Goal: Feedback & Contribution: Contribute content

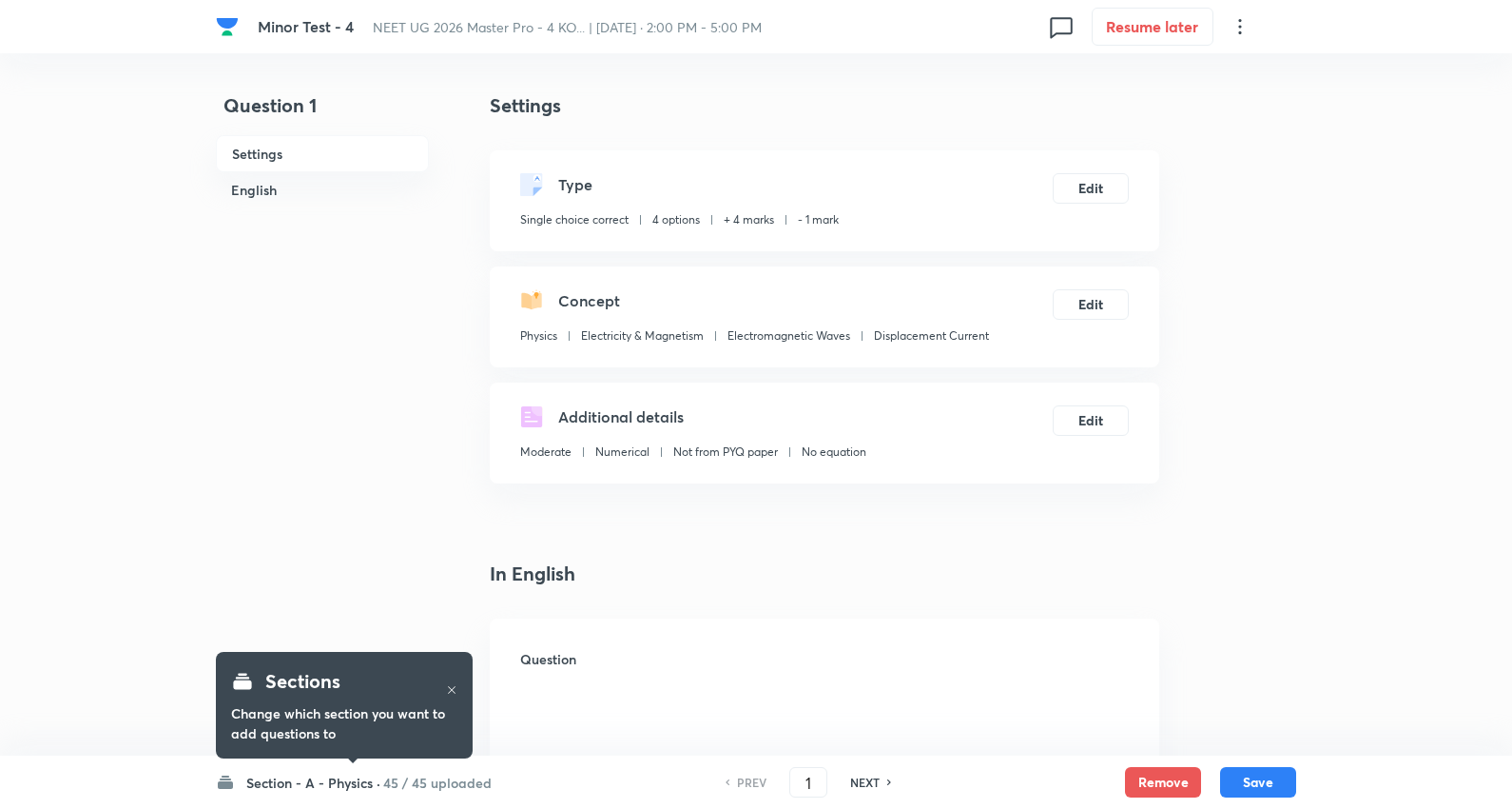
click at [373, 781] on h6 "Section - A - Physics ·" at bounding box center [313, 783] width 134 height 20
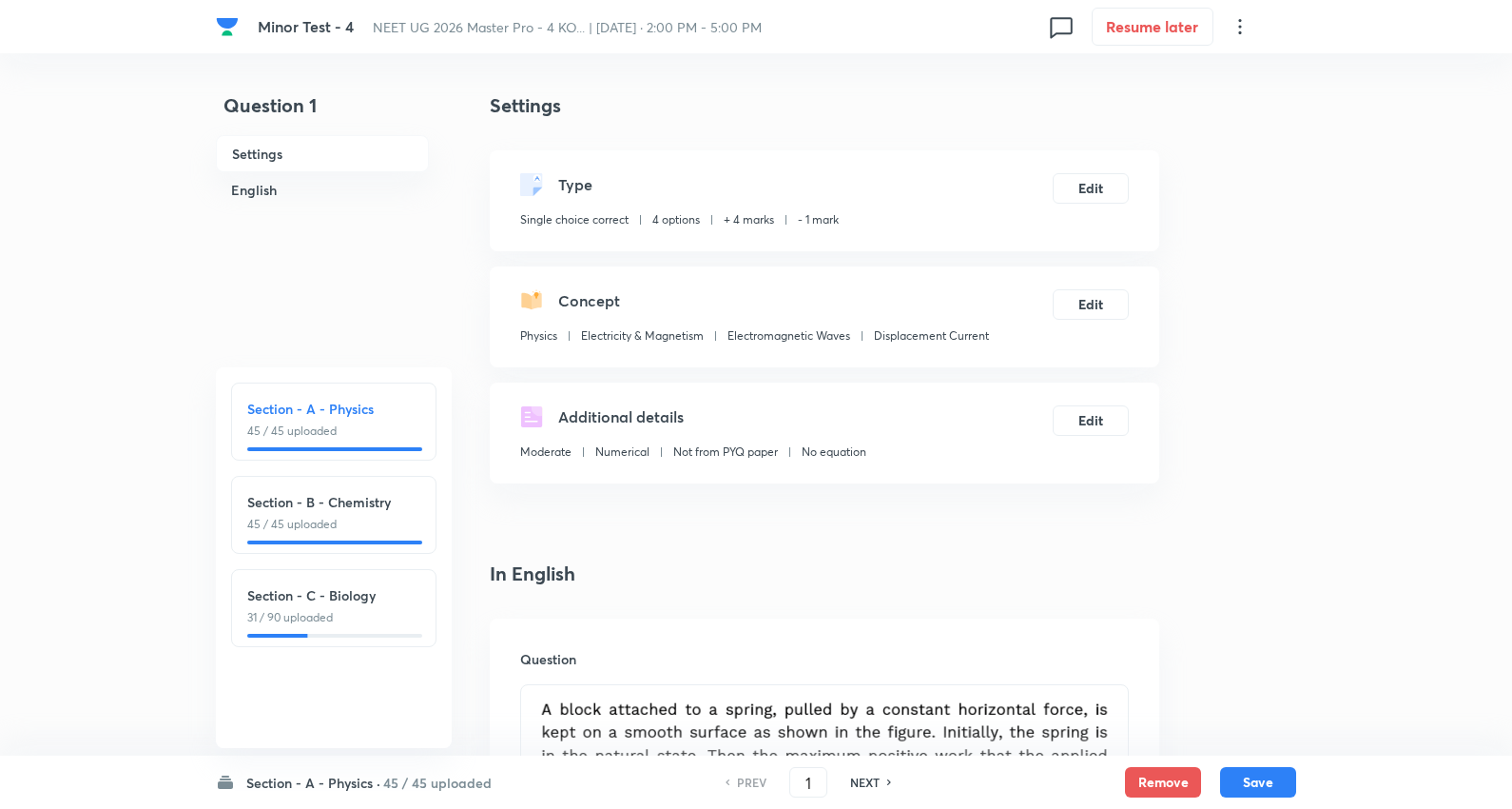
click at [359, 599] on h6 "Section - C - Biology" at bounding box center [334, 595] width 173 height 20
type input "91"
checkbox input "false"
checkbox input "true"
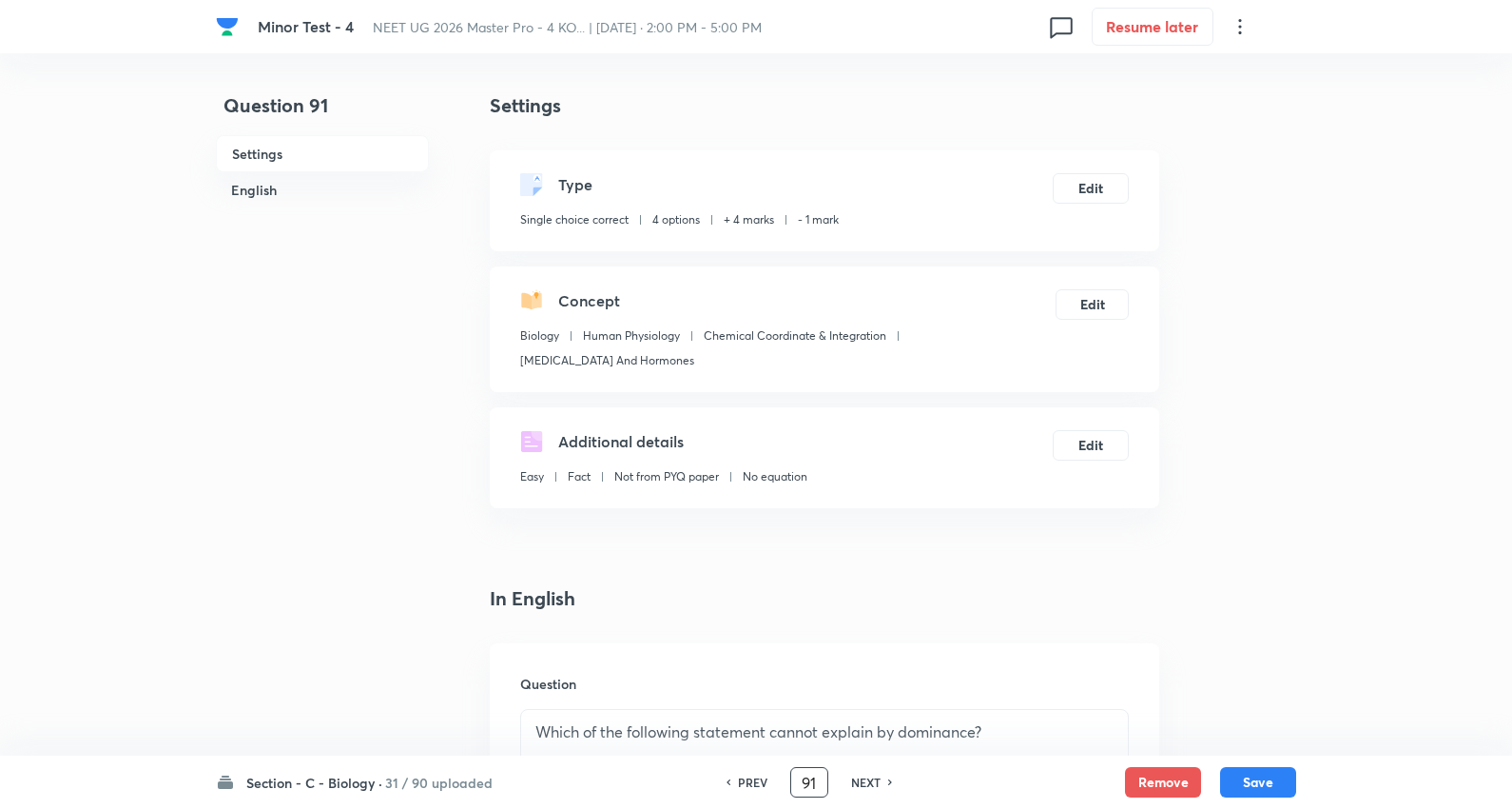
click at [802, 784] on input "91" at bounding box center [809, 783] width 36 height 33
type input "121"
checkbox input "false"
checkbox input "true"
click at [870, 775] on h6 "NEXT" at bounding box center [866, 782] width 29 height 17
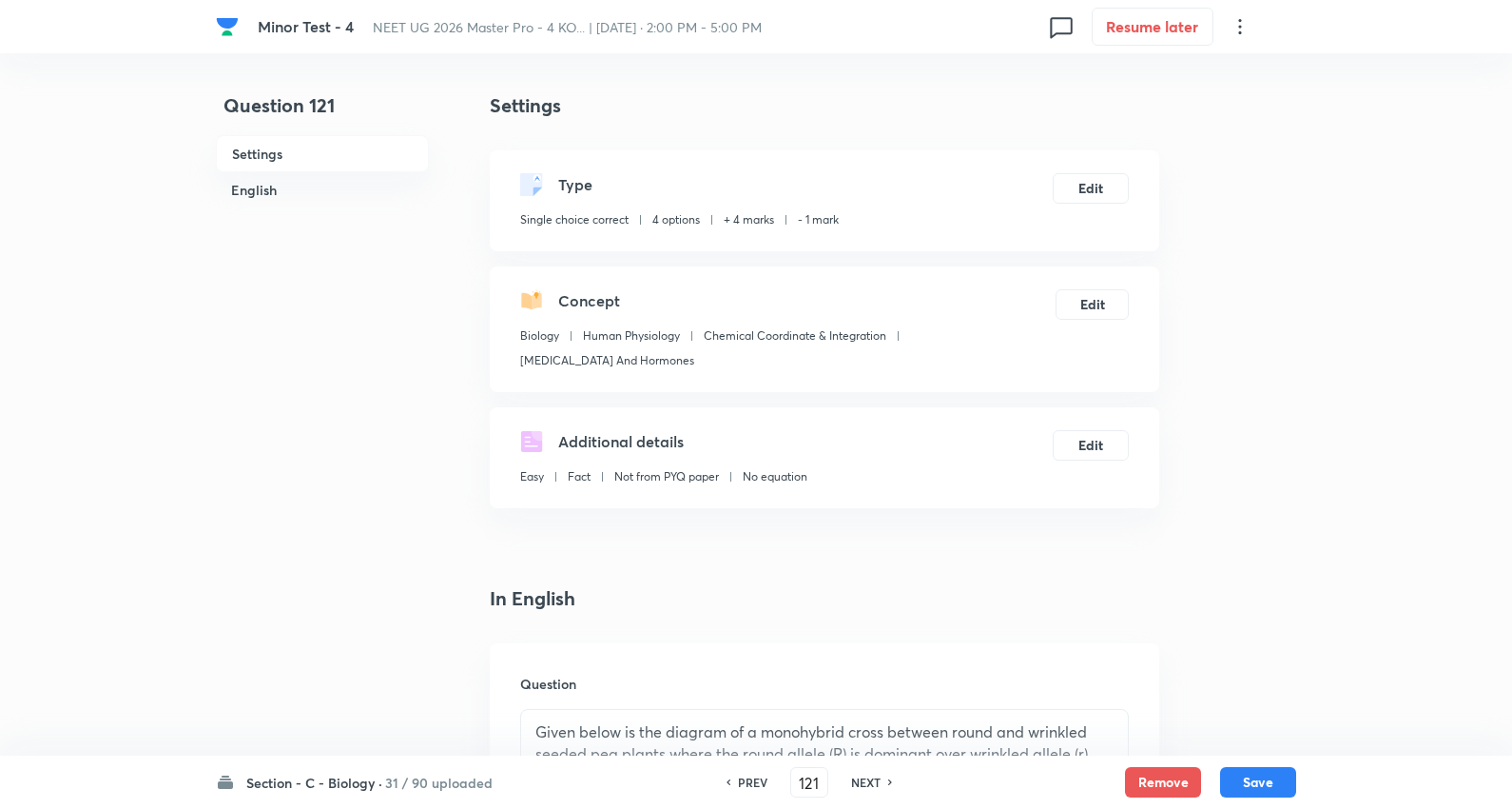
type input "122"
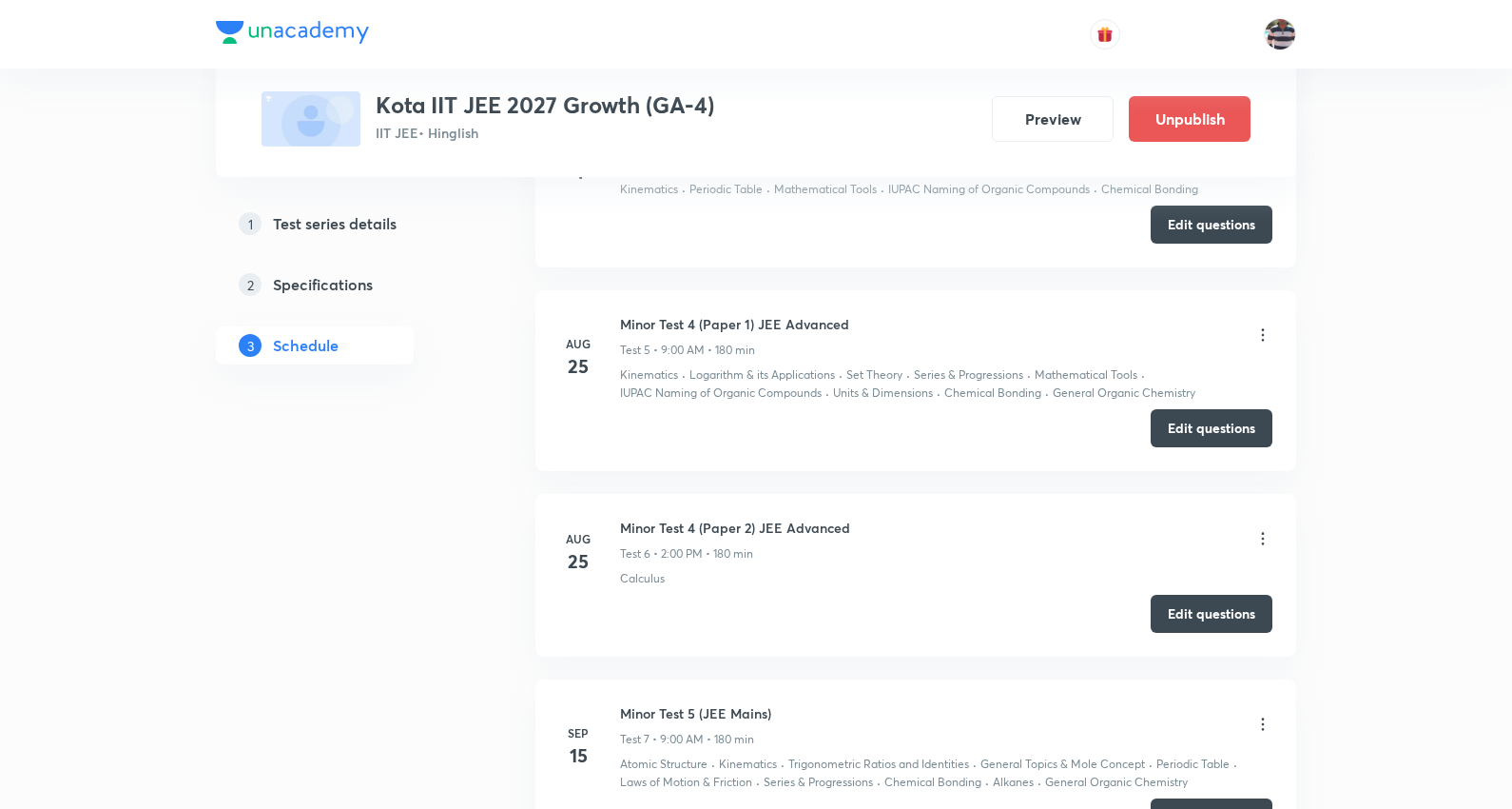
scroll to position [2703, 0]
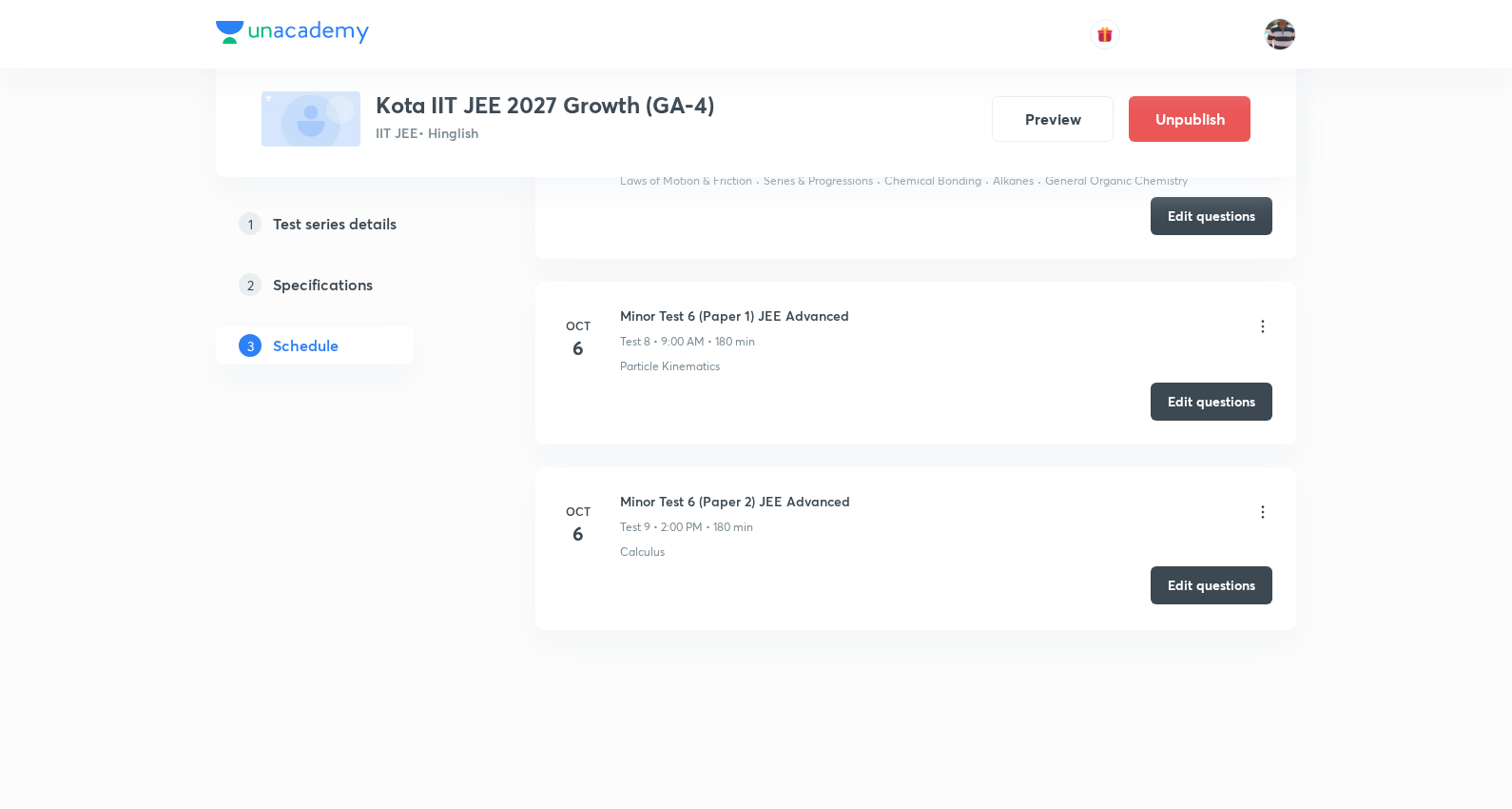
click at [1229, 584] on button "Edit questions" at bounding box center [1211, 585] width 121 height 38
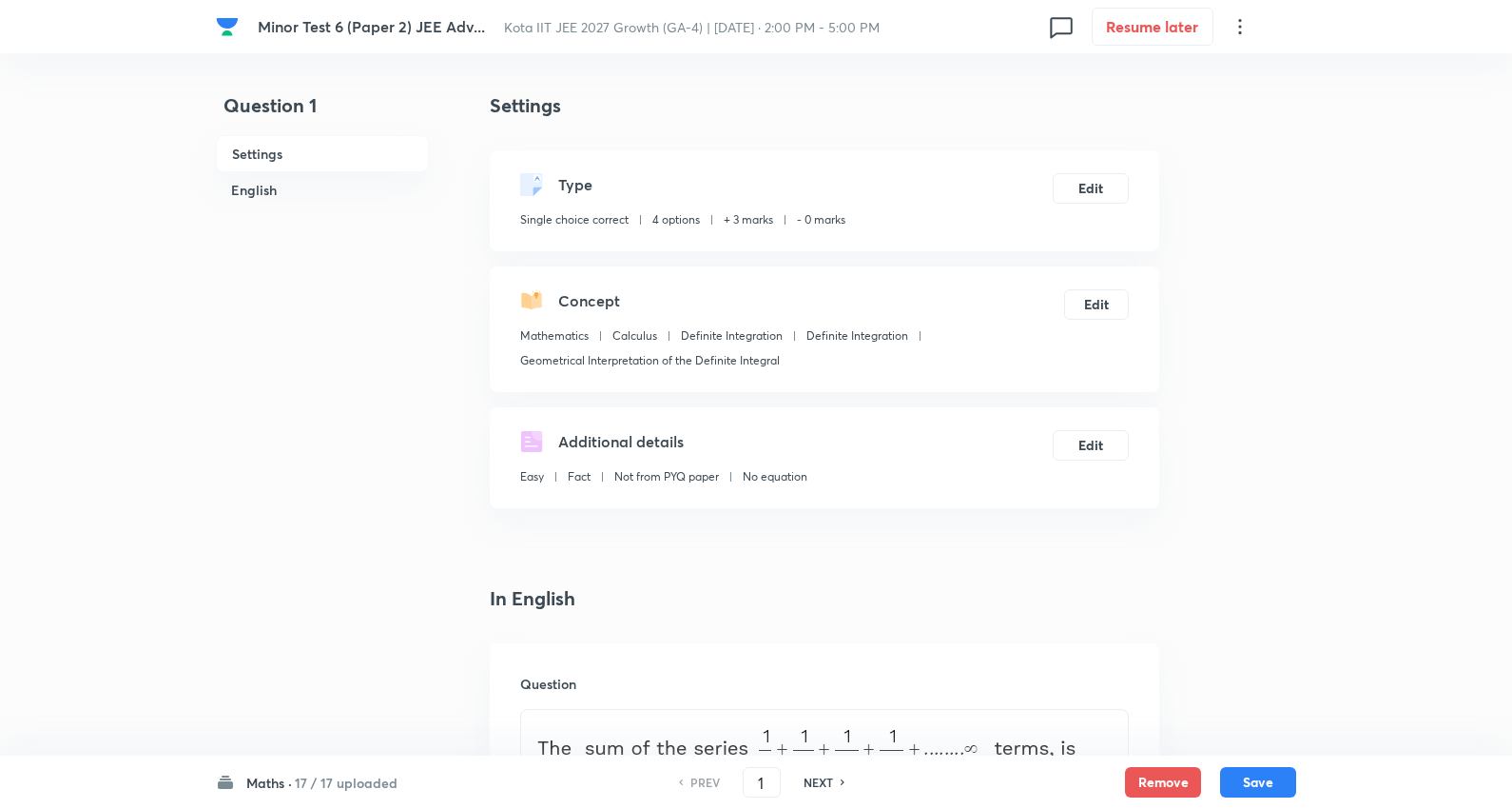
click at [333, 773] on h6 "17 / 17 uploaded" at bounding box center [346, 783] width 103 height 20
click at [345, 511] on h6 "Phy" at bounding box center [334, 501] width 173 height 20
type input "18"
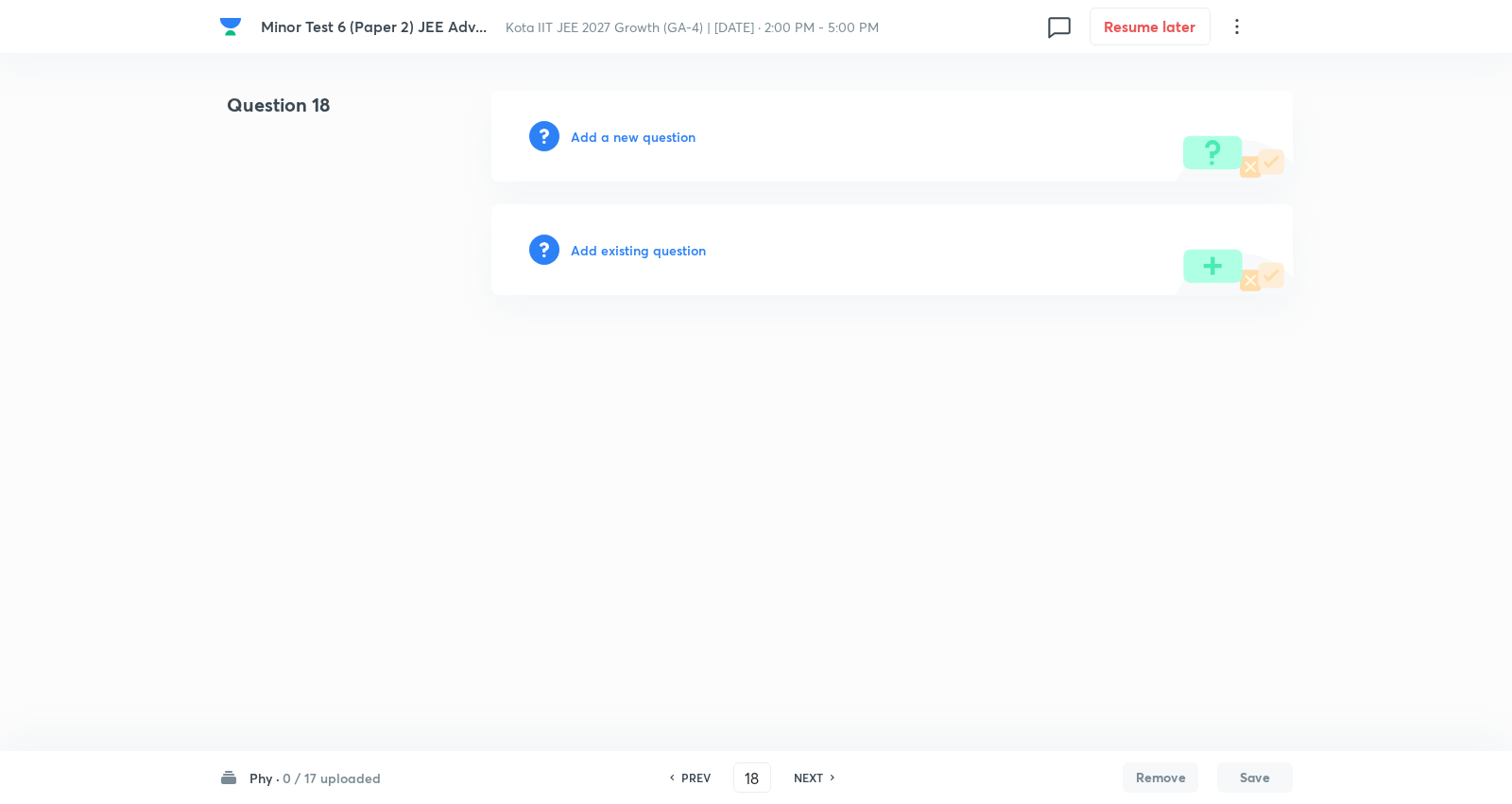
click at [653, 132] on h6 "Add a new question" at bounding box center [633, 136] width 125 height 19
click at [653, 132] on h6 "Choose a question type" at bounding box center [644, 136] width 146 height 19
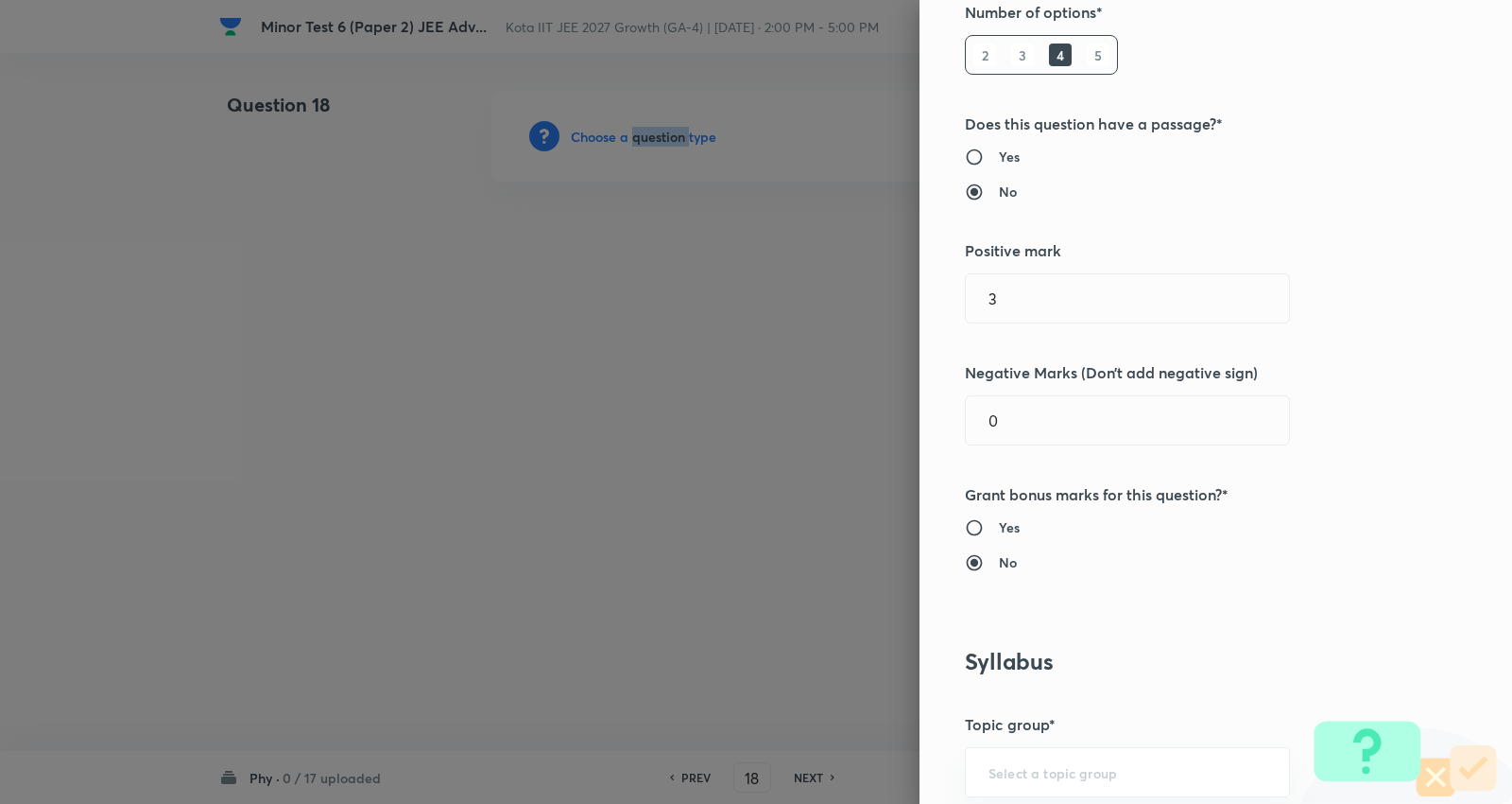
scroll to position [314, 0]
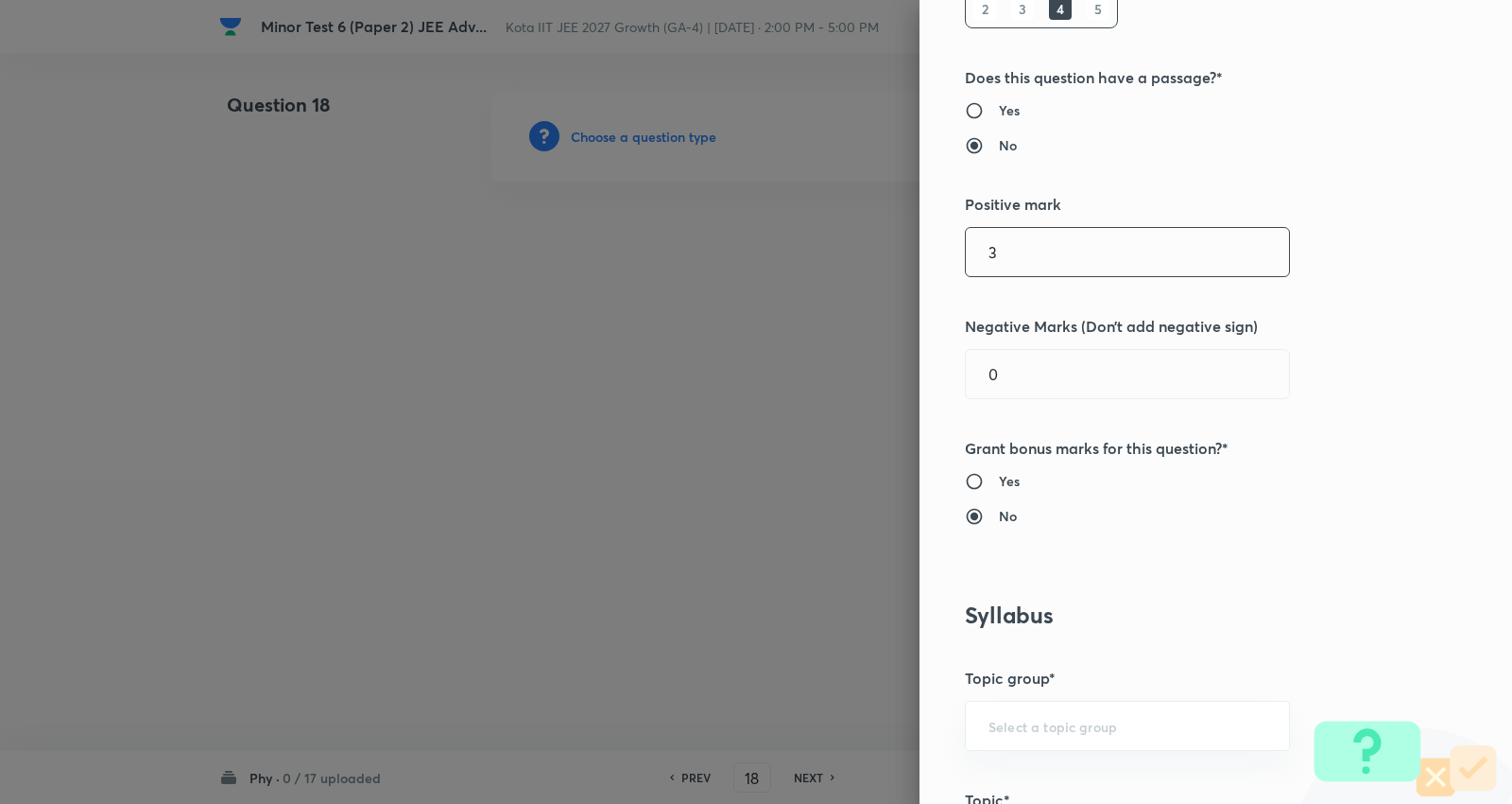
drag, startPoint x: 1084, startPoint y: 262, endPoint x: 520, endPoint y: 248, distance: 564.2
click at [520, 248] on div "Question settings Question type* Single choice correct Number of options* 2 3 4…" at bounding box center [756, 402] width 1512 height 804
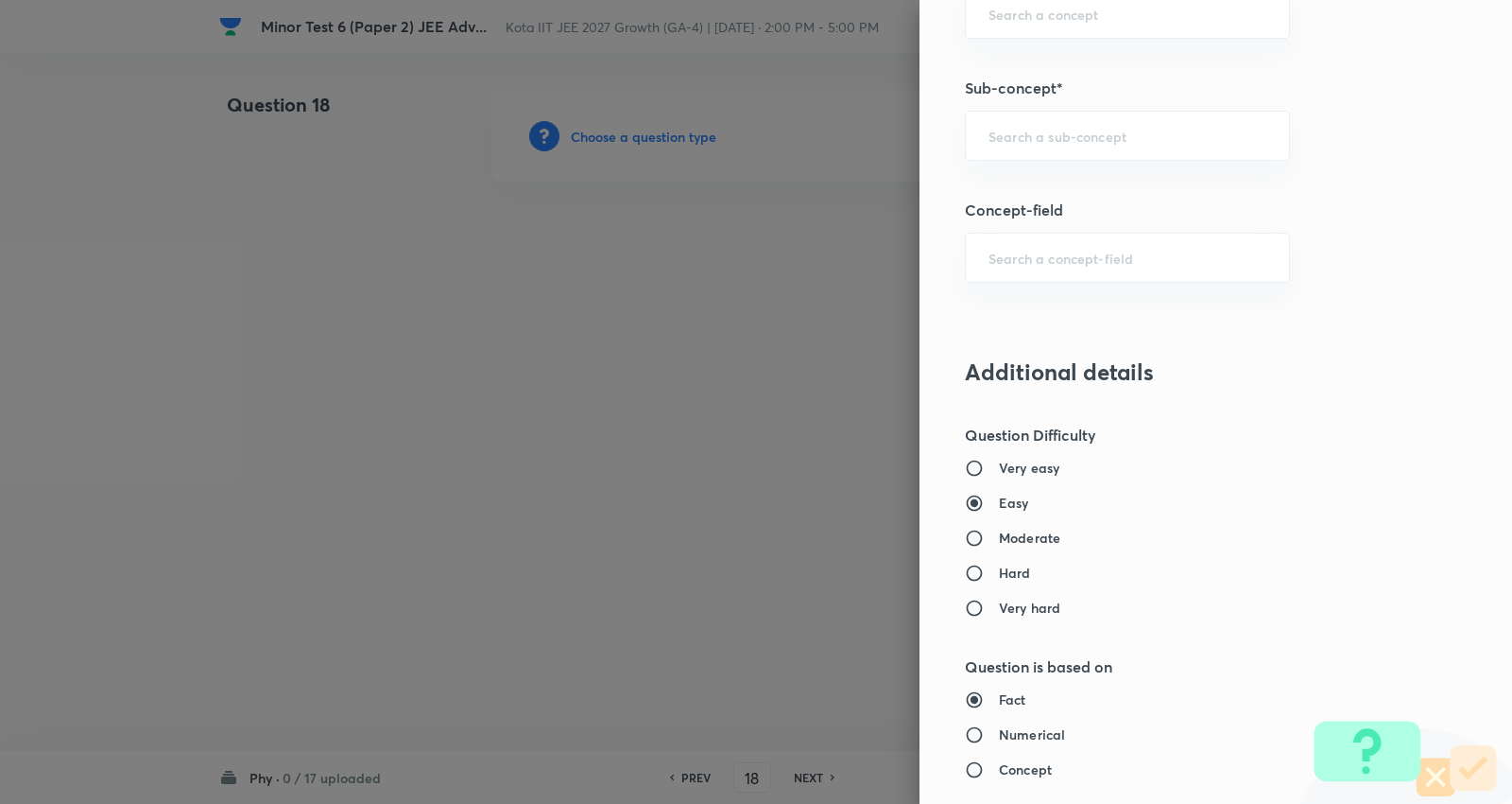
scroll to position [1166, 0]
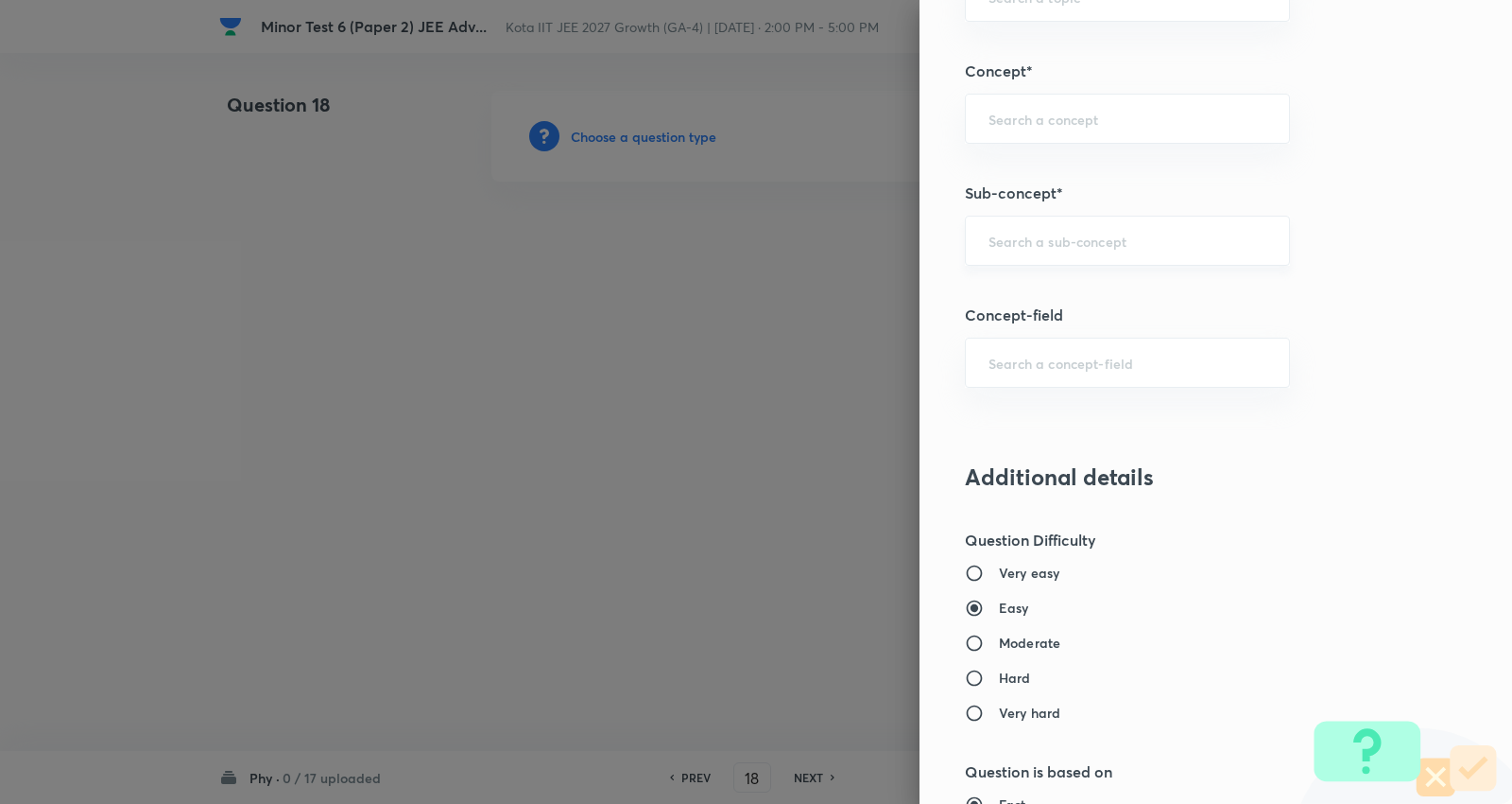
type input "1"
click at [1044, 243] on input "text" at bounding box center [1128, 240] width 278 height 18
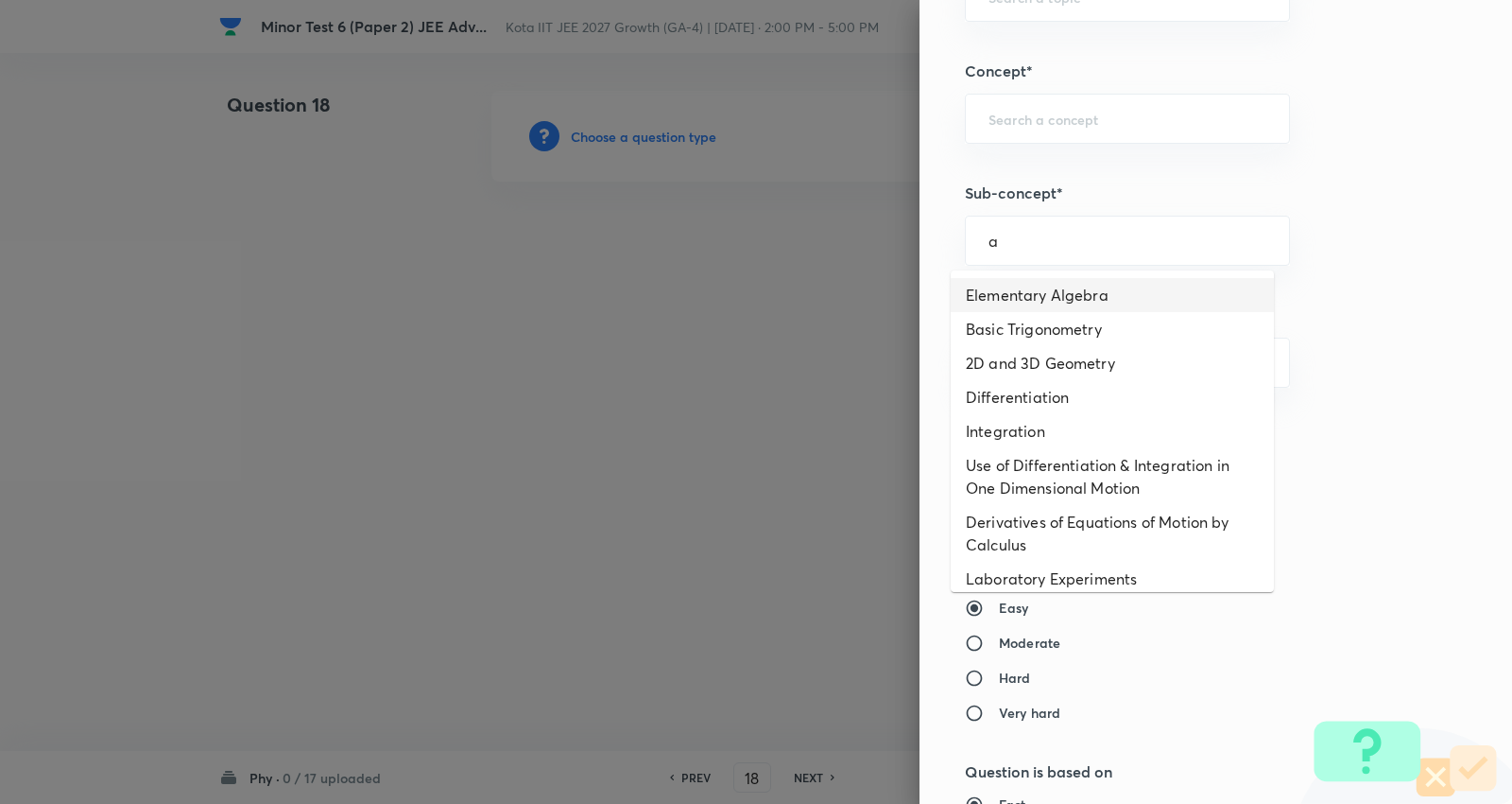
click at [1032, 293] on li "Elementary Algebra" at bounding box center [1112, 295] width 323 height 34
type input "Elementary Algebra"
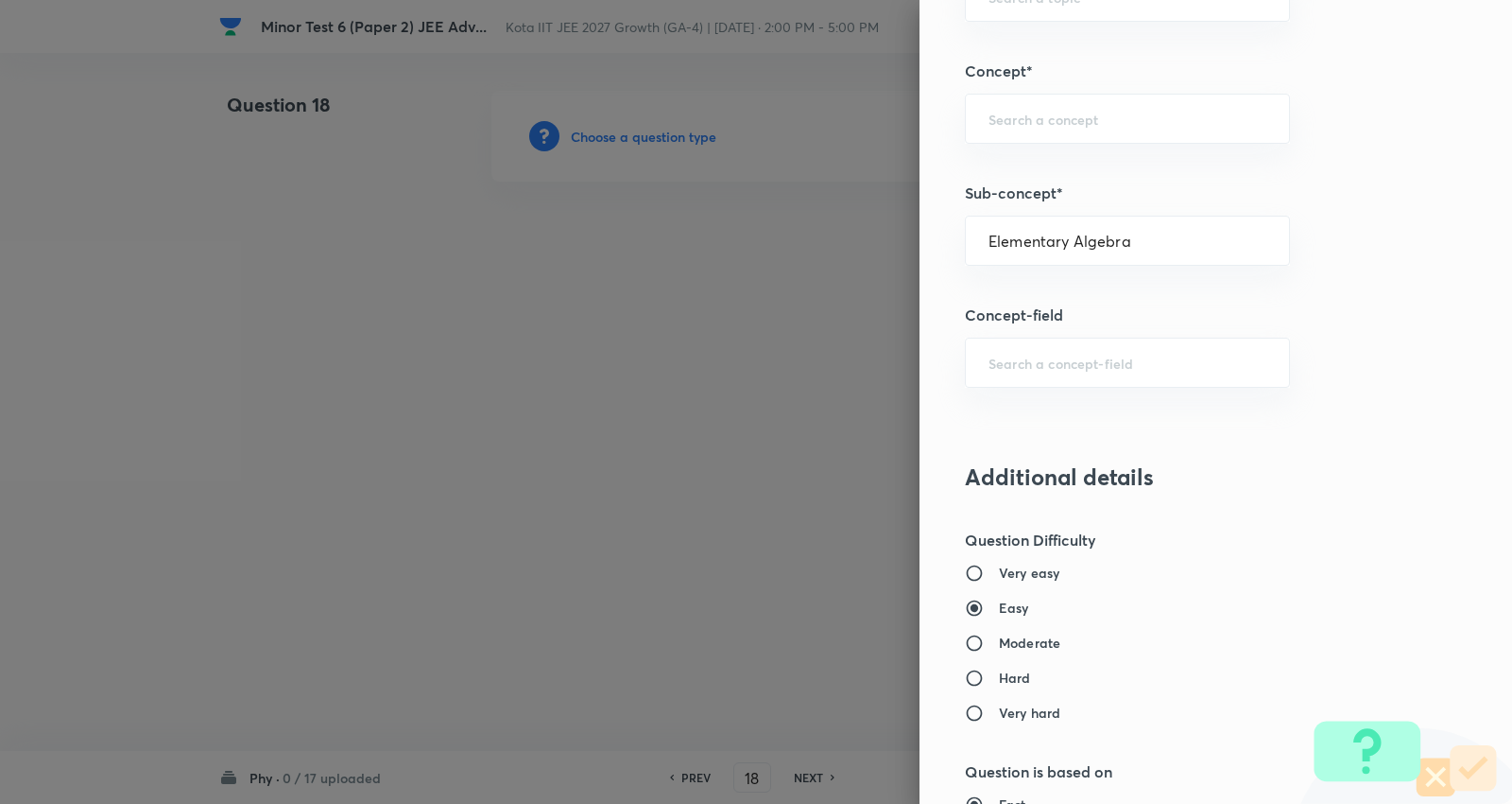
type input "Physics"
type input "Basics & Laboratory"
type input "Mathematical Tools"
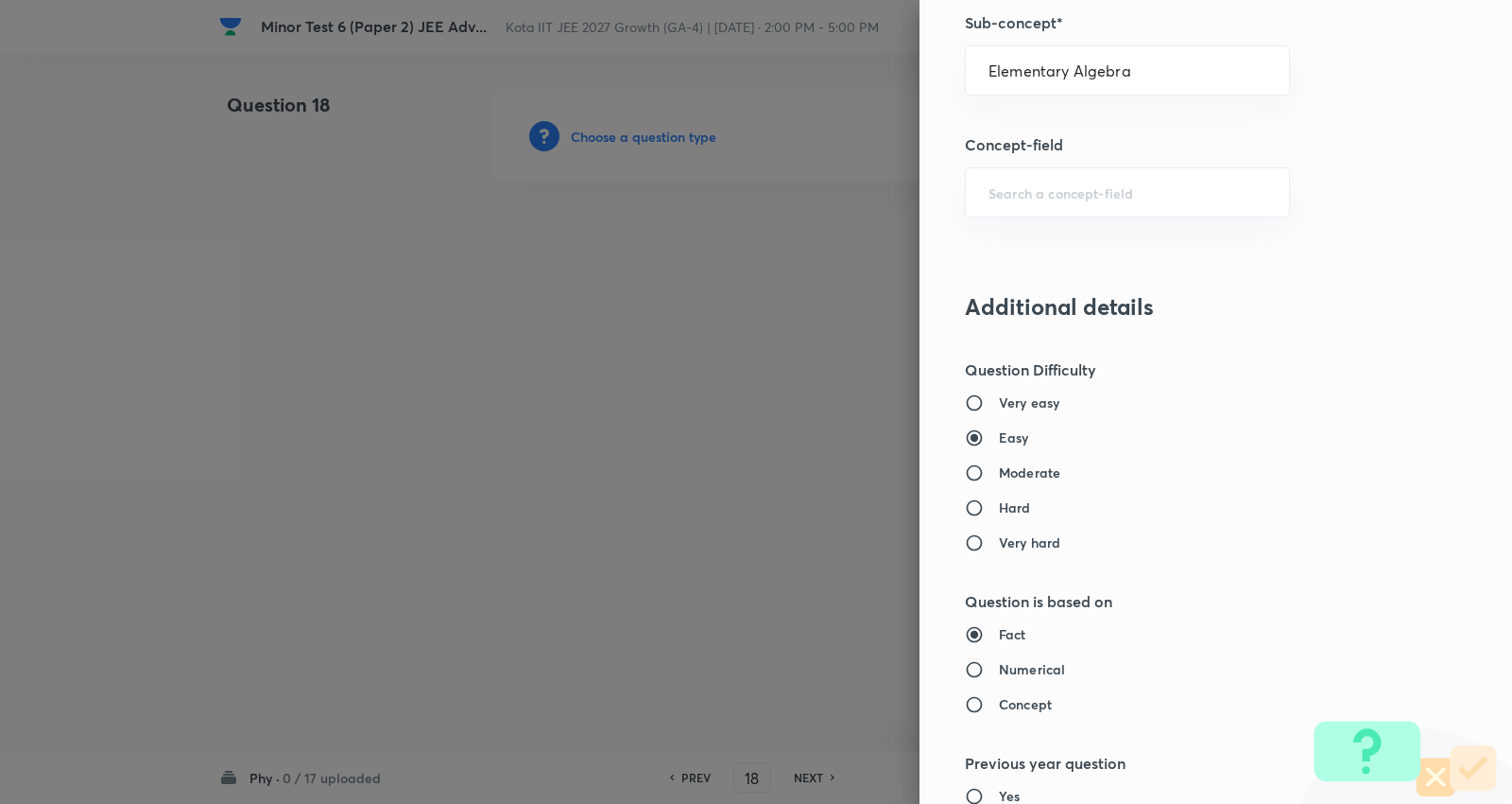
scroll to position [1375, 0]
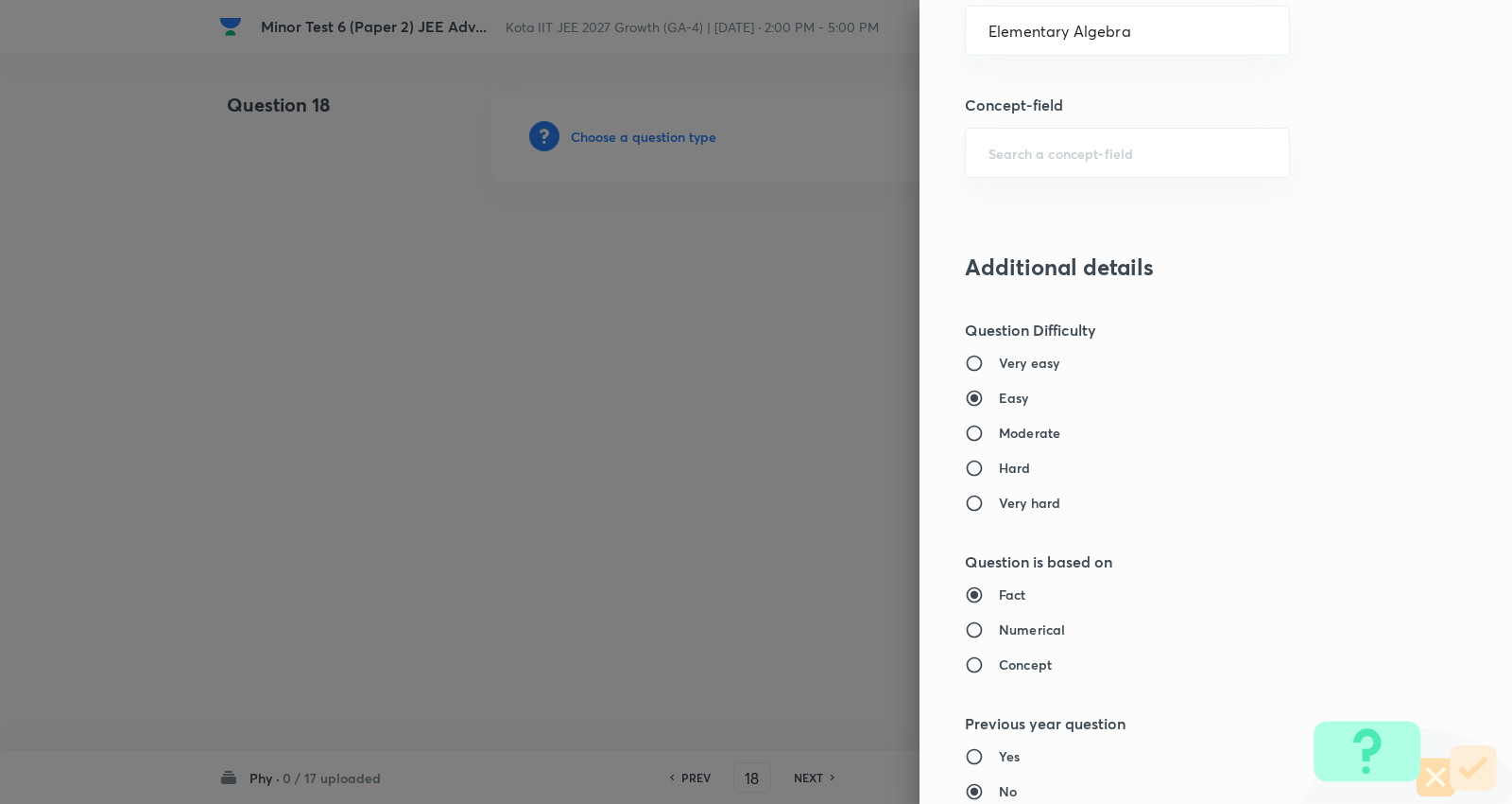
click at [1012, 431] on h6 "Moderate" at bounding box center [1029, 432] width 61 height 19
click at [999, 431] on input "Moderate" at bounding box center [982, 432] width 34 height 18
radio input "true"
radio input "false"
click at [1017, 636] on h6 "Numerical" at bounding box center [1032, 629] width 66 height 19
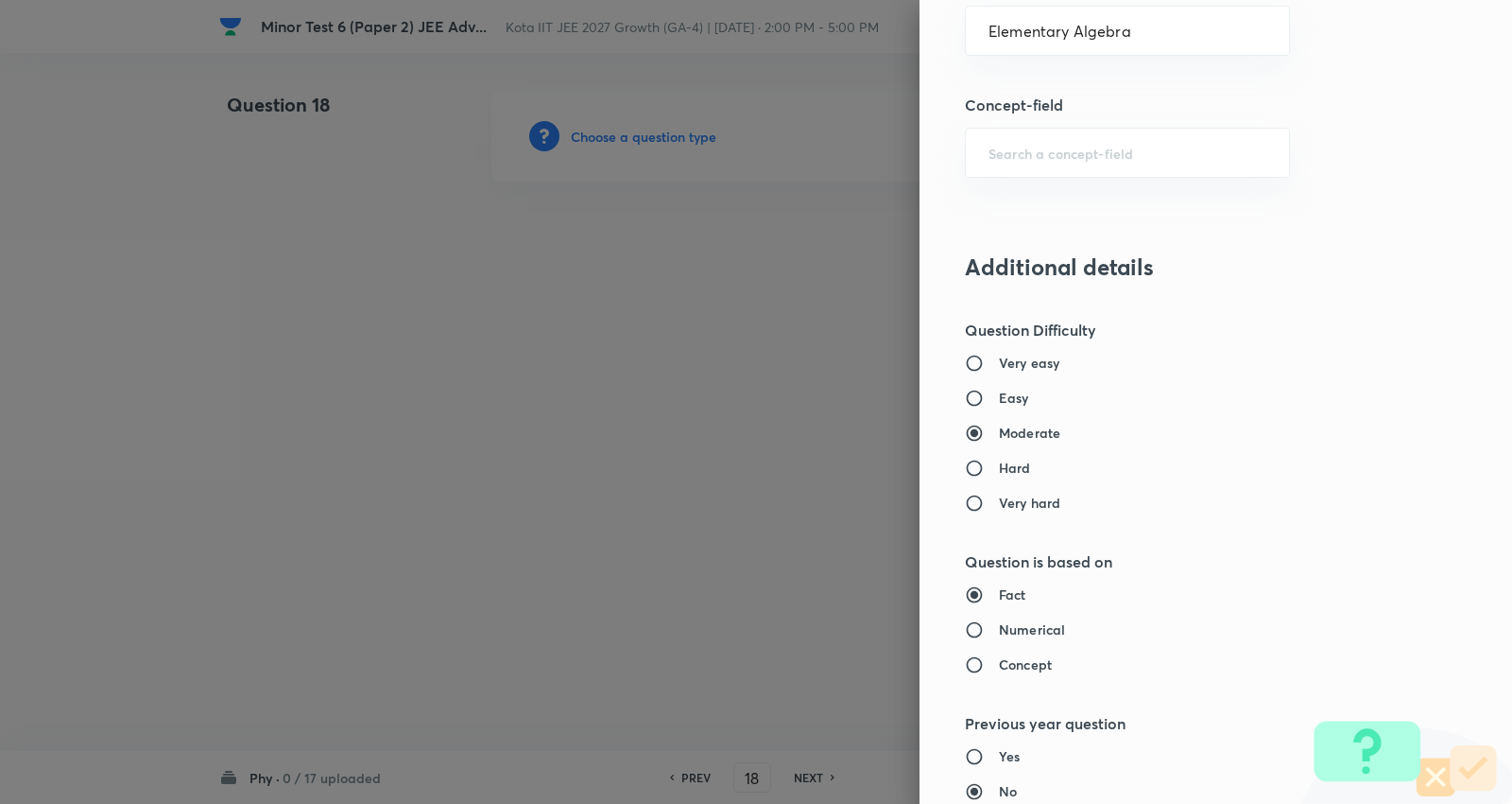
click at [999, 636] on input "Numerical" at bounding box center [982, 629] width 34 height 18
radio input "true"
radio input "false"
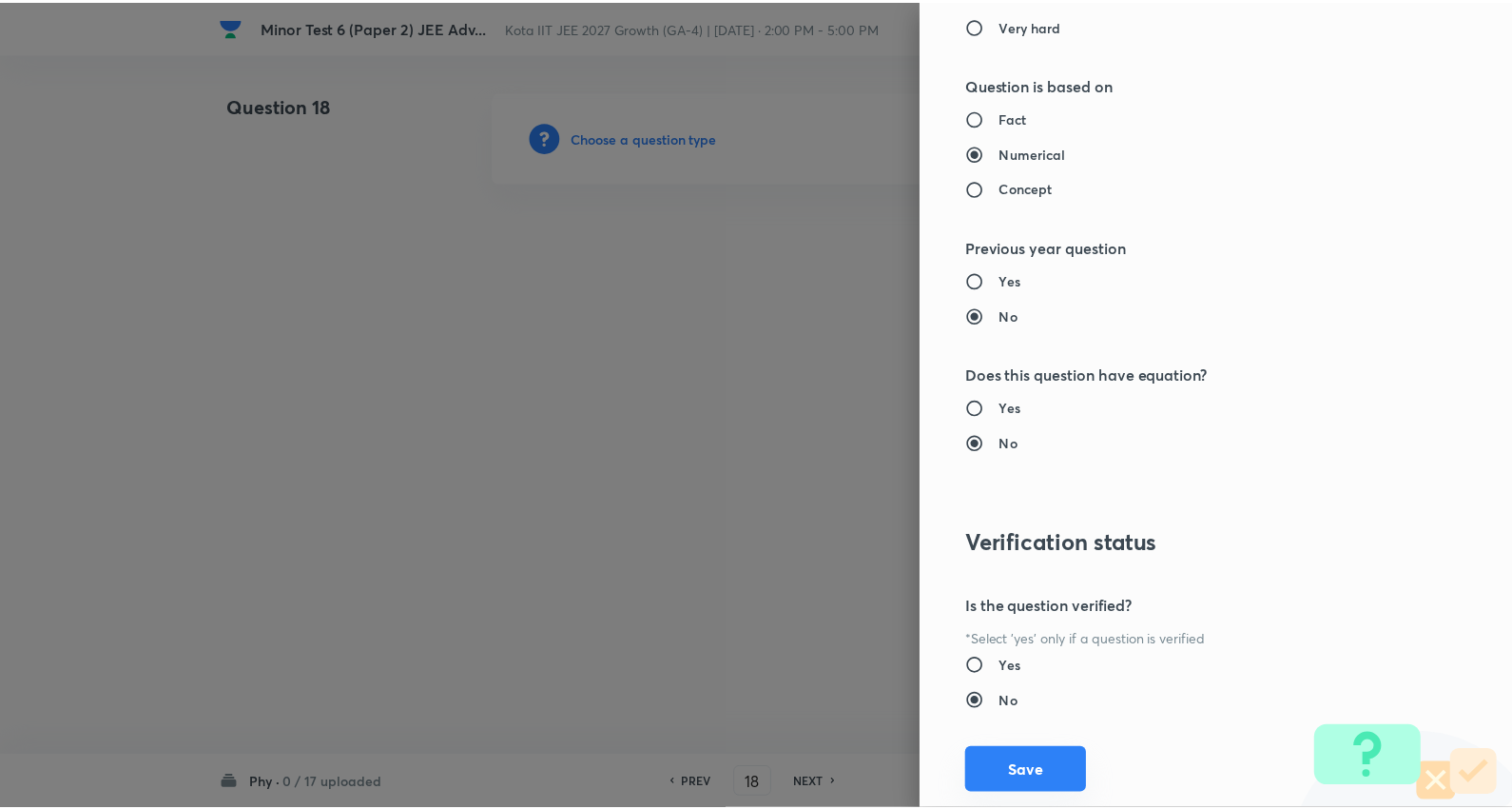
scroll to position [1913, 0]
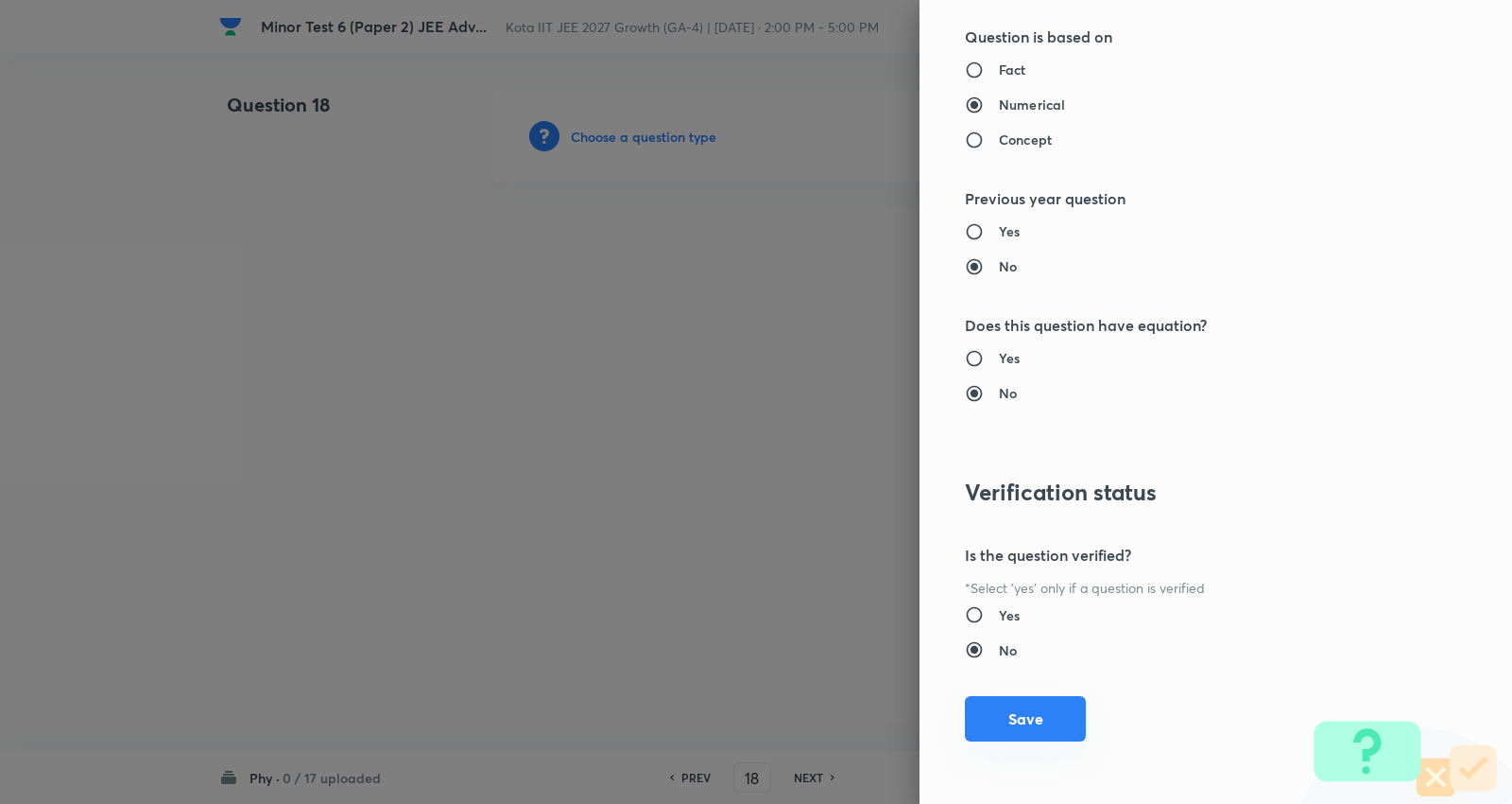
click at [1019, 715] on button "Save" at bounding box center [1026, 718] width 121 height 46
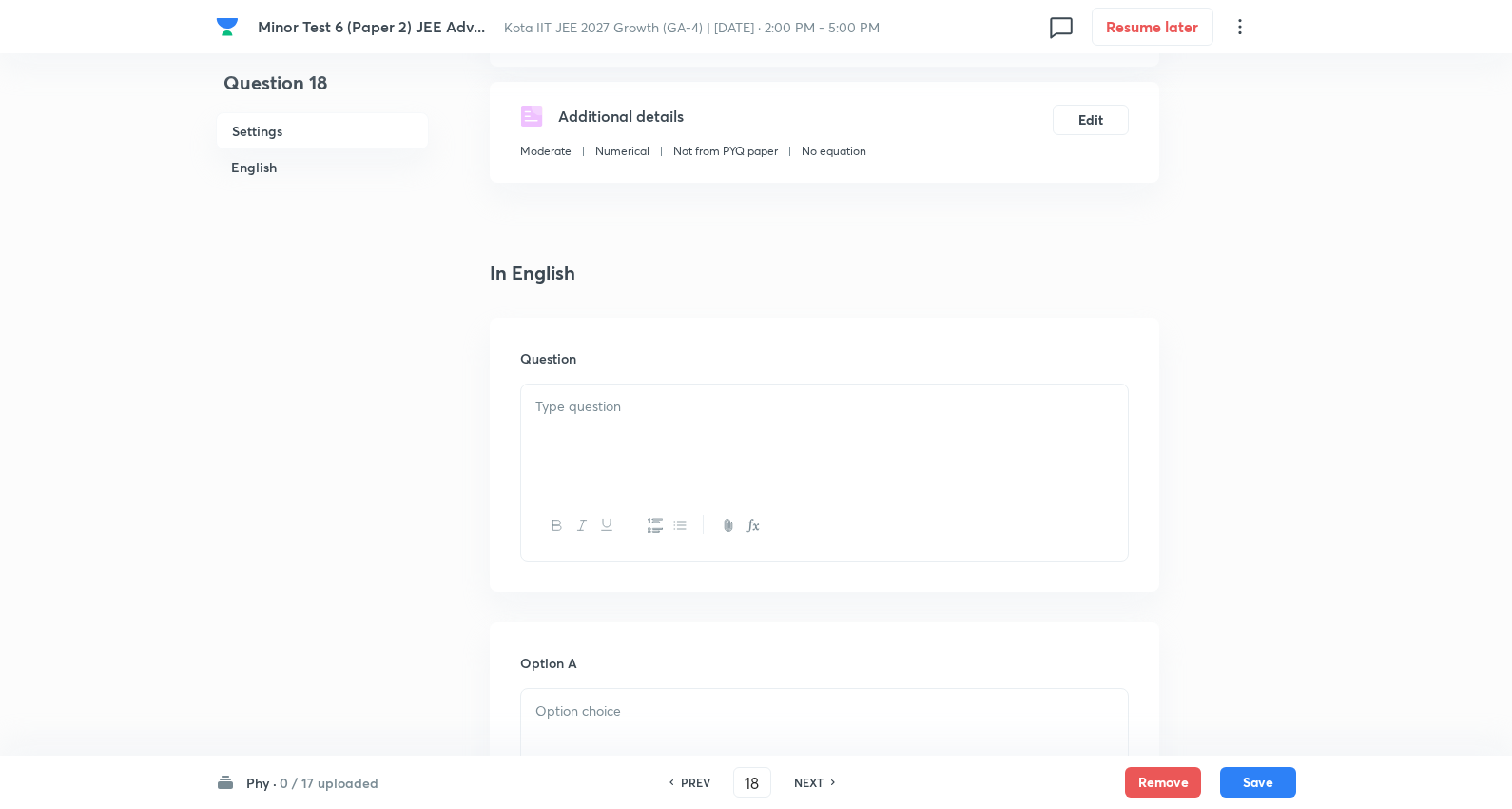
scroll to position [422, 0]
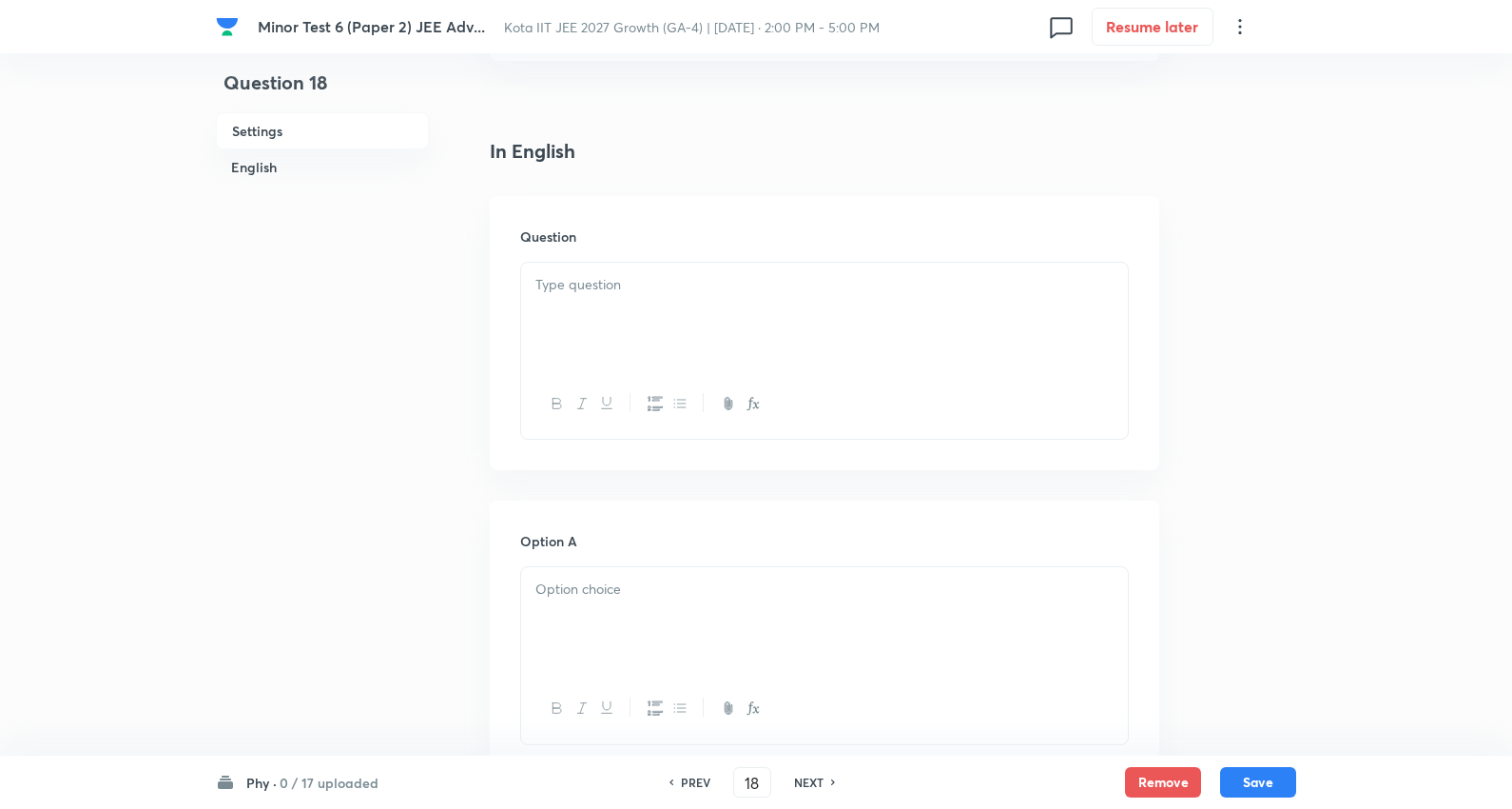
click at [596, 331] on div at bounding box center [825, 315] width 607 height 107
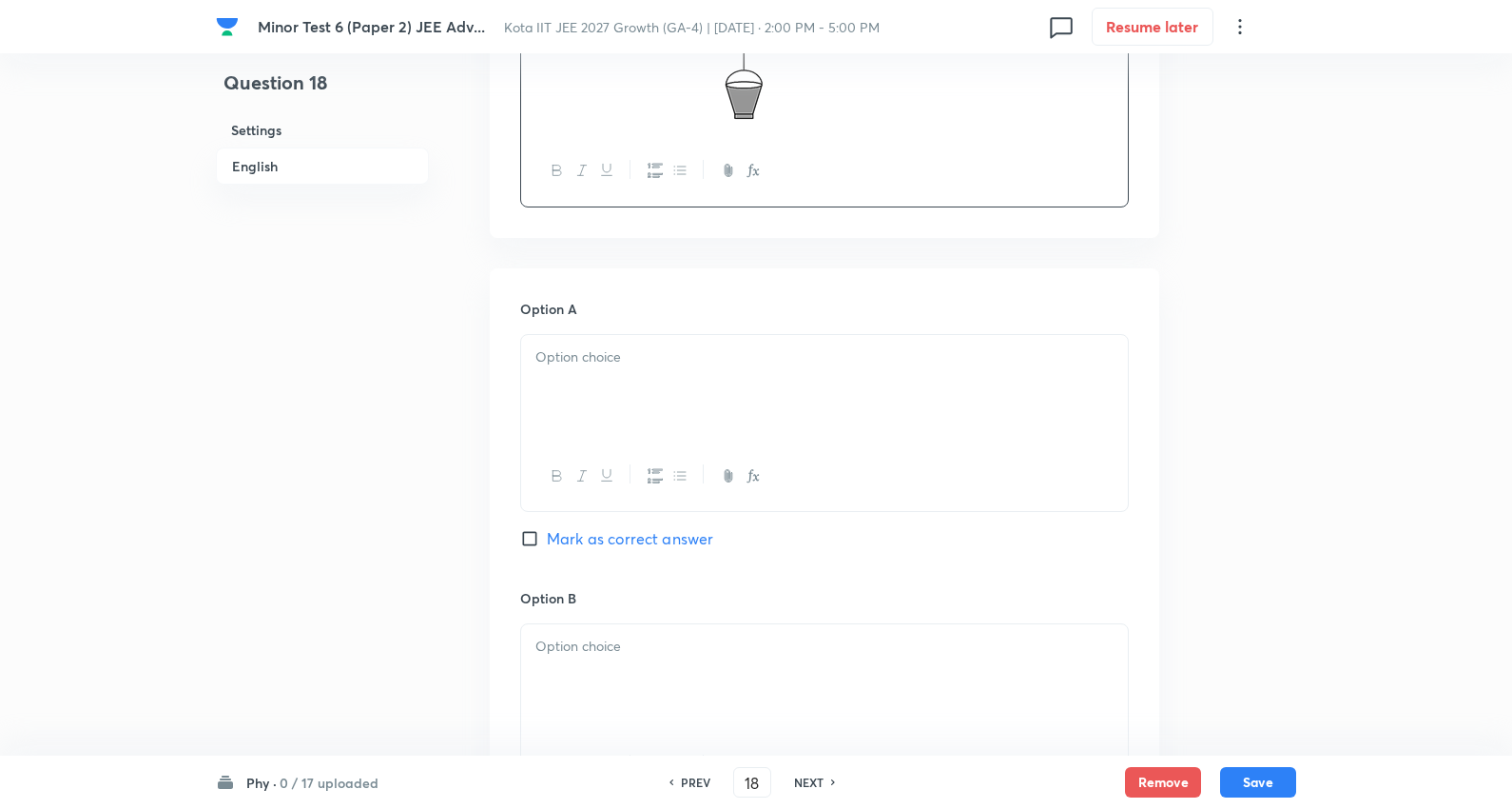
scroll to position [845, 0]
click at [594, 341] on div at bounding box center [825, 387] width 607 height 107
drag, startPoint x: 533, startPoint y: 373, endPoint x: 821, endPoint y: 500, distance: 314.8
click at [821, 500] on div "5 kg 6 kg 7 kg 8 kg" at bounding box center [825, 423] width 609 height 181
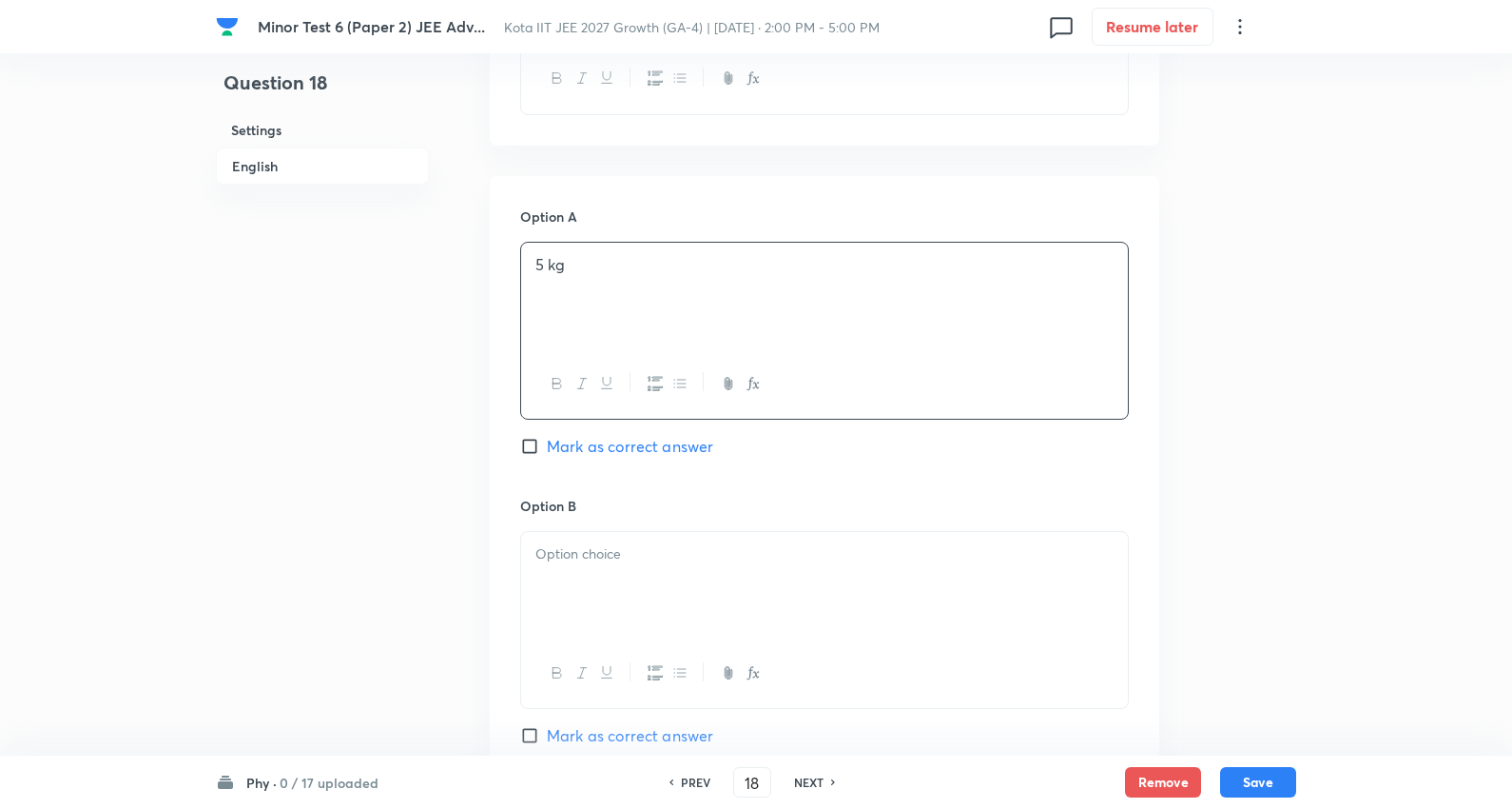
scroll to position [1057, 0]
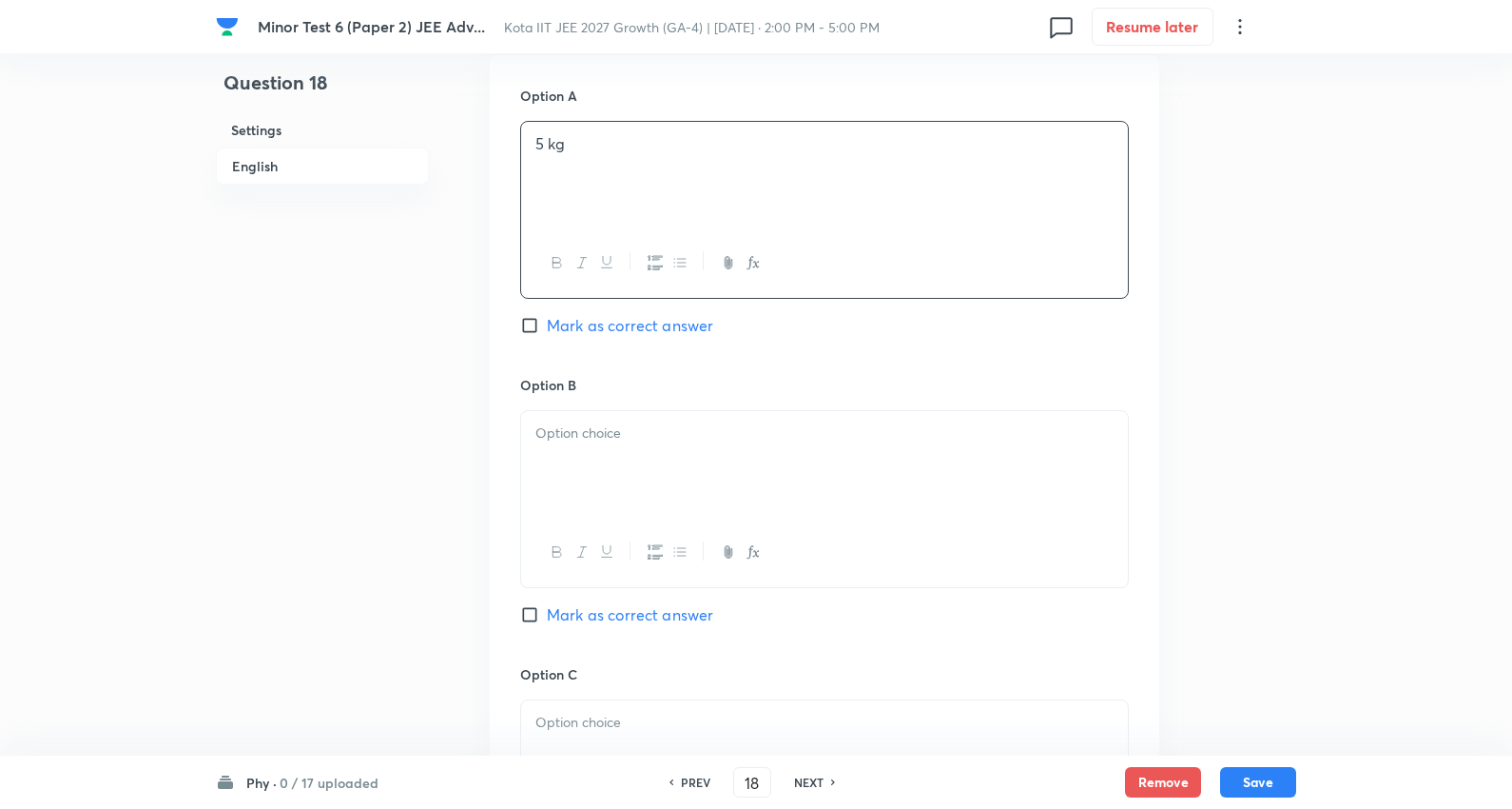
click at [612, 438] on p at bounding box center [825, 433] width 579 height 22
drag, startPoint x: 526, startPoint y: 459, endPoint x: 857, endPoint y: 547, distance: 342.5
click at [940, 583] on div "6 kg 7 kg 8 kg" at bounding box center [825, 500] width 609 height 178
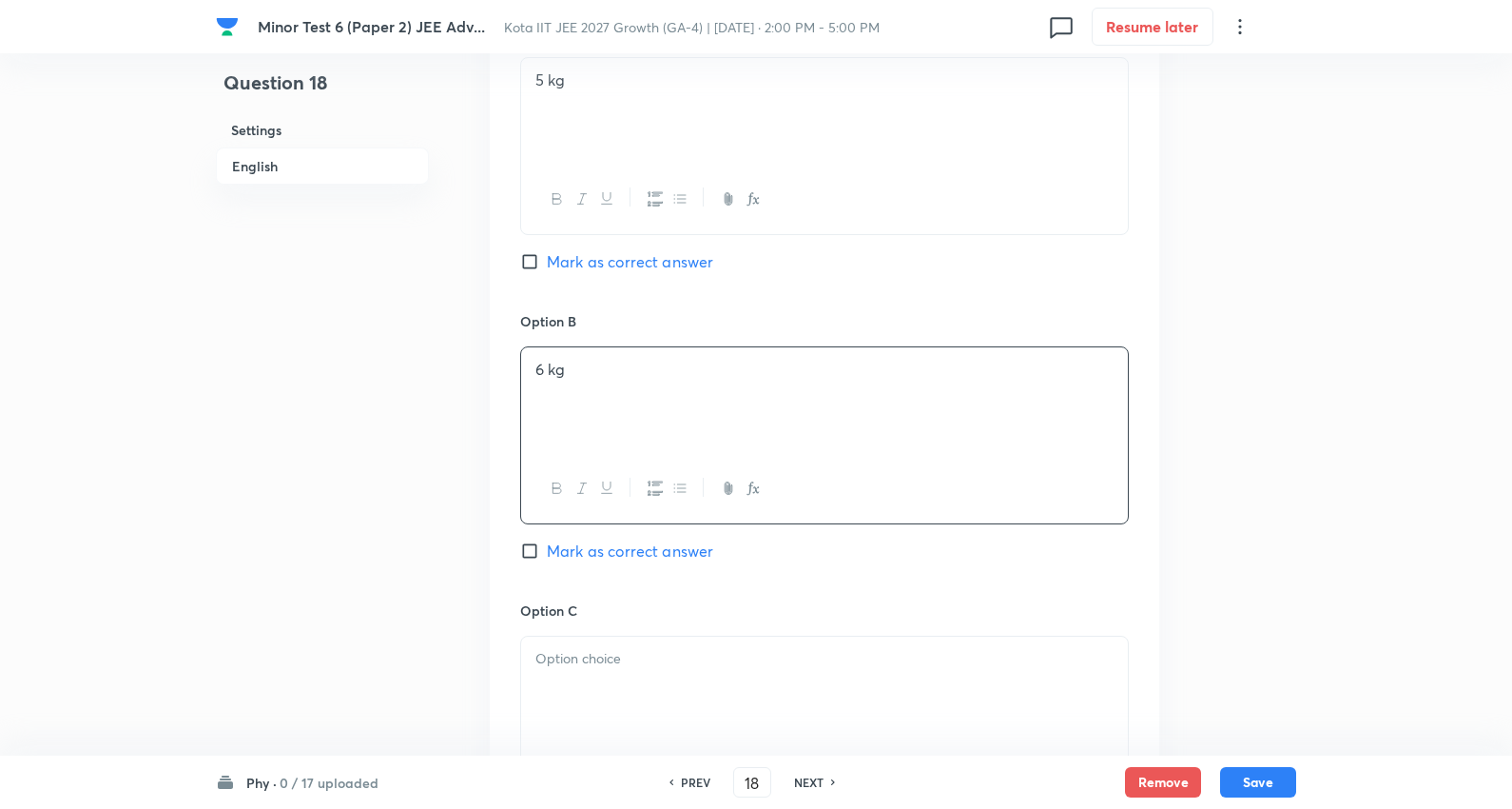
scroll to position [1374, 0]
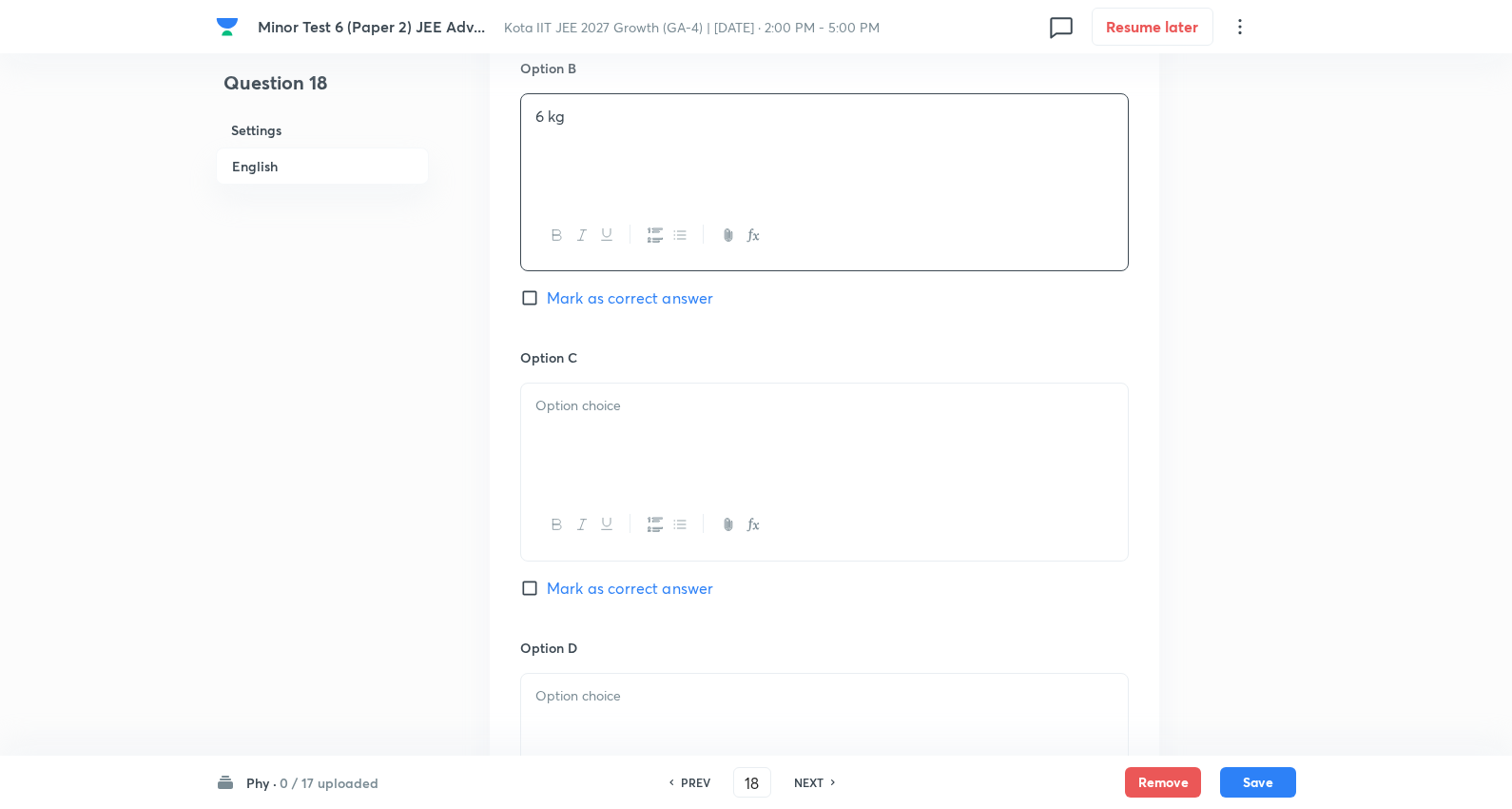
click at [619, 460] on div at bounding box center [825, 436] width 607 height 107
drag, startPoint x: 527, startPoint y: 430, endPoint x: 815, endPoint y: 472, distance: 291.0
click at [815, 472] on div "7 kg 8 kg" at bounding box center [825, 436] width 607 height 107
click at [640, 601] on div "Option C 7 kg Mark as correct answer" at bounding box center [825, 492] width 609 height 289
click at [638, 591] on span "Mark as correct answer" at bounding box center [631, 588] width 166 height 23
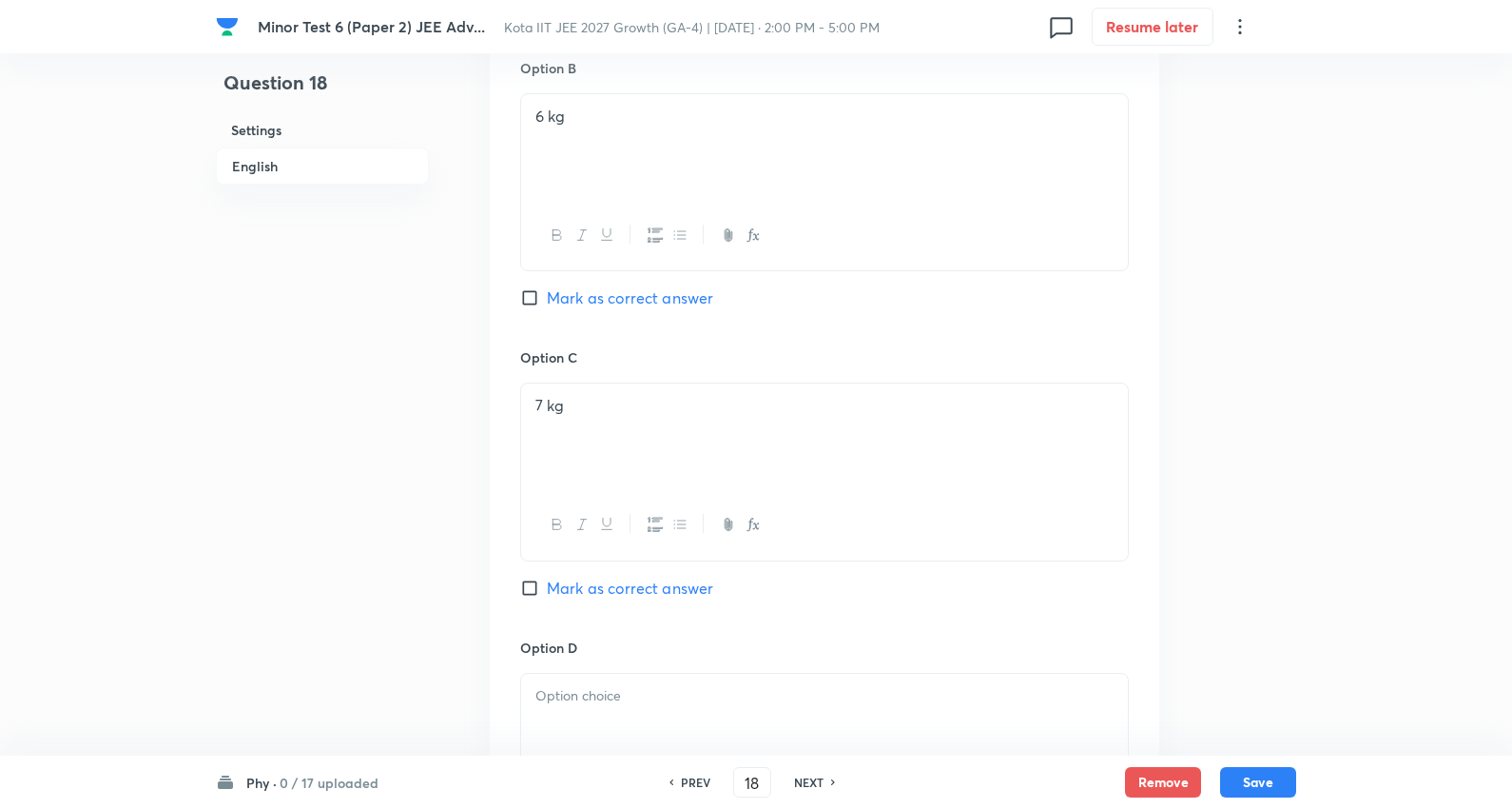
click at [547, 591] on input "Mark as correct answer" at bounding box center [533, 588] width 26 height 19
checkbox input "true"
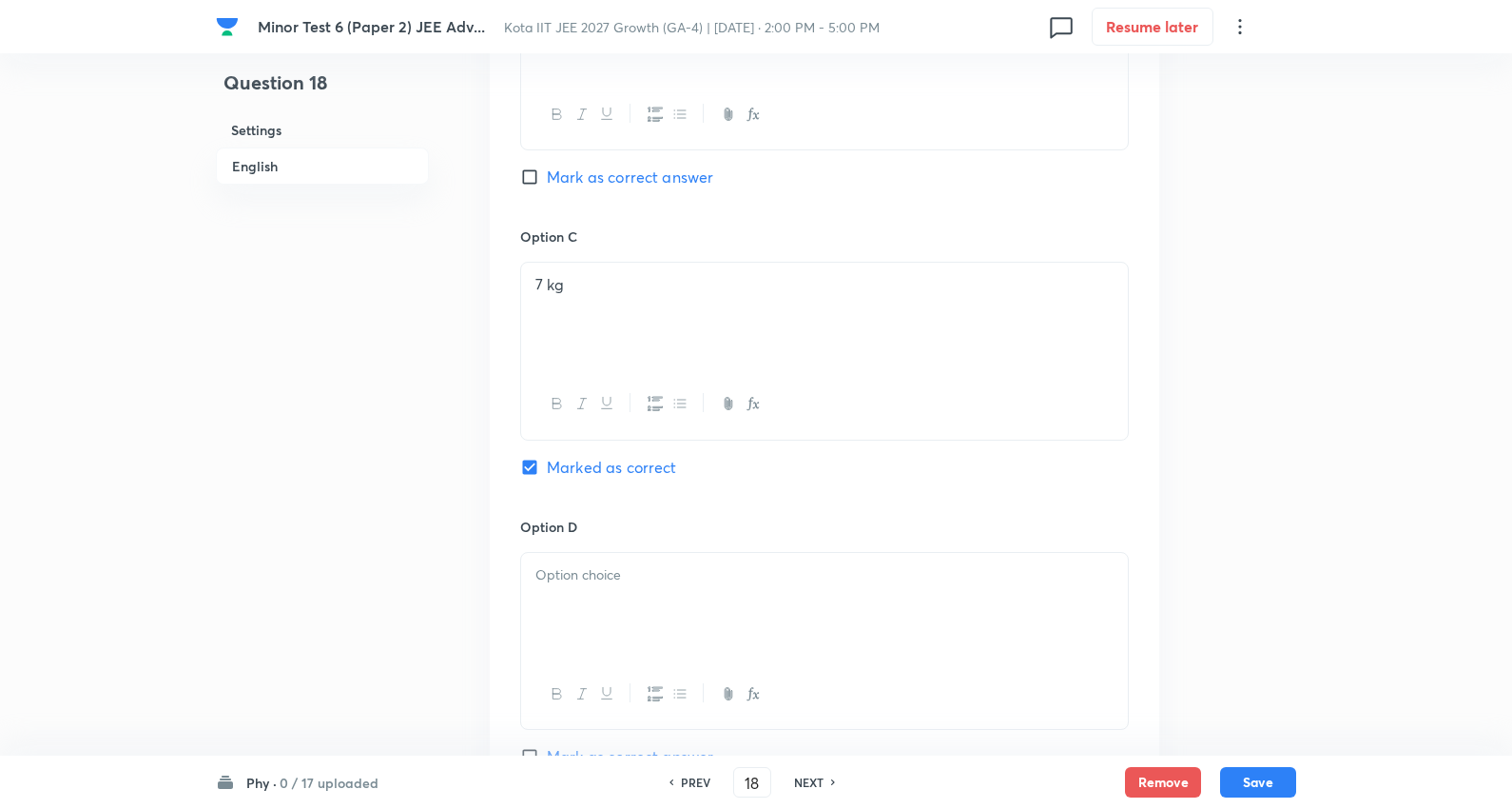
scroll to position [1690, 0]
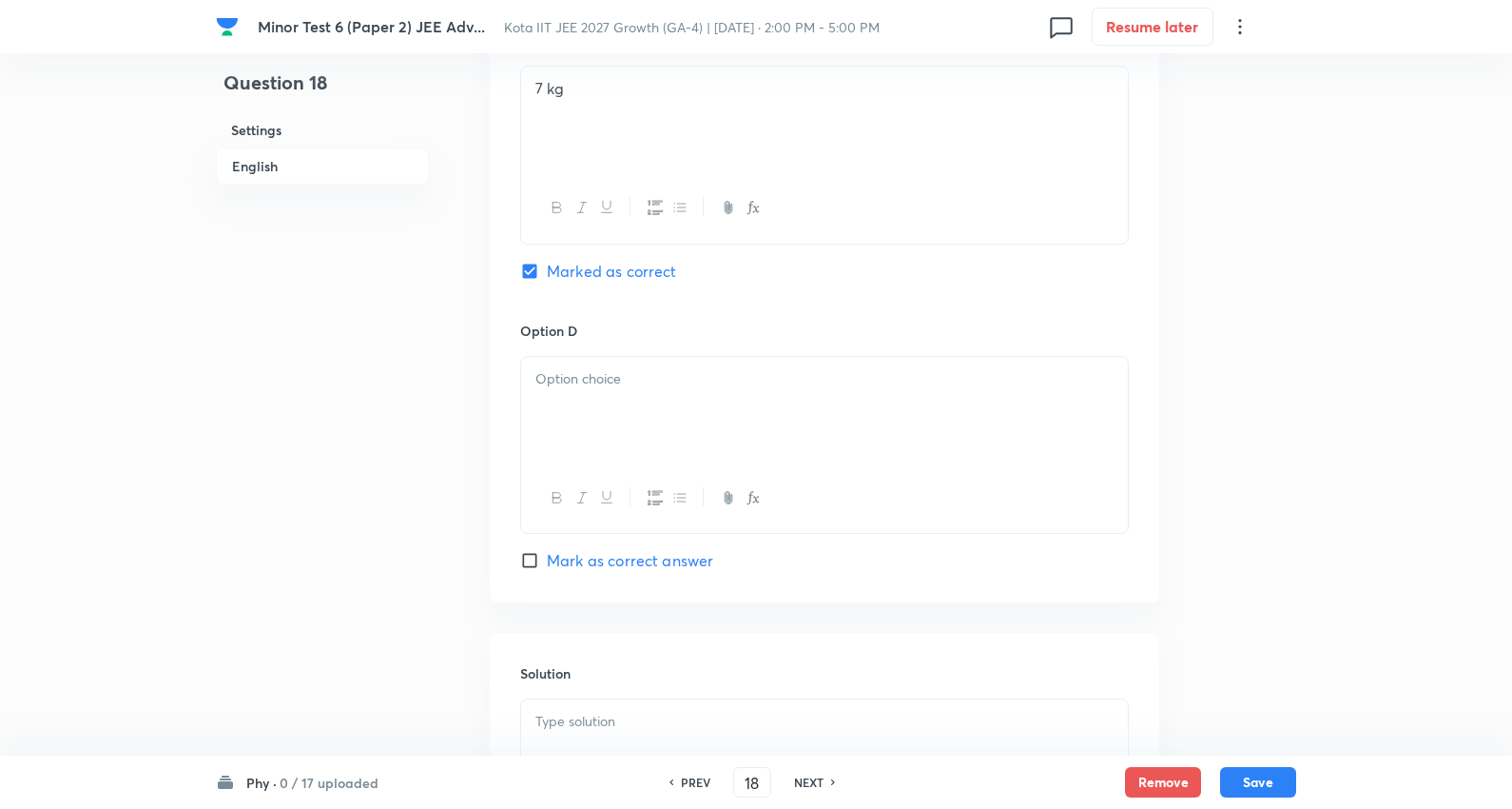
click at [610, 368] on div at bounding box center [825, 409] width 607 height 107
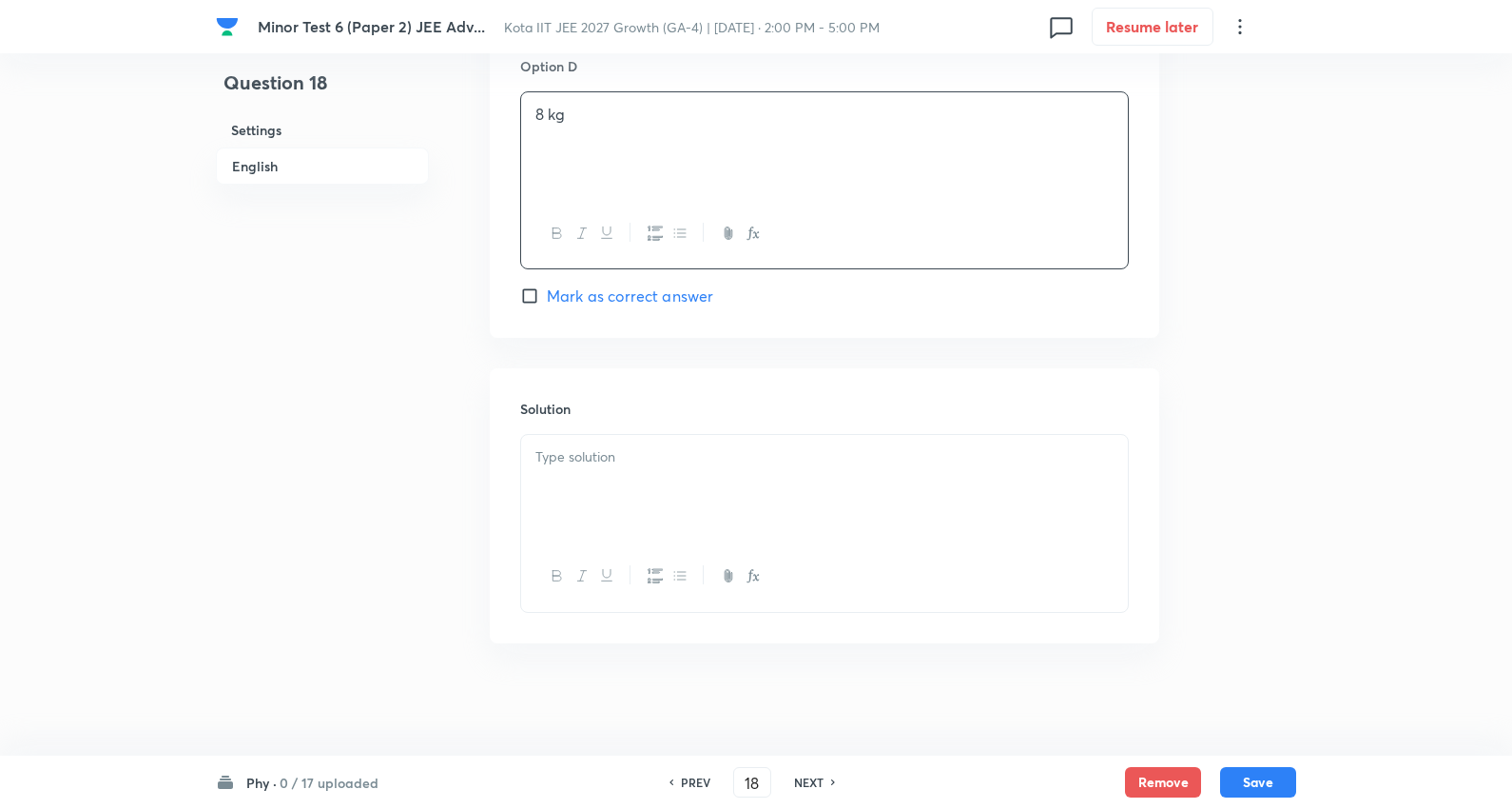
scroll to position [1961, 0]
click at [636, 501] on div at bounding box center [825, 486] width 607 height 107
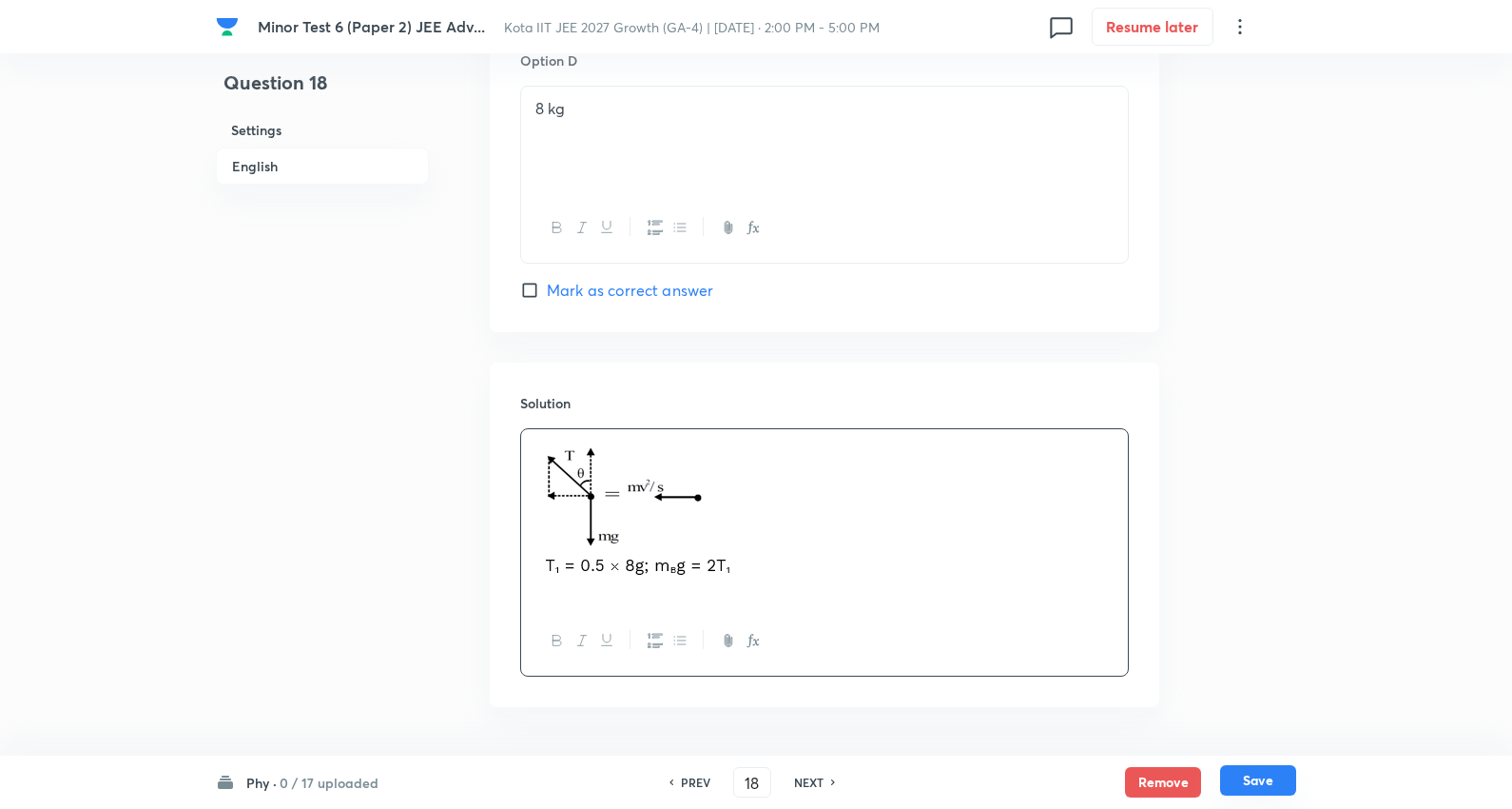
click at [1266, 775] on button "Save" at bounding box center [1258, 780] width 76 height 30
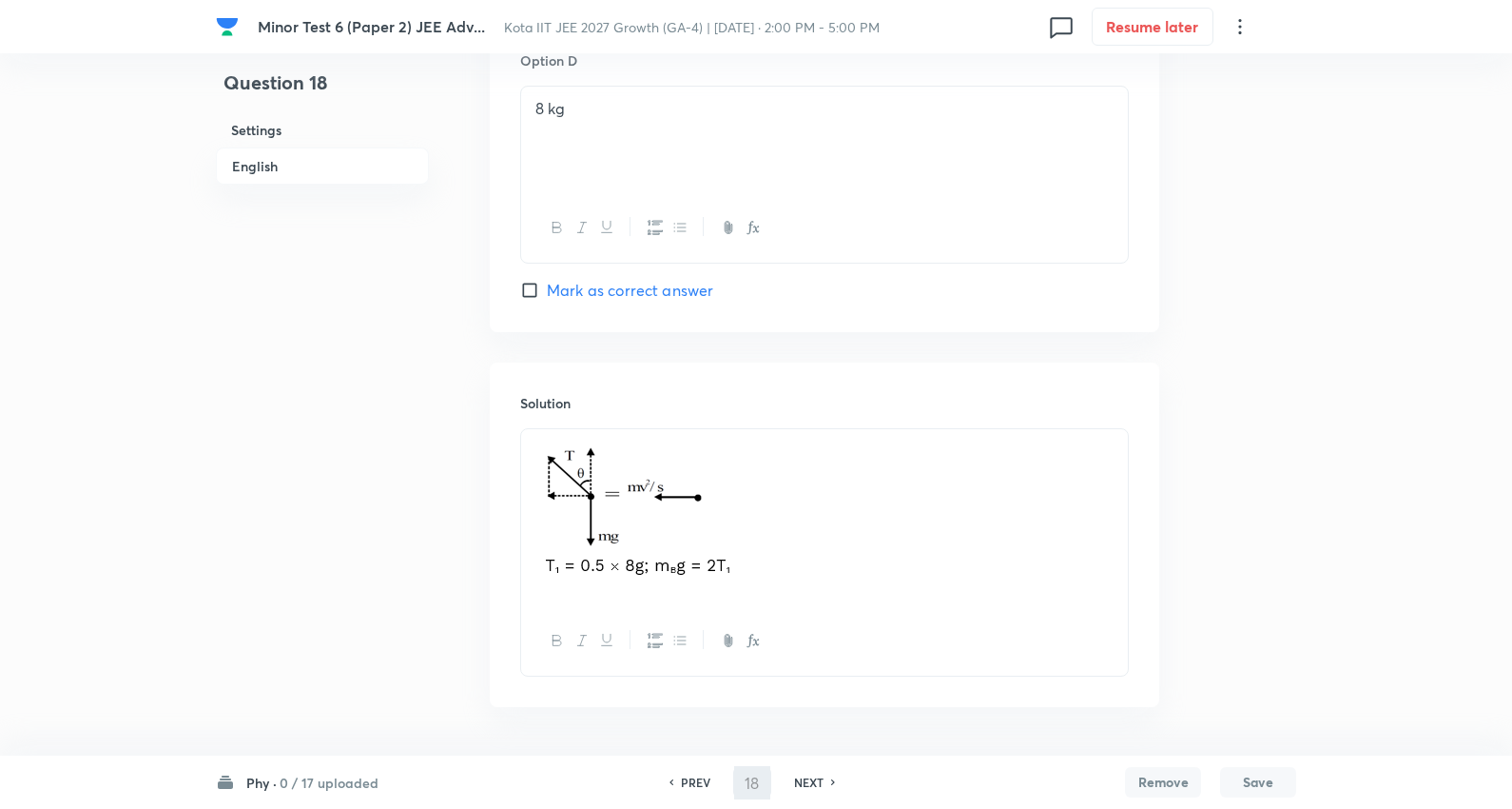
type input "19"
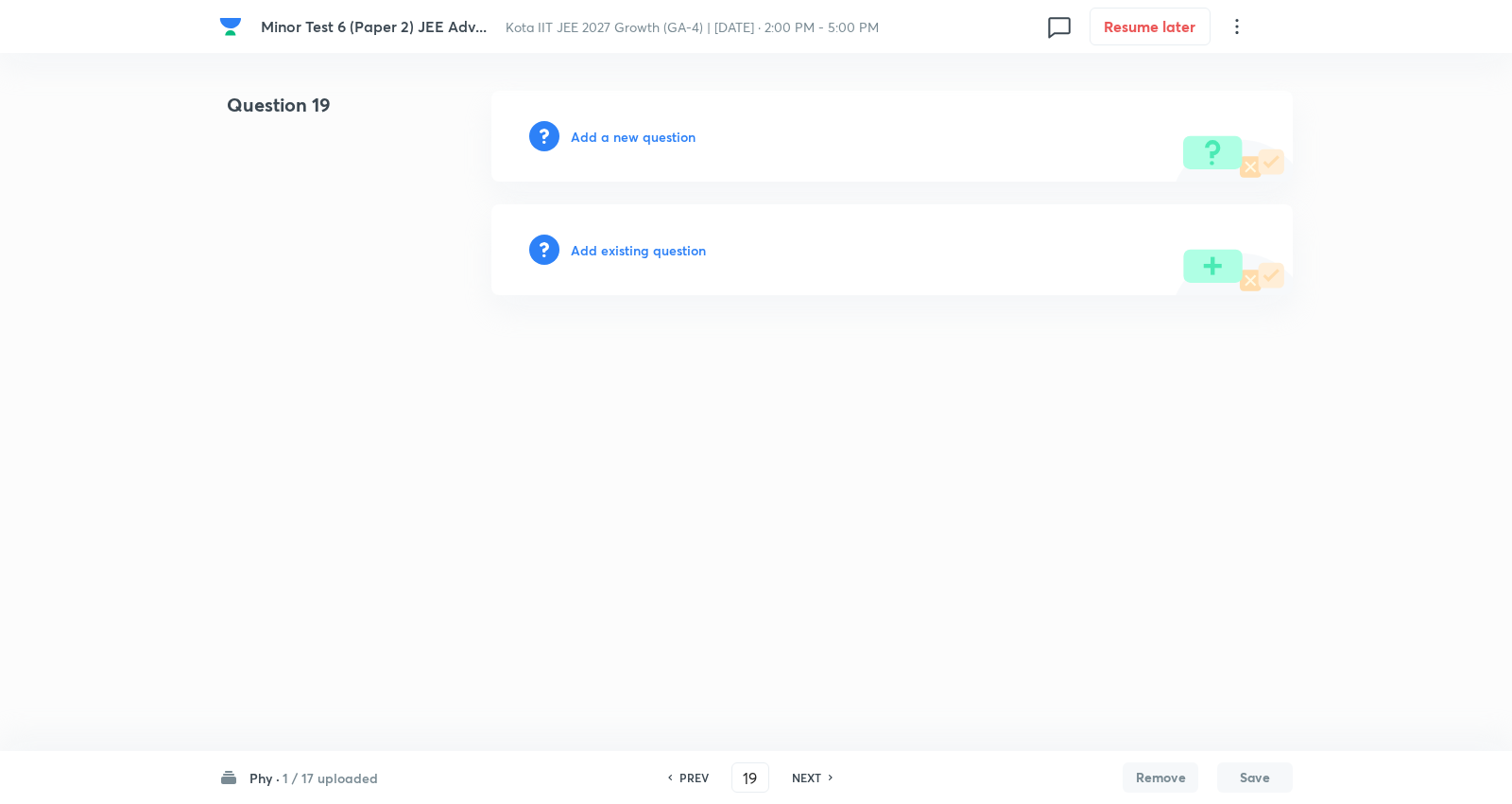
click at [616, 143] on h6 "Add a new question" at bounding box center [633, 136] width 125 height 19
click at [616, 143] on h6 "Choose a question type" at bounding box center [644, 136] width 146 height 19
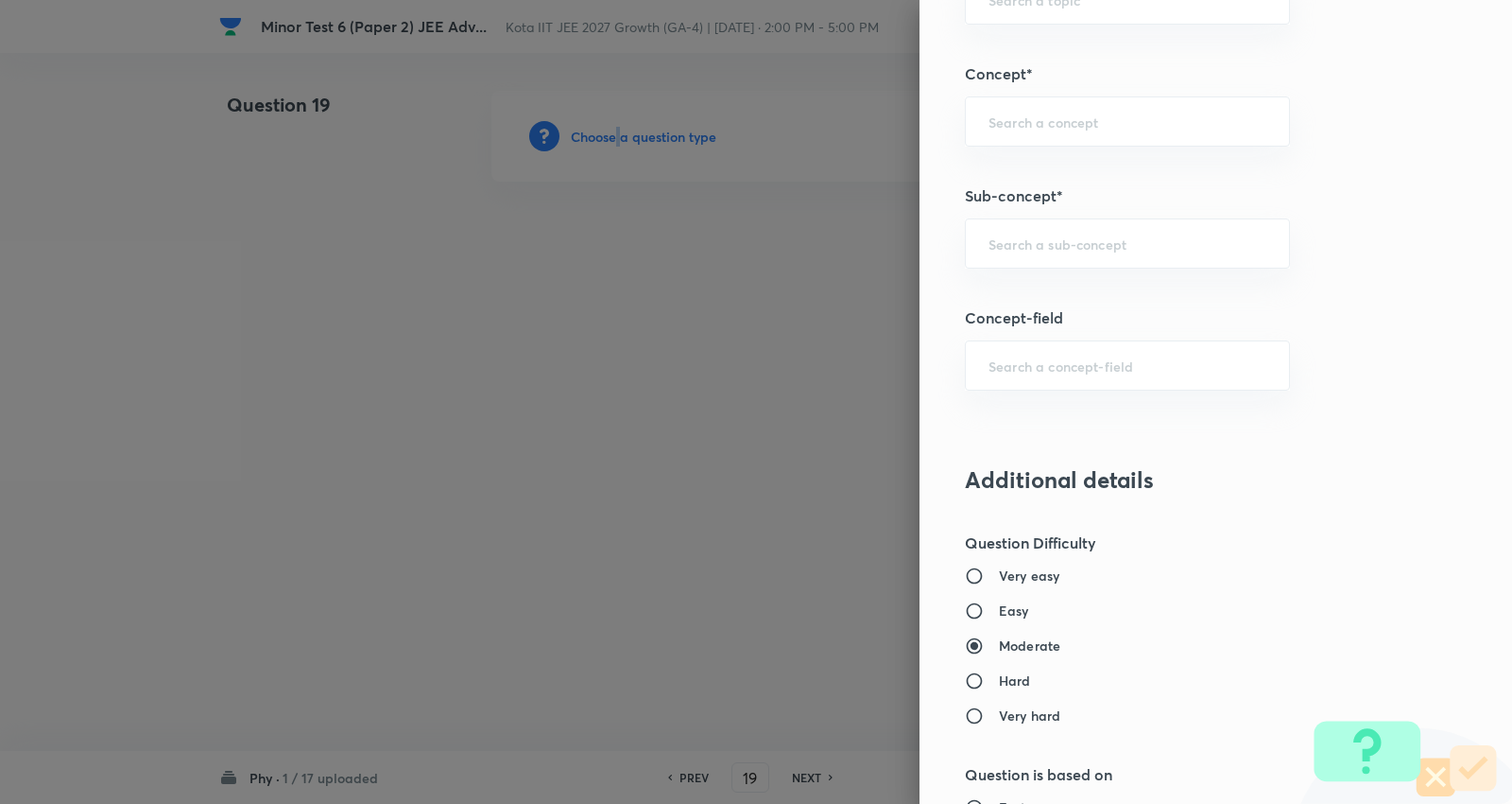
scroll to position [1261, 0]
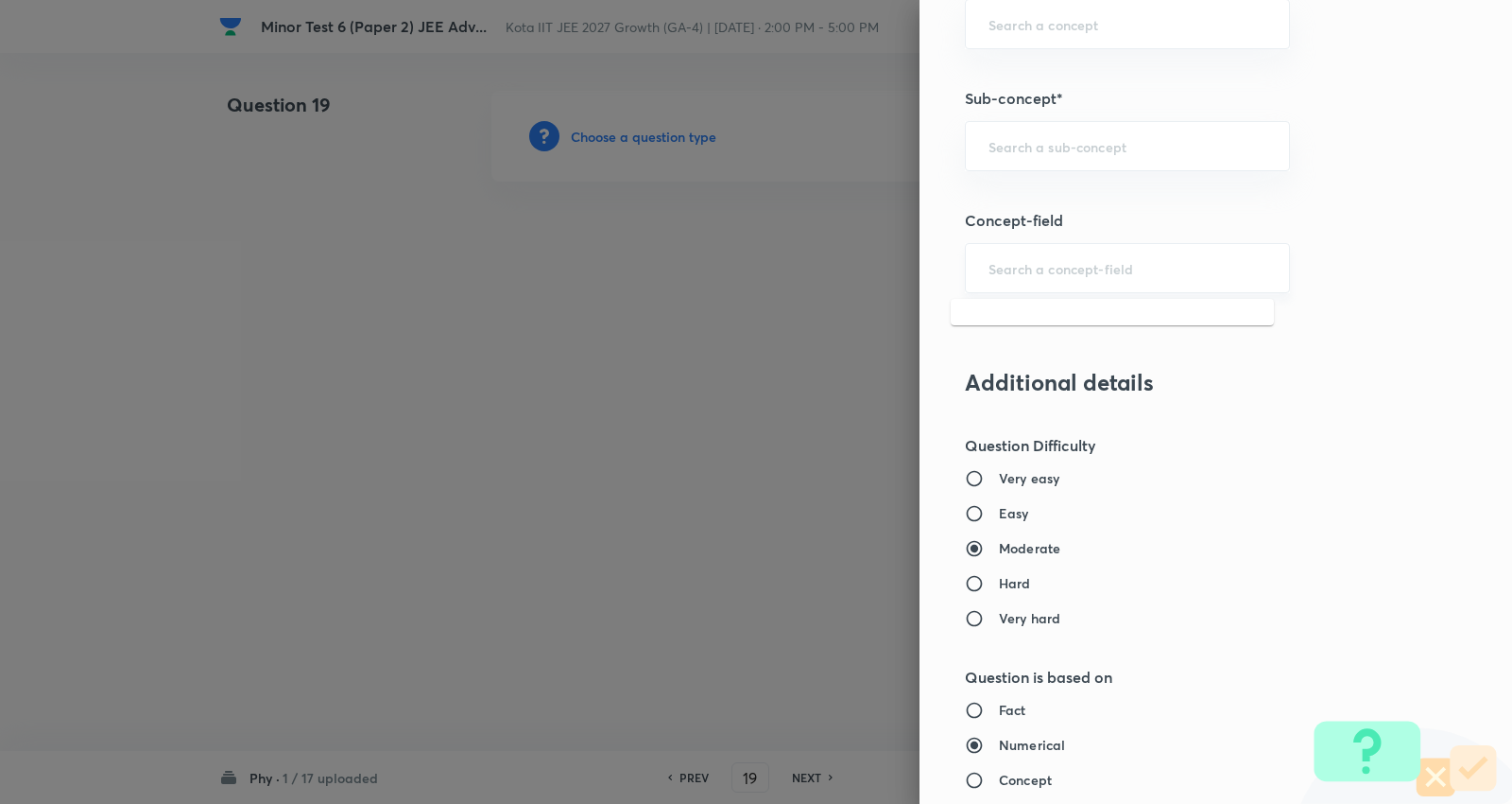
click at [1032, 266] on input "text" at bounding box center [1128, 268] width 278 height 18
type input "a"
click at [1032, 147] on input "text" at bounding box center [1128, 146] width 278 height 18
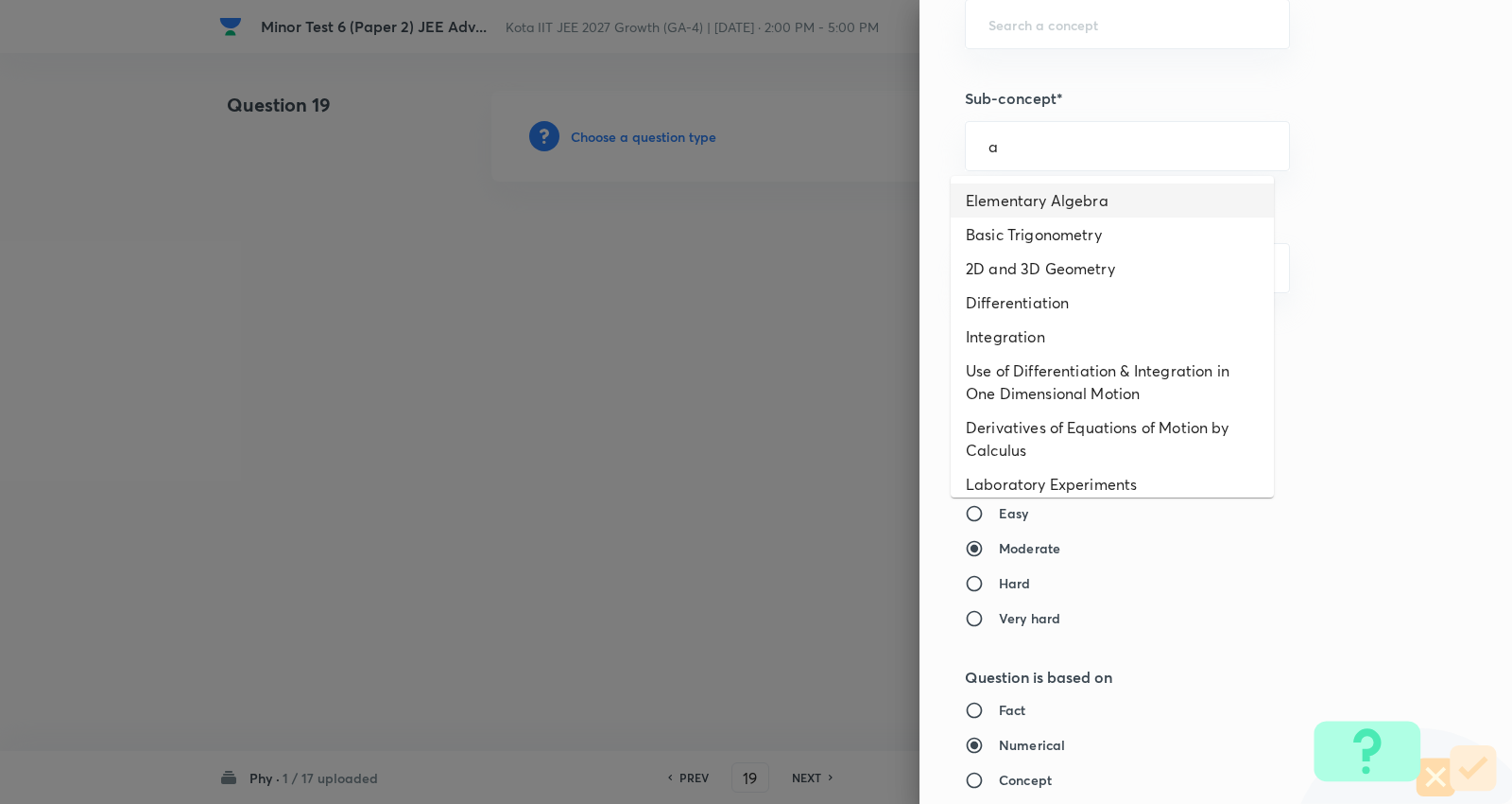
click at [1041, 197] on li "Elementary Algebra" at bounding box center [1112, 200] width 323 height 34
type input "Elementary Algebra"
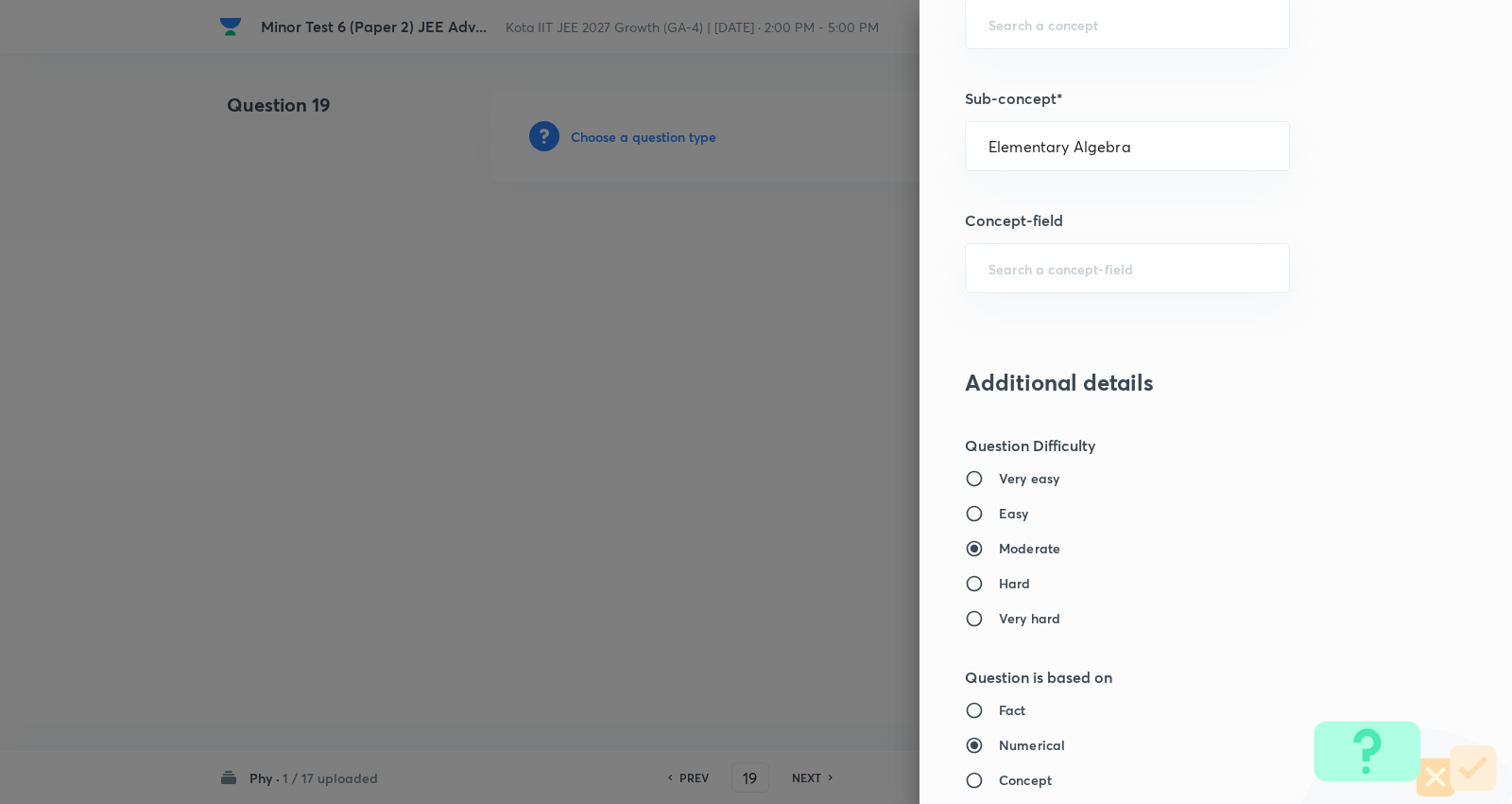
type input "Physics"
type input "Basics & Laboratory"
type input "Mathematical Tools"
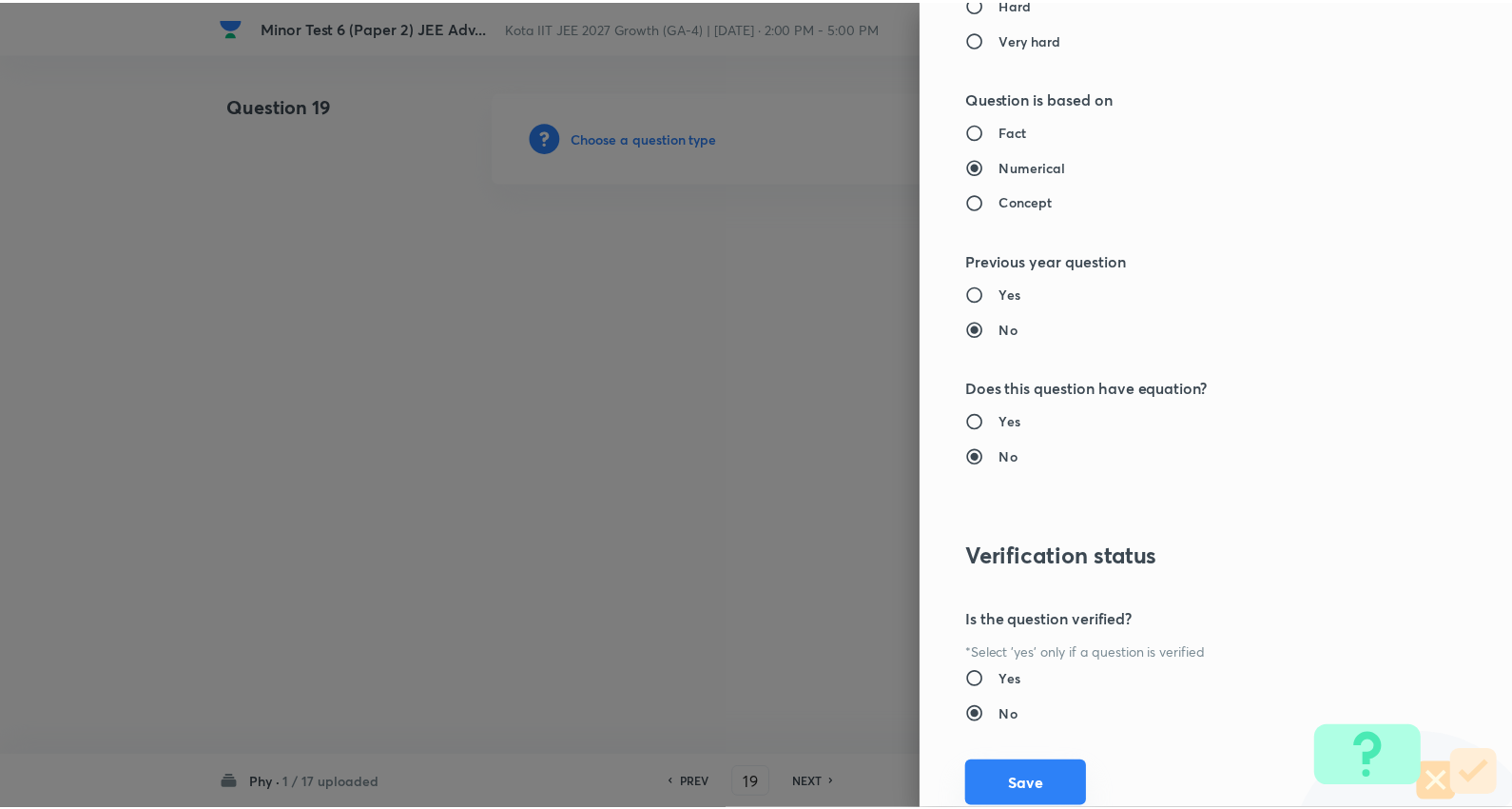
scroll to position [1913, 0]
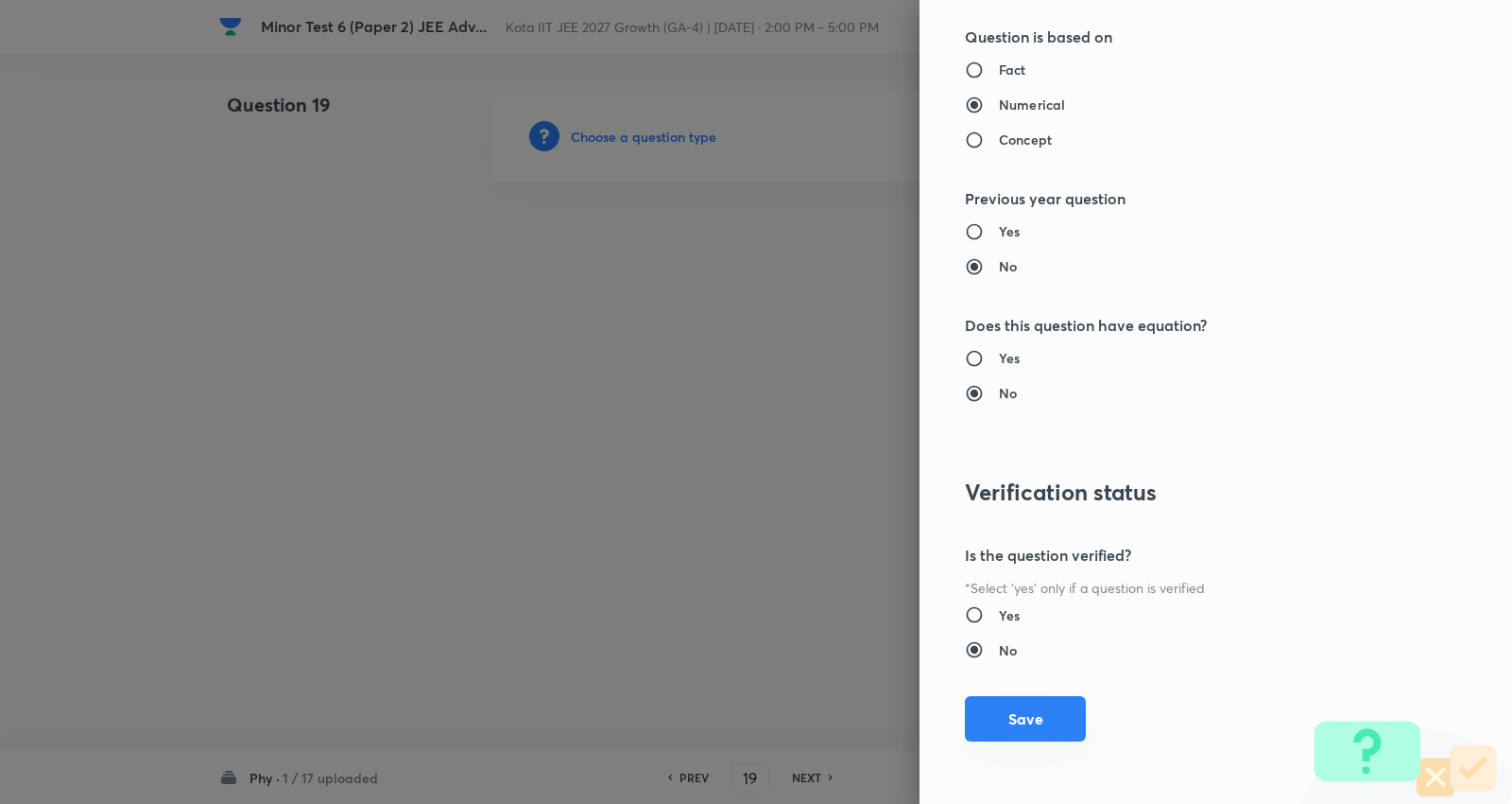
click at [1028, 708] on button "Save" at bounding box center [1026, 718] width 121 height 46
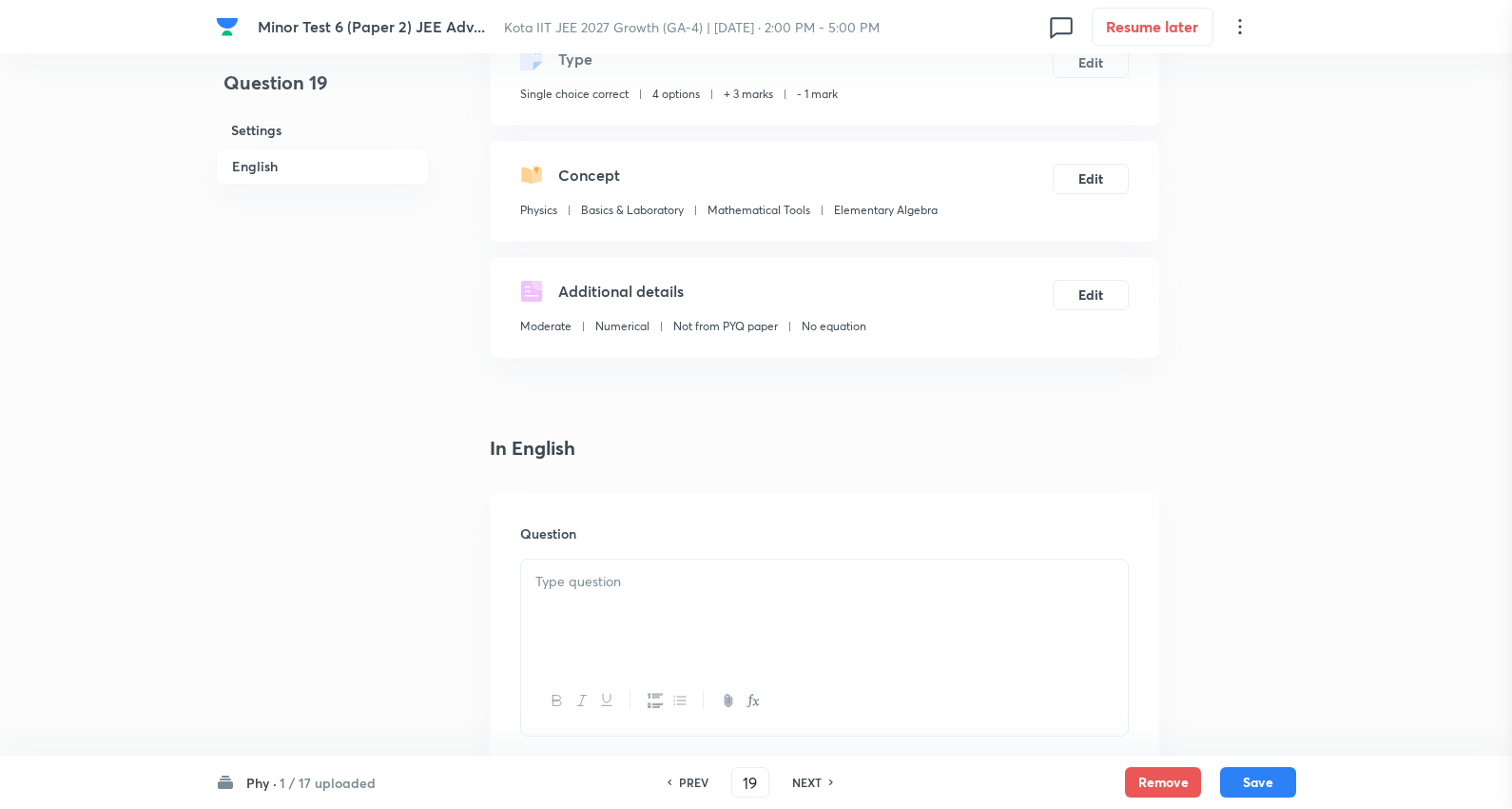
scroll to position [316, 0]
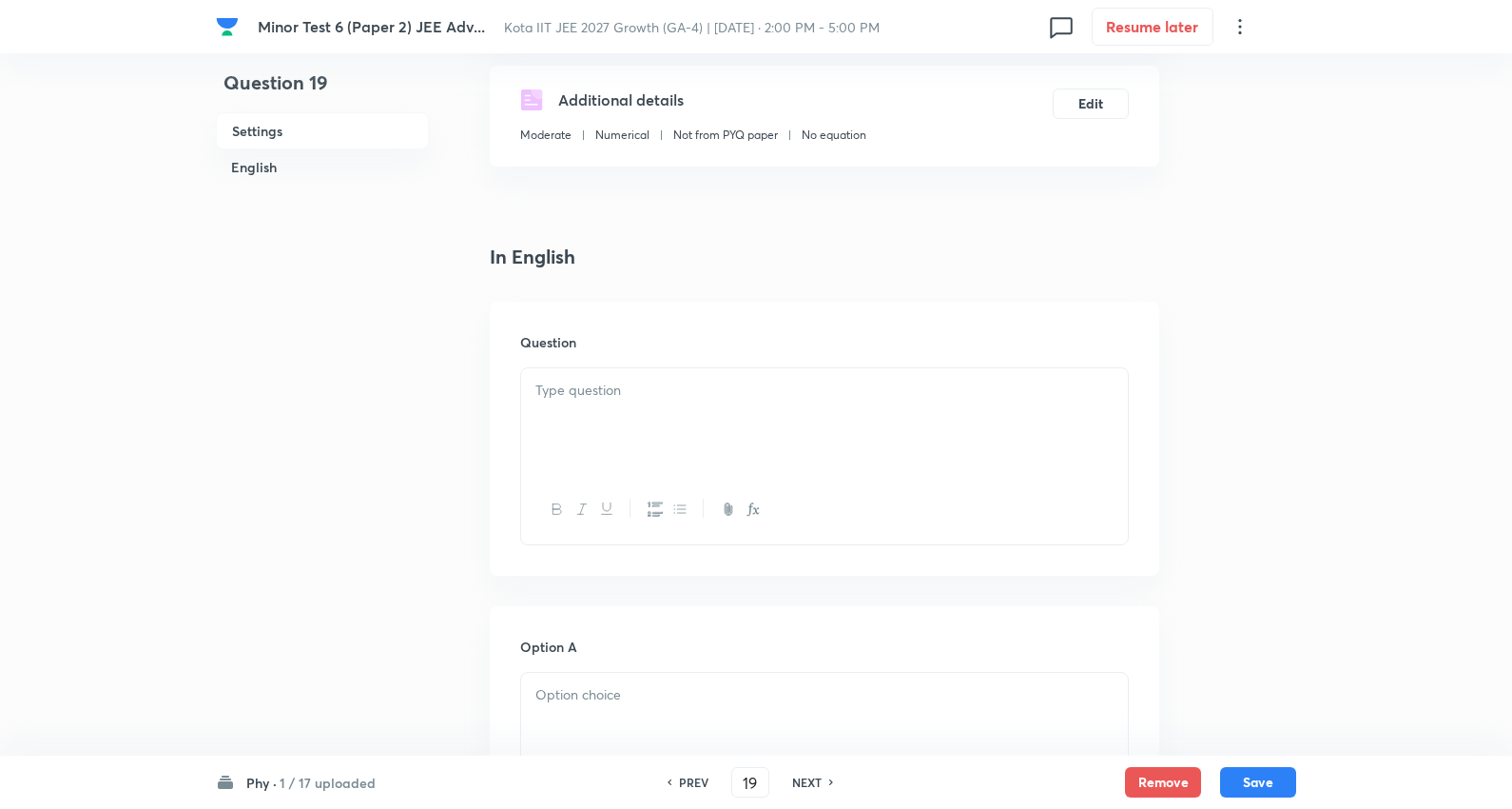
click at [612, 410] on div at bounding box center [825, 421] width 607 height 107
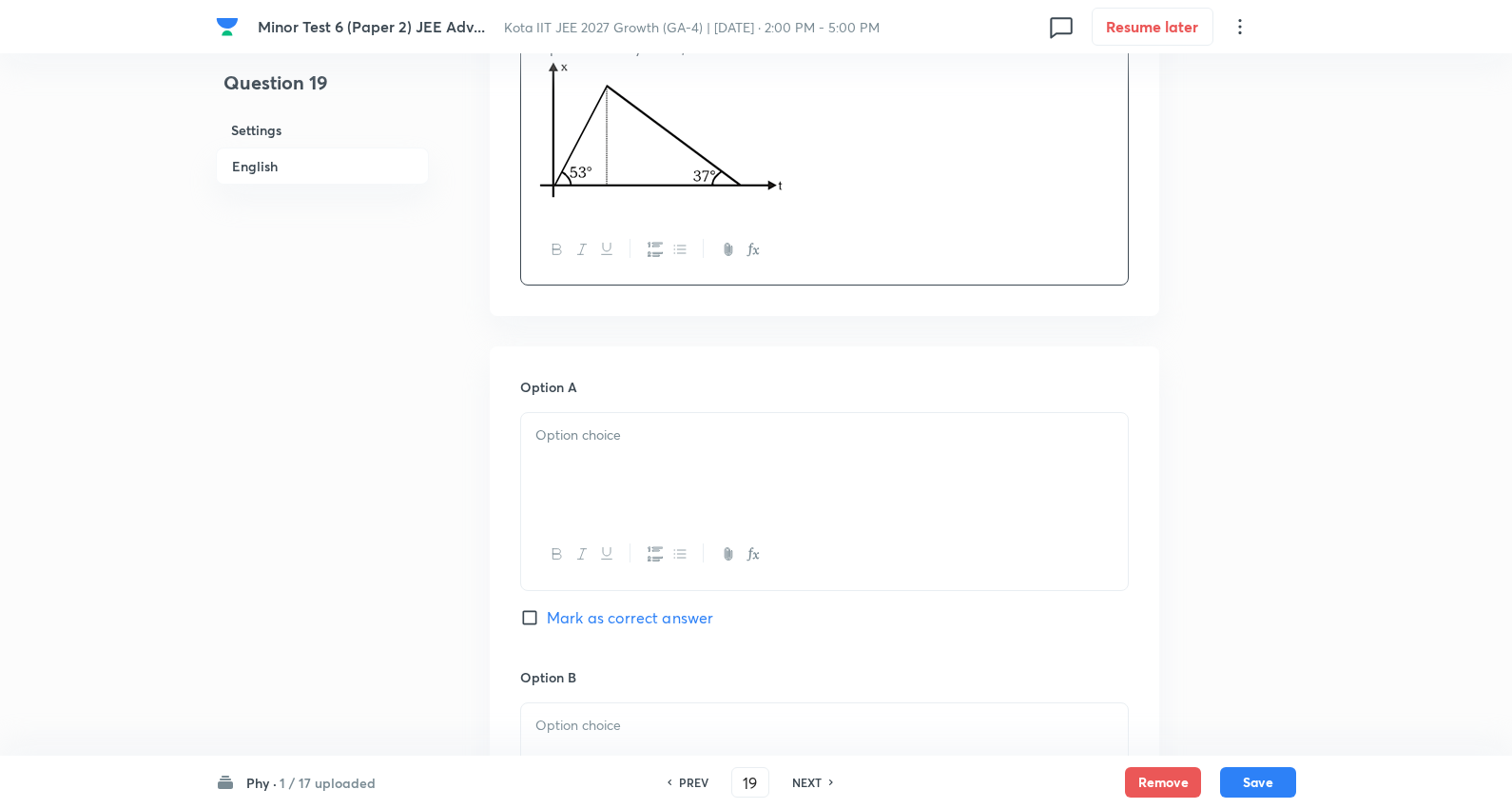
scroll to position [739, 0]
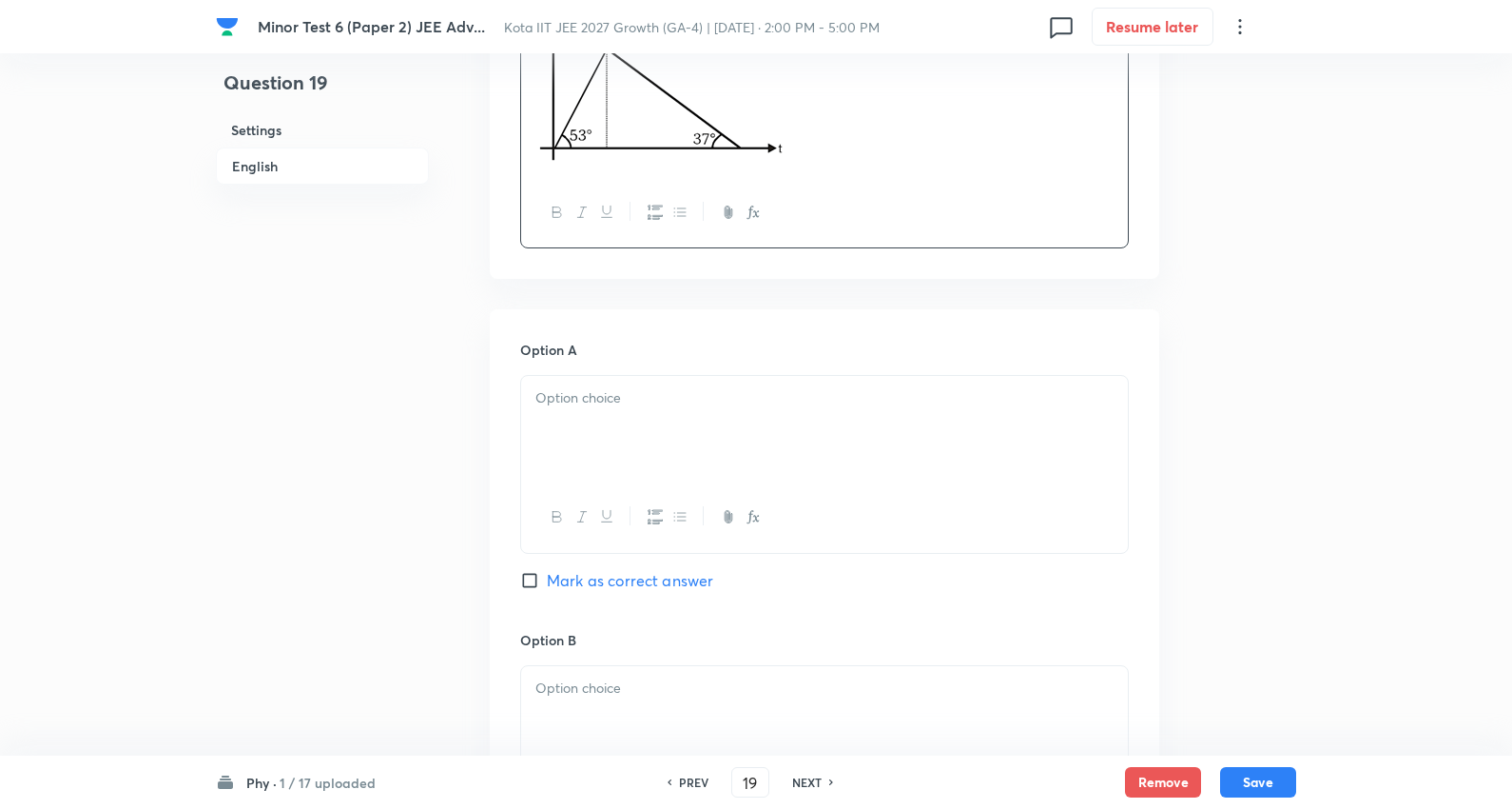
click at [618, 373] on div "Option A Mark as correct answer" at bounding box center [825, 484] width 609 height 289
click at [609, 413] on div at bounding box center [825, 429] width 607 height 107
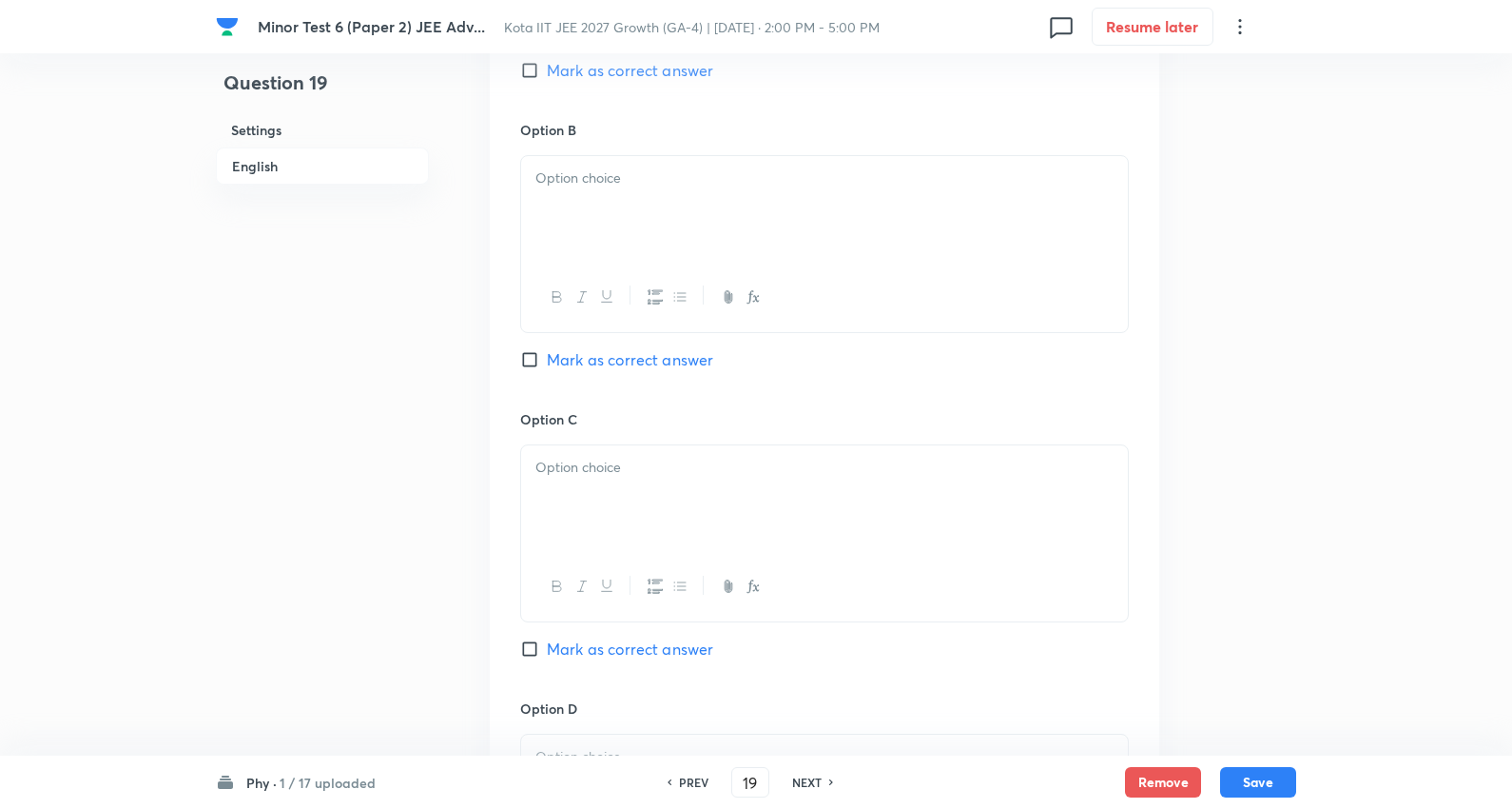
scroll to position [1268, 0]
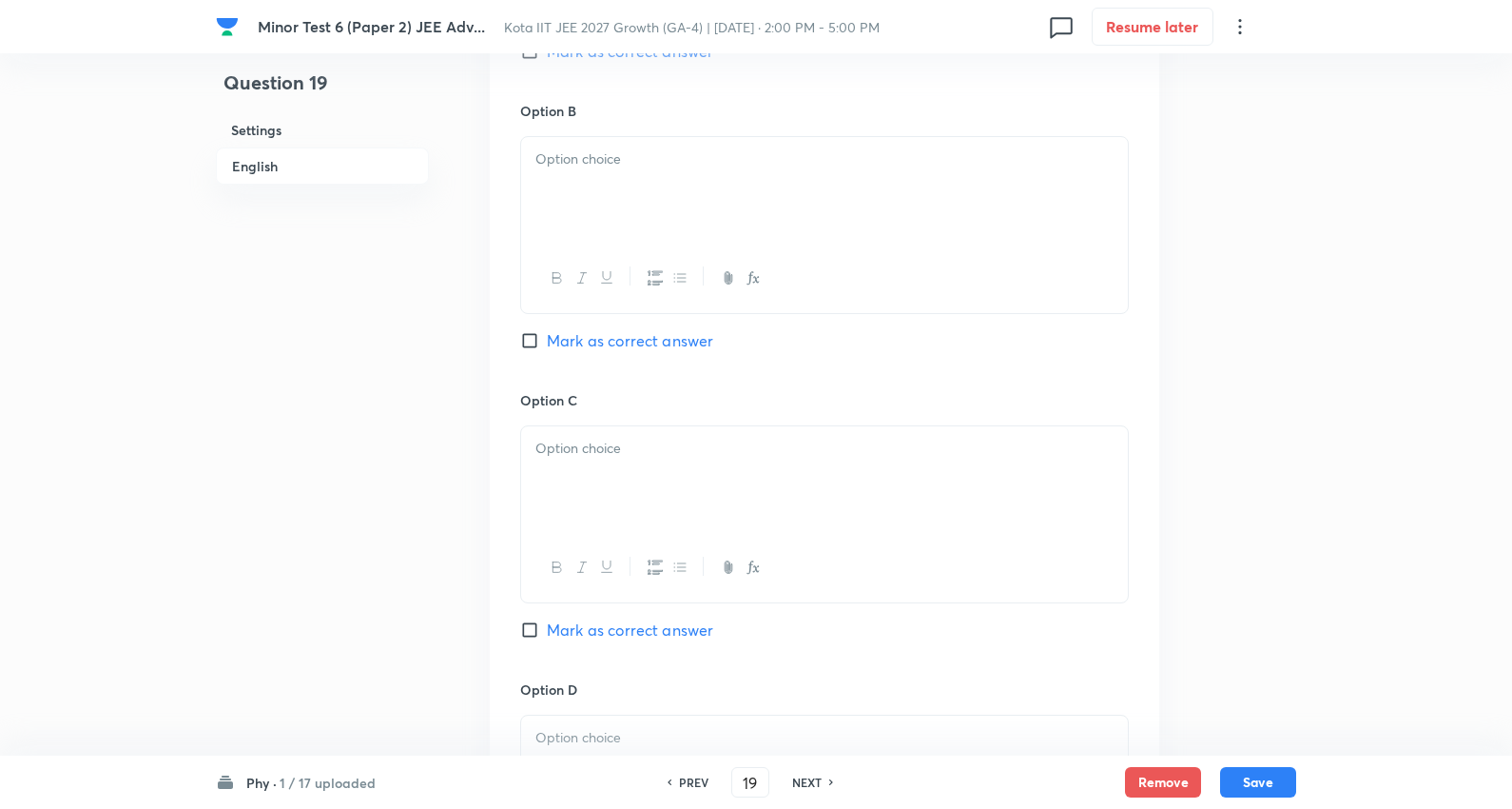
click at [614, 201] on div at bounding box center [825, 190] width 607 height 107
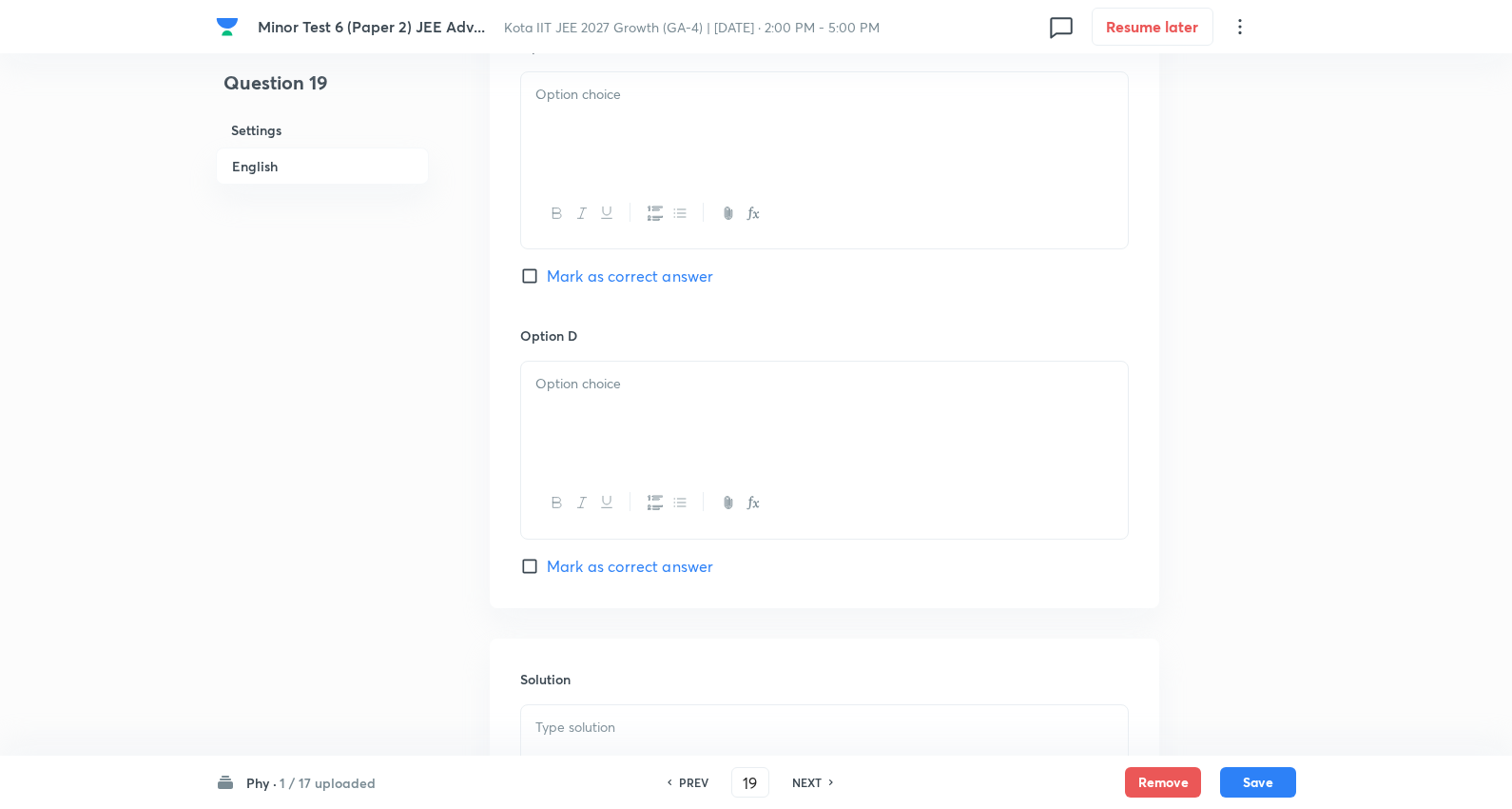
scroll to position [1585, 0]
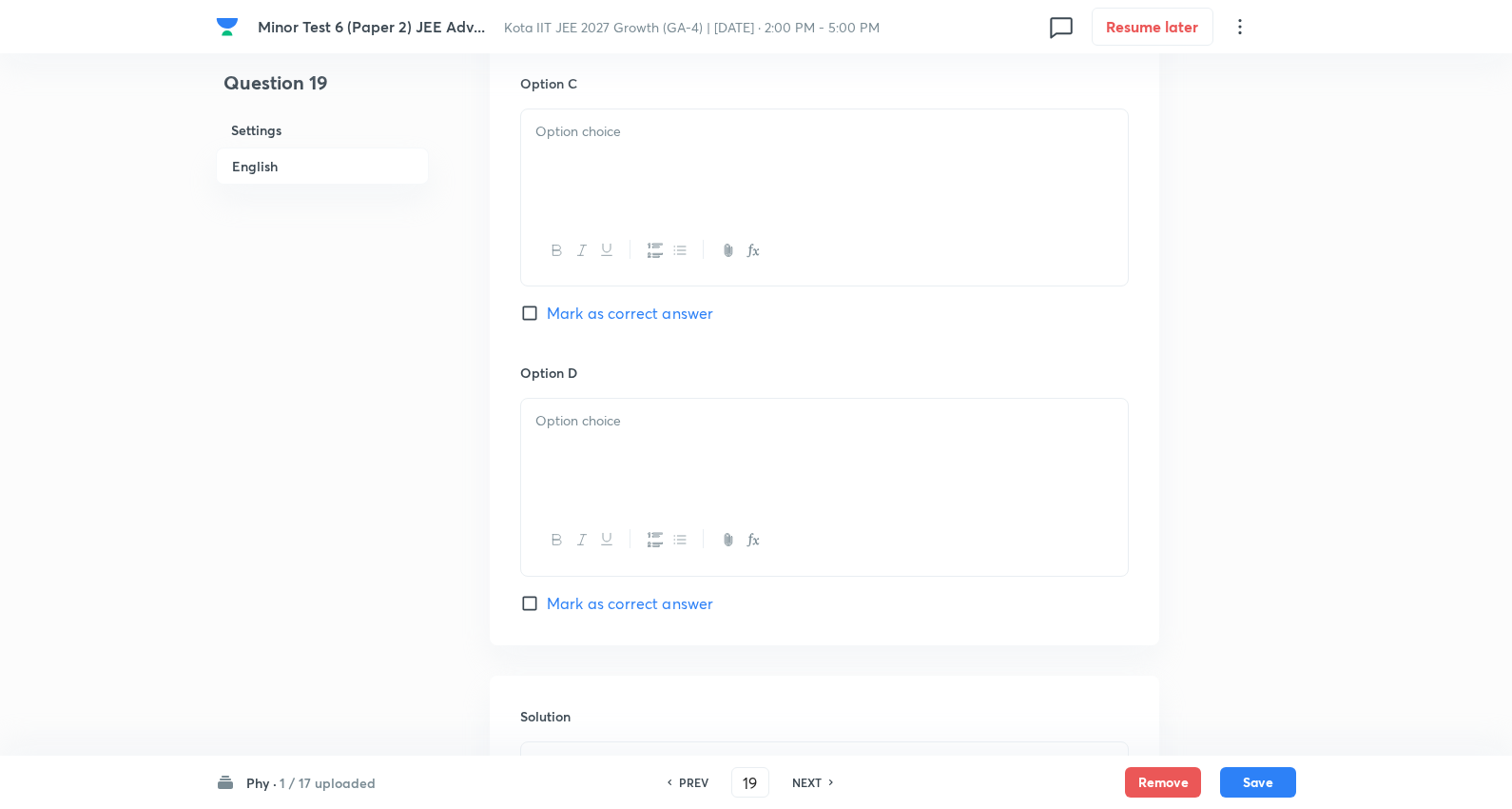
click at [610, 139] on p at bounding box center [825, 131] width 579 height 22
click at [649, 311] on span "Mark as correct answer" at bounding box center [631, 312] width 166 height 23
click at [547, 311] on input "Mark as correct answer" at bounding box center [533, 312] width 26 height 19
checkbox input "true"
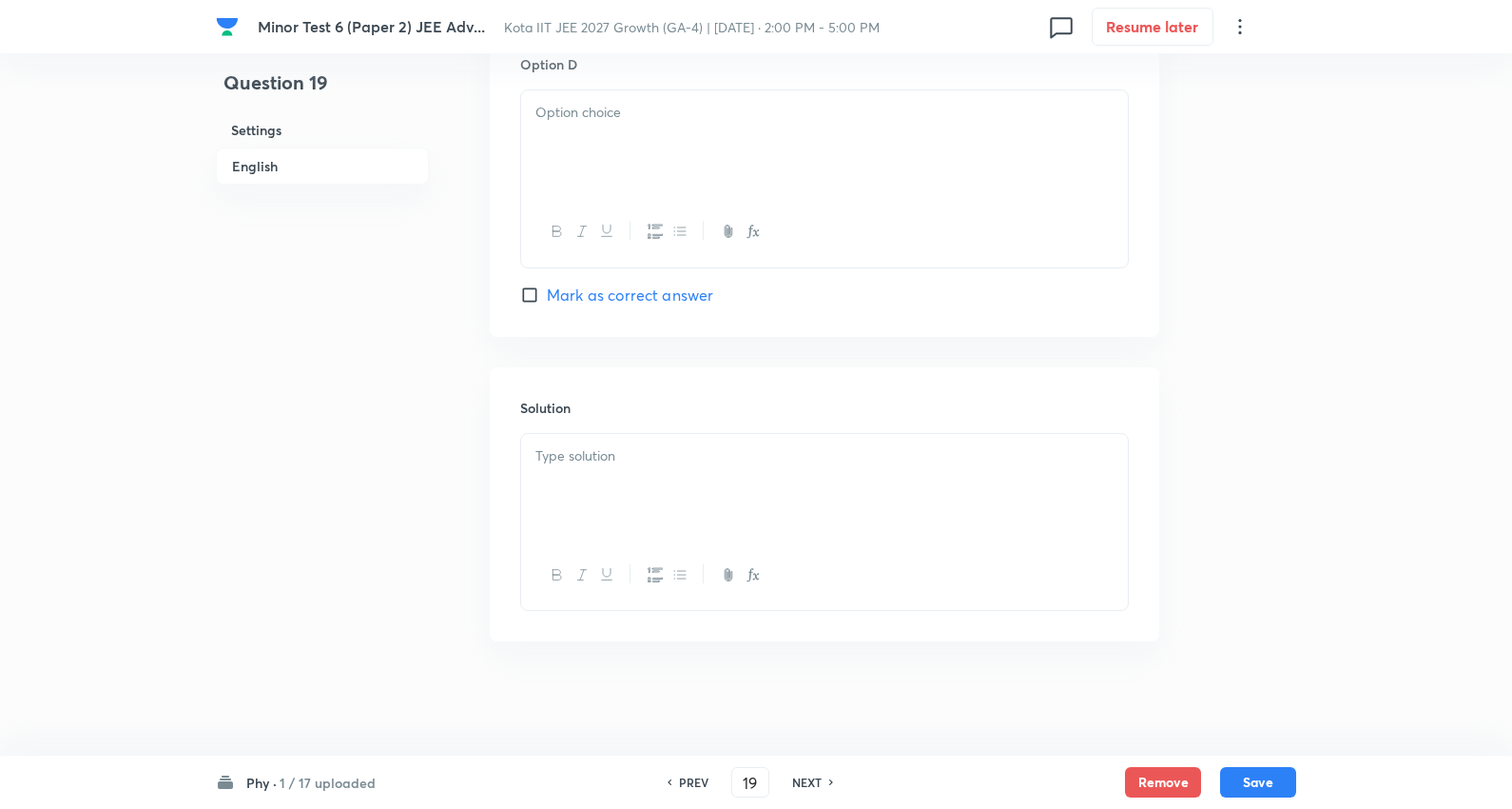
click at [622, 150] on div at bounding box center [825, 143] width 607 height 107
click at [600, 468] on div at bounding box center [825, 487] width 607 height 107
click at [616, 123] on p at bounding box center [825, 113] width 579 height 22
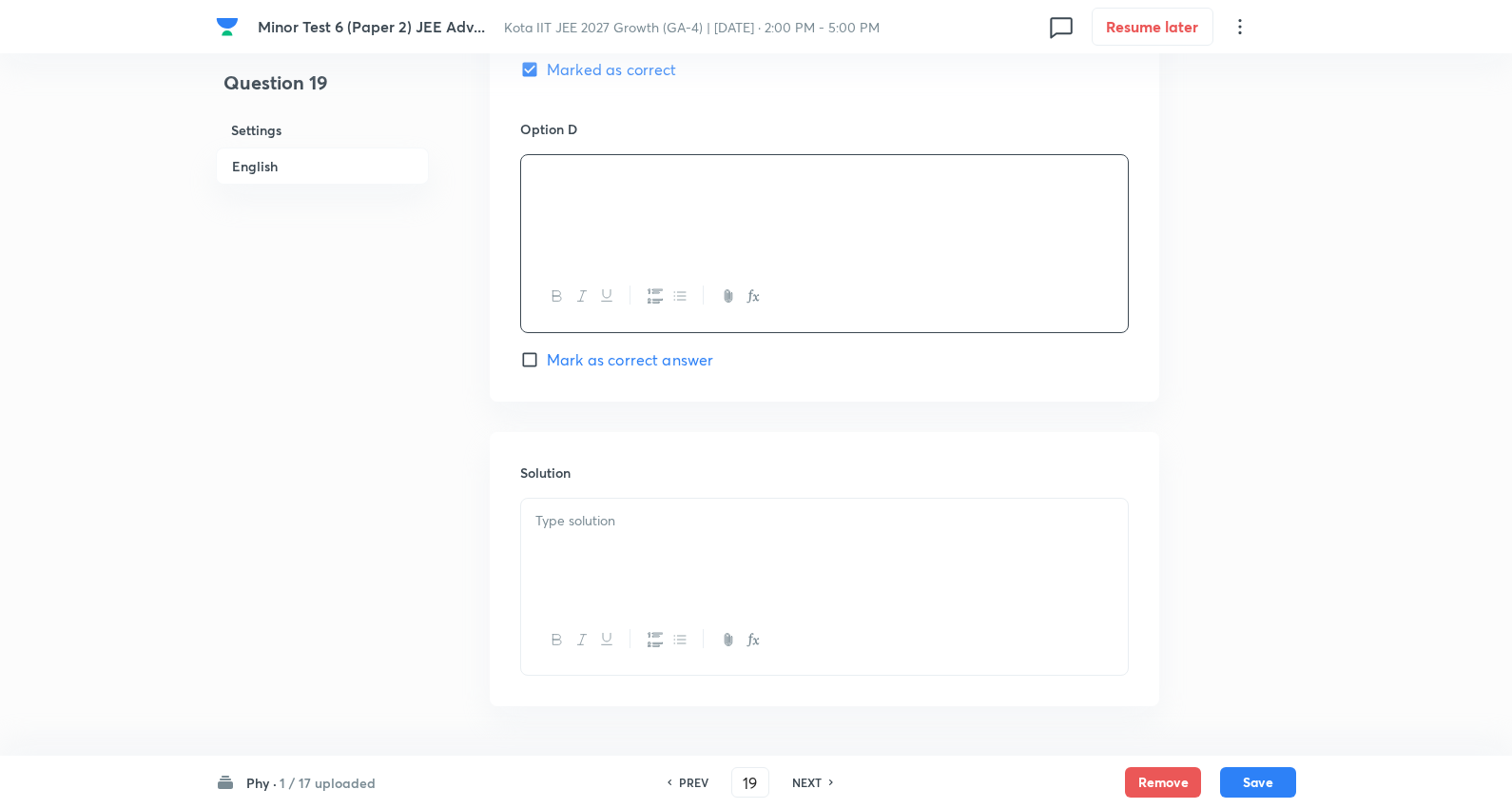
scroll to position [1791, 0]
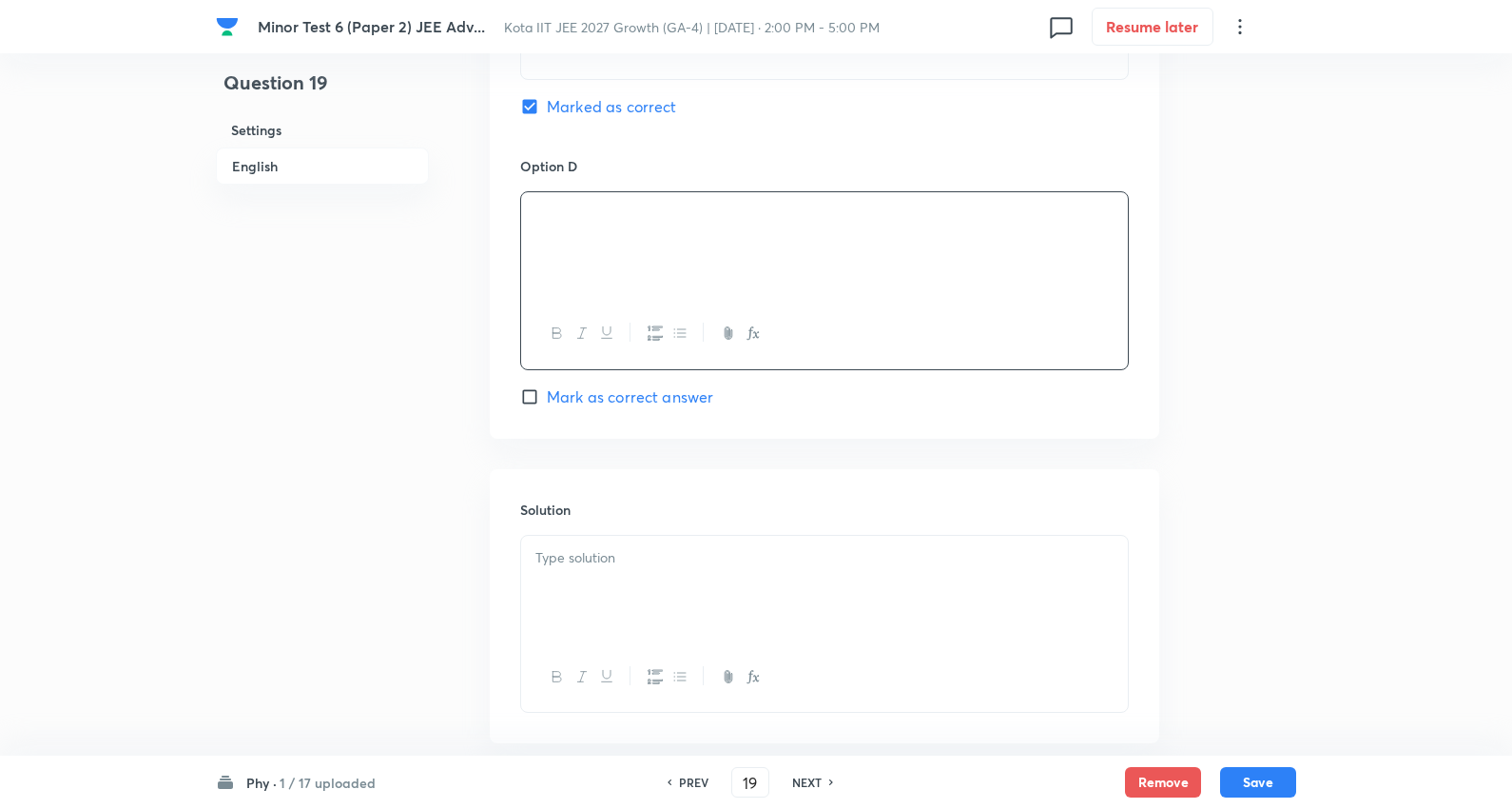
drag, startPoint x: 671, startPoint y: 574, endPoint x: 685, endPoint y: 575, distance: 14.0
click at [676, 575] on div at bounding box center [825, 589] width 607 height 107
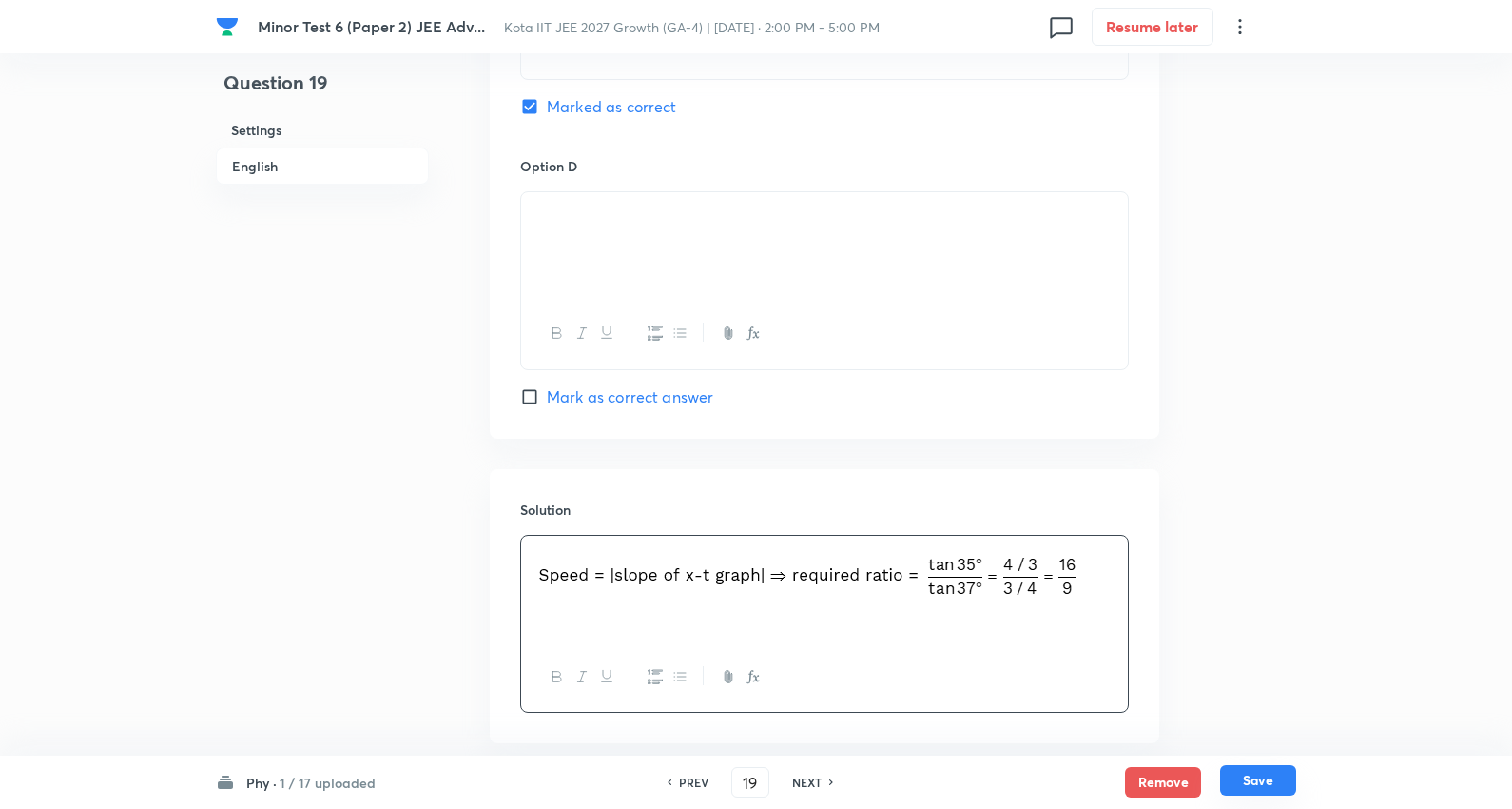
click at [1272, 776] on button "Save" at bounding box center [1258, 780] width 76 height 30
type input "20"
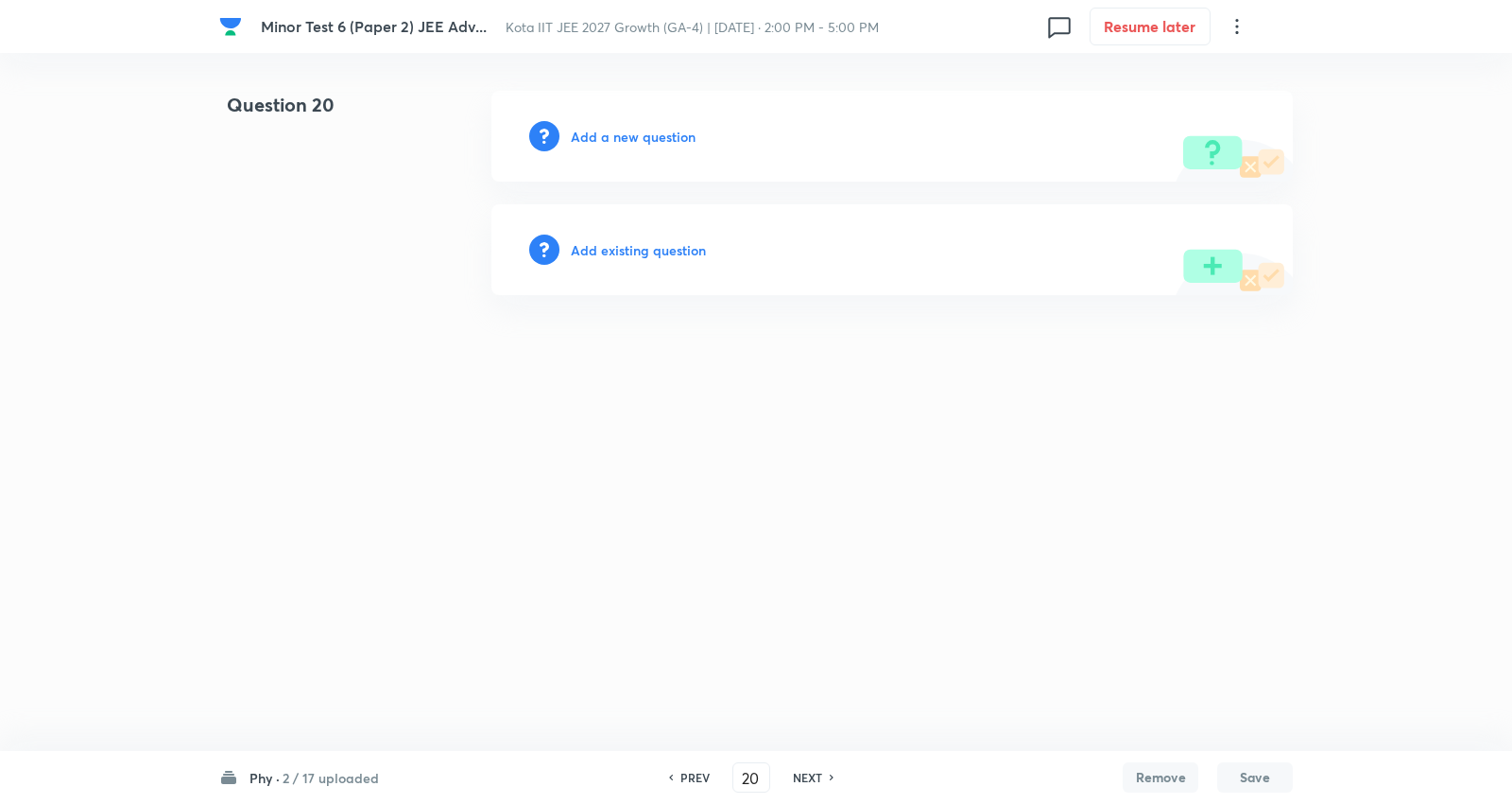
click at [672, 133] on h6 "Add a new question" at bounding box center [633, 136] width 125 height 19
click at [672, 133] on h6 "Choose a question type" at bounding box center [644, 136] width 146 height 19
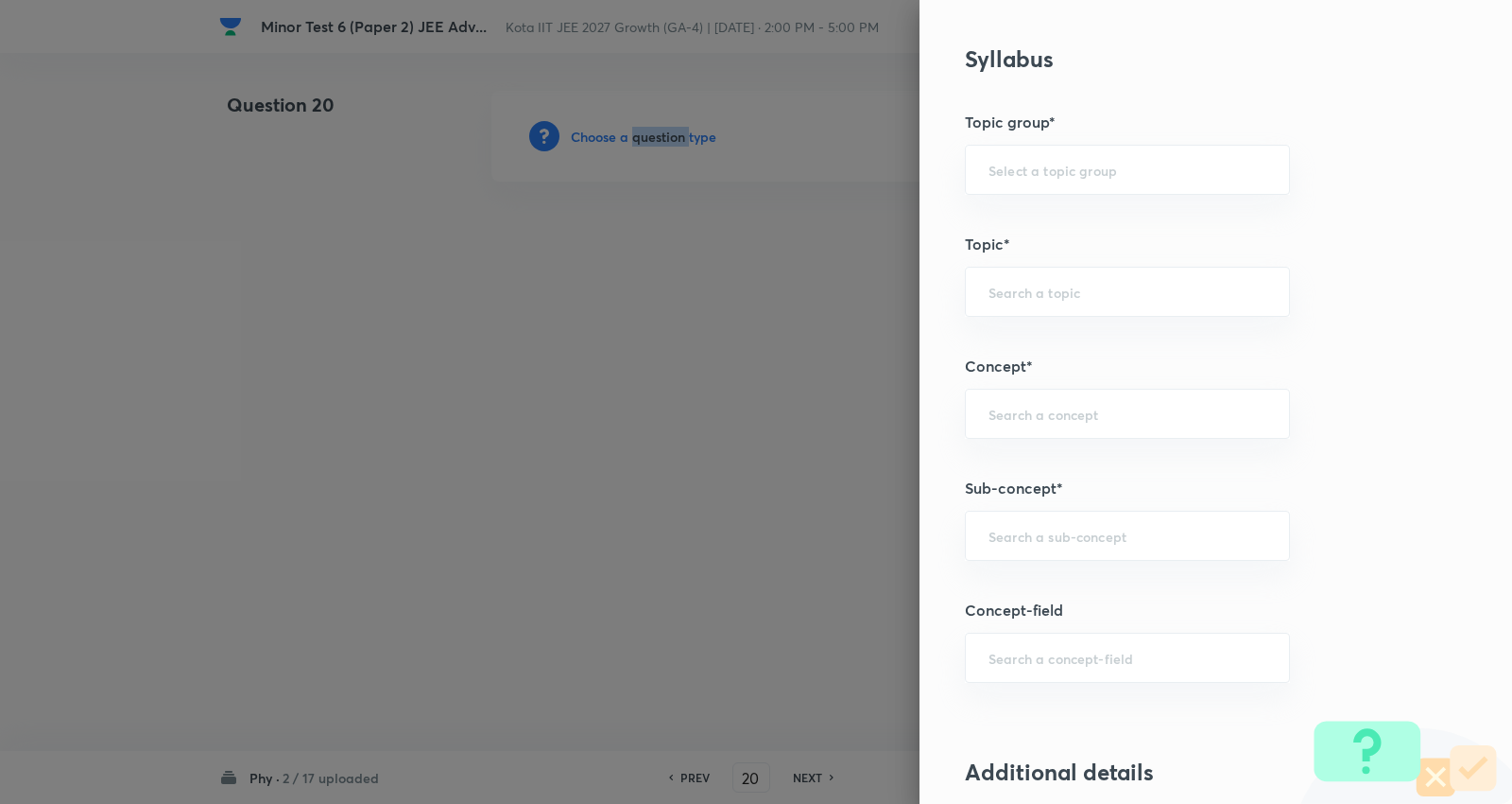
scroll to position [1155, 0]
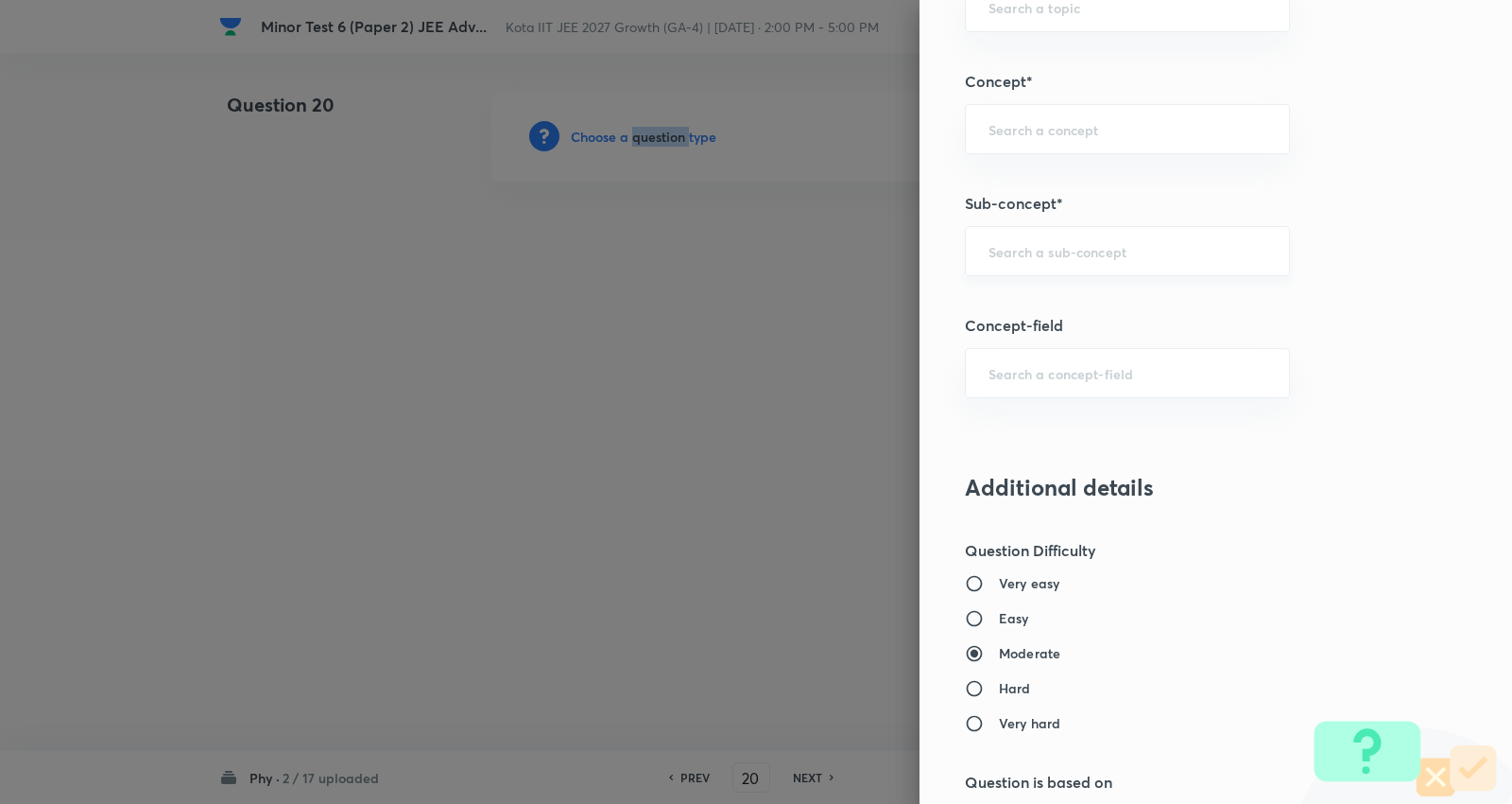
click at [1050, 270] on div "​" at bounding box center [1128, 250] width 325 height 50
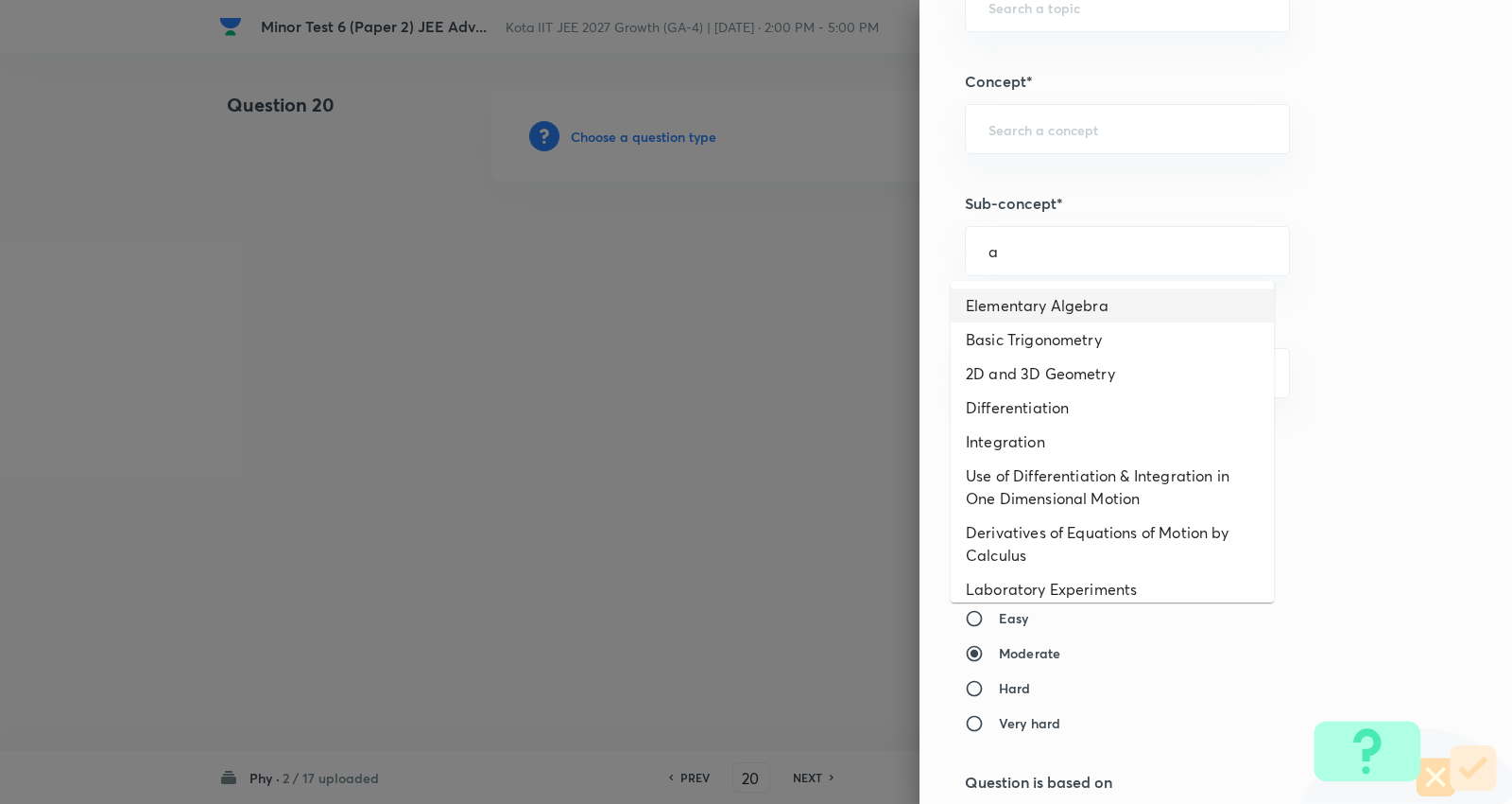
click at [1050, 309] on li "Elementary Algebra" at bounding box center [1112, 305] width 323 height 34
type input "Elementary Algebra"
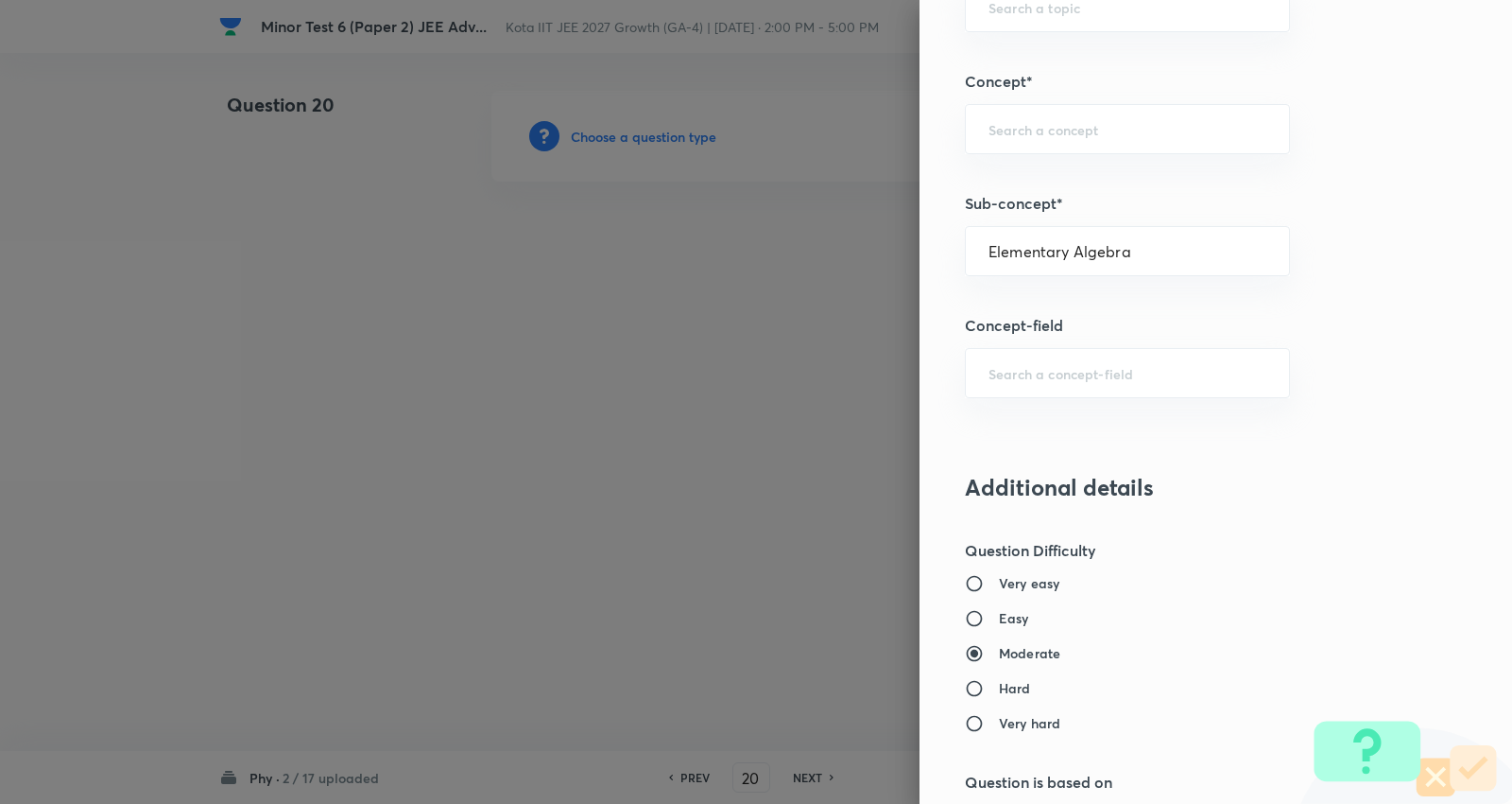
type input "Physics"
type input "Basics & Laboratory"
type input "Mathematical Tools"
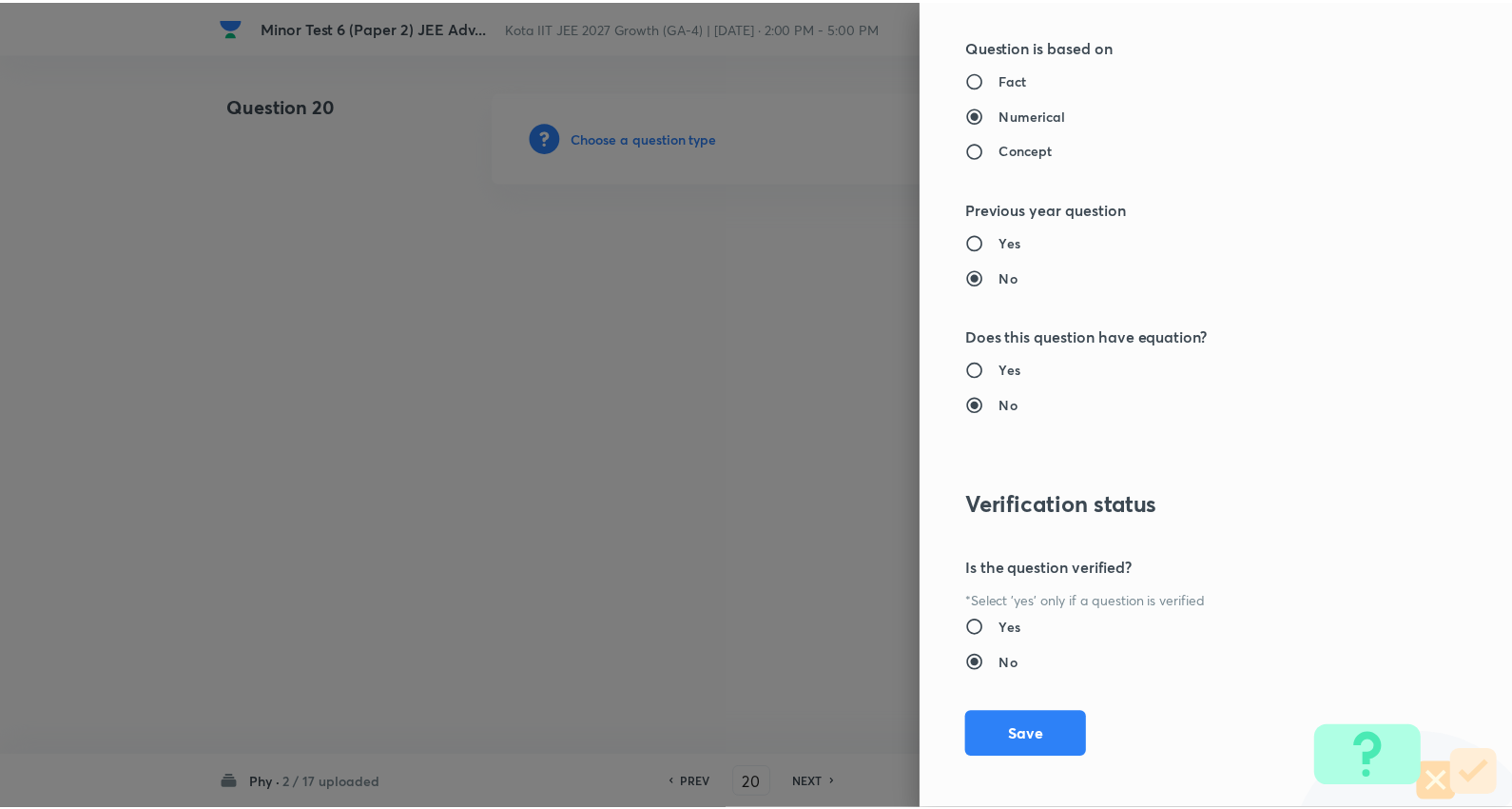
scroll to position [1913, 0]
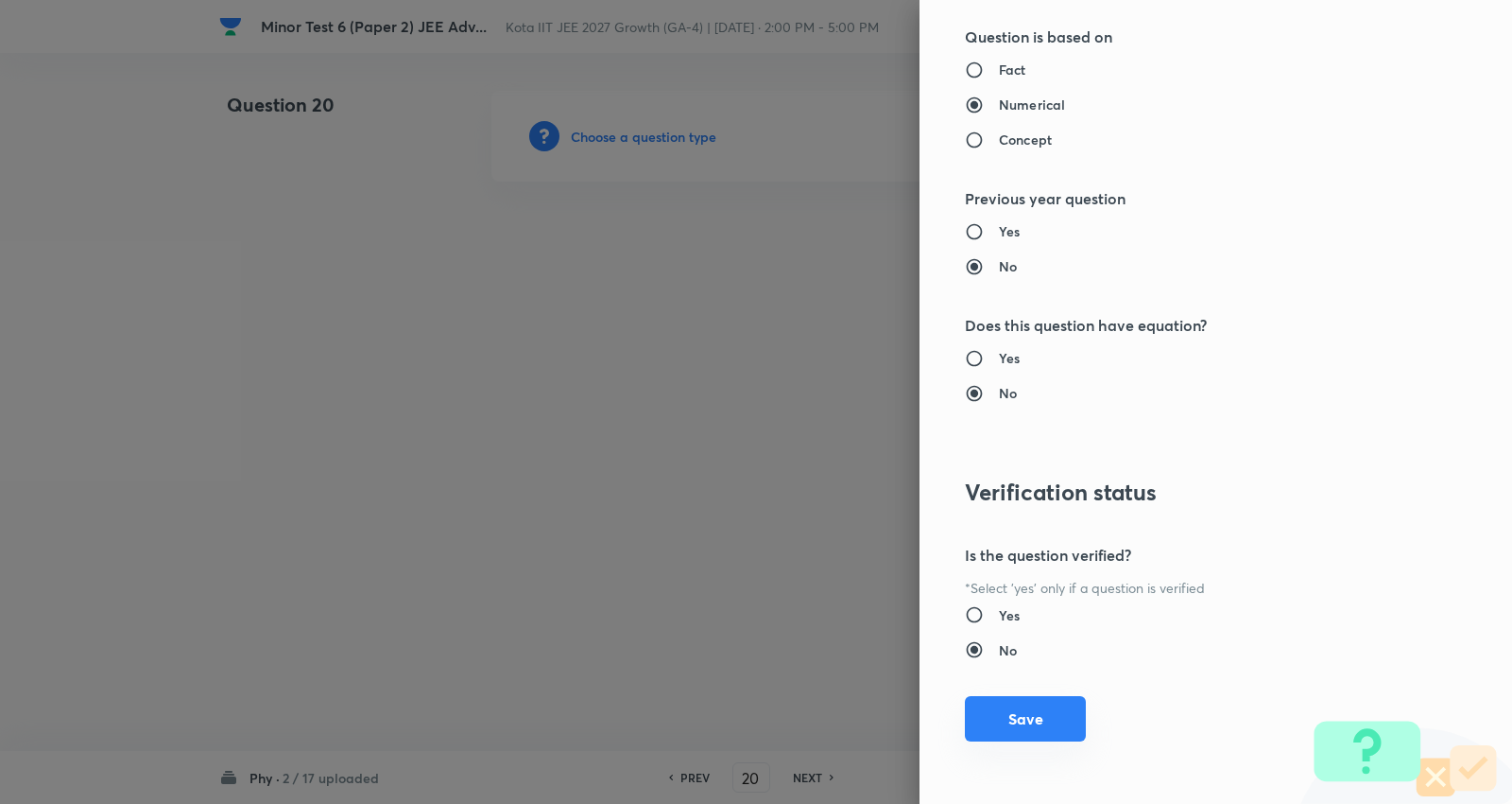
click at [1011, 710] on button "Save" at bounding box center [1026, 718] width 121 height 46
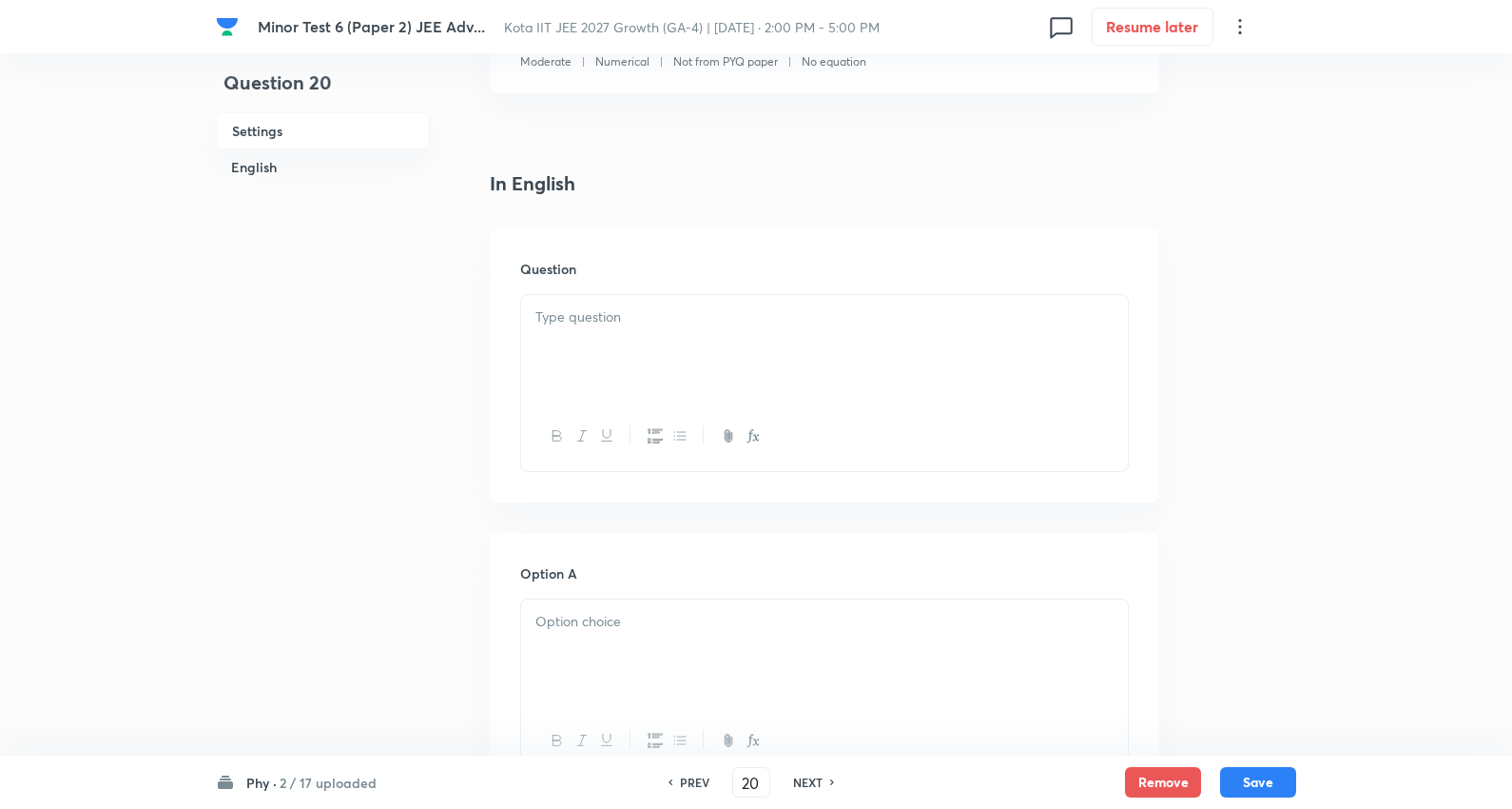
scroll to position [422, 0]
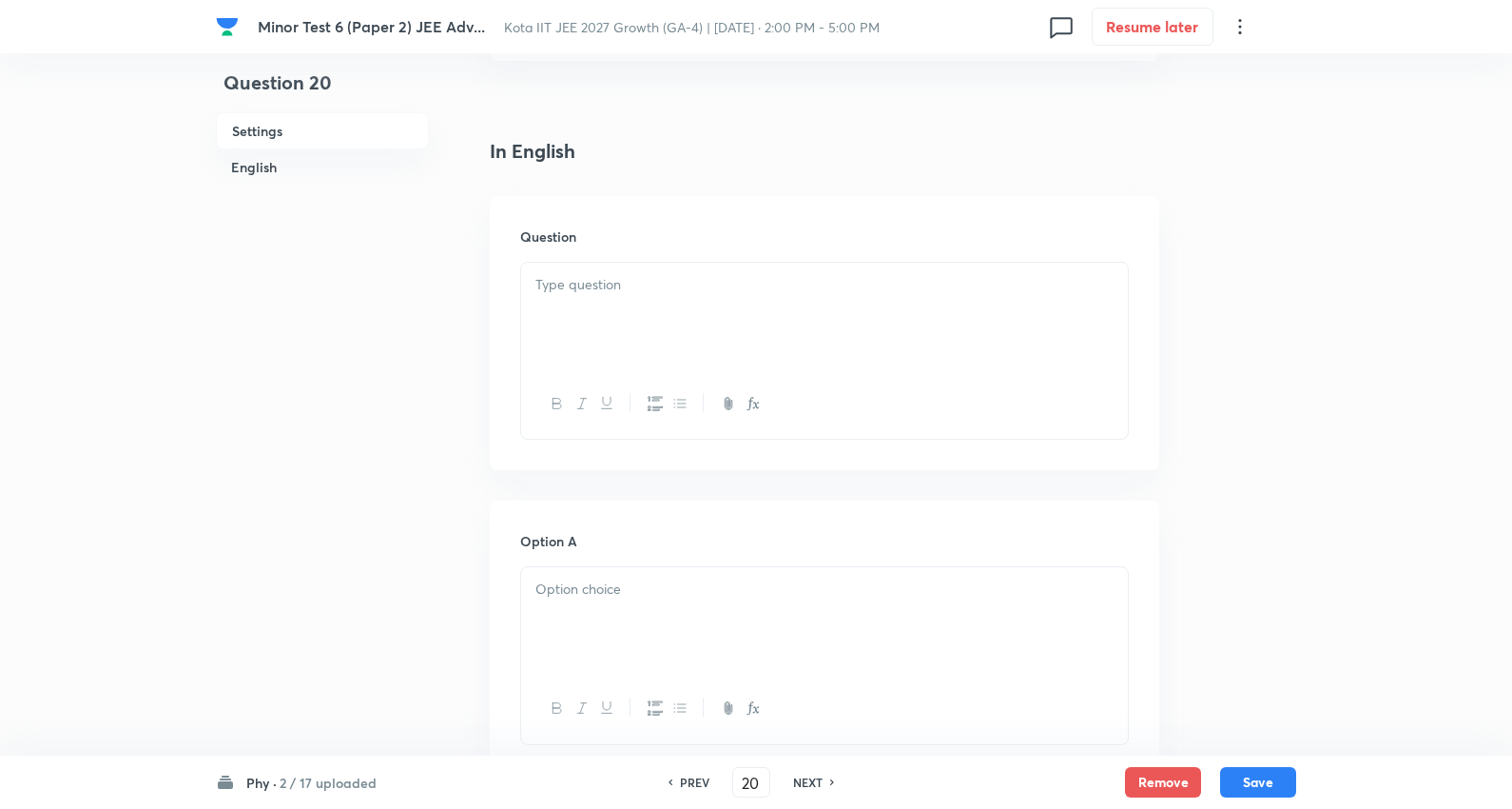
click at [615, 279] on p at bounding box center [825, 285] width 579 height 22
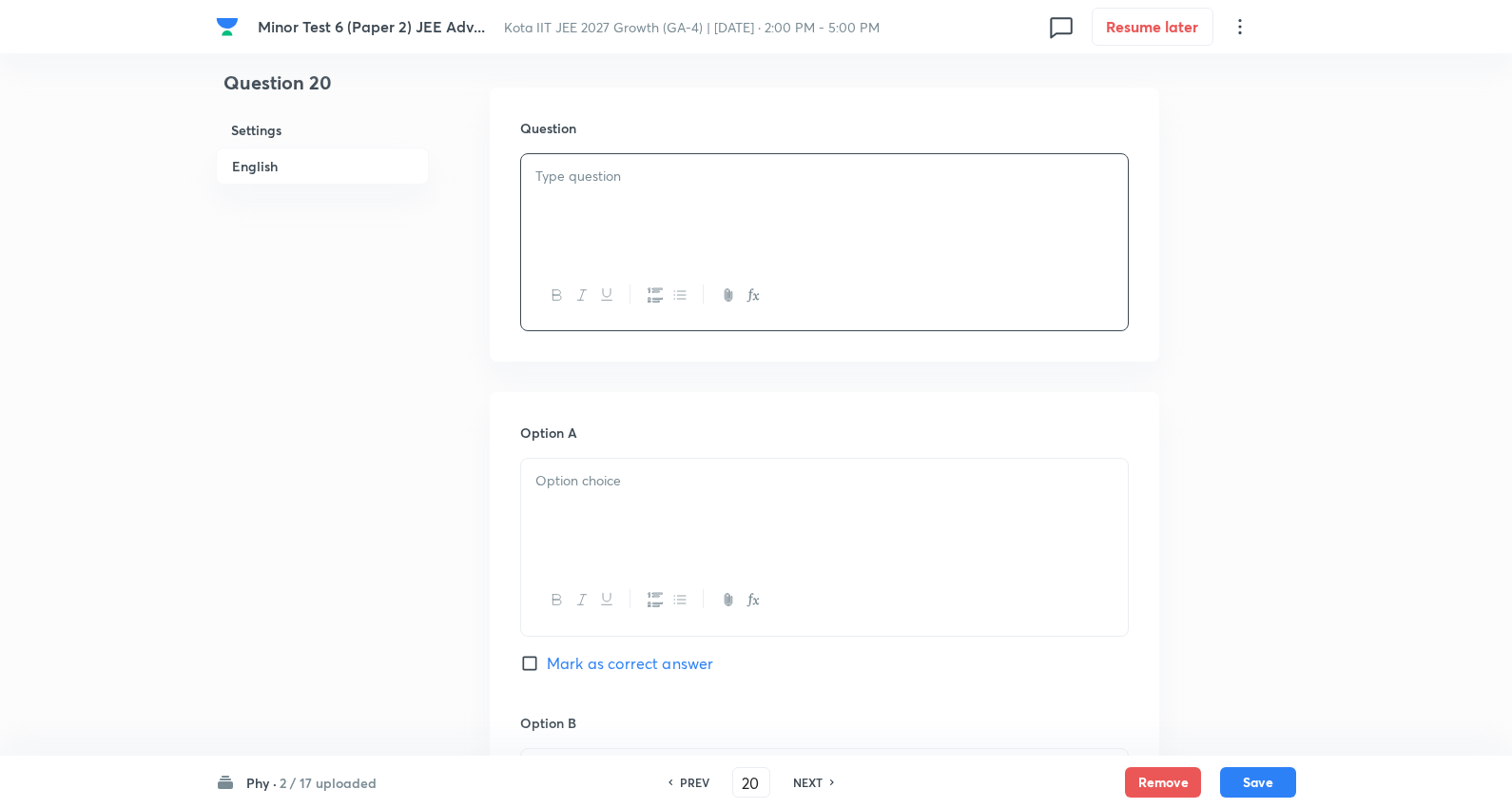
scroll to position [634, 0]
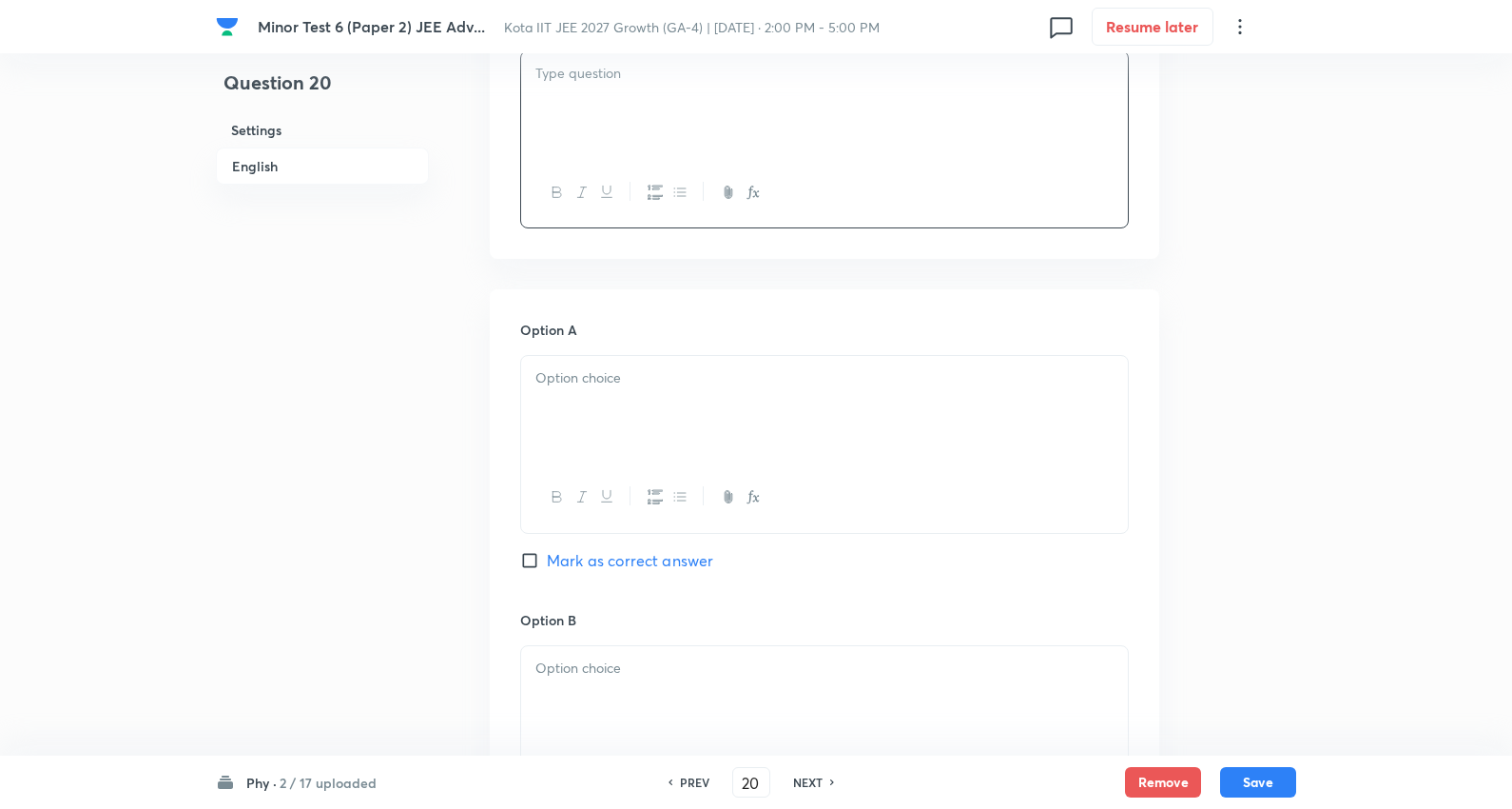
click at [616, 362] on div at bounding box center [825, 408] width 607 height 107
click at [624, 118] on div at bounding box center [825, 104] width 607 height 107
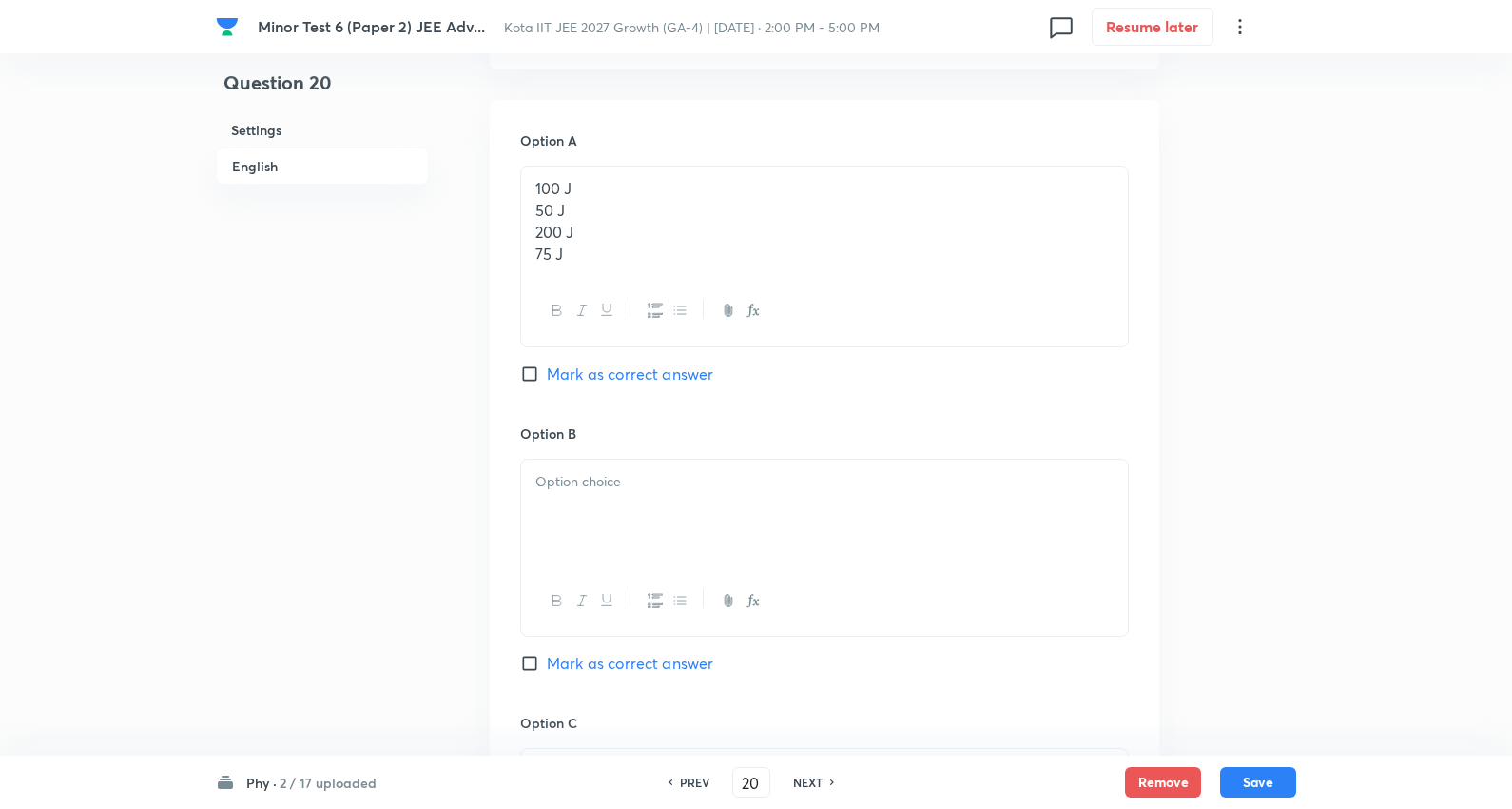
scroll to position [845, 0]
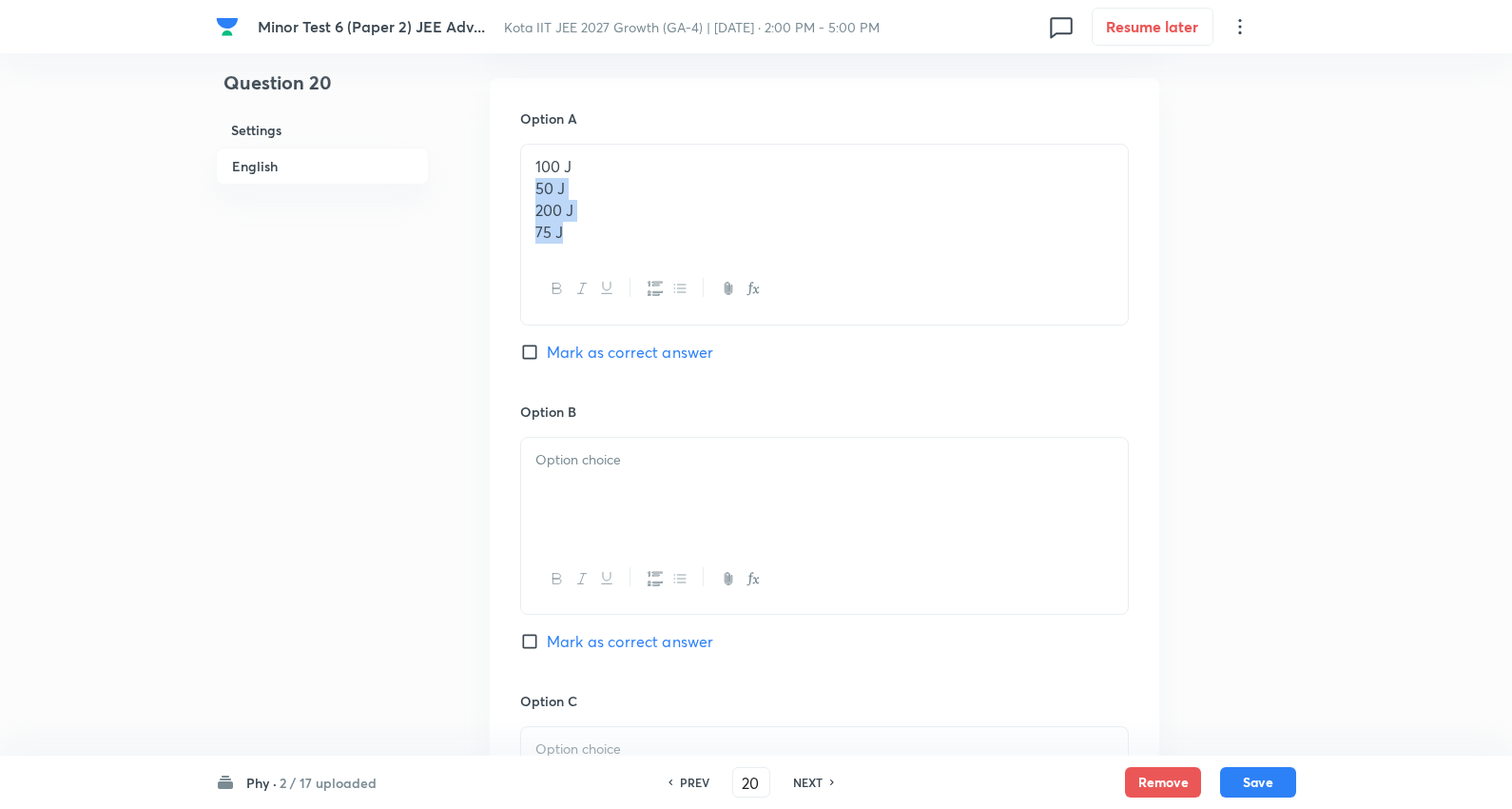
drag, startPoint x: 534, startPoint y: 188, endPoint x: 719, endPoint y: 272, distance: 203.2
click at [719, 272] on div "100 J 50 J 200 J 75 J" at bounding box center [825, 234] width 609 height 181
click at [650, 341] on span "Mark as correct answer" at bounding box center [631, 349] width 166 height 23
click at [547, 341] on input "Mark as correct answer" at bounding box center [533, 349] width 26 height 19
checkbox input "true"
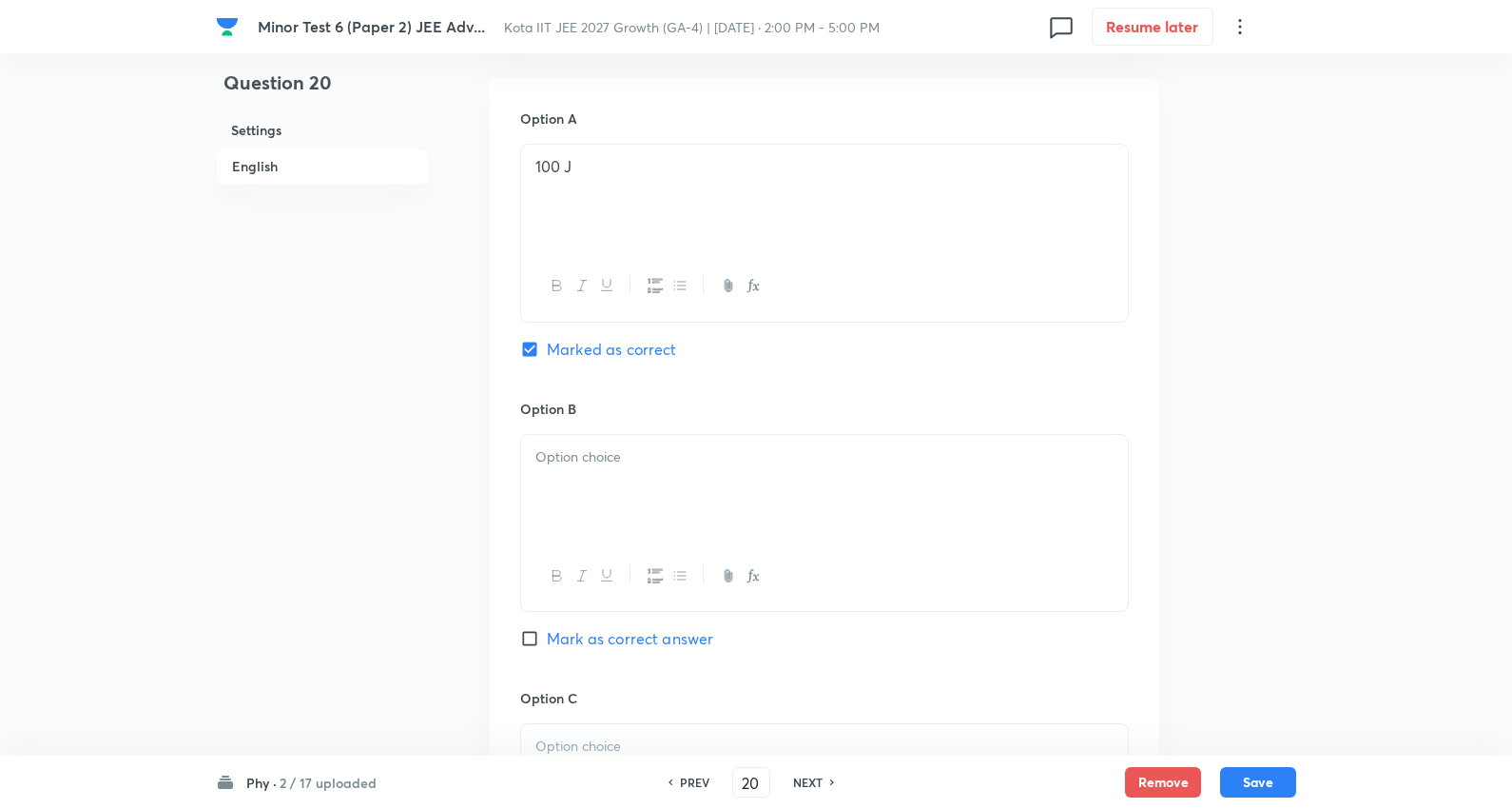
click at [609, 432] on div "Option B Mark as correct answer" at bounding box center [825, 543] width 609 height 289
click at [559, 458] on p at bounding box center [825, 457] width 579 height 22
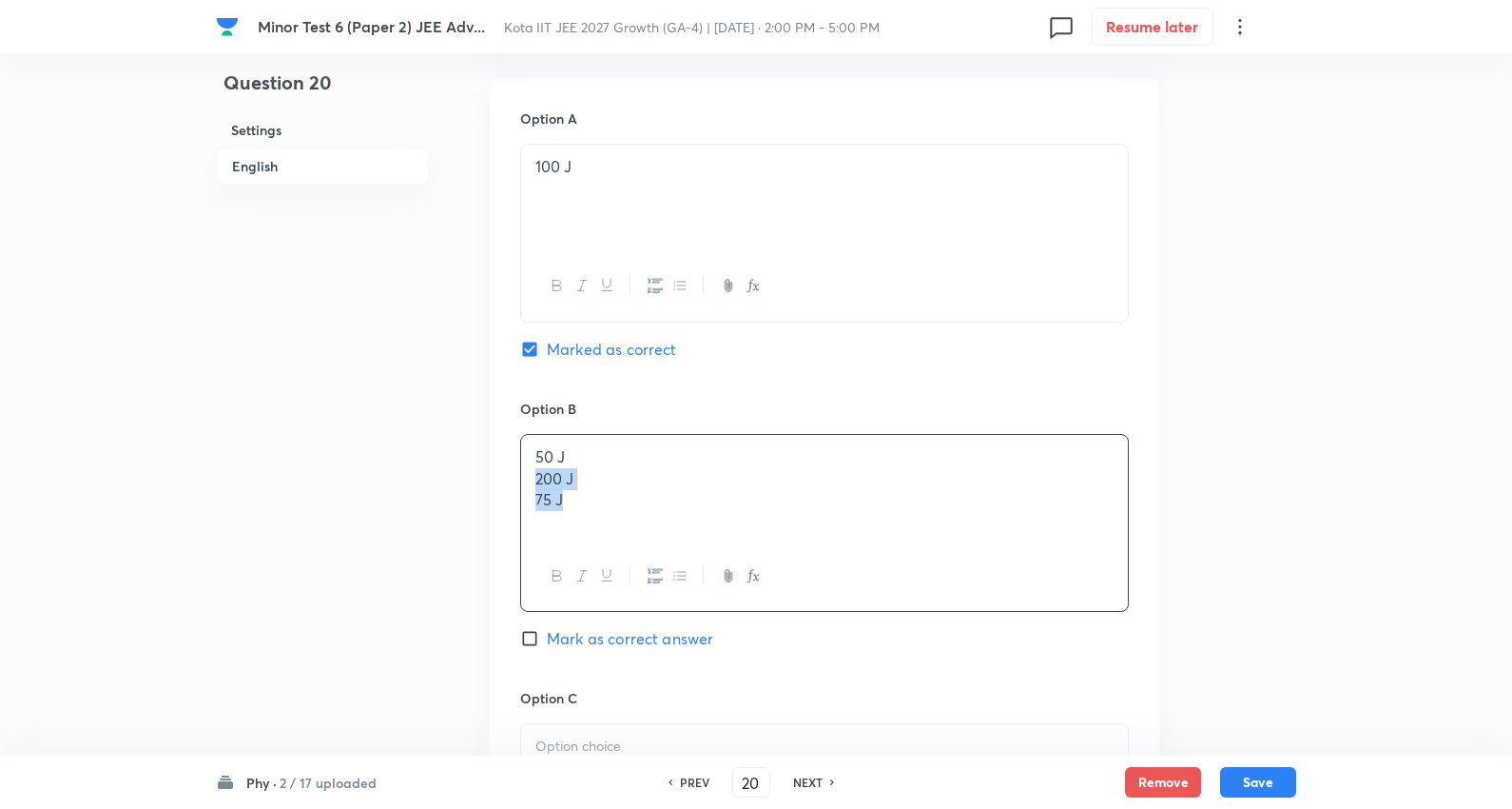
drag, startPoint x: 596, startPoint y: 507, endPoint x: 835, endPoint y: 541, distance: 241.4
click at [835, 541] on div "50 J 200 J 75 J" at bounding box center [825, 488] width 607 height 107
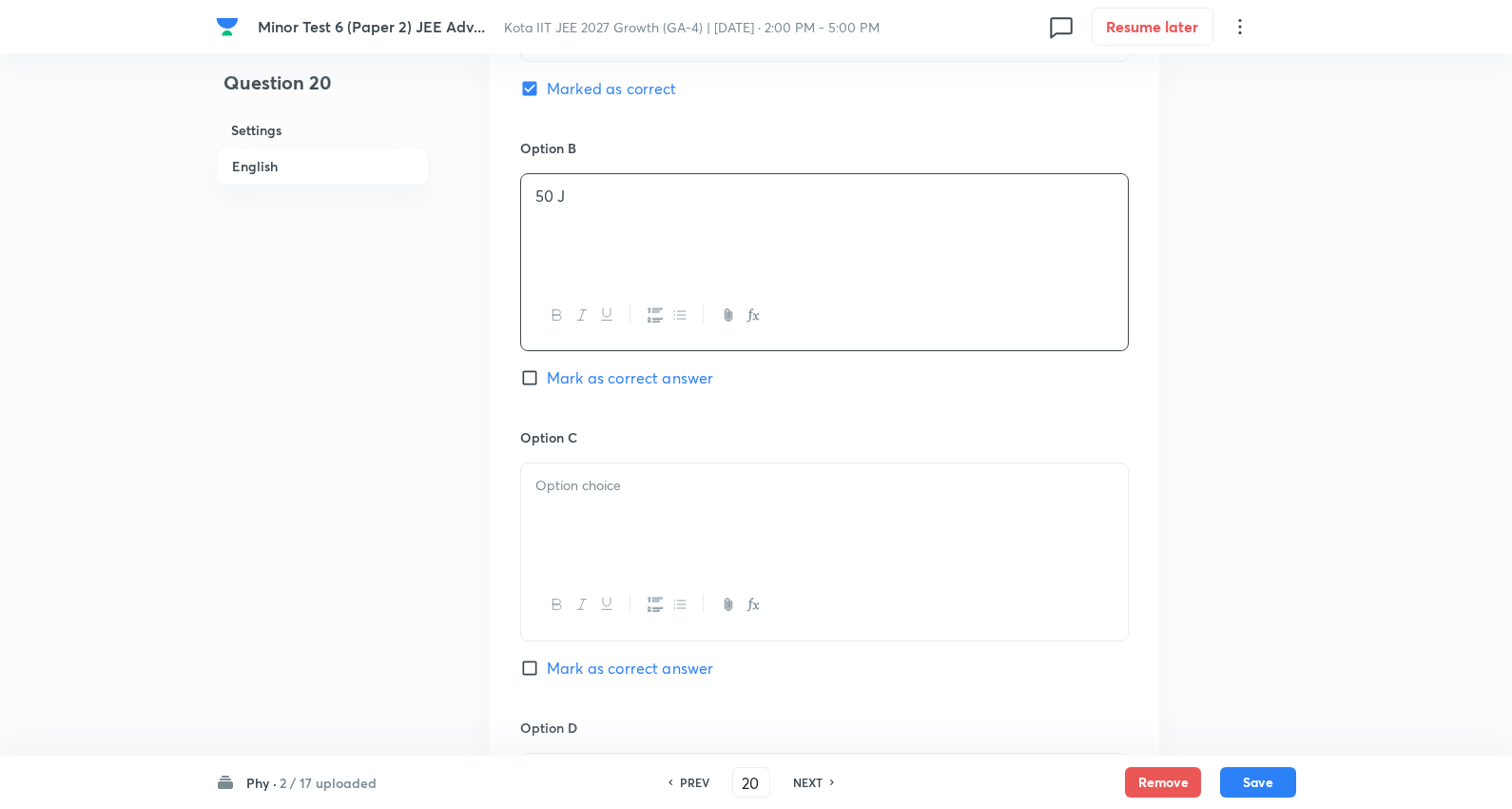
scroll to position [1163, 0]
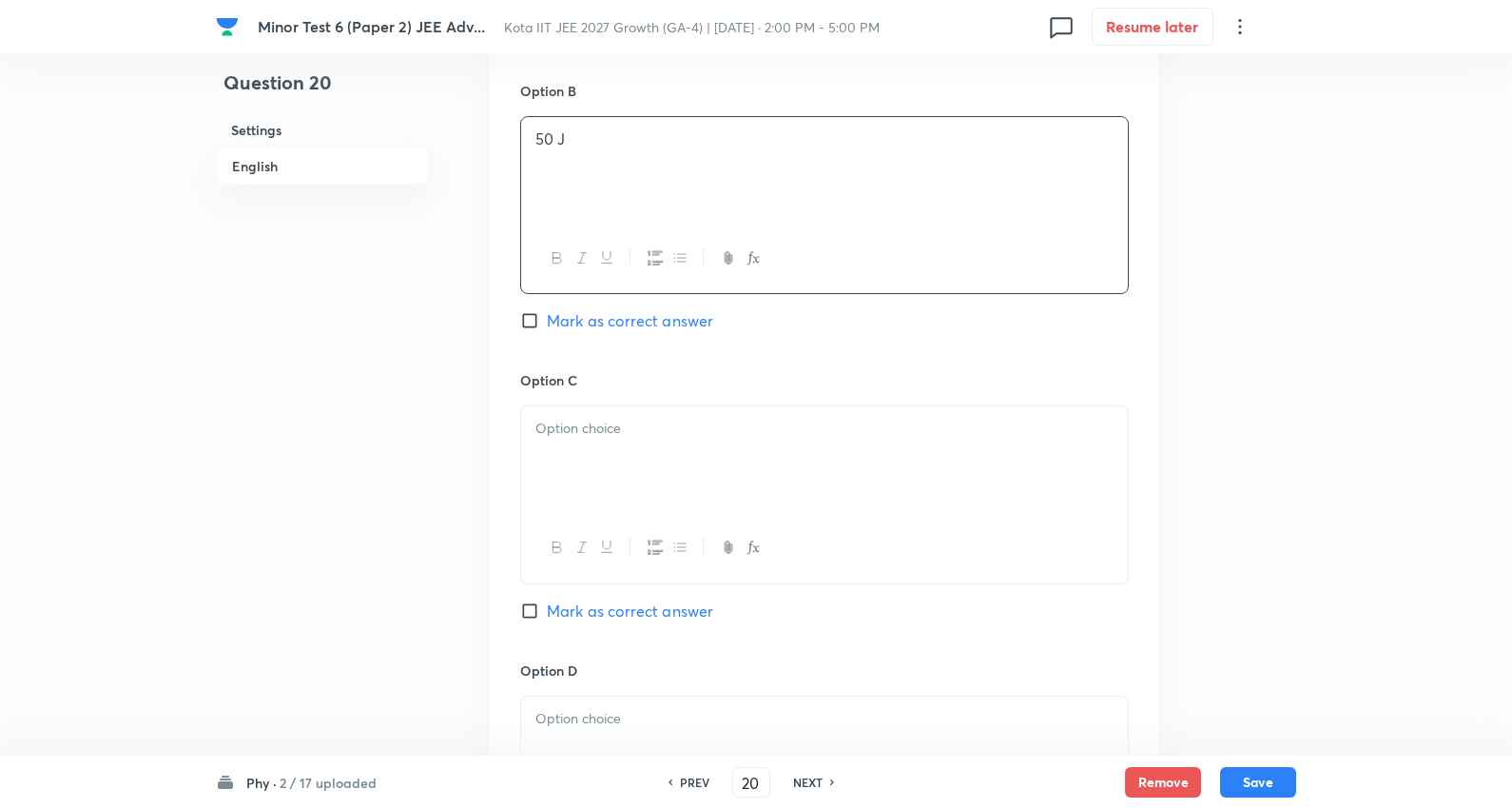
click at [575, 442] on div at bounding box center [825, 459] width 607 height 107
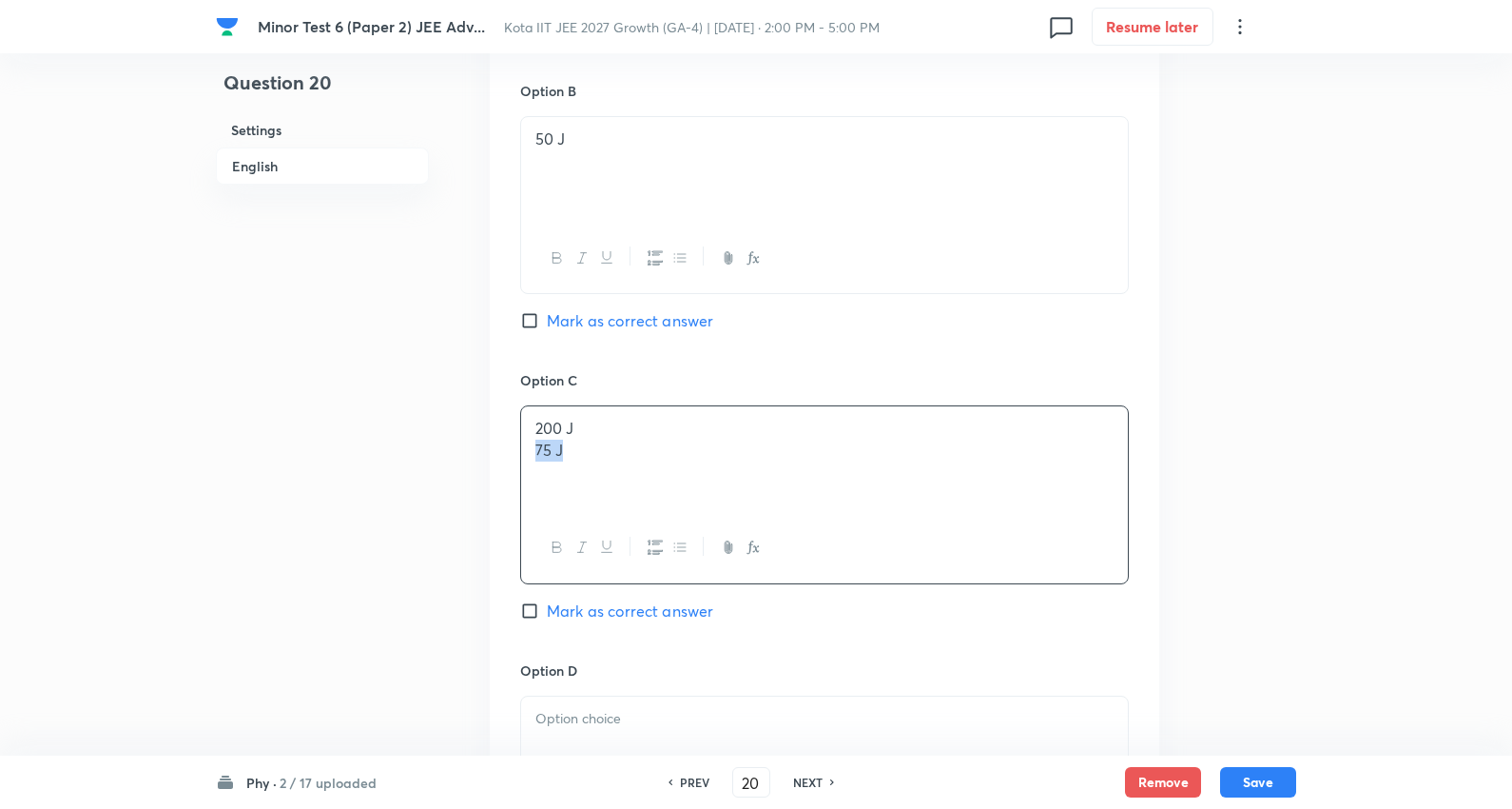
drag, startPoint x: 538, startPoint y: 457, endPoint x: 856, endPoint y: 498, distance: 320.6
click at [856, 498] on div "200 J 75 J" at bounding box center [825, 459] width 607 height 107
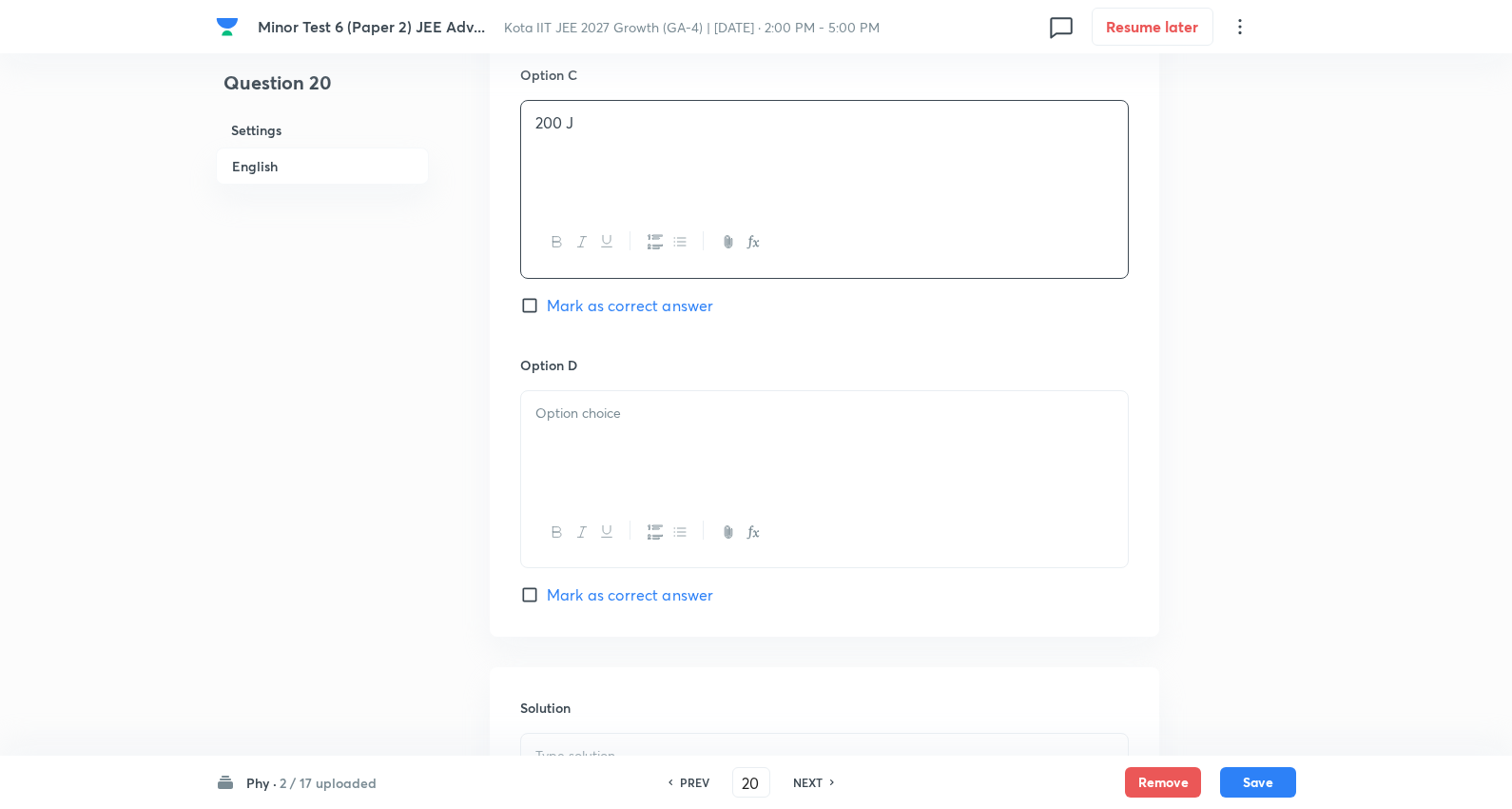
scroll to position [1479, 0]
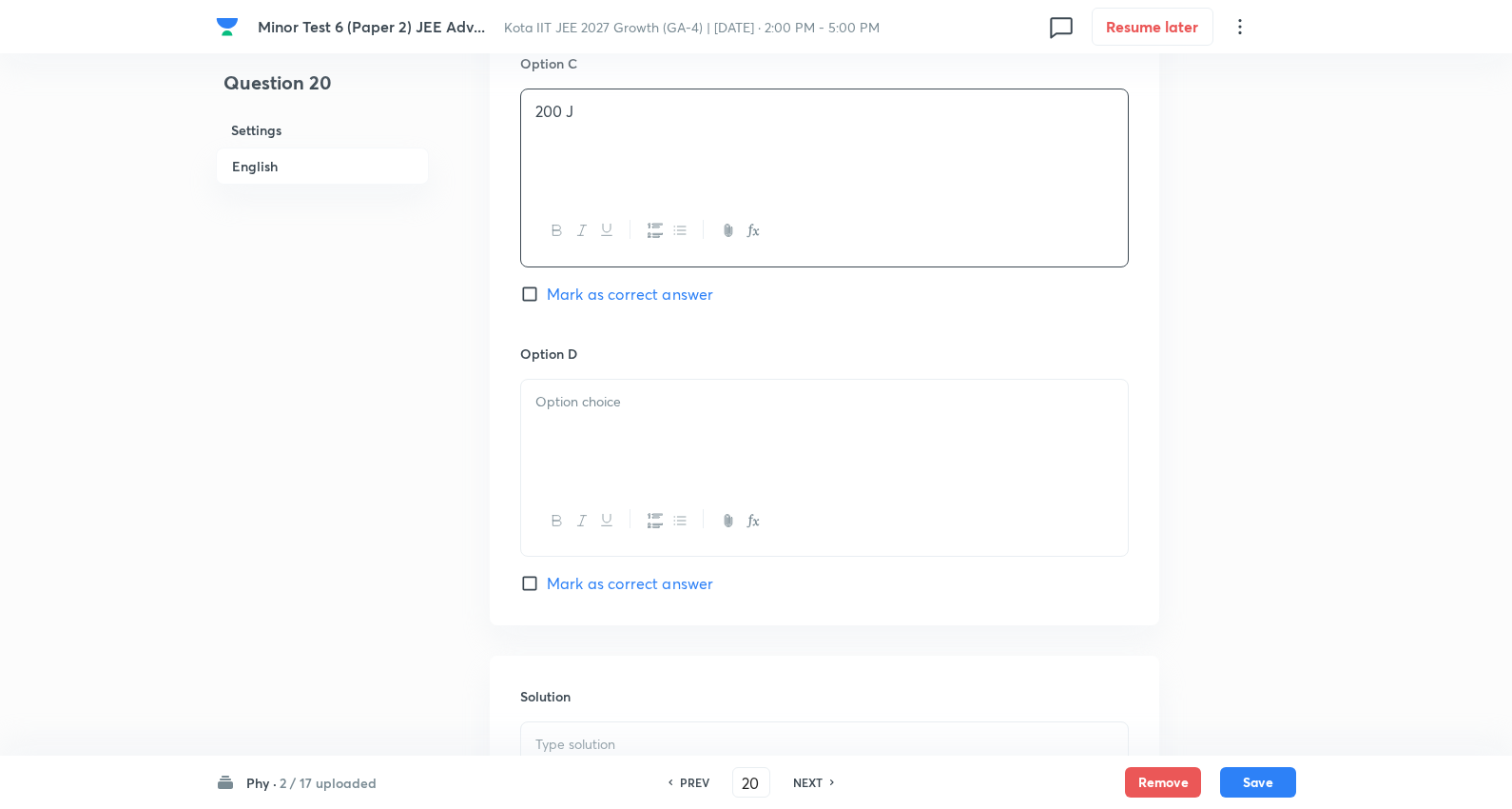
click at [597, 413] on p at bounding box center [825, 402] width 579 height 22
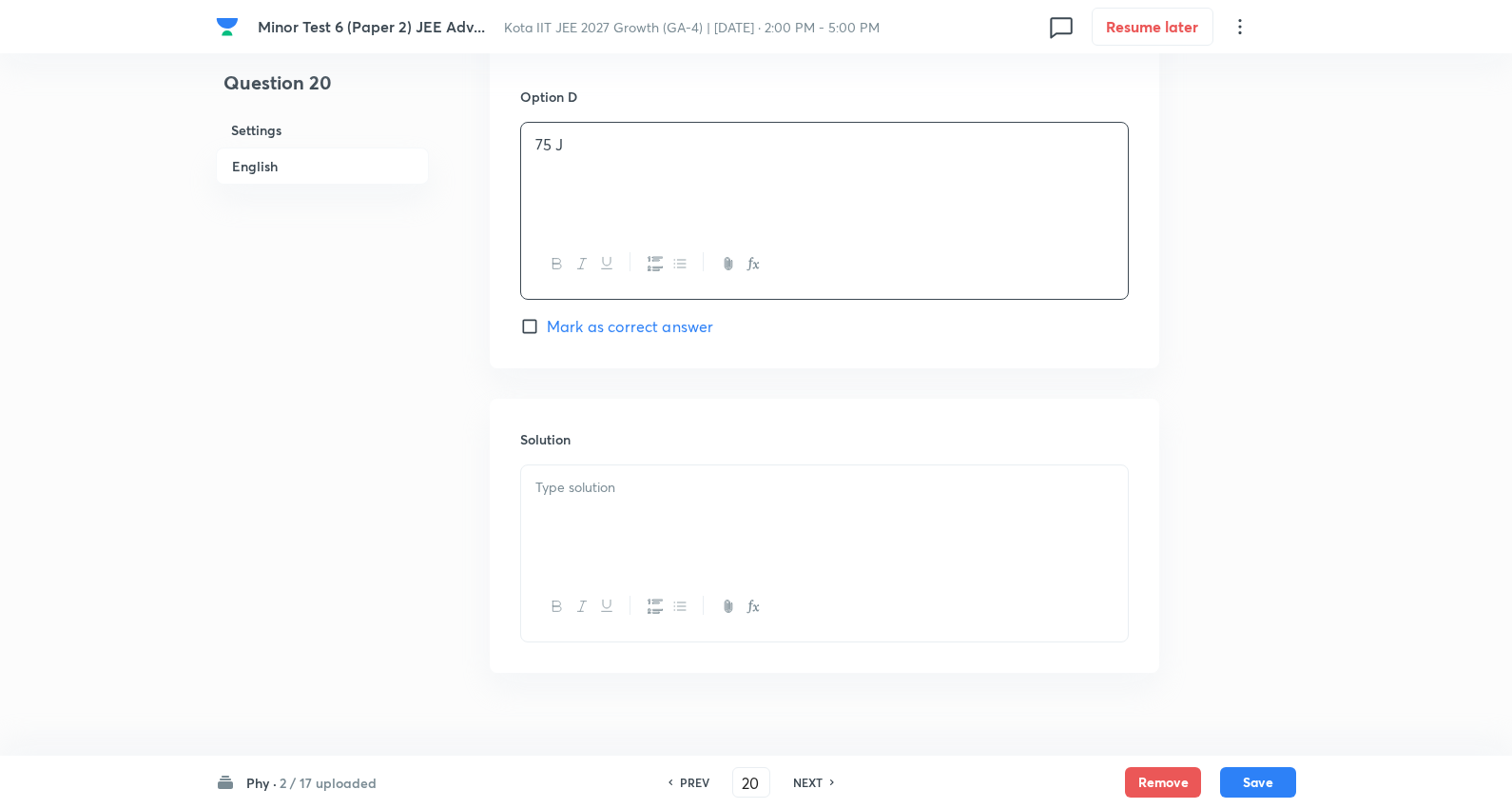
scroll to position [1772, 0]
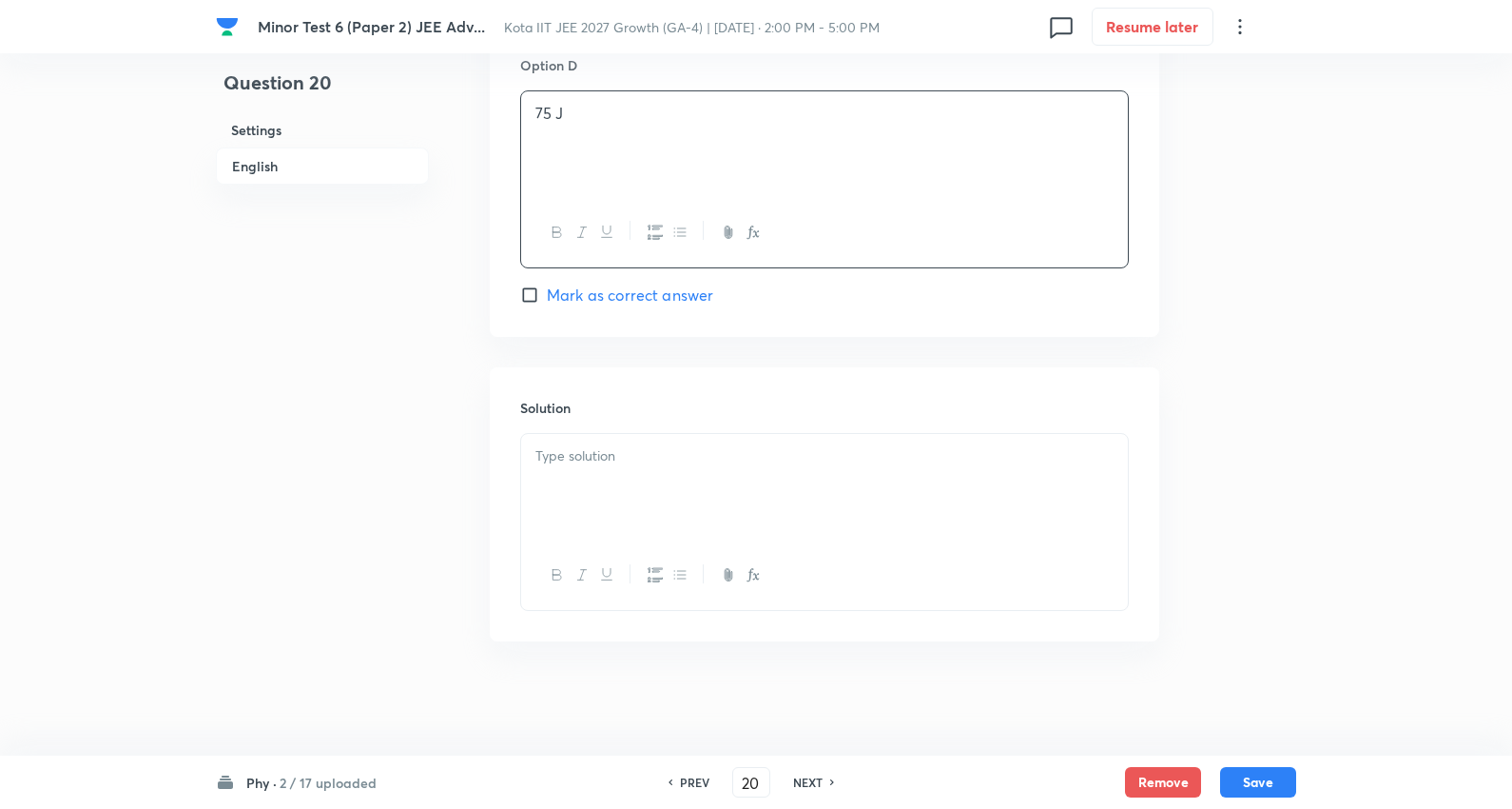
click at [604, 459] on p at bounding box center [825, 456] width 579 height 22
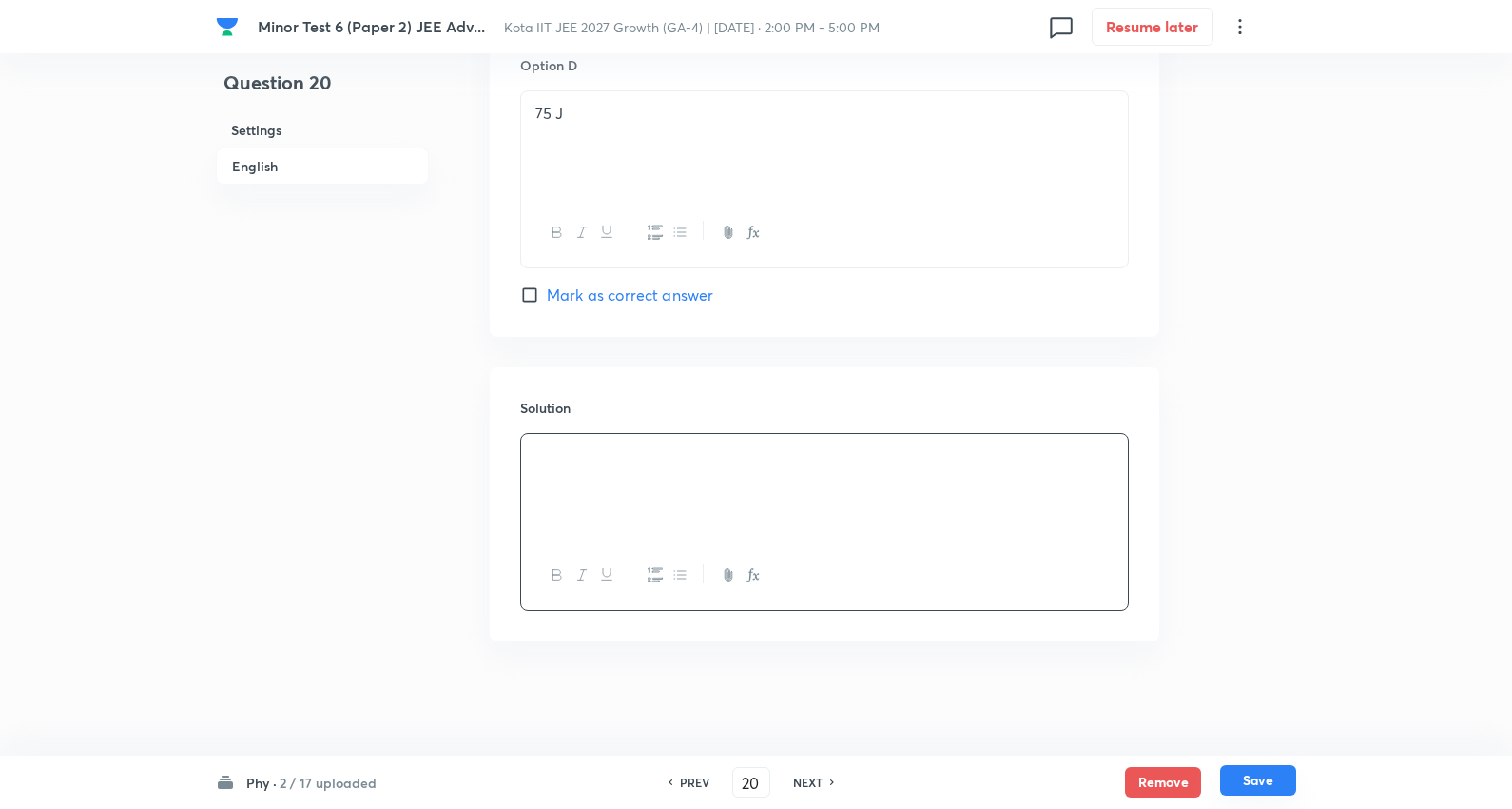
click at [1270, 778] on button "Save" at bounding box center [1258, 780] width 76 height 30
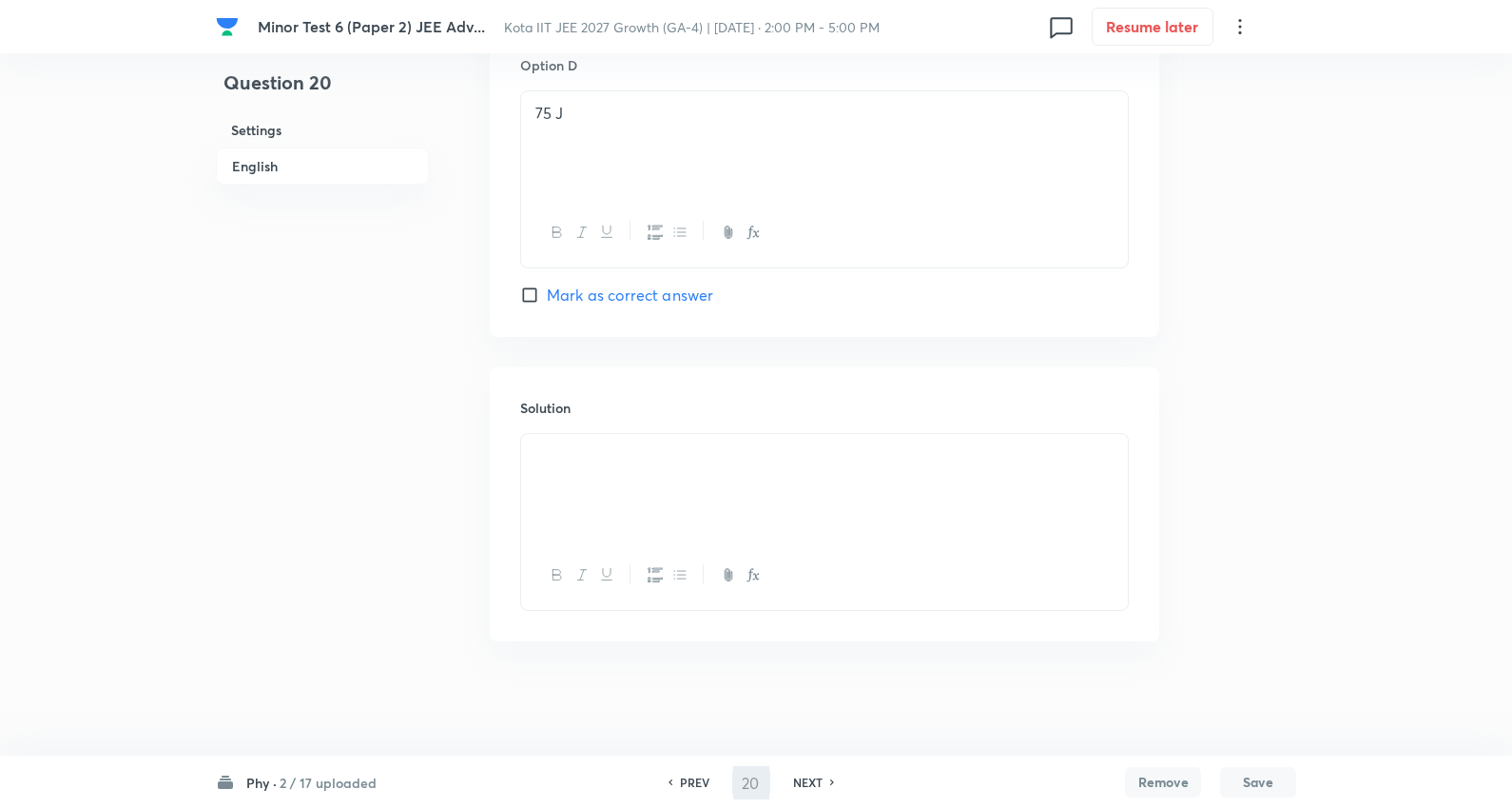
type input "21"
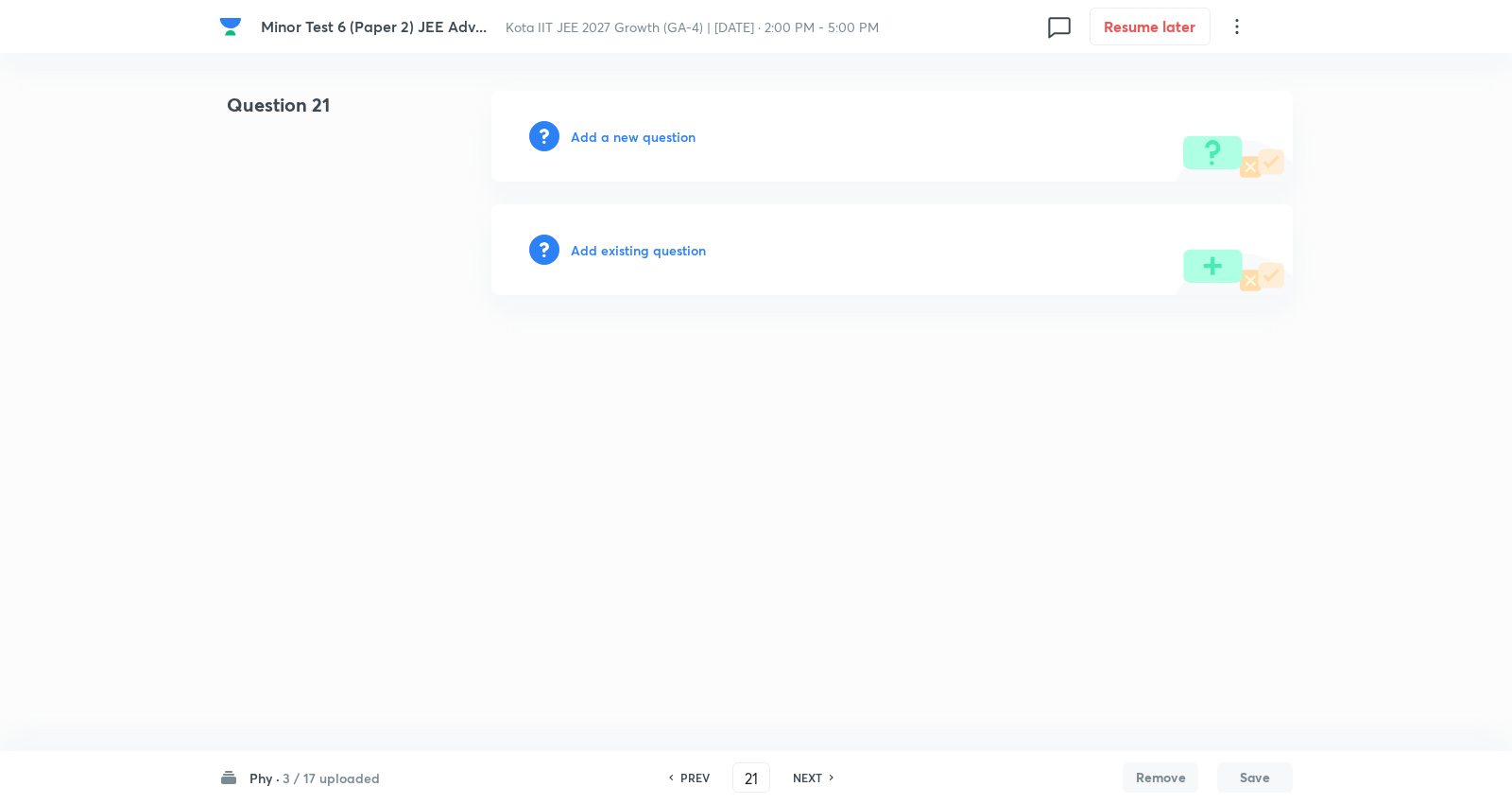
click at [655, 140] on h6 "Add a new question" at bounding box center [633, 136] width 125 height 19
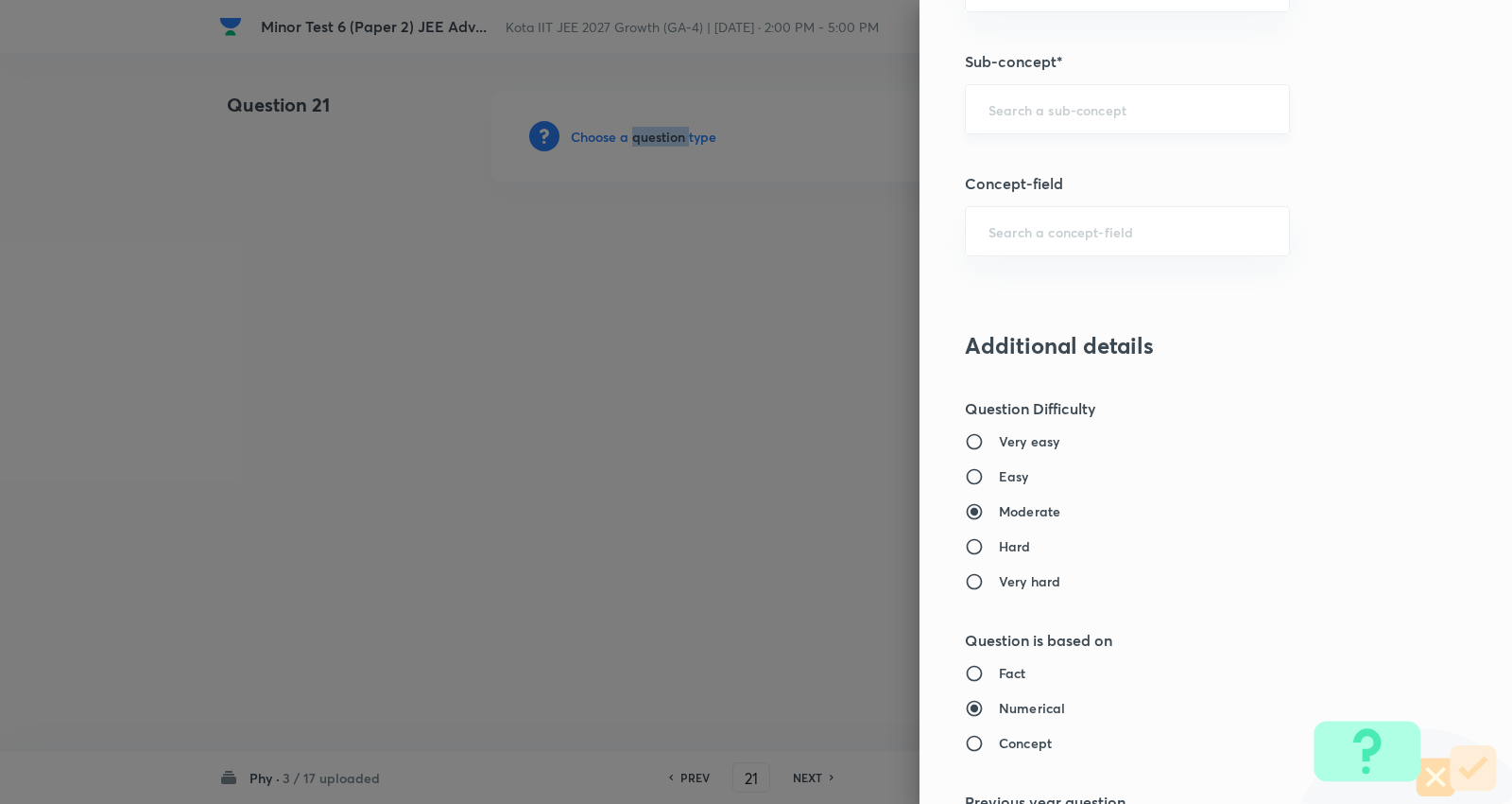
scroll to position [1155, 0]
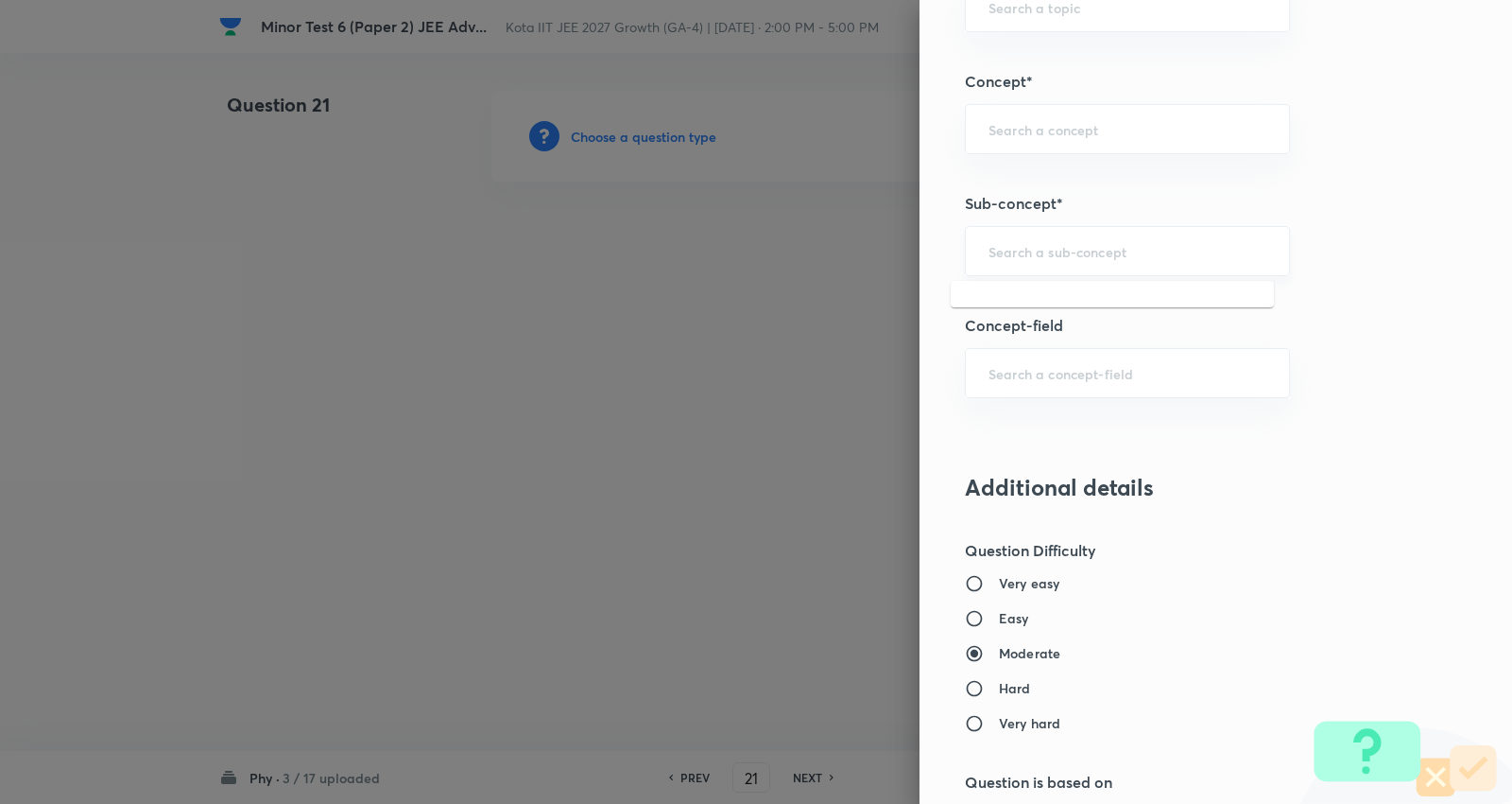
click at [1046, 247] on input "text" at bounding box center [1128, 251] width 278 height 18
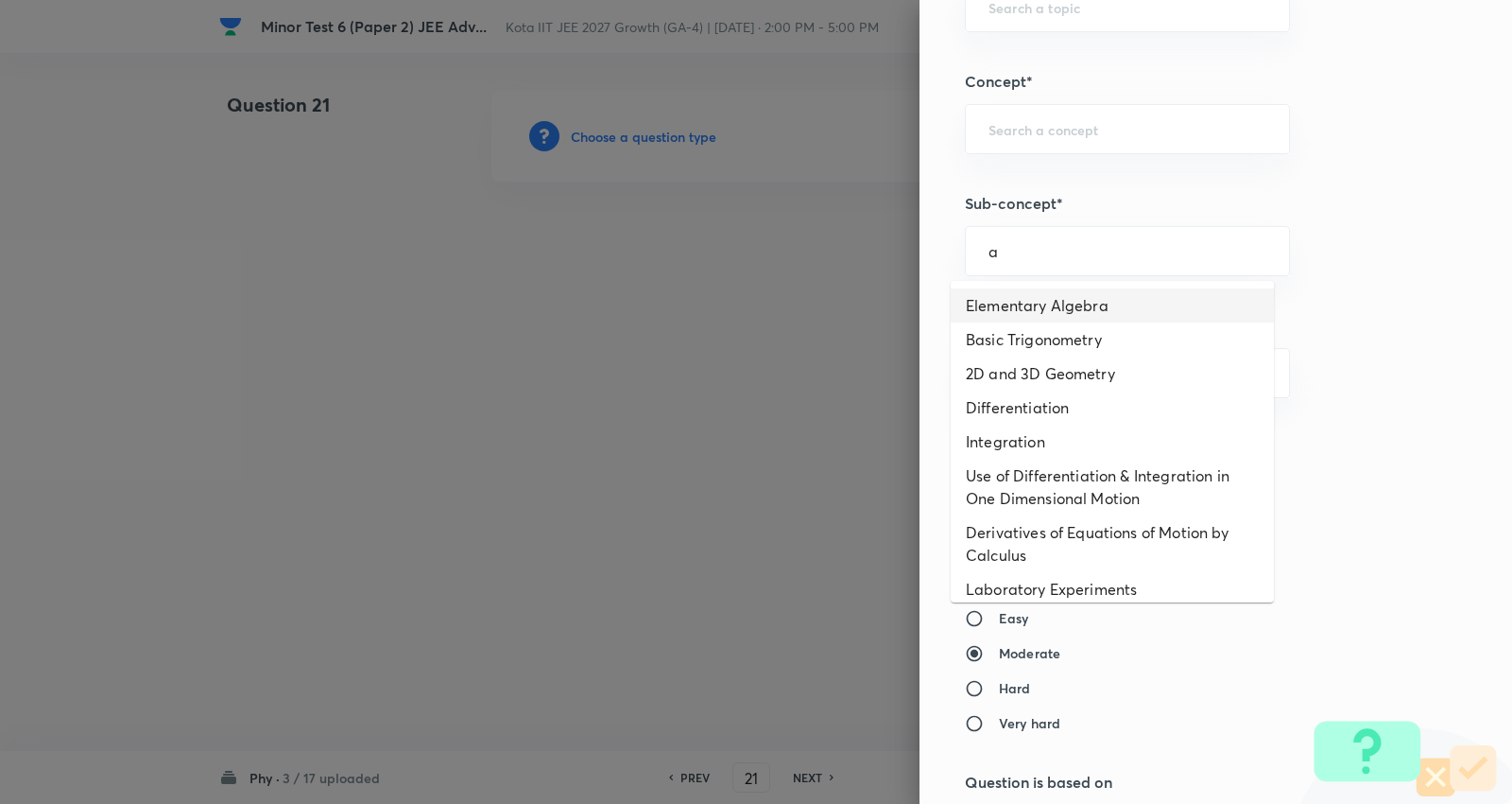
click at [1040, 293] on li "Elementary Algebra" at bounding box center [1112, 305] width 323 height 34
type input "Elementary Algebra"
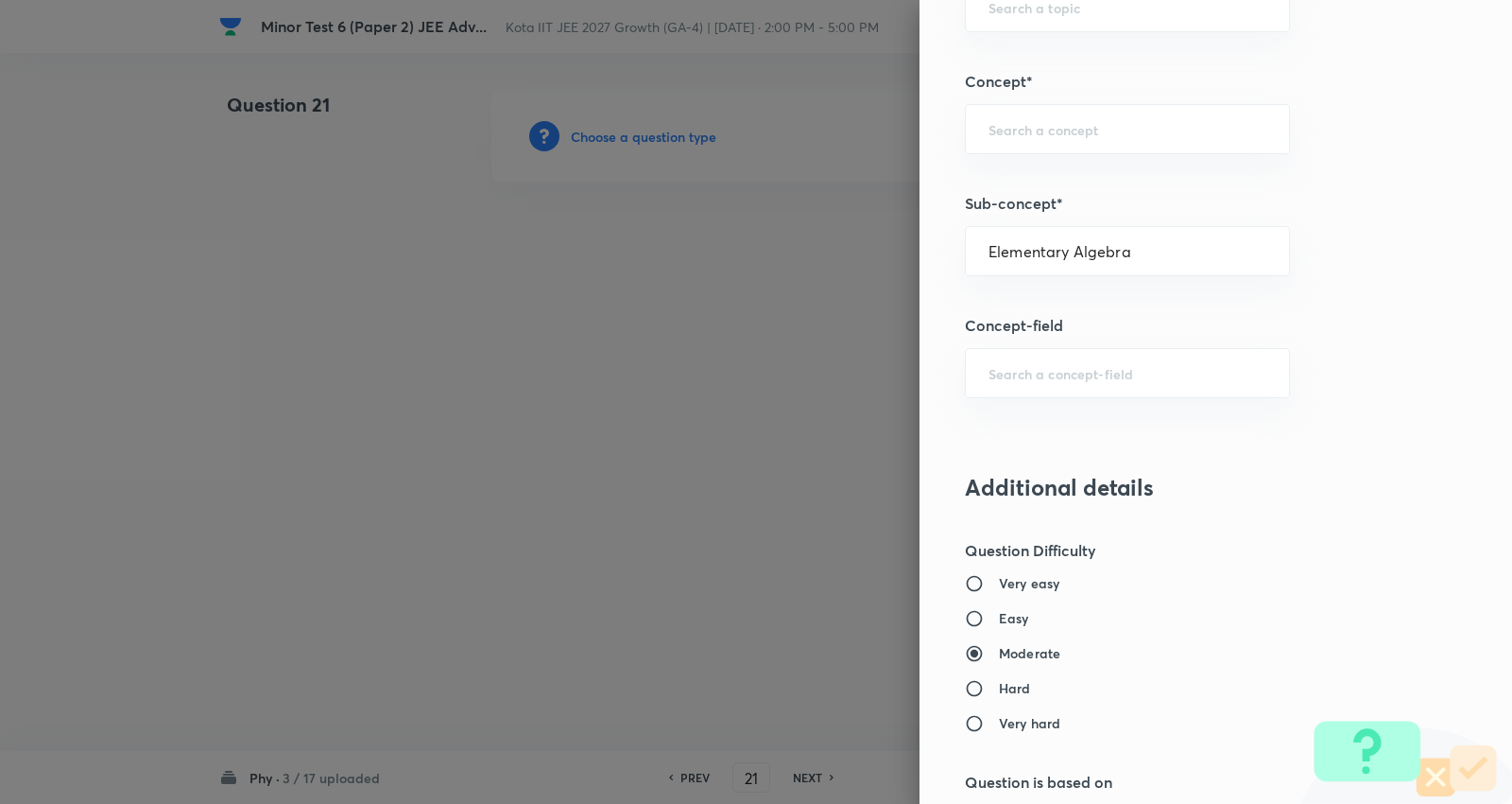
type input "Physics"
type input "Basics & Laboratory"
type input "Mathematical Tools"
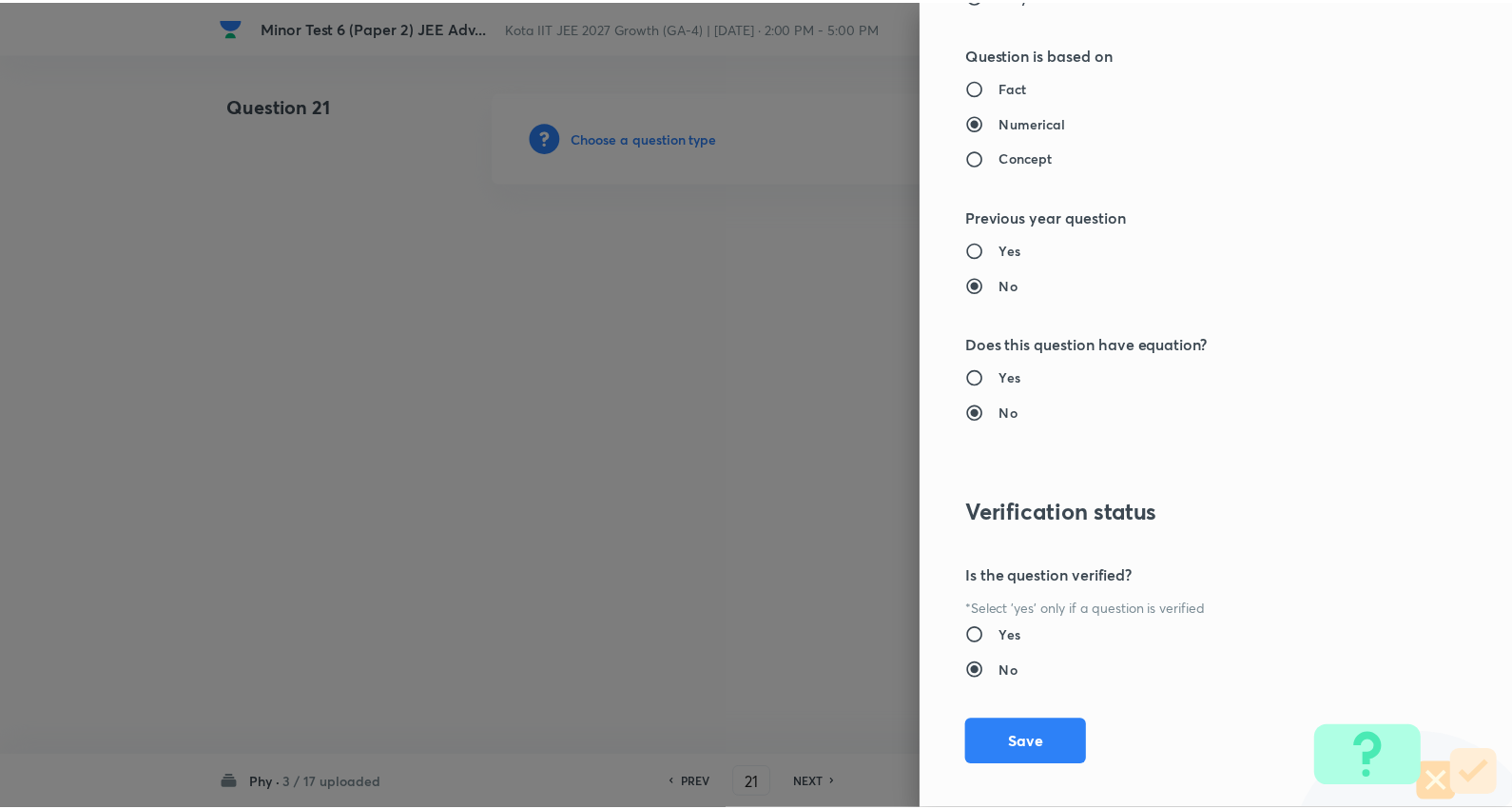
scroll to position [1913, 0]
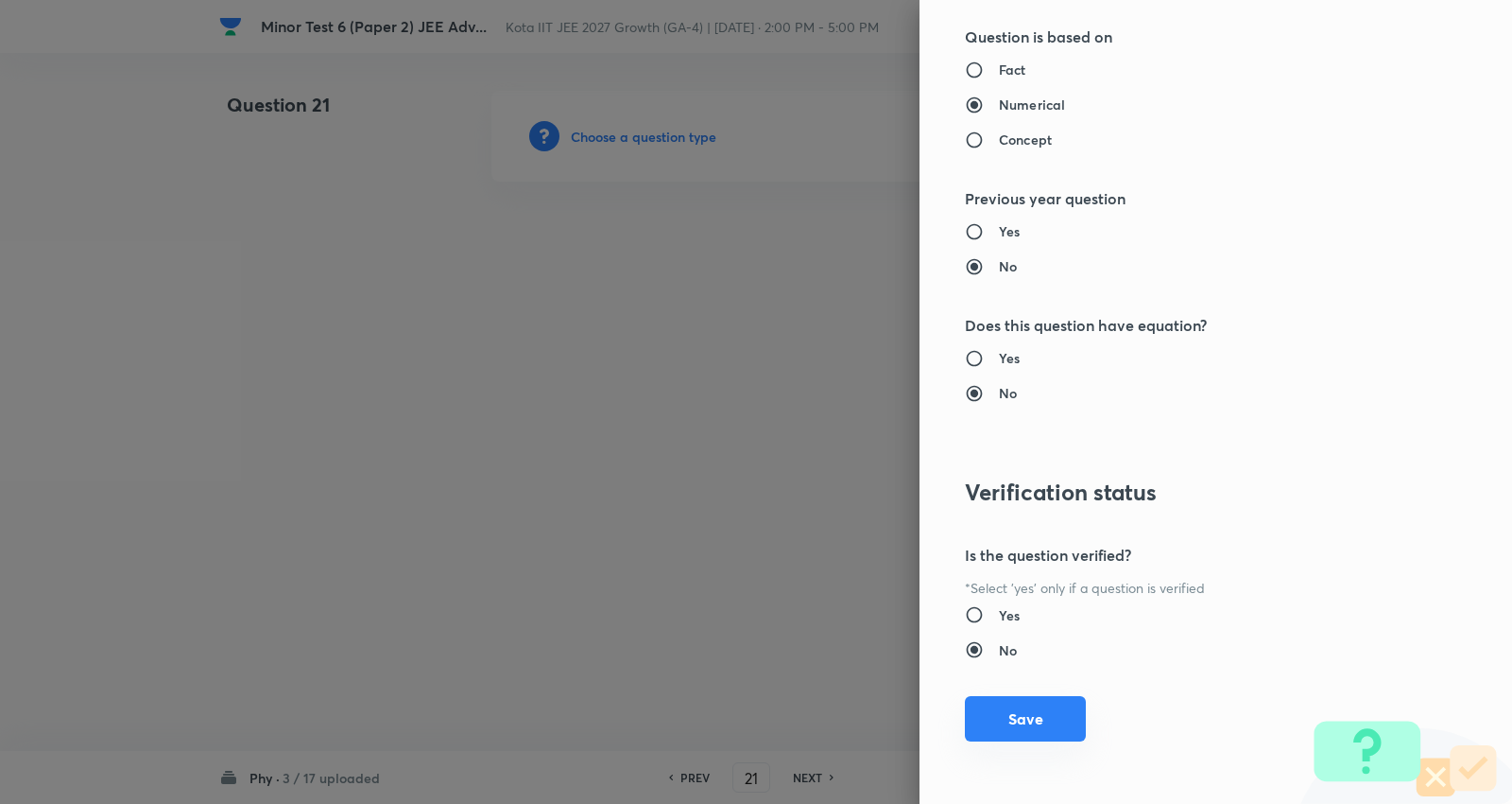
click at [1009, 707] on button "Save" at bounding box center [1026, 718] width 121 height 46
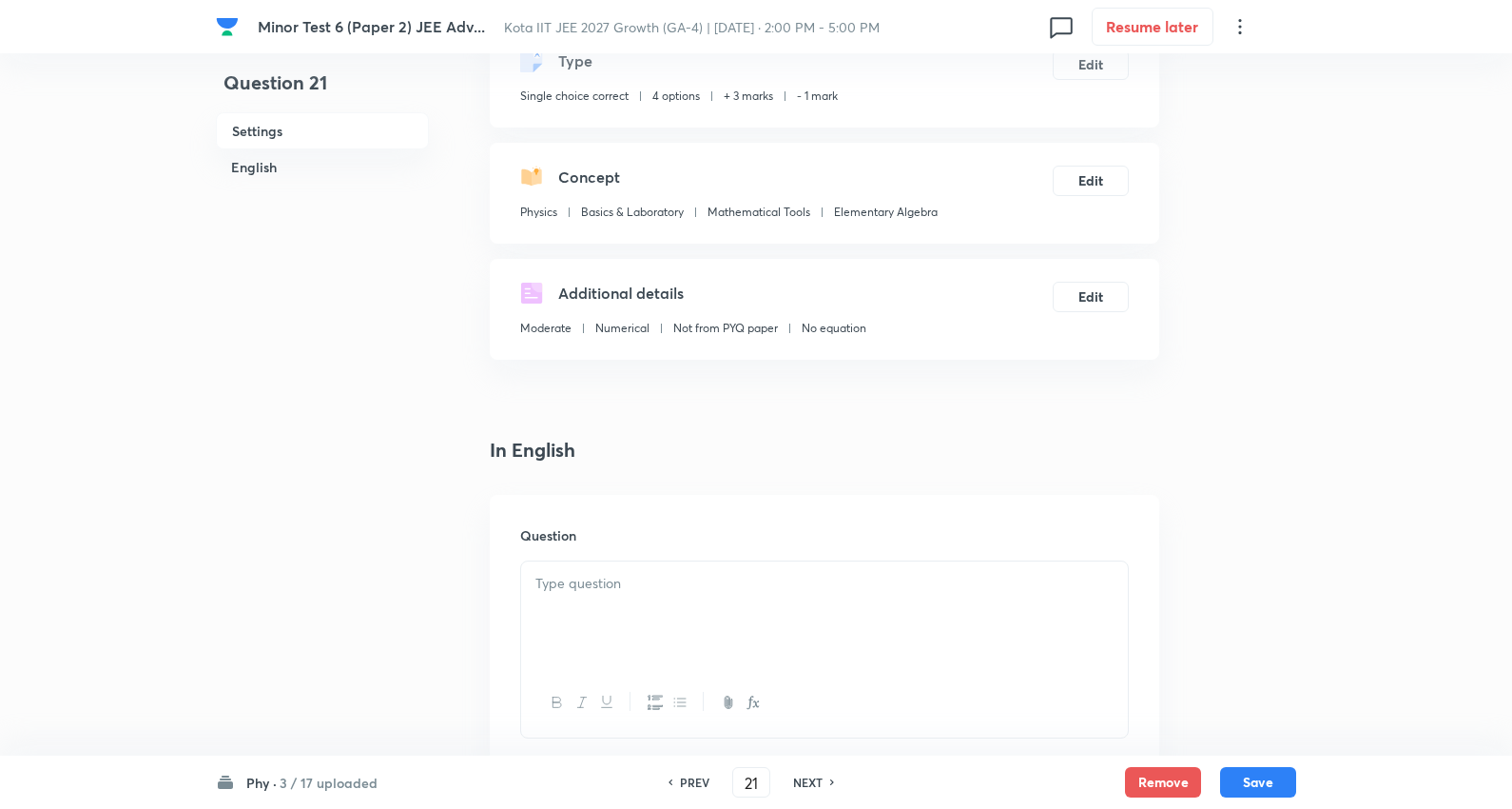
scroll to position [316, 0]
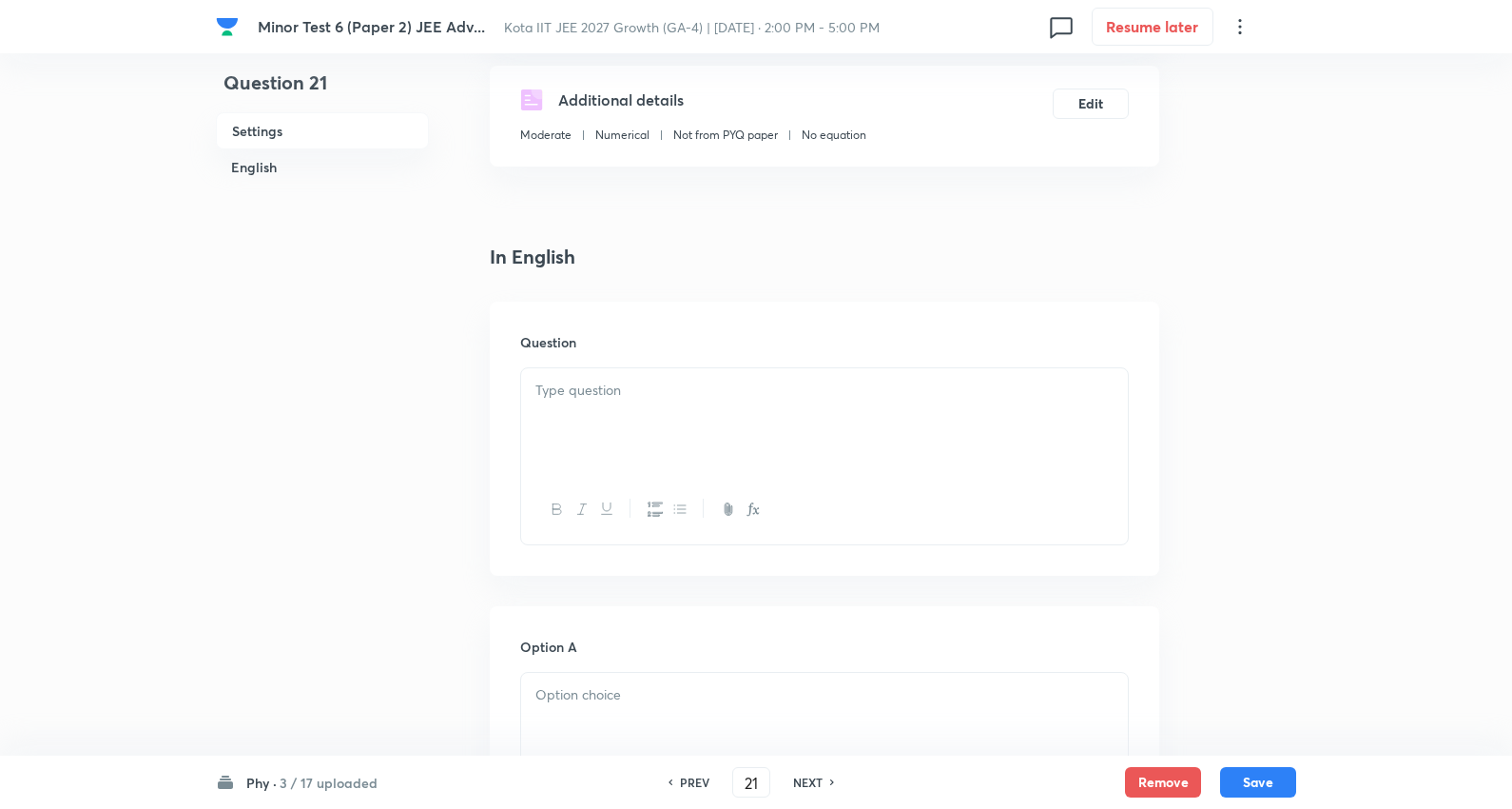
click at [622, 398] on p at bounding box center [825, 391] width 579 height 22
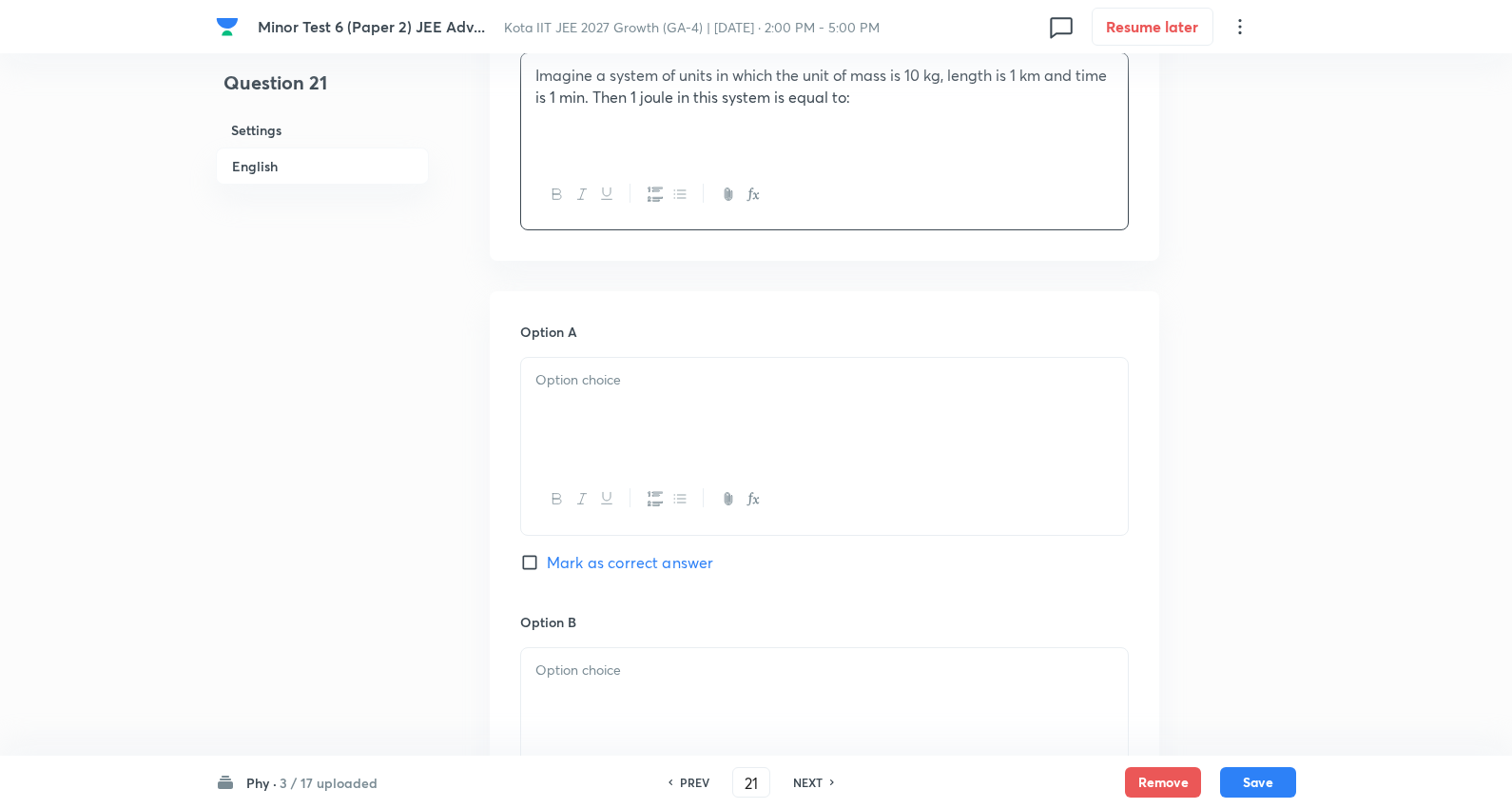
scroll to position [739, 0]
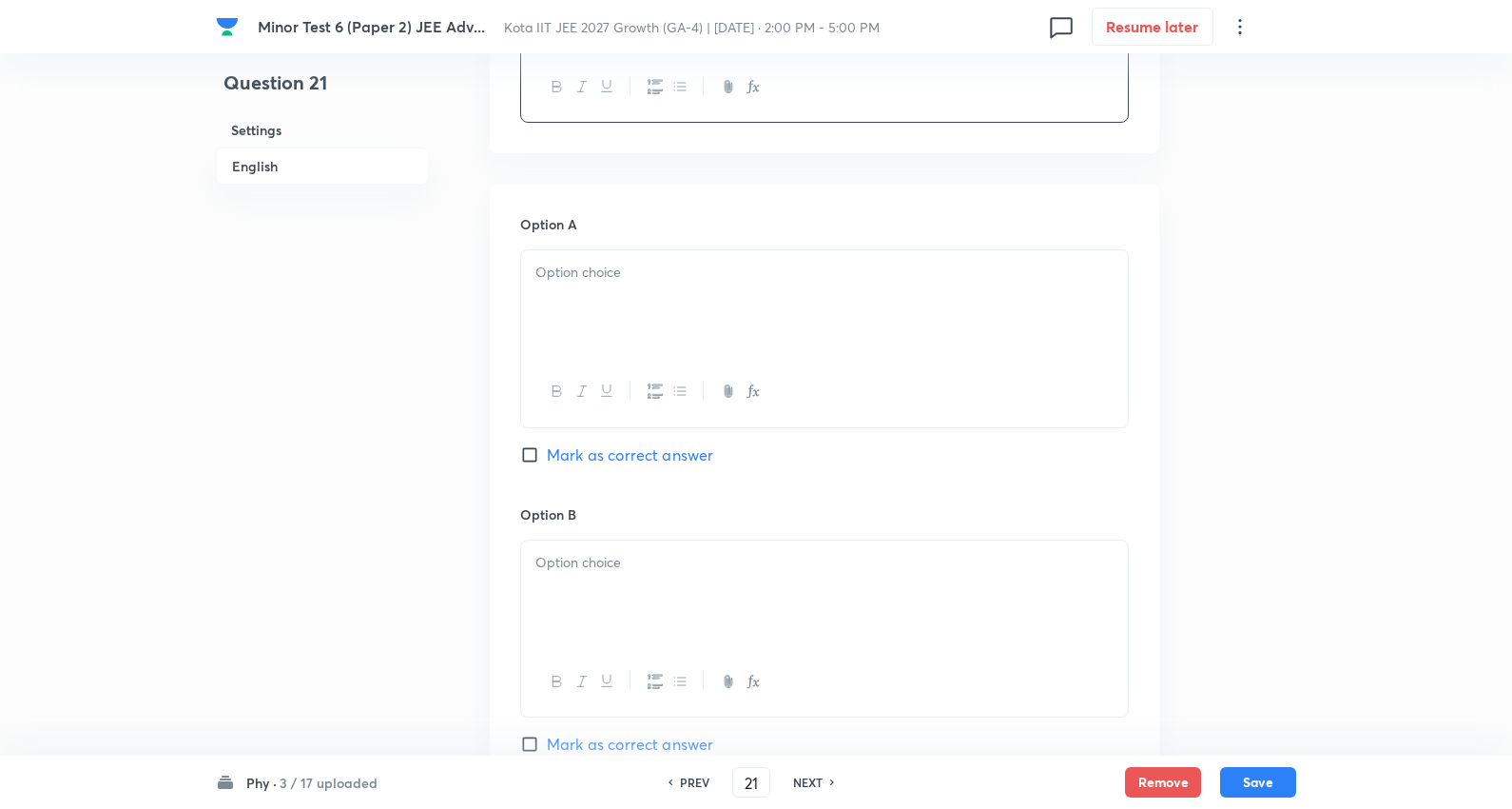
click at [632, 301] on div at bounding box center [825, 303] width 607 height 107
drag, startPoint x: 531, startPoint y: 297, endPoint x: 993, endPoint y: 482, distance: 497.7
click at [993, 482] on div "Option A 360 3.6 × 10 –4 3.6 × 10 4 3.6 Mark as correct answer" at bounding box center [825, 360] width 609 height 292
click at [654, 583] on div at bounding box center [825, 594] width 607 height 107
drag, startPoint x: 530, startPoint y: 588, endPoint x: 471, endPoint y: 536, distance: 78.6
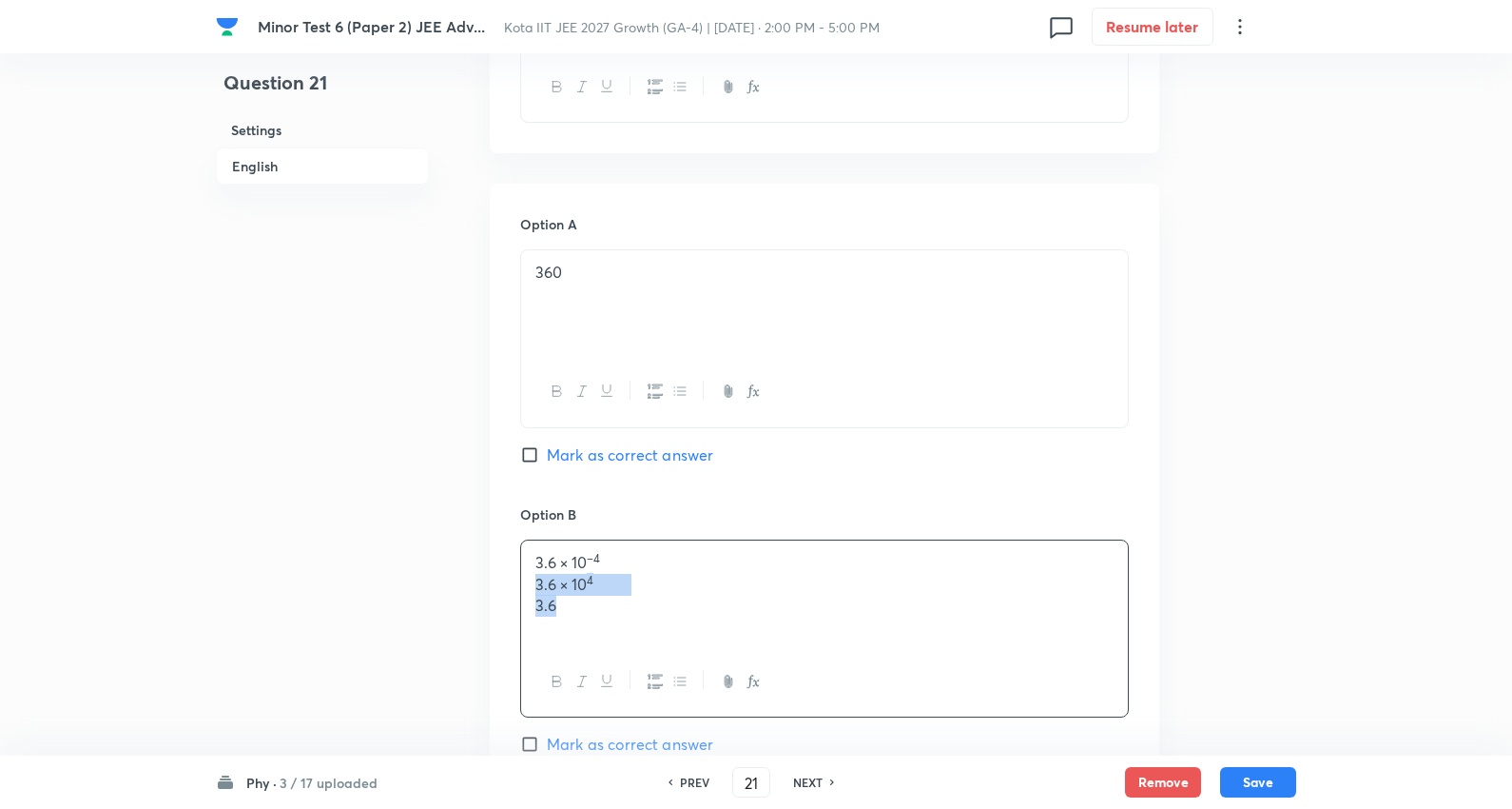
click at [1078, 671] on div "3.6 × 10 –4 3.6 × 10 4 3.6" at bounding box center [825, 629] width 609 height 178
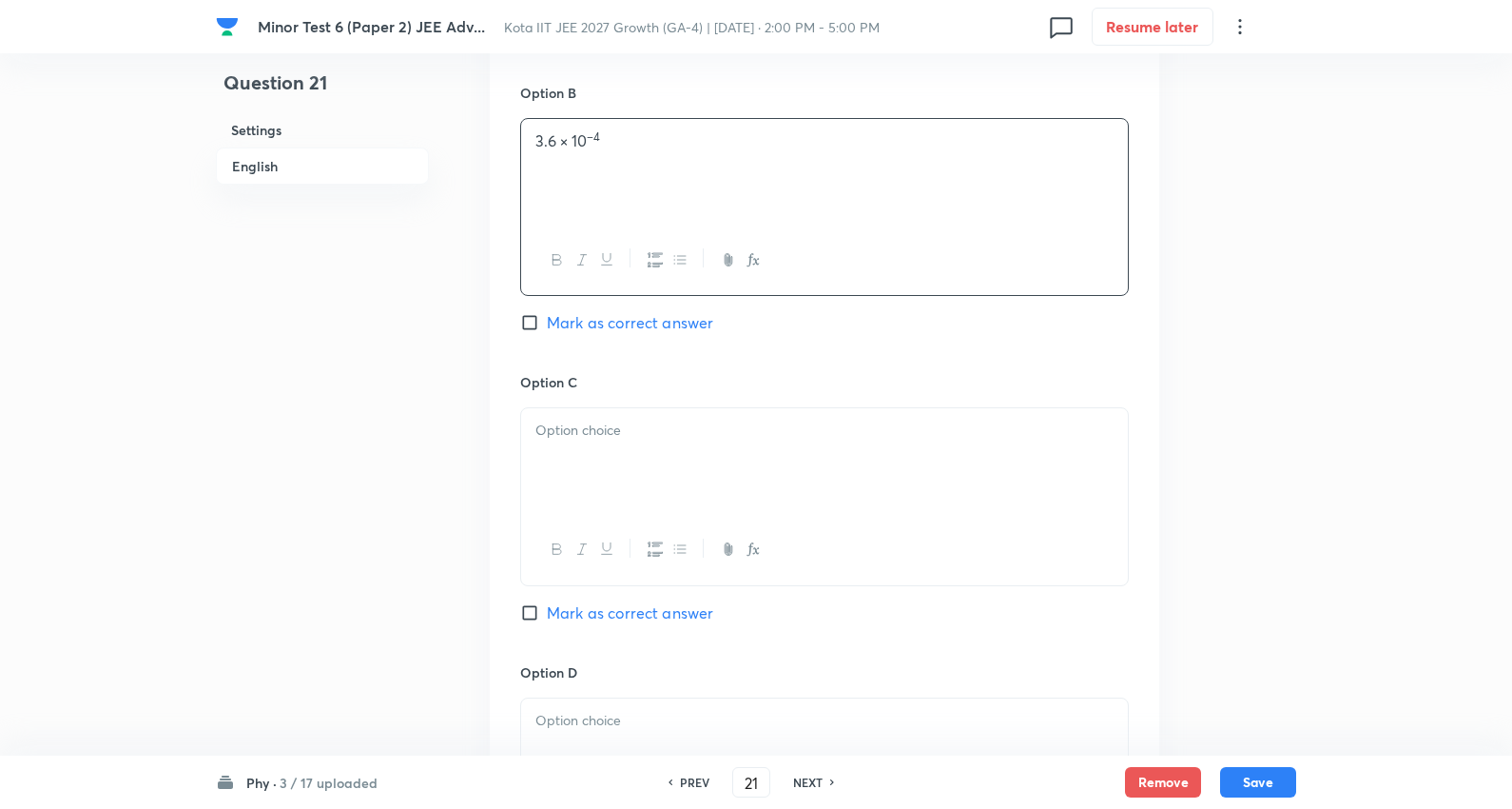
scroll to position [1163, 0]
click at [601, 450] on div at bounding box center [825, 459] width 607 height 107
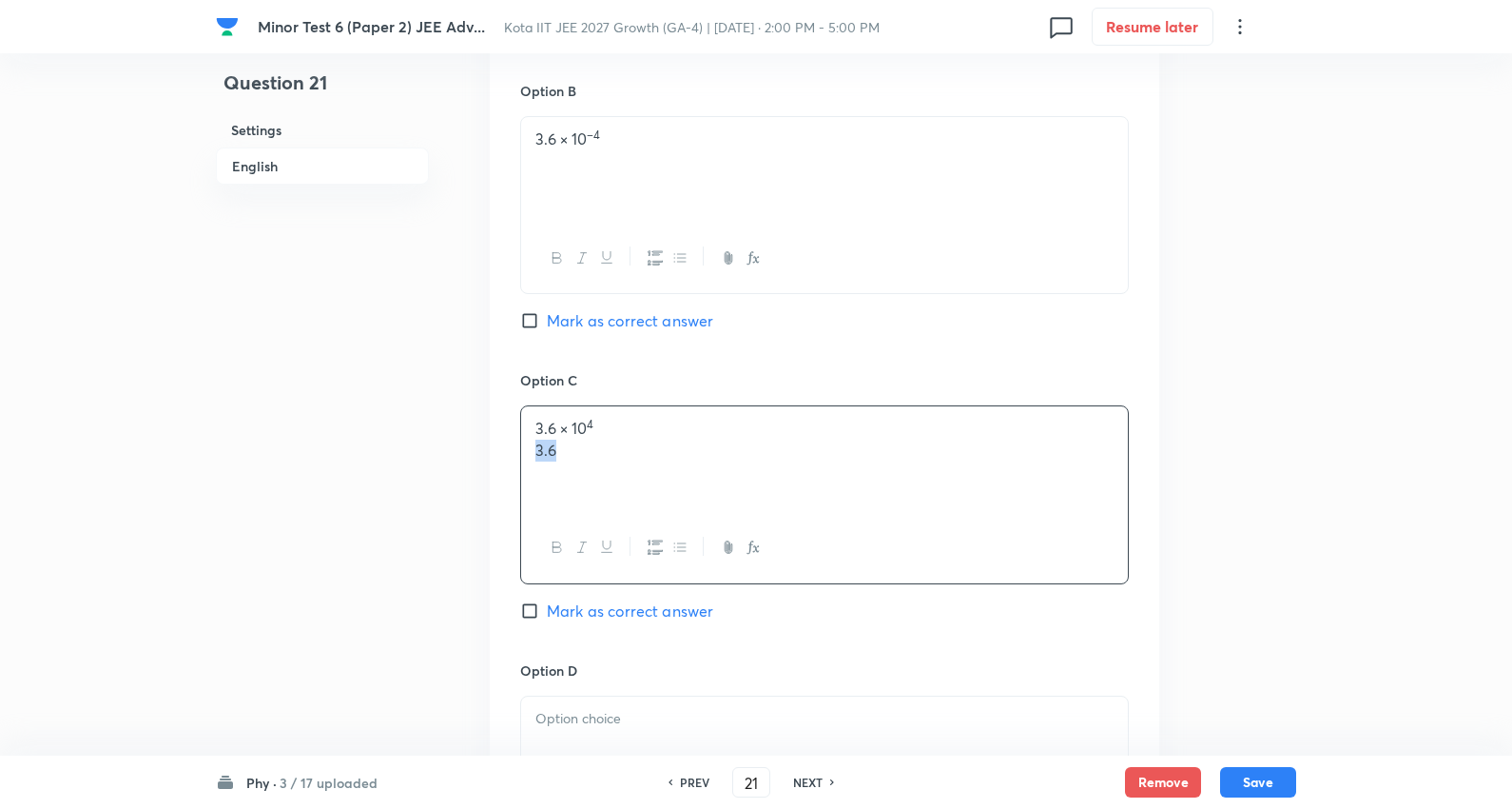
drag, startPoint x: 524, startPoint y: 450, endPoint x: 885, endPoint y: 449, distance: 361.0
click at [885, 449] on div "3.6 × 10 4 3.6" at bounding box center [825, 459] width 607 height 107
click at [650, 324] on span "Mark as correct answer" at bounding box center [631, 320] width 166 height 23
click at [547, 324] on input "Mark as correct answer" at bounding box center [533, 320] width 26 height 19
checkbox input "true"
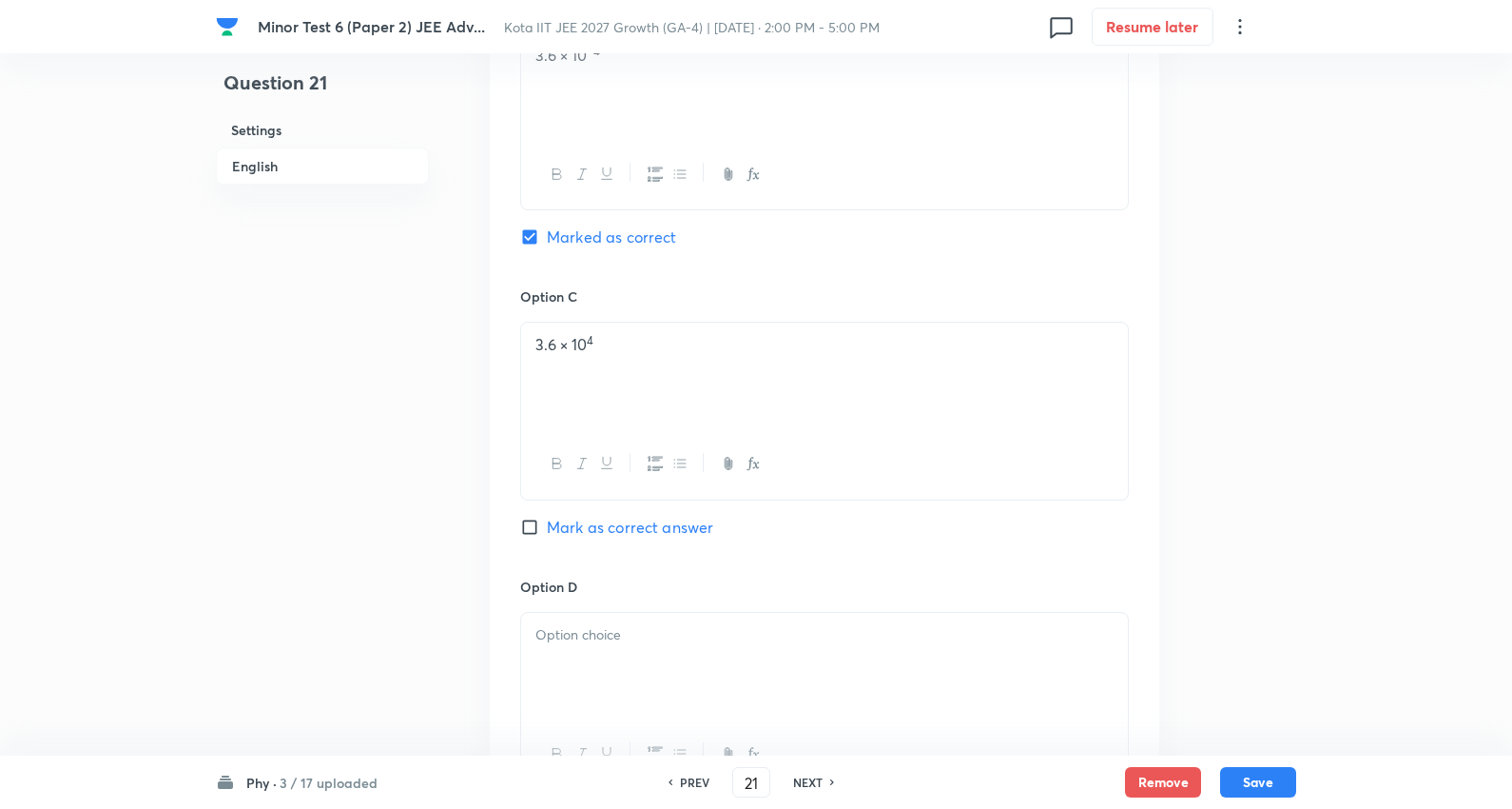
scroll to position [1479, 0]
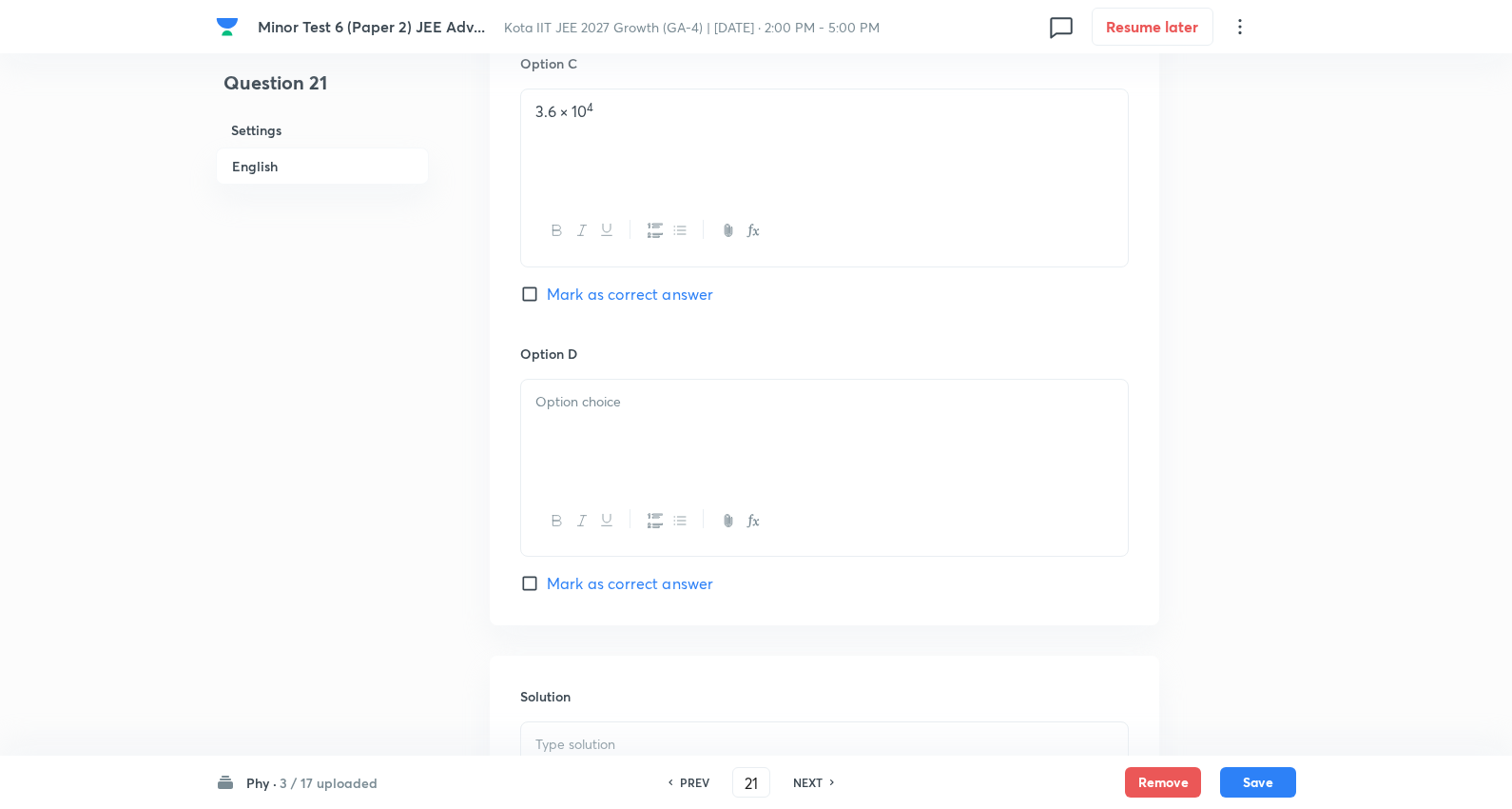
click at [615, 449] on div at bounding box center [825, 433] width 607 height 107
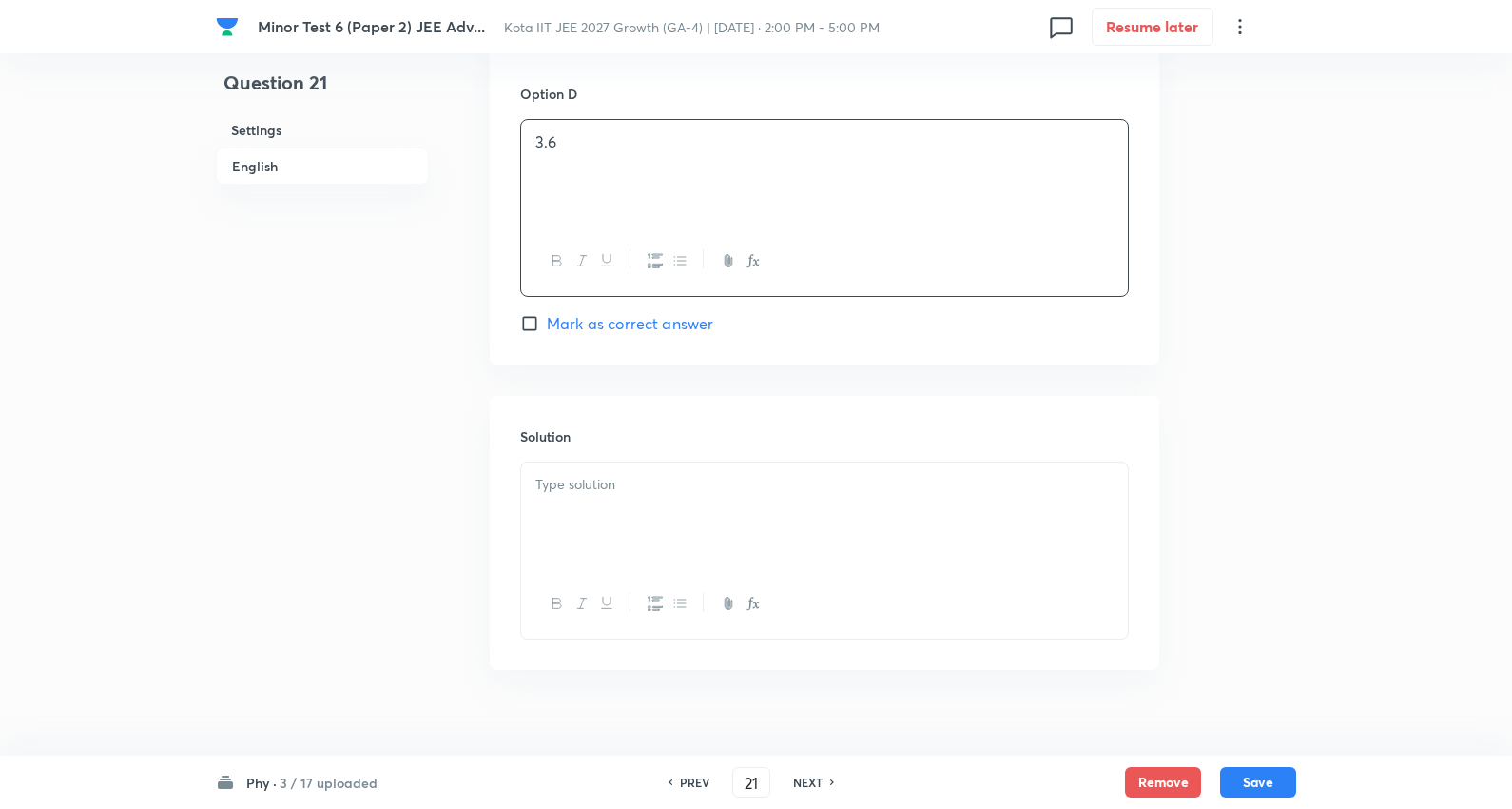
scroll to position [1772, 0]
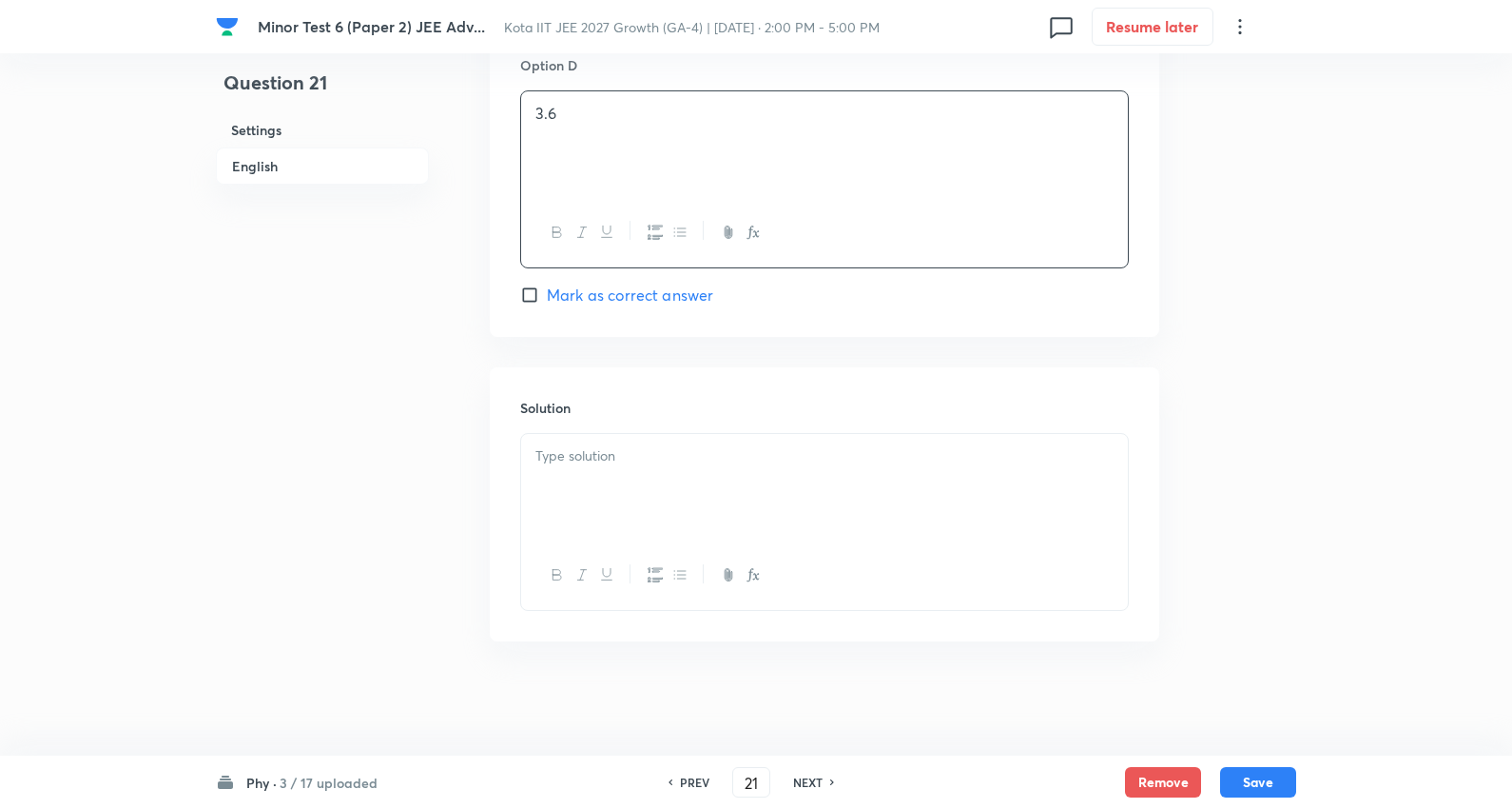
click at [625, 464] on p at bounding box center [825, 456] width 579 height 22
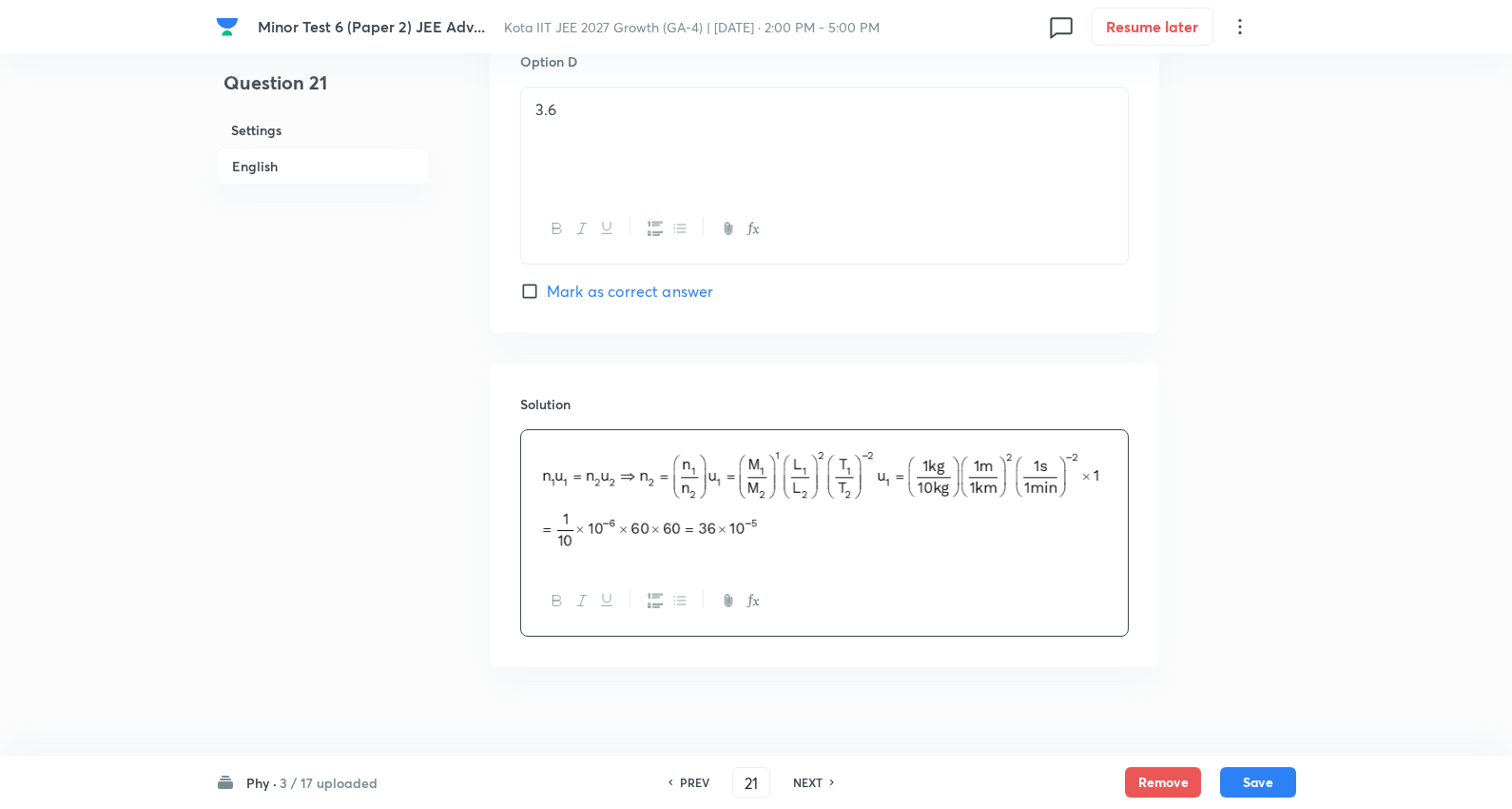
click at [1278, 762] on div "Phy · 3 / 17 uploaded PREV 21 ​ NEXT Remove Save" at bounding box center [756, 782] width 1080 height 53
click at [1269, 767] on button "Save" at bounding box center [1258, 780] width 76 height 30
type input "22"
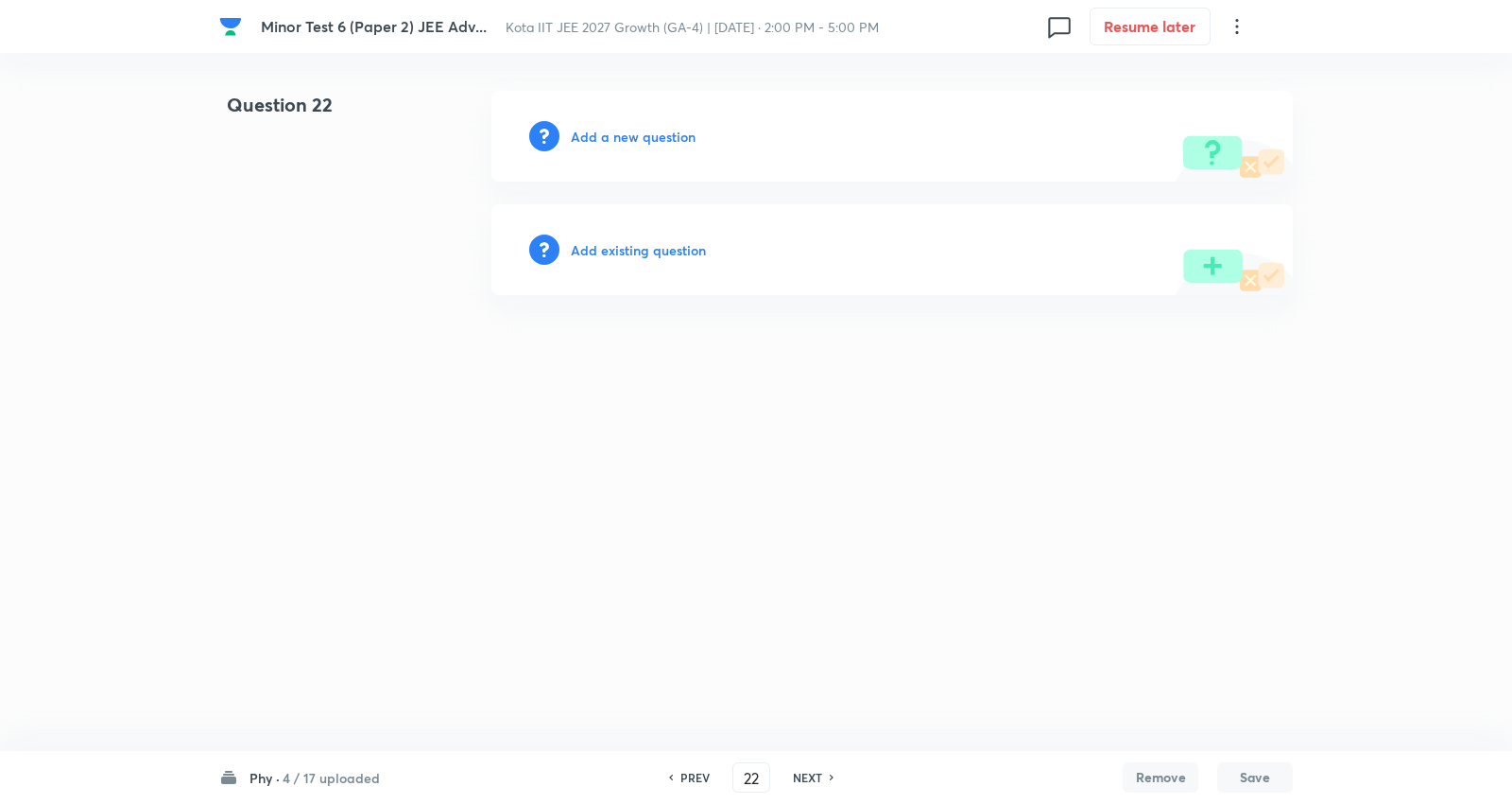
click at [644, 133] on h6 "Add a new question" at bounding box center [633, 136] width 125 height 19
click at [644, 133] on h6 "Choose a question type" at bounding box center [644, 136] width 146 height 19
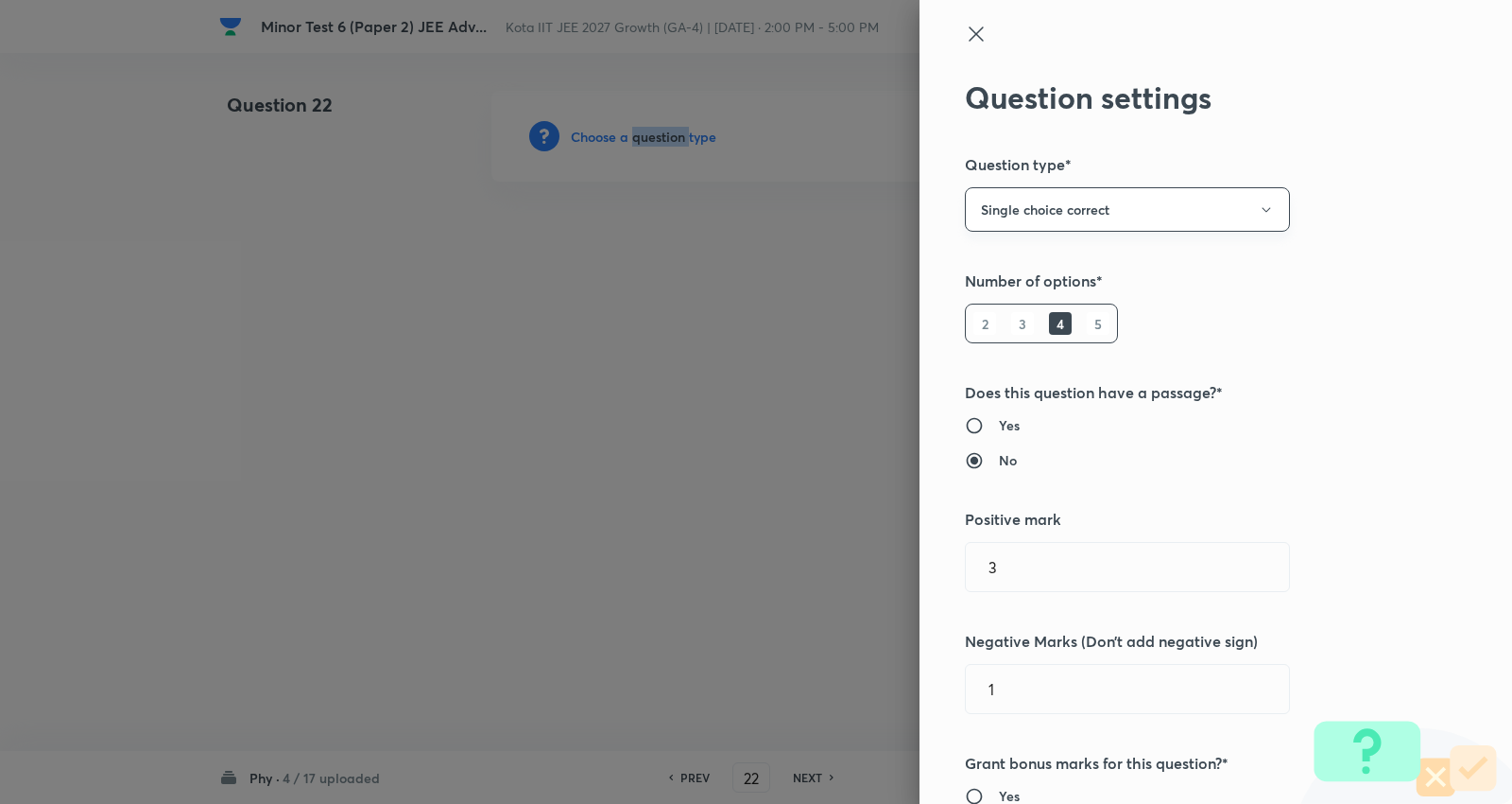
click at [1015, 189] on button "Single choice correct" at bounding box center [1128, 209] width 325 height 45
click at [1035, 304] on span "Multiple choice correct" at bounding box center [1111, 302] width 301 height 19
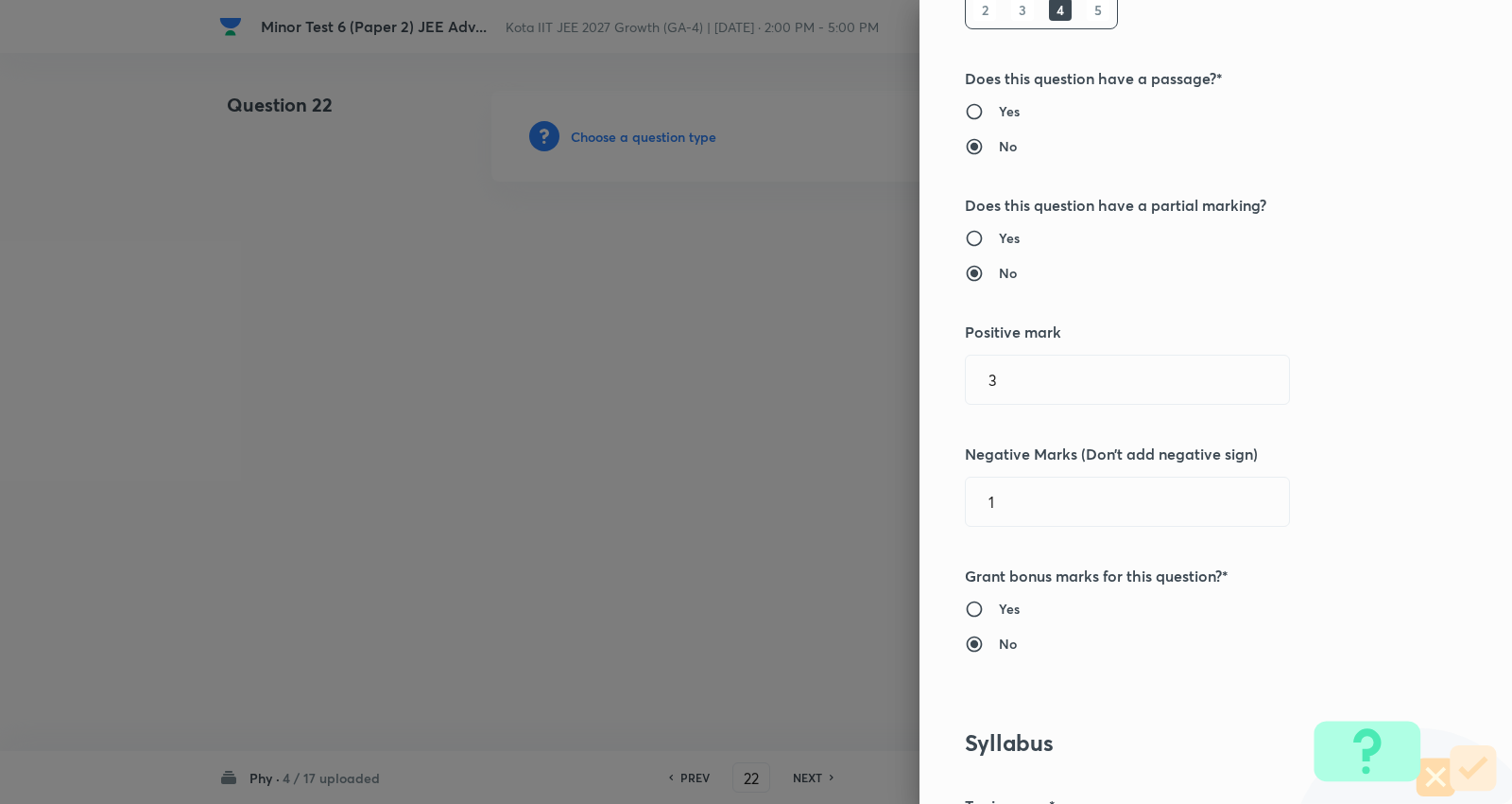
scroll to position [314, 0]
click at [999, 234] on h6 "Yes" at bounding box center [1009, 237] width 20 height 19
click at [999, 234] on input "Yes" at bounding box center [982, 237] width 34 height 18
radio input "true"
radio input "false"
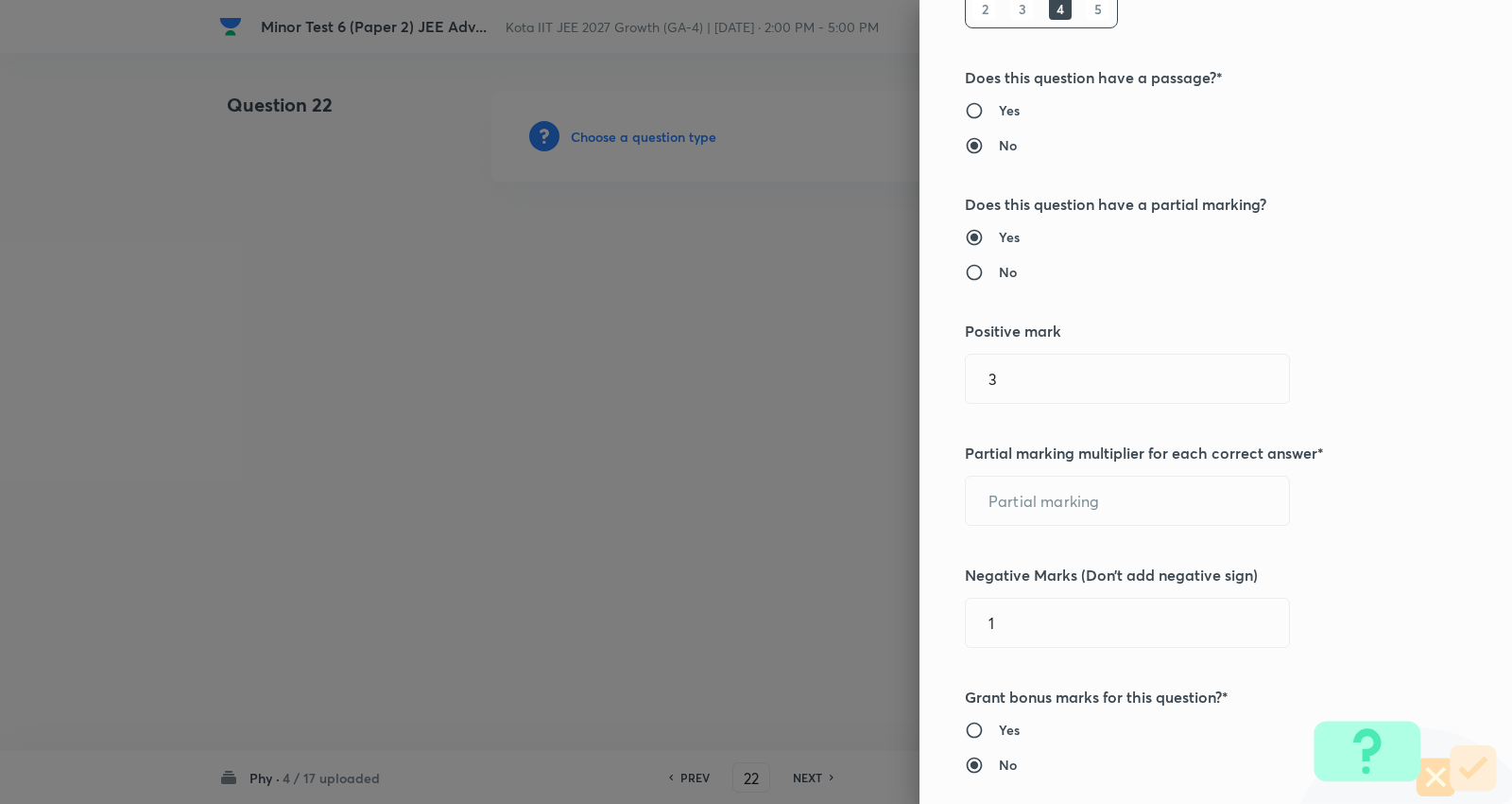
drag, startPoint x: 923, startPoint y: 366, endPoint x: 844, endPoint y: 366, distance: 79.0
click at [844, 366] on div "Question settings Question type* Multiple choice correct Number of options* 2 3…" at bounding box center [756, 402] width 1512 height 804
type input "4"
type input "1"
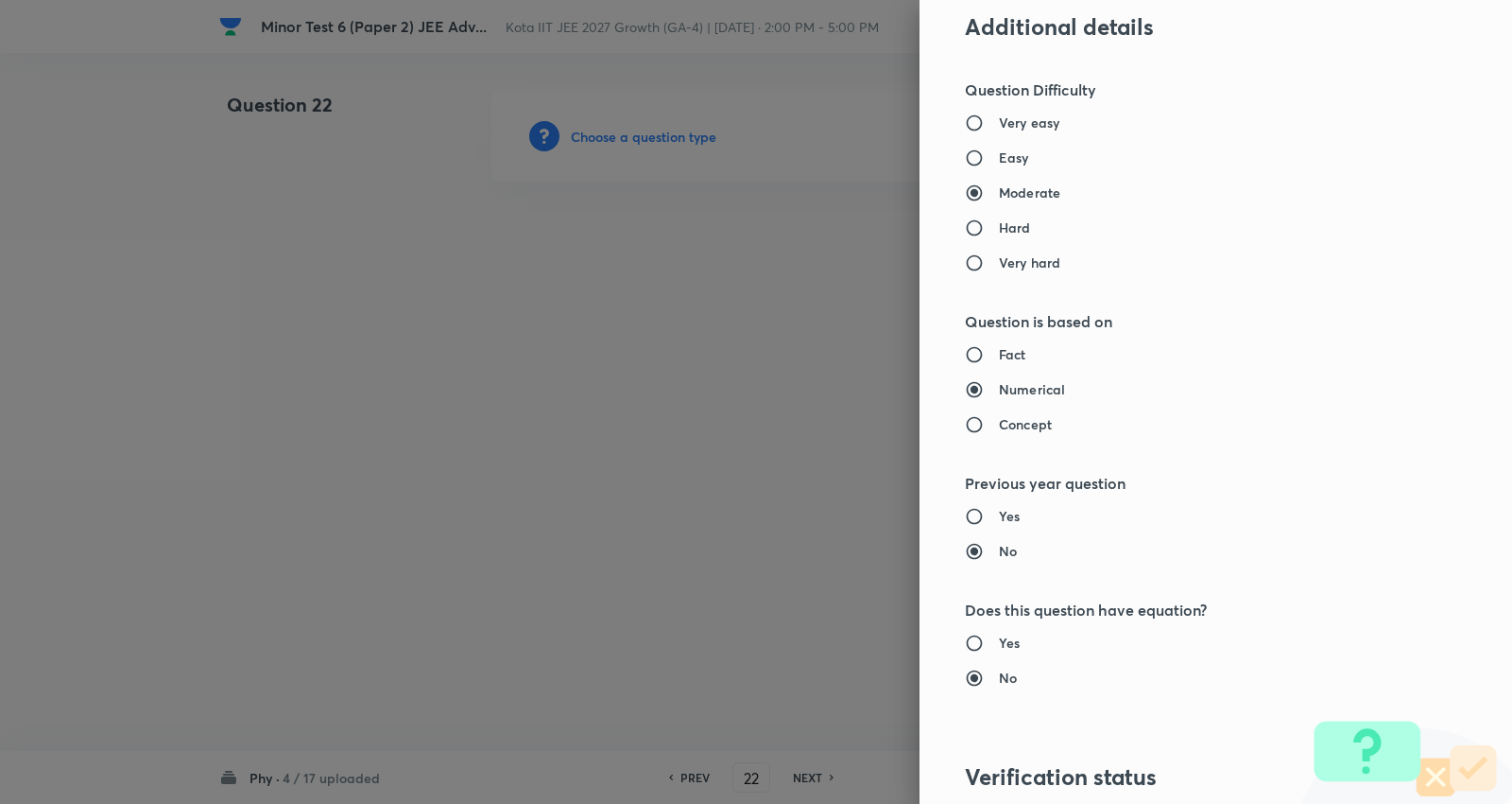
scroll to position [2150, 0]
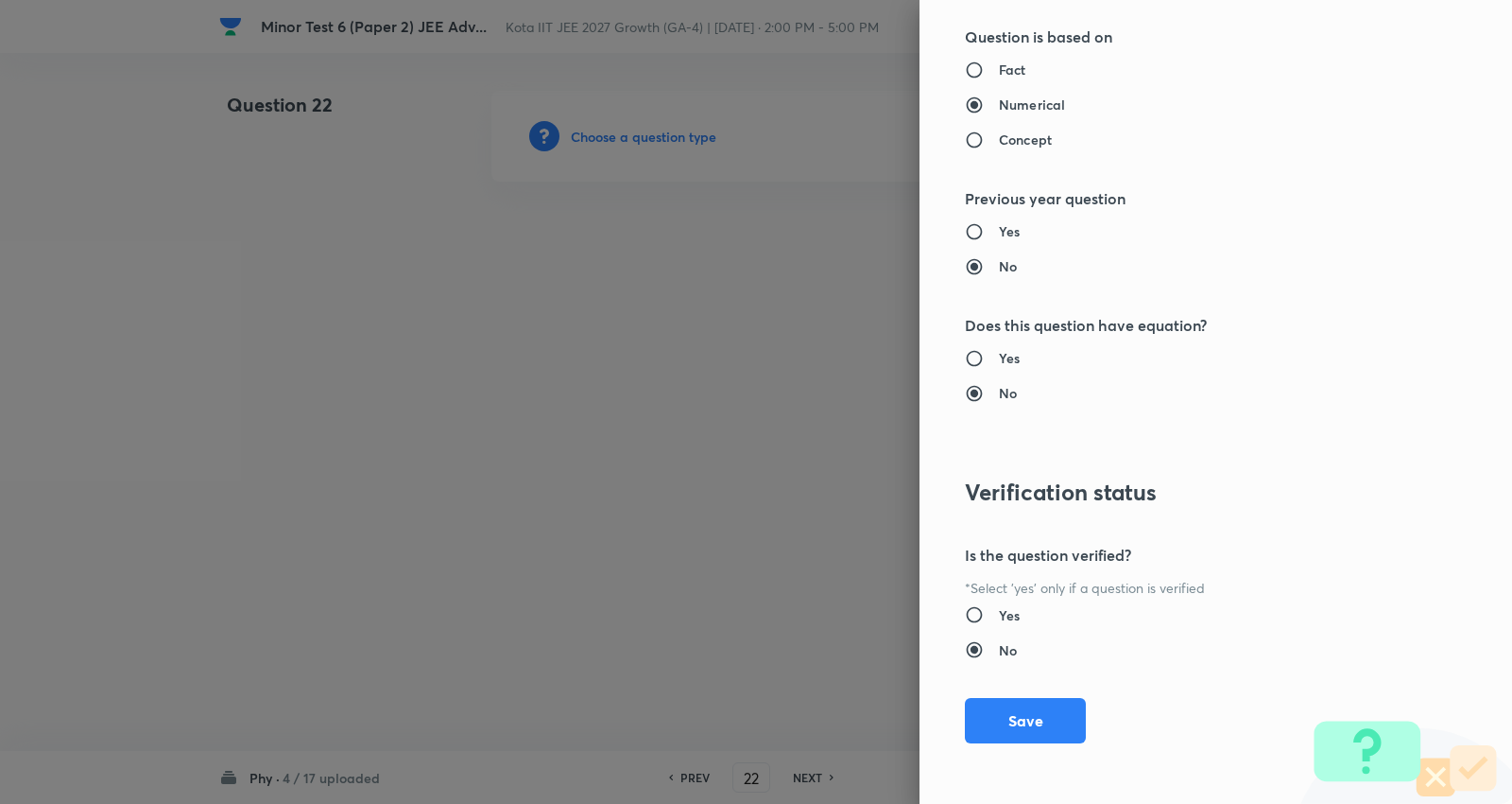
type input "2"
click at [1040, 749] on div "Question settings Question type* Multiple choice correct Number of options* 2 3…" at bounding box center [1215, 402] width 593 height 804
click at [1019, 704] on button "Save" at bounding box center [1026, 718] width 121 height 46
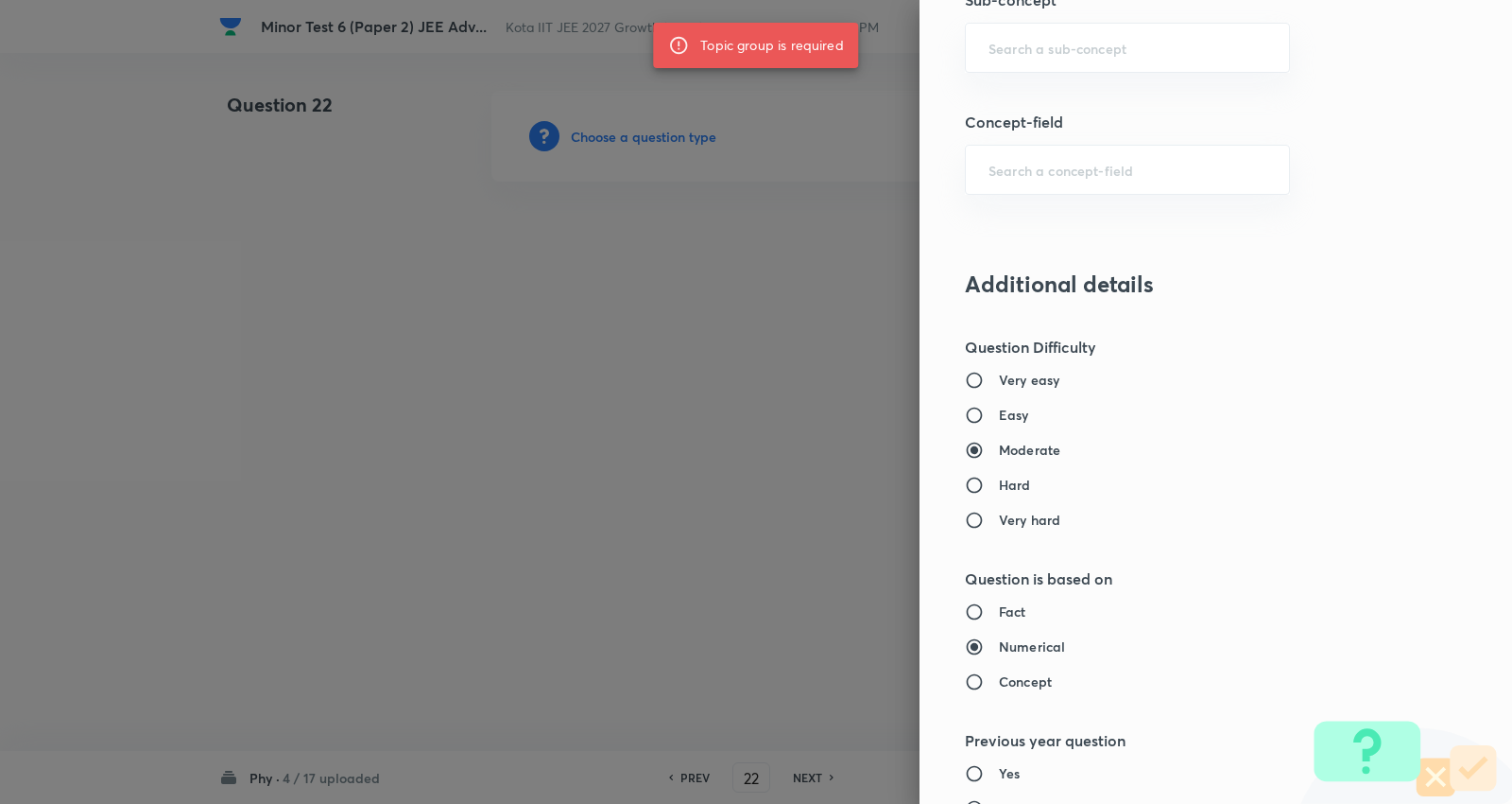
scroll to position [1519, 0]
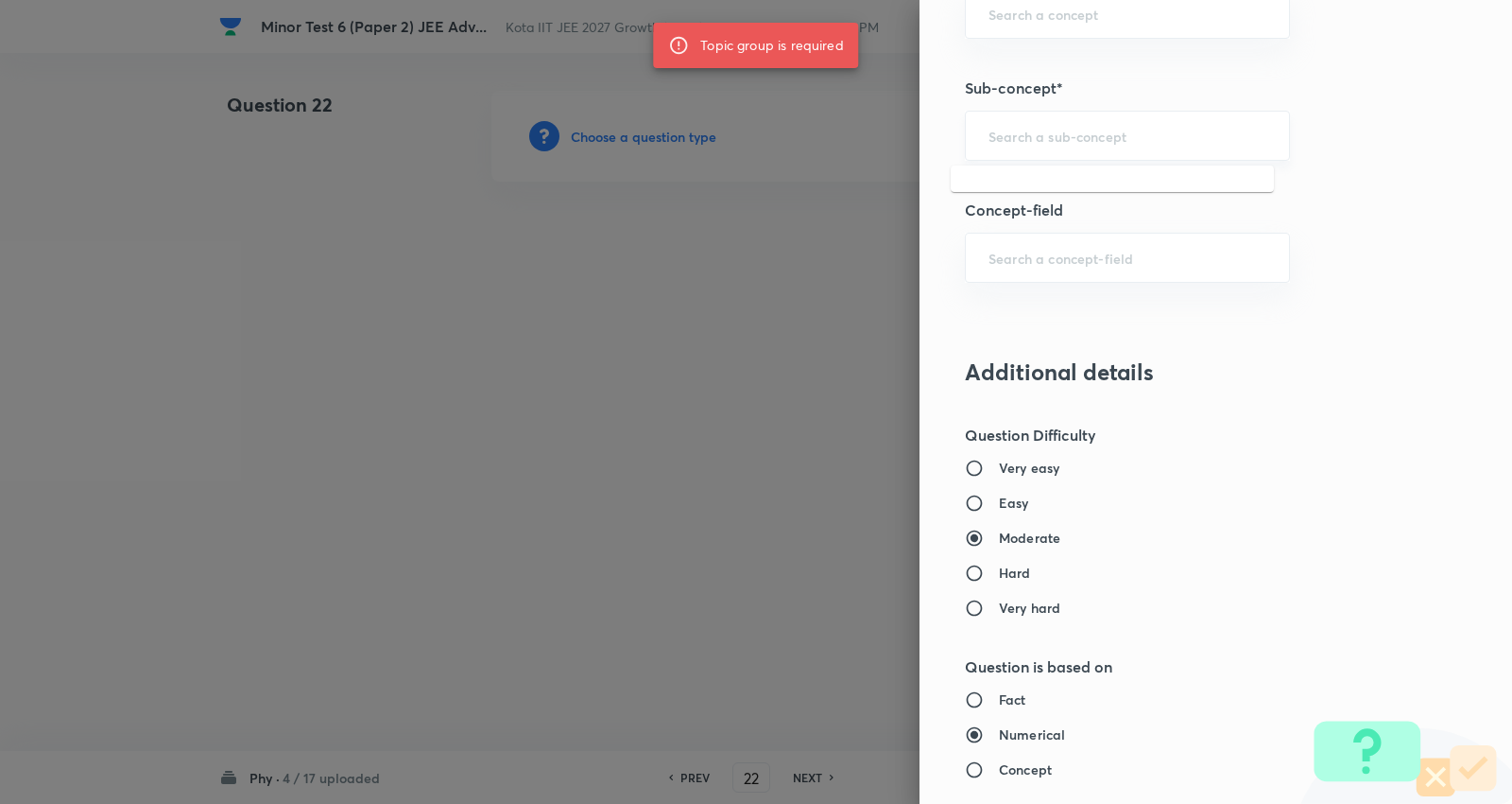
click at [1042, 136] on input "text" at bounding box center [1128, 135] width 278 height 18
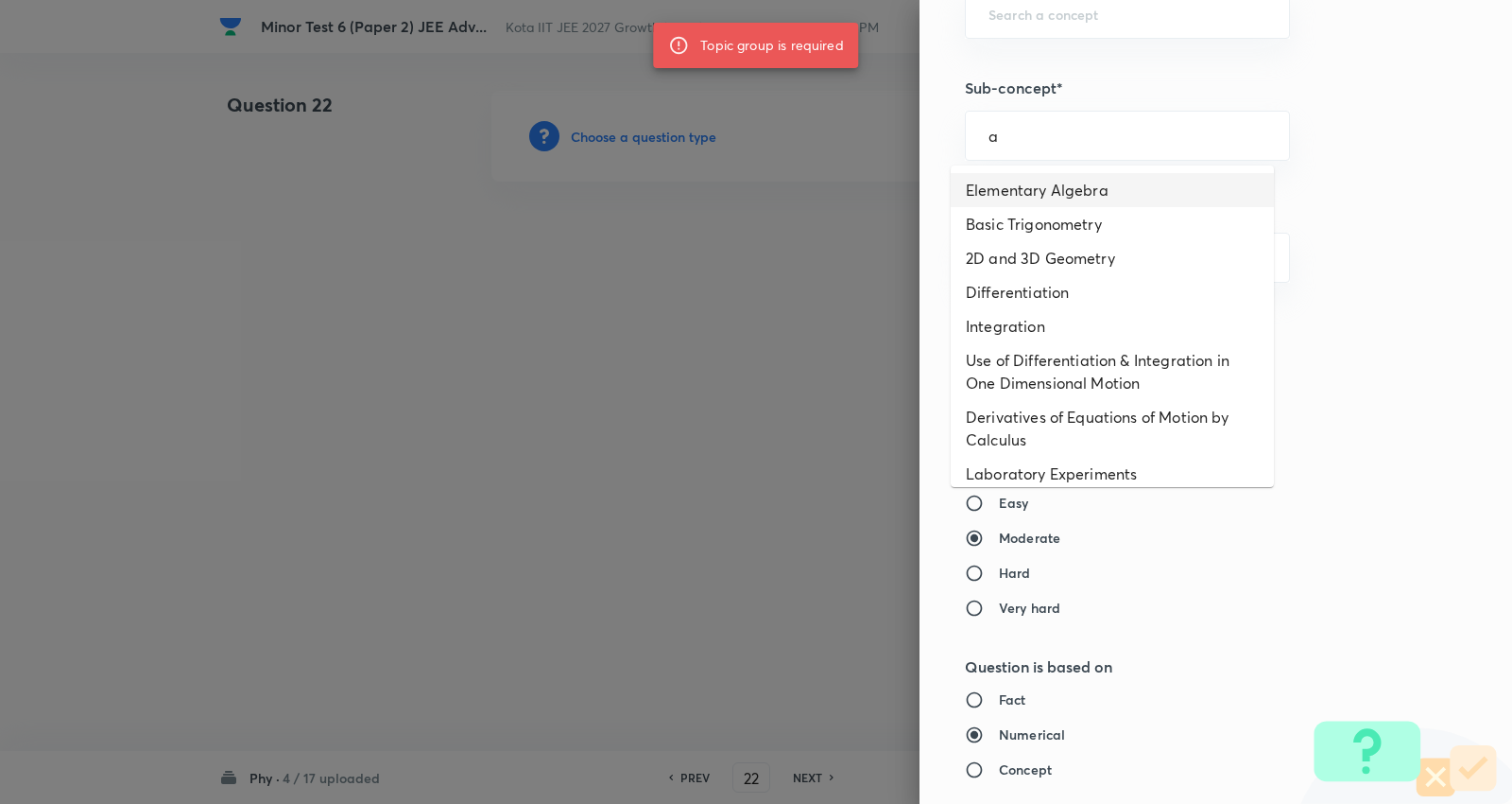
click at [1040, 200] on li "Elementary Algebra" at bounding box center [1112, 190] width 323 height 34
type input "Elementary Algebra"
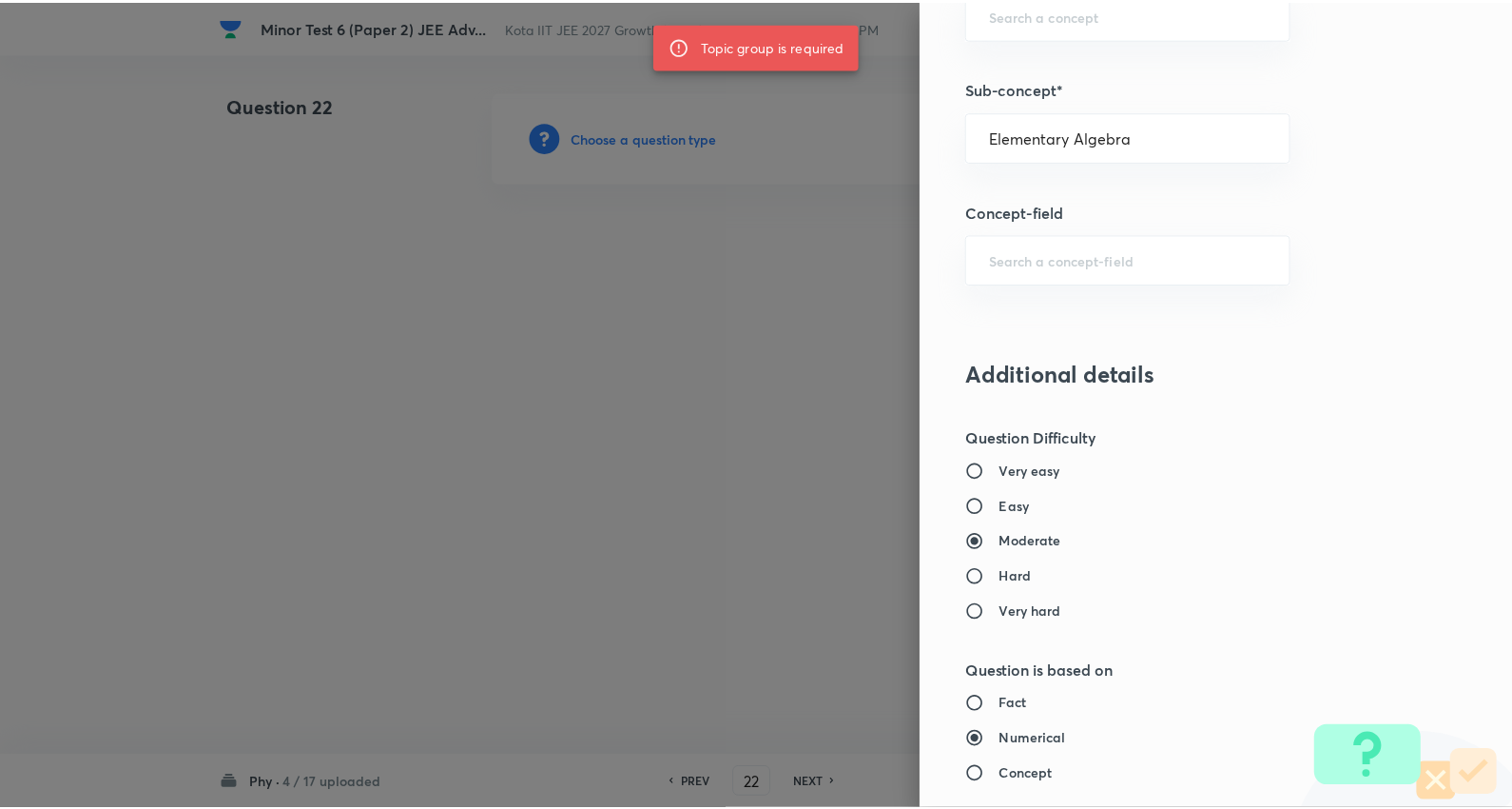
scroll to position [2164, 0]
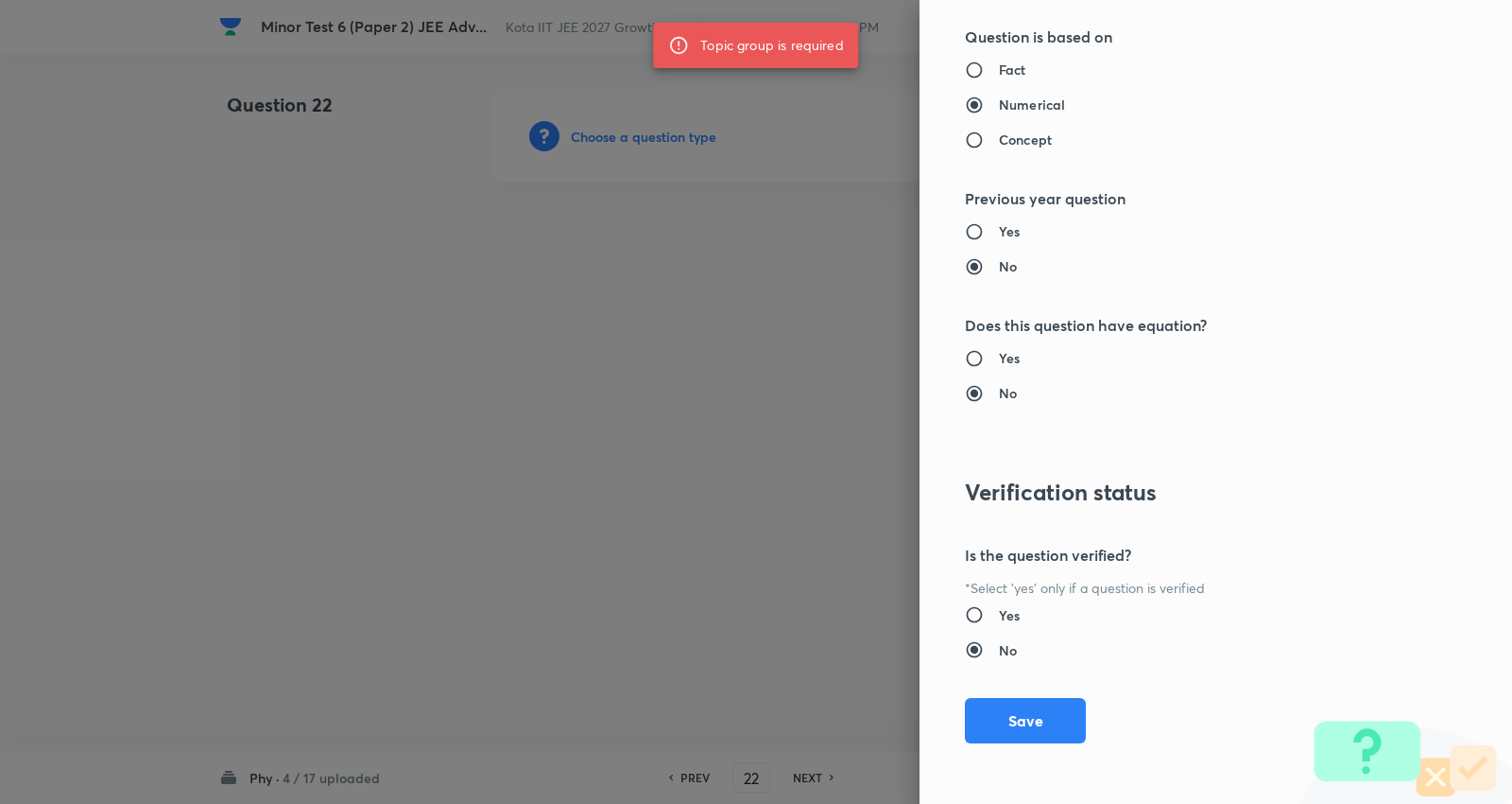
type input "Physics"
type input "Basics & Laboratory"
type input "Mathematical Tools"
click at [1041, 691] on div "Question settings Question type* Multiple choice correct Number of options* 2 3…" at bounding box center [1215, 402] width 593 height 804
click at [1024, 735] on button "Save" at bounding box center [1026, 718] width 121 height 46
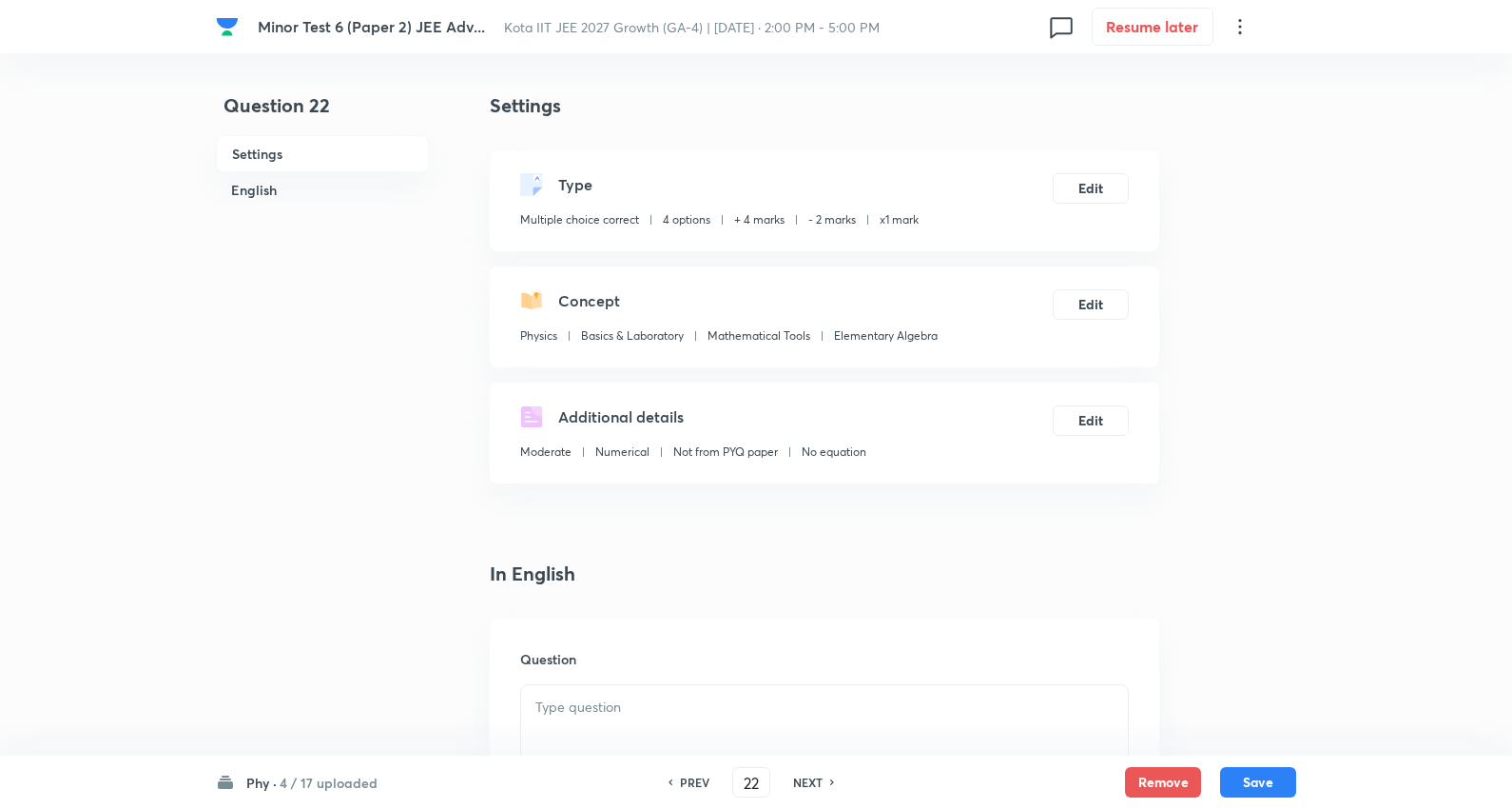
scroll to position [106, 0]
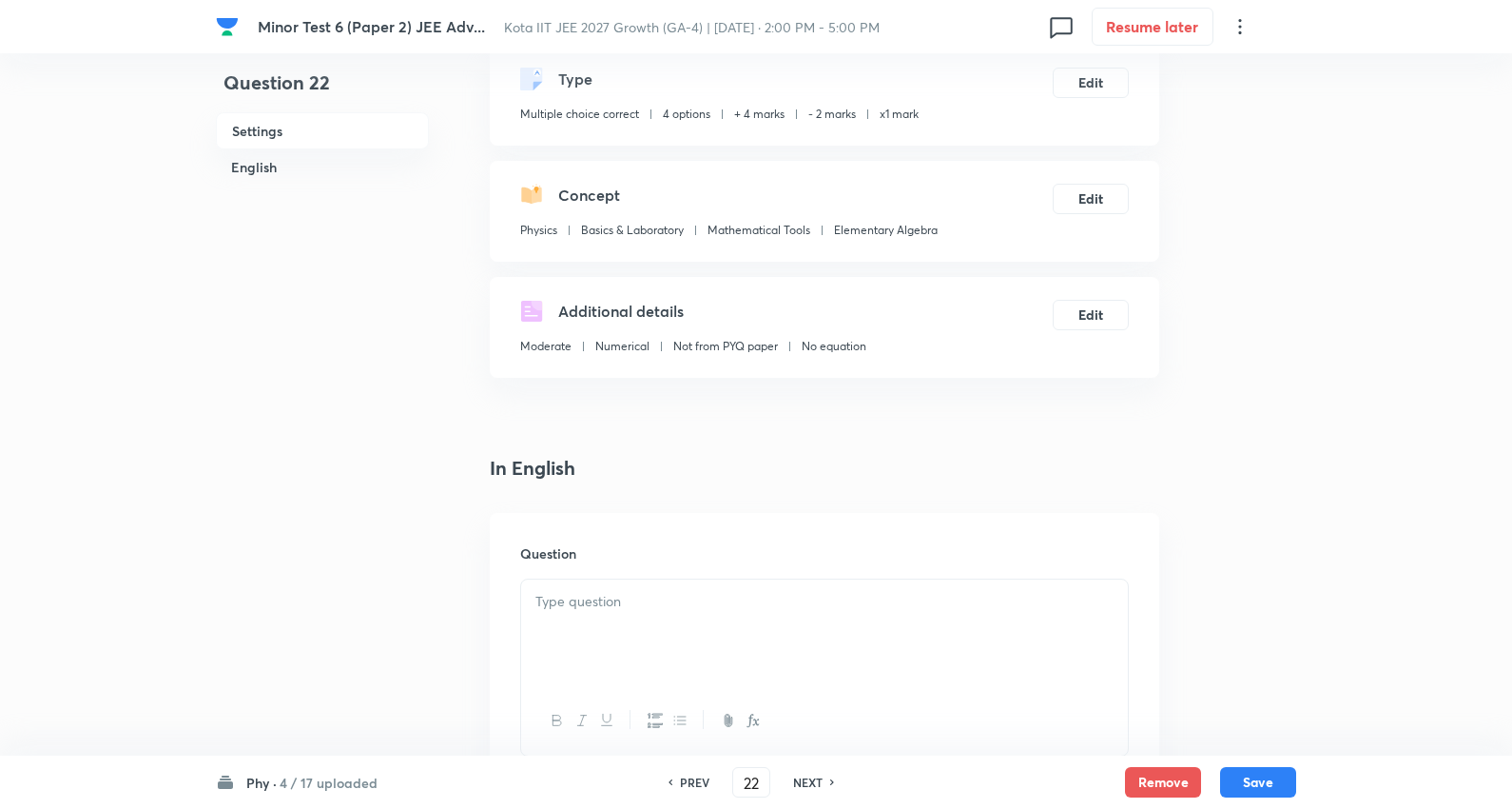
click at [574, 594] on p at bounding box center [825, 601] width 579 height 22
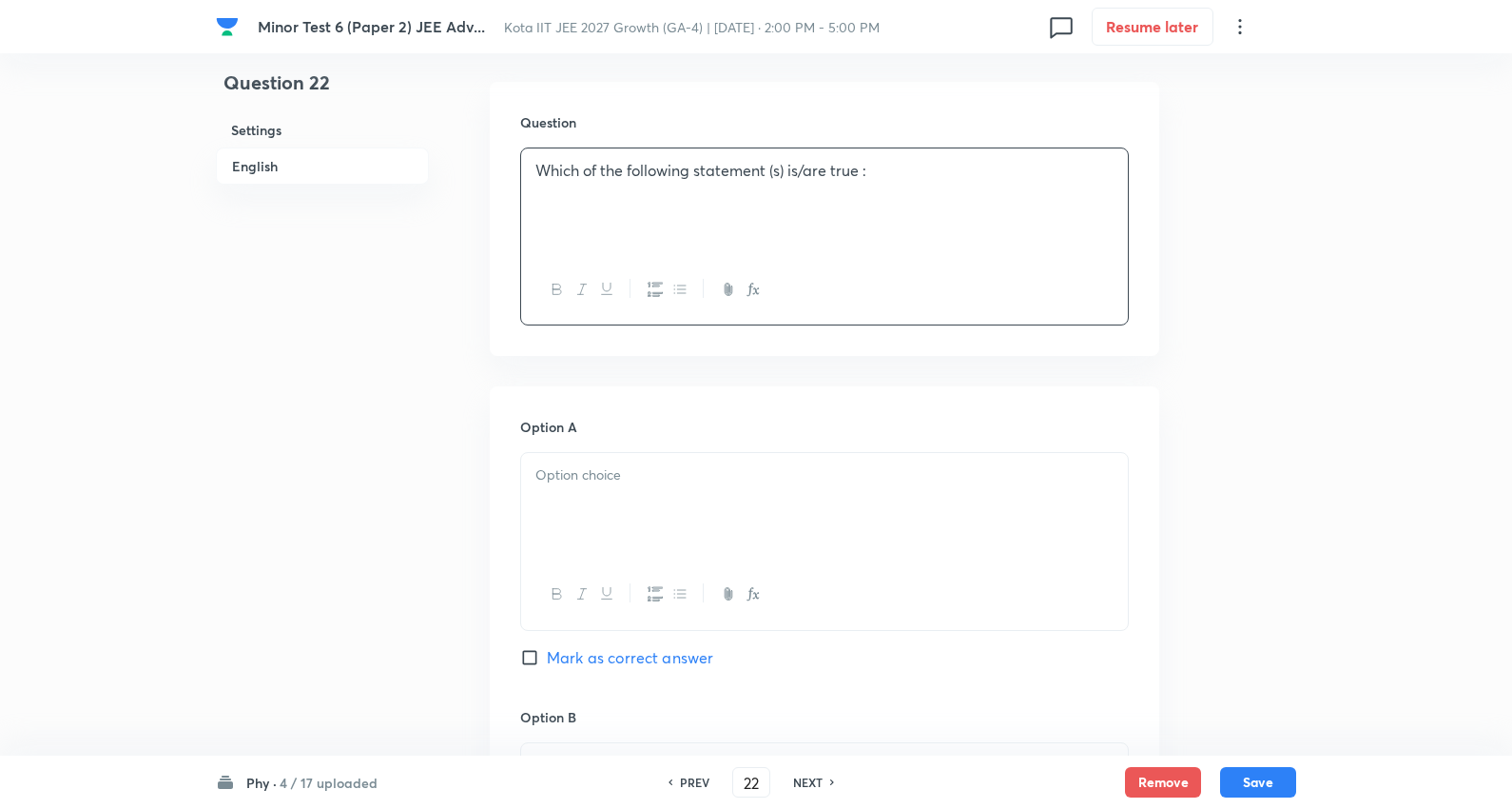
scroll to position [634, 0]
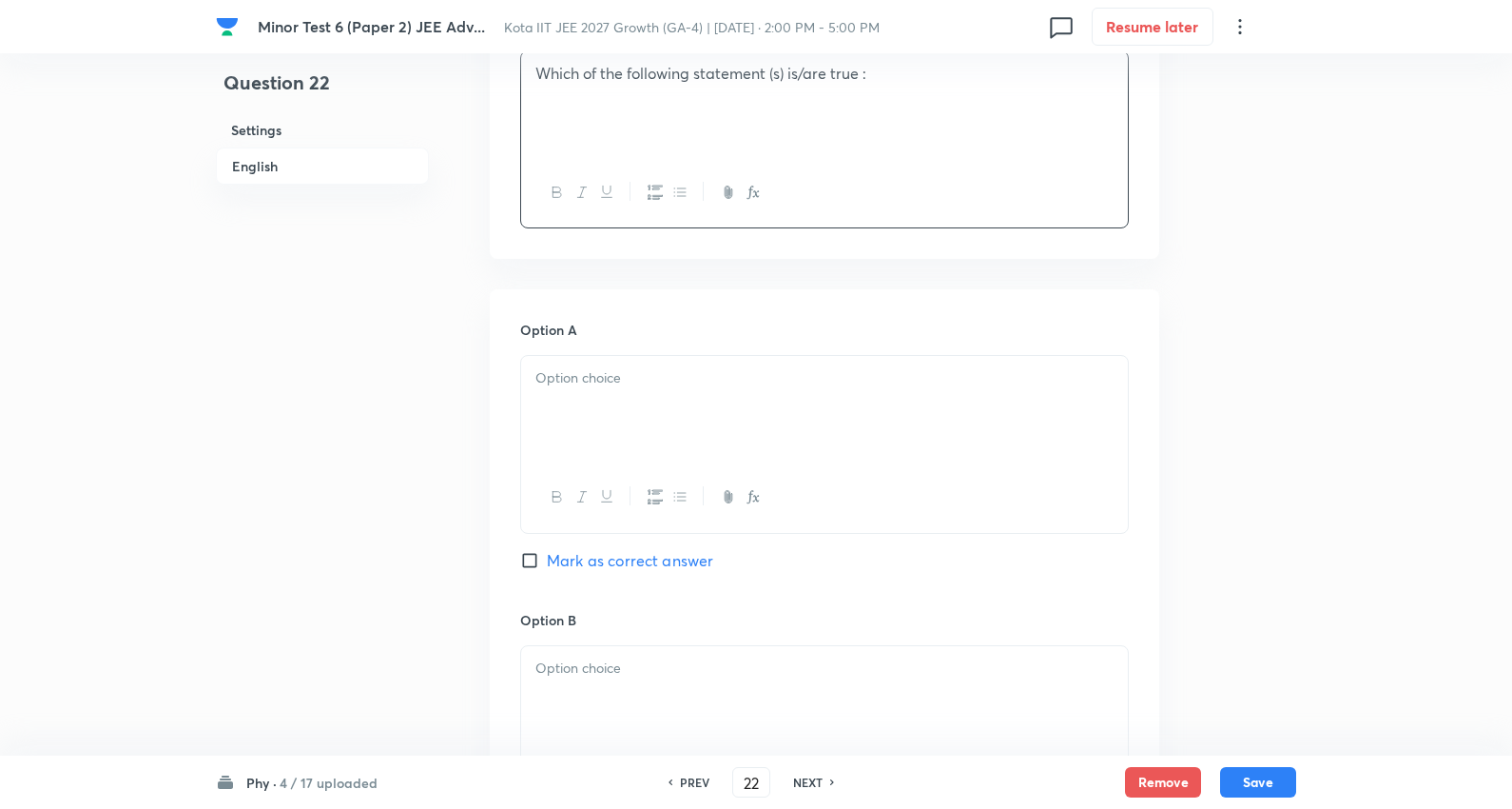
click at [625, 393] on div at bounding box center [825, 408] width 607 height 107
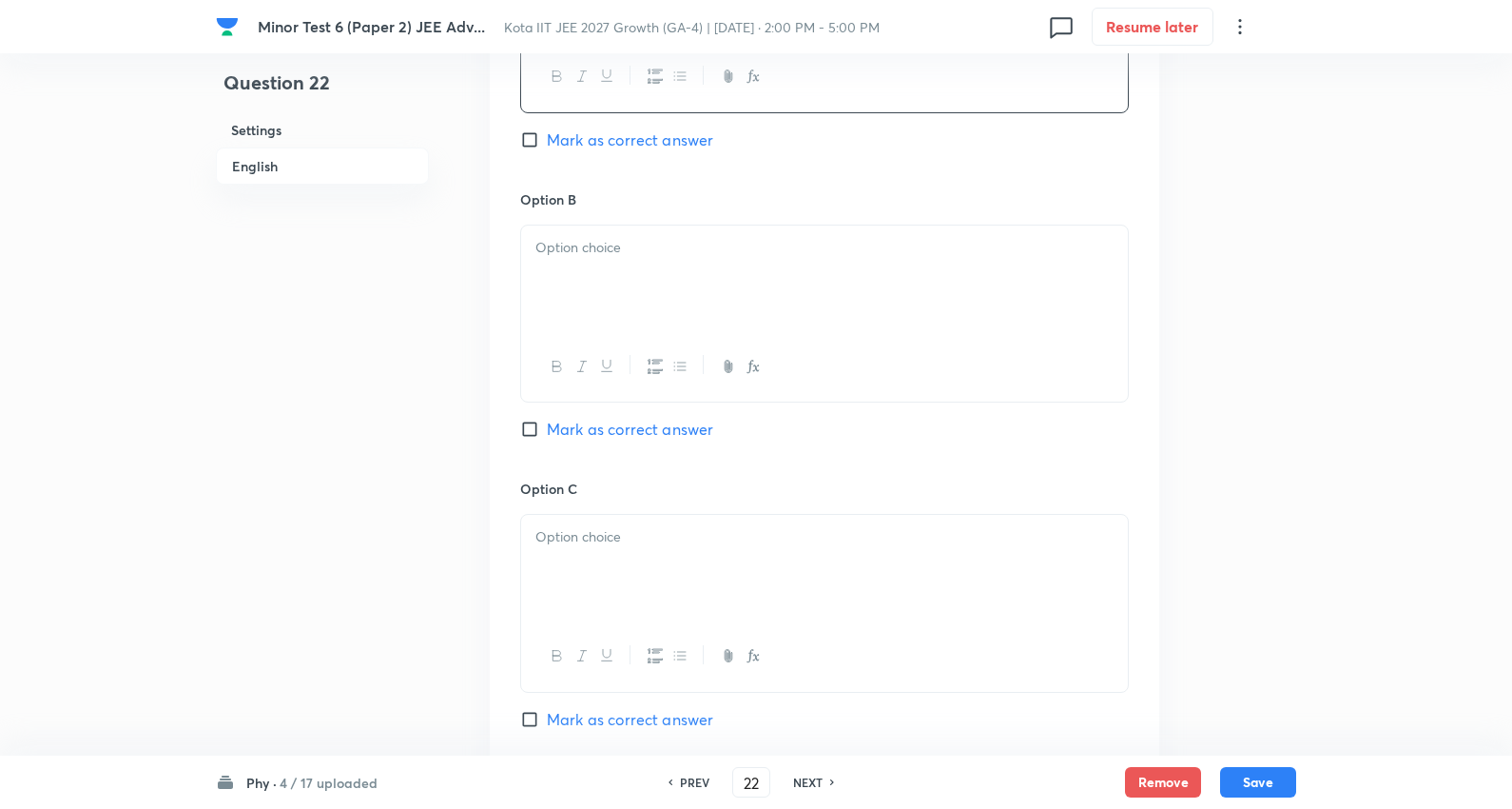
scroll to position [1057, 0]
click at [615, 289] on div at bounding box center [825, 275] width 607 height 107
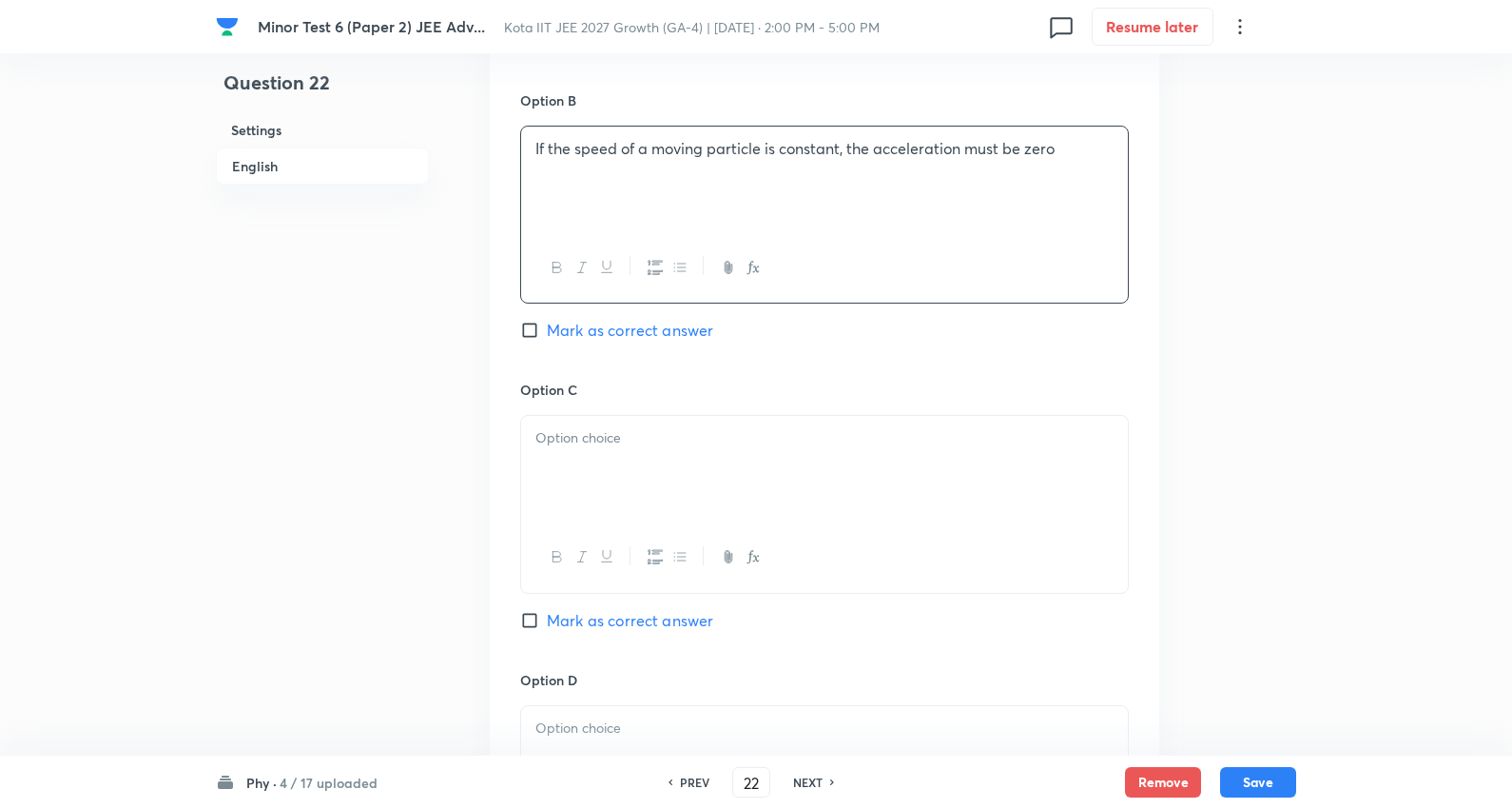
scroll to position [1374, 0]
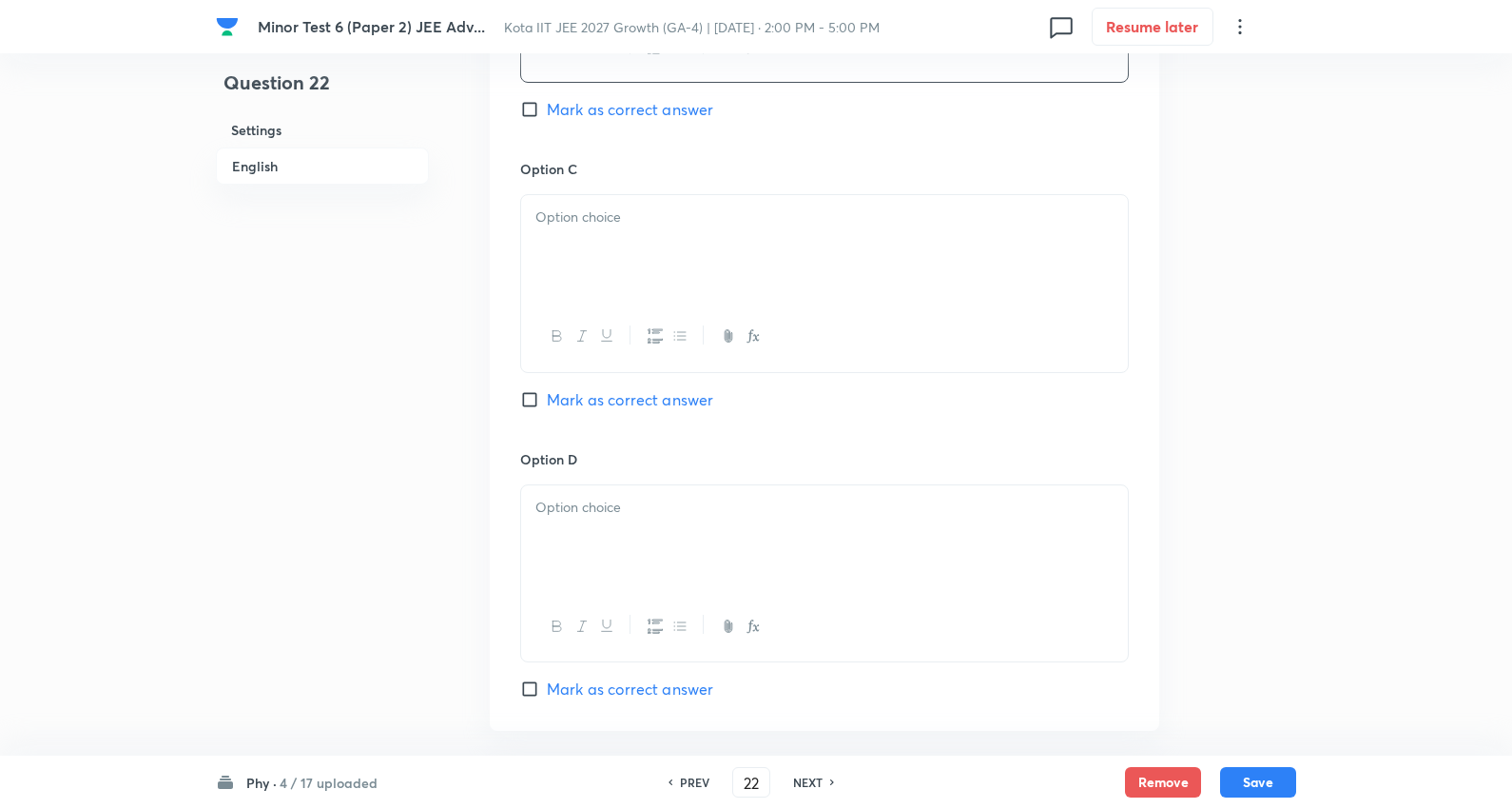
click at [625, 248] on div at bounding box center [825, 248] width 607 height 107
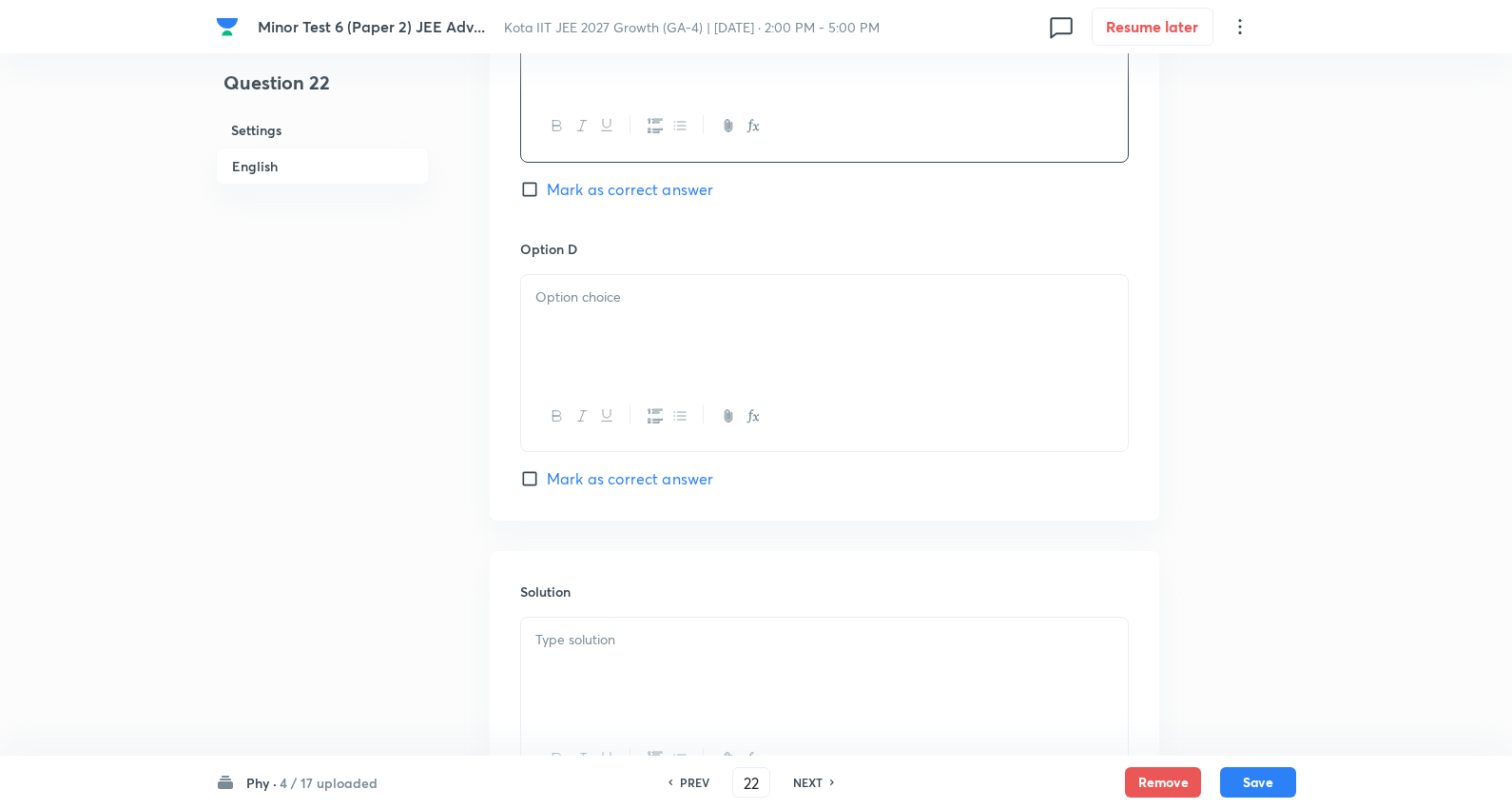
scroll to position [1585, 0]
click at [618, 188] on span "Mark as correct answer" at bounding box center [631, 188] width 166 height 23
click at [547, 188] on input "Mark as correct answer" at bounding box center [533, 188] width 26 height 19
checkbox input "true"
drag, startPoint x: 672, startPoint y: 486, endPoint x: 677, endPoint y: 469, distance: 17.7
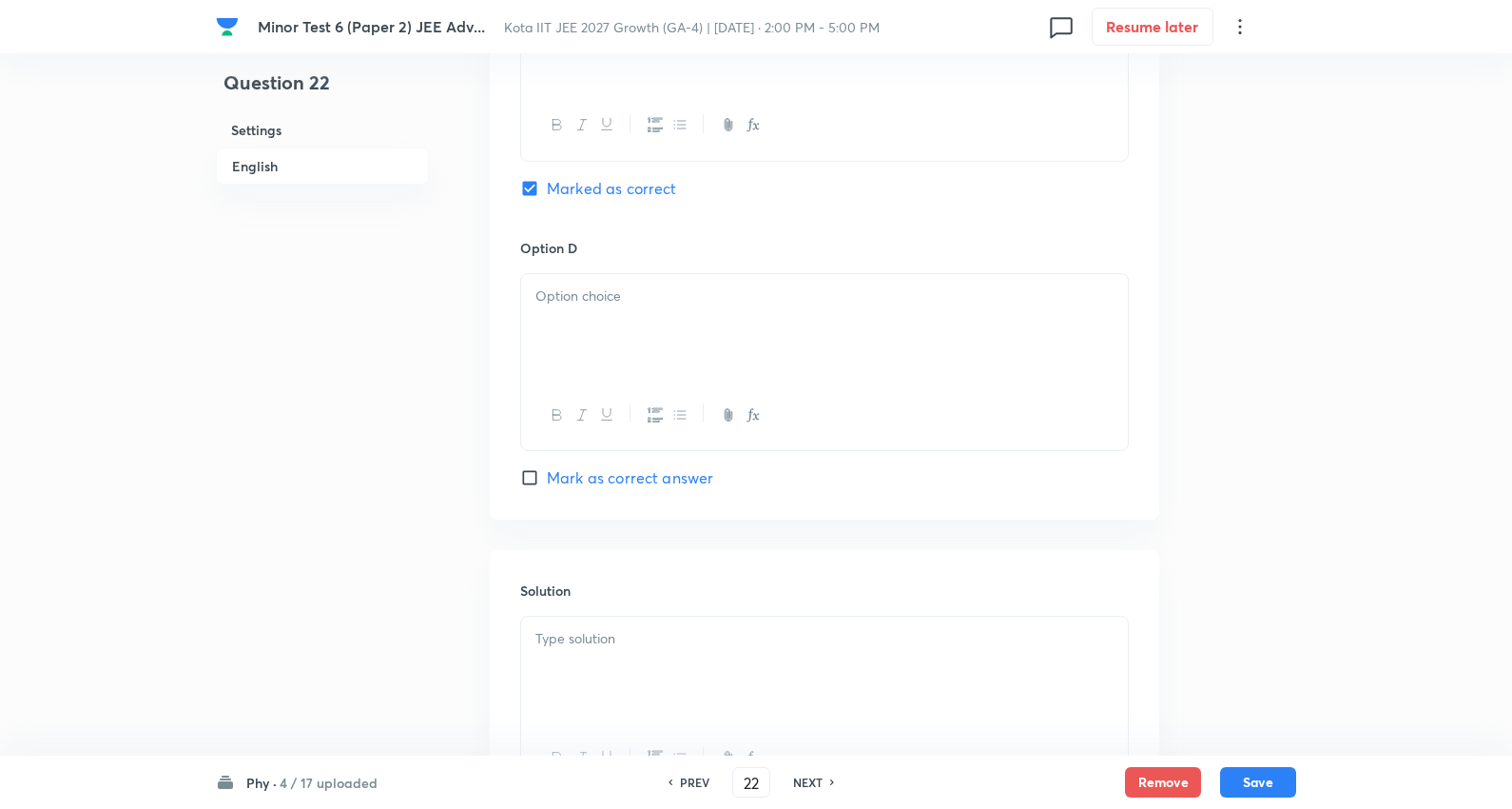
click at [673, 485] on span "Mark as correct answer" at bounding box center [631, 477] width 166 height 23
click at [547, 485] on input "Mark as correct answer" at bounding box center [533, 477] width 26 height 19
checkbox input "true"
click at [692, 343] on div at bounding box center [825, 327] width 607 height 107
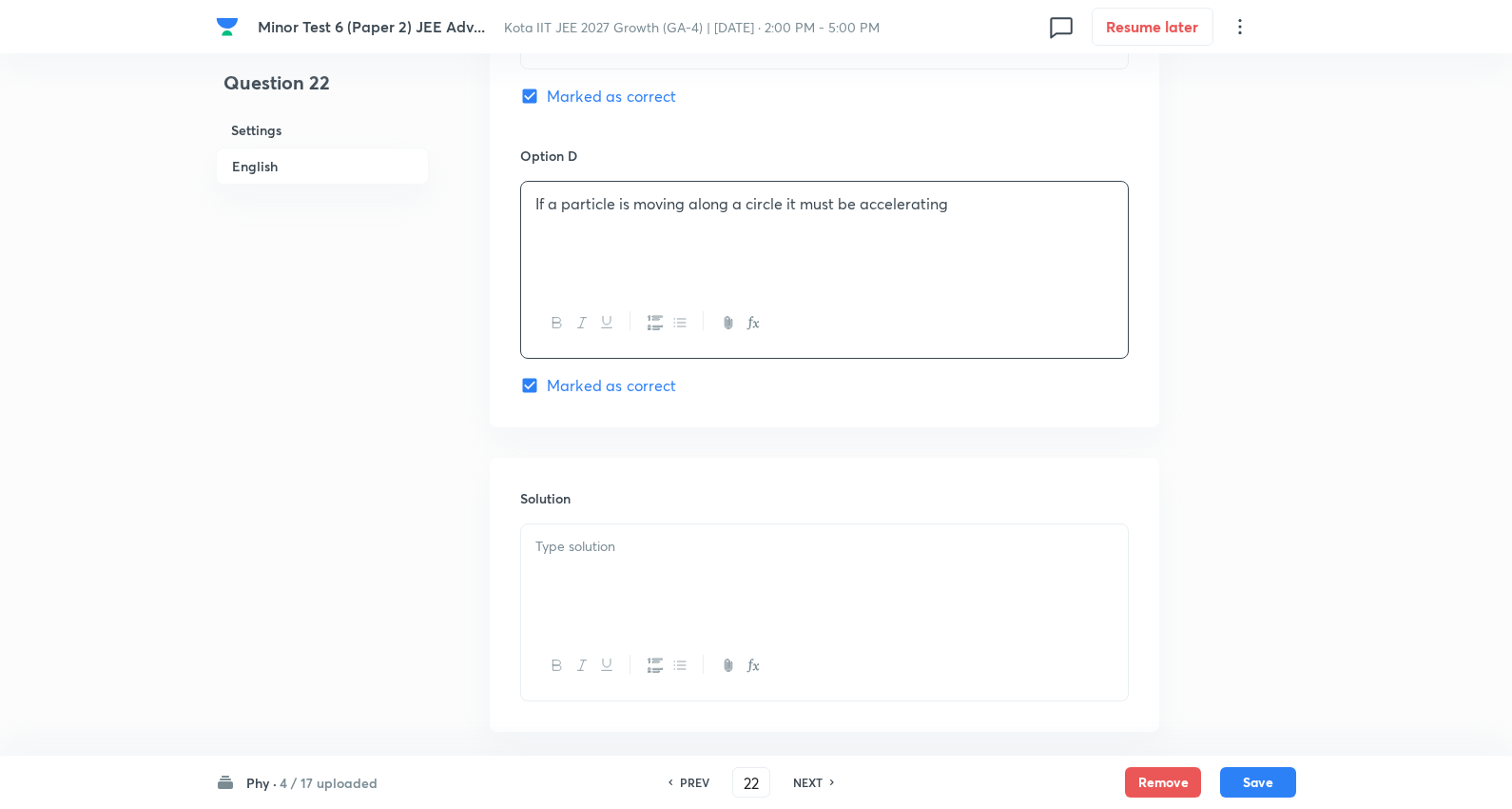
scroll to position [1772, 0]
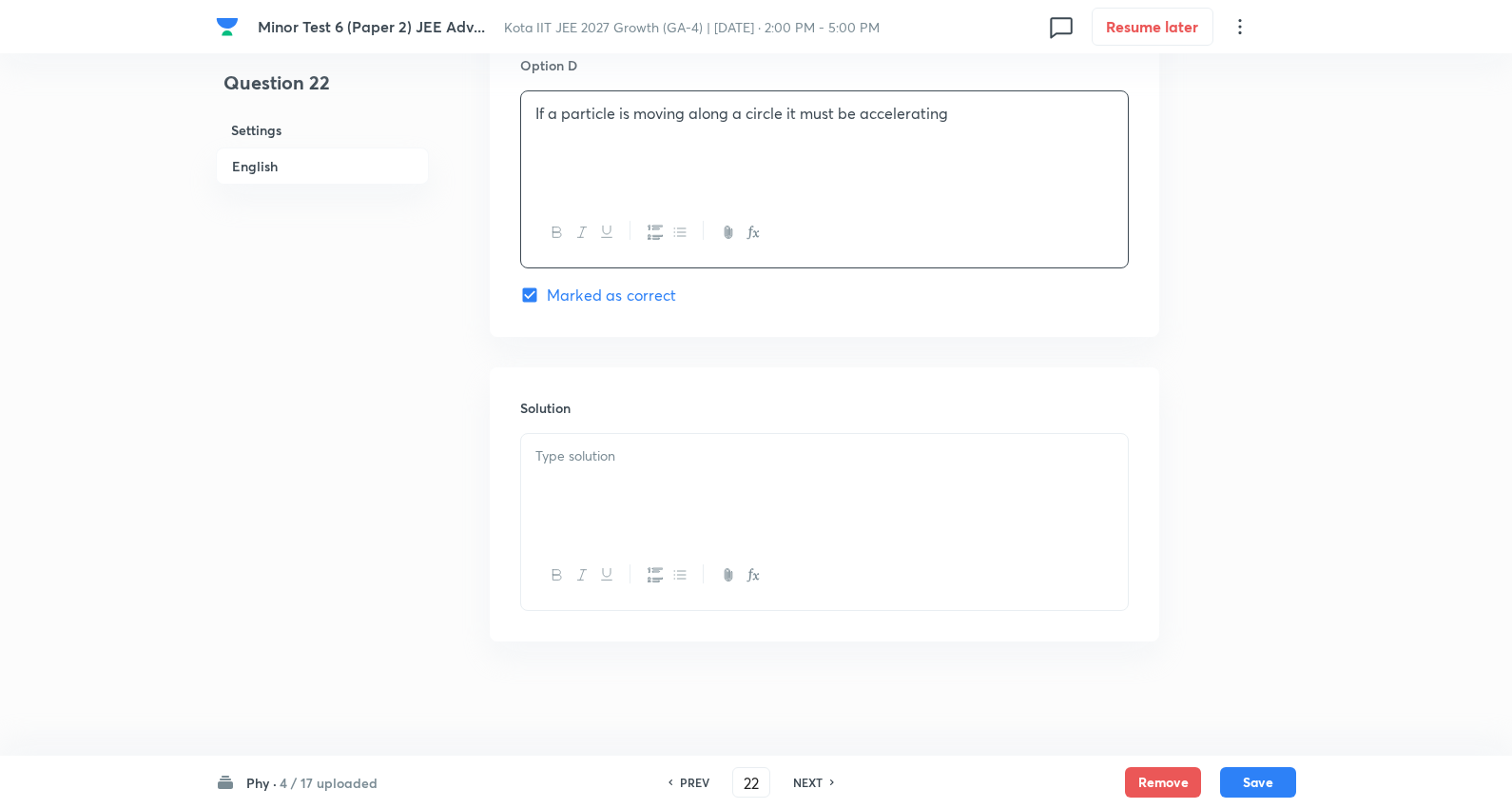
drag, startPoint x: 663, startPoint y: 486, endPoint x: 1080, endPoint y: 496, distance: 417.1
click at [663, 492] on div at bounding box center [825, 487] width 607 height 107
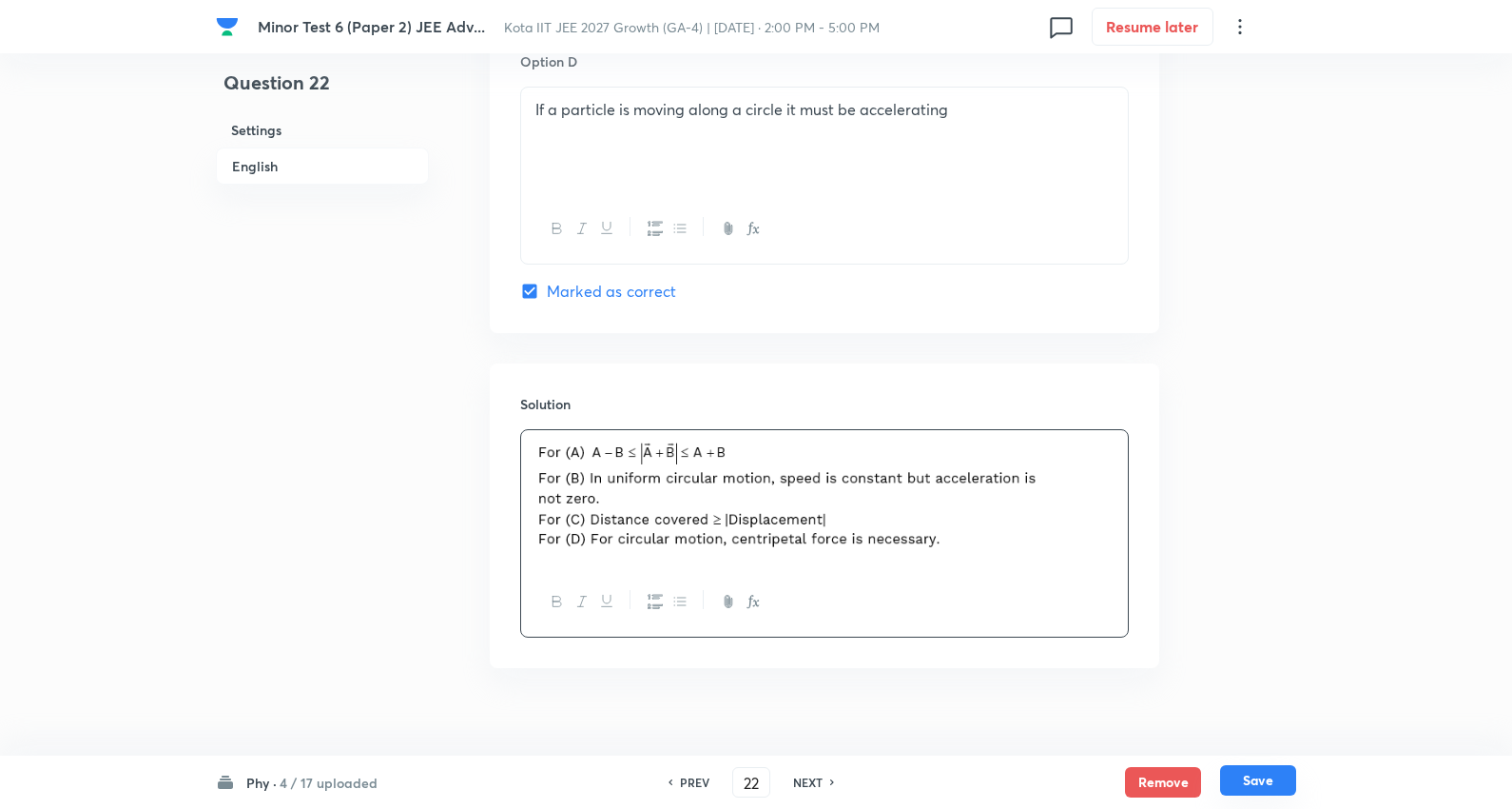
drag, startPoint x: 1248, startPoint y: 782, endPoint x: 1249, endPoint y: 769, distance: 13.0
click at [1249, 781] on button "Save" at bounding box center [1258, 780] width 76 height 30
type input "23"
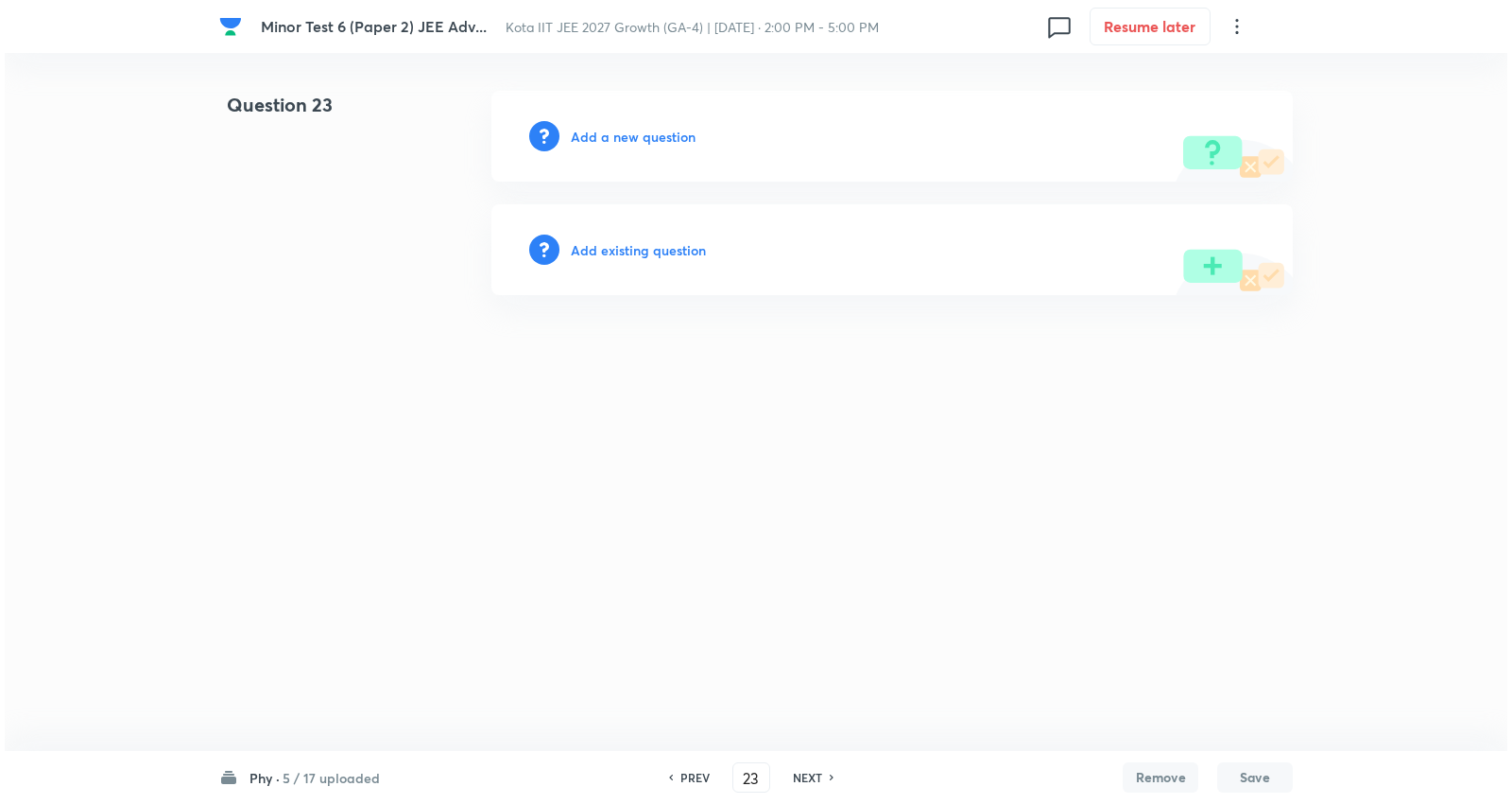
scroll to position [0, 0]
click at [654, 129] on h6 "Add a new question" at bounding box center [633, 136] width 125 height 19
click at [654, 129] on h6 "Choose a question type" at bounding box center [644, 136] width 146 height 19
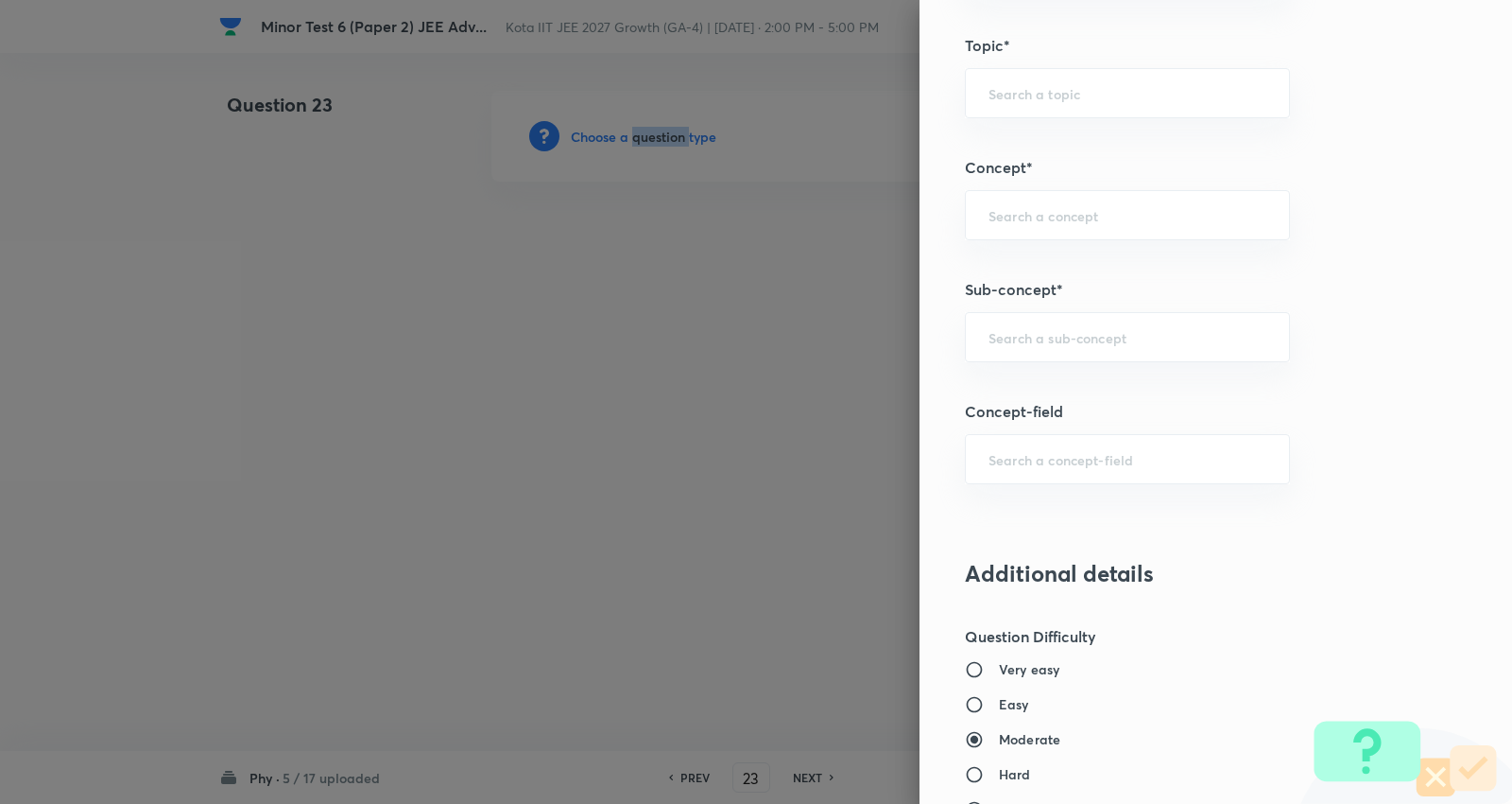
scroll to position [1470, 0]
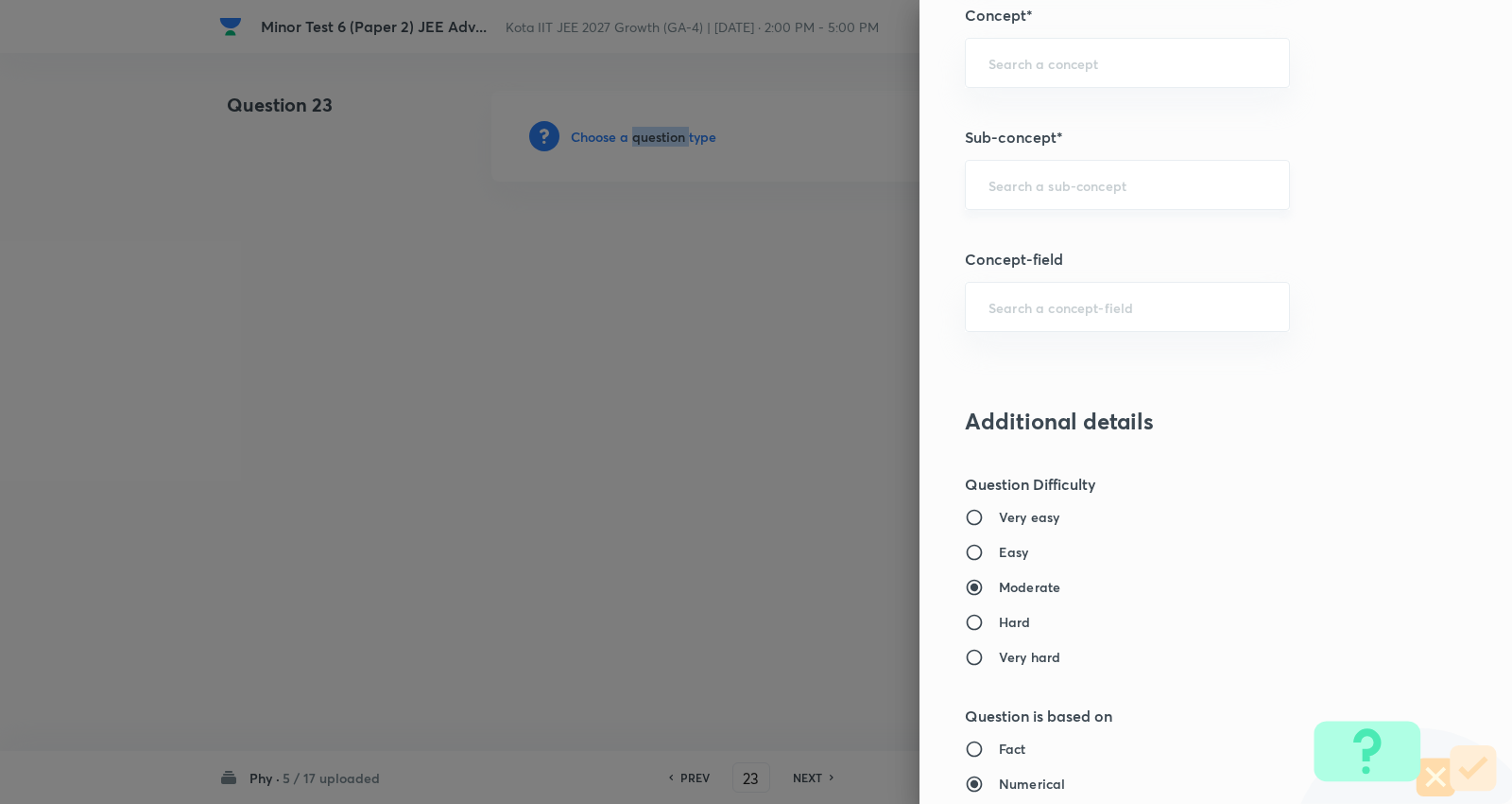
click at [1073, 204] on div "​" at bounding box center [1128, 184] width 325 height 50
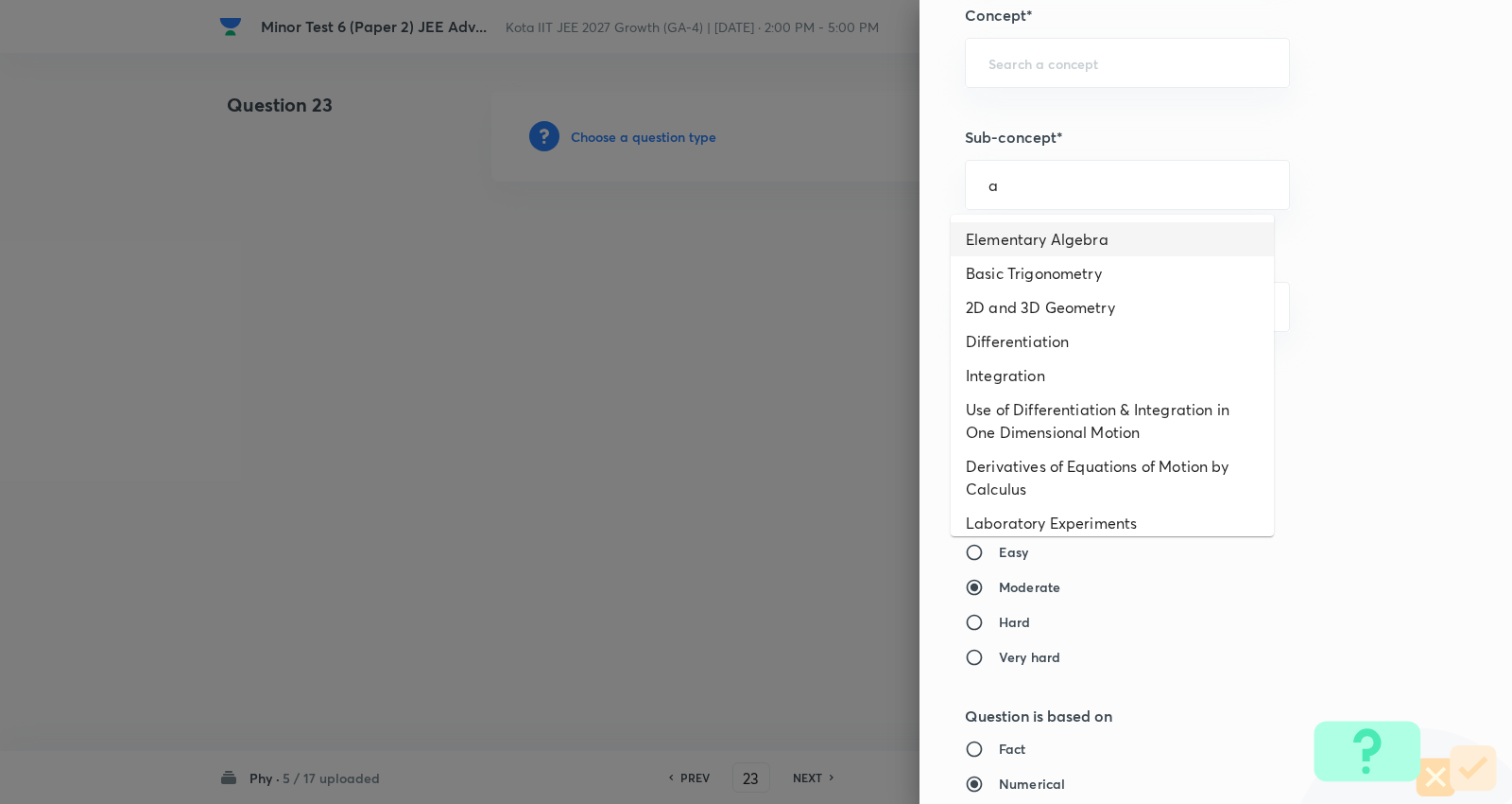
click at [1071, 234] on li "Elementary Algebra" at bounding box center [1112, 238] width 323 height 34
type input "Elementary Algebra"
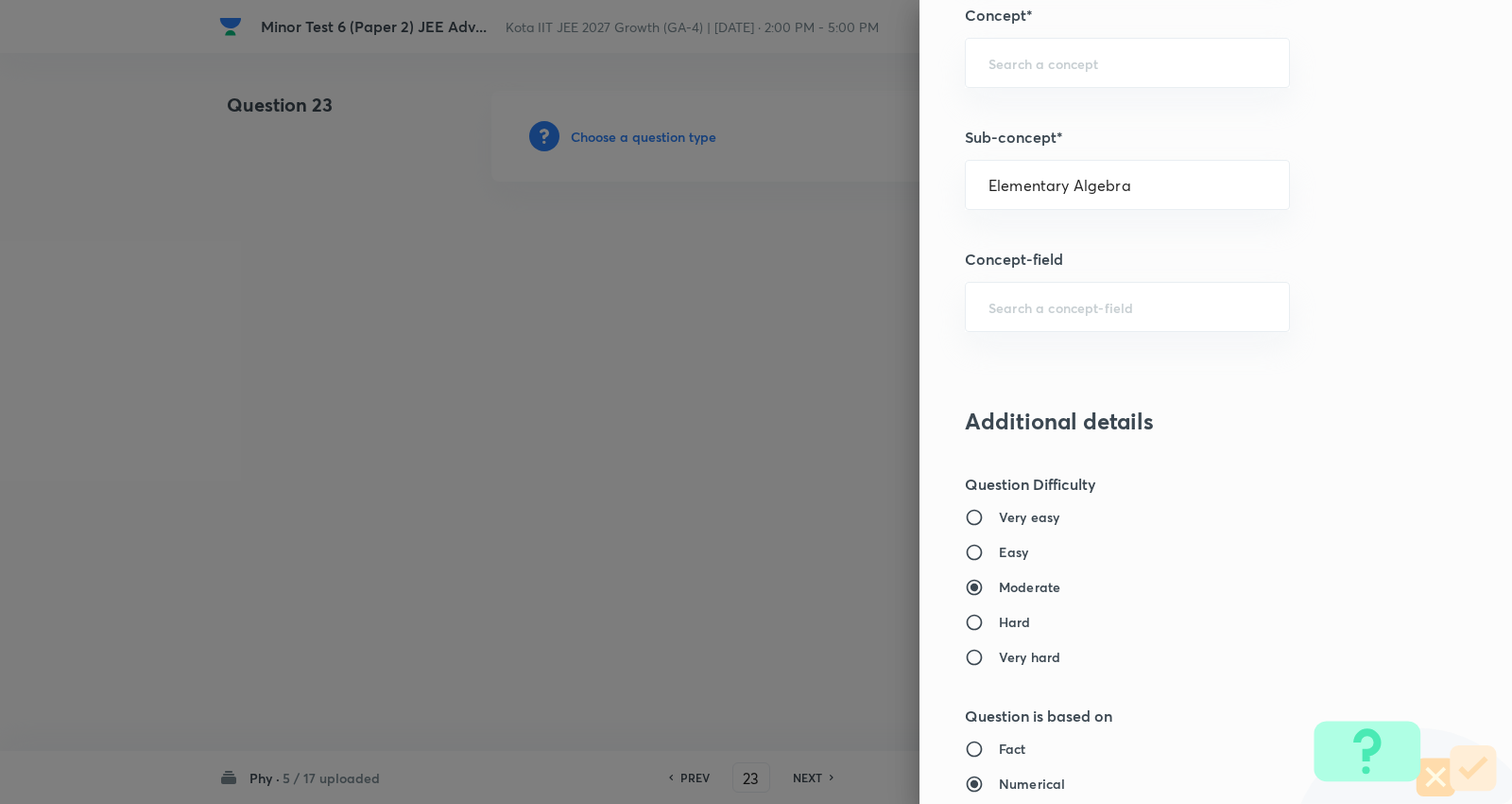
type input "Physics"
type input "Basics & Laboratory"
type input "Mathematical Tools"
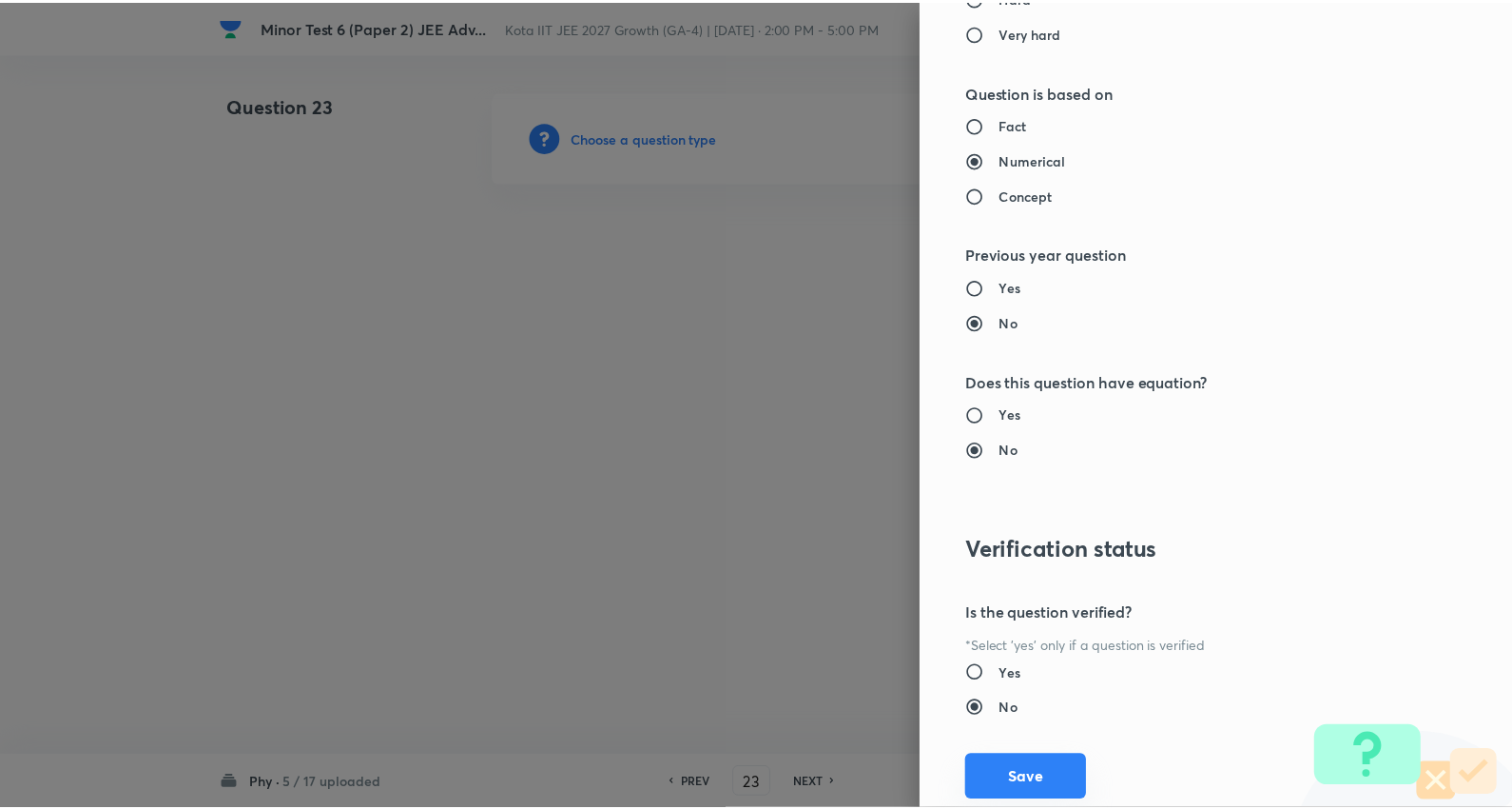
scroll to position [2164, 0]
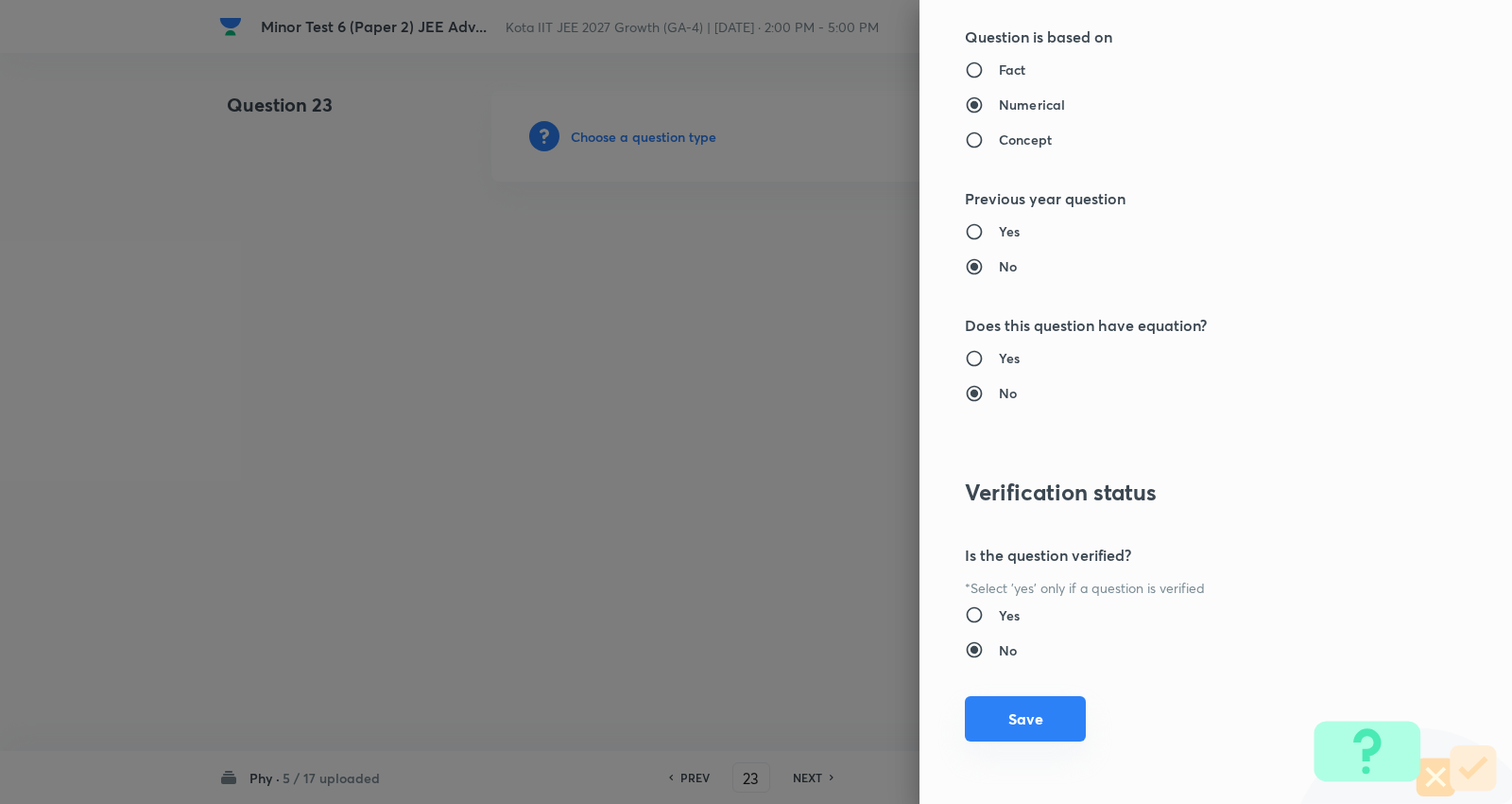
click at [993, 721] on button "Save" at bounding box center [1026, 718] width 121 height 46
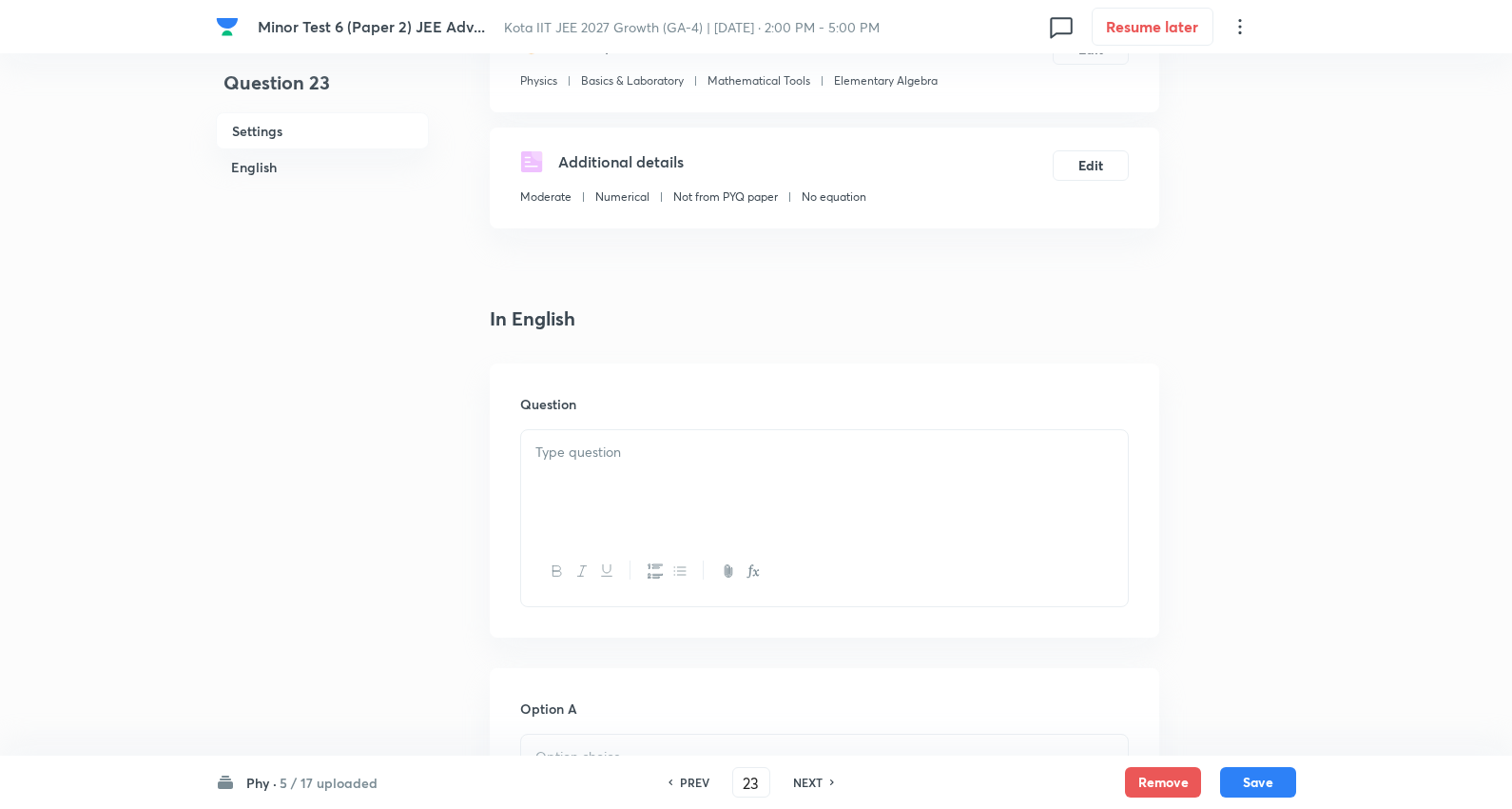
scroll to position [316, 0]
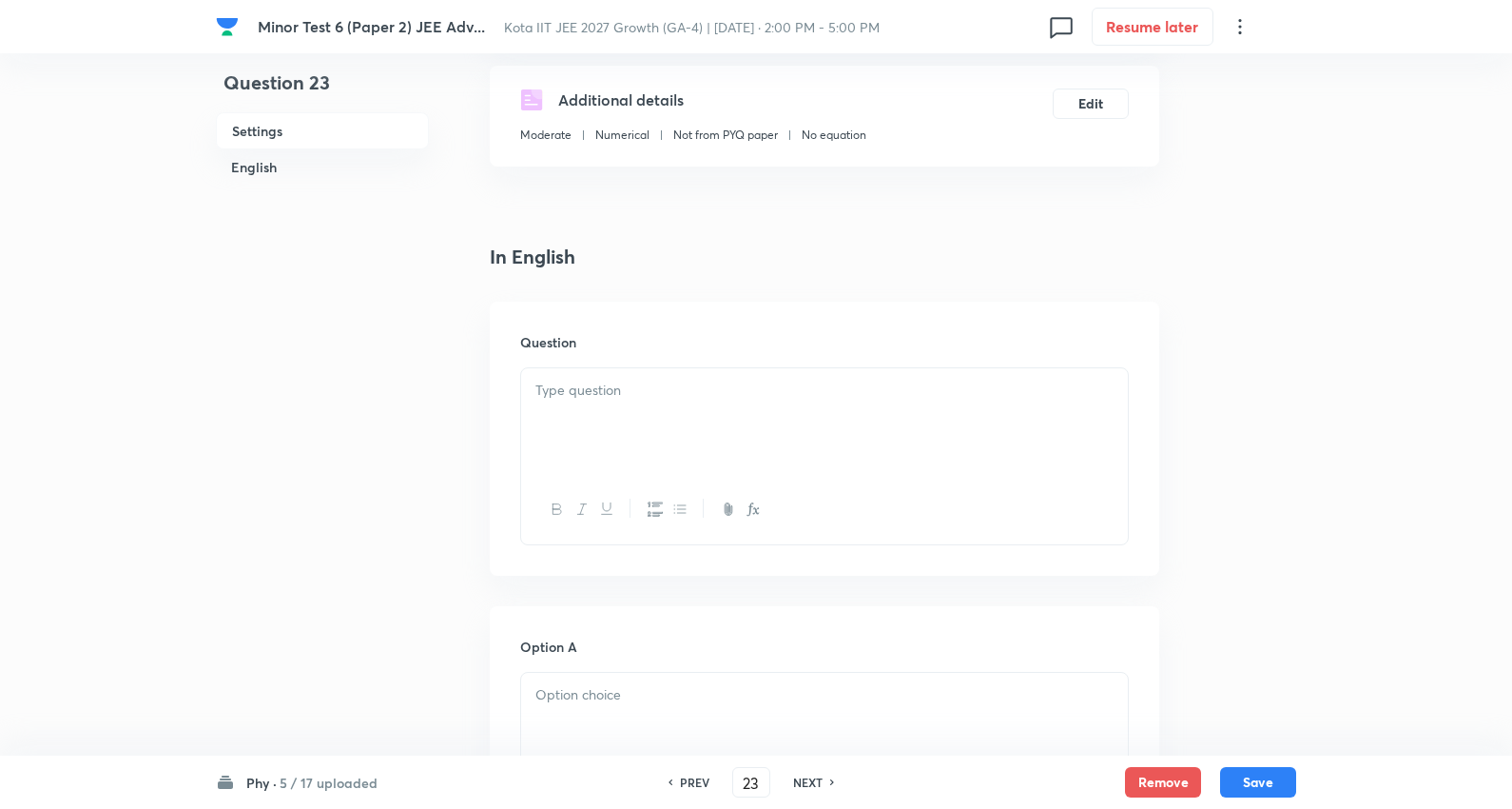
click at [612, 452] on div at bounding box center [825, 421] width 607 height 107
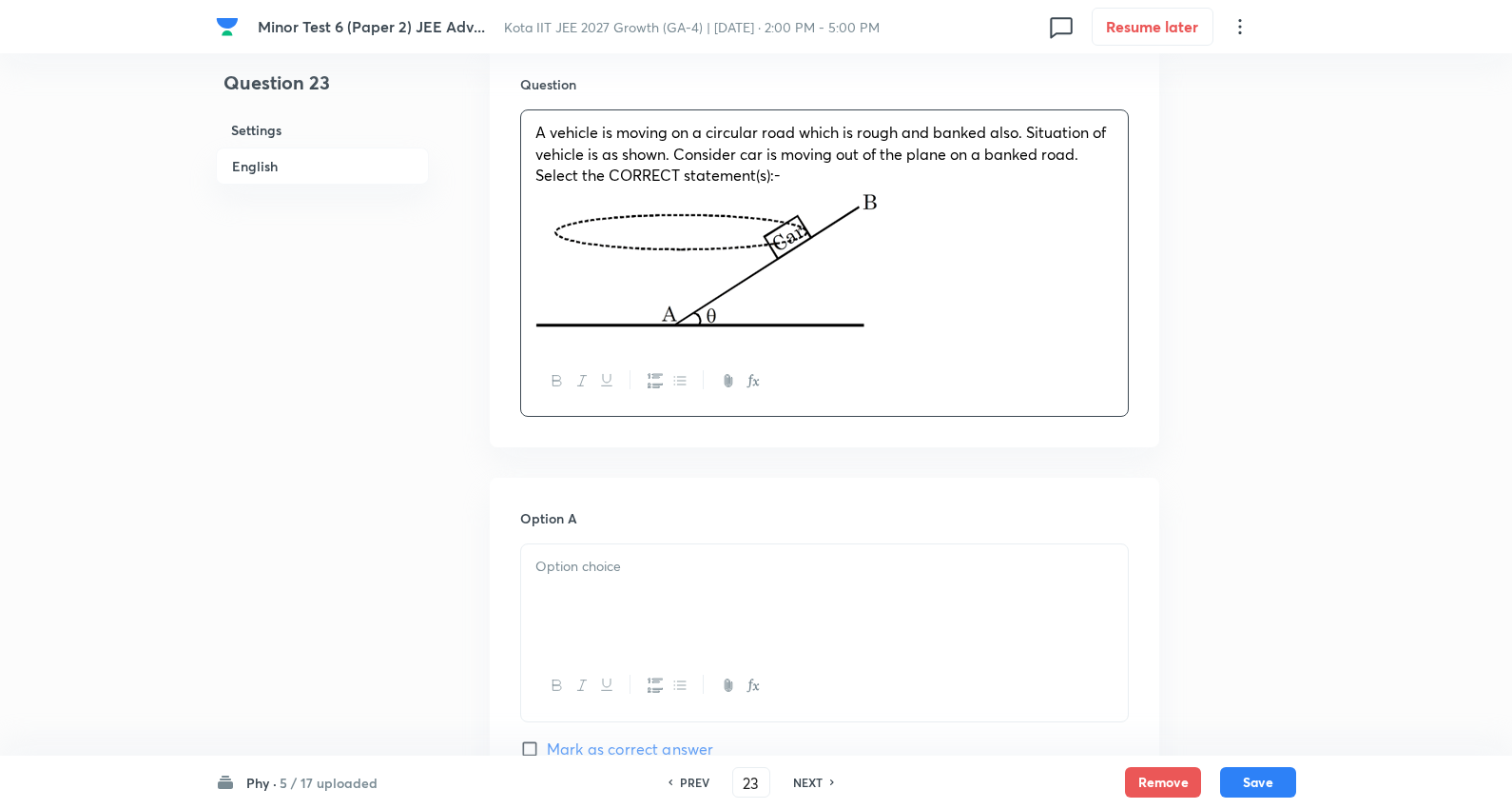
scroll to position [634, 0]
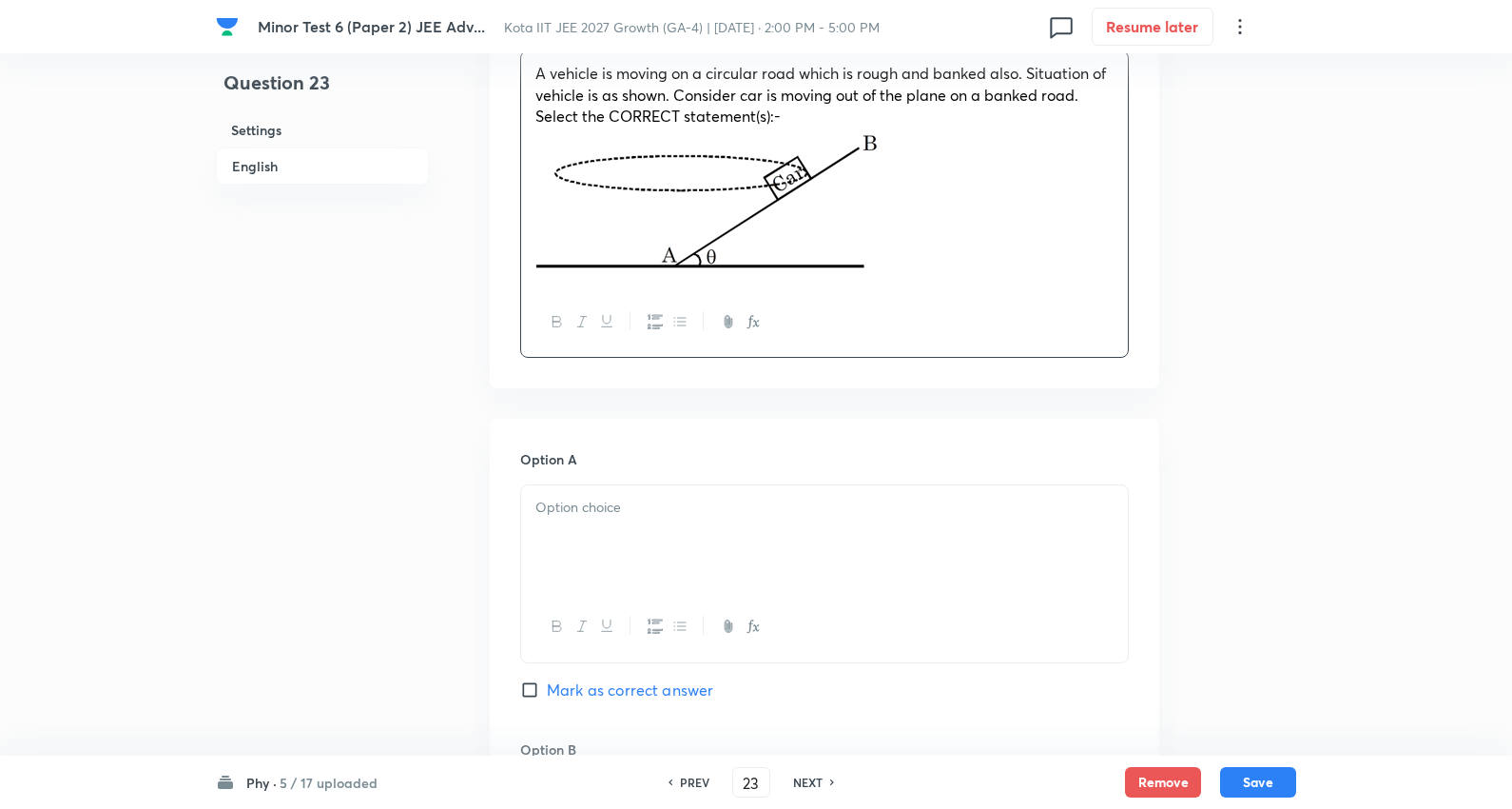
click at [612, 536] on div at bounding box center [825, 538] width 607 height 107
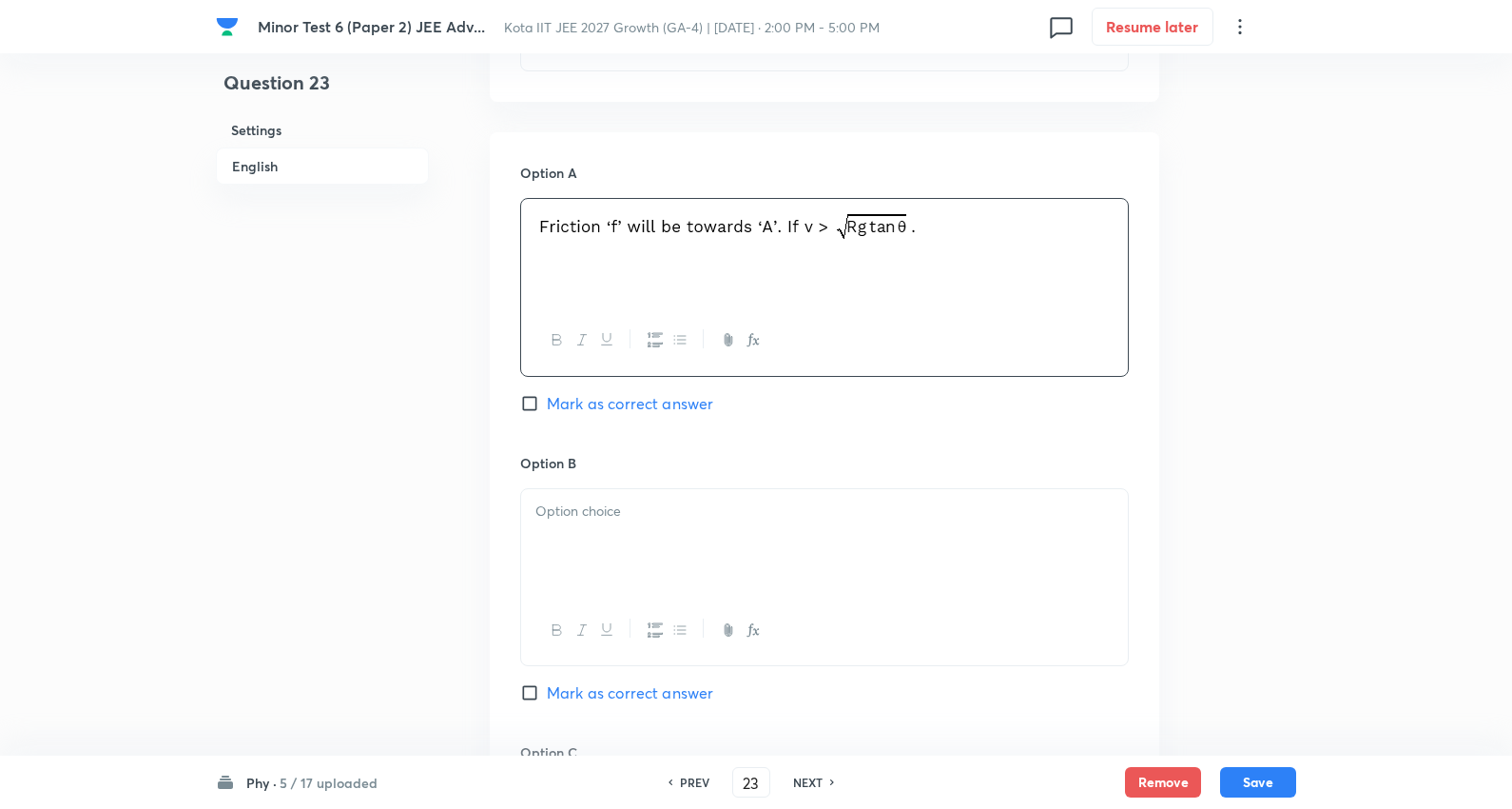
scroll to position [951, 0]
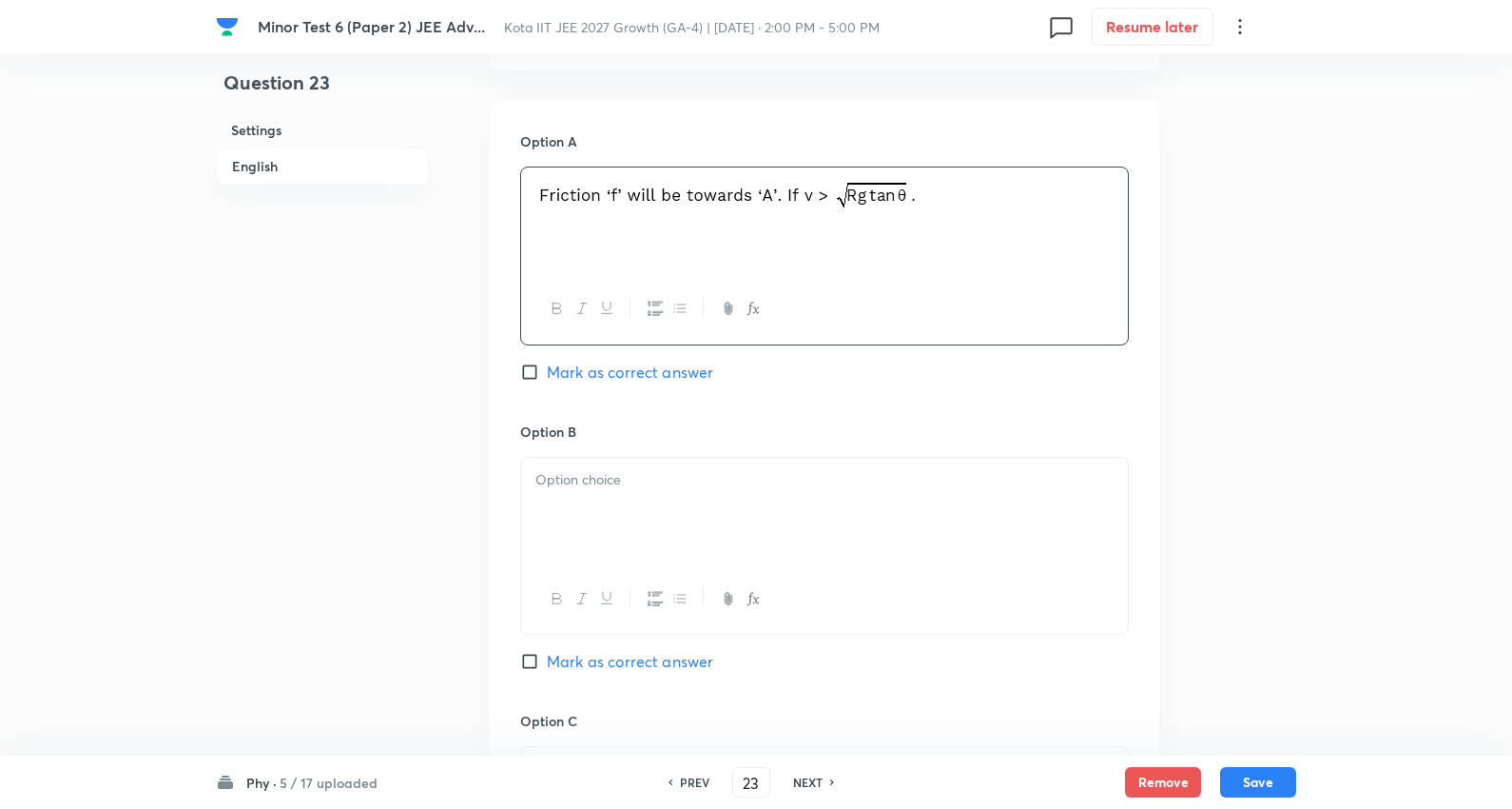
click at [661, 368] on span "Mark as correct answer" at bounding box center [631, 371] width 166 height 23
click at [547, 368] on input "Mark as correct answer" at bounding box center [533, 371] width 26 height 19
checkbox input "true"
click at [619, 514] on div at bounding box center [825, 510] width 607 height 107
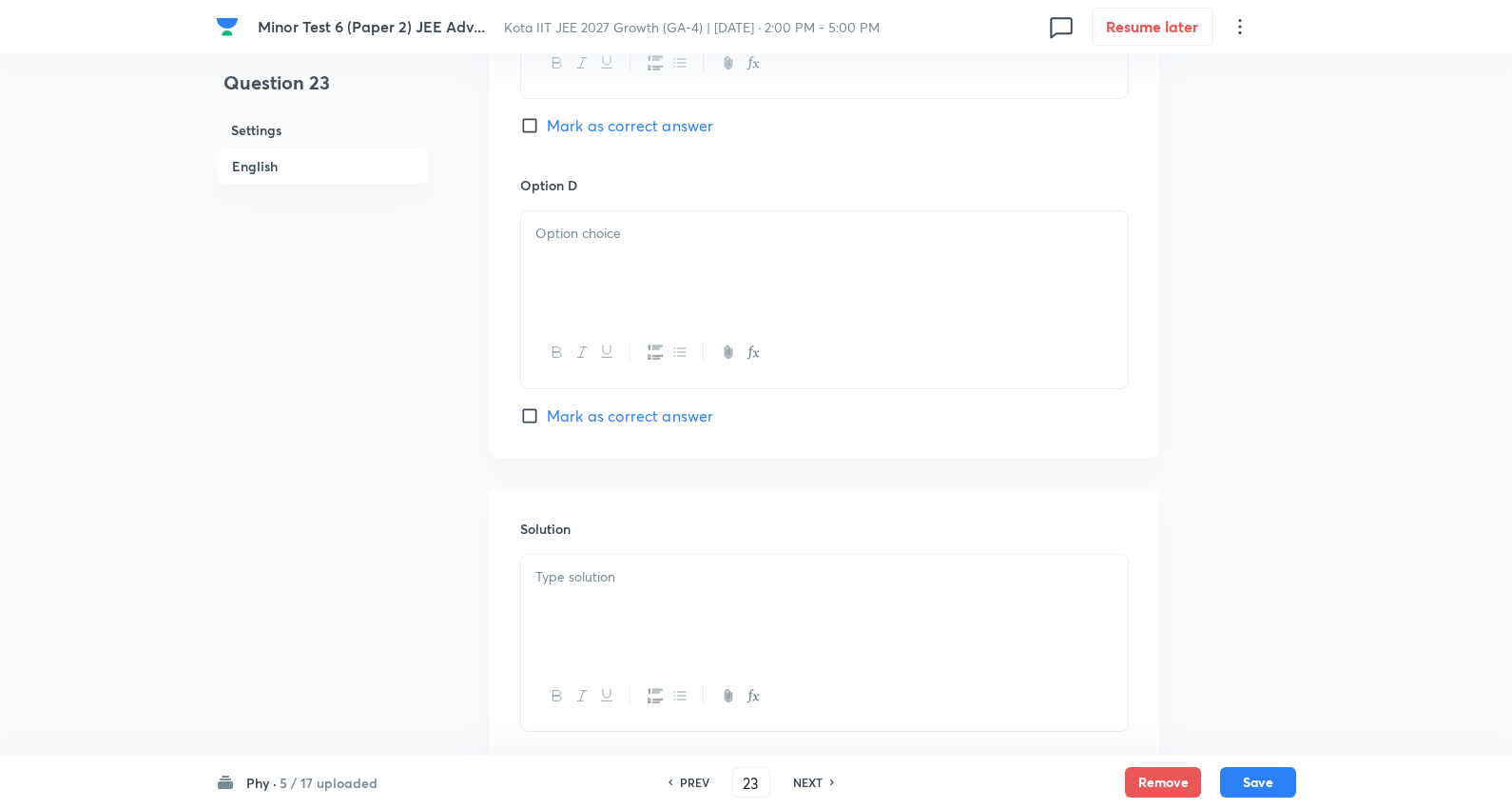
scroll to position [1584, 0]
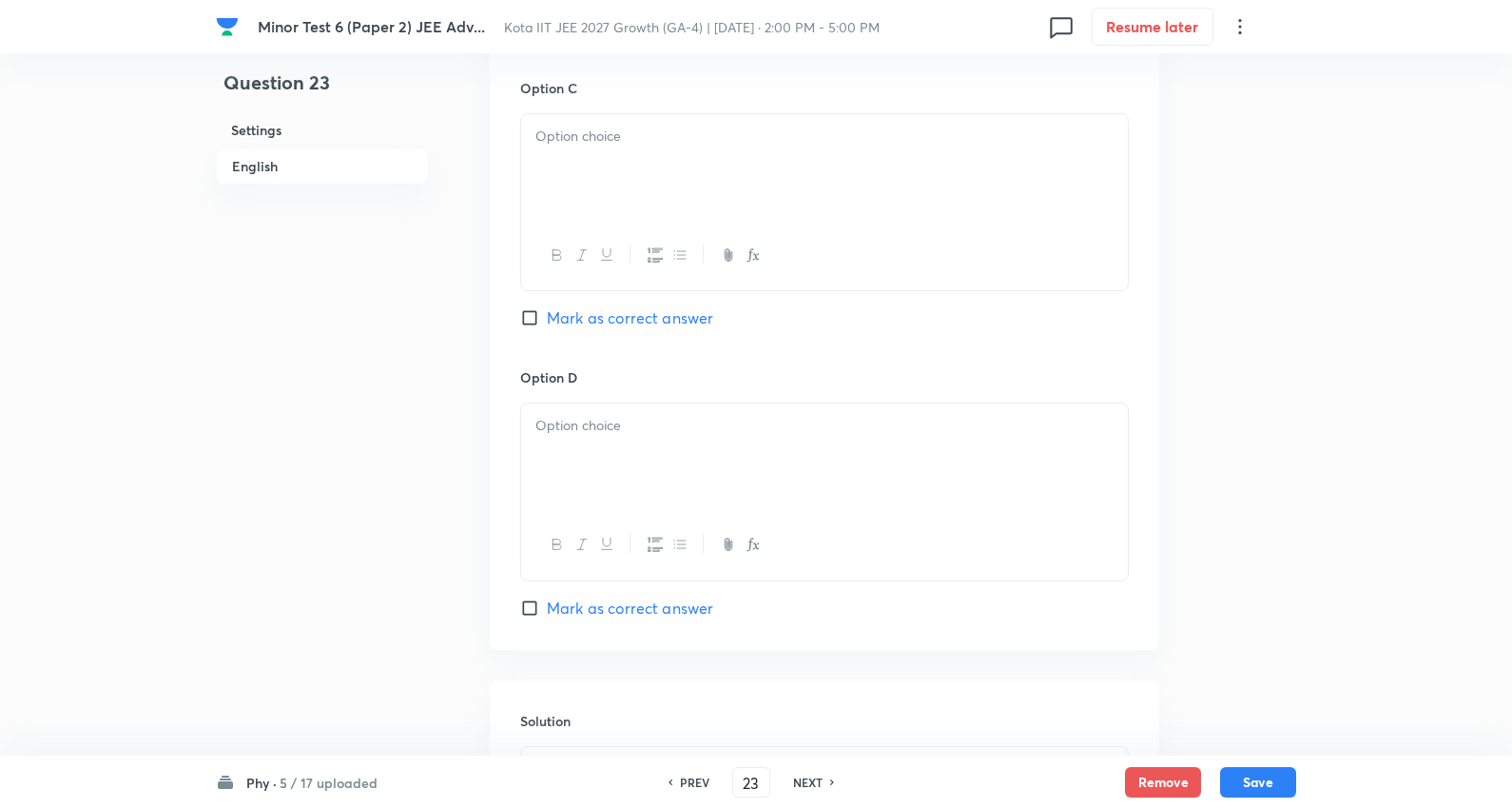
click at [612, 139] on p at bounding box center [825, 136] width 579 height 22
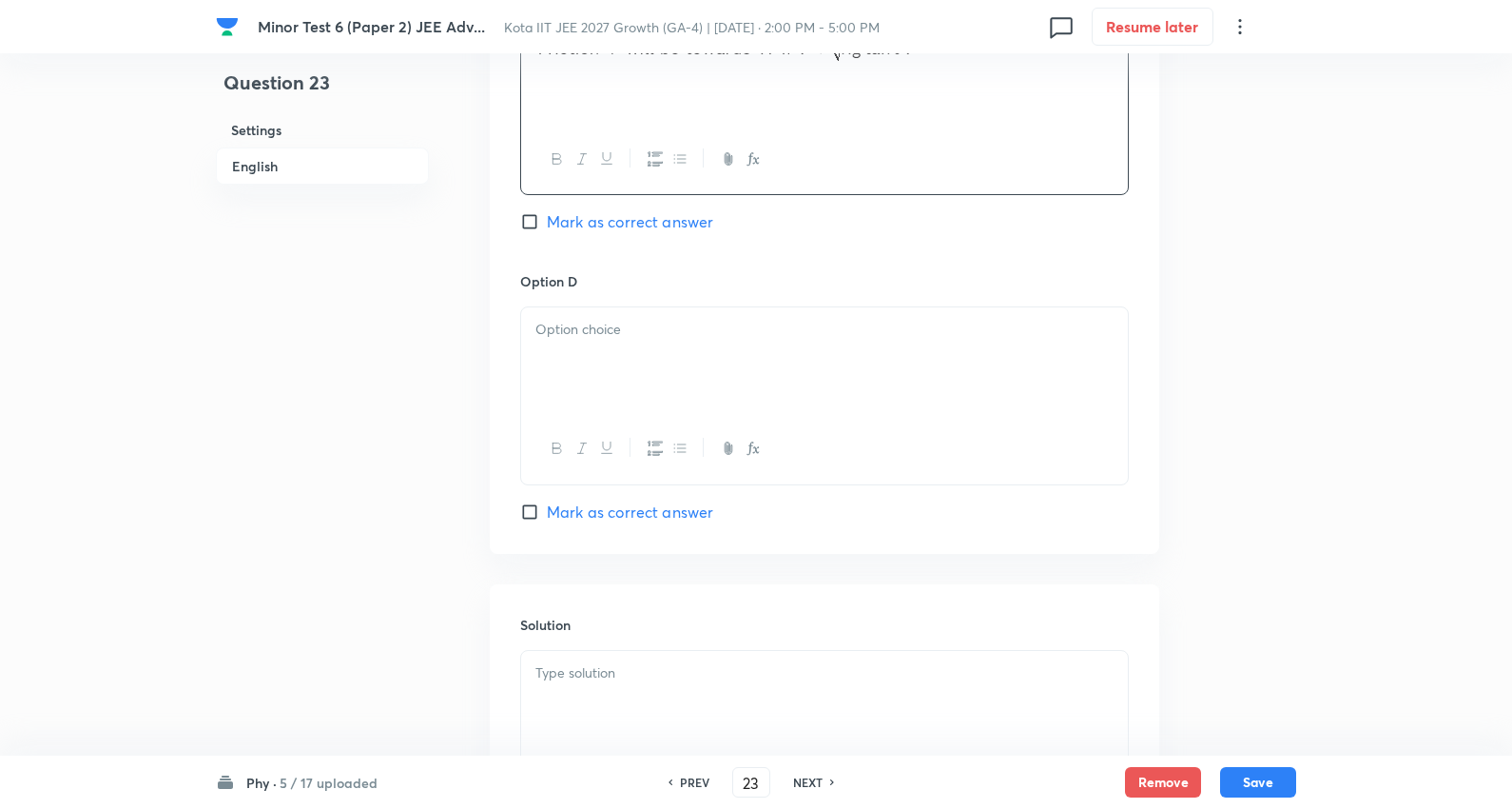
scroll to position [1795, 0]
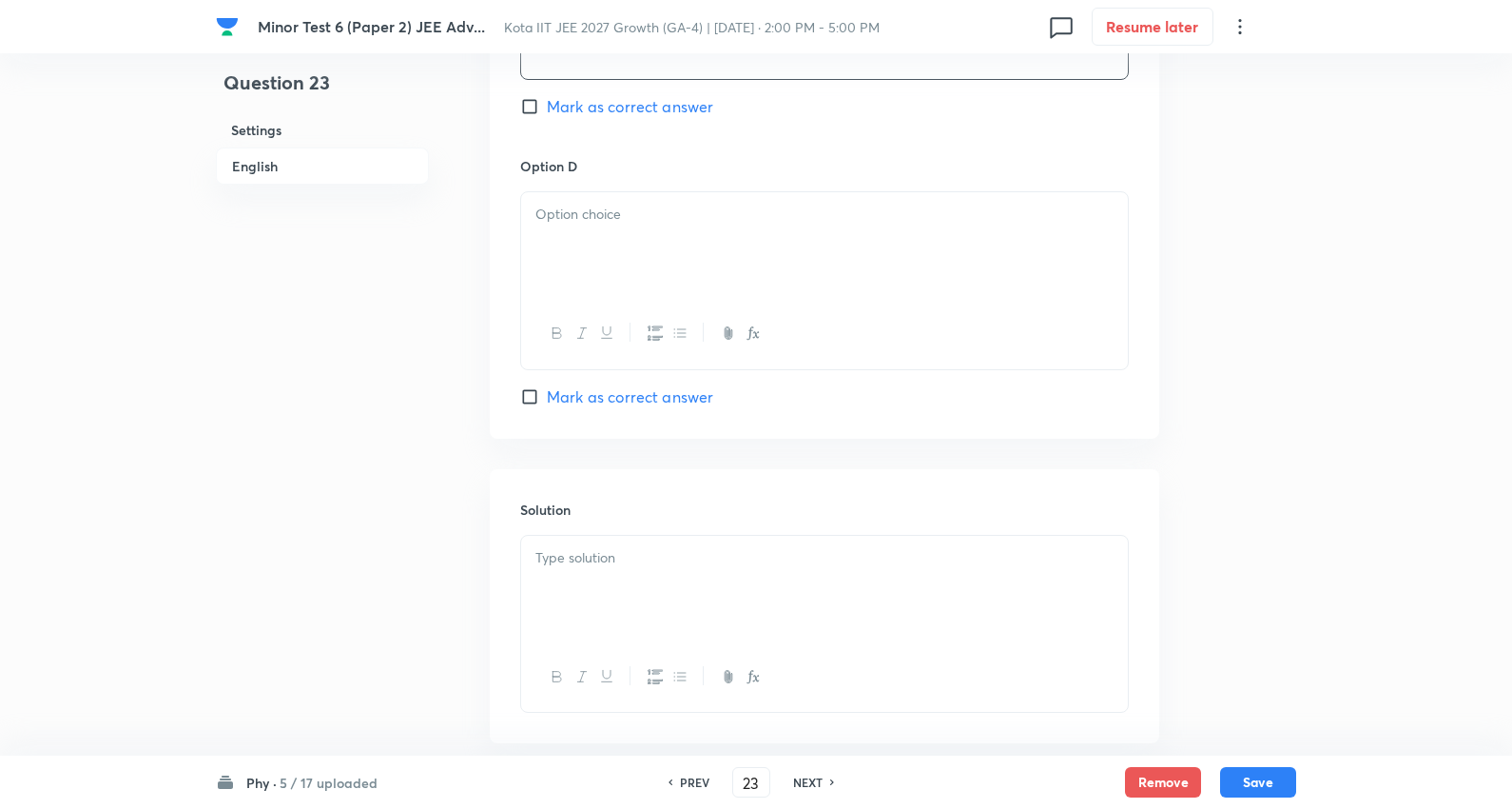
click at [625, 240] on div at bounding box center [825, 245] width 607 height 107
click at [670, 397] on span "Mark as correct answer" at bounding box center [631, 396] width 166 height 23
click at [547, 397] on input "Mark as correct answer" at bounding box center [533, 396] width 26 height 19
checkbox input "true"
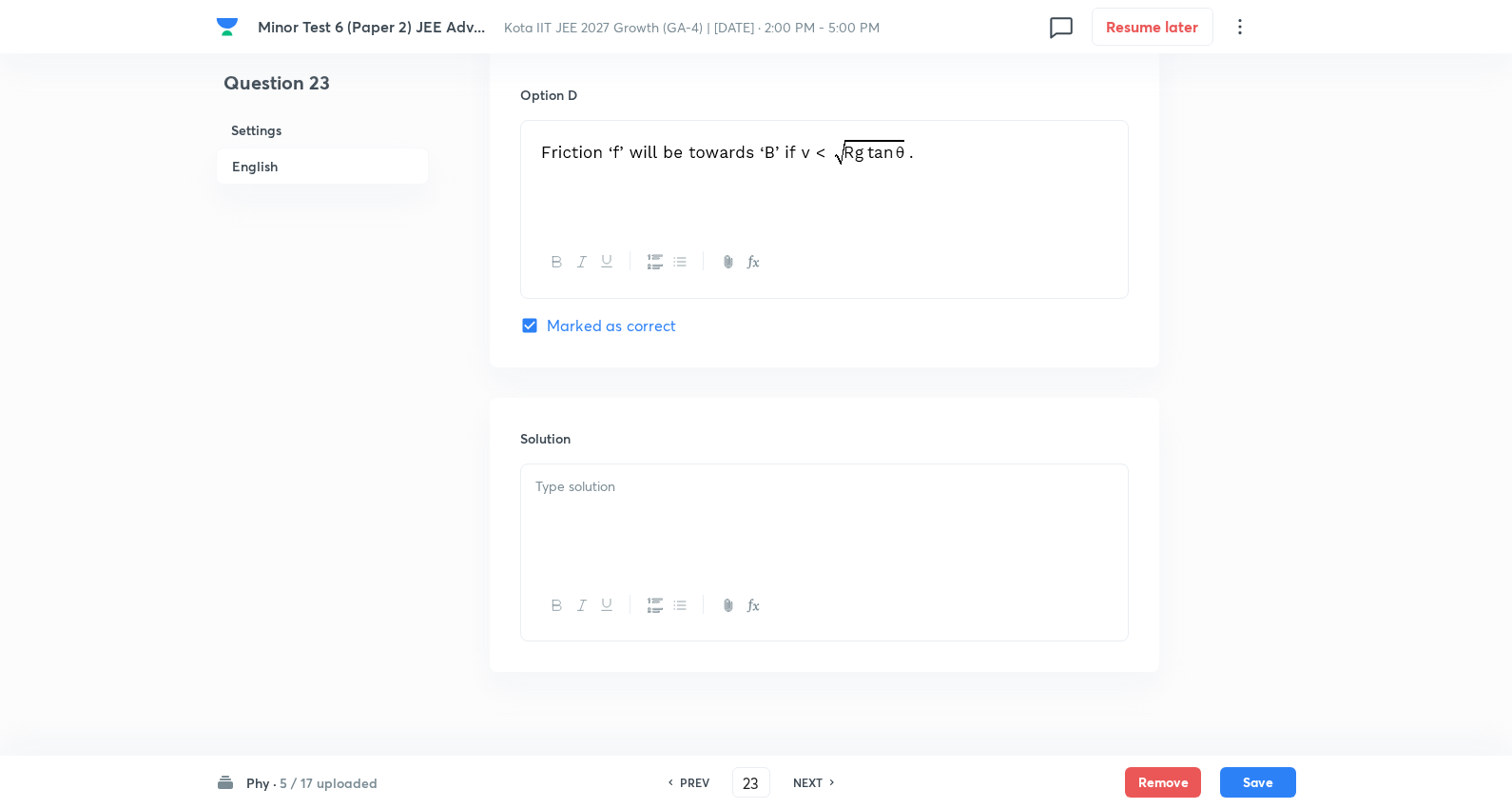
scroll to position [1901, 0]
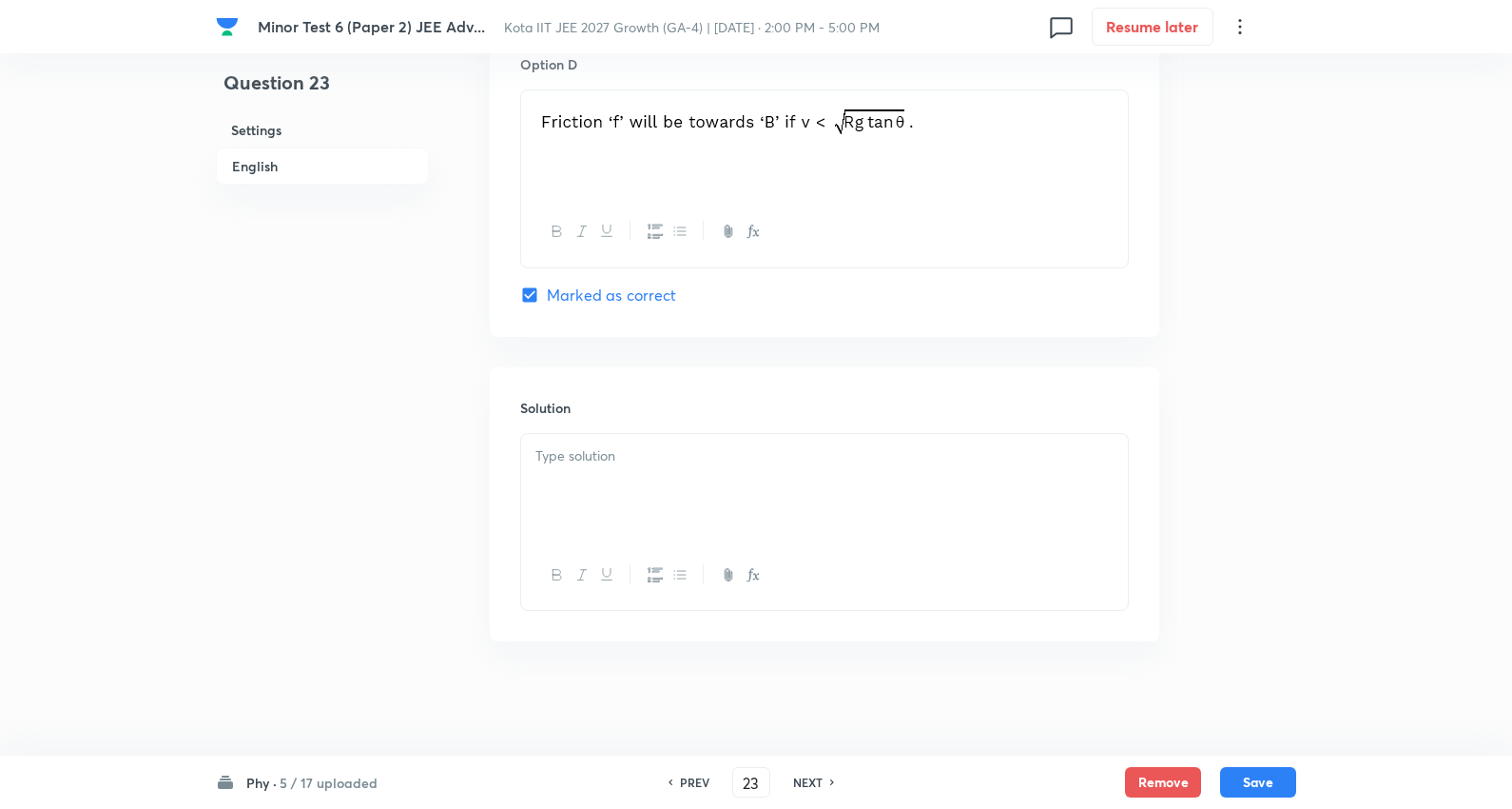
click at [638, 479] on div at bounding box center [825, 487] width 607 height 107
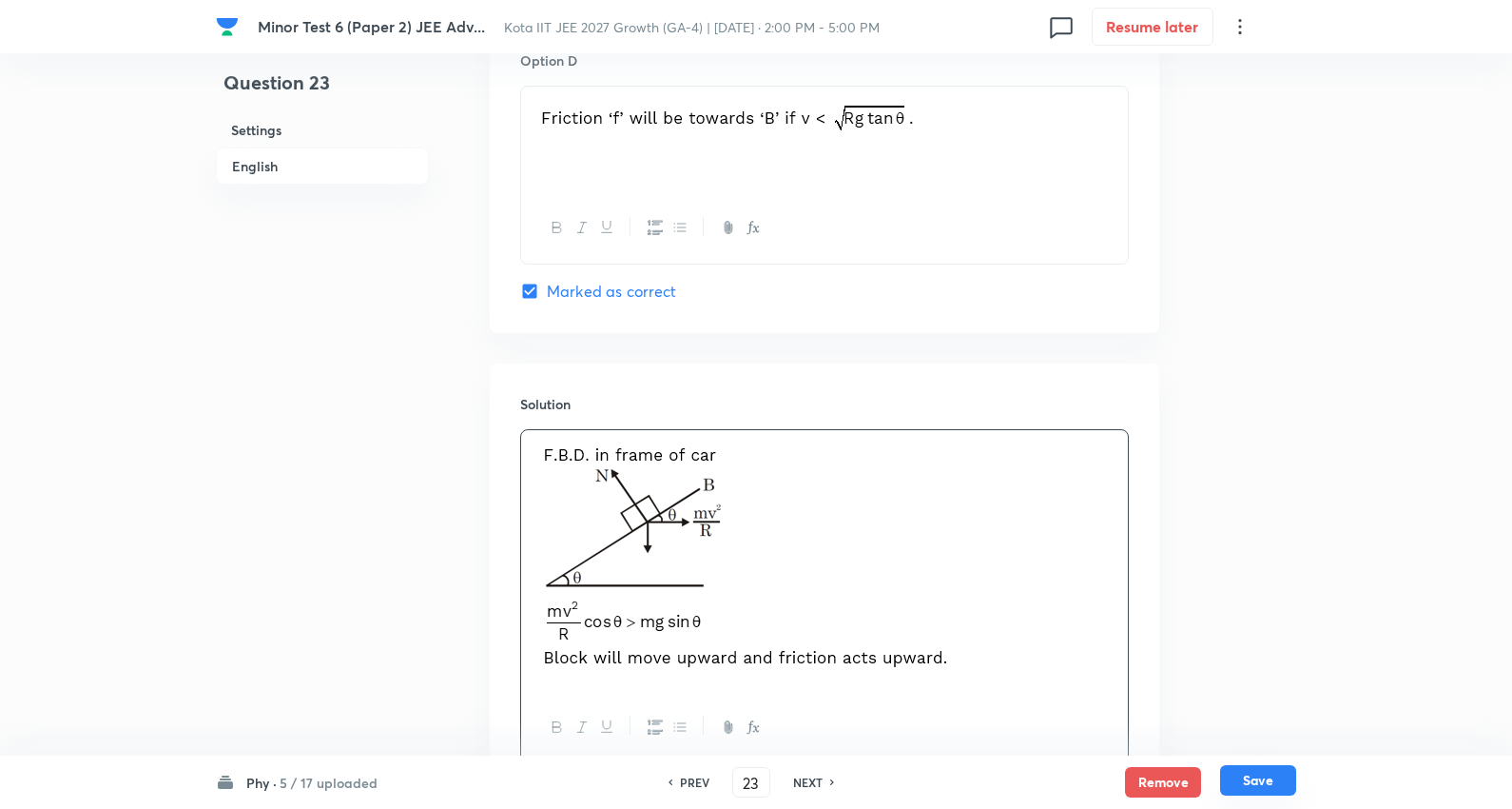
click at [1267, 769] on button "Save" at bounding box center [1258, 780] width 76 height 30
type input "24"
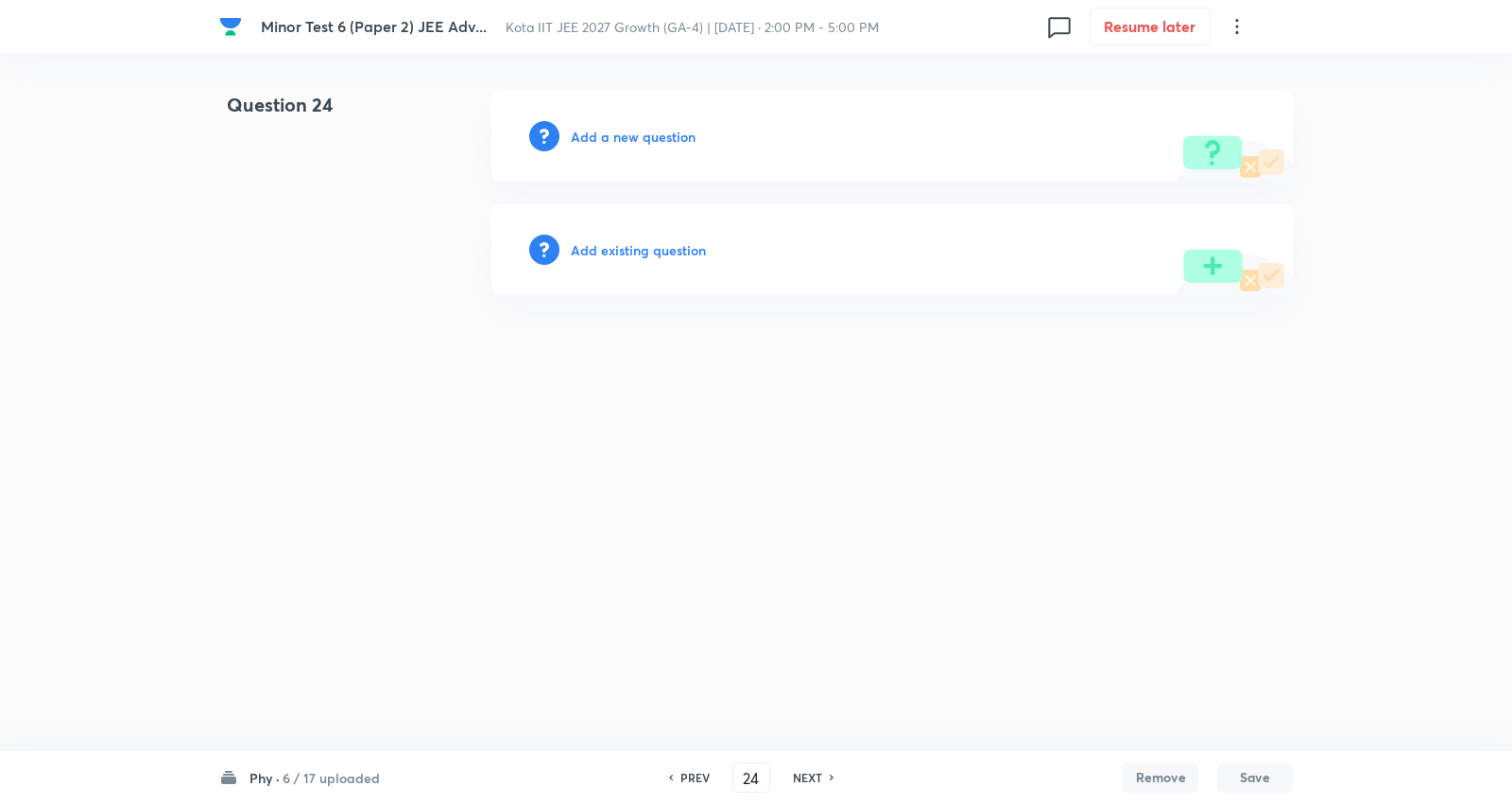
click at [620, 129] on h6 "Add a new question" at bounding box center [633, 136] width 125 height 19
click at [620, 129] on h6 "Choose a question type" at bounding box center [644, 136] width 146 height 19
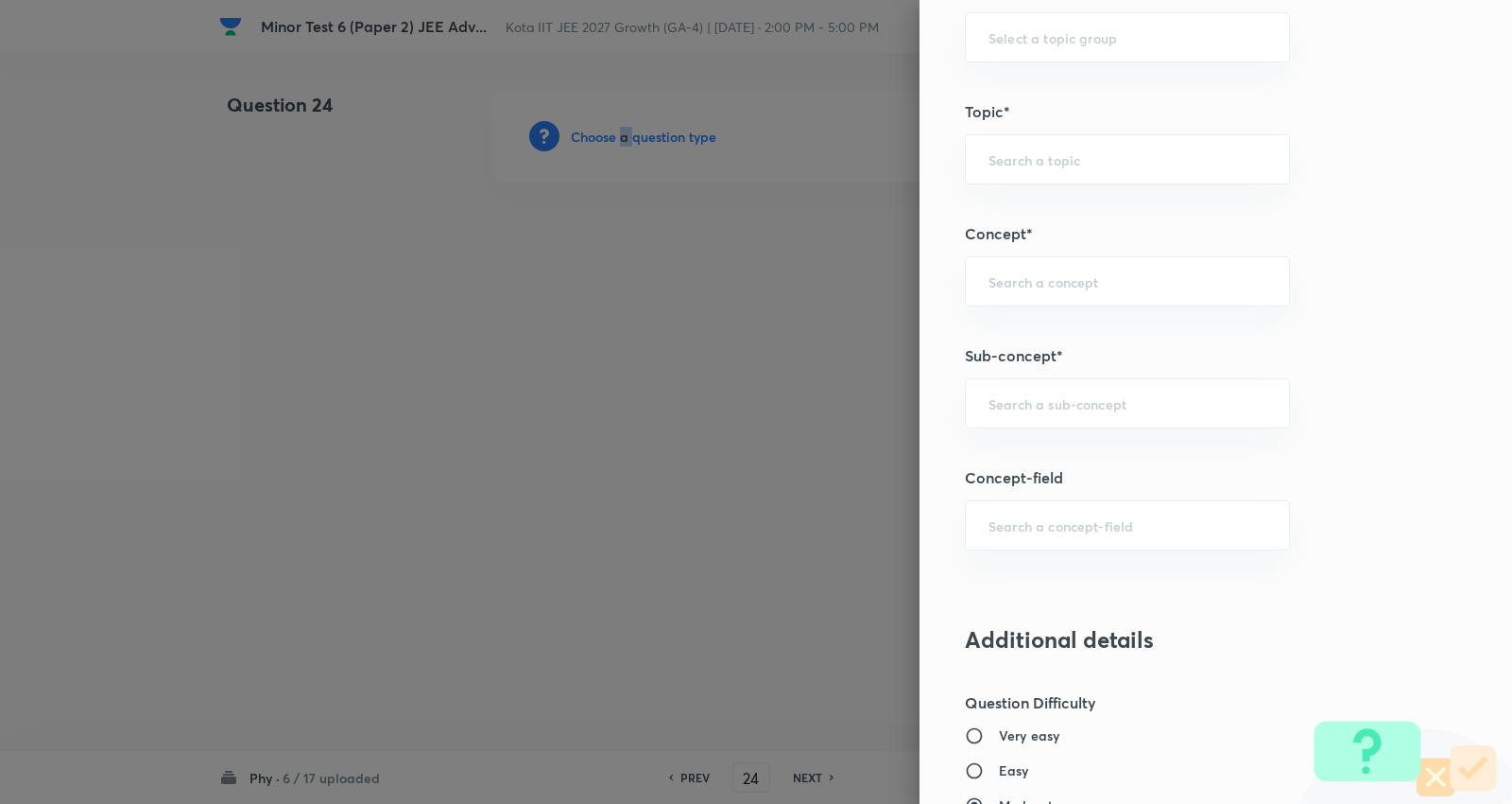
scroll to position [1366, 0]
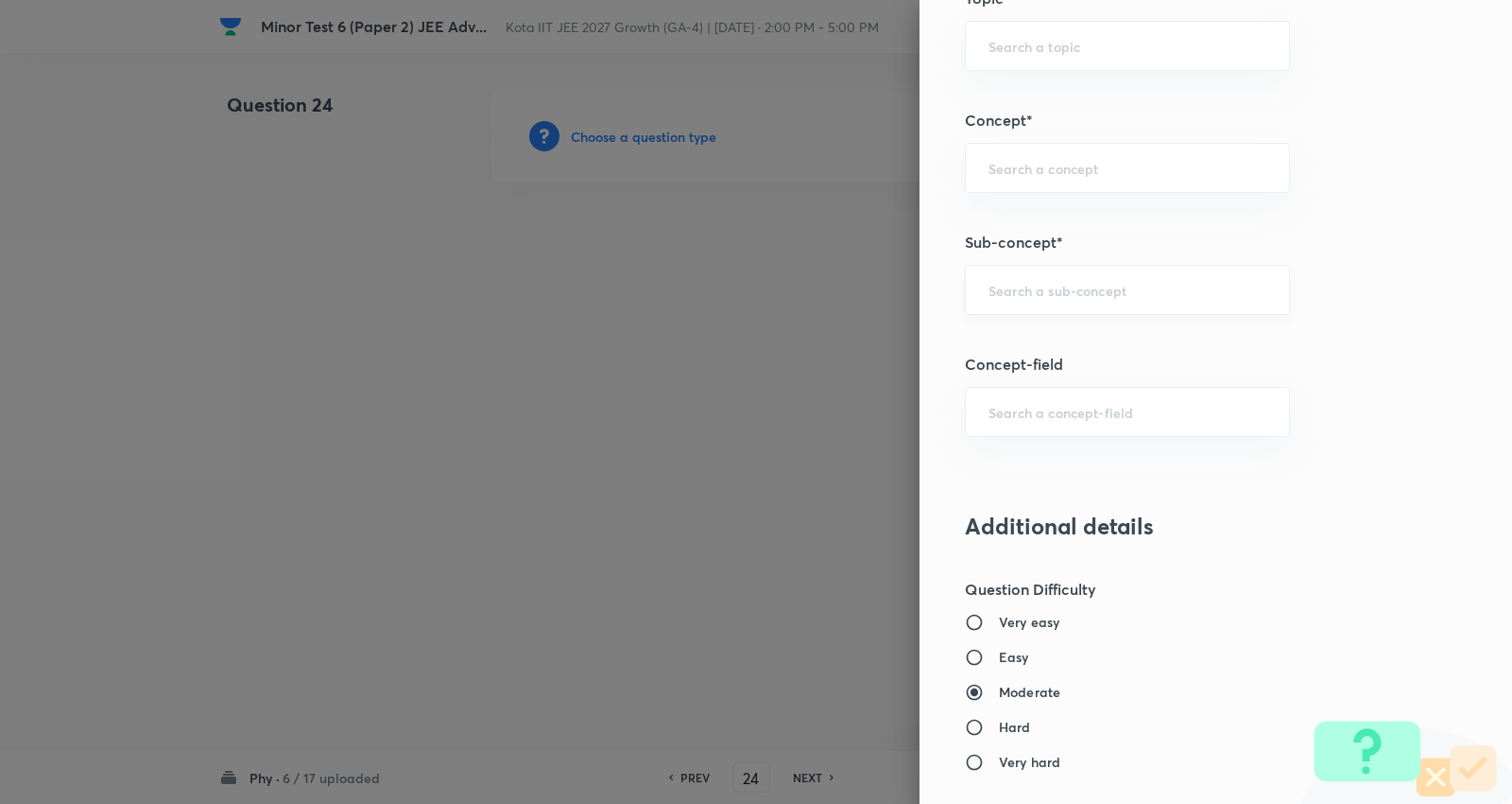
click at [1022, 286] on input "text" at bounding box center [1128, 289] width 278 height 18
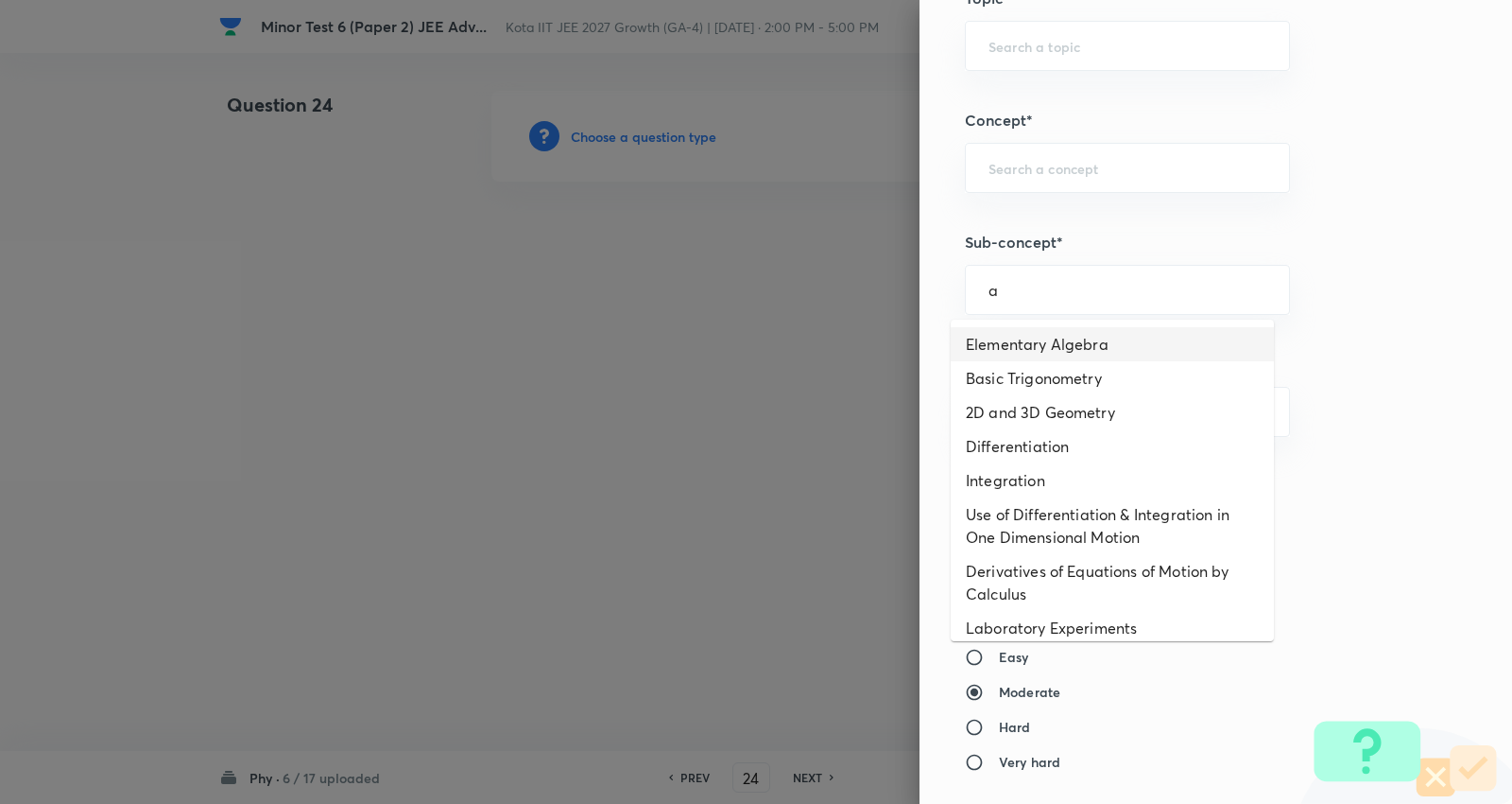
click at [1040, 347] on li "Elementary Algebra" at bounding box center [1112, 344] width 323 height 34
type input "Elementary Algebra"
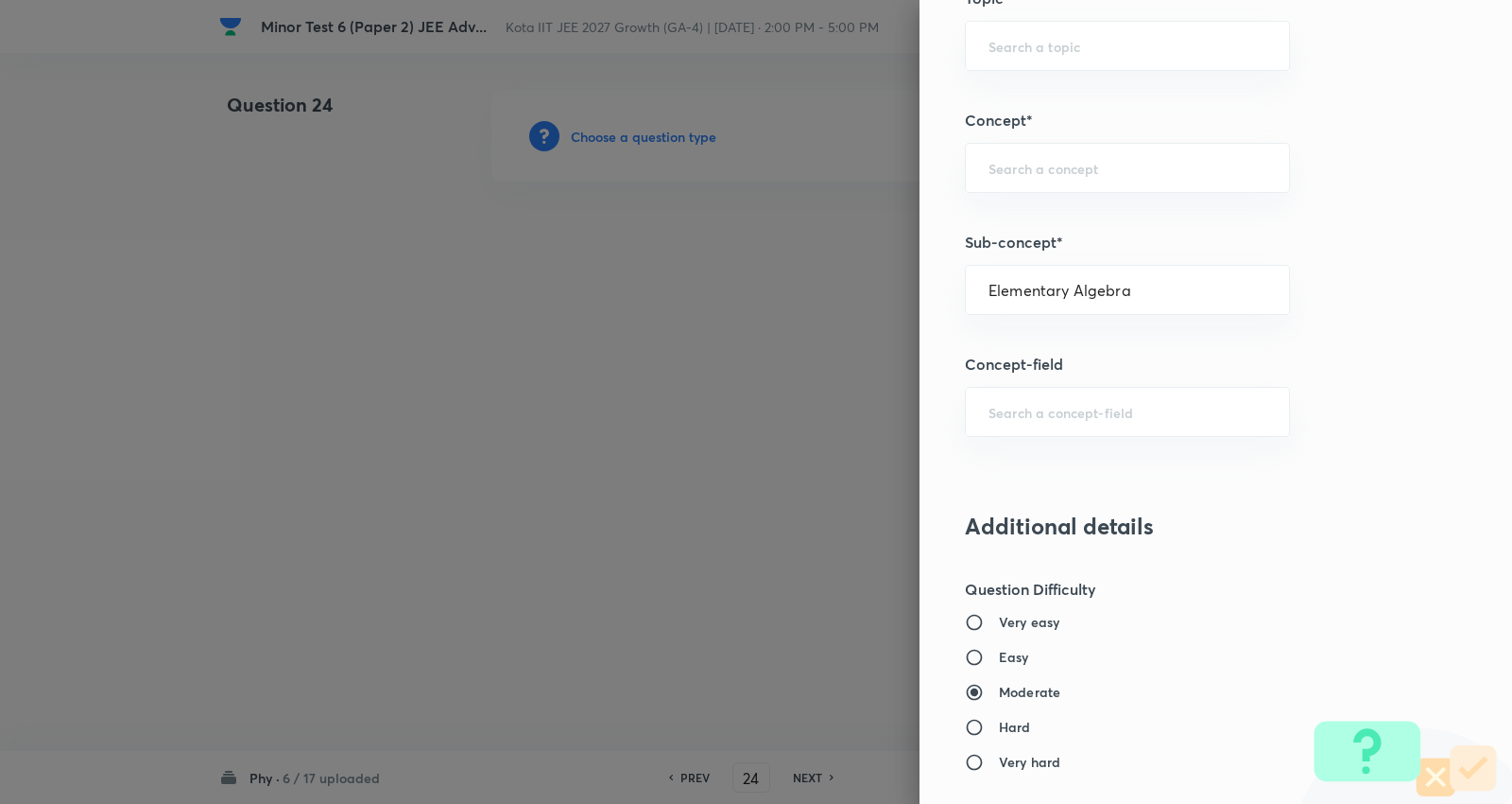
type input "Physics"
type input "Basics & Laboratory"
type input "Mathematical Tools"
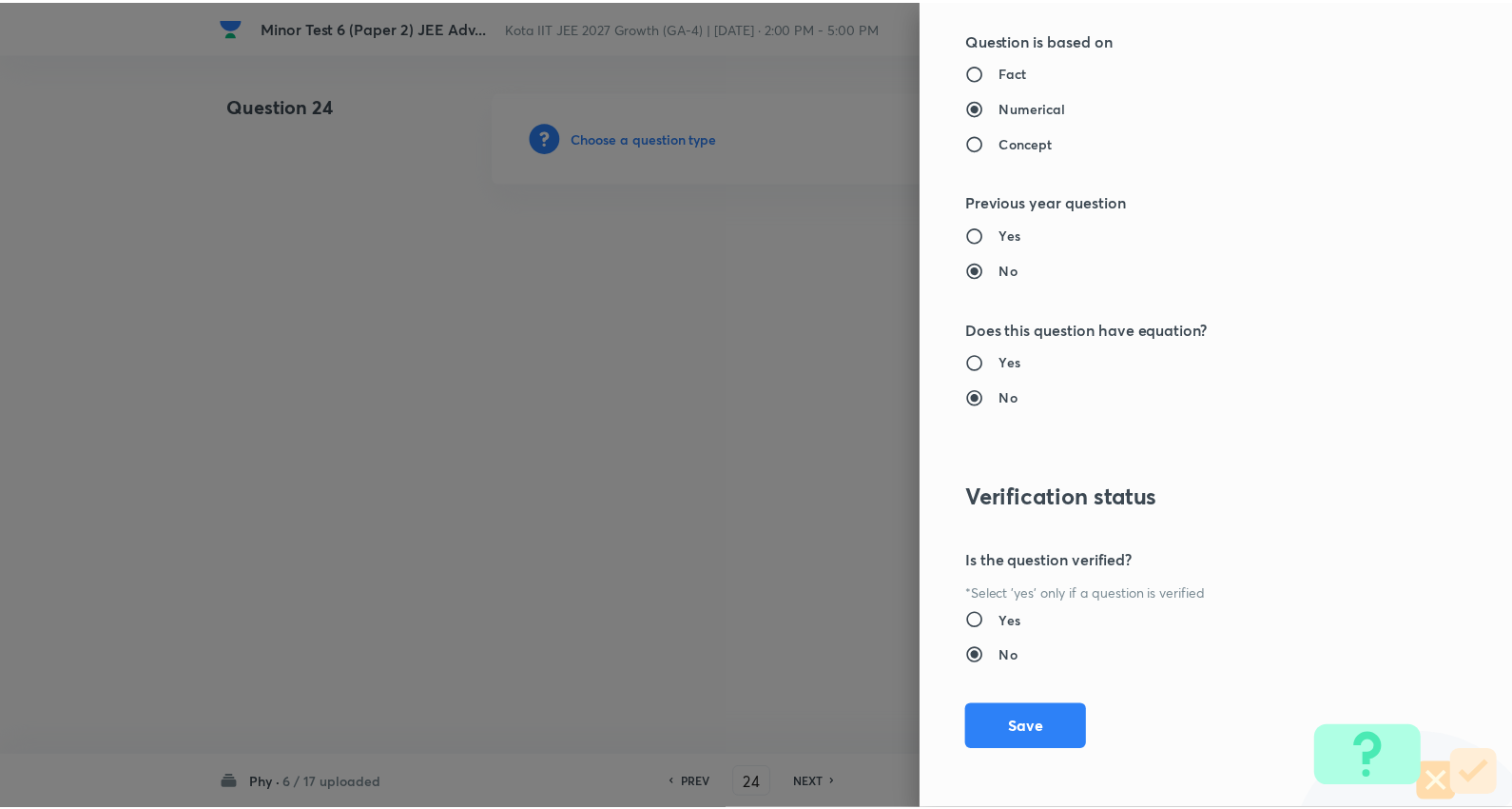
scroll to position [2164, 0]
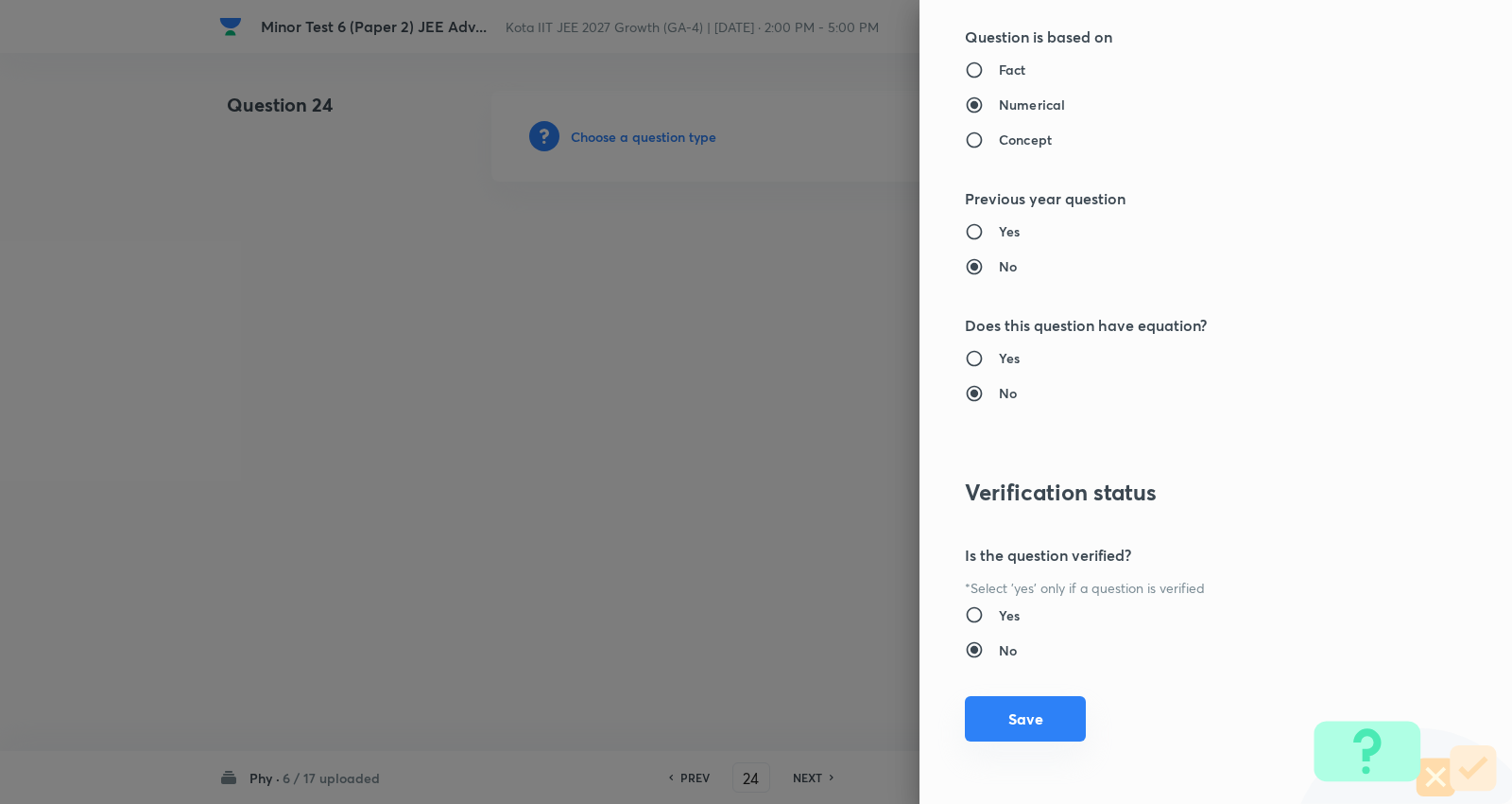
click at [1008, 714] on button "Save" at bounding box center [1026, 718] width 121 height 46
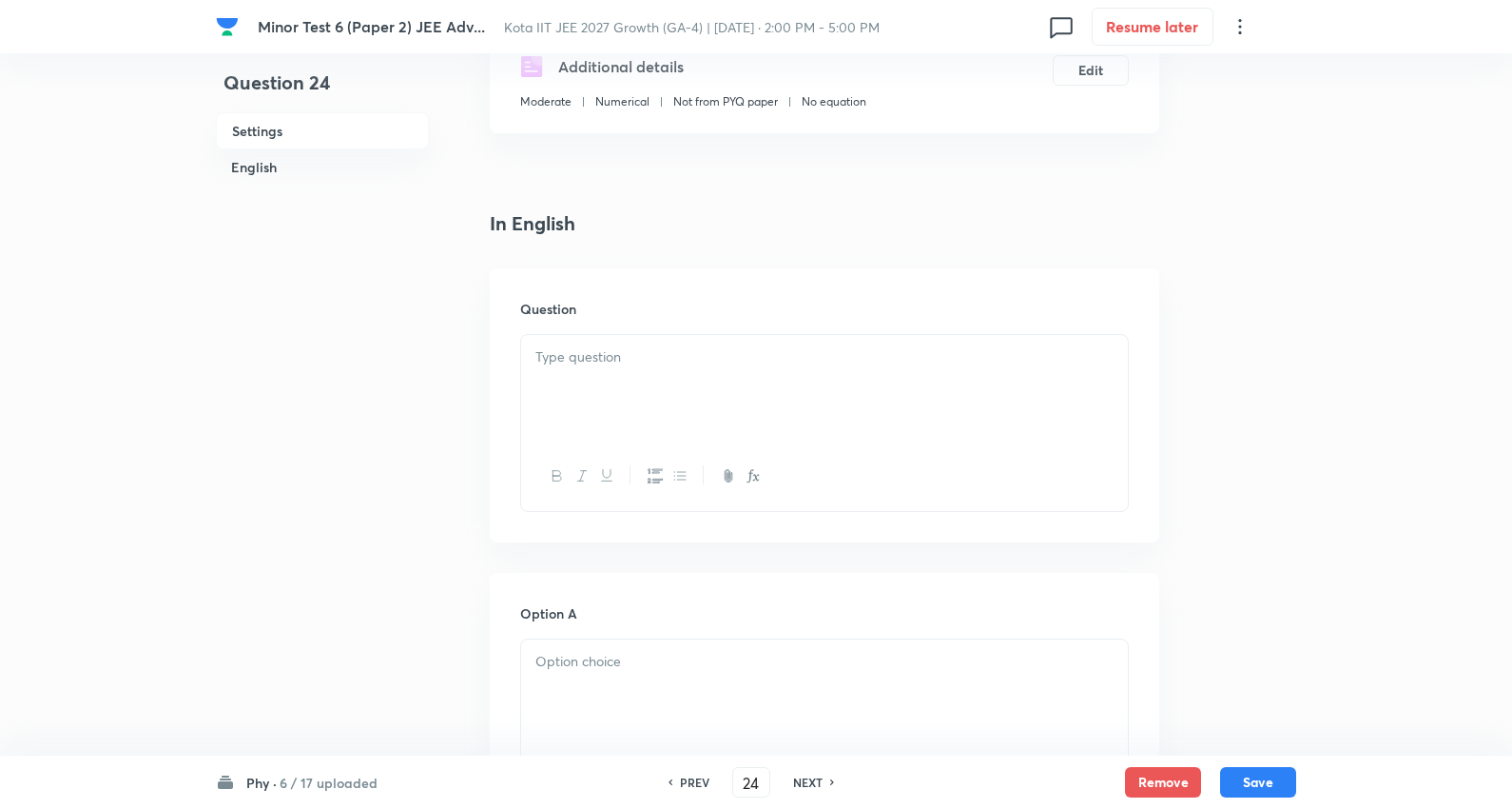
scroll to position [422, 0]
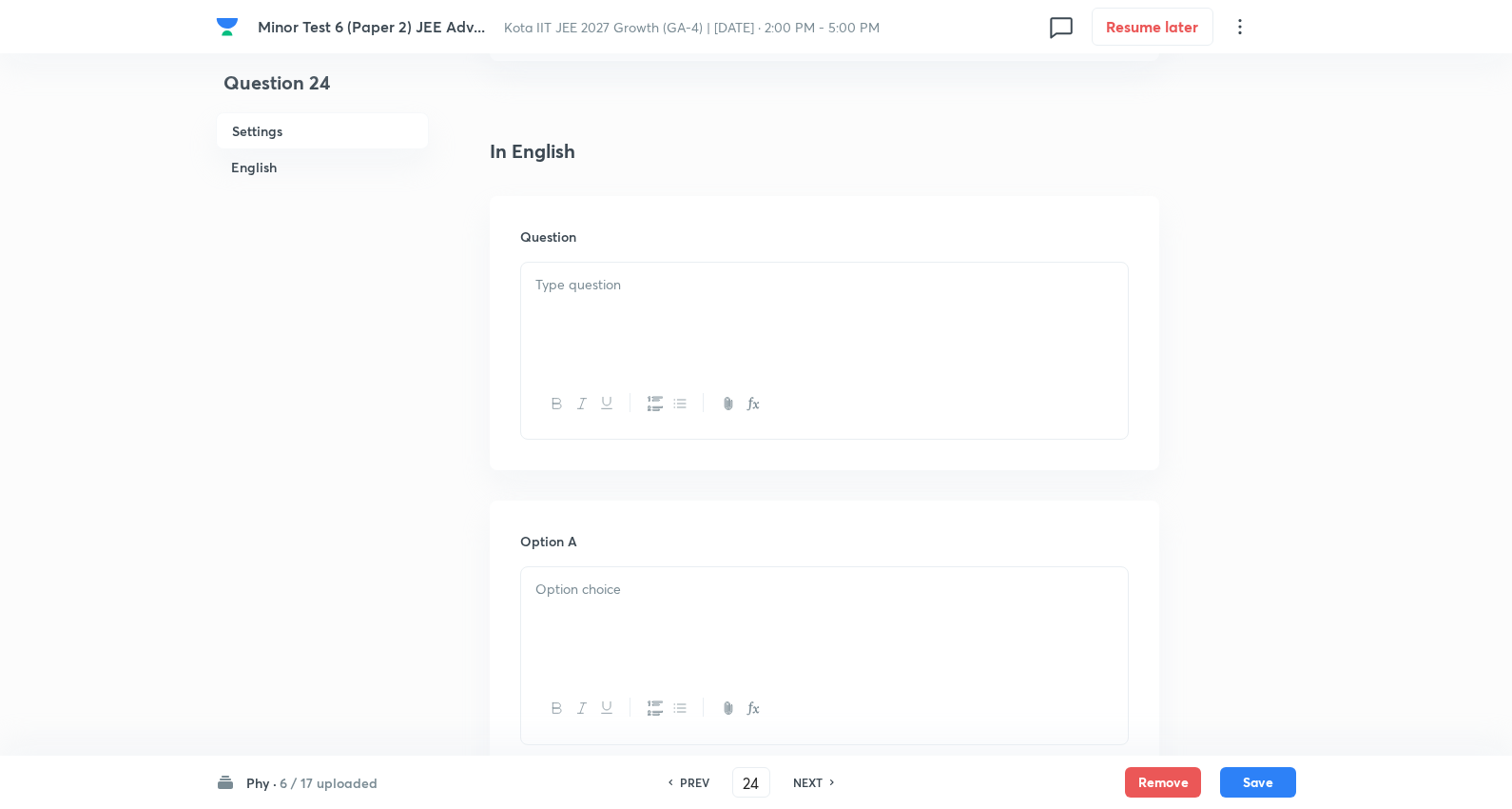
click at [633, 283] on p at bounding box center [825, 285] width 579 height 22
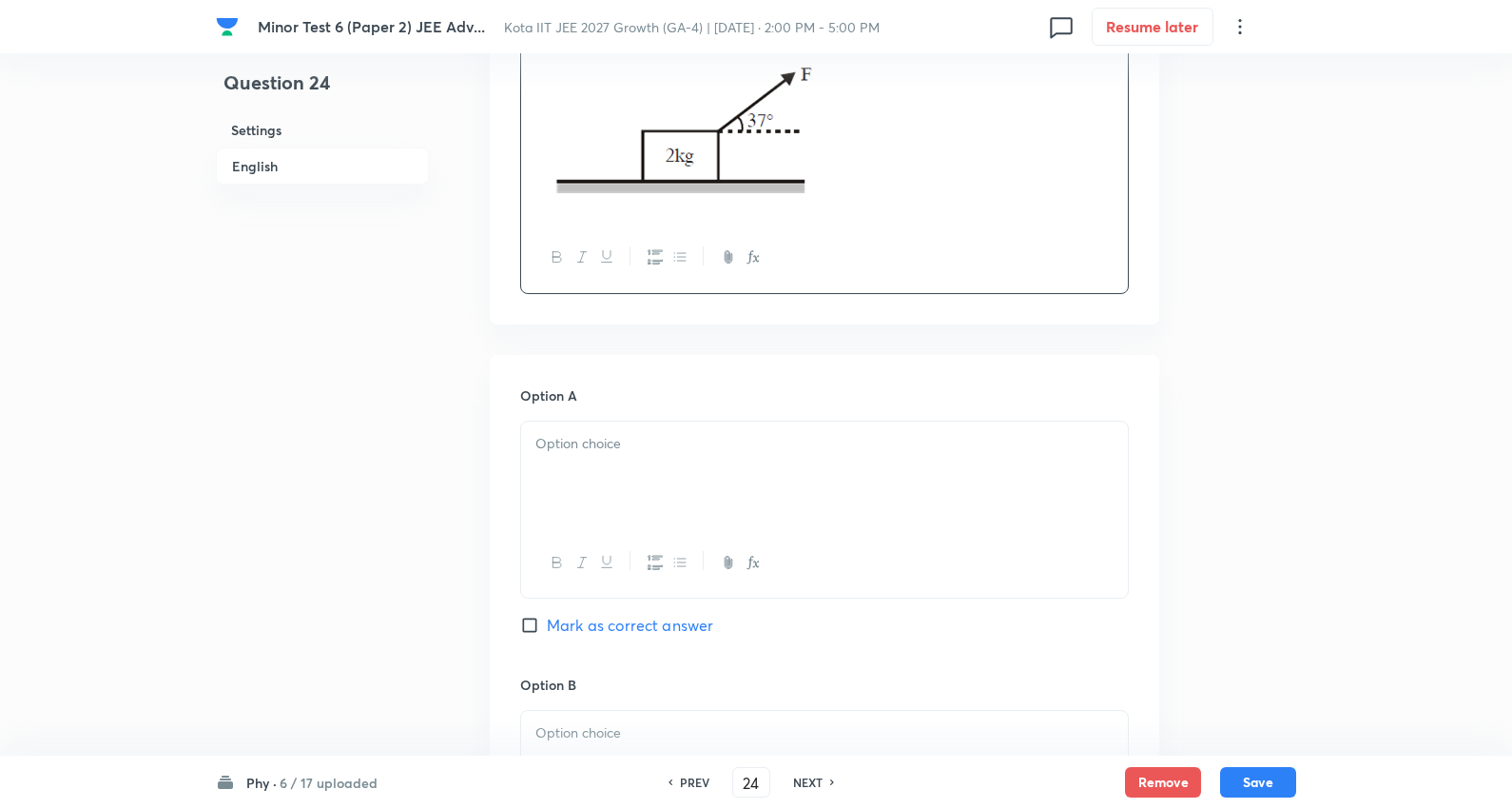
scroll to position [845, 0]
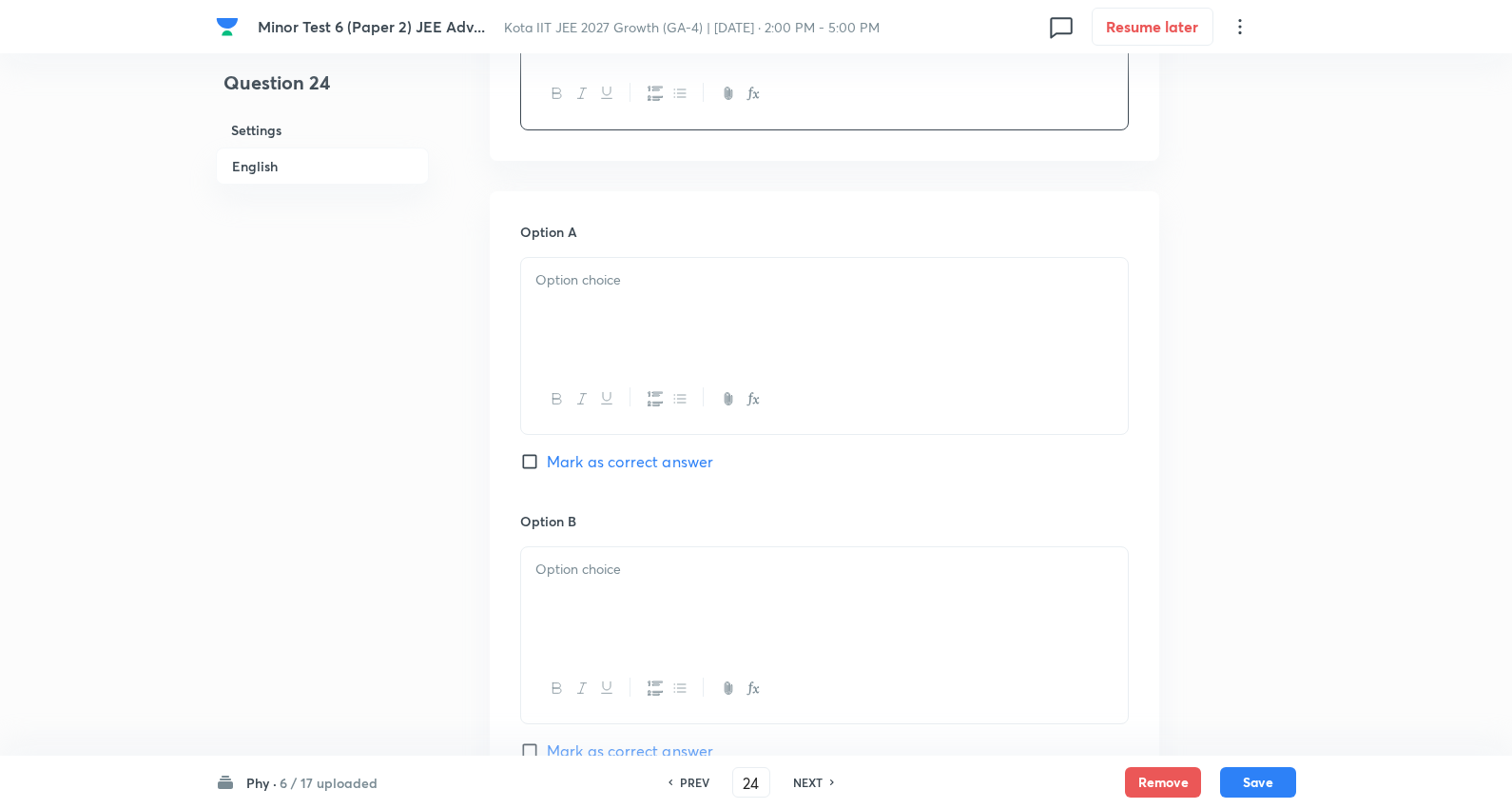
click at [607, 274] on p at bounding box center [825, 280] width 579 height 22
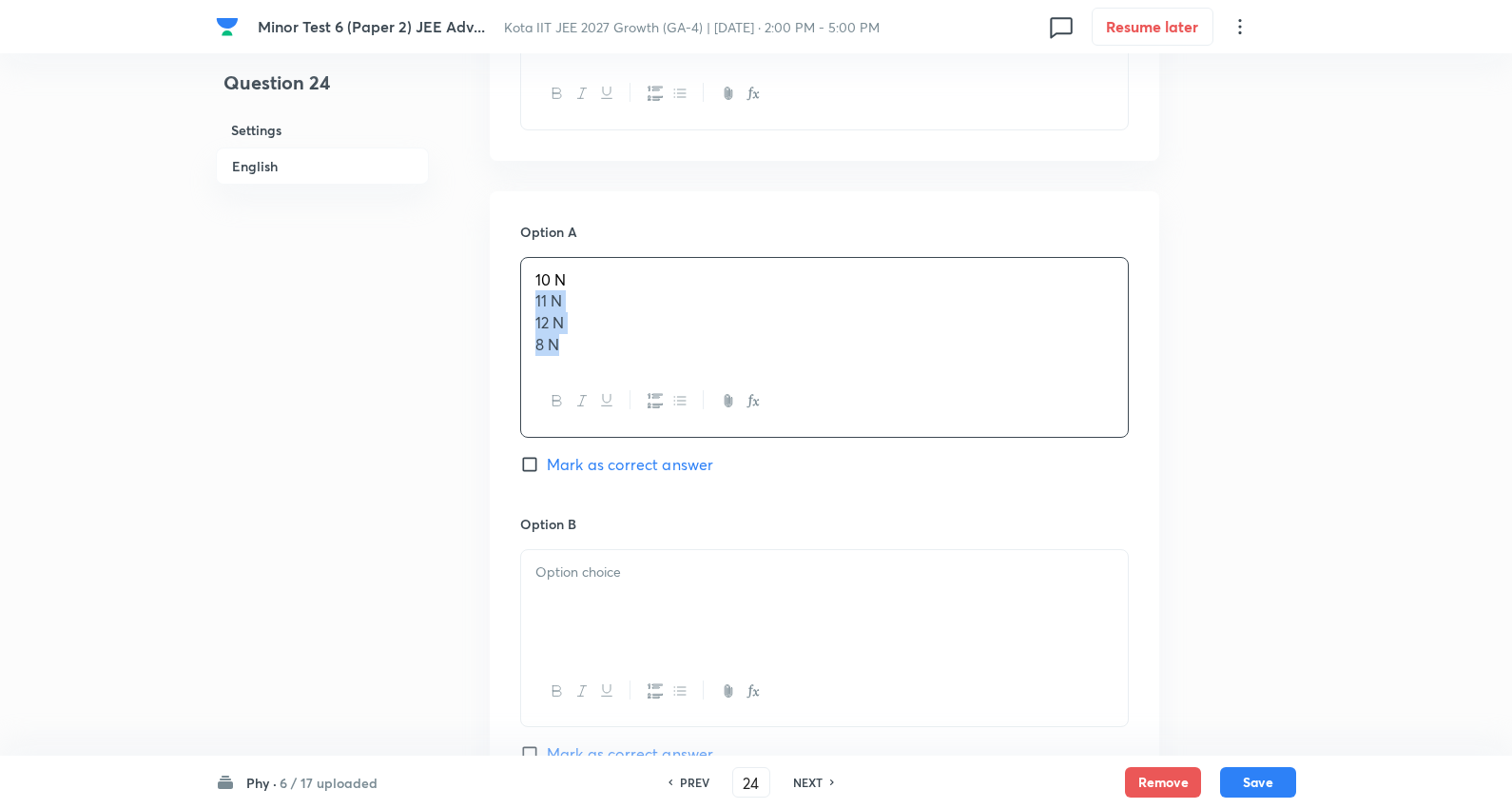
drag, startPoint x: 624, startPoint y: 345, endPoint x: 809, endPoint y: 420, distance: 199.6
click at [809, 420] on div "10 N 11 N 12 N 8 N" at bounding box center [825, 347] width 609 height 181
click at [689, 471] on span "Mark as correct answer" at bounding box center [631, 460] width 166 height 23
click at [547, 471] on input "Mark as correct answer" at bounding box center [533, 460] width 26 height 19
checkbox input "true"
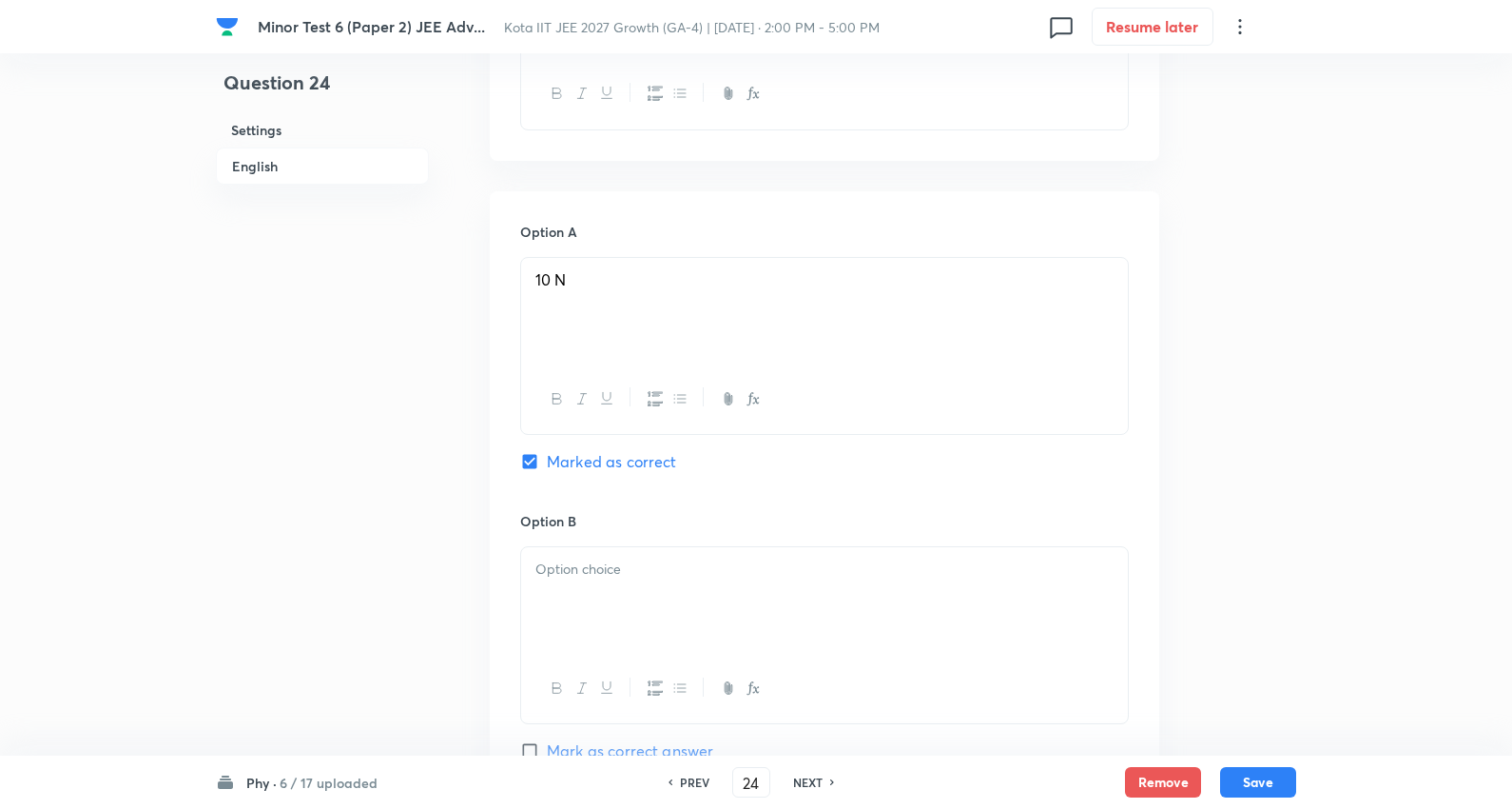
click at [633, 568] on p at bounding box center [825, 569] width 579 height 22
drag, startPoint x: 530, startPoint y: 590, endPoint x: 782, endPoint y: 634, distance: 255.8
click at [782, 634] on div "11 N 12 N 8 N" at bounding box center [825, 600] width 607 height 107
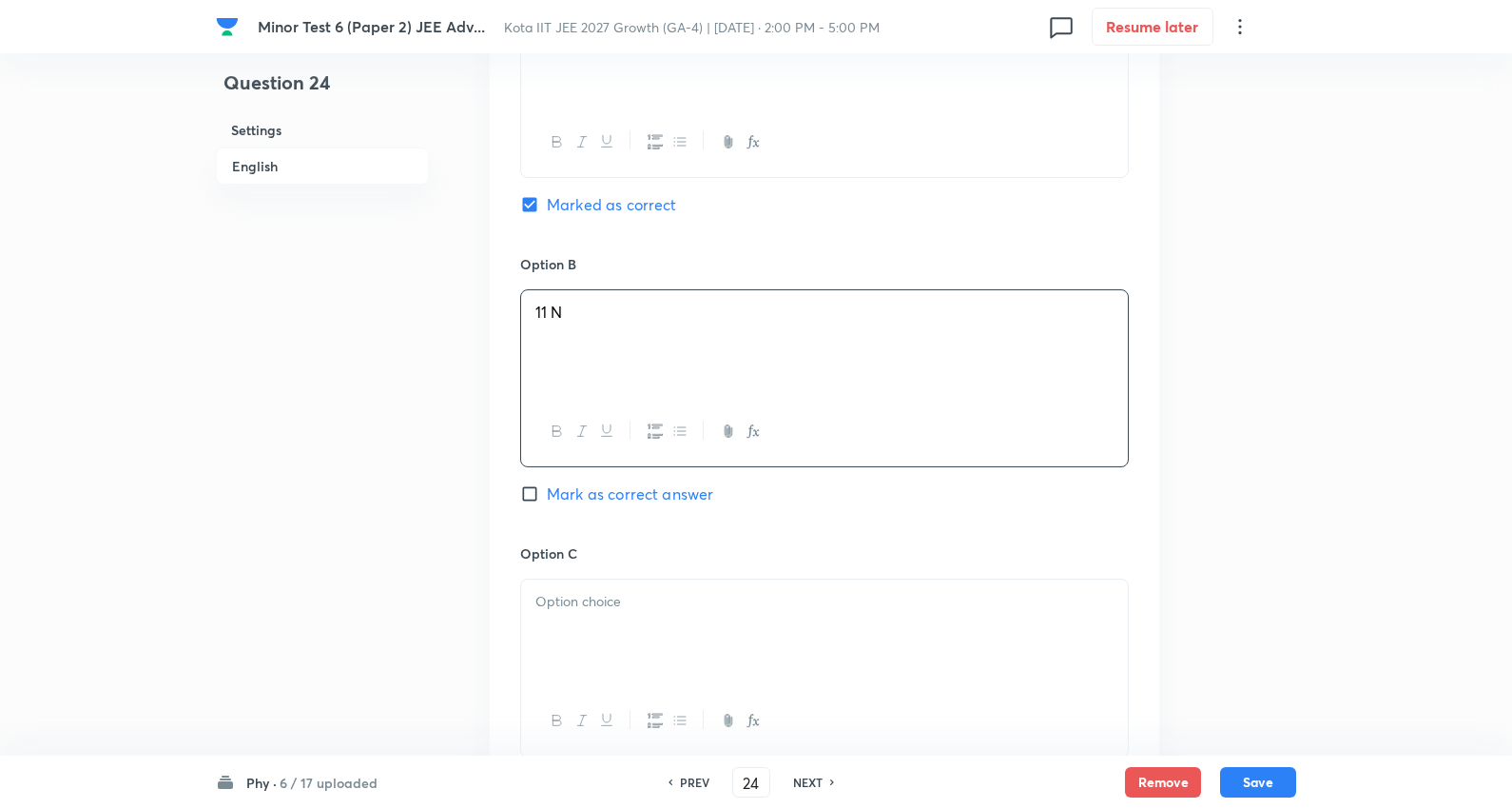
scroll to position [1163, 0]
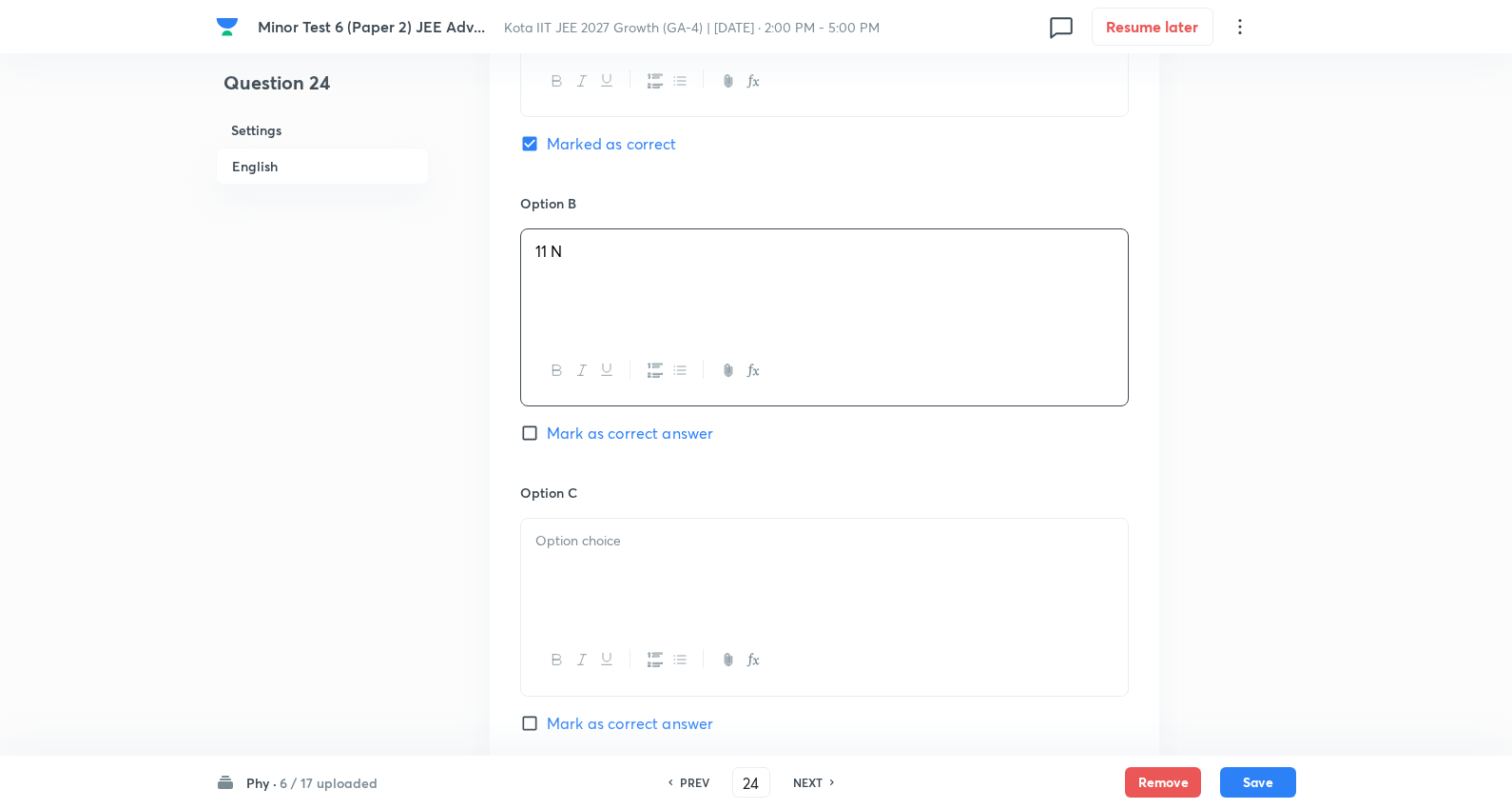
click at [611, 581] on div at bounding box center [825, 571] width 607 height 107
drag, startPoint x: 529, startPoint y: 572, endPoint x: 763, endPoint y: 585, distance: 234.4
click at [763, 585] on div "12 N 8 N" at bounding box center [825, 571] width 607 height 107
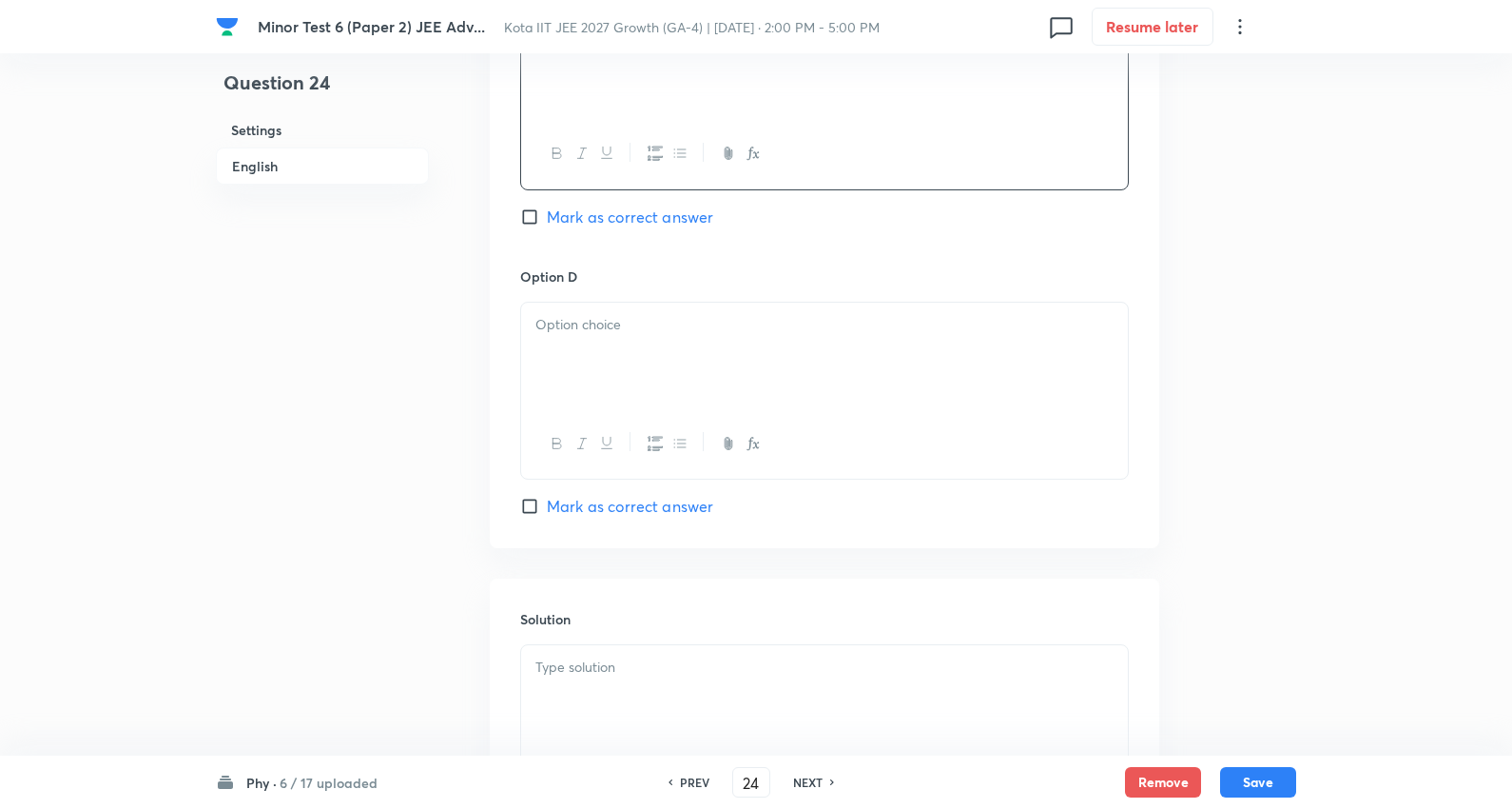
scroll to position [1690, 0]
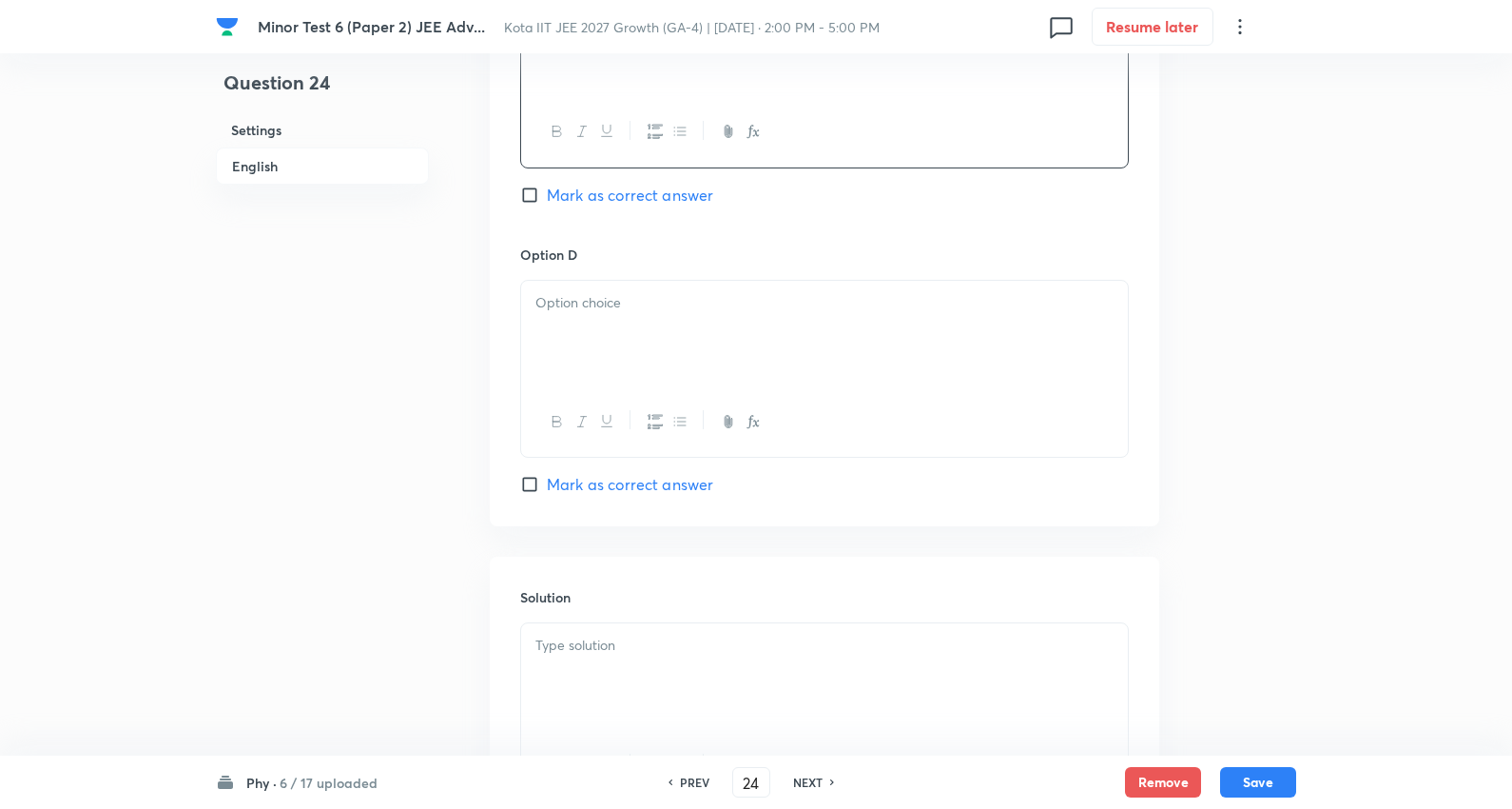
click at [615, 371] on div at bounding box center [825, 334] width 607 height 107
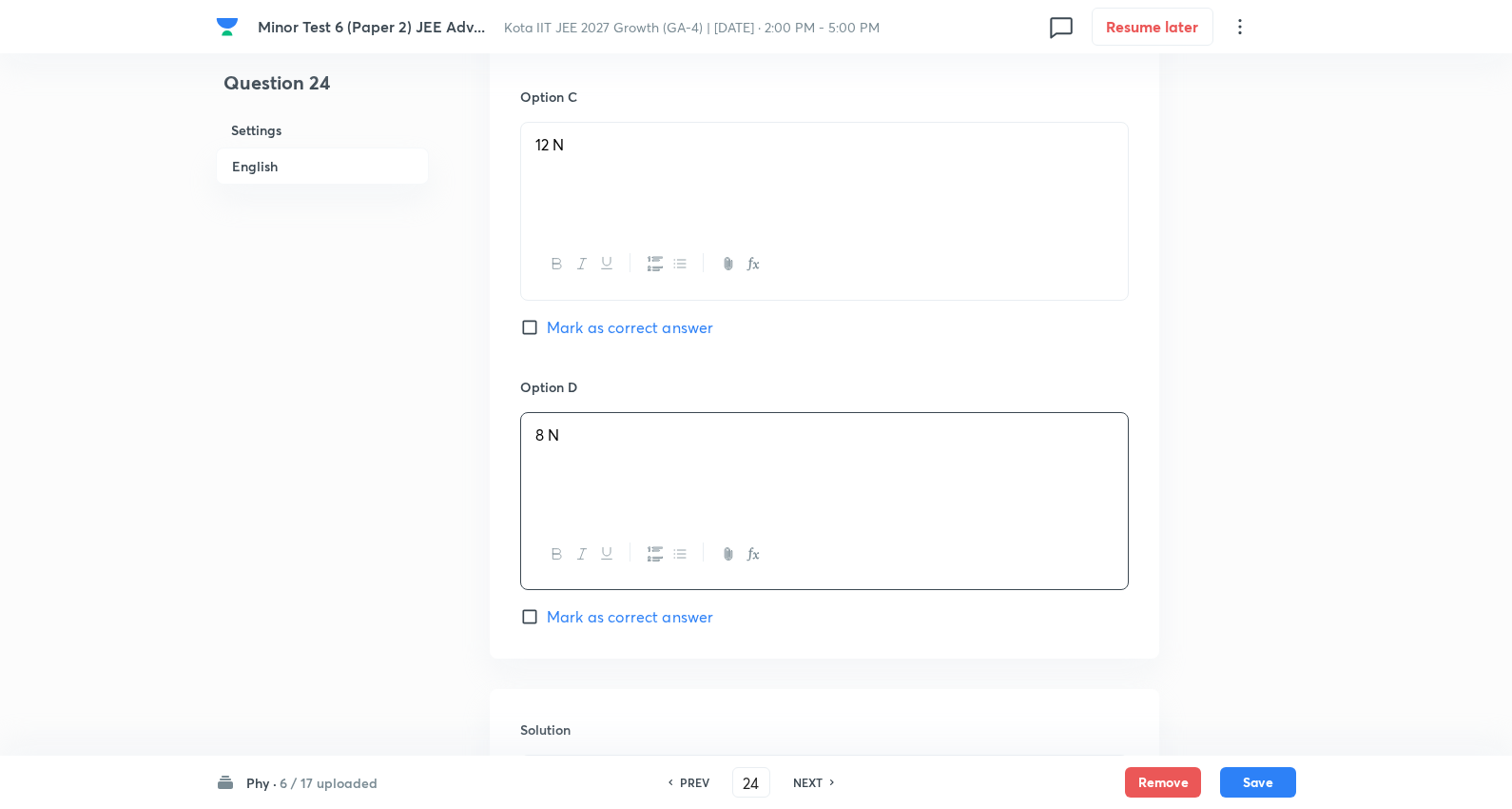
scroll to position [1163, 0]
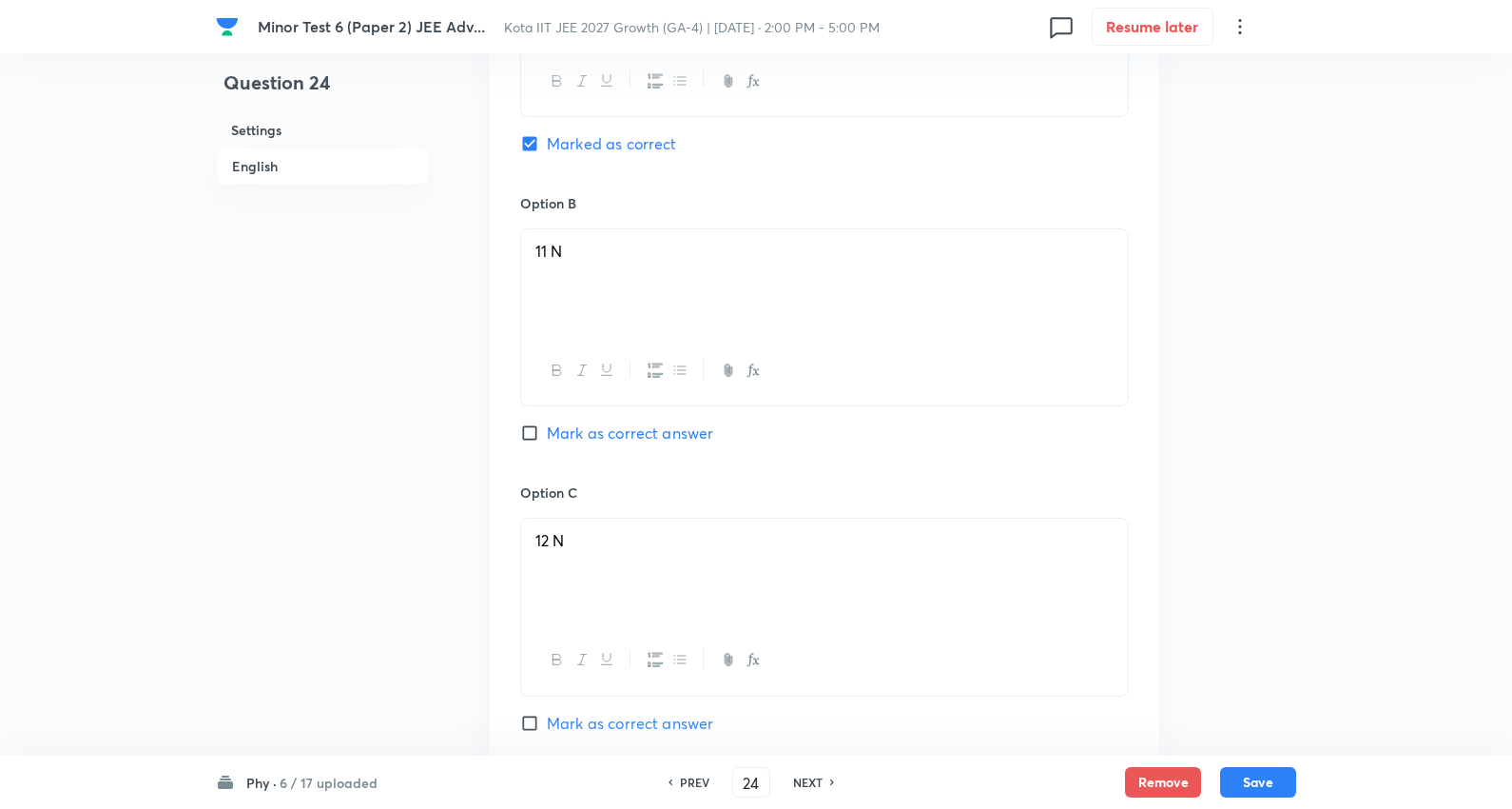
click at [614, 428] on span "Mark as correct answer" at bounding box center [631, 432] width 166 height 23
click at [547, 428] on input "Mark as correct answer" at bounding box center [533, 432] width 26 height 19
checkbox input "true"
click at [596, 727] on span "Mark as correct answer" at bounding box center [631, 723] width 166 height 23
click at [547, 727] on input "Mark as correct answer" at bounding box center [533, 723] width 26 height 19
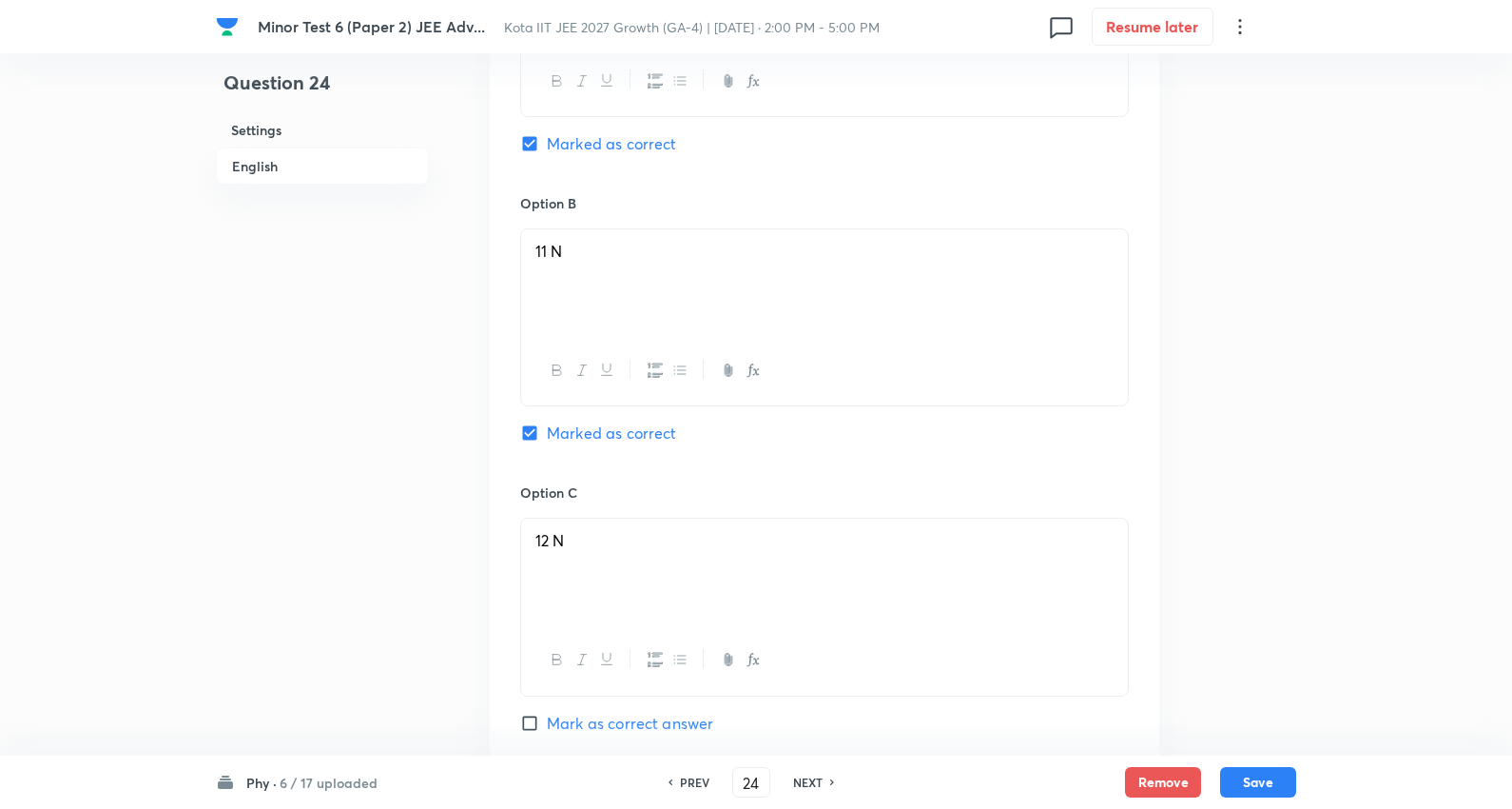
checkbox input "true"
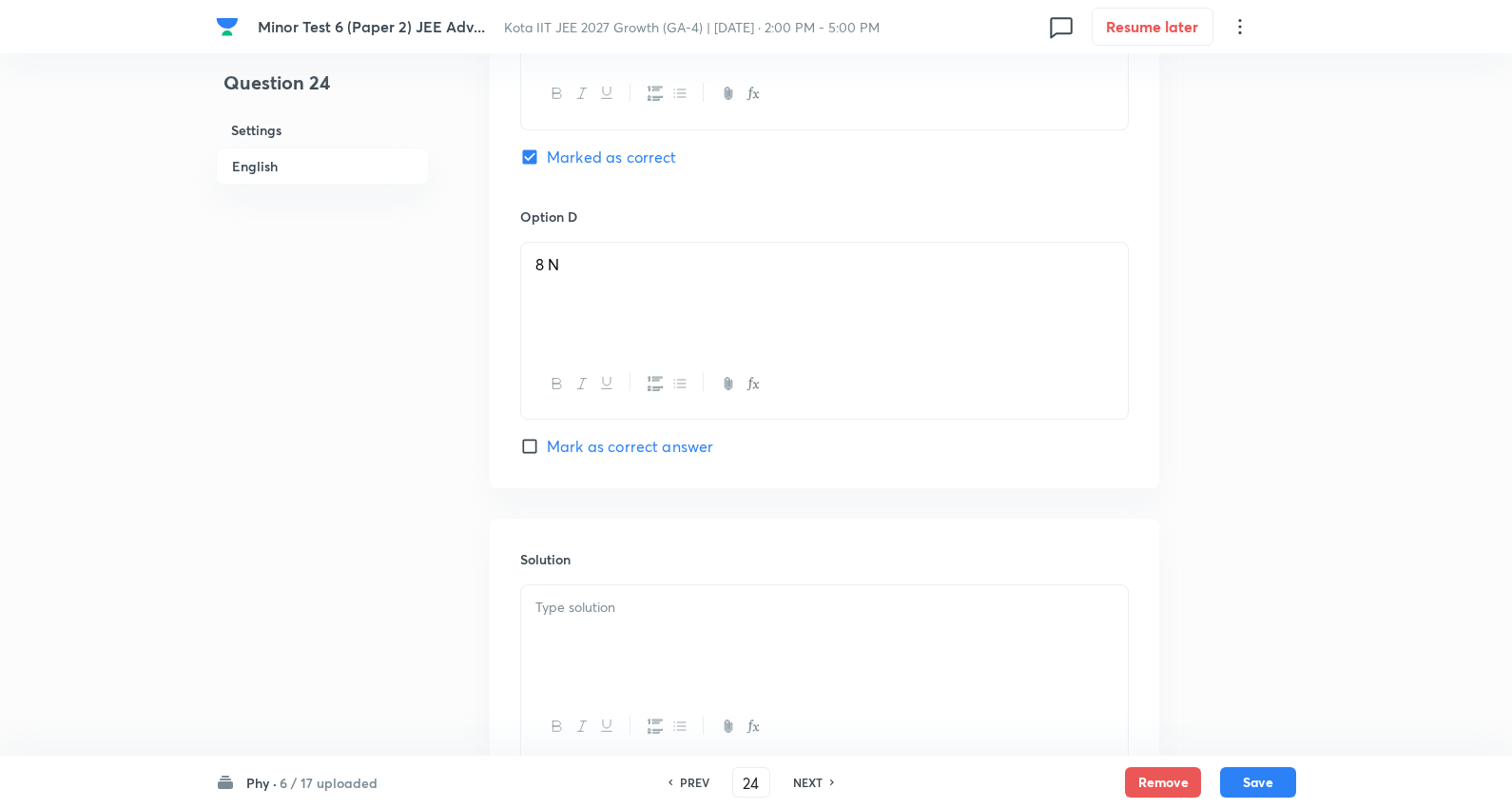
scroll to position [1884, 0]
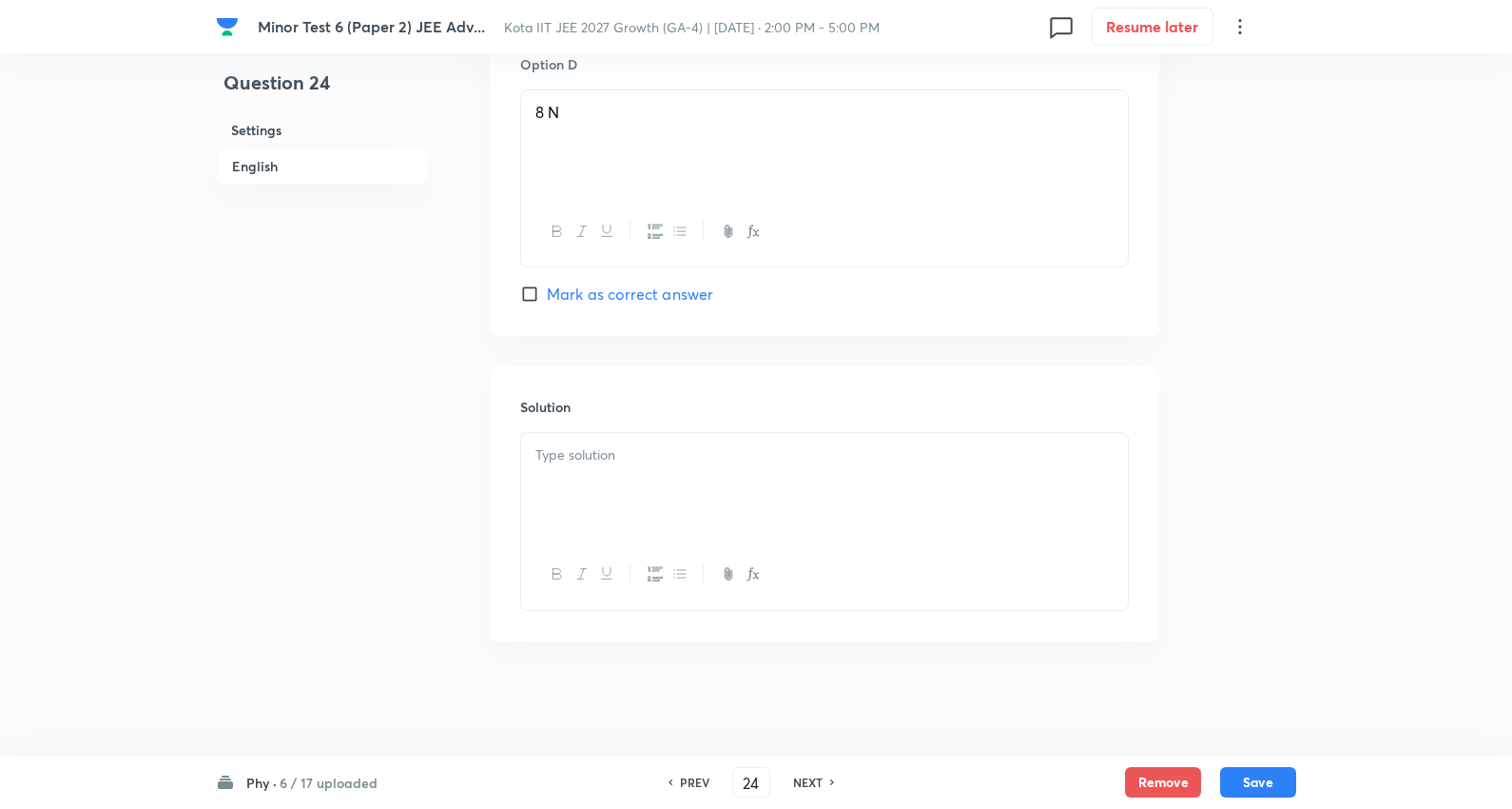
click at [603, 485] on div at bounding box center [825, 486] width 607 height 107
click at [1253, 781] on button "Save" at bounding box center [1258, 780] width 76 height 30
type input "25"
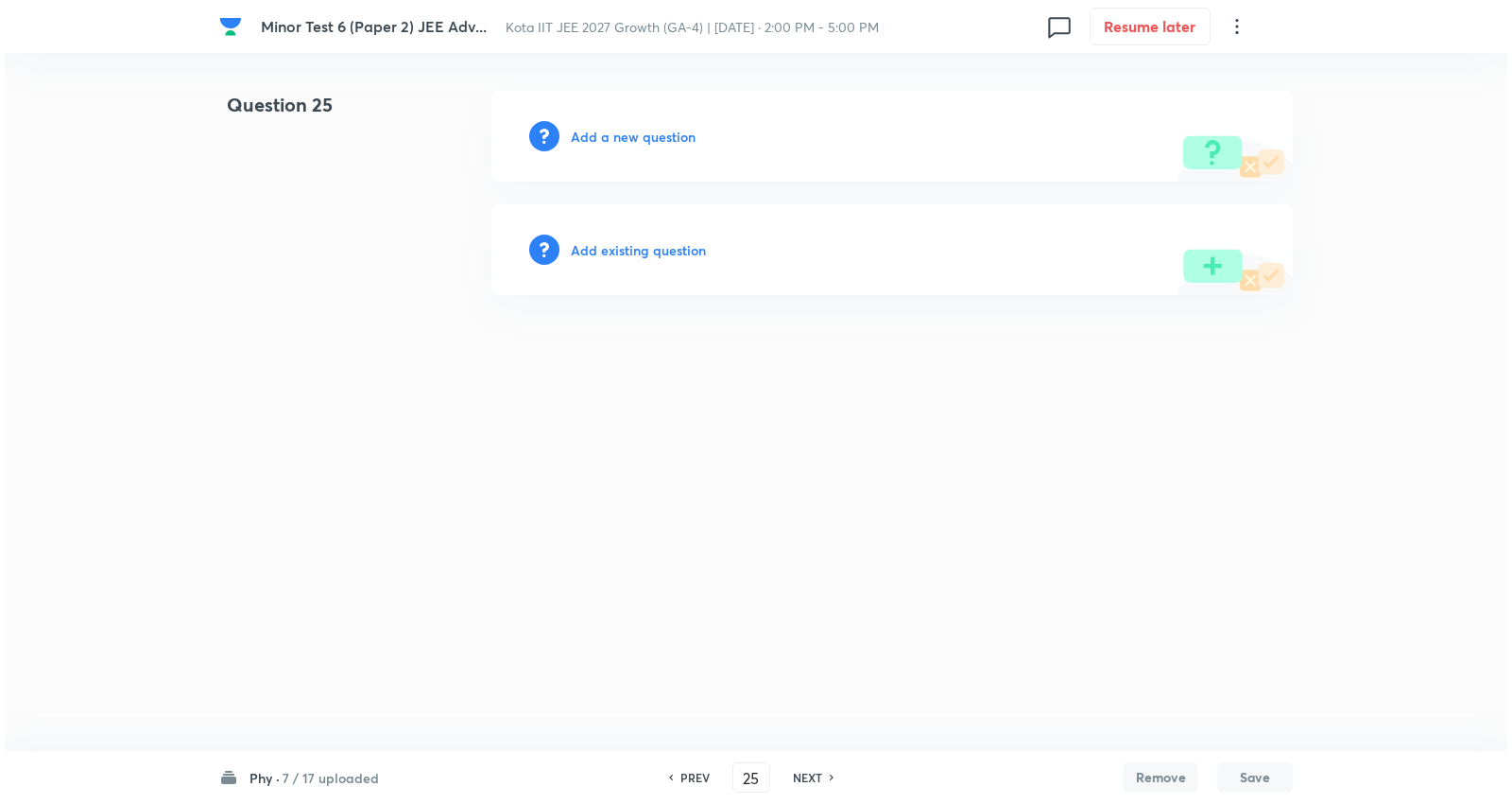
scroll to position [0, 0]
click at [636, 128] on h6 "Add a new question" at bounding box center [633, 136] width 125 height 19
click at [636, 128] on h6 "Choose a question type" at bounding box center [644, 136] width 146 height 19
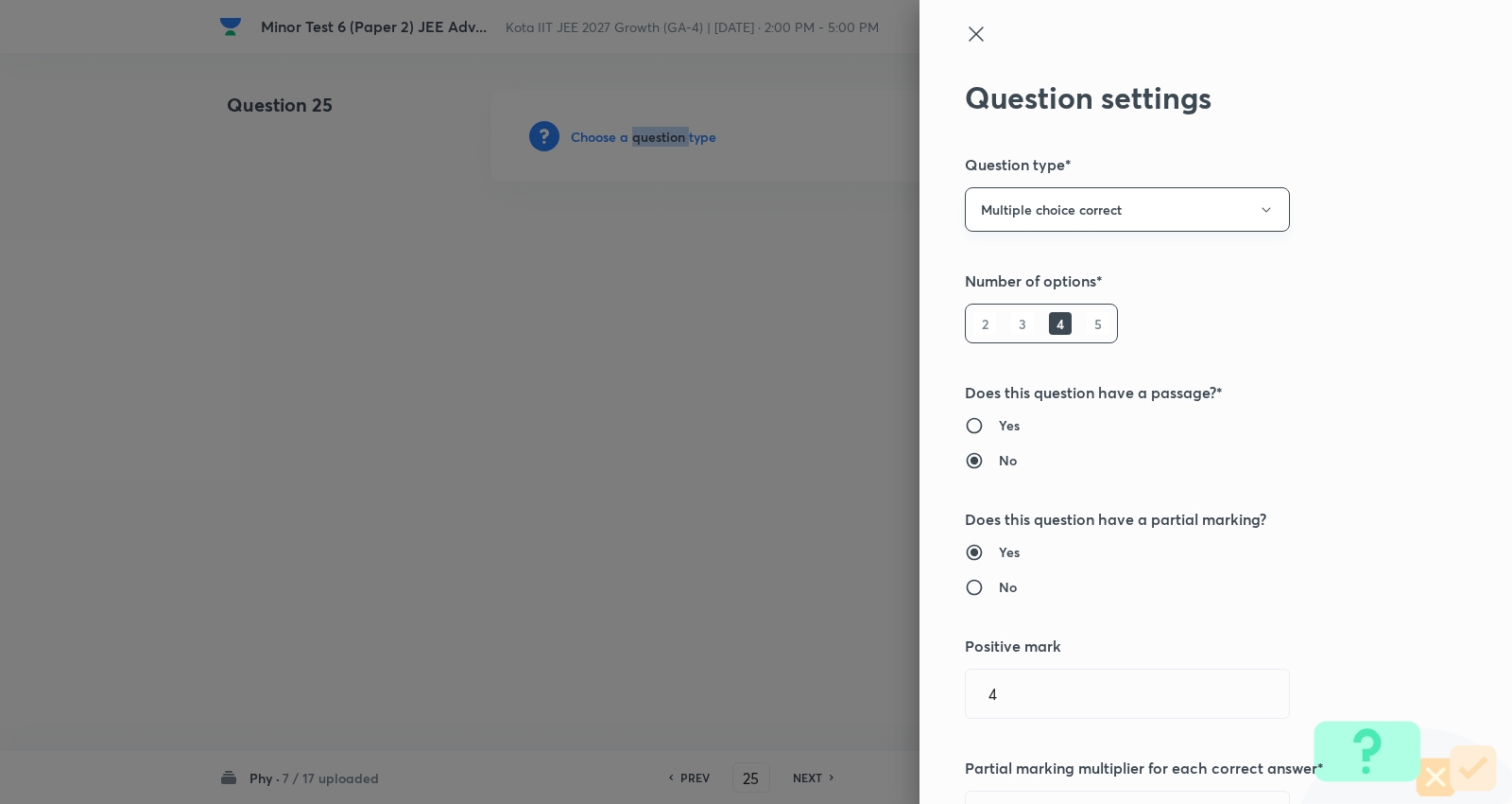
click at [1121, 190] on button "Multiple choice correct" at bounding box center [1128, 209] width 325 height 45
click at [1007, 335] on span "Integer" at bounding box center [1111, 337] width 301 height 19
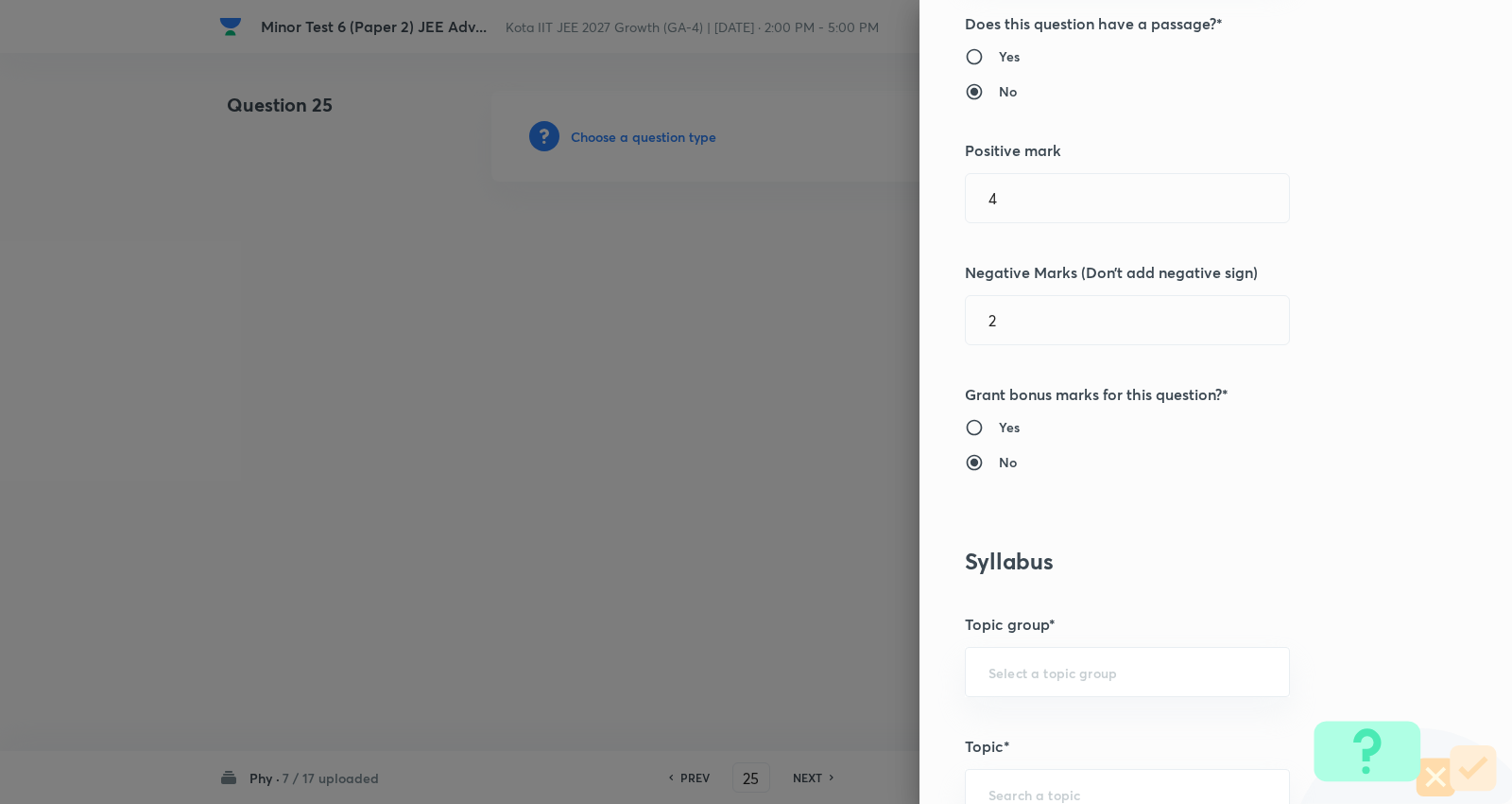
scroll to position [420, 0]
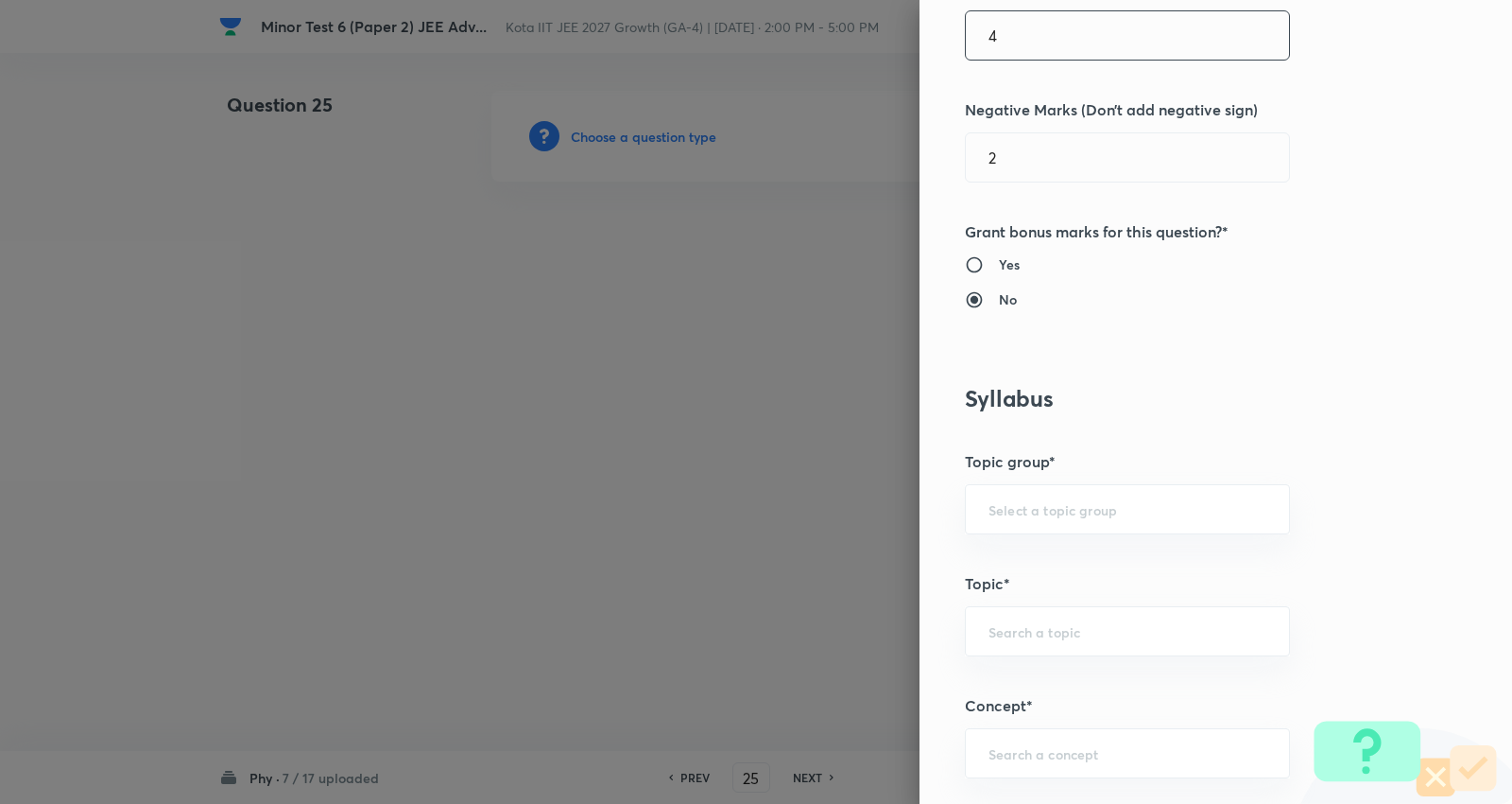
drag, startPoint x: 1050, startPoint y: 45, endPoint x: 673, endPoint y: 32, distance: 377.2
click at [677, 32] on div "Question settings Question type* Integer Does this question have a passage?* Ye…" at bounding box center [756, 402] width 1512 height 804
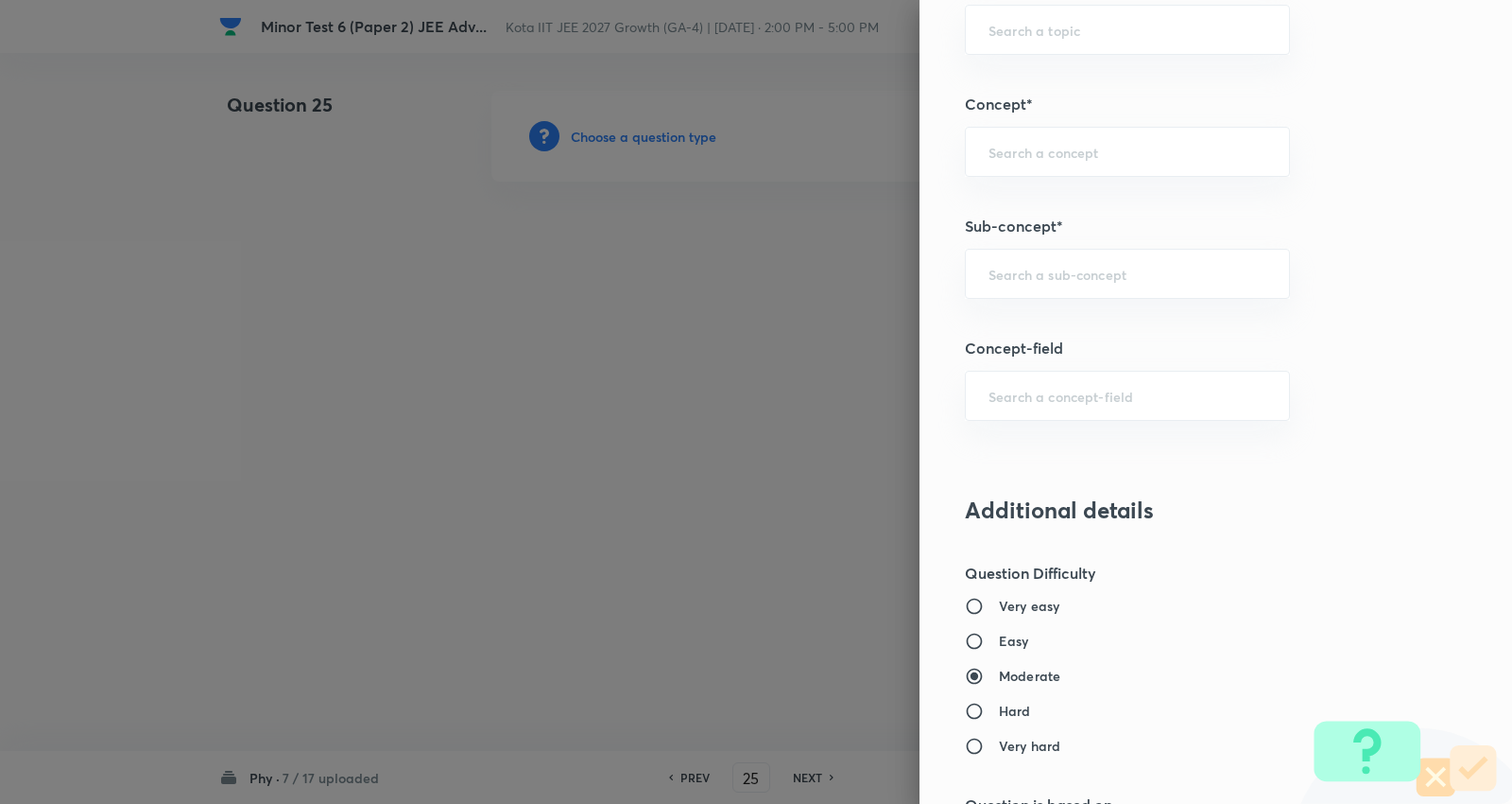
scroll to position [1050, 0]
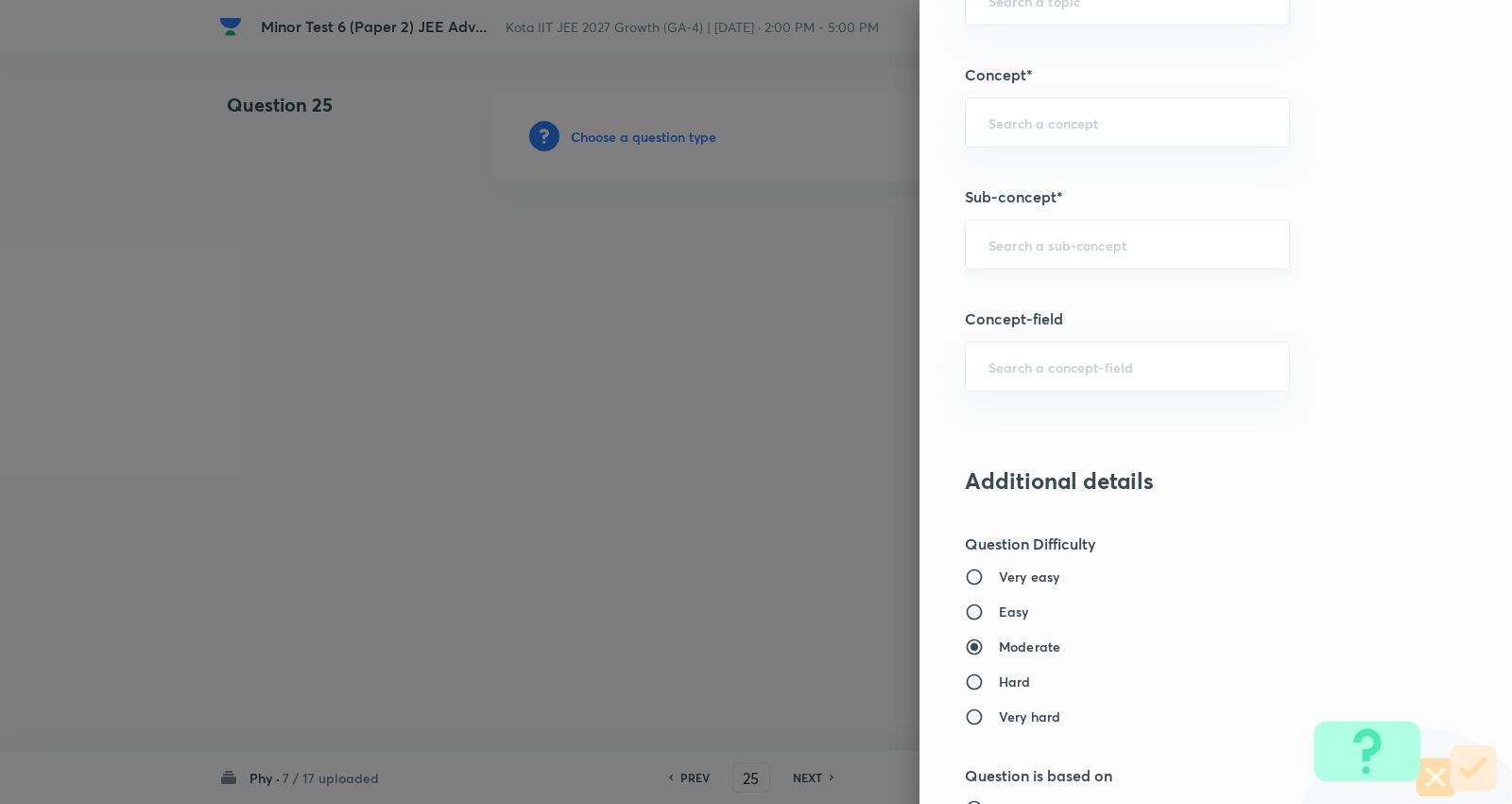
type input "0"
click at [1055, 241] on input "text" at bounding box center [1128, 244] width 278 height 18
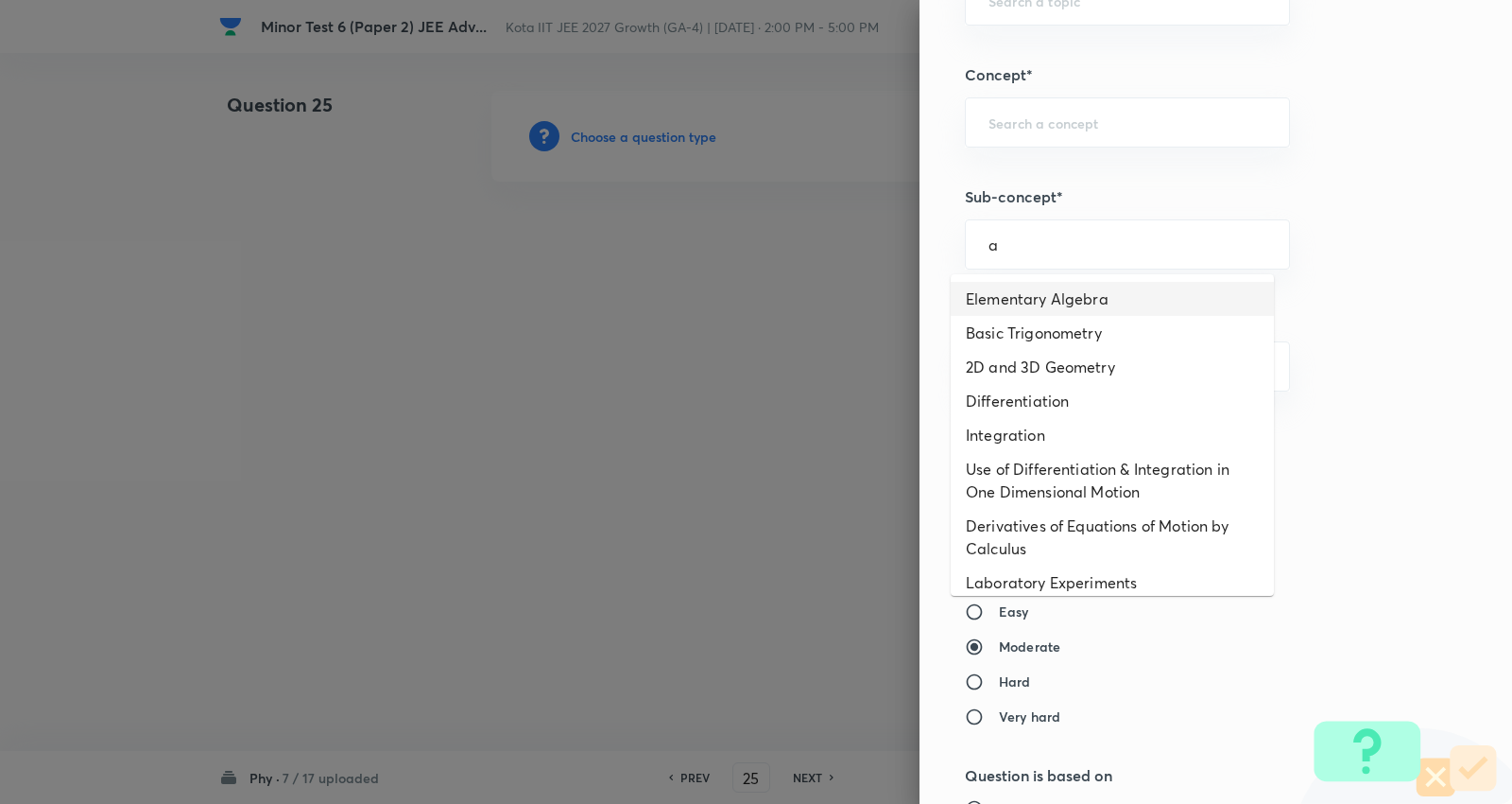
click at [1047, 296] on li "Elementary Algebra" at bounding box center [1112, 298] width 323 height 34
type input "Elementary Algebra"
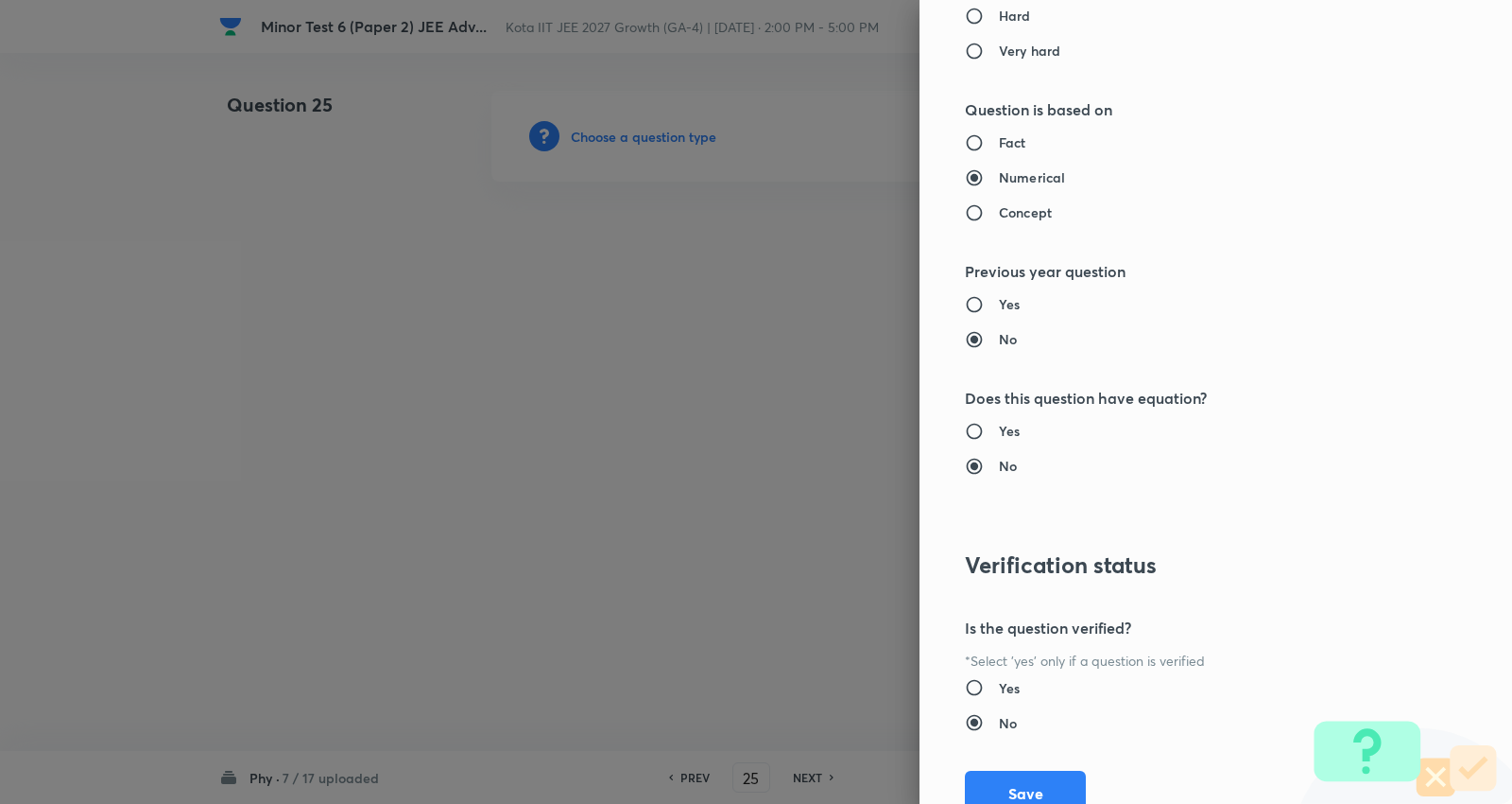
type input "Physics"
type input "Basics & Laboratory"
type input "Mathematical Tools"
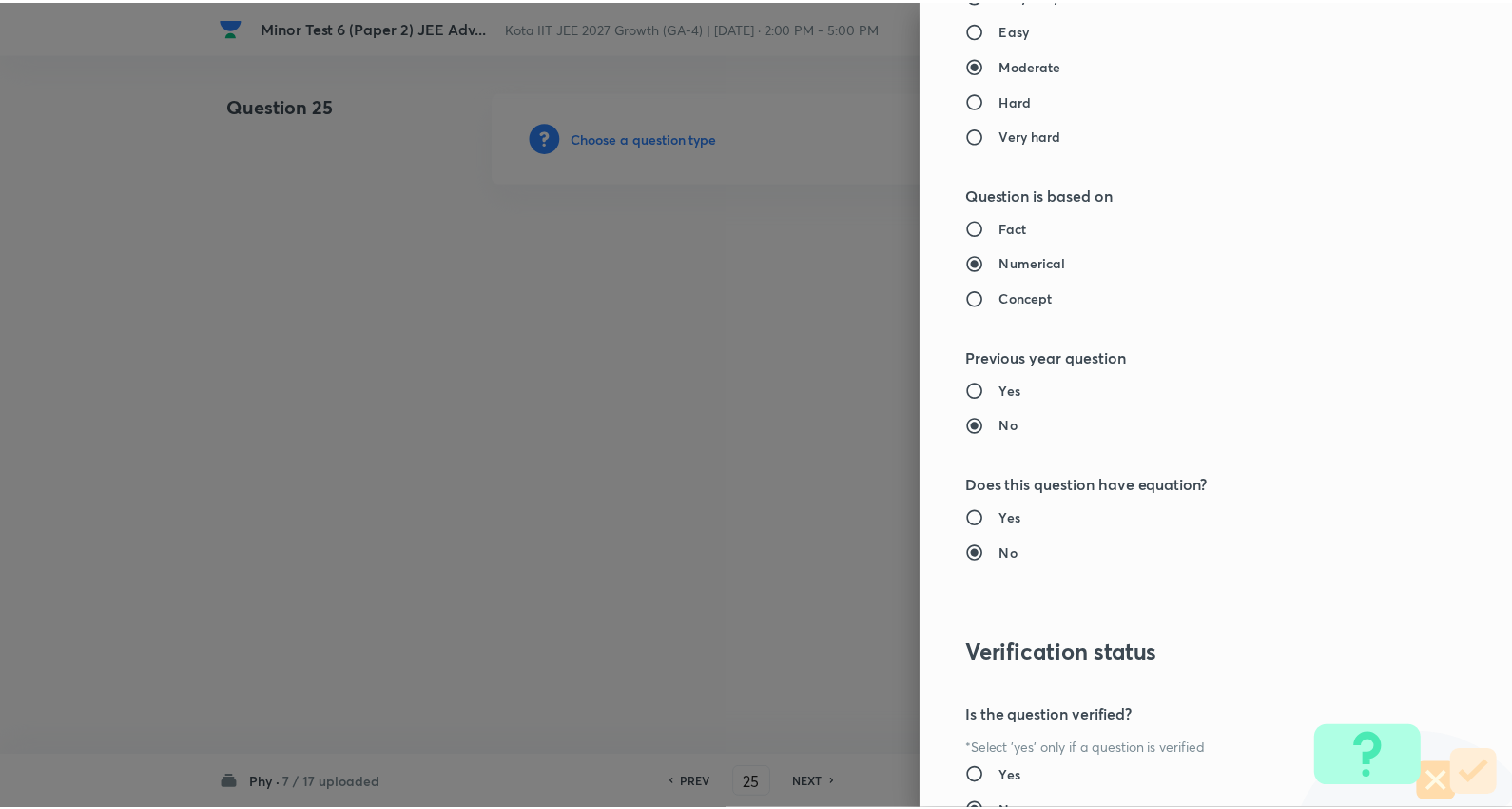
scroll to position [1801, 0]
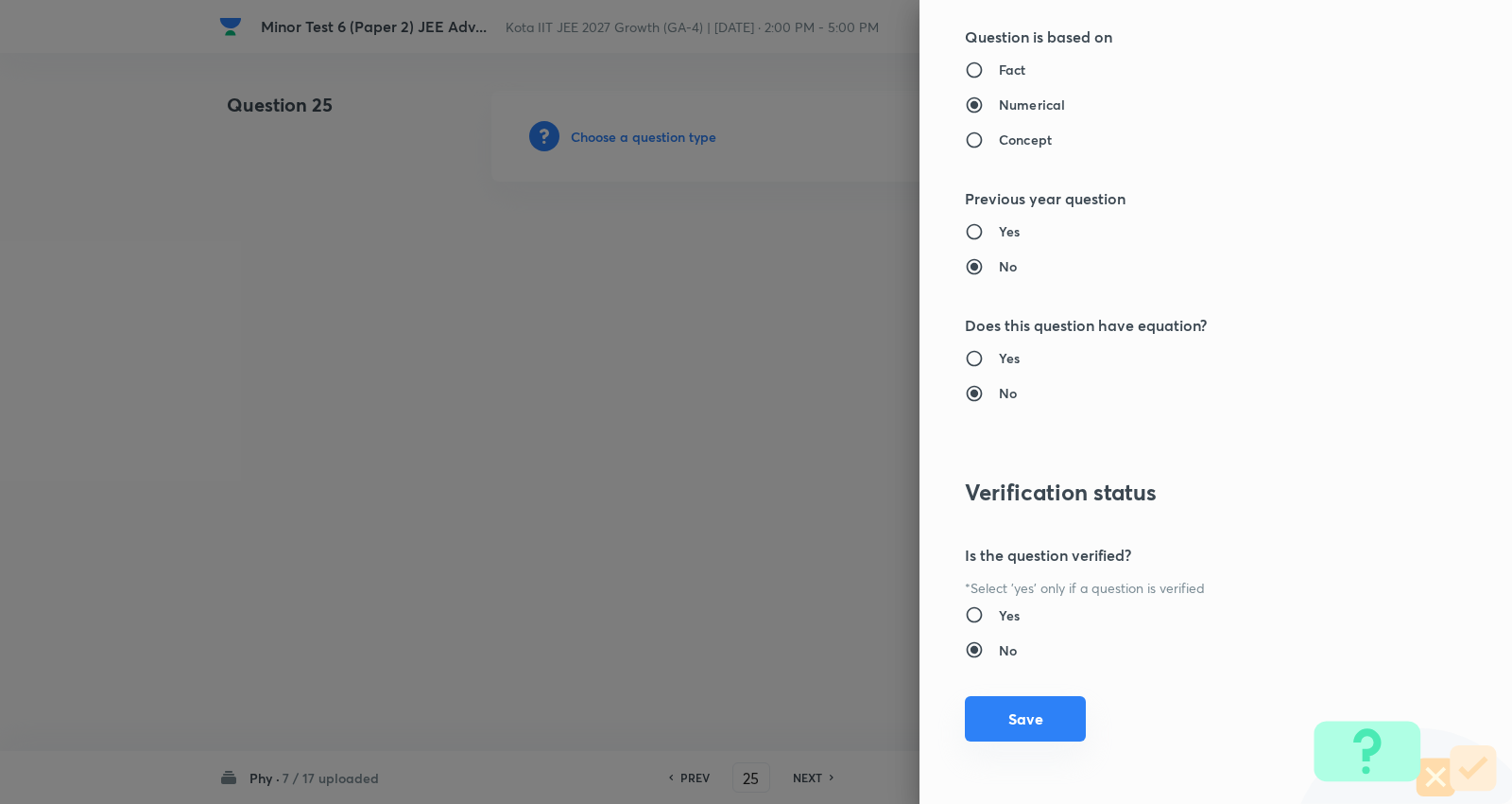
click at [1030, 716] on button "Save" at bounding box center [1026, 718] width 121 height 46
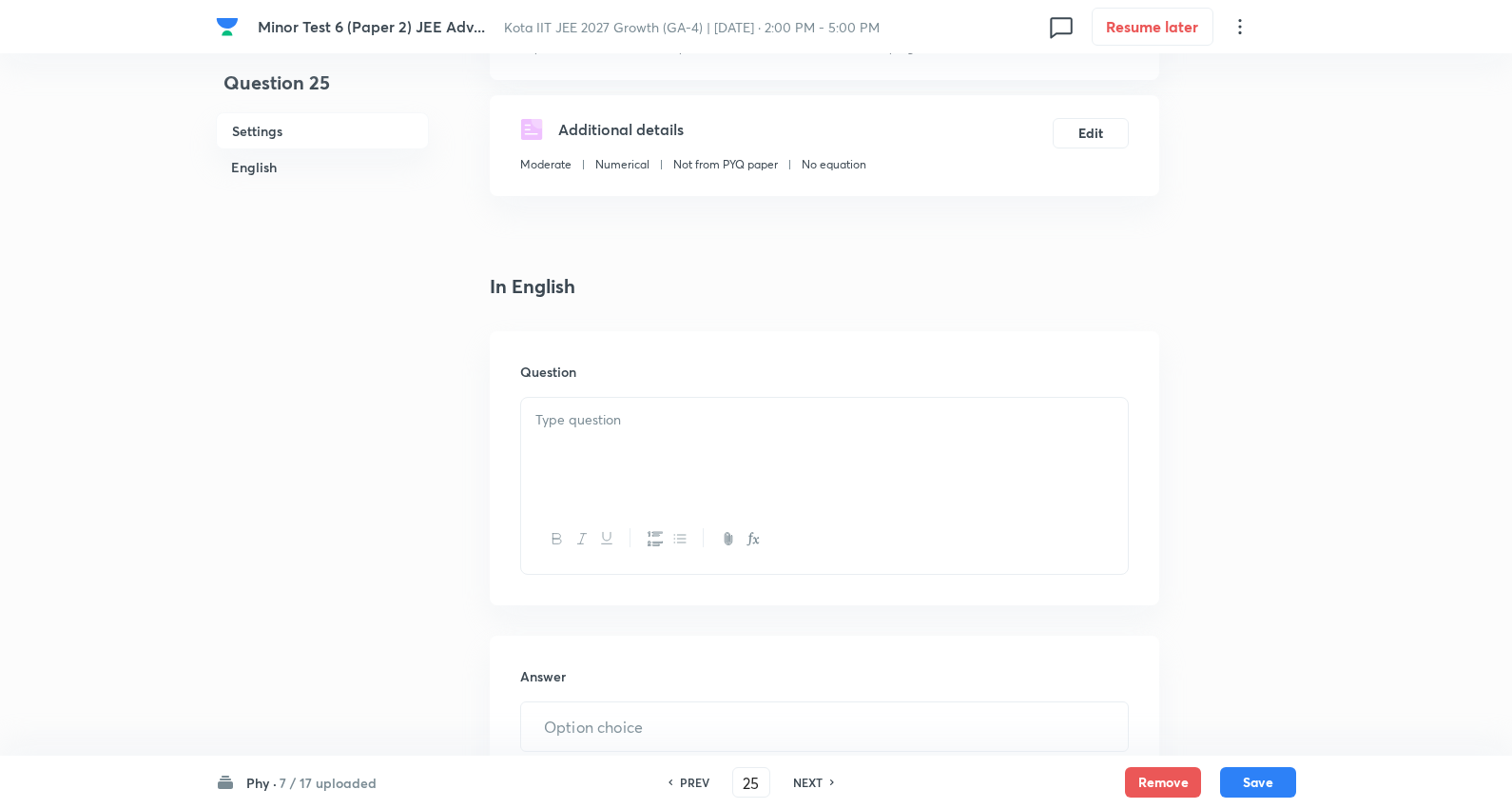
scroll to position [316, 0]
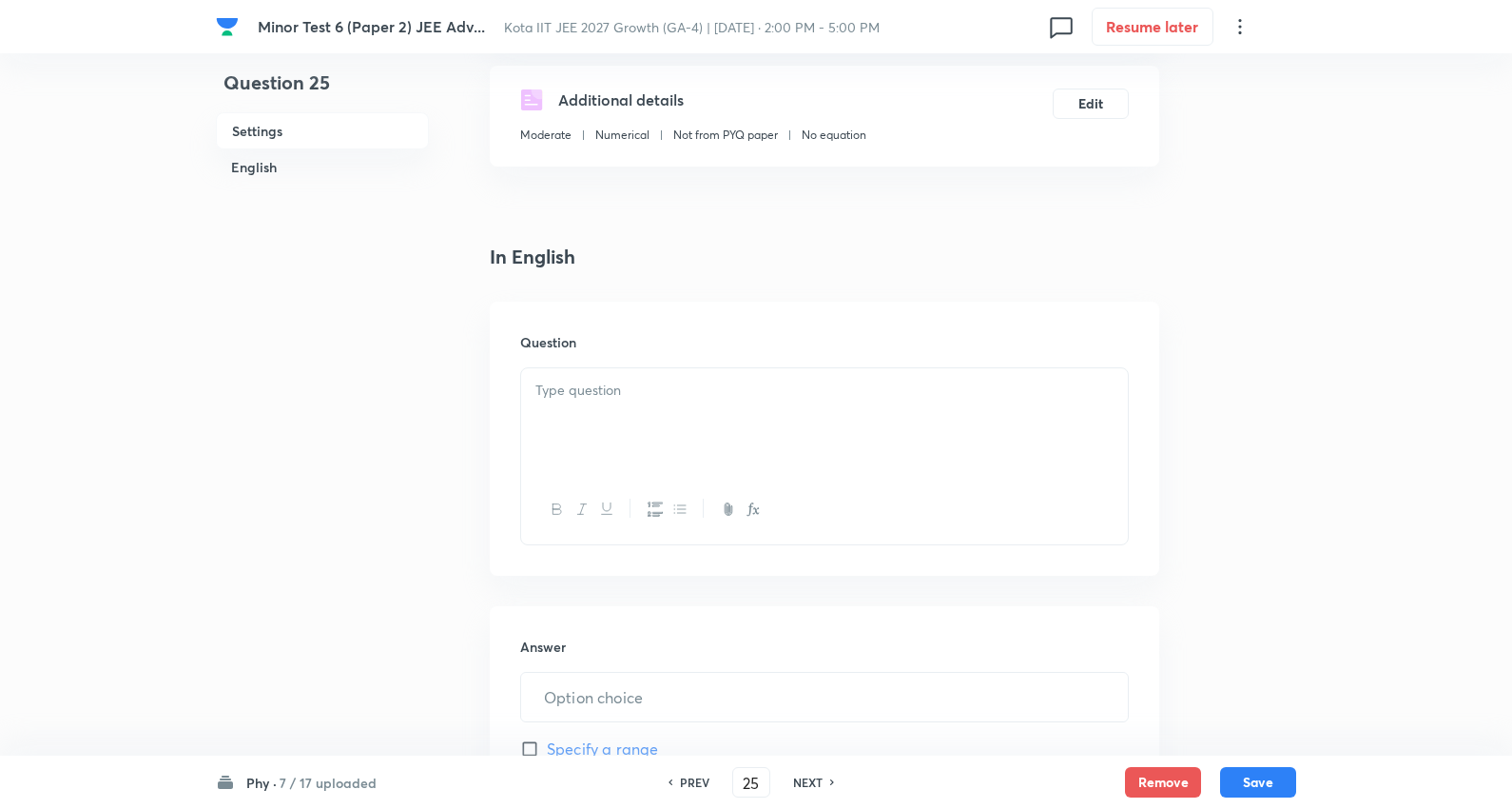
click at [607, 398] on p at bounding box center [825, 391] width 579 height 22
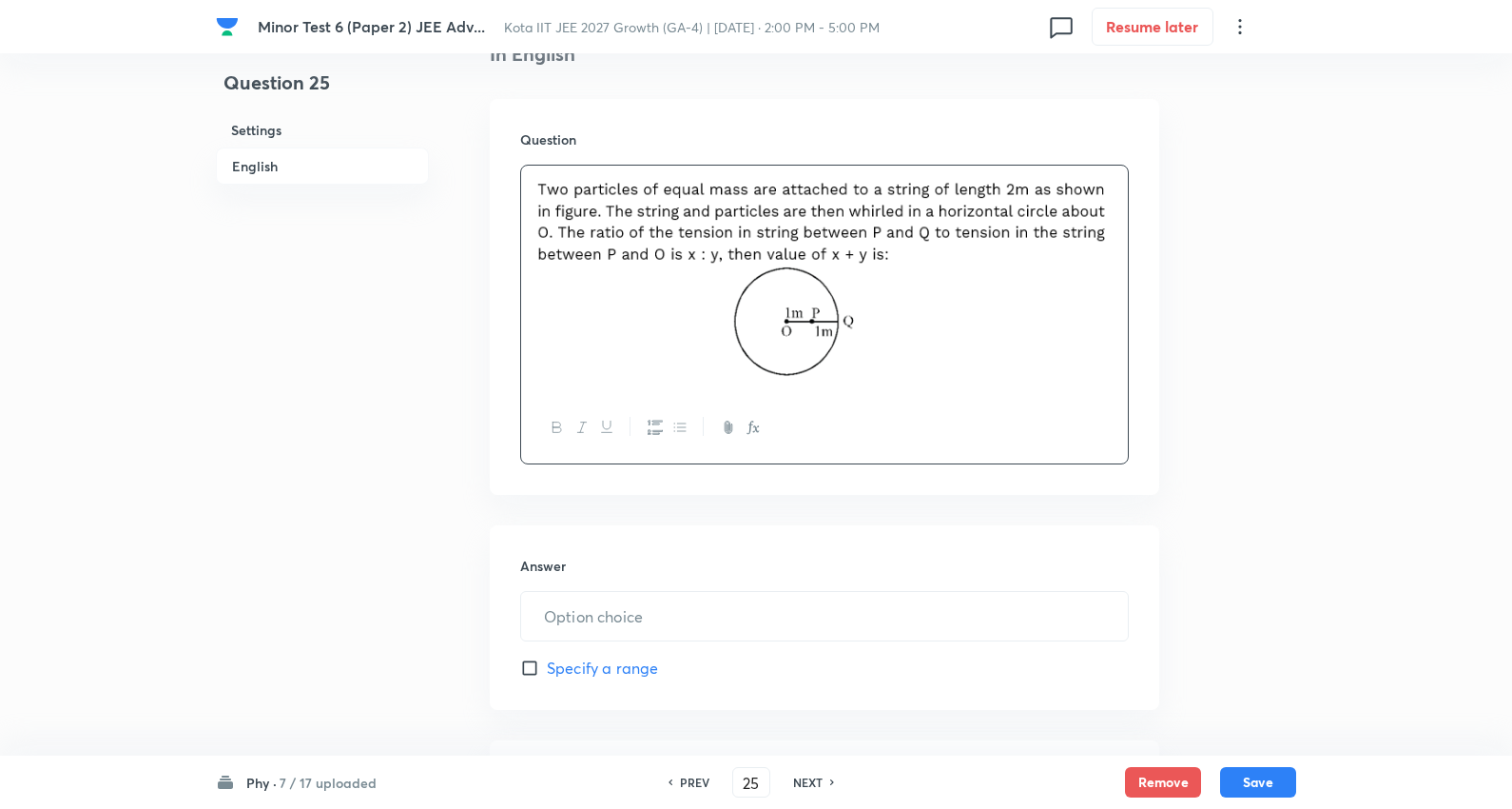
scroll to position [528, 0]
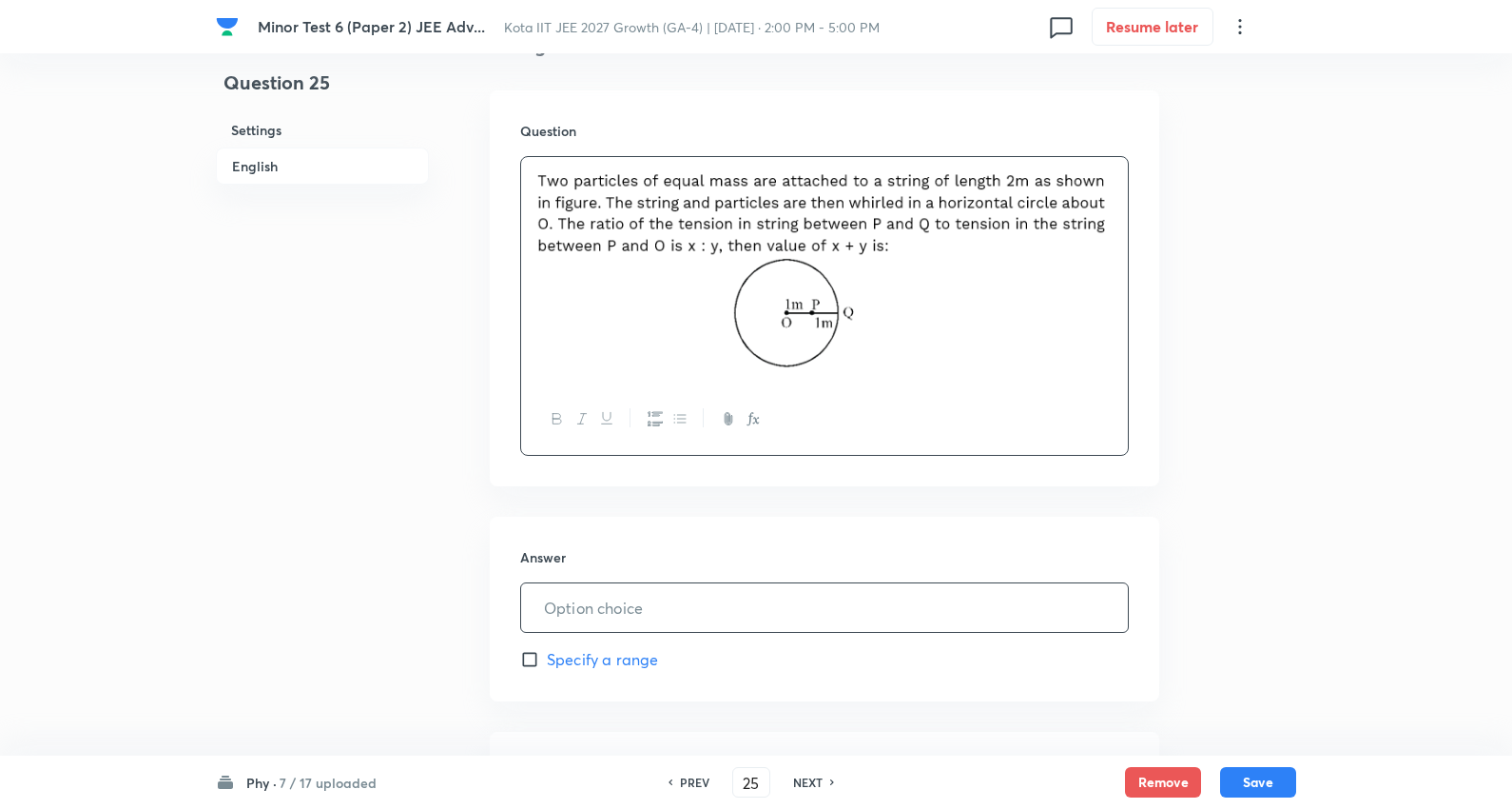
click at [622, 615] on input "text" at bounding box center [825, 607] width 607 height 49
type input "5"
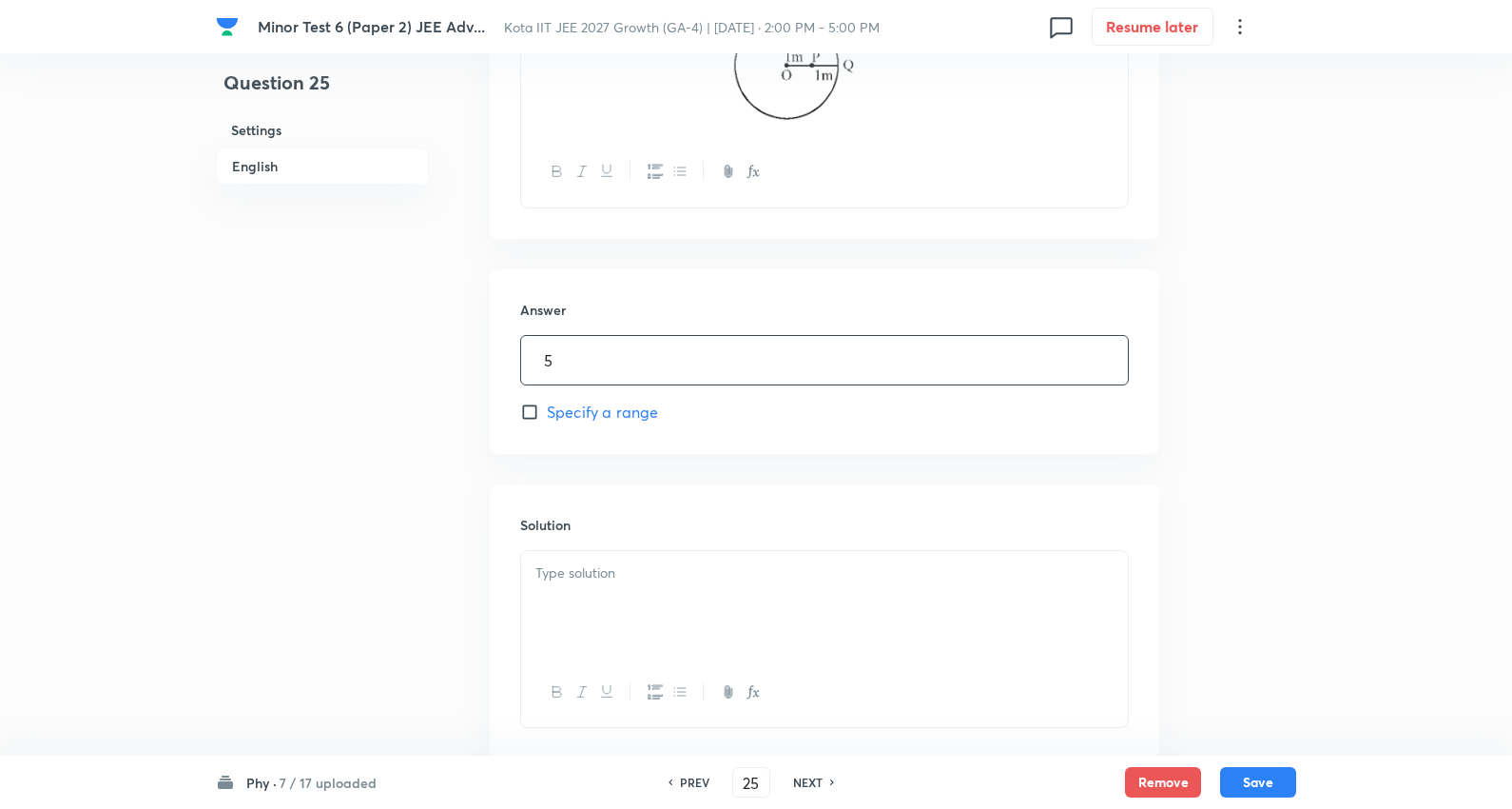
scroll to position [894, 0]
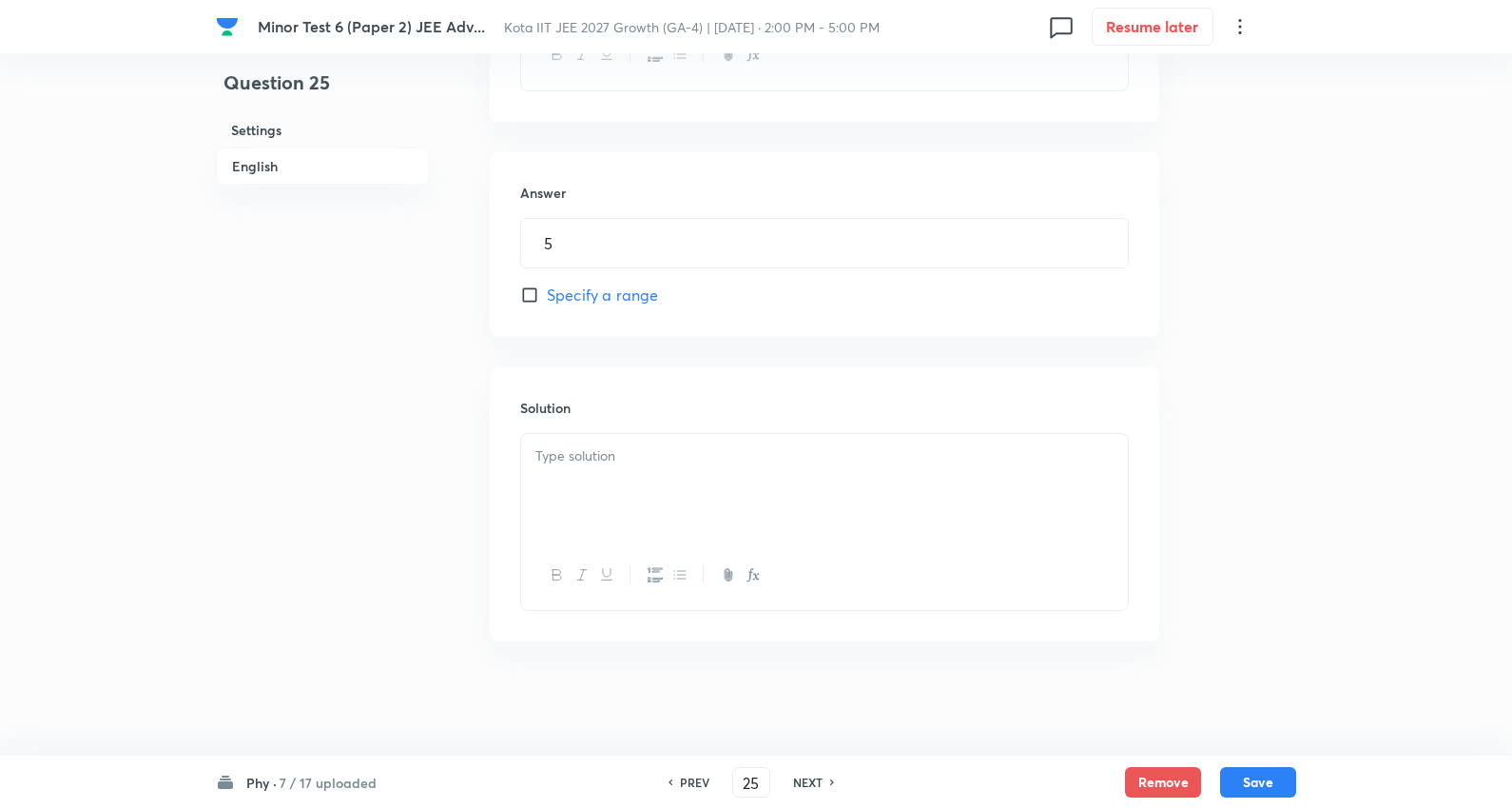
click at [603, 456] on p at bounding box center [825, 456] width 579 height 22
click at [1272, 782] on button "Save" at bounding box center [1258, 780] width 76 height 30
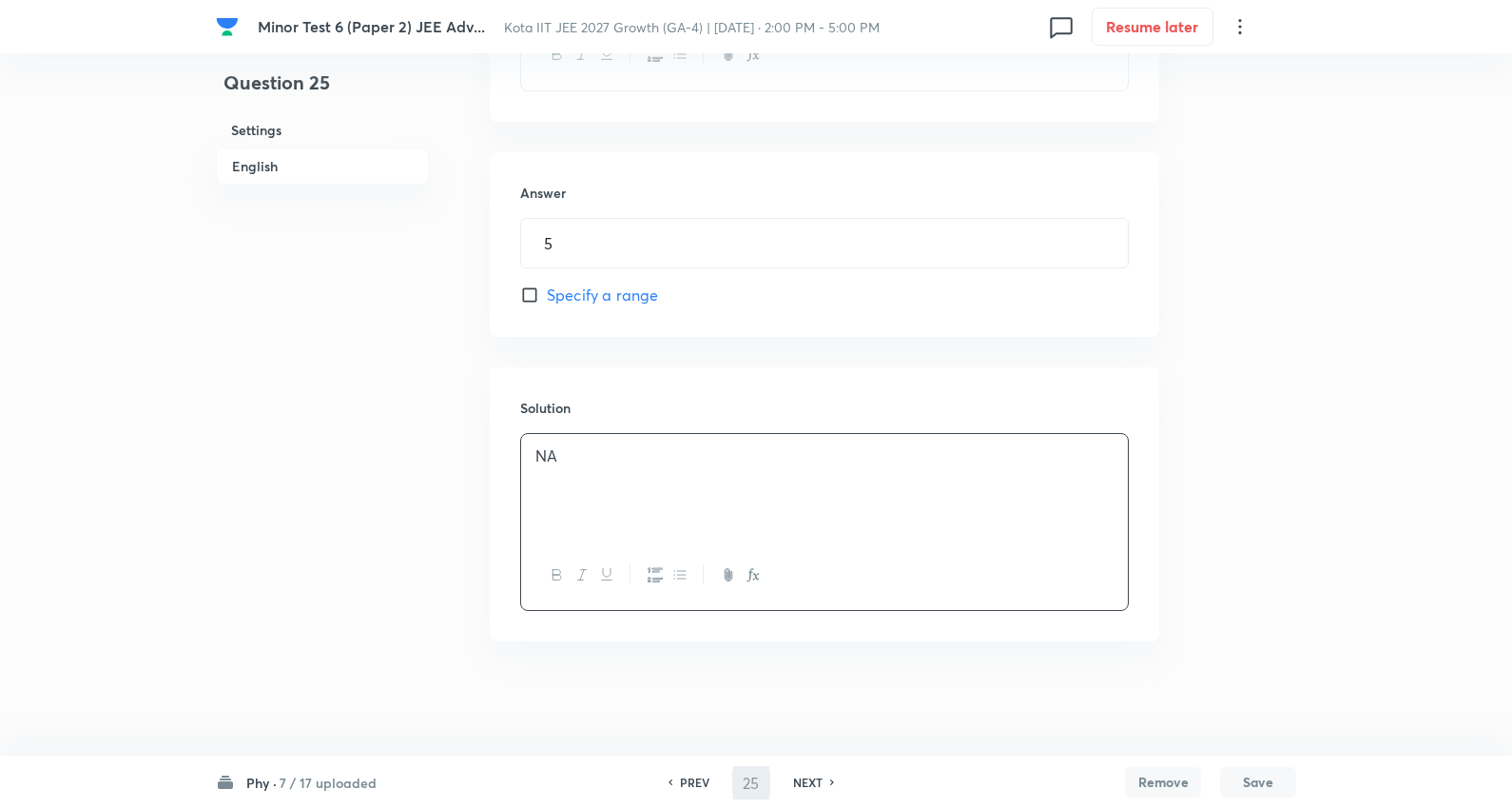
type input "26"
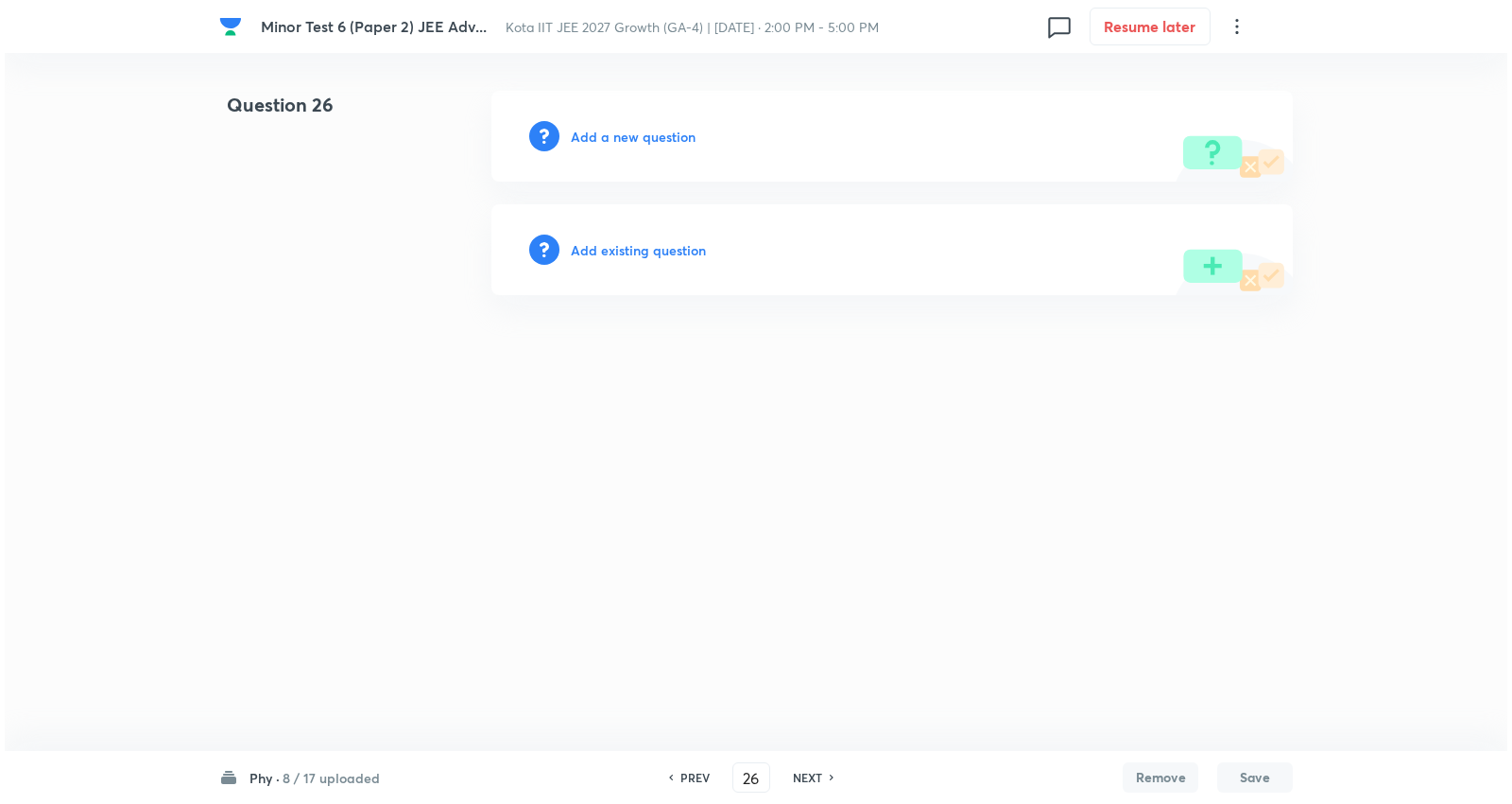
scroll to position [0, 0]
click at [674, 140] on h6 "Add a new question" at bounding box center [633, 136] width 125 height 19
click at [674, 140] on h6 "Choose a question type" at bounding box center [644, 136] width 146 height 19
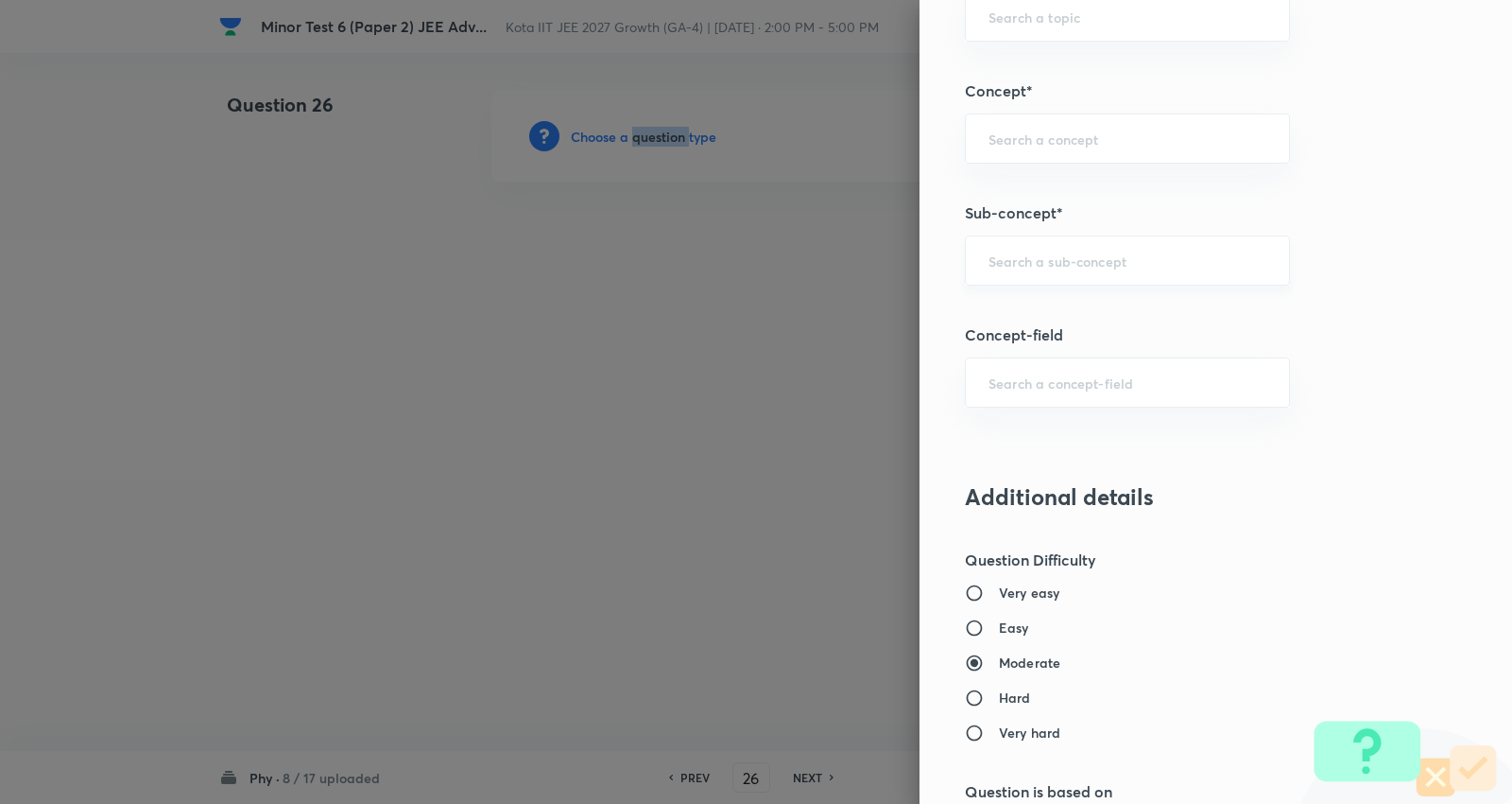
scroll to position [1050, 0]
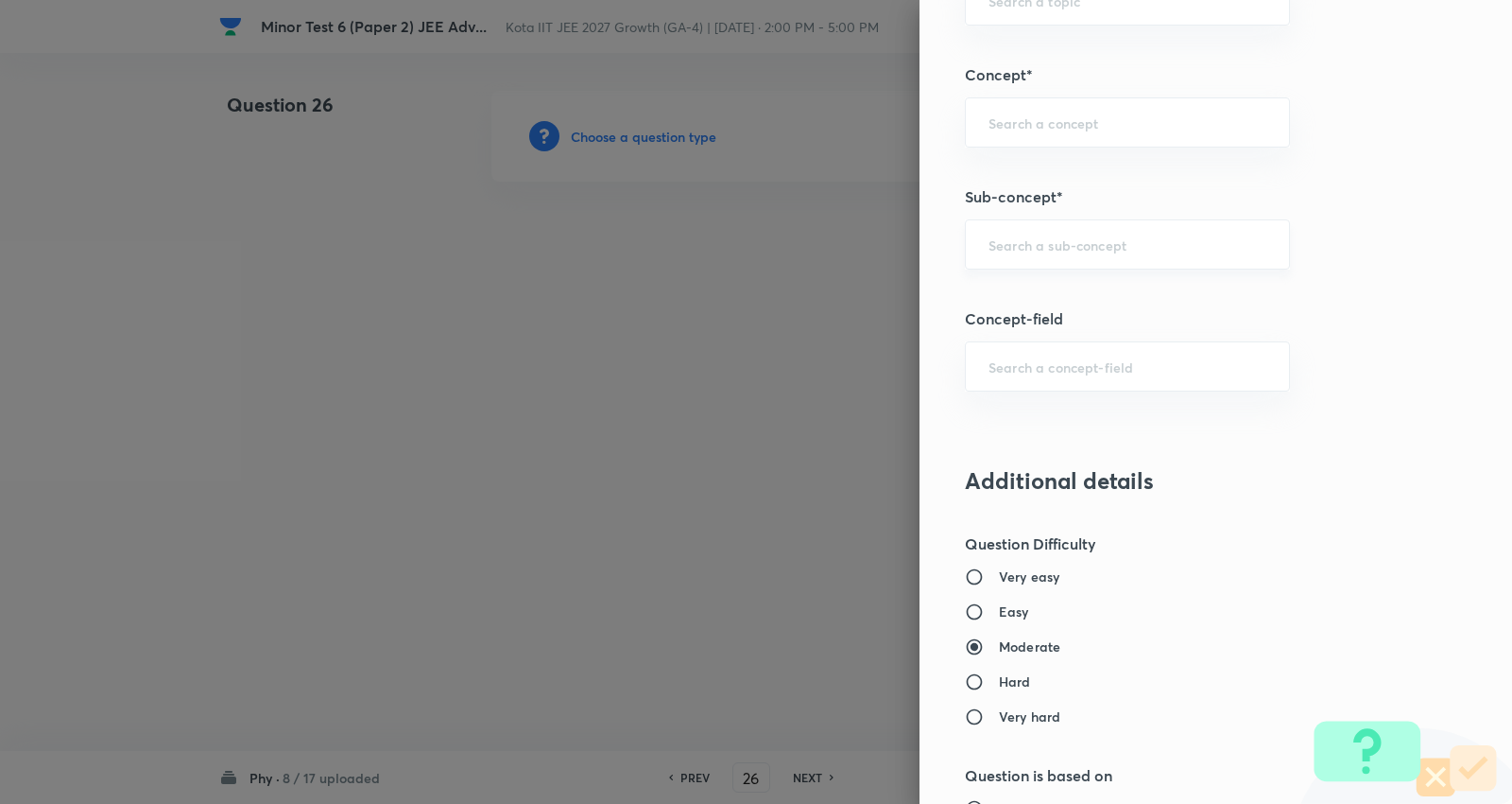
click at [1046, 244] on input "text" at bounding box center [1128, 244] width 278 height 18
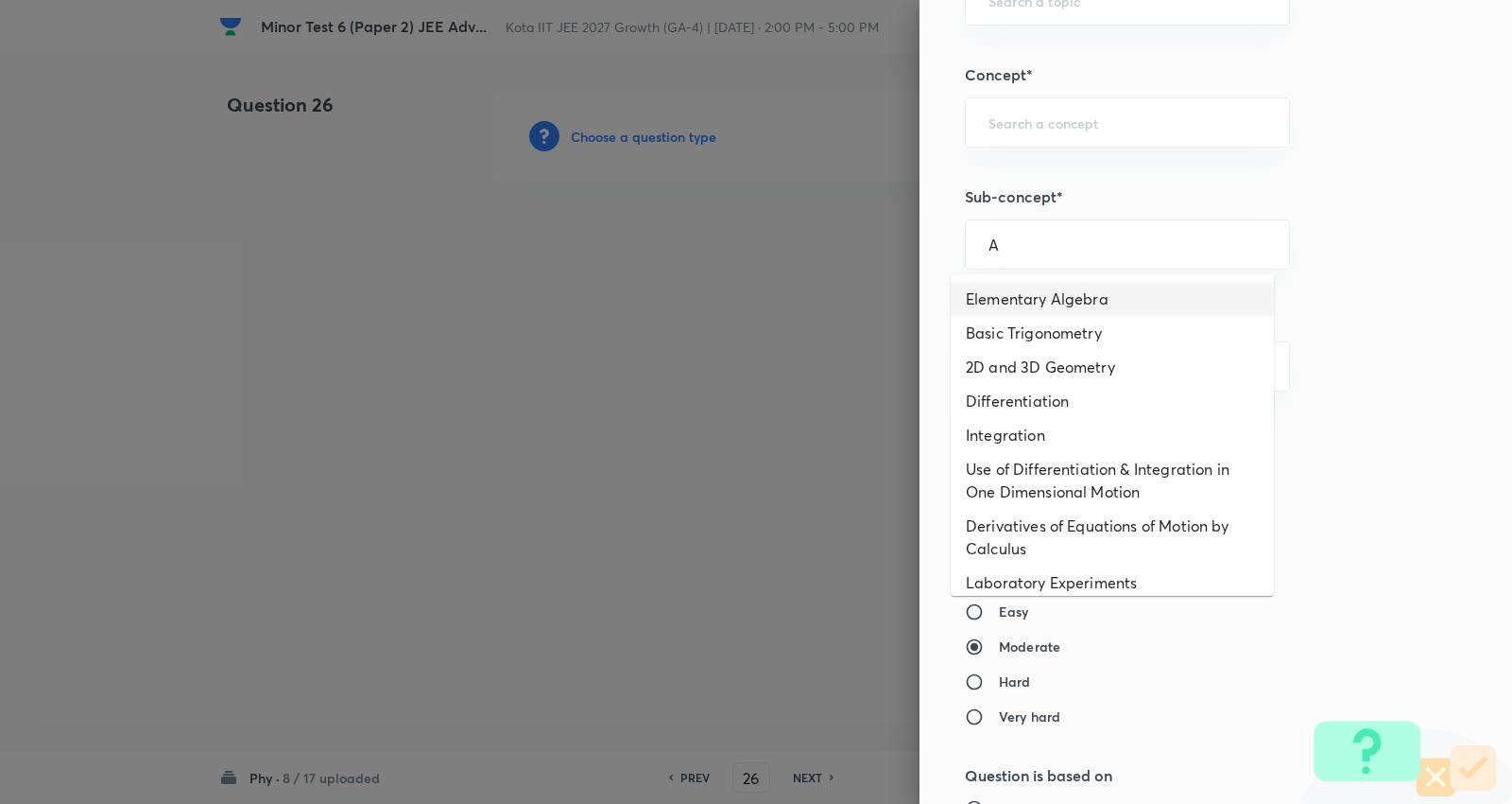
click at [1062, 307] on li "Elementary Algebra" at bounding box center [1112, 298] width 323 height 34
type input "Elementary Algebra"
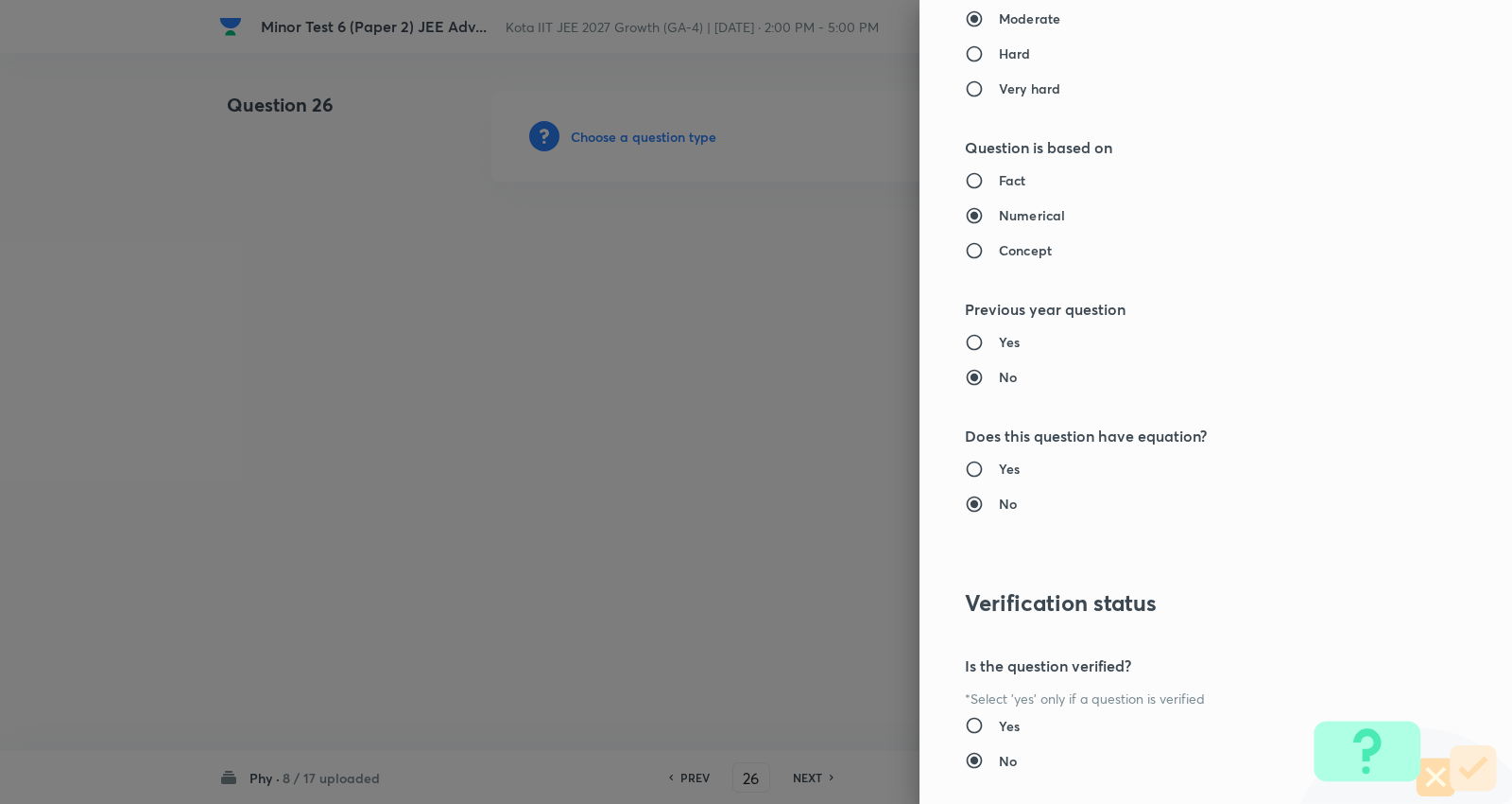
type input "Physics"
type input "Basics & Laboratory"
type input "Mathematical Tools"
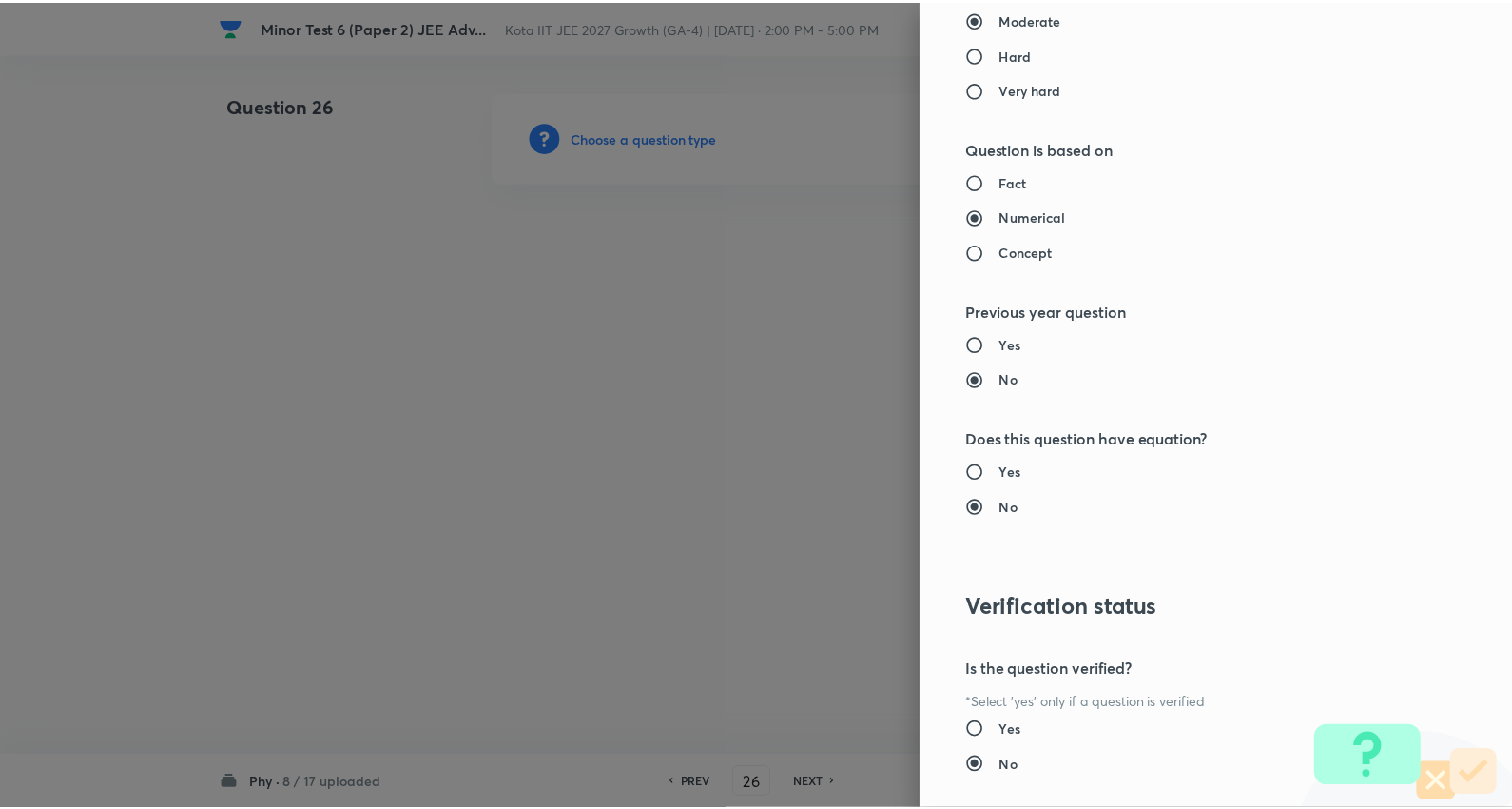
scroll to position [1801, 0]
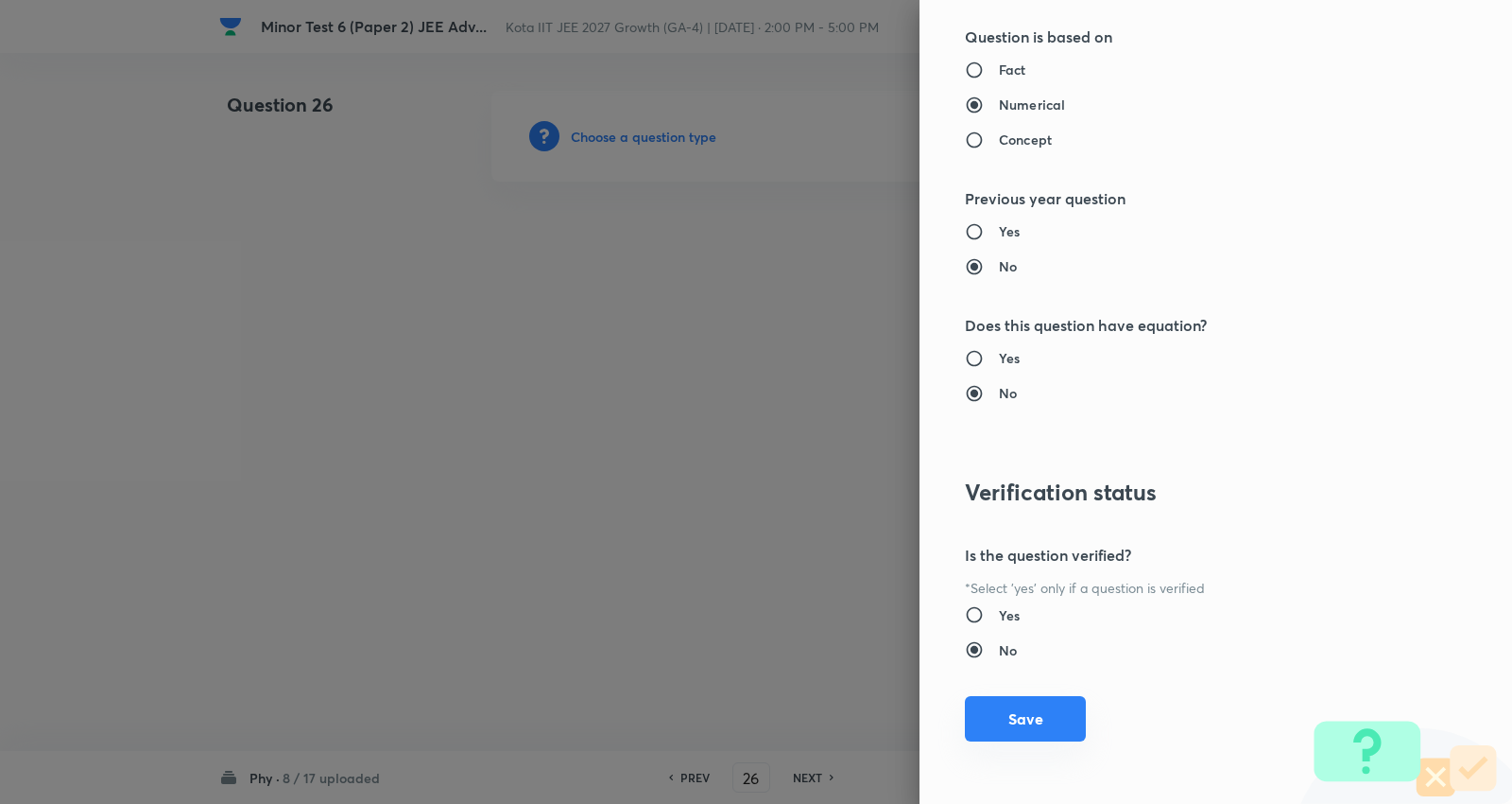
click at [1019, 704] on button "Save" at bounding box center [1026, 718] width 121 height 46
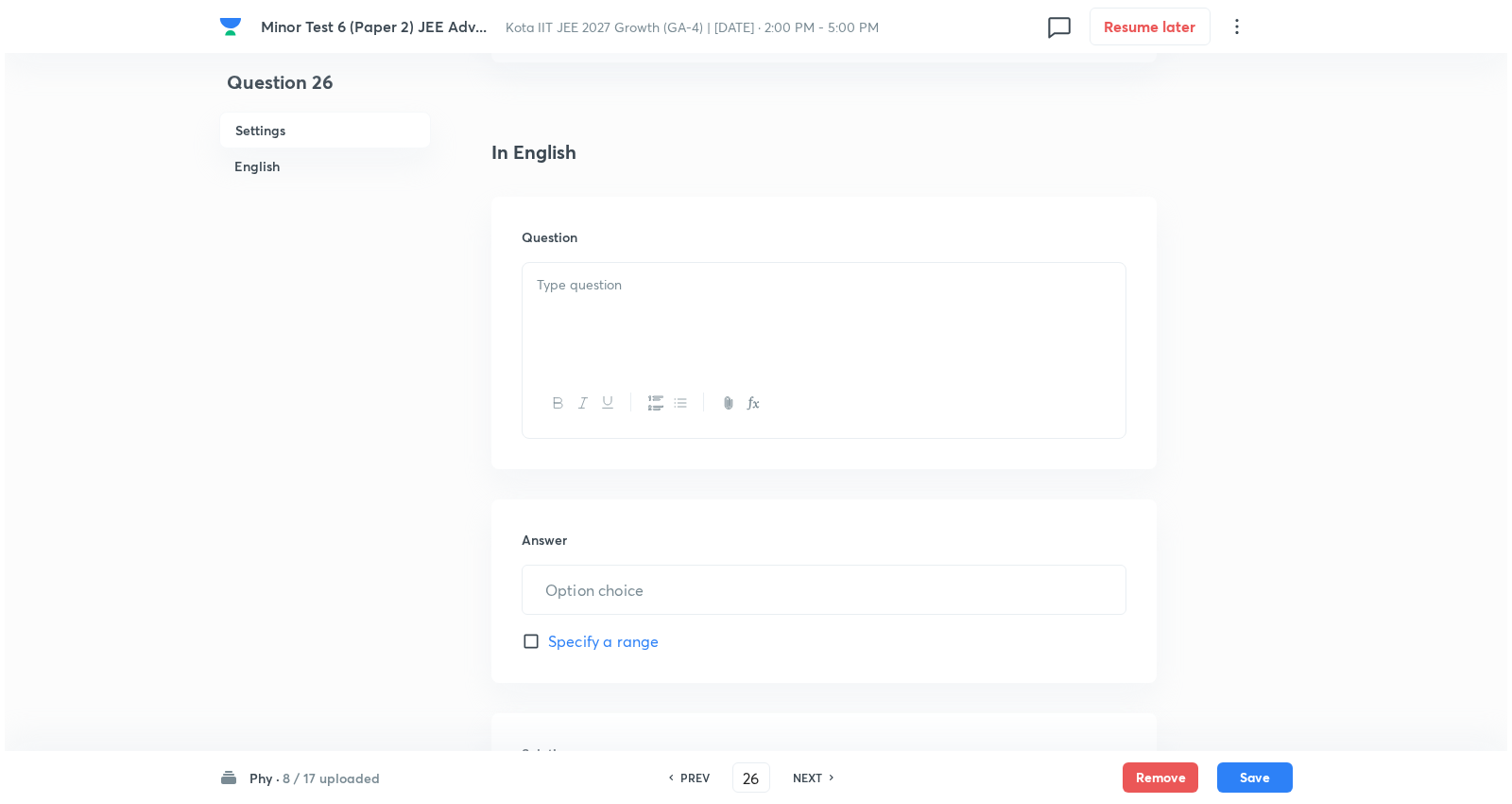
scroll to position [420, 0]
click at [628, 280] on p at bounding box center [819, 283] width 575 height 21
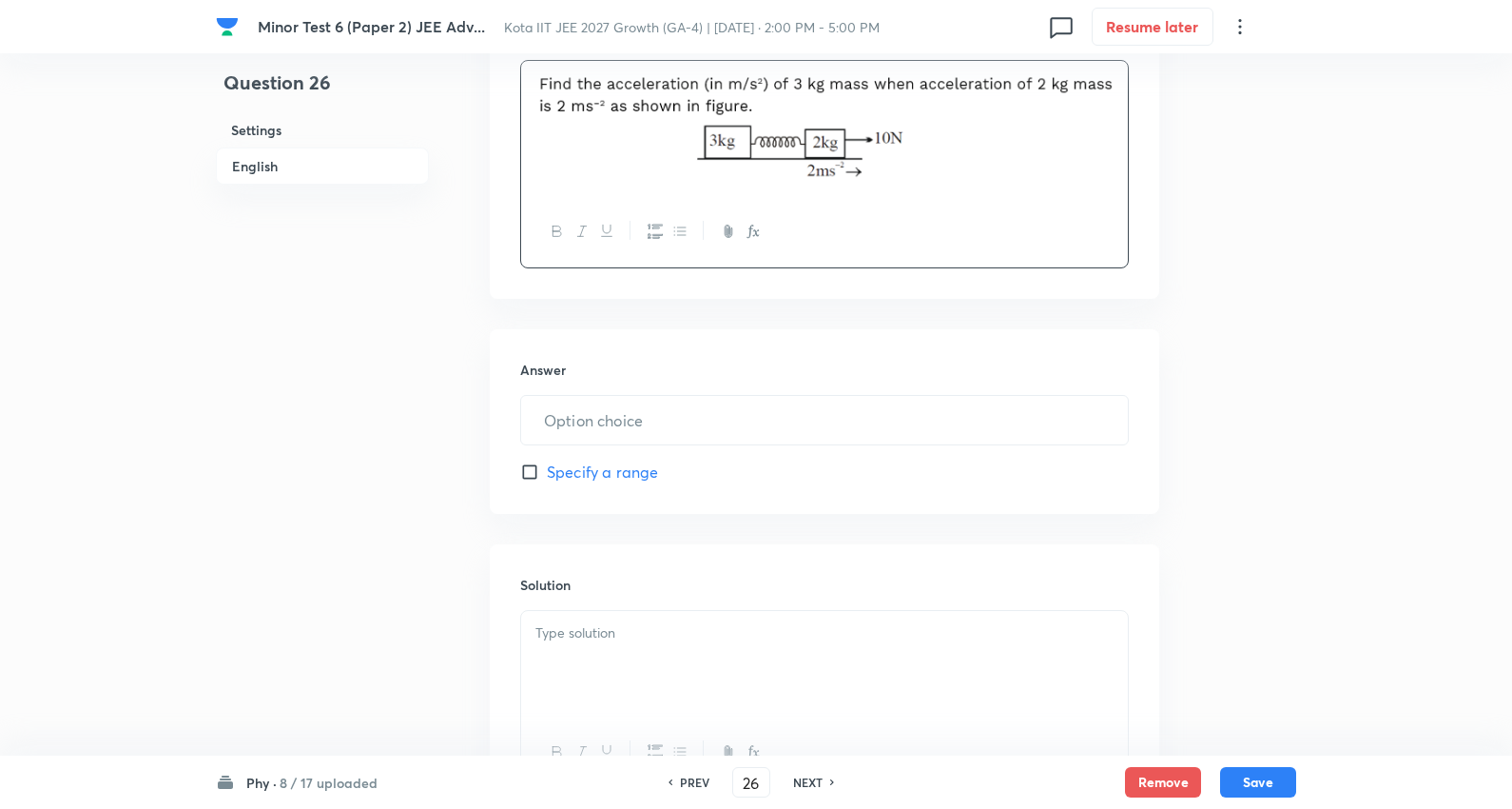
scroll to position [634, 0]
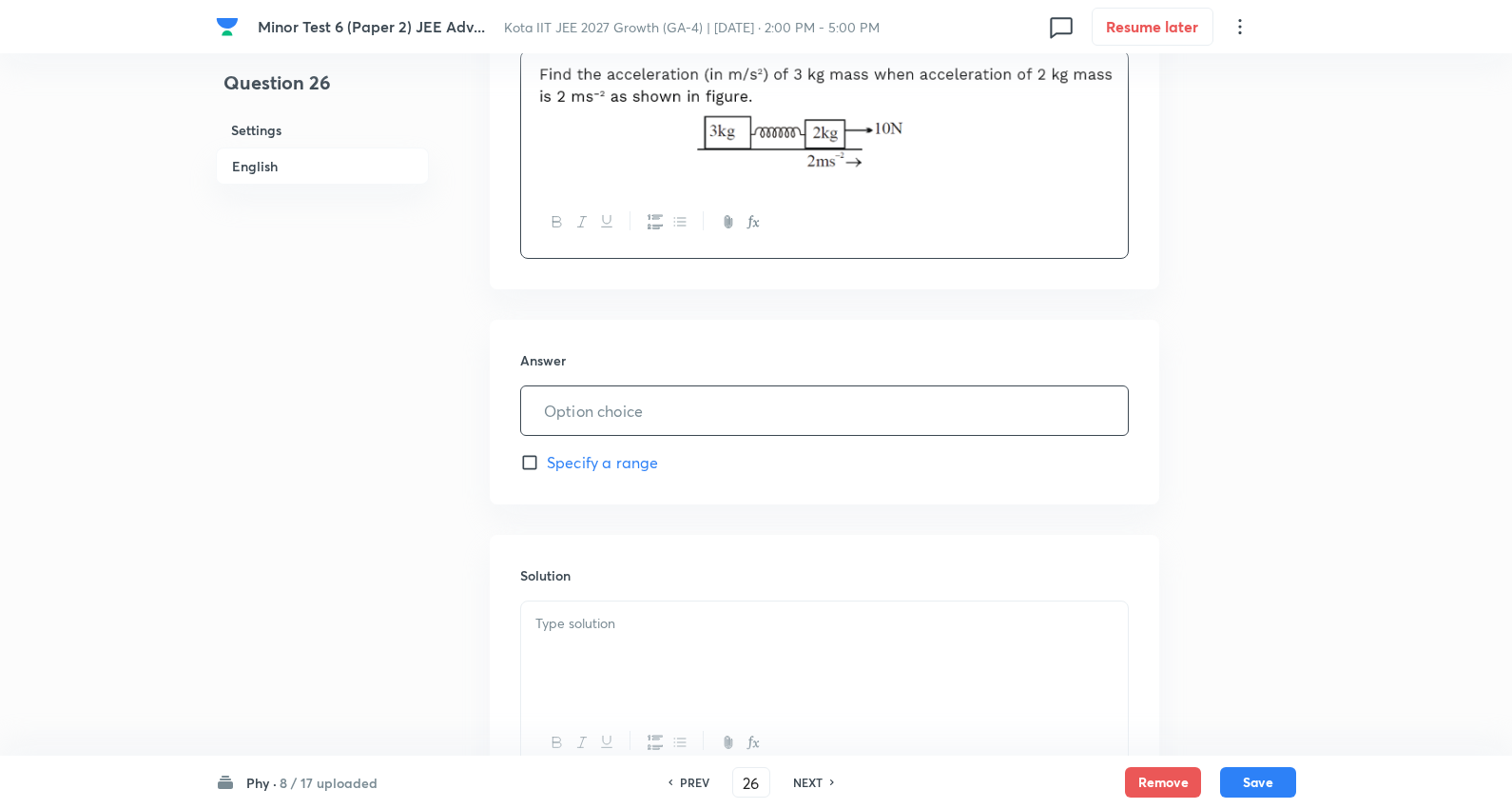
click at [612, 396] on input "text" at bounding box center [825, 410] width 607 height 49
type input "2"
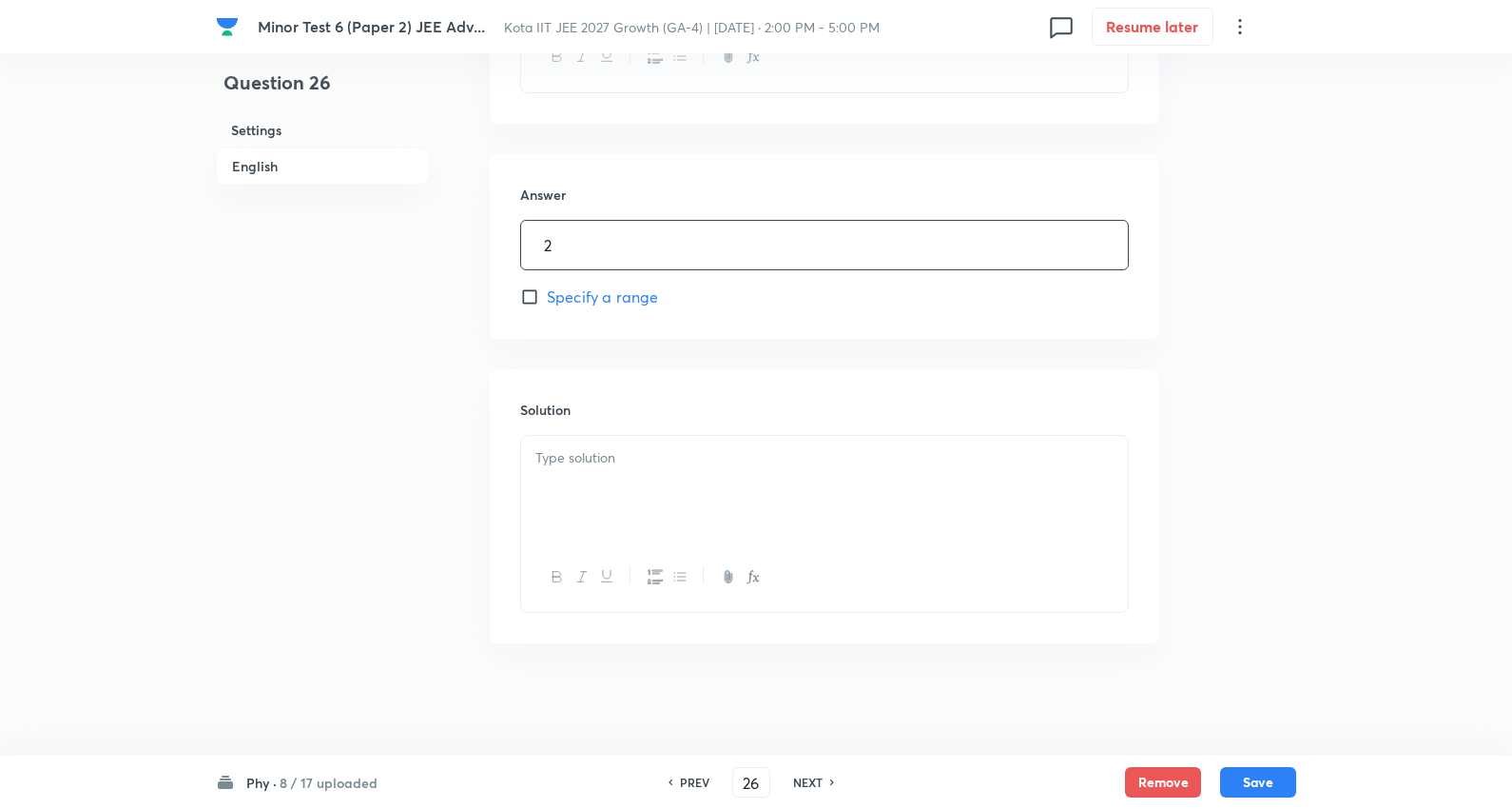
scroll to position [802, 0]
drag, startPoint x: 591, startPoint y: 470, endPoint x: 606, endPoint y: 472, distance: 15.1
click at [606, 472] on div at bounding box center [825, 487] width 607 height 107
click at [1262, 784] on button "Save" at bounding box center [1258, 780] width 76 height 30
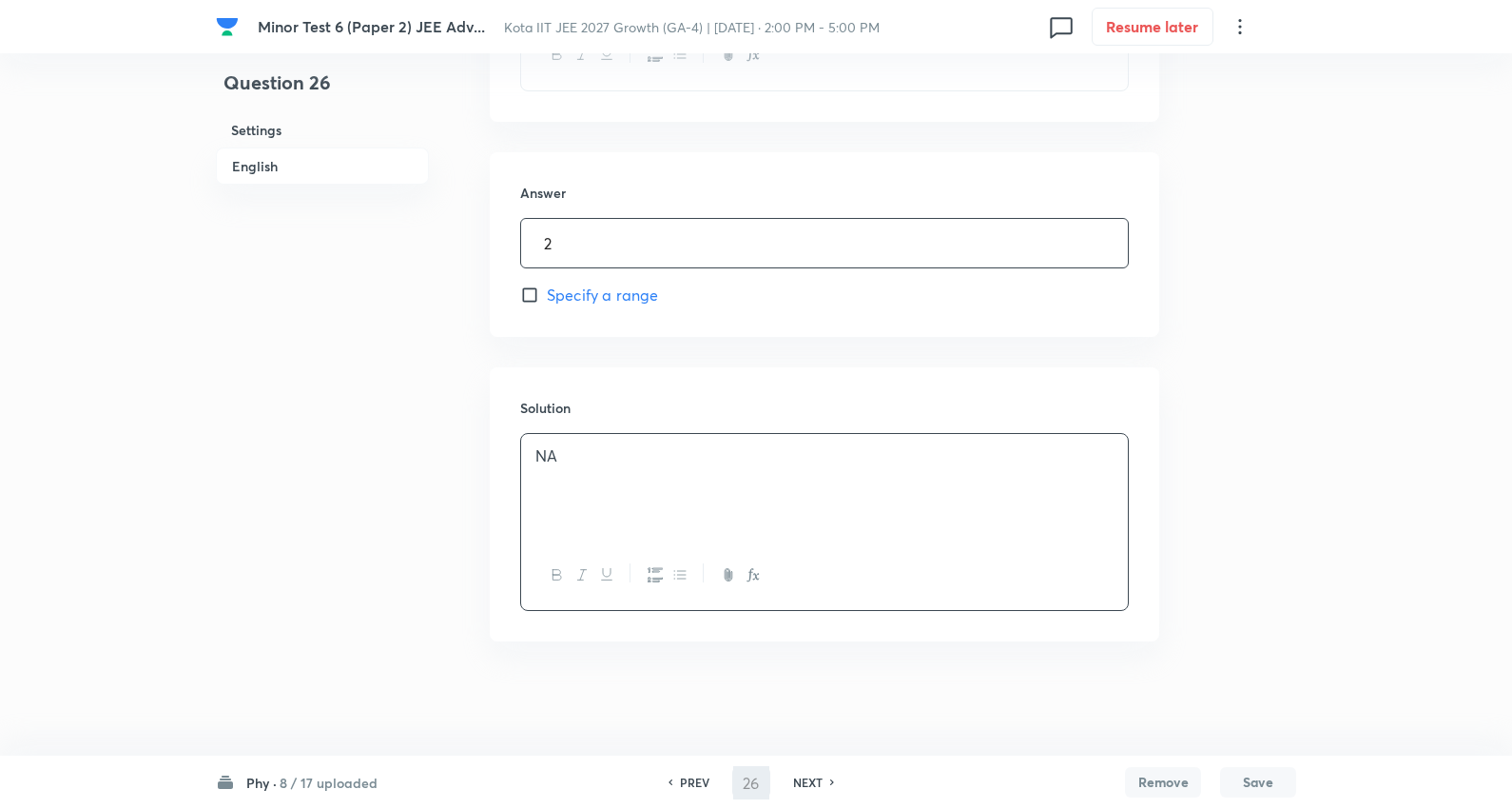
type input "27"
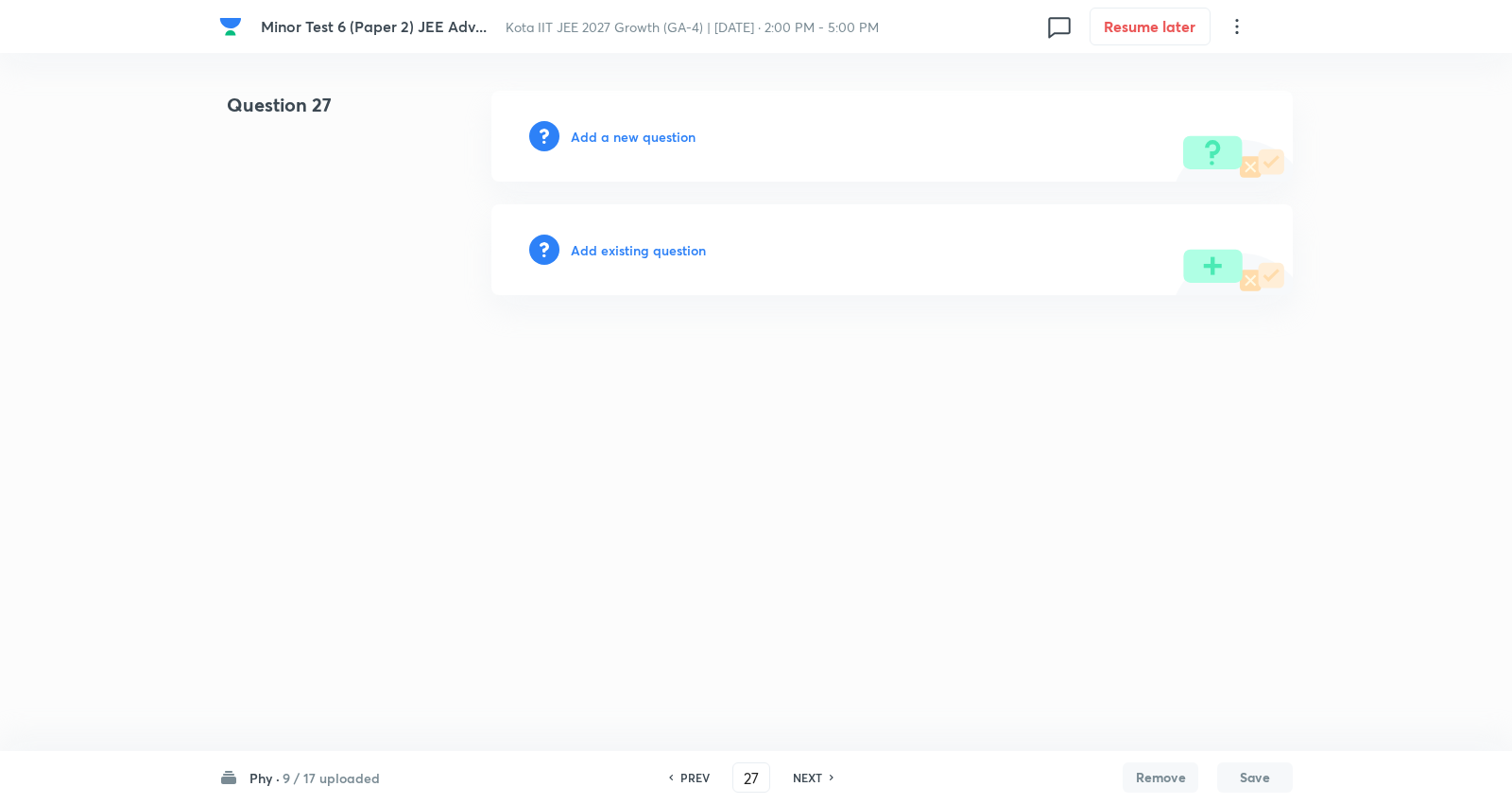
click at [665, 138] on h6 "Add a new question" at bounding box center [633, 136] width 125 height 19
click at [665, 138] on h6 "Choose a question type" at bounding box center [644, 136] width 146 height 19
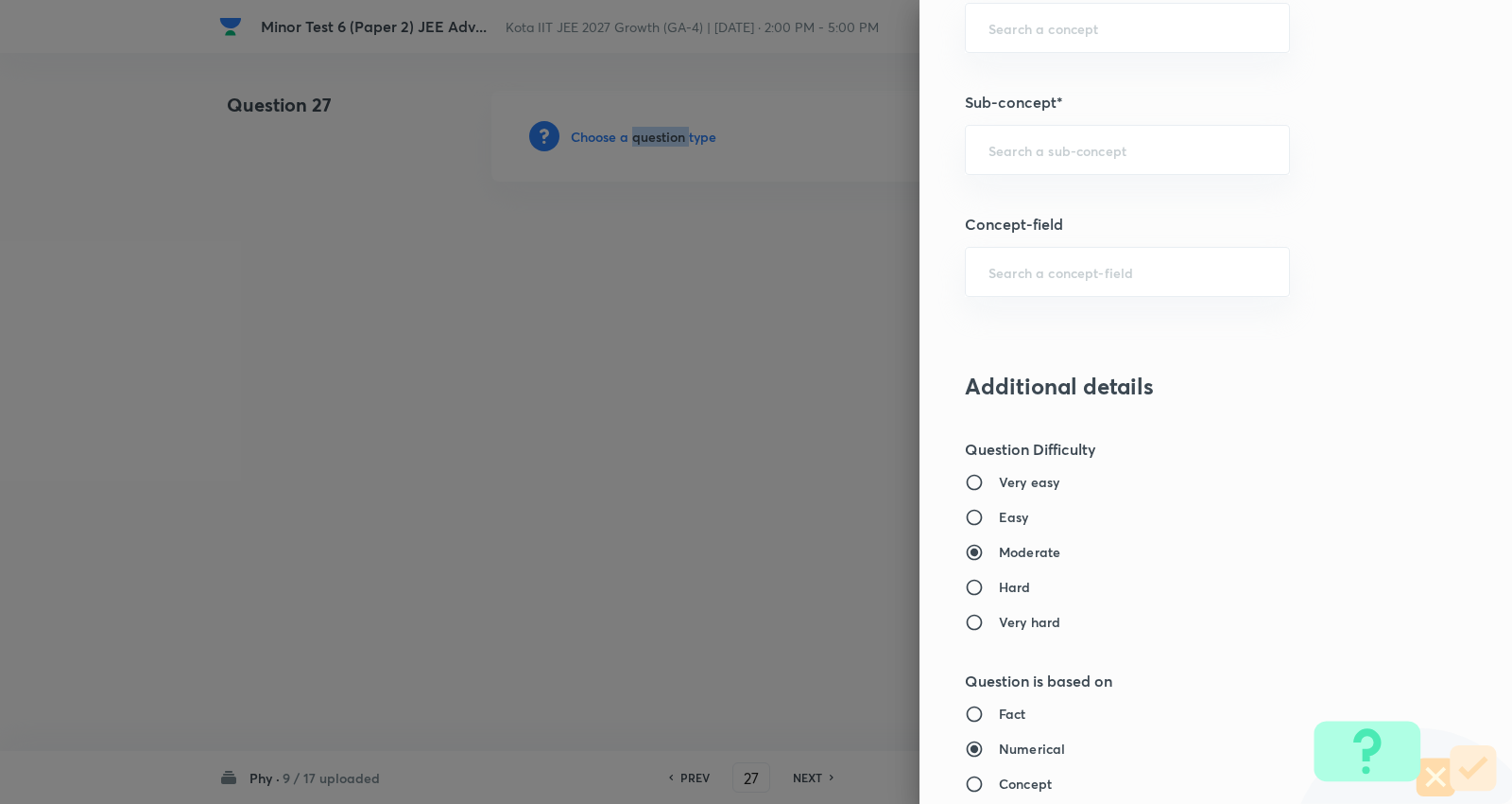
scroll to position [1155, 0]
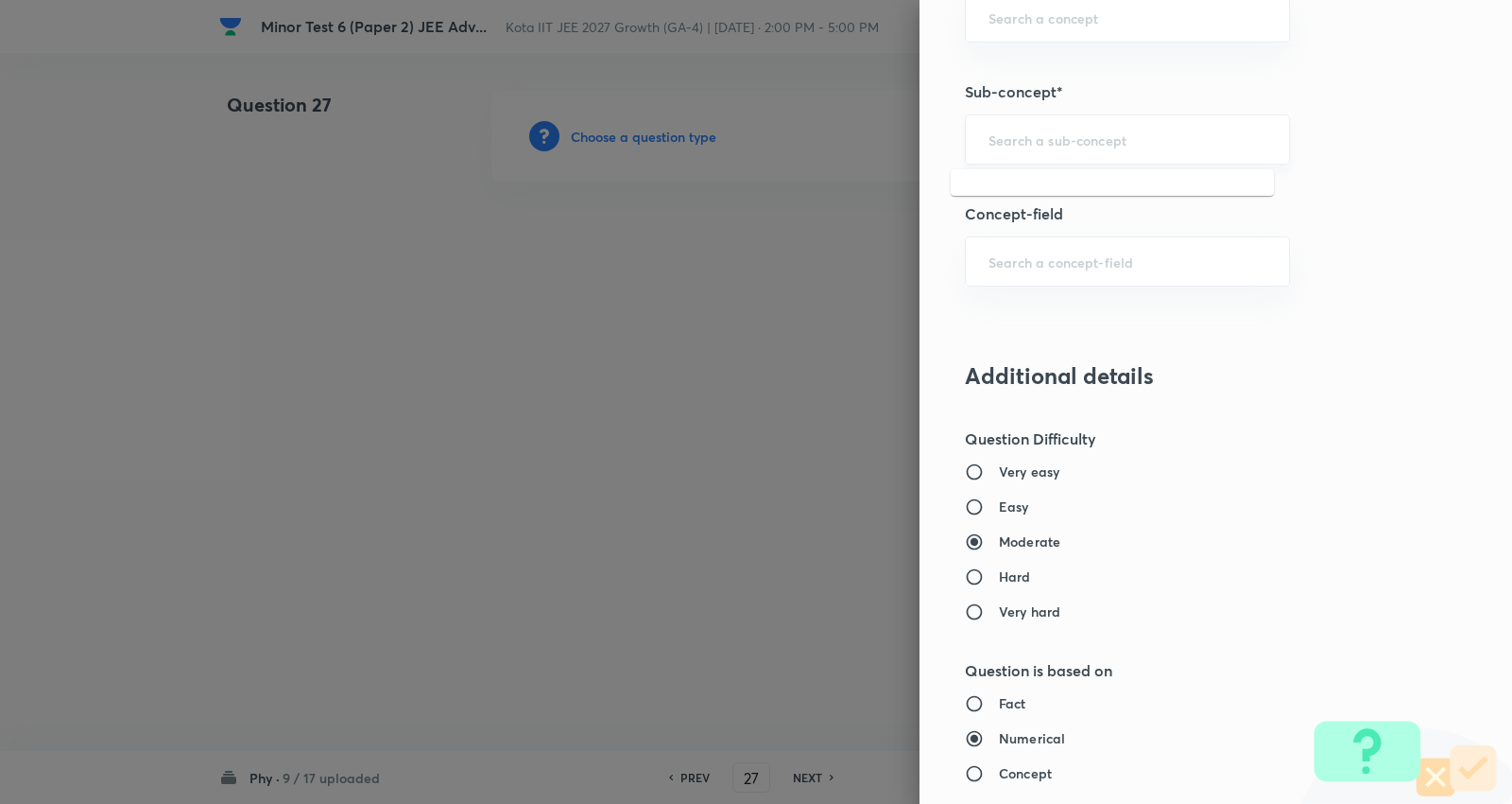
click at [1089, 138] on input "text" at bounding box center [1128, 139] width 278 height 18
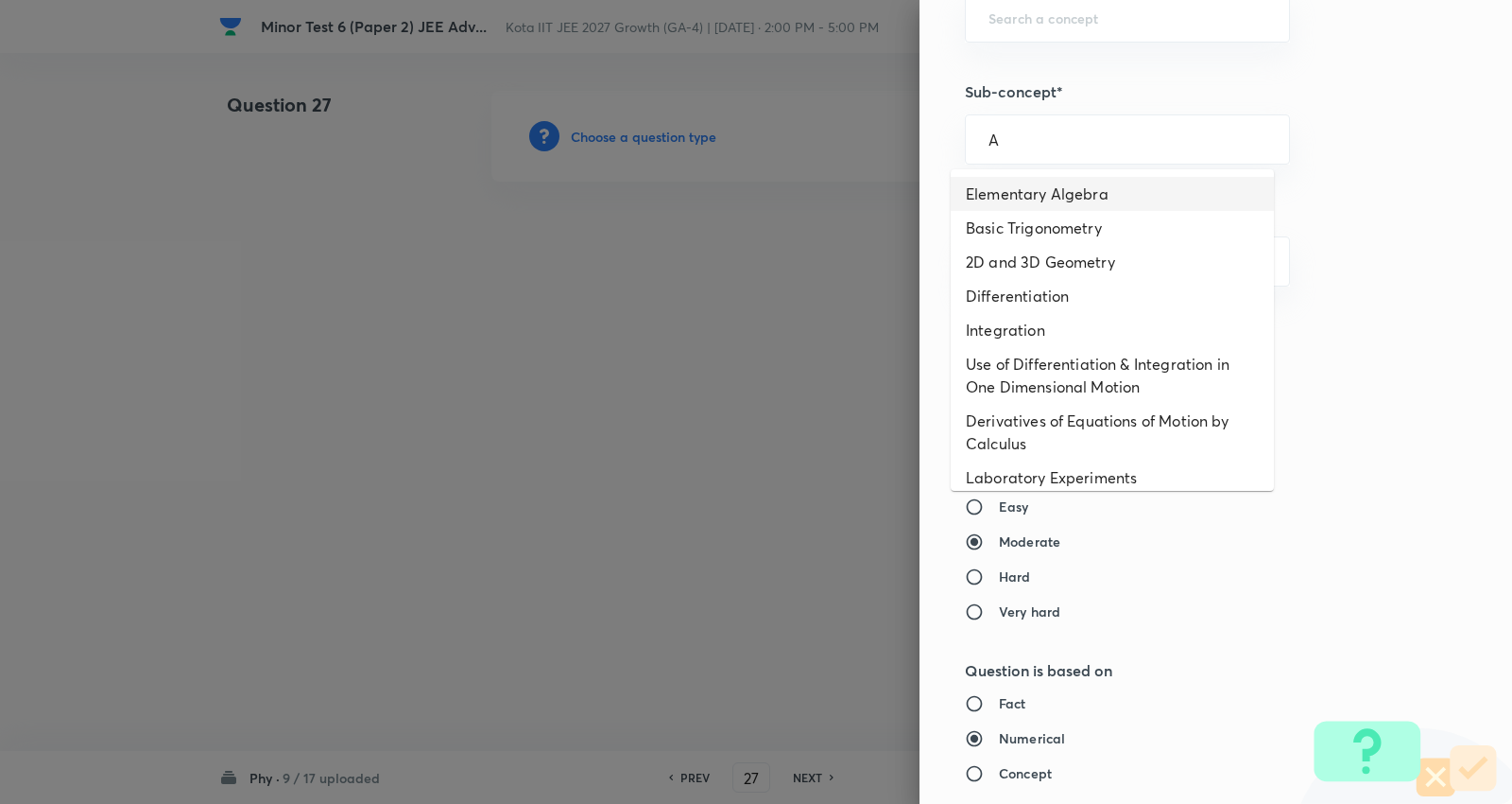
click at [1047, 195] on li "Elementary Algebra" at bounding box center [1112, 194] width 323 height 34
type input "Elementary Algebra"
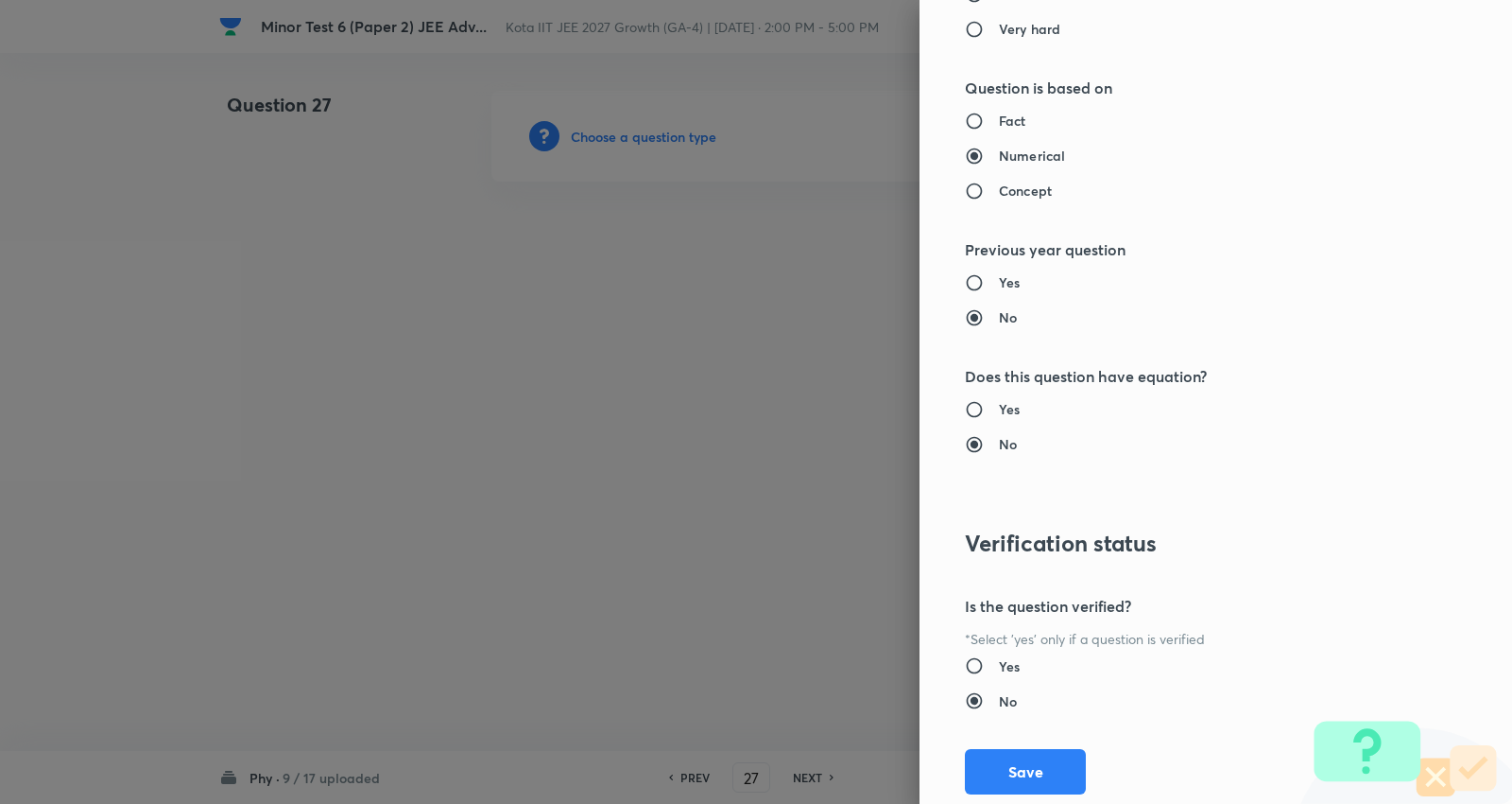
type input "Physics"
type input "Basics & Laboratory"
type input "Mathematical Tools"
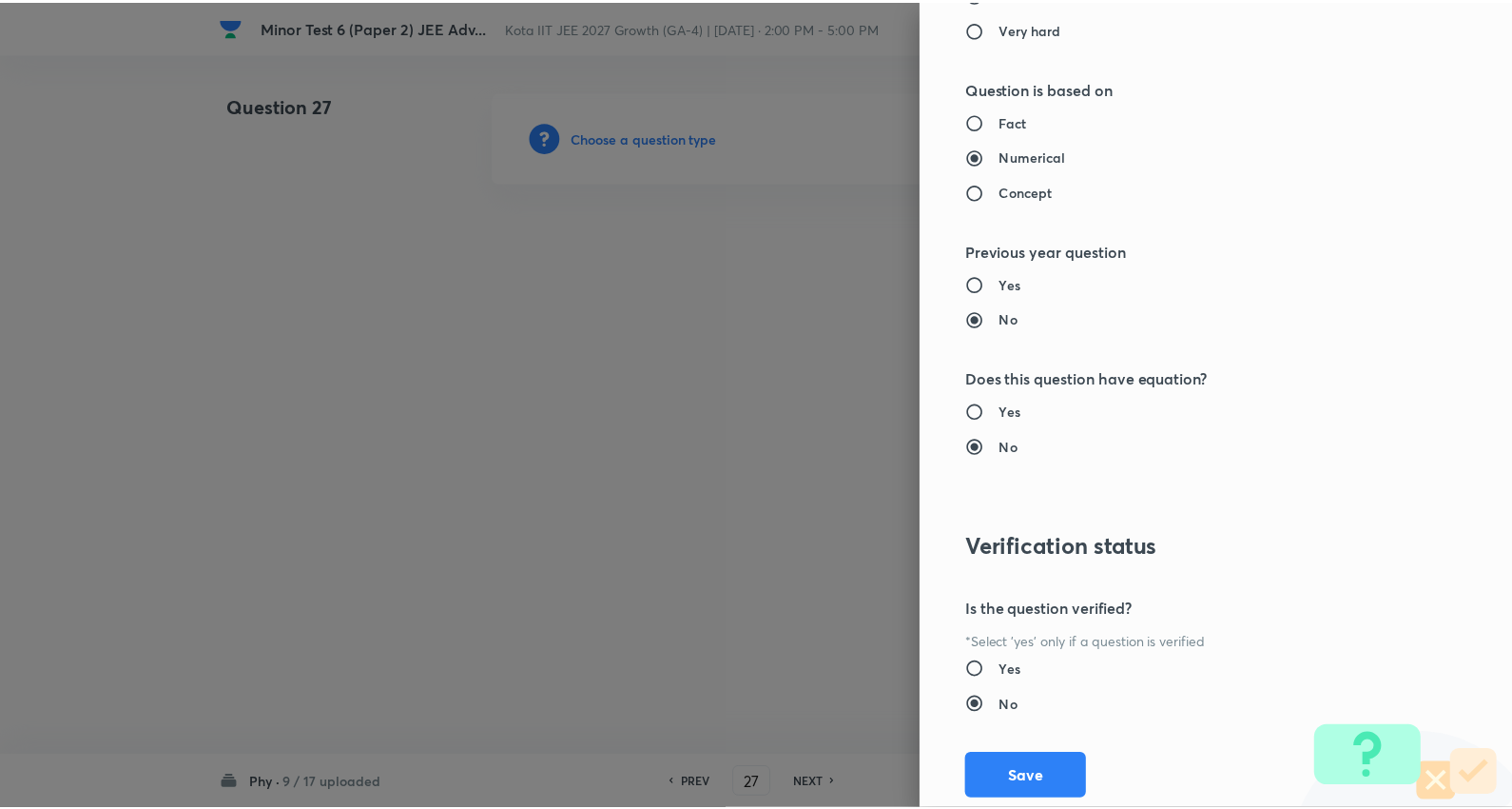
scroll to position [1801, 0]
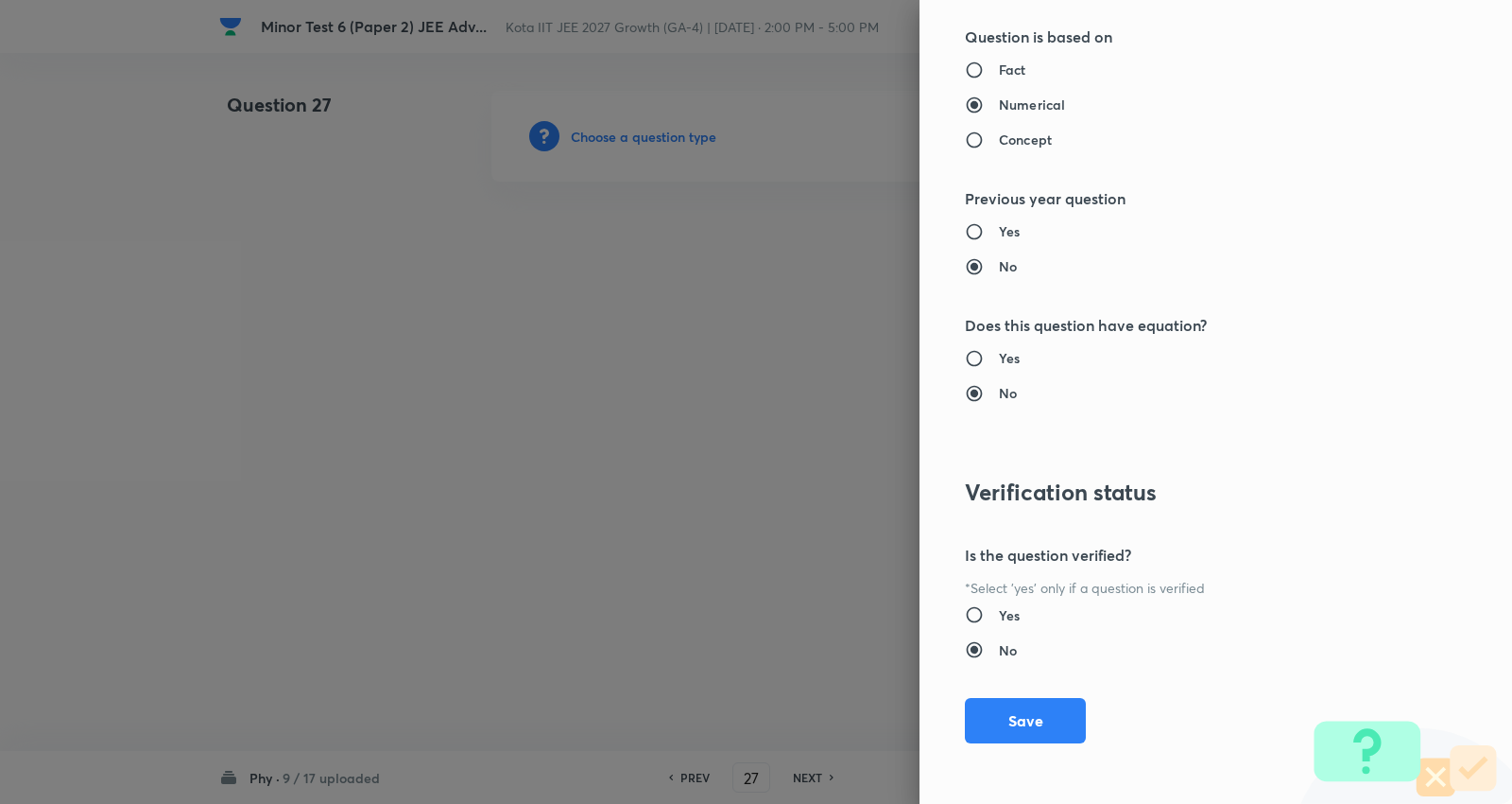
drag, startPoint x: 1032, startPoint y: 712, endPoint x: 921, endPoint y: 550, distance: 196.4
click at [1033, 712] on button "Save" at bounding box center [1026, 720] width 121 height 46
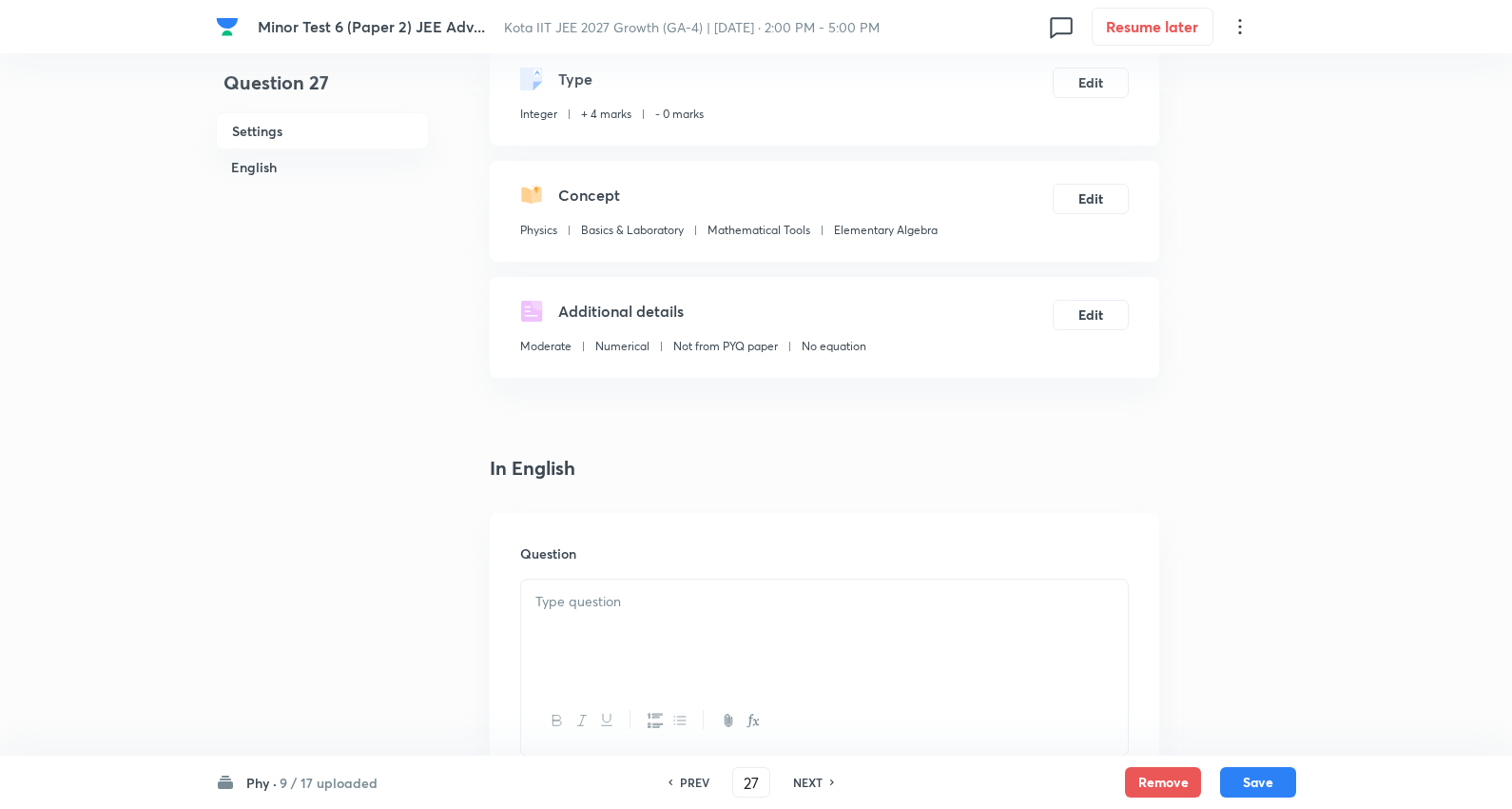
scroll to position [316, 0]
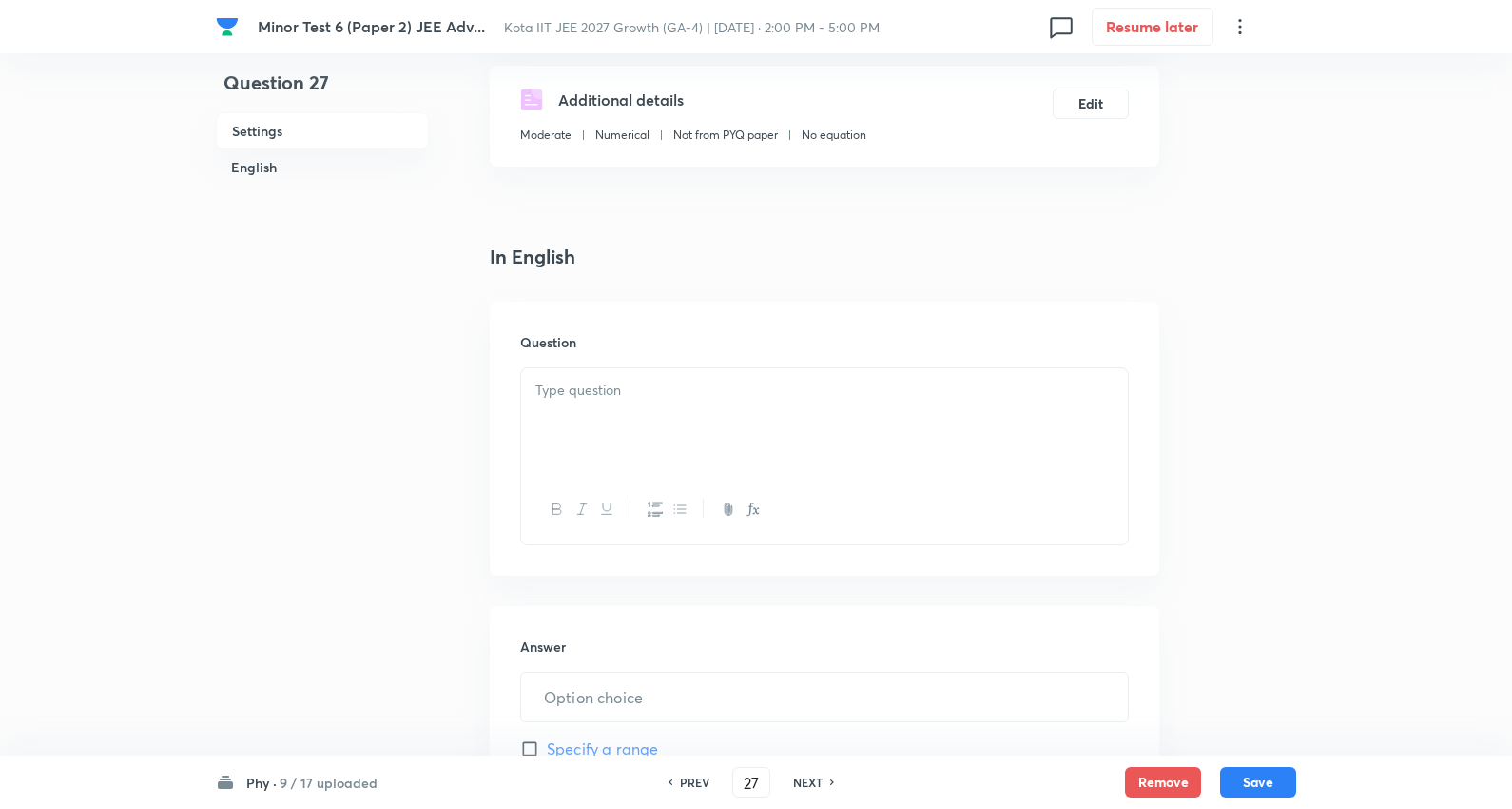
click at [604, 403] on div at bounding box center [825, 421] width 607 height 107
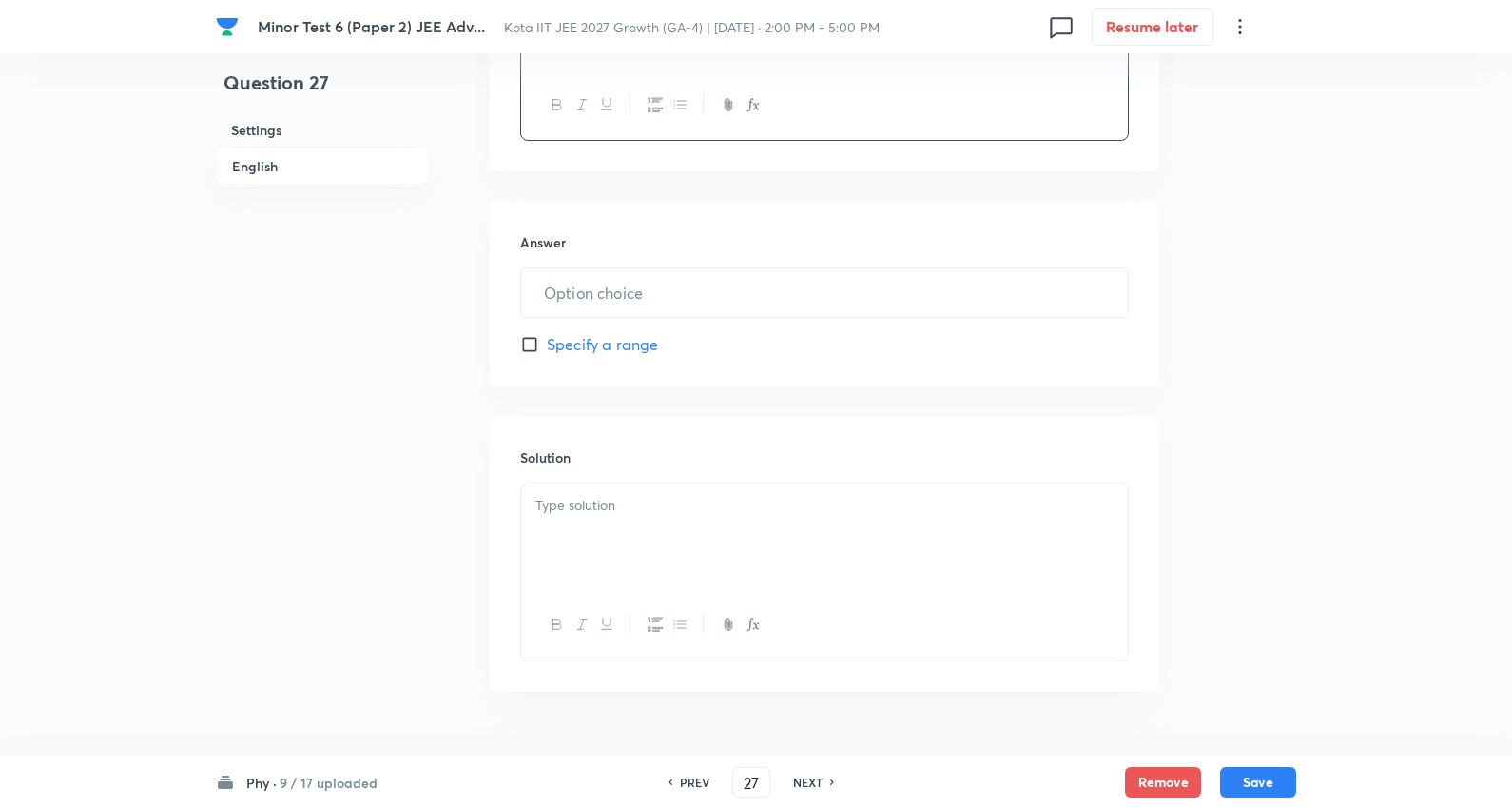
scroll to position [739, 0]
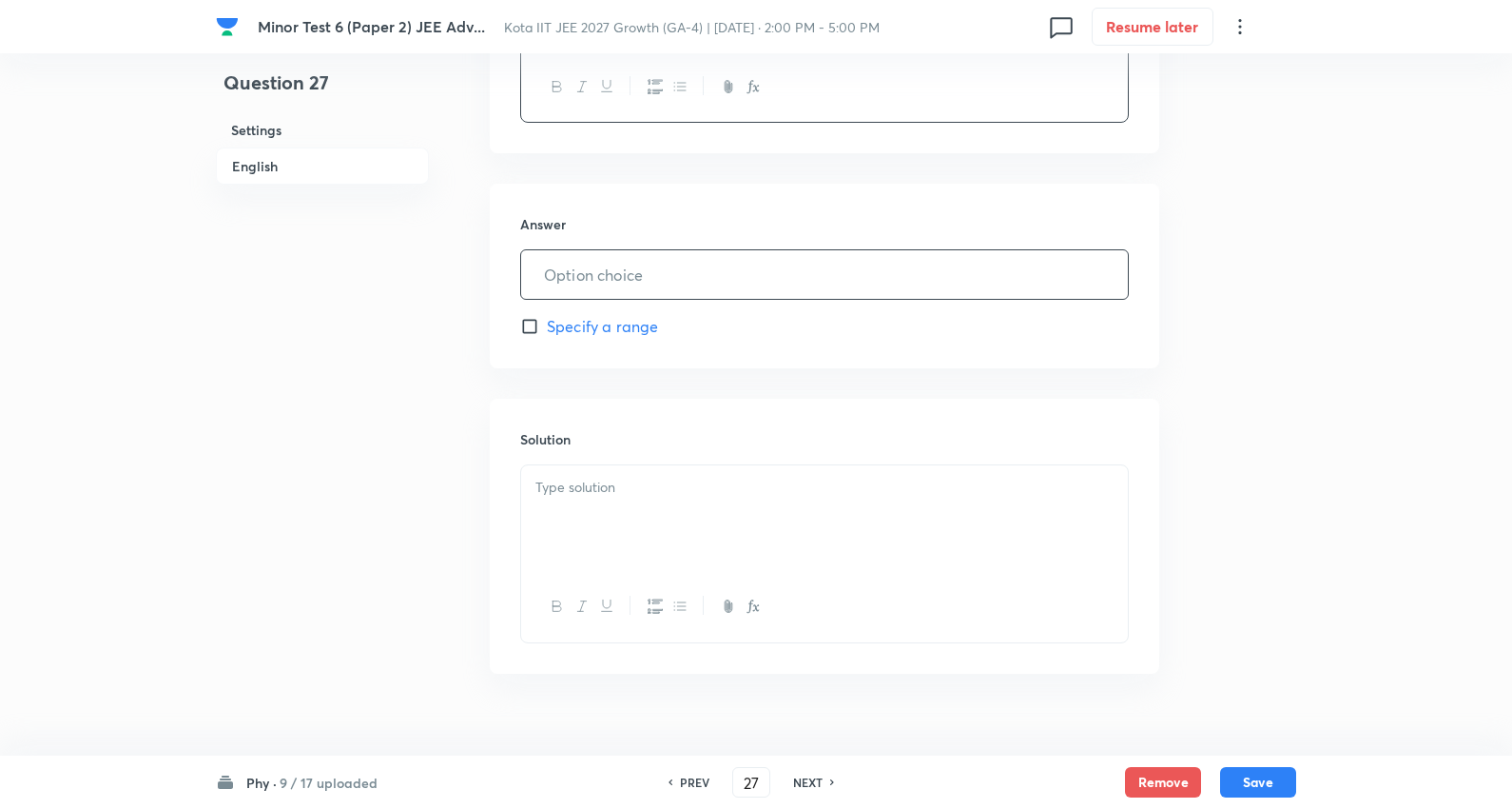
click at [590, 270] on input "text" at bounding box center [825, 274] width 607 height 49
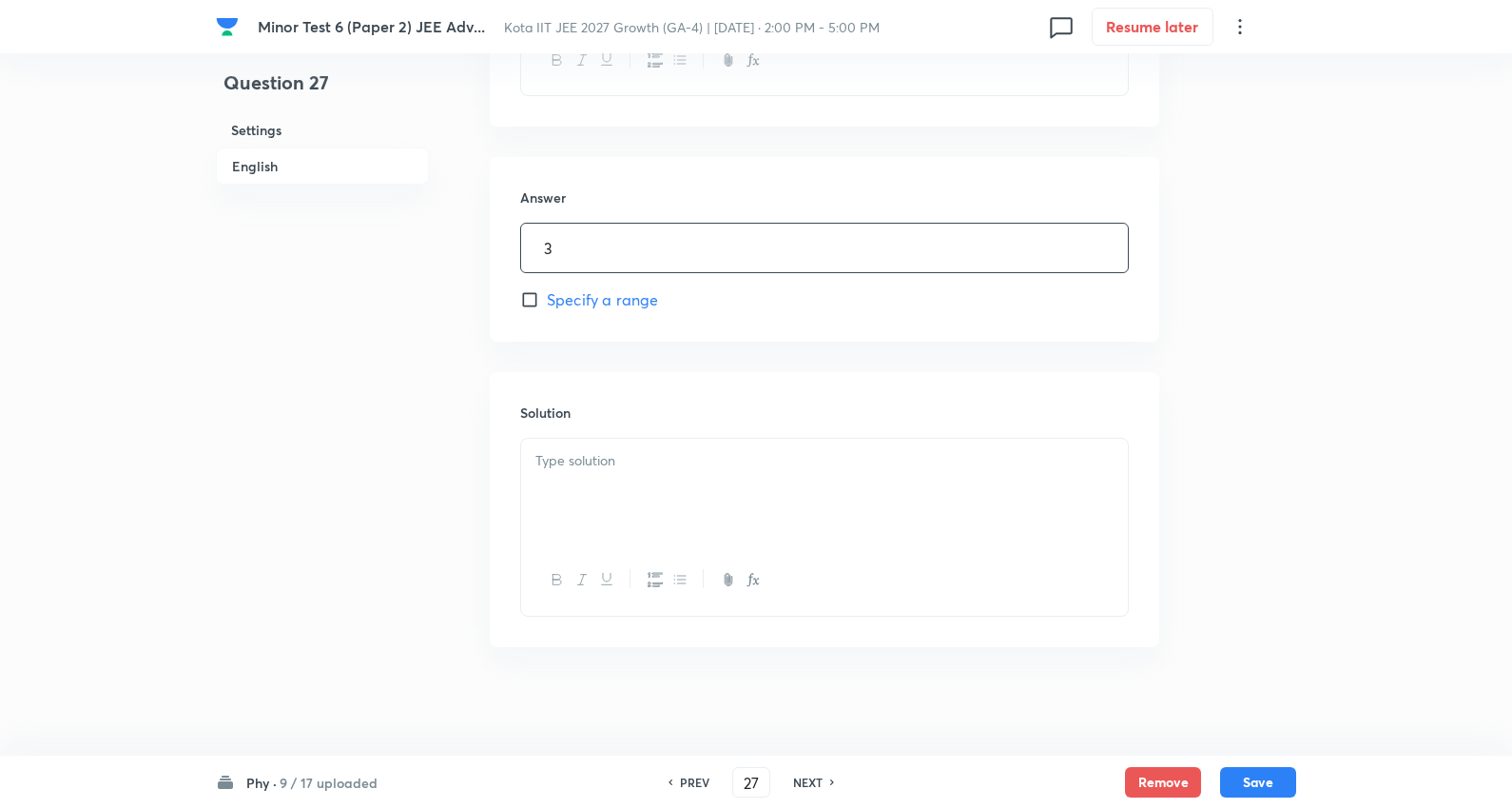
scroll to position [773, 0]
type input "3"
click at [632, 486] on div at bounding box center [825, 486] width 607 height 107
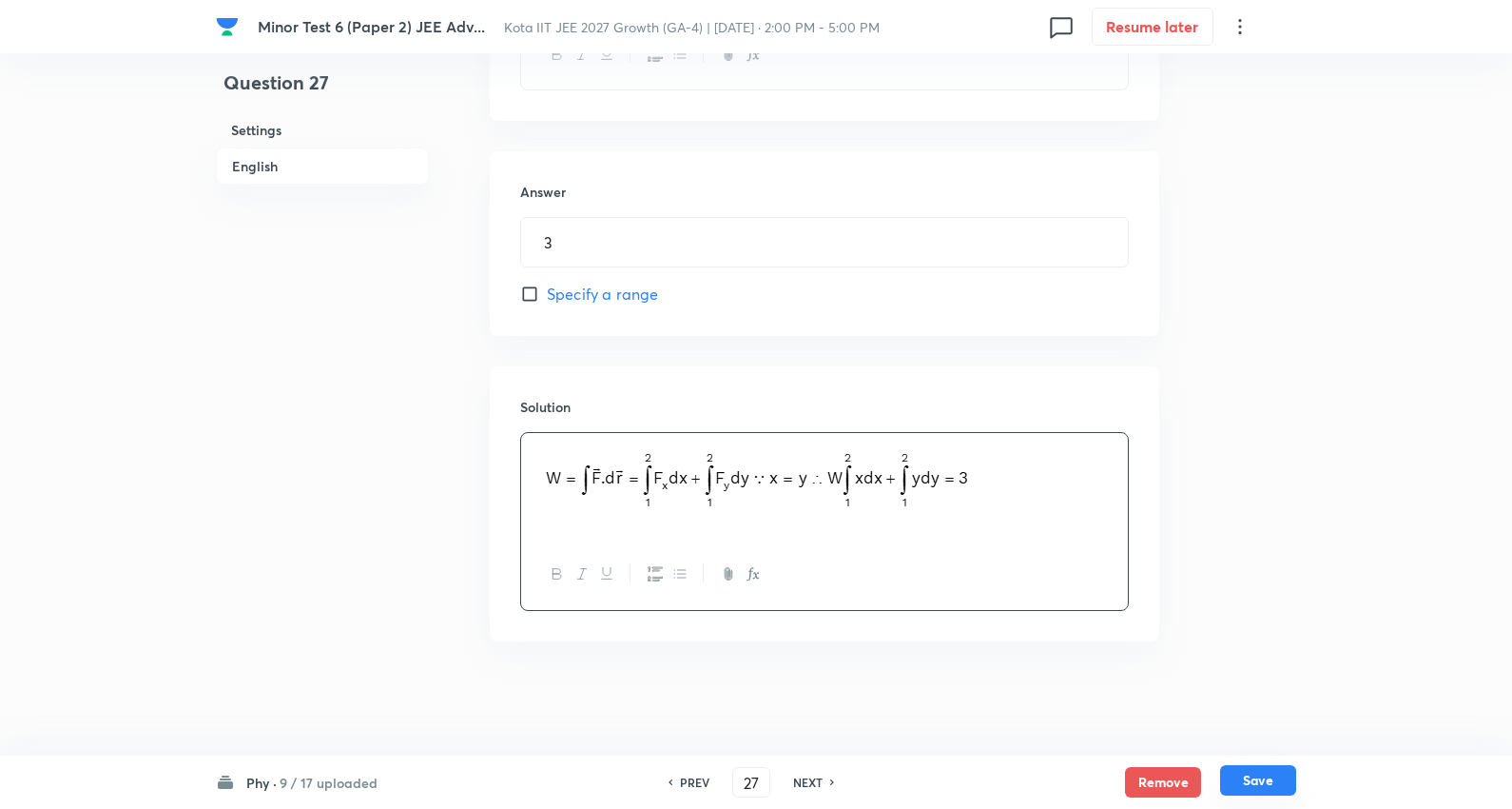
click at [1268, 781] on button "Save" at bounding box center [1258, 780] width 76 height 30
type input "28"
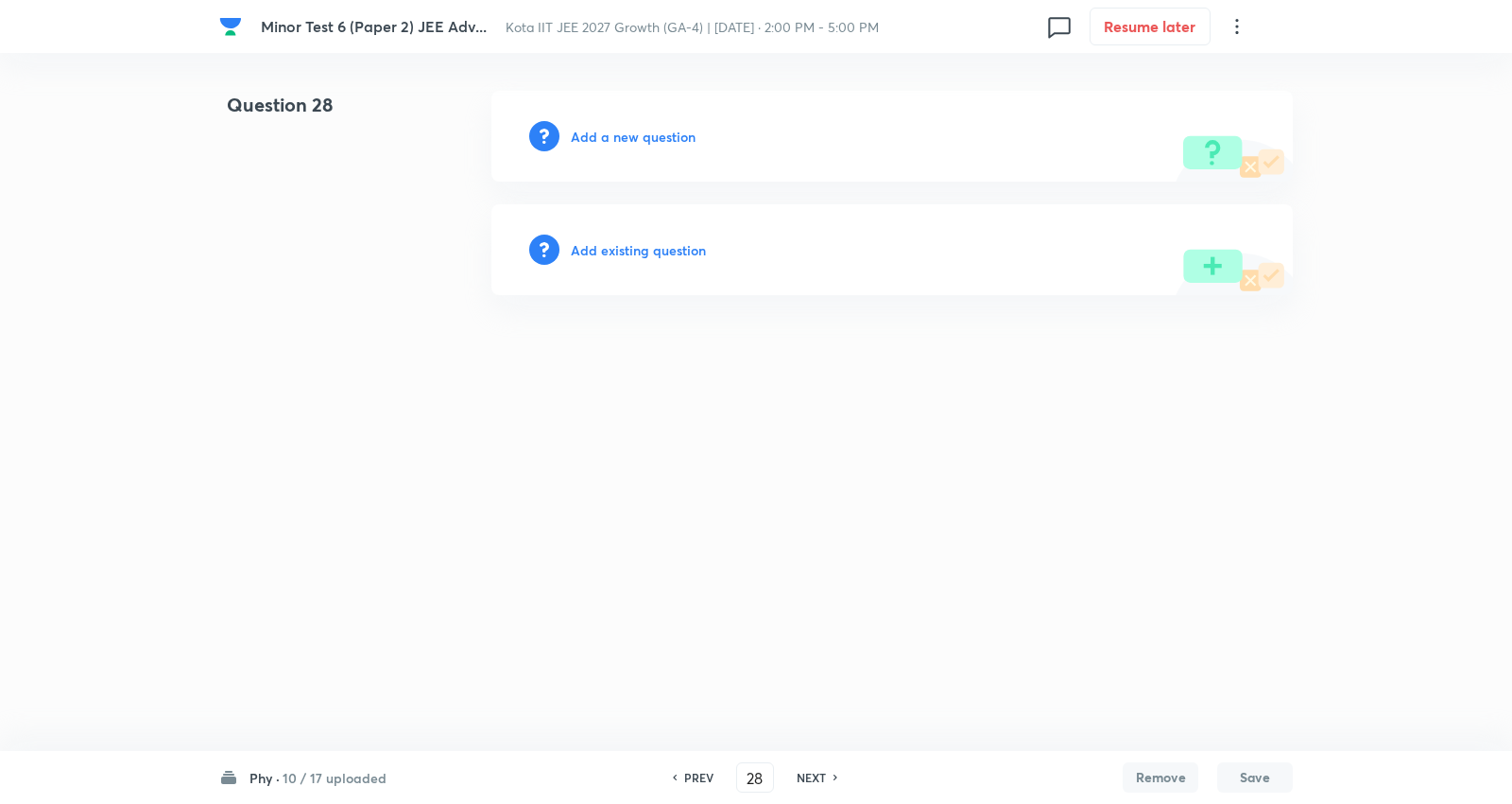
click at [649, 158] on div "Add a new question" at bounding box center [892, 135] width 802 height 91
click at [634, 127] on h6 "Add a new question" at bounding box center [633, 136] width 125 height 19
click at [617, 128] on h6 "Choose a question type" at bounding box center [644, 136] width 146 height 19
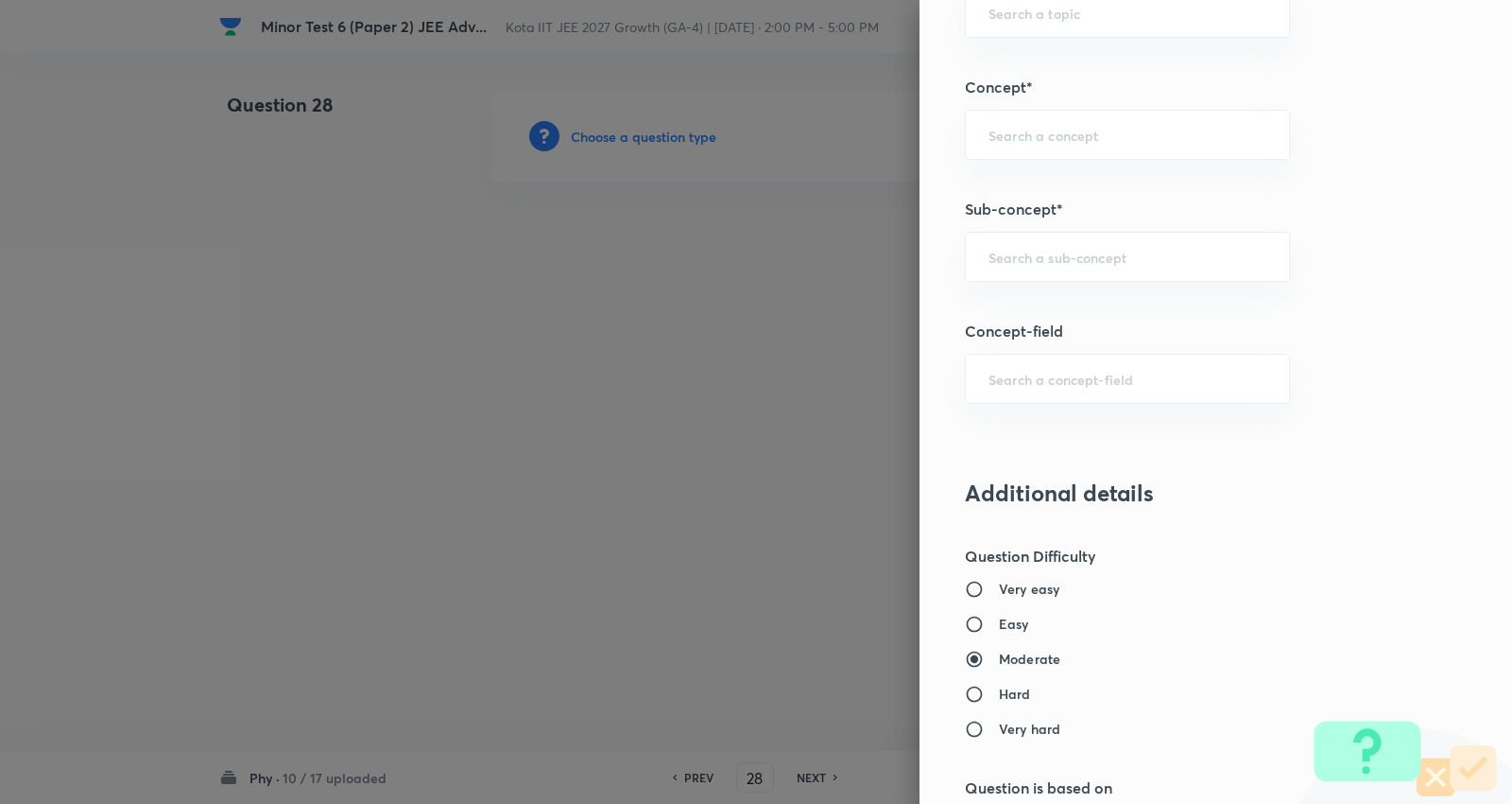
scroll to position [1050, 0]
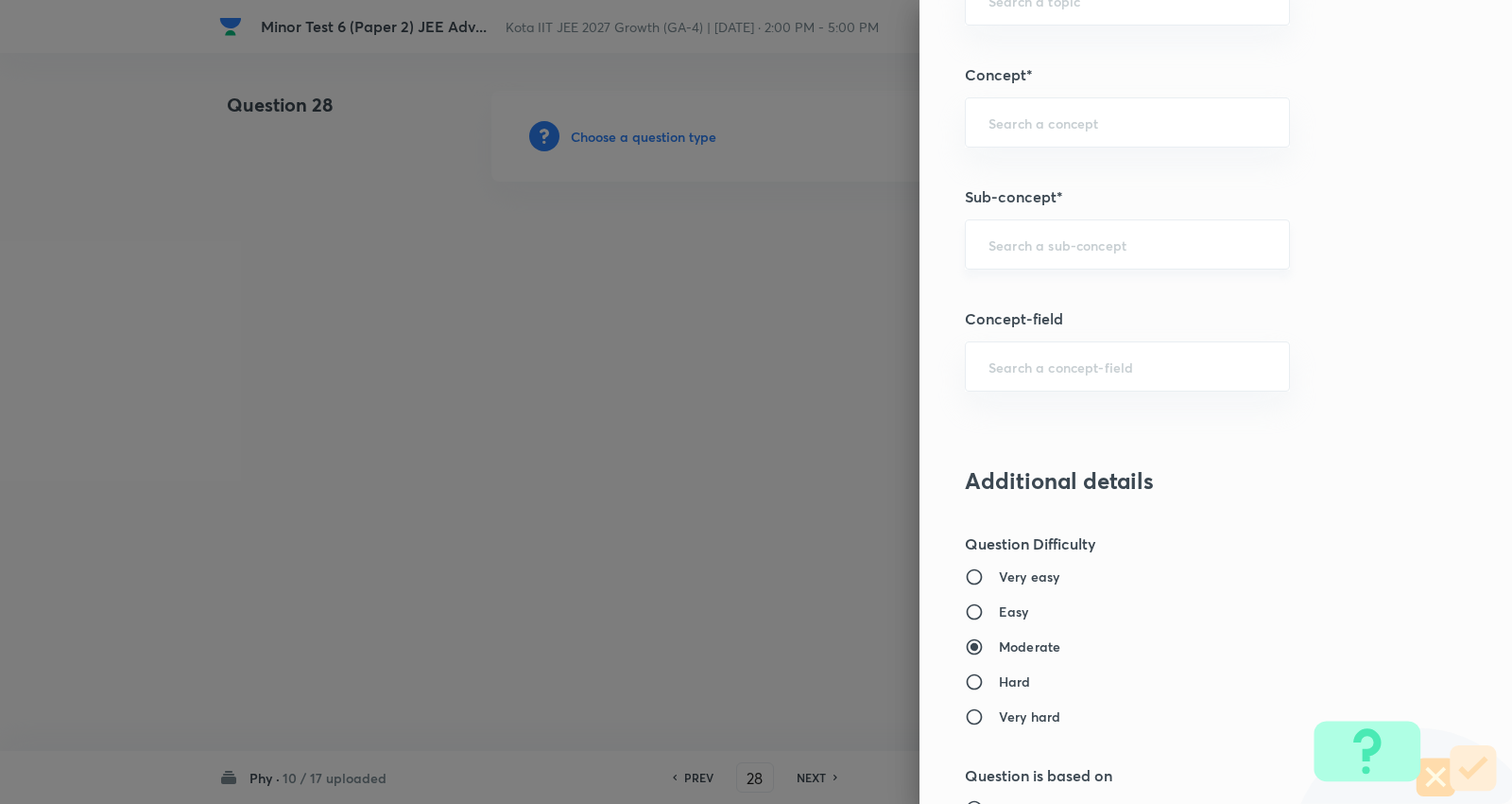
click at [1047, 233] on div "​" at bounding box center [1128, 243] width 325 height 50
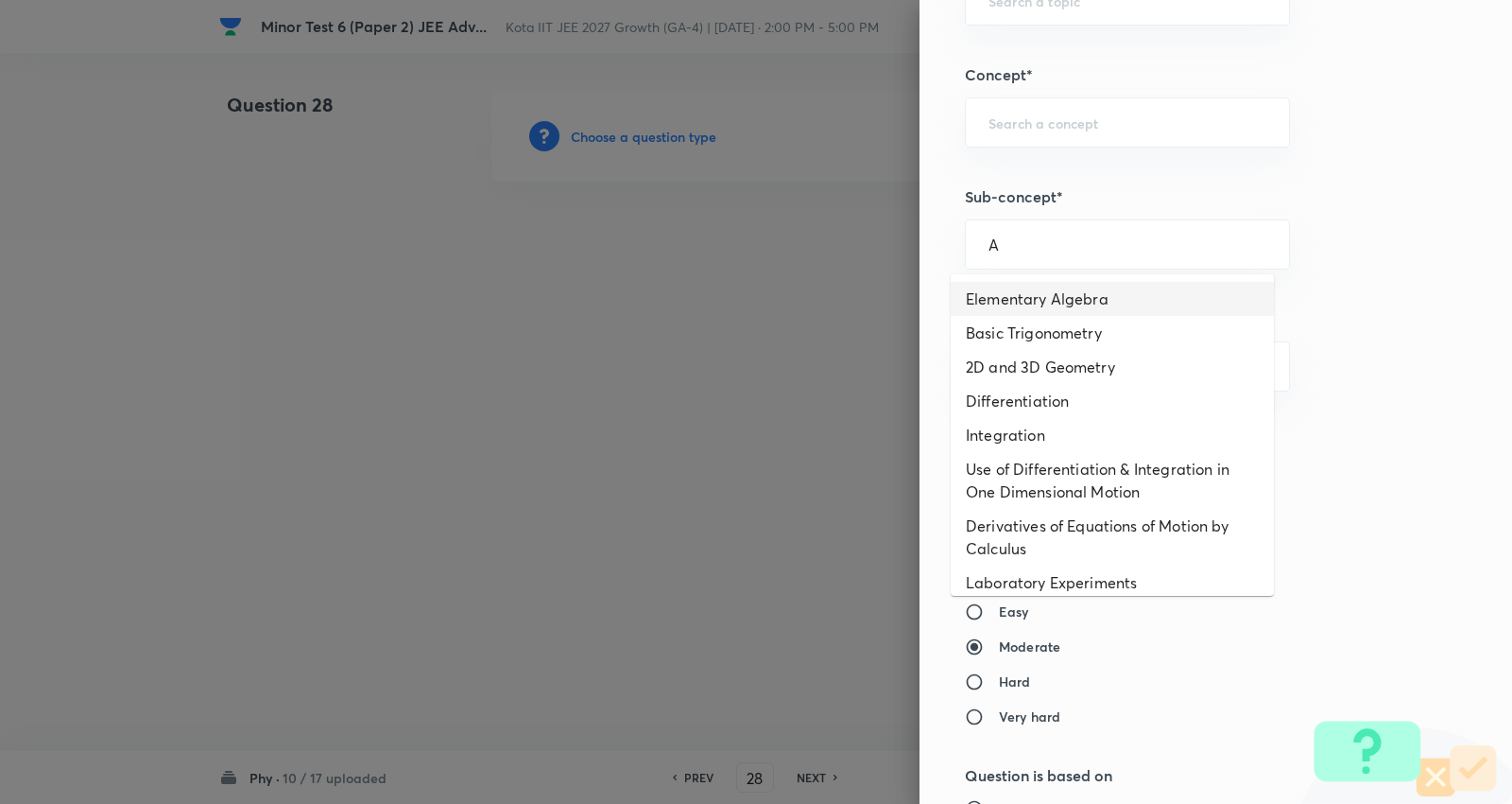
click at [1027, 296] on li "Elementary Algebra" at bounding box center [1112, 298] width 323 height 34
type input "Elementary Algebra"
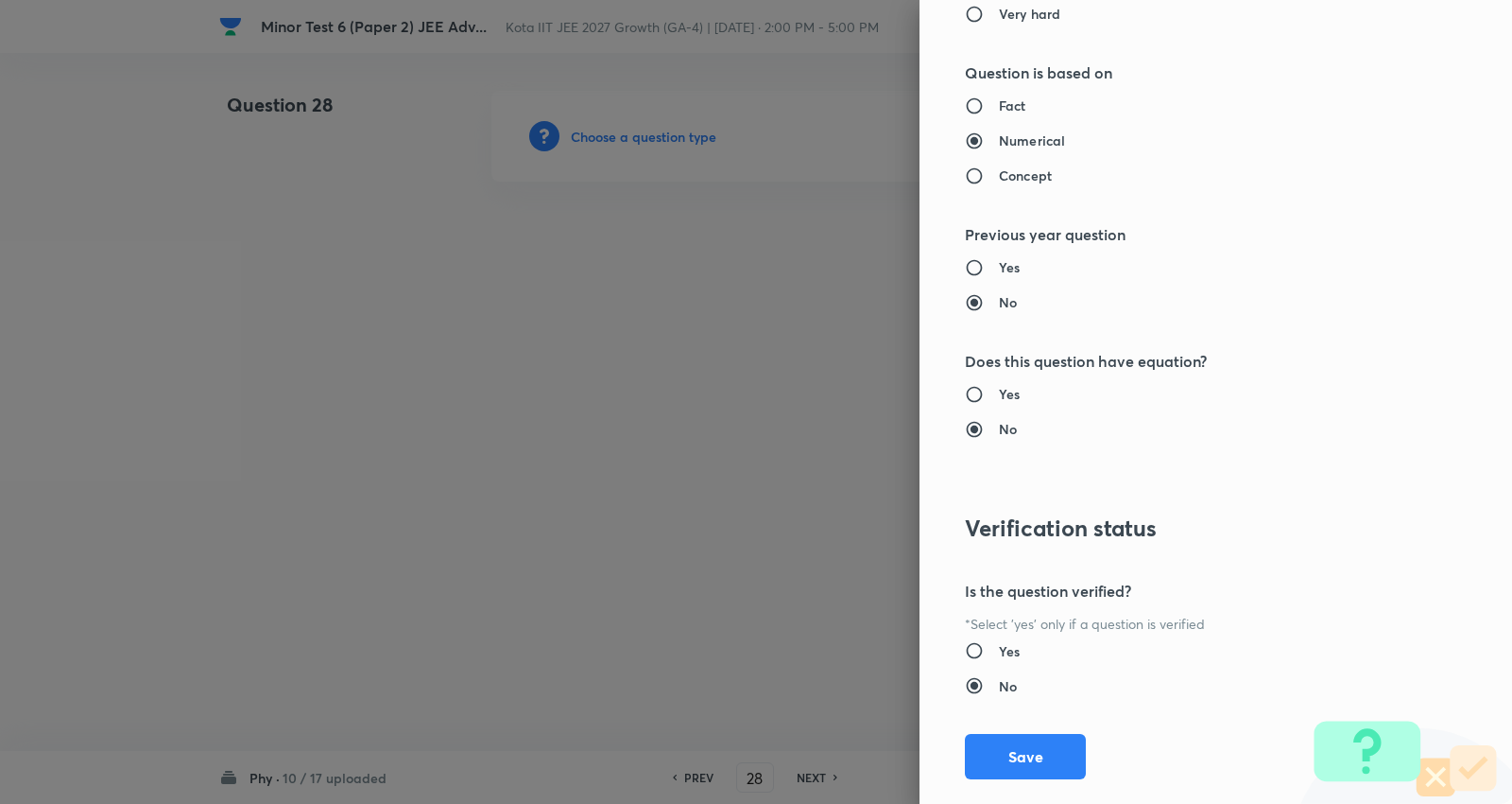
type input "Physics"
type input "Basics & Laboratory"
type input "Mathematical Tools"
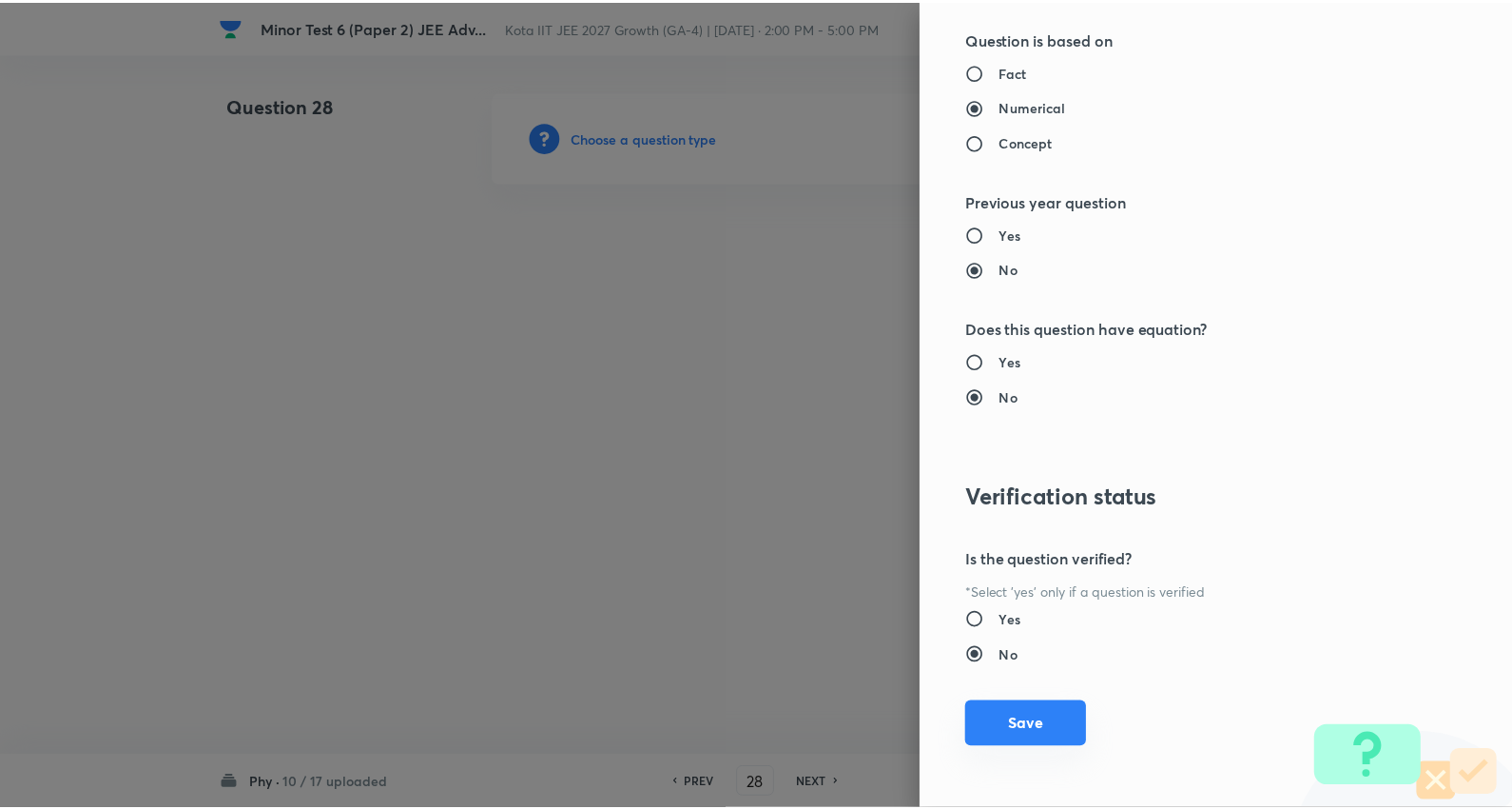
scroll to position [1801, 0]
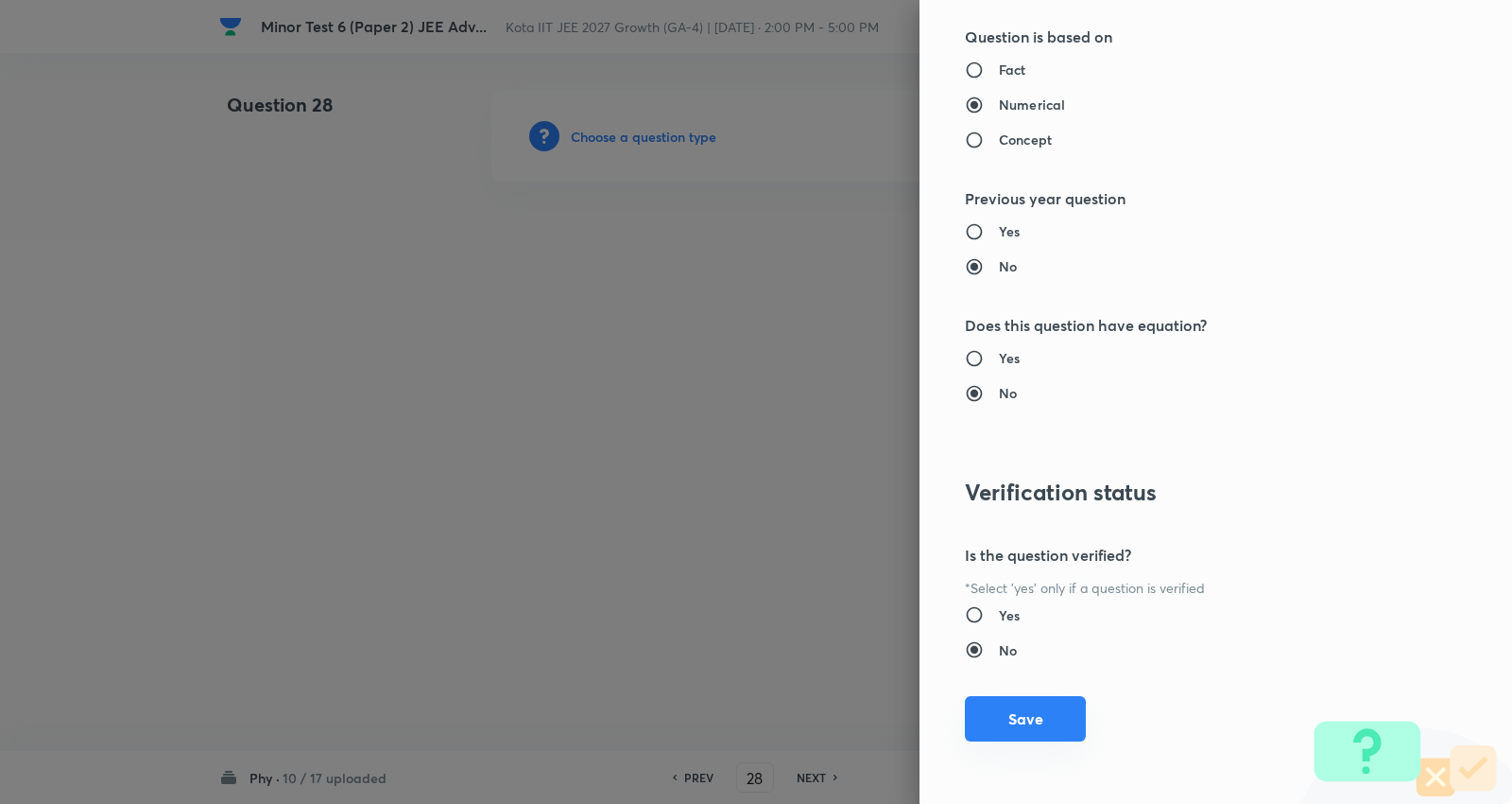
click at [1021, 734] on button "Save" at bounding box center [1026, 718] width 121 height 46
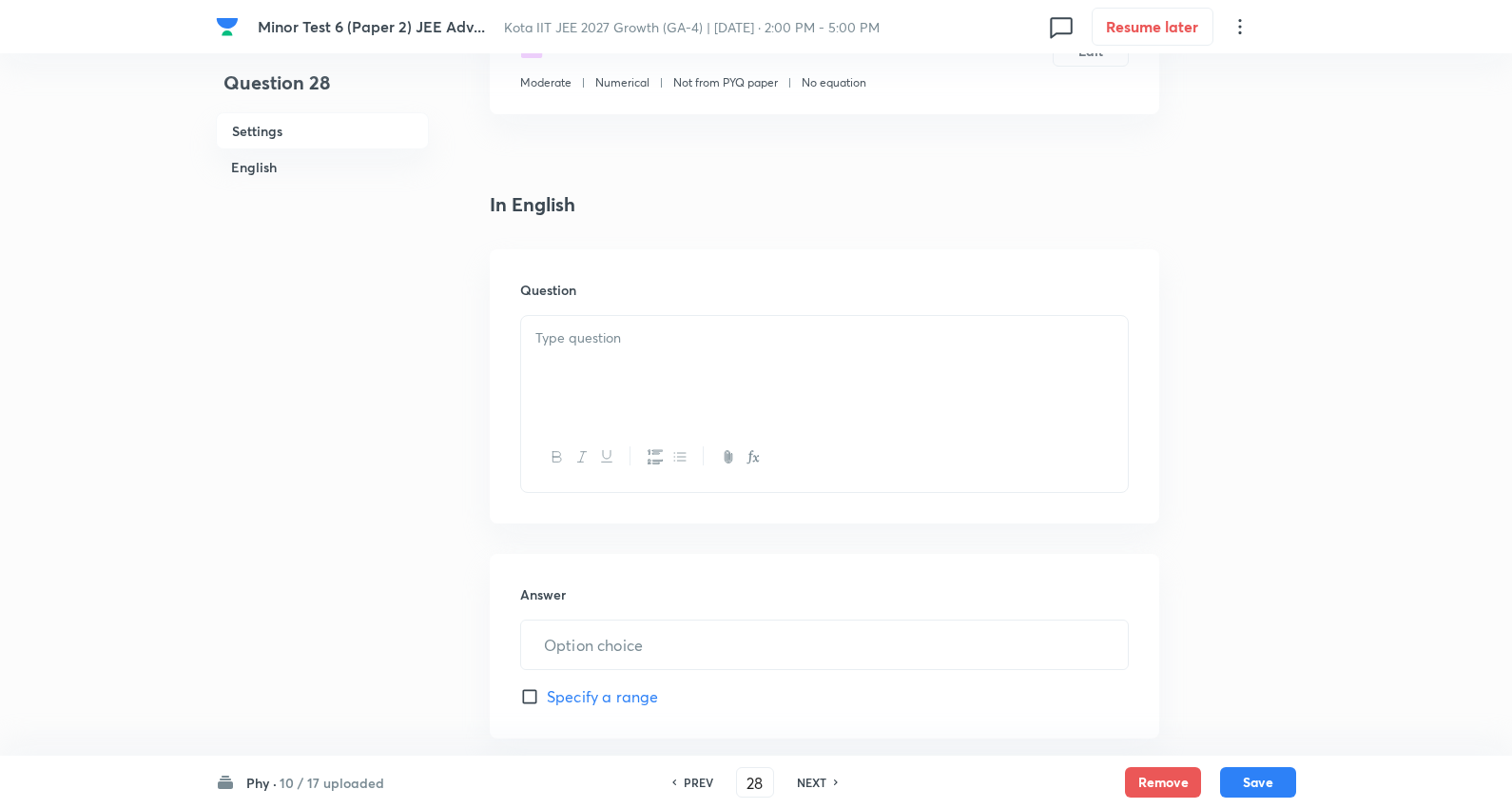
scroll to position [422, 0]
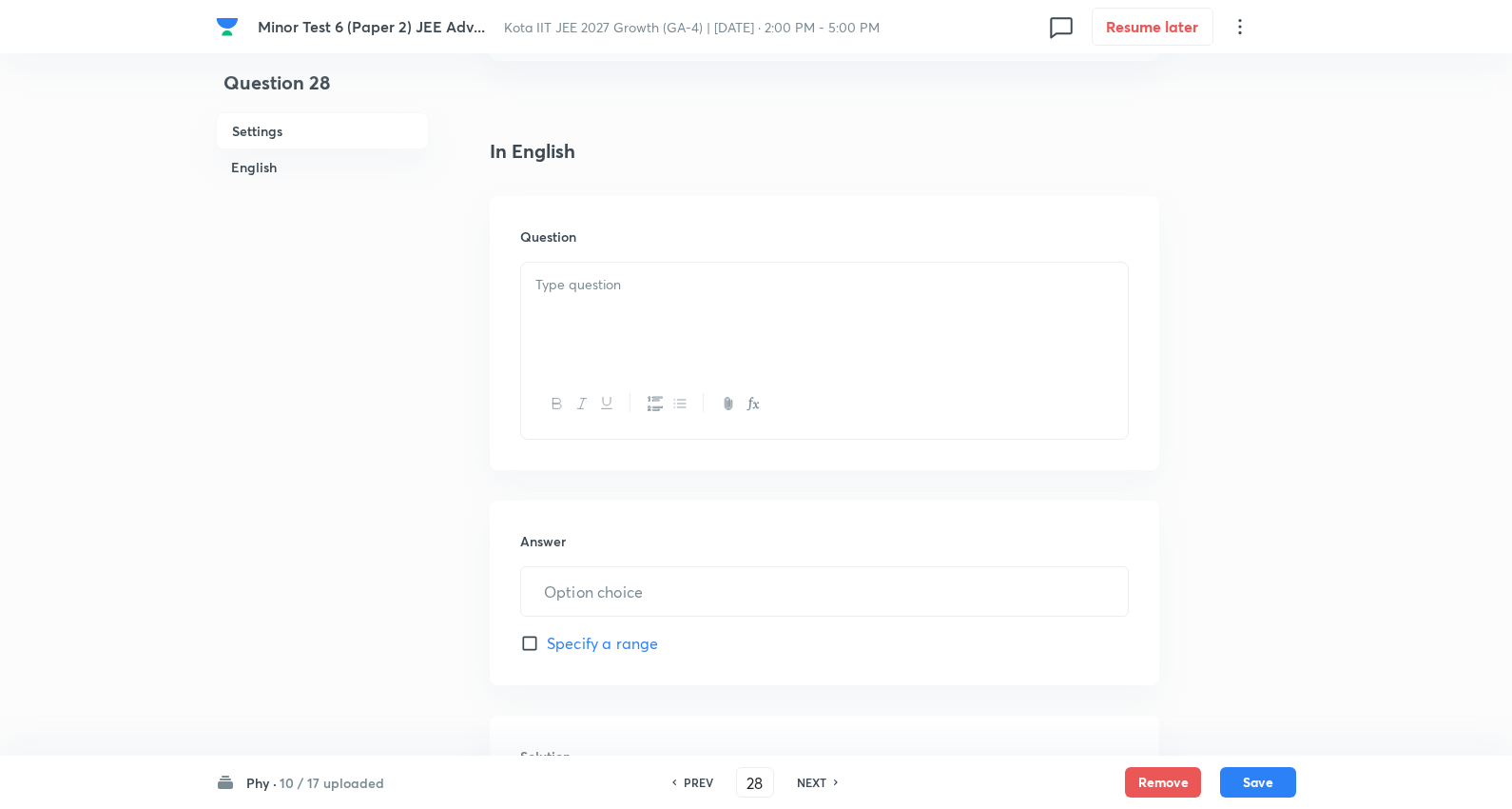
click at [552, 264] on div at bounding box center [825, 315] width 607 height 107
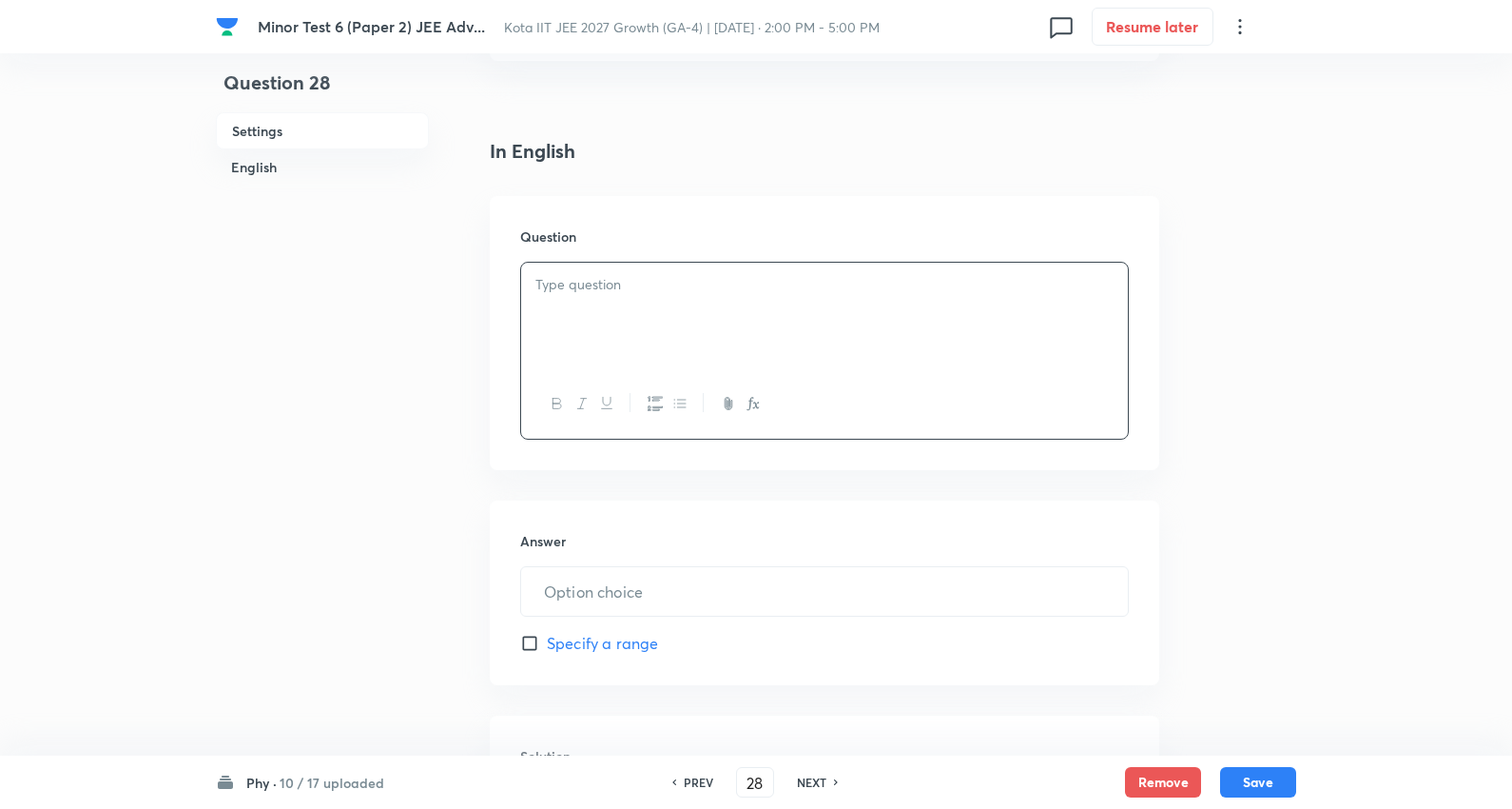
click at [578, 297] on div at bounding box center [825, 315] width 607 height 107
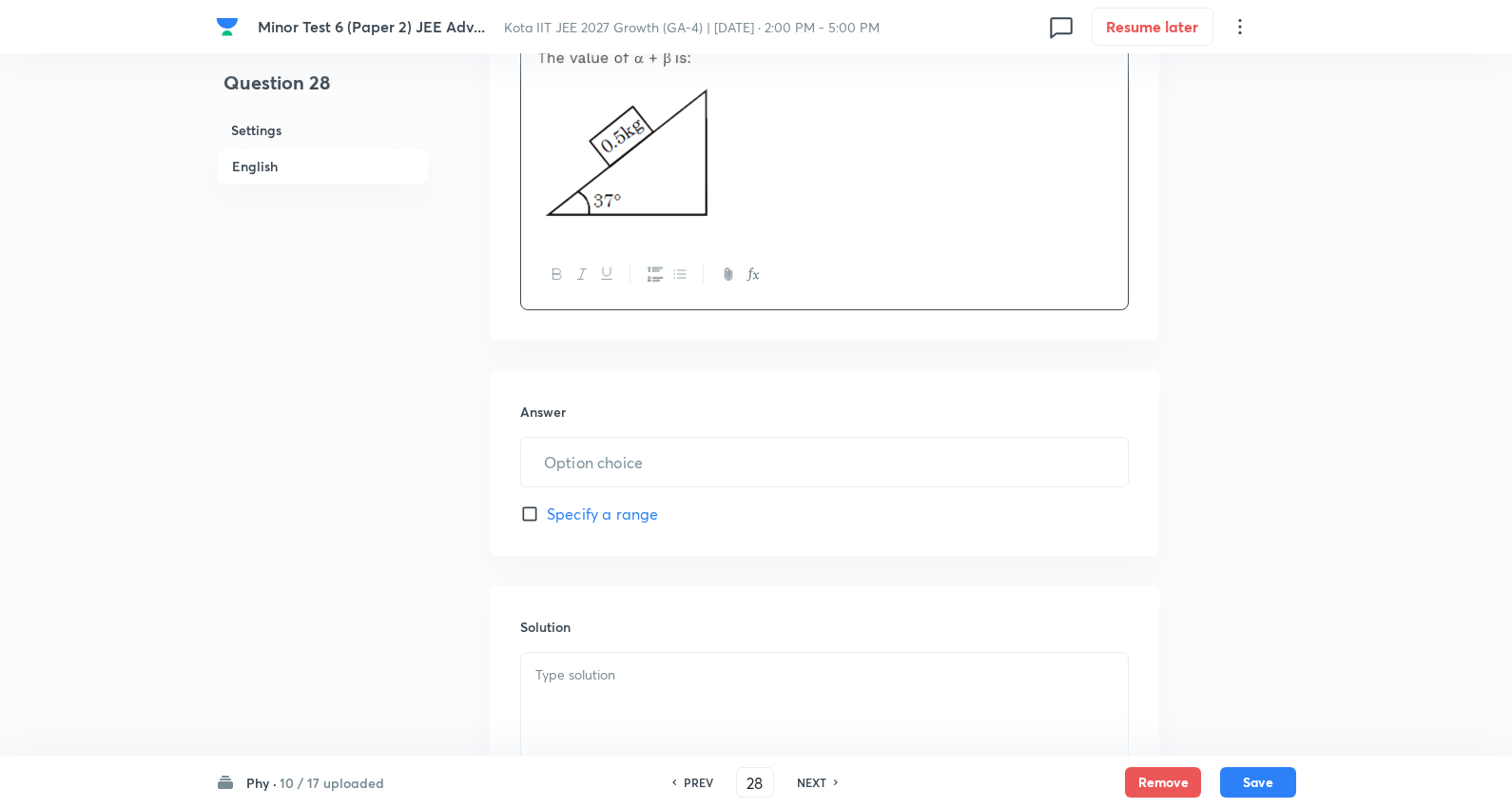
scroll to position [739, 0]
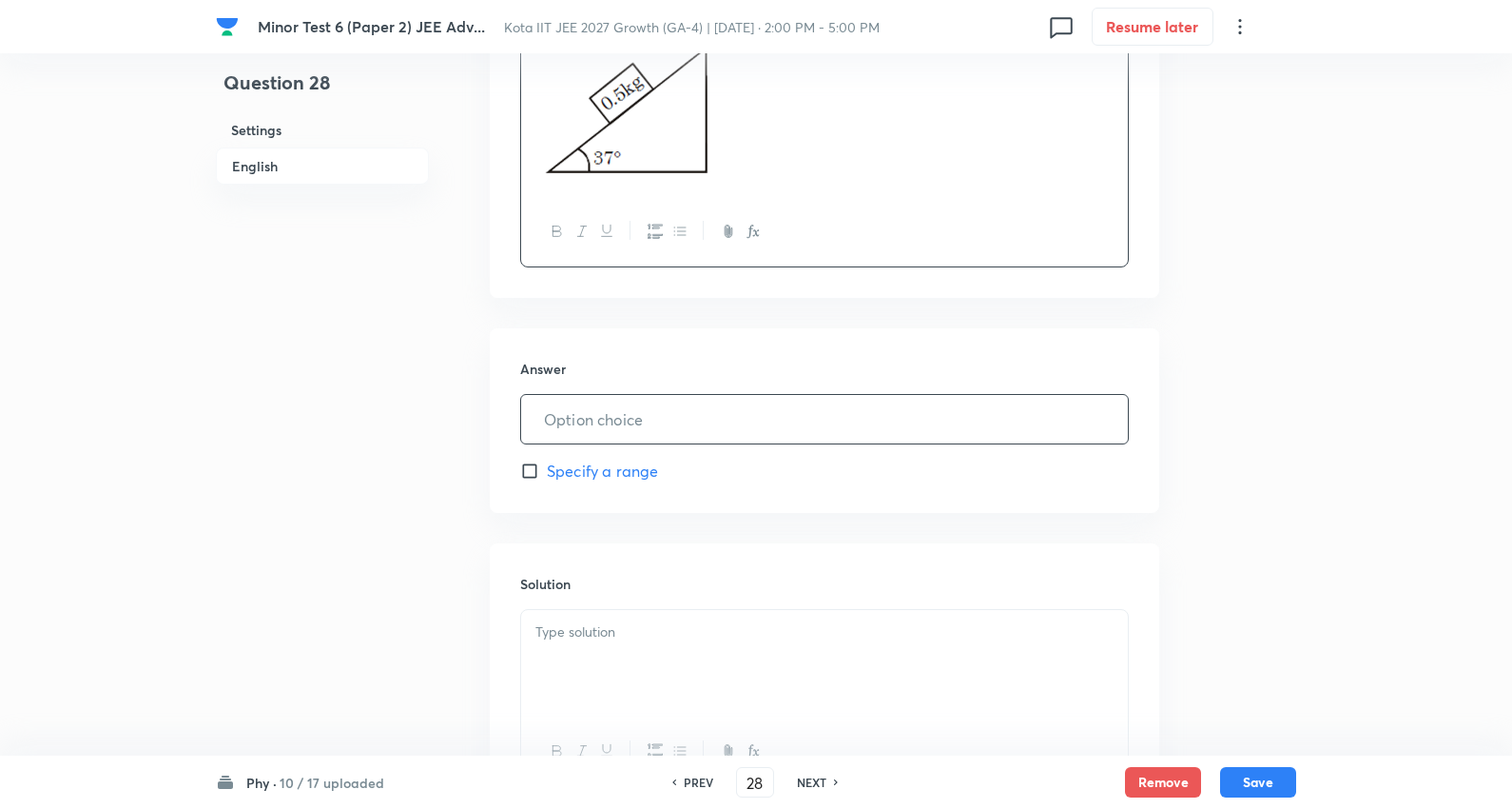
click at [631, 426] on input "text" at bounding box center [825, 419] width 607 height 49
type input "7"
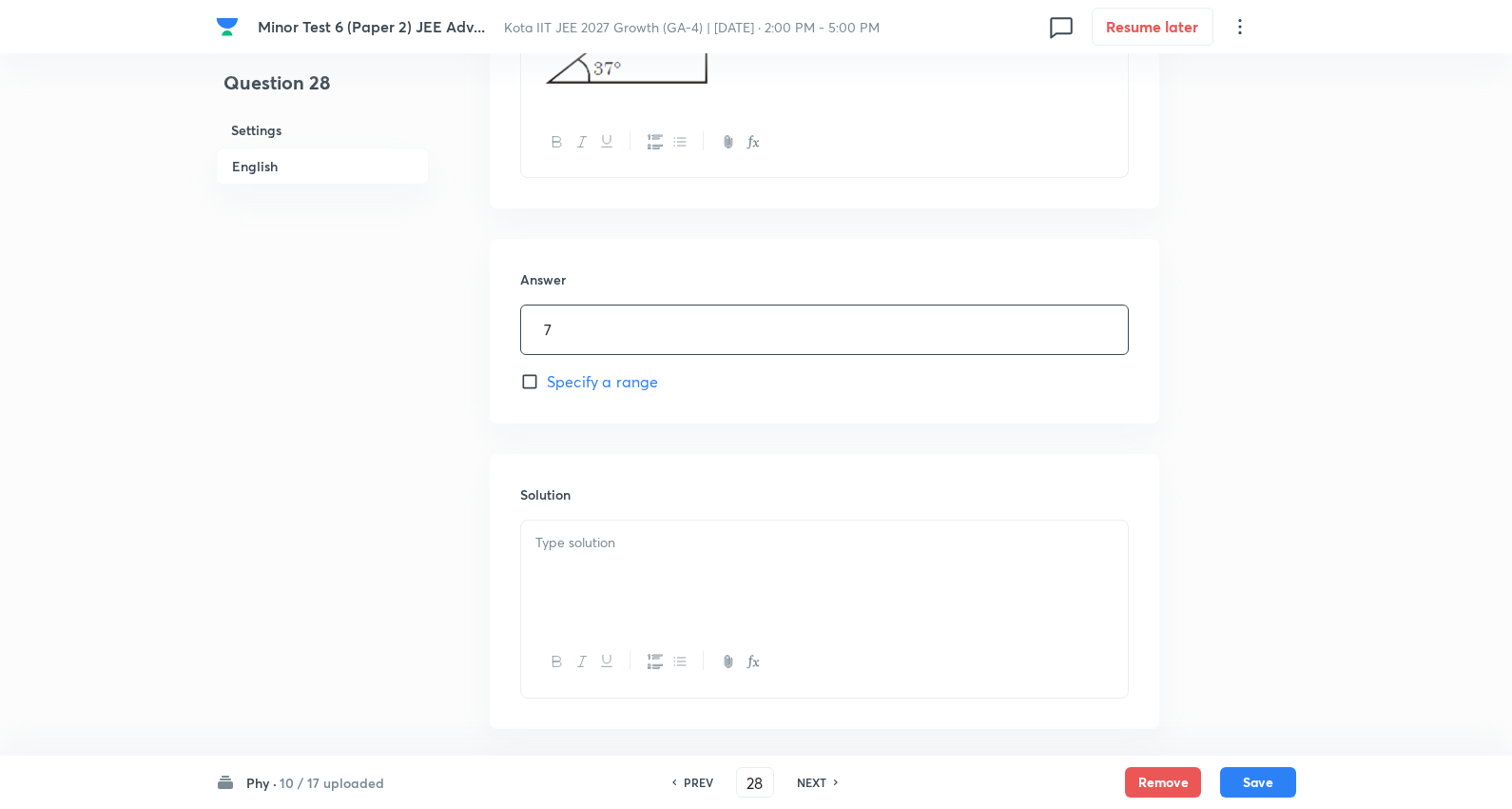
scroll to position [917, 0]
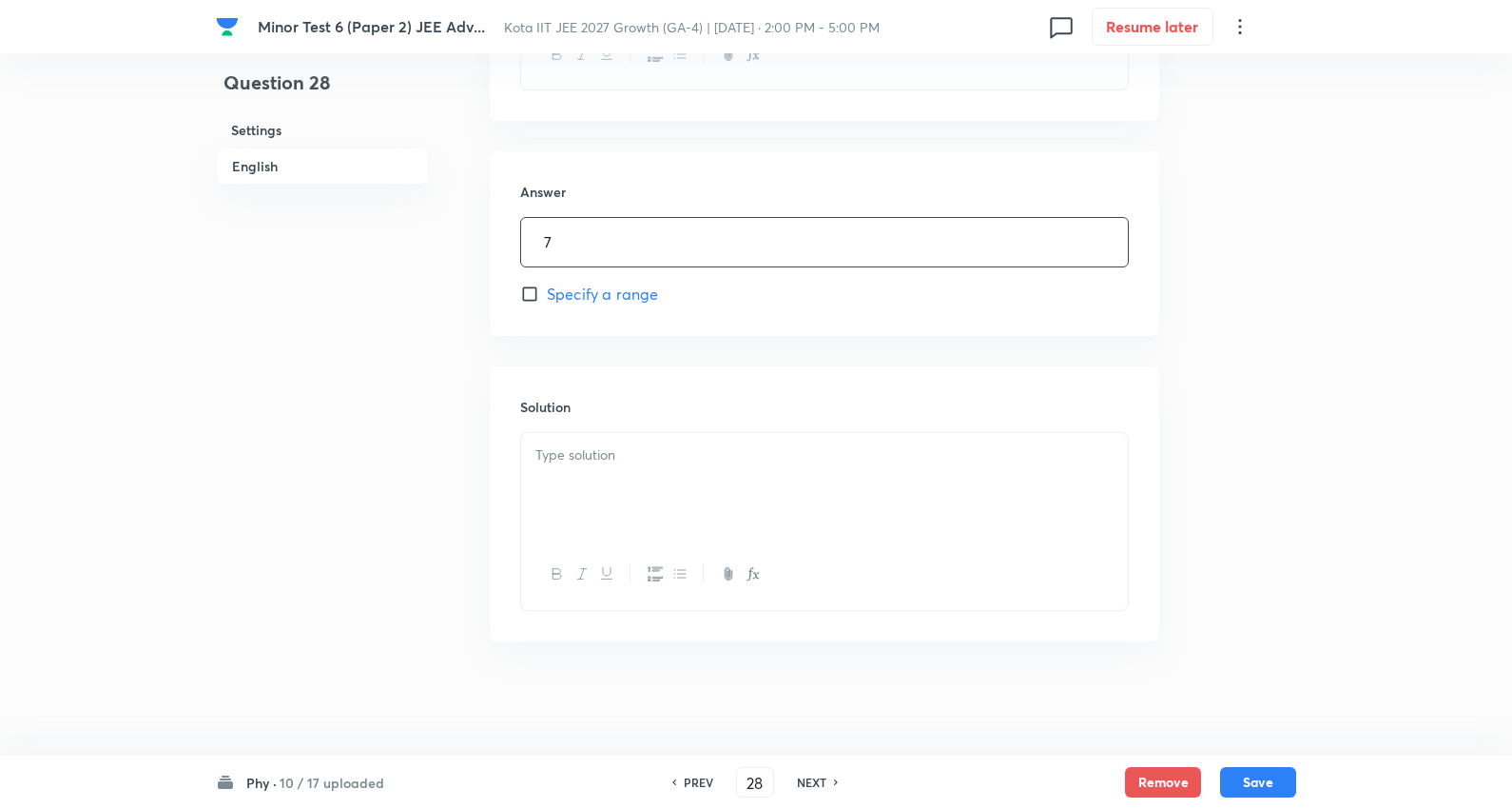
click at [620, 491] on div at bounding box center [825, 486] width 607 height 107
click at [1288, 781] on button "Save" at bounding box center [1258, 780] width 76 height 30
type input "29"
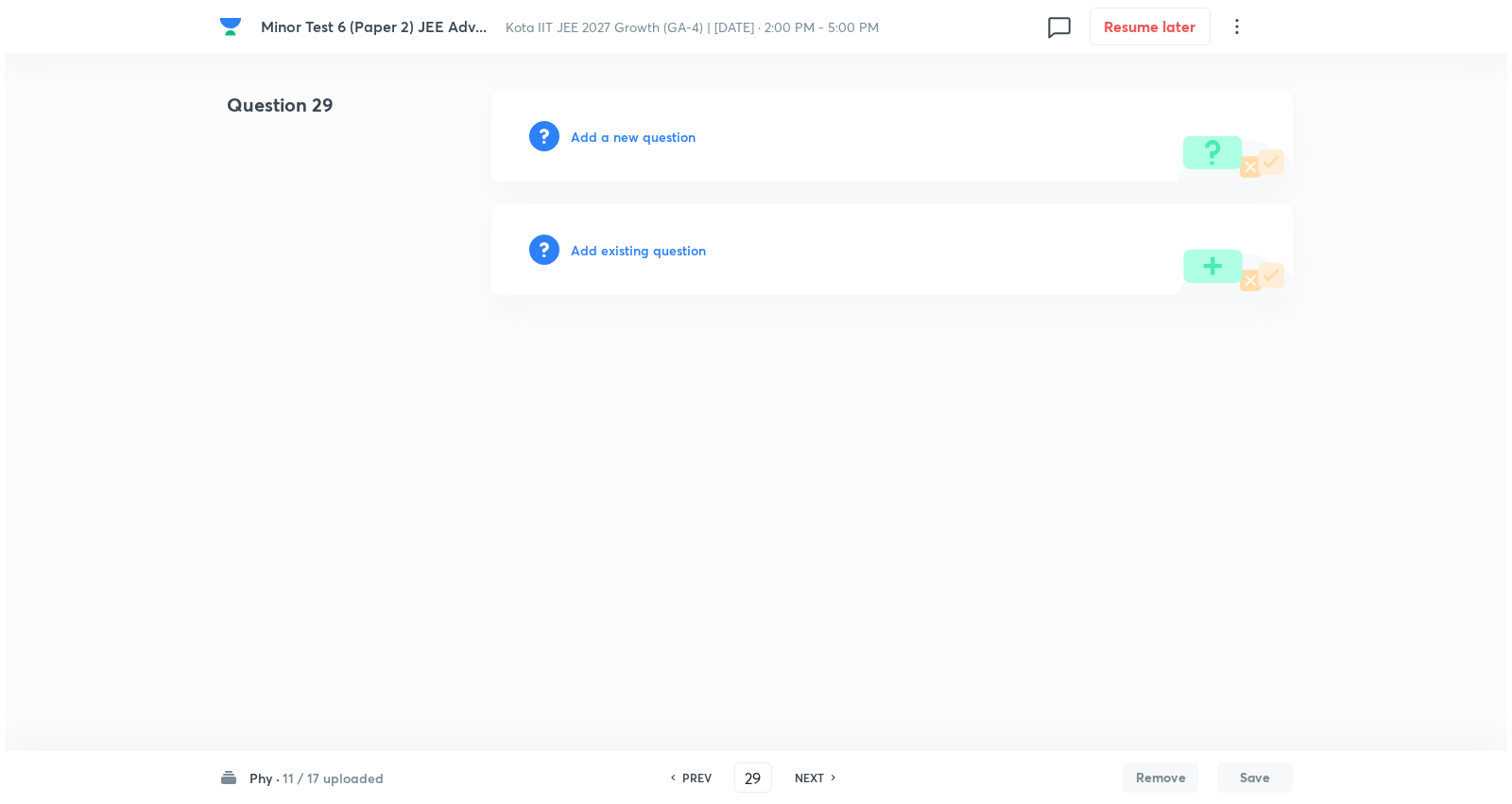
scroll to position [0, 0]
click at [627, 125] on div "Add a new question" at bounding box center [892, 135] width 802 height 91
click at [628, 134] on h6 "Add a new question" at bounding box center [633, 136] width 125 height 19
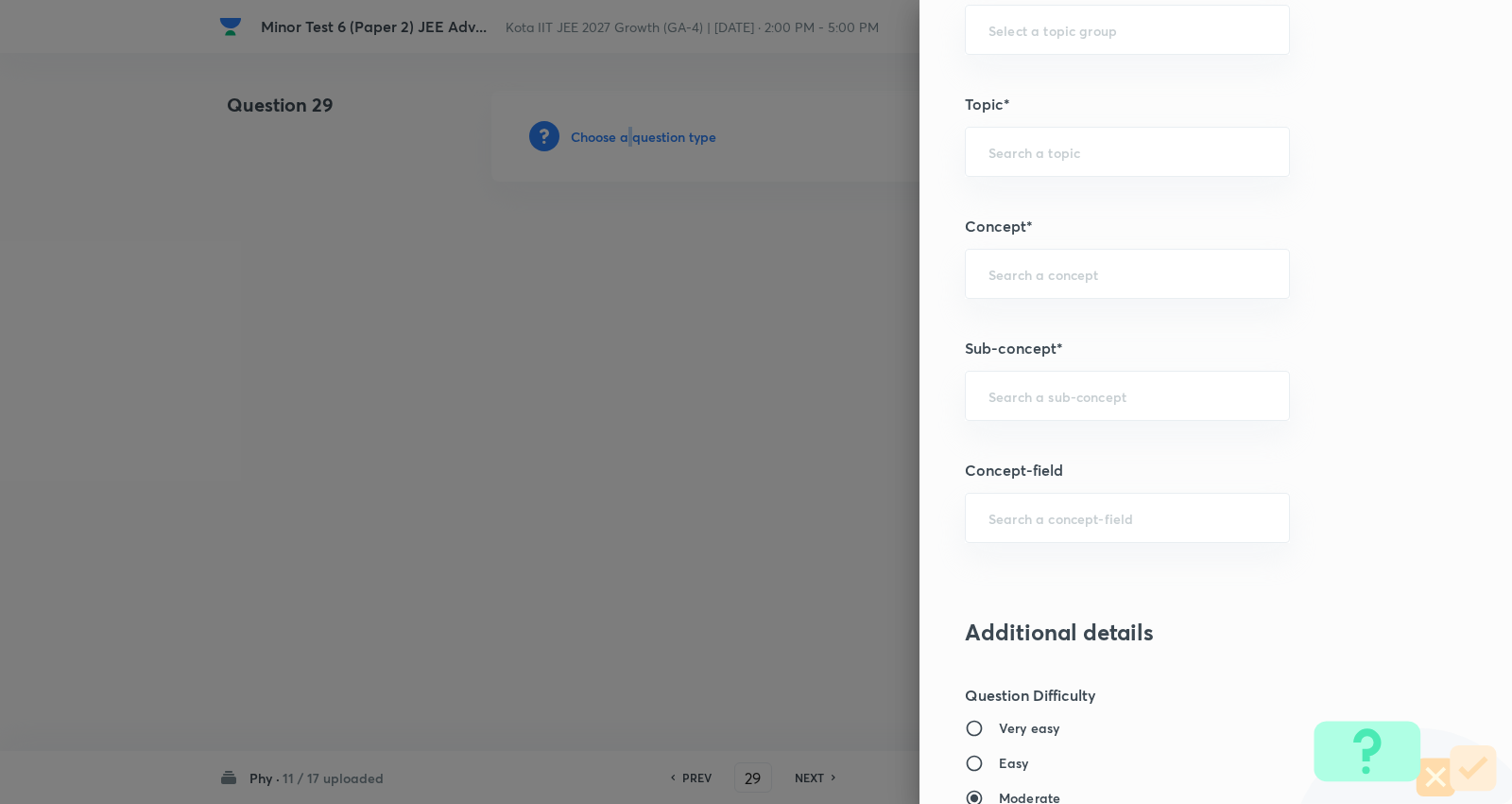
scroll to position [945, 0]
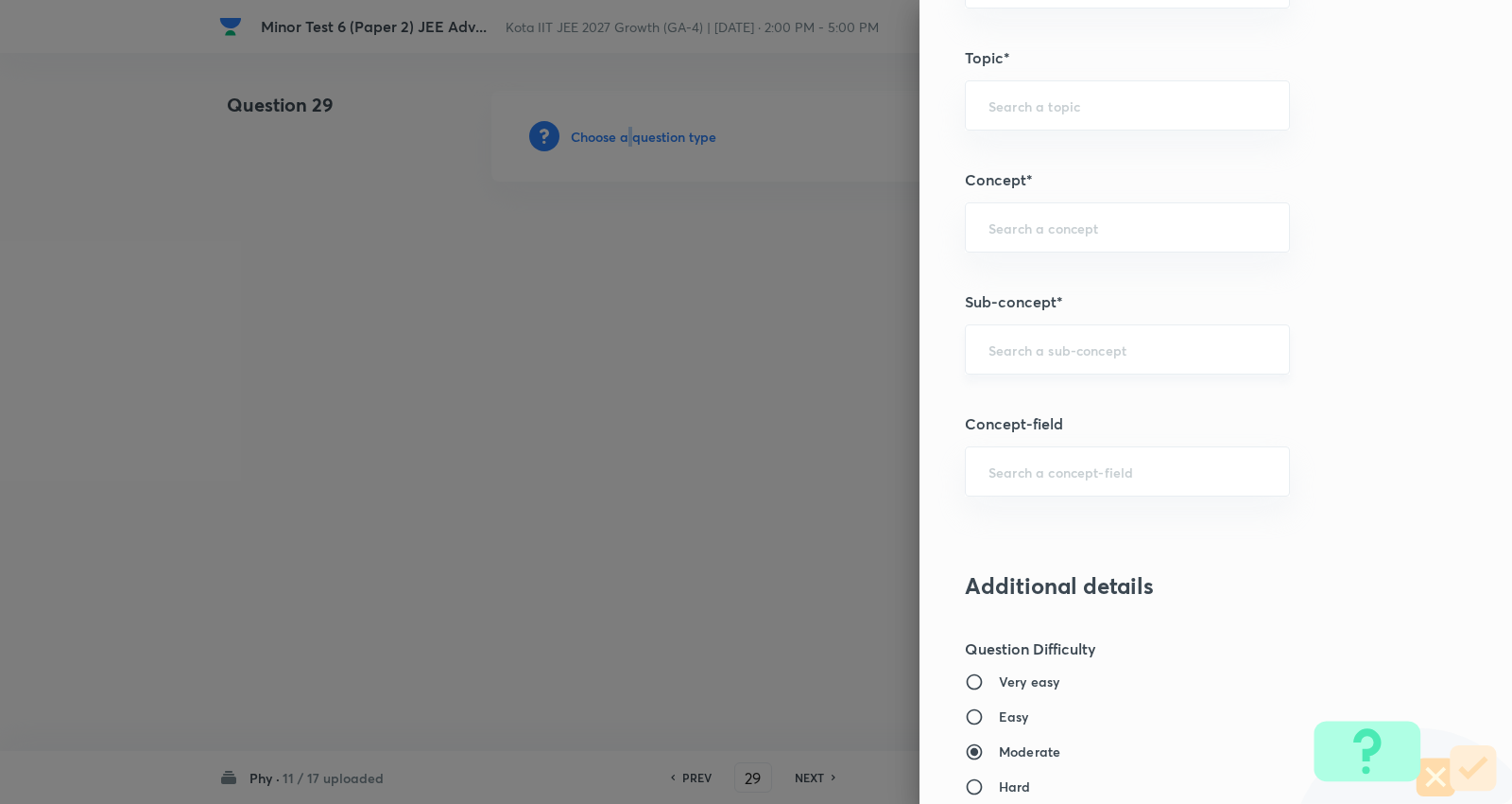
click at [1075, 362] on div "​" at bounding box center [1128, 348] width 325 height 50
type input "S"
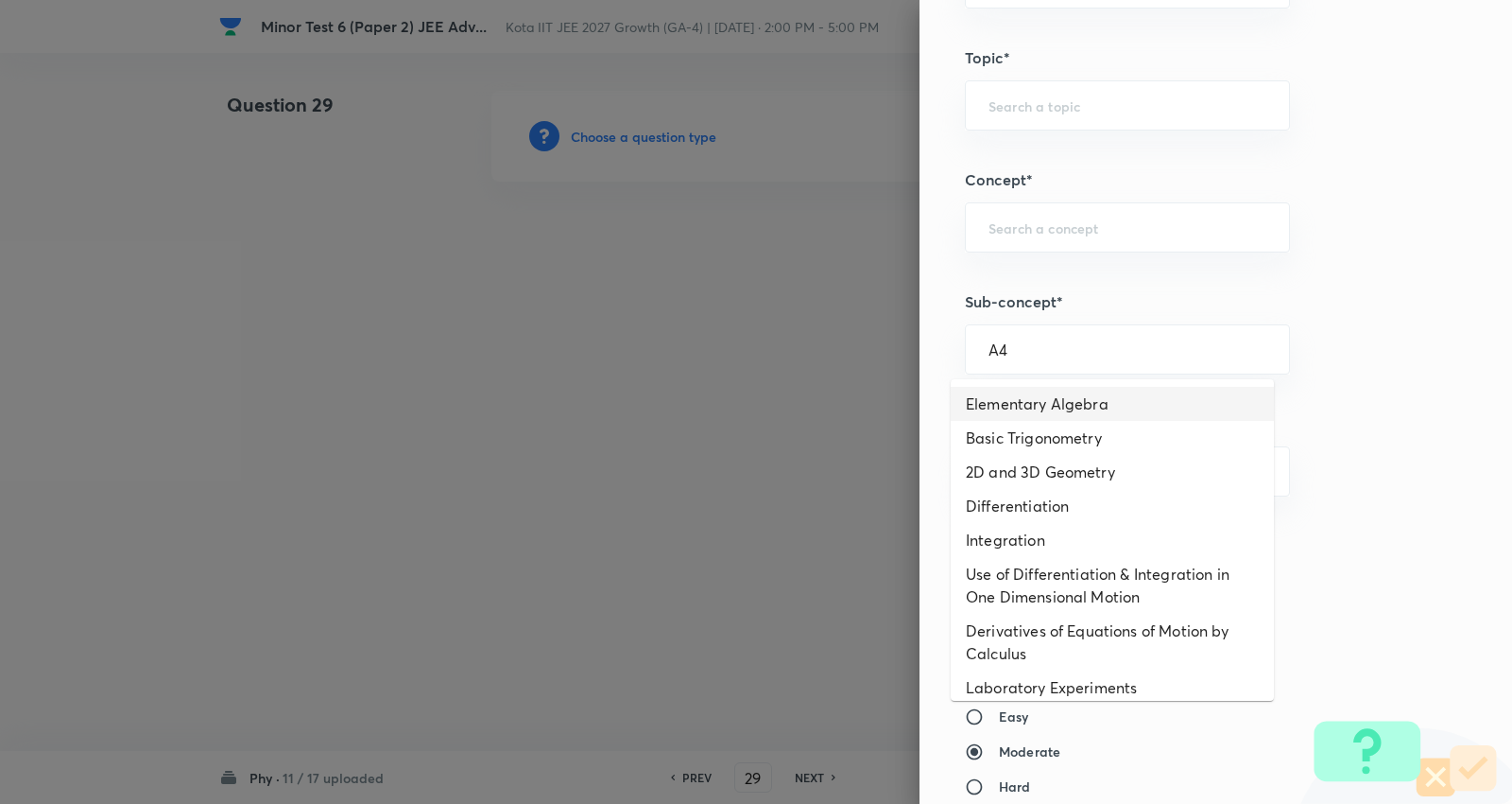
click at [1081, 407] on li "Elementary Algebra" at bounding box center [1112, 403] width 323 height 34
type input "Elementary Algebra"
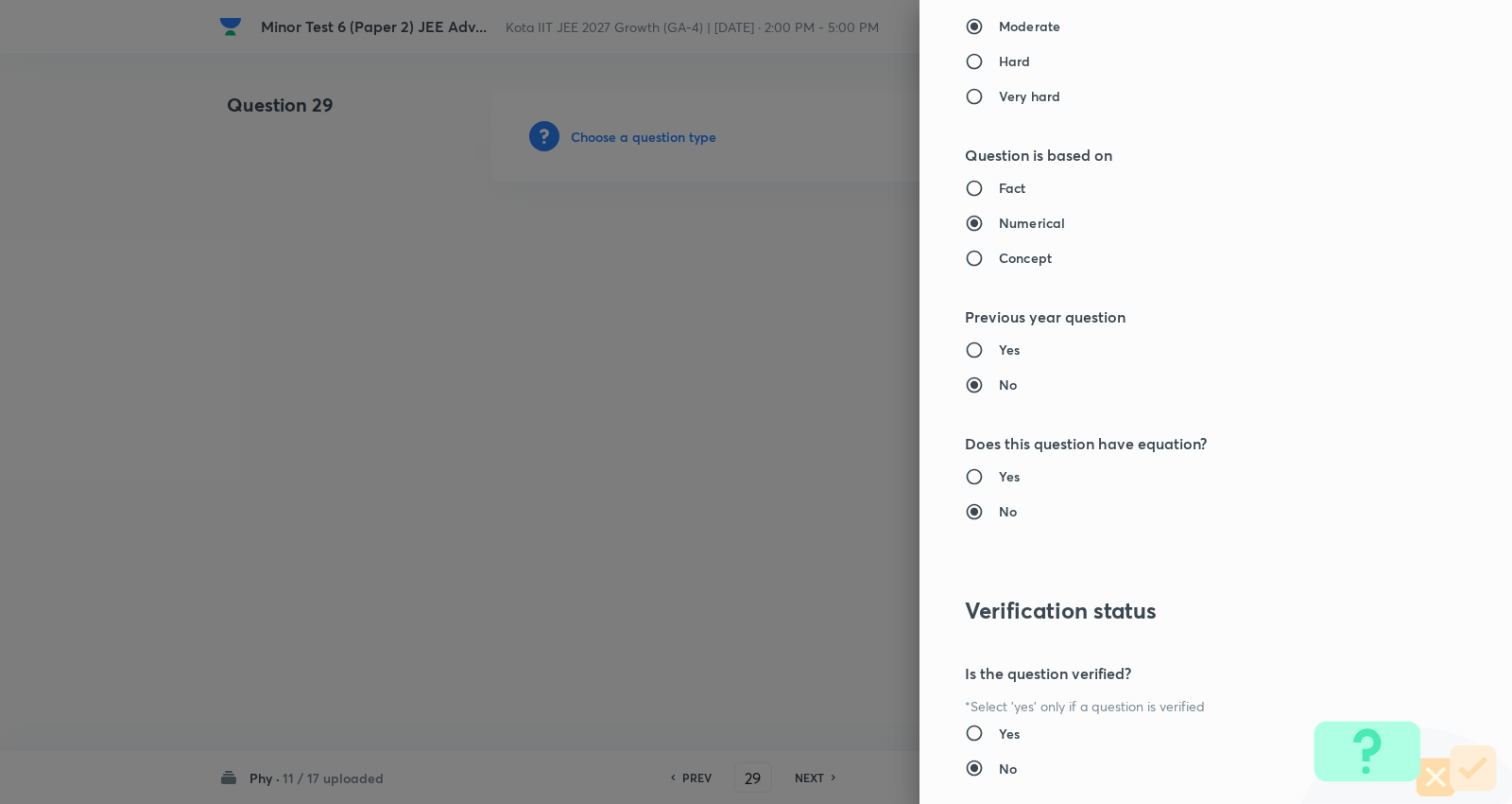
type input "Physics"
type input "Basics & Laboratory"
type input "Mathematical Tools"
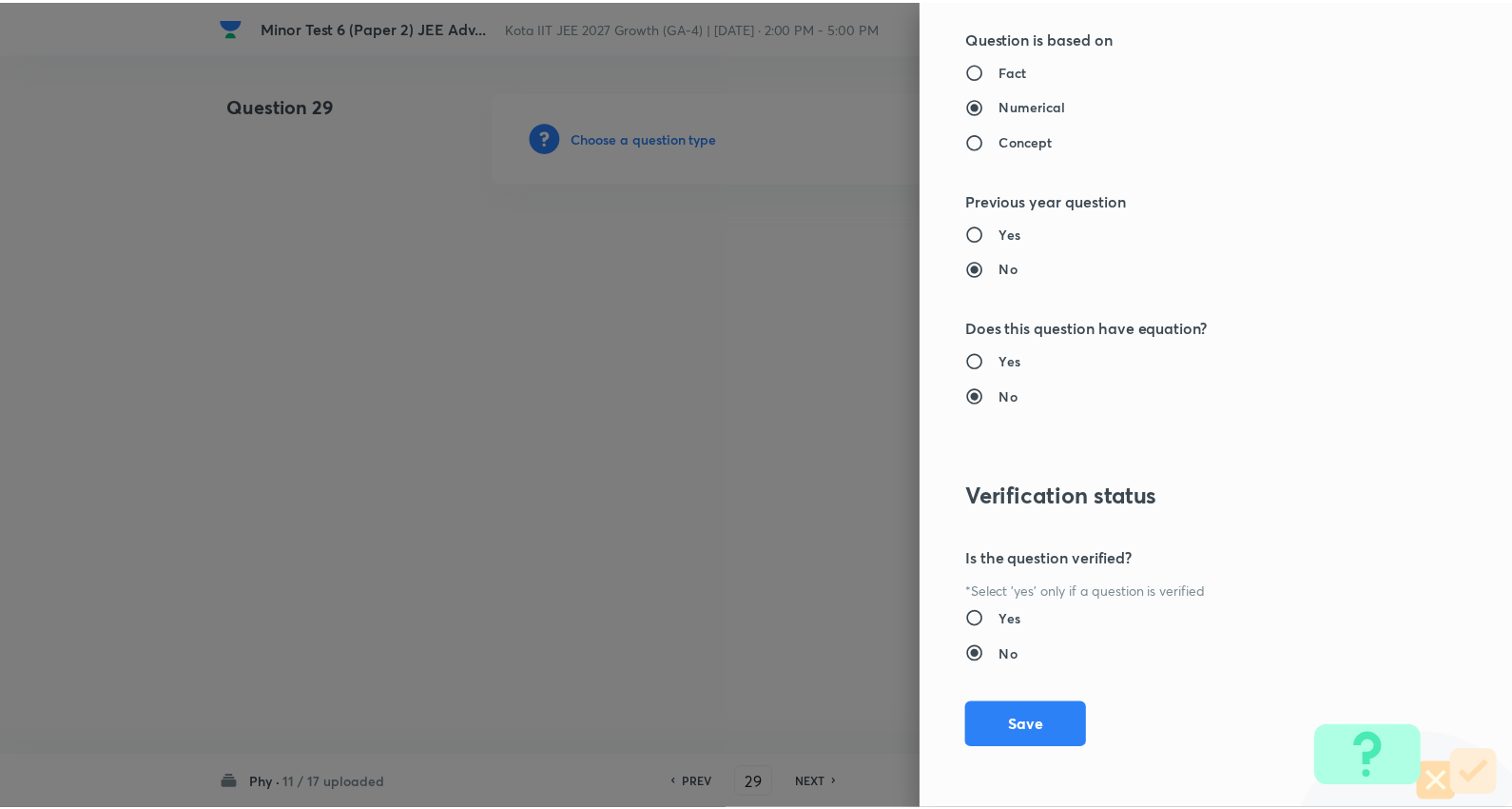
scroll to position [1801, 0]
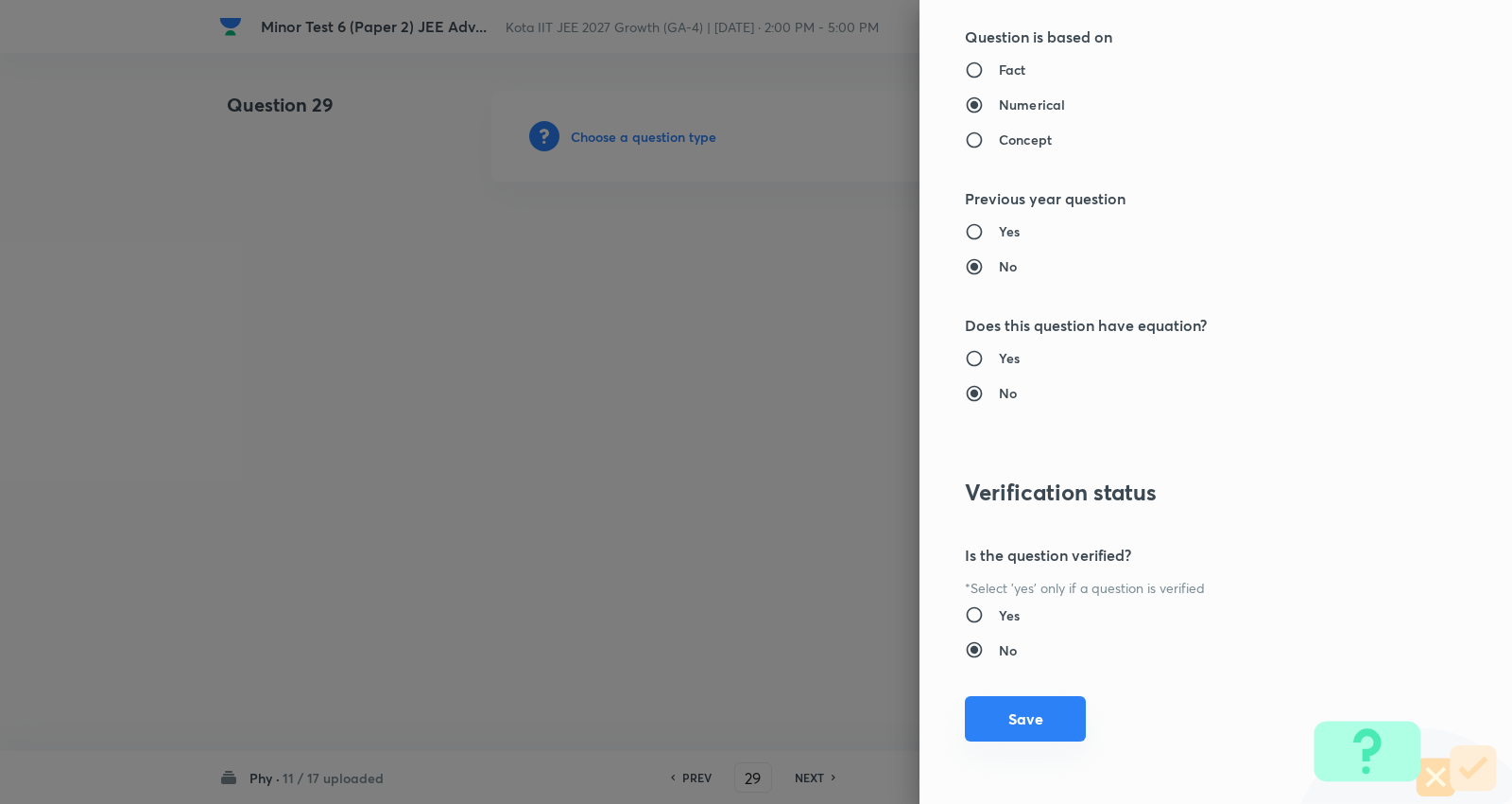
click at [1022, 732] on button "Save" at bounding box center [1026, 718] width 121 height 46
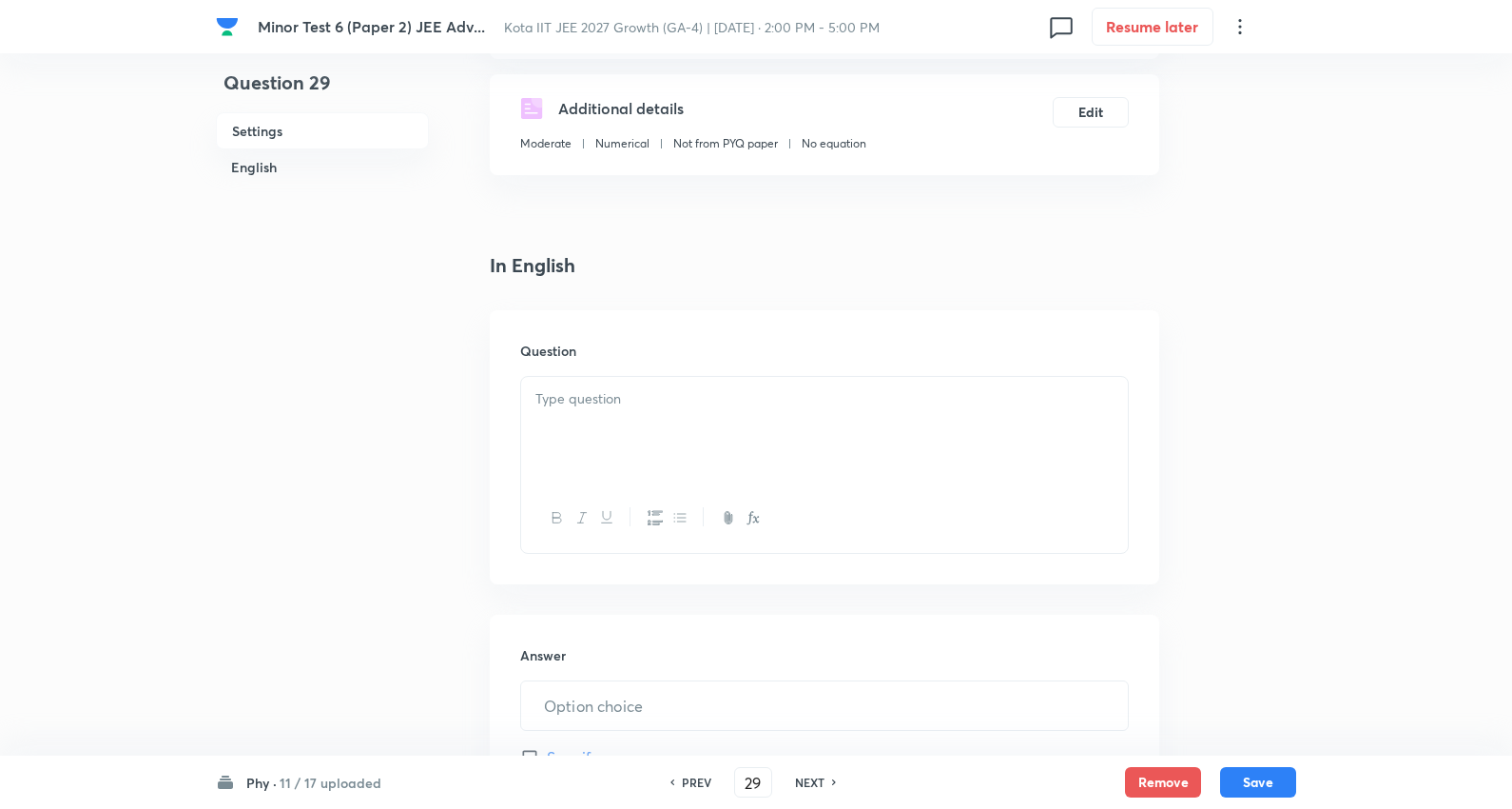
scroll to position [316, 0]
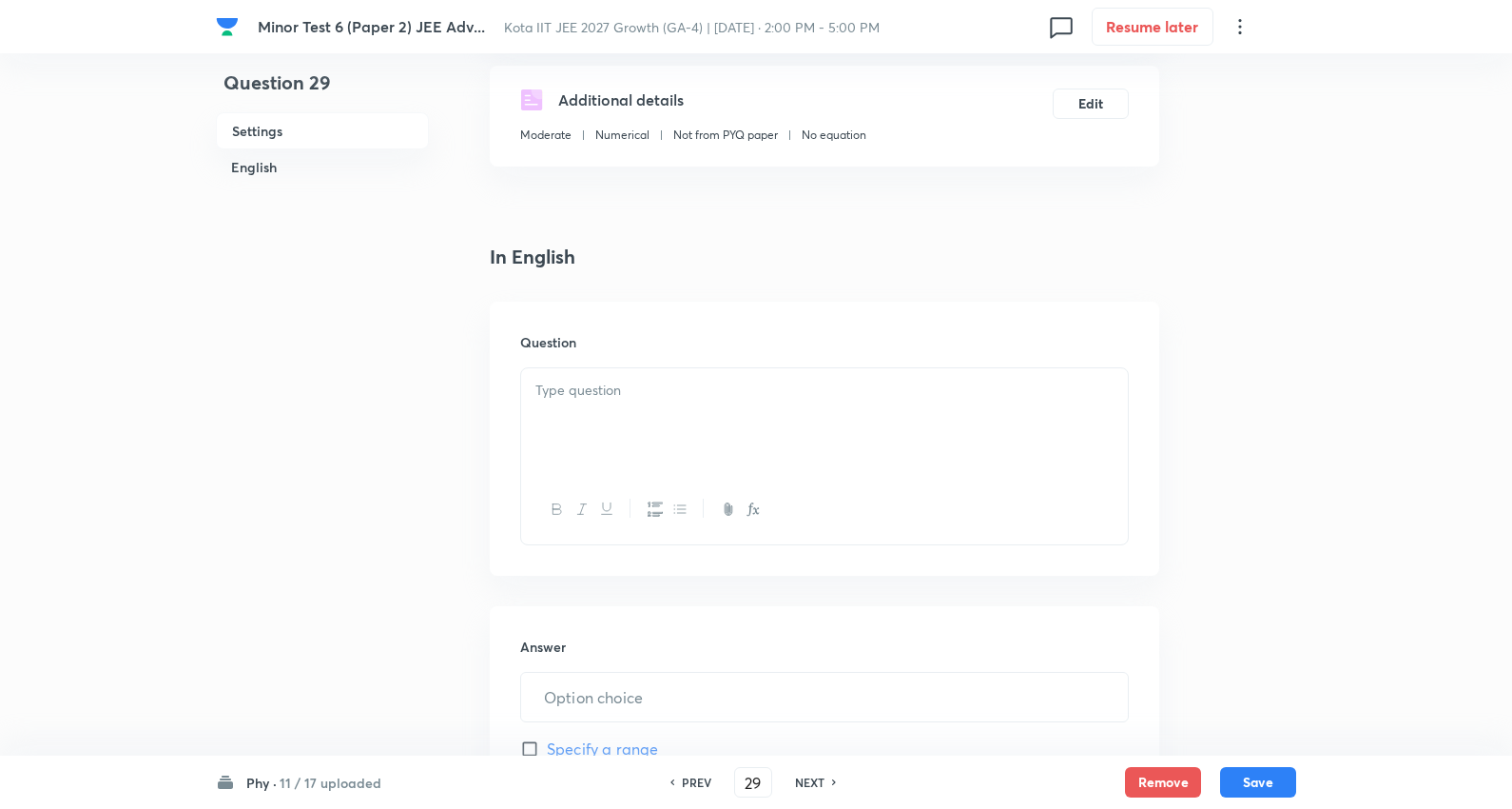
click at [624, 394] on p at bounding box center [825, 391] width 579 height 22
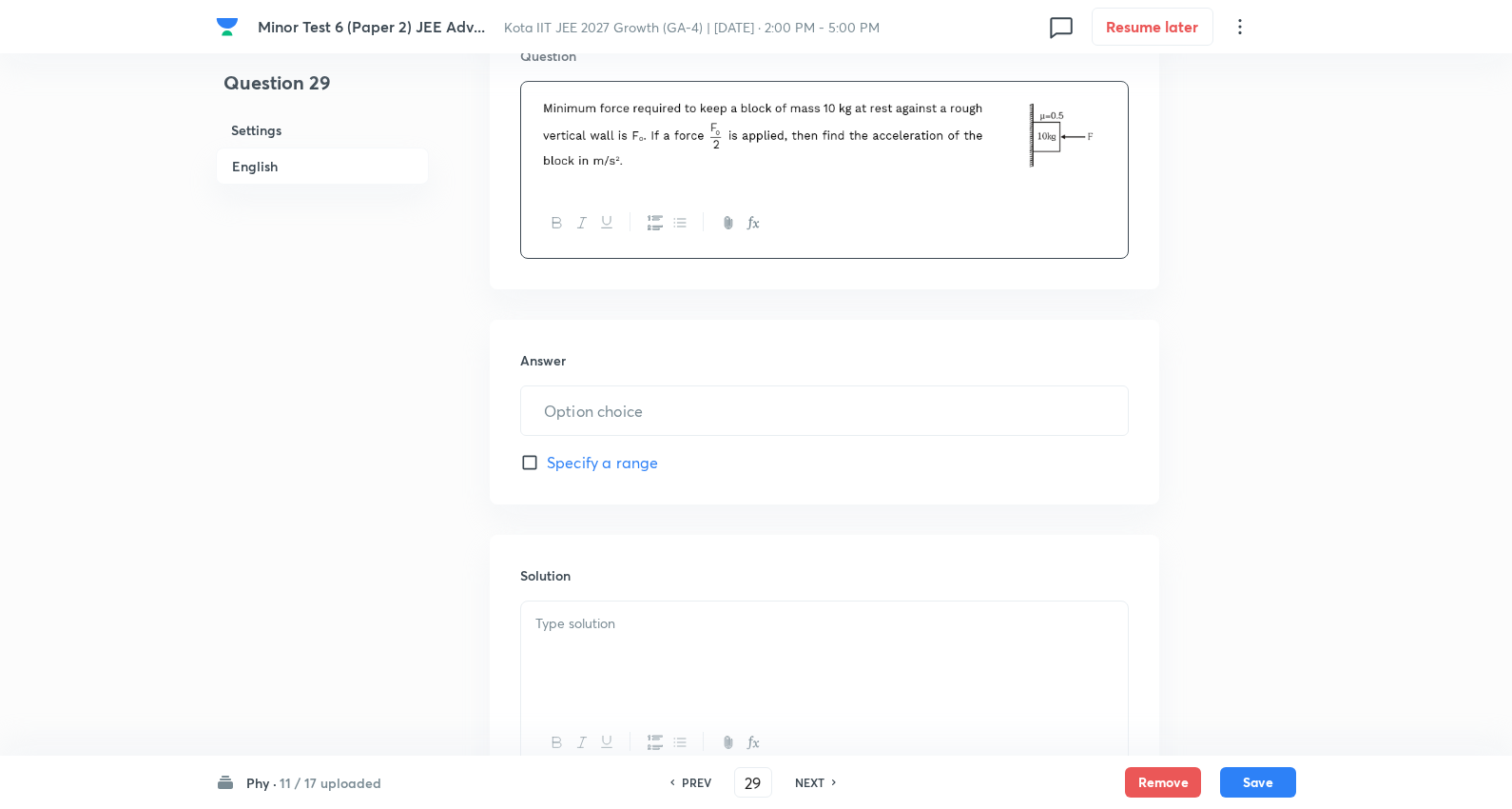
scroll to position [634, 0]
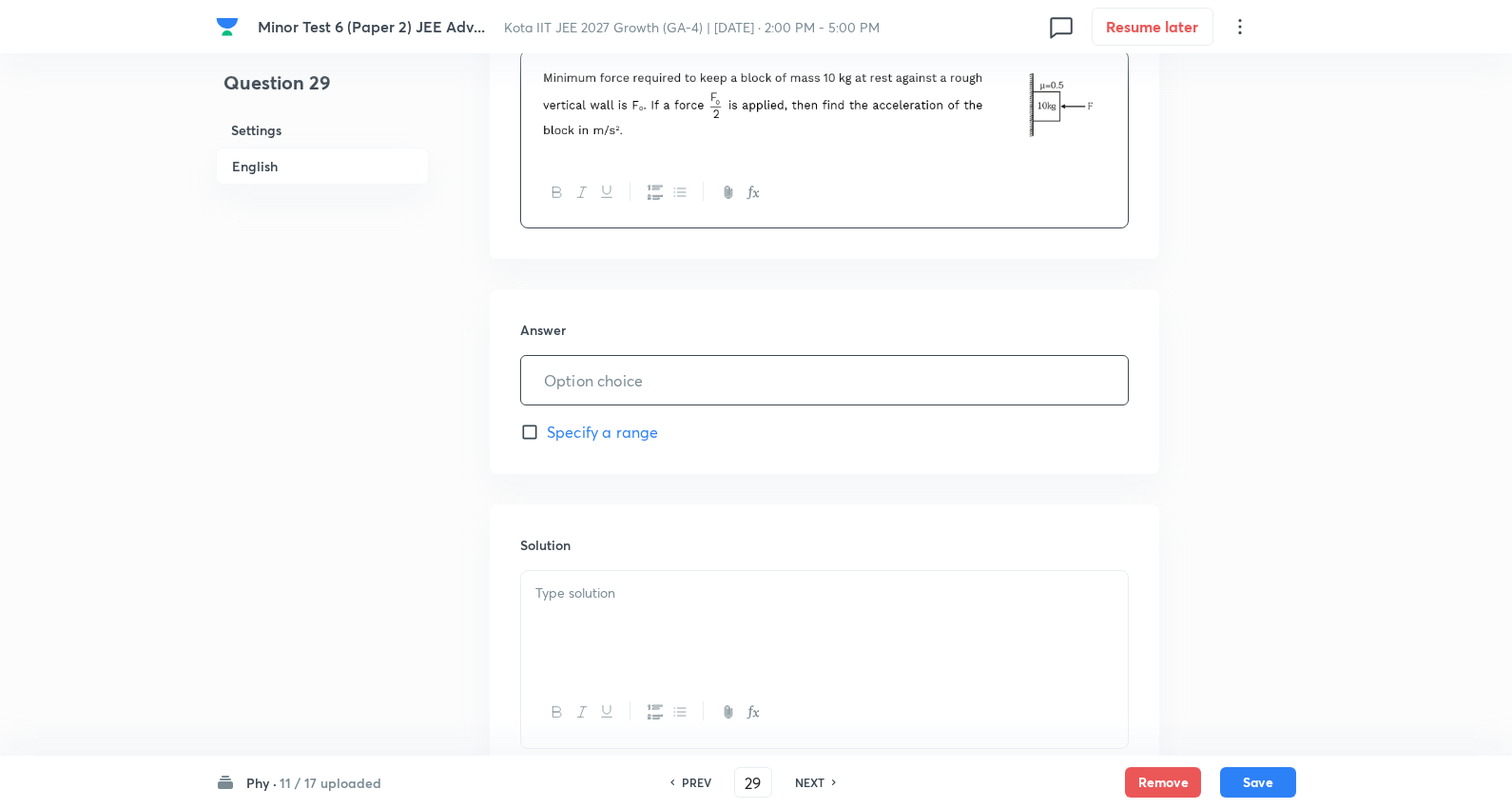
click at [611, 381] on input "text" at bounding box center [825, 380] width 607 height 49
type input "5"
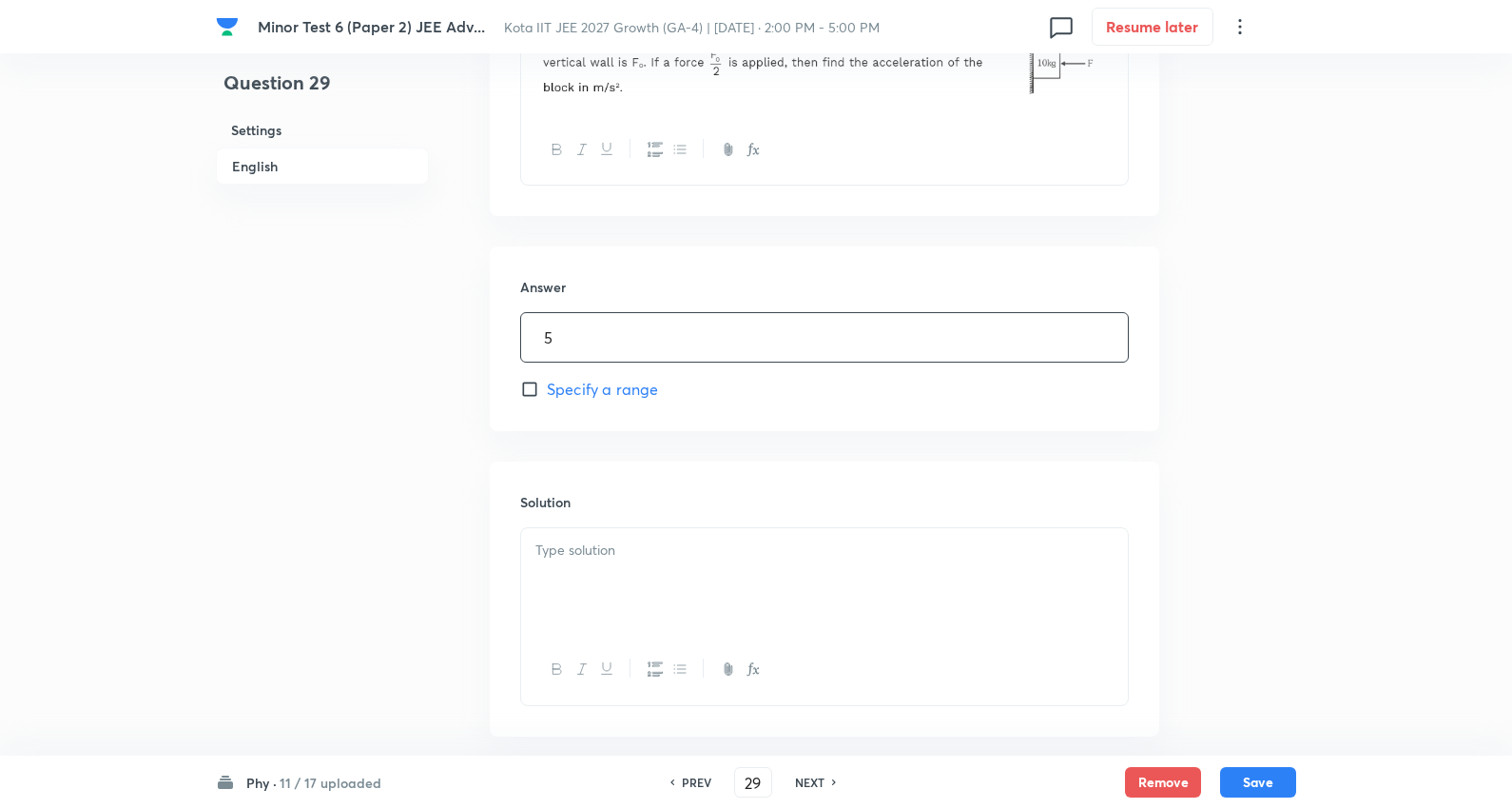
scroll to position [739, 0]
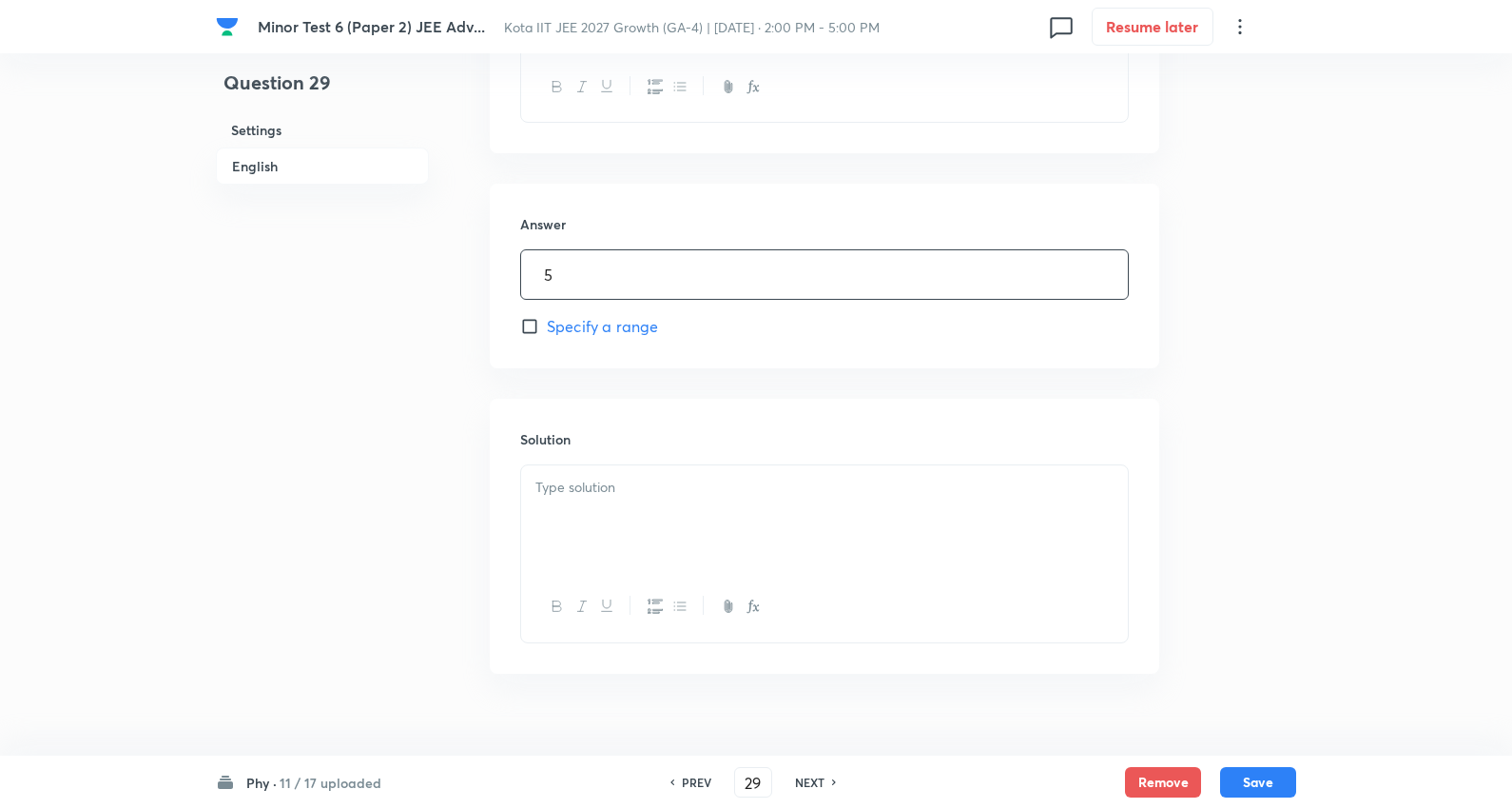
click at [616, 504] on div at bounding box center [825, 518] width 607 height 107
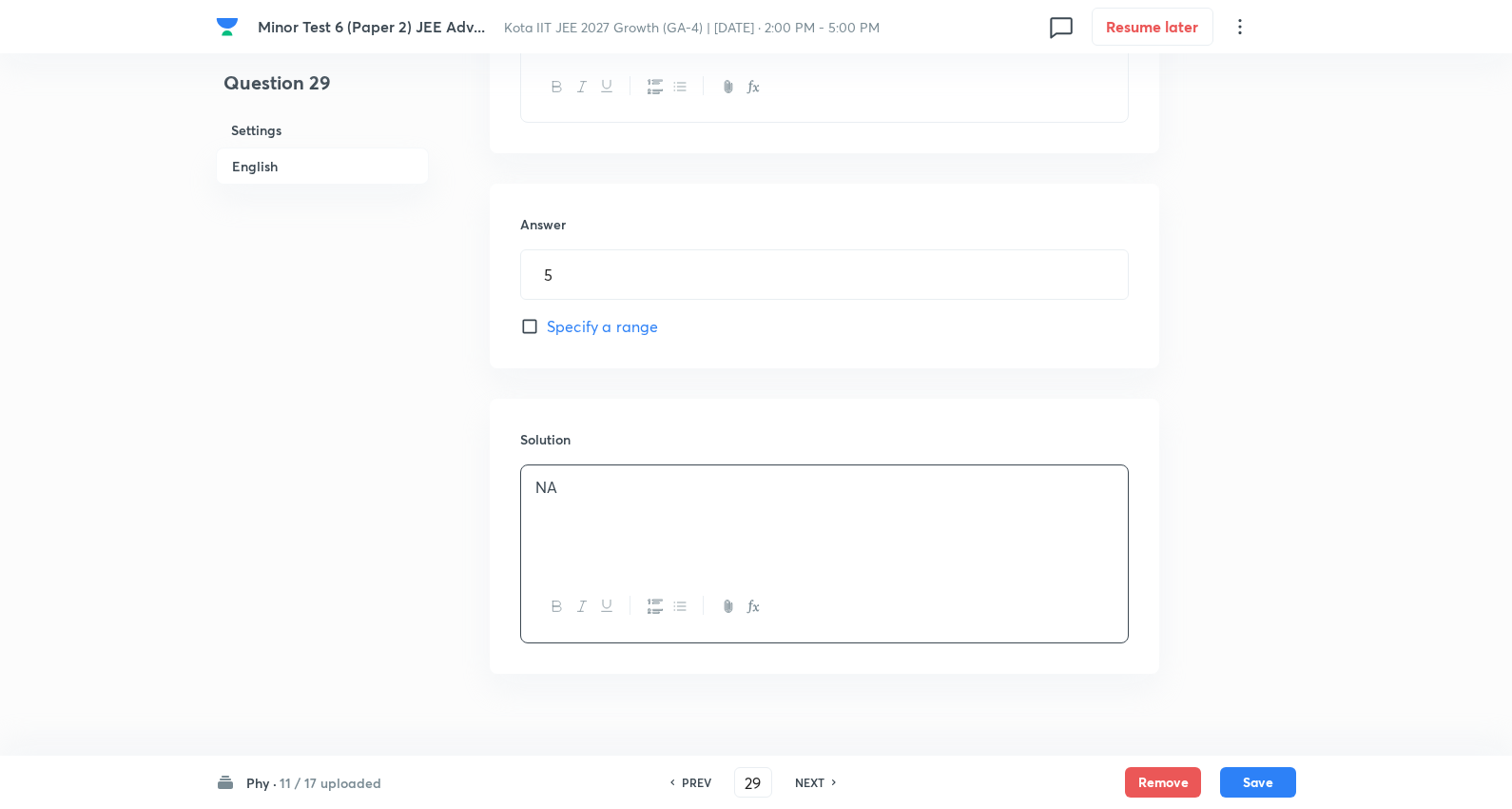
drag, startPoint x: 1268, startPoint y: 792, endPoint x: 1182, endPoint y: 669, distance: 150.1
click at [1268, 791] on button "Save" at bounding box center [1258, 782] width 76 height 30
type input "30"
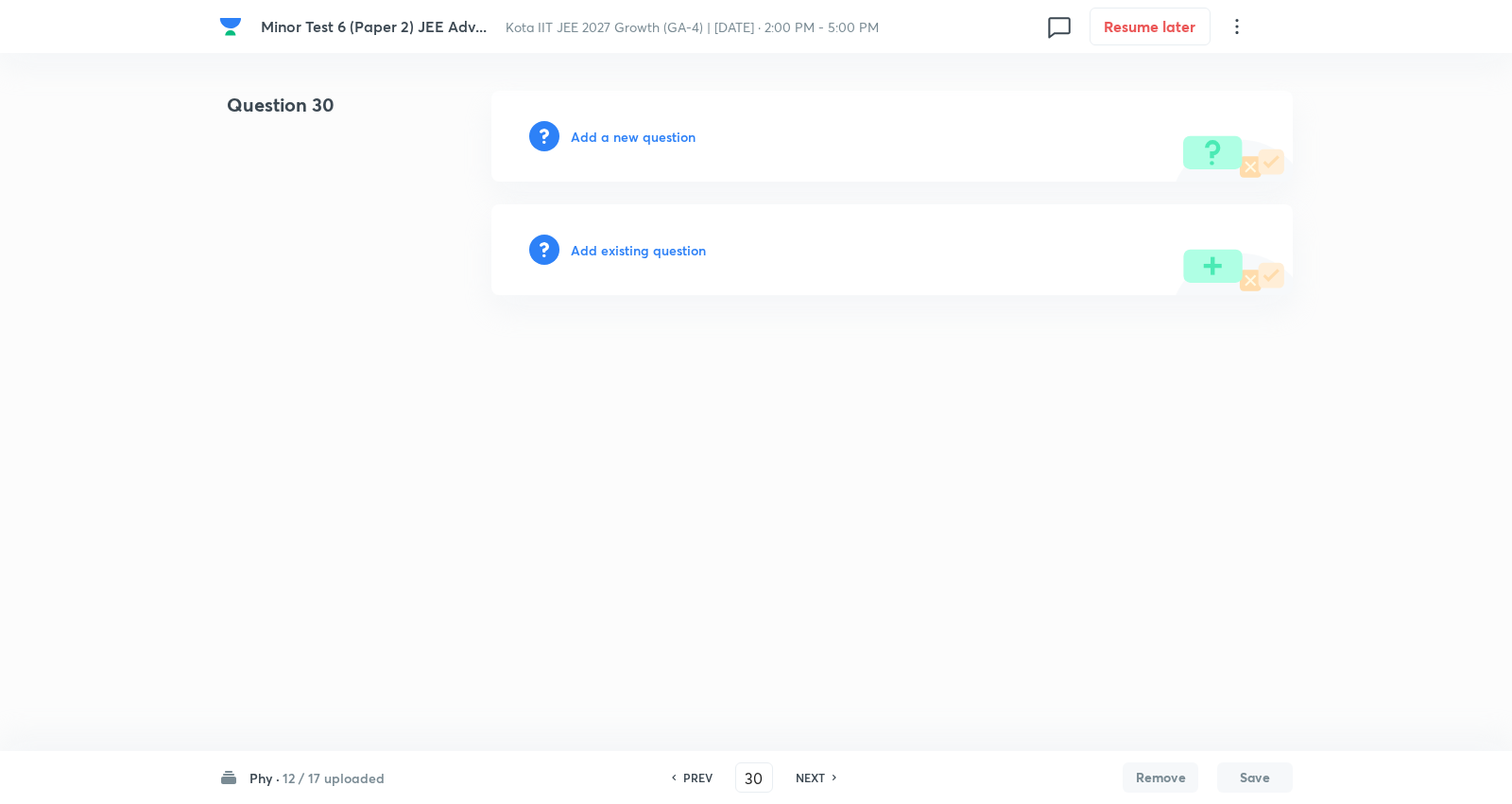
click at [628, 140] on h6 "Add a new question" at bounding box center [633, 136] width 125 height 19
click at [628, 140] on h6 "Choose a question type" at bounding box center [644, 136] width 146 height 19
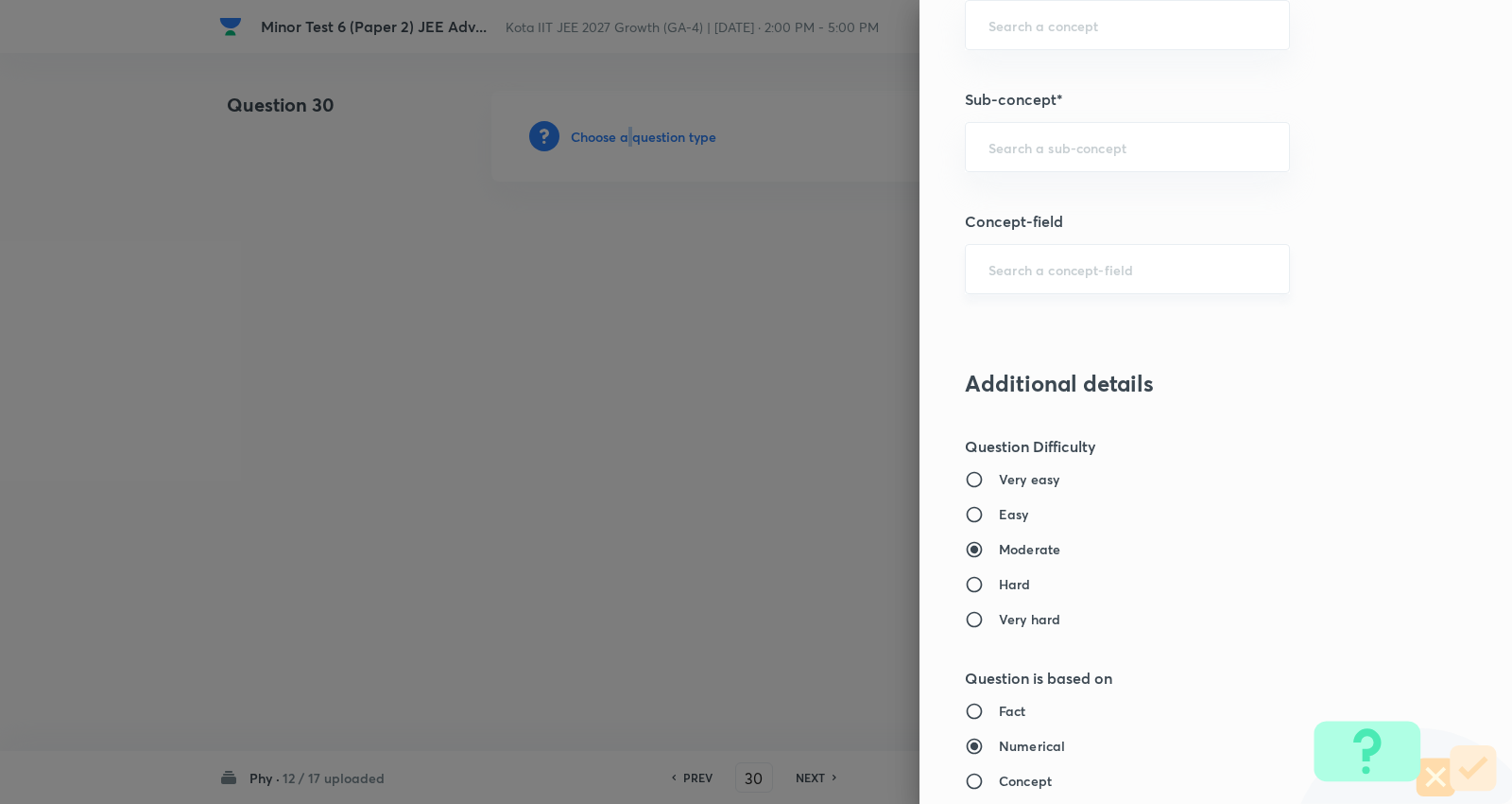
scroll to position [1155, 0]
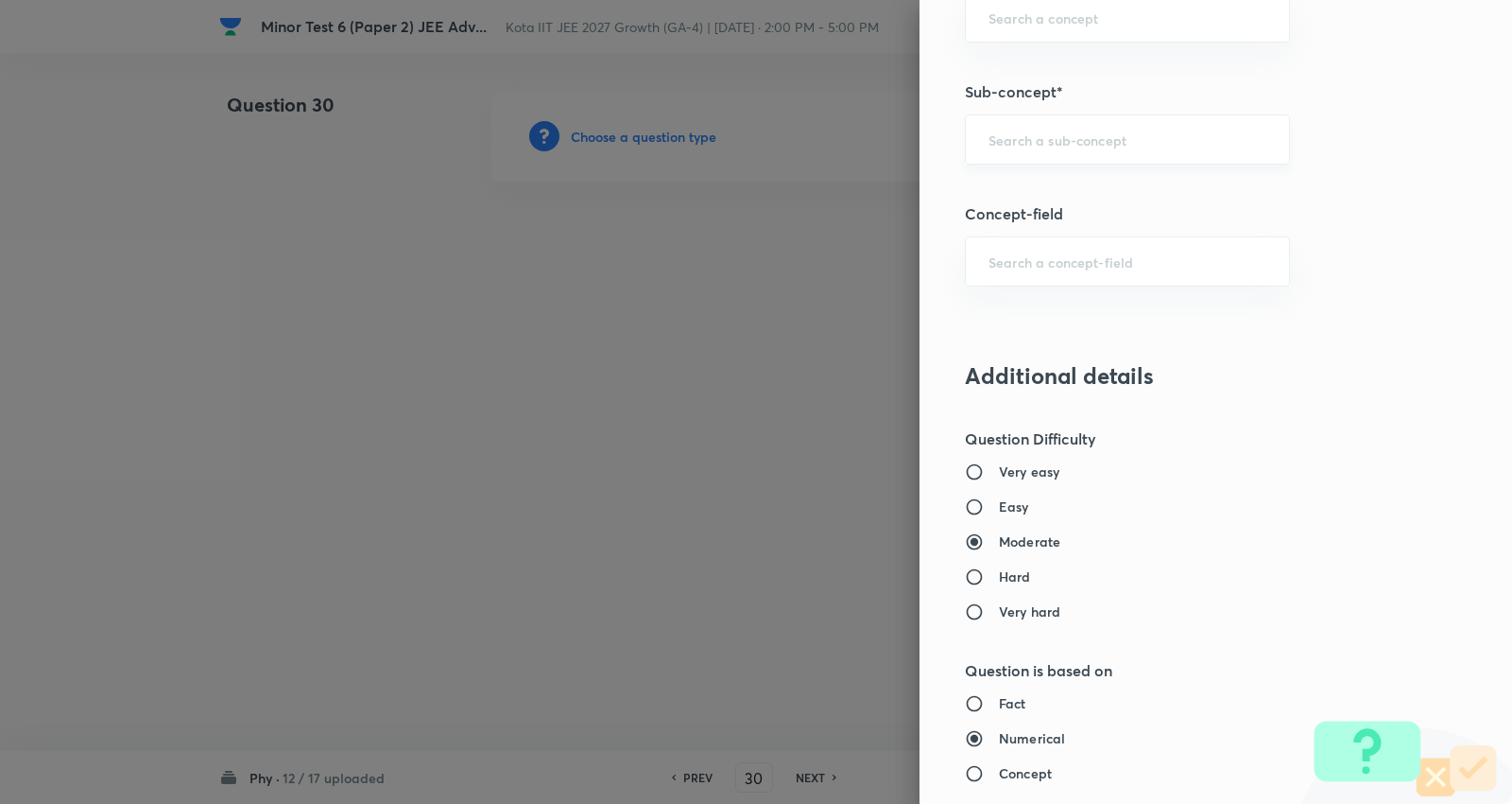
click at [1089, 136] on input "text" at bounding box center [1128, 139] width 278 height 18
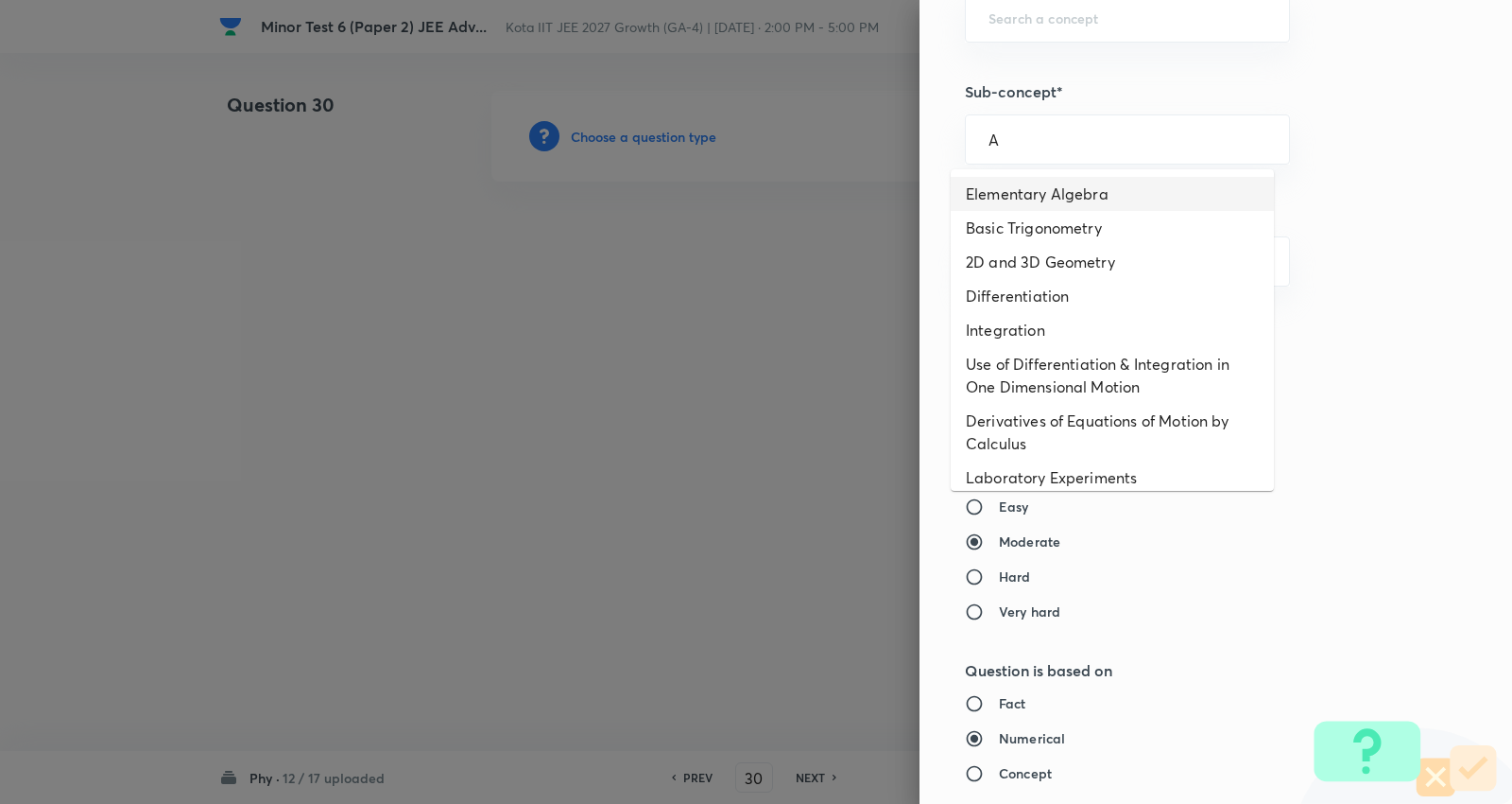
click at [1068, 187] on li "Elementary Algebra" at bounding box center [1112, 194] width 323 height 34
type input "Elementary Algebra"
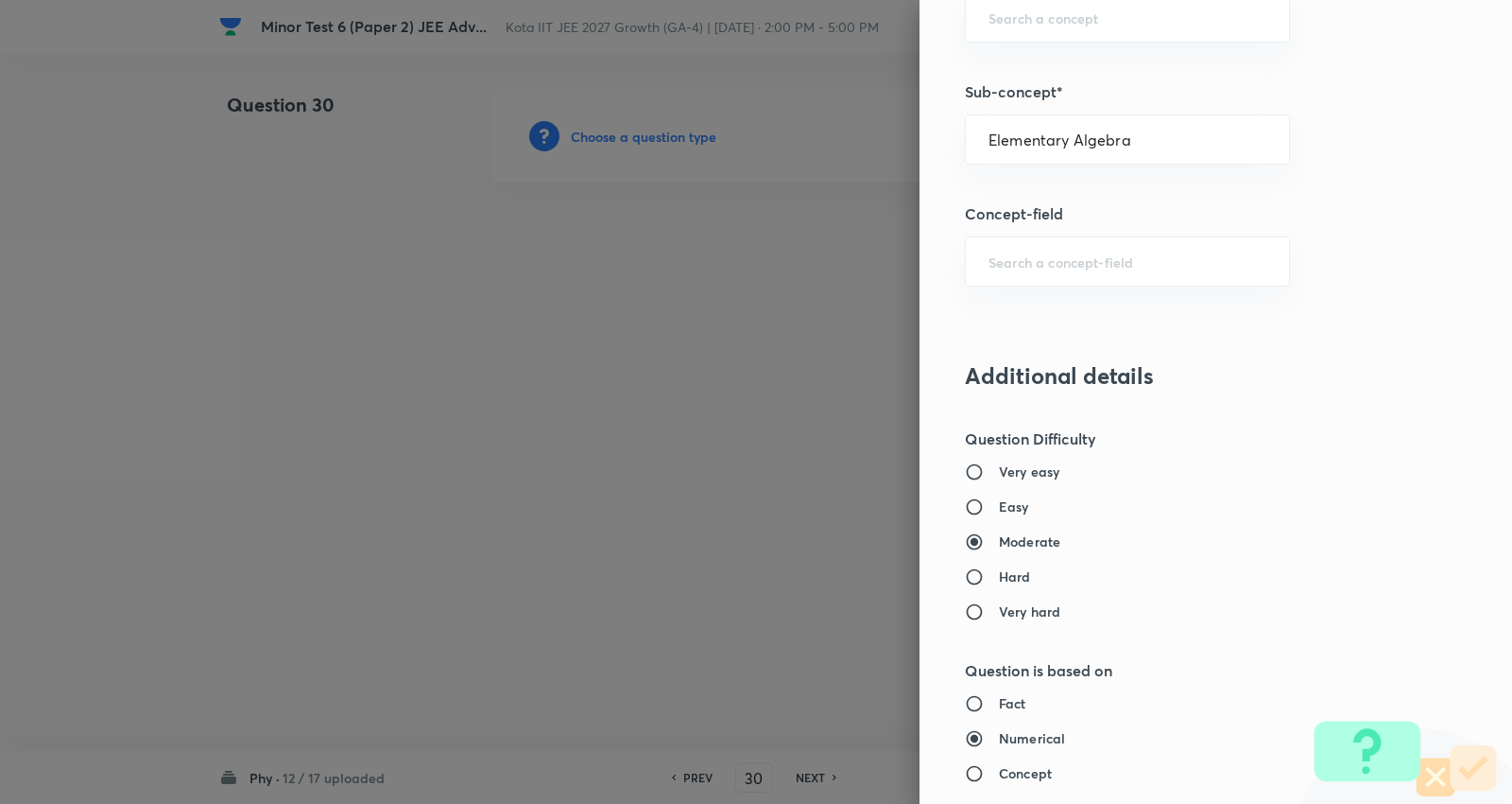
type input "Physics"
type input "Basics & Laboratory"
type input "Mathematical Tools"
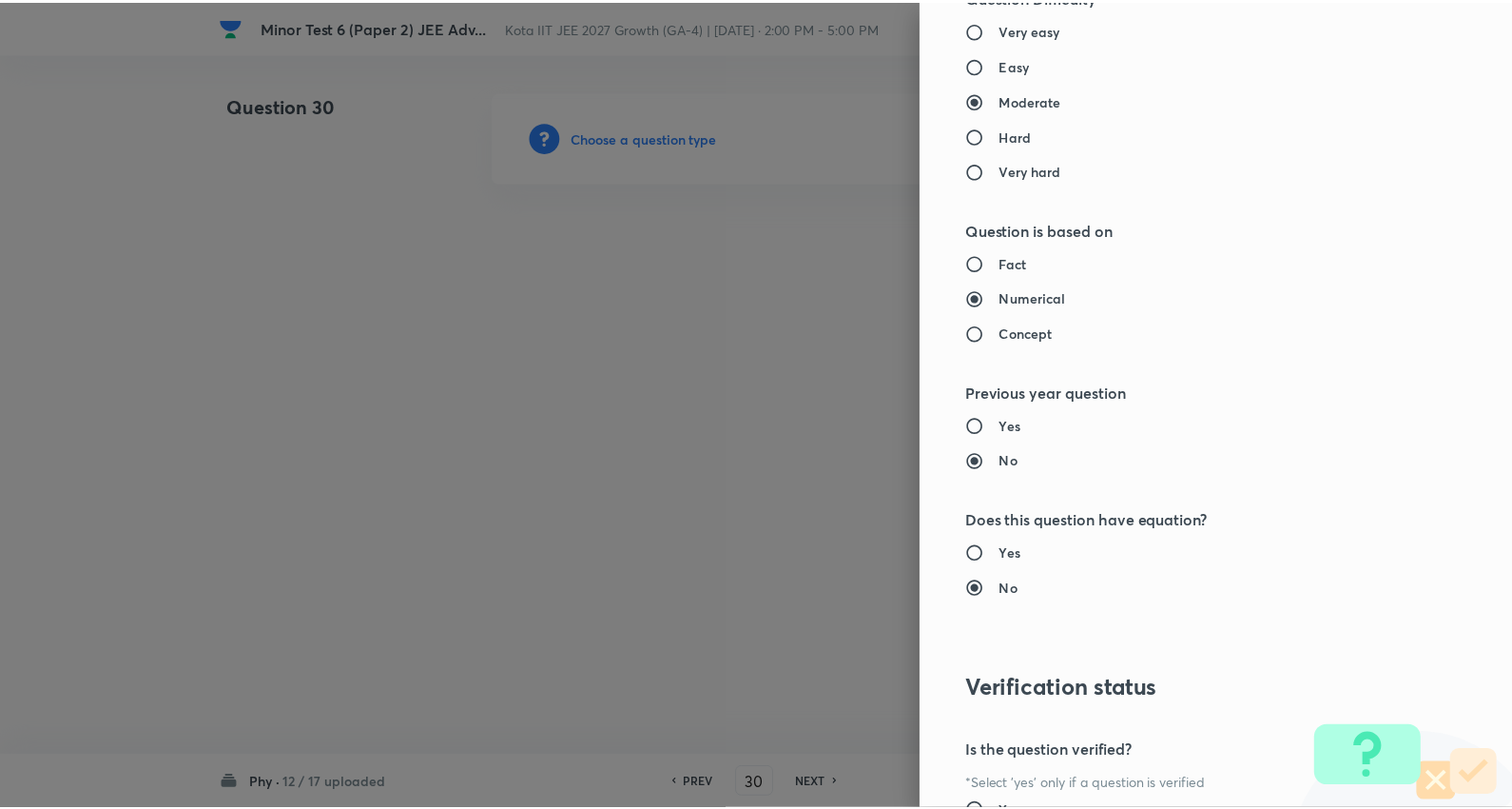
scroll to position [1801, 0]
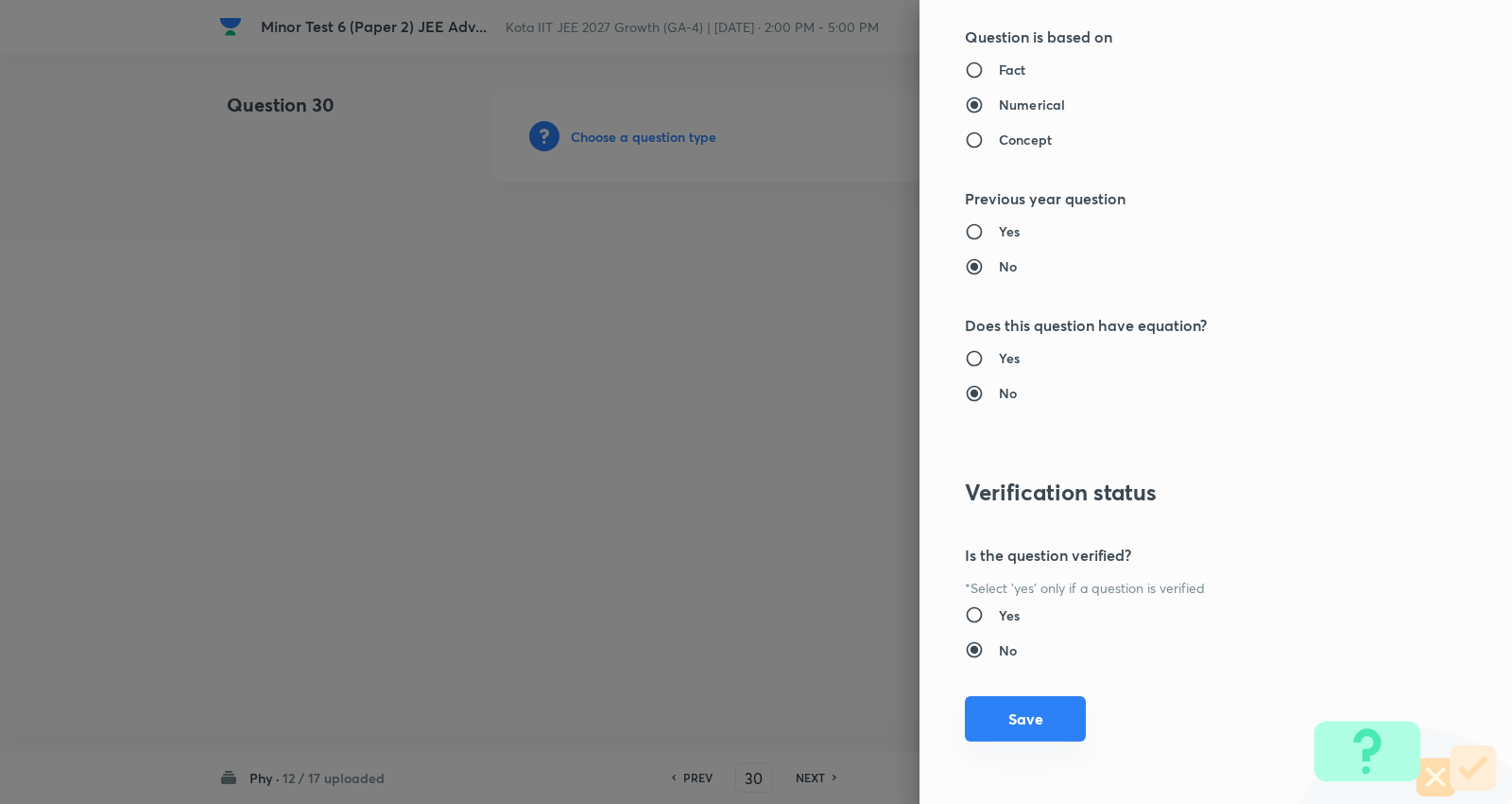
click at [1016, 716] on button "Save" at bounding box center [1026, 718] width 121 height 46
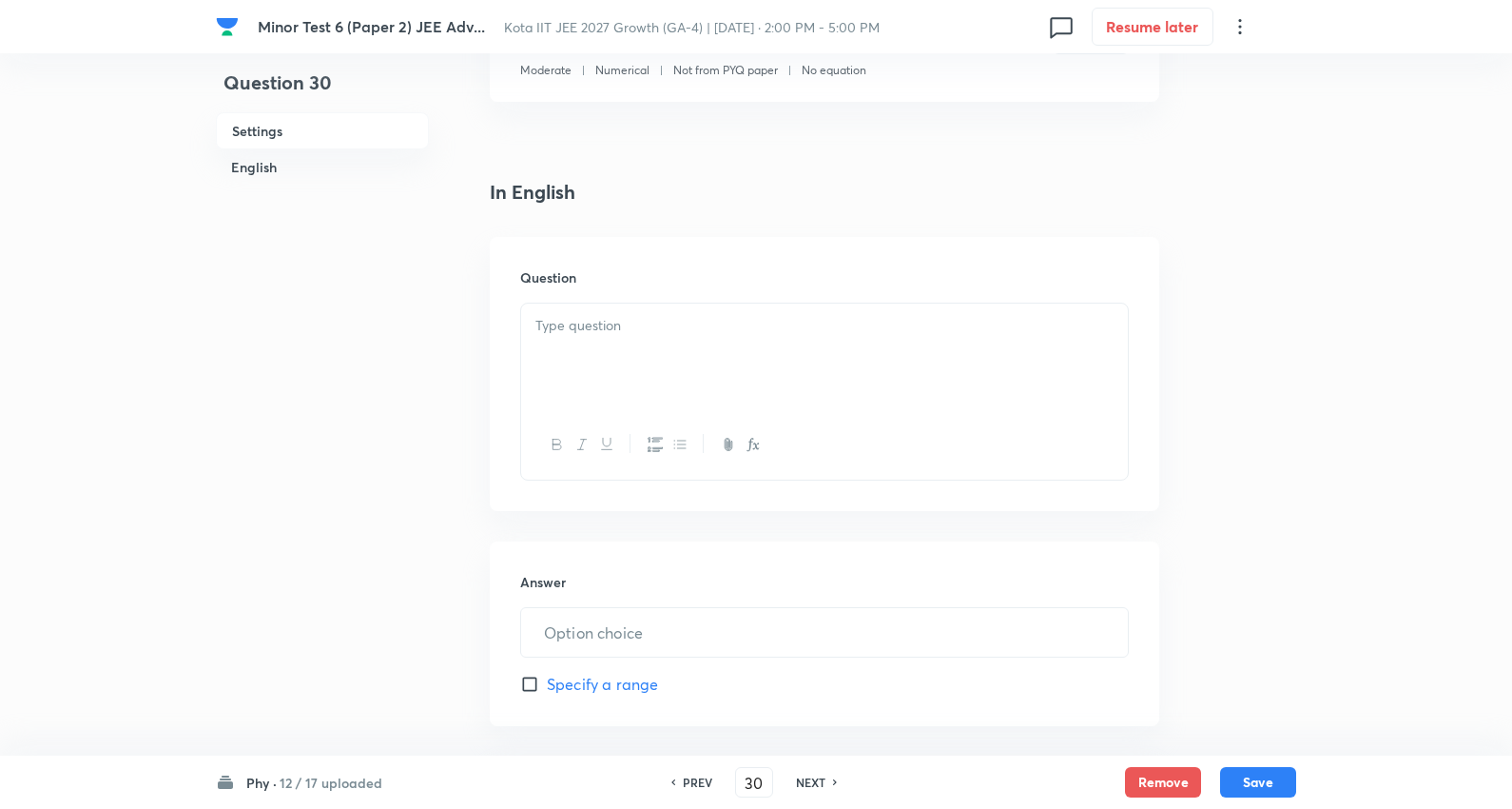
scroll to position [422, 0]
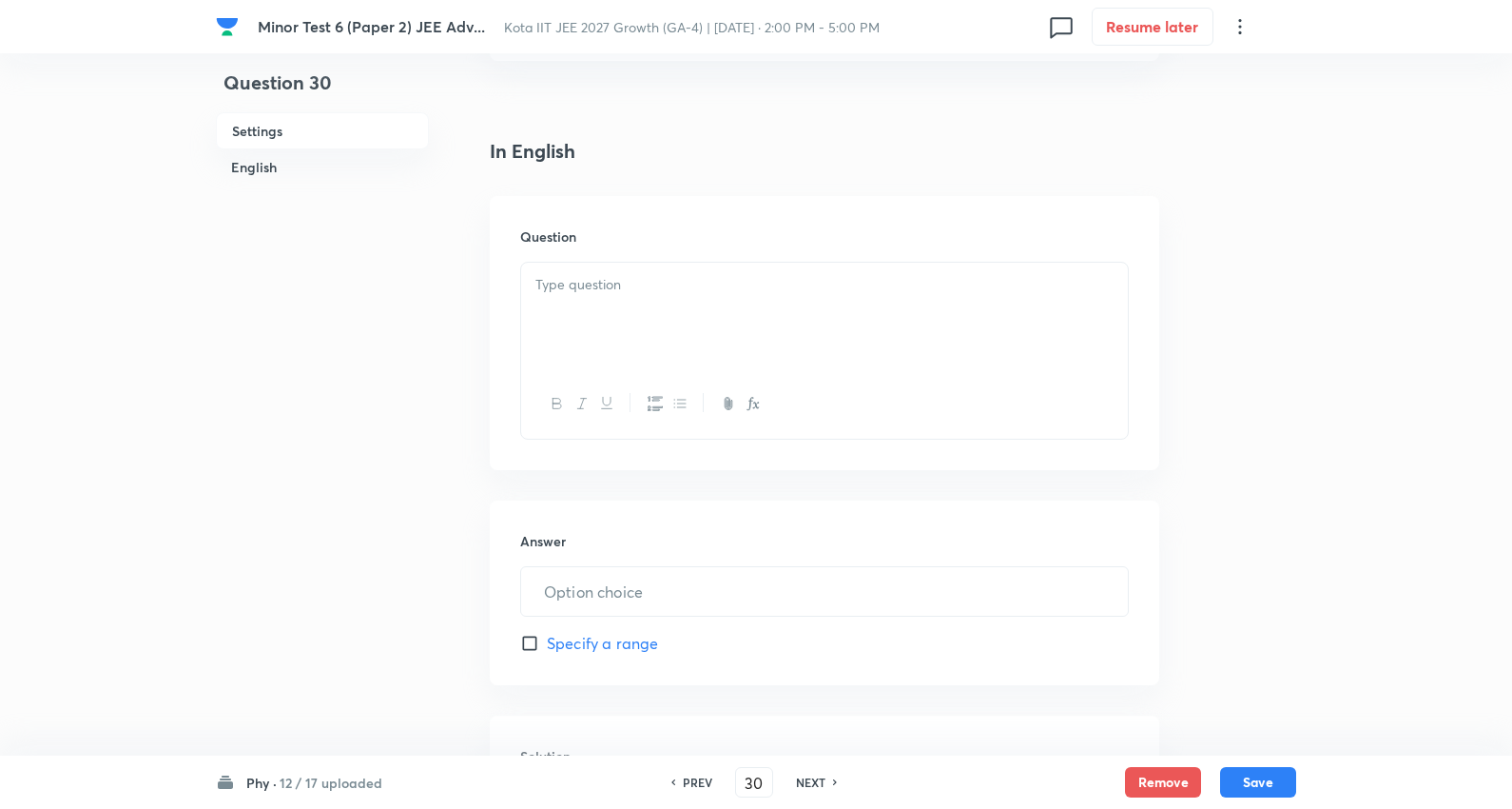
click at [590, 292] on p at bounding box center [825, 285] width 579 height 22
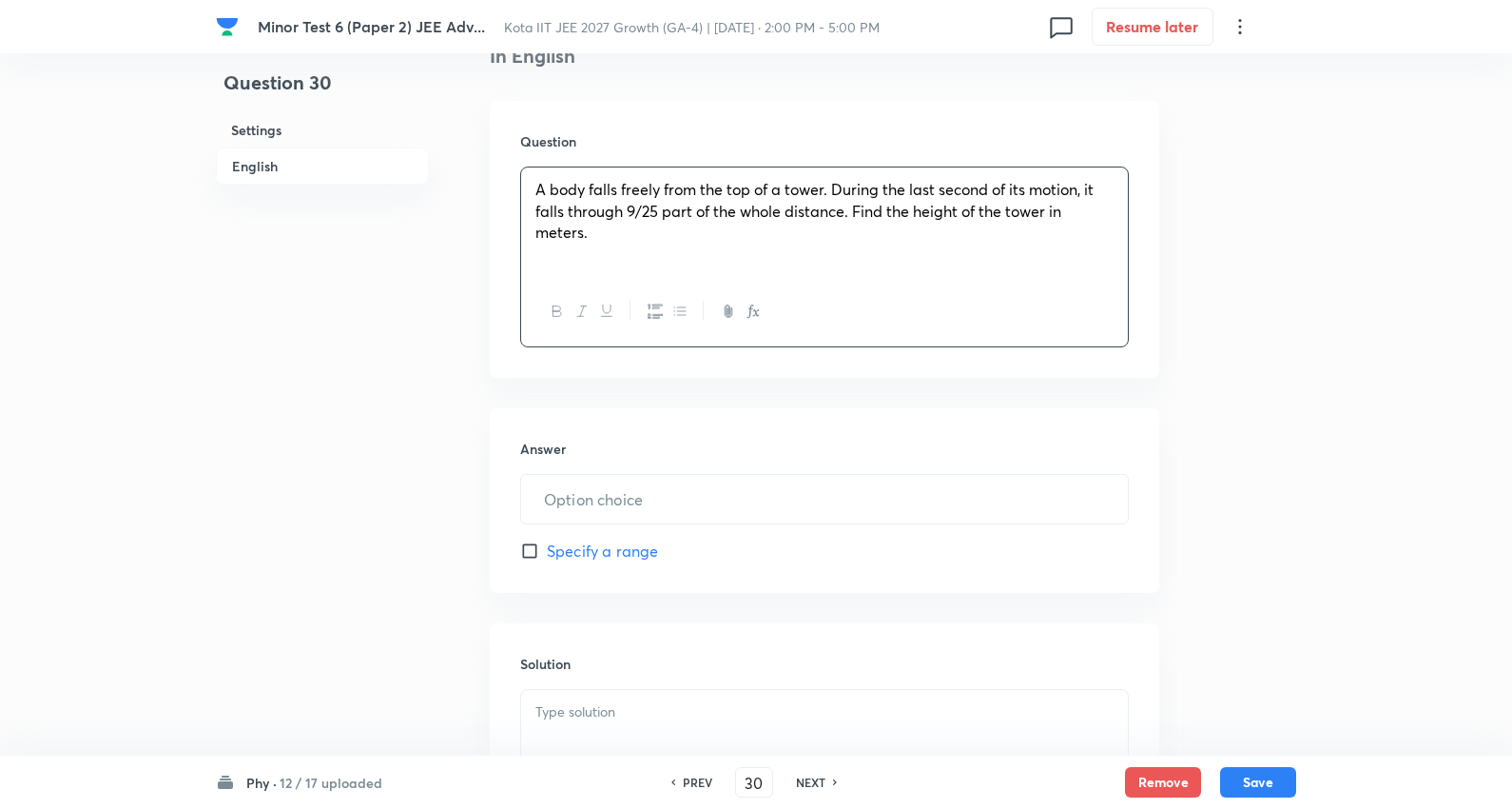
scroll to position [634, 0]
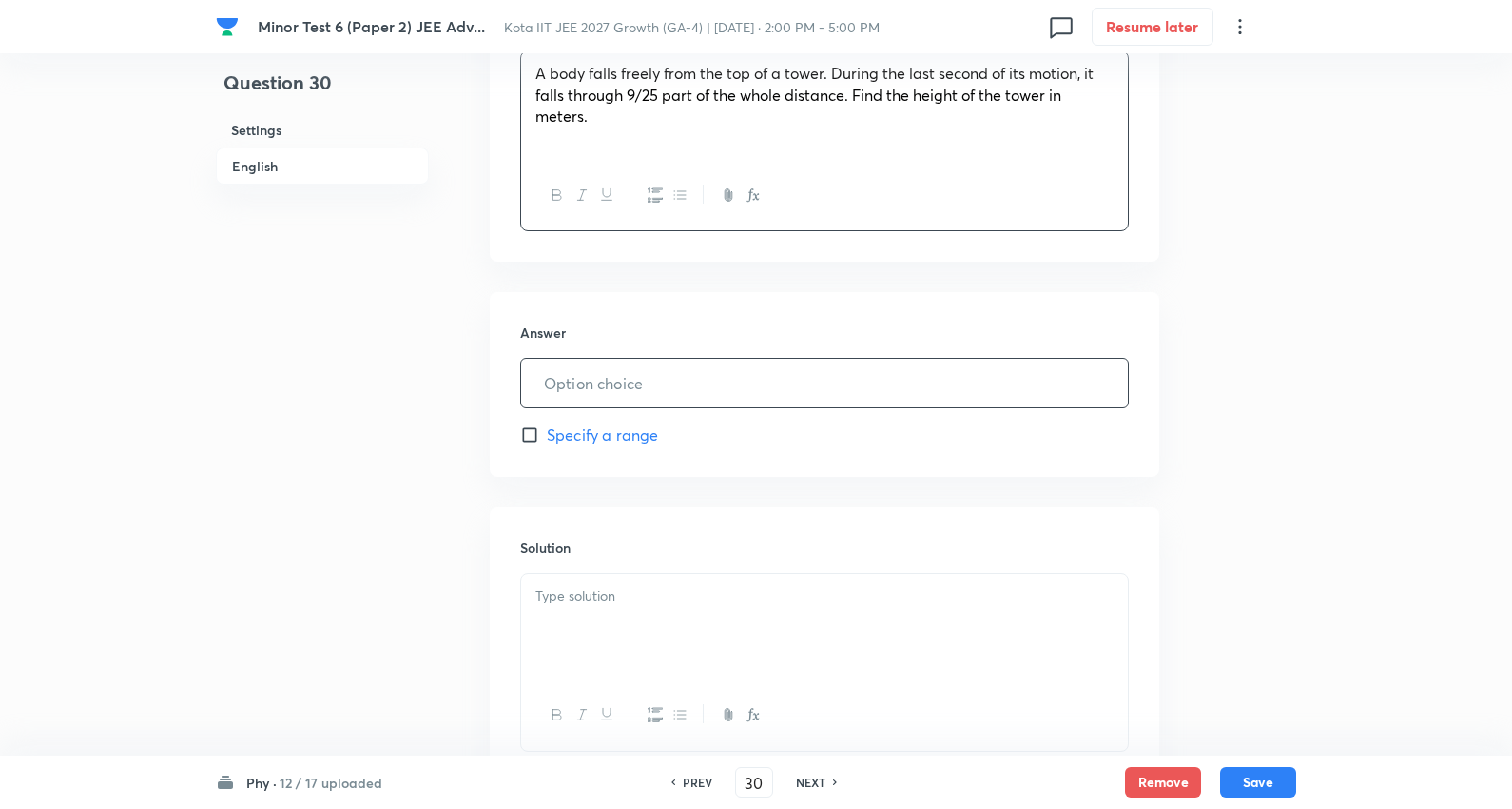
click at [641, 377] on input "text" at bounding box center [825, 383] width 607 height 49
type input "125"
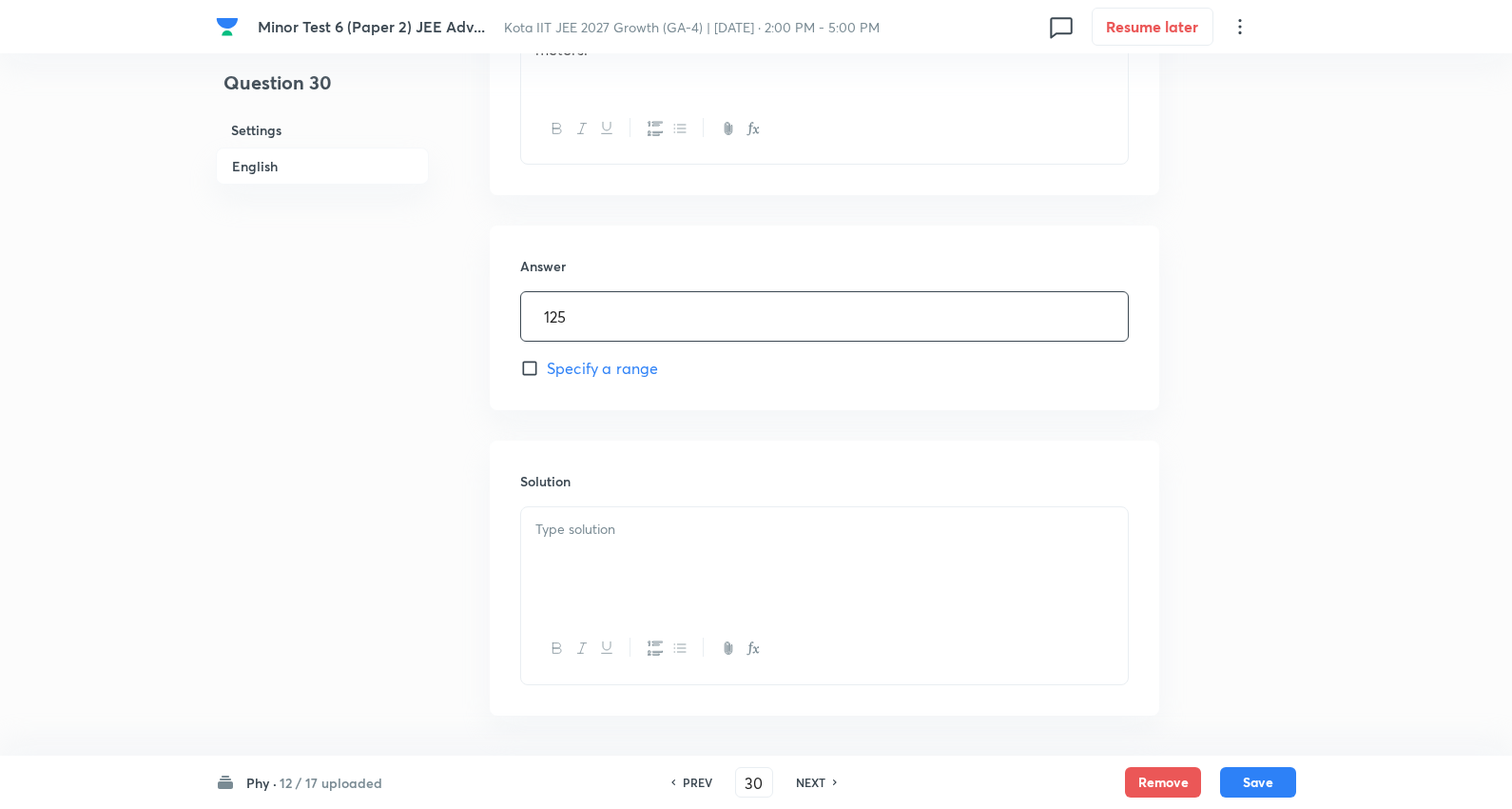
scroll to position [776, 0]
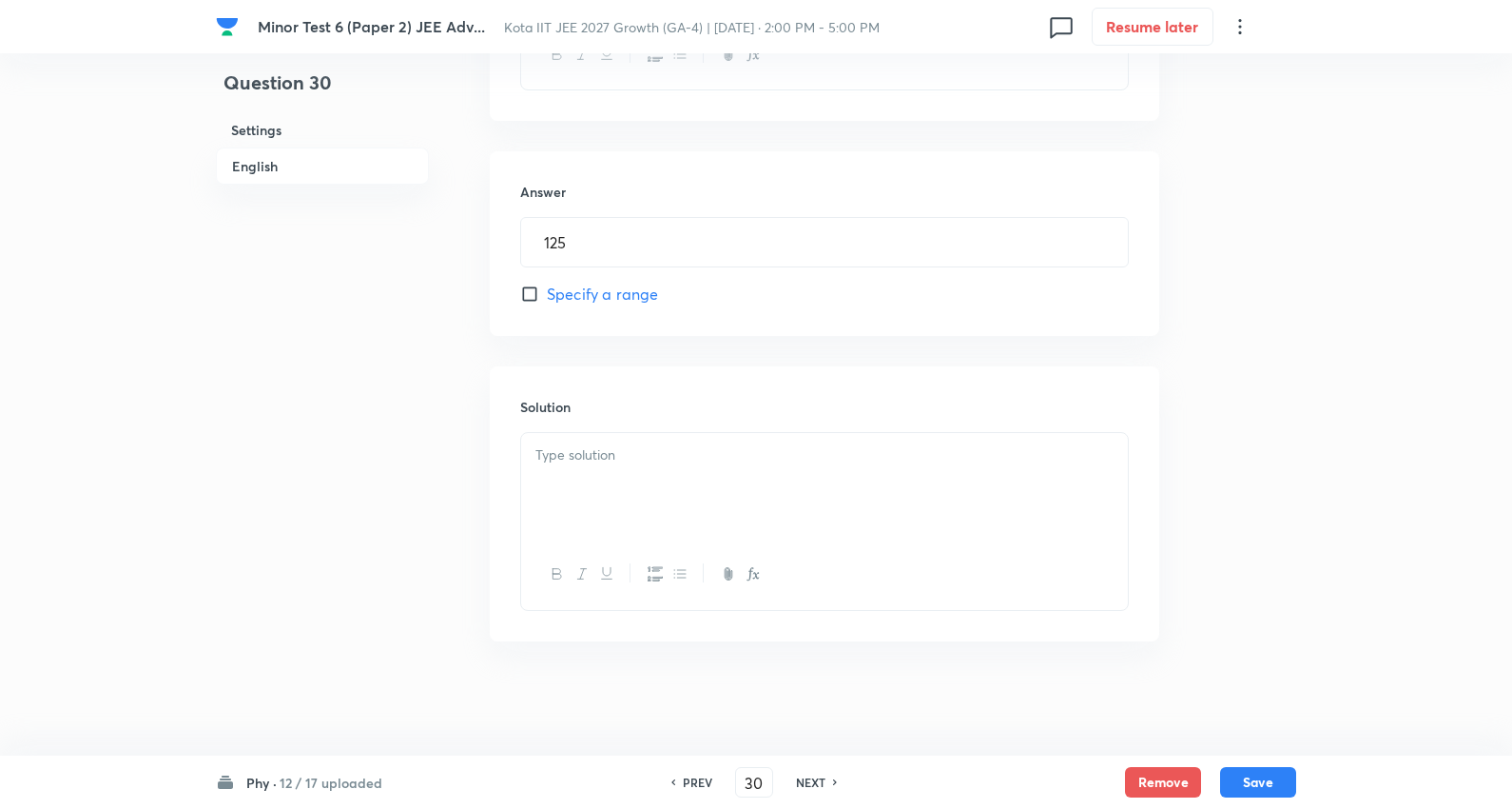
click at [666, 482] on div at bounding box center [825, 486] width 607 height 107
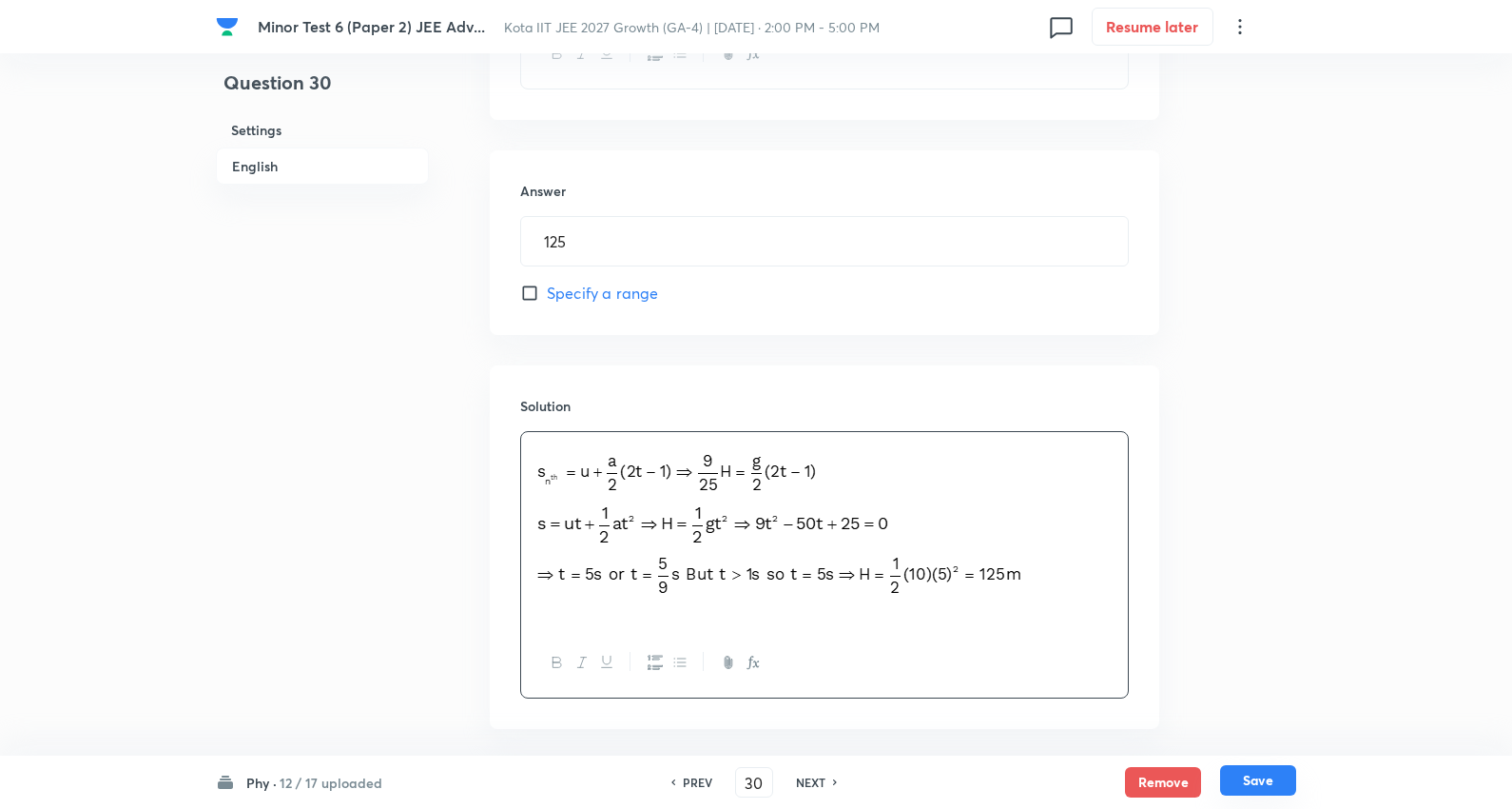
click at [1268, 779] on button "Save" at bounding box center [1258, 780] width 76 height 30
type input "31"
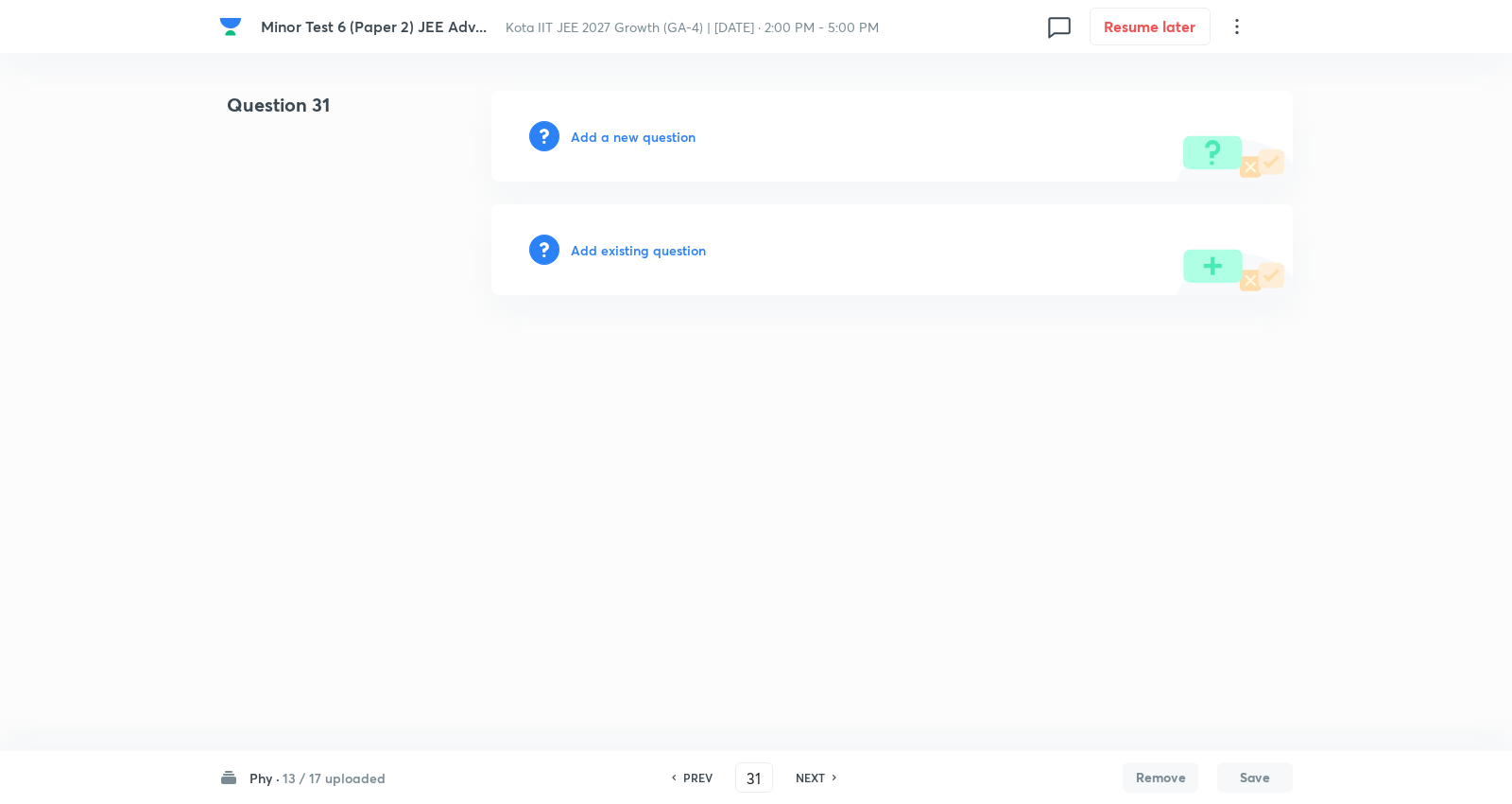
click at [624, 128] on h6 "Add a new question" at bounding box center [633, 136] width 125 height 19
click at [624, 128] on h6 "Choose a question type" at bounding box center [644, 136] width 146 height 19
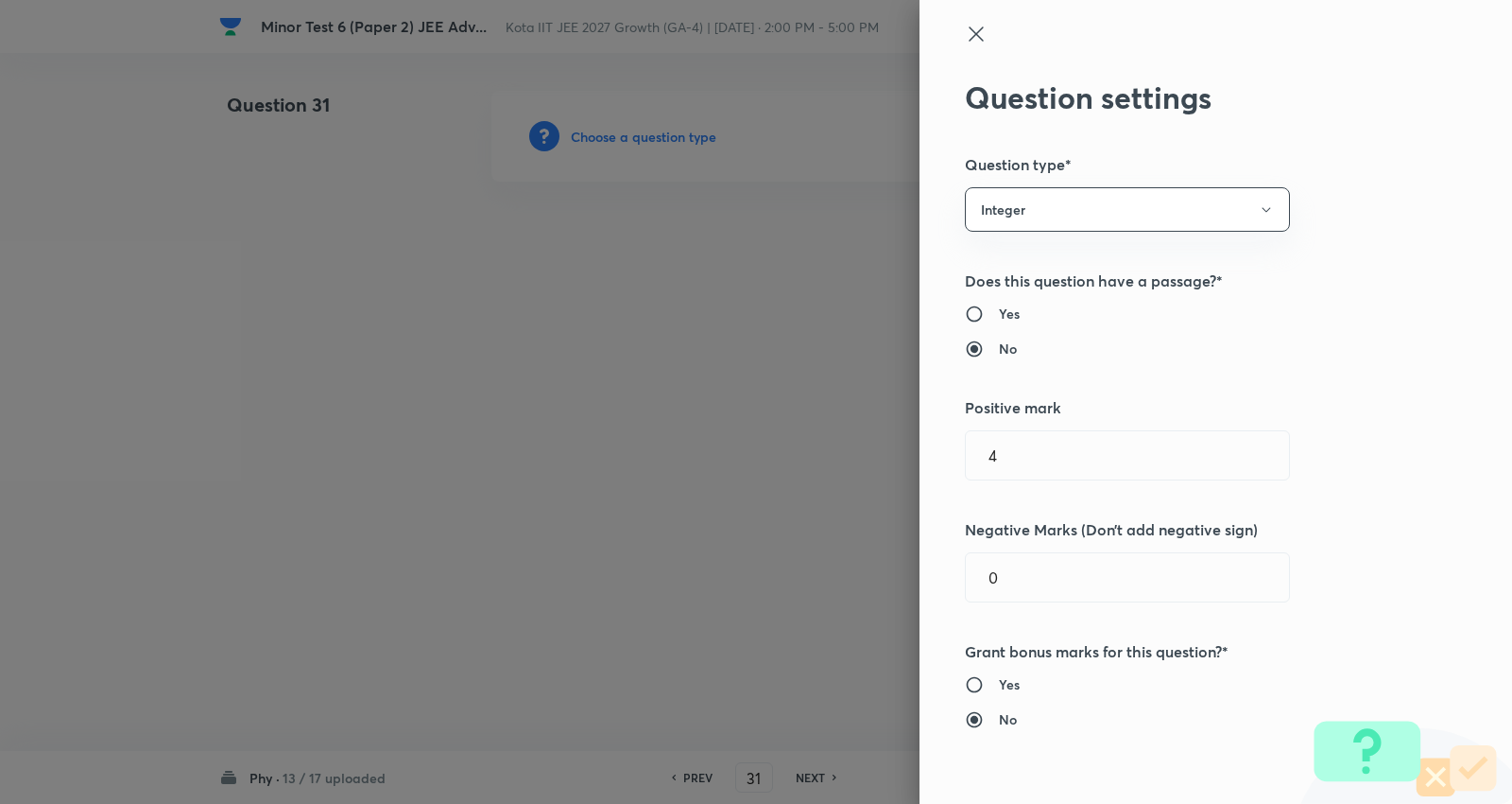
click at [999, 313] on h6 "Yes" at bounding box center [1009, 313] width 20 height 19
click at [992, 313] on input "Yes" at bounding box center [982, 313] width 34 height 18
radio input "true"
radio input "false"
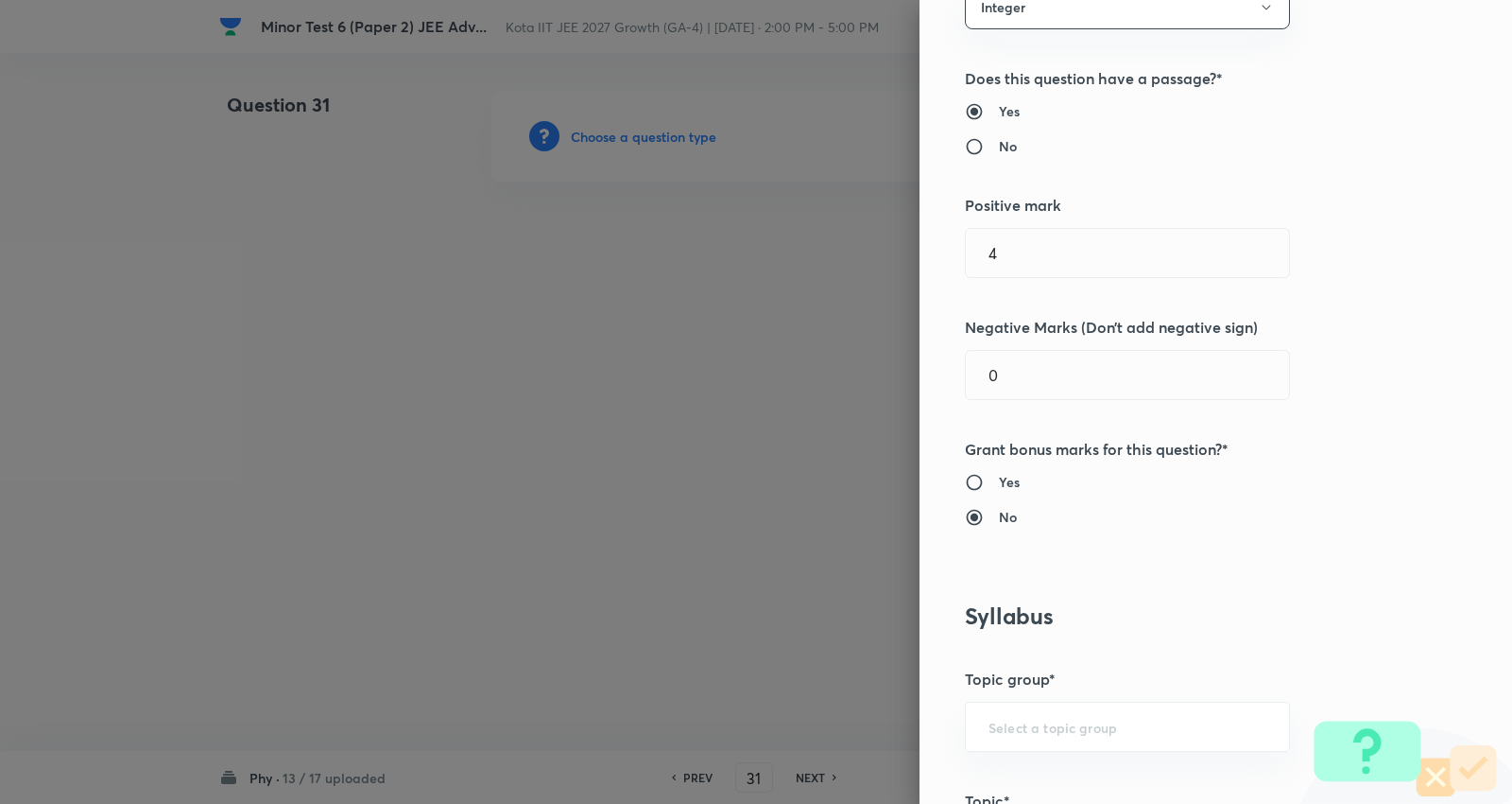
scroll to position [210, 0]
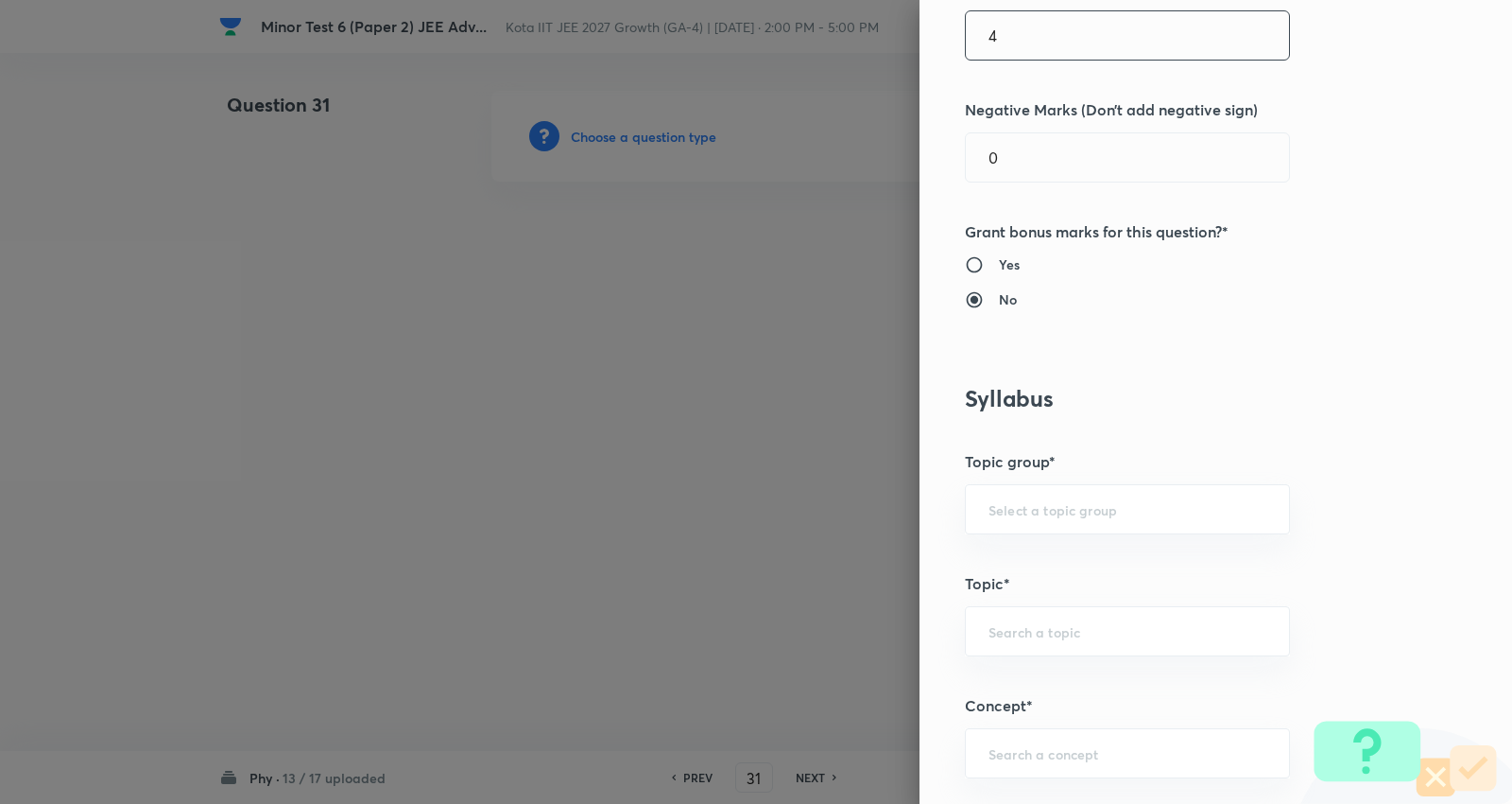
drag, startPoint x: 1052, startPoint y: 22, endPoint x: 908, endPoint y: 18, distance: 144.1
click at [919, 18] on div "Question settings Question type* Integer Does this question have a passage?* Ye…" at bounding box center [1215, 402] width 593 height 804
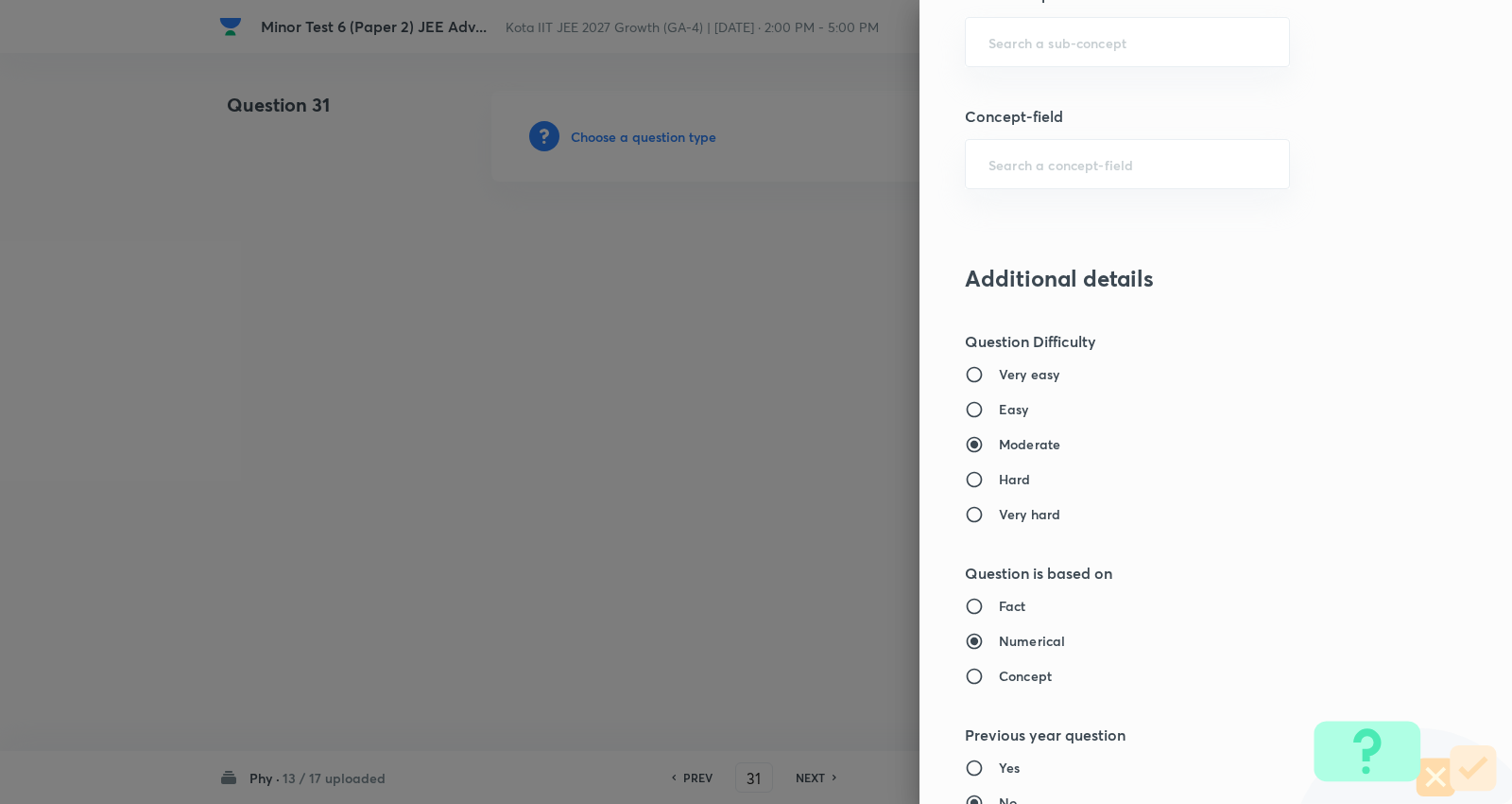
scroll to position [1042, 0]
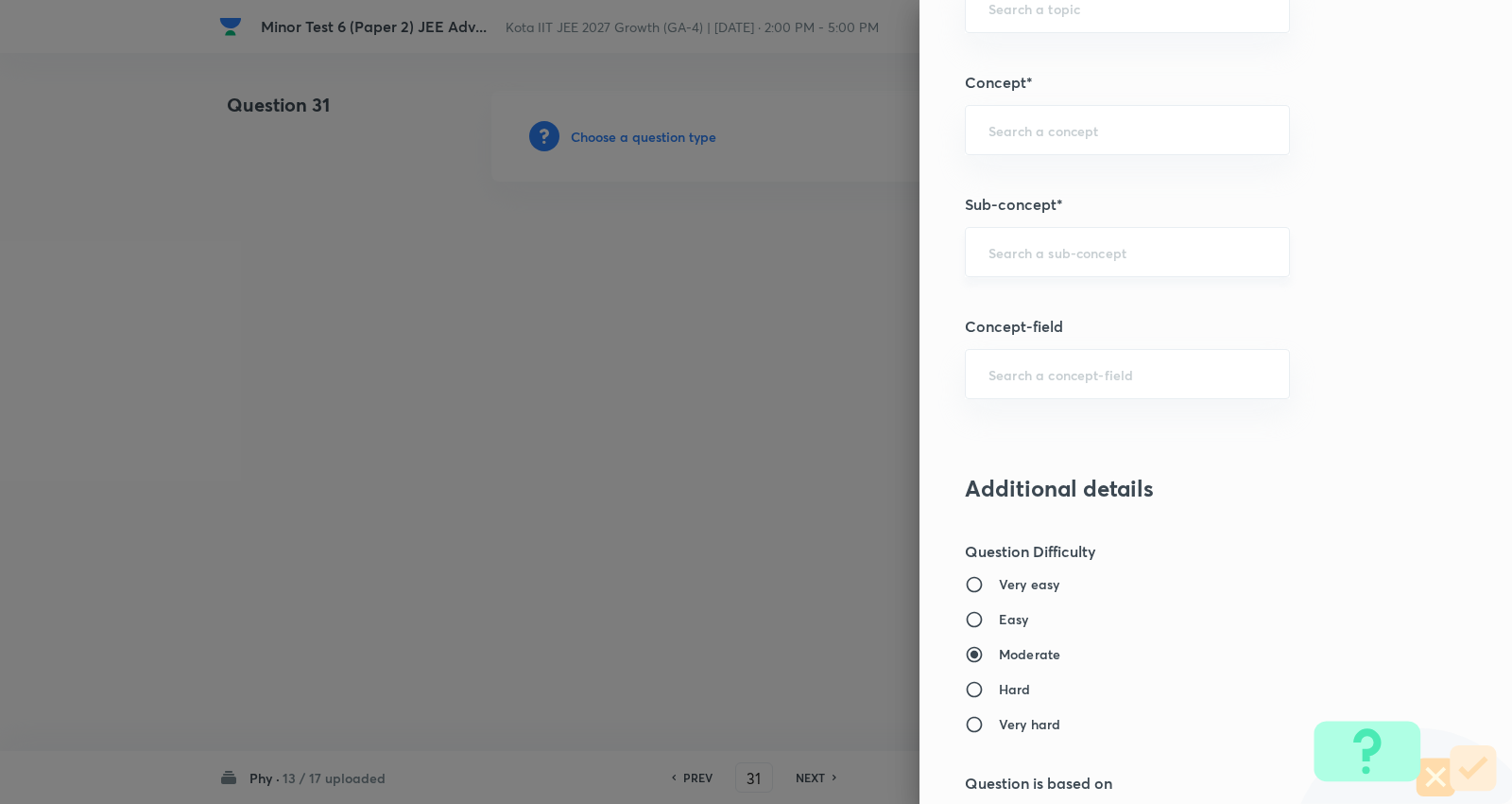
type input "3"
click at [1050, 243] on input "text" at bounding box center [1128, 252] width 278 height 18
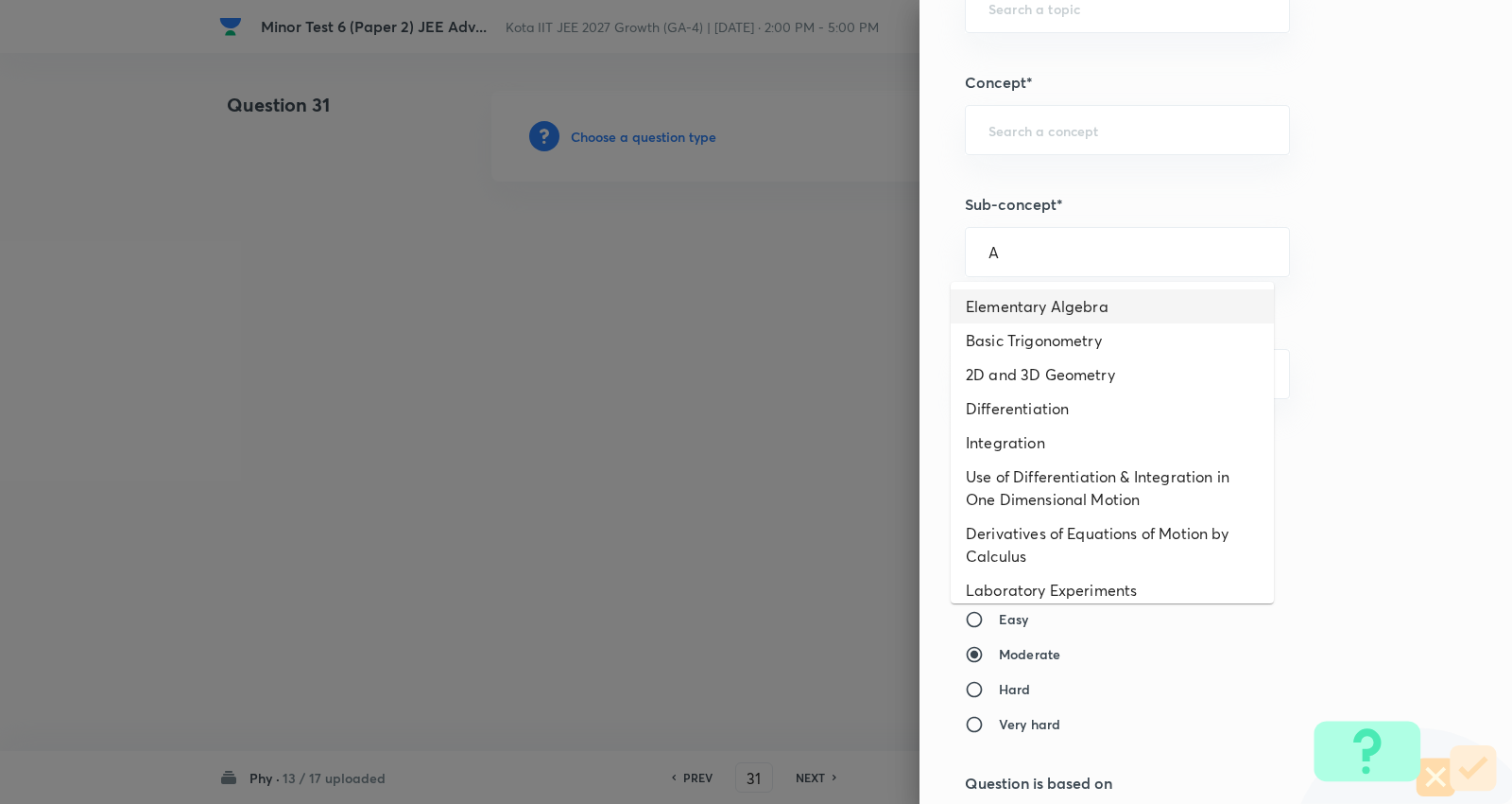
click at [1044, 300] on li "Elementary Algebra" at bounding box center [1112, 306] width 323 height 34
type input "Elementary Algebra"
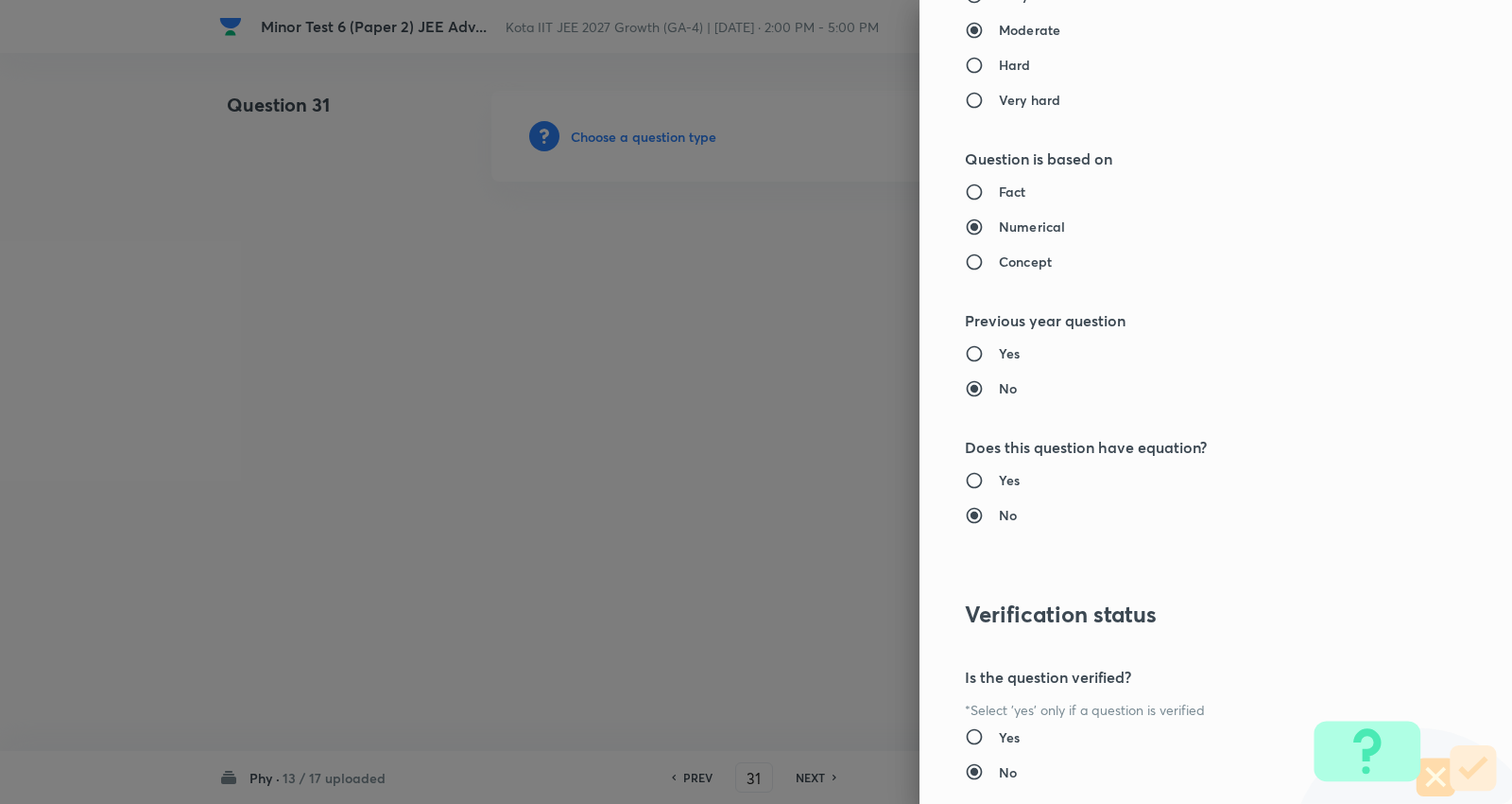
type input "Physics"
type input "Basics & Laboratory"
type input "Mathematical Tools"
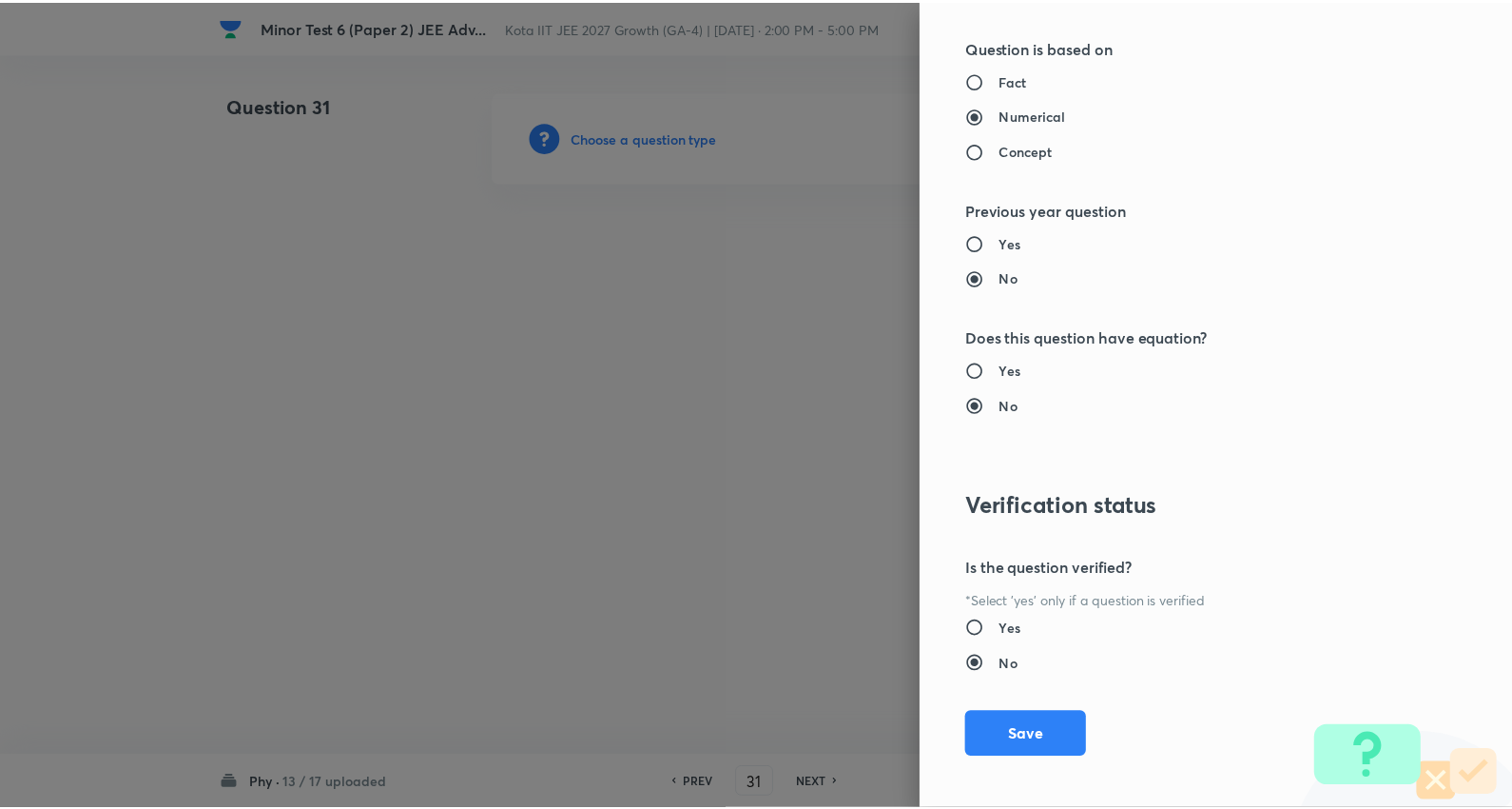
scroll to position [1801, 0]
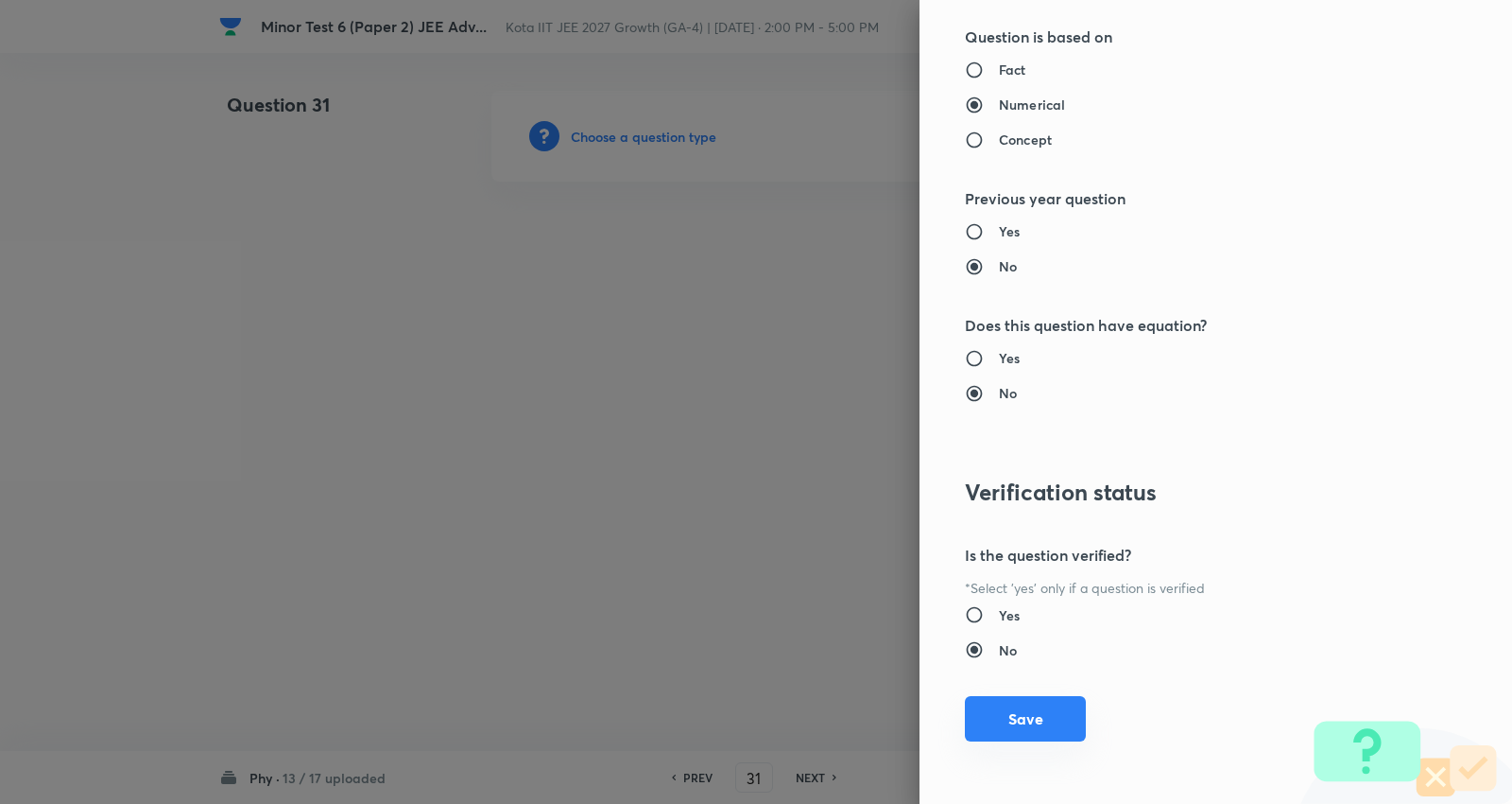
click at [1035, 698] on button "Save" at bounding box center [1026, 718] width 121 height 46
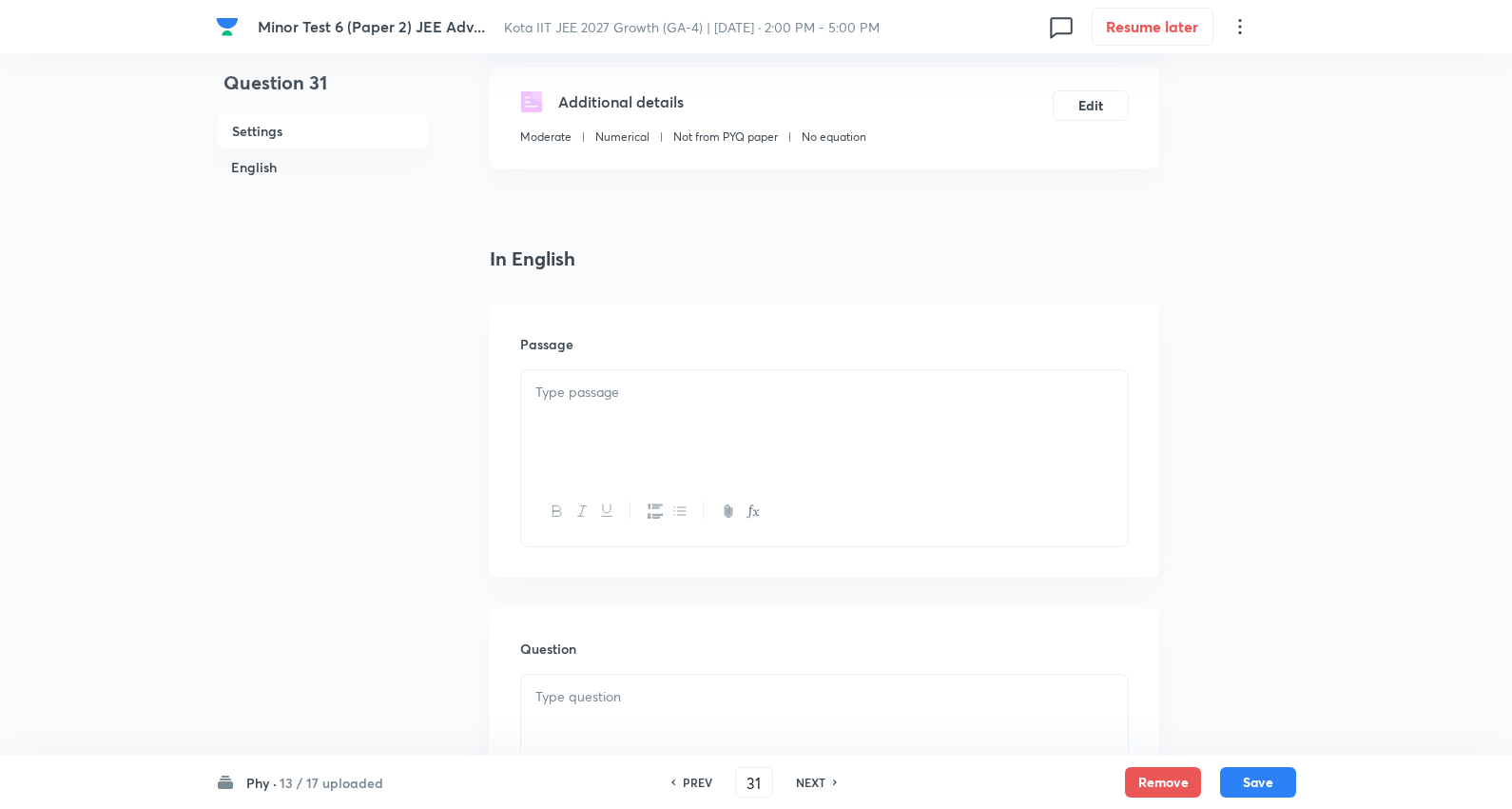
scroll to position [316, 0]
click at [649, 401] on p at bounding box center [825, 391] width 579 height 22
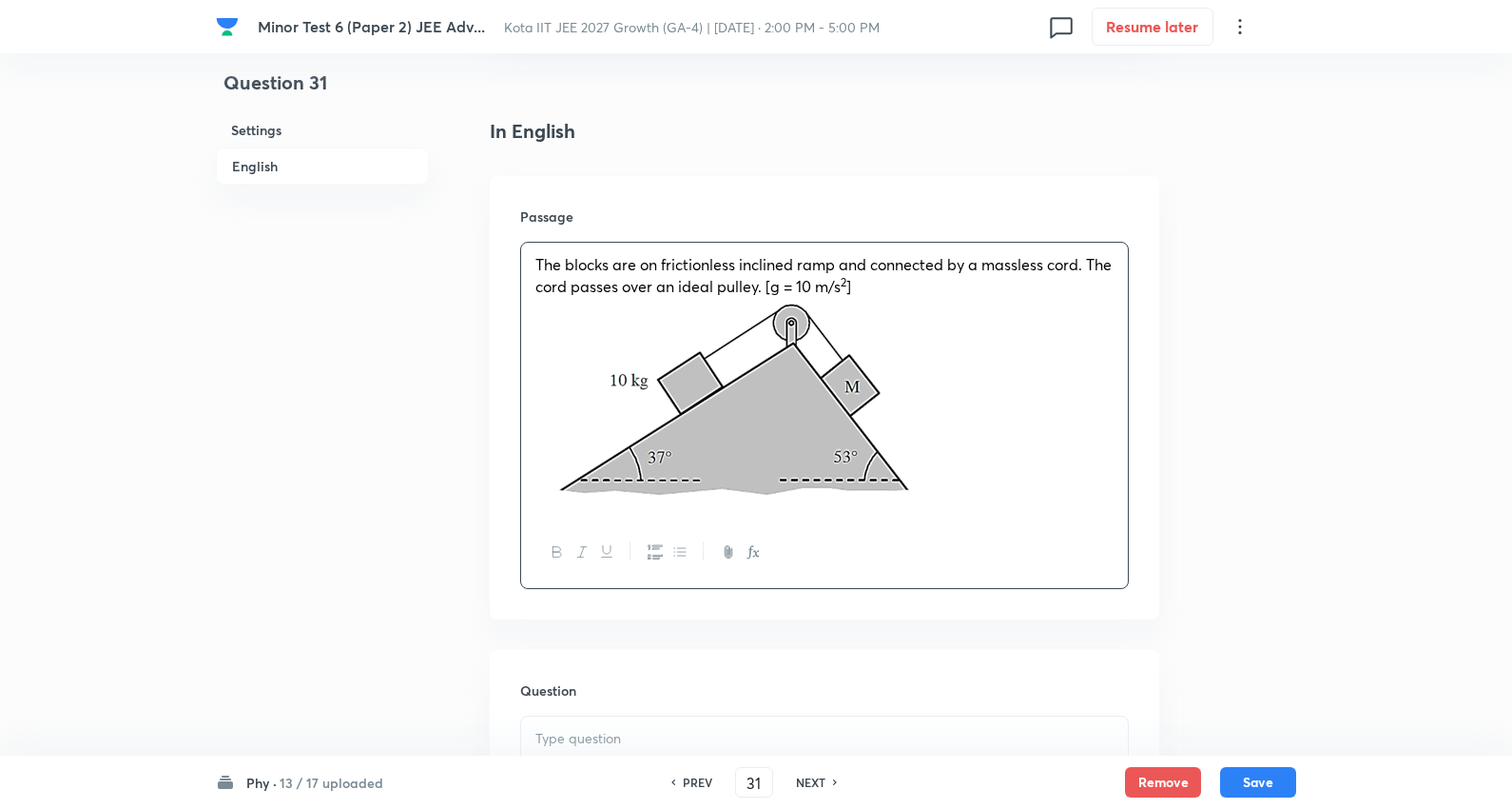
scroll to position [739, 0]
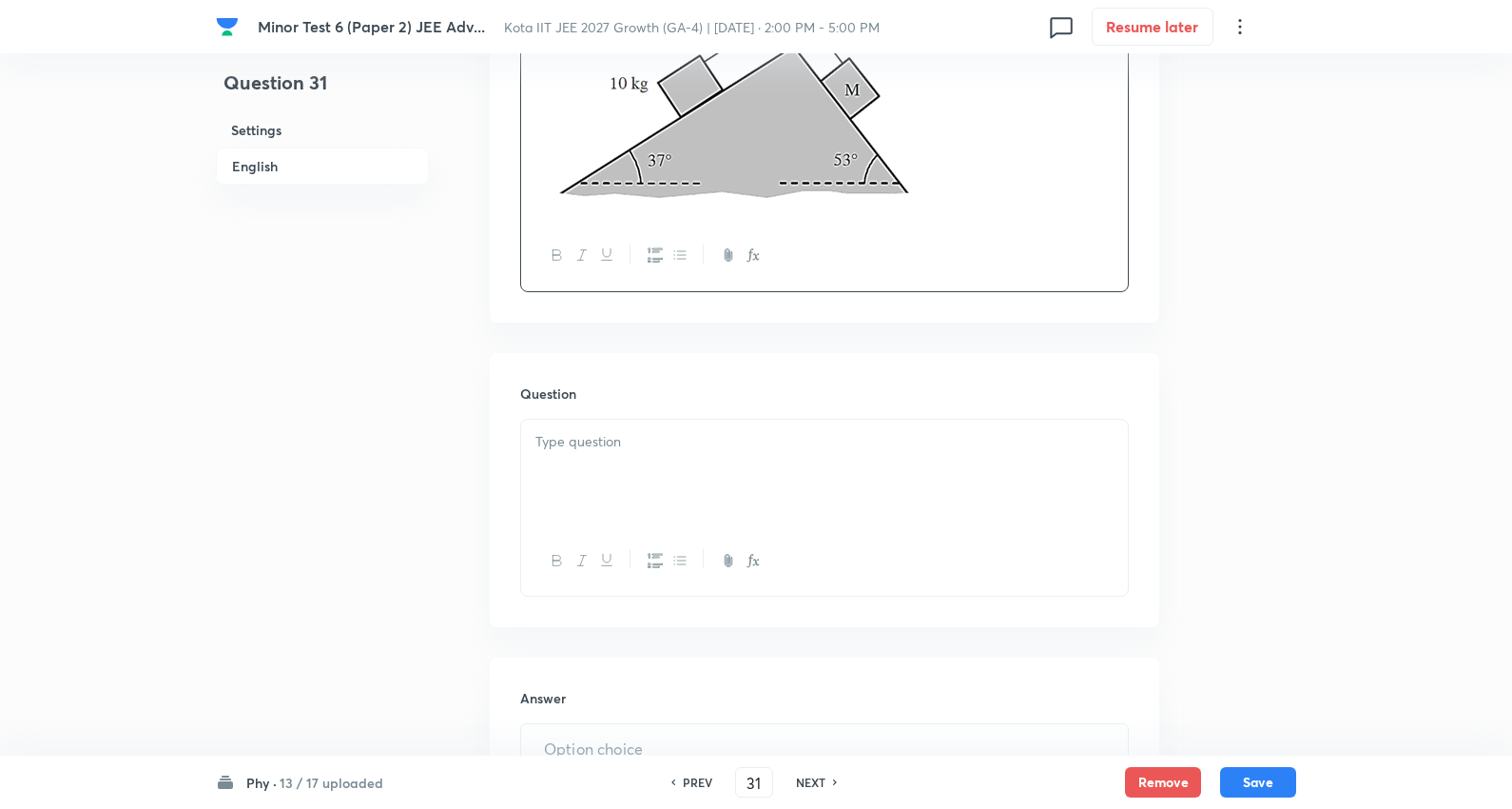
click at [607, 441] on p at bounding box center [825, 442] width 579 height 22
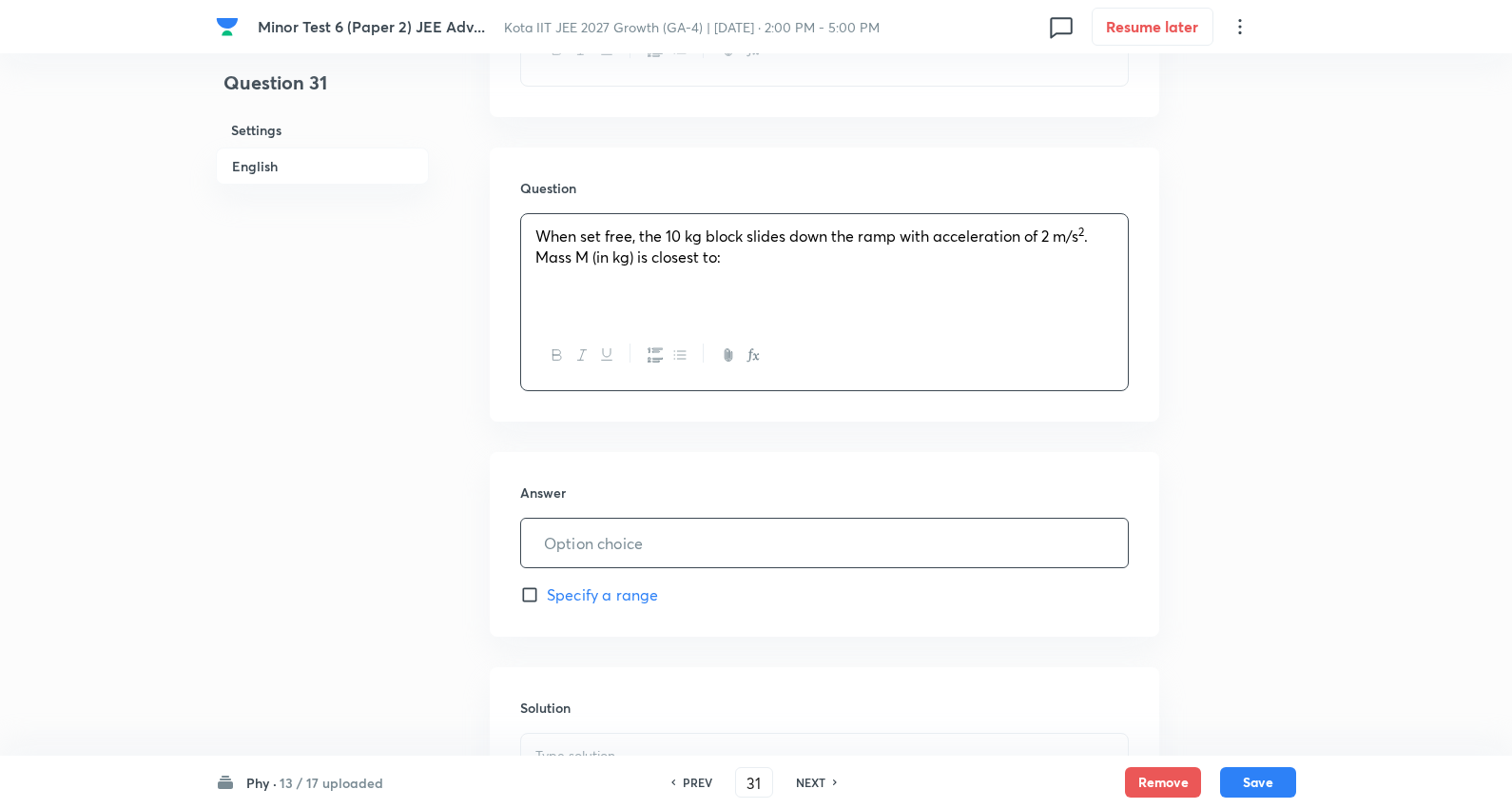
scroll to position [951, 0]
drag, startPoint x: 634, startPoint y: 531, endPoint x: 652, endPoint y: 528, distance: 18.2
click at [635, 530] on input "text" at bounding box center [825, 537] width 607 height 49
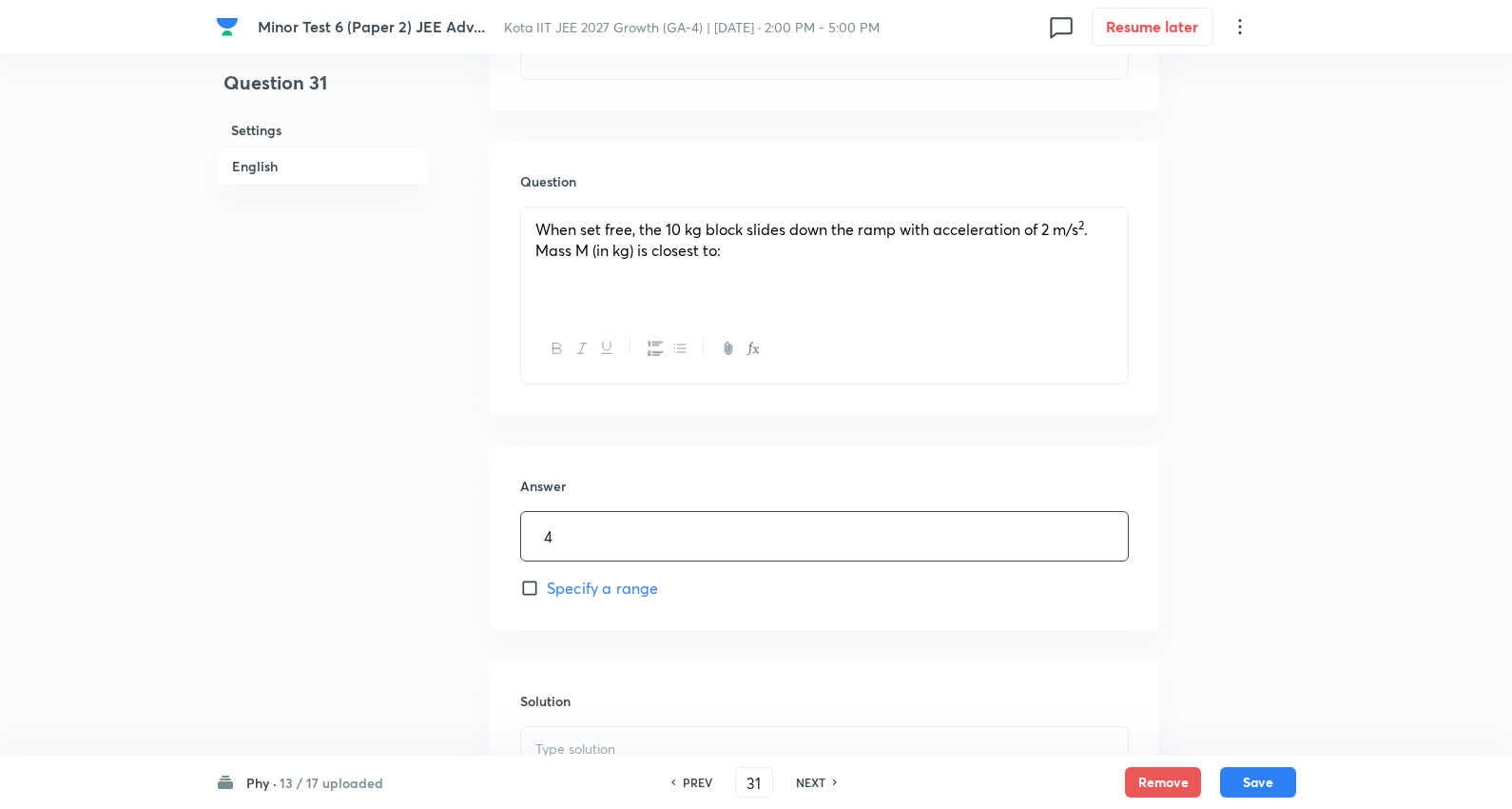
type input "4"
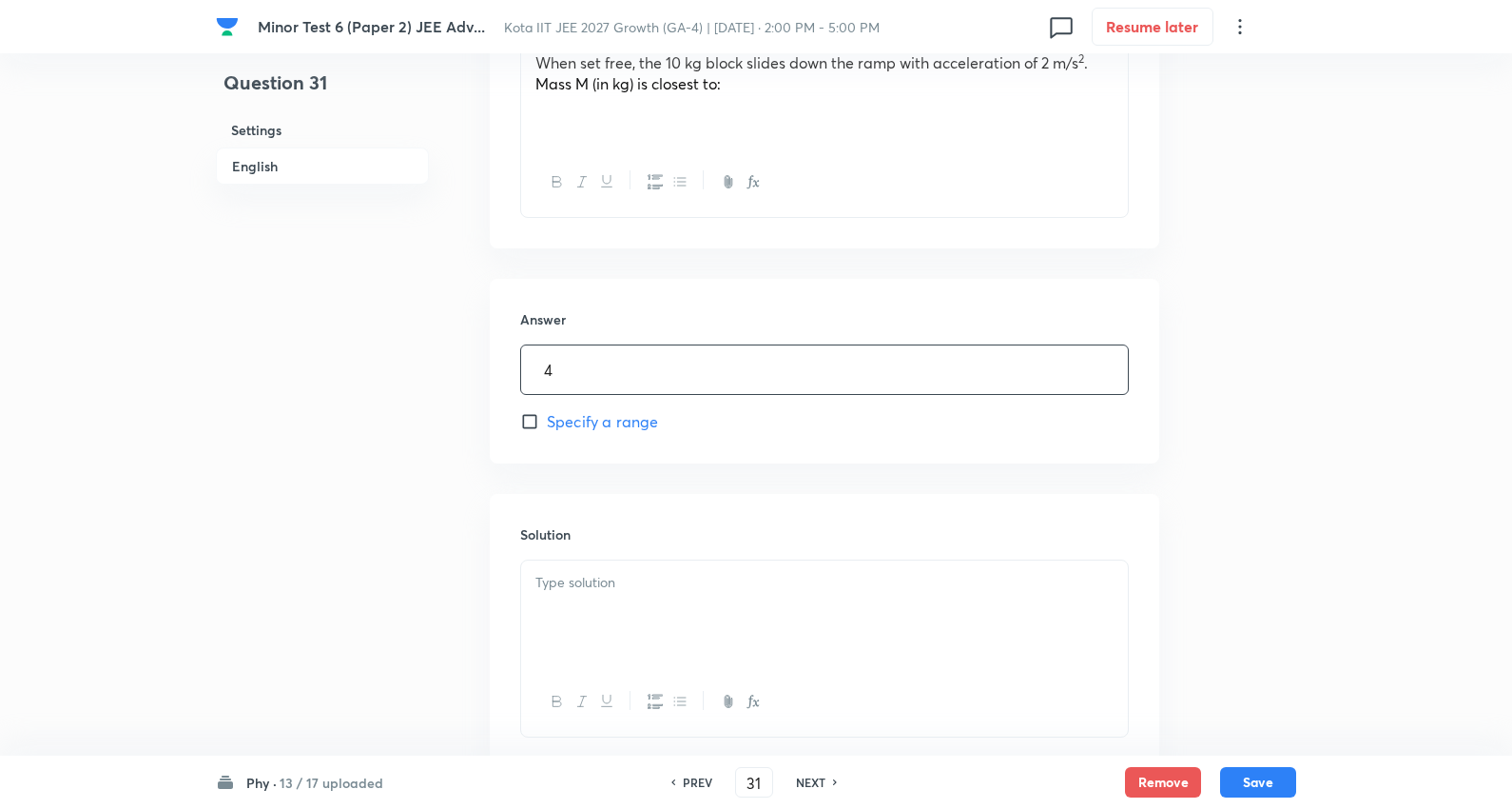
scroll to position [1247, 0]
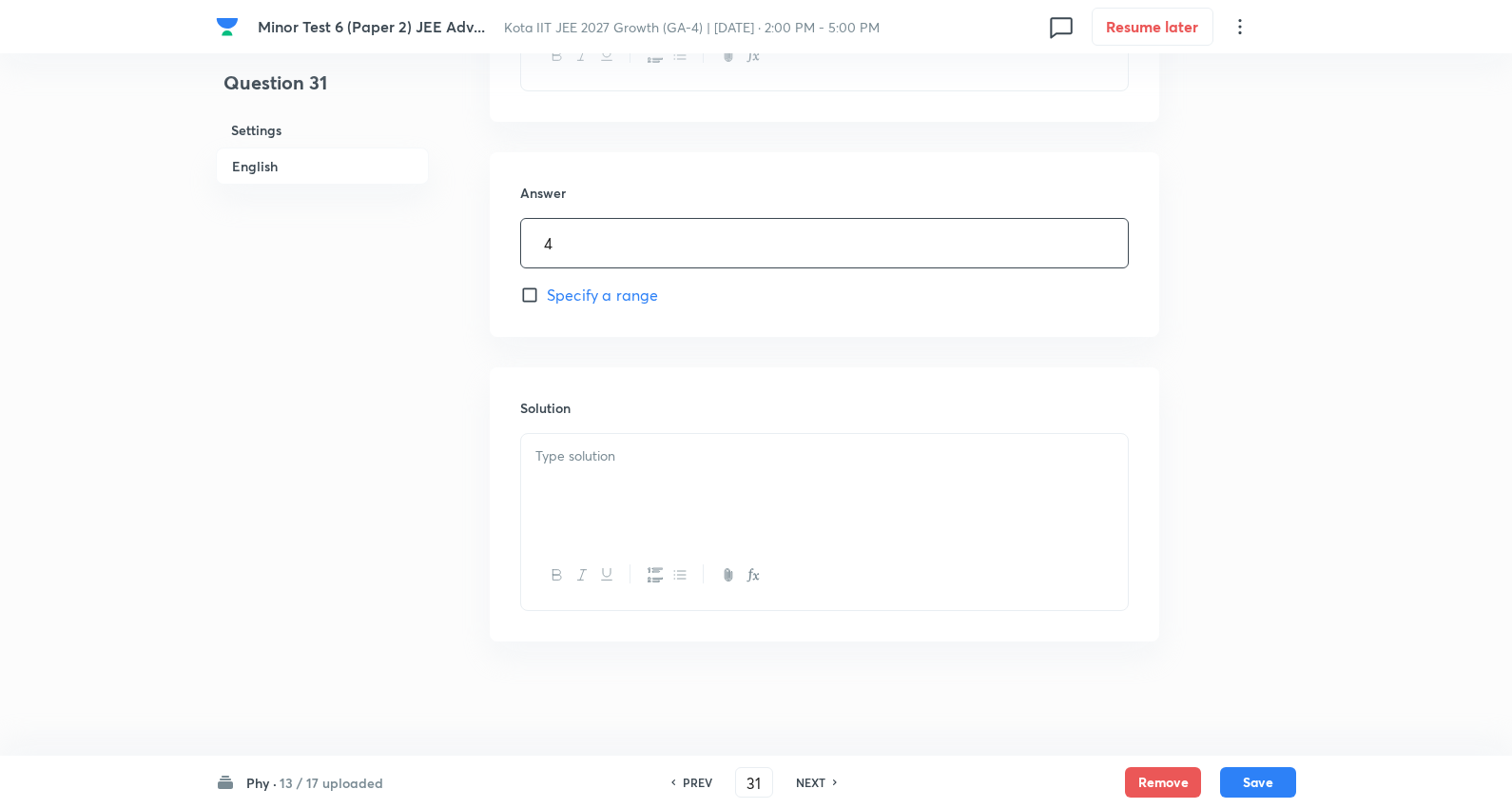
click at [633, 473] on div at bounding box center [825, 487] width 607 height 107
click at [1278, 784] on button "Save" at bounding box center [1258, 780] width 76 height 30
type input "32"
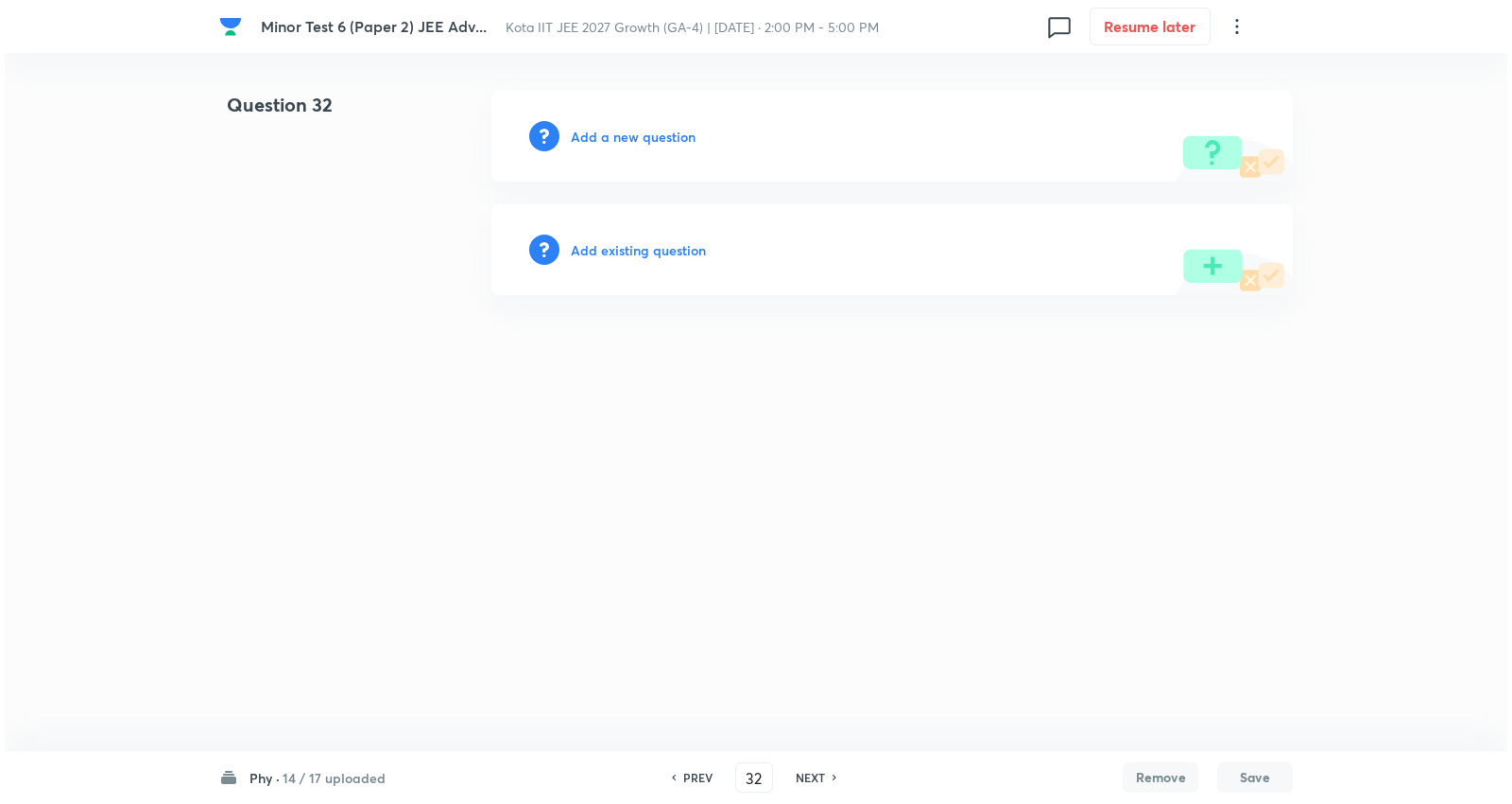
scroll to position [0, 0]
click at [636, 121] on div "Add a new question" at bounding box center [892, 135] width 802 height 91
click at [636, 132] on h6 "Add a new question" at bounding box center [633, 136] width 125 height 19
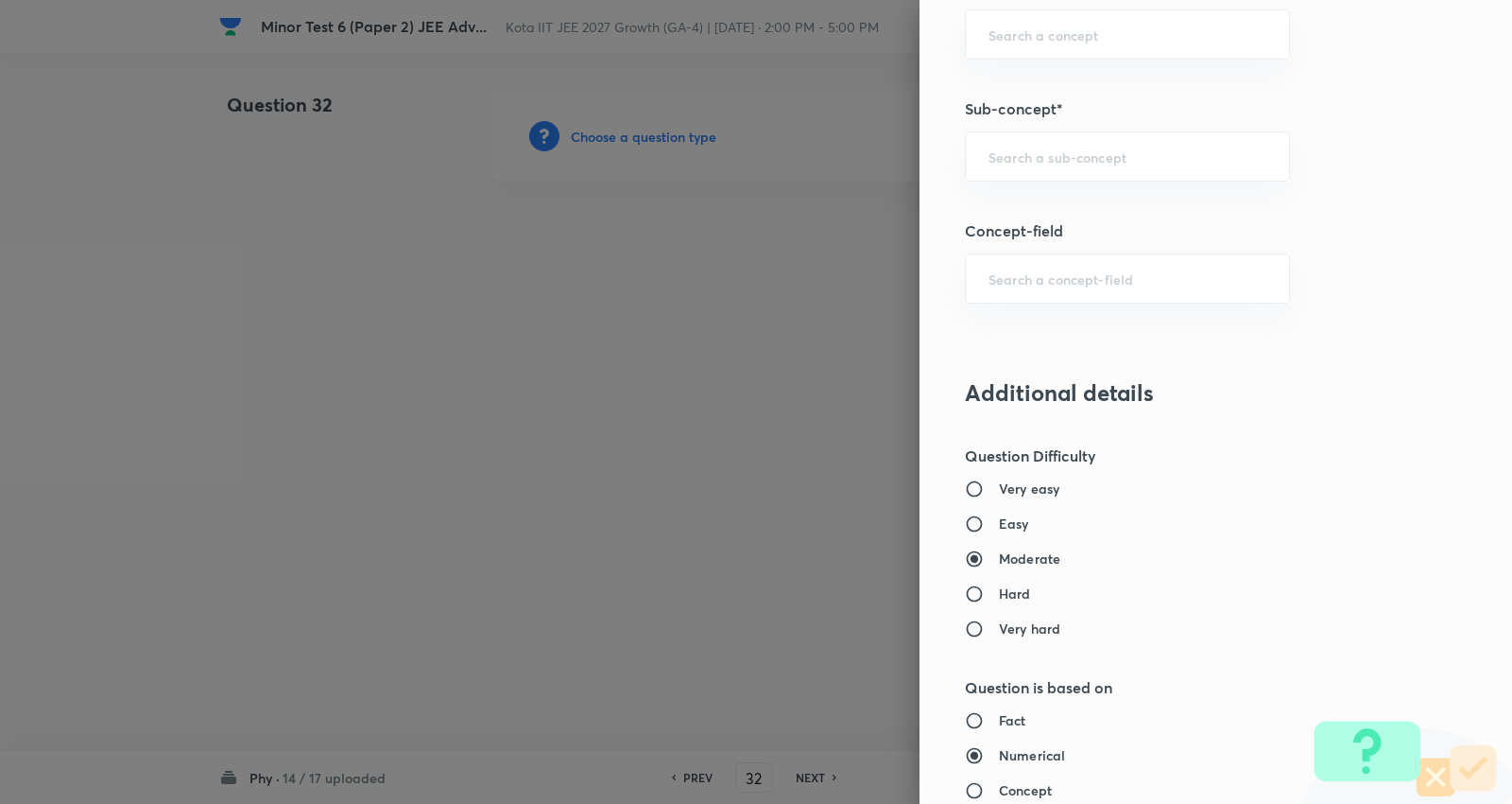
scroll to position [1155, 0]
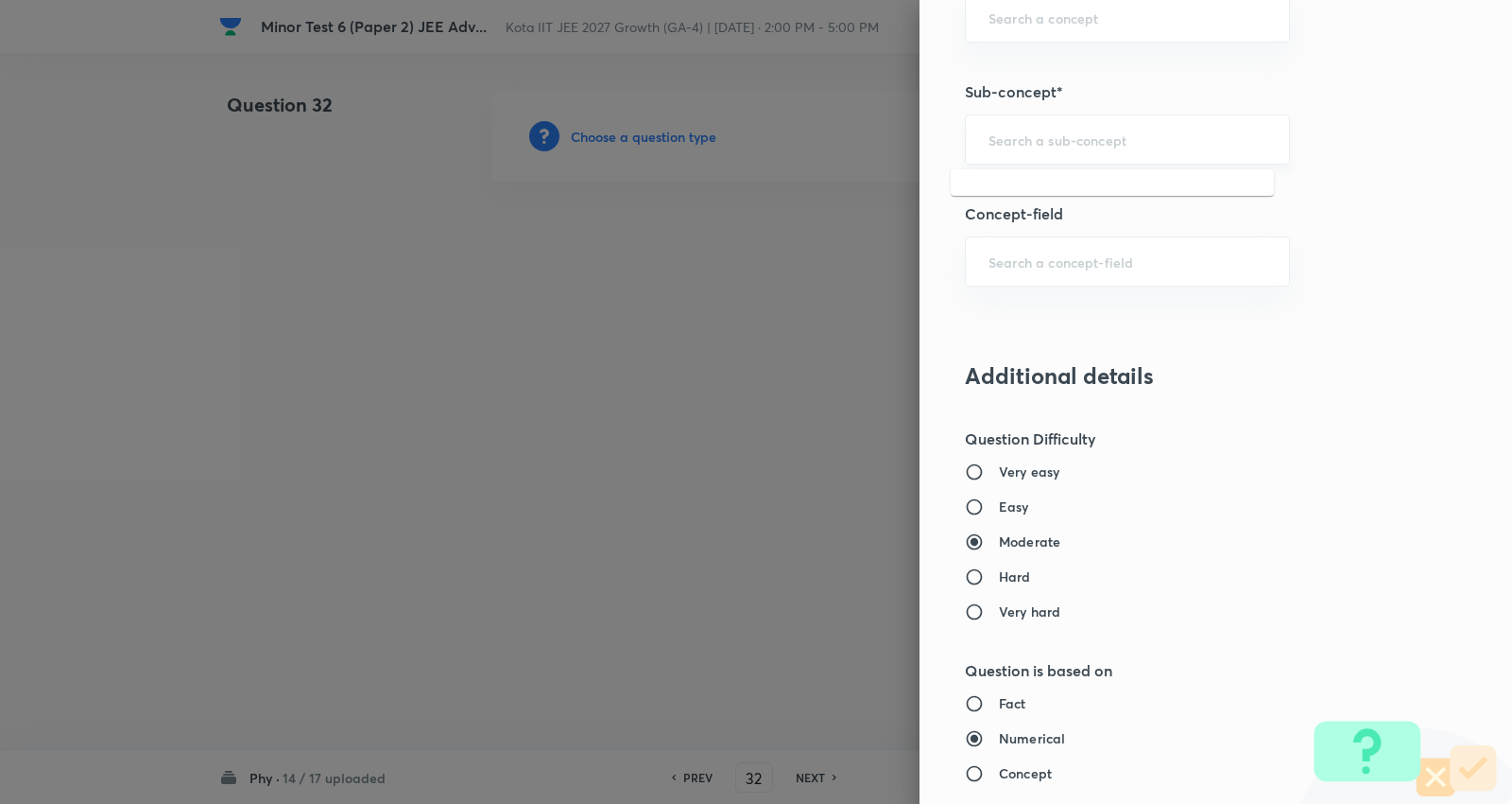
click at [1068, 132] on input "text" at bounding box center [1128, 139] width 278 height 18
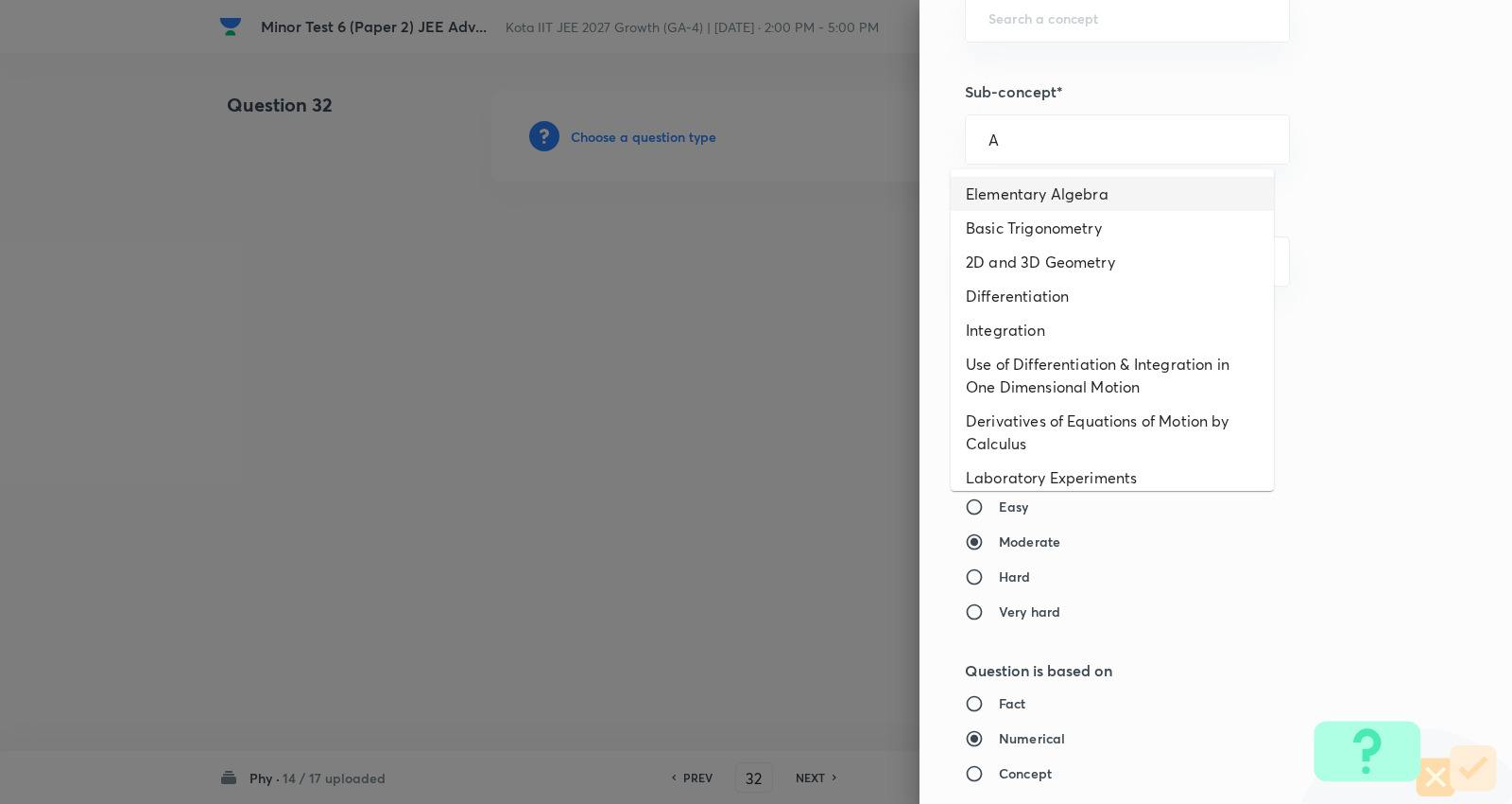
drag, startPoint x: 1064, startPoint y: 192, endPoint x: 1026, endPoint y: 215, distance: 44.4
click at [1064, 193] on li "Elementary Algebra" at bounding box center [1112, 194] width 323 height 34
type input "Elementary Algebra"
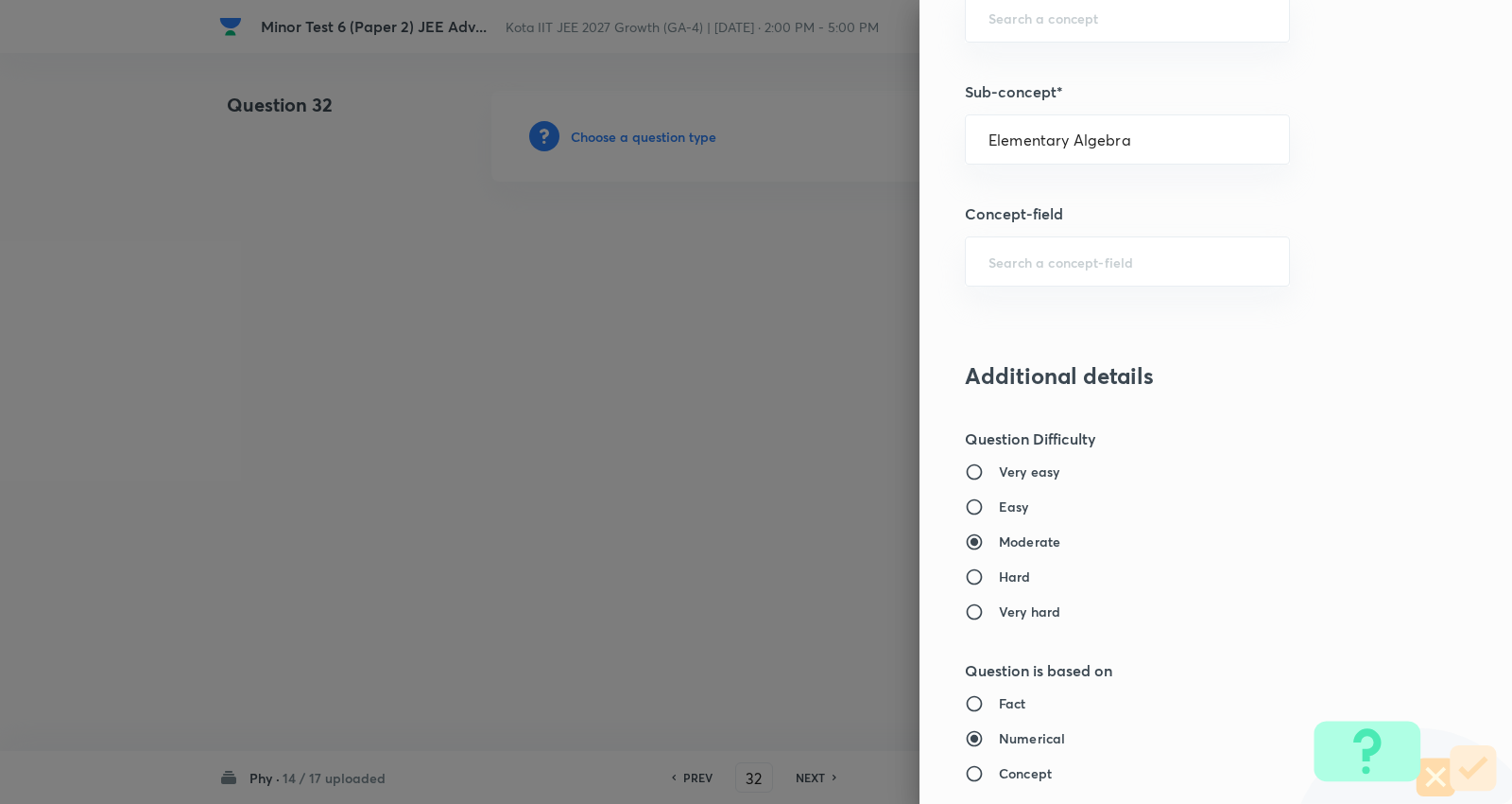
type input "Physics"
type input "Basics & Laboratory"
type input "Mathematical Tools"
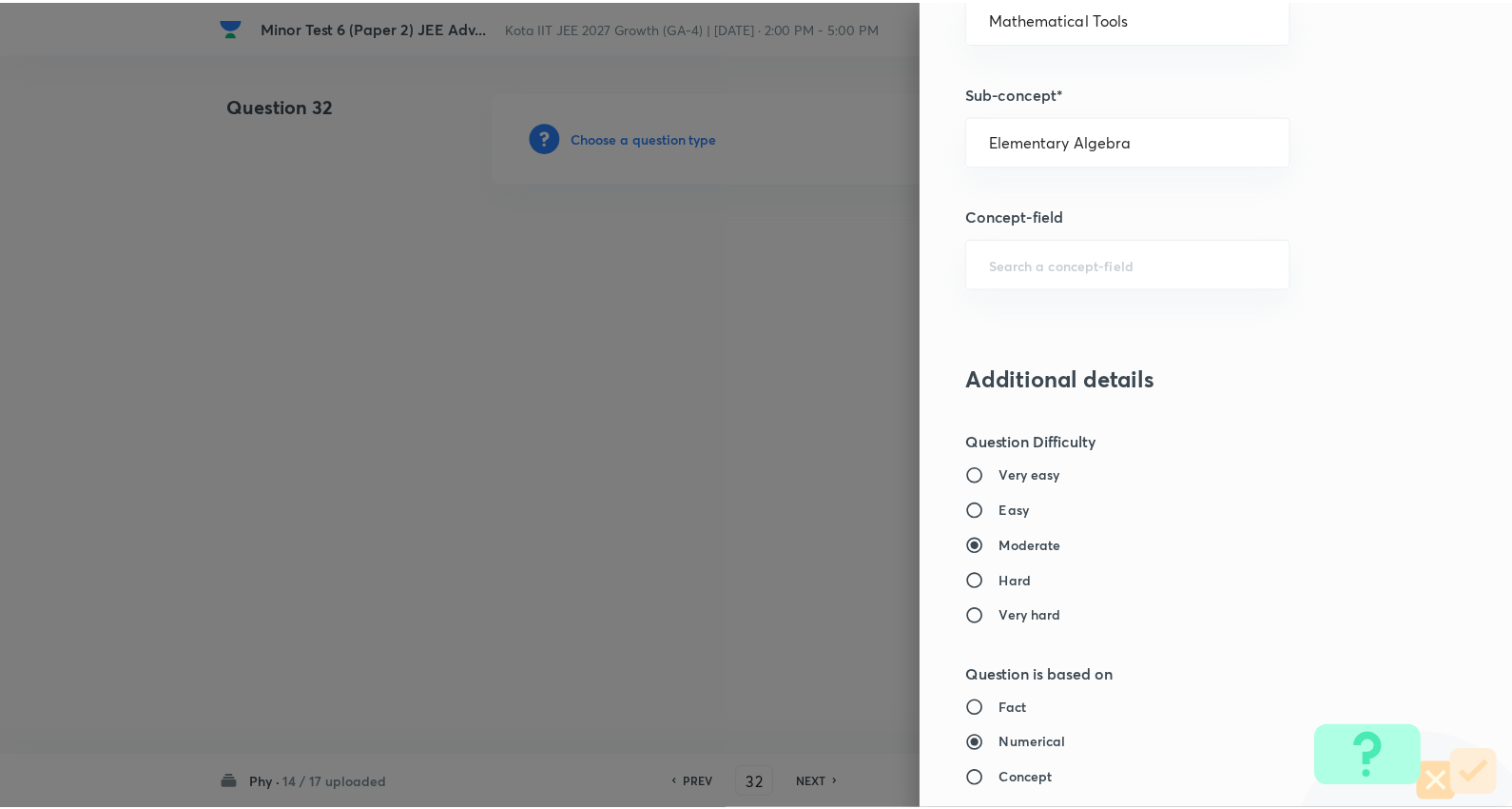
scroll to position [1801, 0]
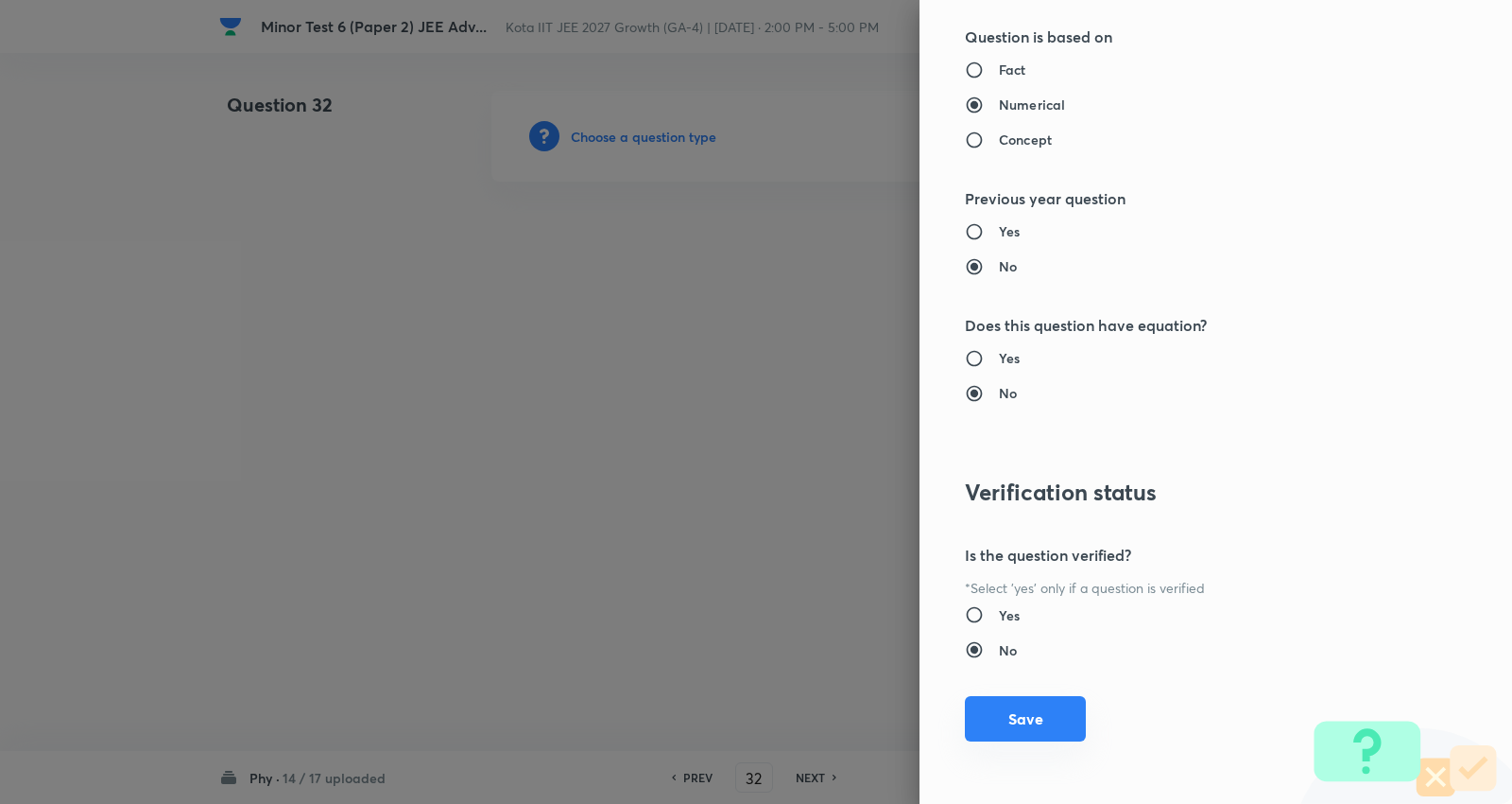
click at [1026, 698] on button "Save" at bounding box center [1026, 718] width 121 height 46
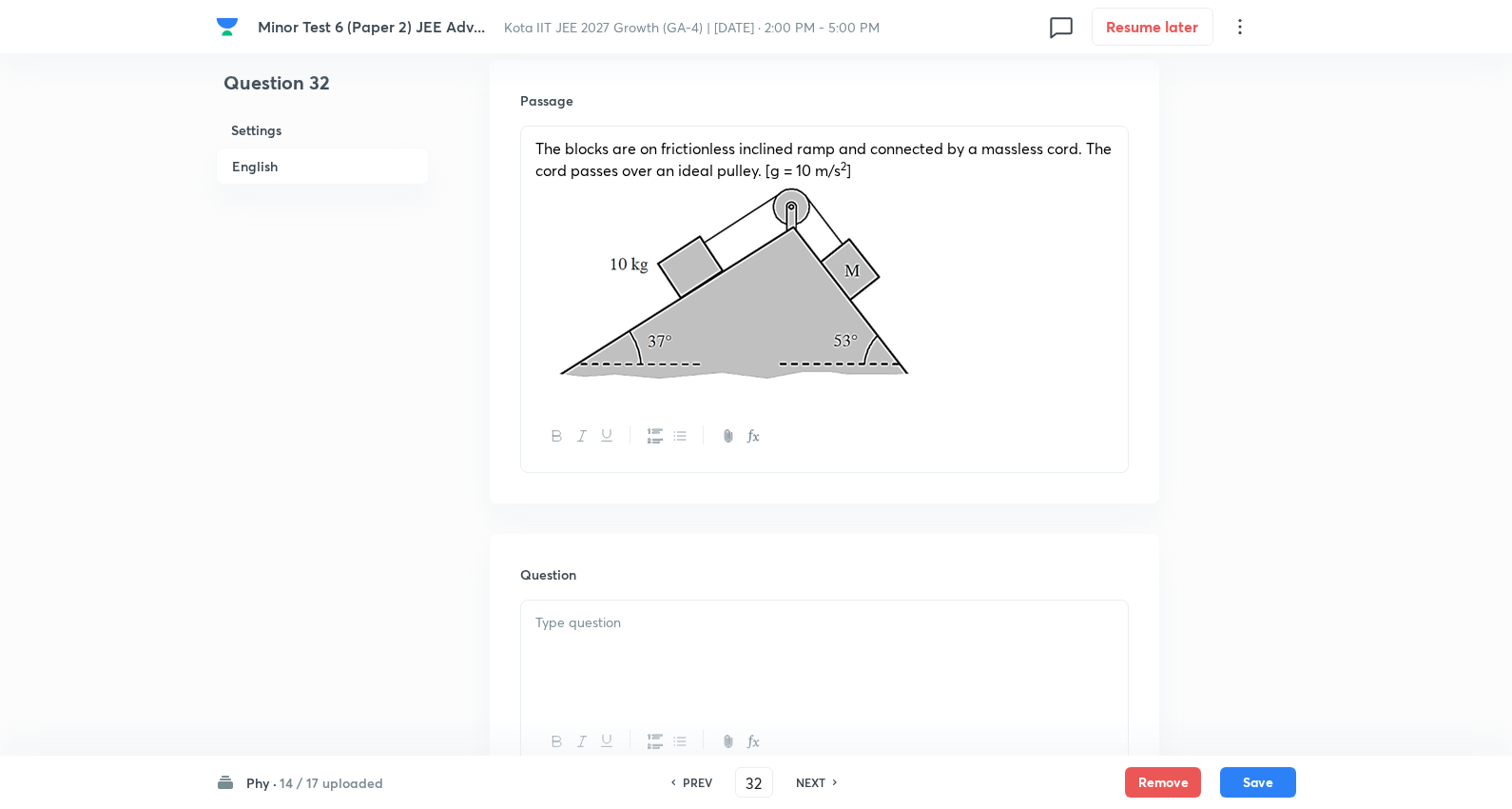
scroll to position [845, 0]
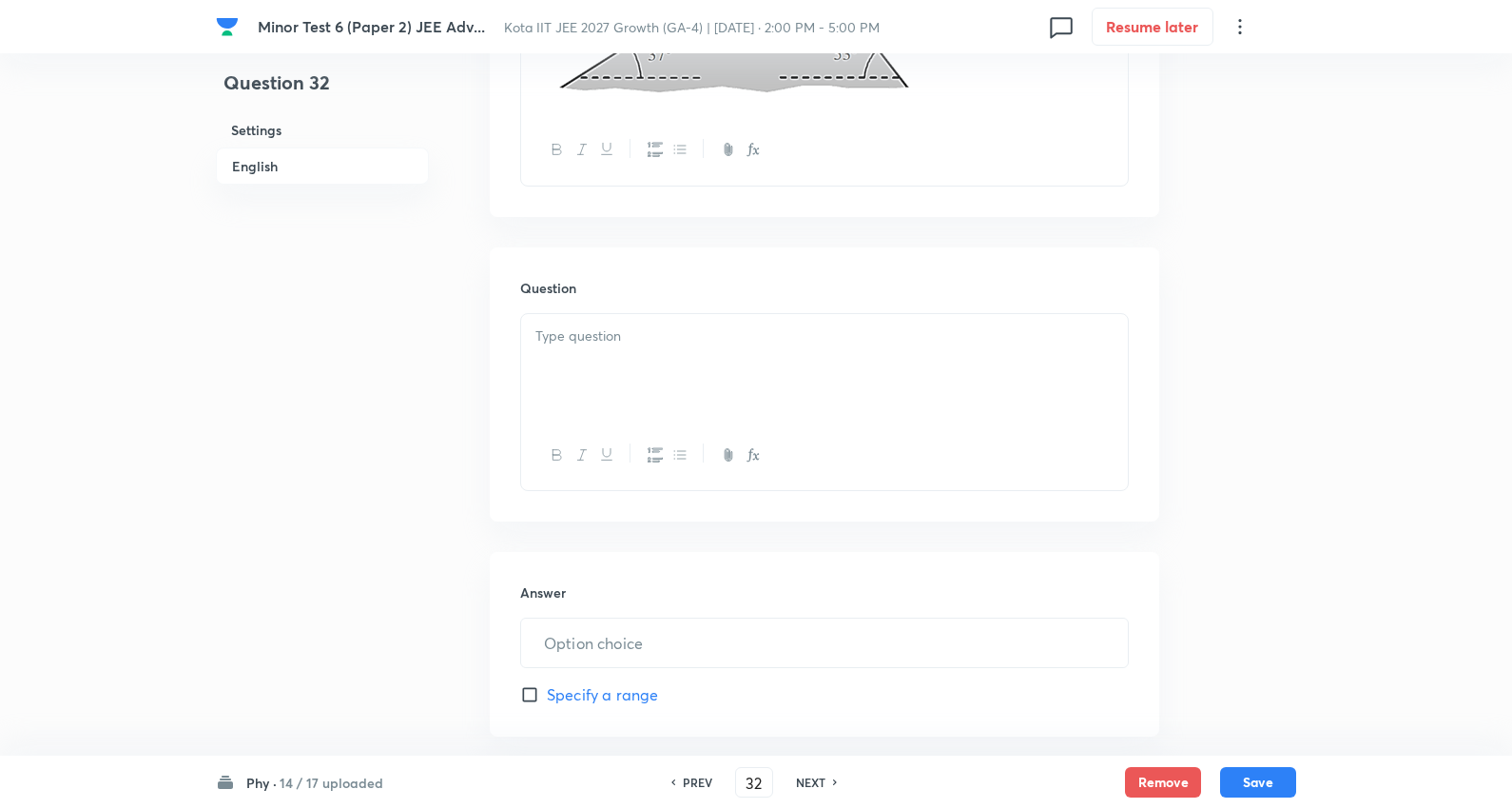
click at [618, 334] on p at bounding box center [825, 336] width 579 height 22
click at [651, 648] on input "text" at bounding box center [825, 642] width 607 height 49
type input "7.5"
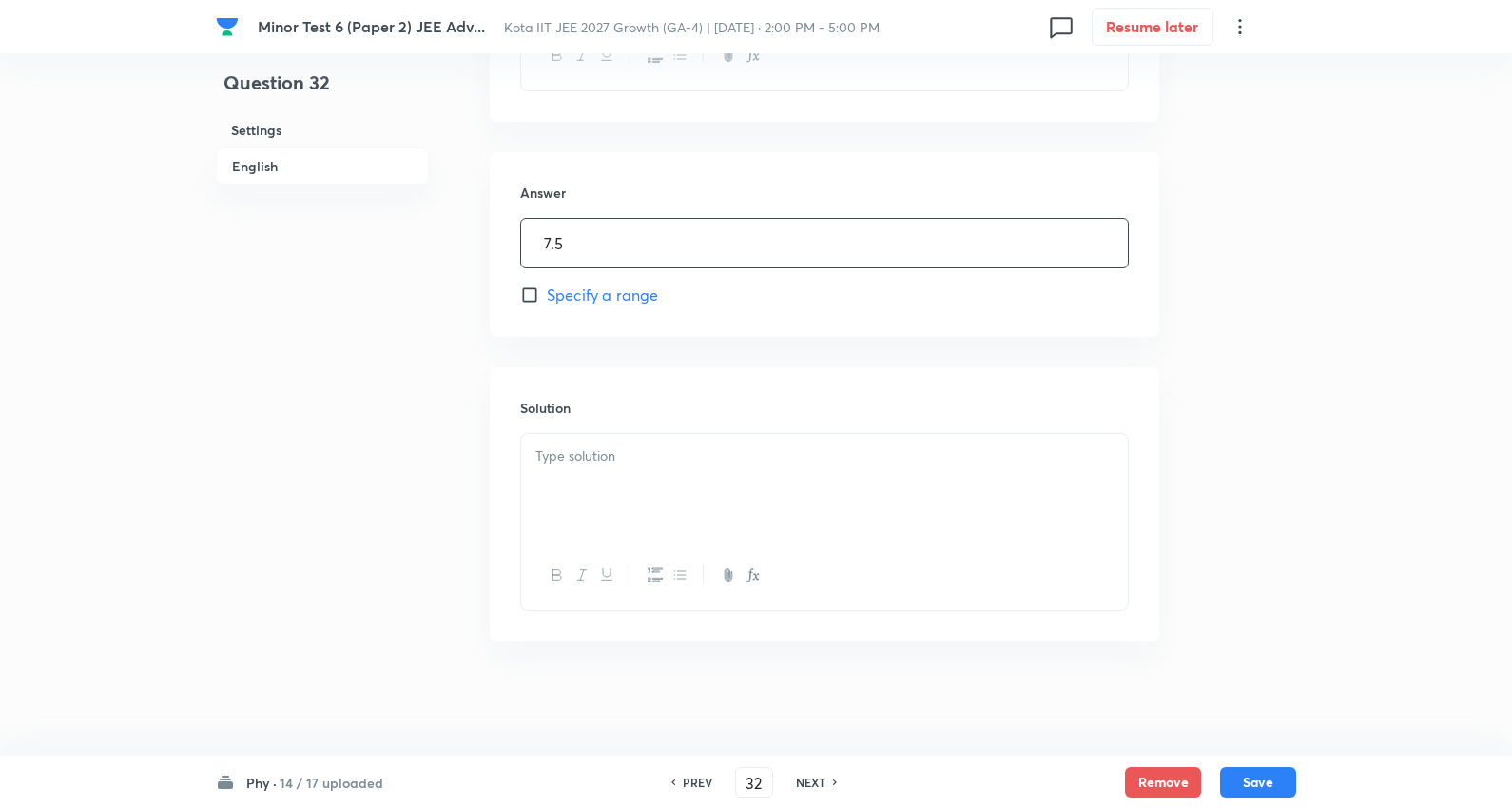
scroll to position [1247, 0]
click at [630, 482] on div at bounding box center [825, 487] width 607 height 107
click at [1262, 778] on button "Save" at bounding box center [1258, 780] width 76 height 30
type input "33"
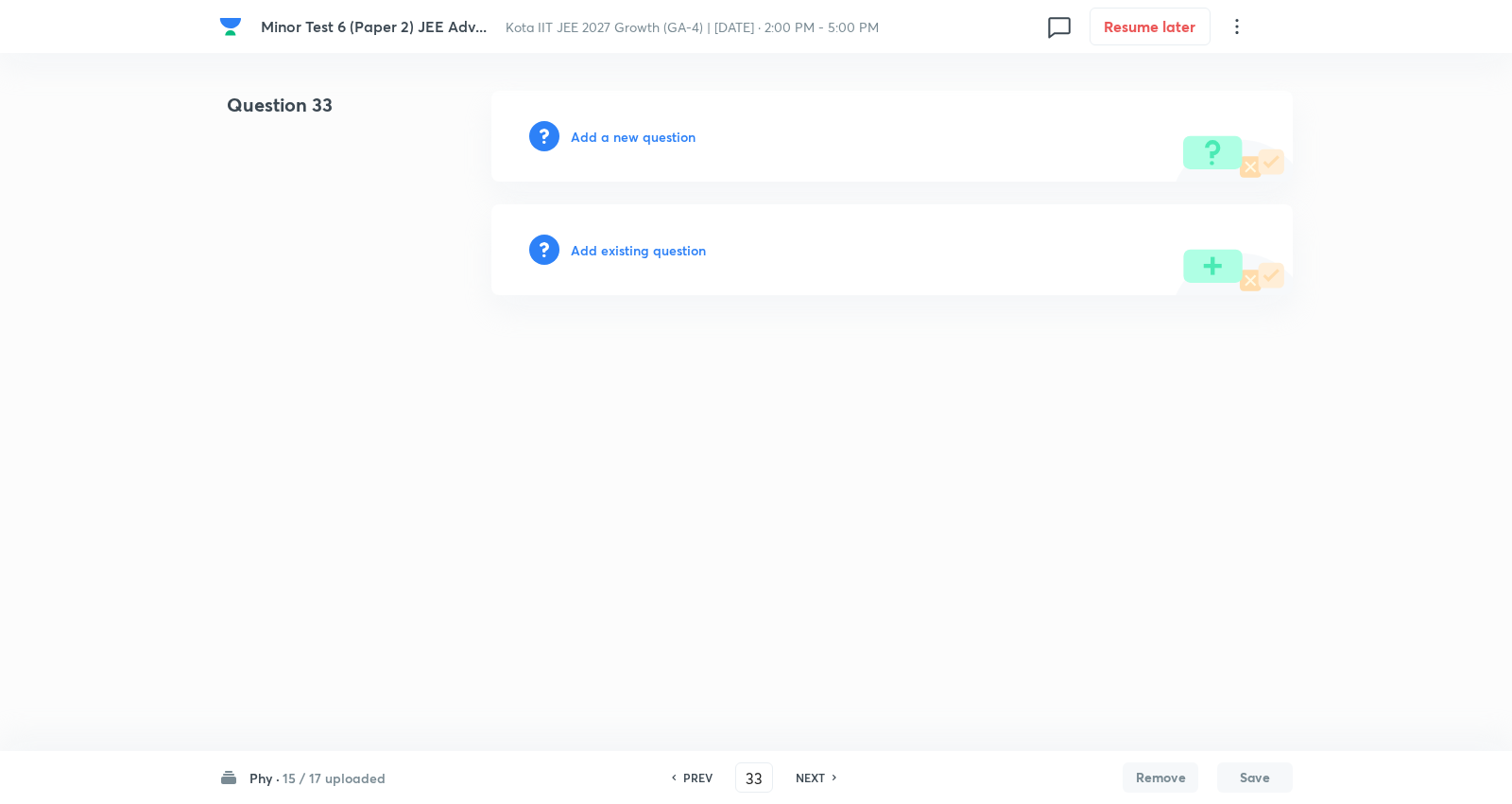
click at [636, 134] on h6 "Add a new question" at bounding box center [633, 136] width 125 height 19
click at [636, 134] on h6 "Choose a question type" at bounding box center [644, 136] width 146 height 19
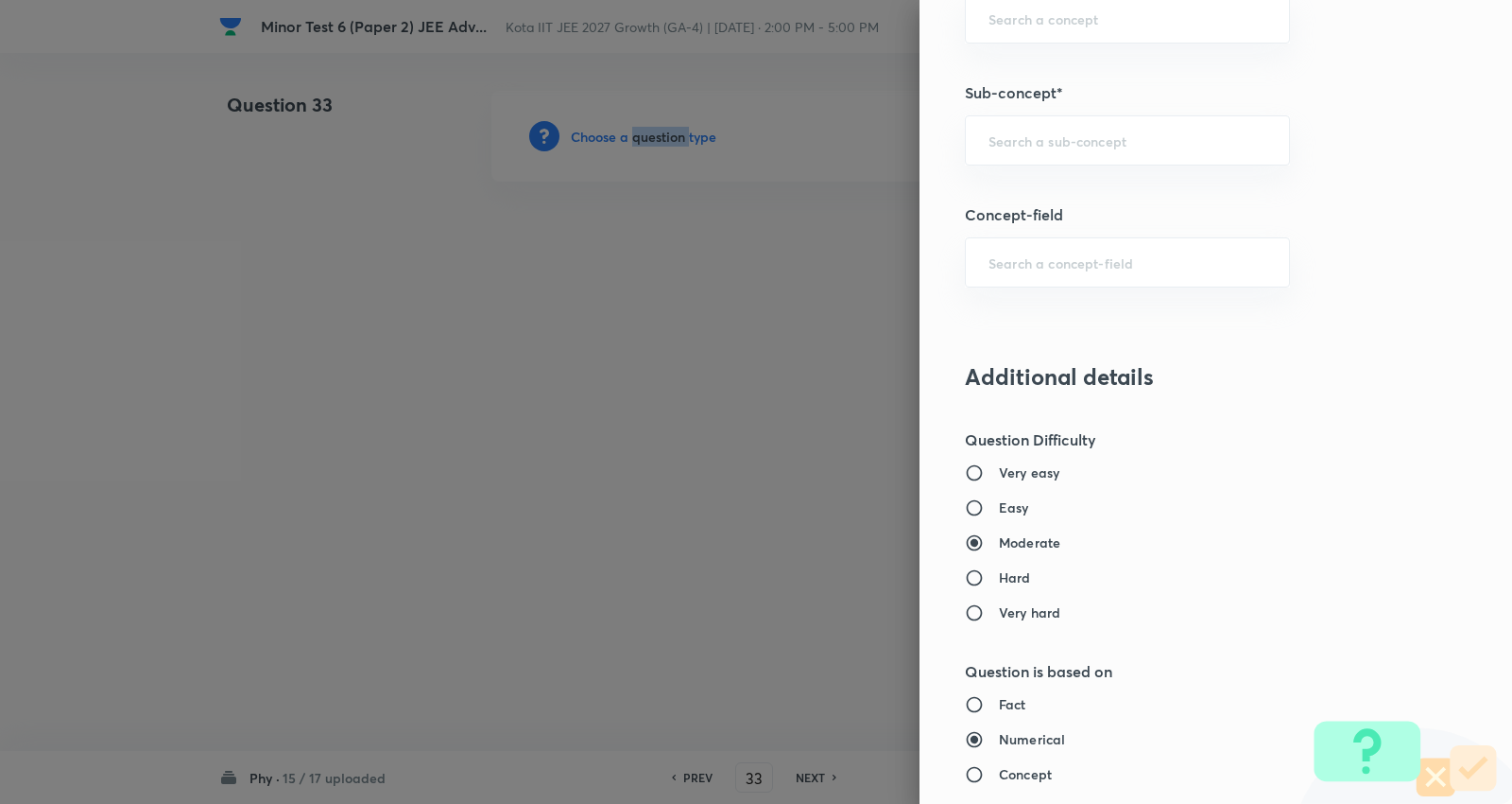
scroll to position [1155, 0]
click at [1042, 135] on input "text" at bounding box center [1128, 139] width 278 height 18
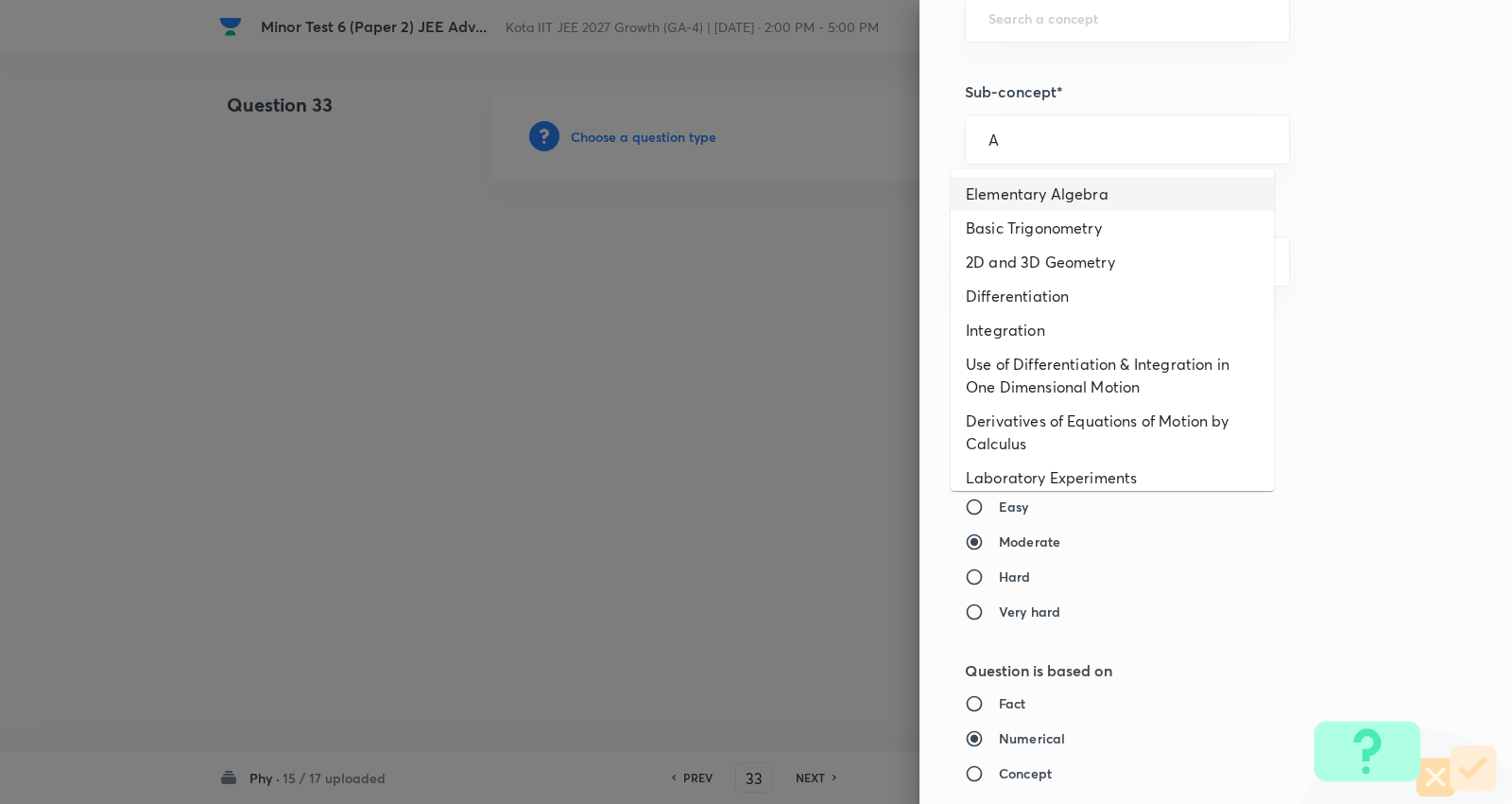
click at [1043, 192] on li "Elementary Algebra" at bounding box center [1112, 194] width 323 height 34
type input "Elementary Algebra"
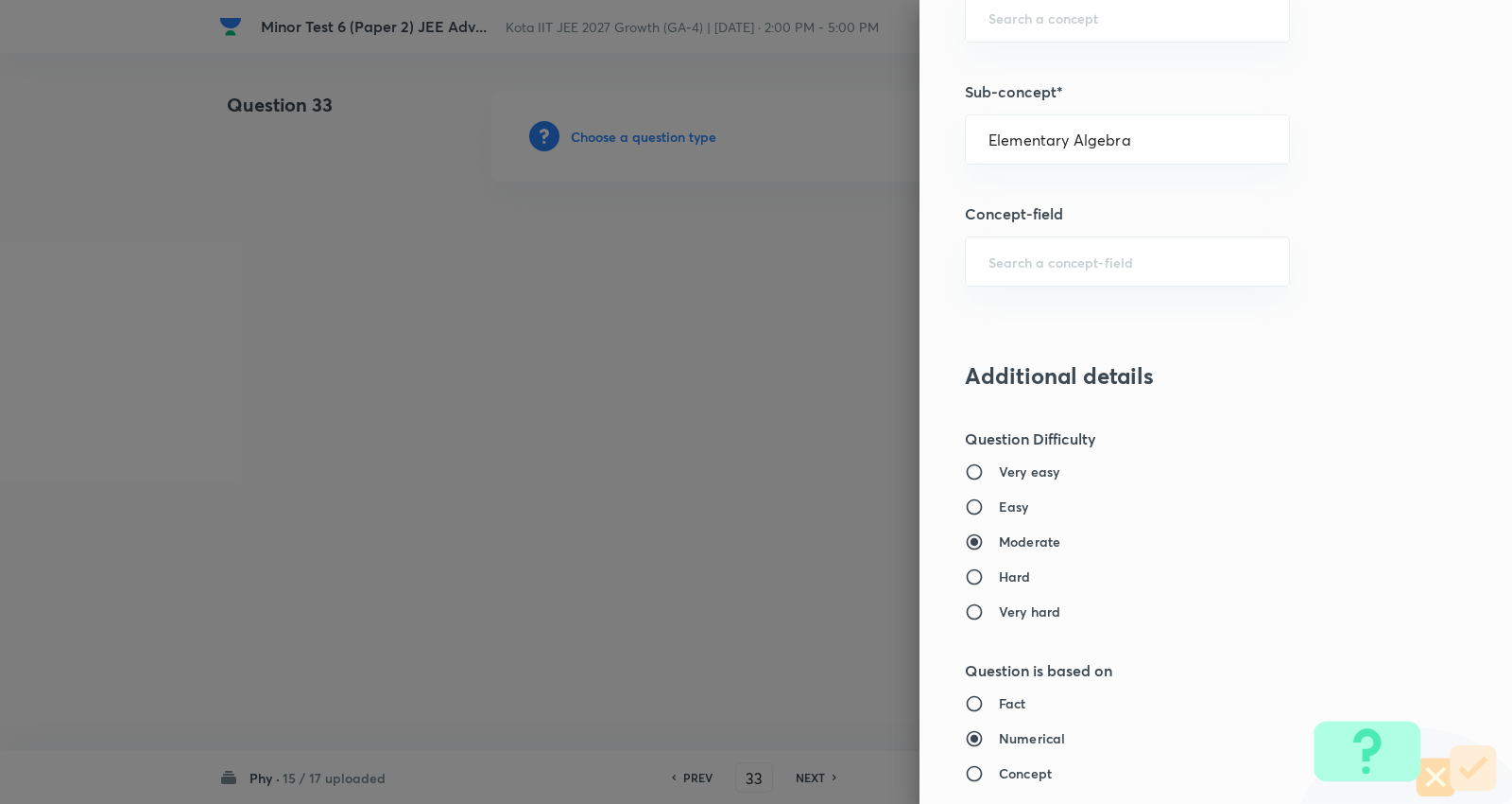
type input "Physics"
type input "Basics & Laboratory"
type input "Mathematical Tools"
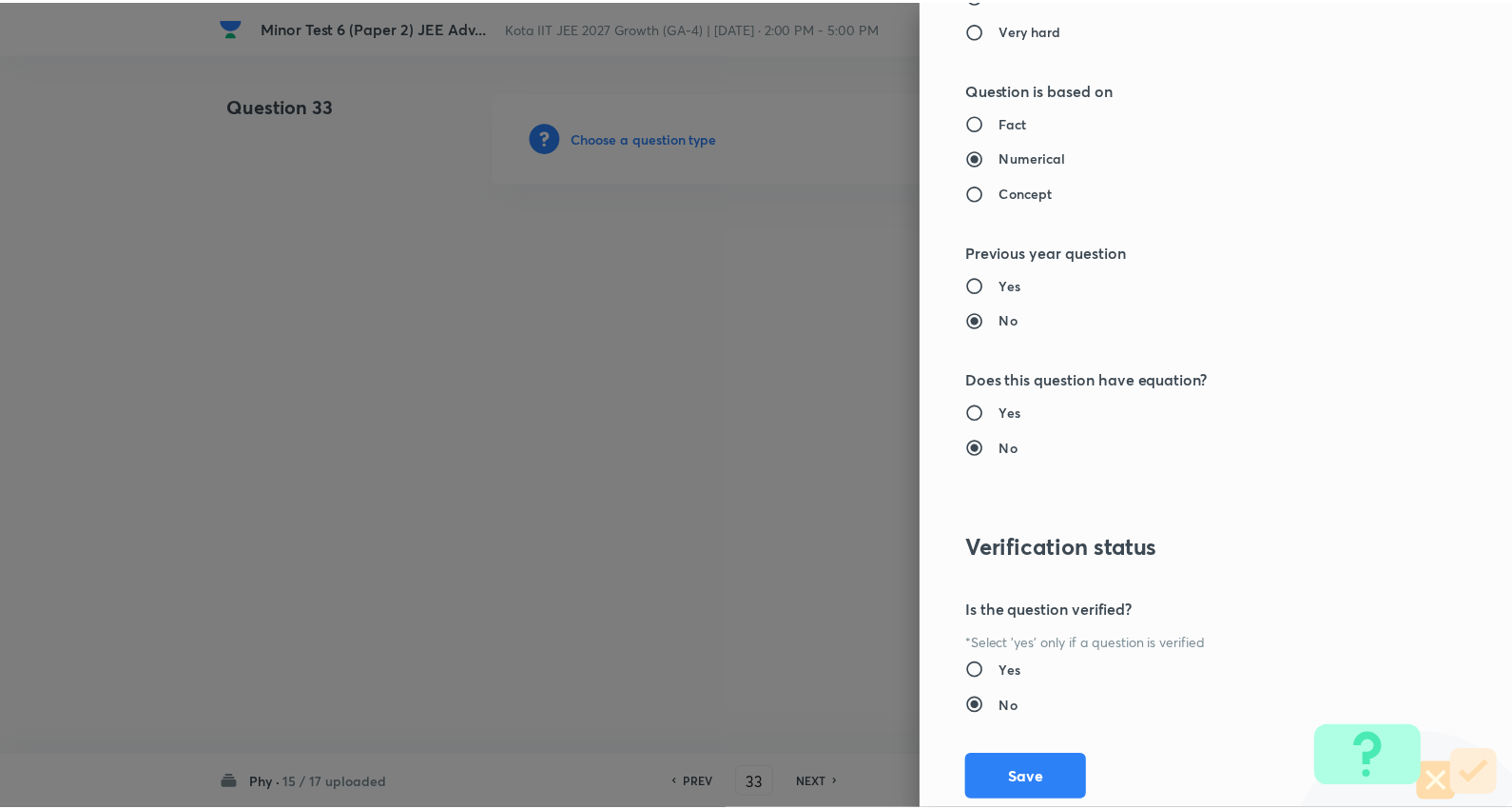
scroll to position [1801, 0]
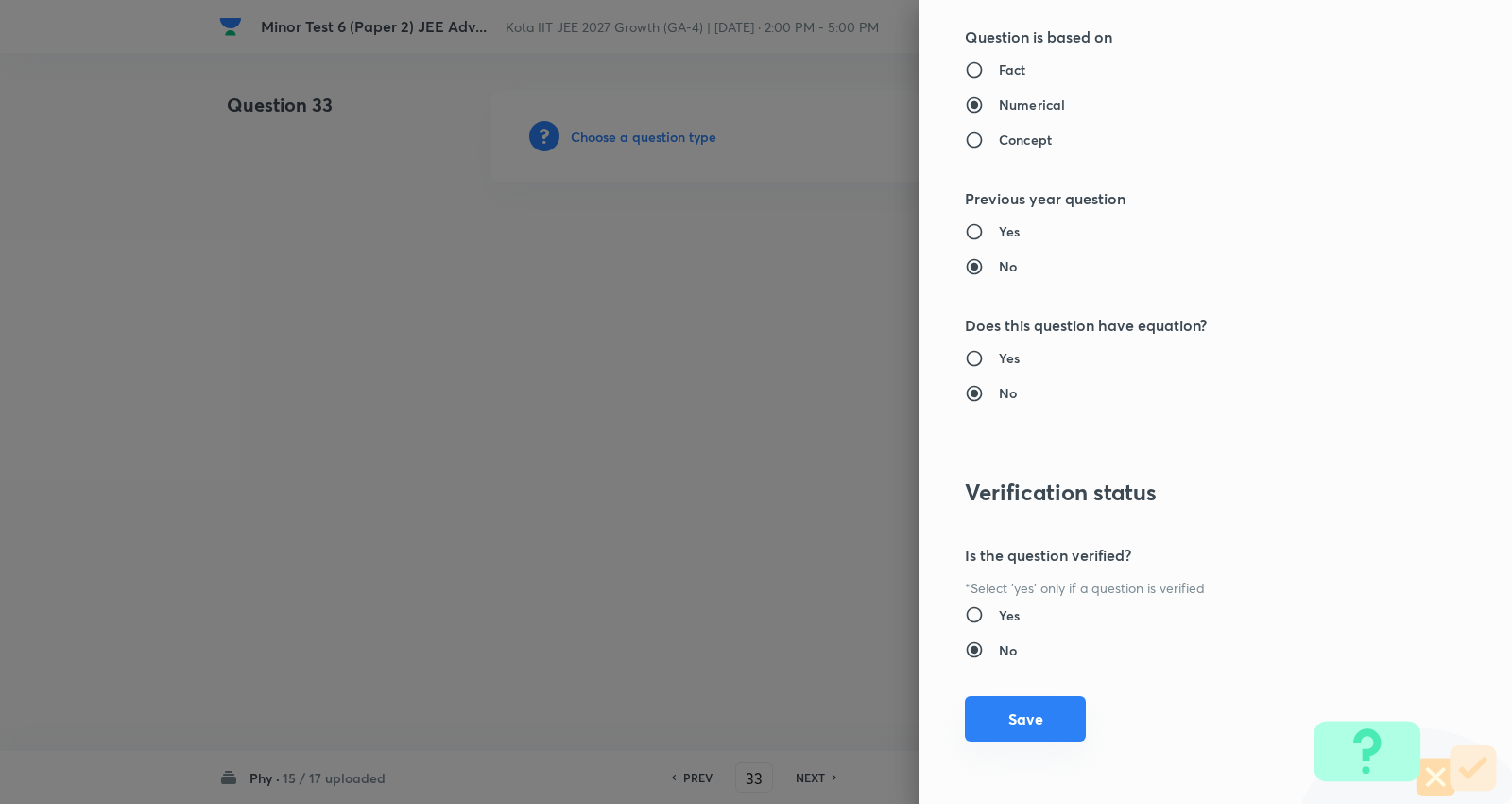
click at [1033, 702] on button "Save" at bounding box center [1026, 718] width 121 height 46
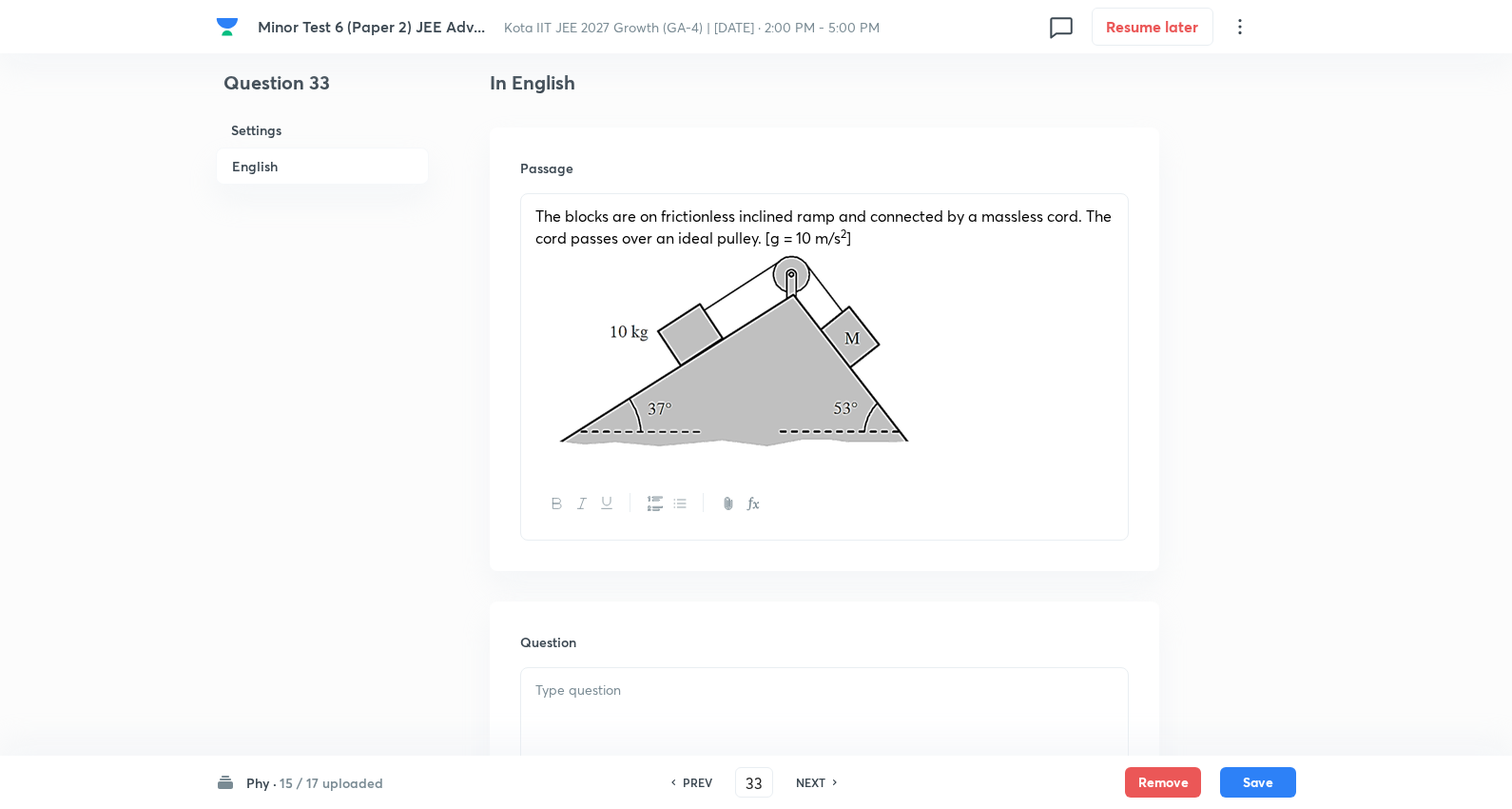
scroll to position [528, 0]
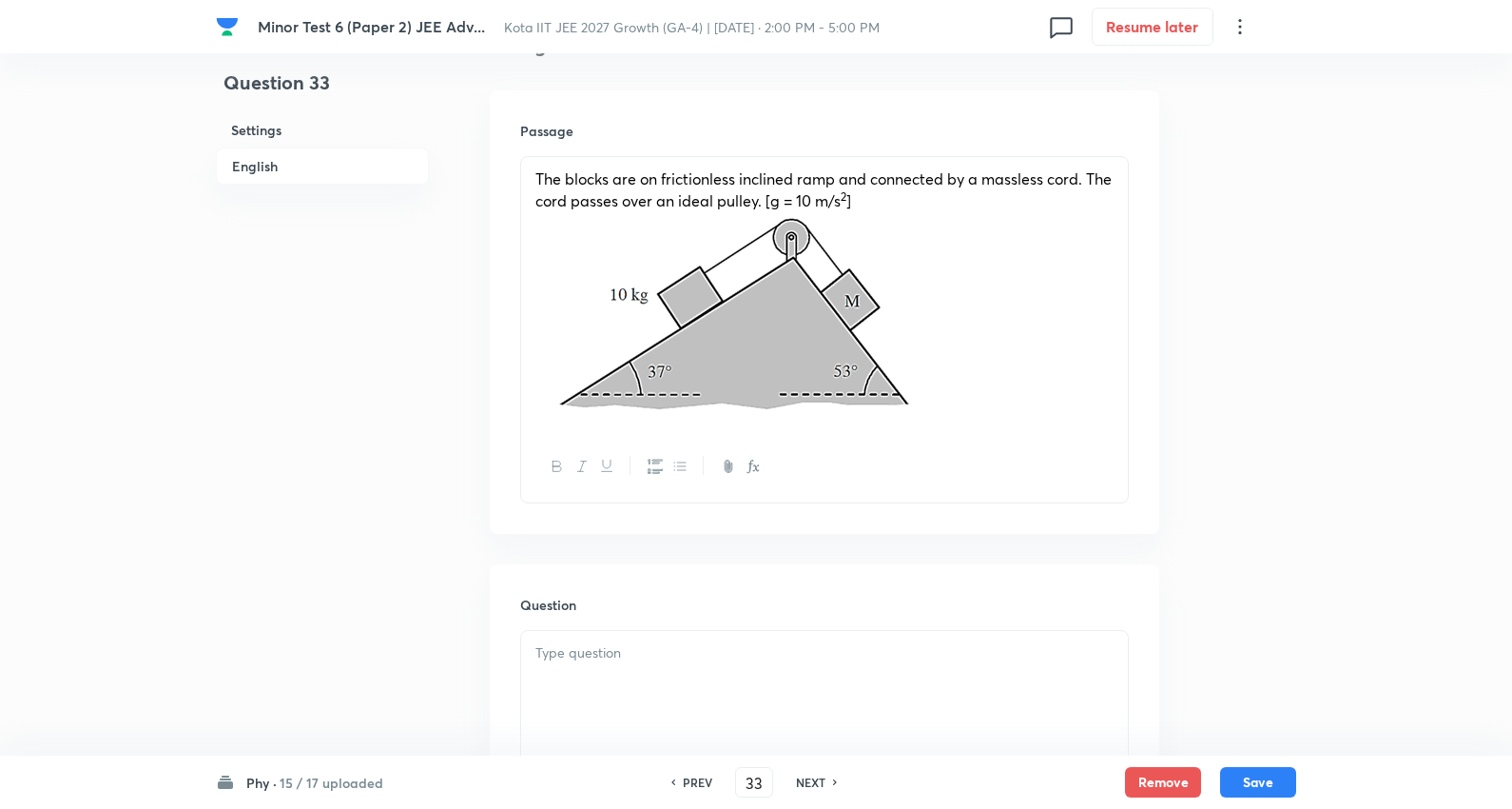
click at [1114, 178] on div "The blocks are on frictionless inclined ramp and connected by a massless cord. …" at bounding box center [825, 294] width 607 height 275
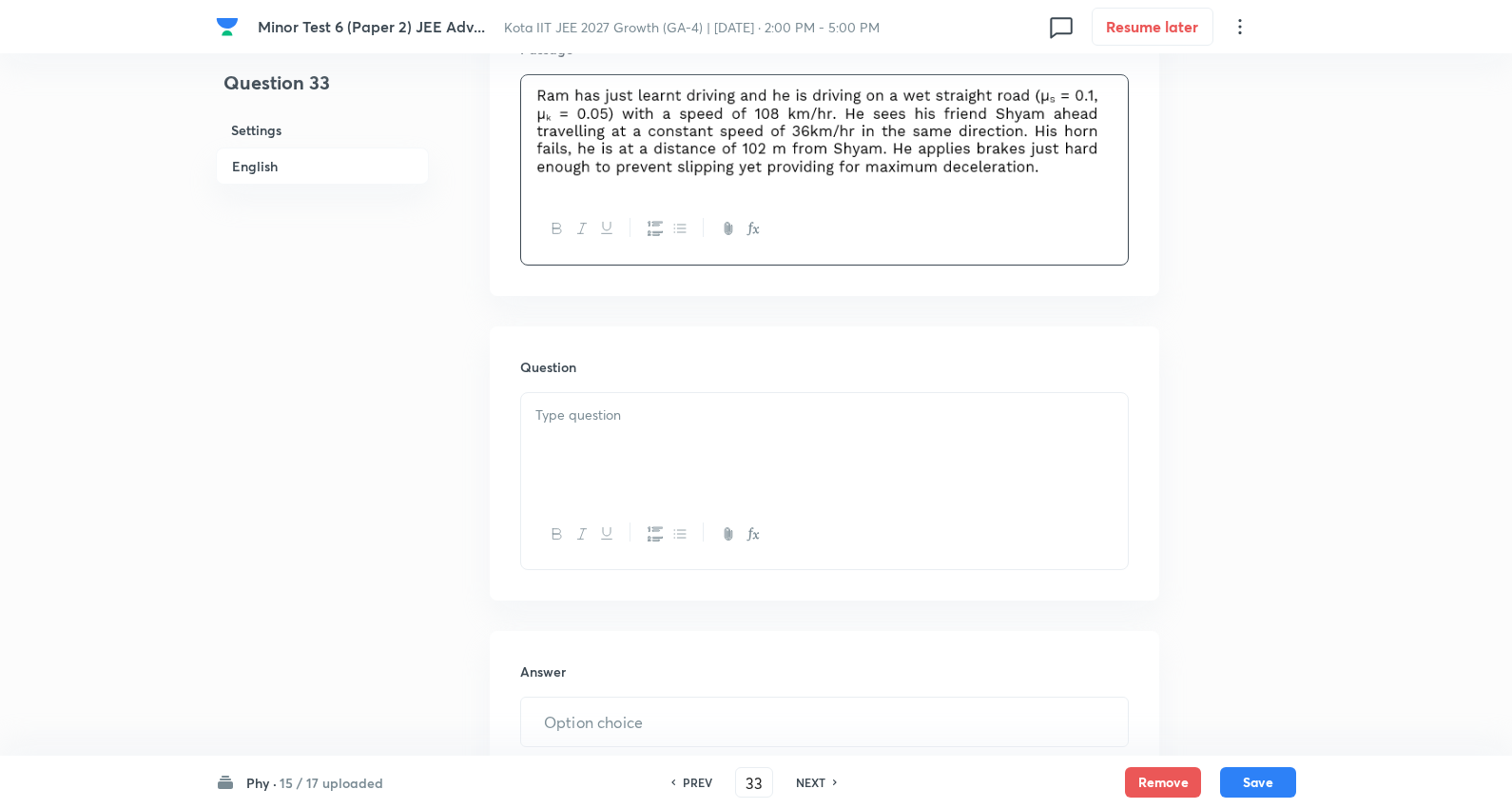
scroll to position [739, 0]
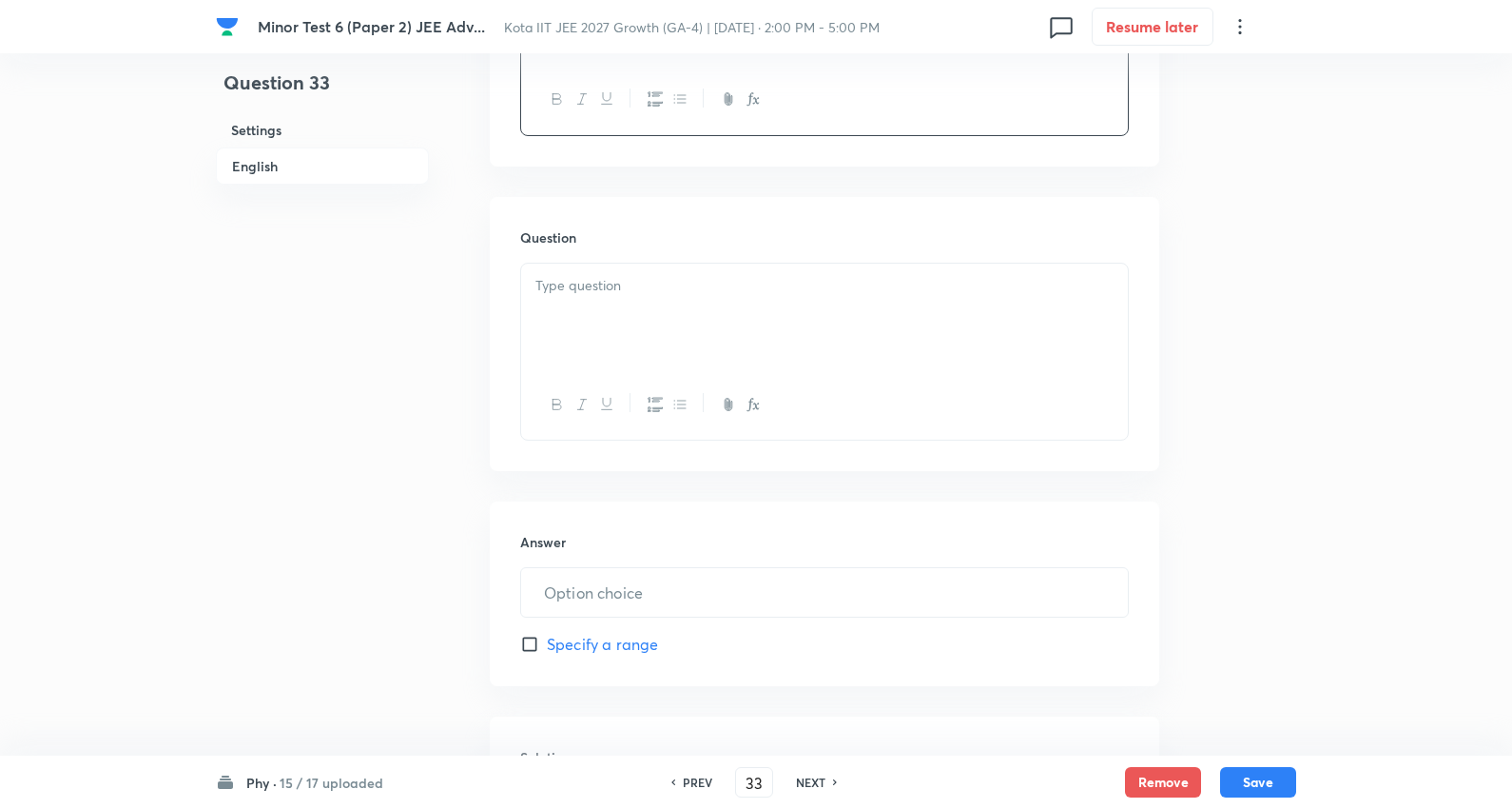
click at [671, 315] on div at bounding box center [825, 316] width 607 height 107
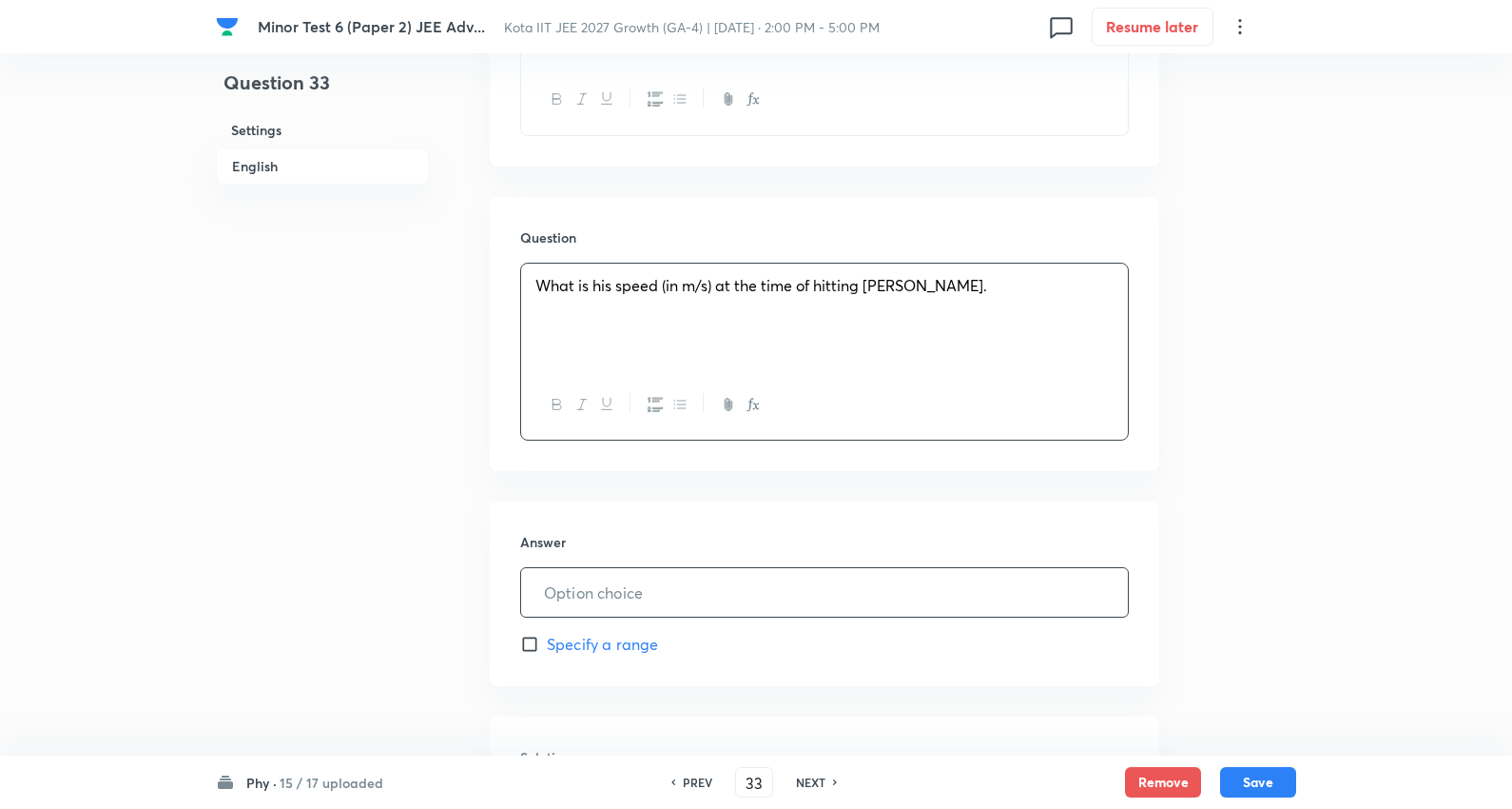
click at [632, 590] on input "text" at bounding box center [825, 593] width 607 height 49
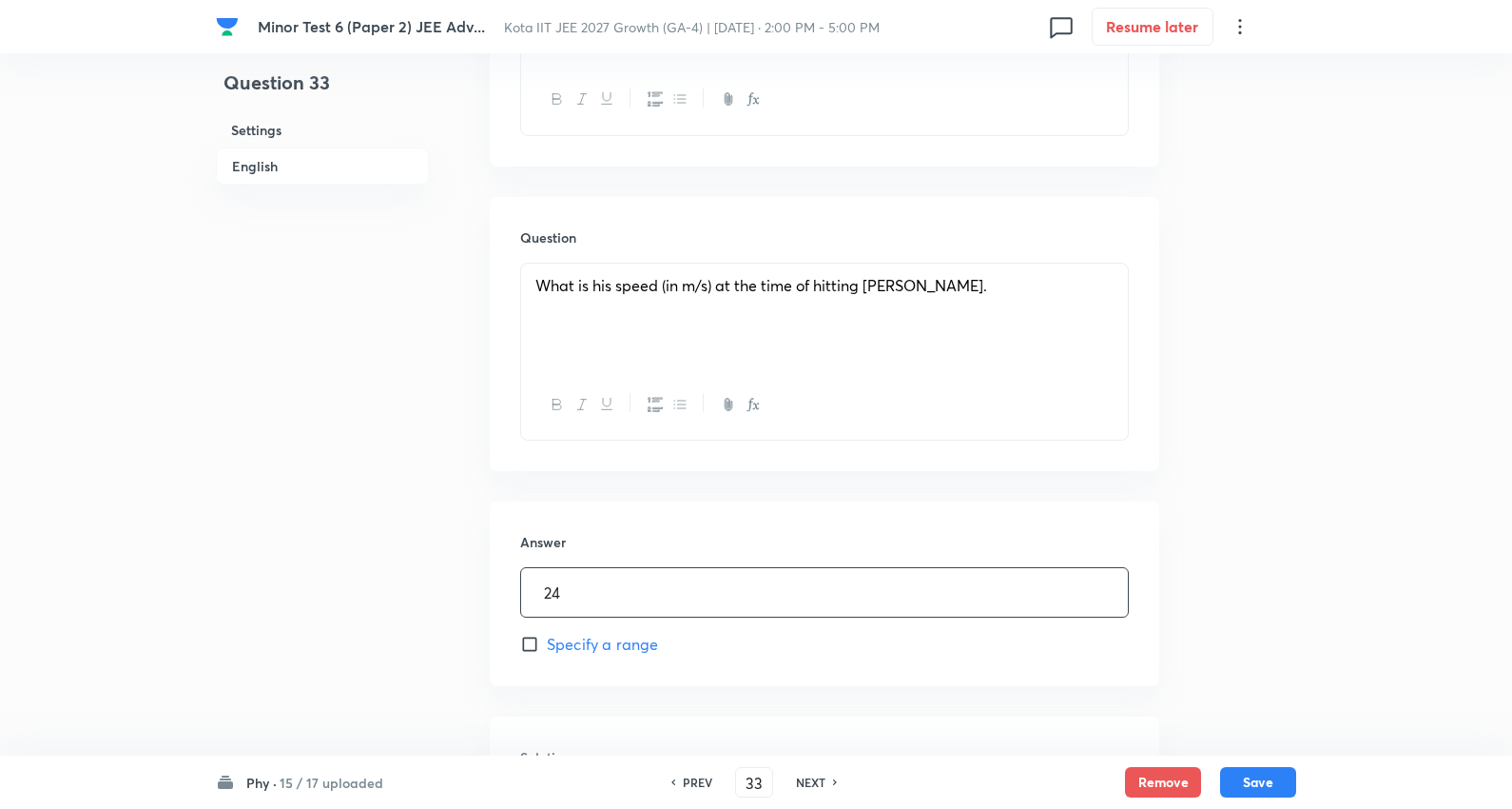
type input "24"
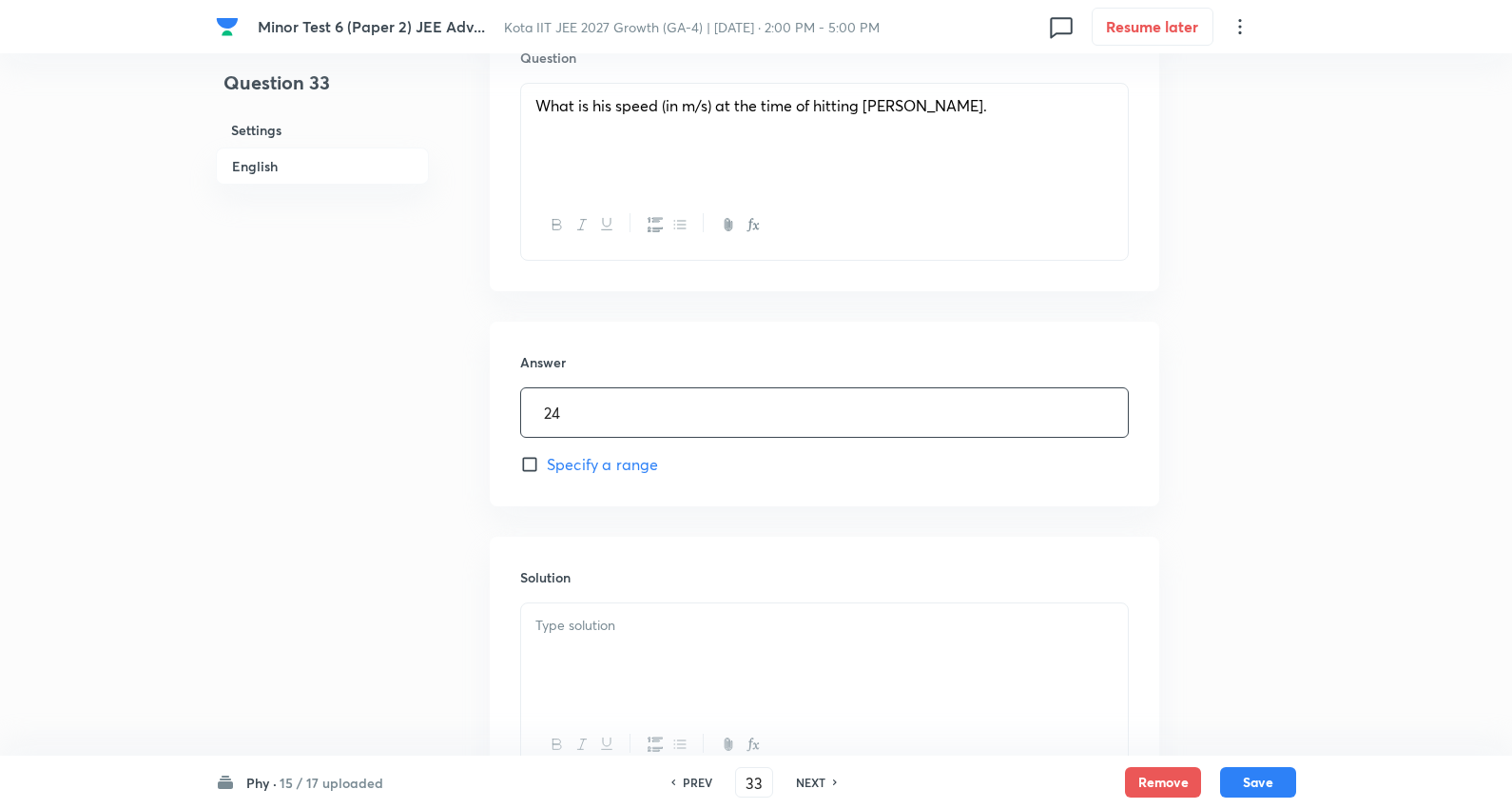
scroll to position [1090, 0]
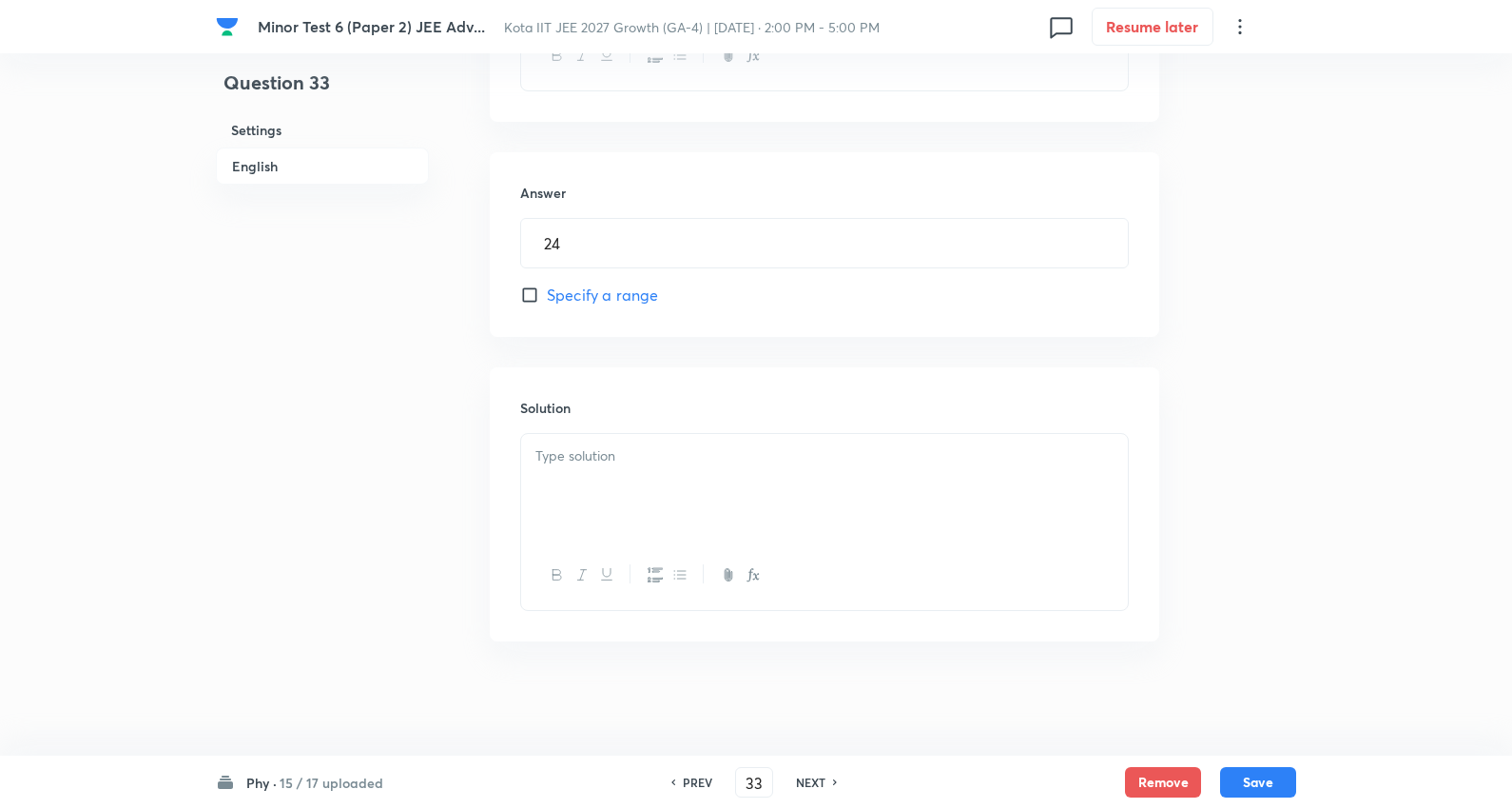
click at [640, 443] on div at bounding box center [825, 487] width 607 height 107
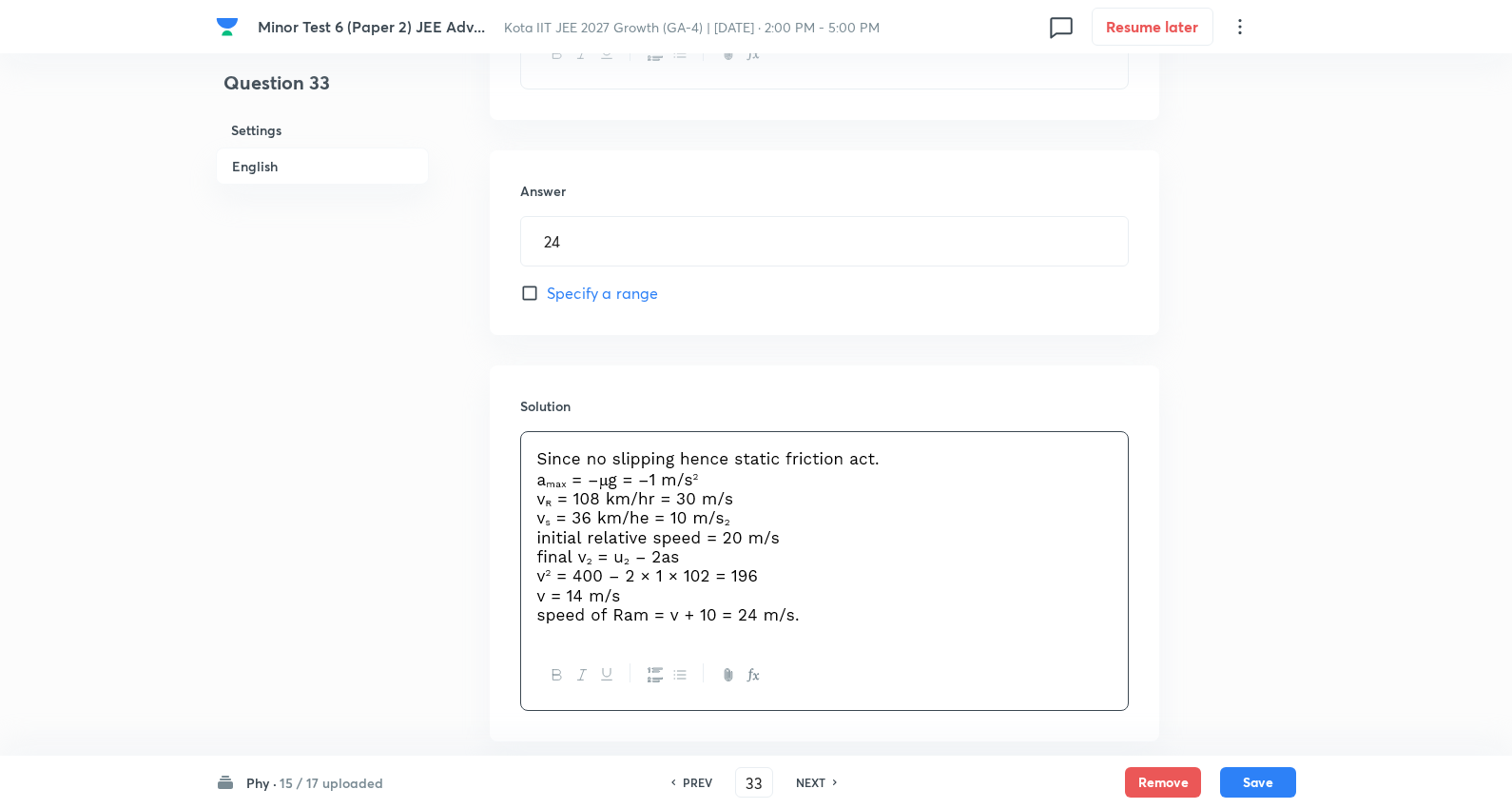
scroll to position [1193, 0]
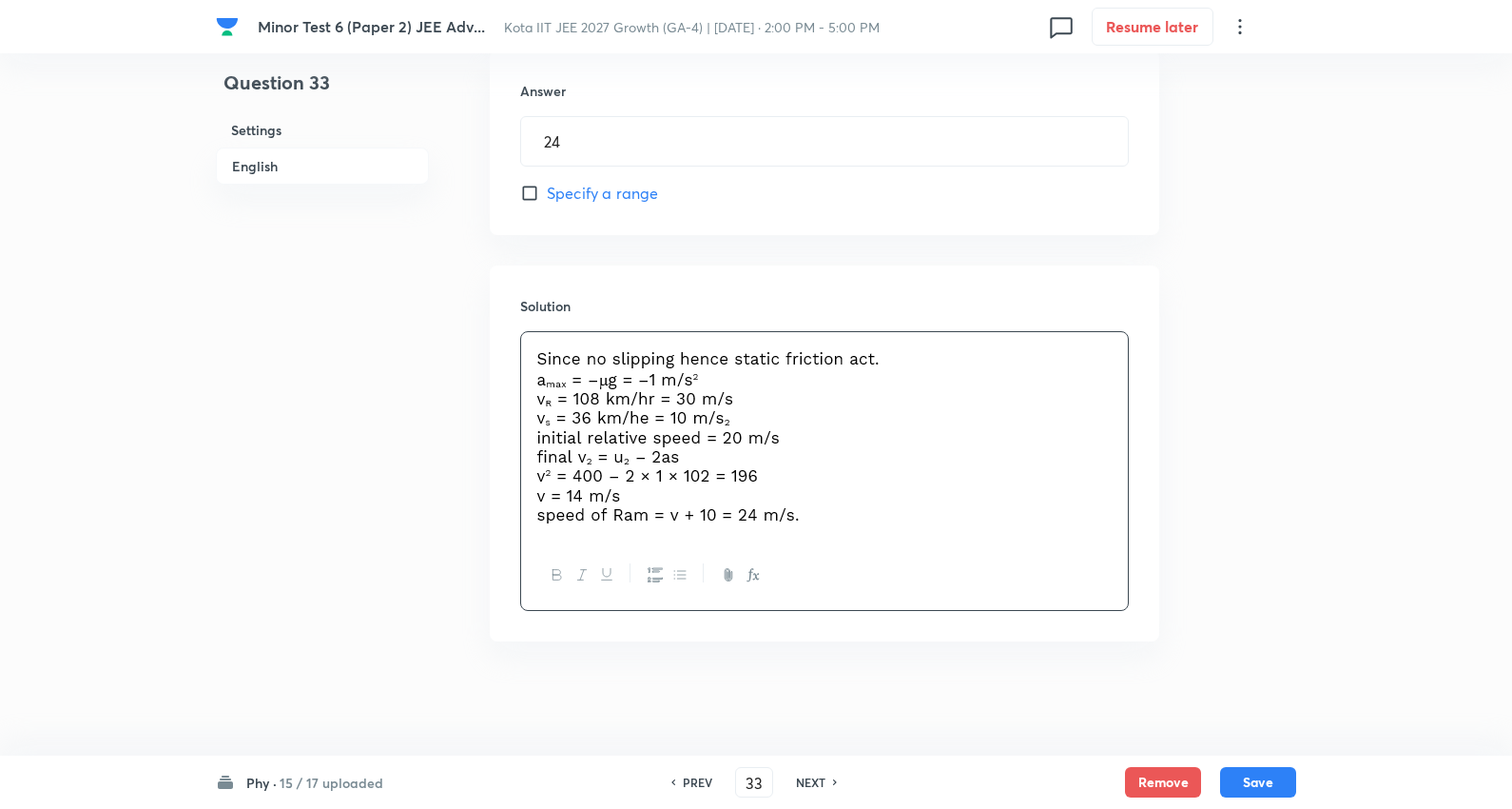
click at [1247, 761] on div "Phy · 15 / 17 uploaded PREV 33 ​ NEXT Remove Save" at bounding box center [756, 782] width 1080 height 53
click at [1251, 769] on button "Save" at bounding box center [1258, 780] width 76 height 30
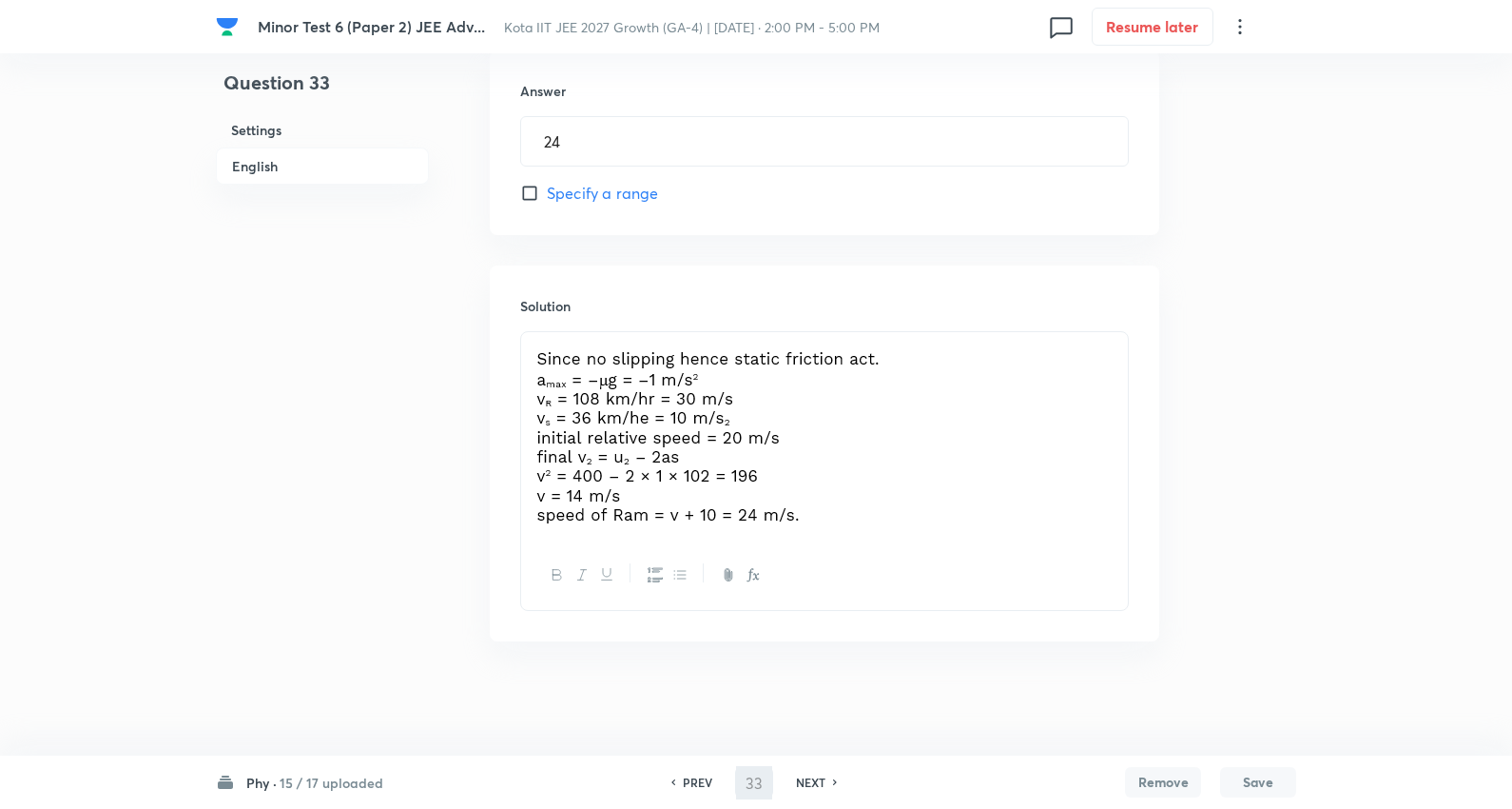
type input "34"
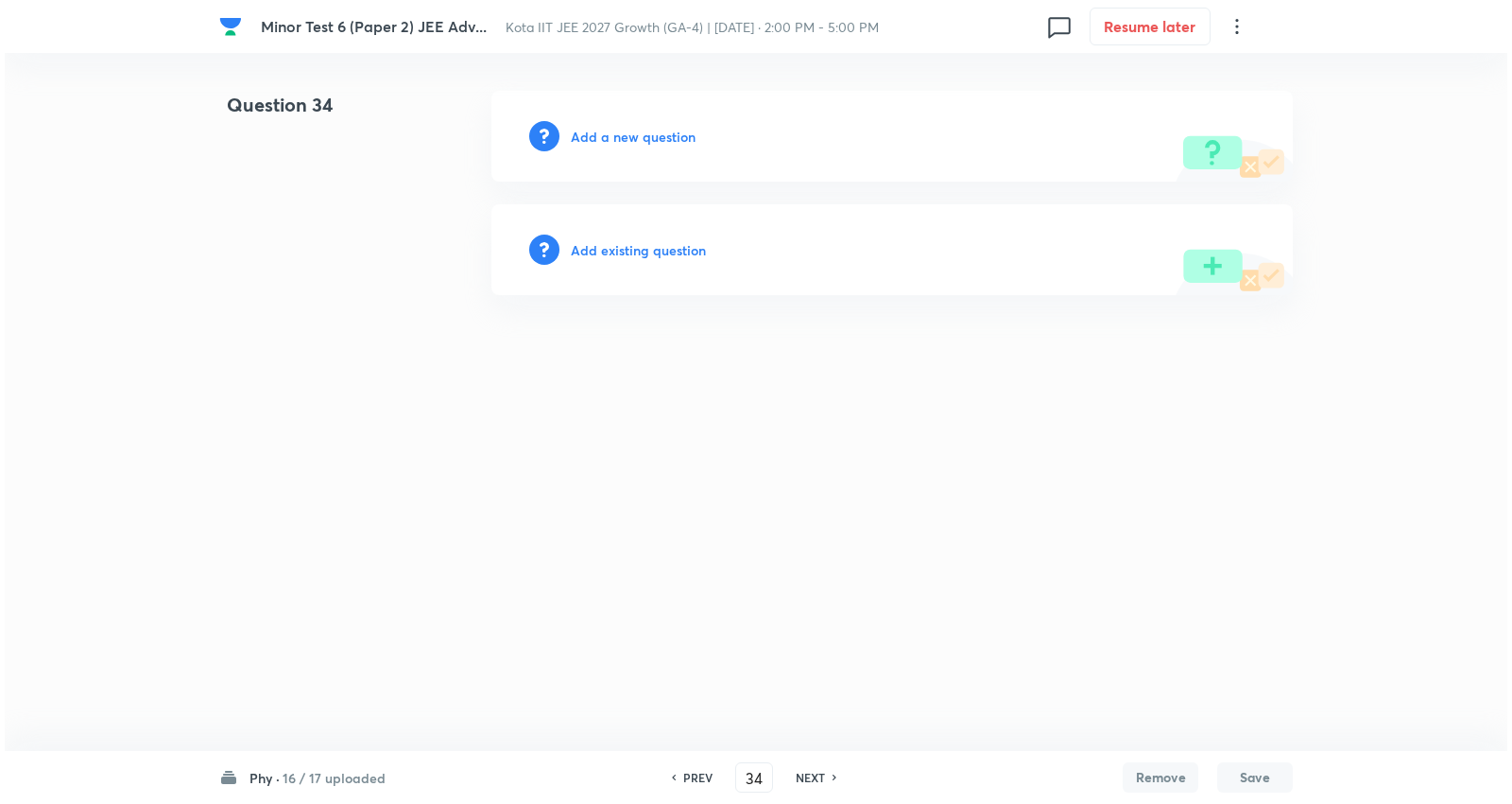
scroll to position [0, 0]
click at [641, 134] on h6 "Add a new question" at bounding box center [633, 136] width 125 height 19
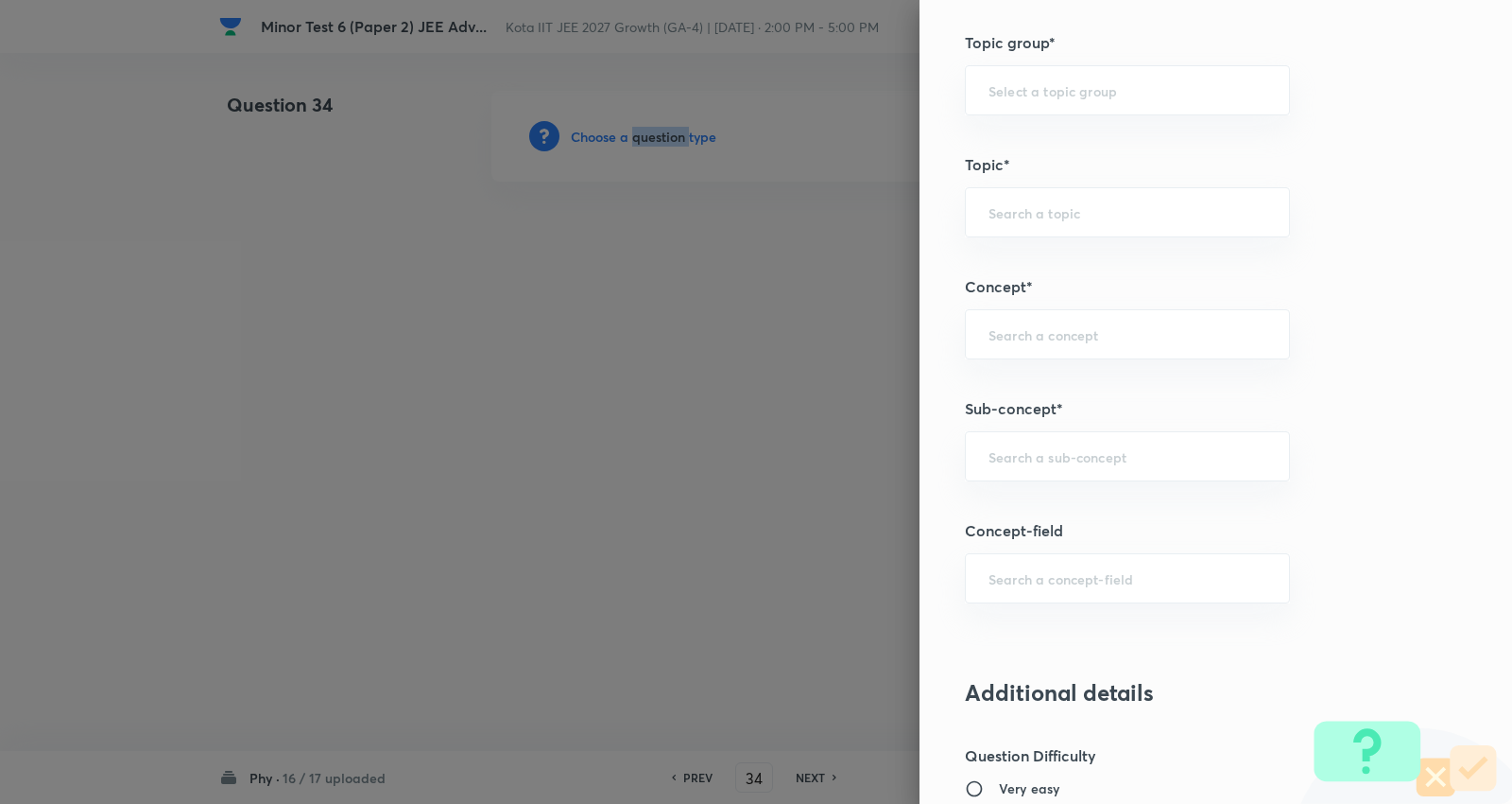
scroll to position [840, 0]
click at [1038, 460] on input "text" at bounding box center [1128, 455] width 278 height 18
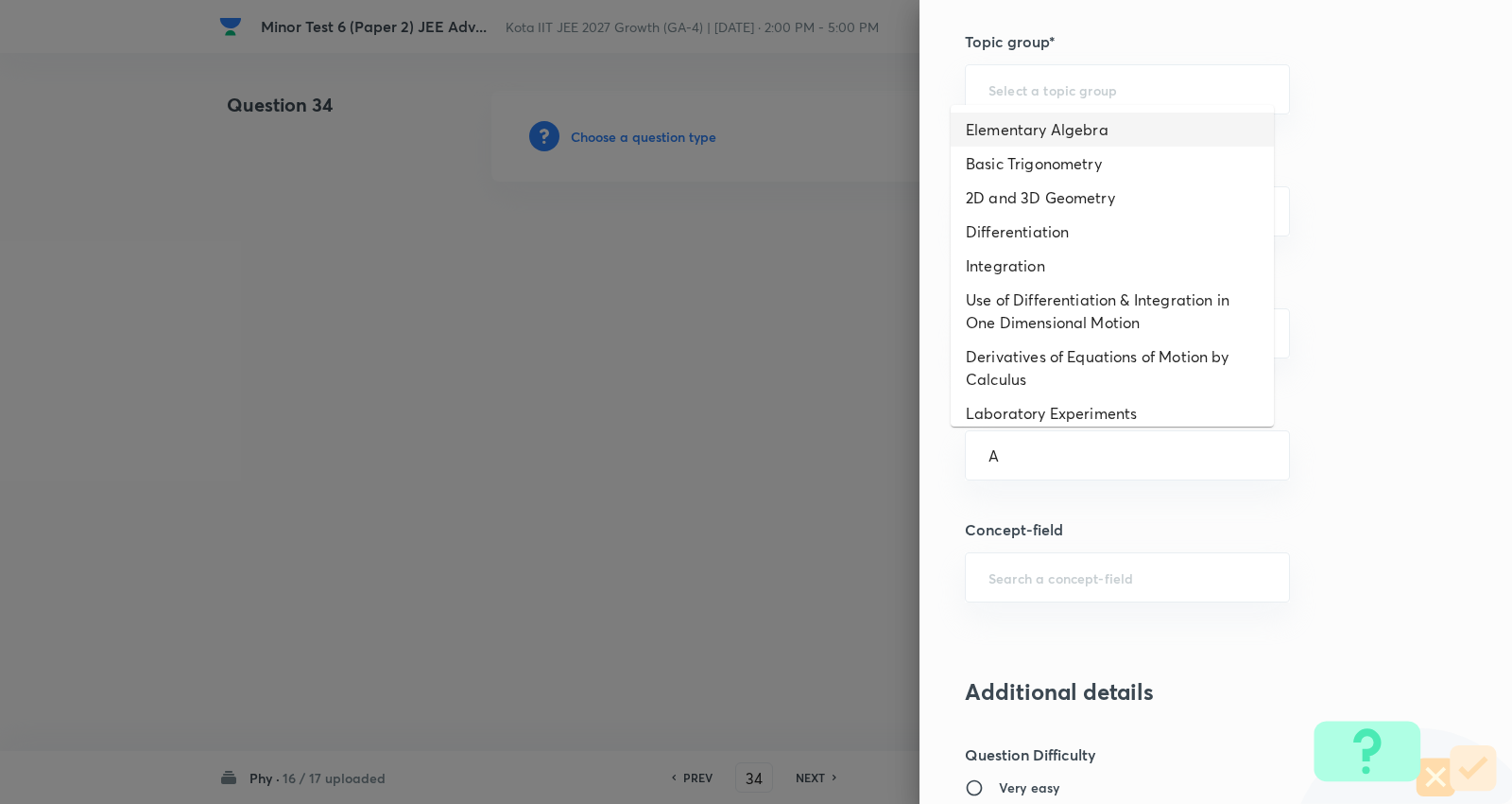
click at [1034, 133] on li "Elementary Algebra" at bounding box center [1112, 129] width 323 height 34
type input "Elementary Algebra"
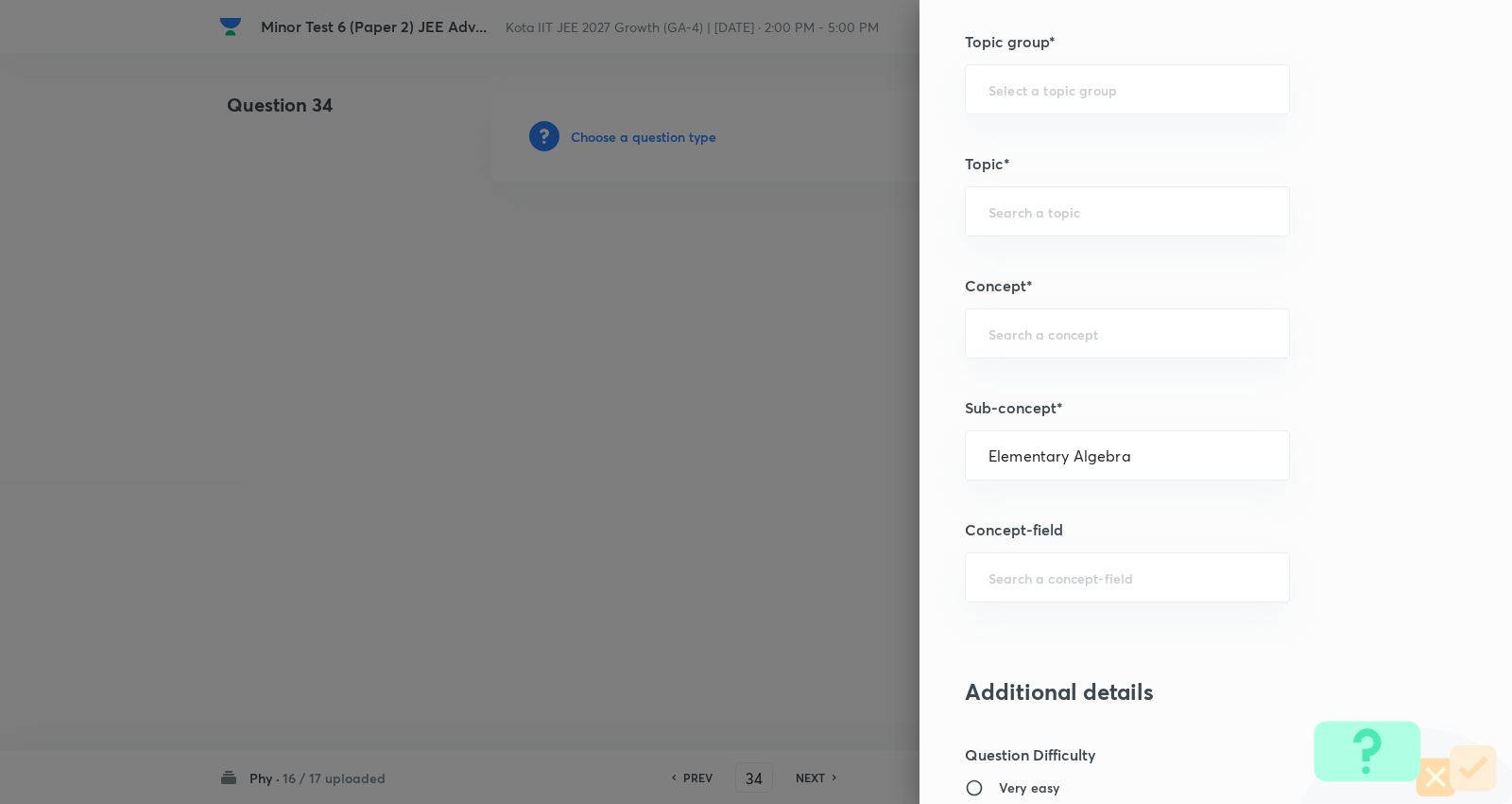
type input "Physics"
type input "Basics & Laboratory"
type input "Mathematical Tools"
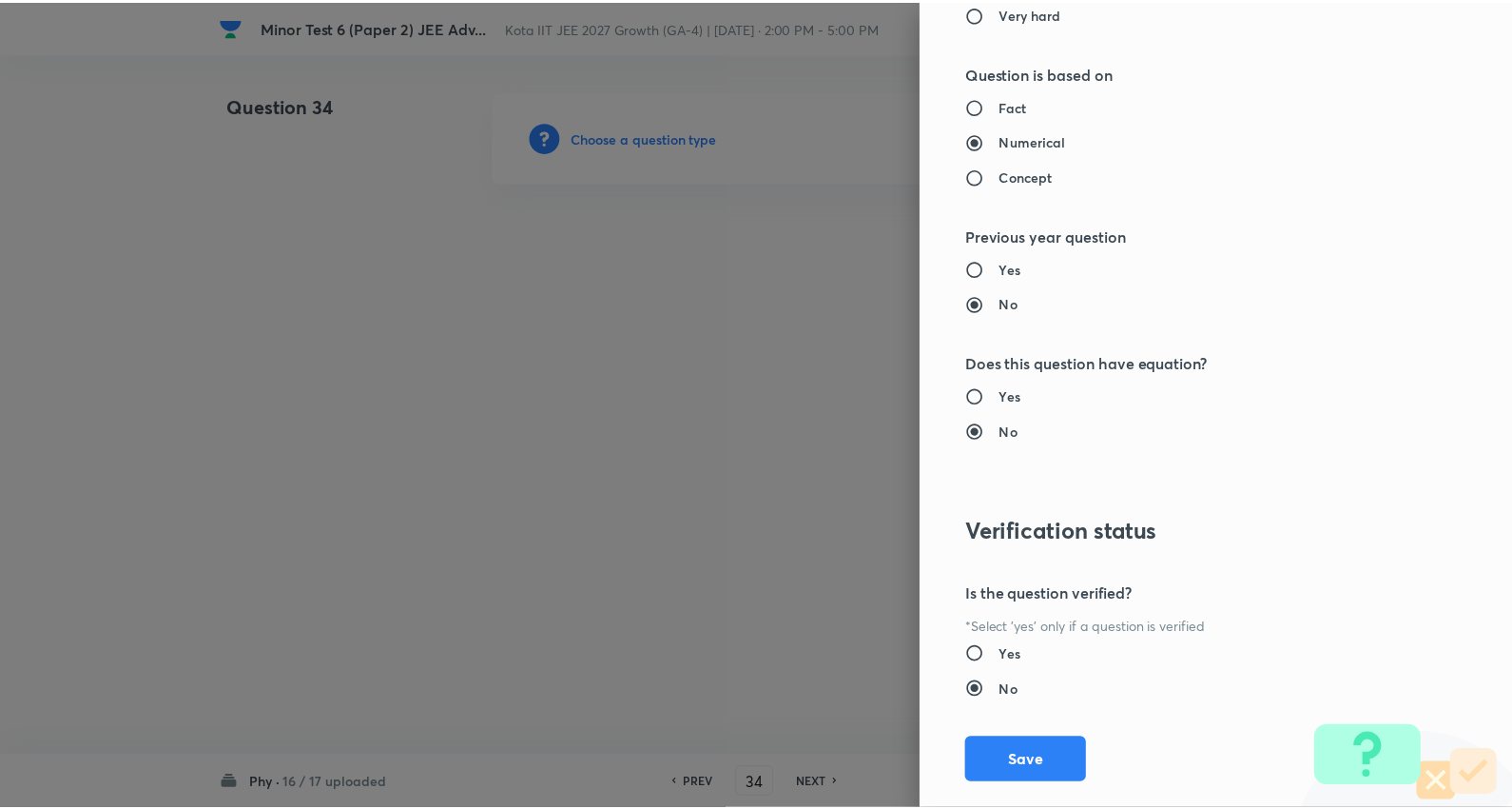
scroll to position [1801, 0]
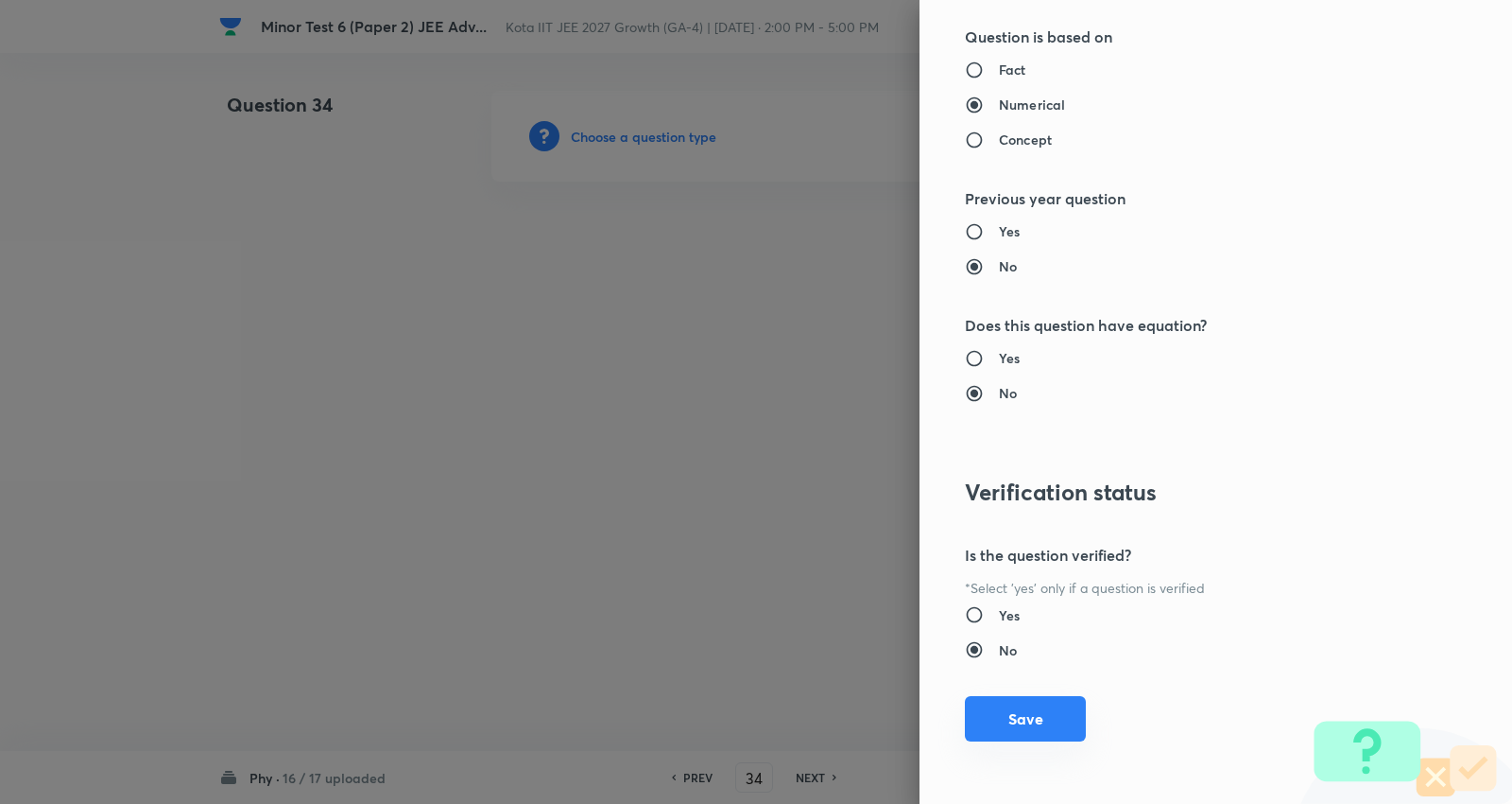
click at [1031, 713] on button "Save" at bounding box center [1026, 718] width 121 height 46
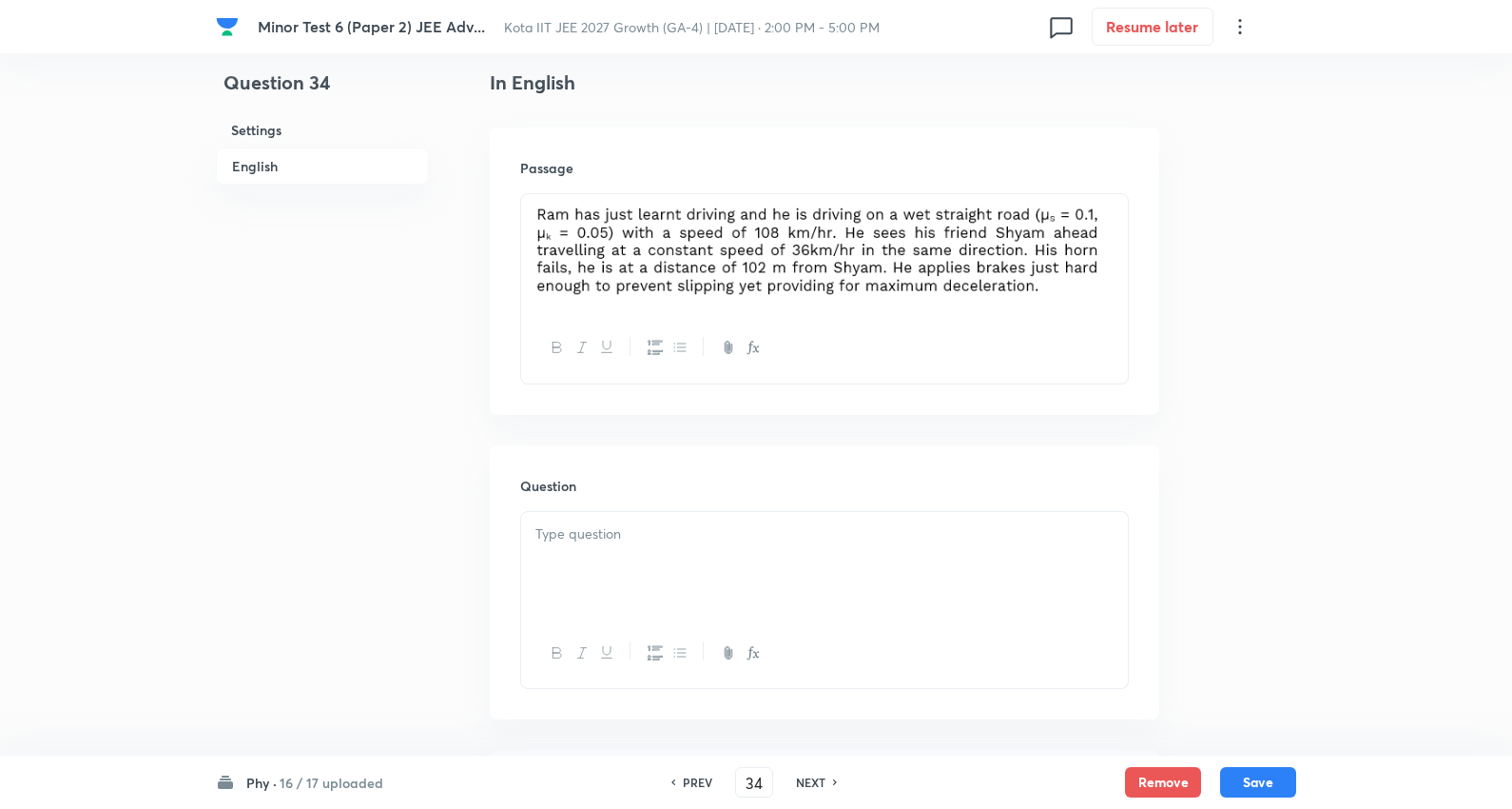
scroll to position [528, 0]
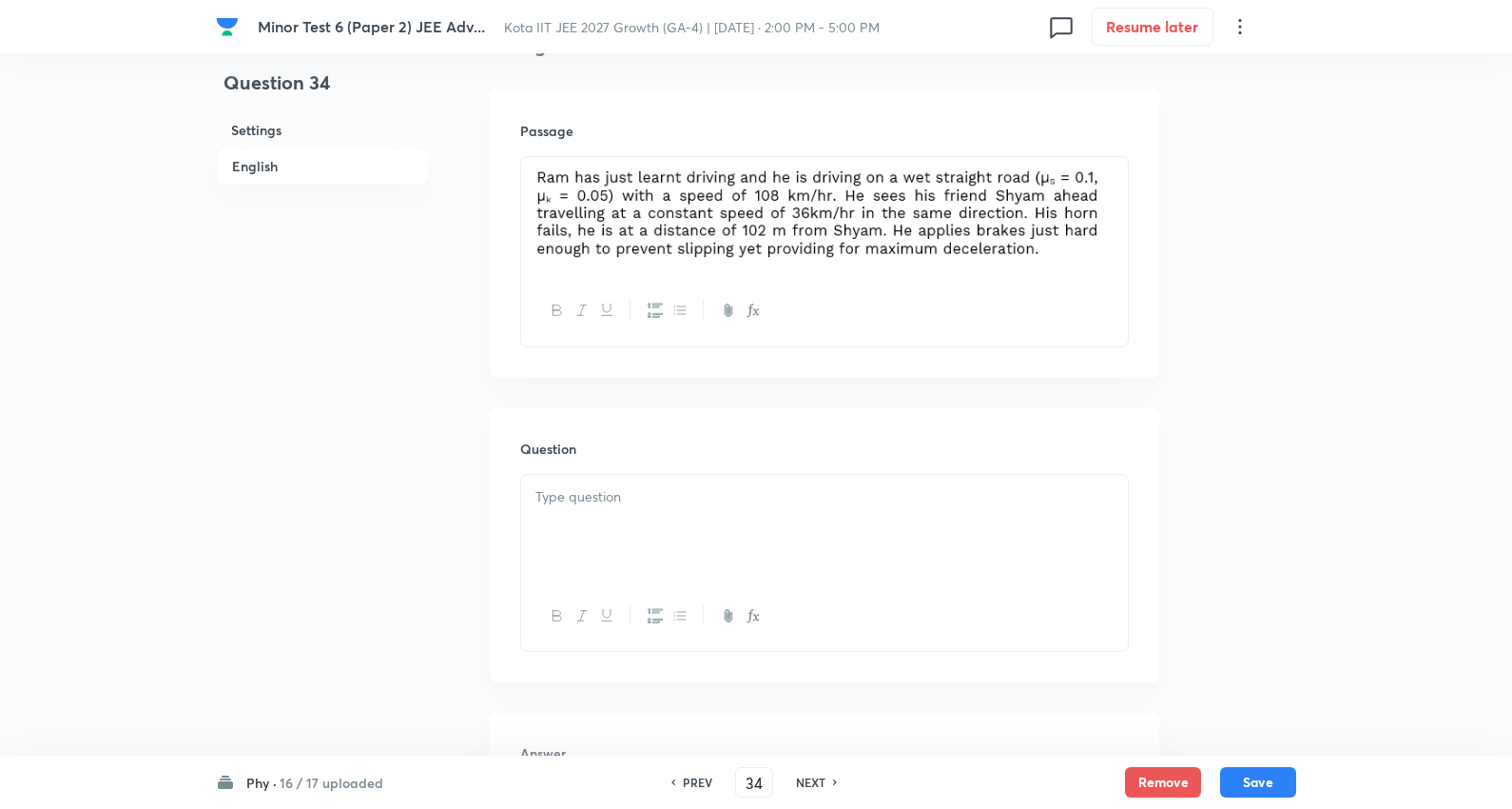
drag, startPoint x: 634, startPoint y: 528, endPoint x: 616, endPoint y: 540, distance: 21.6
click at [634, 527] on div at bounding box center [825, 528] width 607 height 107
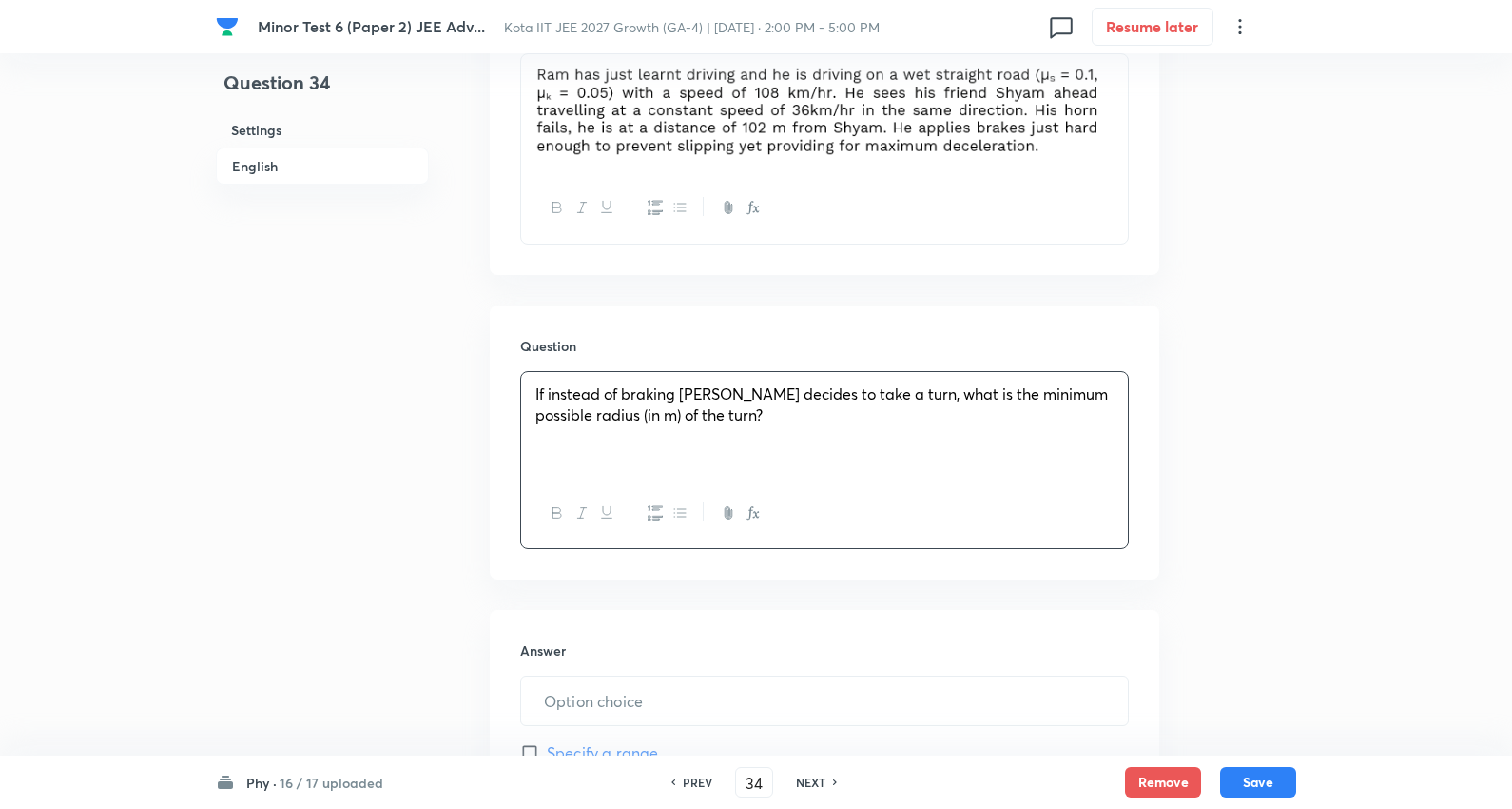
scroll to position [951, 0]
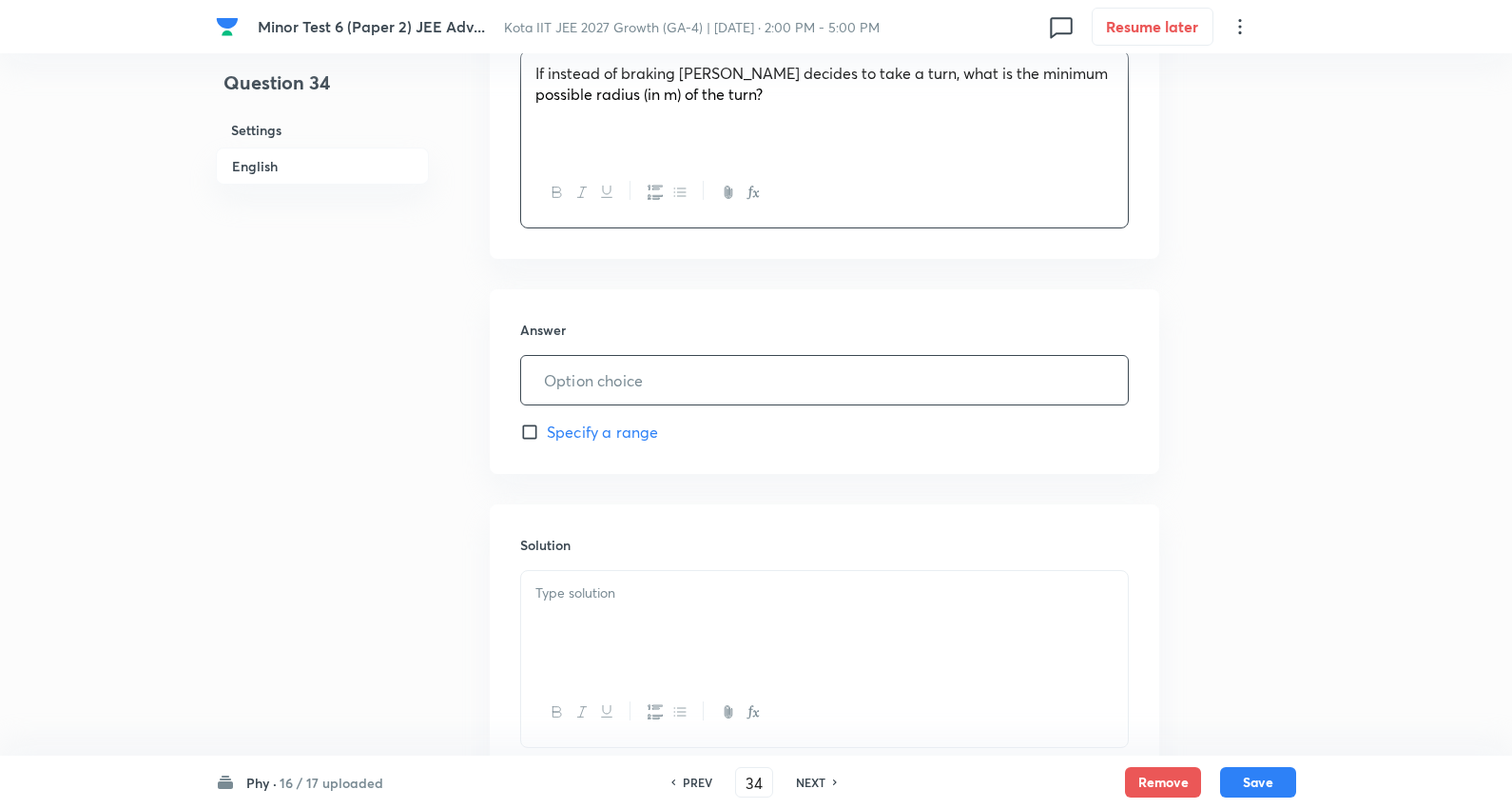
click at [623, 386] on input "text" at bounding box center [825, 380] width 607 height 49
type input "900"
click at [594, 600] on p at bounding box center [825, 593] width 579 height 22
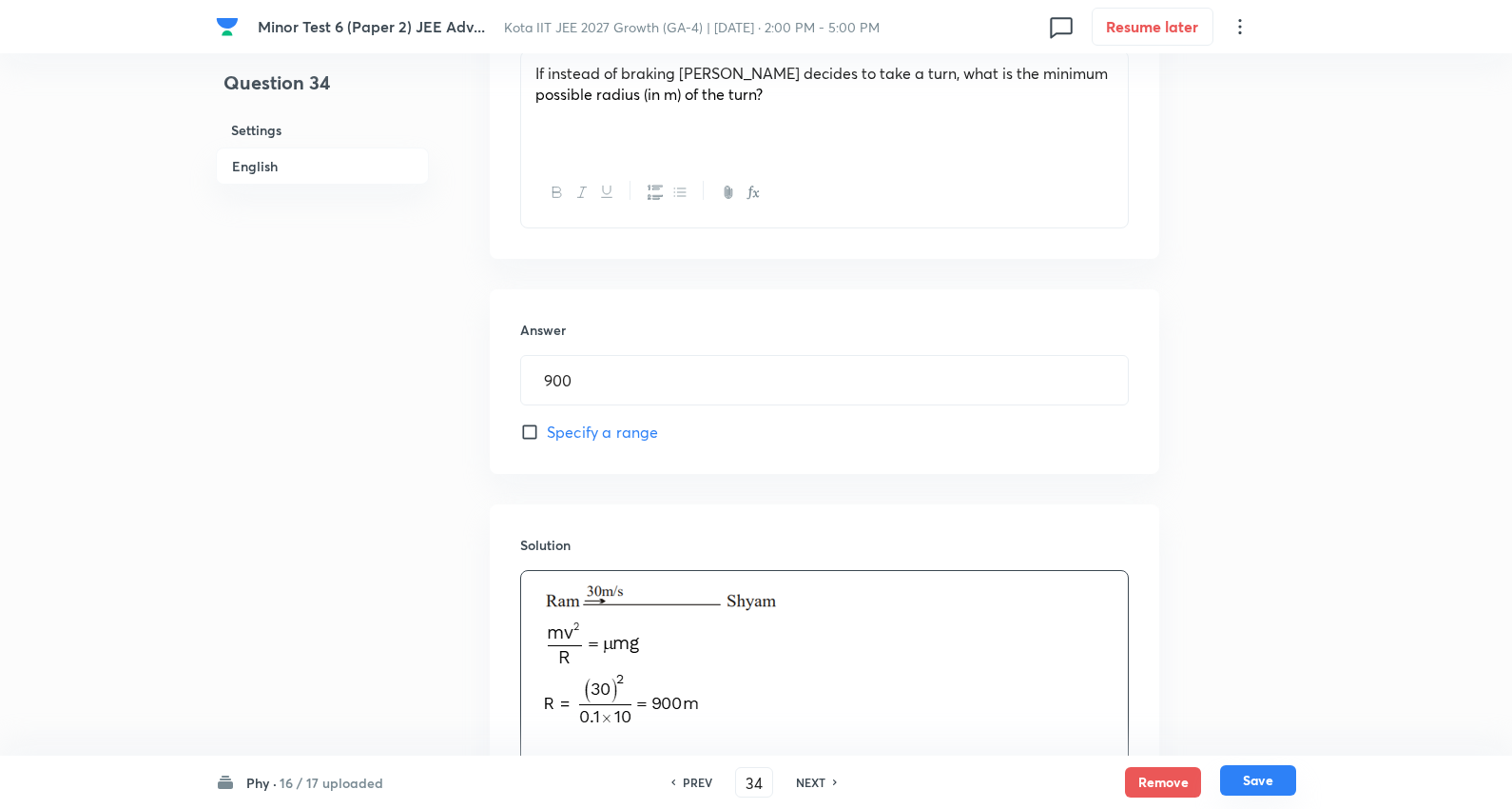
click at [1275, 782] on button "Save" at bounding box center [1258, 780] width 76 height 30
type input "35"
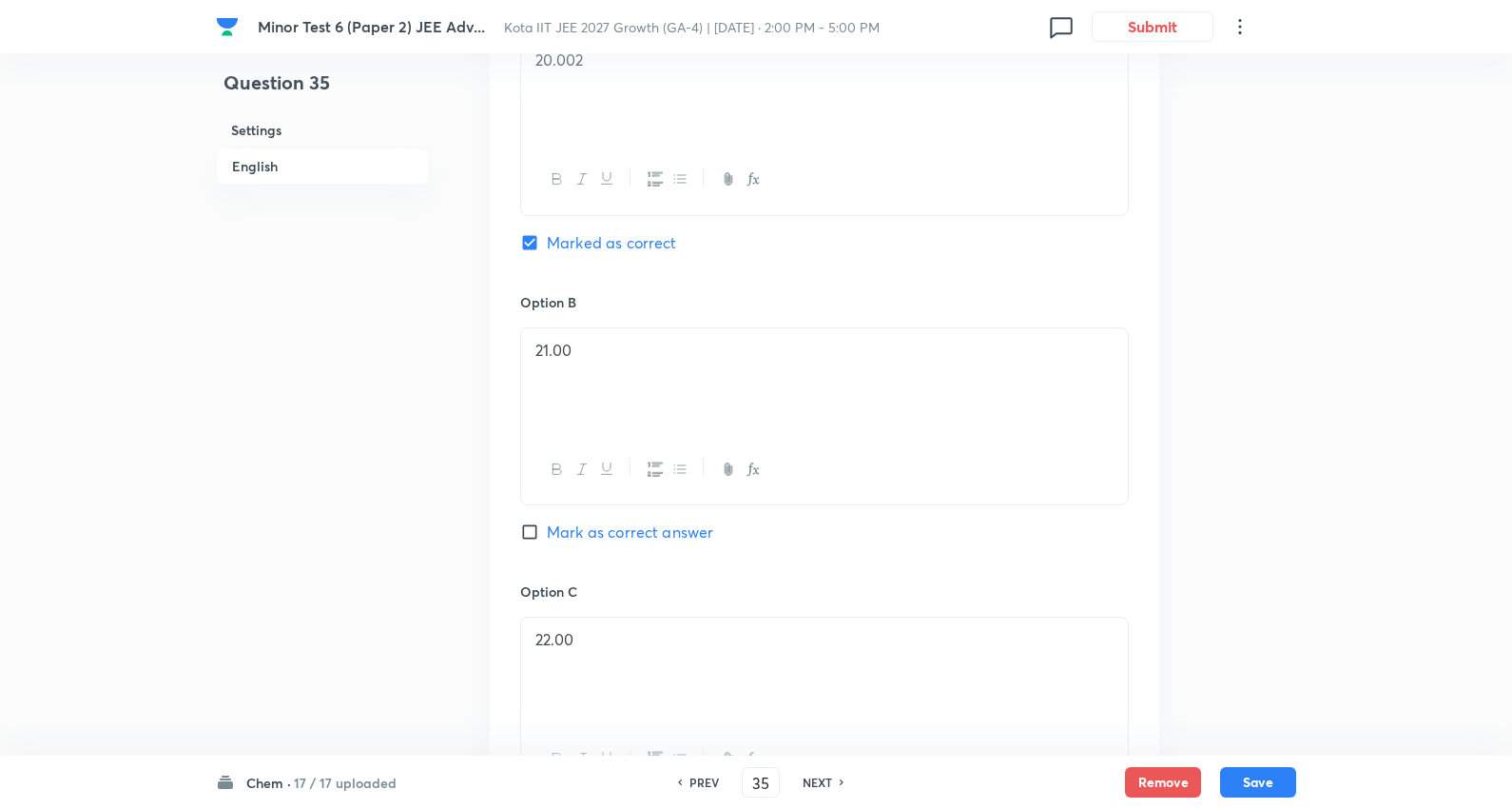
scroll to position [1772, 0]
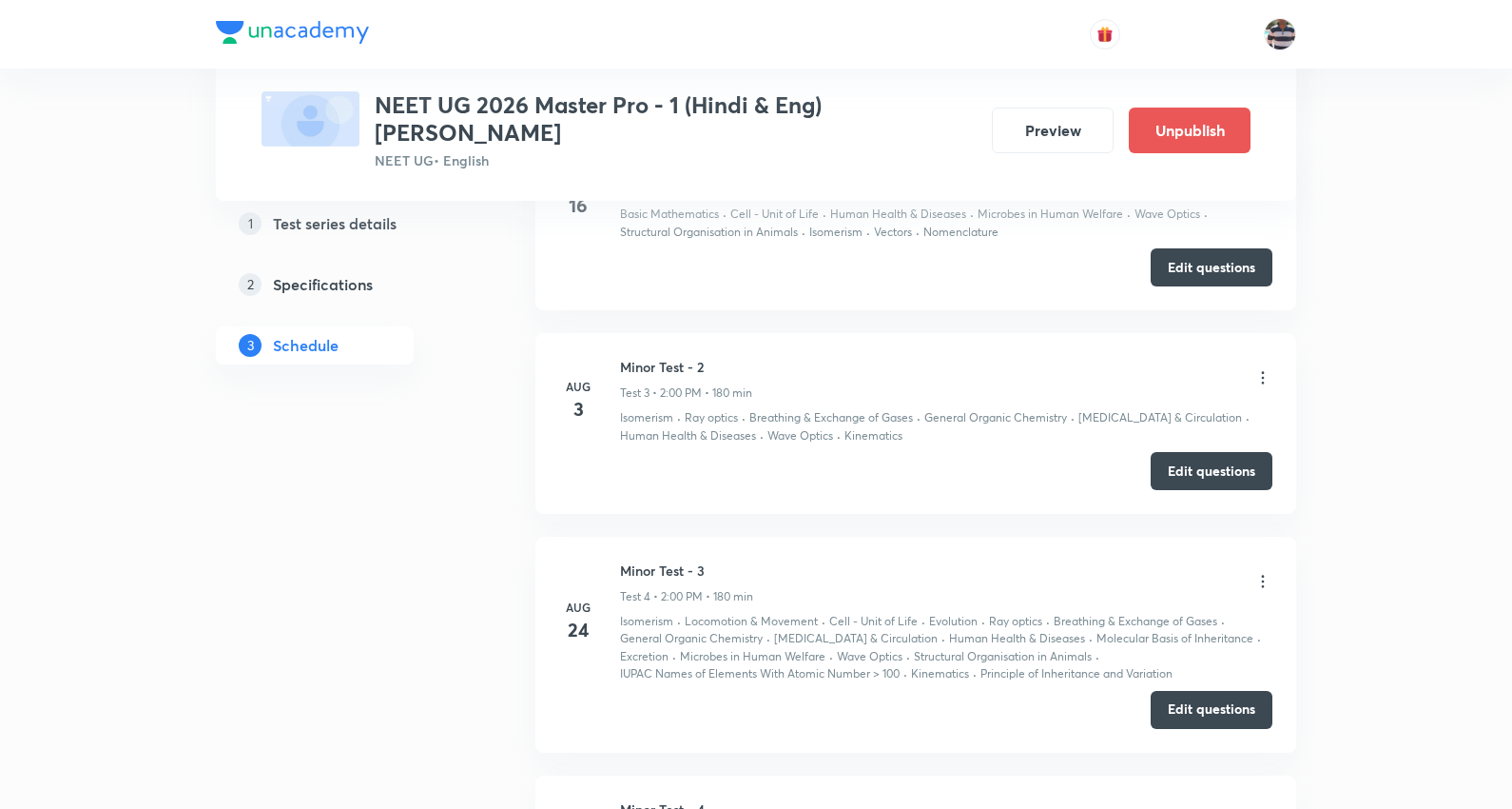
scroll to position [2258, 0]
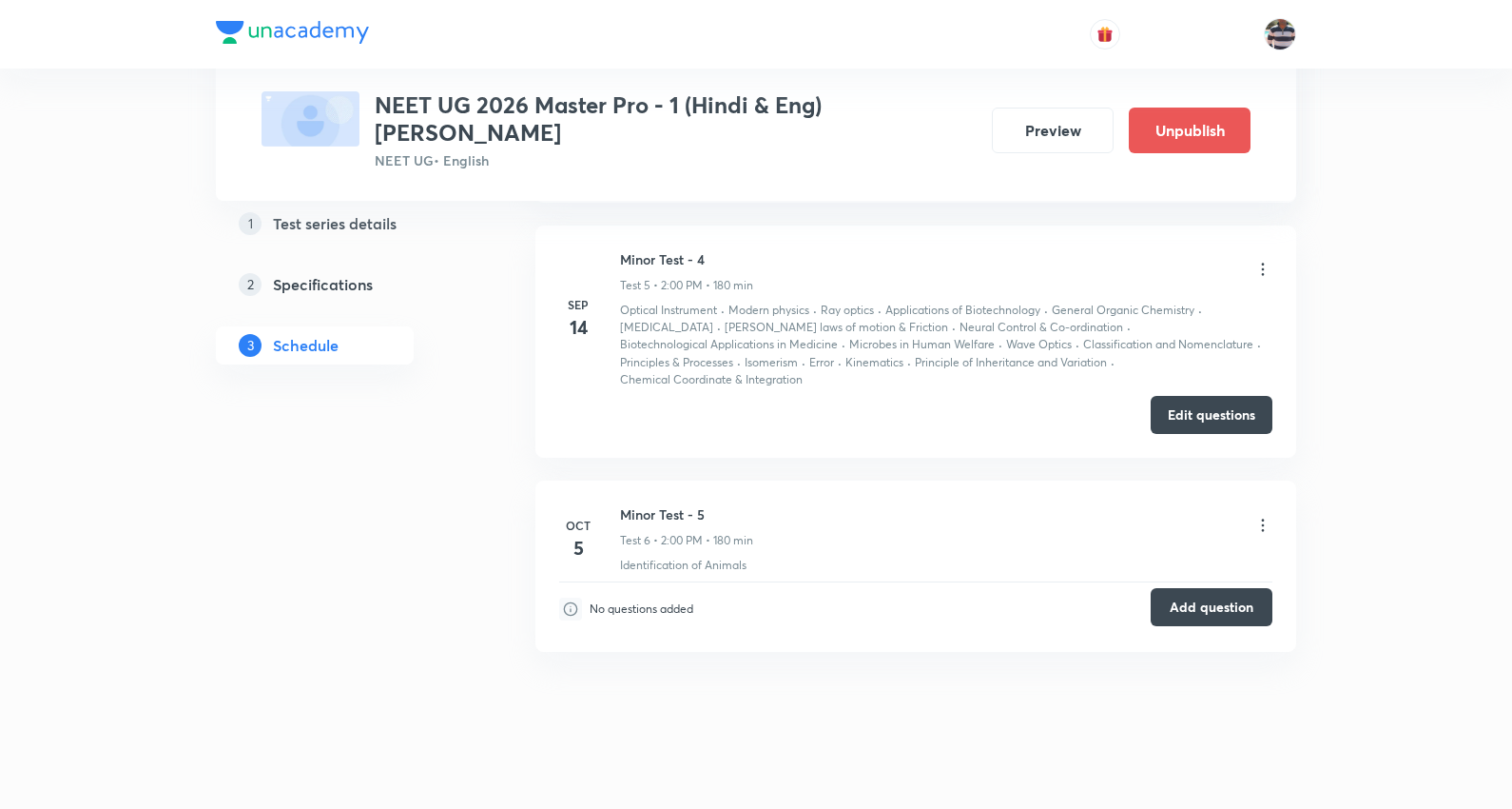
click at [1208, 588] on button "Add question" at bounding box center [1211, 606] width 121 height 38
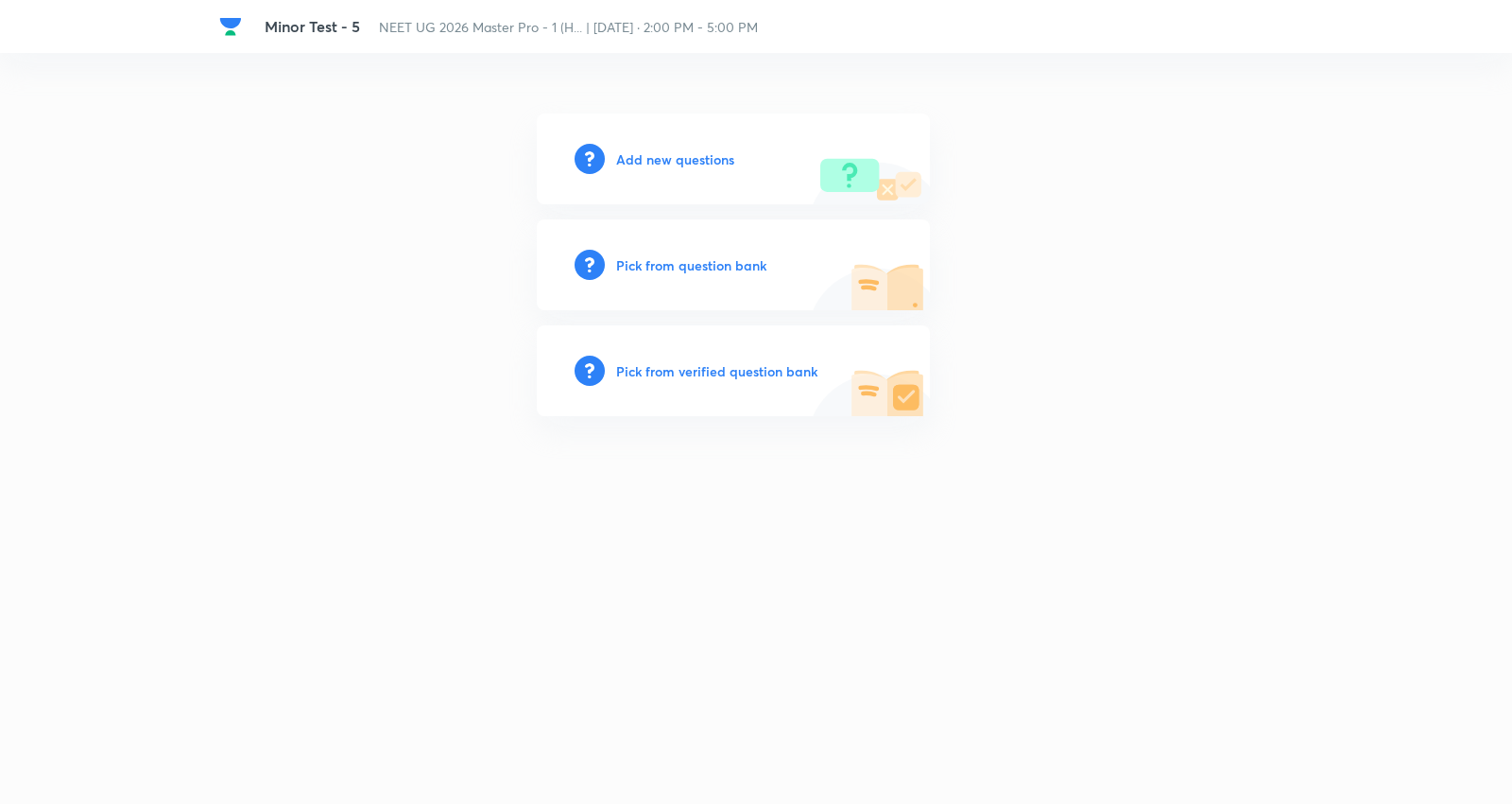
click at [707, 145] on div "Add new questions" at bounding box center [734, 159] width 393 height 91
click at [707, 151] on h6 "Add new questions" at bounding box center [674, 159] width 118 height 19
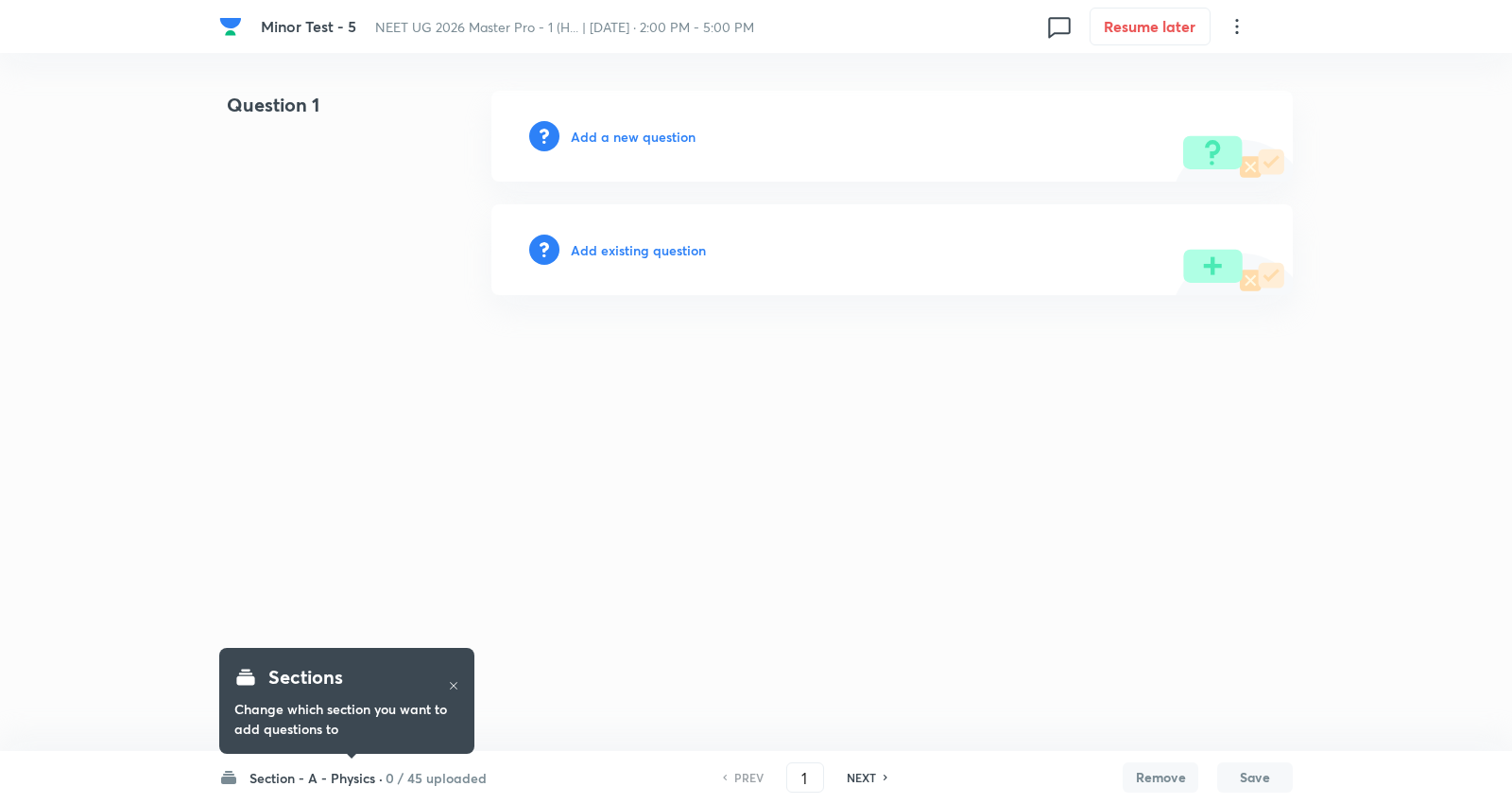
click at [364, 780] on h6 "Section - A - Physics ·" at bounding box center [315, 778] width 133 height 19
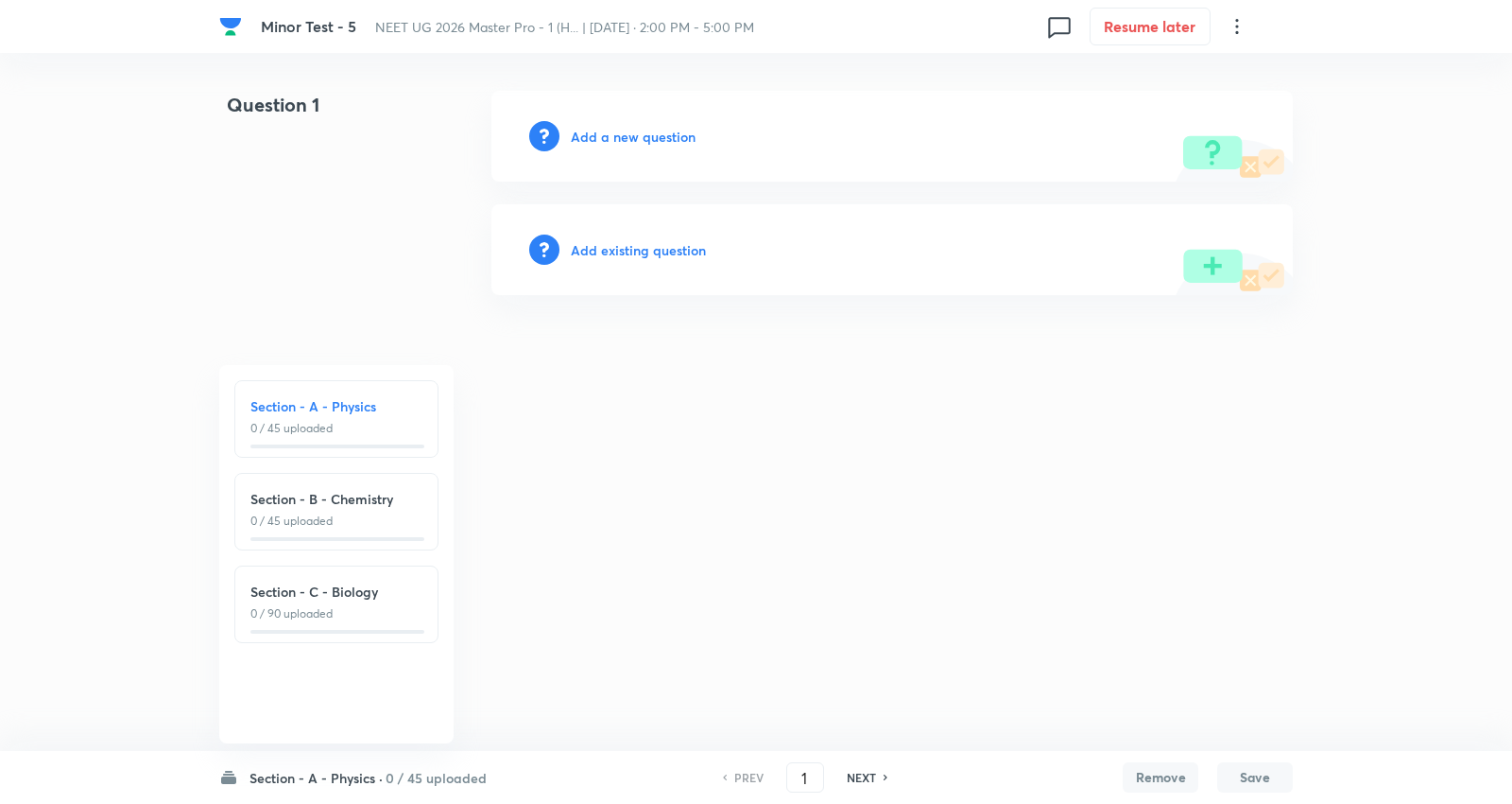
click at [342, 778] on h6 "Section - A - Physics ·" at bounding box center [315, 778] width 133 height 19
click at [630, 132] on h6 "Add a new question" at bounding box center [633, 136] width 125 height 19
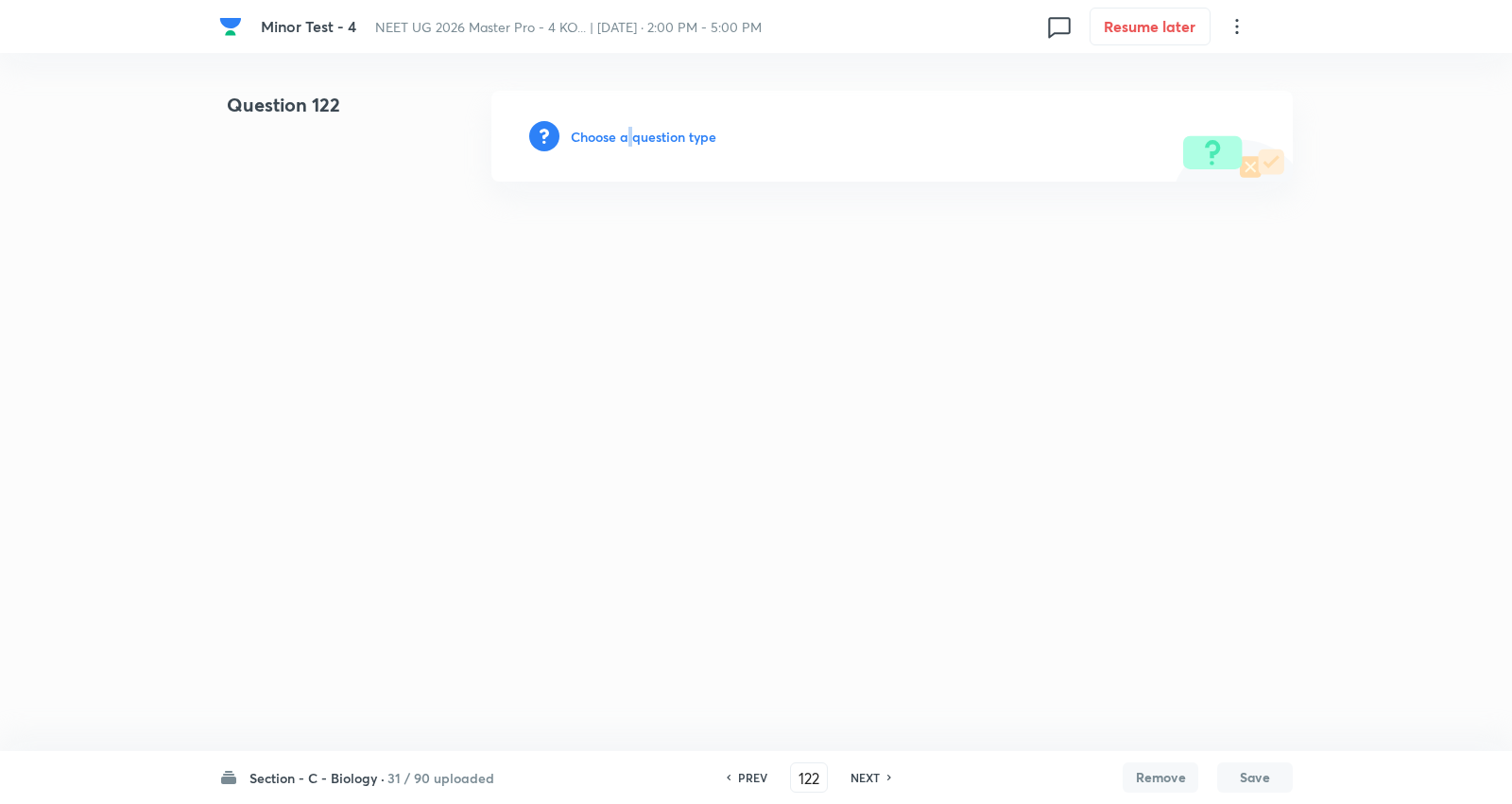
click at [630, 132] on h6 "Choose a question type" at bounding box center [644, 136] width 146 height 19
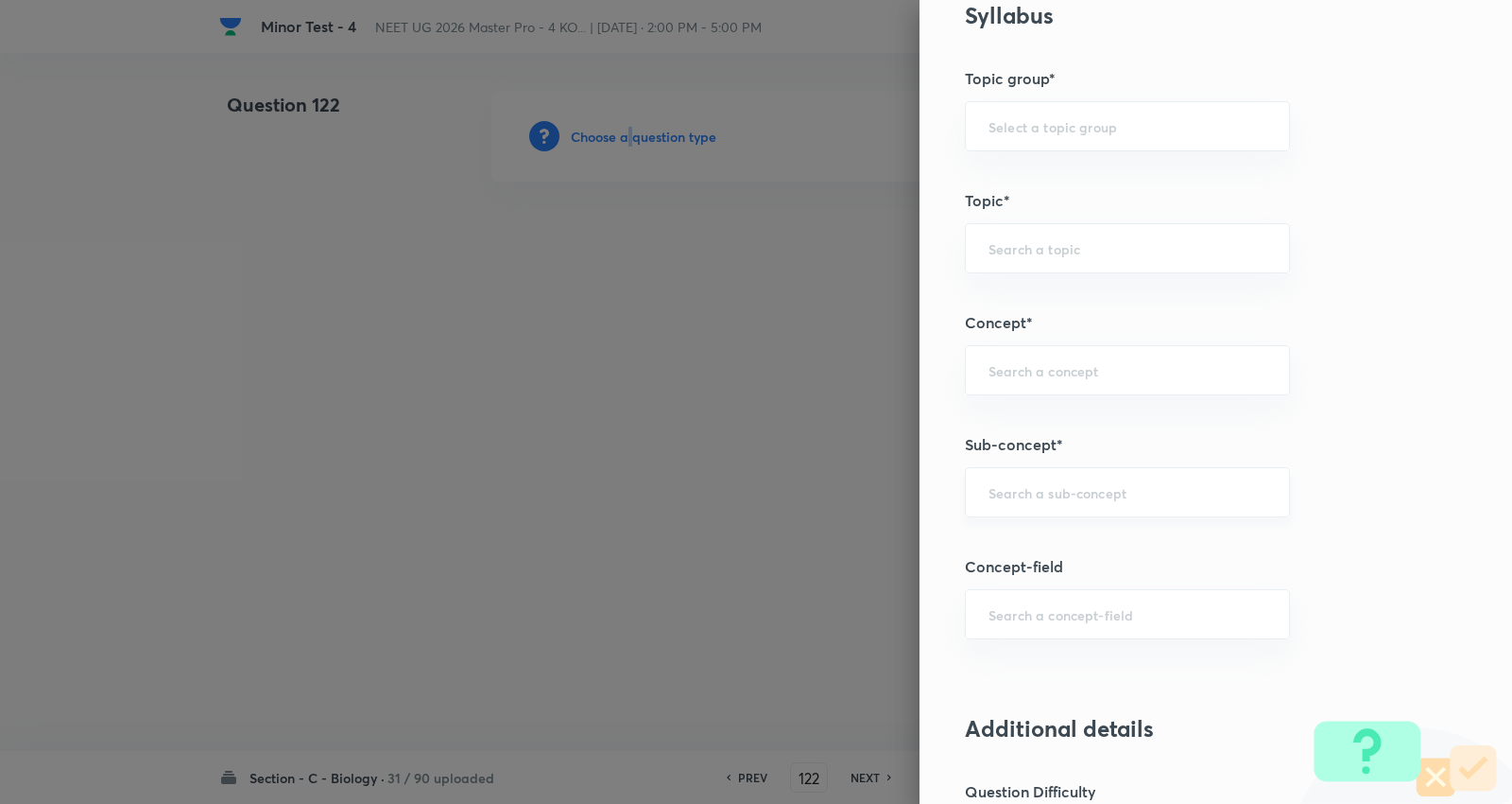
scroll to position [945, 0]
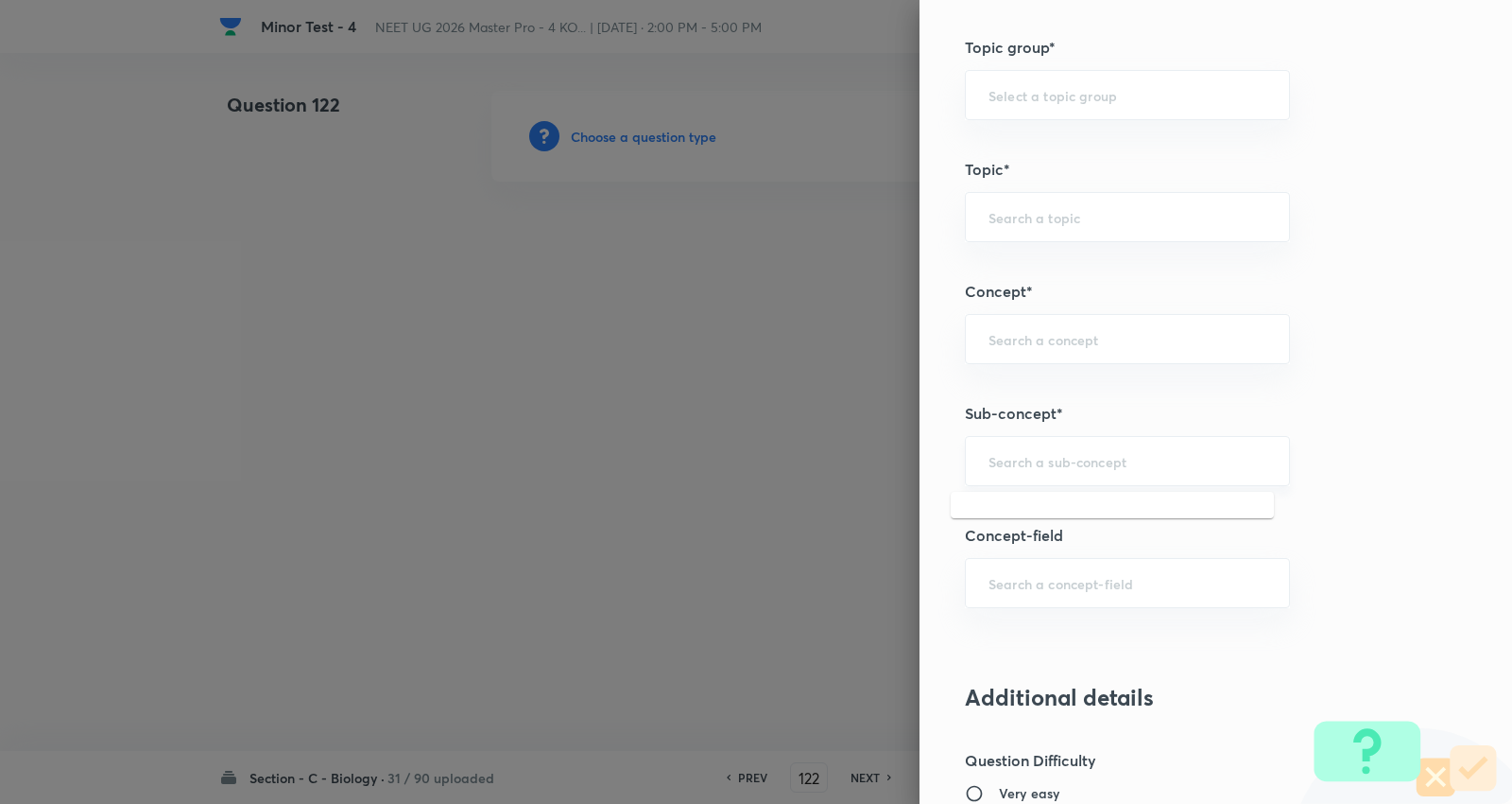
click at [1085, 452] on input "text" at bounding box center [1128, 460] width 278 height 18
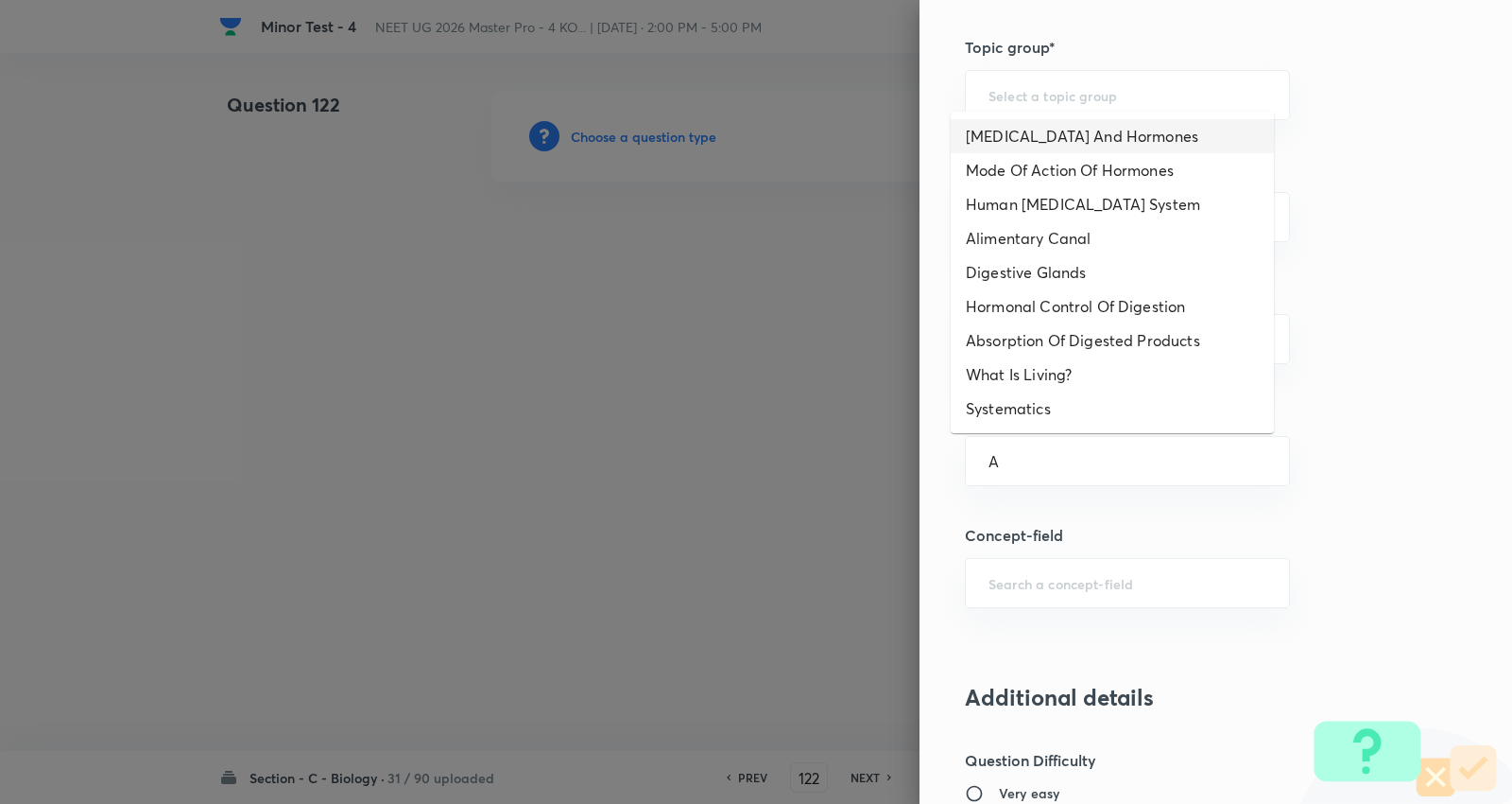
click at [1080, 135] on li "Endocrine Glands And Hormones" at bounding box center [1112, 135] width 323 height 34
type input "Endocrine Glands And Hormones"
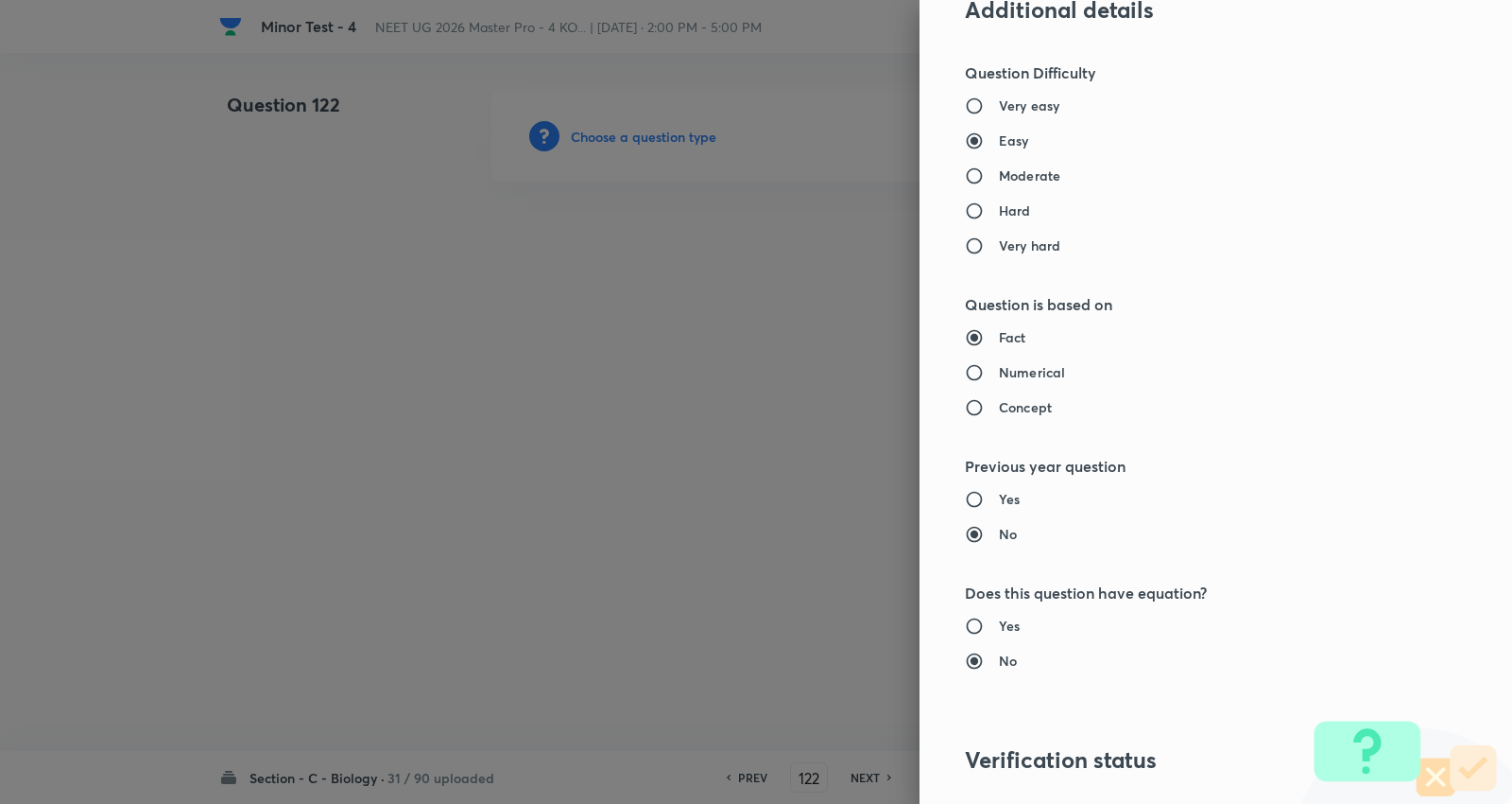
type input "Biology"
type input "Human Physiology"
type input "Chemical Coordinate & Integration"
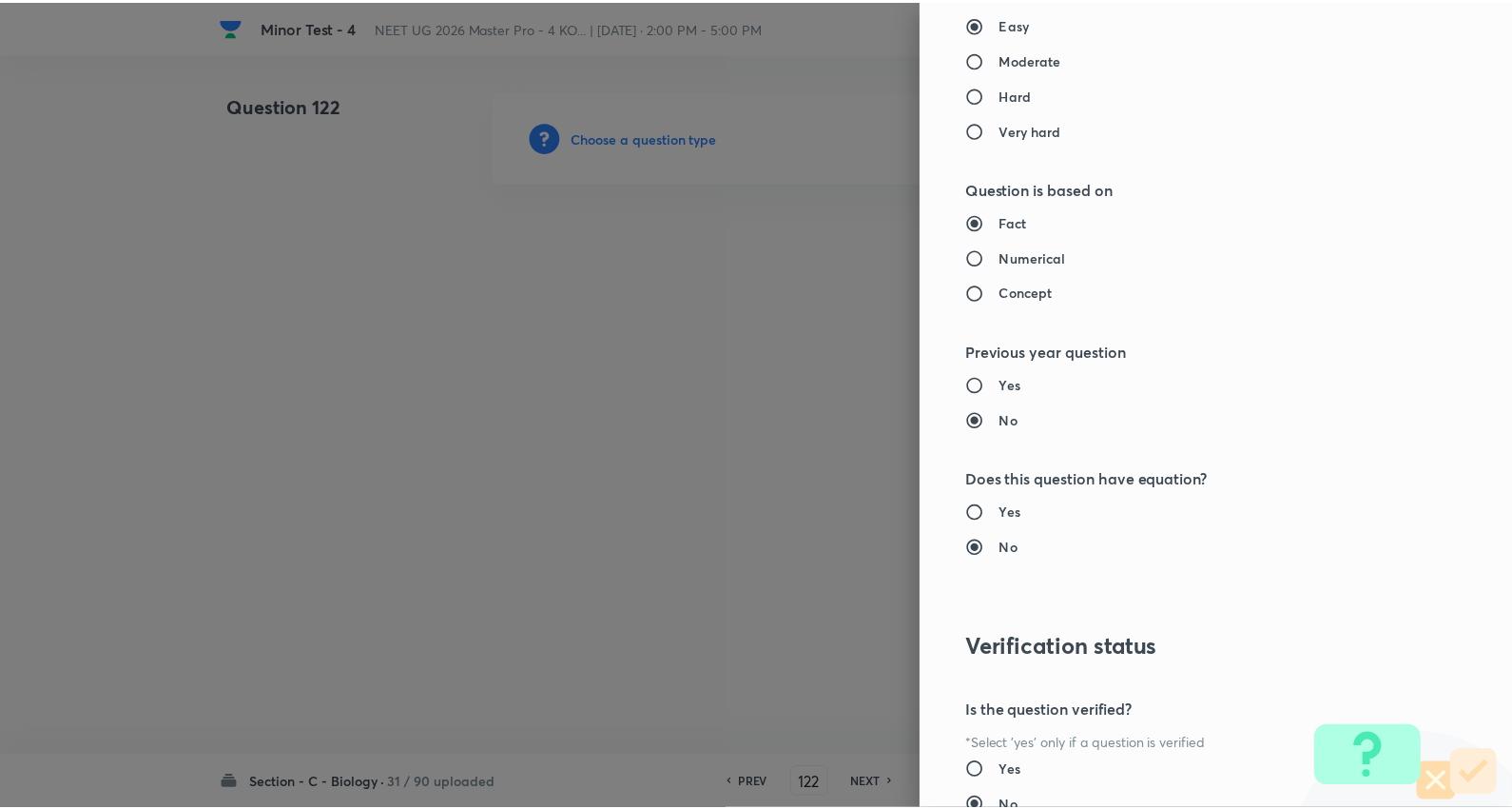
scroll to position [1913, 0]
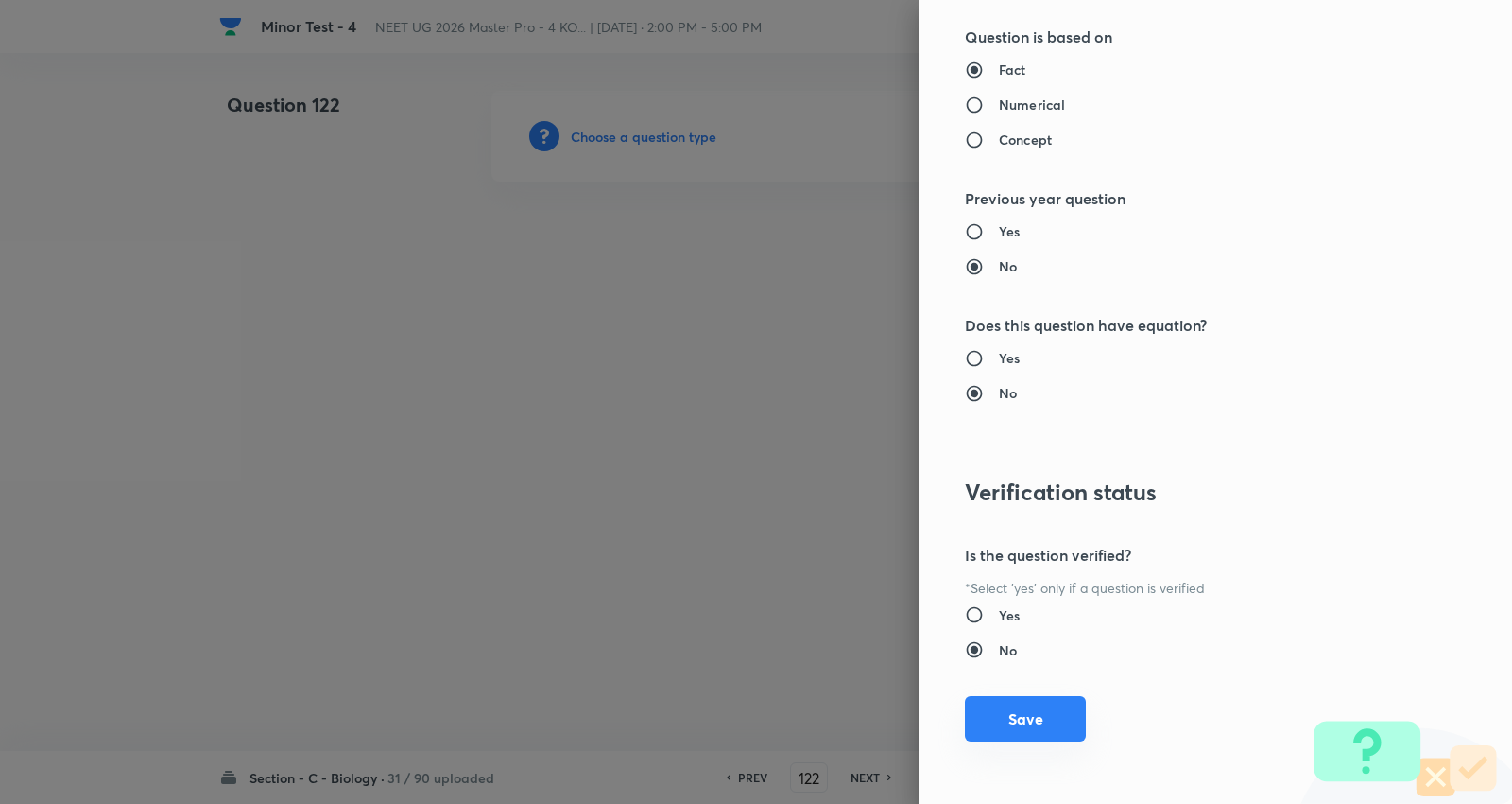
click at [1011, 718] on button "Save" at bounding box center [1026, 718] width 121 height 46
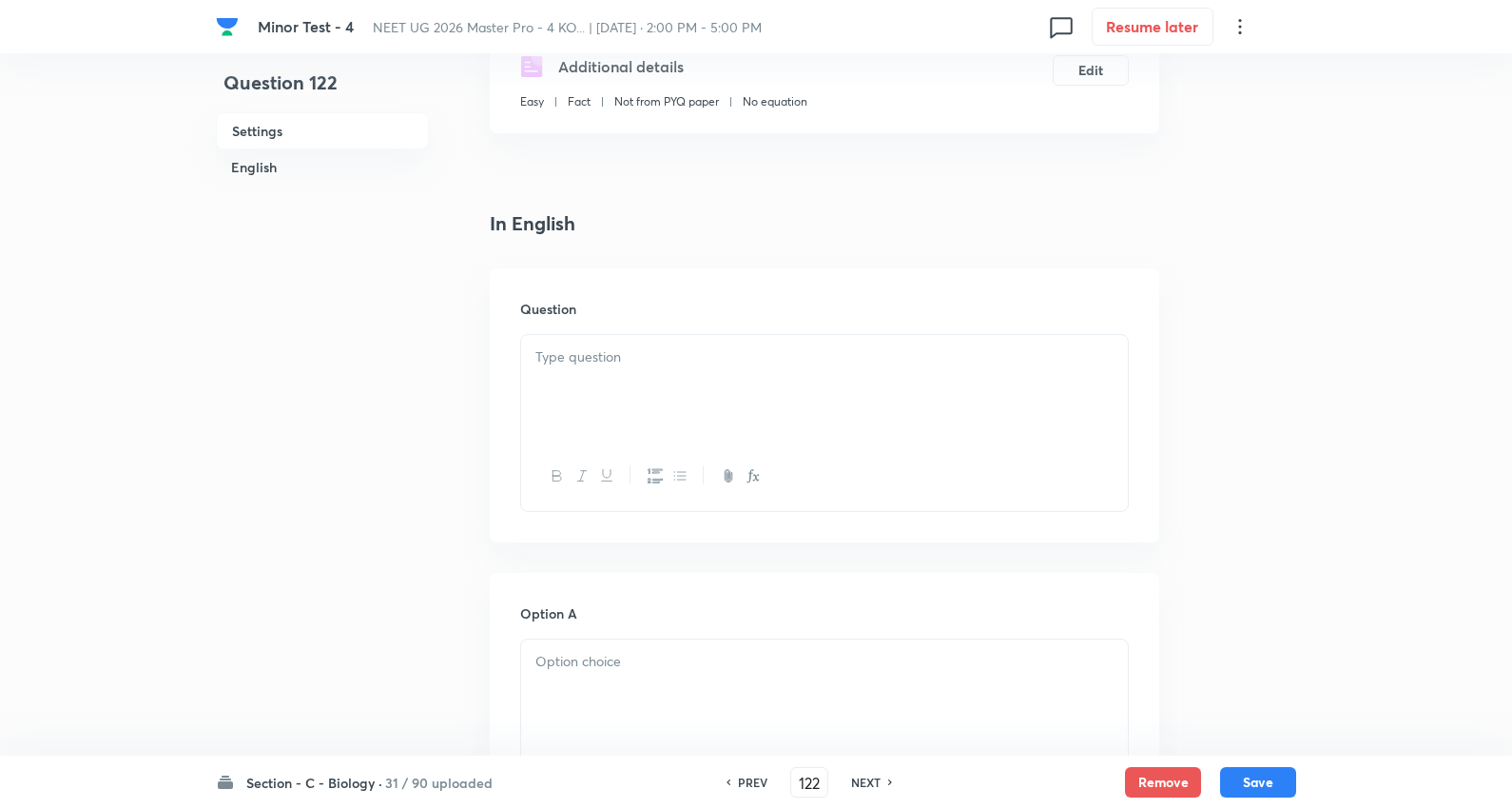
scroll to position [422, 0]
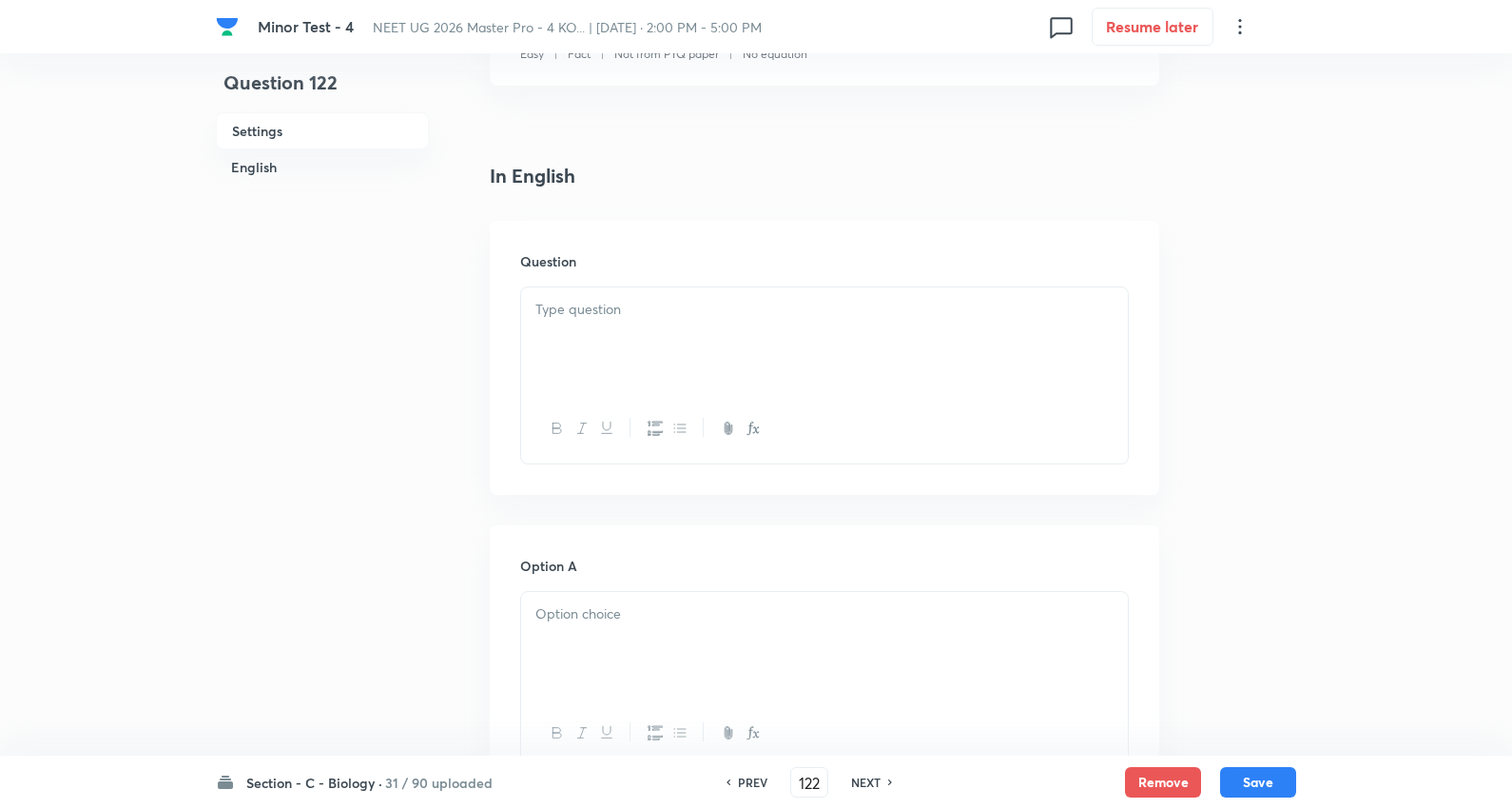
click at [616, 314] on p at bounding box center [825, 309] width 579 height 22
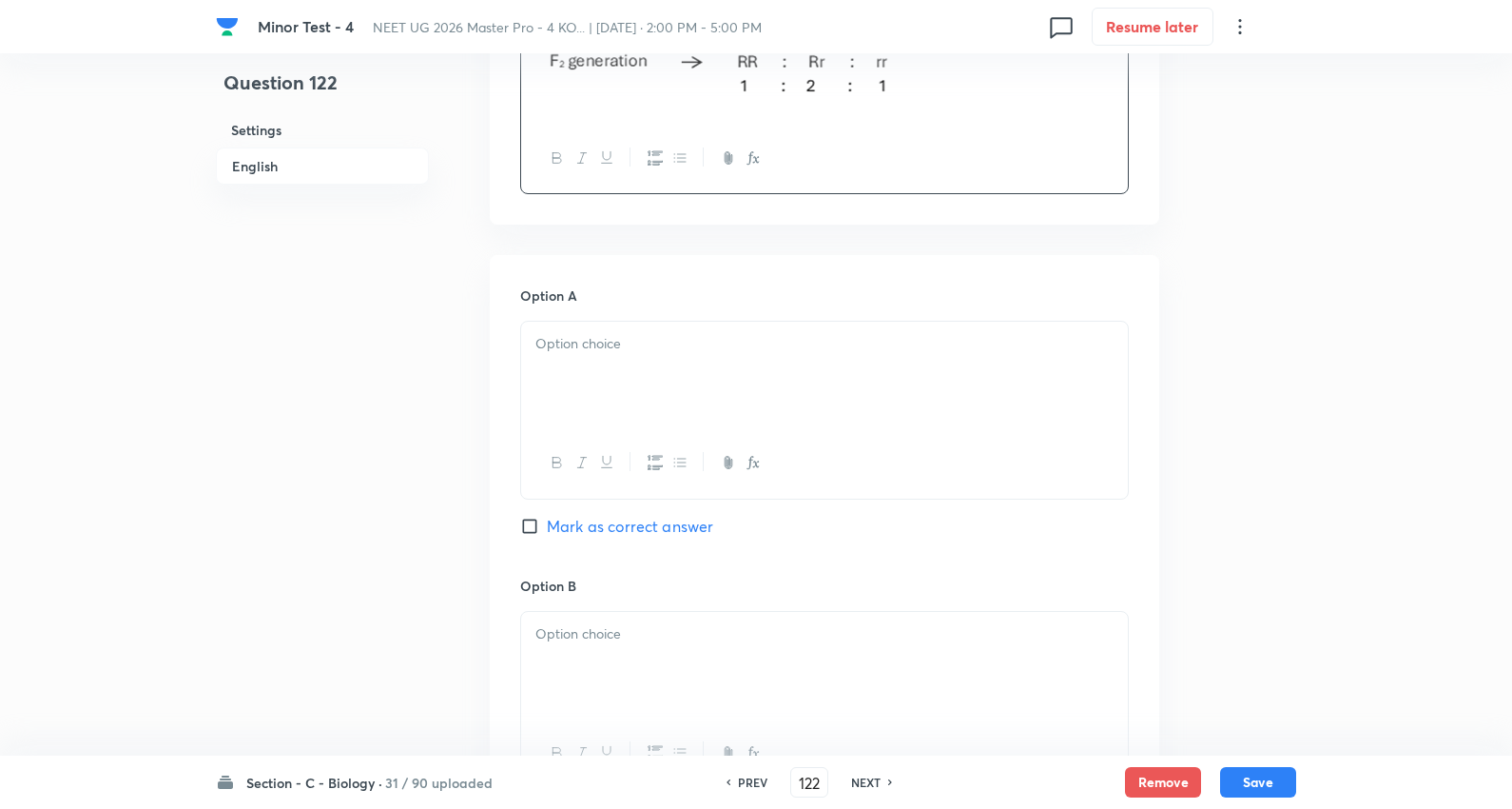
scroll to position [1057, 0]
click at [634, 368] on div at bounding box center [825, 371] width 607 height 107
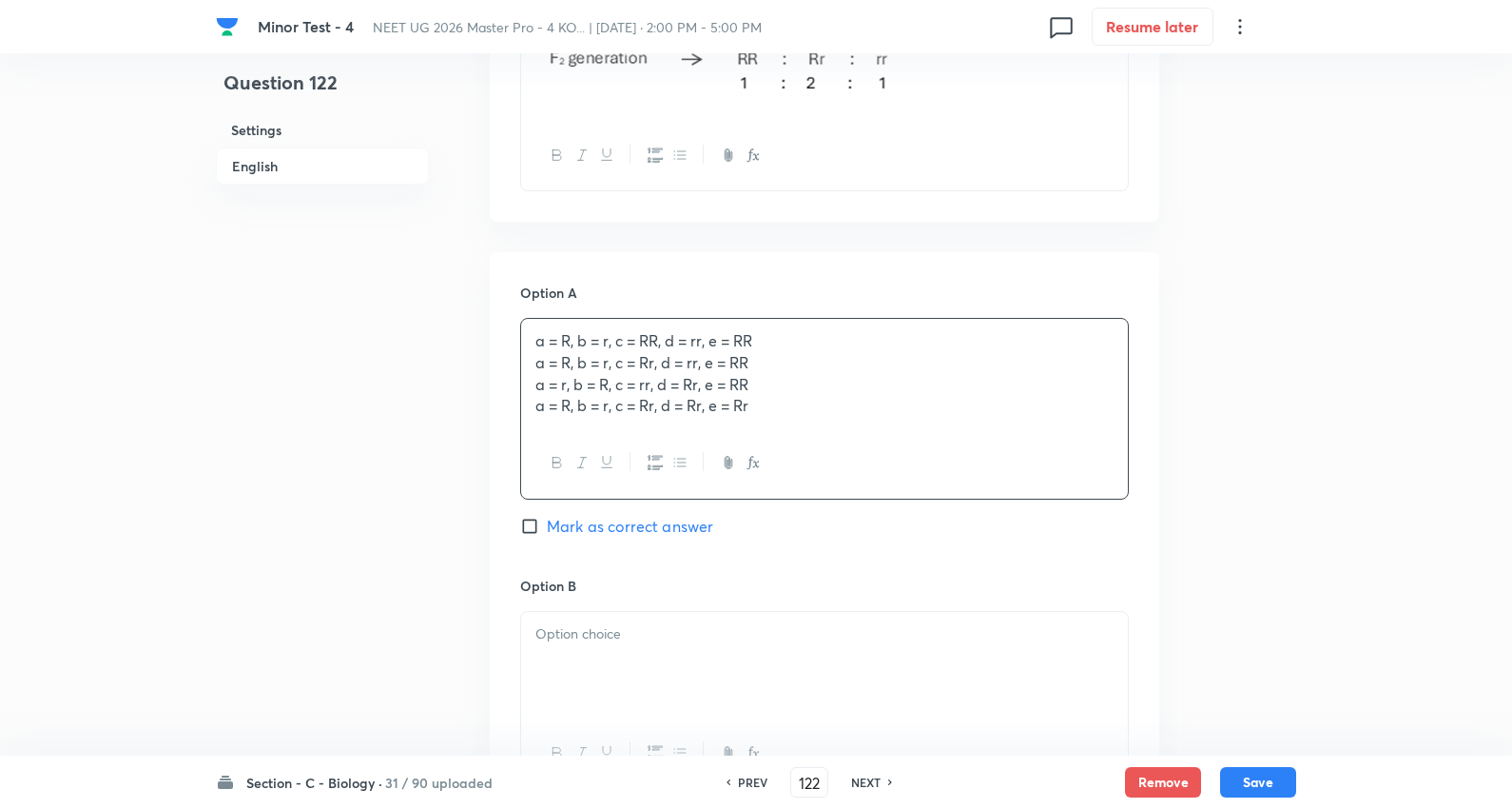
drag, startPoint x: 534, startPoint y: 364, endPoint x: 1205, endPoint y: 498, distance: 684.2
click at [1205, 498] on div "Question 122 Settings English Settings Type Single choice correct 4 options + 4…" at bounding box center [756, 425] width 1080 height 2783
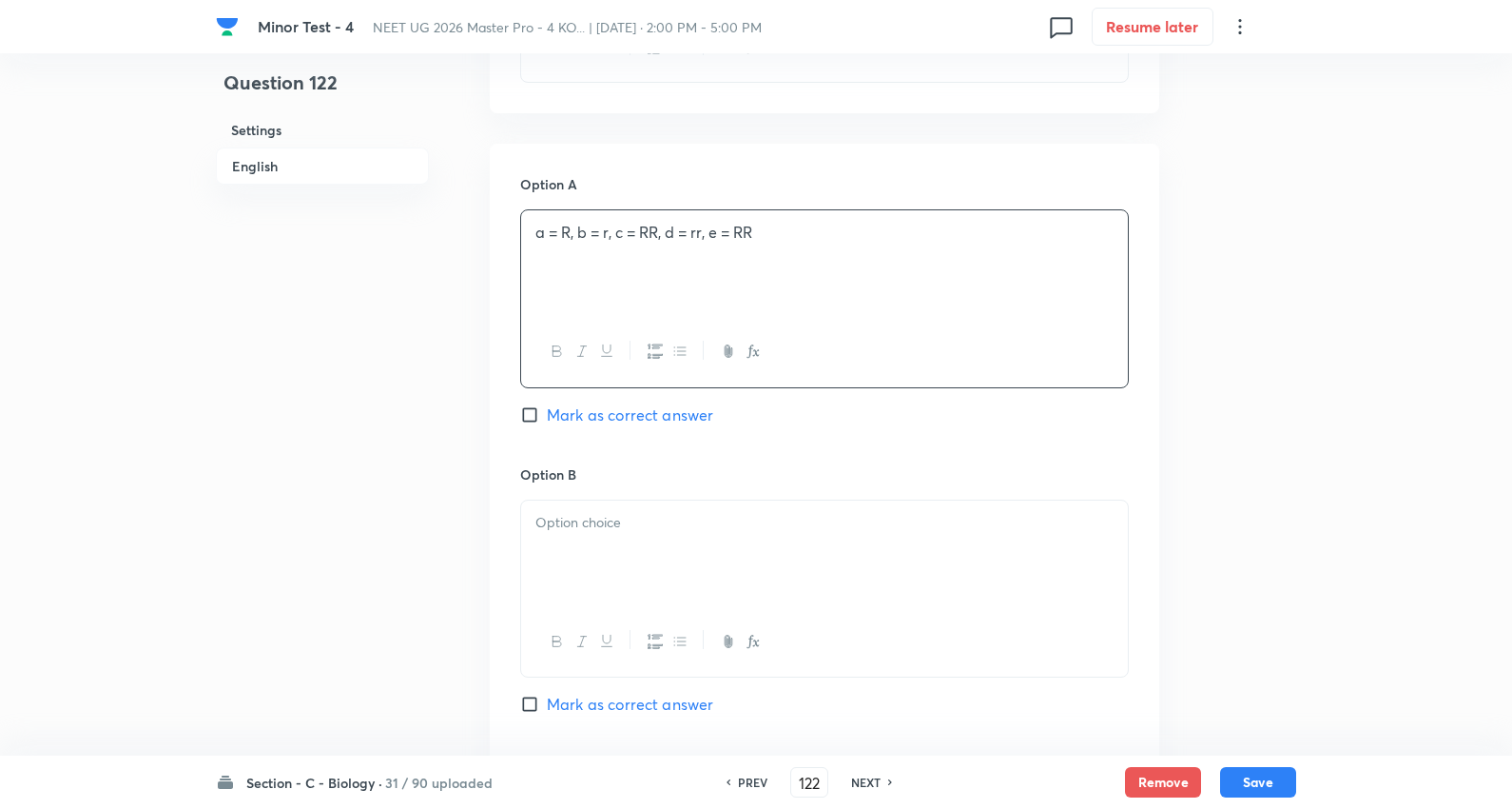
scroll to position [1268, 0]
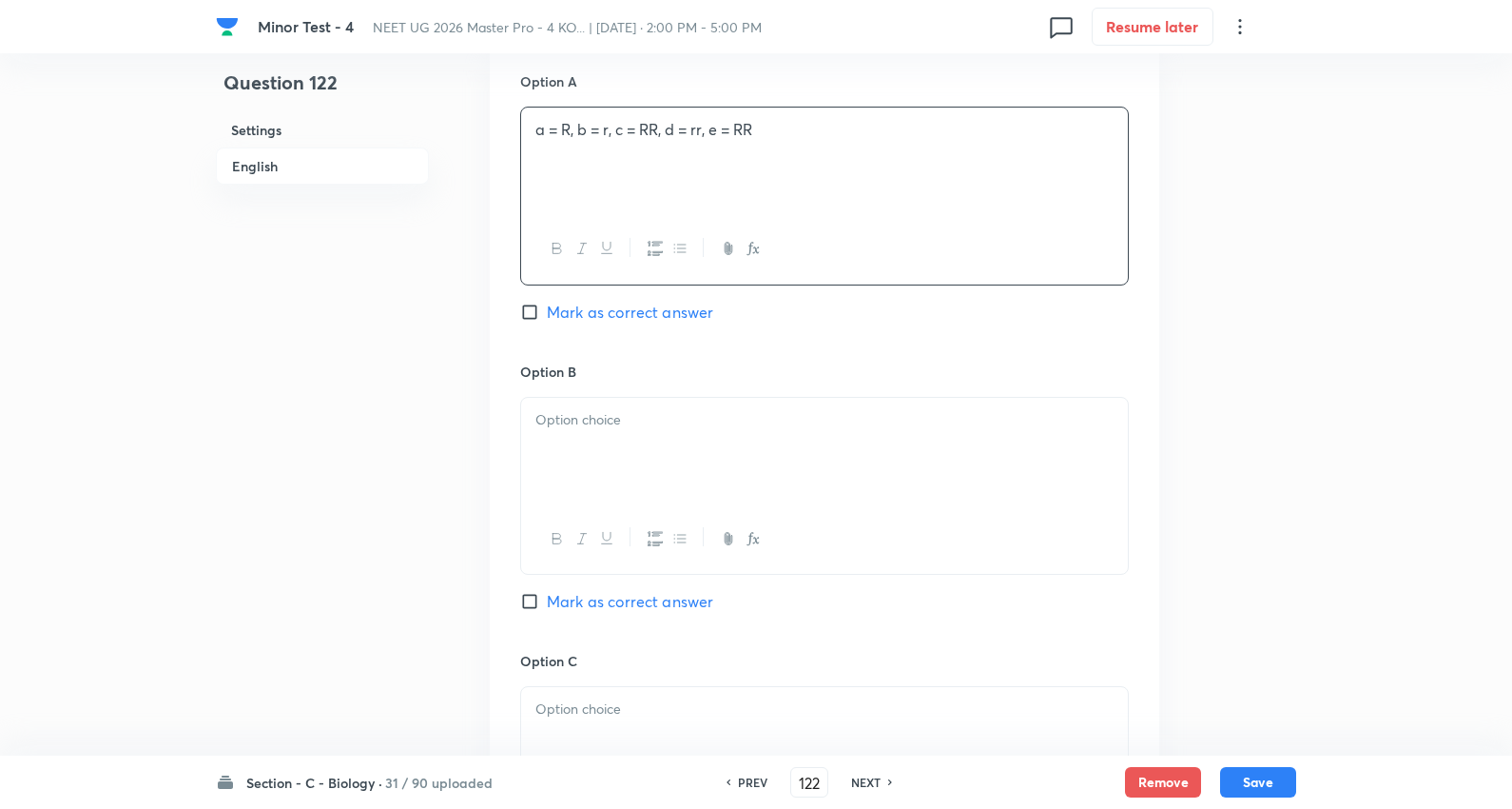
drag, startPoint x: 596, startPoint y: 435, endPoint x: 559, endPoint y: 425, distance: 38.3
click at [595, 436] on div at bounding box center [825, 451] width 607 height 107
drag, startPoint x: 535, startPoint y: 441, endPoint x: 994, endPoint y: 479, distance: 460.6
click at [1512, 548] on html "Minor Test - 4 NEET UG 2026 Master Pro - 4 KO... | Oct 5, 2025 · 2:00 PM - 5:00…" at bounding box center [756, 213] width 1512 height 2963
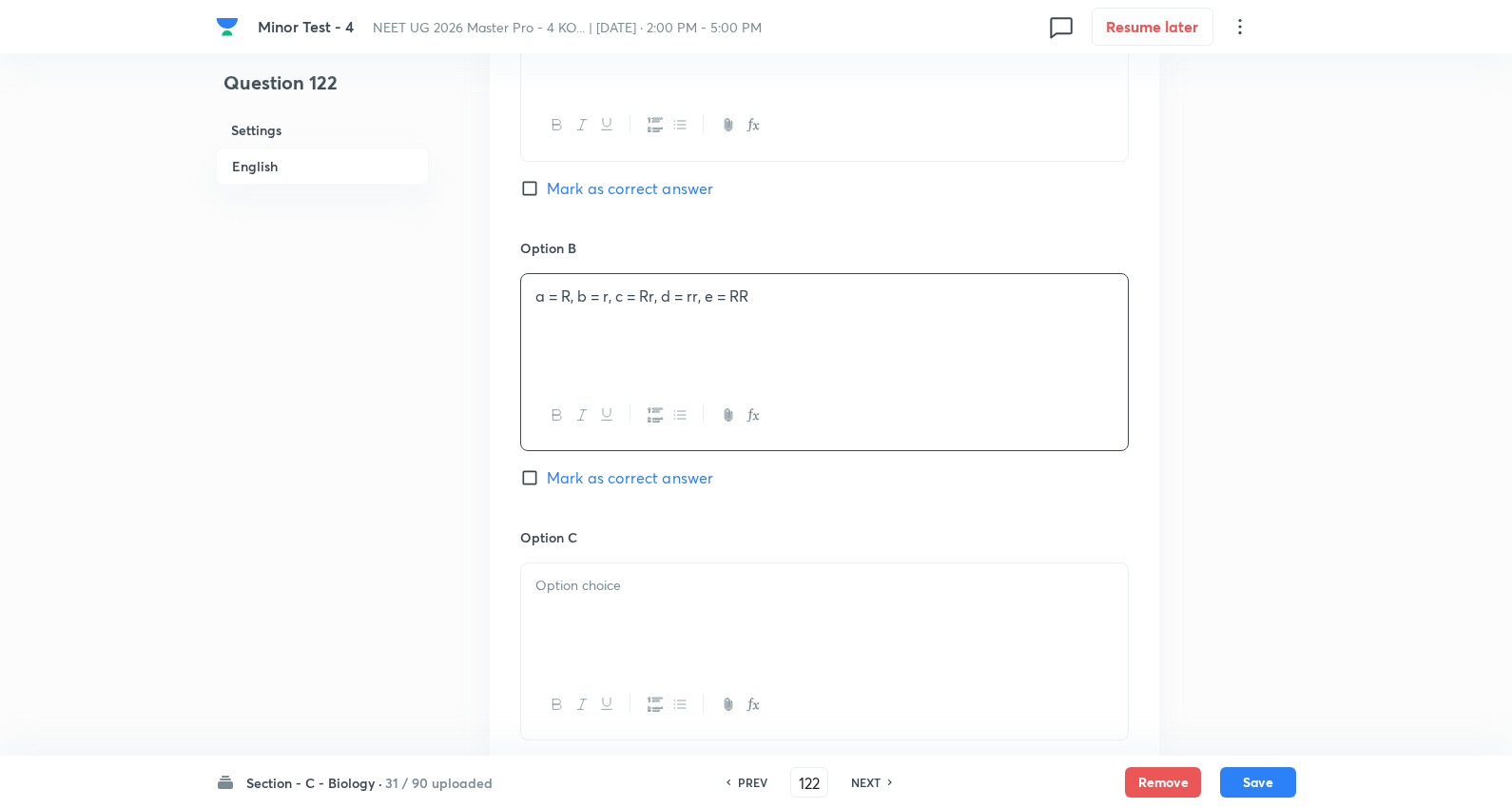
scroll to position [1585, 0]
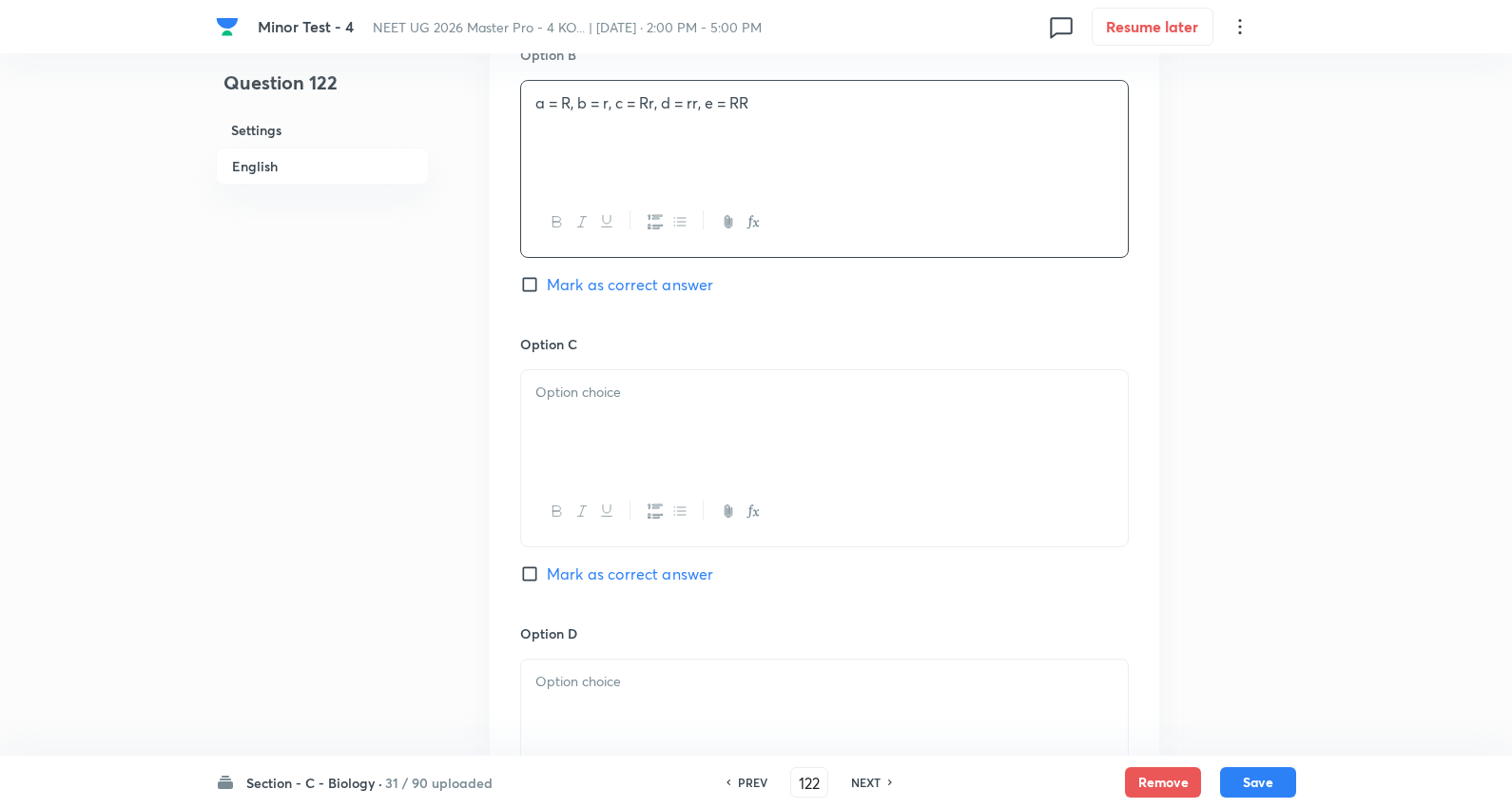
click at [618, 416] on div at bounding box center [825, 423] width 607 height 107
drag, startPoint x: 563, startPoint y: 422, endPoint x: 1215, endPoint y: 454, distance: 652.8
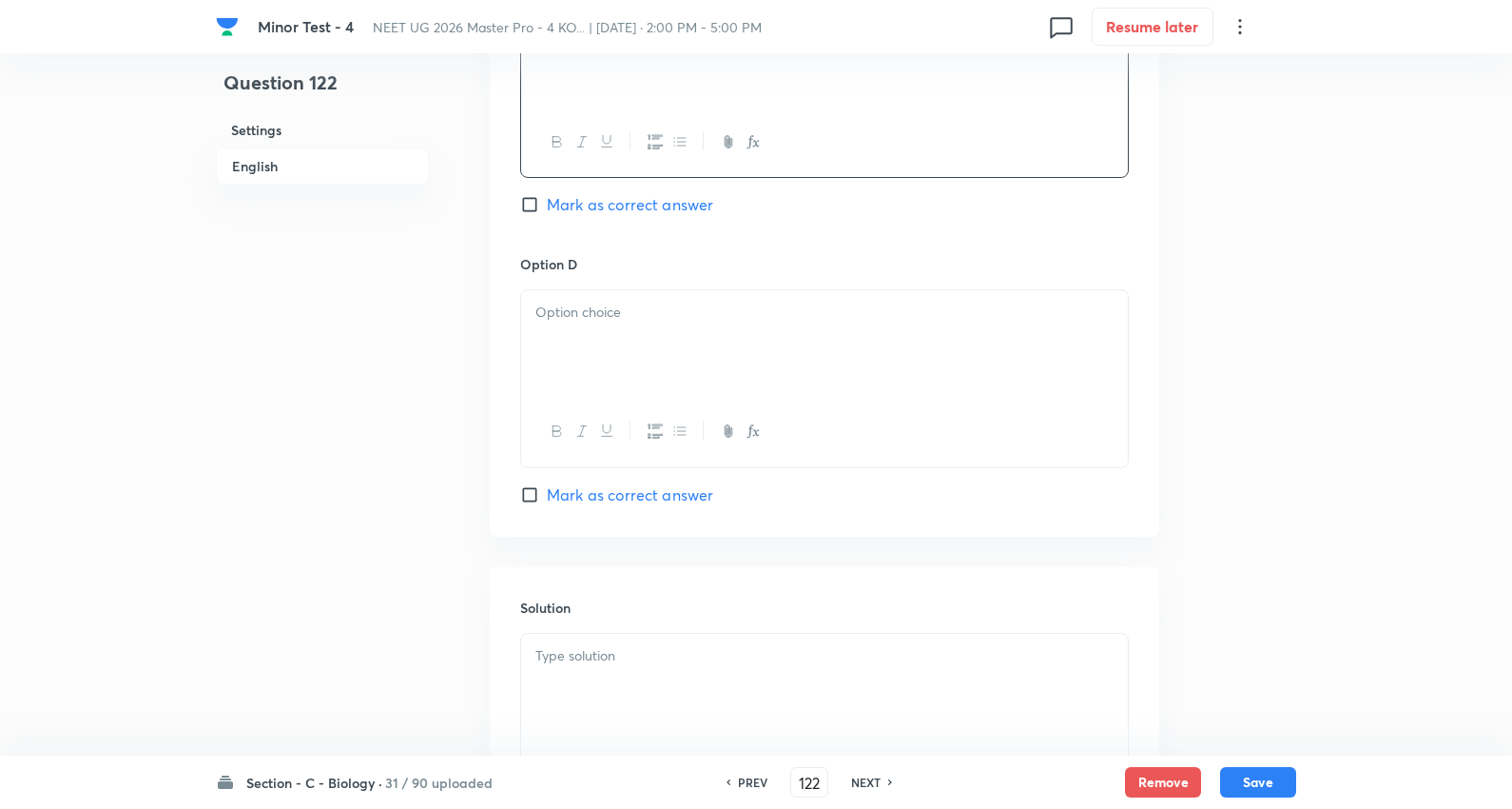
scroll to position [2009, 0]
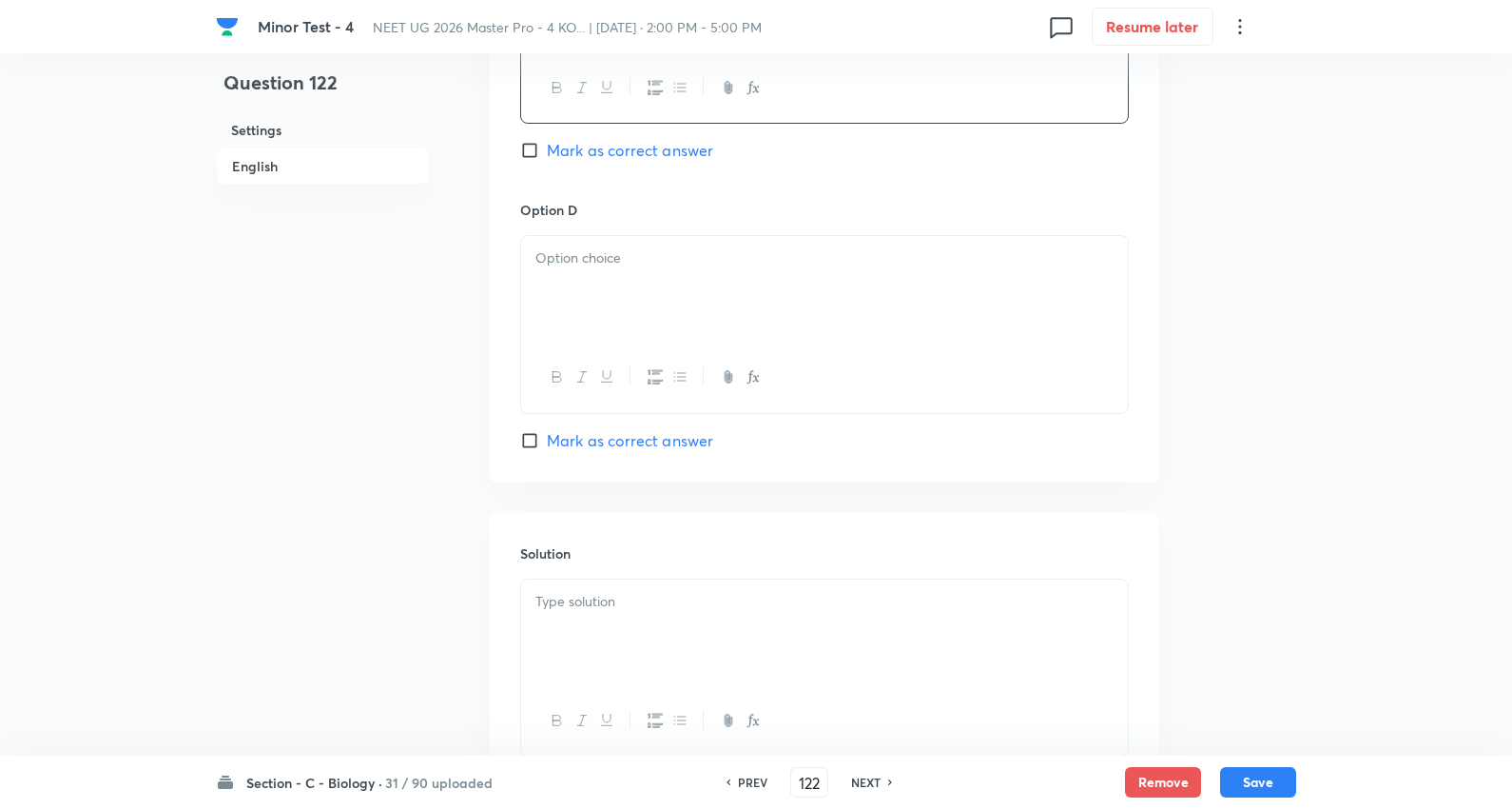
click at [609, 288] on div at bounding box center [825, 289] width 607 height 107
click at [643, 448] on span "Mark as correct answer" at bounding box center [631, 440] width 166 height 23
click at [547, 448] on input "Mark as correct answer" at bounding box center [533, 440] width 26 height 19
checkbox input "true"
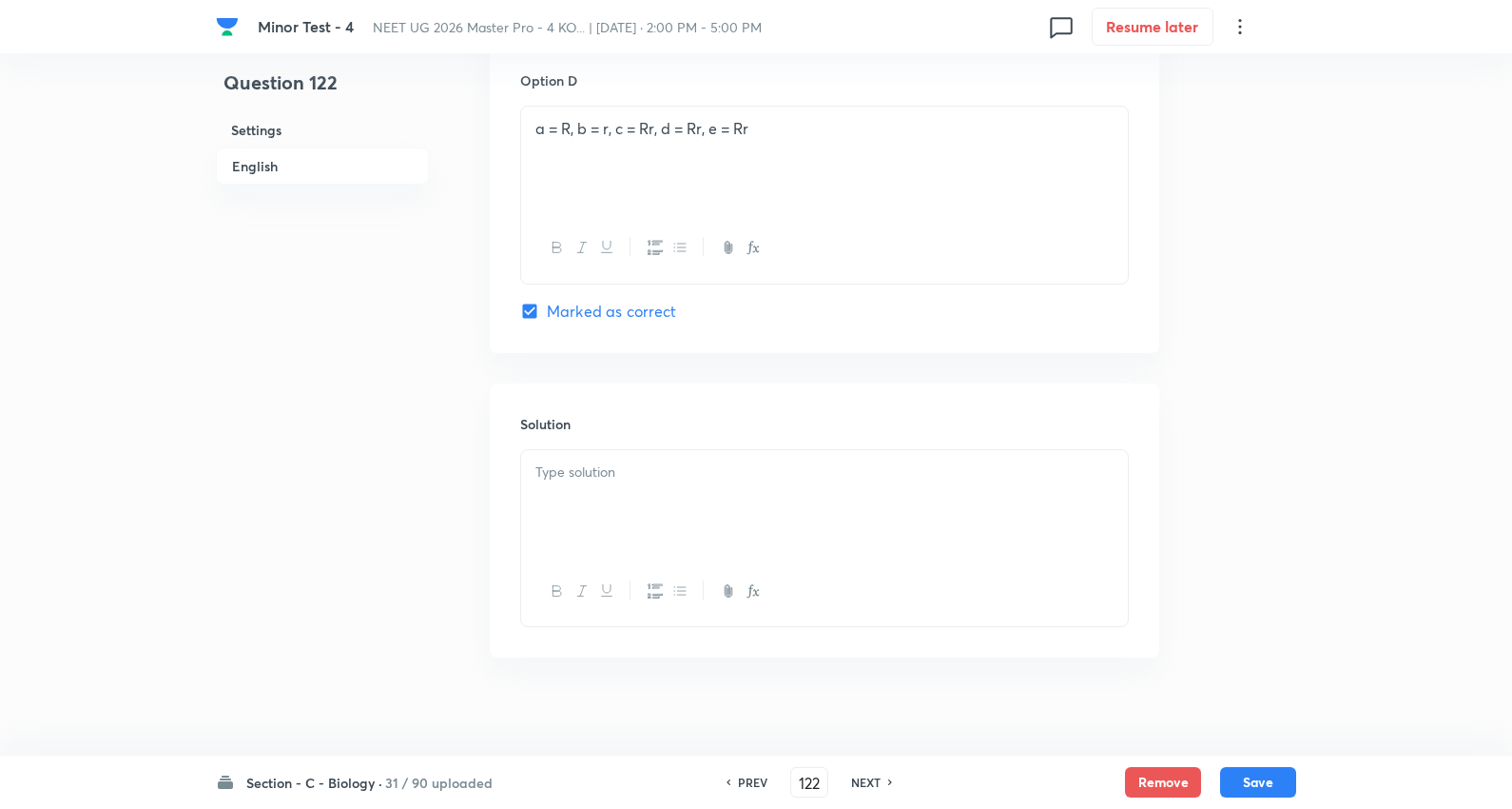
scroll to position [2158, 0]
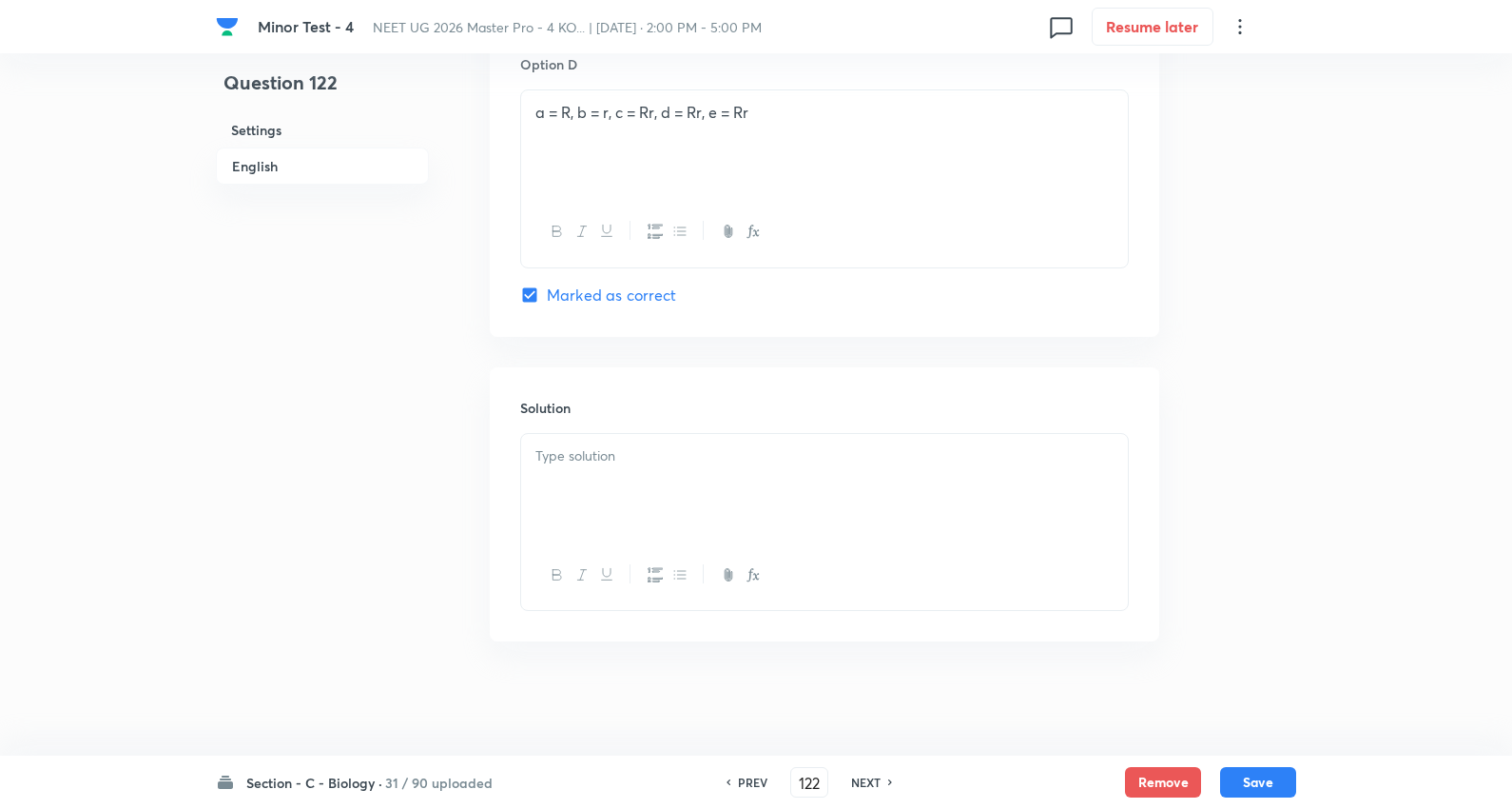
drag, startPoint x: 602, startPoint y: 469, endPoint x: 612, endPoint y: 468, distance: 10.0
click at [609, 469] on div at bounding box center [825, 487] width 607 height 107
click at [1263, 781] on button "Save" at bounding box center [1258, 780] width 76 height 30
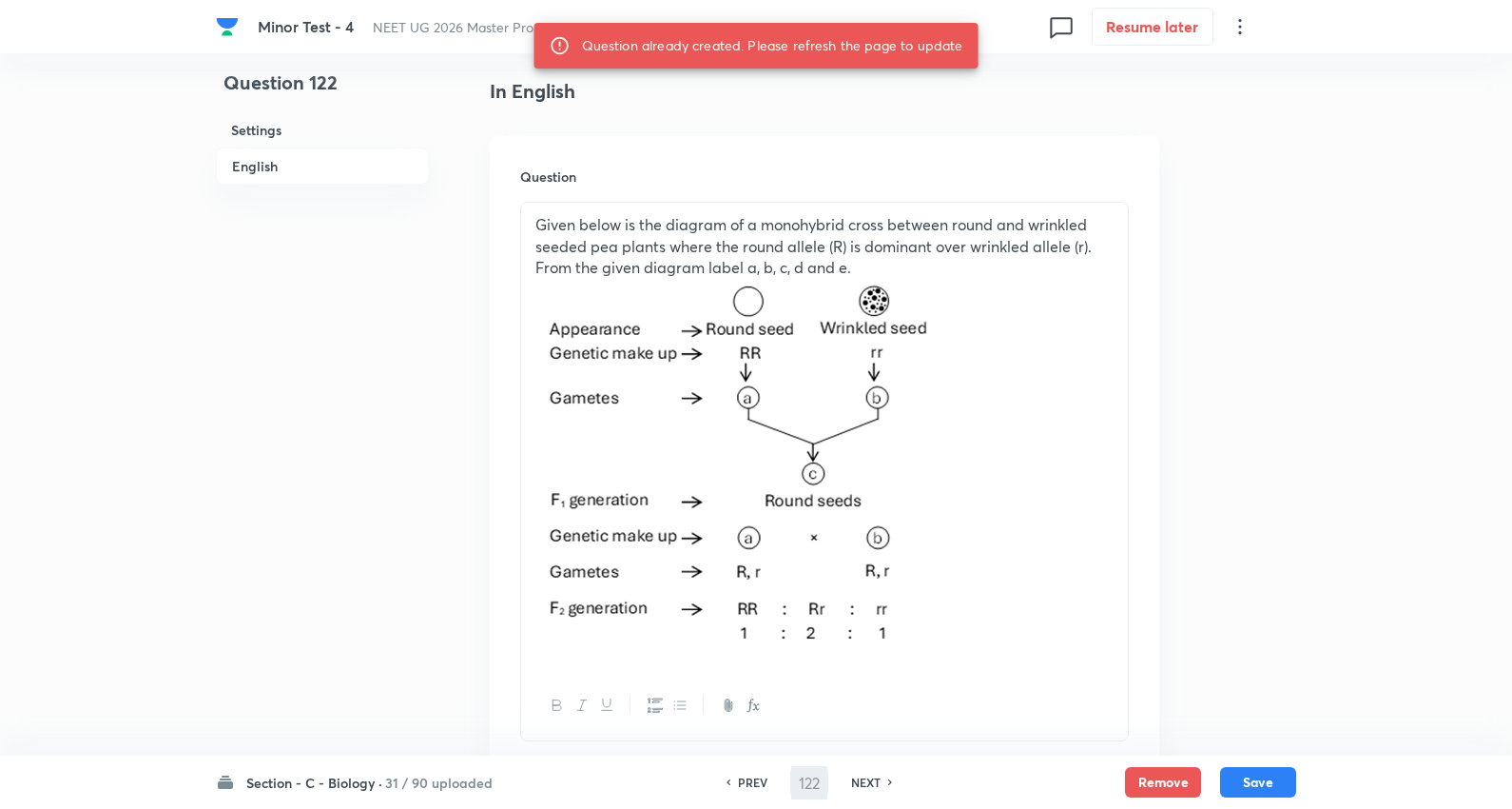
scroll to position [44, 0]
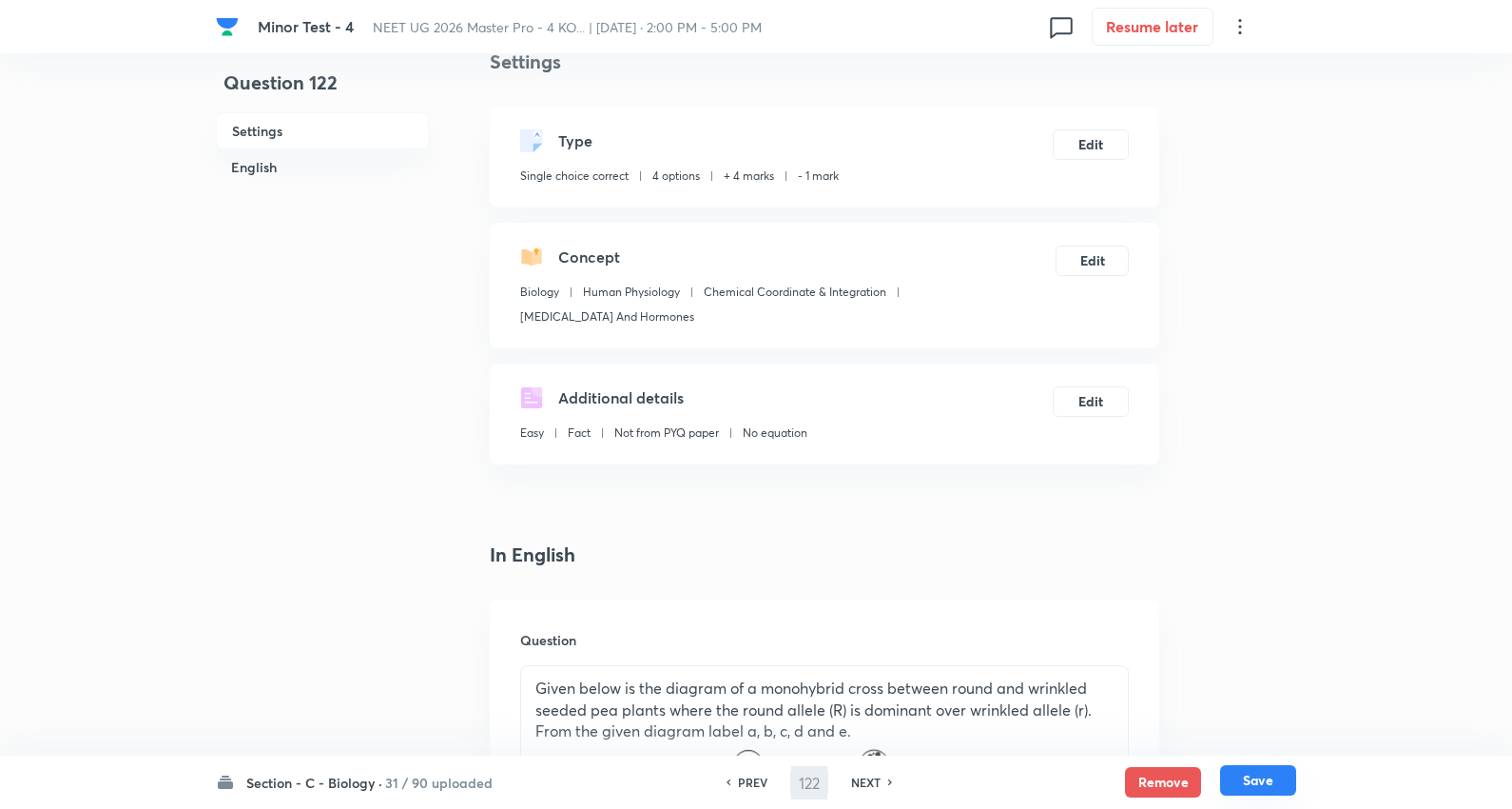
click at [1244, 777] on button "Save" at bounding box center [1258, 780] width 76 height 30
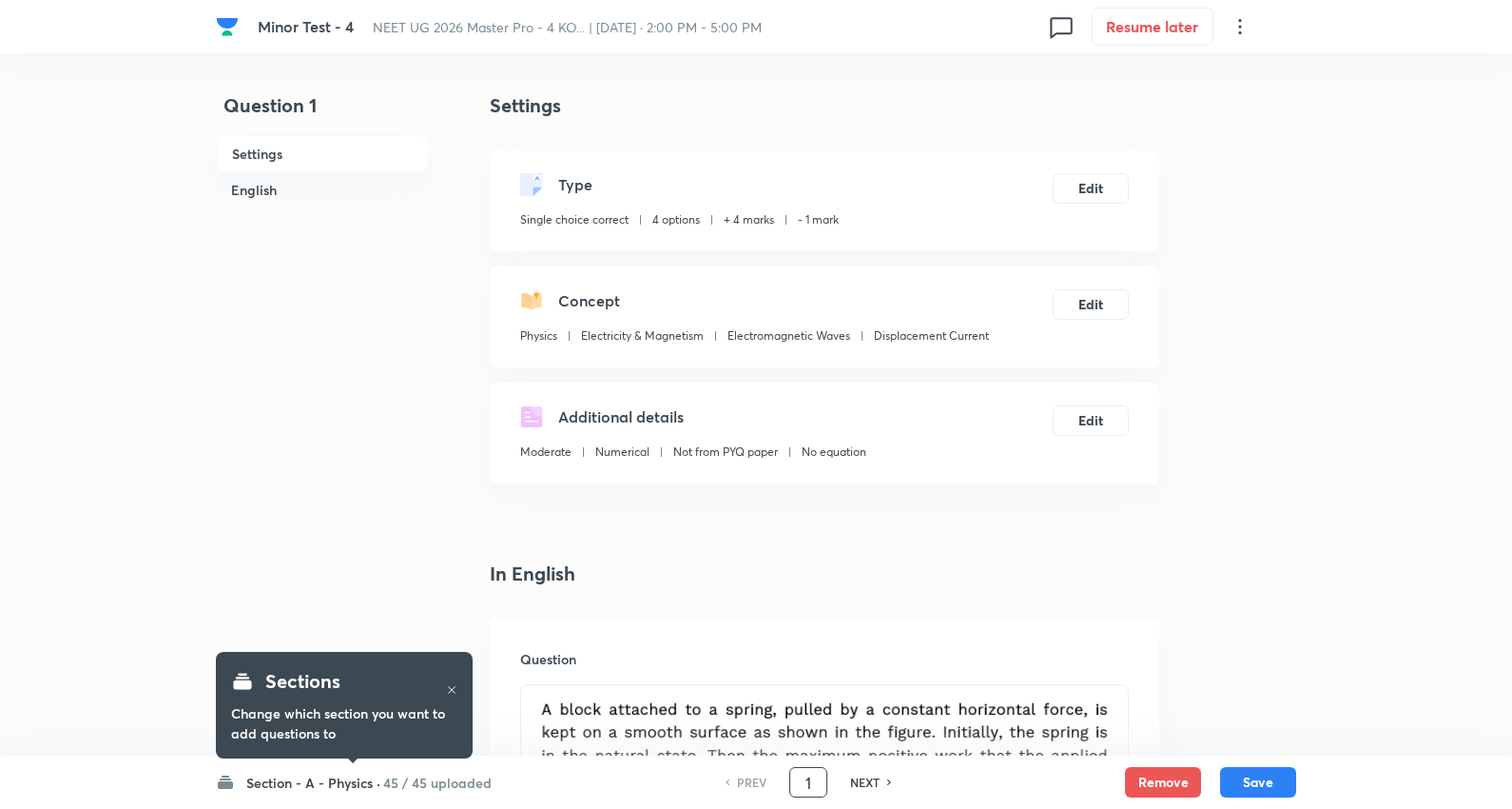
click at [814, 781] on input "1" at bounding box center [808, 783] width 36 height 33
type input "122"
checkbox input "false"
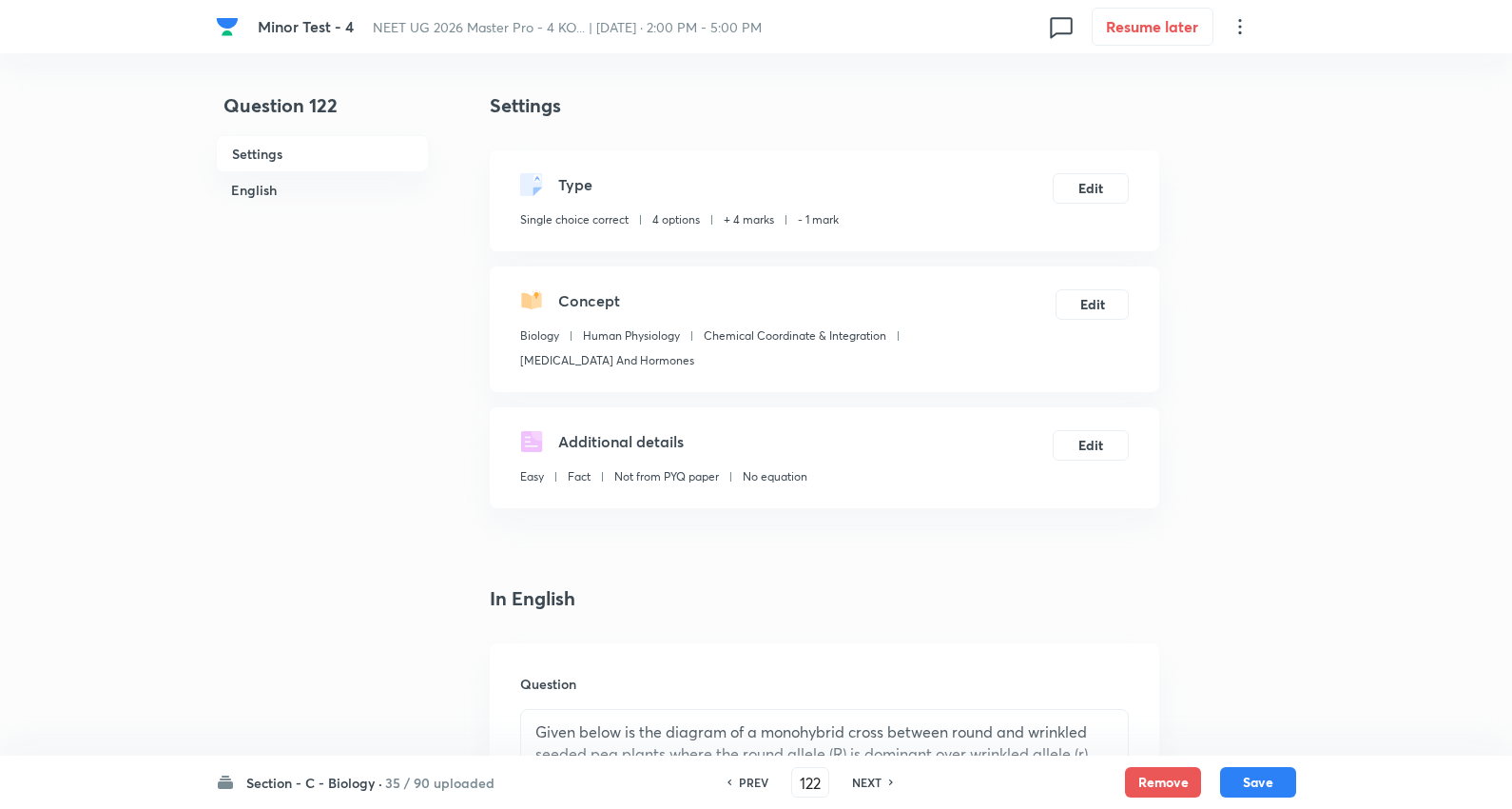
click at [856, 775] on h6 "NEXT" at bounding box center [867, 782] width 29 height 17
checkbox input "false"
type input "123"
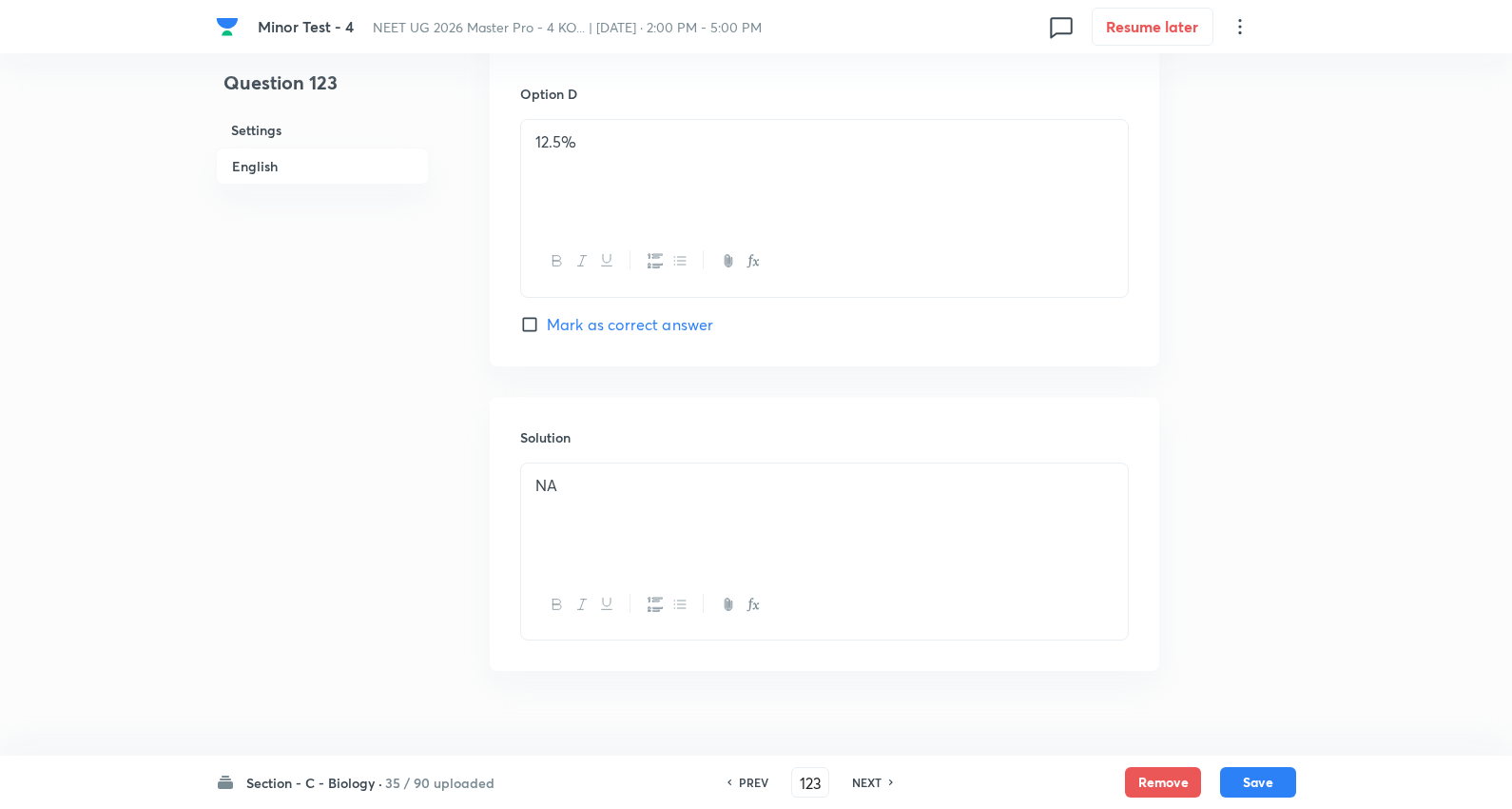
scroll to position [1799, 0]
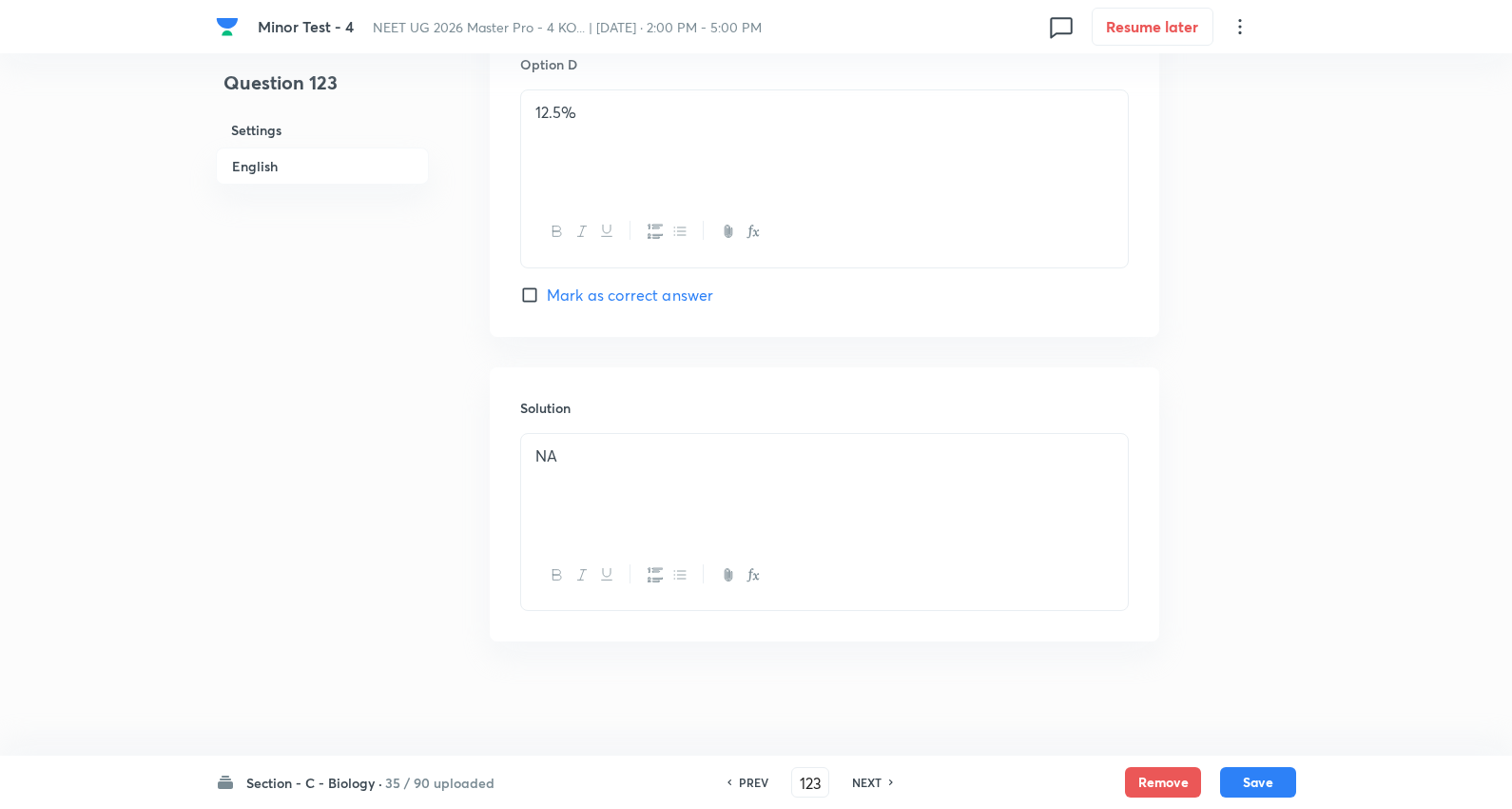
click at [880, 786] on div "NEXT" at bounding box center [870, 782] width 50 height 17
checkbox input "false"
type input "124"
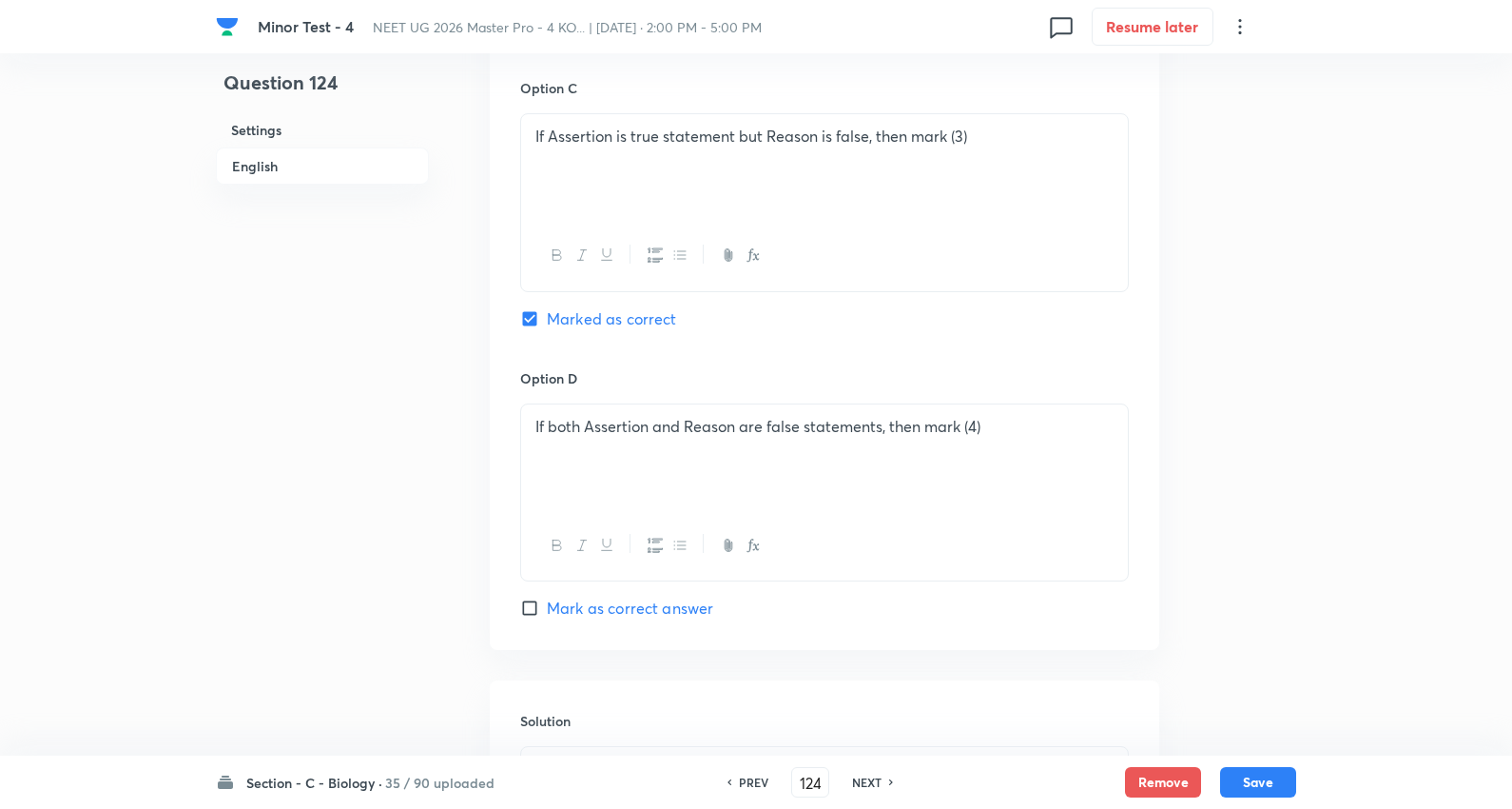
click at [385, 781] on h6 "35 / 90 uploaded" at bounding box center [440, 783] width 110 height 20
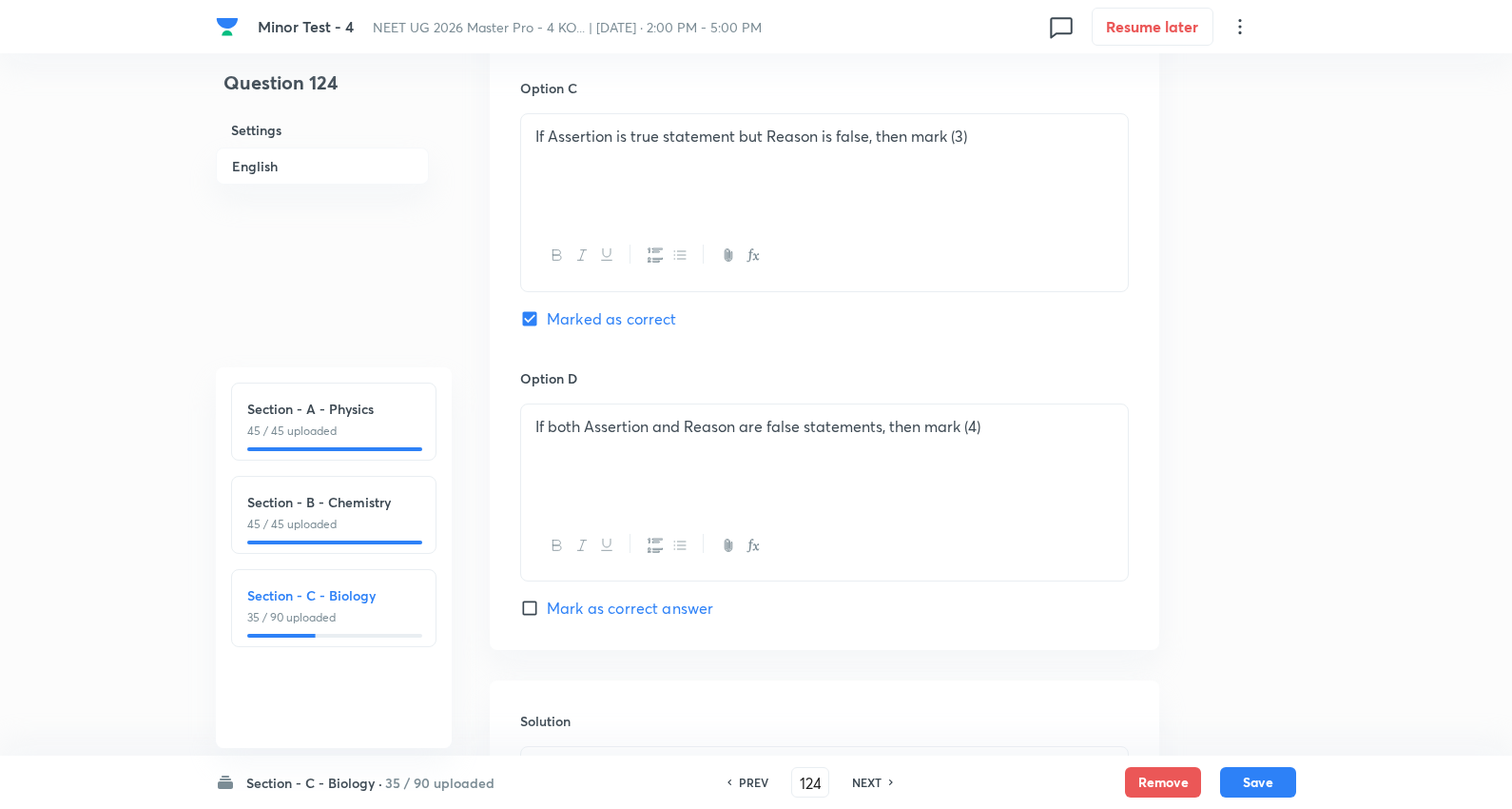
click at [385, 781] on h6 "35 / 90 uploaded" at bounding box center [440, 783] width 110 height 20
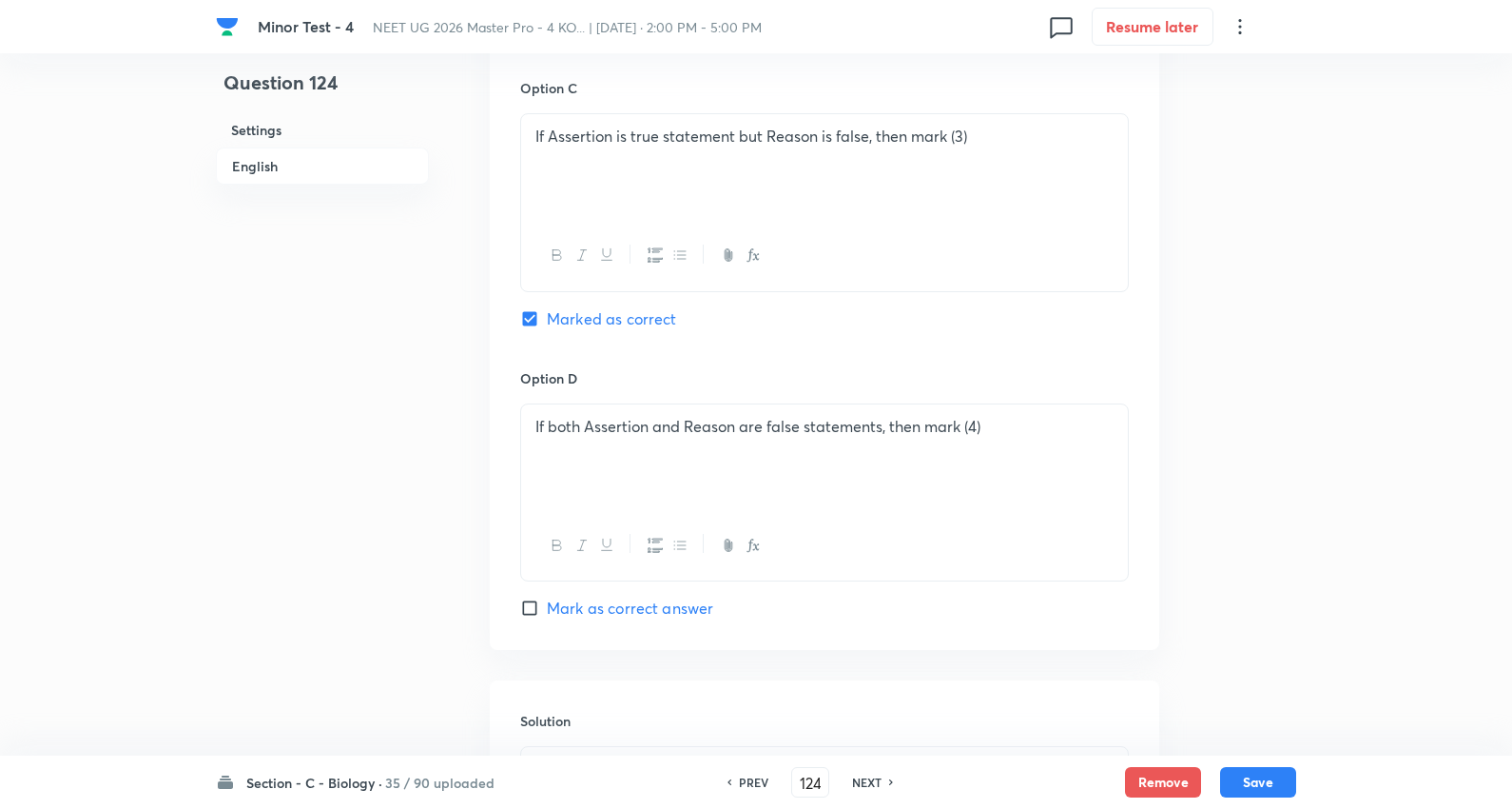
click at [875, 779] on h6 "NEXT" at bounding box center [867, 782] width 29 height 17
checkbox input "false"
type input "125"
checkbox input "true"
click at [875, 779] on h6 "NEXT" at bounding box center [867, 782] width 29 height 17
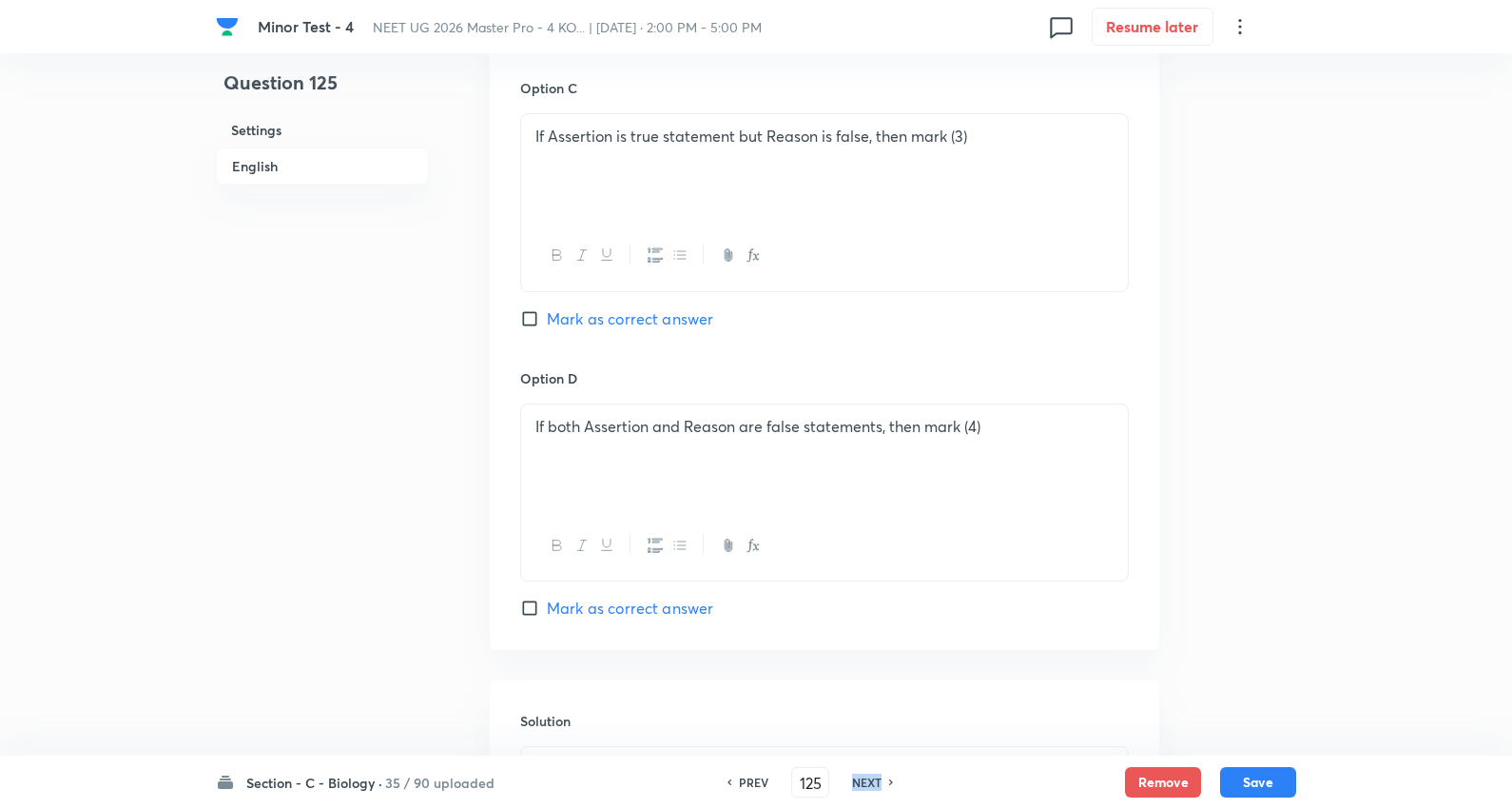
type input "126"
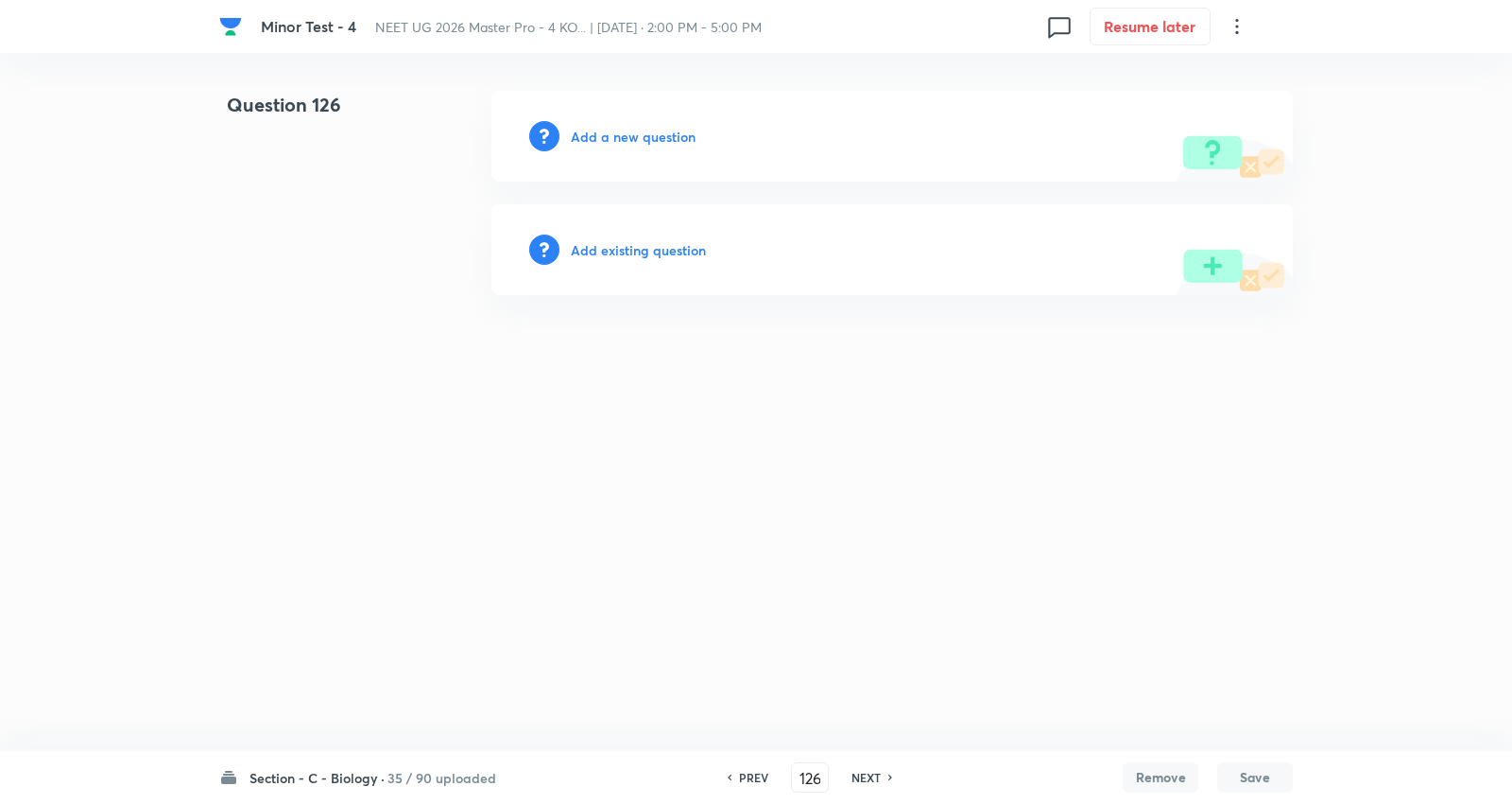
click at [628, 139] on h6 "Add a new question" at bounding box center [633, 136] width 125 height 19
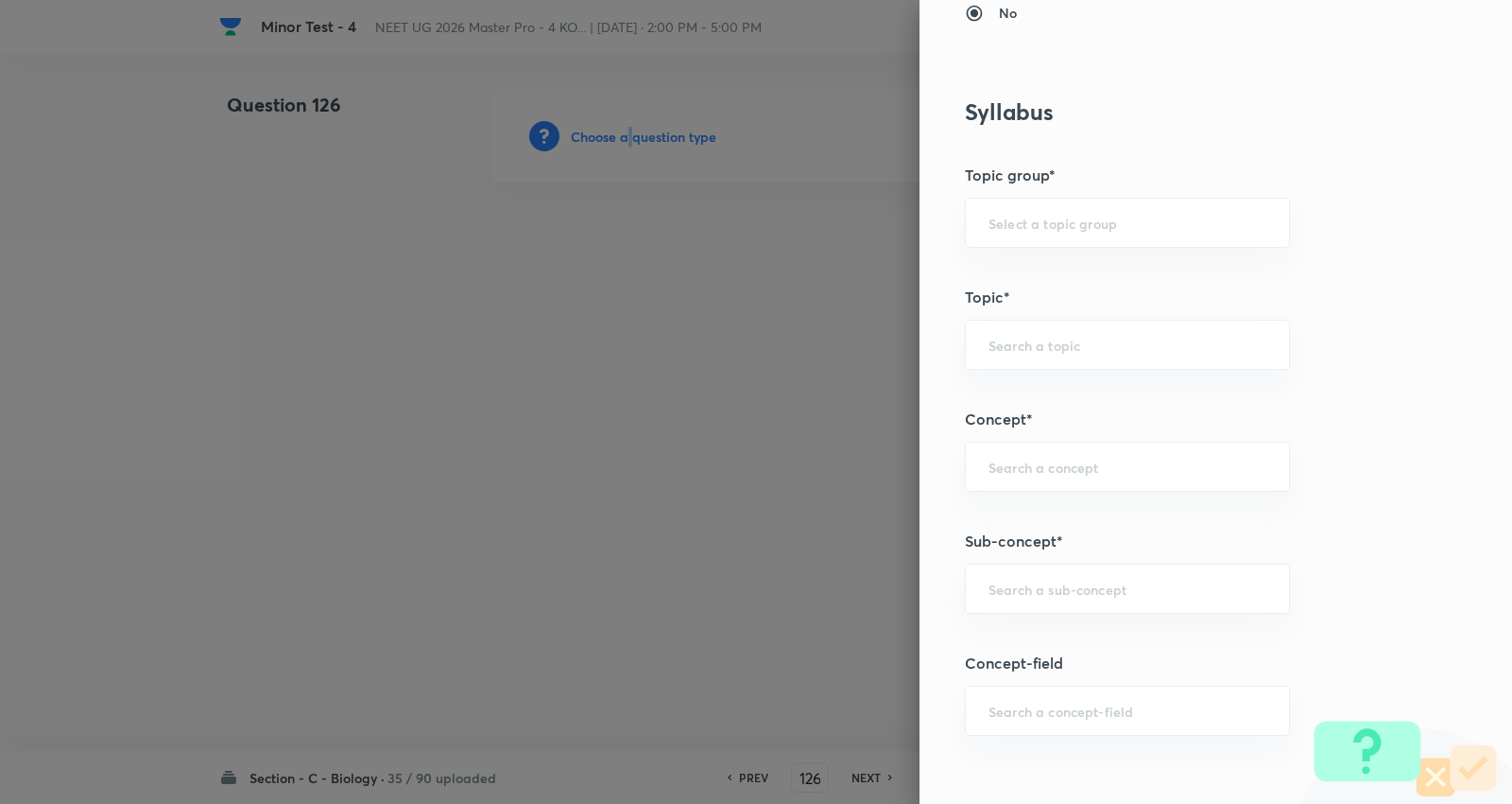
scroll to position [945, 0]
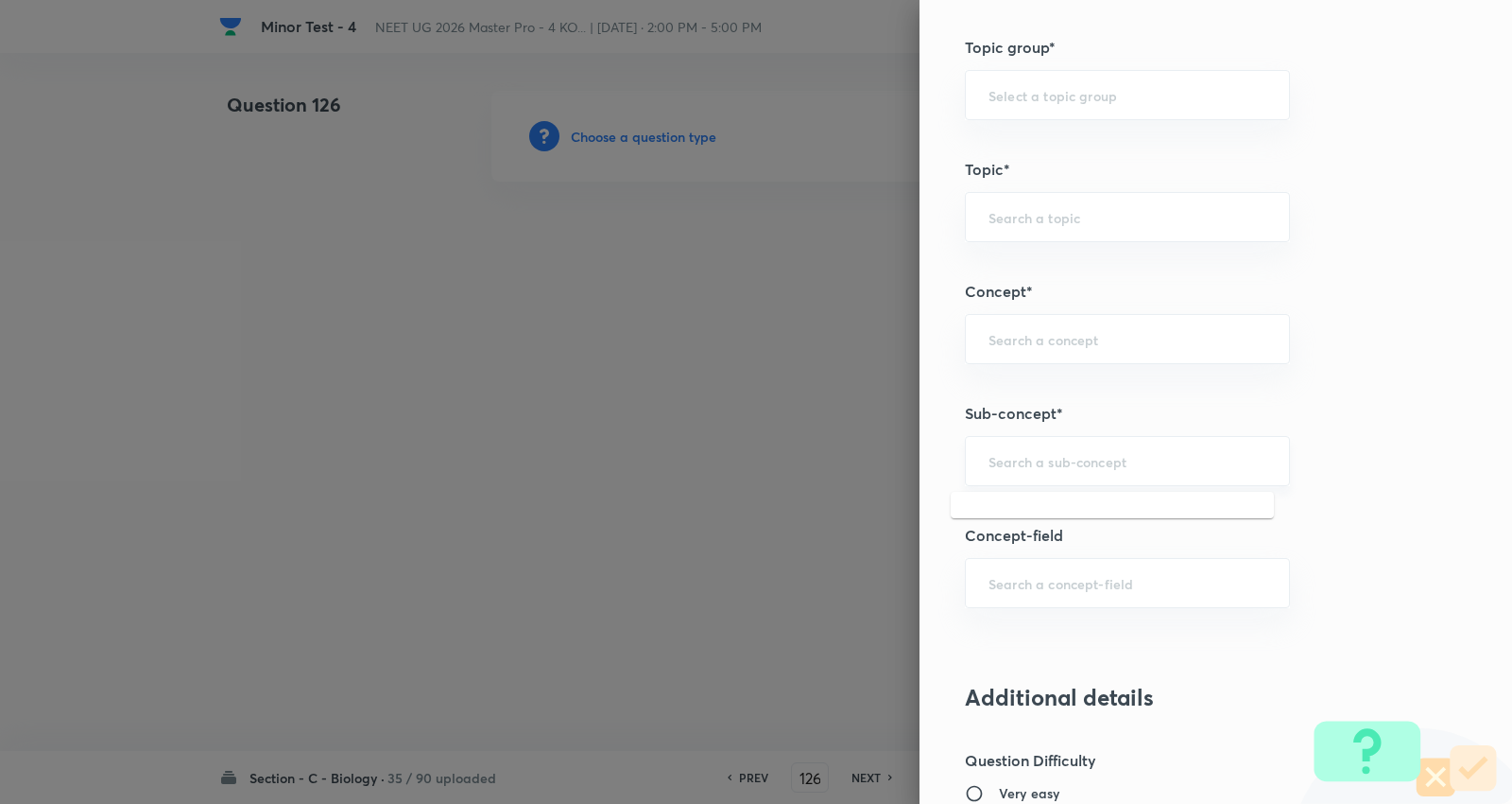
click at [1092, 458] on input "text" at bounding box center [1128, 460] width 278 height 18
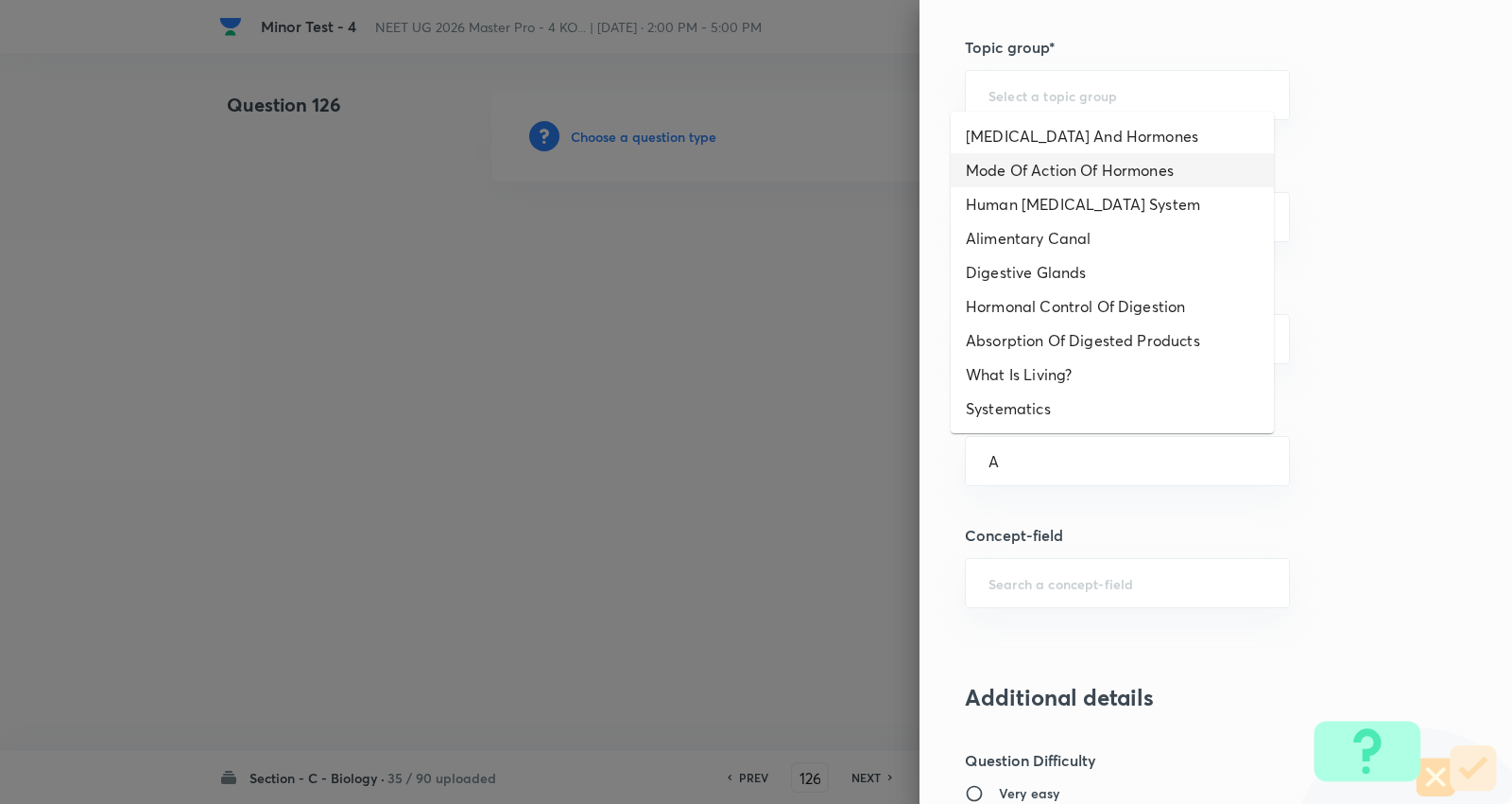
click at [1062, 126] on li "[MEDICAL_DATA] And Hormones" at bounding box center [1112, 135] width 323 height 34
type input "[MEDICAL_DATA] And Hormones"
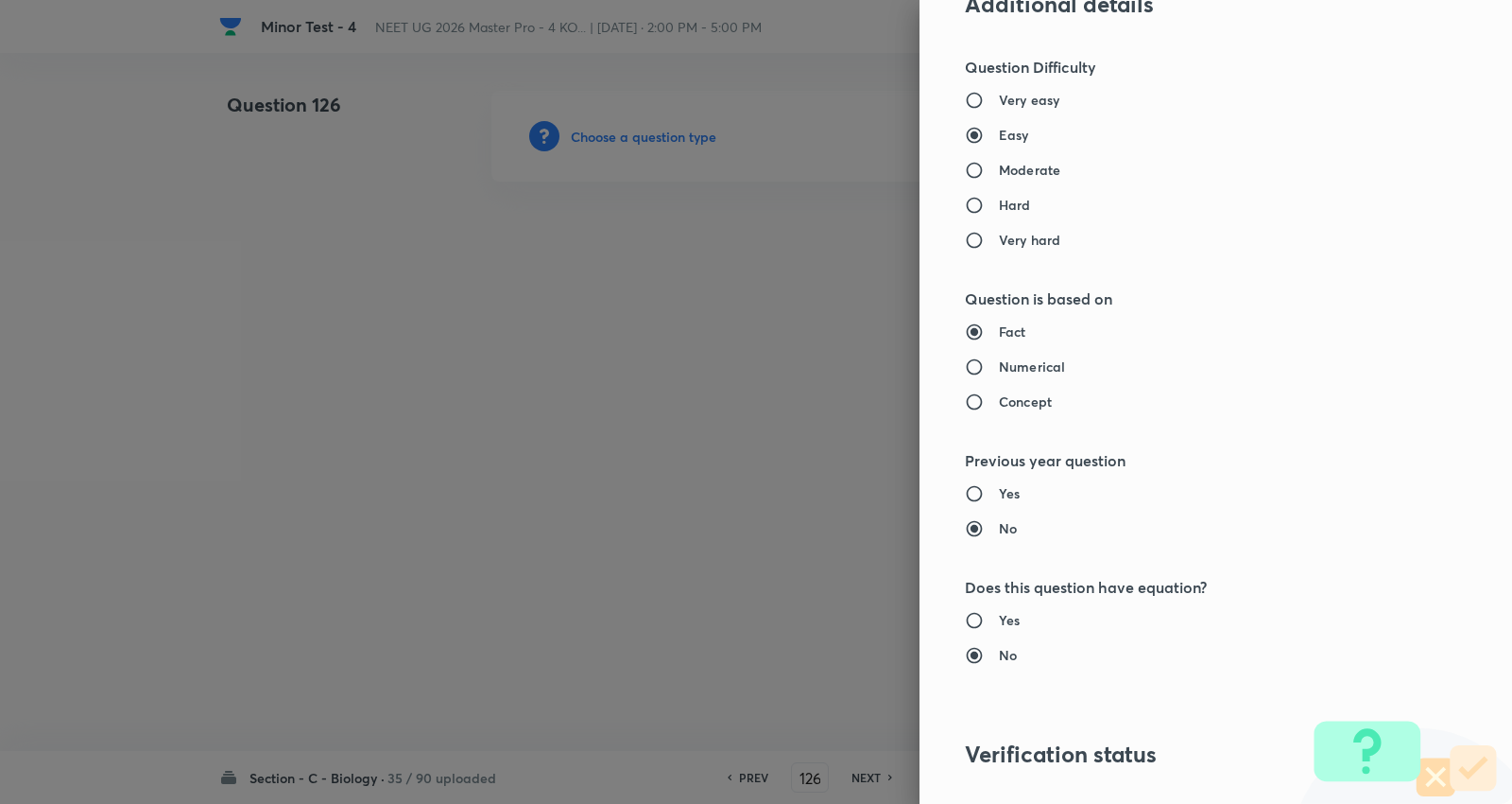
type input "Biology"
type input "Human Physiology"
type input "Chemical Coordinate & Integration"
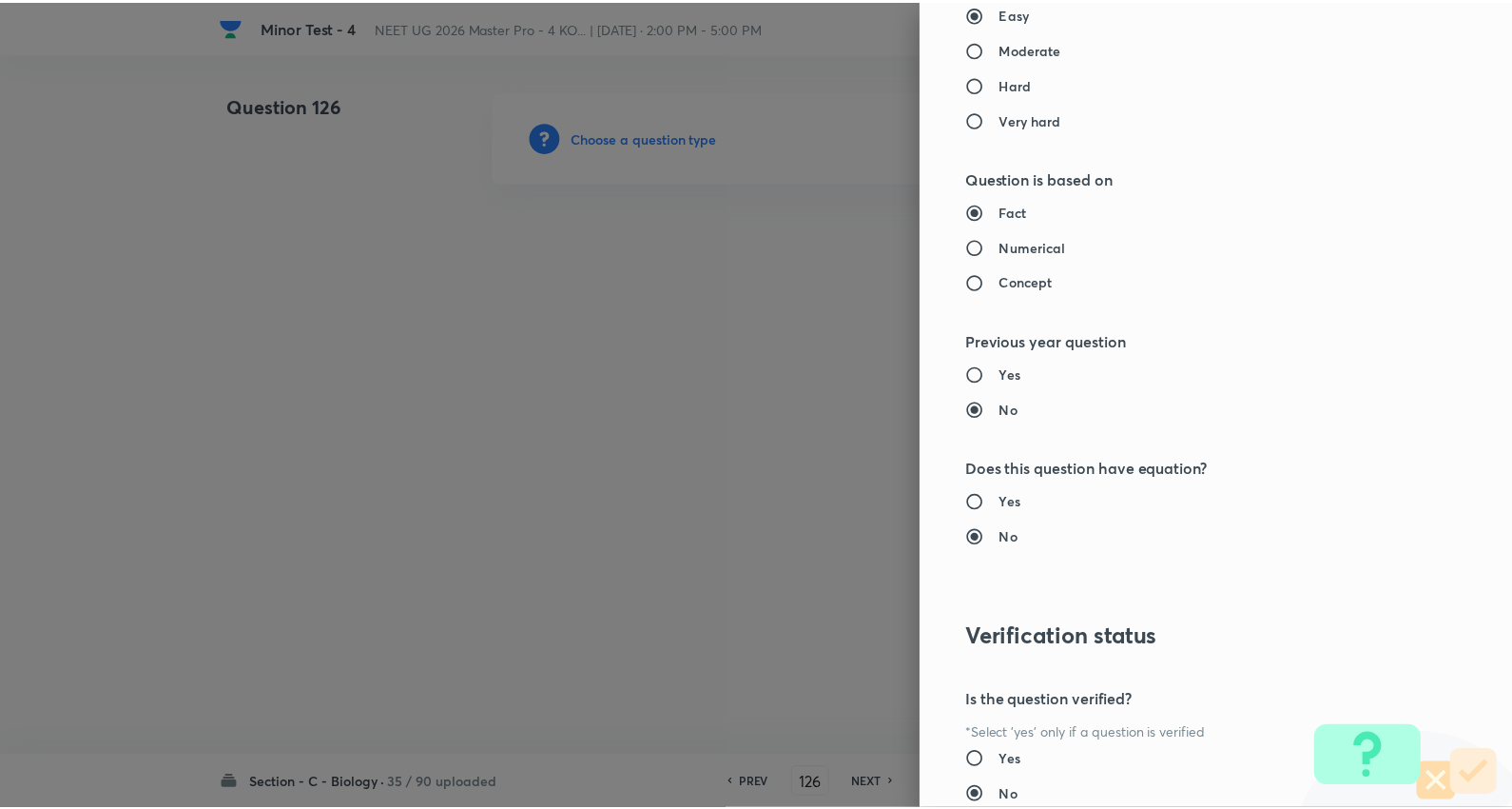
scroll to position [1913, 0]
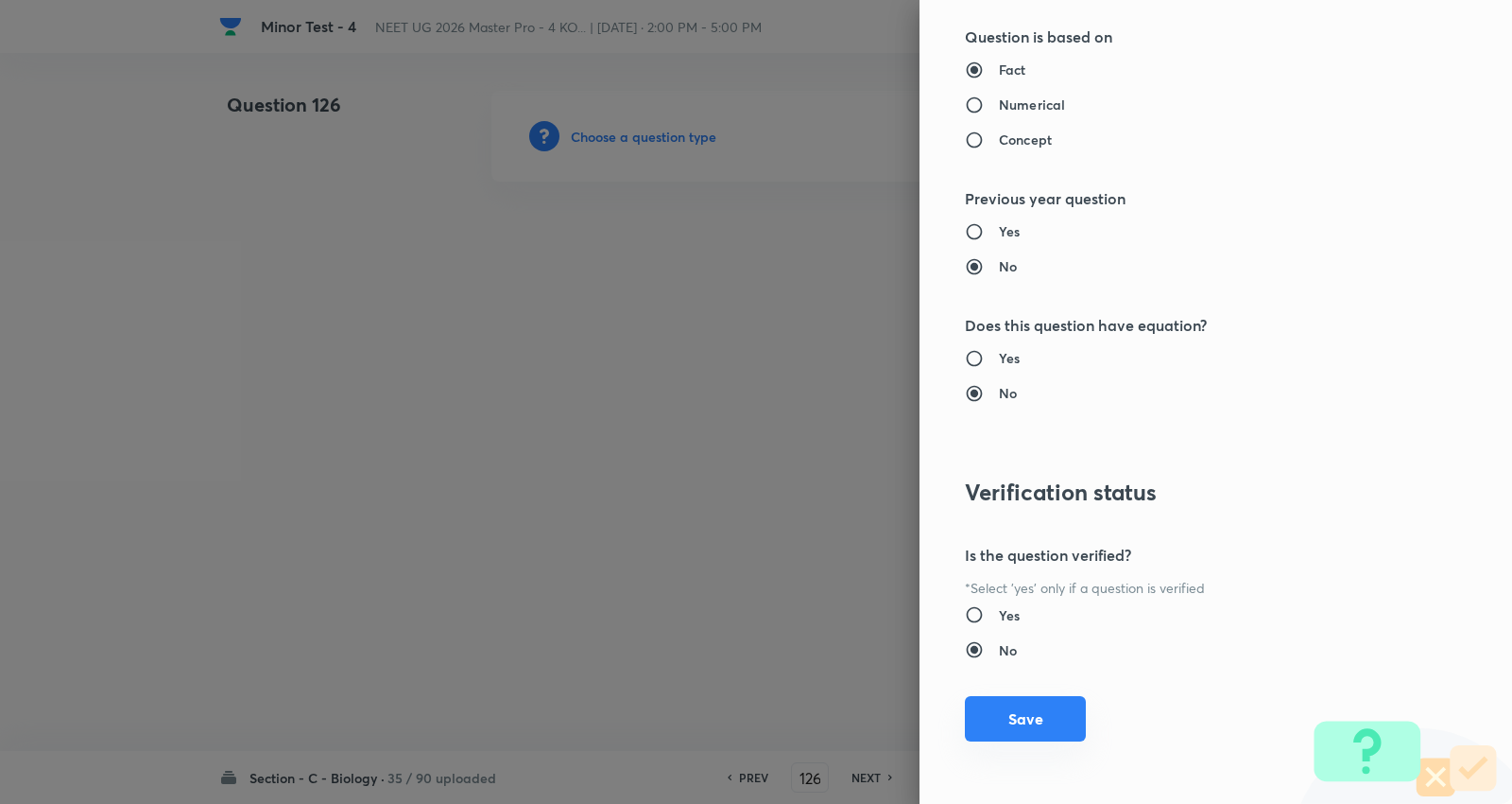
click at [1027, 711] on button "Save" at bounding box center [1026, 718] width 121 height 46
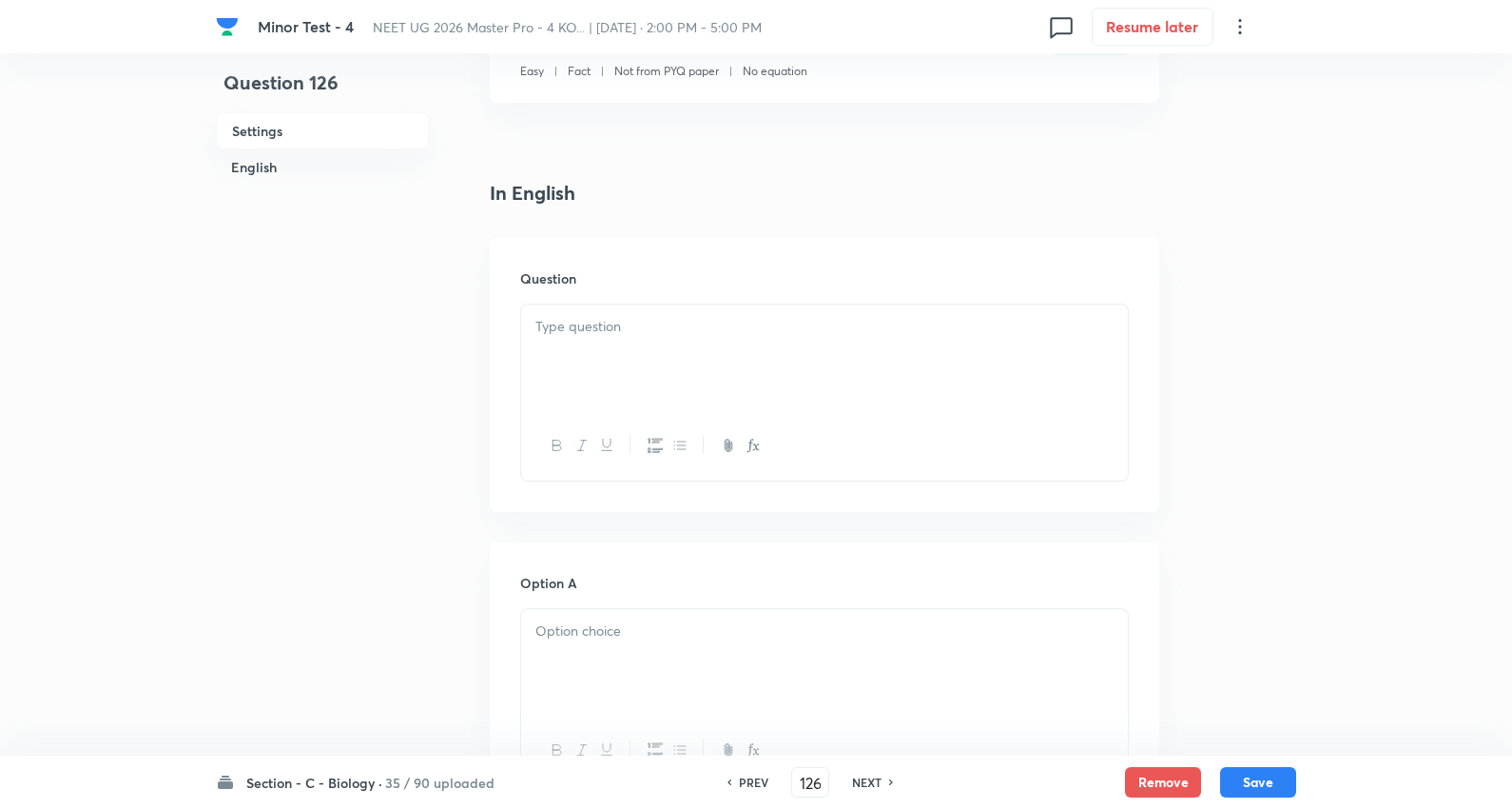
scroll to position [422, 0]
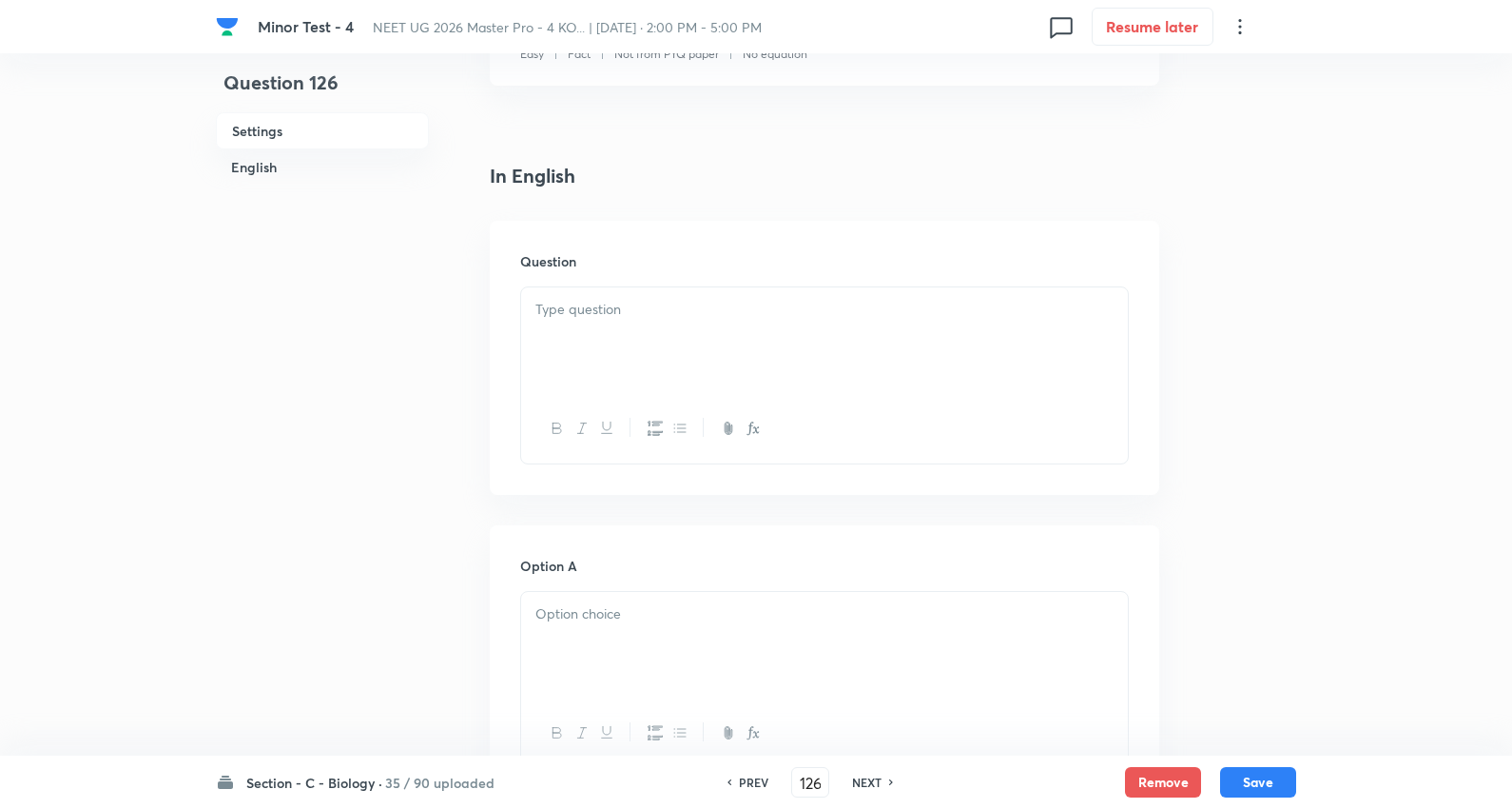
click at [611, 299] on p at bounding box center [825, 309] width 579 height 22
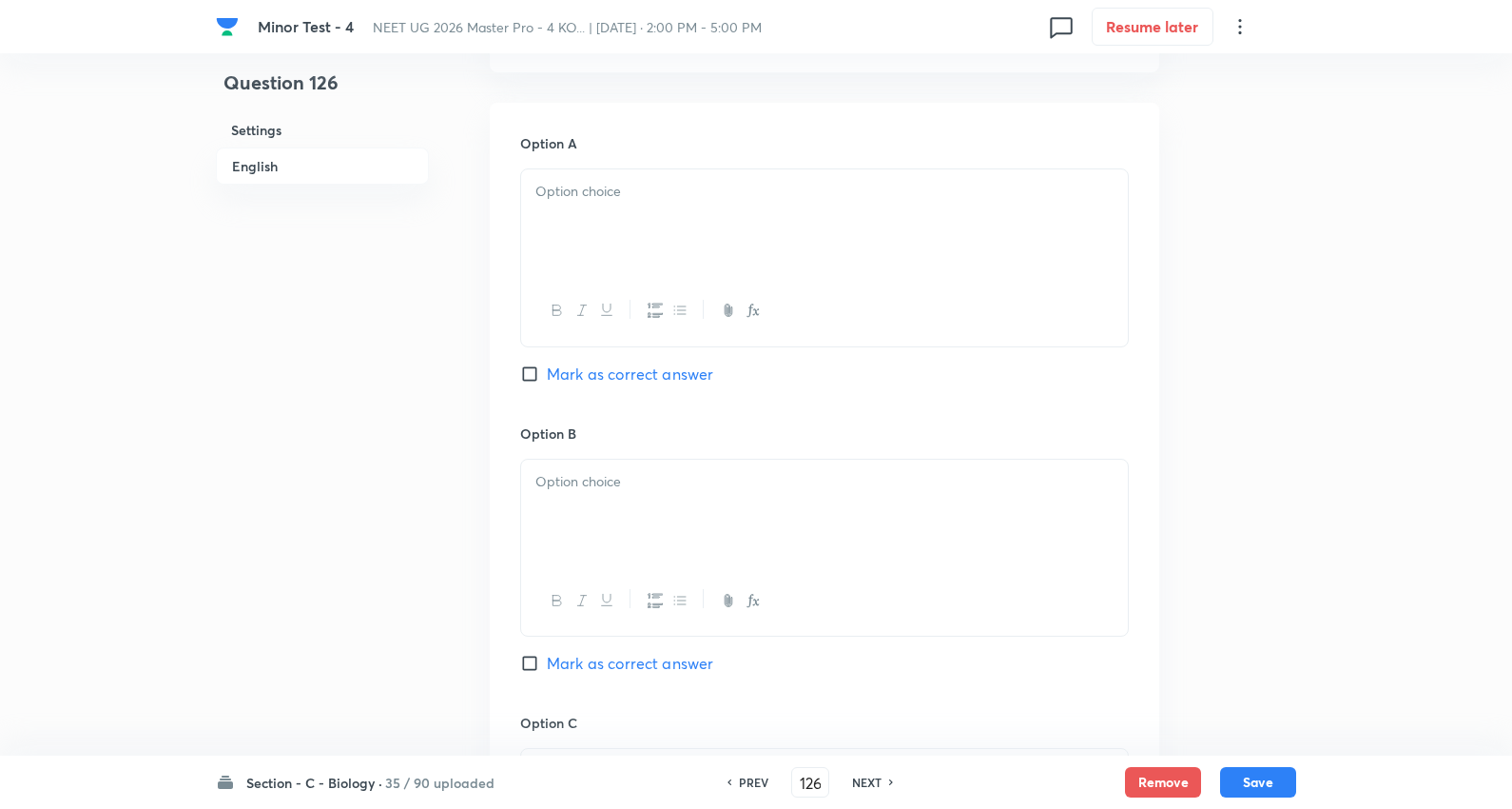
click at [611, 186] on p at bounding box center [825, 192] width 579 height 22
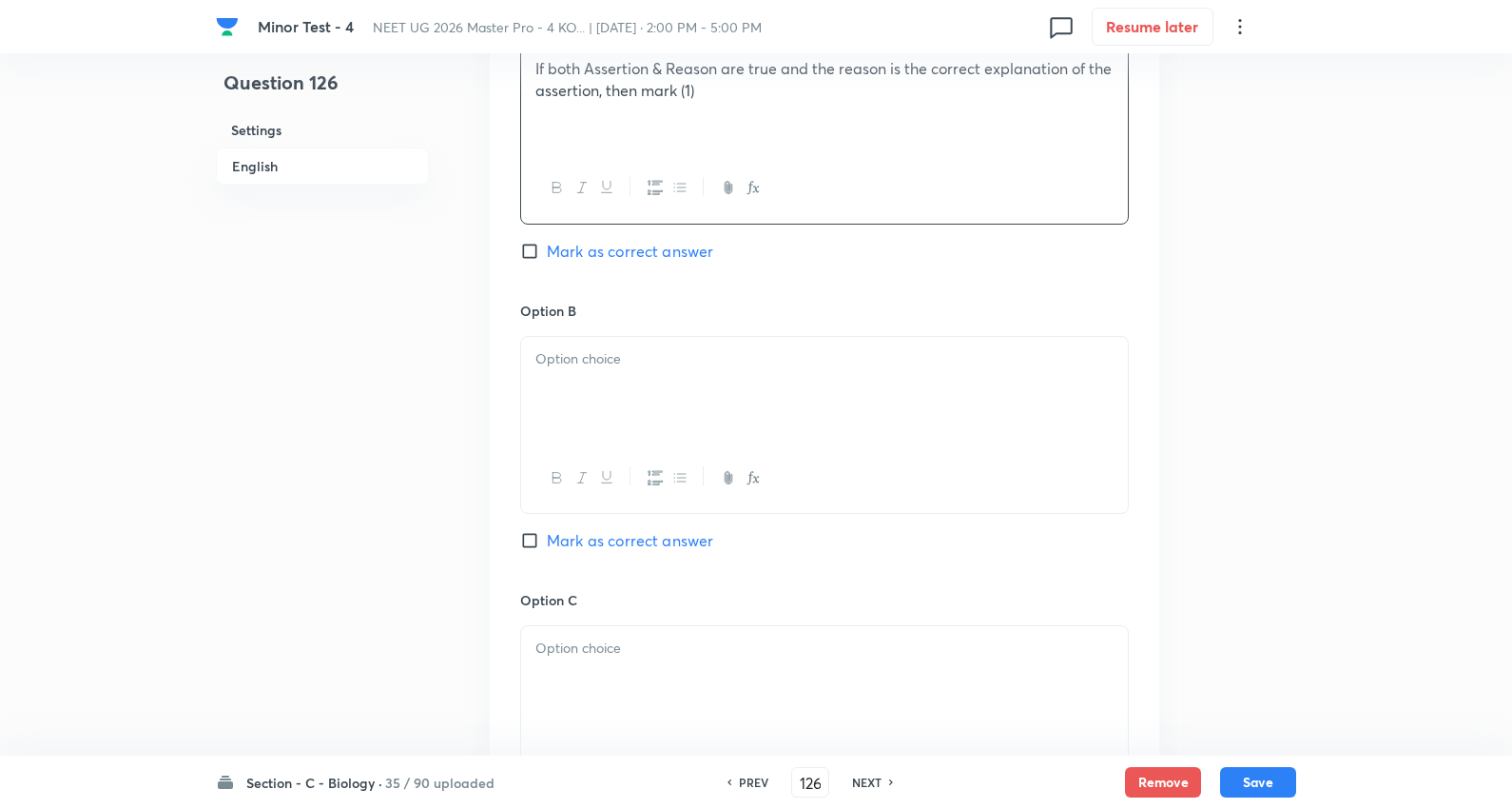
scroll to position [1163, 0]
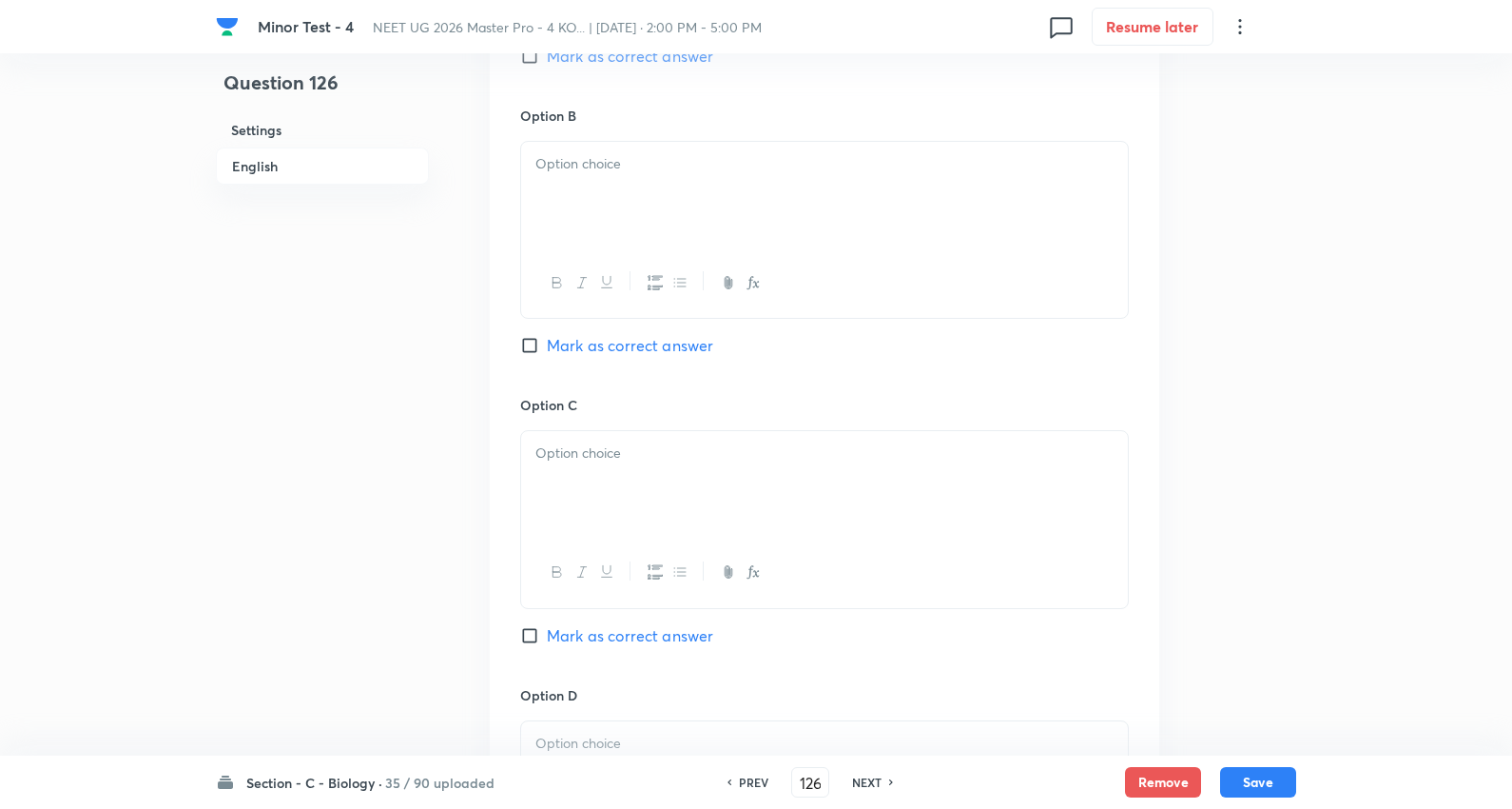
click at [638, 171] on p at bounding box center [825, 164] width 579 height 22
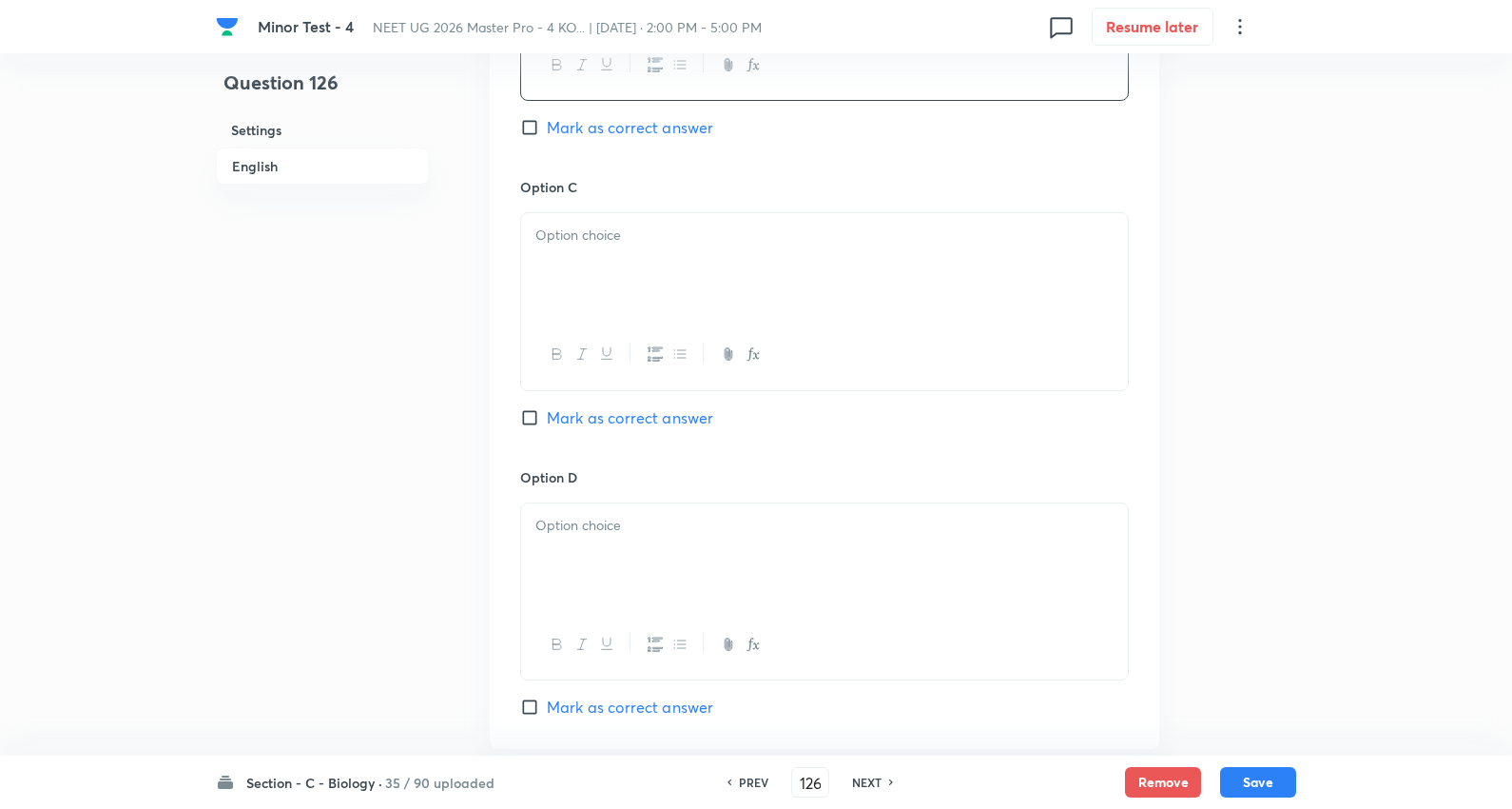
scroll to position [1479, 0]
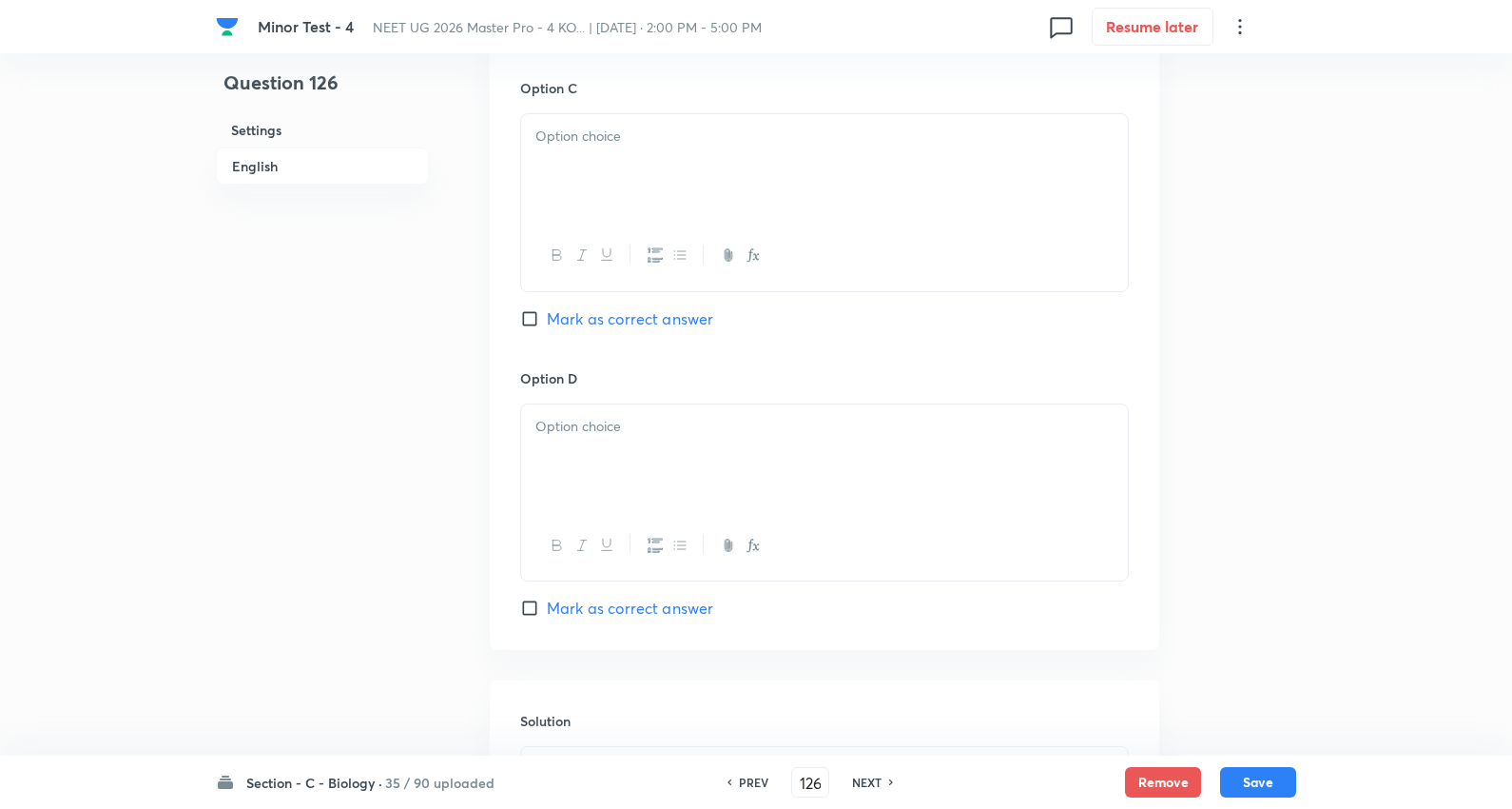
click at [582, 145] on p at bounding box center [825, 136] width 579 height 22
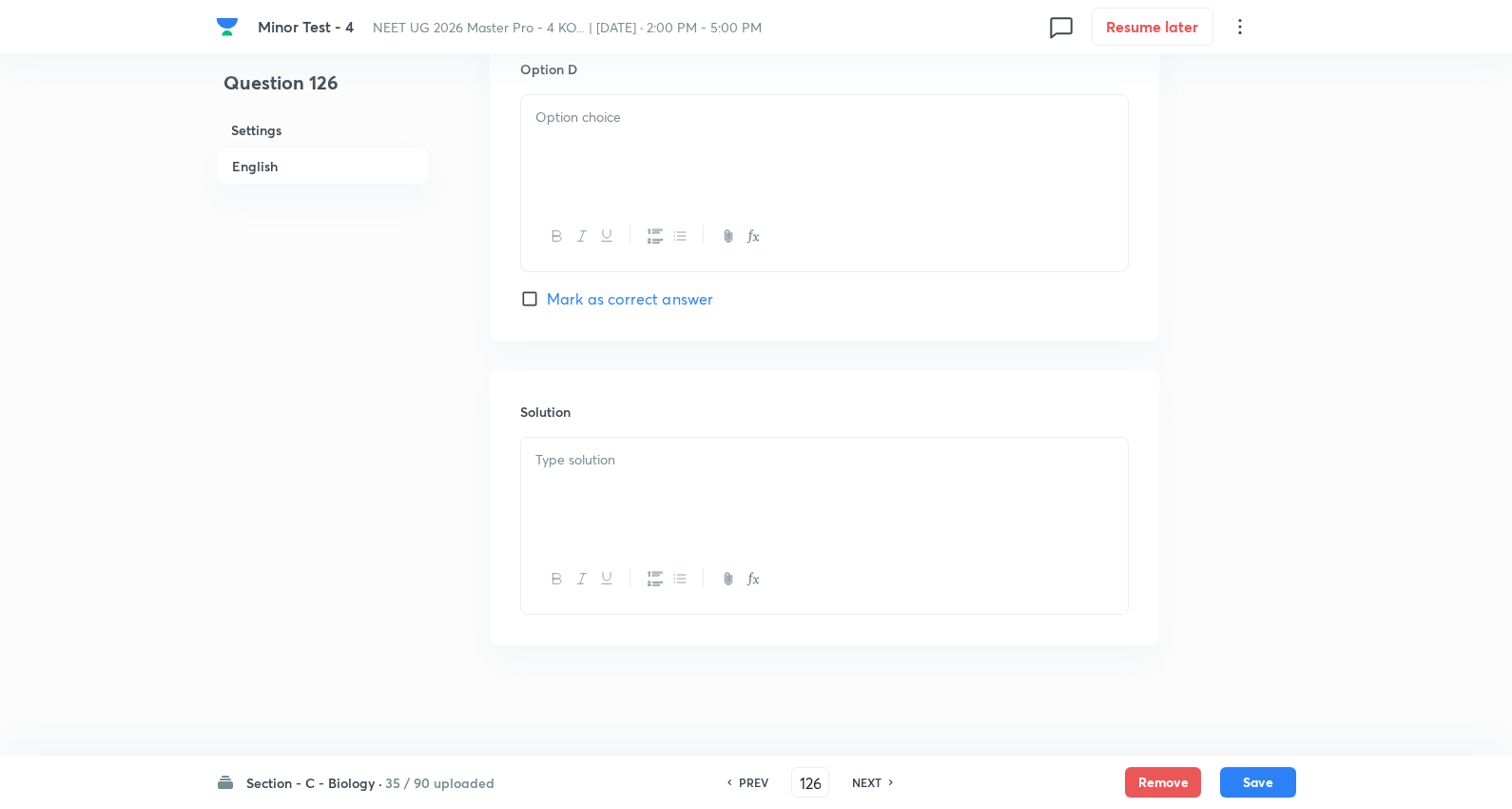
scroll to position [1796, 0]
click at [591, 133] on div at bounding box center [825, 144] width 607 height 107
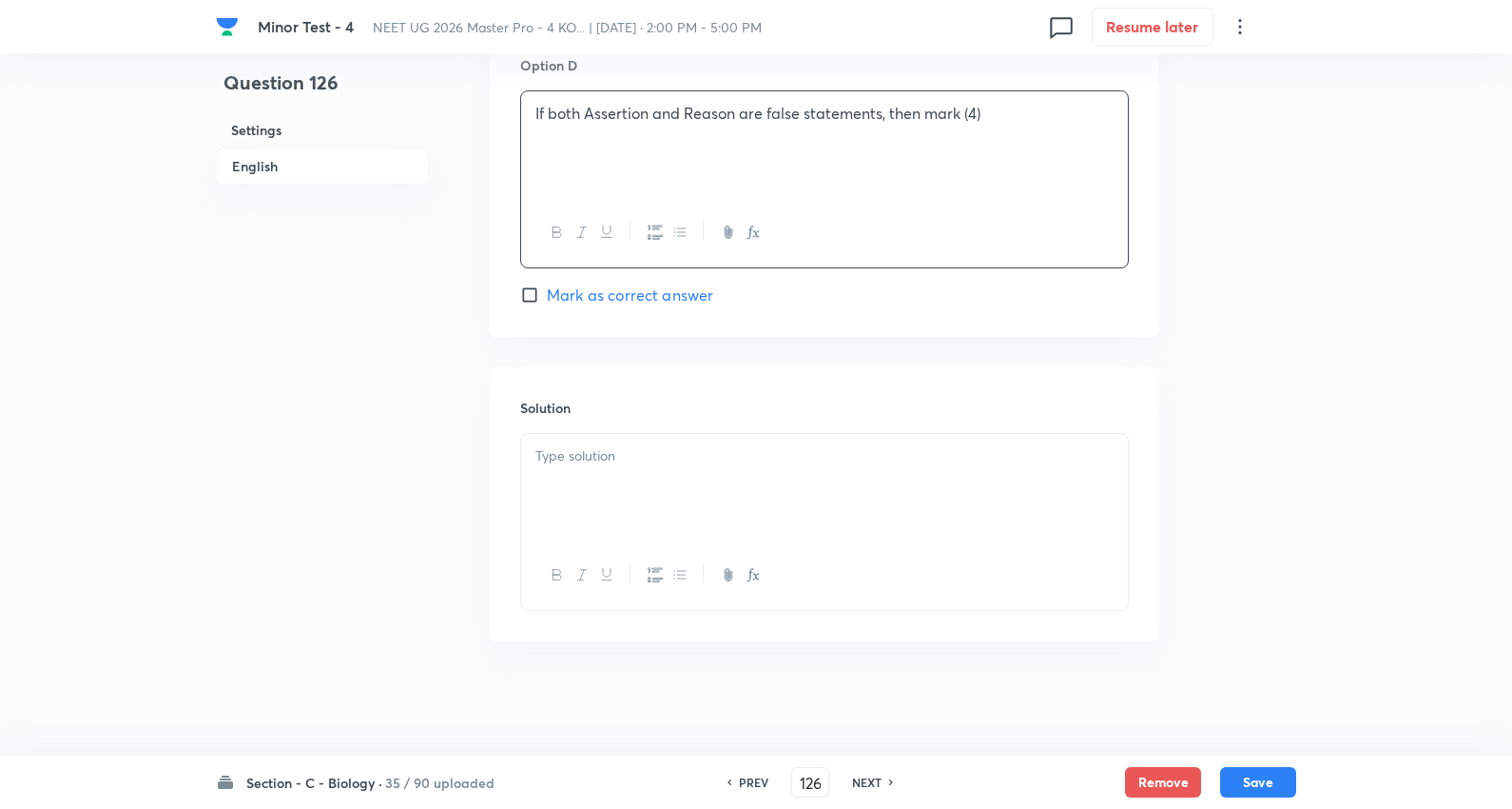
click at [622, 299] on span "Mark as correct answer" at bounding box center [631, 294] width 166 height 23
click at [547, 299] on input "Mark as correct answer" at bounding box center [533, 294] width 26 height 19
checkbox input "true"
drag, startPoint x: 641, startPoint y: 426, endPoint x: 639, endPoint y: 451, distance: 25.1
click at [640, 444] on div "Solution" at bounding box center [825, 504] width 670 height 274
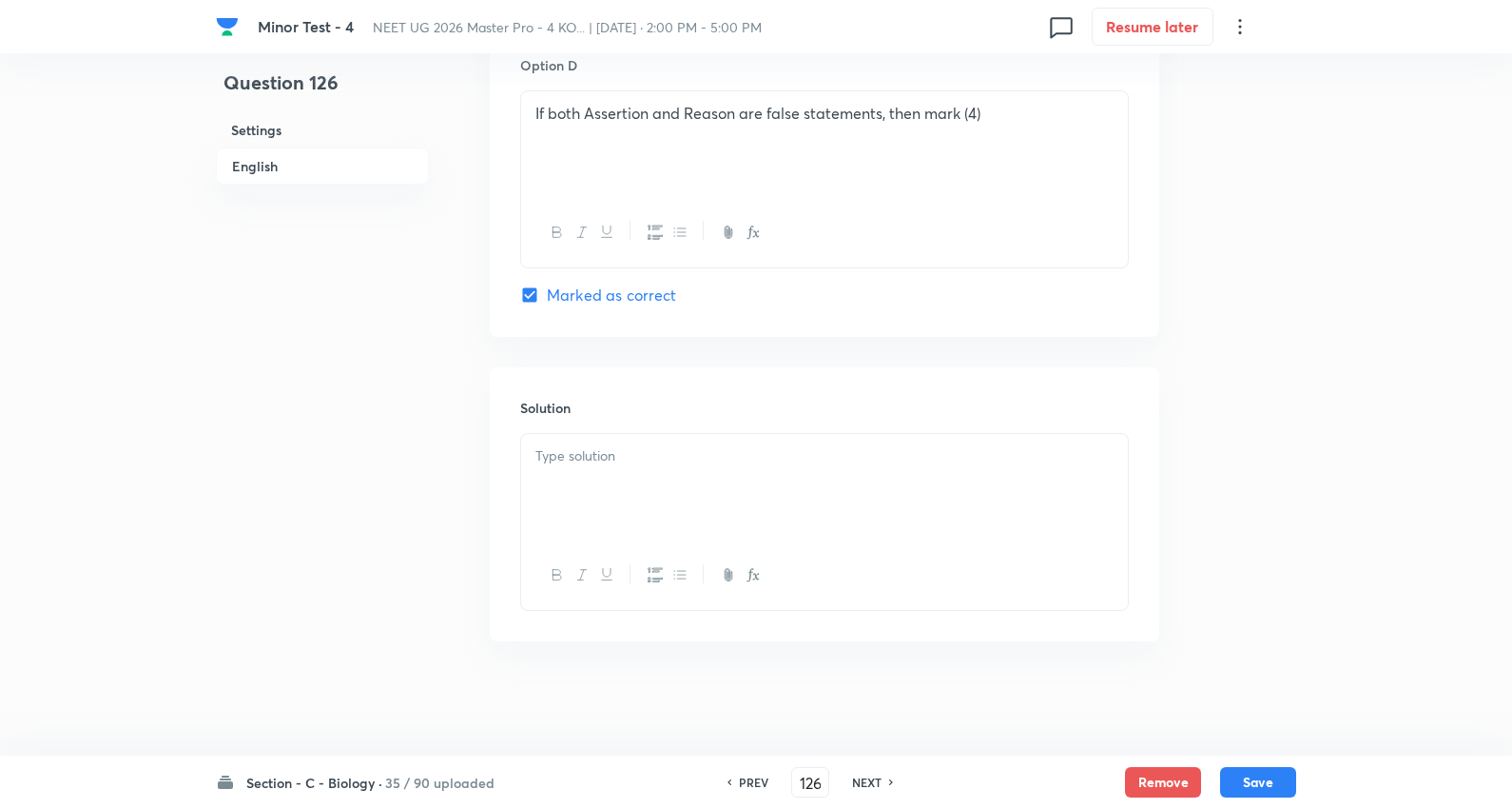
click at [633, 467] on div at bounding box center [825, 487] width 607 height 107
drag, startPoint x: 1249, startPoint y: 784, endPoint x: 1255, endPoint y: 746, distance: 38.5
click at [1249, 782] on button "Save" at bounding box center [1258, 782] width 76 height 30
type input "127"
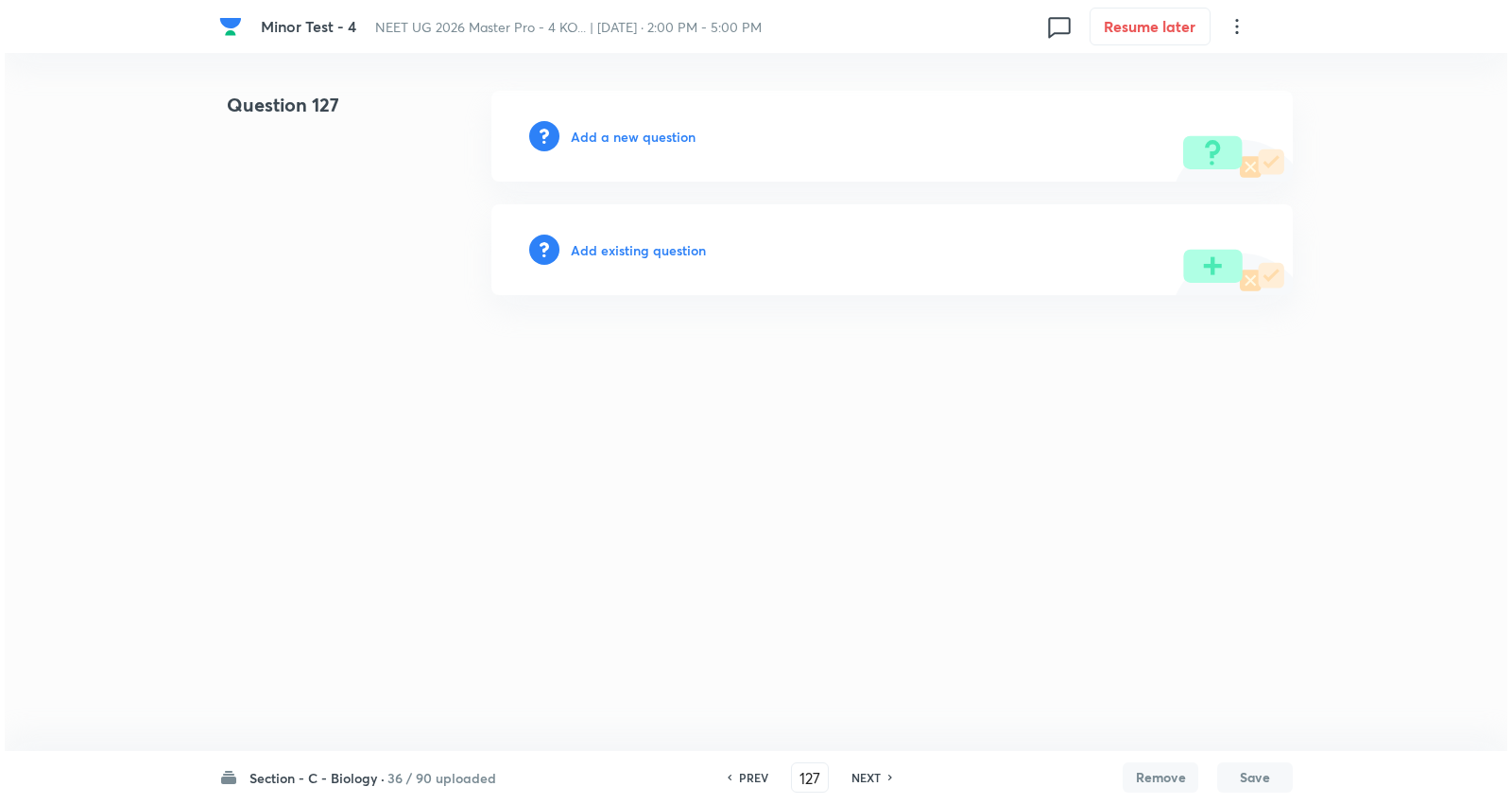
scroll to position [0, 0]
click at [649, 130] on h6 "Add a new question" at bounding box center [633, 136] width 125 height 19
click at [649, 130] on h6 "Choose a question type" at bounding box center [644, 136] width 146 height 19
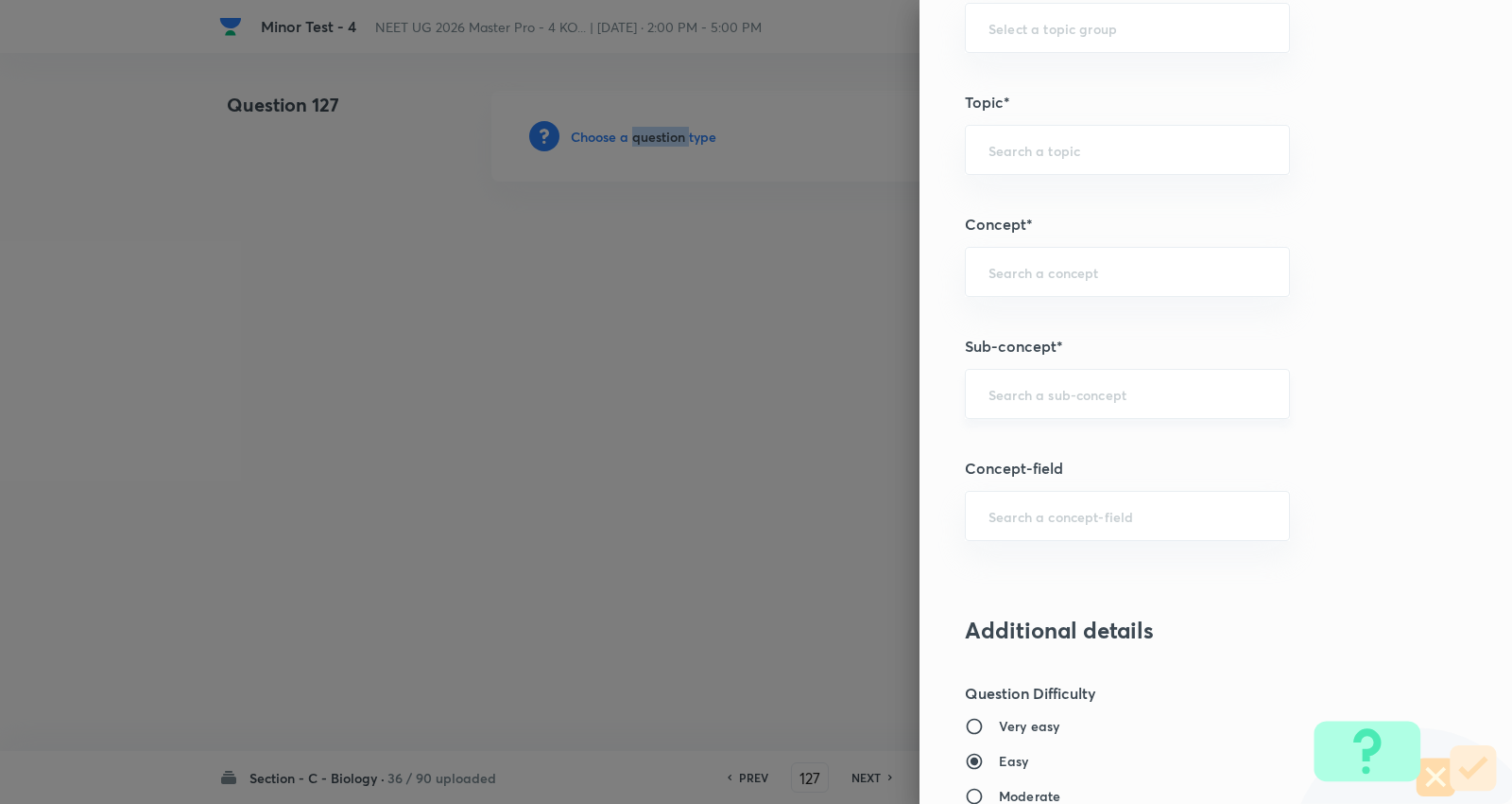
scroll to position [1050, 0]
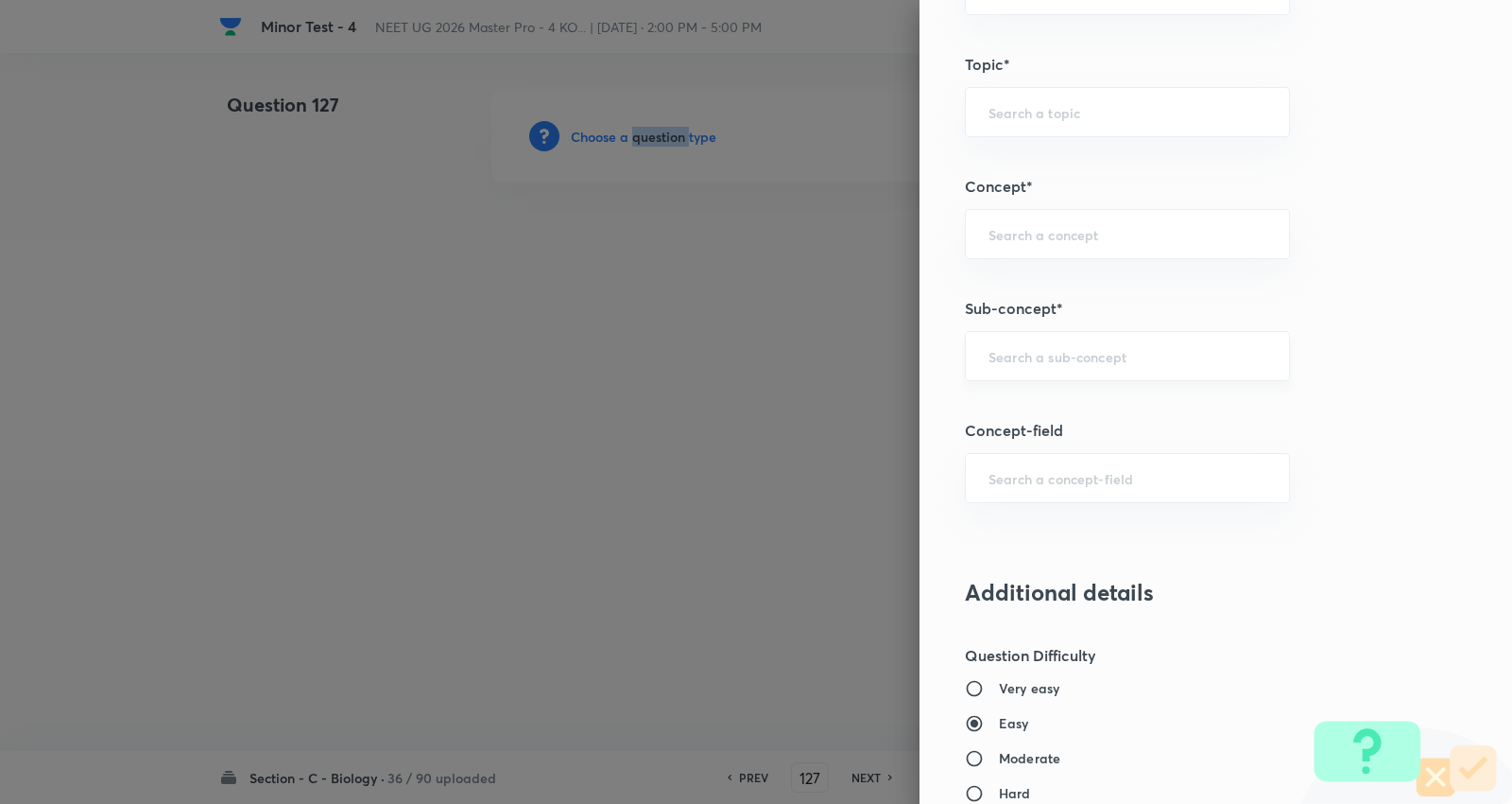
click at [1073, 343] on div "​" at bounding box center [1128, 355] width 325 height 50
click at [1041, 370] on div "​" at bounding box center [1128, 355] width 325 height 50
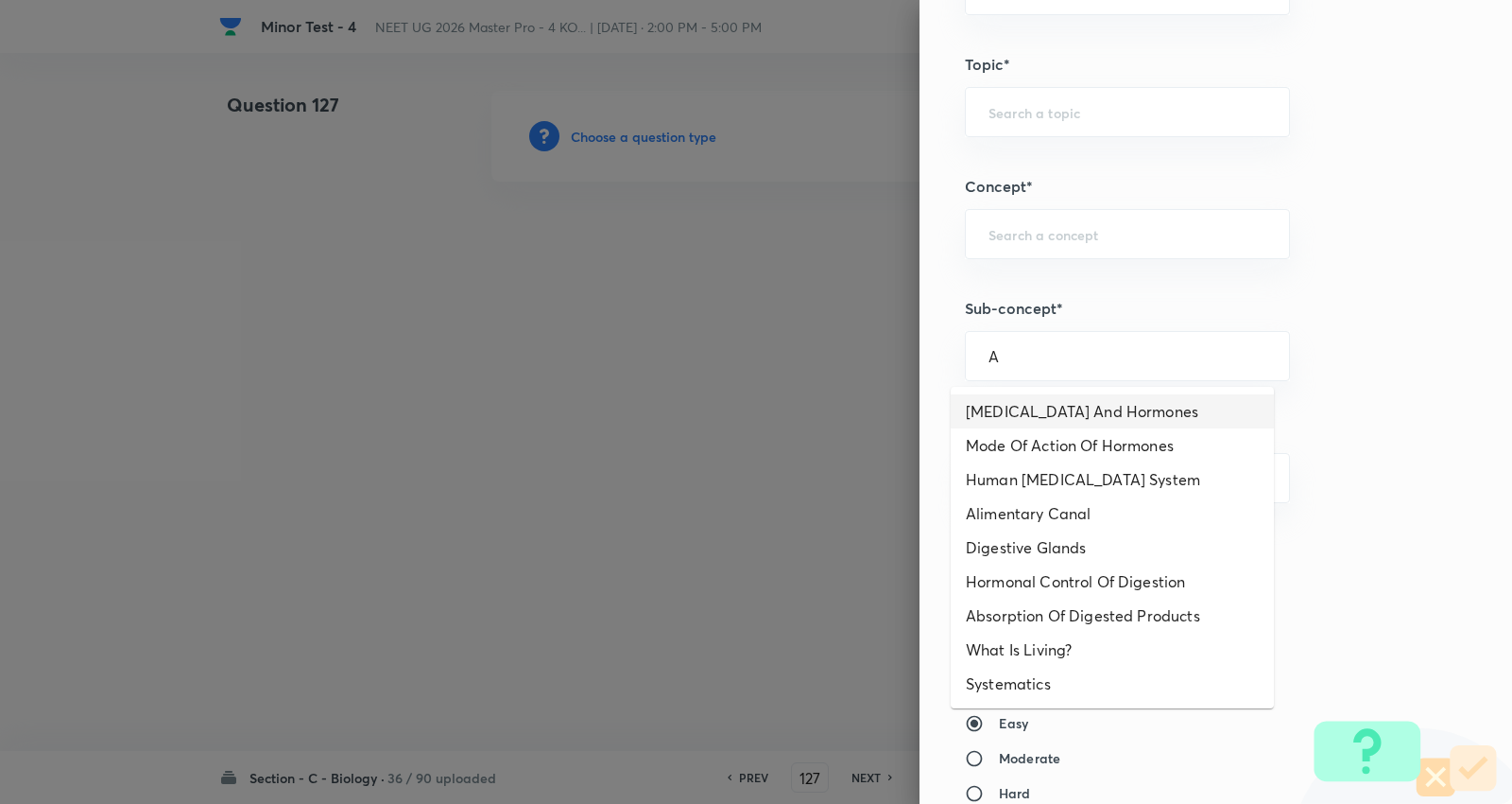
click at [1036, 413] on li "Endocrine Glands And Hormones" at bounding box center [1112, 411] width 323 height 34
type input "Endocrine Glands And Hormones"
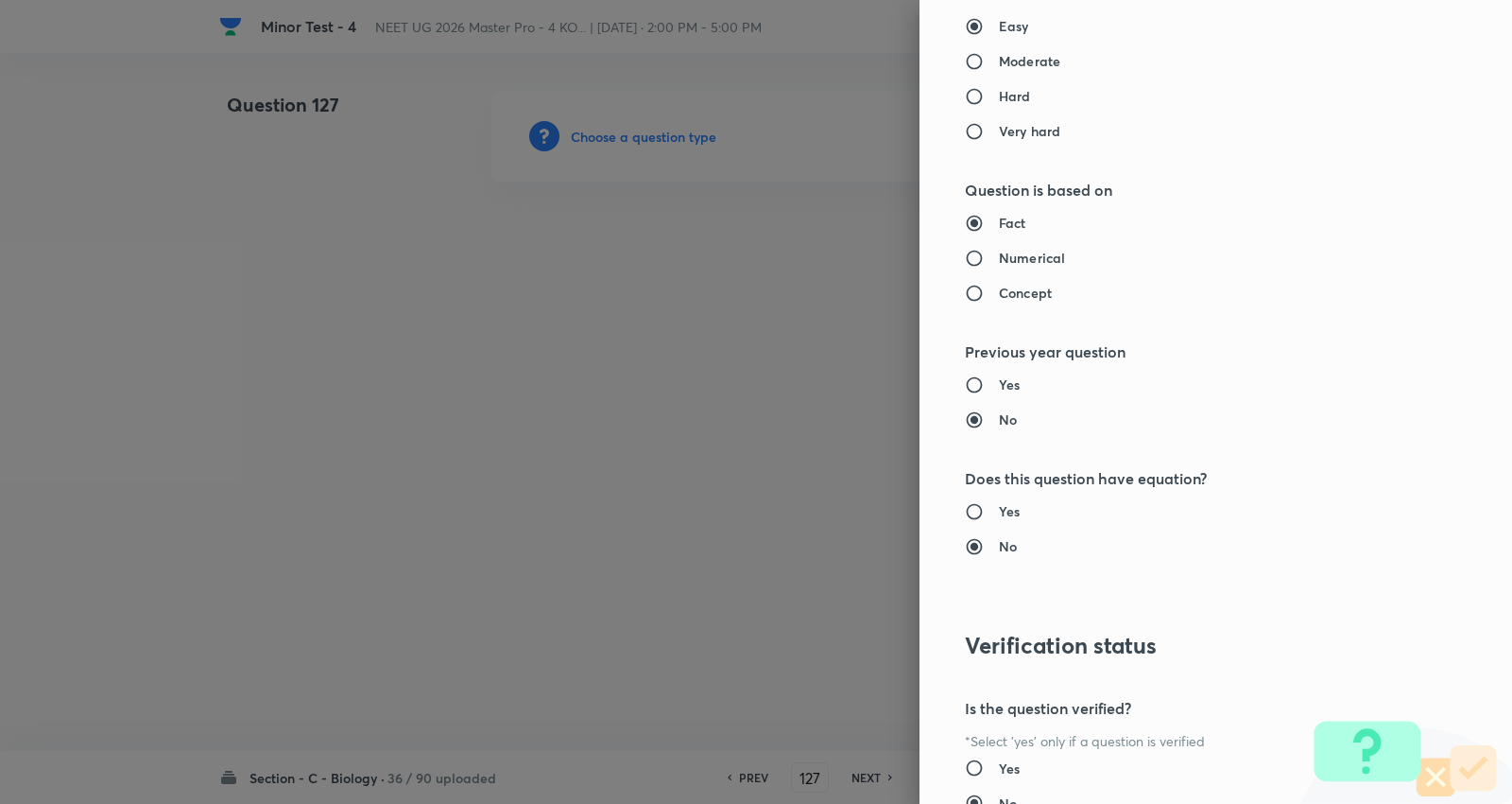
type input "Biology"
type input "Human Physiology"
type input "Chemical Coordinate & Integration"
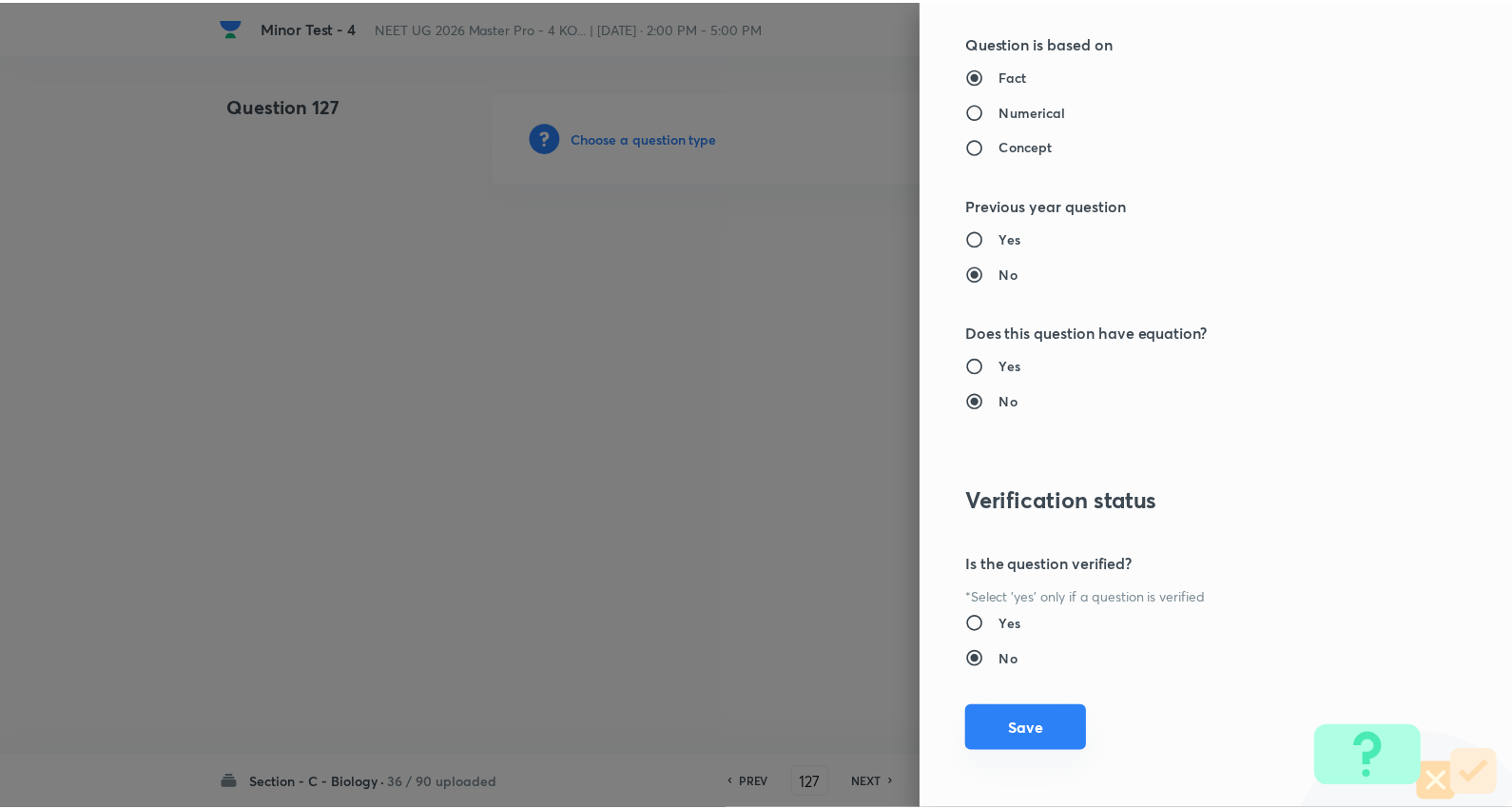
scroll to position [1913, 0]
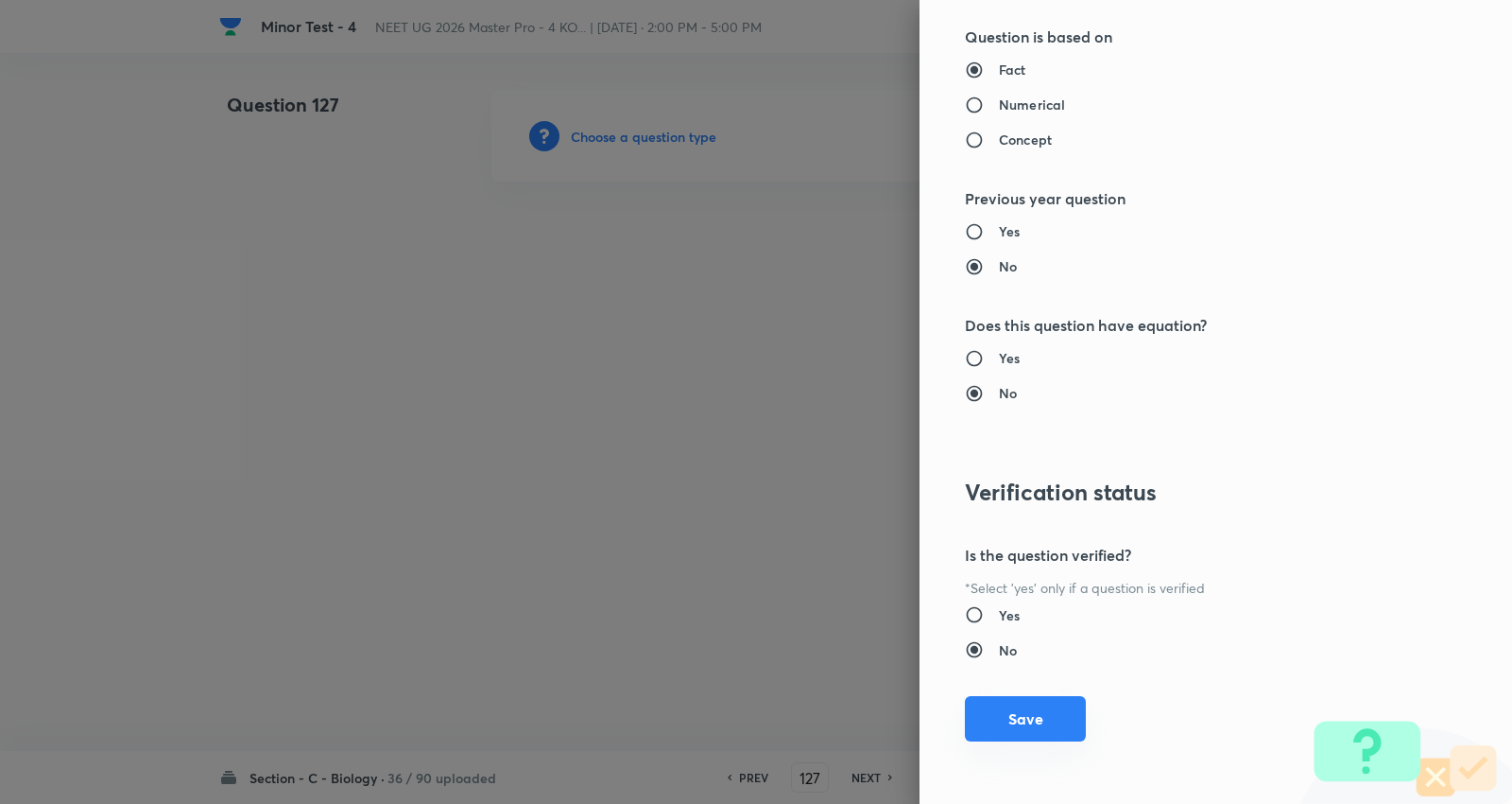
click at [1009, 725] on button "Save" at bounding box center [1026, 718] width 121 height 46
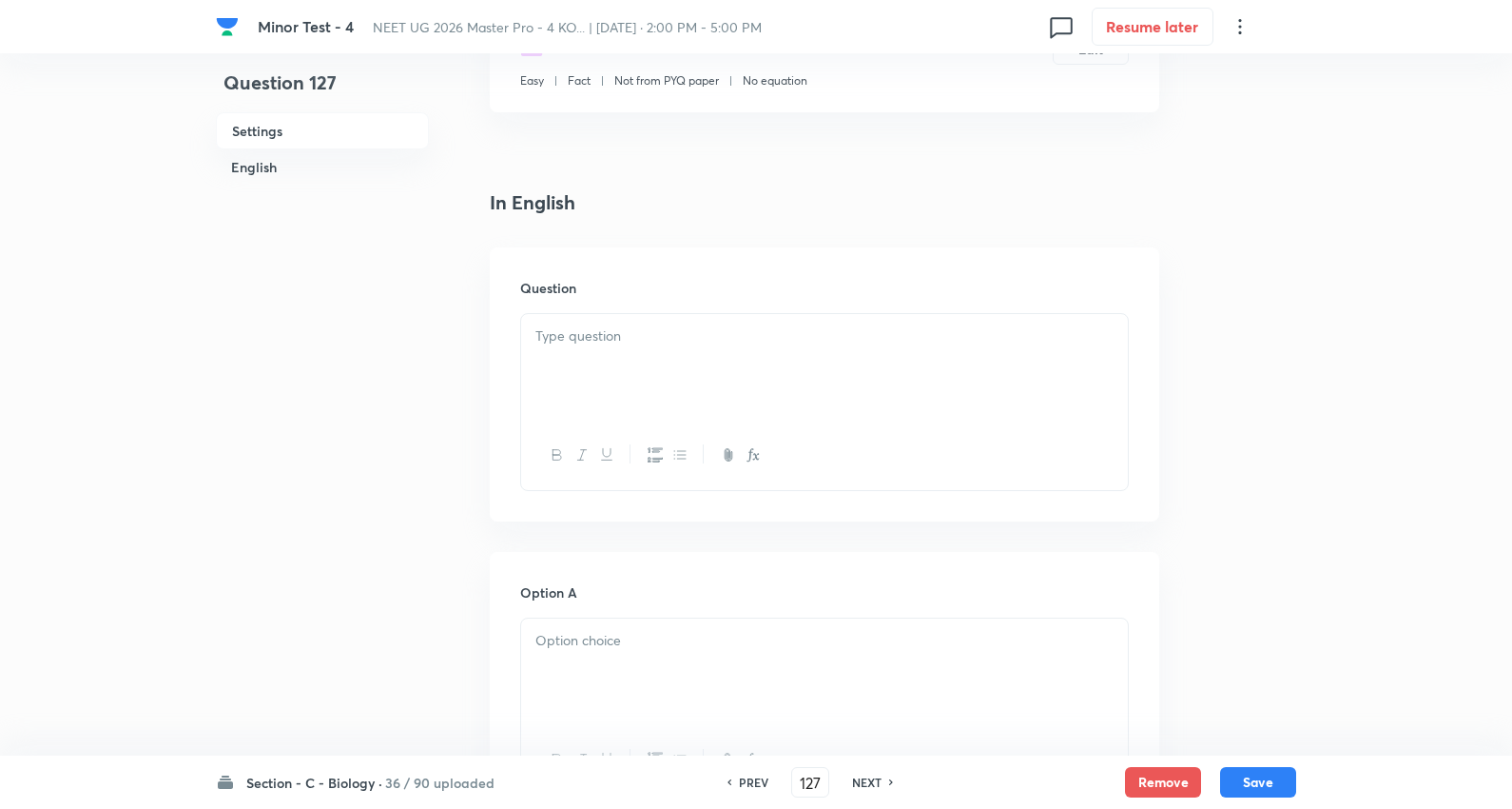
scroll to position [422, 0]
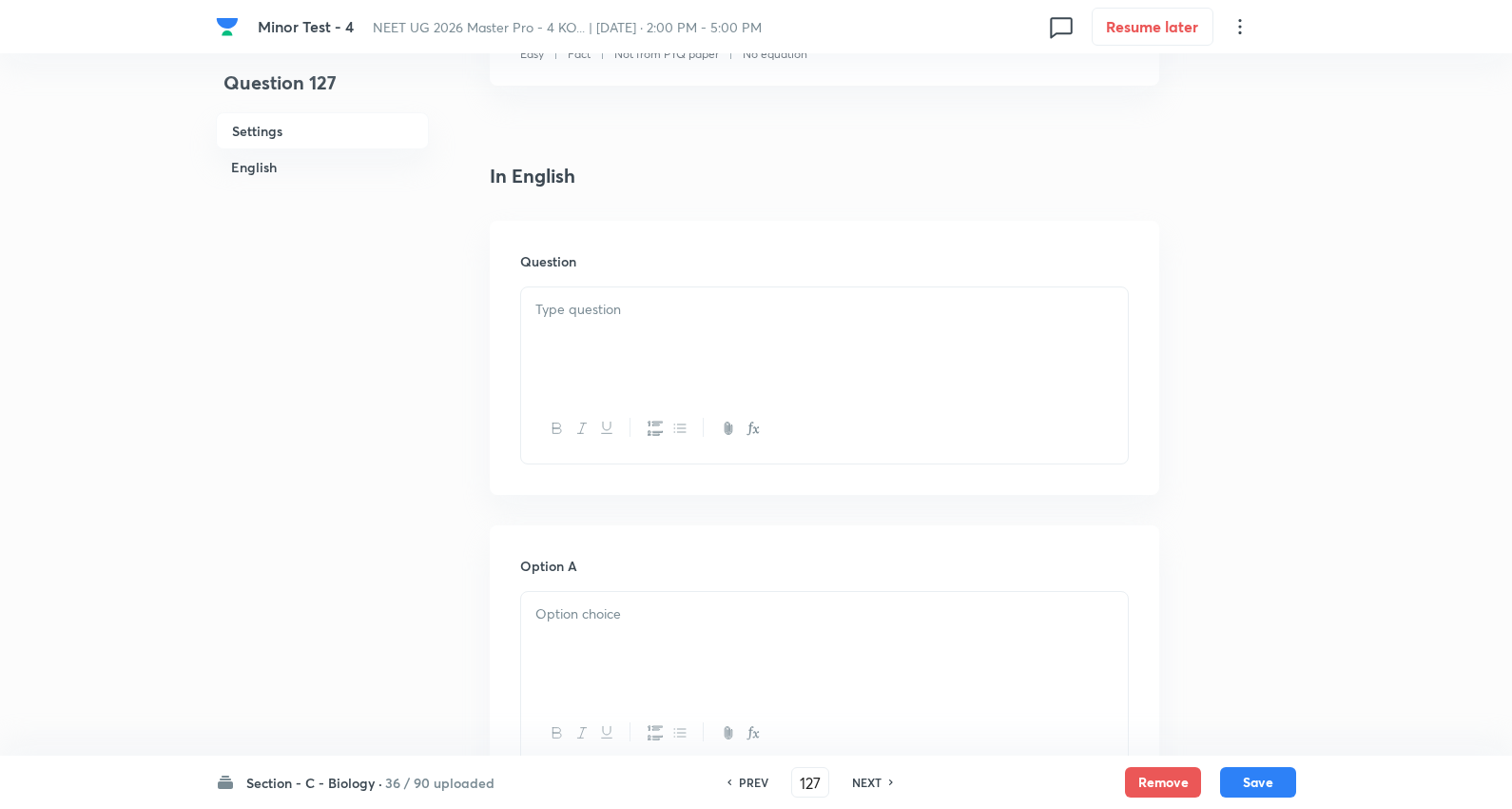
click at [613, 316] on p at bounding box center [825, 309] width 579 height 22
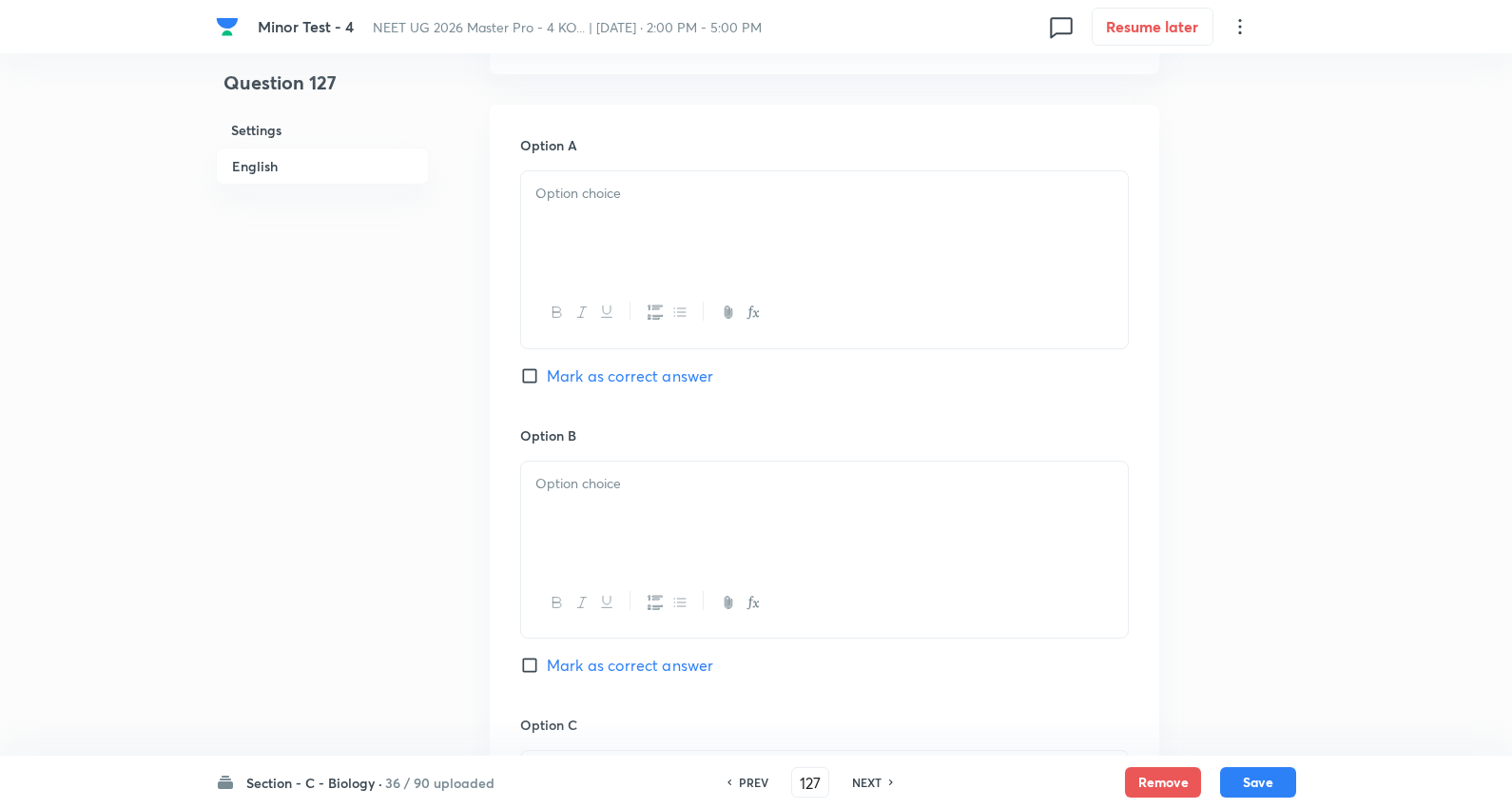
scroll to position [845, 0]
click at [610, 216] on div at bounding box center [825, 222] width 607 height 107
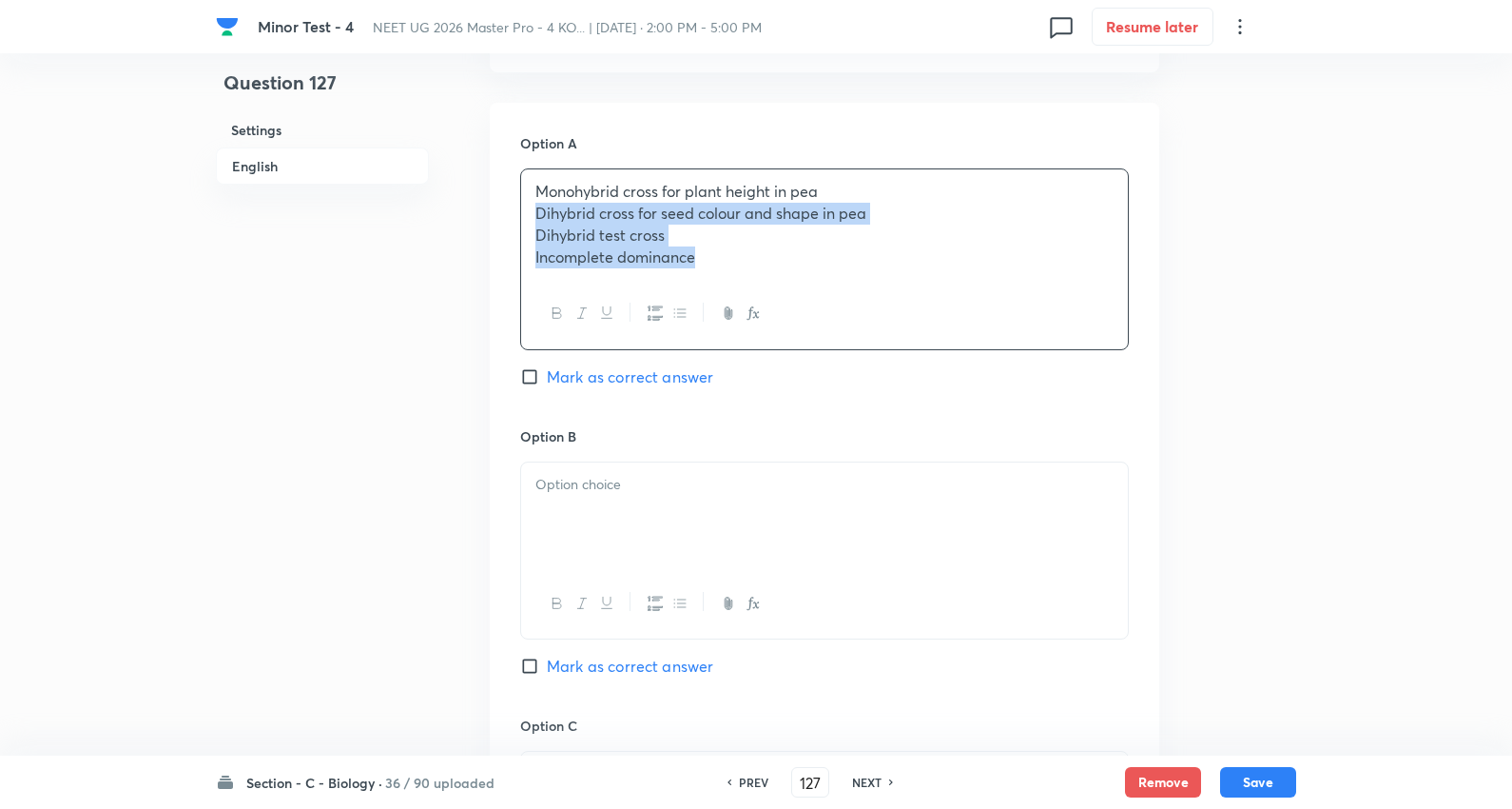
drag, startPoint x: 533, startPoint y: 219, endPoint x: 1357, endPoint y: 403, distance: 844.3
click at [1360, 403] on div "Minor Test - 4 NEET UG 2026 Master Pro - 4 KO... | Oct 5, 2025 · 2:00 PM - 5:00…" at bounding box center [756, 457] width 1512 height 2421
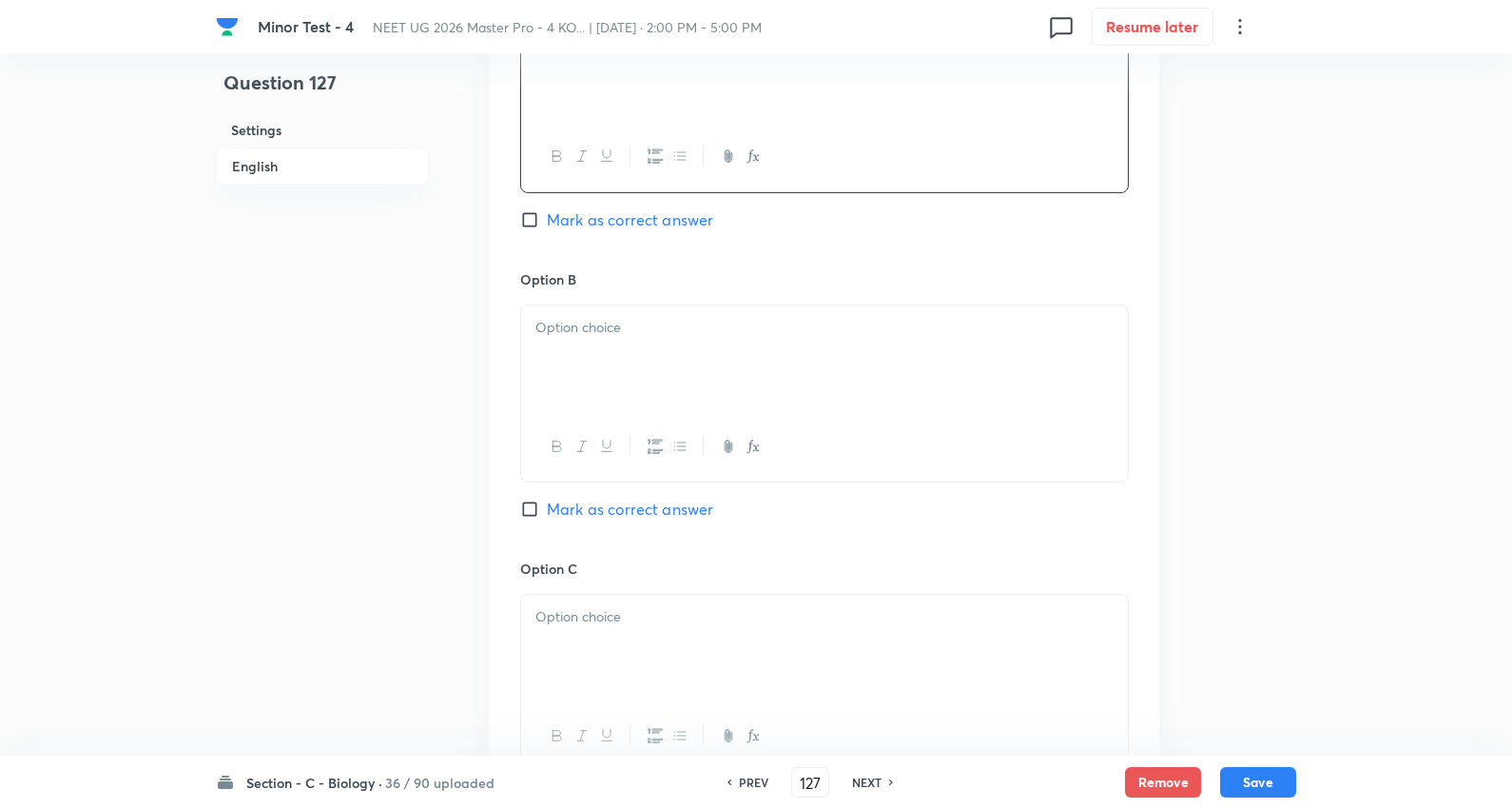
scroll to position [1163, 0]
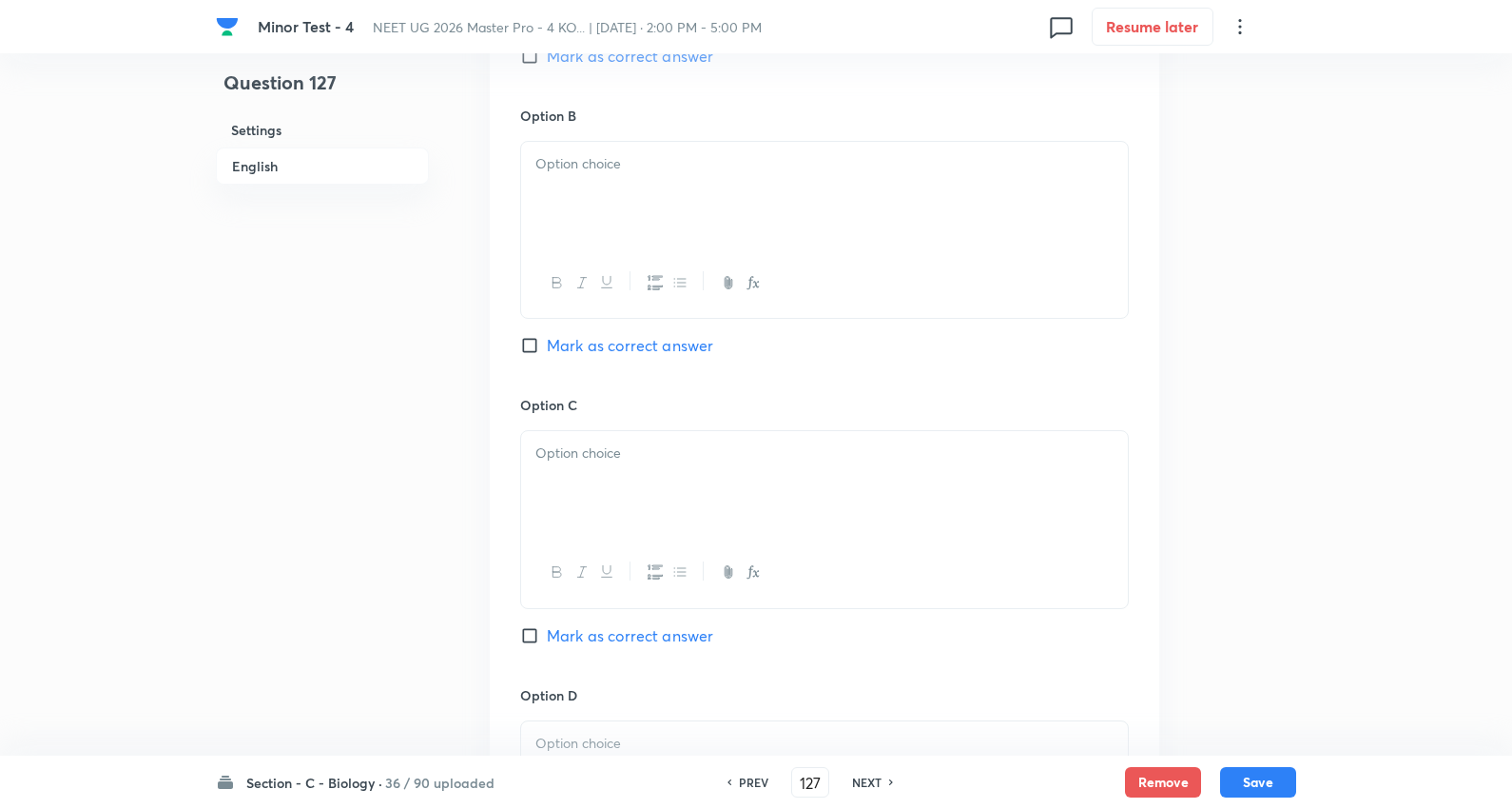
click at [628, 195] on div at bounding box center [825, 195] width 607 height 107
drag, startPoint x: 534, startPoint y: 185, endPoint x: 1018, endPoint y: 252, distance: 488.6
click at [1018, 252] on div "Dihybrid cross for seed colour and shape in pea Dihybrid test cross Incomplete …" at bounding box center [825, 230] width 609 height 178
drag, startPoint x: 691, startPoint y: 440, endPoint x: 615, endPoint y: 467, distance: 80.7
click at [690, 441] on div at bounding box center [825, 484] width 607 height 107
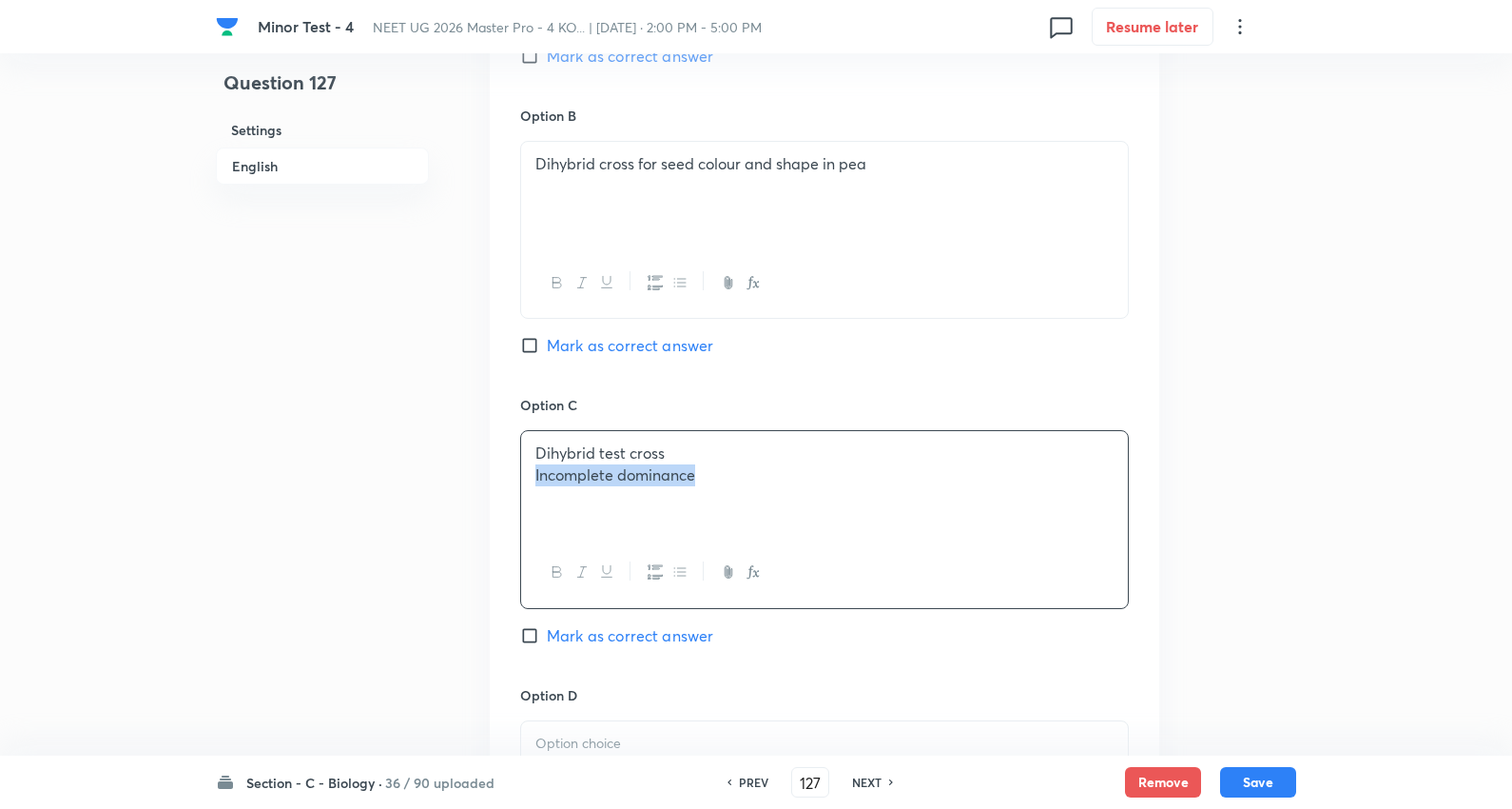
drag, startPoint x: 531, startPoint y: 469, endPoint x: 1358, endPoint y: 492, distance: 827.3
click at [1358, 492] on div "Minor Test - 4 NEET UG 2026 Master Pro - 4 KO... | Oct 5, 2025 · 2:00 PM - 5:00…" at bounding box center [756, 137] width 1512 height 2418
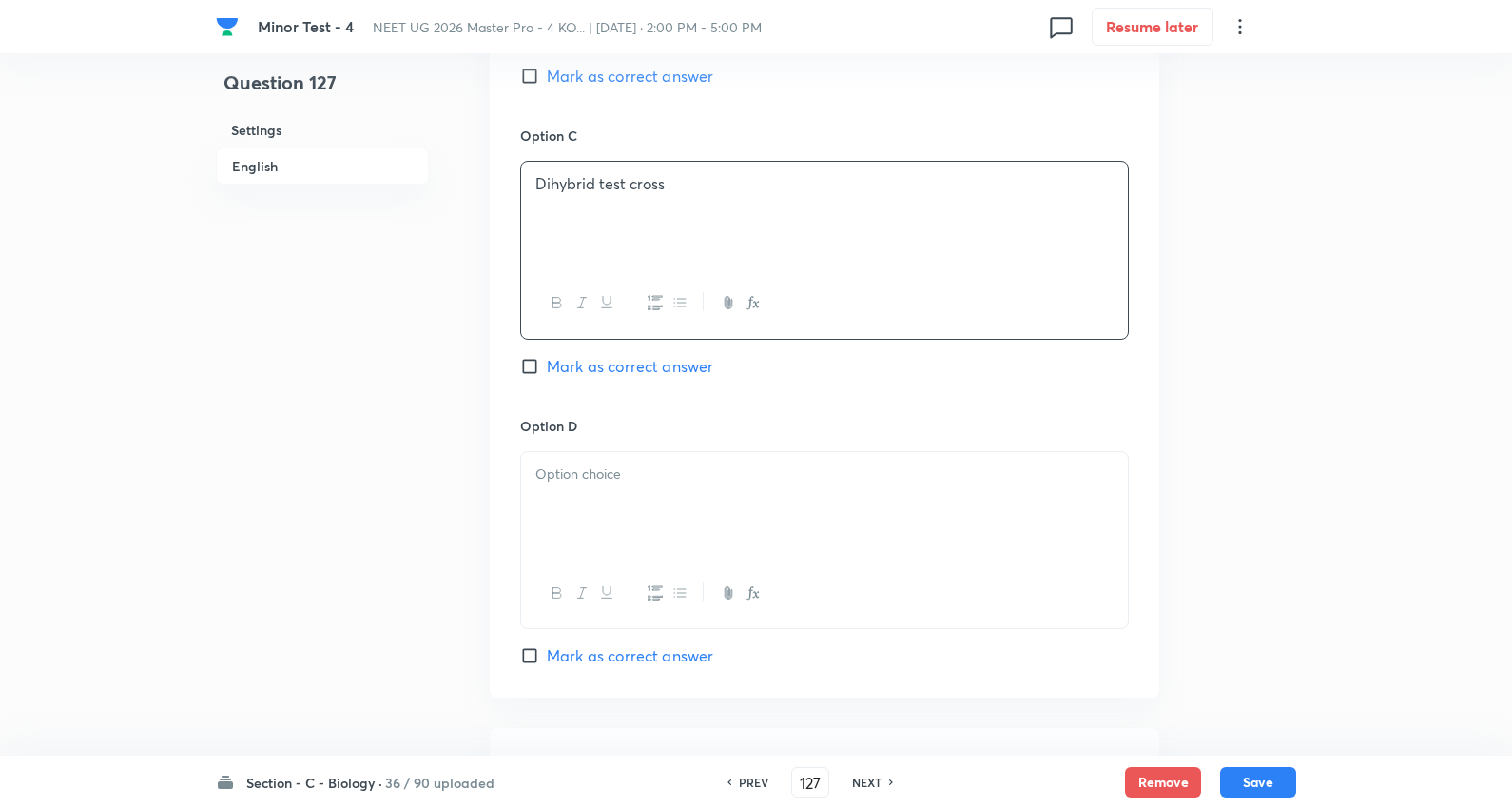
scroll to position [1479, 0]
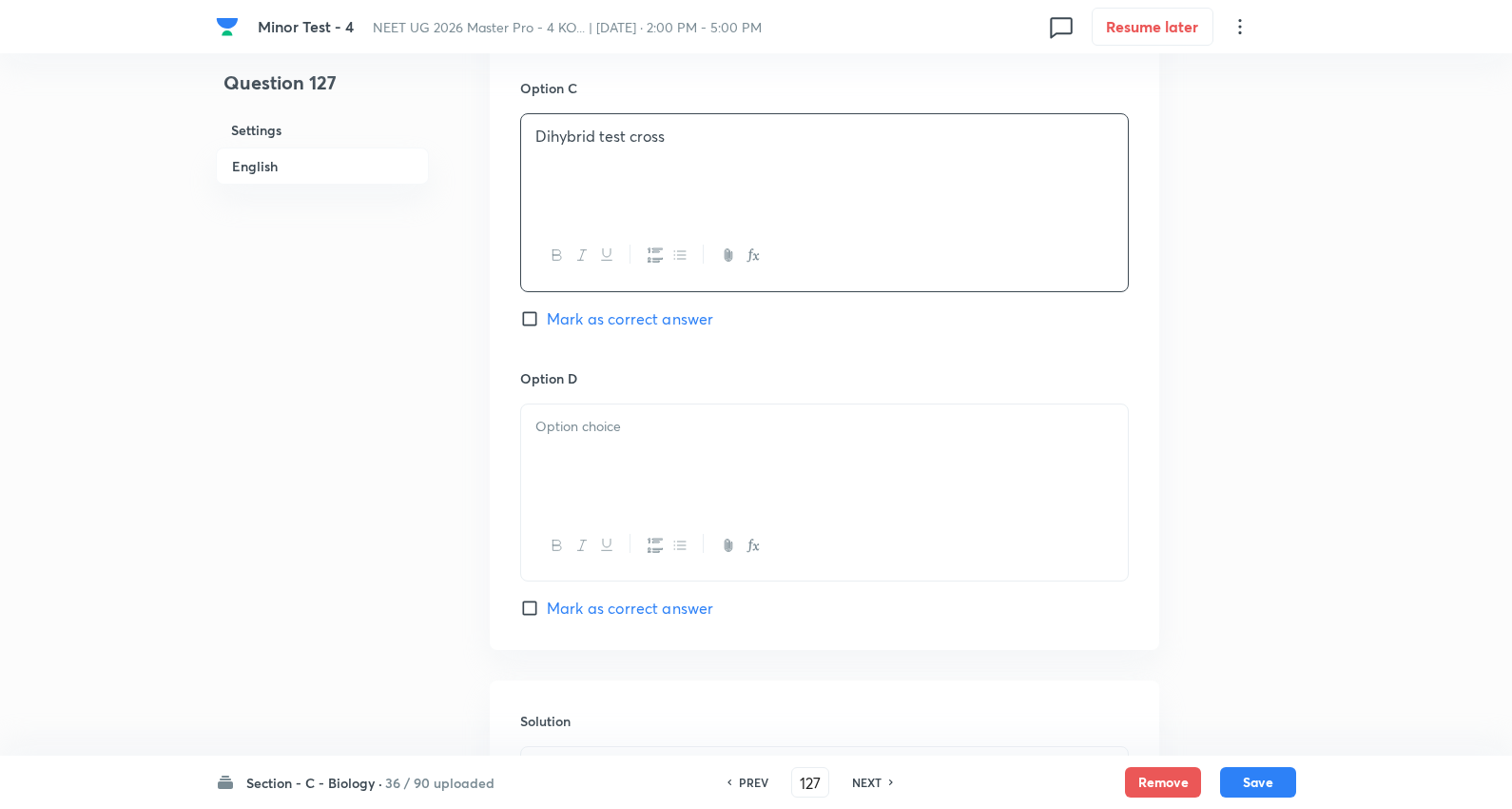
click at [610, 438] on p at bounding box center [825, 426] width 579 height 22
click at [658, 611] on span "Mark as correct answer" at bounding box center [631, 607] width 166 height 23
click at [547, 611] on input "Mark as correct answer" at bounding box center [533, 607] width 26 height 19
checkbox input "true"
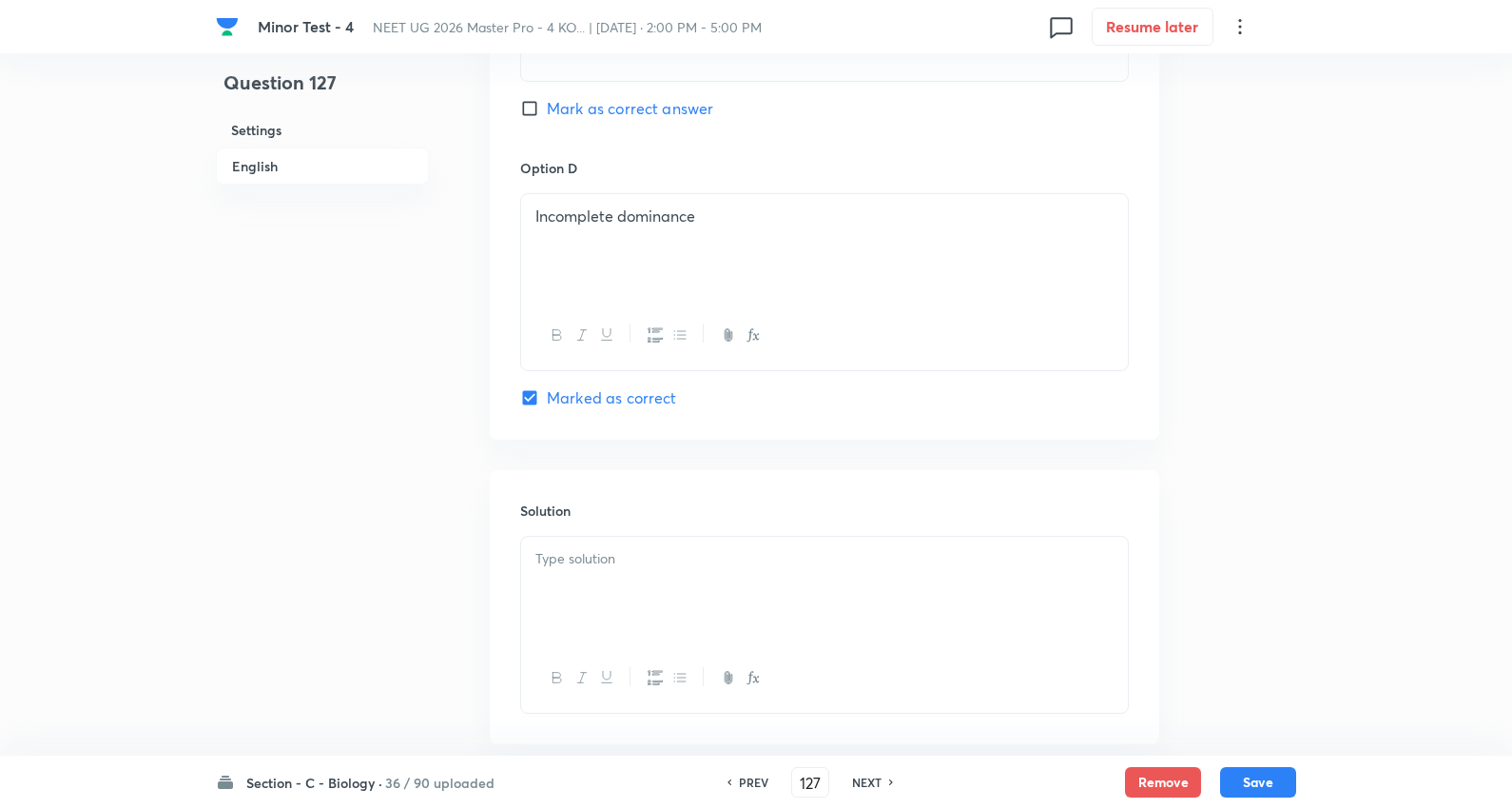
scroll to position [1690, 0]
click at [647, 553] on p at bounding box center [825, 558] width 579 height 22
click at [1265, 781] on button "Save" at bounding box center [1258, 780] width 76 height 30
type input "128"
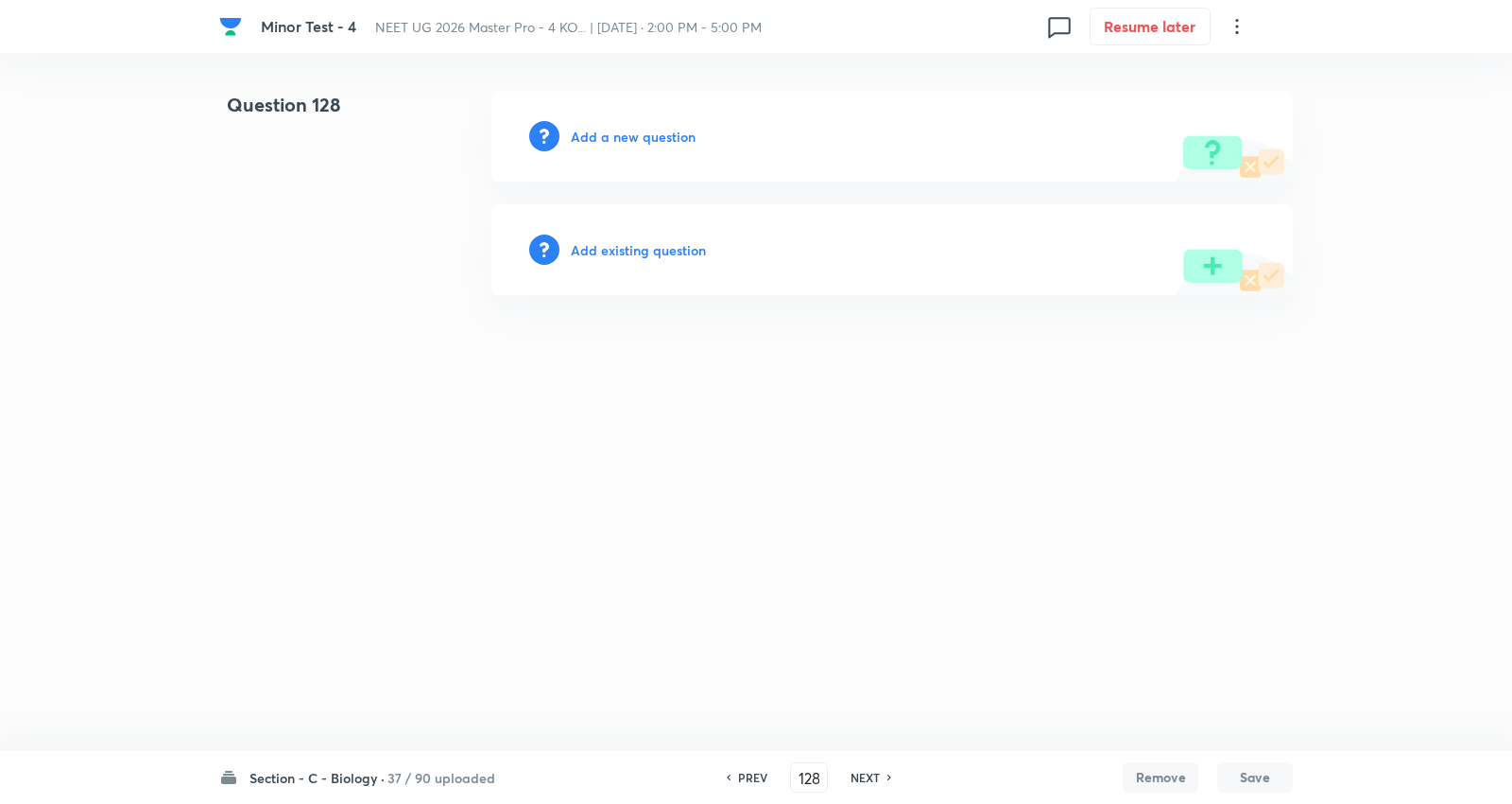
click at [664, 128] on h6 "Add a new question" at bounding box center [633, 136] width 125 height 19
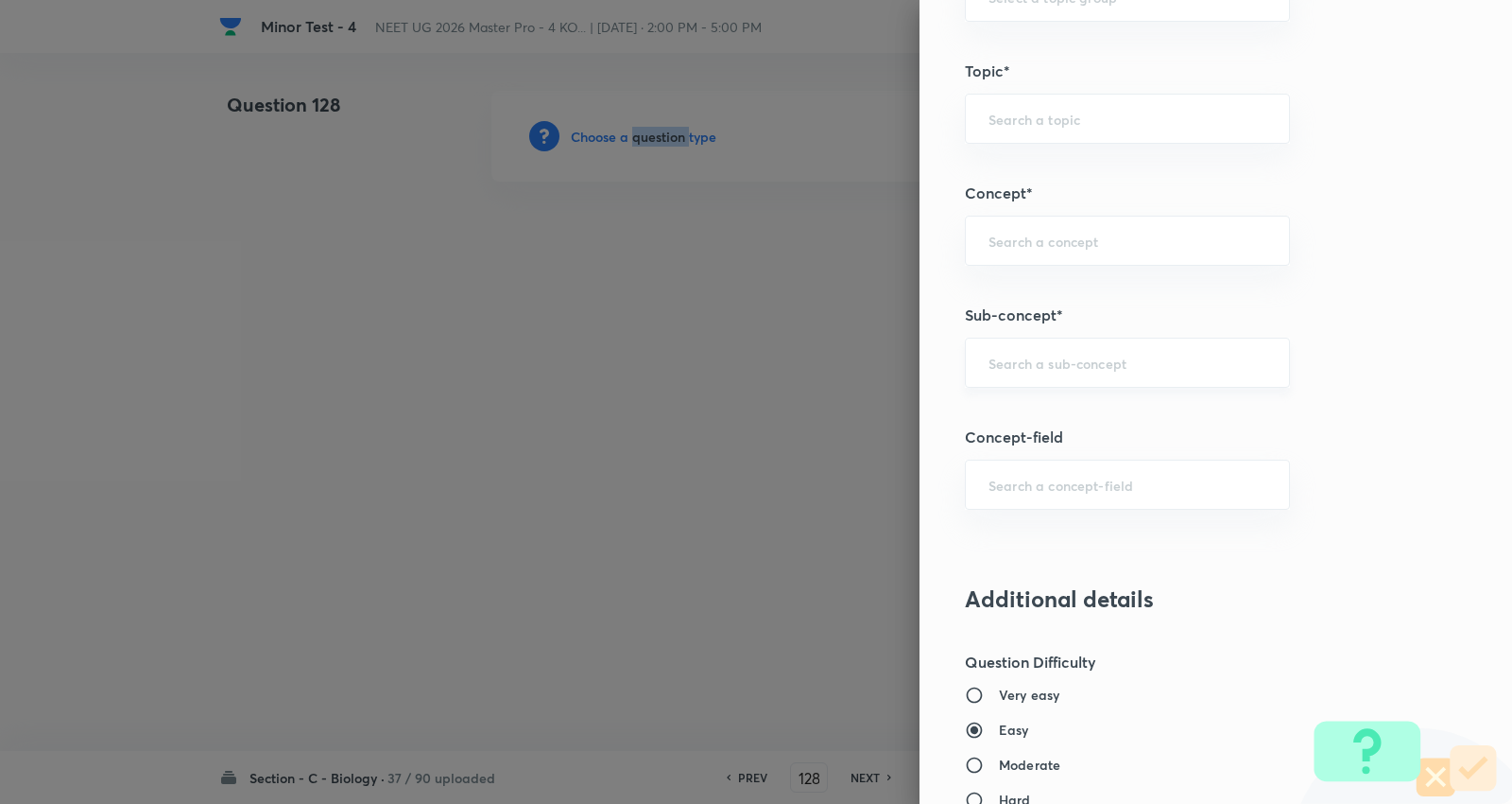
scroll to position [1050, 0]
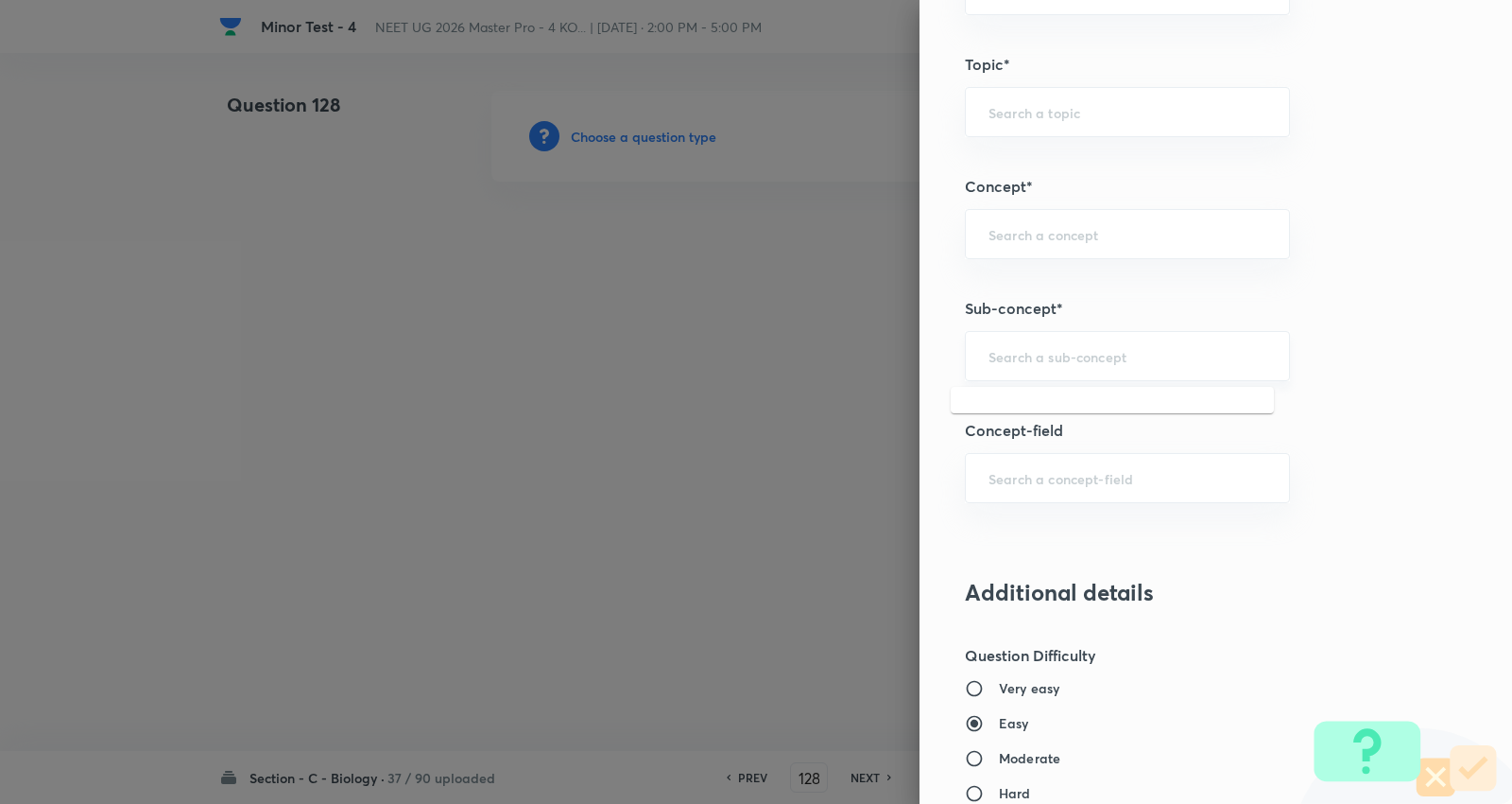
click at [1074, 350] on input "text" at bounding box center [1128, 355] width 278 height 18
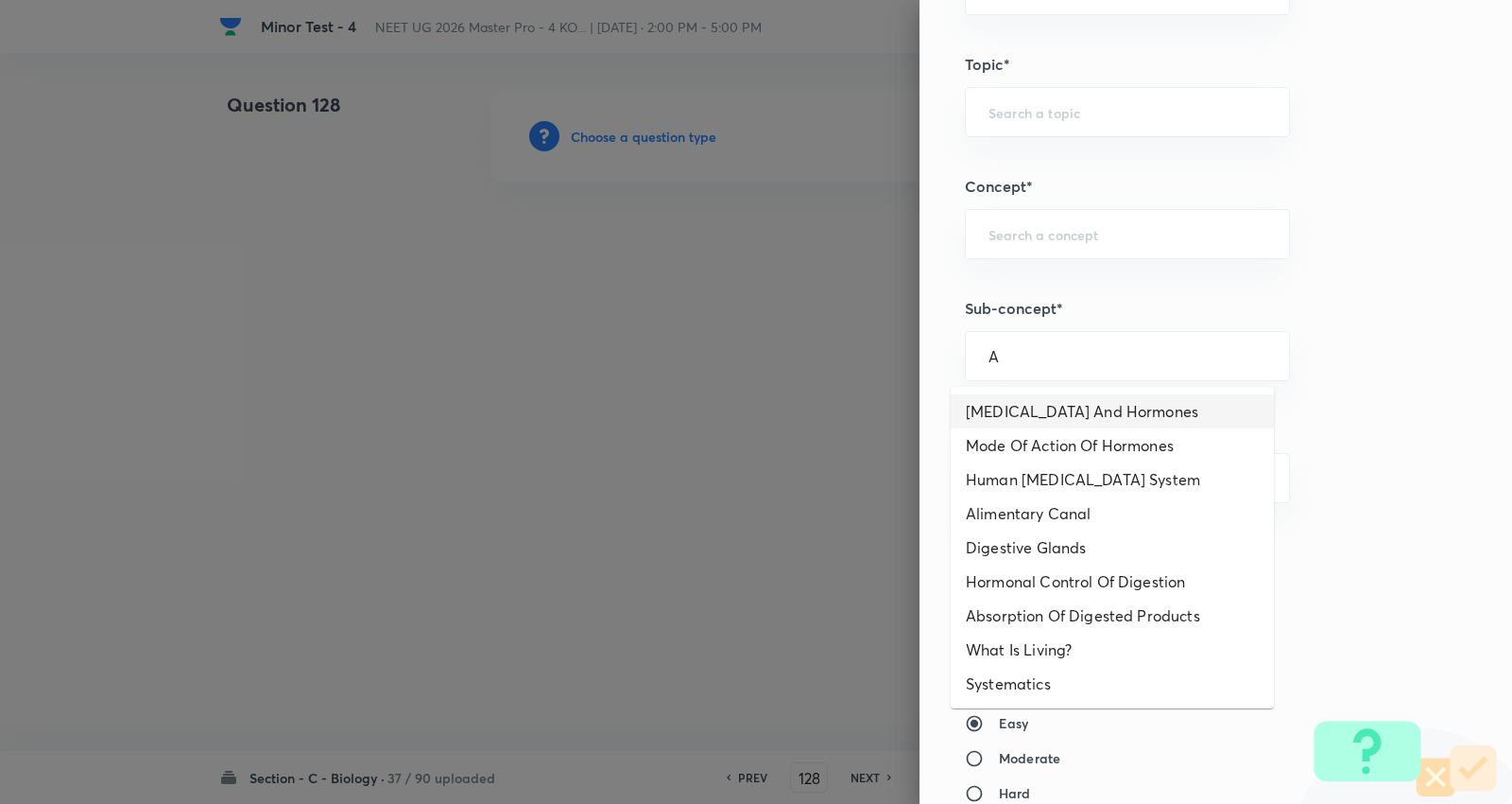
click at [1085, 422] on li "Endocrine Glands And Hormones" at bounding box center [1112, 411] width 323 height 34
type input "Endocrine Glands And Hormones"
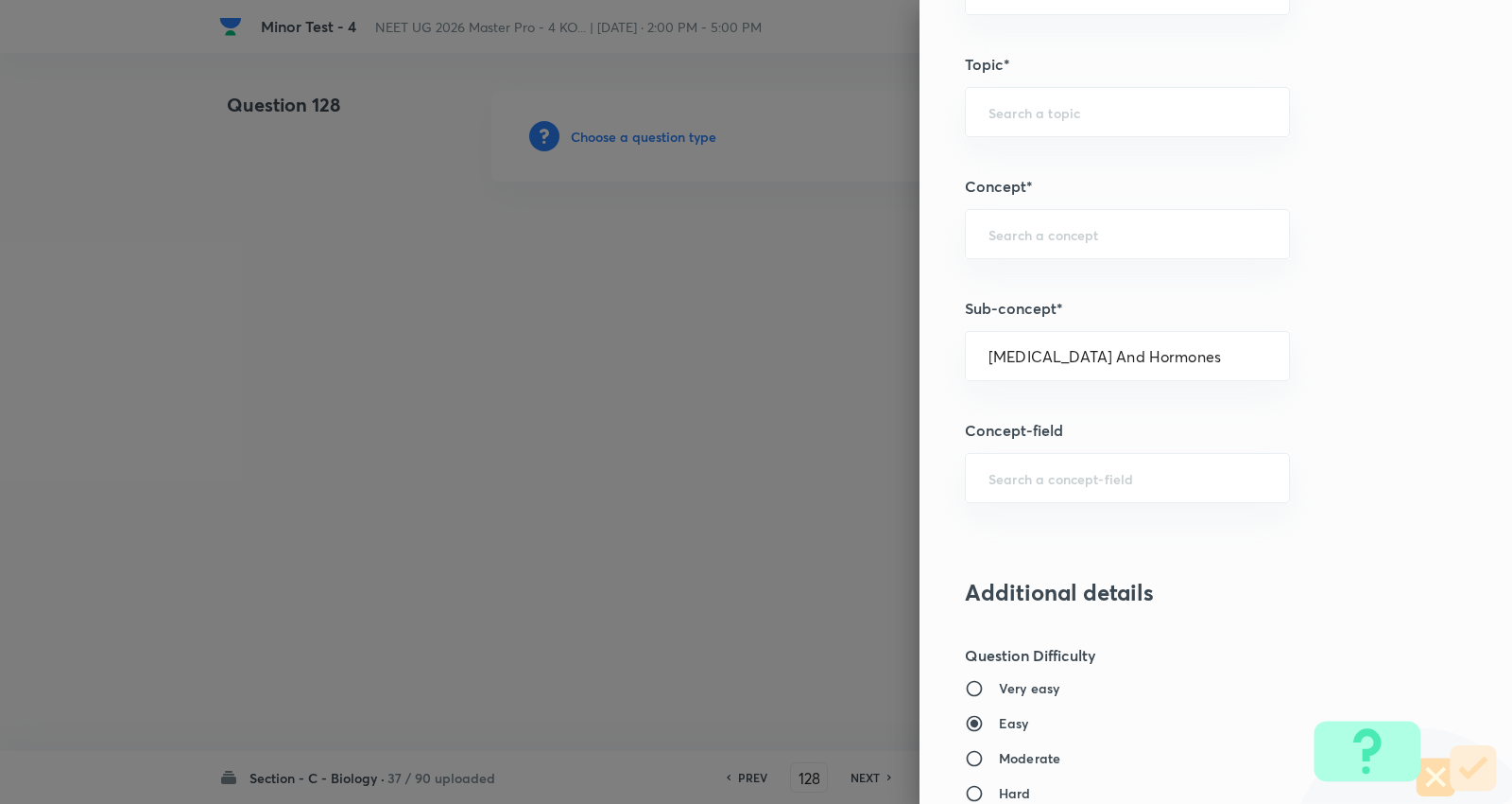
type input "Biology"
type input "Human Physiology"
type input "Chemical Coordinate & Integration"
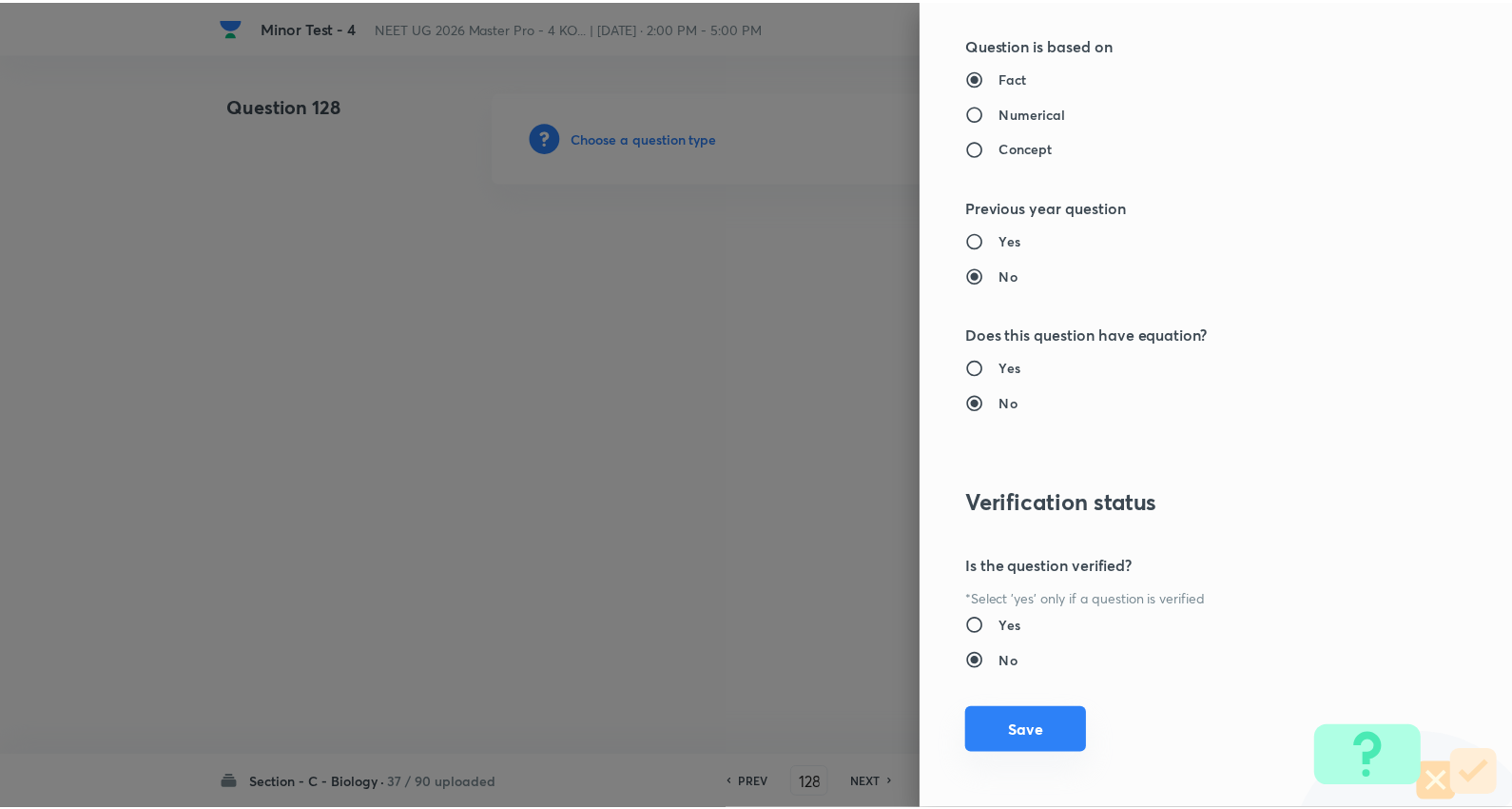
scroll to position [1913, 0]
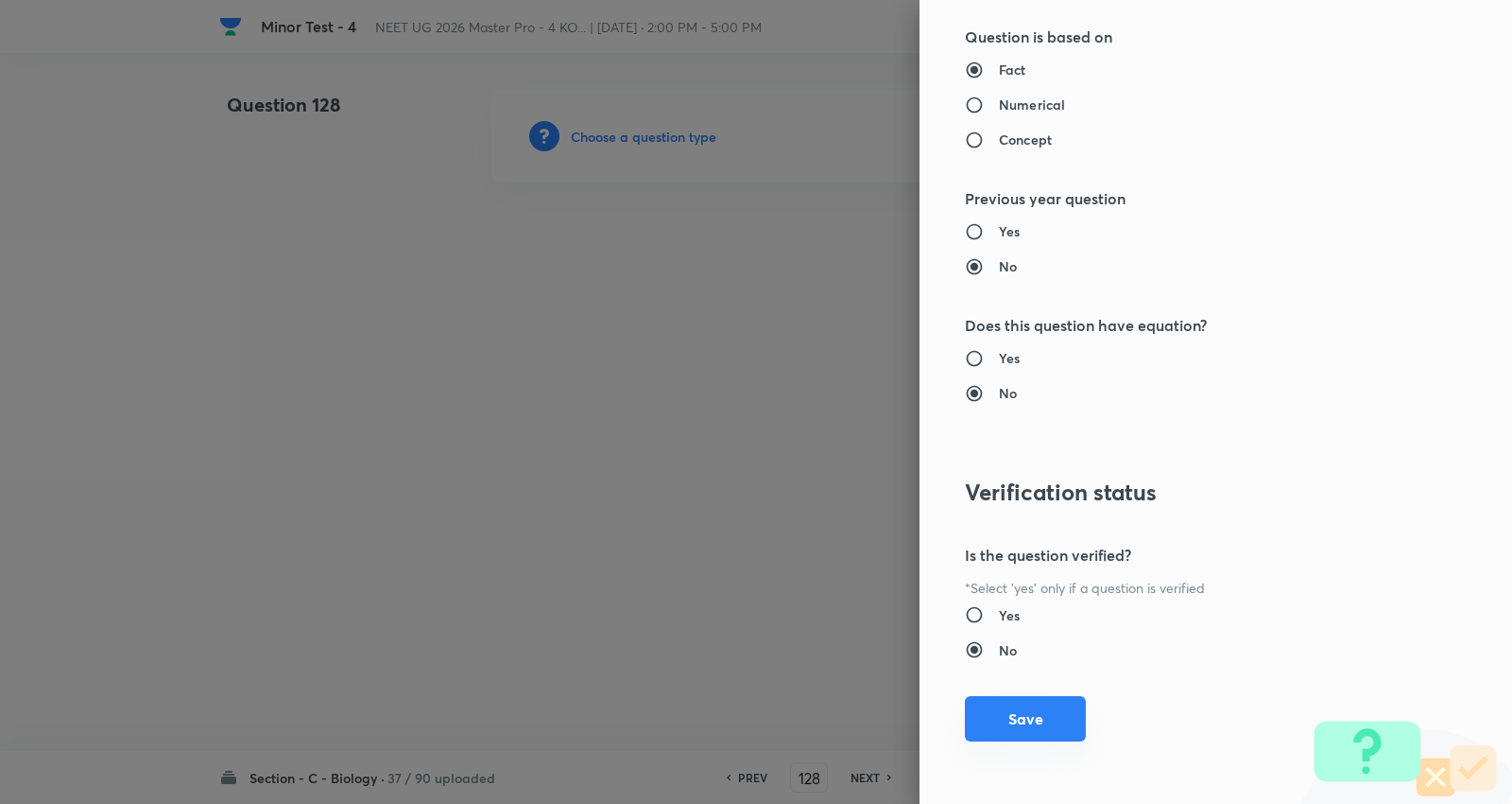
click at [1000, 713] on button "Save" at bounding box center [1026, 718] width 121 height 46
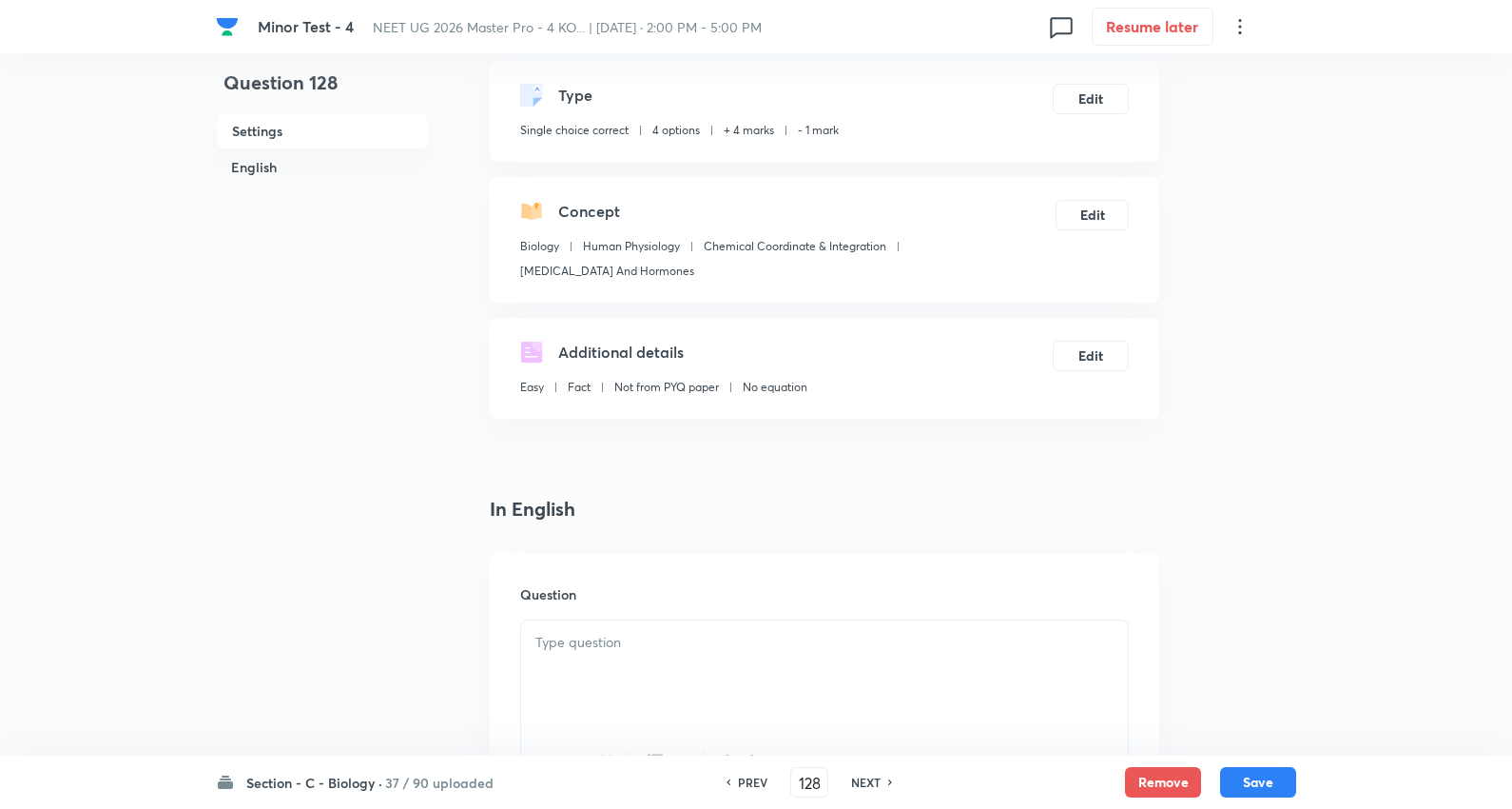
scroll to position [316, 0]
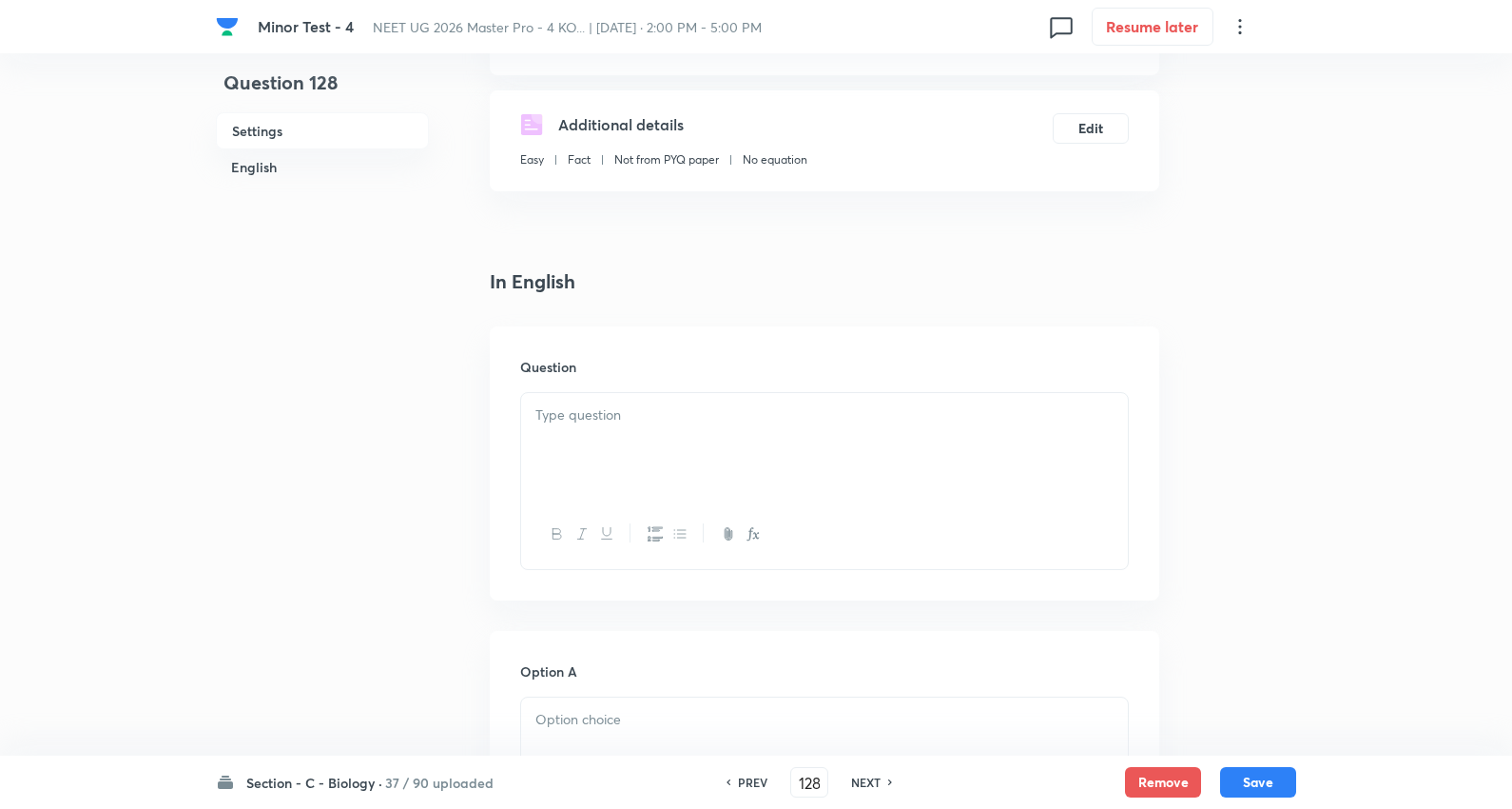
click at [591, 421] on p at bounding box center [825, 415] width 579 height 22
paste div
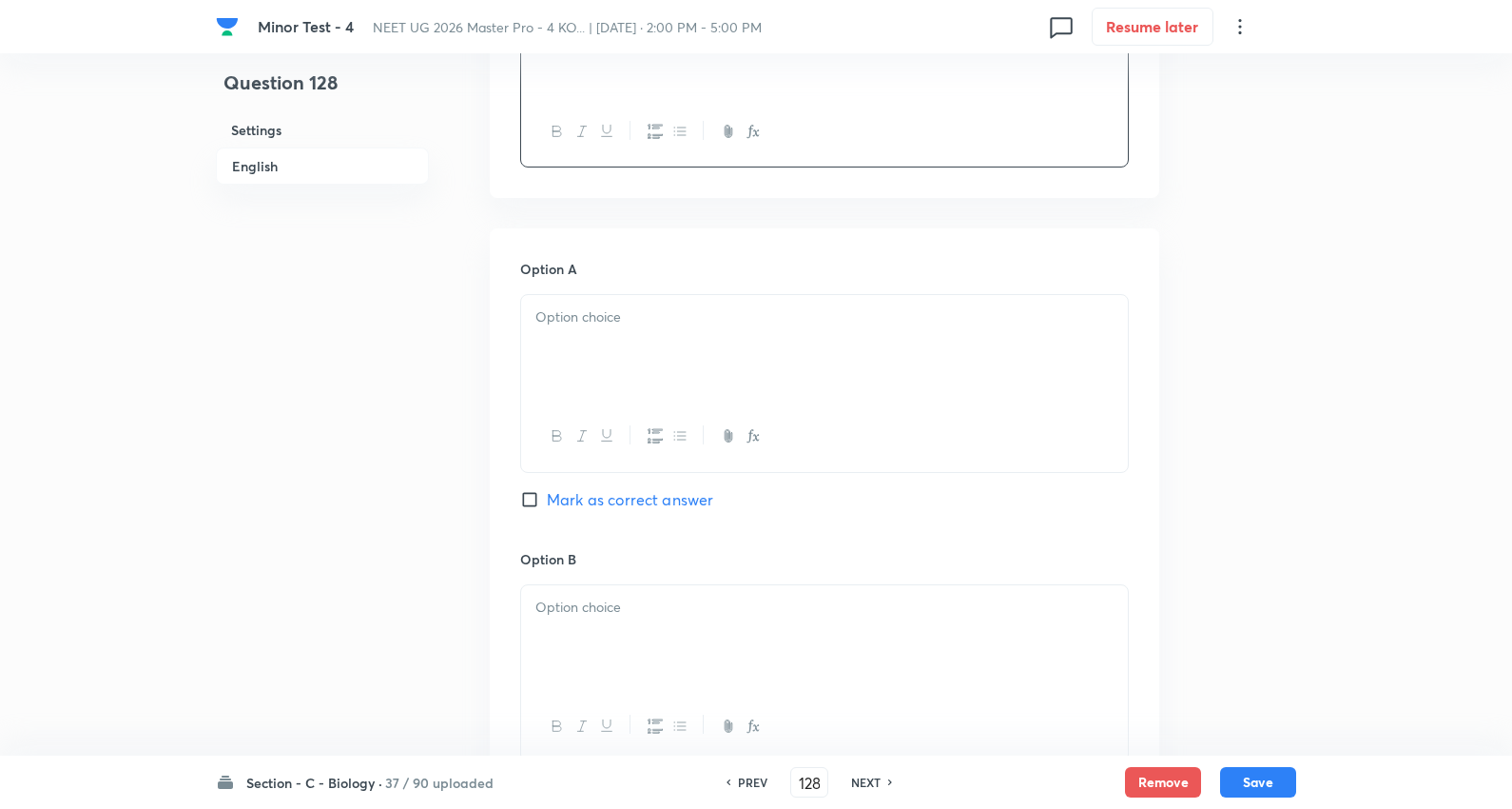
scroll to position [739, 0]
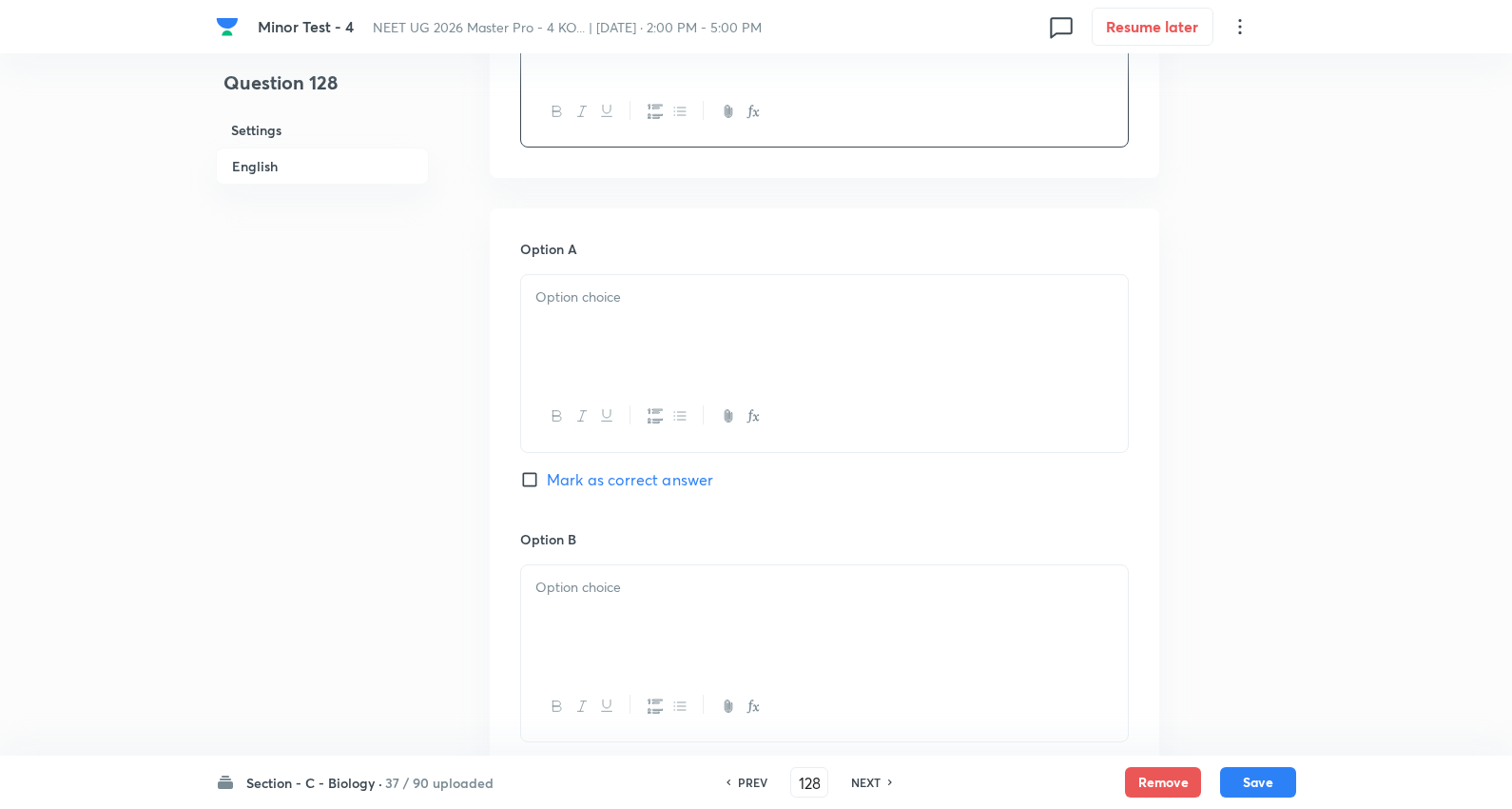
click at [624, 325] on div at bounding box center [825, 328] width 607 height 107
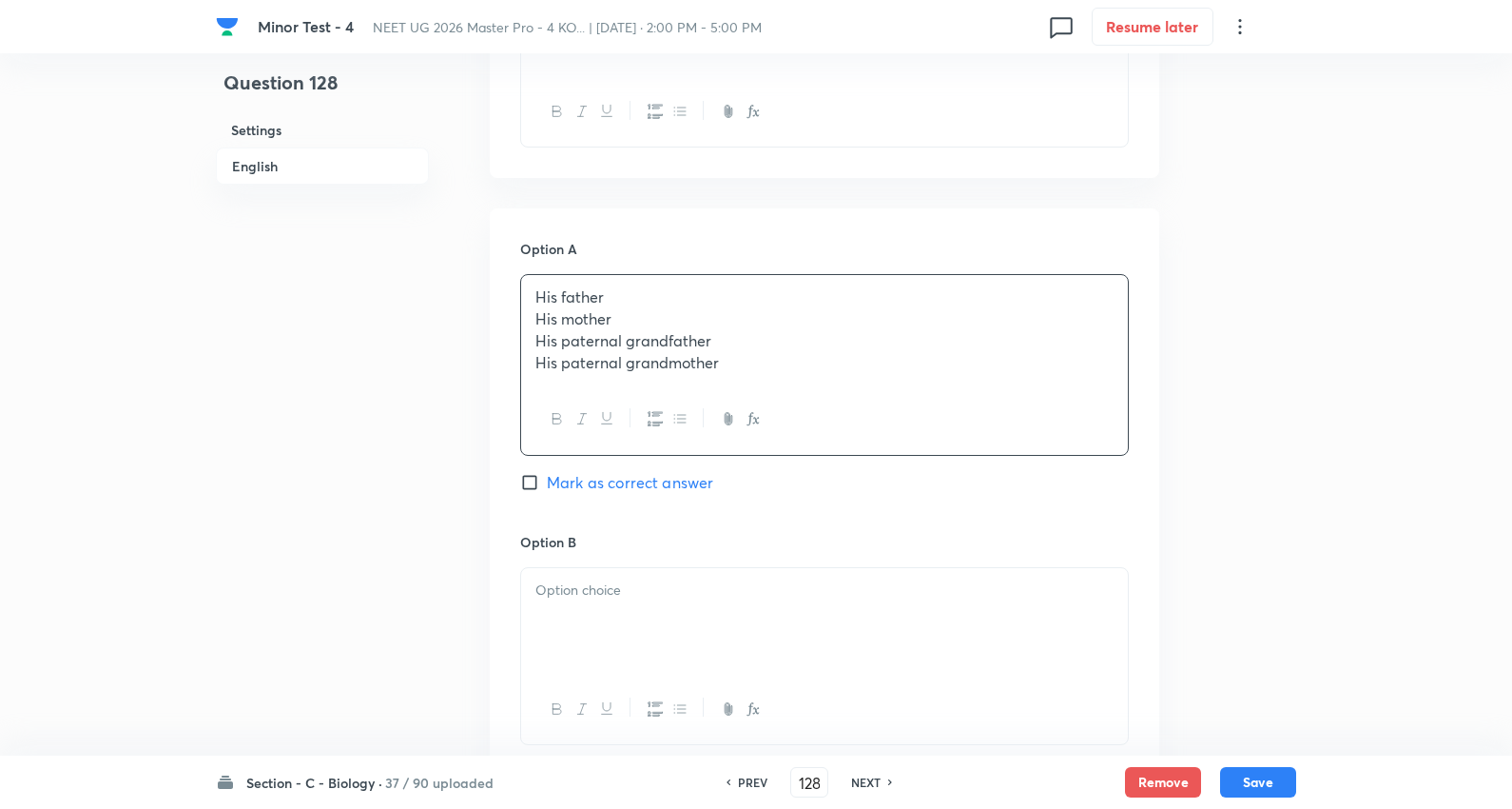
drag, startPoint x: 1076, startPoint y: 415, endPoint x: 1095, endPoint y: 420, distance: 19.6
click at [1095, 420] on div "His father His mother His paternal grandfather His paternal grandmother" at bounding box center [825, 364] width 609 height 181
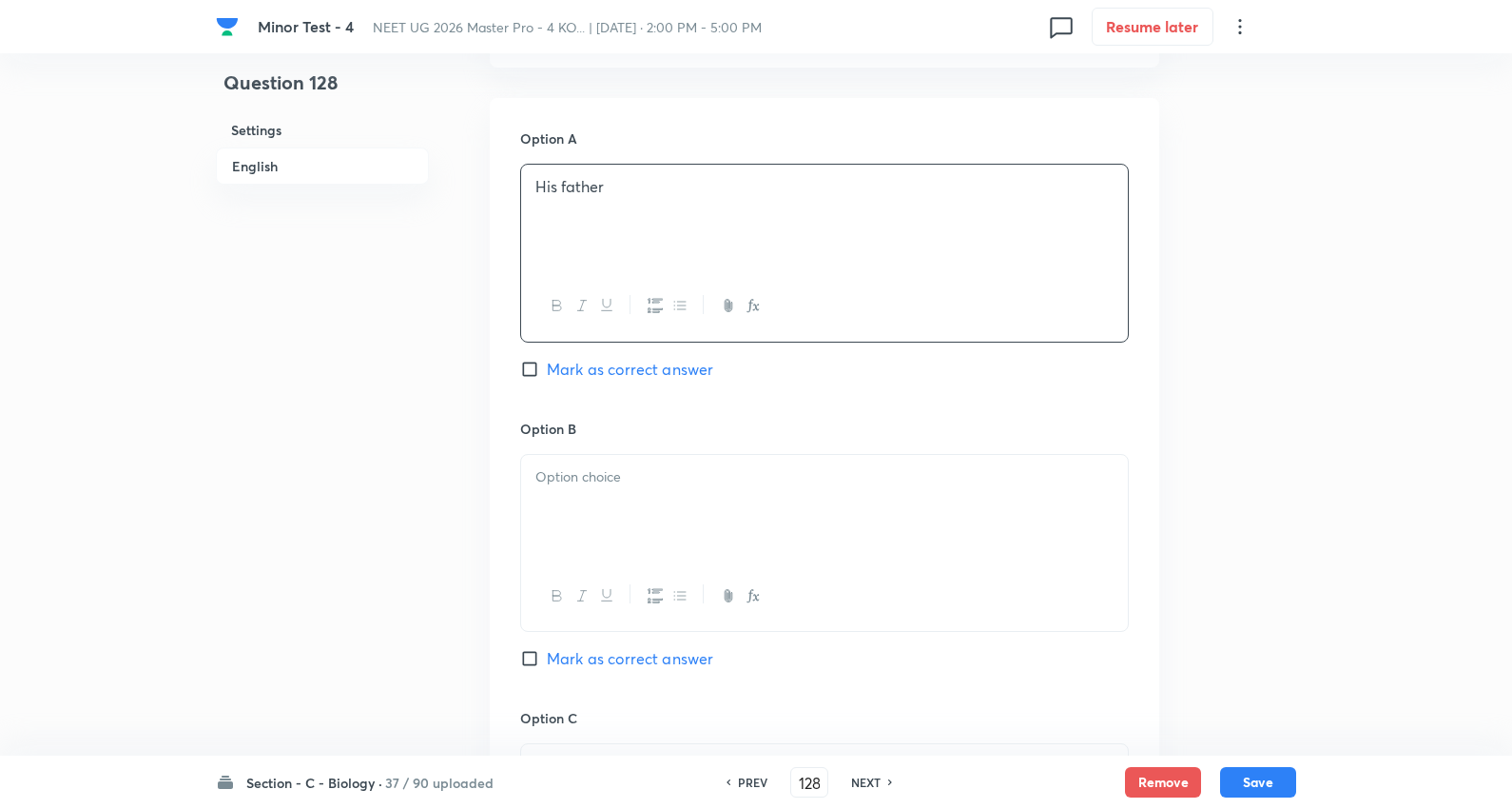
scroll to position [951, 0]
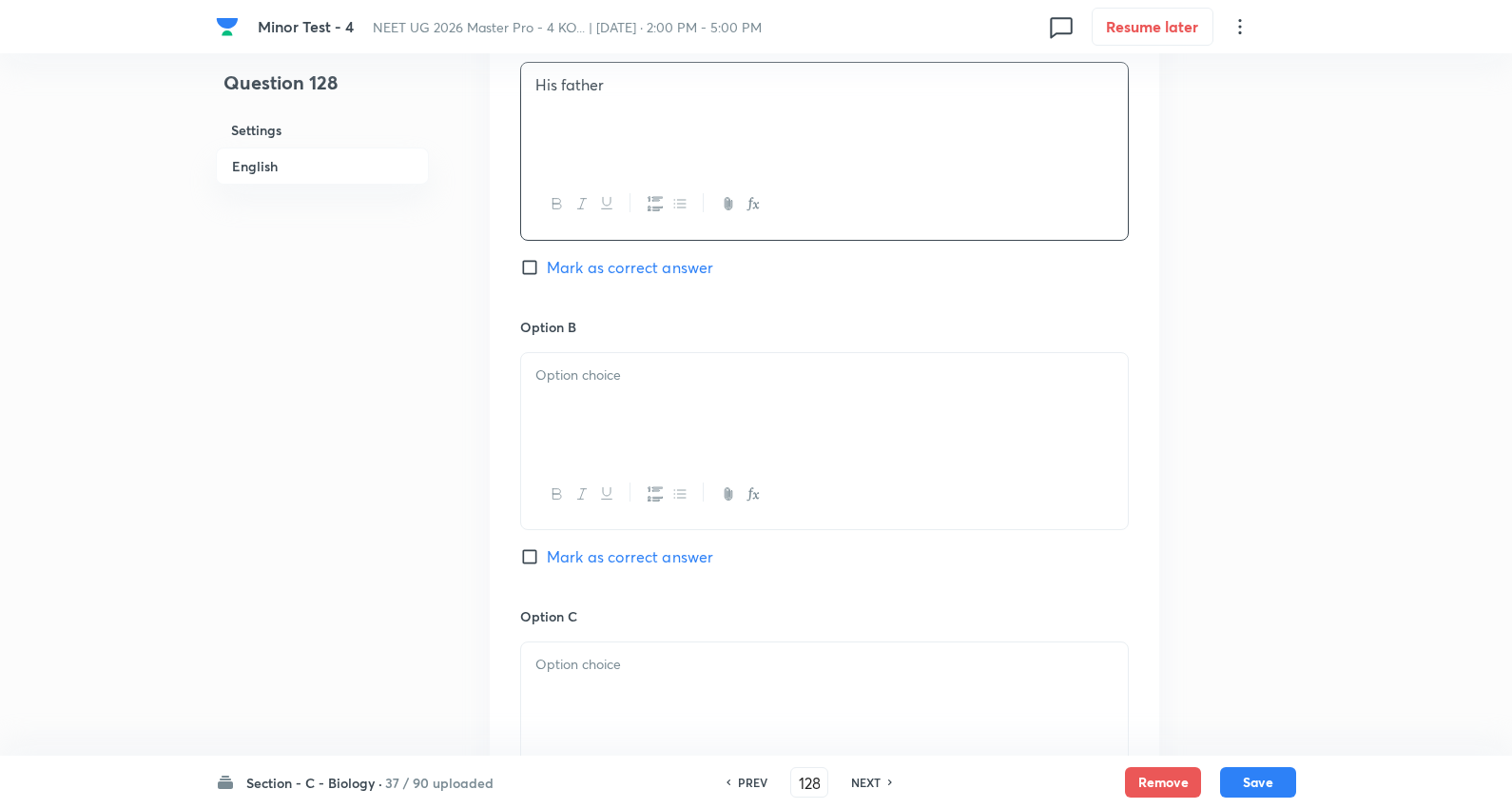
click at [615, 403] on div at bounding box center [825, 405] width 607 height 107
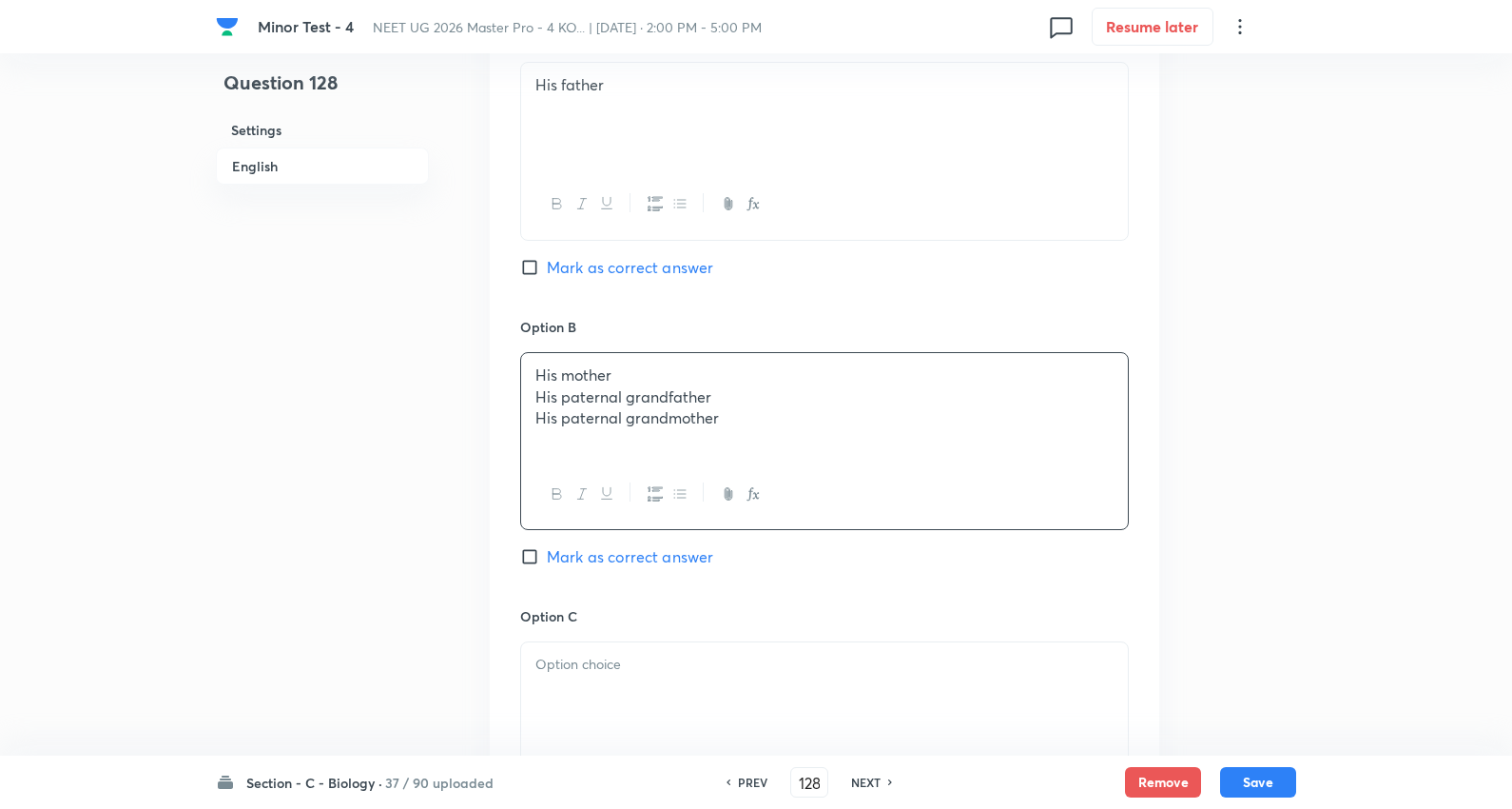
drag, startPoint x: 536, startPoint y: 404, endPoint x: 1125, endPoint y: 482, distance: 594.1
click at [1125, 482] on div "His mother His paternal grandfather His paternal grandmother" at bounding box center [825, 441] width 609 height 178
click at [694, 562] on span "Mark as correct answer" at bounding box center [631, 556] width 166 height 23
click at [547, 562] on input "Mark as correct answer" at bounding box center [533, 556] width 26 height 19
checkbox input "true"
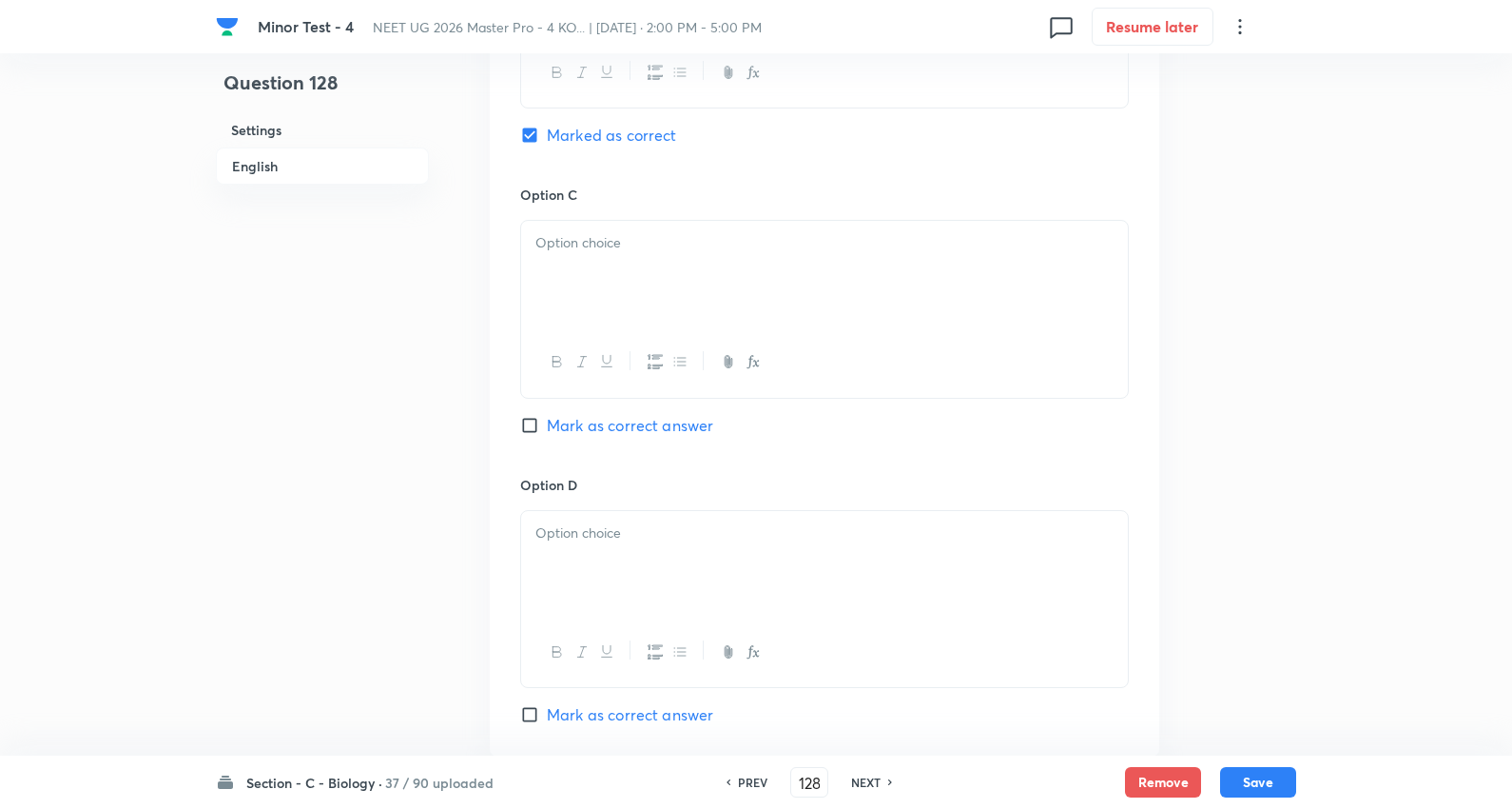
scroll to position [1374, 0]
click at [586, 292] on div at bounding box center [825, 272] width 607 height 107
drag, startPoint x: 534, startPoint y: 266, endPoint x: 1263, endPoint y: 295, distance: 729.6
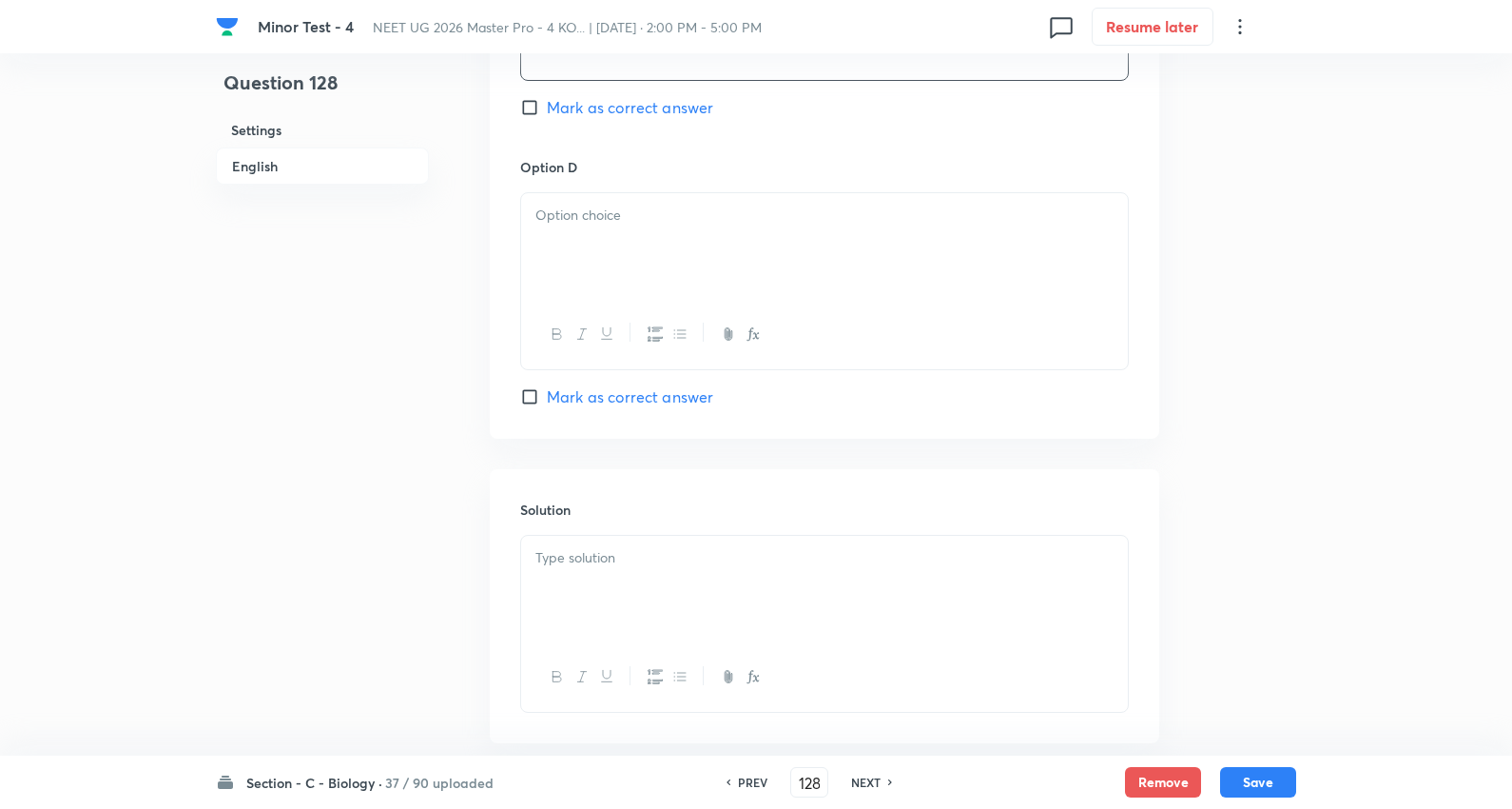
click at [618, 228] on div at bounding box center [825, 246] width 607 height 107
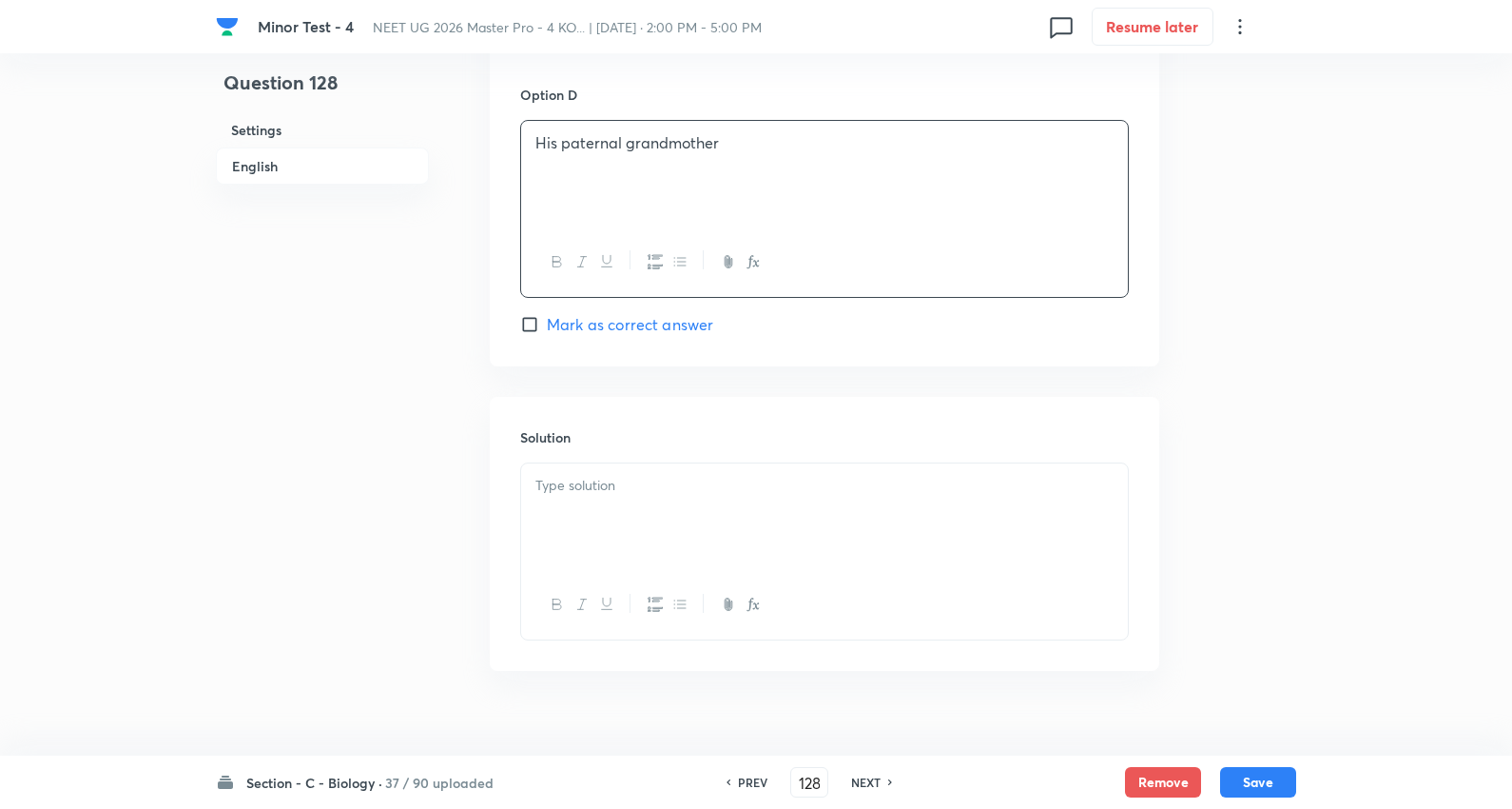
scroll to position [1796, 0]
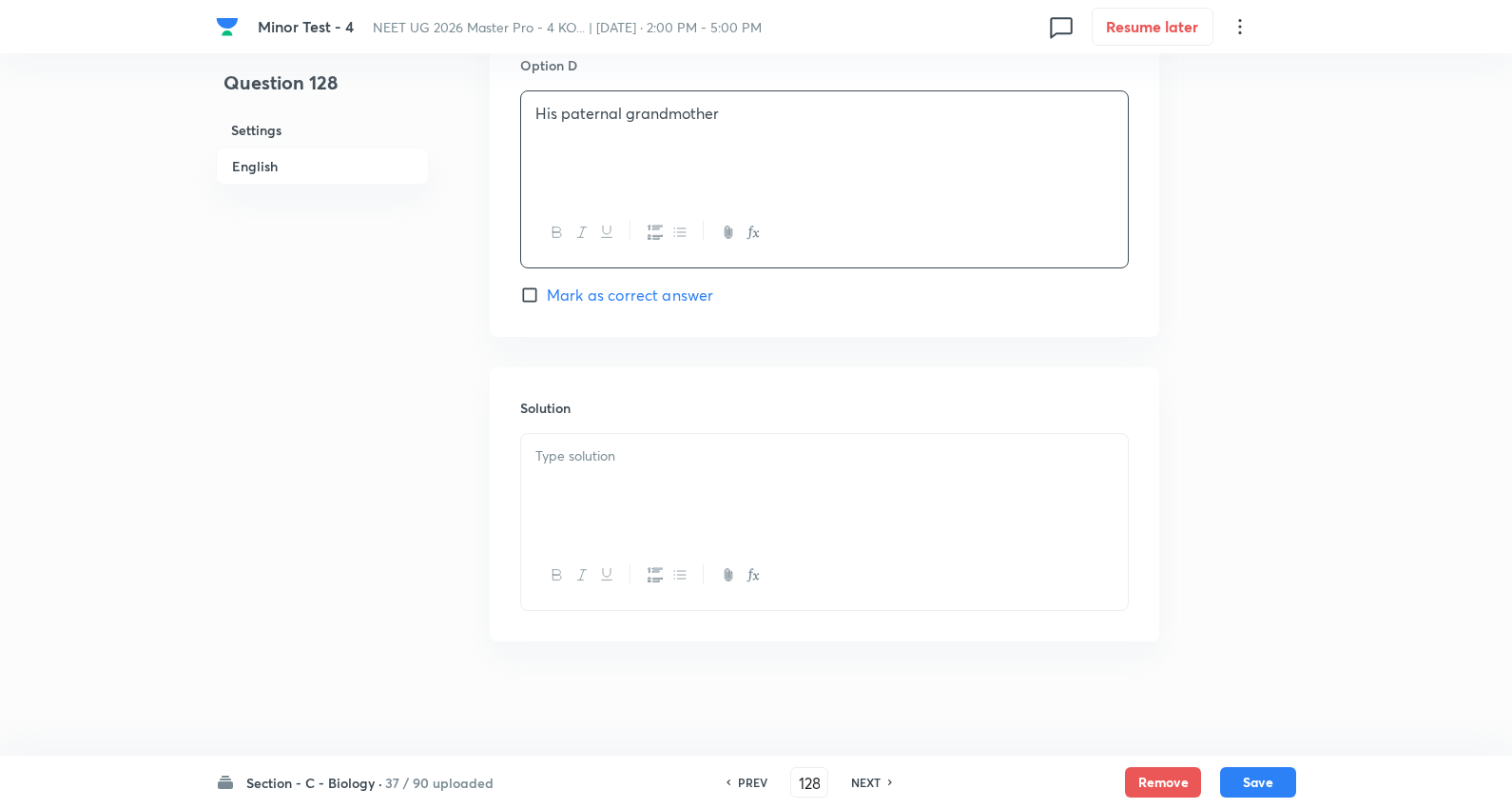
click at [636, 461] on p at bounding box center [825, 456] width 579 height 22
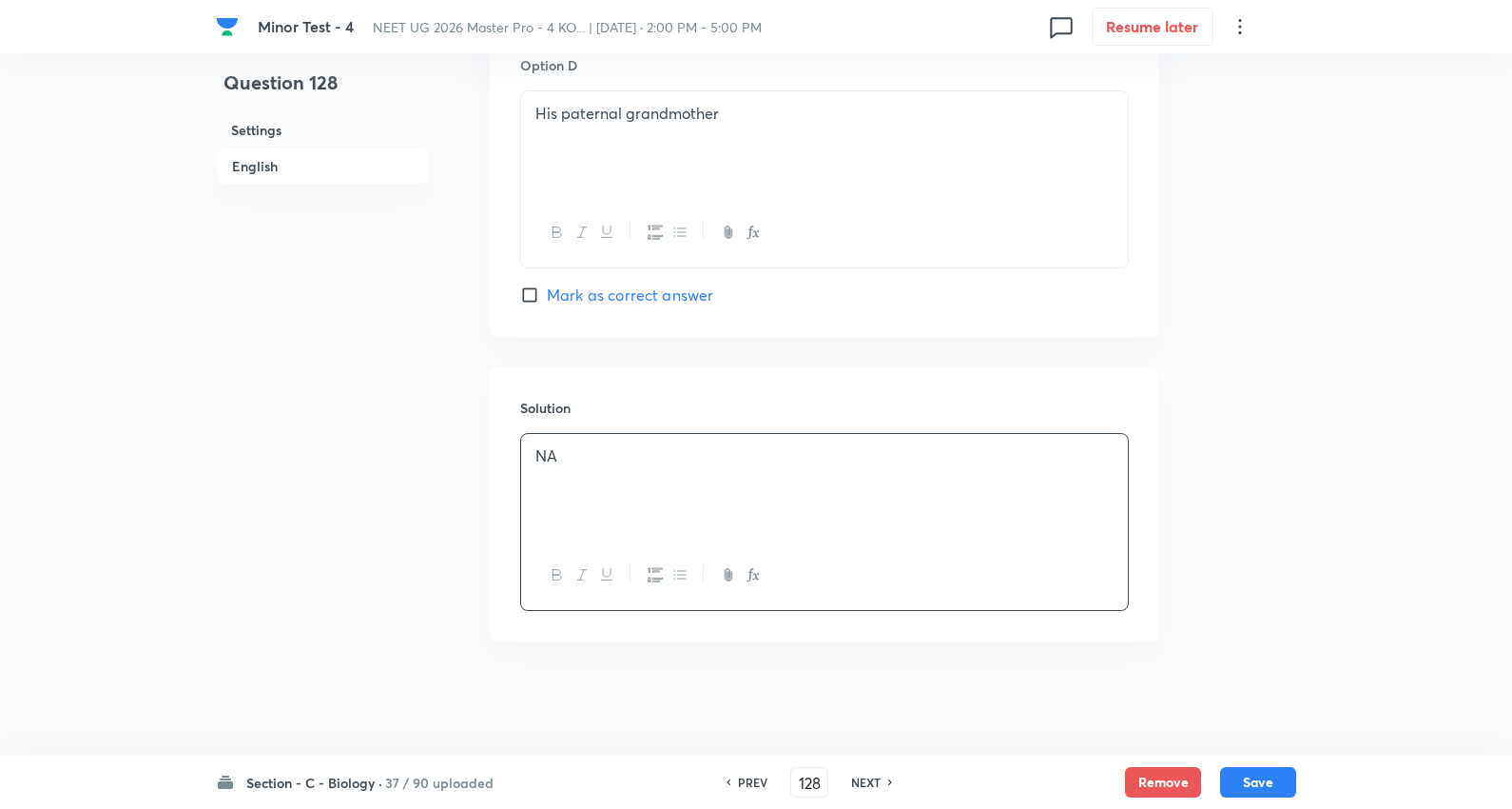
drag, startPoint x: 1257, startPoint y: 772, endPoint x: 1259, endPoint y: 751, distance: 21.1
click at [1258, 773] on button "Save" at bounding box center [1258, 782] width 76 height 30
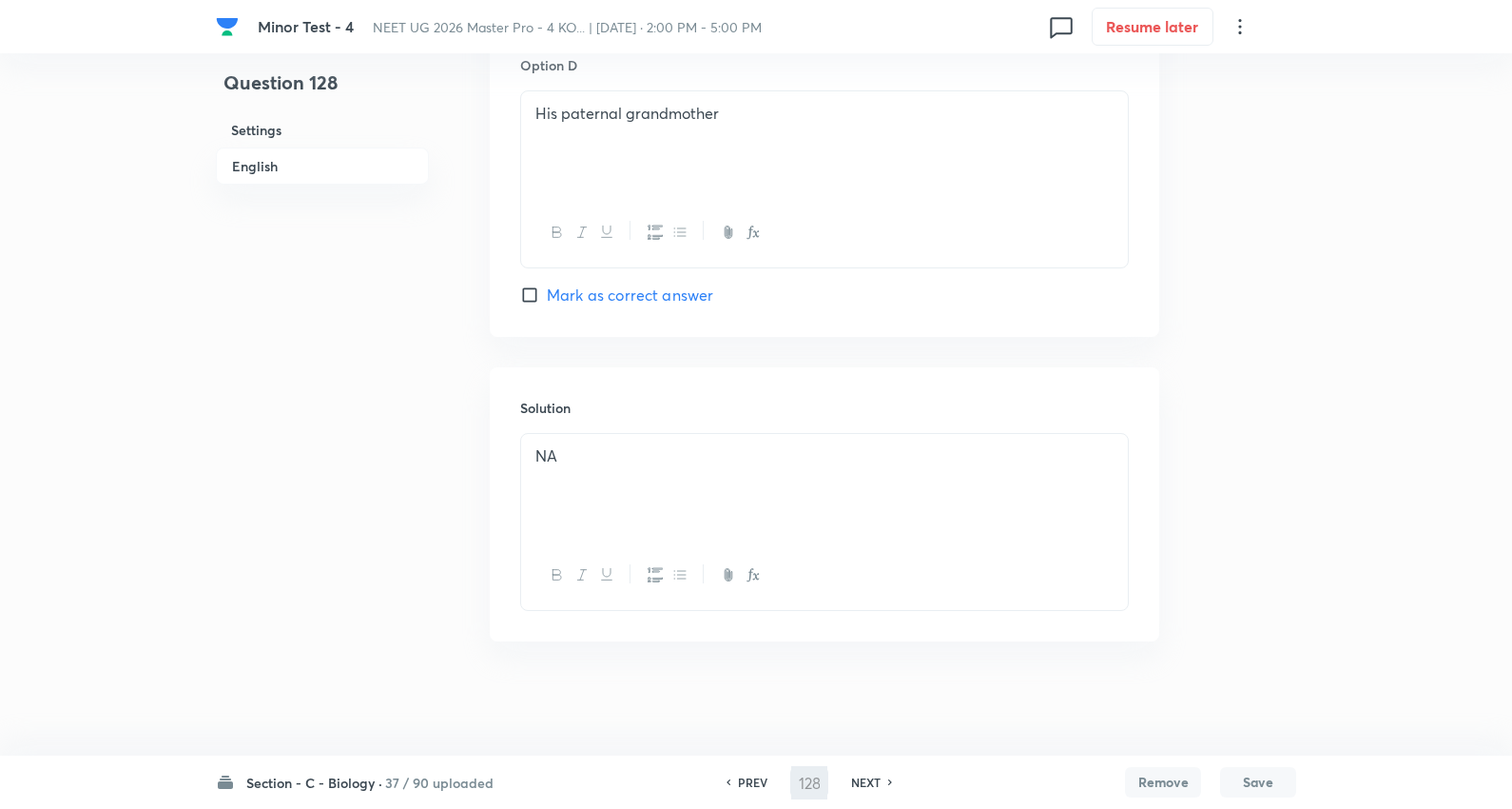
type input "129"
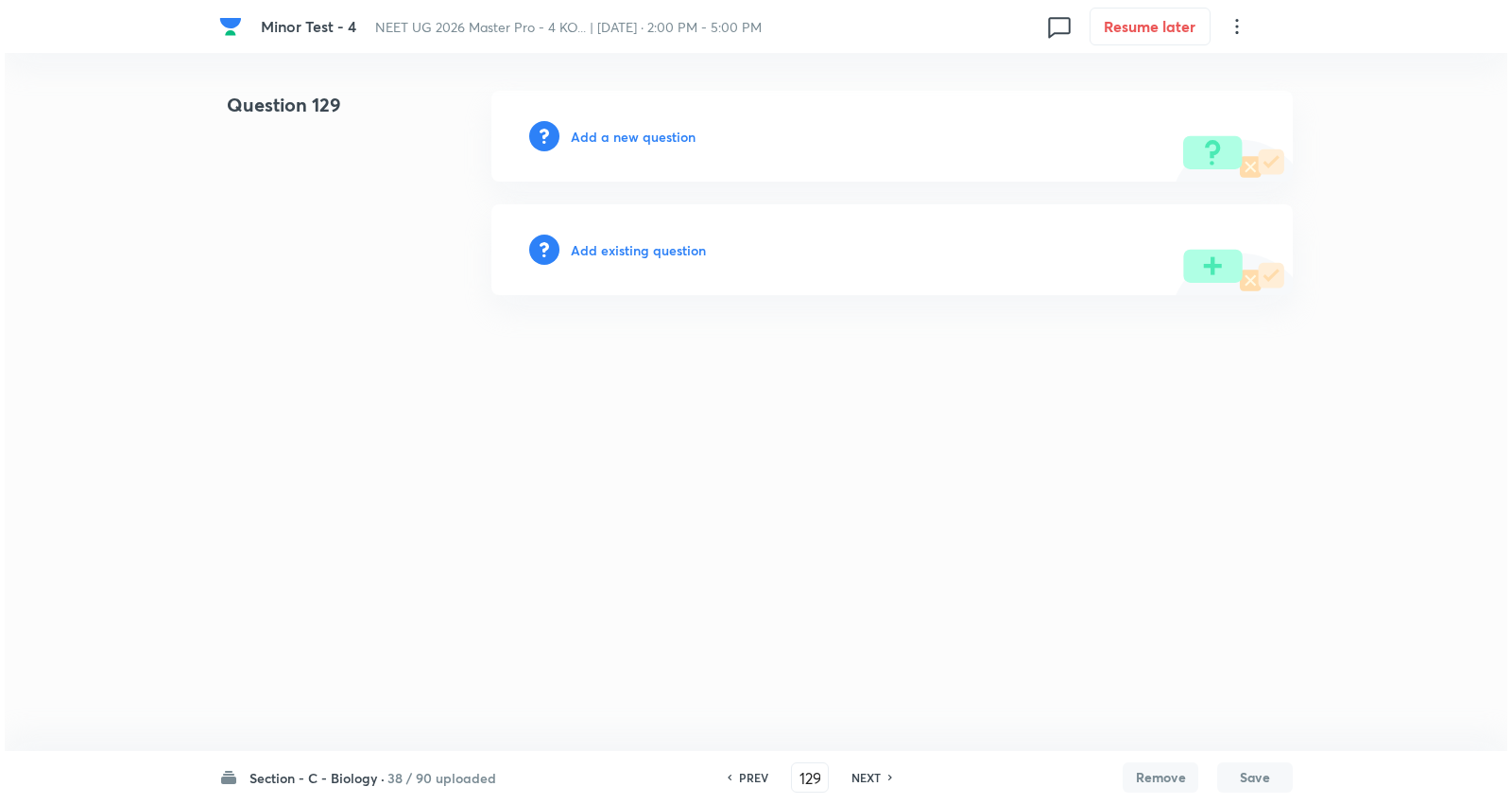
scroll to position [0, 0]
click at [678, 148] on div "Add a new question" at bounding box center [892, 135] width 802 height 91
click at [678, 134] on h6 "Add a new question" at bounding box center [633, 136] width 125 height 19
click at [678, 134] on h6 "Choose a question type" at bounding box center [644, 136] width 146 height 19
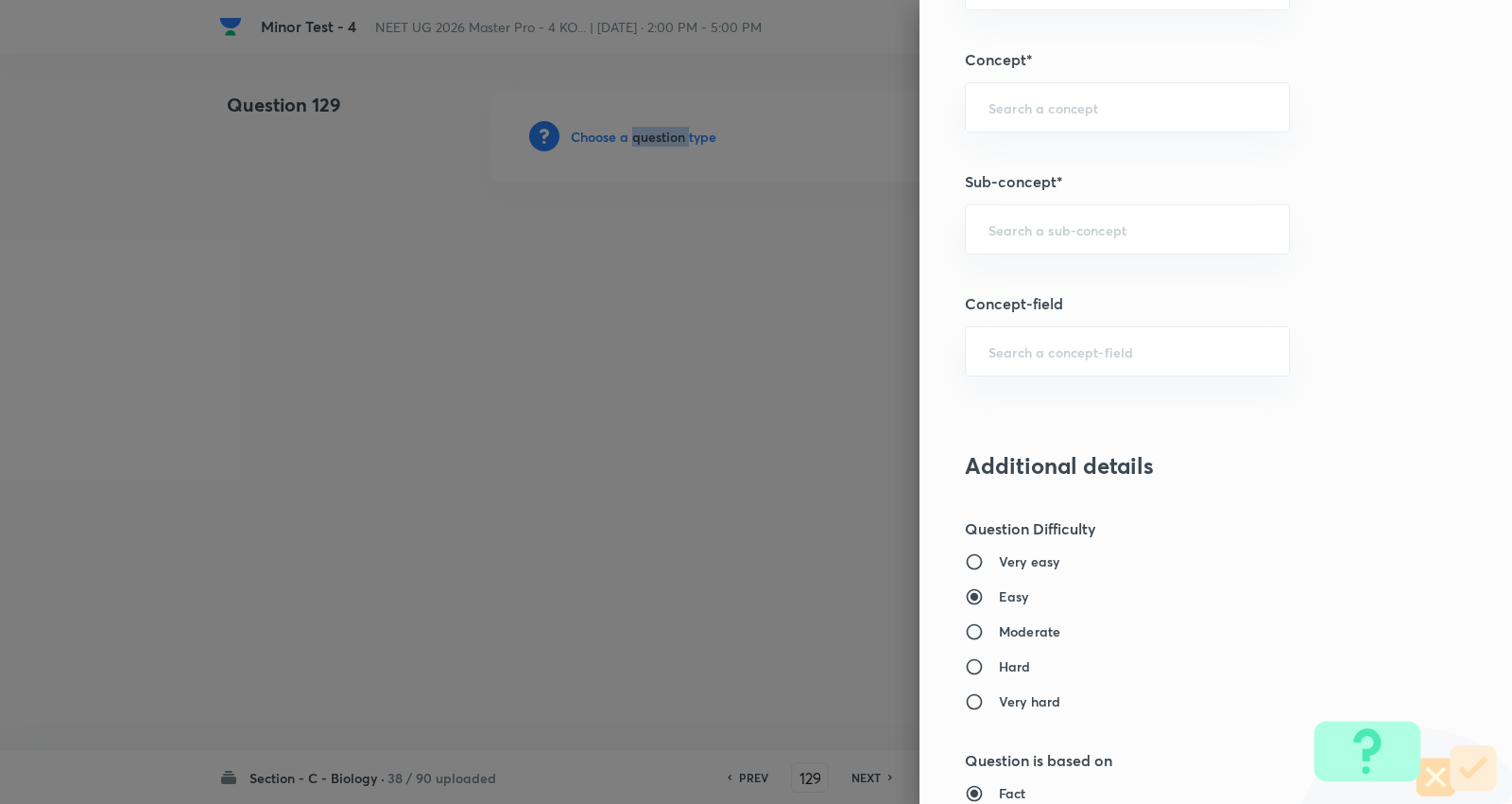
scroll to position [1261, 0]
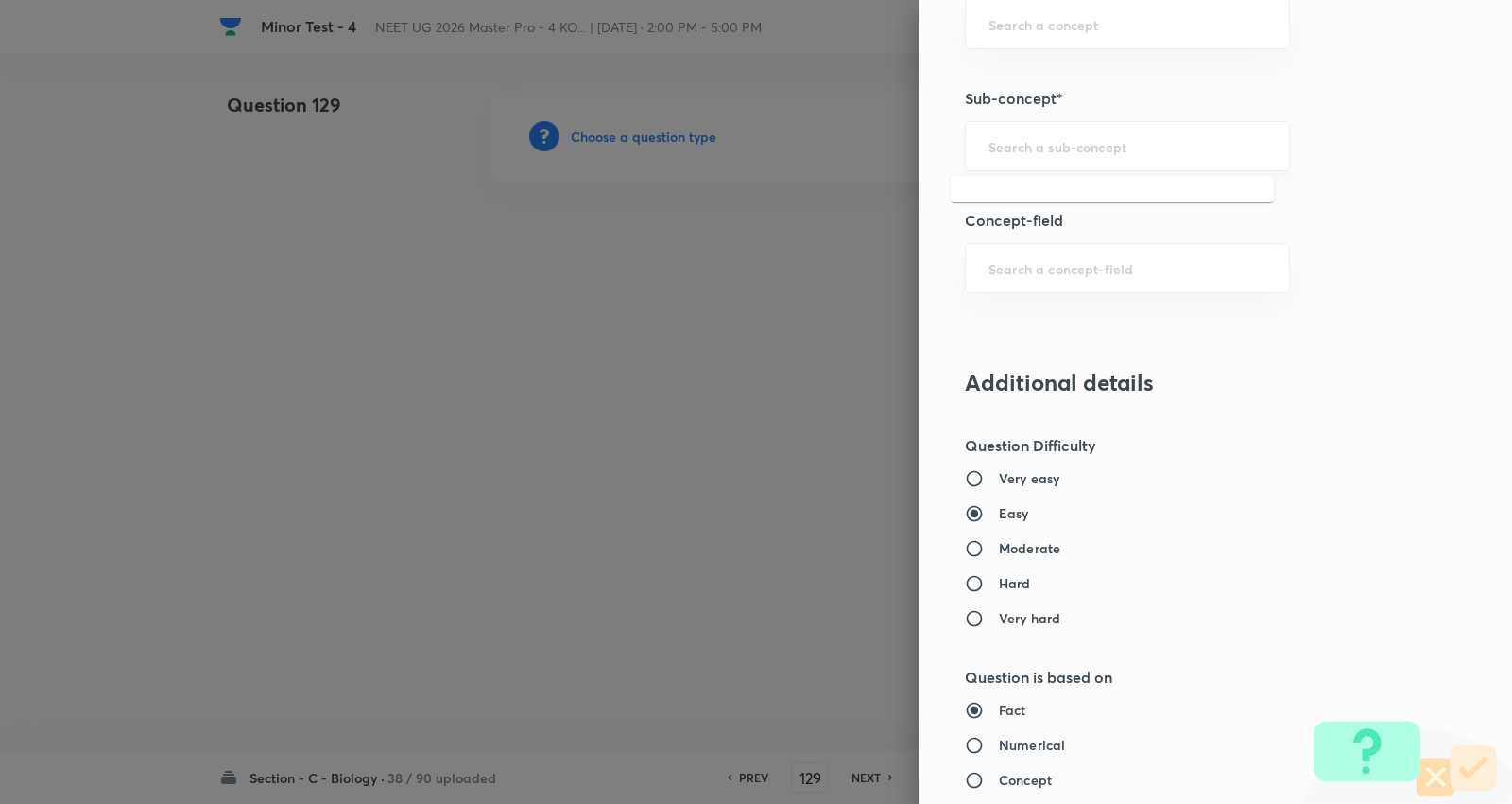
click at [1106, 138] on input "text" at bounding box center [1128, 146] width 278 height 18
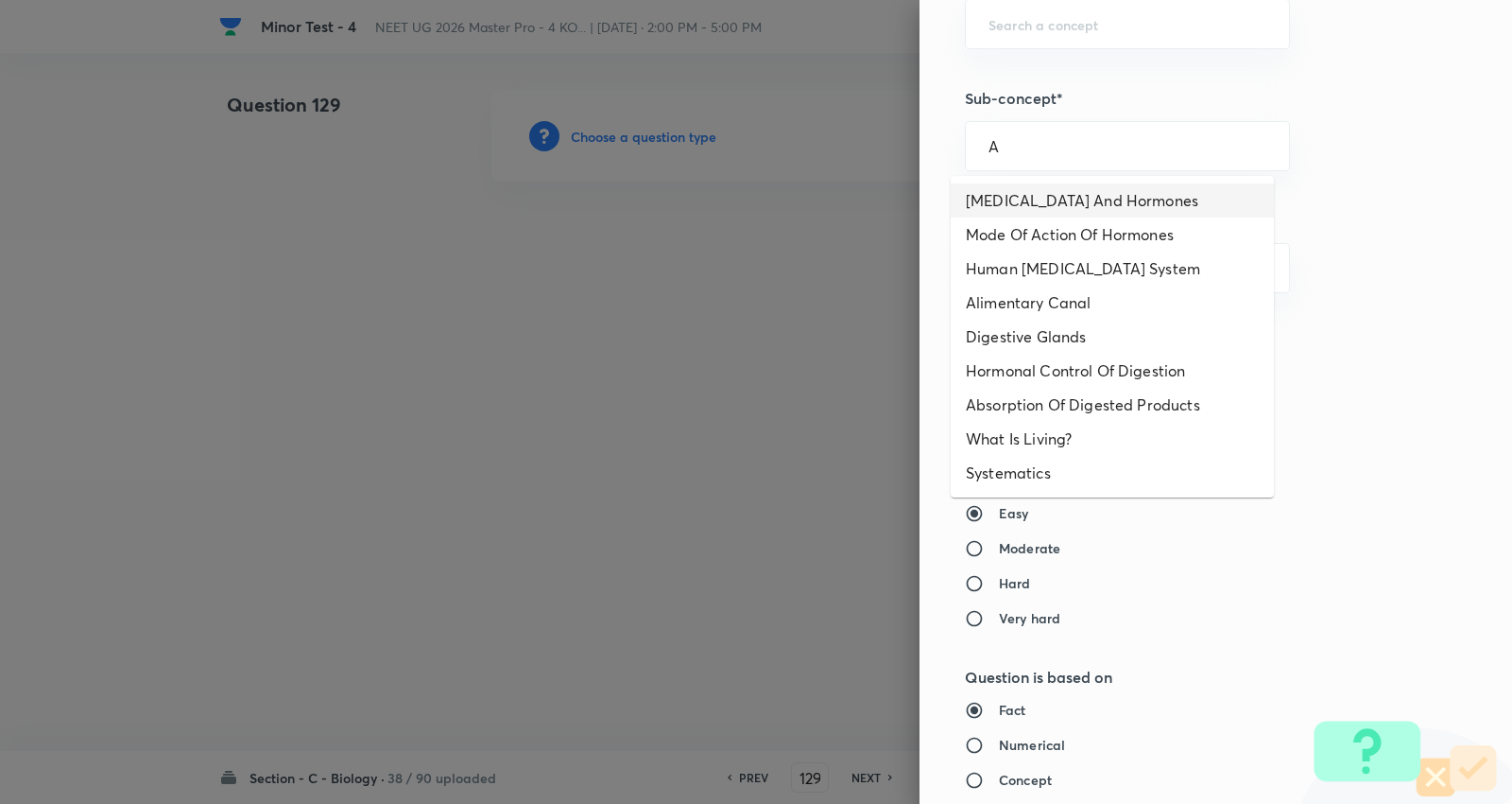
click at [1090, 200] on li "Endocrine Glands And Hormones" at bounding box center [1112, 200] width 323 height 34
type input "Endocrine Glands And Hormones"
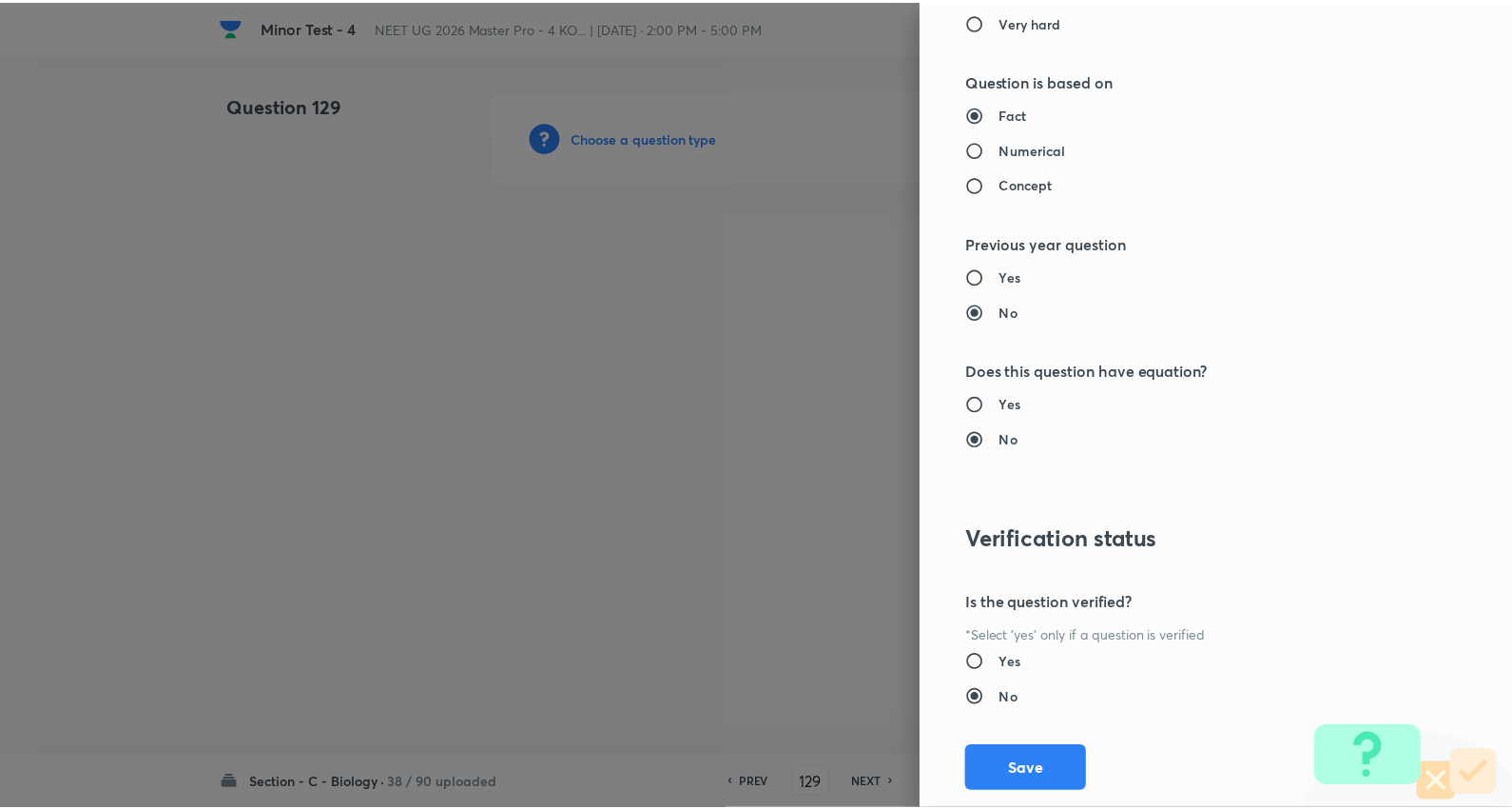
scroll to position [1913, 0]
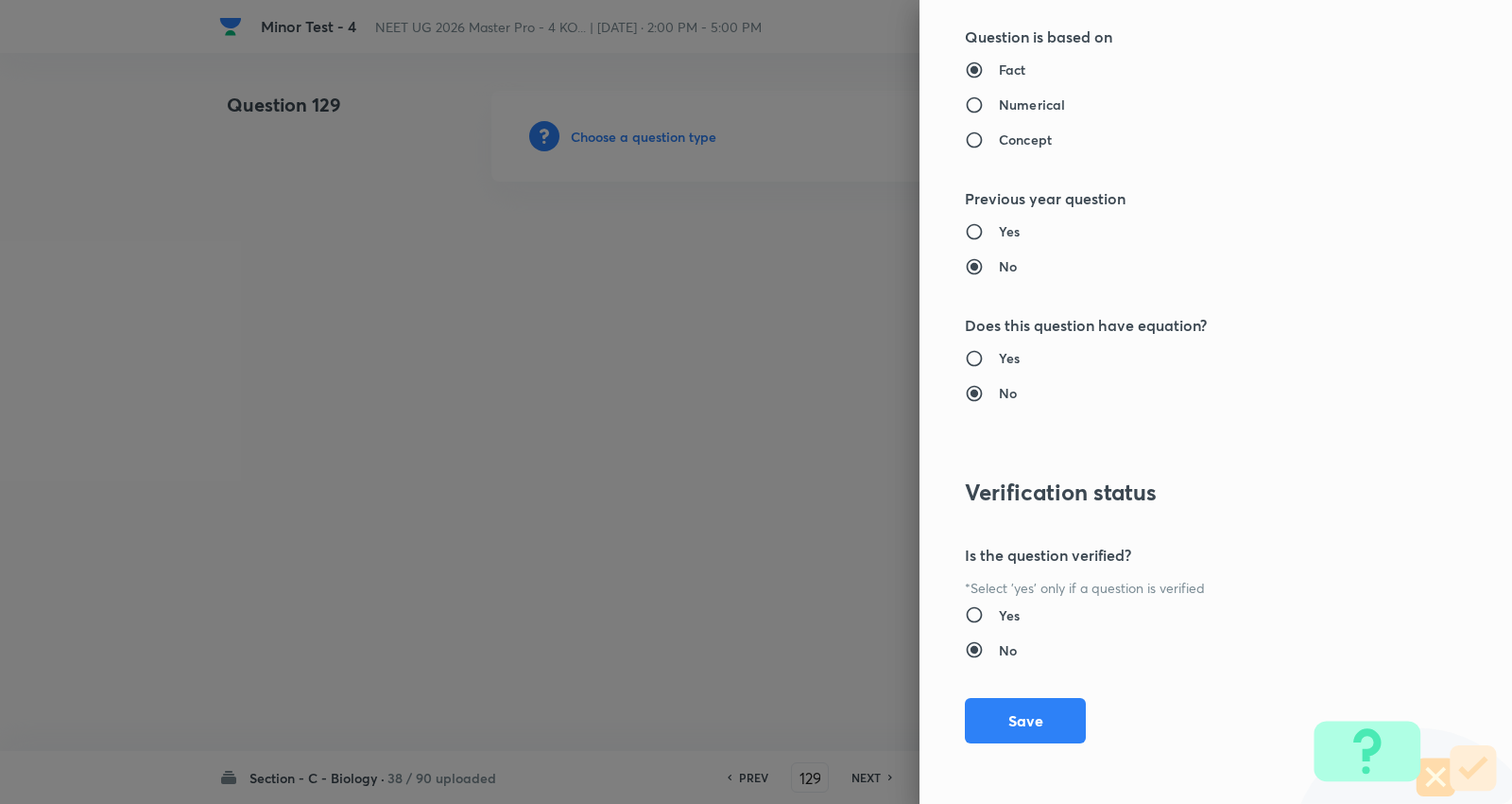
type input "Biology"
type input "Human Physiology"
type input "Chemical Coordinate & Integration"
click at [1024, 718] on button "Save" at bounding box center [1026, 718] width 121 height 46
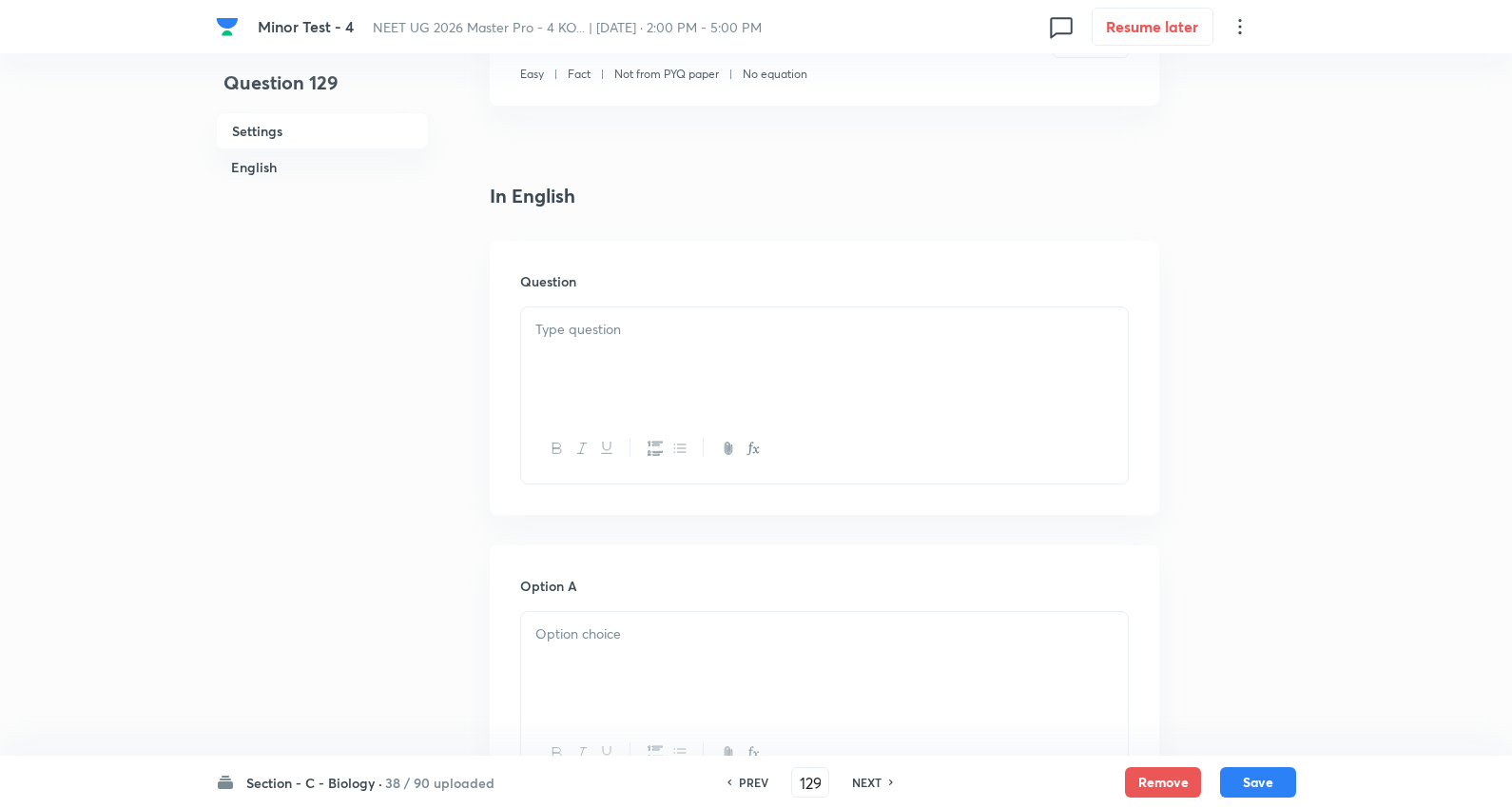
scroll to position [422, 0]
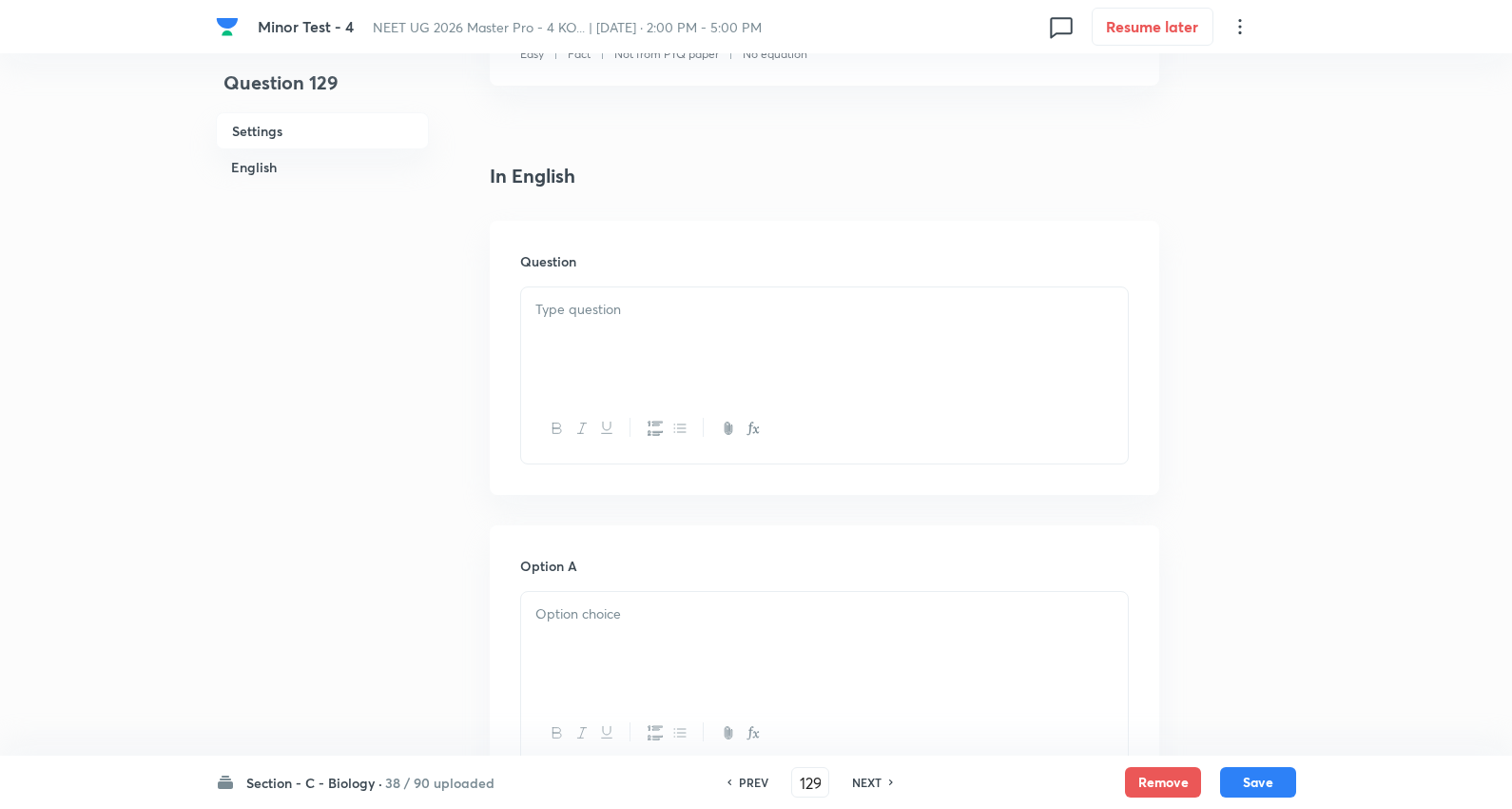
click at [623, 323] on div at bounding box center [825, 340] width 607 height 107
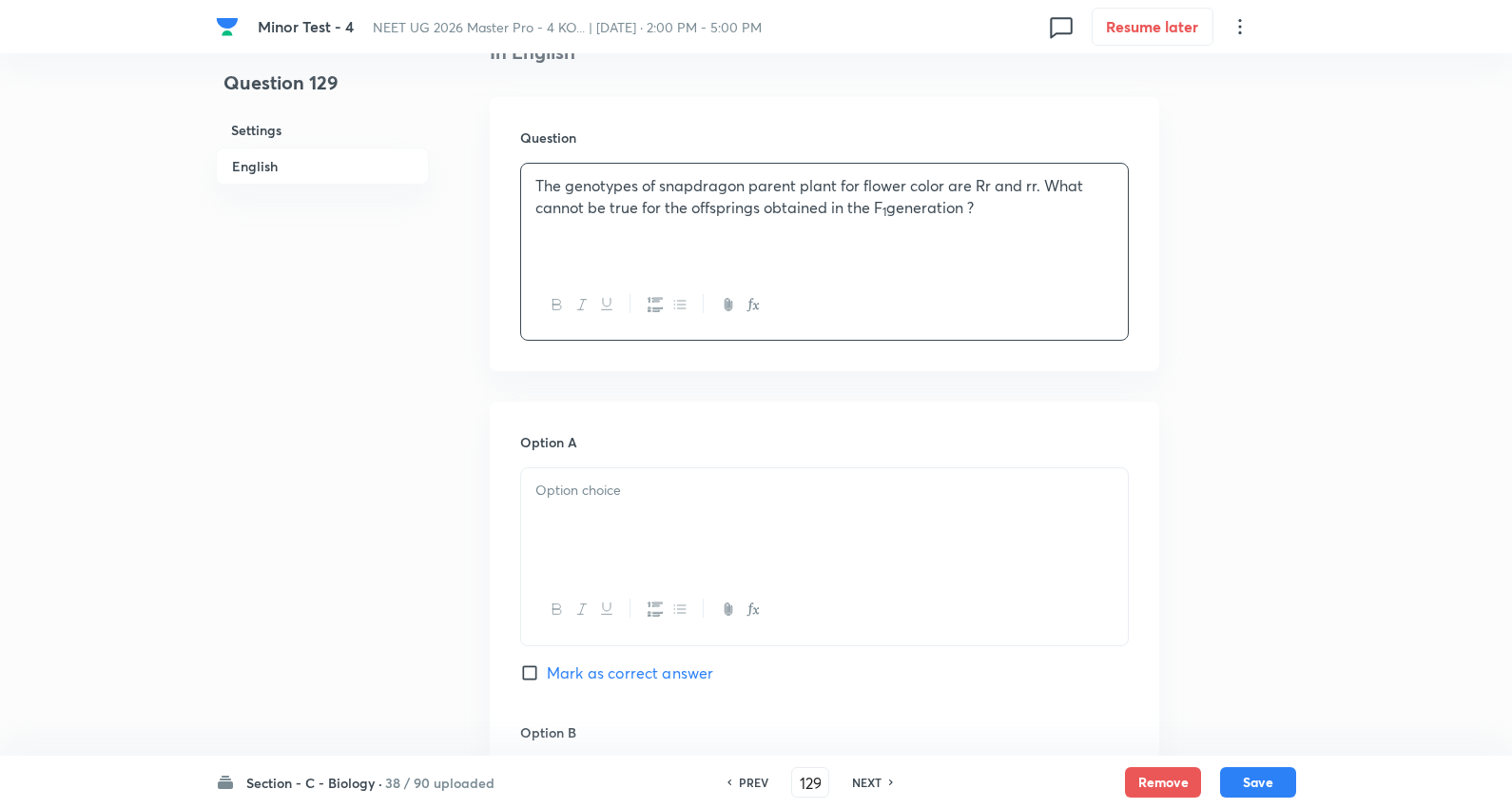
scroll to position [951, 0]
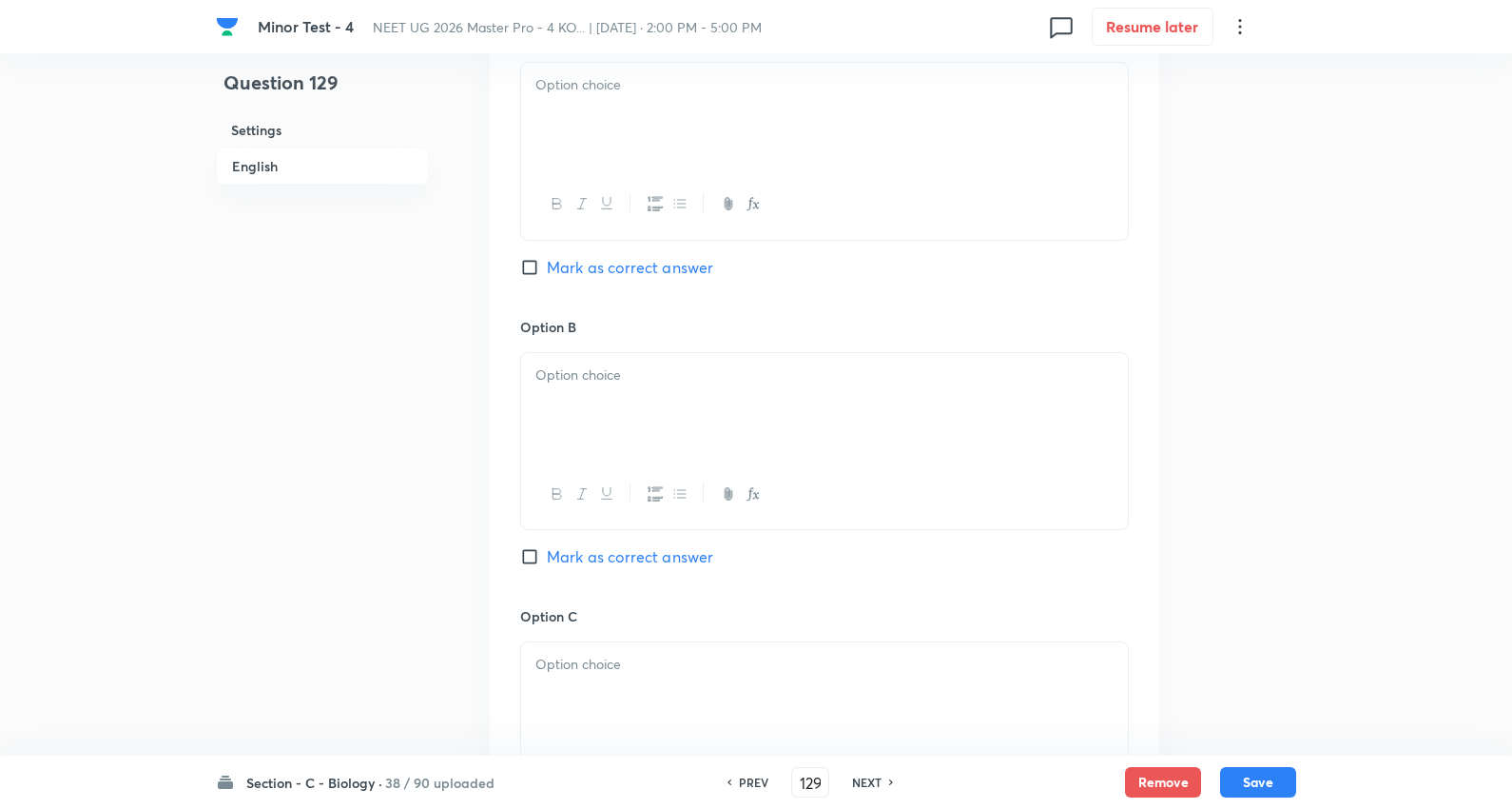
click at [607, 103] on div at bounding box center [825, 116] width 607 height 107
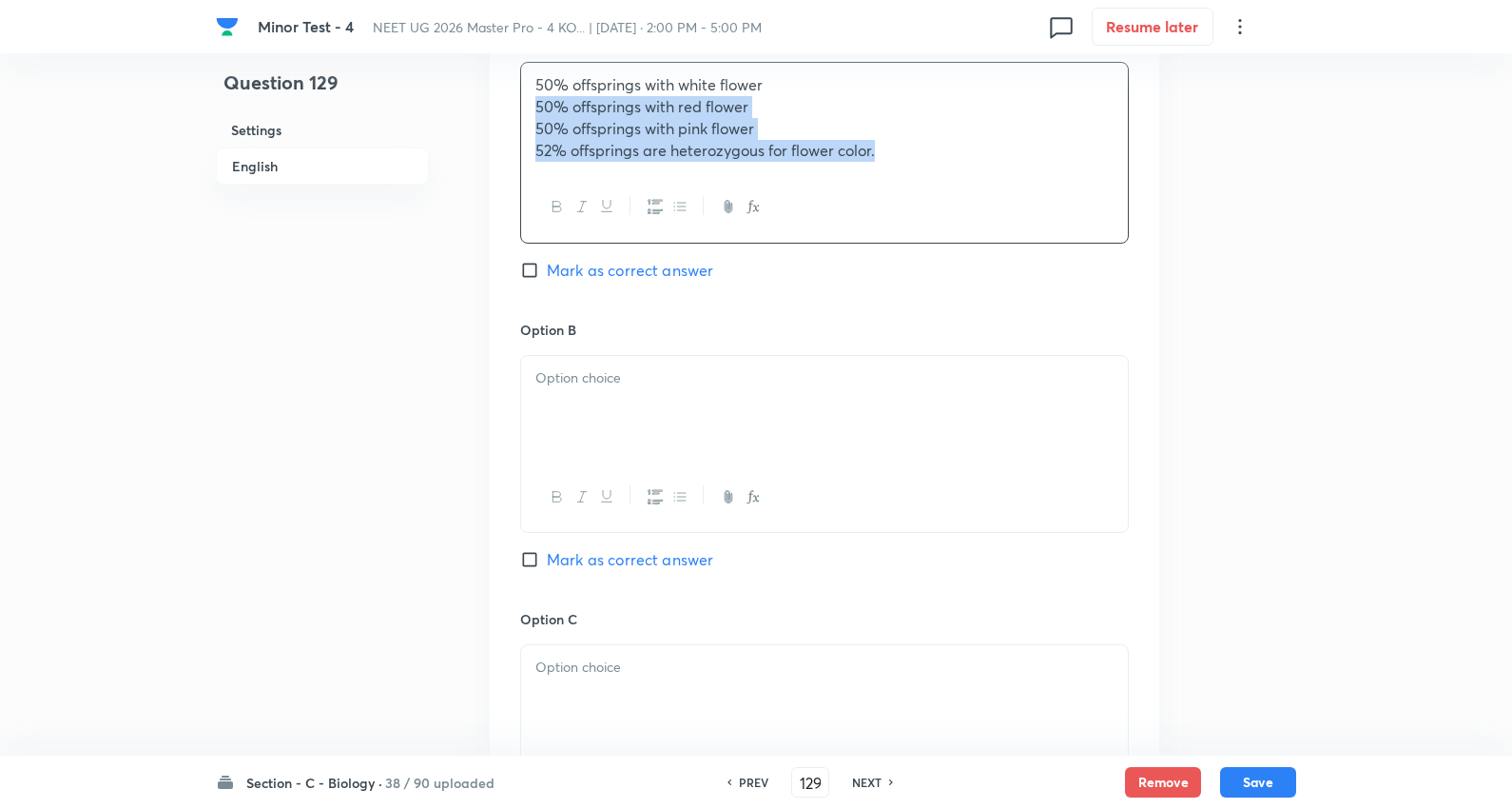
drag, startPoint x: 530, startPoint y: 117, endPoint x: 811, endPoint y: 325, distance: 349.6
click at [1307, 223] on div "Minor Test - 4 NEET UG 2026 Master Pro - 4 KO... | Oct 5, 2025 · 2:00 PM - 5:00…" at bounding box center [756, 351] width 1512 height 2421
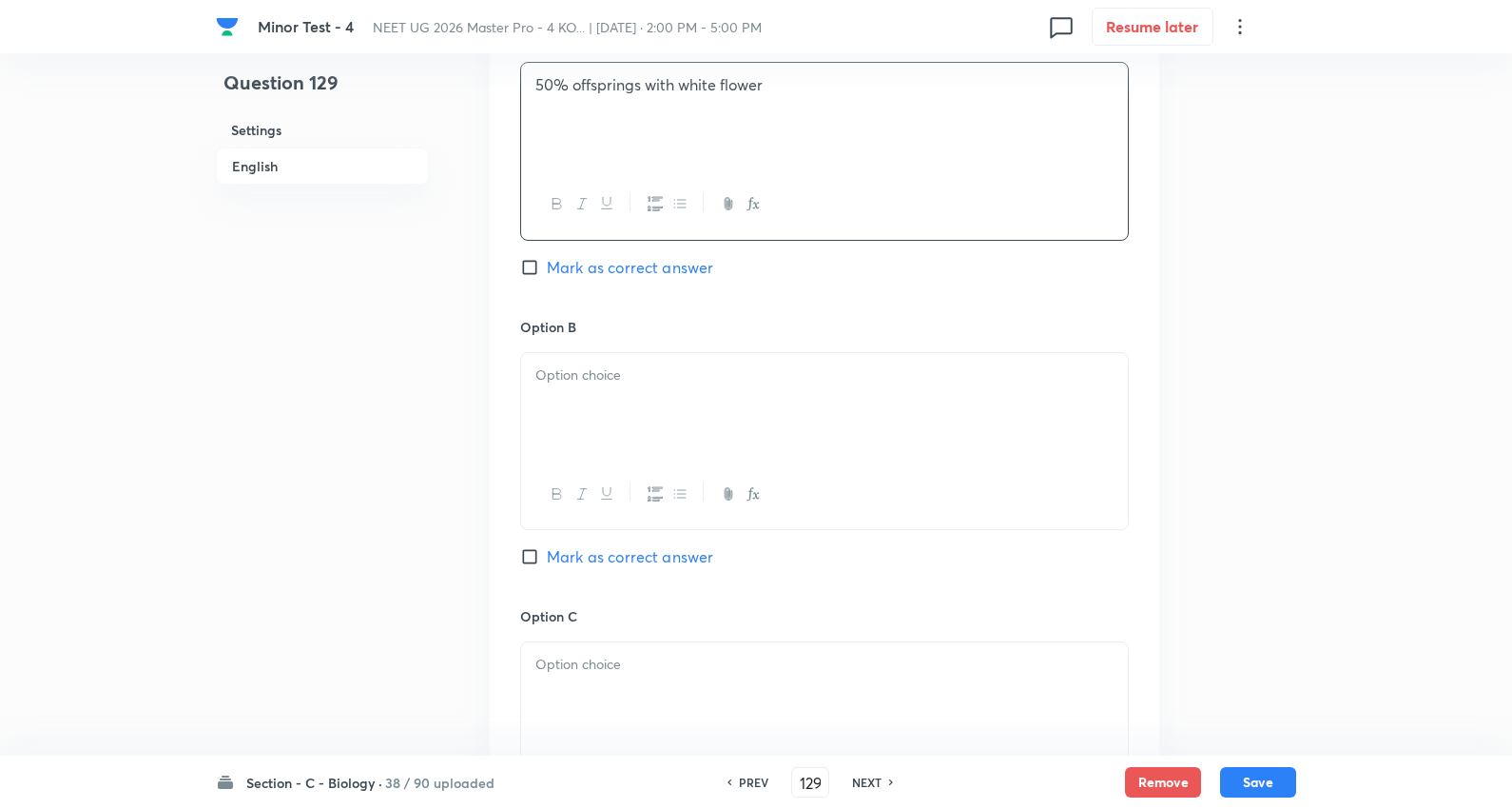
click at [650, 387] on div at bounding box center [825, 405] width 607 height 107
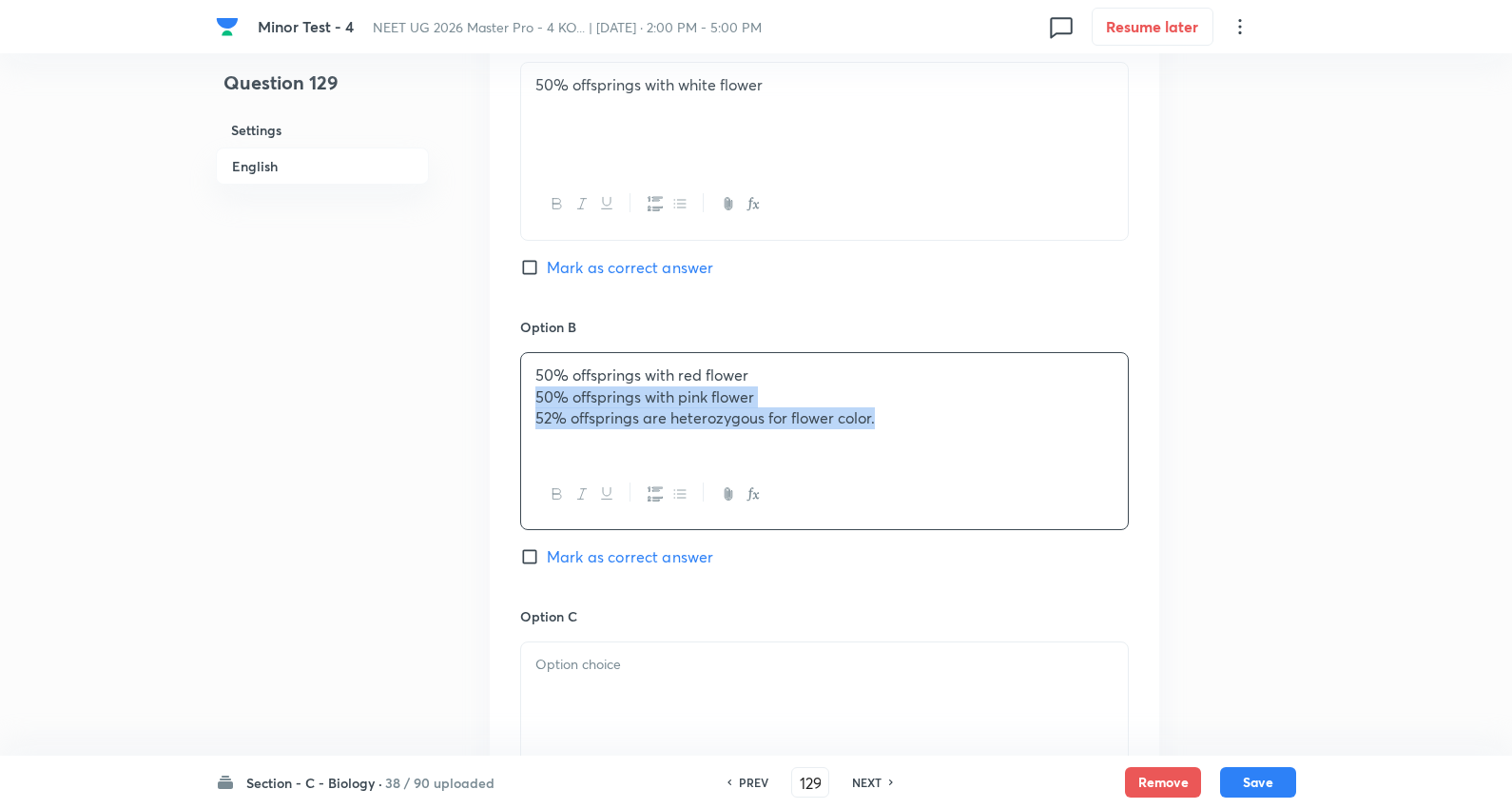
drag, startPoint x: 528, startPoint y: 390, endPoint x: 1375, endPoint y: 448, distance: 849.0
click at [1375, 448] on div "Minor Test - 4 NEET UG 2026 Master Pro - 4 KO... | Oct 5, 2025 · 2:00 PM - 5:00…" at bounding box center [756, 349] width 1512 height 2418
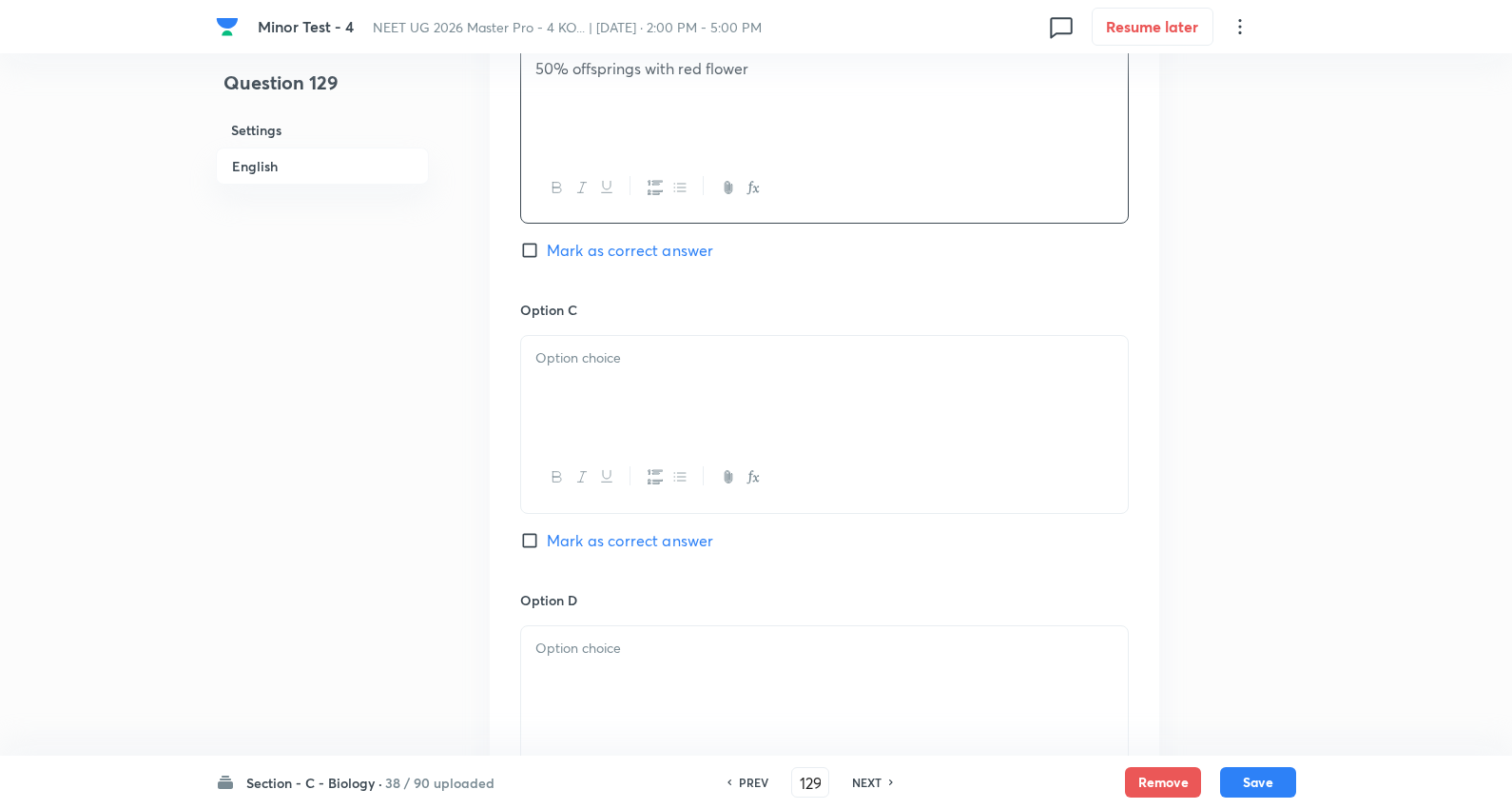
scroll to position [1268, 0]
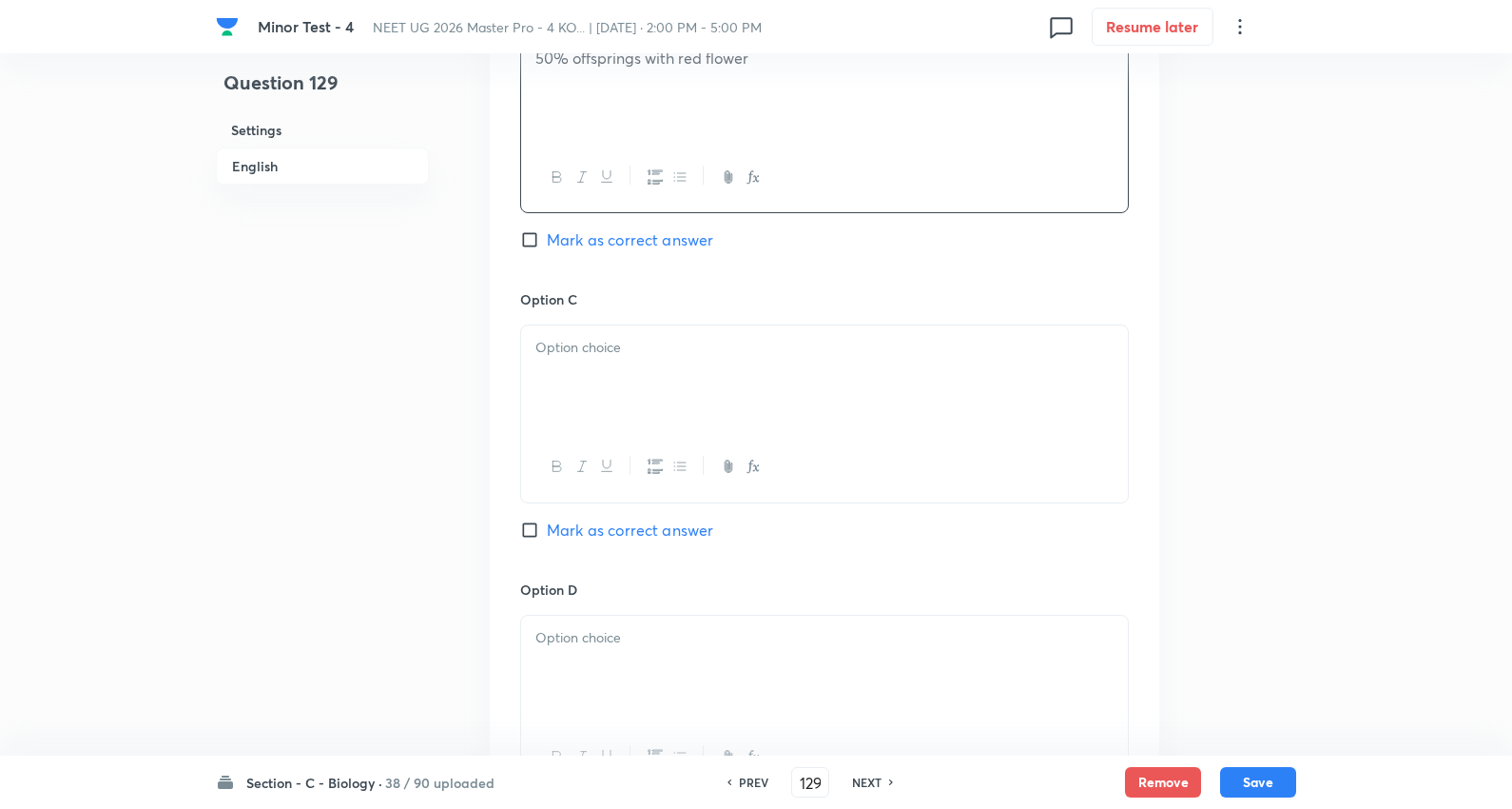
click at [628, 345] on p at bounding box center [825, 348] width 579 height 22
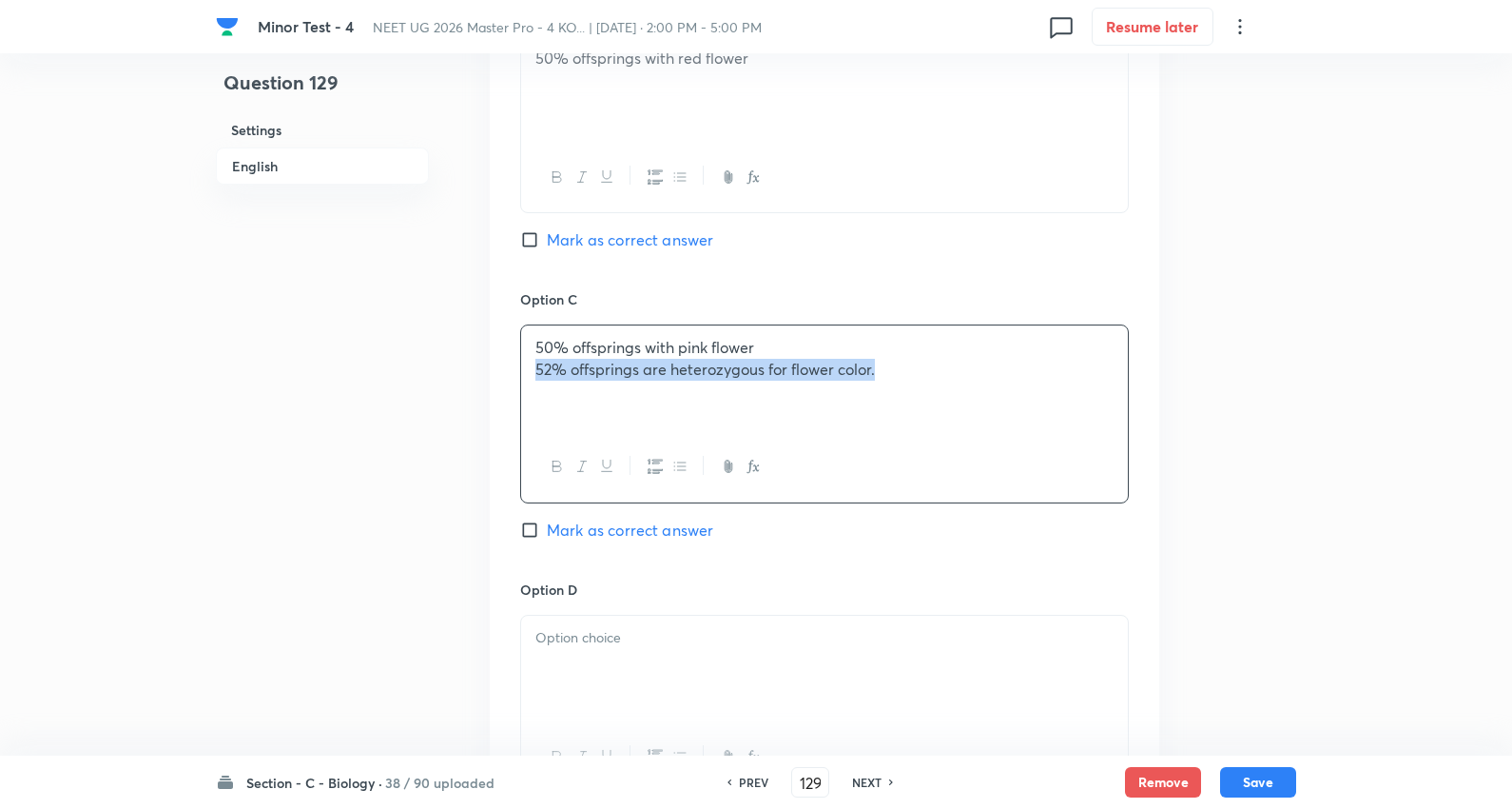
drag, startPoint x: 1250, startPoint y: 401, endPoint x: 1406, endPoint y: 384, distance: 156.9
click at [1512, 394] on html "Minor Test - 4 NEET UG 2026 Master Pro - 4 KO... | Oct 5, 2025 · 2:00 PM - 5:00…" at bounding box center [756, 32] width 1512 height 2601
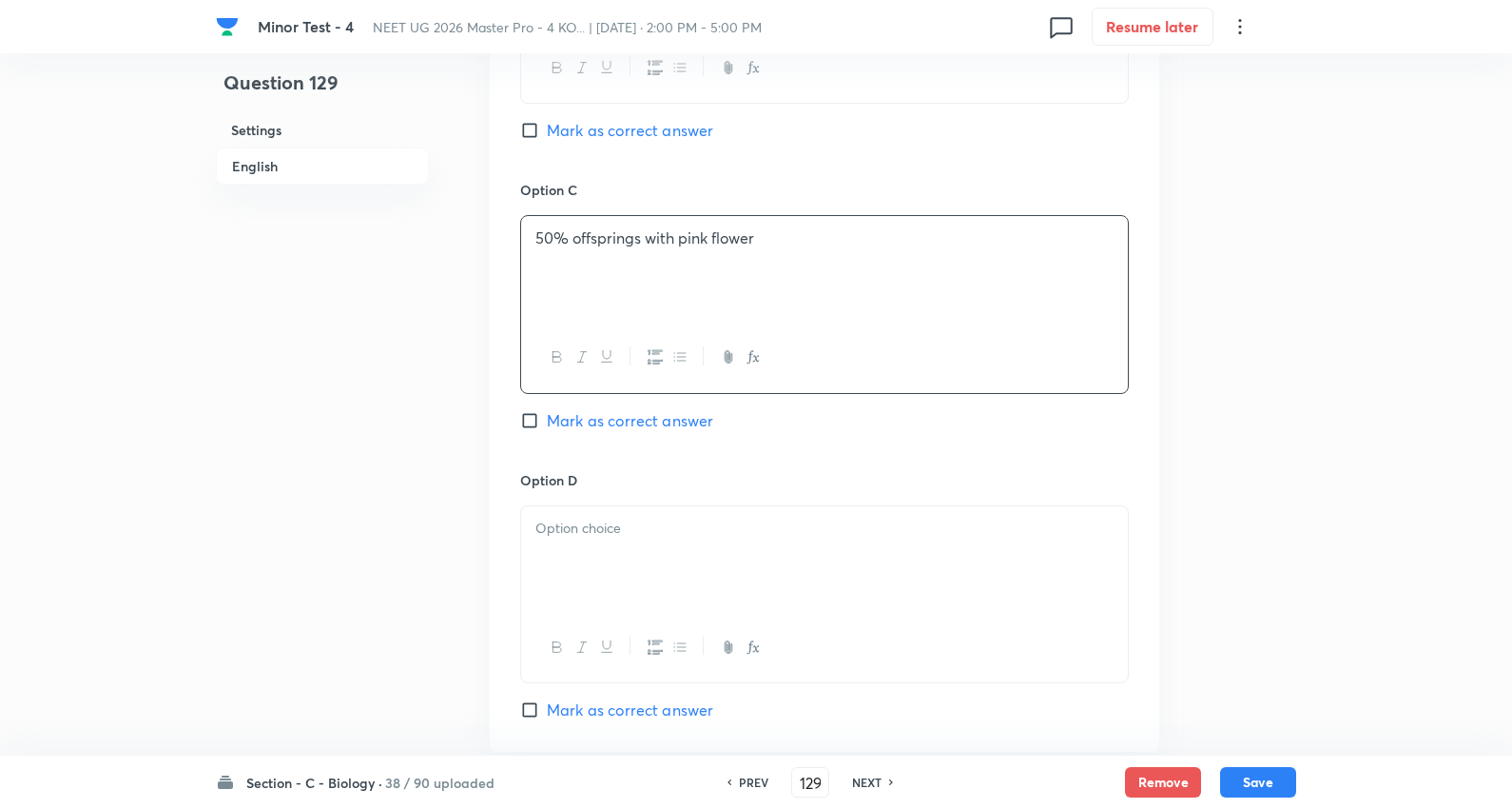
scroll to position [1479, 0]
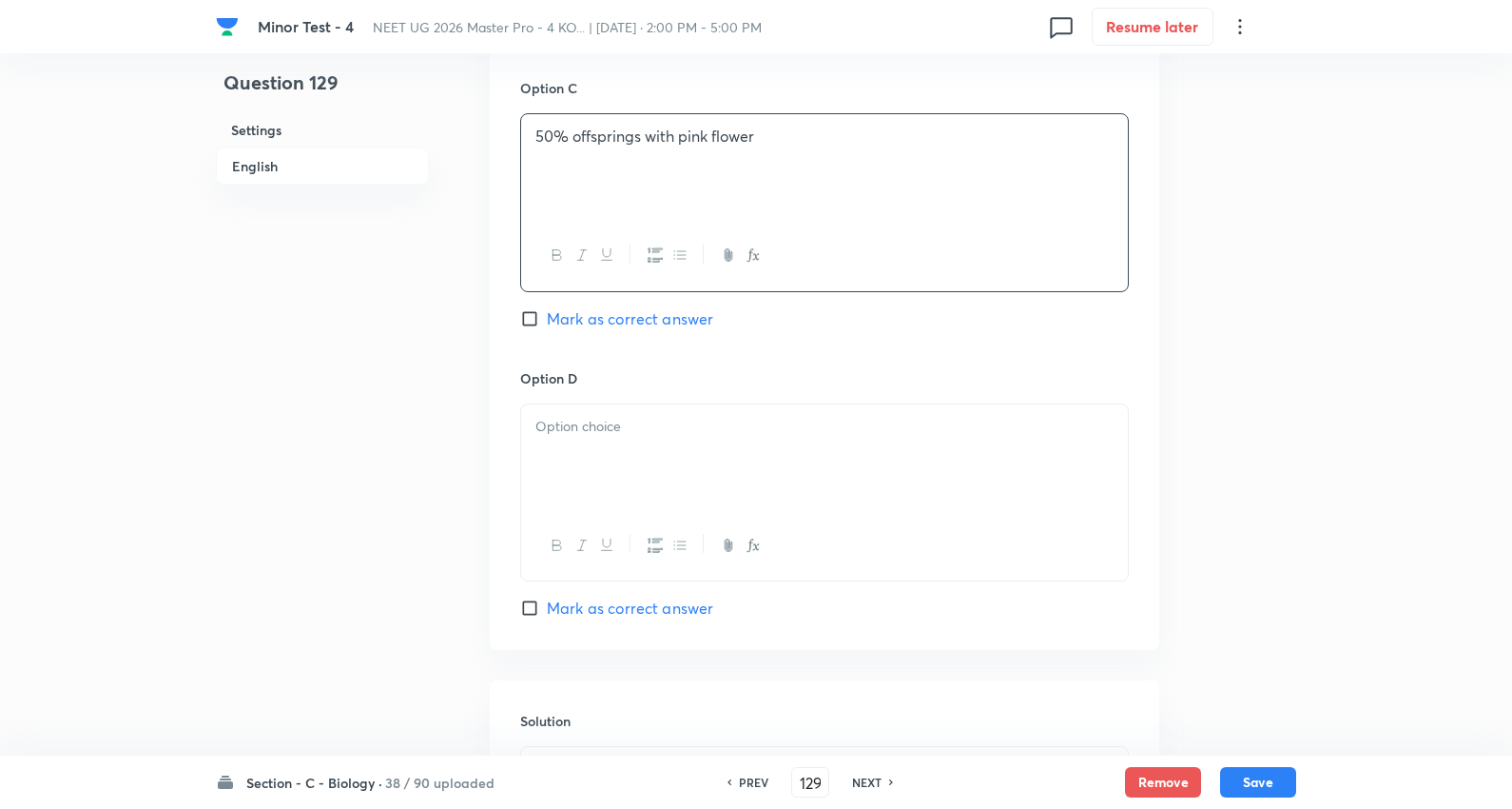
click at [592, 405] on div at bounding box center [825, 457] width 607 height 107
click at [592, 435] on p at bounding box center [825, 426] width 579 height 22
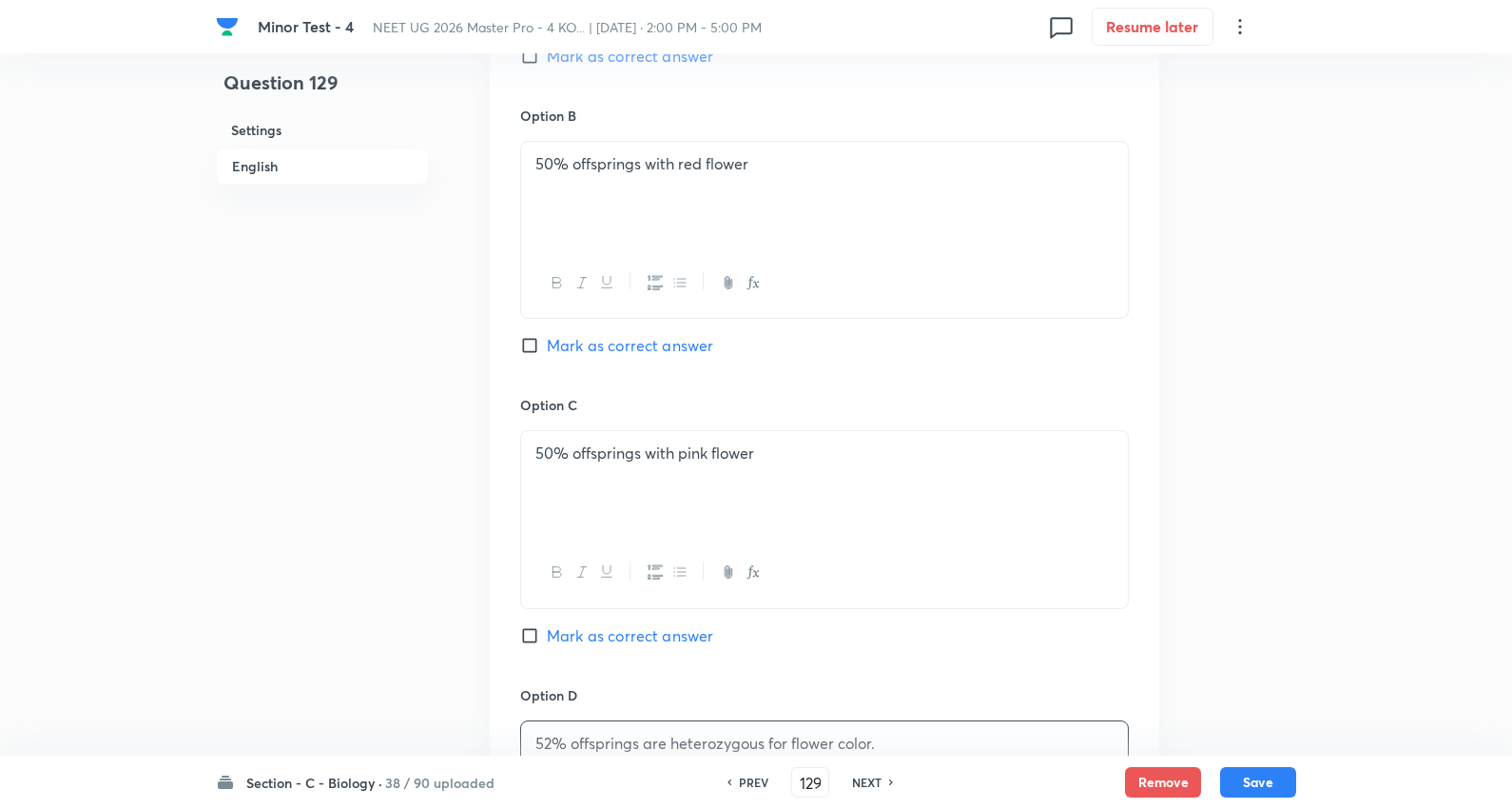
scroll to position [1057, 0]
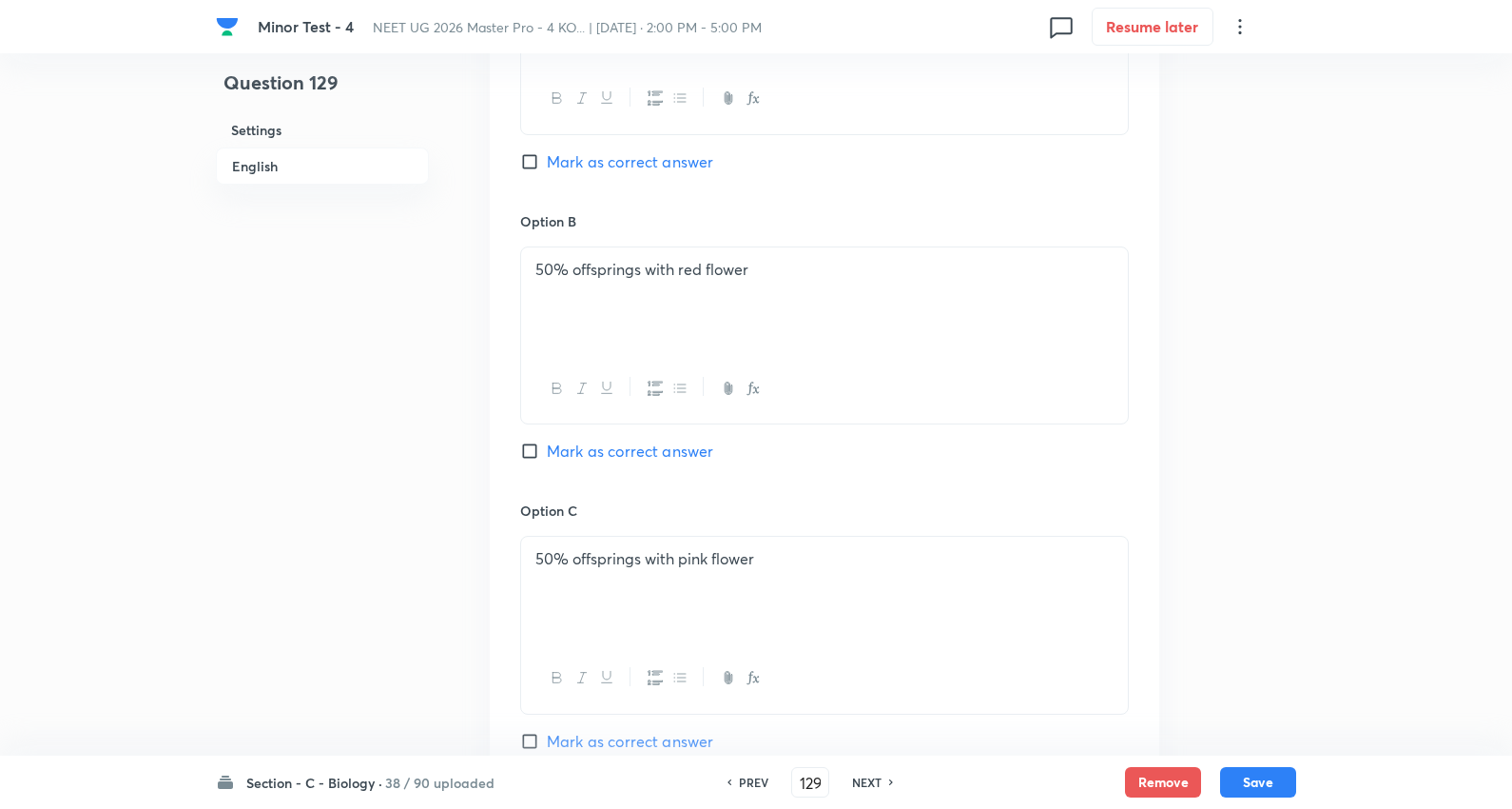
click at [663, 453] on span "Mark as correct answer" at bounding box center [631, 451] width 166 height 23
click at [547, 453] on input "Mark as correct answer" at bounding box center [533, 451] width 26 height 19
checkbox input "true"
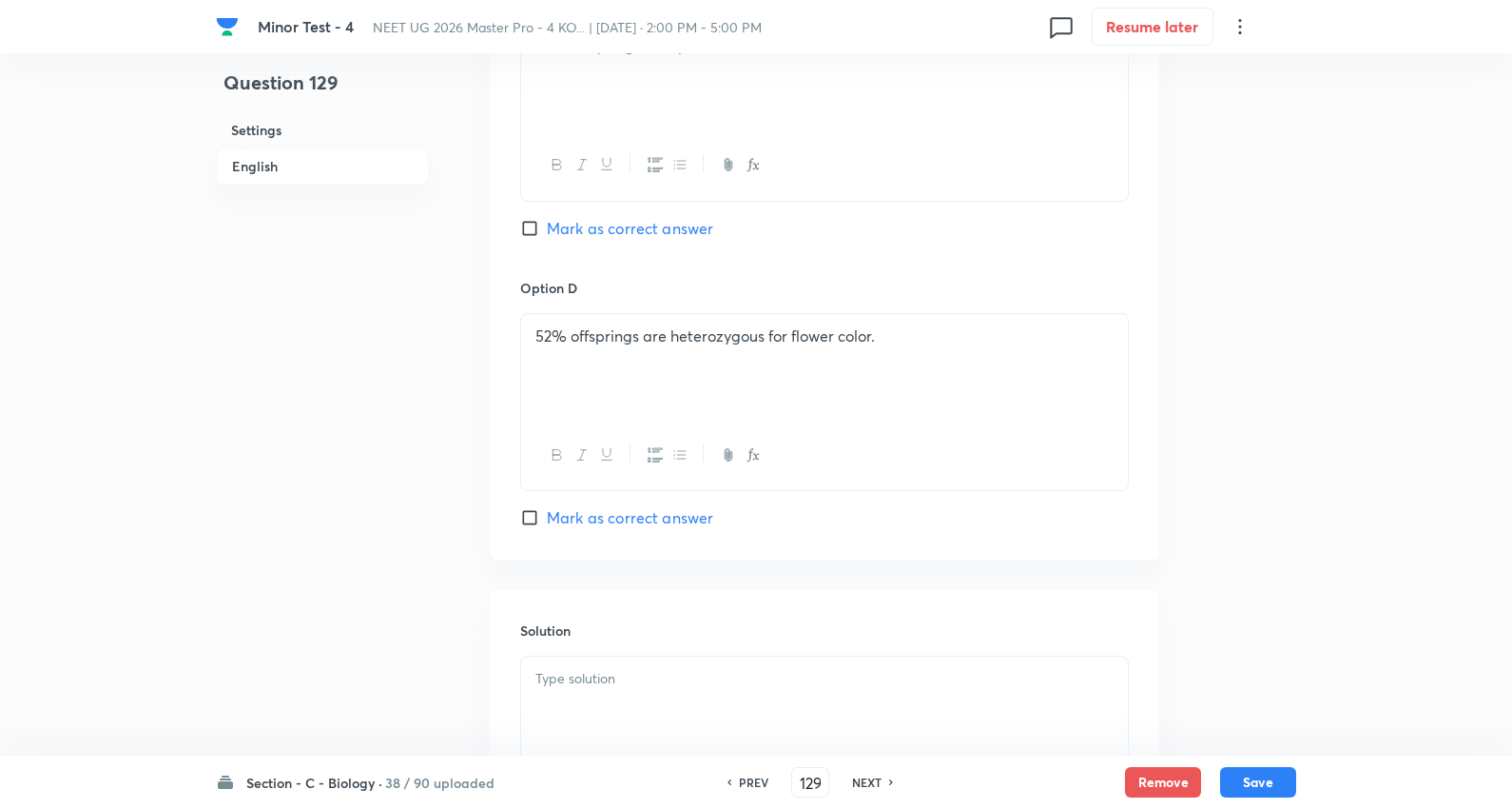
scroll to position [1690, 0]
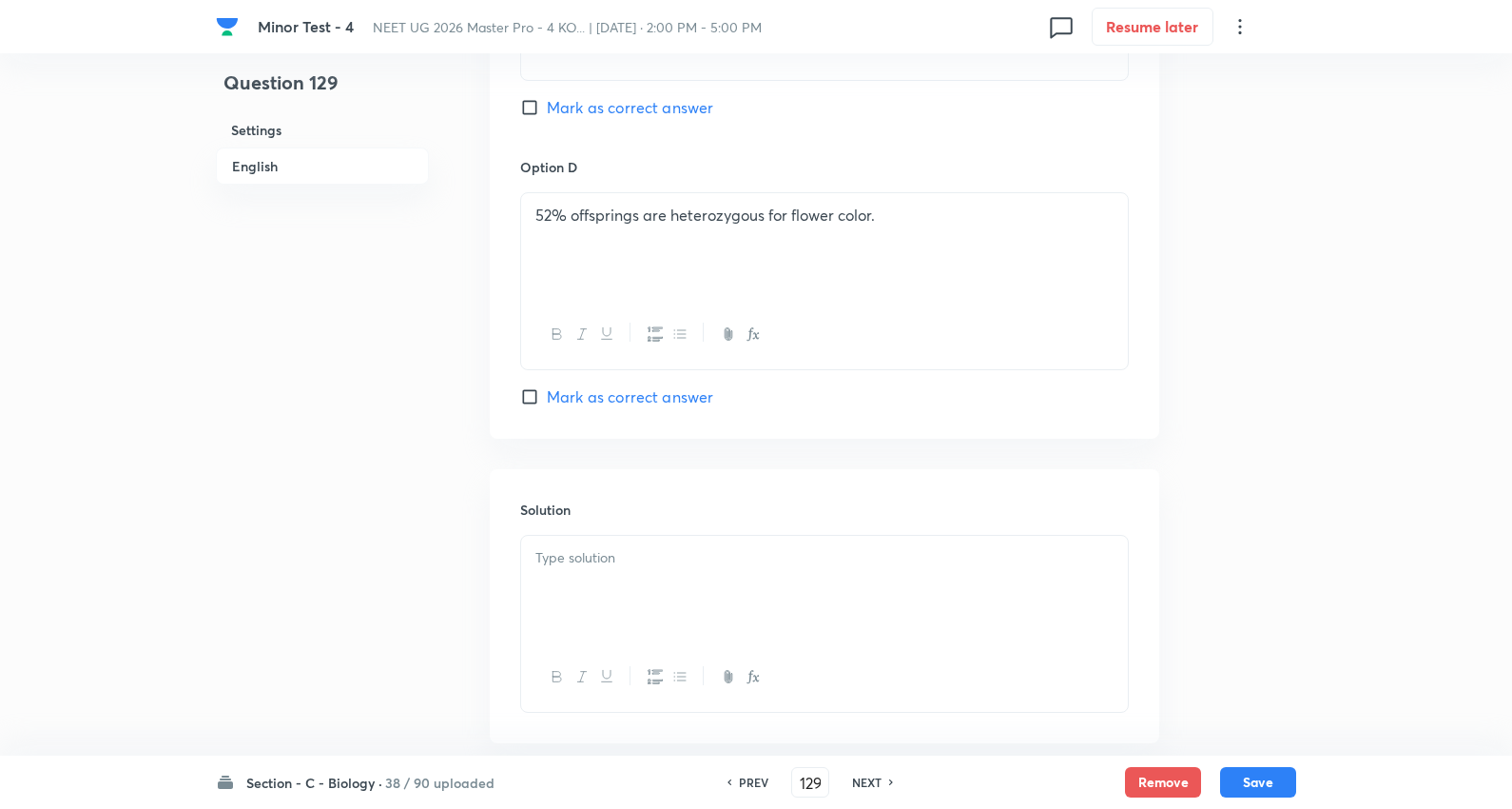
click at [621, 567] on p at bounding box center [825, 558] width 579 height 22
click at [1259, 772] on button "Save" at bounding box center [1258, 780] width 76 height 30
type input "130"
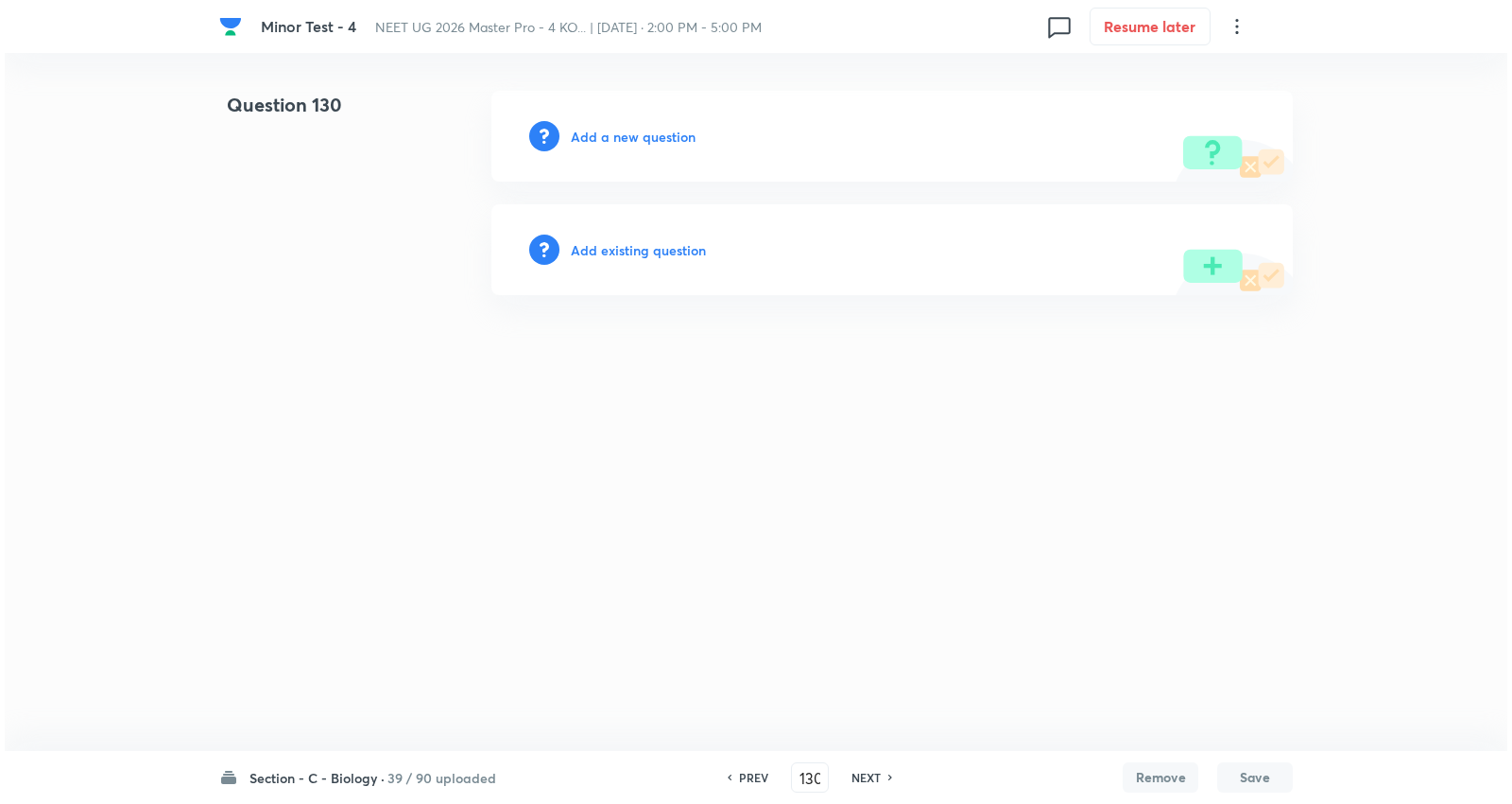
scroll to position [0, 0]
click at [606, 135] on h6 "Add a new question" at bounding box center [633, 136] width 125 height 19
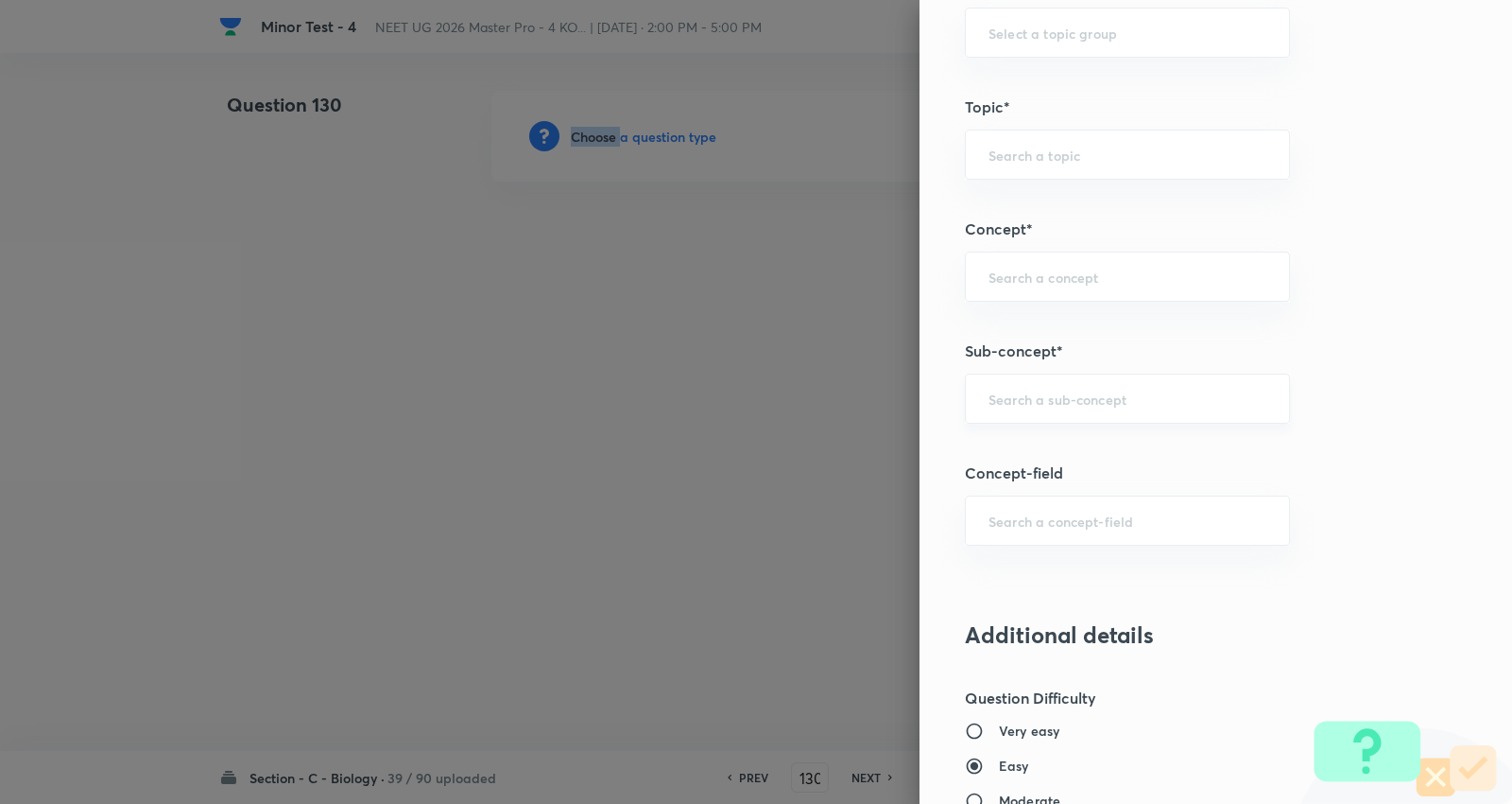
scroll to position [1155, 0]
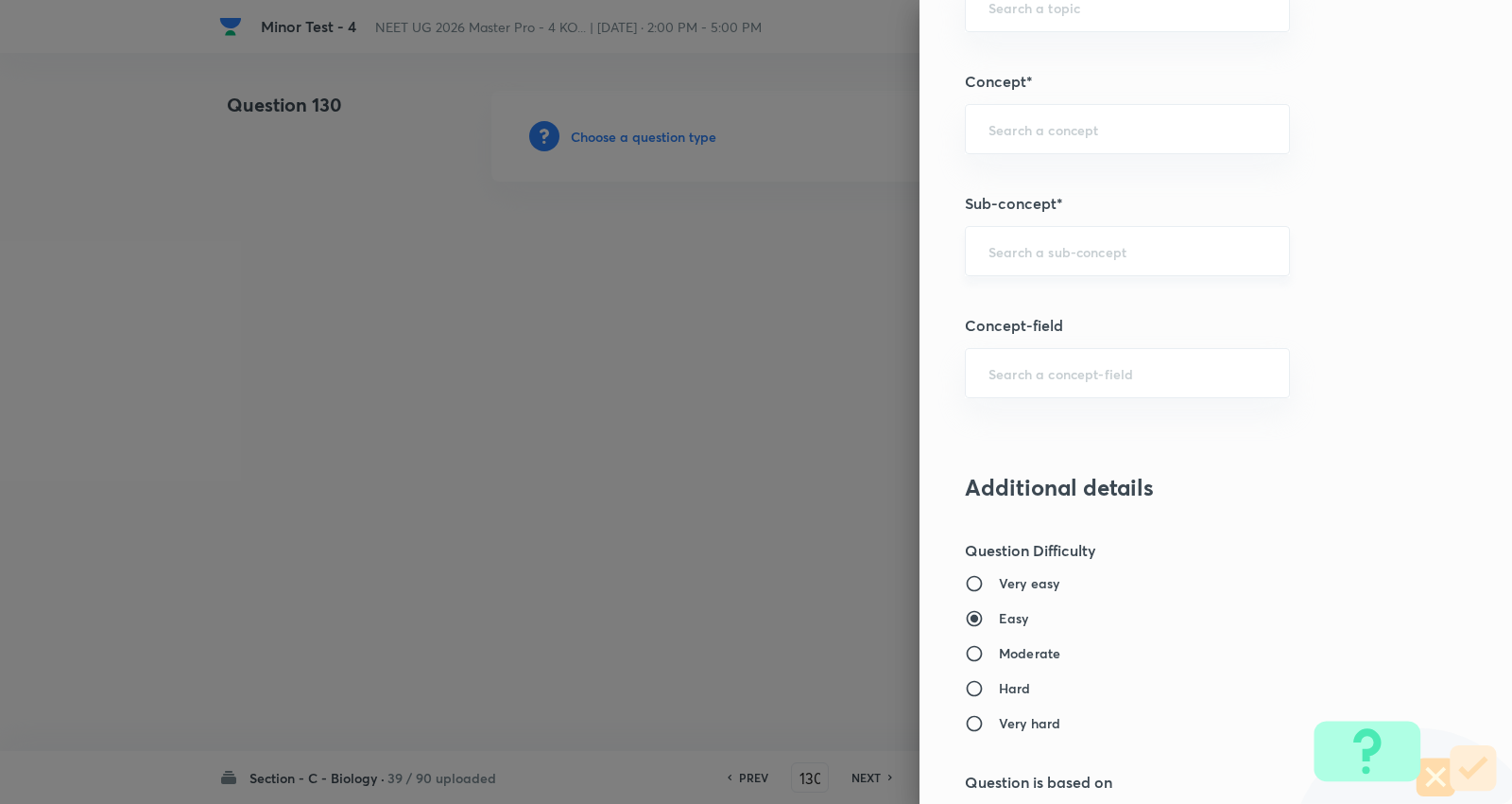
click at [1068, 247] on input "text" at bounding box center [1128, 251] width 278 height 18
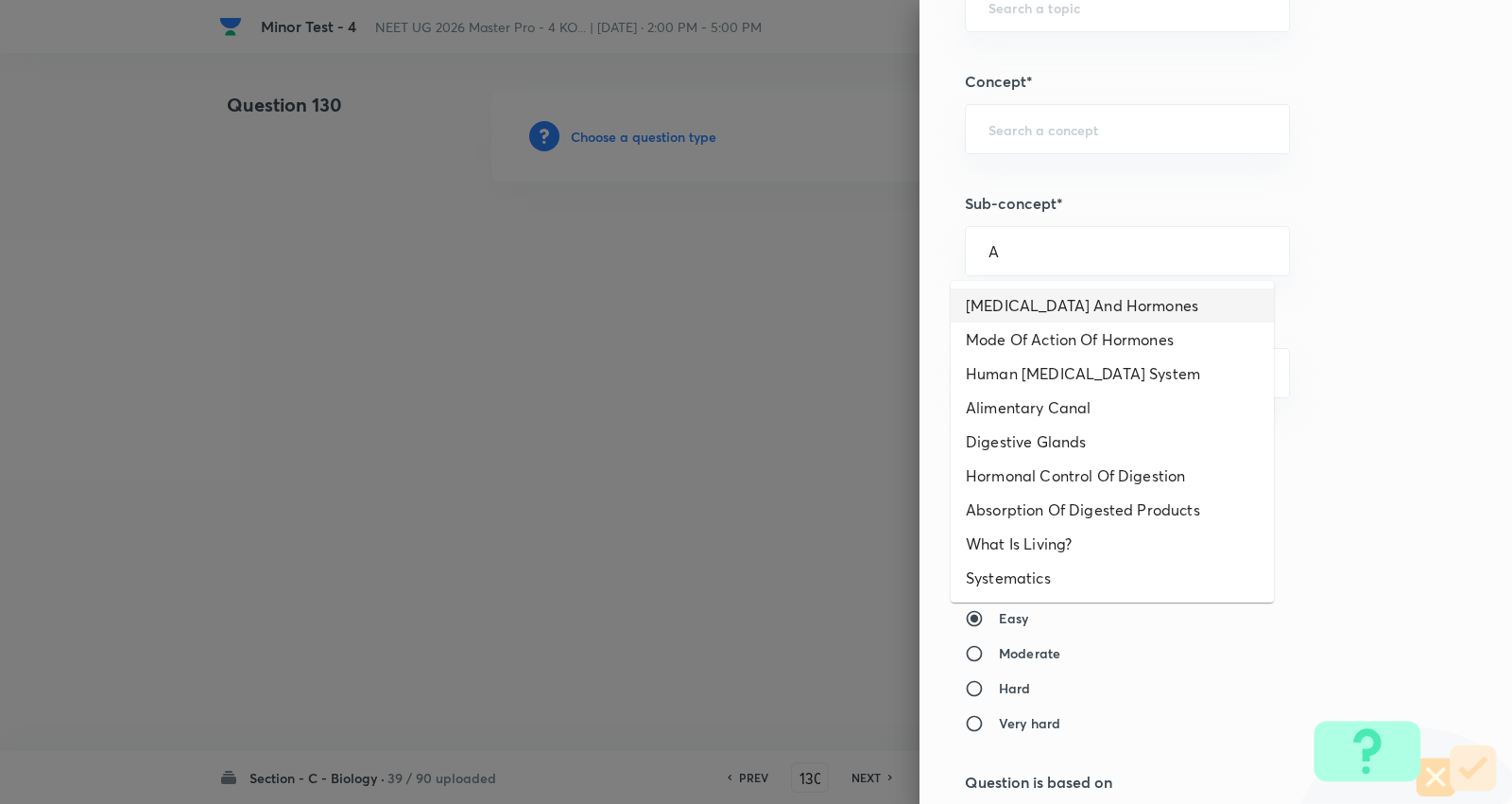
click at [1066, 294] on li "Endocrine Glands And Hormones" at bounding box center [1112, 305] width 323 height 34
type input "Endocrine Glands And Hormones"
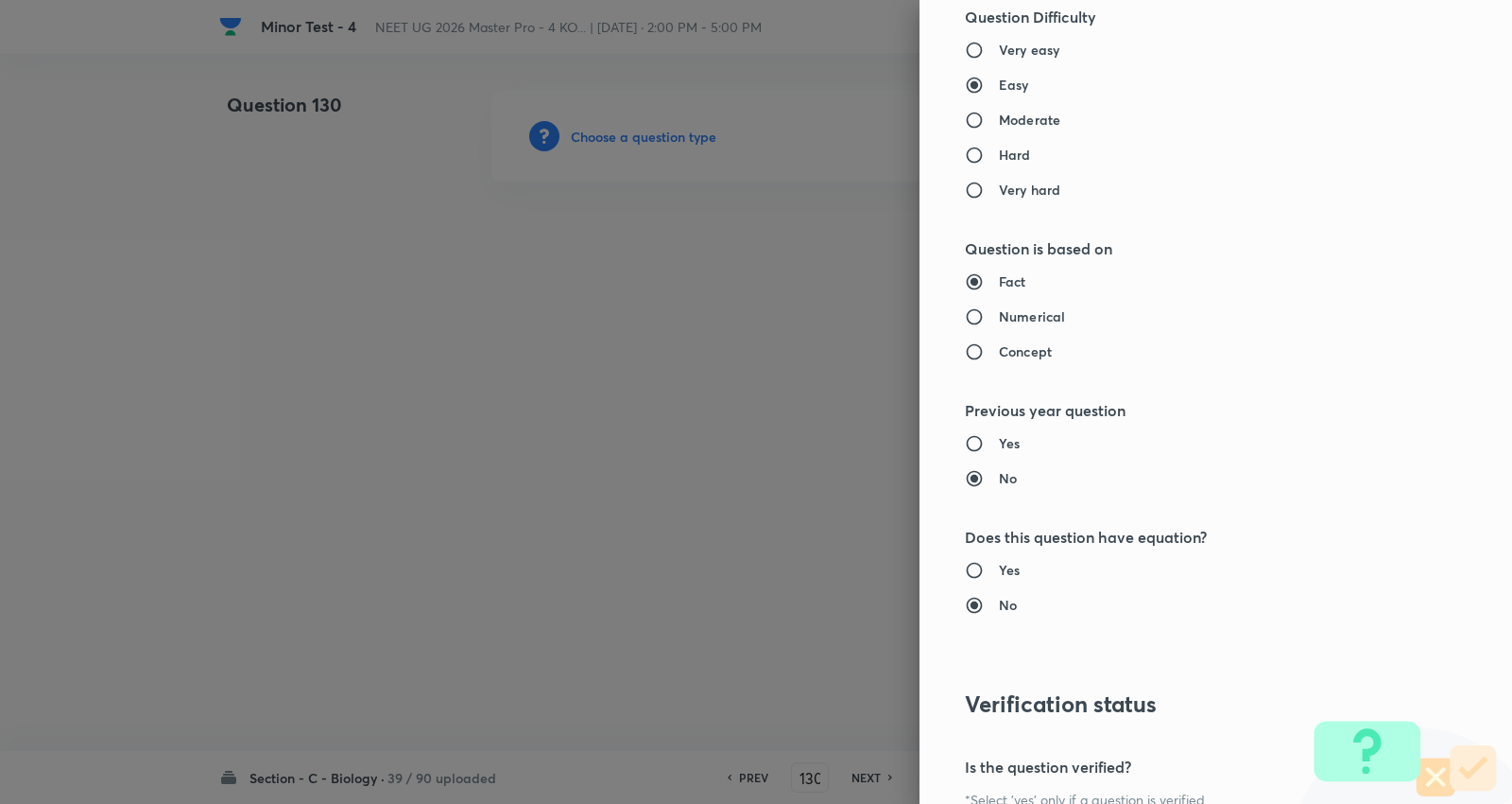
type input "Biology"
type input "Human Physiology"
type input "Chemical Coordinate & Integration"
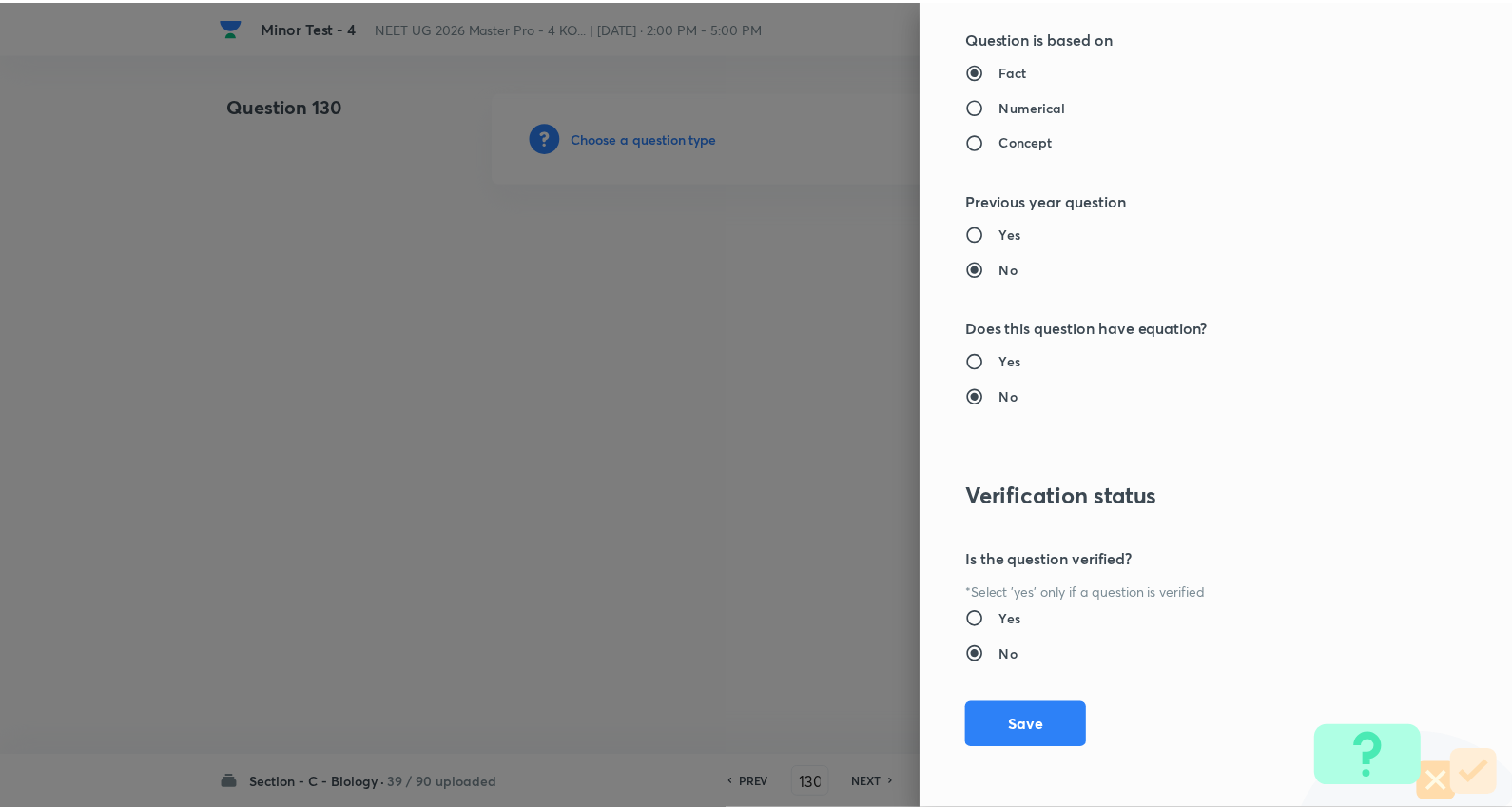
scroll to position [1913, 0]
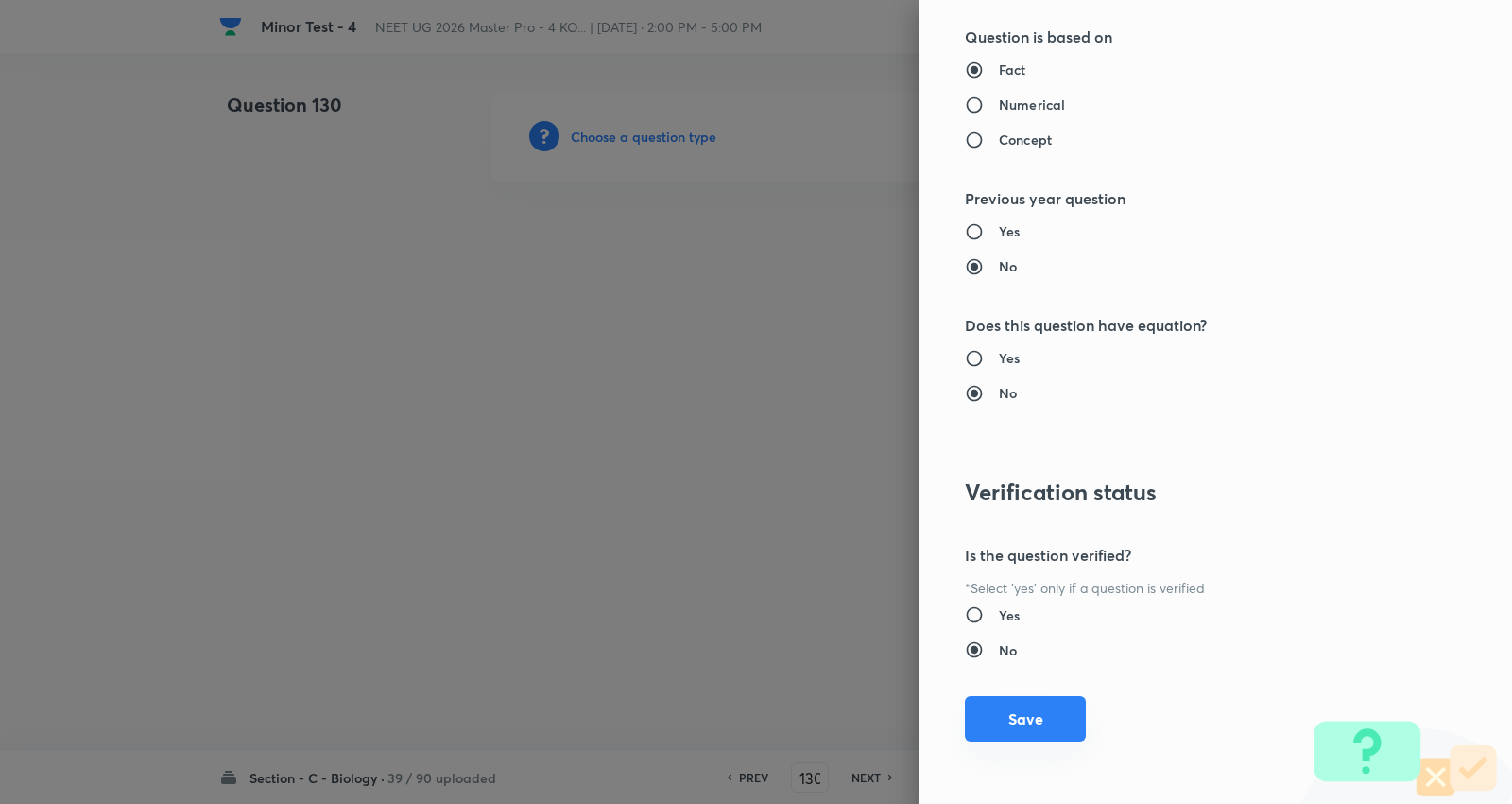
click at [1028, 722] on button "Save" at bounding box center [1026, 718] width 121 height 46
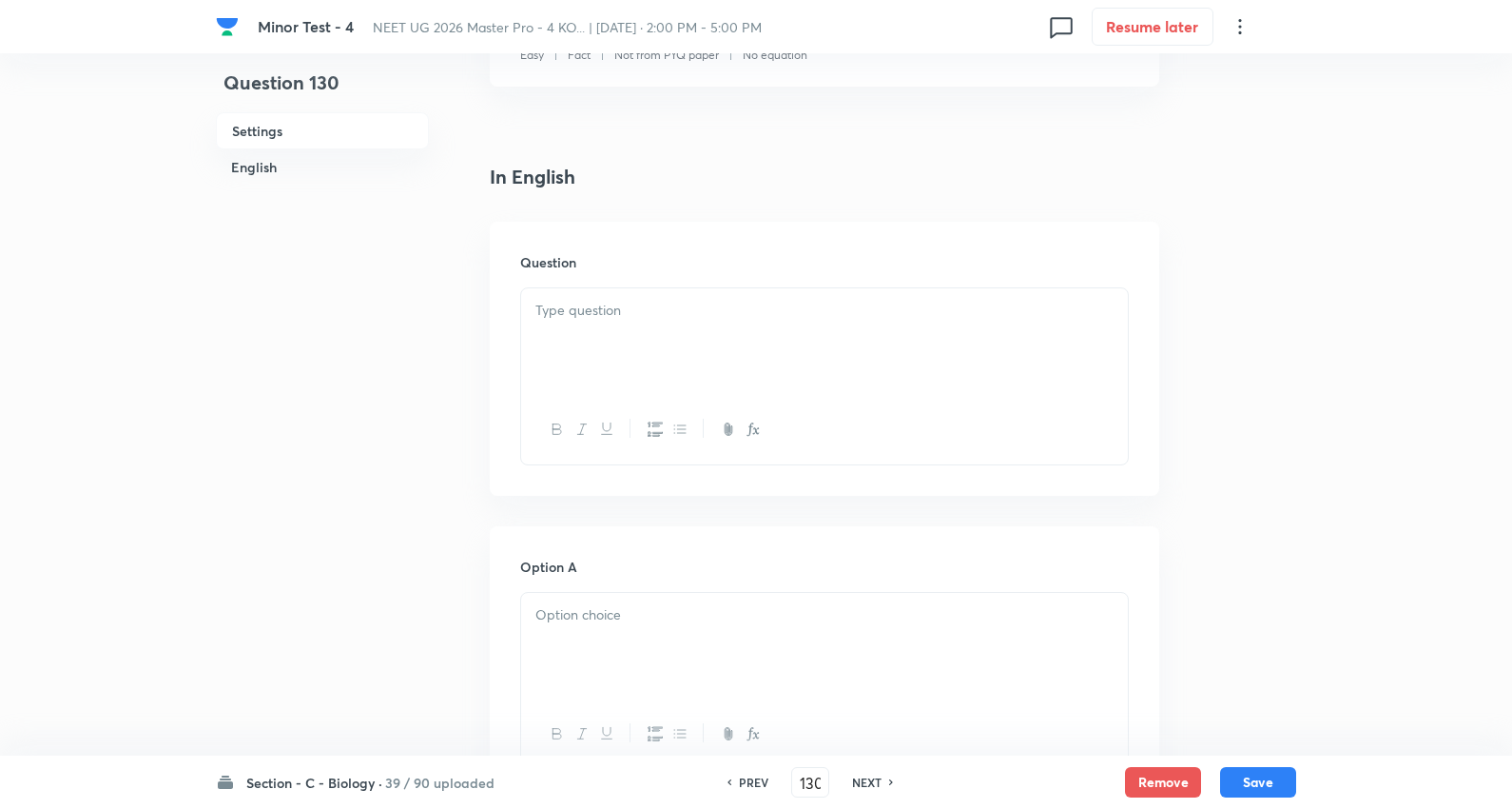
scroll to position [422, 0]
click at [602, 321] on div at bounding box center [825, 340] width 607 height 107
click at [664, 347] on div at bounding box center [825, 340] width 607 height 107
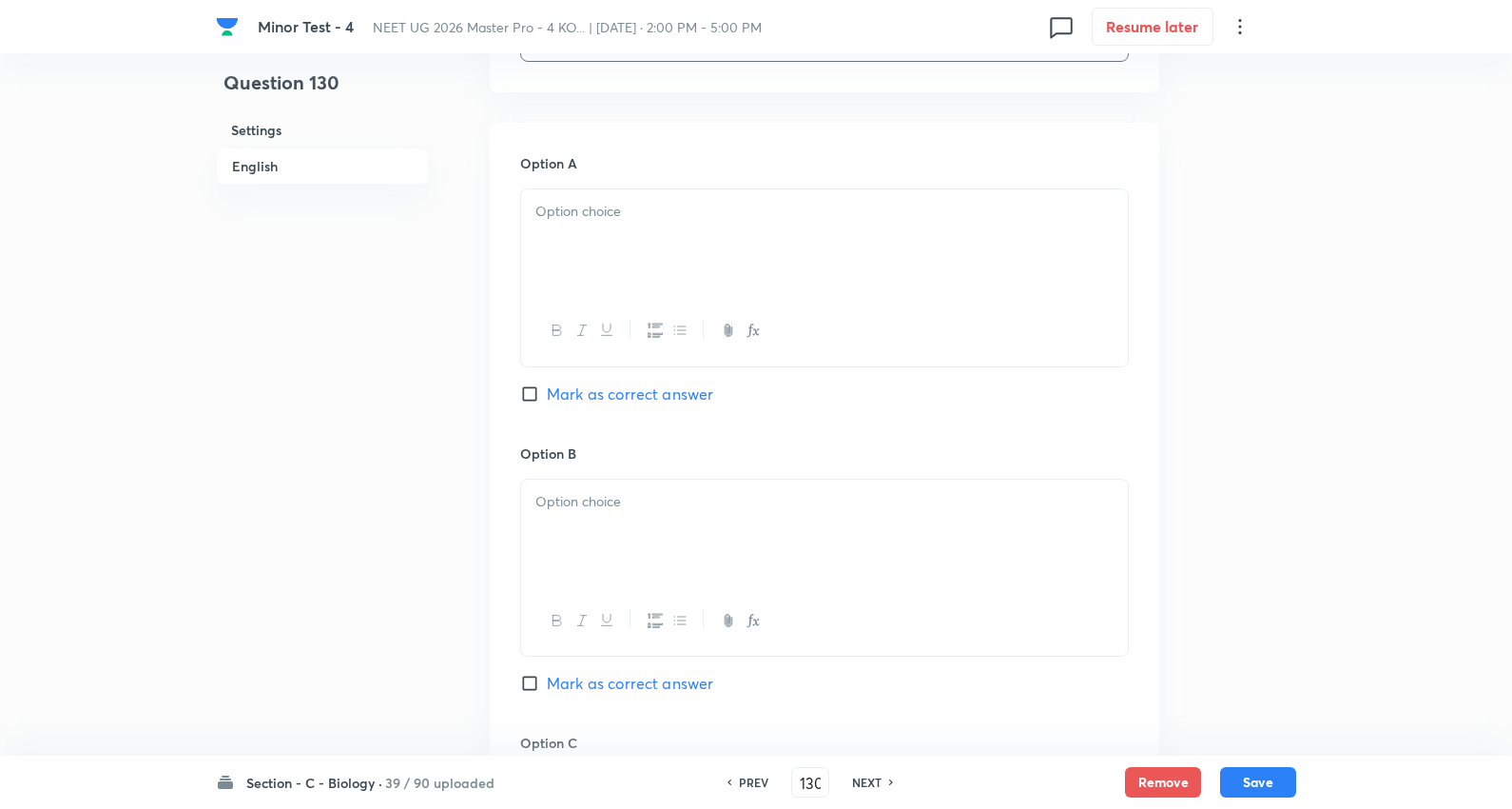
scroll to position [845, 0]
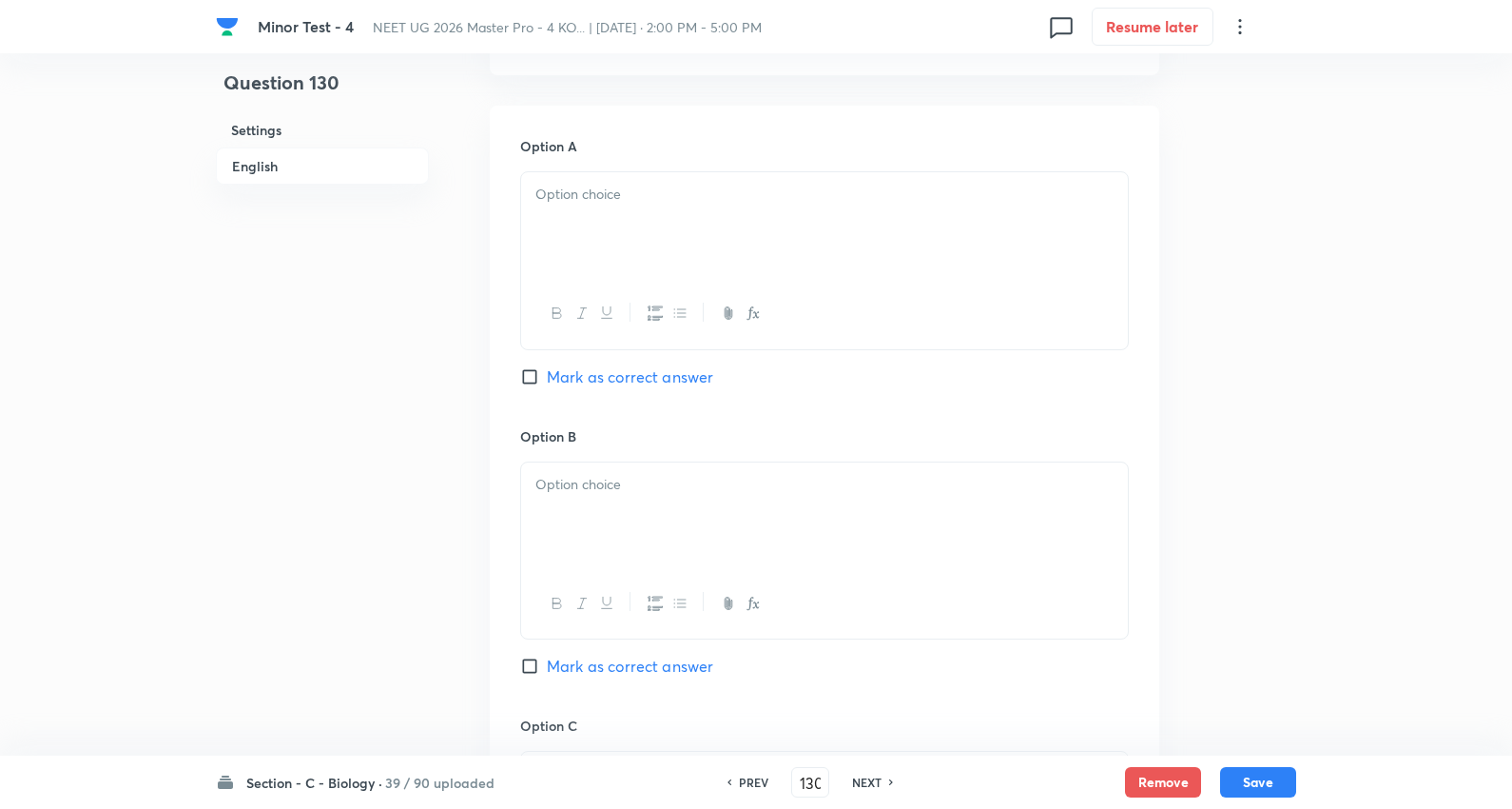
click at [635, 220] on div at bounding box center [825, 225] width 607 height 107
drag, startPoint x: 526, startPoint y: 218, endPoint x: 815, endPoint y: 339, distance: 313.3
click at [815, 339] on div "50% 100% 25% 75%" at bounding box center [825, 262] width 609 height 181
click at [611, 497] on div at bounding box center [825, 515] width 607 height 107
drag, startPoint x: 543, startPoint y: 504, endPoint x: 880, endPoint y: 613, distance: 354.2
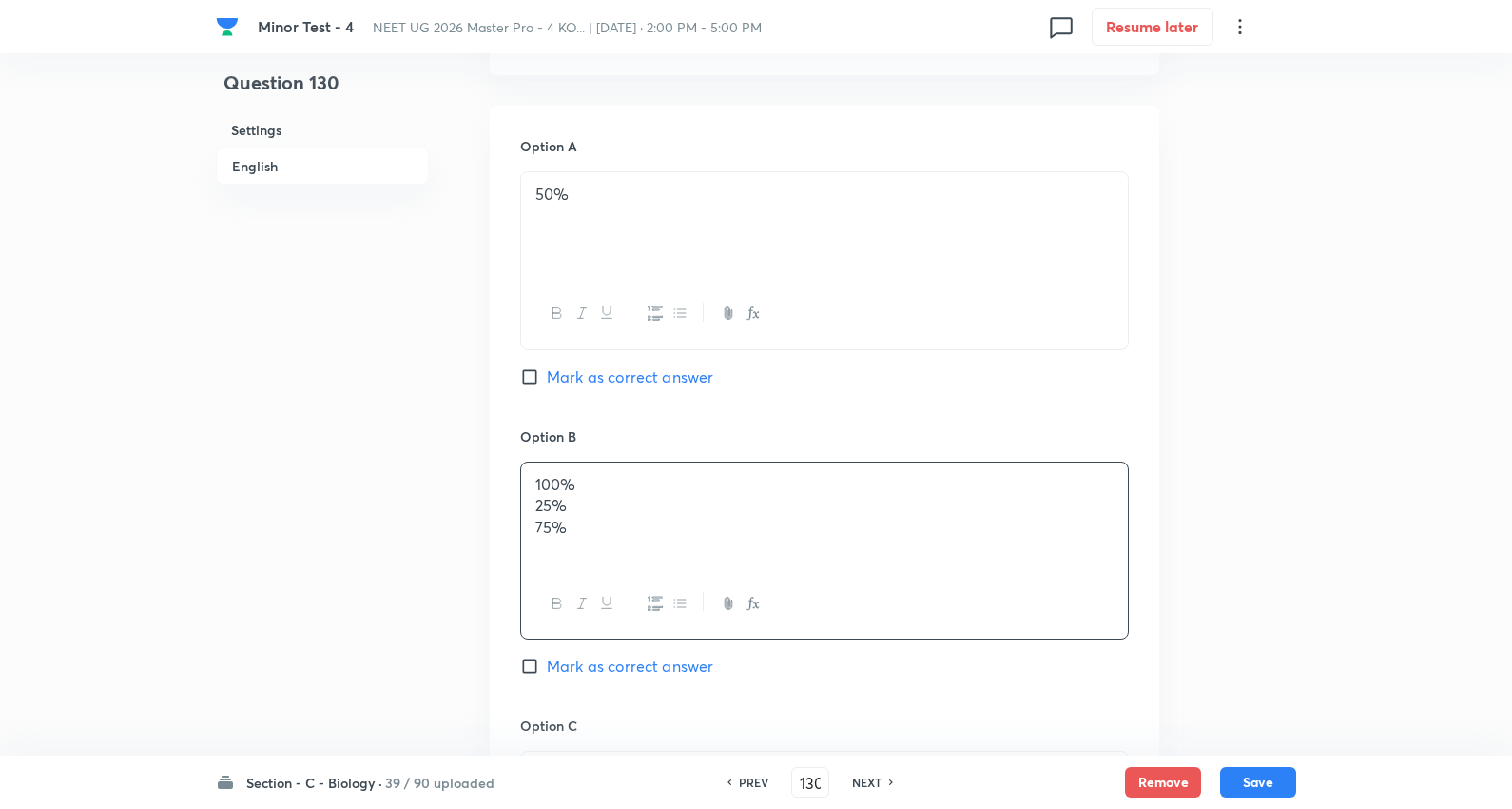
click at [880, 613] on div "100% 25% 75%" at bounding box center [825, 550] width 609 height 178
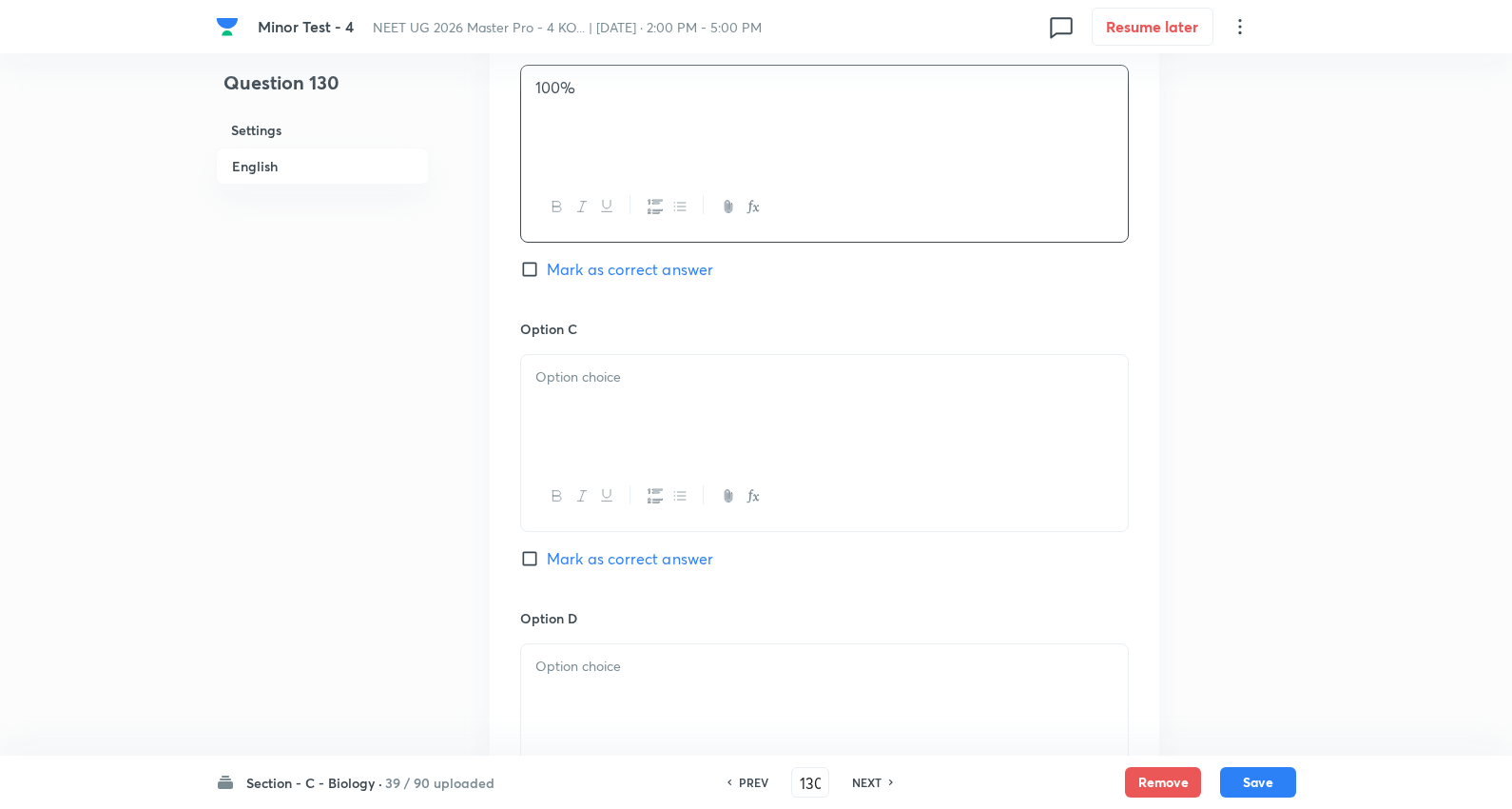
scroll to position [1374, 0]
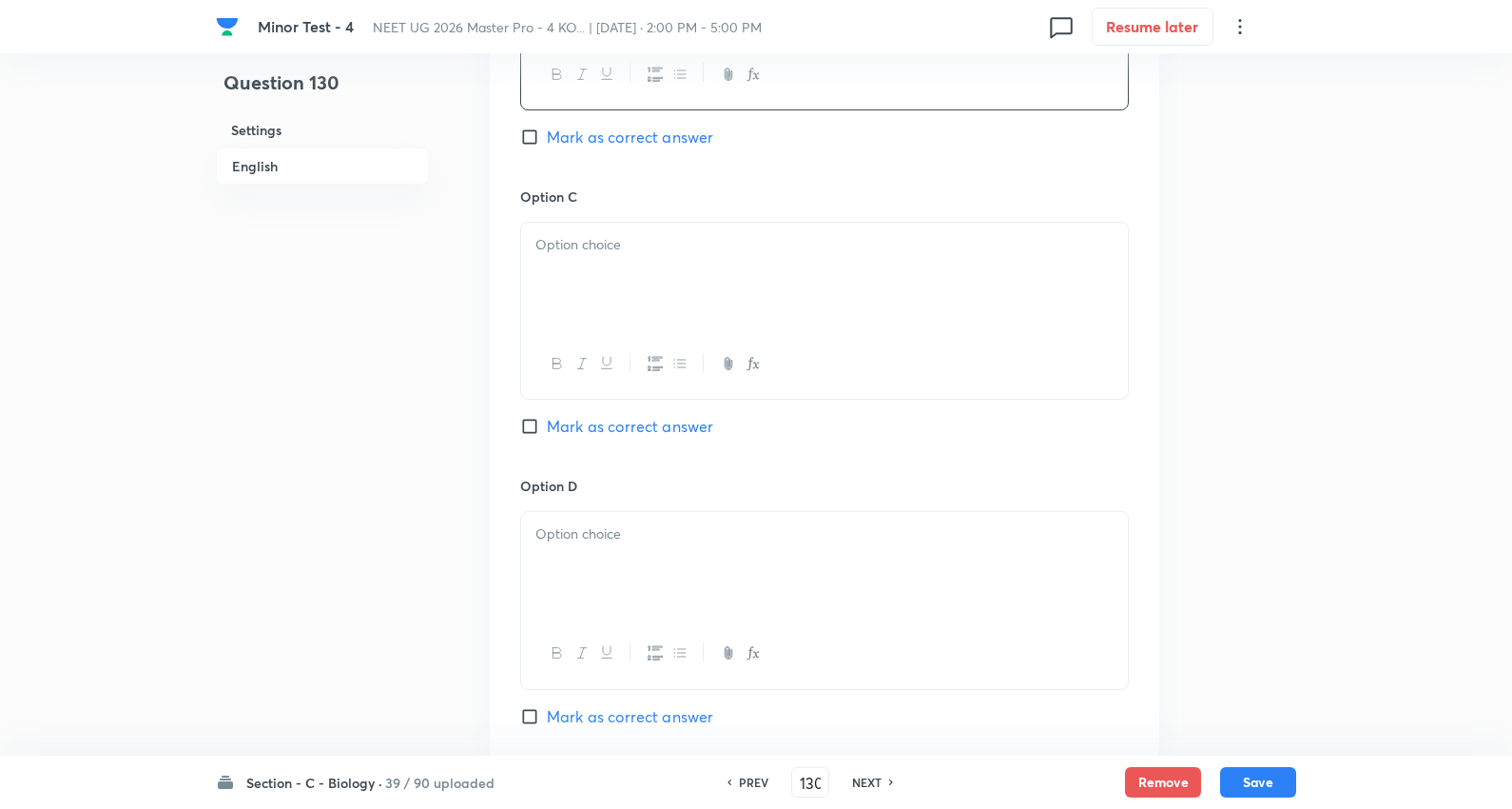
click at [603, 236] on p at bounding box center [825, 245] width 579 height 22
drag, startPoint x: 1014, startPoint y: 282, endPoint x: 1037, endPoint y: 282, distance: 23.0
click at [1037, 282] on div "25% 75%" at bounding box center [825, 275] width 607 height 107
click at [677, 561] on div at bounding box center [825, 565] width 607 height 107
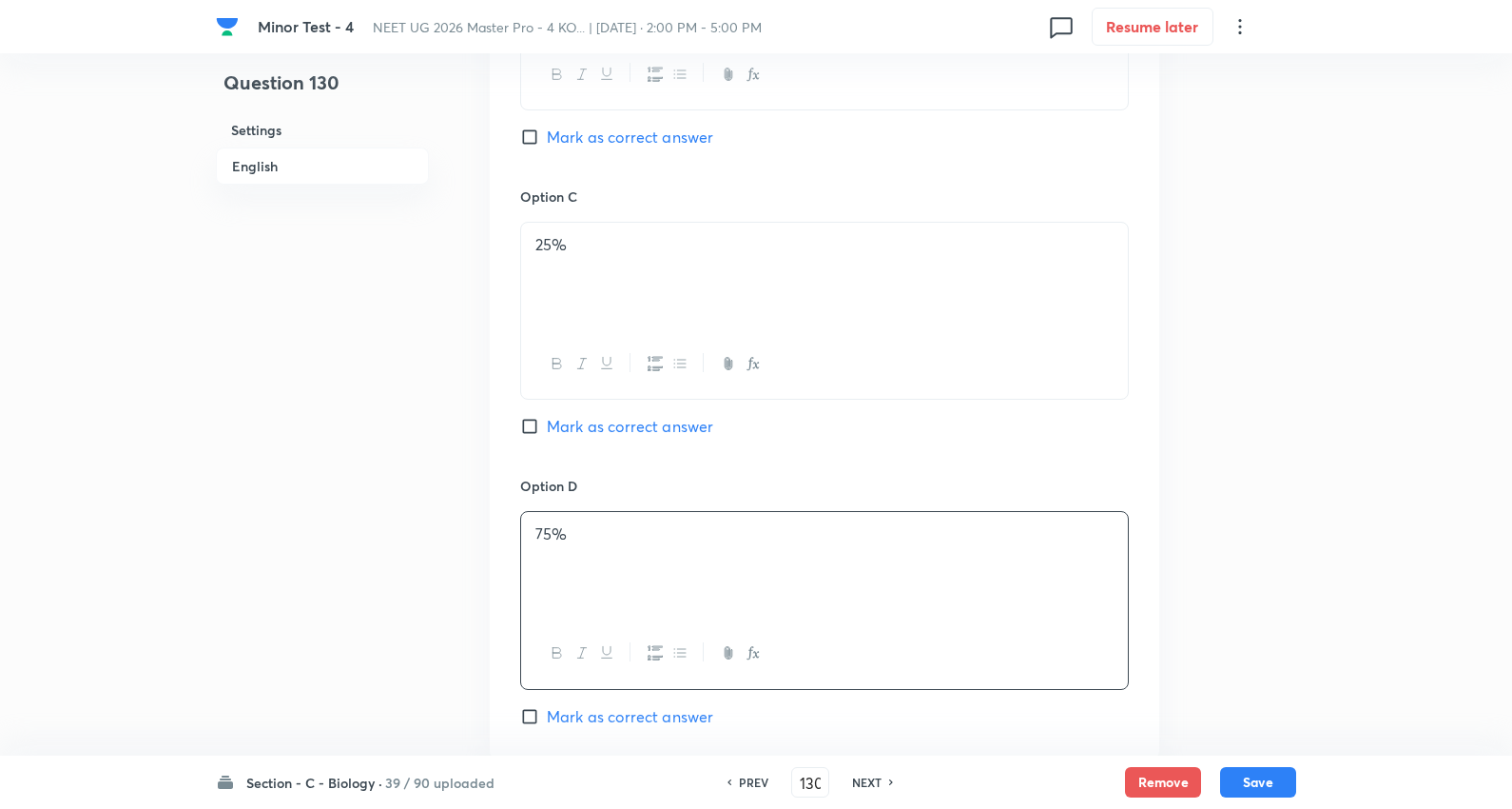
click at [615, 422] on span "Mark as correct answer" at bounding box center [631, 426] width 166 height 23
click at [547, 422] on input "Mark as correct answer" at bounding box center [533, 425] width 26 height 19
checkbox input "true"
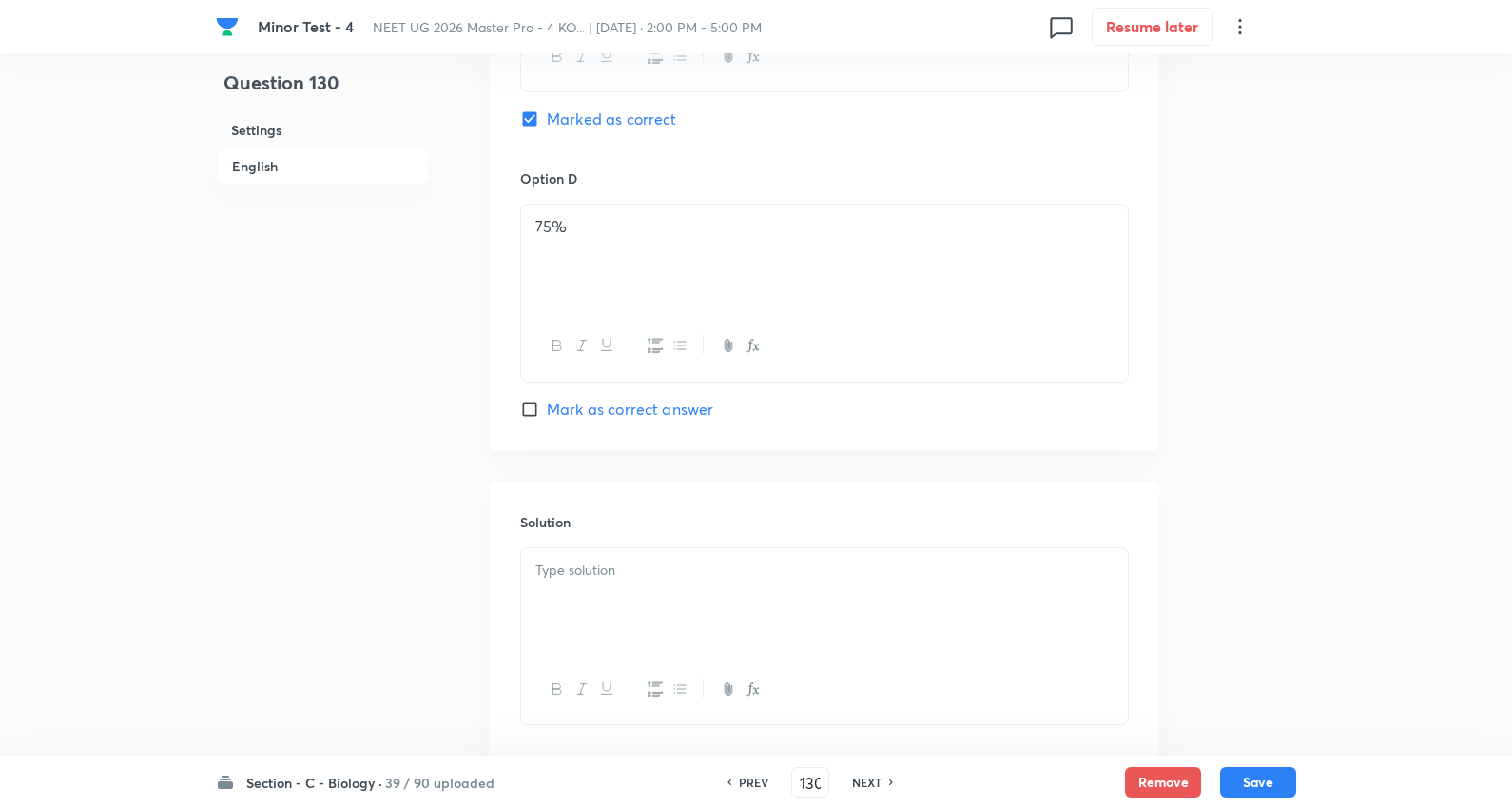
scroll to position [1799, 0]
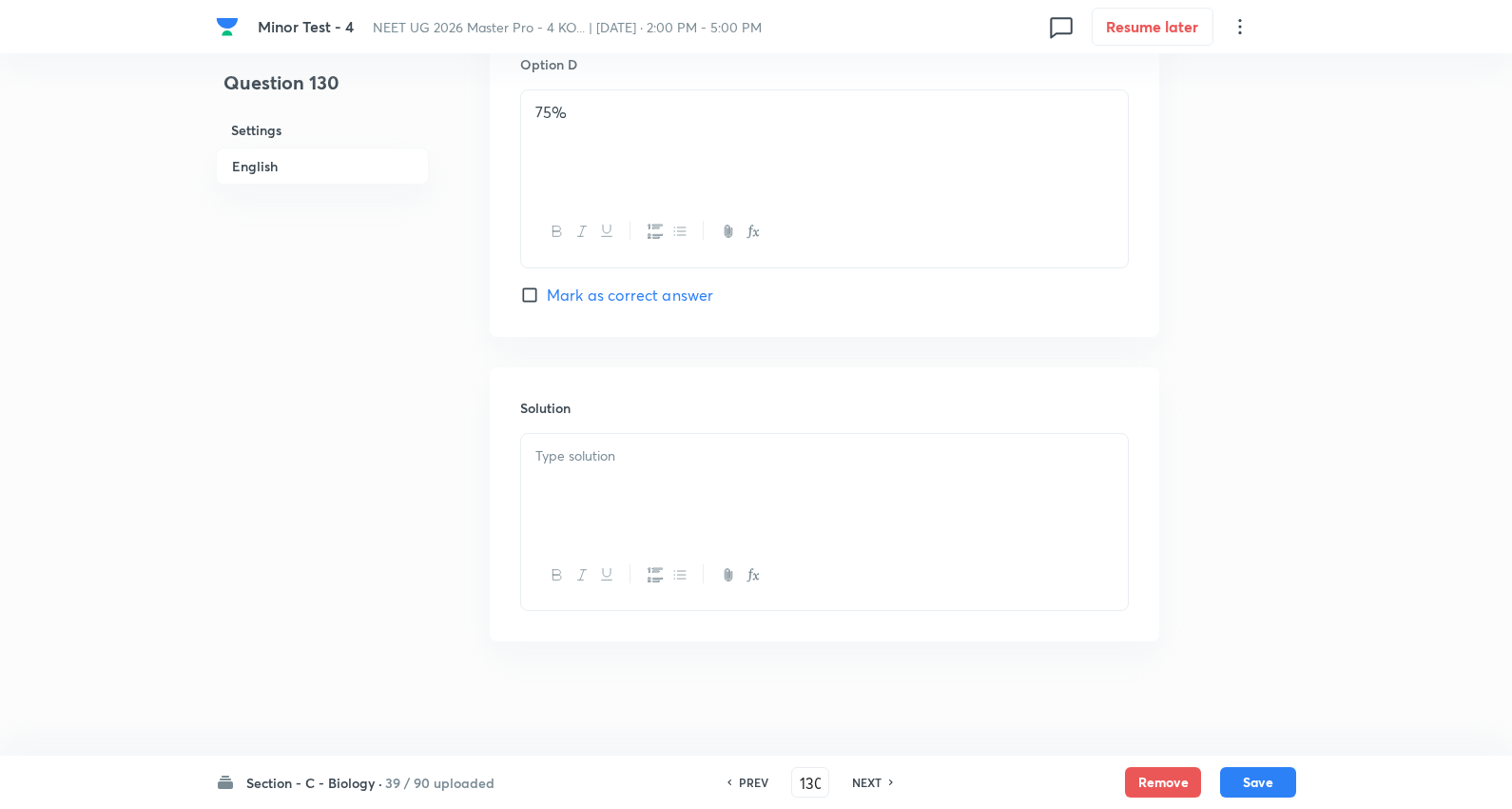
click at [640, 474] on div at bounding box center [825, 487] width 607 height 107
click at [1287, 777] on button "Save" at bounding box center [1258, 780] width 76 height 30
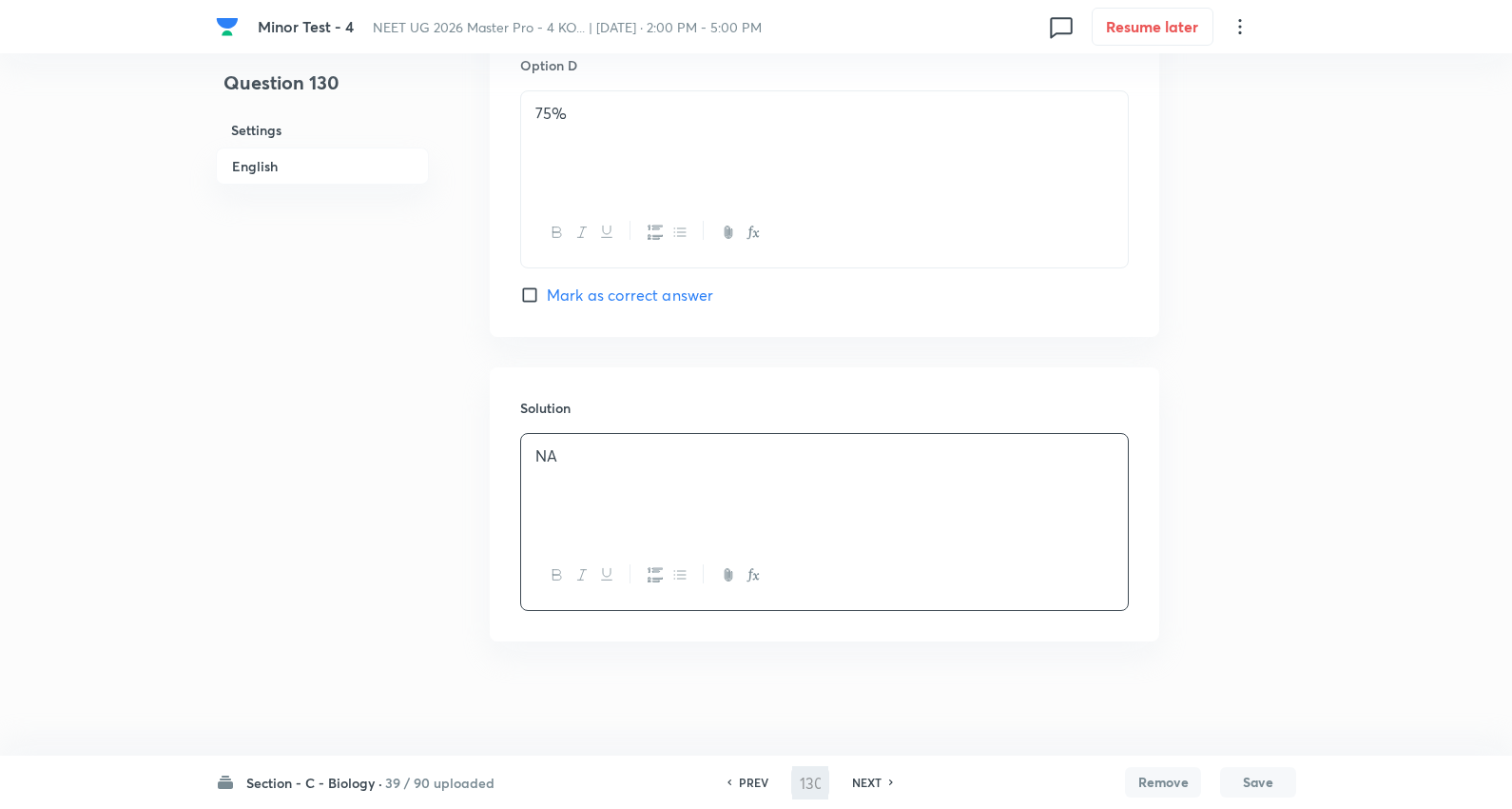
scroll to position [1796, 0]
type input "131"
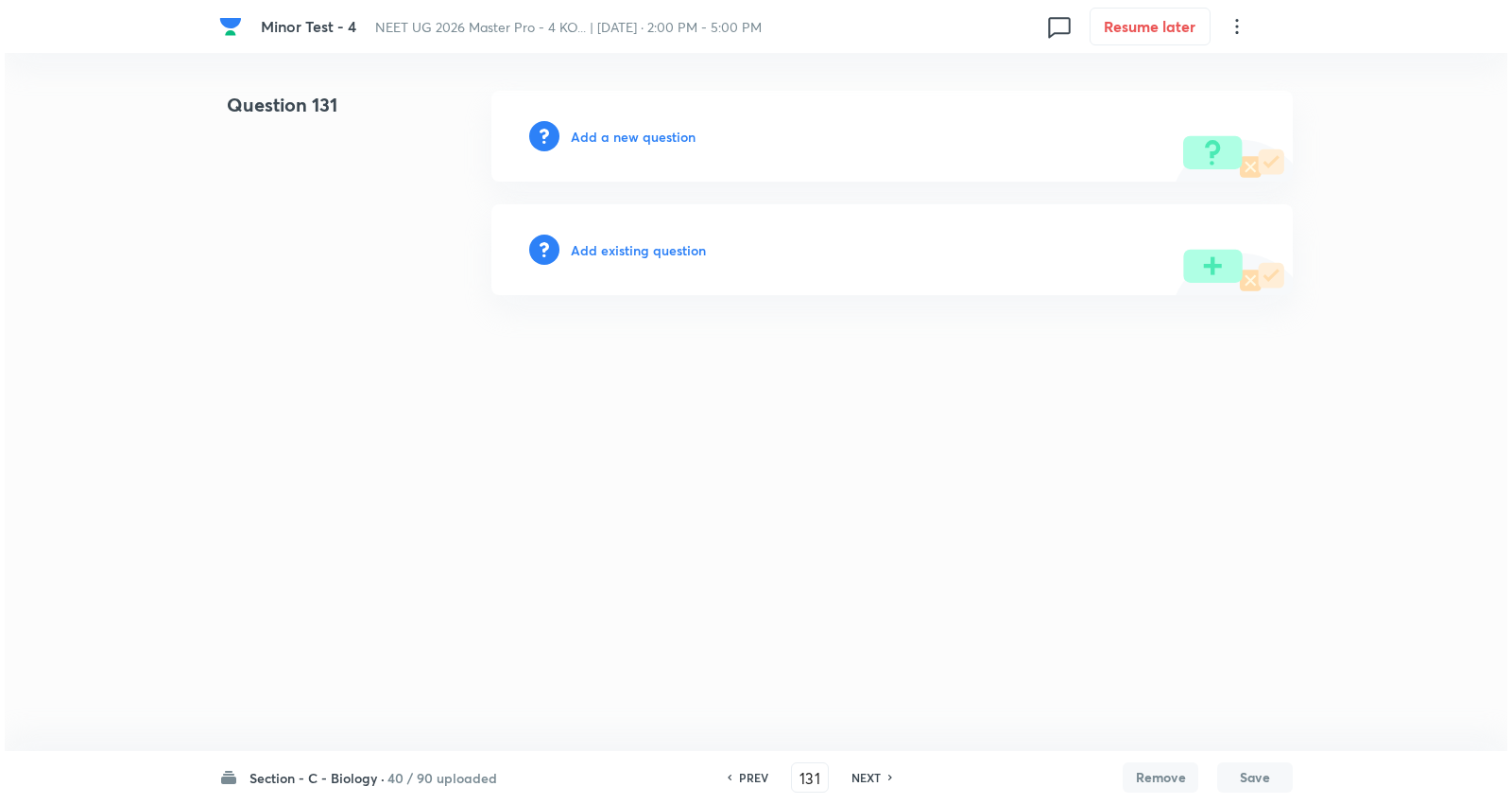
scroll to position [0, 0]
click at [643, 128] on h6 "Add a new question" at bounding box center [633, 136] width 125 height 19
click at [643, 128] on h6 "Choose a question type" at bounding box center [644, 136] width 146 height 19
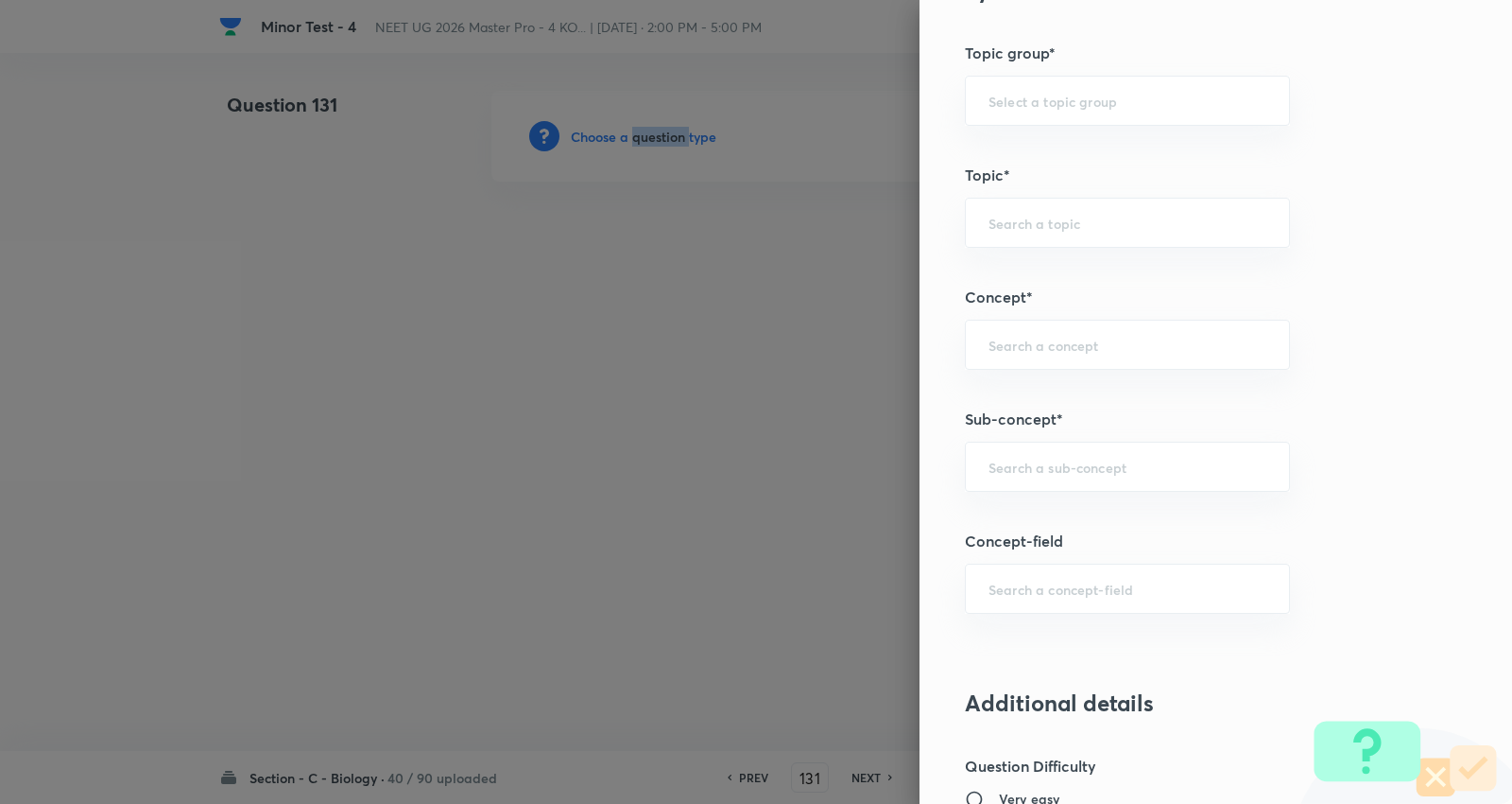
scroll to position [945, 0]
click at [1066, 464] on input "text" at bounding box center [1128, 460] width 278 height 18
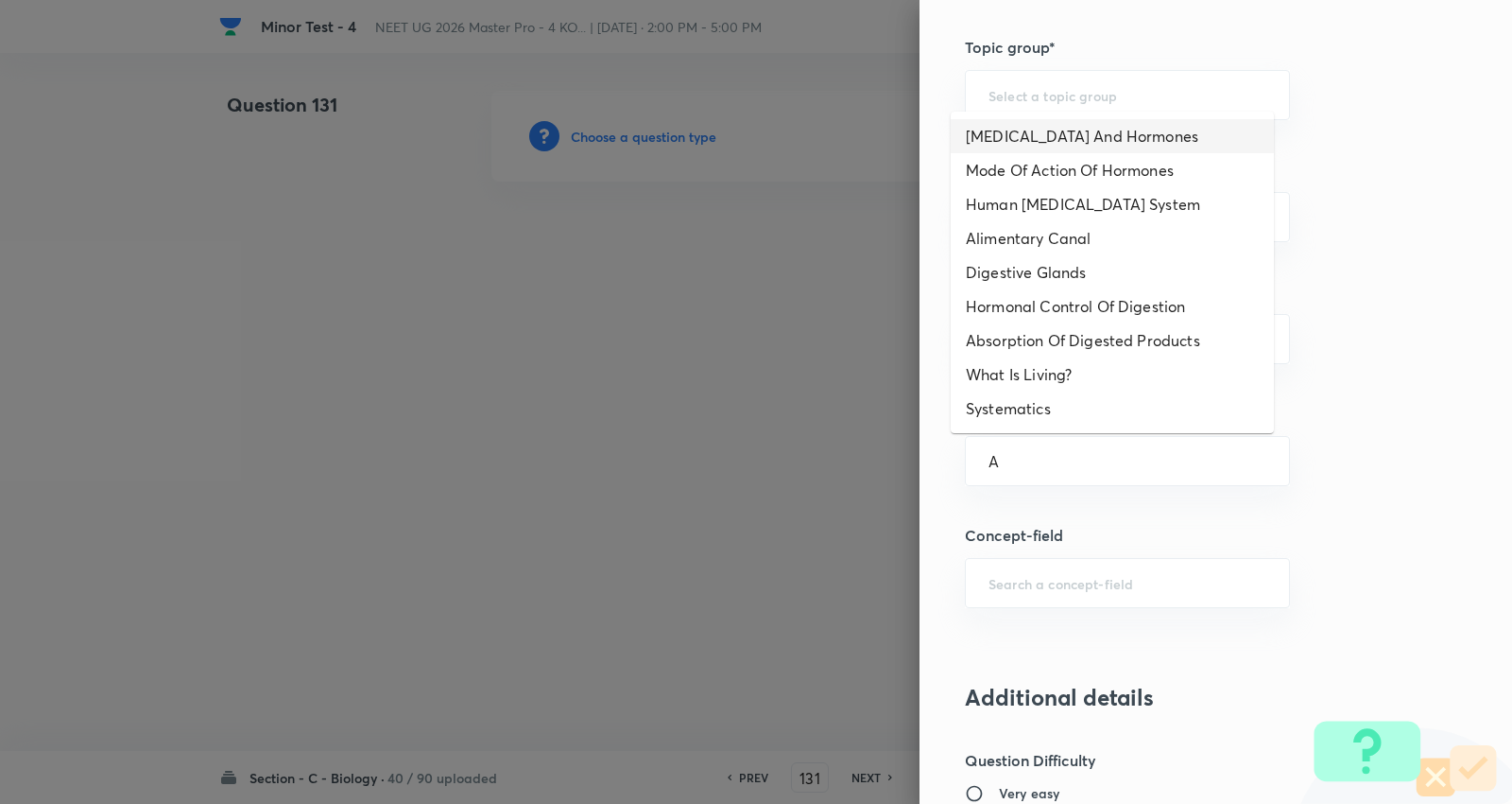
click at [1063, 136] on li "Endocrine Glands And Hormones" at bounding box center [1112, 135] width 323 height 34
type input "Endocrine Glands And Hormones"
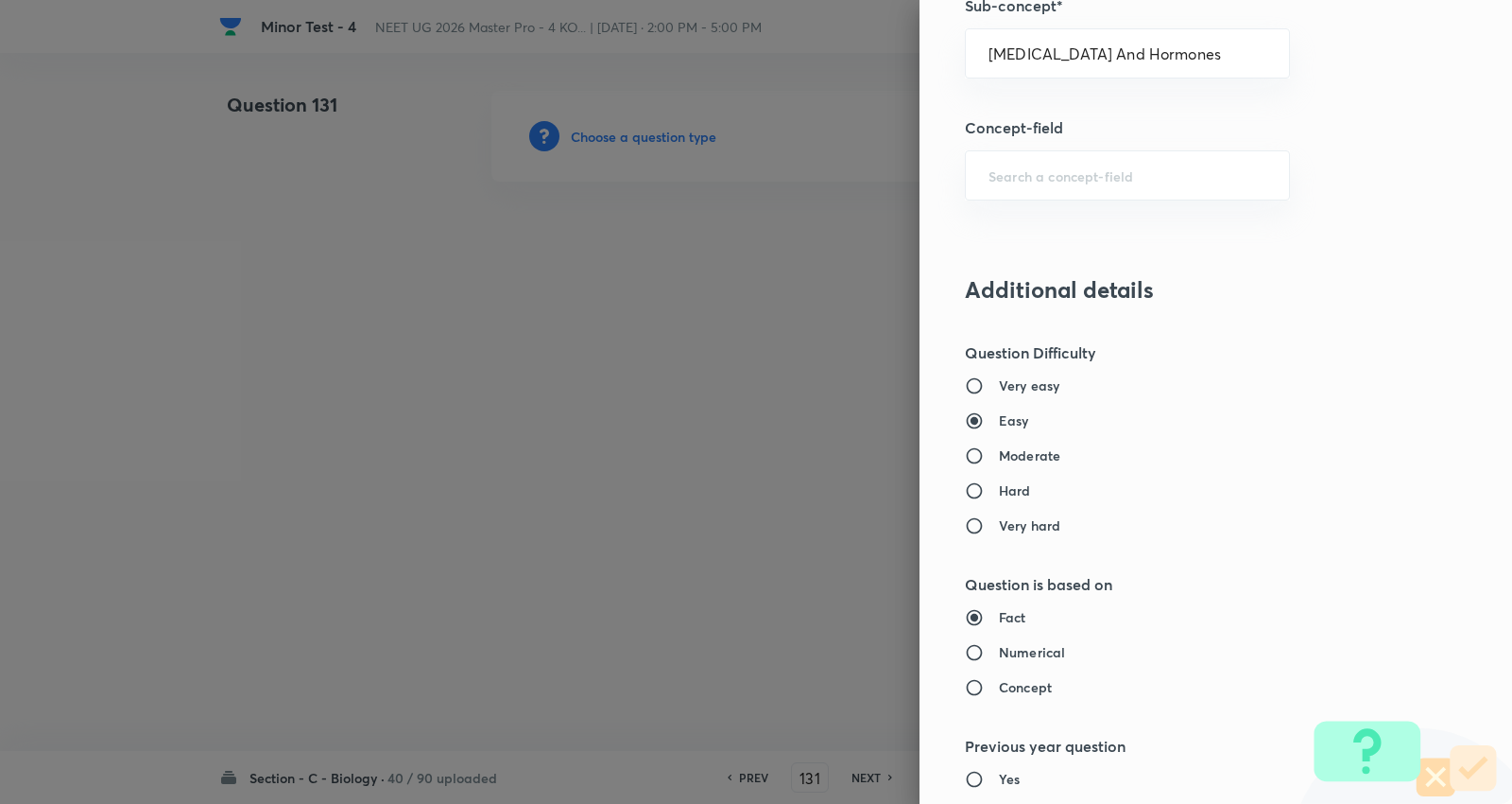
type input "Biology"
type input "Human Physiology"
type input "Chemical Coordinate & Integration"
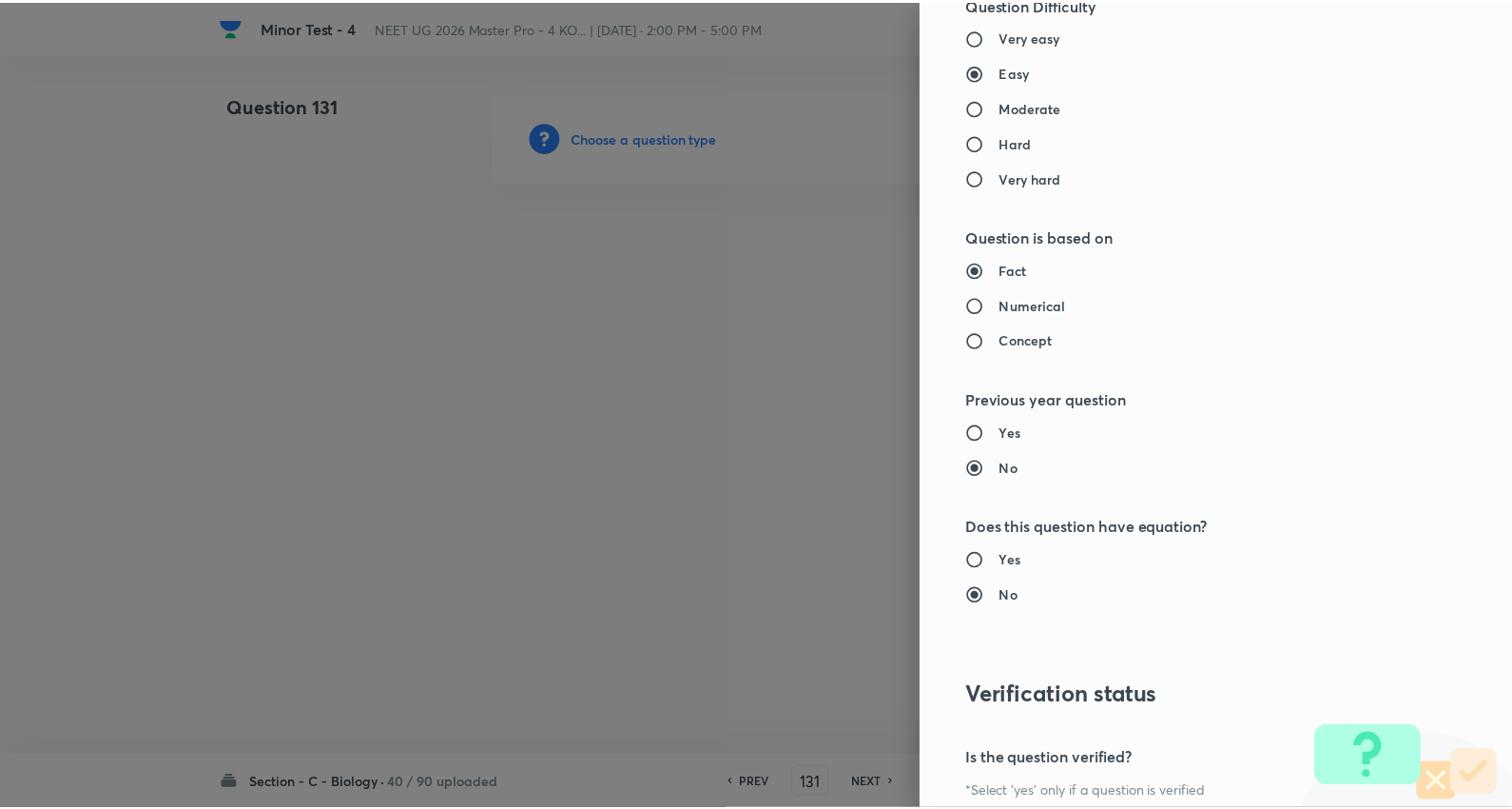
scroll to position [1913, 0]
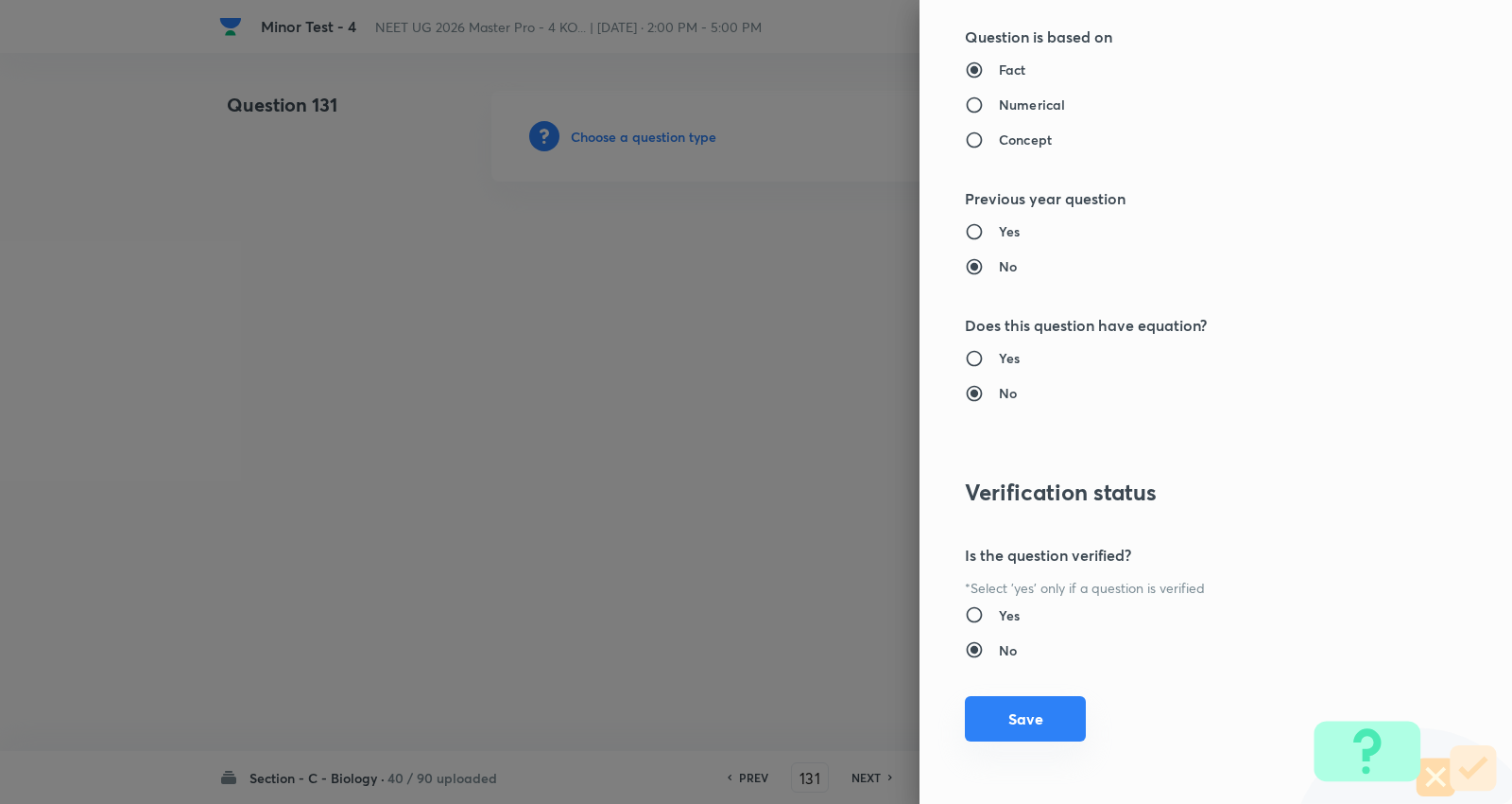
click at [1024, 716] on button "Save" at bounding box center [1026, 718] width 121 height 46
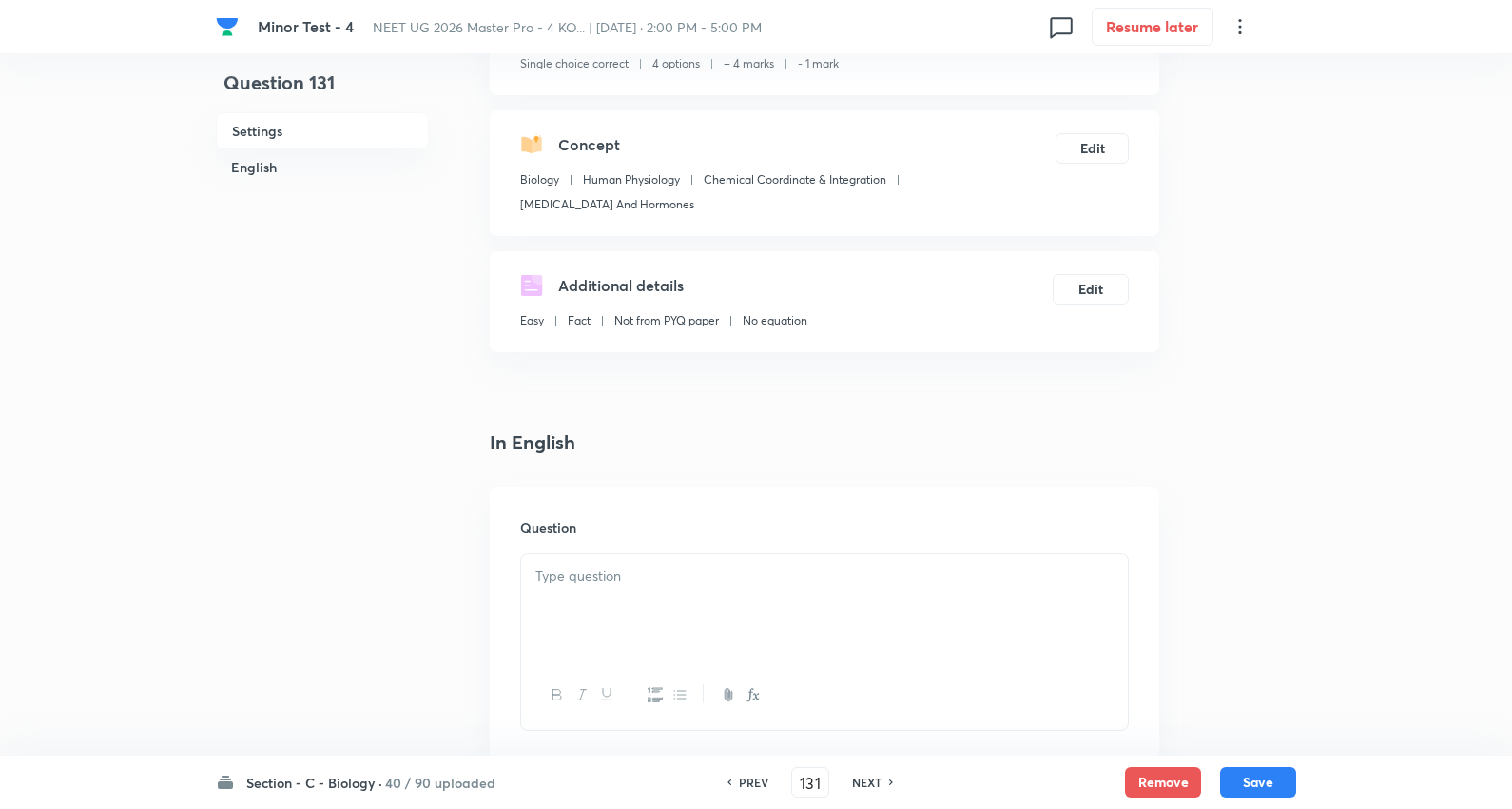
scroll to position [316, 0]
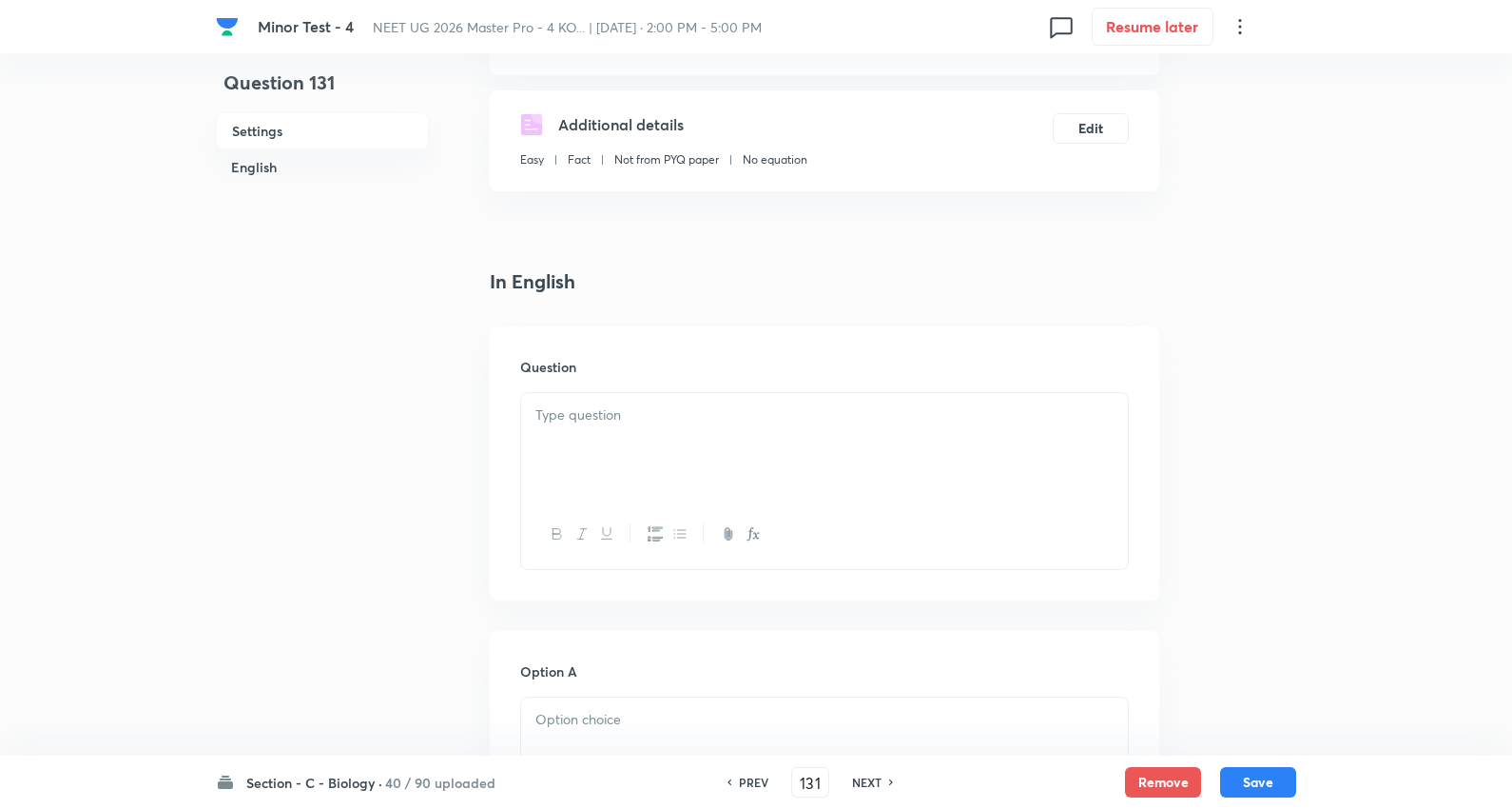
drag, startPoint x: 602, startPoint y: 459, endPoint x: 624, endPoint y: 449, distance: 24.2
click at [605, 458] on div at bounding box center [825, 446] width 607 height 107
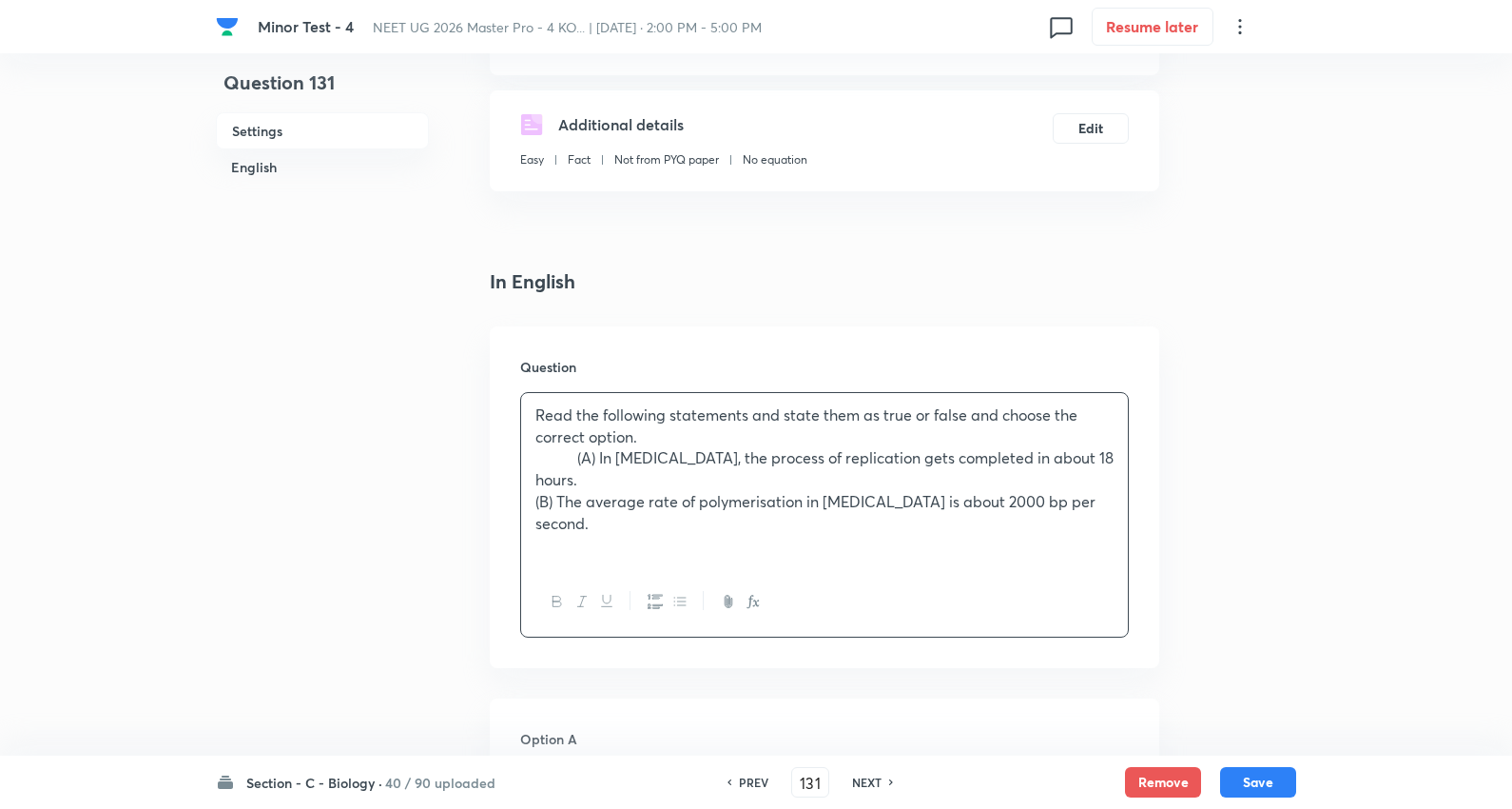
click at [624, 462] on p "(A) In E.coli, the process of replication gets completed in about 18 hours." at bounding box center [825, 469] width 579 height 43
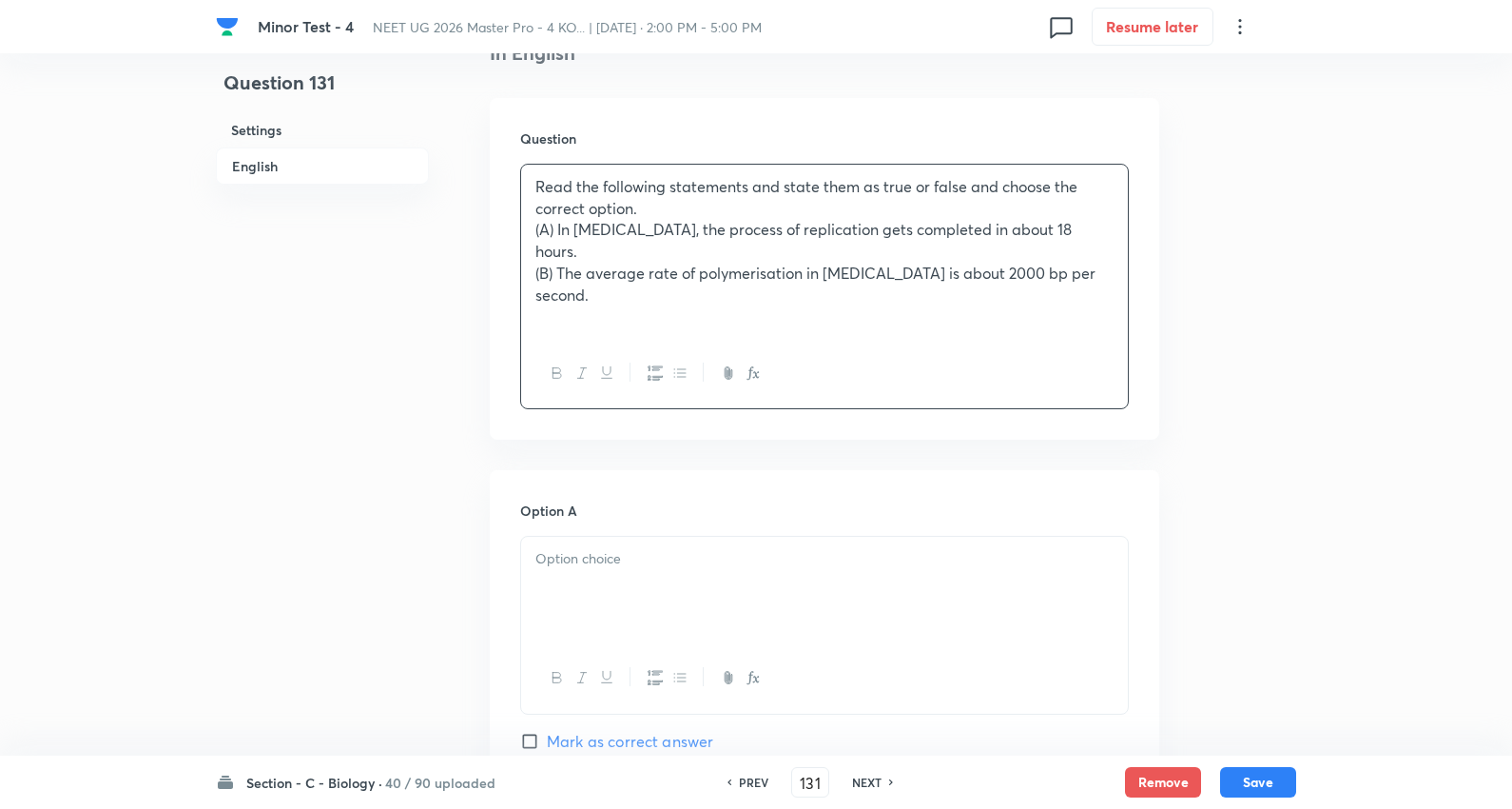
scroll to position [634, 0]
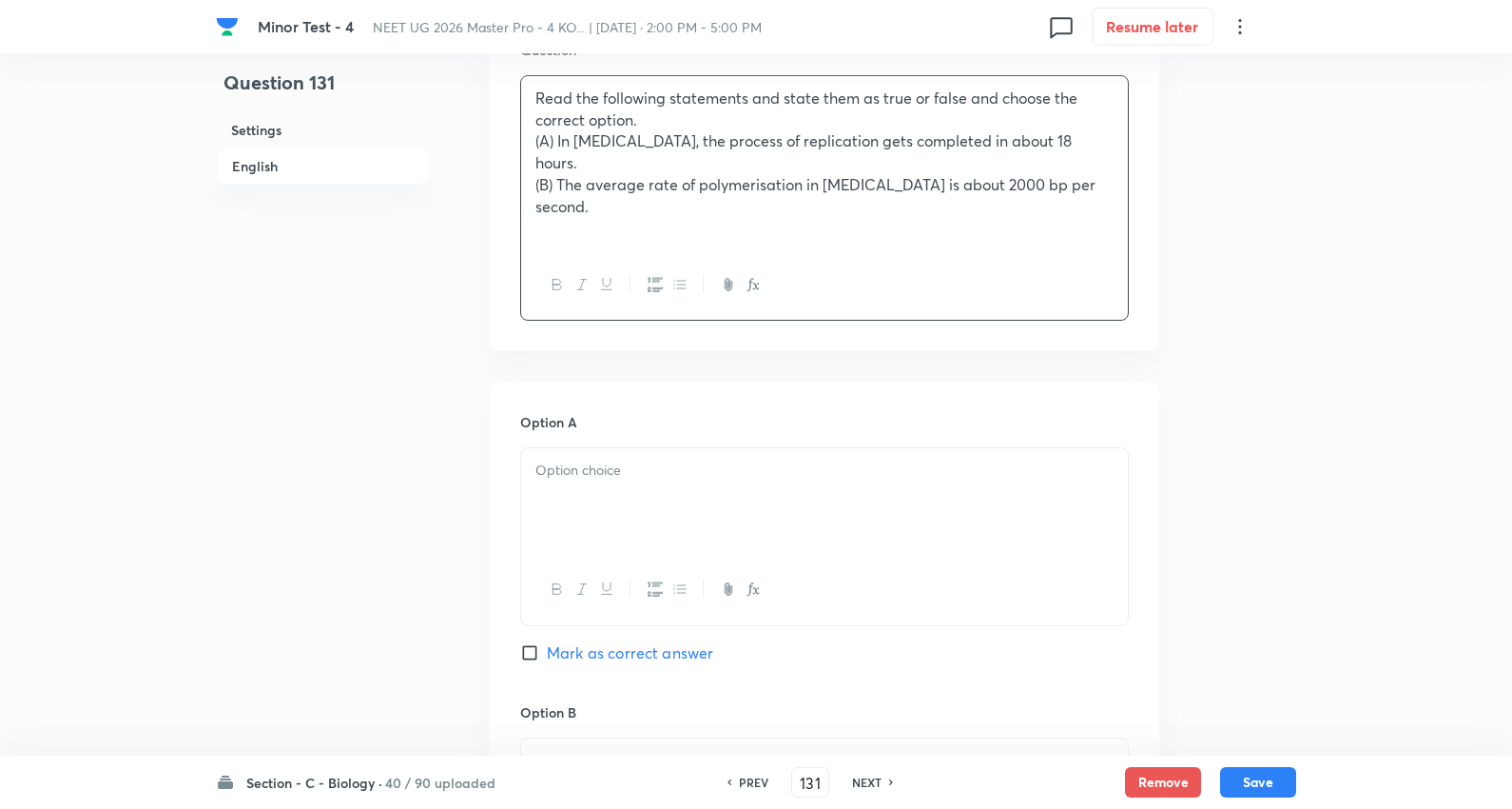
click at [614, 459] on p at bounding box center [825, 470] width 579 height 22
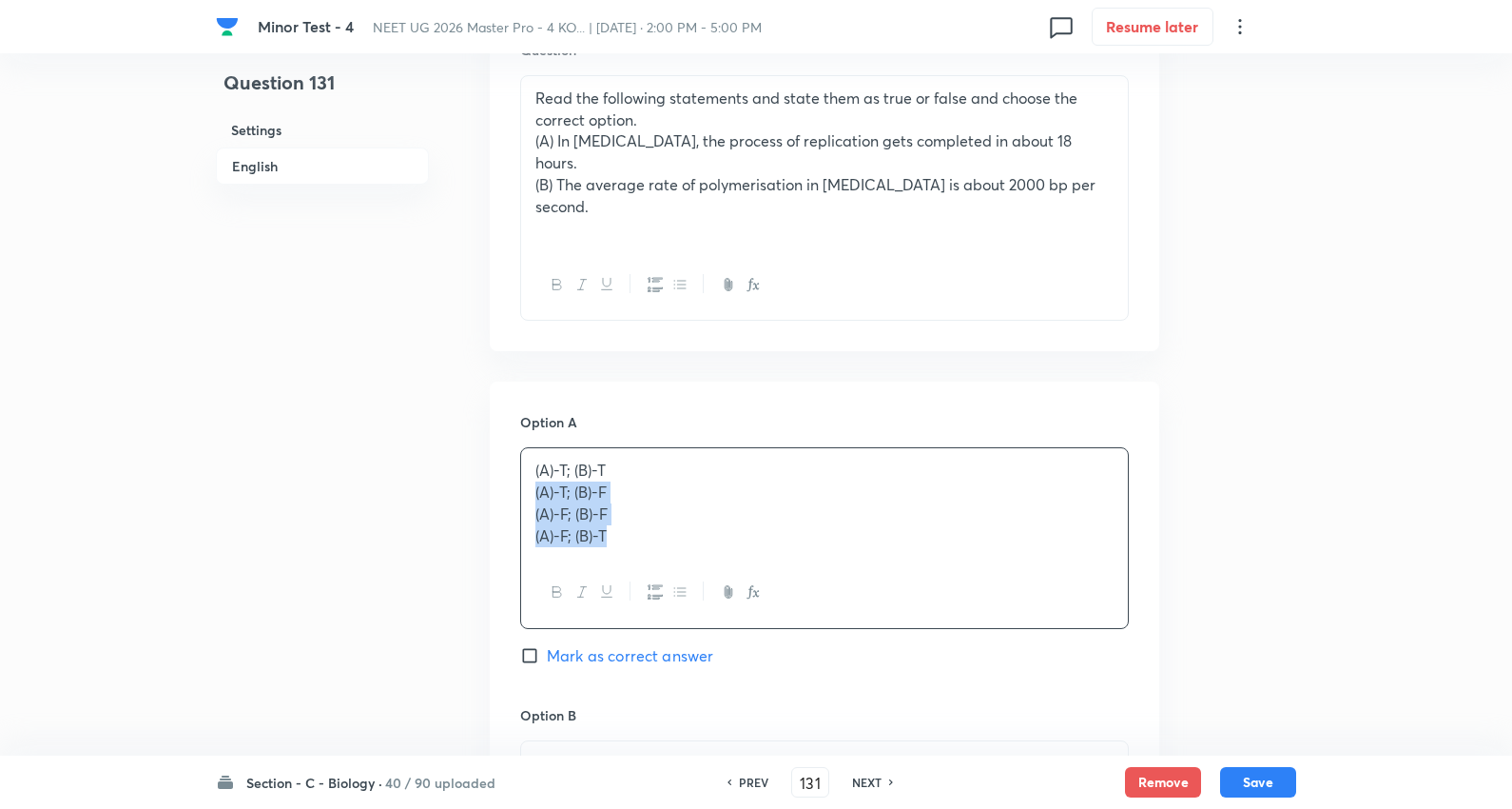
drag, startPoint x: 543, startPoint y: 460, endPoint x: 823, endPoint y: 568, distance: 300.1
click at [823, 568] on div "(A)-T; (B)-T (A)-T; (B)-F (A)-F; (B)-F (A)-F; (B)-T" at bounding box center [825, 538] width 609 height 181
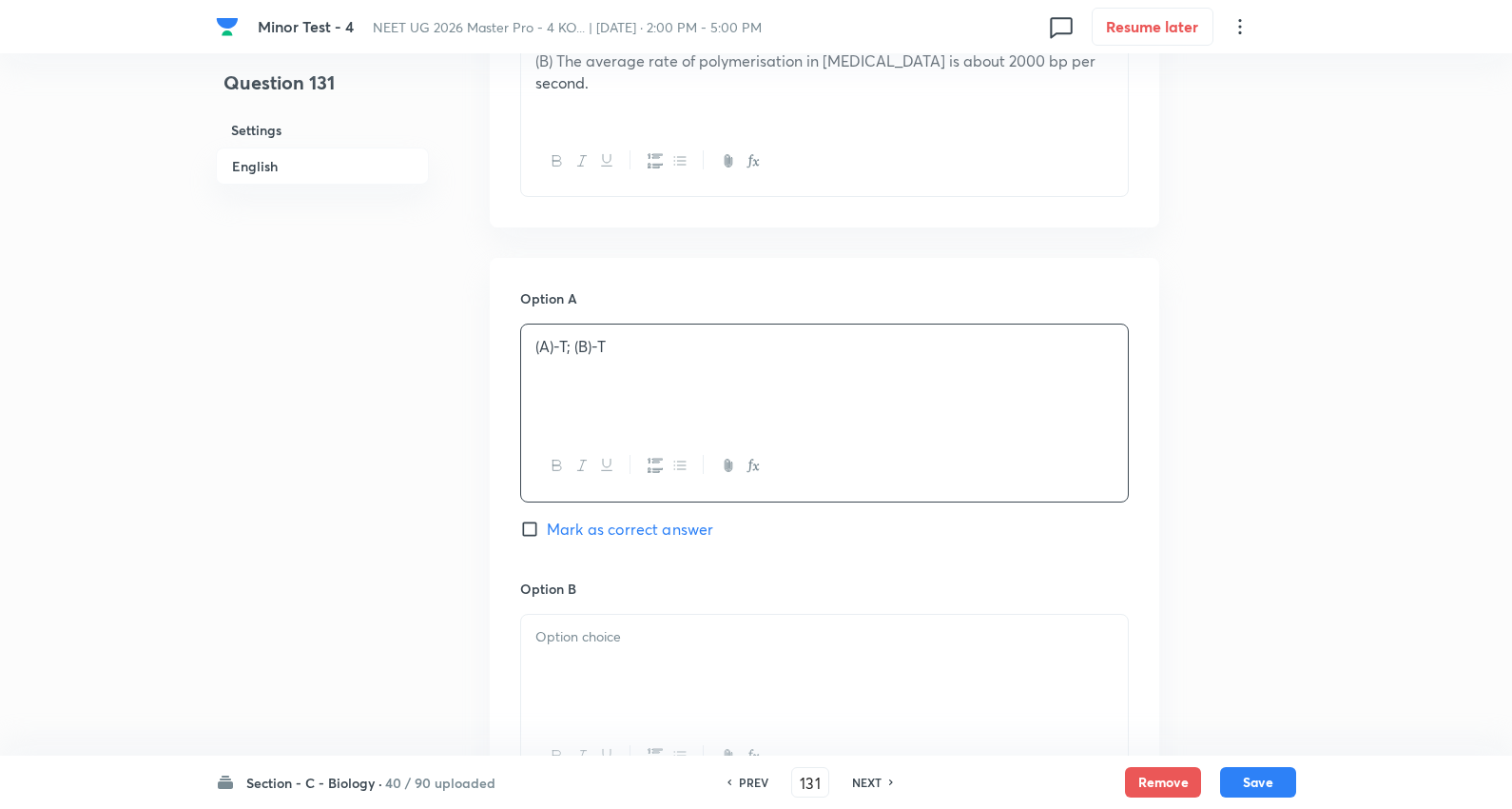
scroll to position [951, 0]
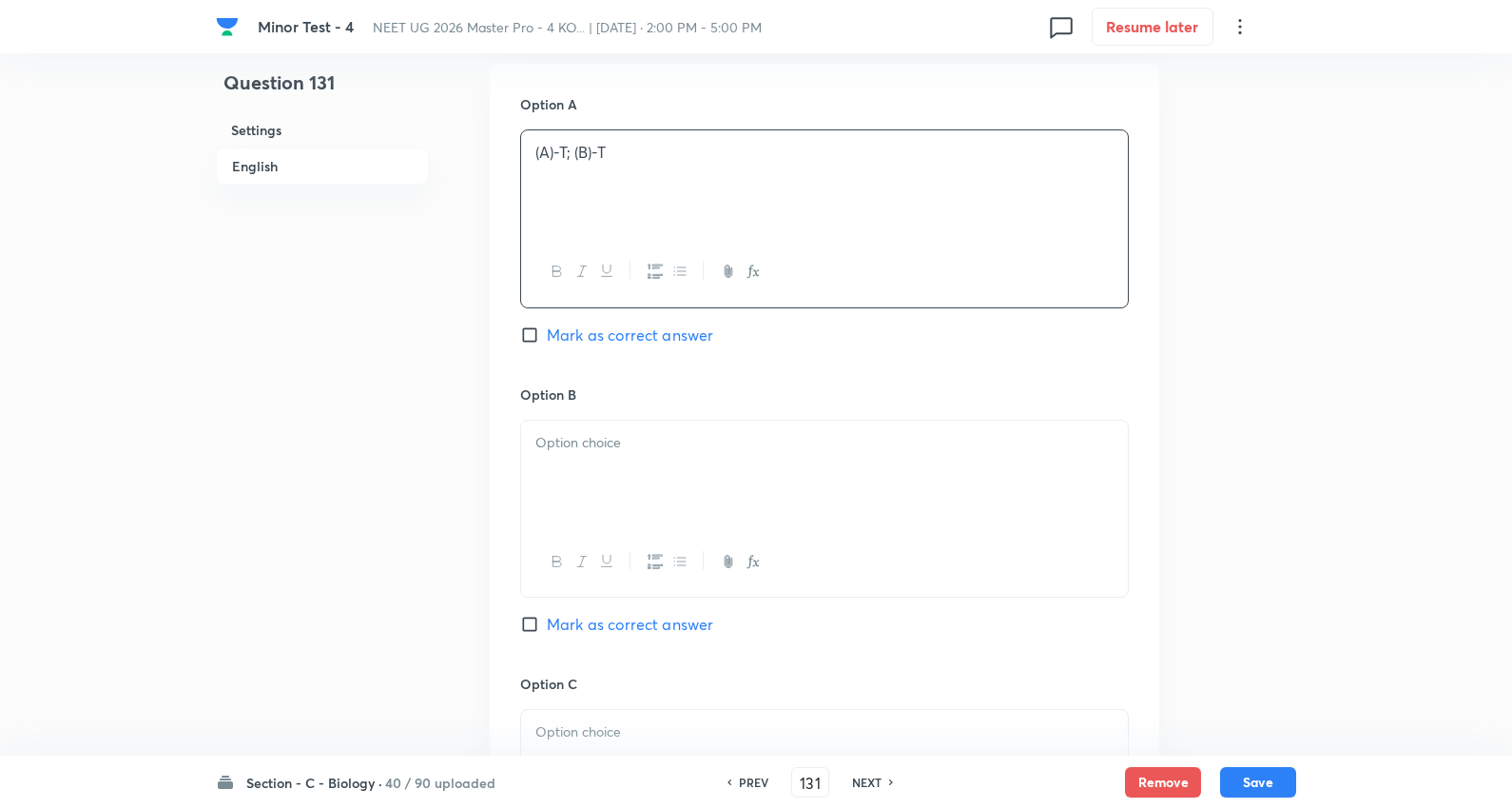
click at [609, 420] on div at bounding box center [825, 473] width 607 height 107
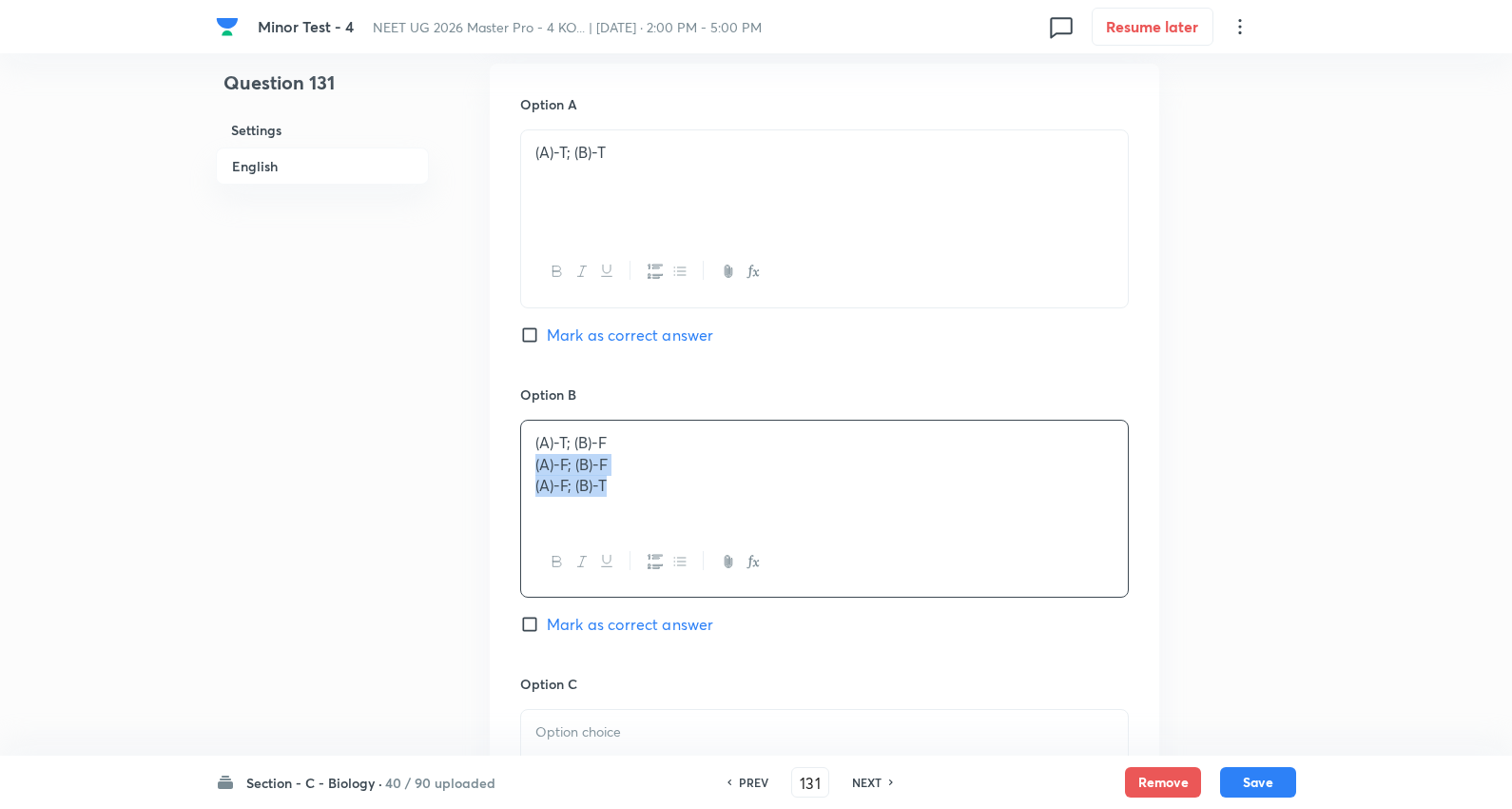
drag, startPoint x: 529, startPoint y: 423, endPoint x: 875, endPoint y: 486, distance: 351.7
click at [875, 486] on div "(A)-T; (B)-F (A)-F; (B)-F (A)-F; (B)-T" at bounding box center [825, 508] width 609 height 178
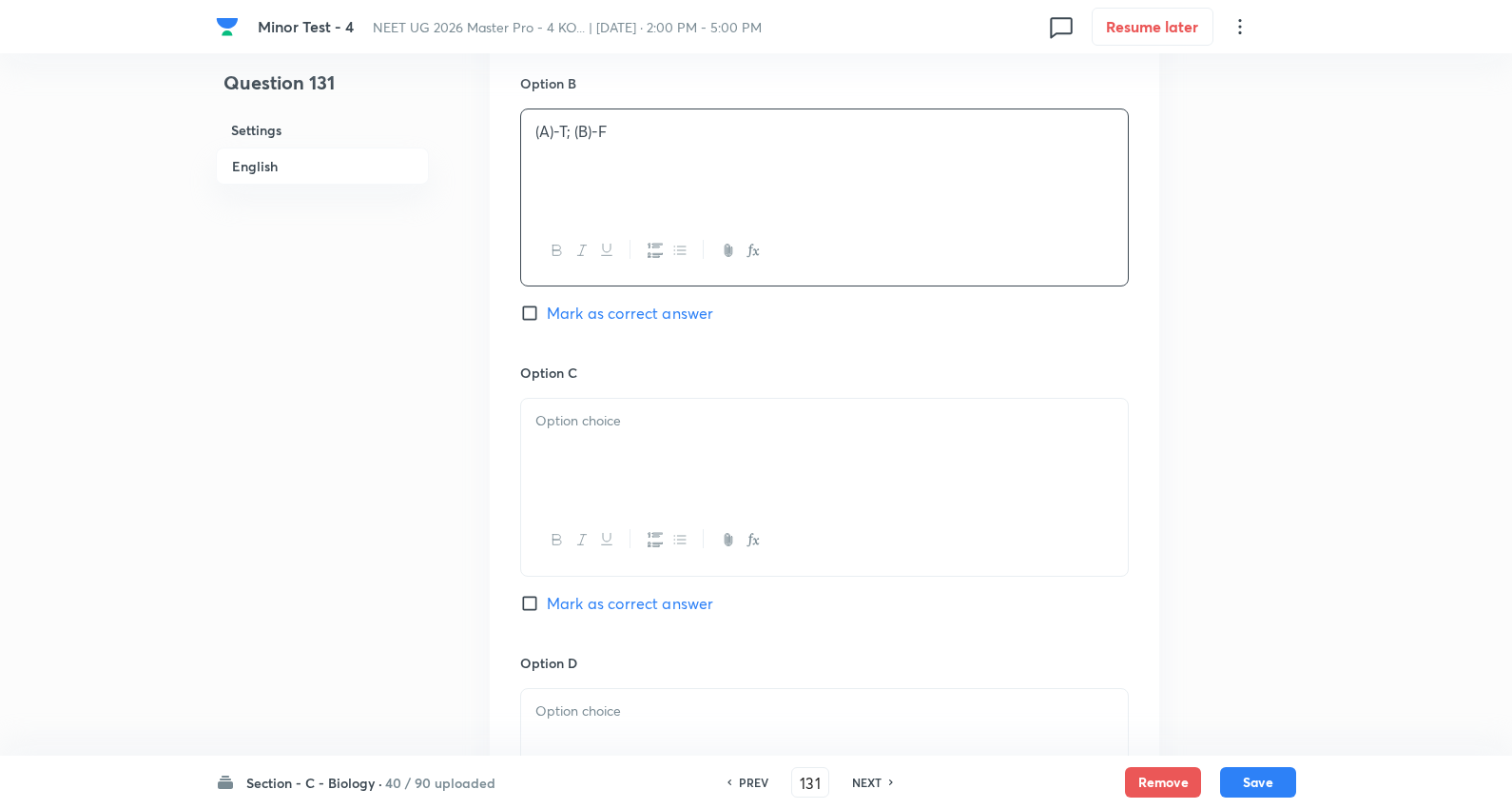
scroll to position [1374, 0]
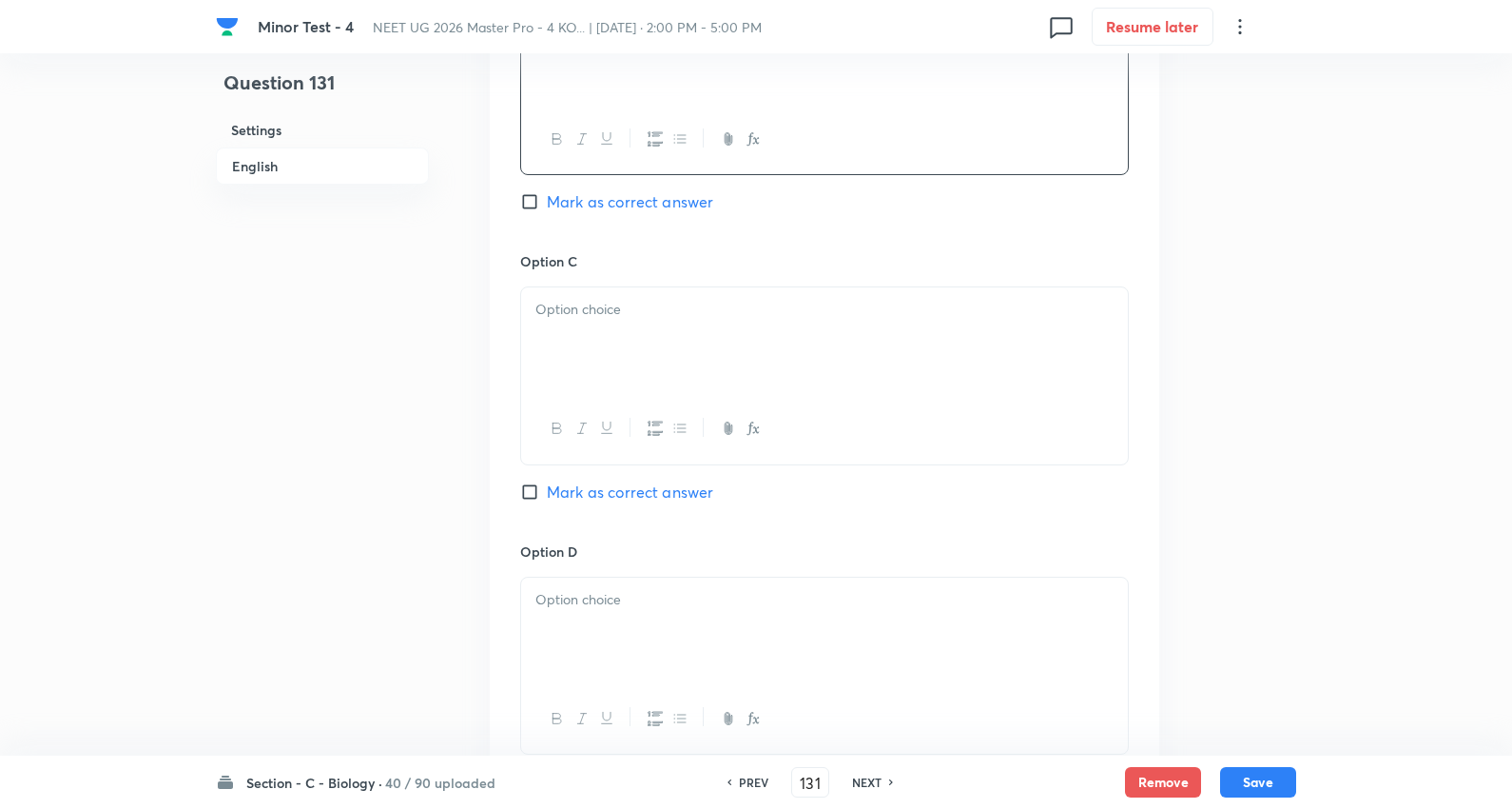
click at [605, 287] on div at bounding box center [825, 340] width 607 height 107
drag, startPoint x: 534, startPoint y: 288, endPoint x: 944, endPoint y: 328, distance: 411.9
click at [944, 328] on div "(A)-F; (B)-F (A)-F; (B)-T" at bounding box center [825, 340] width 607 height 107
click at [654, 589] on p at bounding box center [825, 599] width 579 height 22
click at [599, 770] on span "Mark as correct answer" at bounding box center [631, 781] width 166 height 23
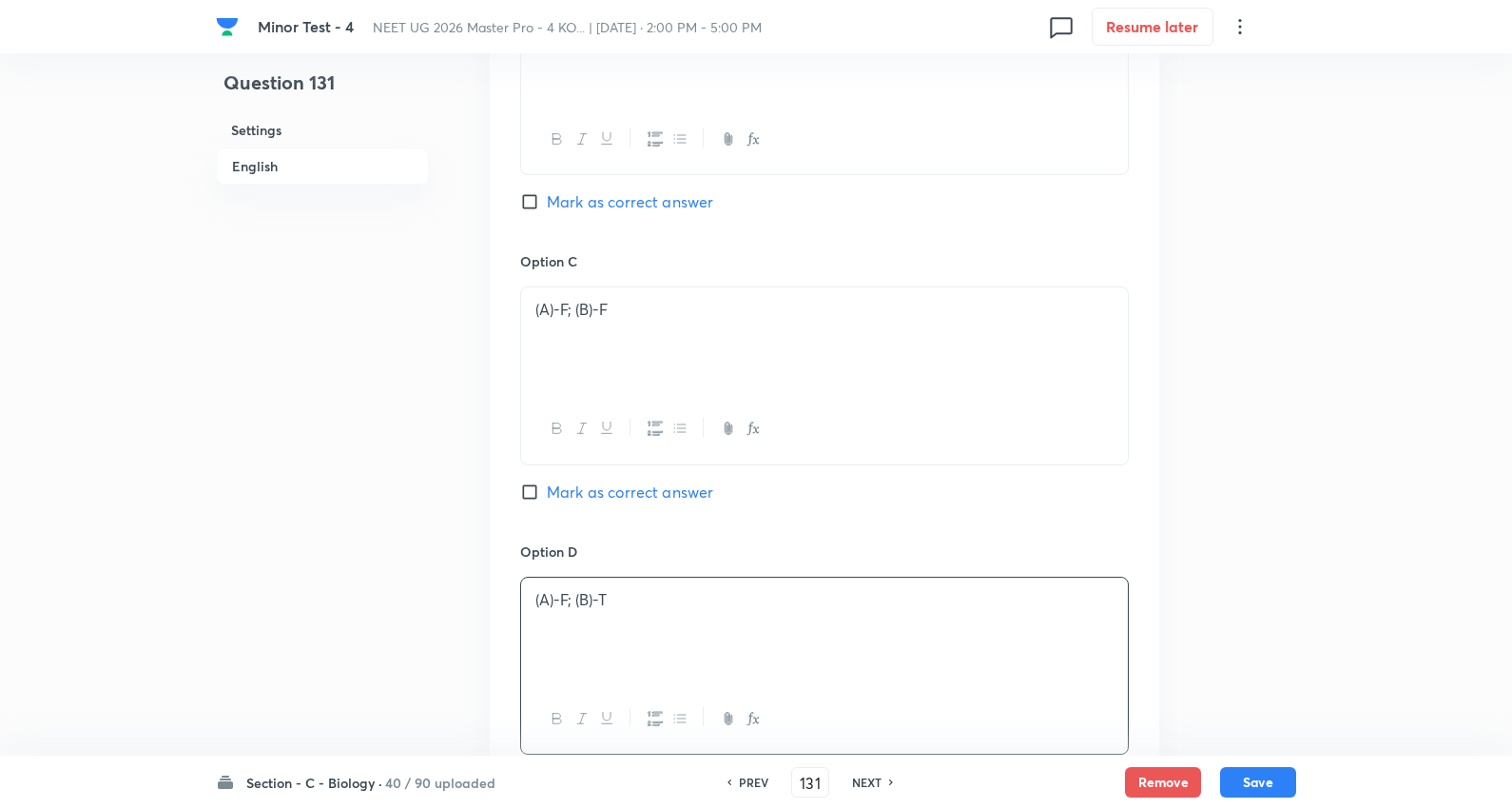
click at [547, 772] on input "Mark as correct answer" at bounding box center [533, 781] width 26 height 19
checkbox input "true"
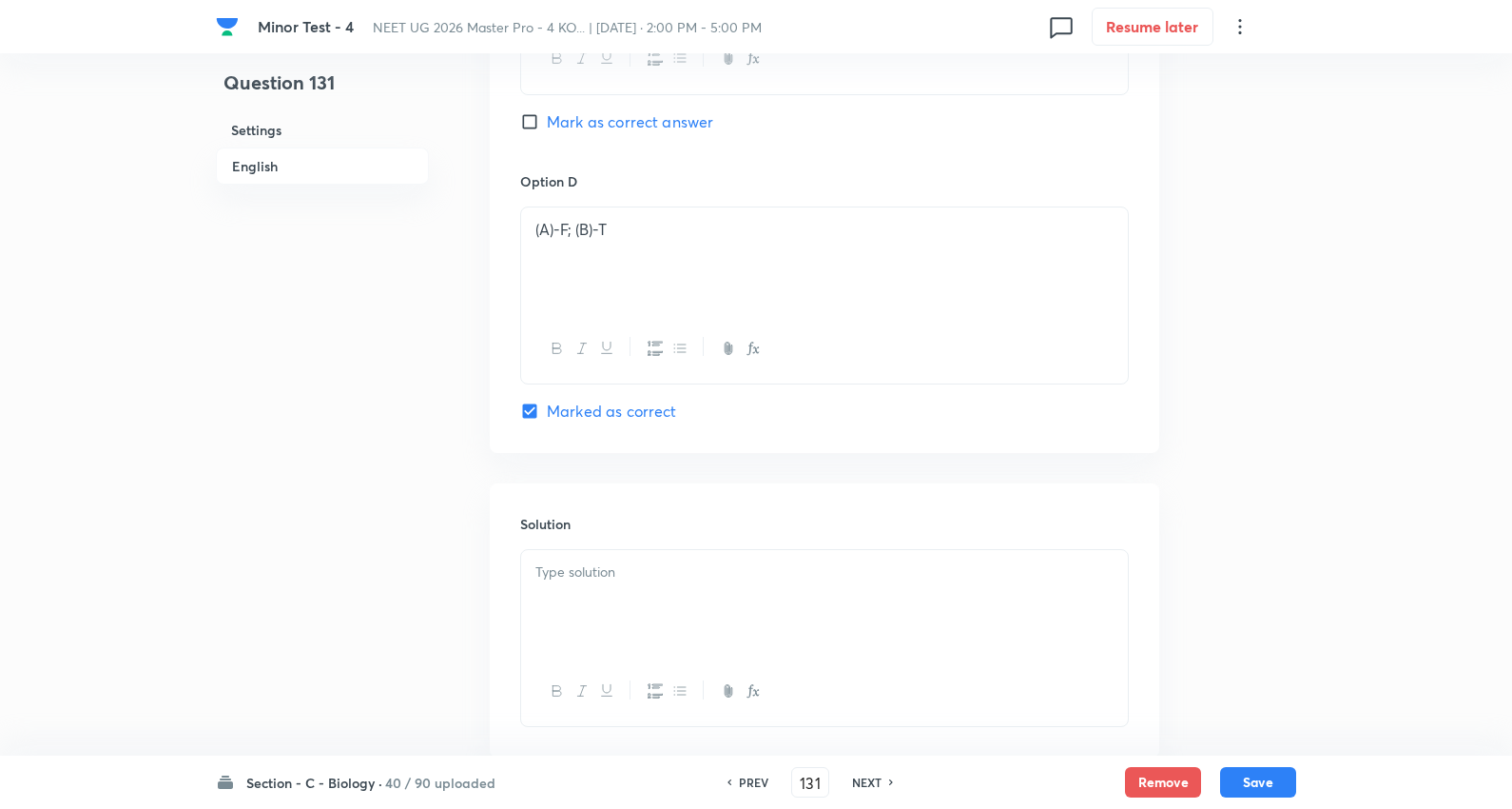
scroll to position [1796, 0]
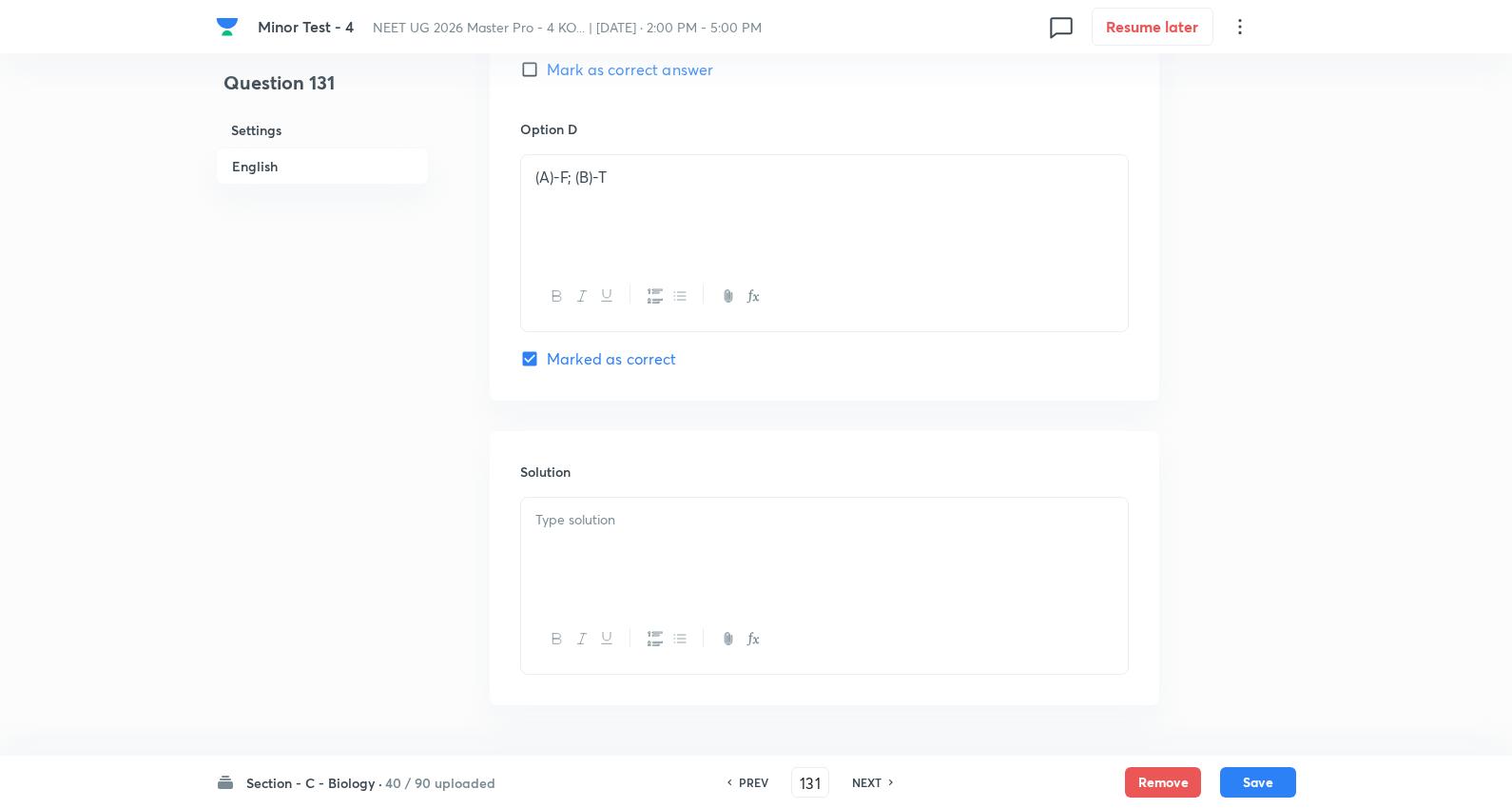
click at [629, 500] on div at bounding box center [825, 550] width 607 height 107
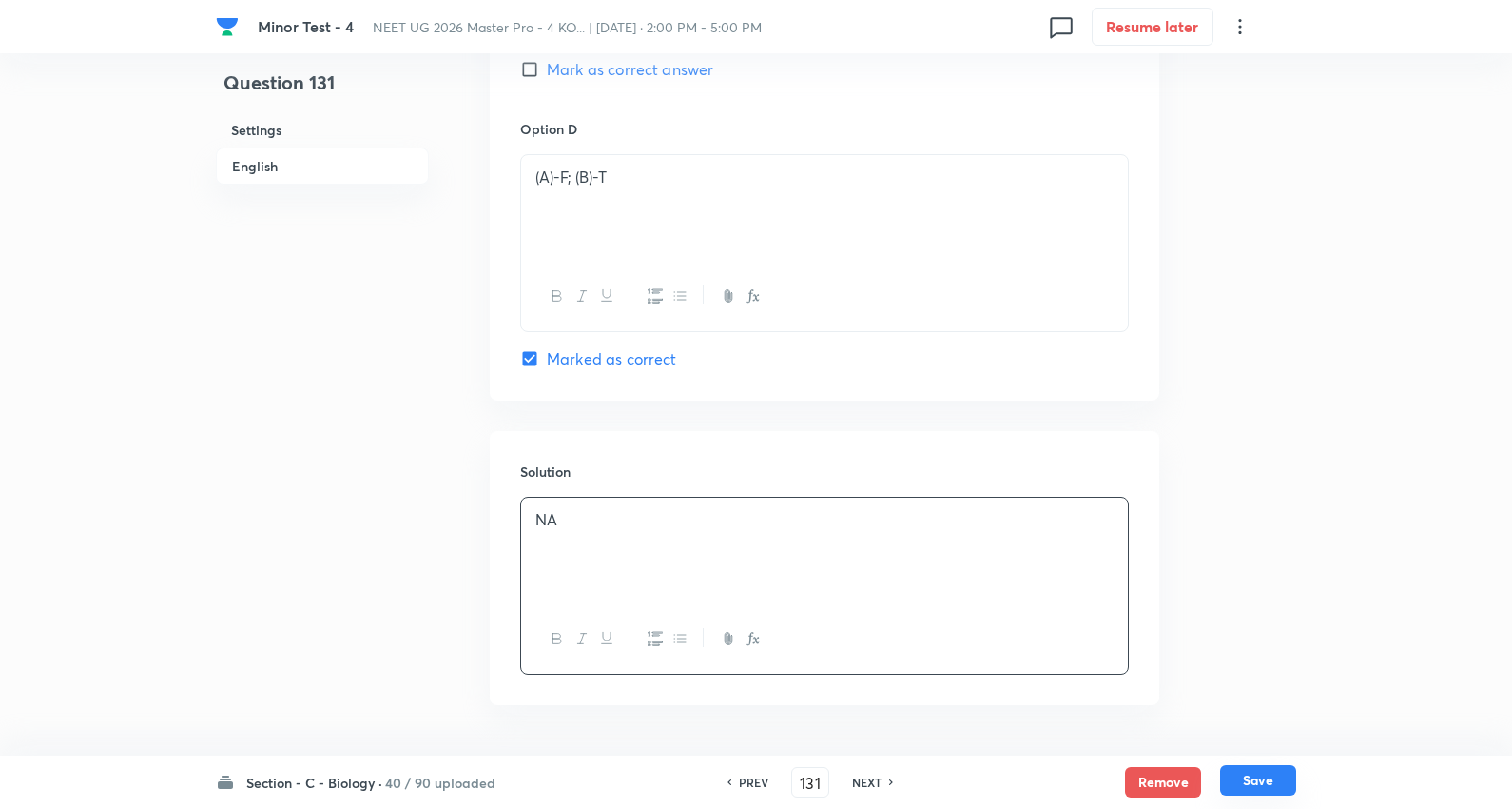
click at [1281, 774] on button "Save" at bounding box center [1258, 780] width 76 height 30
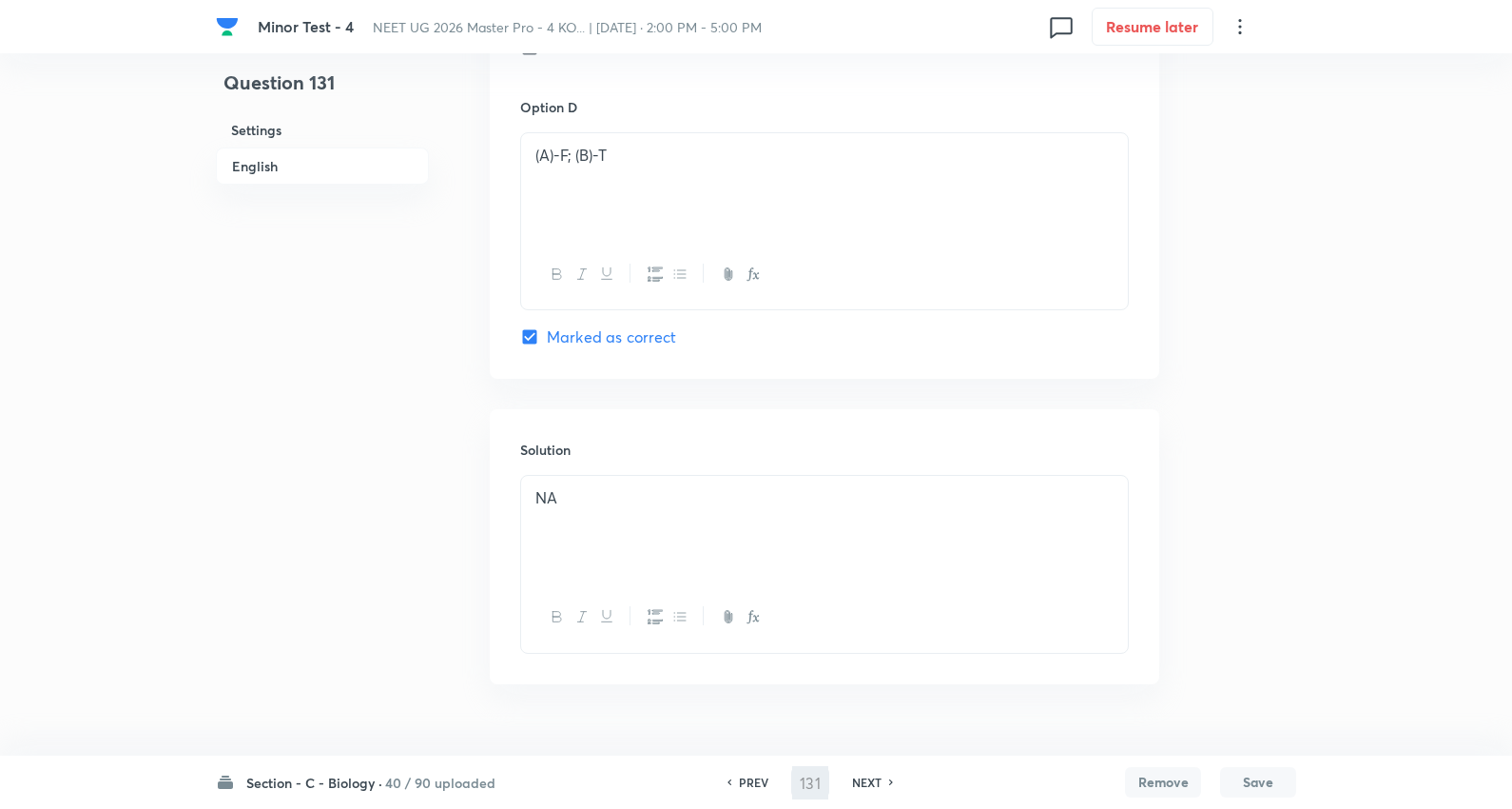
type input "132"
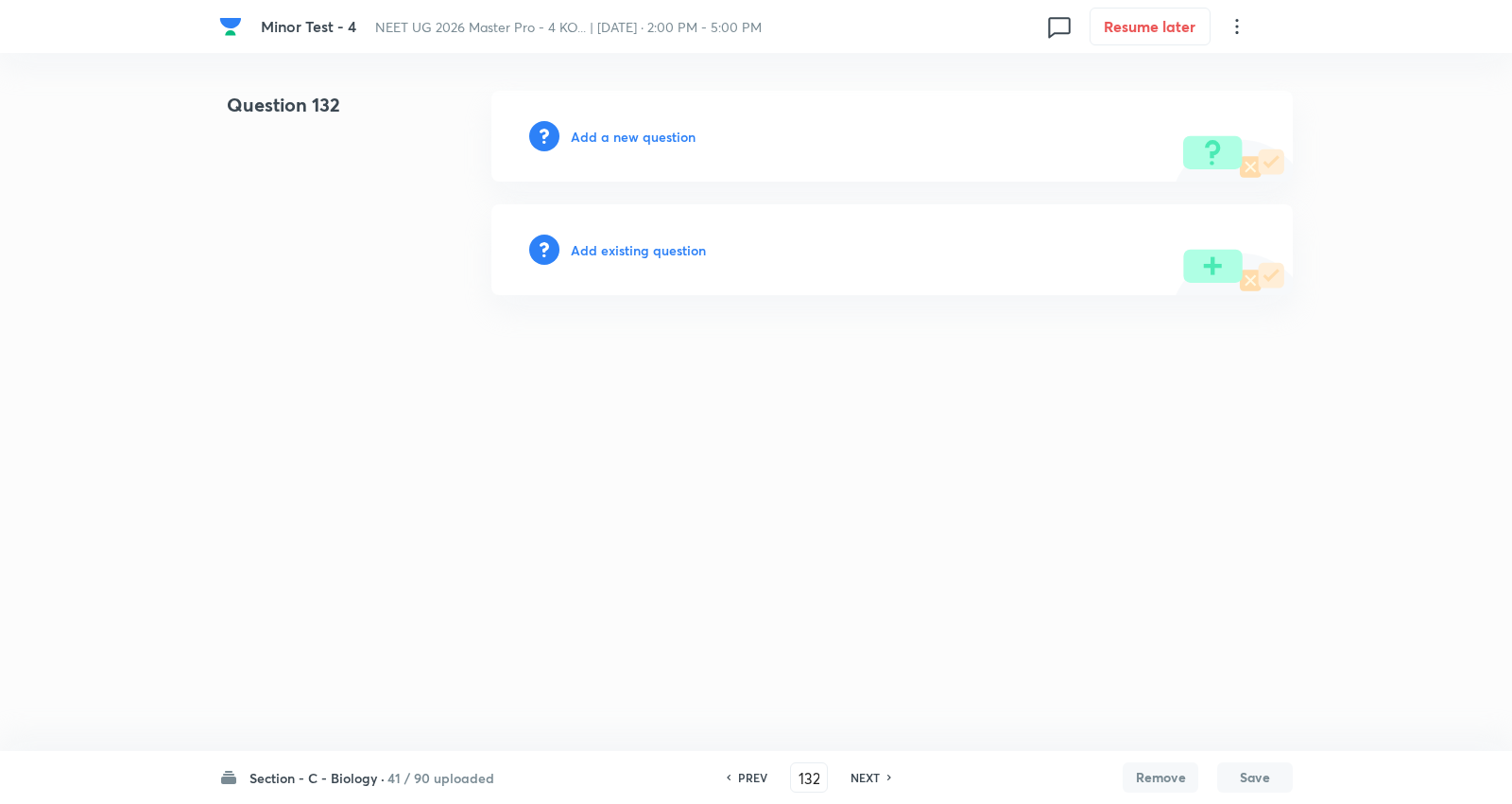
click at [629, 134] on h6 "Add a new question" at bounding box center [633, 136] width 125 height 19
click at [629, 134] on h6 "Choose a question type" at bounding box center [644, 136] width 146 height 19
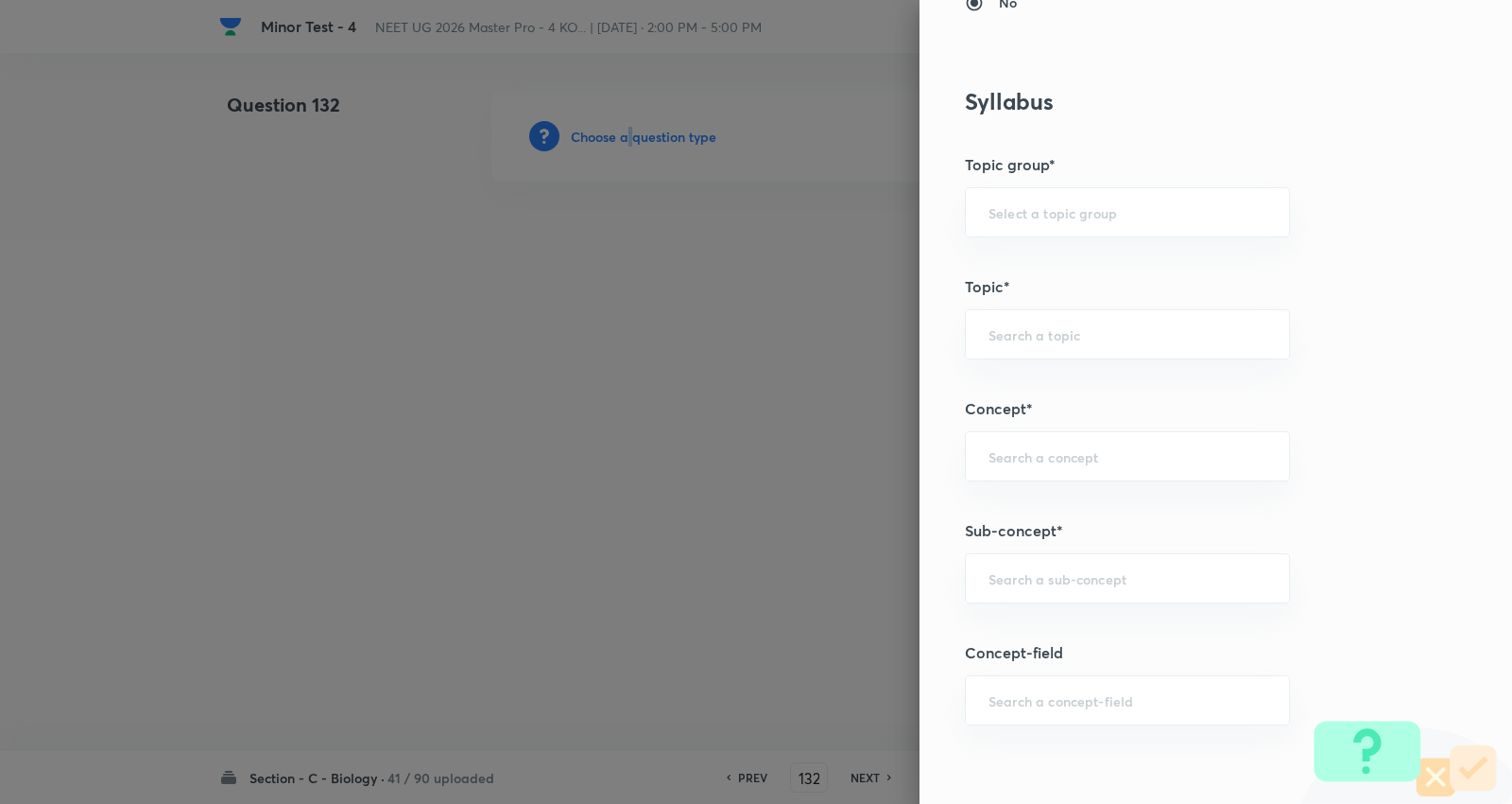
scroll to position [1261, 0]
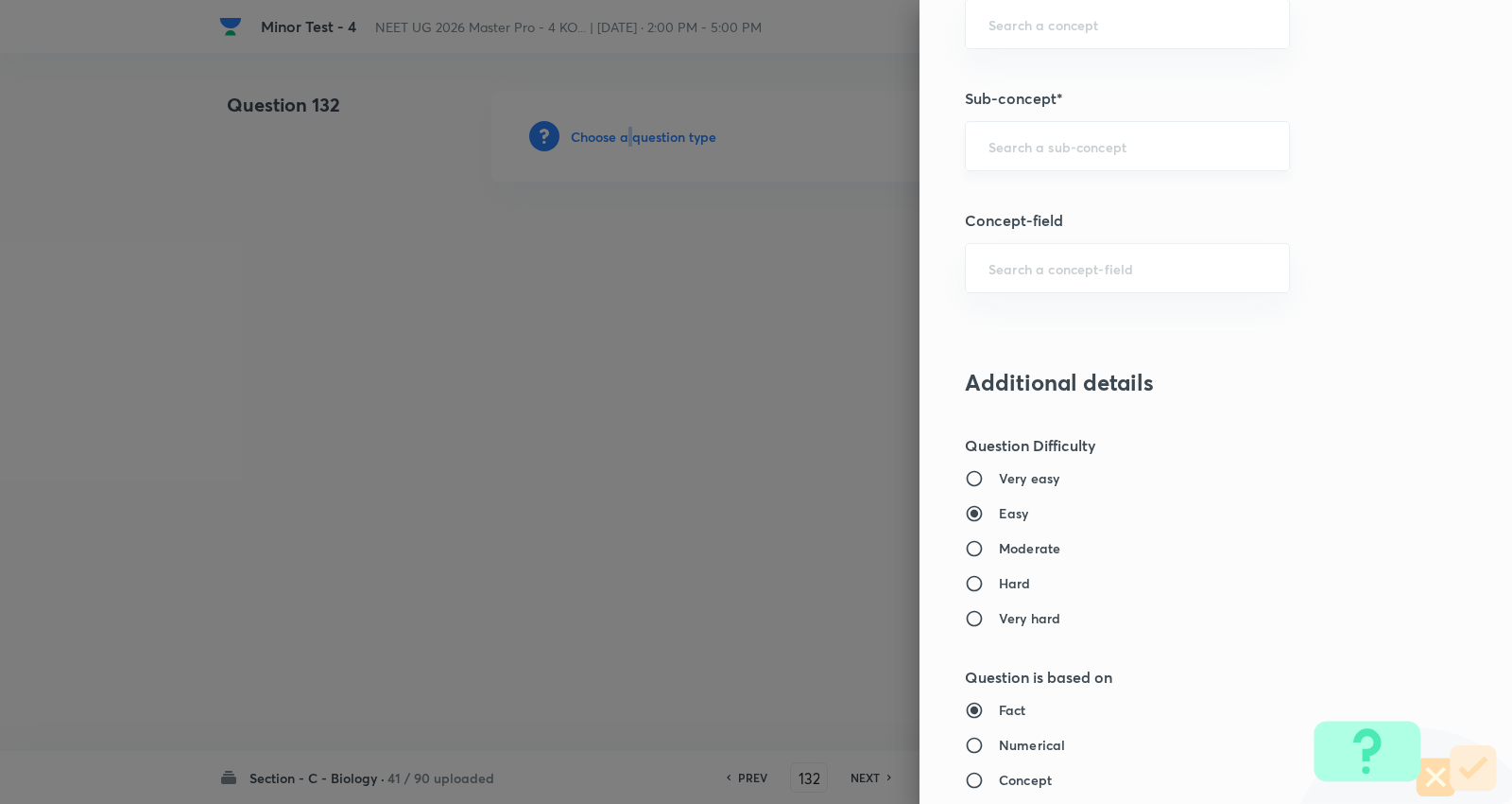
click at [1062, 132] on div "​" at bounding box center [1128, 145] width 325 height 50
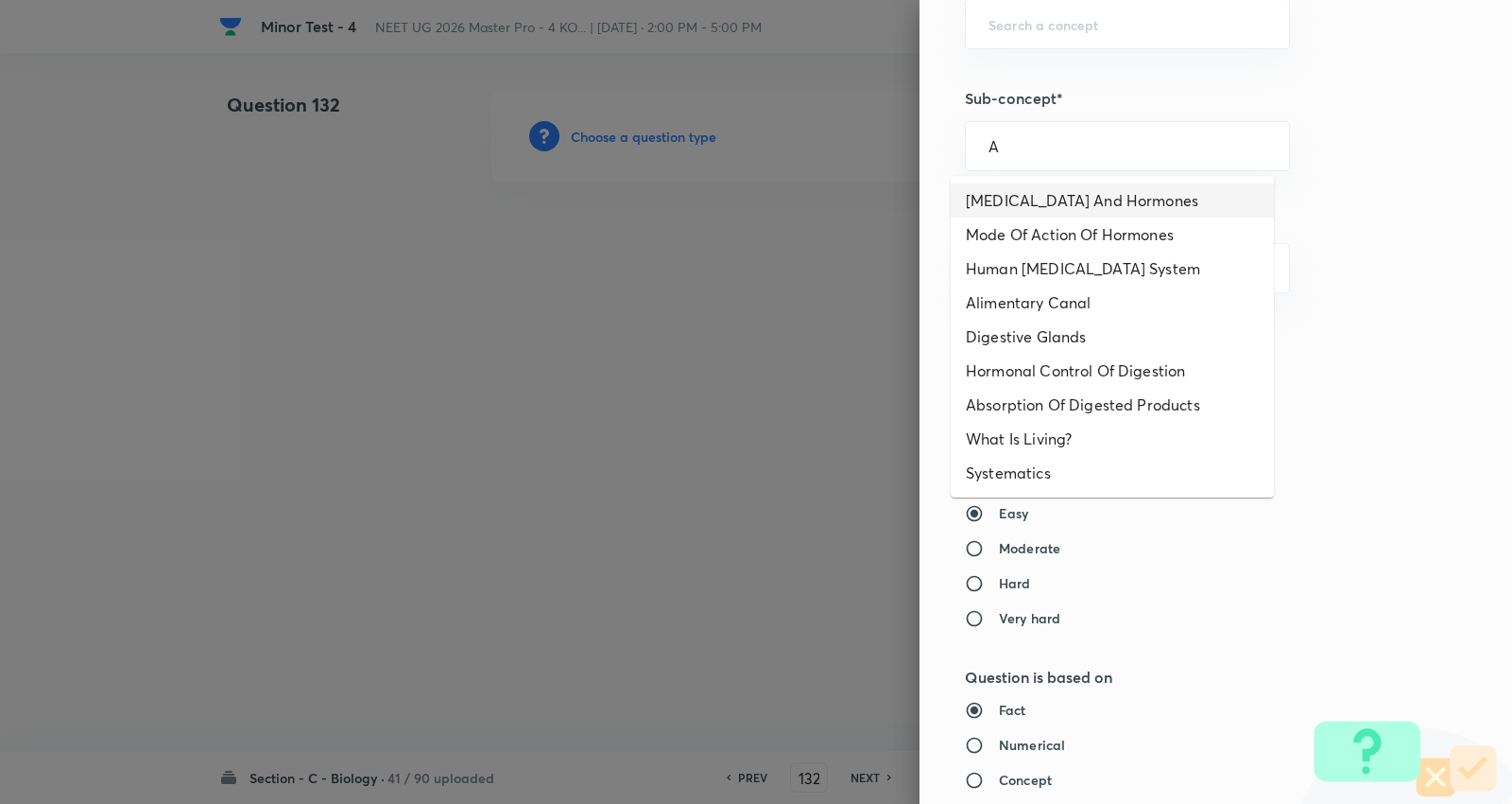
click at [1042, 194] on li "Endocrine Glands And Hormones" at bounding box center [1112, 200] width 323 height 34
type input "Endocrine Glands And Hormones"
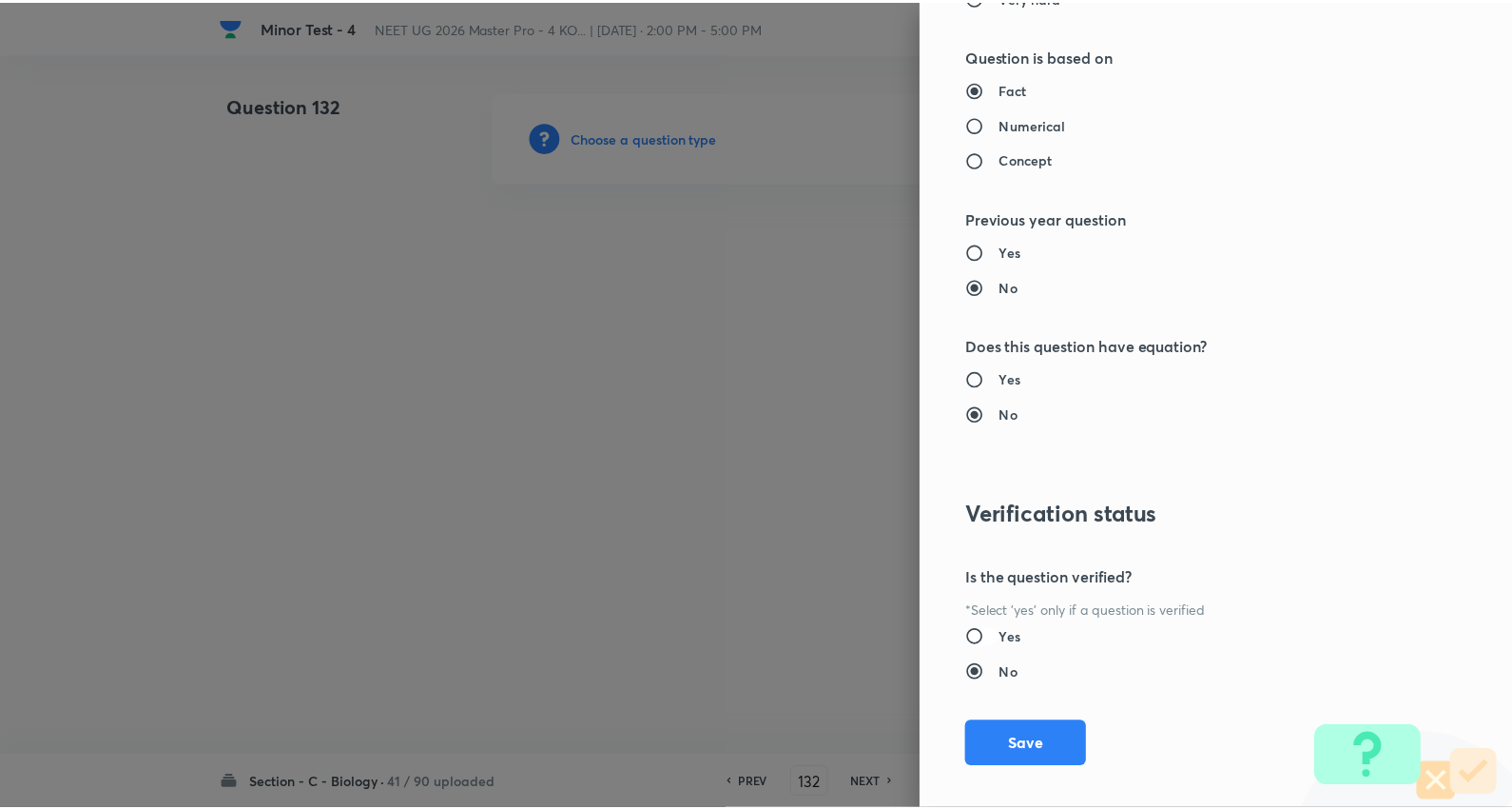
scroll to position [1913, 0]
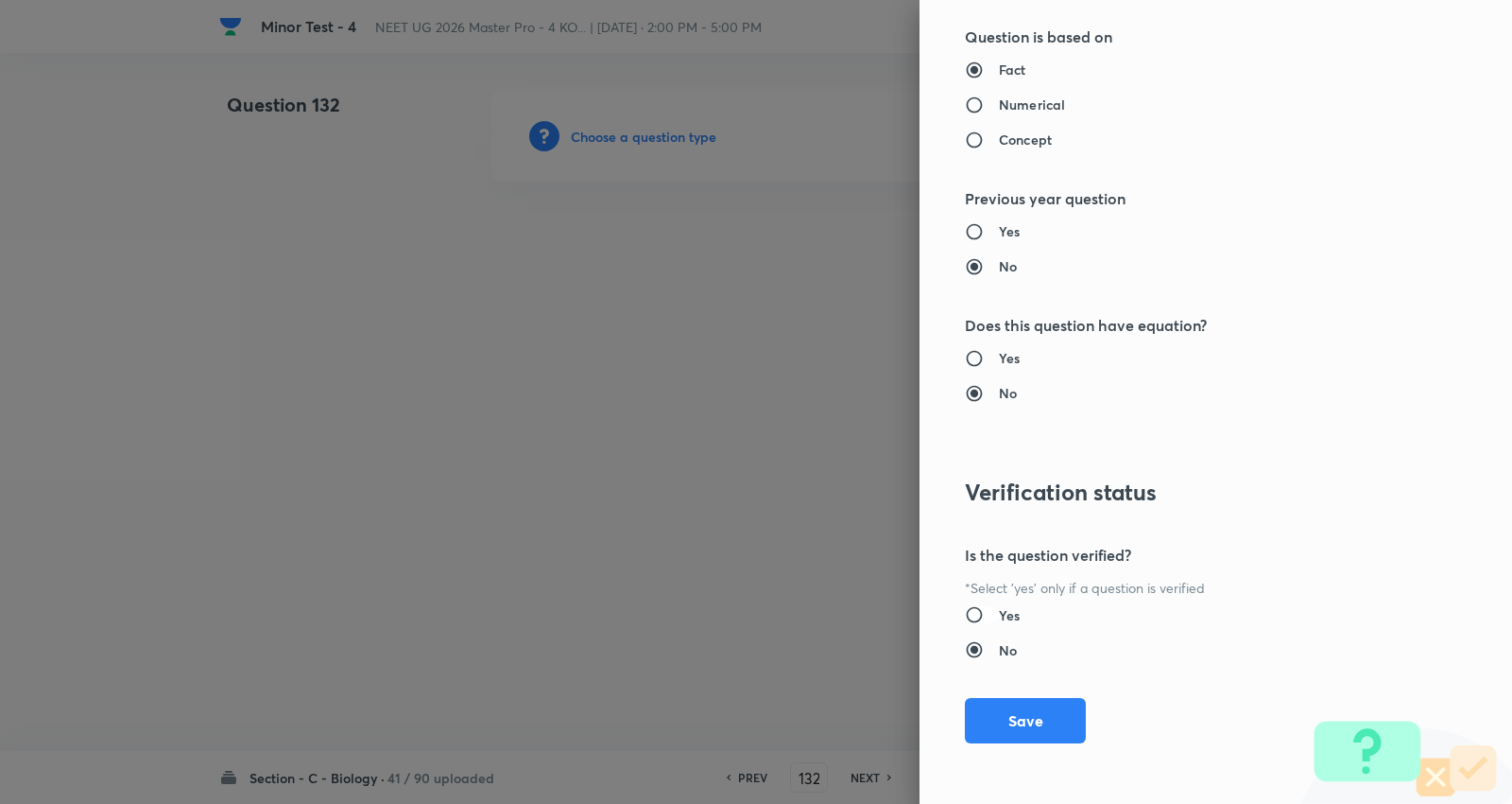
type input "Biology"
type input "Human Physiology"
type input "Chemical Coordinate & Integration"
click at [1031, 723] on button "Save" at bounding box center [1026, 718] width 121 height 46
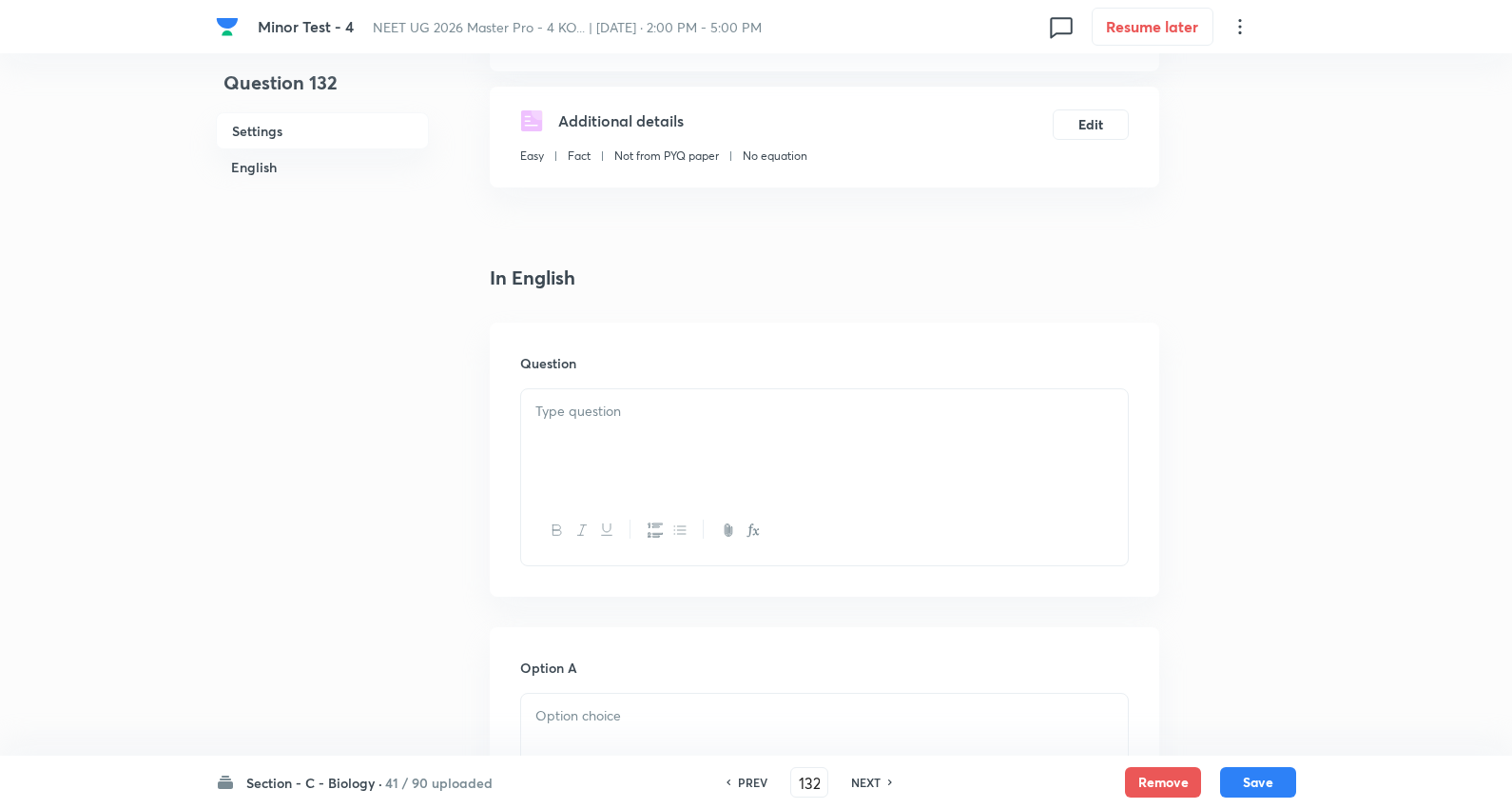
scroll to position [422, 0]
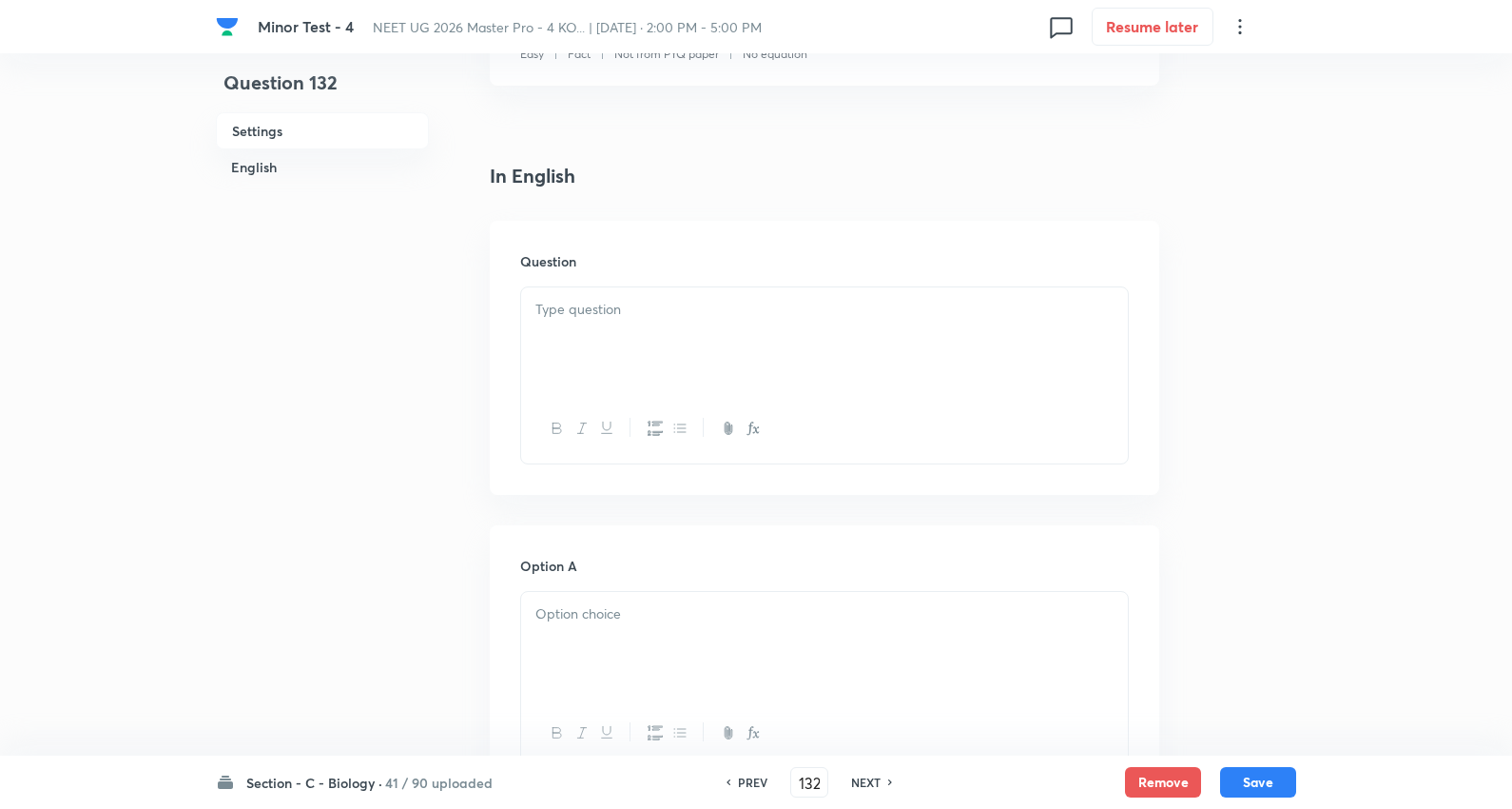
click at [623, 337] on div at bounding box center [825, 340] width 607 height 107
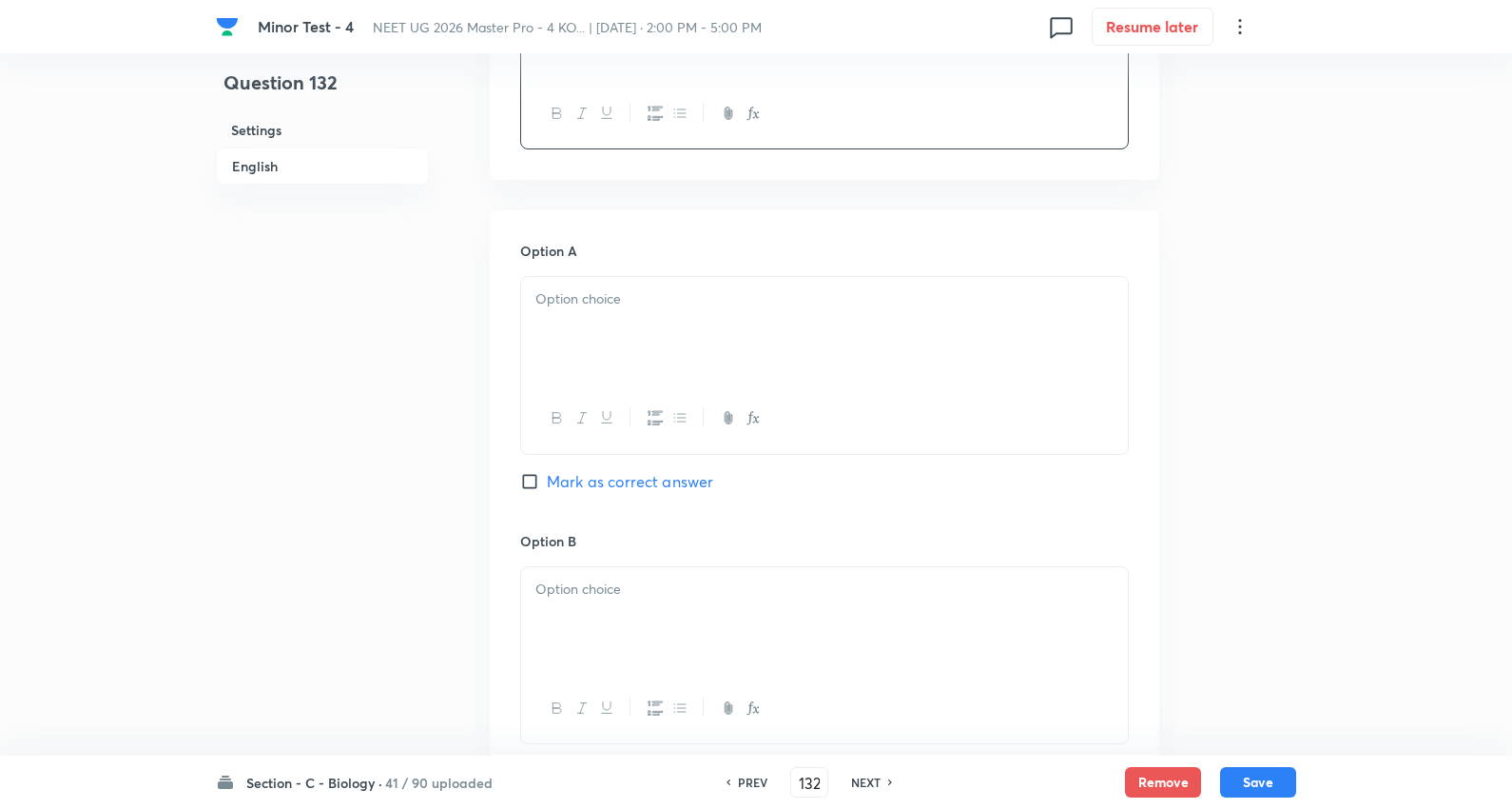
scroll to position [739, 0]
click at [622, 311] on div at bounding box center [825, 328] width 607 height 107
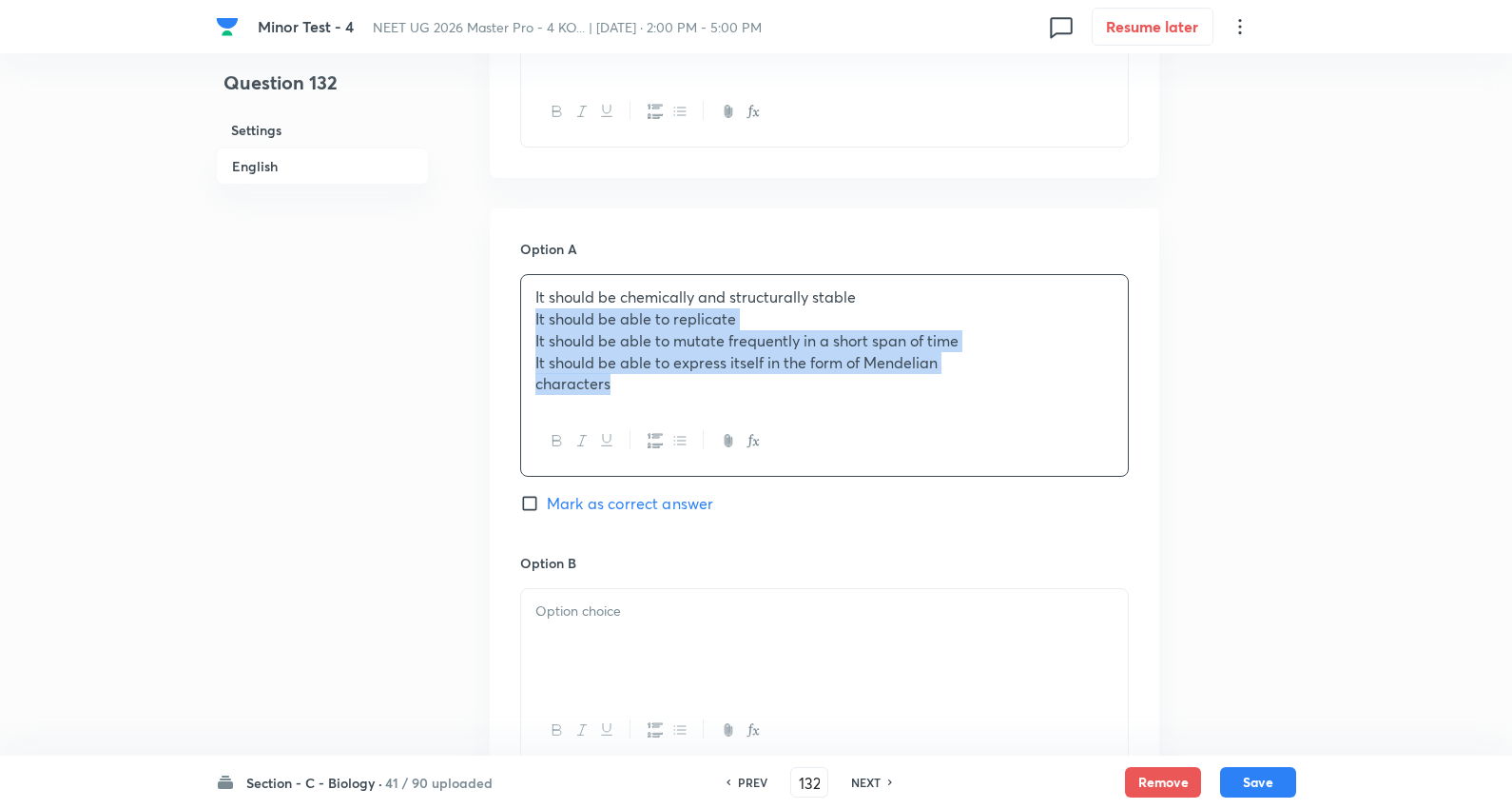
drag, startPoint x: 534, startPoint y: 324, endPoint x: 1389, endPoint y: 478, distance: 868.8
click at [1389, 478] on div "Minor Test - 4 NEET UG 2026 Master Pro - 4 KO... | Oct 5, 2025 · 2:00 PM - 5:00…" at bounding box center [756, 573] width 1512 height 2443
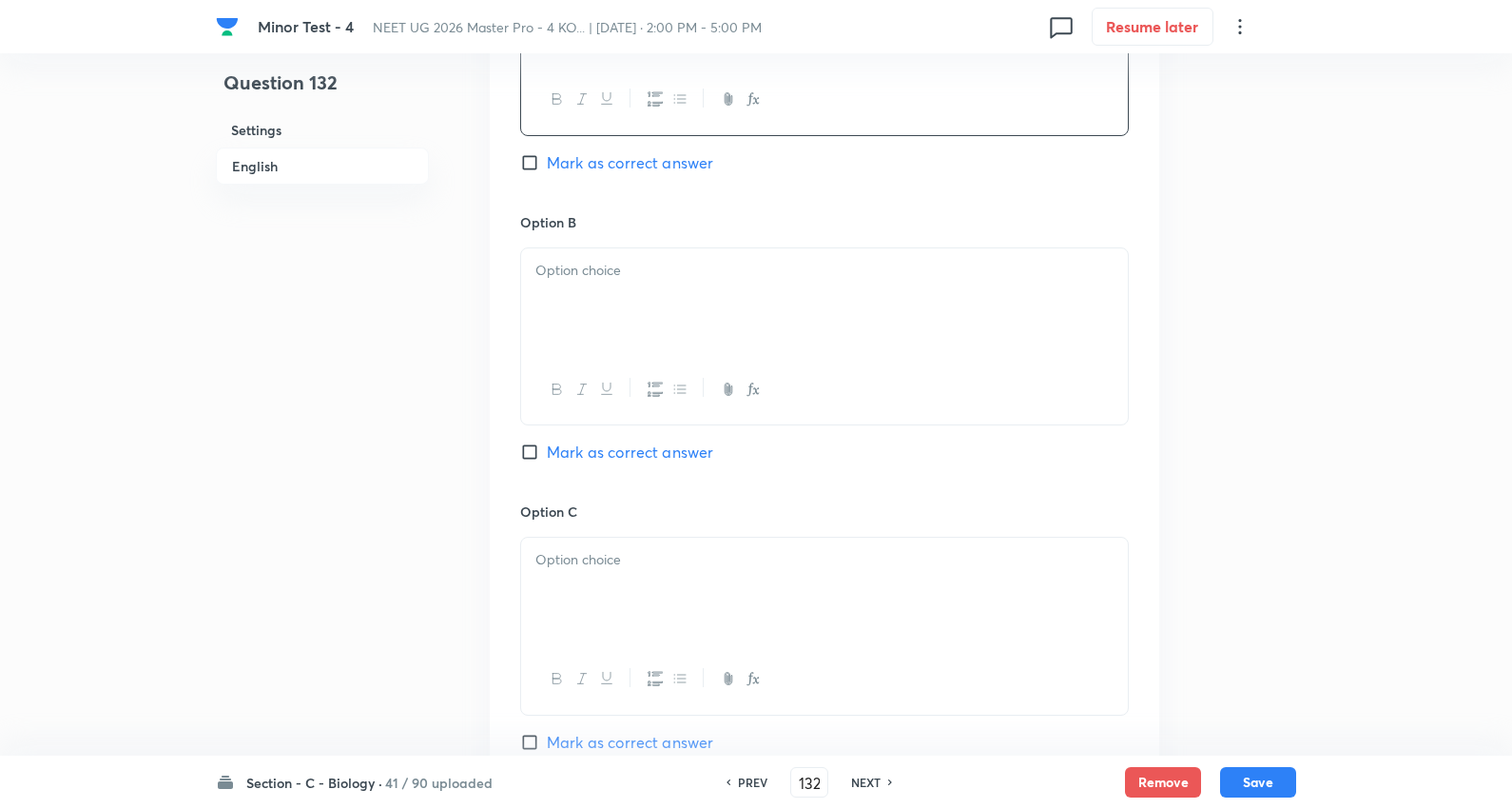
scroll to position [1057, 0]
click at [614, 282] on div at bounding box center [825, 301] width 607 height 107
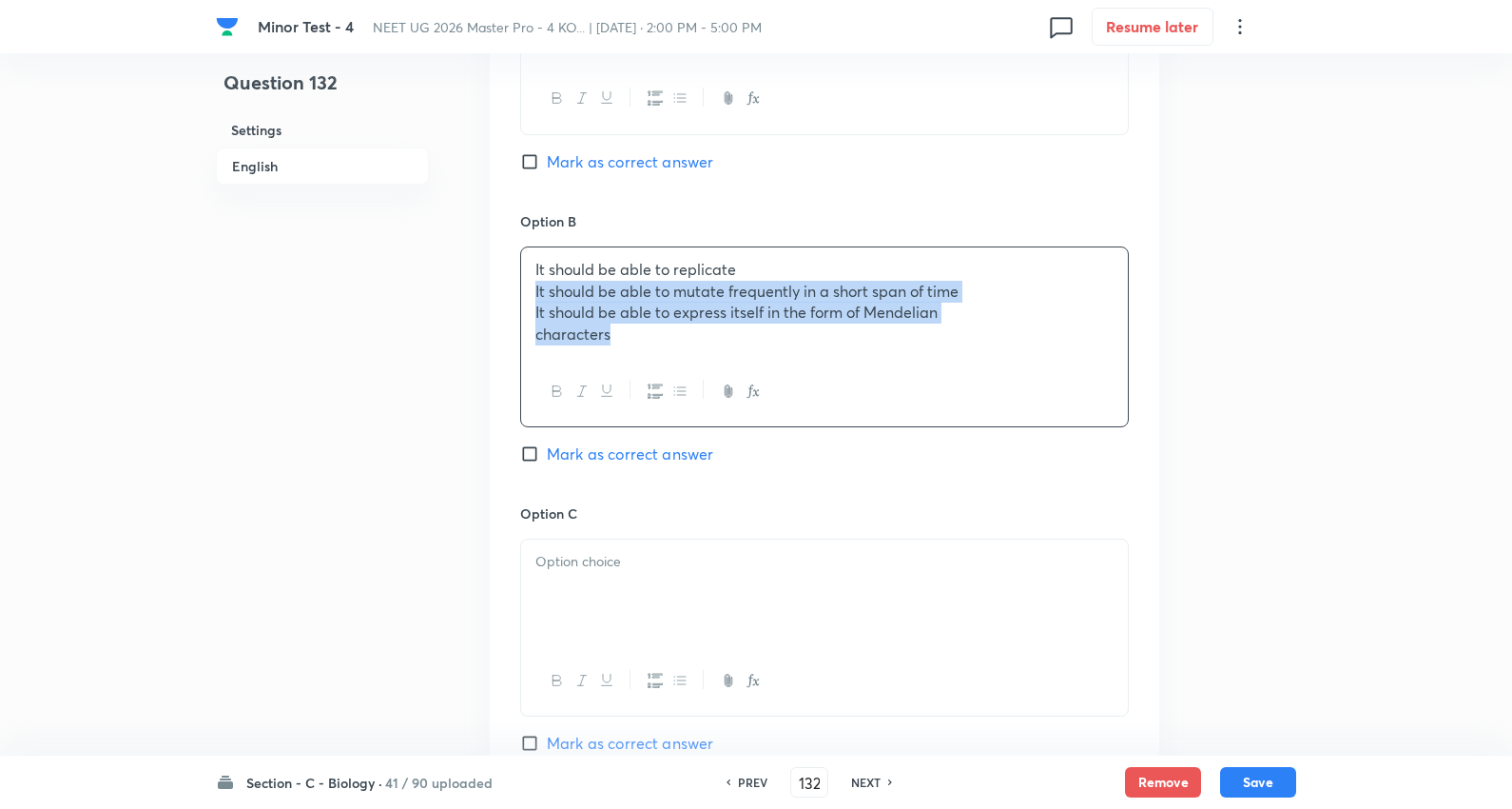
drag, startPoint x: 531, startPoint y: 291, endPoint x: 1520, endPoint y: 415, distance: 996.7
click at [1512, 415] on html "Minor Test - 4 NEET UG 2026 Master Pro - 4 KO... | Oct 5, 2025 · 2:00 PM - 5:00…" at bounding box center [756, 245] width 1512 height 2604
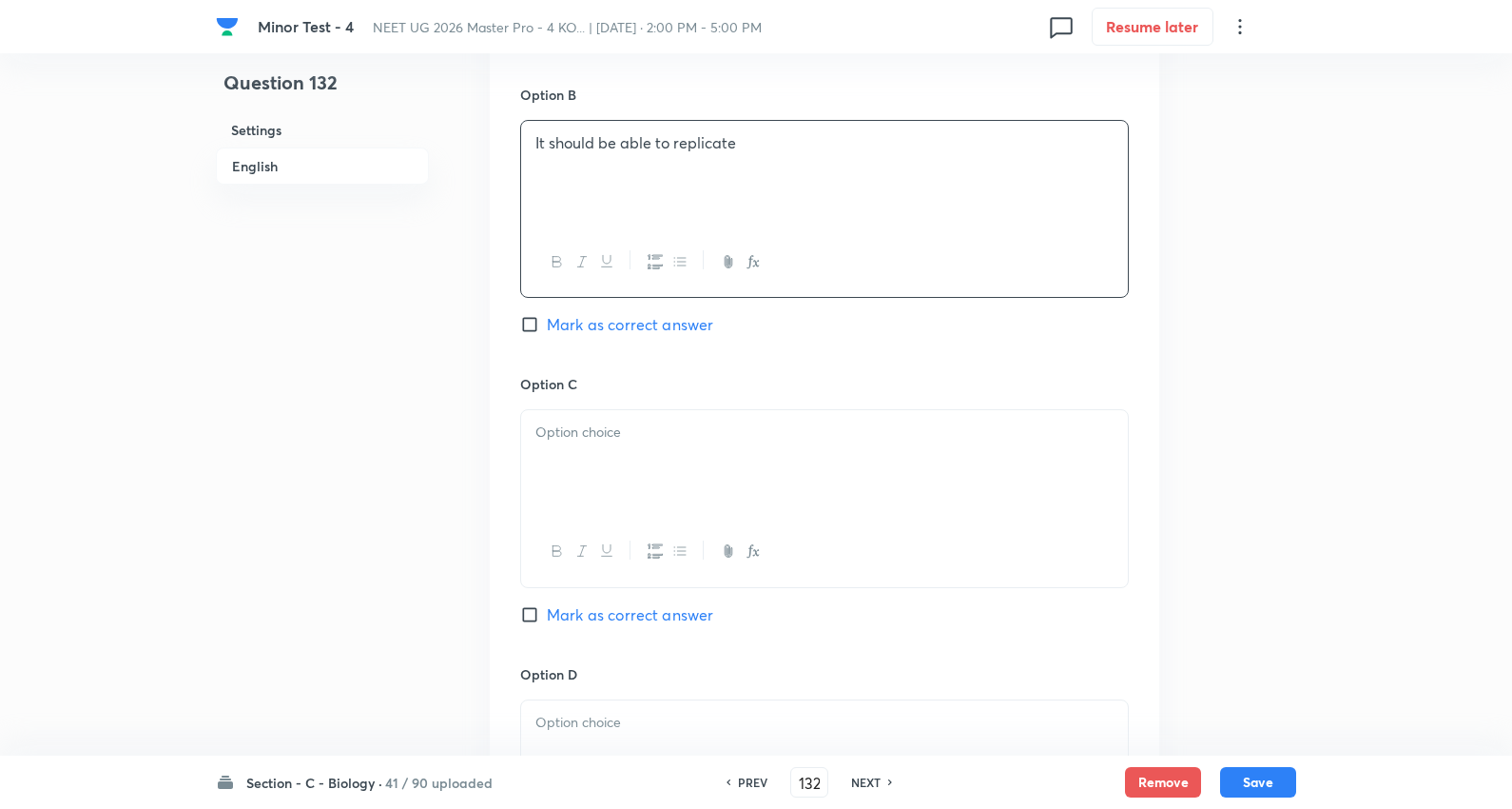
scroll to position [1374, 0]
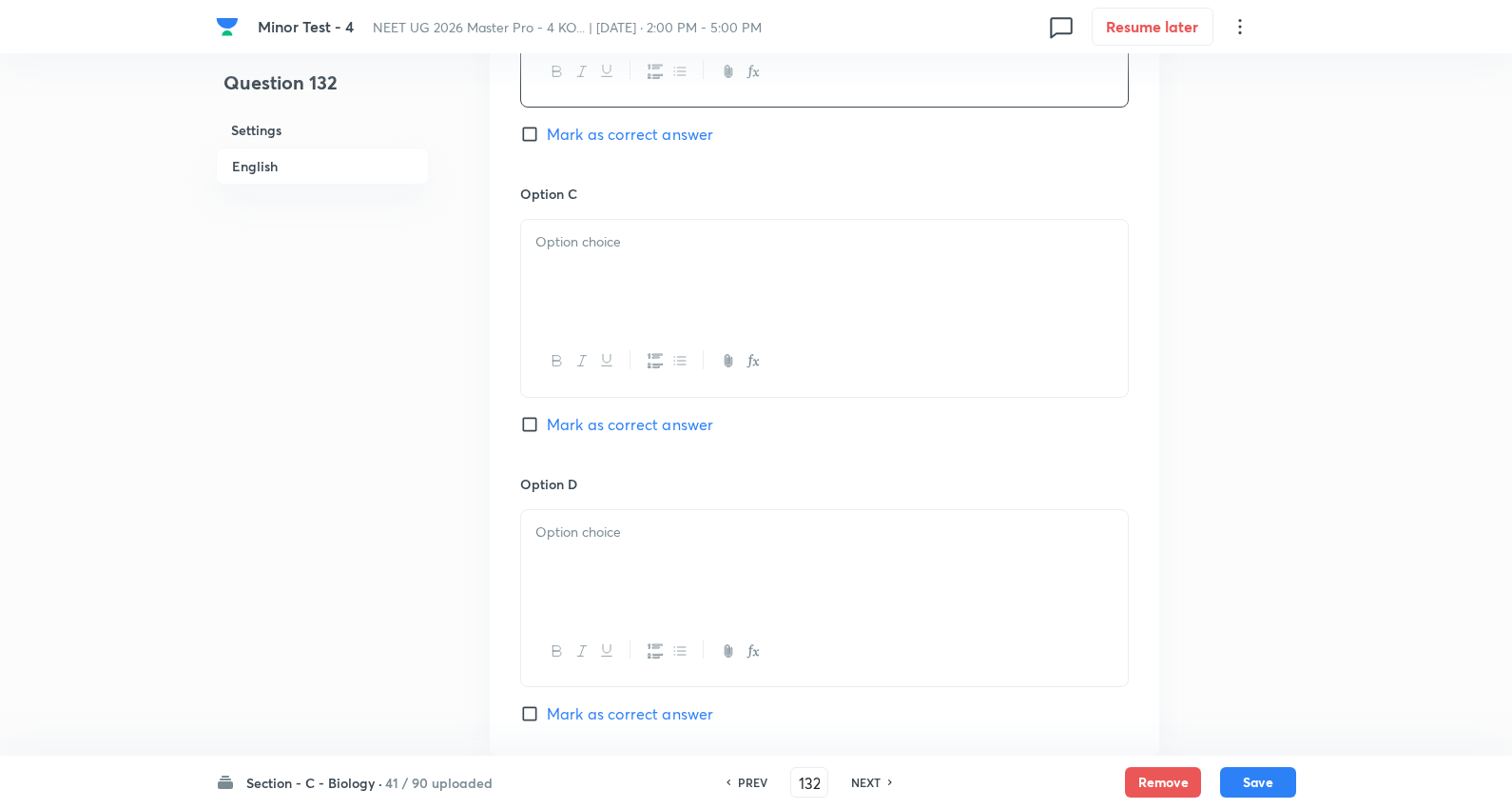
click at [615, 267] on div at bounding box center [825, 272] width 607 height 107
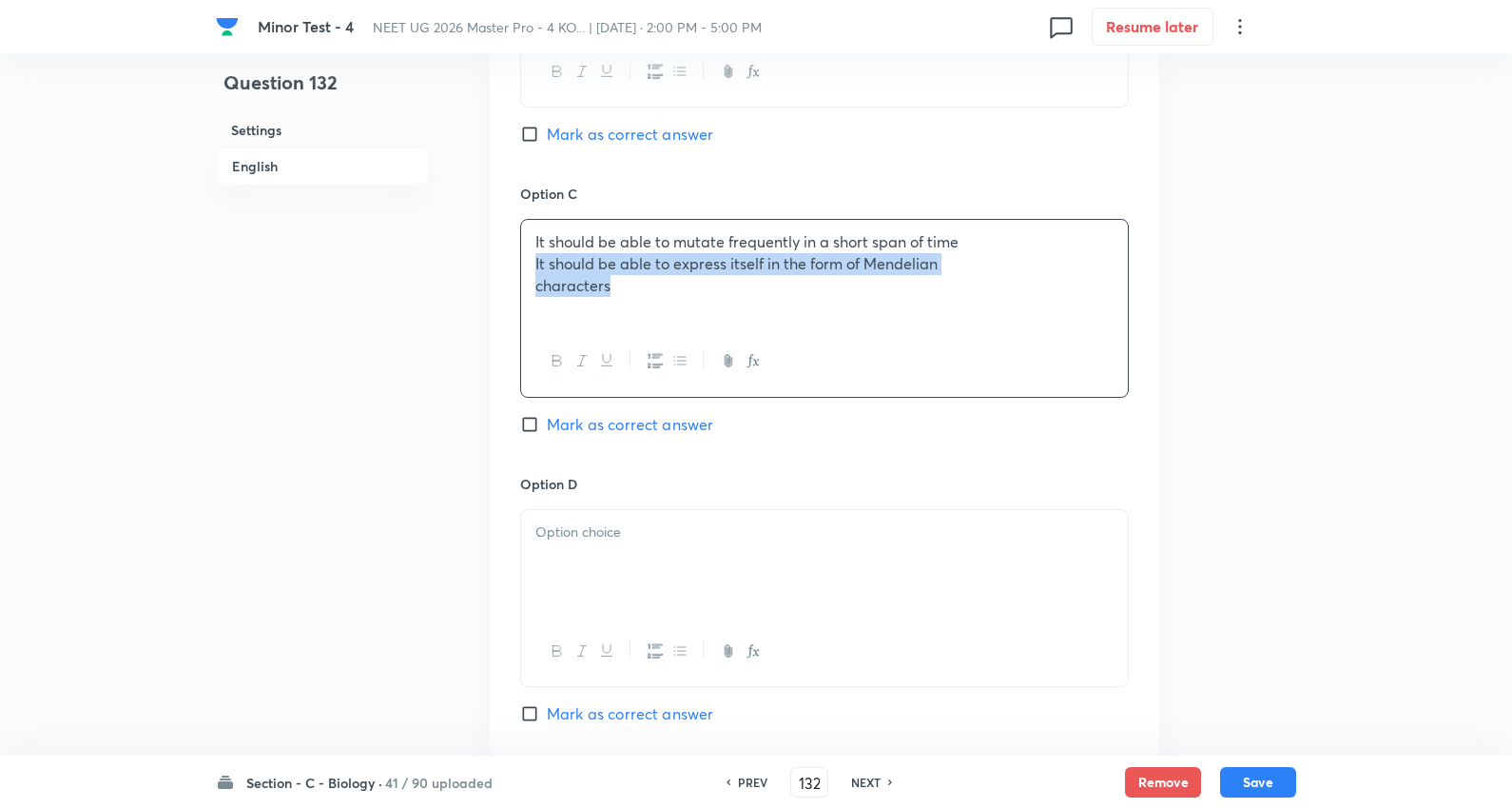
drag, startPoint x: 534, startPoint y: 262, endPoint x: 1335, endPoint y: 328, distance: 803.7
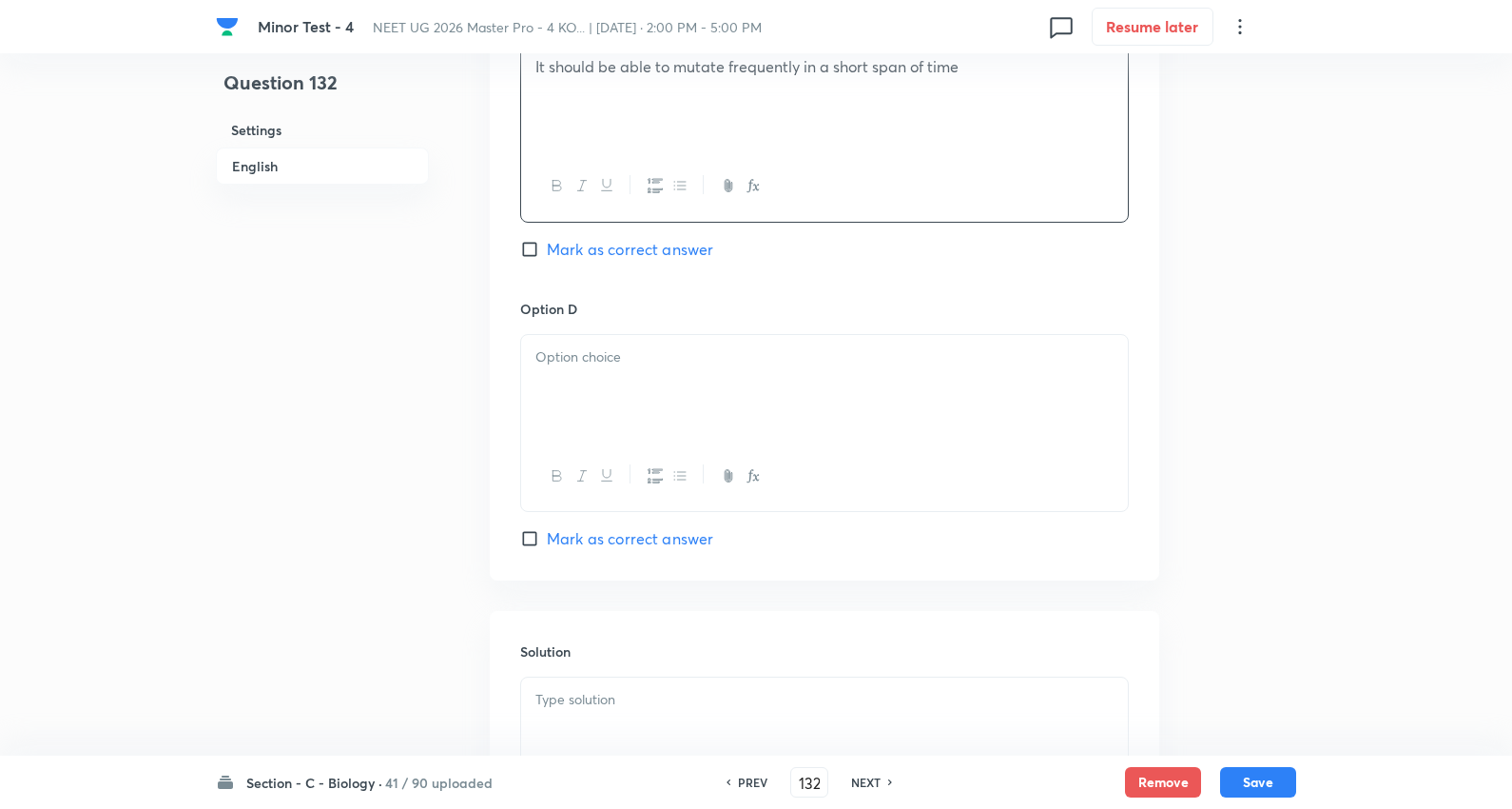
scroll to position [1585, 0]
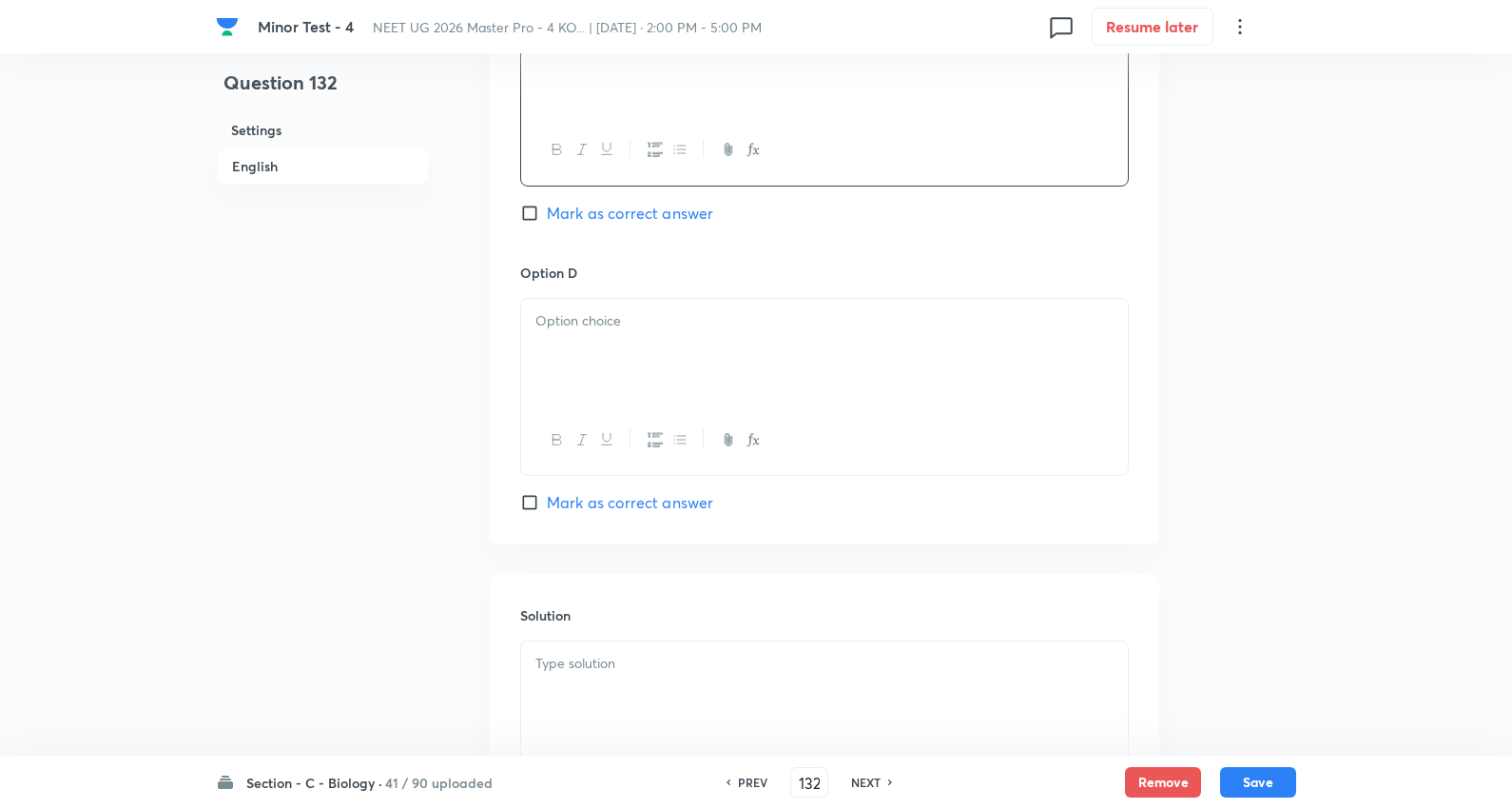
click at [603, 357] on div at bounding box center [825, 352] width 607 height 107
paste div
click at [967, 317] on p "It should be able to express itself in the form of Mendelian" at bounding box center [825, 321] width 579 height 22
click at [636, 216] on span "Mark as correct answer" at bounding box center [631, 213] width 166 height 23
click at [547, 216] on input "Mark as correct answer" at bounding box center [533, 213] width 26 height 19
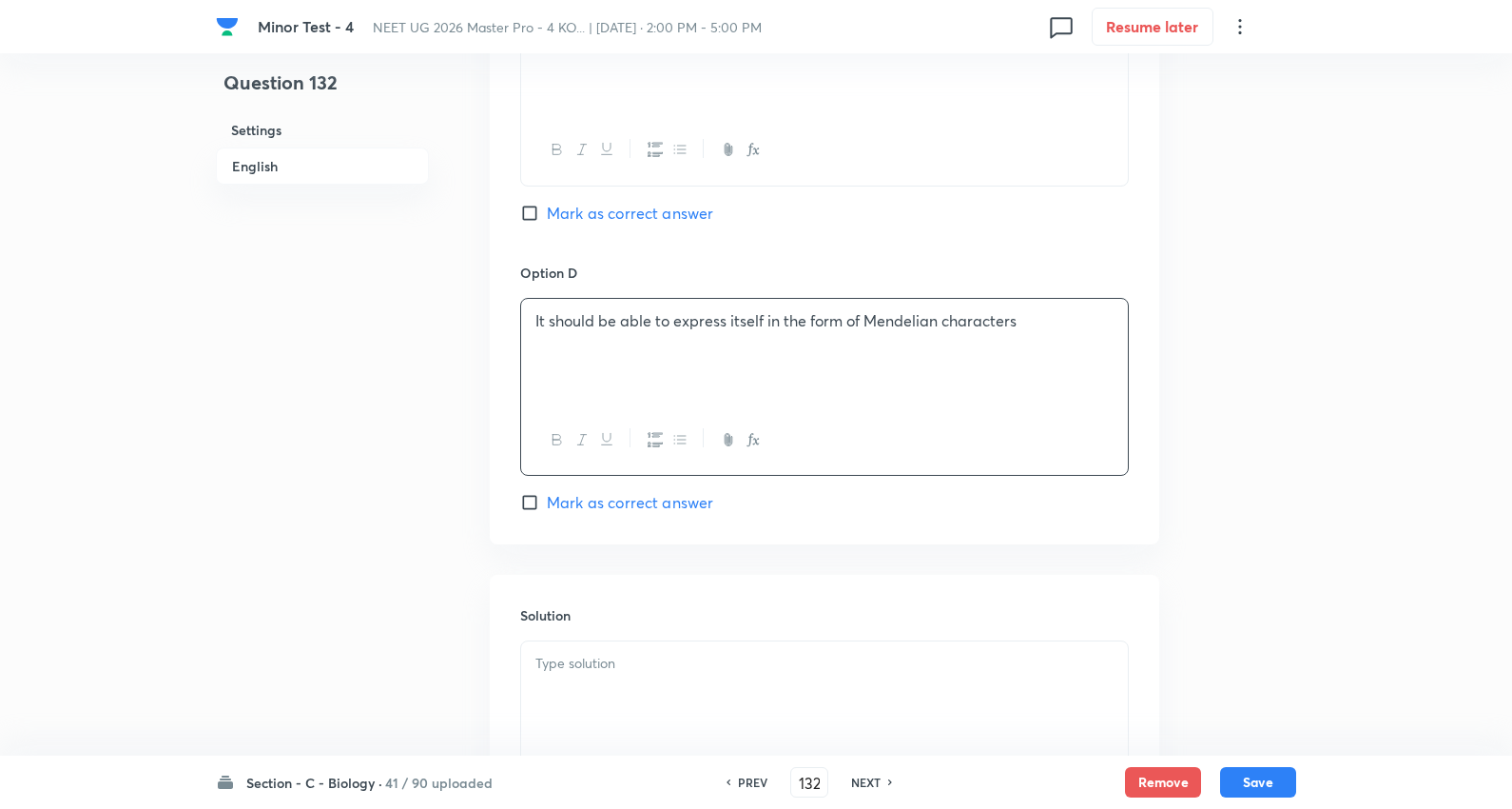
checkbox input "true"
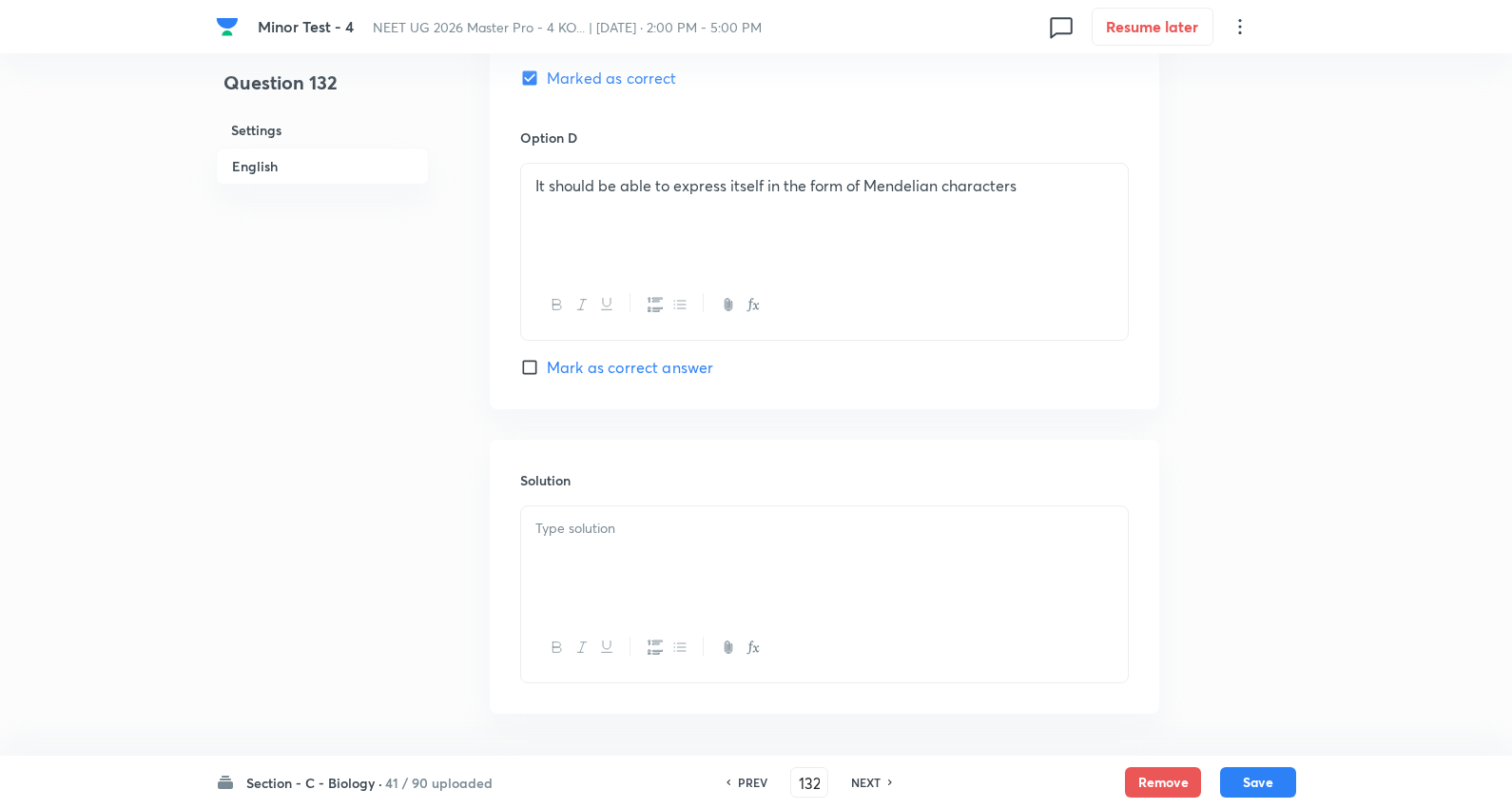
scroll to position [1796, 0]
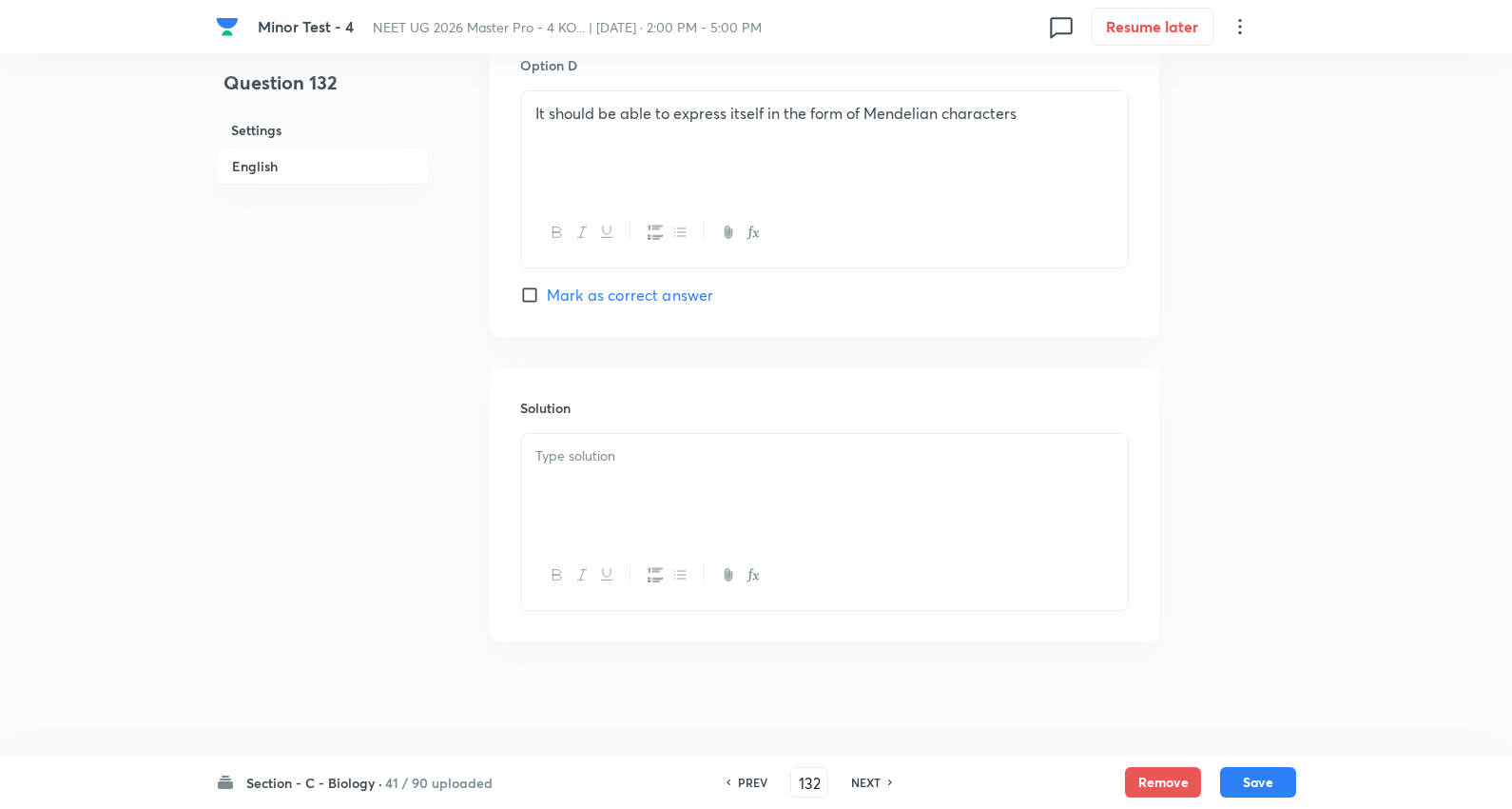
click at [585, 434] on div at bounding box center [825, 487] width 607 height 107
click at [1250, 776] on button "Save" at bounding box center [1258, 780] width 76 height 30
type input "133"
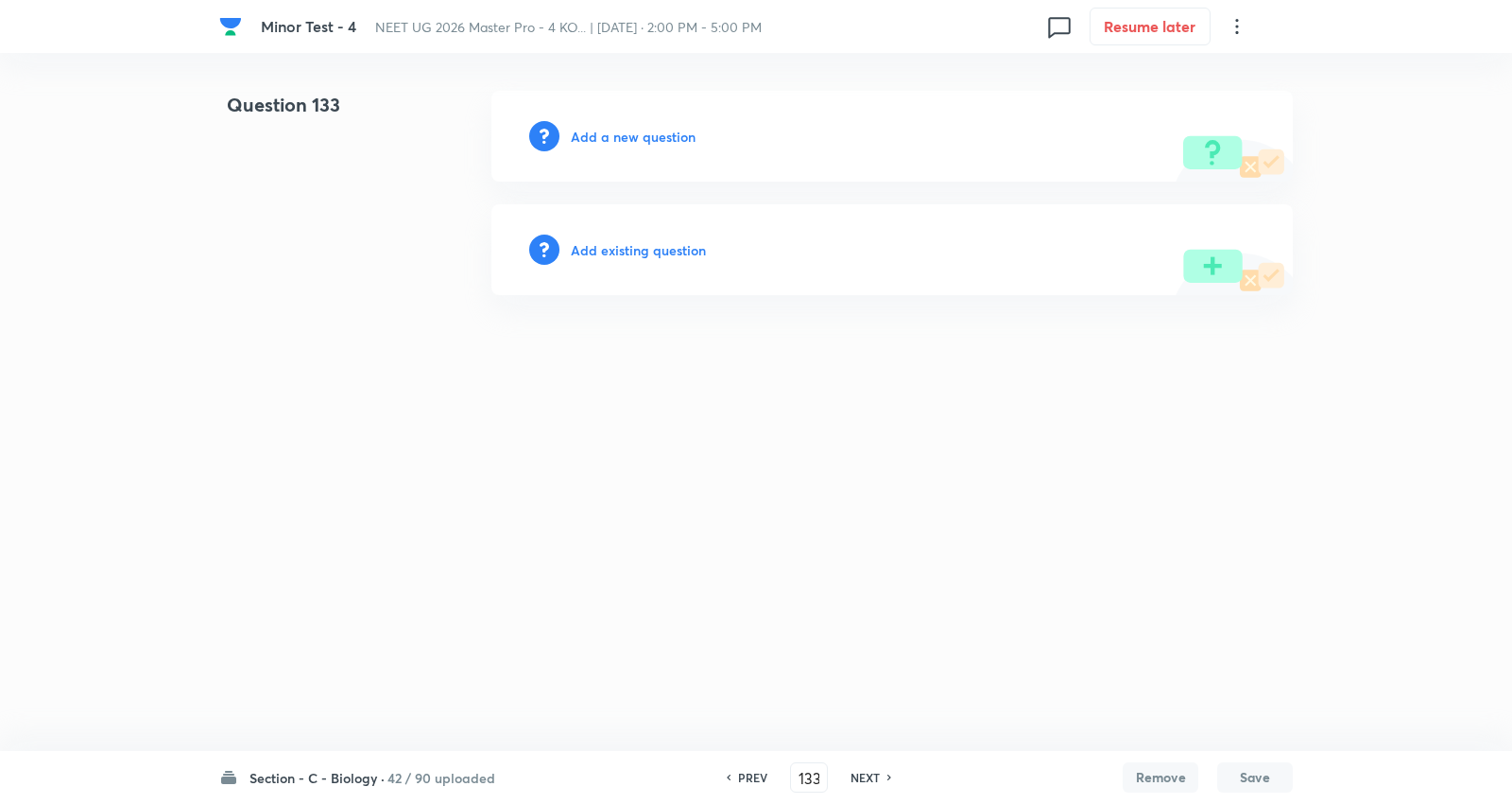
click at [665, 136] on h6 "Add a new question" at bounding box center [633, 136] width 125 height 19
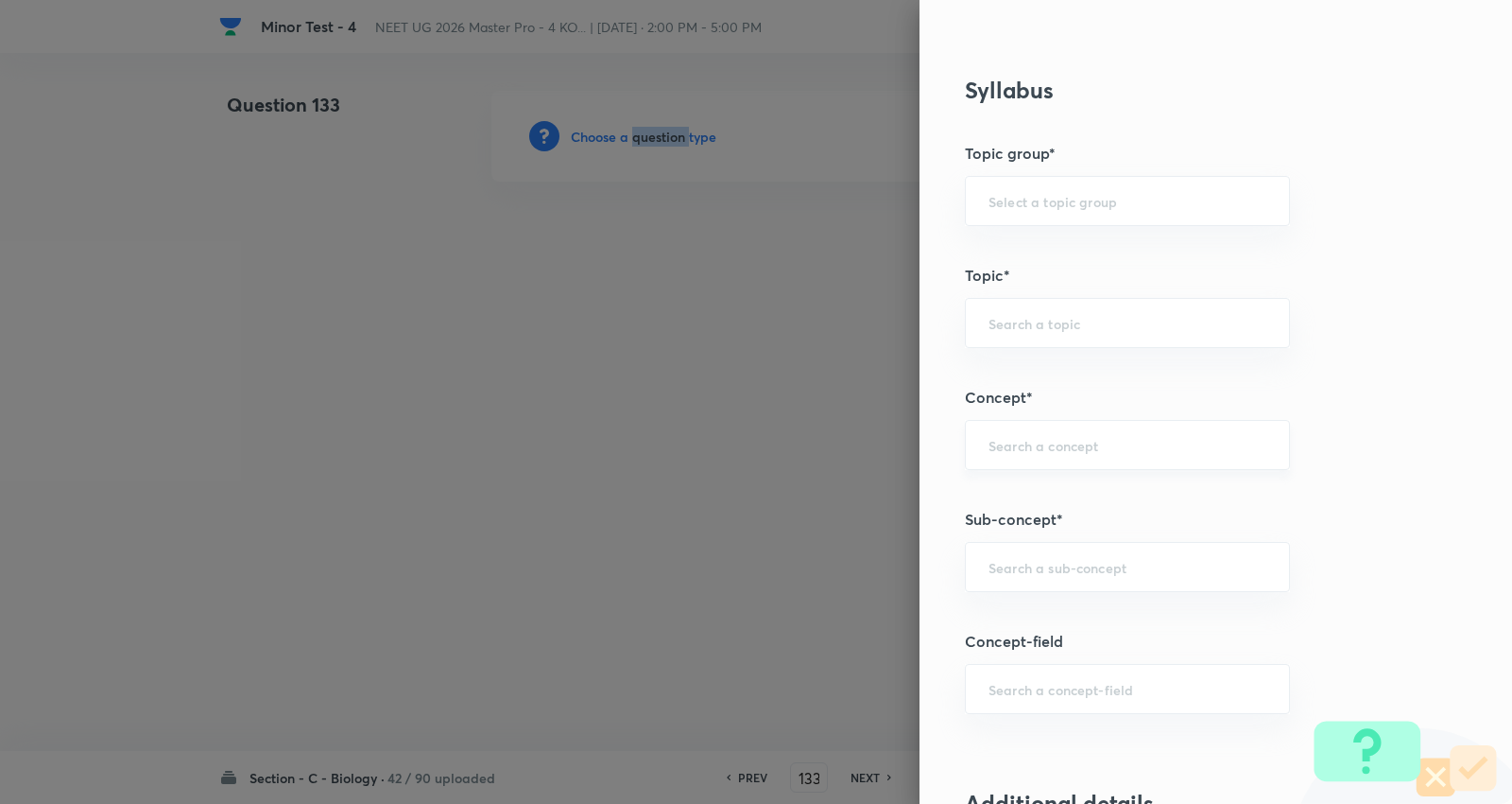
scroll to position [1155, 0]
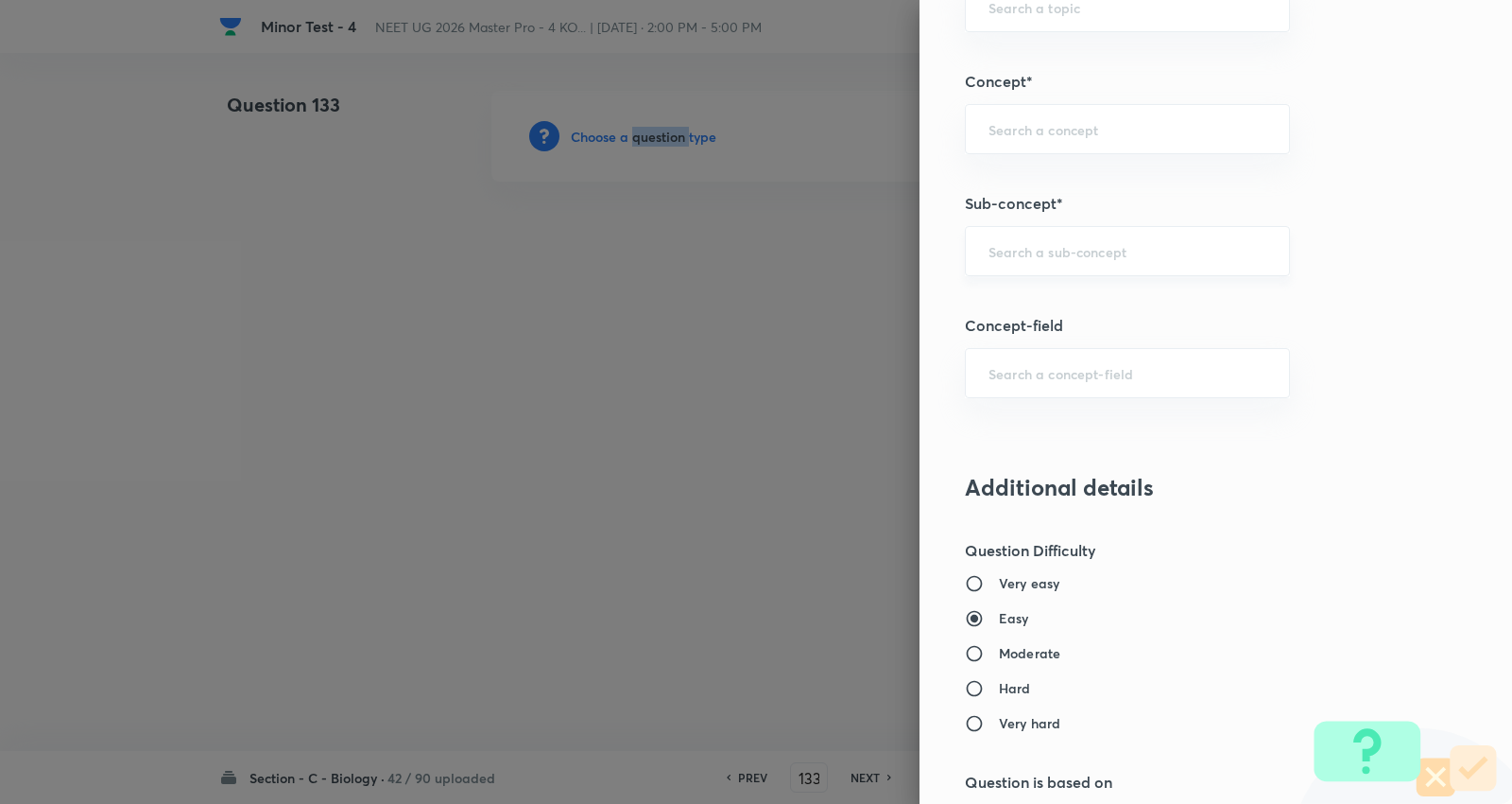
click at [1035, 238] on div "​" at bounding box center [1128, 250] width 325 height 50
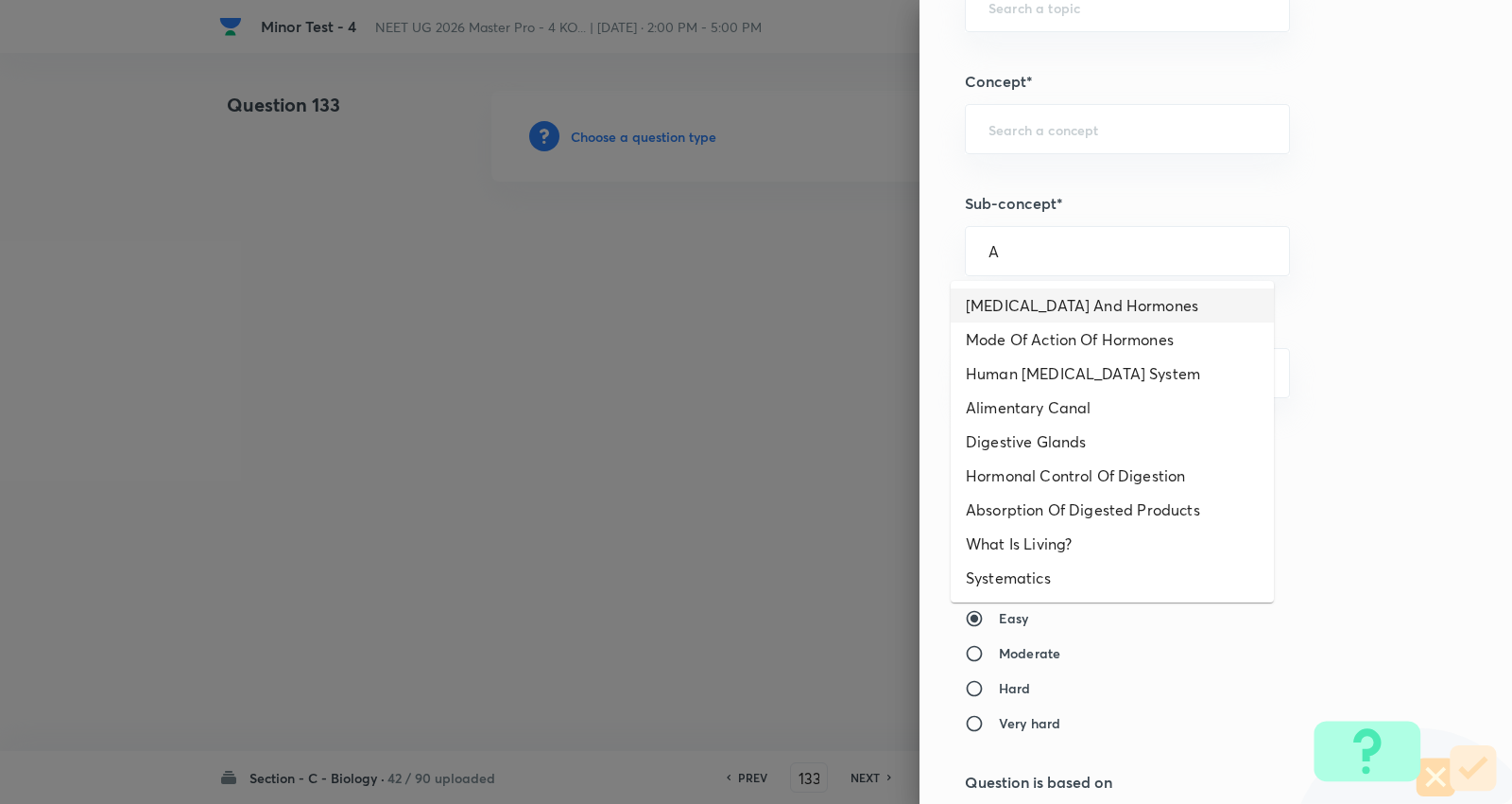
click at [1027, 308] on li "Endocrine Glands And Hormones" at bounding box center [1112, 305] width 323 height 34
type input "Endocrine Glands And Hormones"
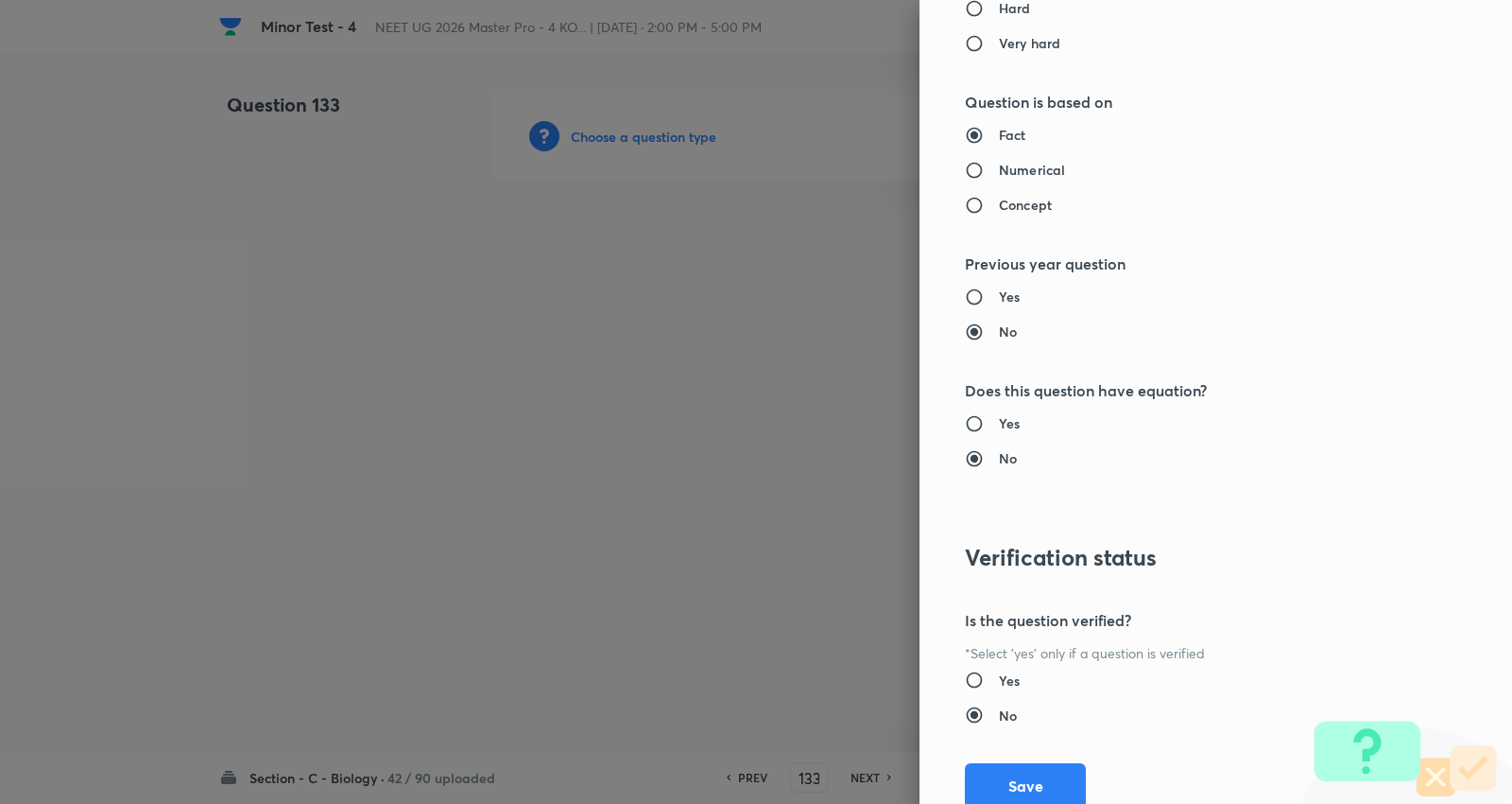
type input "Biology"
type input "Human Physiology"
type input "Chemical Coordinate & Integration"
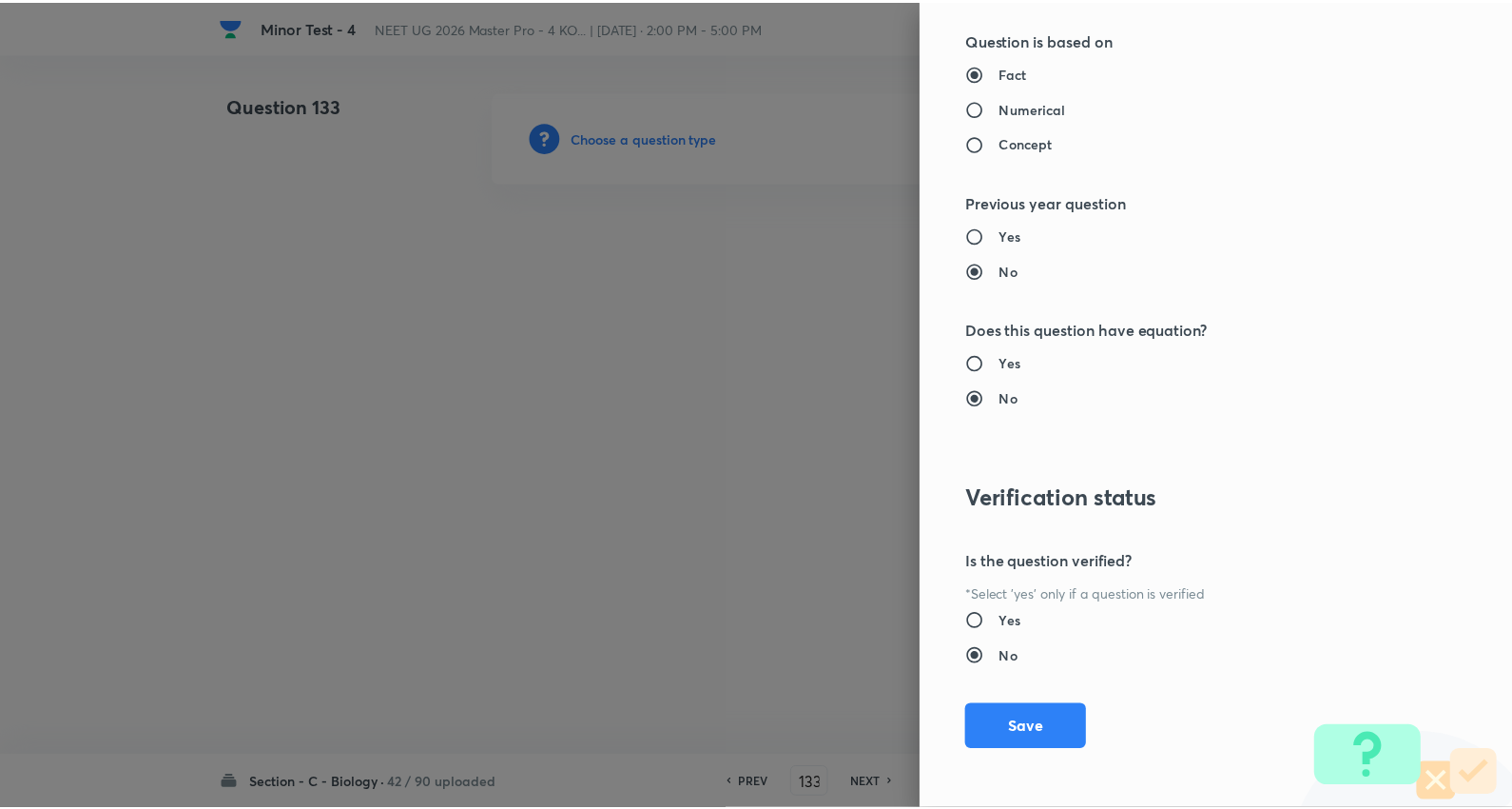
scroll to position [1913, 0]
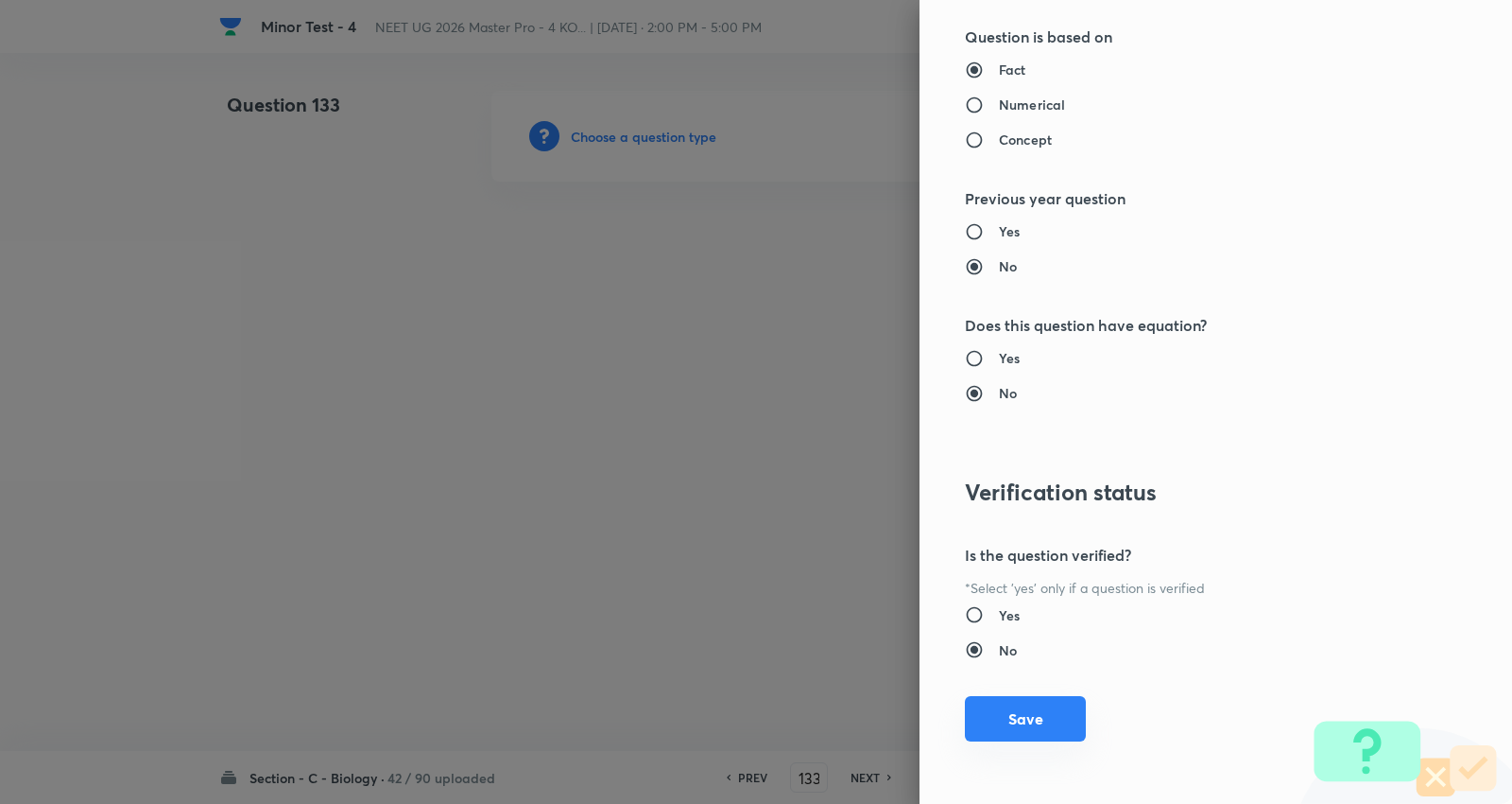
click at [1028, 711] on button "Save" at bounding box center [1026, 718] width 121 height 46
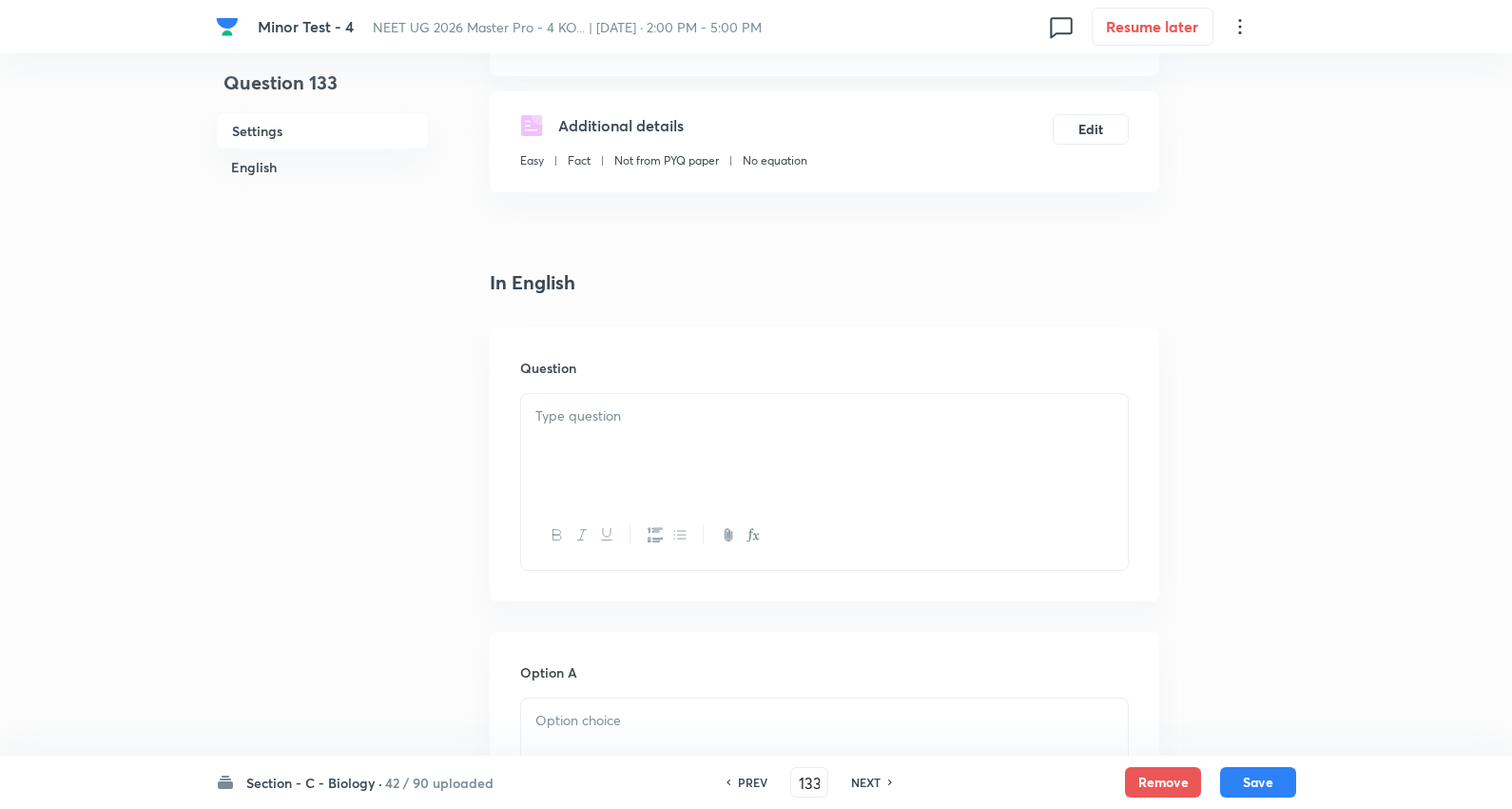
scroll to position [316, 0]
click at [626, 428] on div at bounding box center [825, 446] width 607 height 107
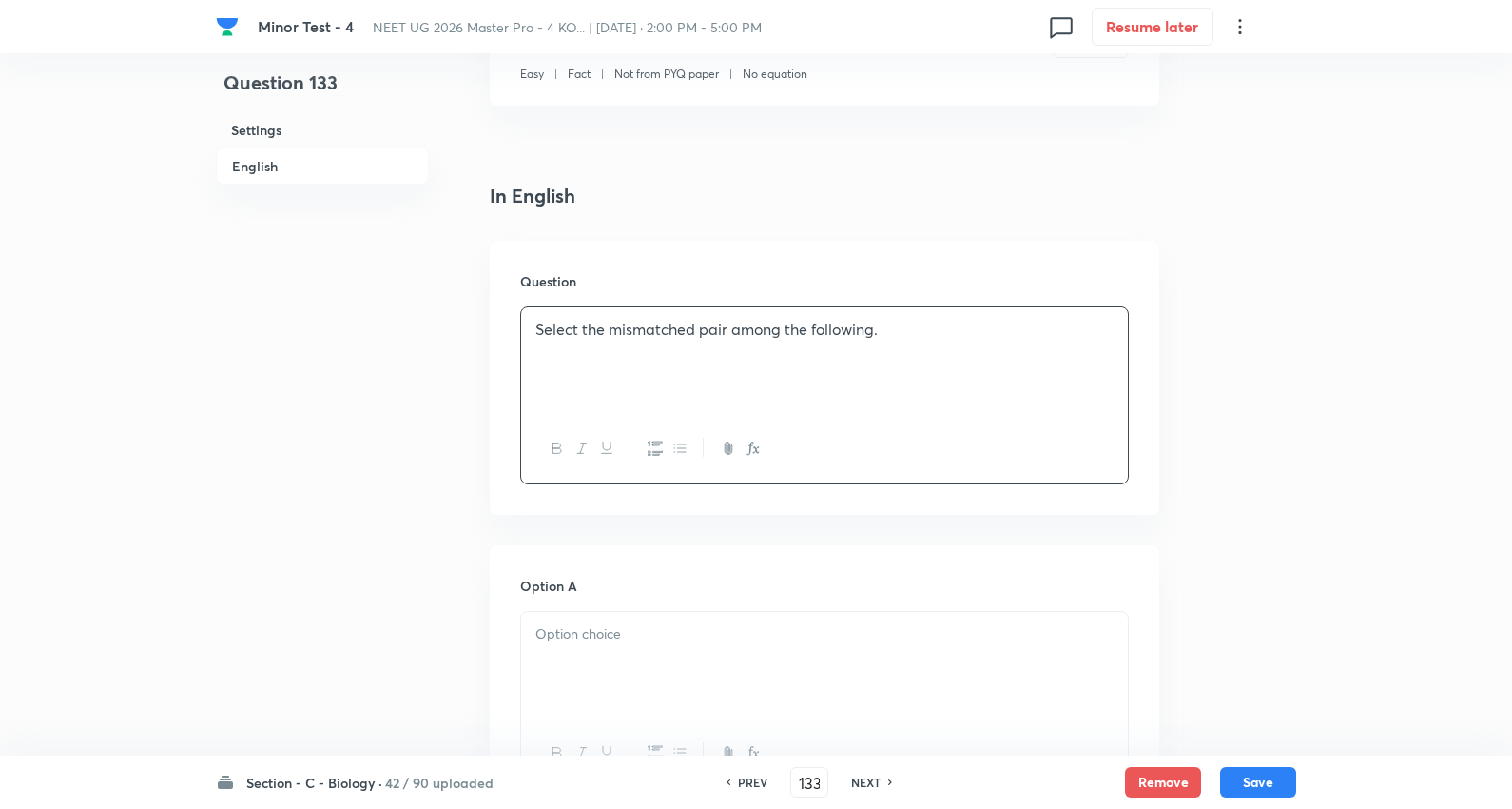
scroll to position [634, 0]
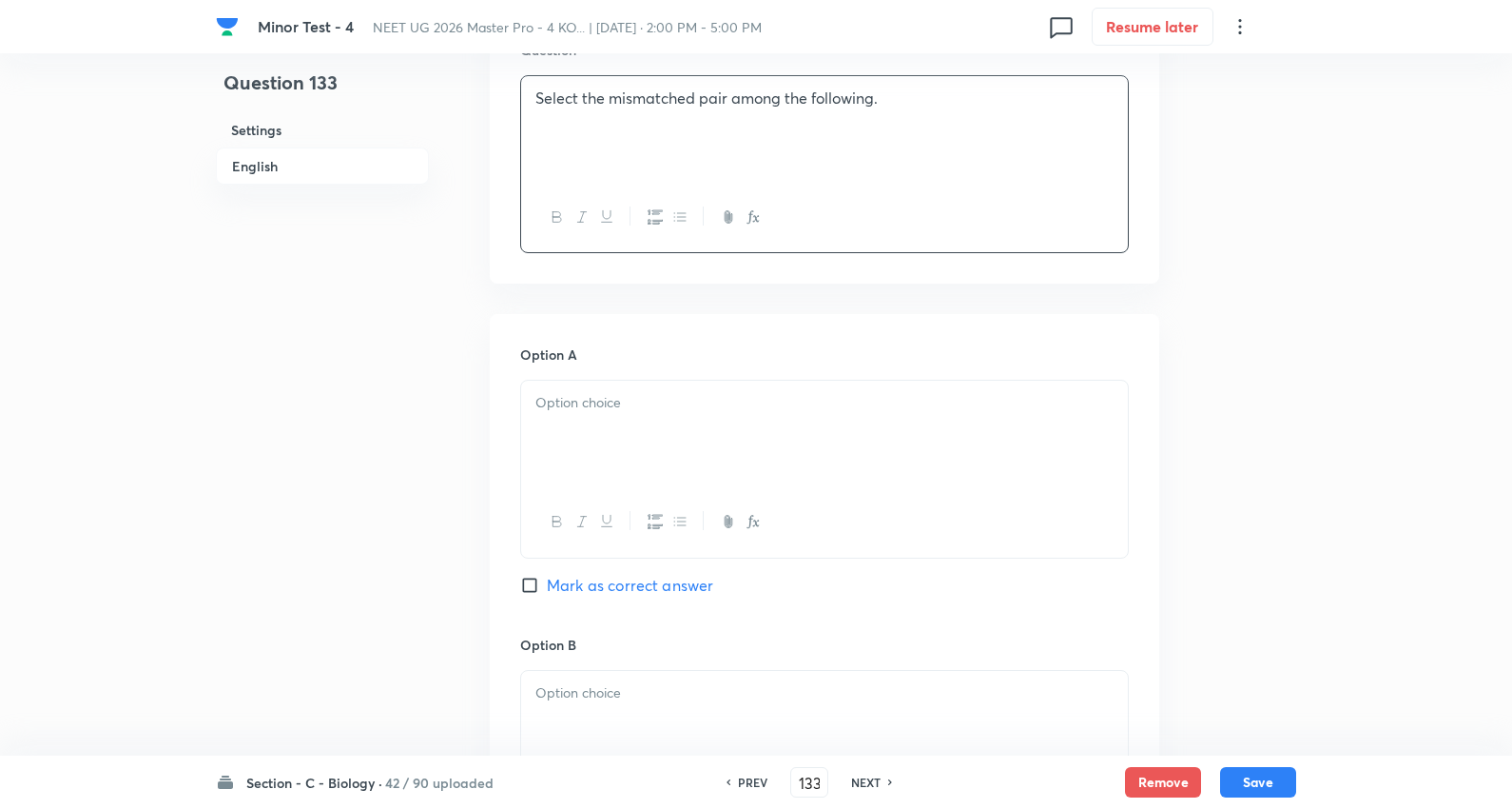
click at [603, 415] on div at bounding box center [825, 434] width 607 height 107
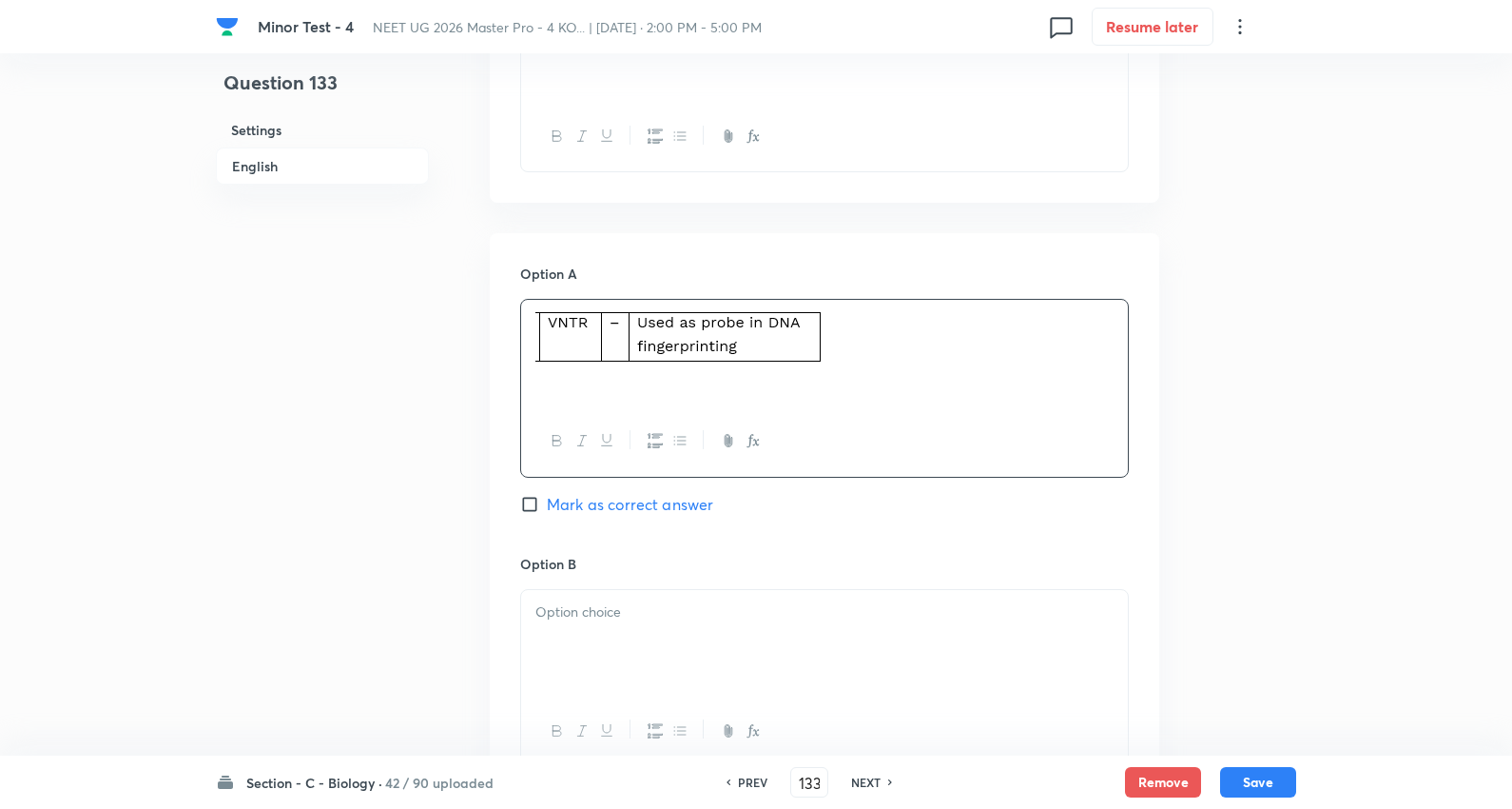
scroll to position [1057, 0]
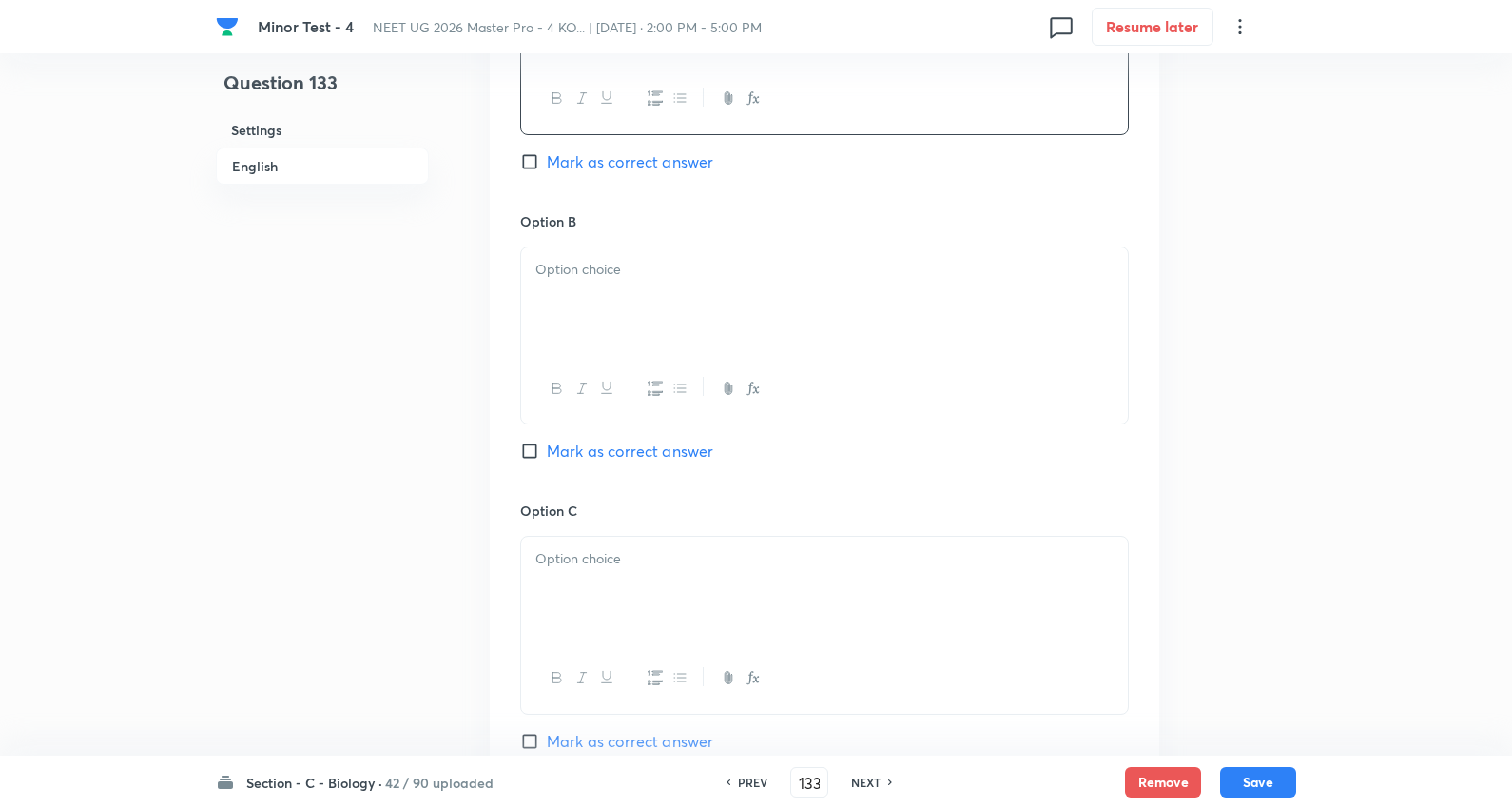
click at [636, 289] on div at bounding box center [825, 301] width 607 height 107
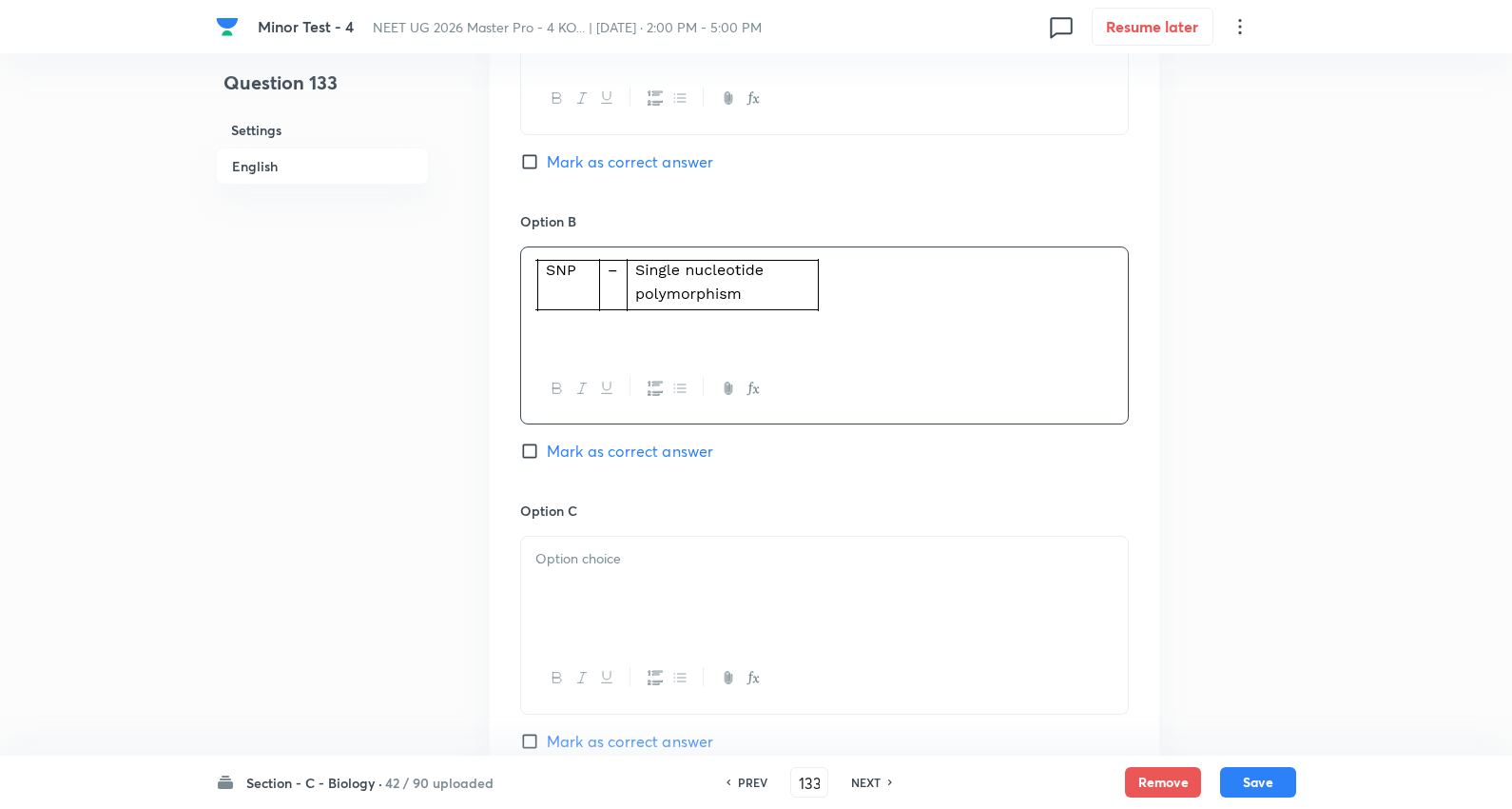
scroll to position [1268, 0]
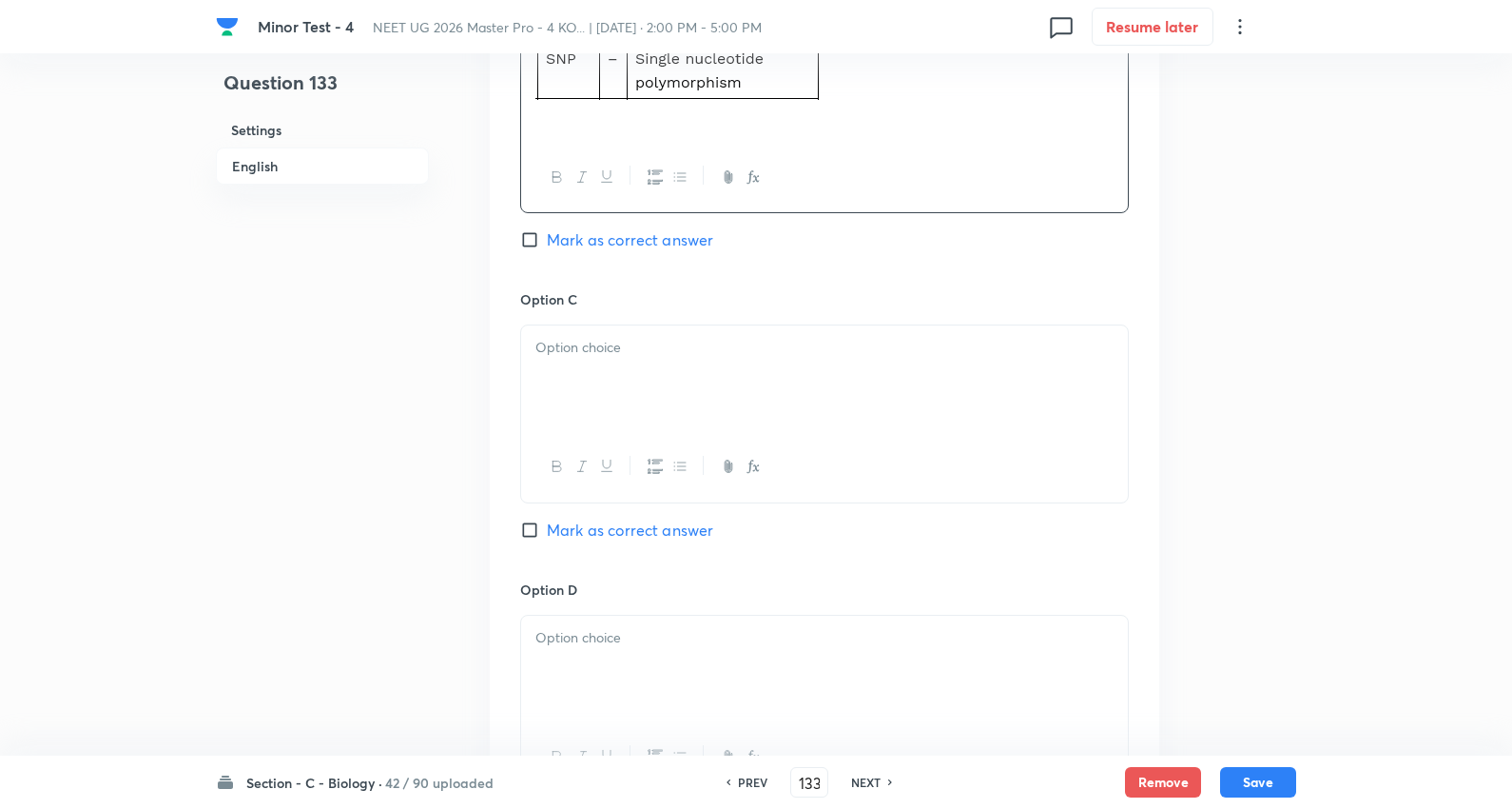
click at [596, 381] on div at bounding box center [825, 378] width 607 height 107
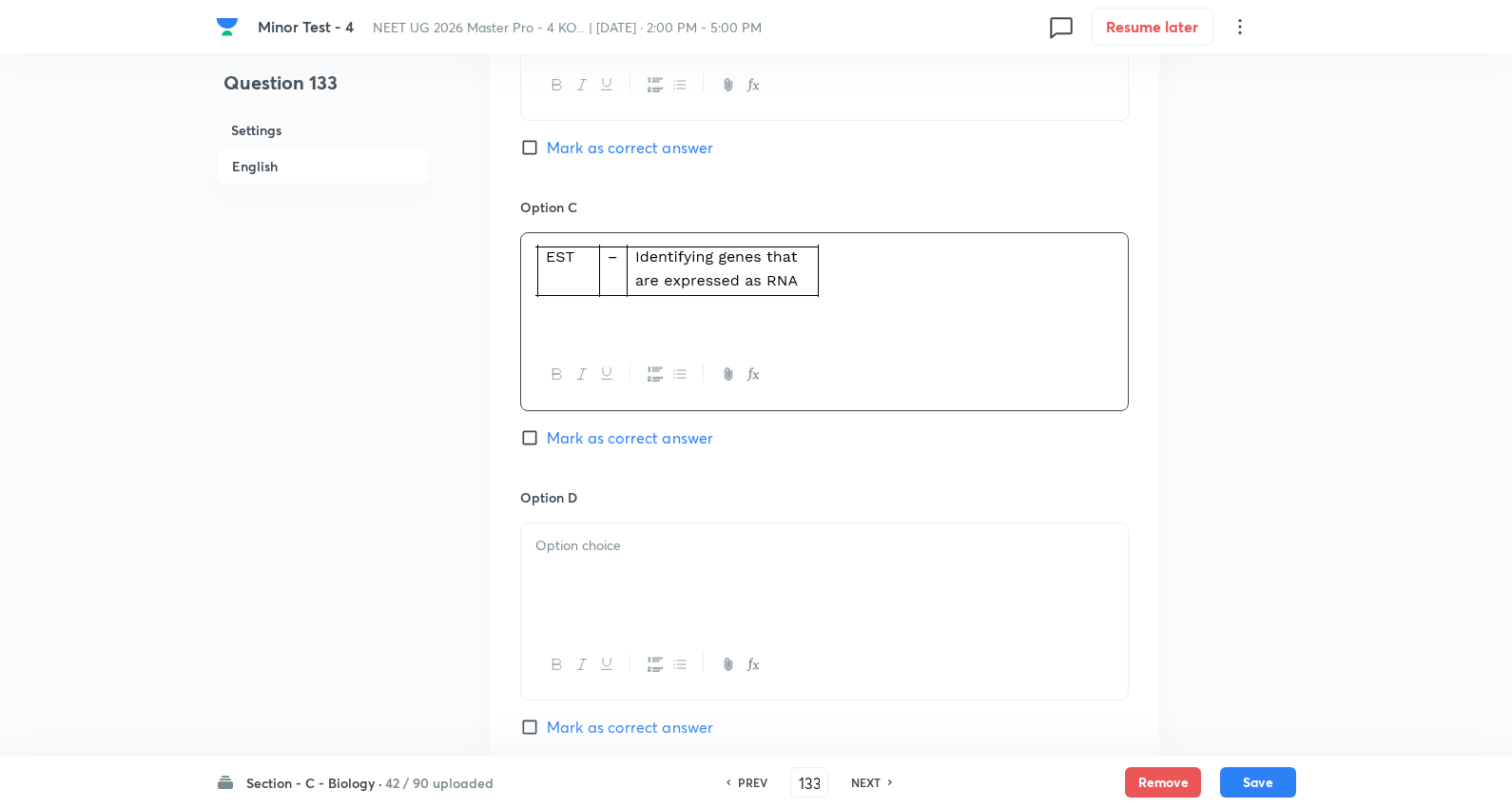
scroll to position [1479, 0]
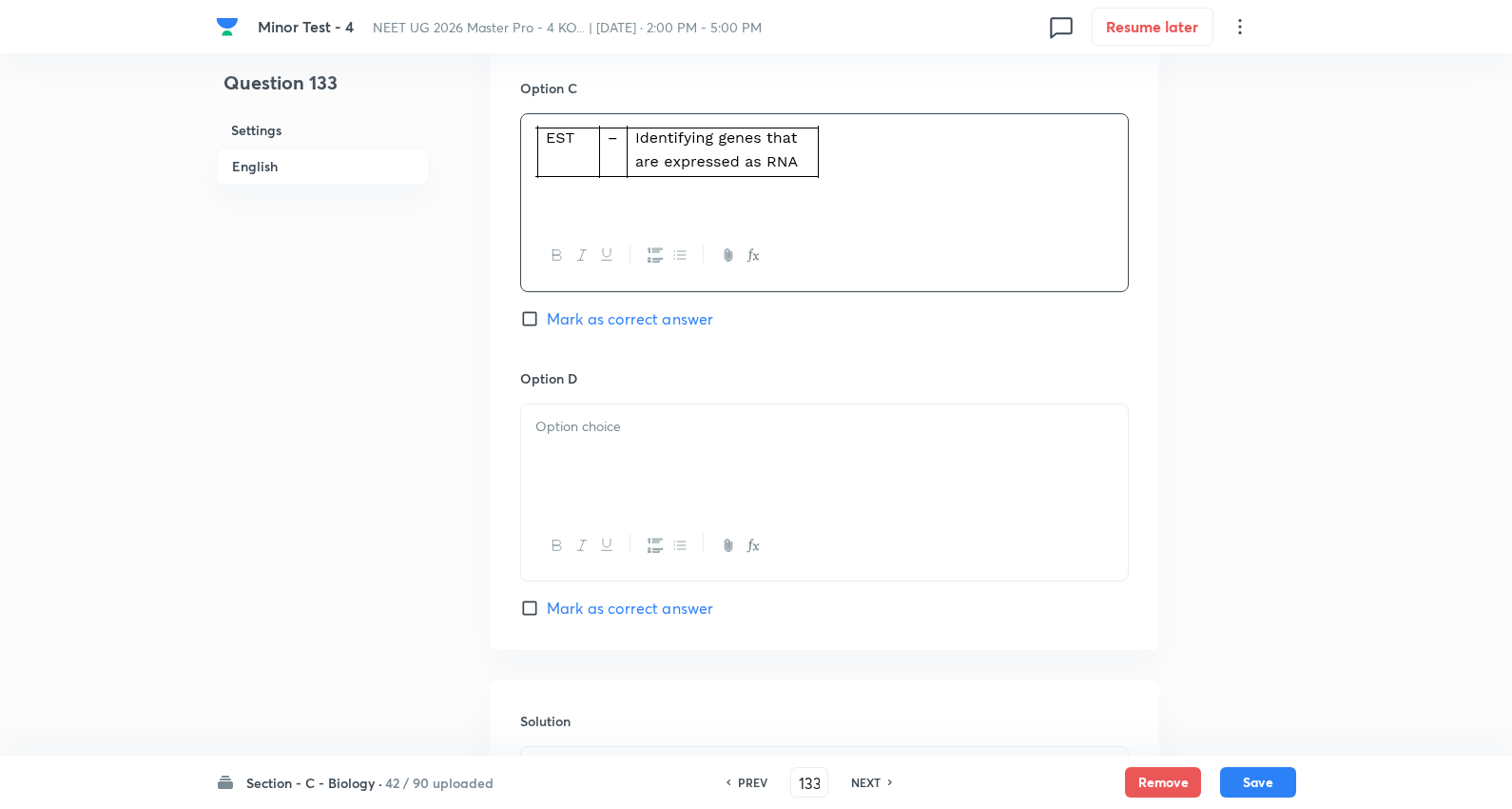
click at [610, 398] on div "Option D Mark as correct answer" at bounding box center [825, 494] width 609 height 251
click at [614, 449] on div at bounding box center [825, 457] width 607 height 107
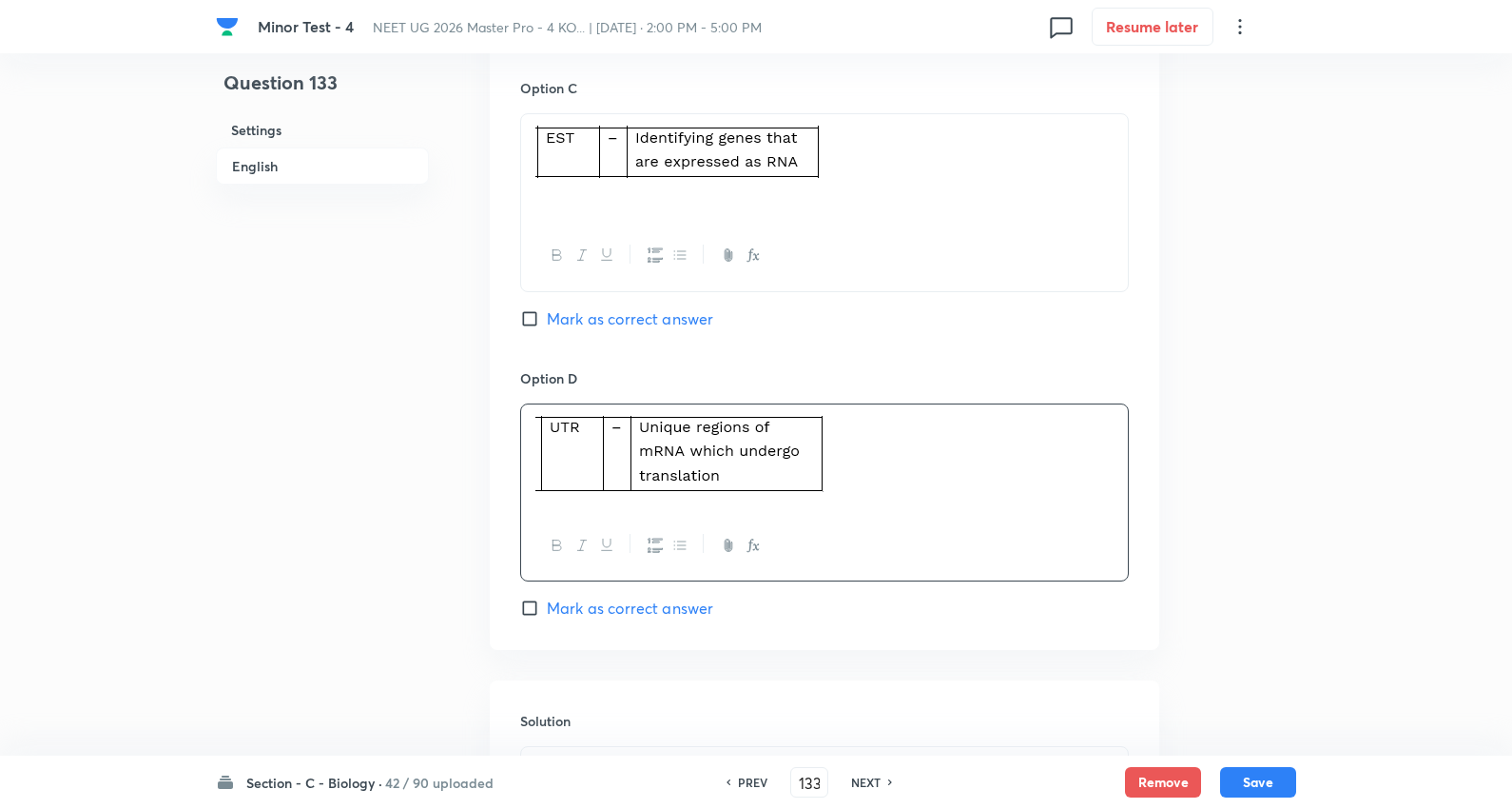
click at [644, 613] on span "Mark as correct answer" at bounding box center [631, 607] width 166 height 23
click at [547, 613] on input "Mark as correct answer" at bounding box center [533, 607] width 26 height 19
checkbox input "true"
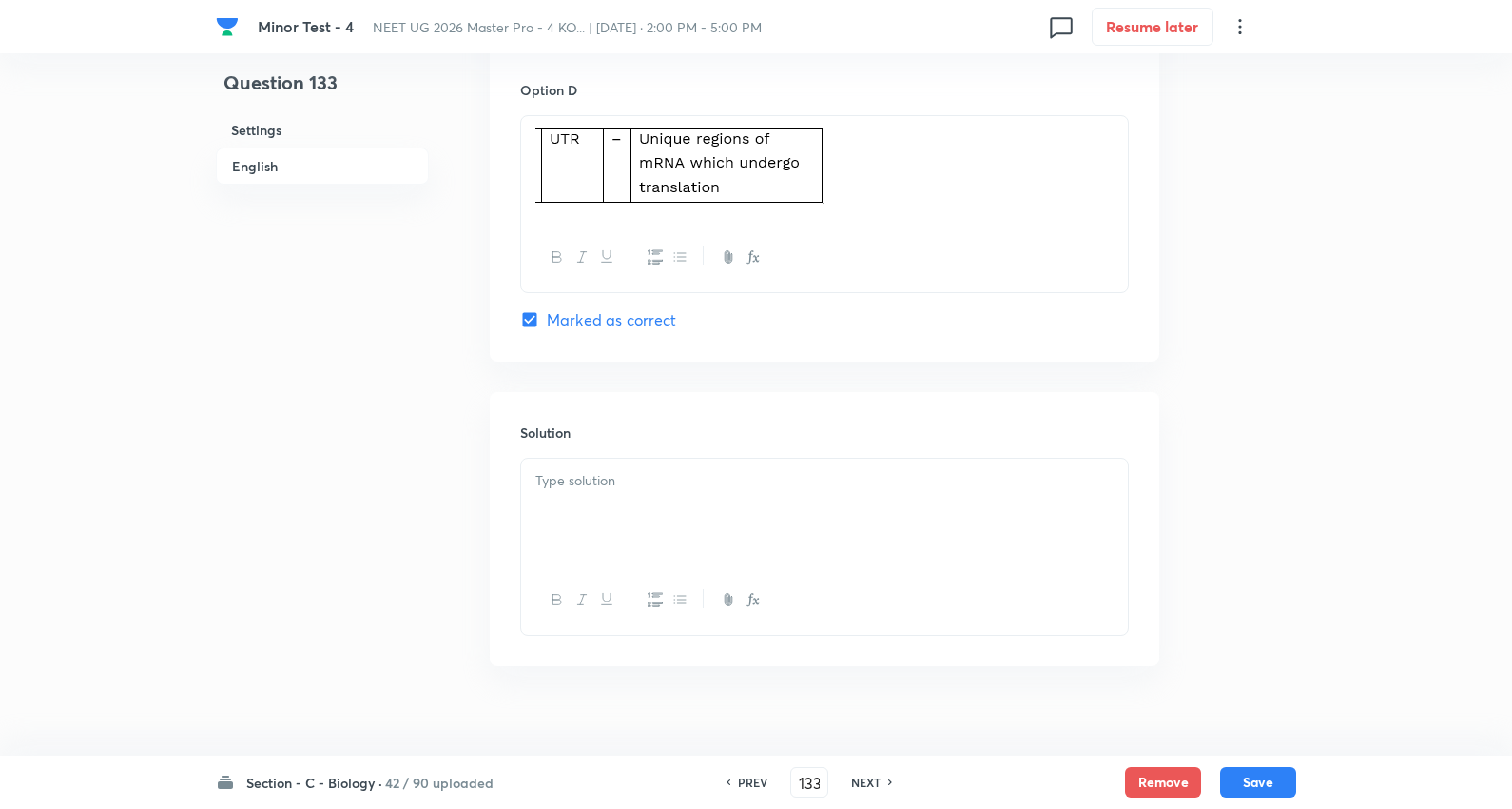
scroll to position [1796, 0]
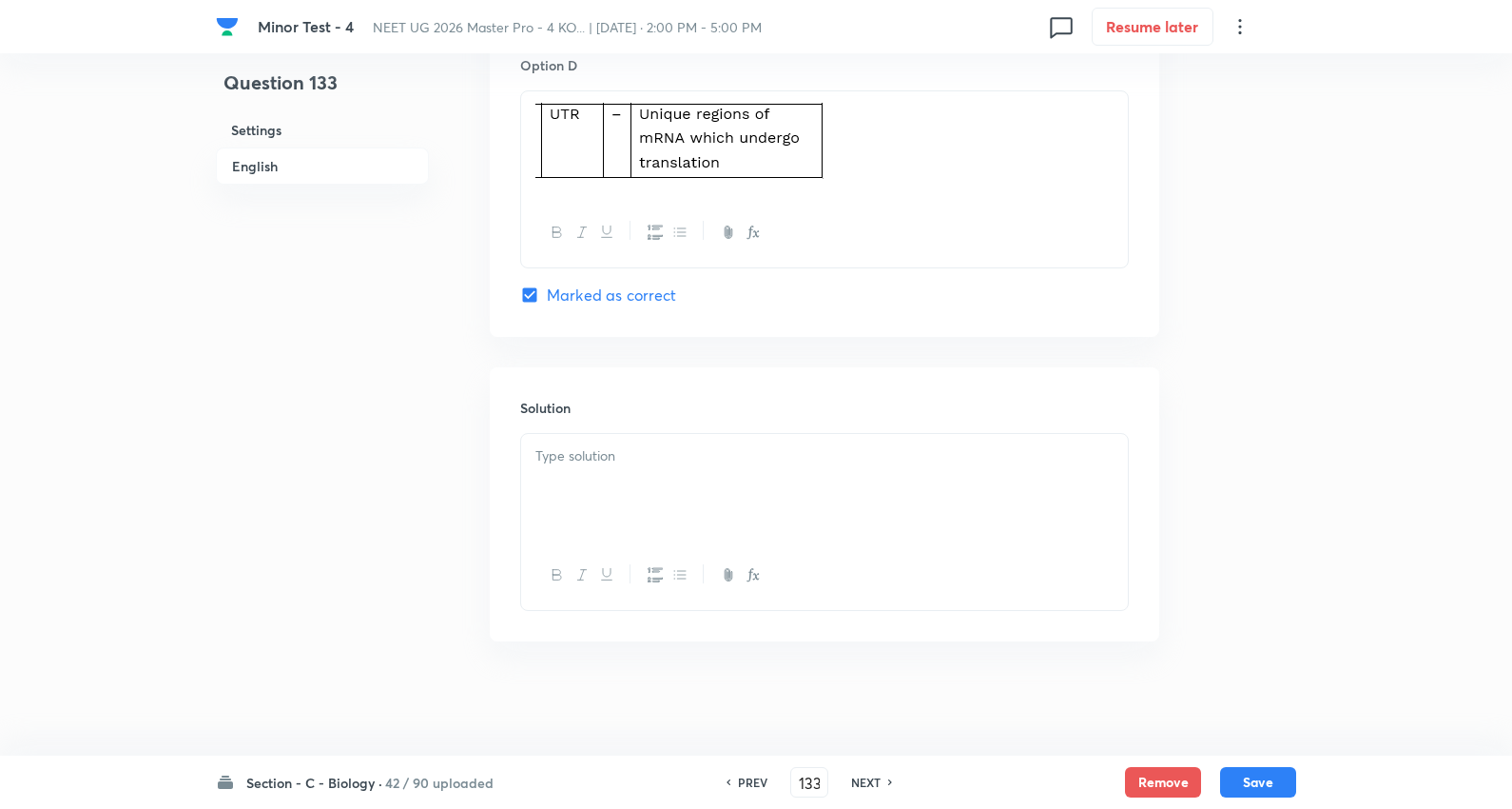
click at [638, 478] on div at bounding box center [825, 487] width 607 height 107
click at [1285, 783] on button "Save" at bounding box center [1258, 780] width 76 height 30
type input "134"
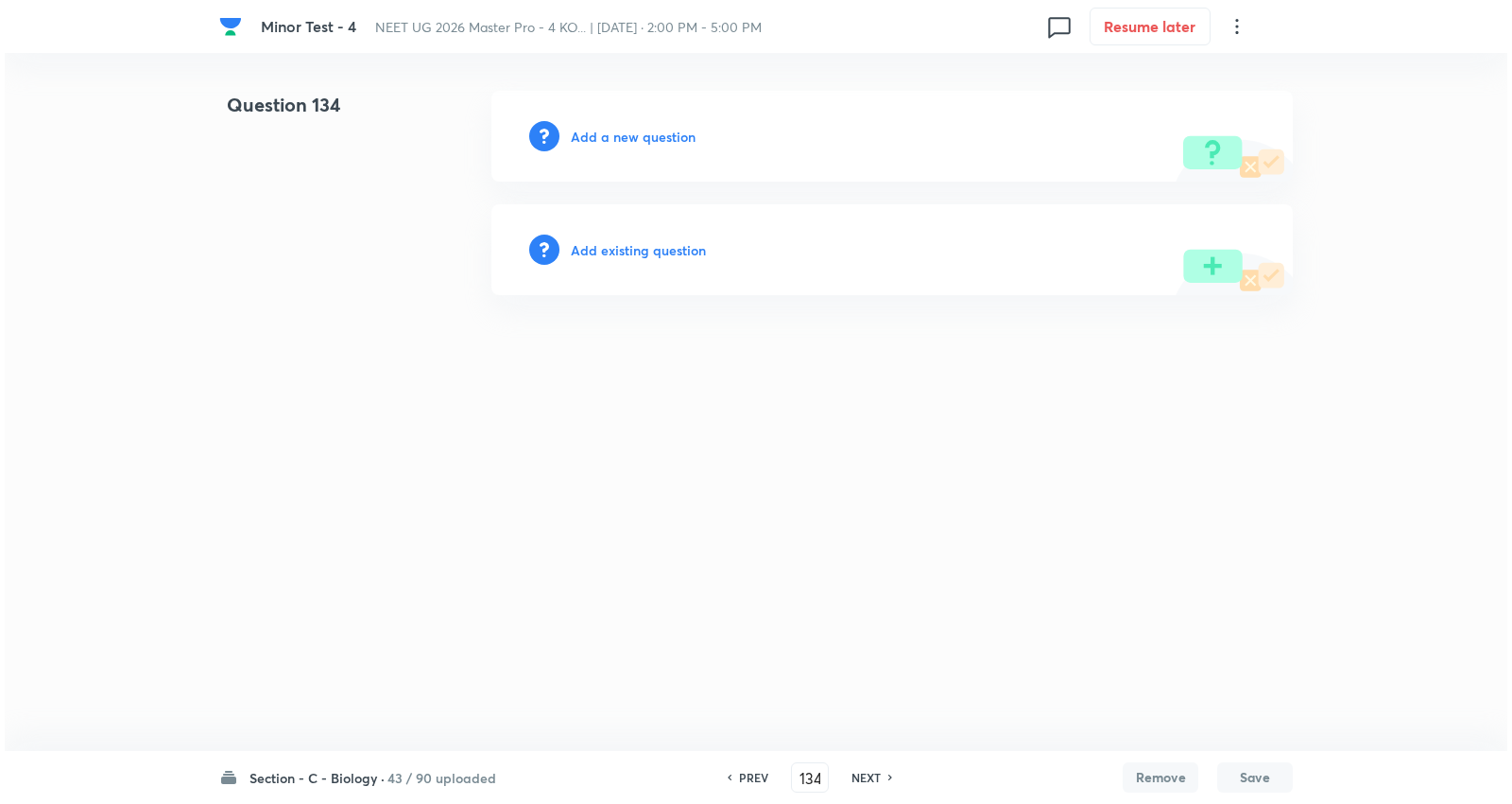
scroll to position [0, 0]
click at [653, 130] on h6 "Add a new question" at bounding box center [633, 136] width 125 height 19
click at [653, 130] on h6 "Choose a question type" at bounding box center [644, 136] width 146 height 19
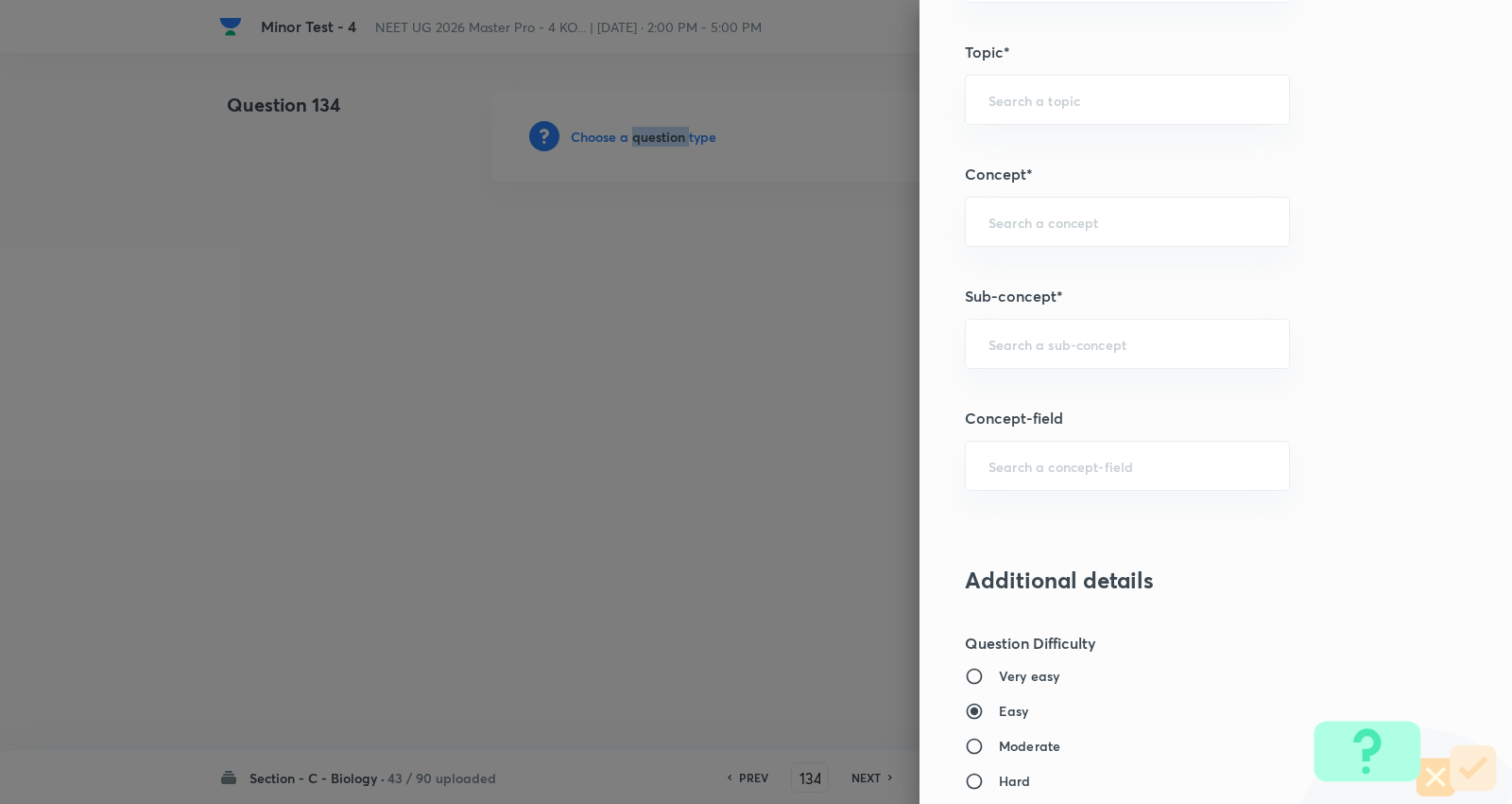
scroll to position [1155, 0]
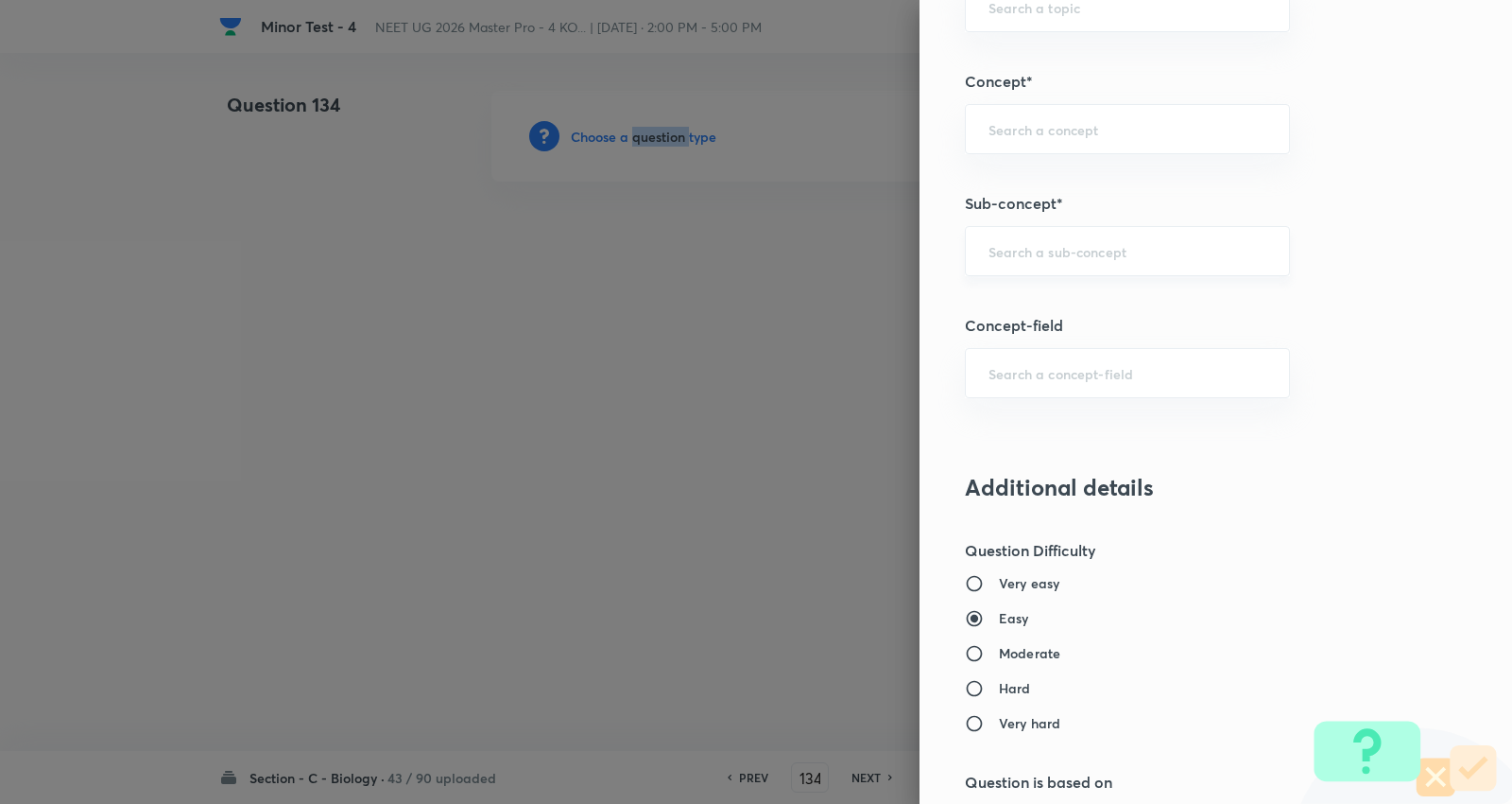
click at [1036, 262] on div "​" at bounding box center [1128, 250] width 325 height 50
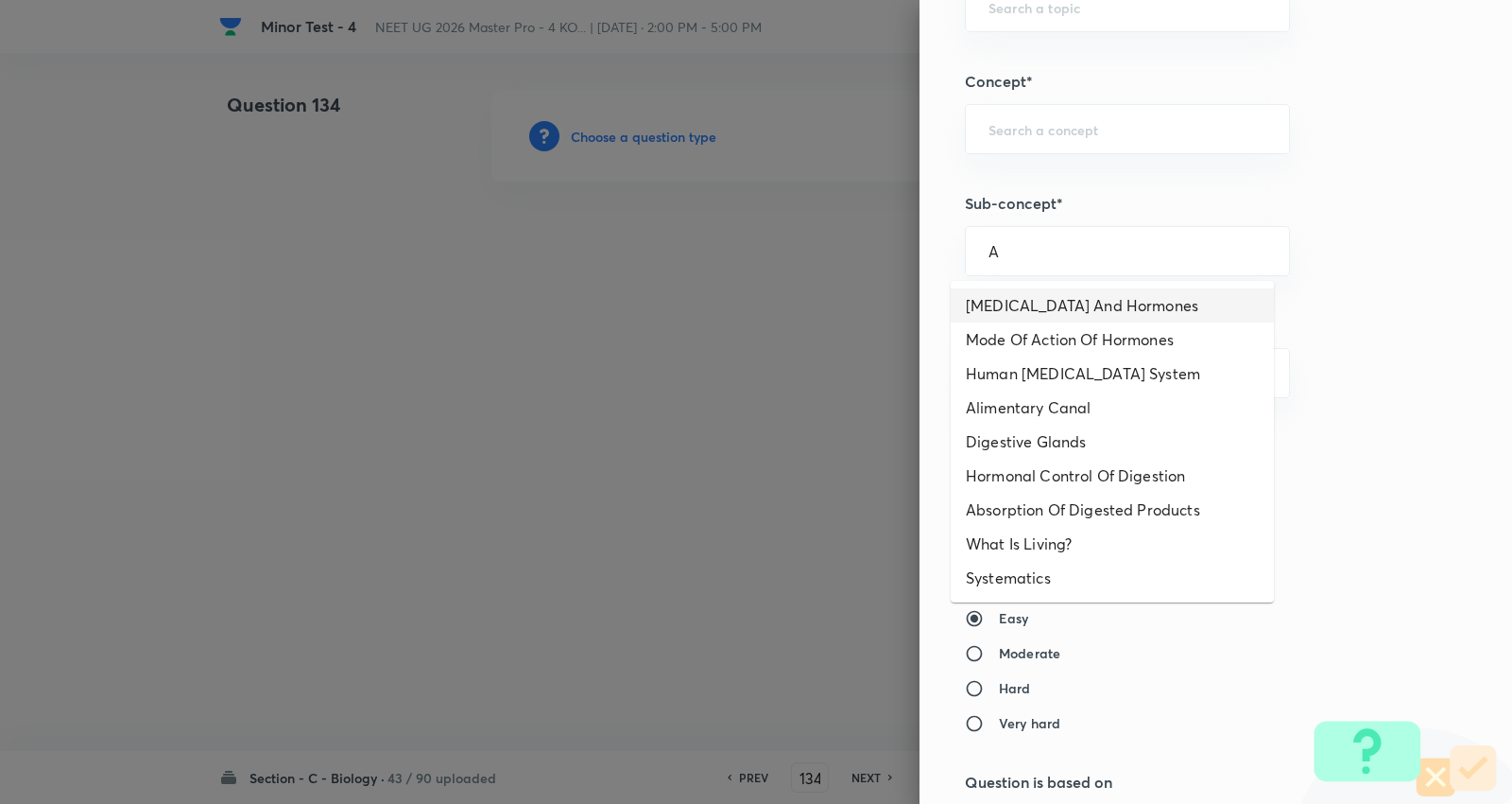
click at [1061, 306] on li "Endocrine Glands And Hormones" at bounding box center [1112, 305] width 323 height 34
type input "Endocrine Glands And Hormones"
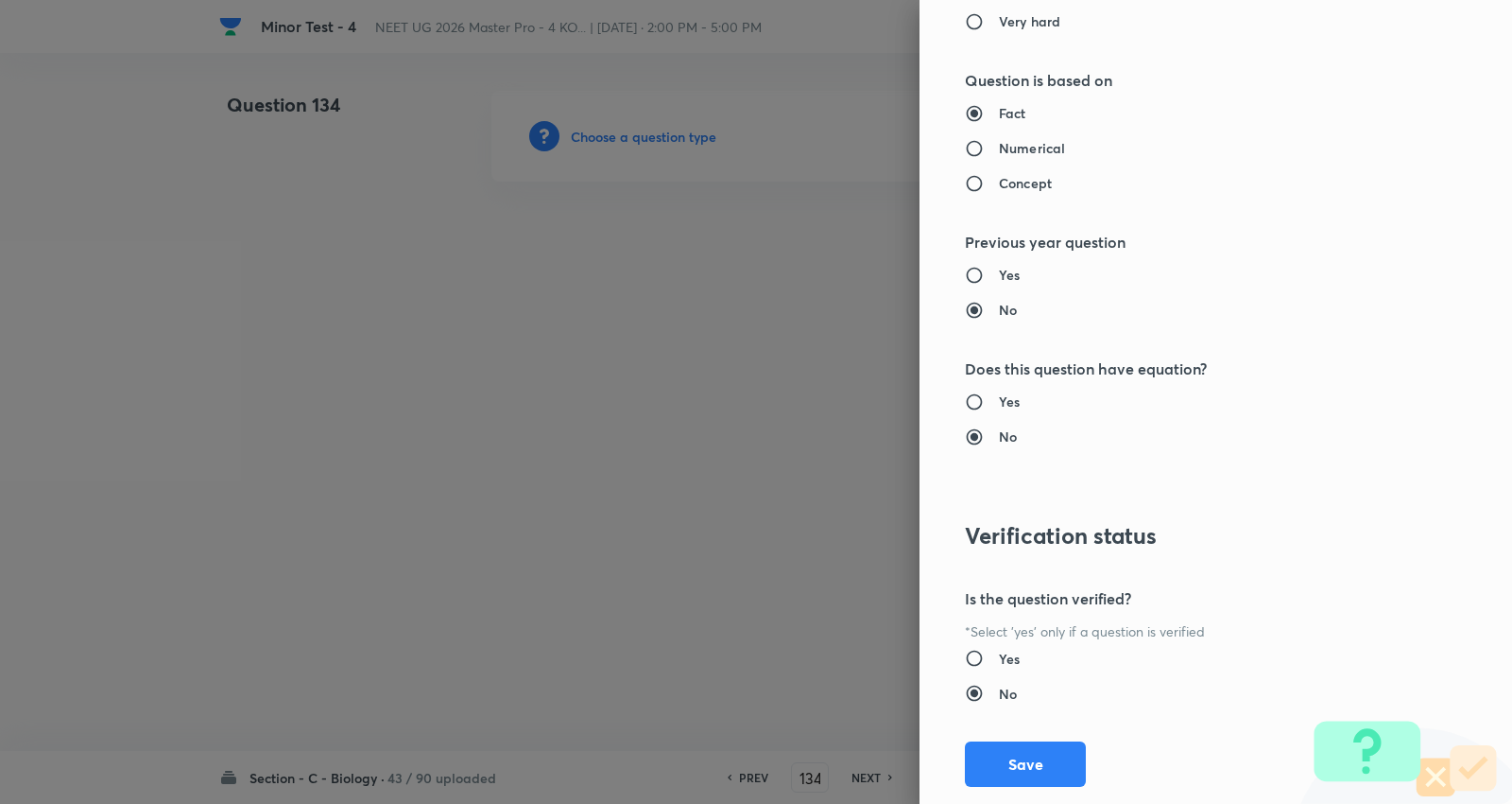
type input "Biology"
type input "Human Physiology"
type input "Chemical Coordinate & Integration"
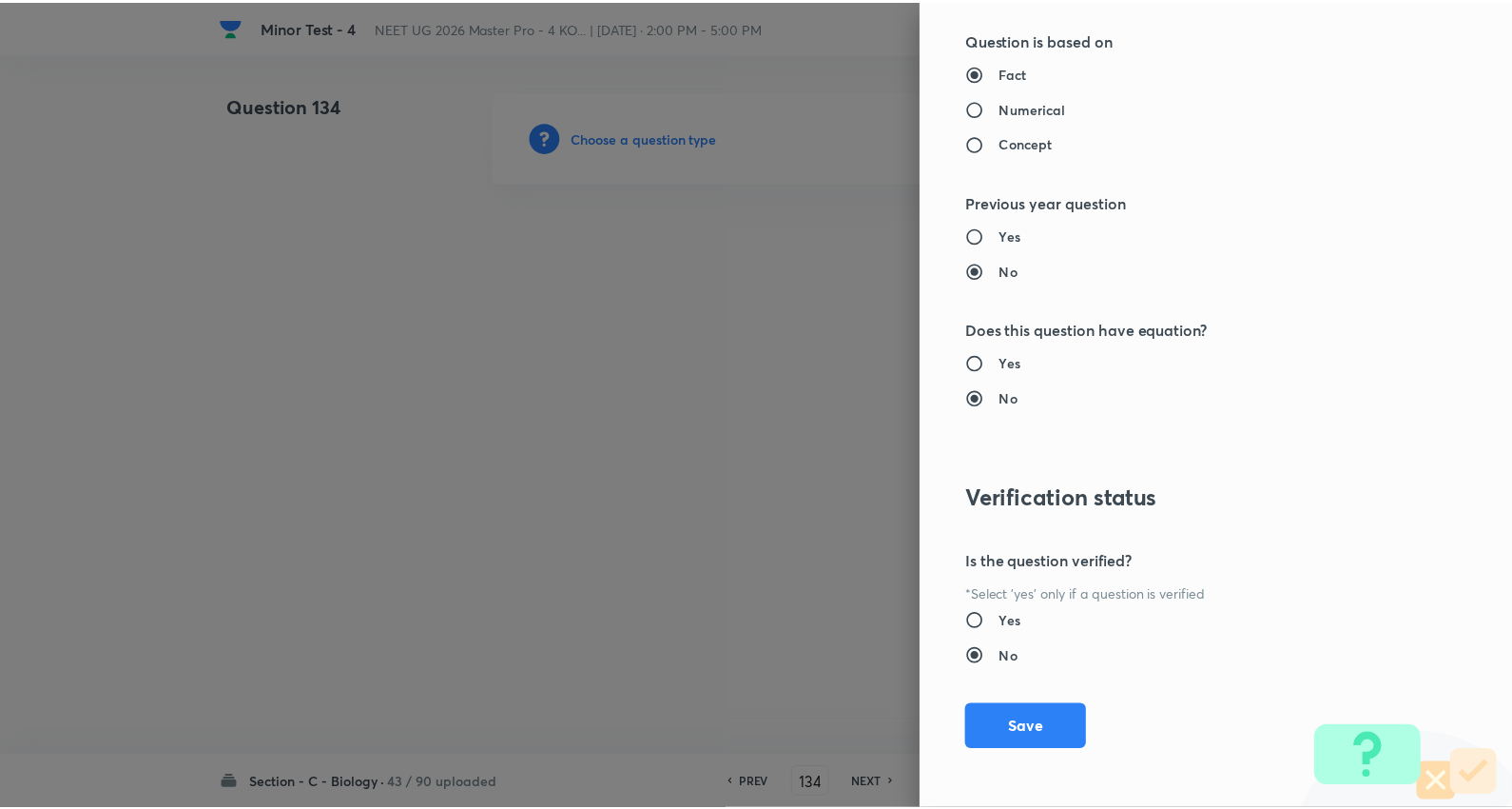
scroll to position [1913, 0]
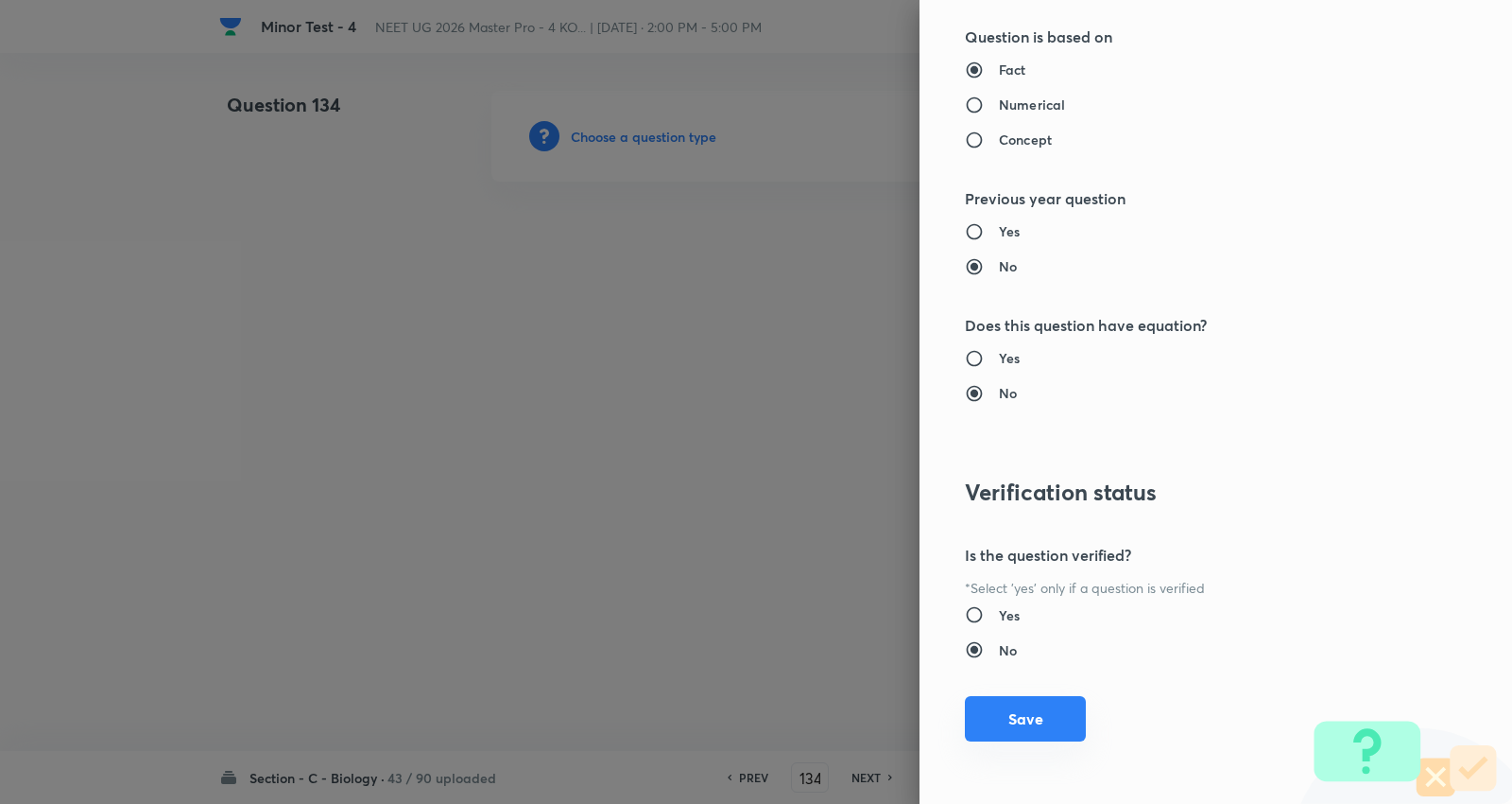
click at [1015, 713] on button "Save" at bounding box center [1026, 718] width 121 height 46
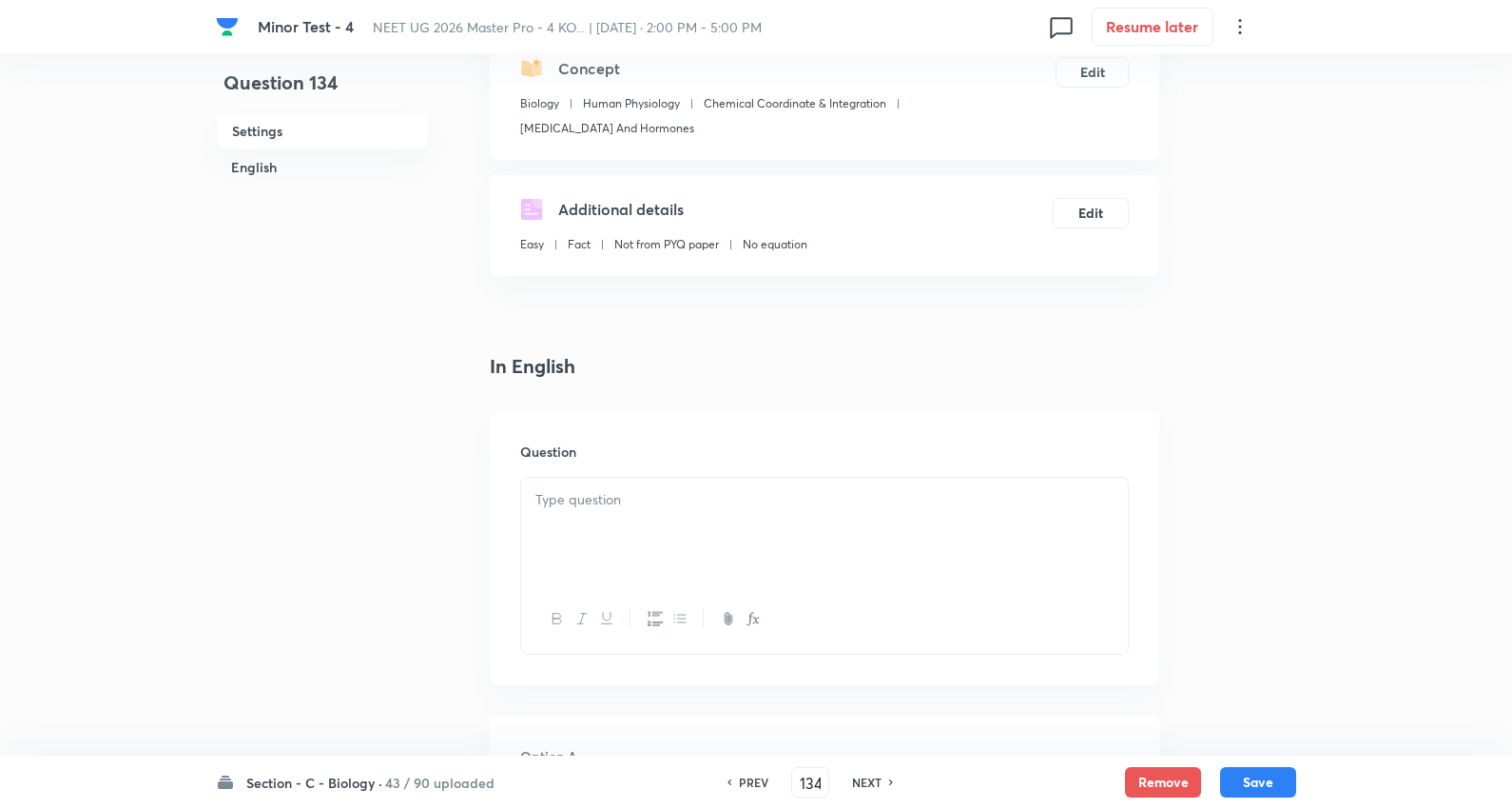
scroll to position [316, 0]
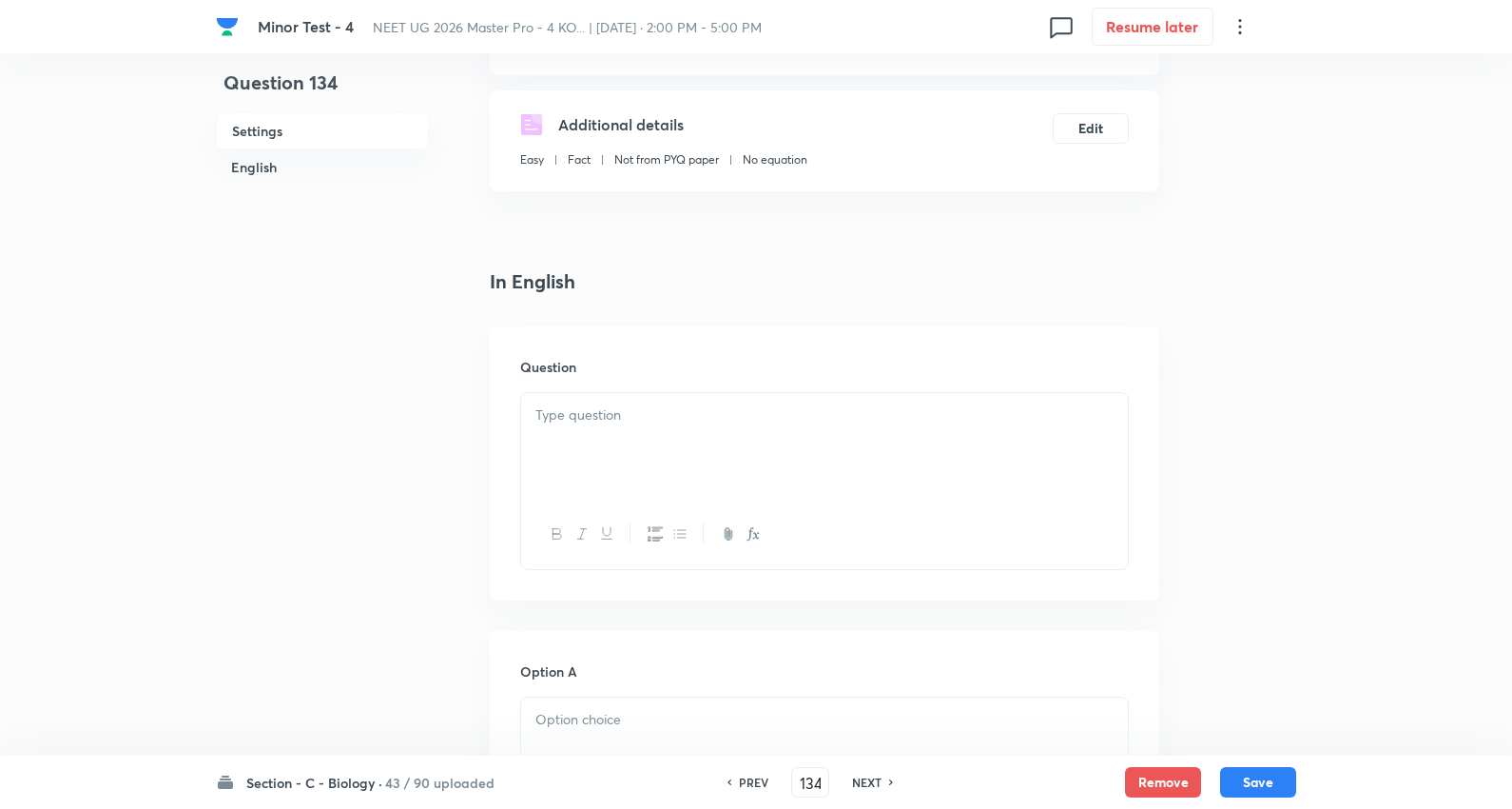
click at [615, 421] on p at bounding box center [825, 415] width 579 height 22
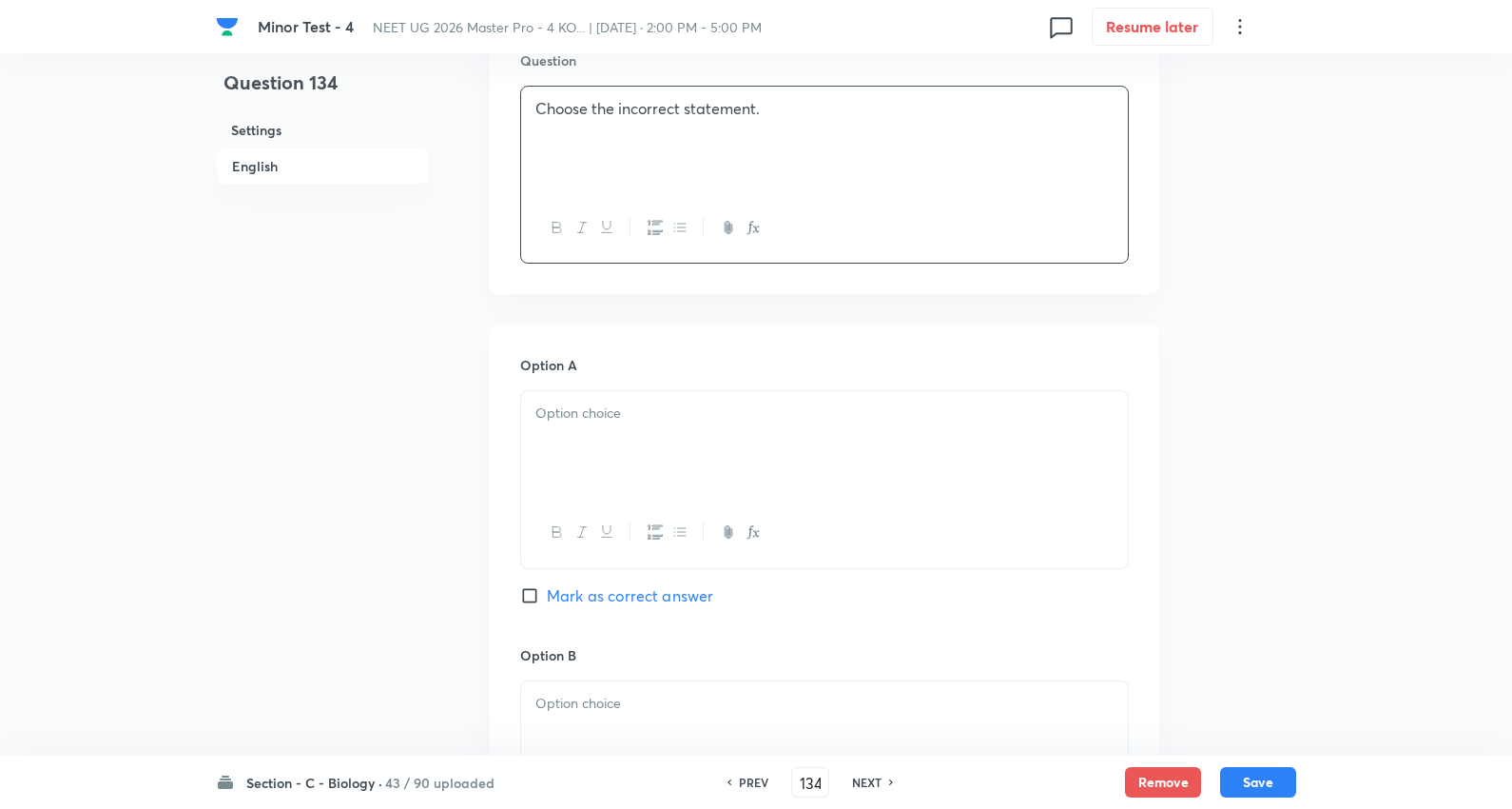
scroll to position [739, 0]
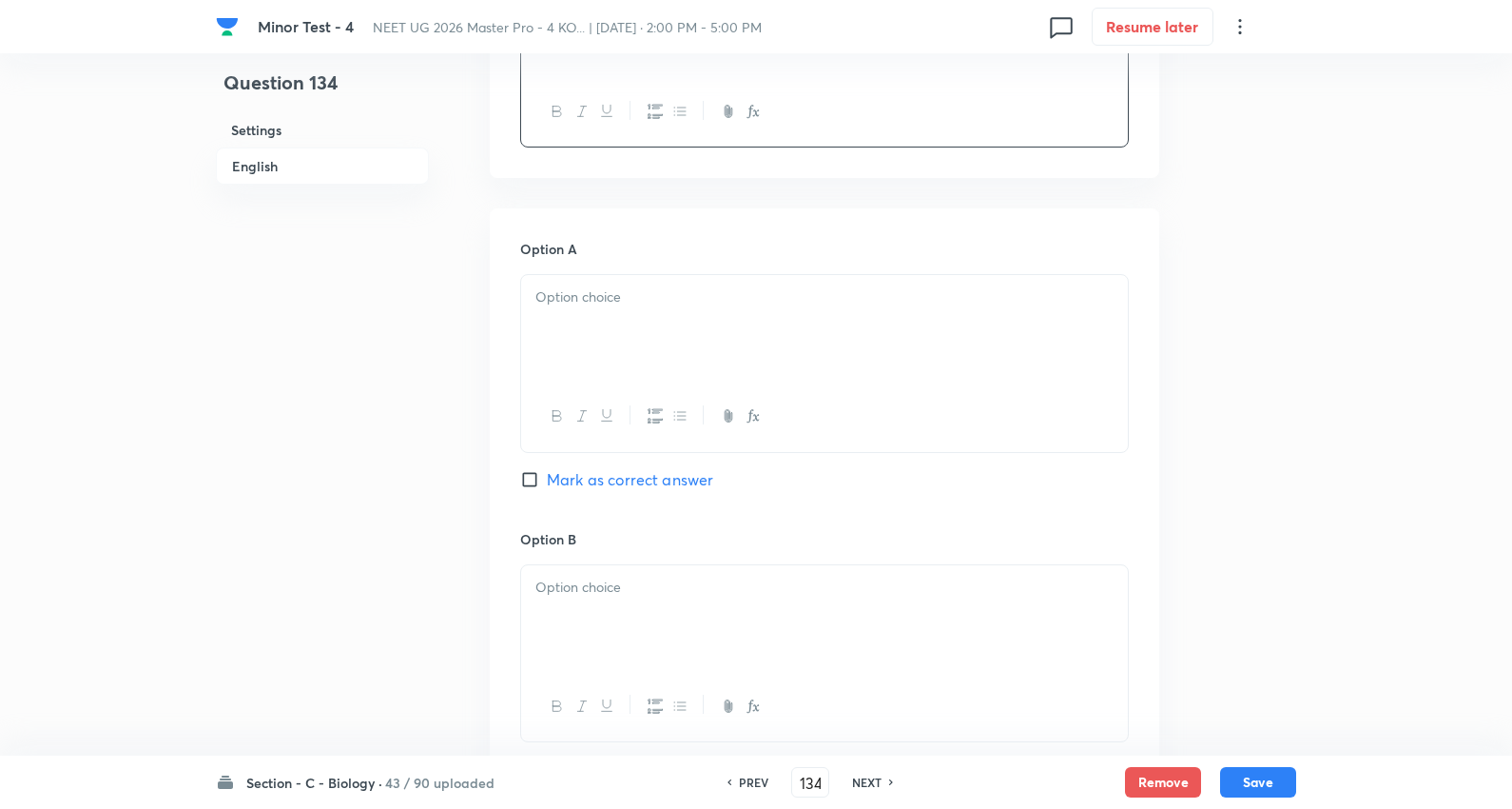
click at [649, 293] on p at bounding box center [825, 297] width 579 height 22
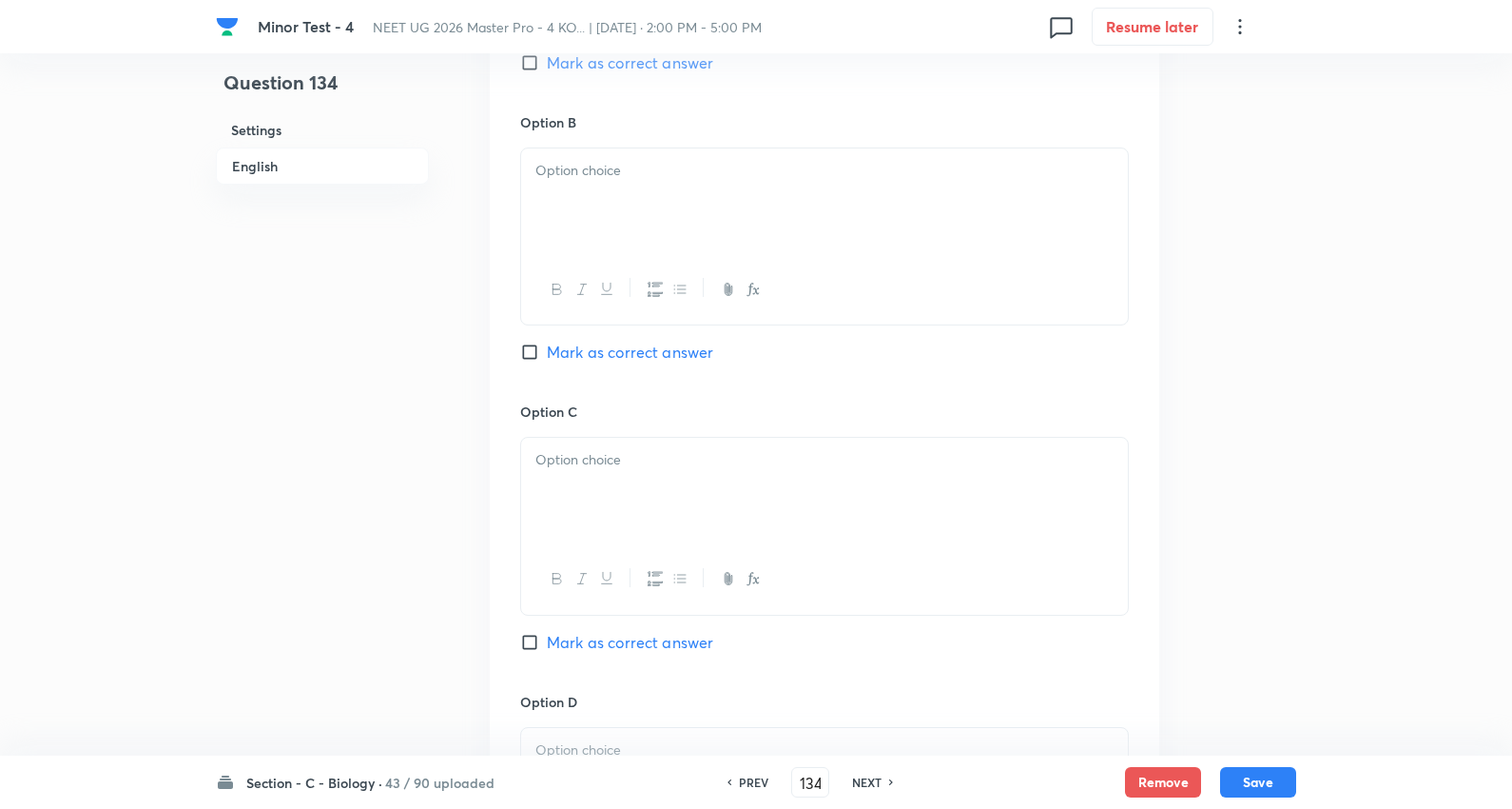
scroll to position [1163, 0]
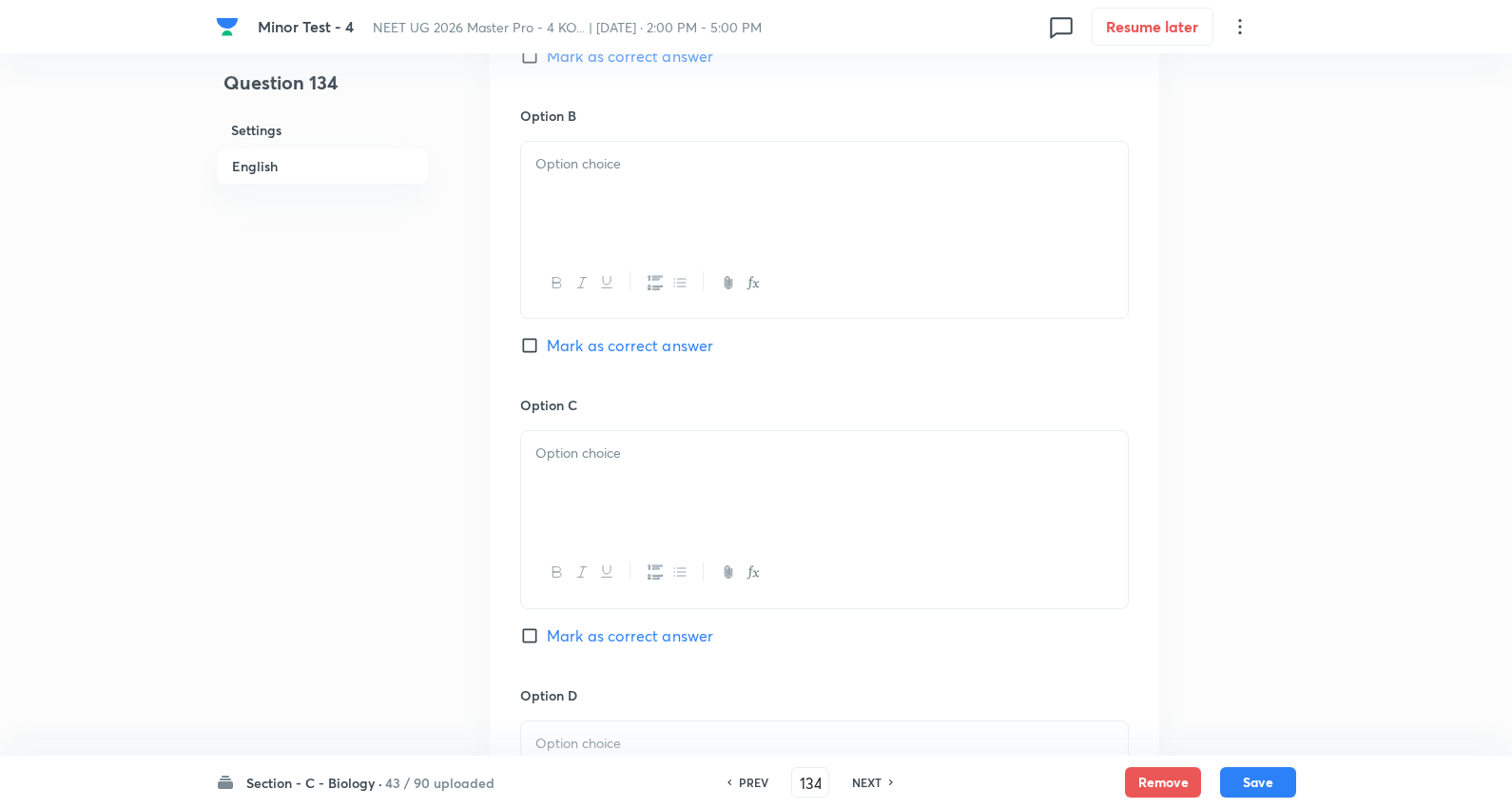
click at [626, 196] on div at bounding box center [825, 195] width 607 height 107
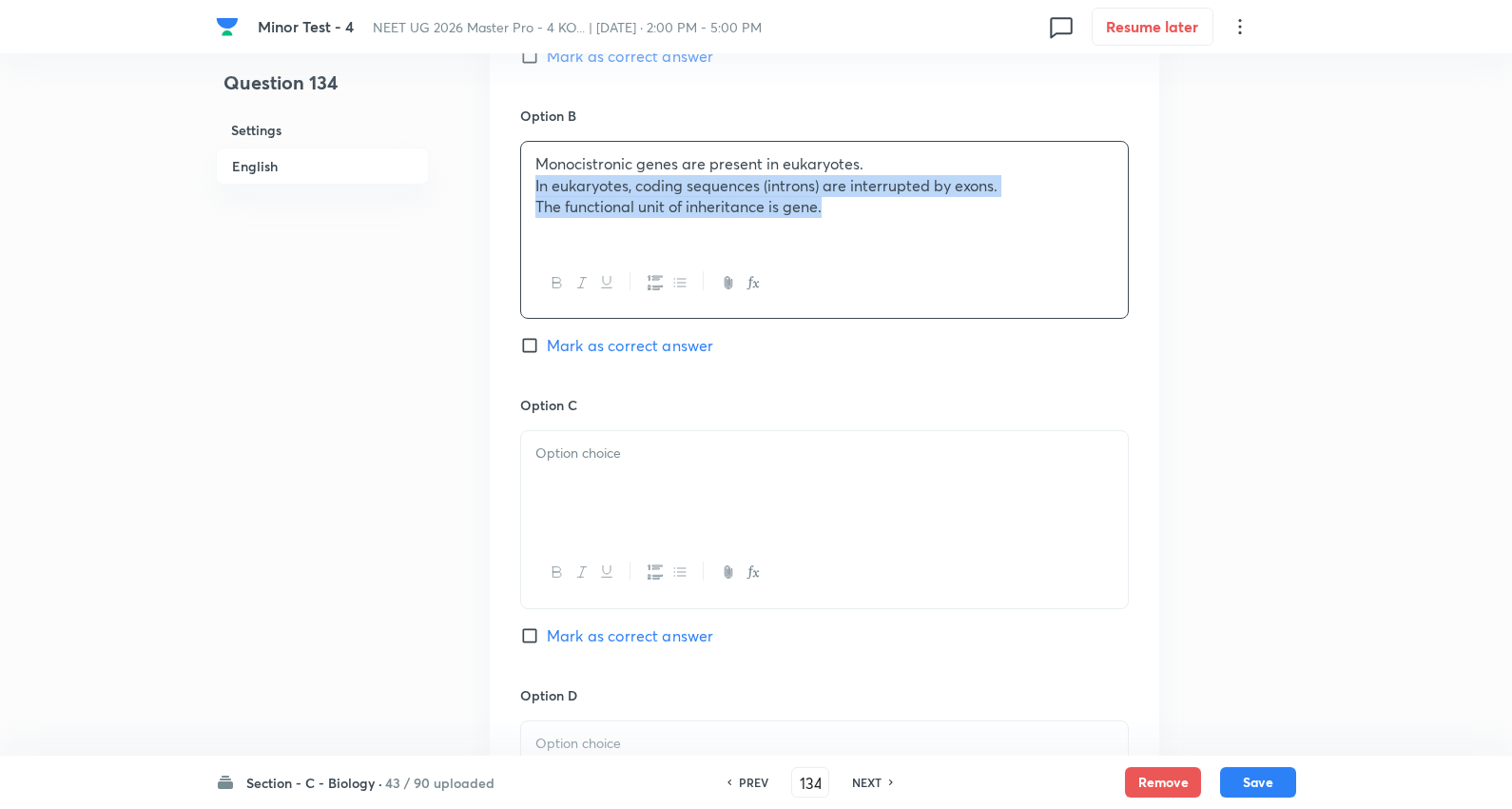
drag, startPoint x: 634, startPoint y: 202, endPoint x: 1520, endPoint y: 243, distance: 886.9
click at [1512, 243] on html "Minor Test - 4 NEET UG 2026 Master Pro - 4 KO... | Oct 5, 2025 · 2:00 PM - 5:00…" at bounding box center [756, 138] width 1512 height 2601
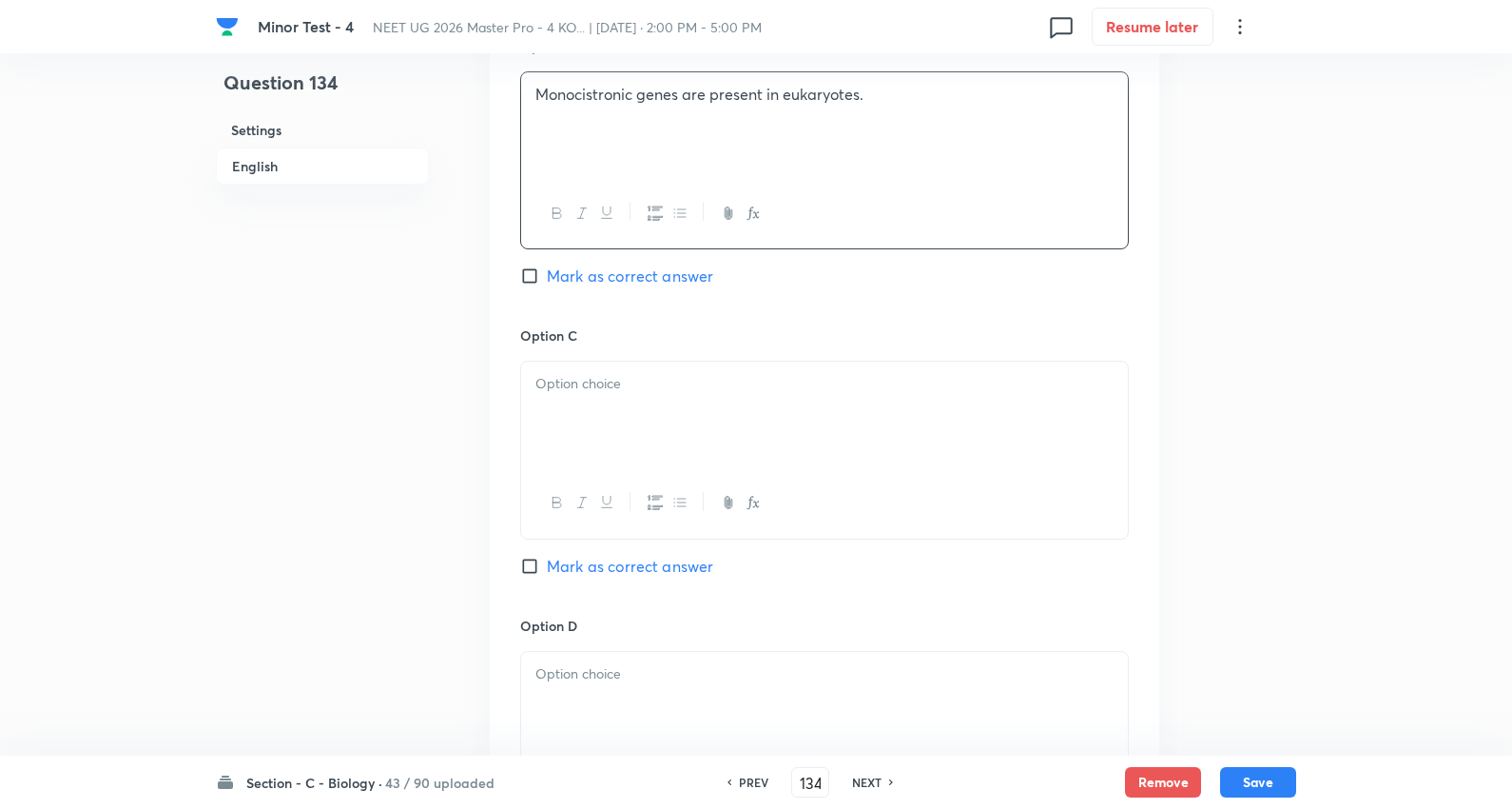
scroll to position [1268, 0]
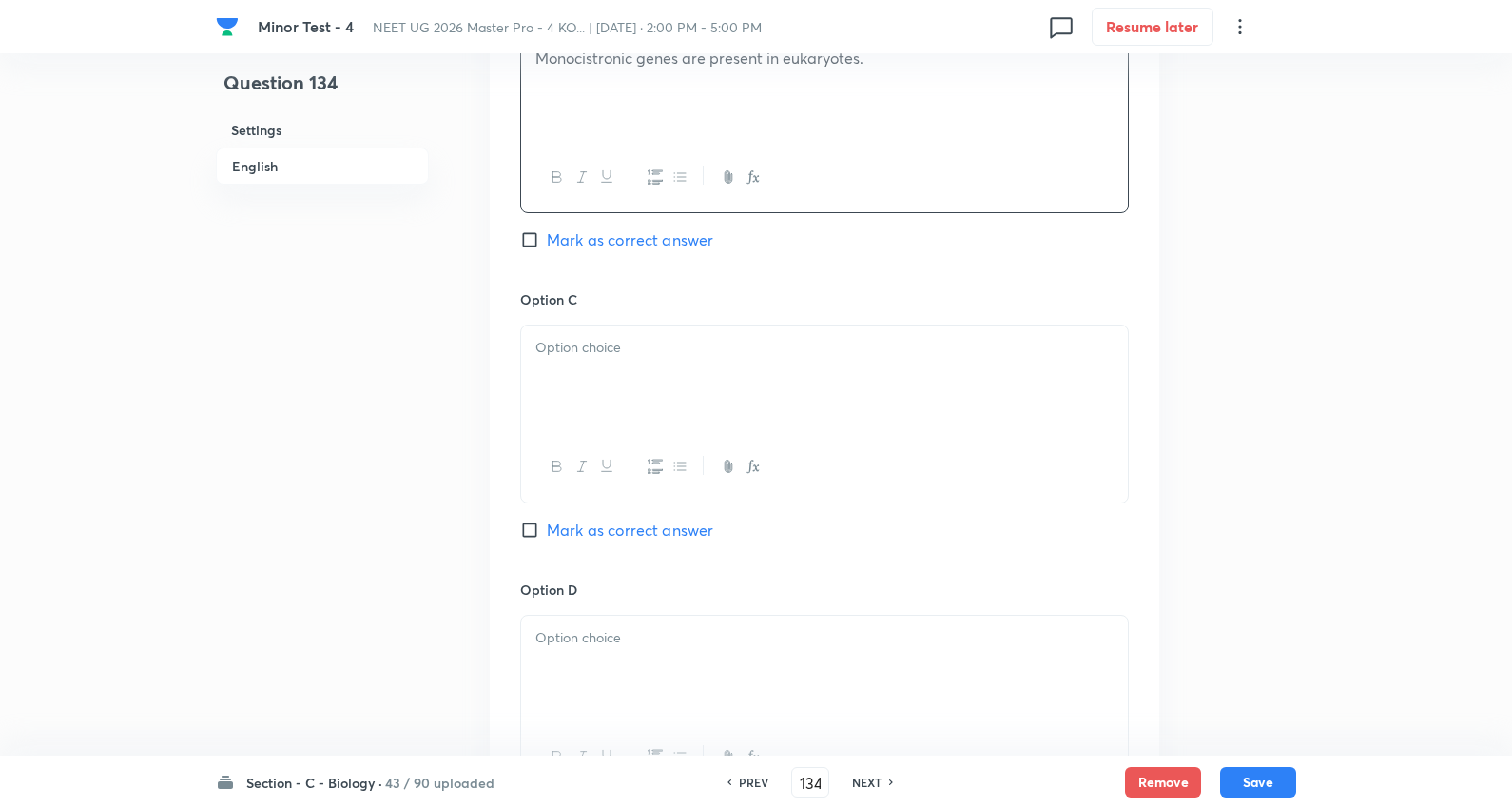
click at [621, 363] on div at bounding box center [825, 378] width 607 height 107
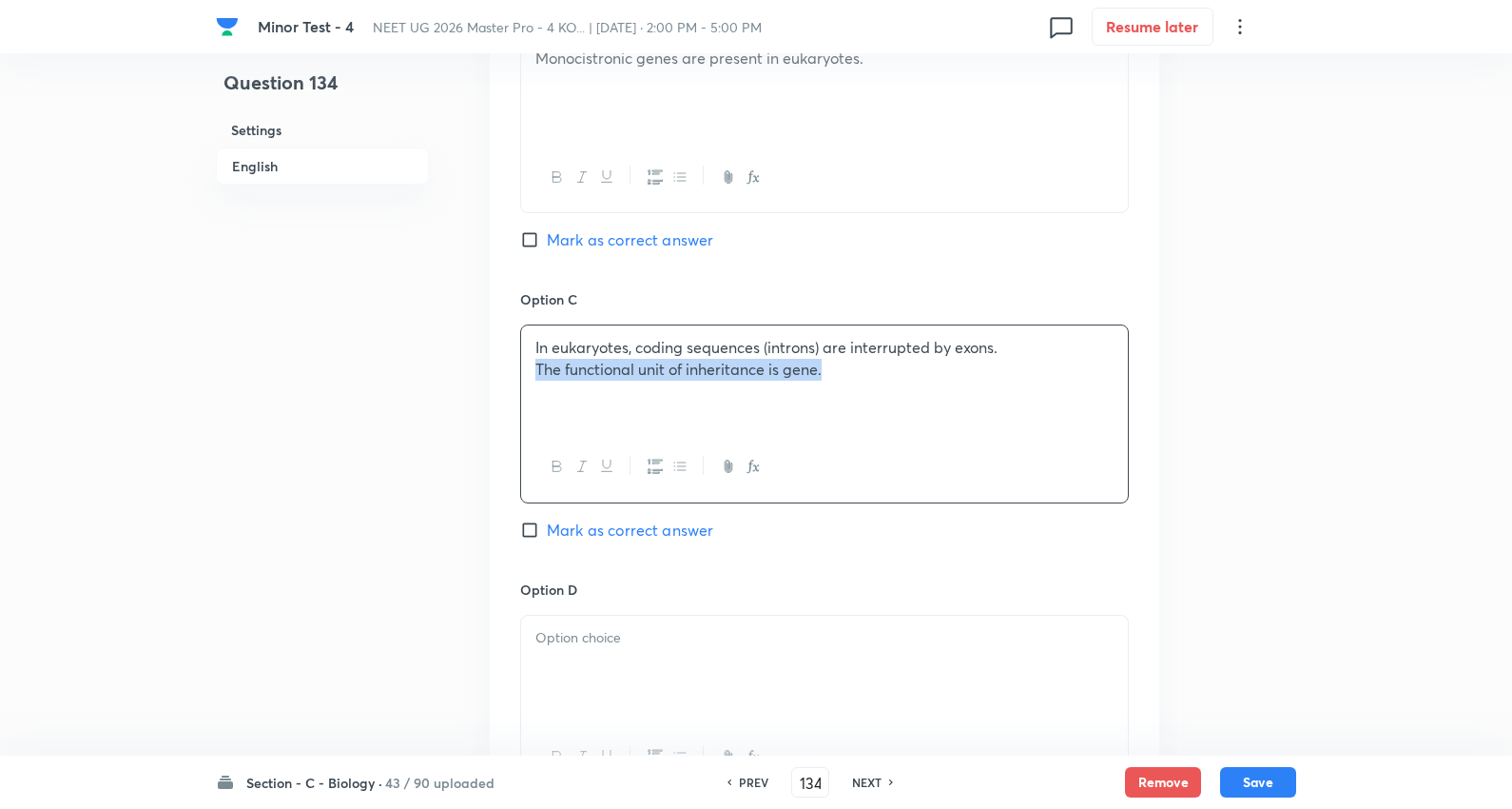
drag, startPoint x: 525, startPoint y: 368, endPoint x: 877, endPoint y: 396, distance: 353.1
click at [1178, 409] on div "Question 134 Settings English Settings Type Single choice correct 4 options + 4…" at bounding box center [756, 31] width 1080 height 2418
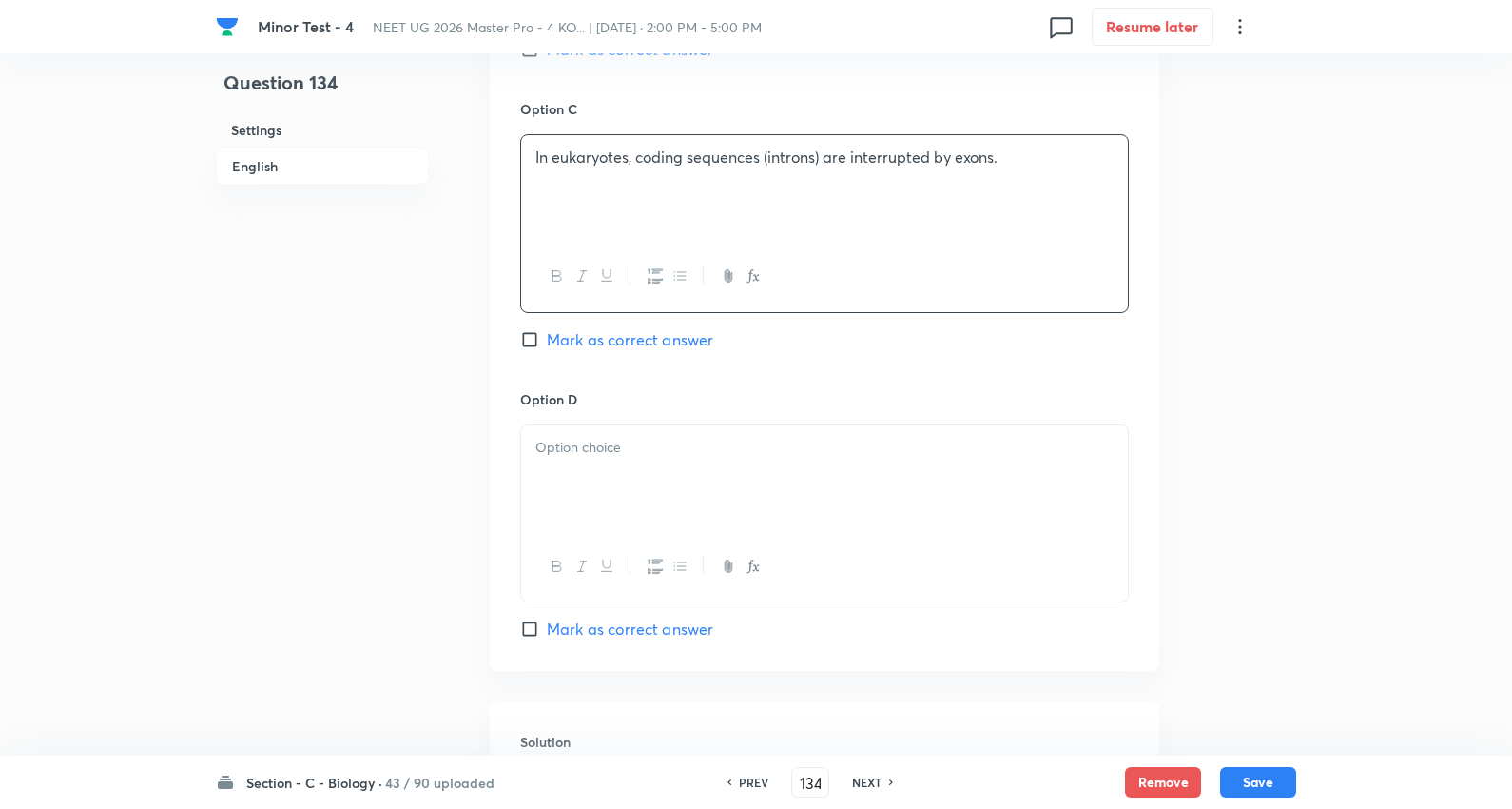
scroll to position [1479, 0]
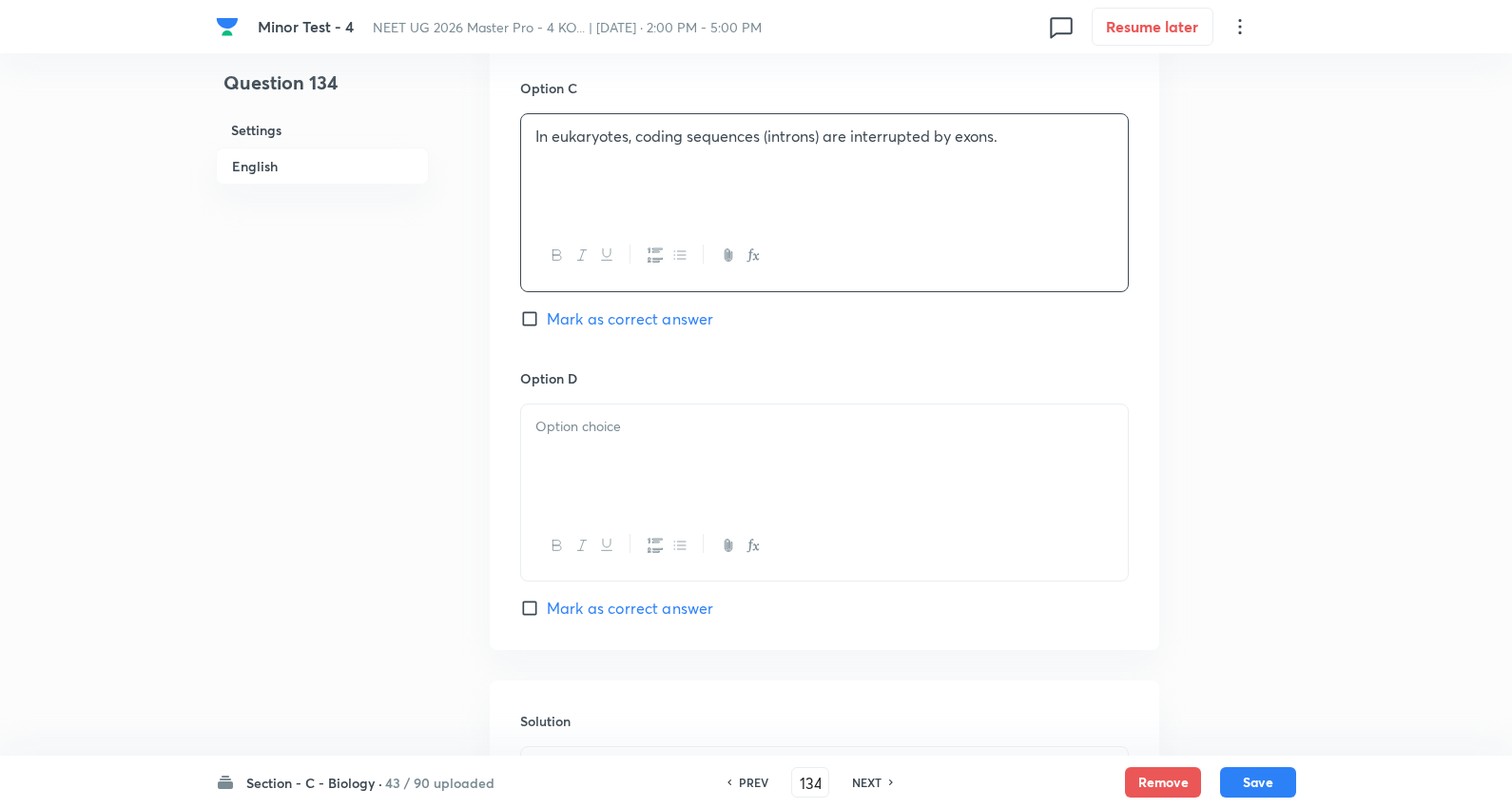
click at [623, 450] on div at bounding box center [825, 457] width 607 height 107
click at [616, 312] on span "Mark as correct answer" at bounding box center [631, 318] width 166 height 23
click at [547, 312] on input "Mark as correct answer" at bounding box center [533, 318] width 26 height 19
checkbox input "true"
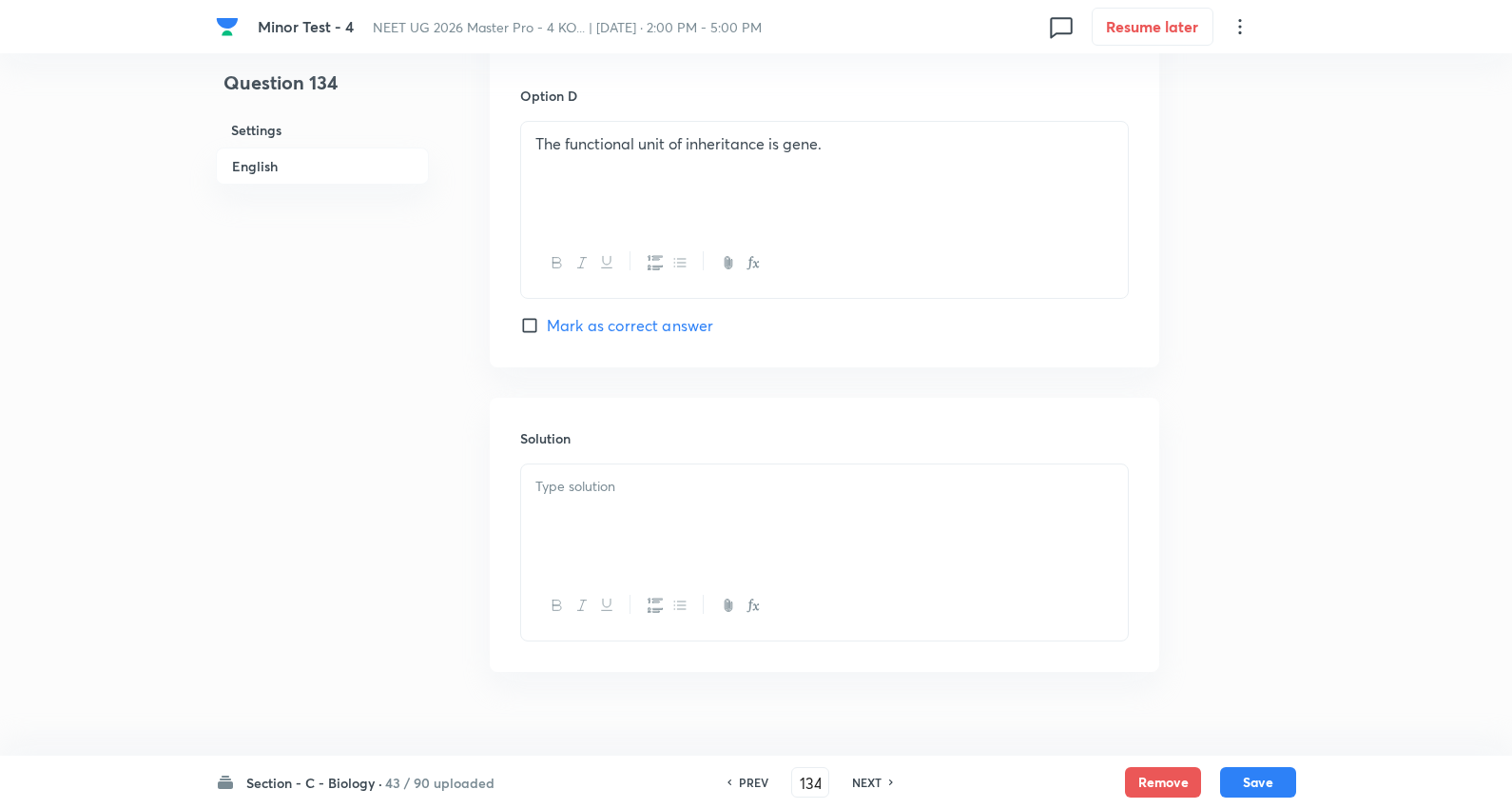
scroll to position [1796, 0]
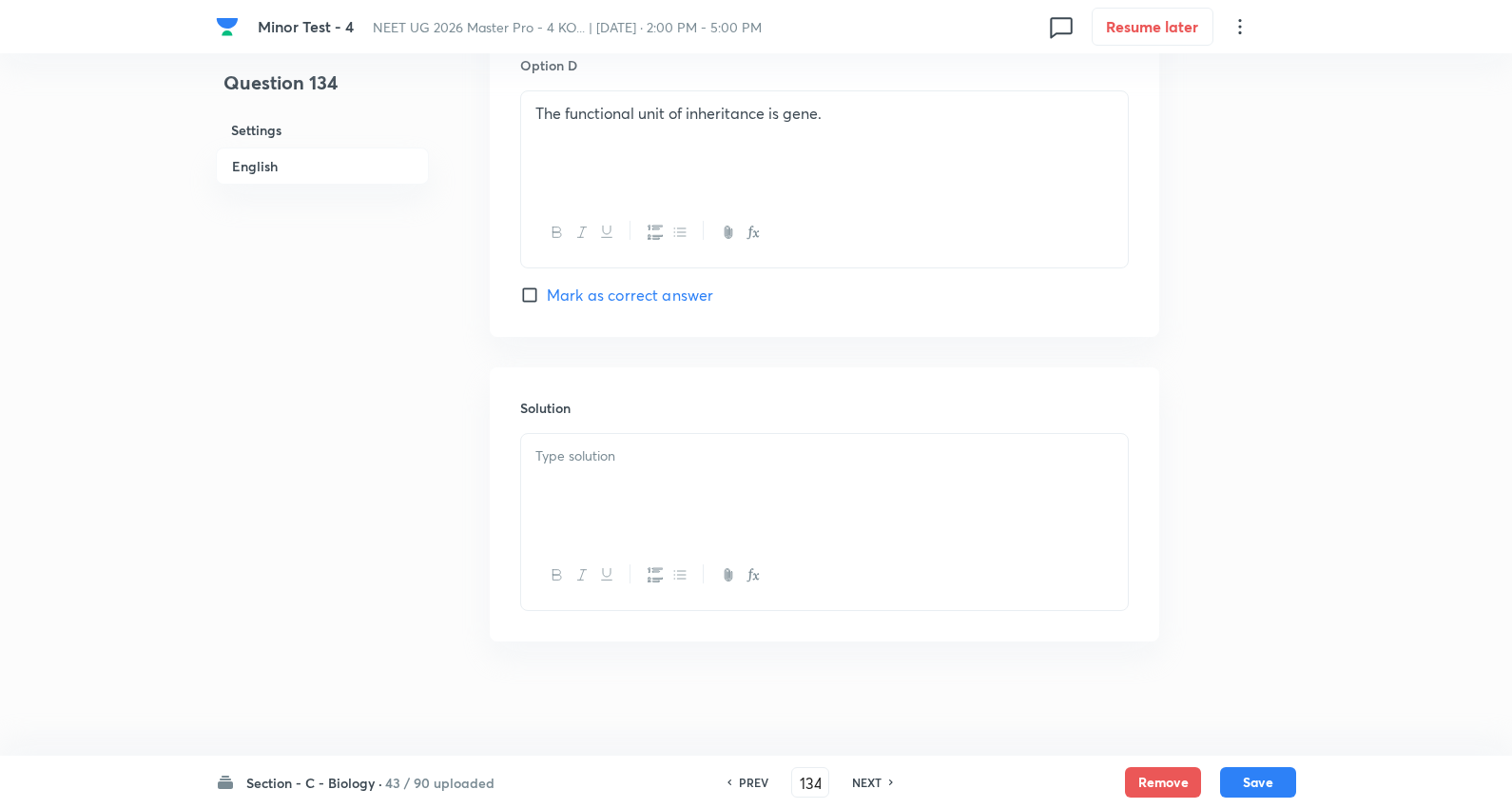
click at [621, 436] on div at bounding box center [825, 487] width 607 height 107
click at [1257, 781] on button "Save" at bounding box center [1258, 780] width 76 height 30
type input "135"
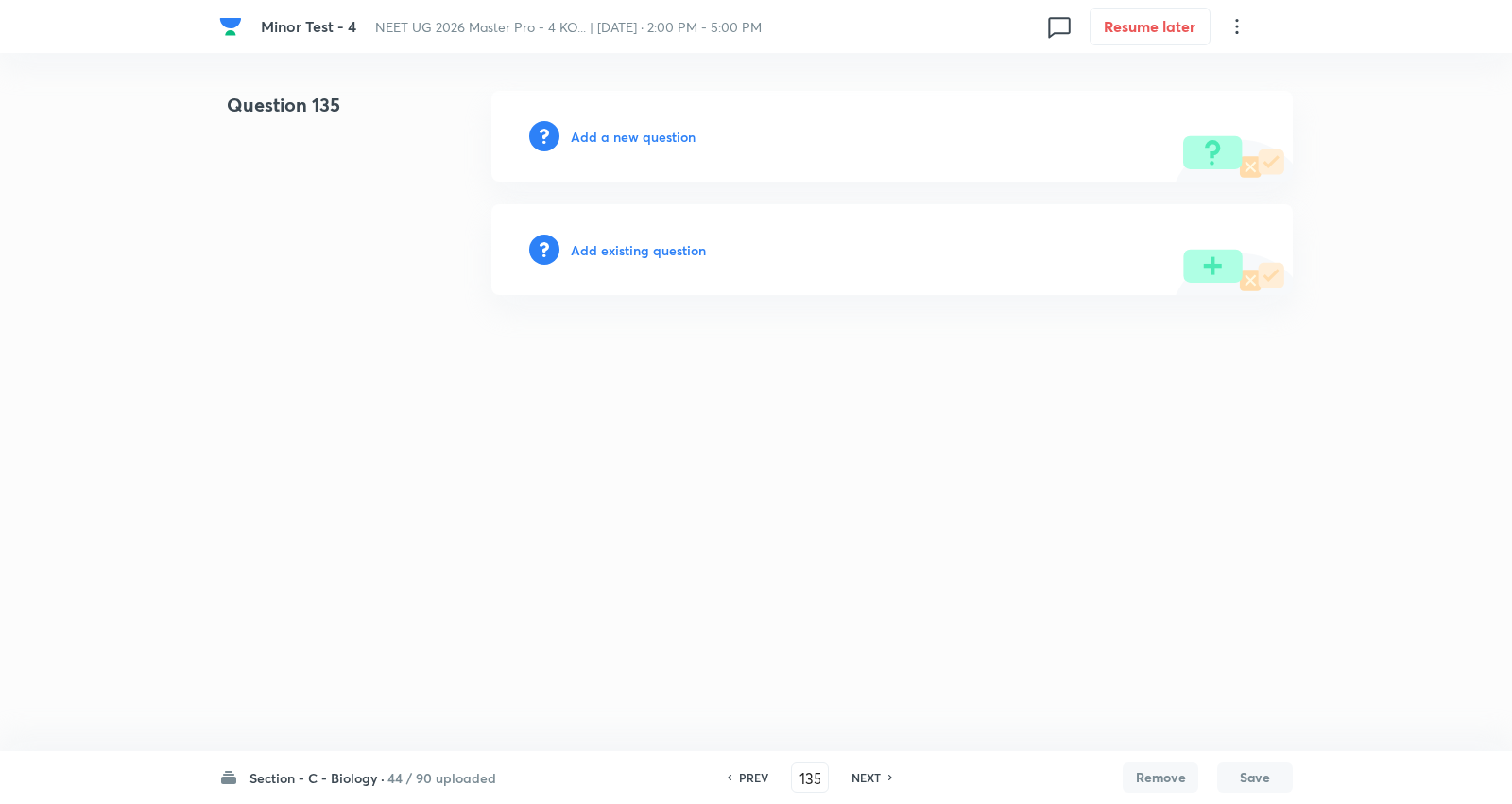
click at [646, 140] on h6 "Add a new question" at bounding box center [633, 136] width 125 height 19
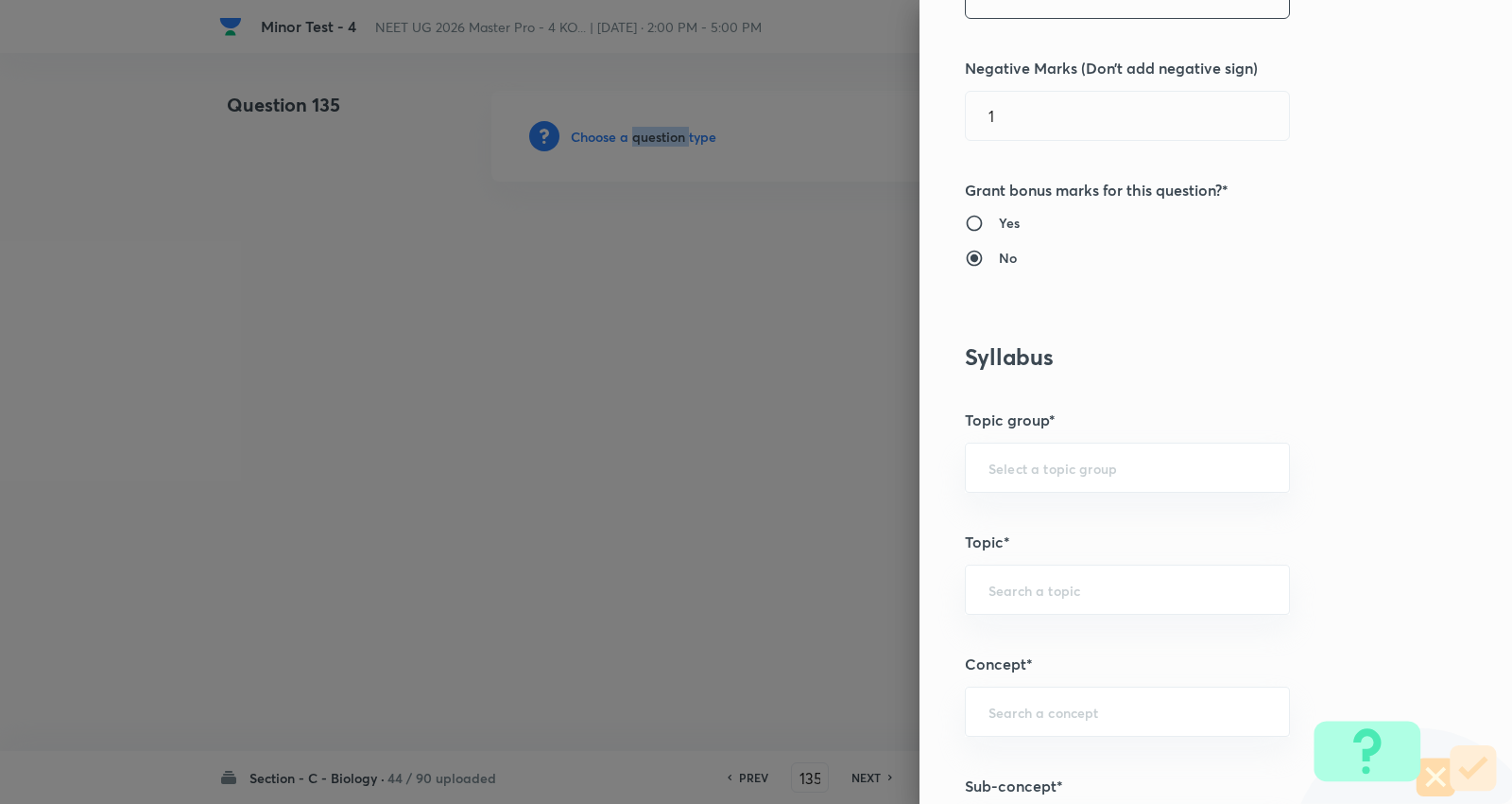
scroll to position [945, 0]
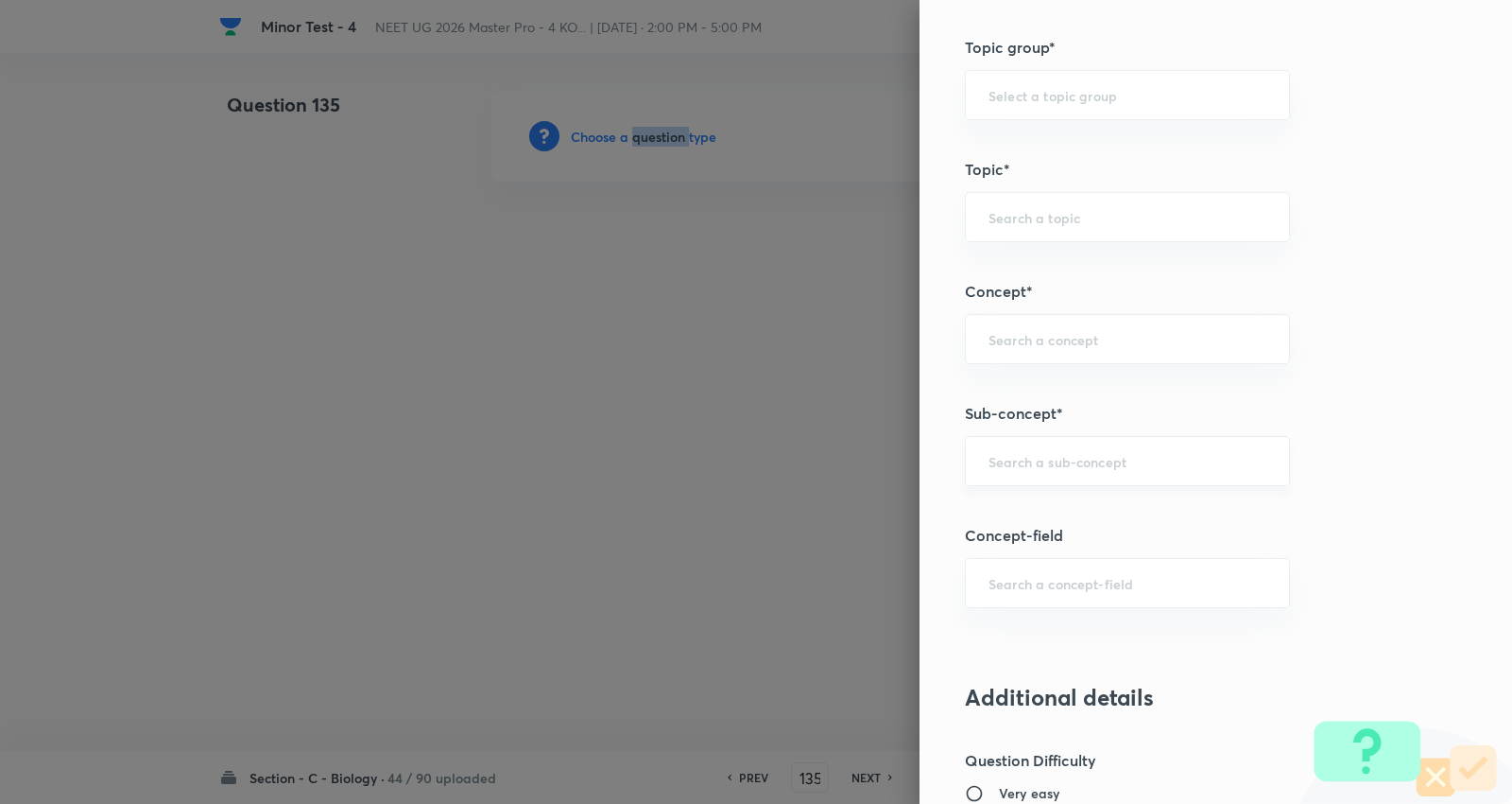
click at [1053, 442] on div "​" at bounding box center [1128, 460] width 325 height 50
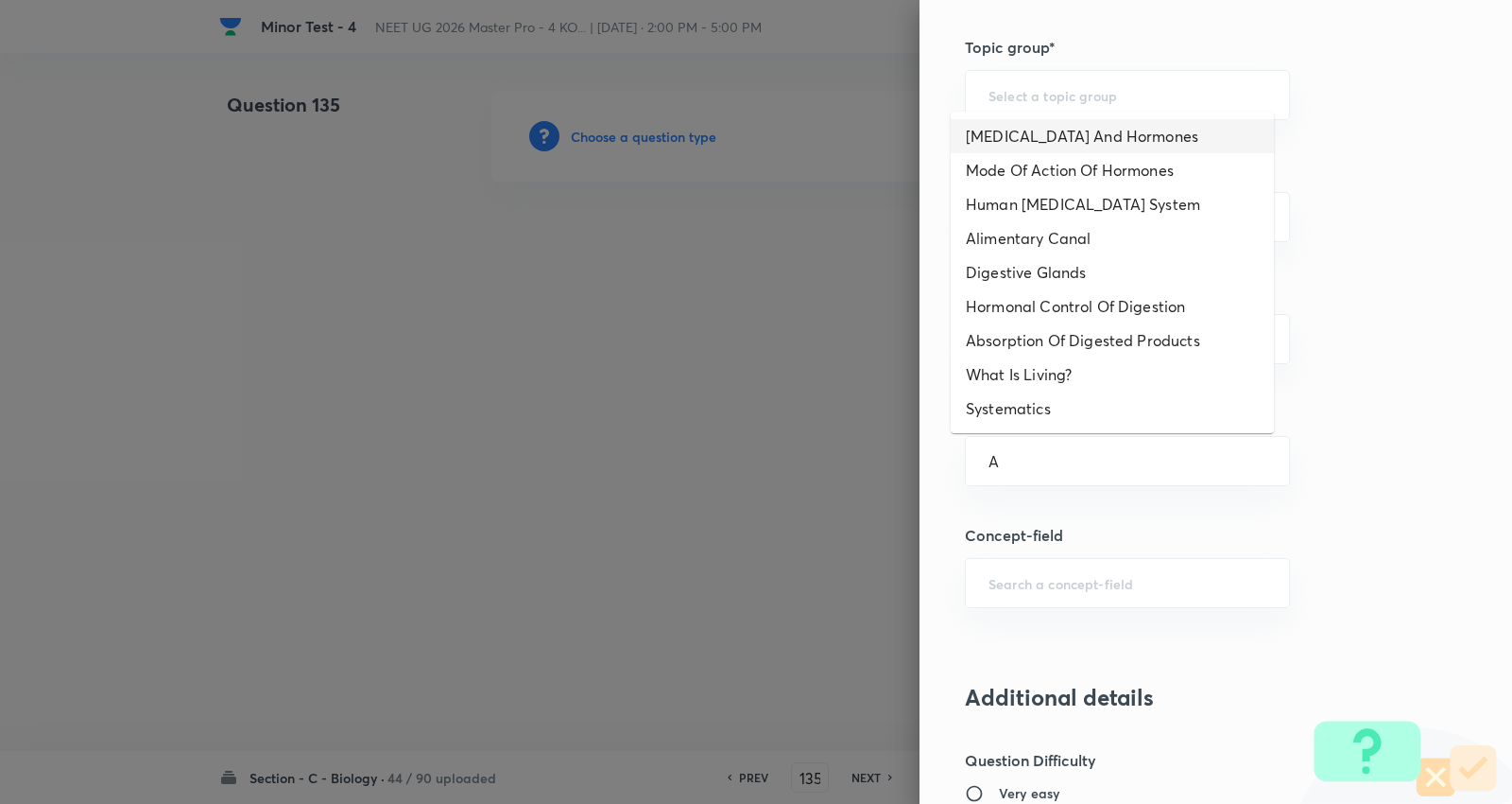
click at [1093, 133] on li "Endocrine Glands And Hormones" at bounding box center [1112, 135] width 323 height 34
type input "Endocrine Glands And Hormones"
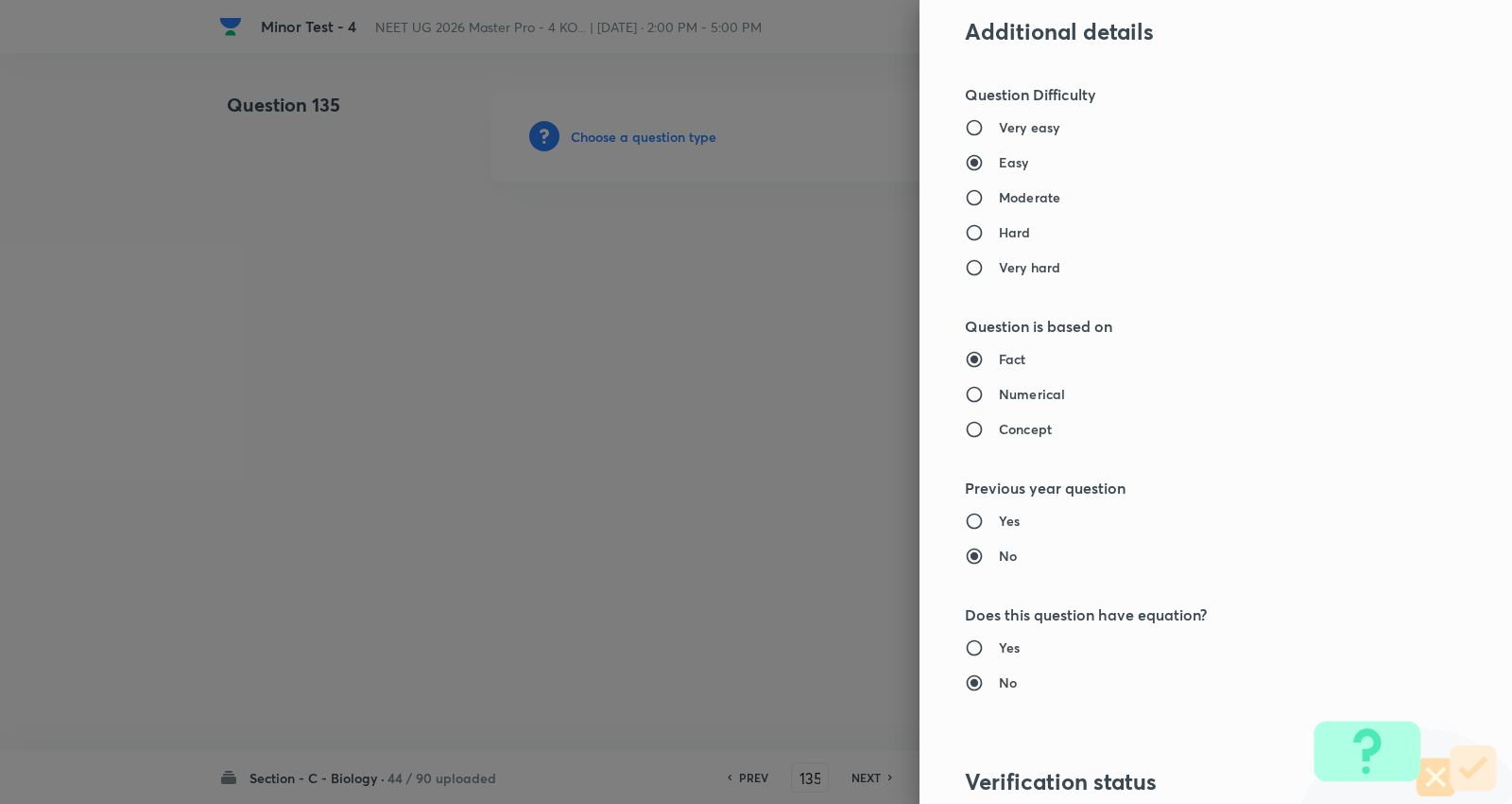
type input "Biology"
type input "Human Physiology"
type input "Chemical Coordinate & Integration"
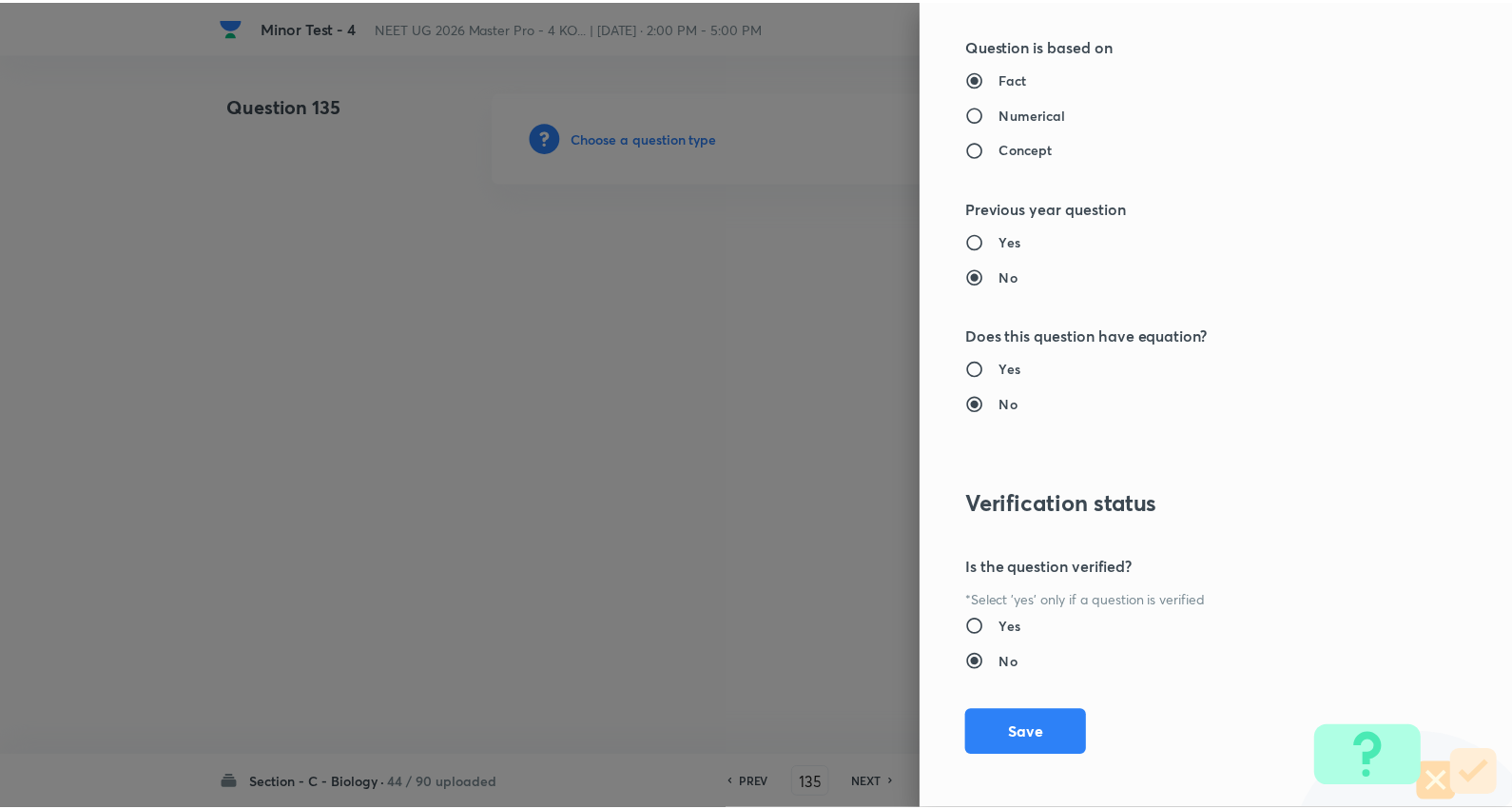
scroll to position [1913, 0]
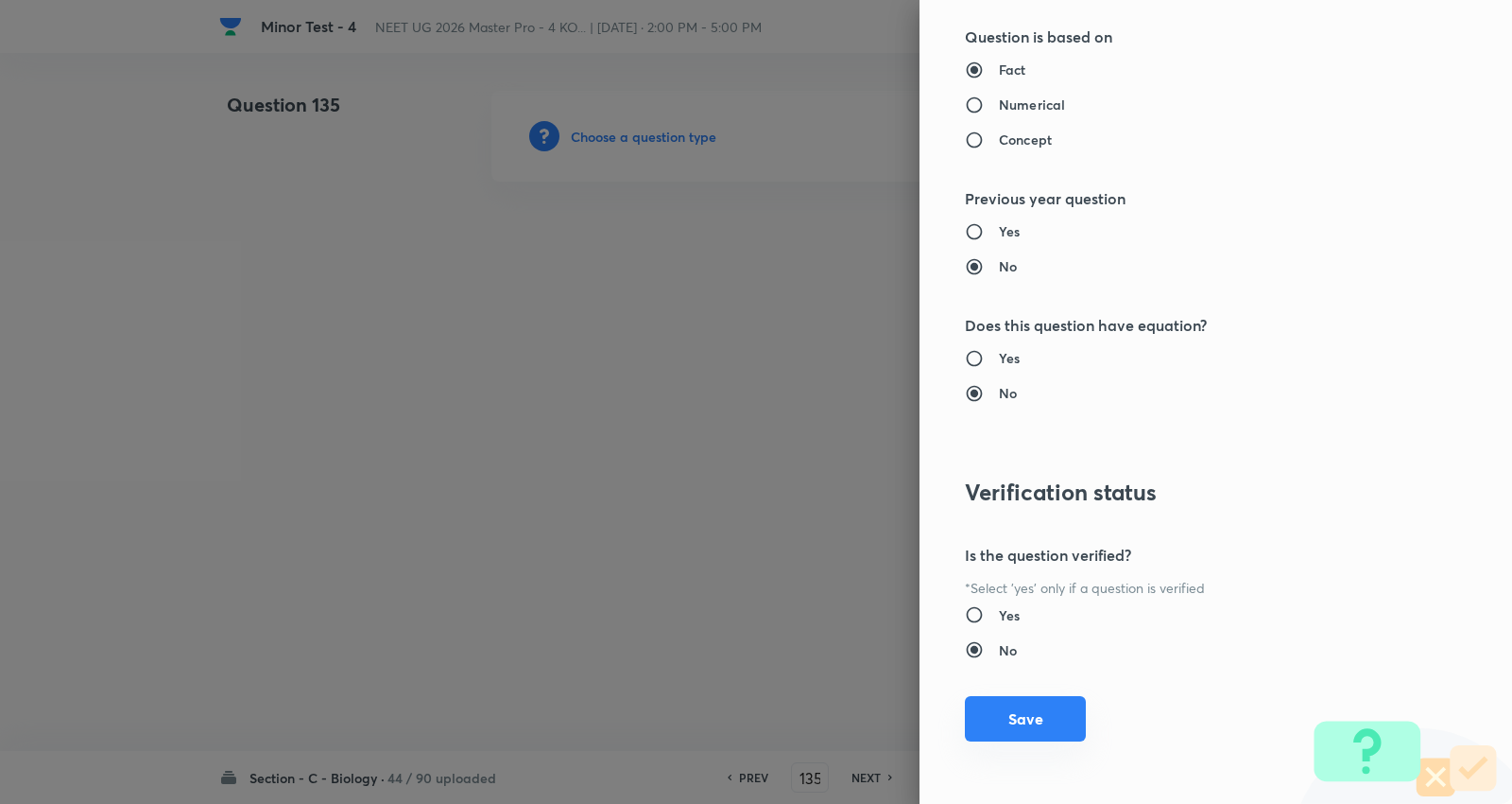
click at [1022, 701] on button "Save" at bounding box center [1026, 718] width 121 height 46
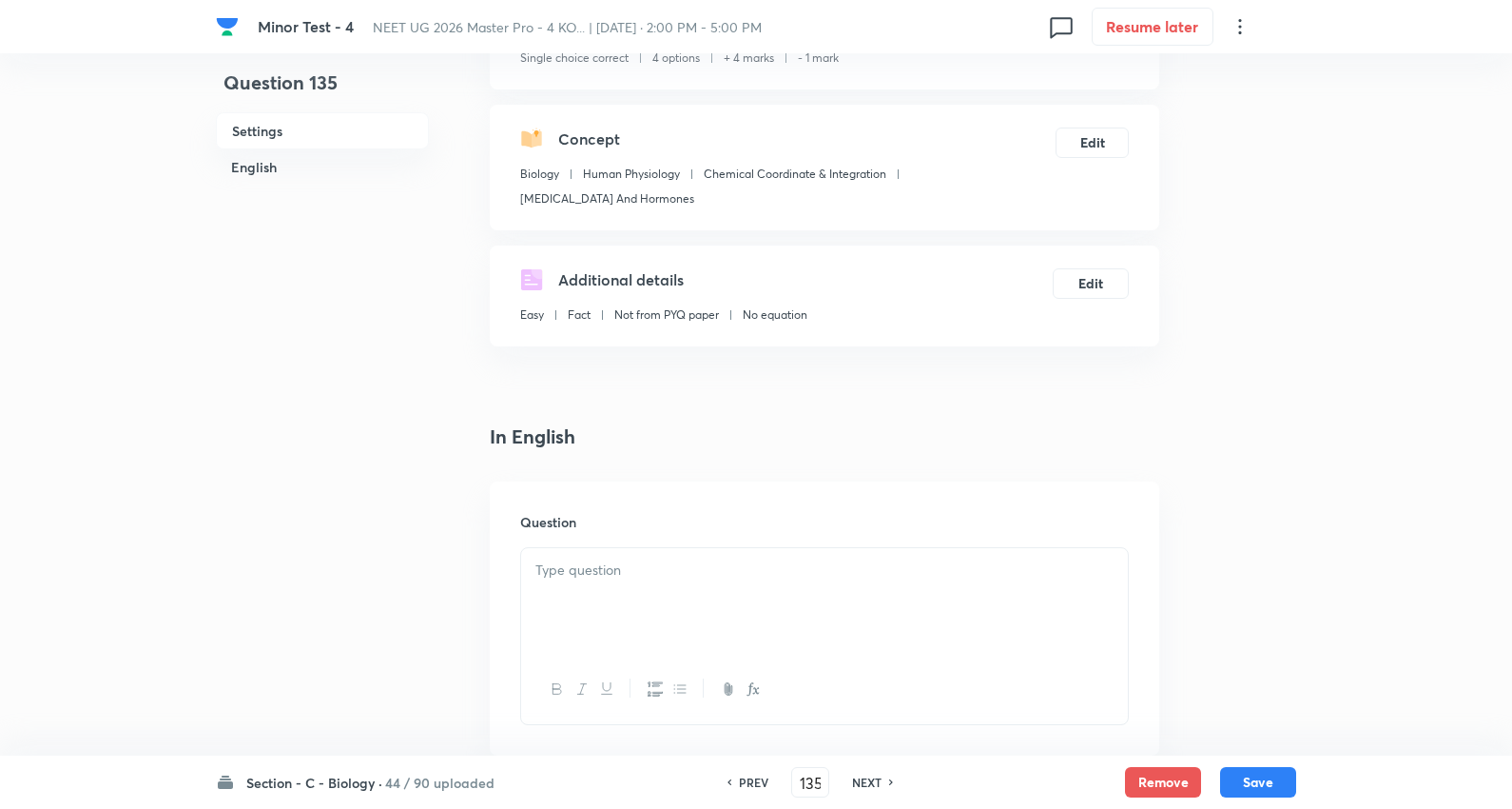
scroll to position [422, 0]
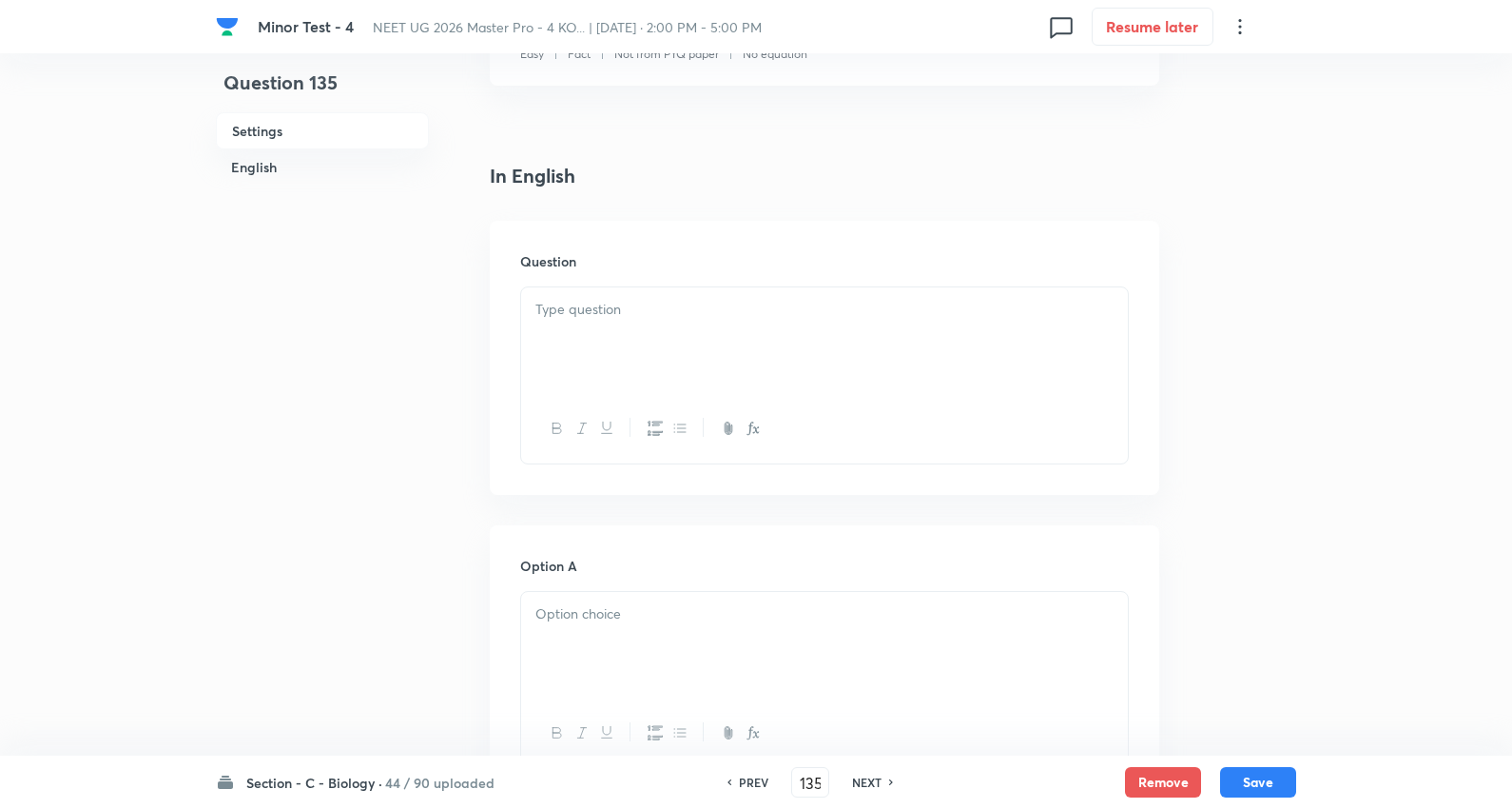
click at [620, 292] on div at bounding box center [825, 340] width 607 height 107
click at [619, 329] on div at bounding box center [825, 340] width 607 height 107
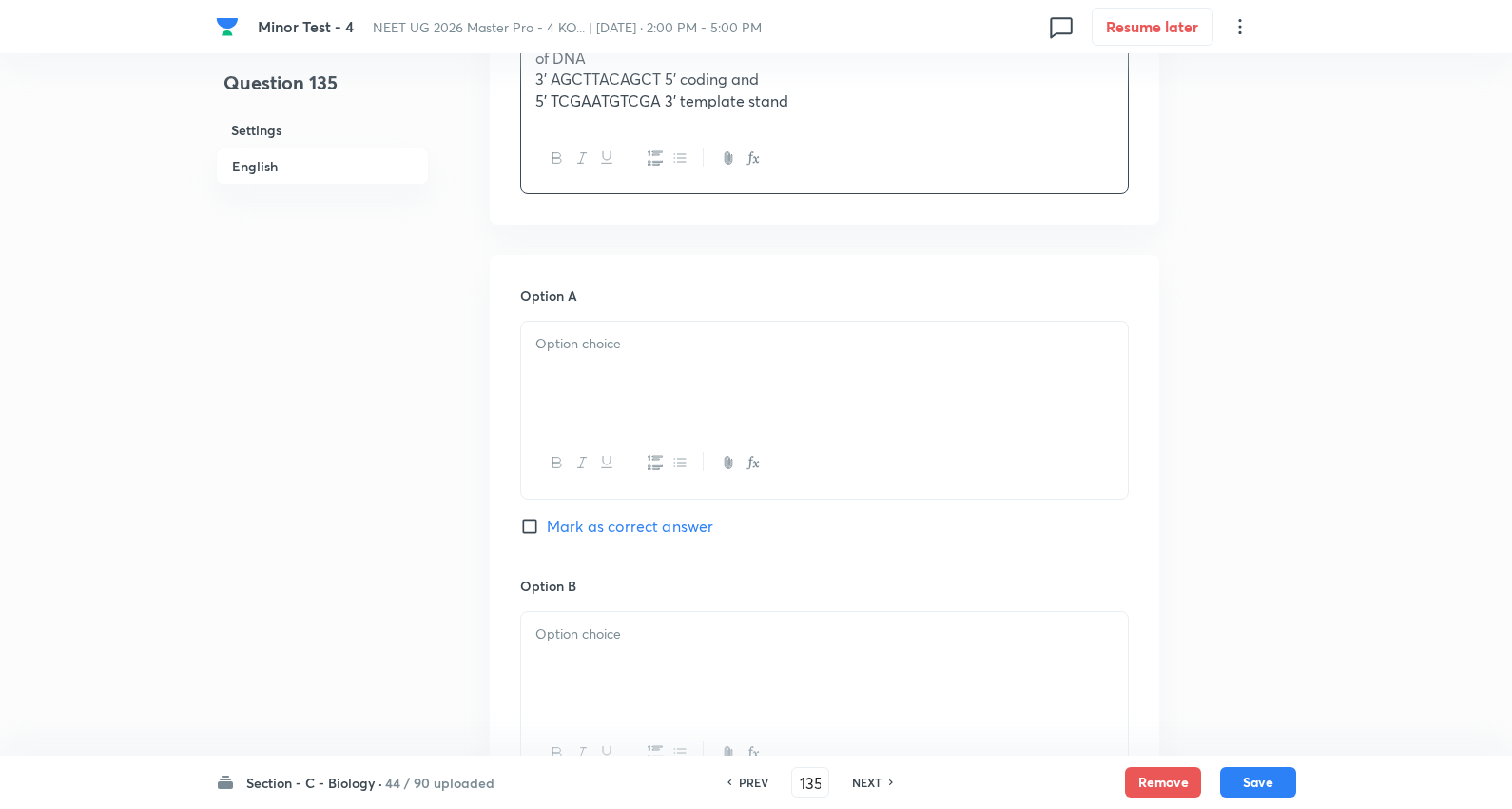
scroll to position [845, 0]
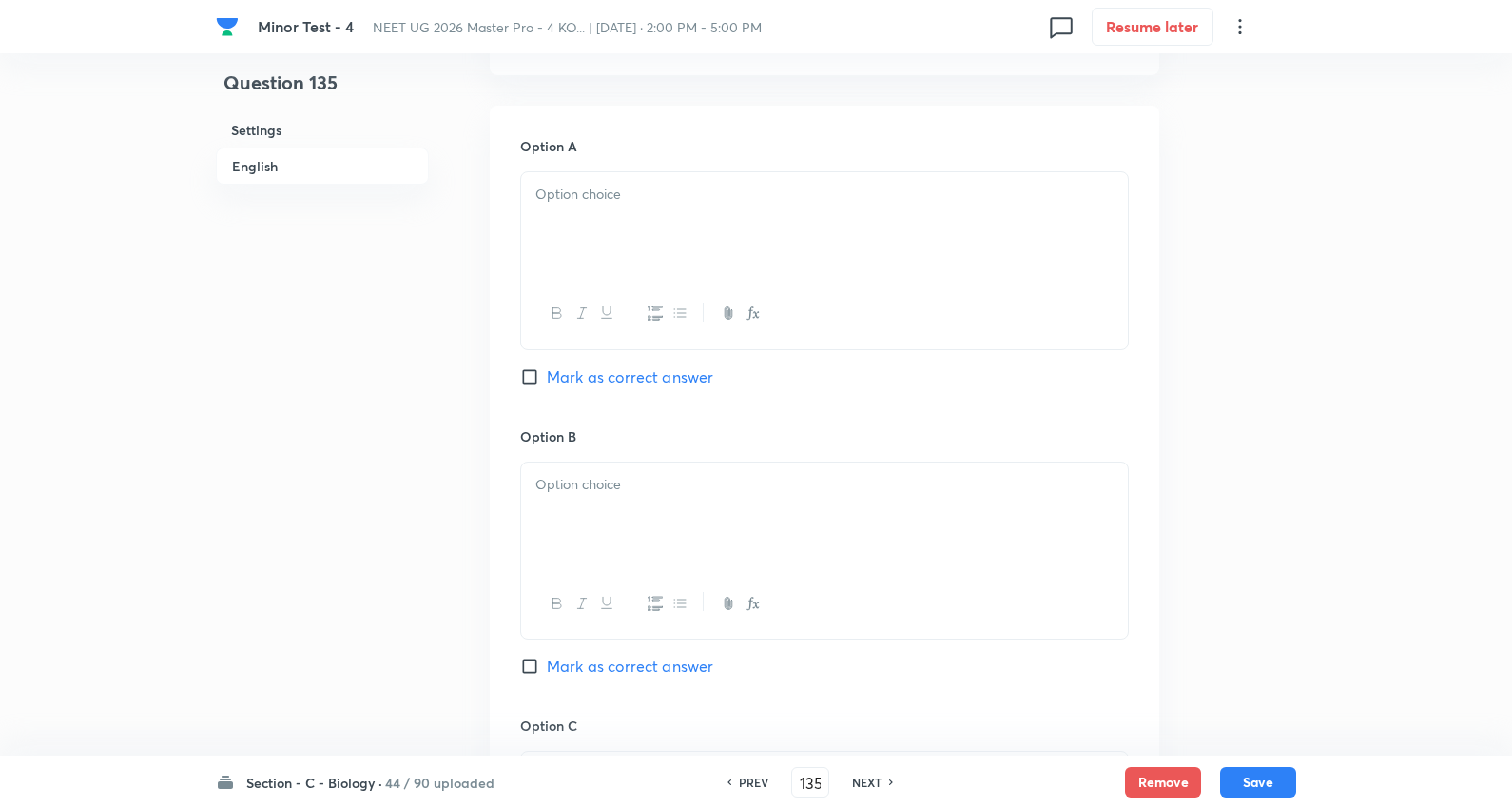
click at [612, 192] on p at bounding box center [825, 194] width 579 height 22
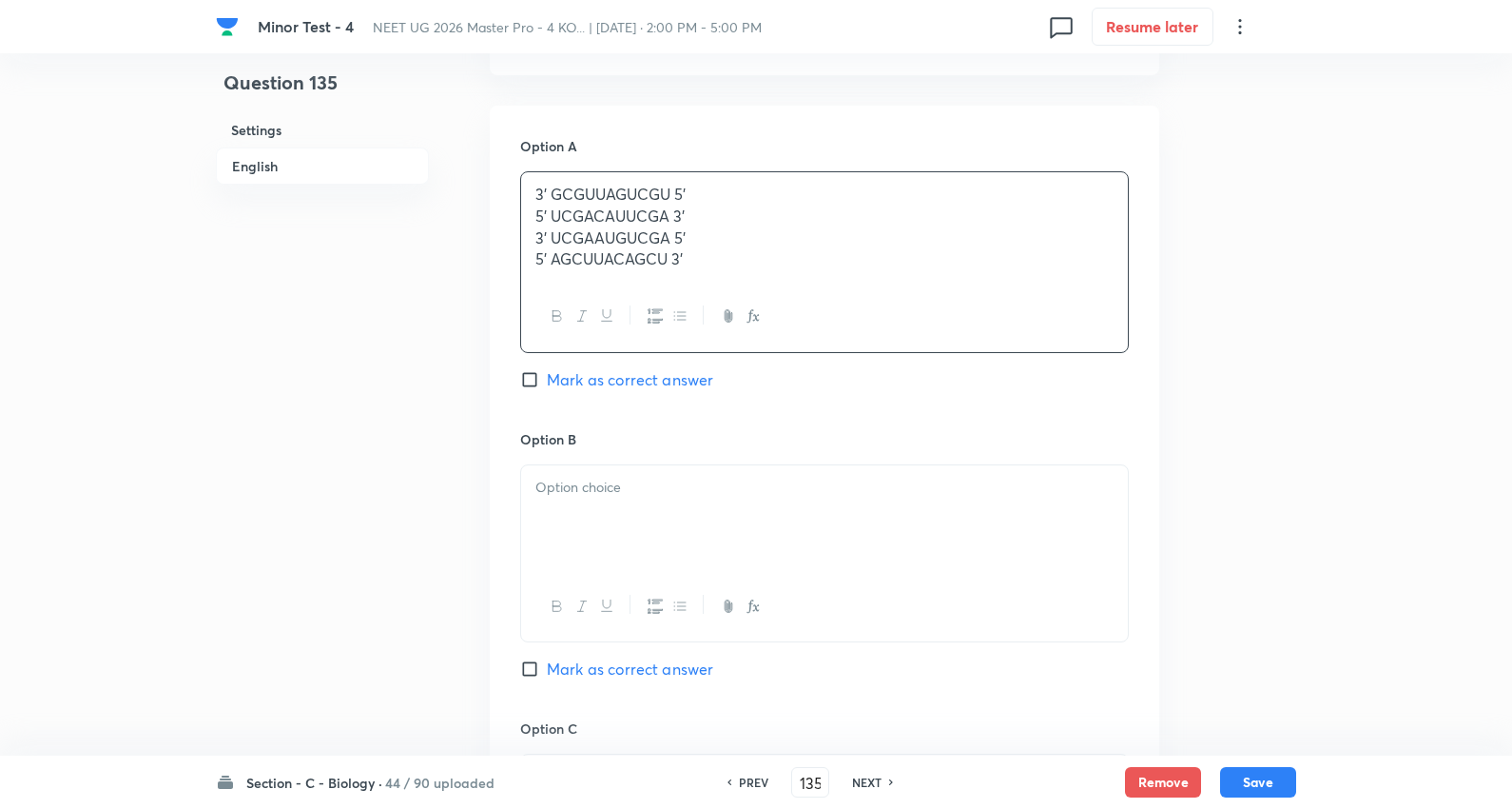
drag, startPoint x: 963, startPoint y: 292, endPoint x: 1132, endPoint y: 312, distance: 170.2
click at [1132, 312] on div "Option A 3’ GCGUUAGUCGU 5’ 5’ UCGACAUUCGA 3’ 3’ UCGAAUGUCGA 5’ 5’ AGCUUACAGCU 3…" at bounding box center [825, 697] width 670 height 1183
click at [606, 497] on div at bounding box center [825, 515] width 607 height 107
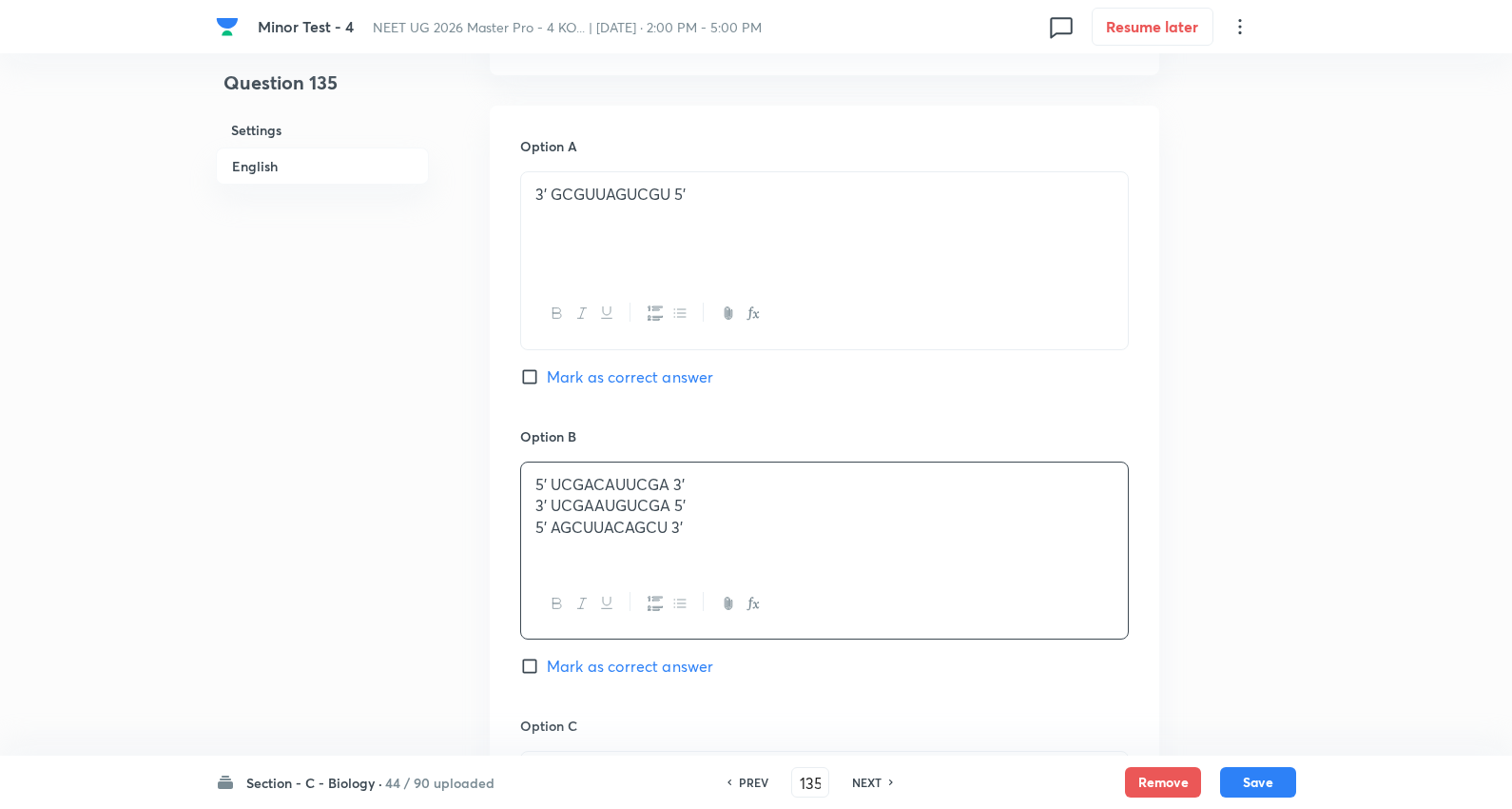
drag, startPoint x: 536, startPoint y: 504, endPoint x: 1300, endPoint y: 590, distance: 768.8
click at [1300, 592] on div "Minor Test - 4 NEET UG 2026 Master Pro - 4 KO... | Oct 5, 2025 · 2:00 PM - 5:00…" at bounding box center [756, 457] width 1512 height 2421
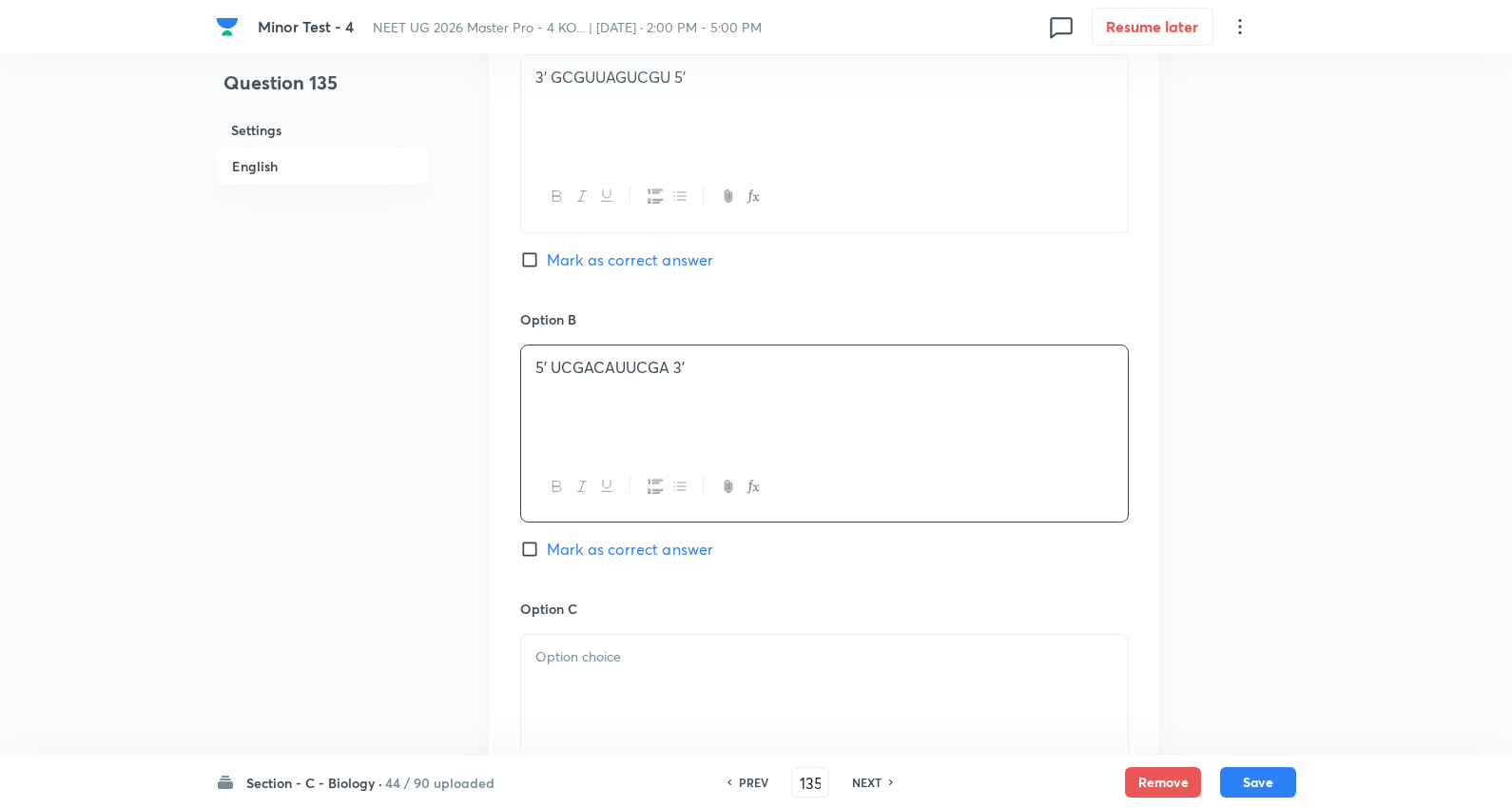
scroll to position [1163, 0]
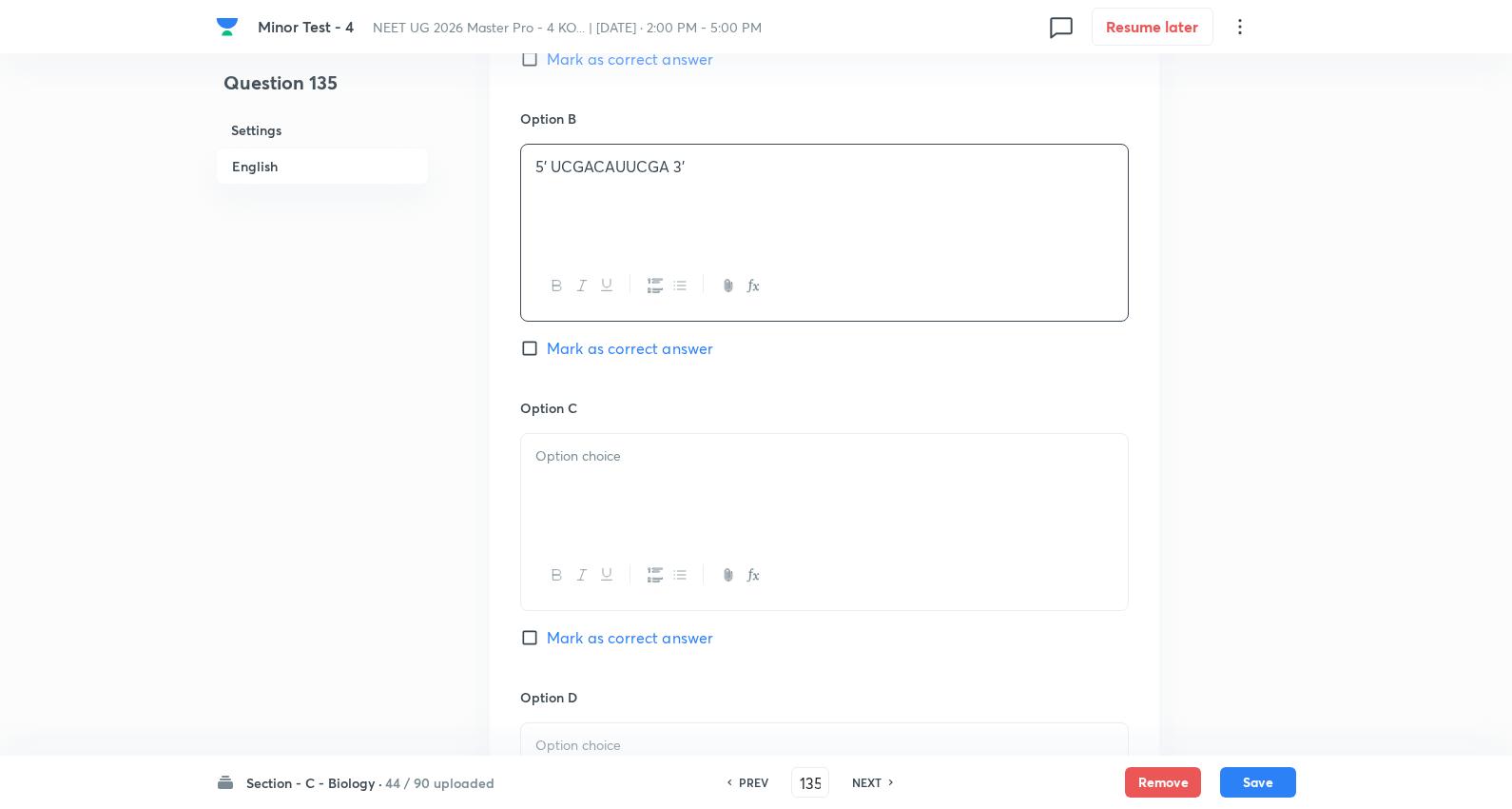
click at [595, 461] on p at bounding box center [825, 456] width 579 height 22
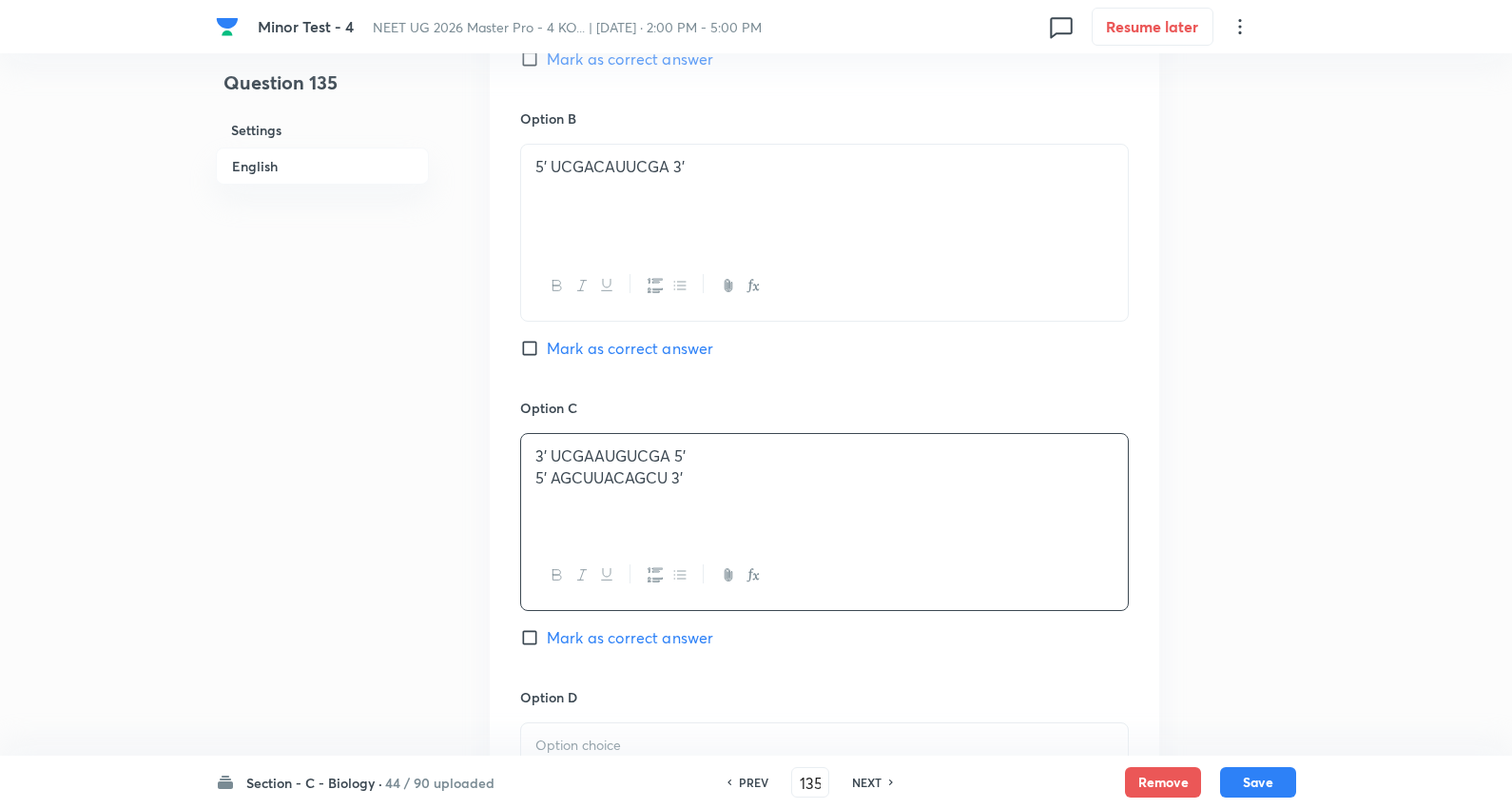
drag, startPoint x: 588, startPoint y: 481, endPoint x: 1248, endPoint y: 498, distance: 660.2
click at [1248, 498] on div "Question 135 Settings English Settings Type Single choice correct 4 options + 4…" at bounding box center [756, 139] width 1080 height 2421
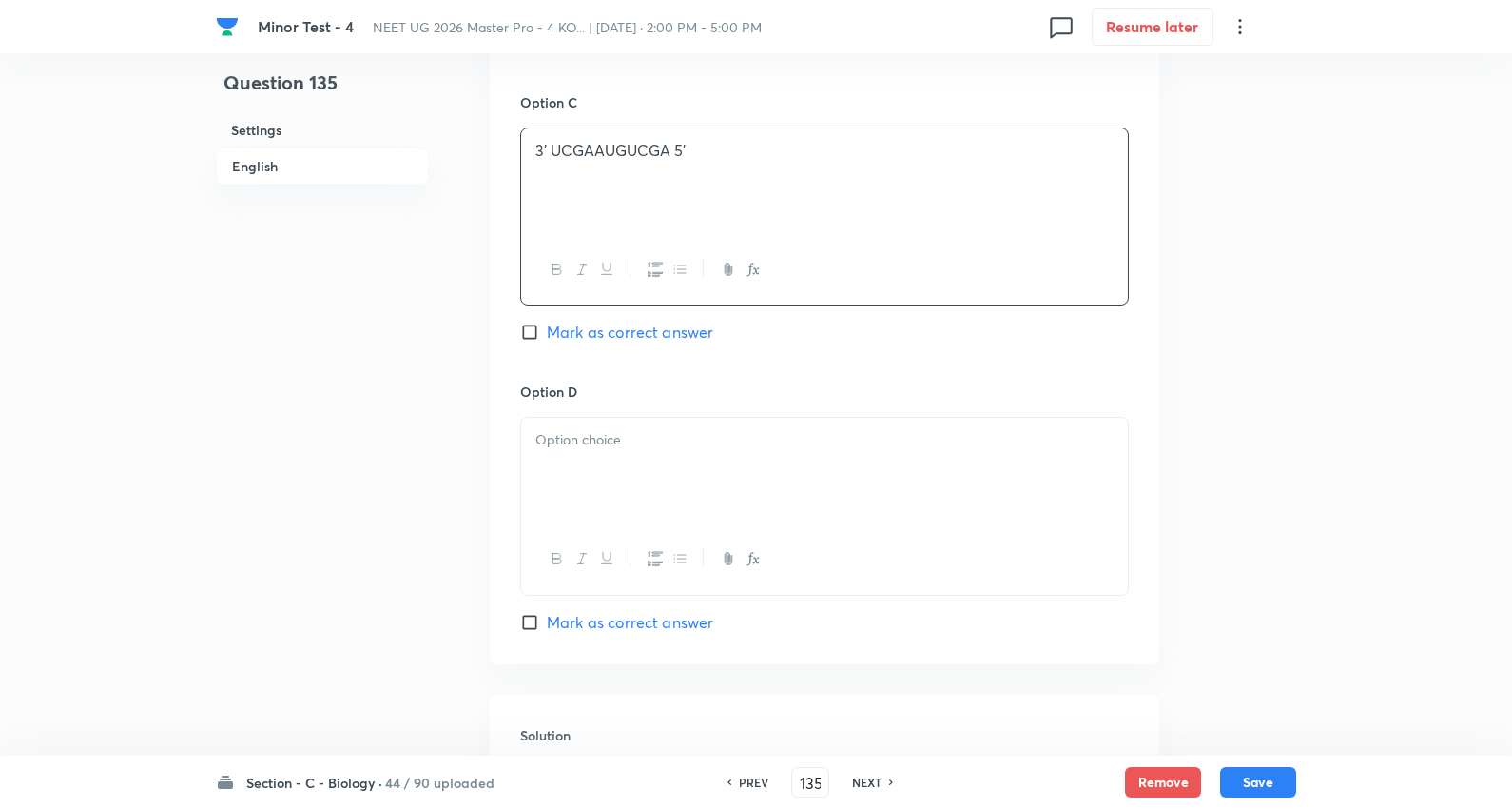
scroll to position [1479, 0]
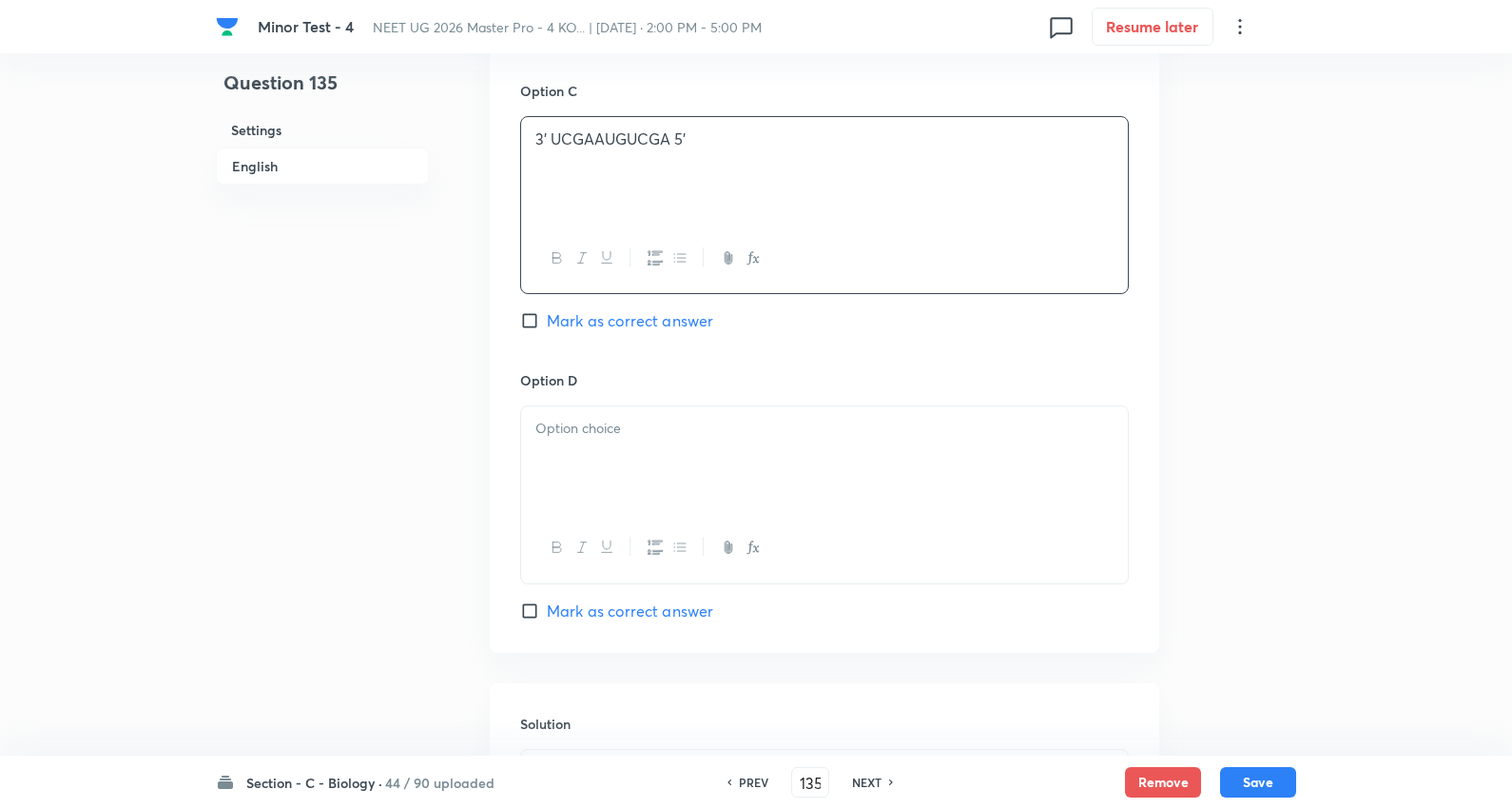
click at [609, 435] on p at bounding box center [825, 428] width 579 height 22
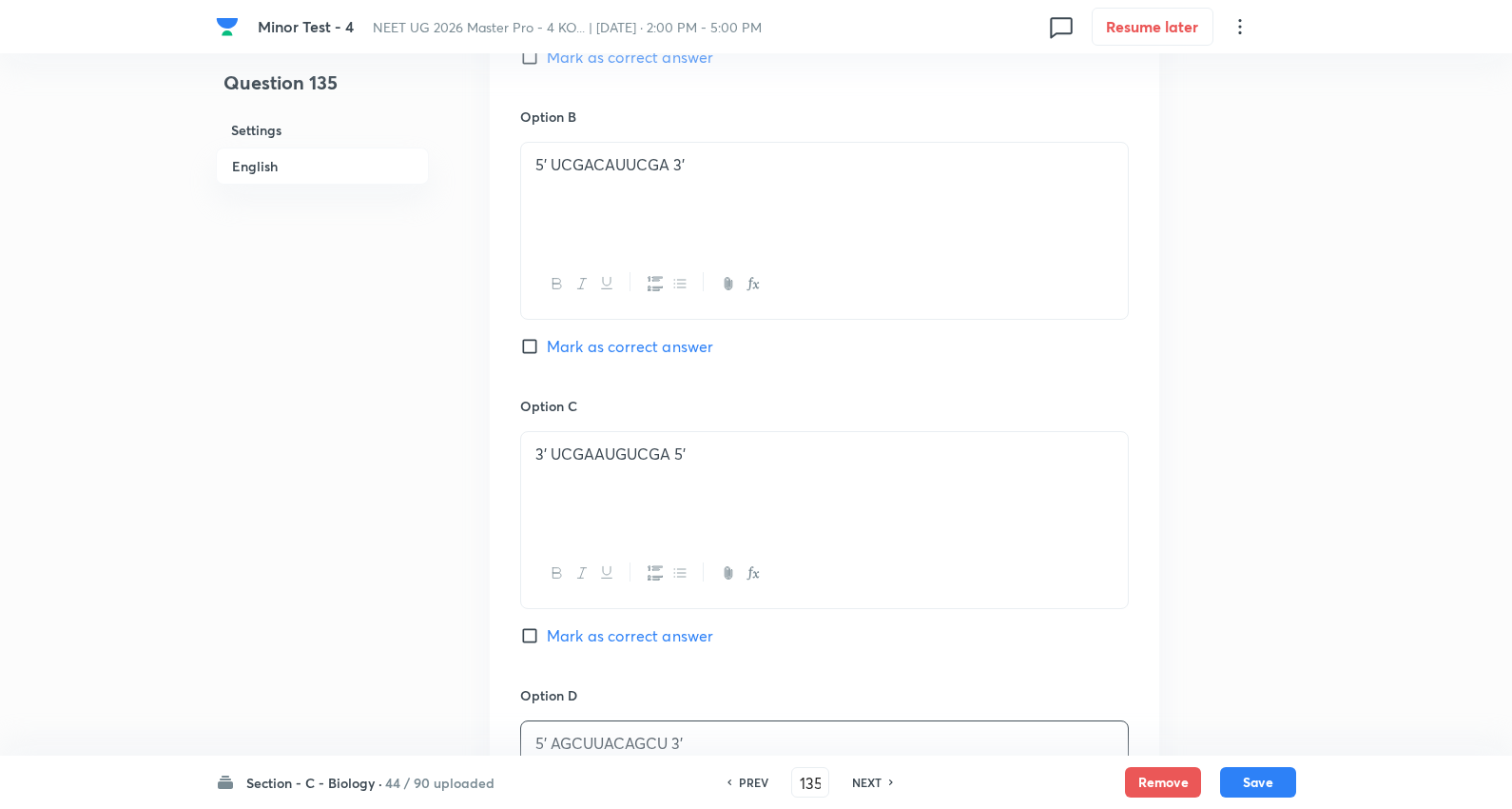
scroll to position [1163, 0]
click at [642, 347] on span "Mark as correct answer" at bounding box center [631, 348] width 166 height 23
click at [547, 347] on input "Mark as correct answer" at bounding box center [533, 348] width 26 height 19
checkbox input "true"
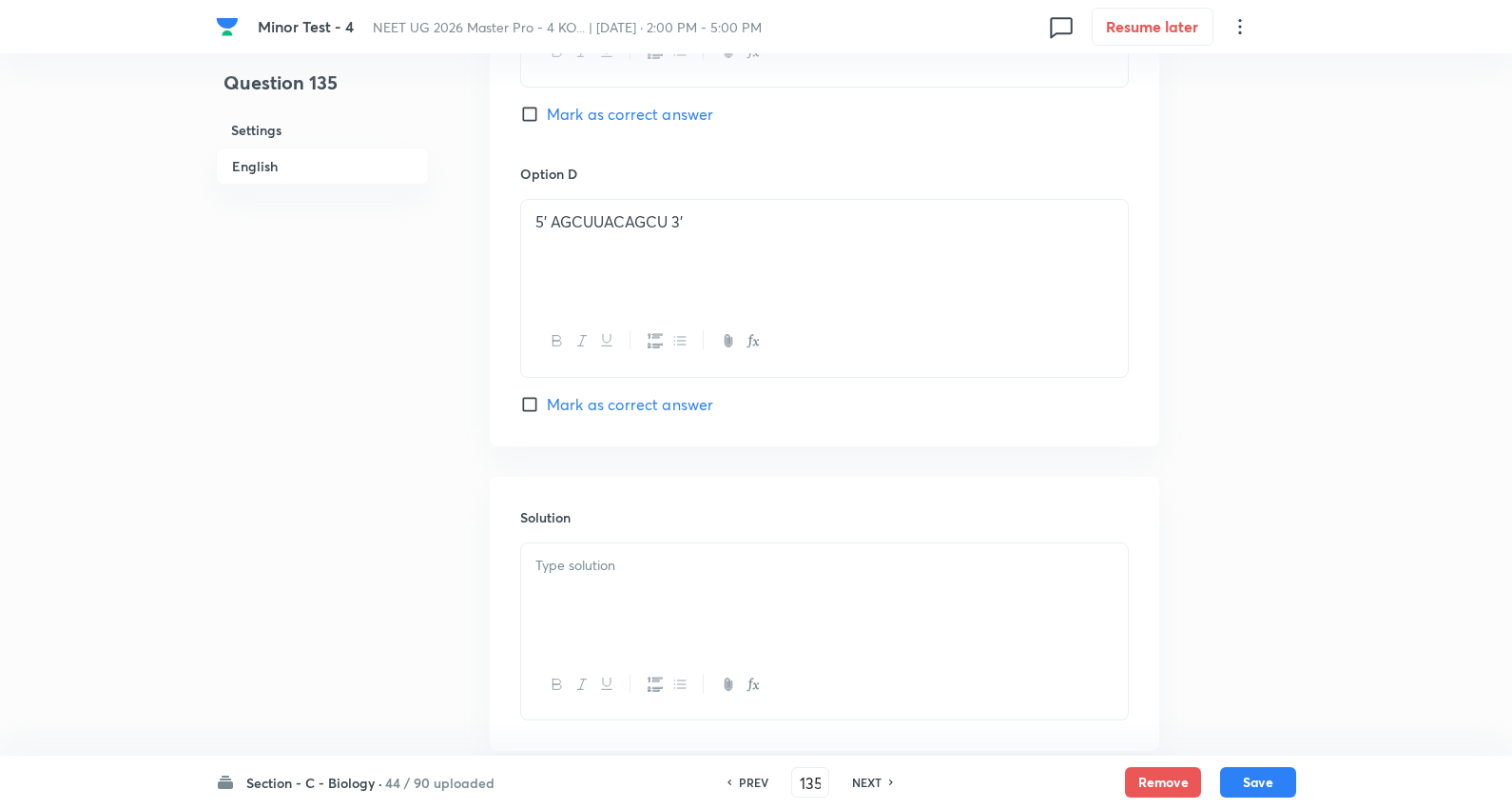
scroll to position [1799, 0]
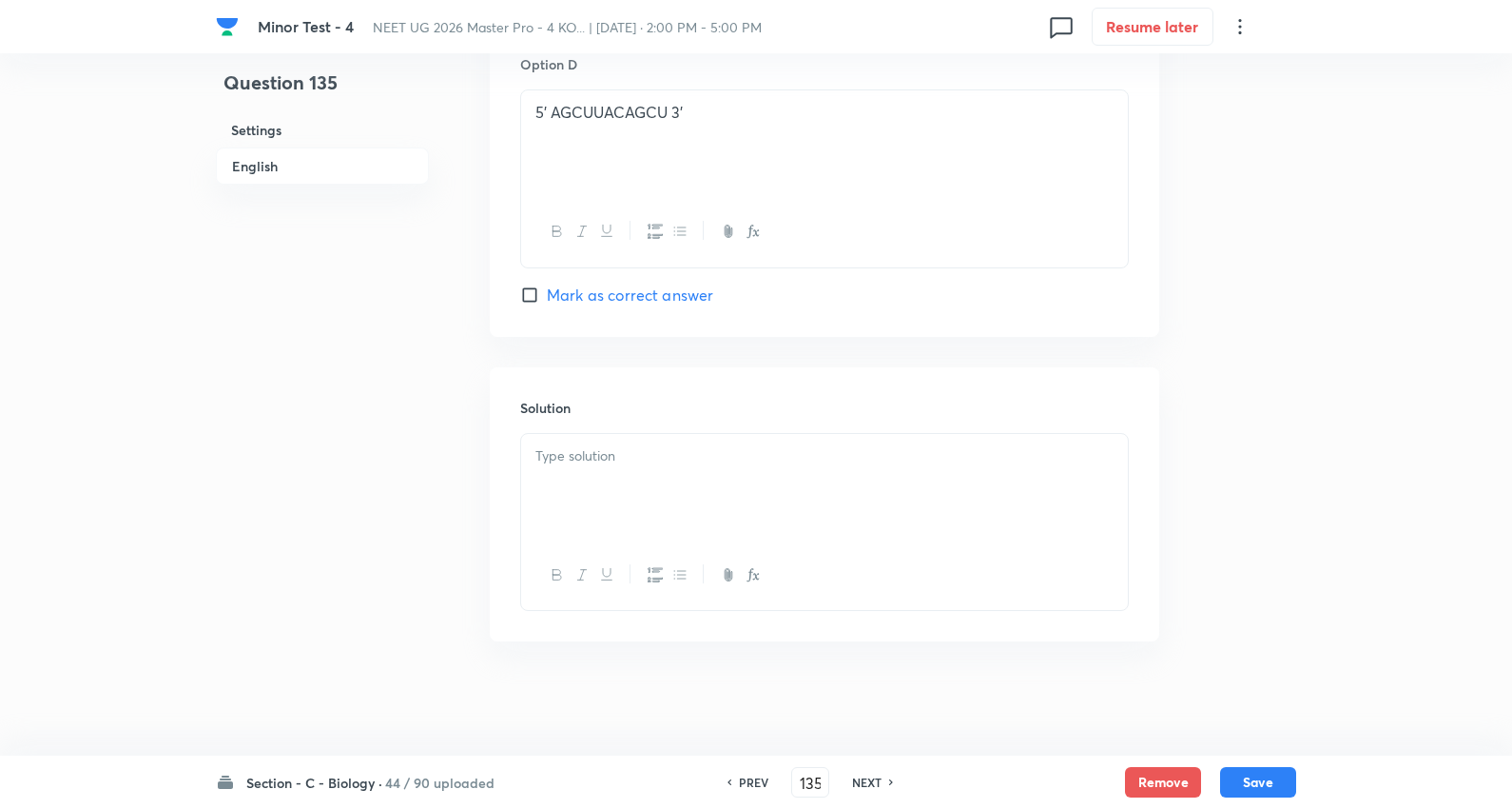
click at [614, 452] on p at bounding box center [825, 456] width 579 height 22
click at [601, 462] on p at bounding box center [825, 456] width 579 height 22
click at [1262, 777] on button "Save" at bounding box center [1258, 780] width 76 height 30
type input "136"
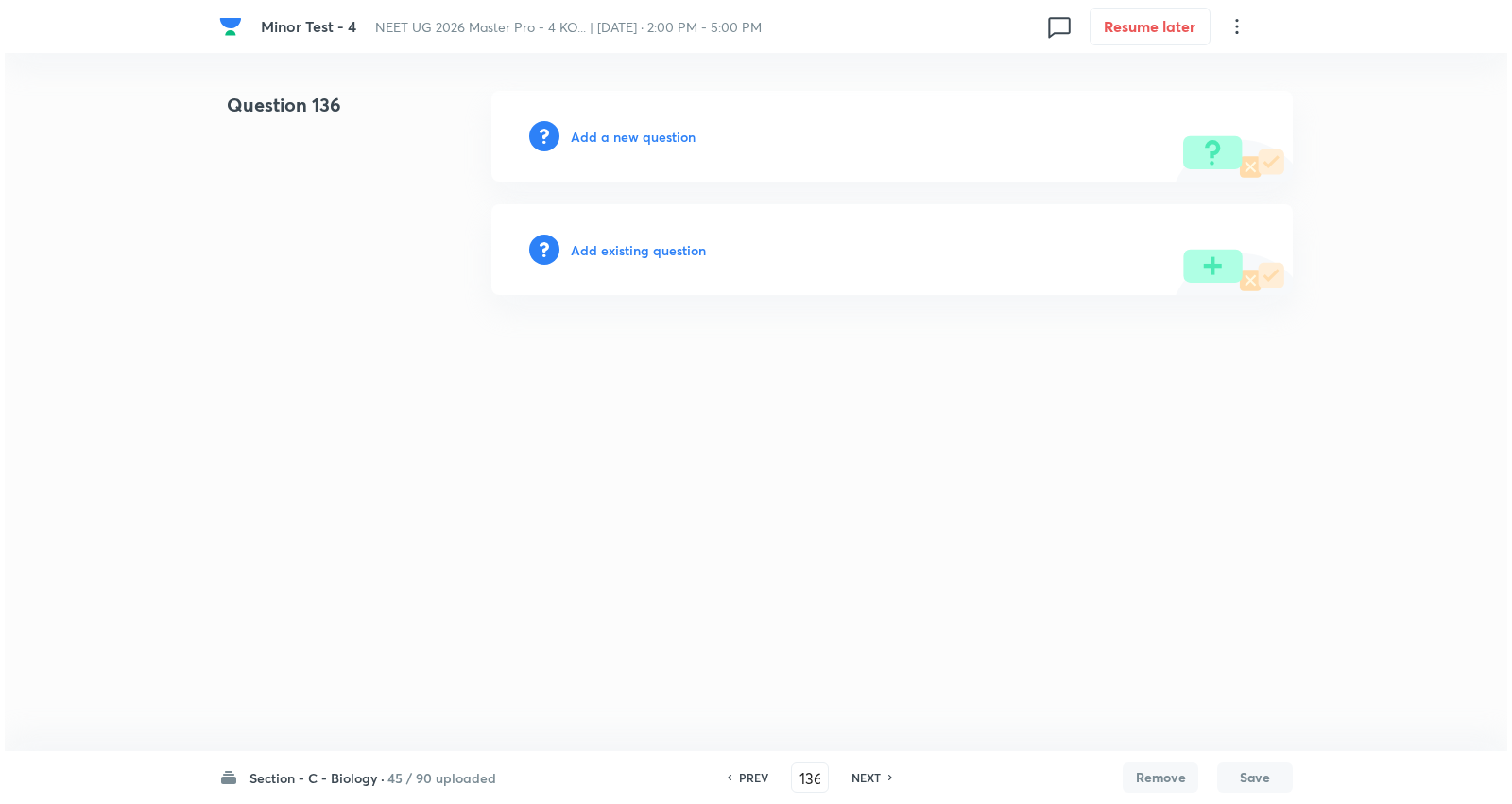
scroll to position [0, 0]
click at [643, 139] on h6 "Add a new question" at bounding box center [633, 136] width 125 height 19
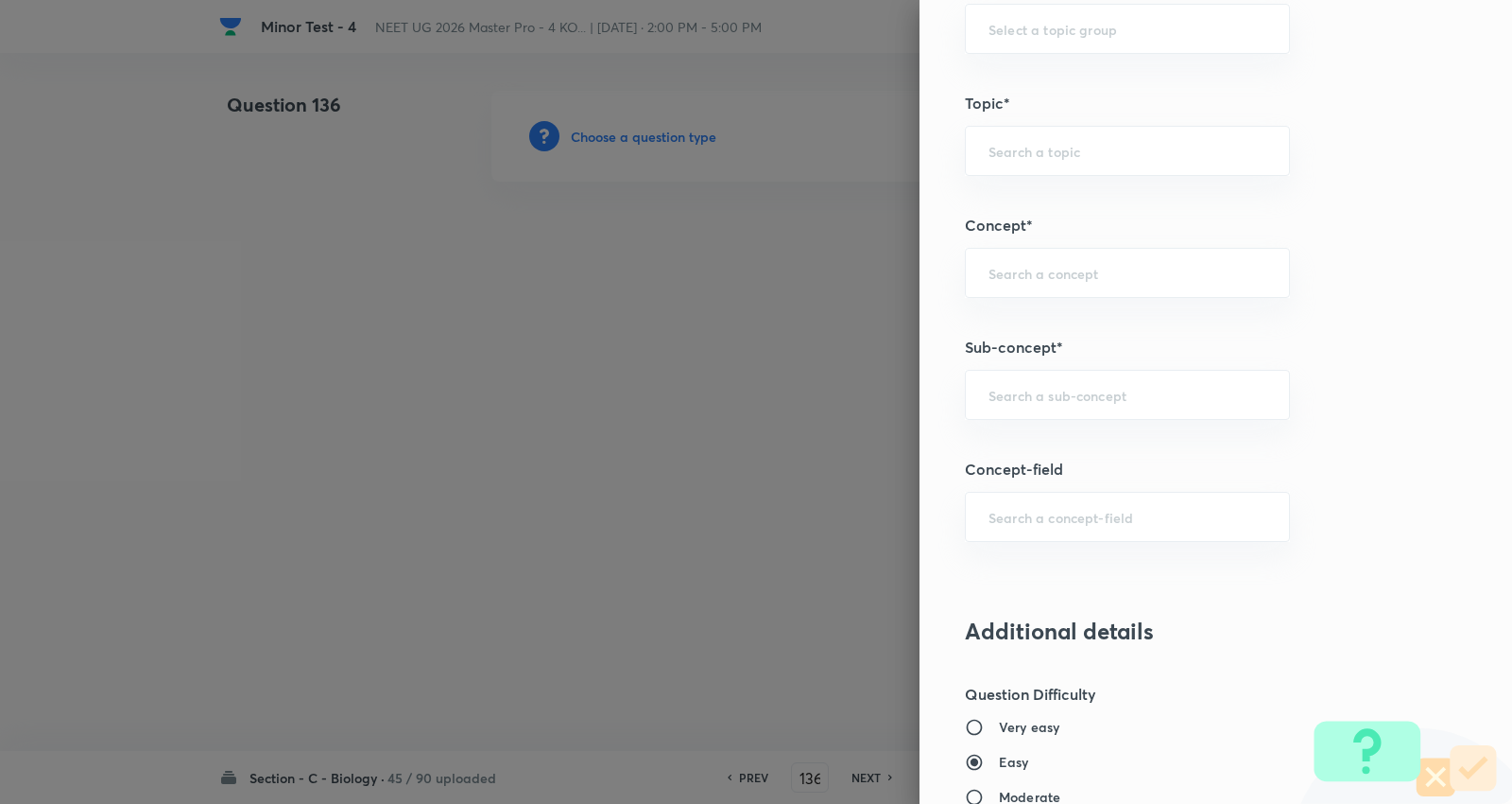
scroll to position [1155, 0]
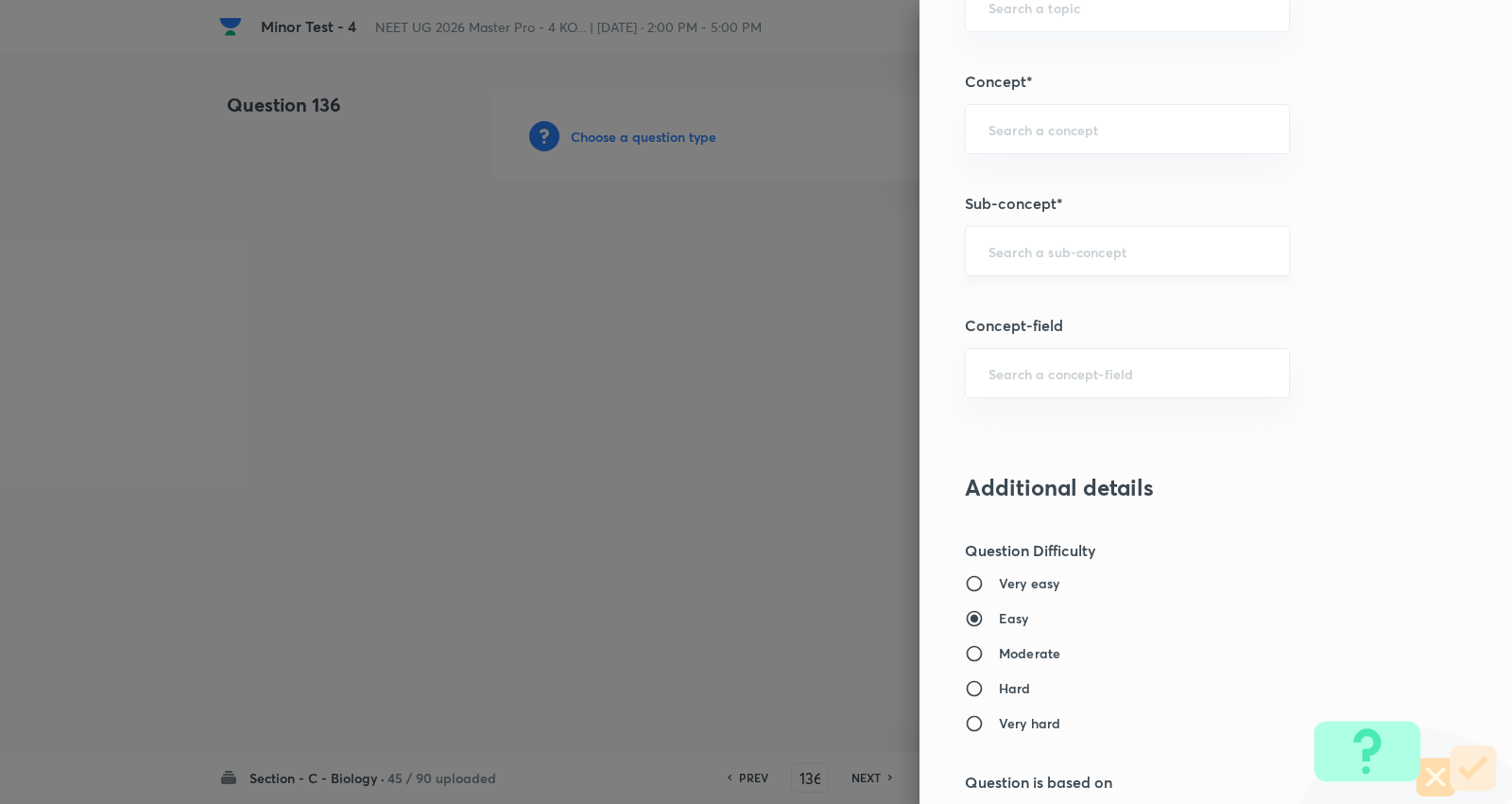
click at [1107, 261] on div "​" at bounding box center [1128, 250] width 325 height 50
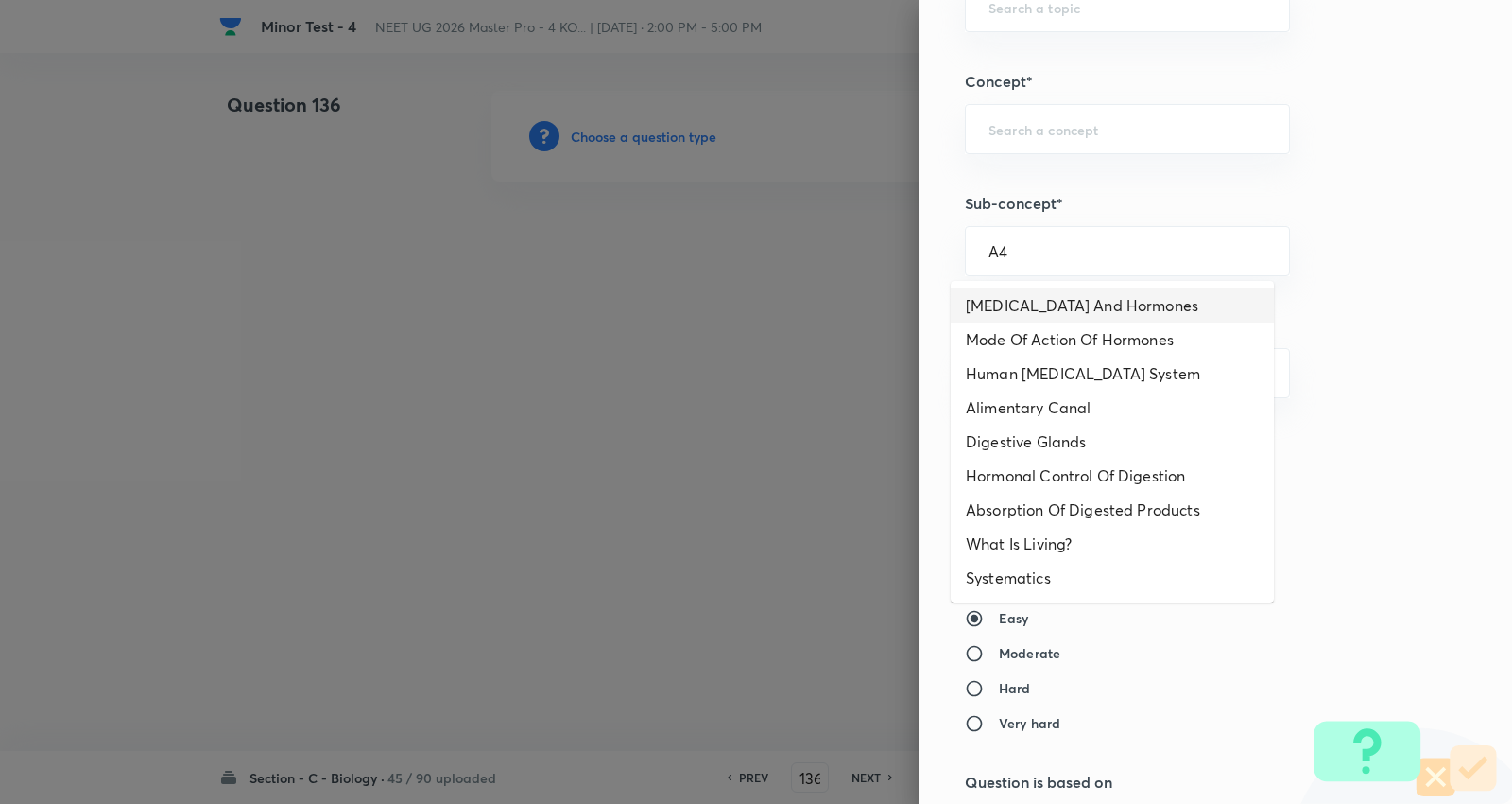
click at [1034, 298] on li "Endocrine Glands And Hormones" at bounding box center [1112, 305] width 323 height 34
type input "Endocrine Glands And Hormones"
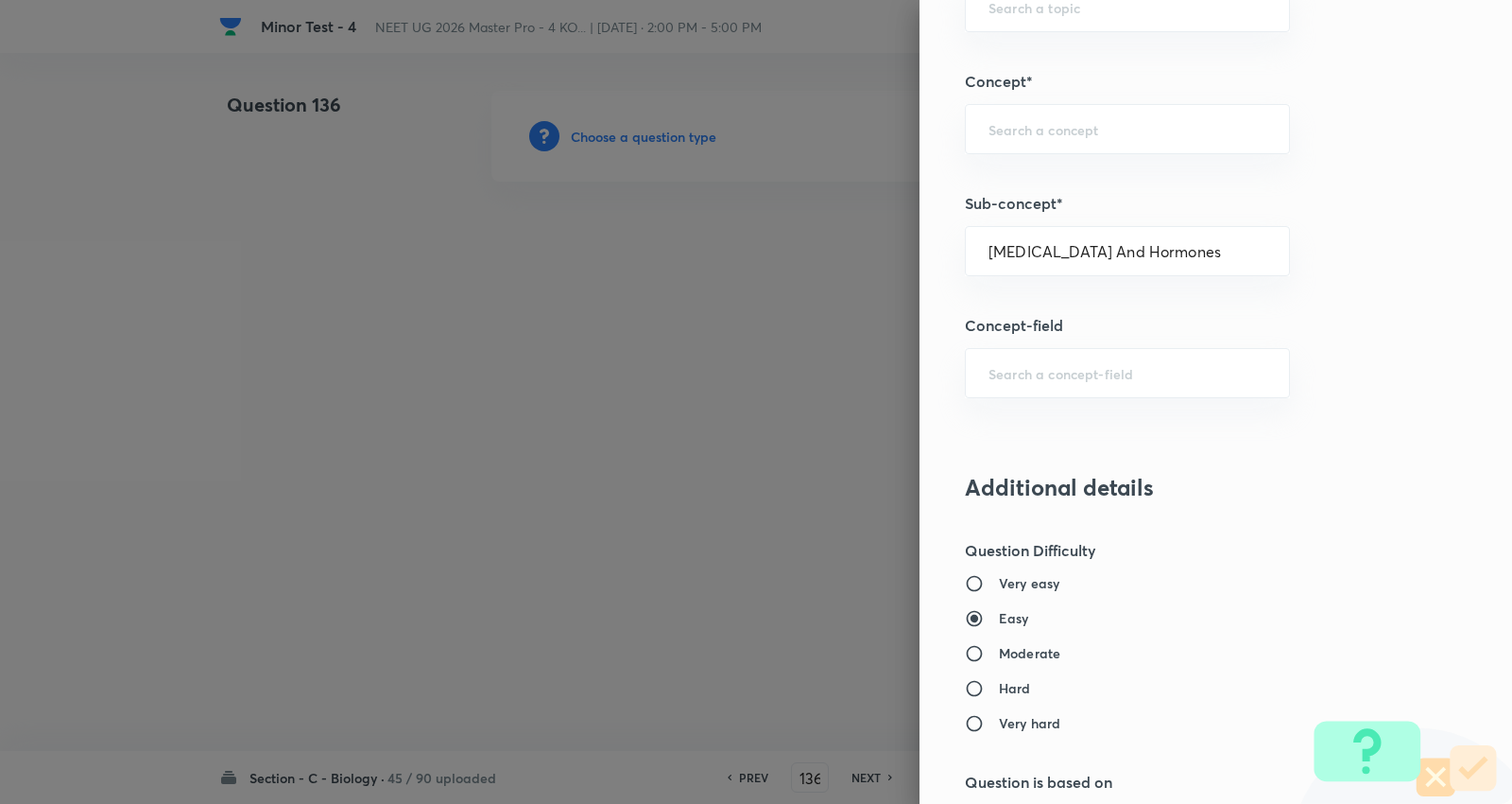
type input "Biology"
type input "Human Physiology"
type input "Chemical Coordinate & Integration"
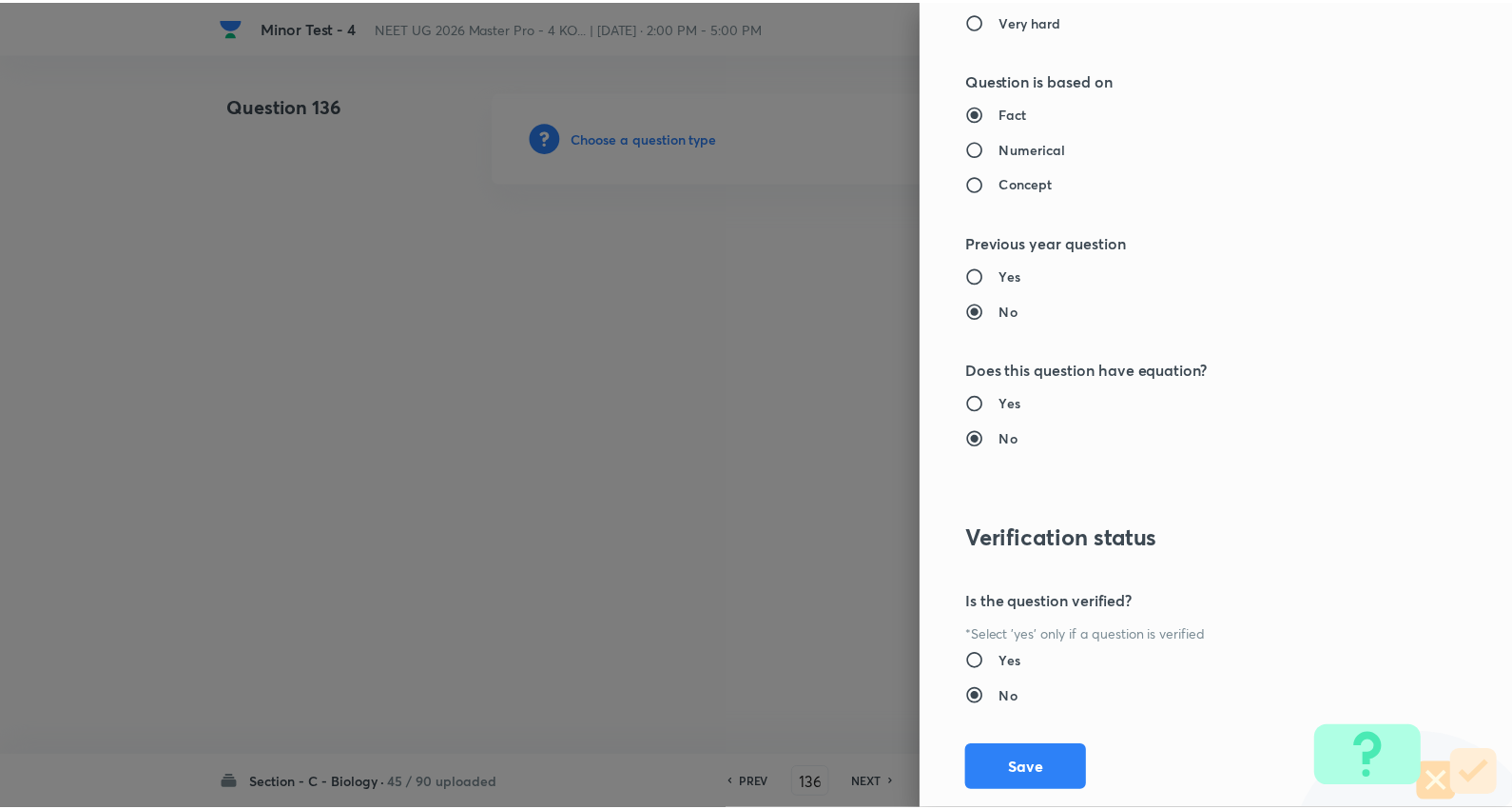
scroll to position [1913, 0]
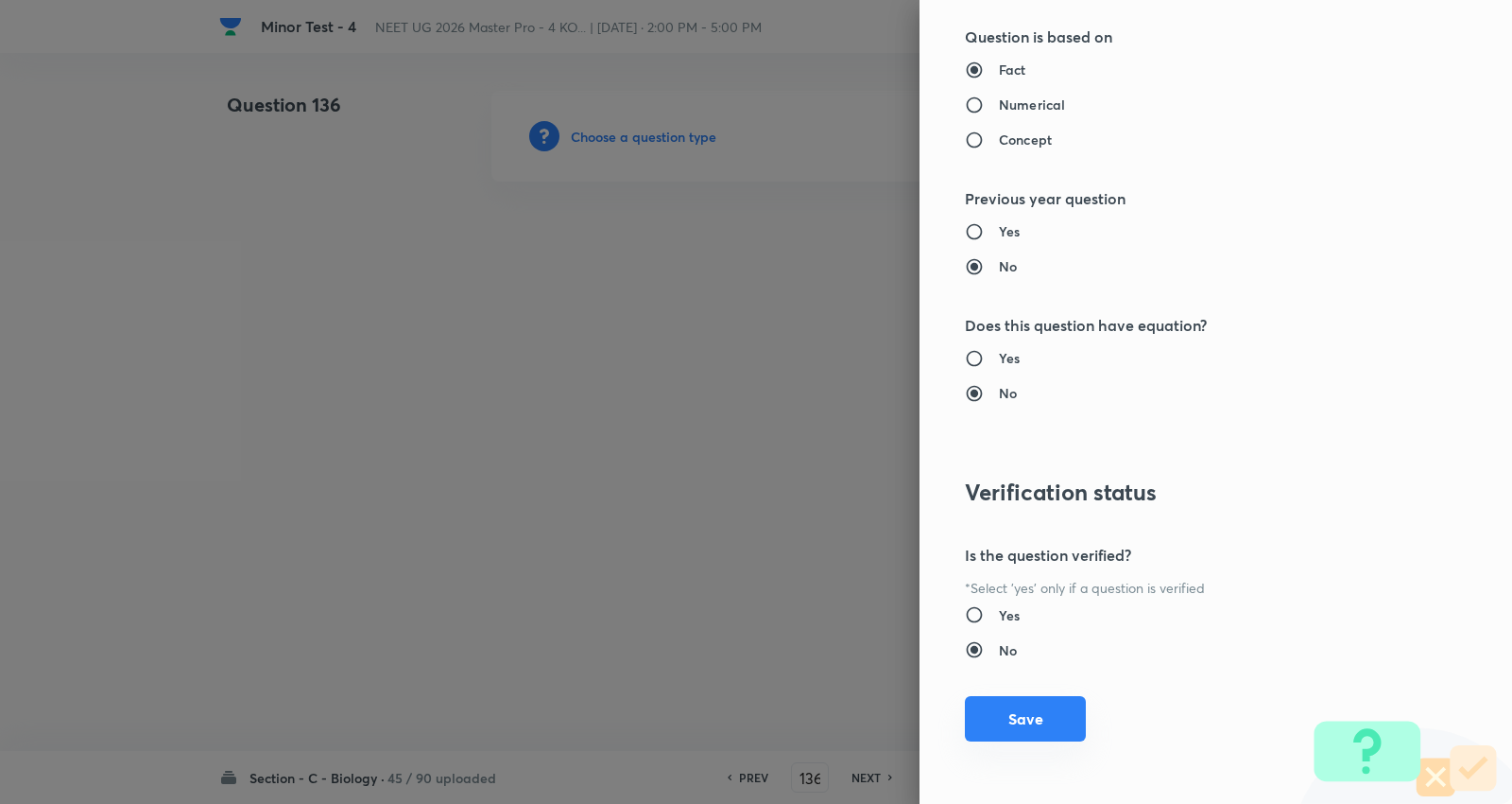
click at [1025, 721] on button "Save" at bounding box center [1026, 718] width 121 height 46
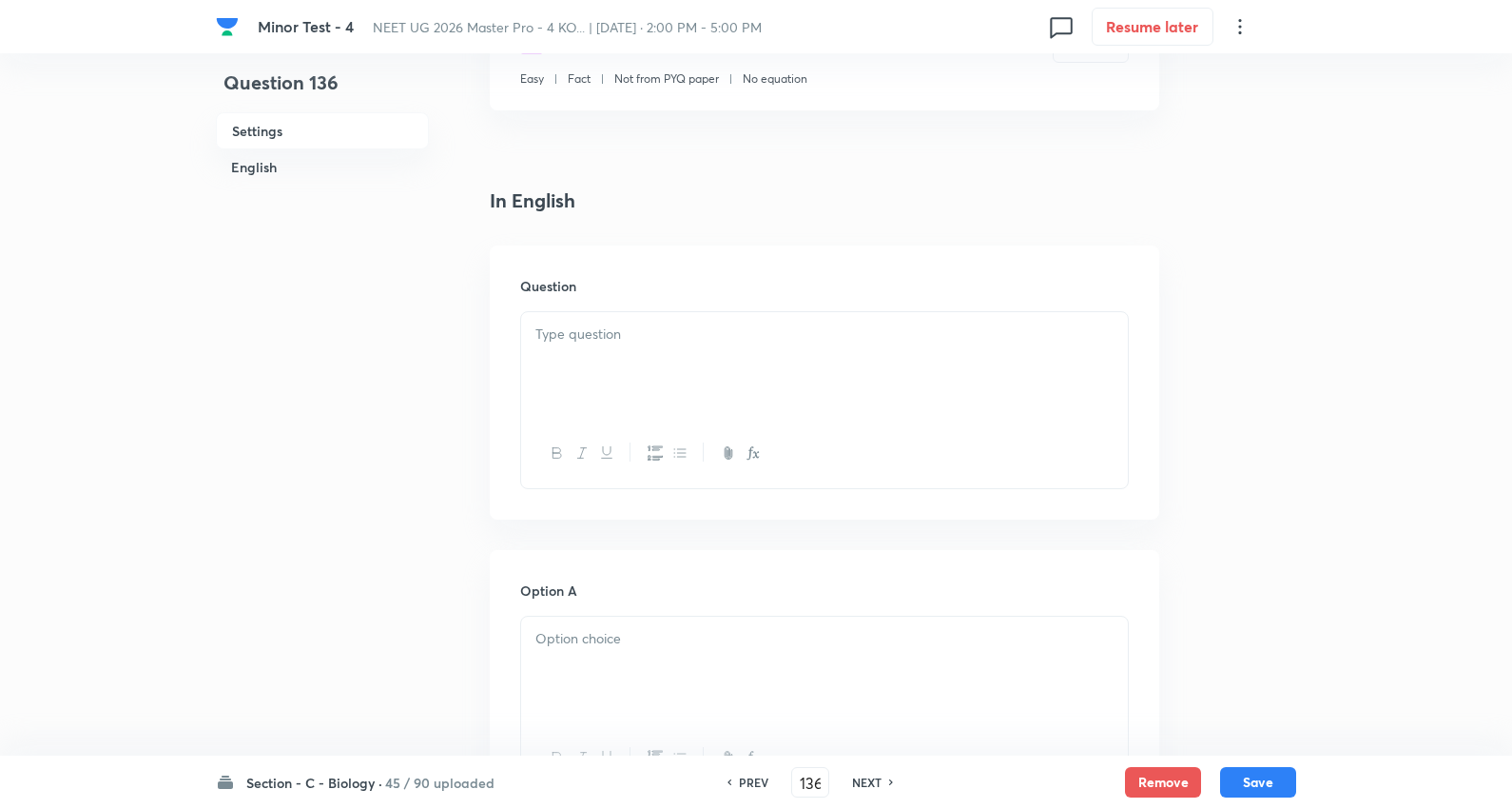
scroll to position [422, 0]
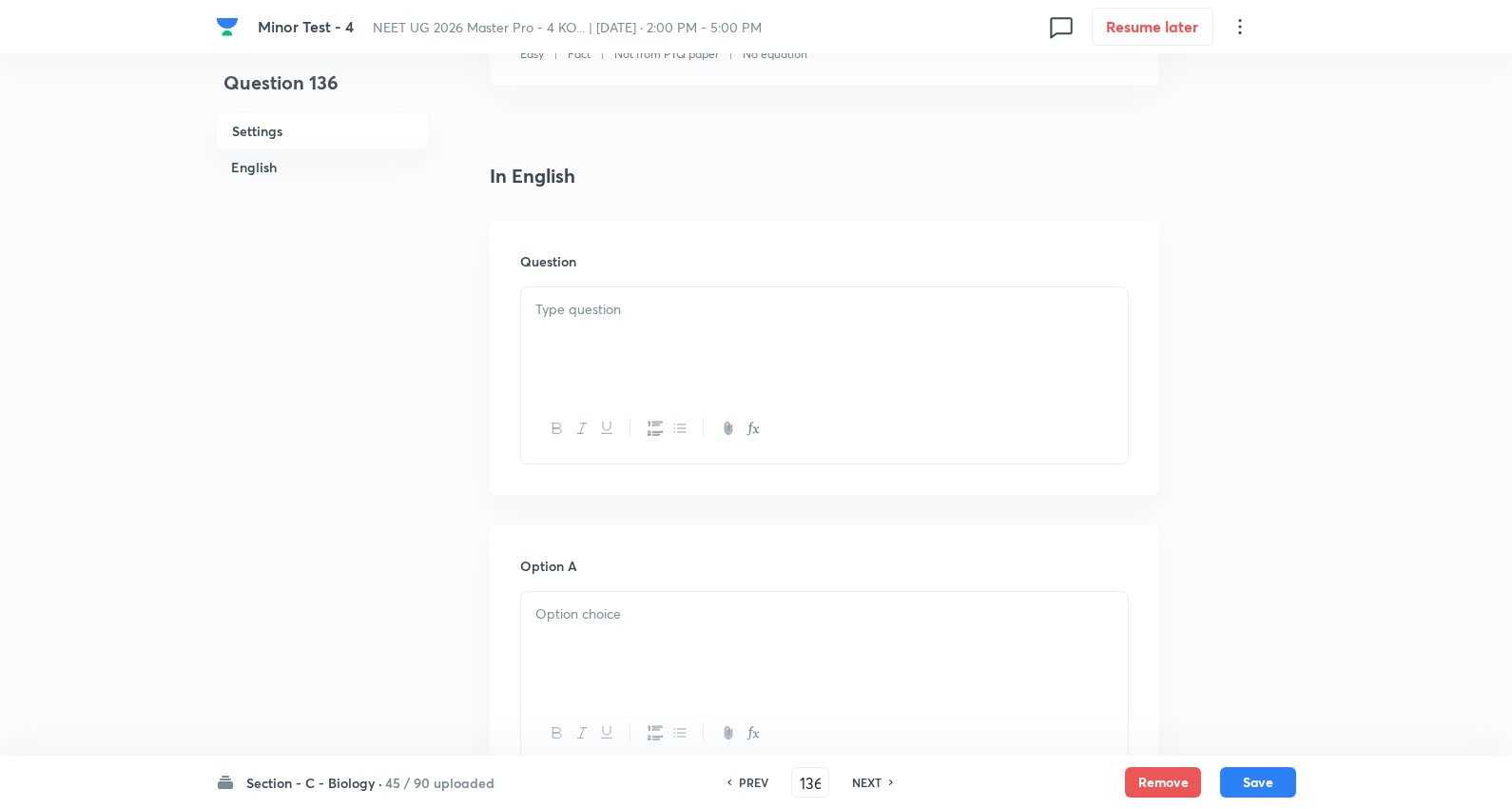
click at [605, 340] on div at bounding box center [825, 340] width 607 height 107
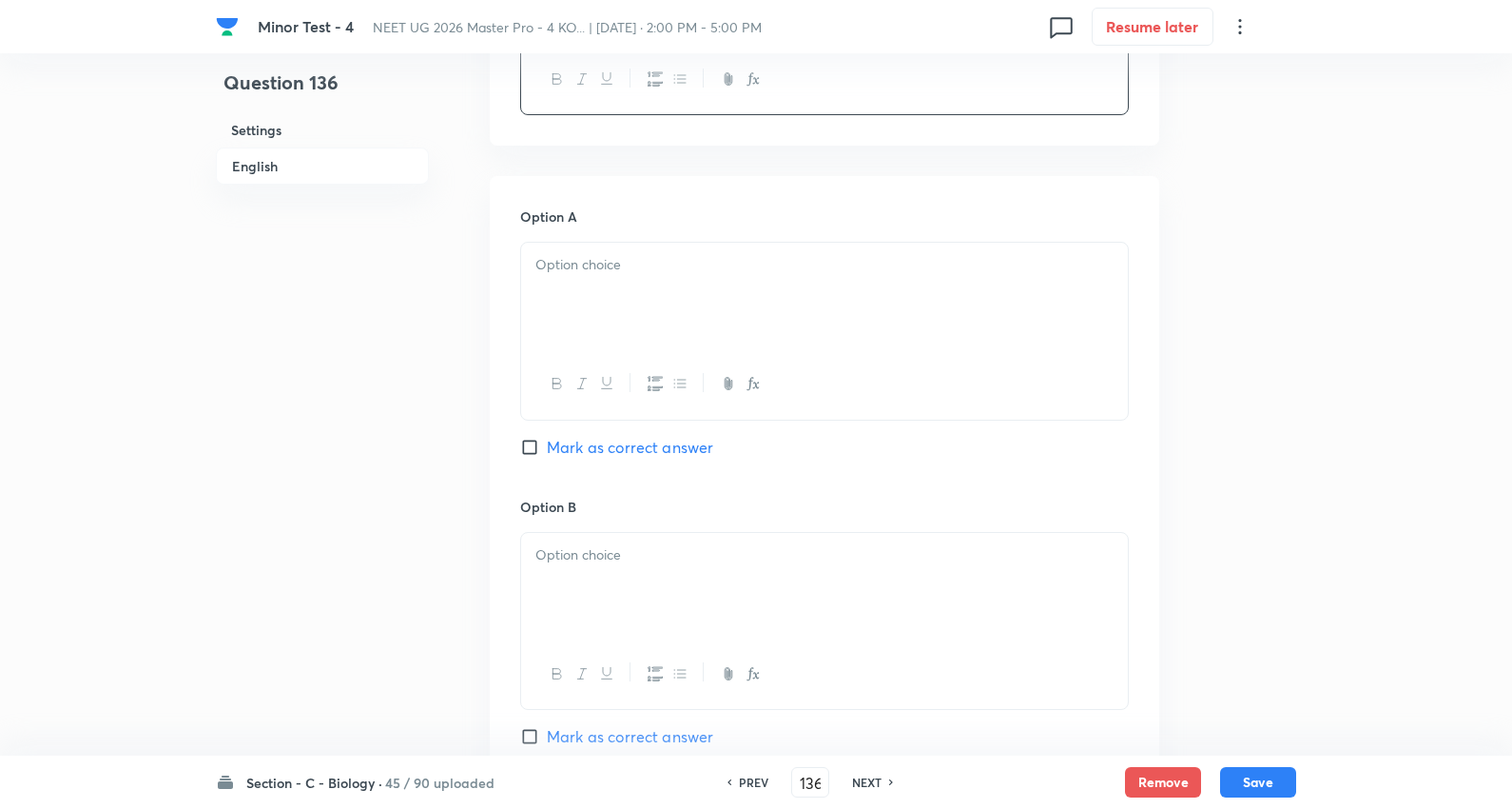
scroll to position [845, 0]
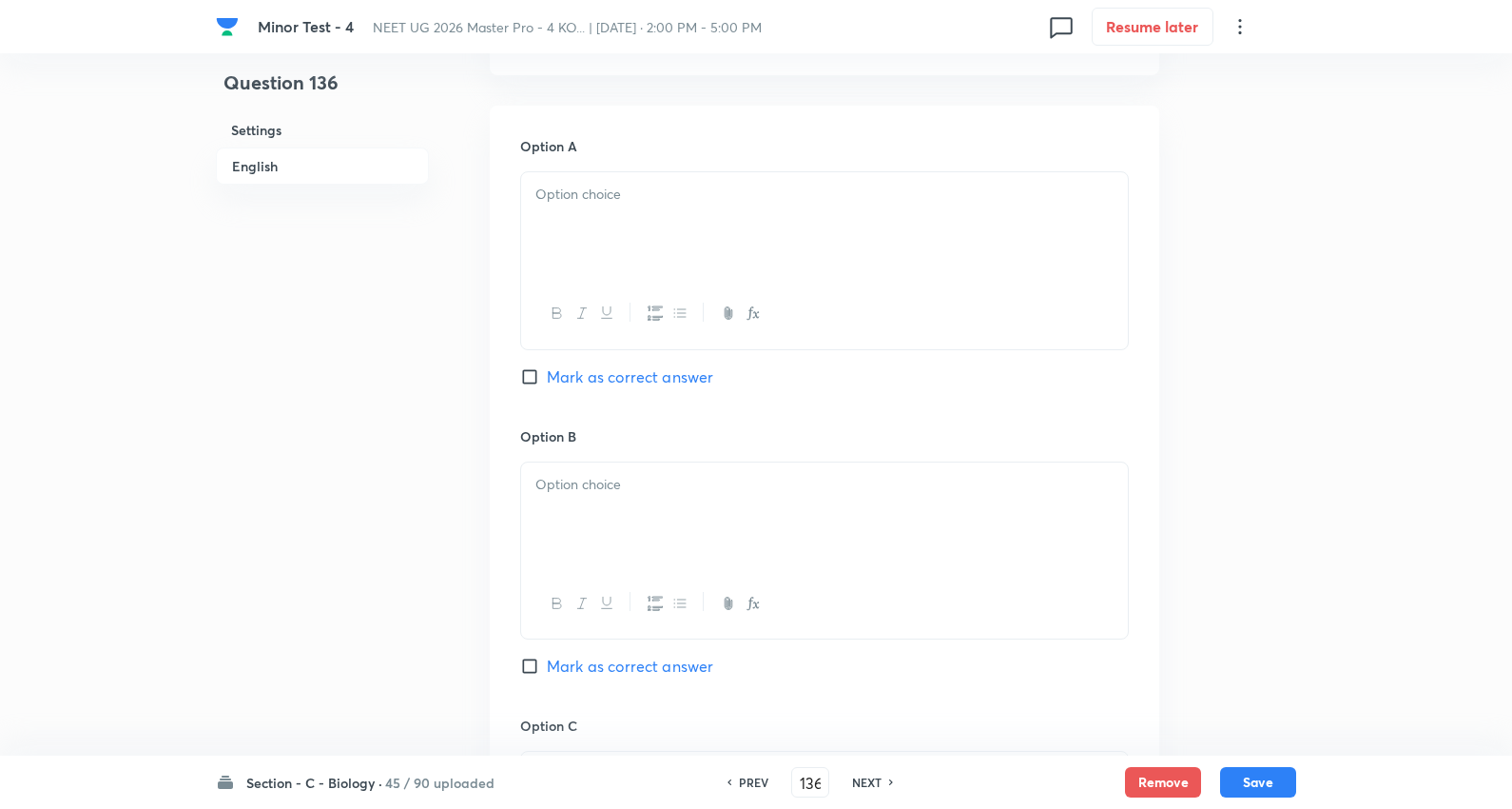
click at [619, 231] on div at bounding box center [825, 225] width 607 height 107
click at [537, 218] on p "333" at bounding box center [825, 216] width 579 height 22
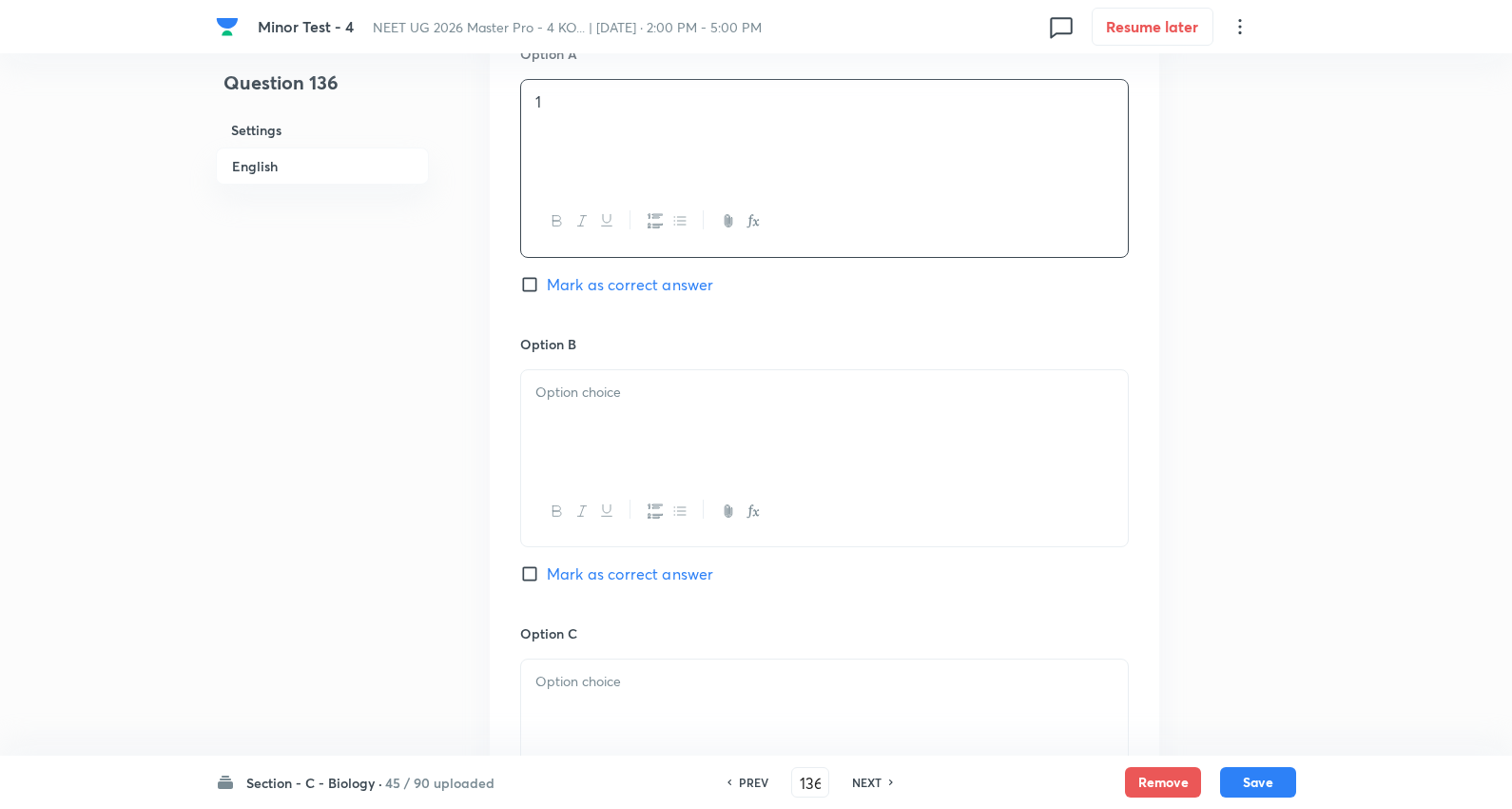
scroll to position [1057, 0]
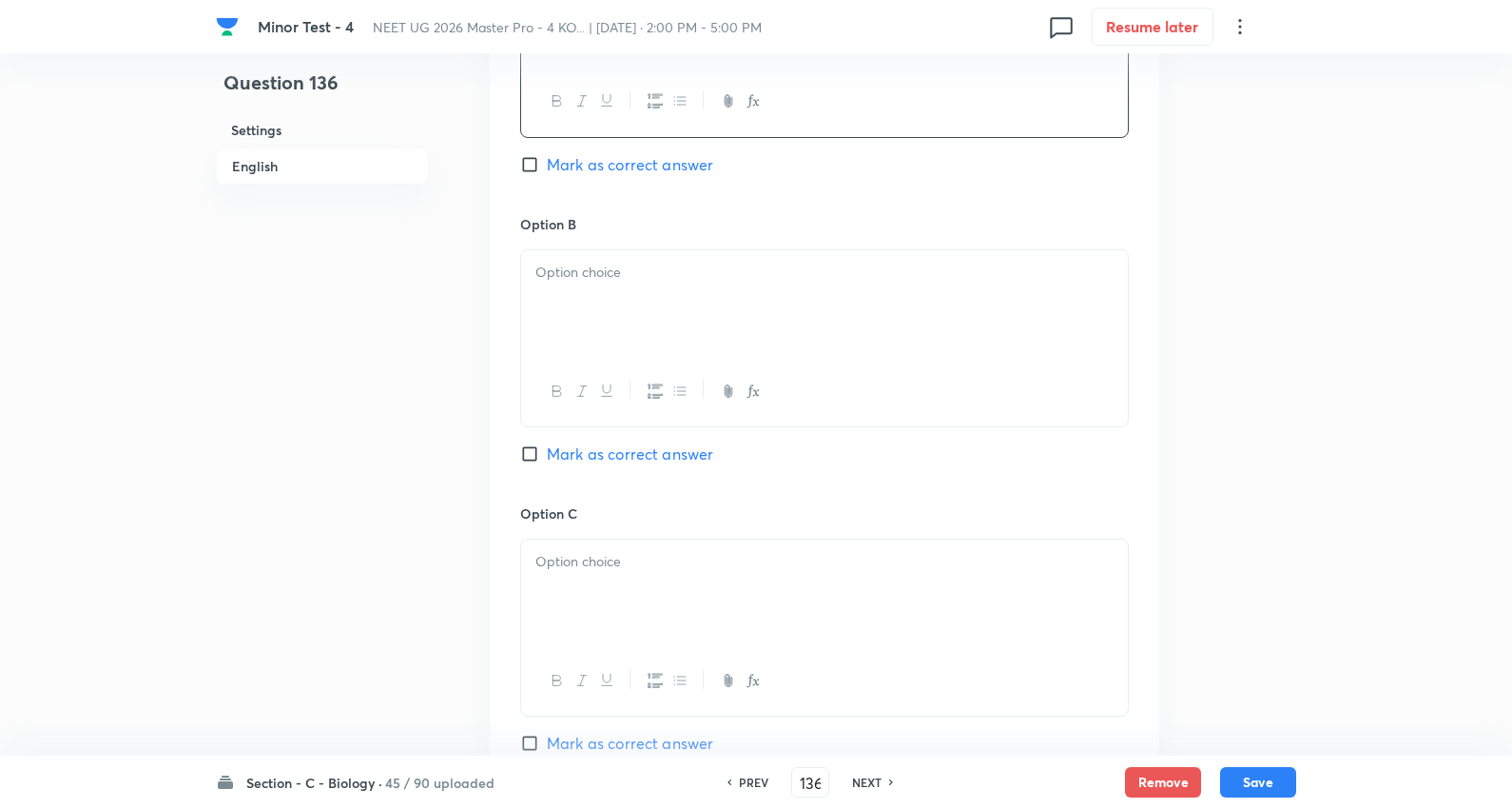
click at [586, 312] on div at bounding box center [825, 303] width 607 height 107
drag, startPoint x: 537, startPoint y: 305, endPoint x: 1174, endPoint y: 509, distance: 668.9
click at [1174, 509] on div "Question 136 Settings English Settings Type Single choice correct 4 options + 4…" at bounding box center [756, 245] width 1080 height 2421
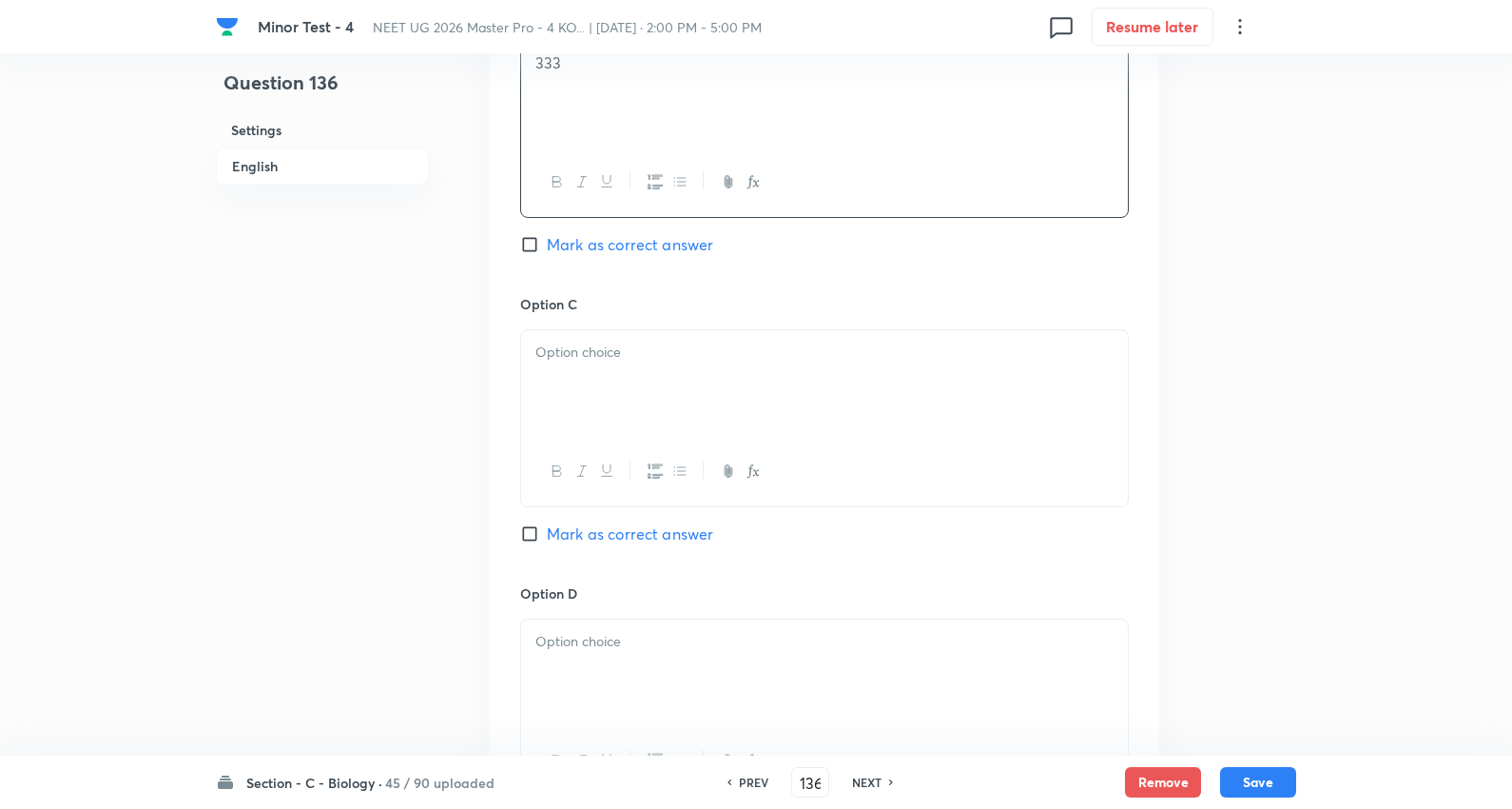
scroll to position [1268, 0]
click at [596, 387] on div at bounding box center [825, 381] width 607 height 107
drag, startPoint x: 707, startPoint y: 392, endPoint x: 1135, endPoint y: 403, distance: 428.1
click at [1148, 403] on div "Option A 1 Mark as correct answer Option B 333 Mark as correct answer Option C …" at bounding box center [825, 273] width 670 height 1181
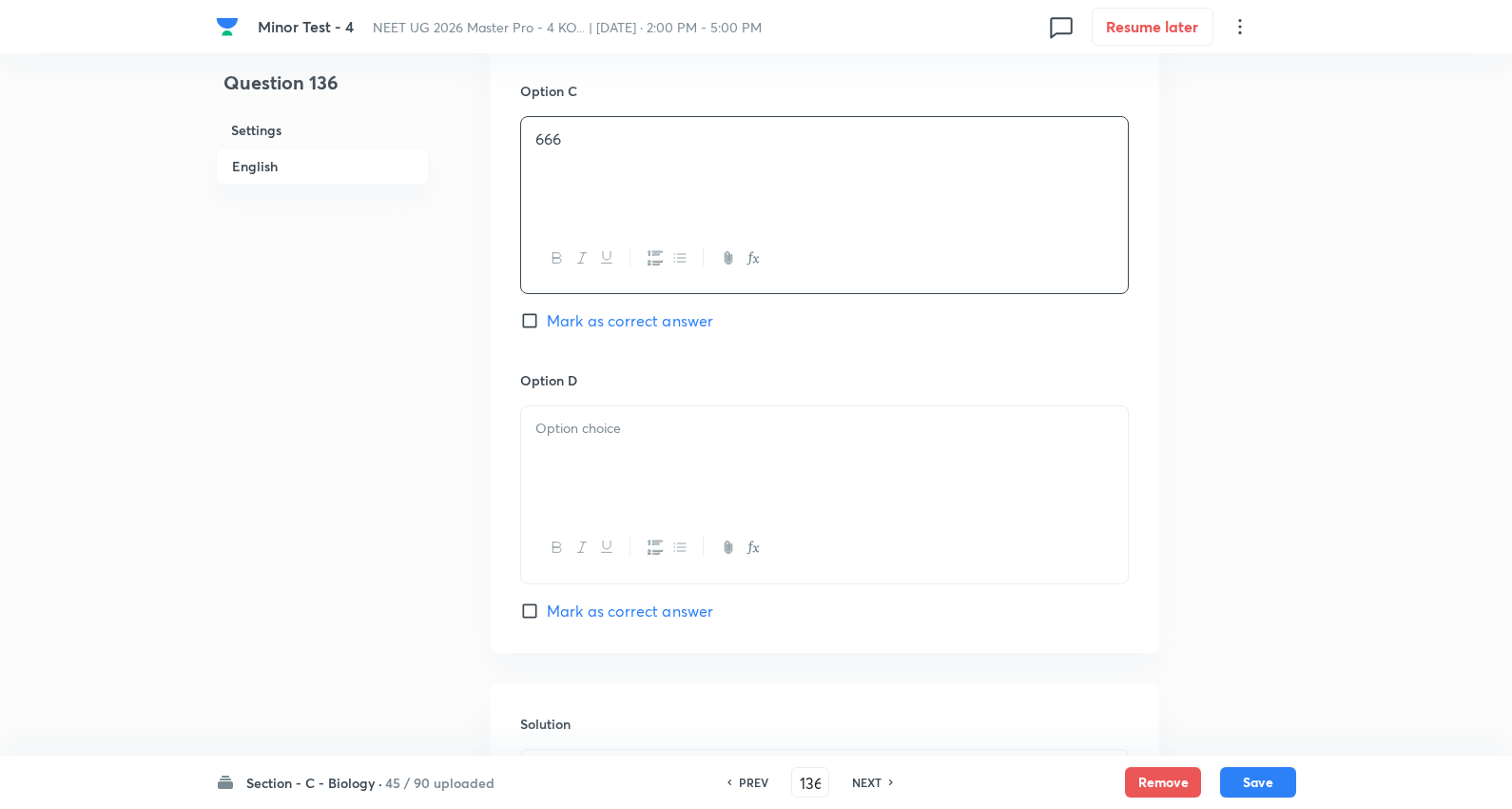
click at [612, 448] on div at bounding box center [825, 459] width 607 height 107
paste div
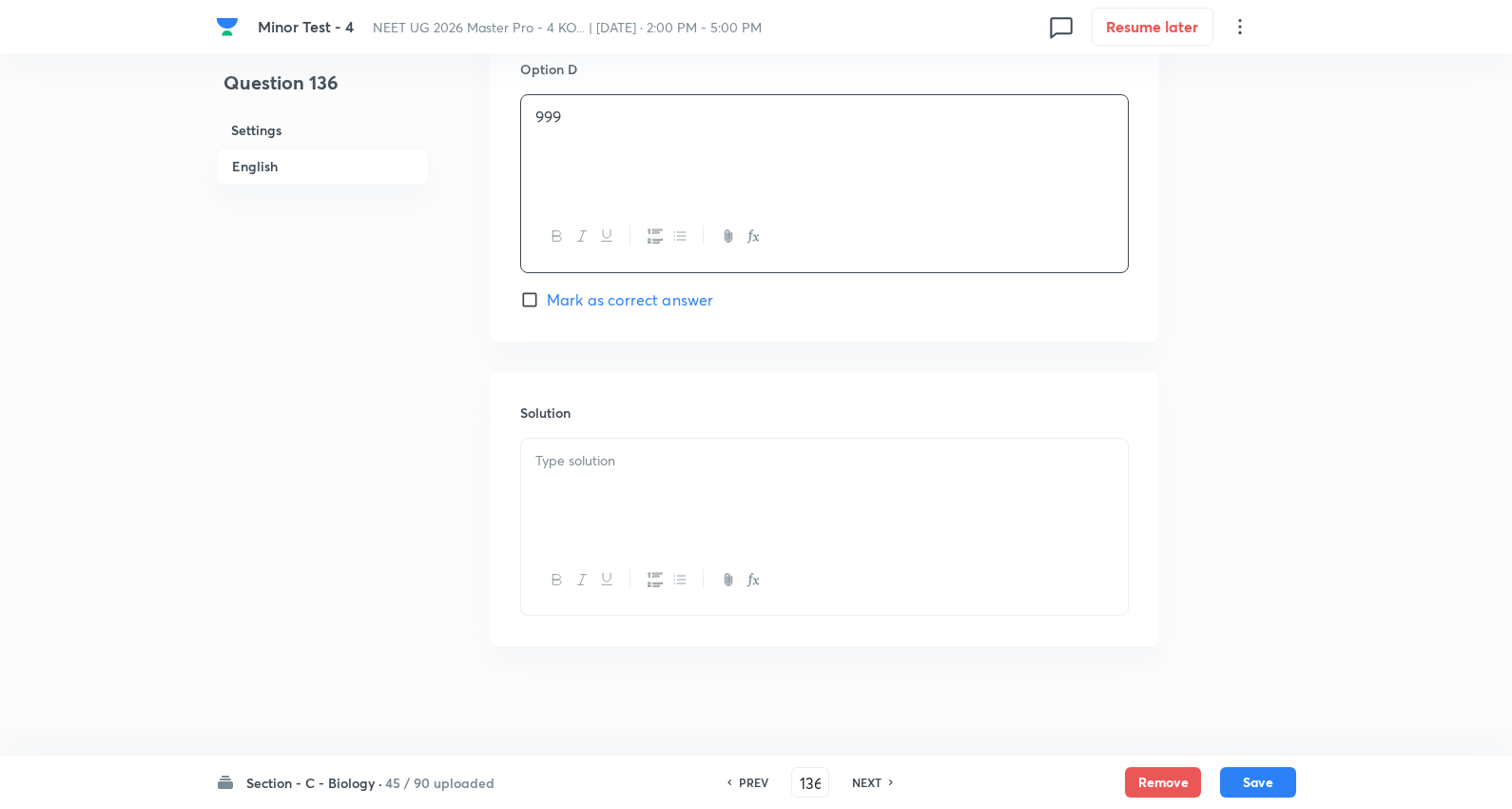
scroll to position [1799, 0]
click at [601, 440] on div at bounding box center [825, 487] width 607 height 107
click at [1255, 764] on div "Section - C - Biology · 45 / 90 uploaded PREV 136 ​ NEXT Remove Save" at bounding box center [756, 782] width 1080 height 53
click at [1252, 774] on button "Save" at bounding box center [1258, 780] width 76 height 30
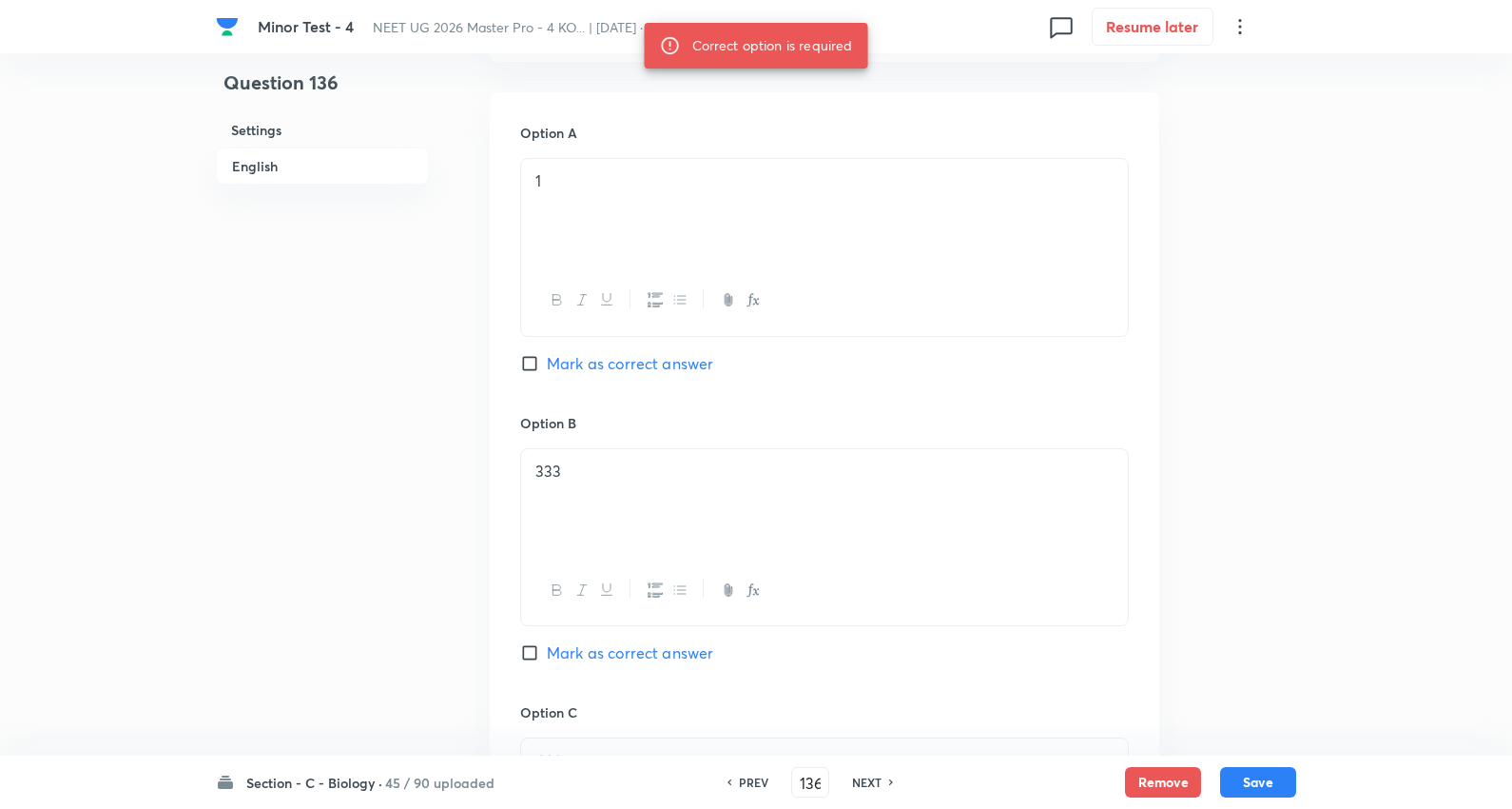
scroll to position [847, 0]
click at [652, 373] on span "Mark as correct answer" at bounding box center [631, 373] width 166 height 23
click at [547, 373] on input "Mark as correct answer" at bounding box center [533, 373] width 26 height 19
checkbox input "true"
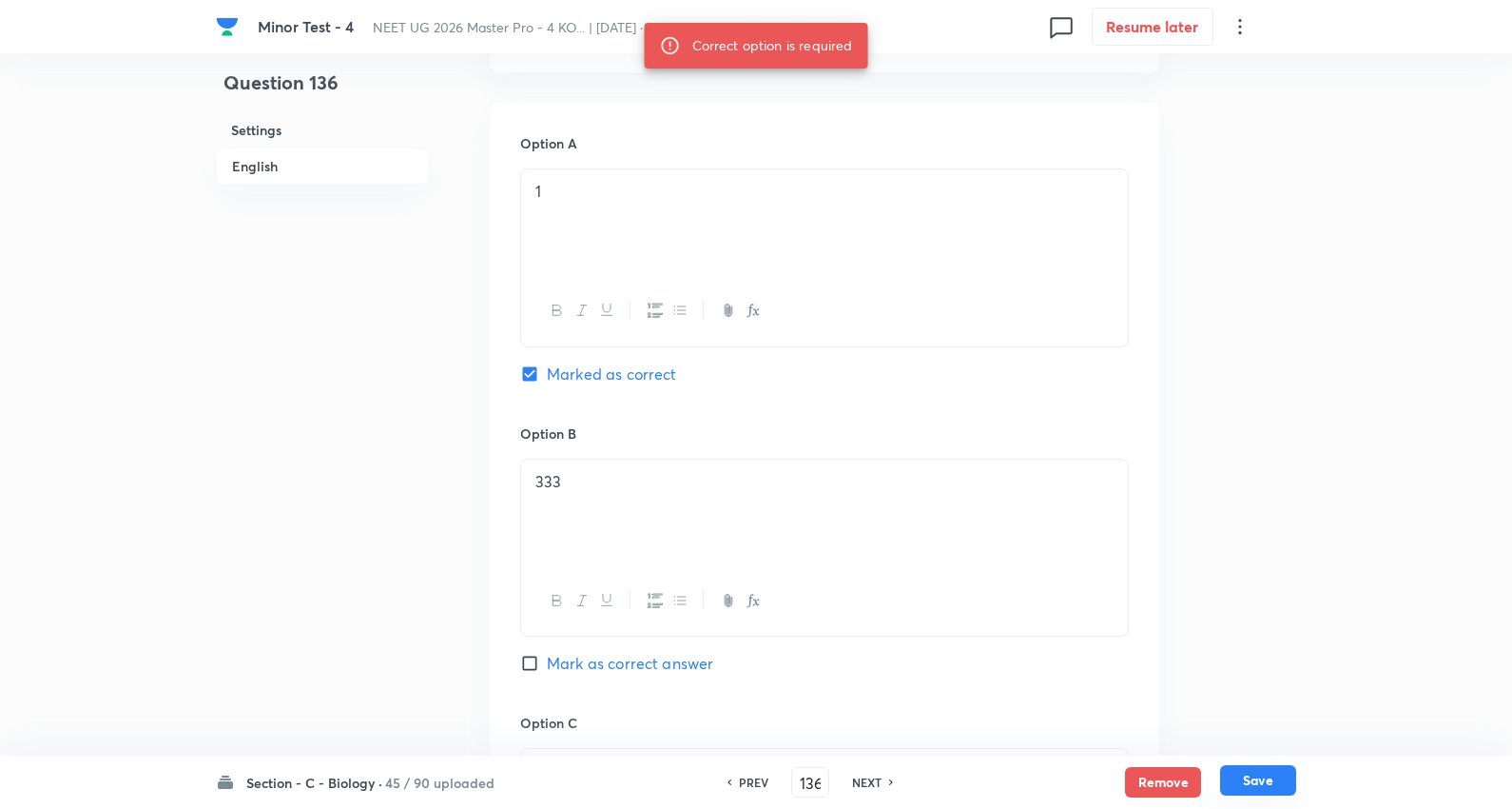
click at [1292, 772] on button "Save" at bounding box center [1258, 780] width 76 height 30
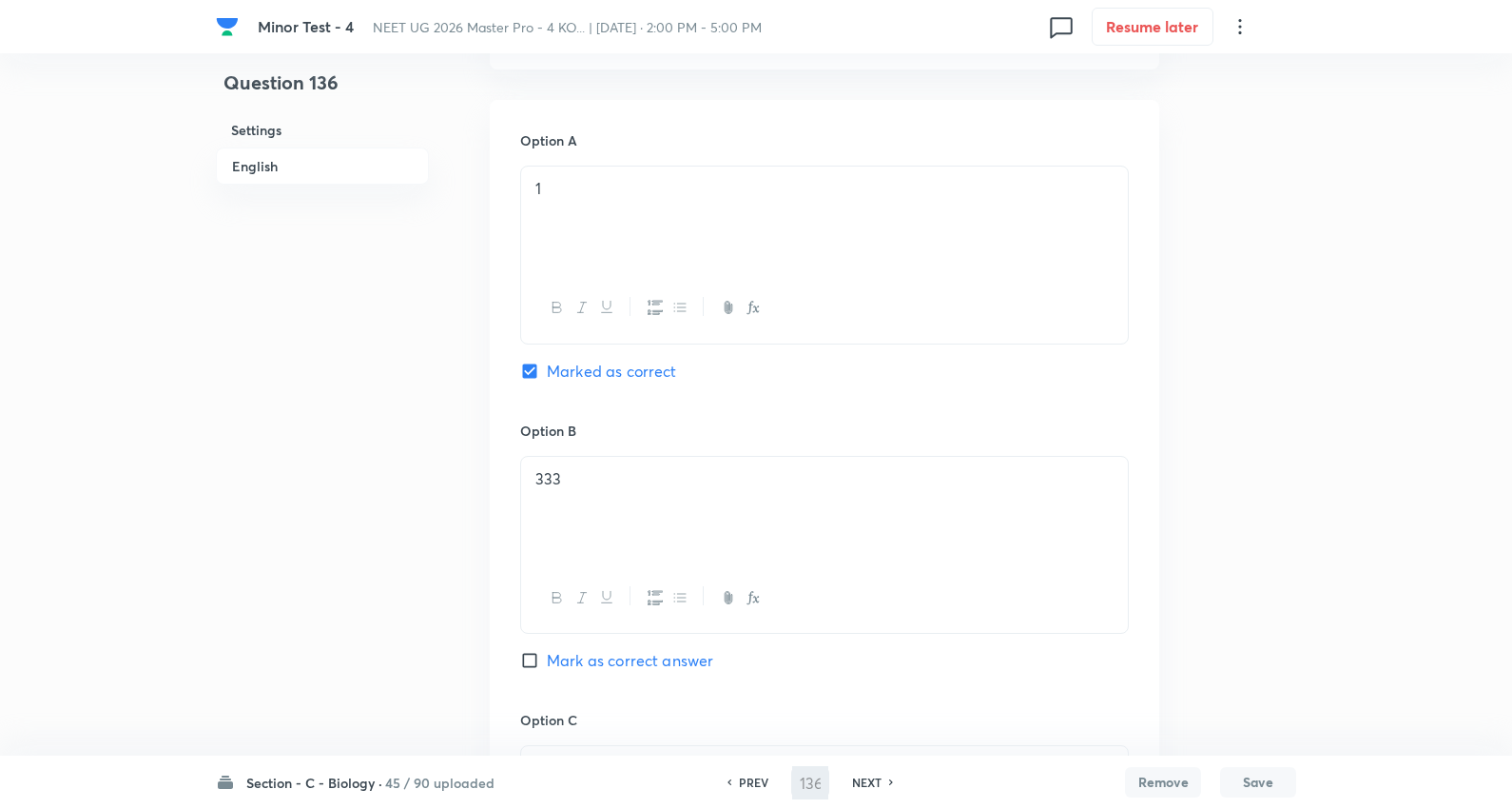
type input "137"
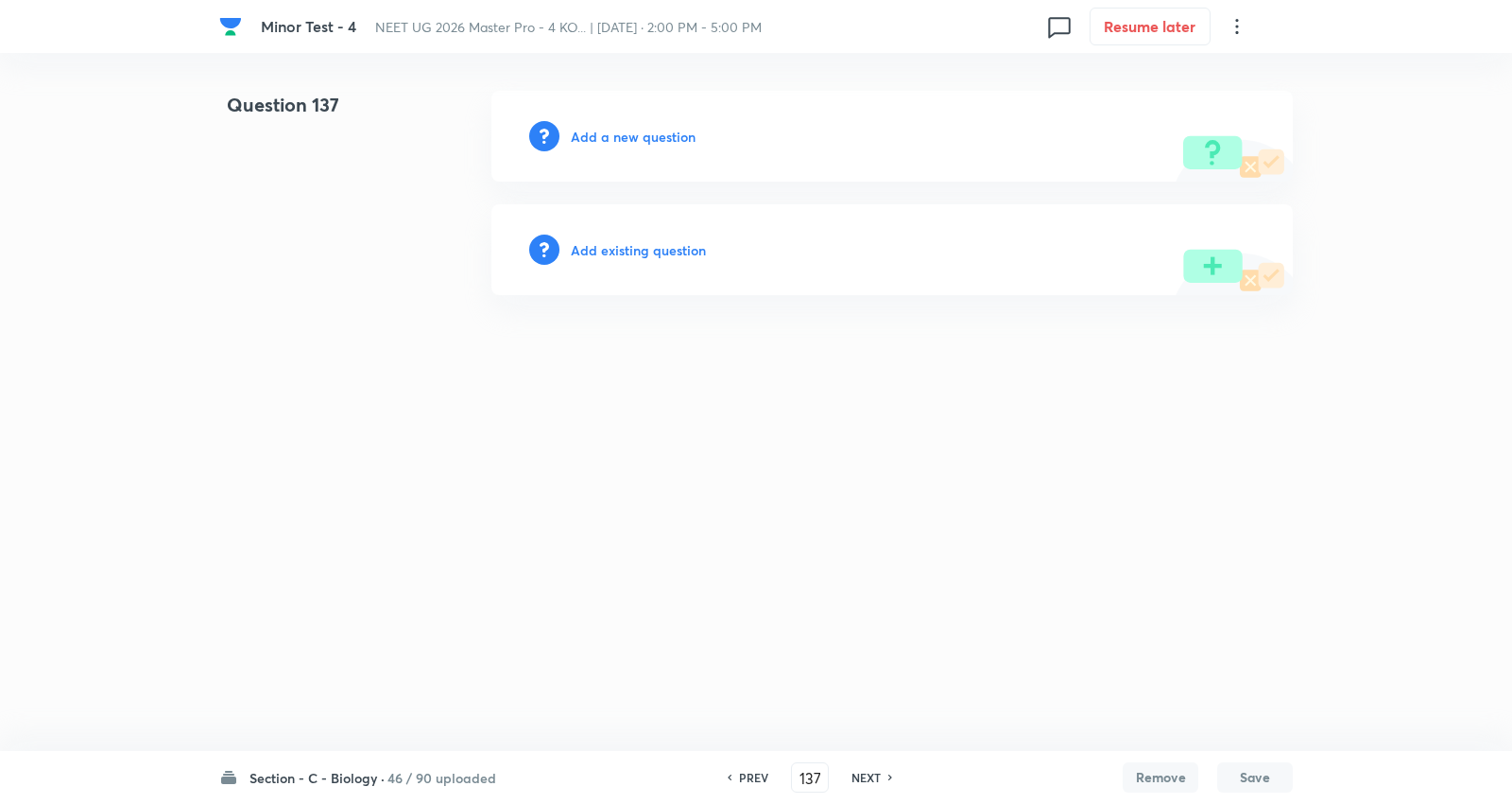
click at [647, 130] on h6 "Add a new question" at bounding box center [633, 136] width 125 height 19
click at [647, 130] on h6 "Choose a question type" at bounding box center [644, 136] width 146 height 19
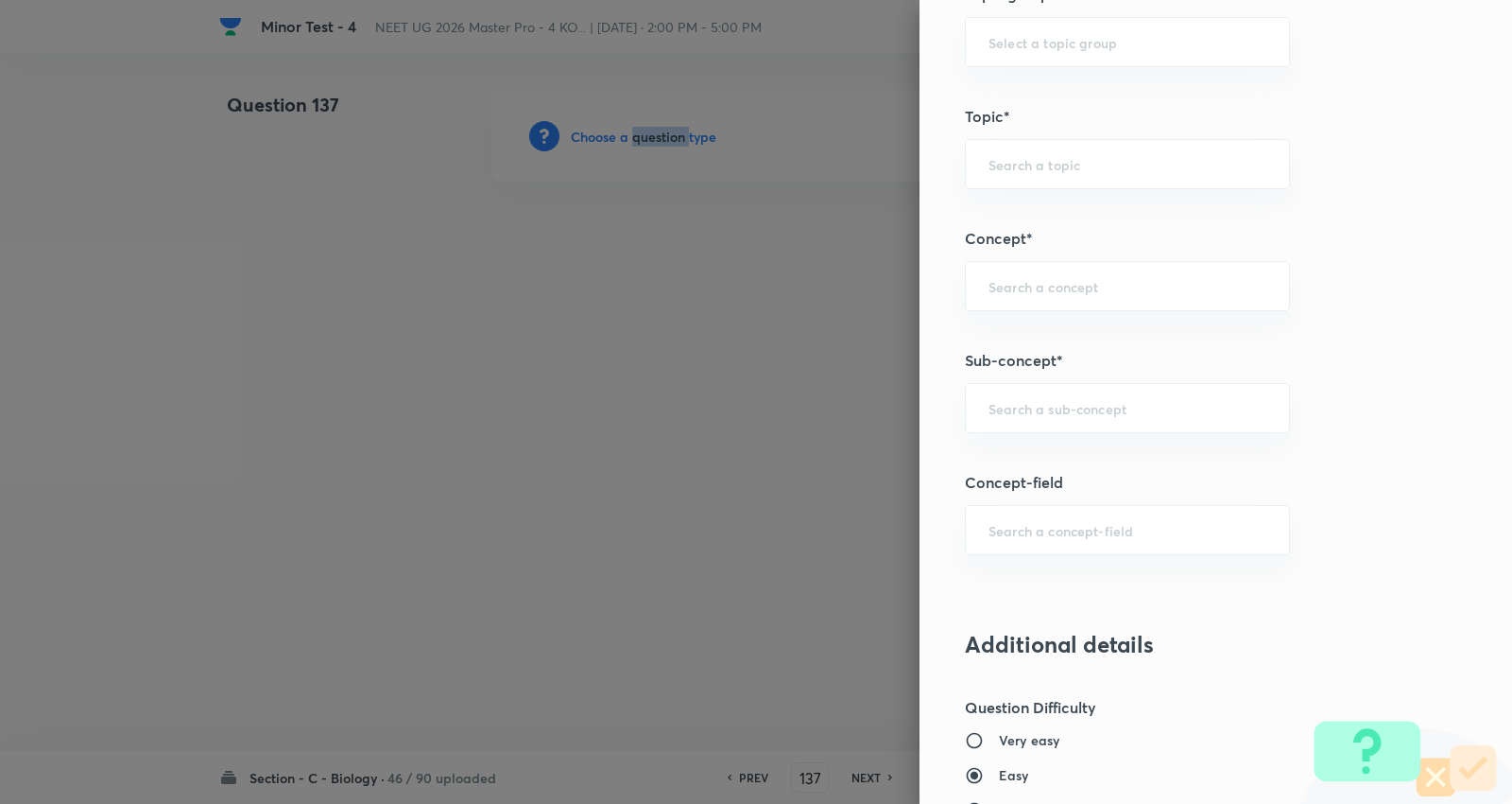
scroll to position [1050, 0]
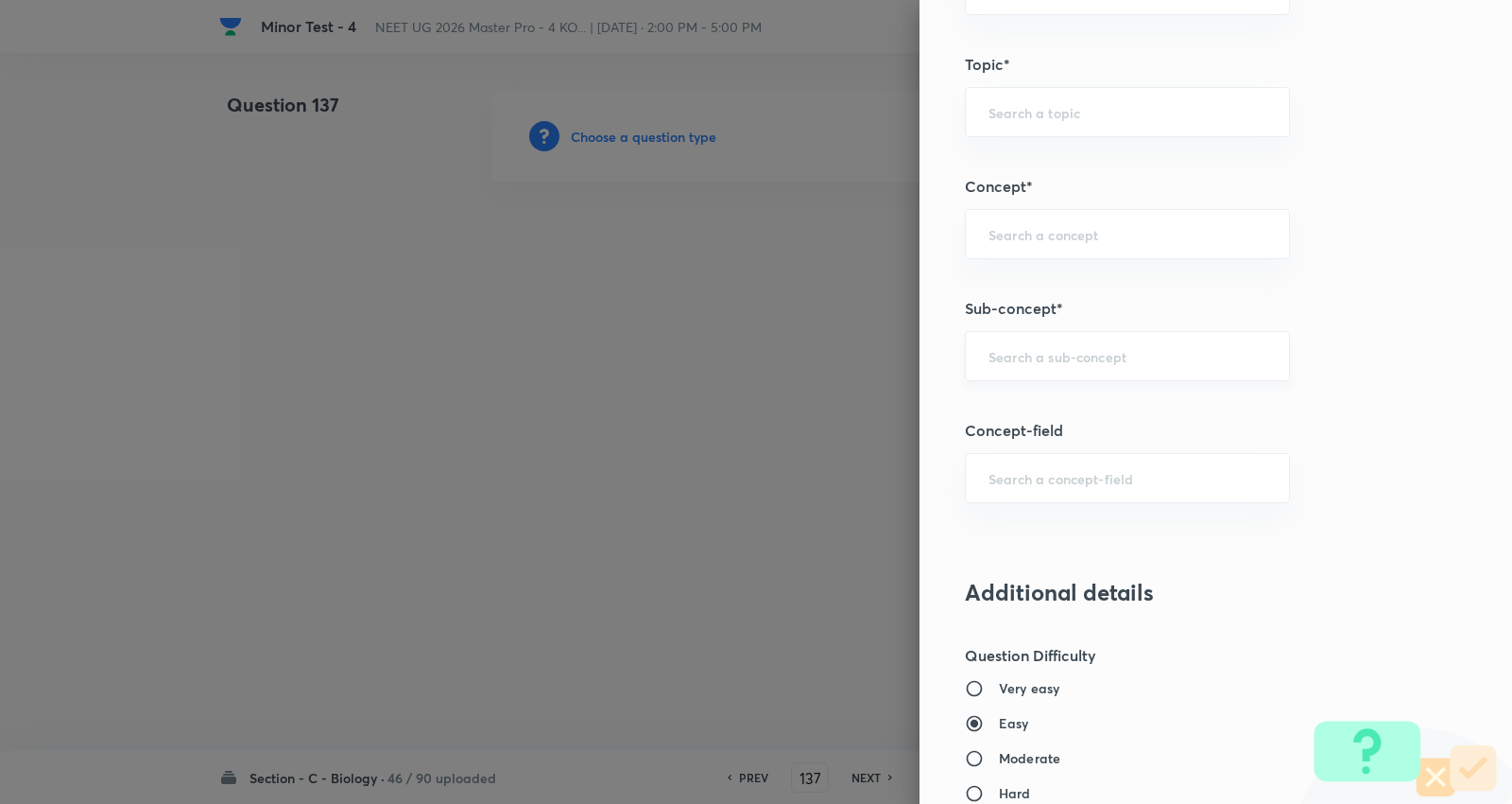
click at [1065, 381] on div "Question settings Question type* Single choice correct Number of options* 2 3 4…" at bounding box center [1215, 402] width 593 height 804
click at [1071, 364] on input "text" at bounding box center [1128, 355] width 278 height 18
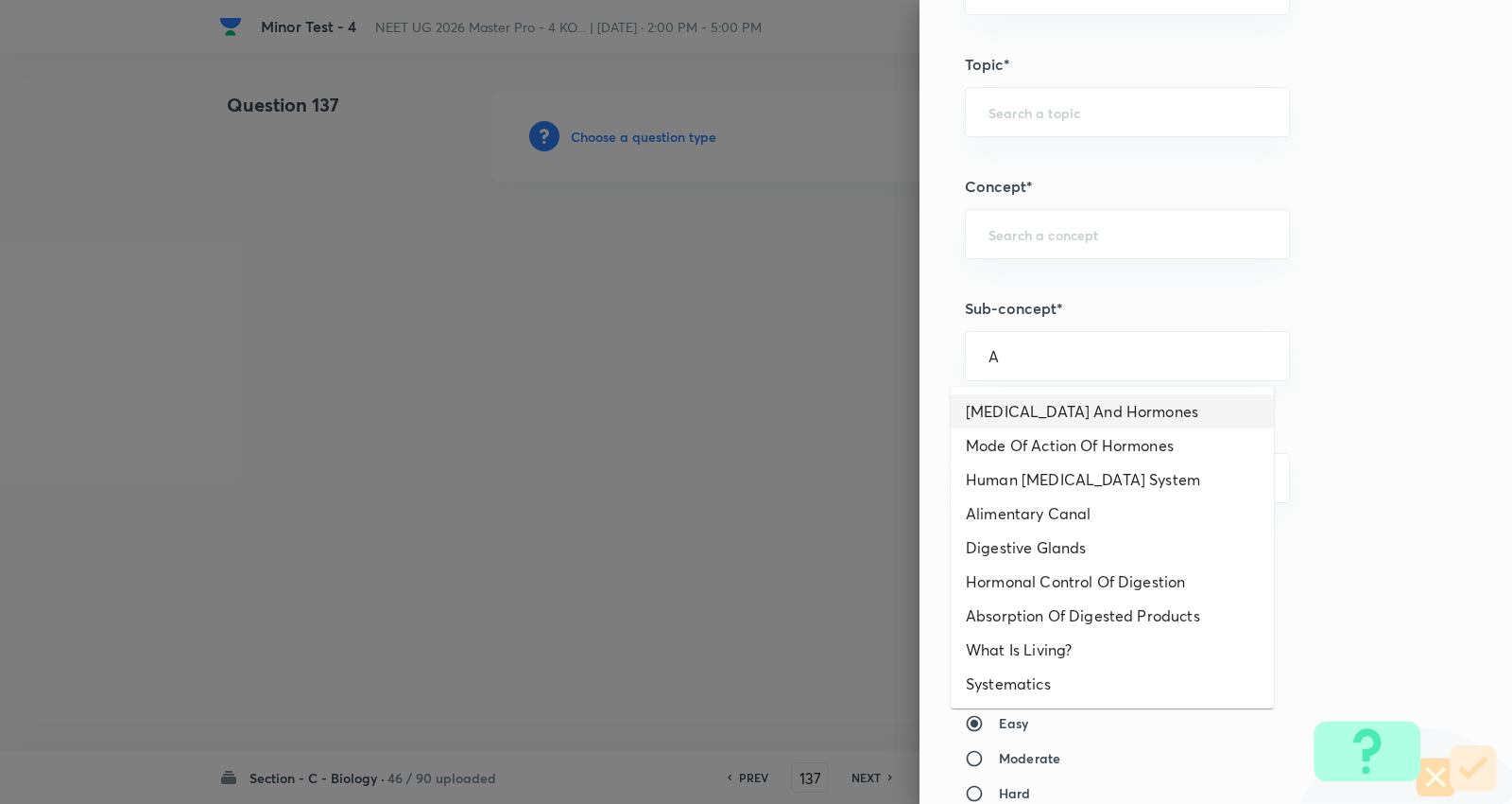
click at [1062, 404] on li "Endocrine Glands And Hormones" at bounding box center [1112, 411] width 323 height 34
type input "Endocrine Glands And Hormones"
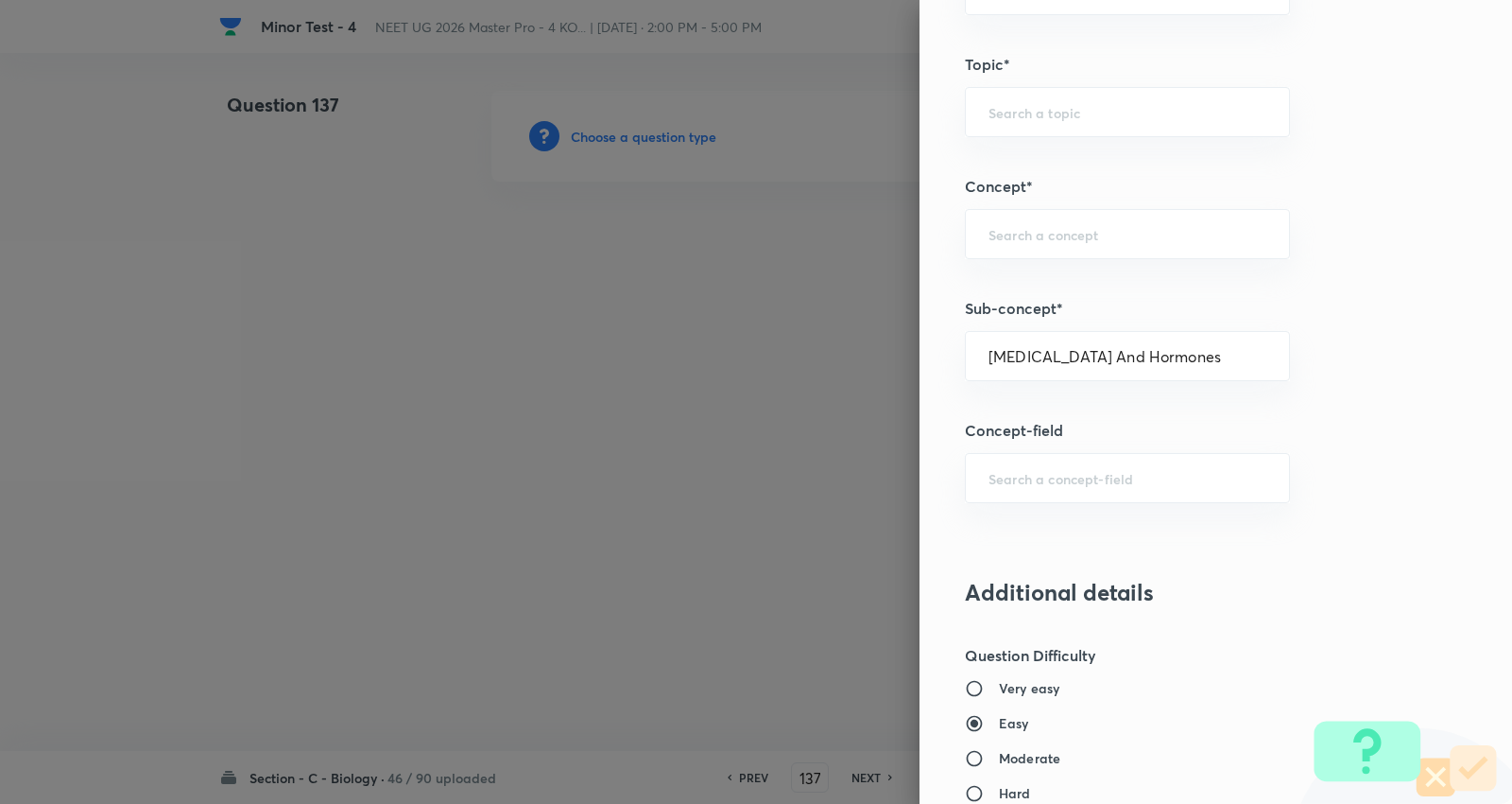
type input "Biology"
type input "Human Physiology"
type input "Chemical Coordinate & Integration"
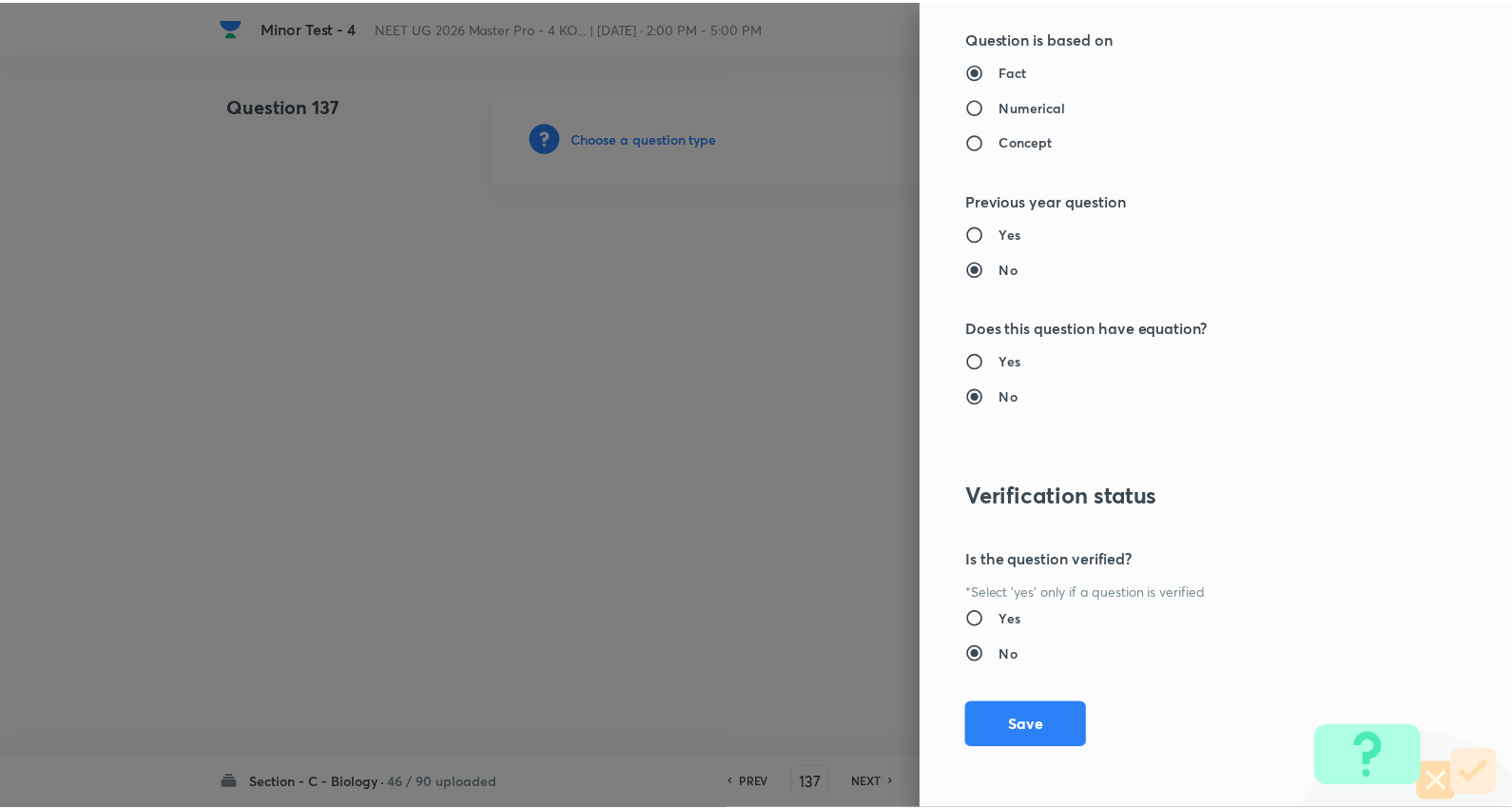
scroll to position [1913, 0]
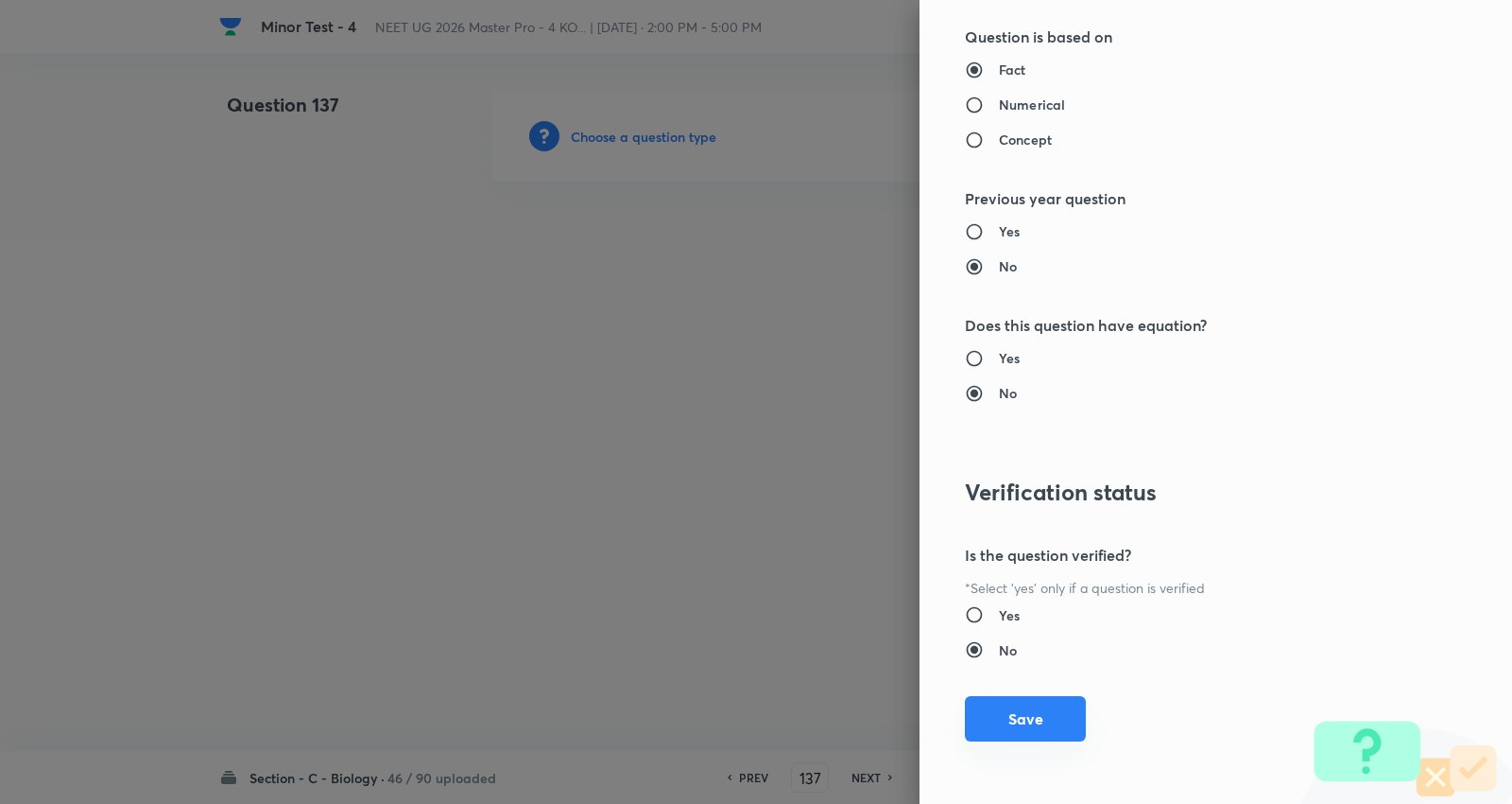
click at [1013, 713] on button "Save" at bounding box center [1026, 718] width 121 height 46
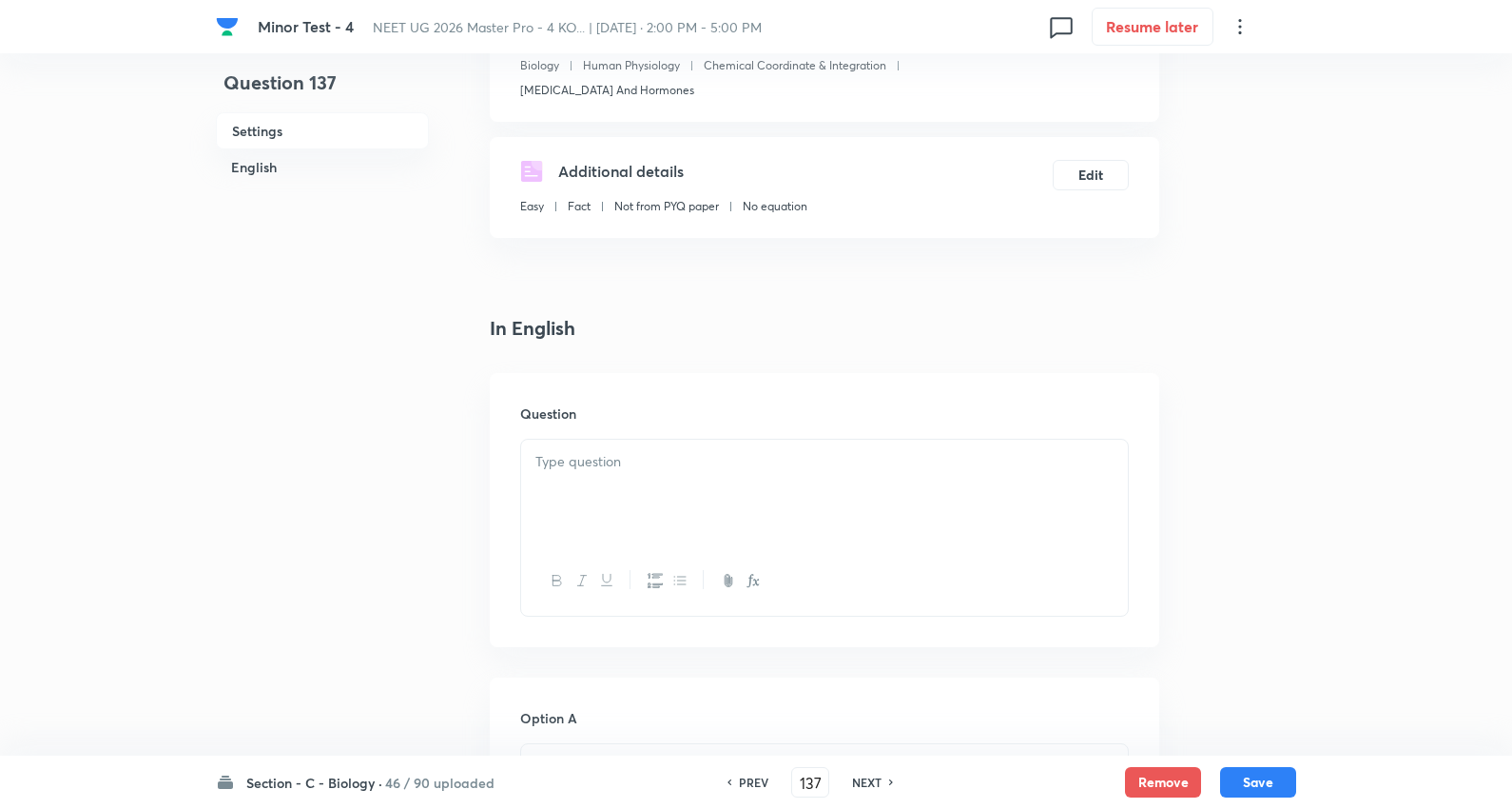
scroll to position [316, 0]
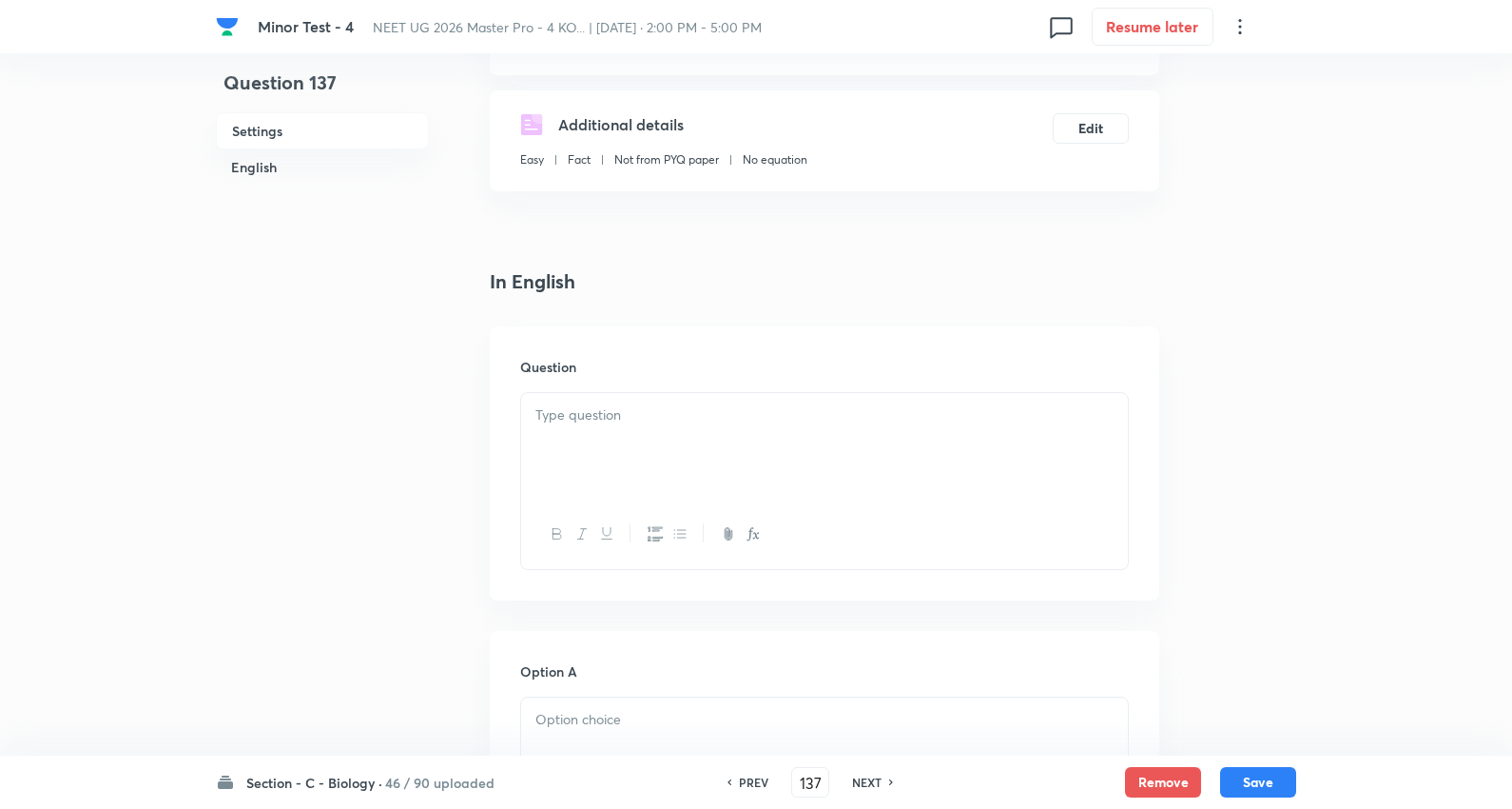
click at [625, 409] on p at bounding box center [825, 415] width 579 height 22
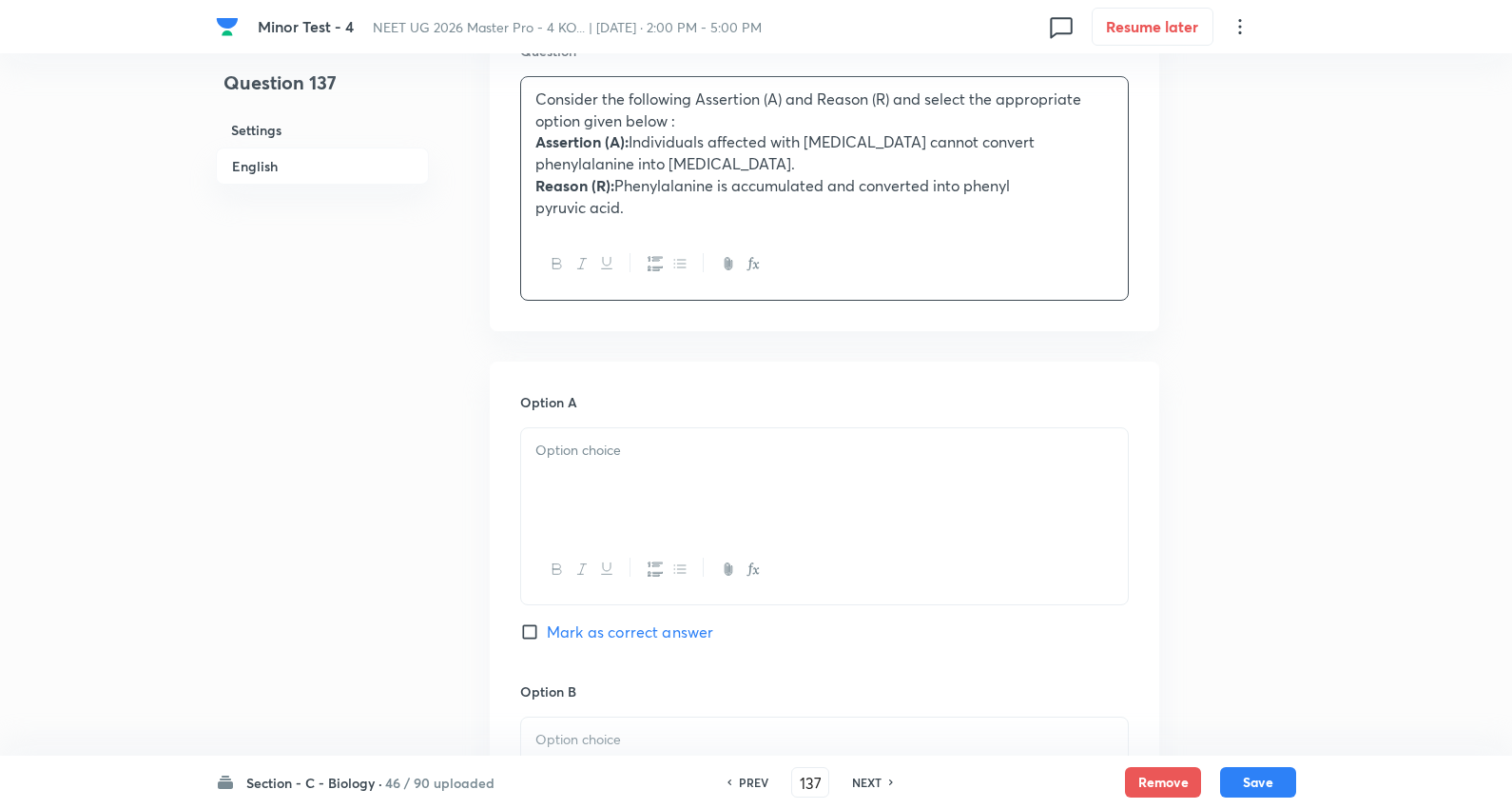
scroll to position [845, 0]
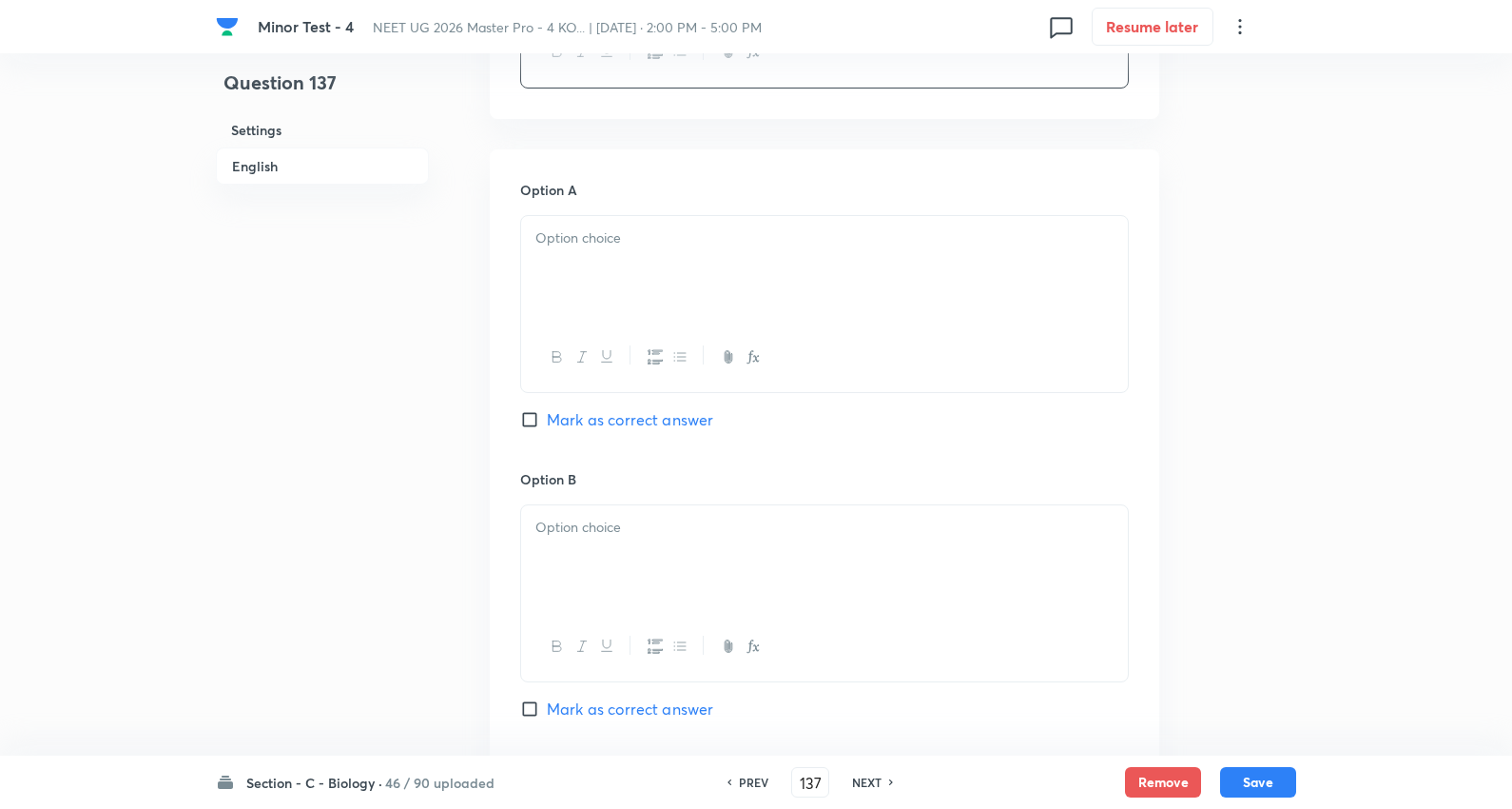
click at [592, 243] on p at bounding box center [825, 238] width 579 height 22
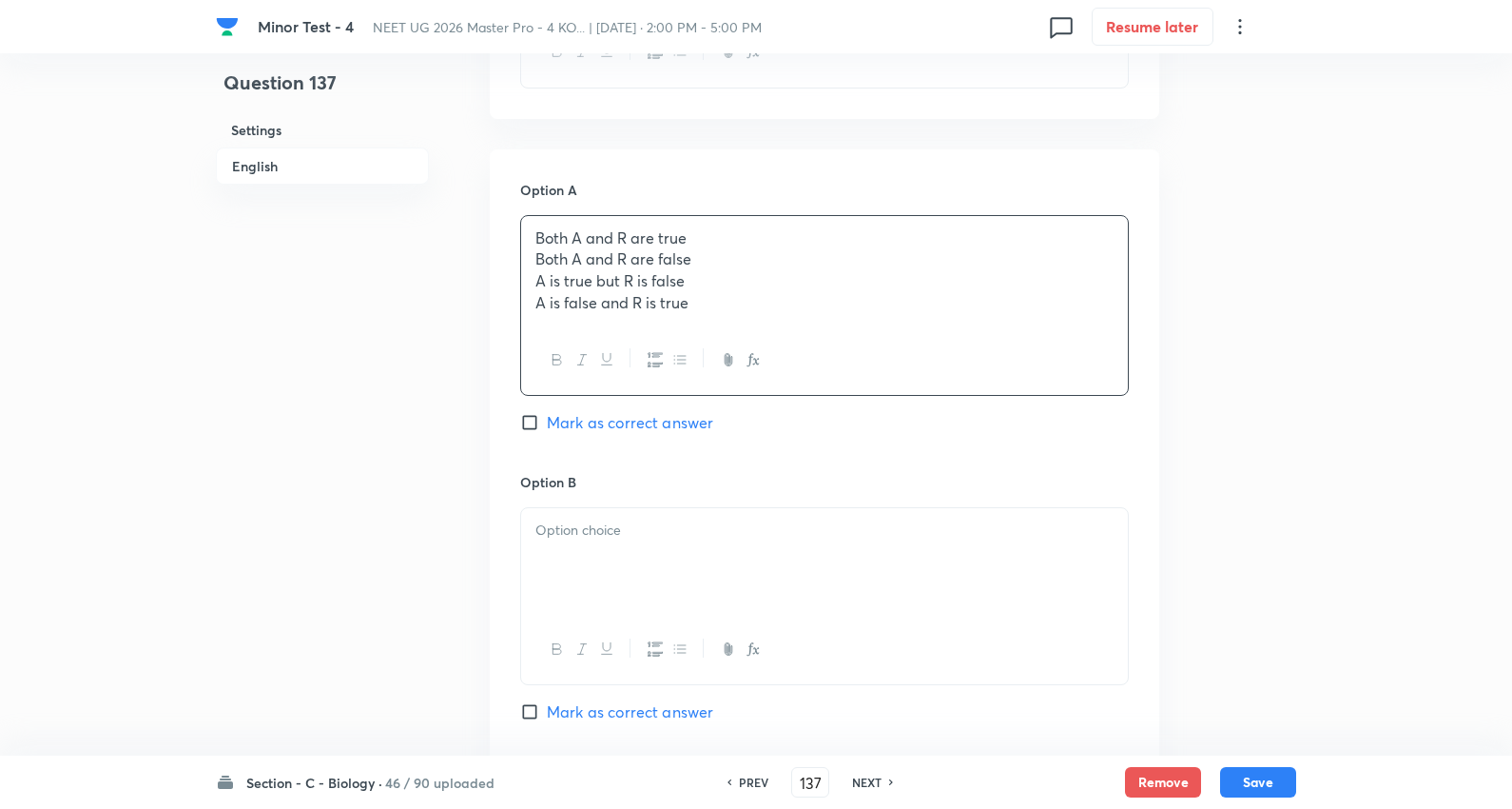
drag, startPoint x: 533, startPoint y: 254, endPoint x: 768, endPoint y: 378, distance: 265.7
click at [1014, 316] on div "Both A and R are true Both A and R are false A is true but R is false A is fals…" at bounding box center [825, 271] width 607 height 110
click at [629, 422] on span "Mark as correct answer" at bounding box center [631, 419] width 166 height 23
click at [547, 422] on input "Mark as correct answer" at bounding box center [533, 419] width 26 height 19
checkbox input "true"
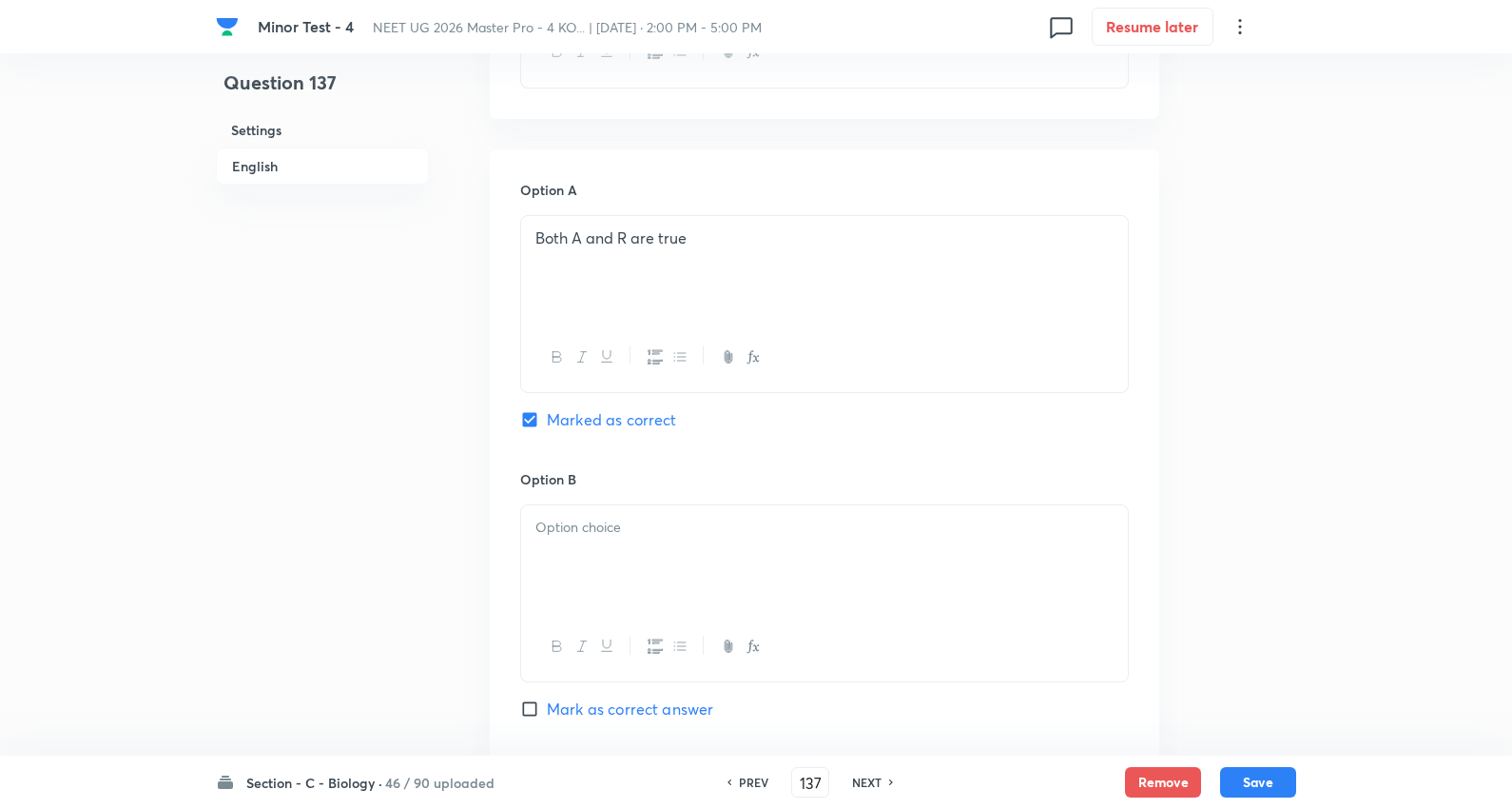
click at [605, 572] on div at bounding box center [825, 558] width 607 height 107
drag, startPoint x: 537, startPoint y: 548, endPoint x: 1149, endPoint y: 624, distance: 616.7
click at [1149, 624] on div "Option A Both A and R are true Marked as correct Option B Both A and R are fals…" at bounding box center [825, 740] width 670 height 1181
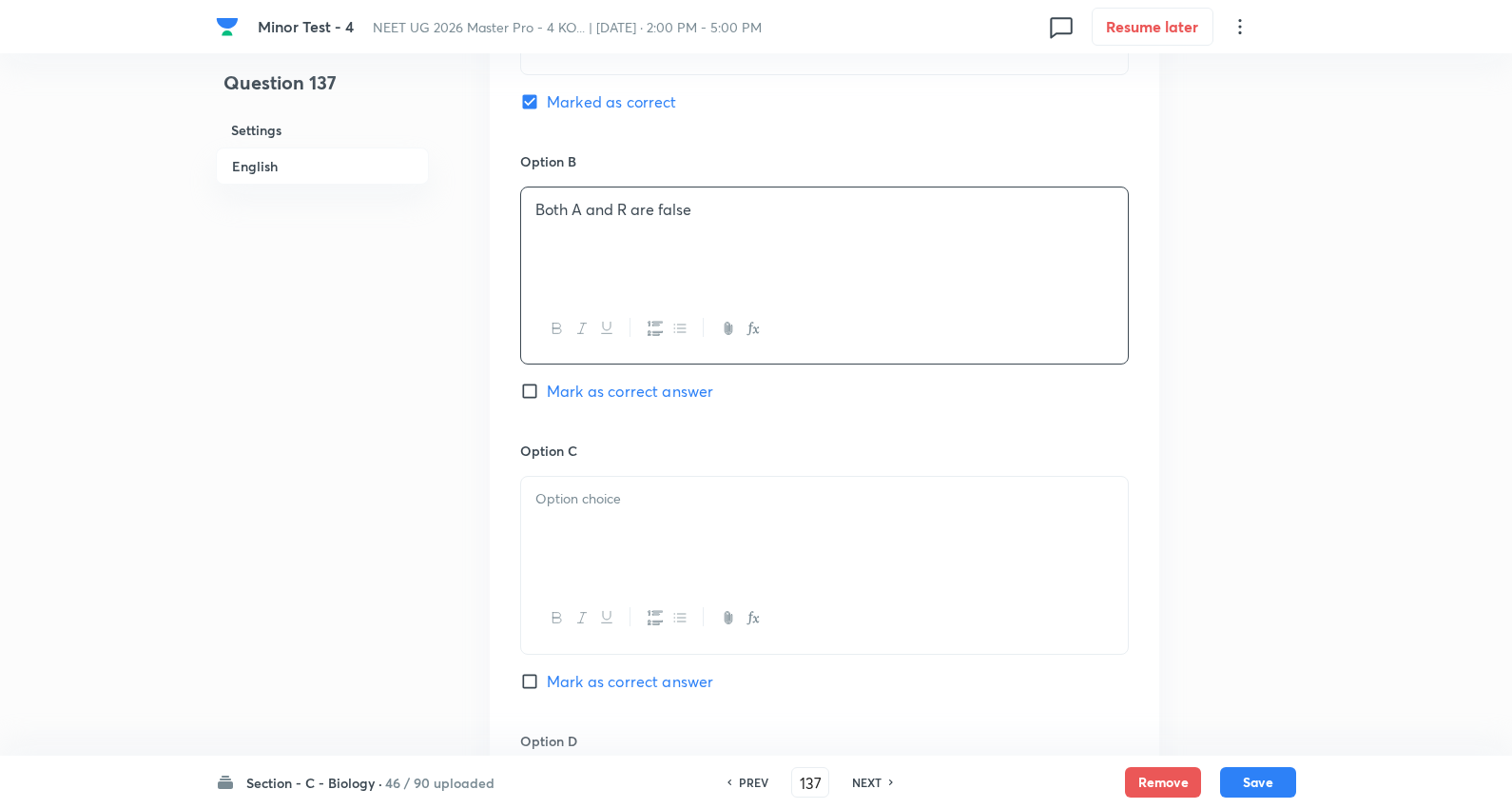
click at [607, 501] on p at bounding box center [825, 499] width 579 height 22
drag, startPoint x: 530, startPoint y: 518, endPoint x: 1275, endPoint y: 528, distance: 745.1
click at [1275, 528] on div "Question 137 Settings English Settings Type Single choice correct 4 options + 4…" at bounding box center [756, 161] width 1080 height 2465
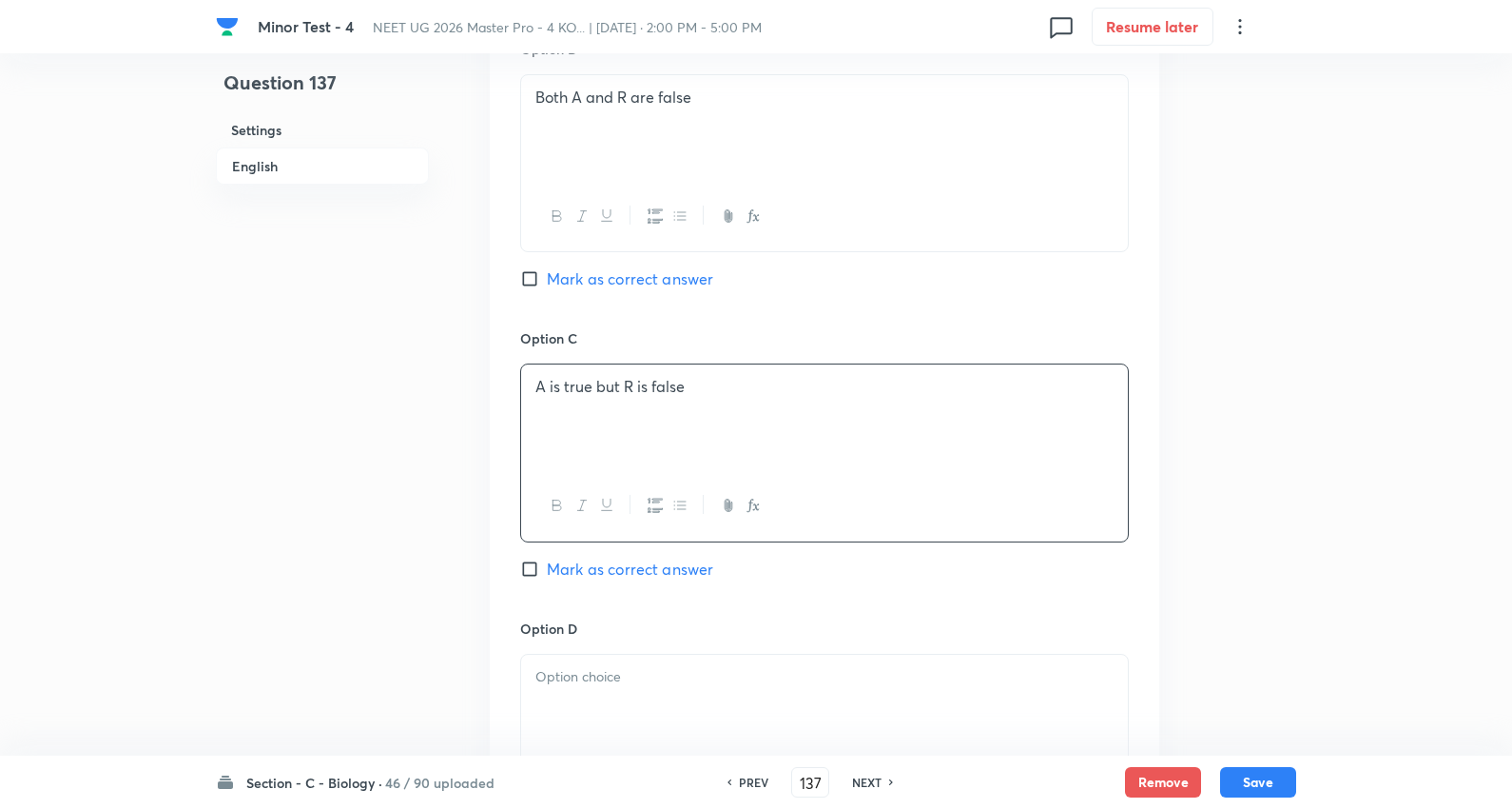
scroll to position [1479, 0]
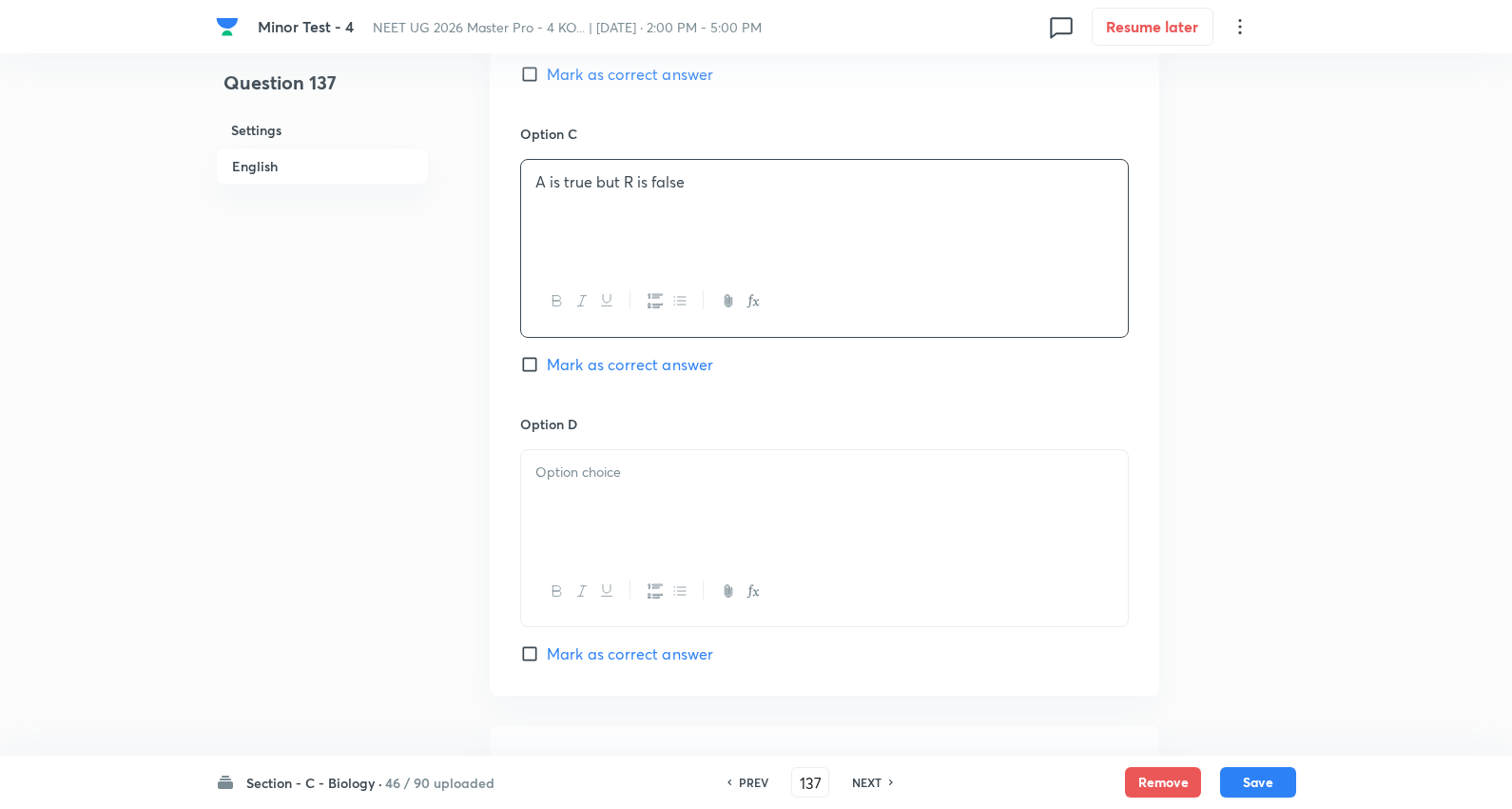
click at [584, 482] on p at bounding box center [825, 472] width 579 height 22
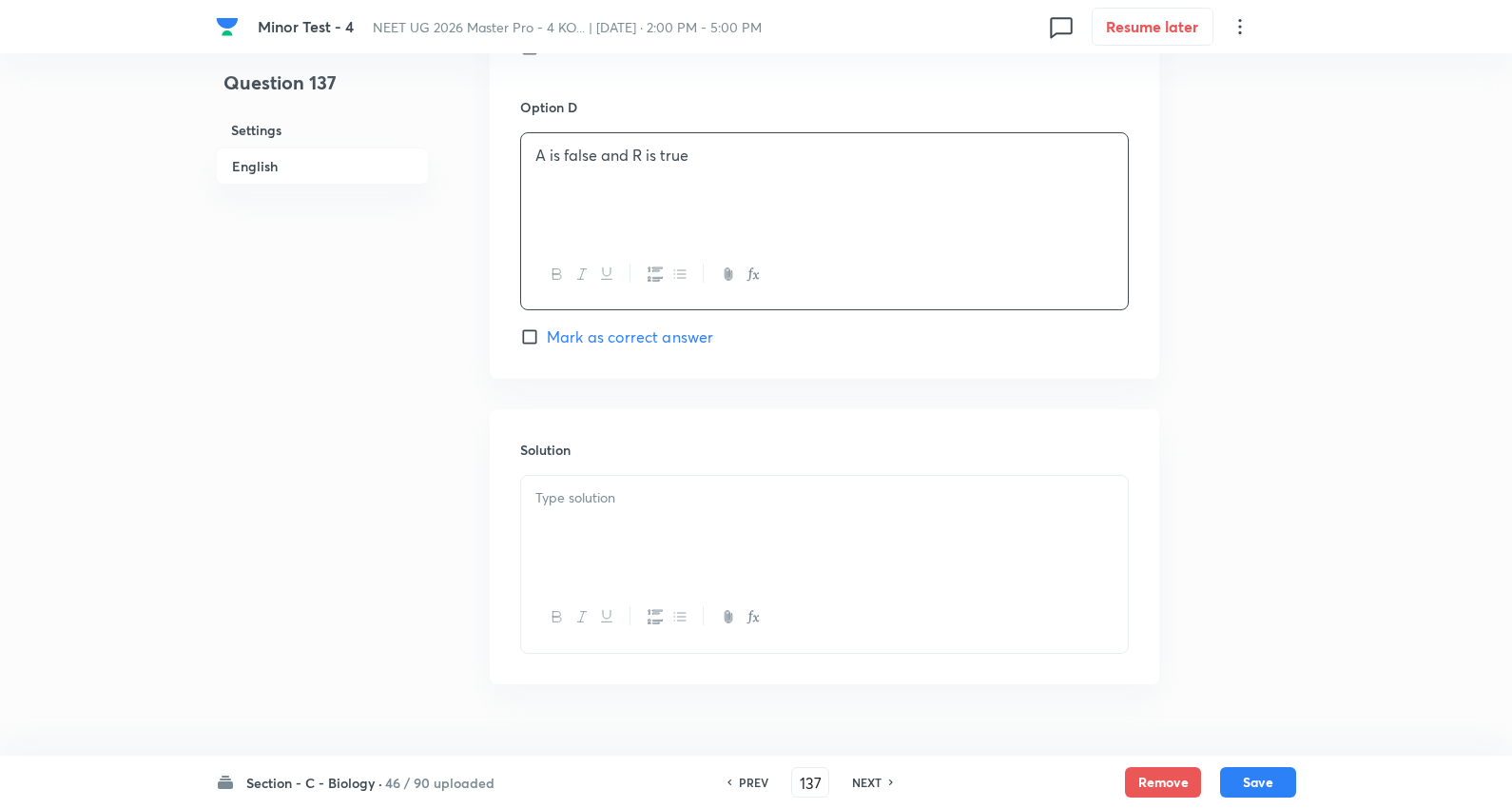
click at [622, 512] on div at bounding box center [825, 529] width 607 height 107
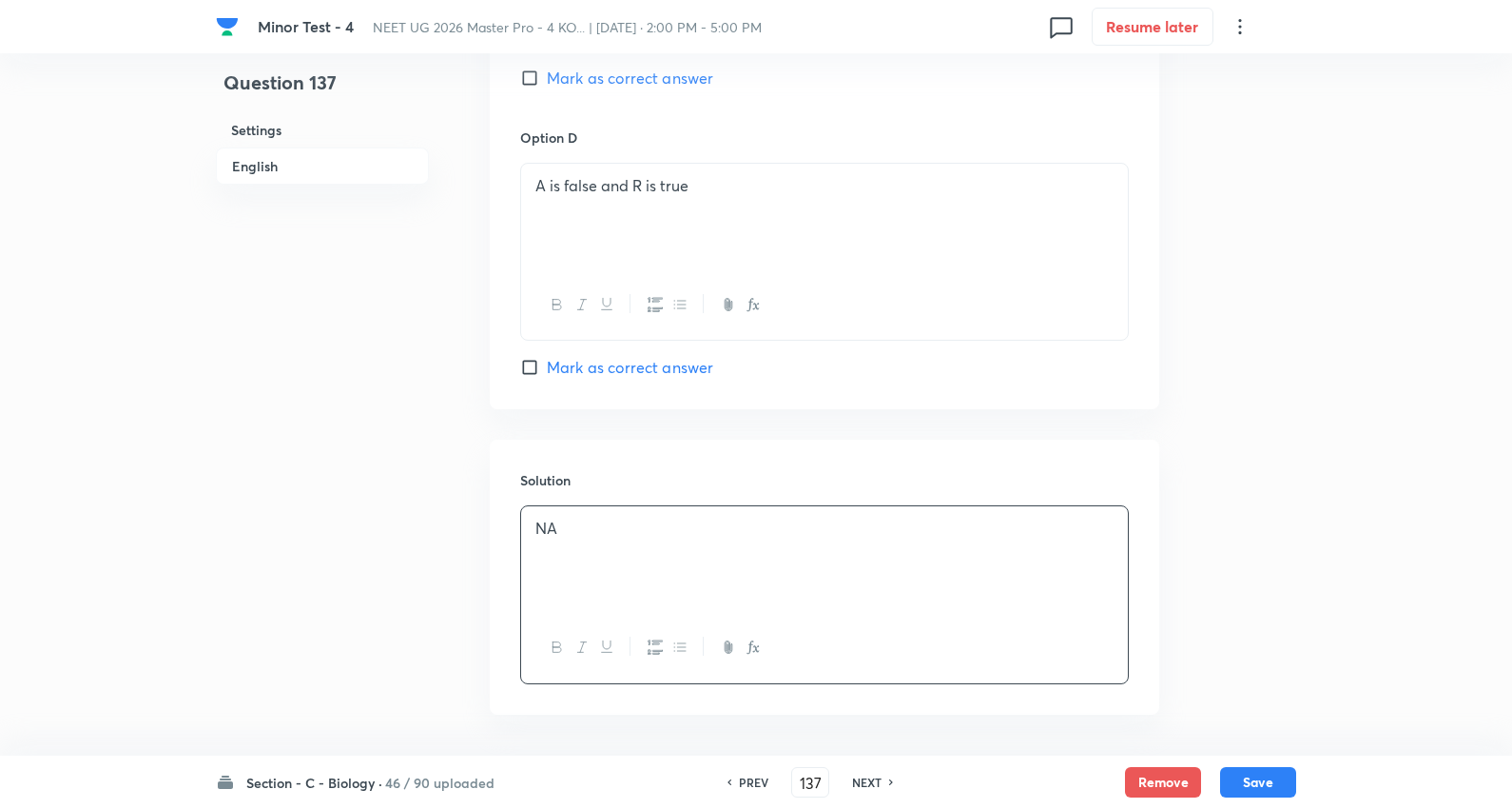
scroll to position [1842, 0]
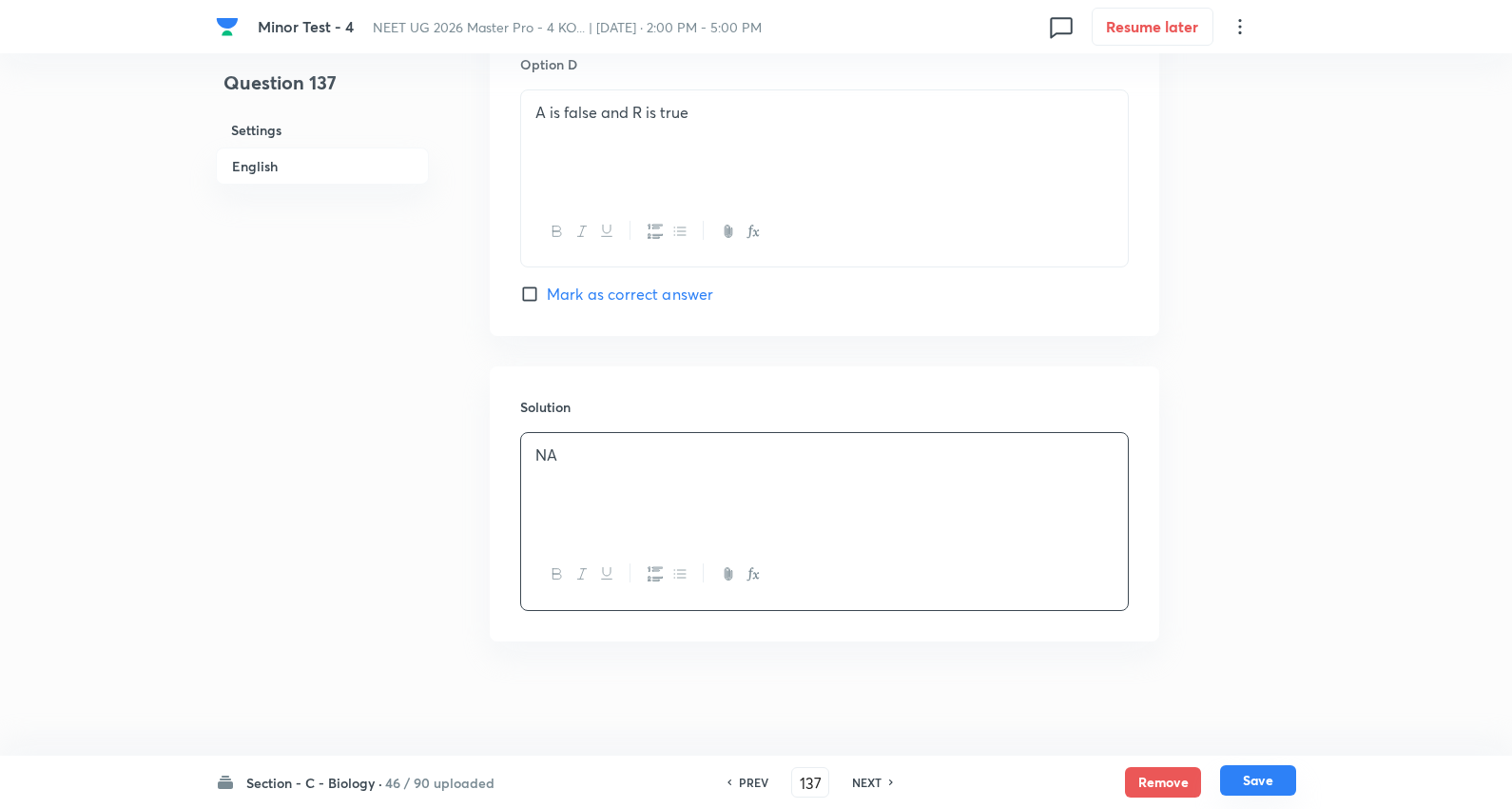
click at [1256, 781] on button "Save" at bounding box center [1258, 780] width 76 height 30
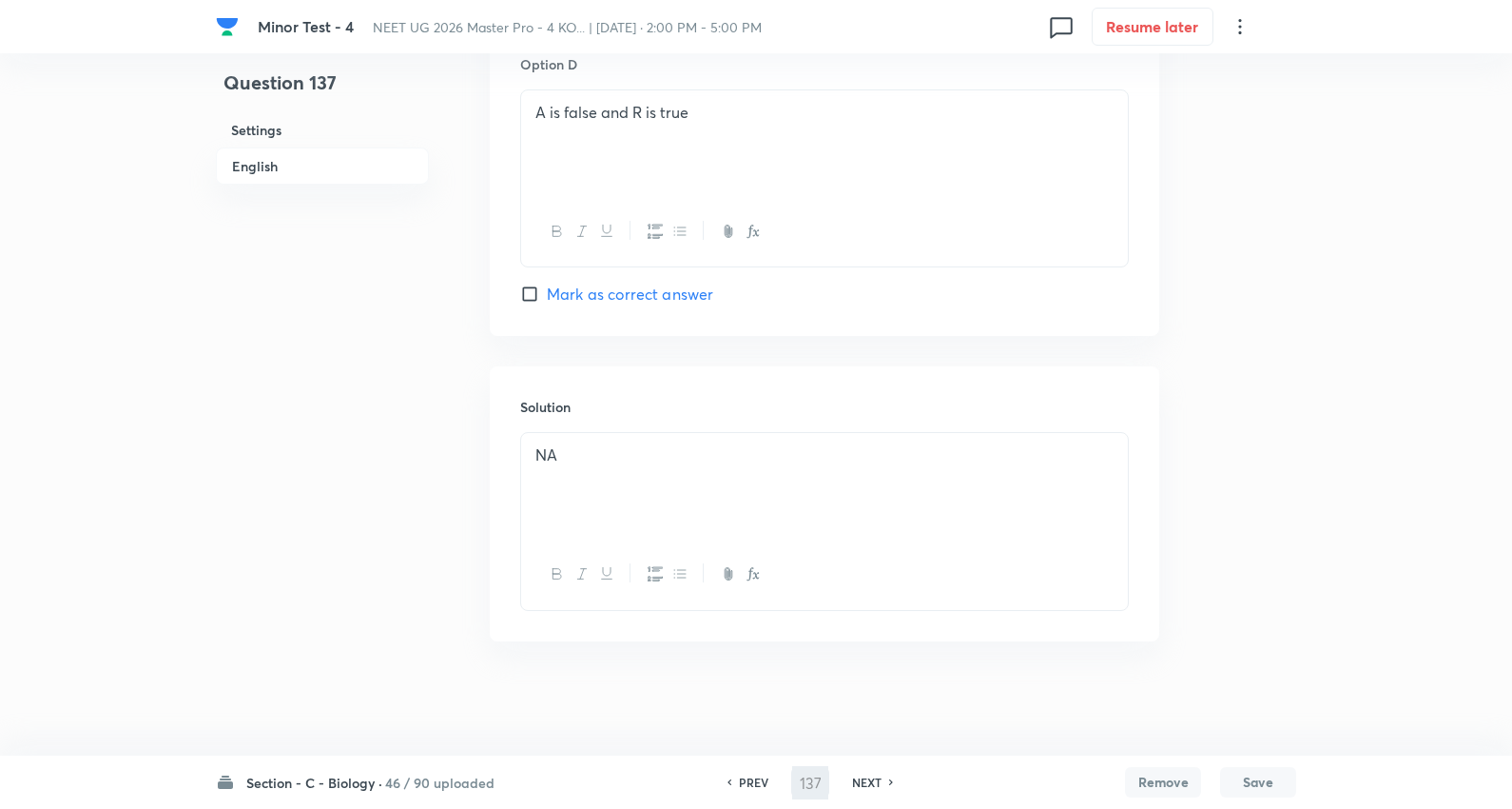
type input "138"
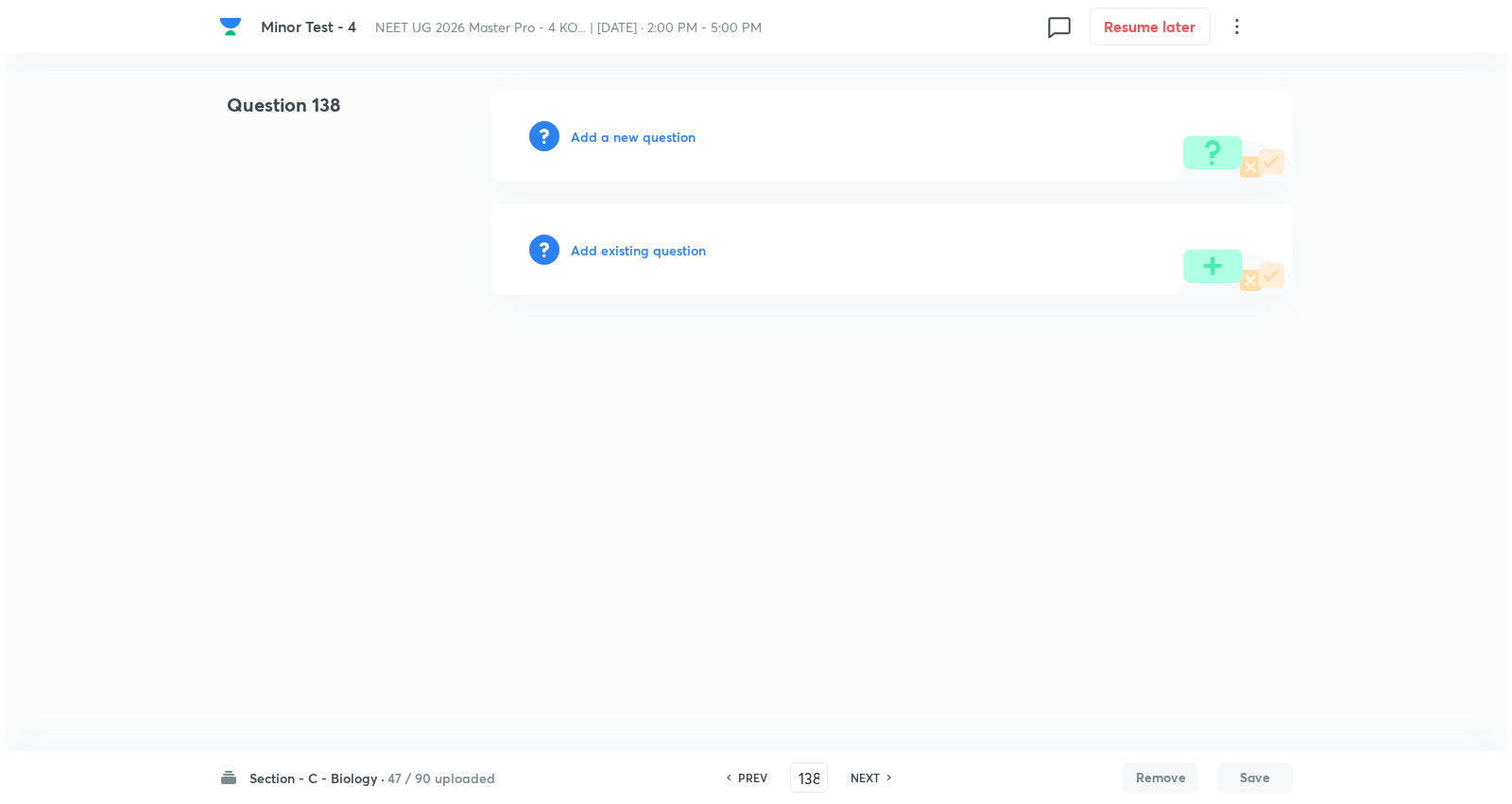
scroll to position [0, 0]
click at [674, 140] on h6 "Add a new question" at bounding box center [633, 136] width 125 height 19
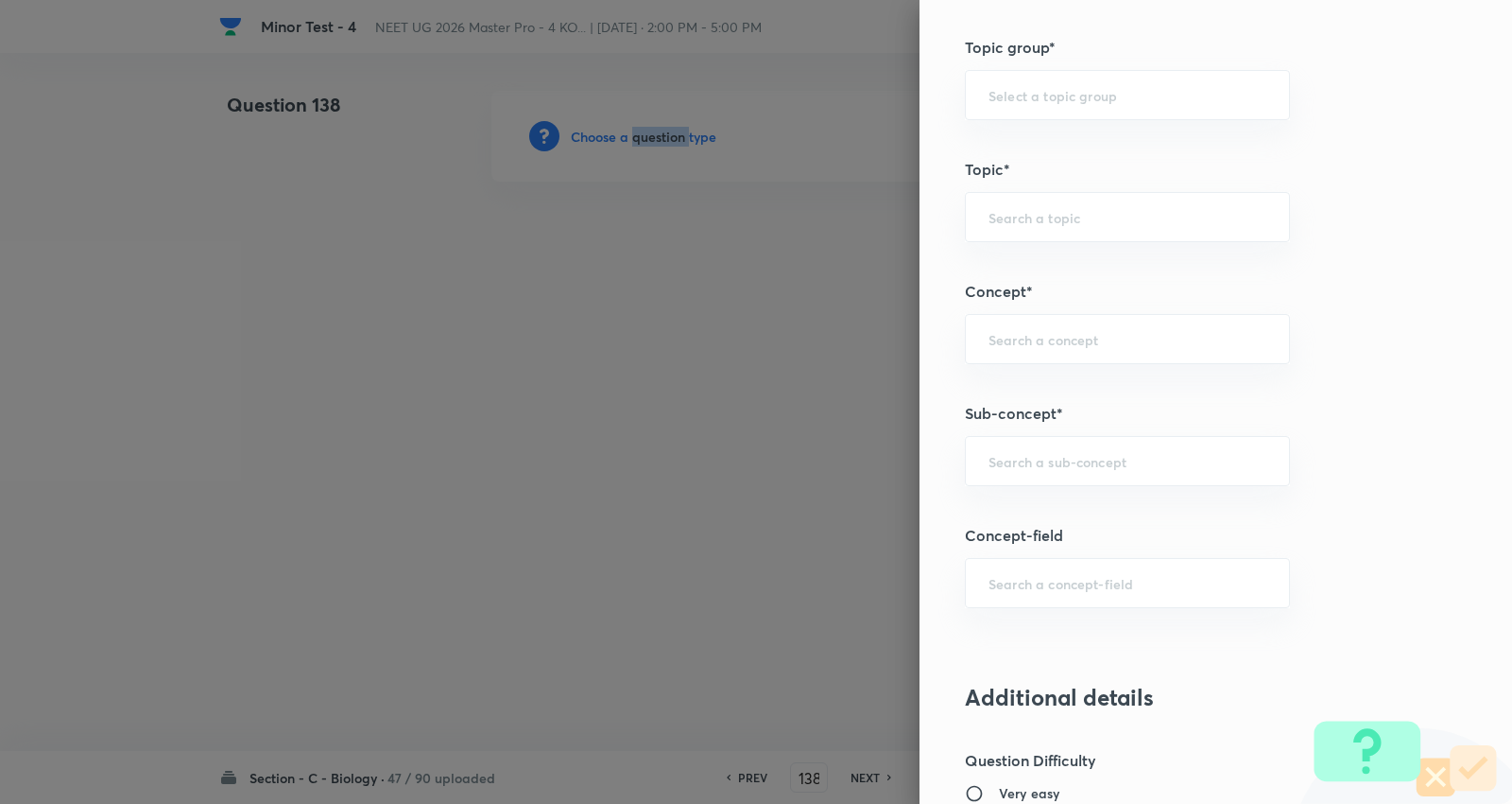
scroll to position [1155, 0]
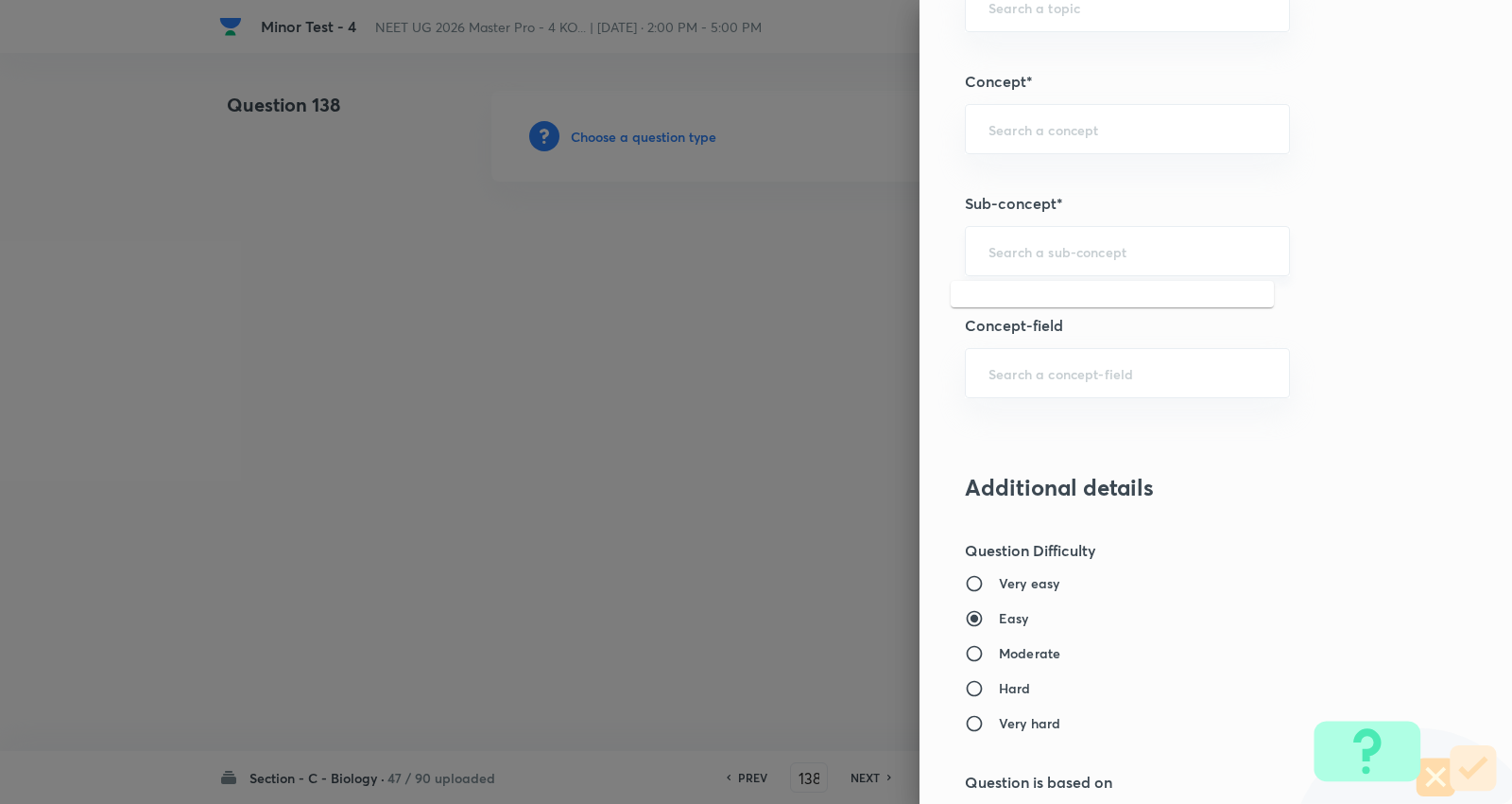
click at [1077, 251] on input "text" at bounding box center [1128, 251] width 278 height 18
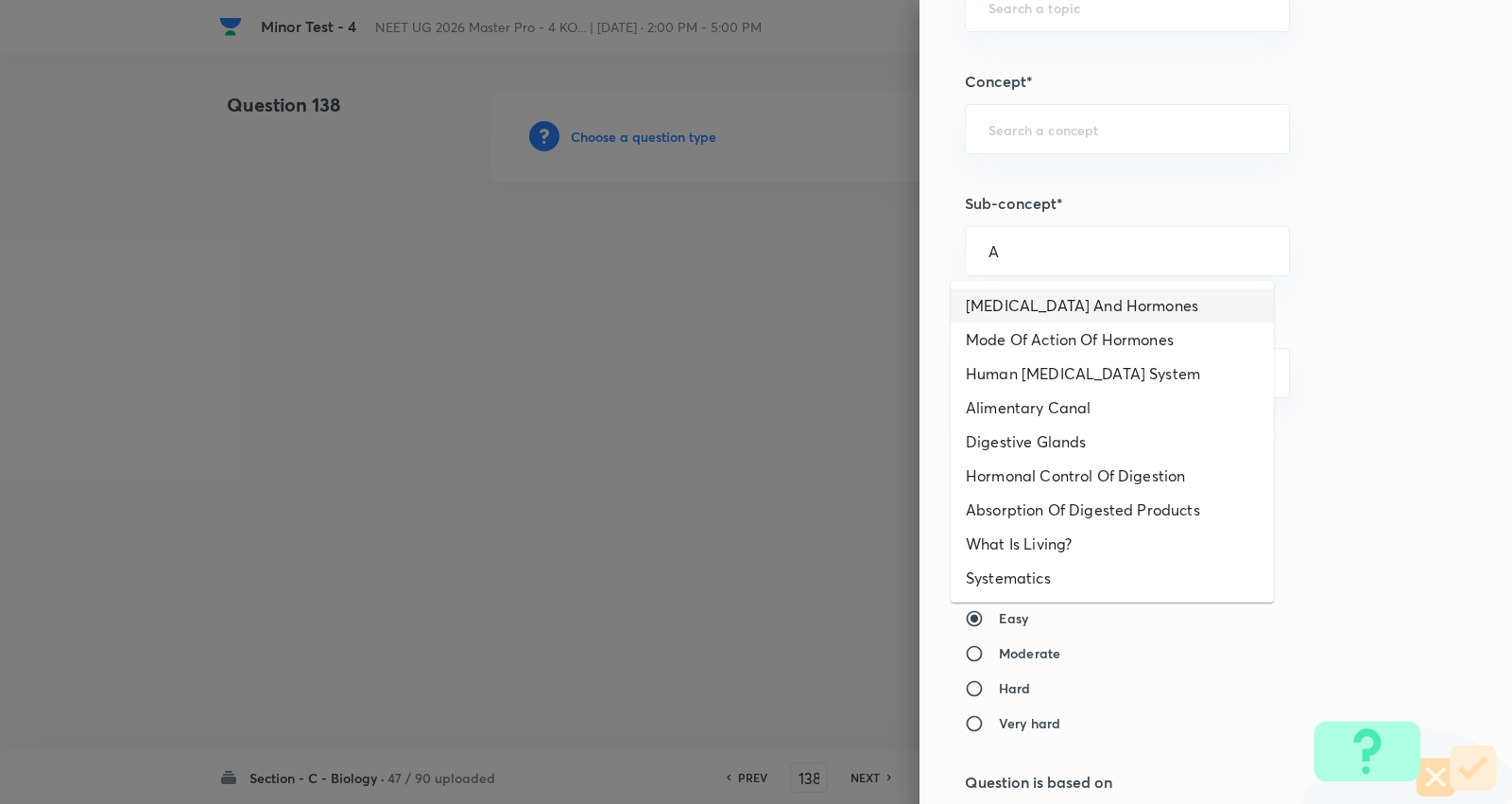
click at [1078, 308] on li "Endocrine Glands And Hormones" at bounding box center [1112, 305] width 323 height 34
type input "Endocrine Glands And Hormones"
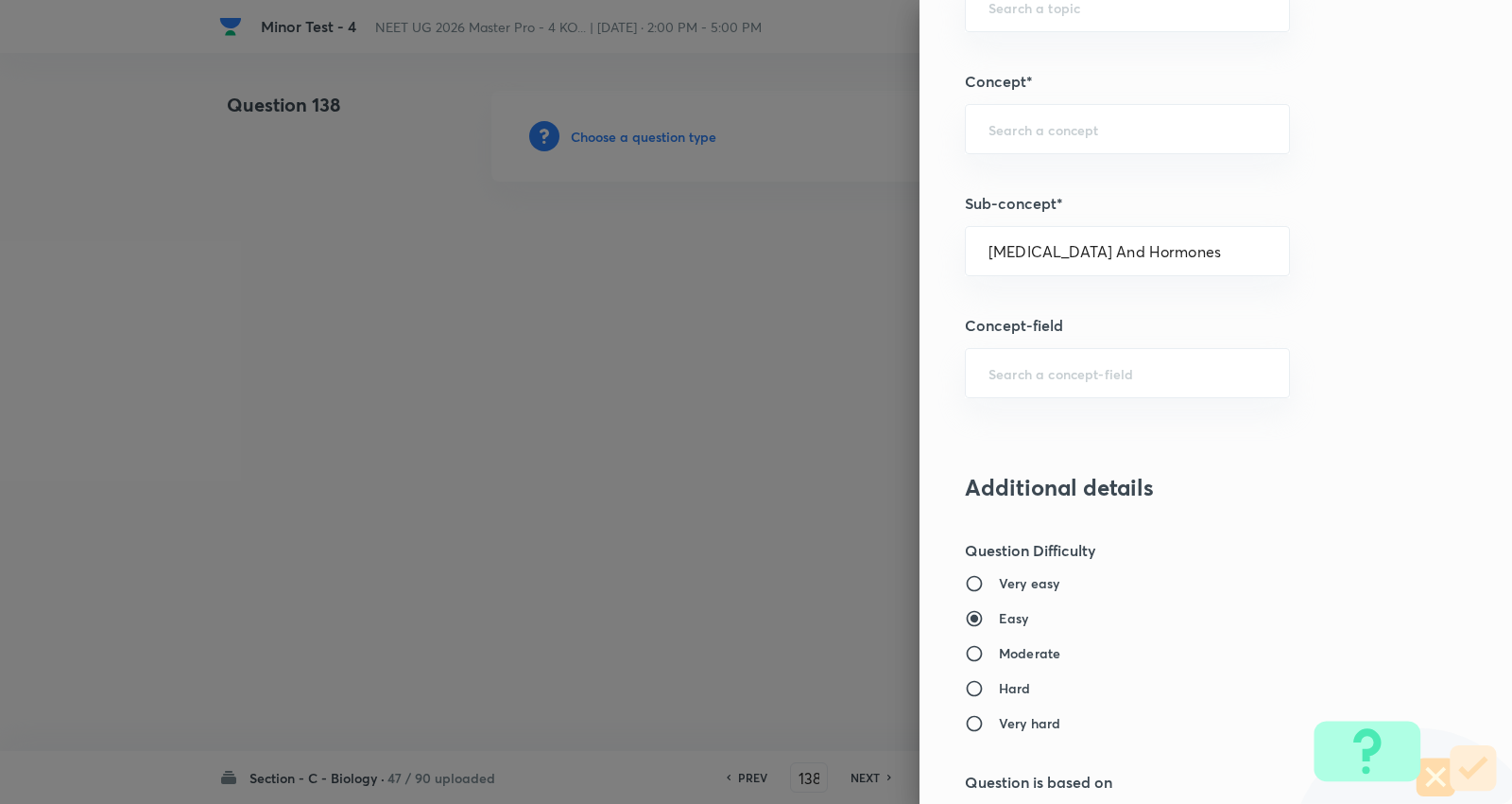
type input "Biology"
type input "Human Physiology"
type input "Chemical Coordinate & Integration"
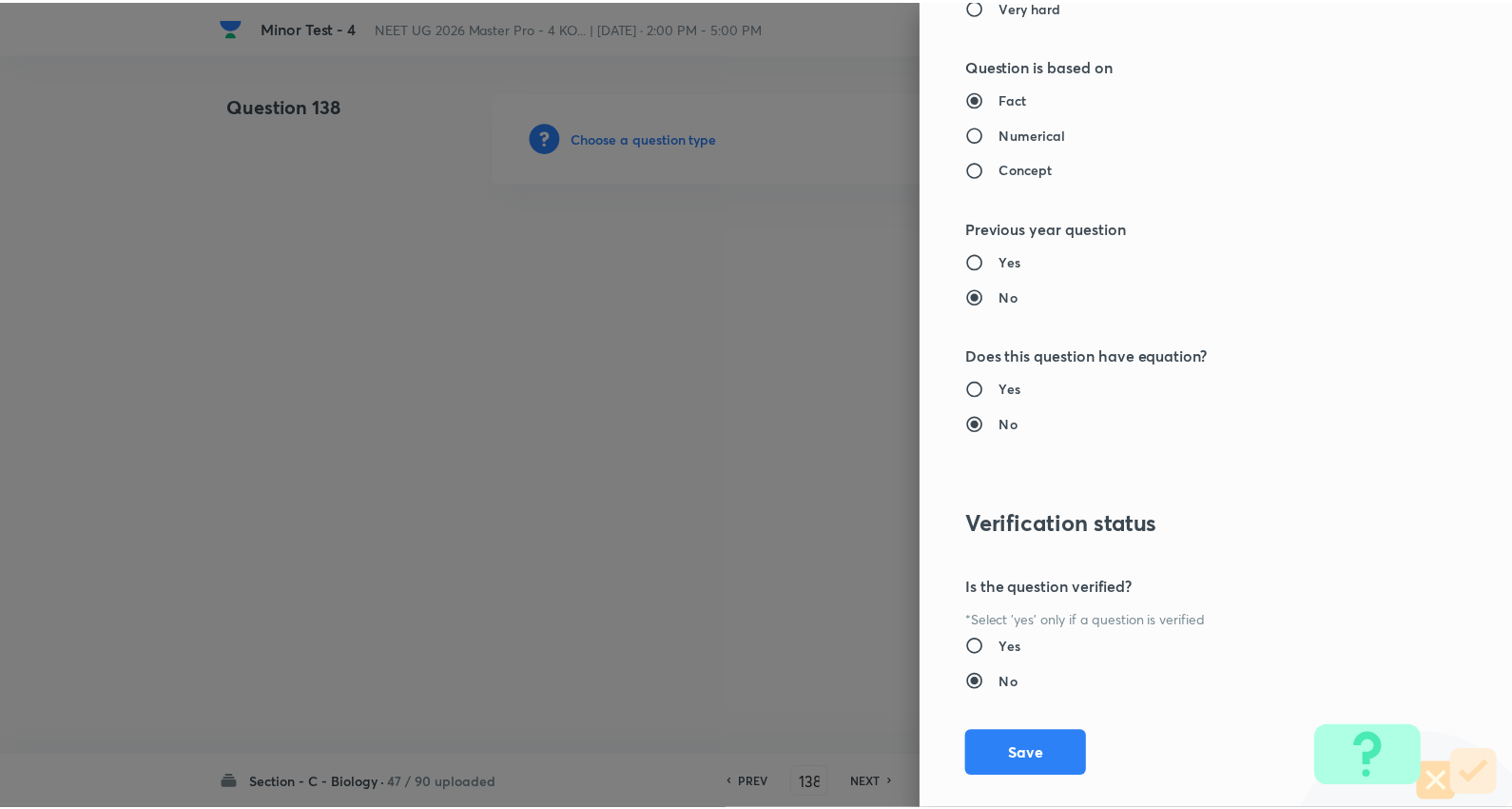
scroll to position [1913, 0]
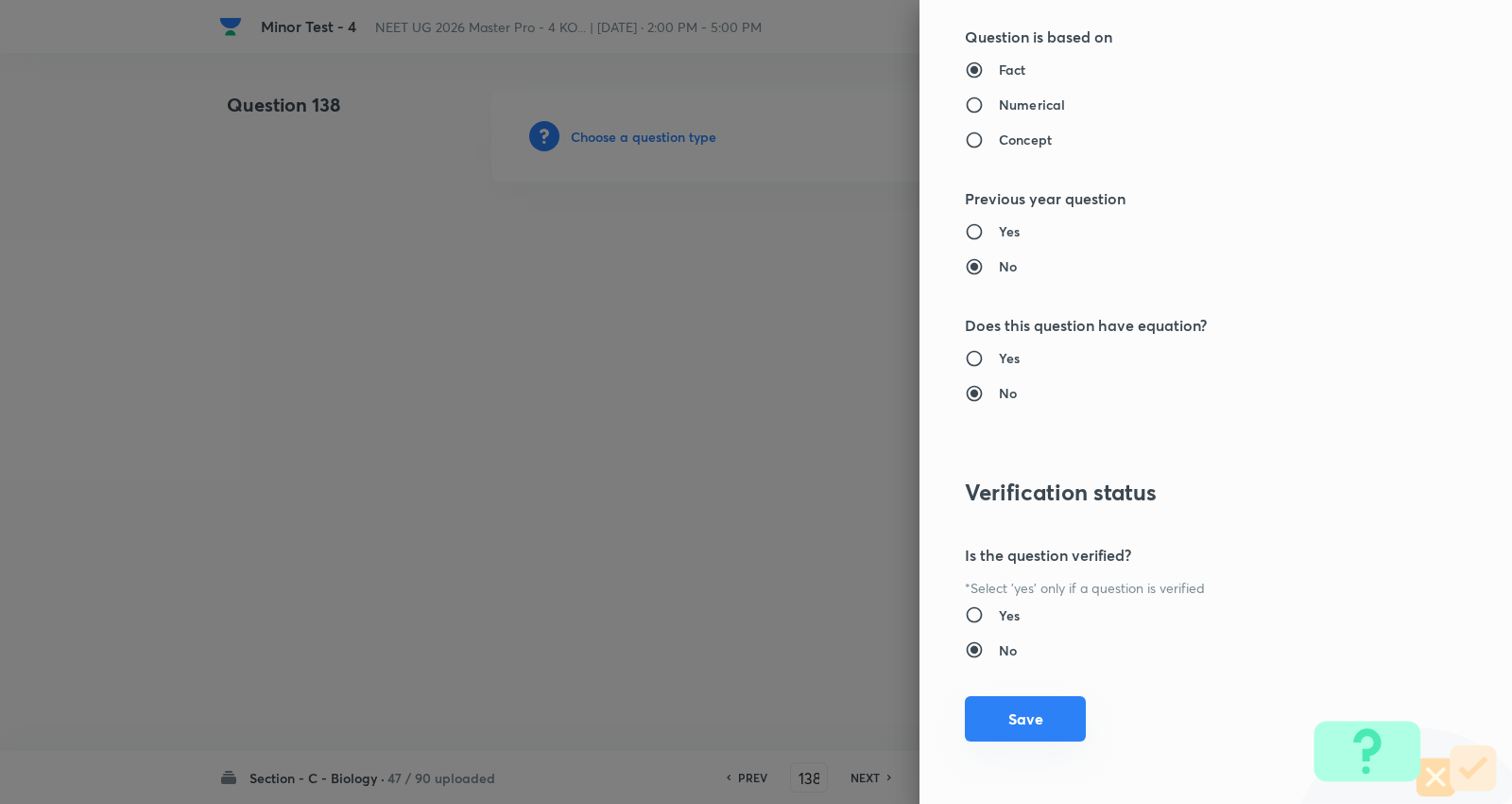
click at [1009, 720] on button "Save" at bounding box center [1026, 718] width 121 height 46
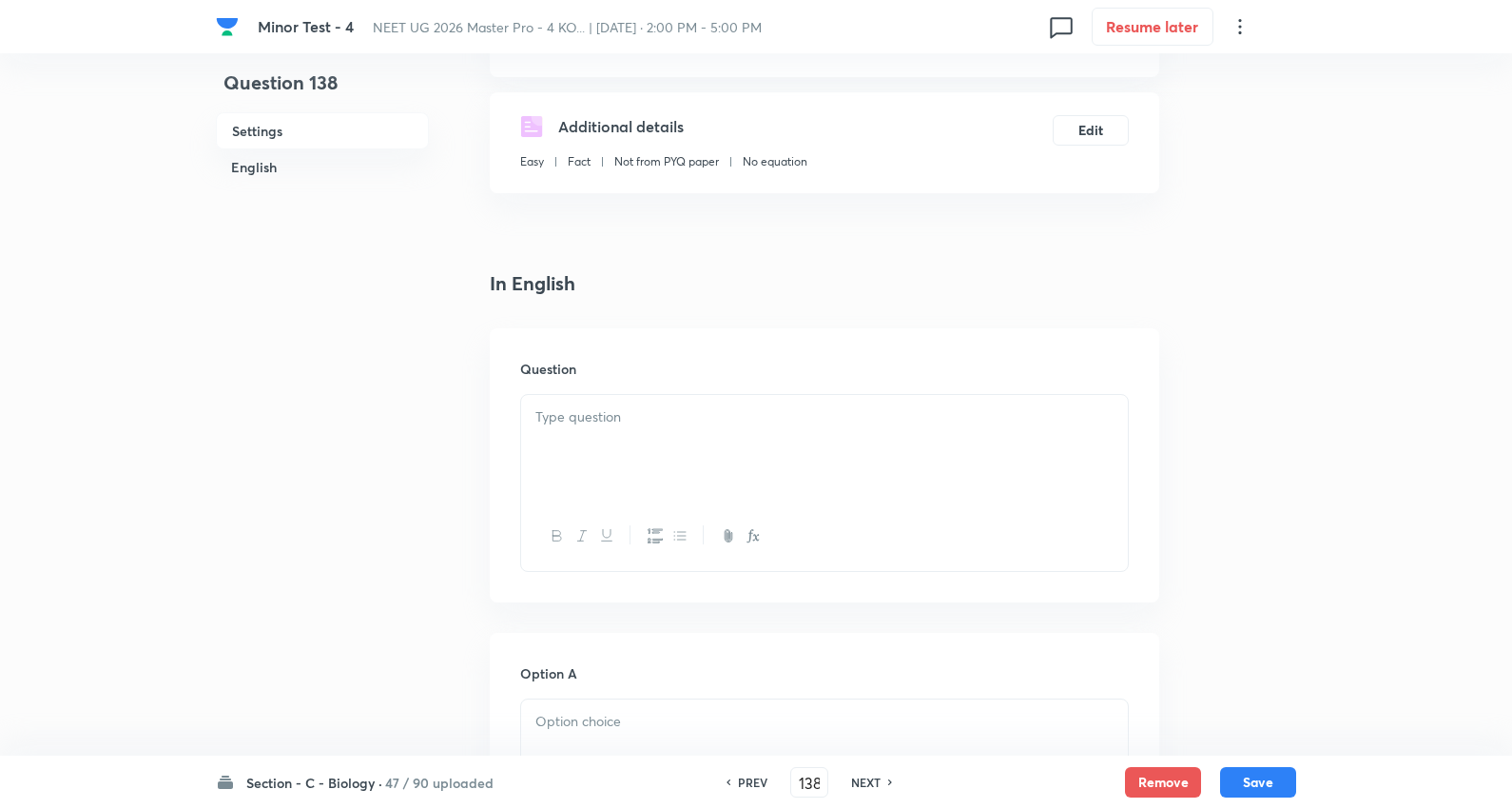
scroll to position [316, 0]
click at [597, 421] on p at bounding box center [825, 415] width 579 height 22
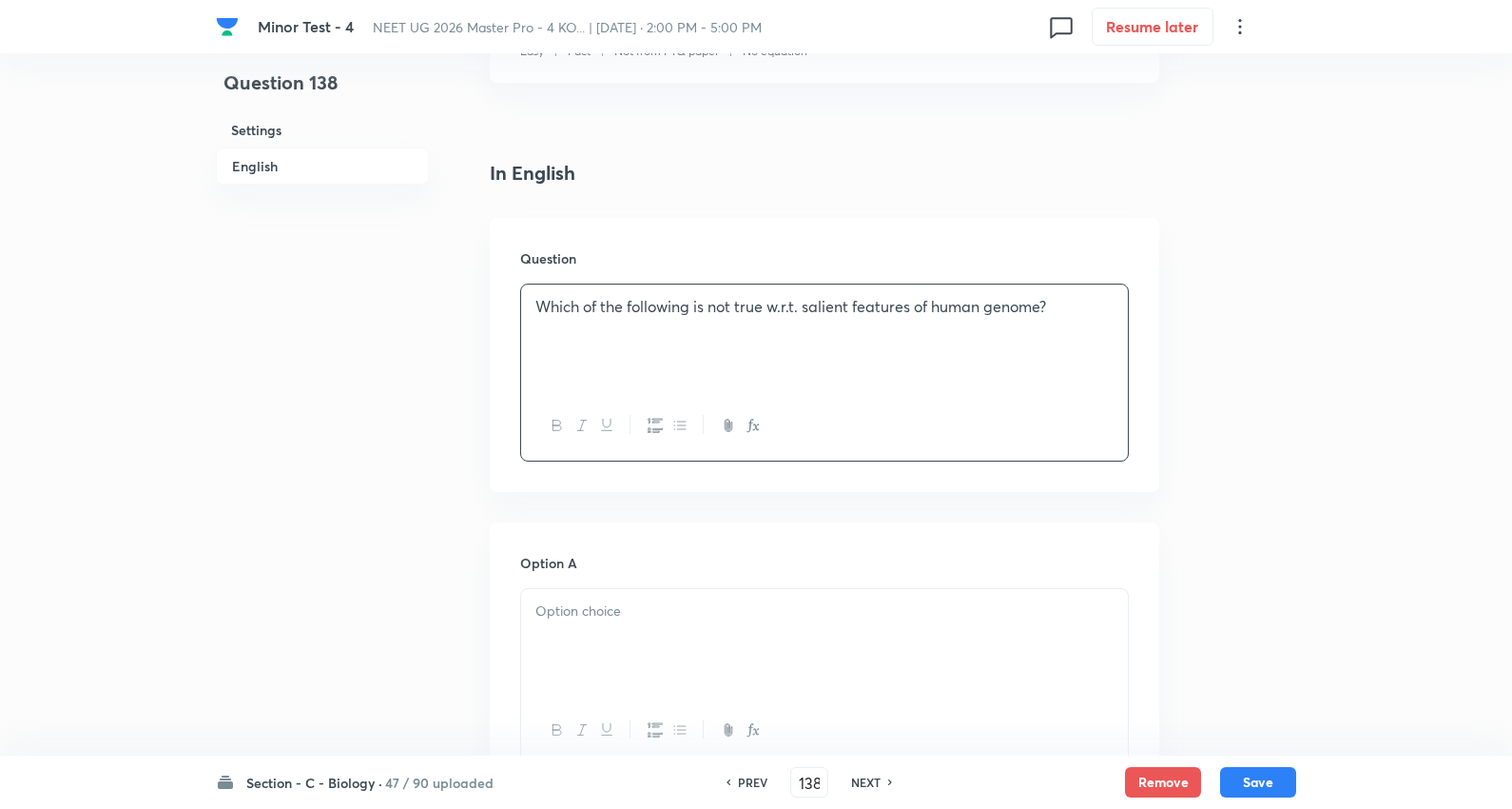
scroll to position [634, 0]
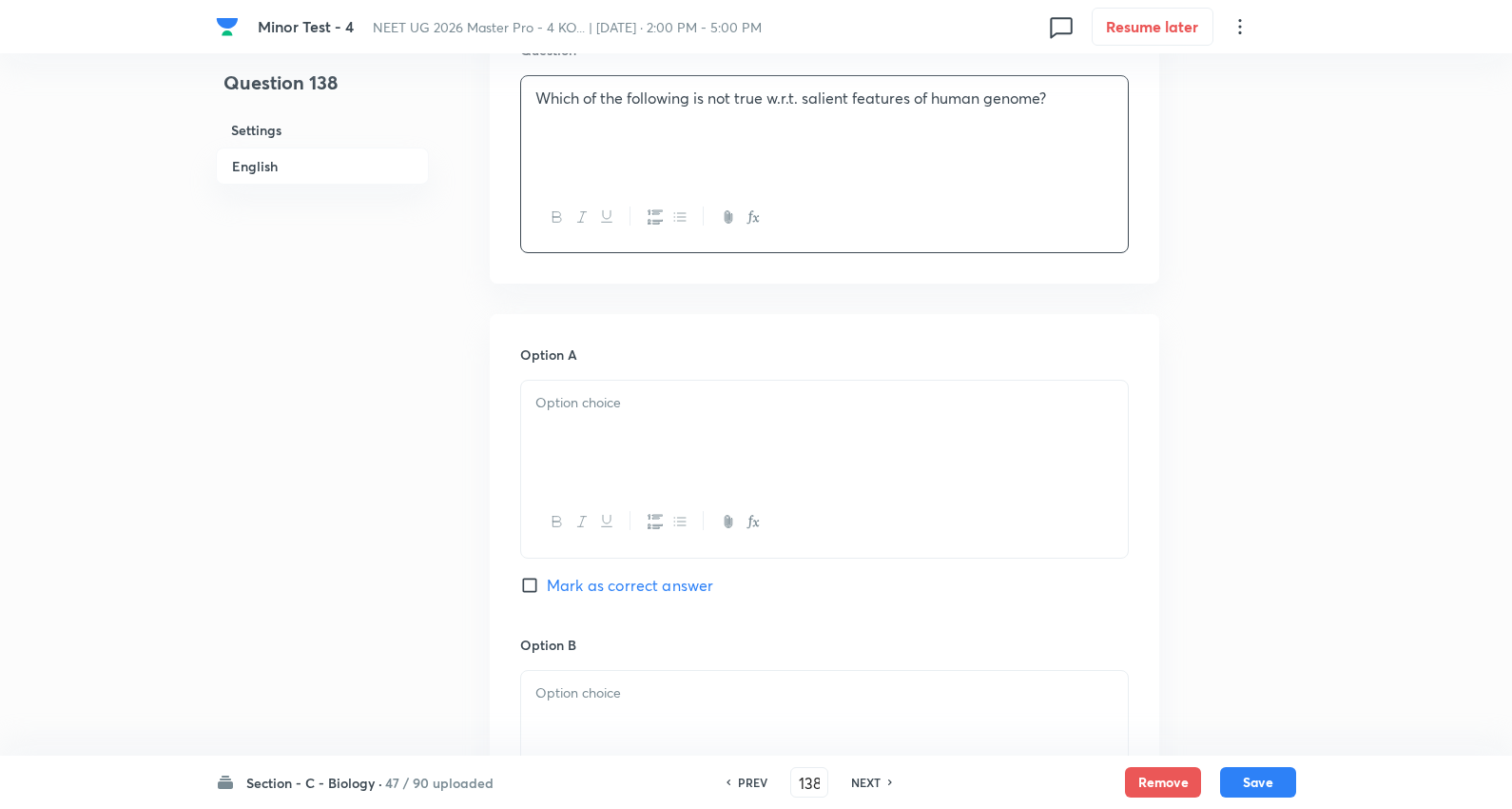
click at [640, 414] on div at bounding box center [825, 434] width 607 height 107
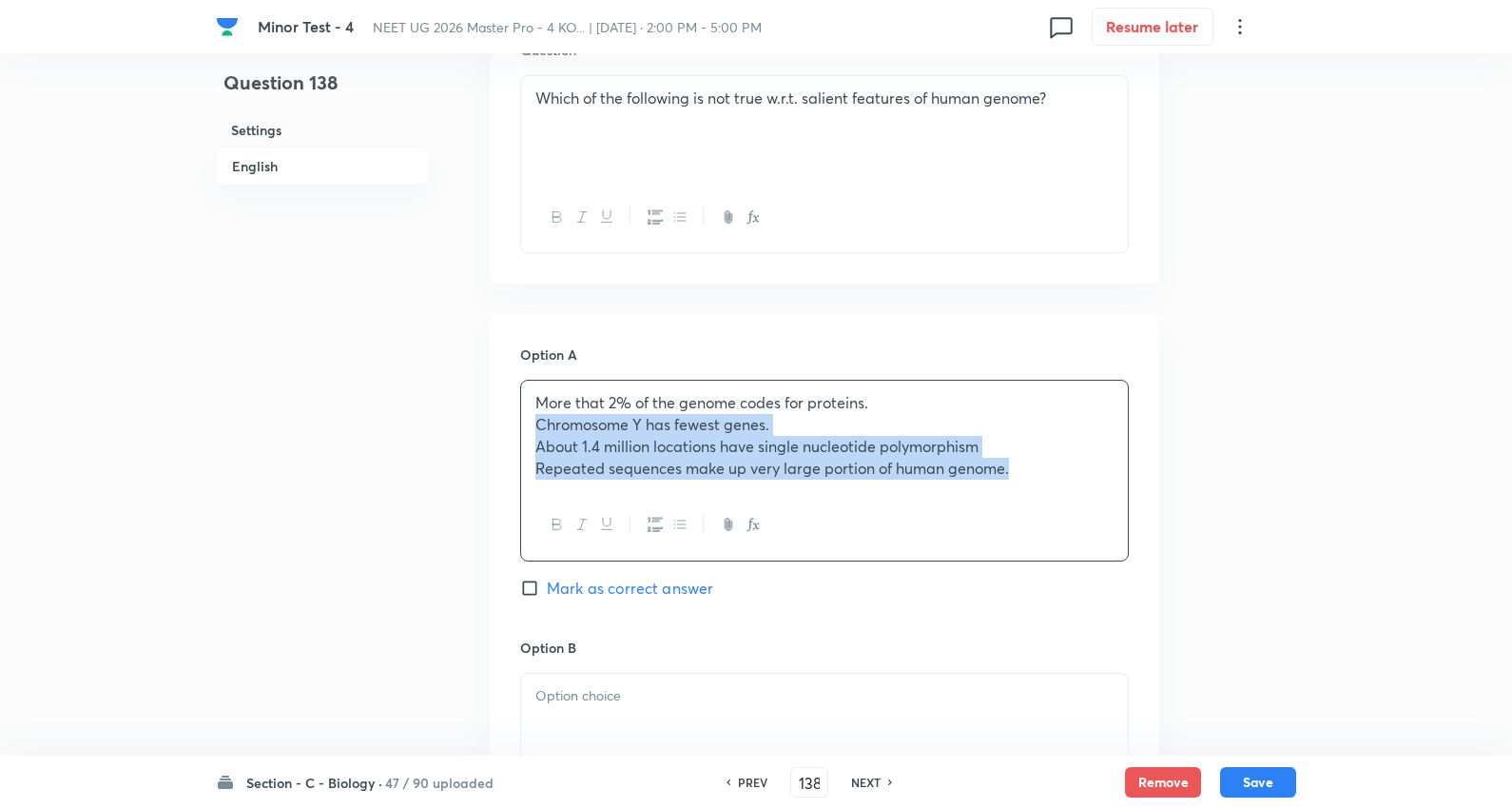
drag, startPoint x: 533, startPoint y: 423, endPoint x: 1245, endPoint y: 512, distance: 717.5
click at [1512, 541] on html "Minor Test - 4 NEET UG 2026 Master Pro - 4 KO... | Oct 5, 2025 · 2:00 PM - 5:00…" at bounding box center [756, 668] width 1512 height 2604
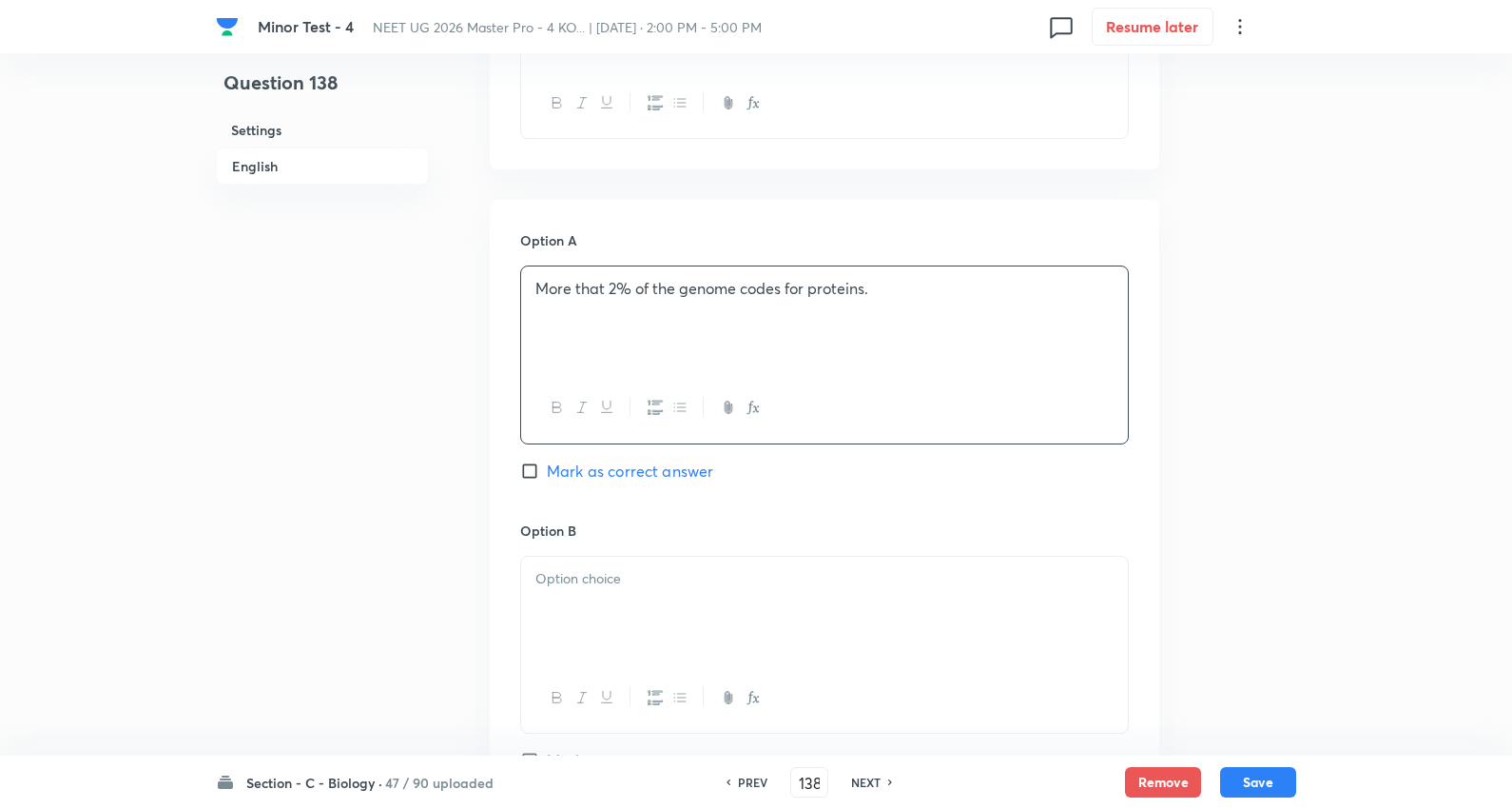
scroll to position [951, 0]
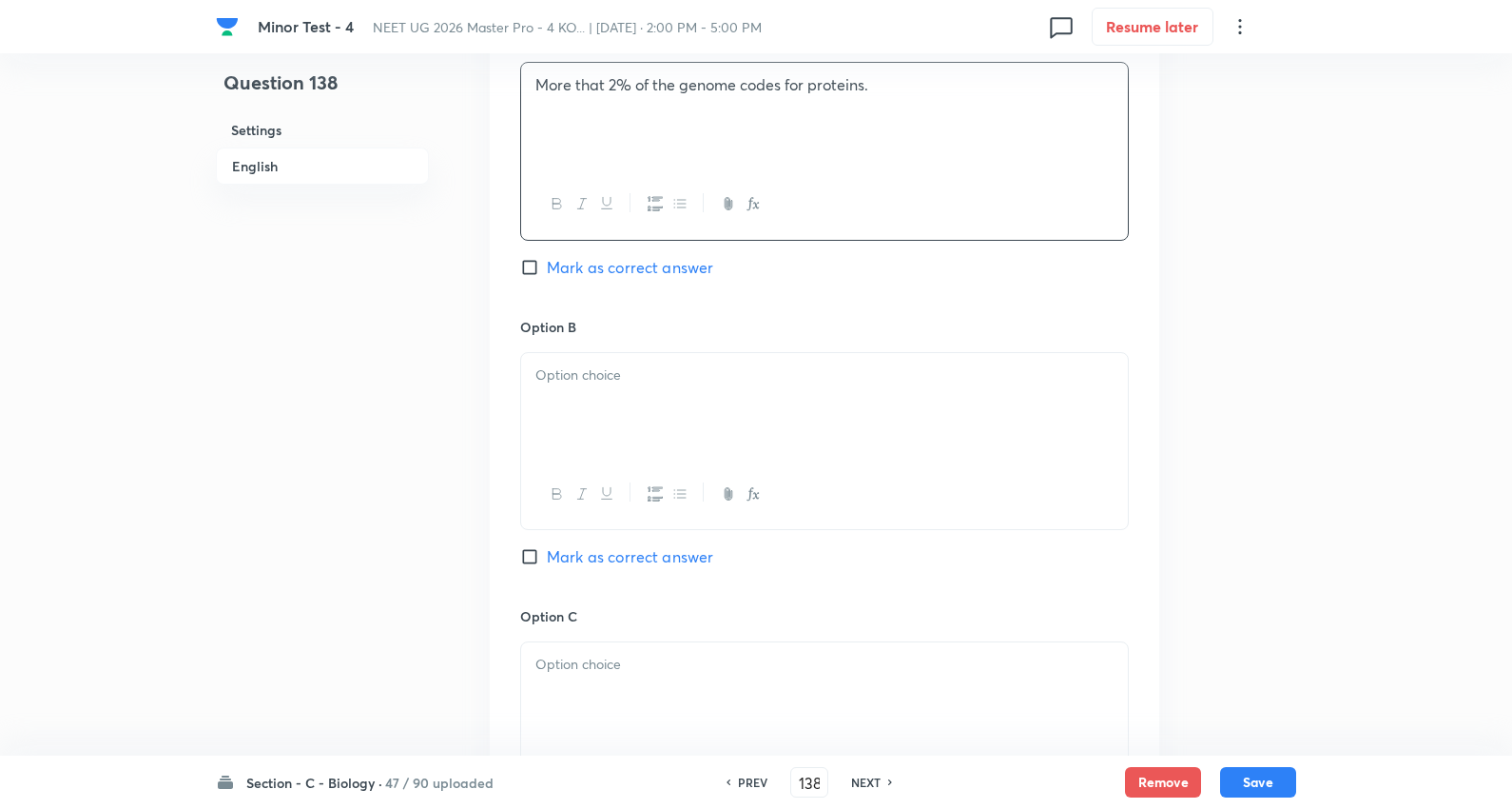
click at [606, 410] on div at bounding box center [825, 405] width 607 height 107
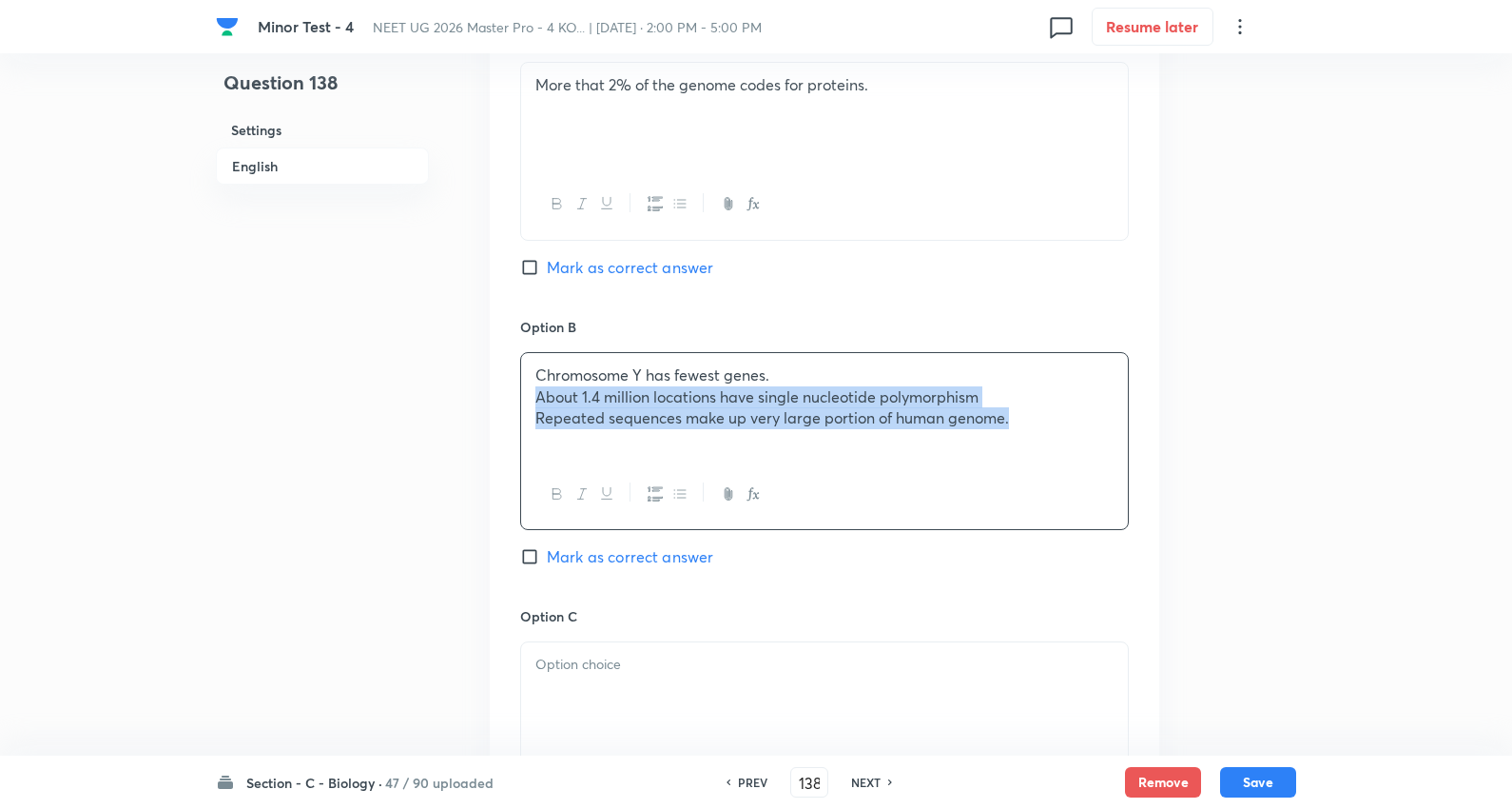
drag, startPoint x: 527, startPoint y: 395, endPoint x: 1077, endPoint y: 410, distance: 550.2
click at [1512, 460] on html "Minor Test - 4 NEET UG 2026 Master Pro - 4 KO... | Oct 5, 2025 · 2:00 PM - 5:00…" at bounding box center [756, 350] width 1512 height 2601
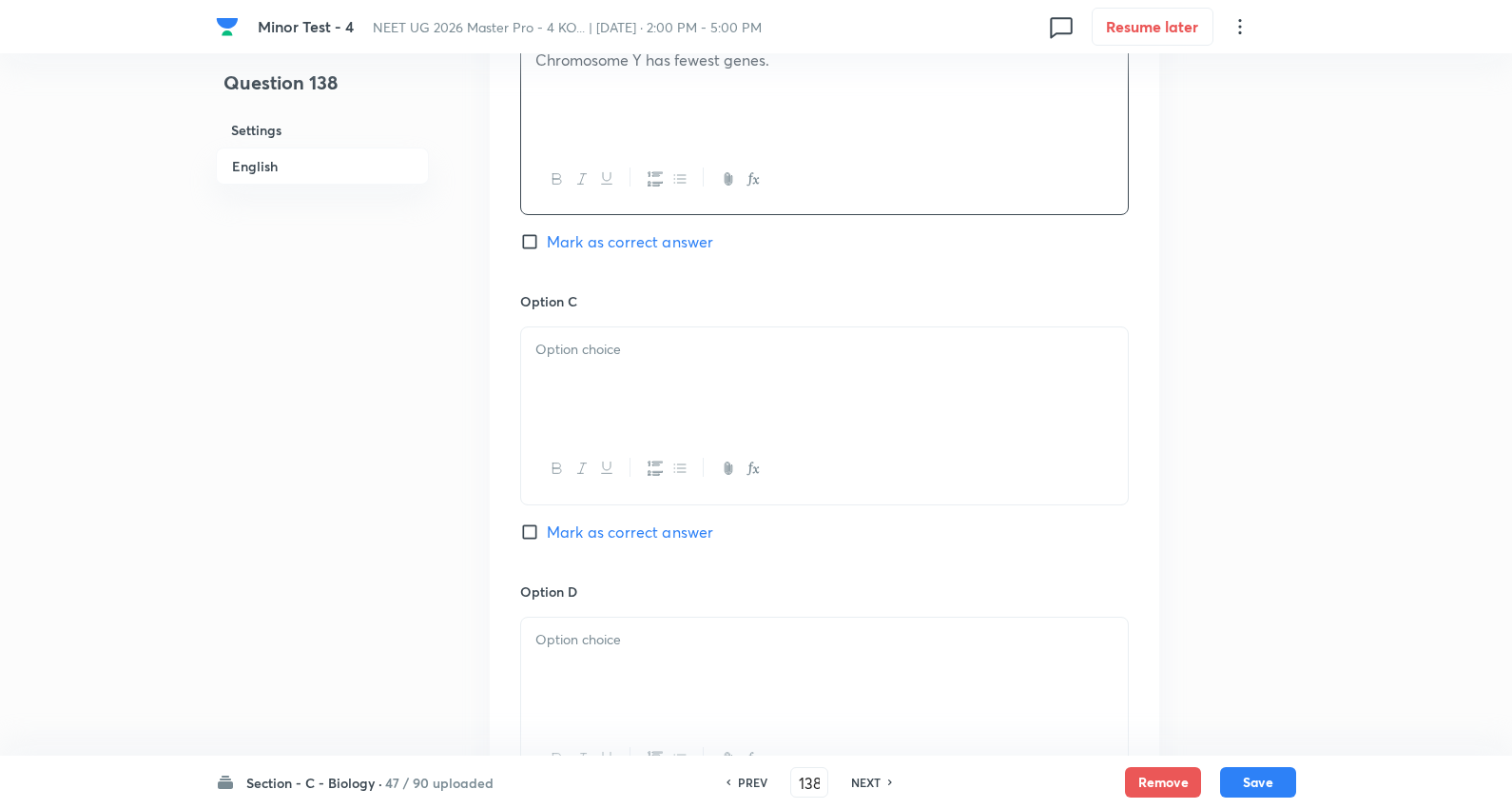
scroll to position [1268, 0]
click at [614, 358] on p at bounding box center [825, 348] width 579 height 22
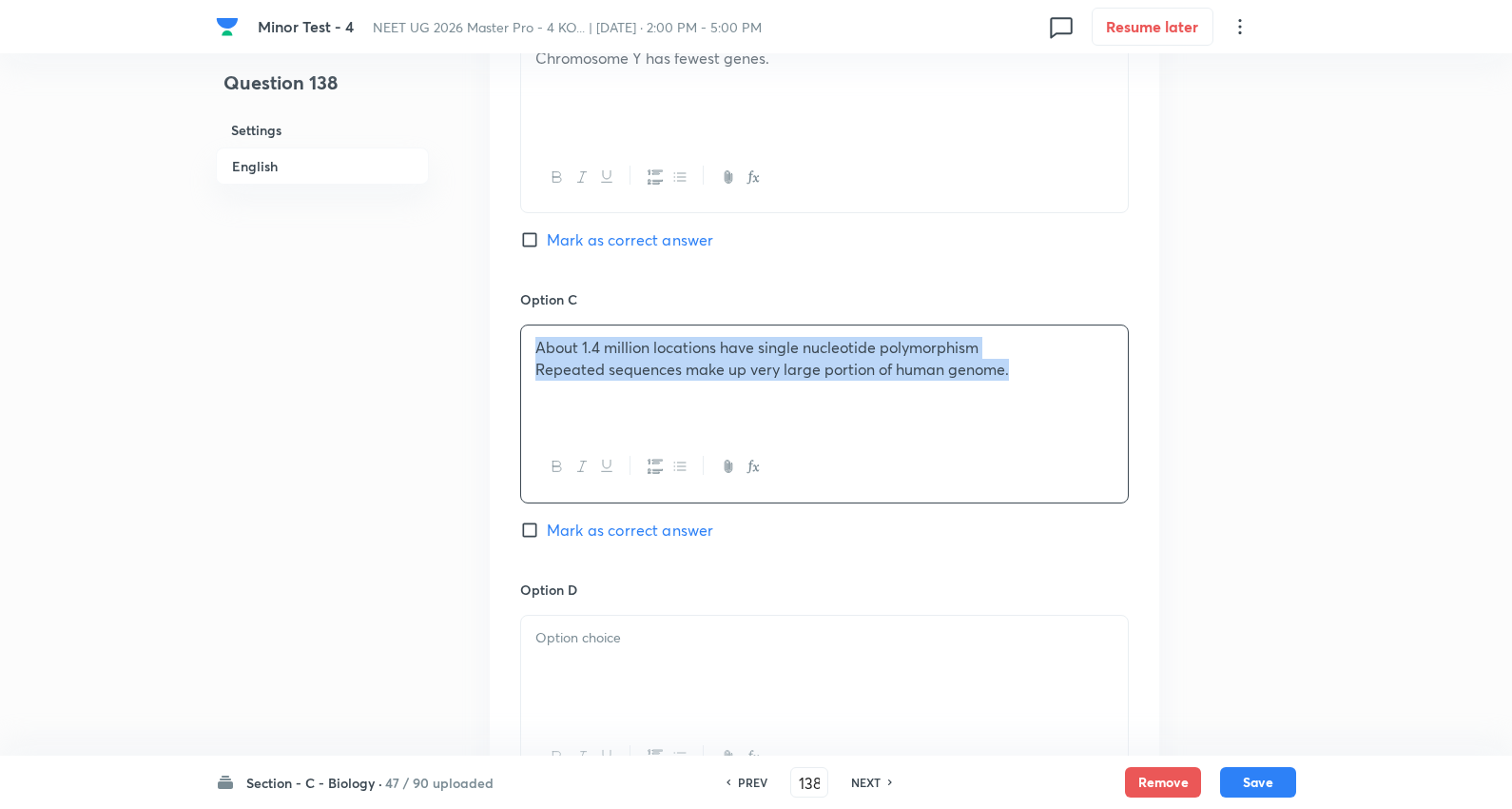
drag, startPoint x: 512, startPoint y: 371, endPoint x: 1004, endPoint y: 468, distance: 501.5
click at [1511, 404] on div "Minor Test - 4 NEET UG 2026 Master Pro - 4 KO... | Oct 5, 2025 · 2:00 PM - 5:00…" at bounding box center [756, 31] width 1512 height 2418
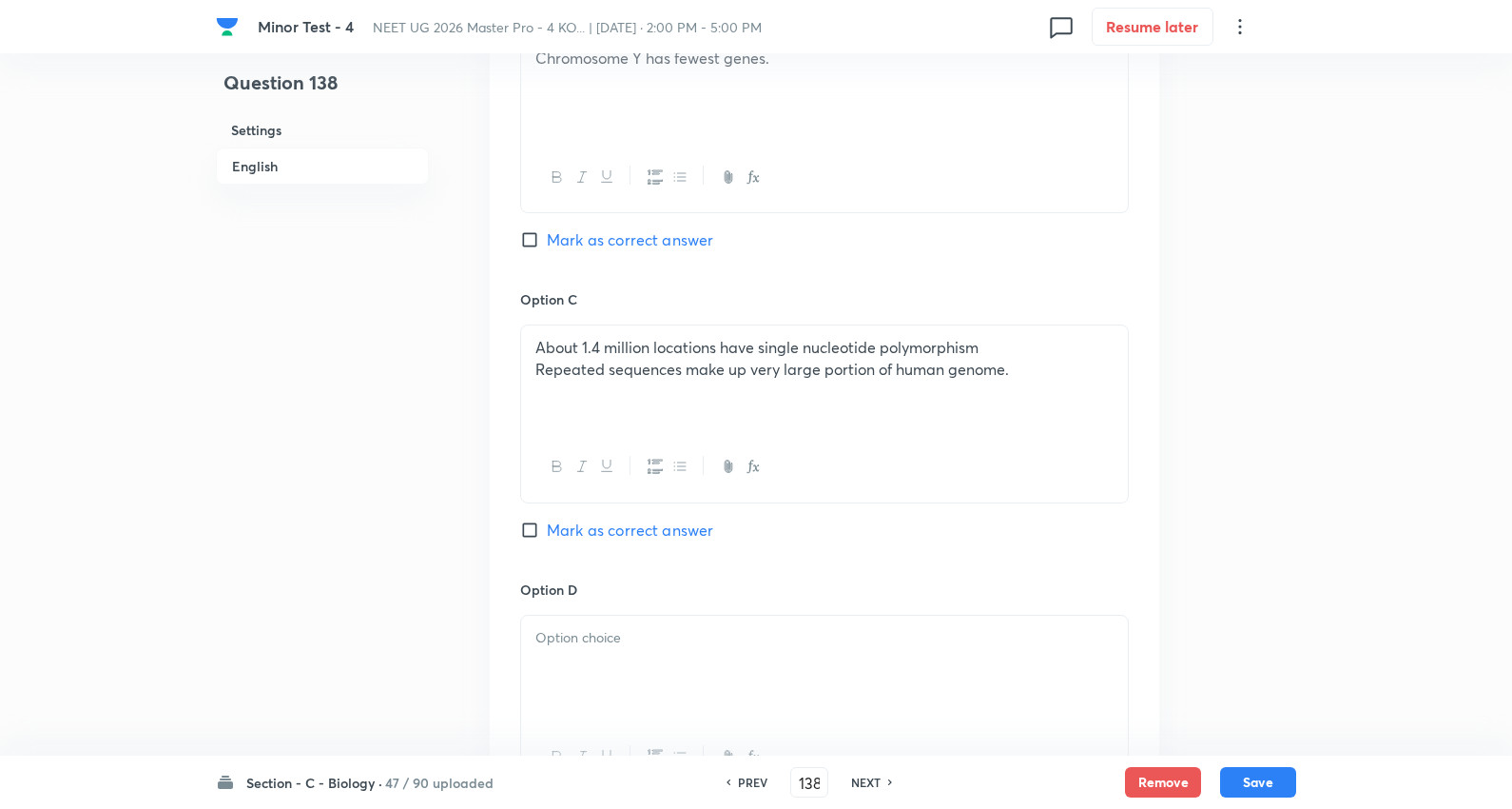
drag, startPoint x: 1004, startPoint y: 468, endPoint x: 668, endPoint y: 366, distance: 351.1
click at [1001, 467] on div at bounding box center [825, 466] width 607 height 70
drag, startPoint x: 527, startPoint y: 375, endPoint x: 1320, endPoint y: 373, distance: 793.0
click at [1320, 373] on div "Minor Test - 4 NEET UG 2026 Master Pro - 4 KO... | Oct 5, 2025 · 2:00 PM - 5:00…" at bounding box center [756, 31] width 1512 height 2418
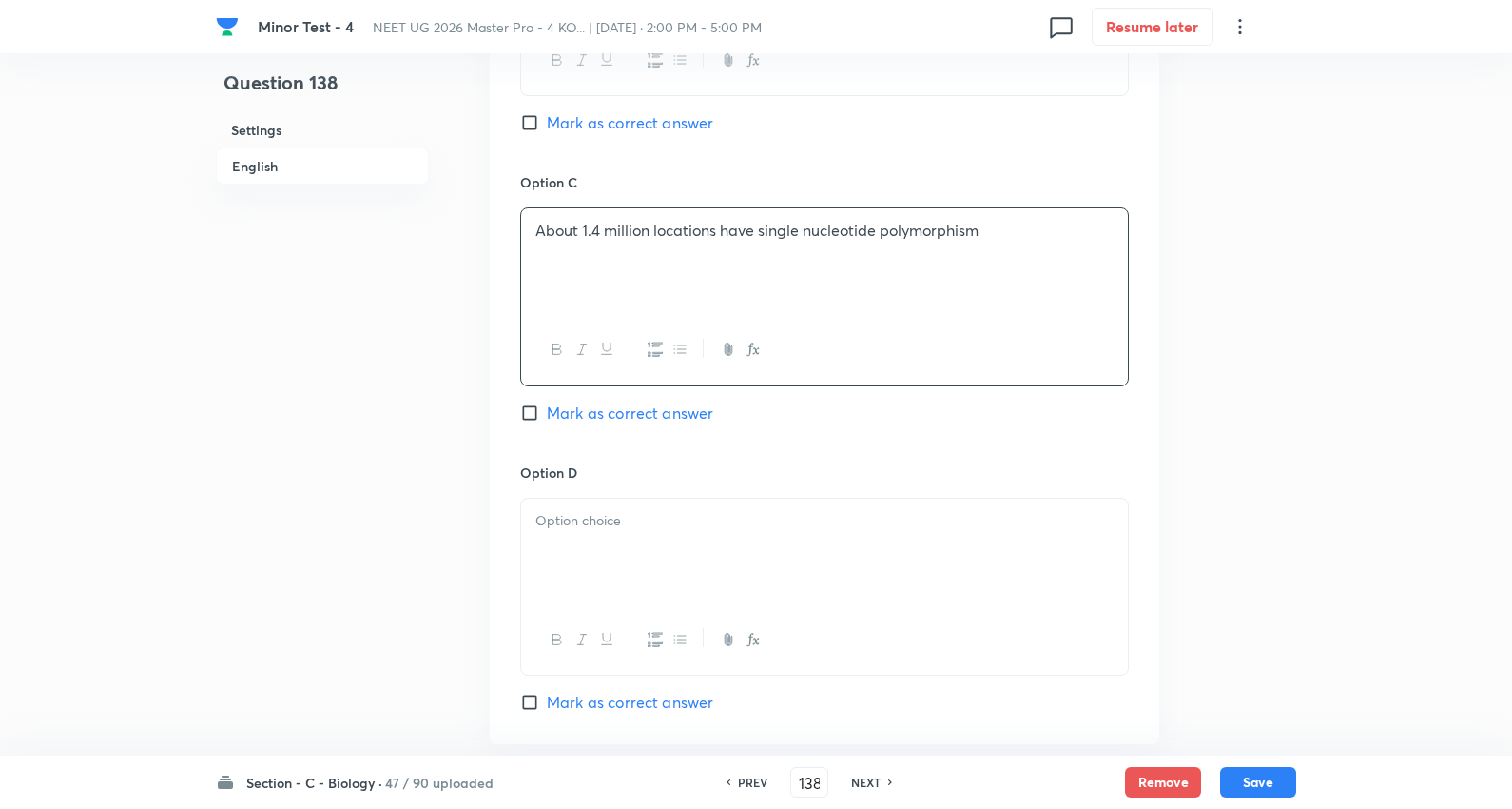
scroll to position [1479, 0]
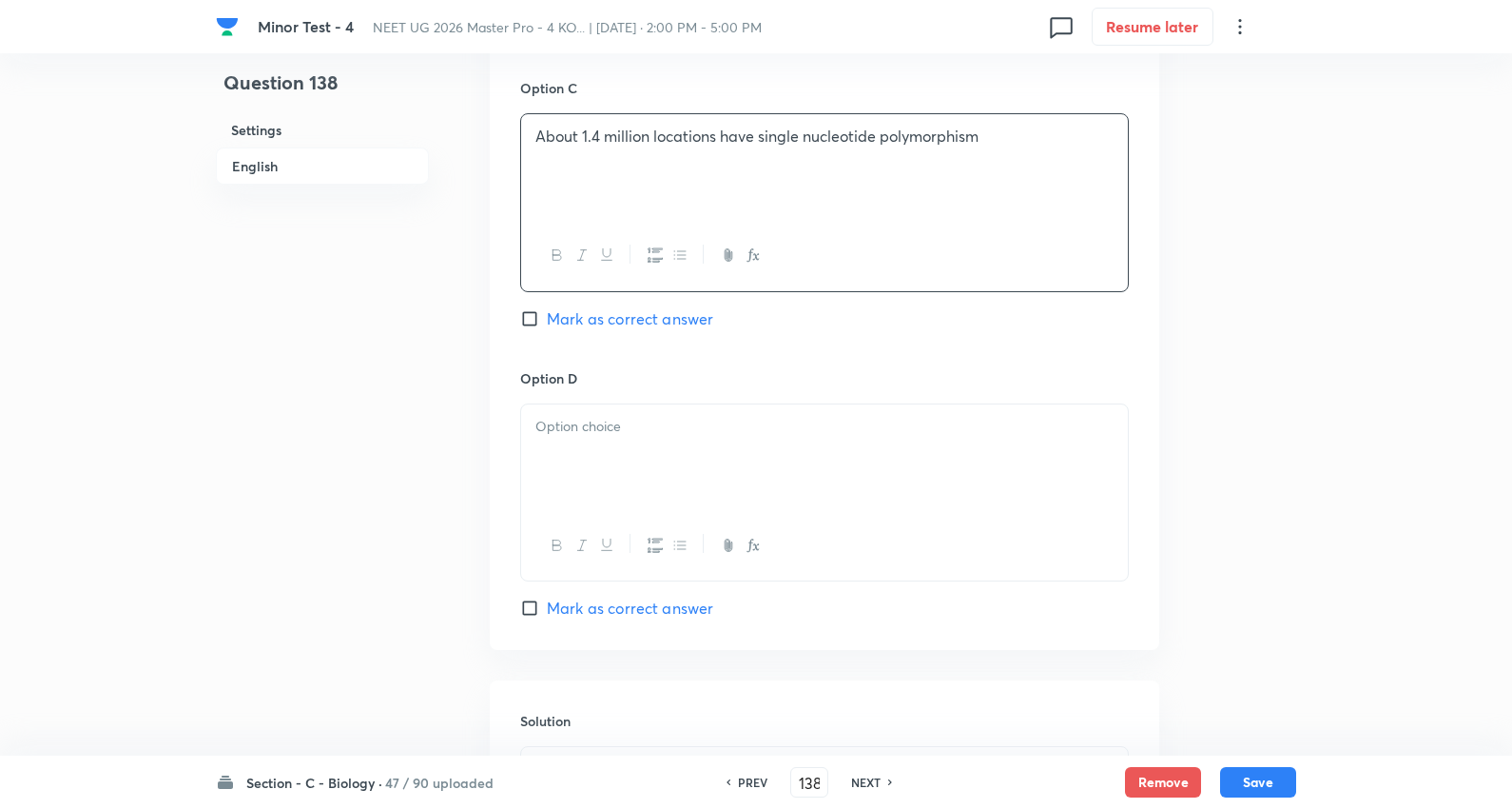
click at [633, 444] on div at bounding box center [825, 457] width 607 height 107
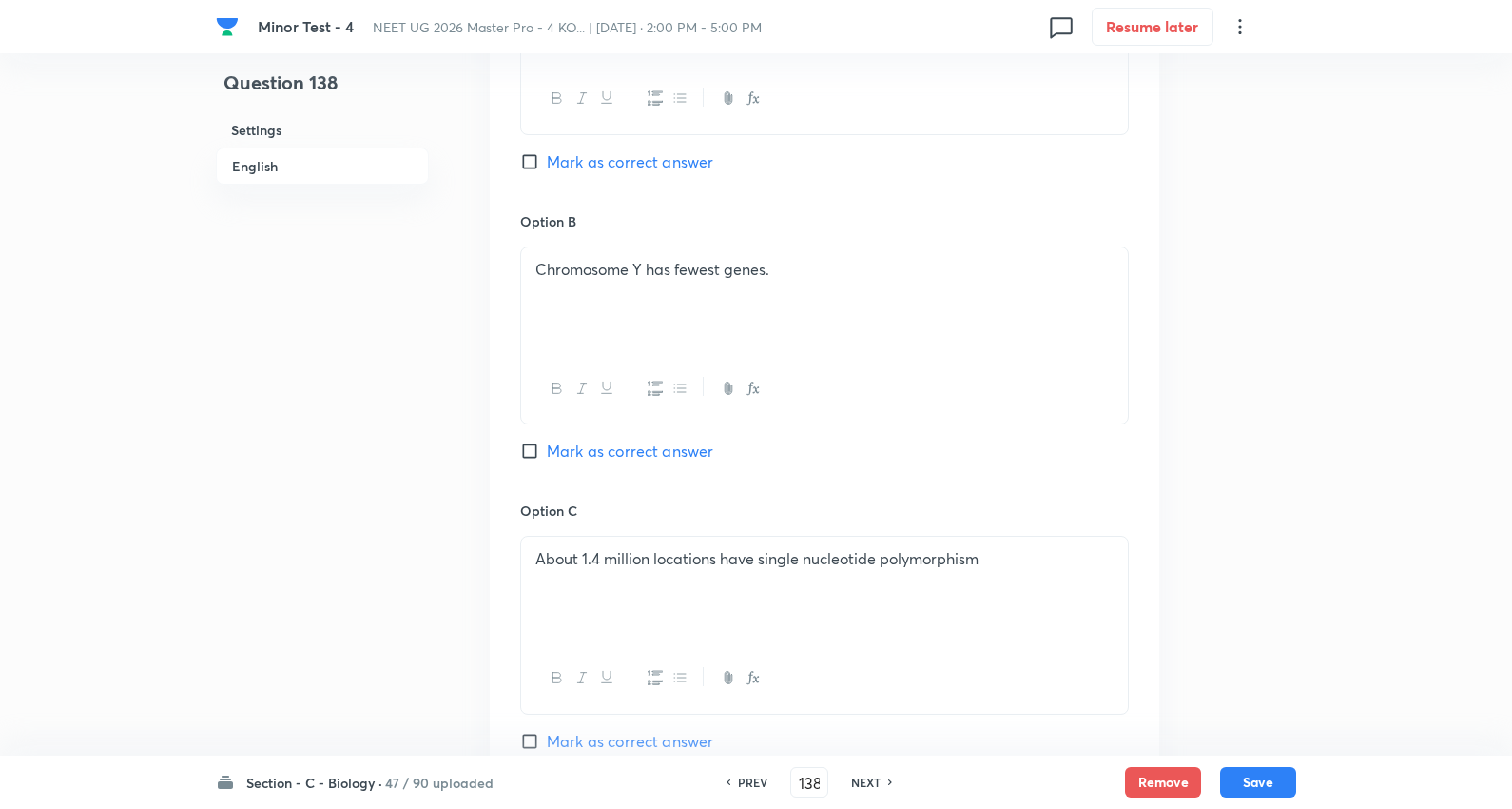
scroll to position [634, 0]
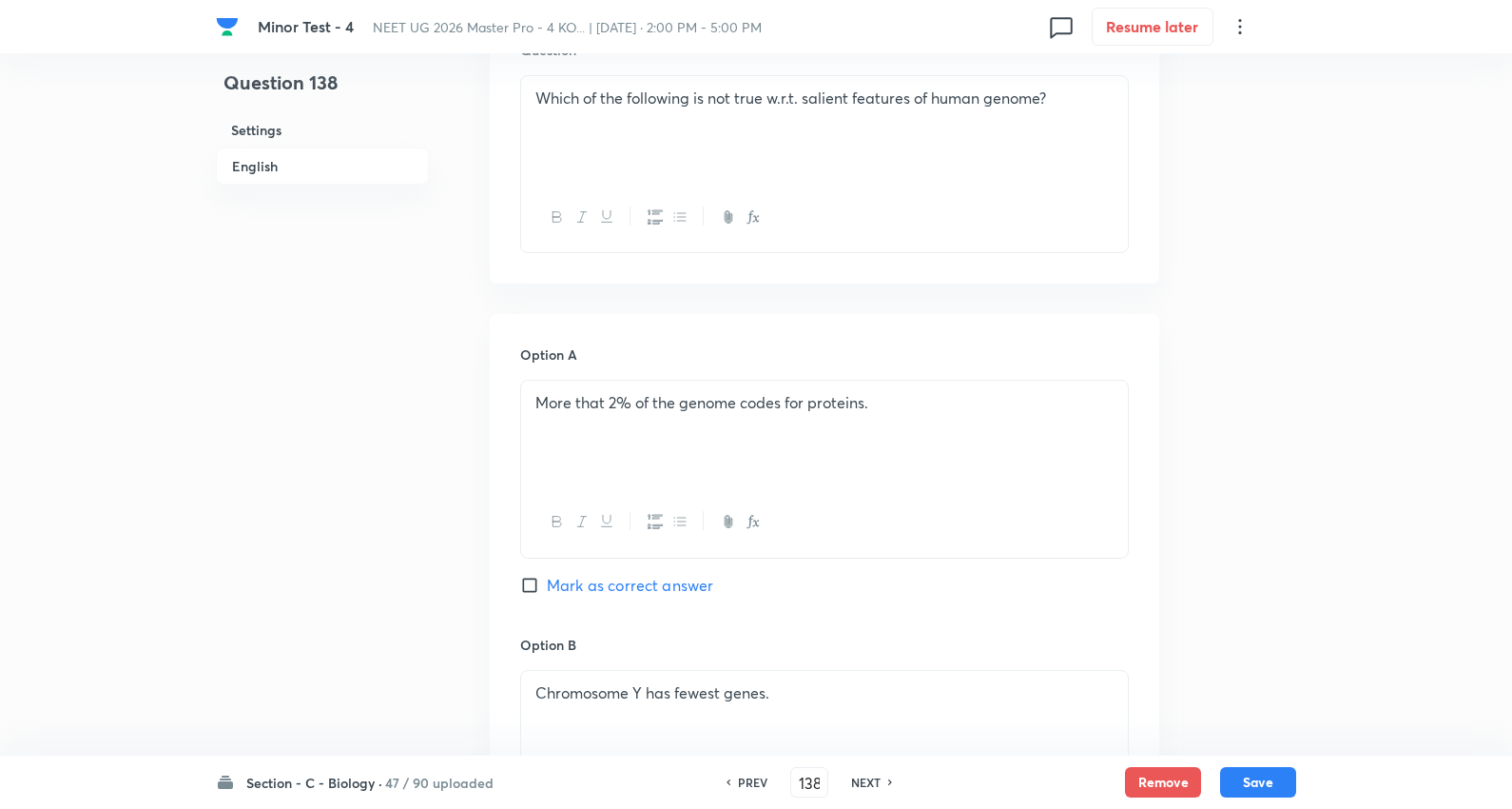
click at [660, 583] on span "Mark as correct answer" at bounding box center [631, 585] width 166 height 23
click at [547, 583] on input "Mark as correct answer" at bounding box center [533, 585] width 26 height 19
checkbox input "true"
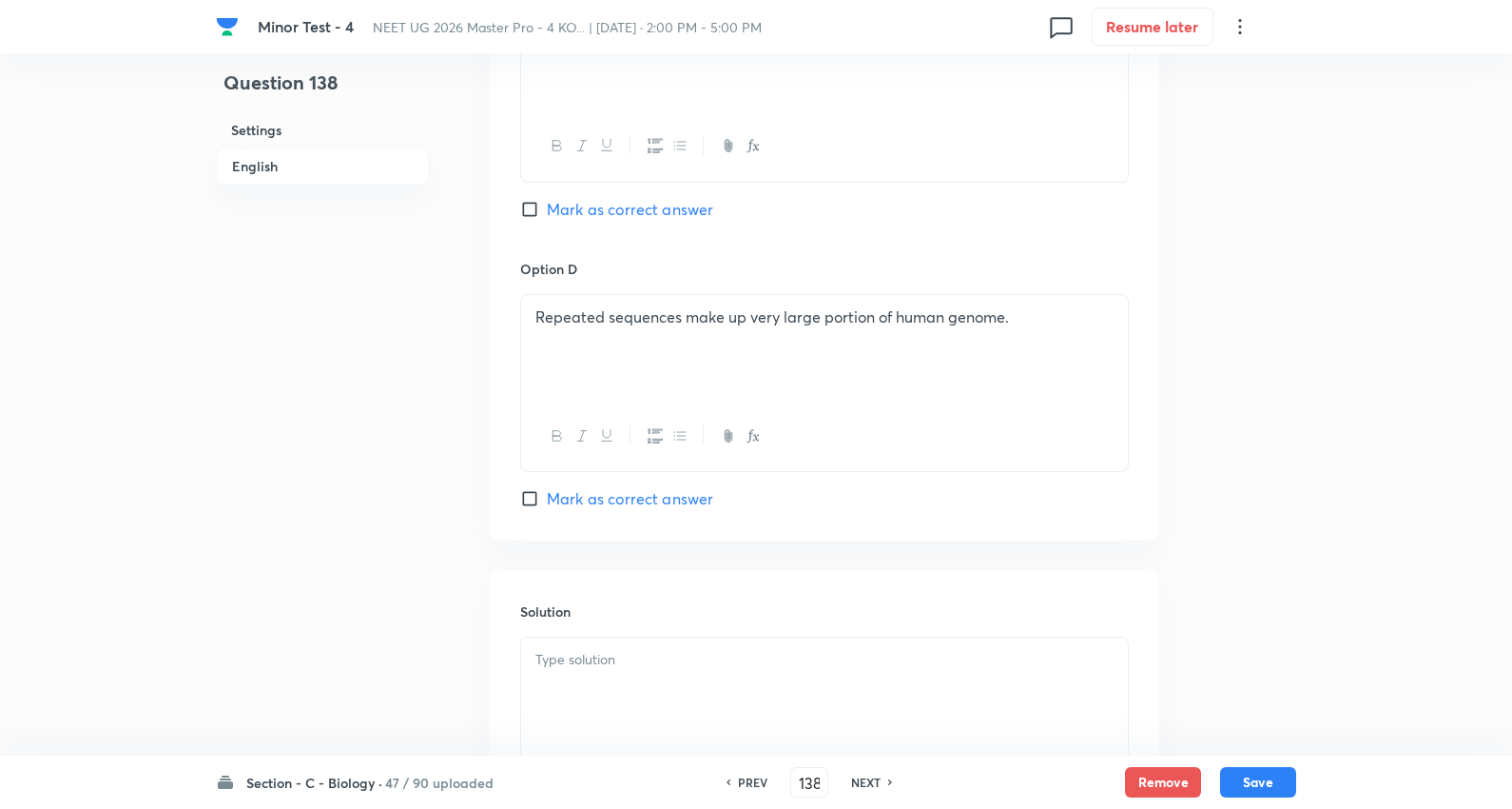
scroll to position [1690, 0]
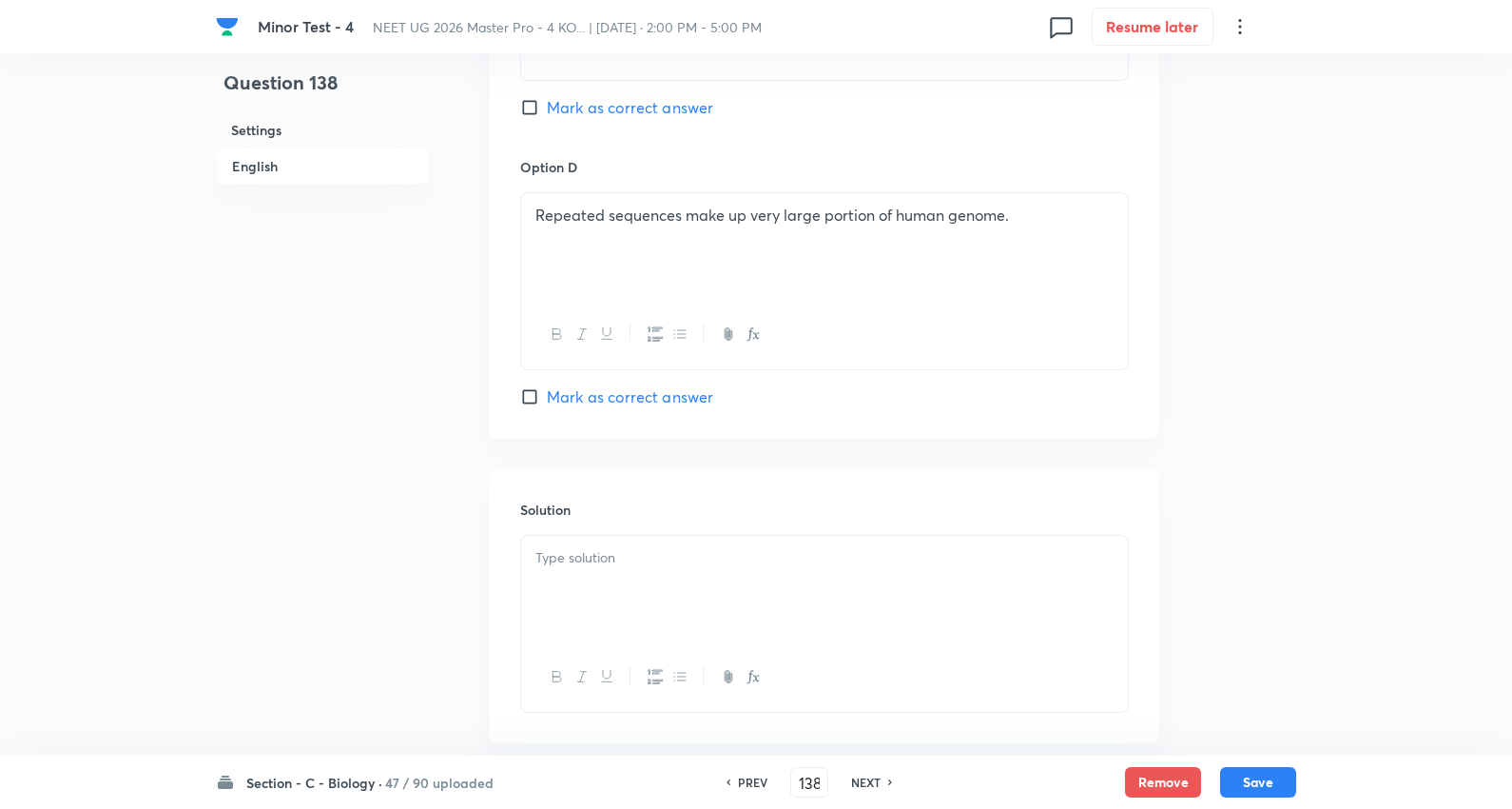
click at [678, 558] on p at bounding box center [825, 558] width 579 height 22
click at [1250, 781] on button "Save" at bounding box center [1258, 780] width 76 height 30
type input "139"
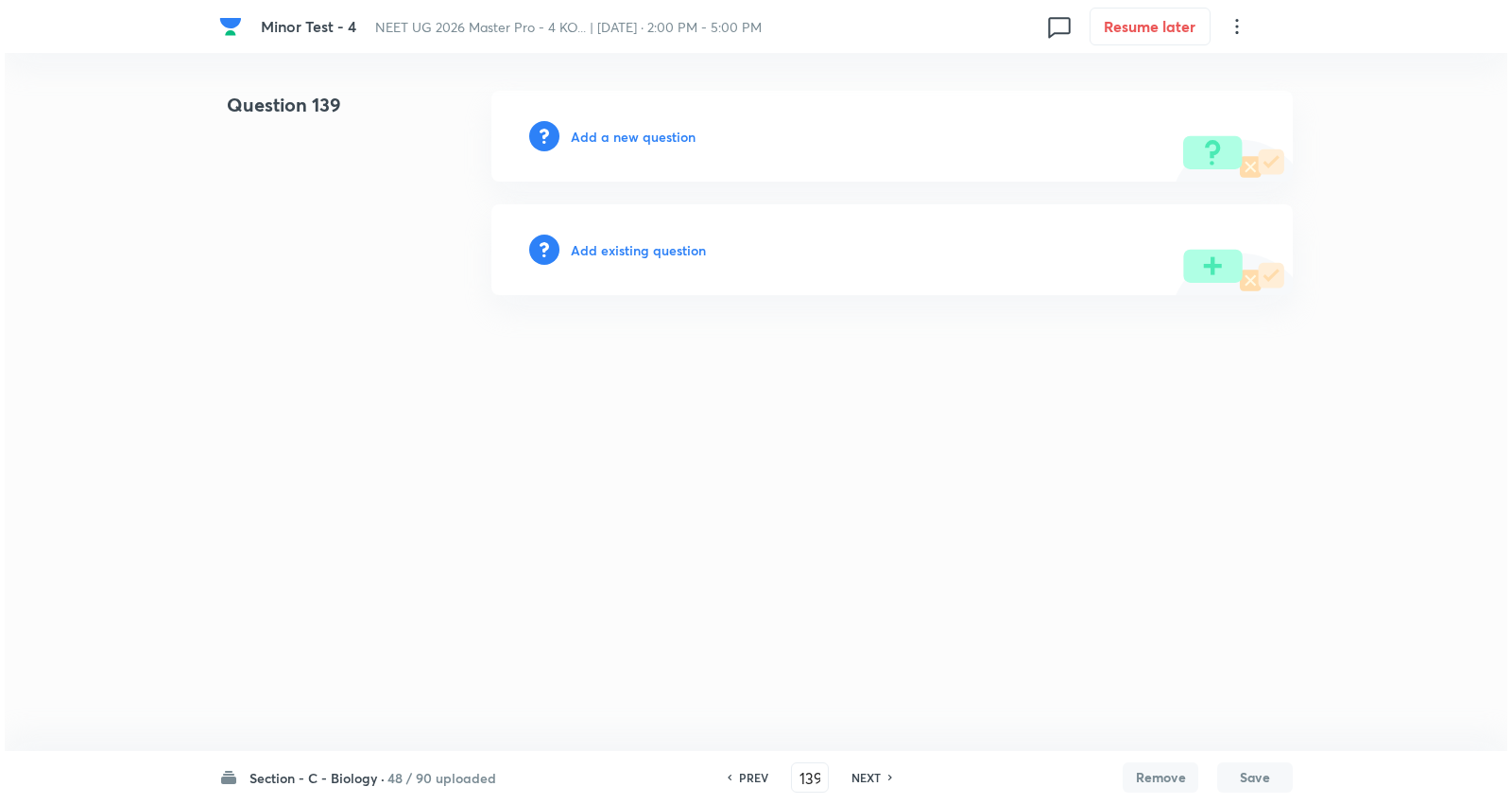
scroll to position [0, 0]
click at [677, 128] on h6 "Add a new question" at bounding box center [633, 136] width 125 height 19
click at [677, 128] on h6 "Choose a question type" at bounding box center [644, 136] width 146 height 19
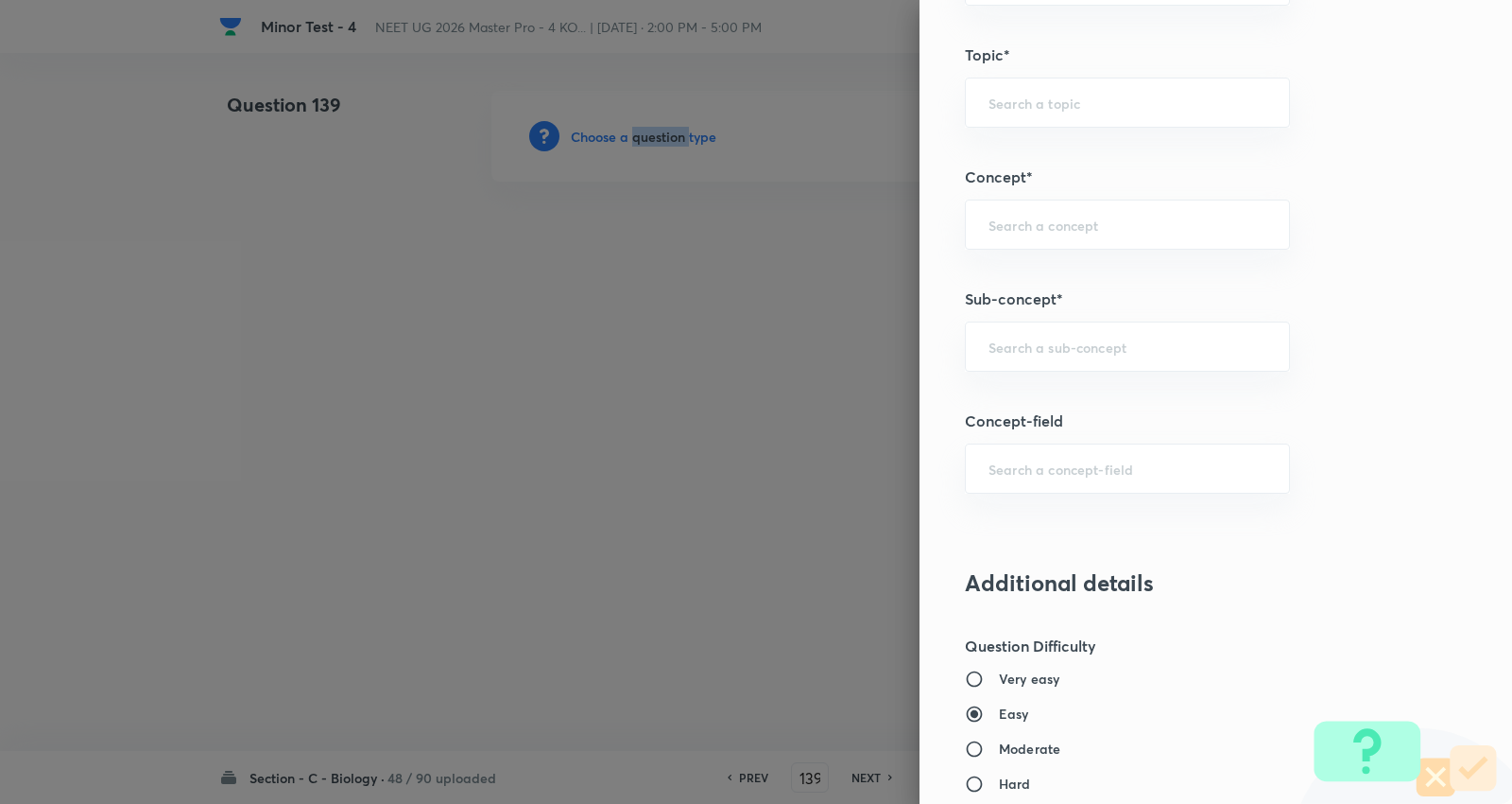
scroll to position [1050, 0]
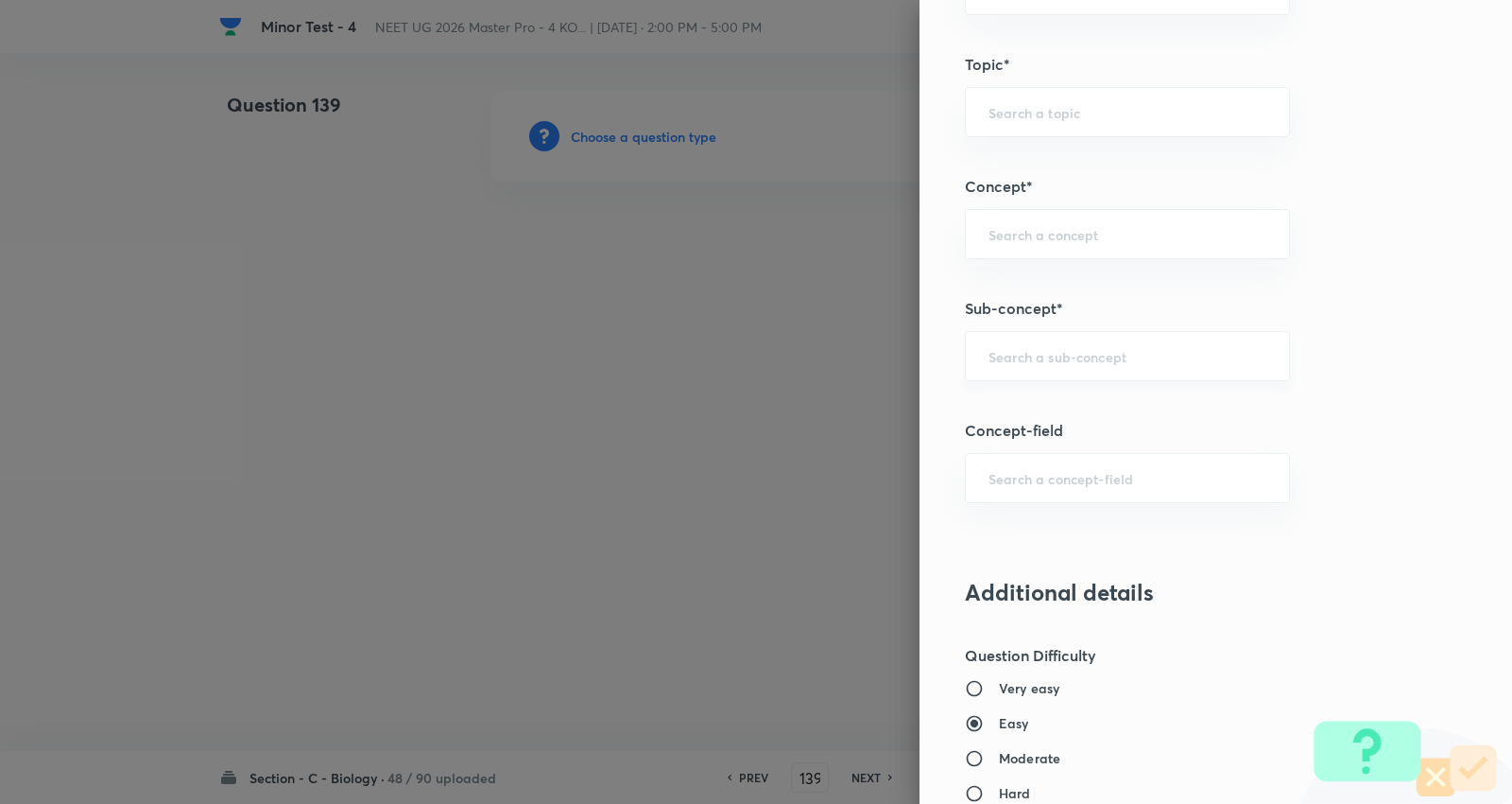
click at [1077, 361] on input "text" at bounding box center [1128, 355] width 278 height 18
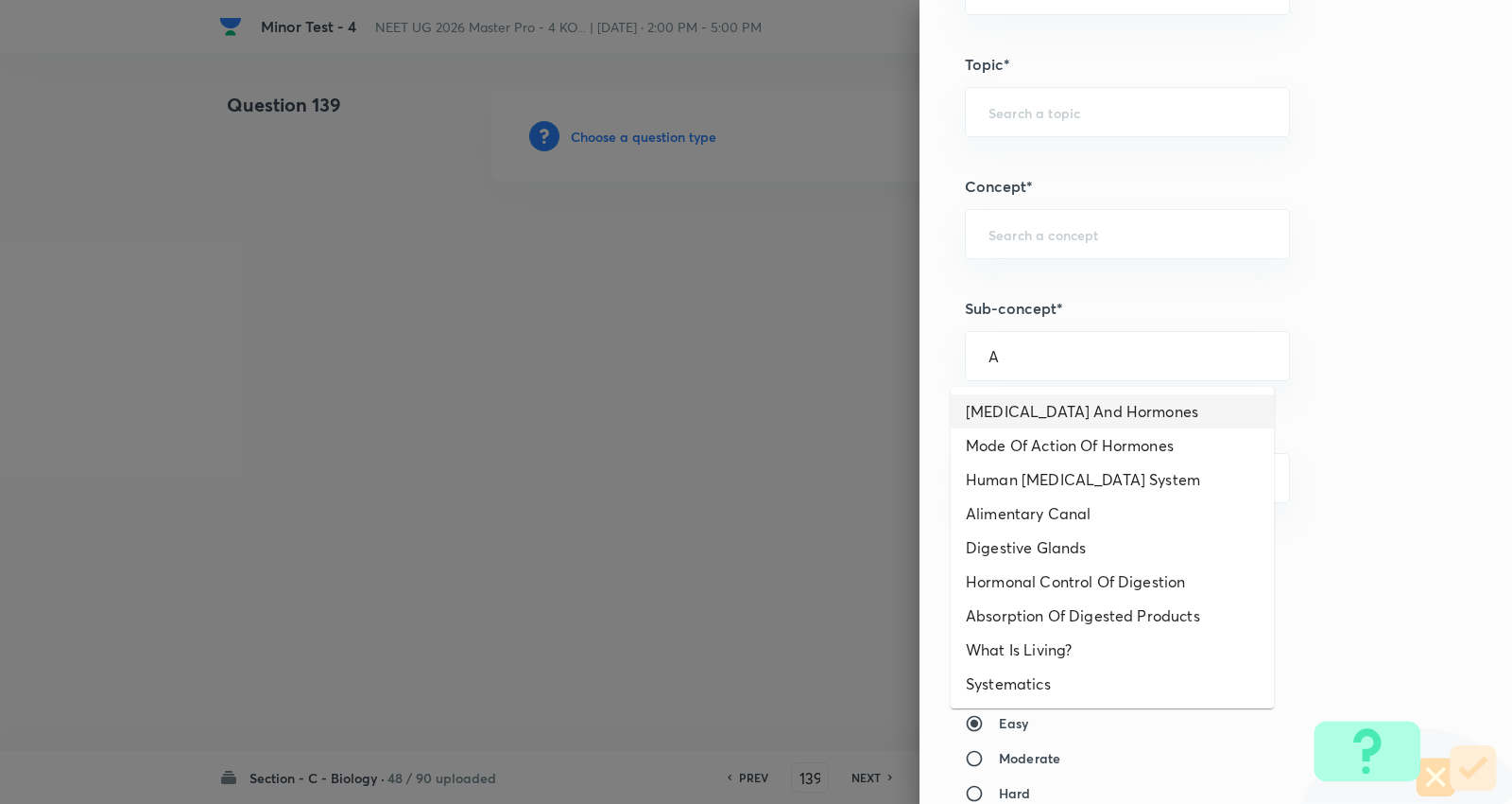
click at [1056, 404] on li "Endocrine Glands And Hormones" at bounding box center [1112, 411] width 323 height 34
type input "Endocrine Glands And Hormones"
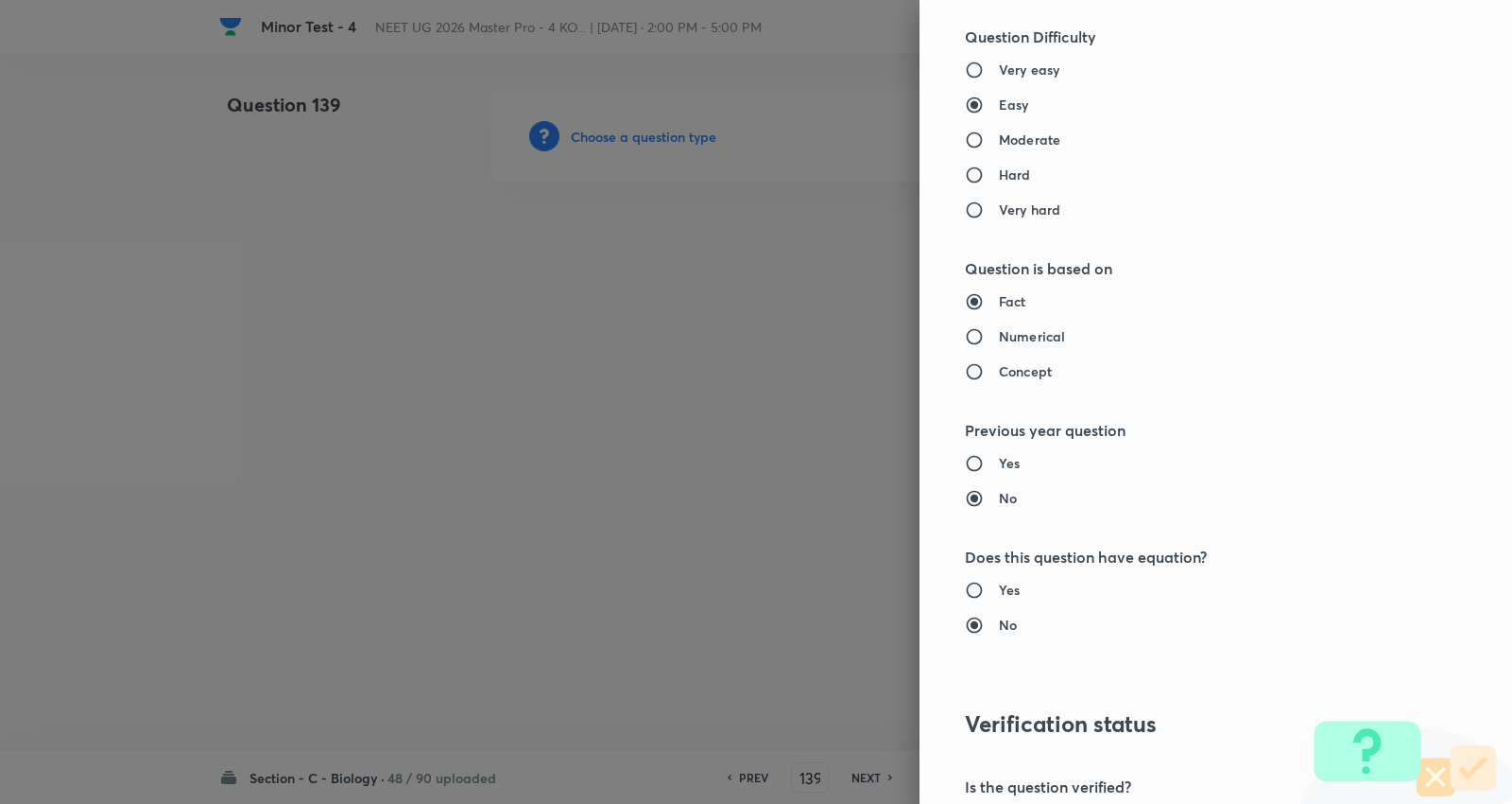
type input "Biology"
type input "Human Physiology"
type input "Chemical Coordinate & Integration"
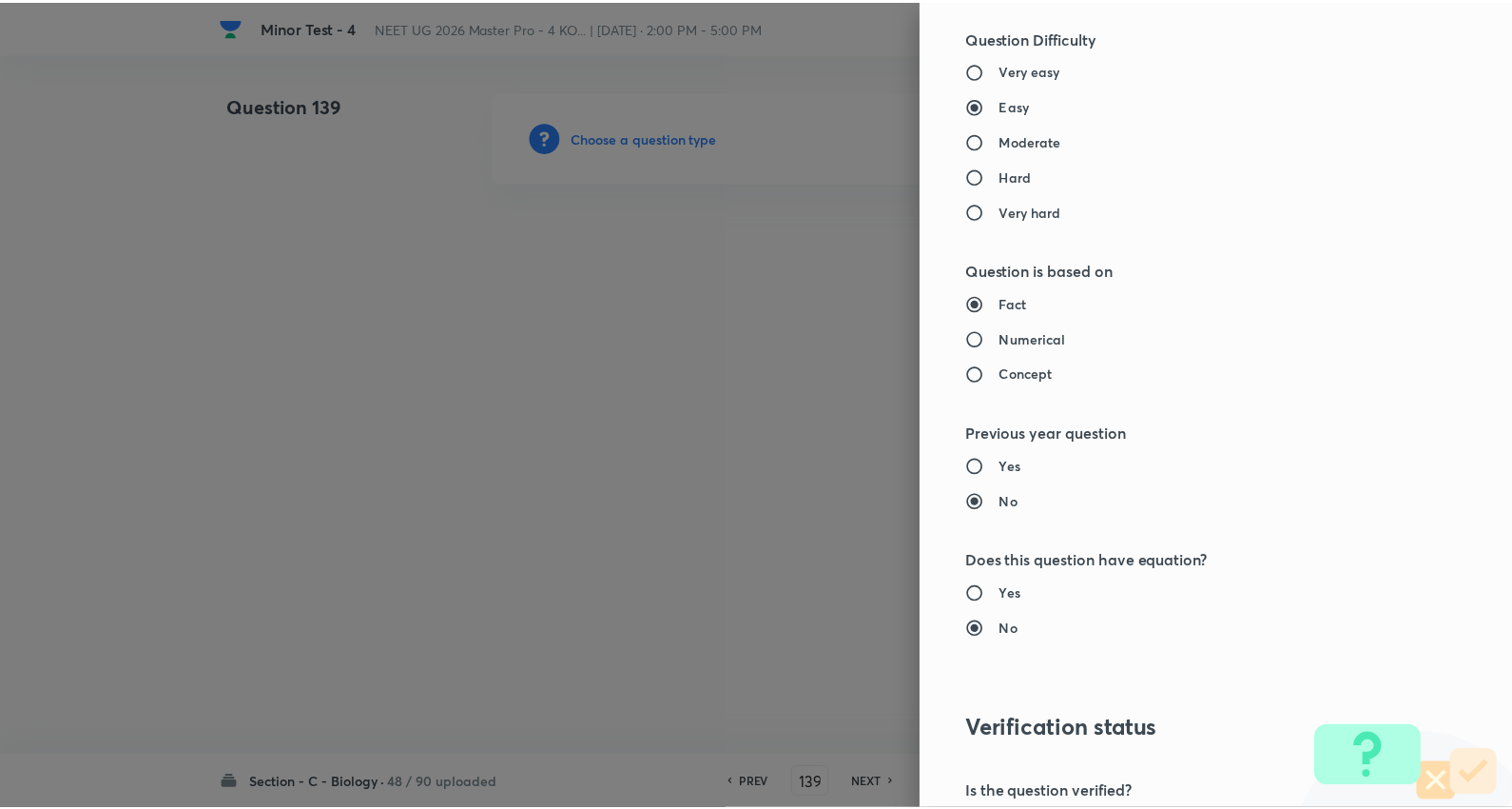
scroll to position [1913, 0]
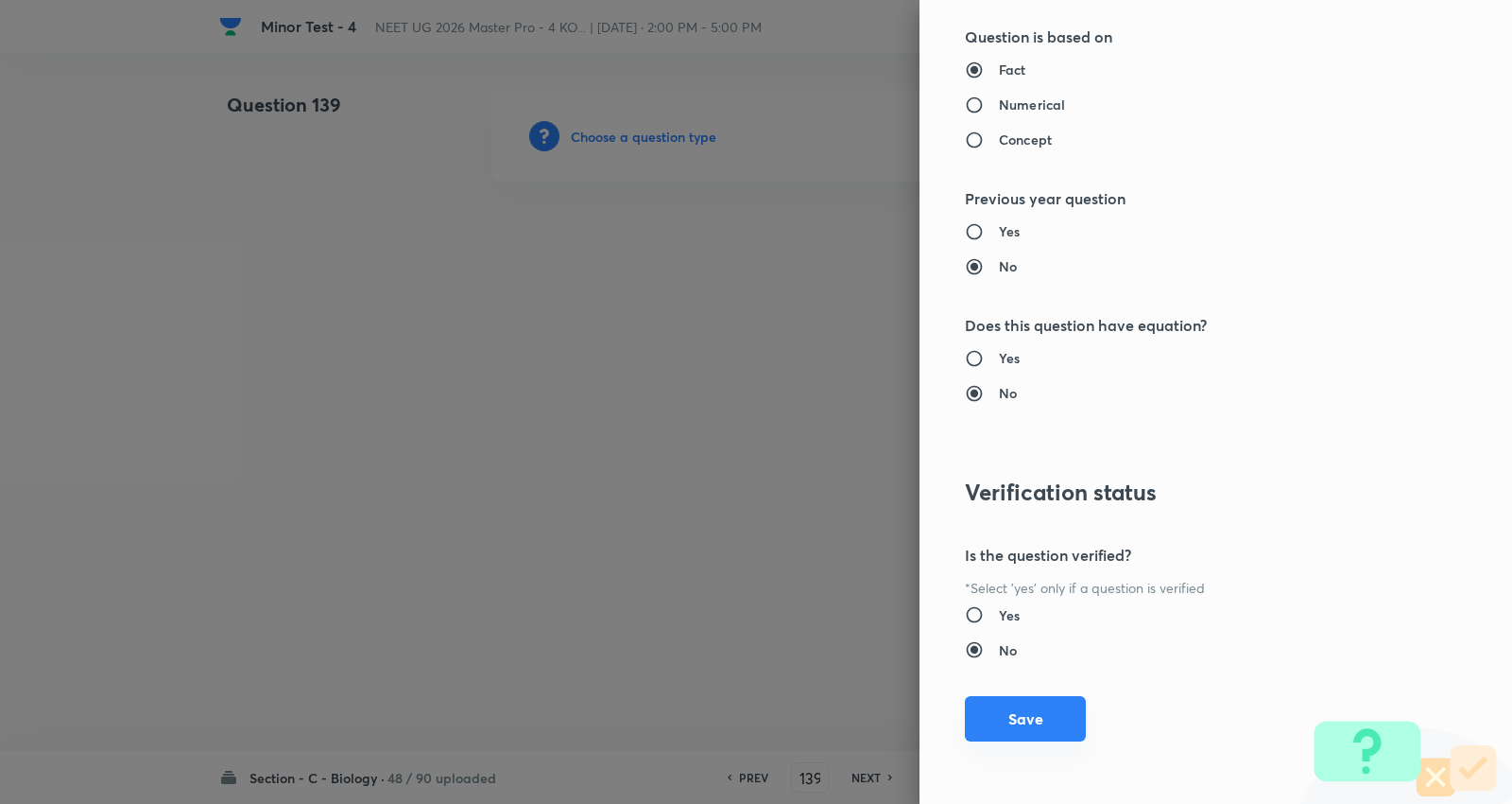
click at [1007, 735] on button "Save" at bounding box center [1026, 718] width 121 height 46
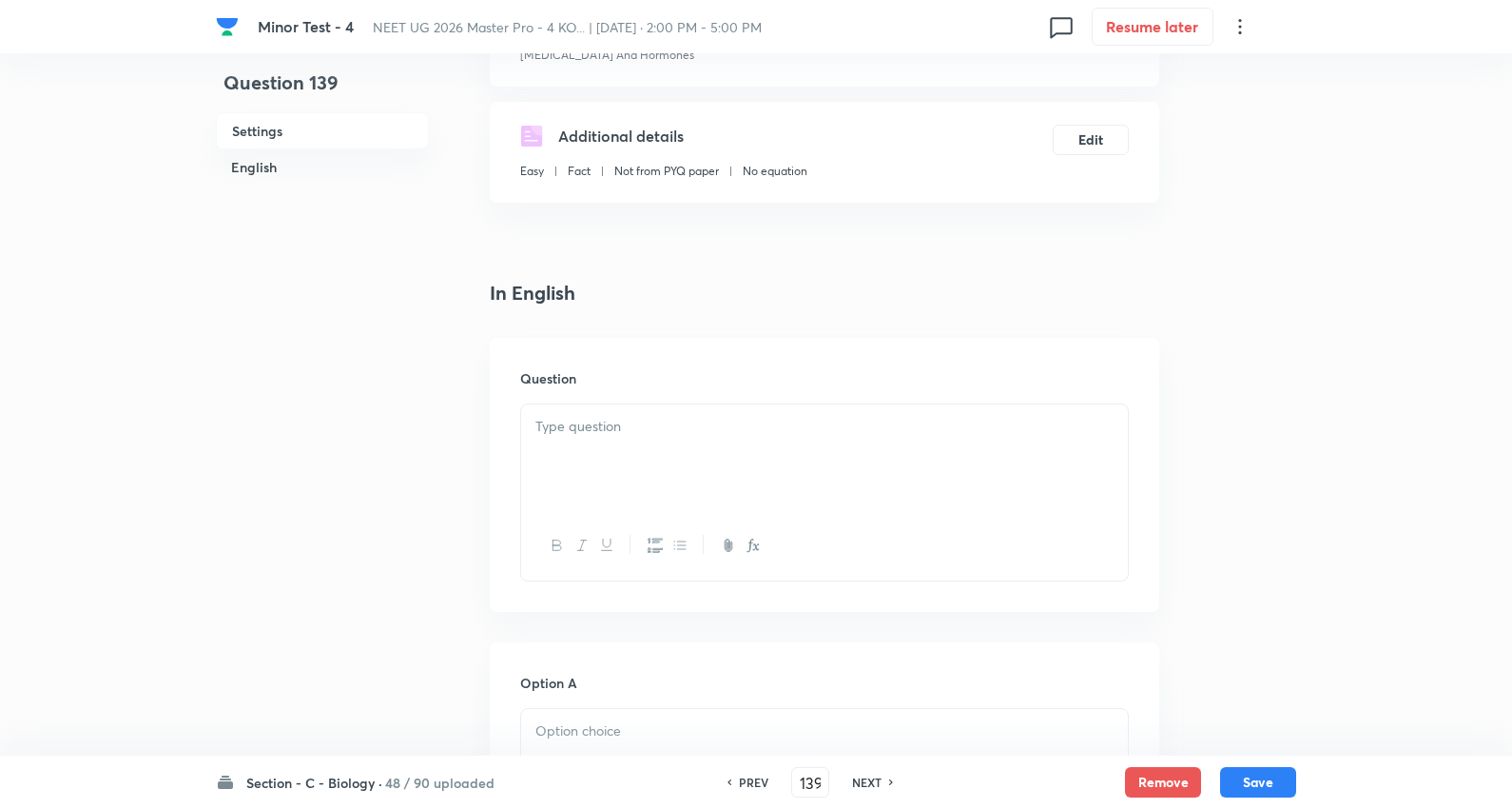
scroll to position [316, 0]
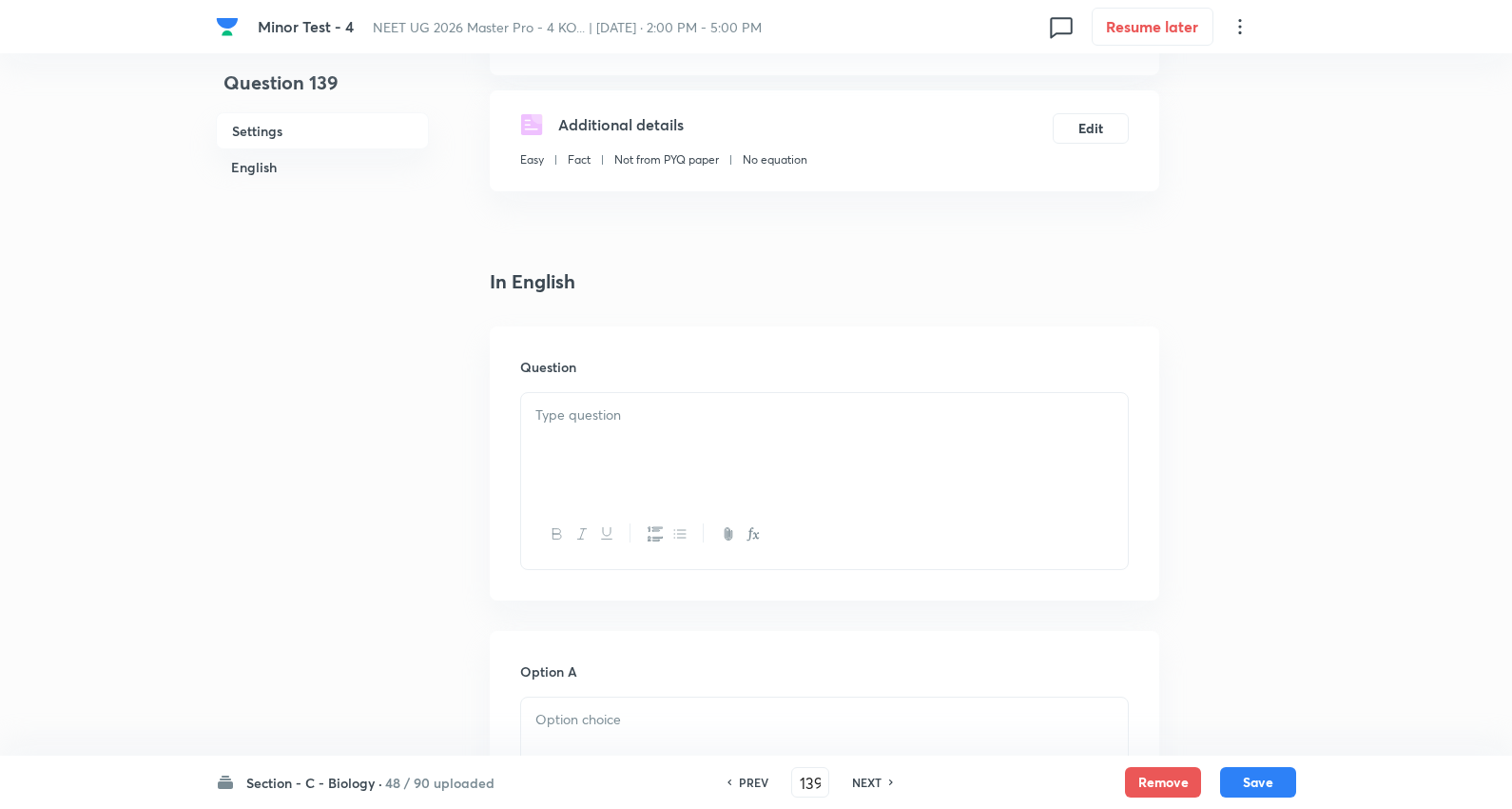
click at [626, 436] on div at bounding box center [825, 446] width 607 height 107
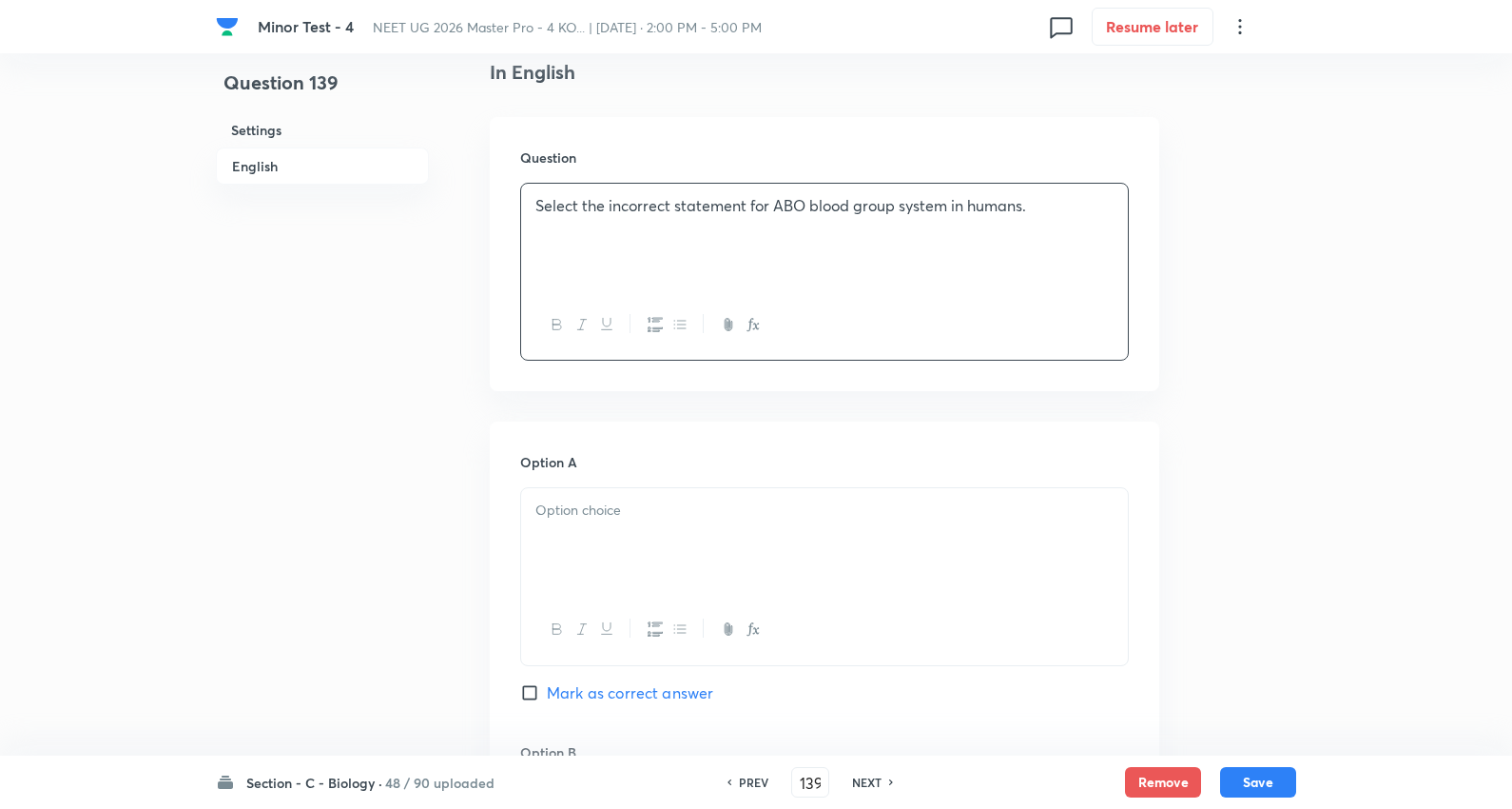
scroll to position [528, 0]
click at [600, 563] on div at bounding box center [825, 539] width 607 height 107
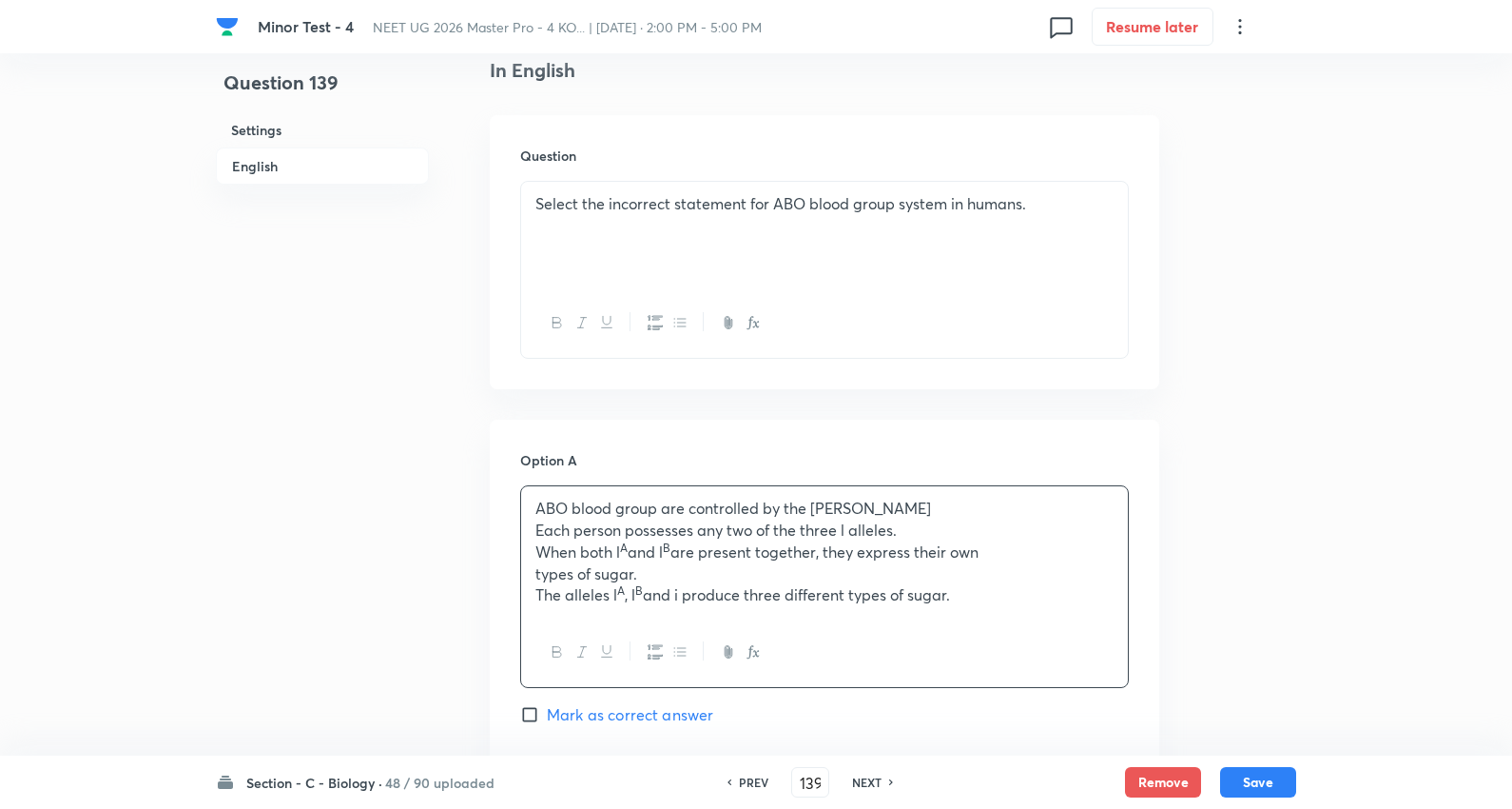
drag, startPoint x: 561, startPoint y: 528, endPoint x: 1520, endPoint y: 717, distance: 977.4
click at [1512, 717] on html "Minor Test - 4 NEET UG 2026 Master Pro - 4 KO... | Oct 5, 2025 · 2:00 PM - 5:00…" at bounding box center [756, 785] width 1512 height 2626
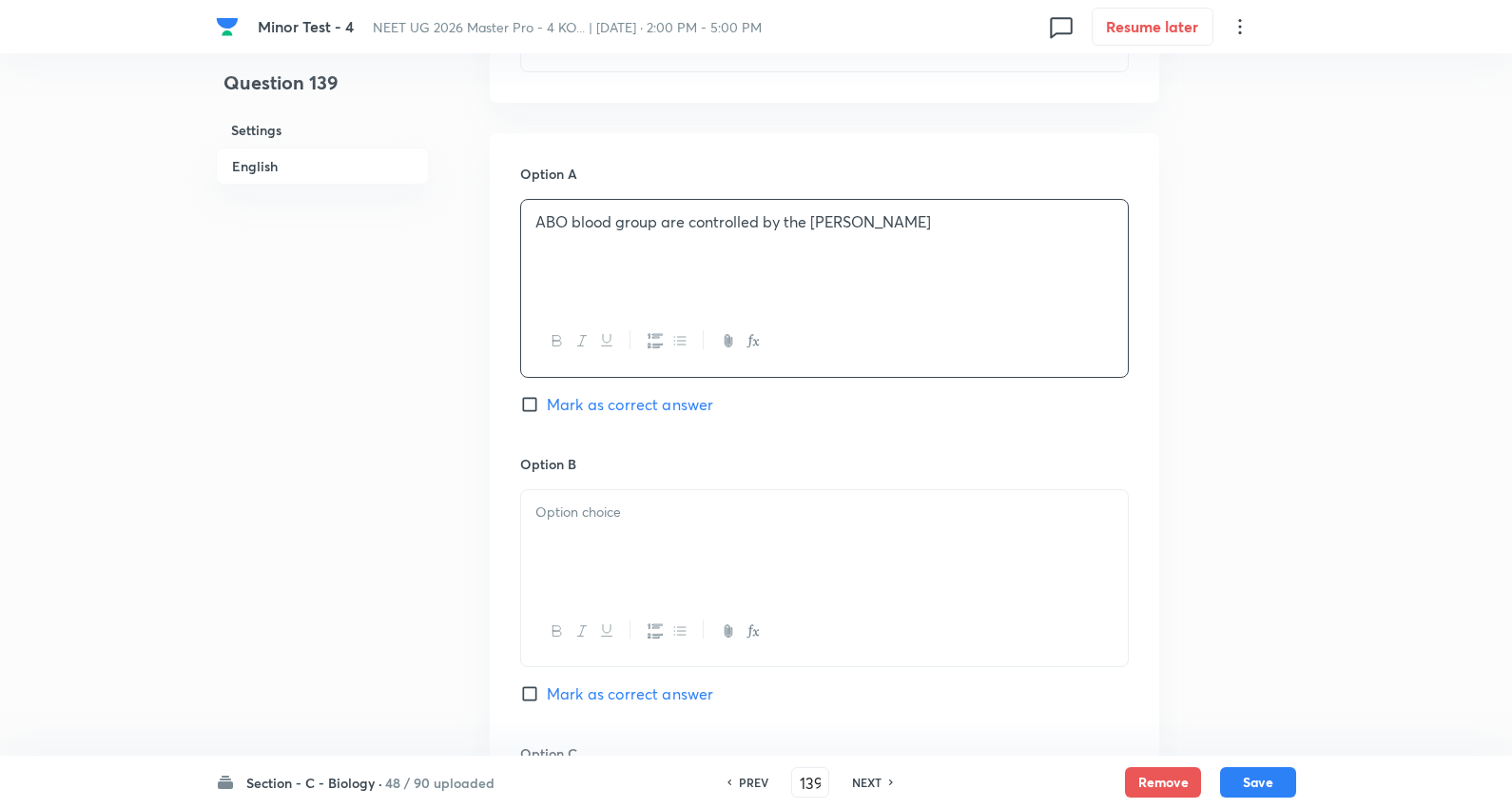
scroll to position [845, 0]
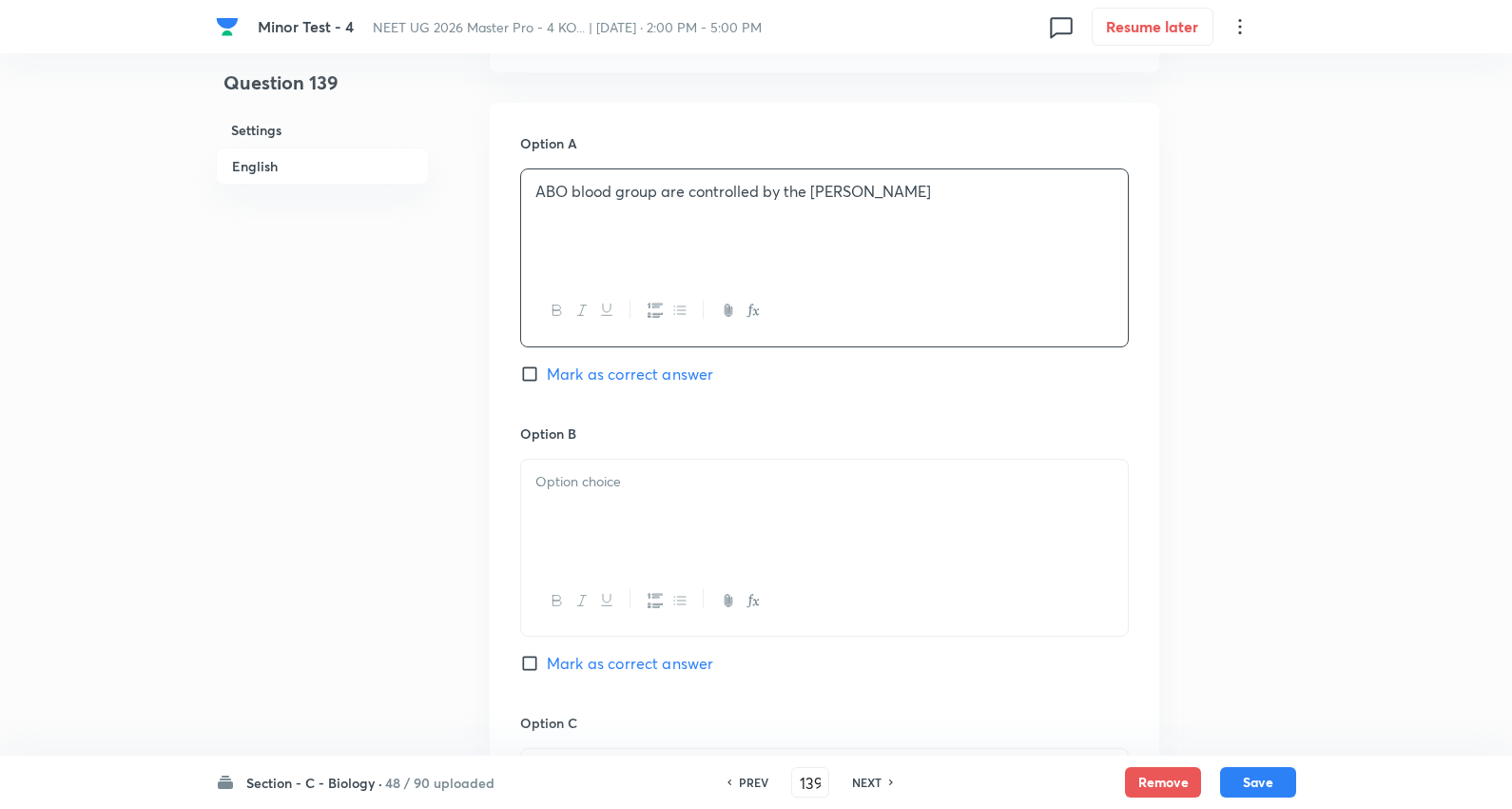
click at [574, 524] on div at bounding box center [825, 512] width 607 height 107
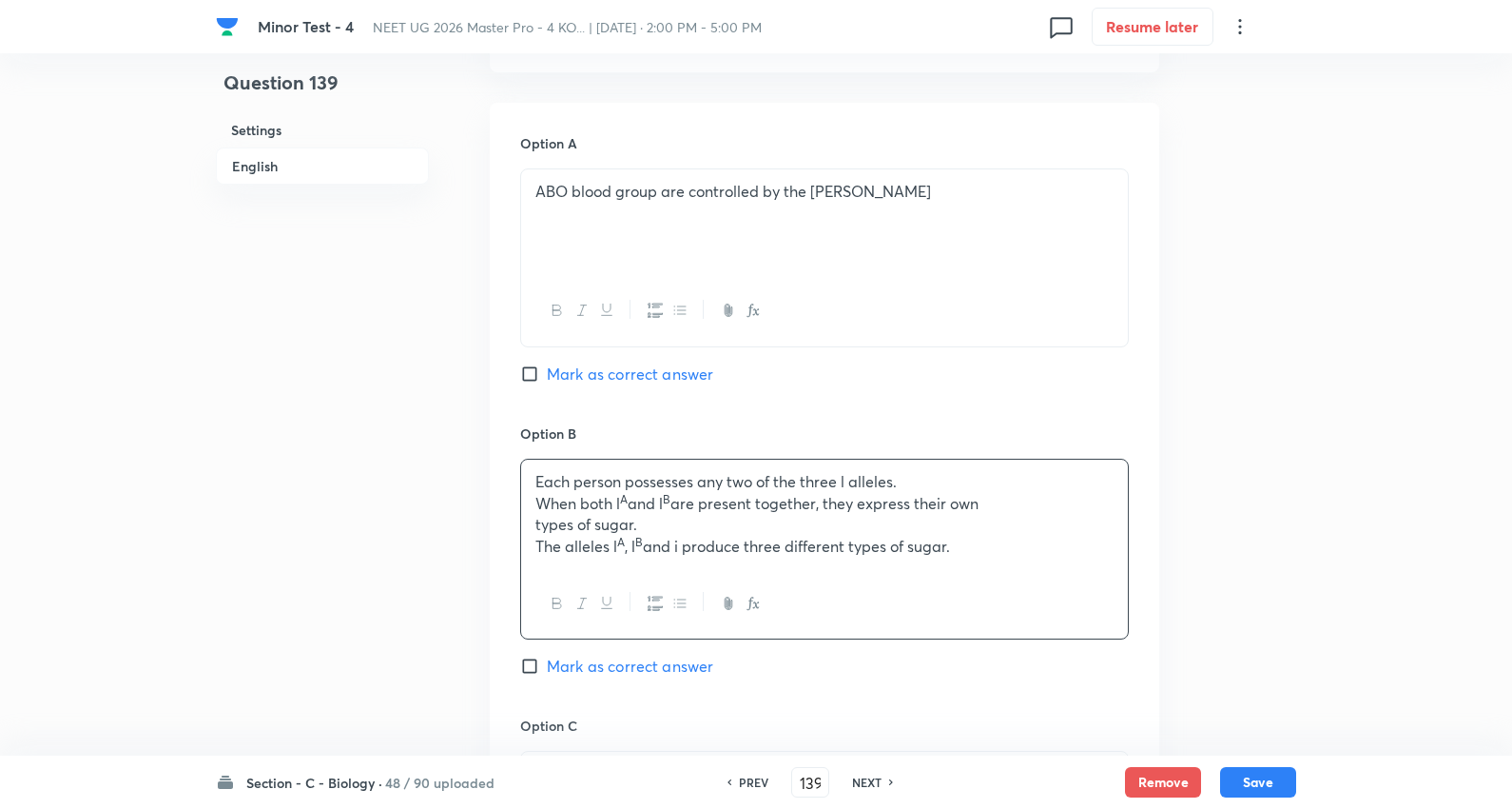
drag, startPoint x: 630, startPoint y: 508, endPoint x: 1386, endPoint y: 621, distance: 764.4
click at [1386, 621] on div "Minor Test - 4 NEET UG 2026 Master Pro - 4 KO... | Oct 5, 2025 · 2:00 PM - 5:00…" at bounding box center [756, 457] width 1512 height 2421
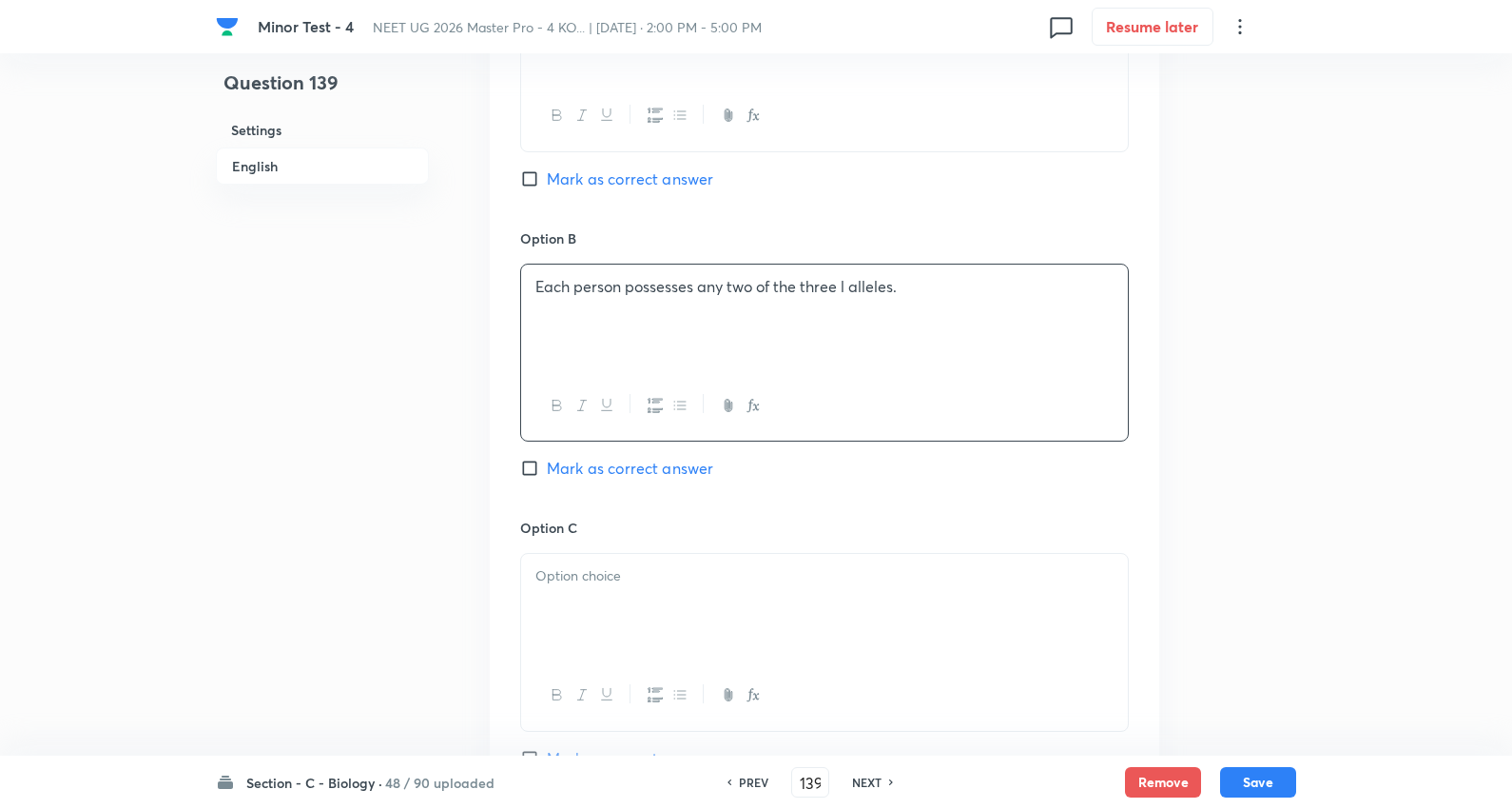
scroll to position [1057, 0]
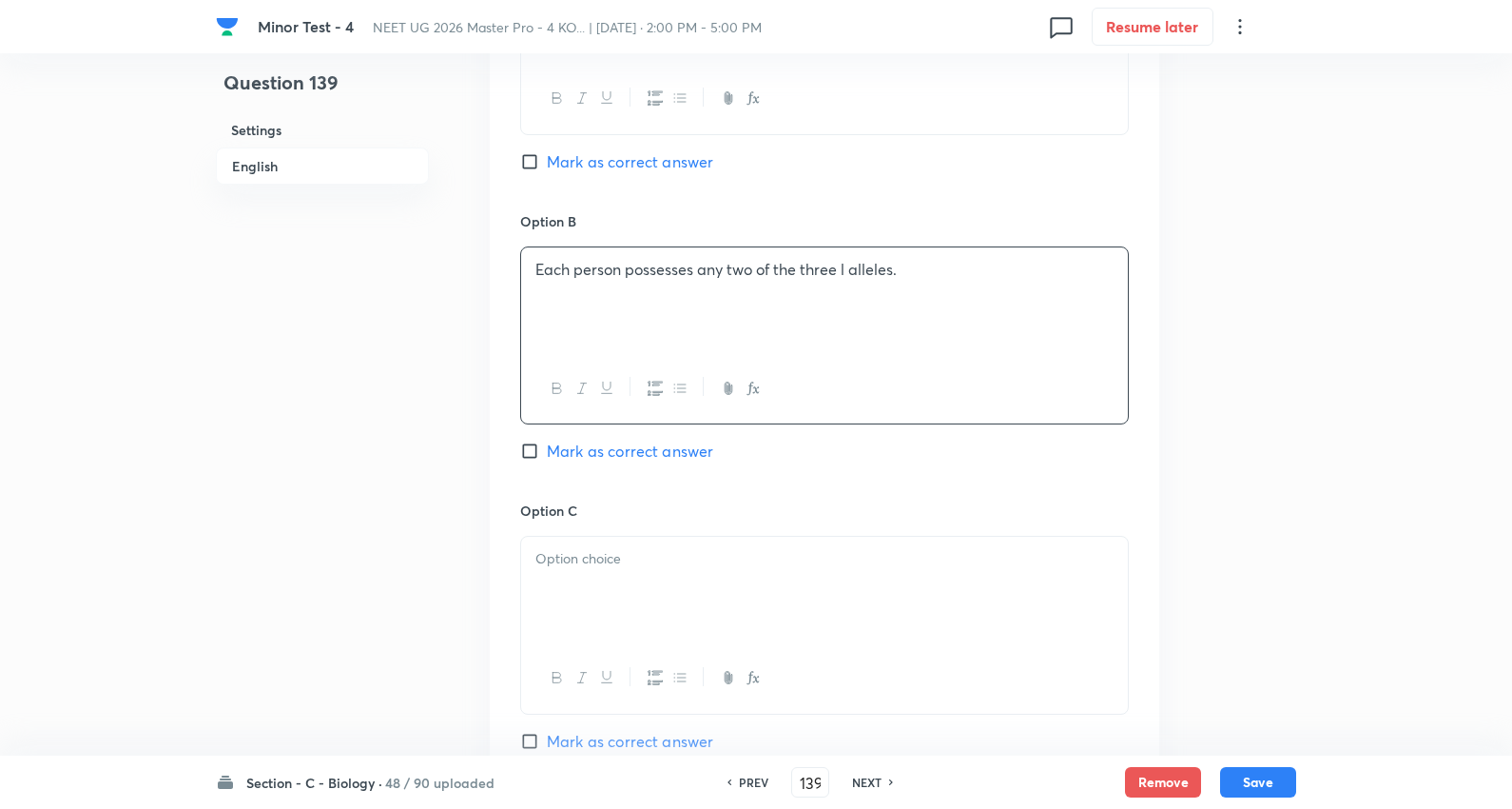
click at [596, 568] on p at bounding box center [825, 559] width 579 height 22
paste div
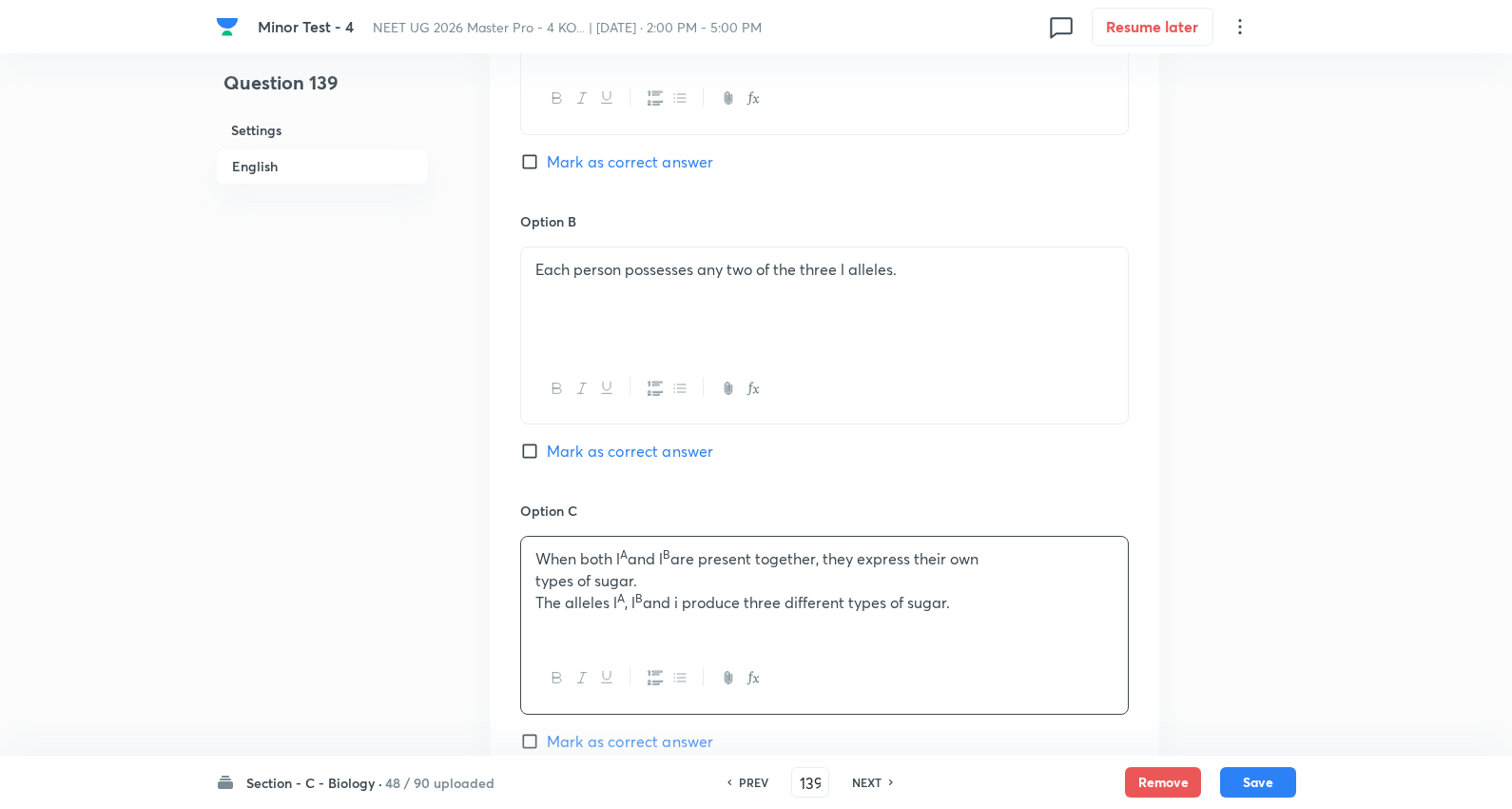
click at [985, 563] on p "When both l A and l B are present together, they express their own" at bounding box center [825, 559] width 579 height 22
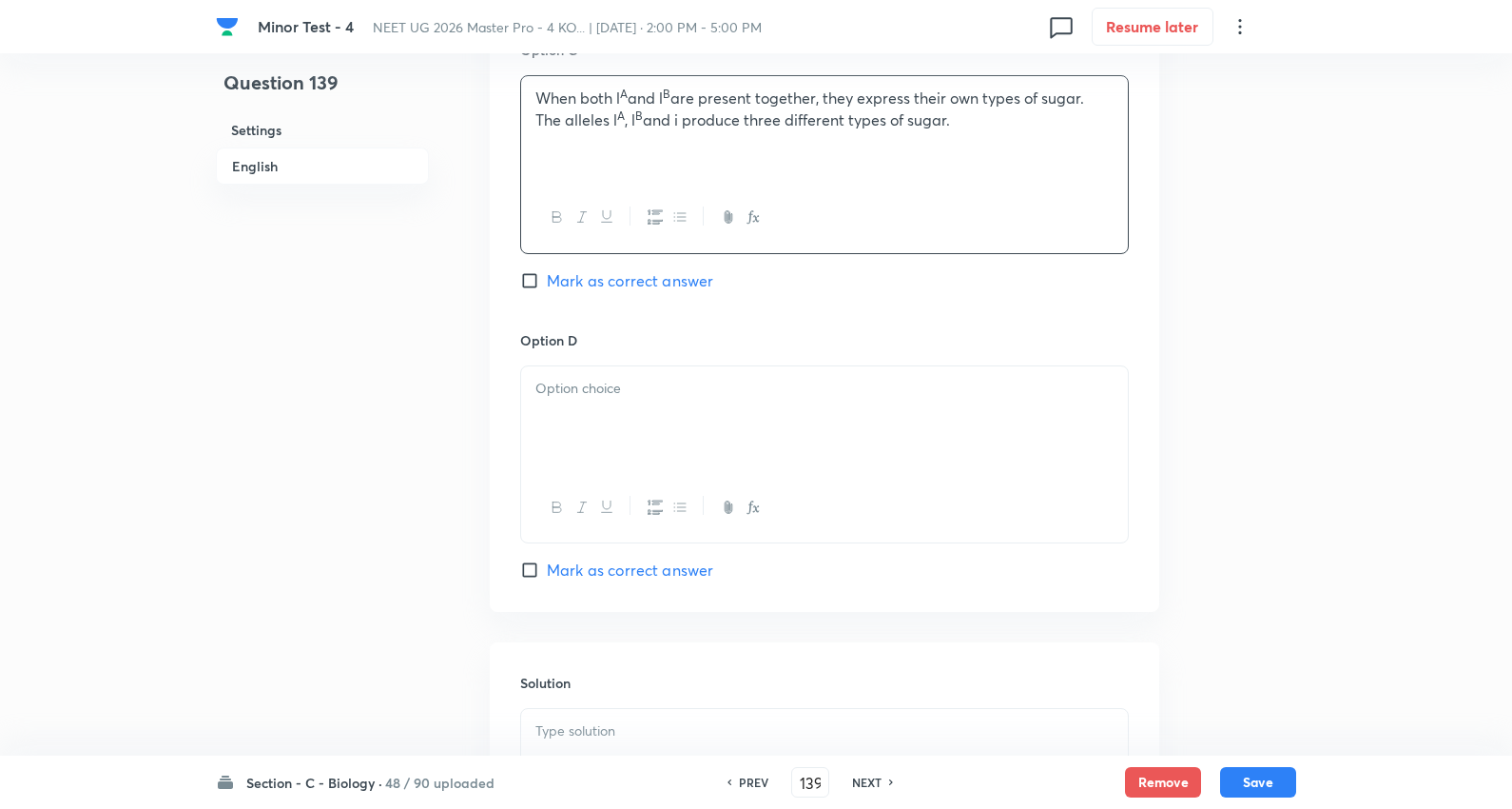
scroll to position [1479, 0]
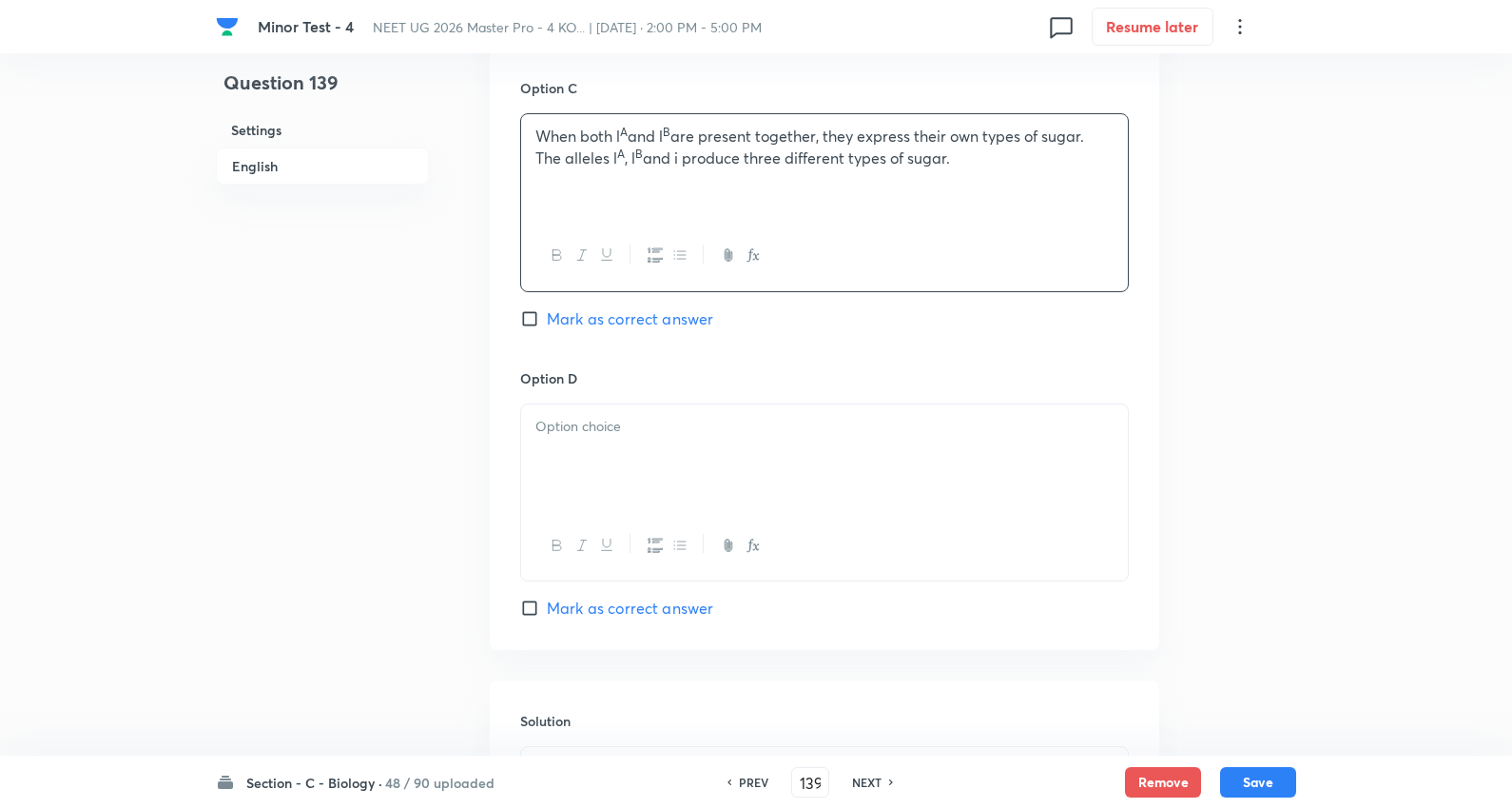
drag, startPoint x: 529, startPoint y: 175, endPoint x: 1205, endPoint y: 181, distance: 676.0
click at [650, 415] on div at bounding box center [825, 457] width 607 height 107
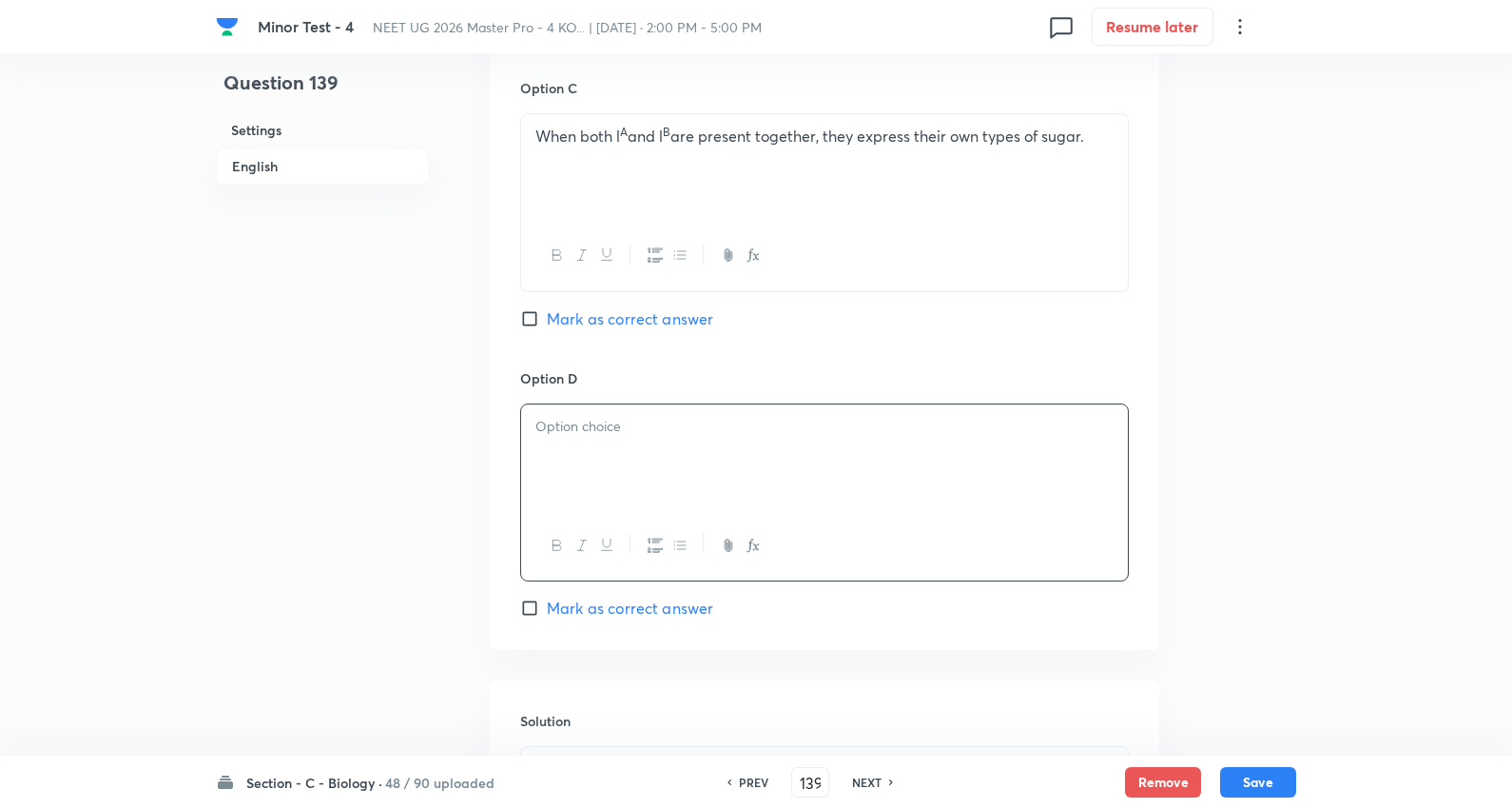
click at [640, 440] on div at bounding box center [825, 457] width 607 height 107
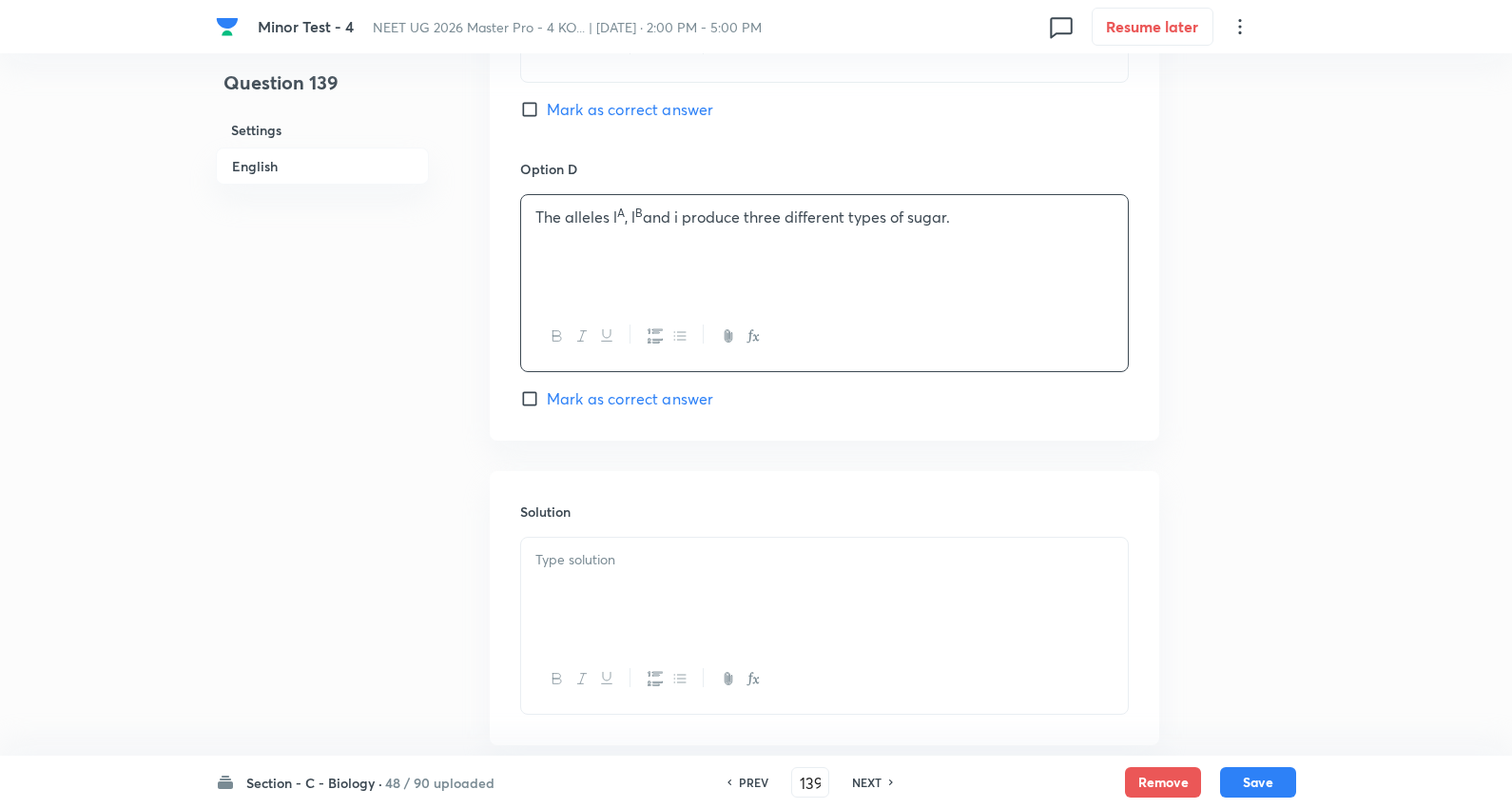
scroll to position [1690, 0]
click at [634, 402] on span "Mark as correct answer" at bounding box center [631, 396] width 166 height 23
click at [547, 402] on input "Mark as correct answer" at bounding box center [533, 396] width 26 height 19
checkbox input "true"
click at [674, 569] on p at bounding box center [825, 558] width 579 height 22
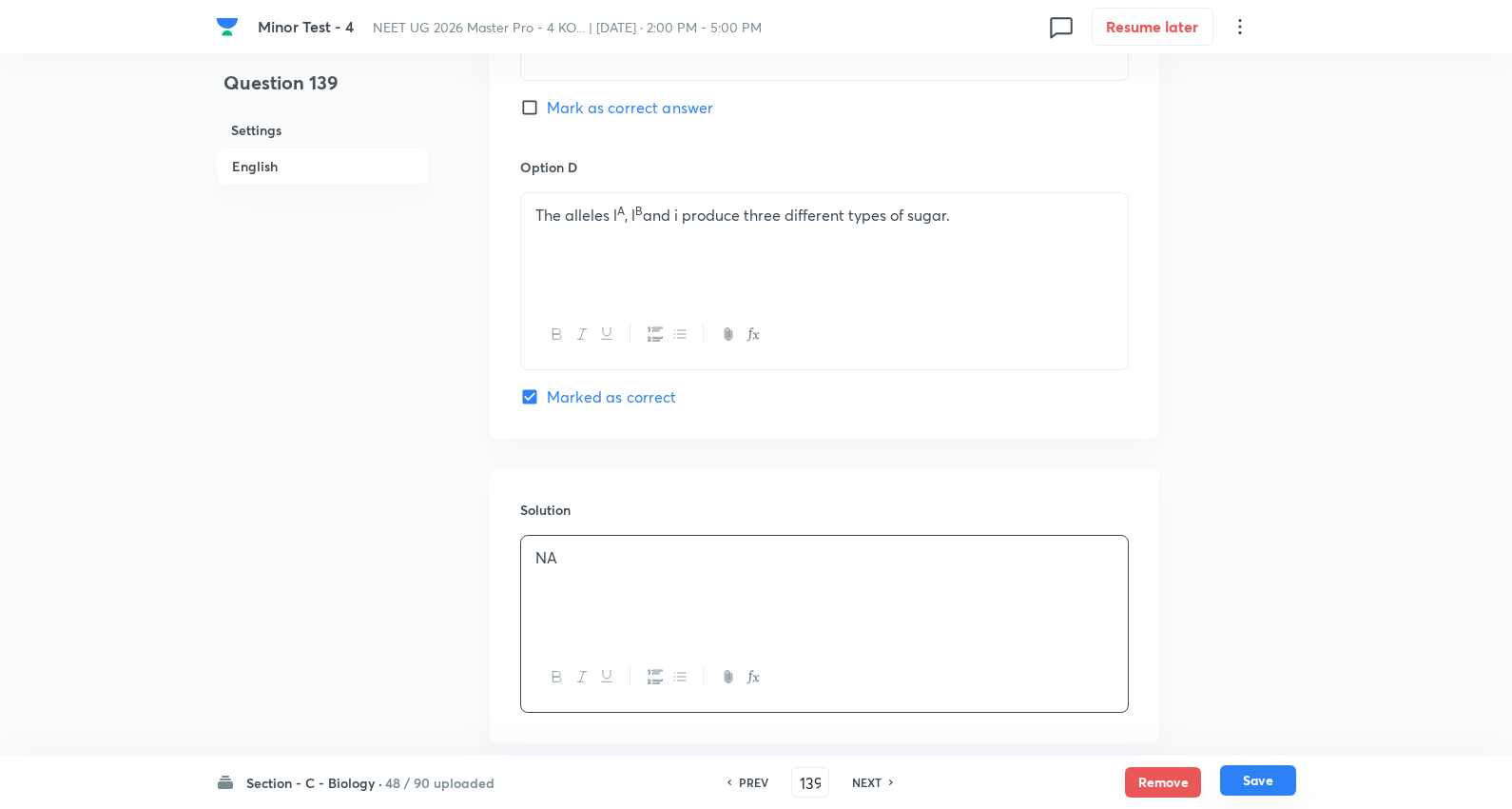
click at [1249, 775] on button "Save" at bounding box center [1258, 780] width 76 height 30
type input "140"
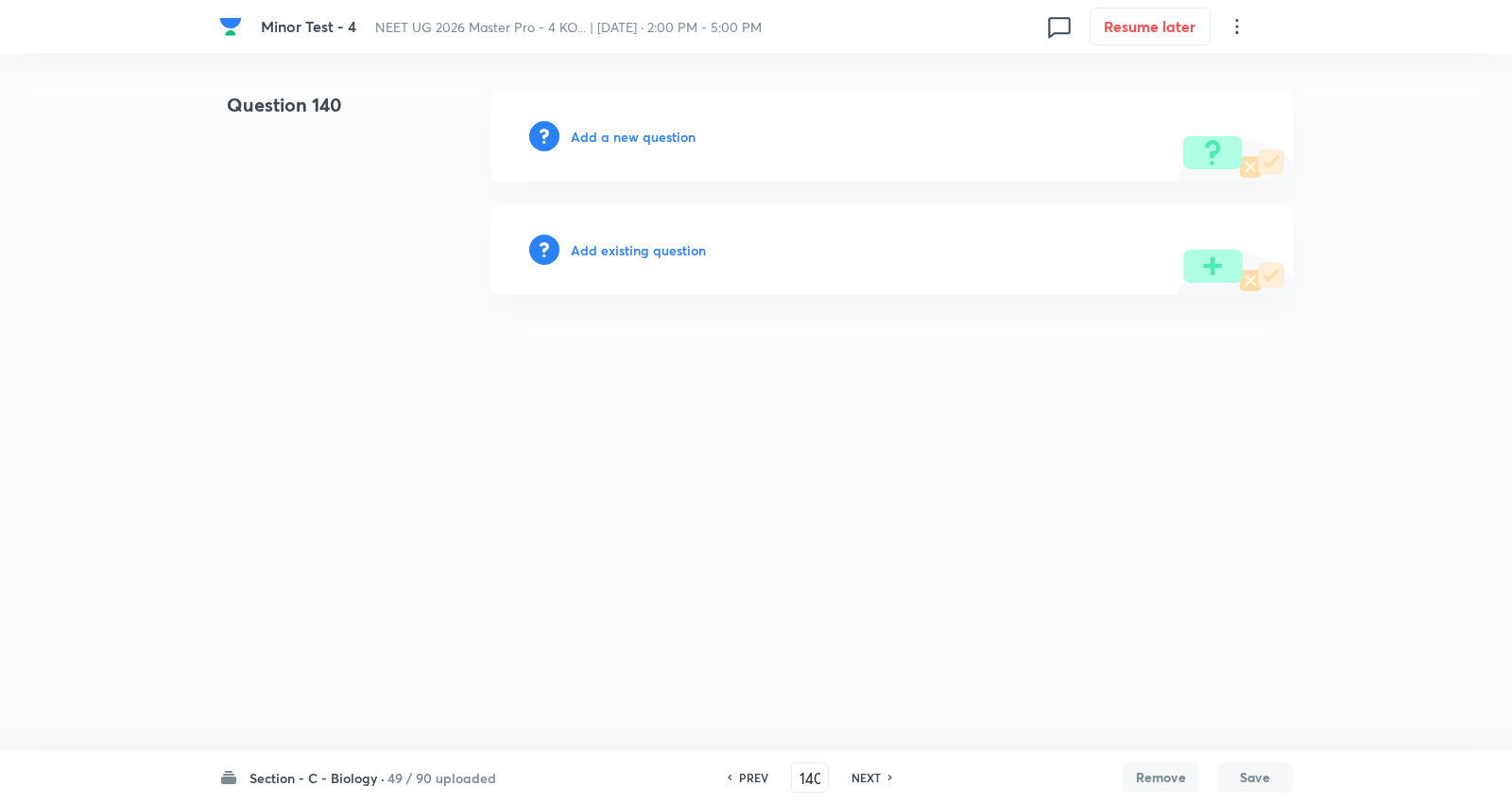
click at [658, 138] on h6 "Add a new question" at bounding box center [633, 136] width 125 height 19
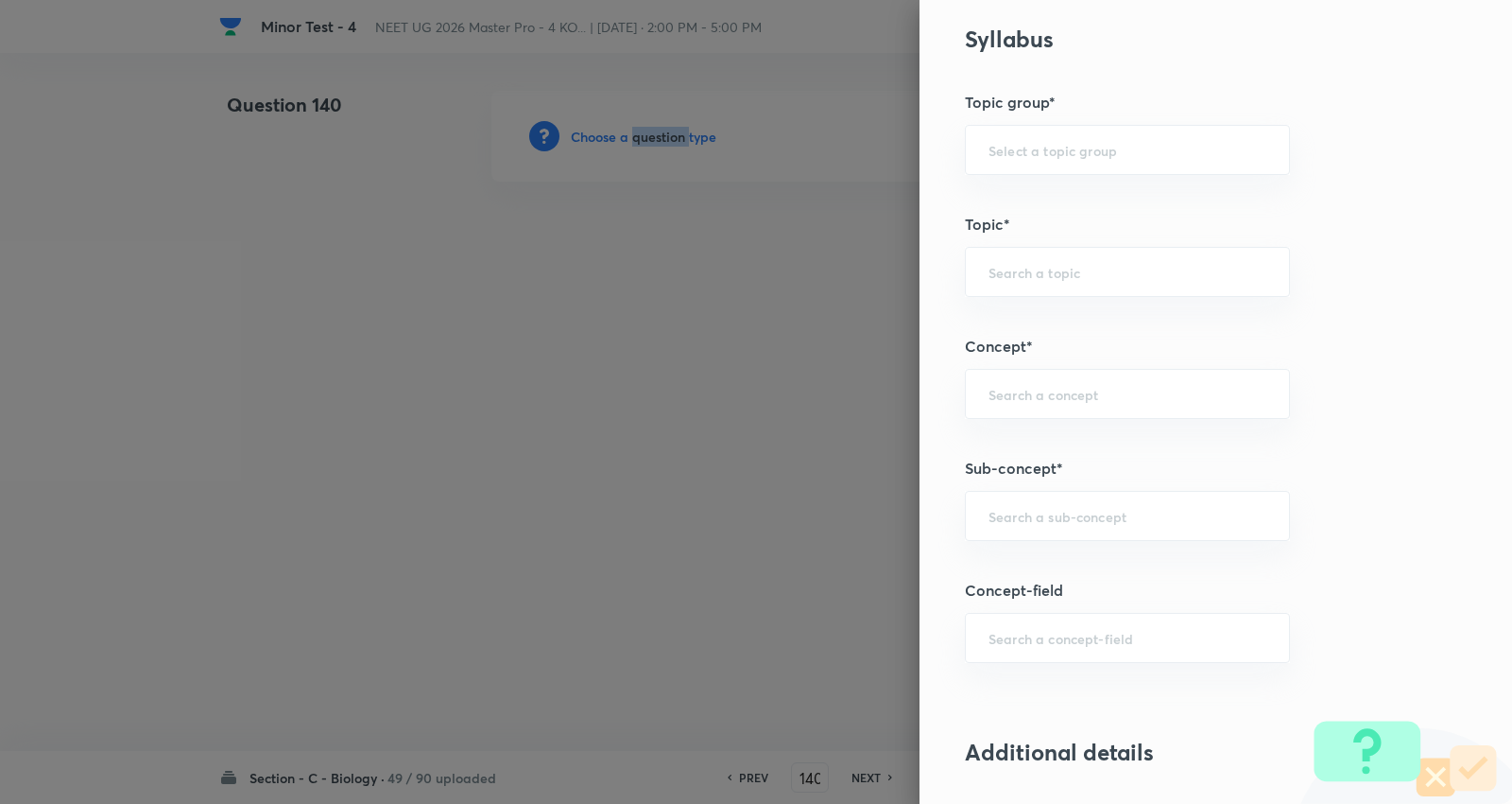
scroll to position [1050, 0]
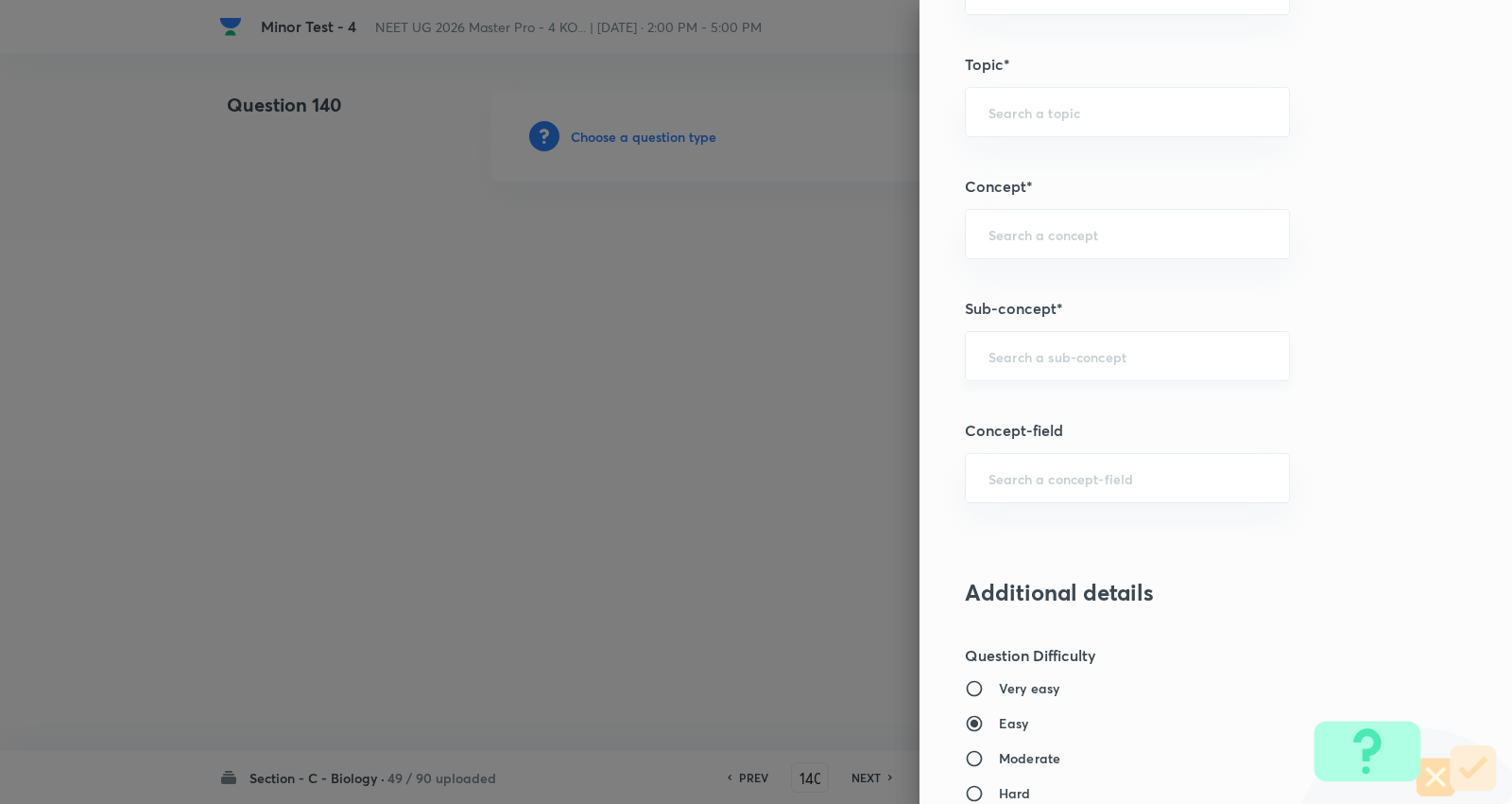
click at [1082, 352] on input "text" at bounding box center [1128, 355] width 278 height 18
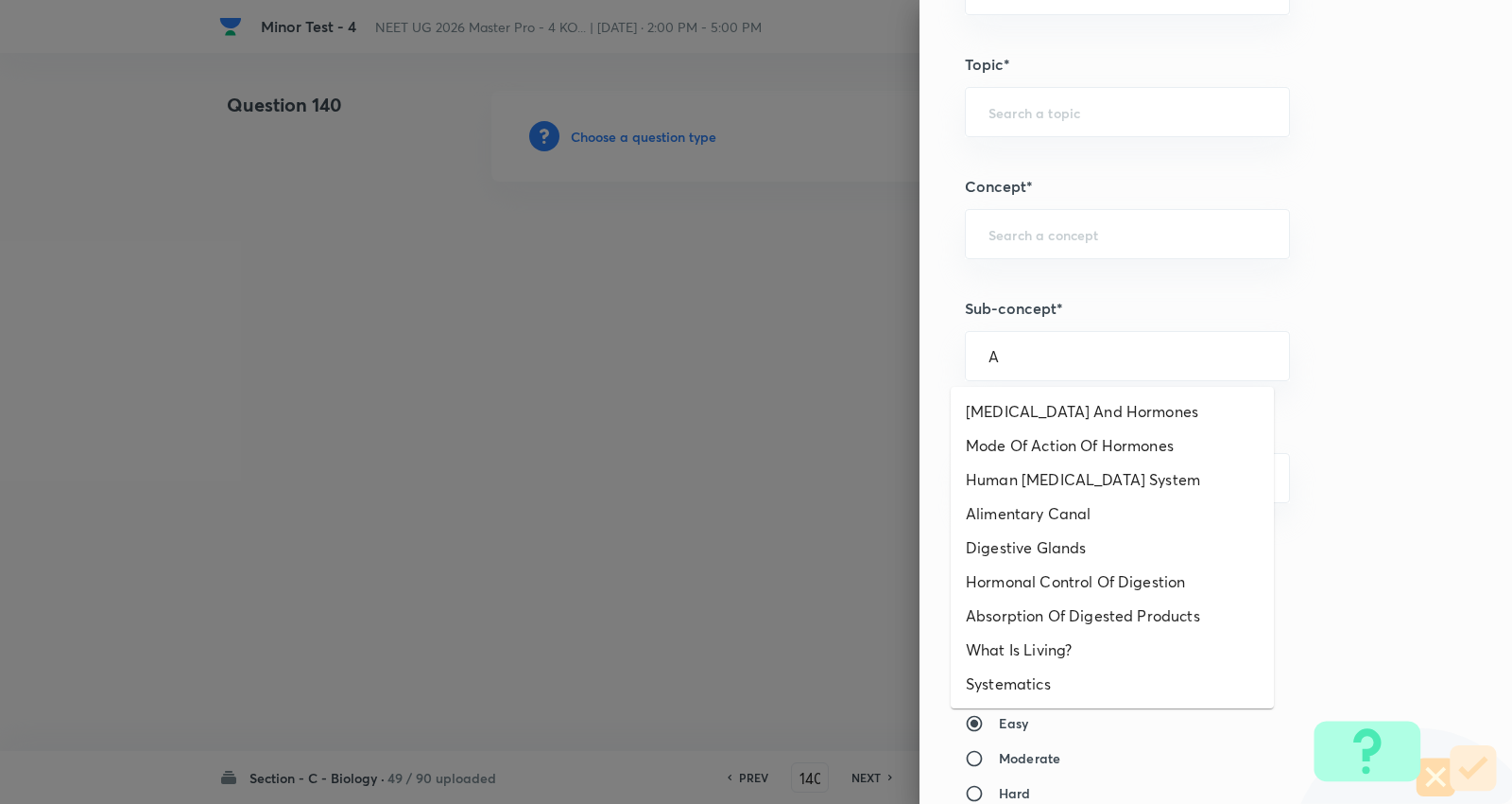
click at [1057, 399] on li "Endocrine Glands And Hormones" at bounding box center [1112, 411] width 323 height 34
type input "Endocrine Glands And Hormones"
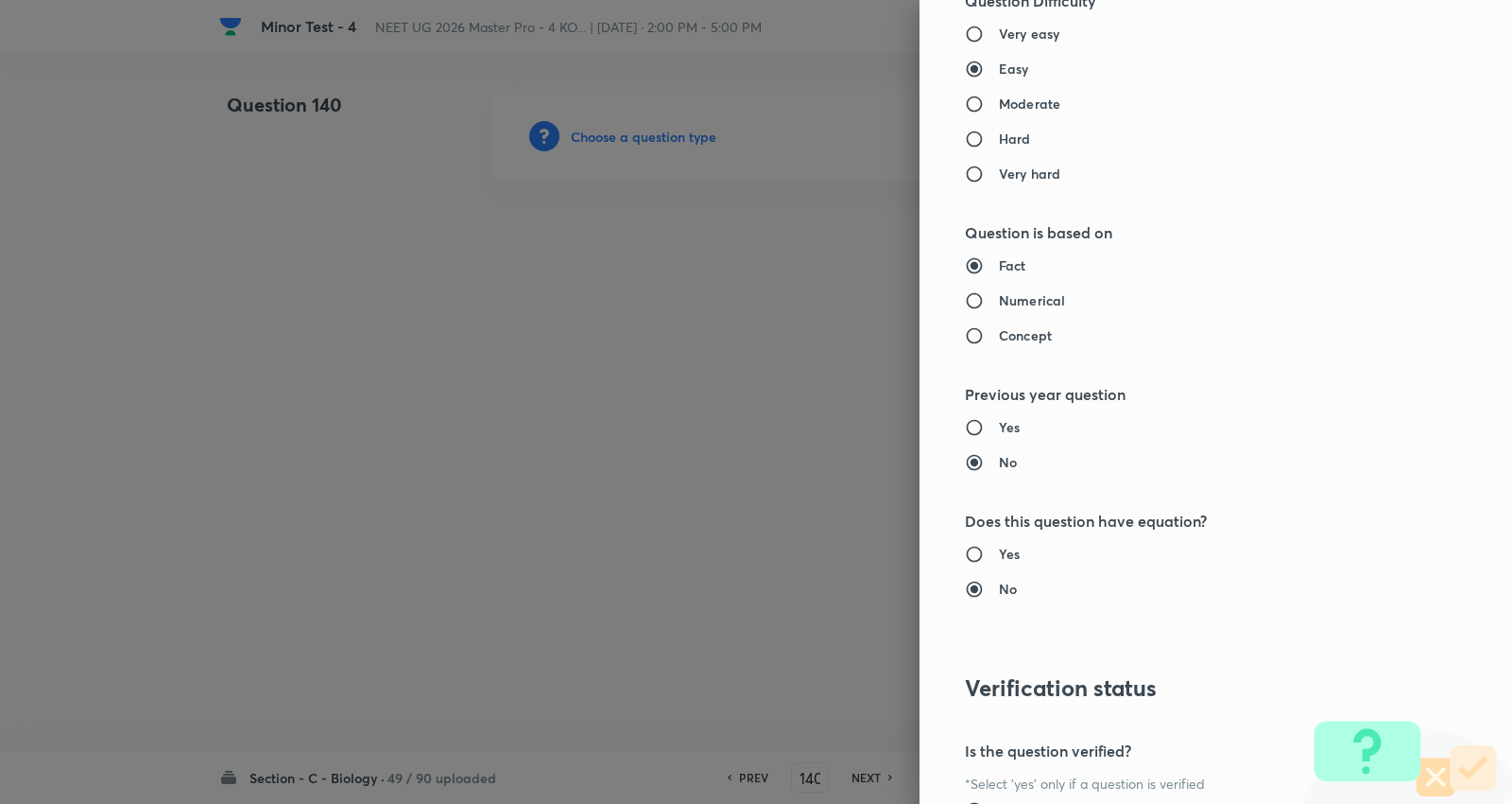
type input "Biology"
type input "Human Physiology"
type input "Chemical Coordinate & Integration"
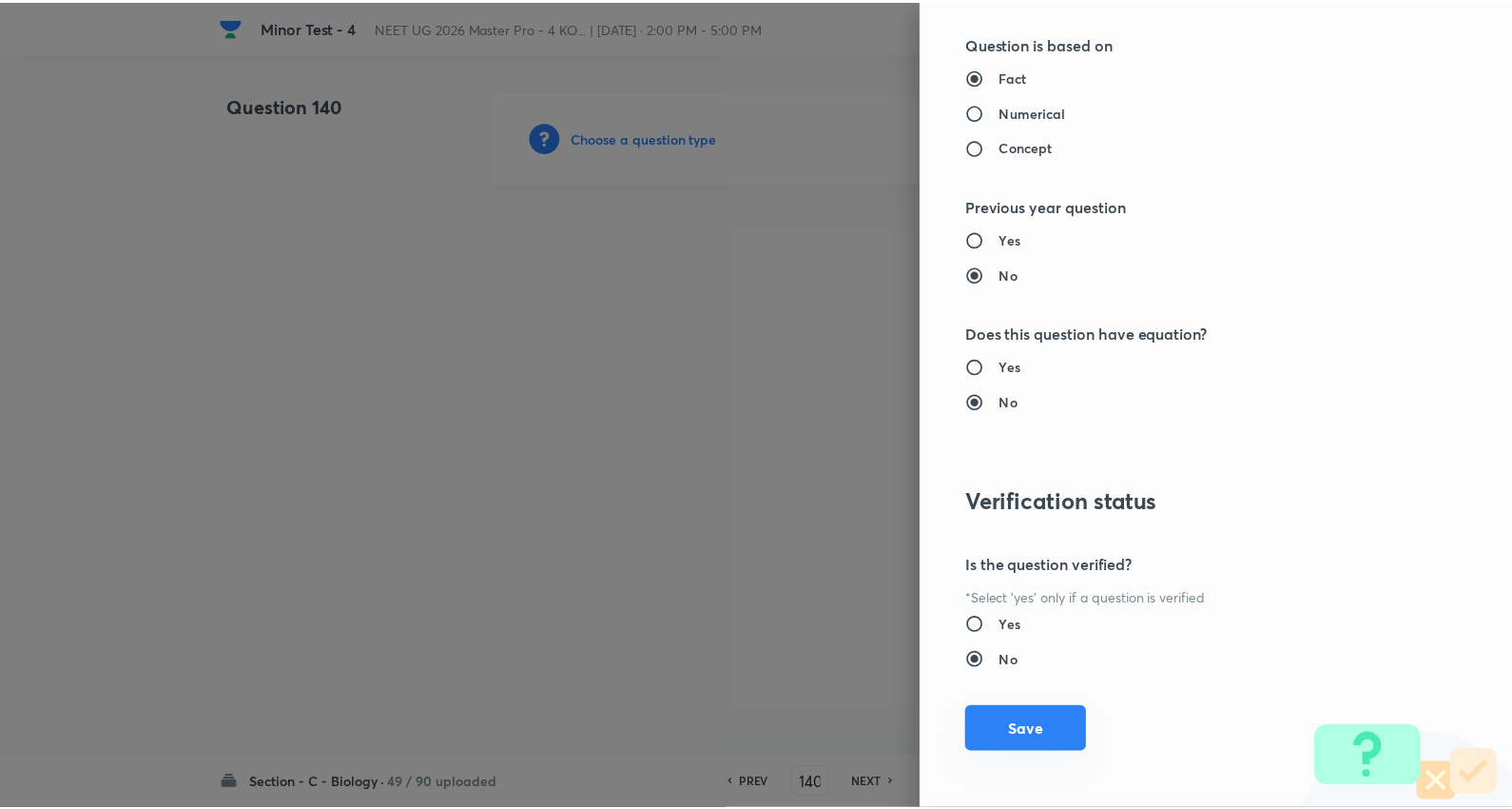
scroll to position [1913, 0]
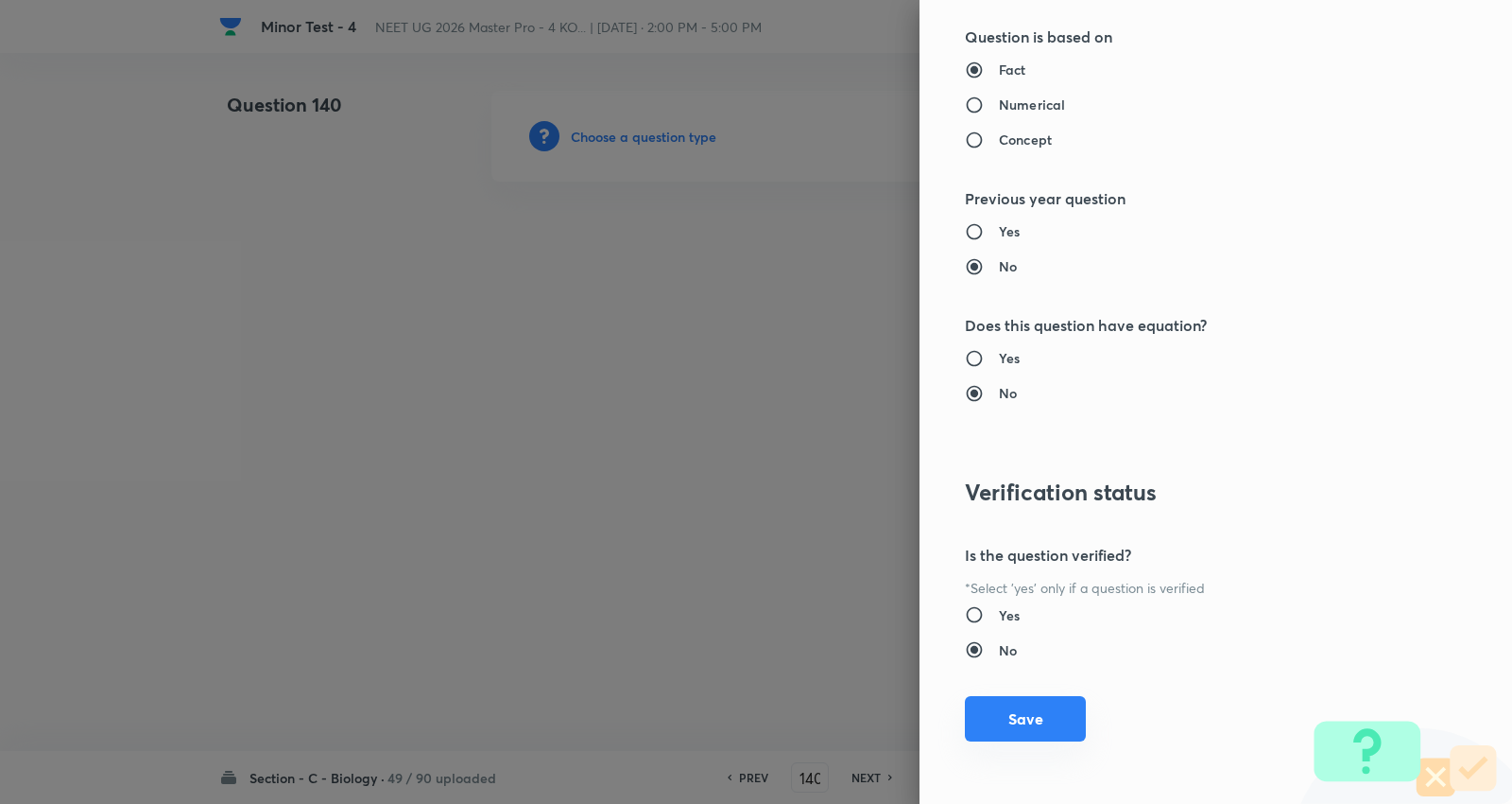
click at [1023, 713] on button "Save" at bounding box center [1026, 718] width 121 height 46
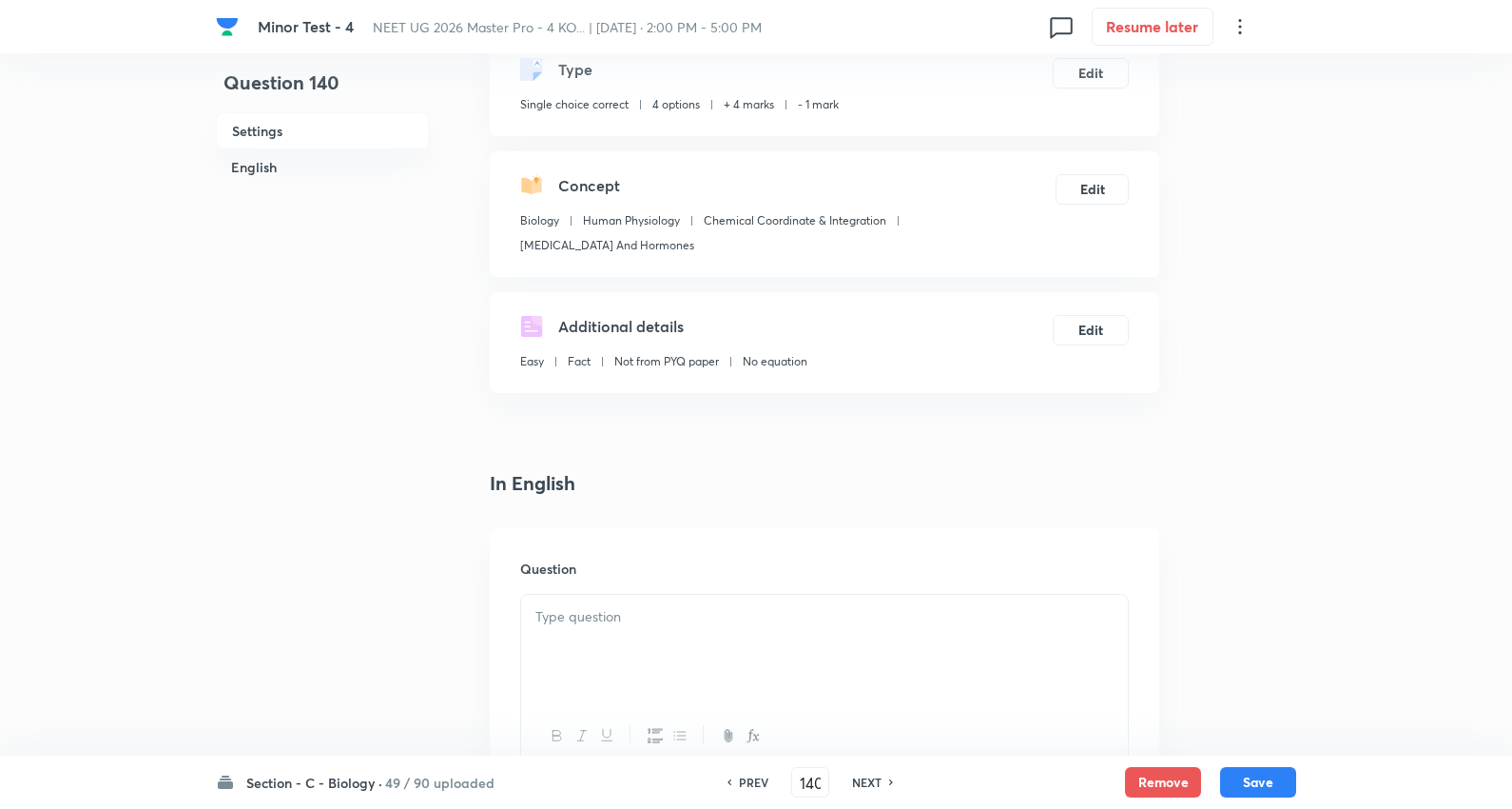
scroll to position [422, 0]
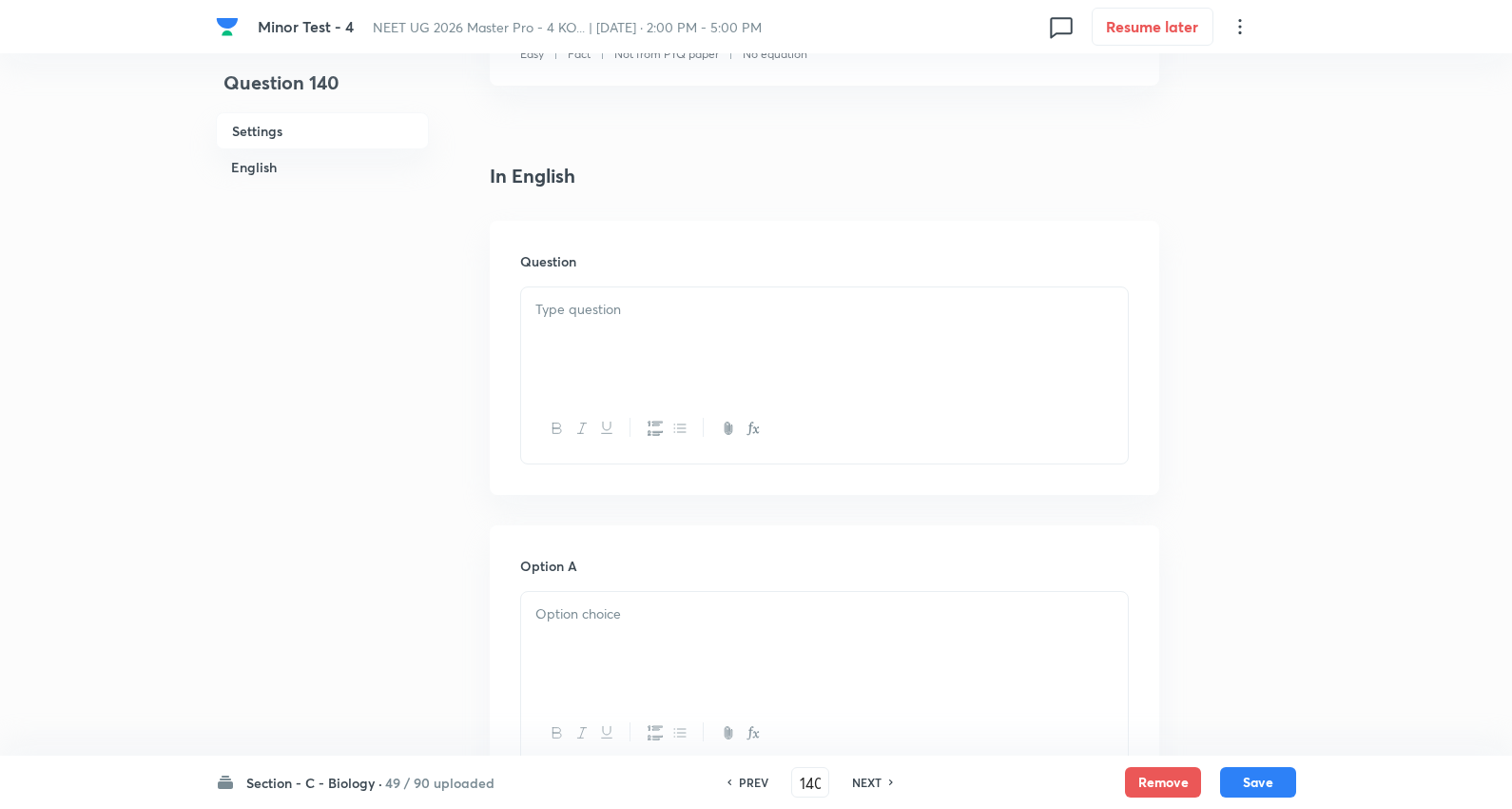
click at [630, 314] on p at bounding box center [825, 309] width 579 height 22
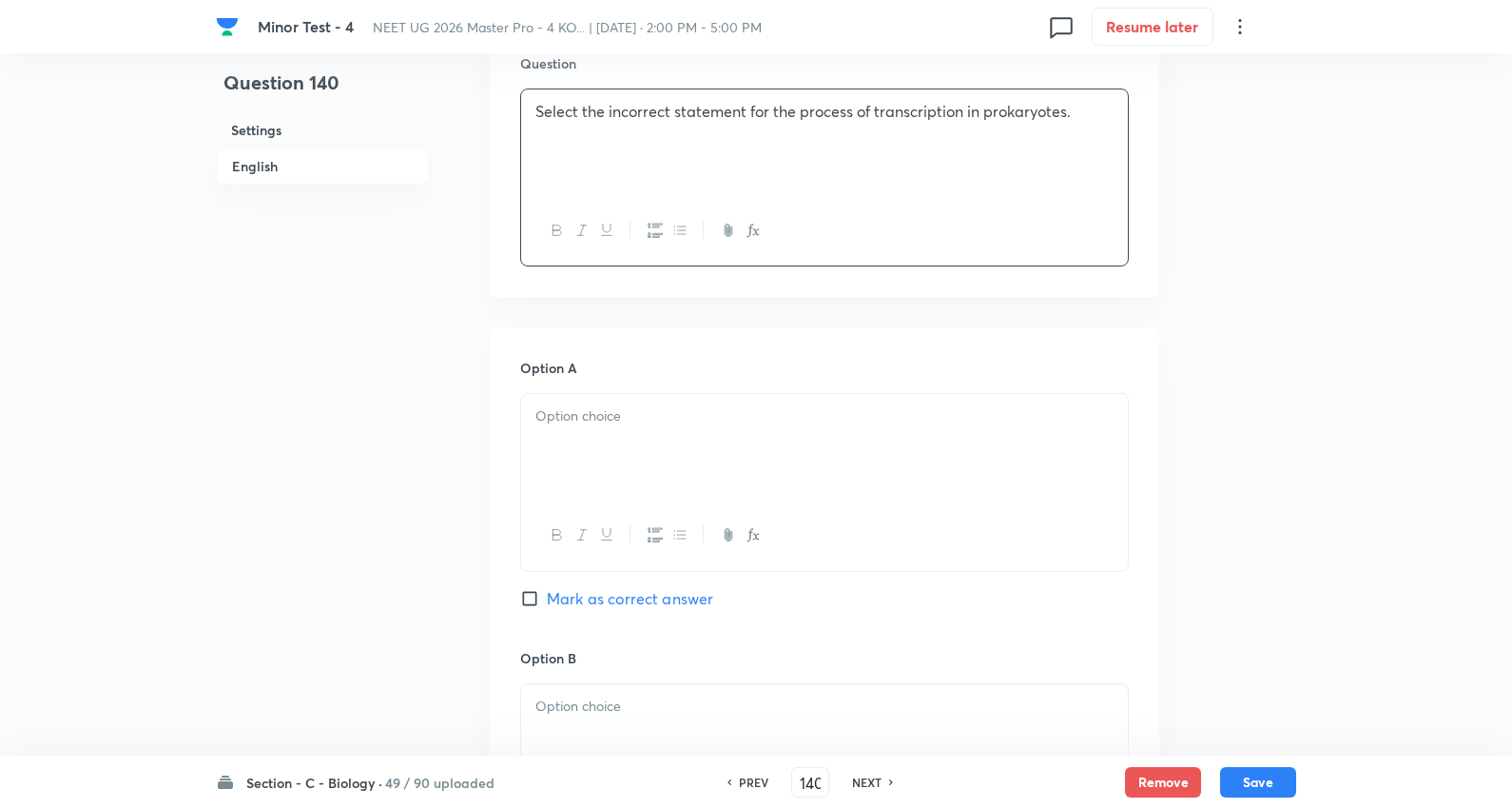
scroll to position [634, 0]
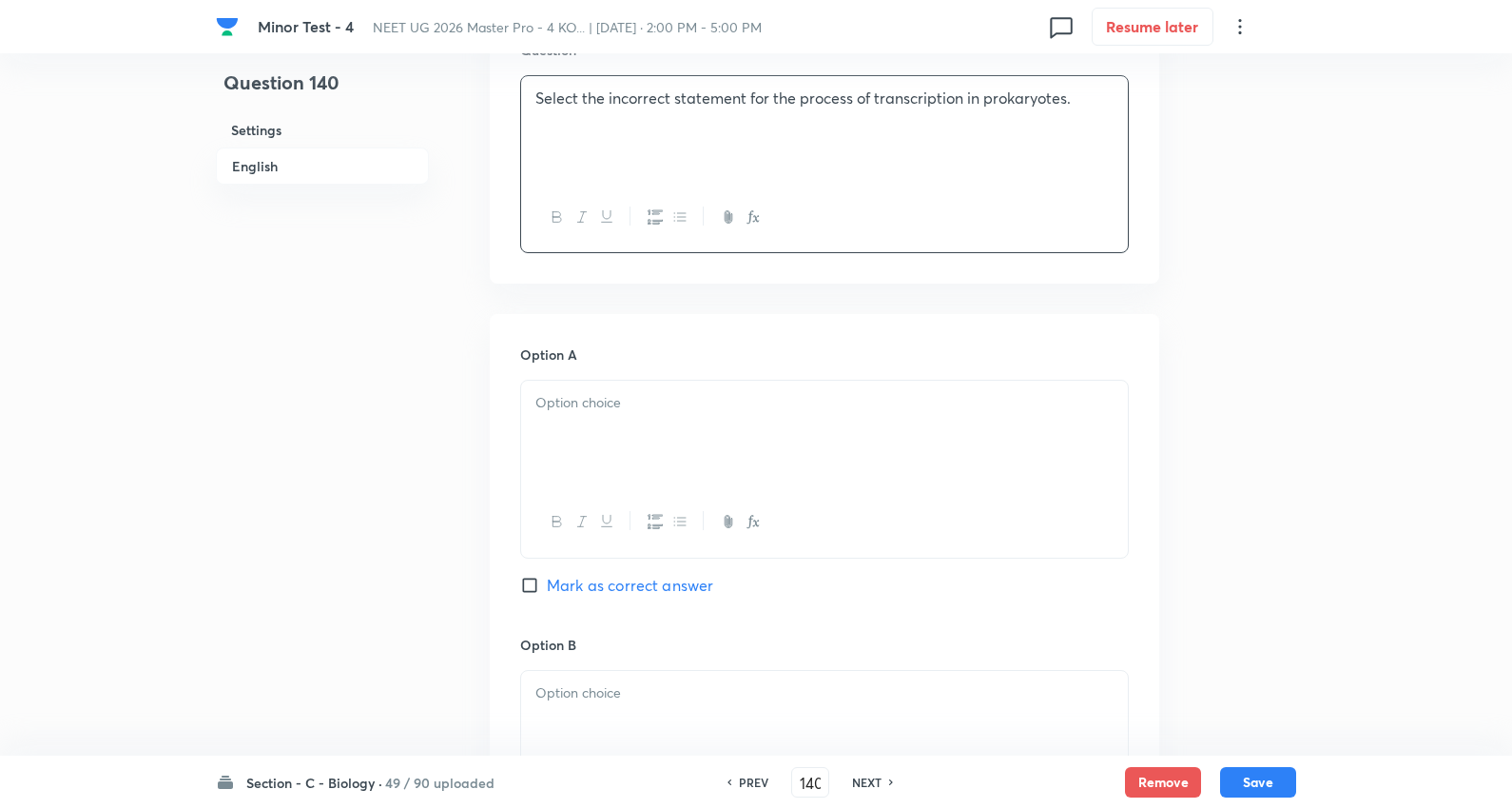
click at [673, 406] on p at bounding box center [825, 403] width 579 height 22
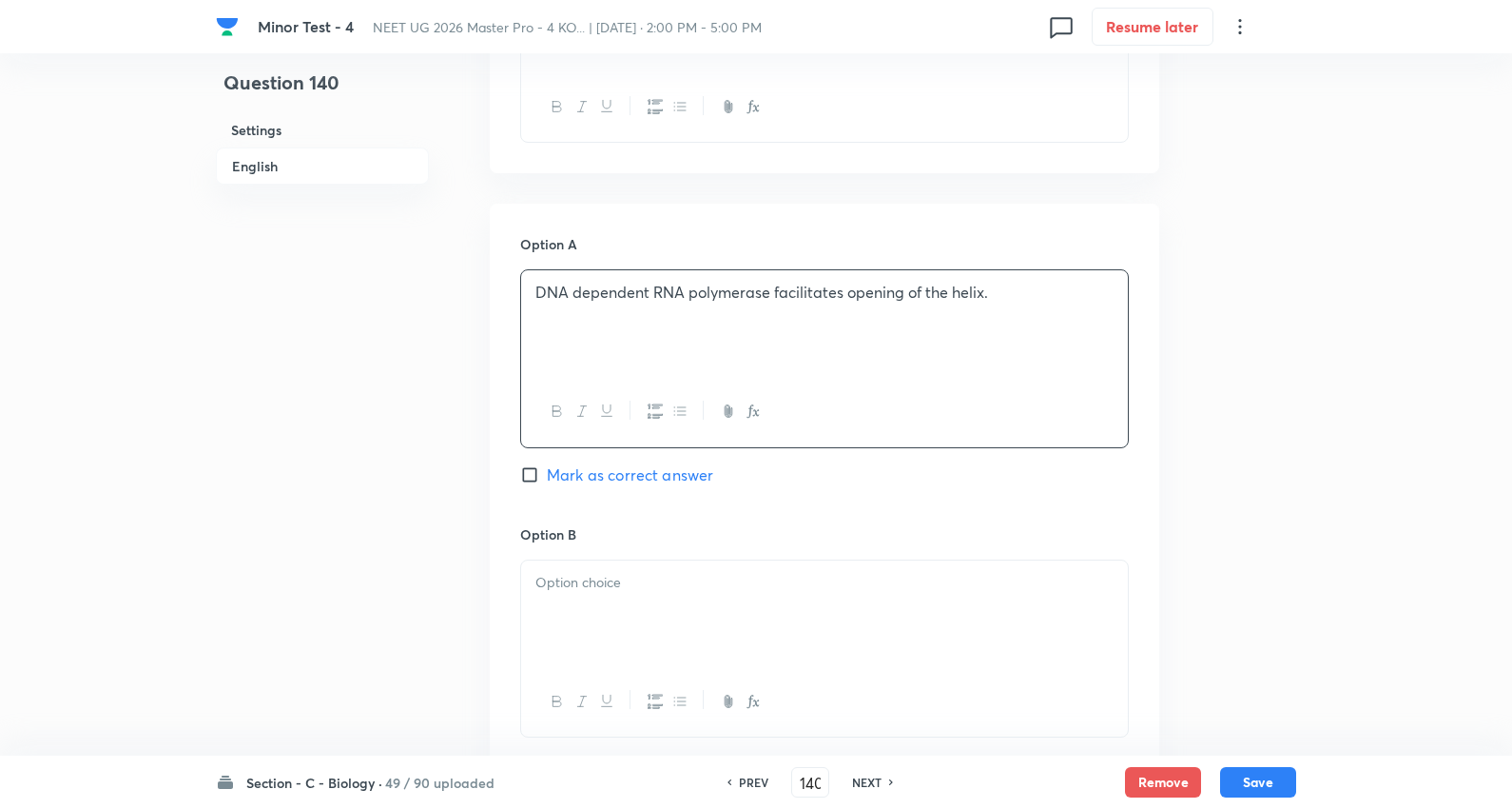
scroll to position [845, 0]
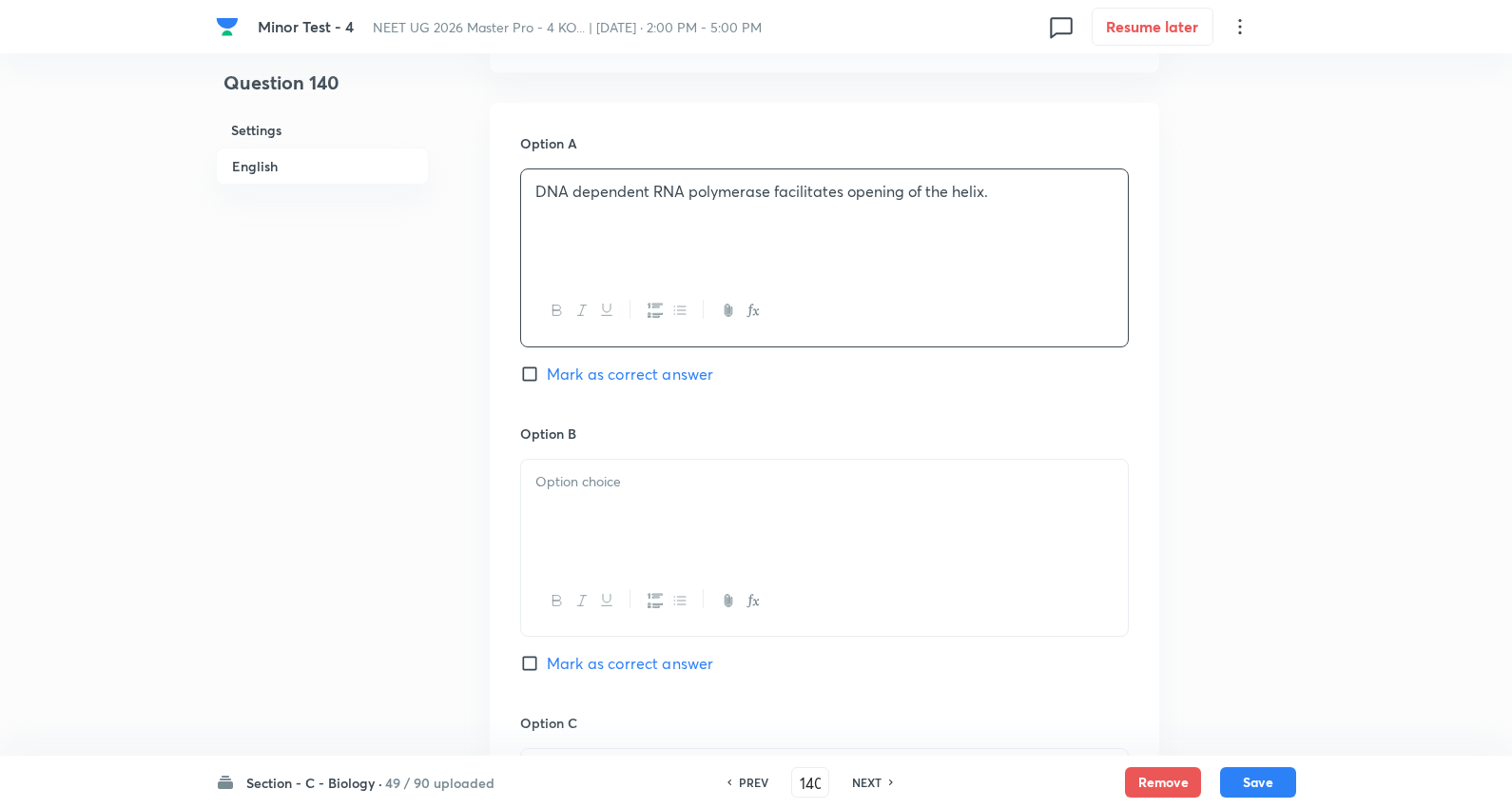
click at [631, 487] on p at bounding box center [825, 482] width 579 height 22
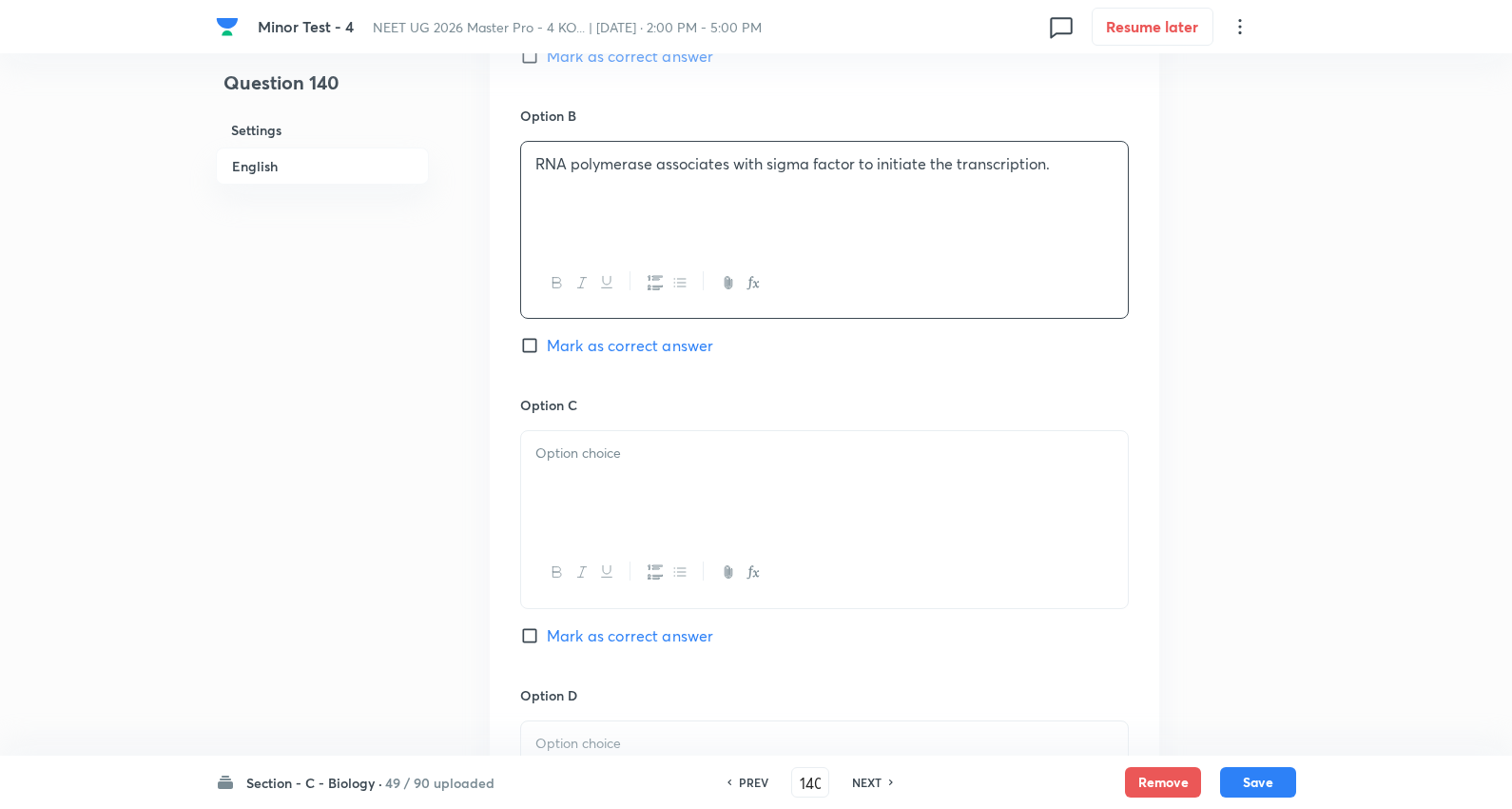
click at [699, 496] on div at bounding box center [825, 484] width 607 height 107
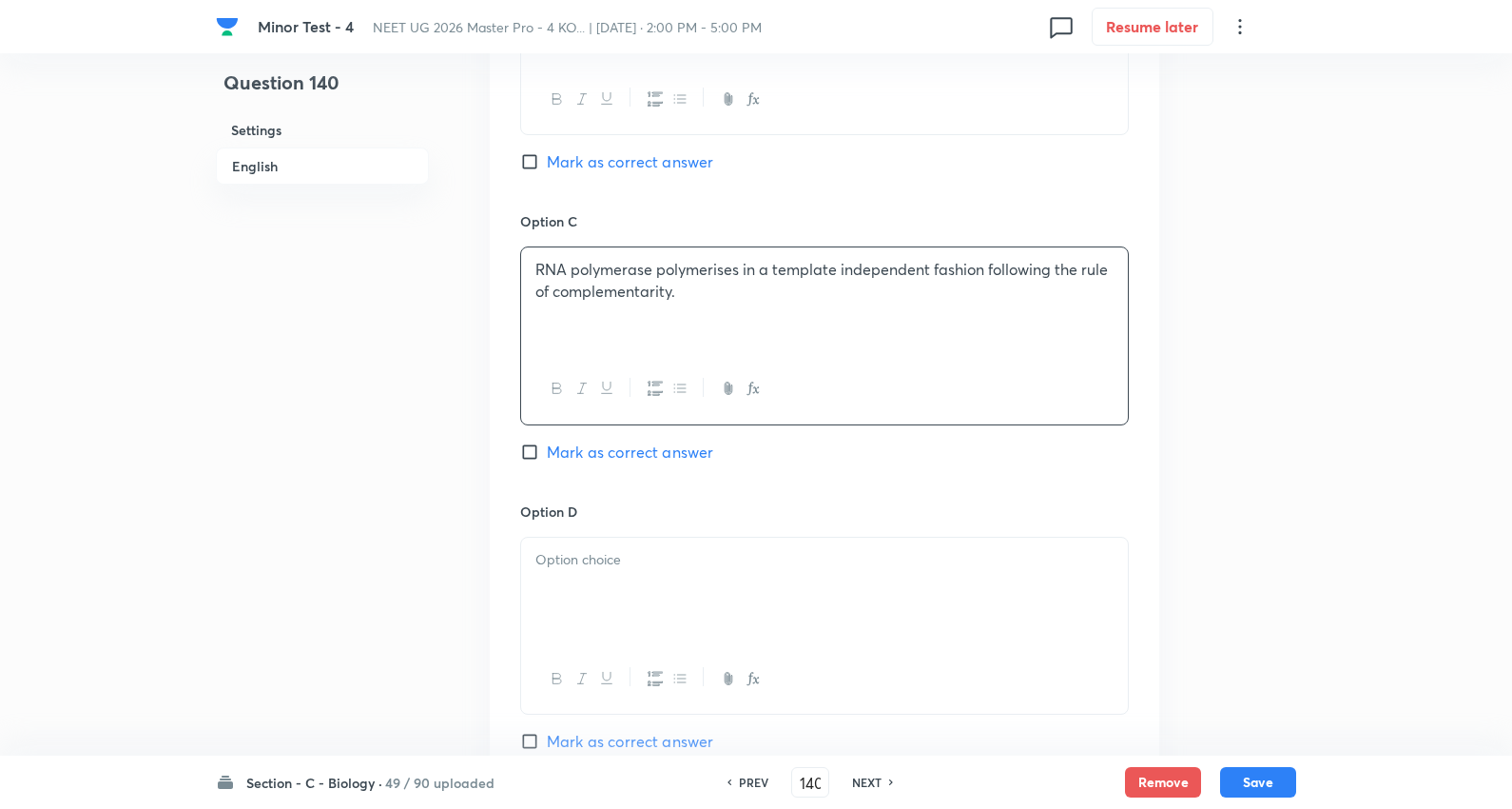
scroll to position [1479, 0]
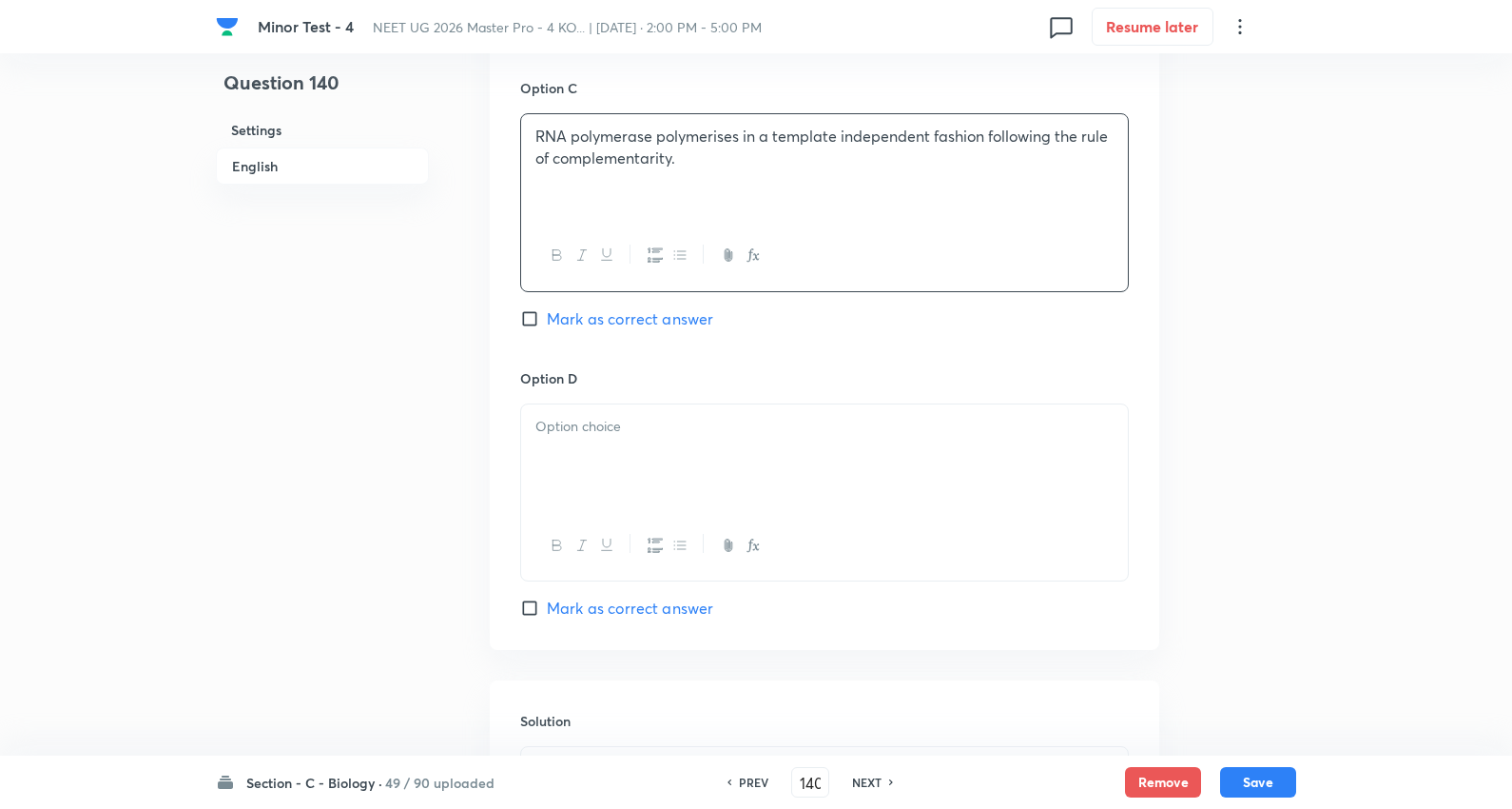
drag, startPoint x: 663, startPoint y: 319, endPoint x: 632, endPoint y: 416, distance: 101.8
click at [664, 319] on span "Mark as correct answer" at bounding box center [631, 318] width 166 height 23
click at [547, 319] on input "Mark as correct answer" at bounding box center [533, 318] width 26 height 19
checkbox input "true"
click at [620, 454] on div at bounding box center [825, 457] width 607 height 107
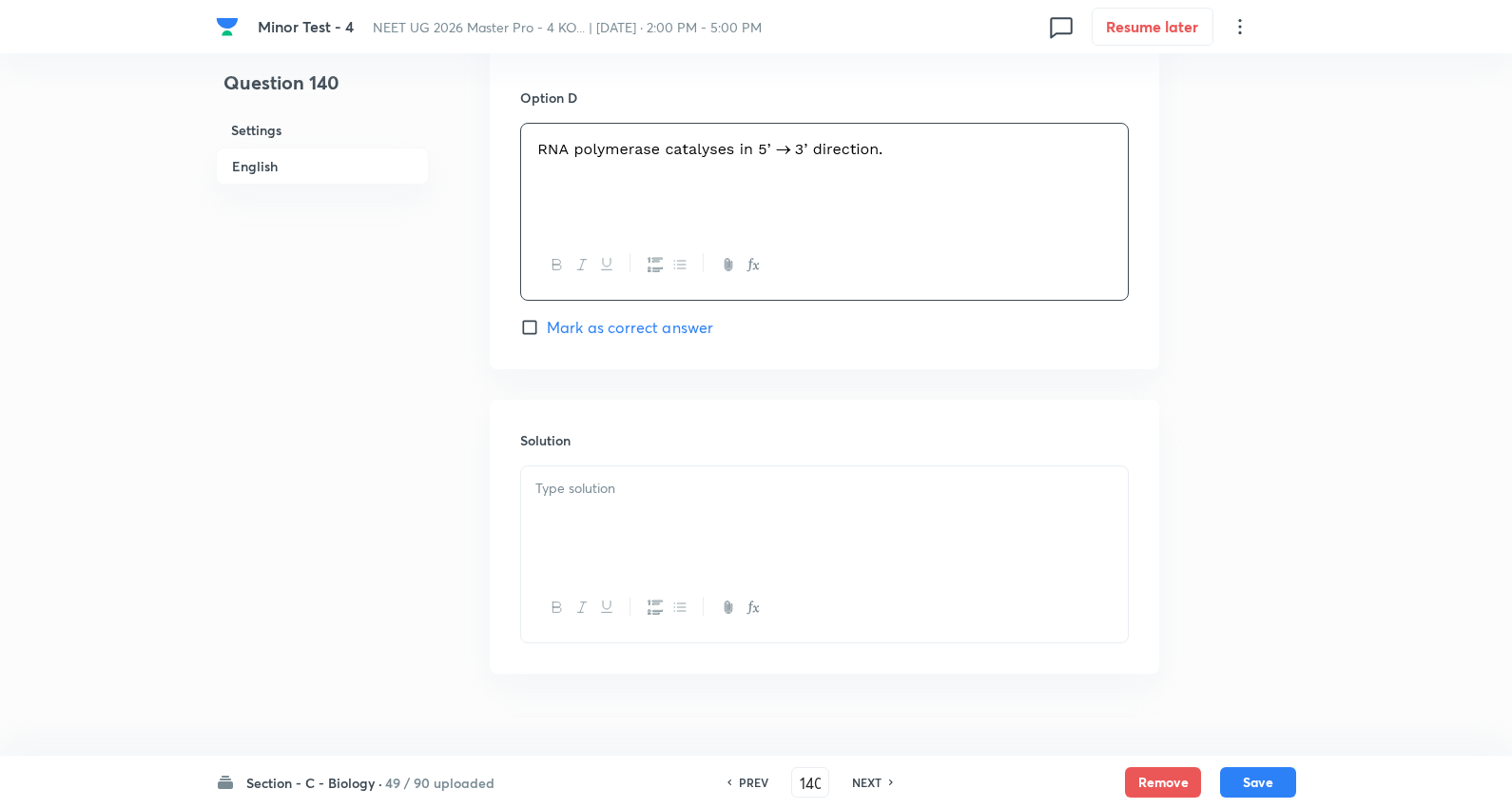
scroll to position [1796, 0]
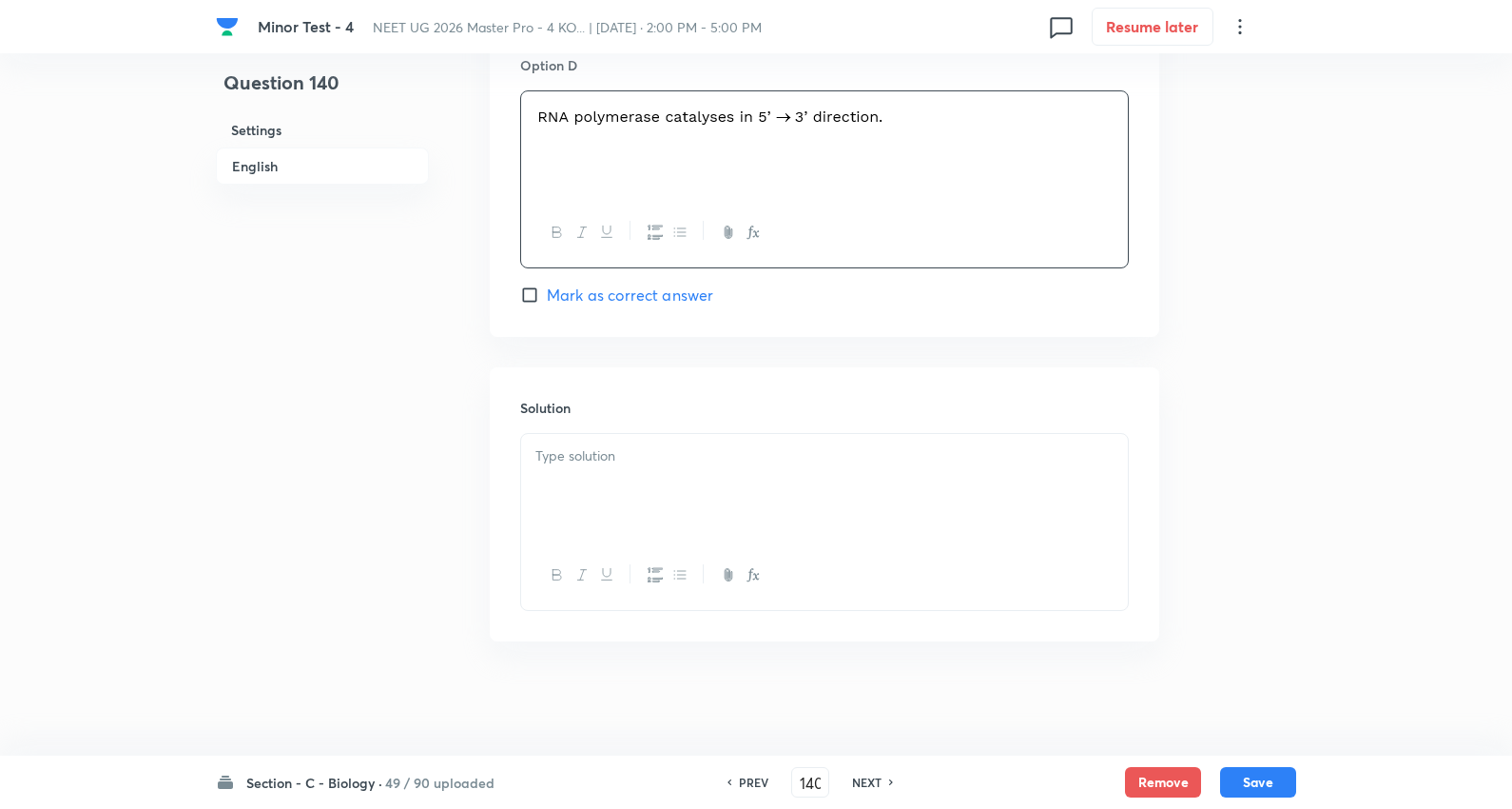
click at [652, 469] on div at bounding box center [825, 487] width 607 height 107
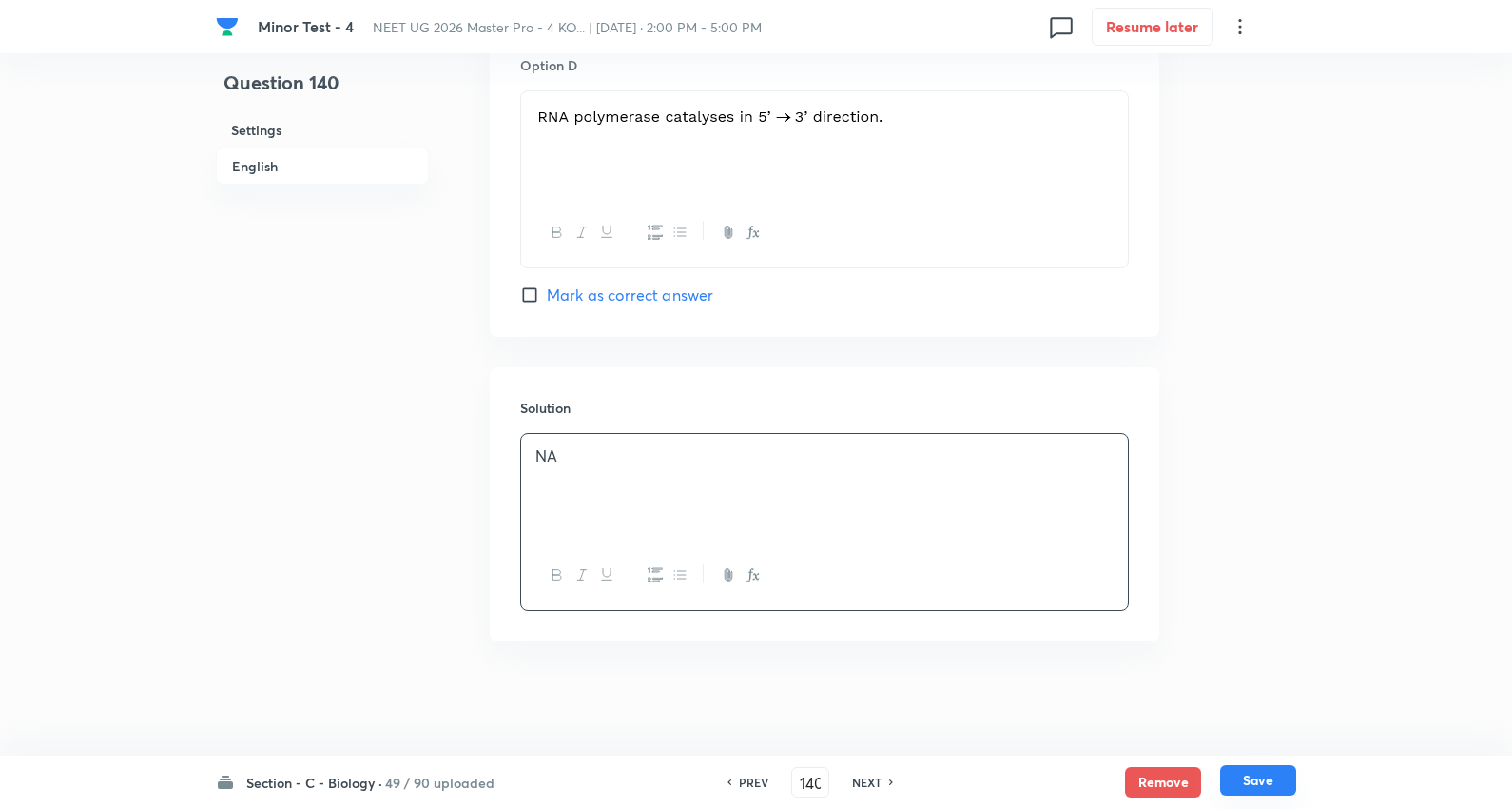
click at [1262, 778] on button "Save" at bounding box center [1258, 780] width 76 height 30
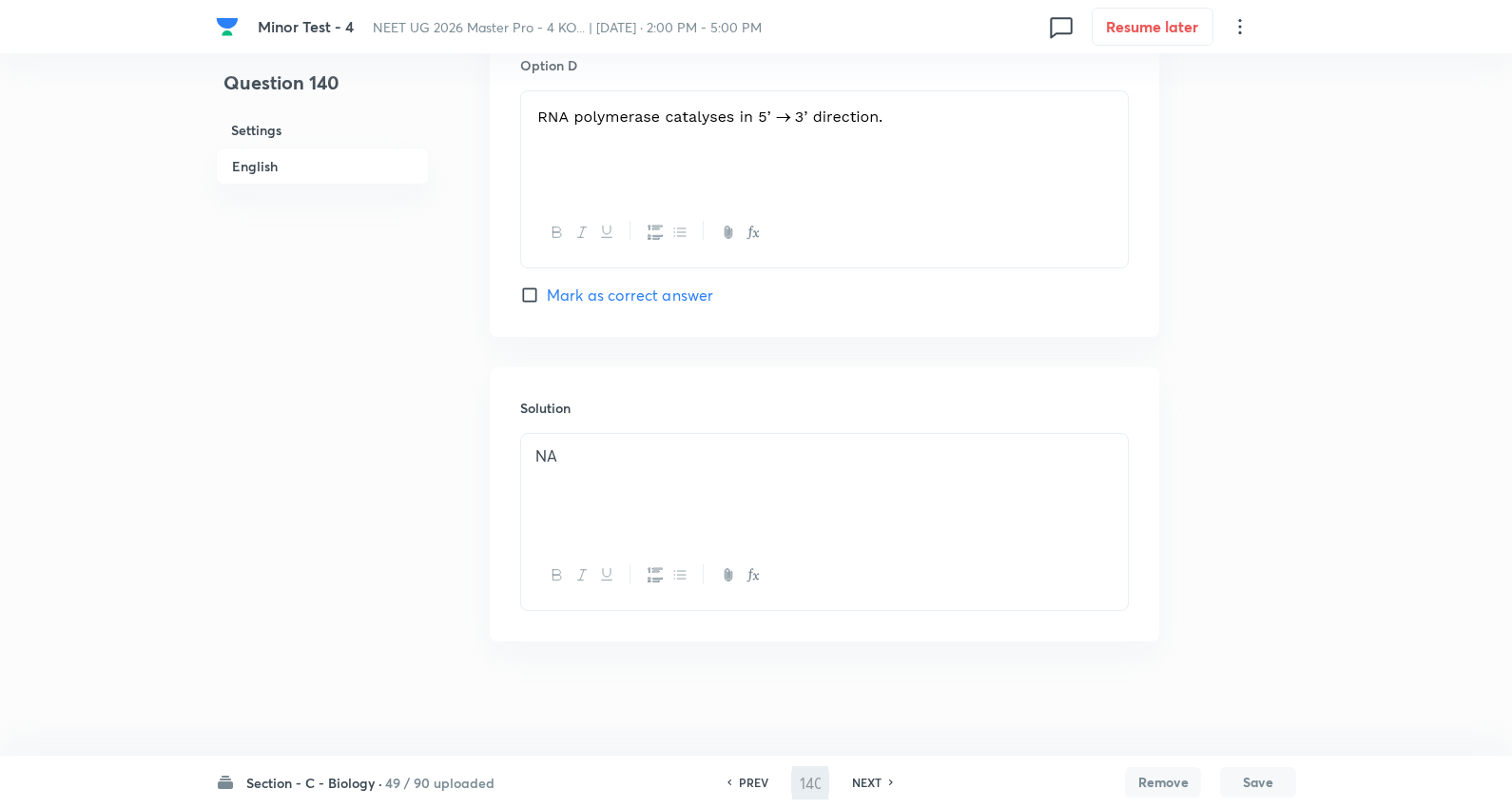
type input "141"
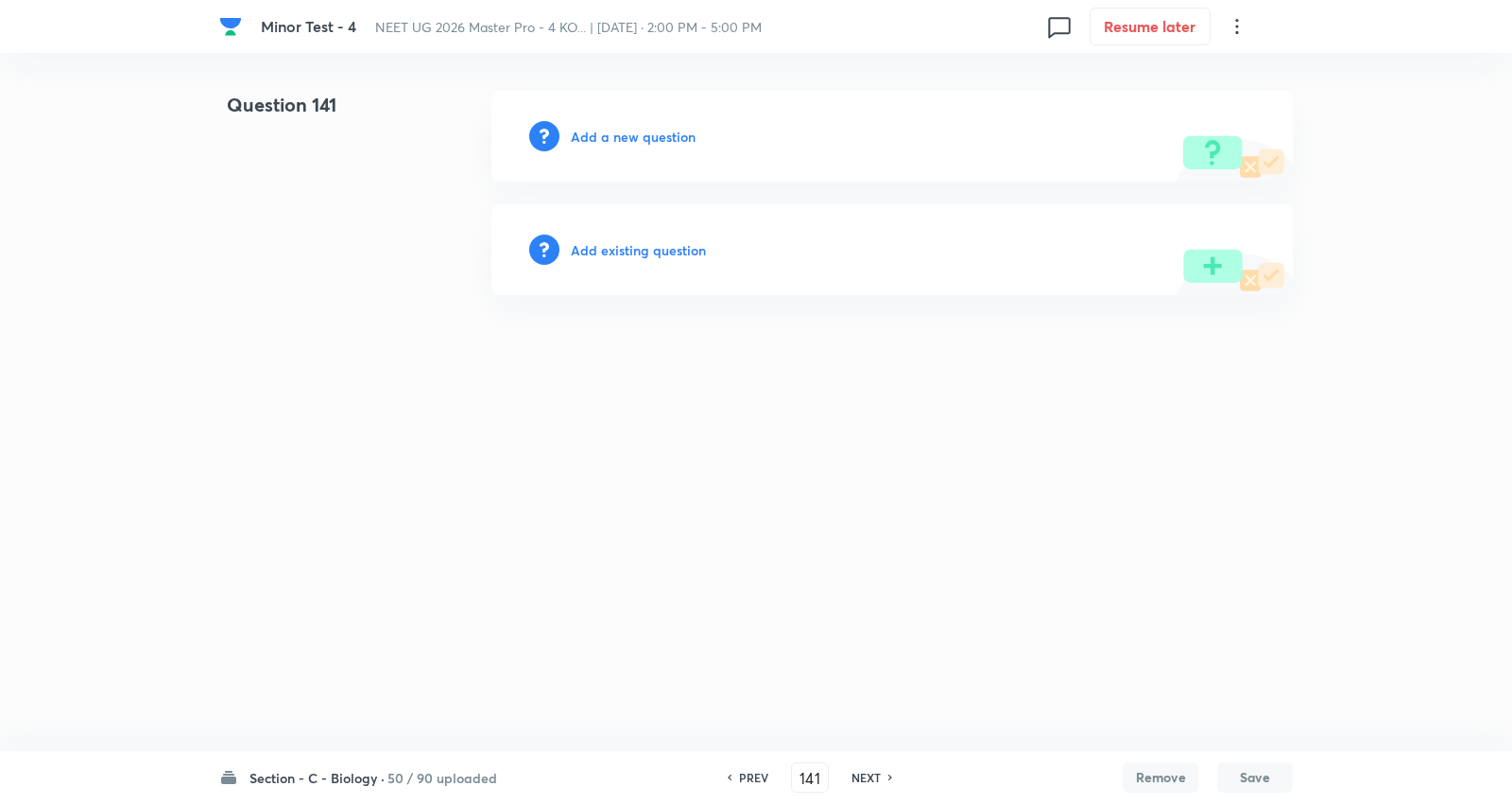
click at [658, 132] on h6 "Add a new question" at bounding box center [633, 136] width 125 height 19
click at [658, 132] on h6 "Choose a question type" at bounding box center [644, 136] width 146 height 19
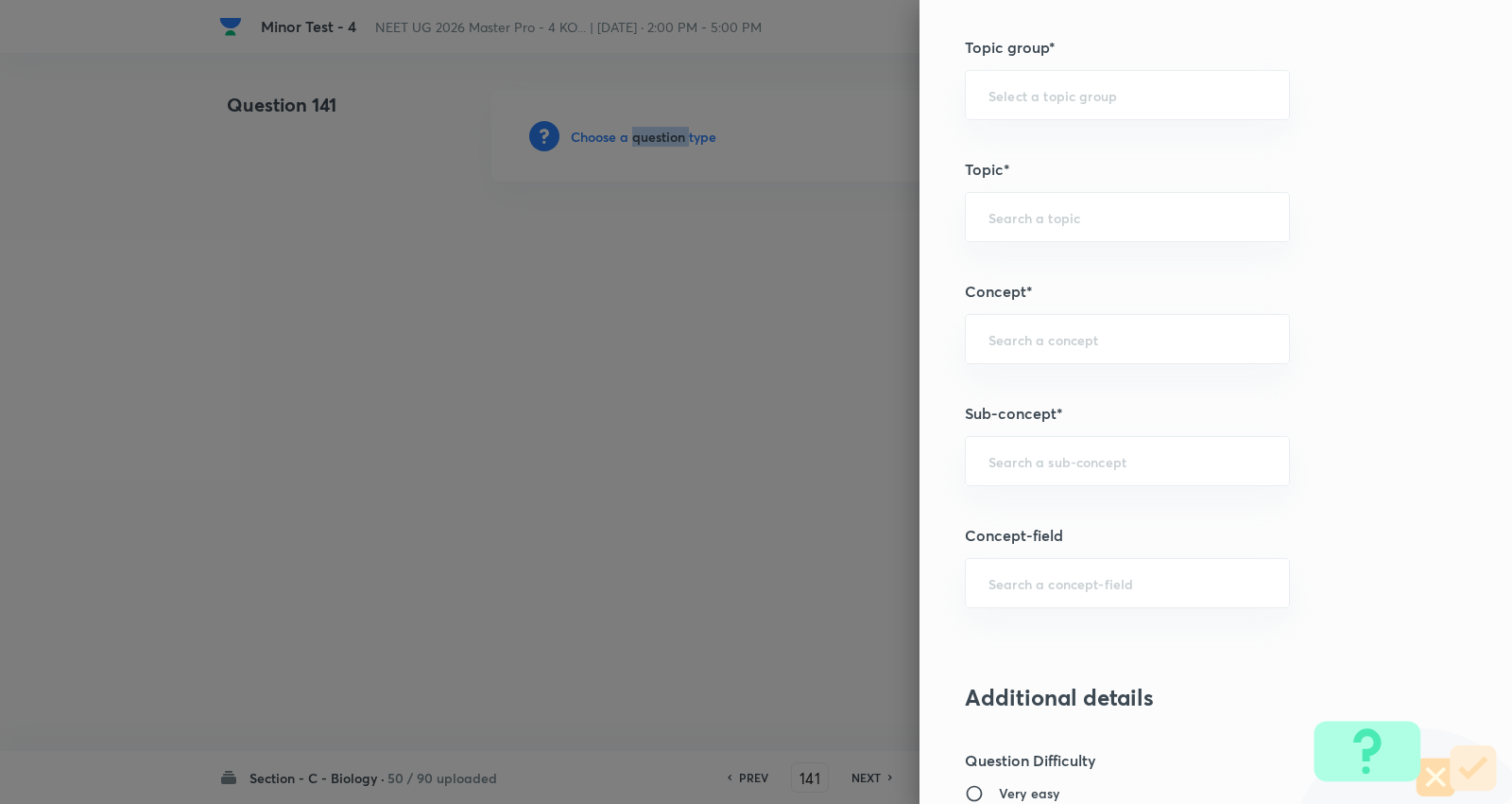
scroll to position [1155, 0]
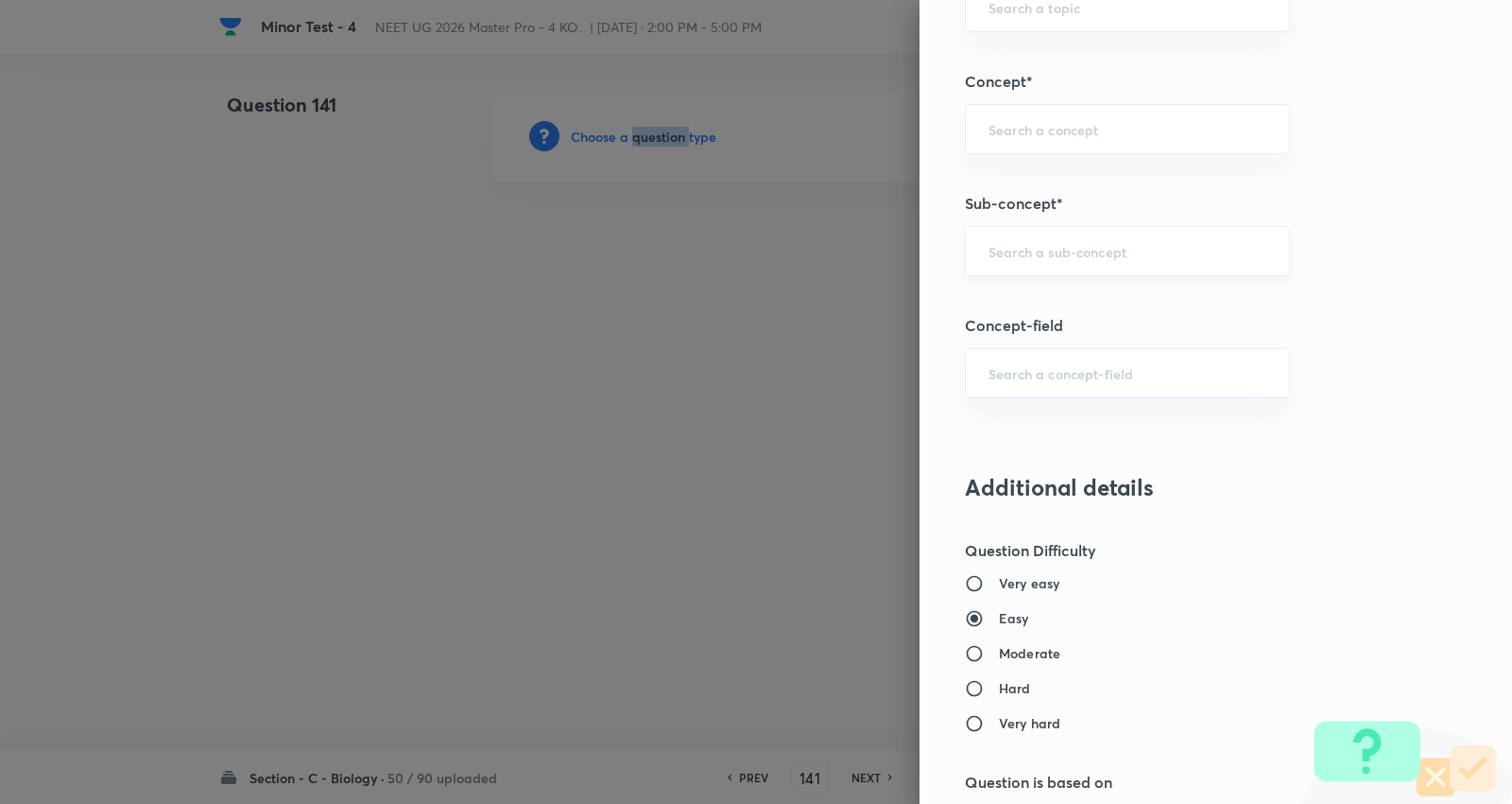
click at [1031, 267] on div "​" at bounding box center [1128, 250] width 325 height 50
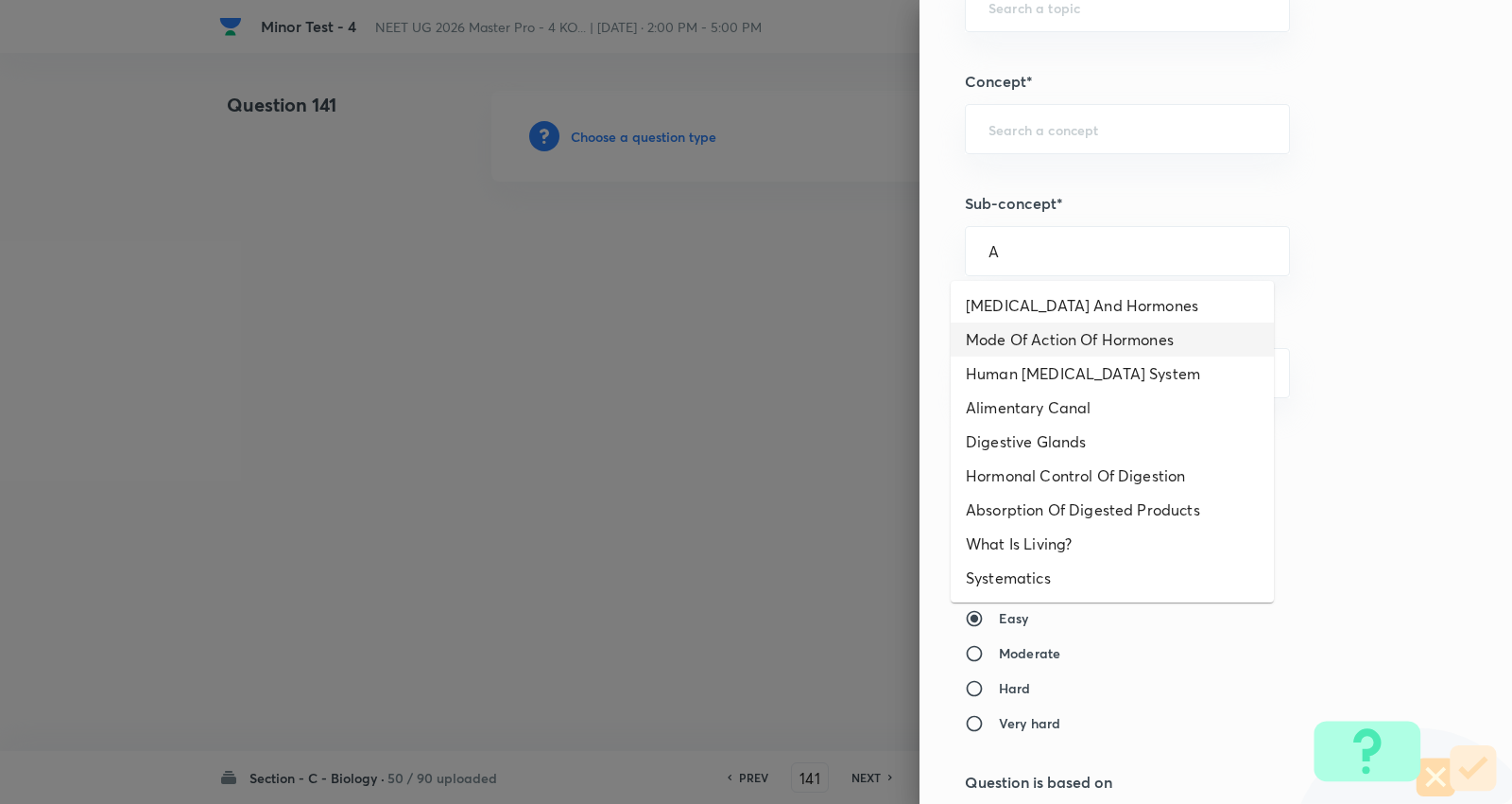
click at [1069, 322] on li "Mode Of Action Of Hormones" at bounding box center [1112, 339] width 323 height 34
type input "Mode Of Action Of Hormones"
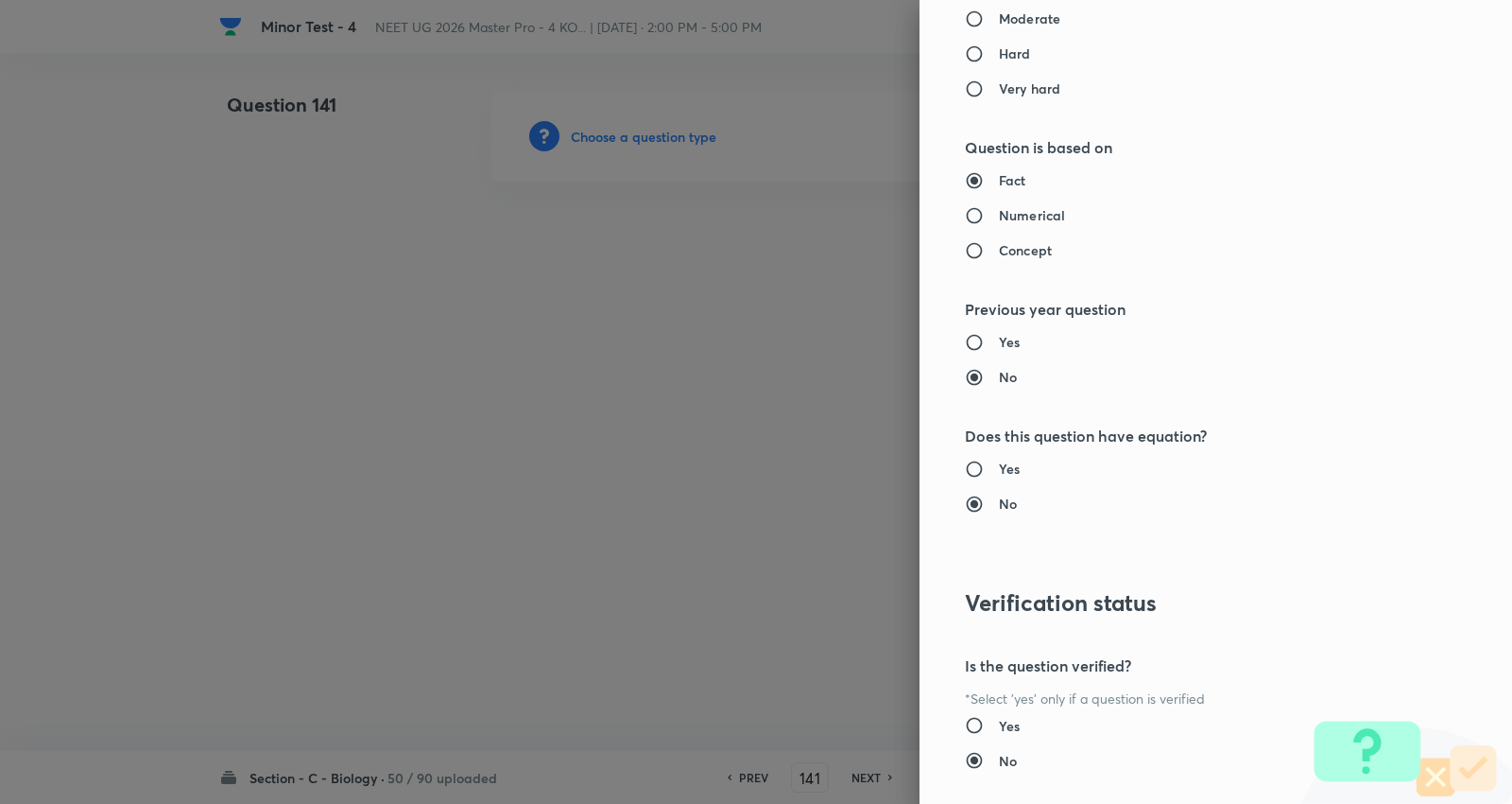
type input "Biology"
type input "Human Physiology"
type input "Chemical Coordinate & Integration"
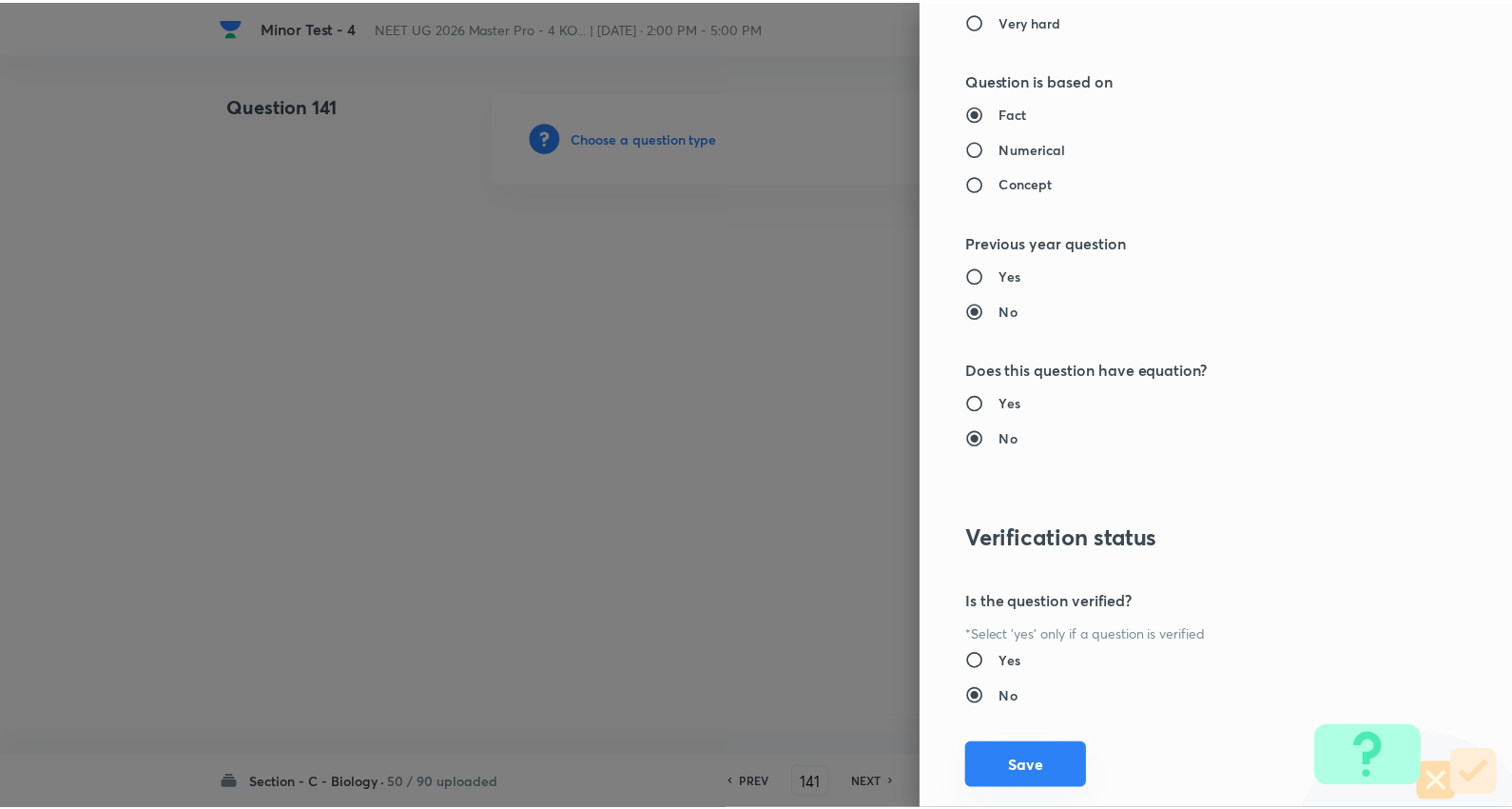
scroll to position [1913, 0]
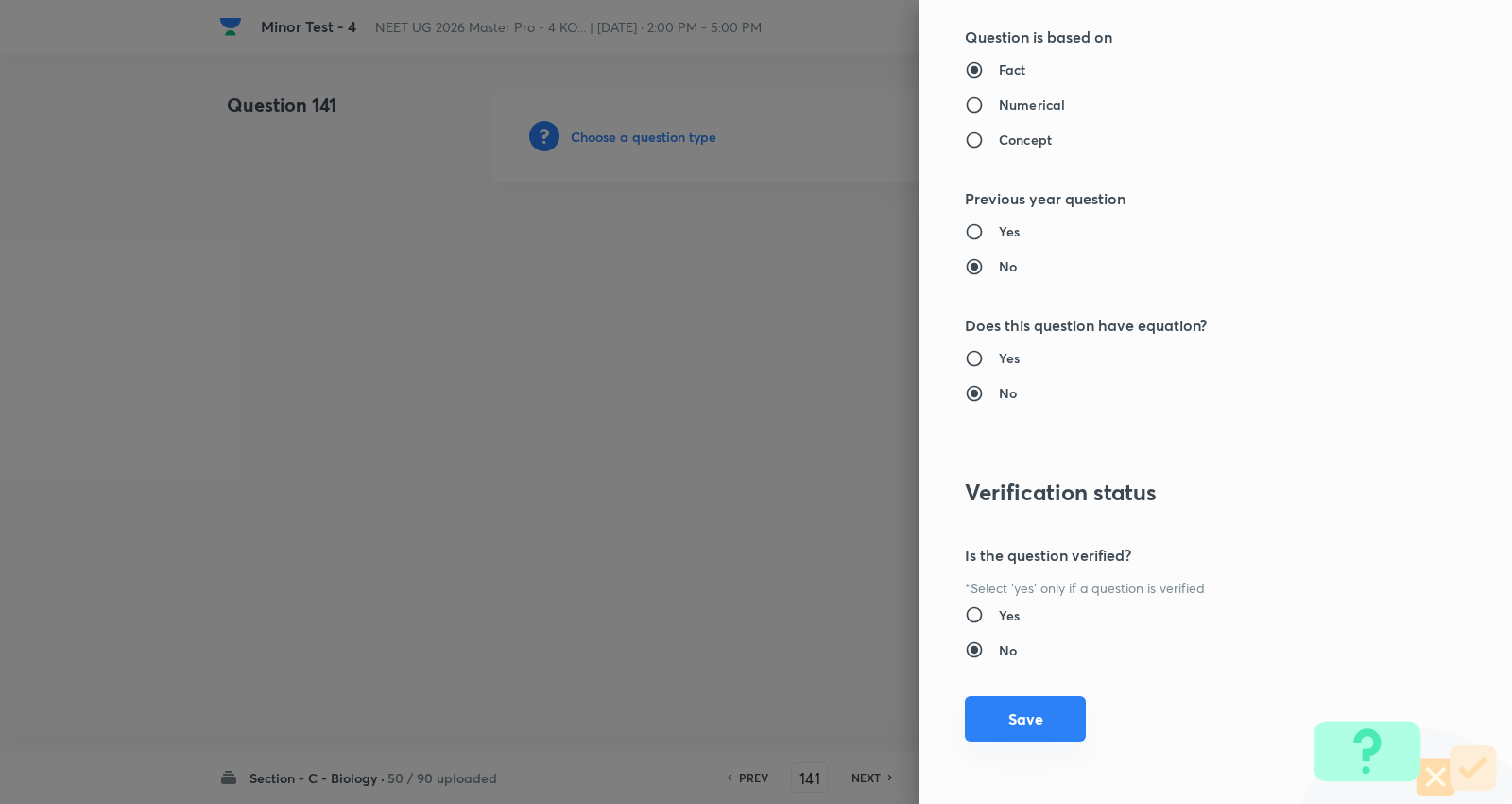
click at [1038, 728] on button "Save" at bounding box center [1026, 718] width 121 height 46
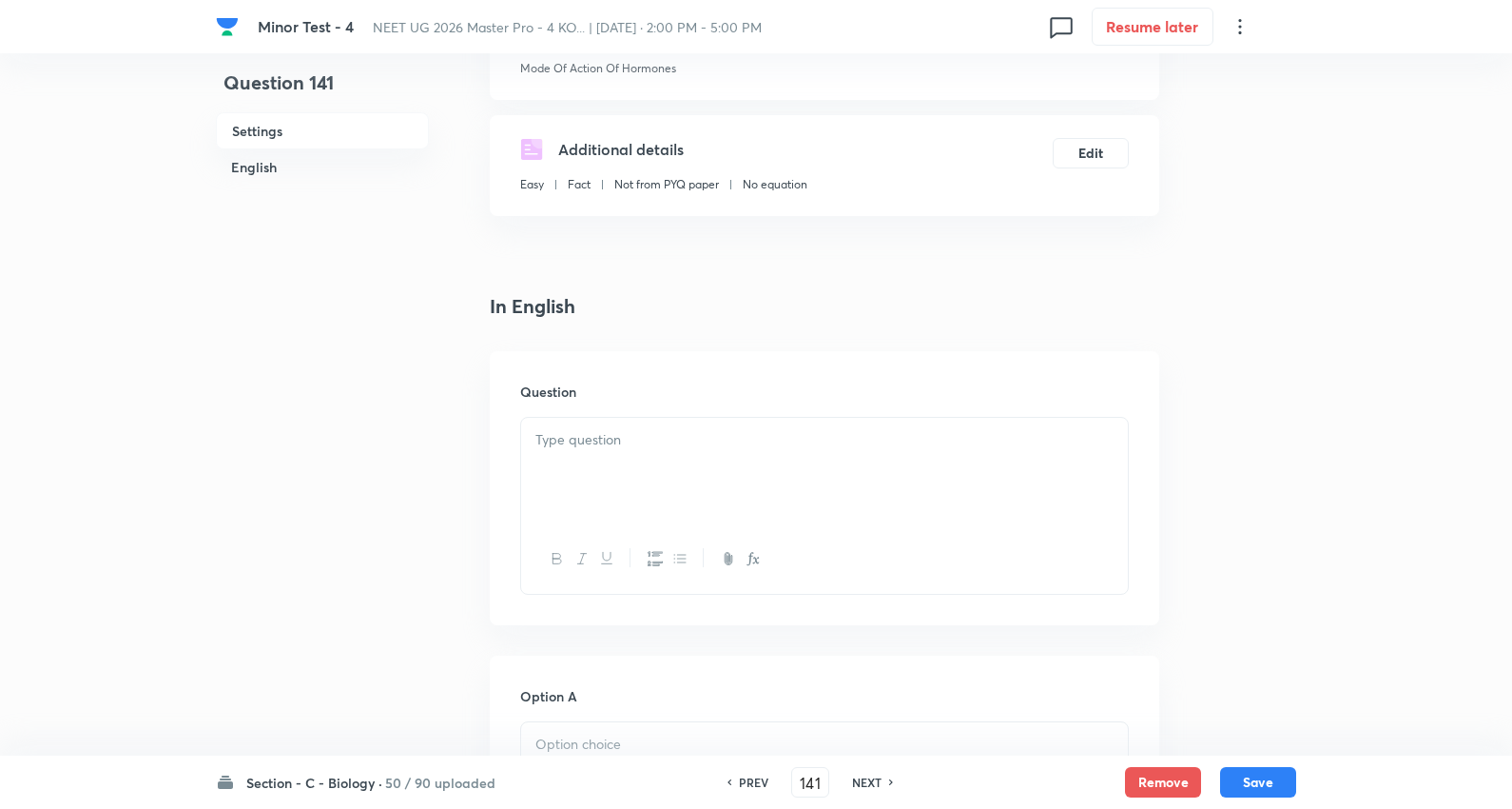
scroll to position [316, 0]
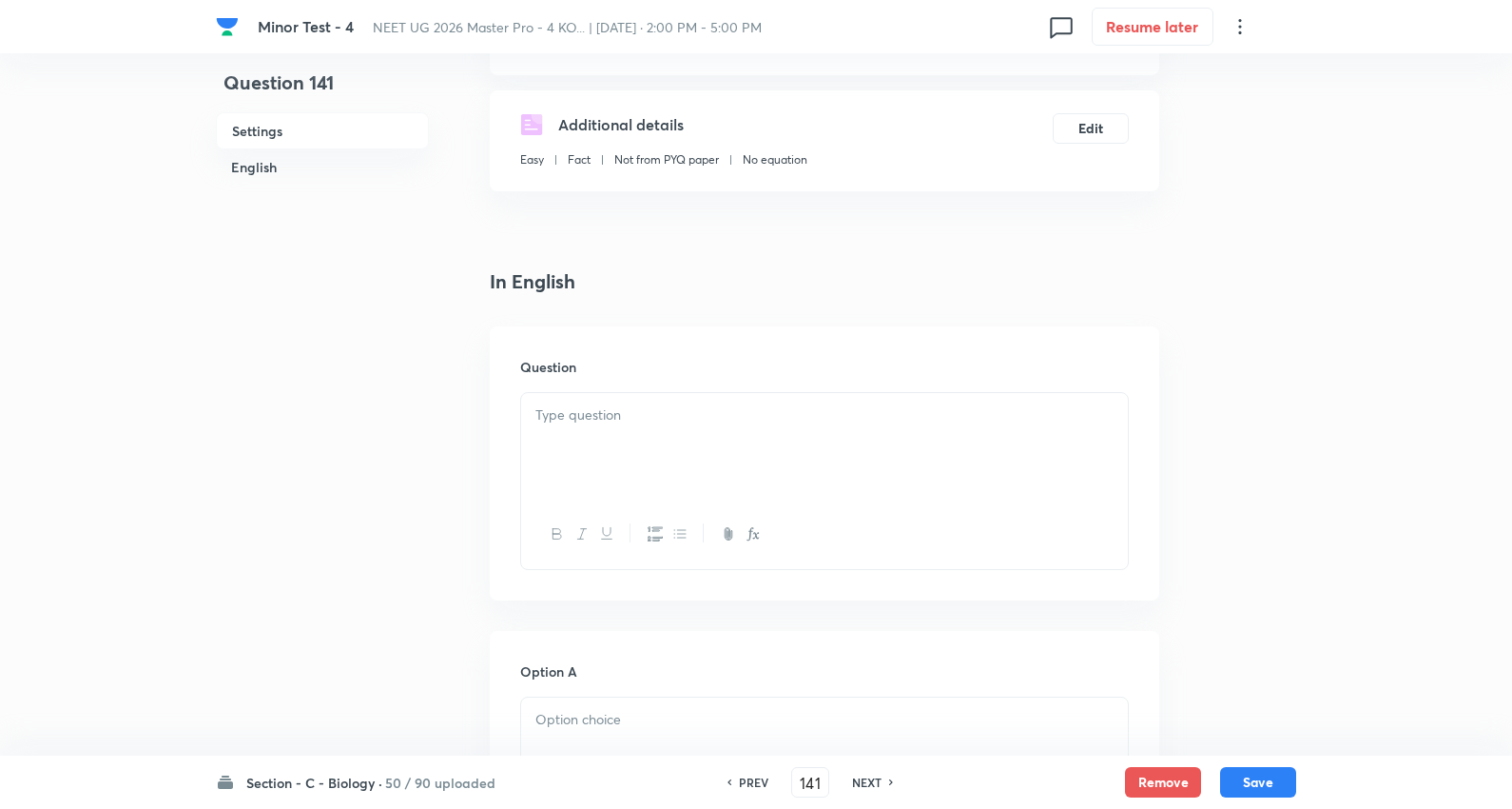
click at [612, 411] on p at bounding box center [825, 415] width 579 height 22
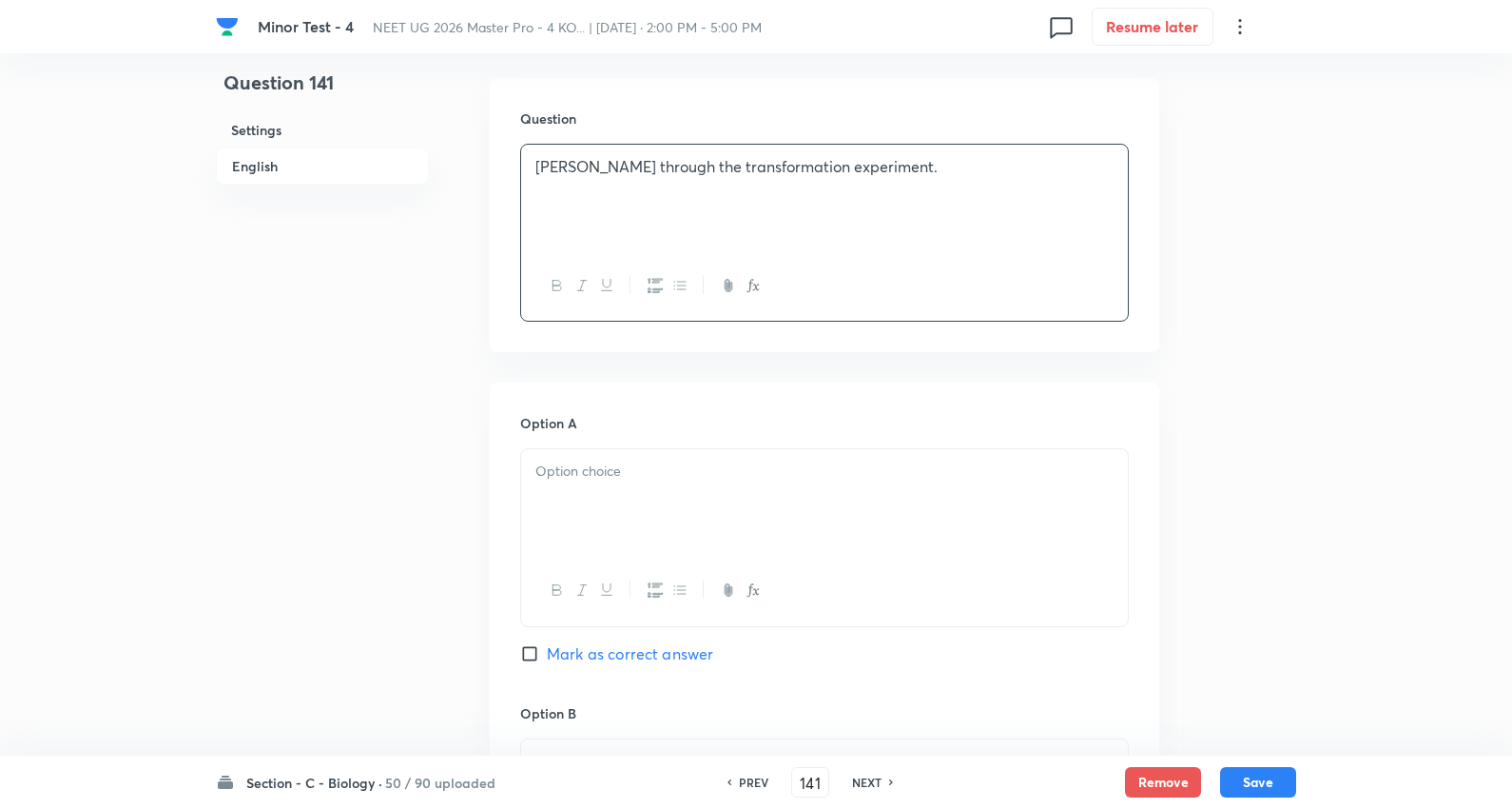
scroll to position [634, 0]
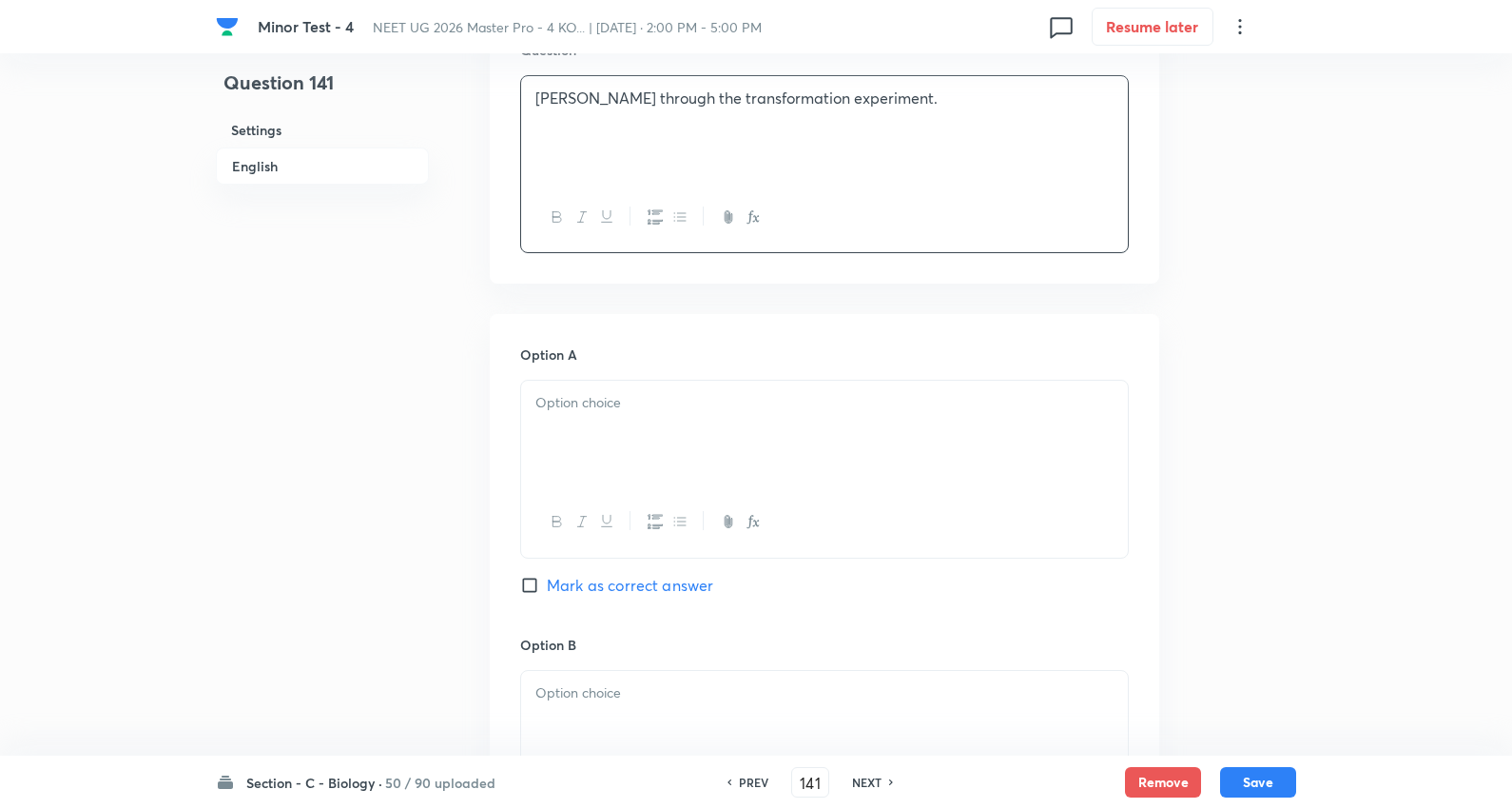
click at [652, 422] on div at bounding box center [825, 434] width 607 height 107
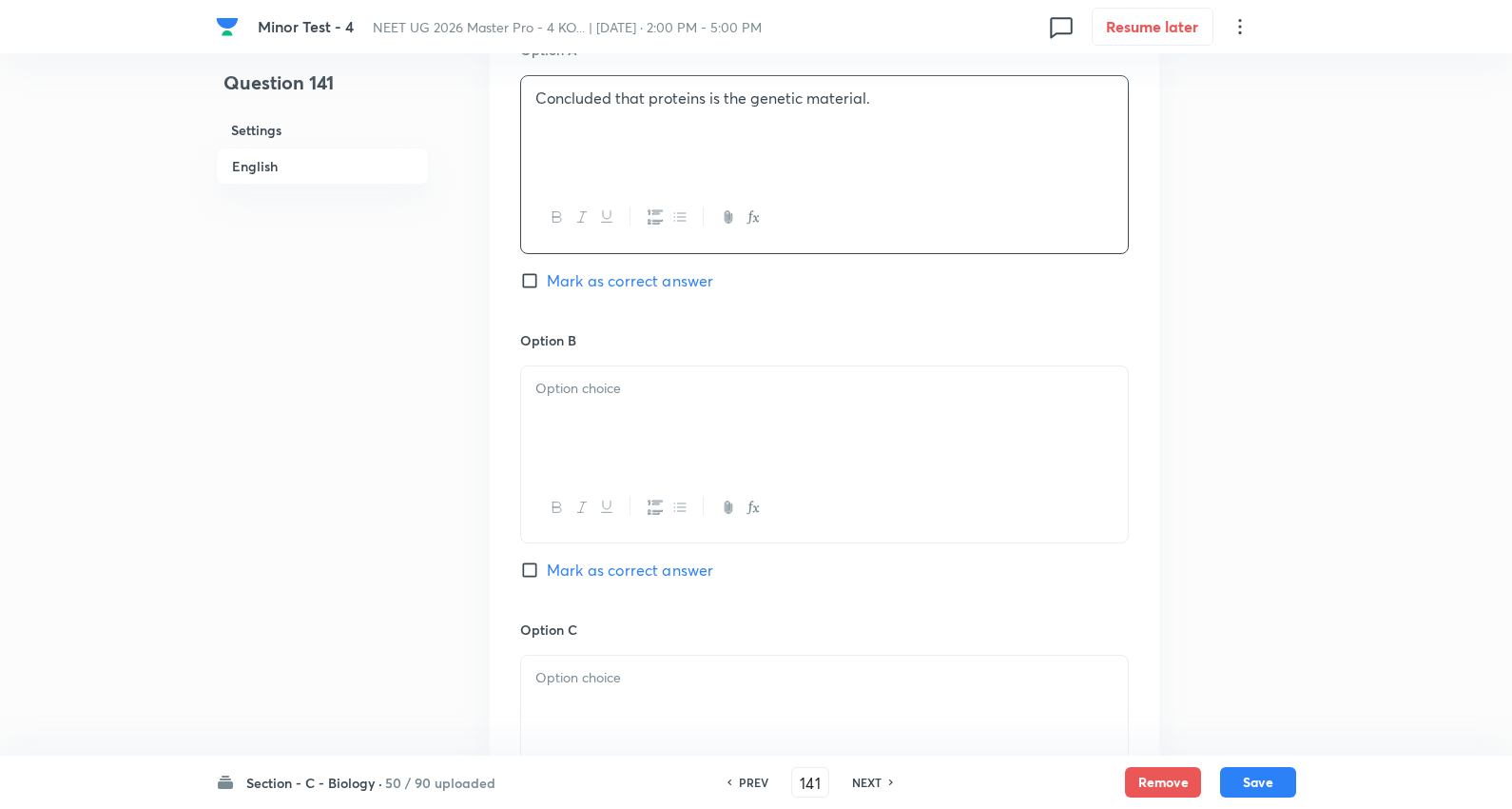
scroll to position [951, 0]
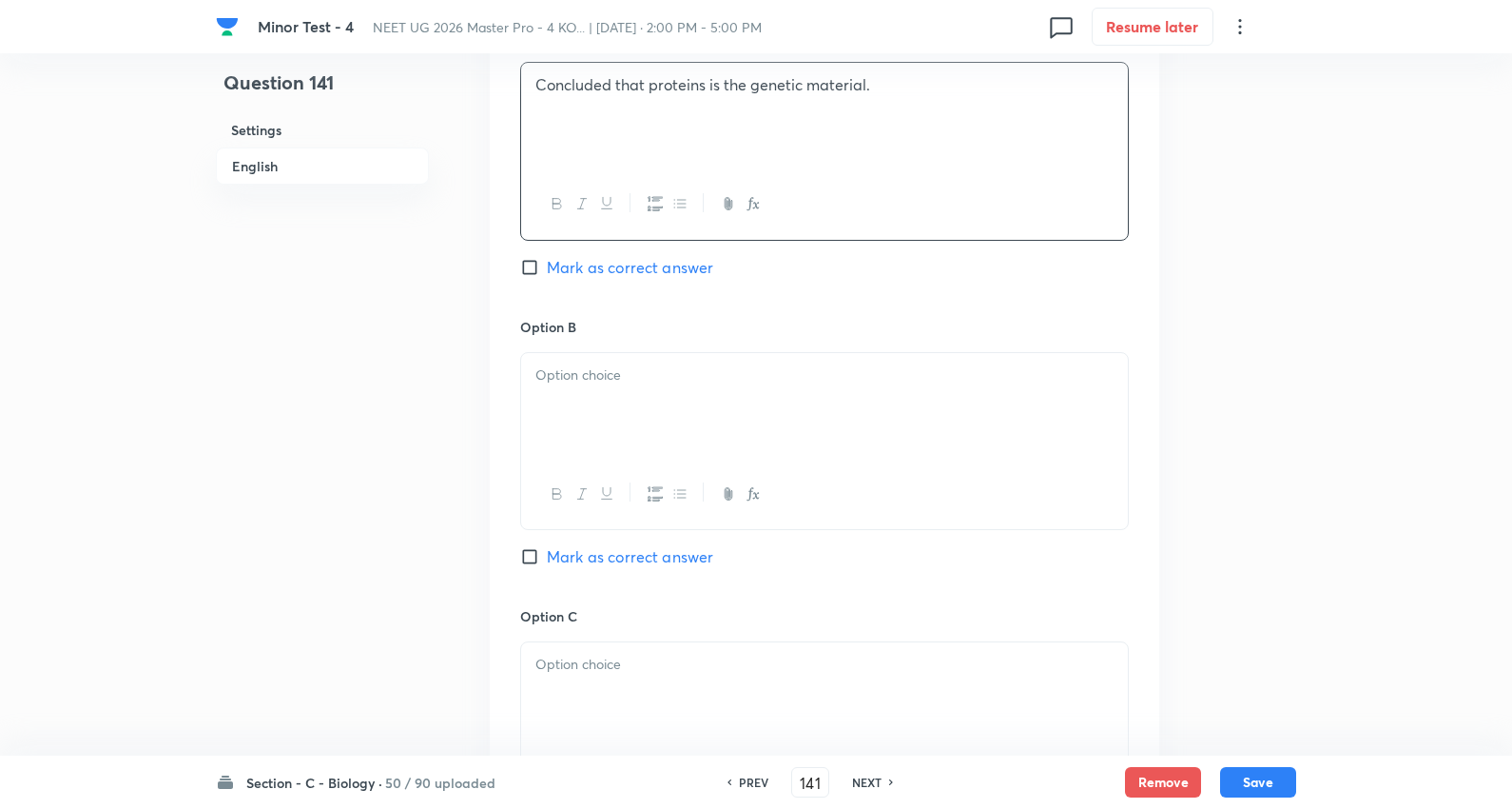
click at [640, 379] on p at bounding box center [825, 375] width 579 height 22
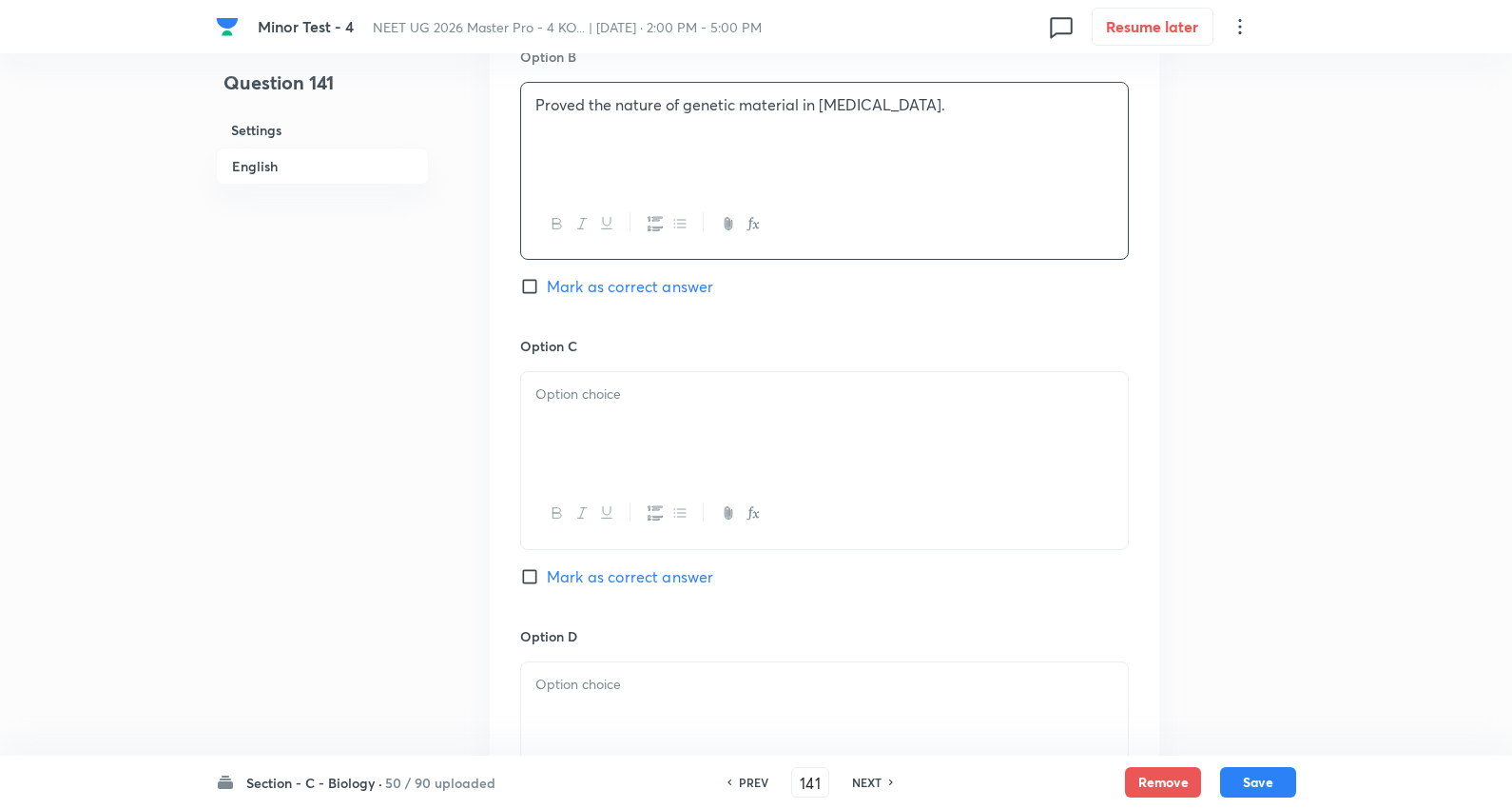
scroll to position [1268, 0]
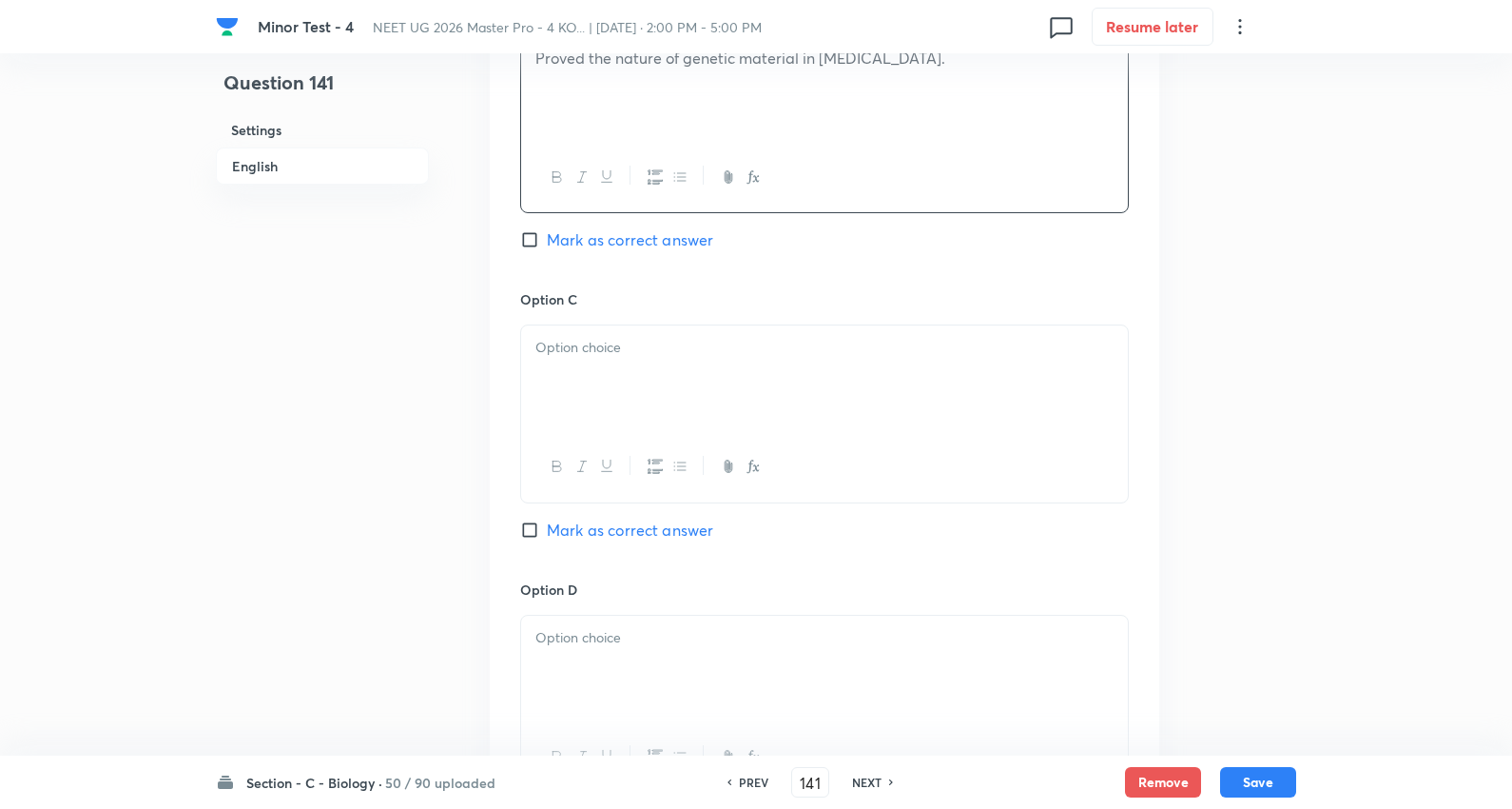
click at [633, 384] on div at bounding box center [825, 378] width 607 height 107
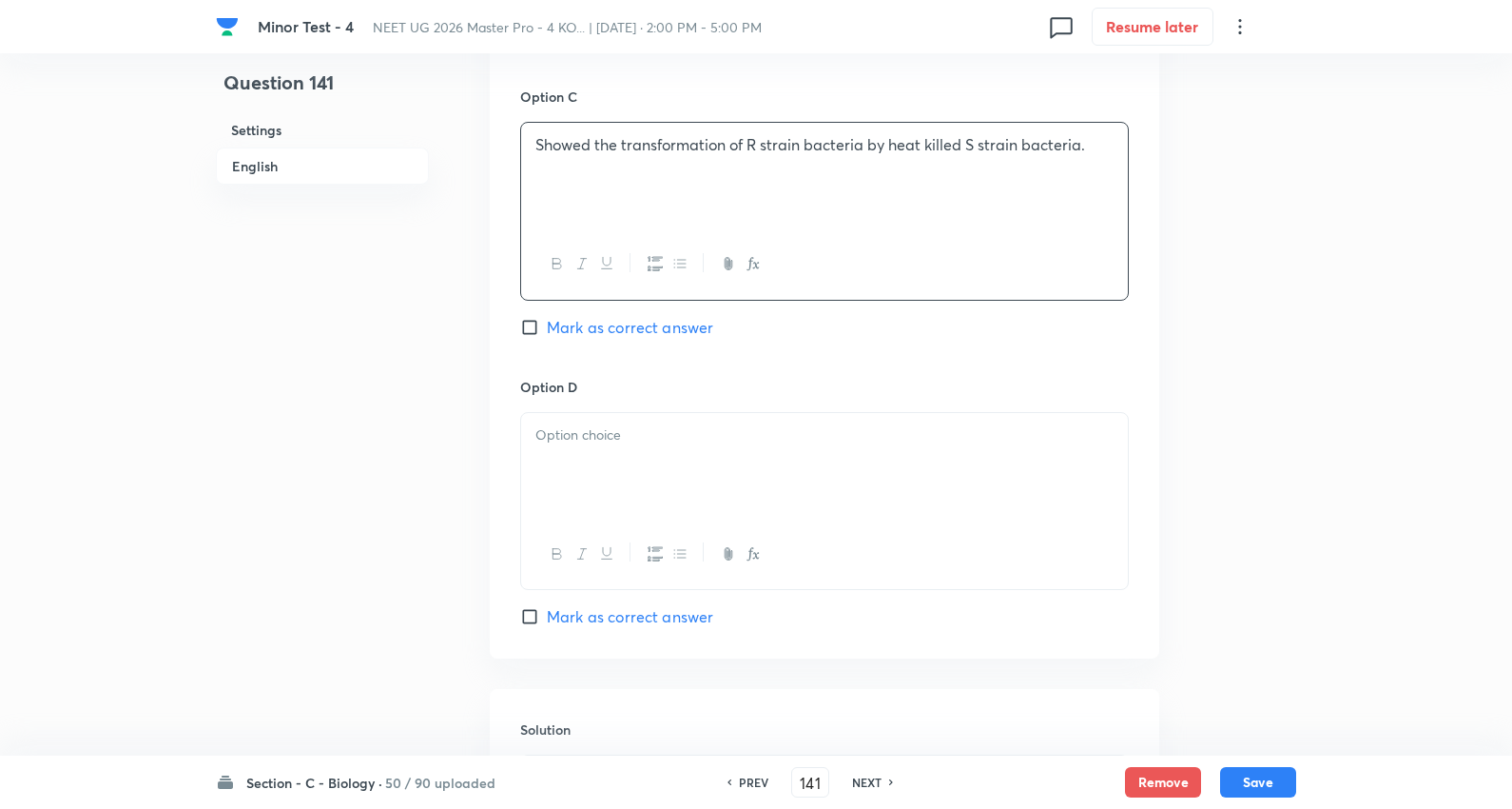
scroll to position [1479, 0]
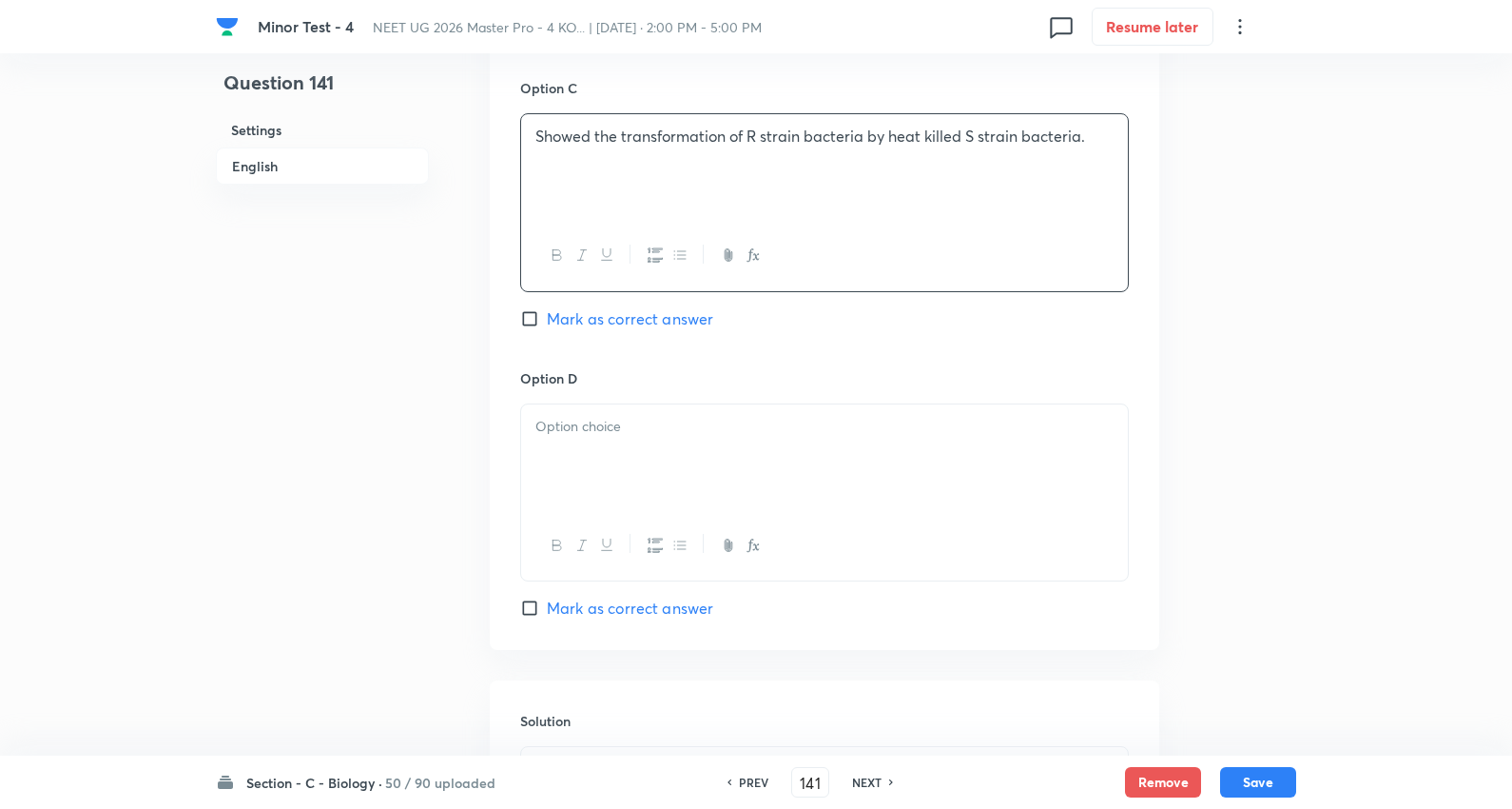
drag, startPoint x: 606, startPoint y: 438, endPoint x: 618, endPoint y: 357, distance: 81.9
click at [607, 435] on p at bounding box center [825, 426] width 579 height 22
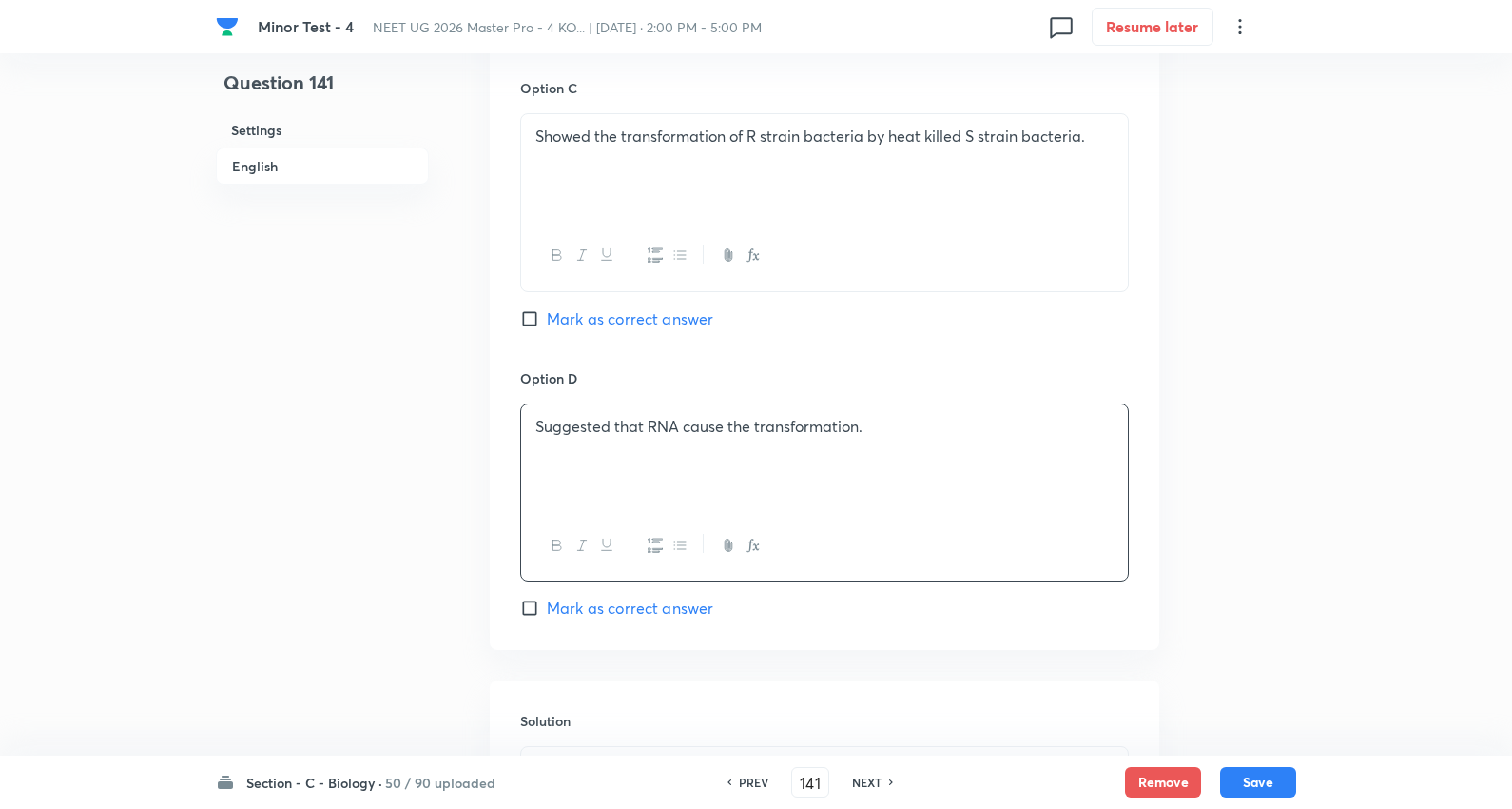
click at [645, 321] on span "Mark as correct answer" at bounding box center [631, 318] width 166 height 23
click at [547, 321] on input "Mark as correct answer" at bounding box center [533, 318] width 26 height 19
checkbox input "true"
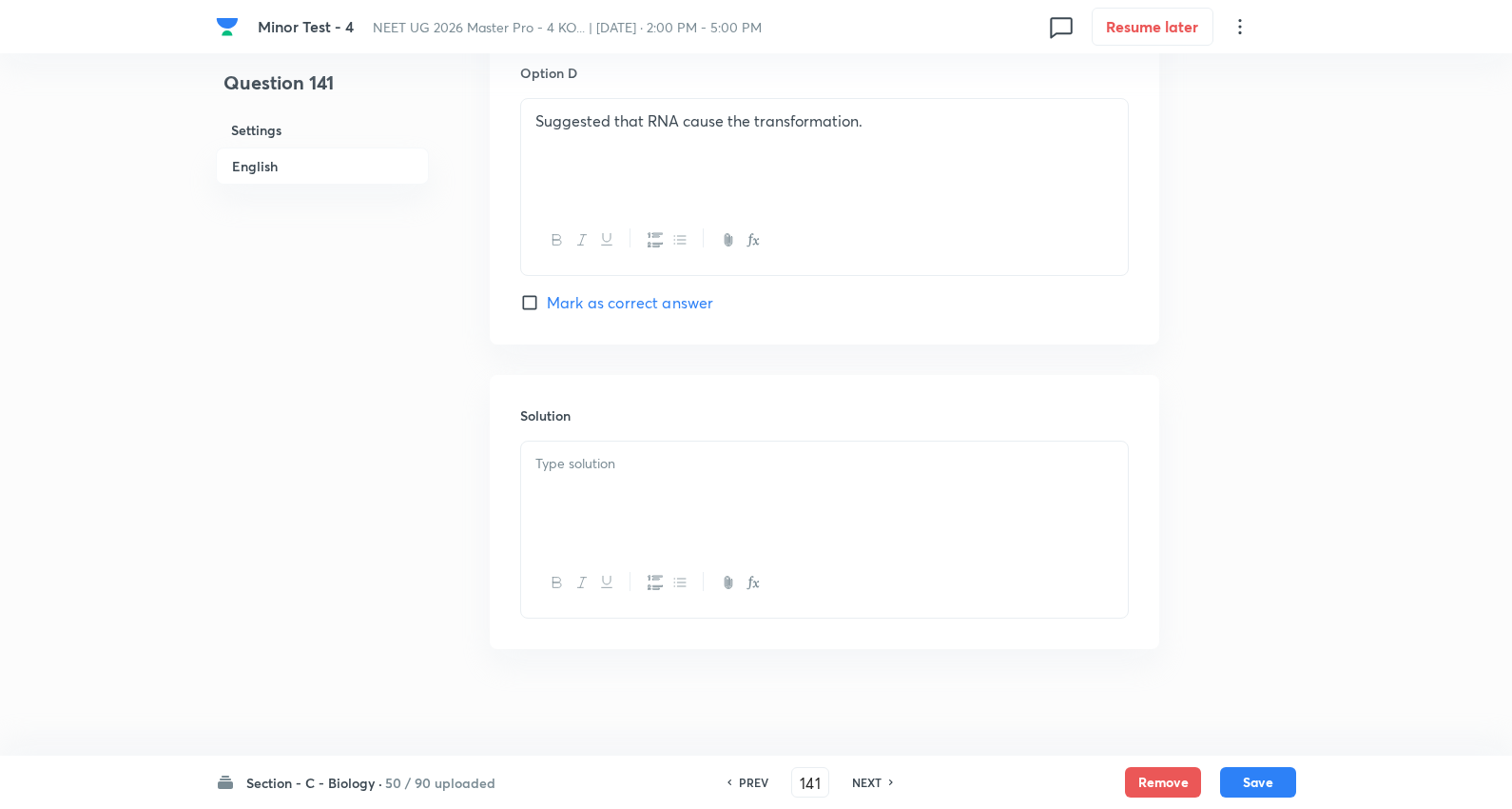
scroll to position [1796, 0]
click at [638, 443] on div at bounding box center [825, 487] width 607 height 107
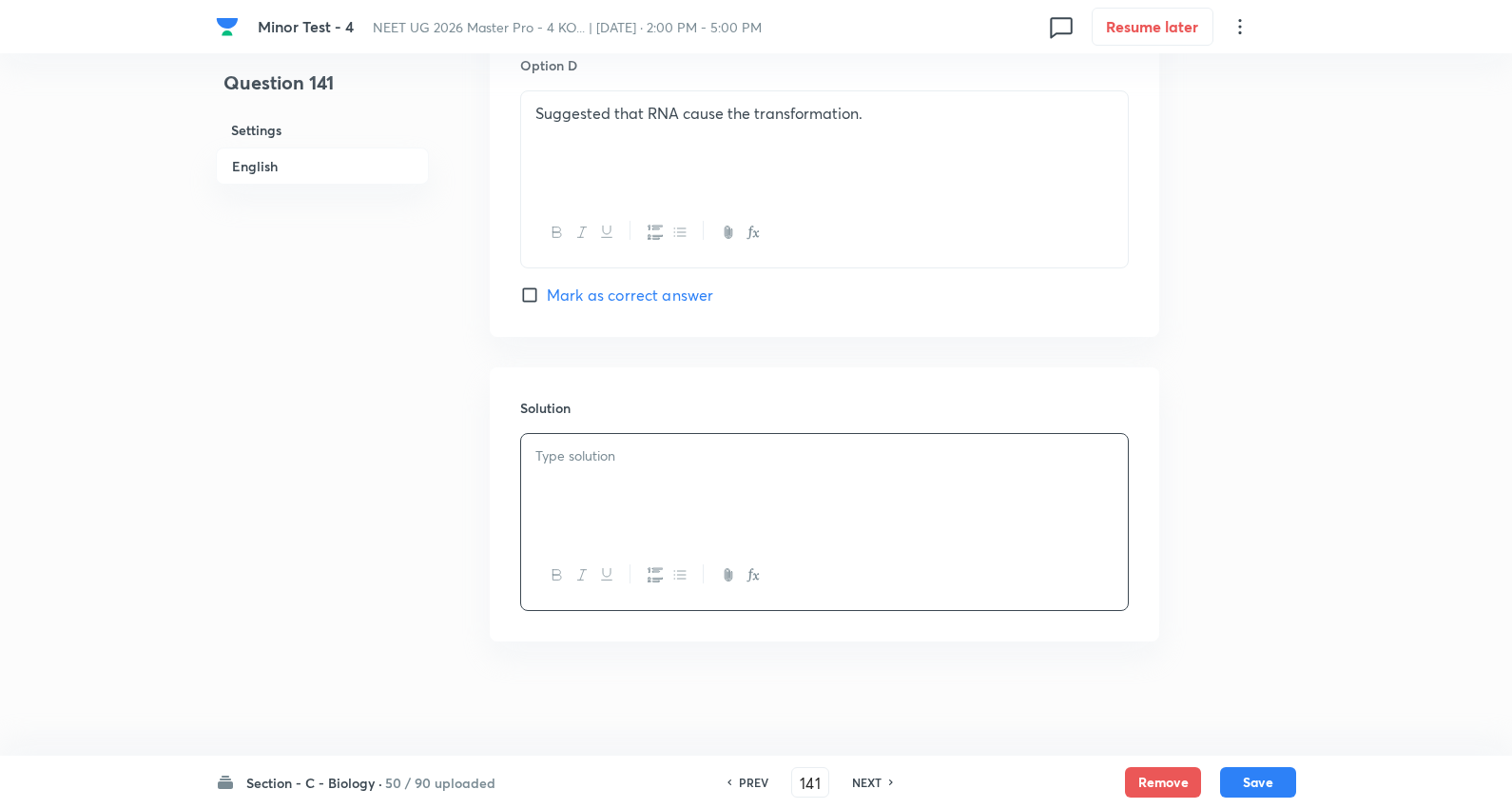
click at [639, 448] on p at bounding box center [825, 456] width 579 height 22
click at [1273, 769] on button "Save" at bounding box center [1258, 780] width 76 height 30
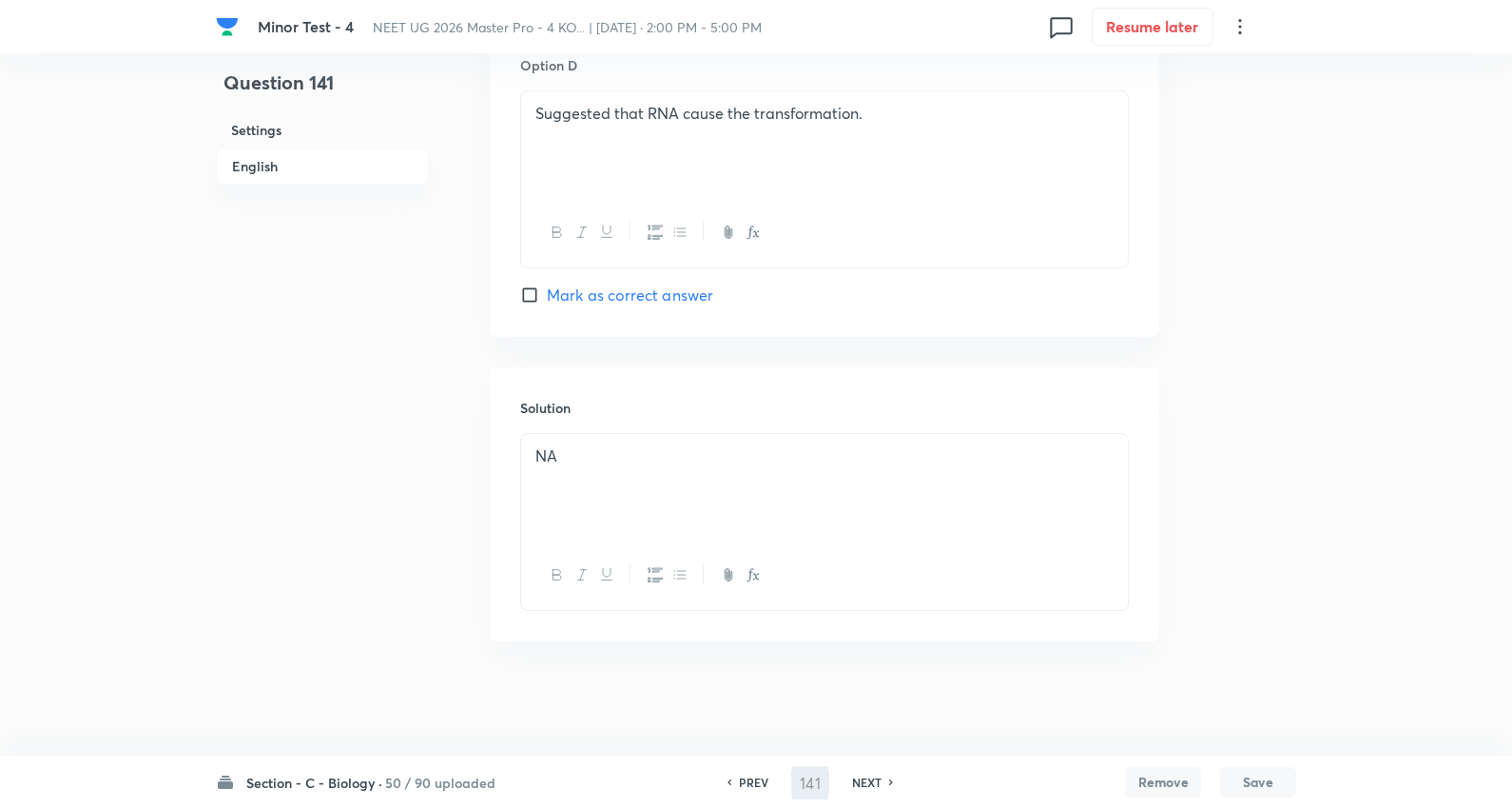
type input "142"
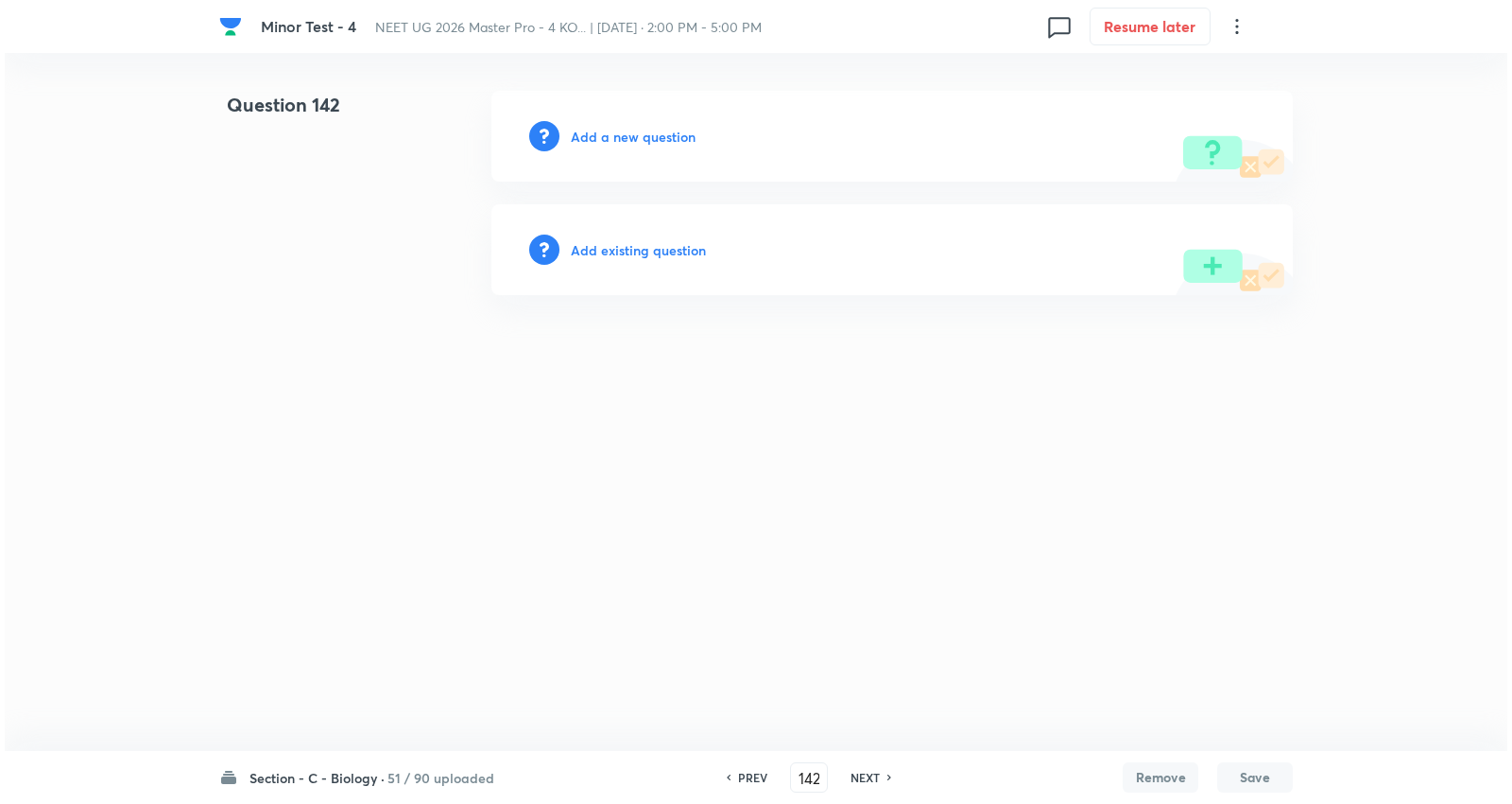
scroll to position [0, 0]
click at [662, 127] on h6 "Add a new question" at bounding box center [633, 136] width 125 height 19
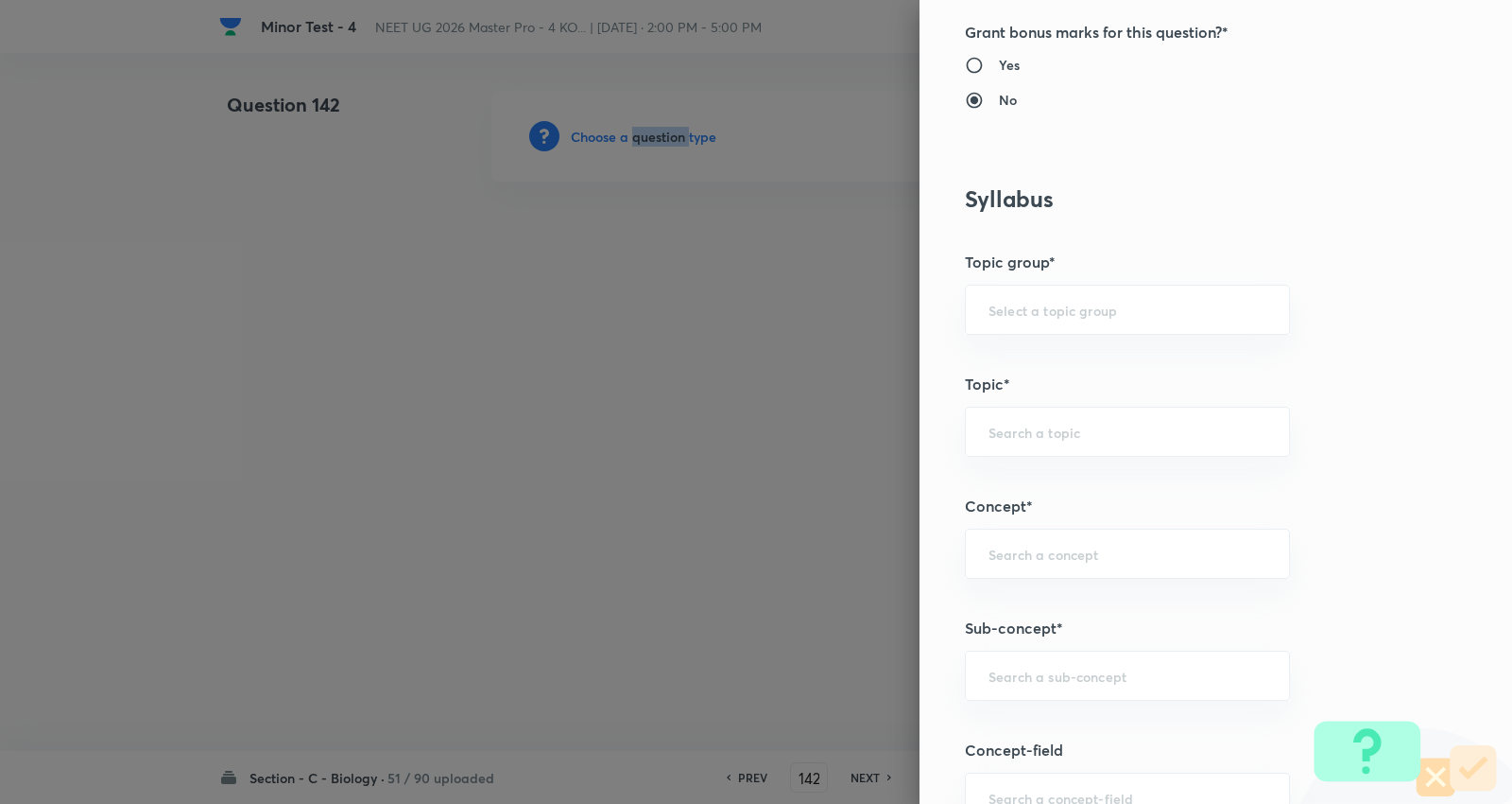
scroll to position [945, 0]
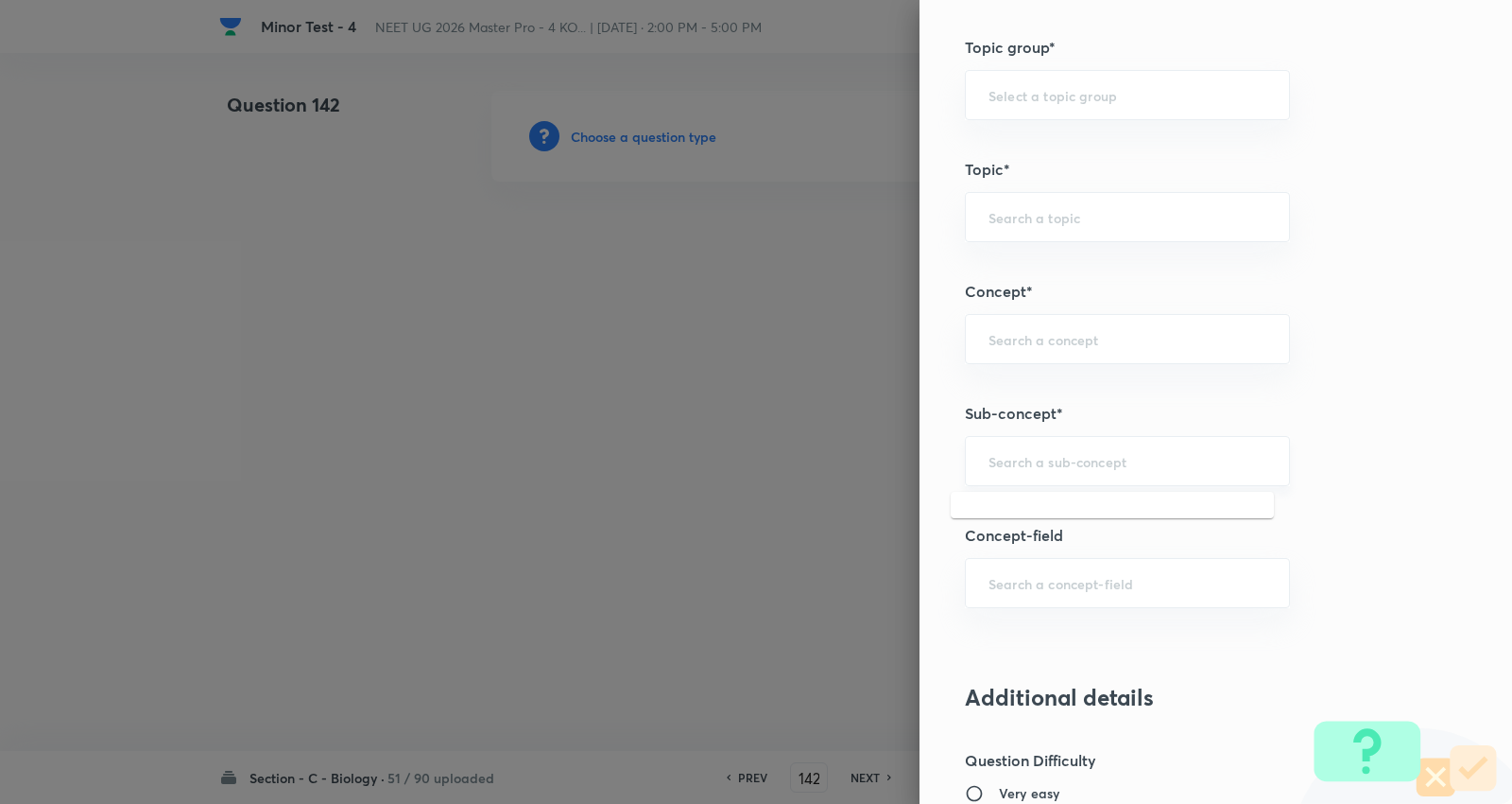
click at [1061, 464] on input "text" at bounding box center [1128, 460] width 278 height 18
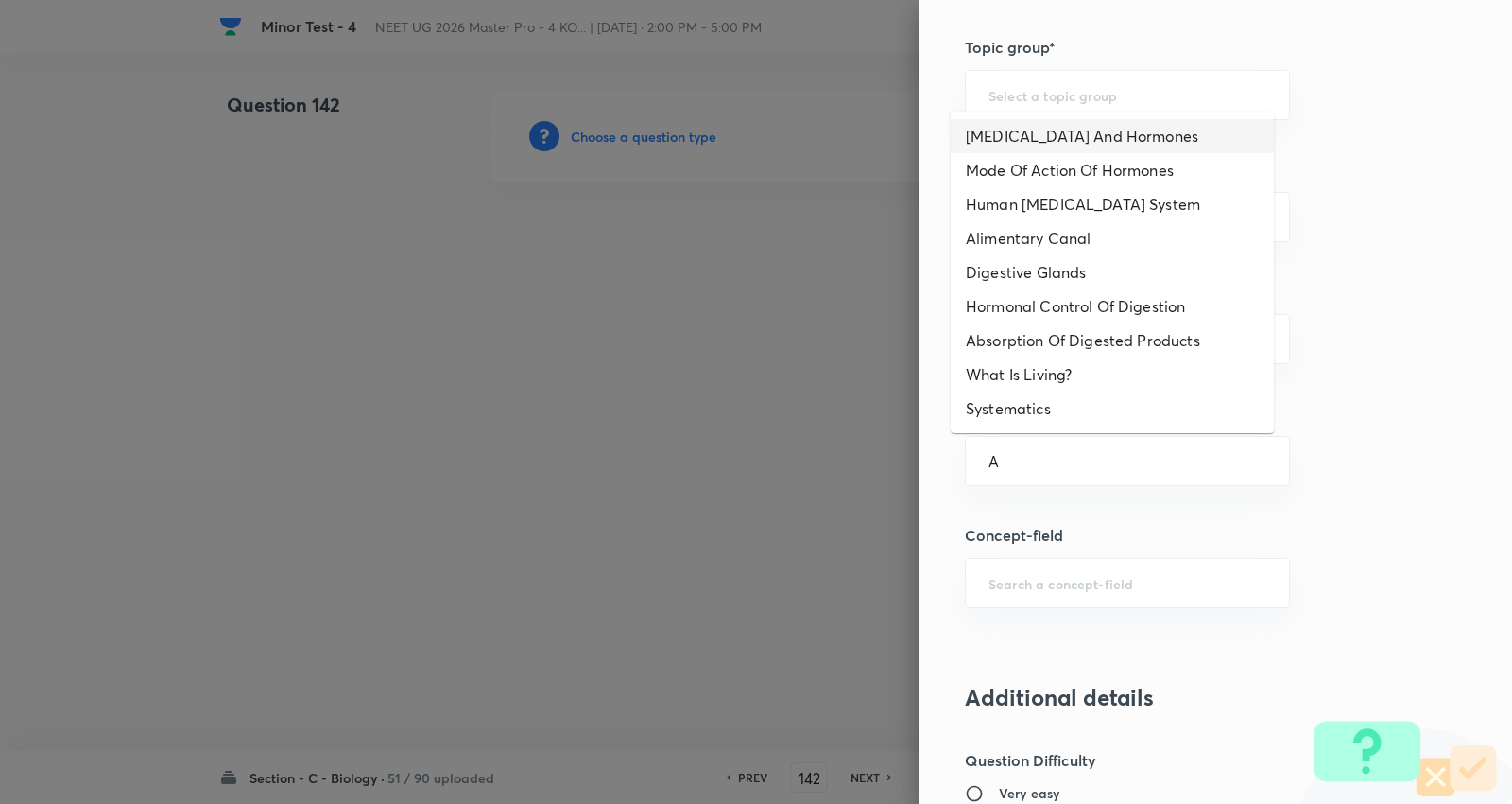
click at [1044, 132] on li "Endocrine Glands And Hormones" at bounding box center [1112, 135] width 323 height 34
type input "Endocrine Glands And Hormones"
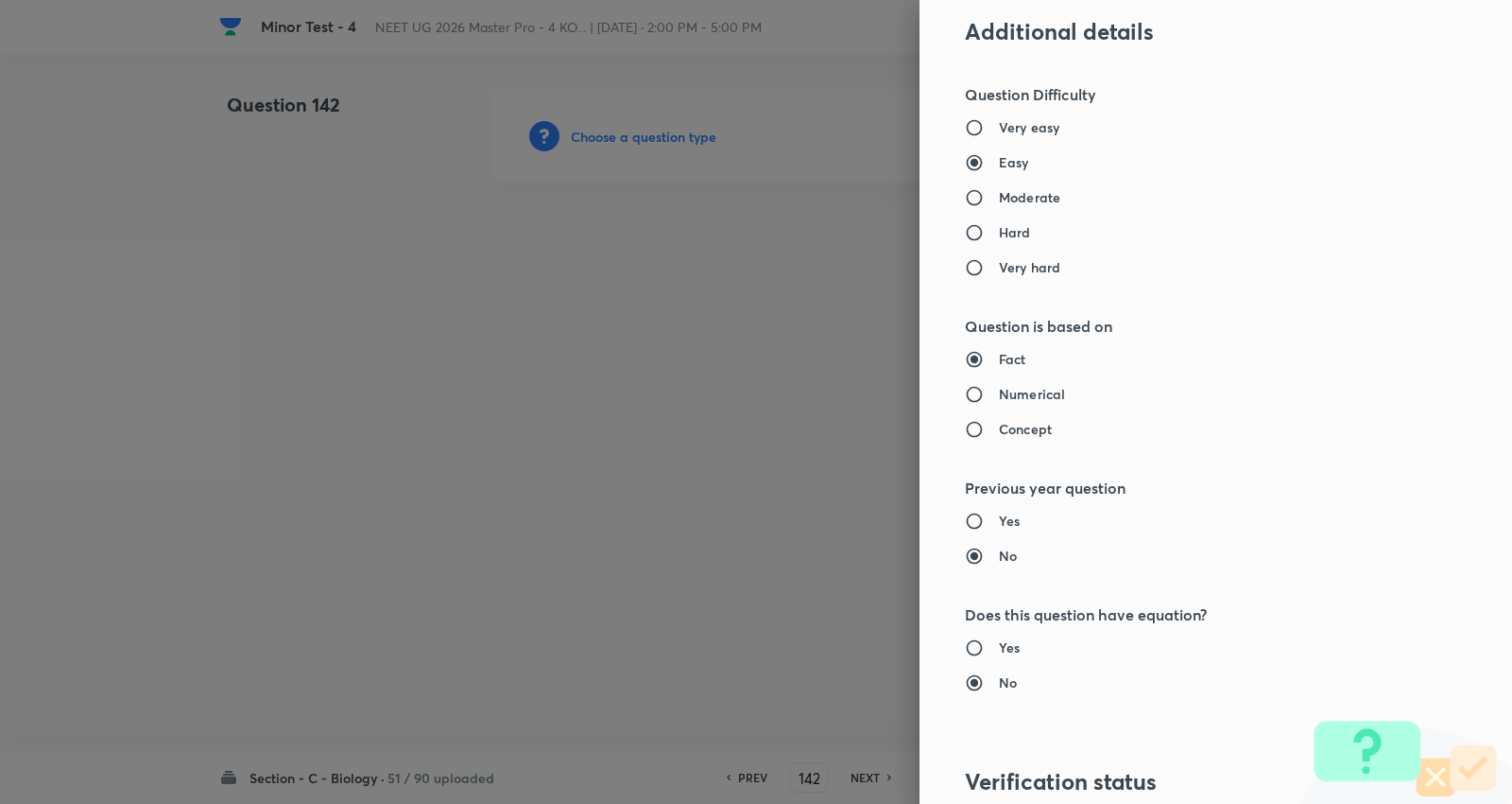
type input "Biology"
type input "Human Physiology"
type input "Chemical Coordinate & Integration"
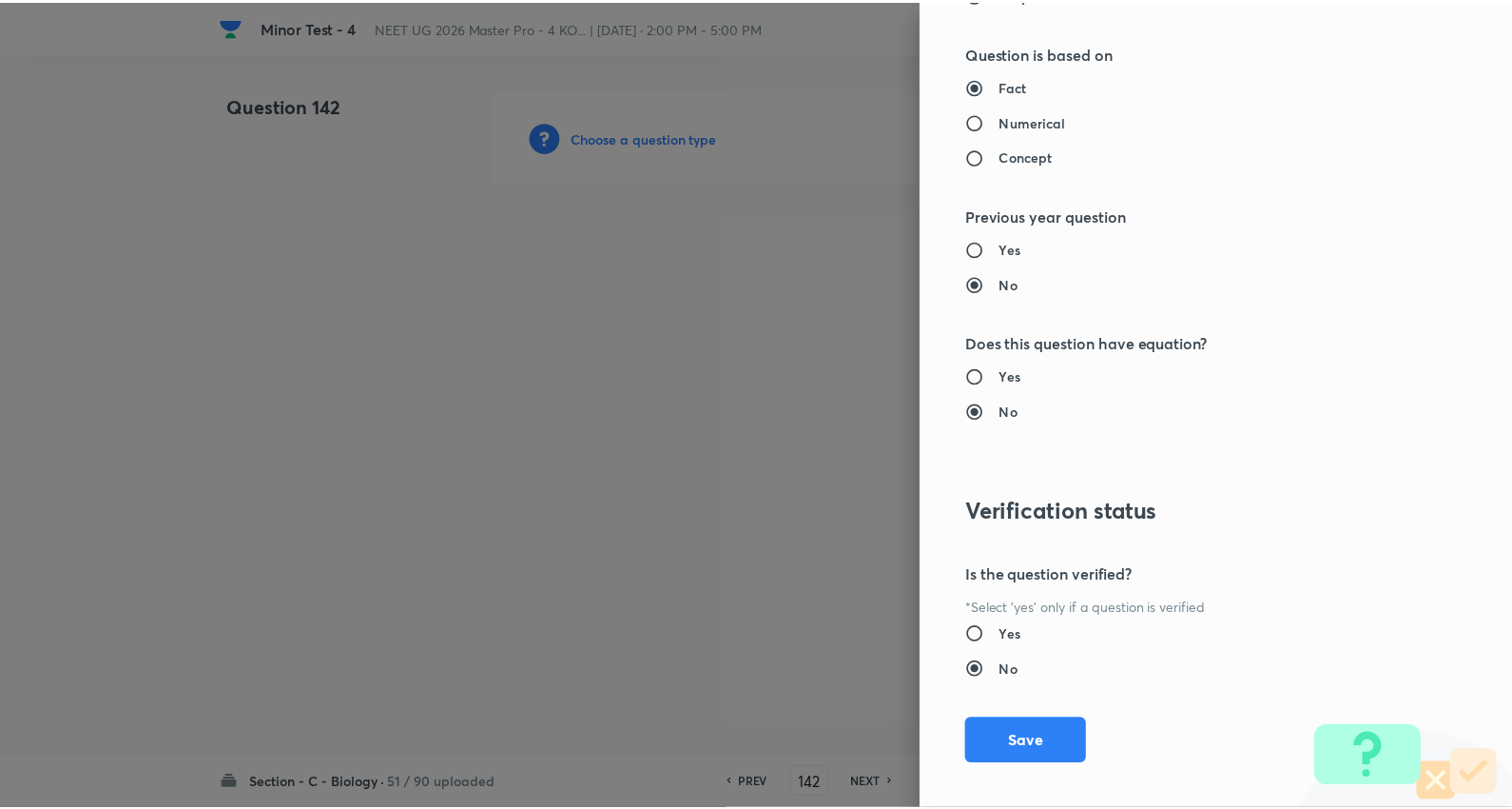
scroll to position [1913, 0]
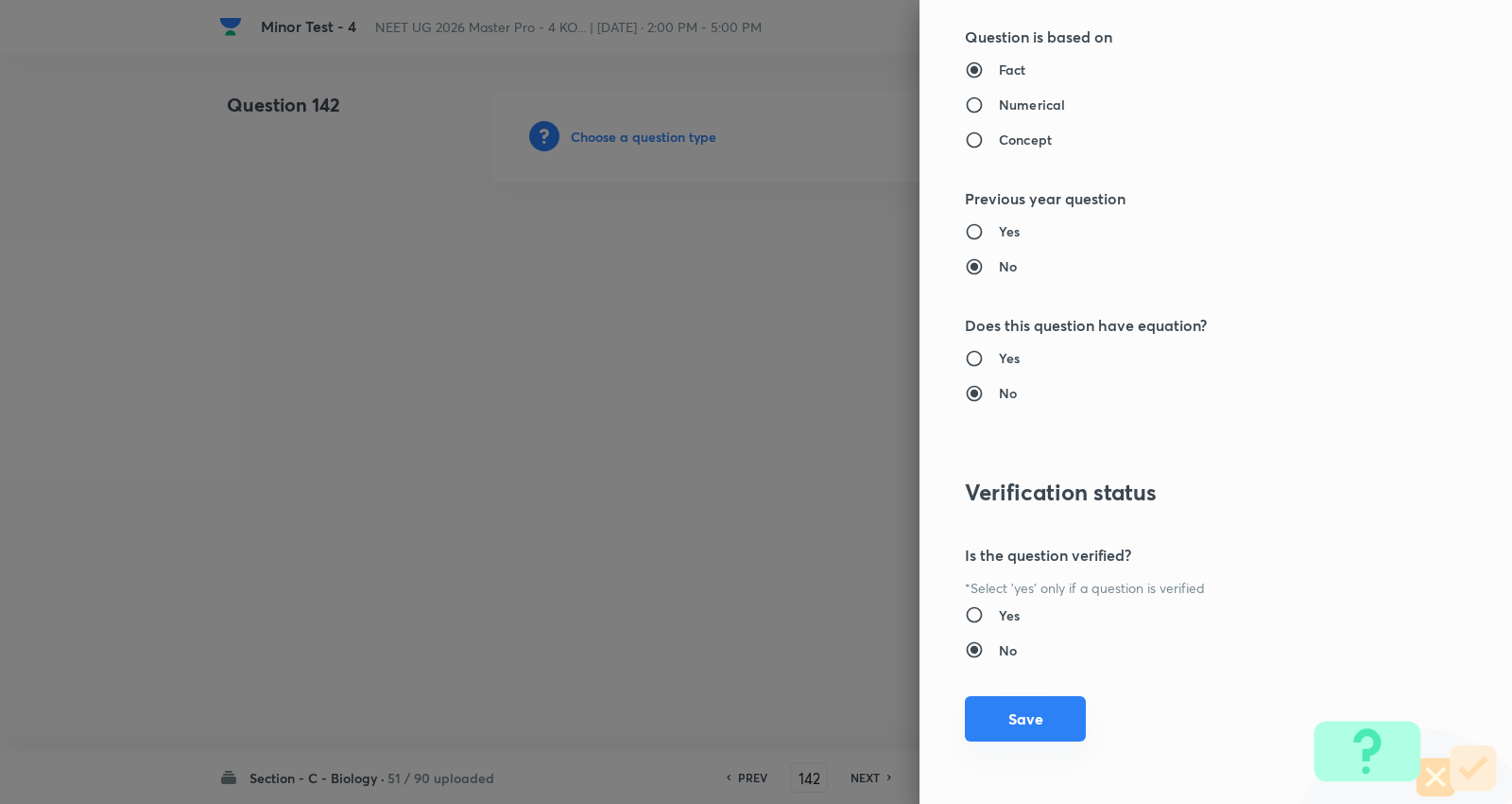
click at [1035, 715] on button "Save" at bounding box center [1026, 718] width 121 height 46
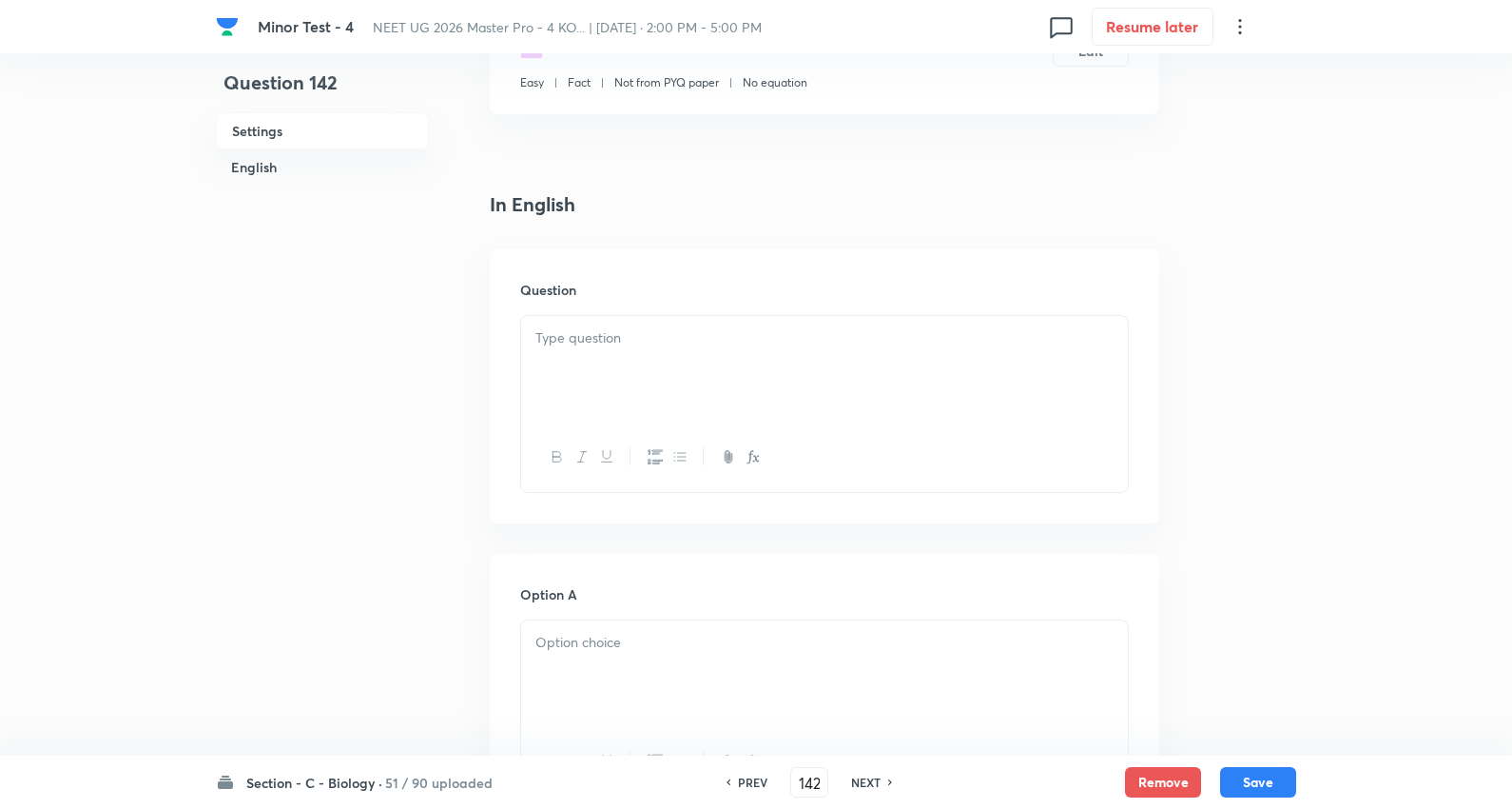
scroll to position [422, 0]
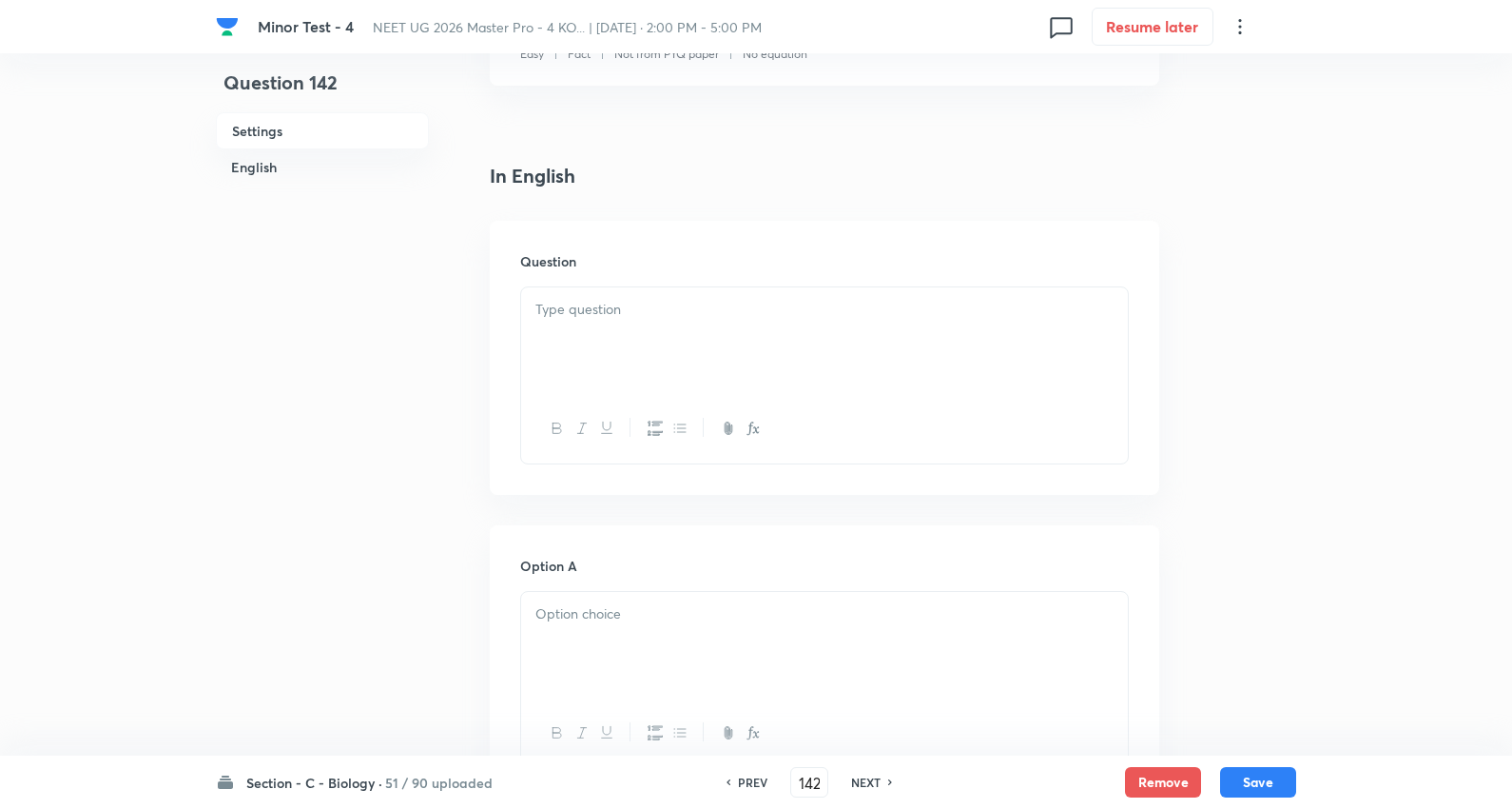
click at [687, 324] on div at bounding box center [825, 340] width 607 height 107
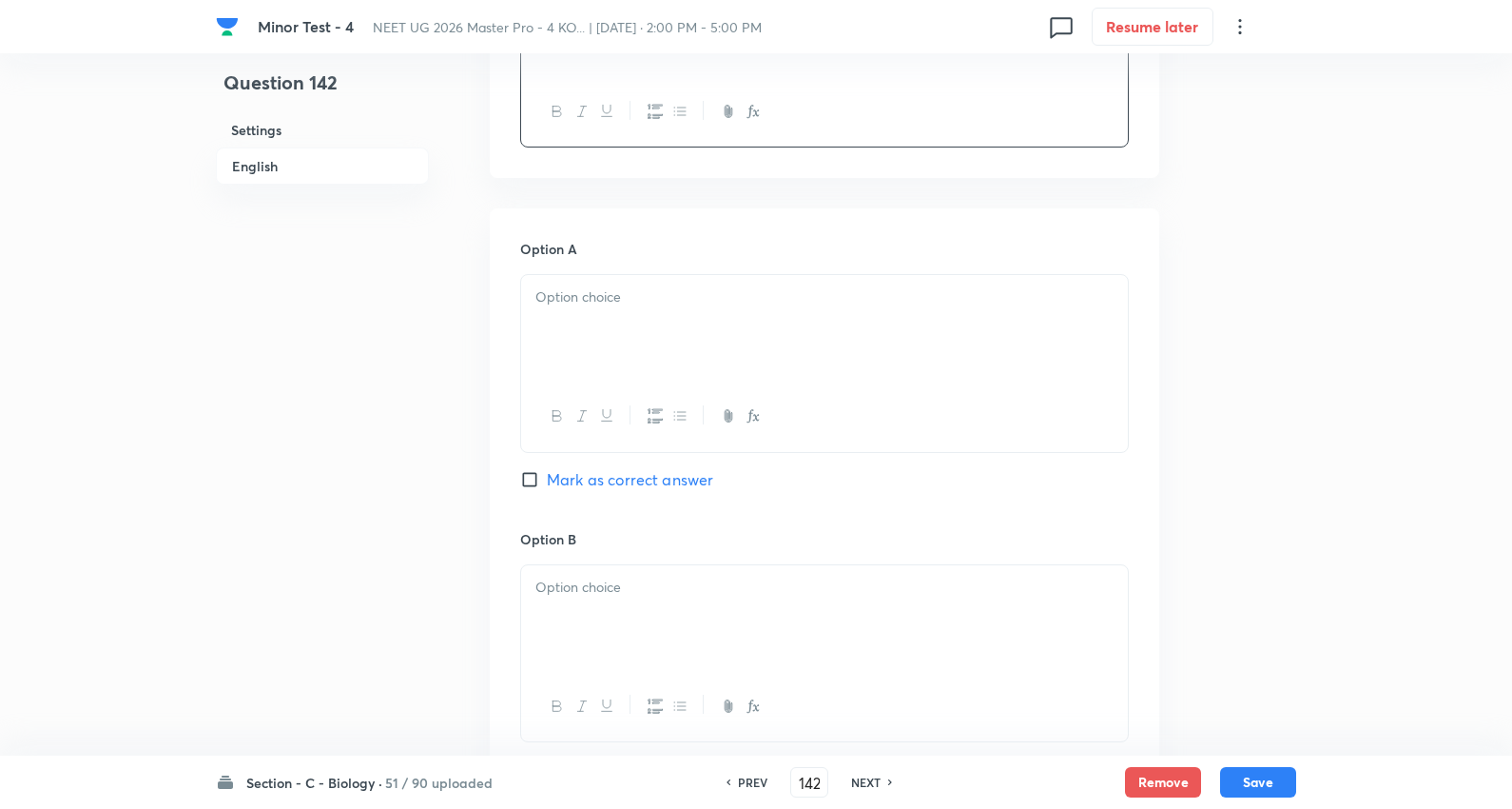
click at [619, 290] on p at bounding box center [825, 297] width 579 height 22
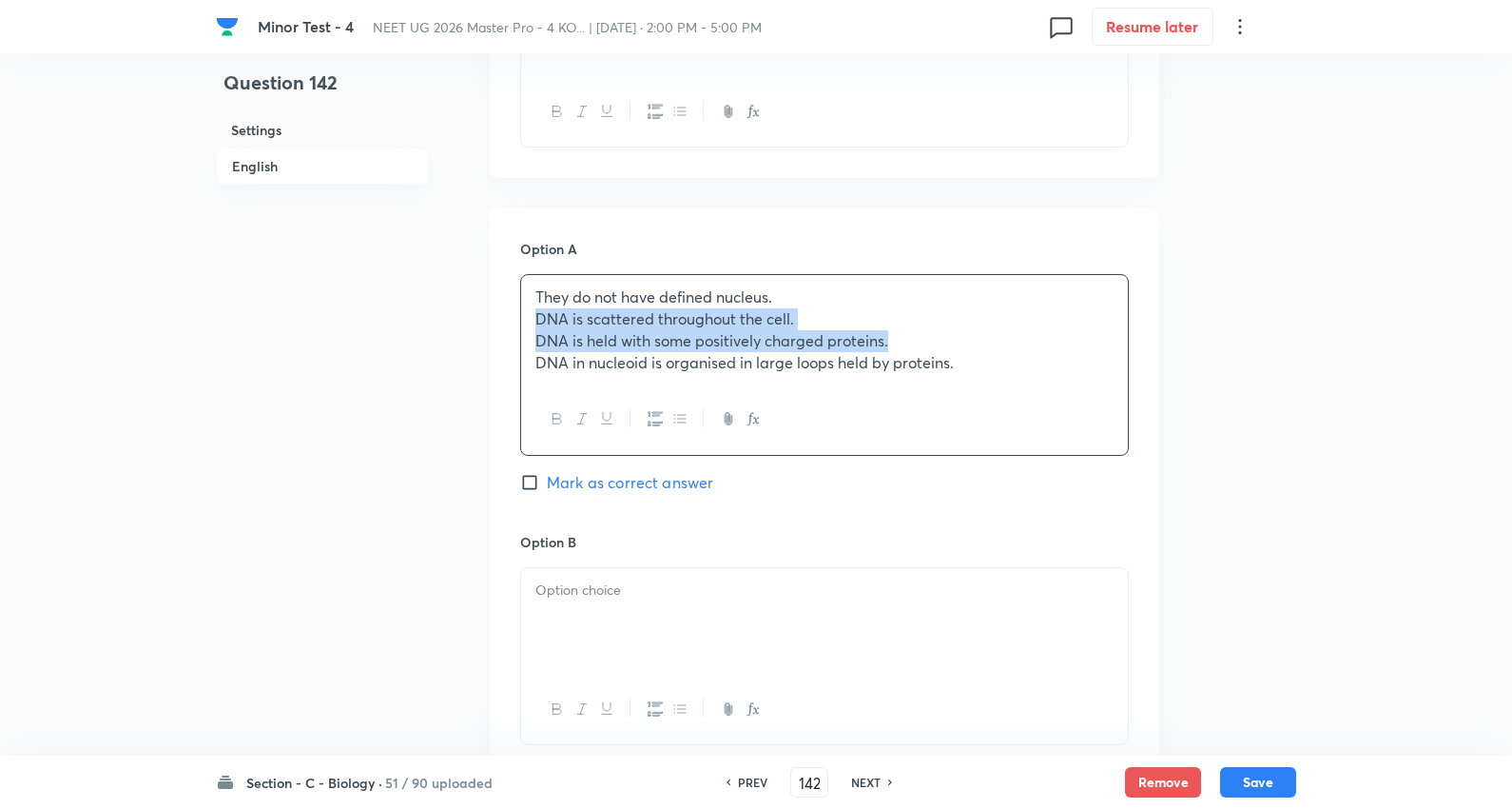
drag, startPoint x: 538, startPoint y: 314, endPoint x: 889, endPoint y: 334, distance: 351.6
click at [1472, 347] on div "Minor Test - 4 NEET UG 2026 Master Pro - 4 KO... | Oct 5, 2025 · 2:00 PM - 5:00…" at bounding box center [756, 562] width 1512 height 2421
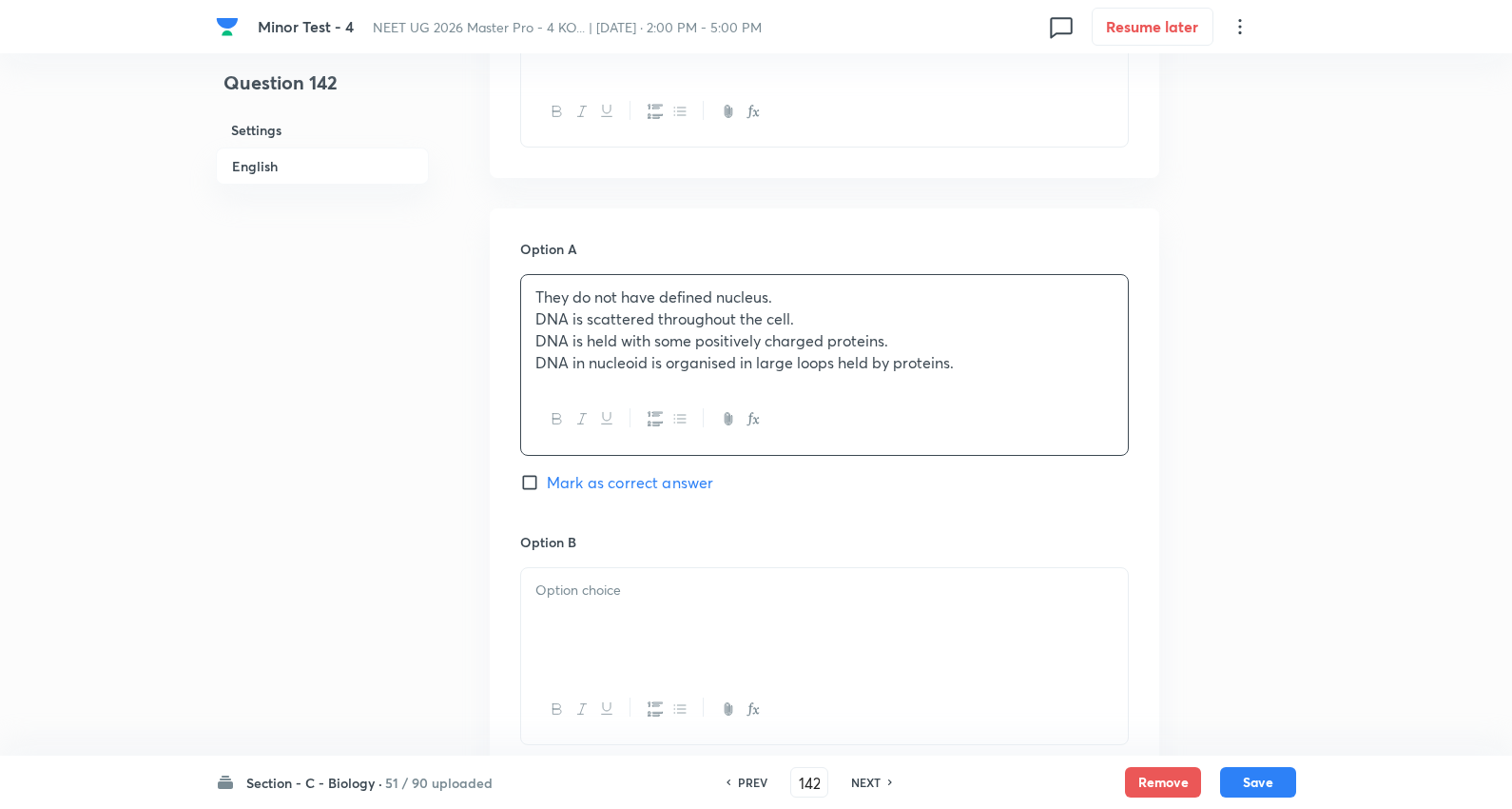
click at [757, 315] on p "DNA is scattered throughout the cell." at bounding box center [825, 319] width 579 height 22
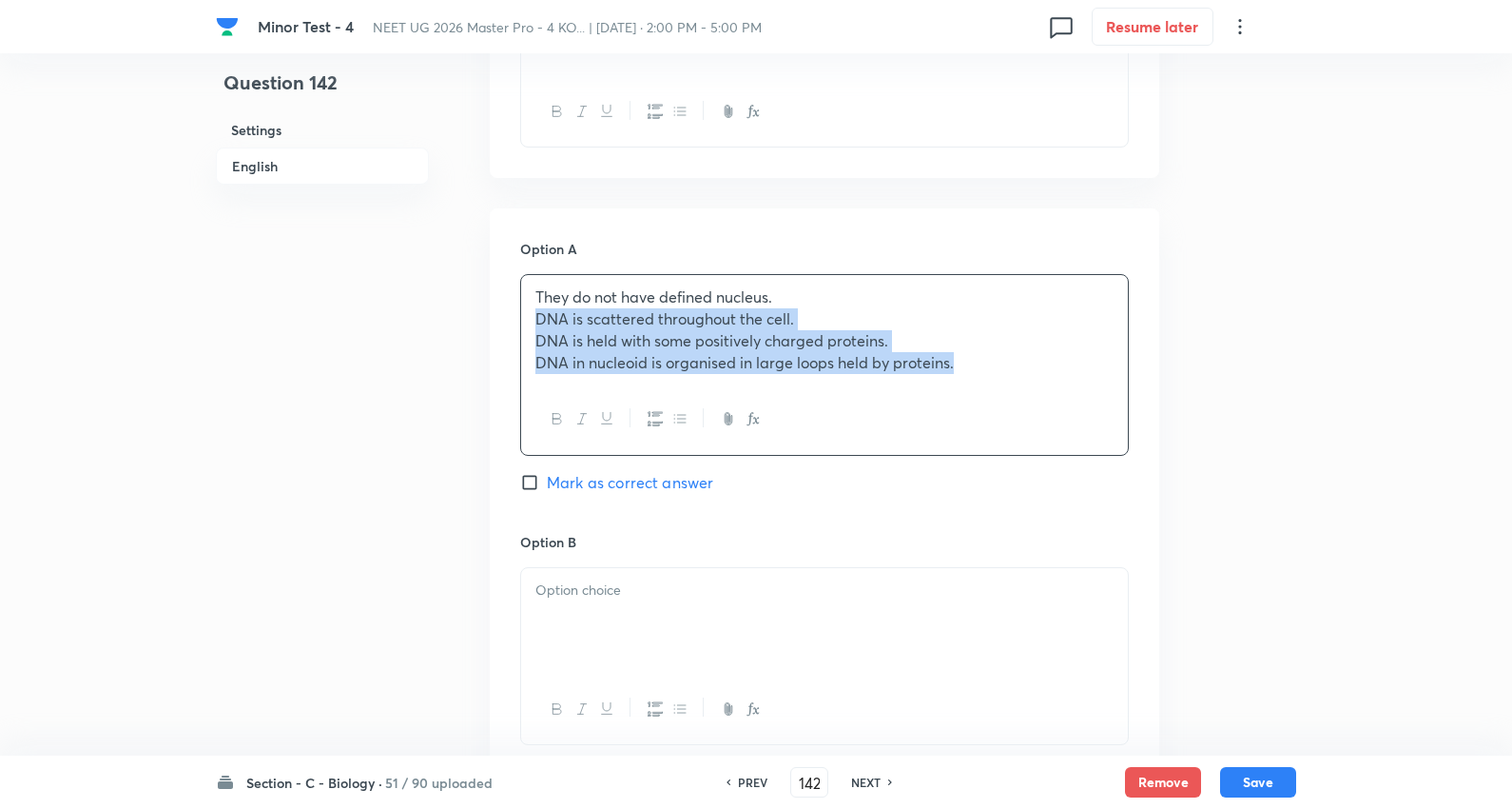
drag, startPoint x: 533, startPoint y: 317, endPoint x: 1234, endPoint y: 393, distance: 705.1
click at [1234, 393] on div "Question 142 Settings English Settings Type Single choice correct 4 options + 4…" at bounding box center [756, 562] width 1080 height 2421
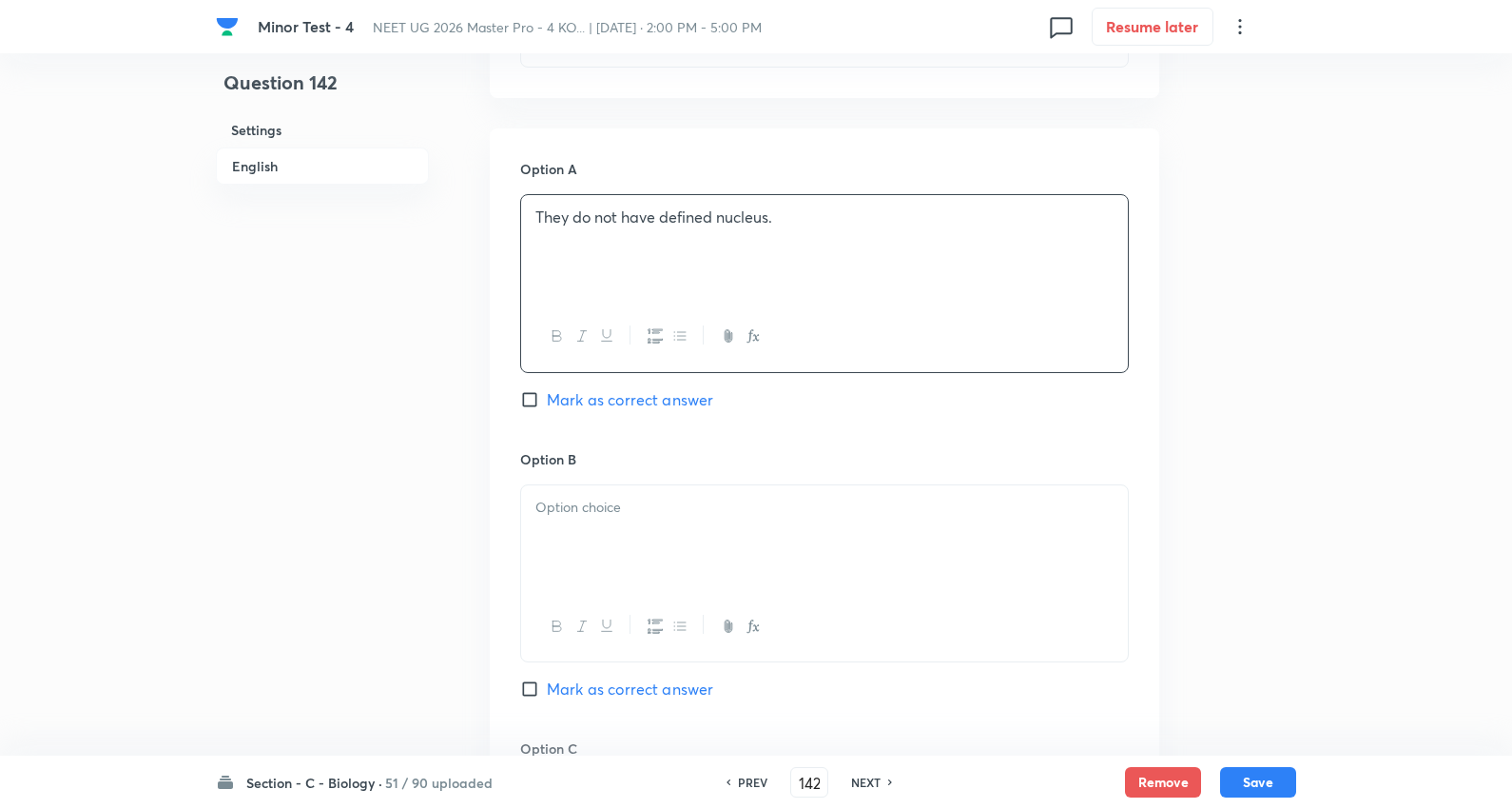
scroll to position [1163, 0]
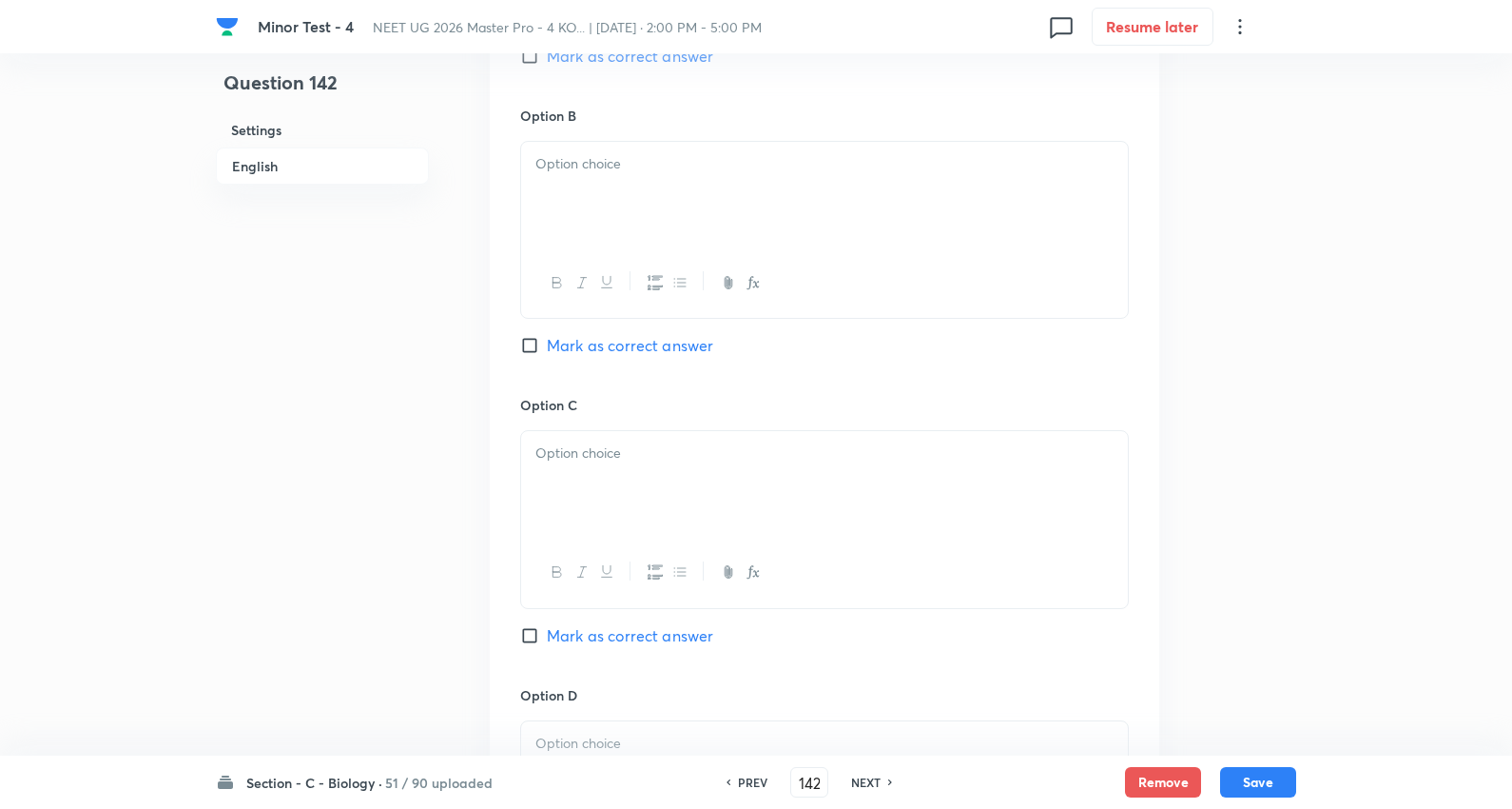
click at [628, 184] on div at bounding box center [825, 195] width 607 height 107
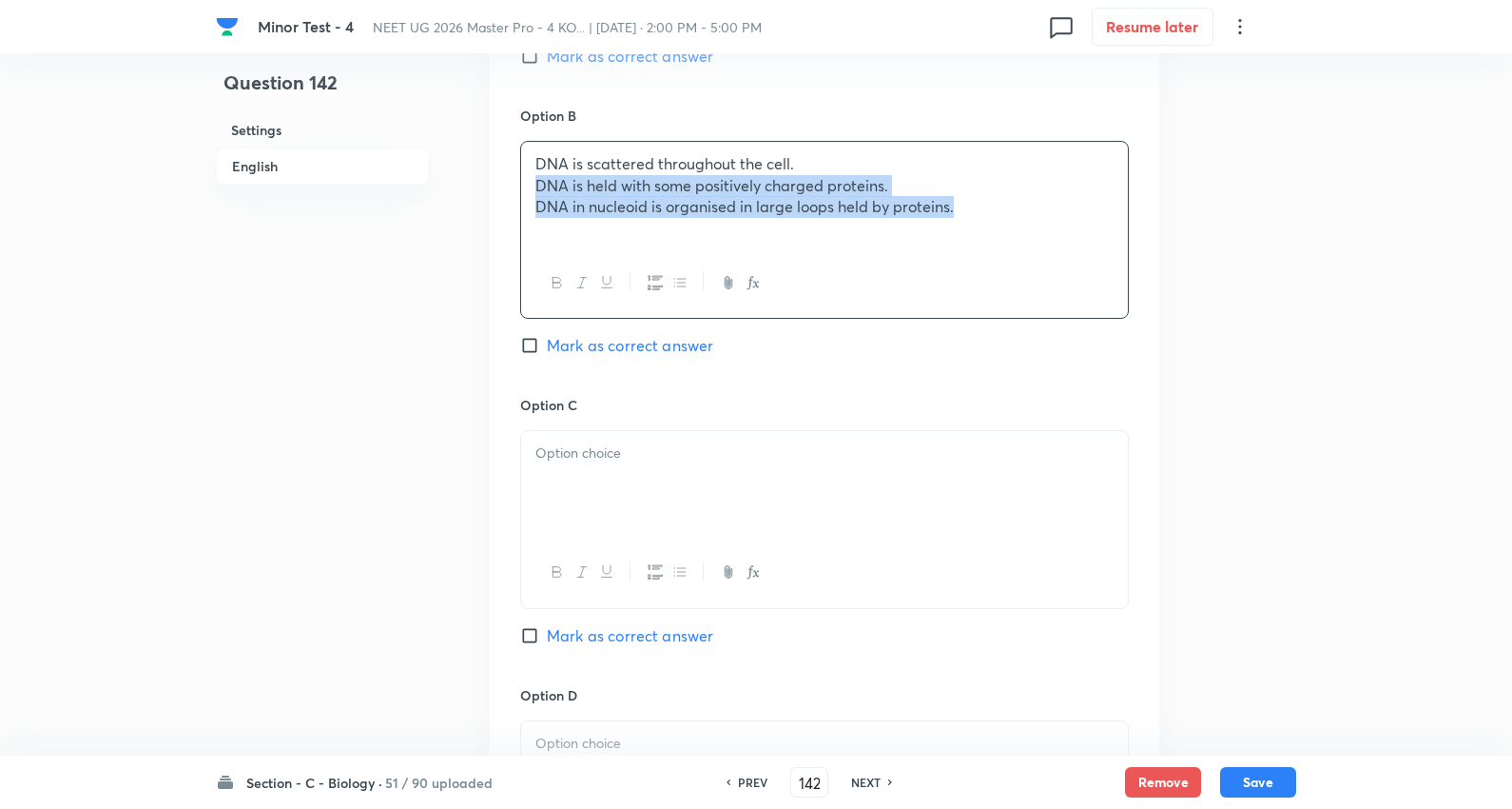
drag, startPoint x: 540, startPoint y: 186, endPoint x: 1262, endPoint y: 210, distance: 722.4
click at [1262, 210] on div "Question 142 Settings English Settings Type Single choice correct 4 options + 4…" at bounding box center [756, 137] width 1080 height 2418
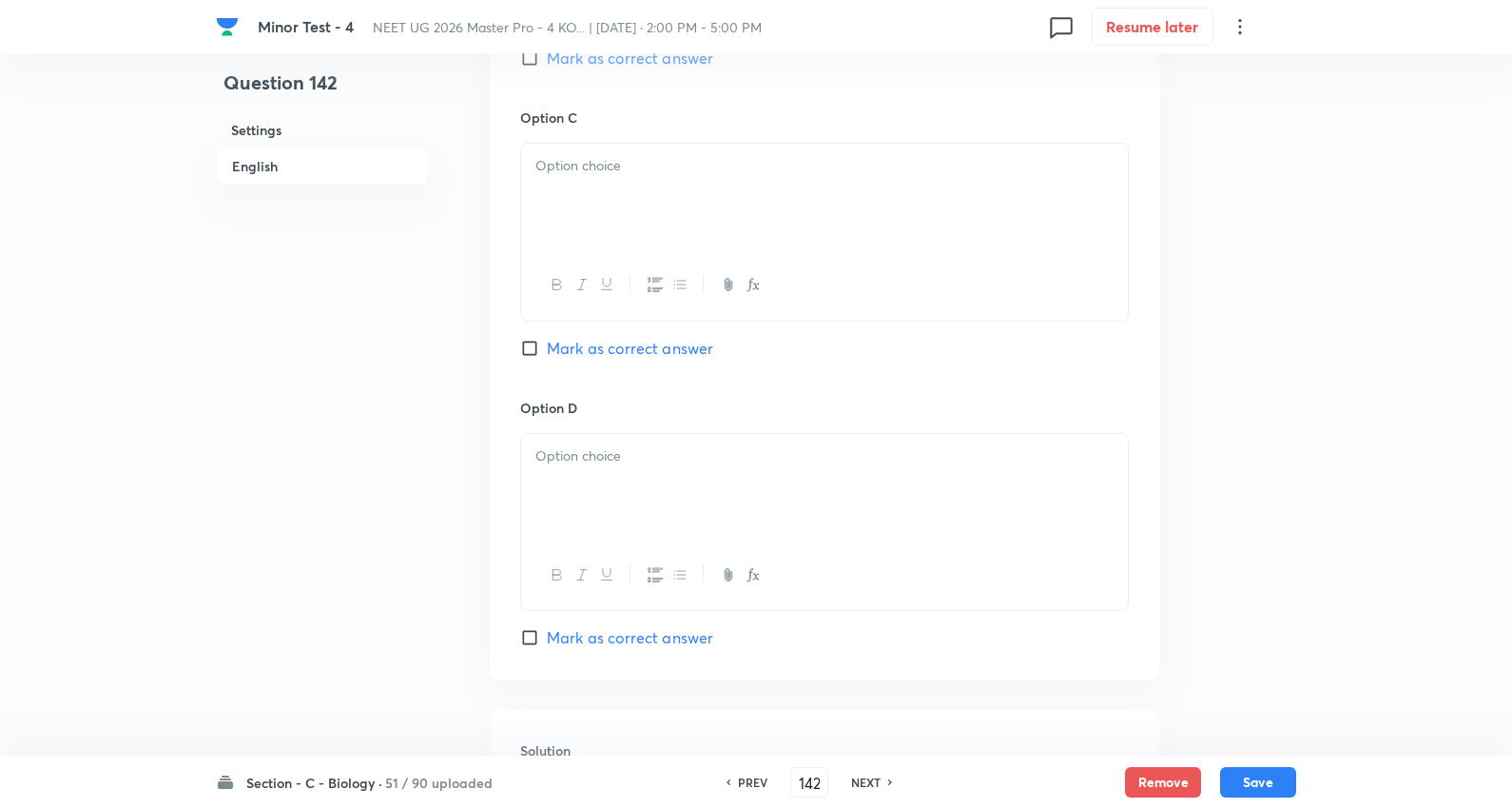
scroll to position [1479, 0]
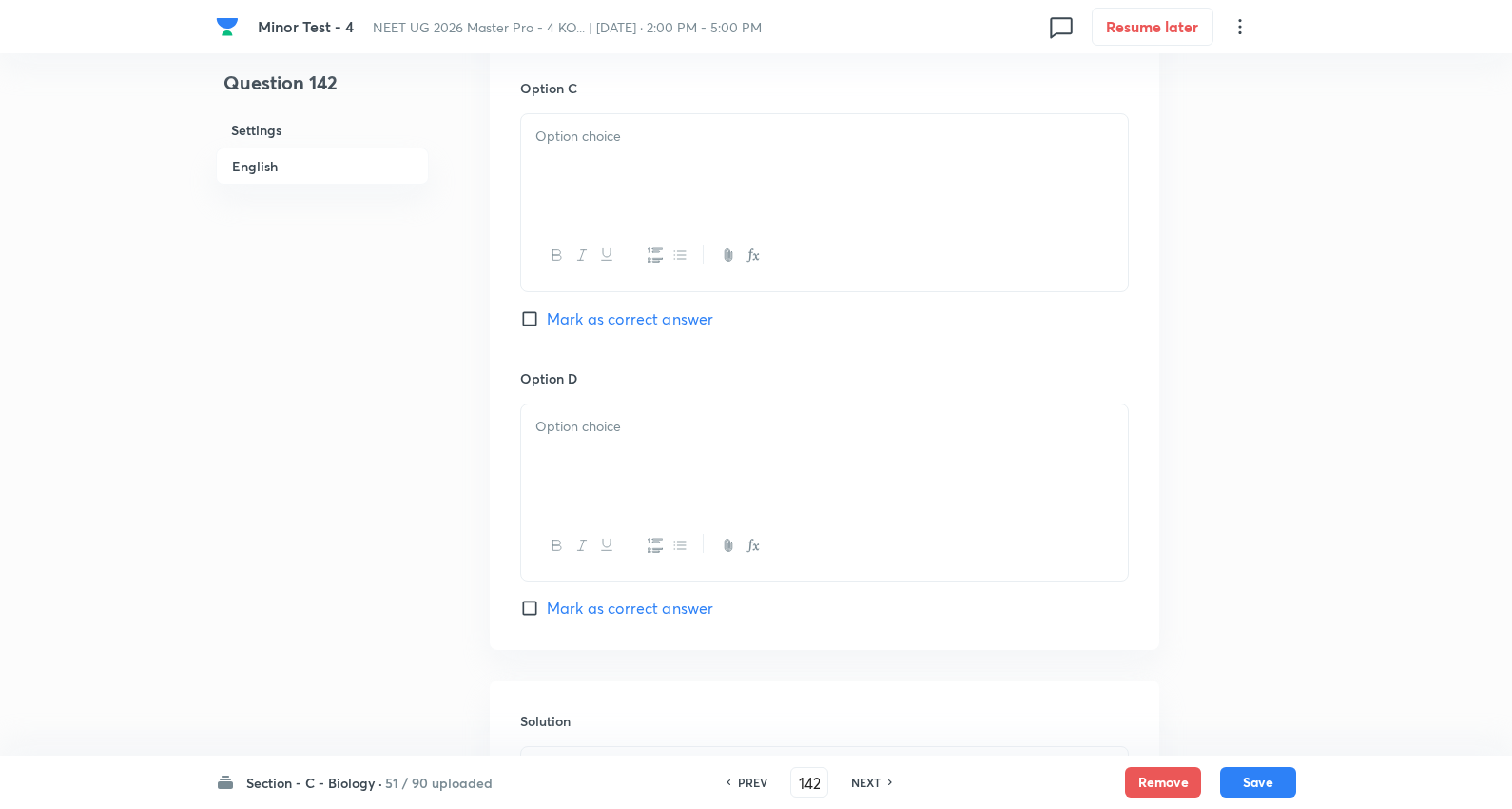
click at [647, 137] on p at bounding box center [825, 136] width 579 height 22
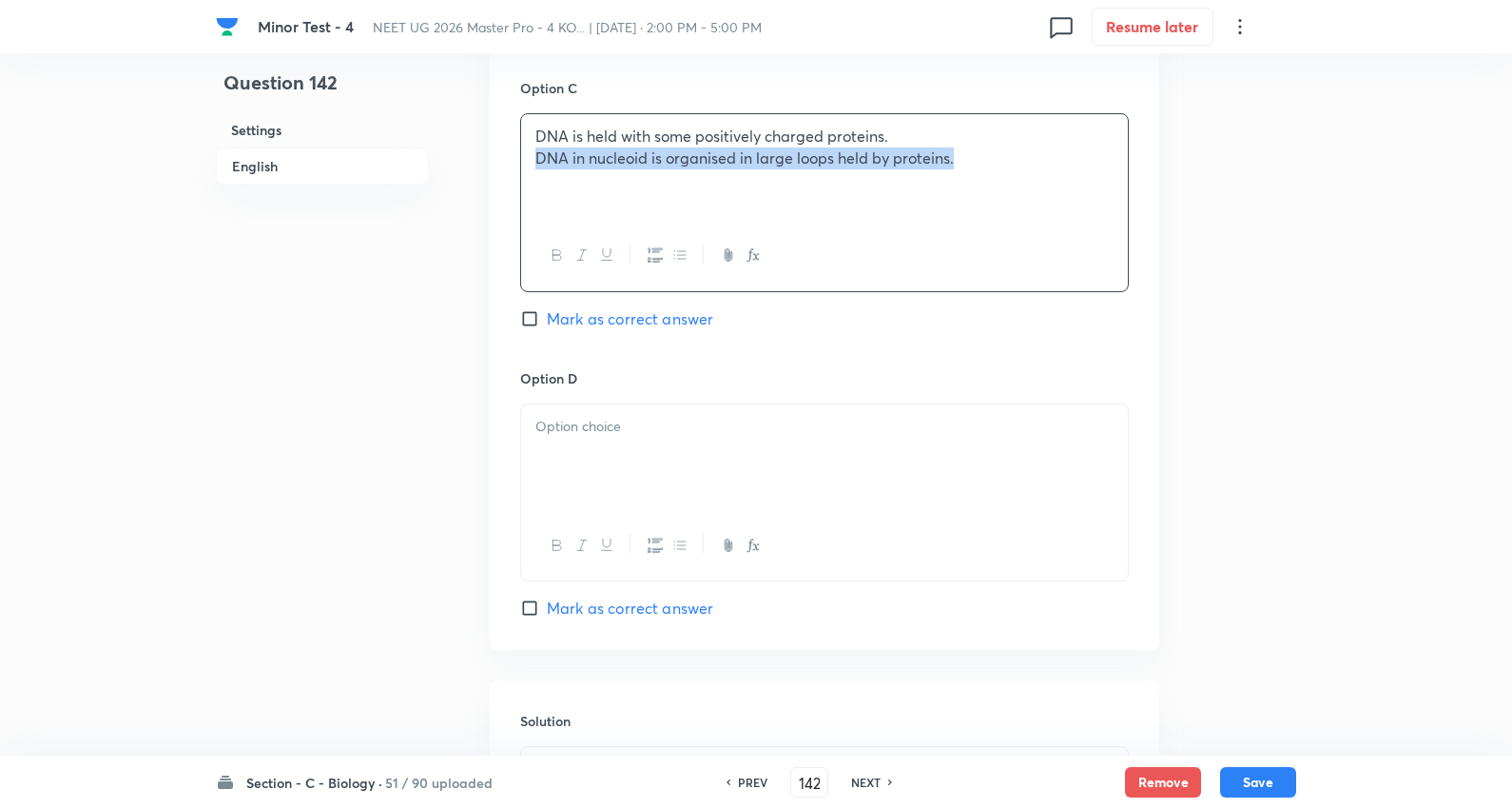
drag, startPoint x: 536, startPoint y: 156, endPoint x: 1475, endPoint y: 165, distance: 939.0
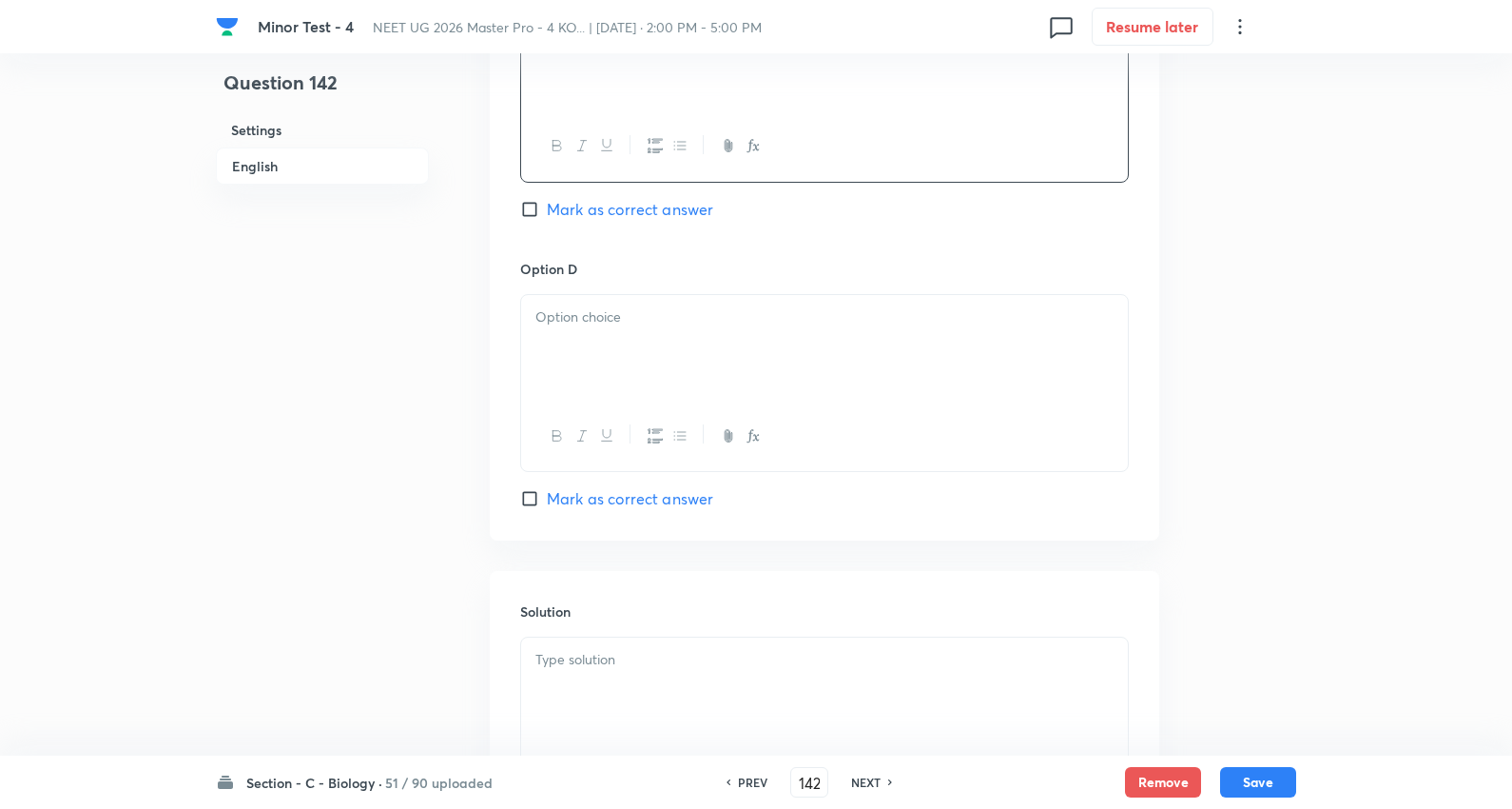
scroll to position [1690, 0]
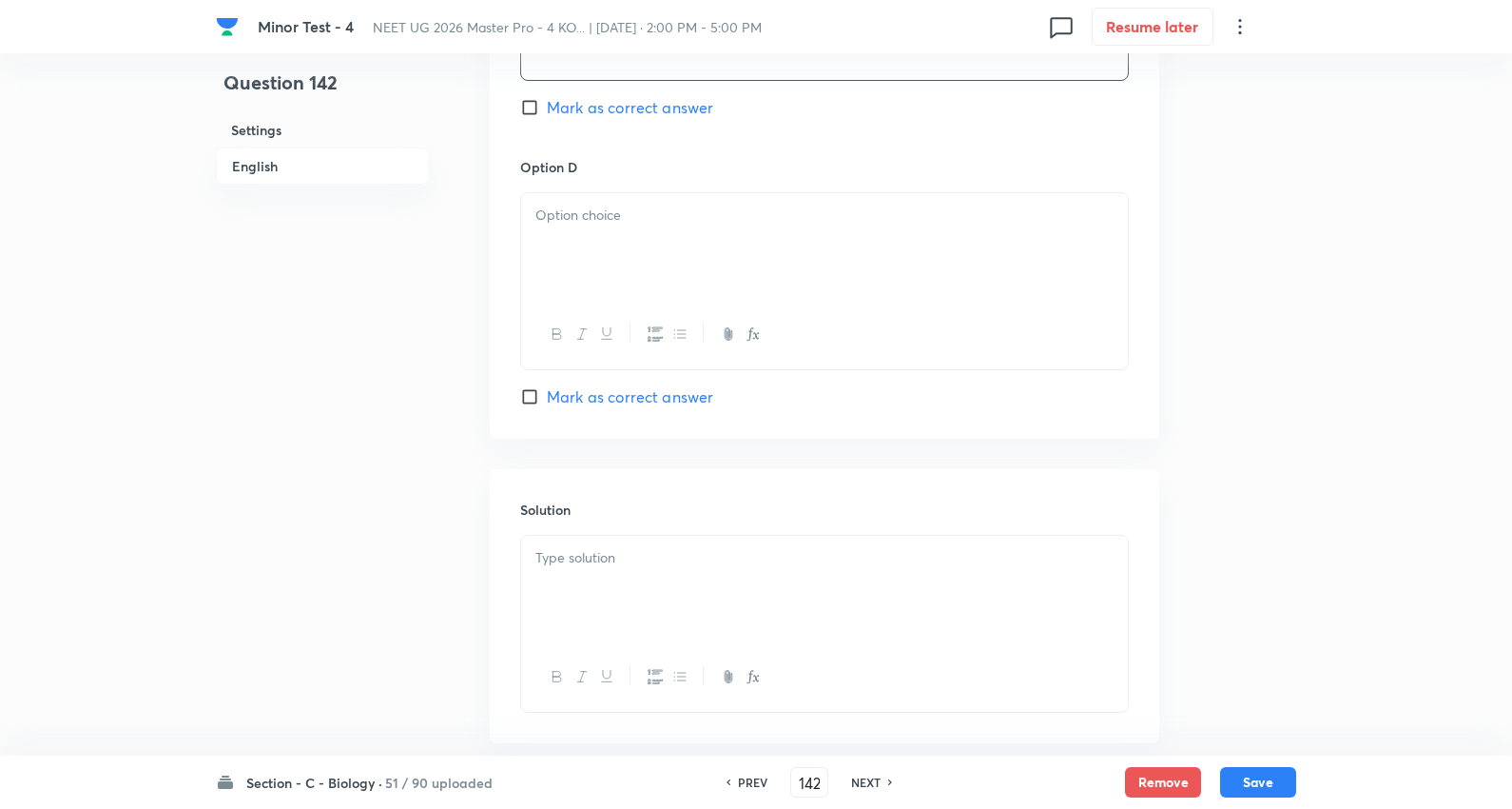
click at [651, 248] on div at bounding box center [825, 246] width 607 height 107
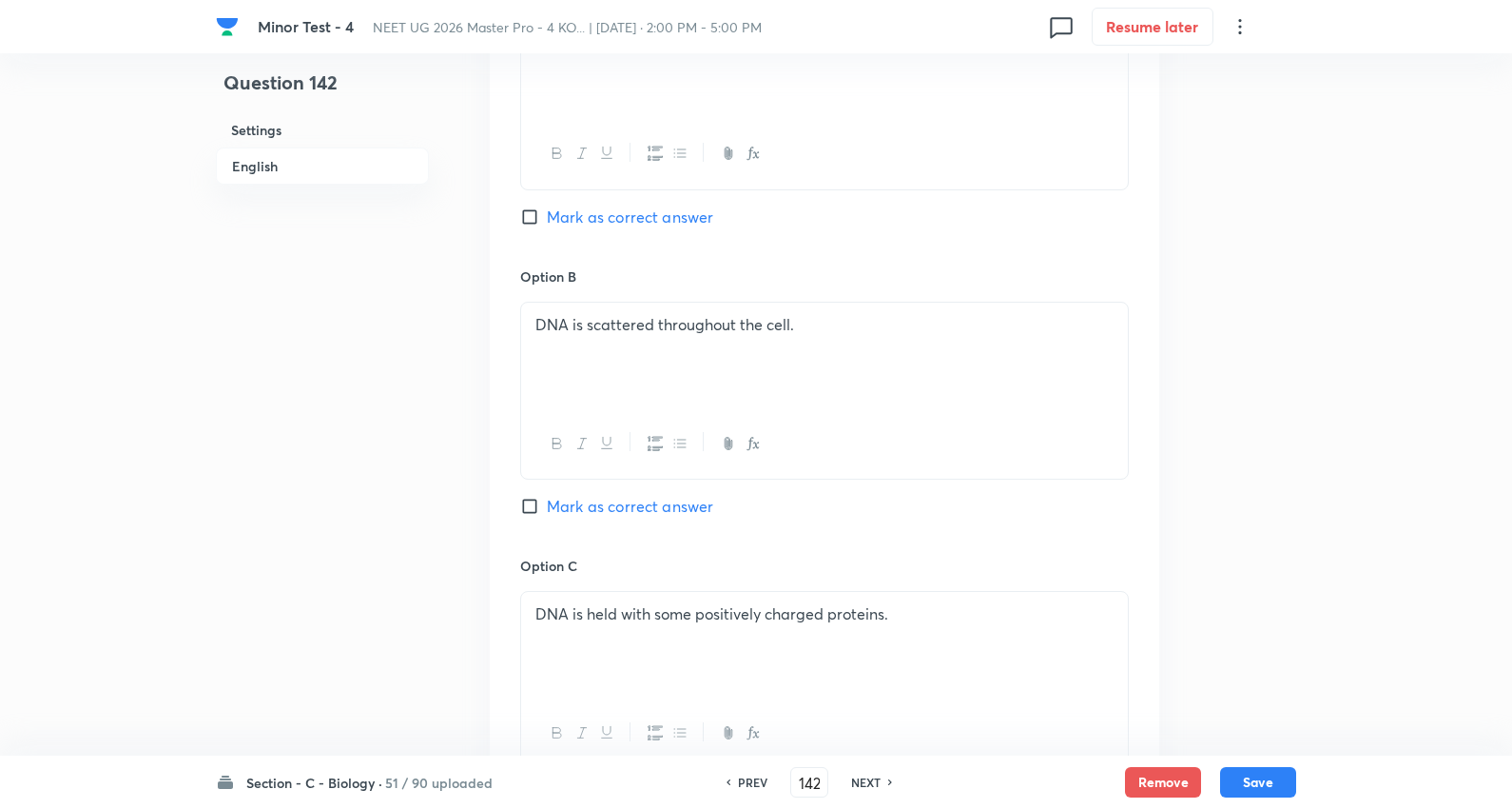
scroll to position [951, 0]
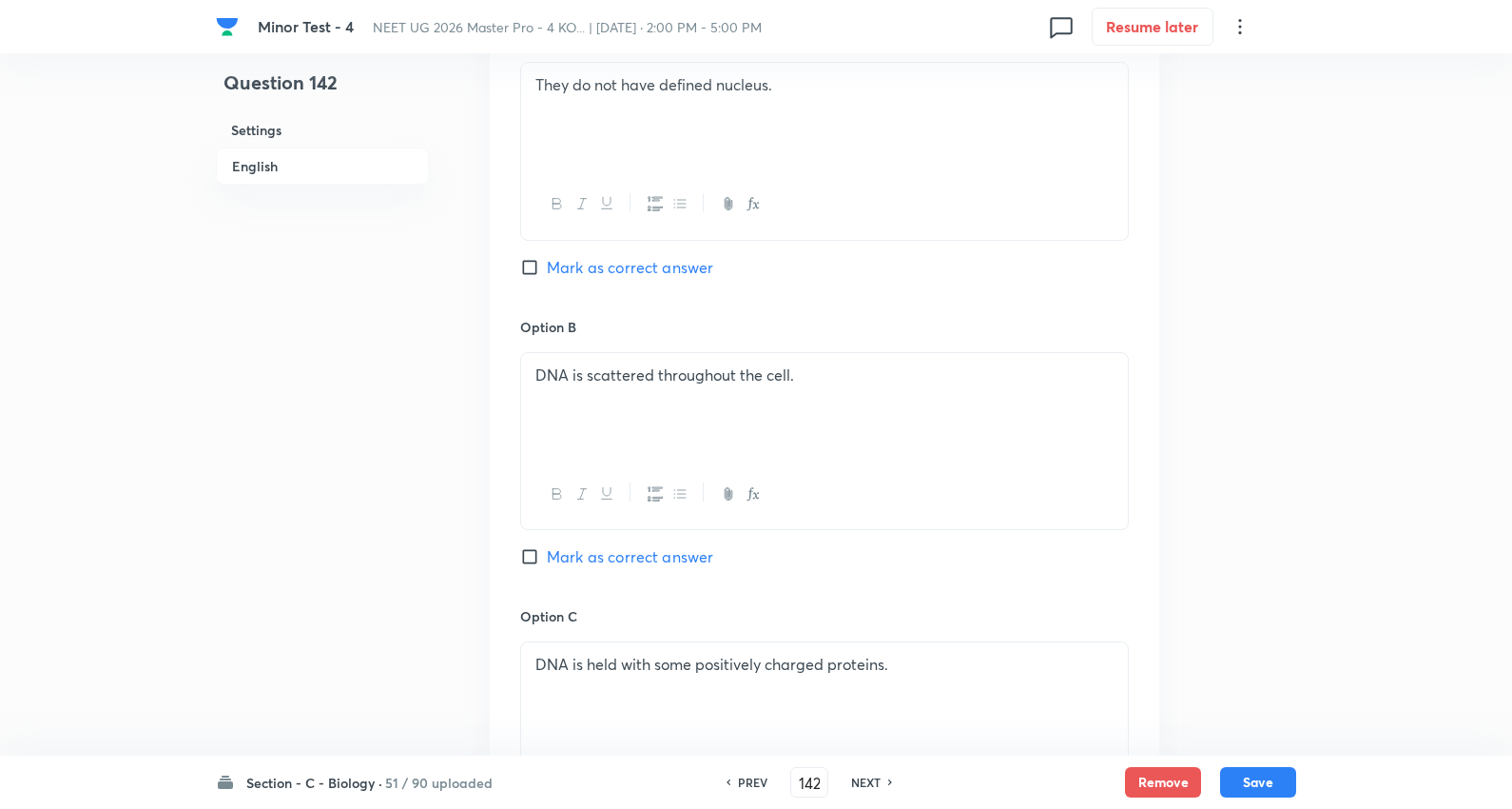
click at [661, 561] on span "Mark as correct answer" at bounding box center [631, 556] width 166 height 23
click at [547, 561] on input "Mark as correct answer" at bounding box center [533, 556] width 26 height 19
checkbox input "true"
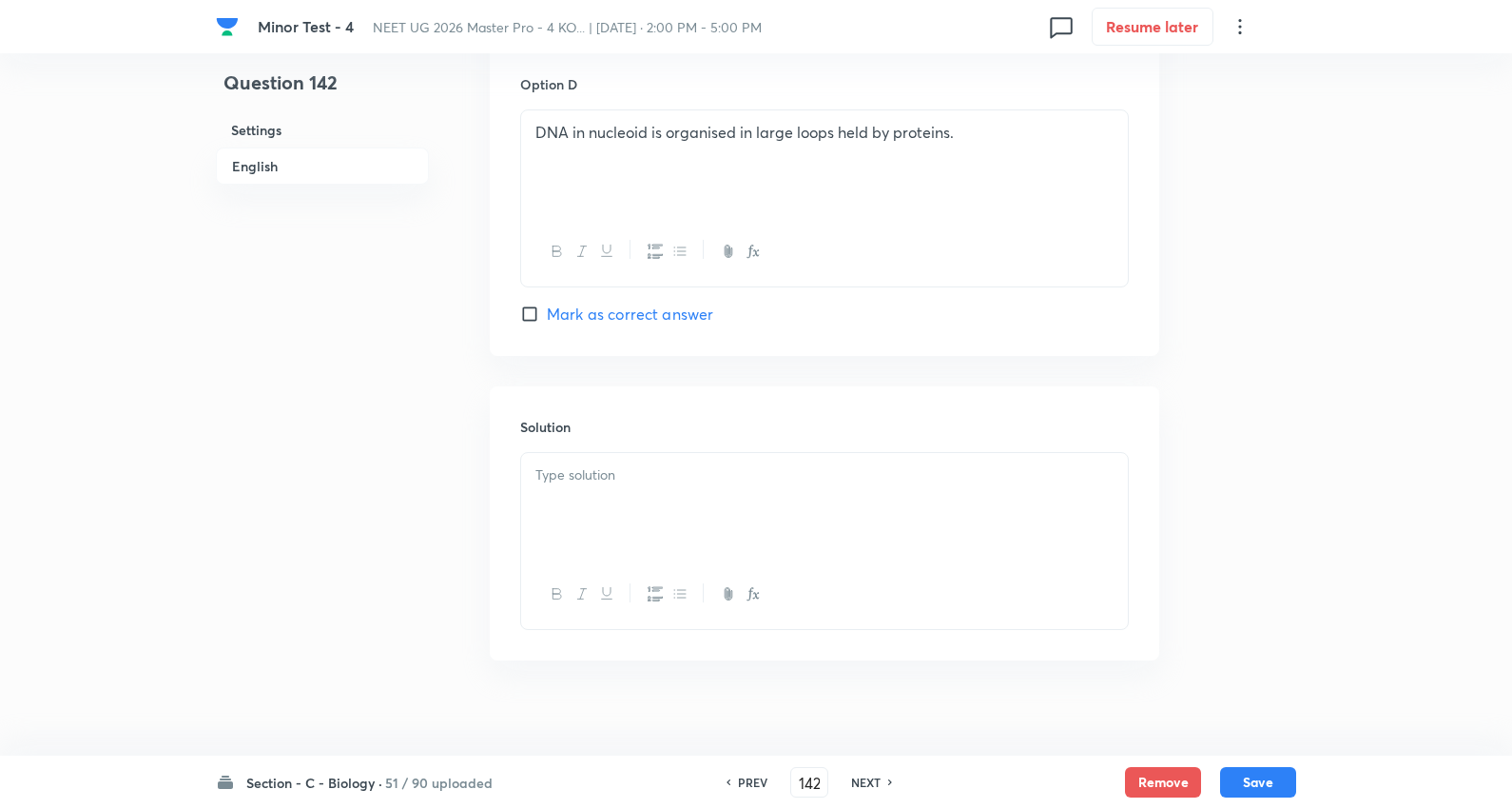
scroll to position [1796, 0]
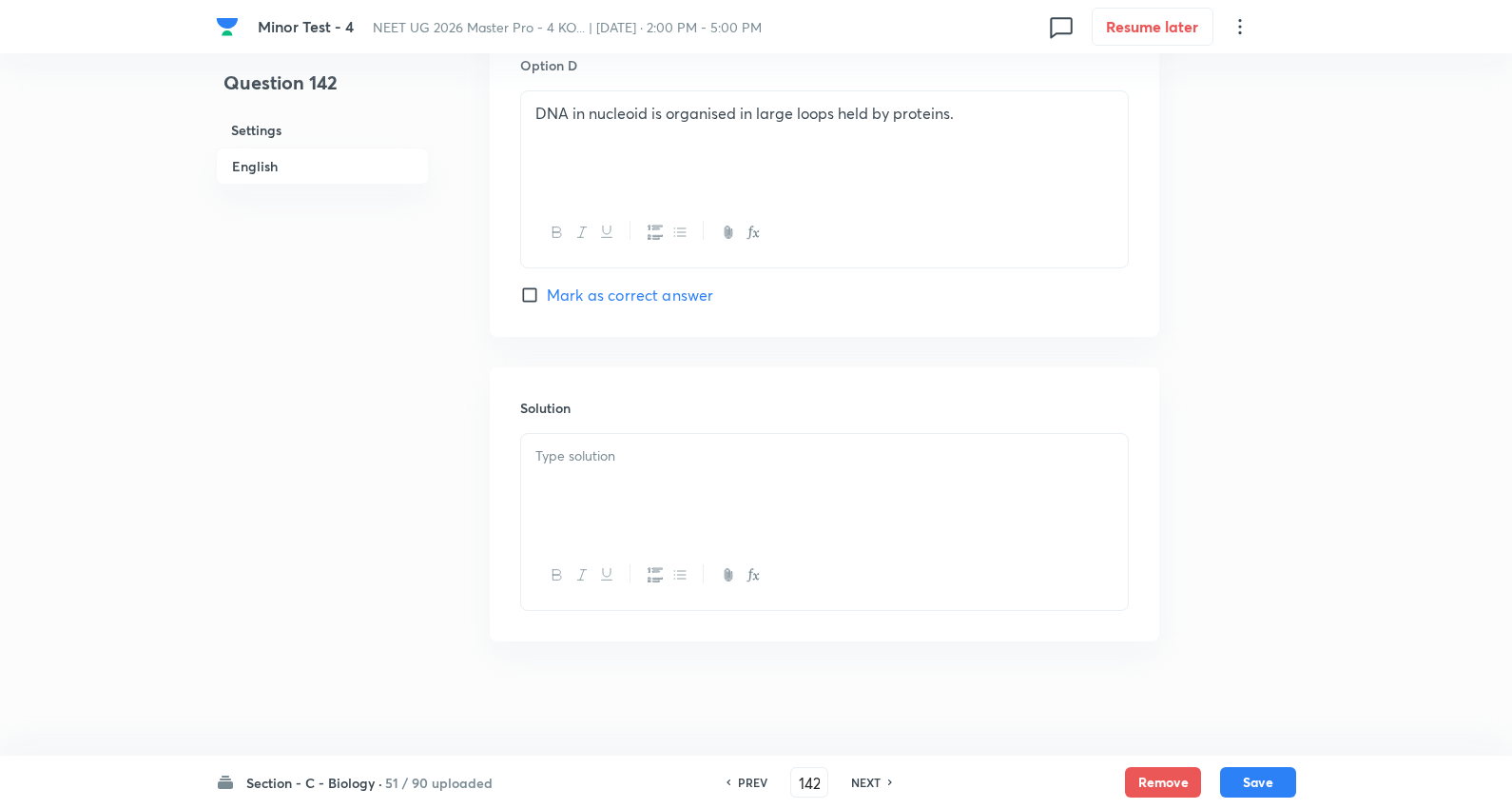
click at [649, 468] on div at bounding box center [825, 487] width 607 height 107
click at [1252, 781] on button "Save" at bounding box center [1258, 780] width 76 height 30
type input "143"
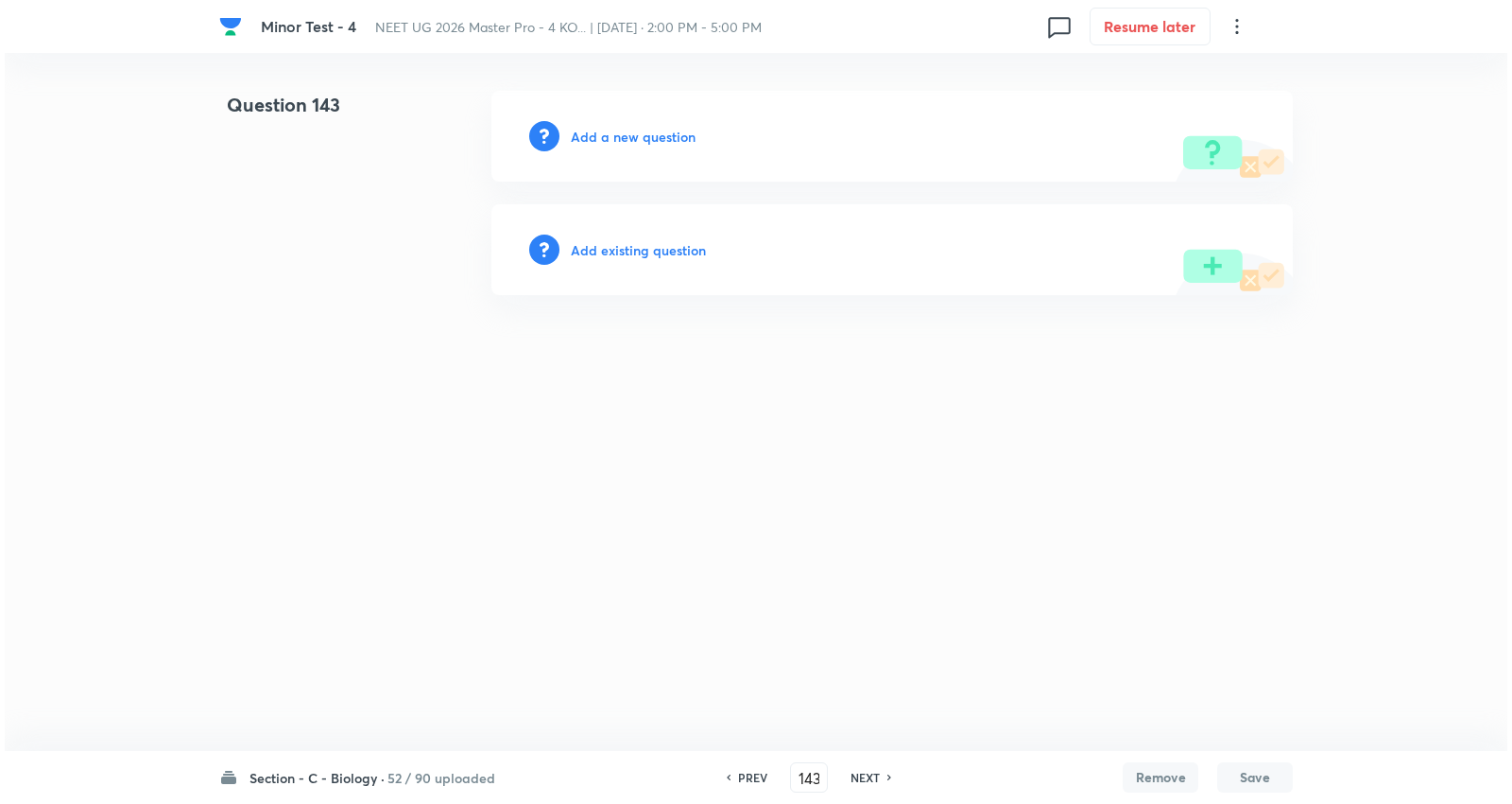
scroll to position [0, 0]
click at [669, 132] on h6 "Add a new question" at bounding box center [633, 136] width 125 height 19
click at [669, 130] on h6 "Choose a question type" at bounding box center [644, 136] width 146 height 19
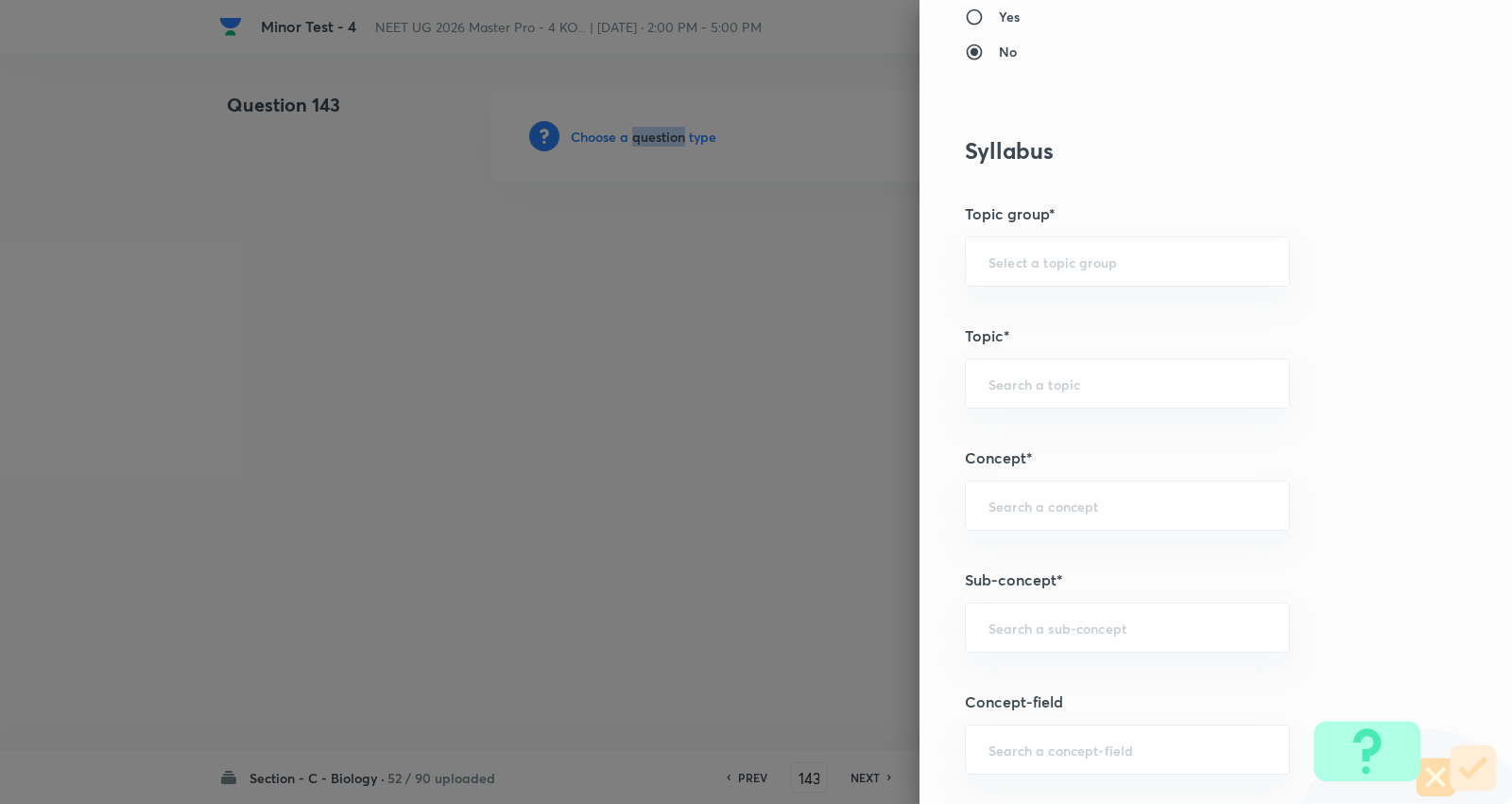
scroll to position [1155, 0]
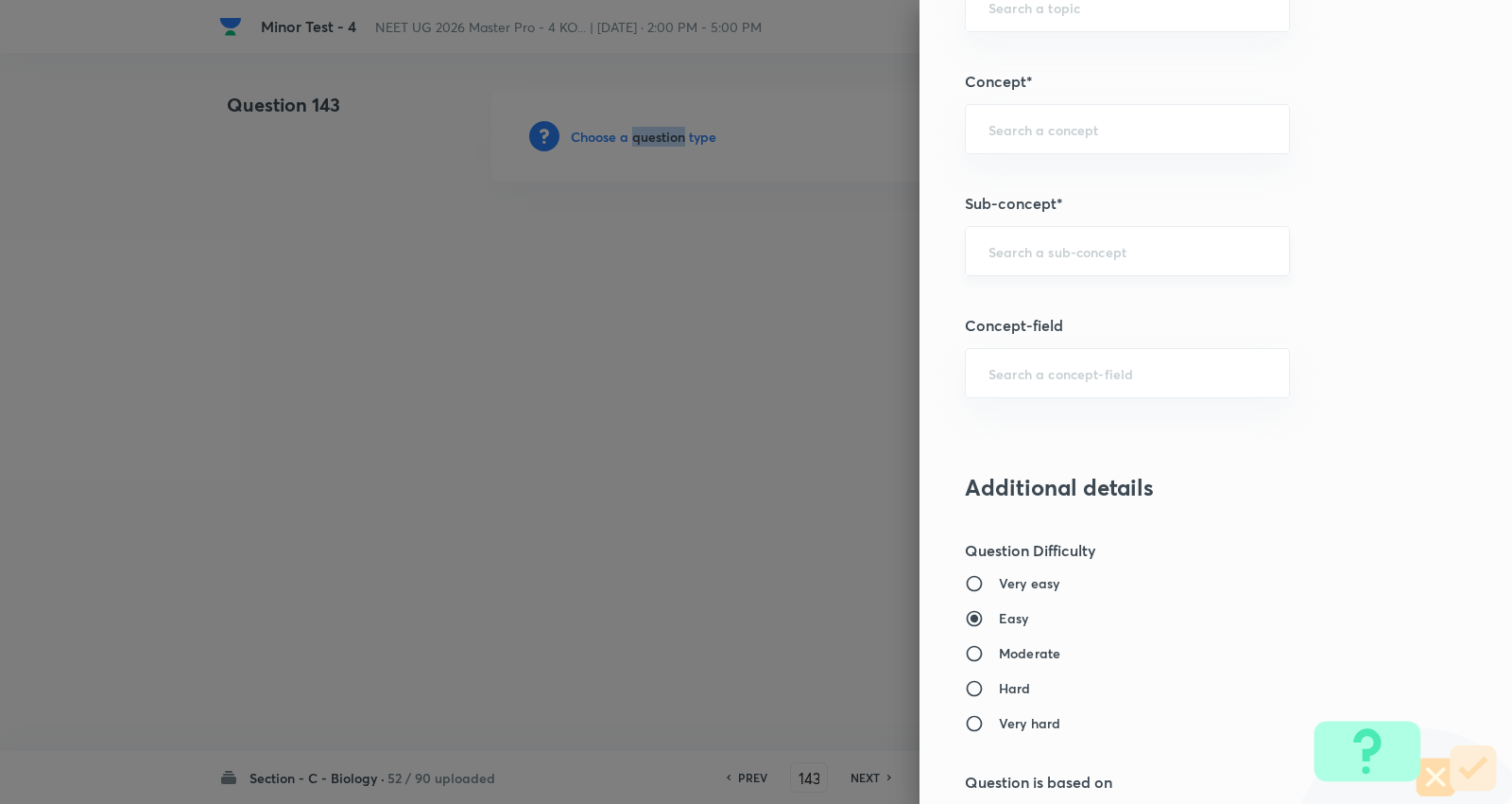
click at [1073, 266] on div "​" at bounding box center [1128, 250] width 325 height 50
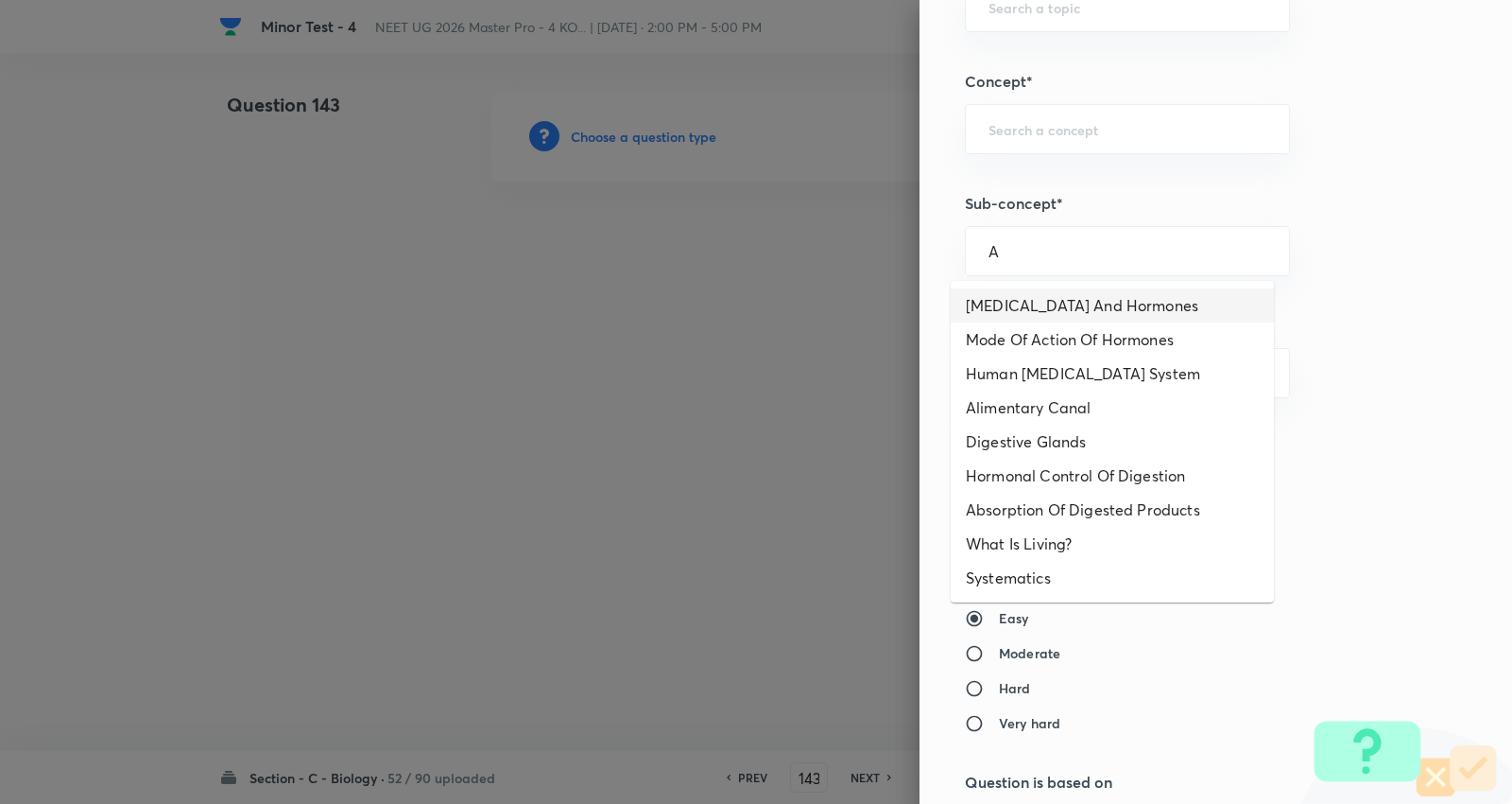
click at [1060, 305] on li "Endocrine Glands And Hormones" at bounding box center [1112, 305] width 323 height 34
type input "Endocrine Glands And Hormones"
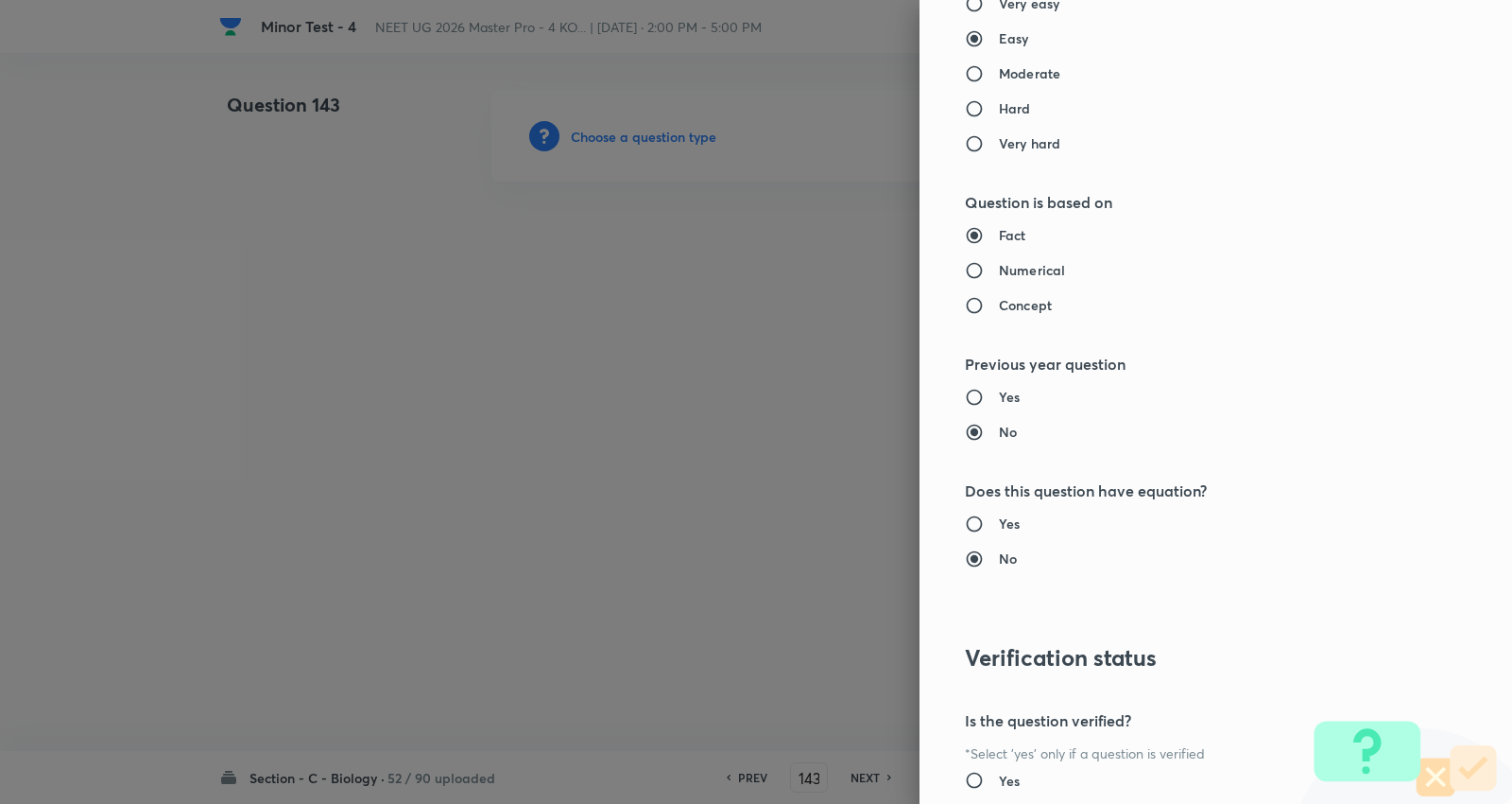
type input "Biology"
type input "Human Physiology"
type input "Chemical Coordinate & Integration"
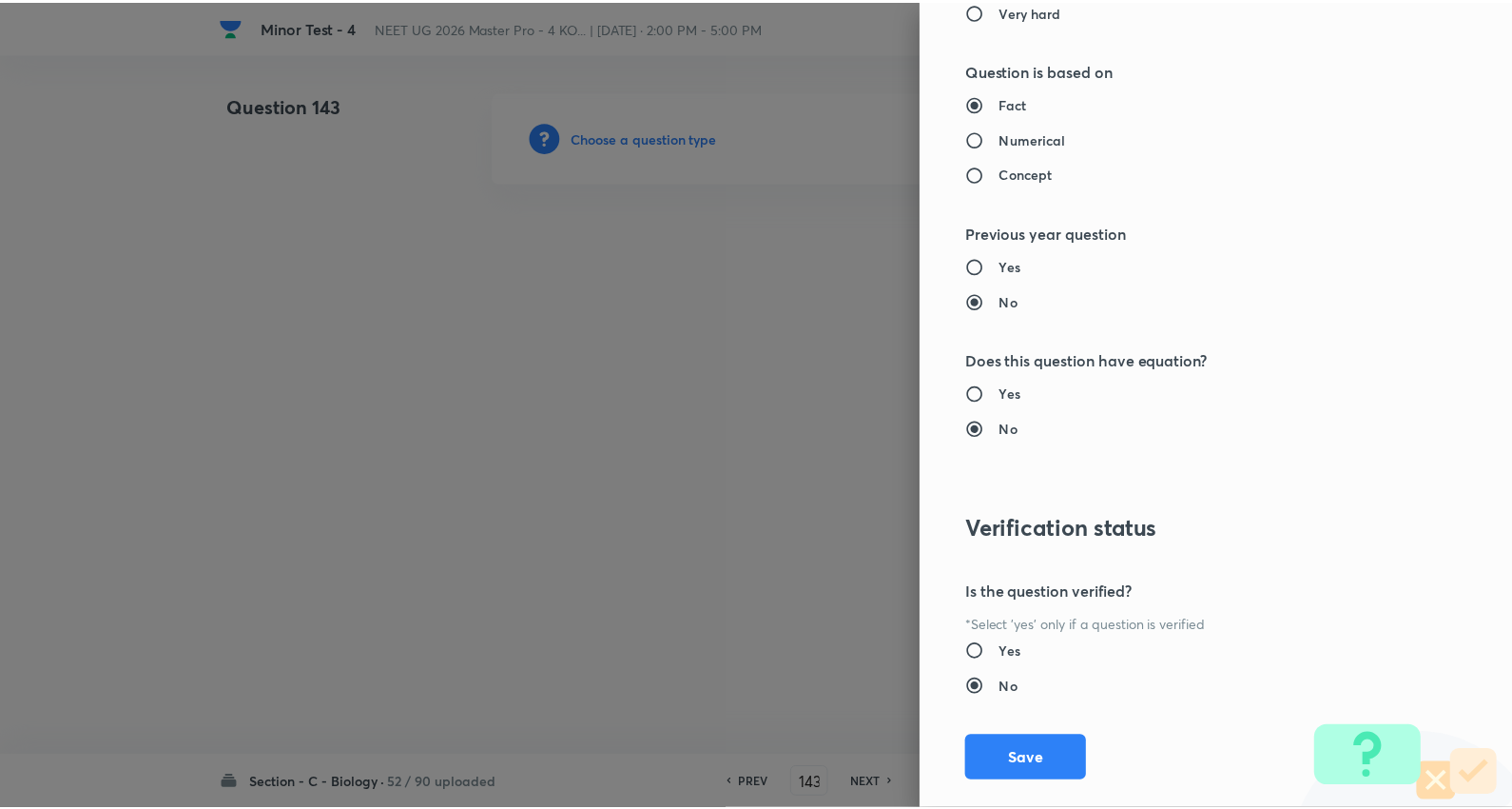
scroll to position [1913, 0]
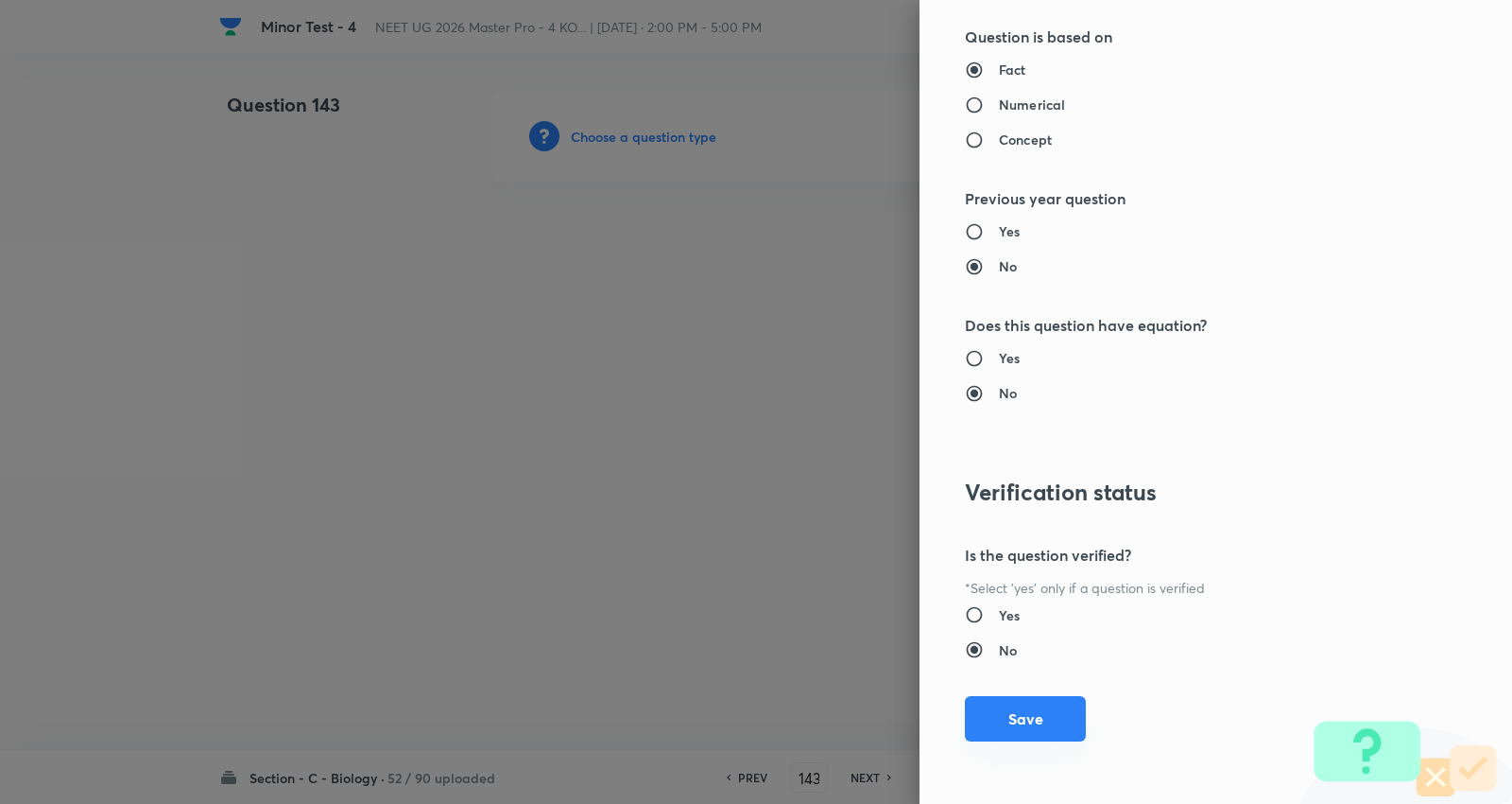
click at [1023, 722] on button "Save" at bounding box center [1026, 718] width 121 height 46
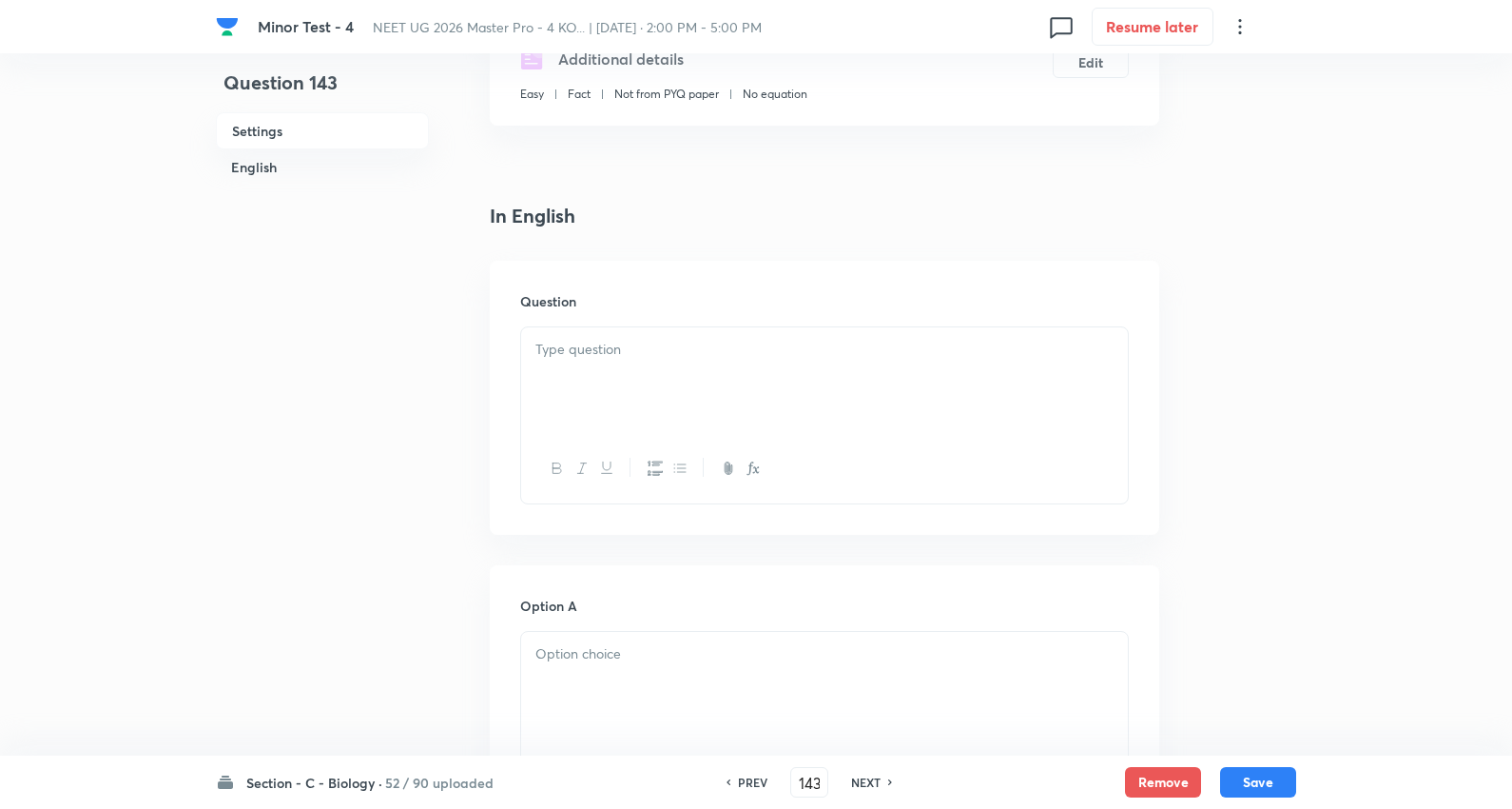
scroll to position [422, 0]
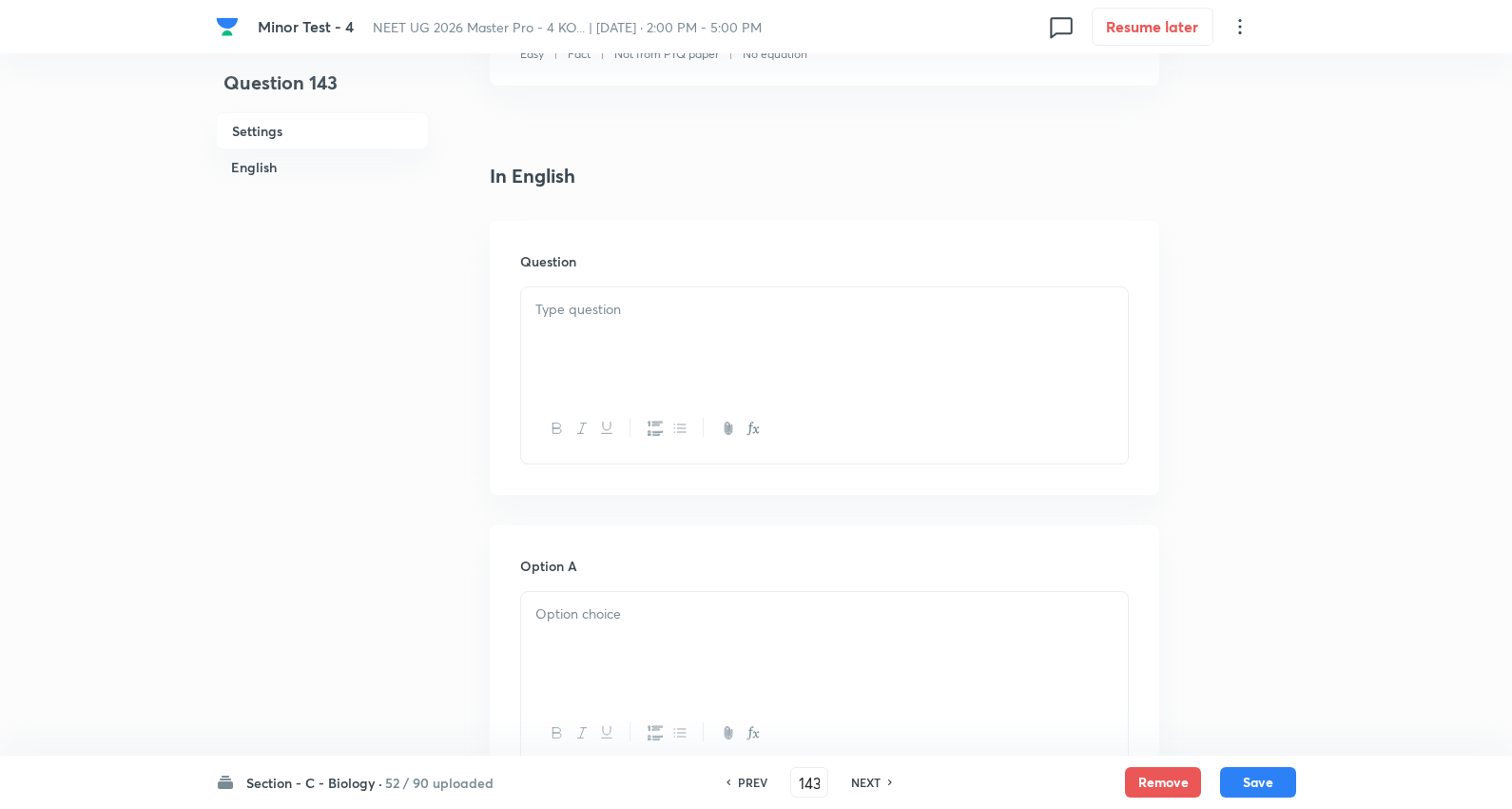
click at [613, 317] on p at bounding box center [825, 309] width 579 height 22
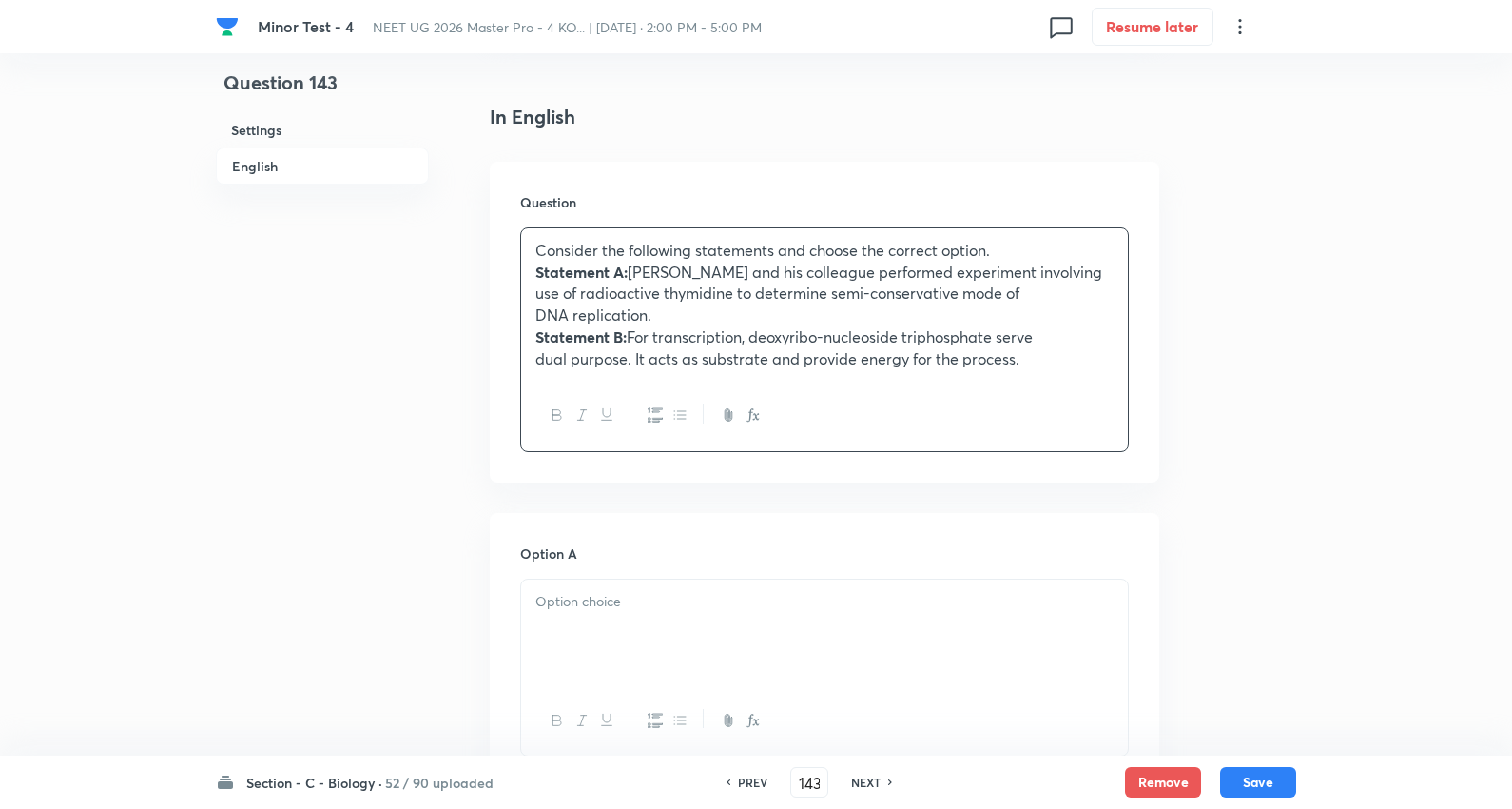
scroll to position [528, 0]
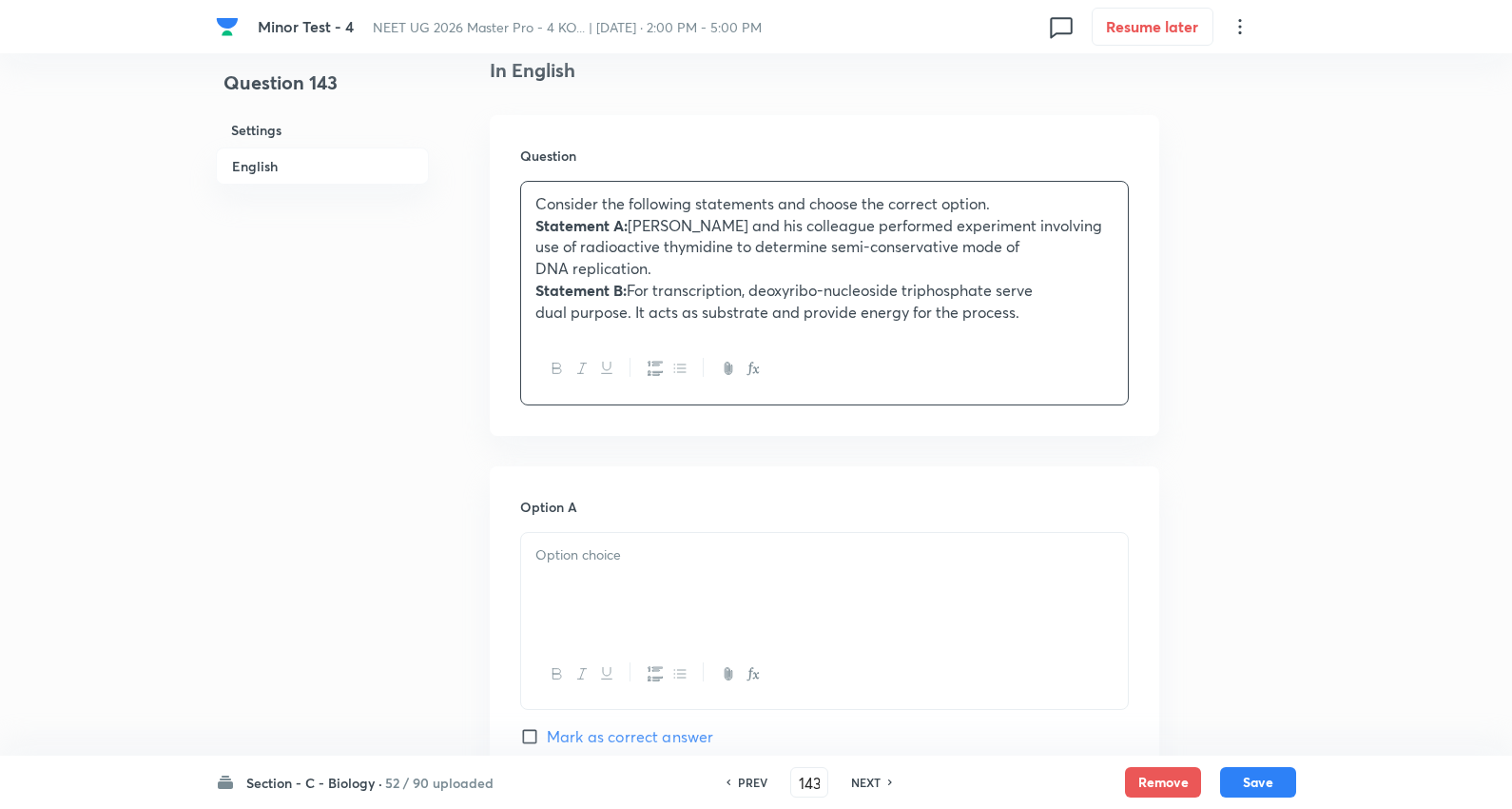
click at [1043, 219] on p "Statement A: Taylor and his colleague performed experiment involving" at bounding box center [825, 226] width 579 height 22
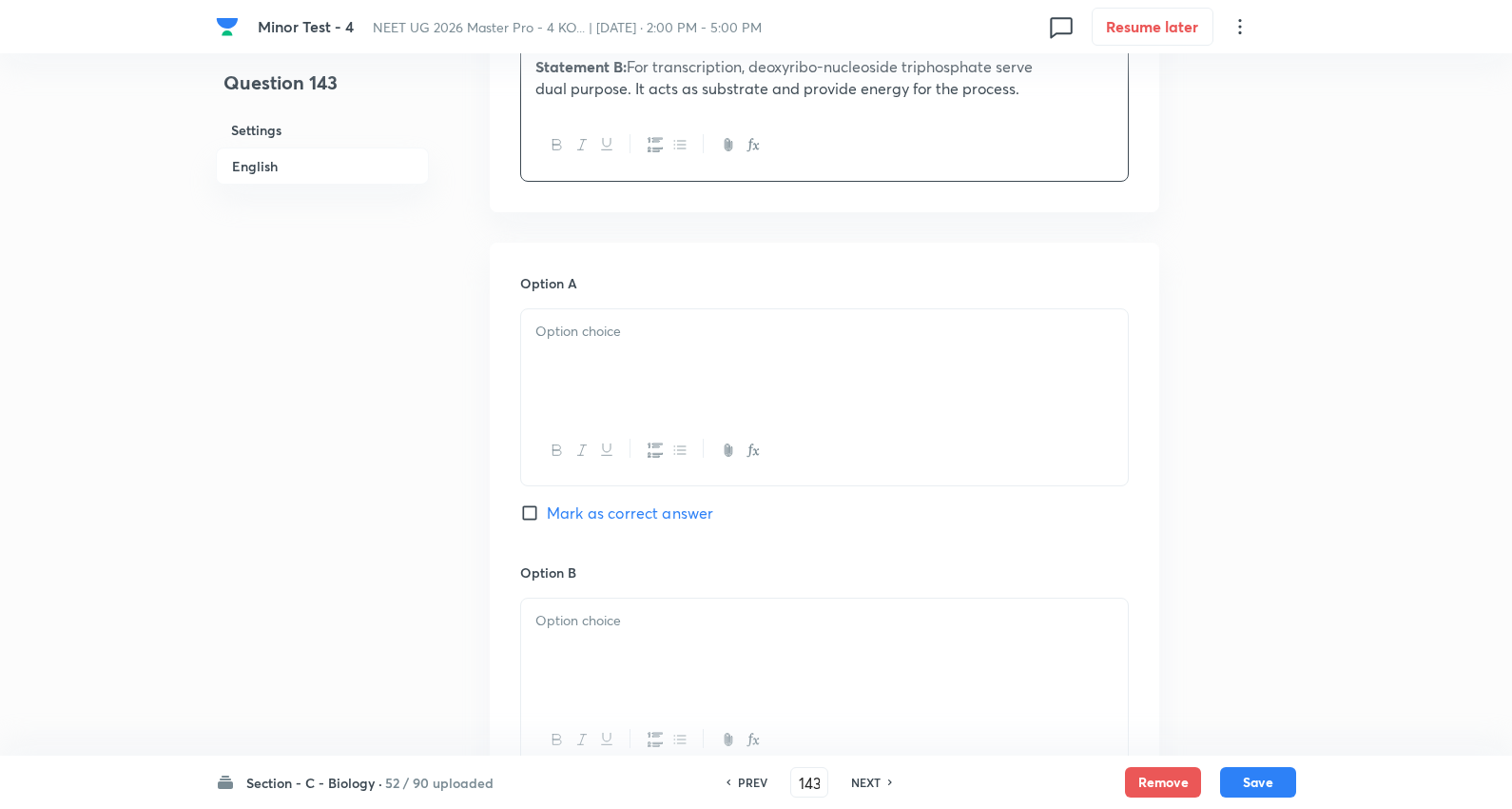
scroll to position [845, 0]
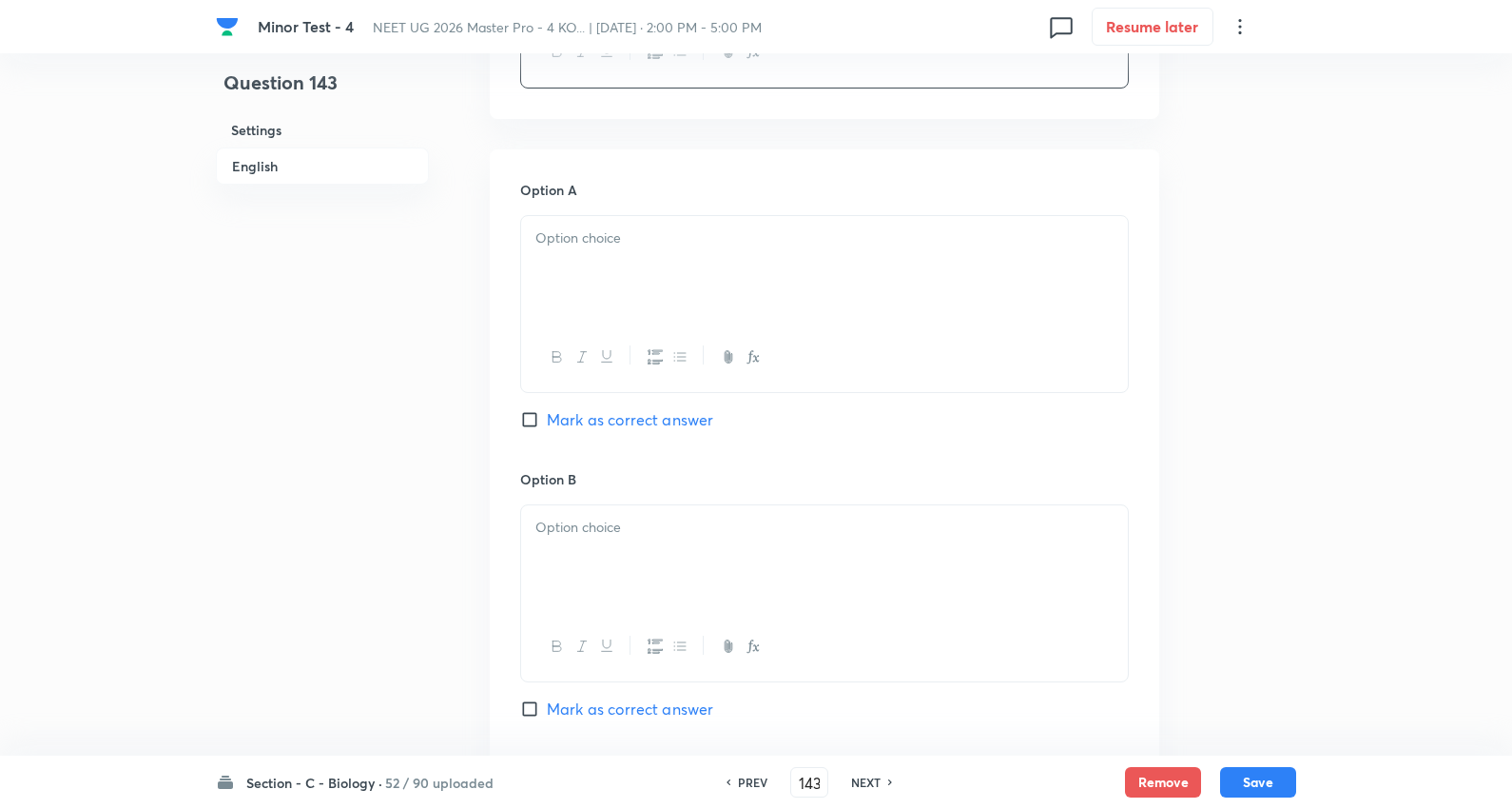
click at [643, 227] on p at bounding box center [825, 238] width 579 height 22
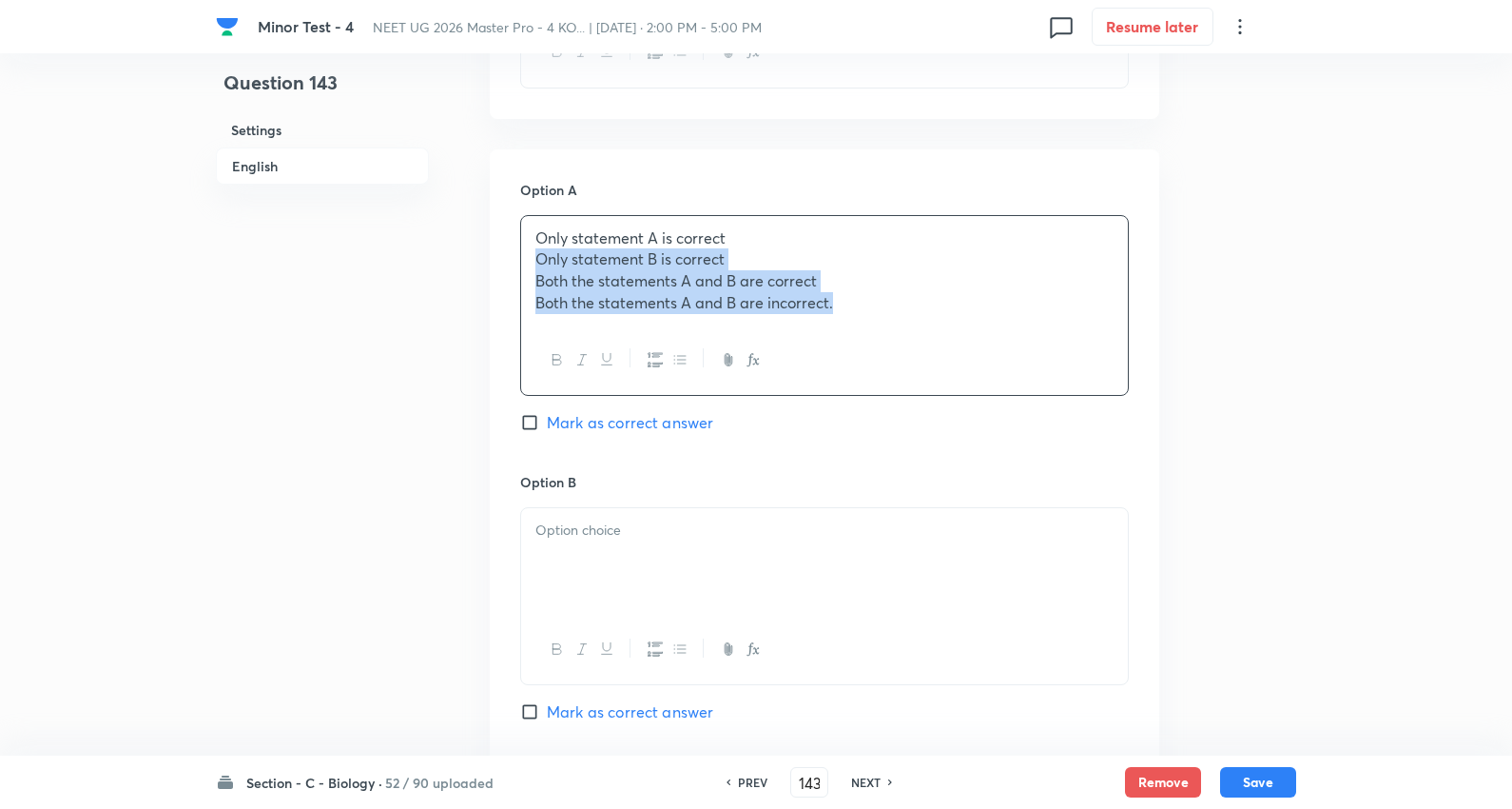
drag, startPoint x: 529, startPoint y: 236, endPoint x: 1520, endPoint y: 312, distance: 993.9
click at [1512, 312] on html "Minor Test - 4 NEET UG 2026 Master Pro - 4 KO... | Oct 5, 2025 · 2:00 PM - 5:00…" at bounding box center [756, 480] width 1512 height 2650
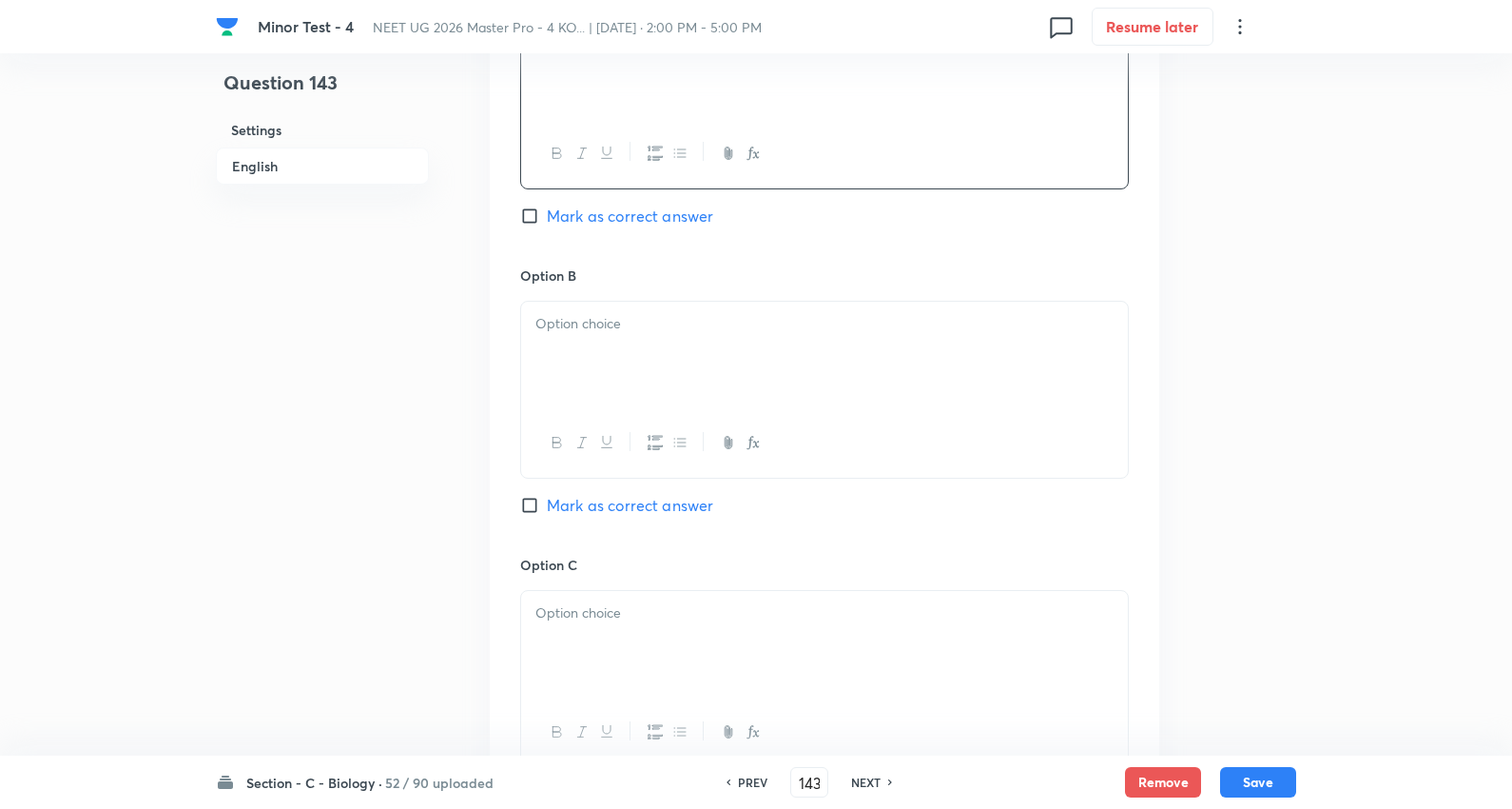
scroll to position [1057, 0]
click at [666, 196] on span "Mark as correct answer" at bounding box center [631, 207] width 166 height 23
click at [547, 198] on input "Mark as correct answer" at bounding box center [533, 207] width 26 height 19
checkbox input "true"
click at [632, 337] on div at bounding box center [825, 346] width 607 height 107
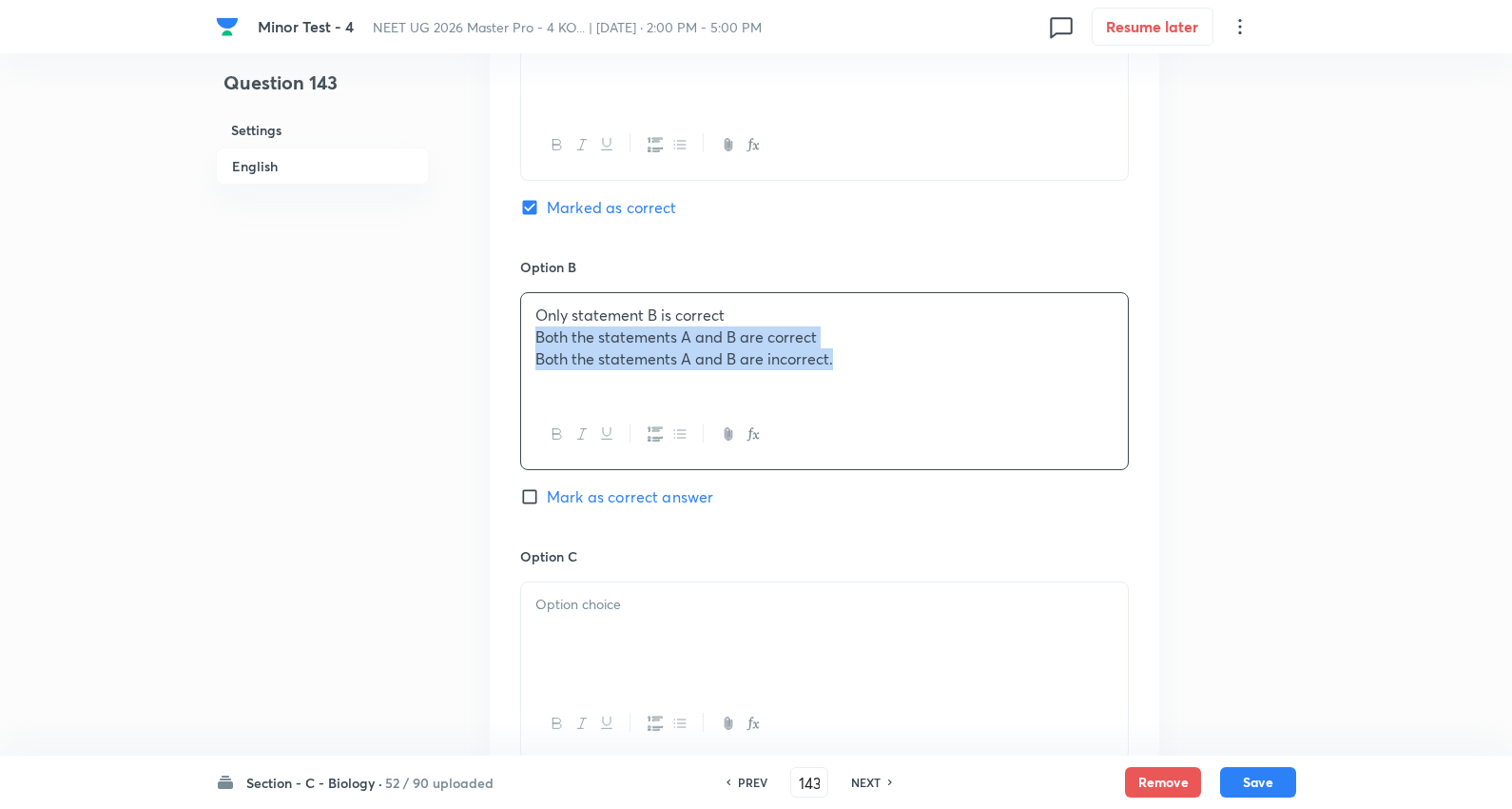
drag, startPoint x: 528, startPoint y: 318, endPoint x: 1218, endPoint y: 376, distance: 692.4
click at [1219, 379] on div "Question 143 Settings English Settings Type Single choice correct 4 options + 4…" at bounding box center [756, 266] width 1080 height 2465
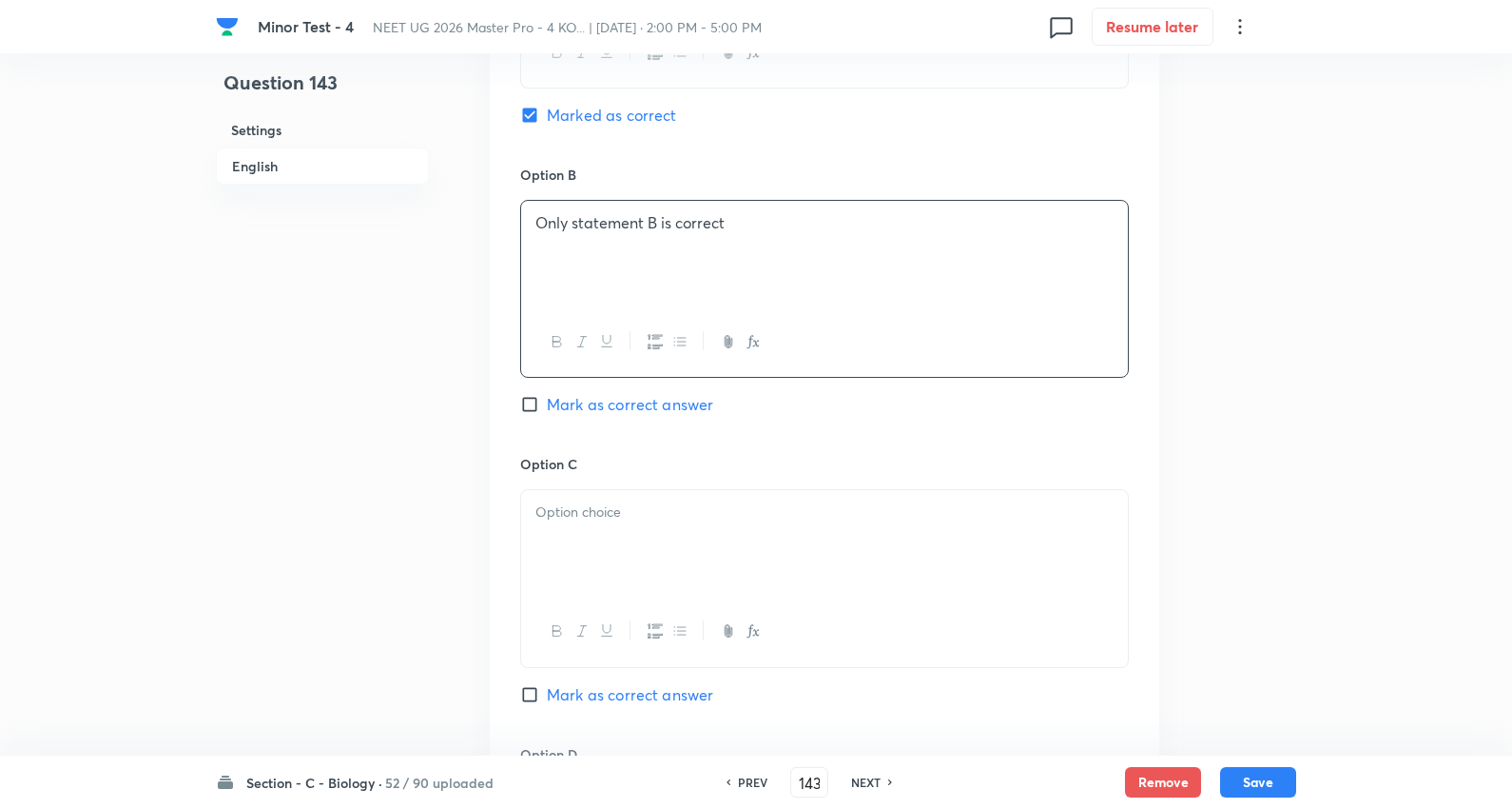
scroll to position [1268, 0]
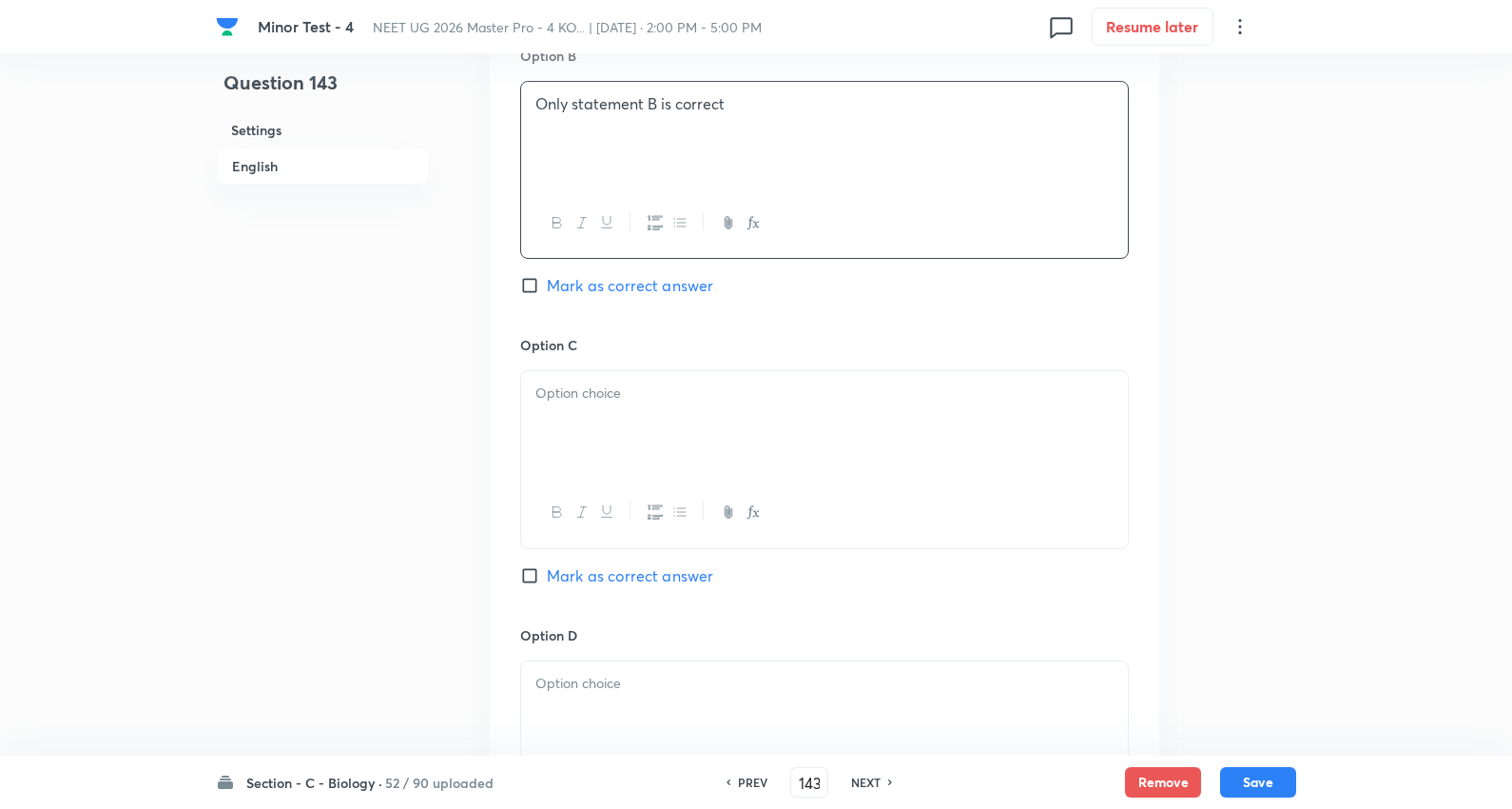
click at [618, 382] on p at bounding box center [825, 393] width 579 height 22
drag, startPoint x: 528, startPoint y: 396, endPoint x: 1326, endPoint y: 412, distance: 798.2
click at [1332, 411] on div "Minor Test - 4 NEET UG 2026 Master Pro - 4 KO... | Oct 5, 2025 · 2:00 PM - 5:00…" at bounding box center [756, 55] width 1512 height 2465
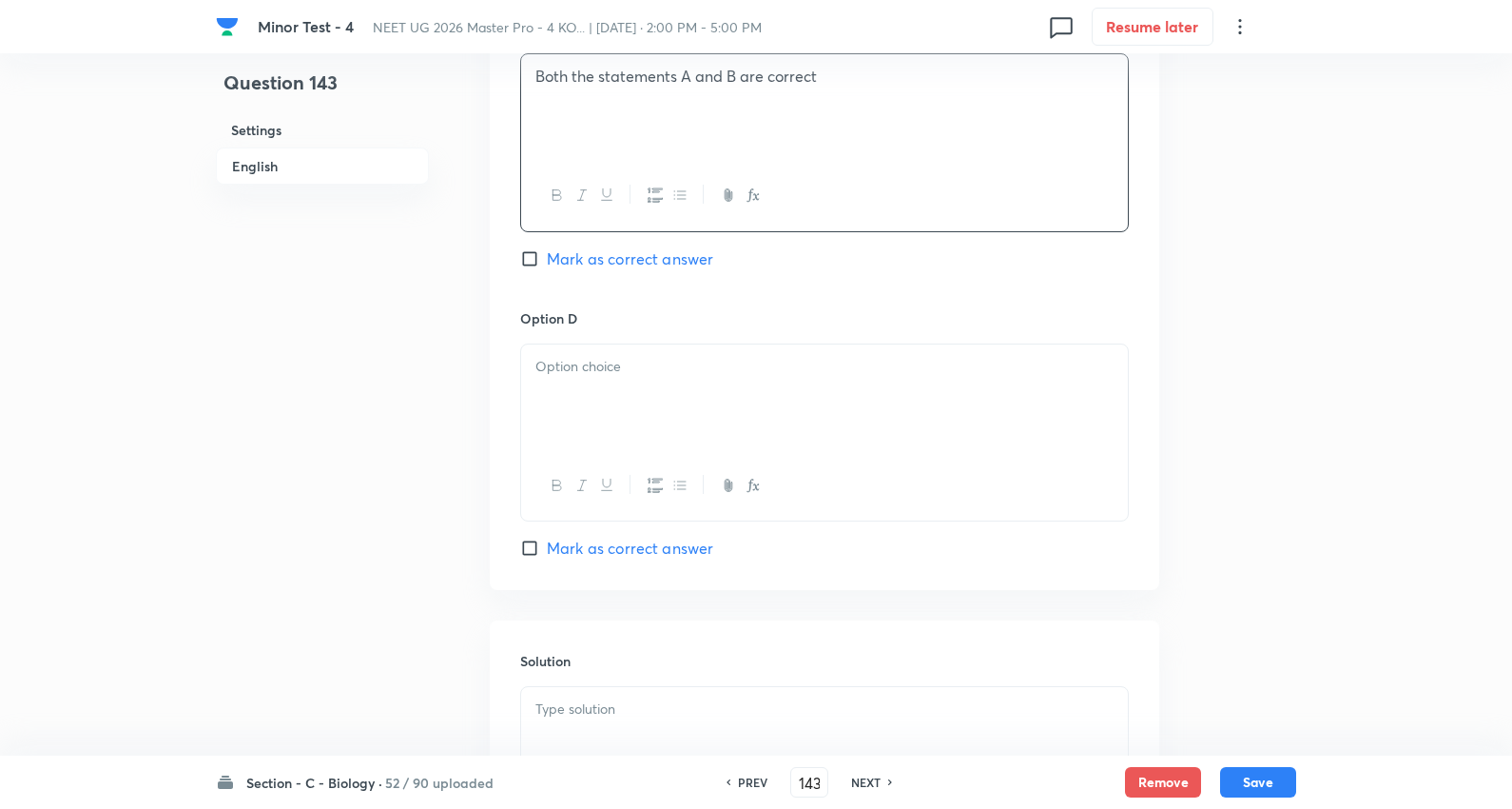
click at [594, 361] on div at bounding box center [825, 398] width 607 height 107
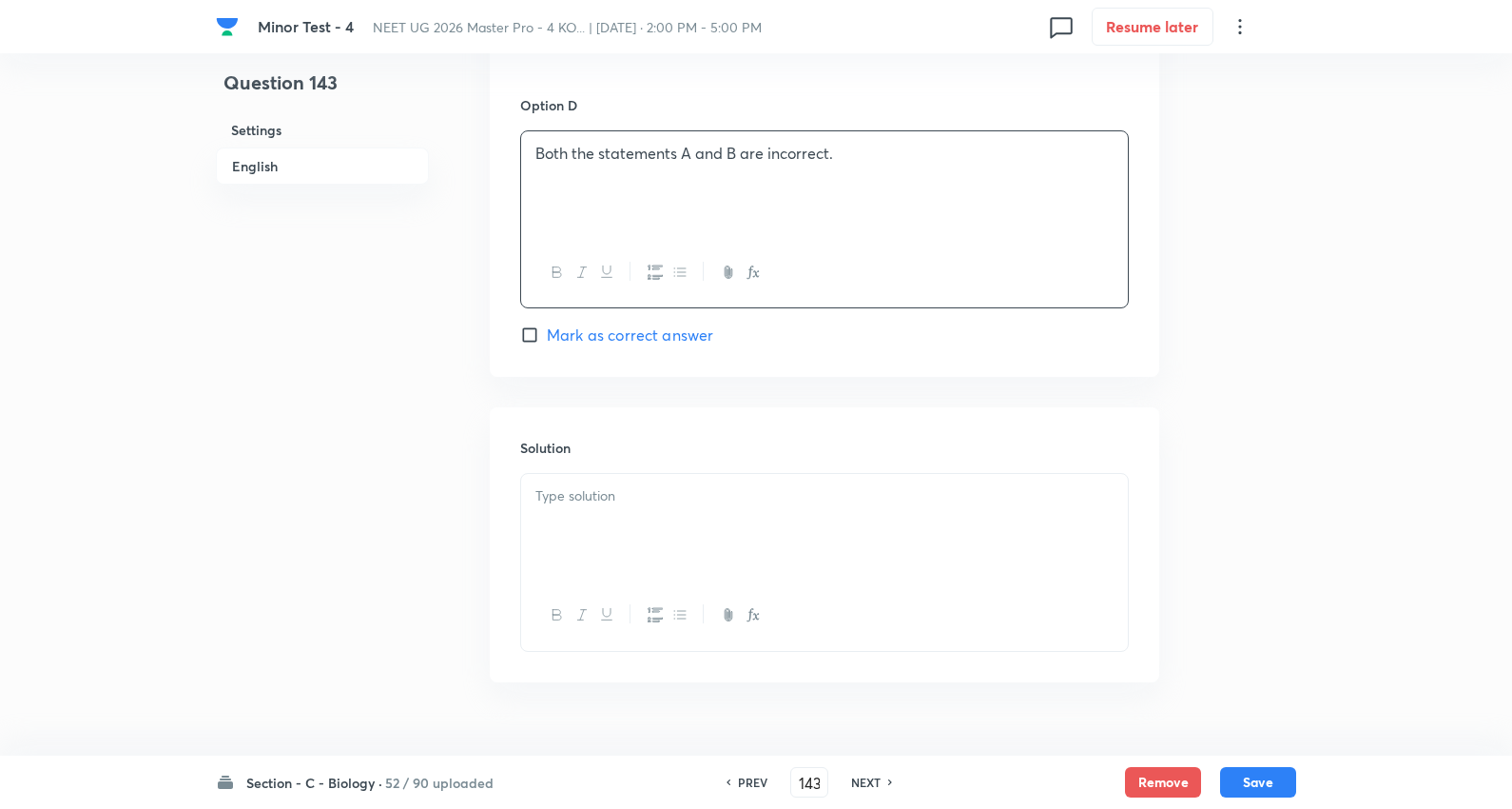
scroll to position [1821, 0]
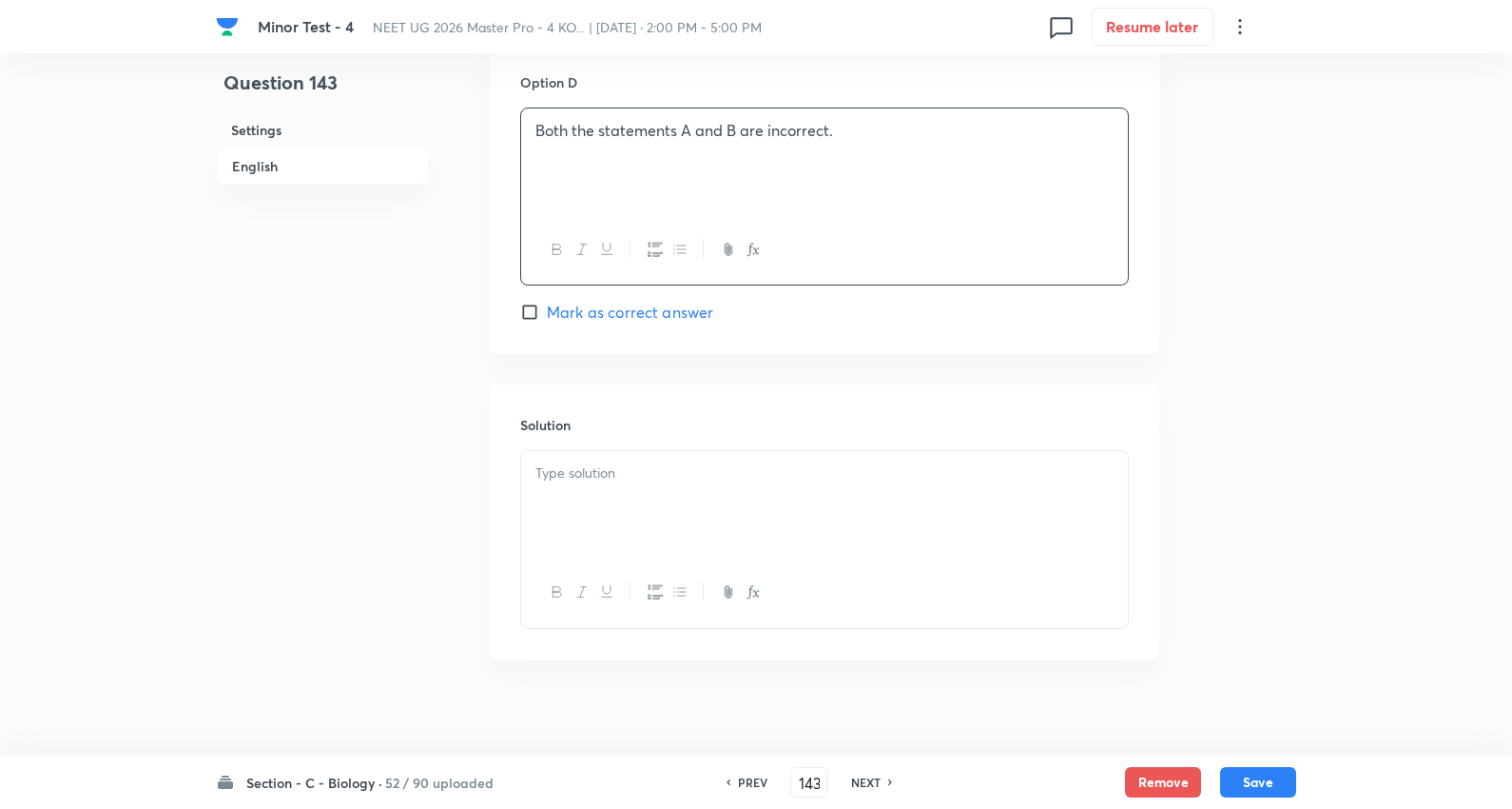
click at [642, 462] on p at bounding box center [825, 473] width 579 height 22
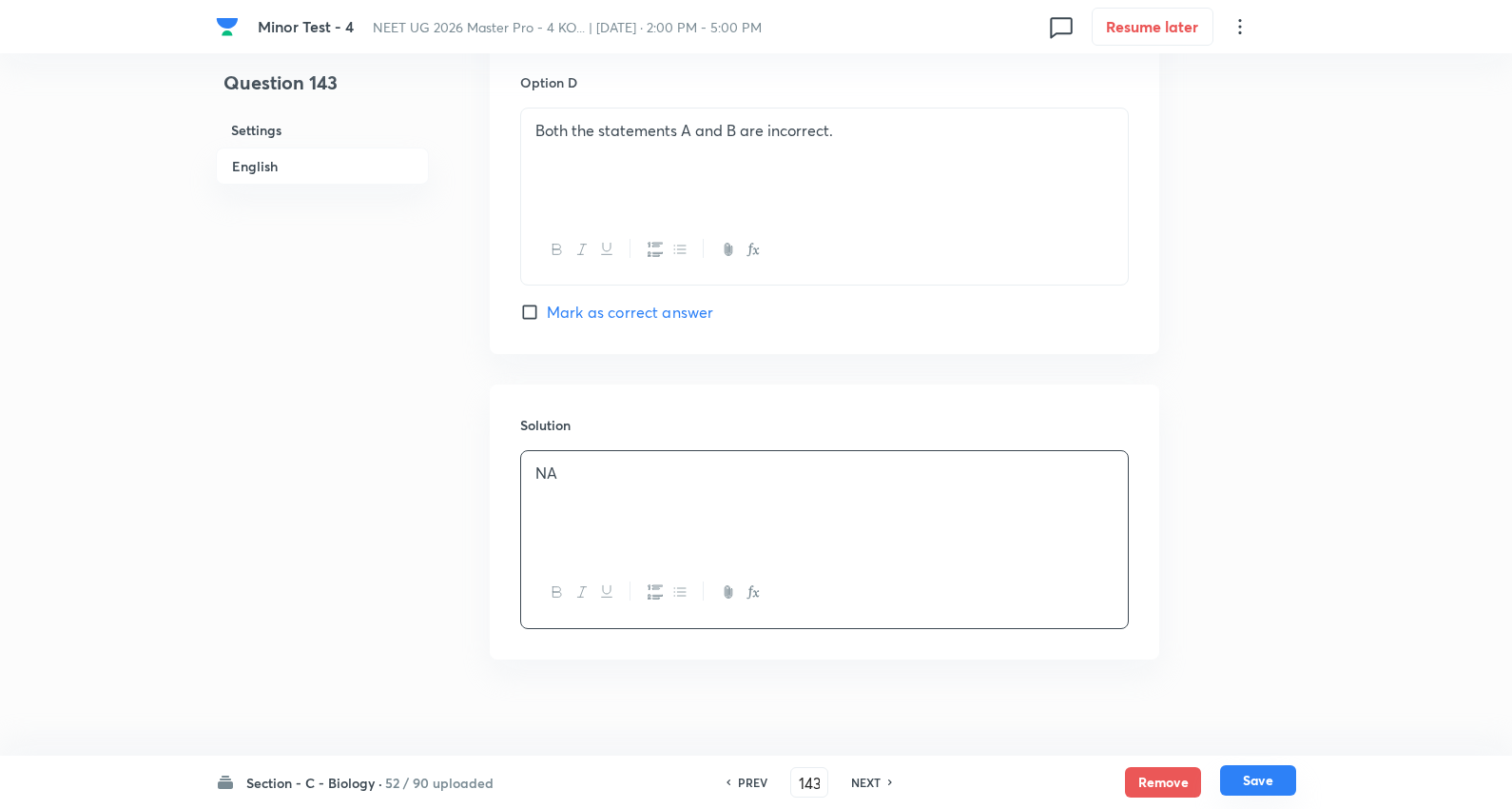
click at [1248, 775] on button "Save" at bounding box center [1258, 780] width 76 height 30
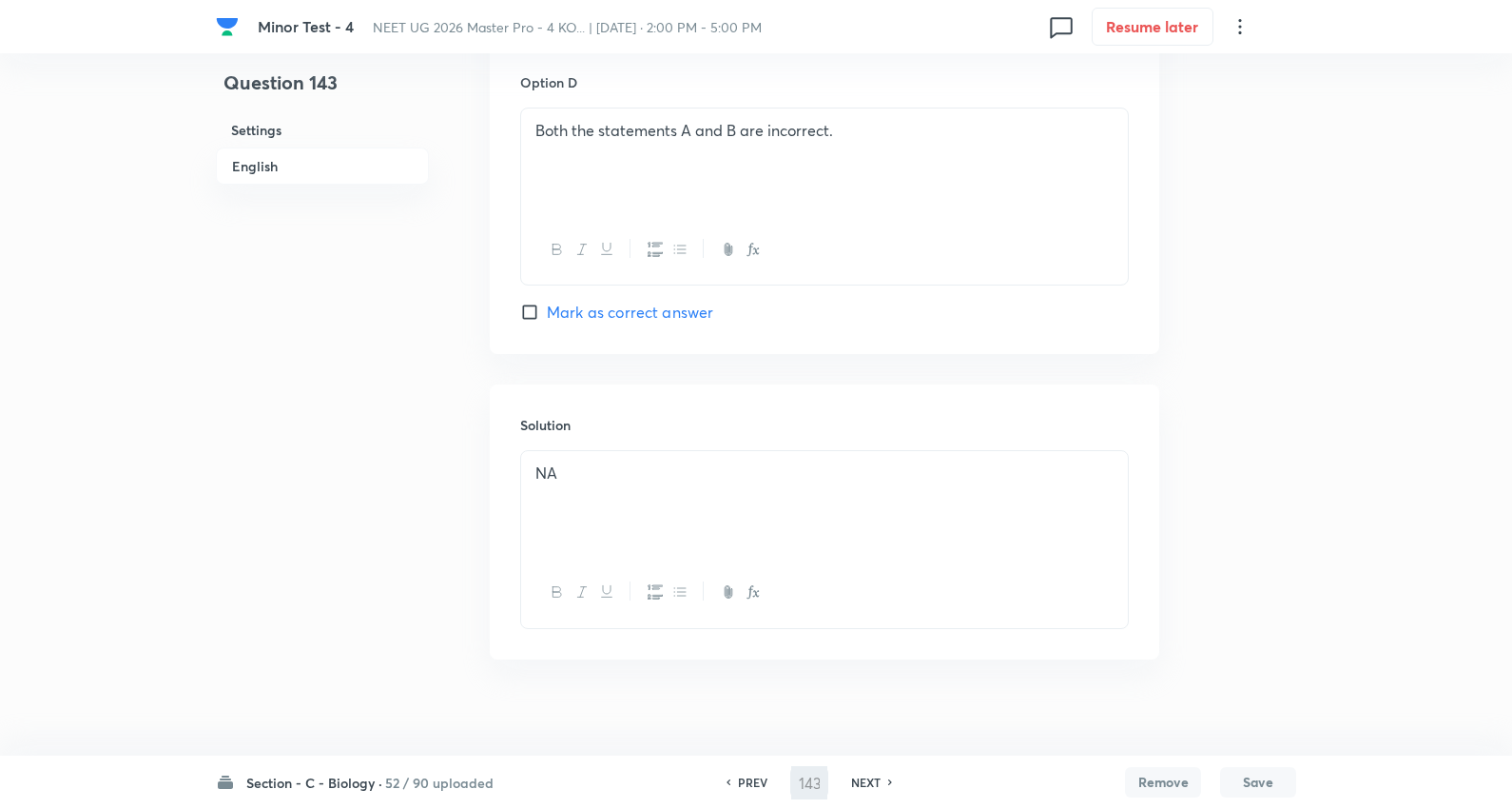
type input "144"
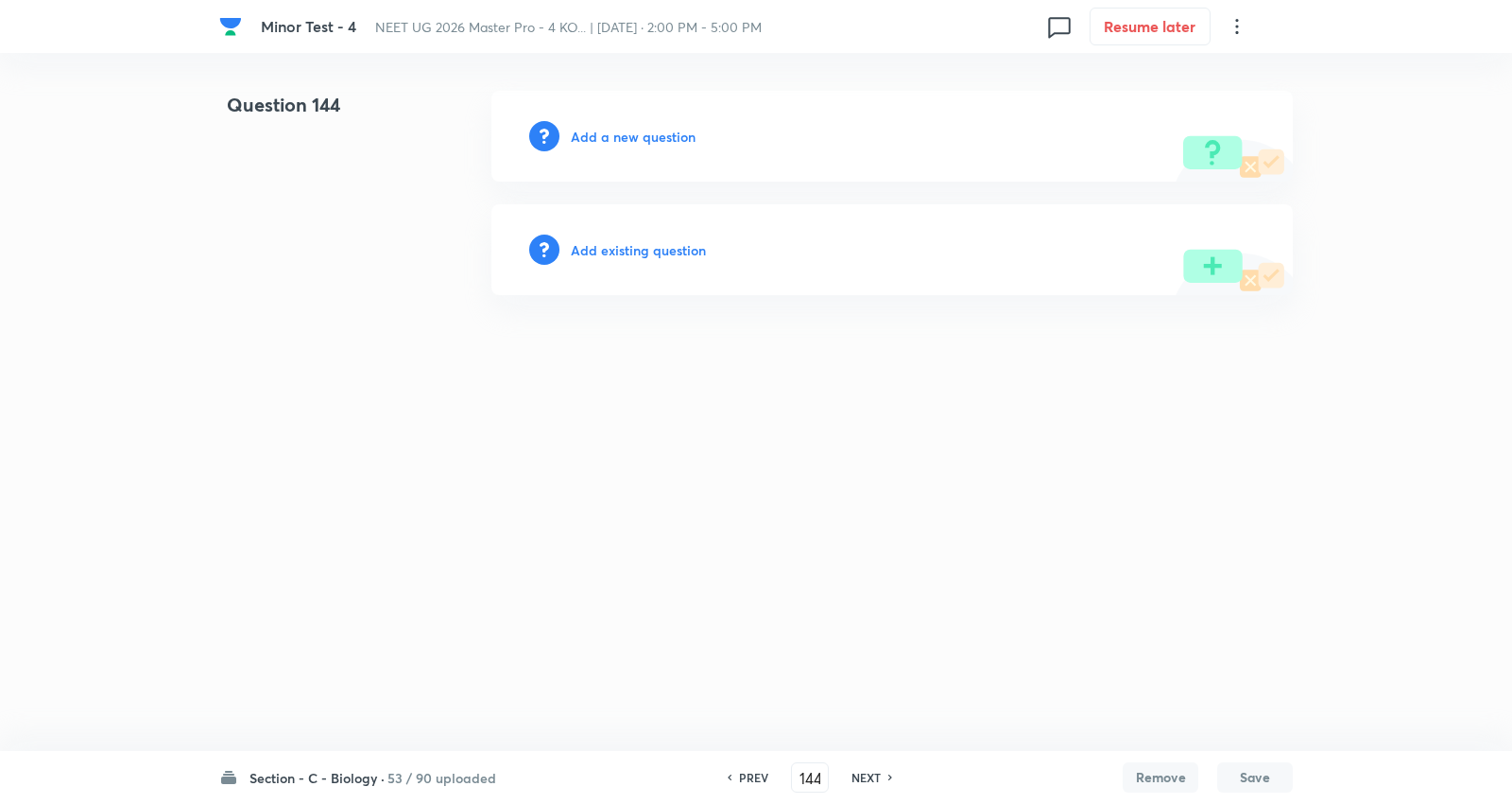
click at [630, 129] on h6 "Add a new question" at bounding box center [633, 136] width 125 height 19
click at [630, 129] on h6 "Choose a question type" at bounding box center [644, 136] width 146 height 19
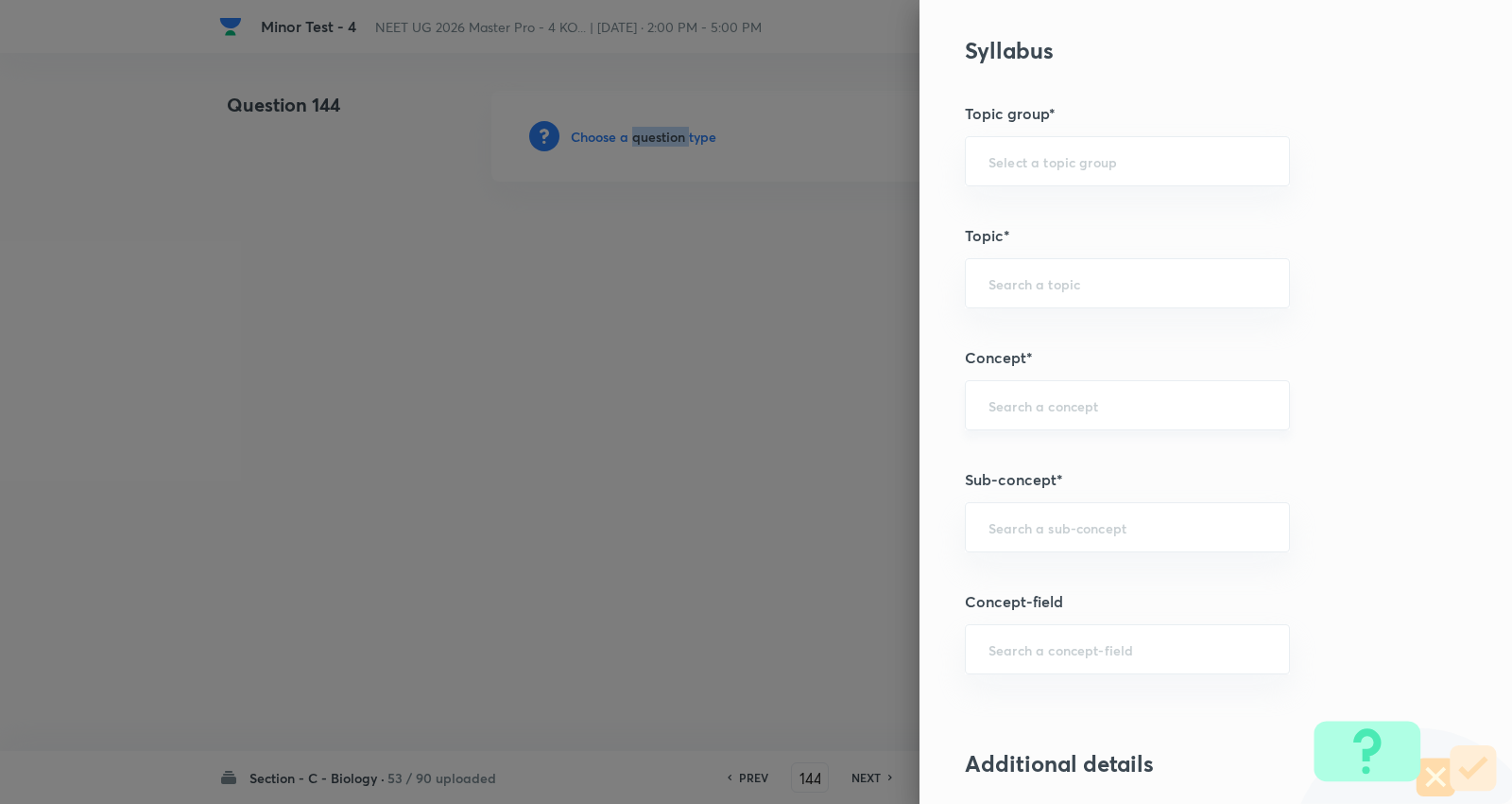
scroll to position [945, 0]
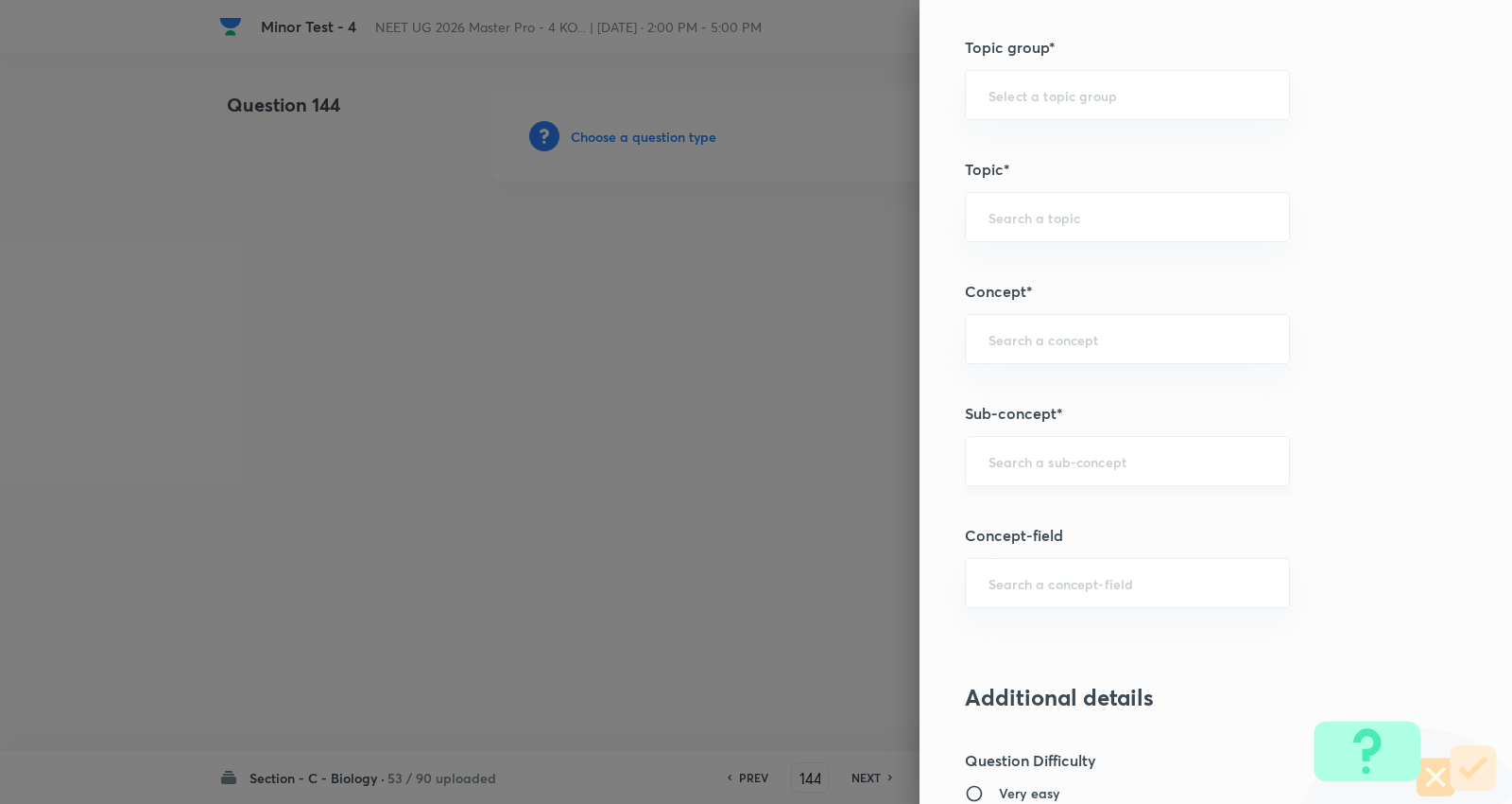
click at [1078, 459] on input "text" at bounding box center [1128, 460] width 278 height 18
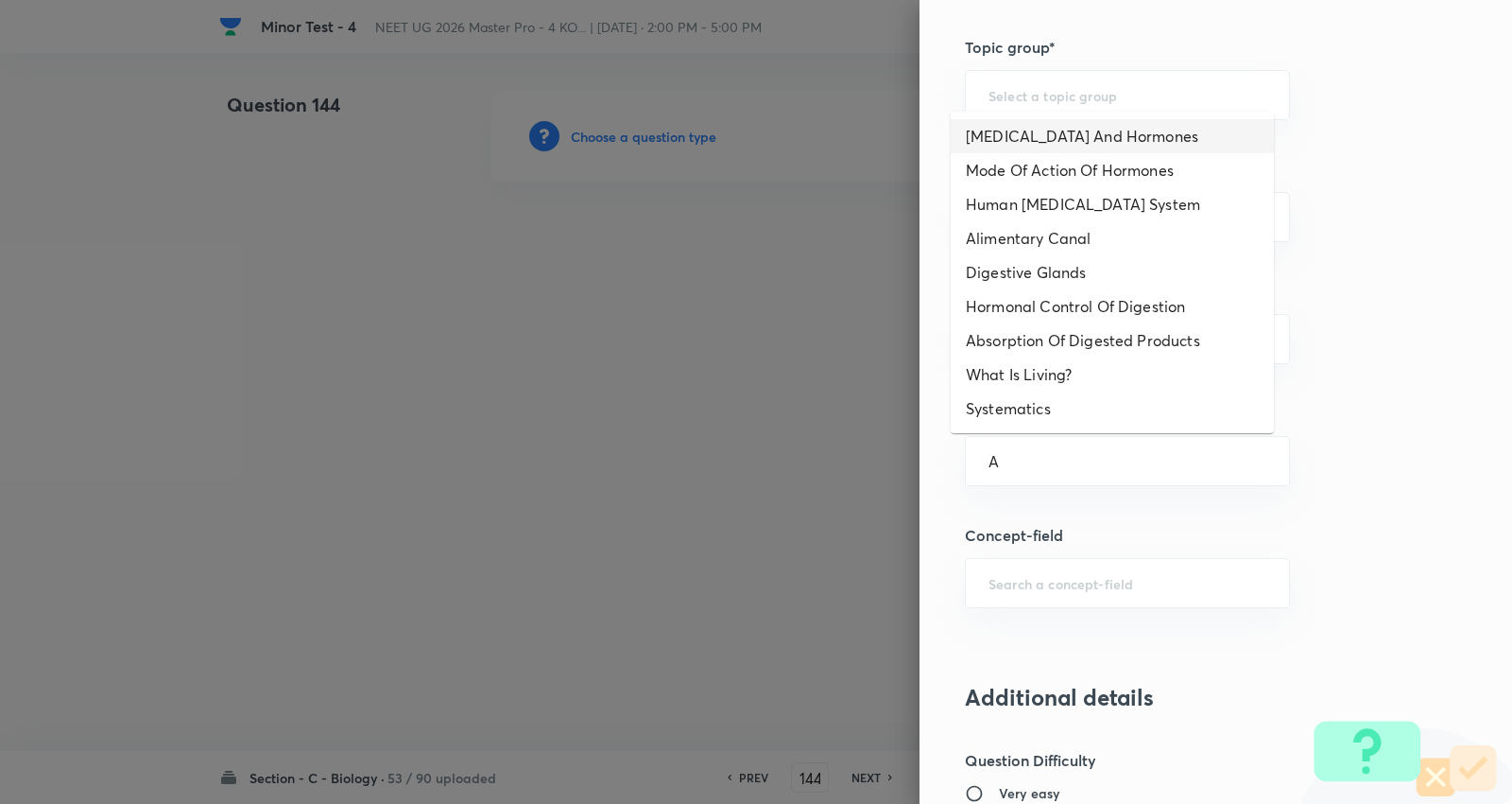
click at [1050, 121] on li "Endocrine Glands And Hormones" at bounding box center [1112, 135] width 323 height 34
type input "Endocrine Glands And Hormones"
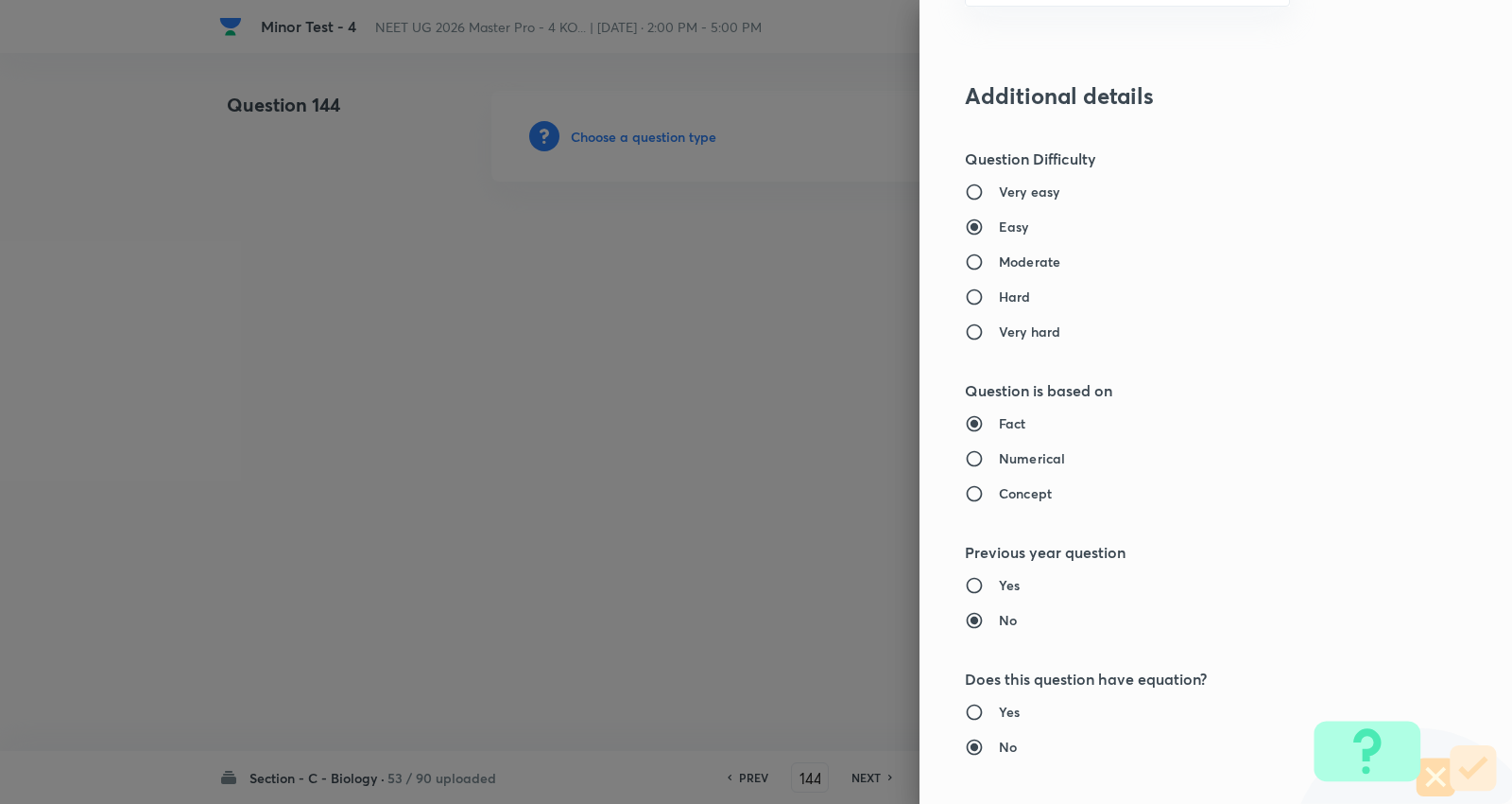
type input "Biology"
type input "Human Physiology"
type input "Chemical Coordinate & Integration"
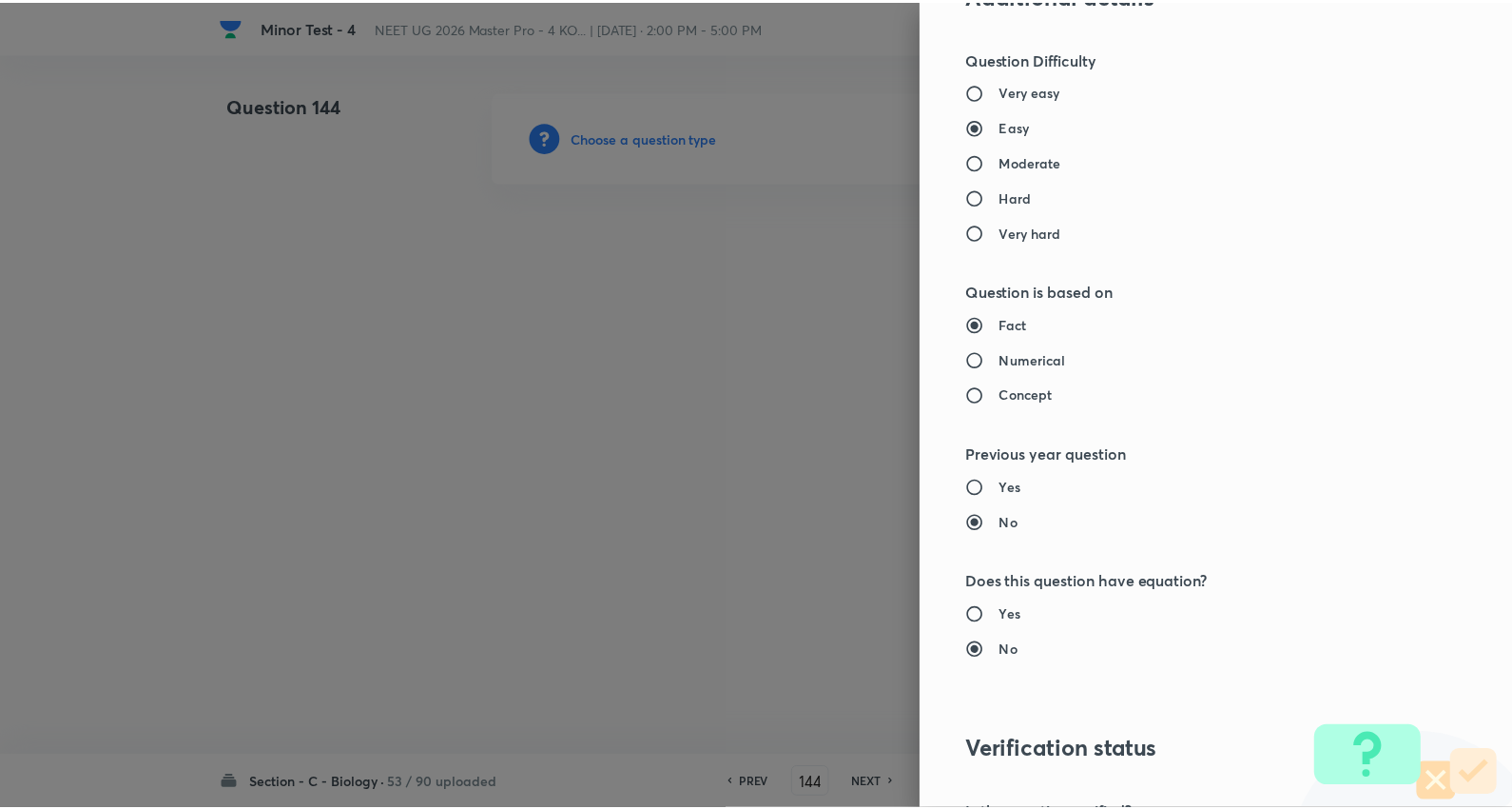
scroll to position [1913, 0]
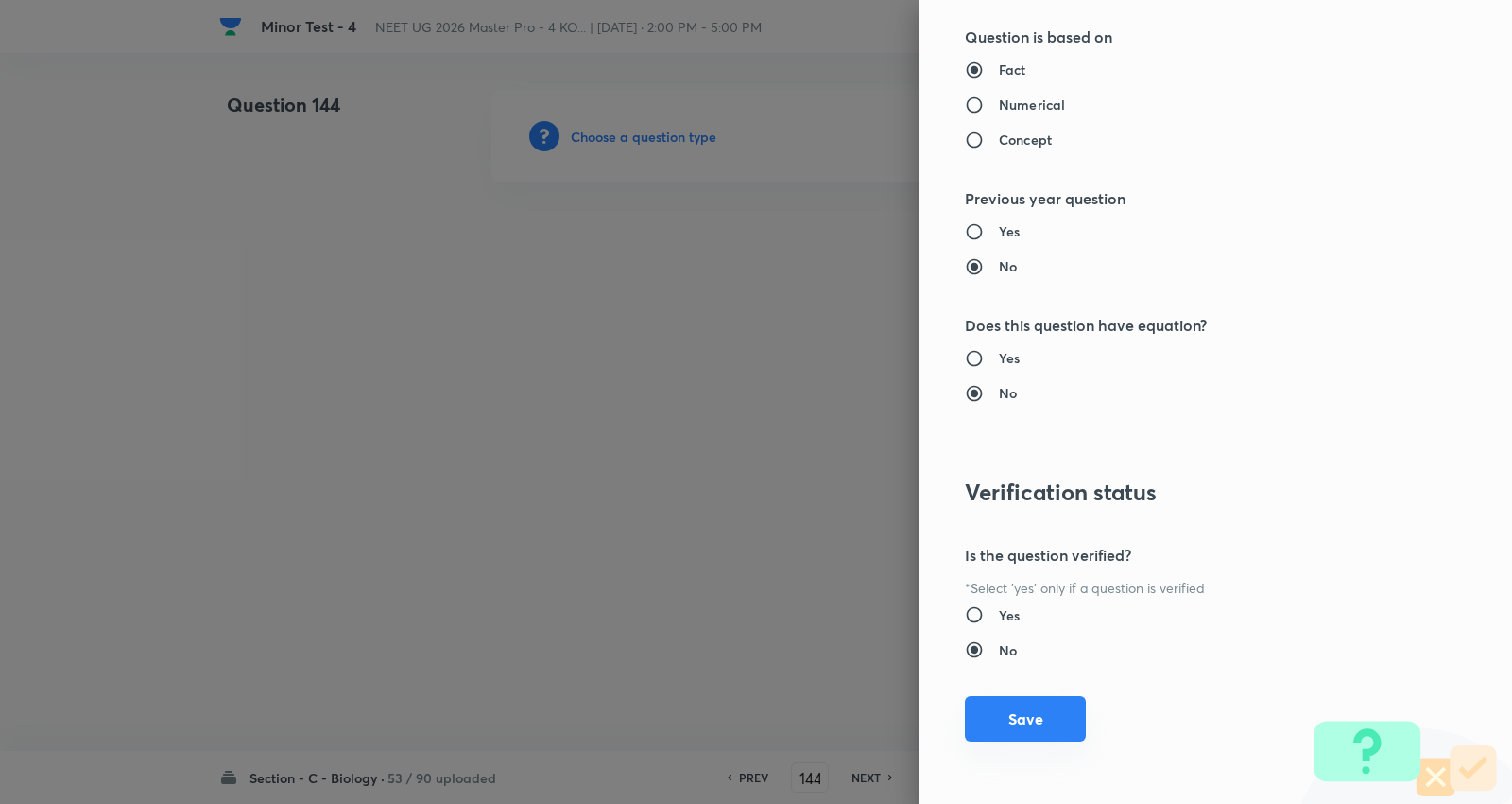
click at [1007, 704] on button "Save" at bounding box center [1026, 718] width 121 height 46
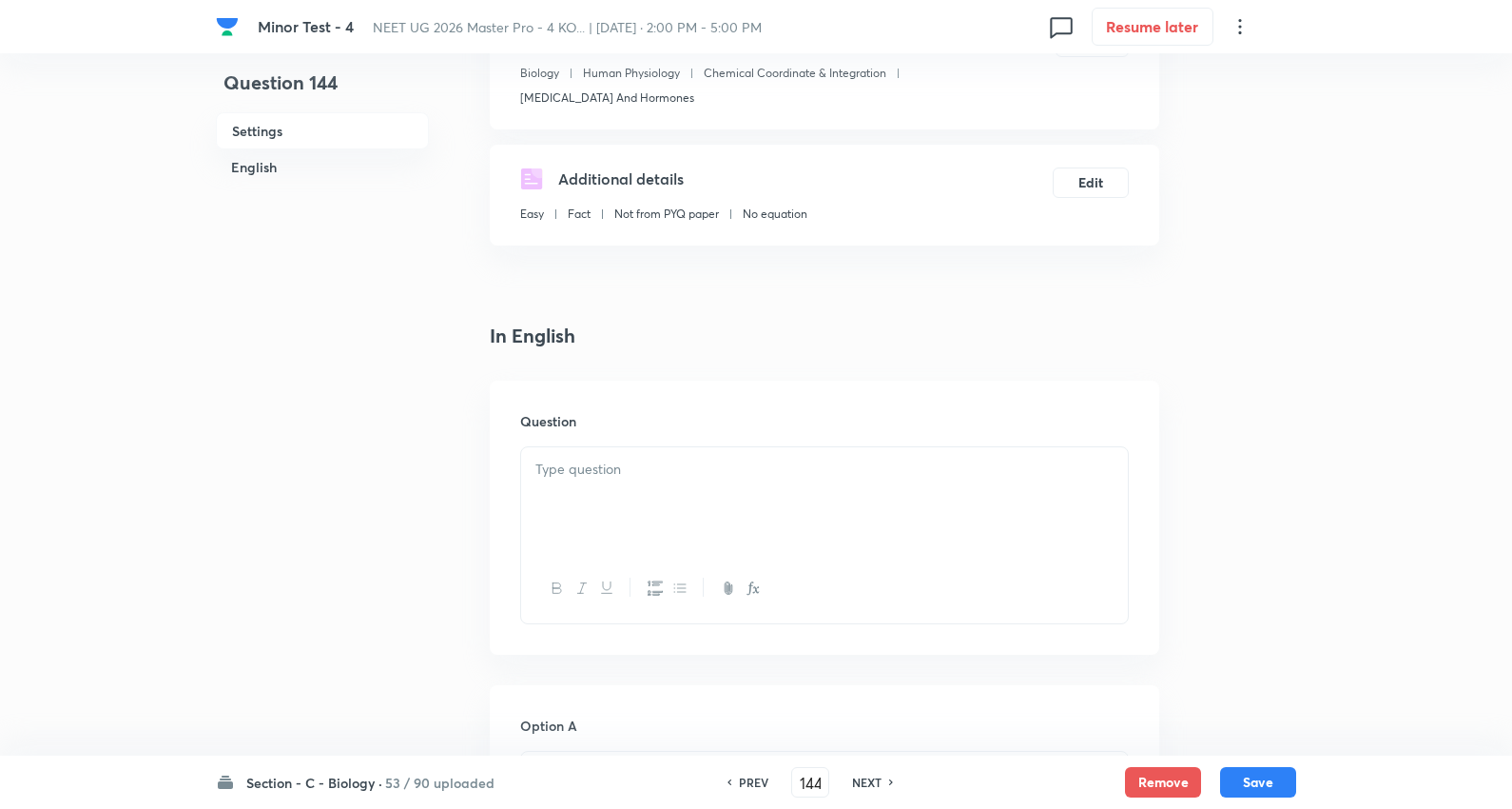
scroll to position [316, 0]
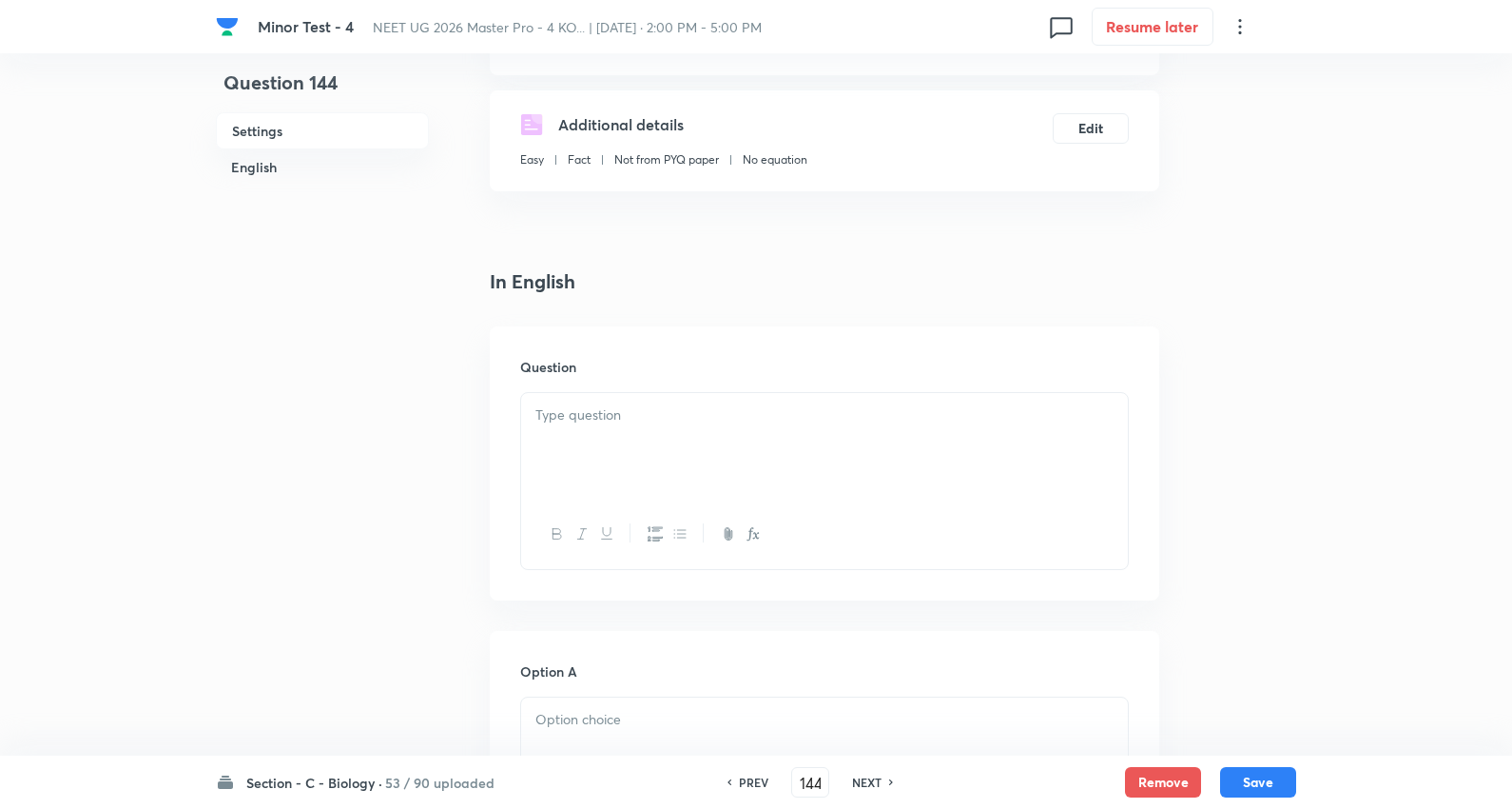
click at [611, 414] on p at bounding box center [825, 415] width 579 height 22
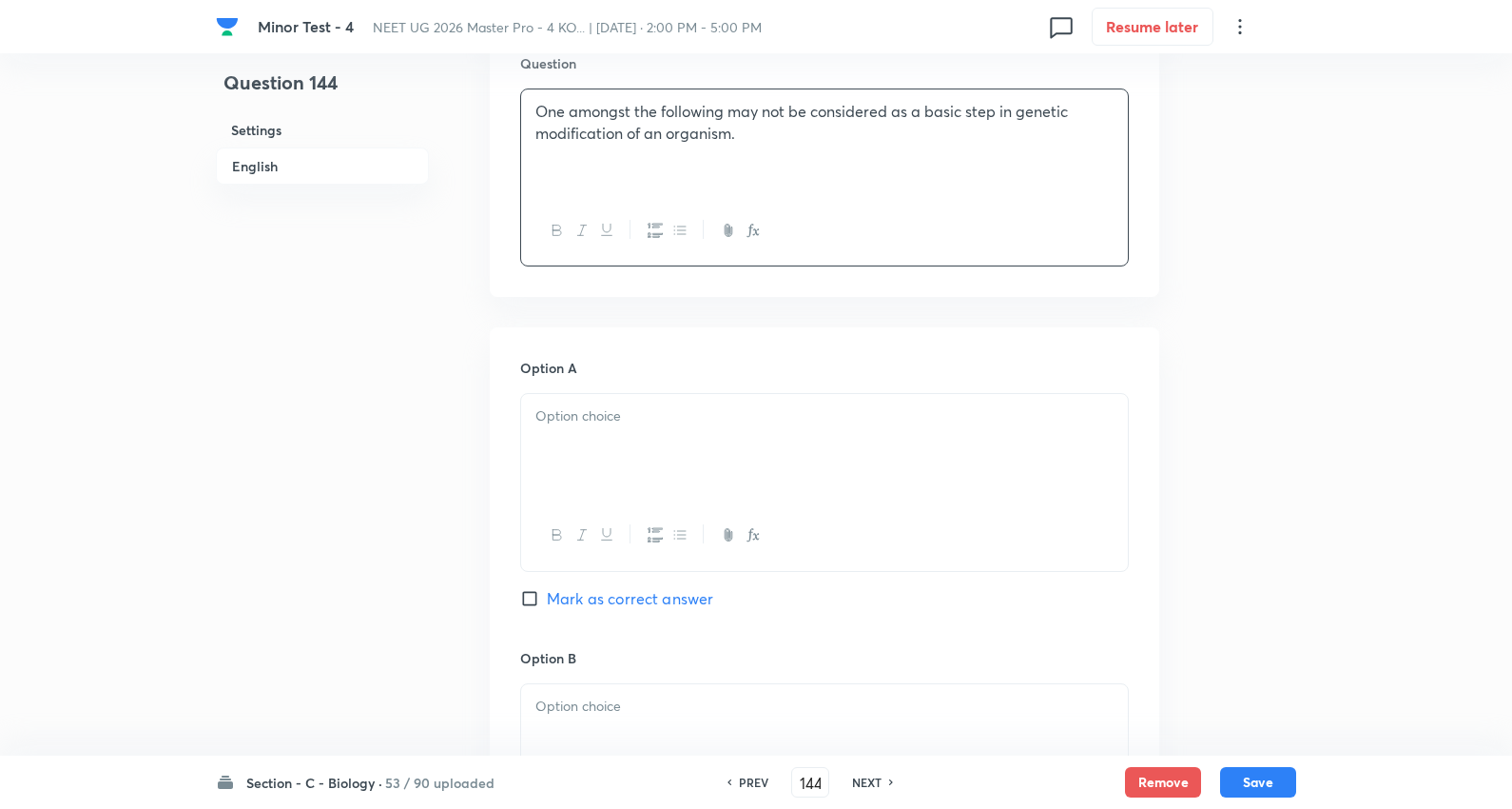
scroll to position [739, 0]
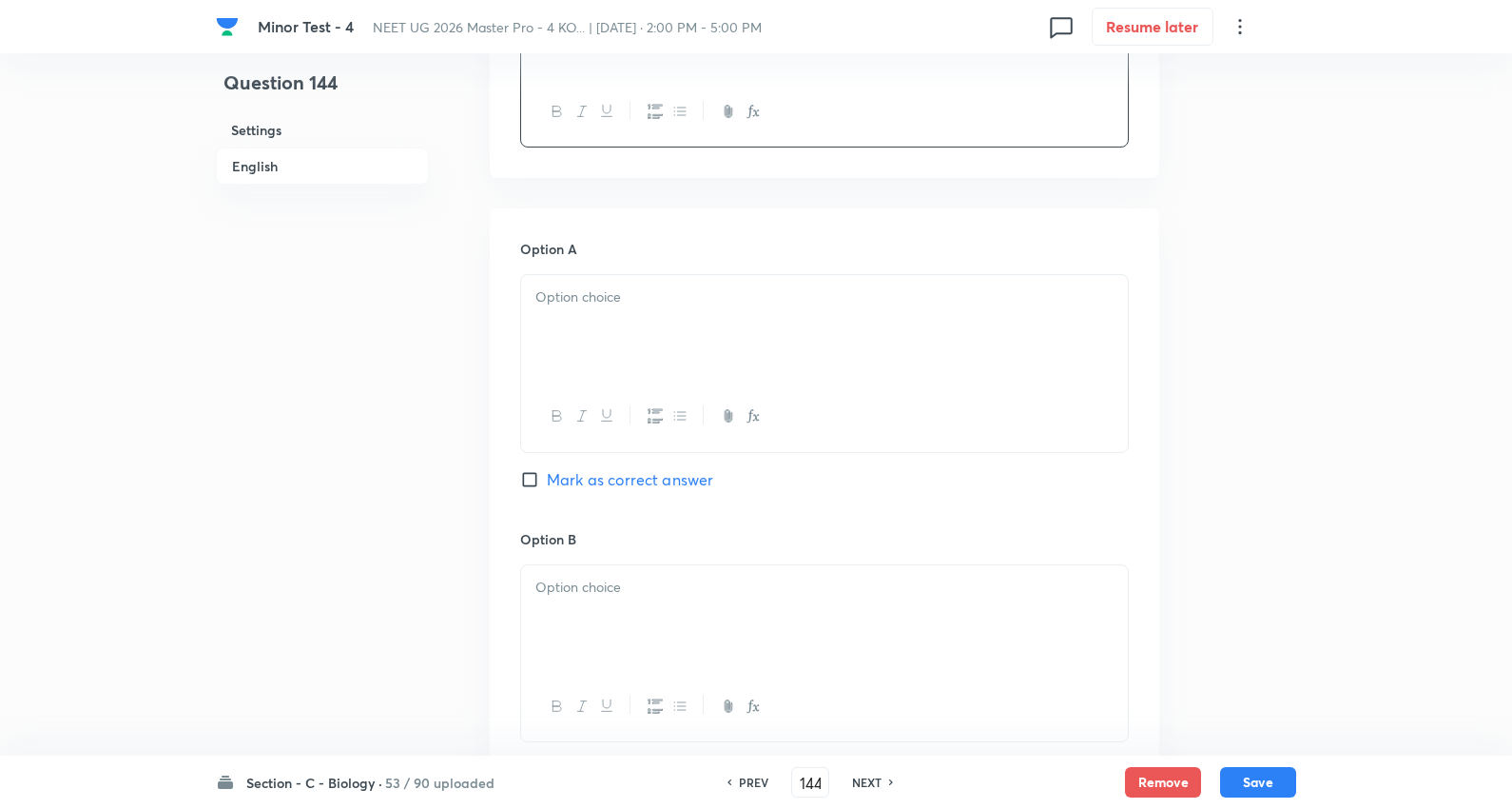
click at [582, 315] on div at bounding box center [825, 328] width 607 height 107
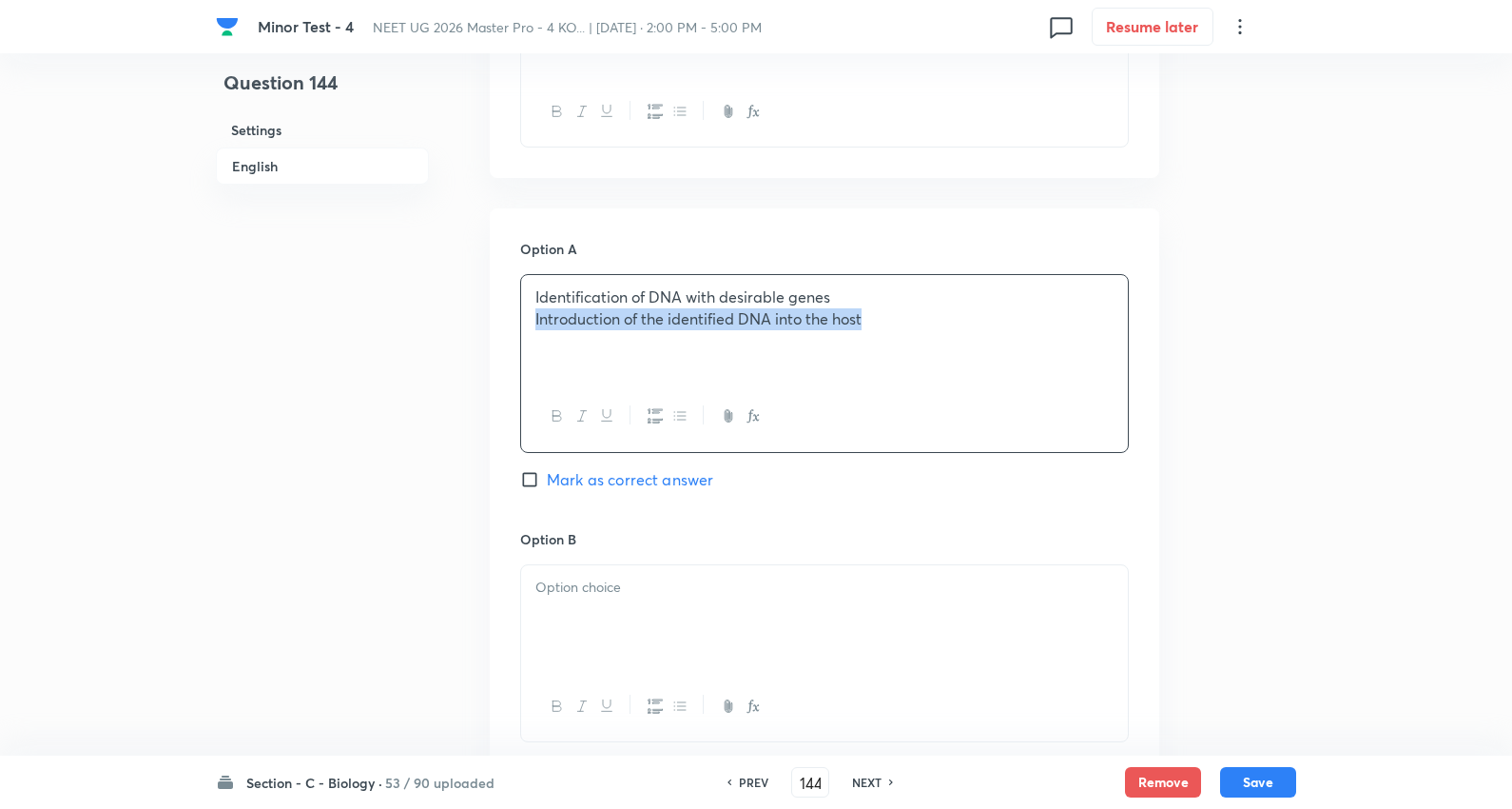
drag, startPoint x: 918, startPoint y: 372, endPoint x: 1520, endPoint y: 385, distance: 602.1
click at [1512, 385] on html "Minor Test - 4 NEET UG 2026 Master Pro - 4 KO... | Oct 5, 2025 · 2:00 PM - 5:00…" at bounding box center [756, 561] width 1512 height 2601
click at [724, 575] on div at bounding box center [825, 618] width 607 height 107
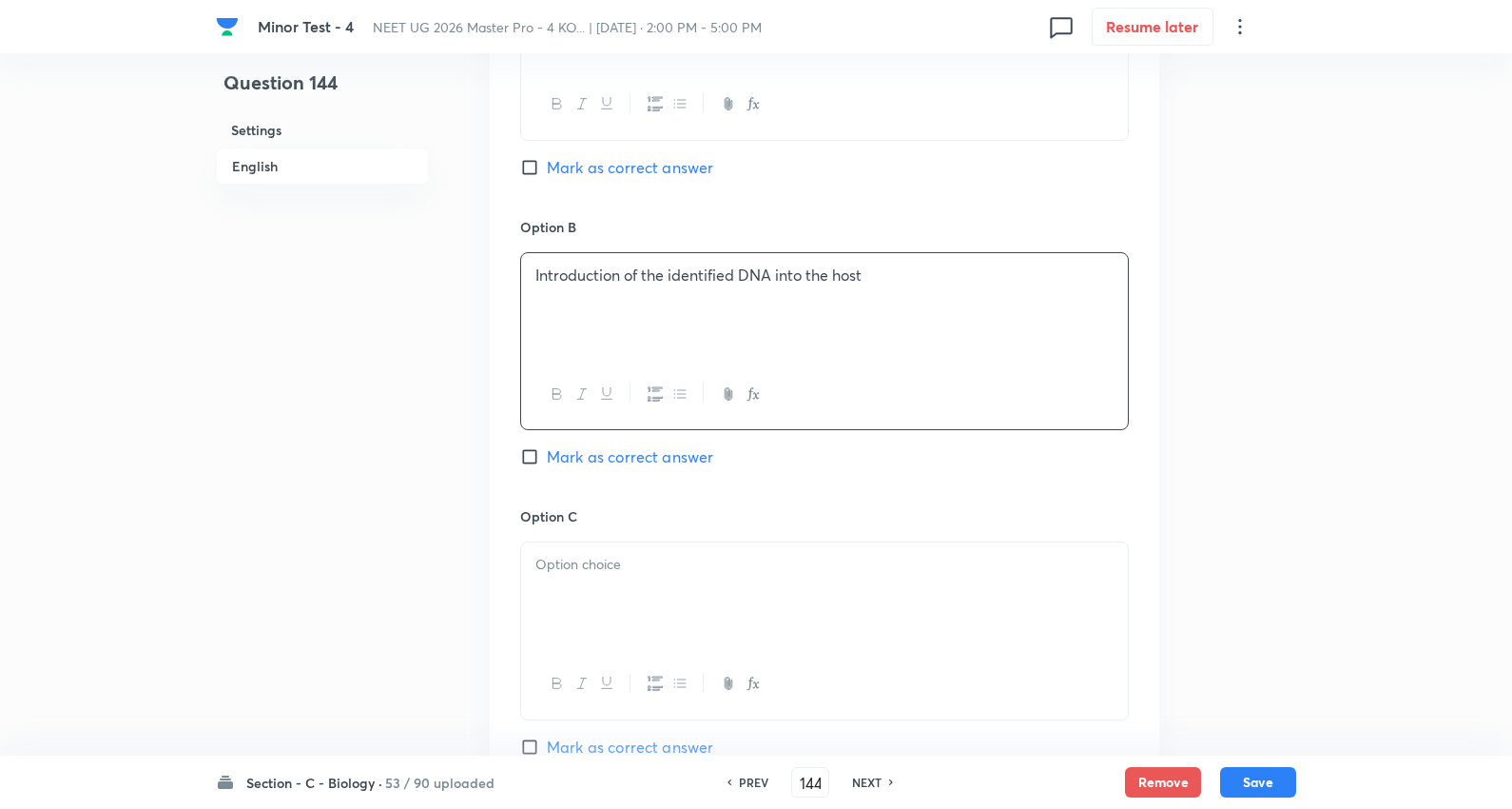
scroll to position [1057, 0]
click at [616, 582] on div at bounding box center [825, 590] width 607 height 107
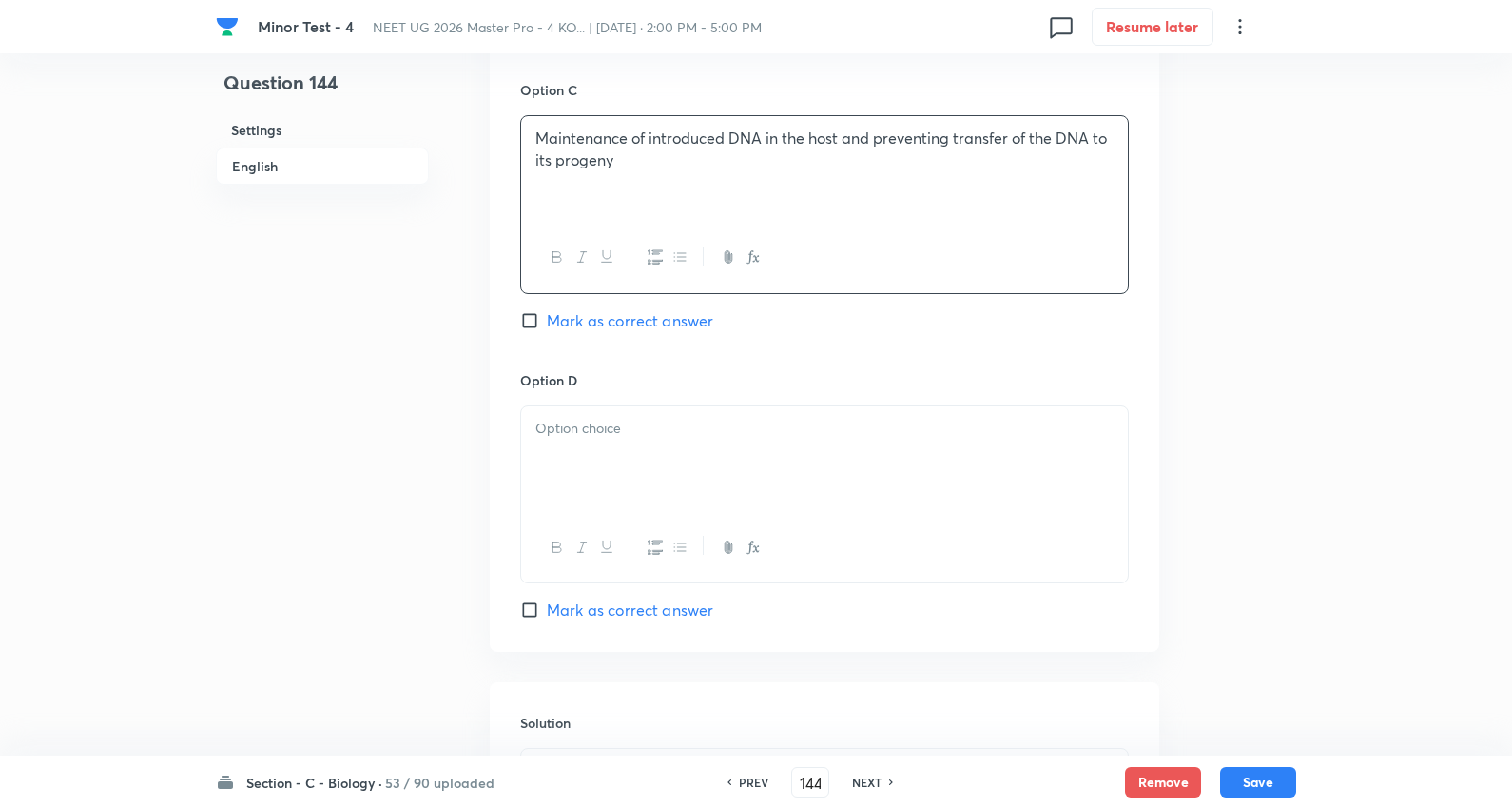
scroll to position [1479, 0]
click at [660, 316] on span "Mark as correct answer" at bounding box center [631, 318] width 166 height 23
click at [547, 316] on input "Mark as correct answer" at bounding box center [533, 318] width 26 height 19
checkbox input "true"
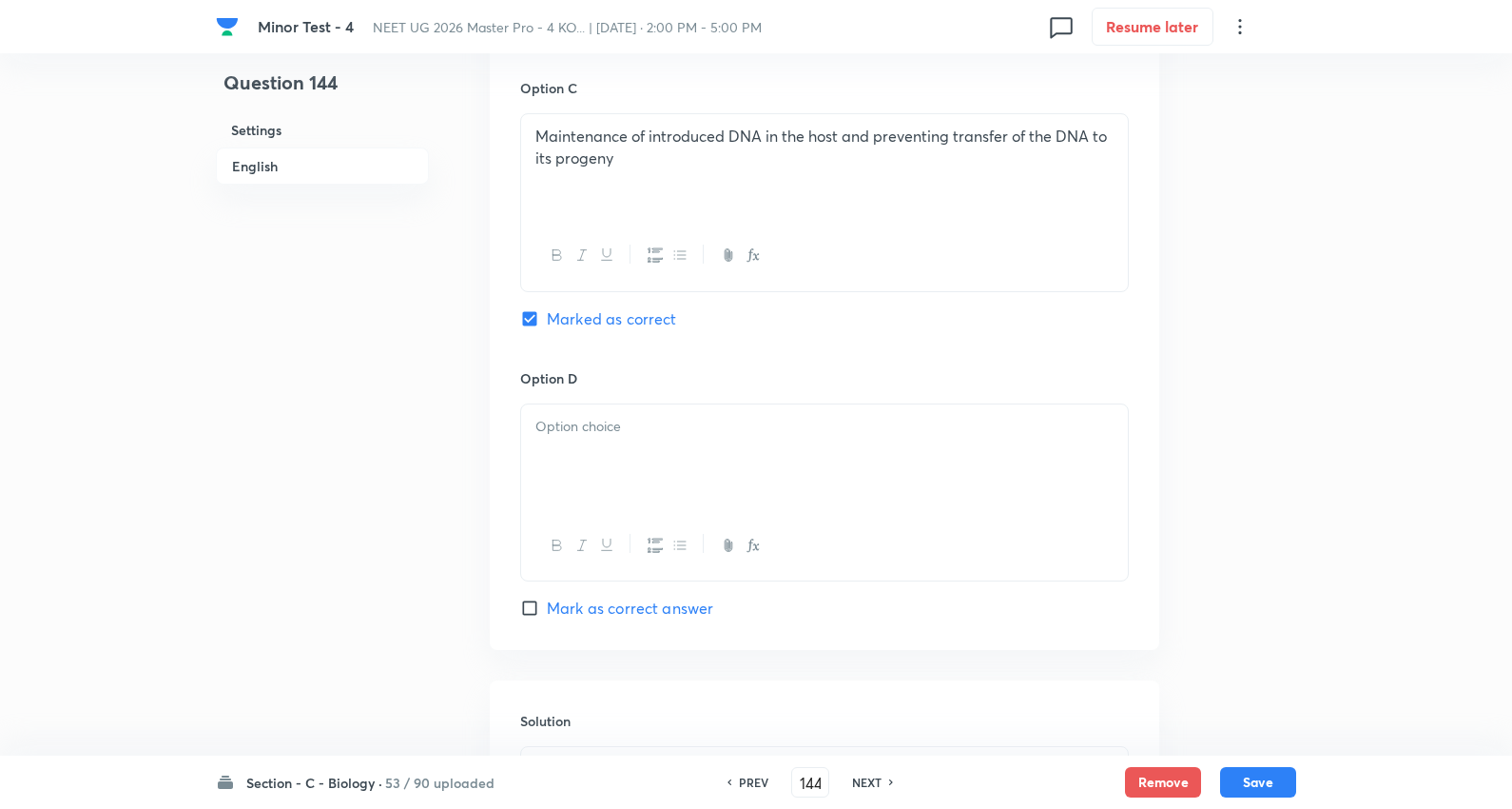
click at [648, 463] on div at bounding box center [825, 457] width 607 height 107
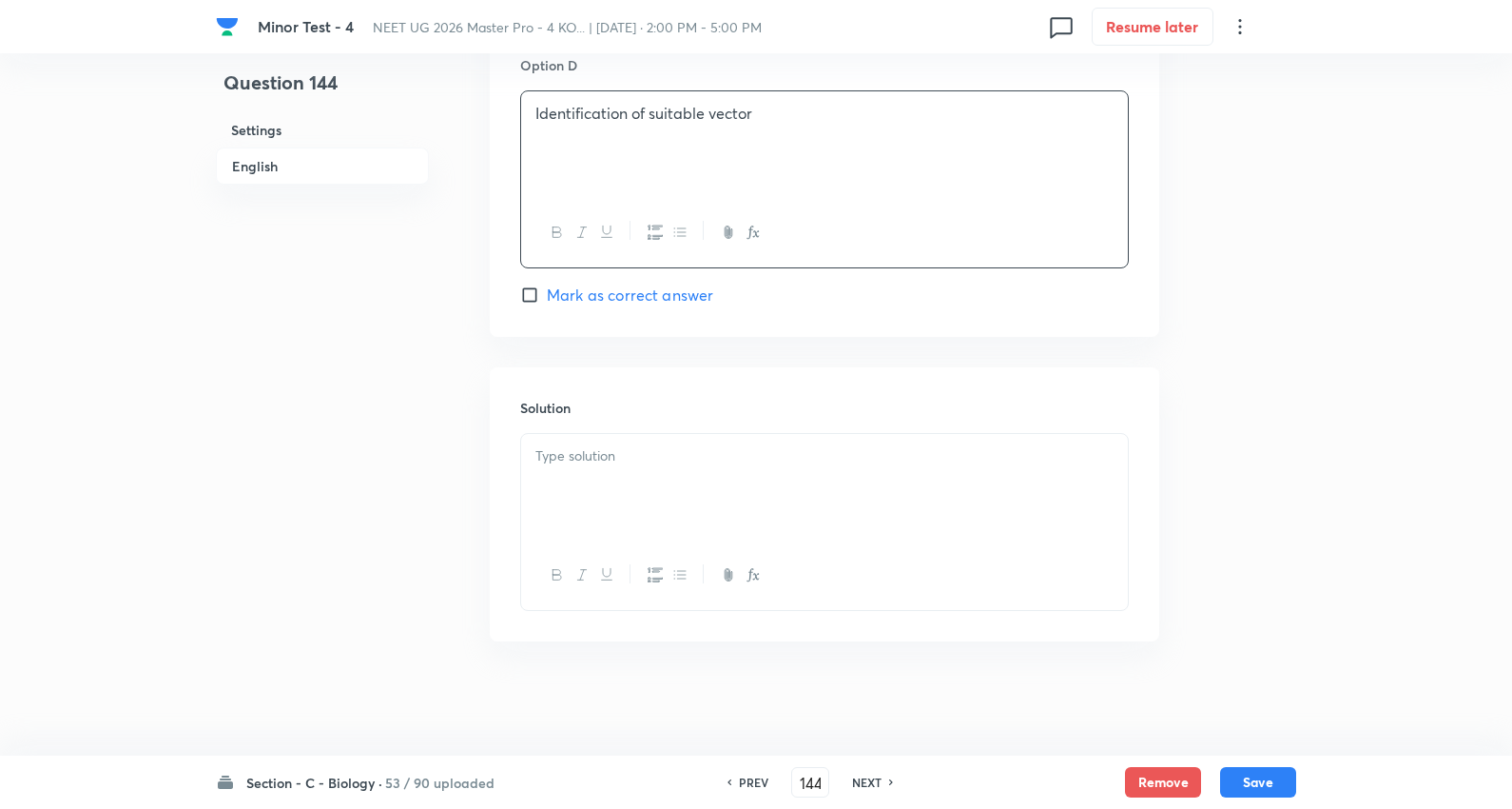
scroll to position [1796, 0]
drag, startPoint x: 621, startPoint y: 477, endPoint x: 642, endPoint y: 451, distance: 33.4
click at [621, 473] on div at bounding box center [825, 487] width 607 height 107
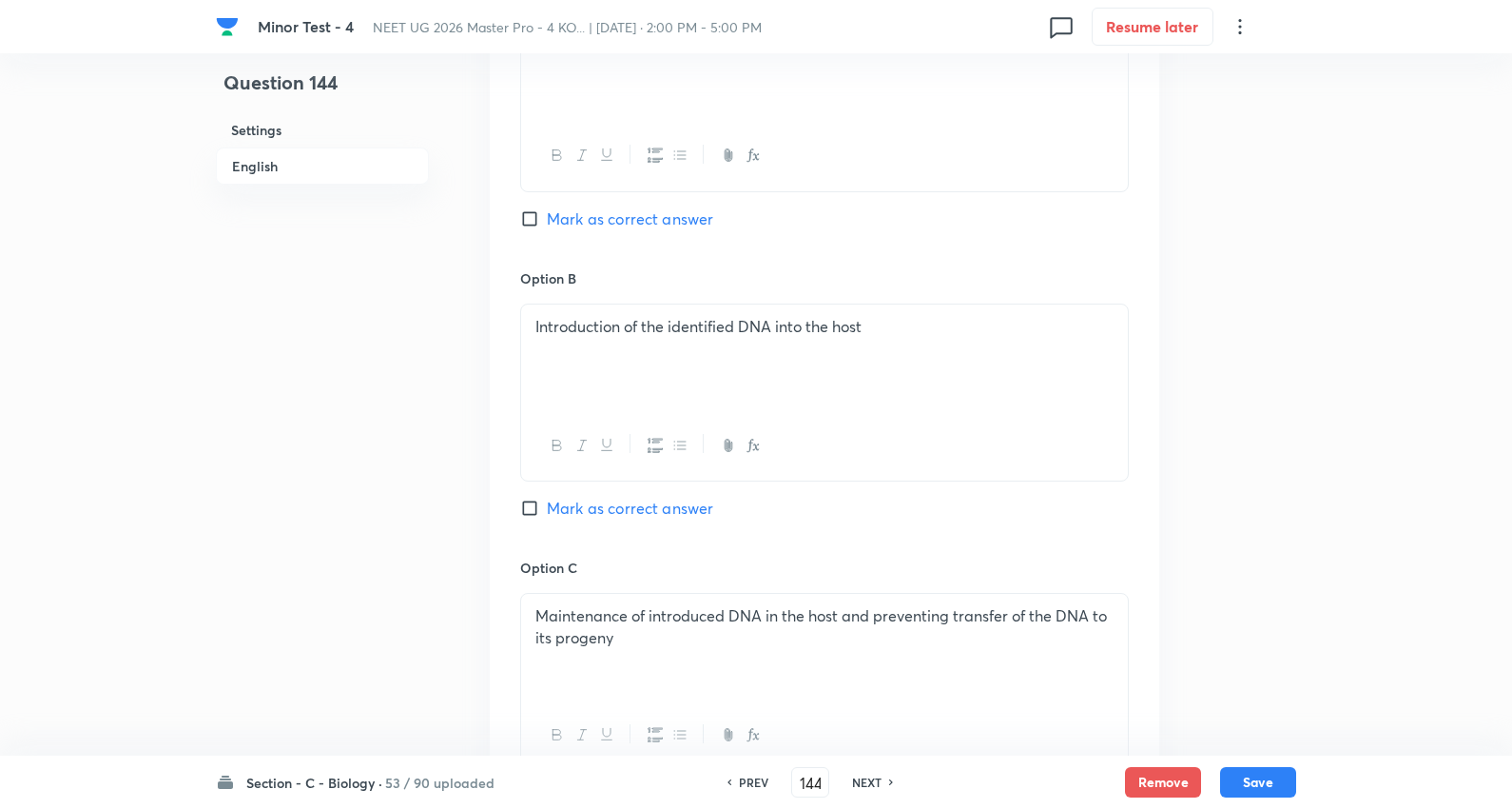
scroll to position [1268, 0]
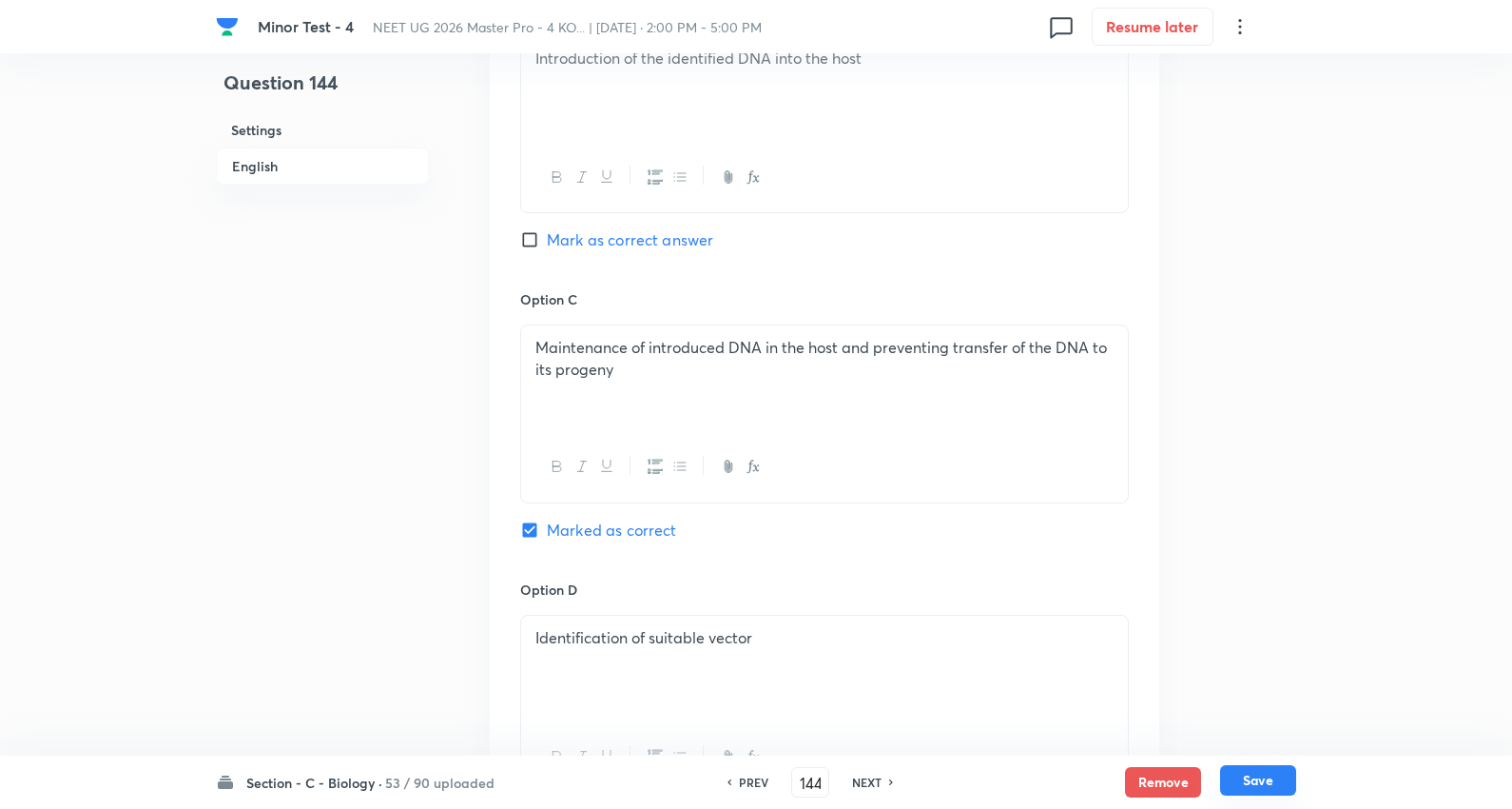
click at [1268, 776] on button "Save" at bounding box center [1258, 780] width 76 height 30
type input "145"
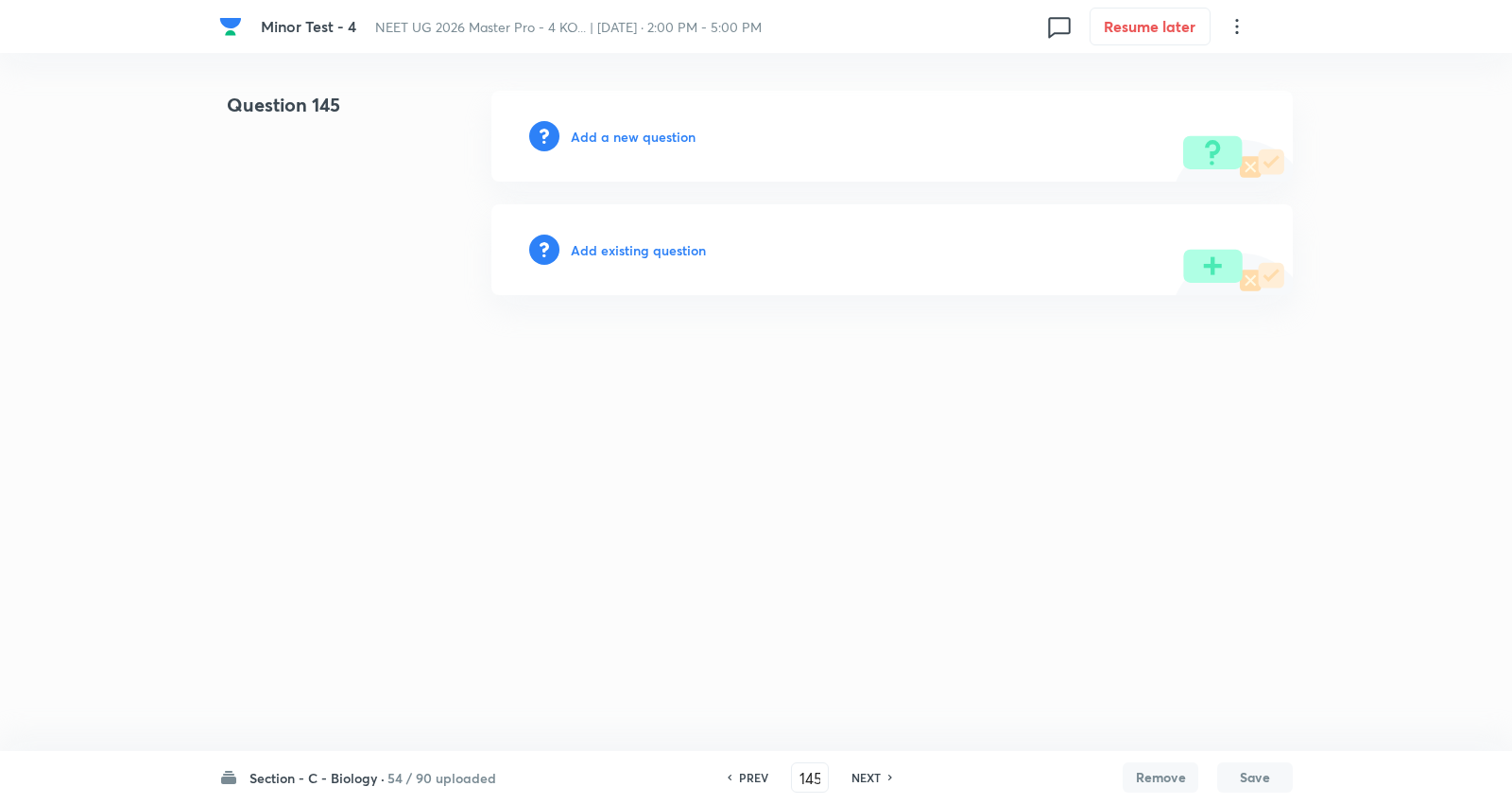
click at [634, 142] on h6 "Add a new question" at bounding box center [633, 136] width 125 height 19
click at [634, 140] on h6 "Choose a question type" at bounding box center [644, 136] width 146 height 19
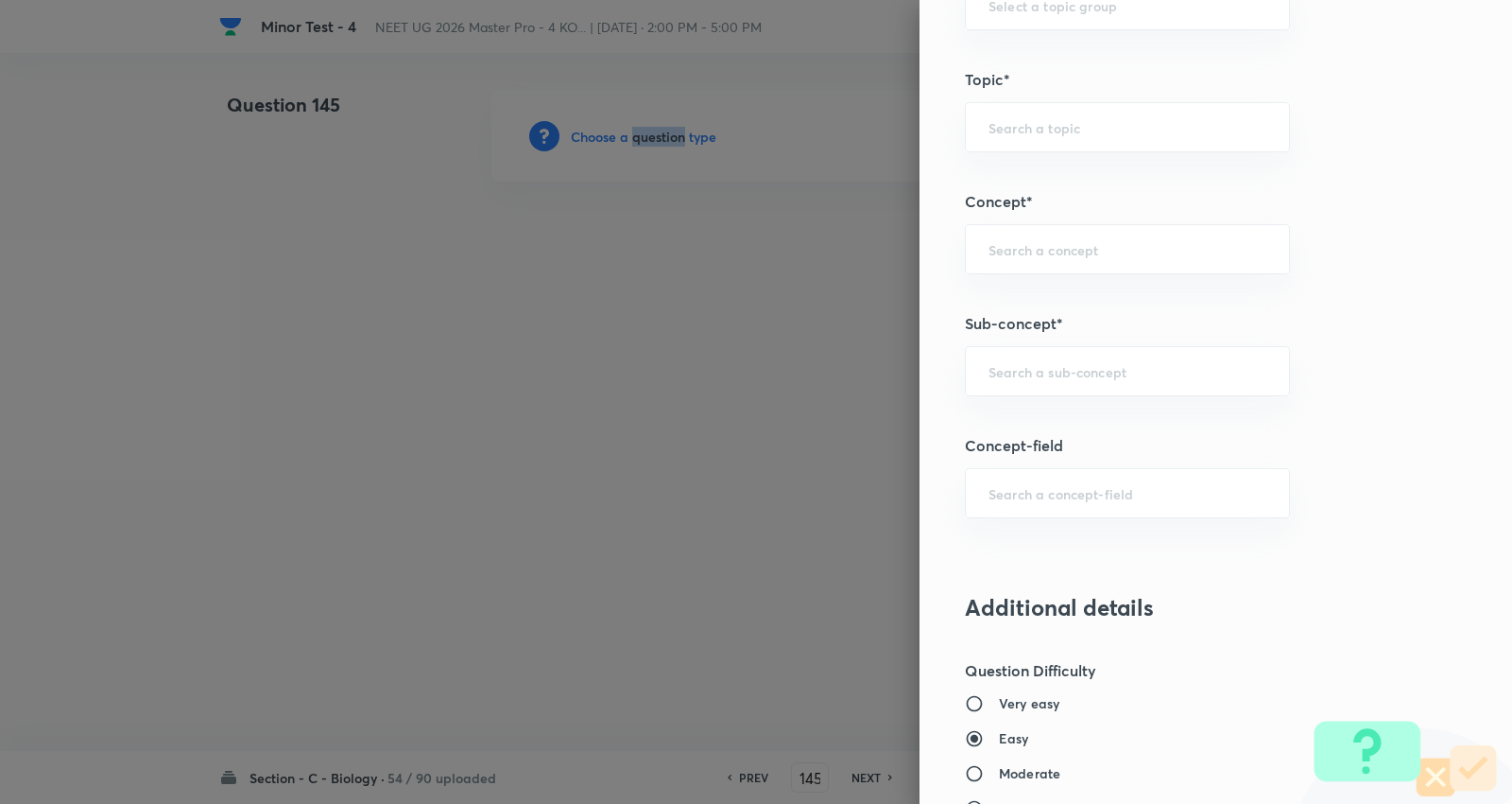
scroll to position [1050, 0]
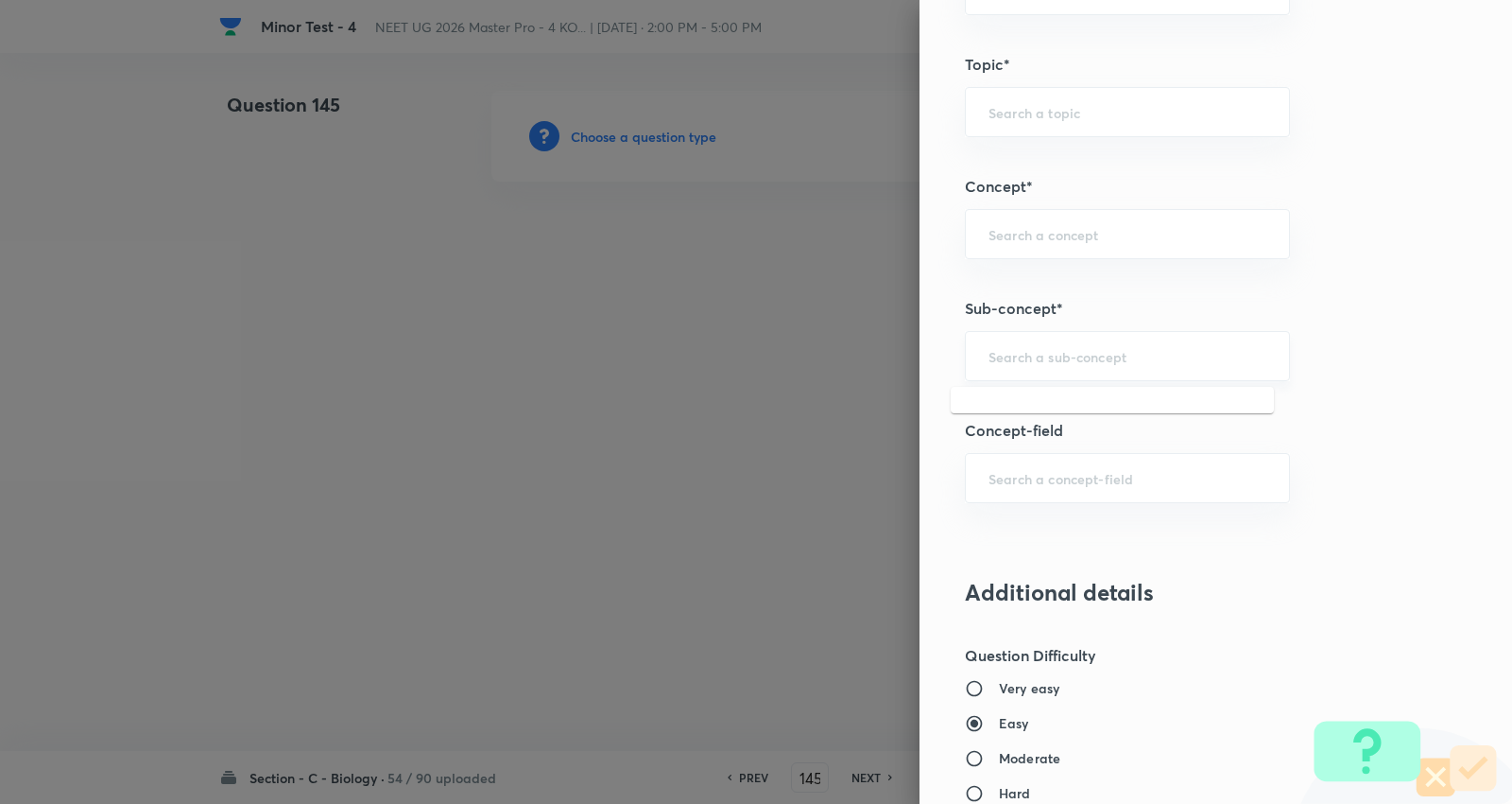
click at [1057, 350] on input "text" at bounding box center [1128, 355] width 278 height 18
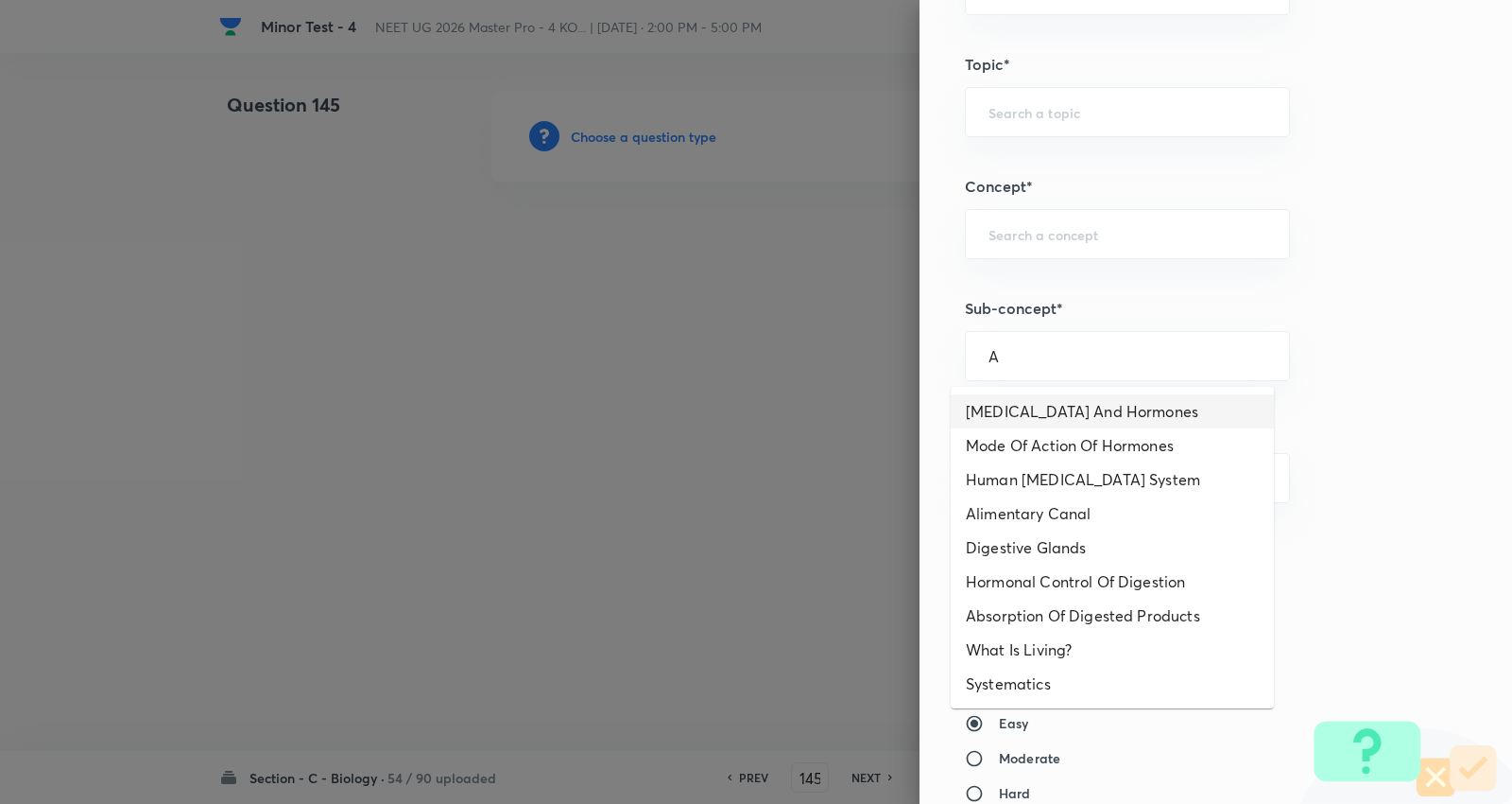
drag, startPoint x: 1063, startPoint y: 413, endPoint x: 1030, endPoint y: 413, distance: 33.0
click at [1064, 413] on li "Endocrine Glands And Hormones" at bounding box center [1112, 411] width 323 height 34
type input "Endocrine Glands And Hormones"
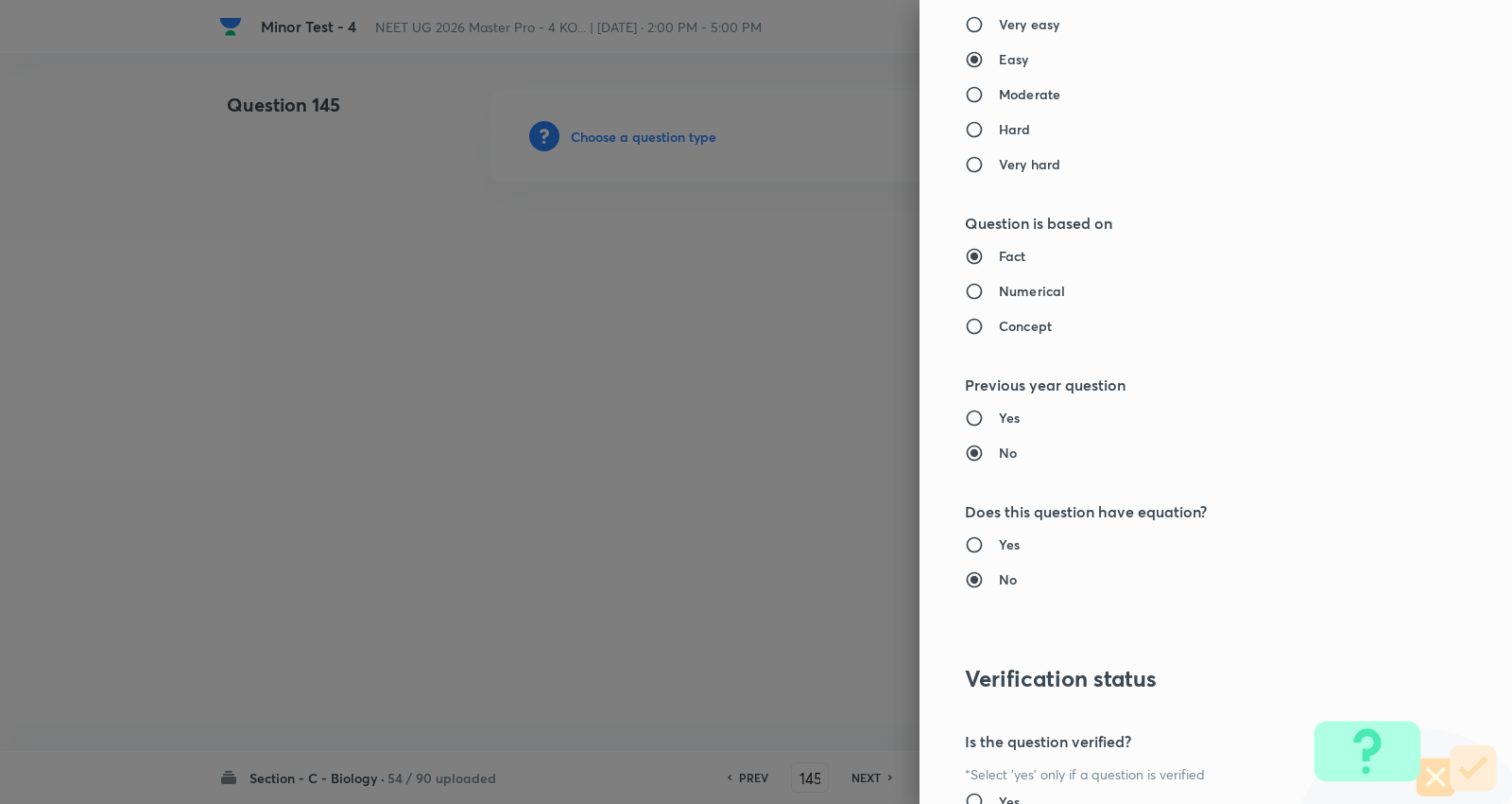
type input "Biology"
type input "Human Physiology"
type input "Chemical Coordinate & Integration"
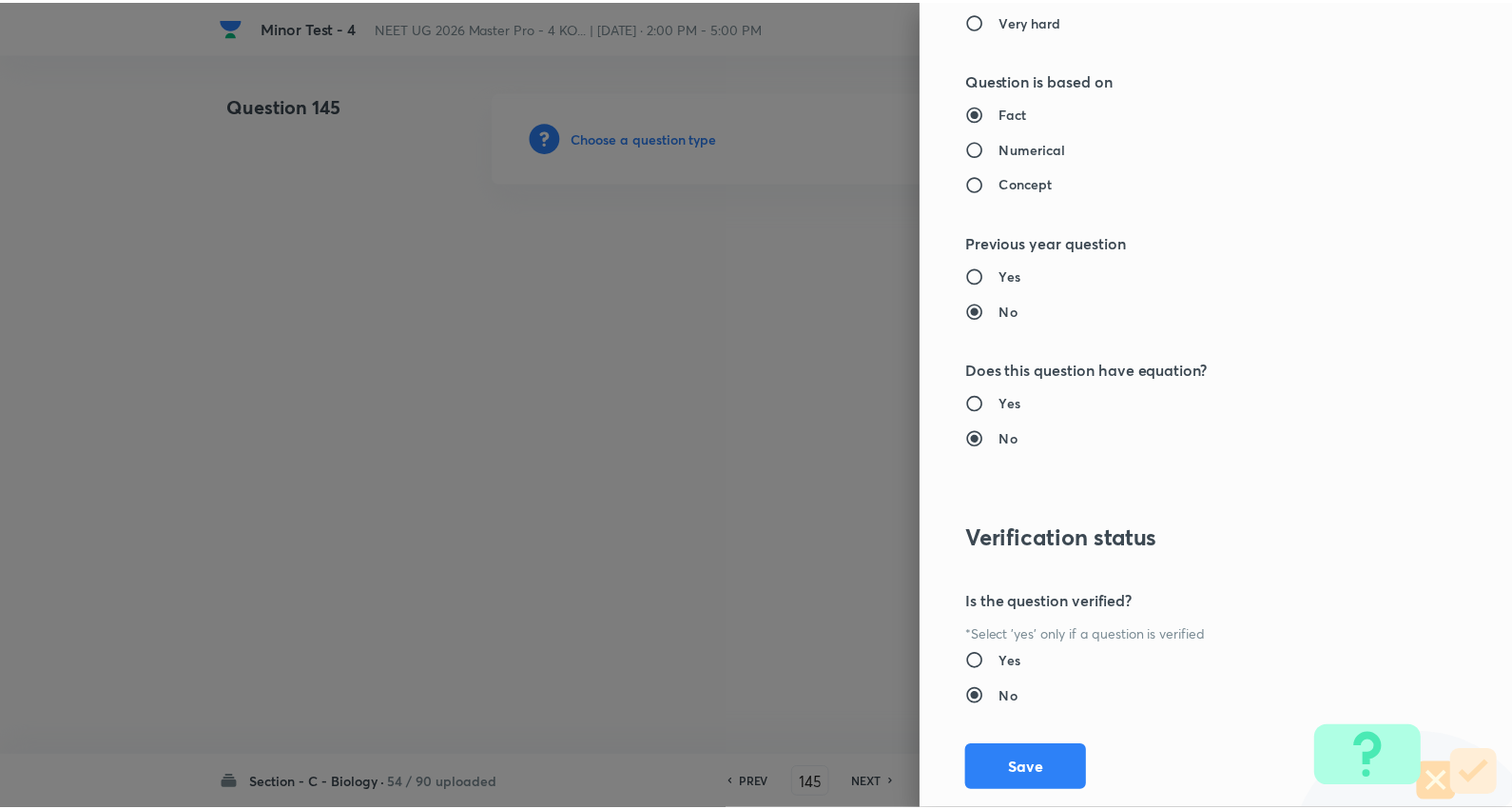
scroll to position [1913, 0]
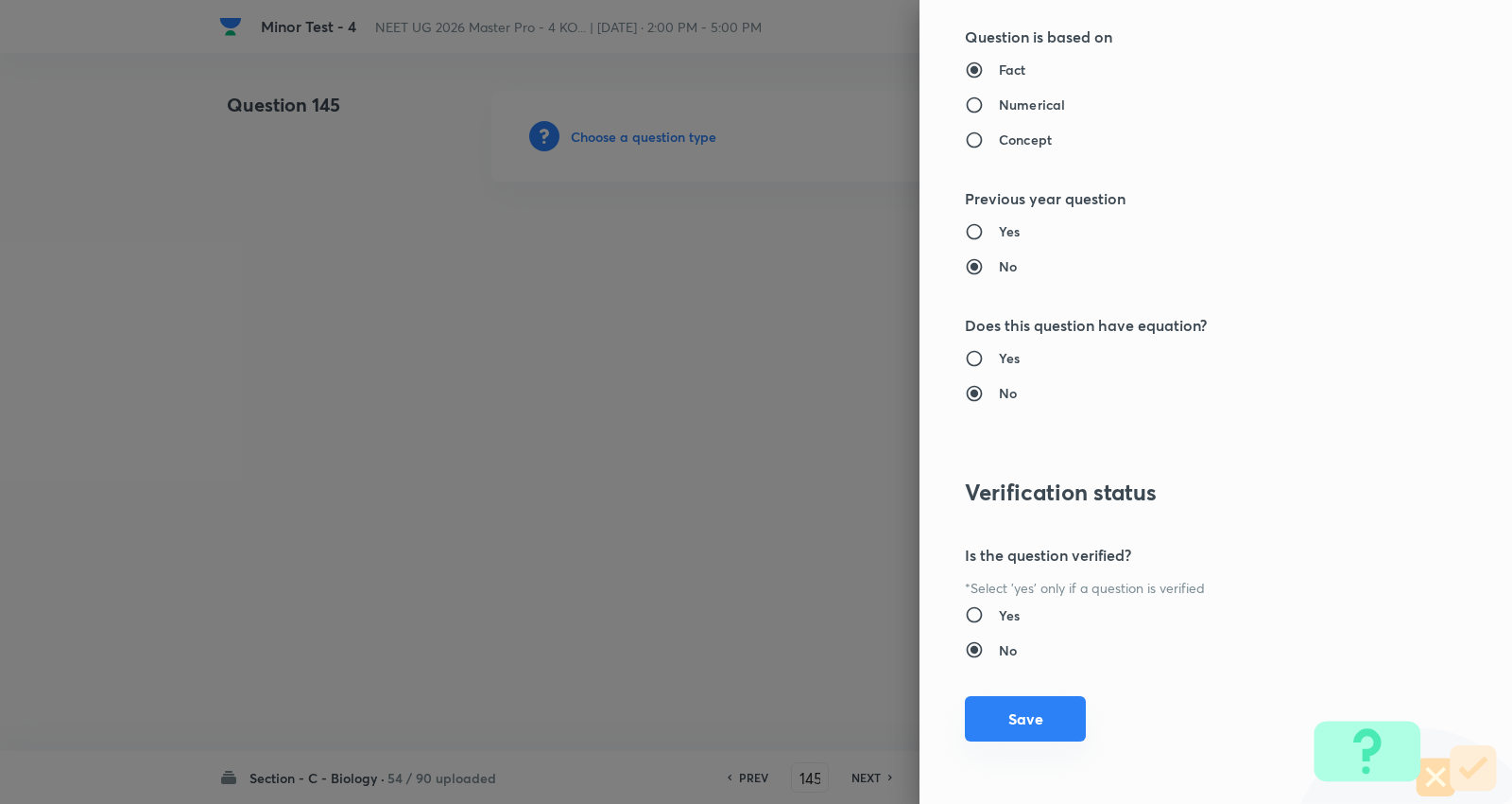
click at [1007, 722] on button "Save" at bounding box center [1026, 718] width 121 height 46
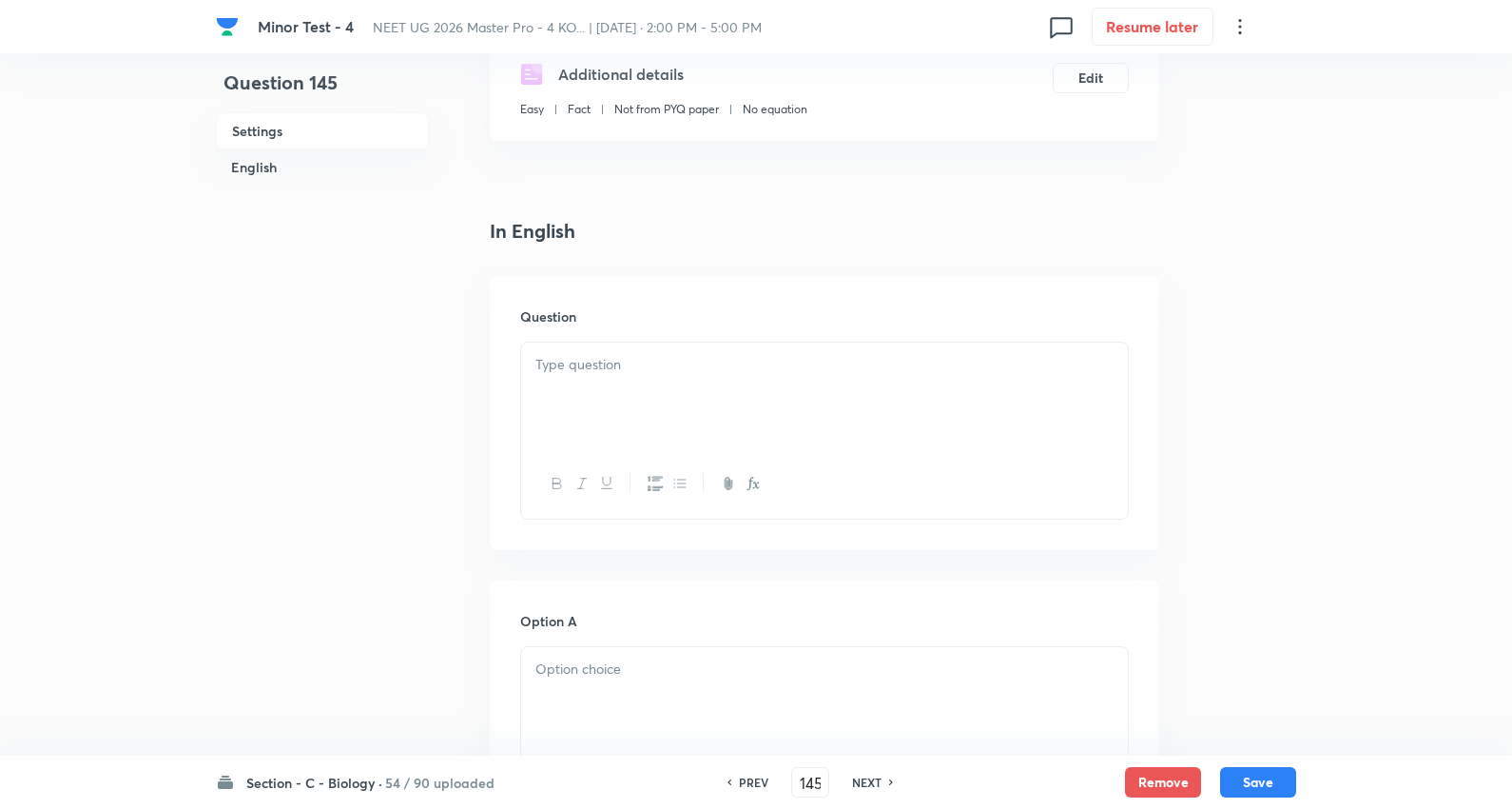
scroll to position [422, 0]
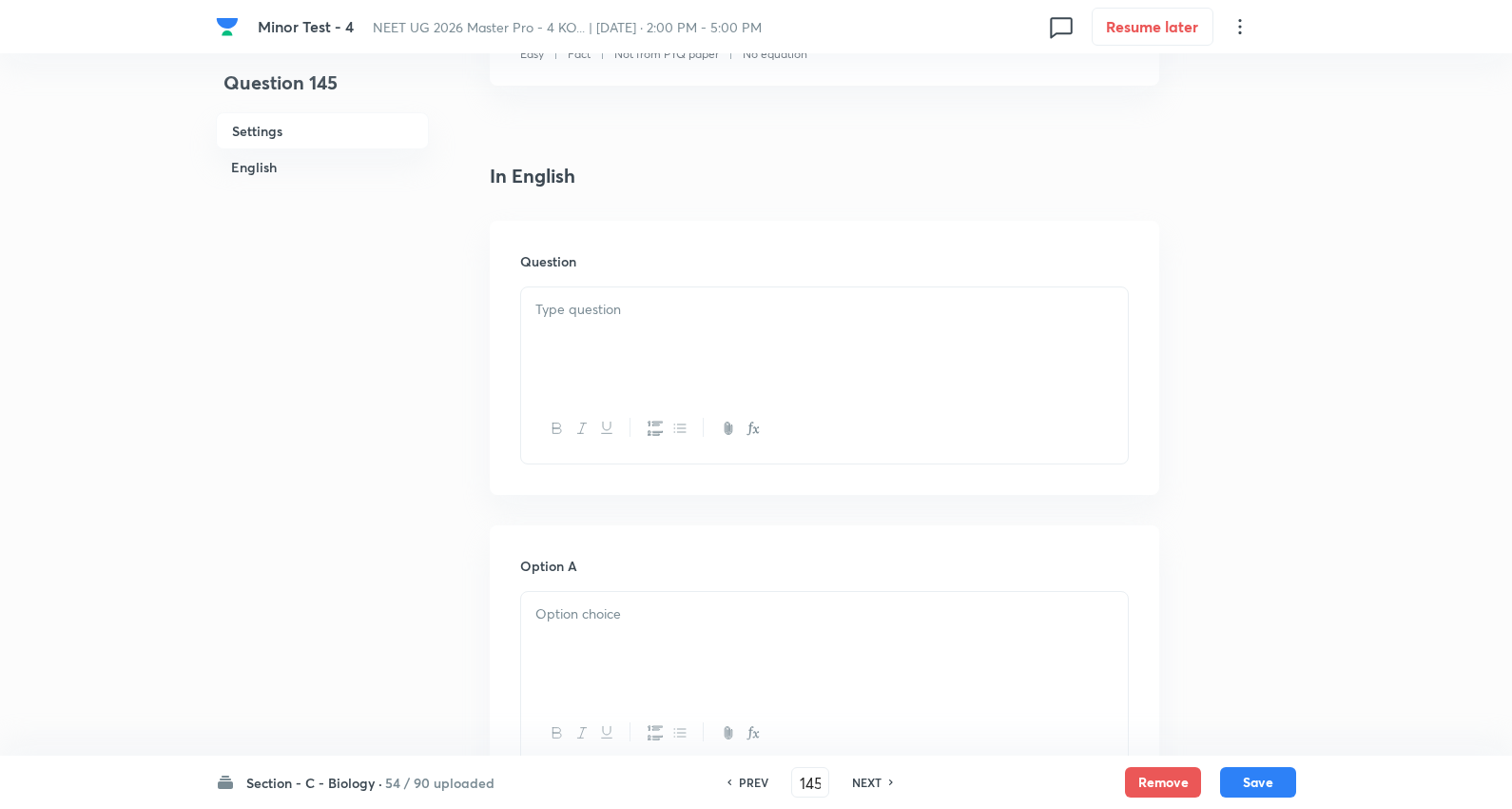
click at [626, 316] on p at bounding box center [825, 309] width 579 height 22
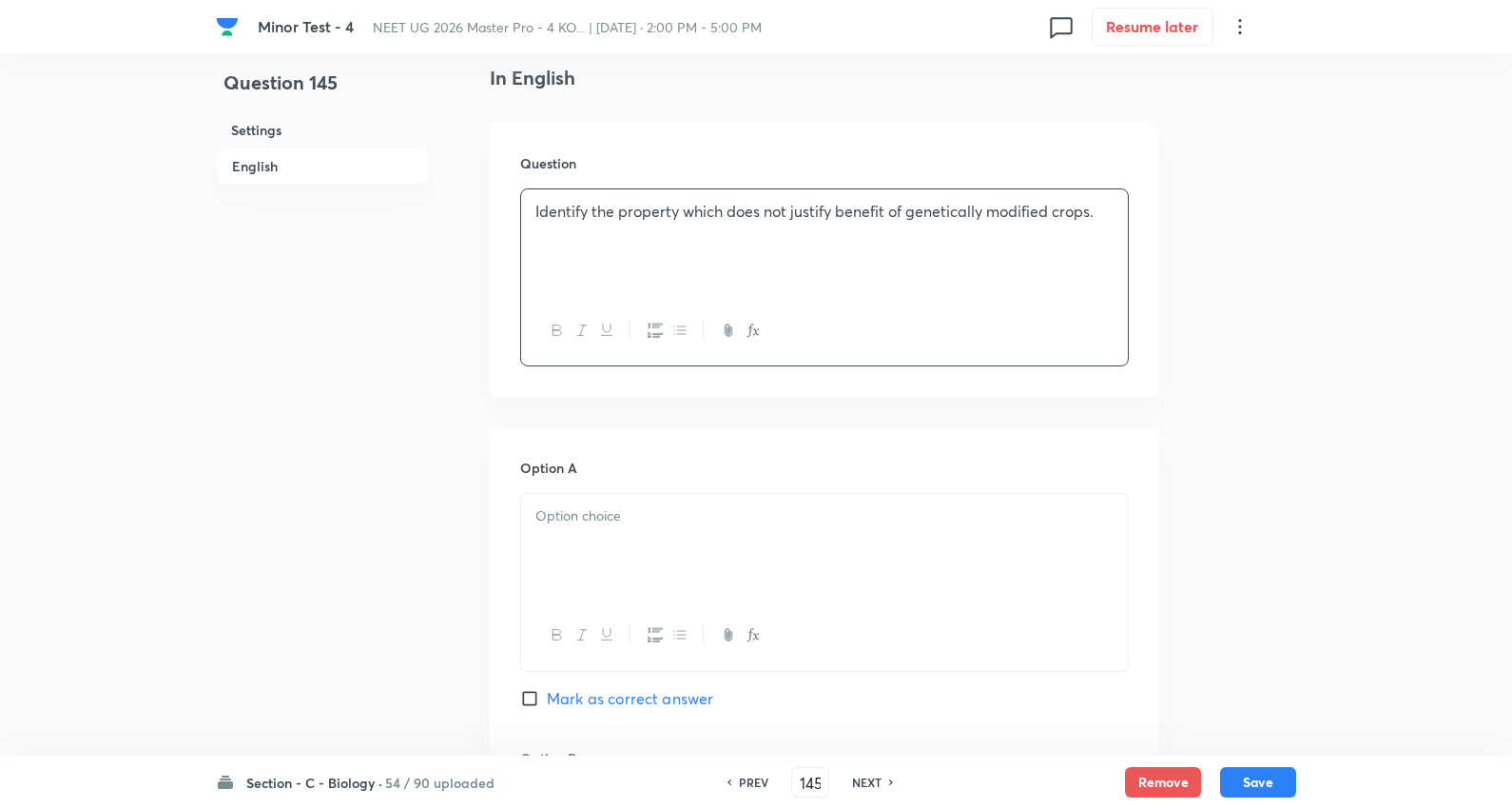
scroll to position [739, 0]
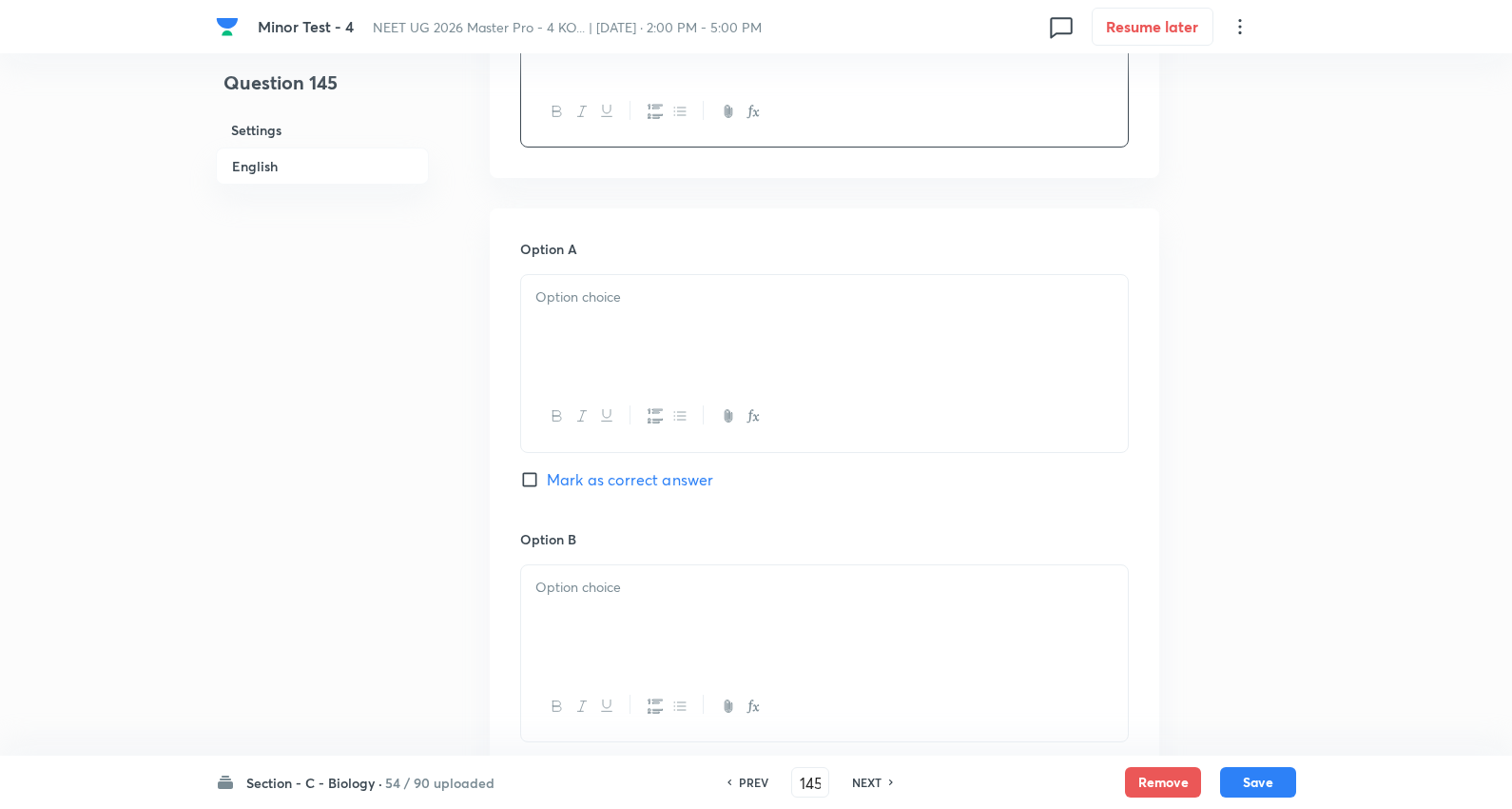
click at [639, 288] on p at bounding box center [825, 297] width 579 height 22
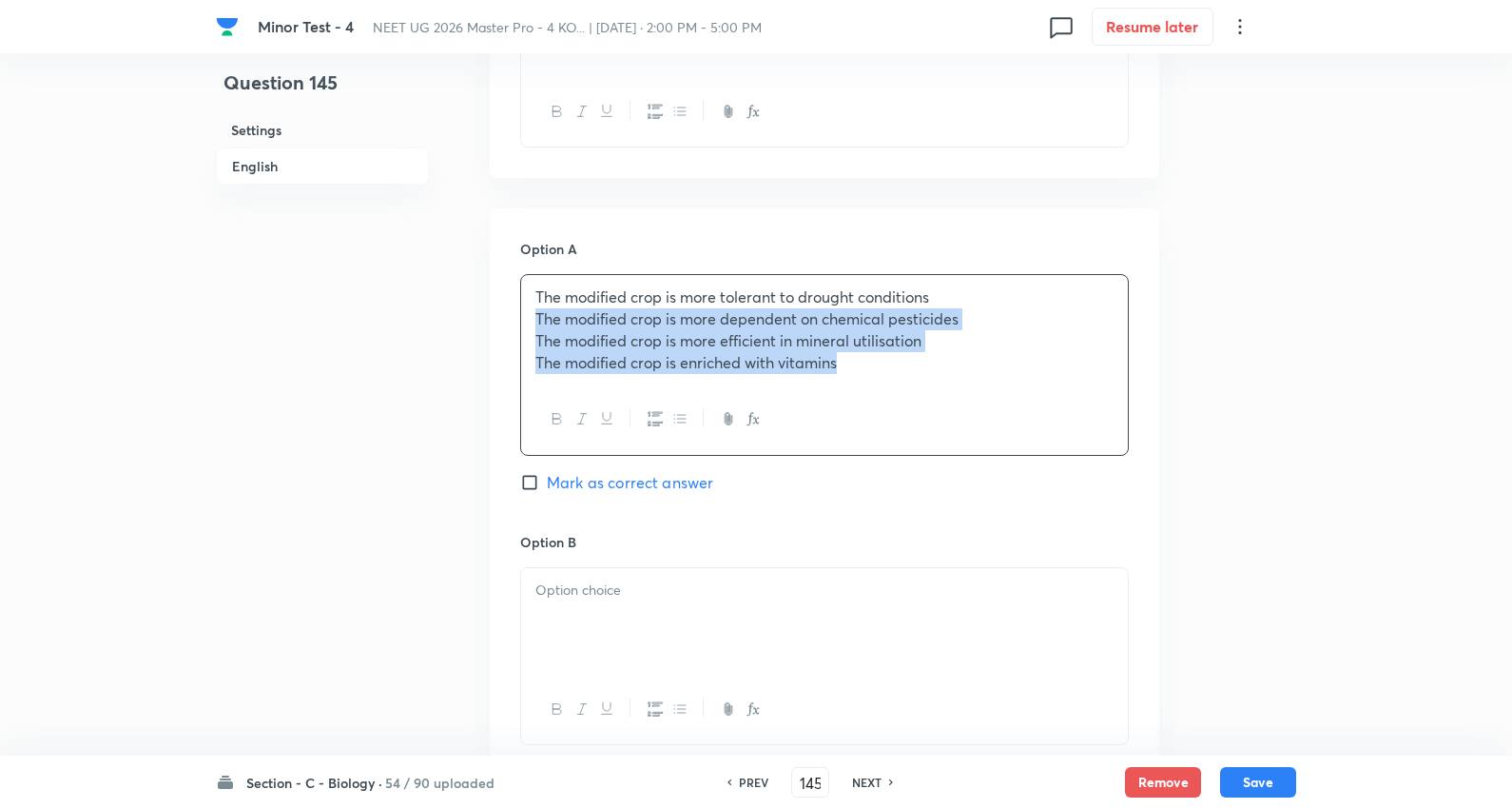
drag, startPoint x: 533, startPoint y: 320, endPoint x: 1499, endPoint y: 469, distance: 977.4
click at [1499, 469] on div "Minor Test - 4 NEET UG 2026 Master Pro - 4 KO... | Oct 5, 2025 · 2:00 PM - 5:00…" at bounding box center [756, 562] width 1512 height 2421
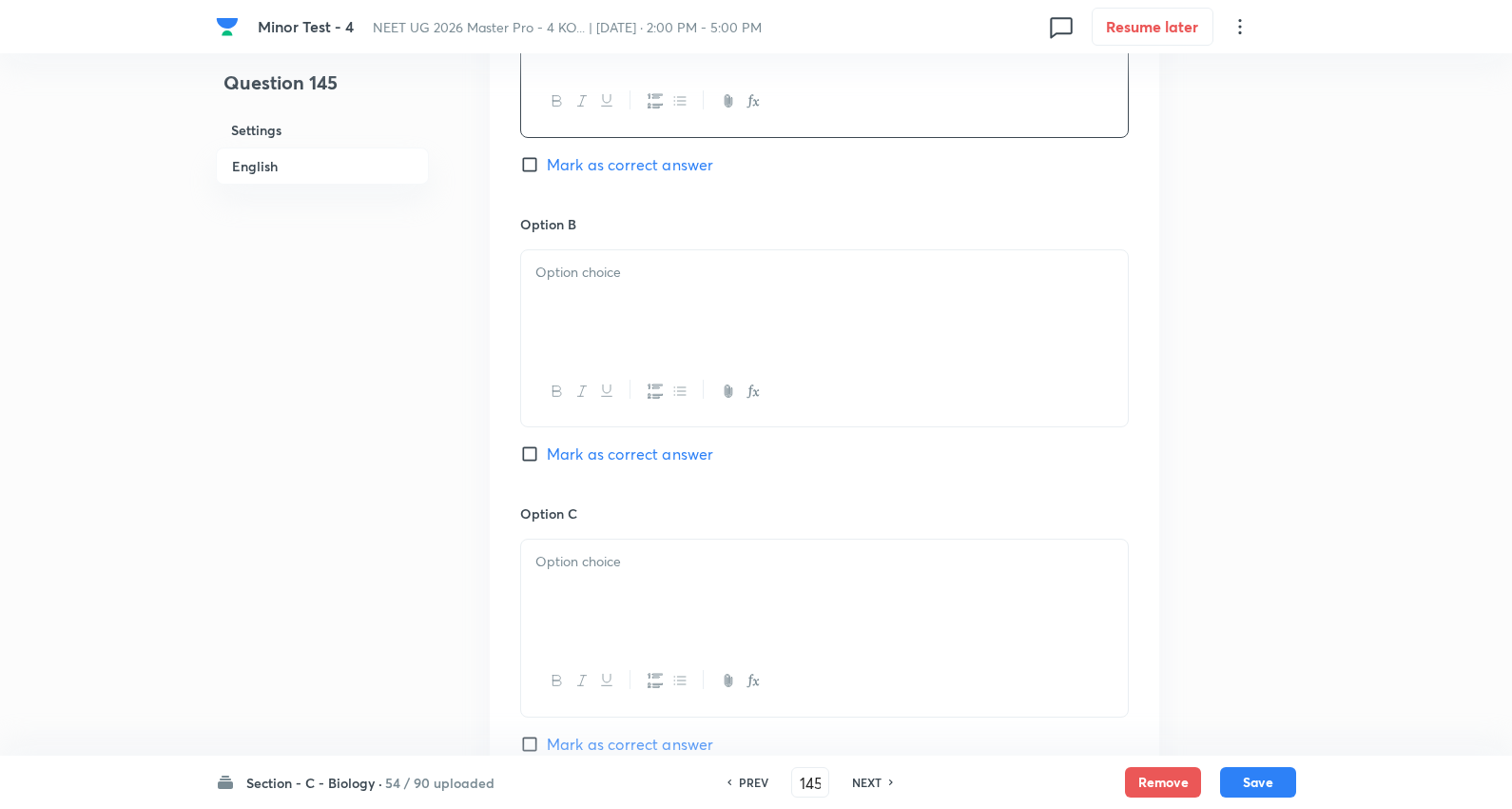
scroll to position [1057, 0]
click at [611, 297] on div at bounding box center [825, 301] width 607 height 107
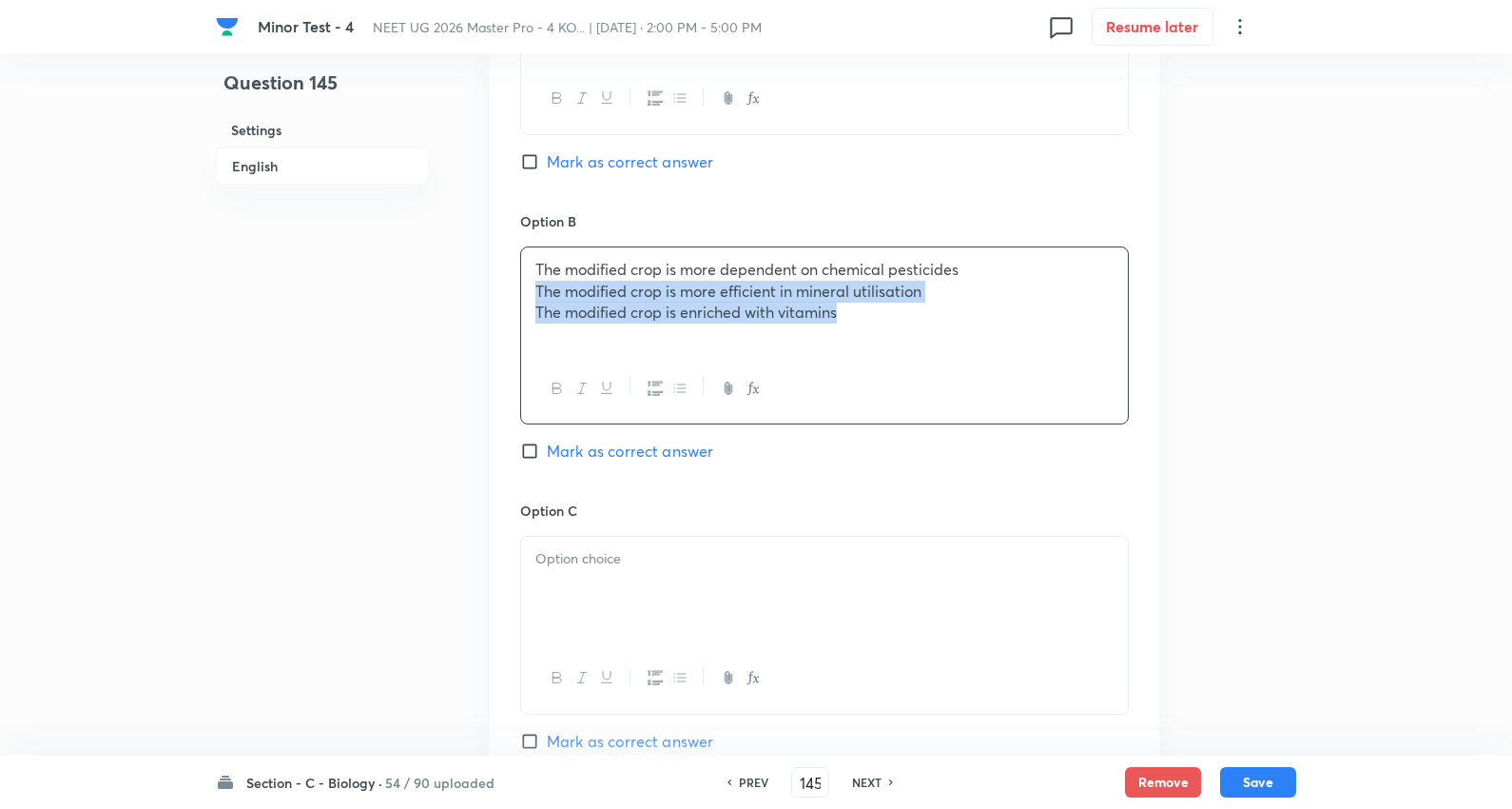
drag, startPoint x: 527, startPoint y: 289, endPoint x: 1162, endPoint y: 405, distance: 645.5
click at [1473, 416] on div "Minor Test - 4 NEET UG 2026 Master Pro - 4 KO... | Oct 5, 2025 · 2:00 PM - 5:00…" at bounding box center [756, 243] width 1512 height 2418
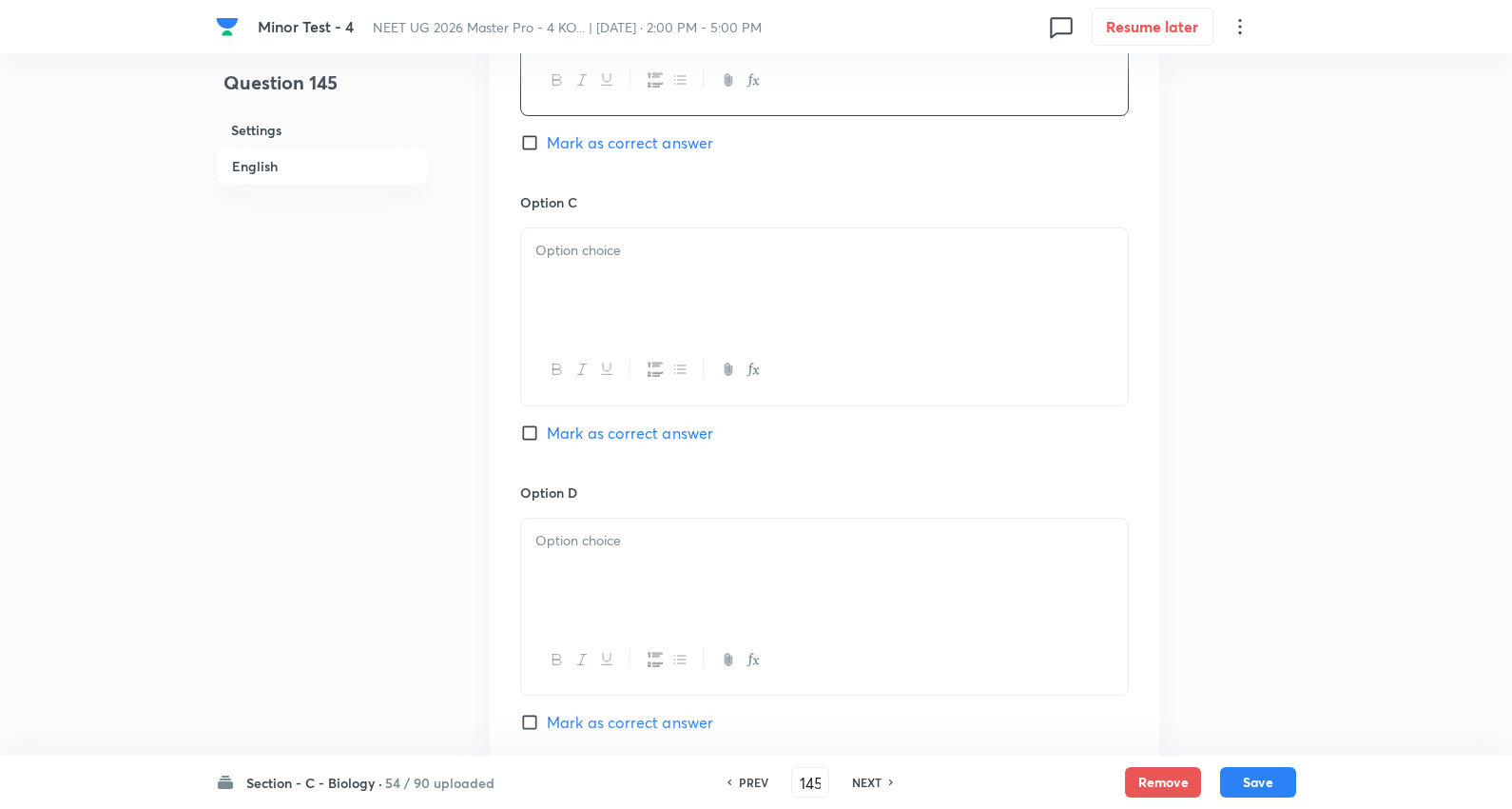
scroll to position [1374, 0]
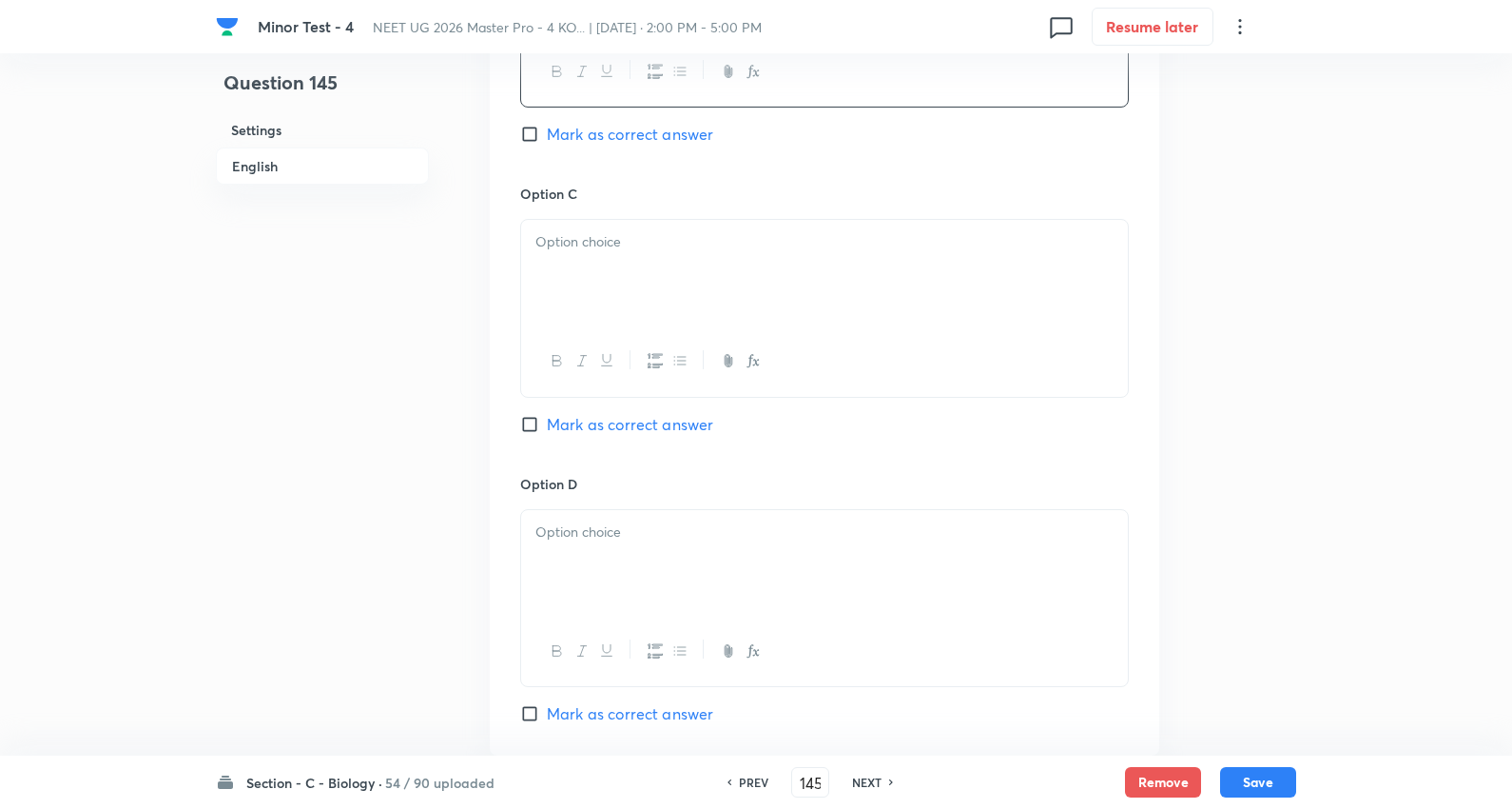
click at [618, 298] on div at bounding box center [825, 272] width 607 height 107
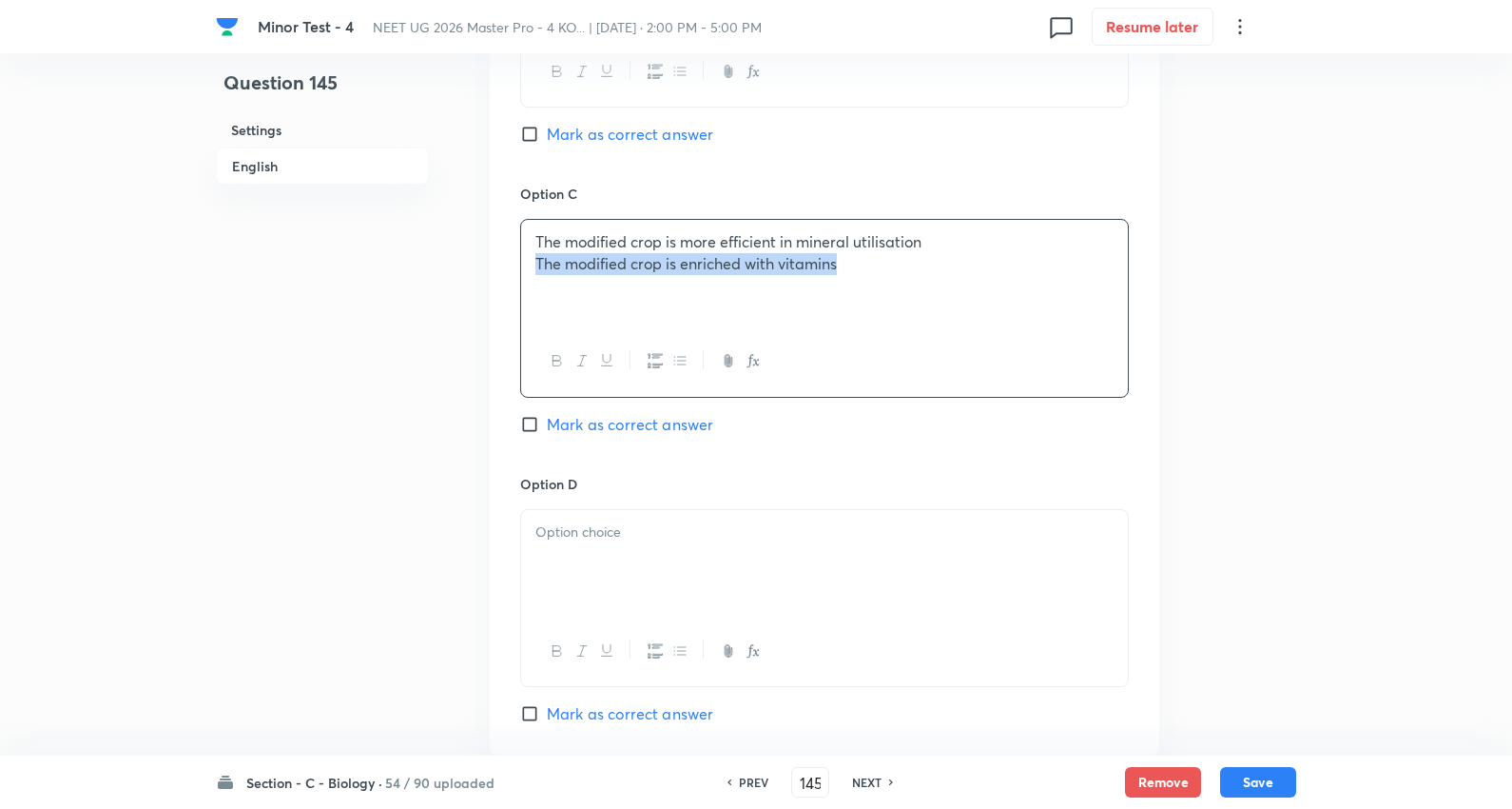
drag, startPoint x: 648, startPoint y: 276, endPoint x: 1277, endPoint y: 280, distance: 629.0
click at [594, 546] on div at bounding box center [825, 563] width 607 height 107
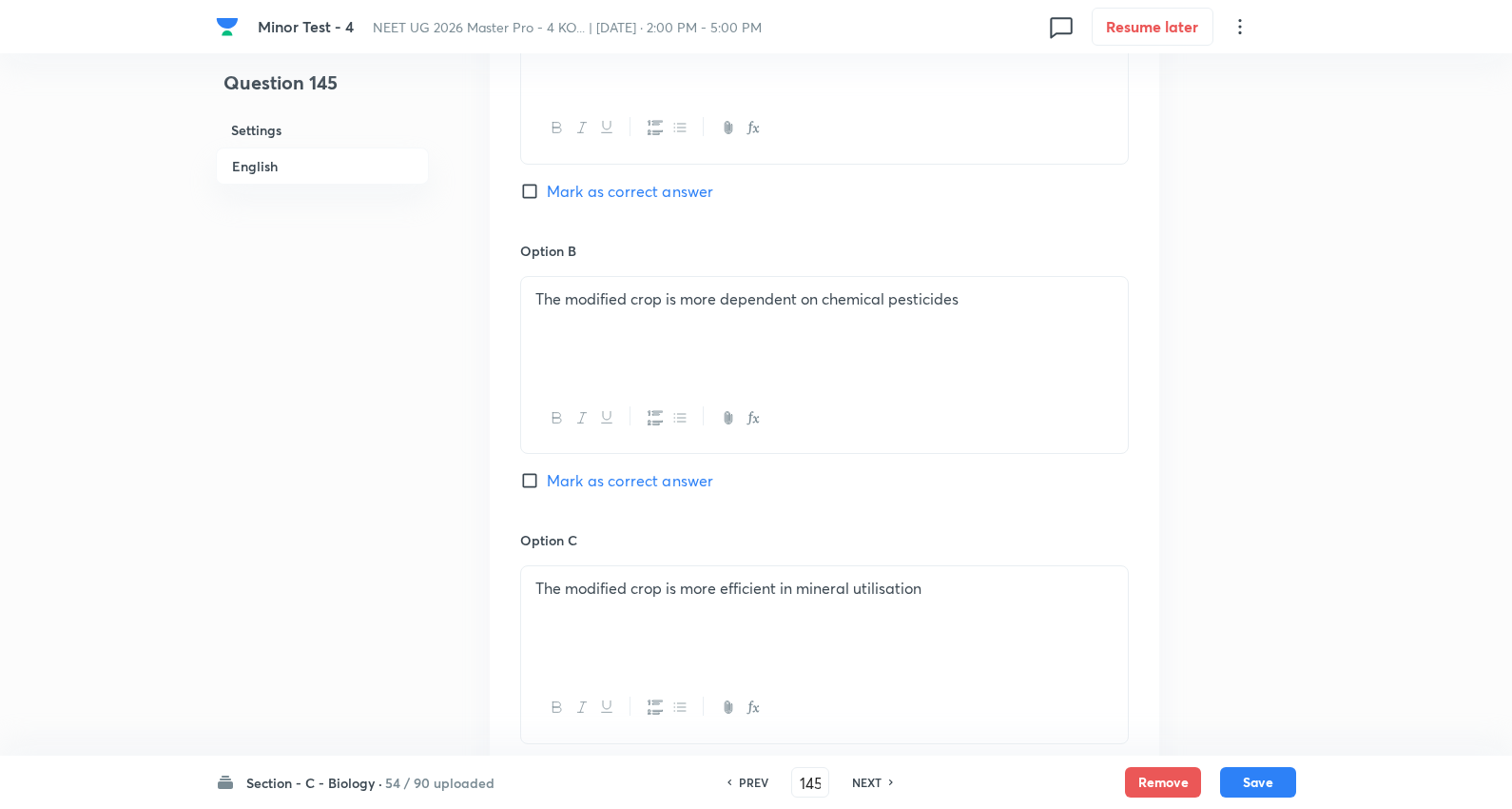
scroll to position [951, 0]
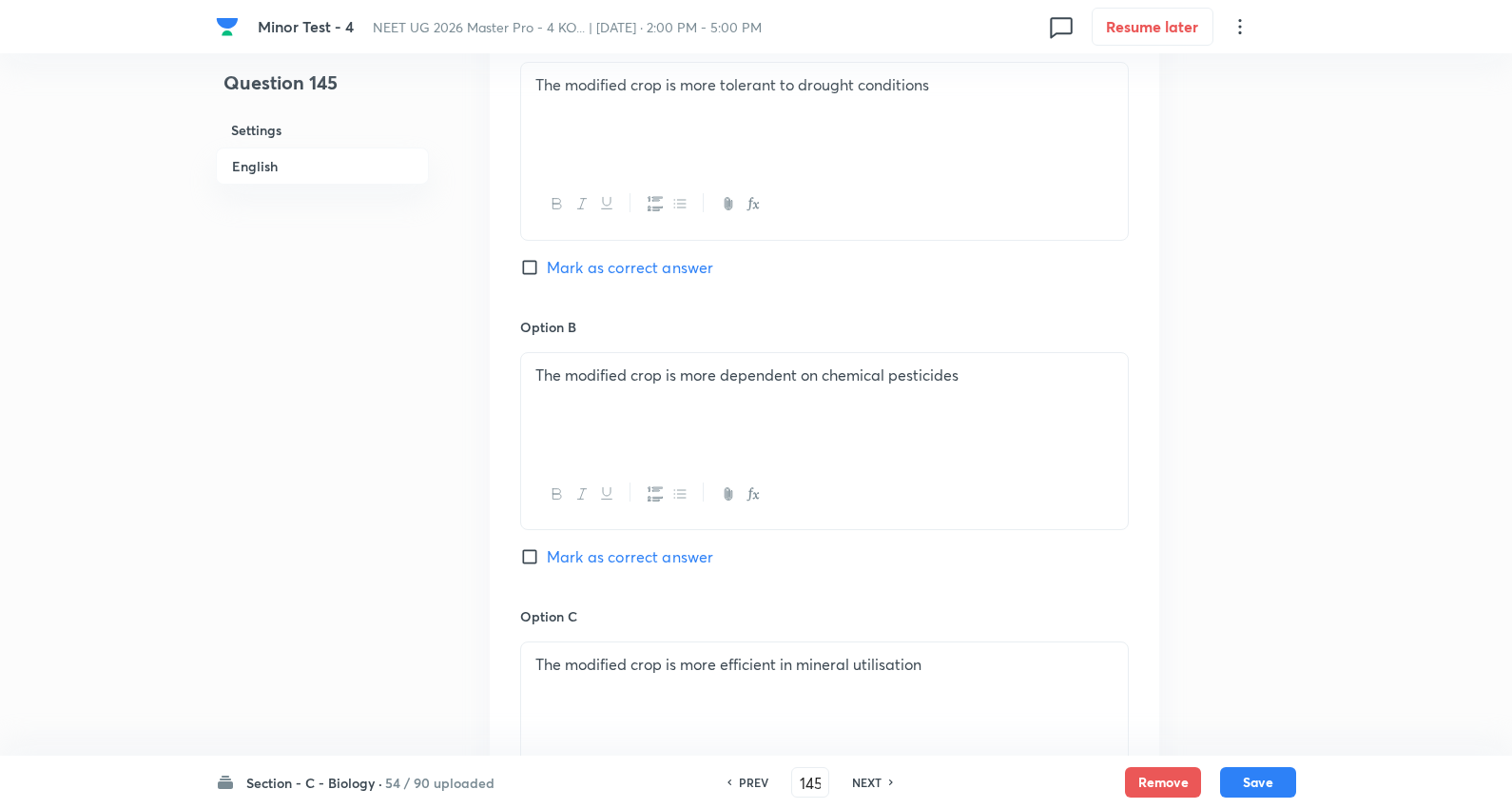
click at [648, 555] on span "Mark as correct answer" at bounding box center [631, 556] width 166 height 23
click at [547, 555] on input "Mark as correct answer" at bounding box center [533, 556] width 26 height 19
checkbox input "true"
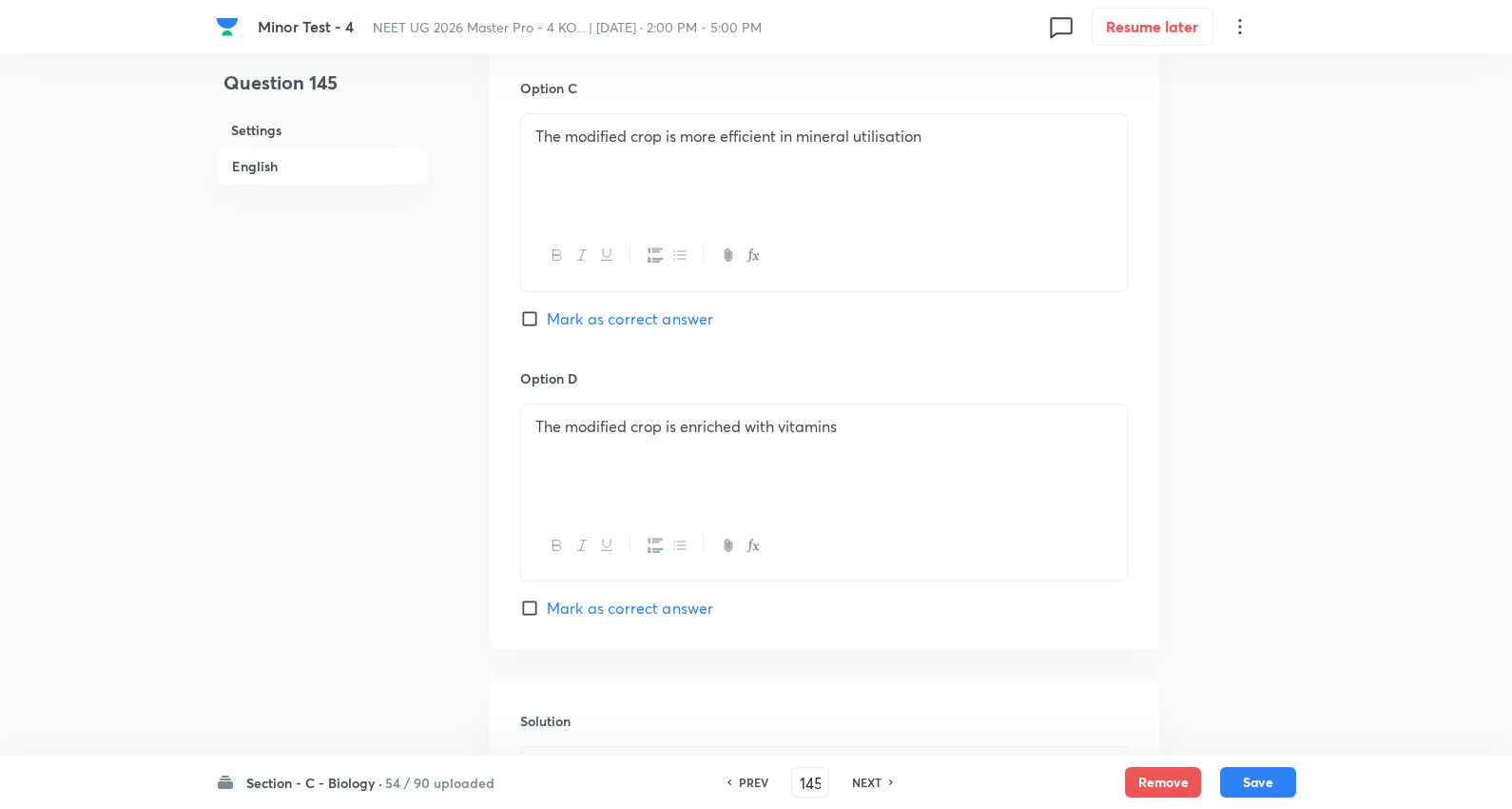
scroll to position [1796, 0]
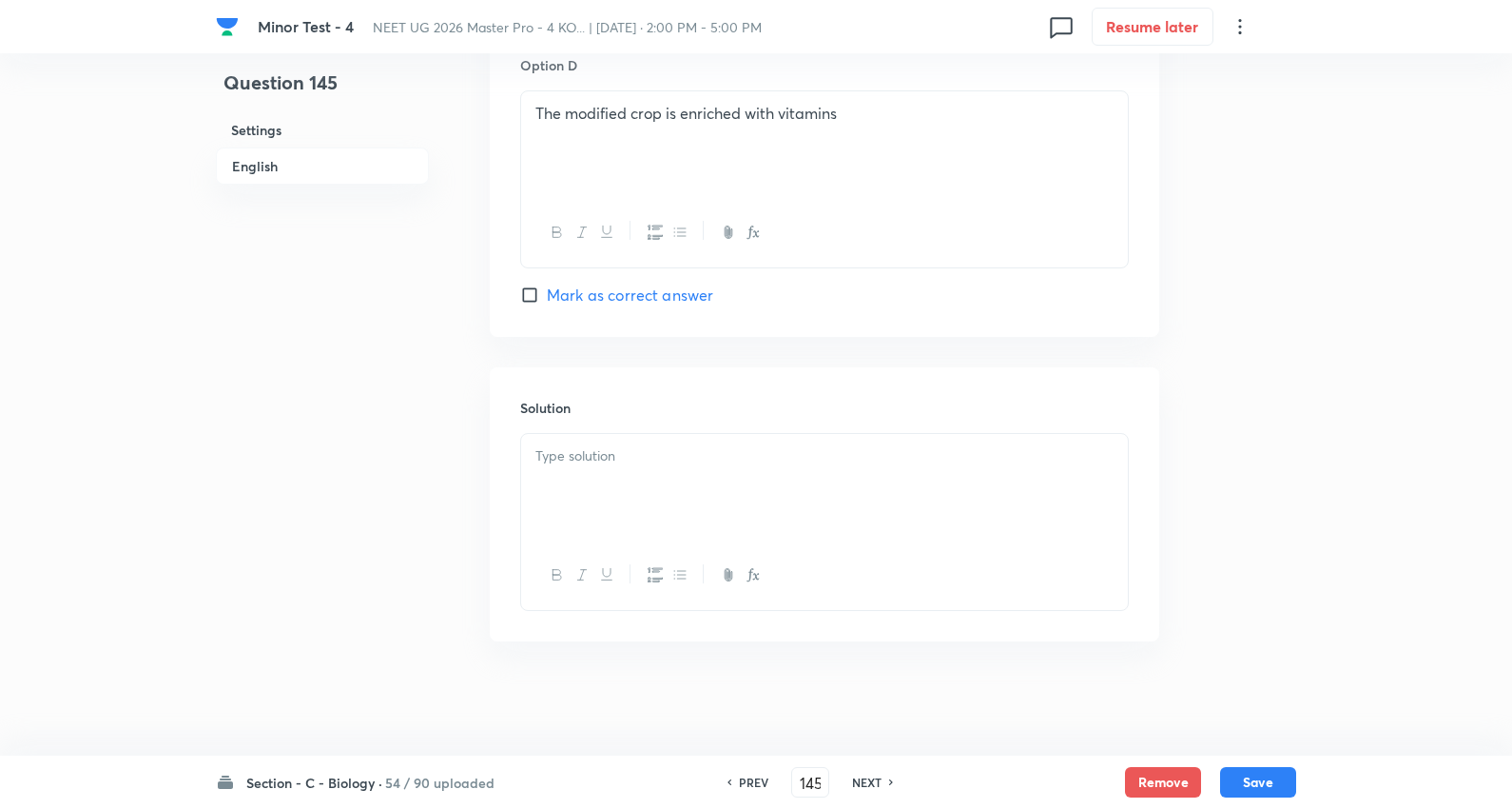
drag, startPoint x: 643, startPoint y: 495, endPoint x: 650, endPoint y: 486, distance: 11.4
click at [650, 486] on div at bounding box center [825, 487] width 607 height 107
click at [1281, 778] on button "Save" at bounding box center [1258, 780] width 76 height 30
type input "146"
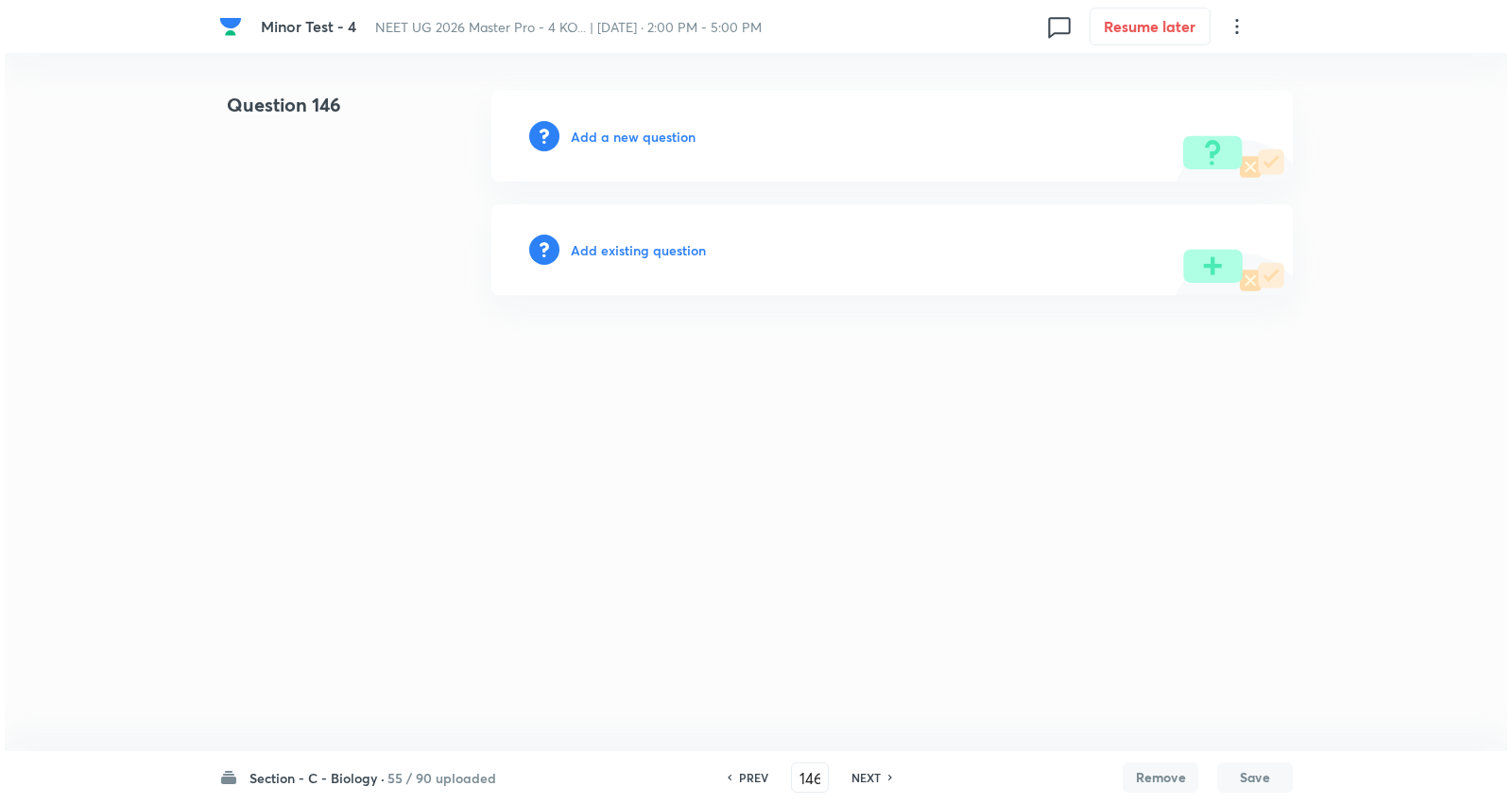
scroll to position [0, 0]
click at [649, 134] on h6 "Add a new question" at bounding box center [633, 136] width 125 height 19
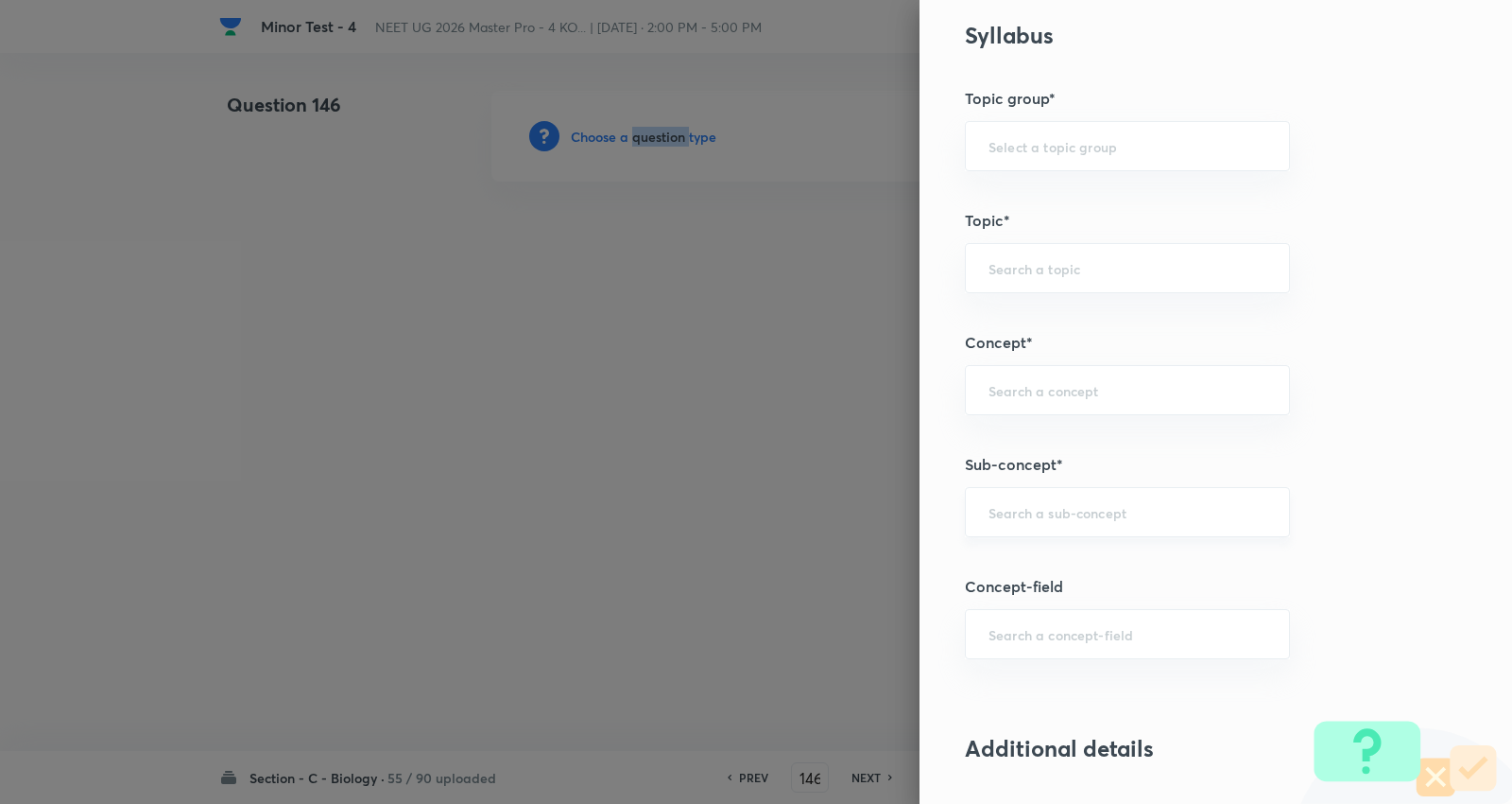
scroll to position [945, 0]
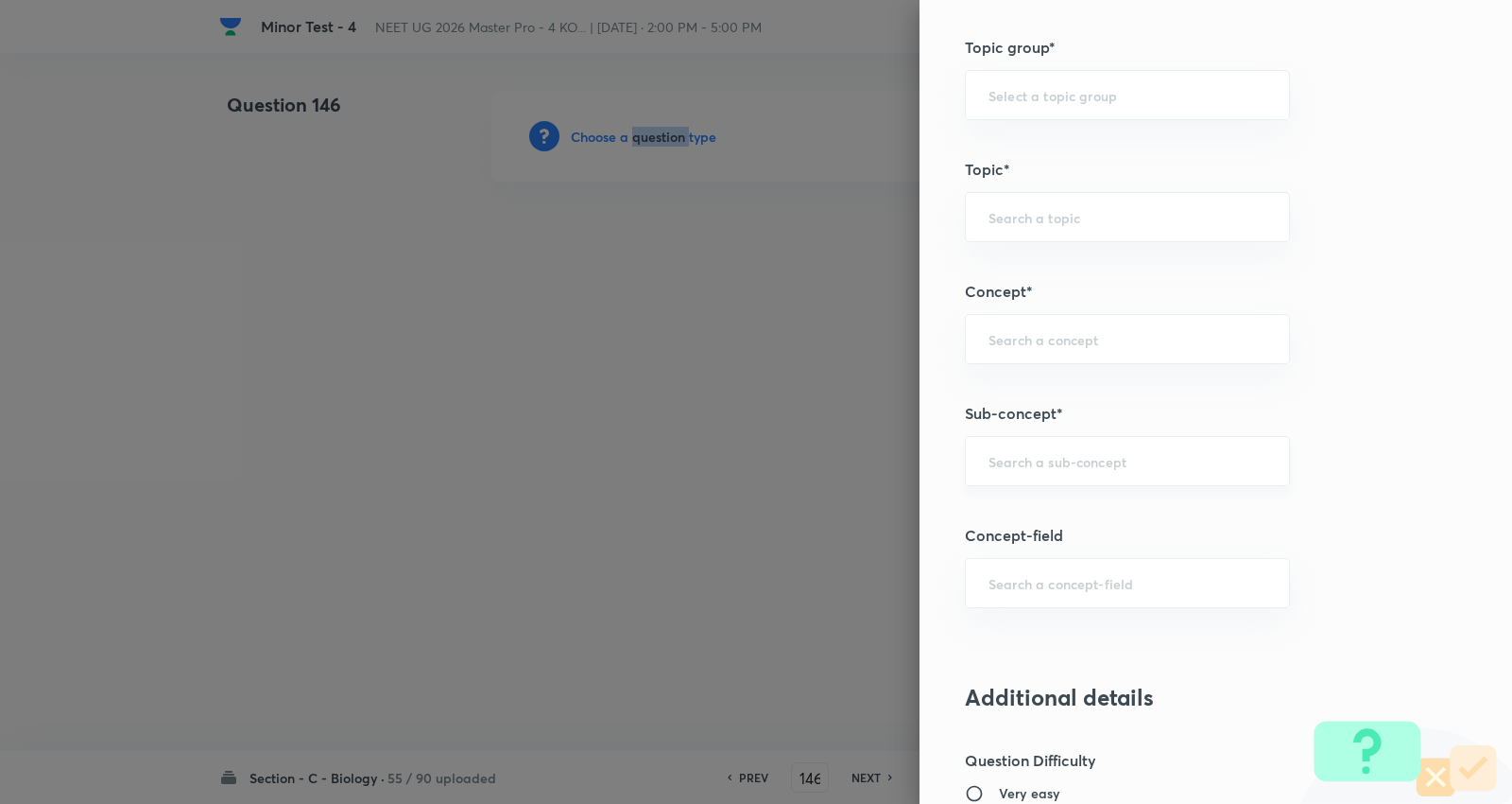
click at [1049, 471] on div "​" at bounding box center [1128, 460] width 325 height 50
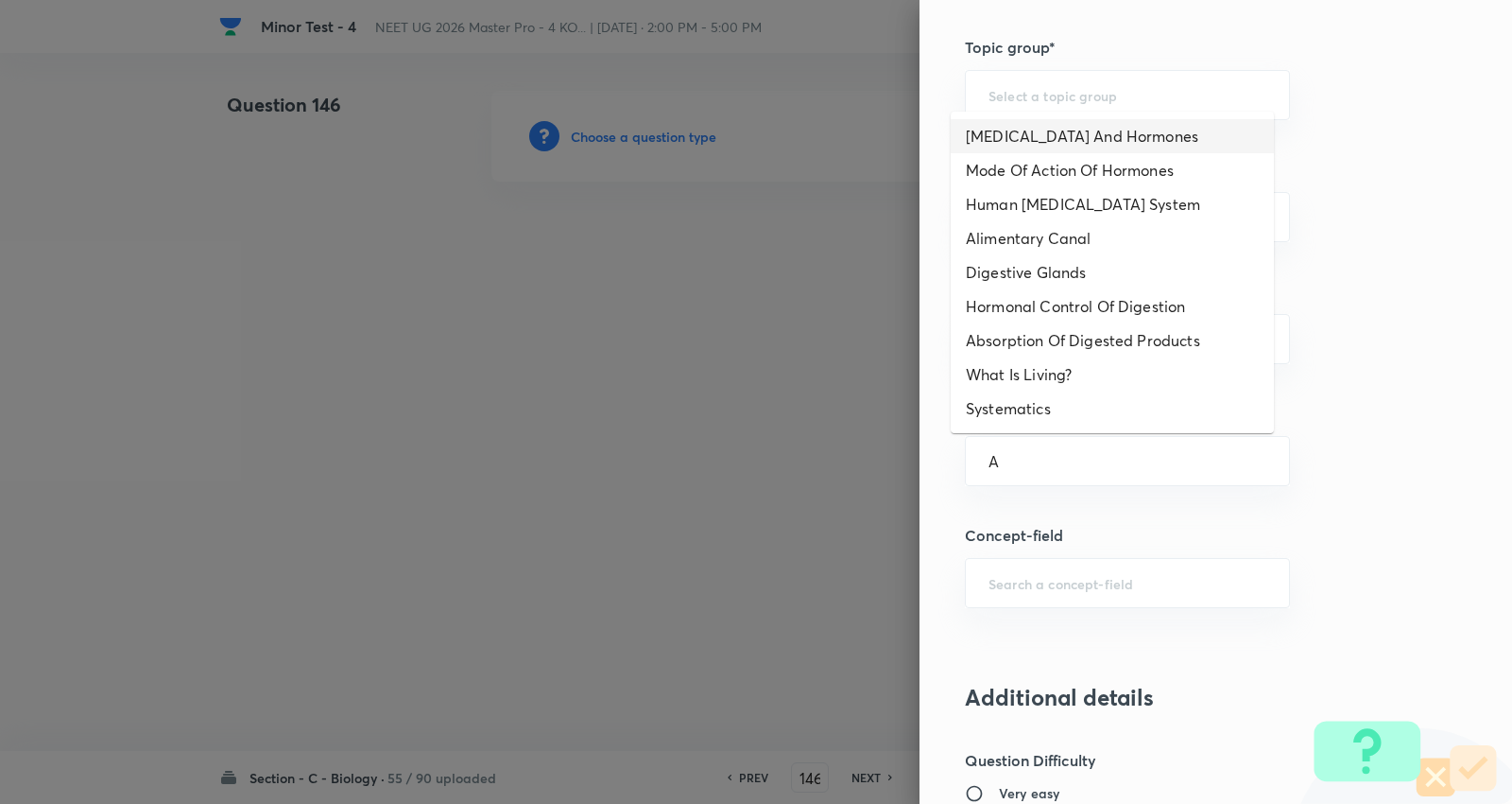
click at [1075, 137] on li "Endocrine Glands And Hormones" at bounding box center [1112, 135] width 323 height 34
type input "Endocrine Glands And Hormones"
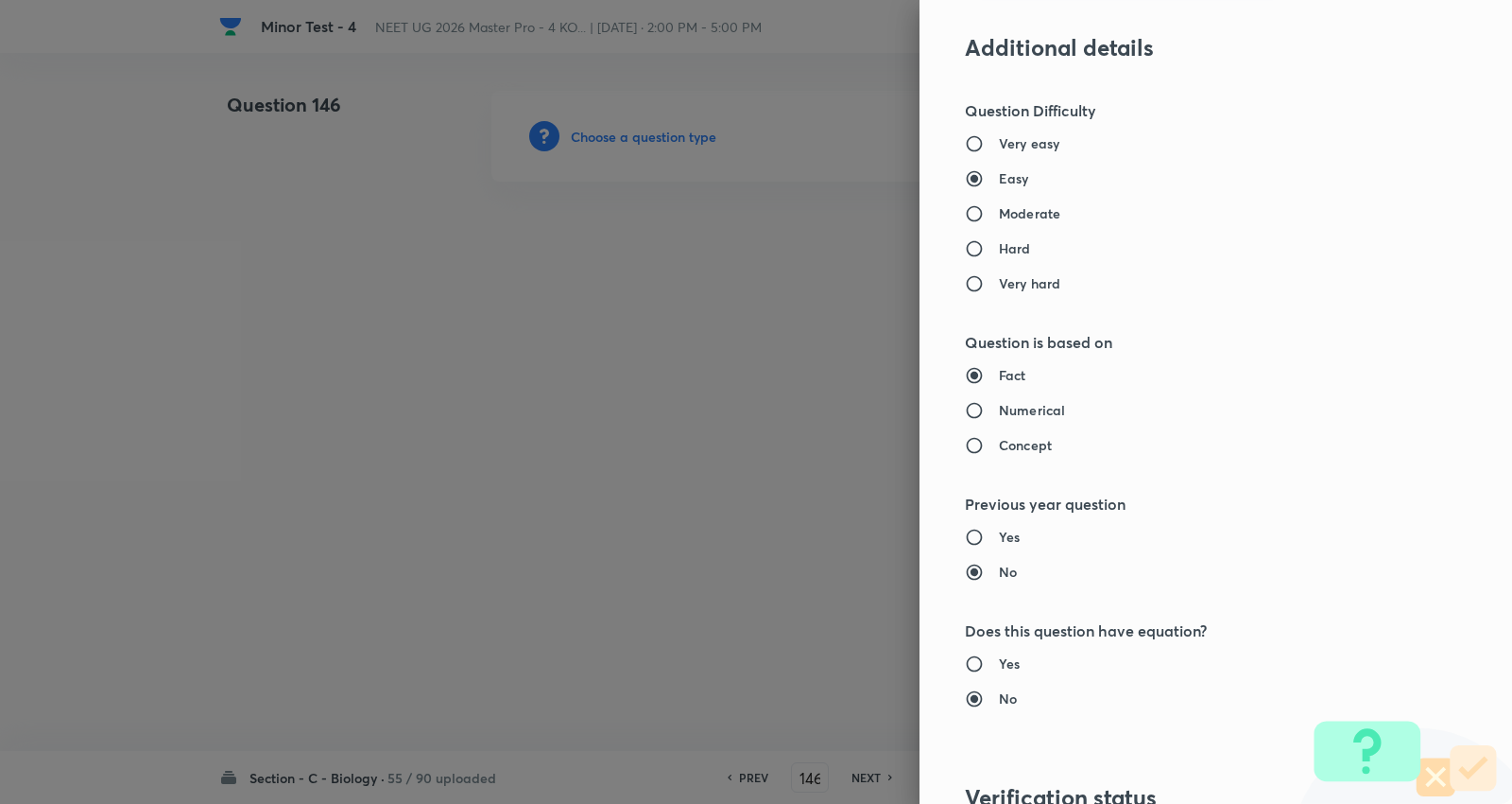
type input "Biology"
type input "Human Physiology"
type input "Chemical Coordinate & Integration"
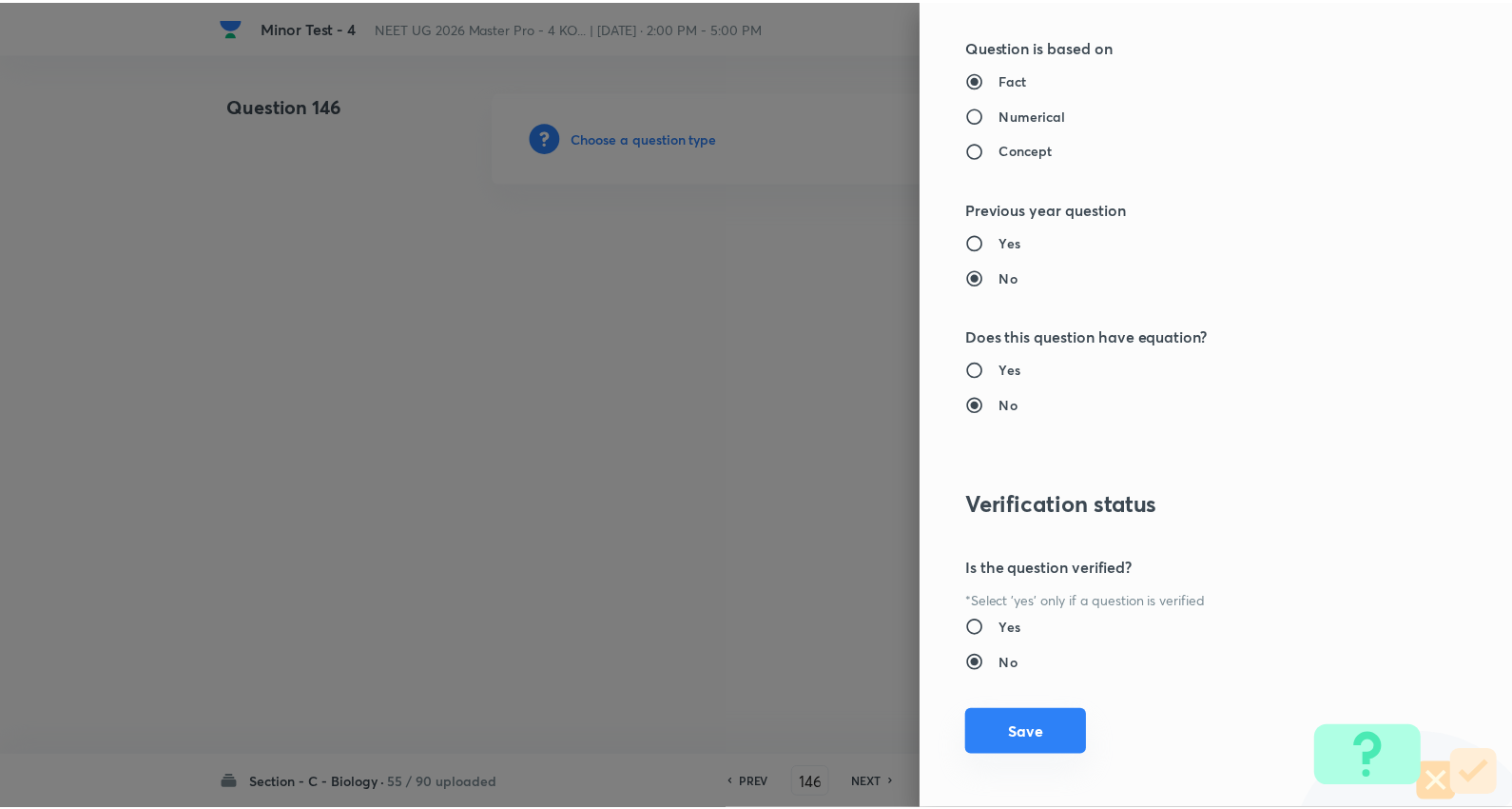
scroll to position [1913, 0]
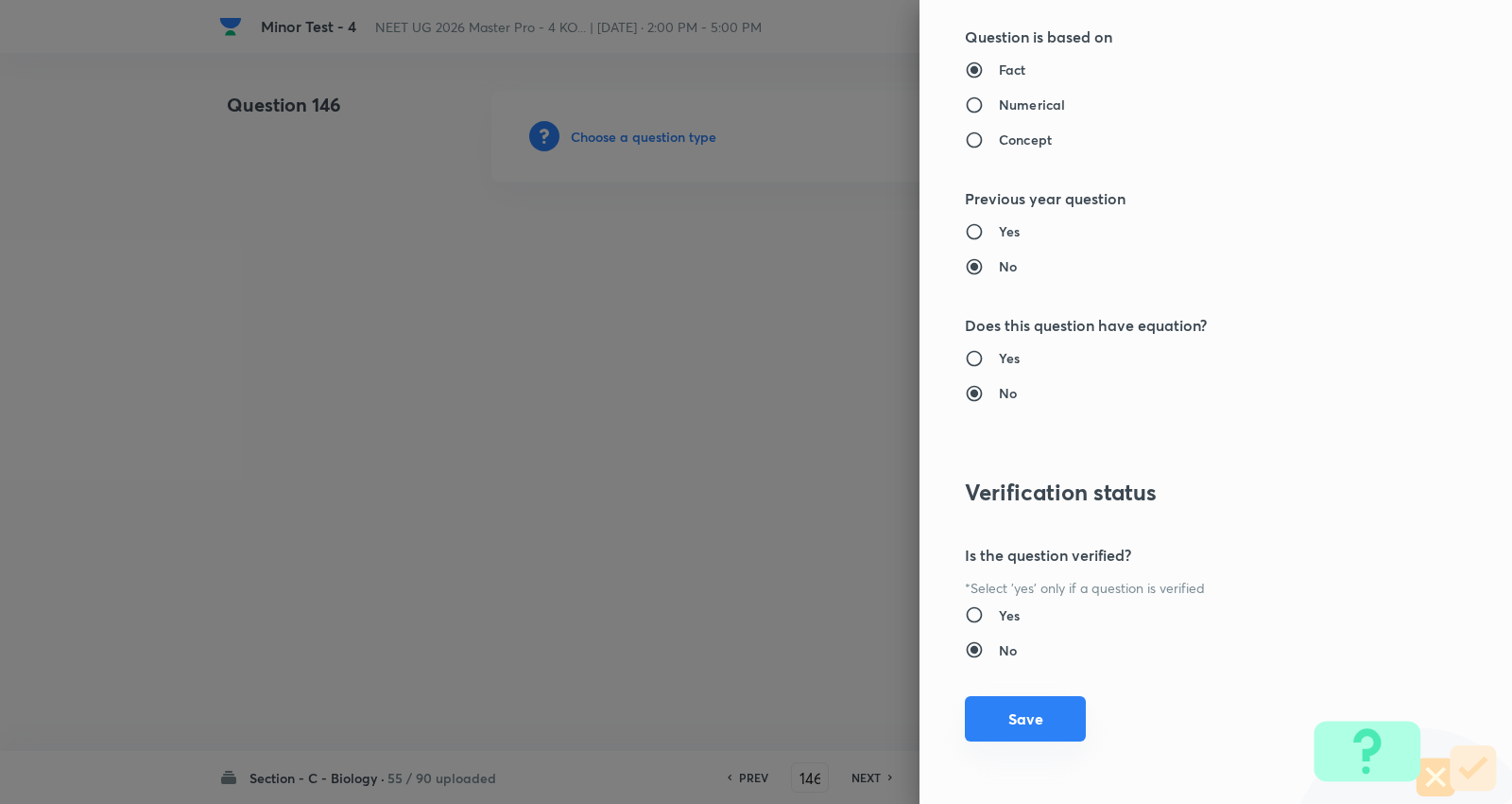
drag, startPoint x: 1027, startPoint y: 713, endPoint x: 677, endPoint y: 518, distance: 400.7
click at [1027, 711] on button "Save" at bounding box center [1026, 720] width 121 height 46
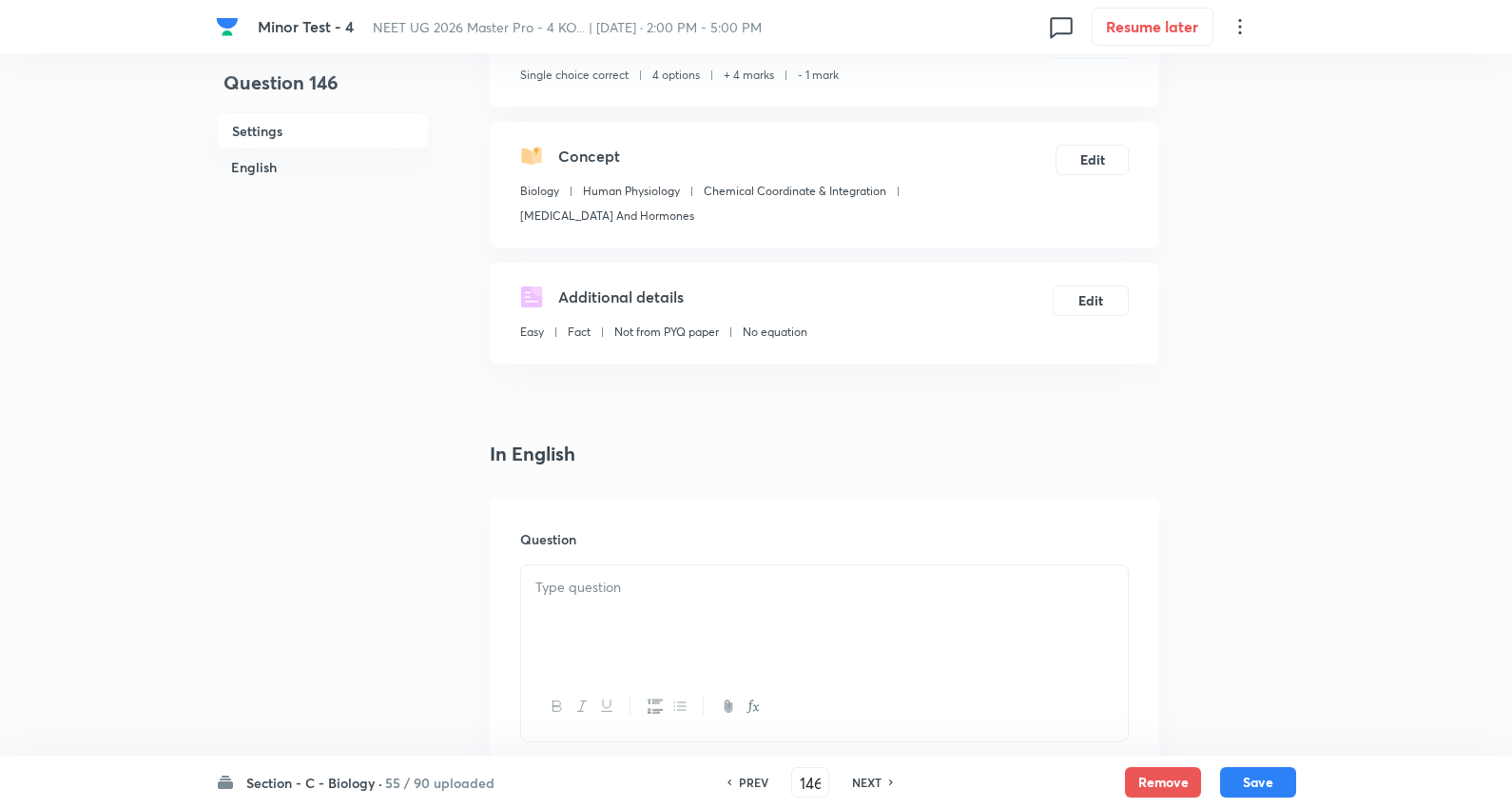
scroll to position [422, 0]
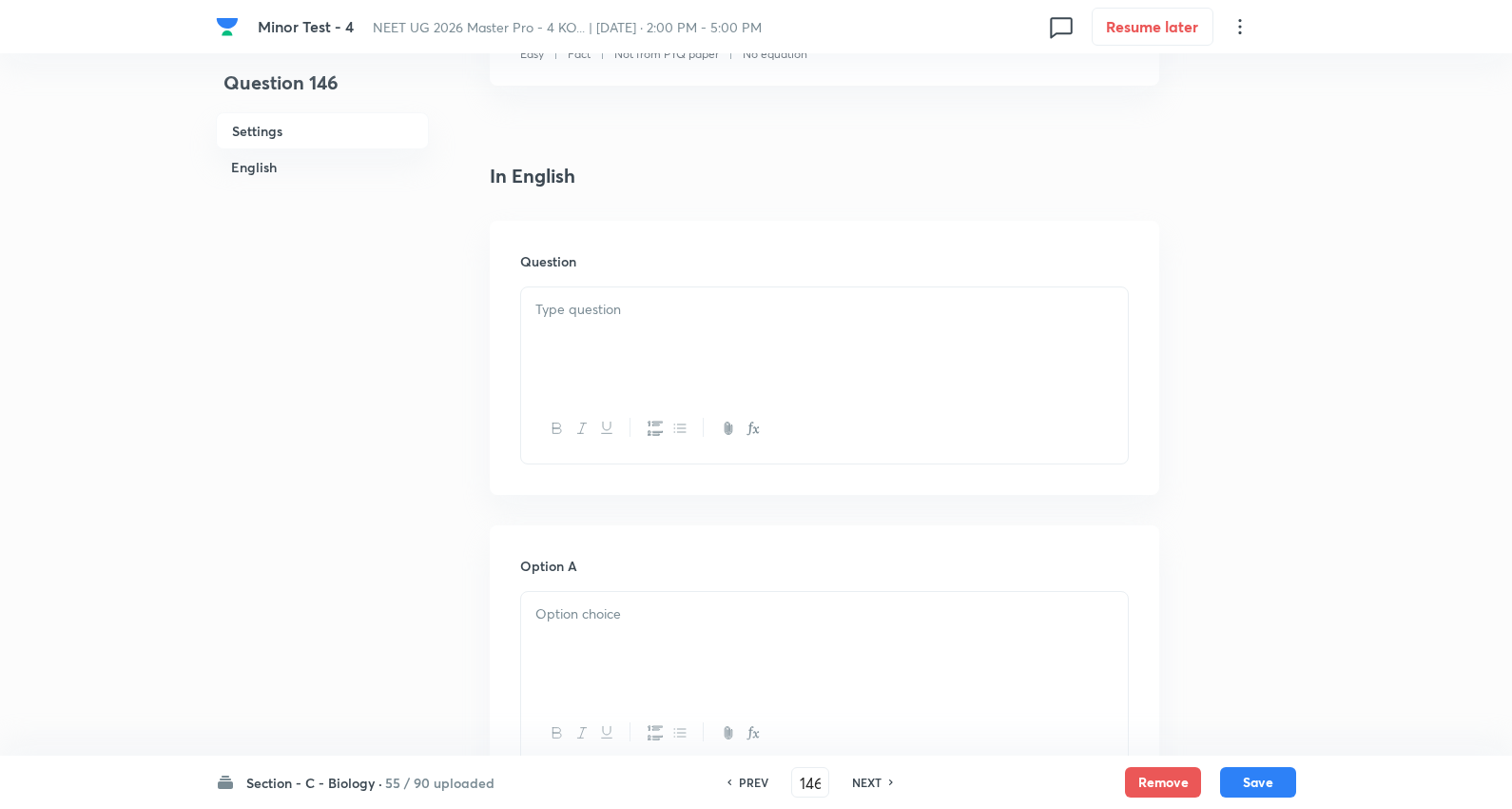
click at [618, 309] on p at bounding box center [825, 309] width 579 height 22
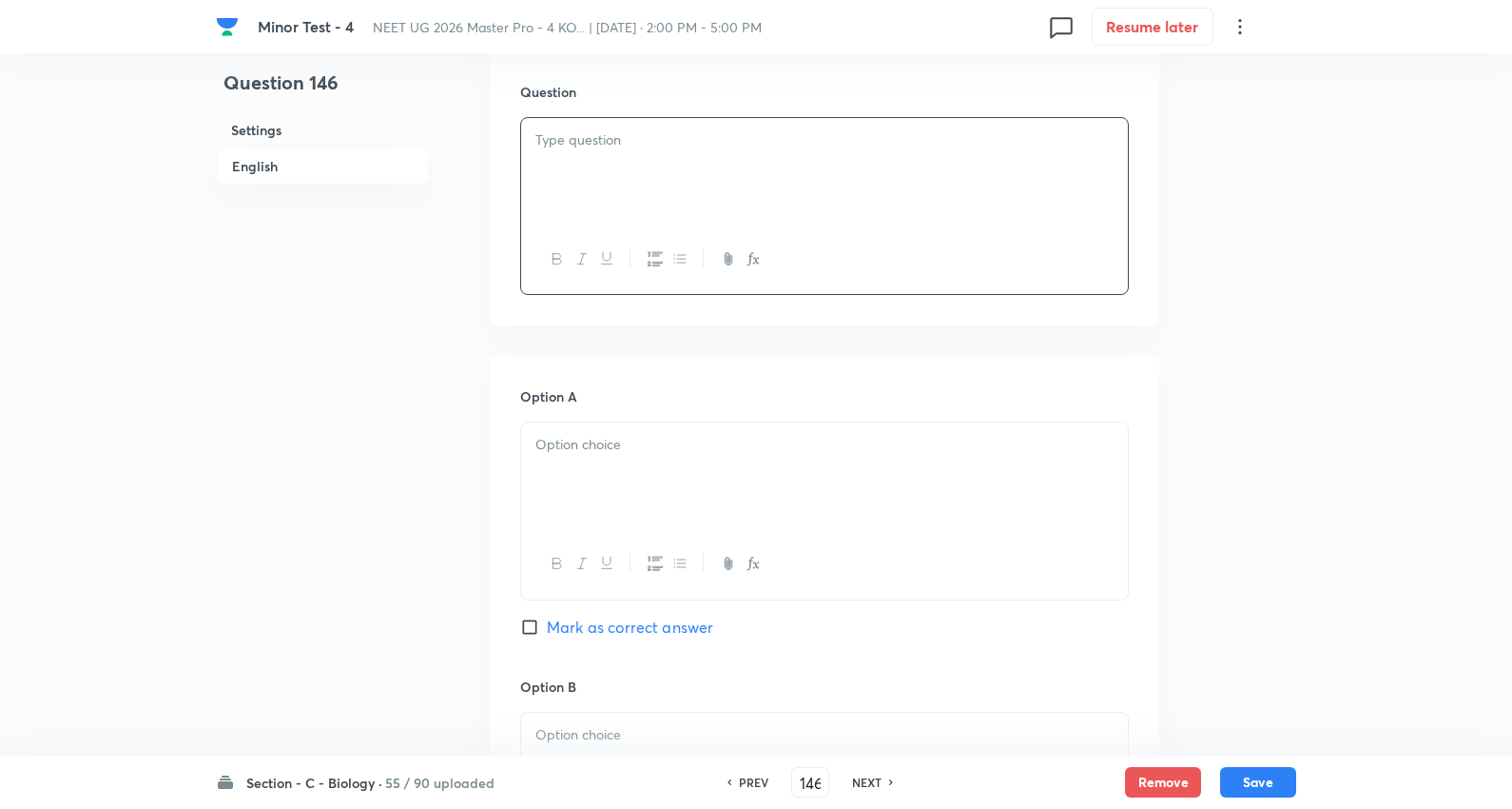
scroll to position [634, 0]
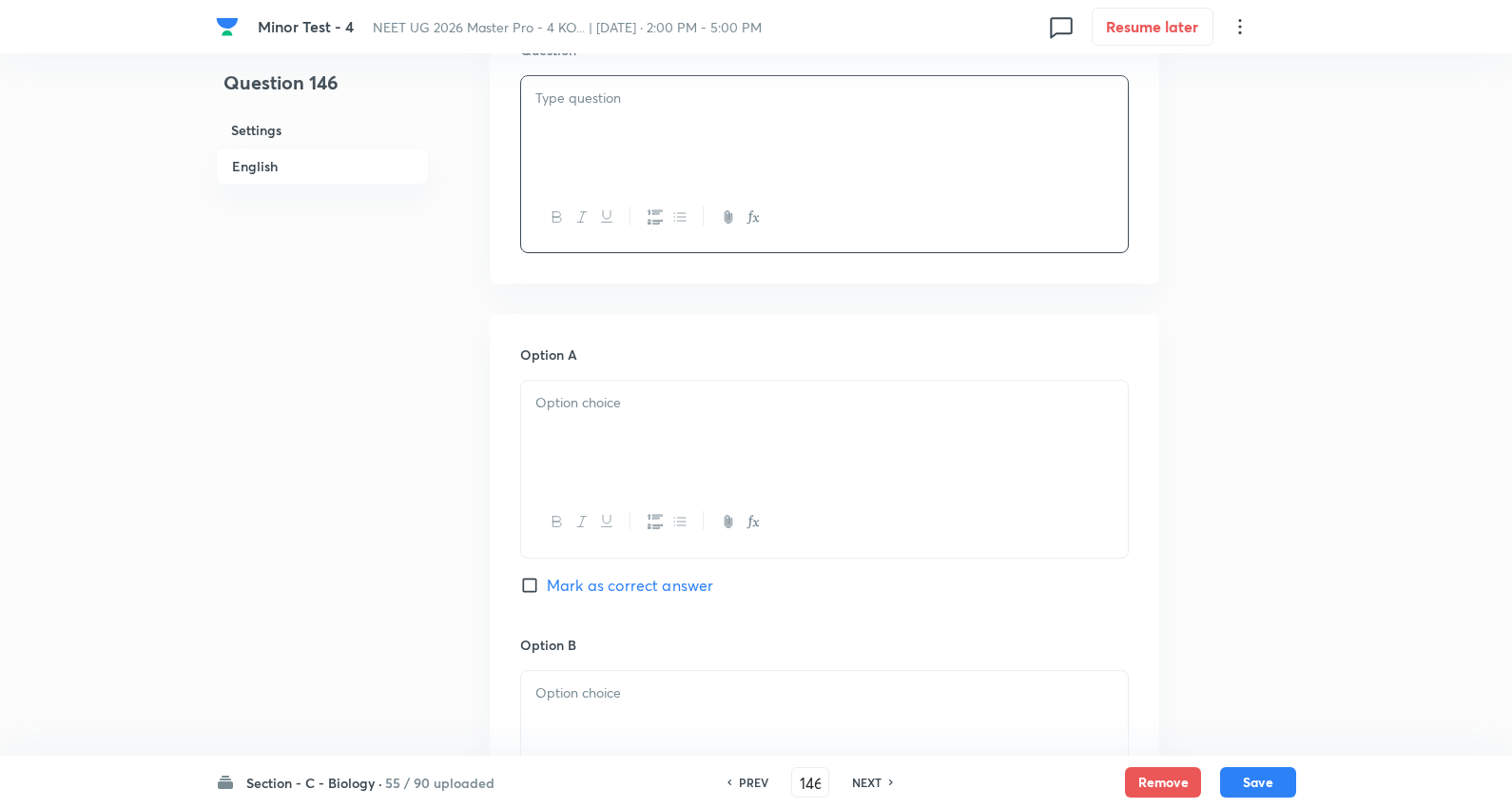
click at [581, 406] on p at bounding box center [825, 403] width 579 height 22
click at [614, 111] on div at bounding box center [825, 129] width 607 height 107
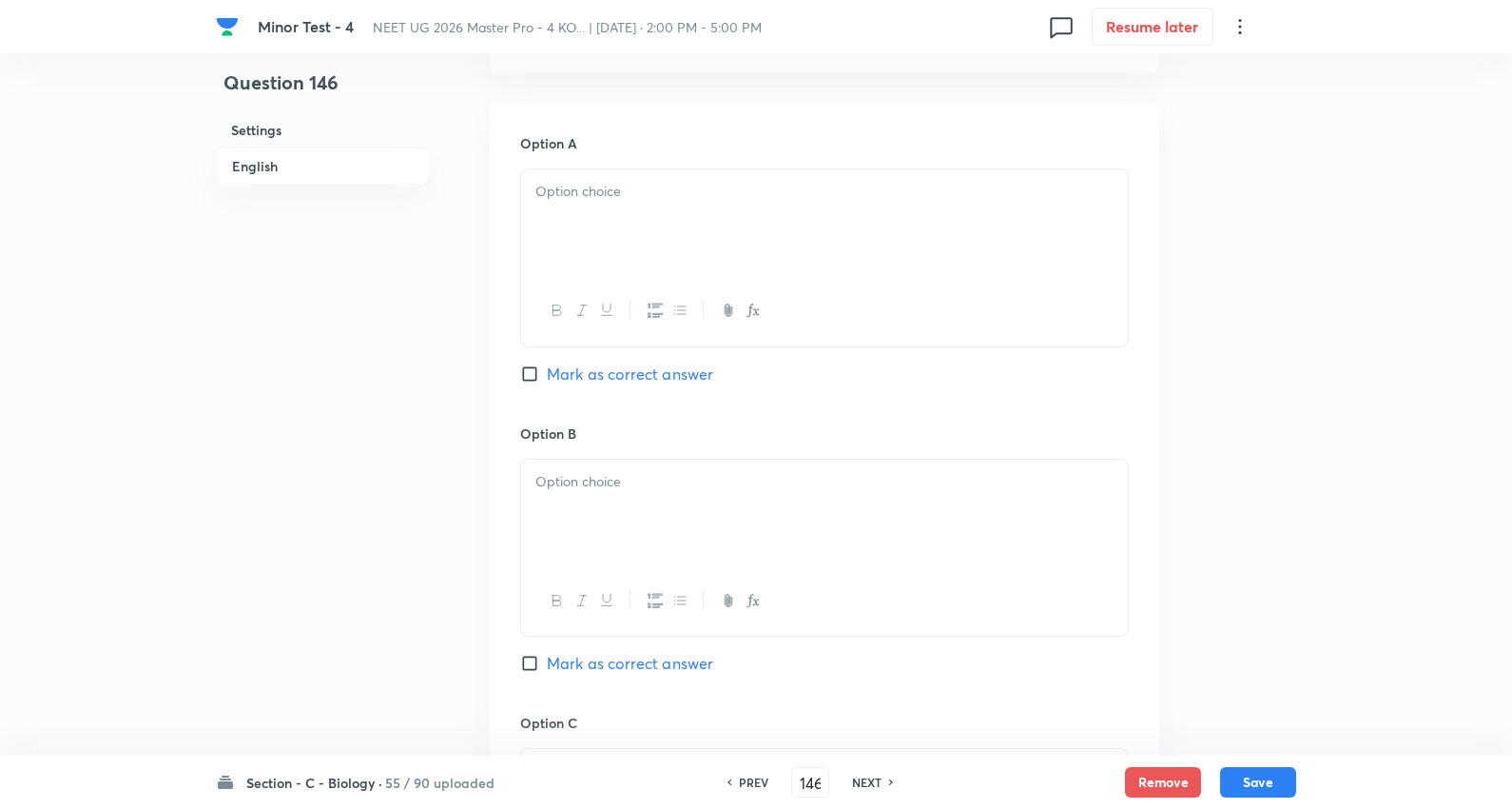
scroll to position [951, 0]
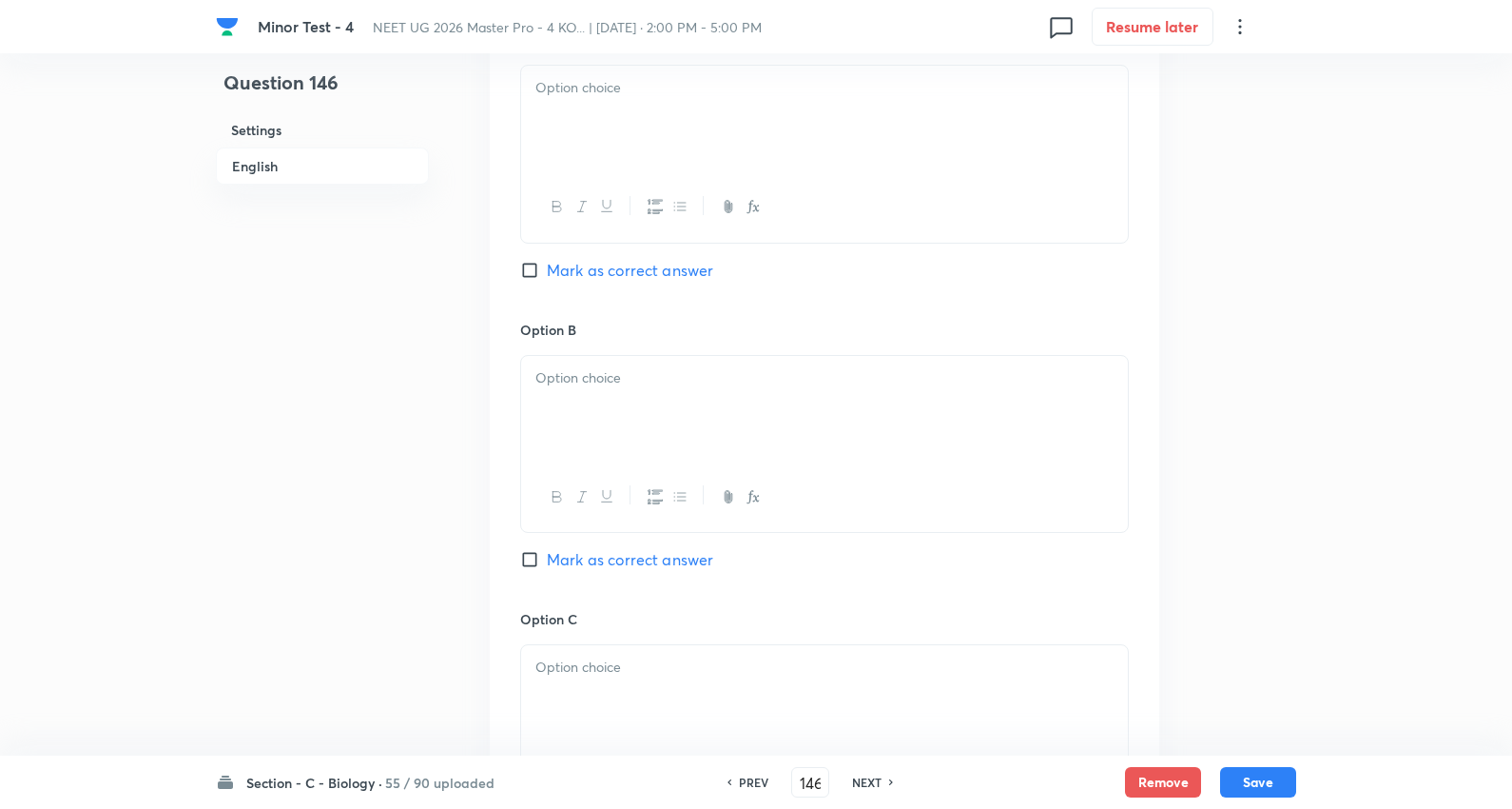
click at [578, 92] on p at bounding box center [825, 88] width 579 height 22
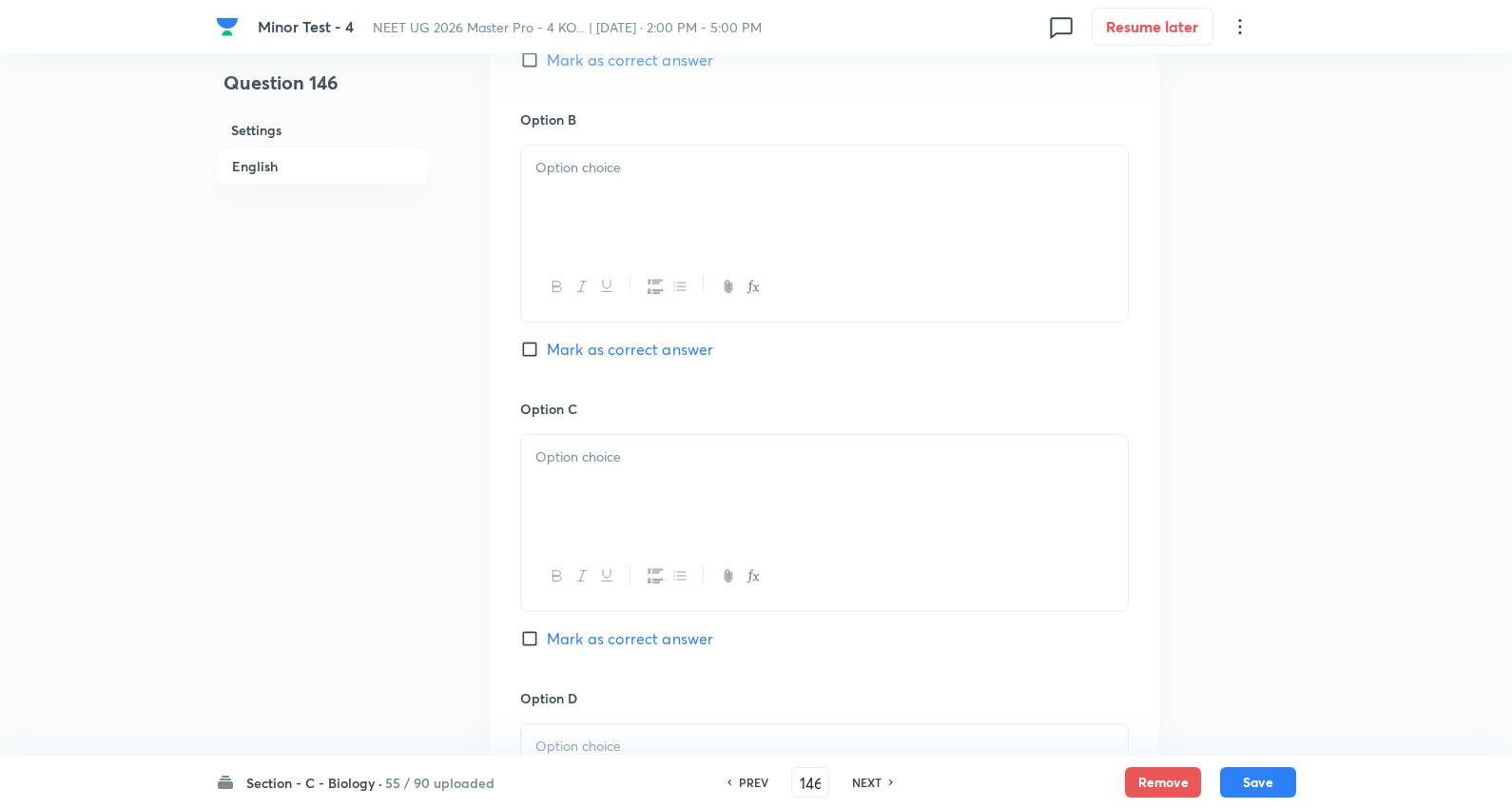
scroll to position [1163, 0]
click at [630, 194] on div at bounding box center [825, 198] width 607 height 107
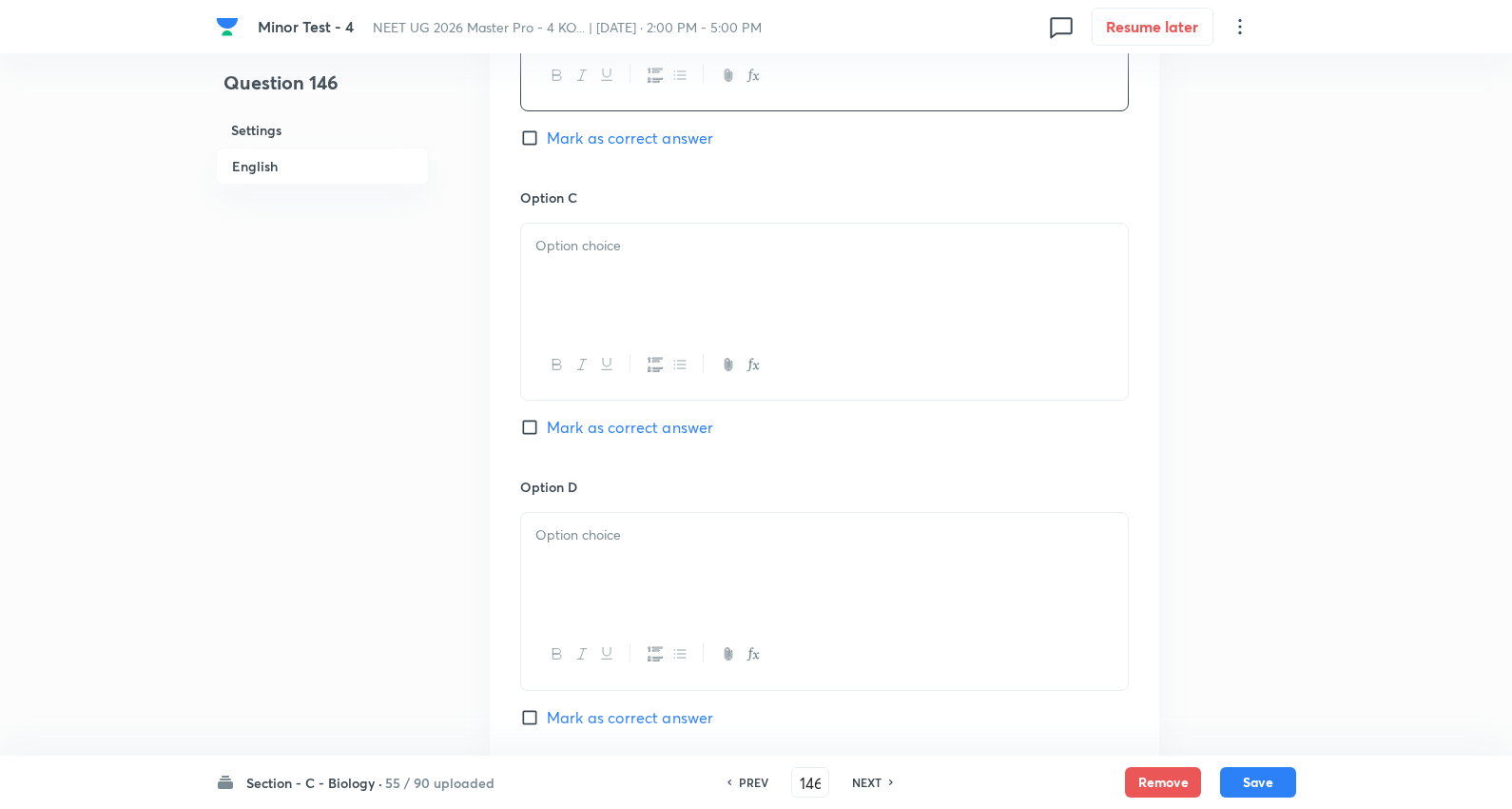
scroll to position [1374, 0]
click at [639, 286] on div at bounding box center [825, 275] width 607 height 107
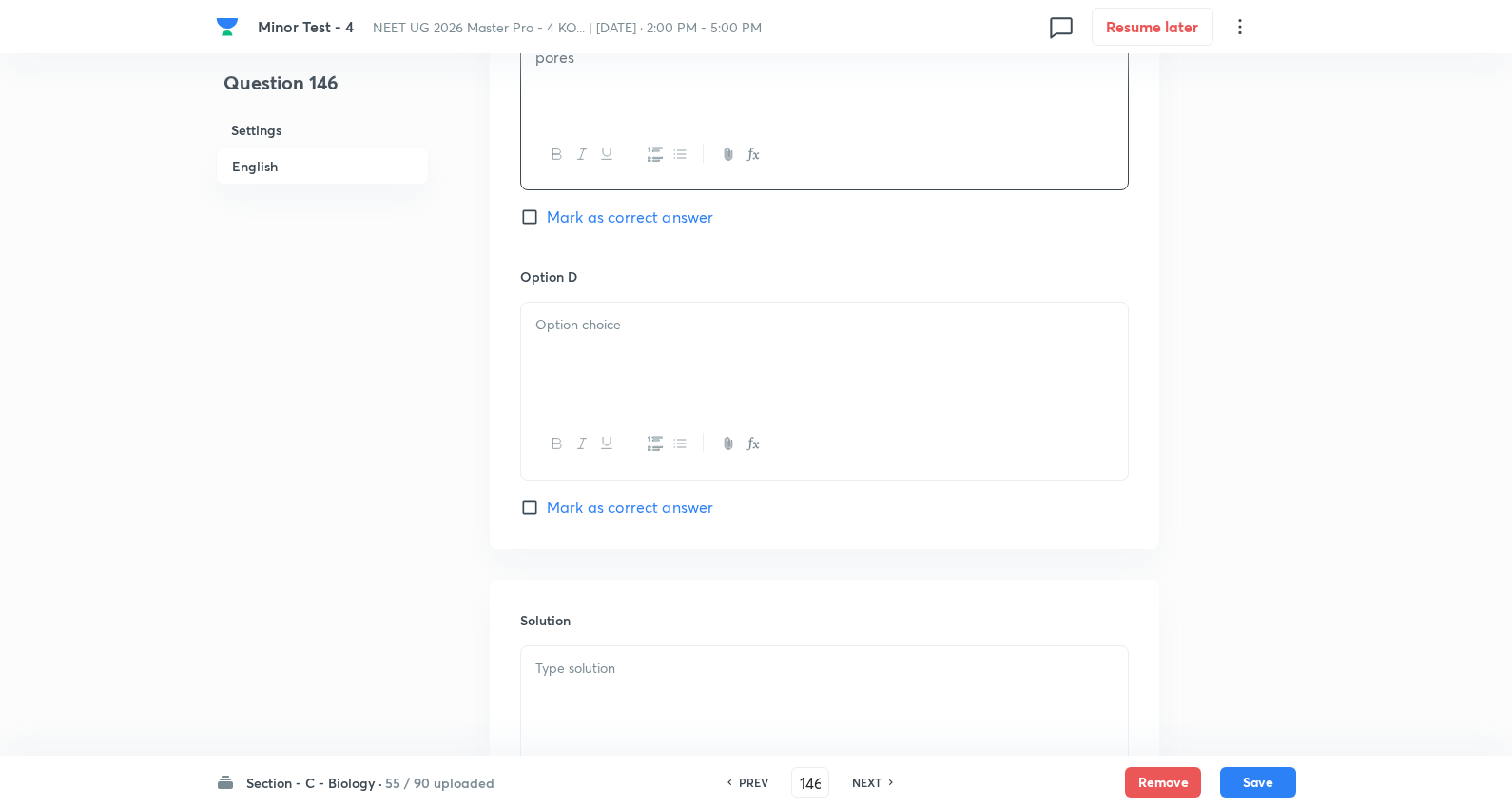
scroll to position [1585, 0]
click at [672, 364] on div at bounding box center [825, 354] width 607 height 107
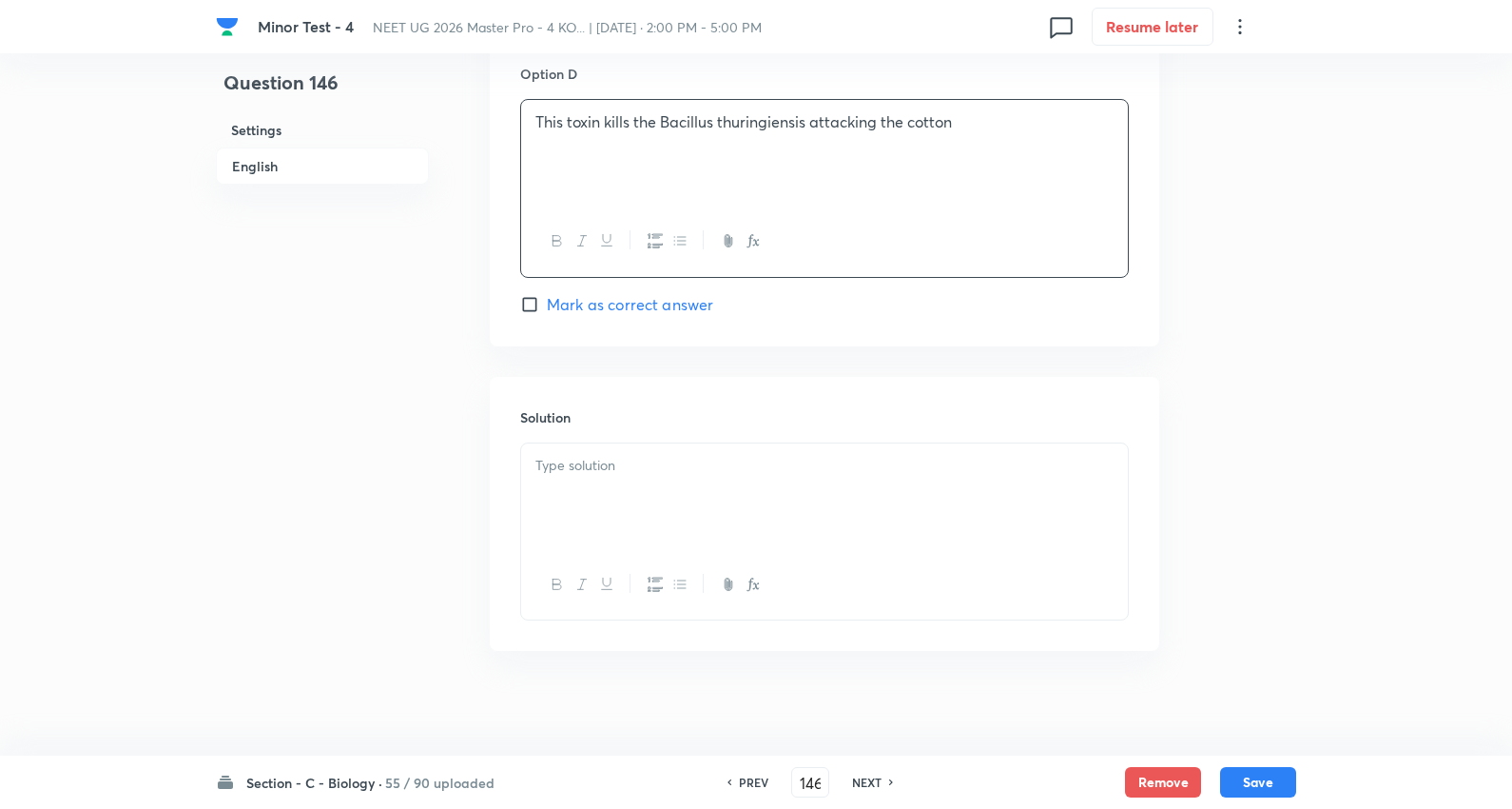
scroll to position [1799, 0]
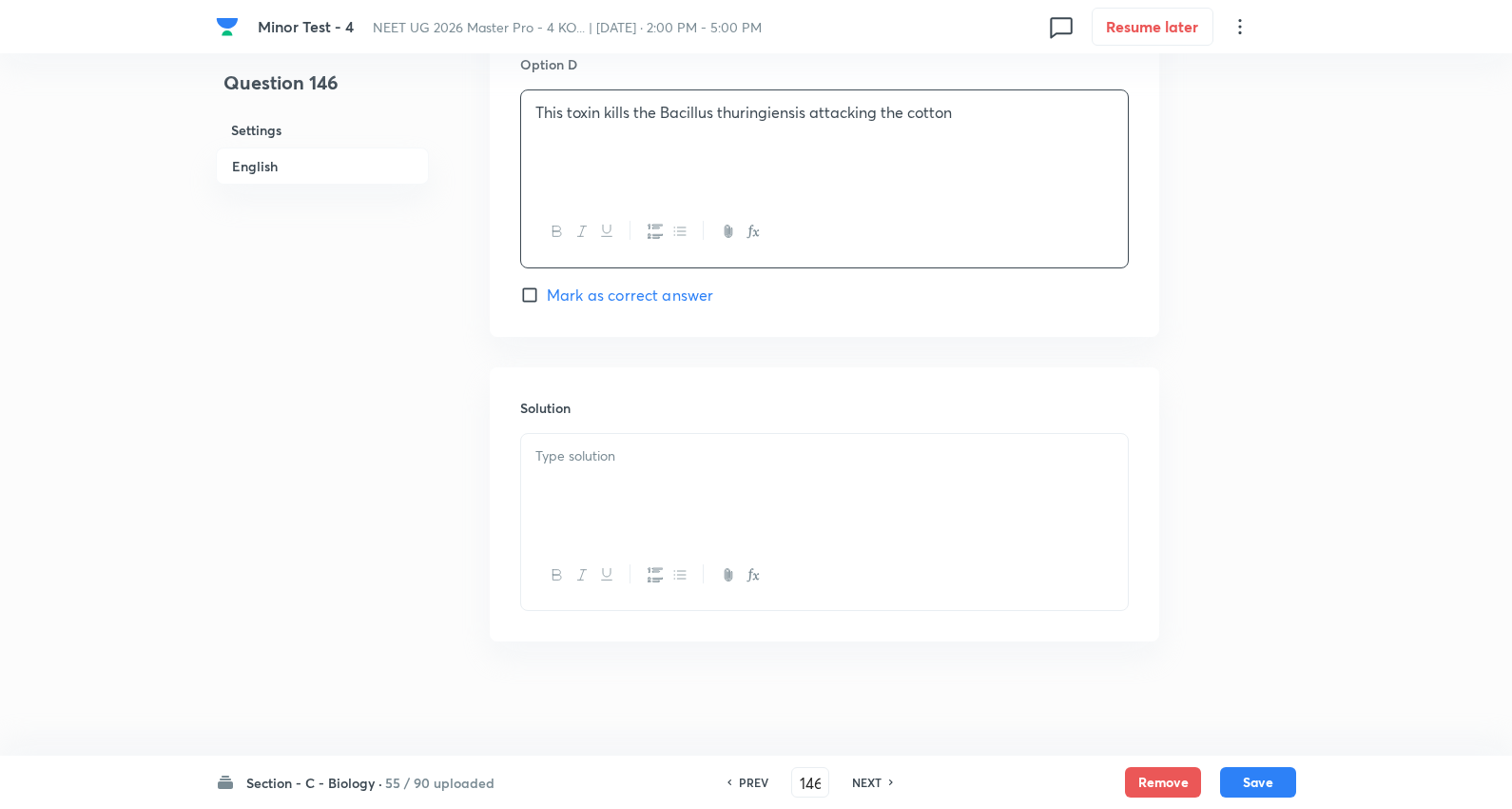
click at [672, 473] on div at bounding box center [825, 487] width 607 height 107
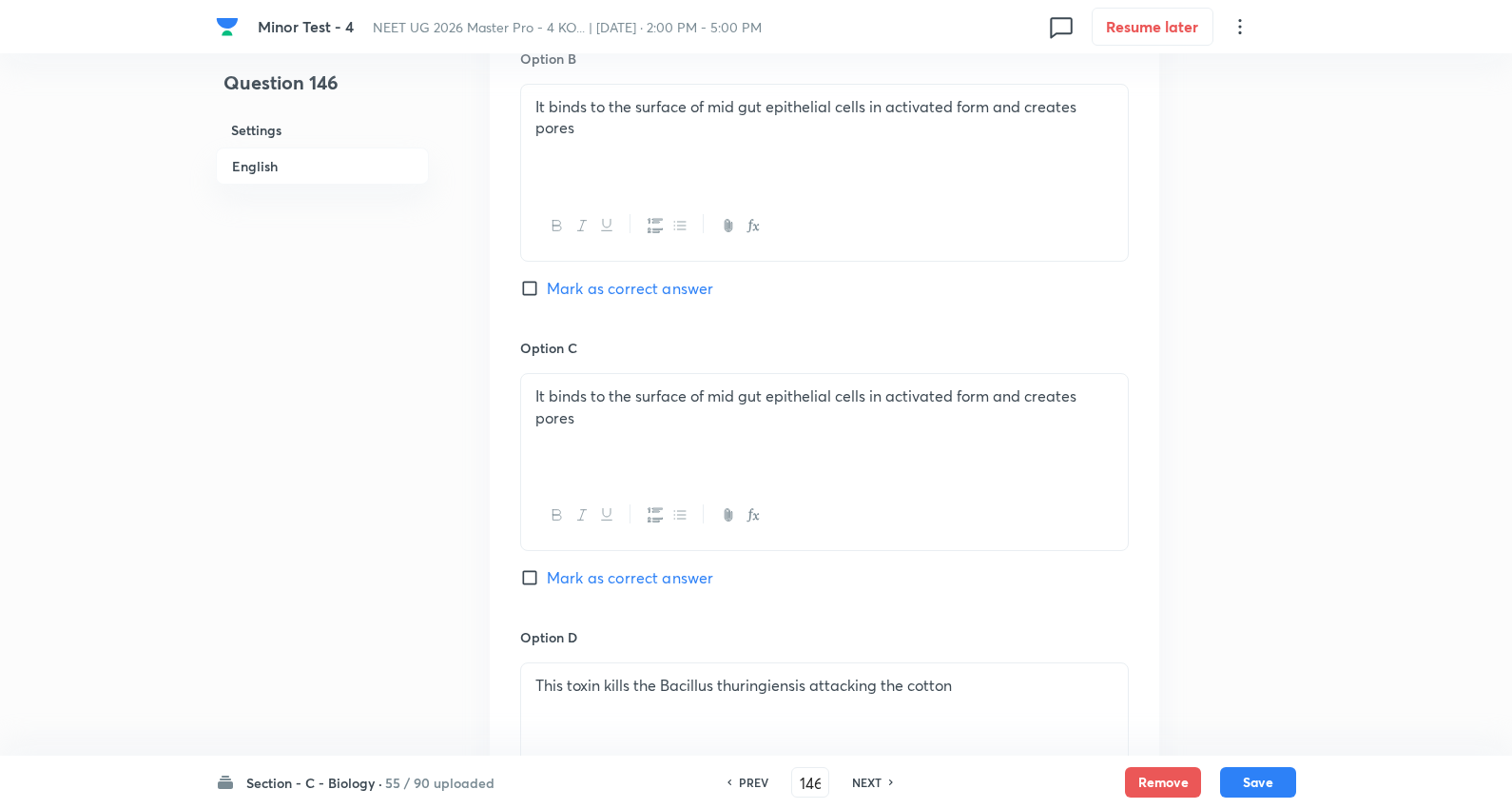
scroll to position [1270, 0]
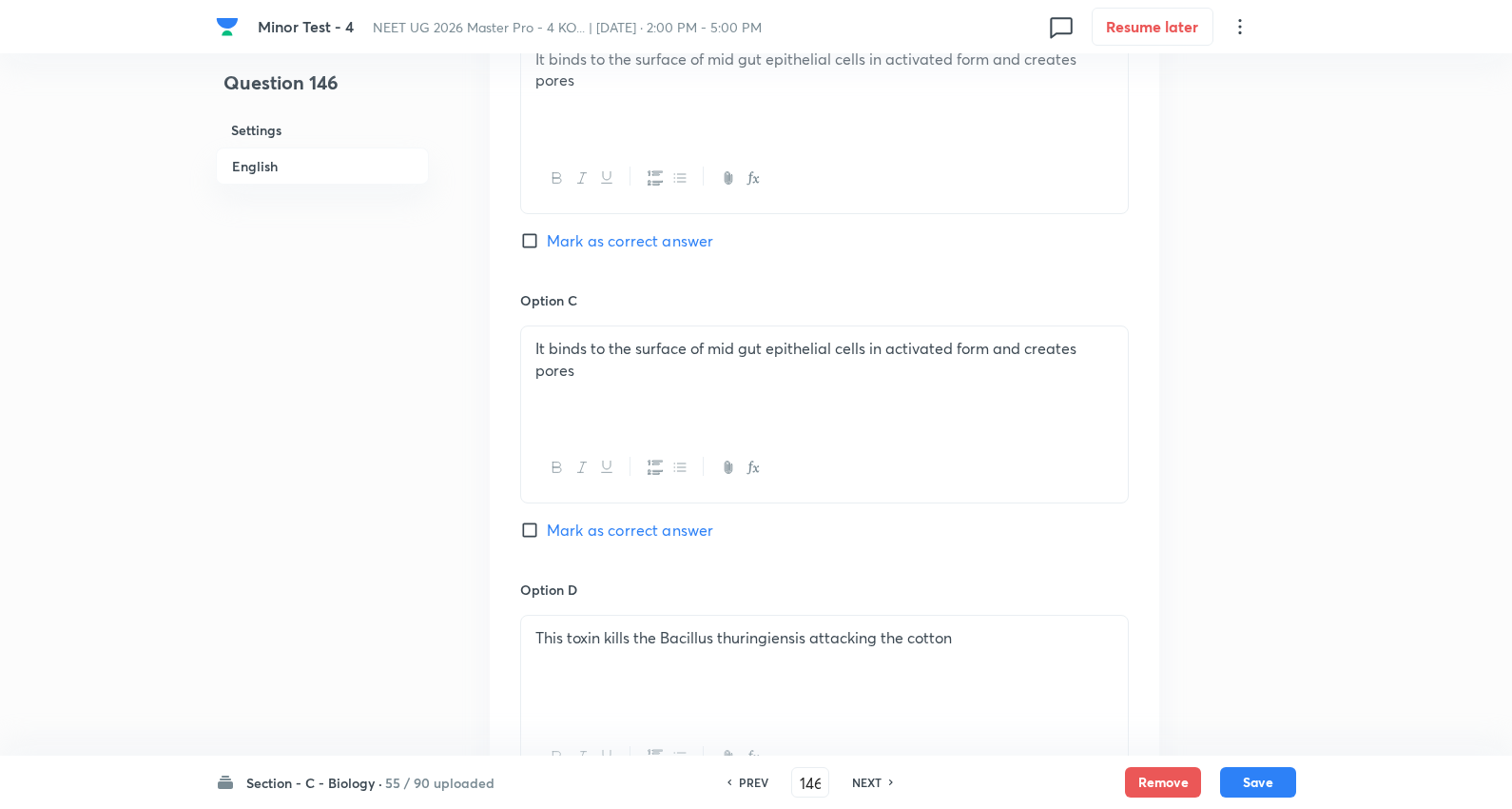
click at [632, 660] on p at bounding box center [825, 659] width 579 height 22
click at [724, 335] on div "It binds to the surface of mid gut epithelial cells in activated form and creat…" at bounding box center [825, 379] width 607 height 107
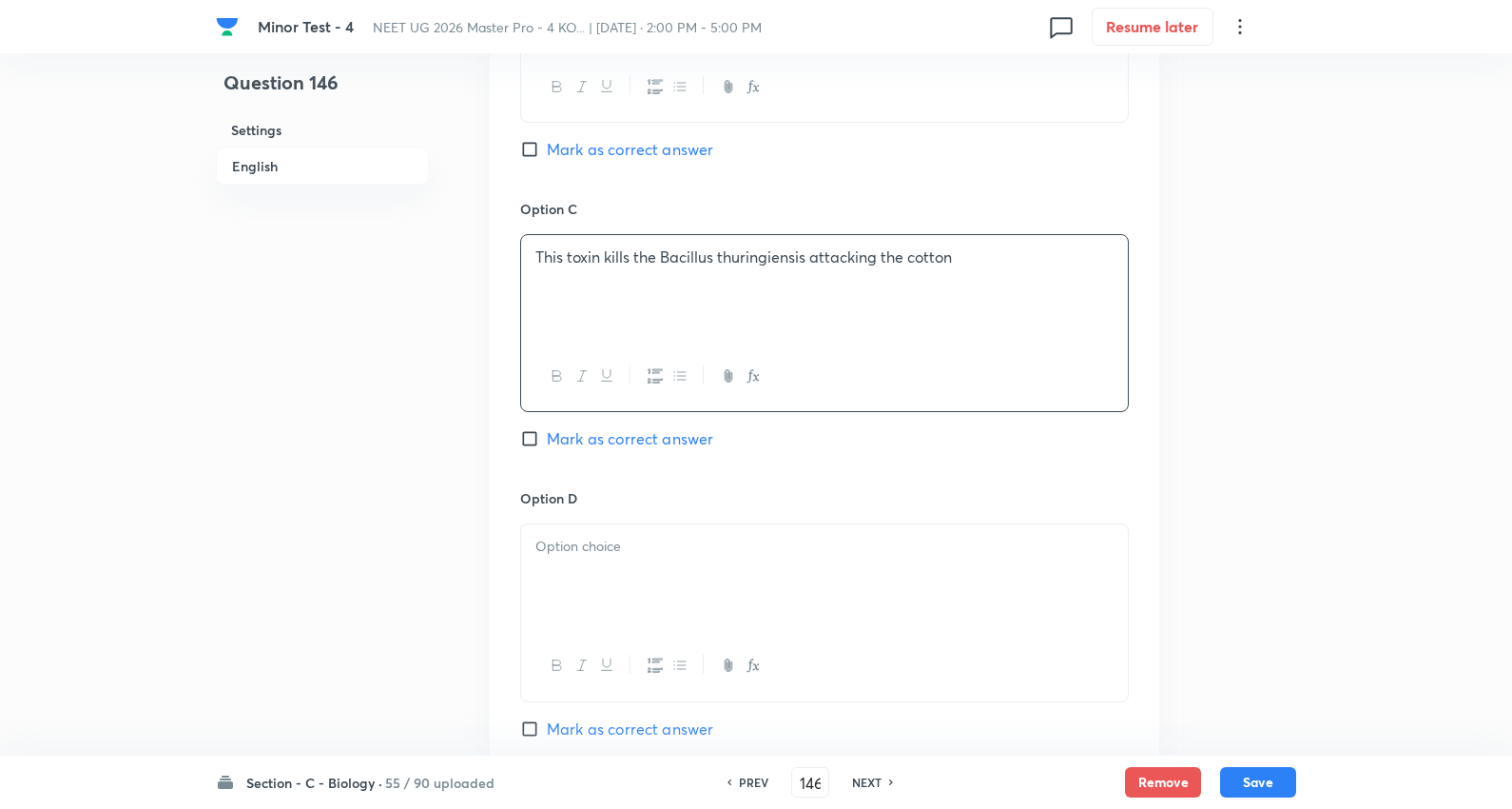
scroll to position [1481, 0]
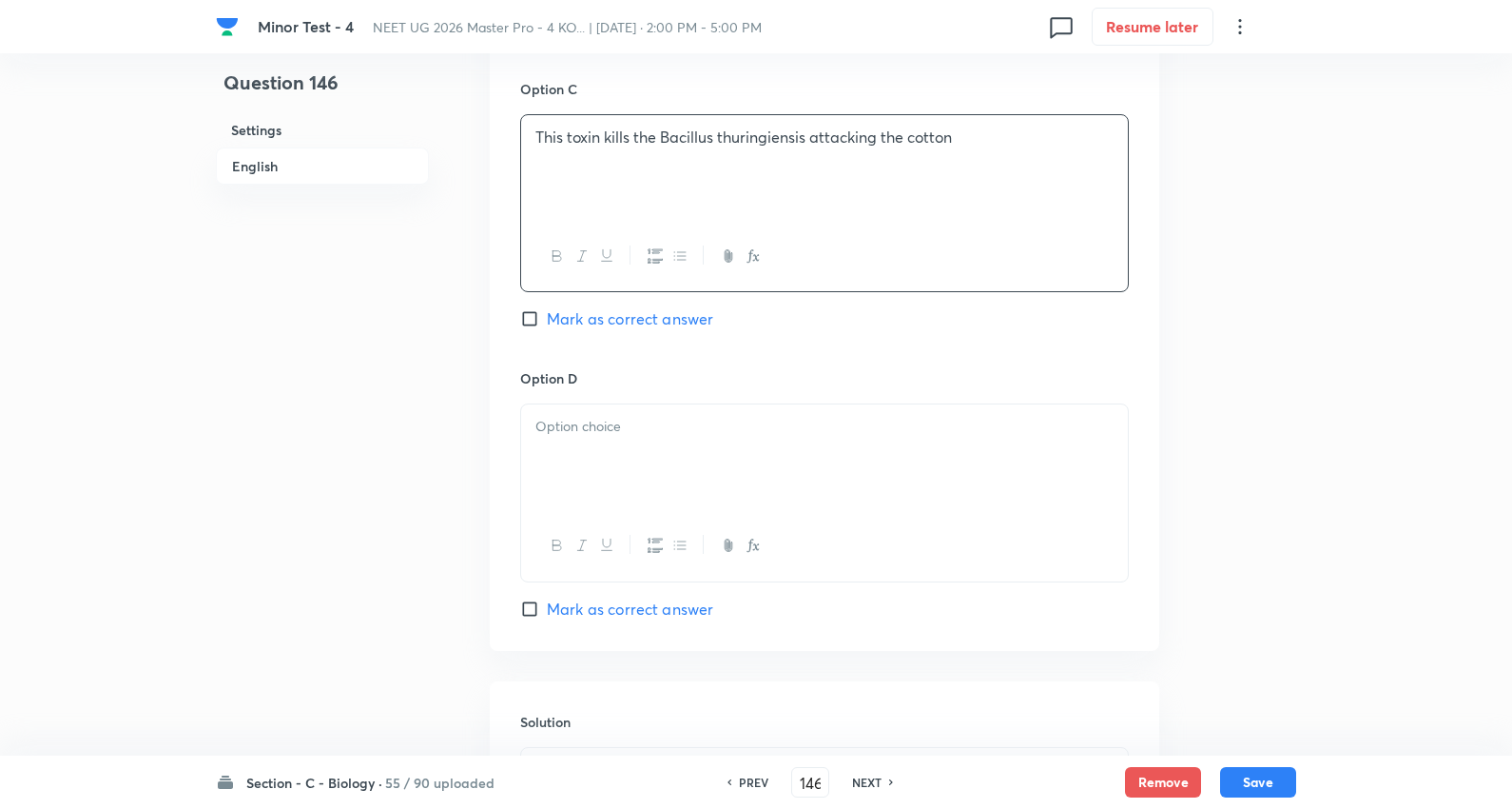
click at [642, 468] on div at bounding box center [825, 457] width 607 height 107
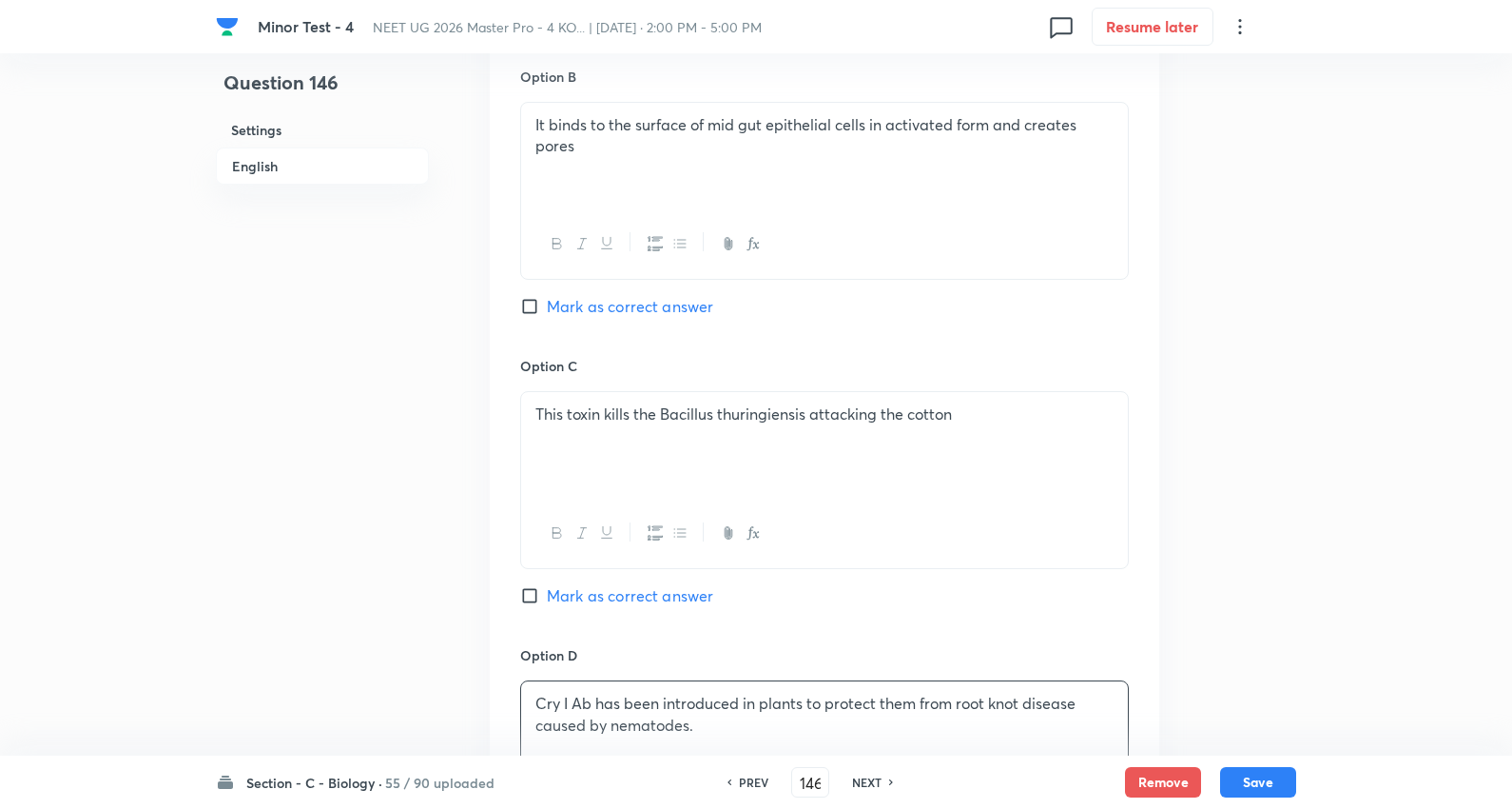
scroll to position [1059, 0]
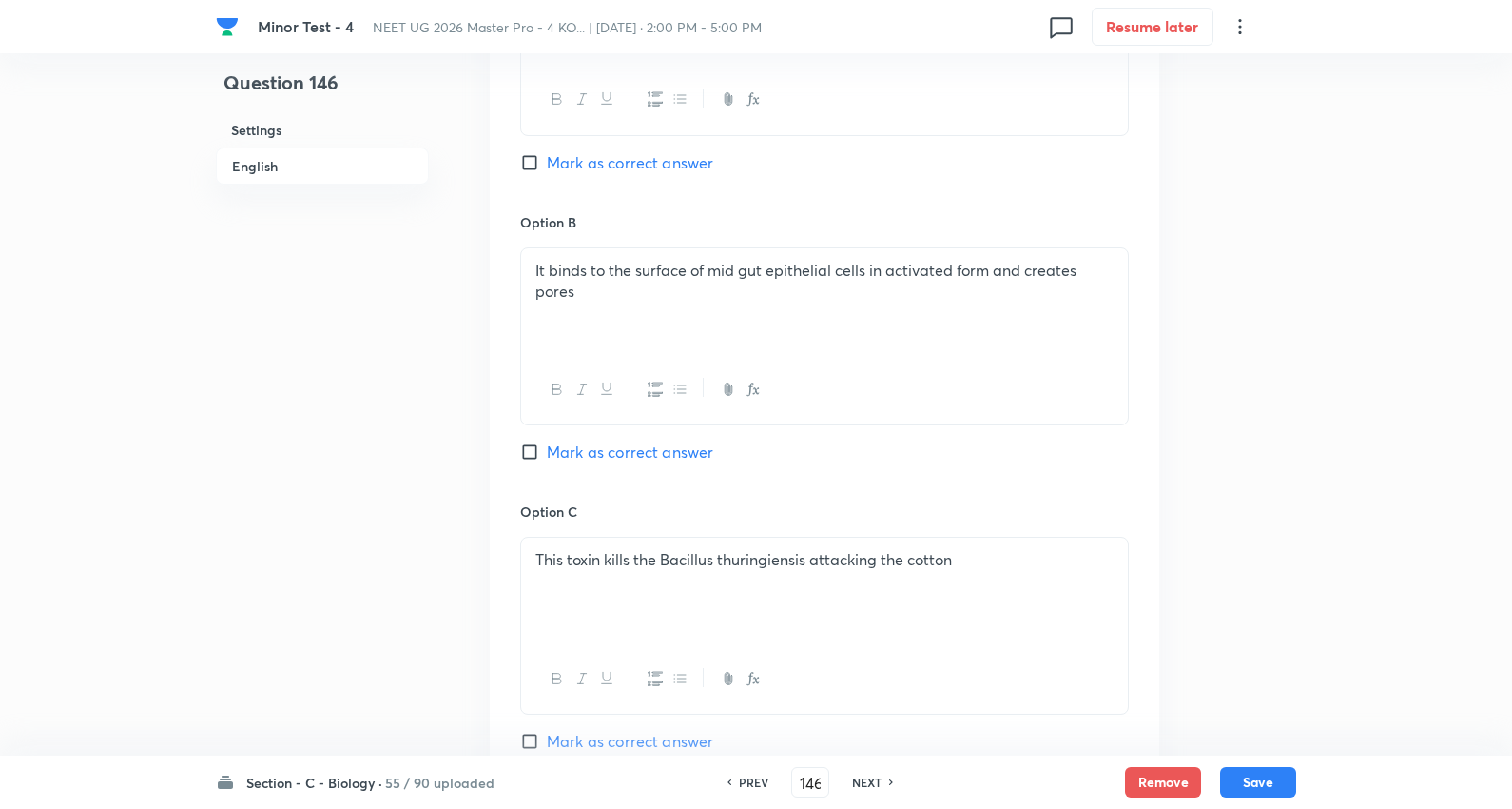
click at [657, 456] on span "Mark as correct answer" at bounding box center [631, 452] width 166 height 23
click at [547, 456] on input "Mark as correct answer" at bounding box center [533, 452] width 26 height 19
checkbox input "true"
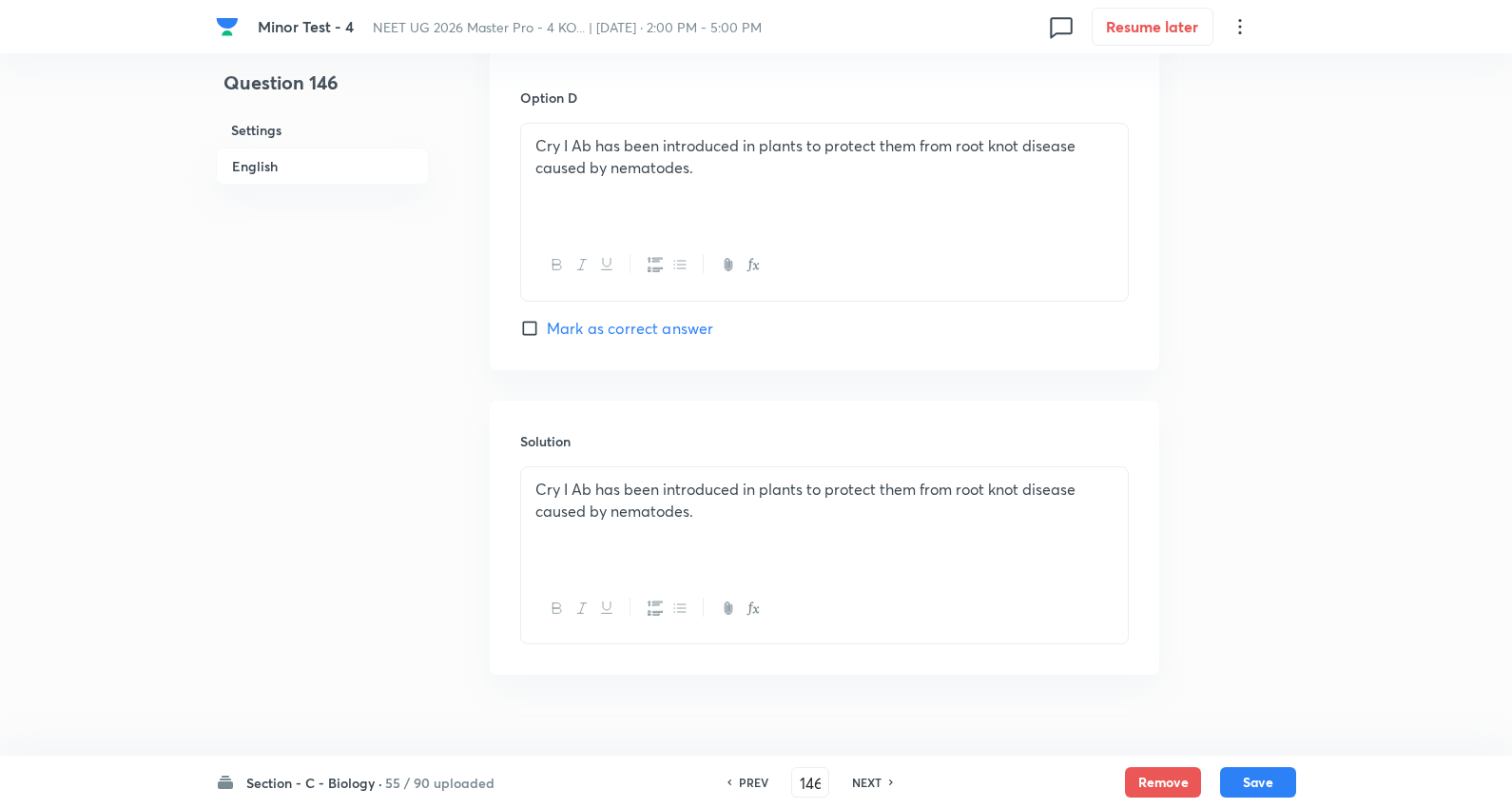
scroll to position [1799, 0]
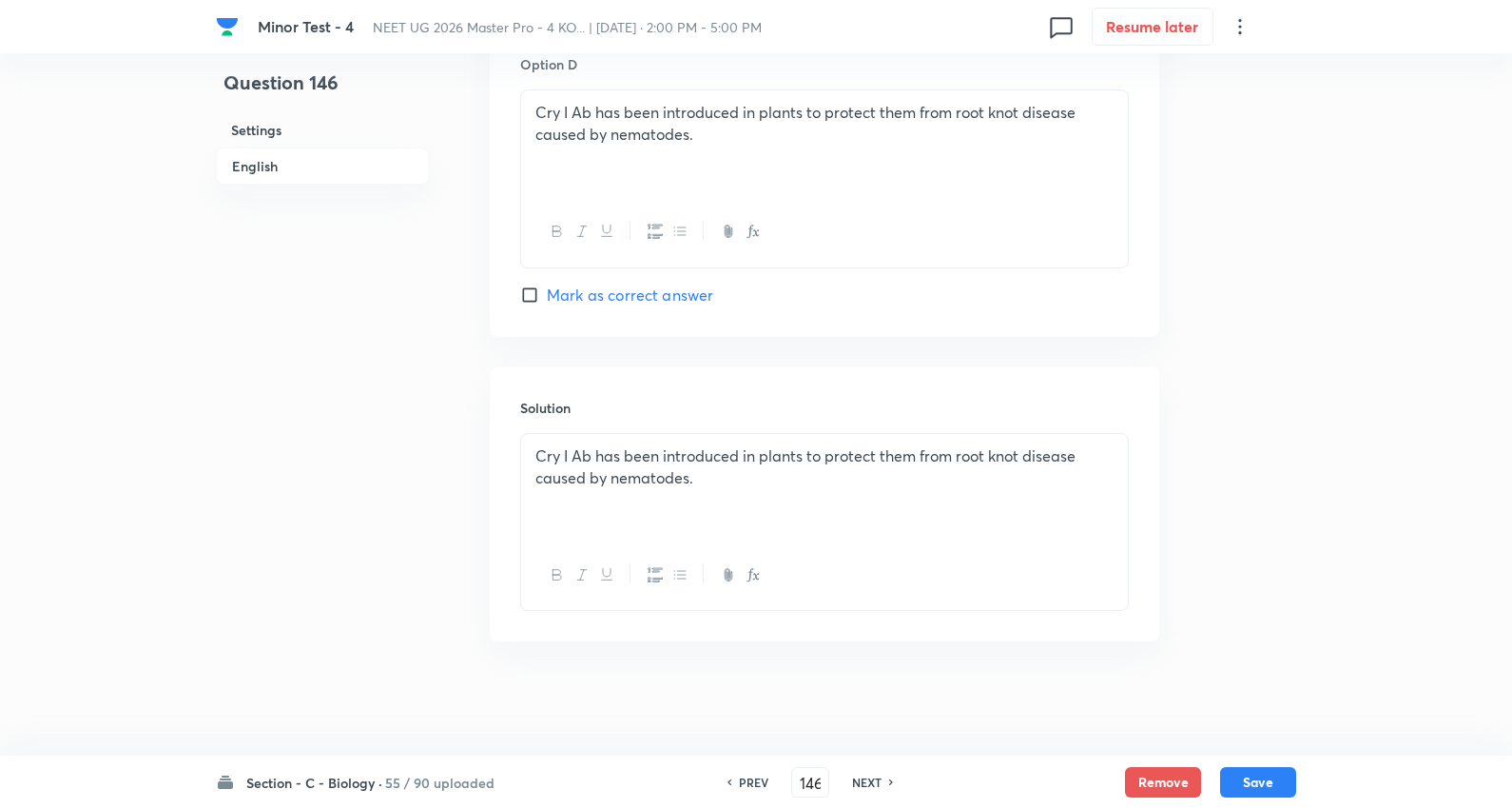
click at [699, 446] on p "Cry I Ab has been introduced in plants to protect them from root knot disease c…" at bounding box center [825, 467] width 579 height 43
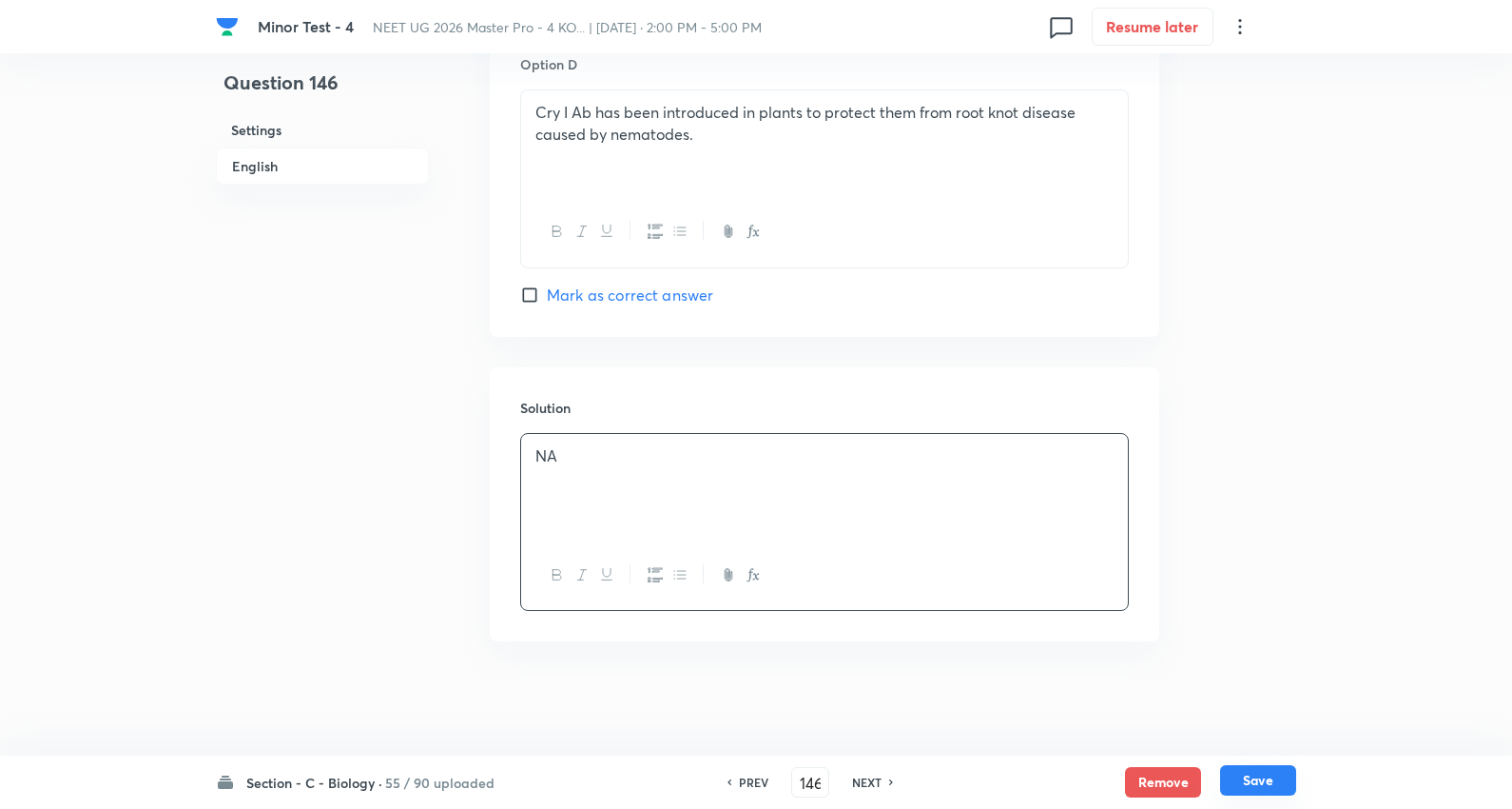
click at [1280, 785] on button "Save" at bounding box center [1258, 780] width 76 height 30
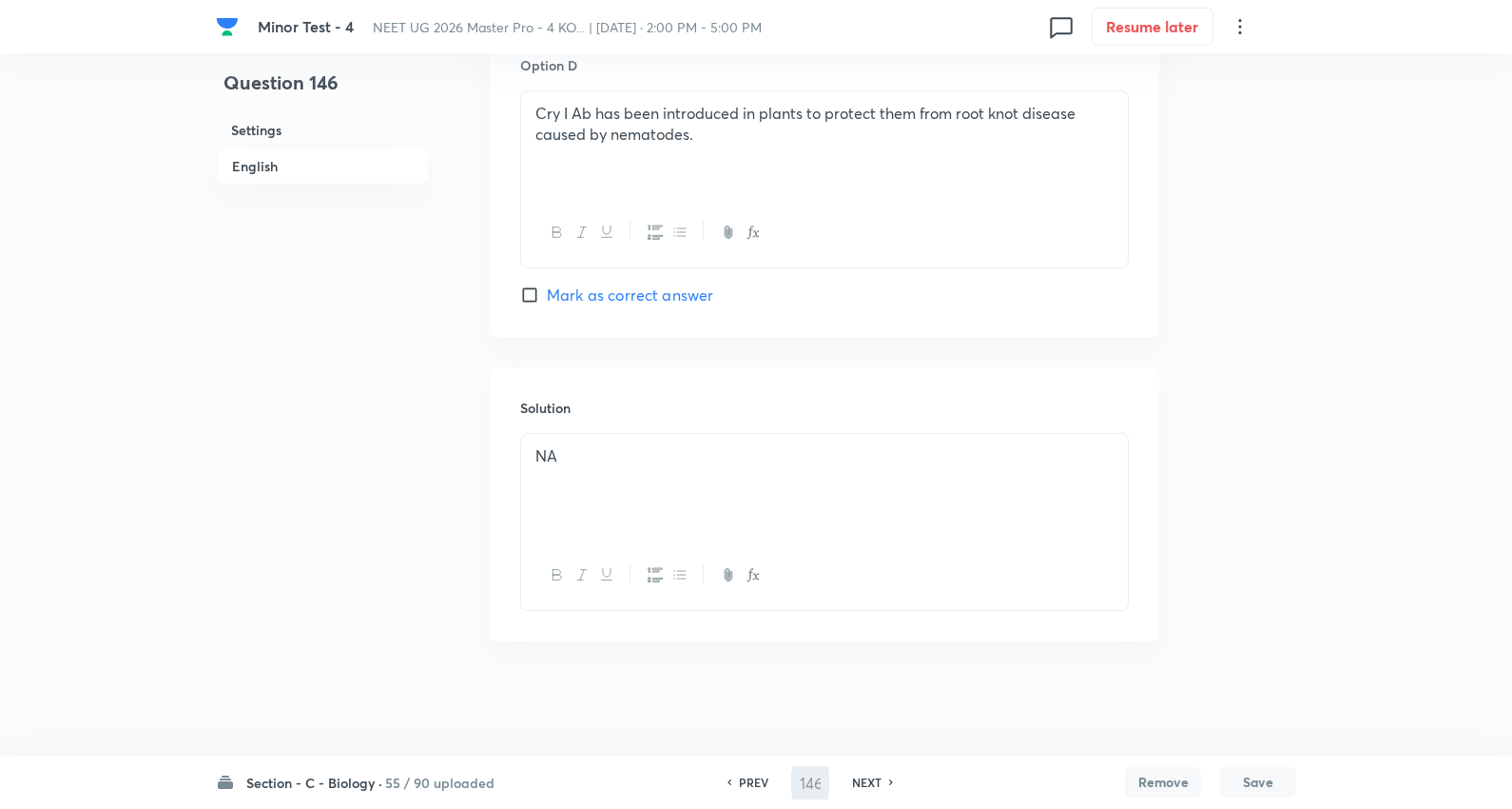
type input "147"
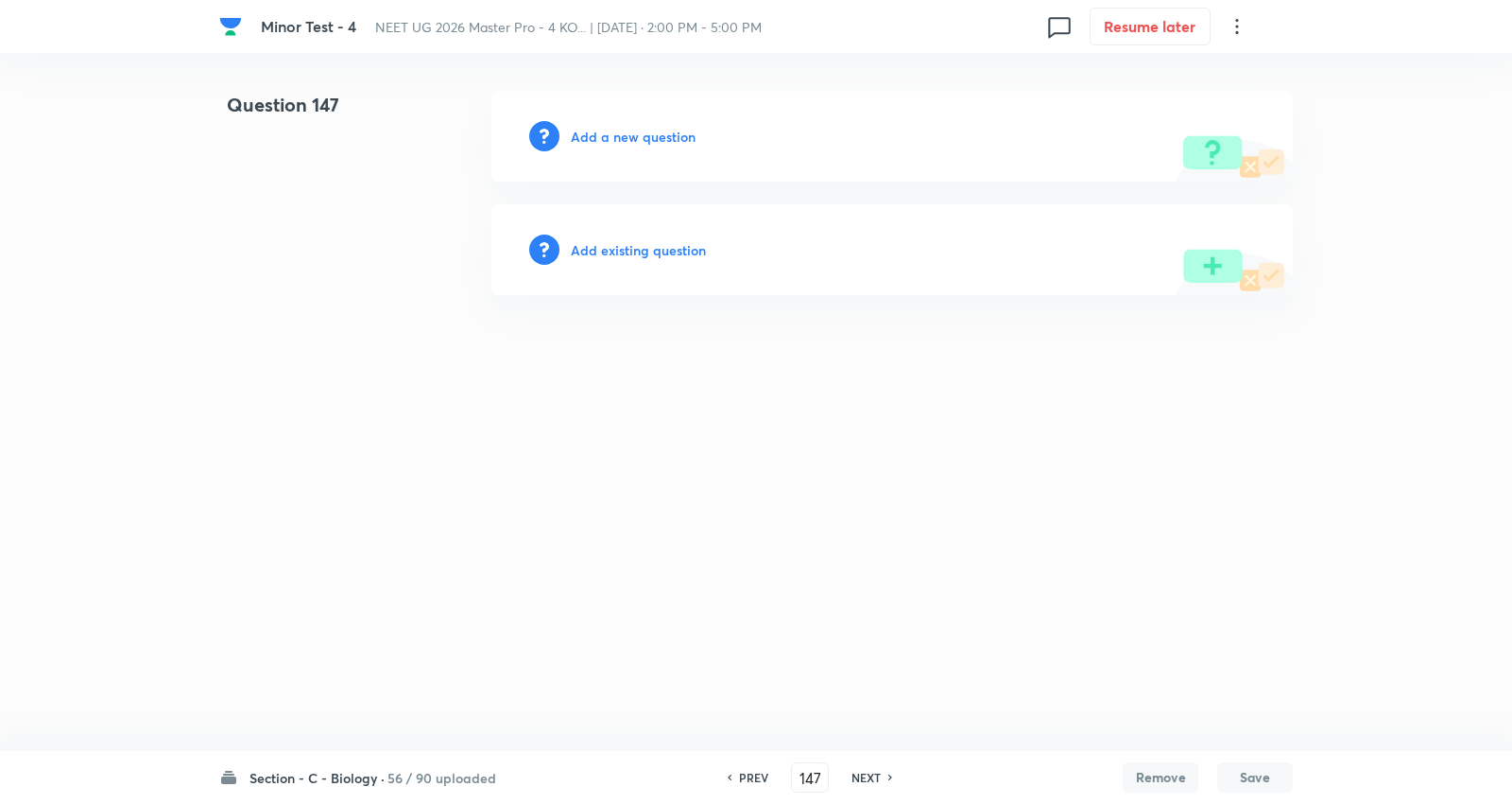
click at [656, 136] on h6 "Add a new question" at bounding box center [633, 136] width 125 height 19
click at [656, 136] on h6 "Choose a question type" at bounding box center [644, 136] width 146 height 19
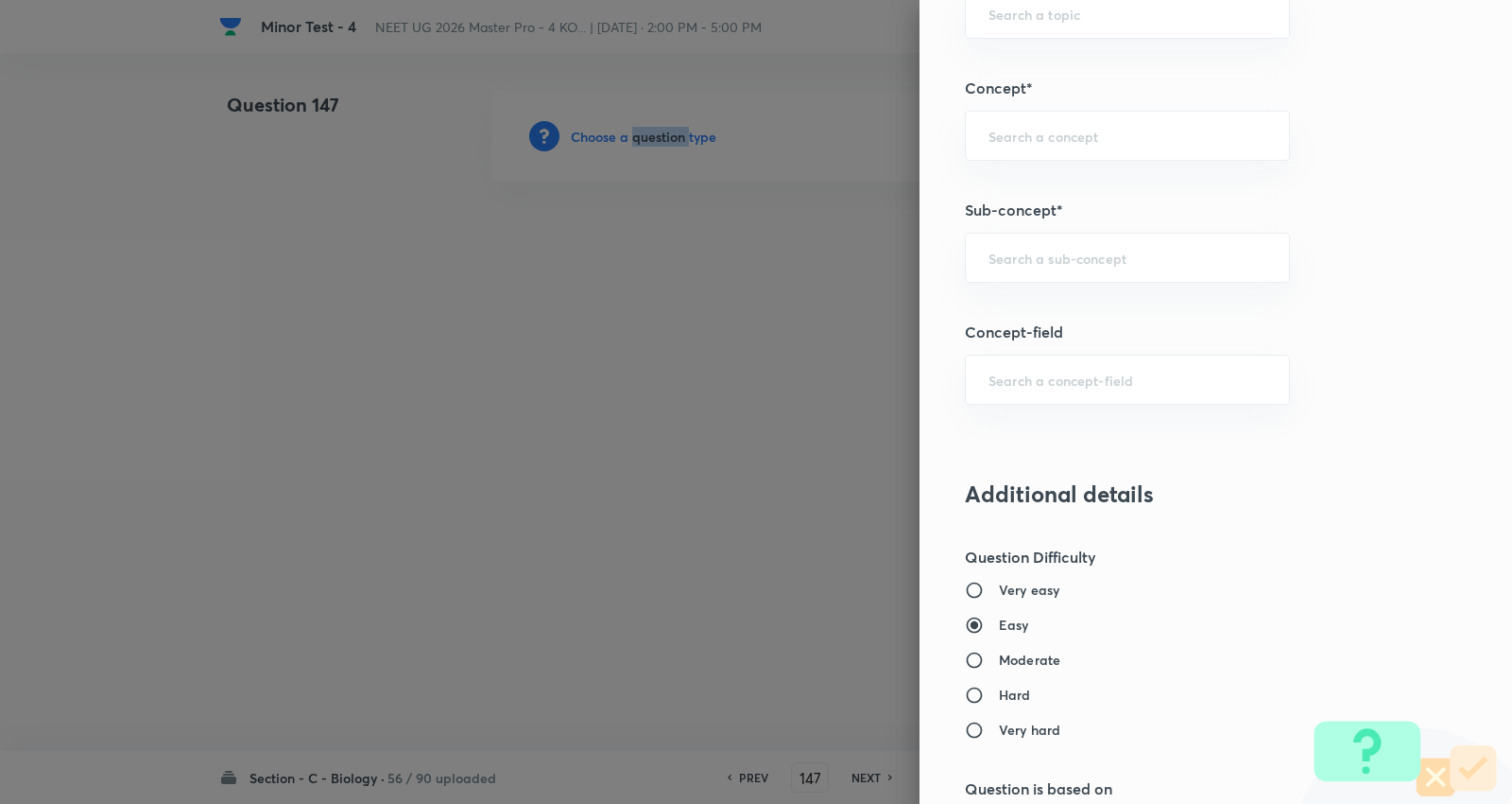
scroll to position [1261, 0]
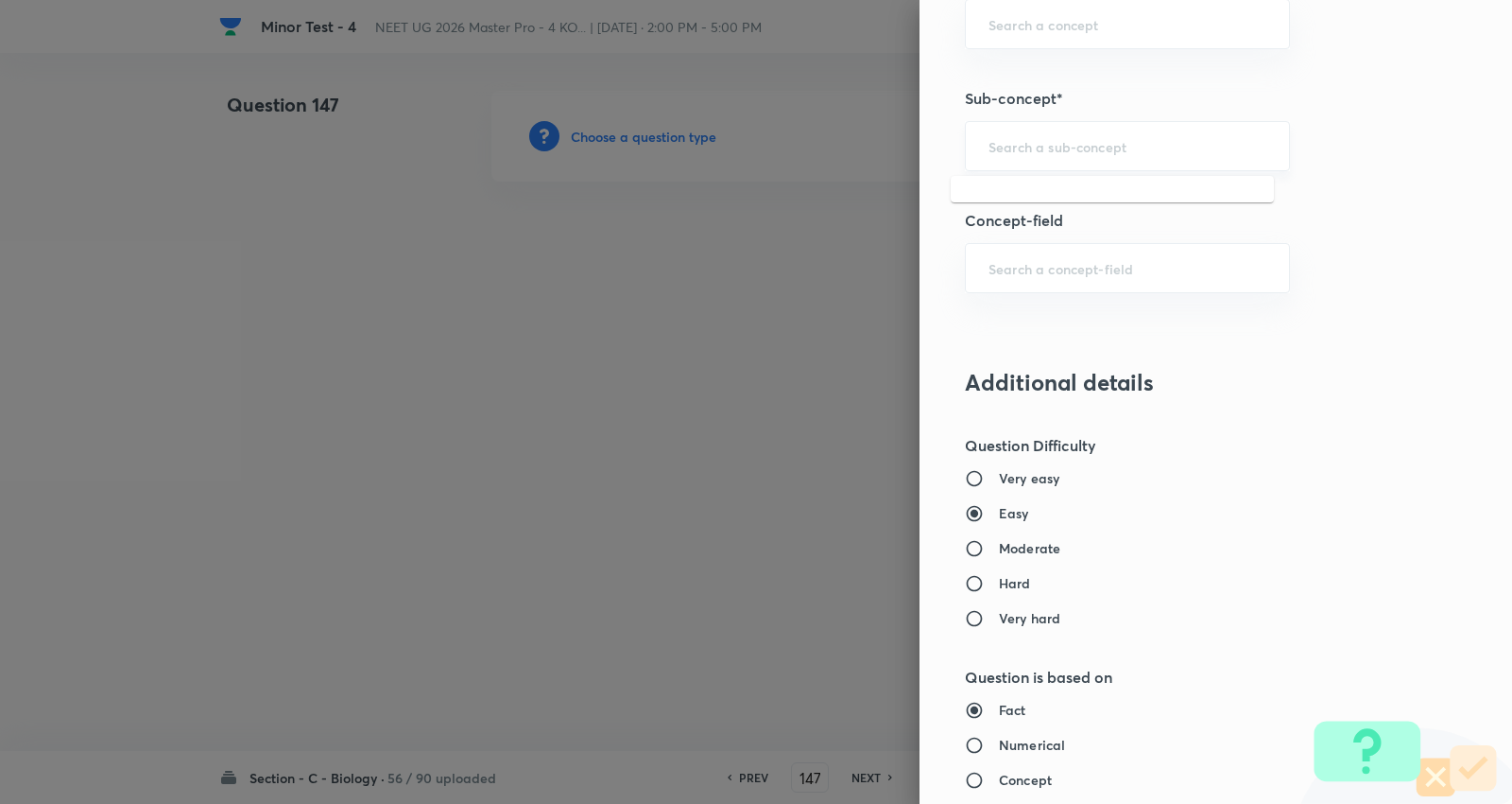
click at [1041, 152] on input "text" at bounding box center [1128, 146] width 278 height 18
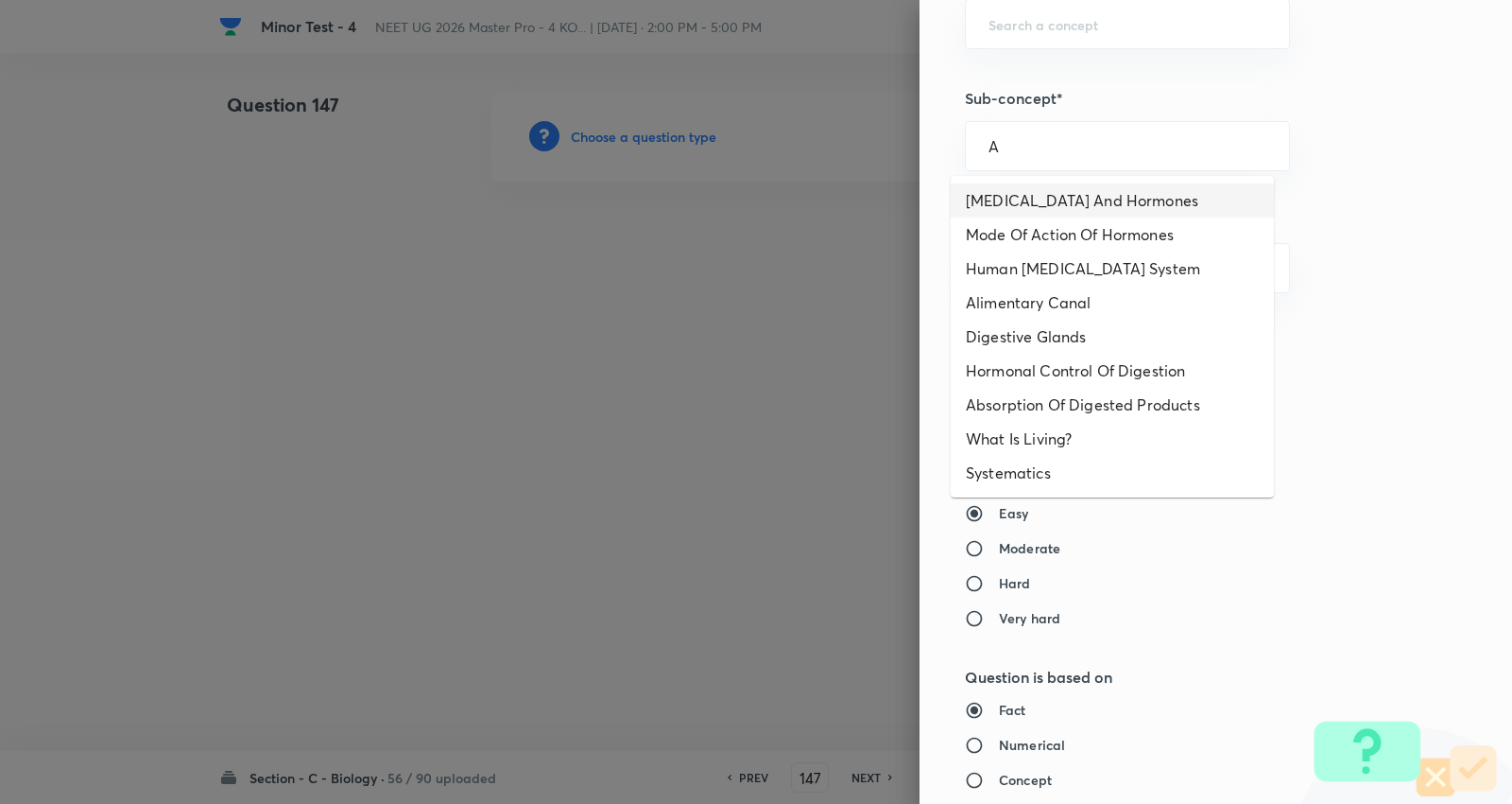
click at [1051, 184] on li "Endocrine Glands And Hormones" at bounding box center [1112, 200] width 323 height 34
type input "Endocrine Glands And Hormones"
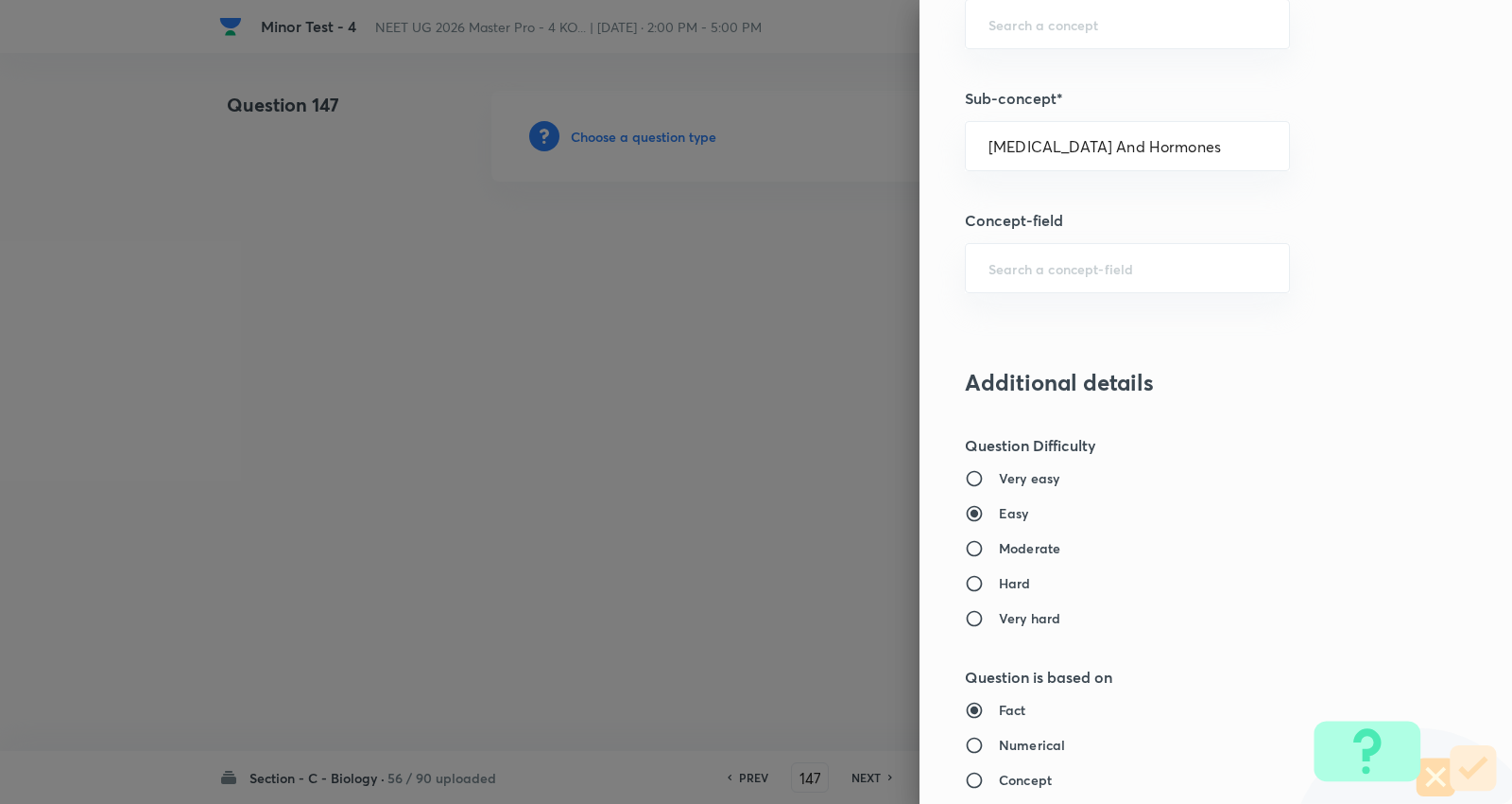
type input "Biology"
type input "Human Physiology"
type input "Chemical Coordinate & Integration"
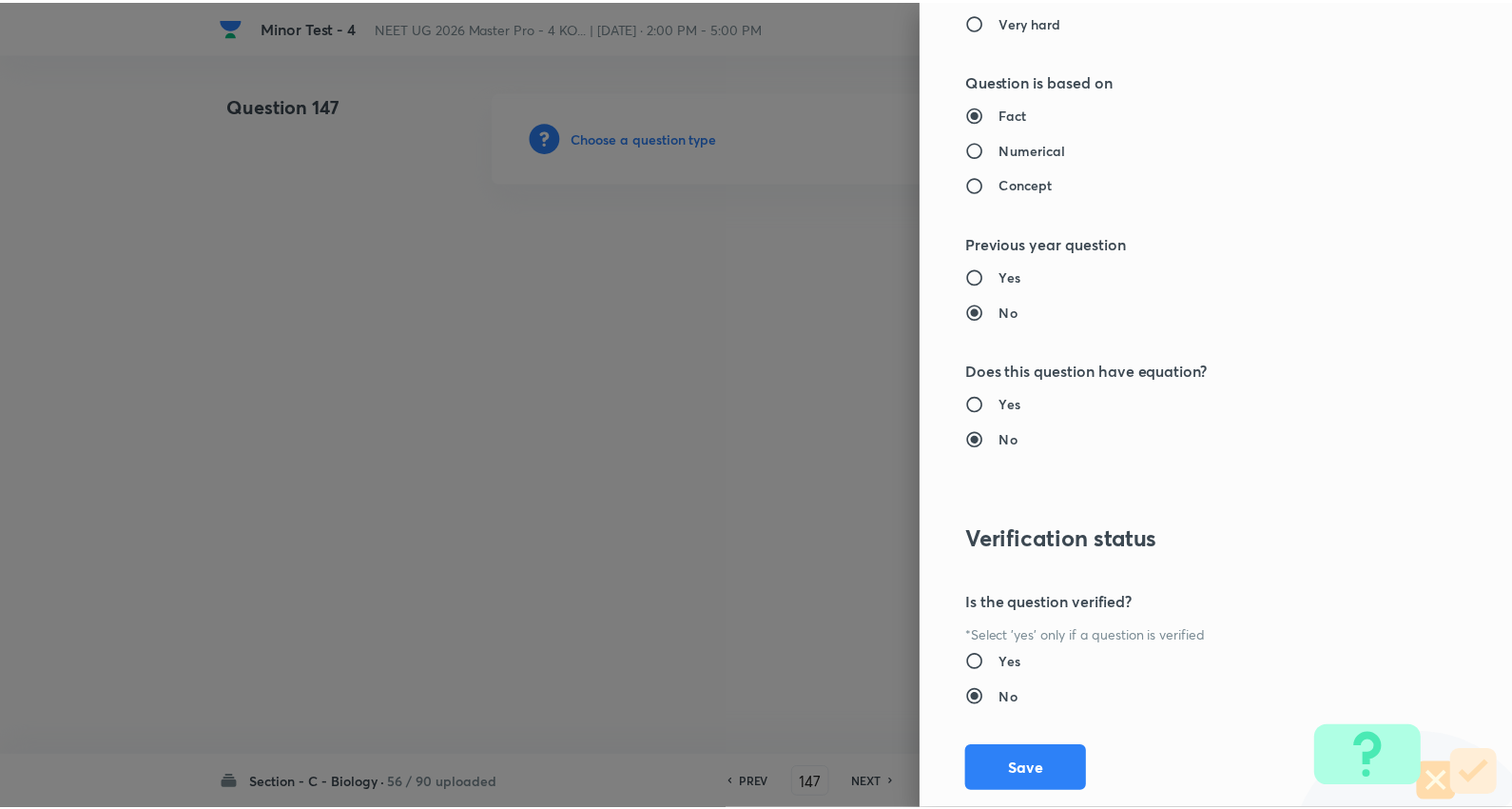
scroll to position [1913, 0]
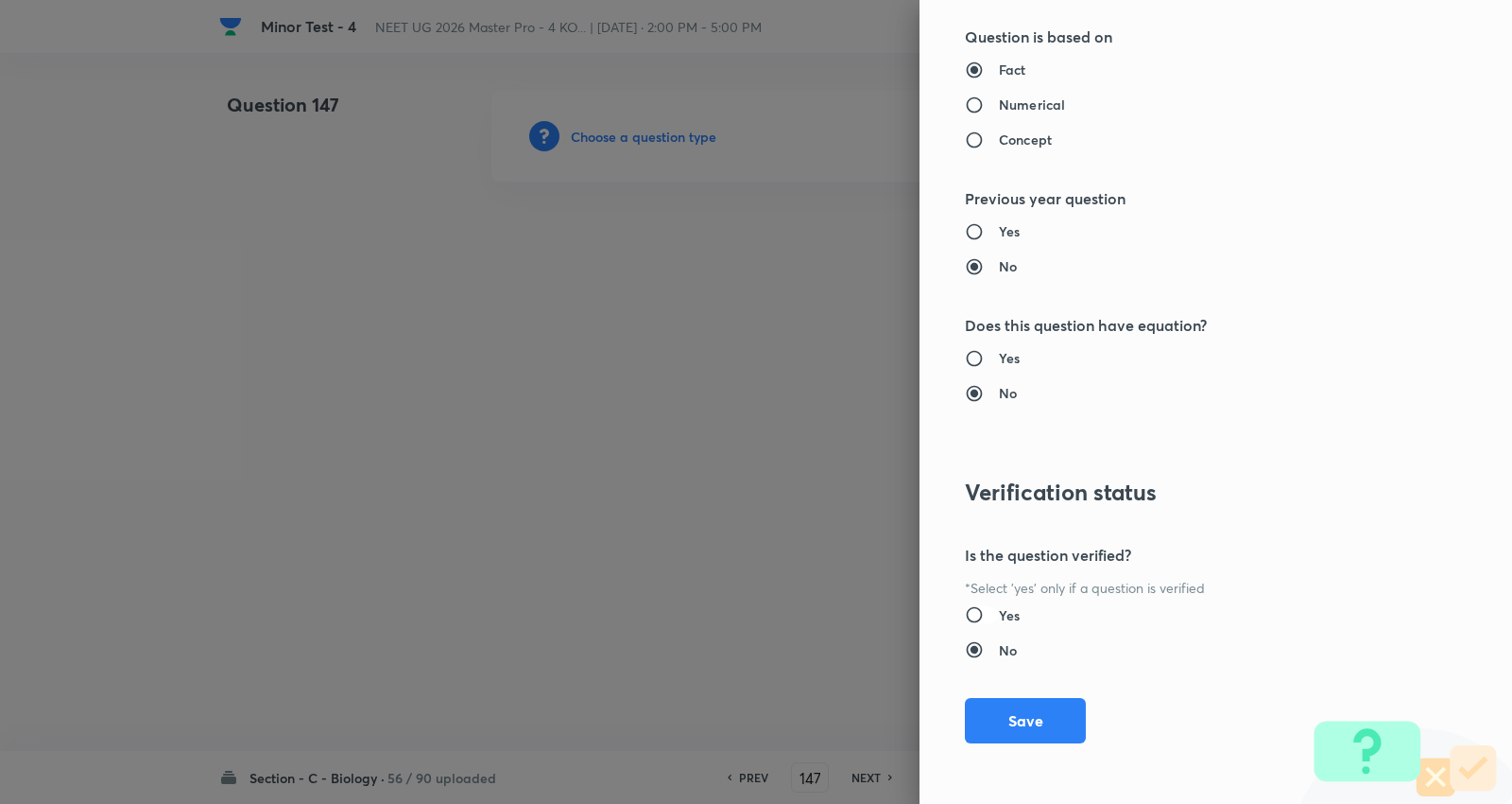
click at [1008, 720] on button "Save" at bounding box center [1026, 720] width 121 height 46
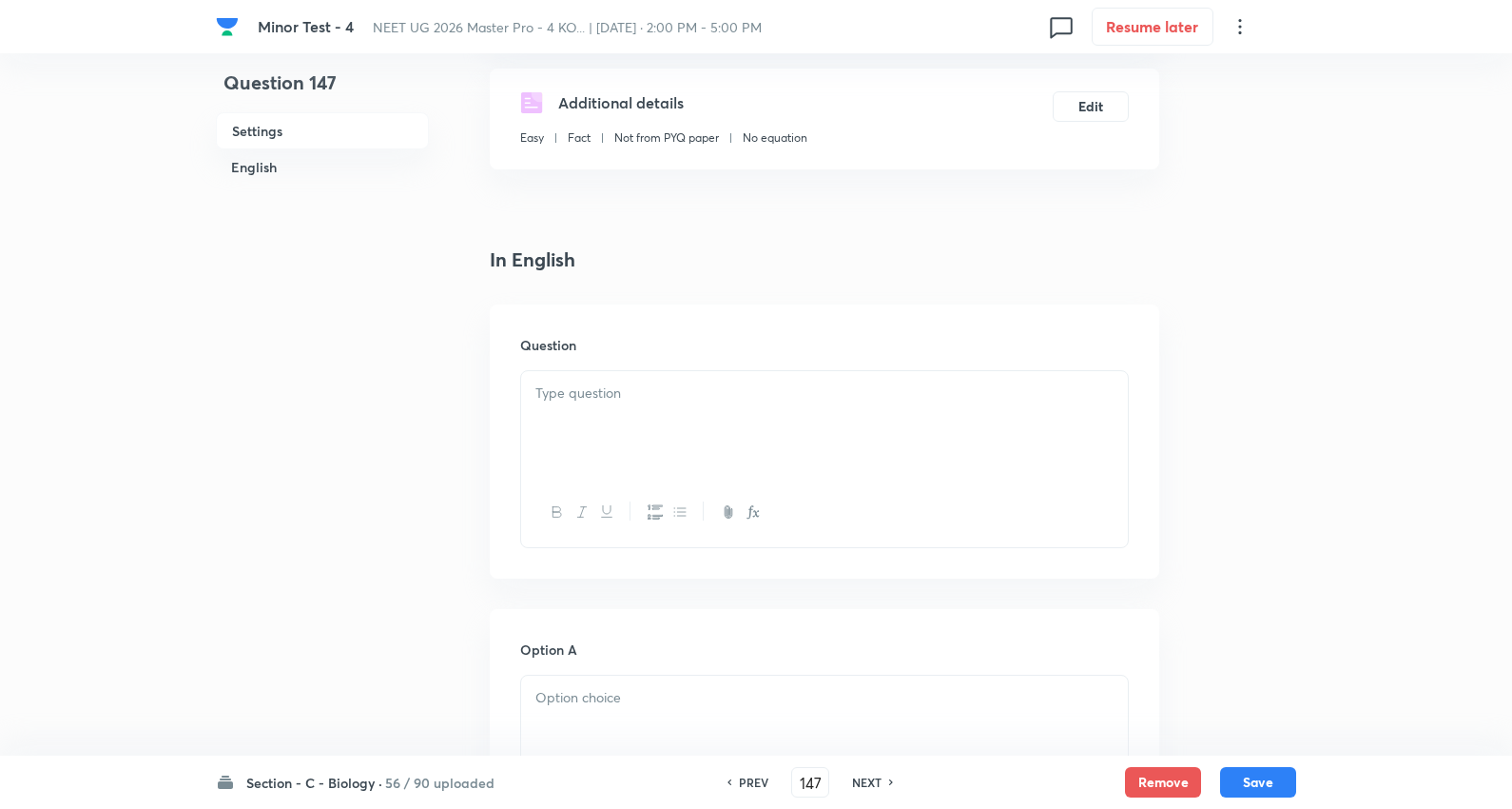
scroll to position [422, 0]
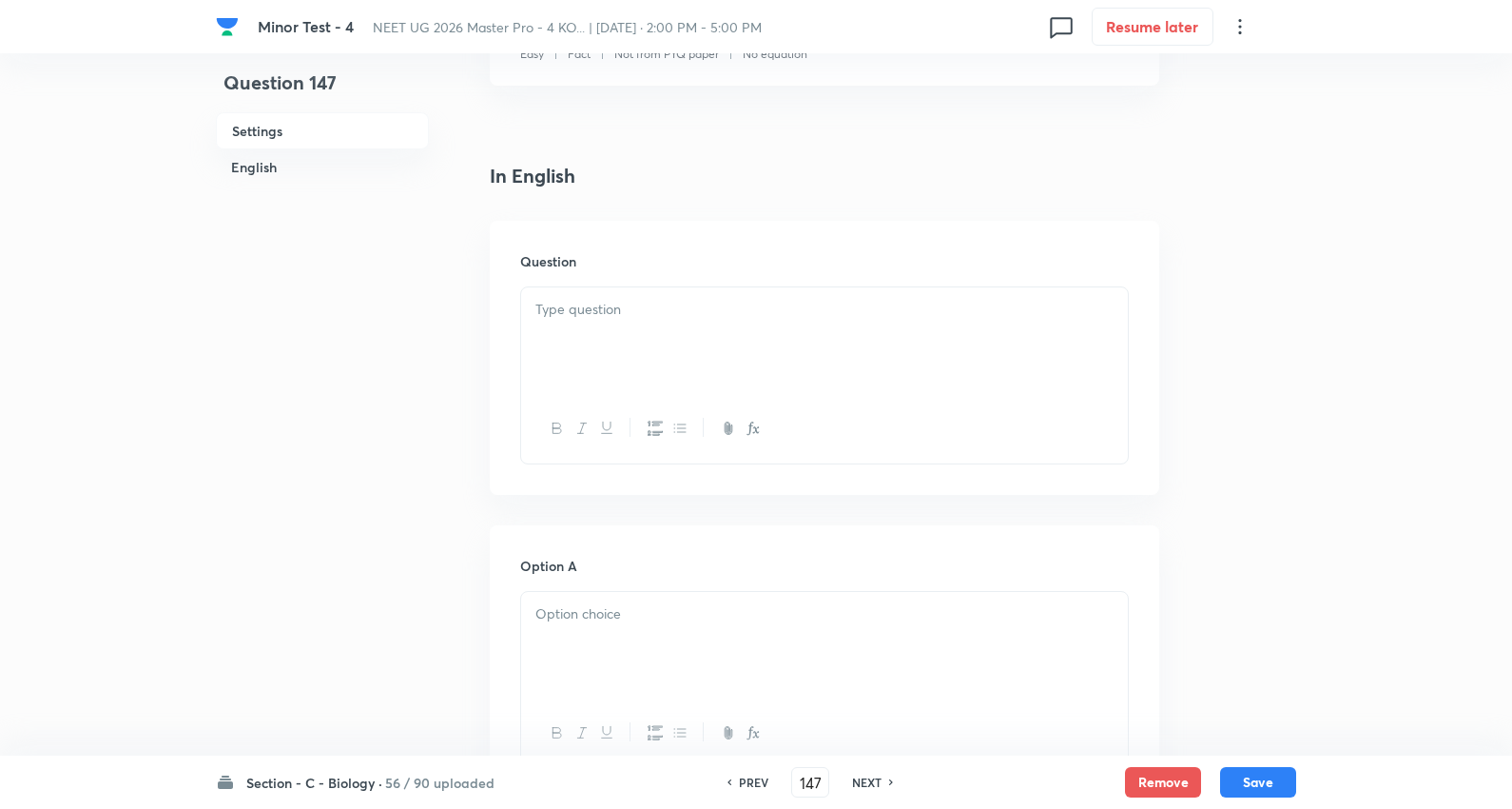
drag, startPoint x: 583, startPoint y: 336, endPoint x: 588, endPoint y: 315, distance: 21.6
click at [583, 334] on div at bounding box center [825, 340] width 607 height 107
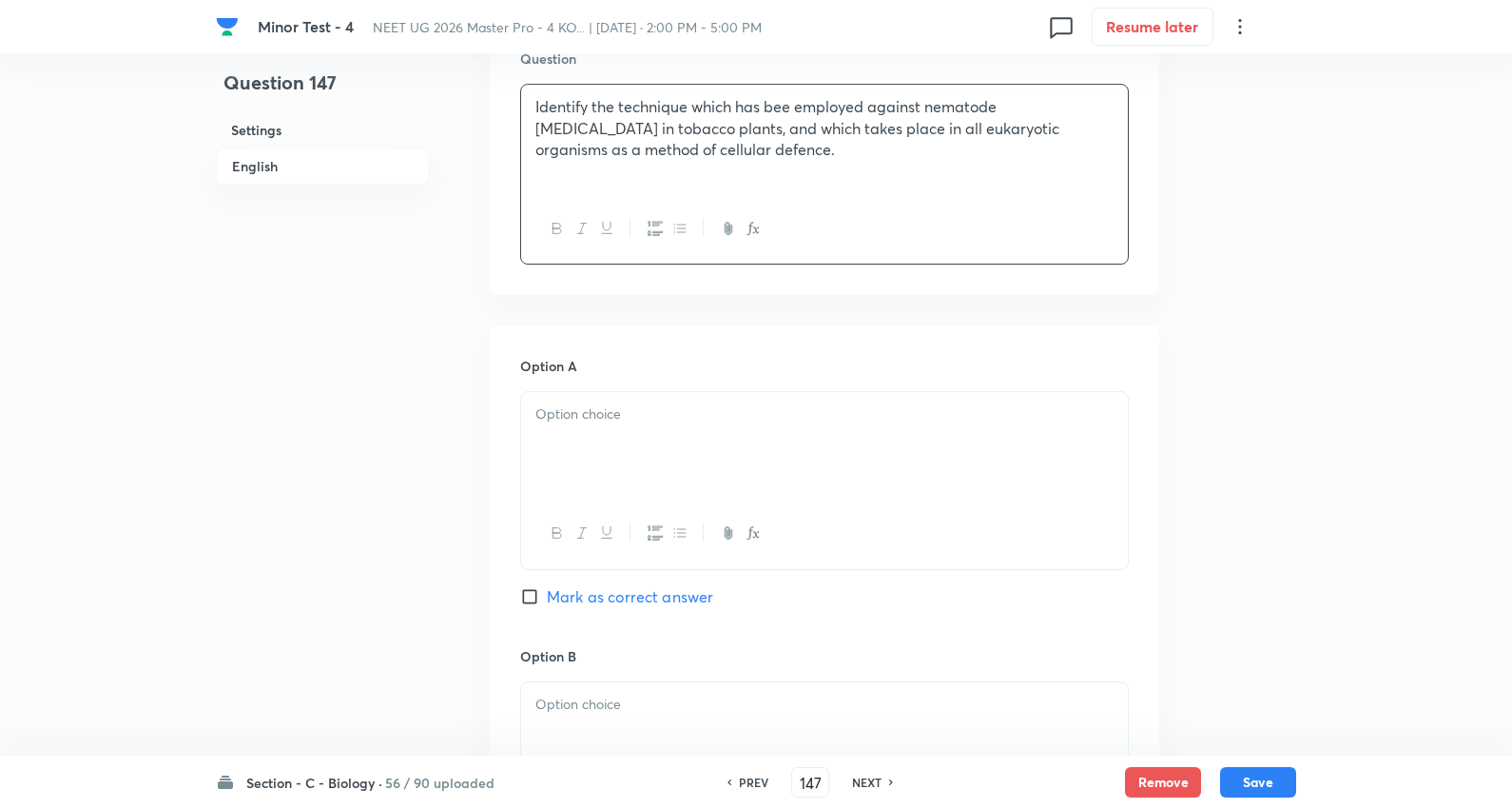
scroll to position [634, 0]
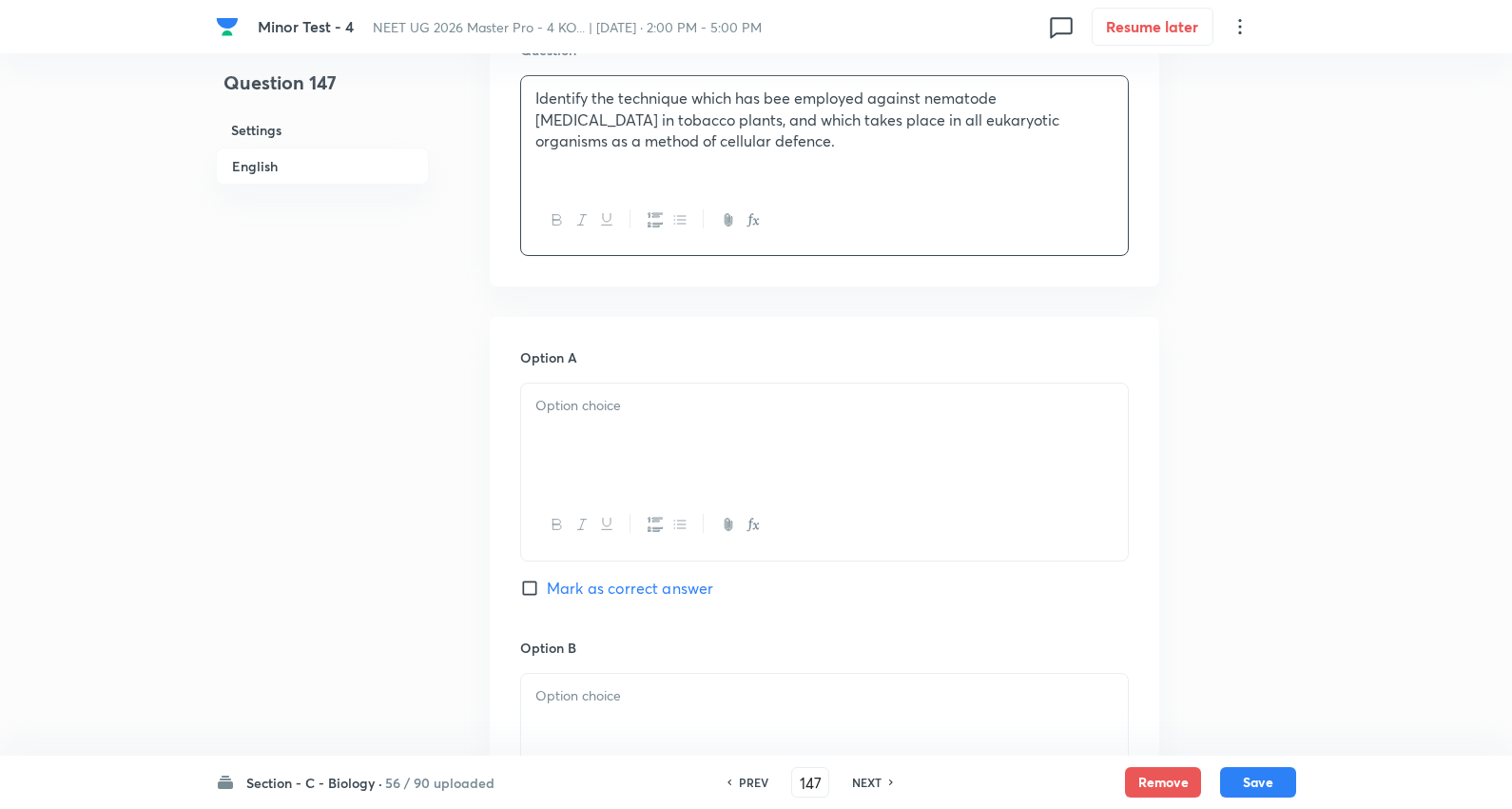
click at [618, 423] on div at bounding box center [825, 436] width 607 height 107
drag, startPoint x: 536, startPoint y: 428, endPoint x: 1242, endPoint y: 562, distance: 718.6
click at [1241, 562] on div "Question 147 Settings English Settings Type Single choice correct 4 options + 4…" at bounding box center [756, 669] width 1080 height 2424
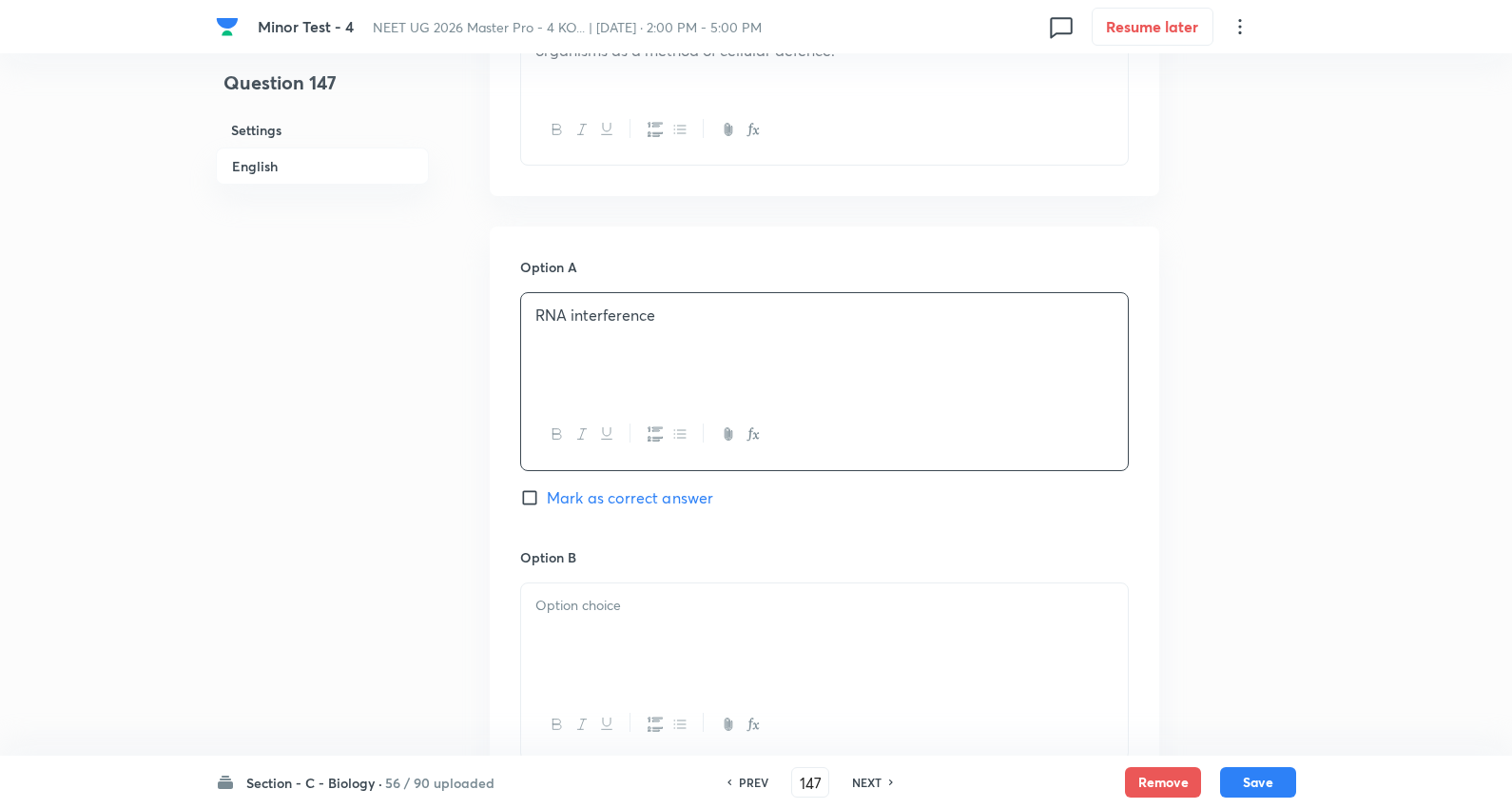
scroll to position [951, 0]
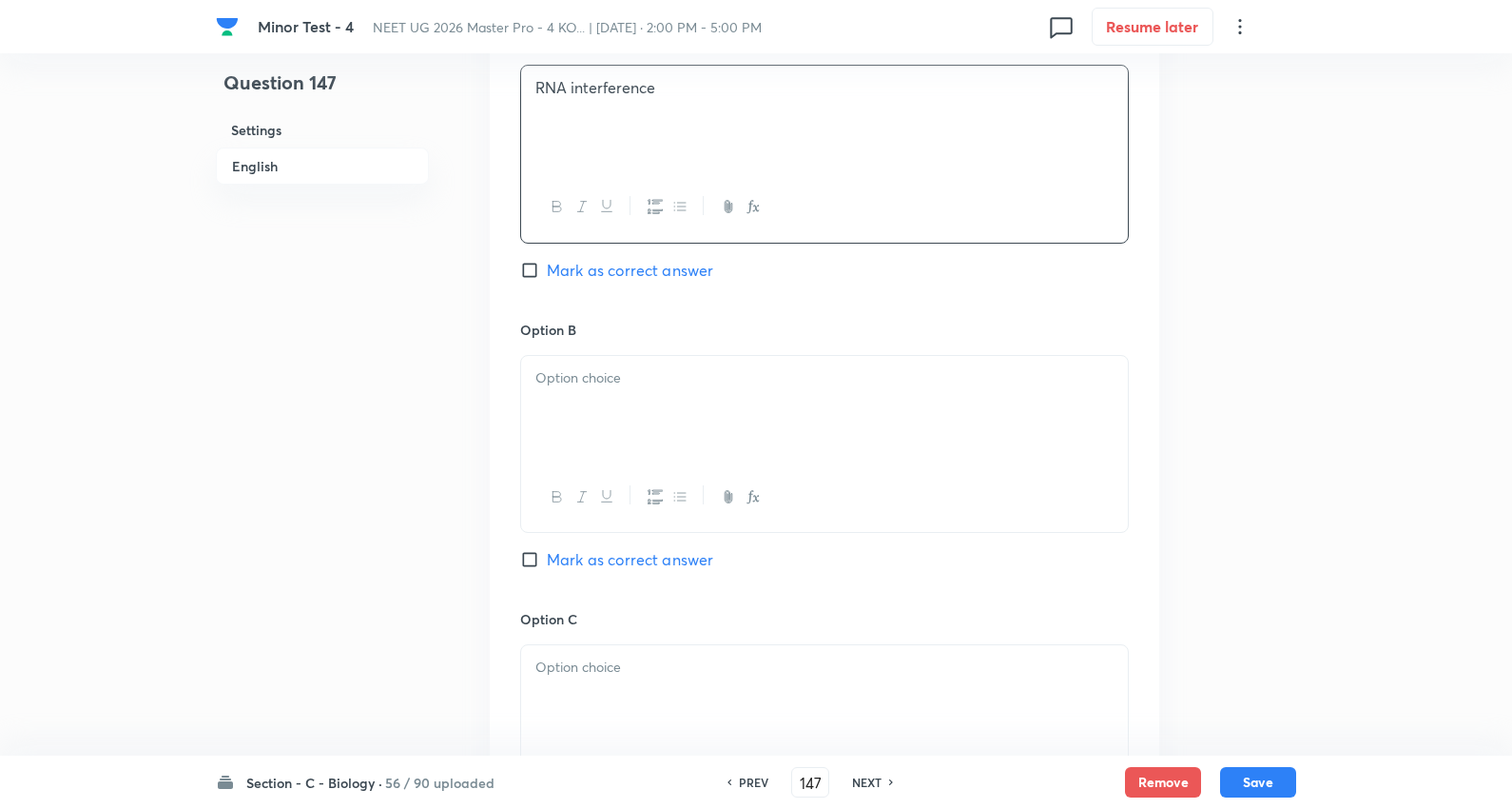
click at [593, 395] on div at bounding box center [825, 408] width 607 height 107
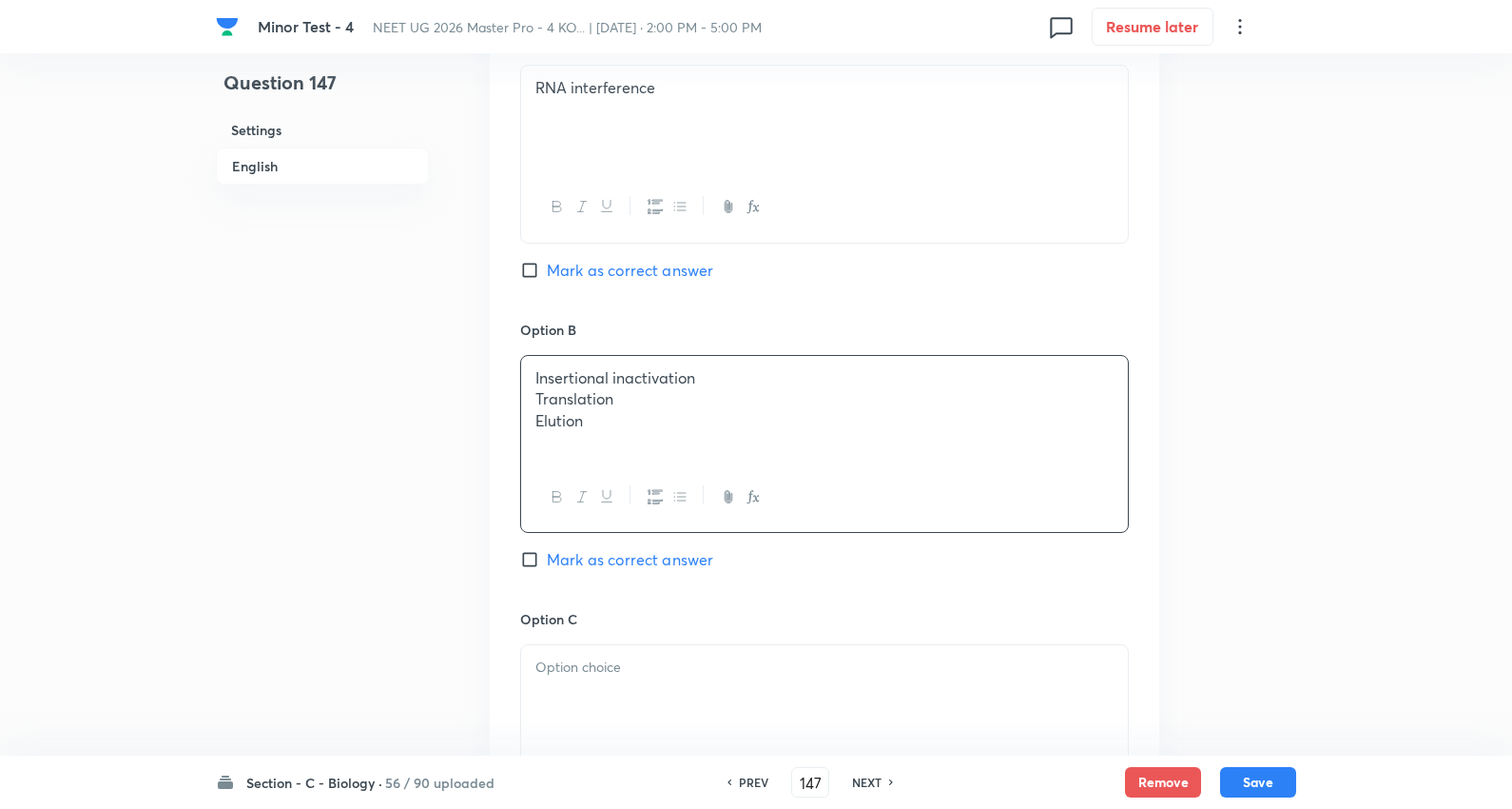
drag, startPoint x: 529, startPoint y: 394, endPoint x: 683, endPoint y: 419, distance: 156.0
click at [1219, 493] on div "Question 147 Settings English Settings Type Single choice correct 4 options + 4…" at bounding box center [756, 351] width 1080 height 2421
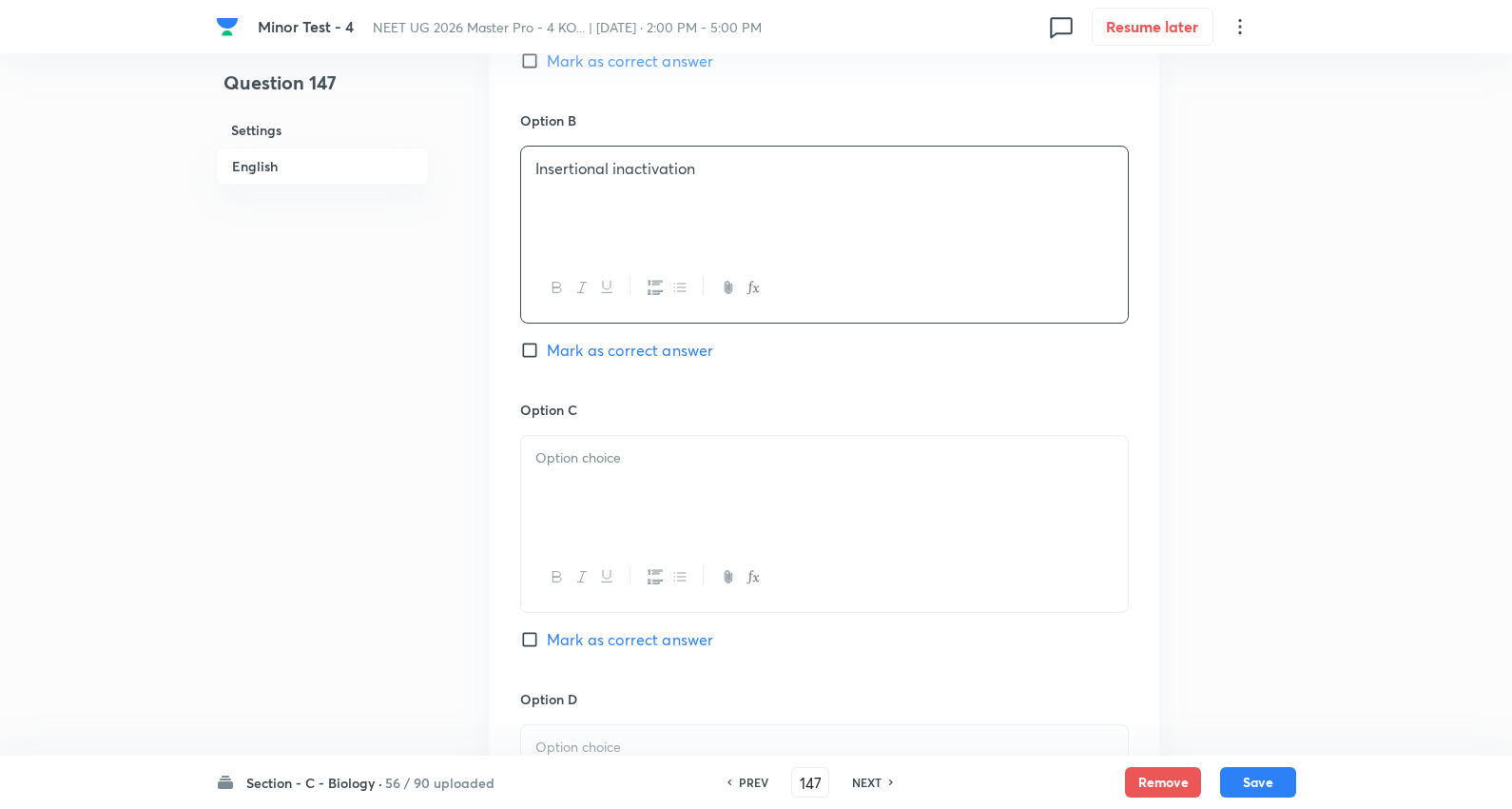
scroll to position [1163, 0]
click at [616, 445] on div at bounding box center [825, 487] width 607 height 107
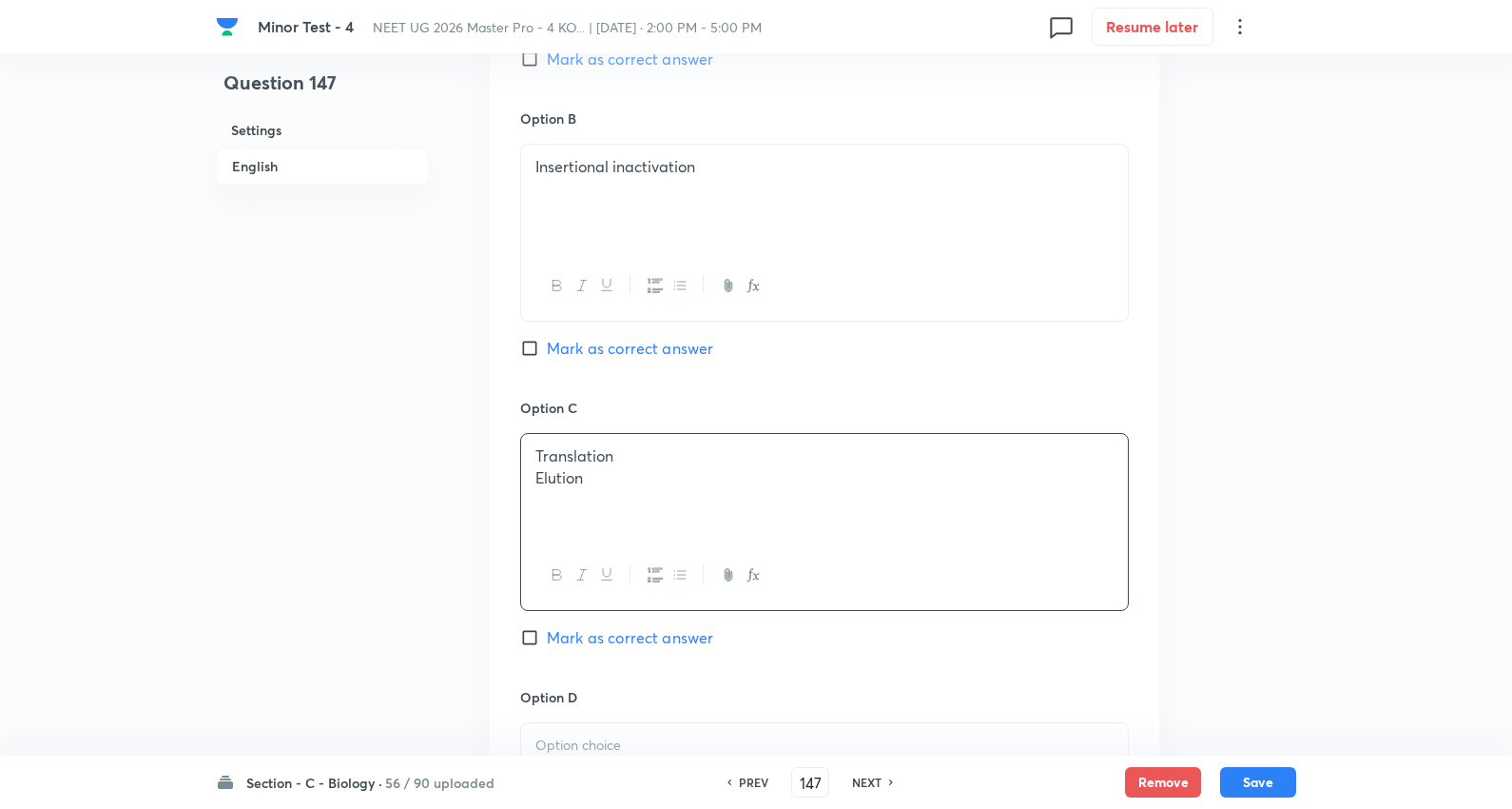
drag, startPoint x: 529, startPoint y: 477, endPoint x: 1144, endPoint y: 547, distance: 619.0
click at [1144, 547] on div "Option A RNA interference Mark as correct answer Option B Insertional inactivat…" at bounding box center [825, 378] width 670 height 1181
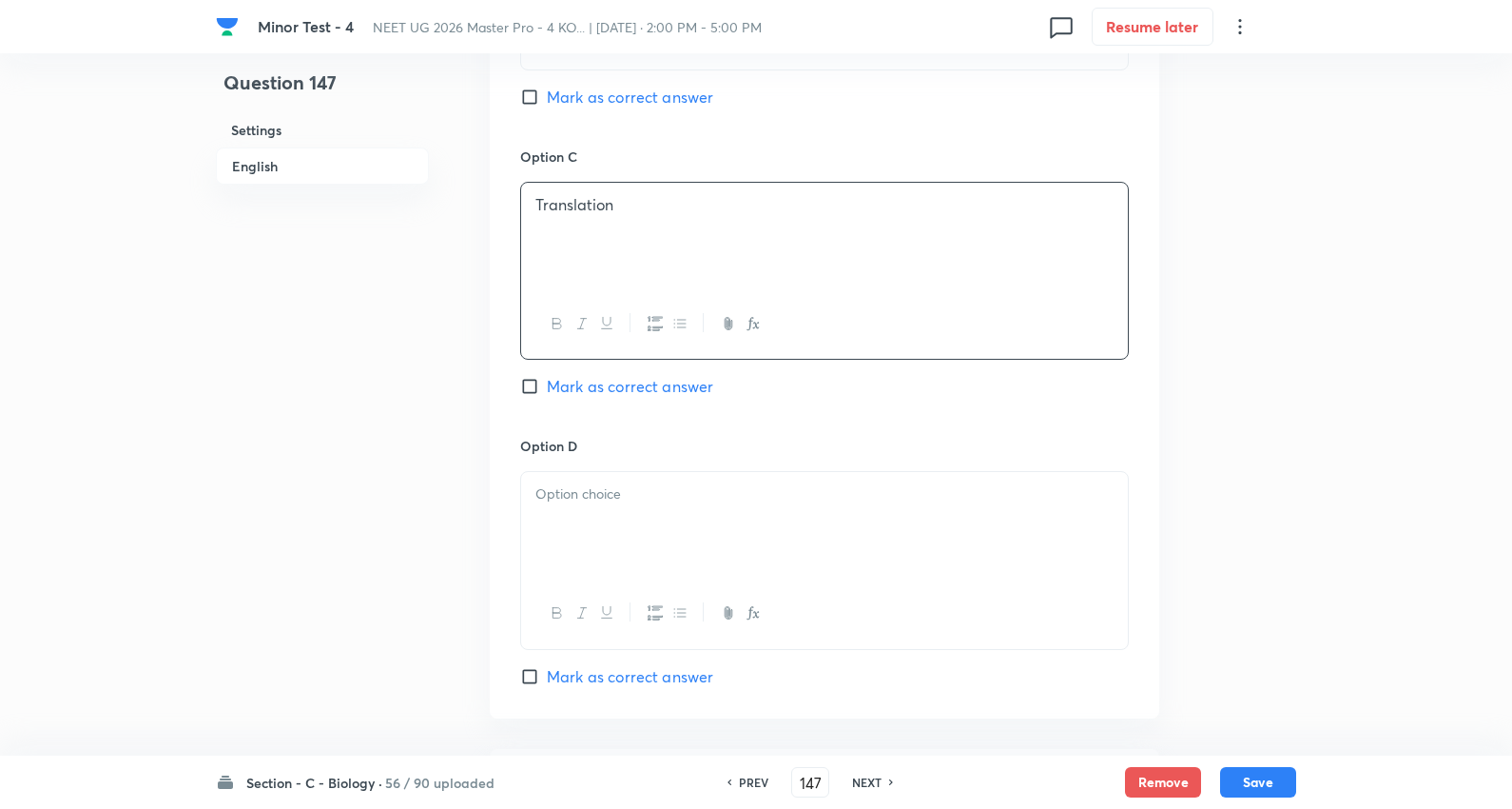
scroll to position [1479, 0]
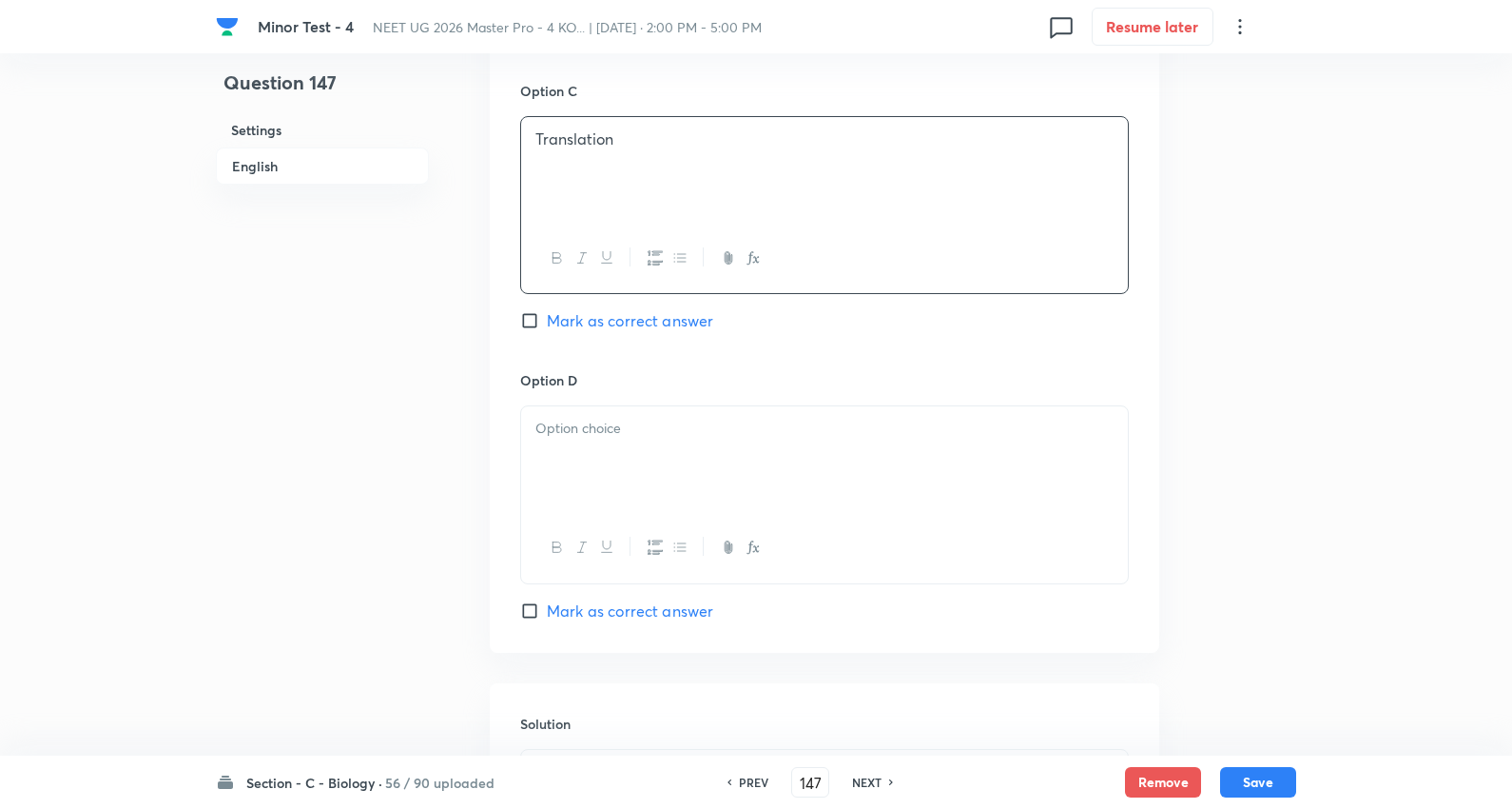
click at [612, 466] on div at bounding box center [825, 459] width 607 height 107
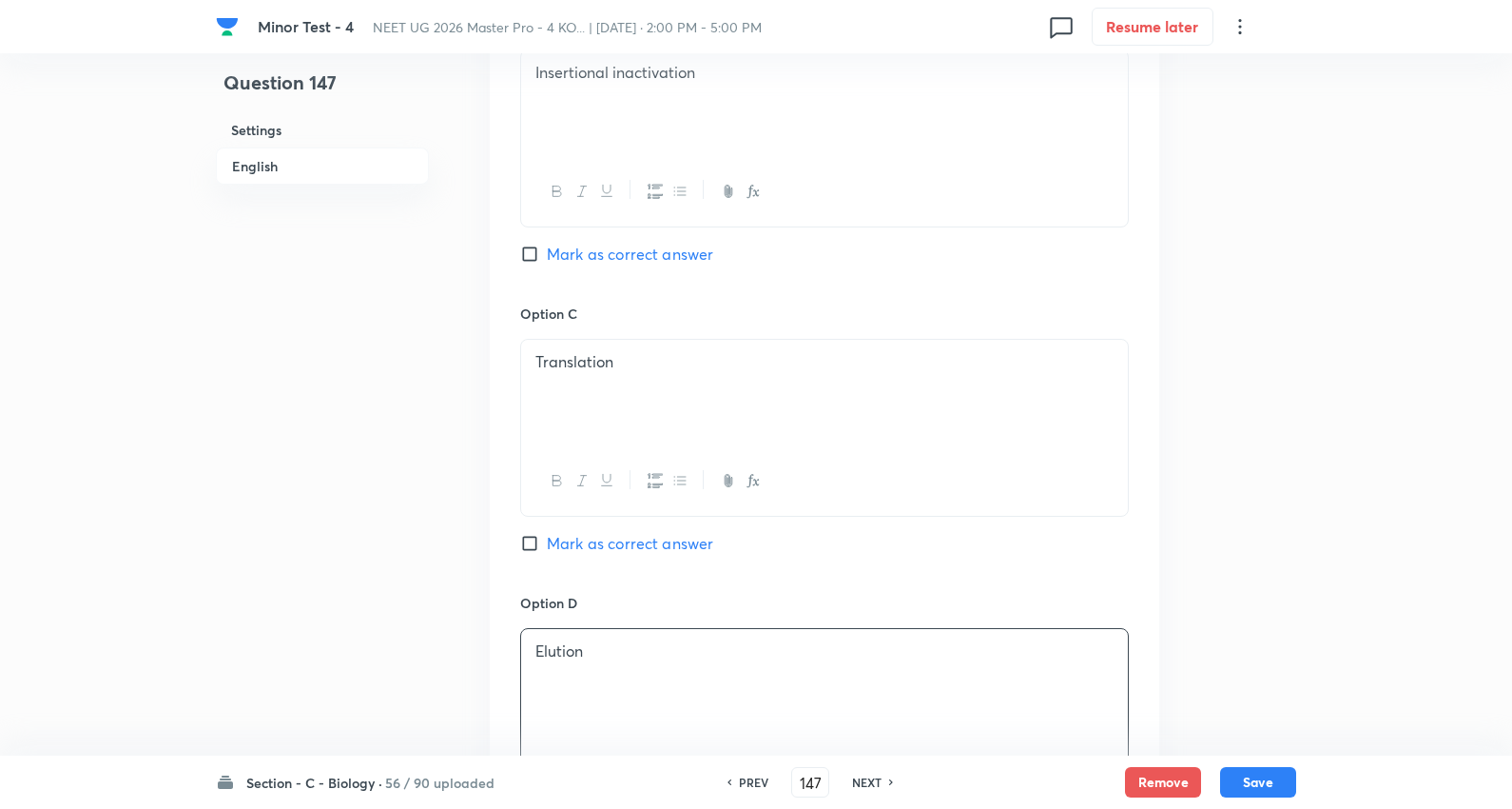
scroll to position [1057, 0]
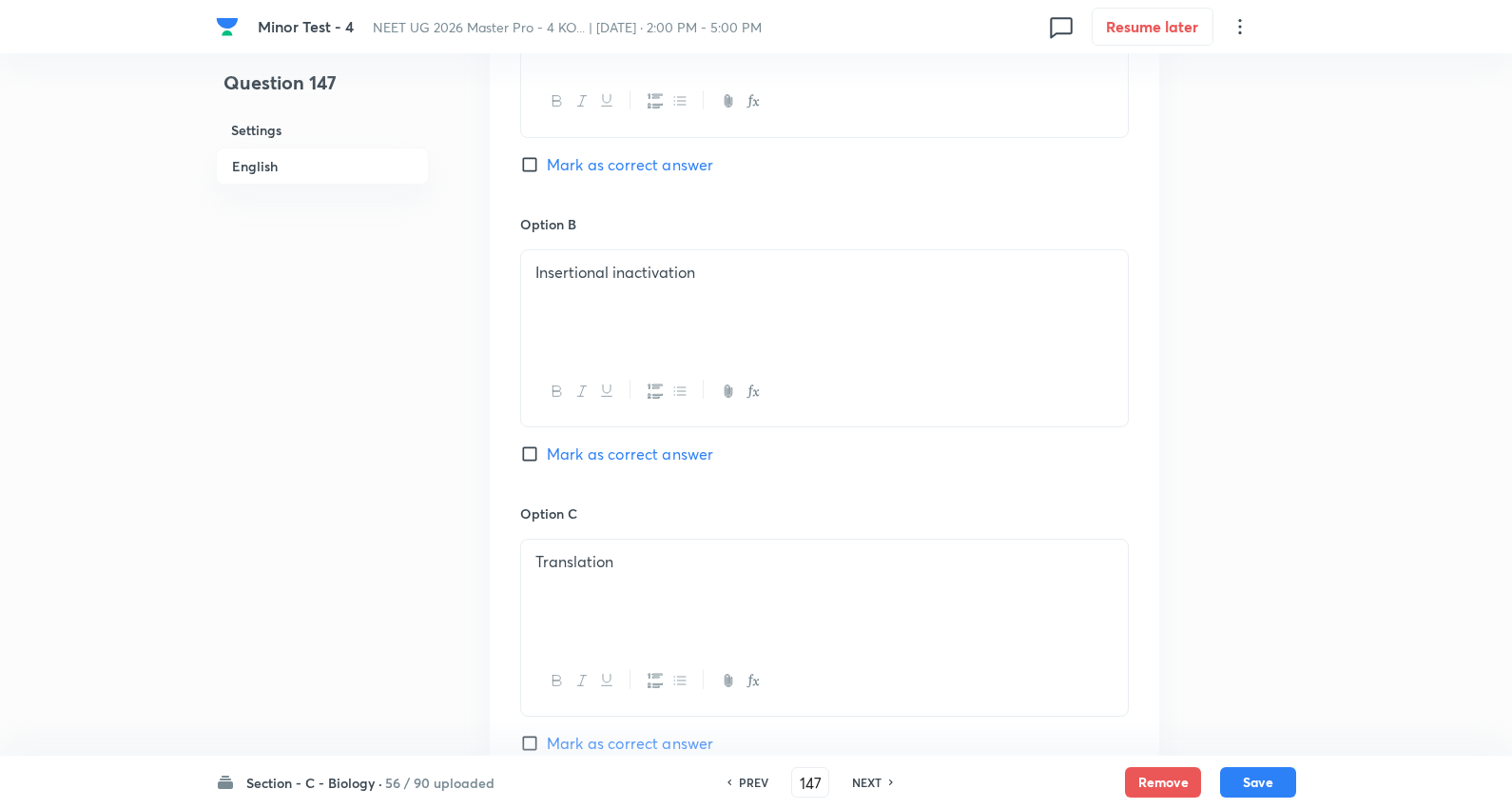
click at [669, 162] on span "Mark as correct answer" at bounding box center [631, 164] width 166 height 23
click at [547, 162] on input "Mark as correct answer" at bounding box center [533, 164] width 26 height 19
checkbox input "true"
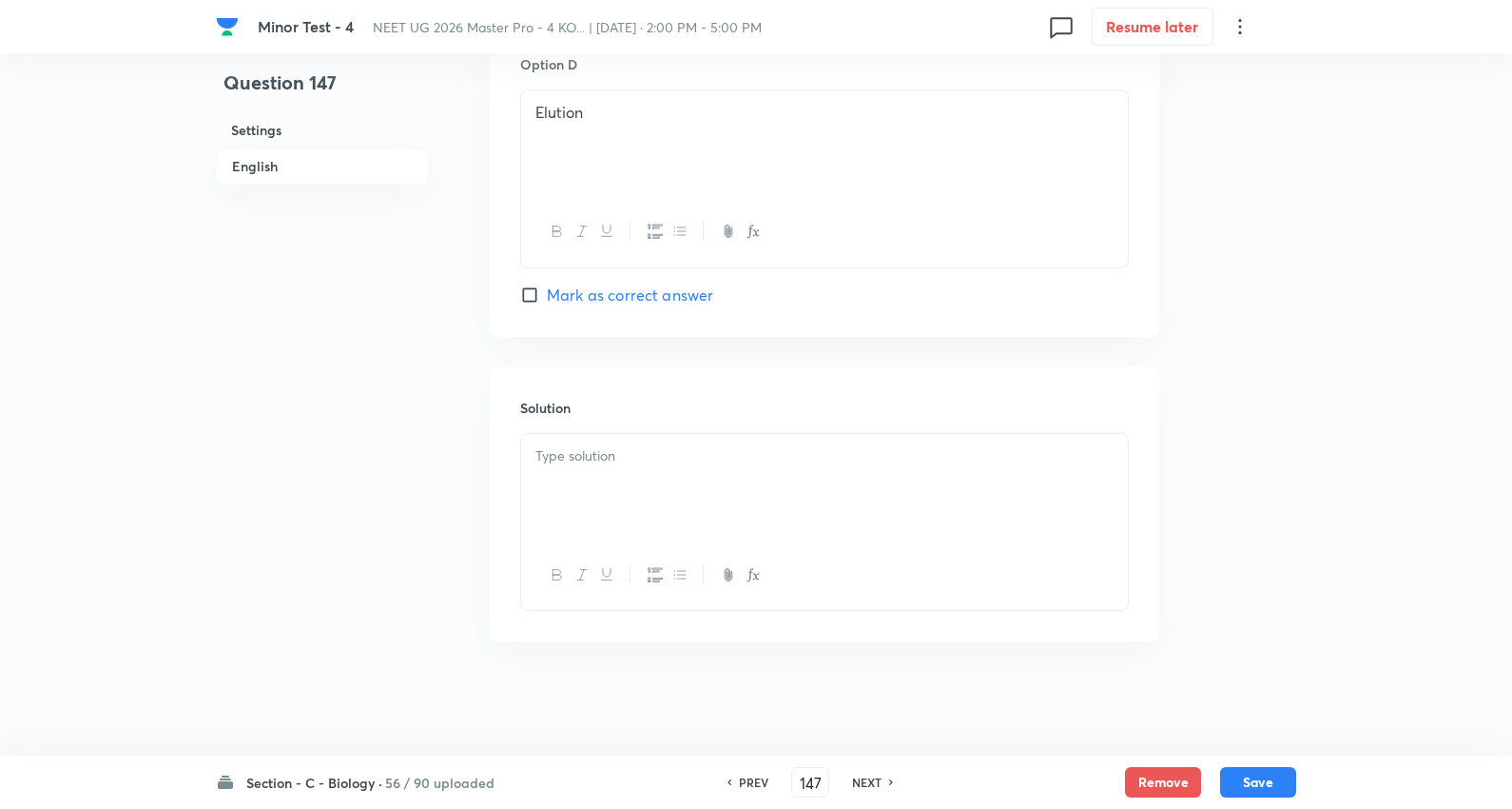
scroll to position [1799, 0]
click at [670, 482] on div at bounding box center [825, 487] width 607 height 107
click at [1256, 779] on button "Save" at bounding box center [1258, 780] width 76 height 30
type input "148"
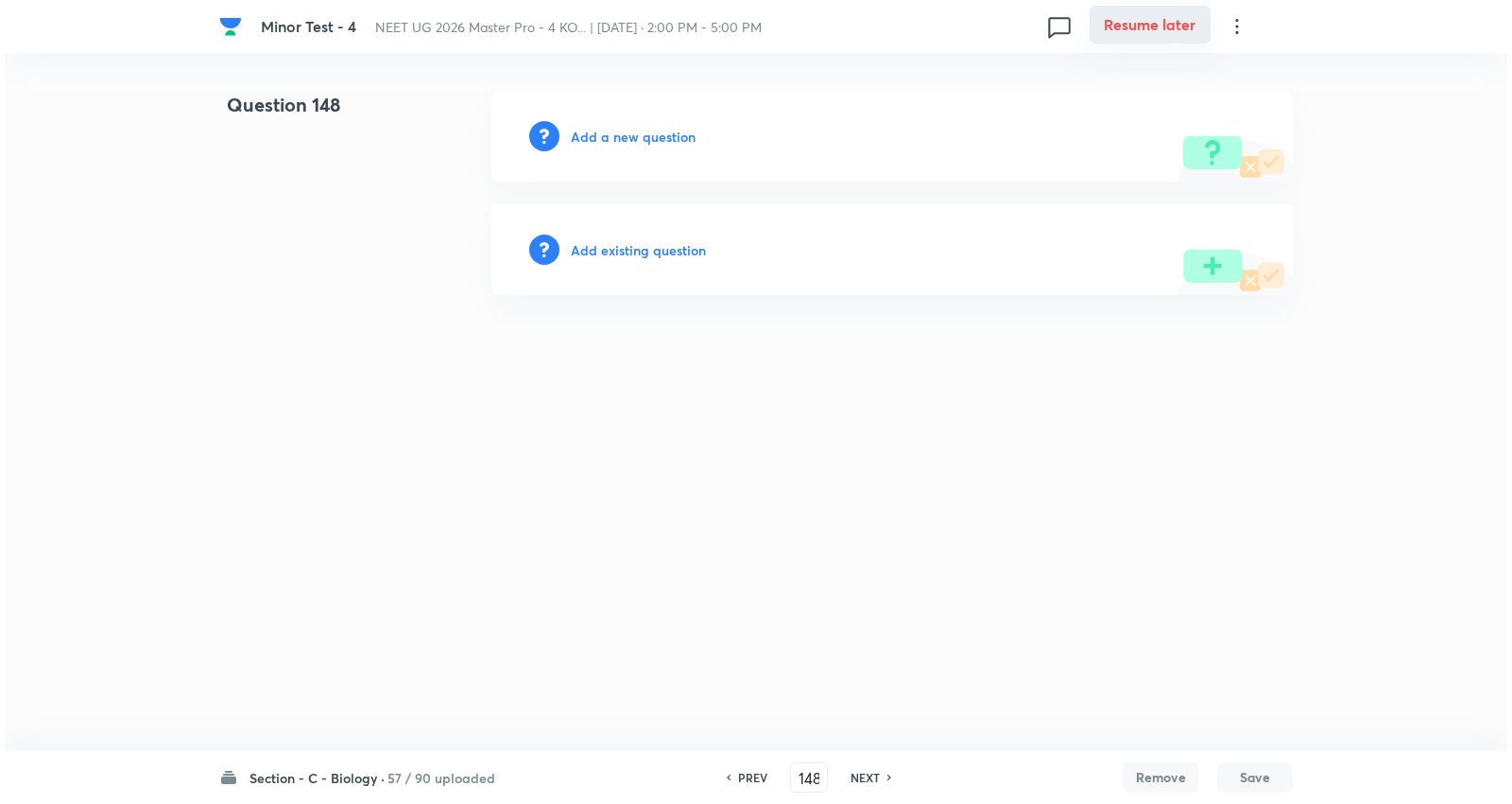
scroll to position [0, 0]
click at [669, 132] on h6 "Add a new question" at bounding box center [633, 136] width 125 height 19
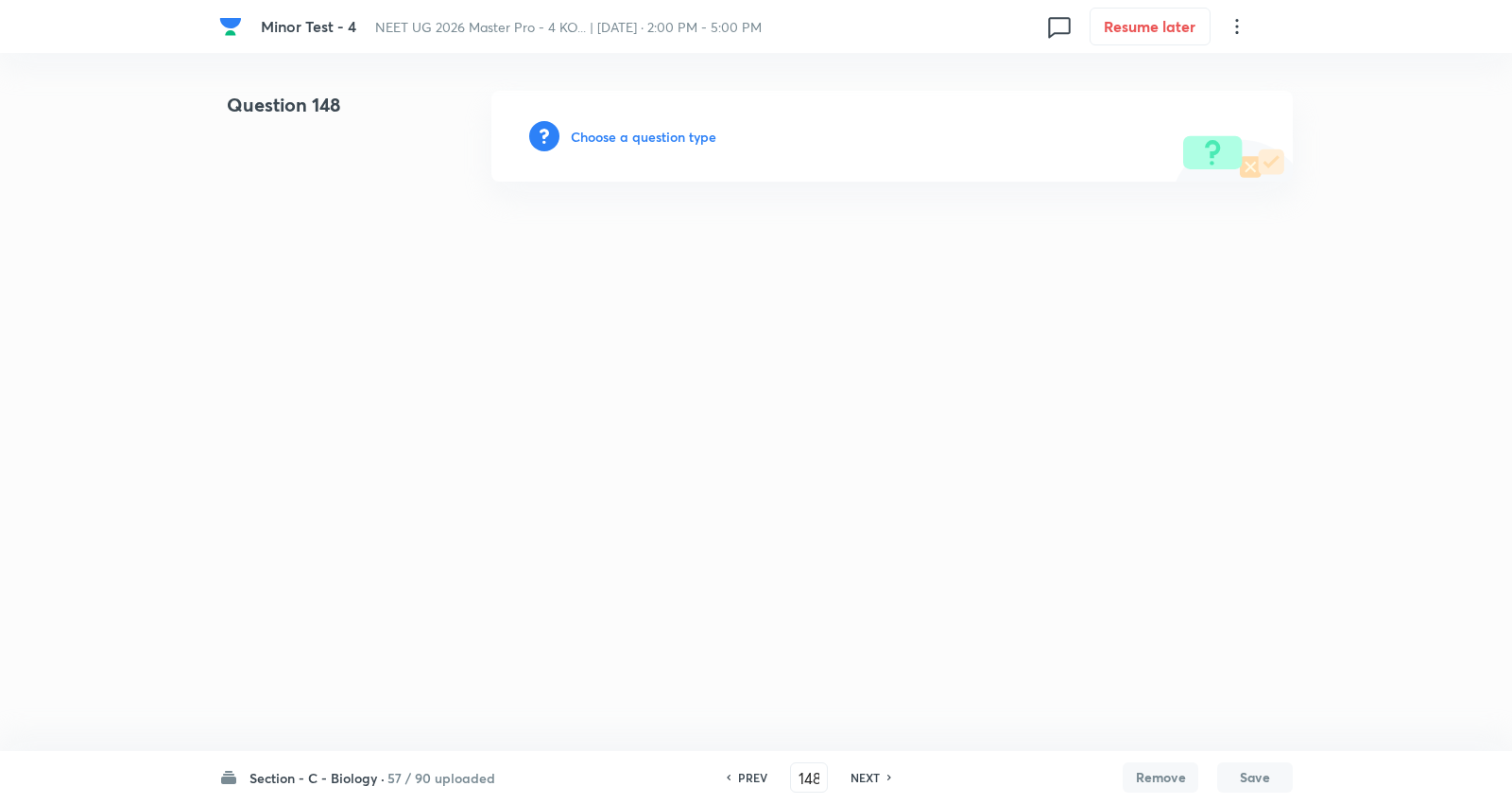
click at [669, 132] on h6 "Choose a question type" at bounding box center [644, 136] width 146 height 19
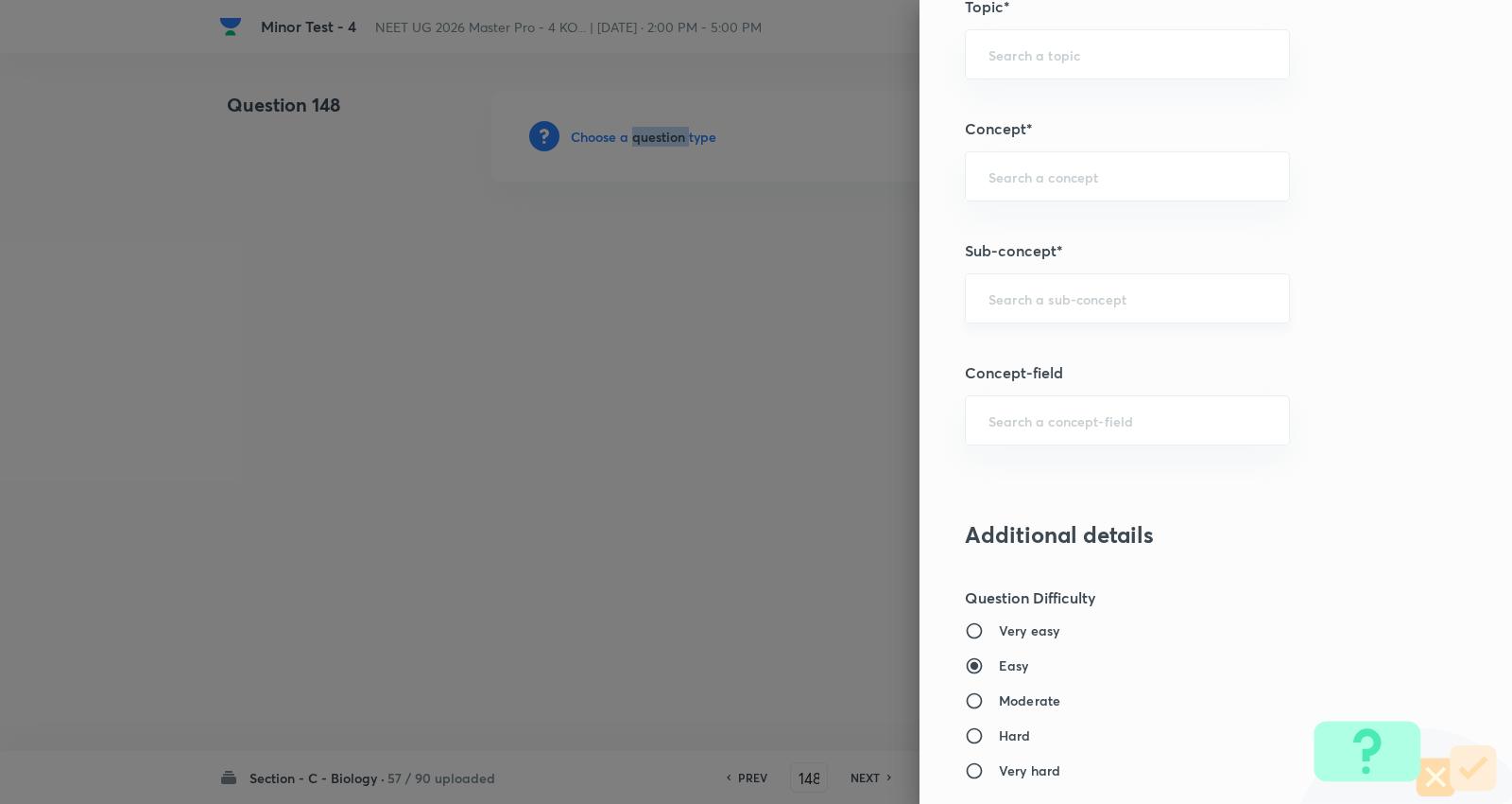
scroll to position [1155, 0]
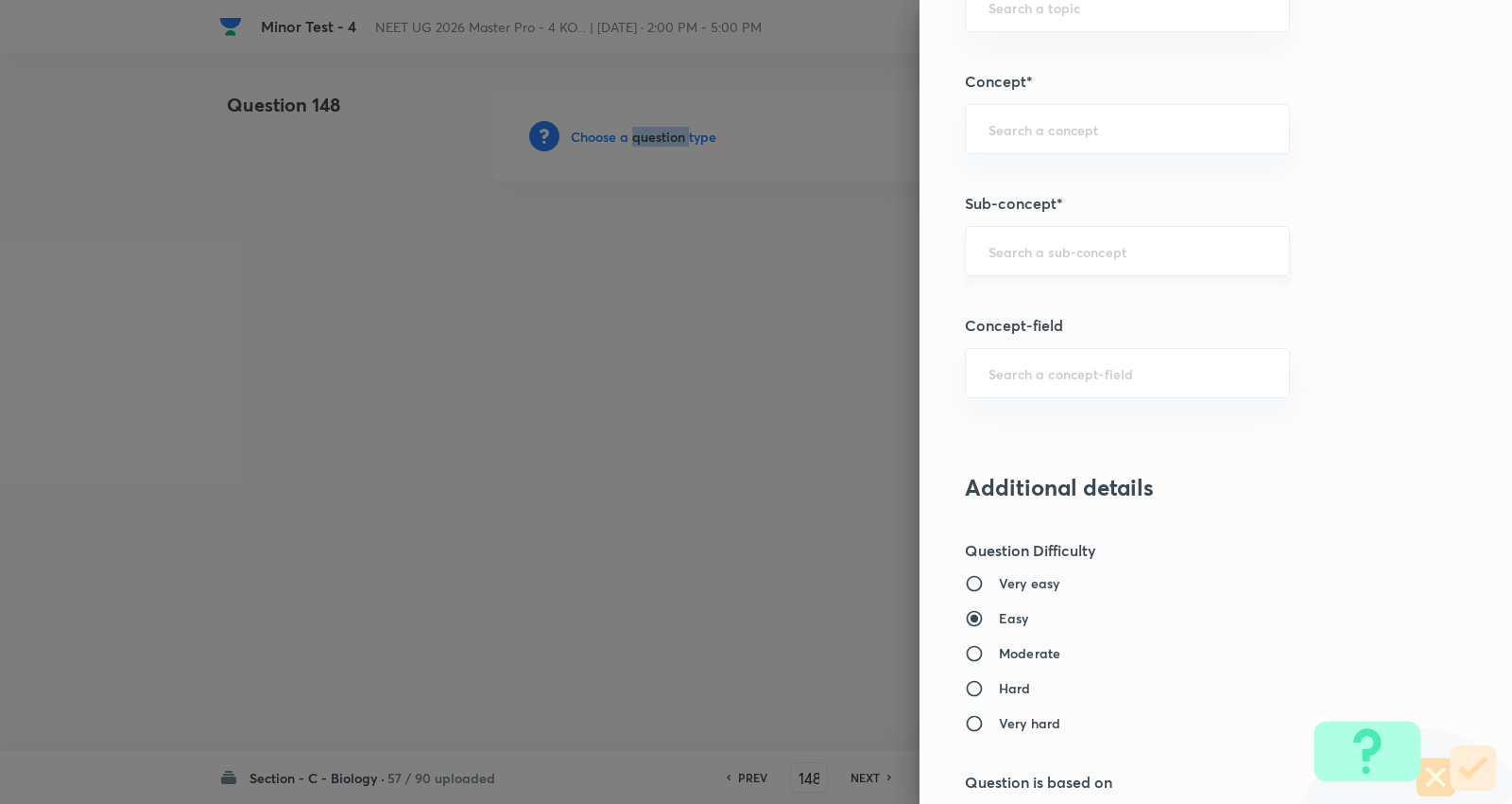
click at [1062, 237] on div "​" at bounding box center [1128, 250] width 325 height 50
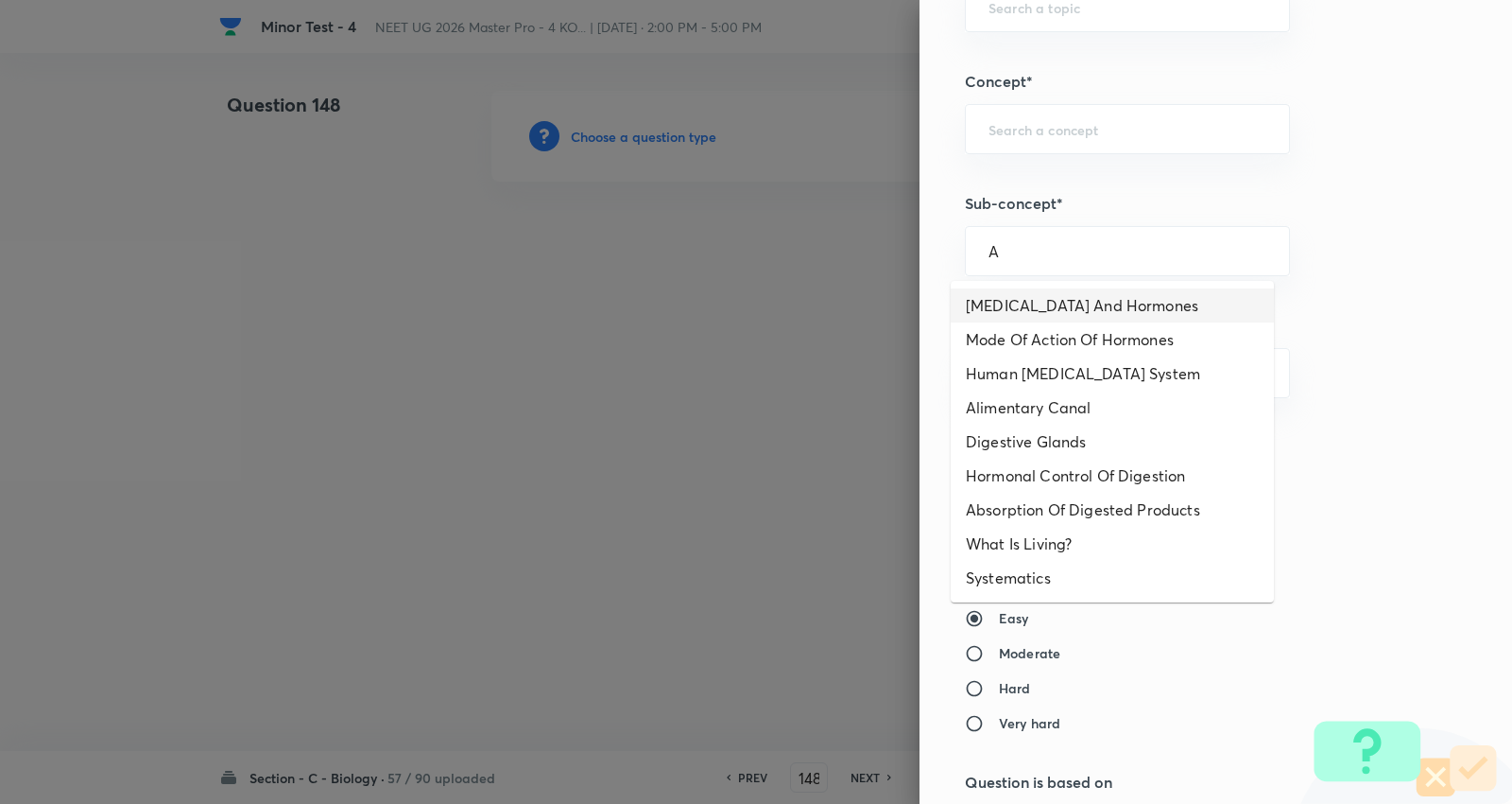
click at [1113, 301] on li "Endocrine Glands And Hormones" at bounding box center [1112, 305] width 323 height 34
type input "Endocrine Glands And Hormones"
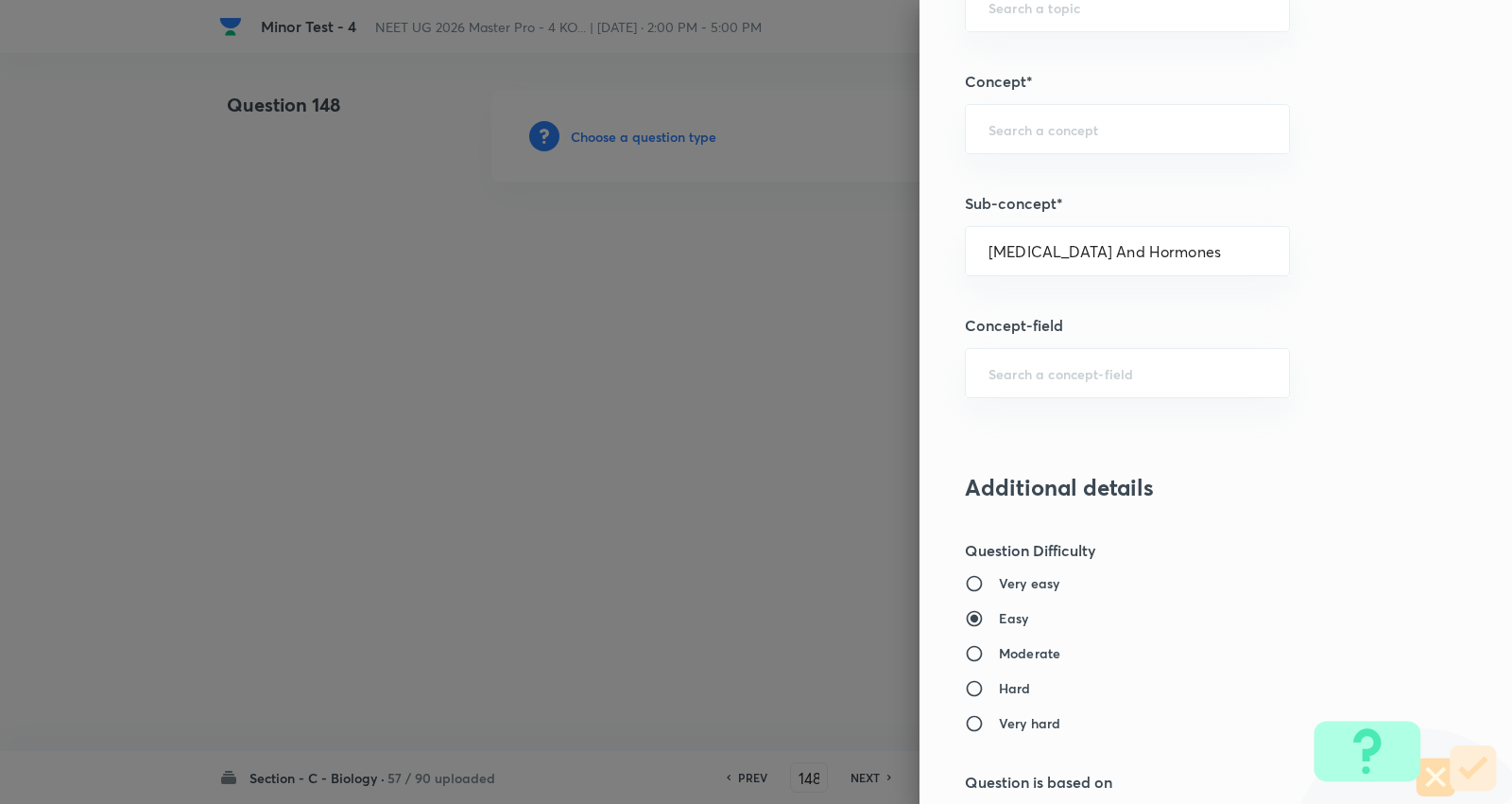
type input "Biology"
type input "Human Physiology"
type input "Chemical Coordinate & Integration"
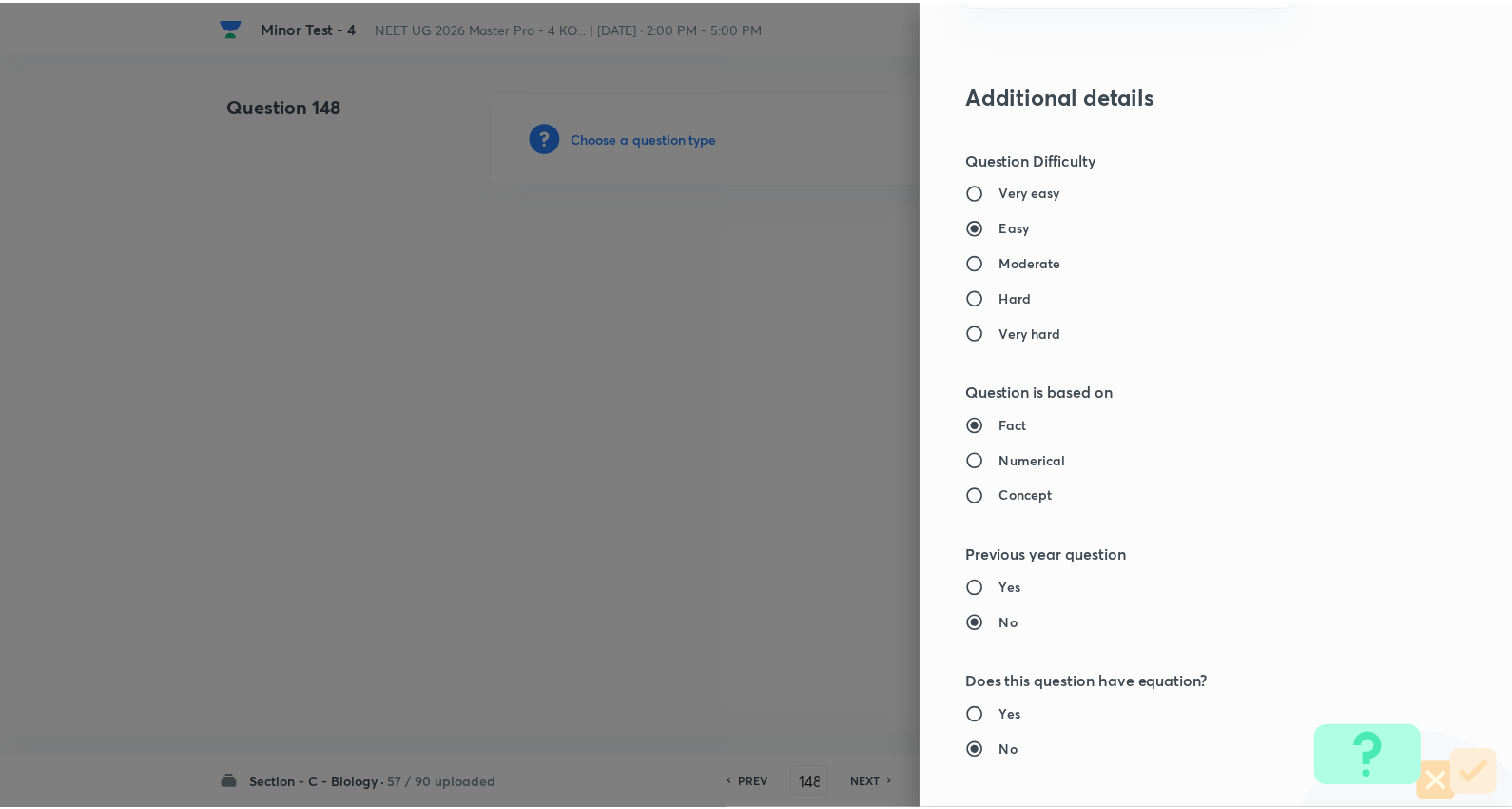
scroll to position [1913, 0]
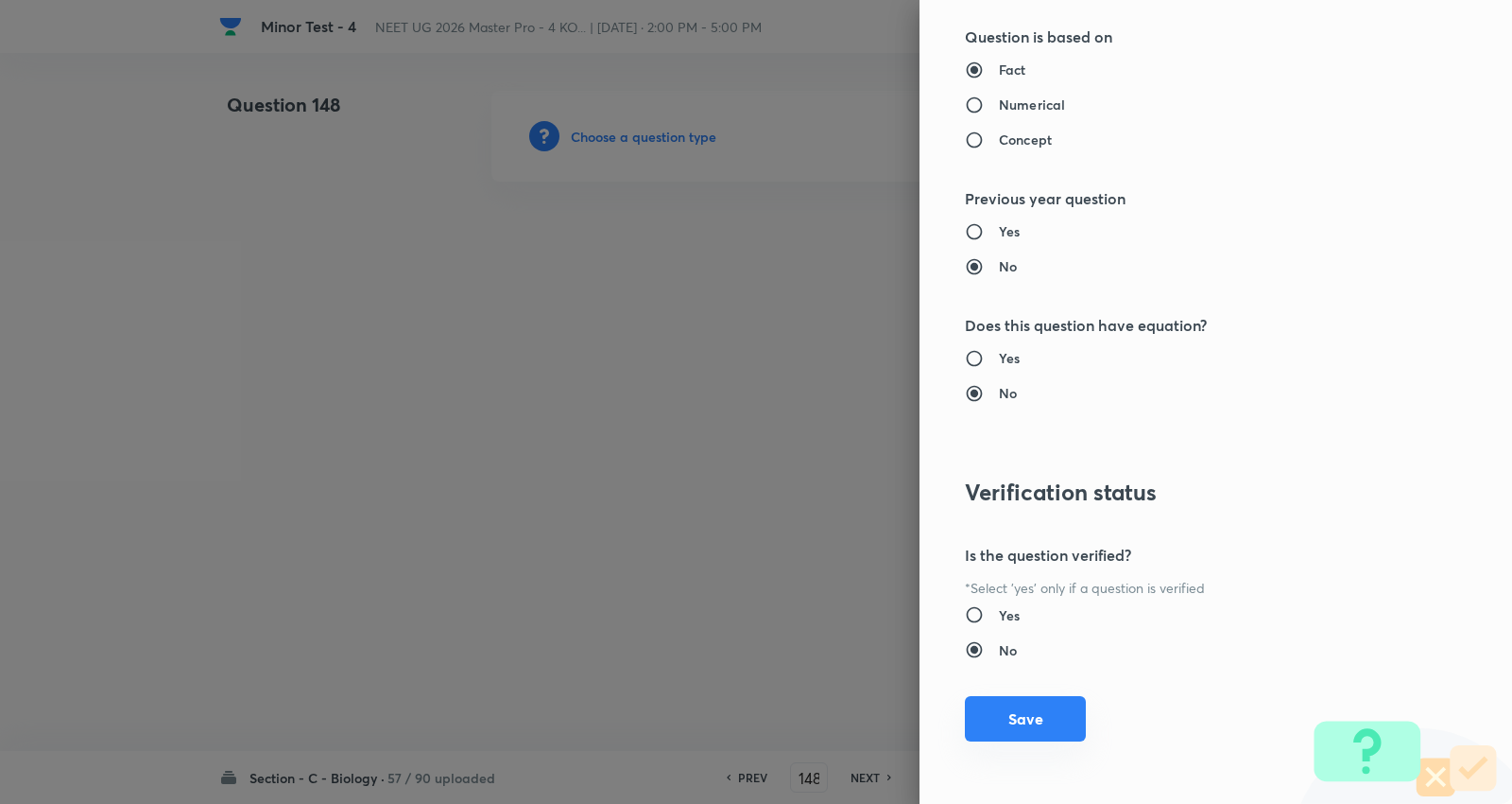
click at [1043, 721] on button "Save" at bounding box center [1026, 718] width 121 height 46
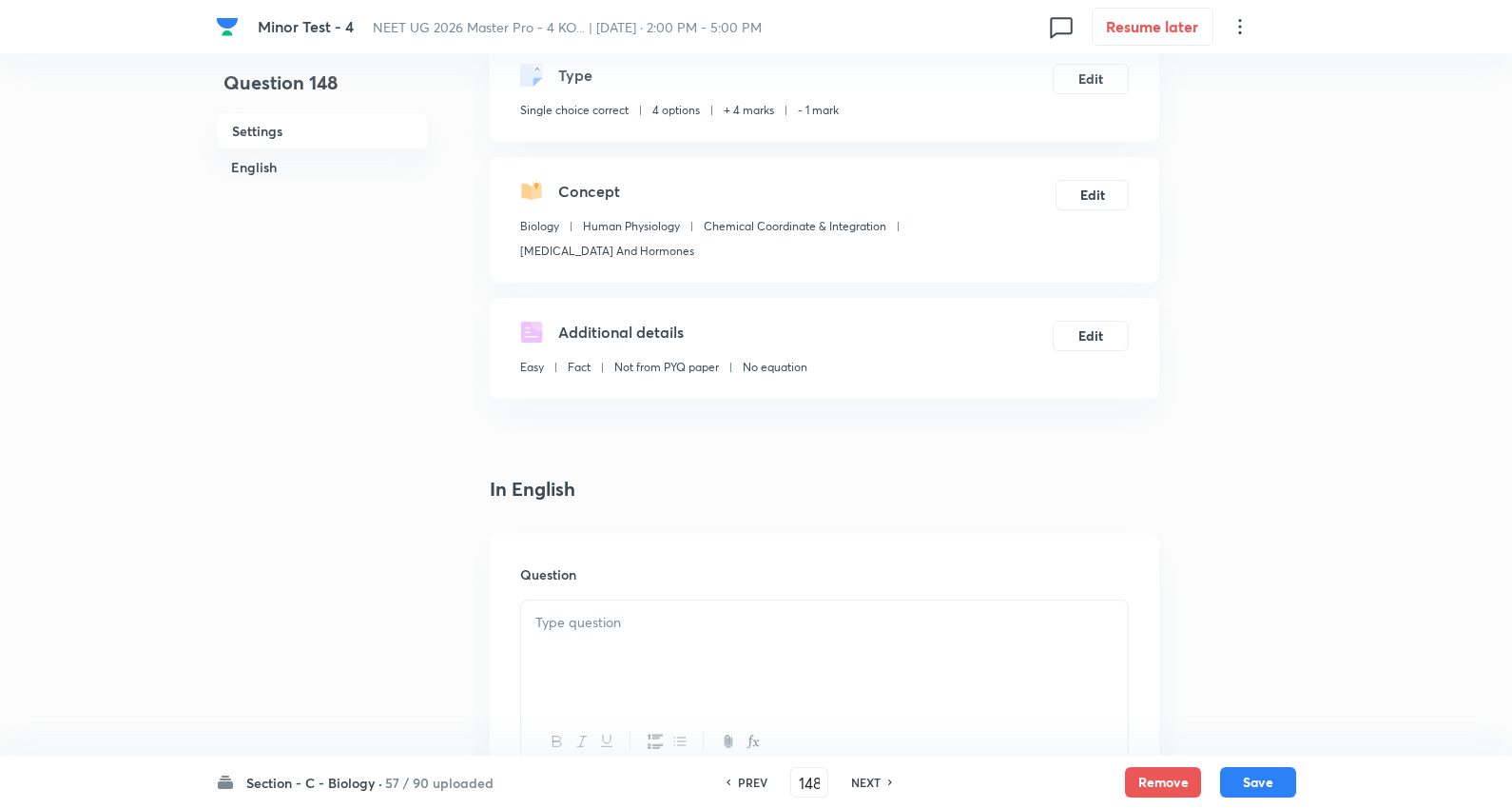
scroll to position [212, 0]
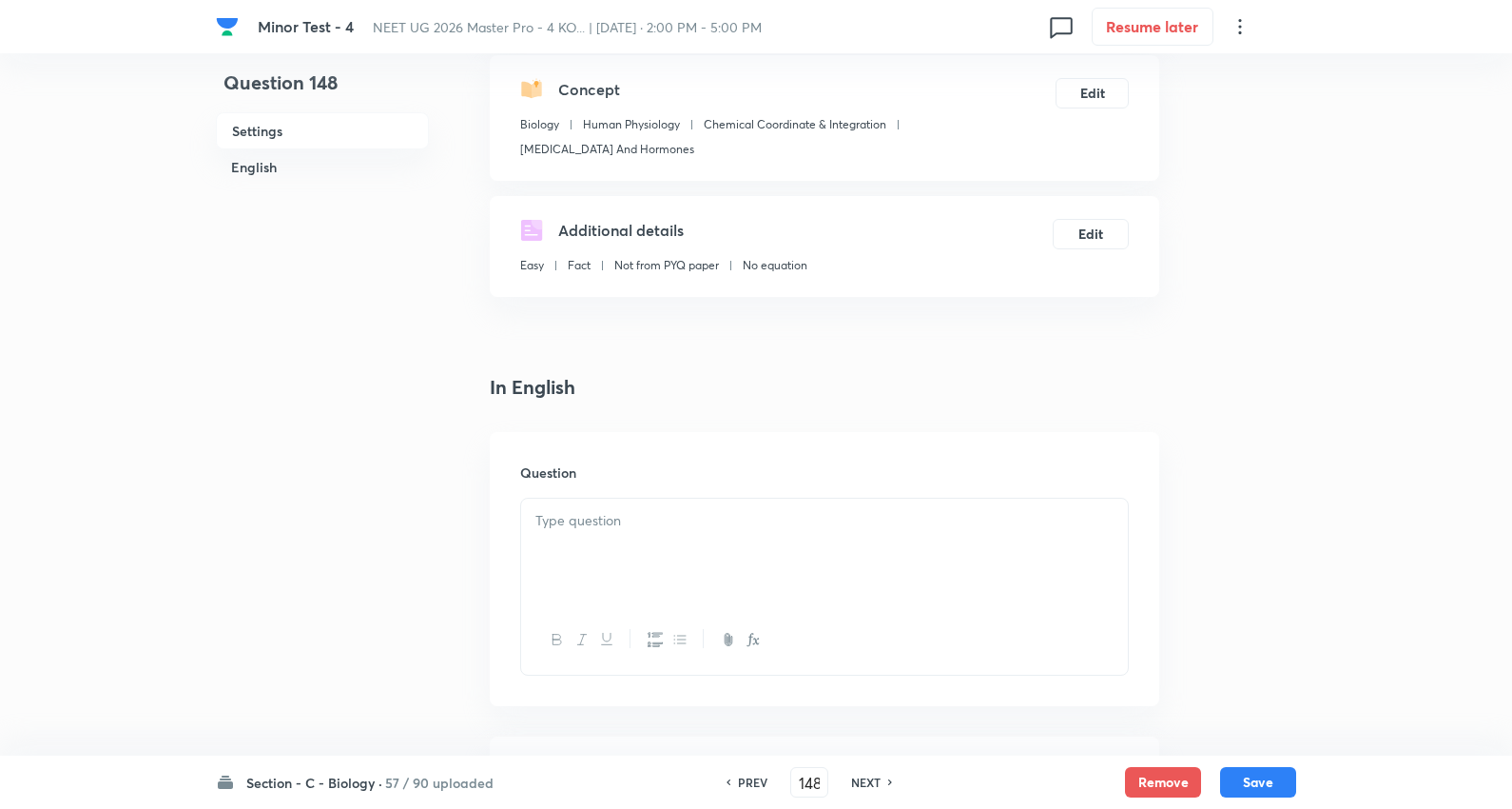
click at [597, 539] on div at bounding box center [825, 551] width 607 height 107
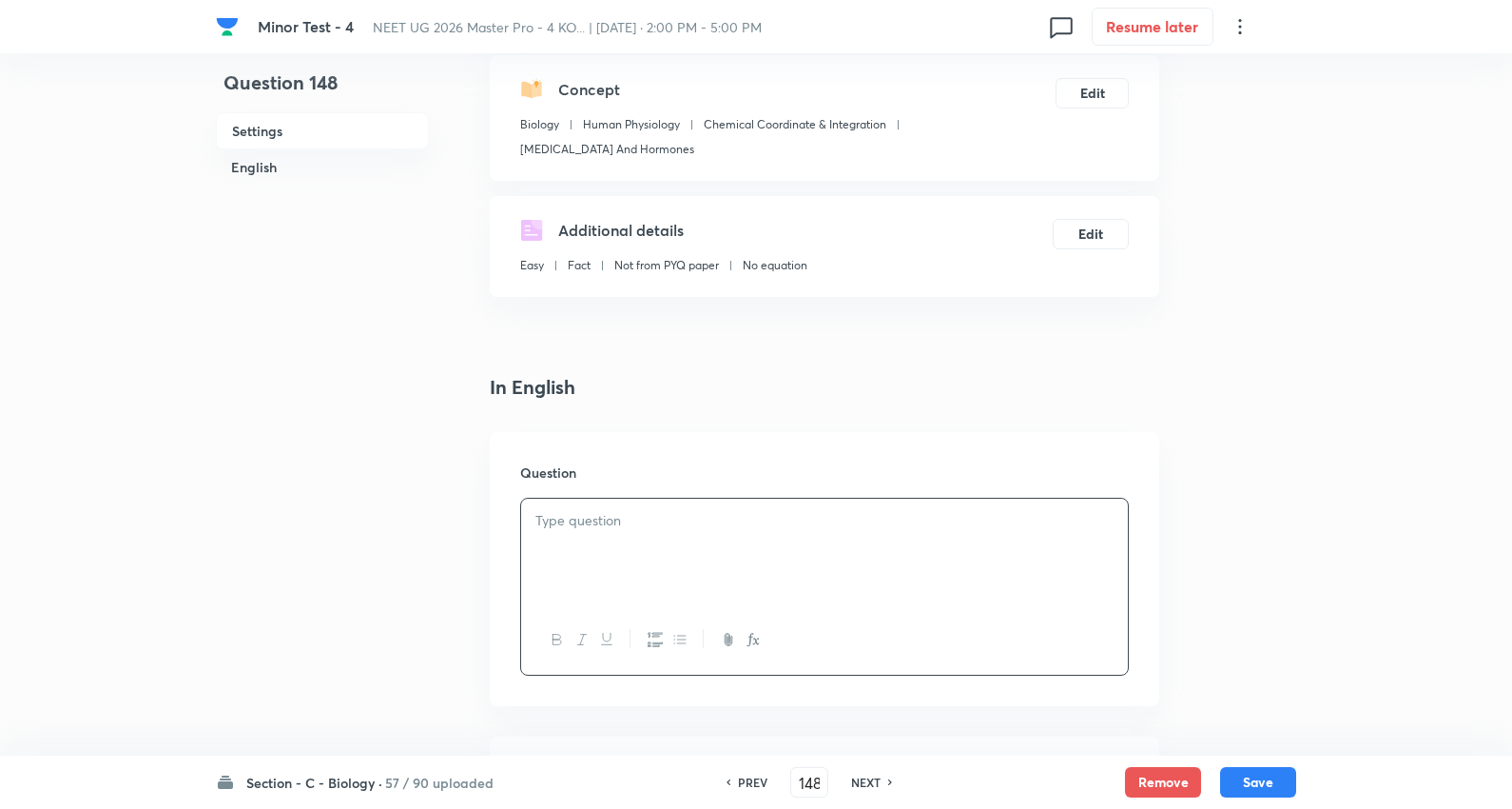
click at [604, 521] on p at bounding box center [825, 521] width 579 height 22
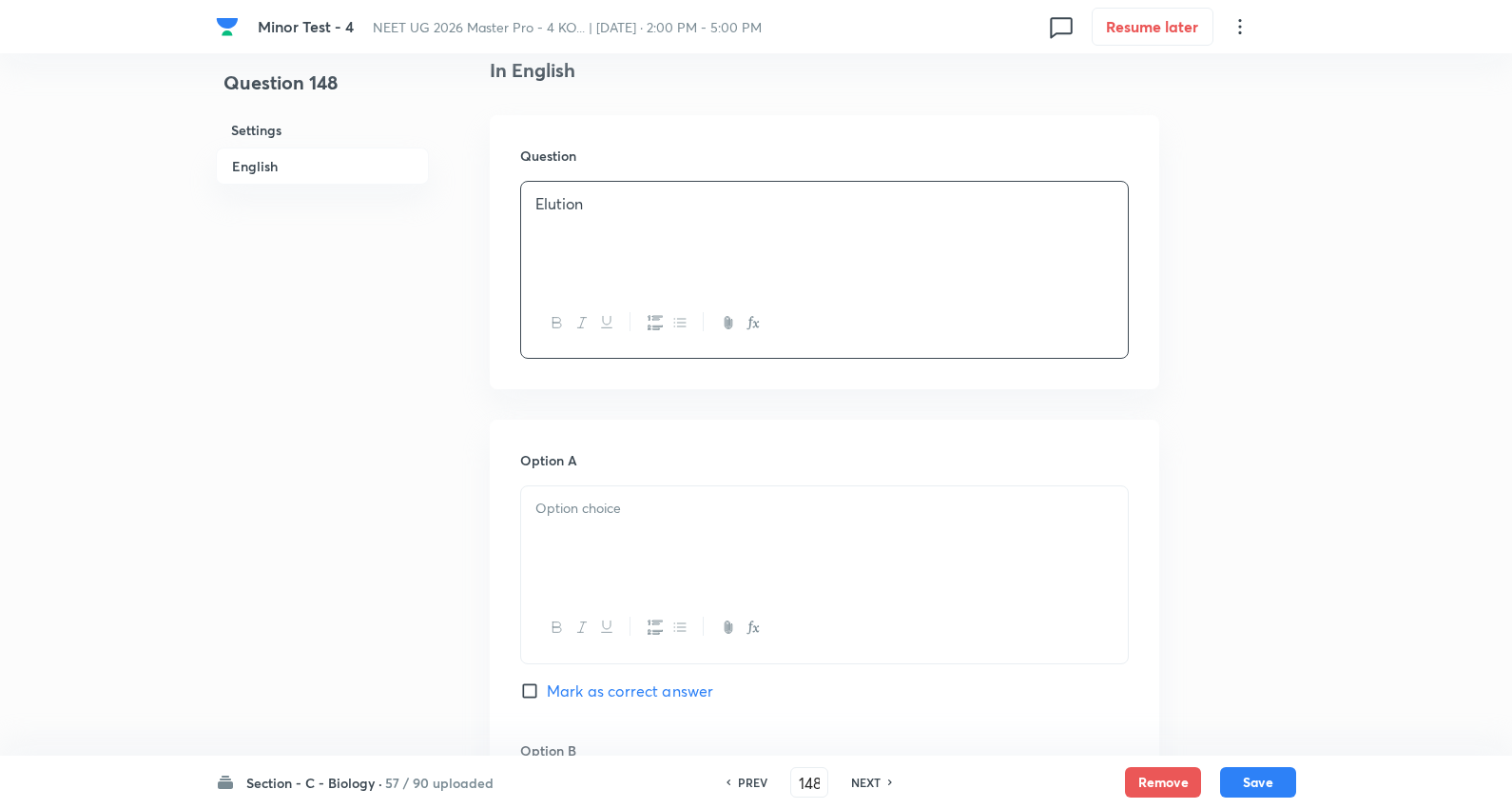
click at [666, 234] on div "Elution" at bounding box center [825, 235] width 607 height 107
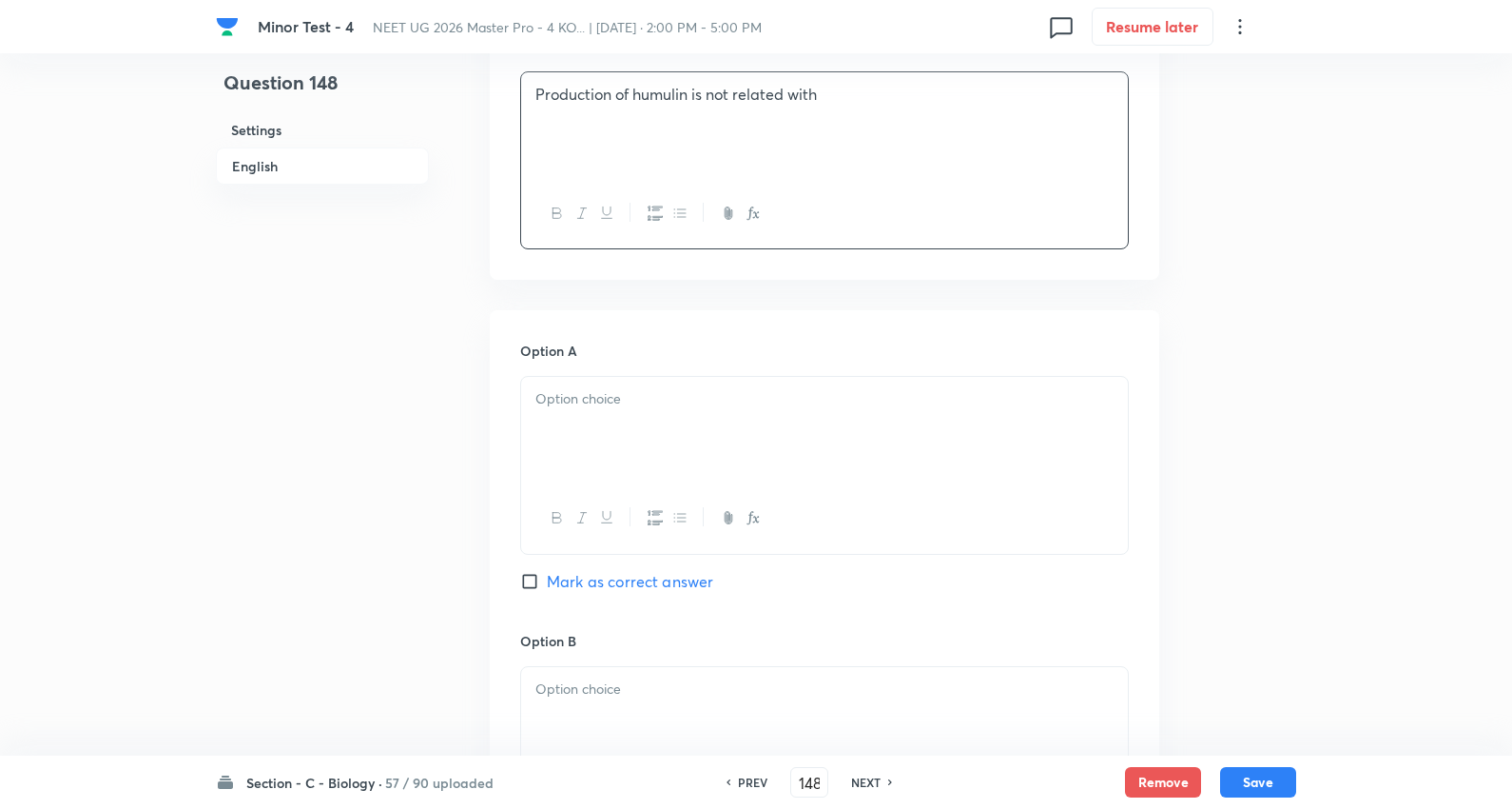
scroll to position [845, 0]
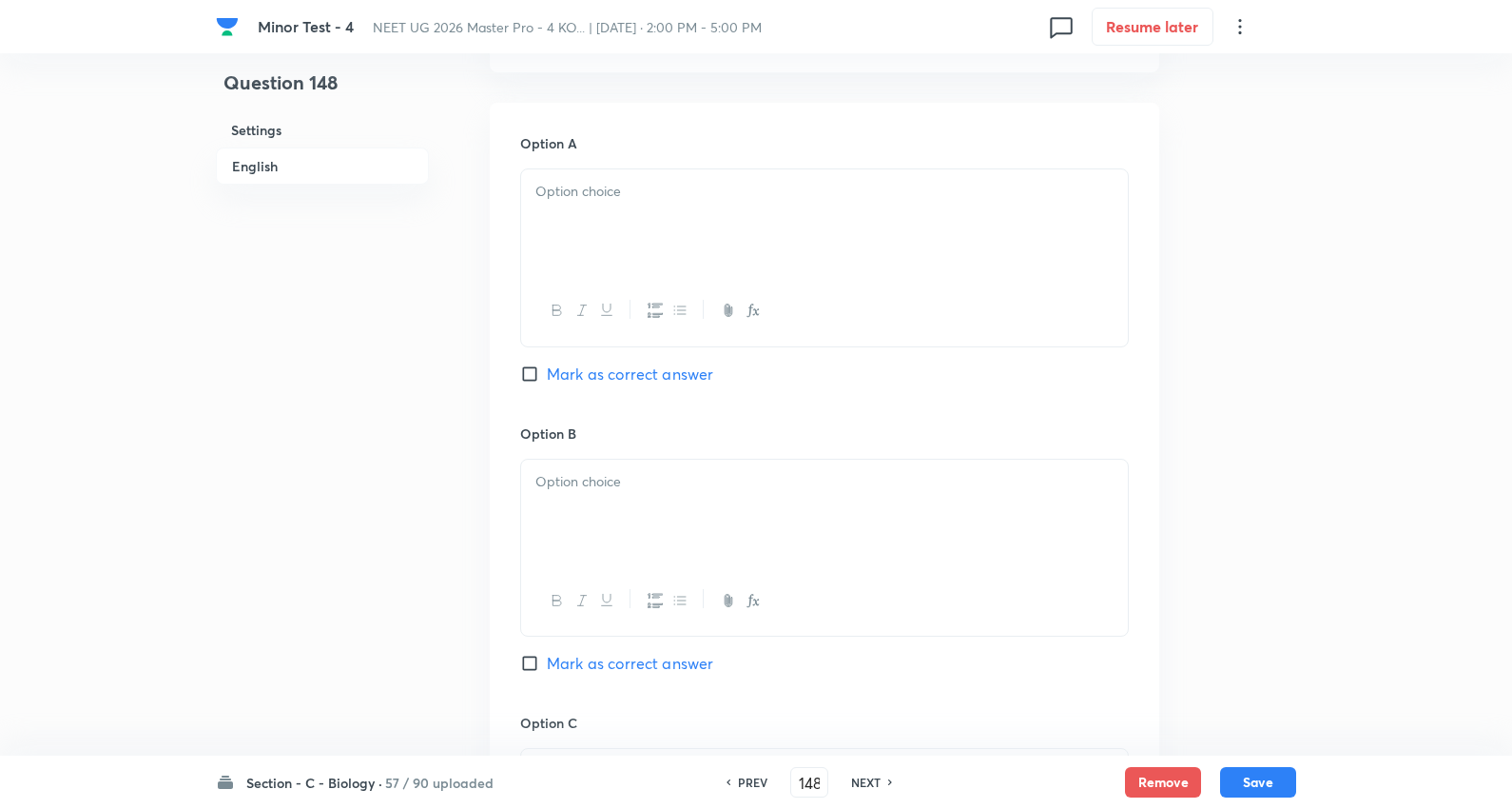
click at [624, 203] on div at bounding box center [825, 222] width 607 height 107
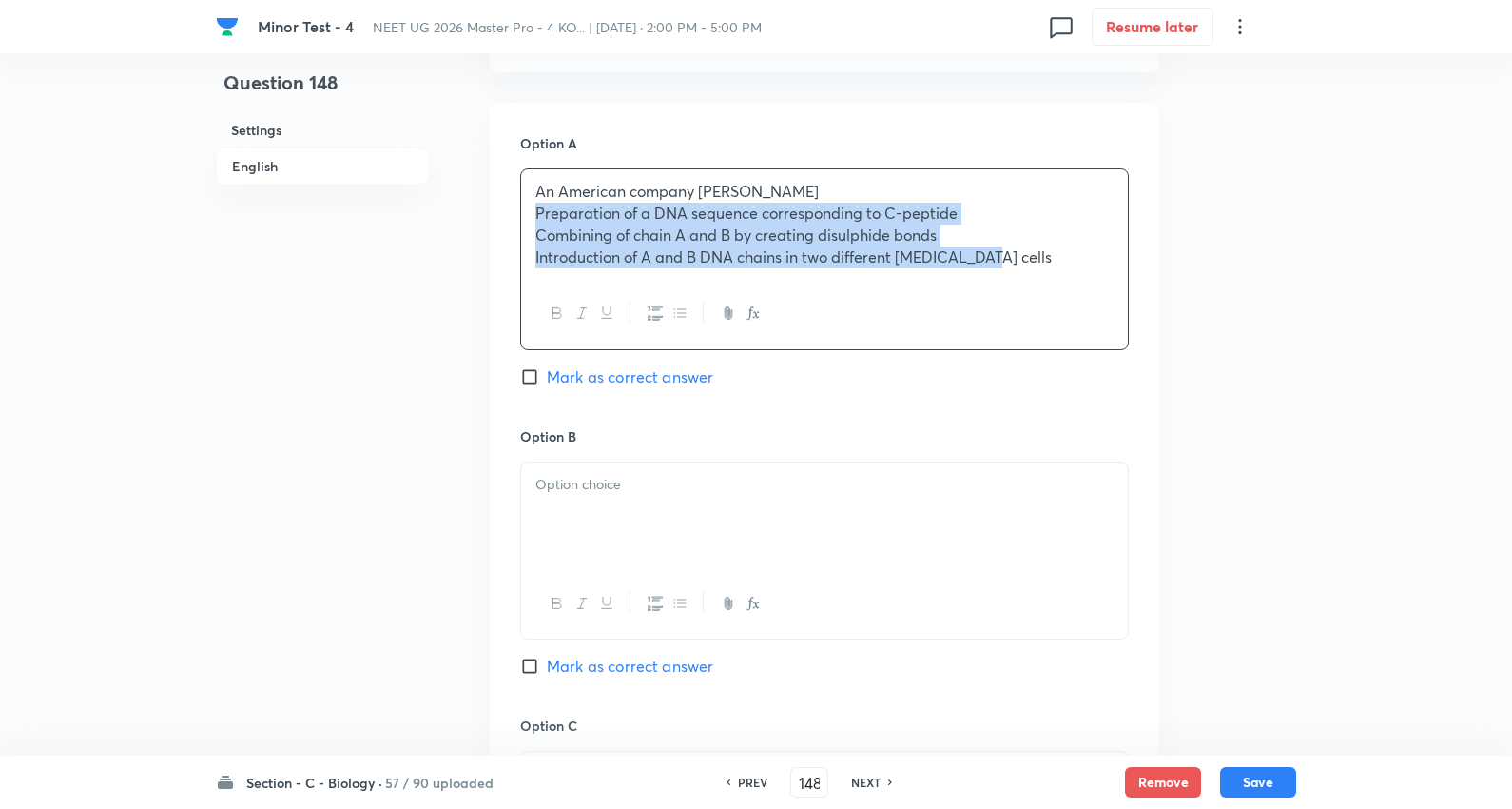
drag, startPoint x: 533, startPoint y: 210, endPoint x: 828, endPoint y: 258, distance: 298.9
click at [1328, 289] on div "Minor Test - 4 NEET UG 2026 Master Pro - 4 KO... | Oct 5, 2025 · 2:00 PM - 5:00…" at bounding box center [756, 457] width 1512 height 2421
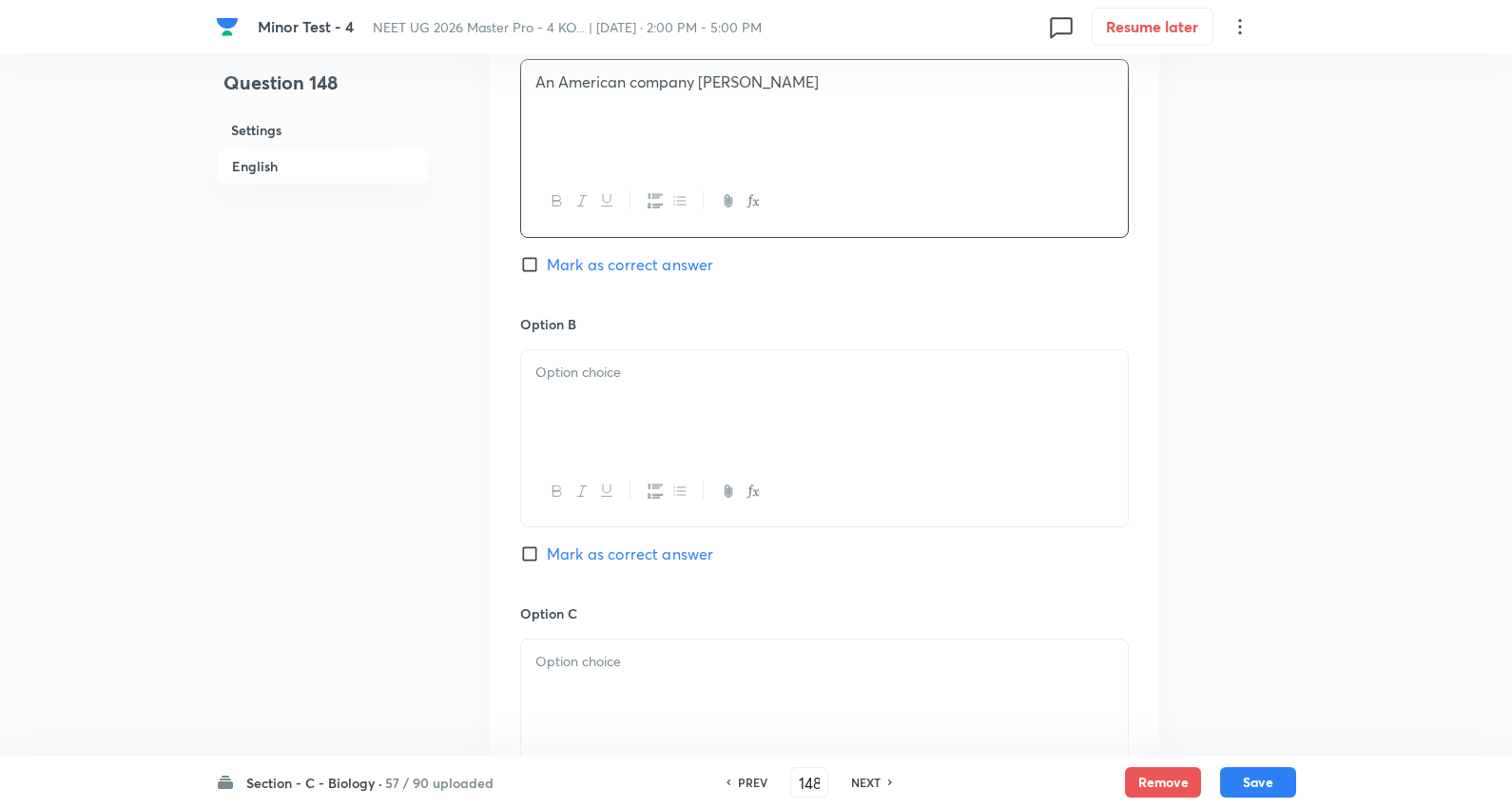
scroll to position [1057, 0]
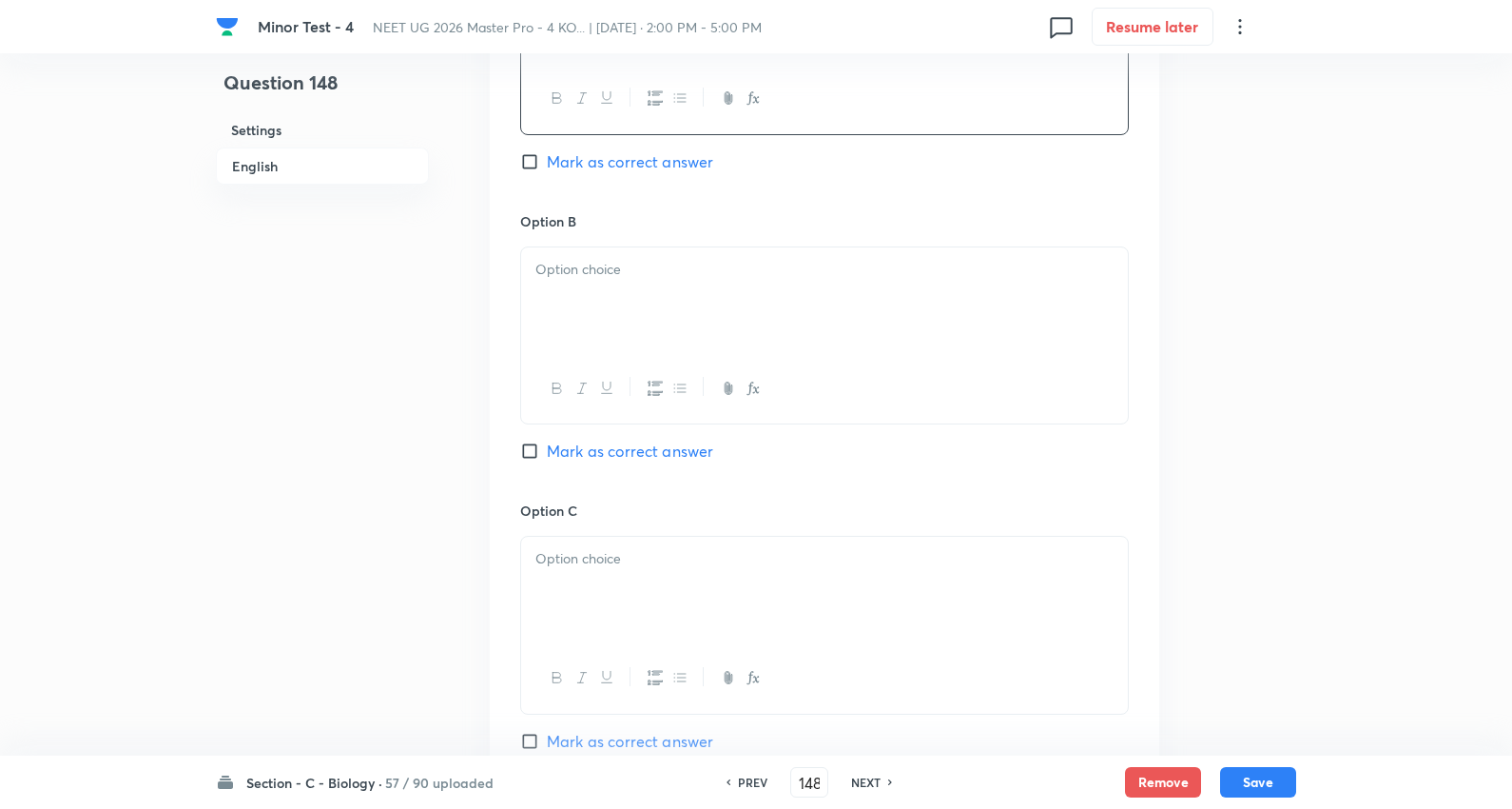
click at [581, 289] on div at bounding box center [825, 301] width 607 height 107
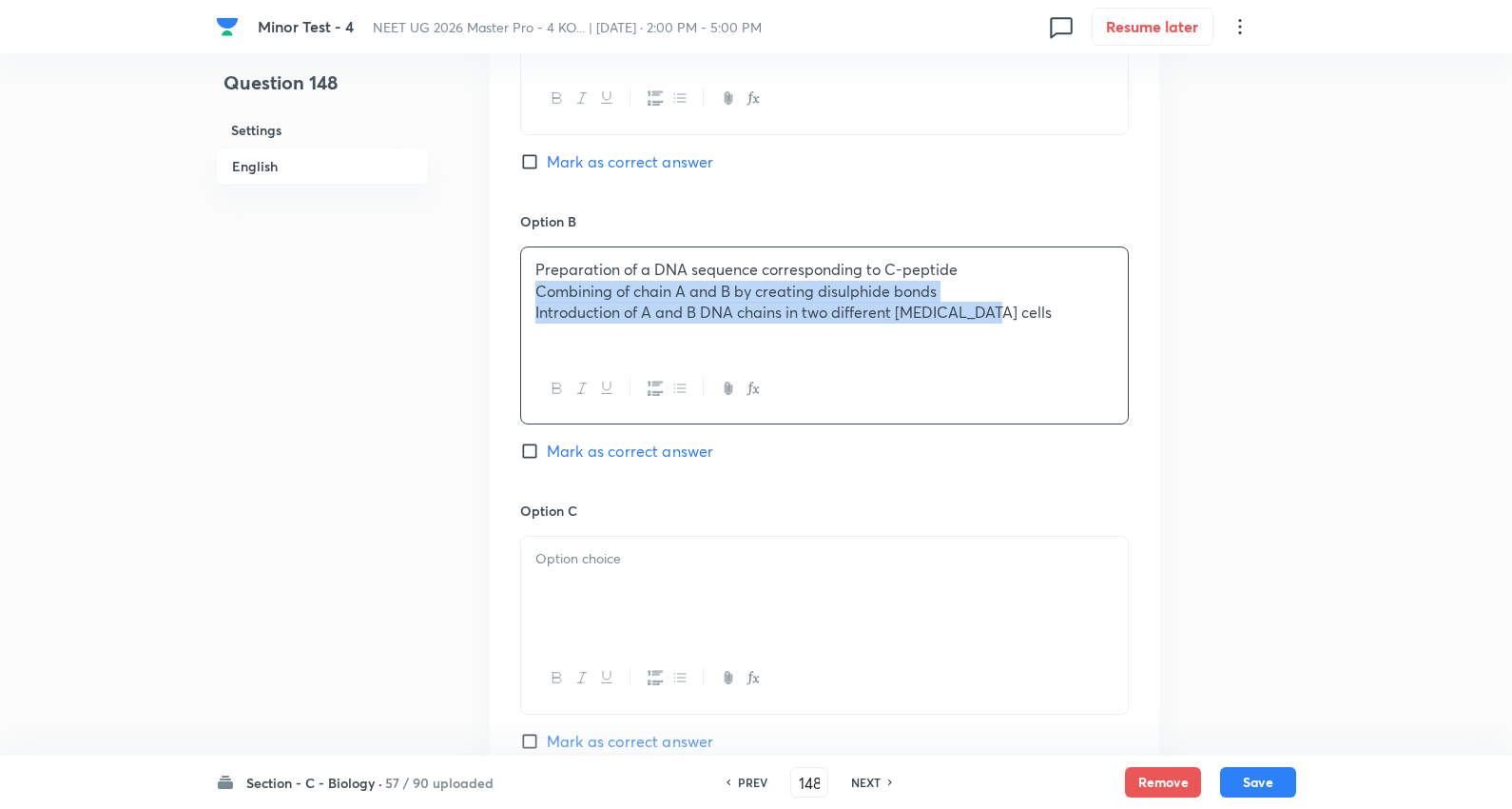
drag, startPoint x: 534, startPoint y: 293, endPoint x: 1520, endPoint y: 352, distance: 987.8
click at [1512, 352] on html "Minor Test - 4 NEET UG 2026 Master Pro - 4 KO... | Oct 5, 2025 · 2:00 PM - 5:00…" at bounding box center [756, 244] width 1512 height 2601
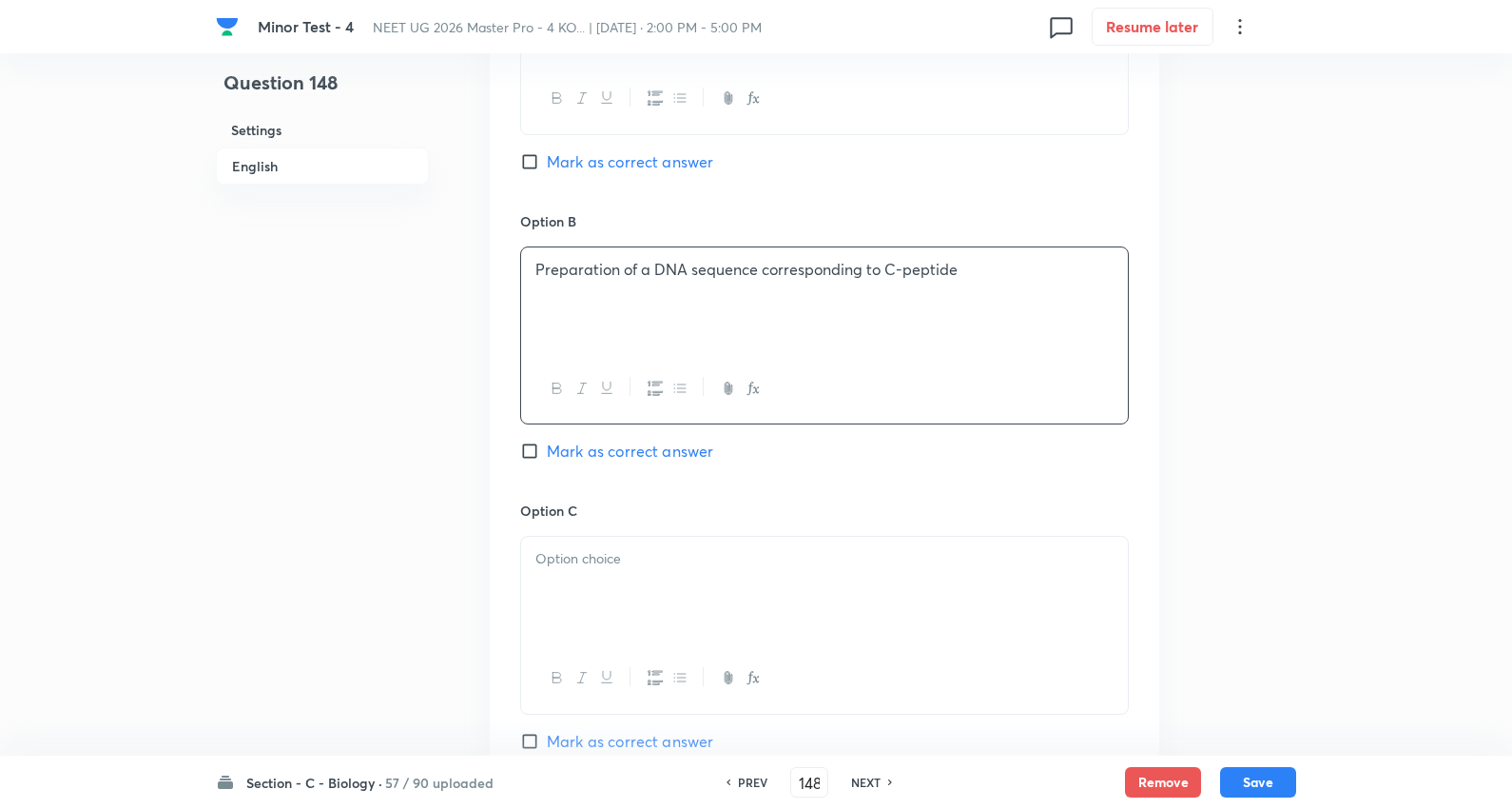
click at [698, 452] on span "Mark as correct answer" at bounding box center [631, 451] width 166 height 23
click at [547, 452] on input "Mark as correct answer" at bounding box center [533, 451] width 26 height 19
checkbox input "true"
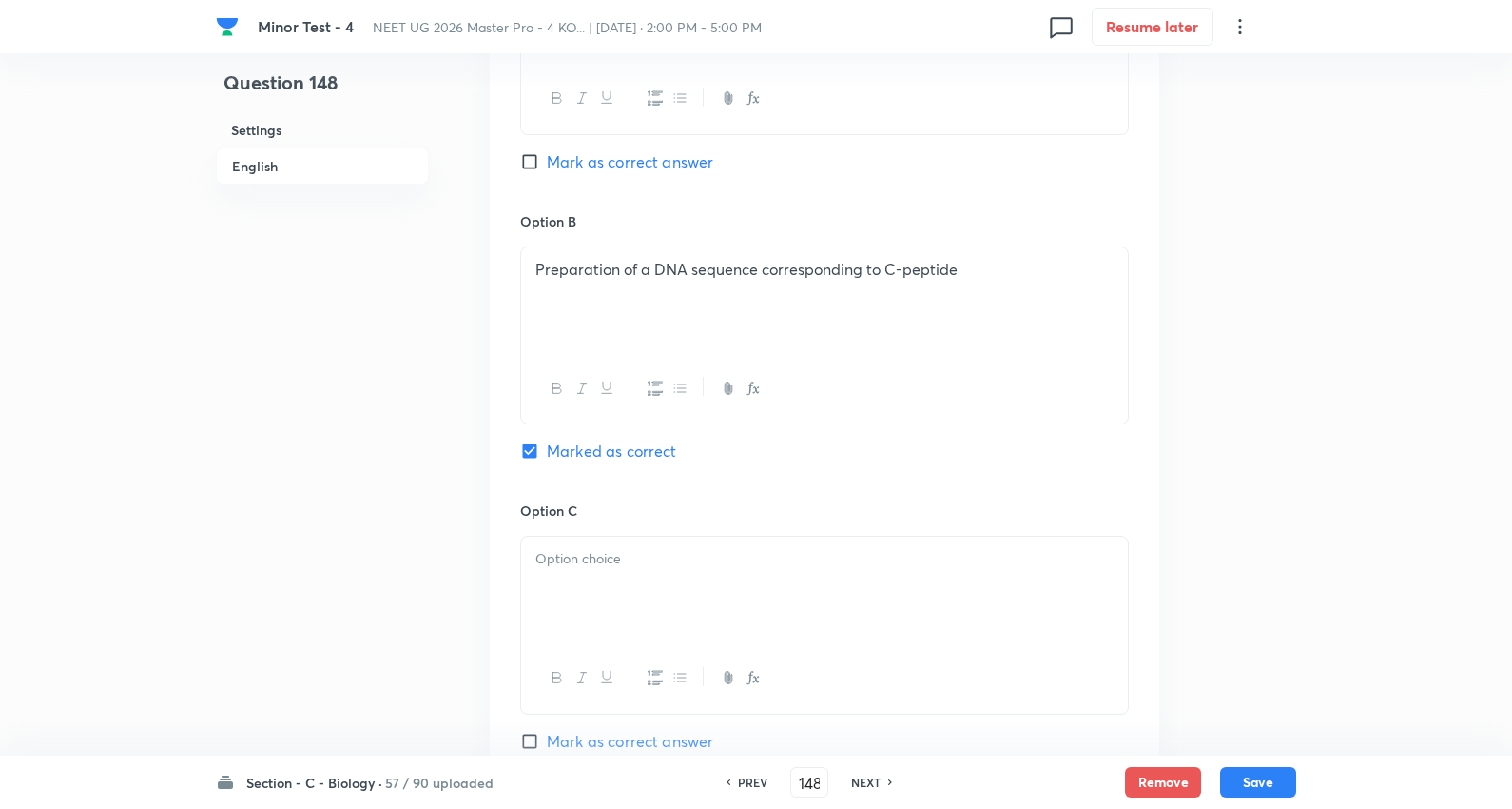
click at [572, 573] on div at bounding box center [825, 590] width 607 height 107
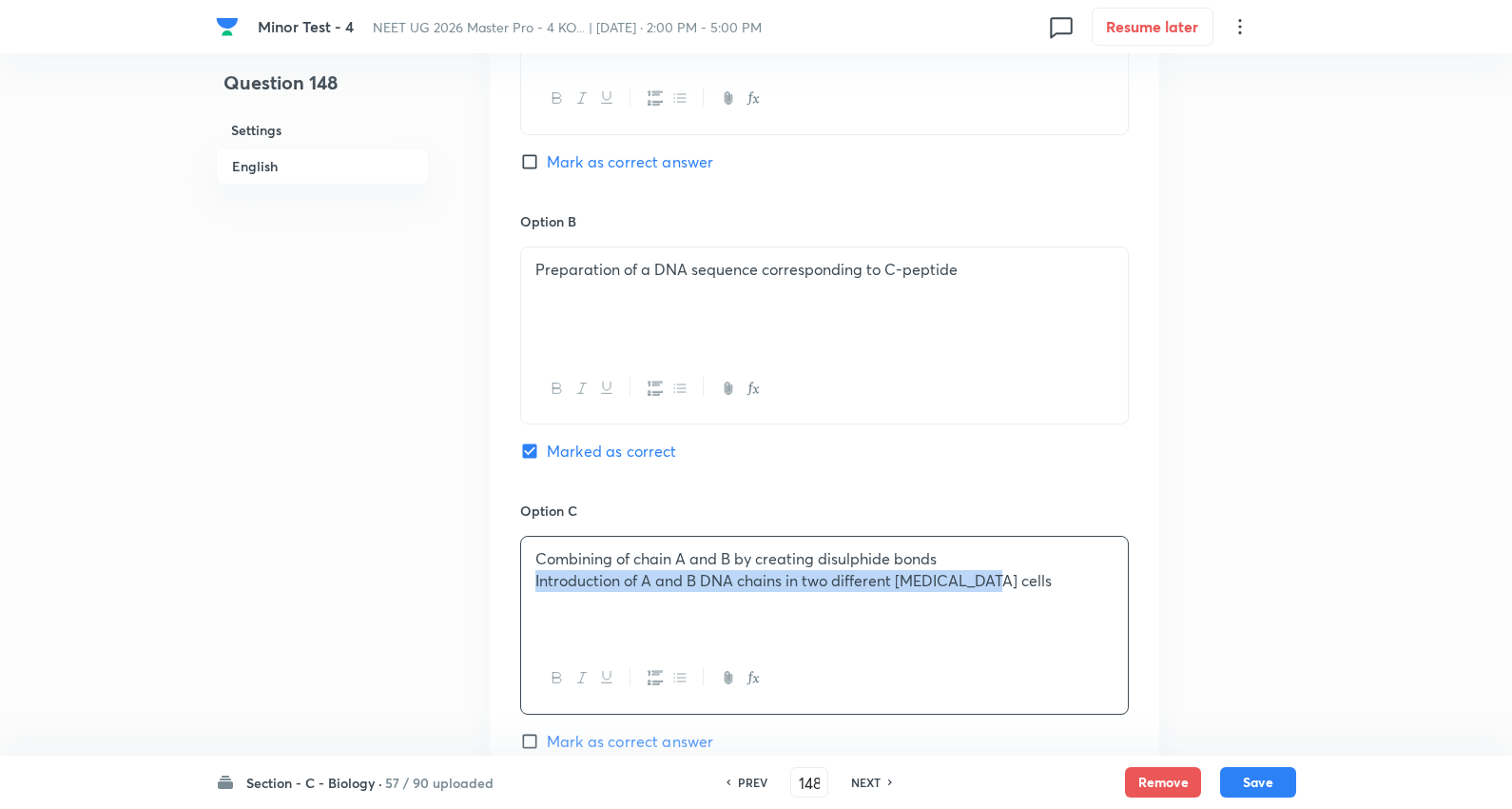
drag, startPoint x: 534, startPoint y: 587, endPoint x: 1291, endPoint y: 643, distance: 759.1
click at [1291, 643] on div "Question 148 Settings English Settings Type Single choice correct 4 options + 4…" at bounding box center [756, 243] width 1080 height 2418
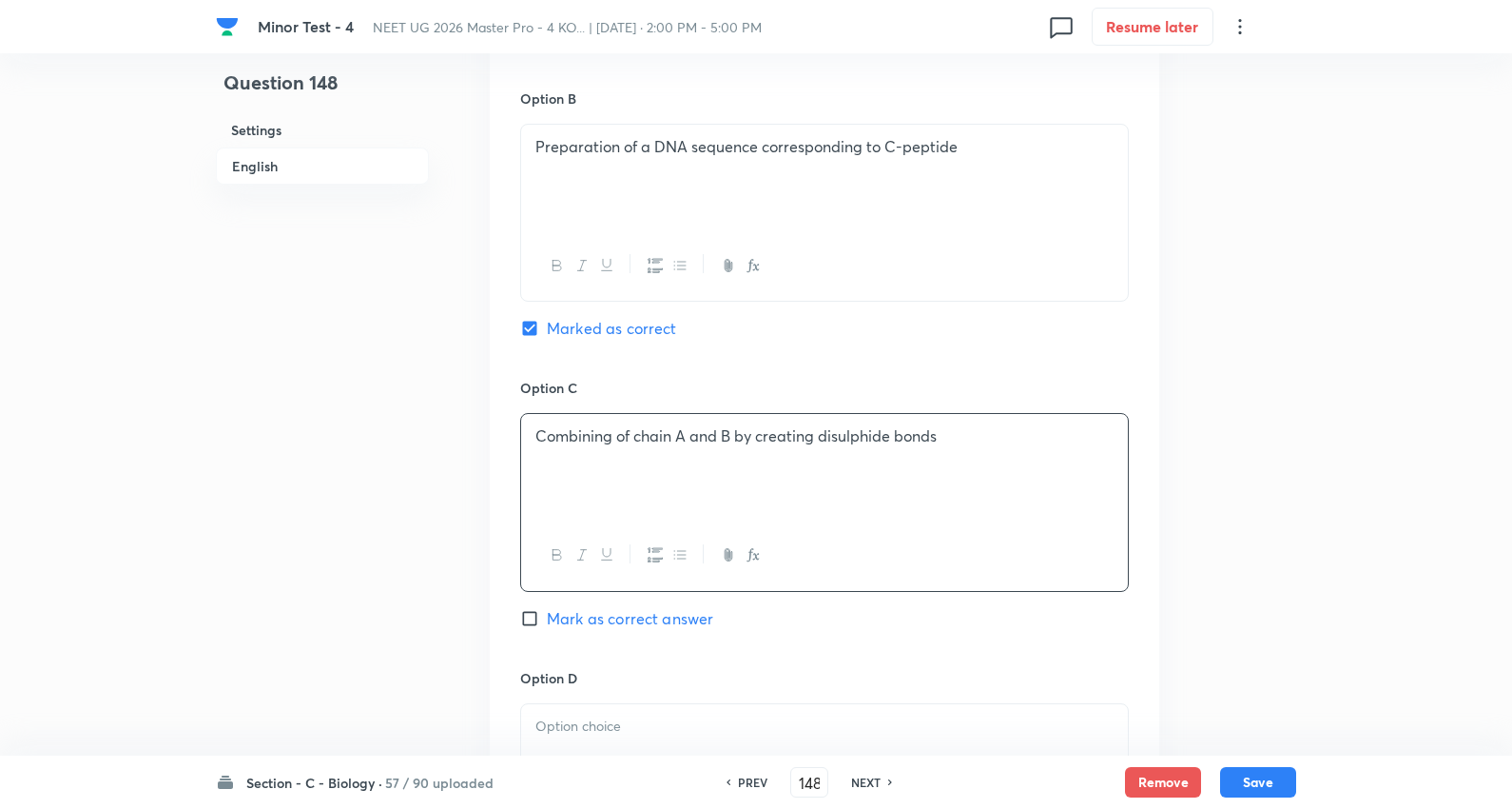
scroll to position [1374, 0]
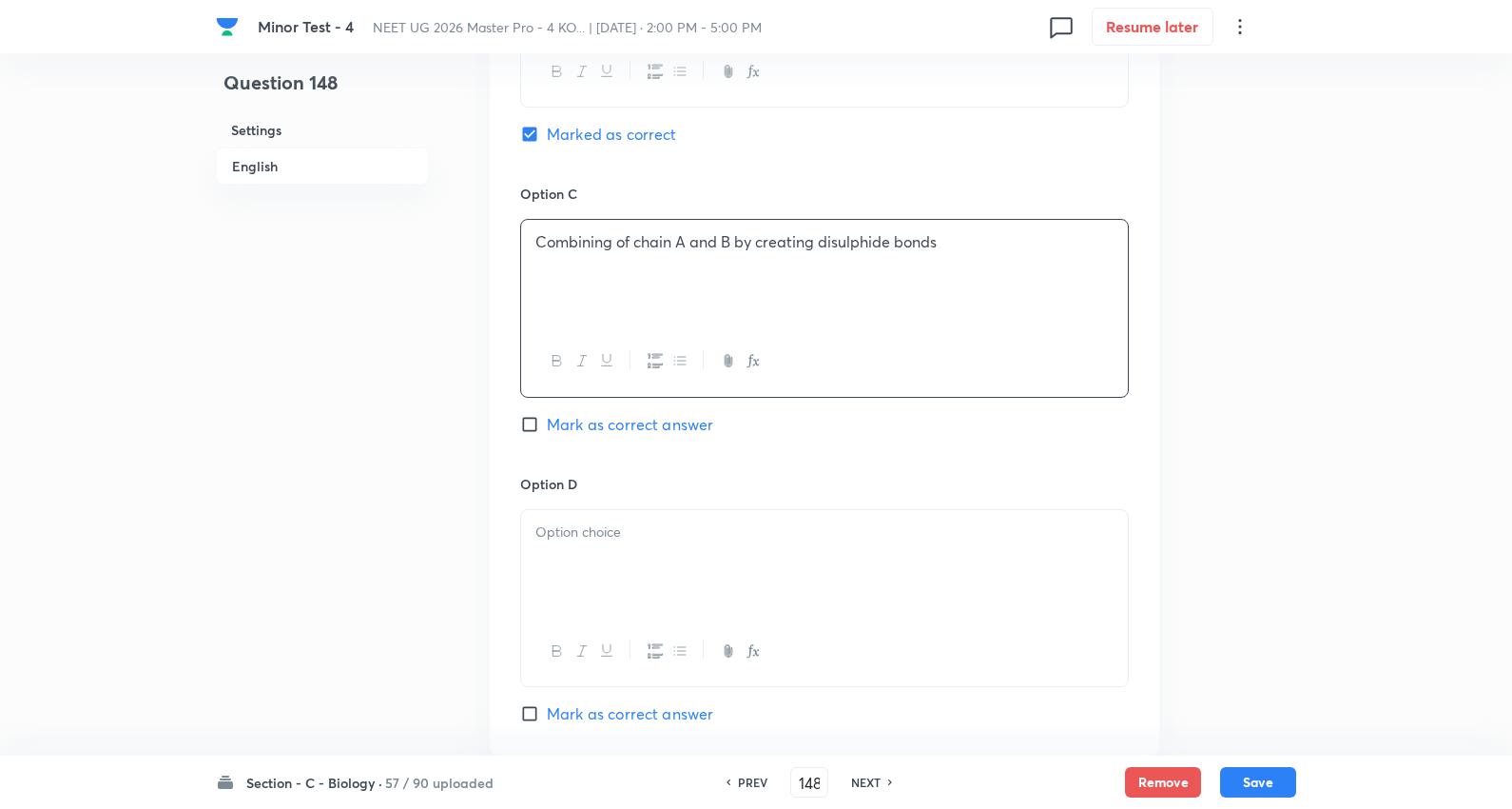
click at [588, 534] on p at bounding box center [825, 532] width 579 height 22
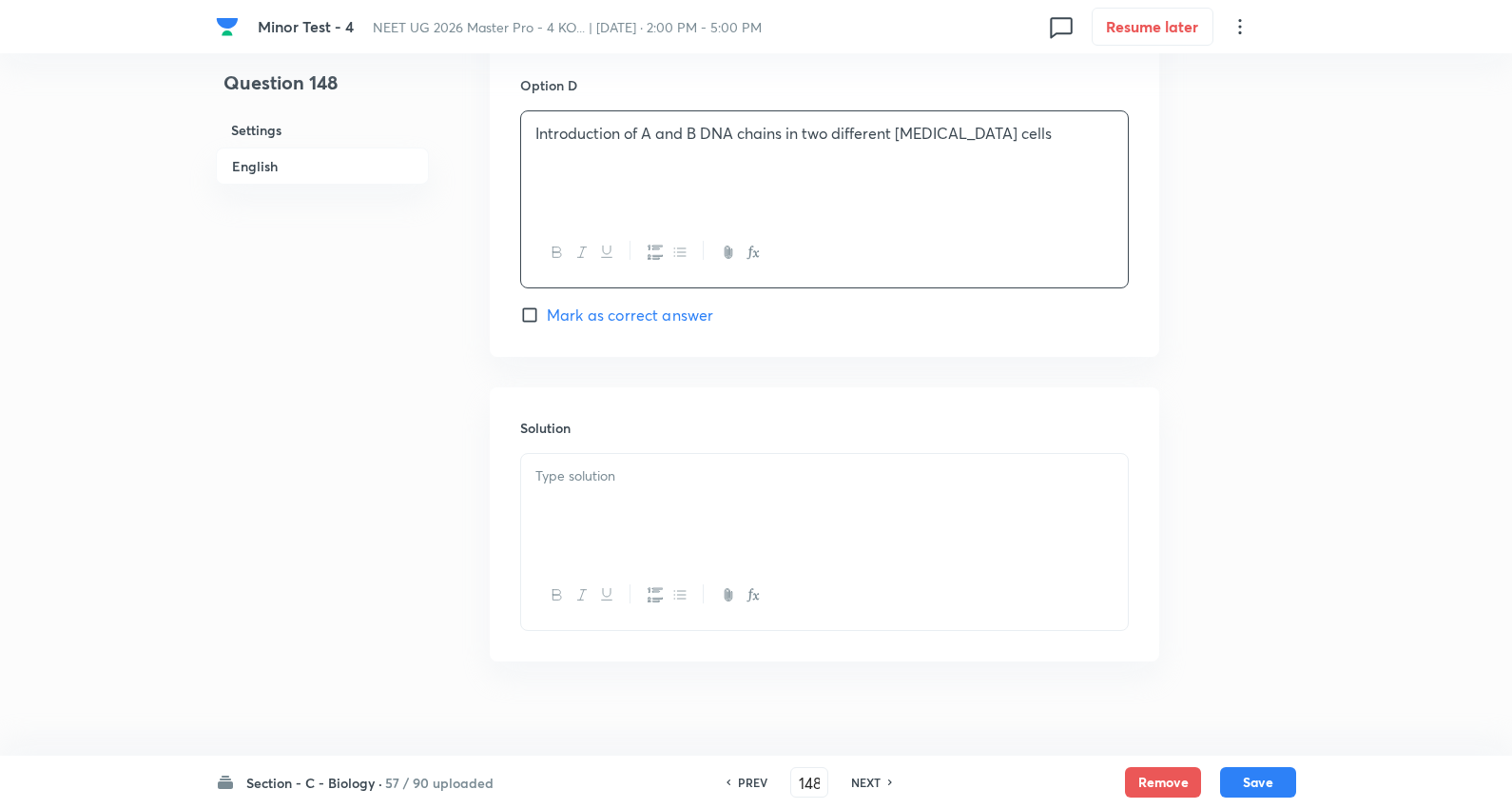
scroll to position [1796, 0]
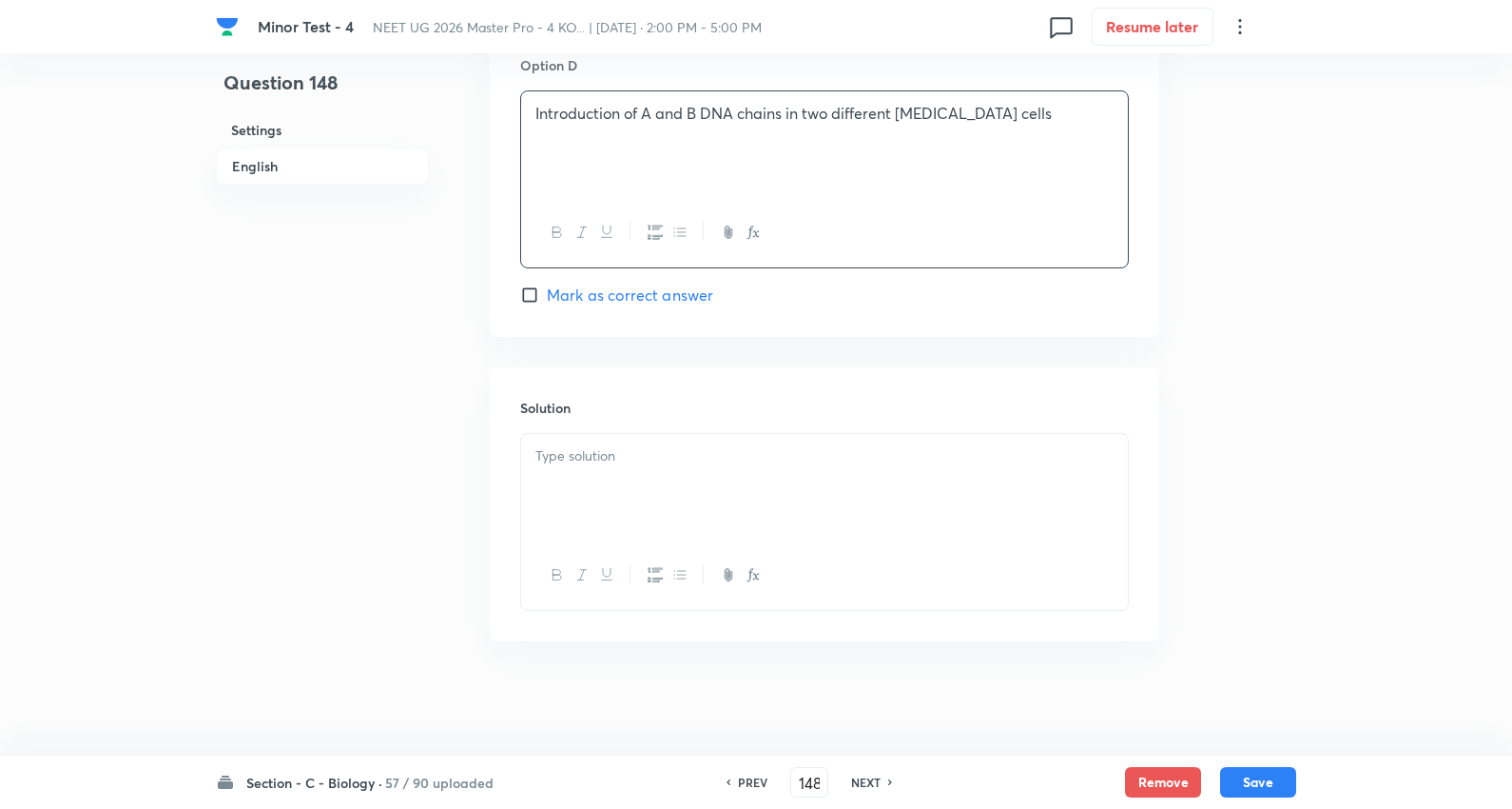
click at [624, 468] on div at bounding box center [825, 487] width 607 height 107
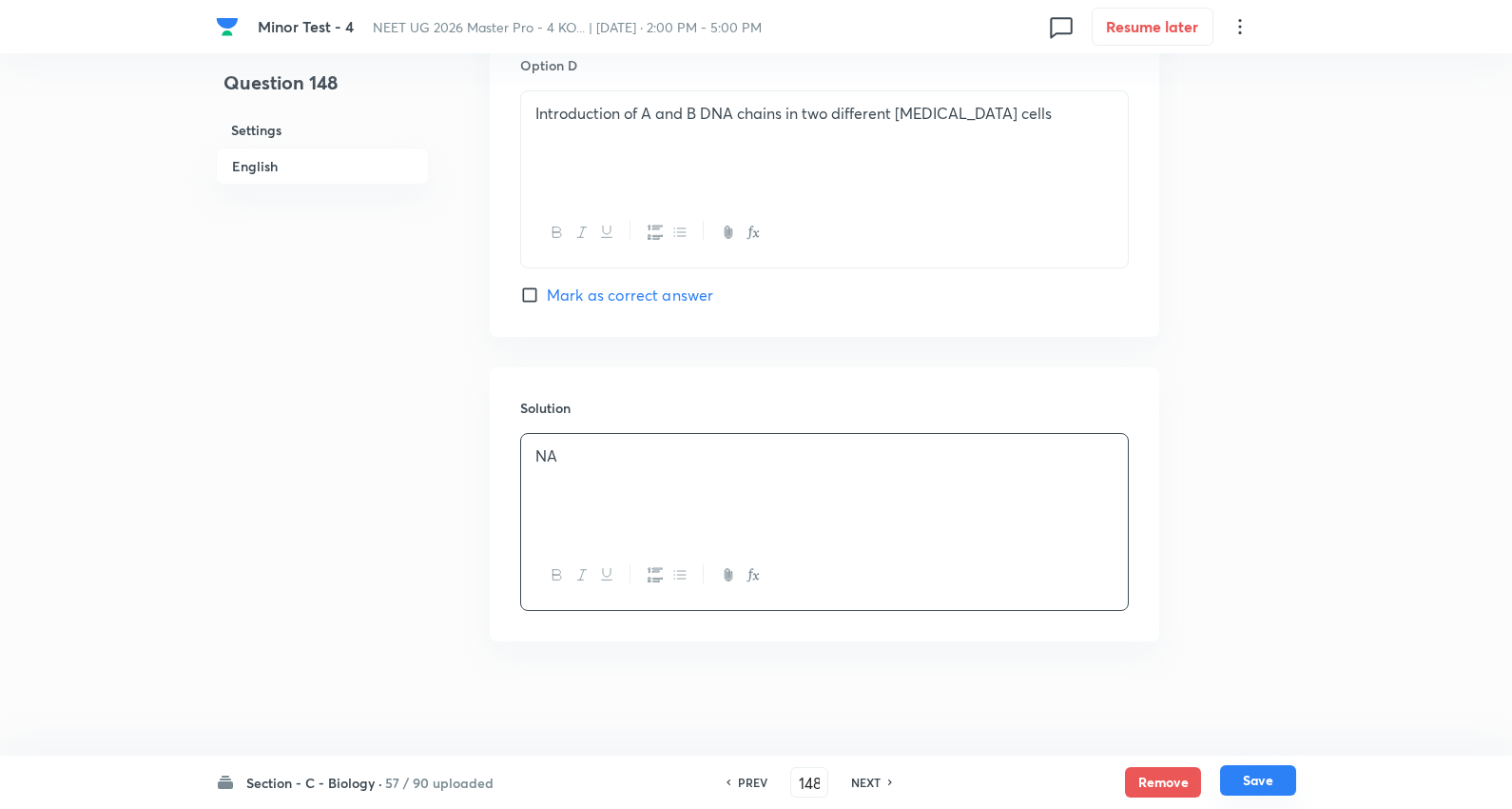
click at [1261, 772] on button "Save" at bounding box center [1258, 780] width 76 height 30
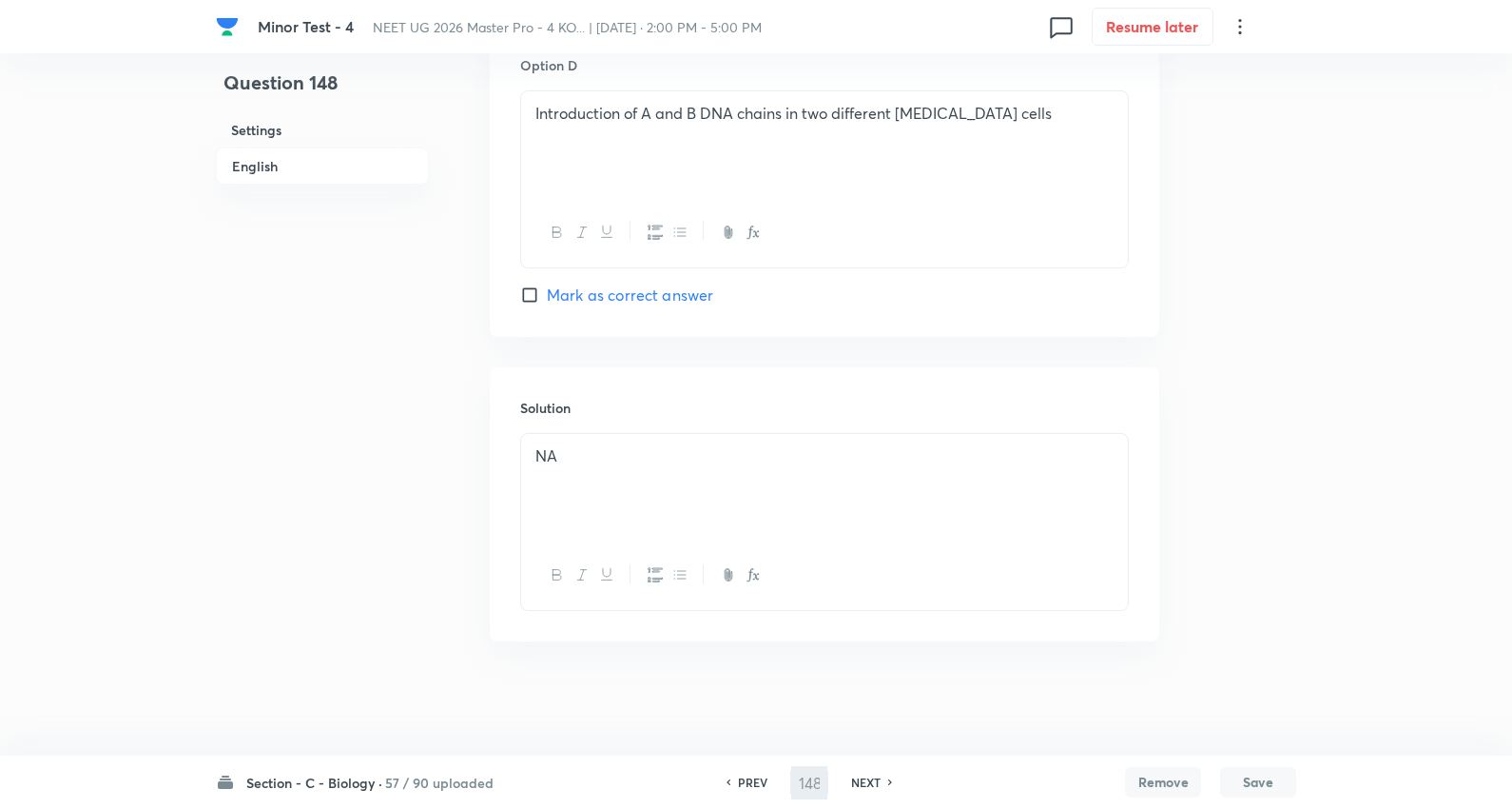
type input "149"
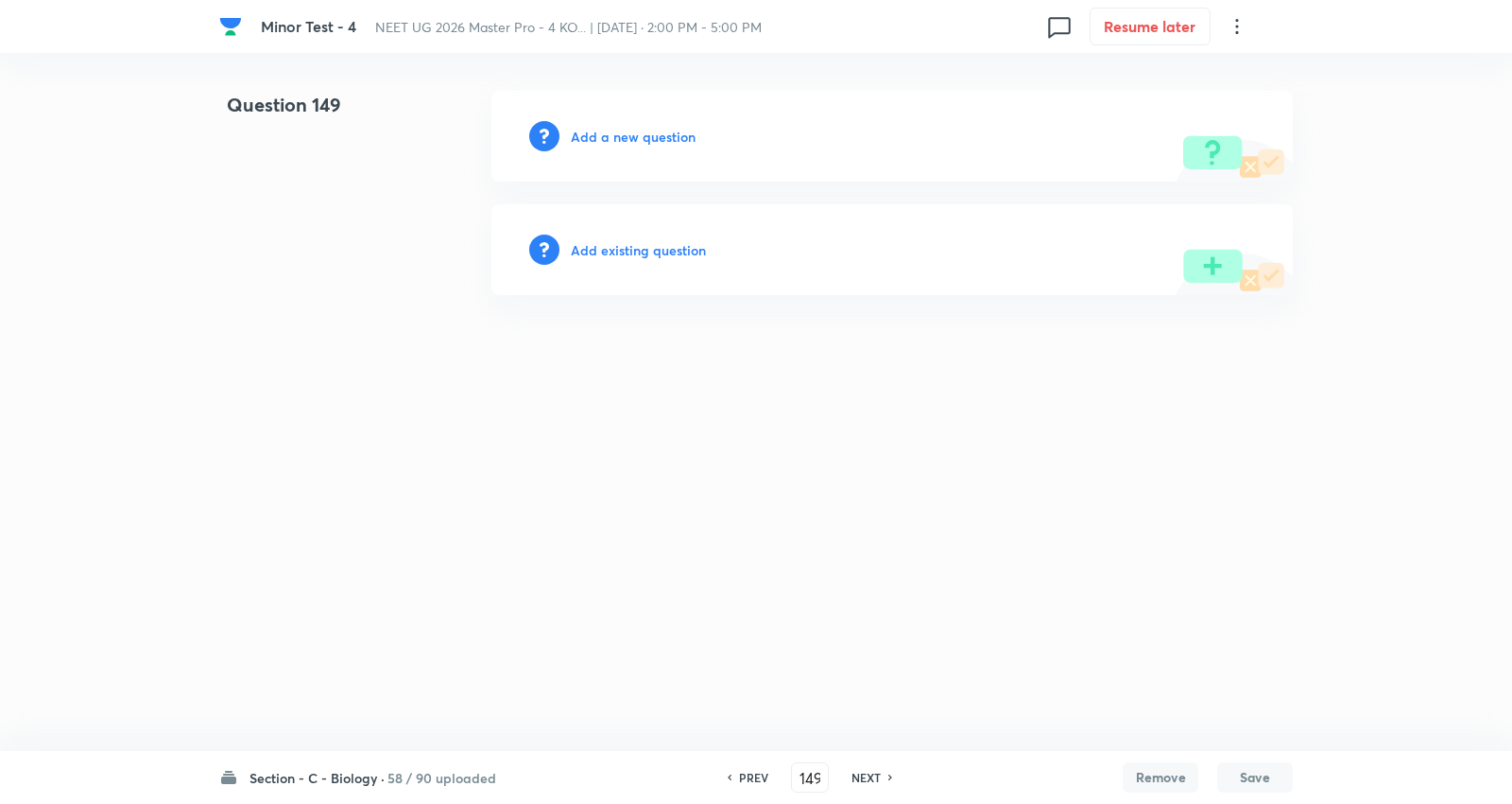
click at [633, 142] on h6 "Add a new question" at bounding box center [633, 136] width 125 height 19
click at [633, 142] on h6 "Choose a question type" at bounding box center [644, 136] width 146 height 19
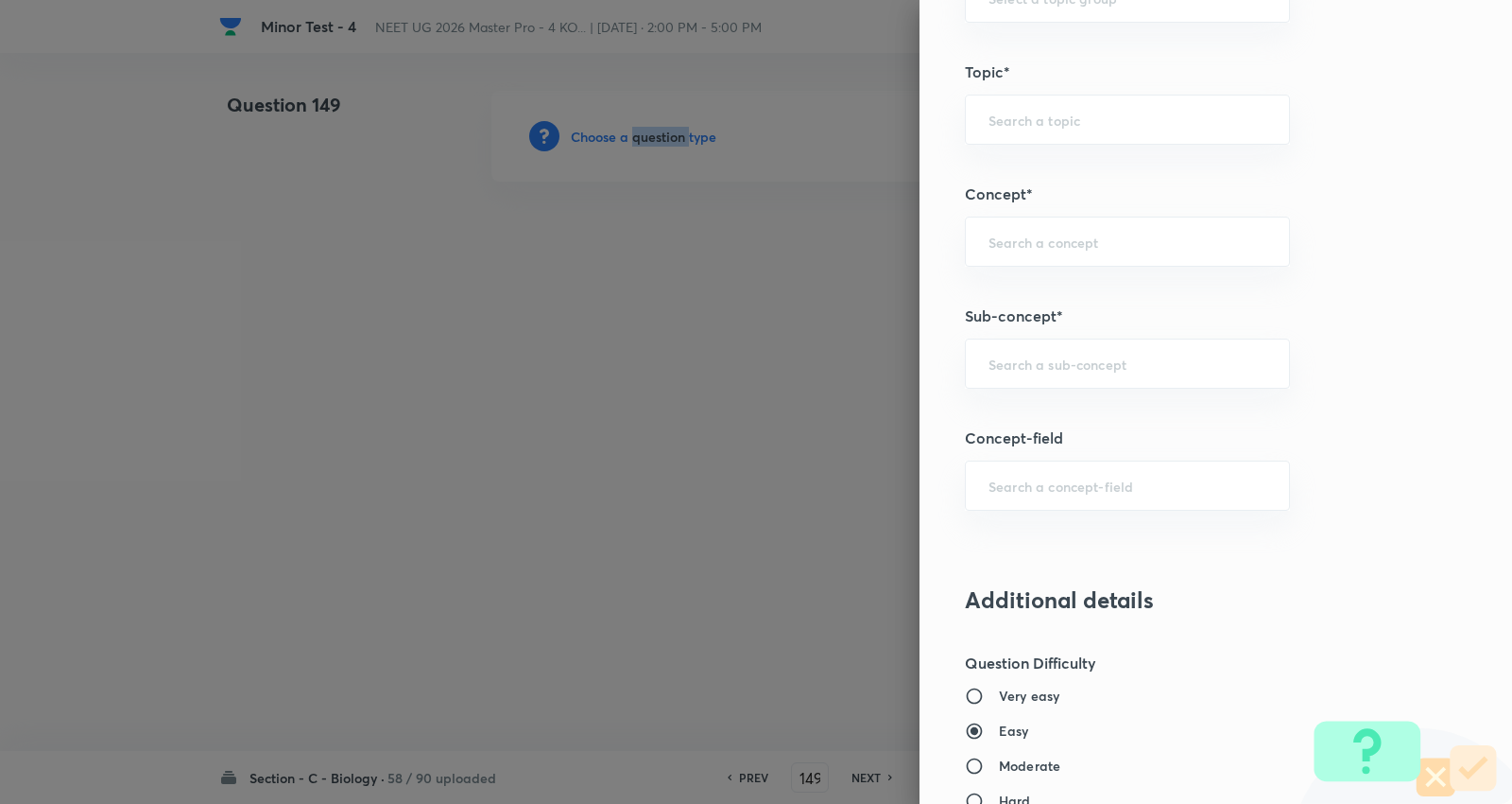
scroll to position [1050, 0]
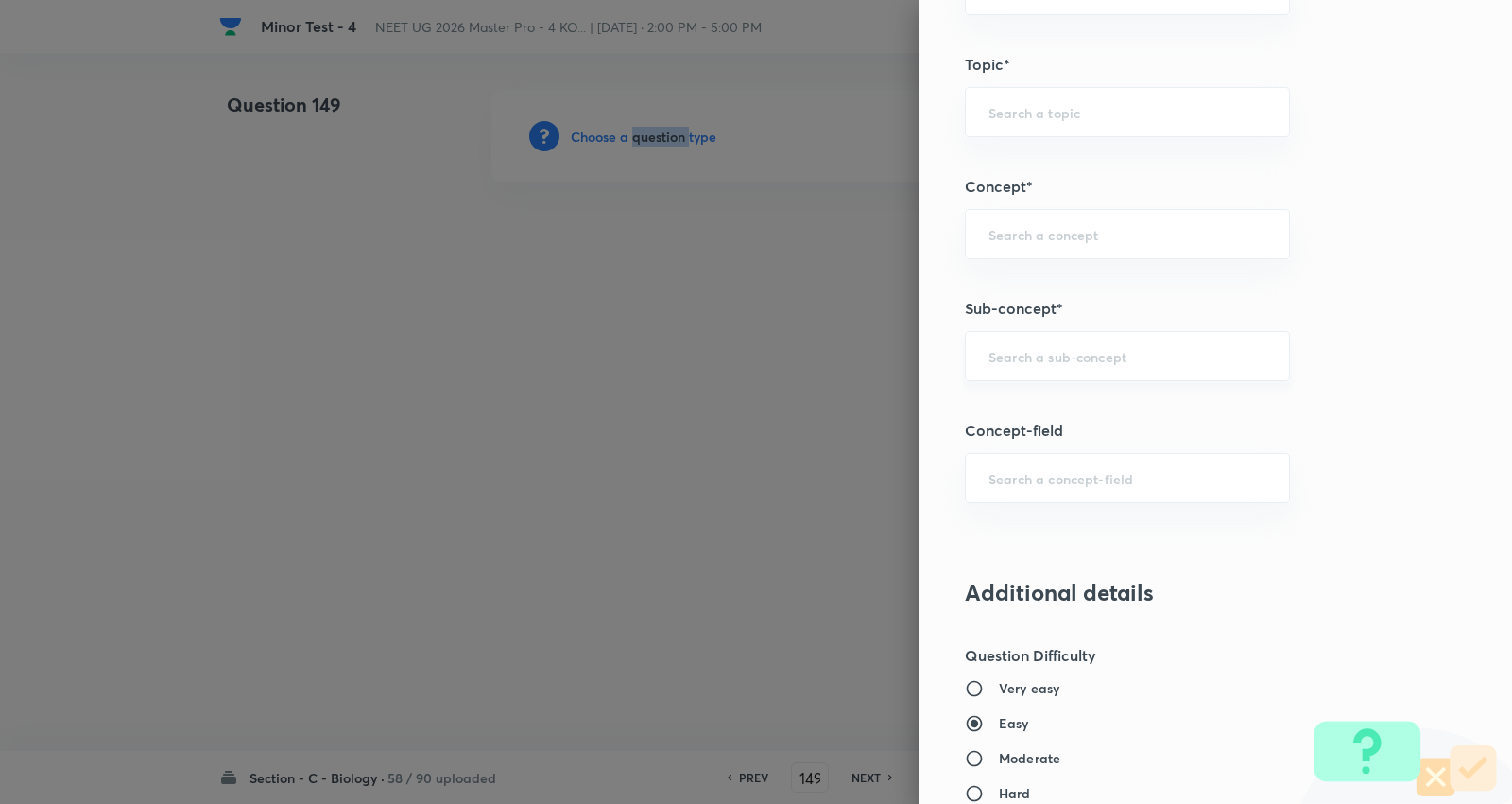
click at [1038, 372] on div "​" at bounding box center [1128, 355] width 325 height 50
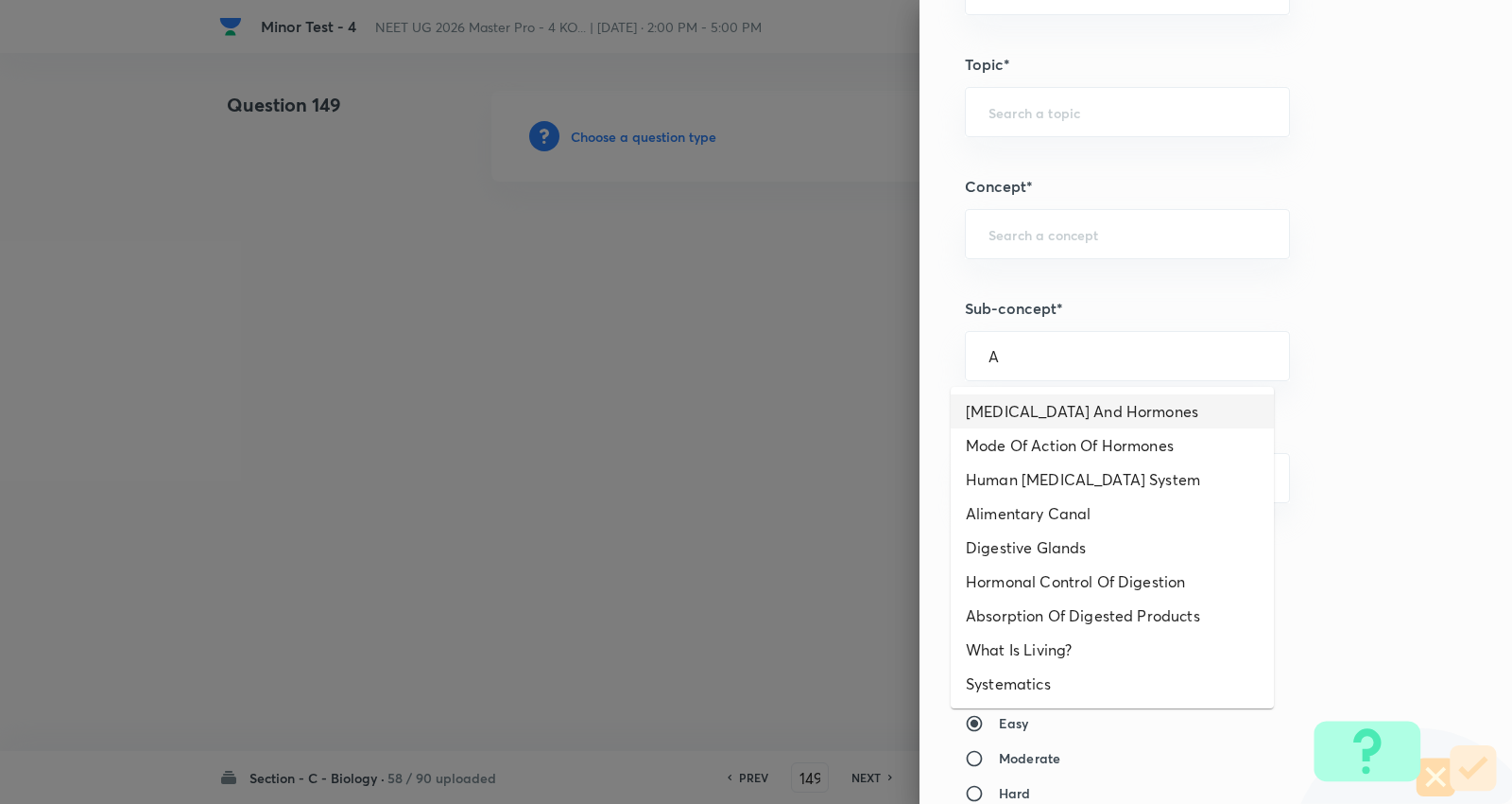
click at [1035, 413] on li "Endocrine Glands And Hormones" at bounding box center [1112, 411] width 323 height 34
type input "Endocrine Glands And Hormones"
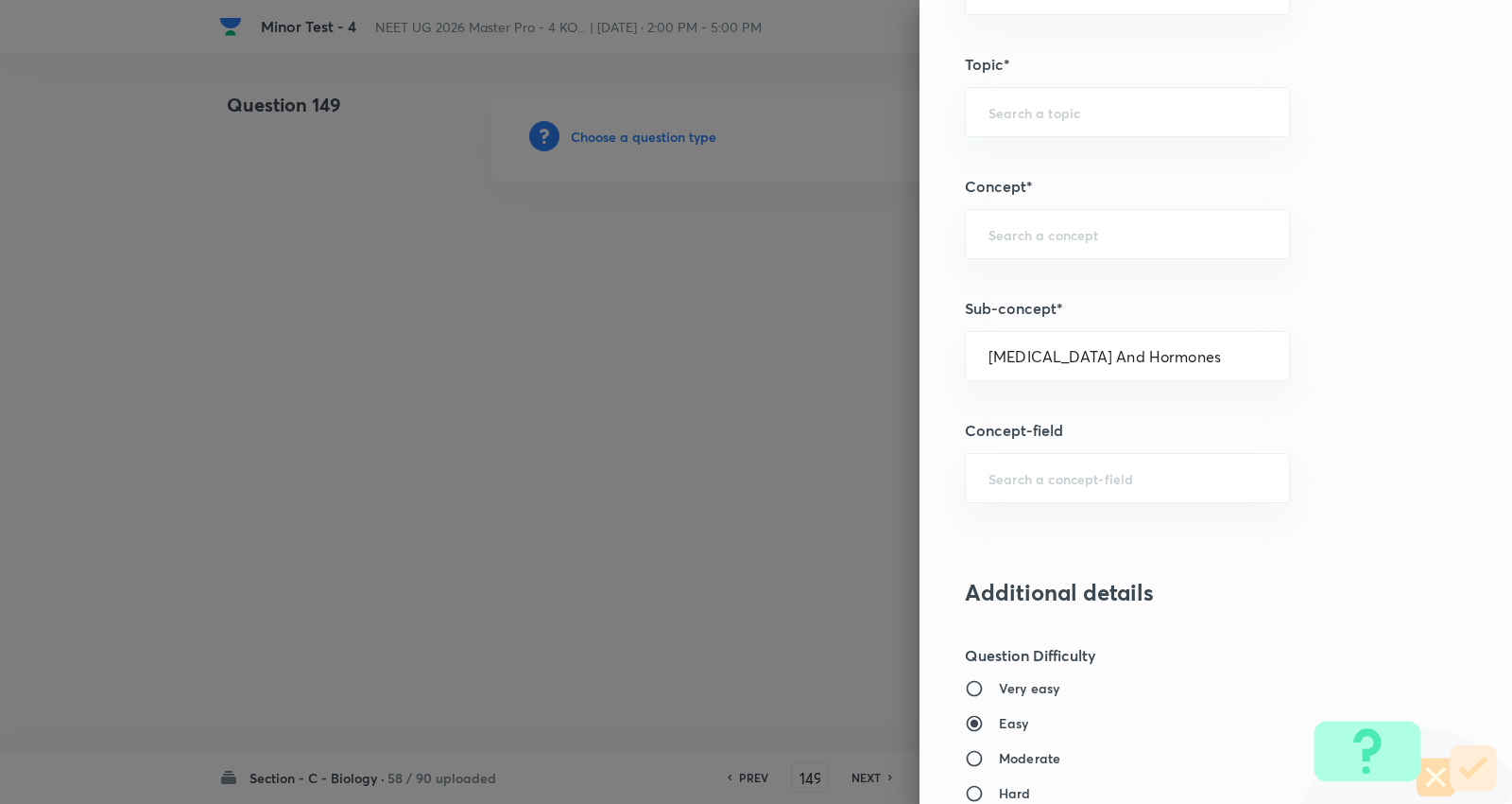
type input "Biology"
type input "Human Physiology"
type input "Chemical Coordinate & Integration"
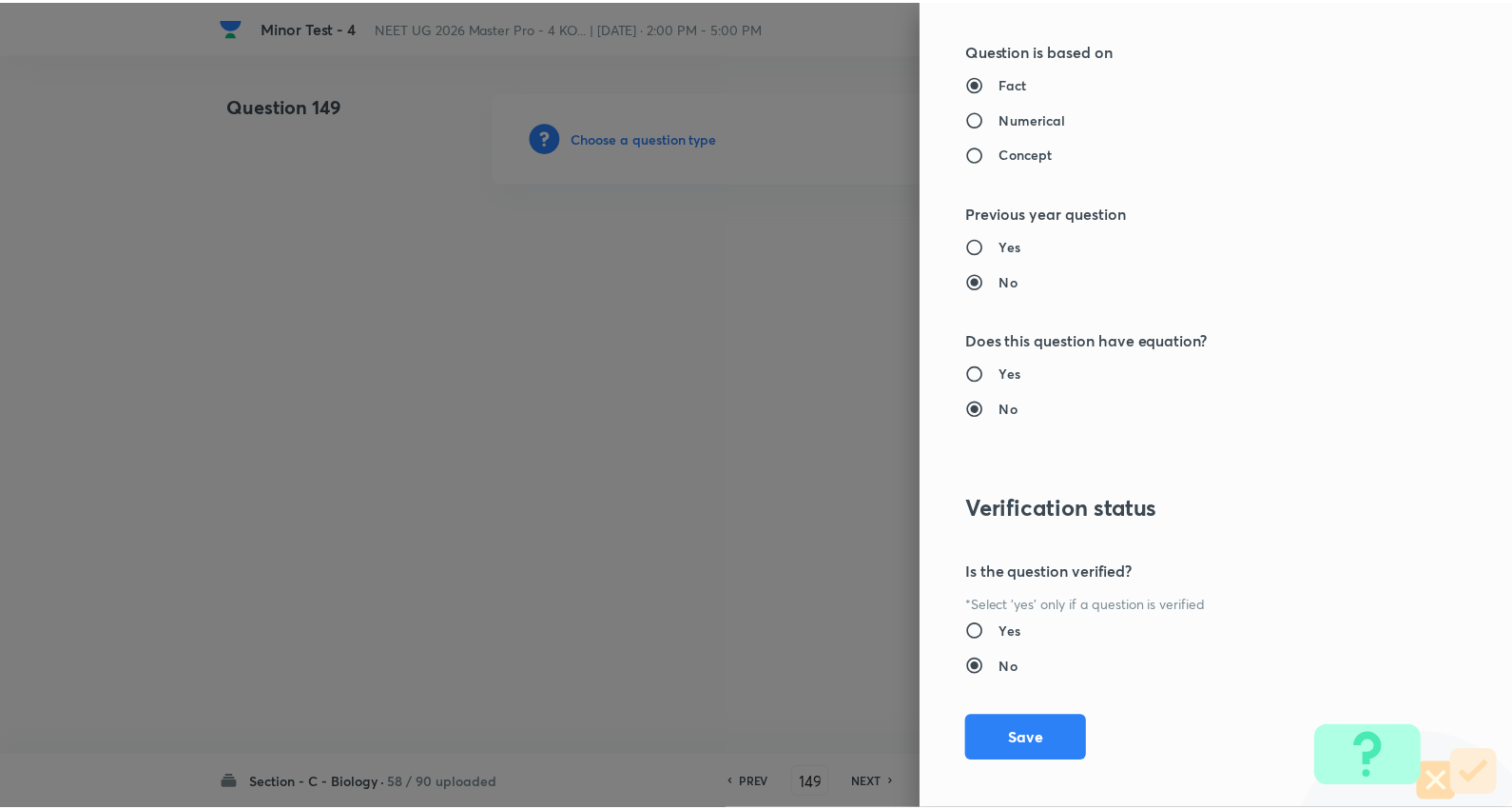
scroll to position [1913, 0]
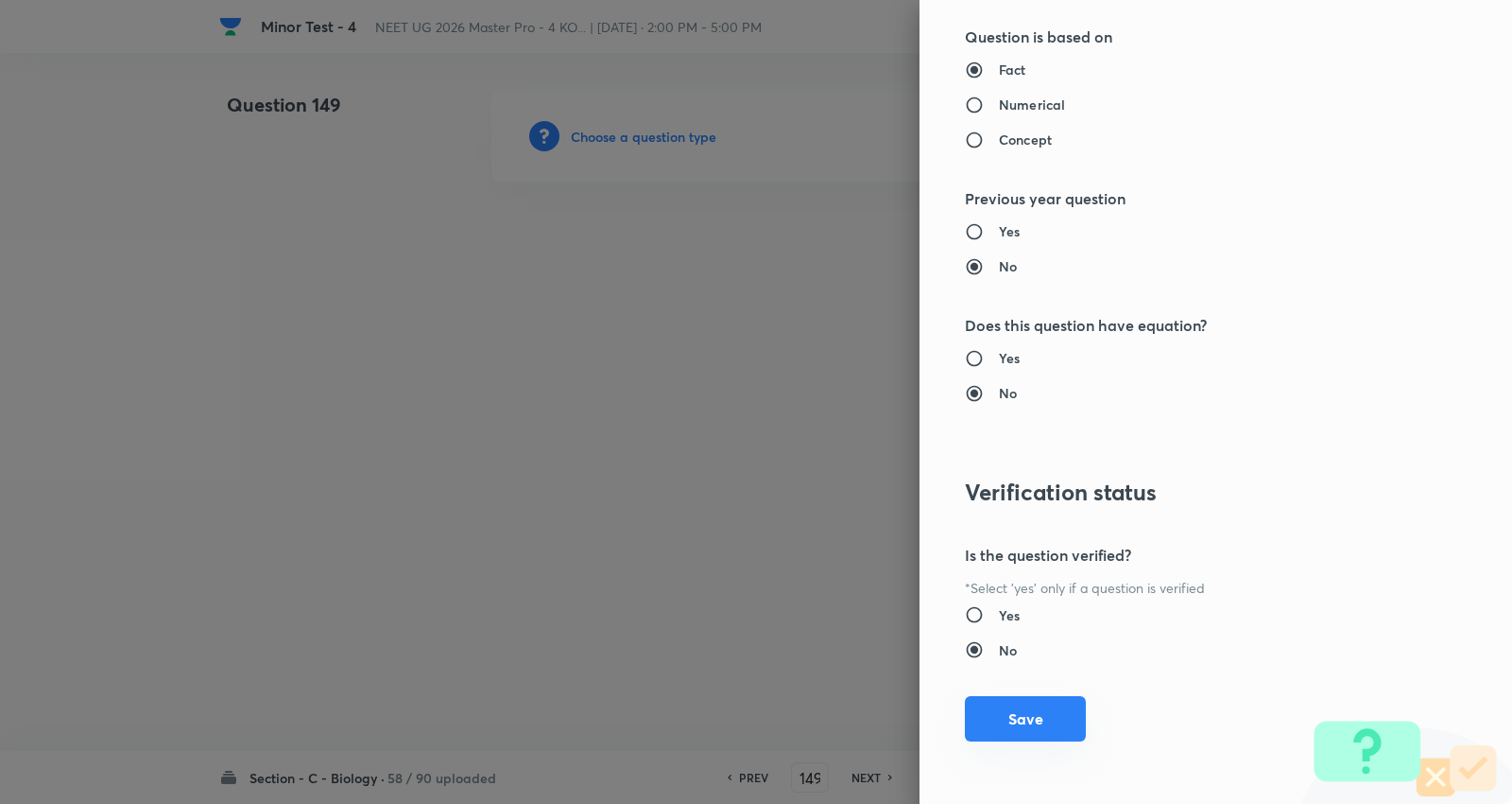
click at [1026, 704] on button "Save" at bounding box center [1026, 718] width 121 height 46
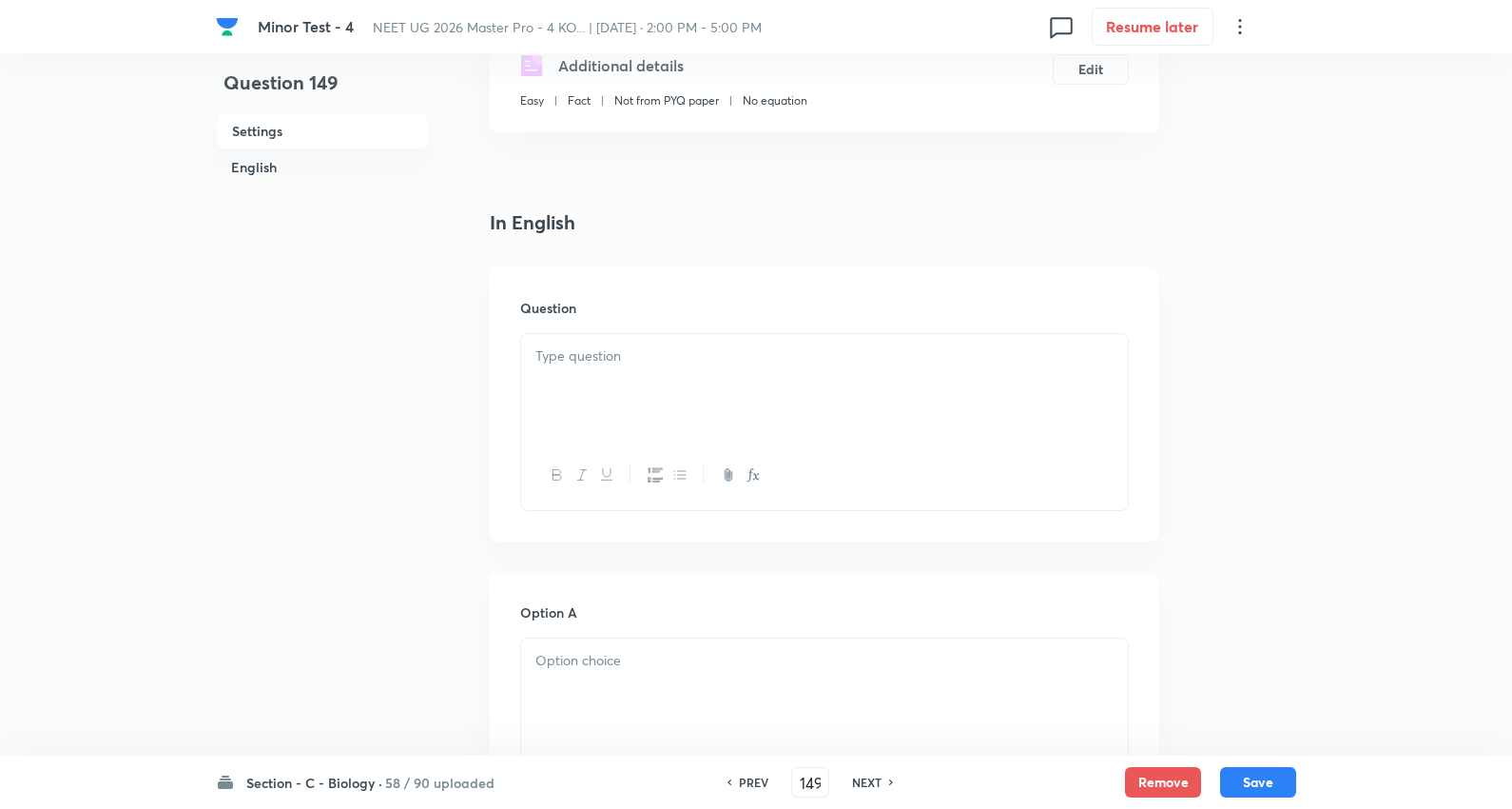
scroll to position [422, 0]
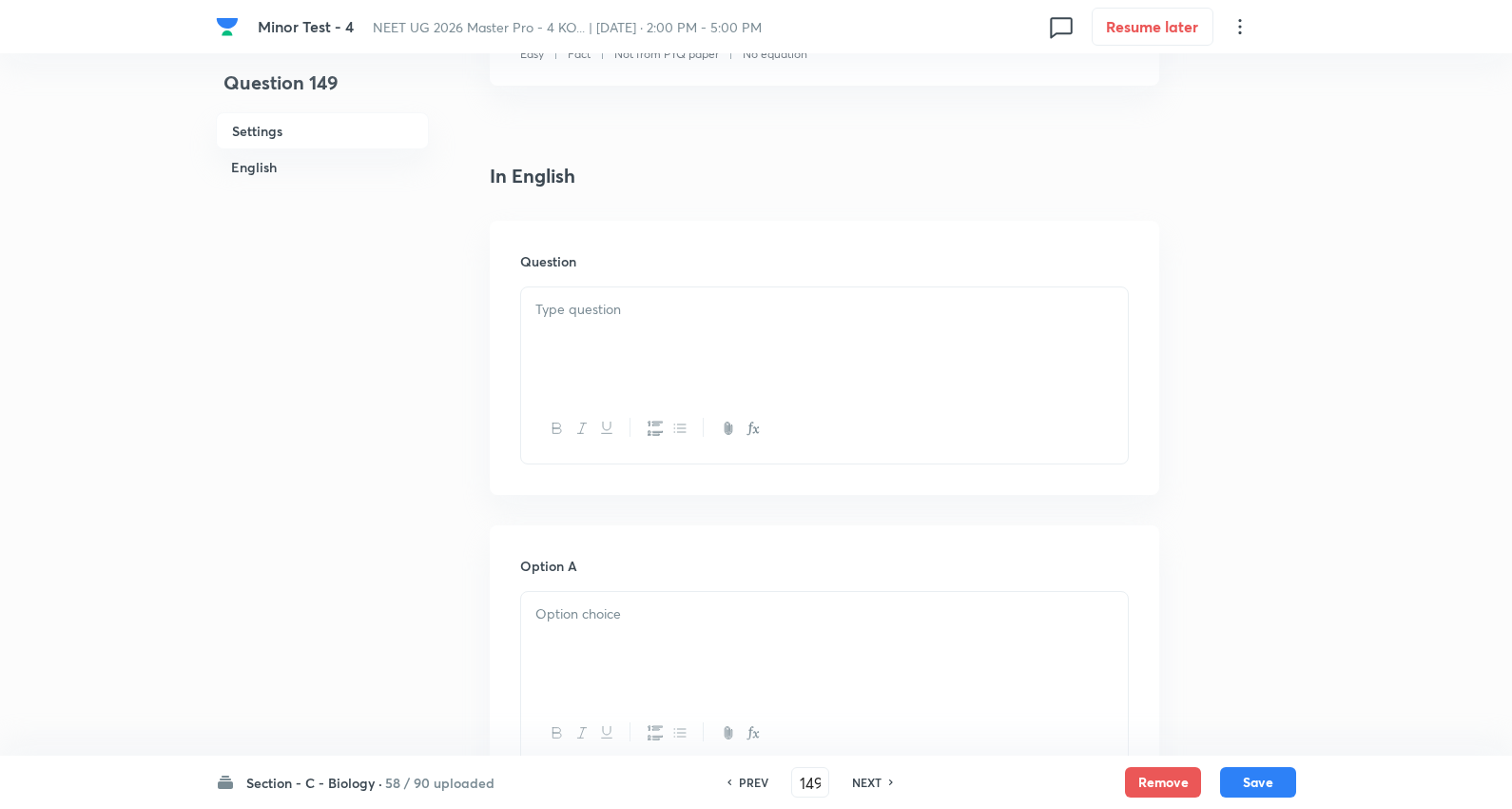
click at [634, 330] on div at bounding box center [825, 340] width 607 height 107
click at [584, 311] on p at bounding box center [825, 309] width 579 height 22
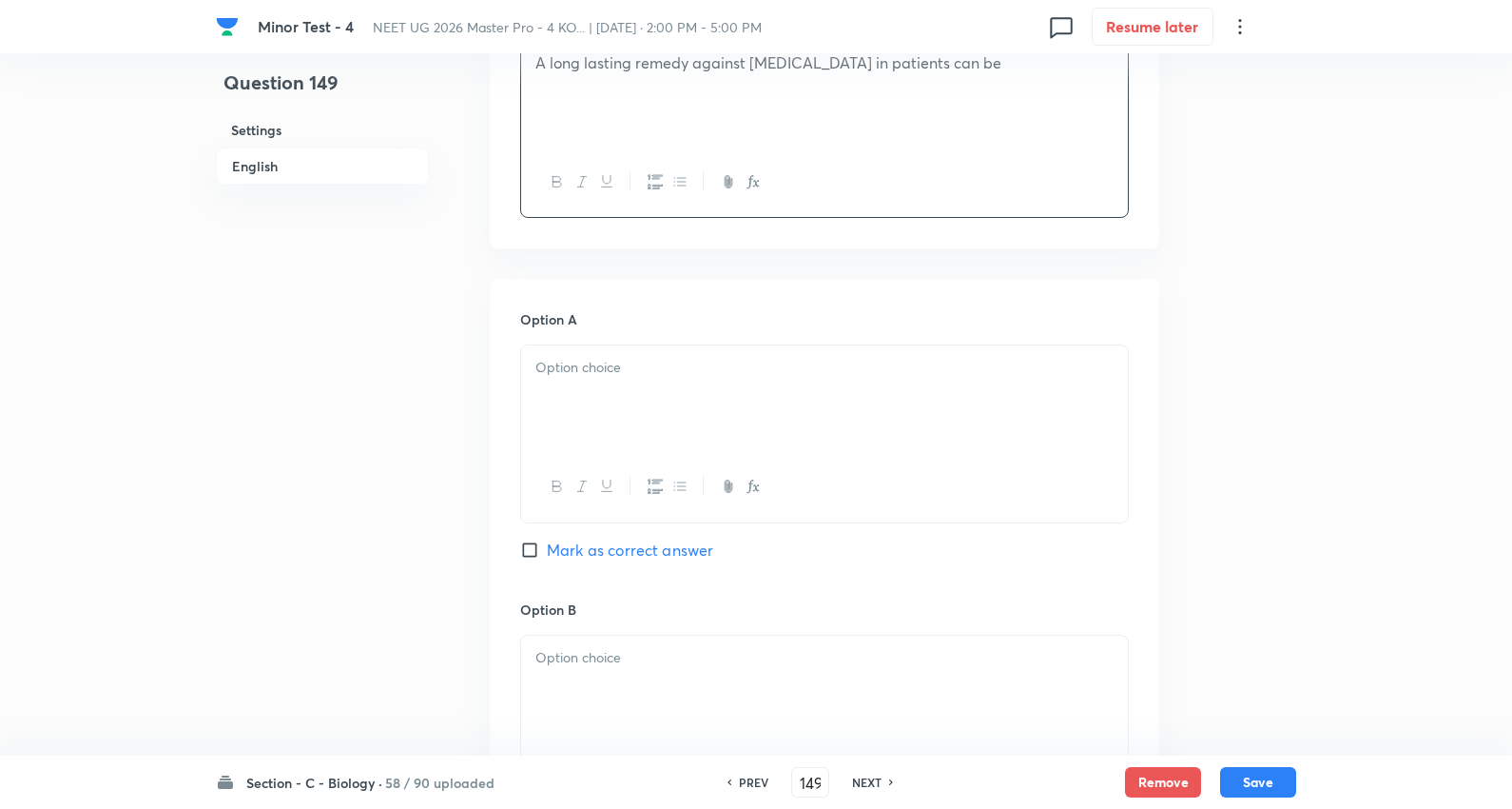
scroll to position [739, 0]
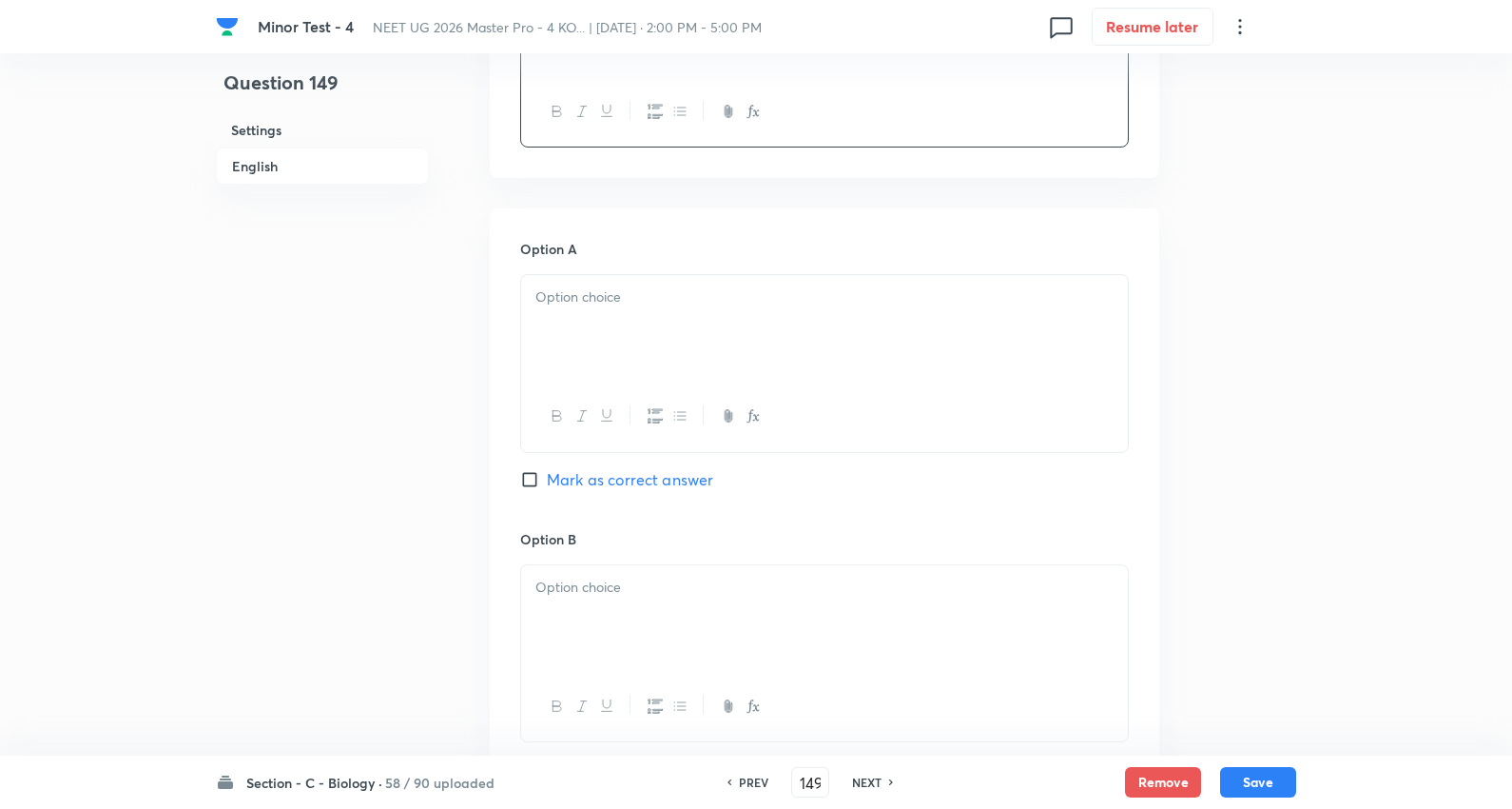
click at [591, 338] on div at bounding box center [825, 328] width 607 height 107
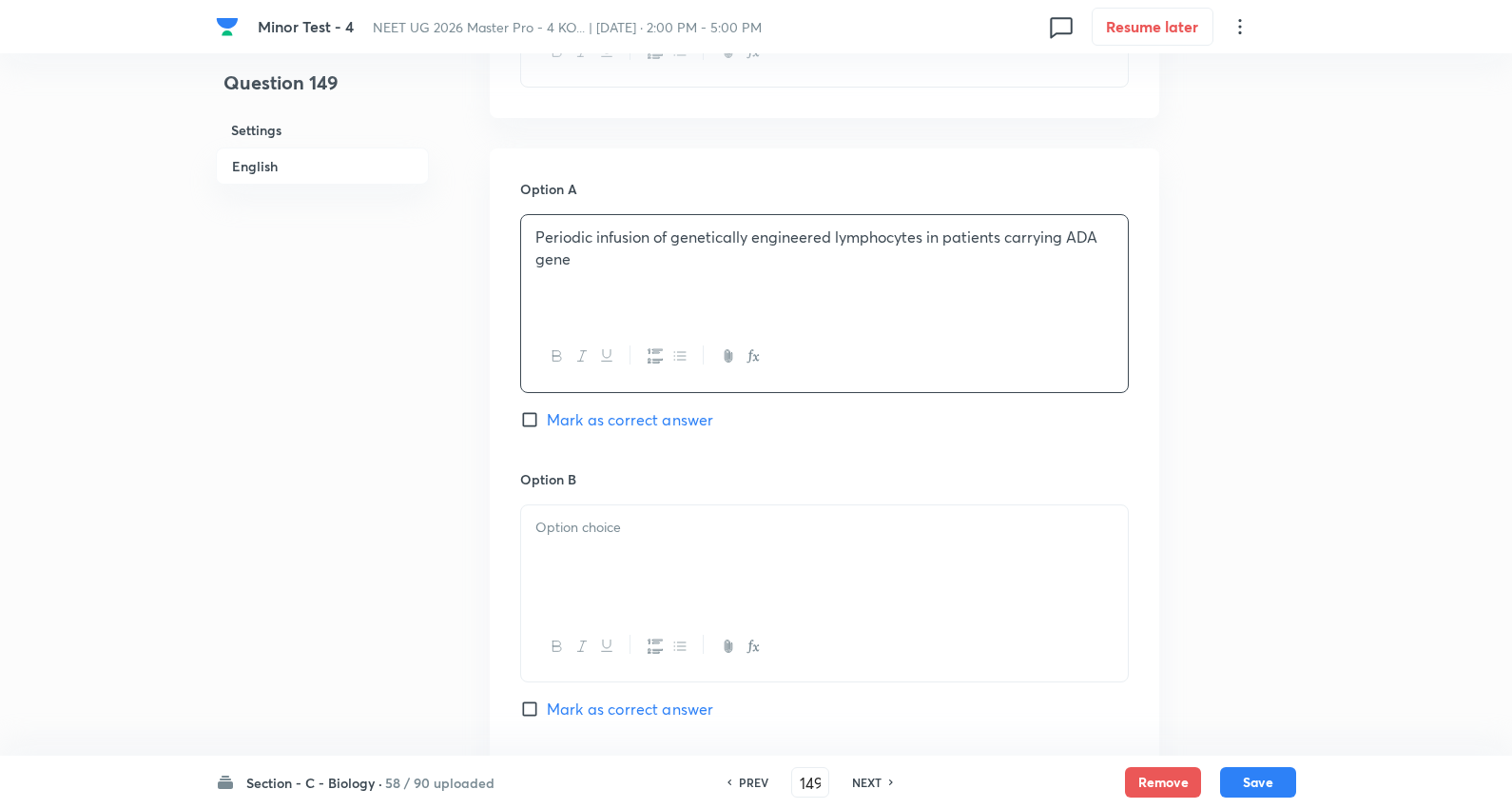
scroll to position [845, 0]
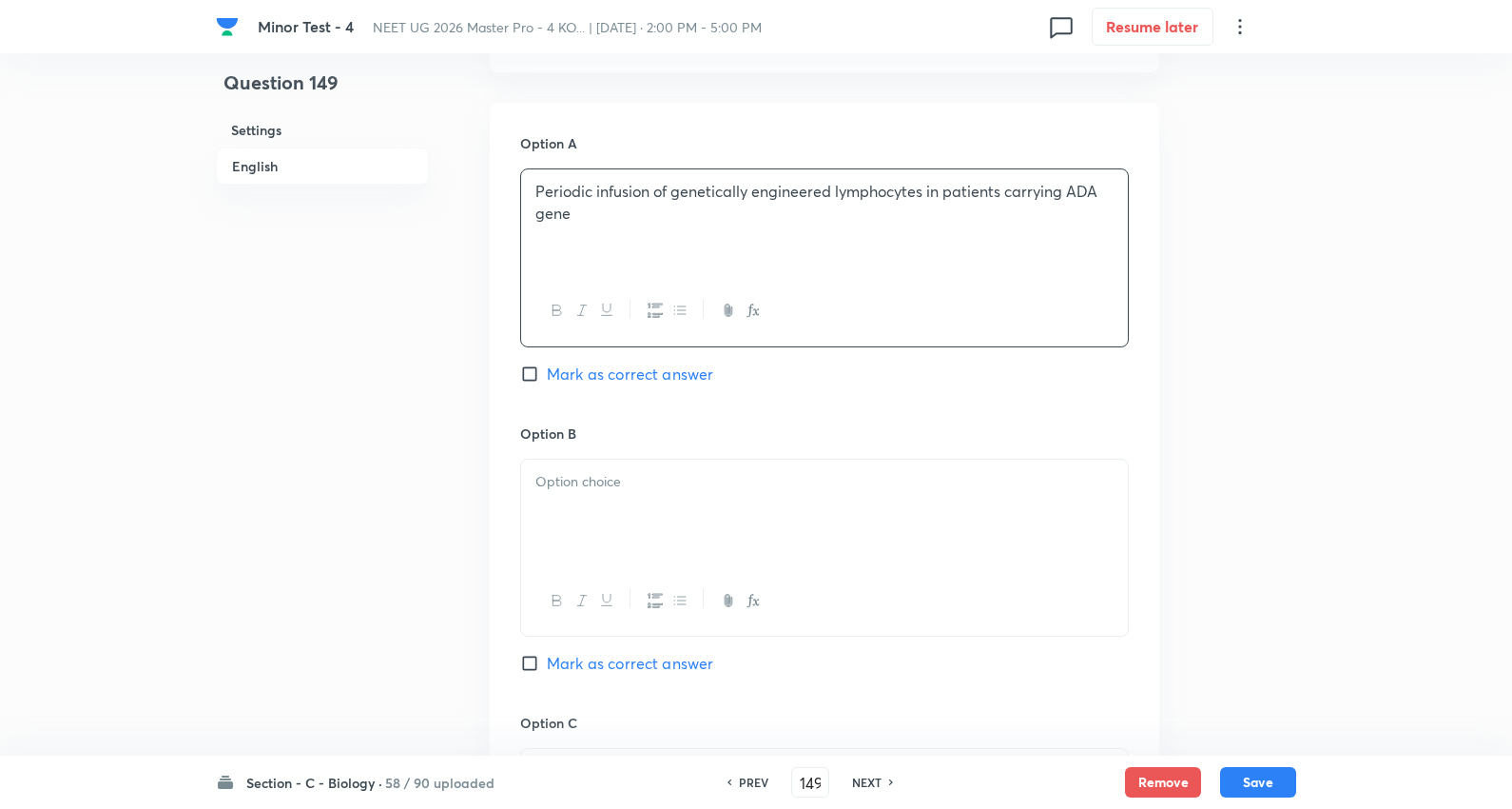
click at [607, 464] on div at bounding box center [825, 512] width 607 height 107
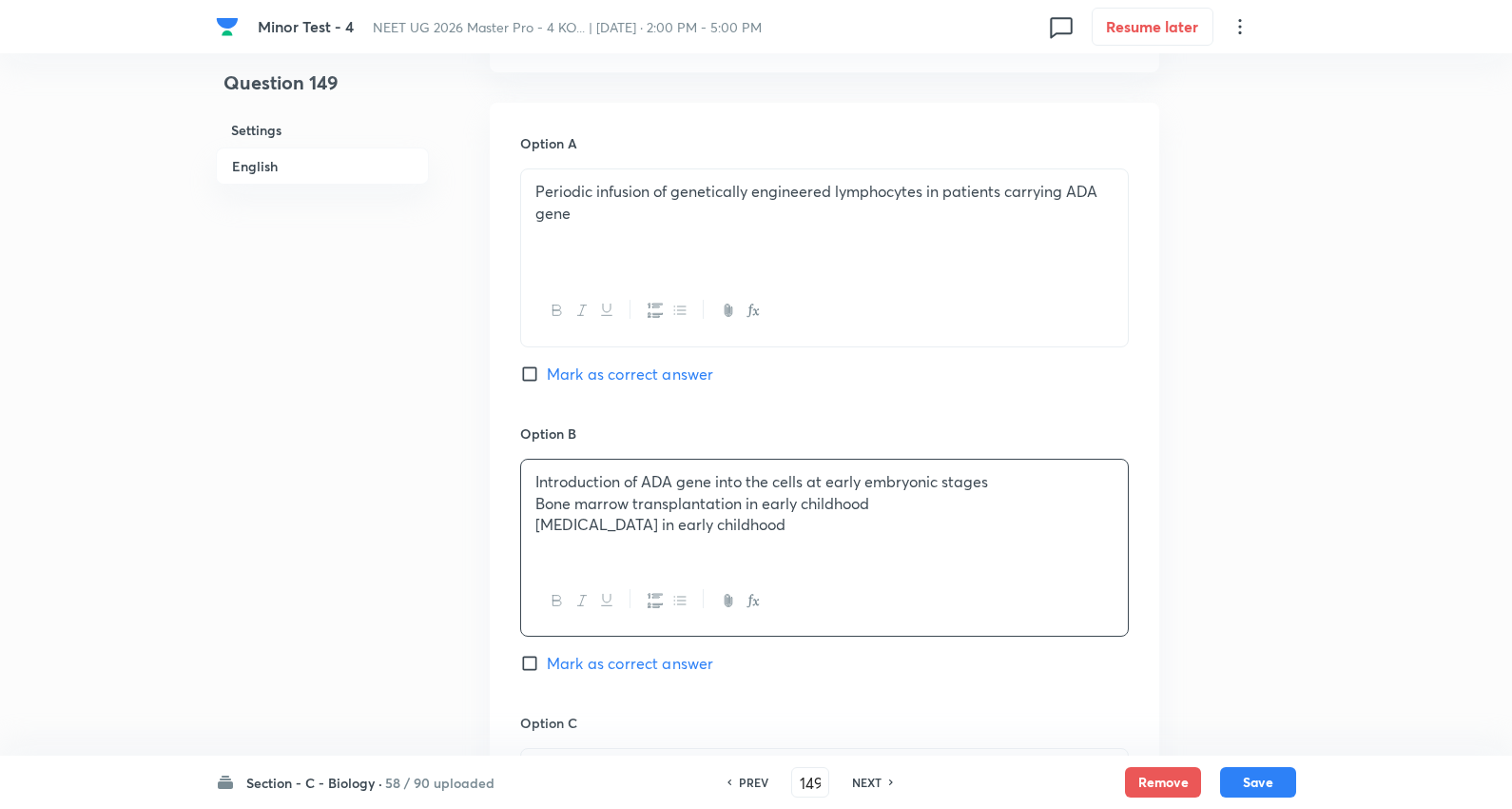
drag, startPoint x: 529, startPoint y: 504, endPoint x: 1507, endPoint y: 619, distance: 984.7
click at [1507, 619] on div "Minor Test - 4 NEET UG 2026 Master Pro - 4 KO... | Oct 5, 2025 · 2:00 PM - 5:00…" at bounding box center [756, 455] width 1512 height 2418
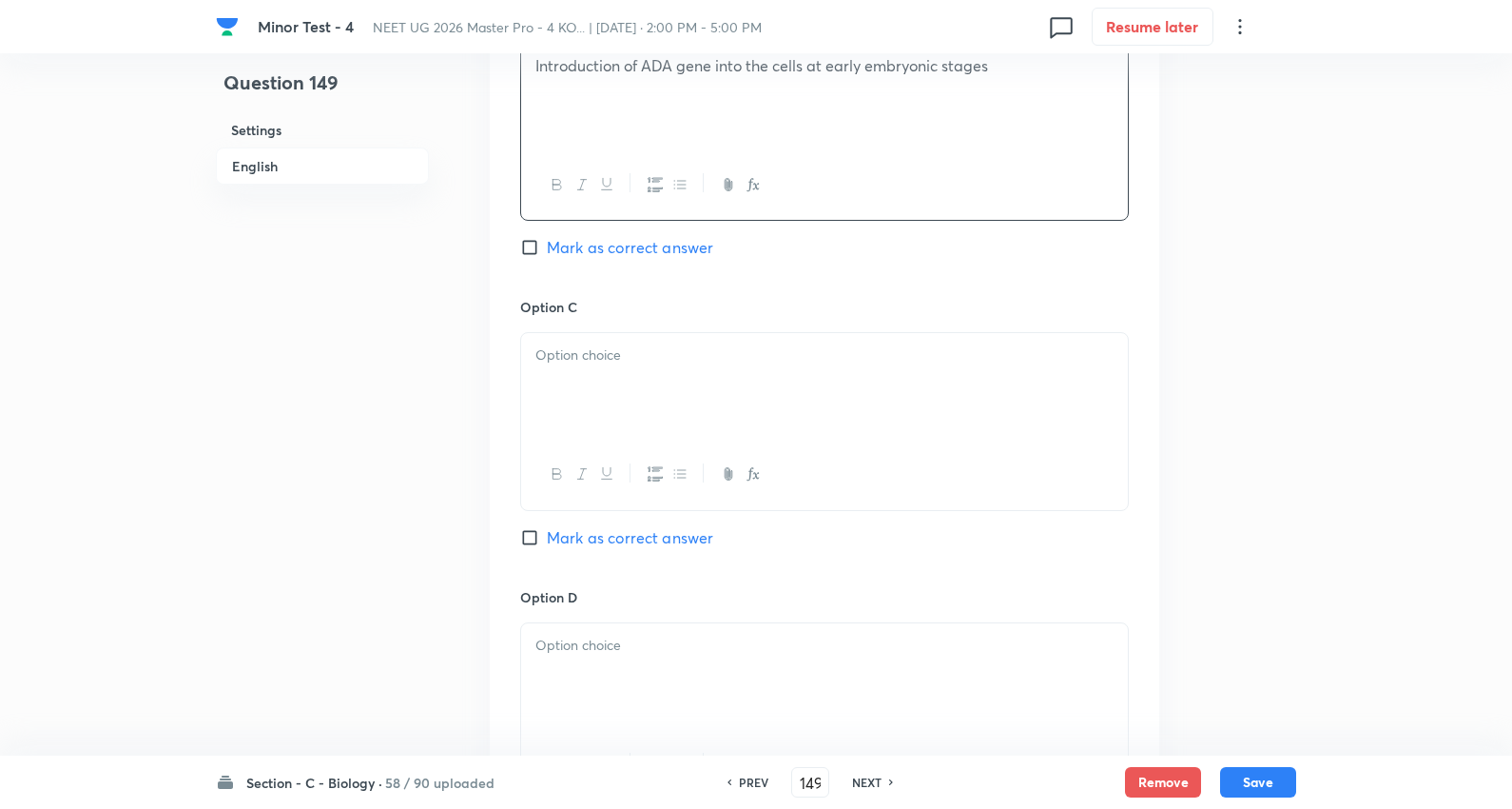
scroll to position [1268, 0]
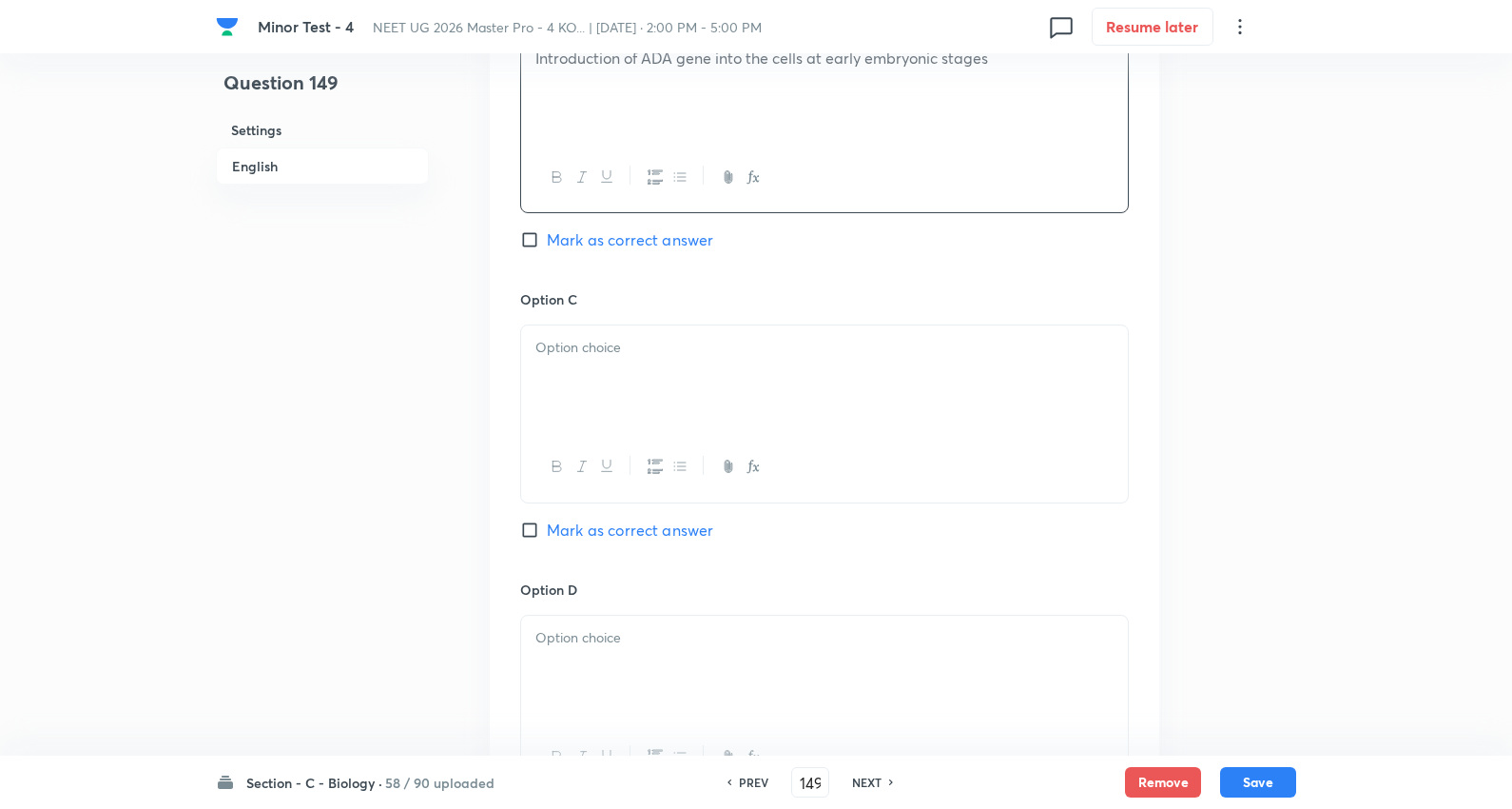
click at [588, 381] on div at bounding box center [825, 378] width 607 height 107
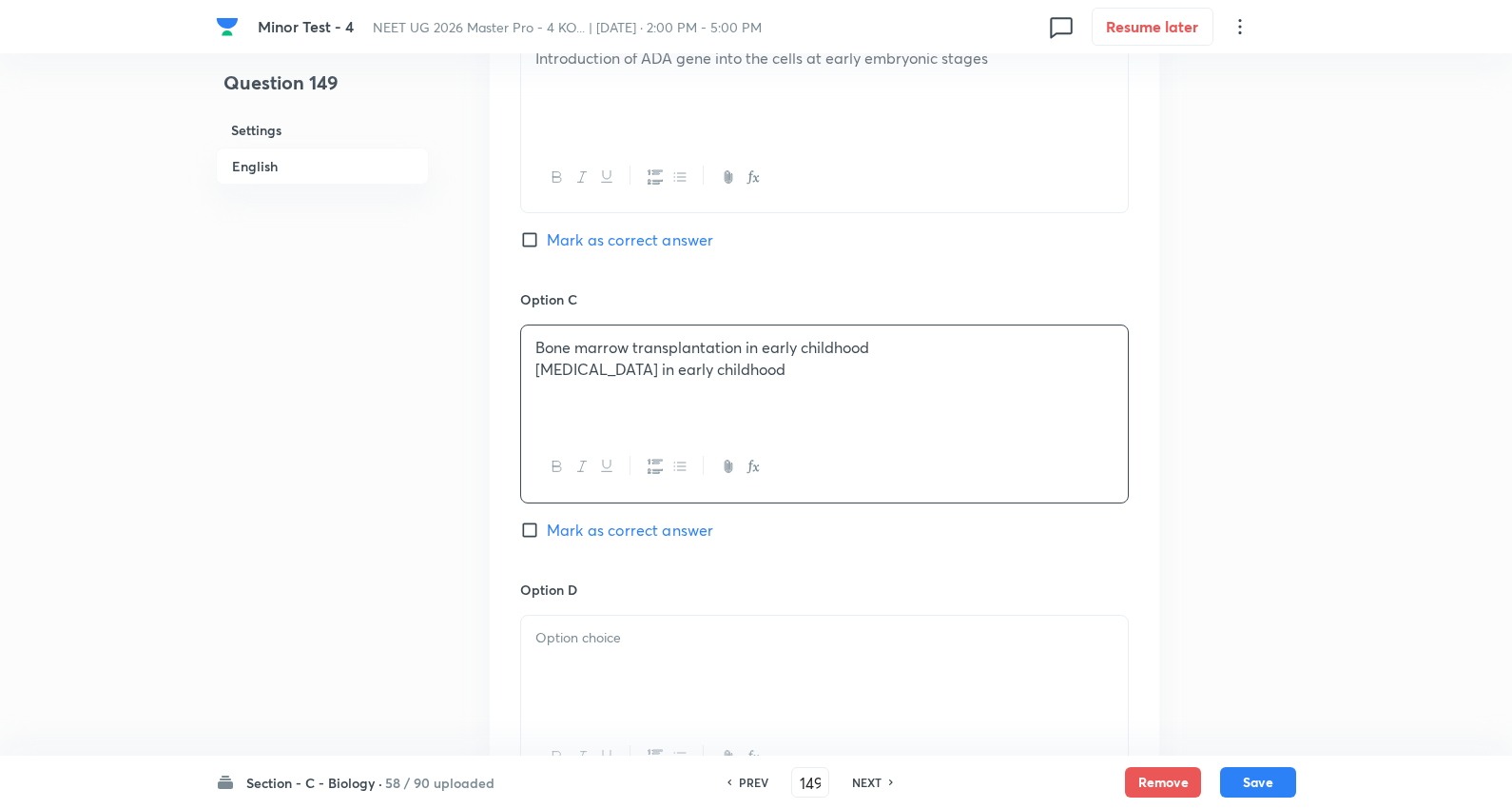
drag, startPoint x: 535, startPoint y: 367, endPoint x: 1440, endPoint y: 405, distance: 905.8
click at [1440, 405] on div "Minor Test - 4 NEET UG 2026 Master Pro - 4 KO... | Oct 5, 2025 · 2:00 PM - 5:00…" at bounding box center [756, 31] width 1512 height 2418
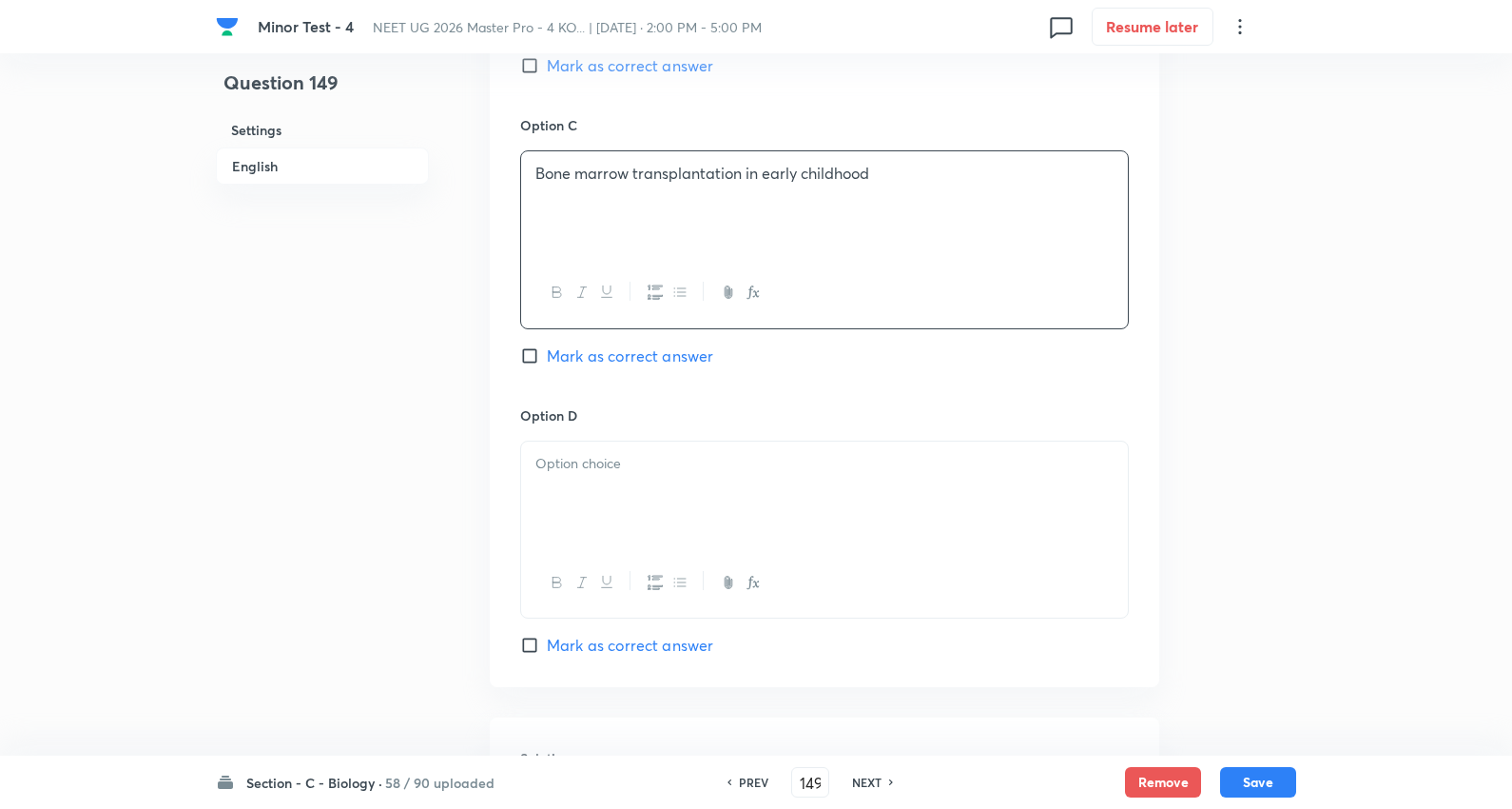
scroll to position [1479, 0]
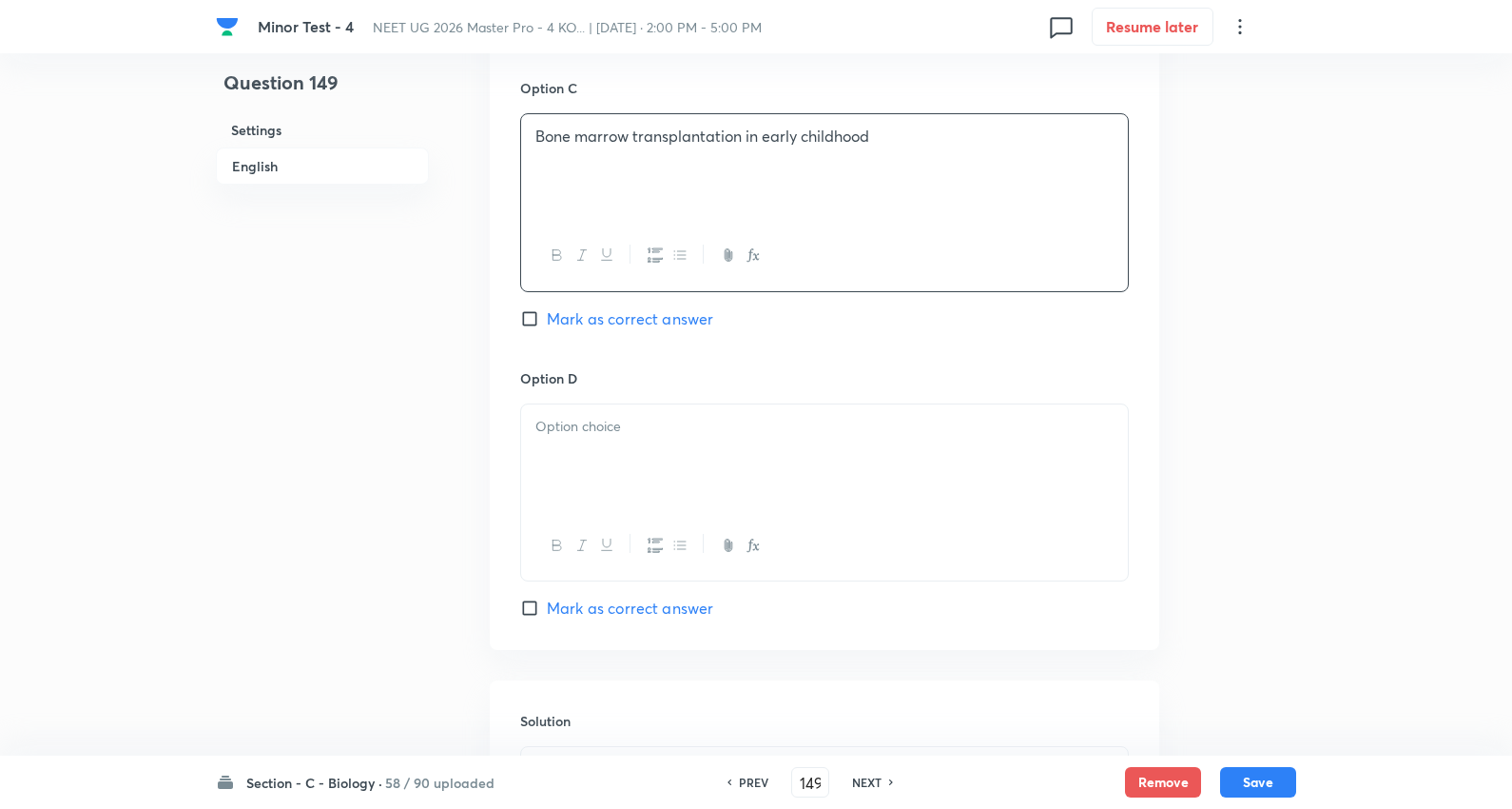
click at [626, 453] on div at bounding box center [825, 457] width 607 height 107
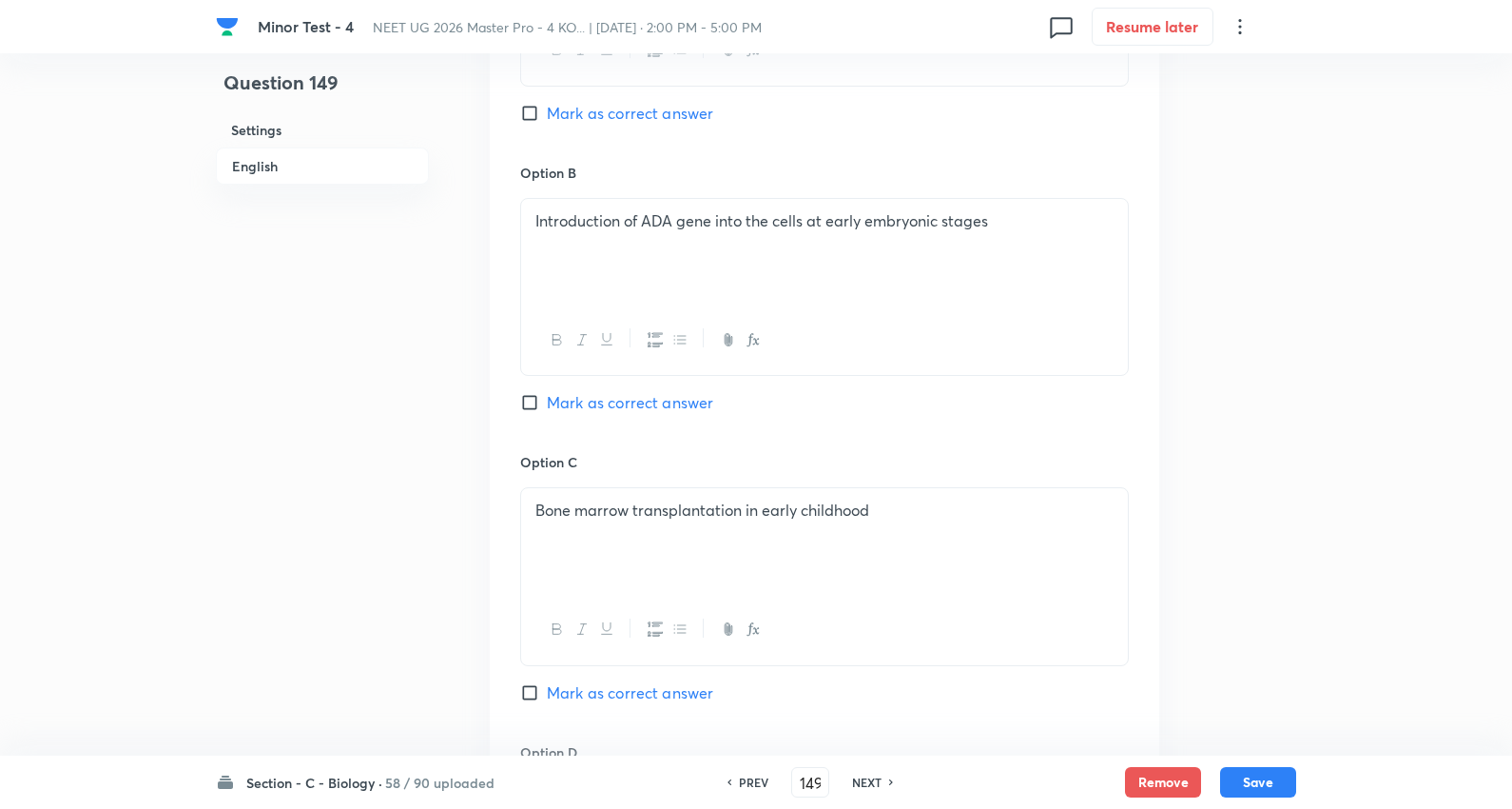
scroll to position [951, 0]
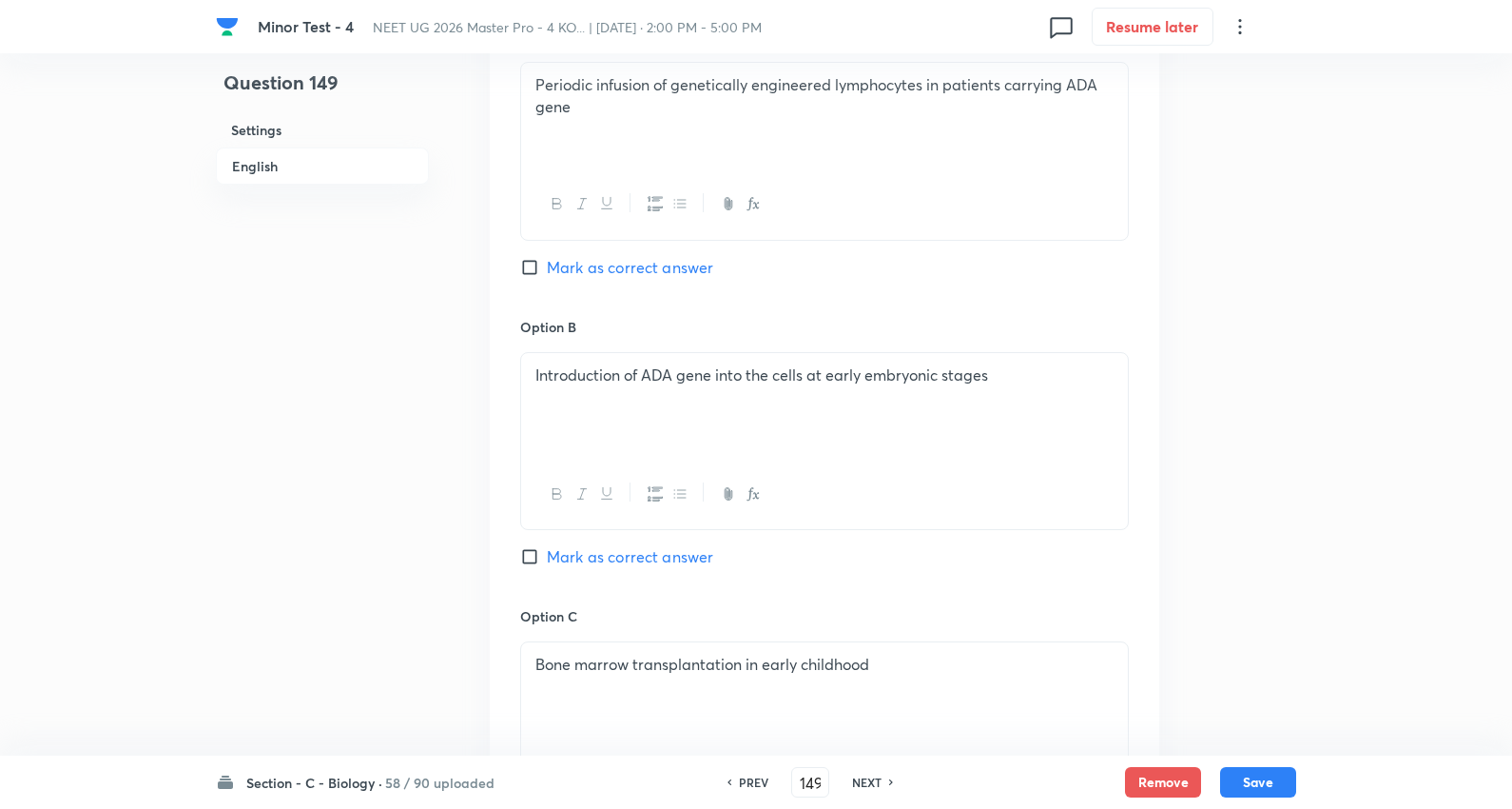
click at [666, 556] on span "Mark as correct answer" at bounding box center [631, 556] width 166 height 23
click at [547, 556] on input "Mark as correct answer" at bounding box center [533, 556] width 26 height 19
checkbox input "true"
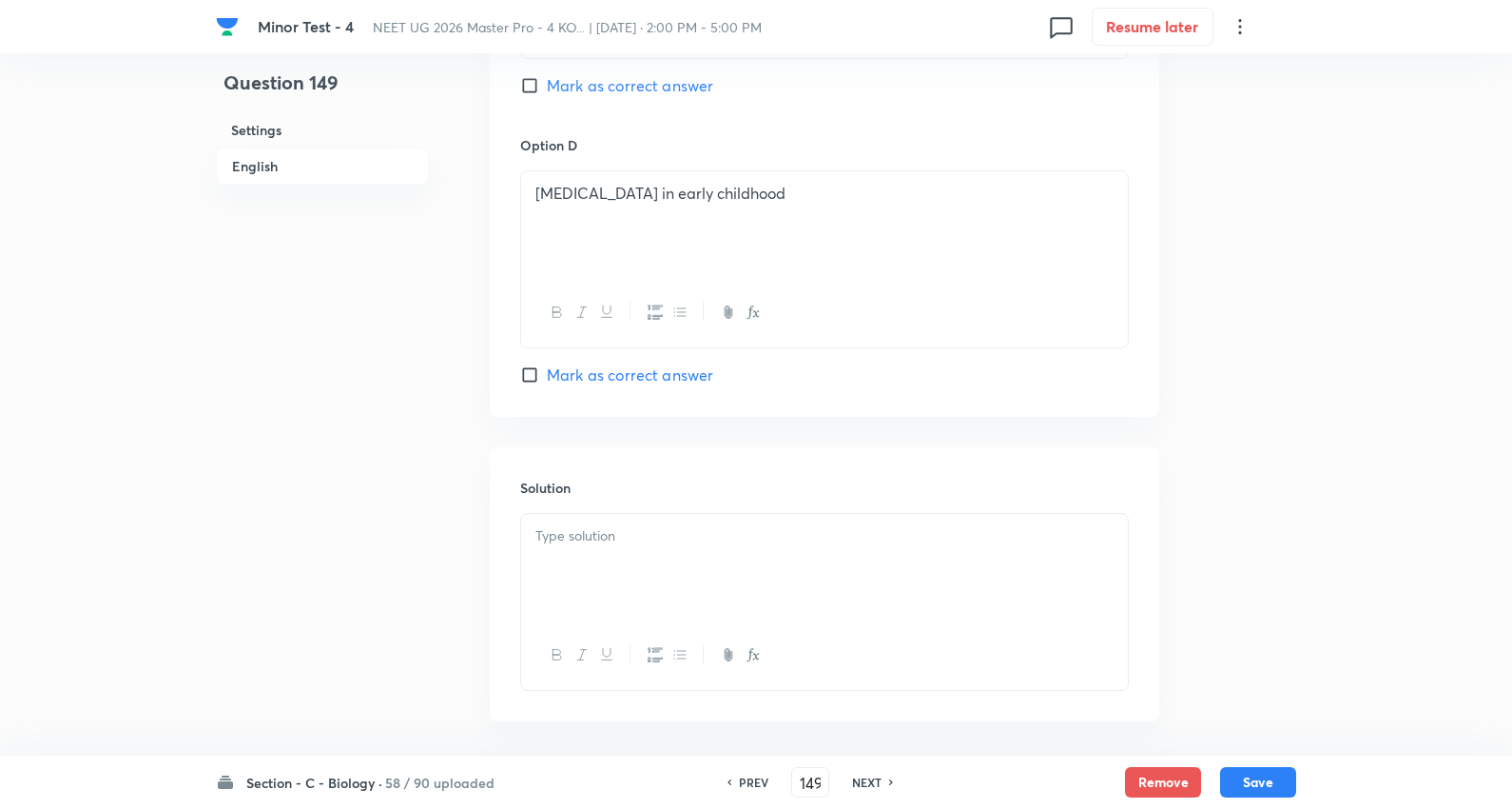
scroll to position [1796, 0]
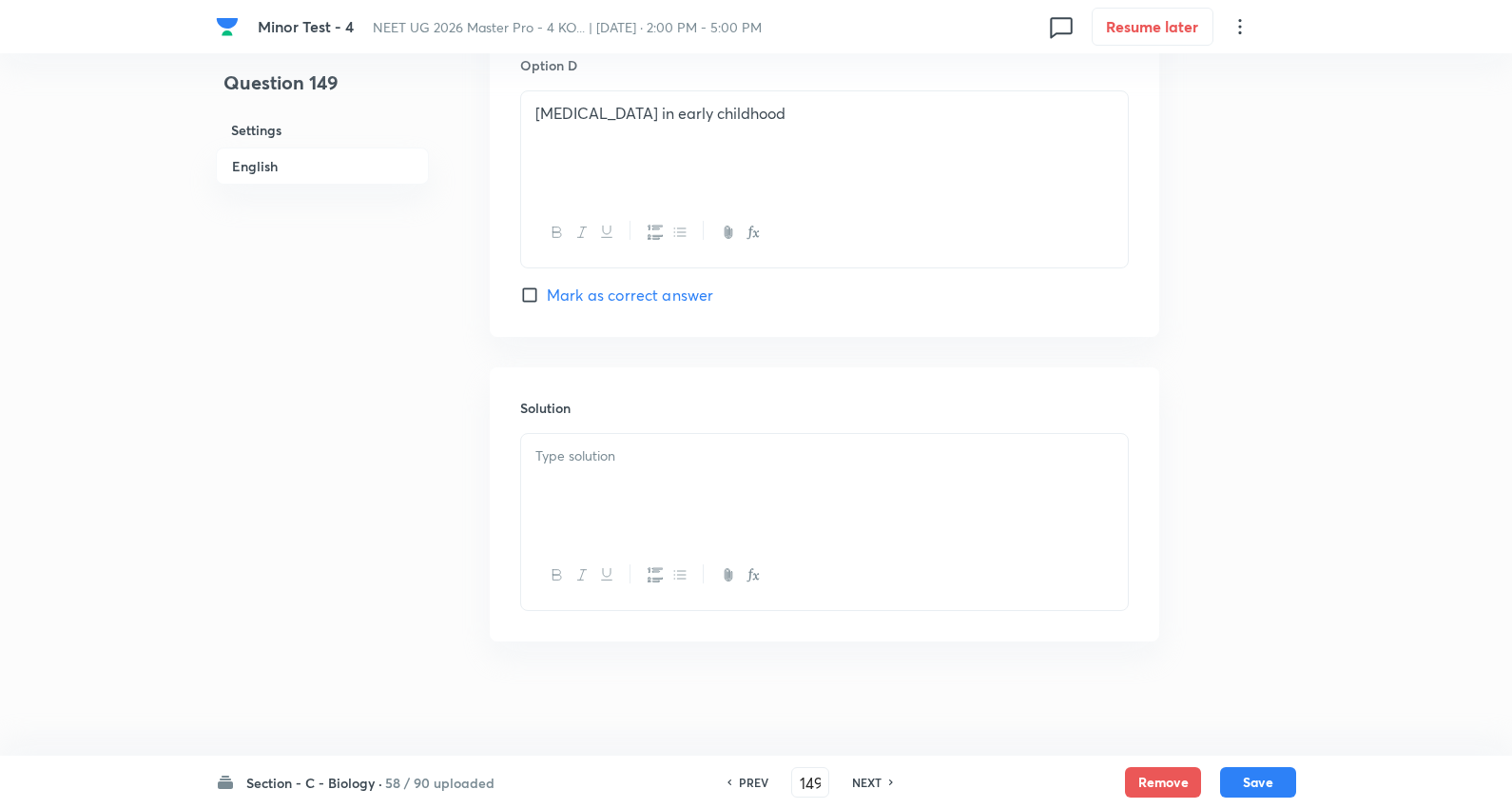
click at [616, 468] on div at bounding box center [825, 487] width 607 height 107
click at [1258, 778] on button "Save" at bounding box center [1258, 780] width 76 height 30
type input "150"
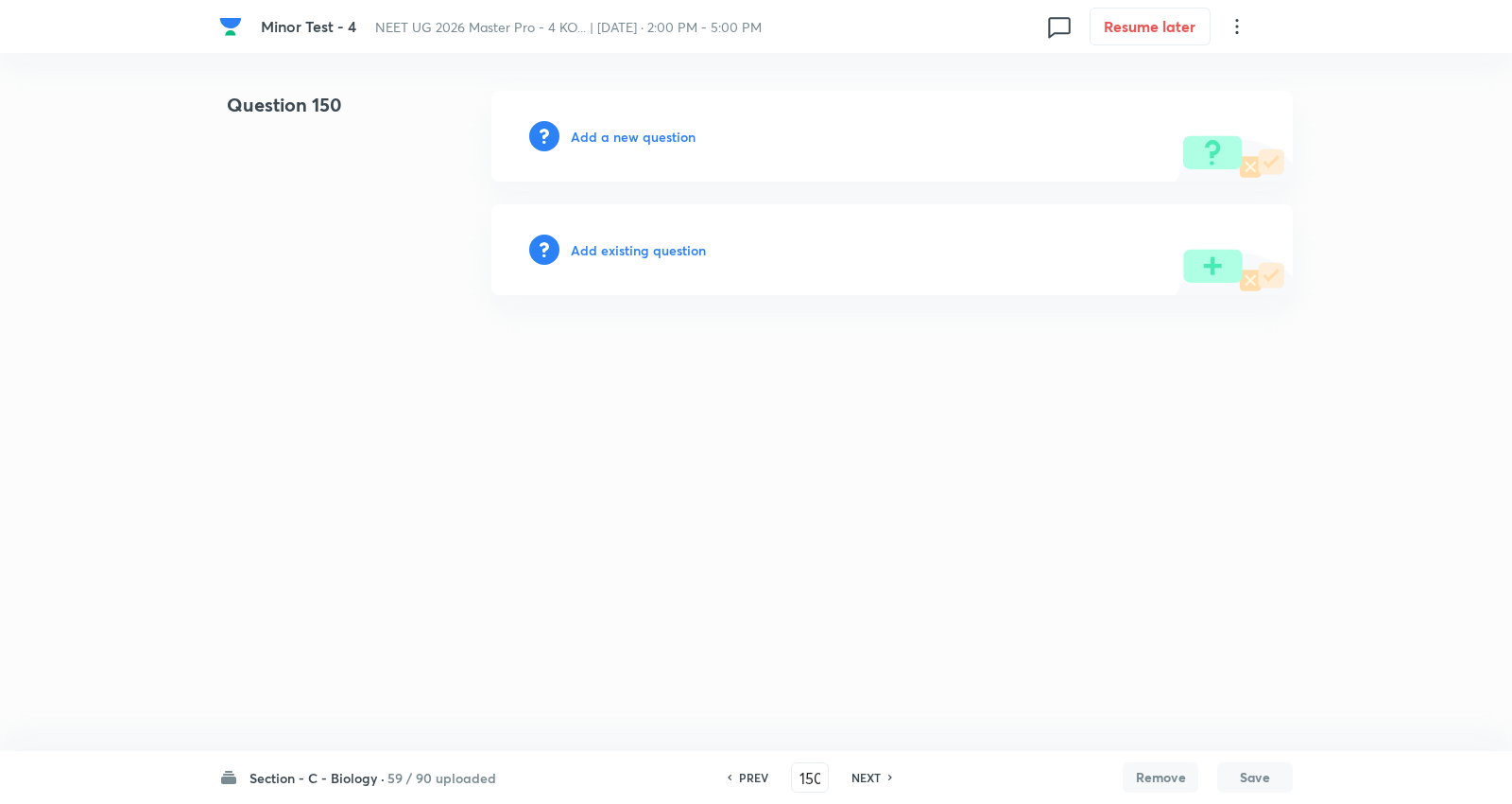
click at [644, 135] on h6 "Add a new question" at bounding box center [633, 136] width 125 height 19
click at [644, 135] on h6 "Choose a question type" at bounding box center [644, 136] width 146 height 19
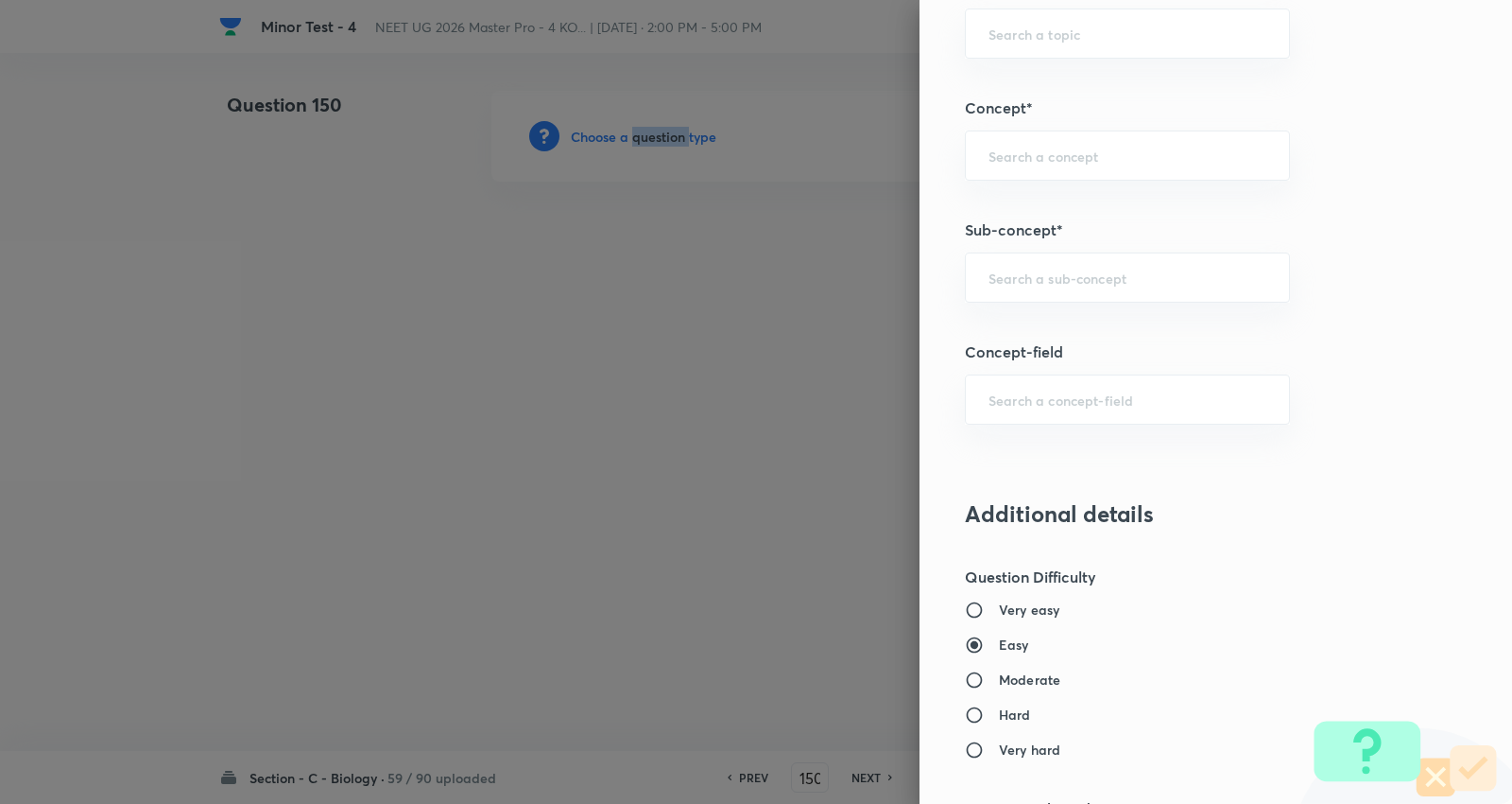
scroll to position [1261, 0]
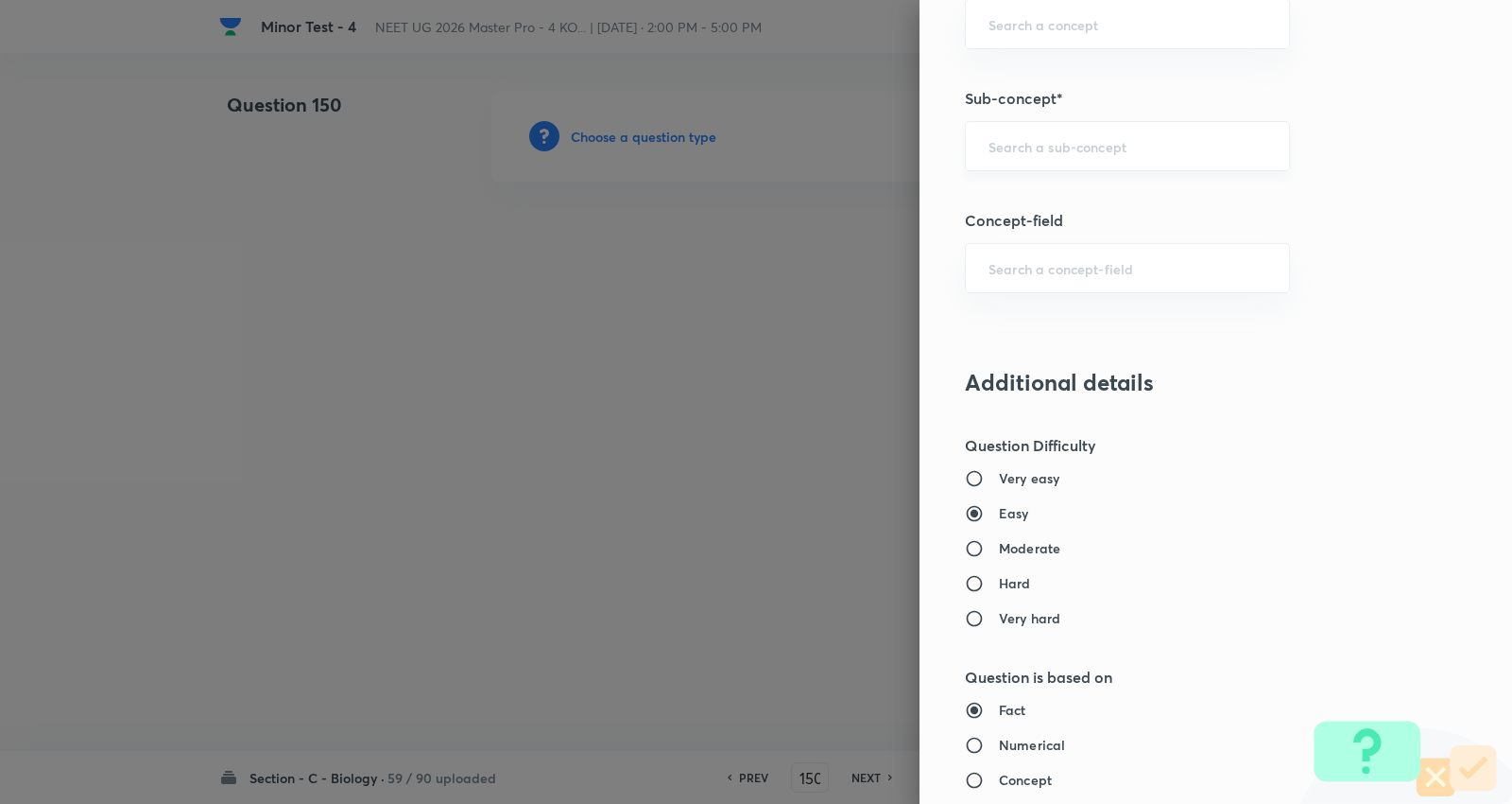
click at [1047, 142] on input "text" at bounding box center [1128, 146] width 278 height 18
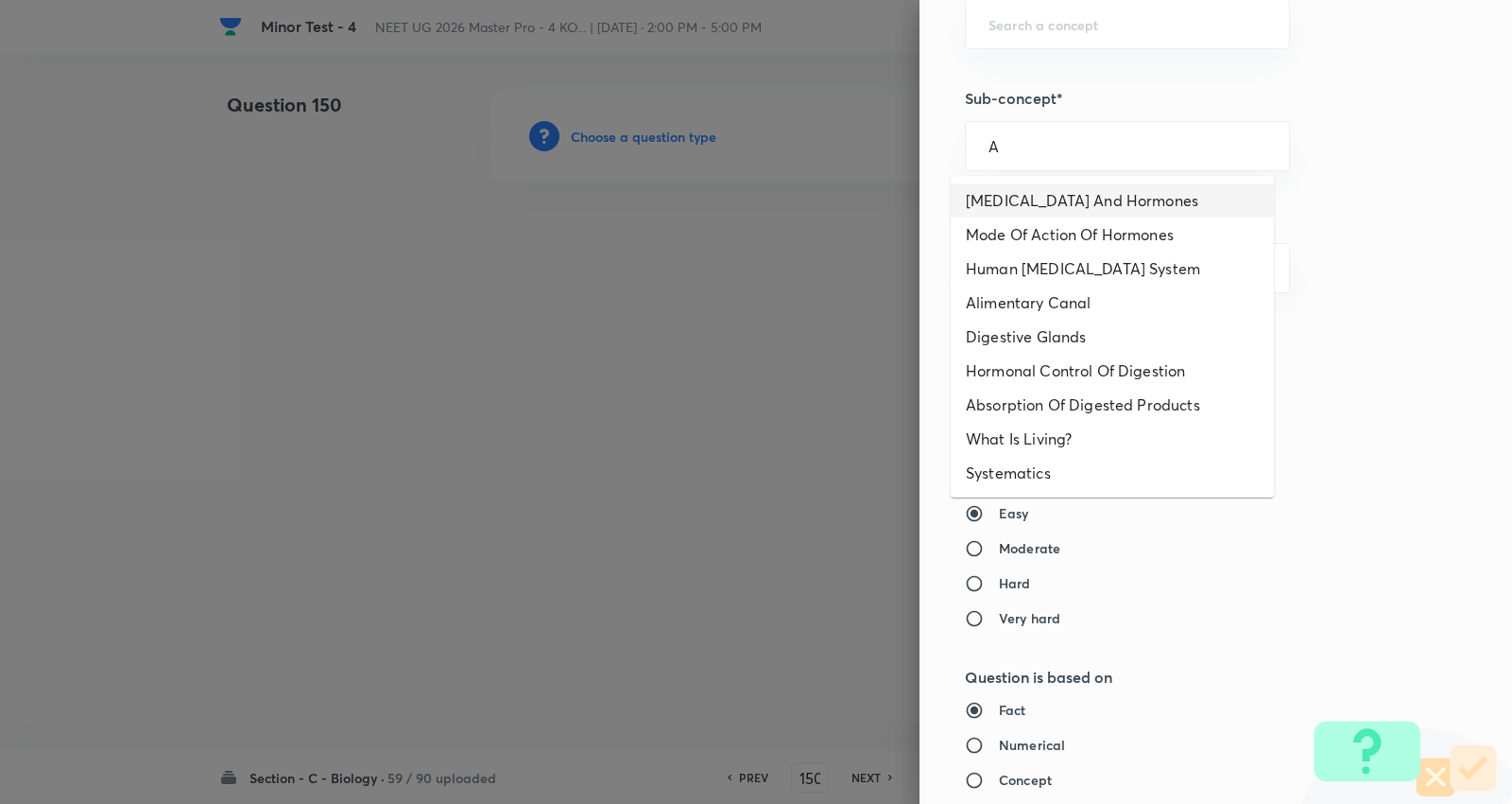
click at [1047, 193] on li "Endocrine Glands And Hormones" at bounding box center [1112, 200] width 323 height 34
type input "Endocrine Glands And Hormones"
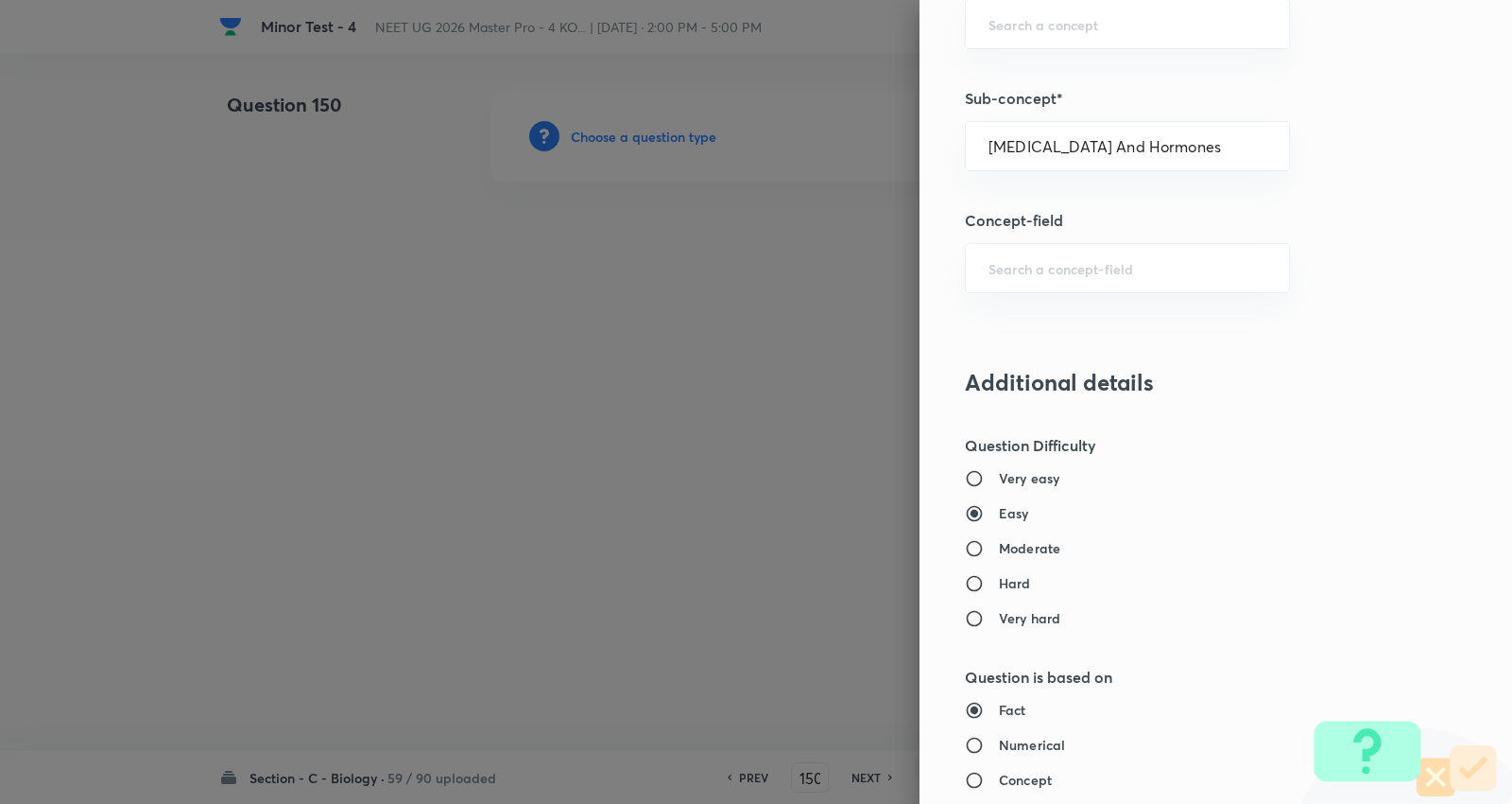
type input "Biology"
type input "Human Physiology"
type input "Chemical Coordinate & Integration"
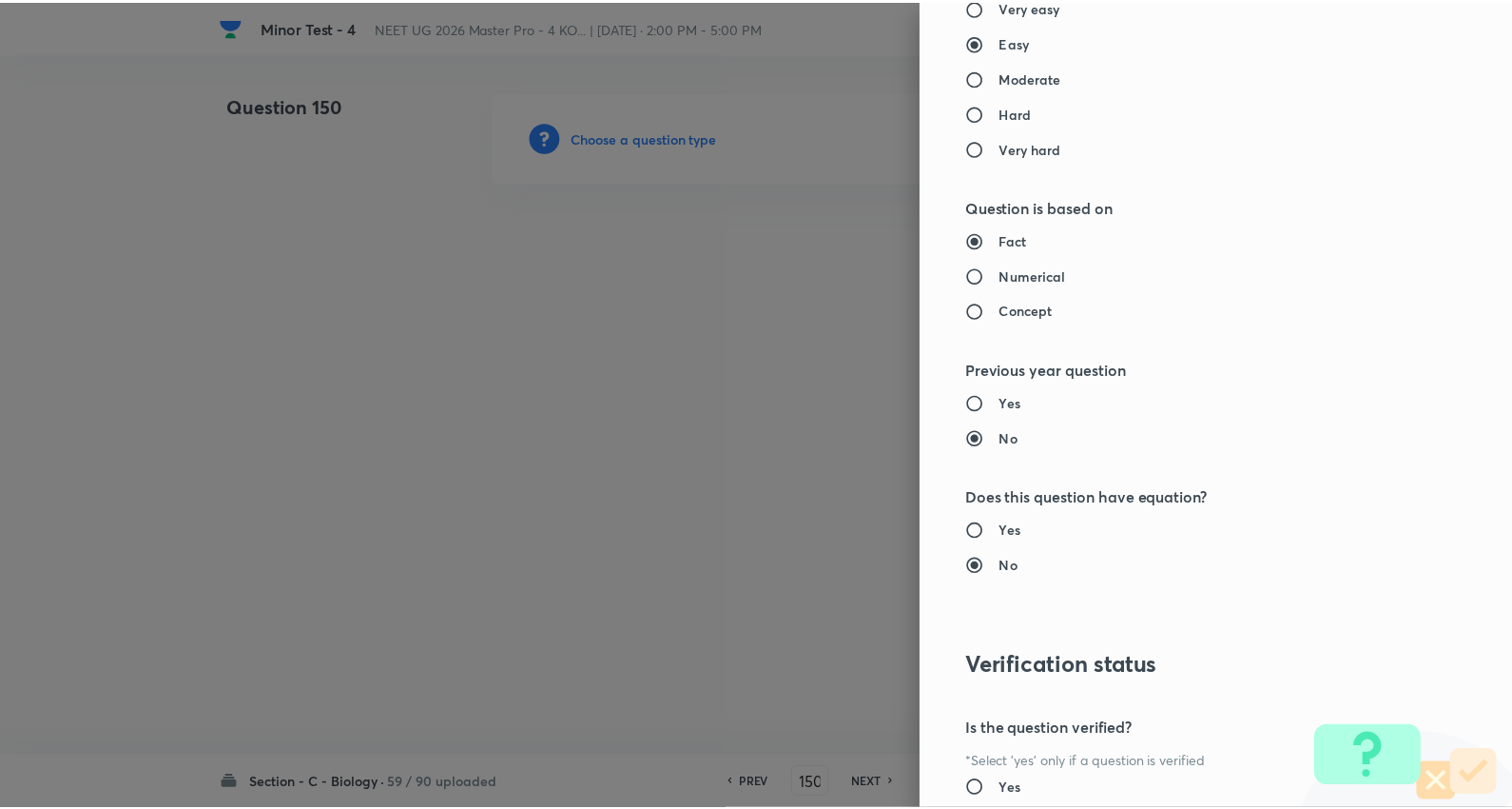
scroll to position [1913, 0]
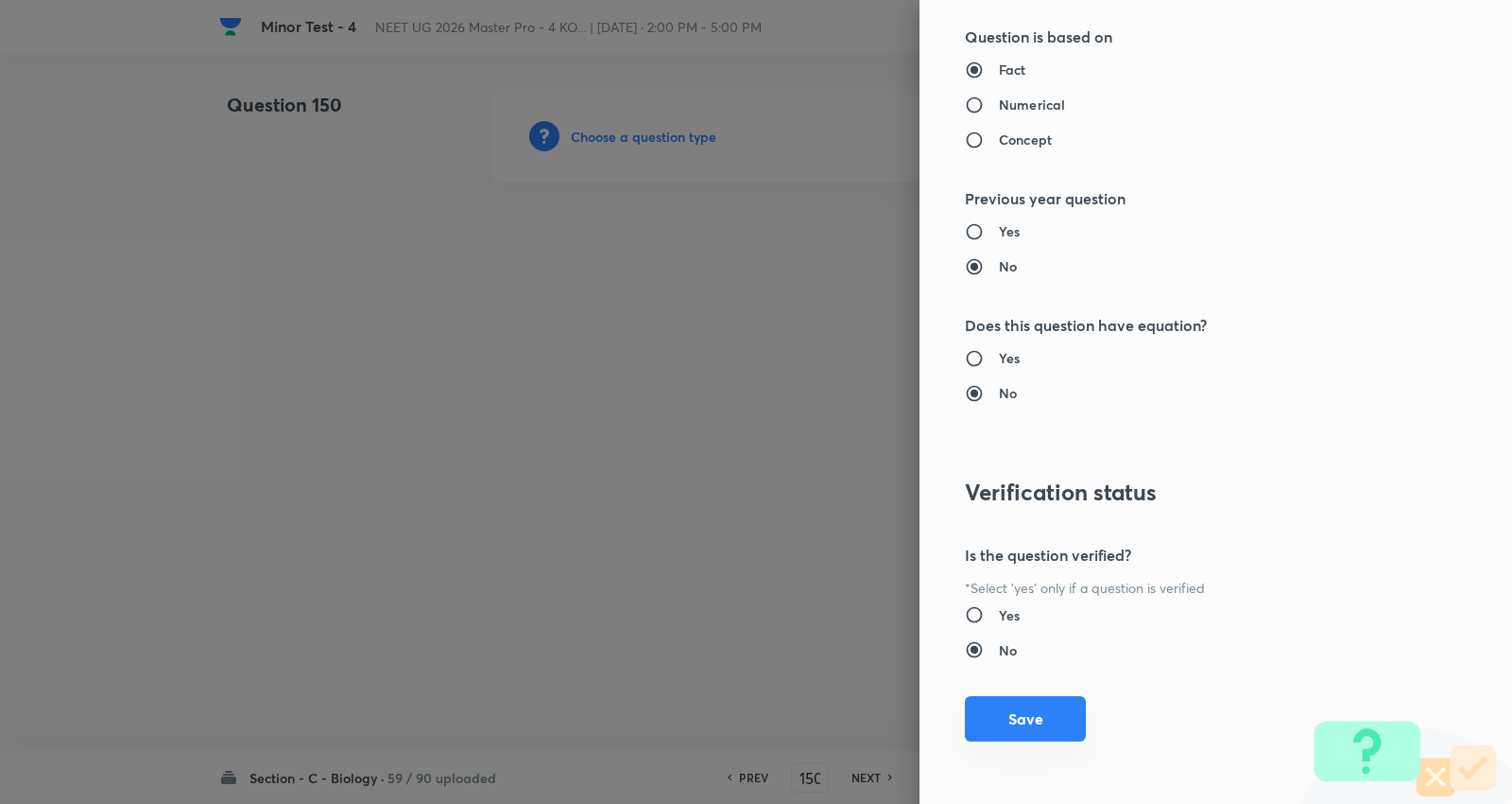
click at [1004, 713] on button "Save" at bounding box center [1026, 718] width 121 height 46
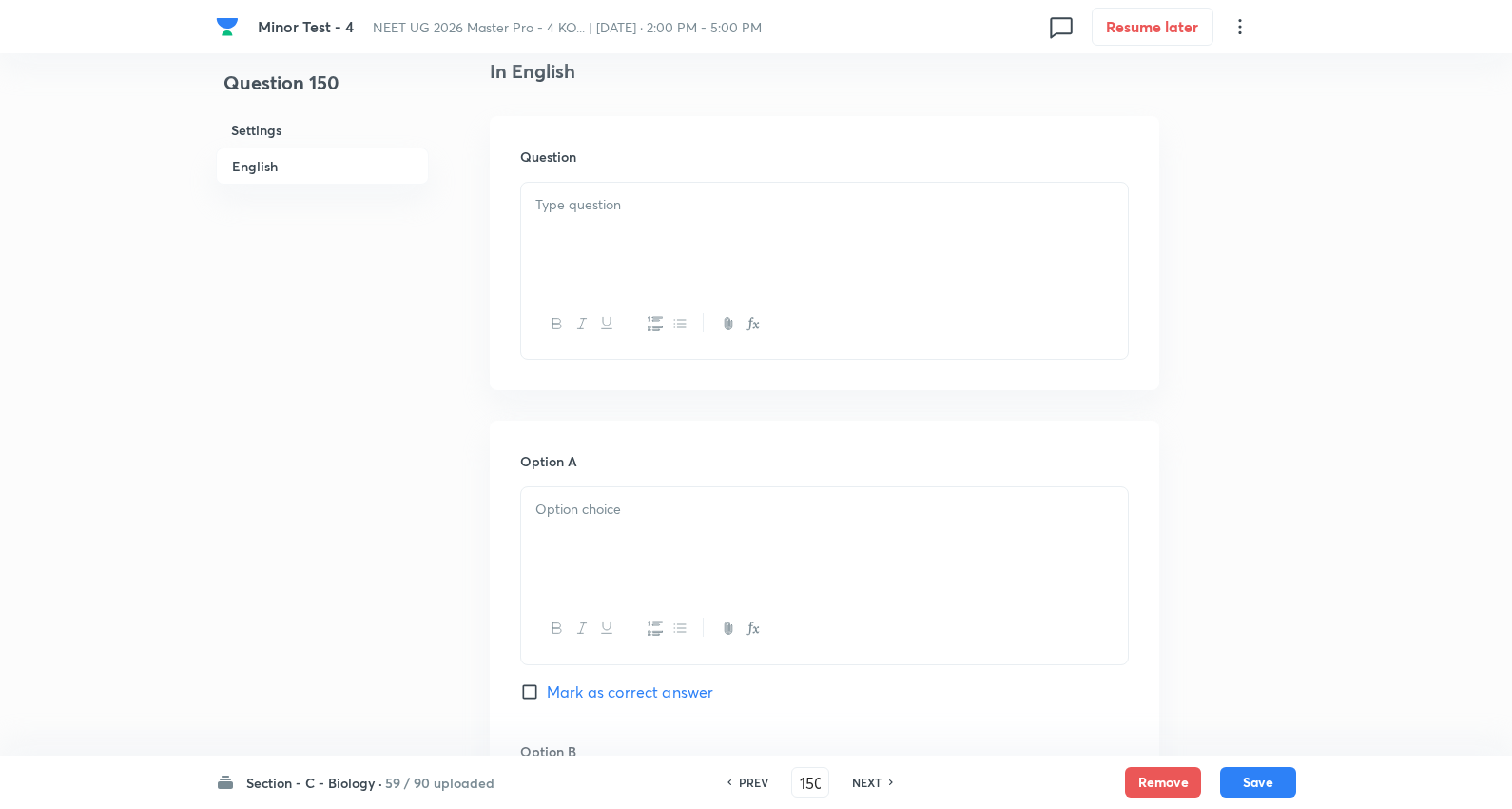
scroll to position [528, 0]
click at [605, 212] on p at bounding box center [825, 204] width 579 height 22
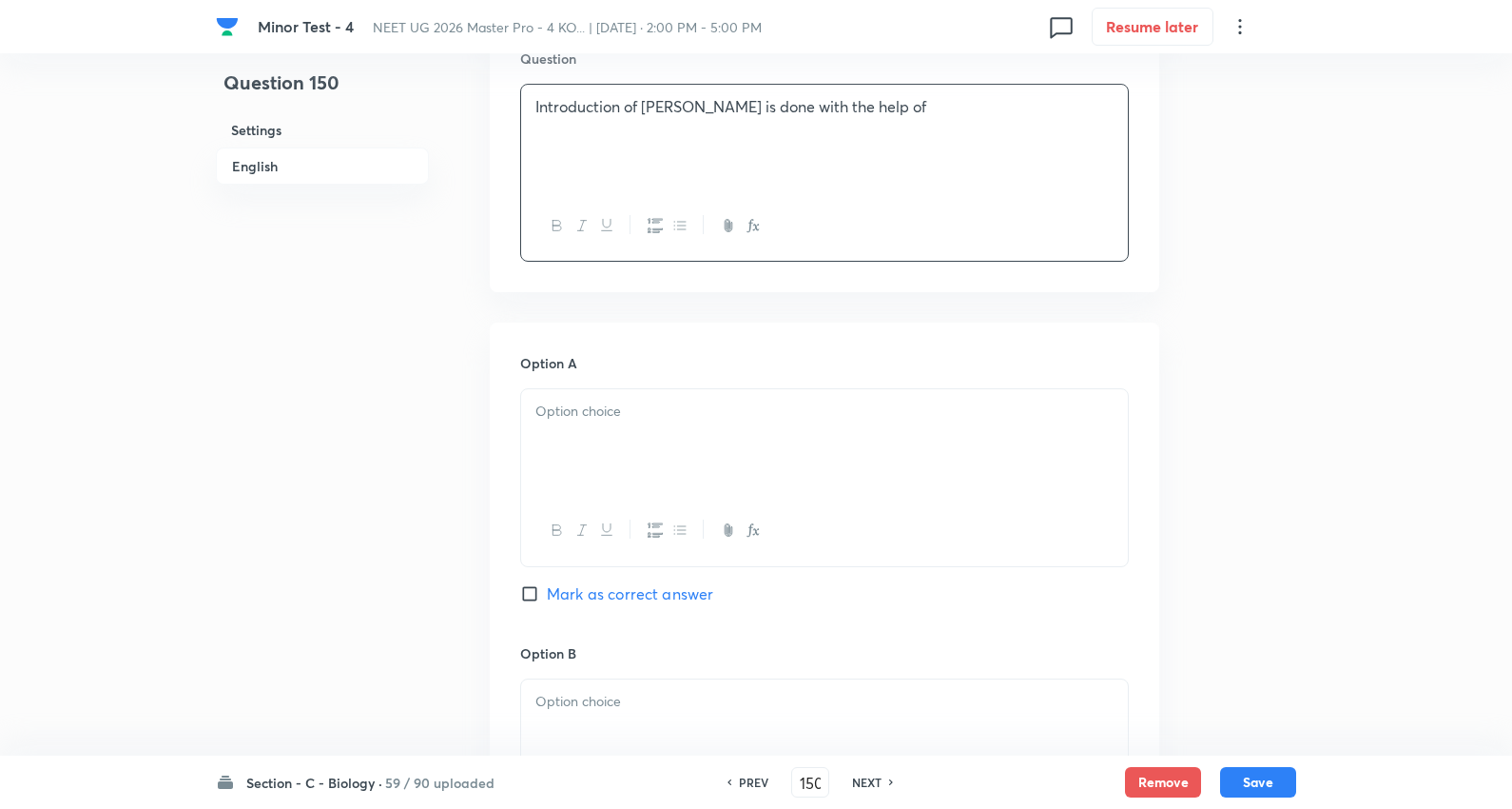
scroll to position [845, 0]
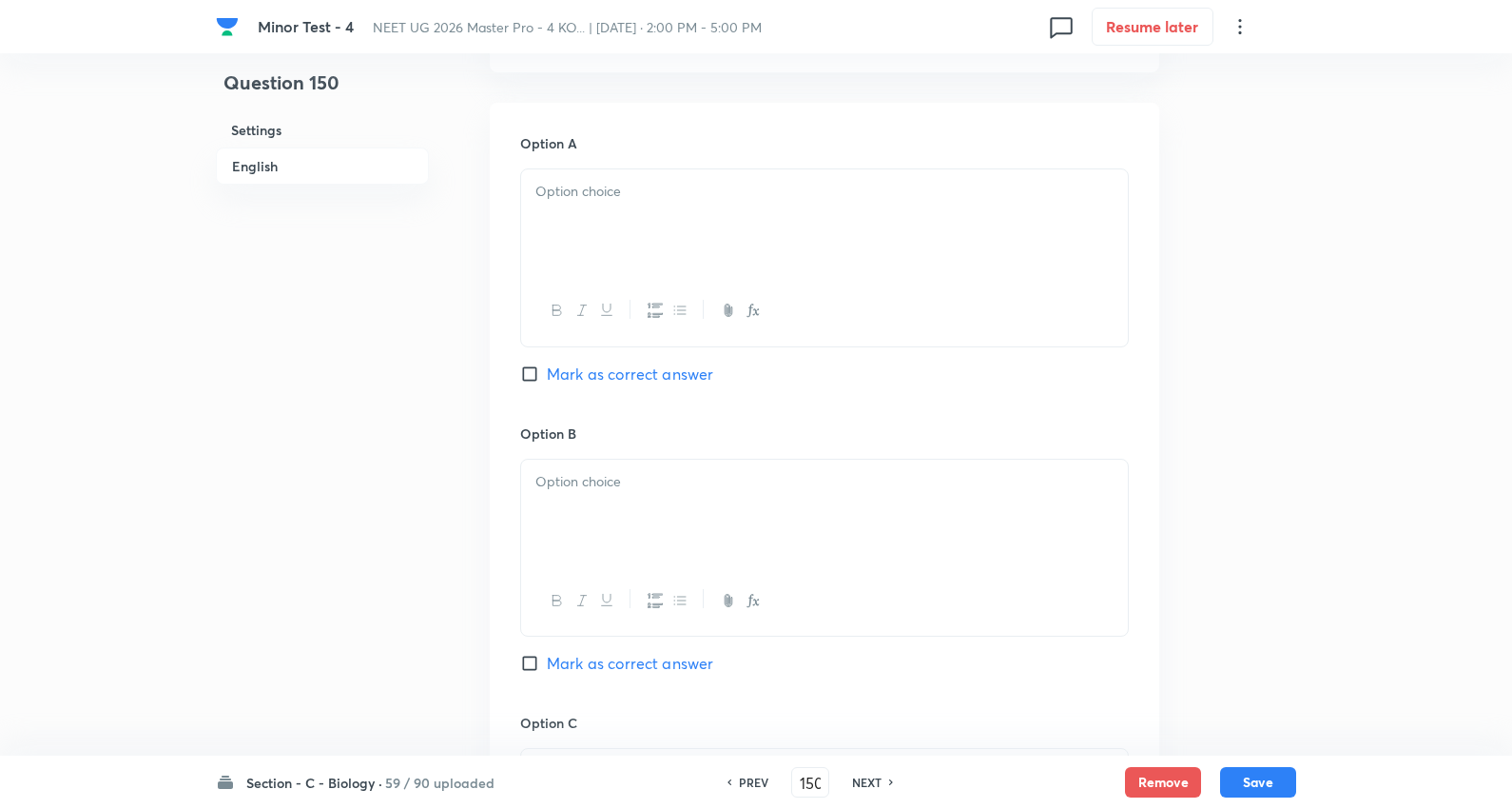
click at [625, 190] on p at bounding box center [825, 192] width 579 height 22
drag, startPoint x: 543, startPoint y: 214, endPoint x: 1010, endPoint y: 377, distance: 494.6
click at [1010, 377] on div "Option A Adenovirus BAC Retrovirus Cosmid Mark as correct answer" at bounding box center [825, 279] width 609 height 292
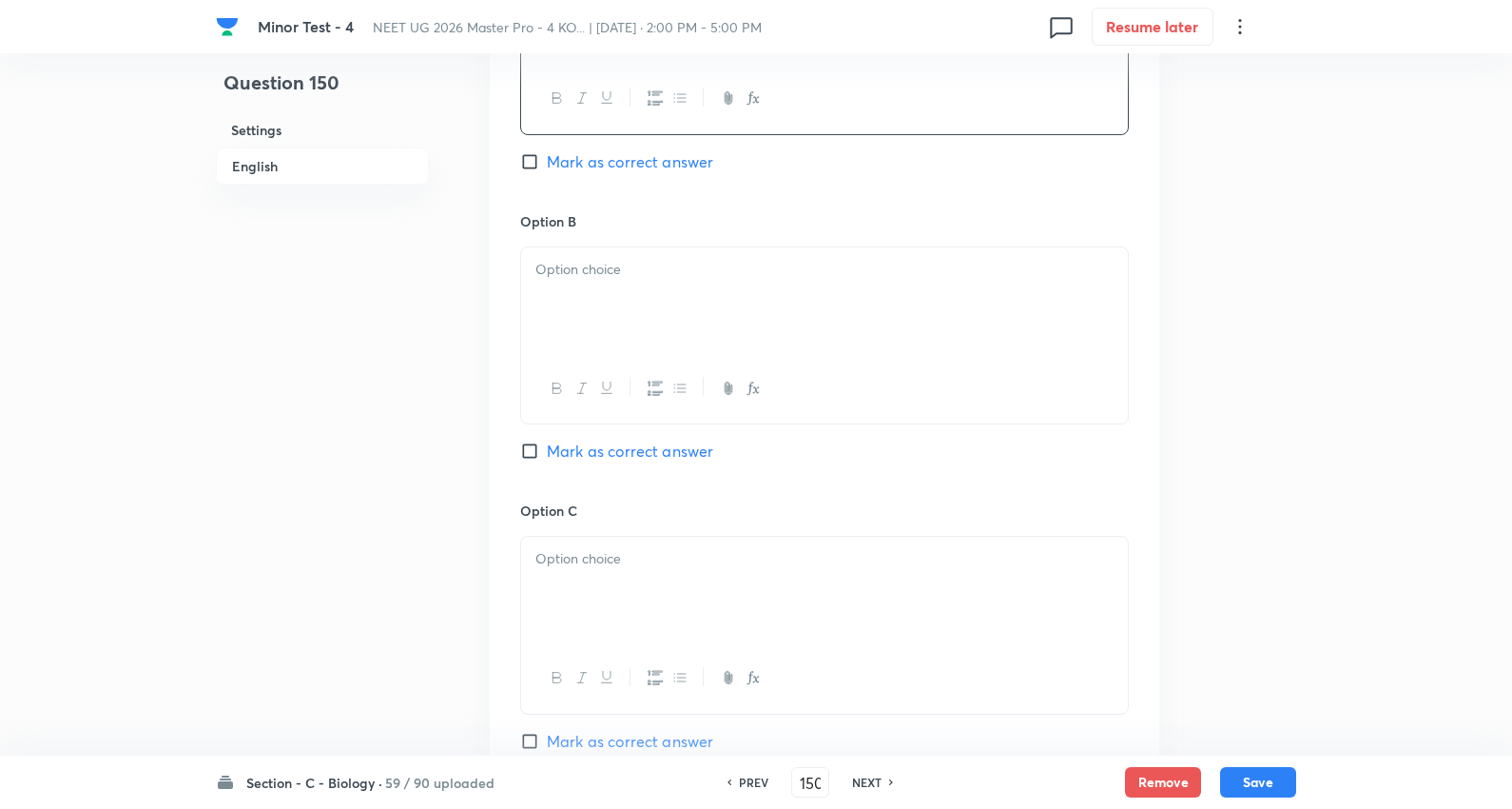
click at [600, 279] on p at bounding box center [825, 269] width 579 height 22
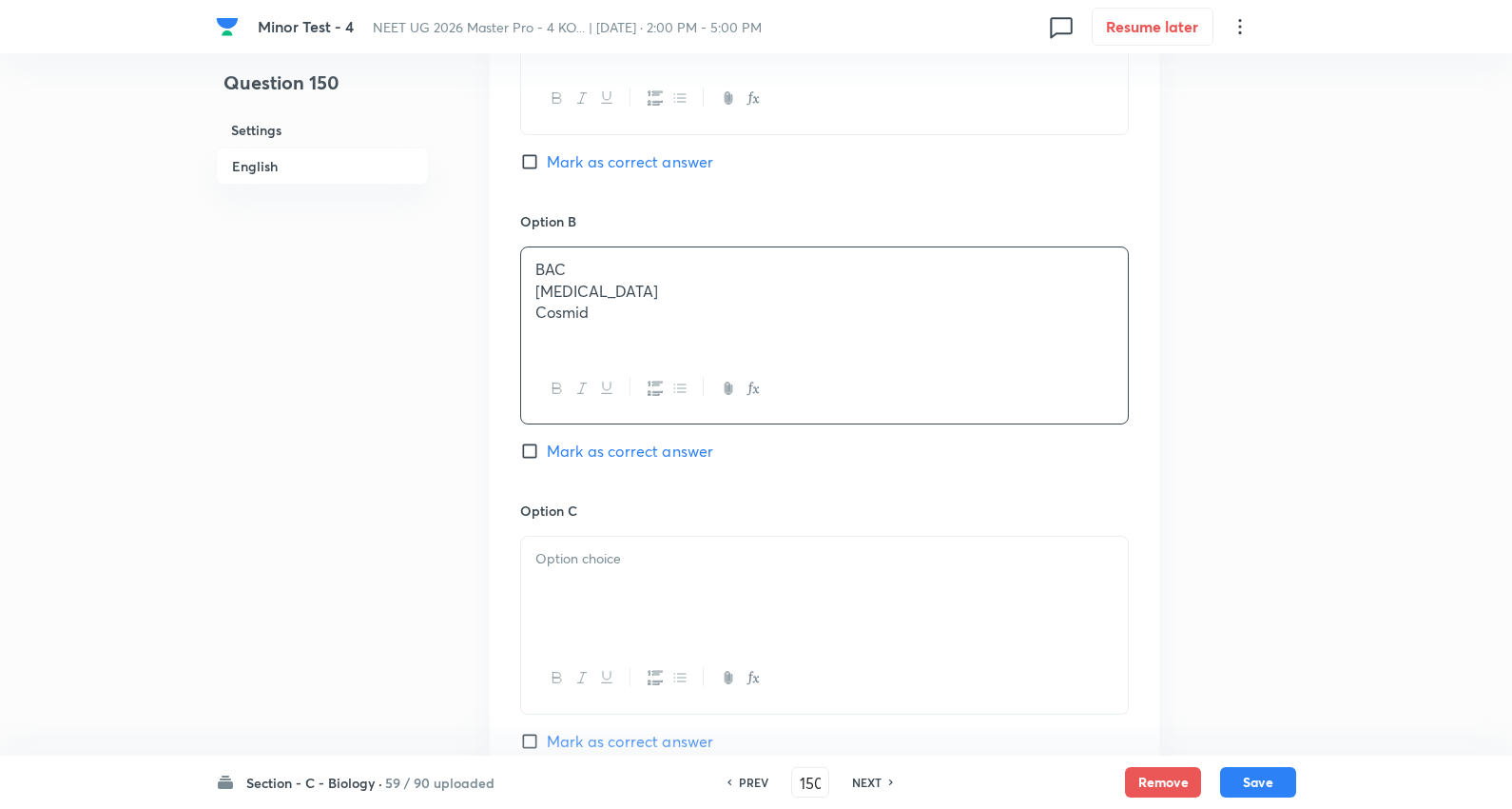
drag, startPoint x: 539, startPoint y: 293, endPoint x: 949, endPoint y: 372, distance: 417.5
click at [949, 372] on div "BAC Retrovirus Cosmid" at bounding box center [825, 336] width 609 height 178
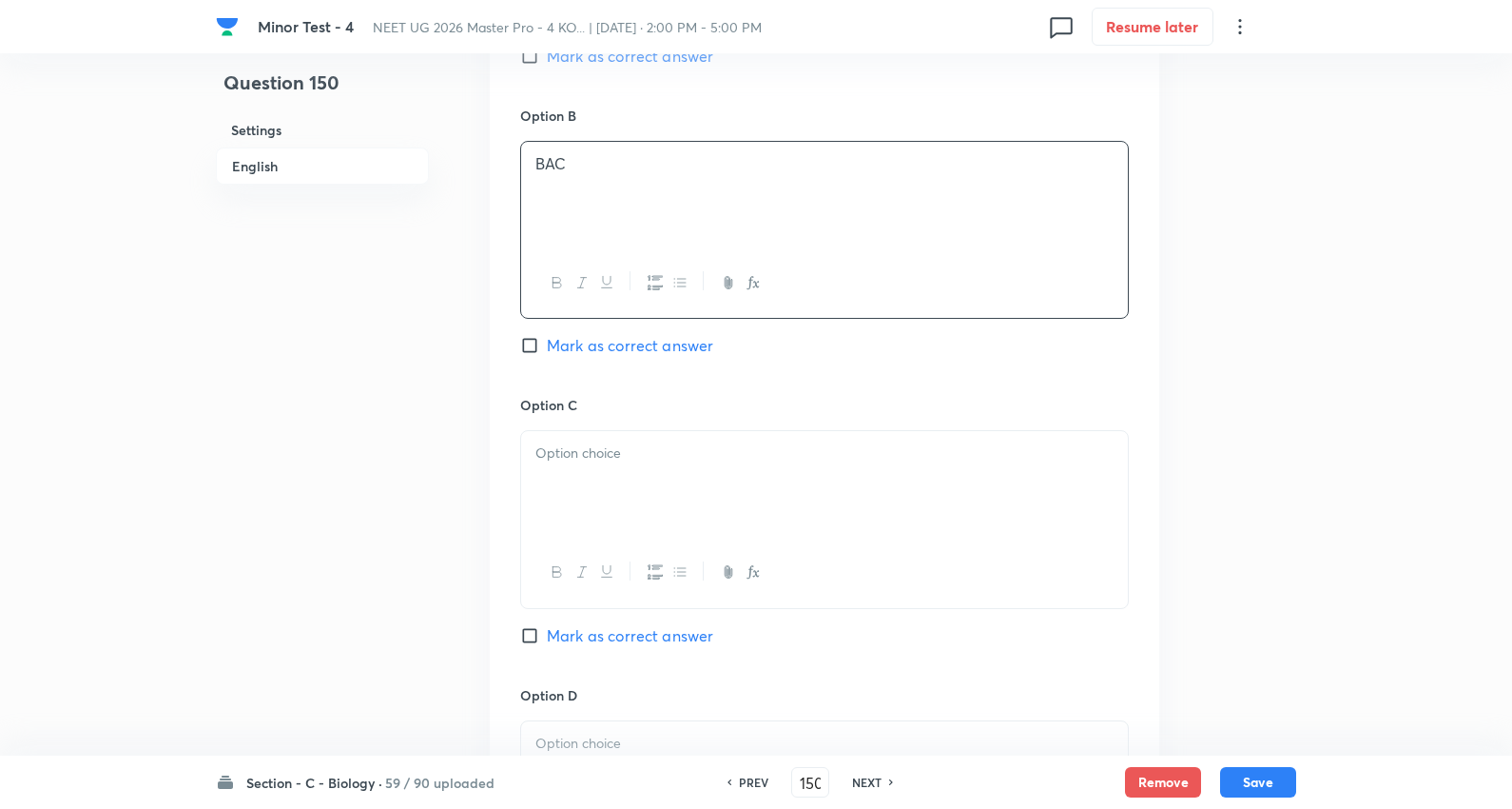
click at [590, 456] on p at bounding box center [825, 453] width 579 height 22
drag, startPoint x: 536, startPoint y: 472, endPoint x: 1151, endPoint y: 505, distance: 615.9
click at [1151, 505] on div "Option A Adenovirus Mark as correct answer Option B BAC Mark as correct answer …" at bounding box center [825, 375] width 670 height 1181
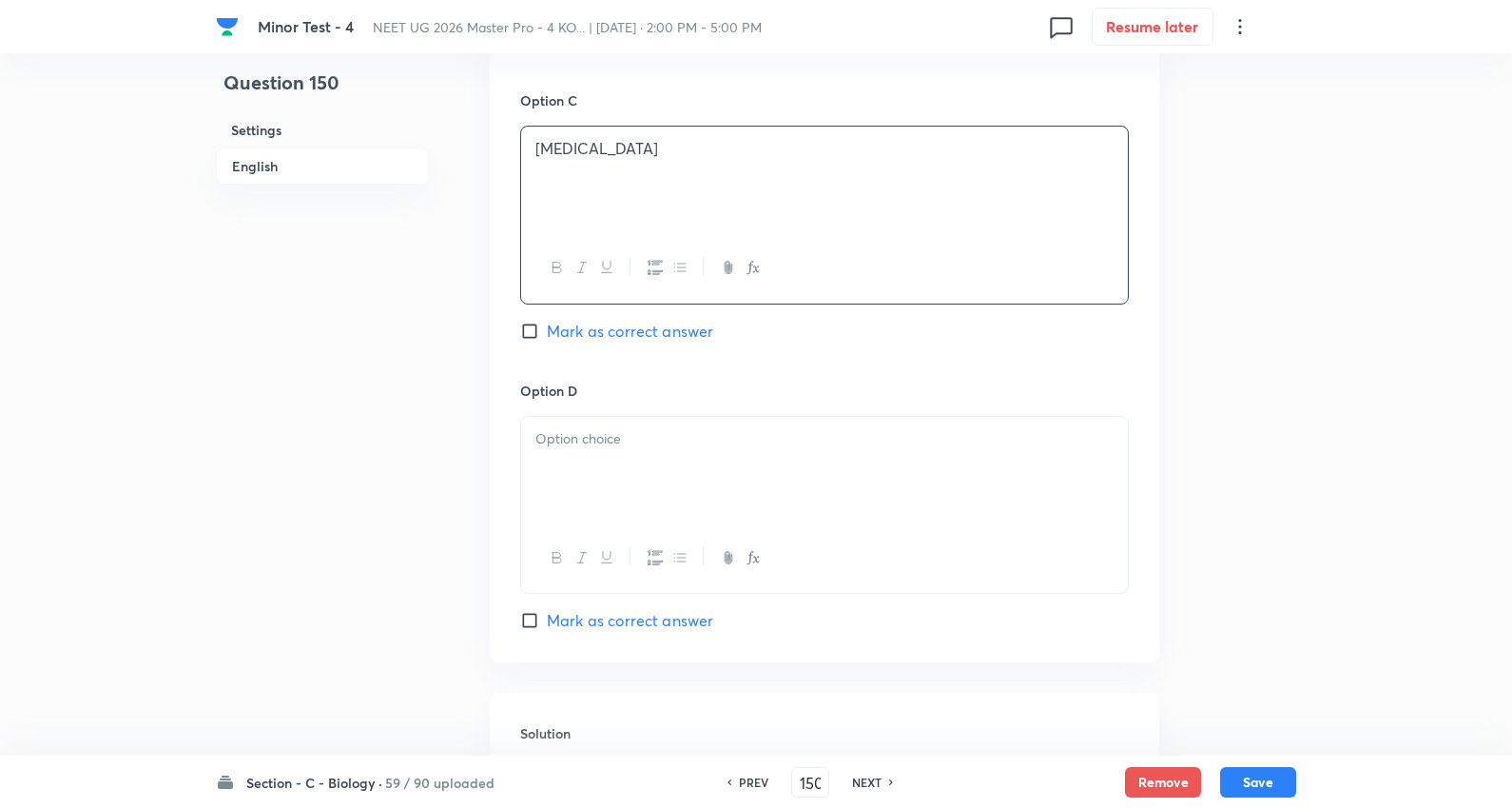
scroll to position [1479, 0]
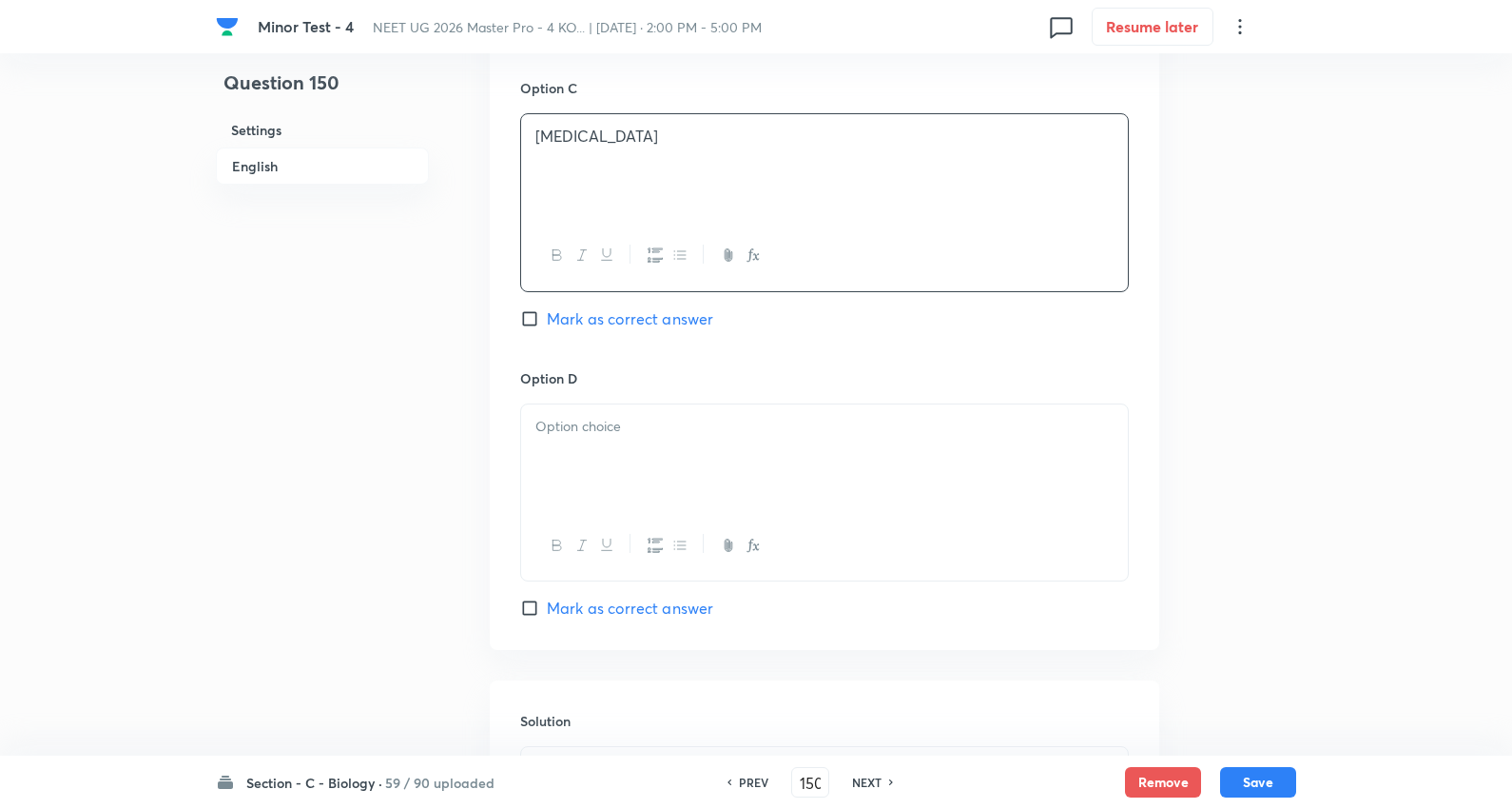
click at [593, 315] on span "Mark as correct answer" at bounding box center [631, 318] width 166 height 23
click at [547, 315] on input "Mark as correct answer" at bounding box center [533, 318] width 26 height 19
checkbox input "true"
click at [604, 435] on p at bounding box center [825, 426] width 579 height 22
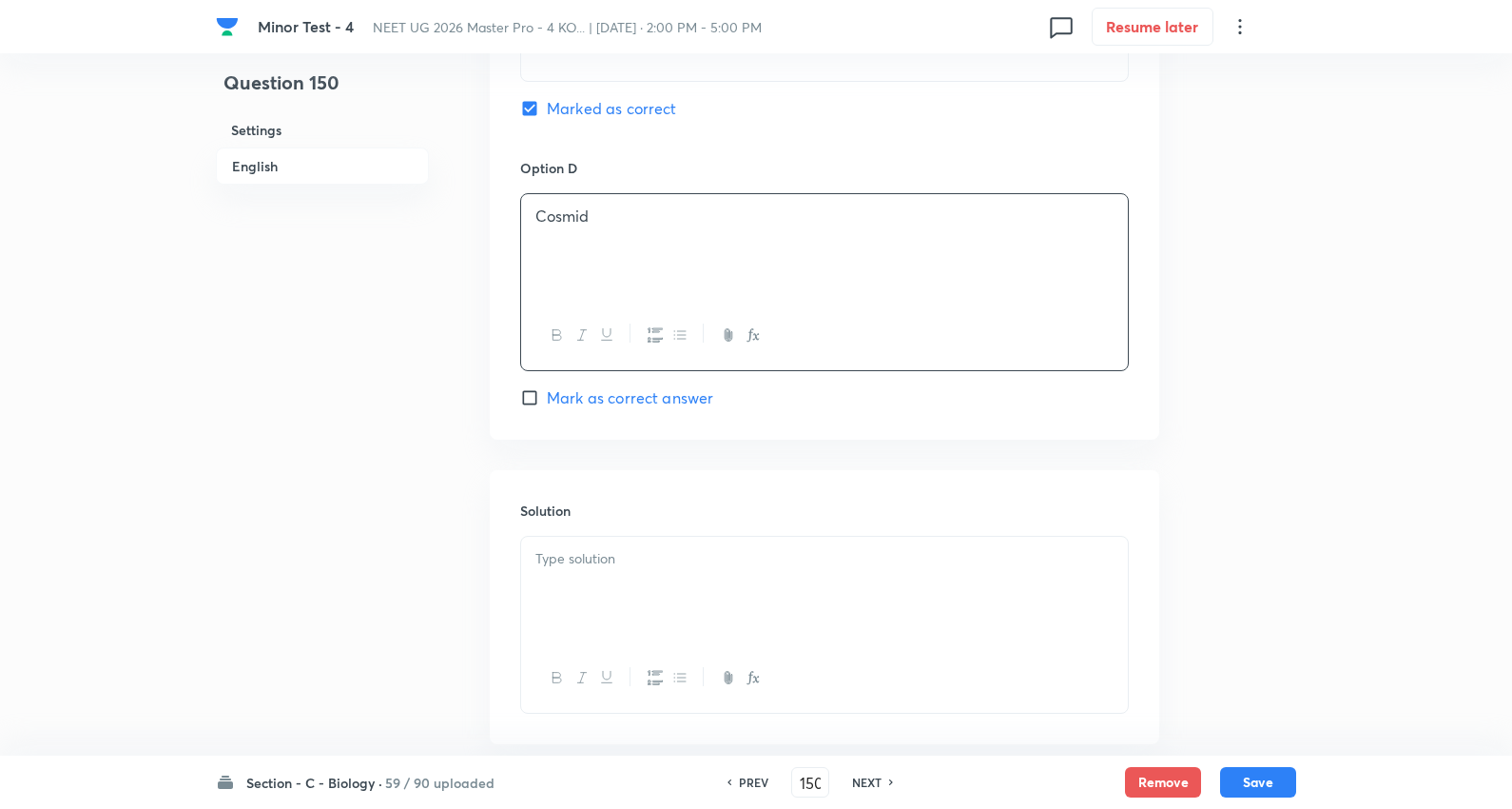
scroll to position [1690, 0]
click at [622, 569] on p at bounding box center [825, 558] width 579 height 22
click at [1272, 781] on button "Save" at bounding box center [1258, 780] width 76 height 30
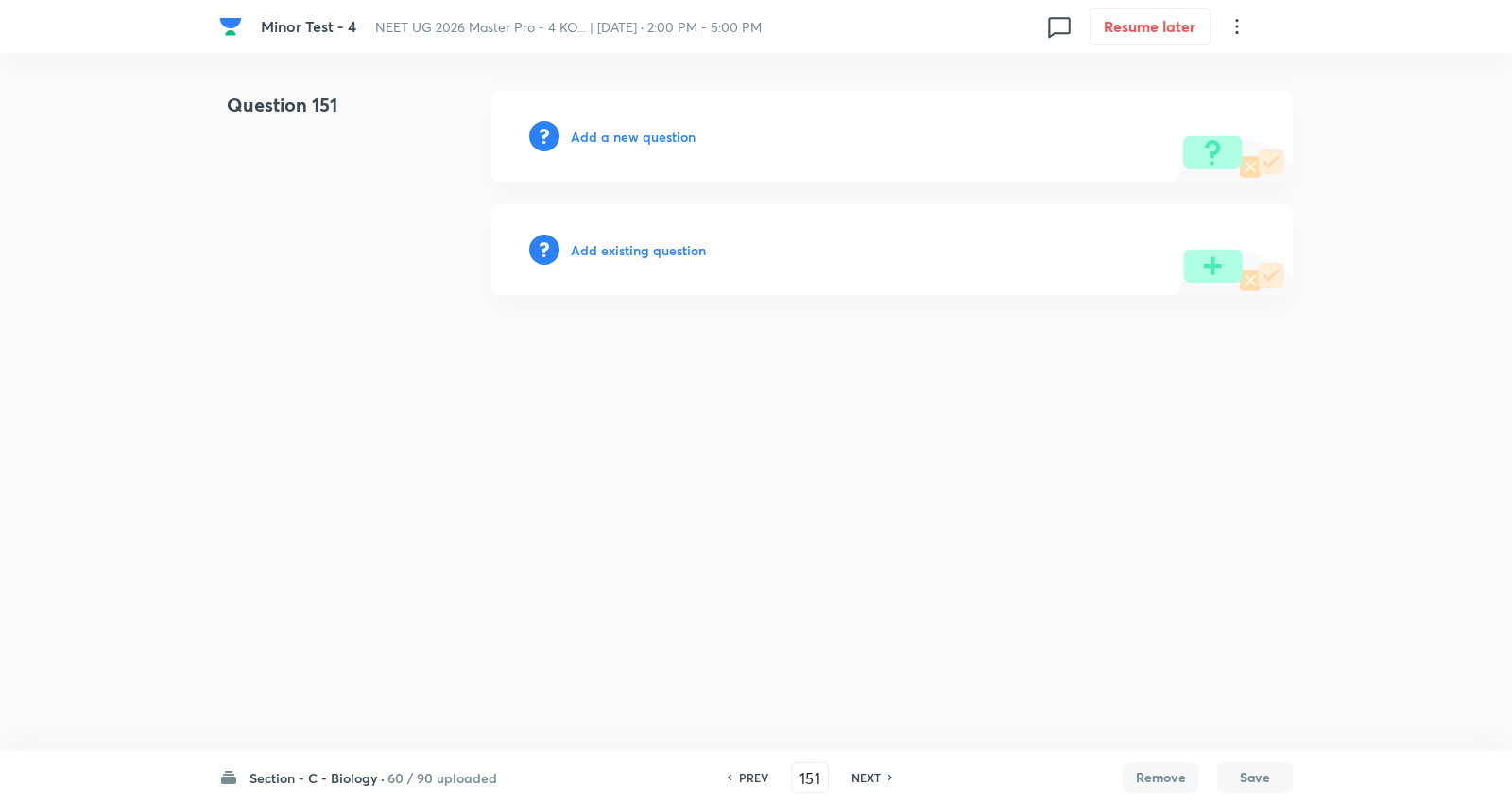
click at [648, 132] on h6 "Add a new question" at bounding box center [633, 136] width 125 height 19
click at [648, 132] on h6 "Choose a question type" at bounding box center [644, 136] width 146 height 19
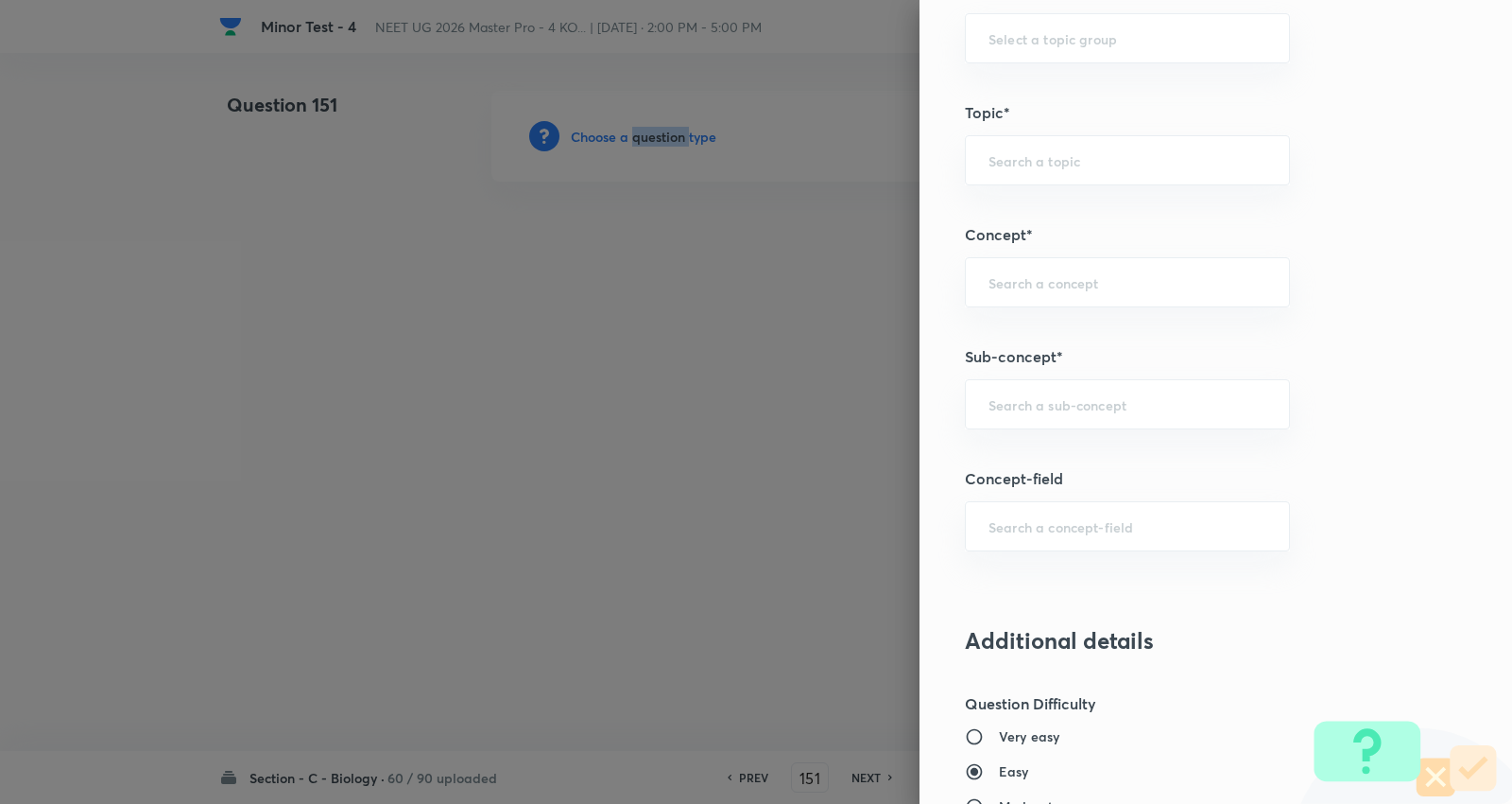
scroll to position [1050, 0]
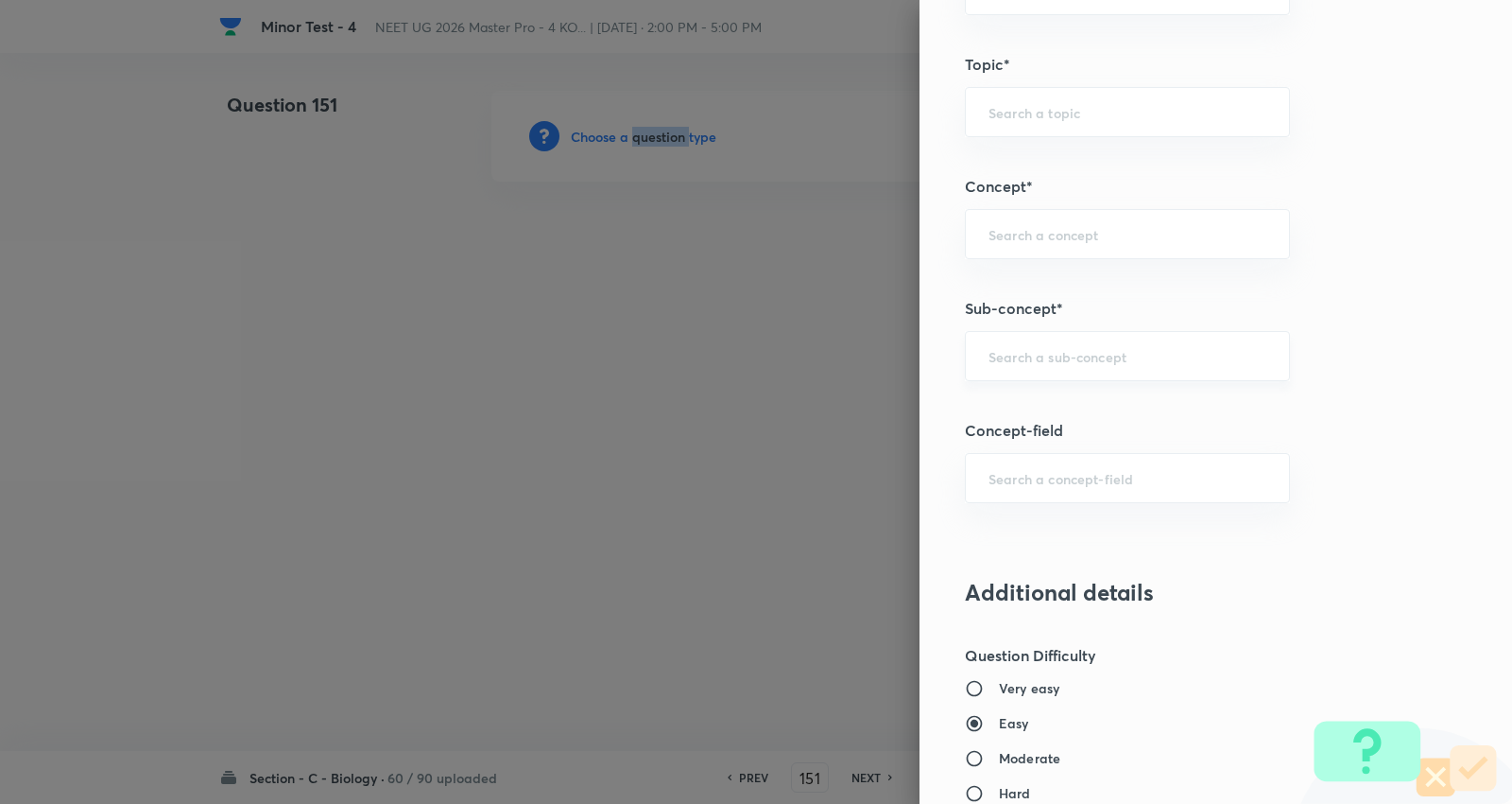
click at [1054, 342] on div "​" at bounding box center [1128, 355] width 325 height 50
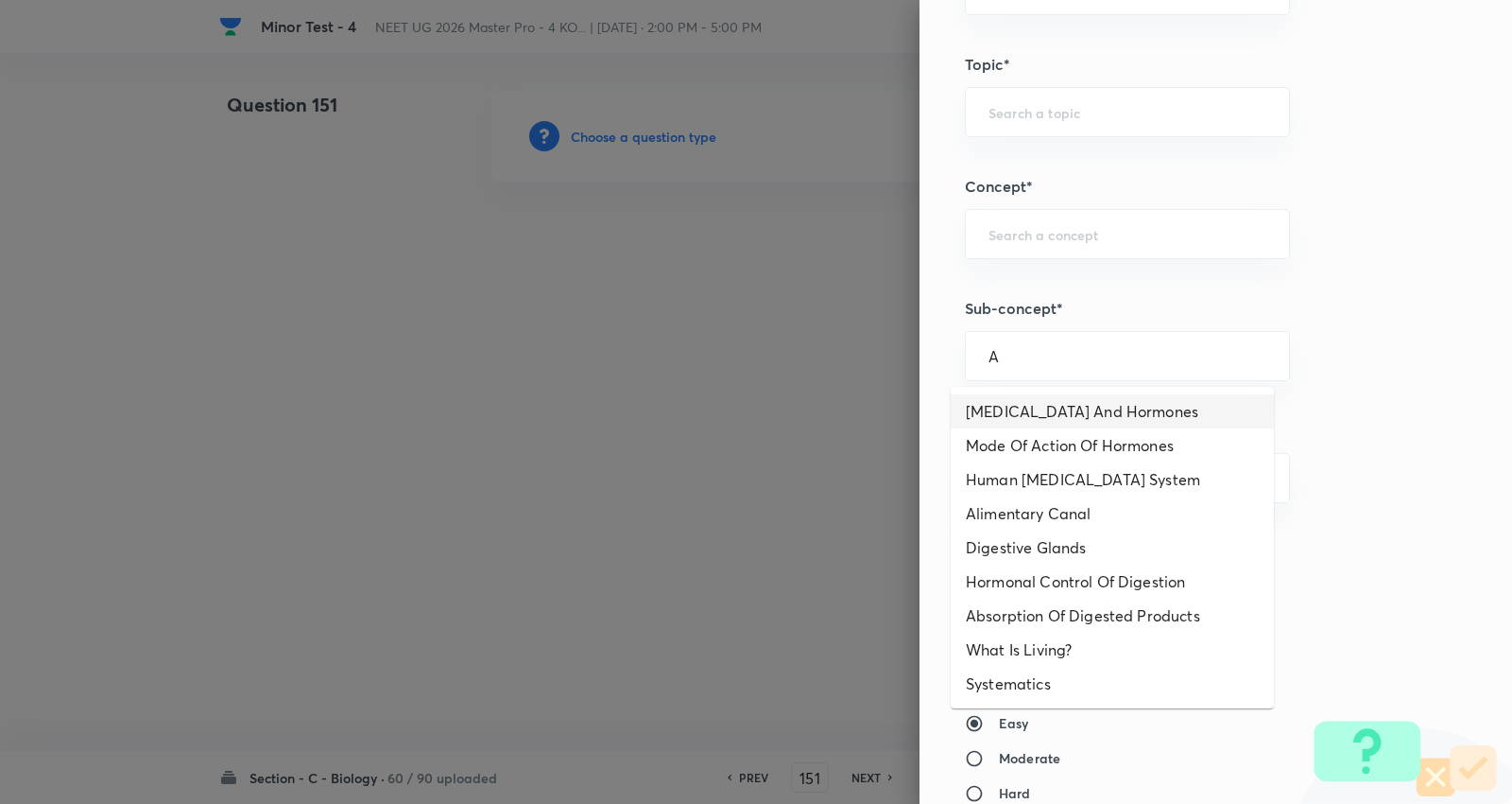
click at [1036, 401] on li "Endocrine Glands And Hormones" at bounding box center [1112, 411] width 323 height 34
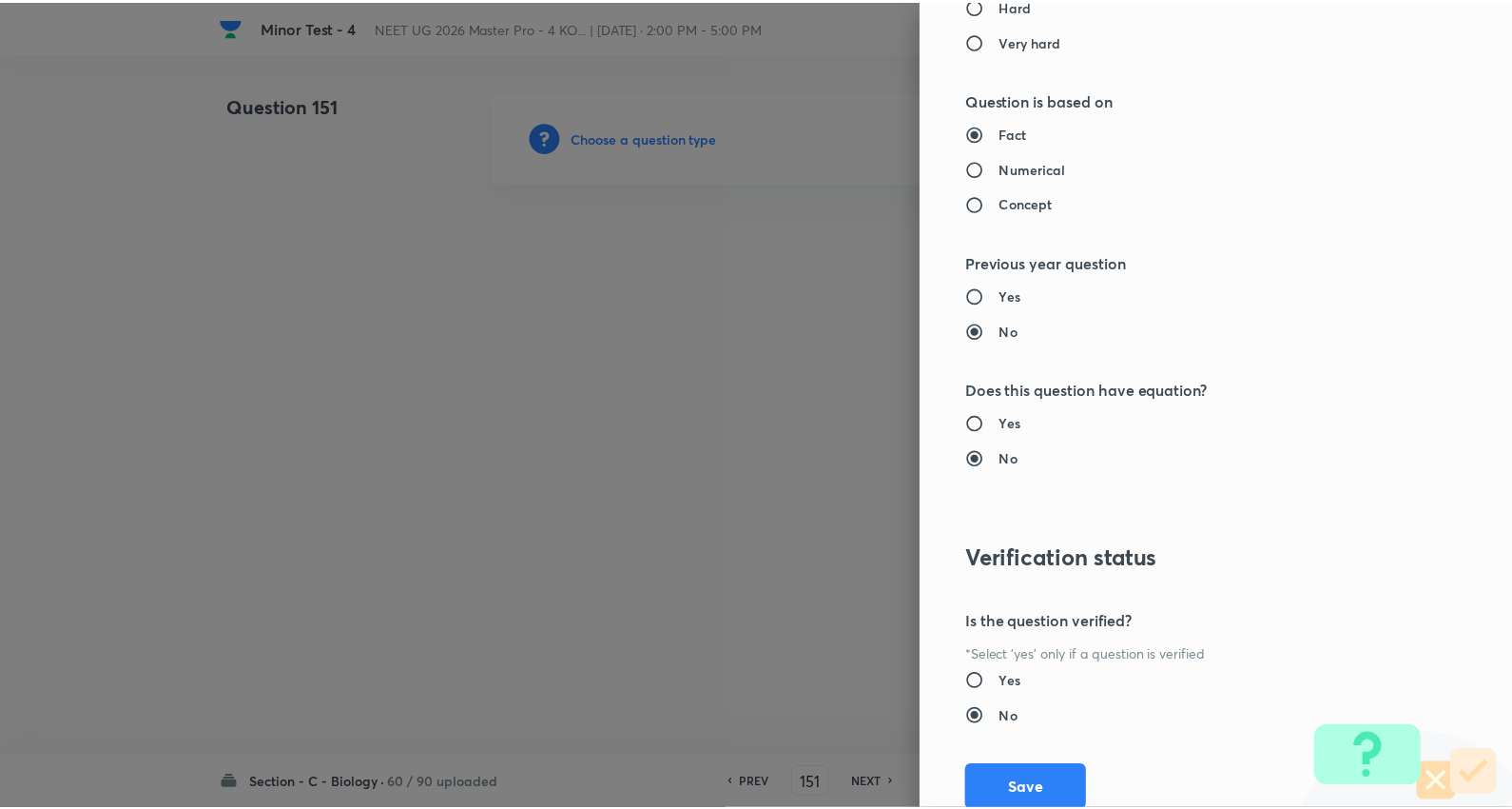
scroll to position [1913, 0]
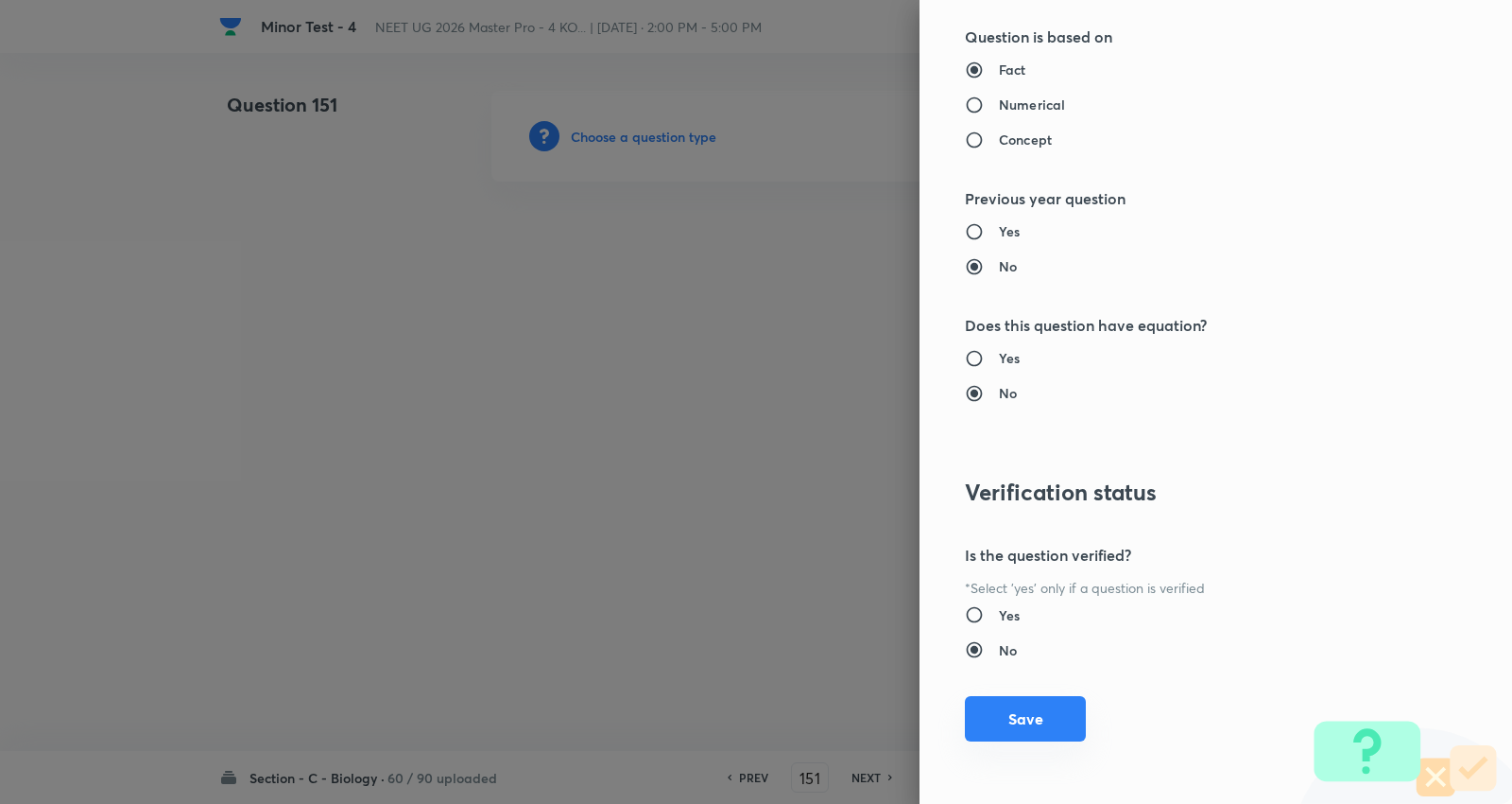
click at [1005, 721] on button "Save" at bounding box center [1026, 718] width 121 height 46
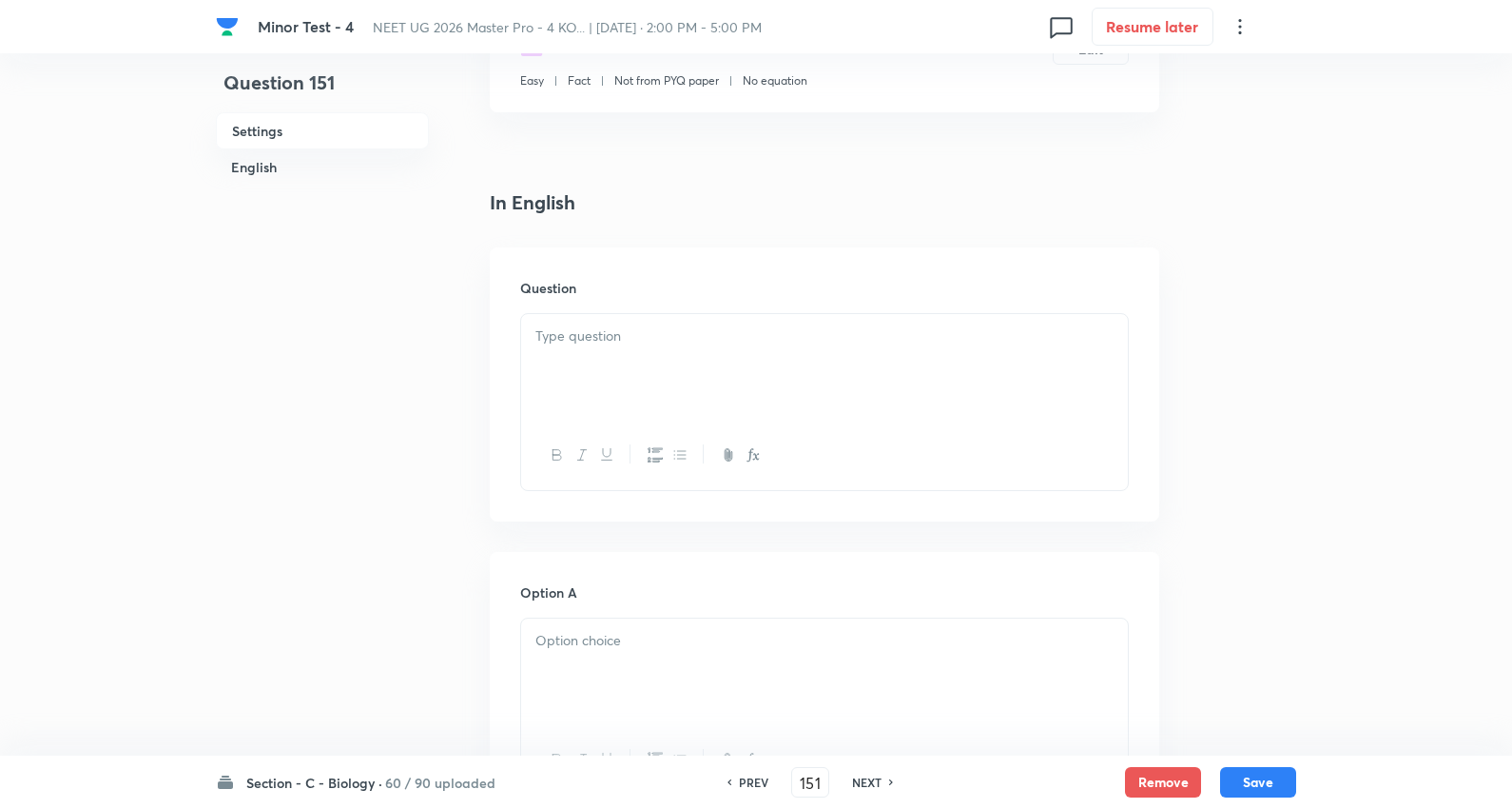
scroll to position [422, 0]
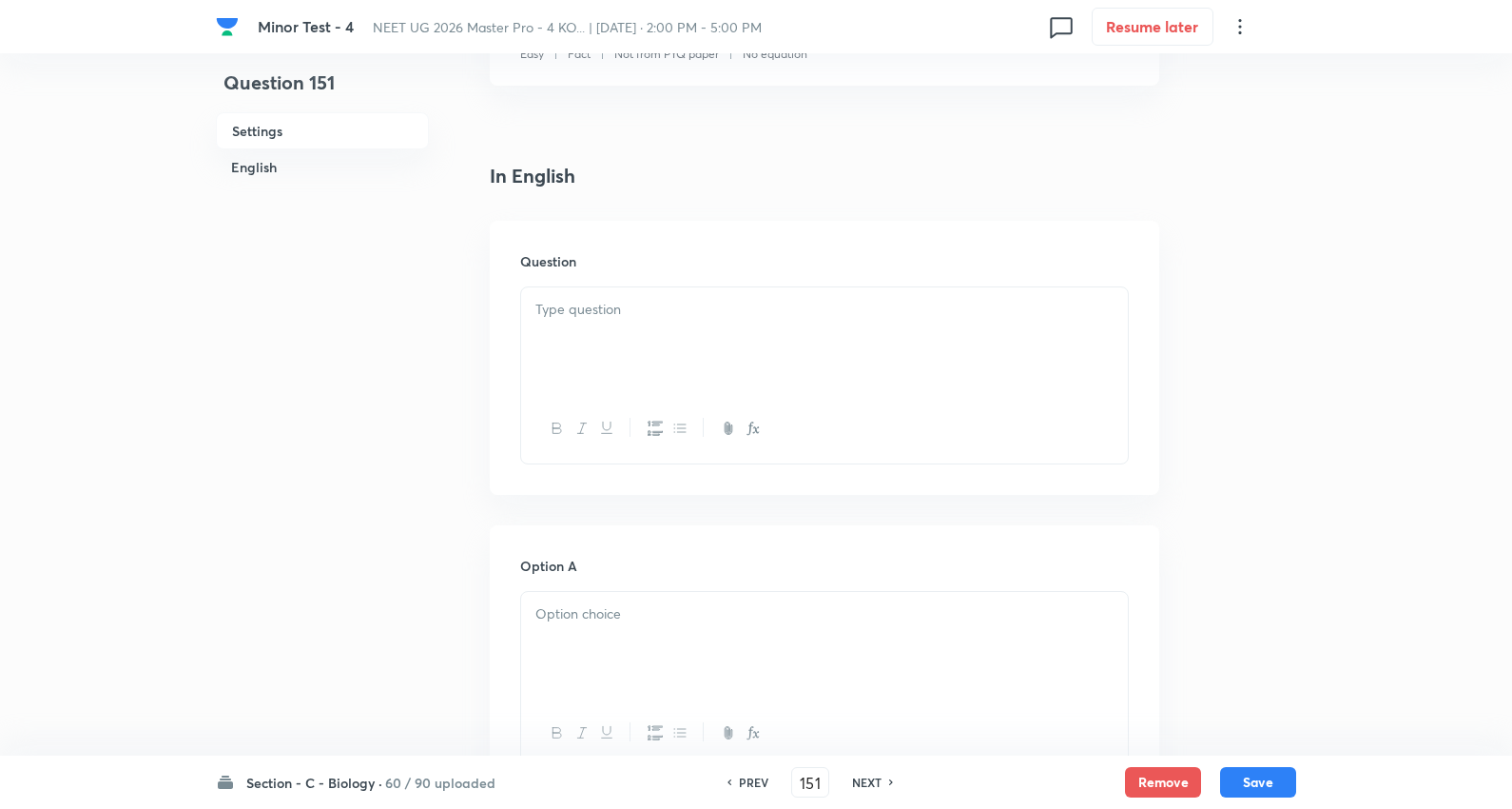
click at [602, 318] on p at bounding box center [825, 309] width 579 height 22
paste div
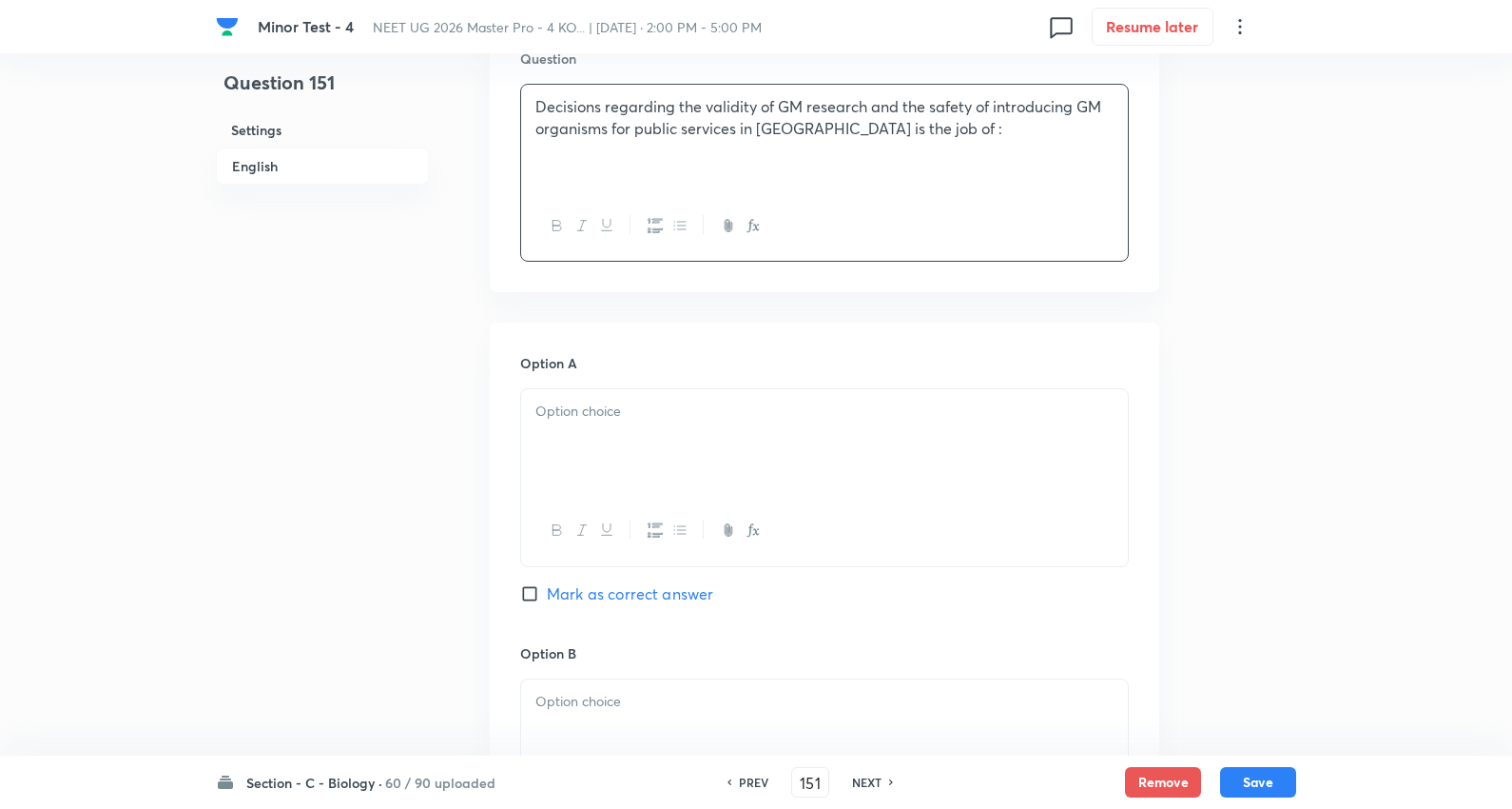
scroll to position [634, 0]
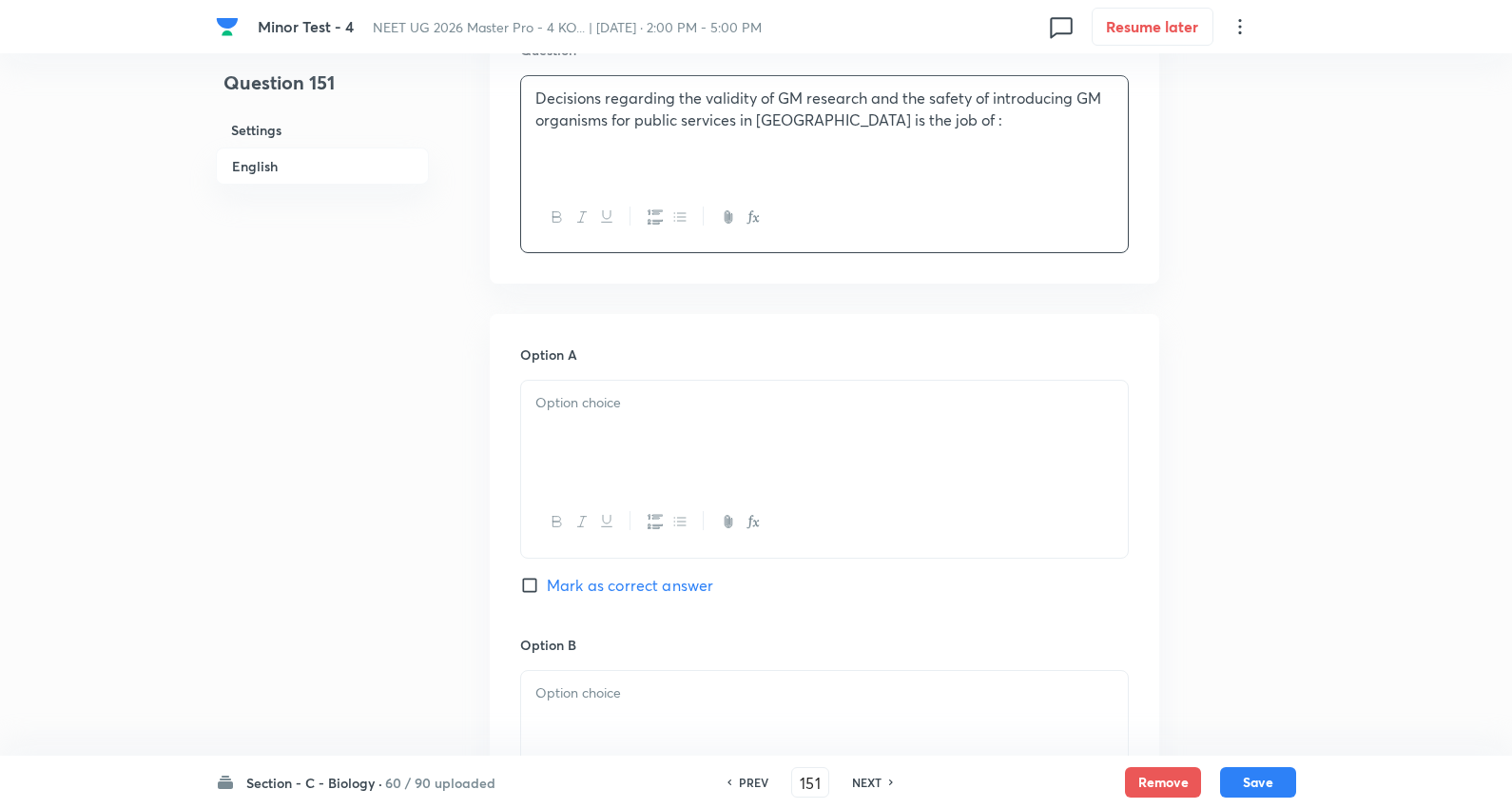
click at [592, 434] on div at bounding box center [825, 434] width 607 height 107
drag, startPoint x: 604, startPoint y: 469, endPoint x: 706, endPoint y: 510, distance: 109.9
click at [706, 510] on div "DBT RDAC GEAC EPA" at bounding box center [825, 470] width 609 height 181
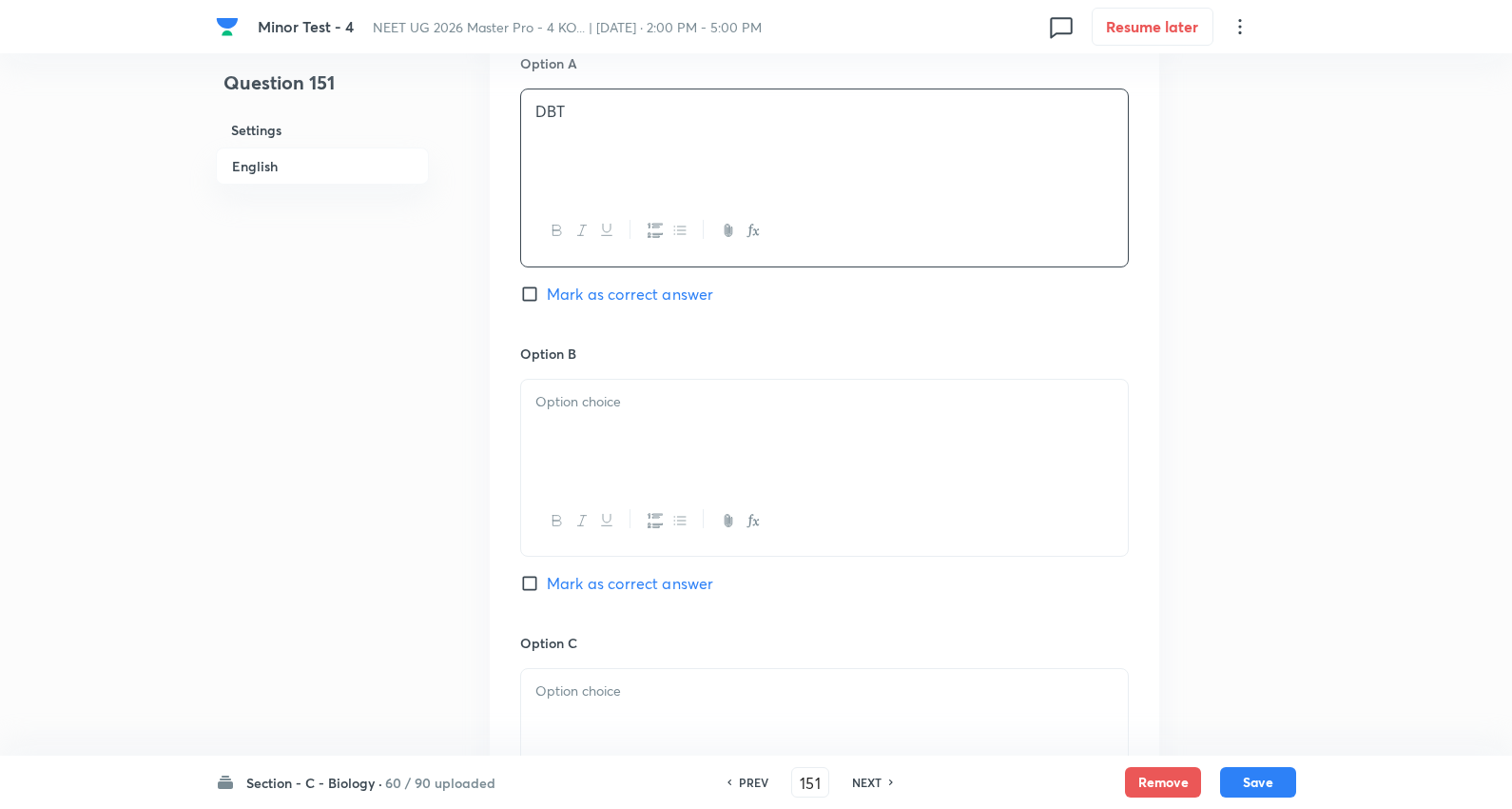
scroll to position [951, 0]
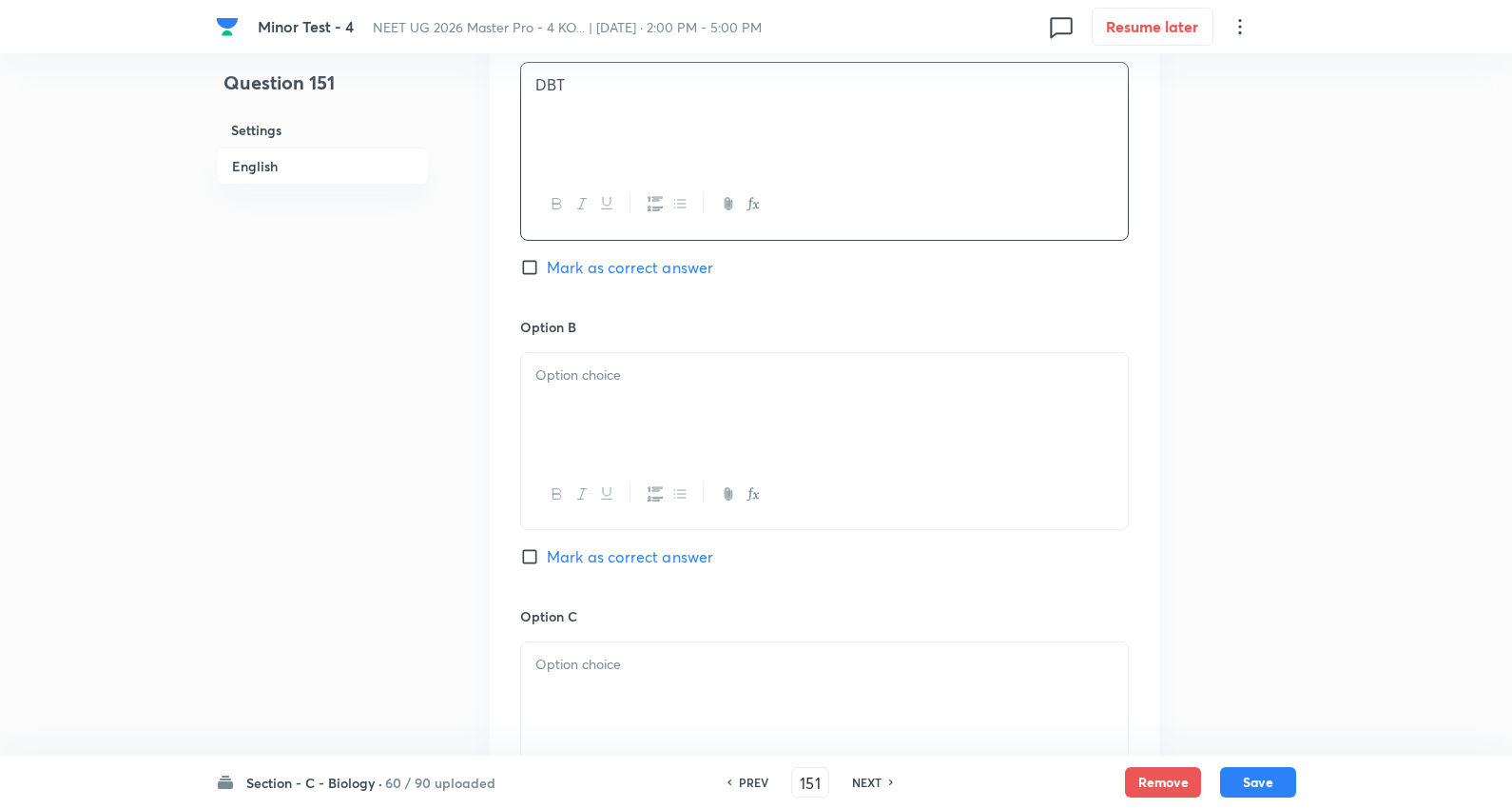
click at [612, 392] on div at bounding box center [825, 405] width 607 height 107
drag, startPoint x: 537, startPoint y: 401, endPoint x: 1010, endPoint y: 595, distance: 511.2
click at [1010, 595] on div "Option B RDAC GEAC EPA Mark as correct answer" at bounding box center [825, 460] width 609 height 289
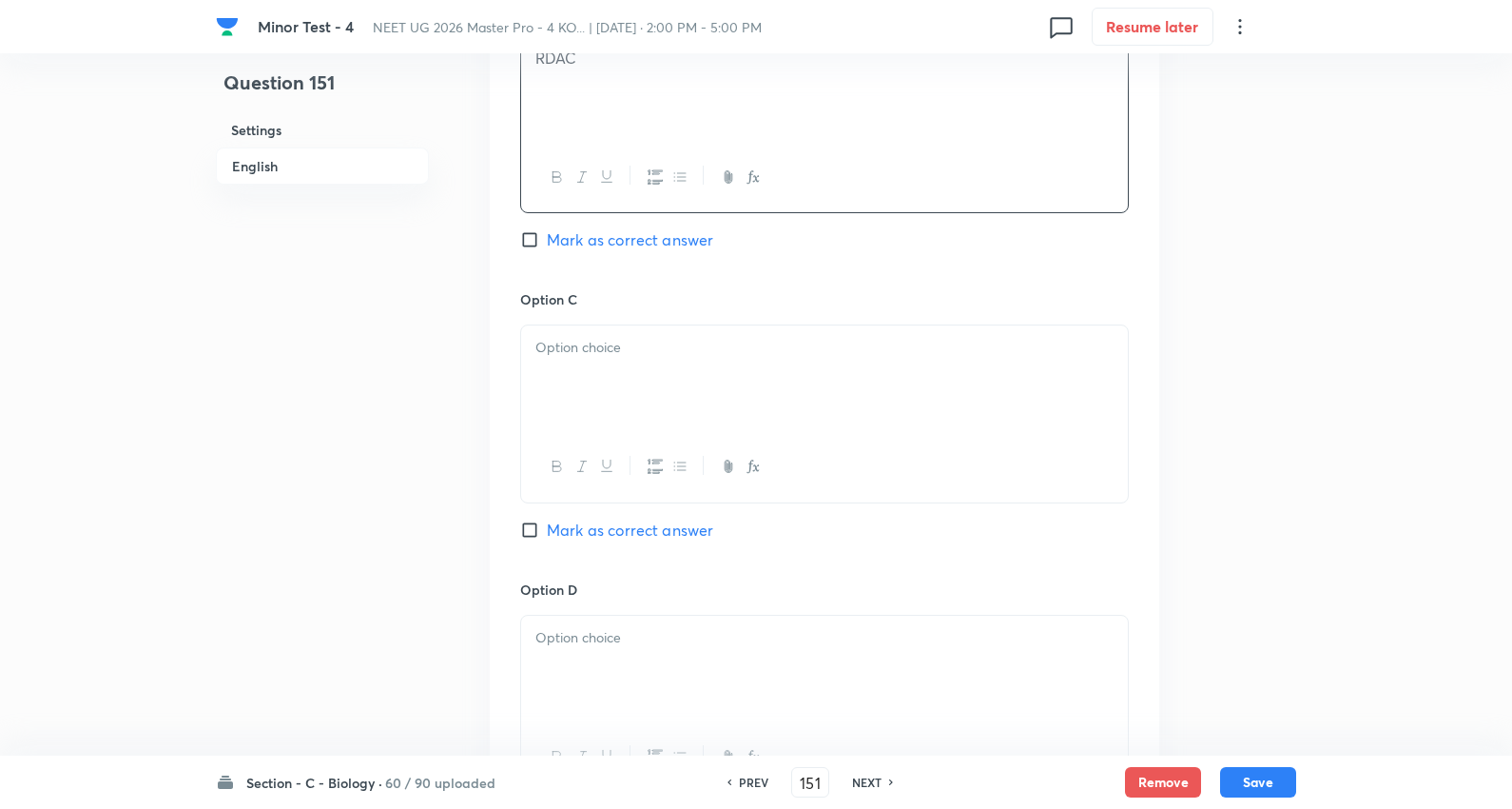
click at [615, 371] on div at bounding box center [825, 378] width 607 height 107
drag, startPoint x: 535, startPoint y: 365, endPoint x: 949, endPoint y: 411, distance: 416.5
click at [949, 411] on div "GEAC EPA" at bounding box center [825, 378] width 607 height 107
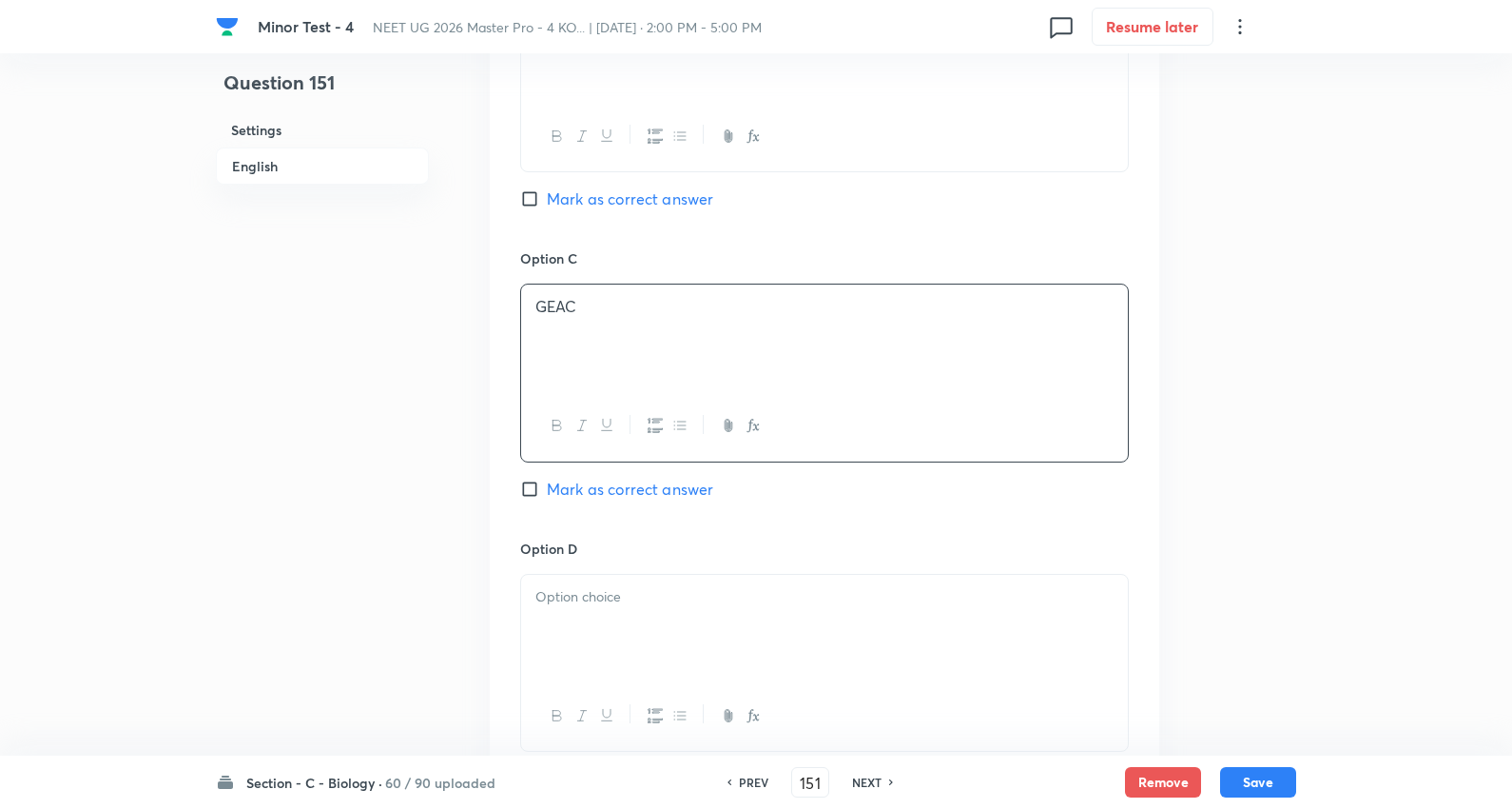
scroll to position [1374, 0]
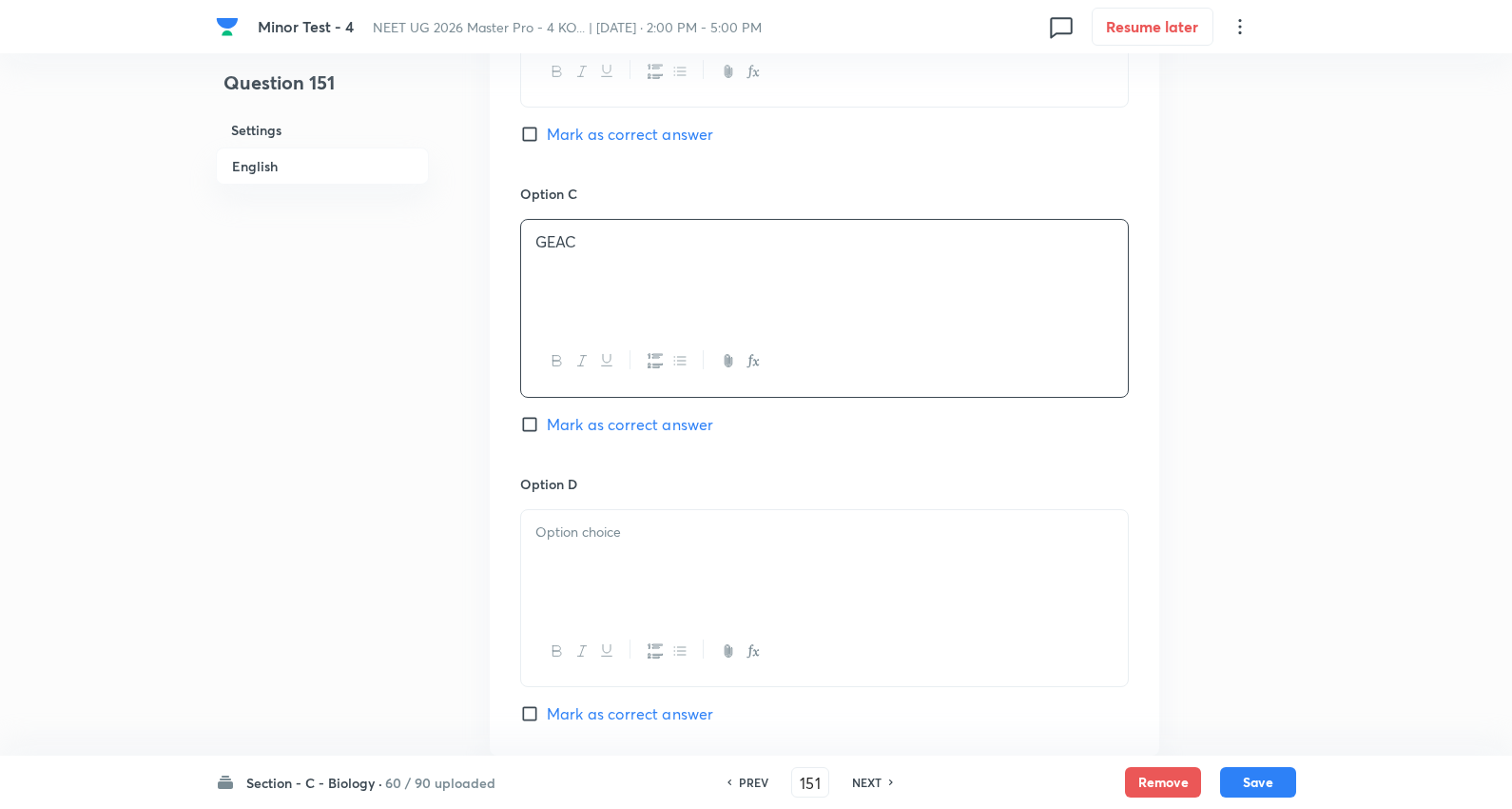
click at [597, 549] on div at bounding box center [825, 563] width 607 height 107
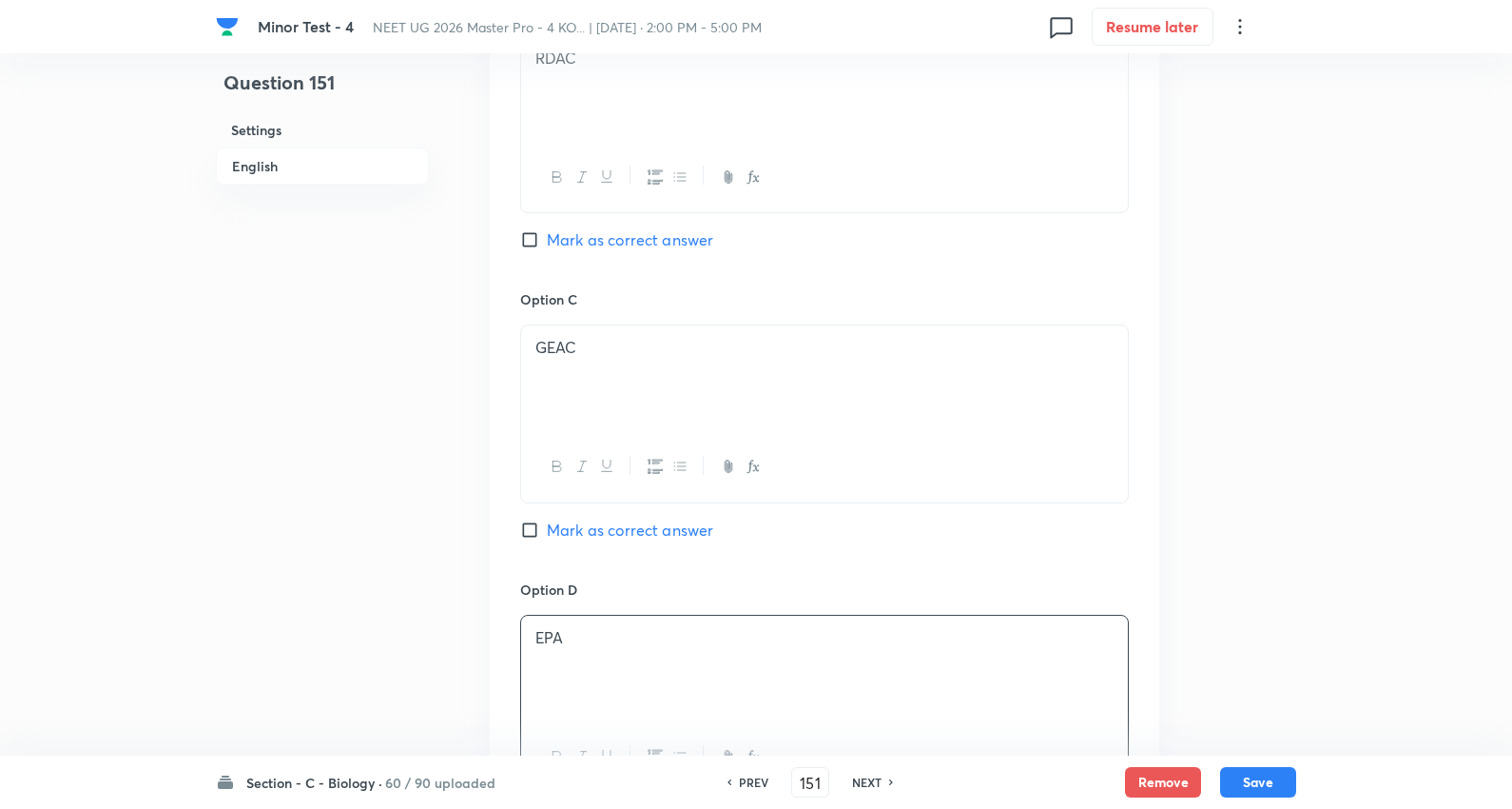
click at [671, 540] on span "Mark as correct answer" at bounding box center [631, 529] width 166 height 23
click at [547, 540] on input "Mark as correct answer" at bounding box center [533, 529] width 26 height 19
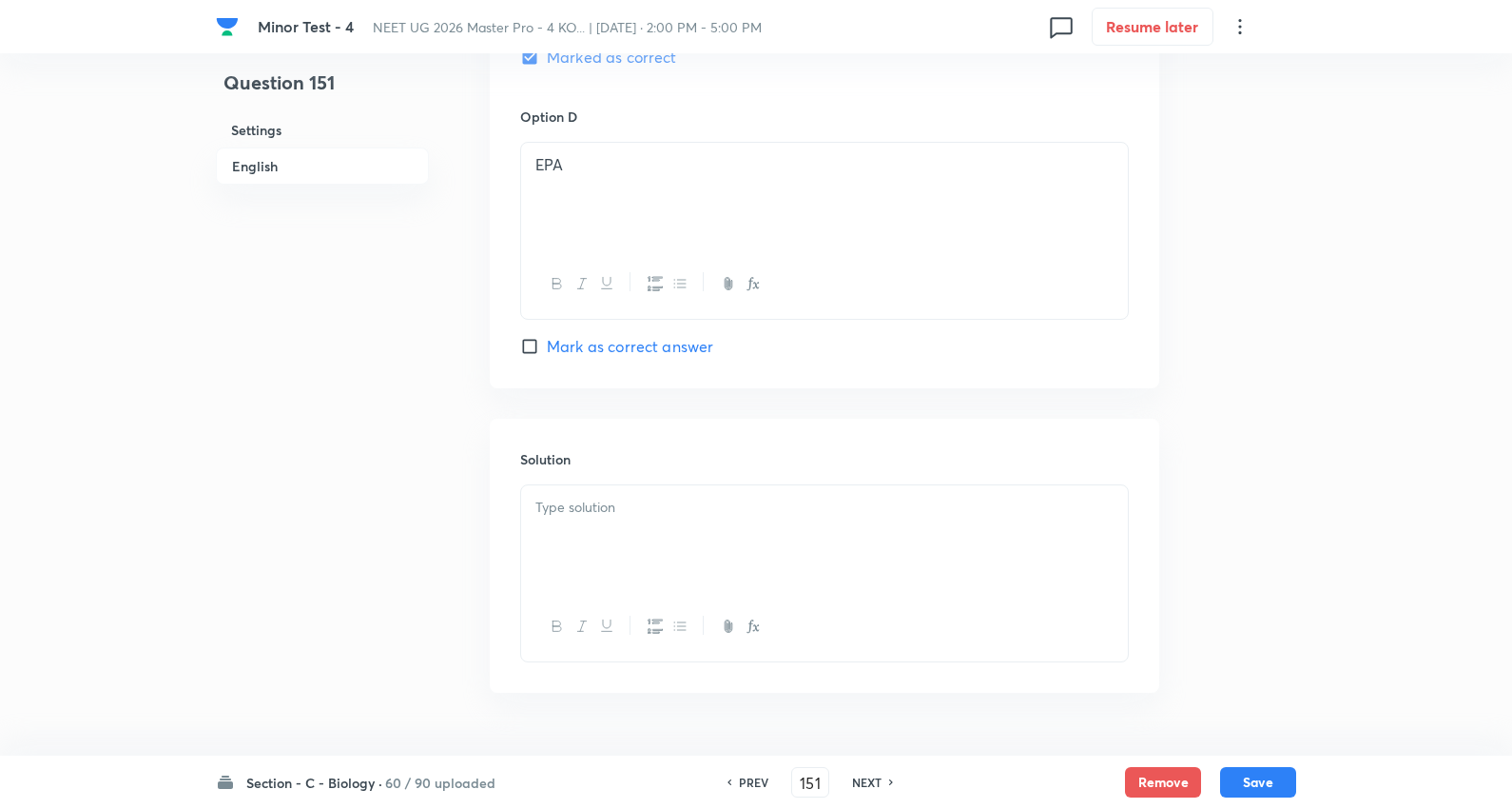
scroll to position [1796, 0]
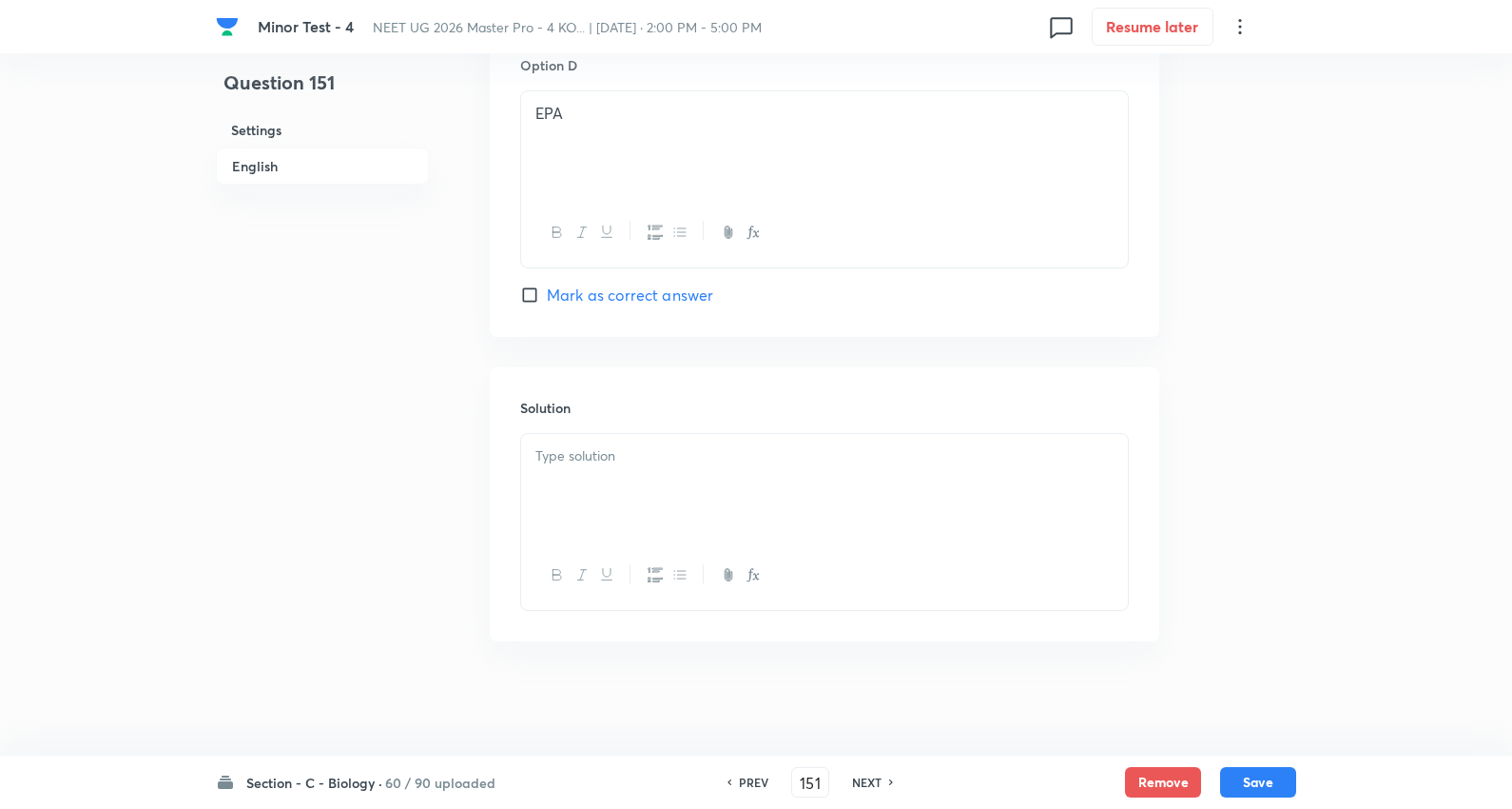
click at [648, 489] on div at bounding box center [825, 487] width 607 height 107
click at [1257, 772] on button "Save" at bounding box center [1258, 780] width 76 height 30
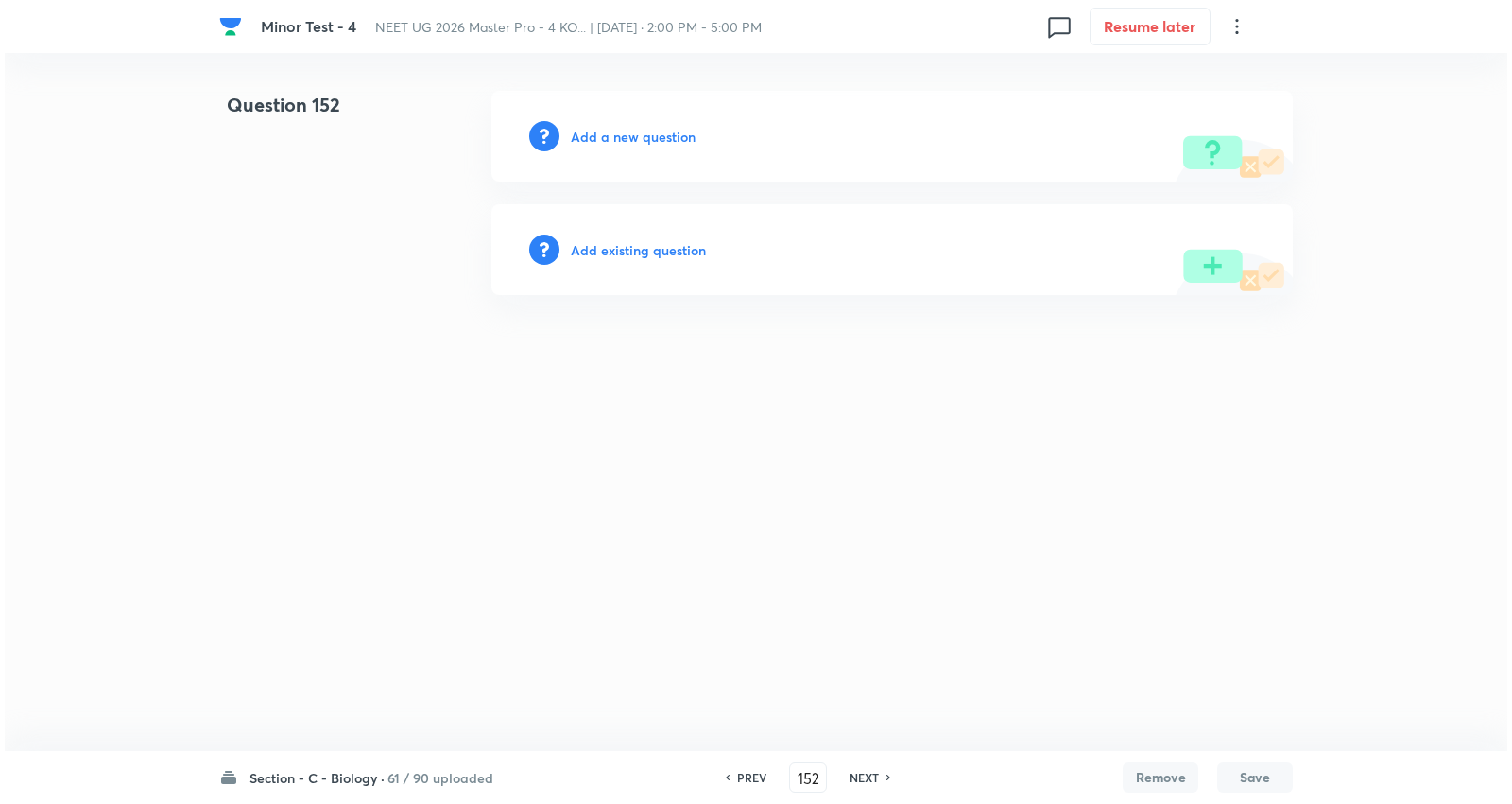
scroll to position [0, 0]
click at [634, 130] on h6 "Add a new question" at bounding box center [633, 136] width 125 height 19
click at [634, 130] on h6 "Choose a question type" at bounding box center [644, 136] width 146 height 19
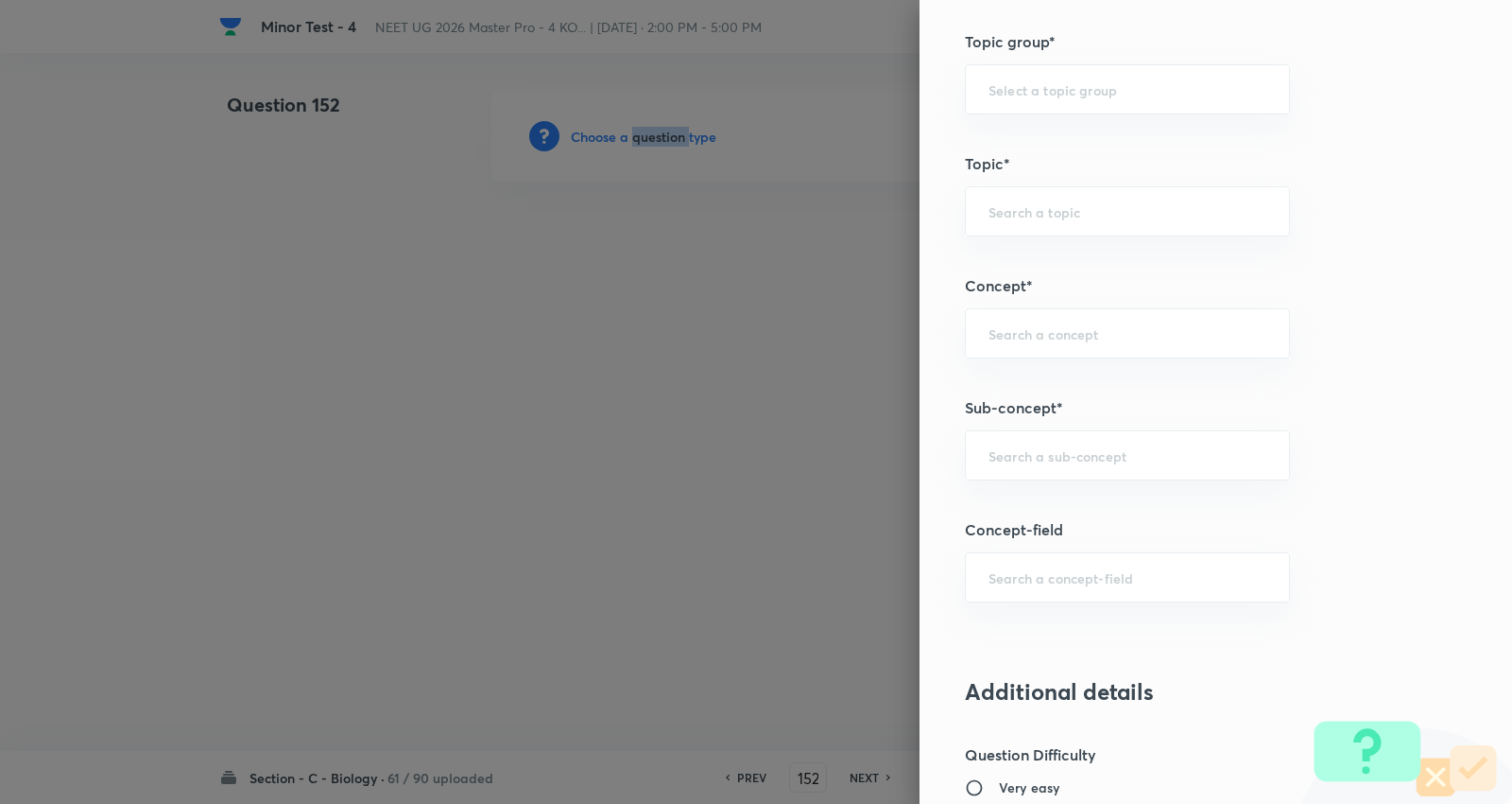
scroll to position [1366, 0]
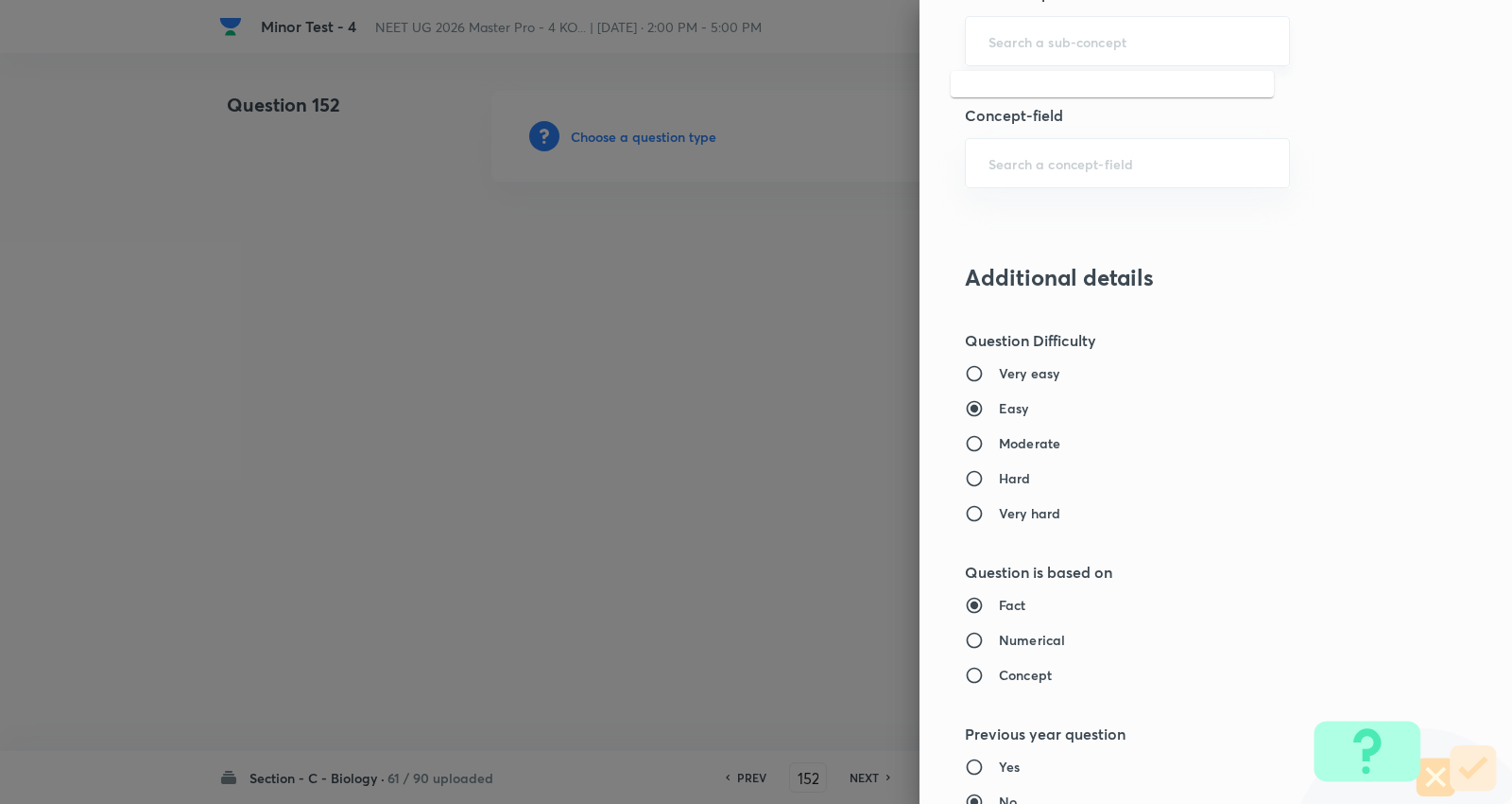
click at [1075, 49] on input "text" at bounding box center [1128, 41] width 278 height 18
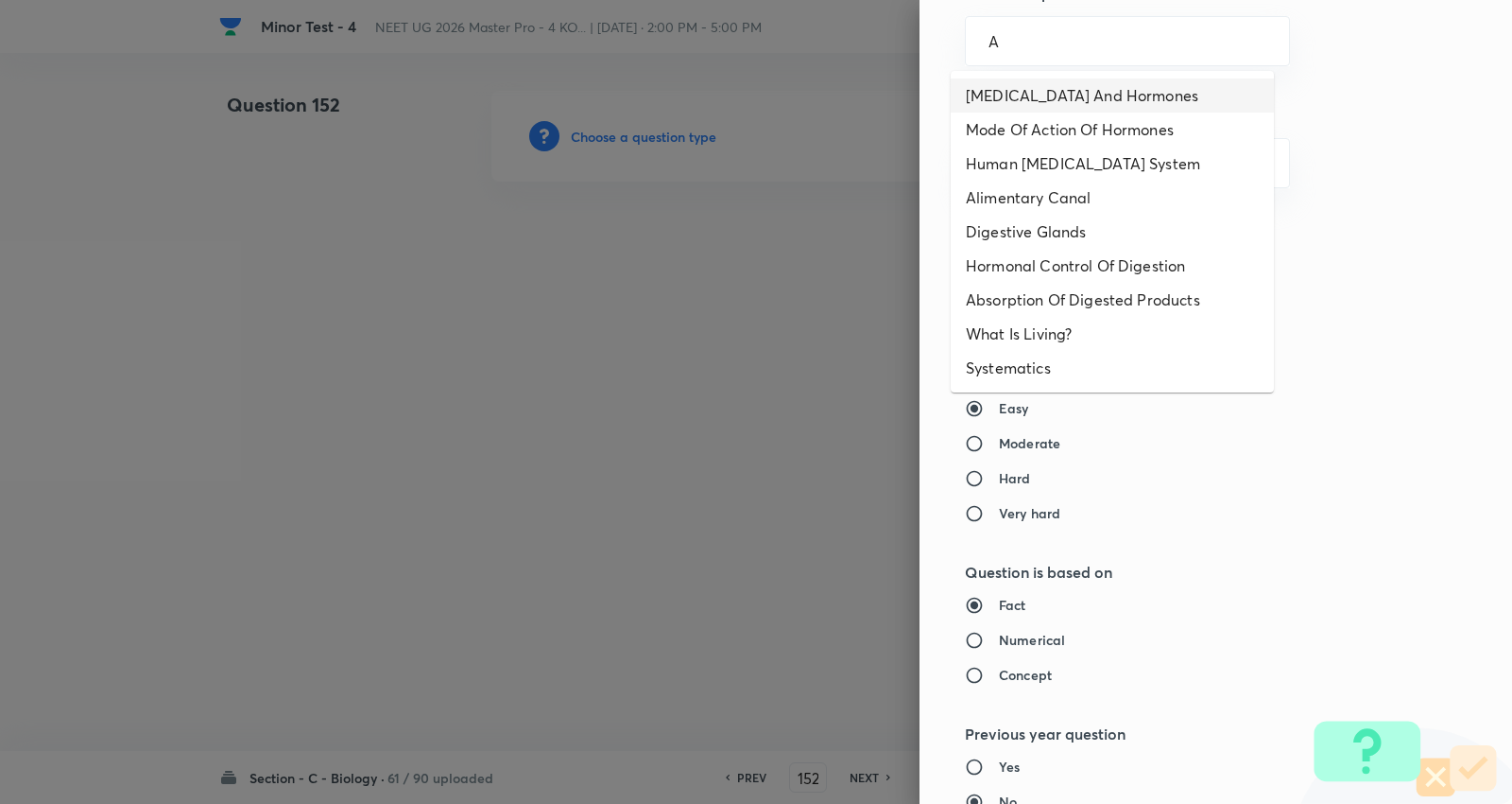
click at [1038, 82] on li "[MEDICAL_DATA] And Hormones" at bounding box center [1112, 95] width 323 height 34
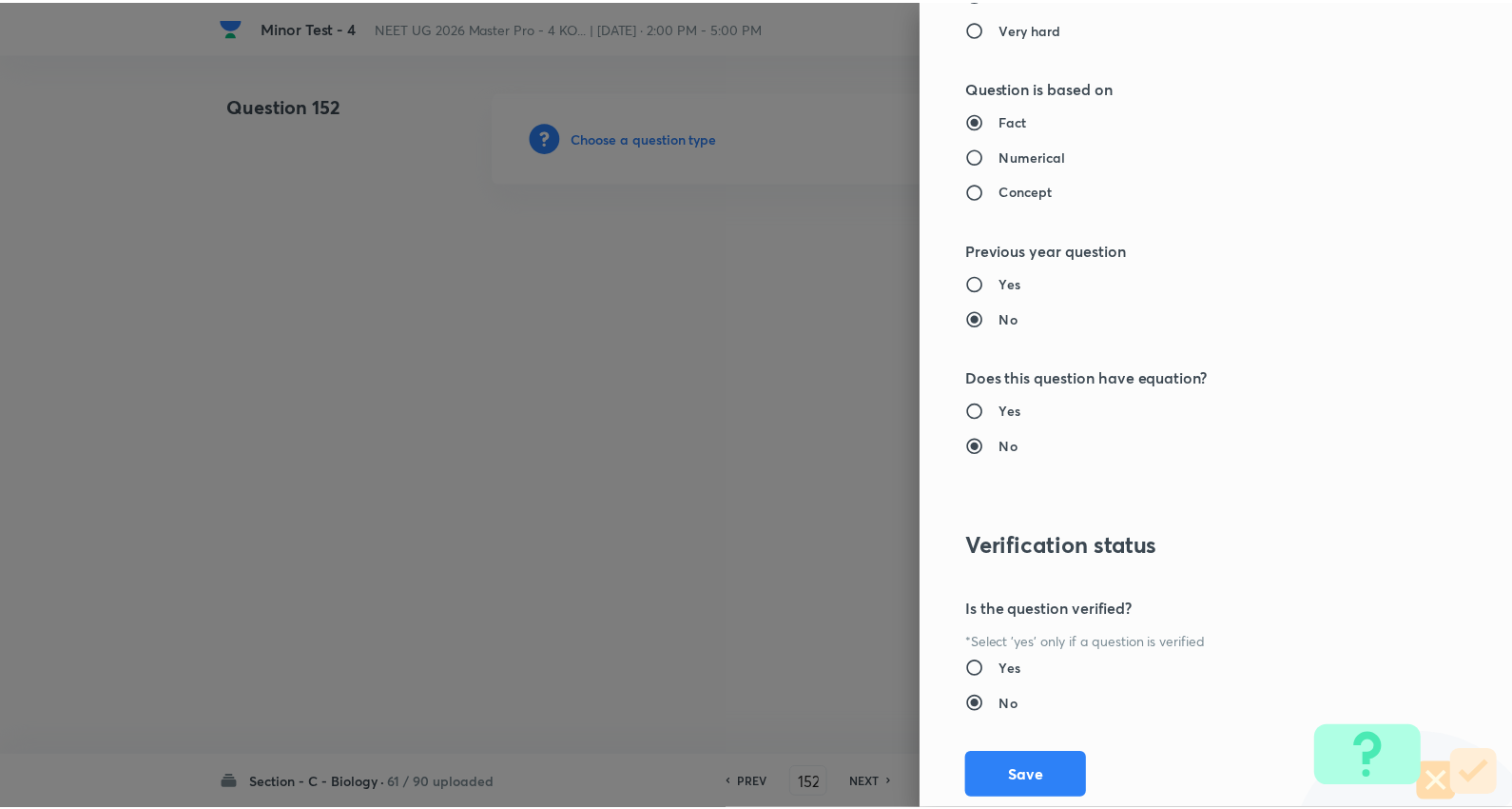
scroll to position [1913, 0]
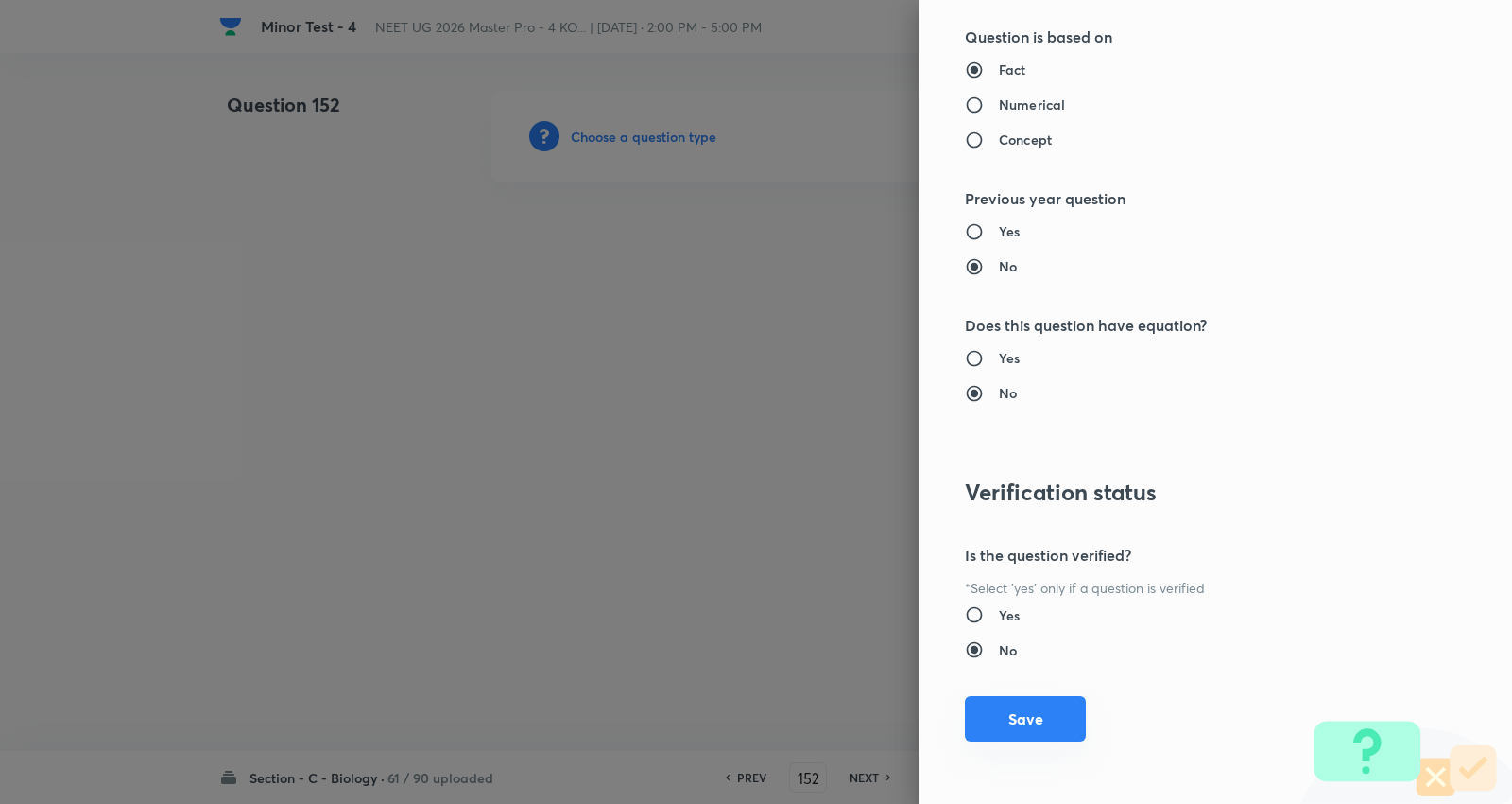
click at [1007, 725] on button "Save" at bounding box center [1026, 718] width 121 height 46
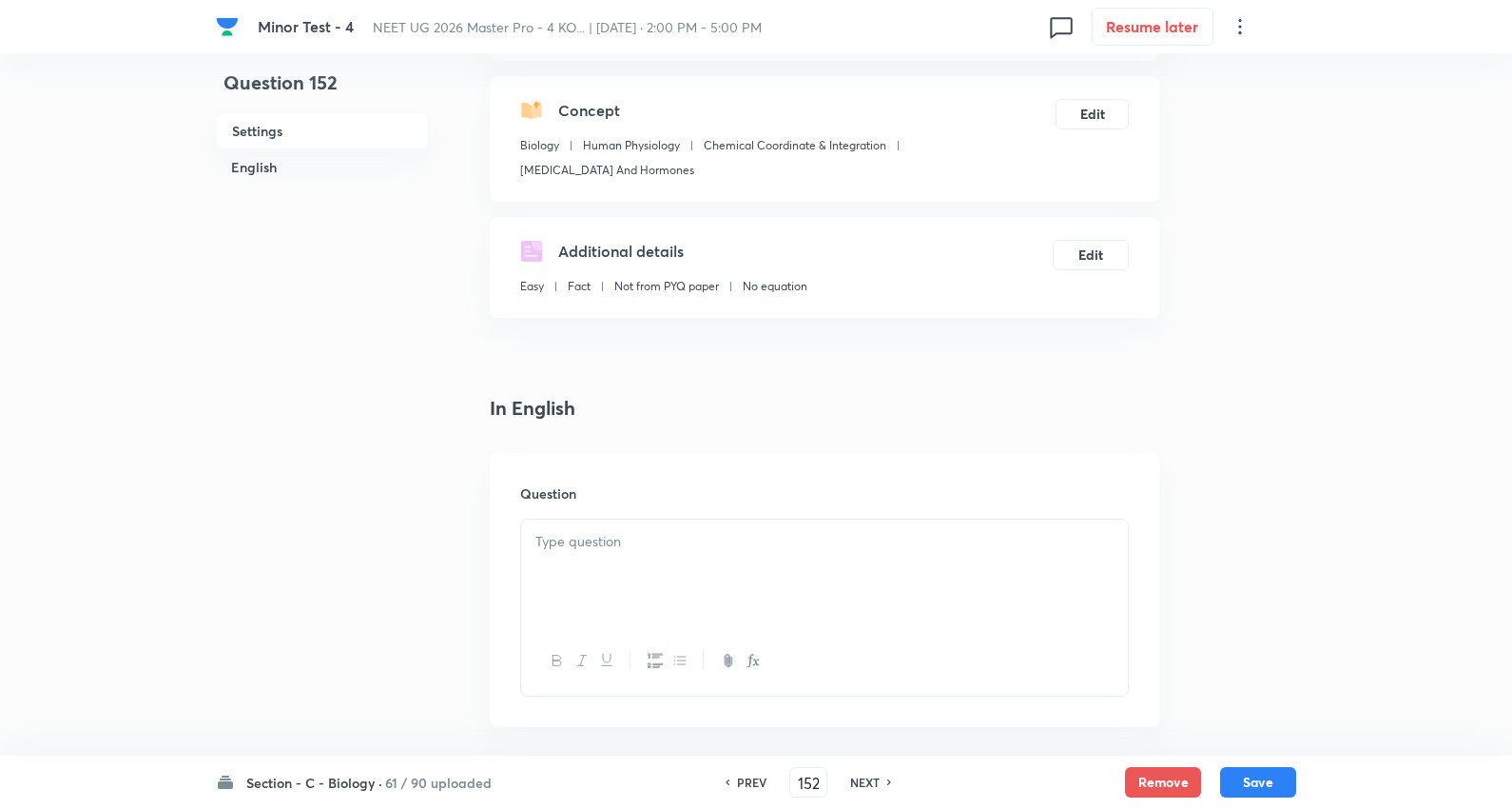
scroll to position [212, 0]
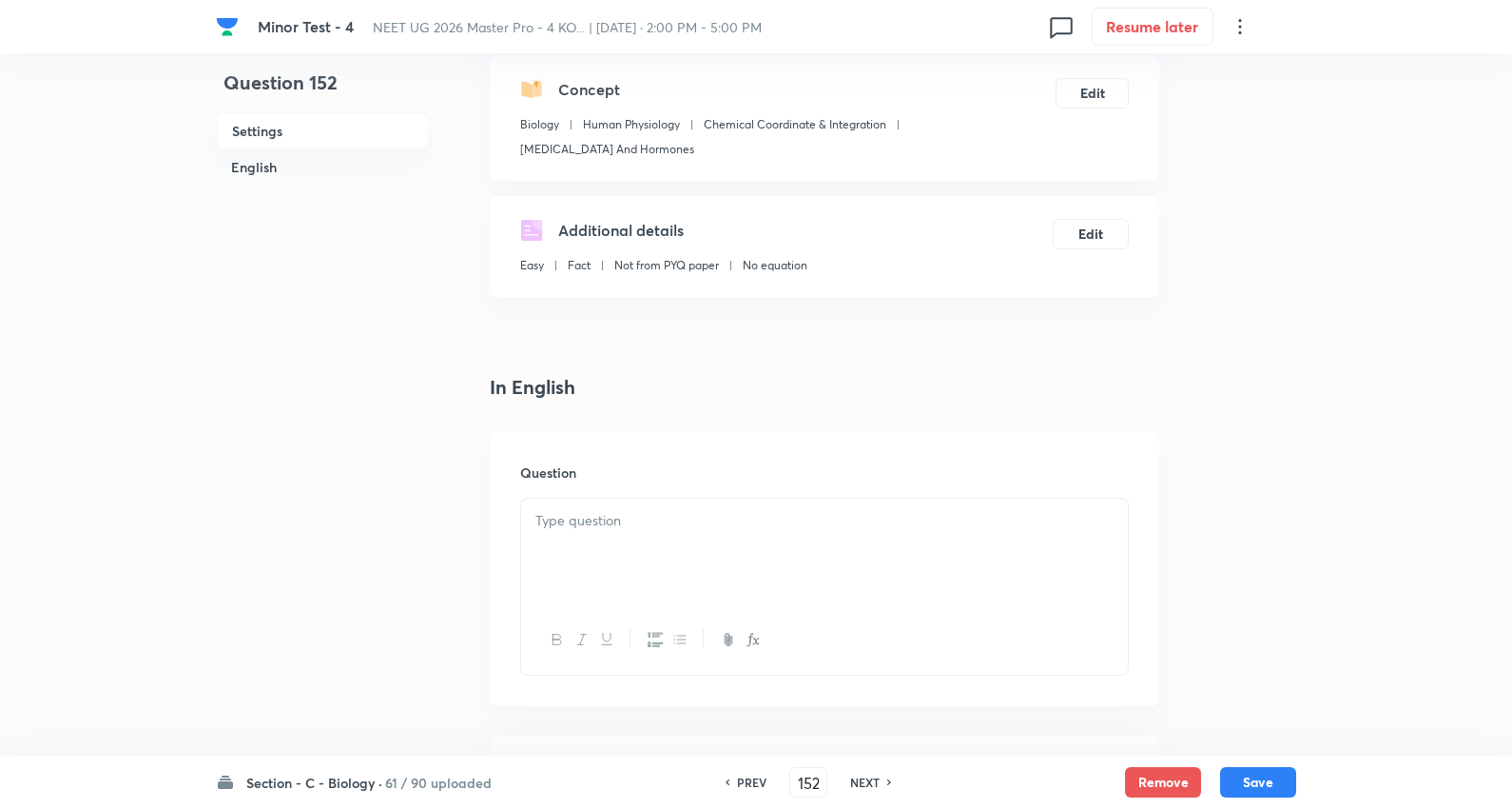
click at [587, 519] on p at bounding box center [825, 521] width 579 height 22
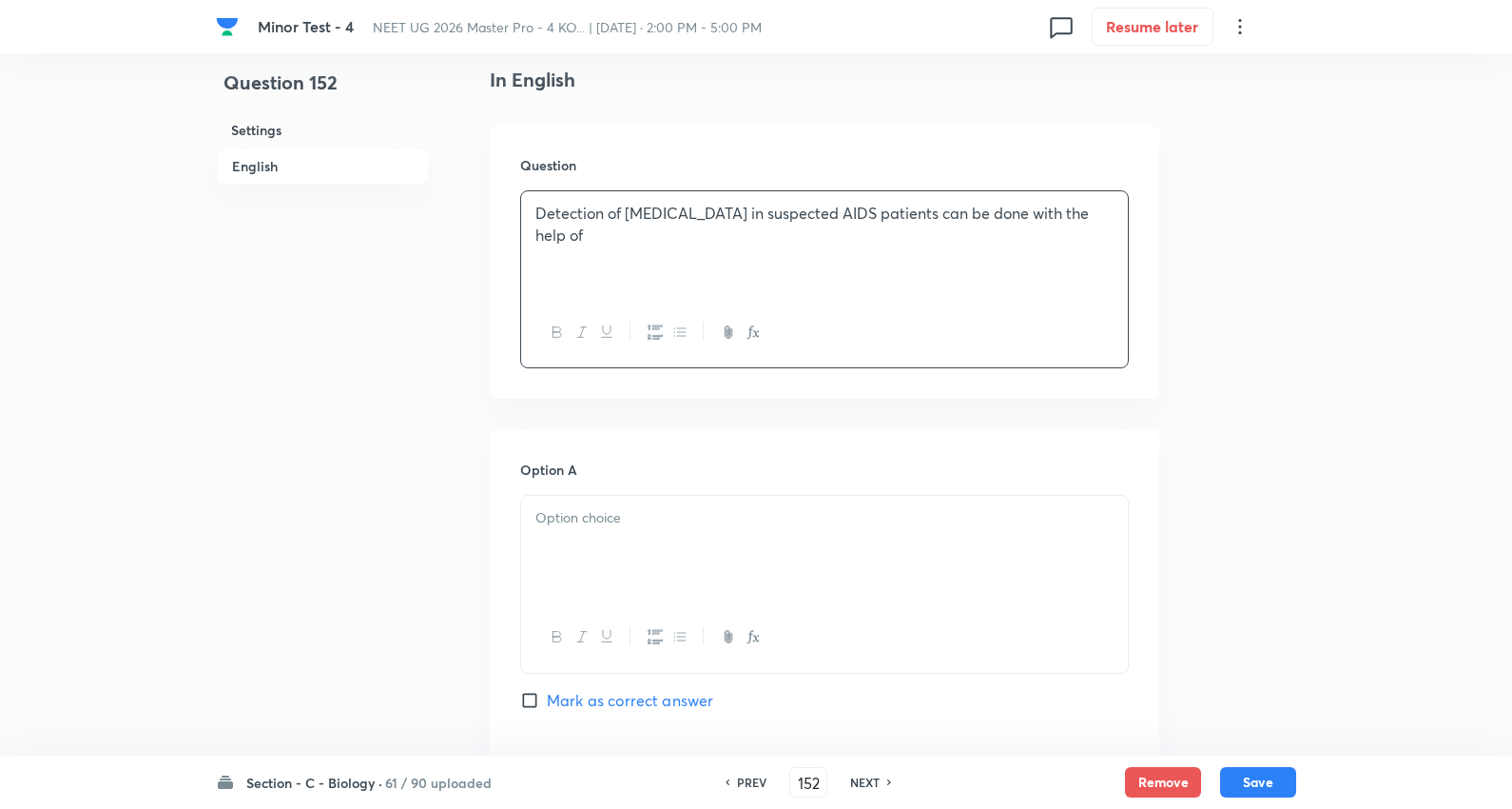
scroll to position [528, 0]
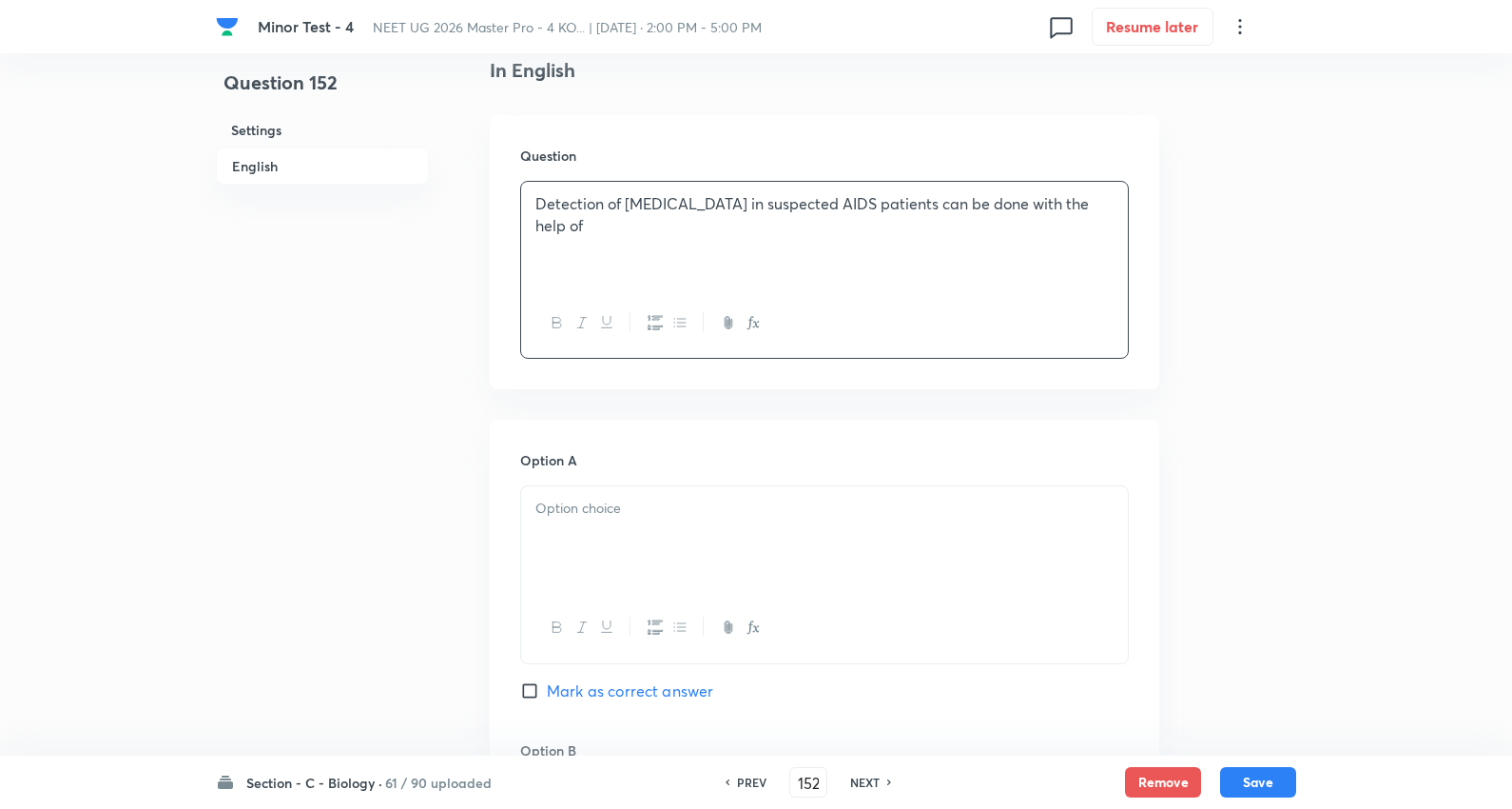
click at [619, 515] on p at bounding box center [825, 508] width 579 height 22
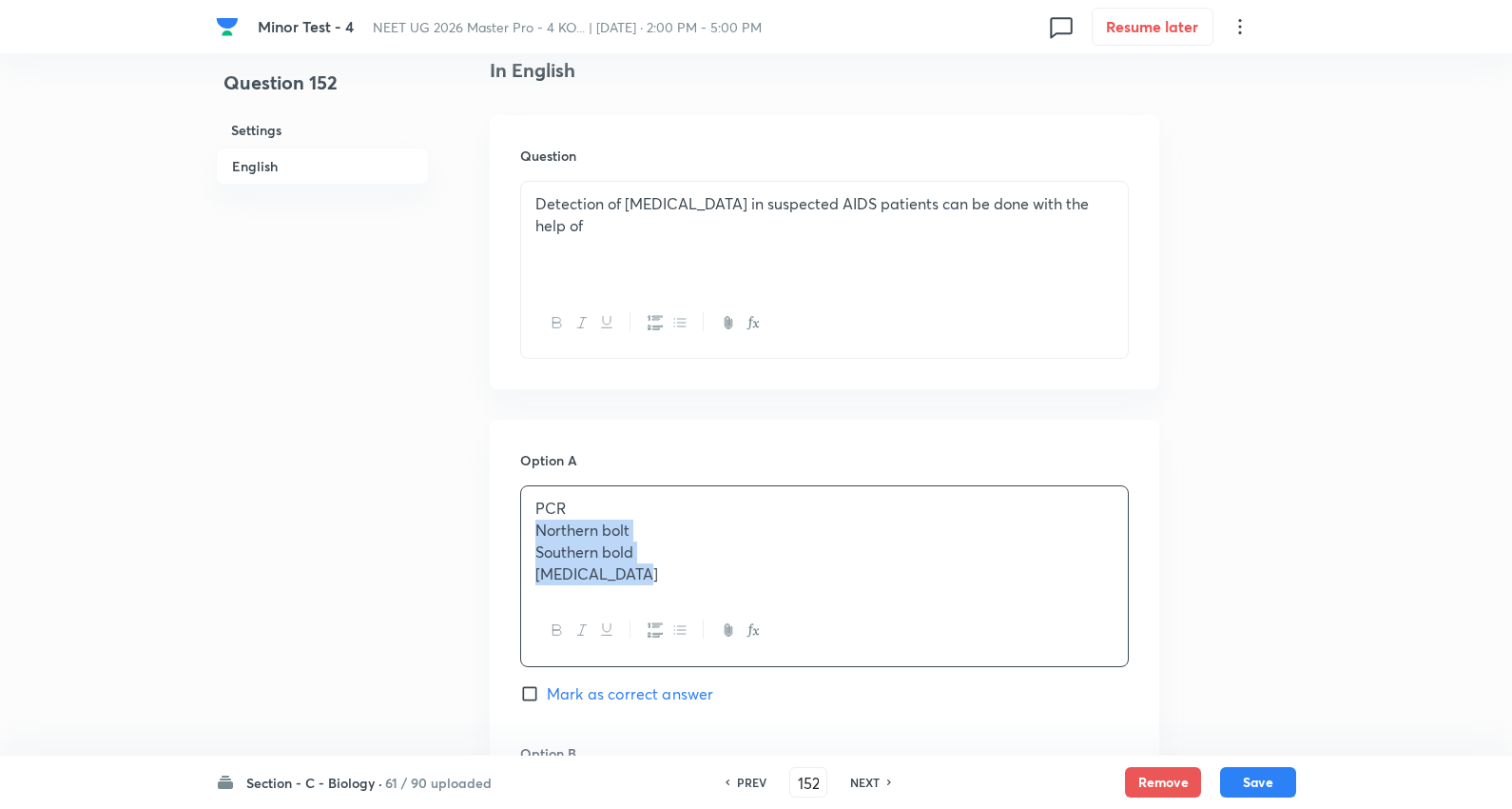
drag, startPoint x: 537, startPoint y: 530, endPoint x: 1182, endPoint y: 649, distance: 655.9
click at [1182, 649] on div "Question 152 Settings English Settings Type Single choice correct 4 options + 4…" at bounding box center [756, 774] width 1080 height 2421
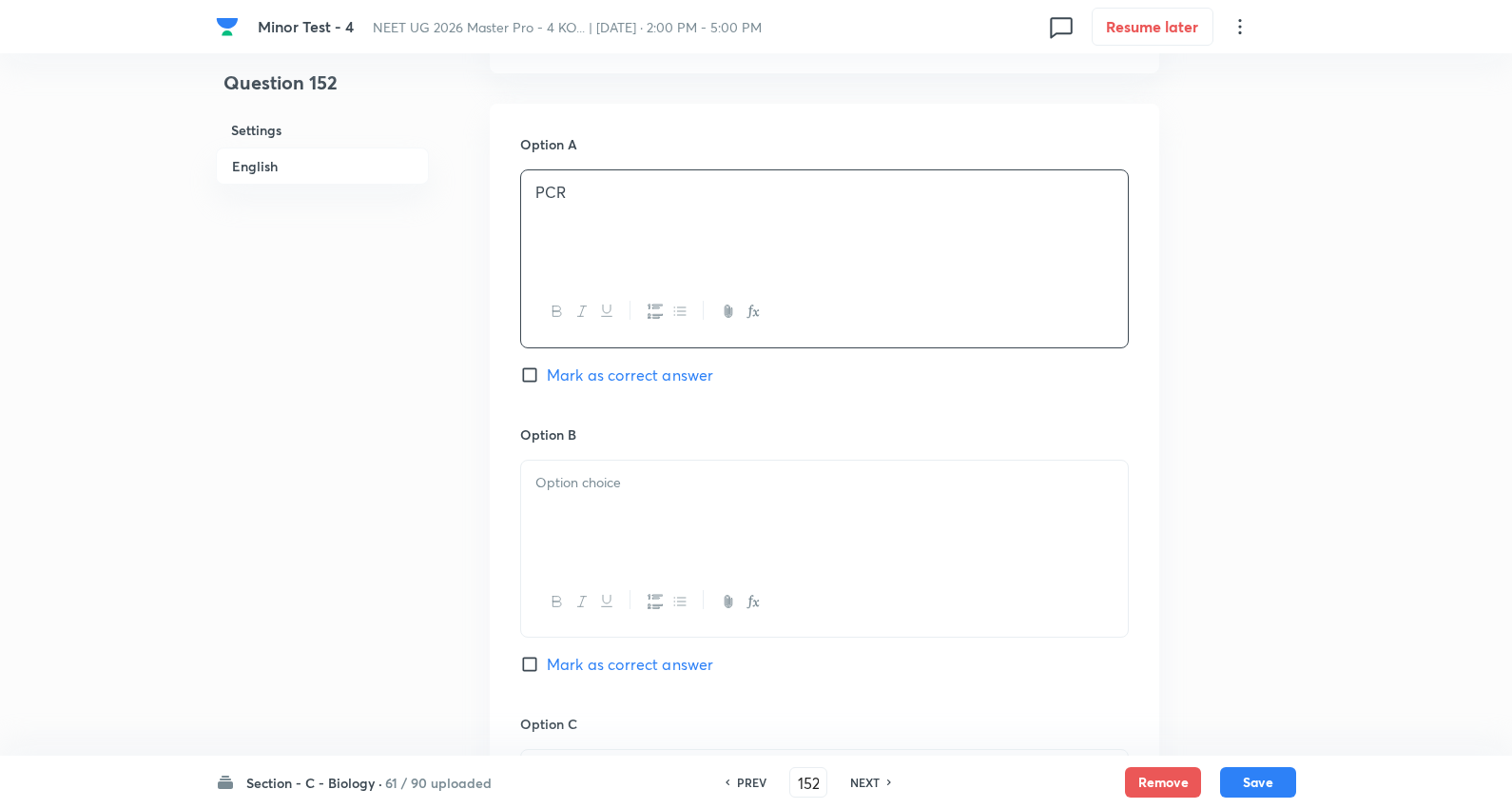
scroll to position [845, 0]
click at [603, 489] on p at bounding box center [825, 482] width 579 height 22
drag, startPoint x: 786, startPoint y: 555, endPoint x: 1004, endPoint y: 583, distance: 219.8
click at [1004, 583] on div "Northern bolt Southern bold Gene therapy" at bounding box center [825, 547] width 609 height 178
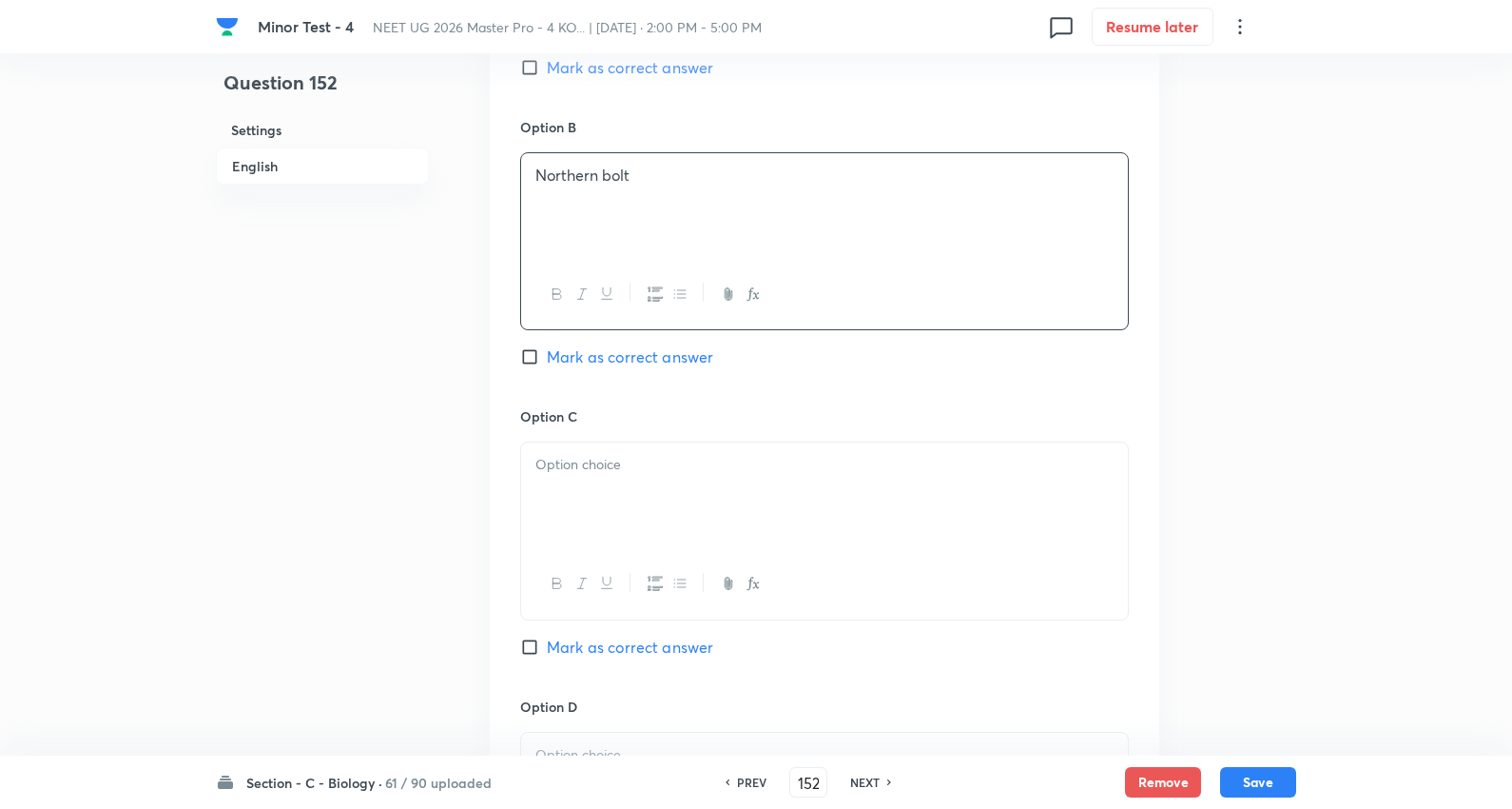
scroll to position [1163, 0]
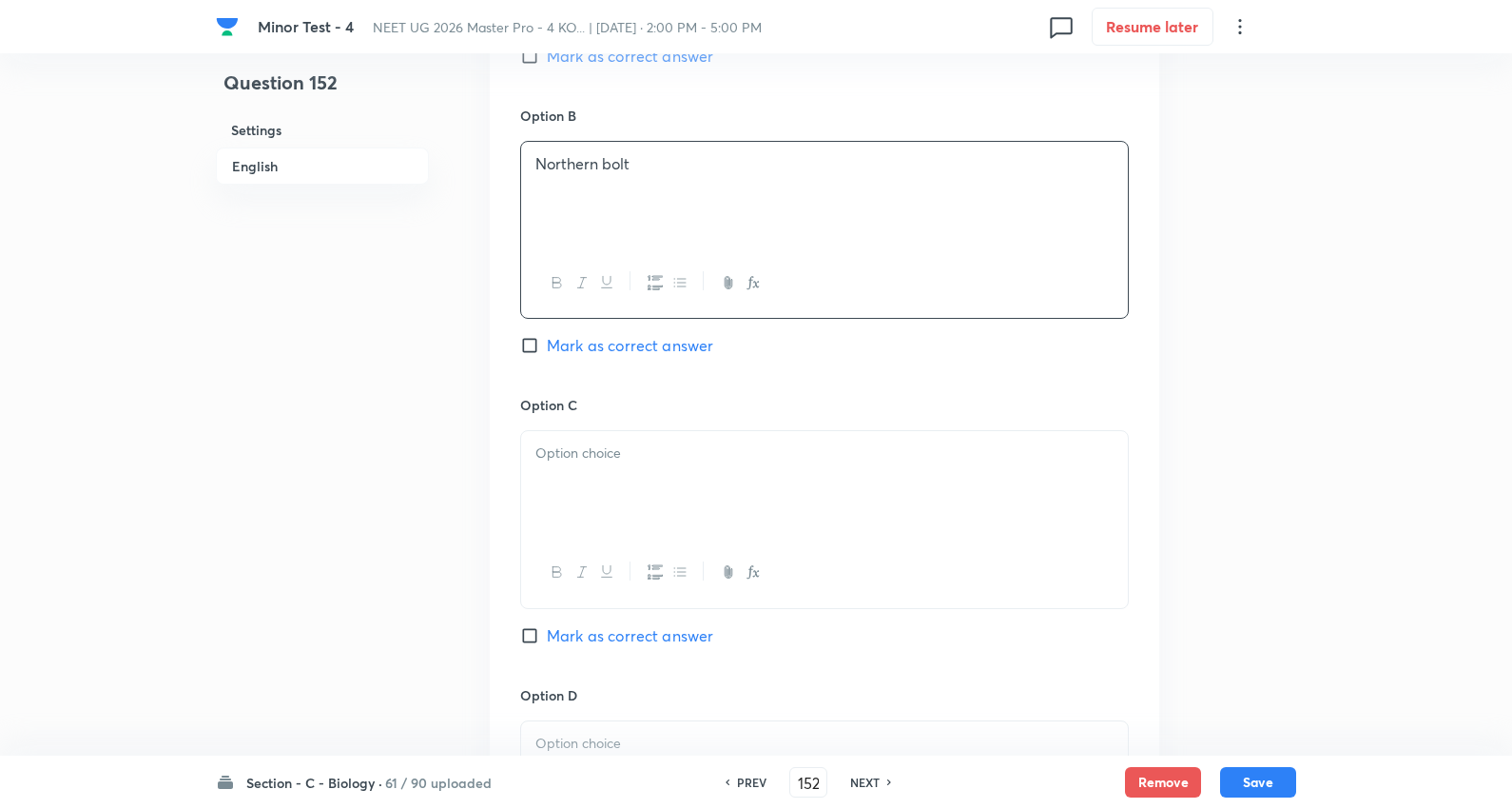
click at [596, 479] on div at bounding box center [825, 484] width 607 height 107
drag, startPoint x: 527, startPoint y: 477, endPoint x: 925, endPoint y: 491, distance: 398.2
click at [996, 500] on div "Southern bold Gene therapy" at bounding box center [825, 484] width 607 height 107
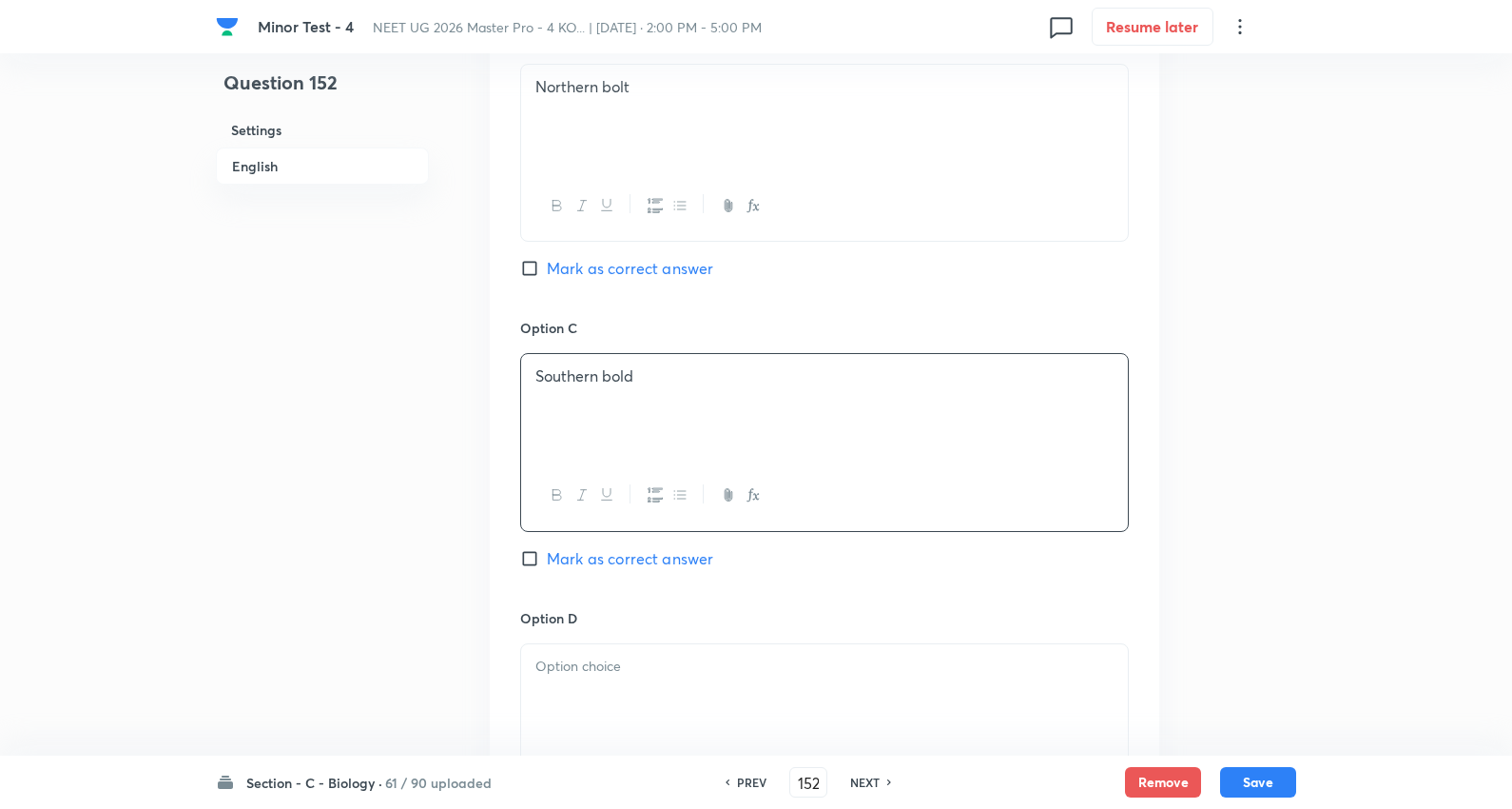
scroll to position [1374, 0]
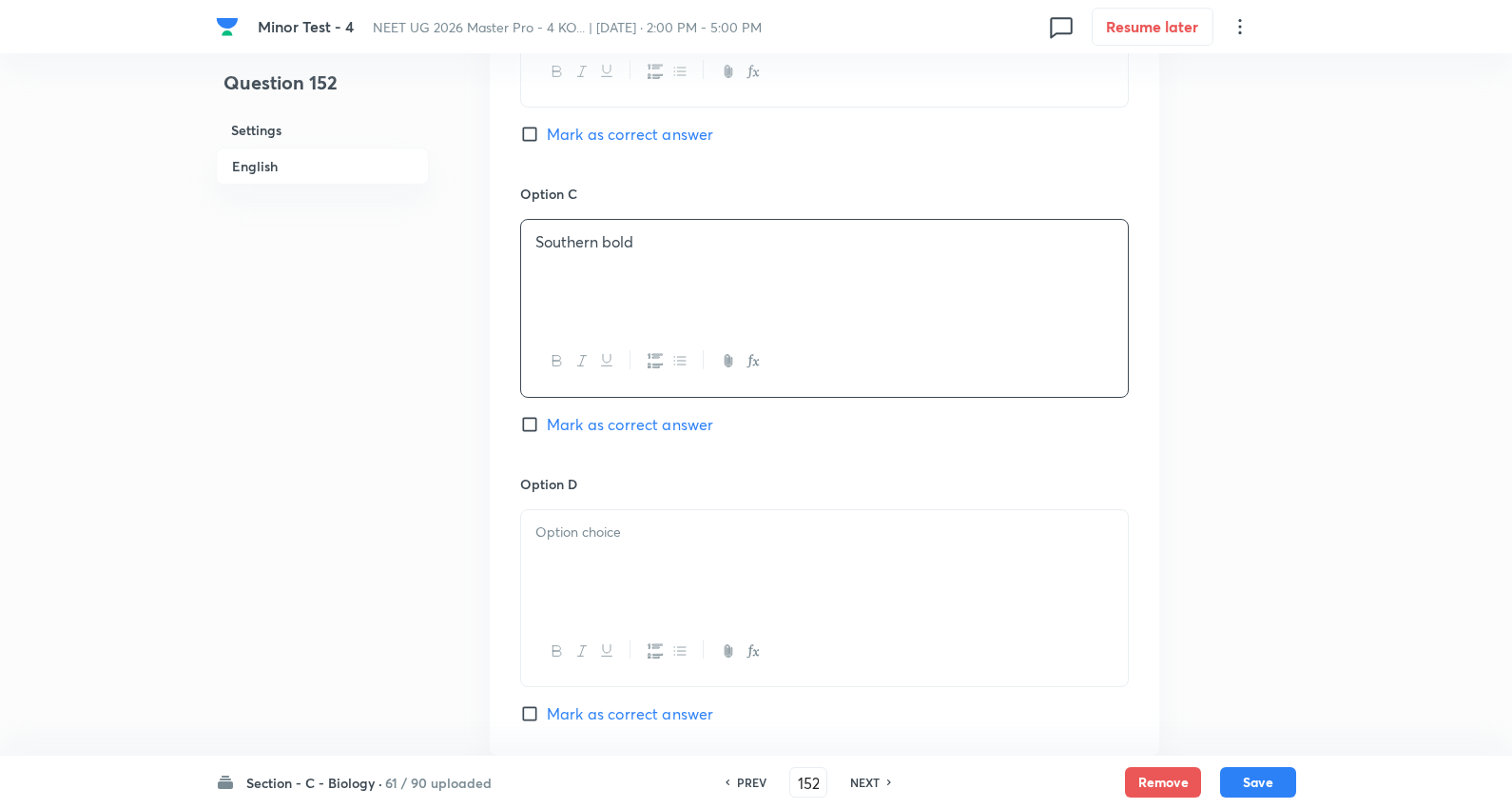
click at [636, 548] on div at bounding box center [825, 563] width 607 height 107
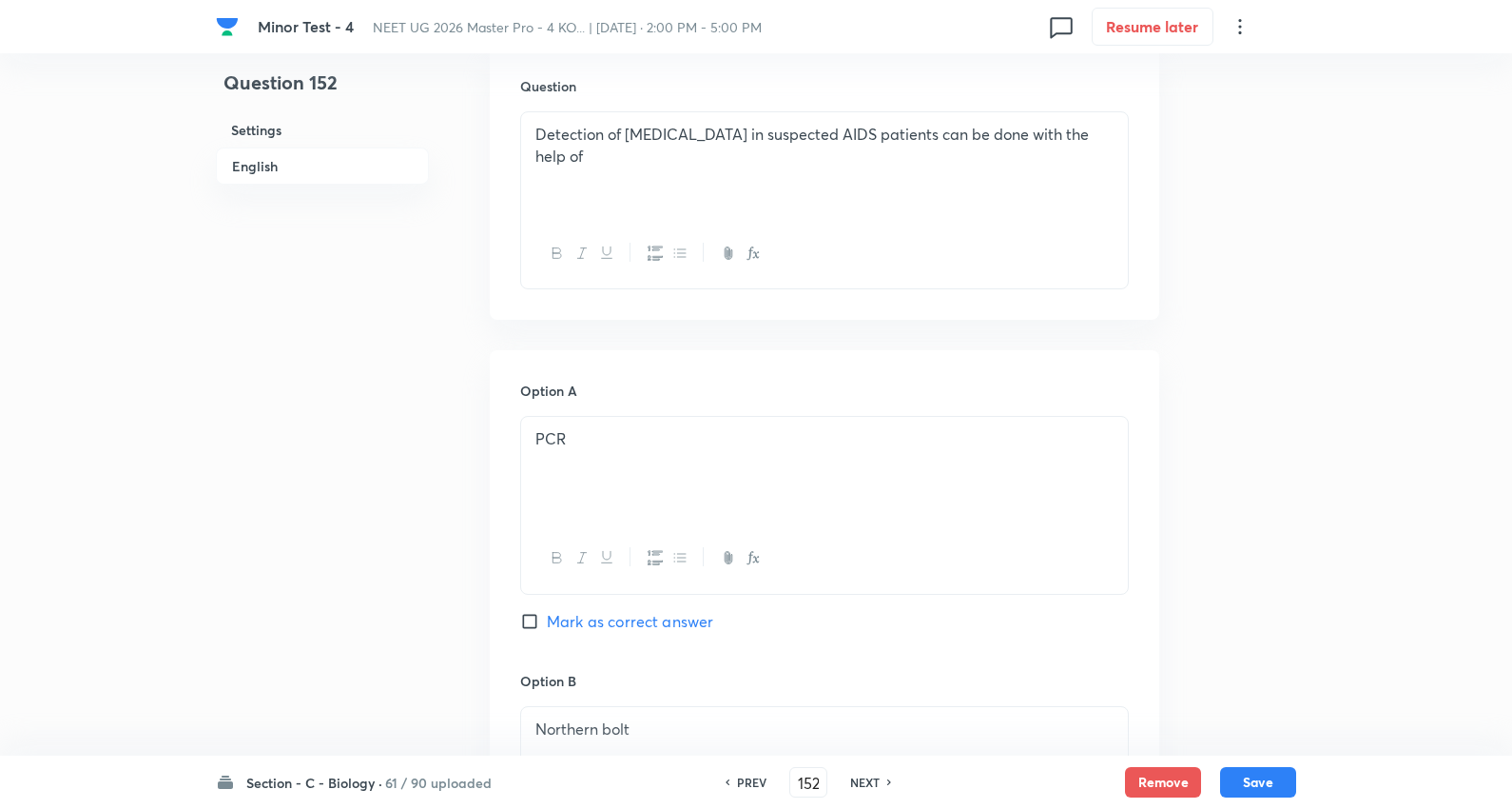
scroll to position [634, 0]
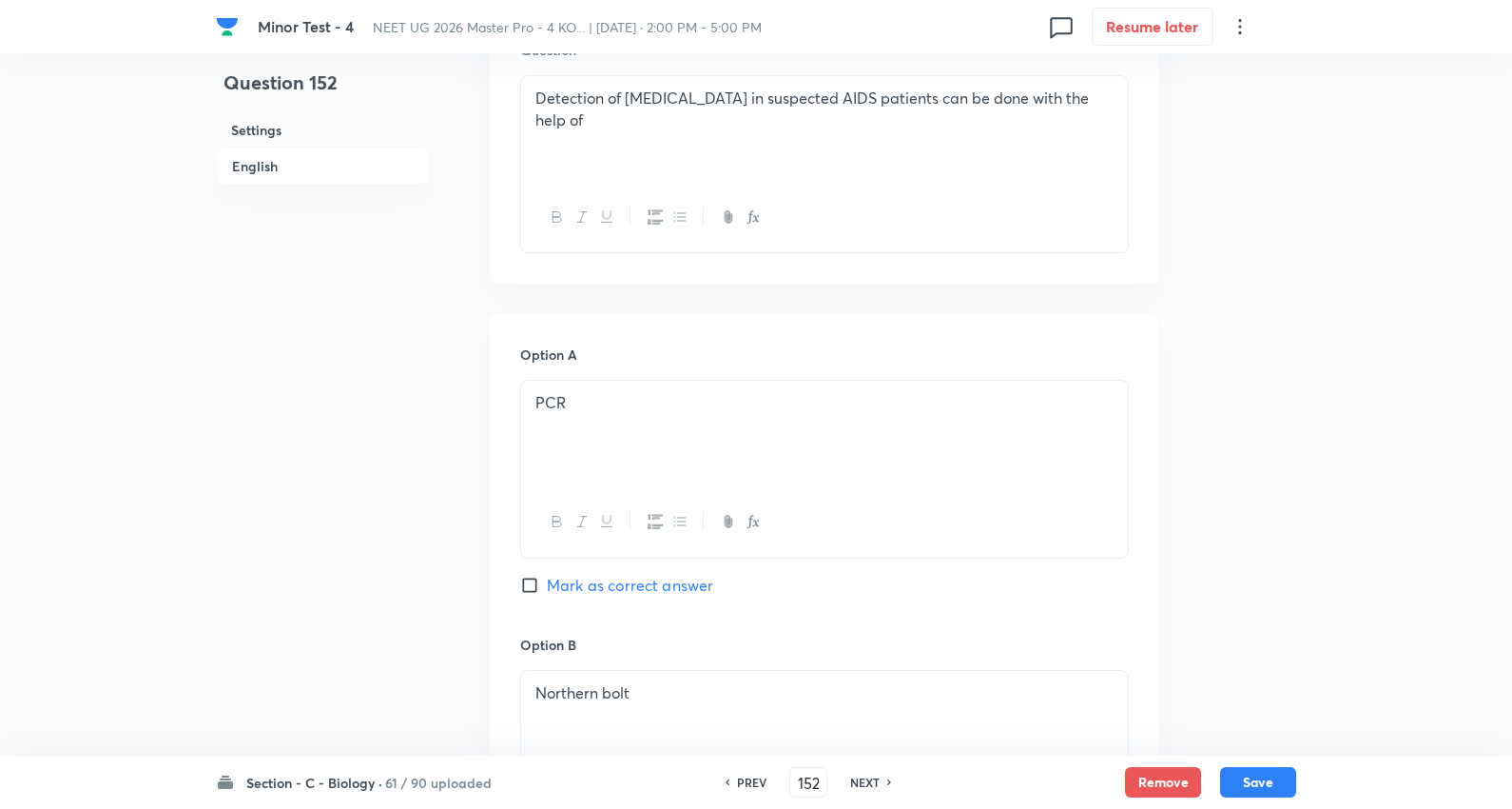
click at [652, 593] on span "Mark as correct answer" at bounding box center [631, 585] width 166 height 23
click at [547, 593] on input "Mark as correct answer" at bounding box center [533, 585] width 26 height 19
click at [1251, 779] on button "Save" at bounding box center [1258, 780] width 76 height 30
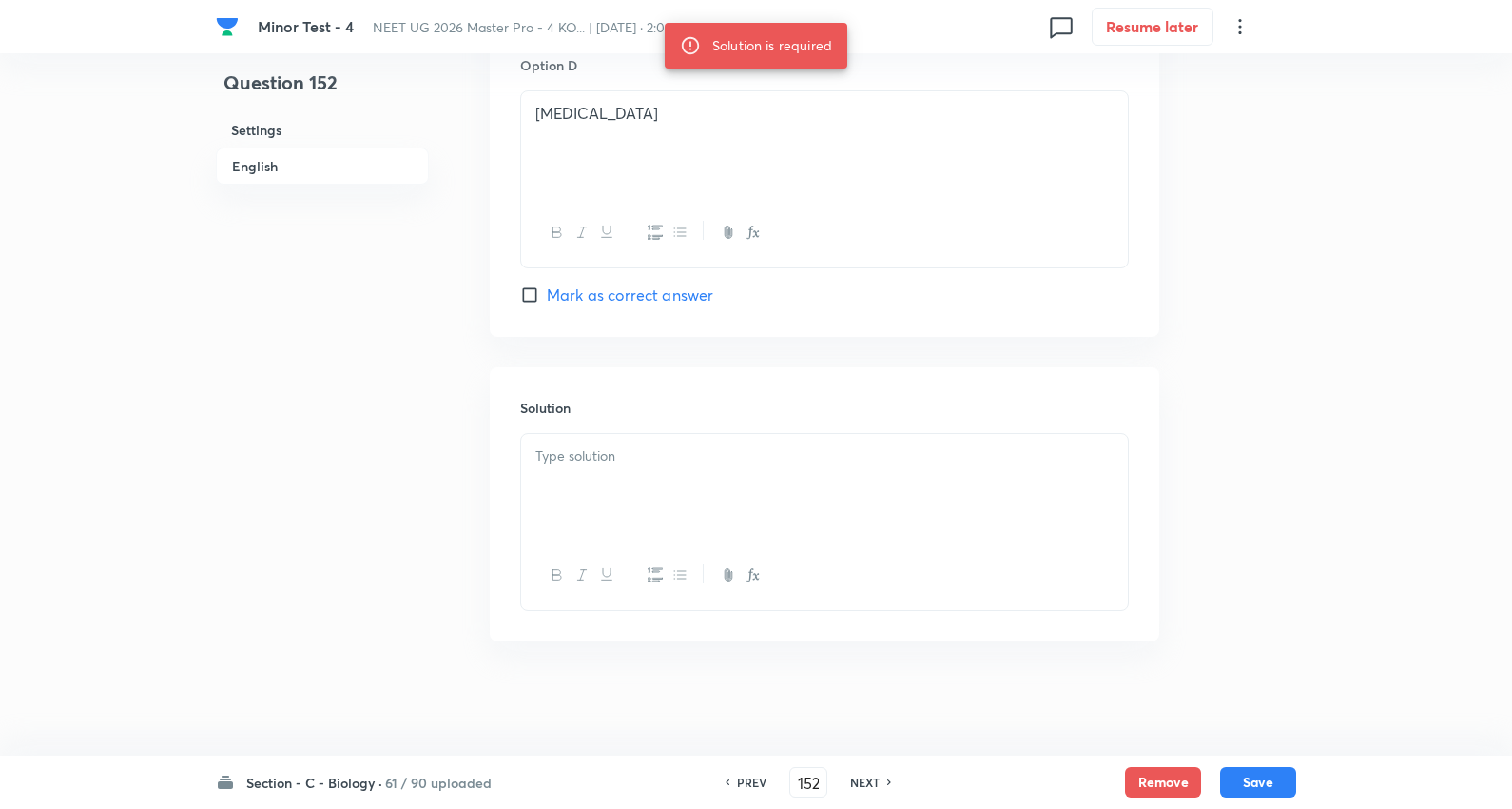
scroll to position [1796, 0]
click at [648, 451] on p at bounding box center [825, 456] width 579 height 22
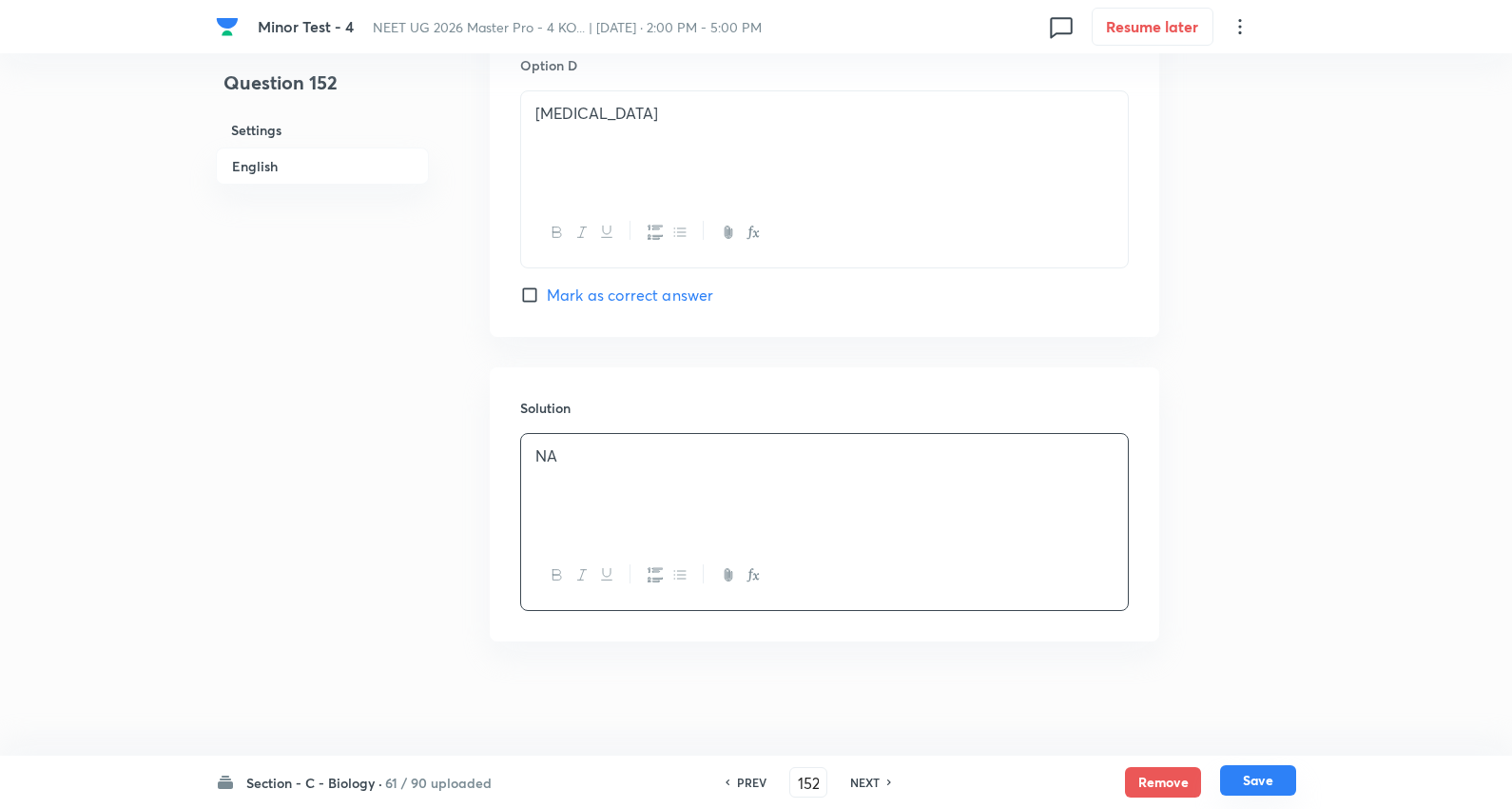
click at [1265, 785] on button "Save" at bounding box center [1258, 780] width 76 height 30
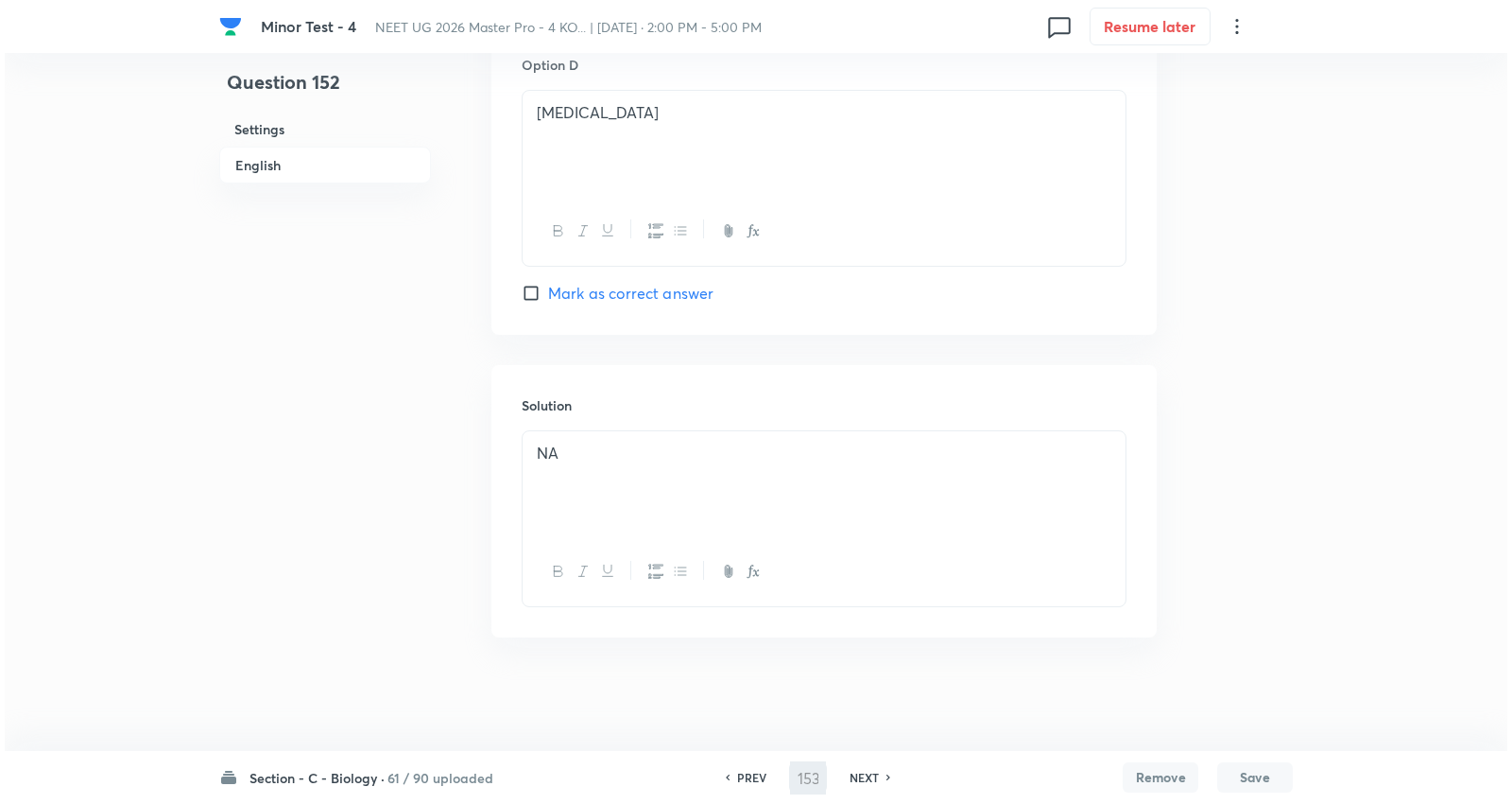
scroll to position [0, 0]
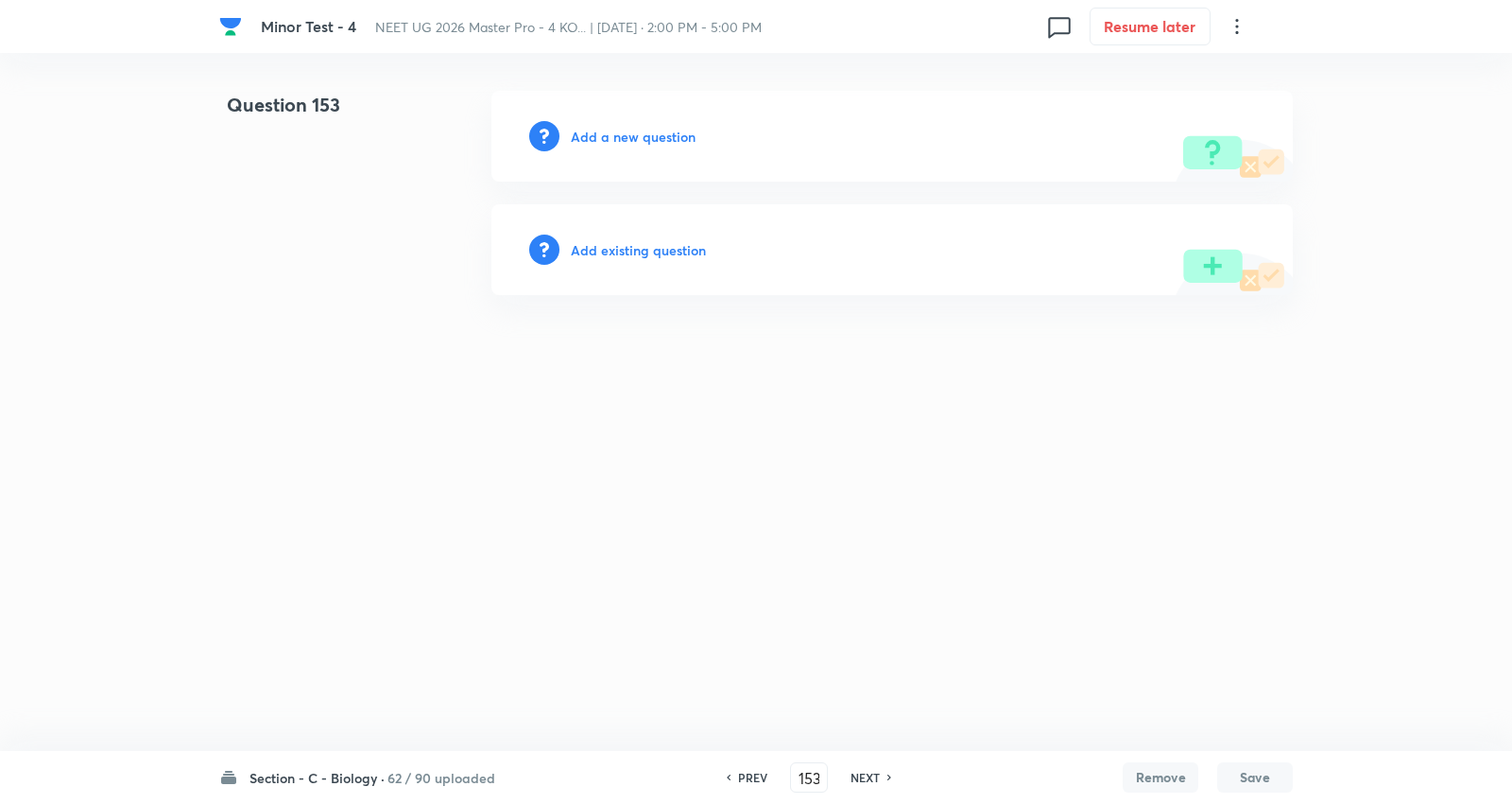
click at [654, 132] on h6 "Add a new question" at bounding box center [633, 136] width 125 height 19
click at [654, 132] on h6 "Choose a question type" at bounding box center [644, 136] width 146 height 19
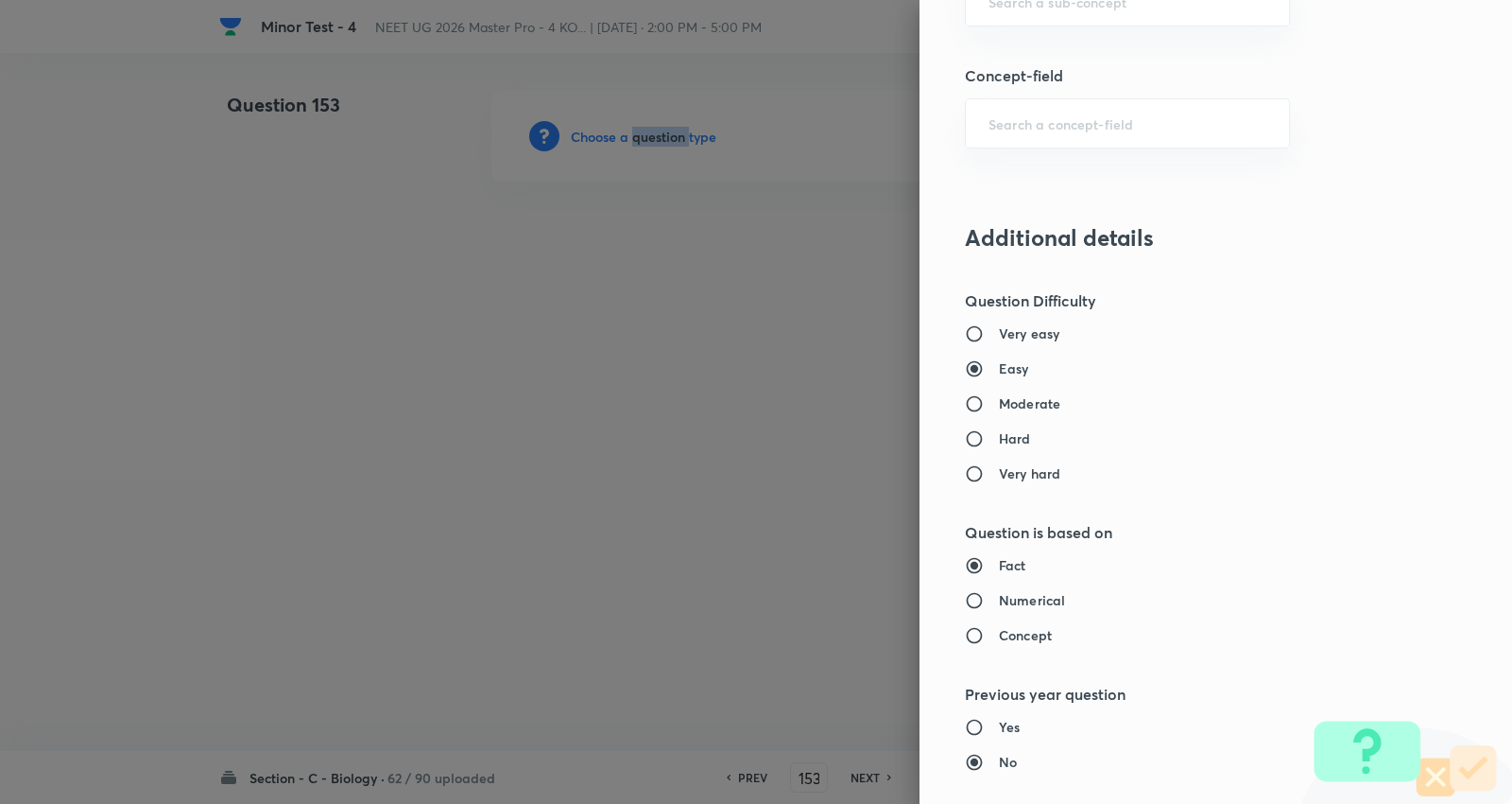
scroll to position [1366, 0]
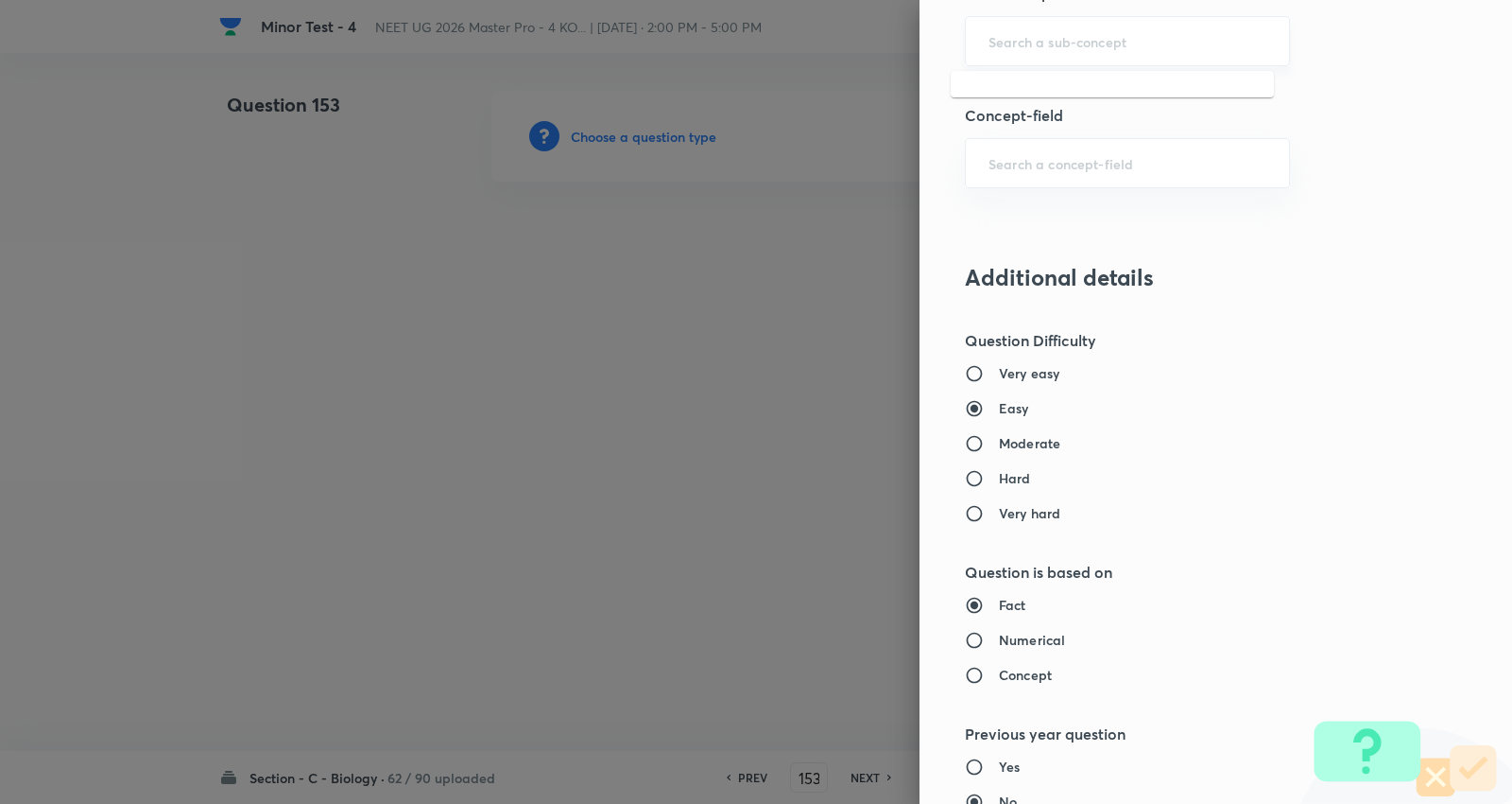
click at [1057, 50] on input "text" at bounding box center [1128, 41] width 278 height 18
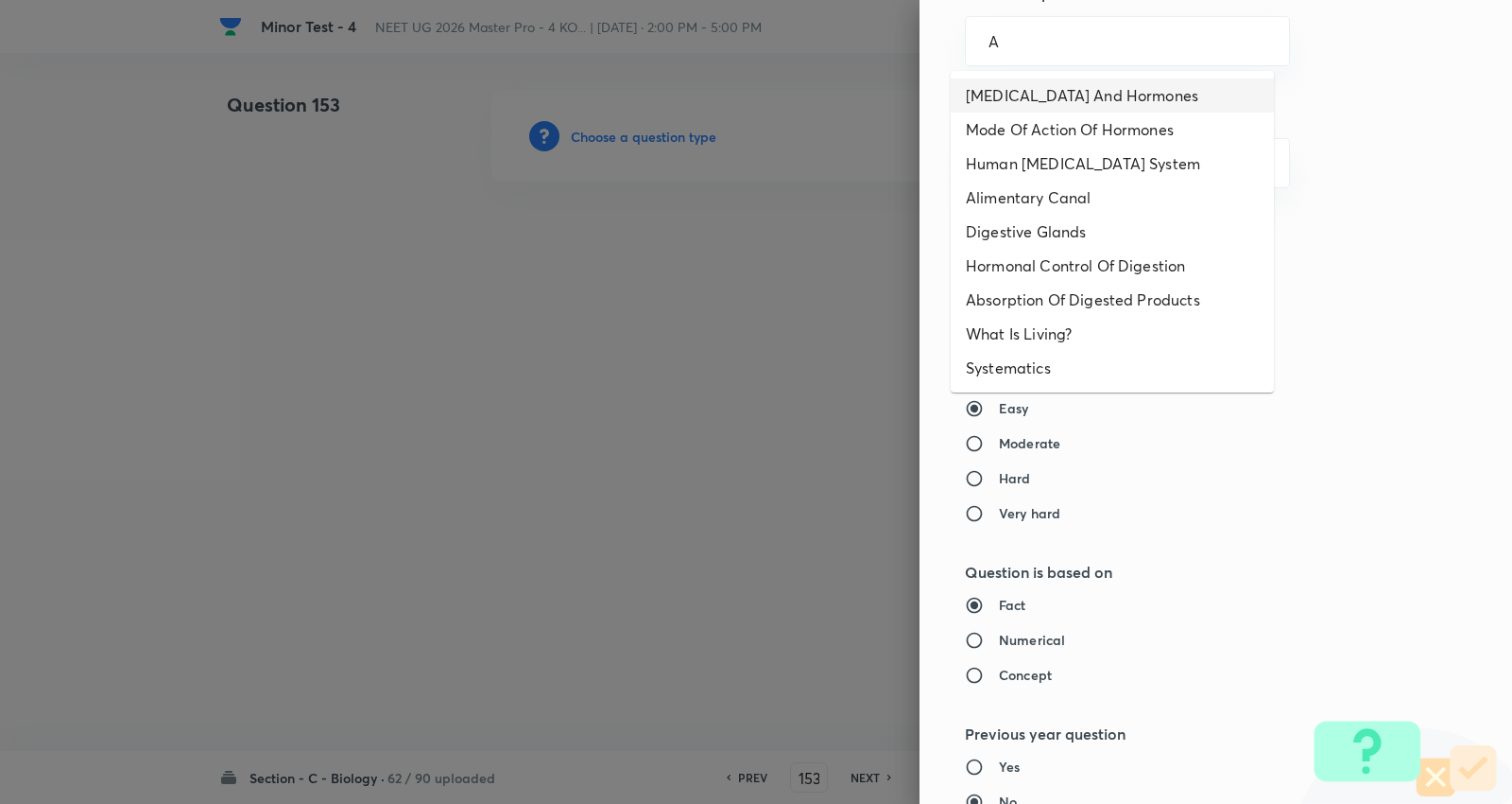
click at [1051, 91] on li "Endocrine Glands And Hormones" at bounding box center [1112, 95] width 323 height 34
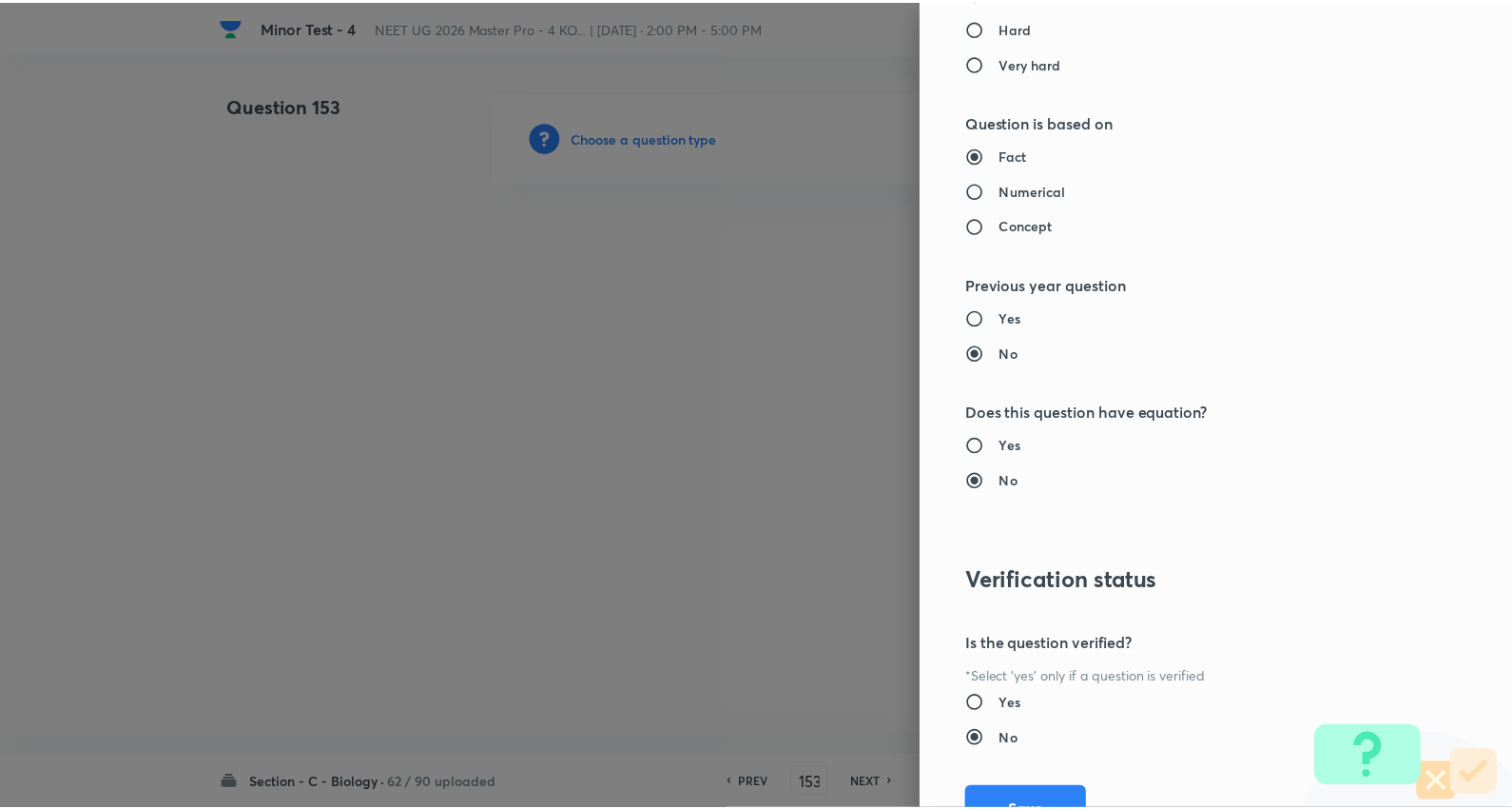
scroll to position [1913, 0]
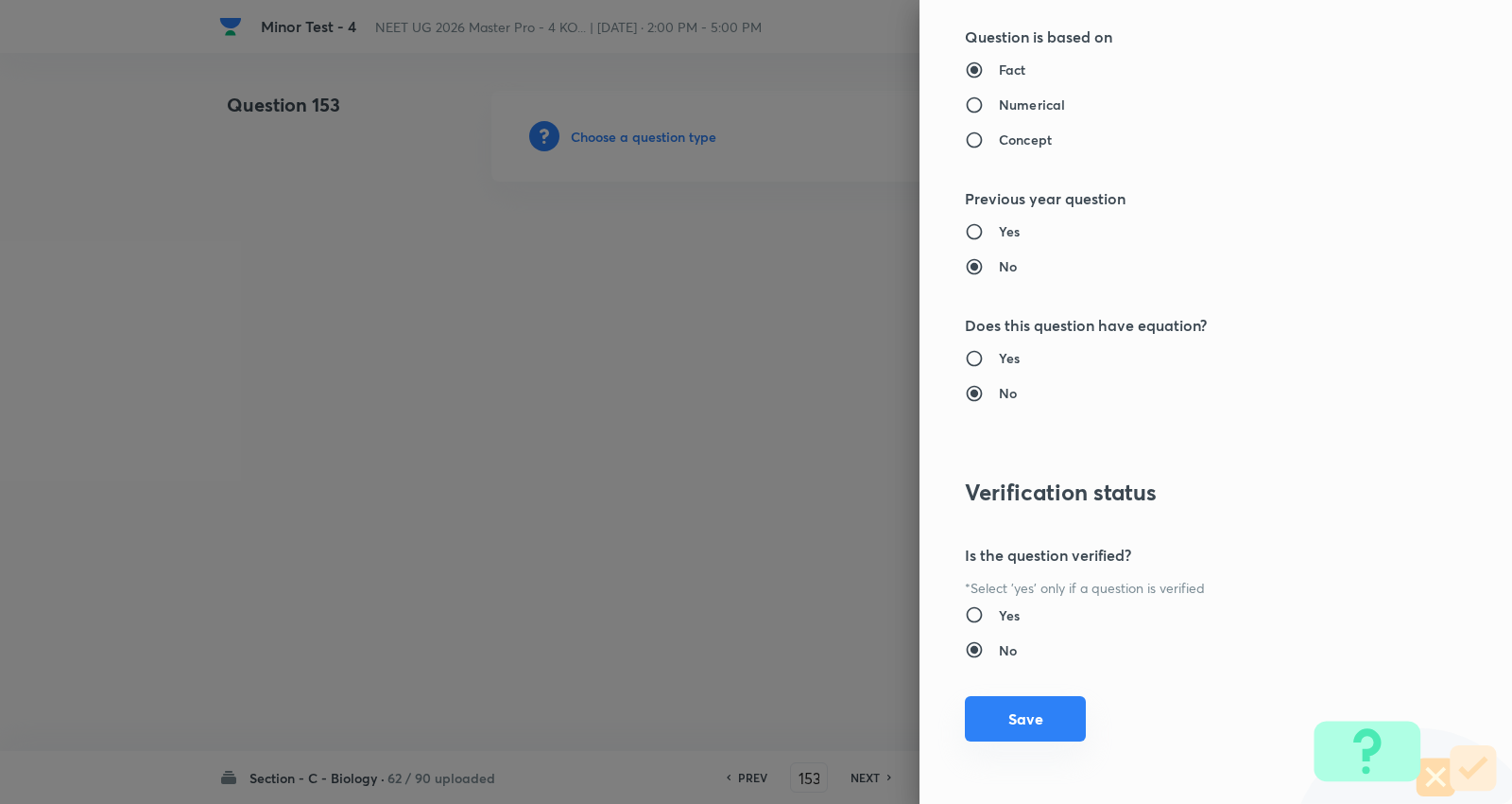
click at [1030, 719] on button "Save" at bounding box center [1026, 718] width 121 height 46
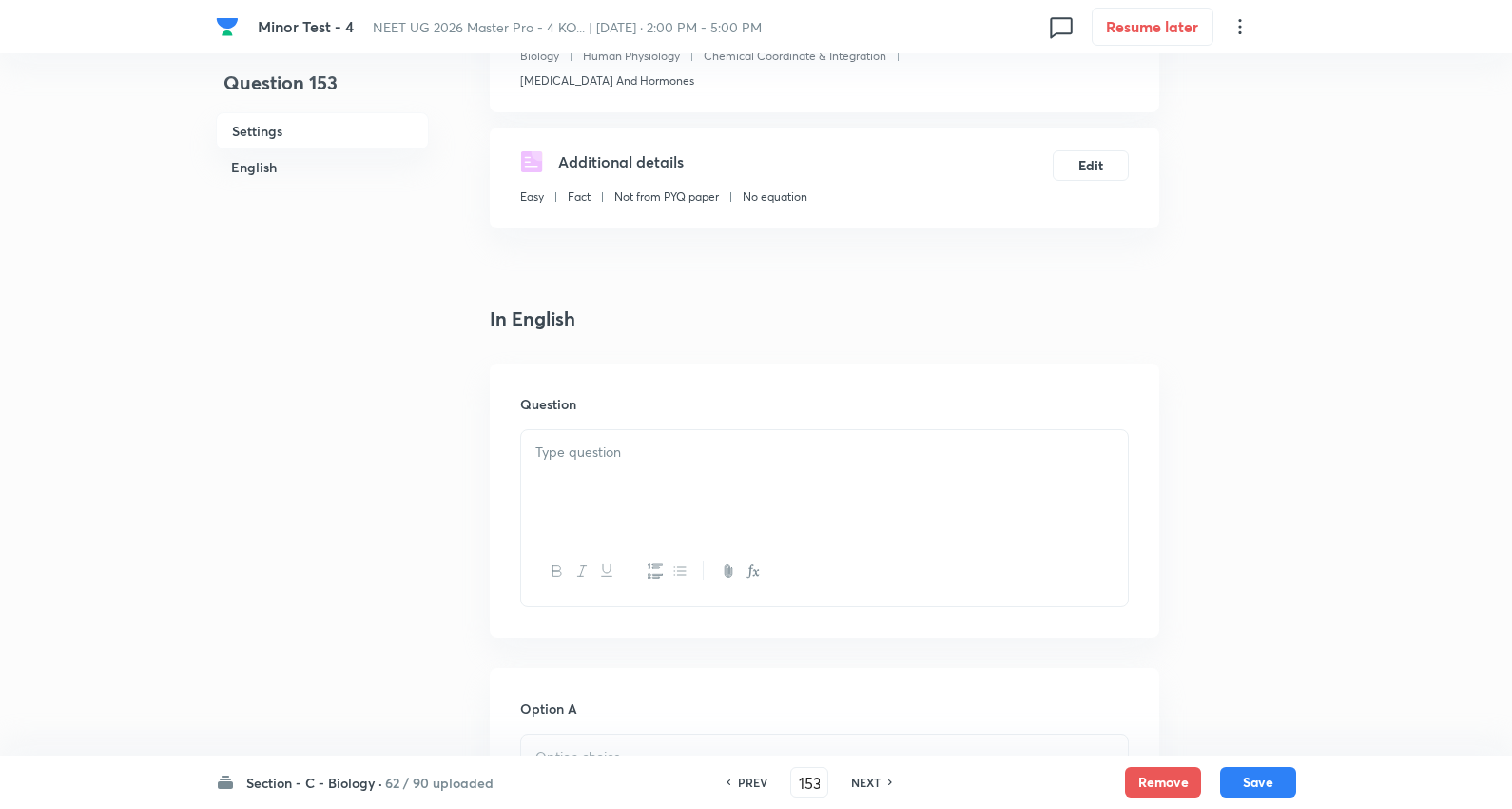
scroll to position [316, 0]
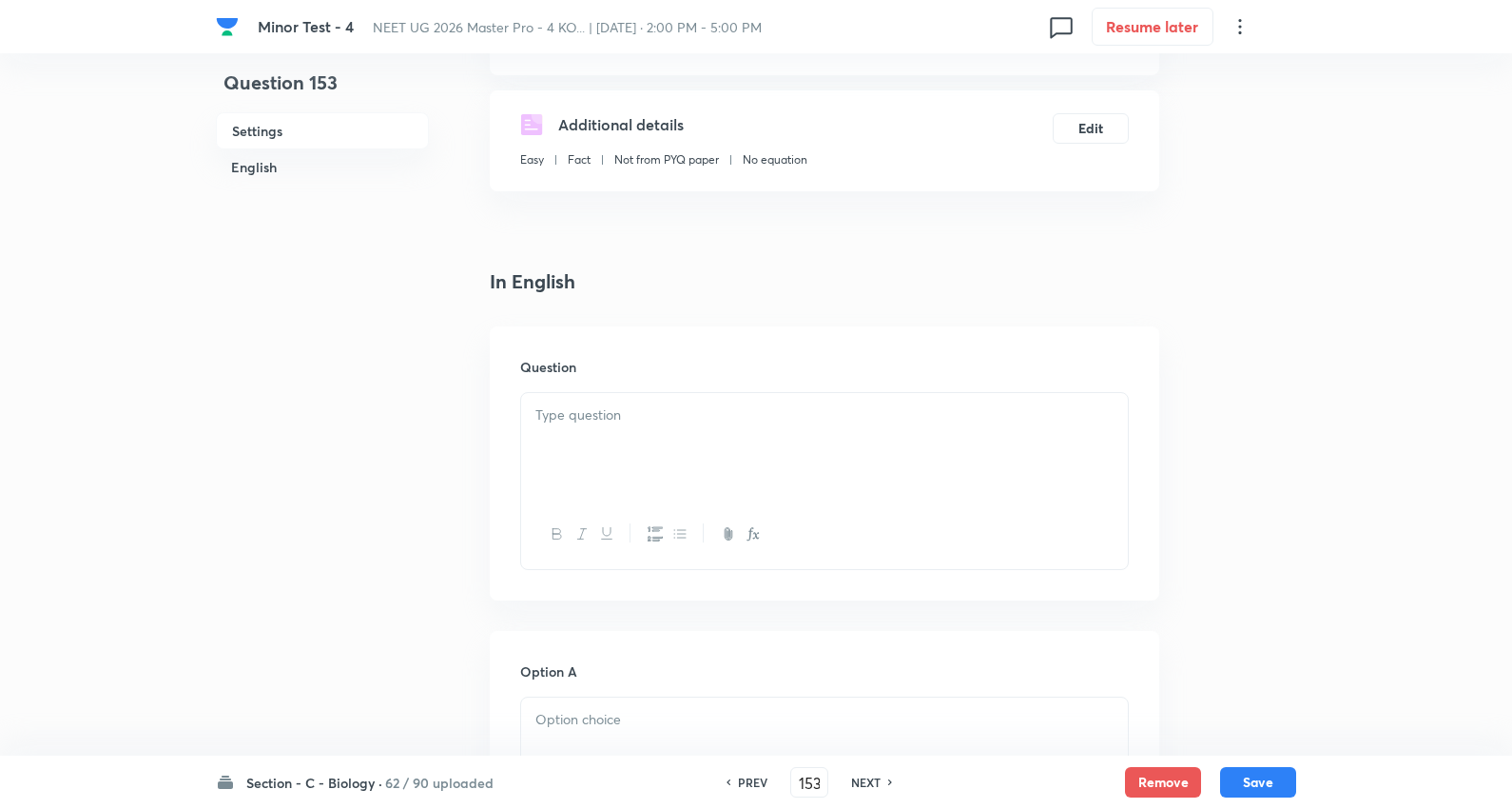
click at [606, 415] on p at bounding box center [825, 415] width 579 height 22
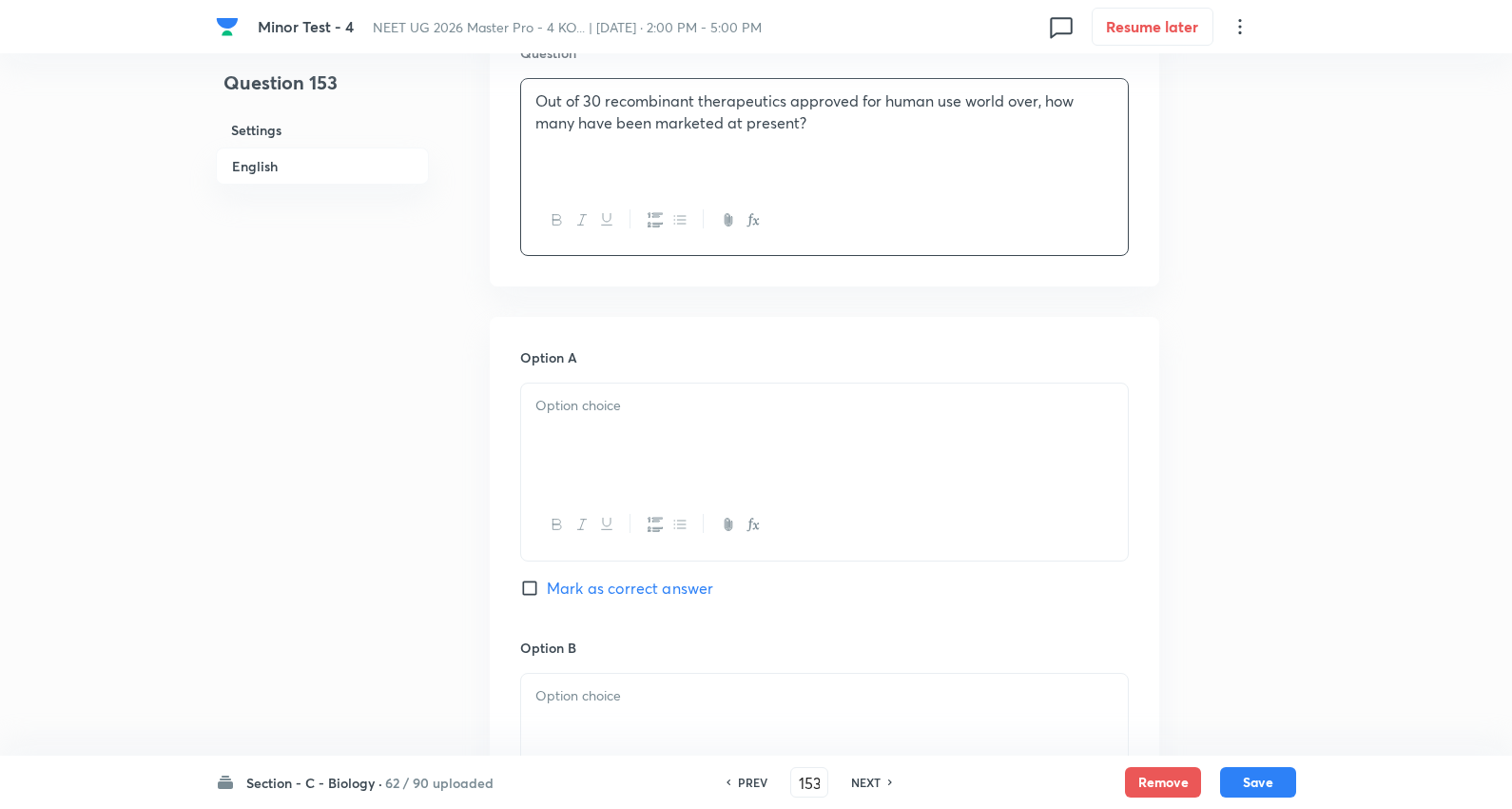
scroll to position [634, 0]
click at [628, 495] on div at bounding box center [825, 521] width 607 height 70
click at [611, 430] on div at bounding box center [825, 434] width 607 height 107
drag, startPoint x: 536, startPoint y: 430, endPoint x: 727, endPoint y: 552, distance: 226.6
click at [724, 551] on div "10 25 12 18" at bounding box center [825, 470] width 609 height 181
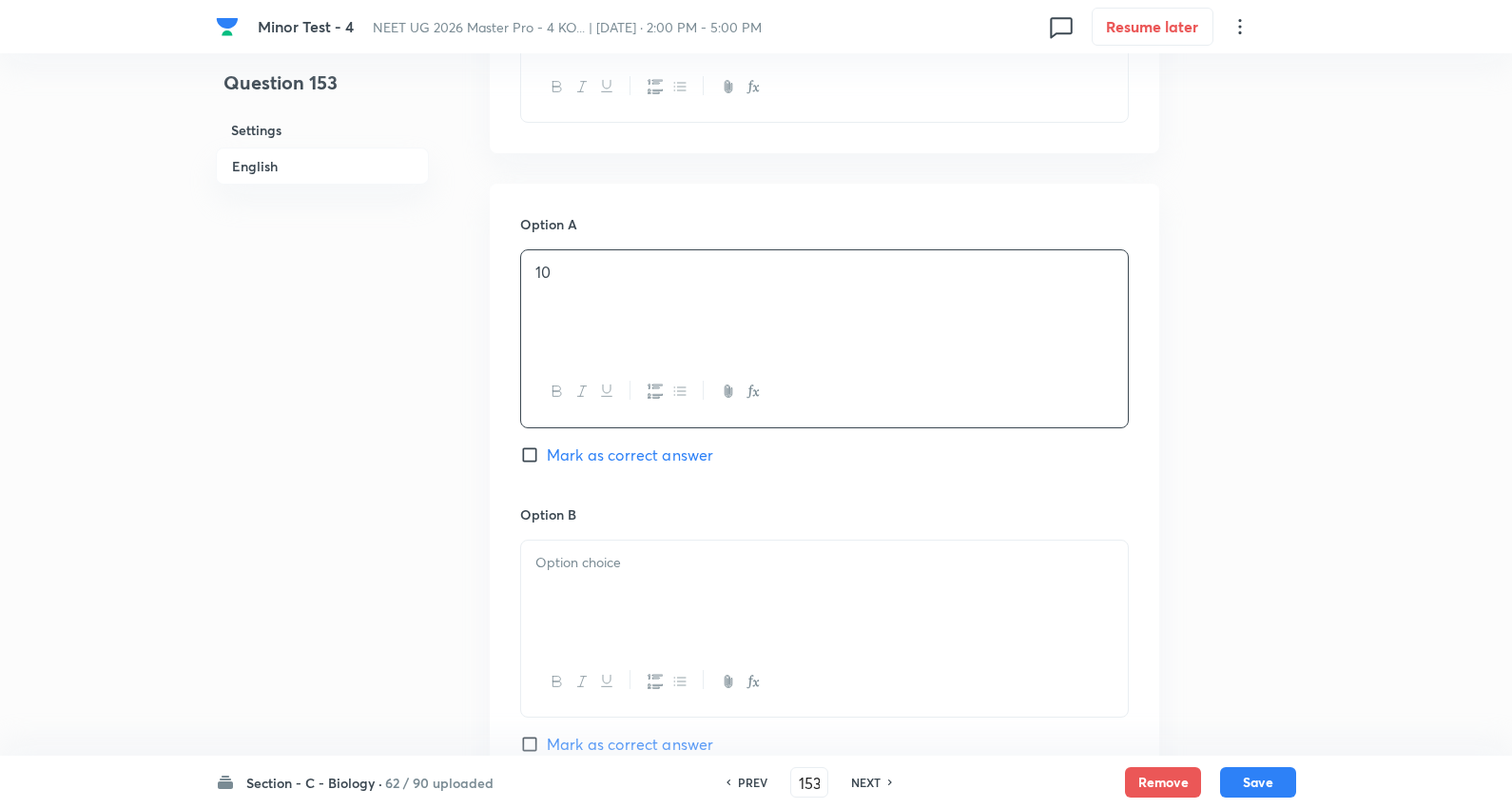
scroll to position [1057, 0]
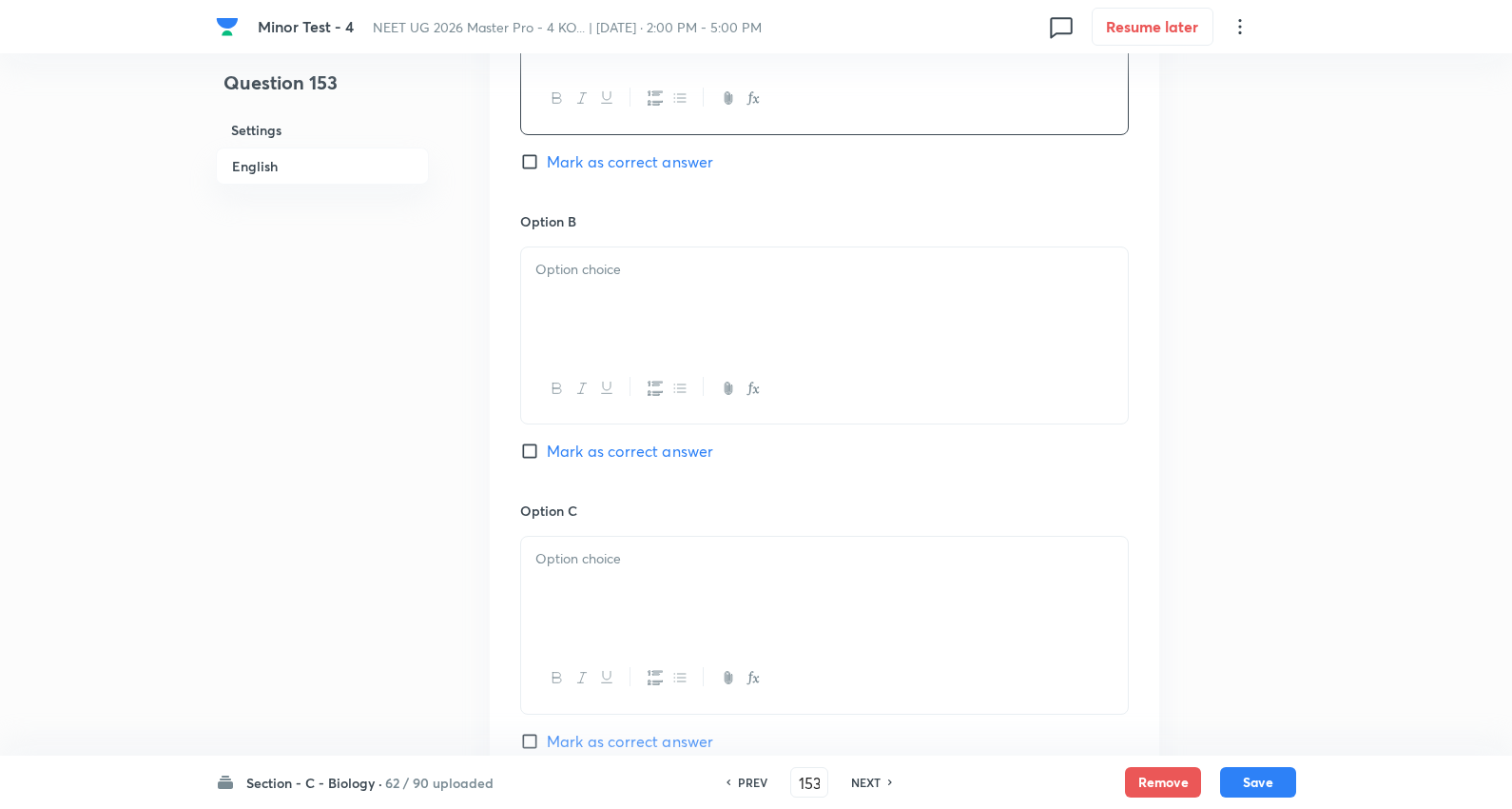
click at [582, 333] on div at bounding box center [825, 301] width 607 height 107
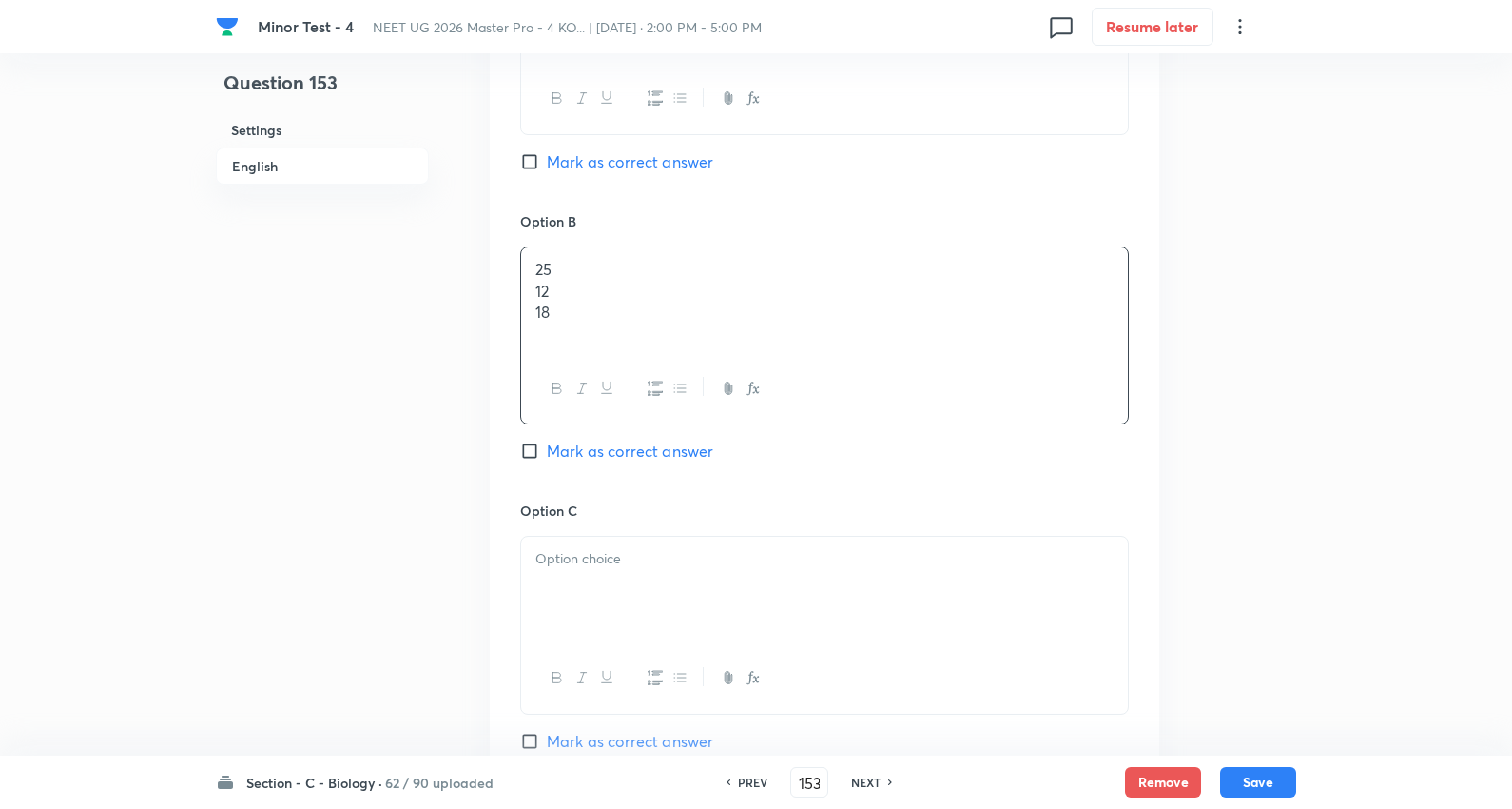
drag, startPoint x: 534, startPoint y: 292, endPoint x: 768, endPoint y: 355, distance: 242.3
click at [768, 355] on div "25 12 18" at bounding box center [825, 336] width 609 height 178
drag, startPoint x: 658, startPoint y: 569, endPoint x: 535, endPoint y: 565, distance: 123.1
click at [657, 569] on p at bounding box center [825, 559] width 579 height 22
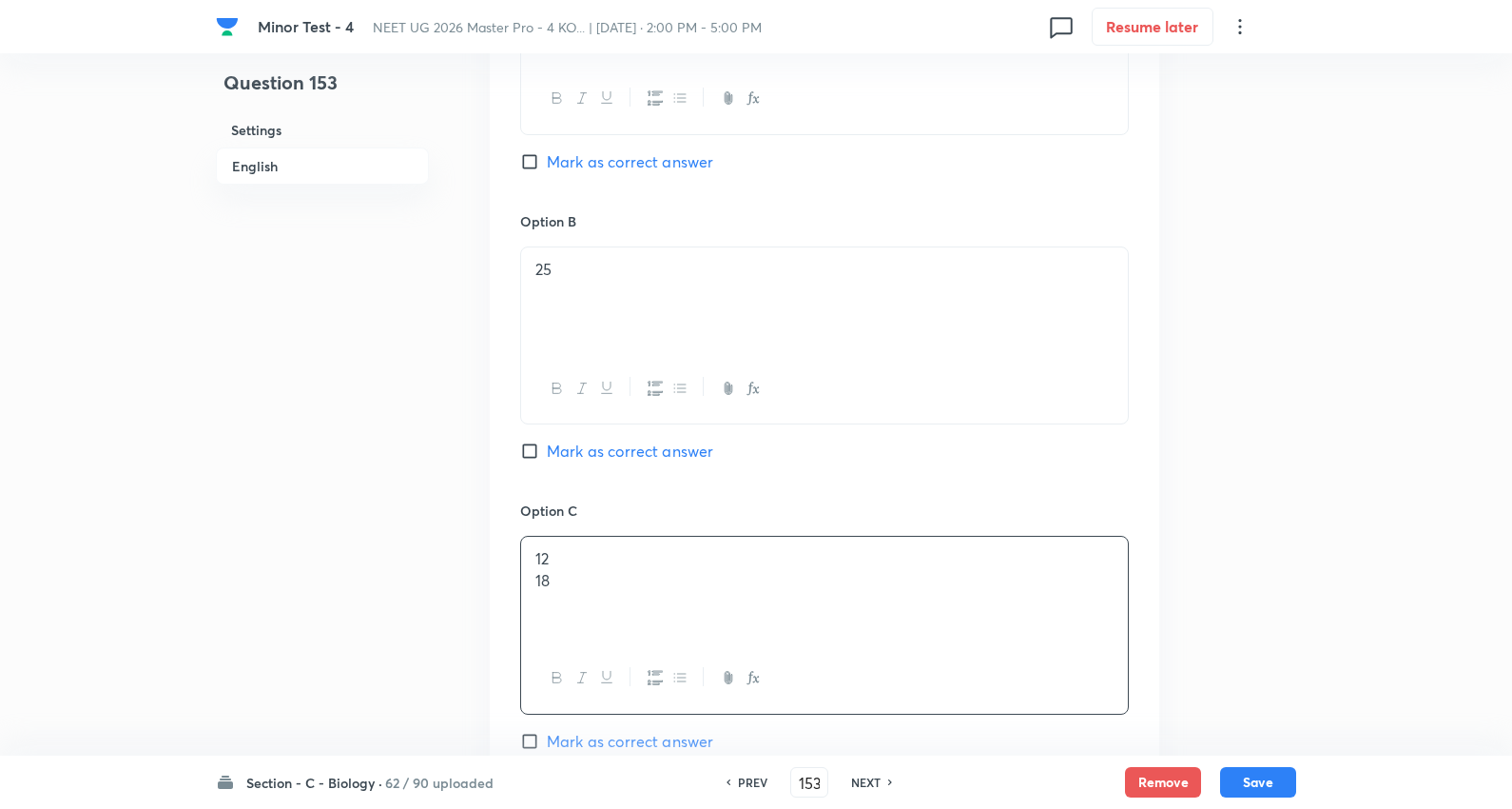
drag, startPoint x: 535, startPoint y: 585, endPoint x: 811, endPoint y: 584, distance: 276.0
click at [811, 584] on p "18" at bounding box center [825, 581] width 579 height 22
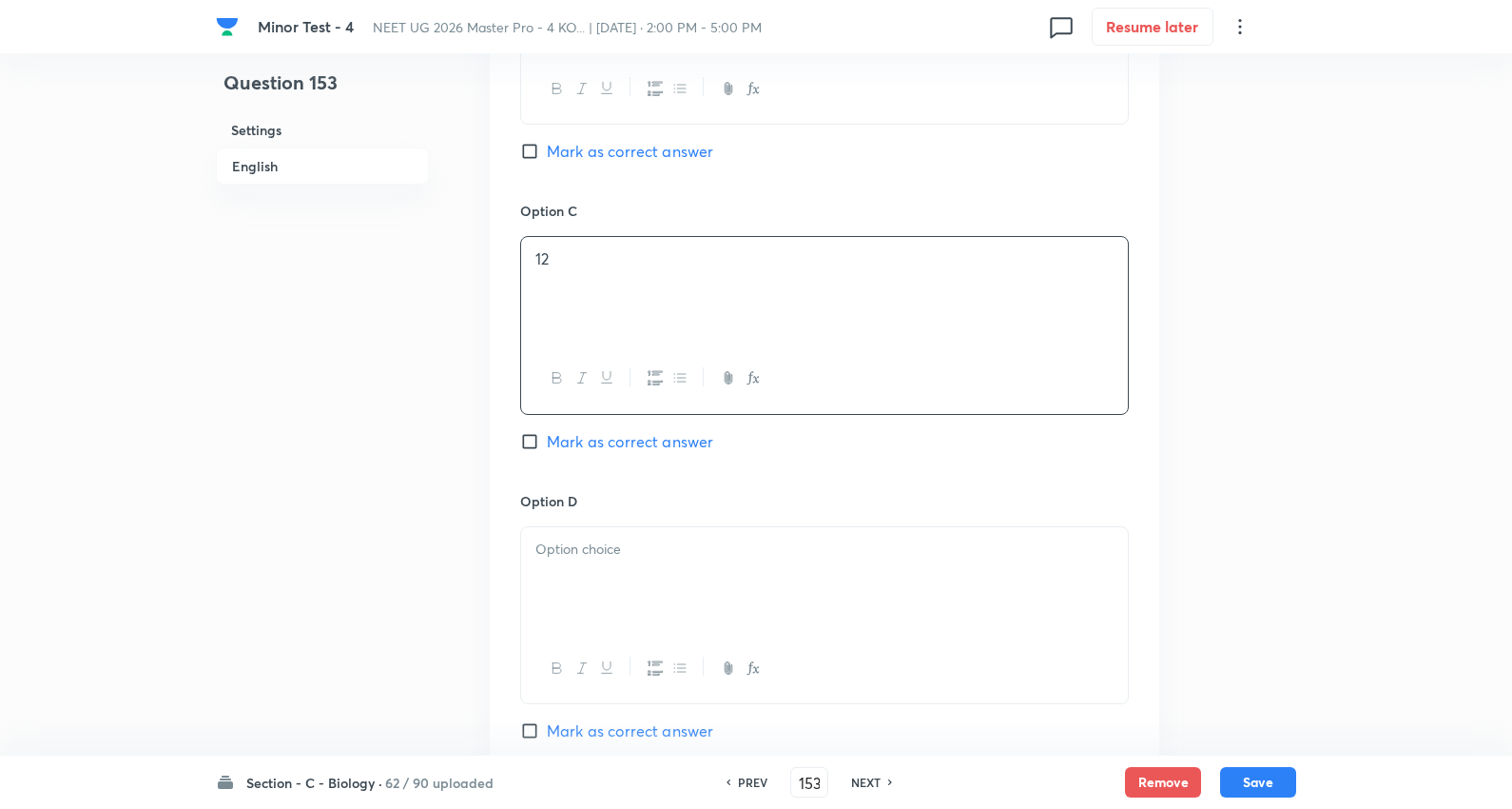
scroll to position [1479, 0]
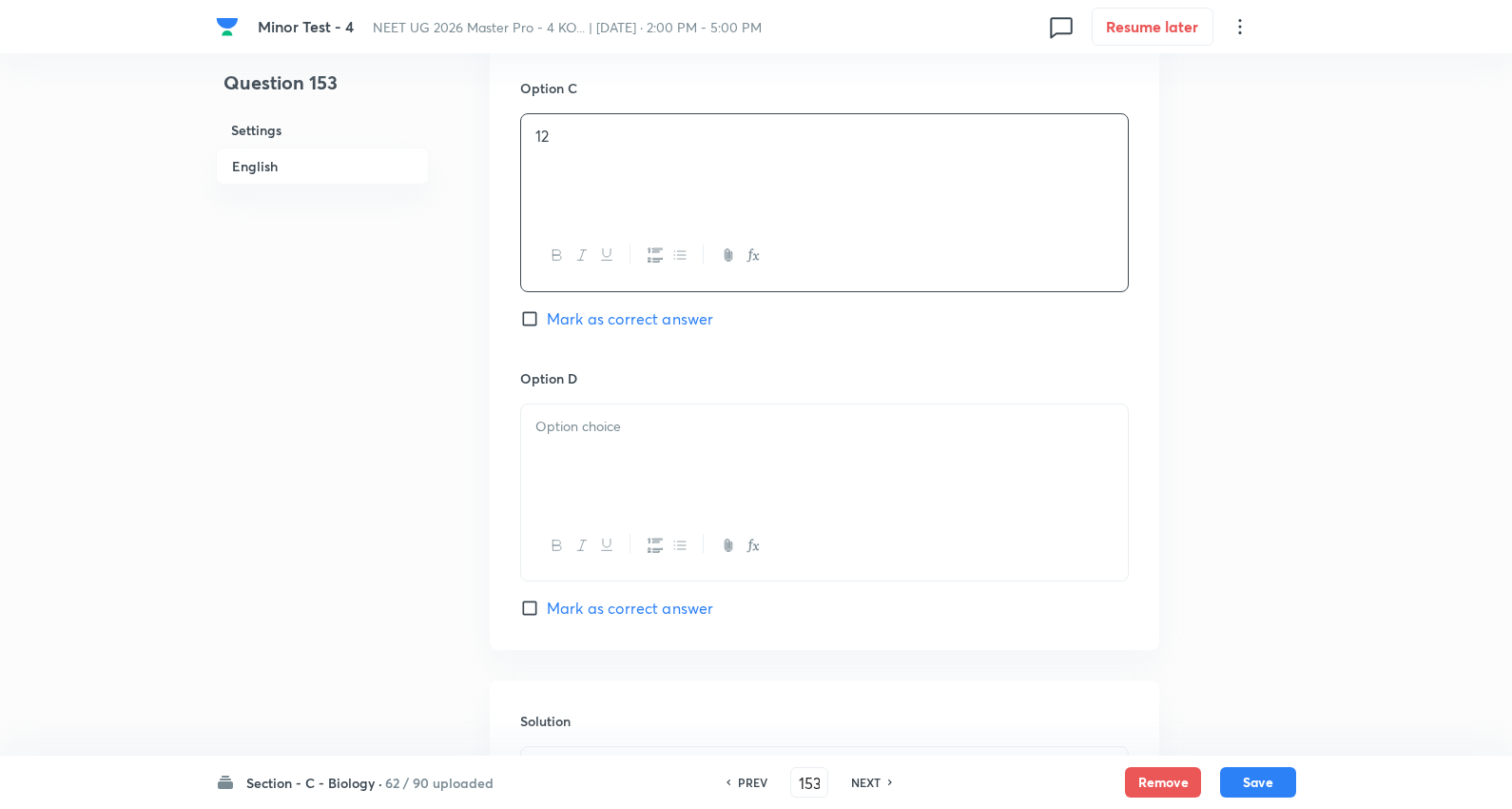
click at [639, 422] on p at bounding box center [825, 426] width 579 height 22
click at [638, 309] on span "Mark as correct answer" at bounding box center [631, 318] width 166 height 23
click at [547, 309] on input "Mark as correct answer" at bounding box center [533, 318] width 26 height 19
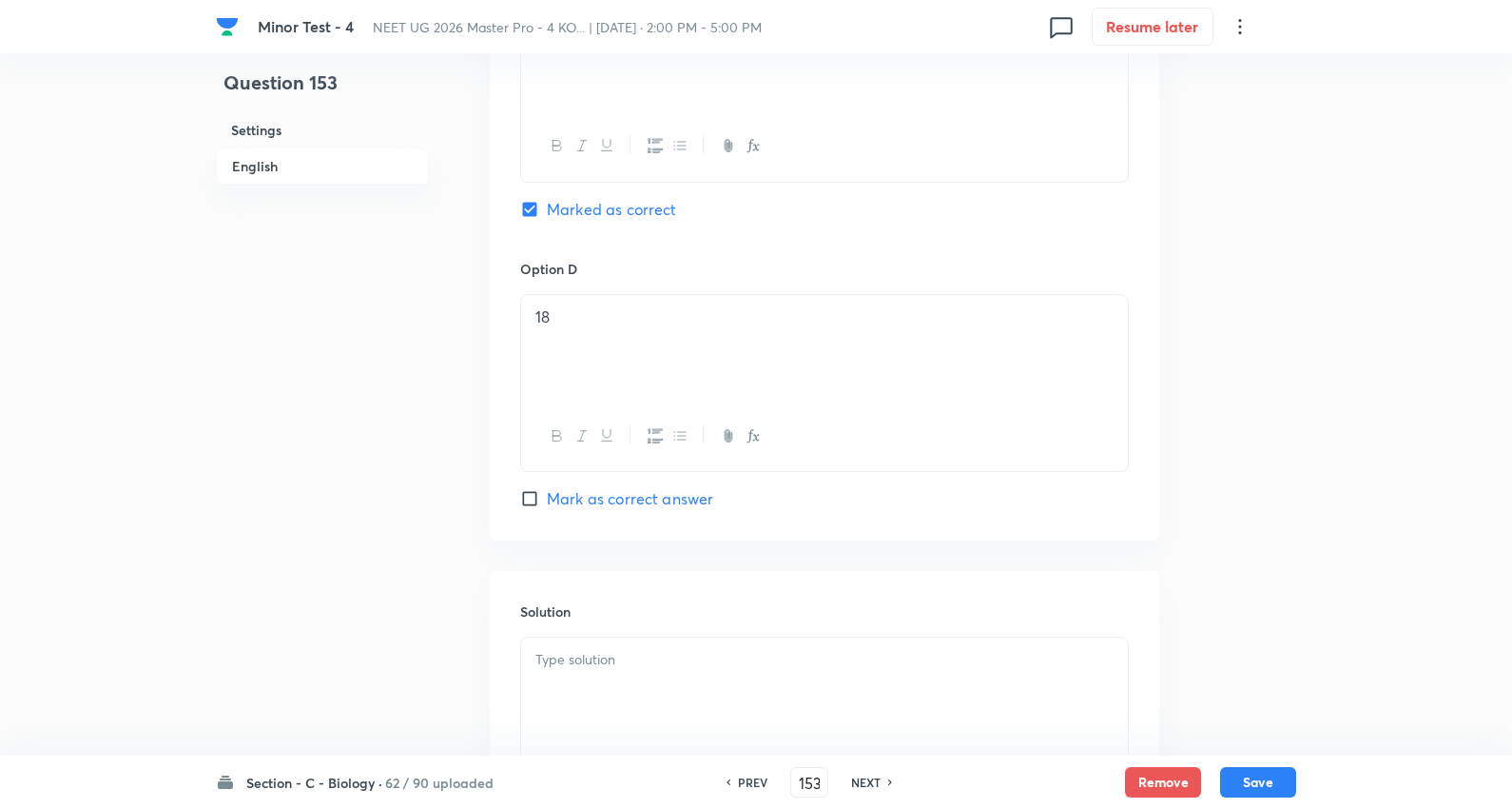
scroll to position [1690, 0]
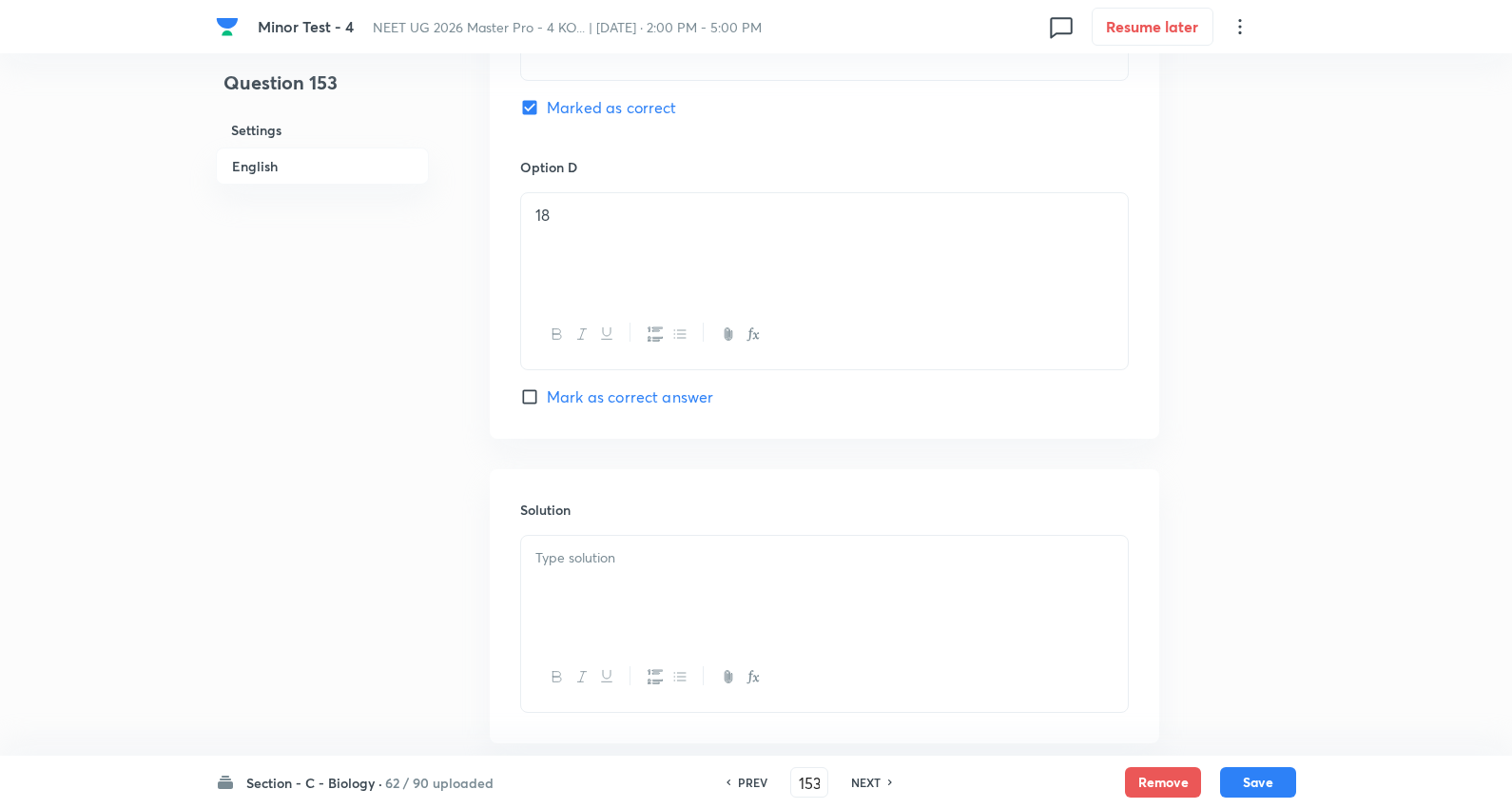
drag, startPoint x: 625, startPoint y: 556, endPoint x: 635, endPoint y: 548, distance: 12.8
click at [625, 554] on p at bounding box center [825, 558] width 579 height 22
click at [1256, 779] on button "Save" at bounding box center [1258, 780] width 76 height 30
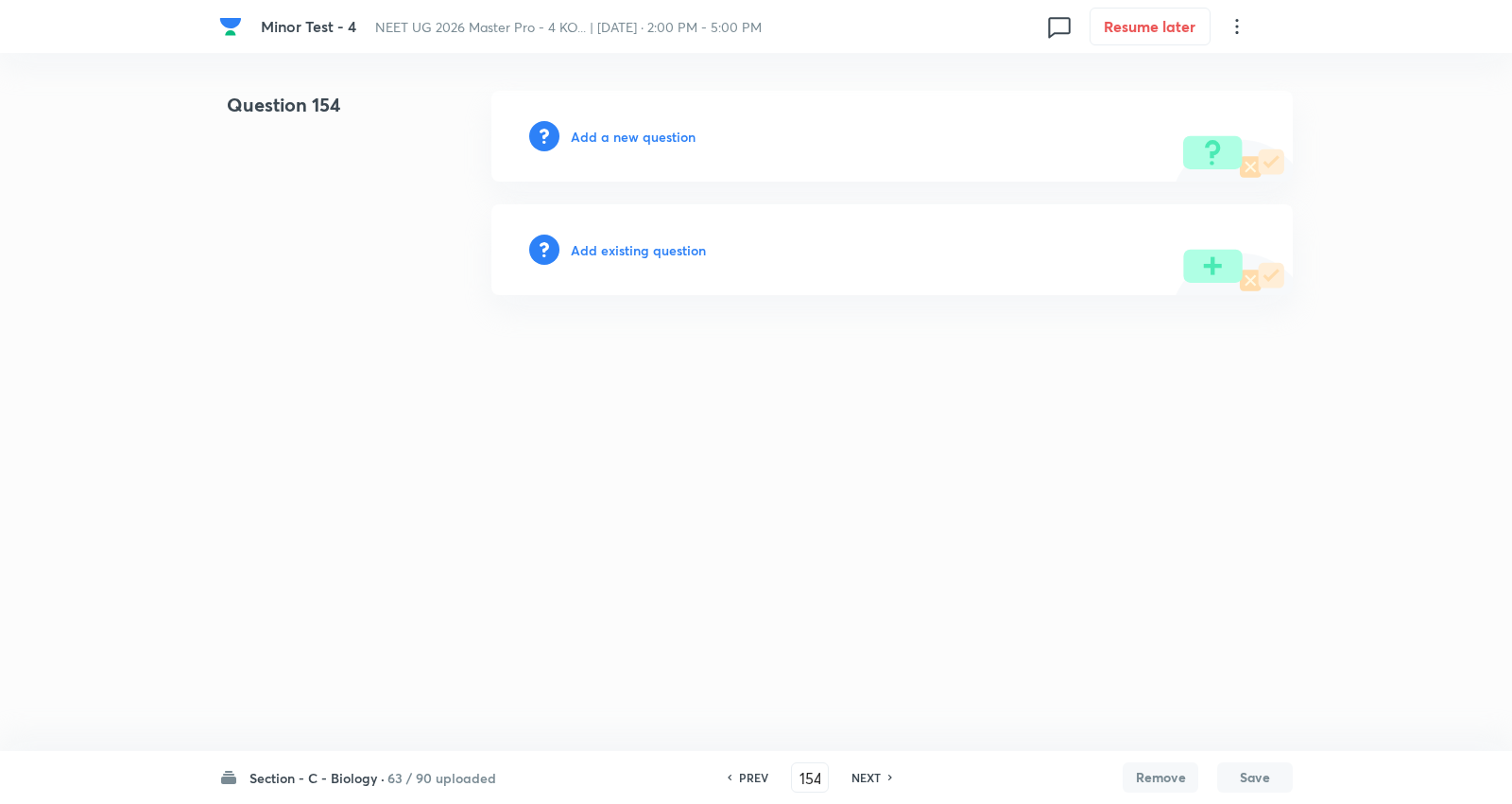
click at [636, 143] on h6 "Add a new question" at bounding box center [633, 136] width 125 height 19
click at [637, 142] on h6 "Choose a question type" at bounding box center [644, 136] width 146 height 19
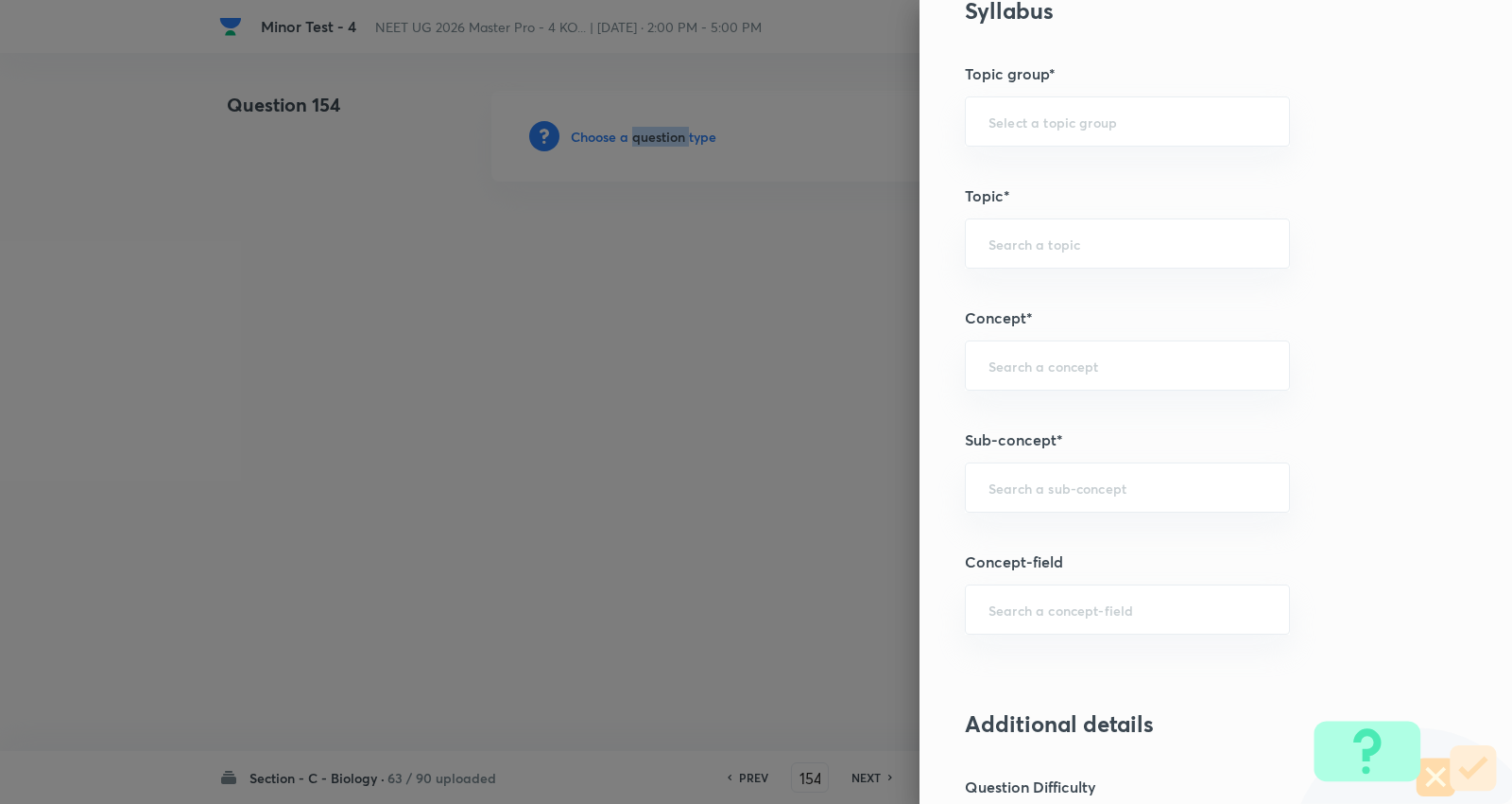
scroll to position [1050, 0]
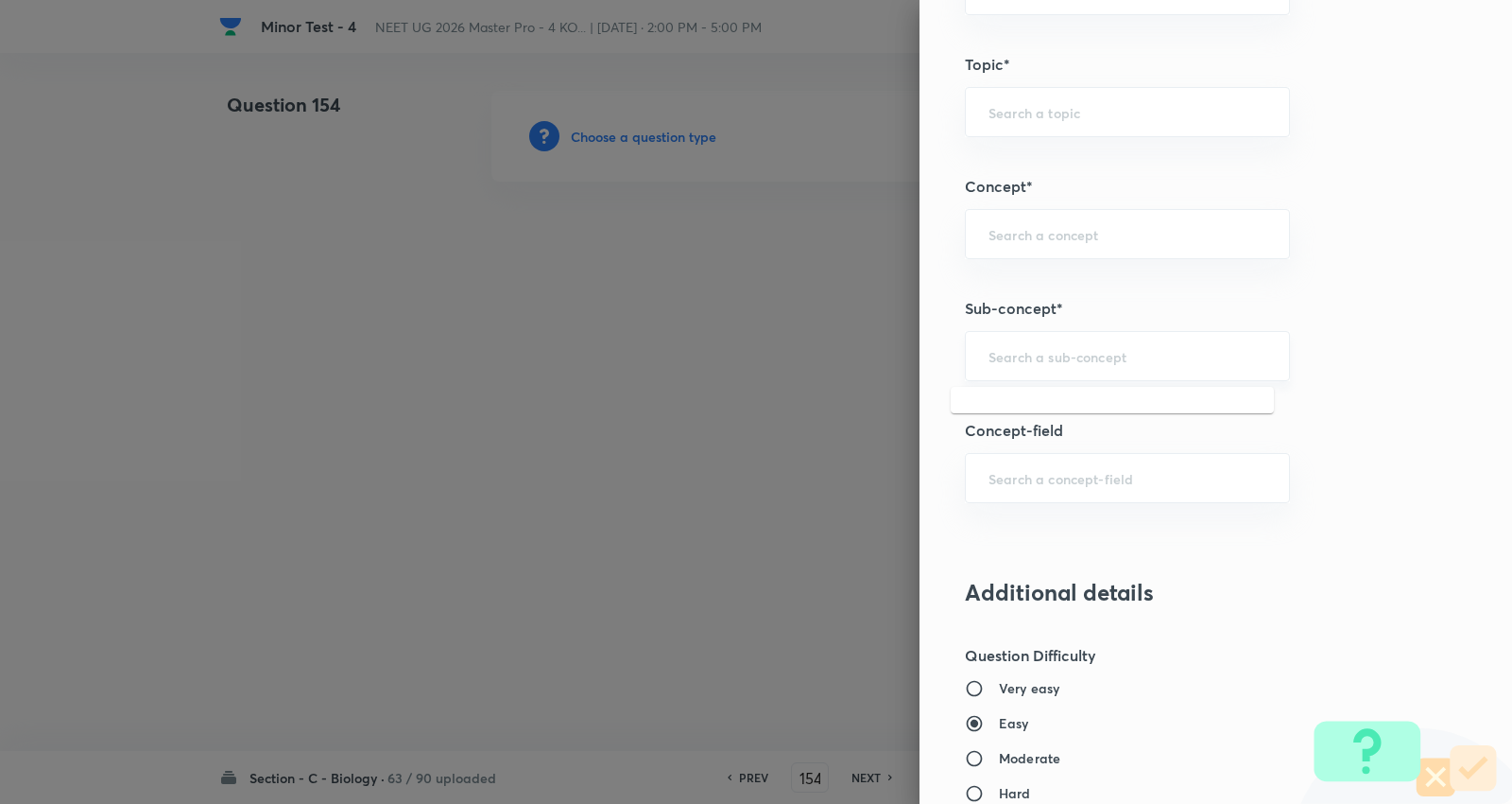
click at [1092, 347] on input "text" at bounding box center [1128, 355] width 278 height 18
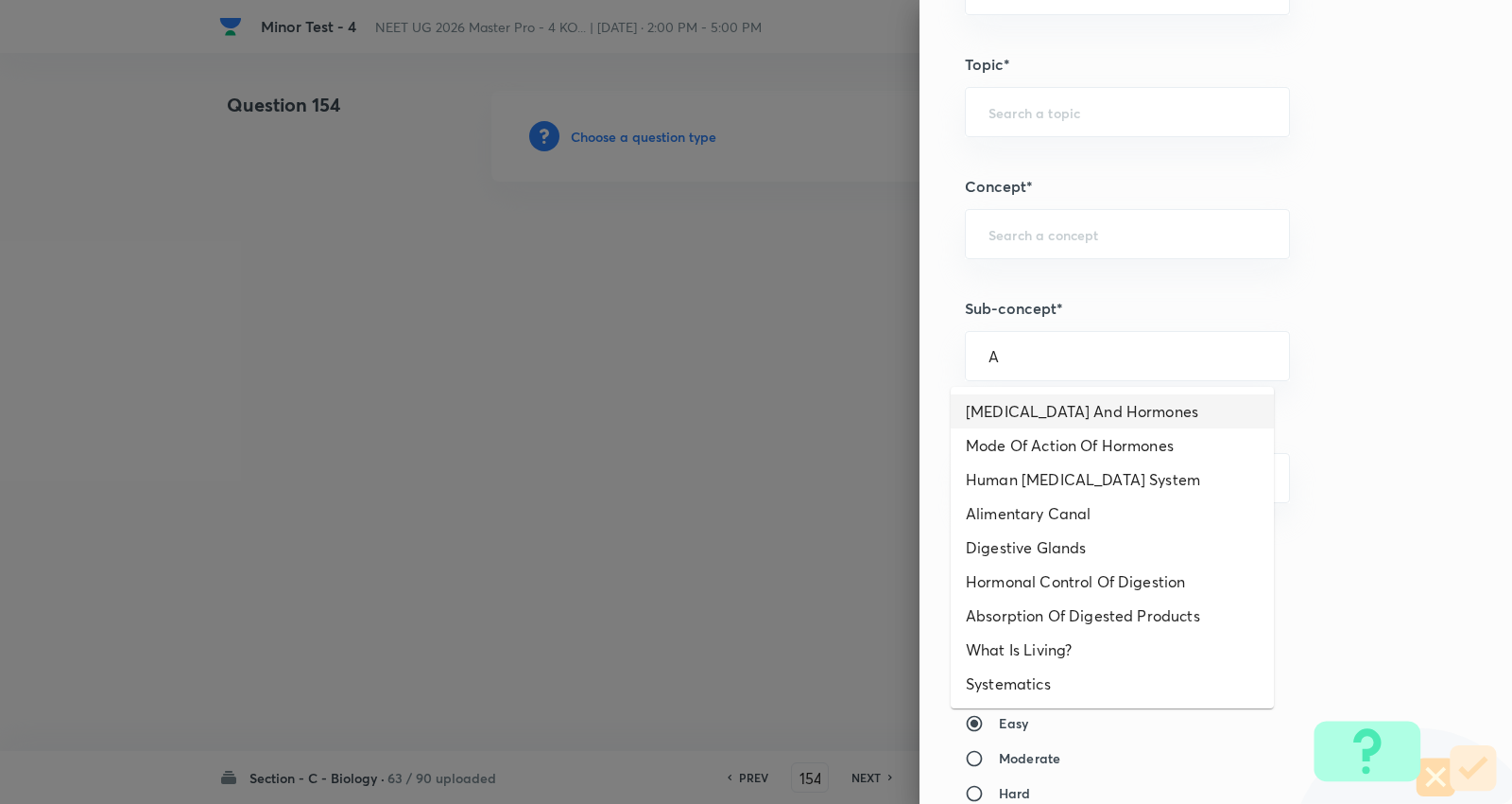
click at [1041, 411] on li "Endocrine Glands And Hormones" at bounding box center [1112, 411] width 323 height 34
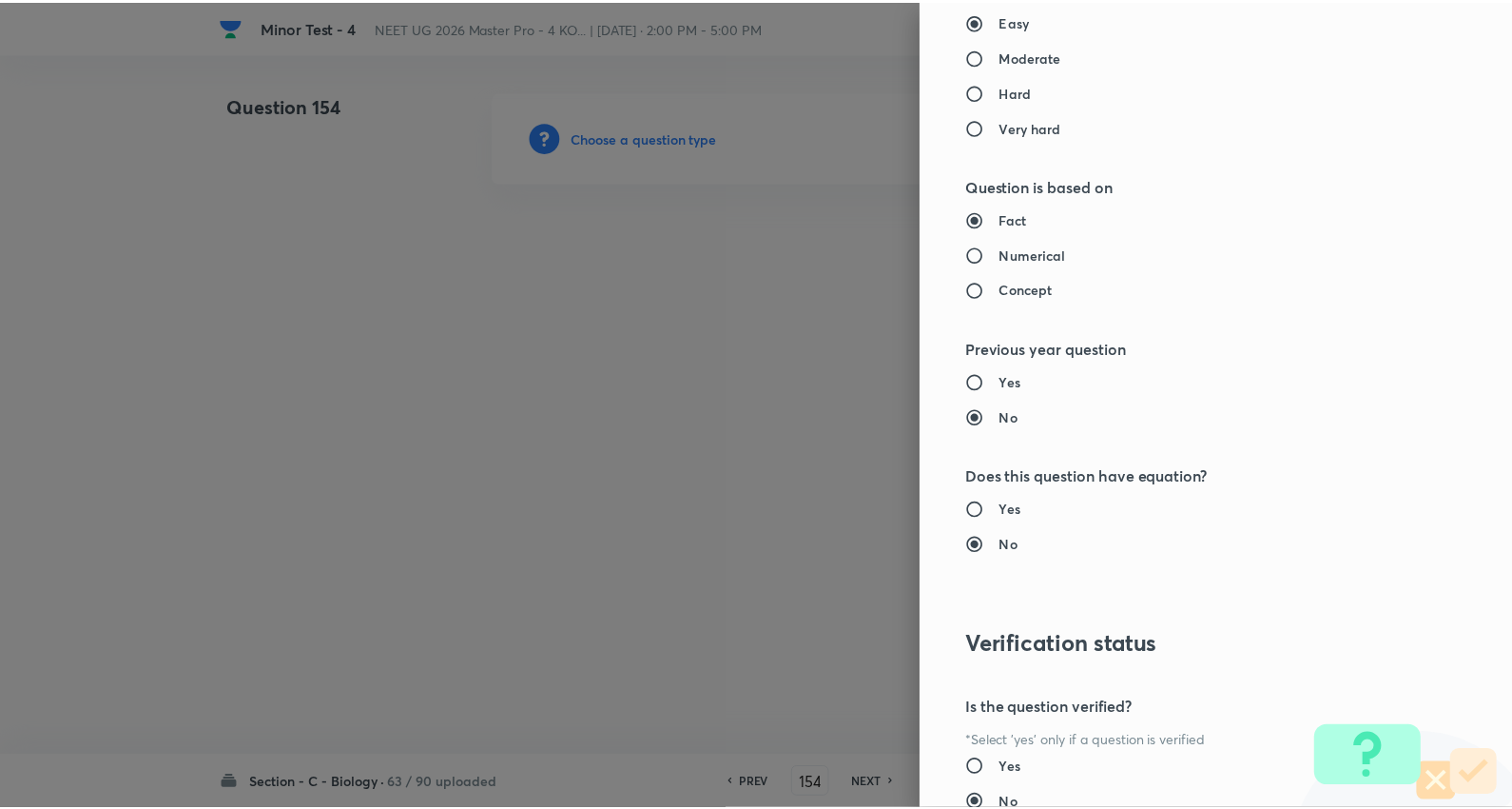
scroll to position [1913, 0]
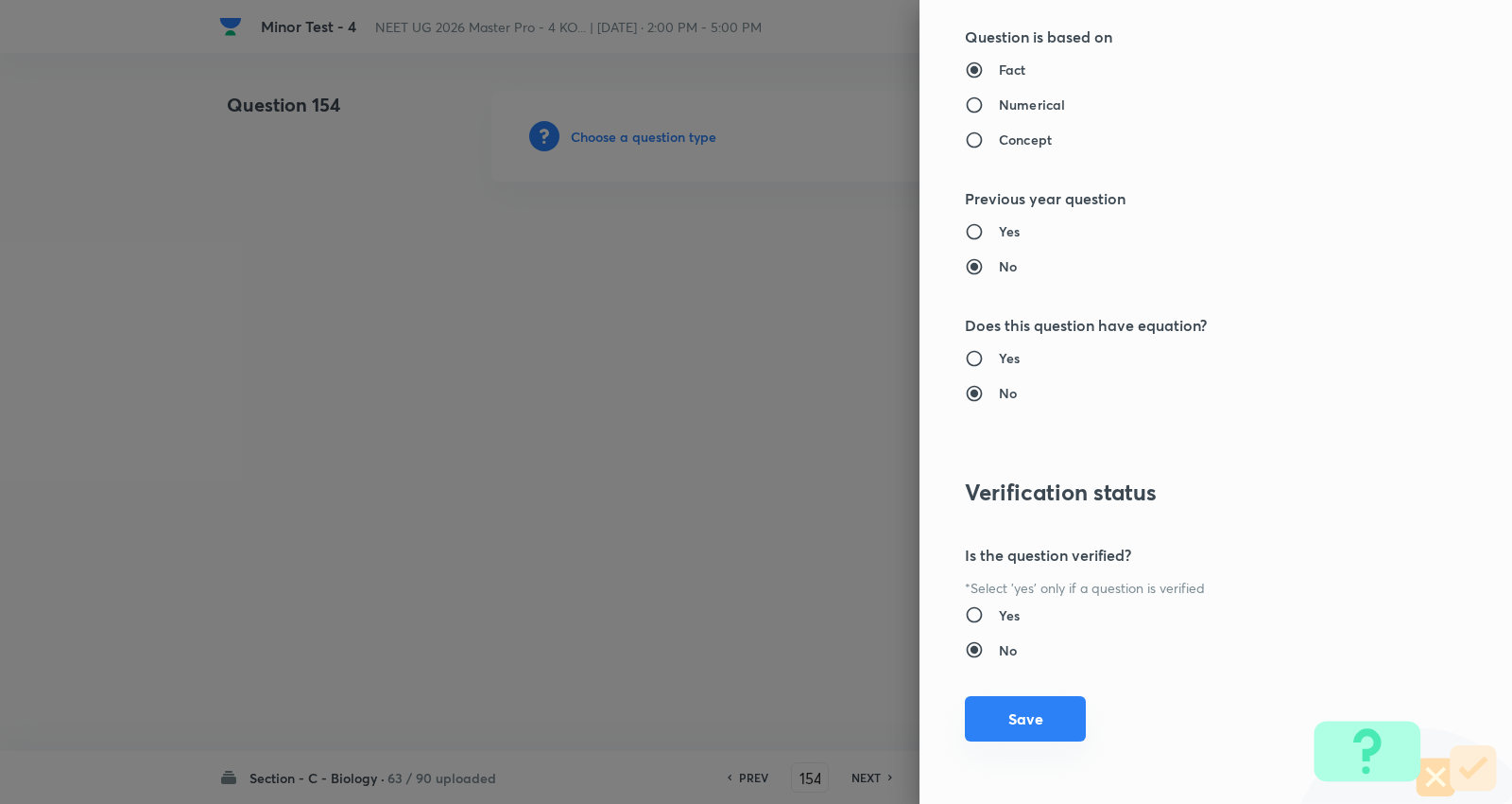
click at [1018, 722] on button "Save" at bounding box center [1026, 718] width 121 height 46
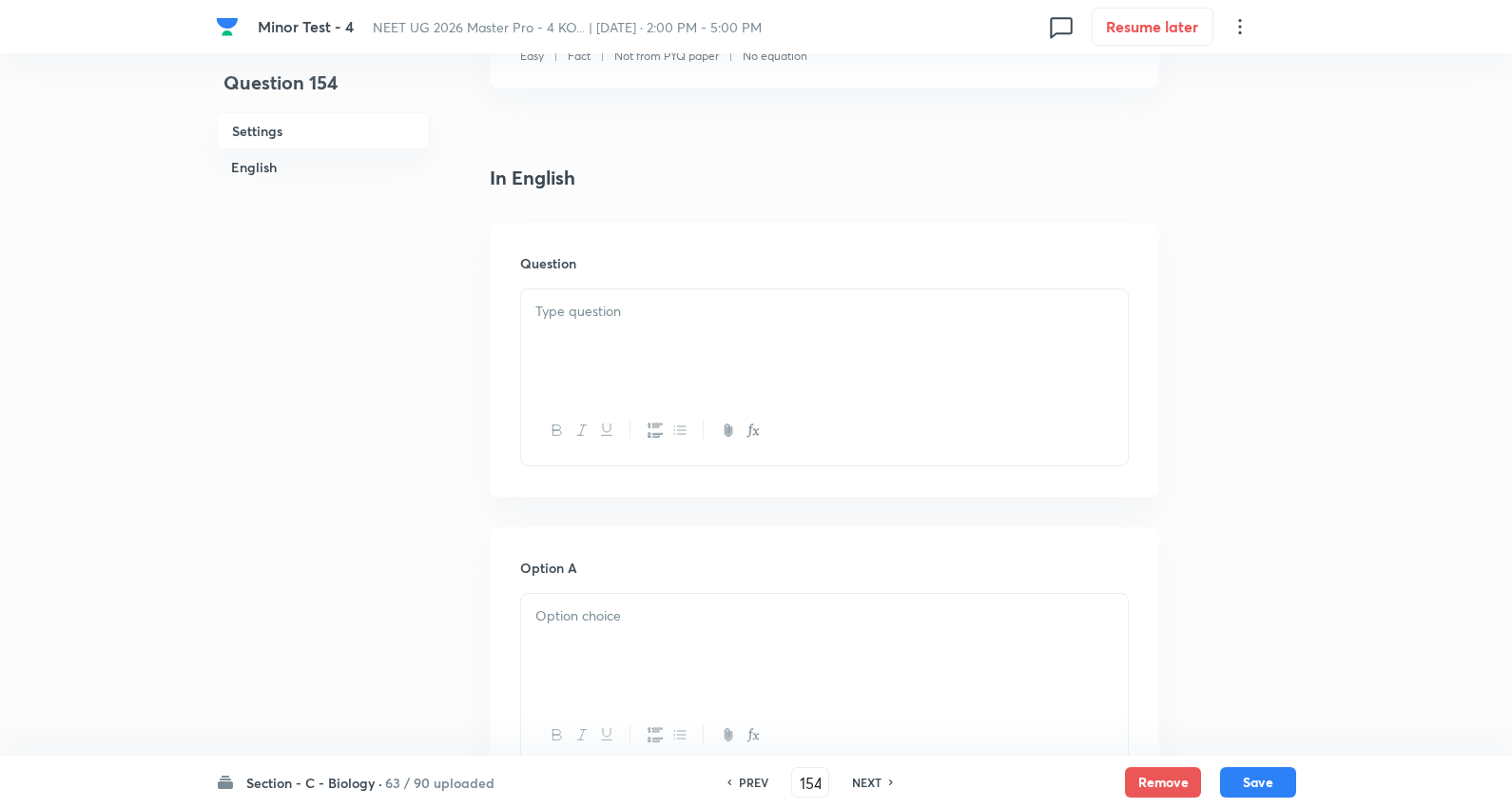
scroll to position [422, 0]
click at [574, 310] on p at bounding box center [825, 309] width 579 height 22
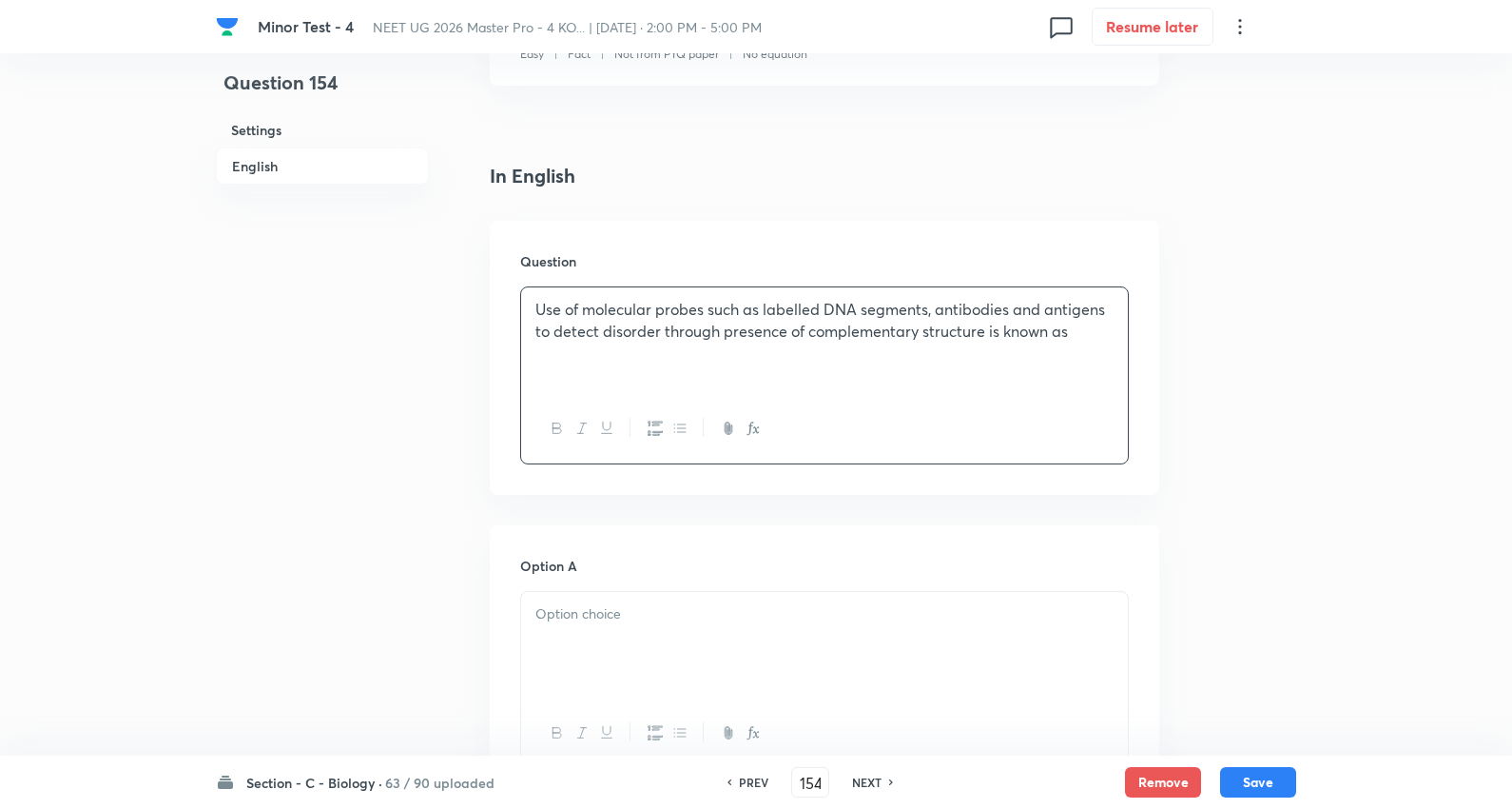
scroll to position [634, 0]
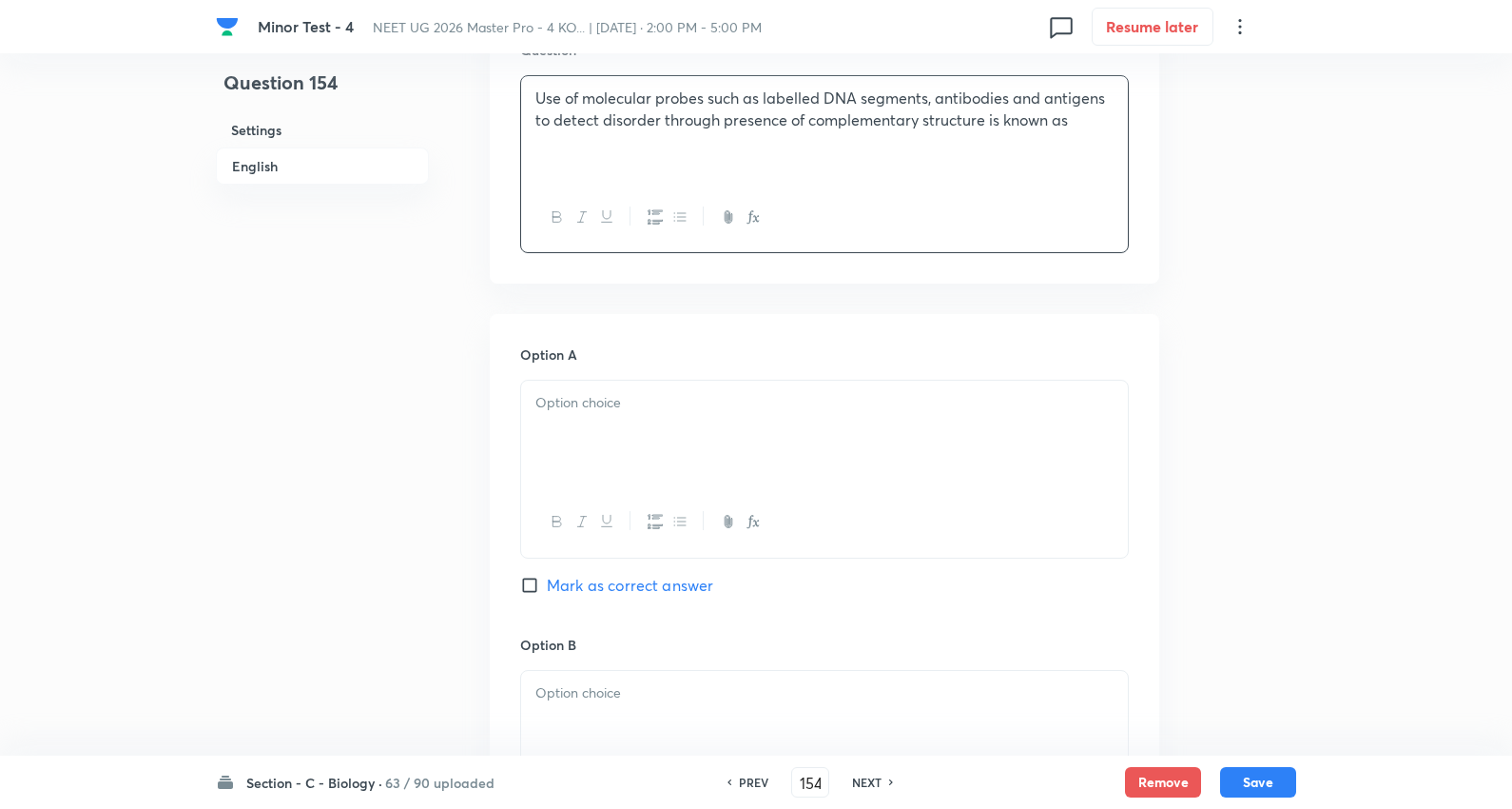
click at [597, 419] on div at bounding box center [825, 434] width 607 height 107
drag, startPoint x: 543, startPoint y: 428, endPoint x: 1081, endPoint y: 533, distance: 548.2
click at [1081, 533] on div "Molecular harvesting Molecular diagnosis Molecular erosion ELISA" at bounding box center [825, 470] width 609 height 181
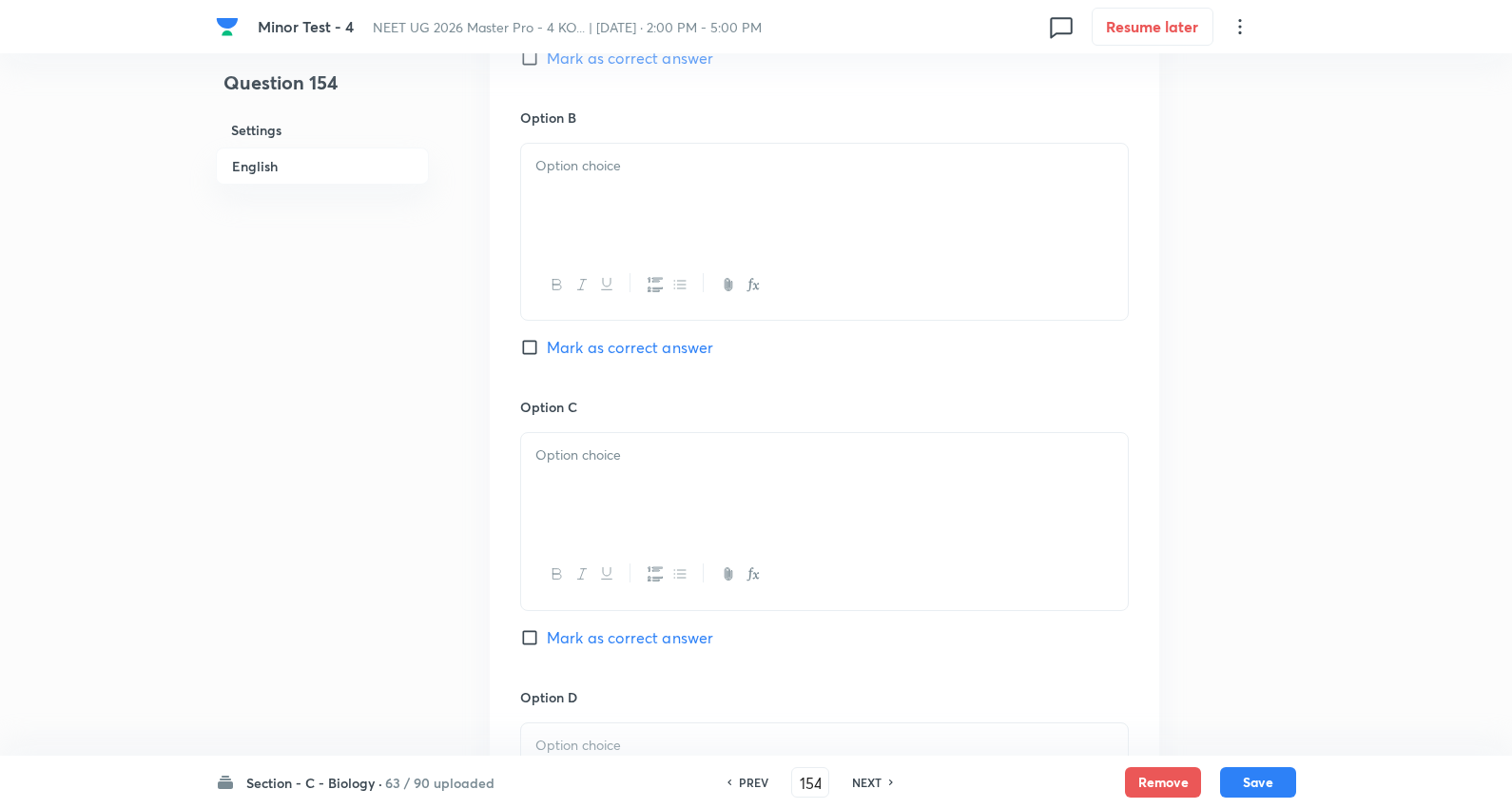
scroll to position [1163, 0]
click at [623, 174] on p at bounding box center [825, 164] width 579 height 22
drag, startPoint x: 538, startPoint y: 194, endPoint x: 1099, endPoint y: 329, distance: 577.0
click at [1099, 329] on div "Option B Molecular diagnosis Molecular erosion ELISA Mark as correct answer" at bounding box center [825, 250] width 609 height 289
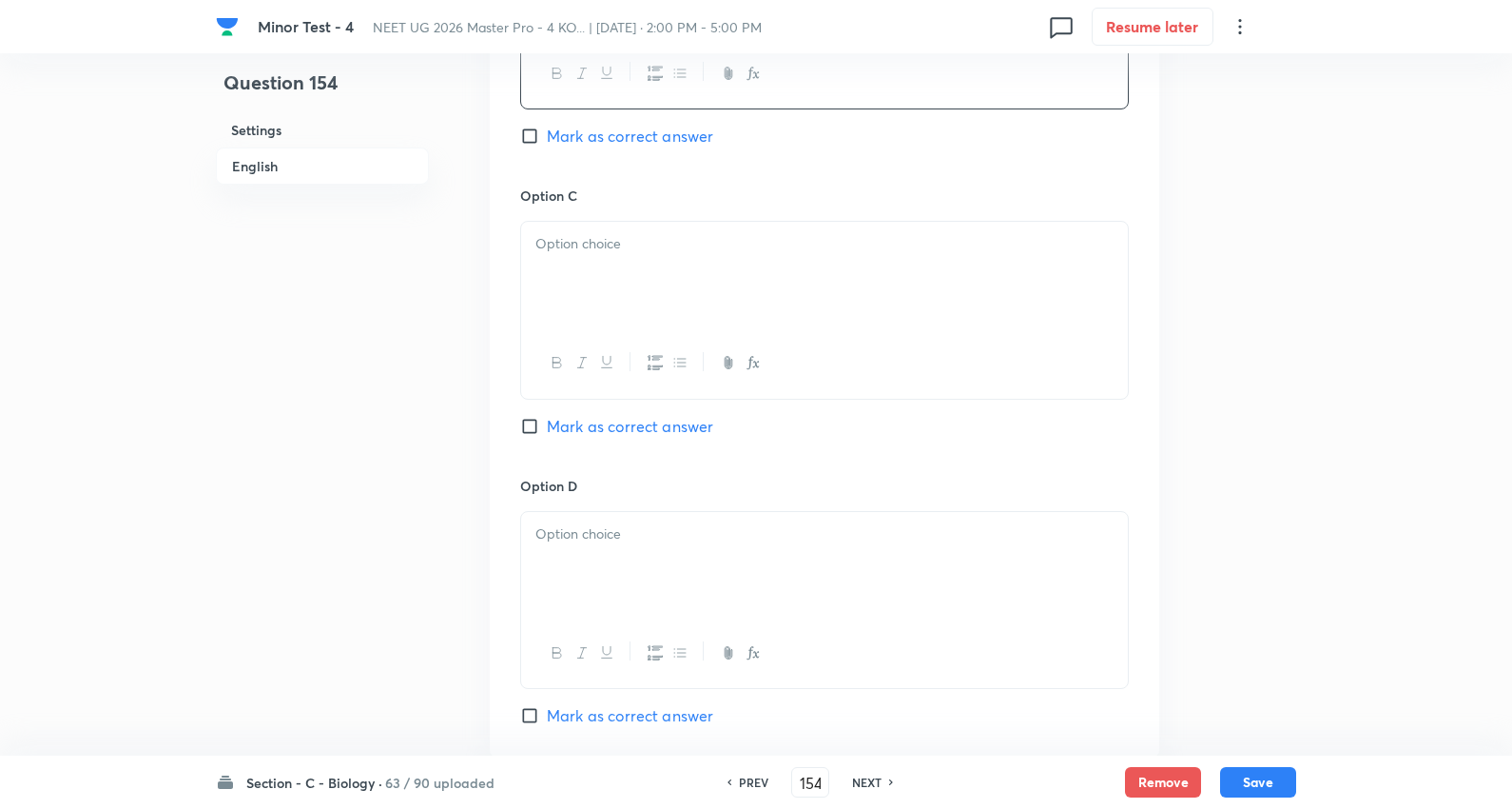
scroll to position [1374, 0]
click at [610, 251] on p at bounding box center [825, 242] width 579 height 22
drag, startPoint x: 534, startPoint y: 262, endPoint x: 1035, endPoint y: 303, distance: 502.7
click at [1035, 303] on div "Molecular erosion ELISA" at bounding box center [825, 272] width 607 height 107
click at [624, 539] on p at bounding box center [825, 532] width 579 height 22
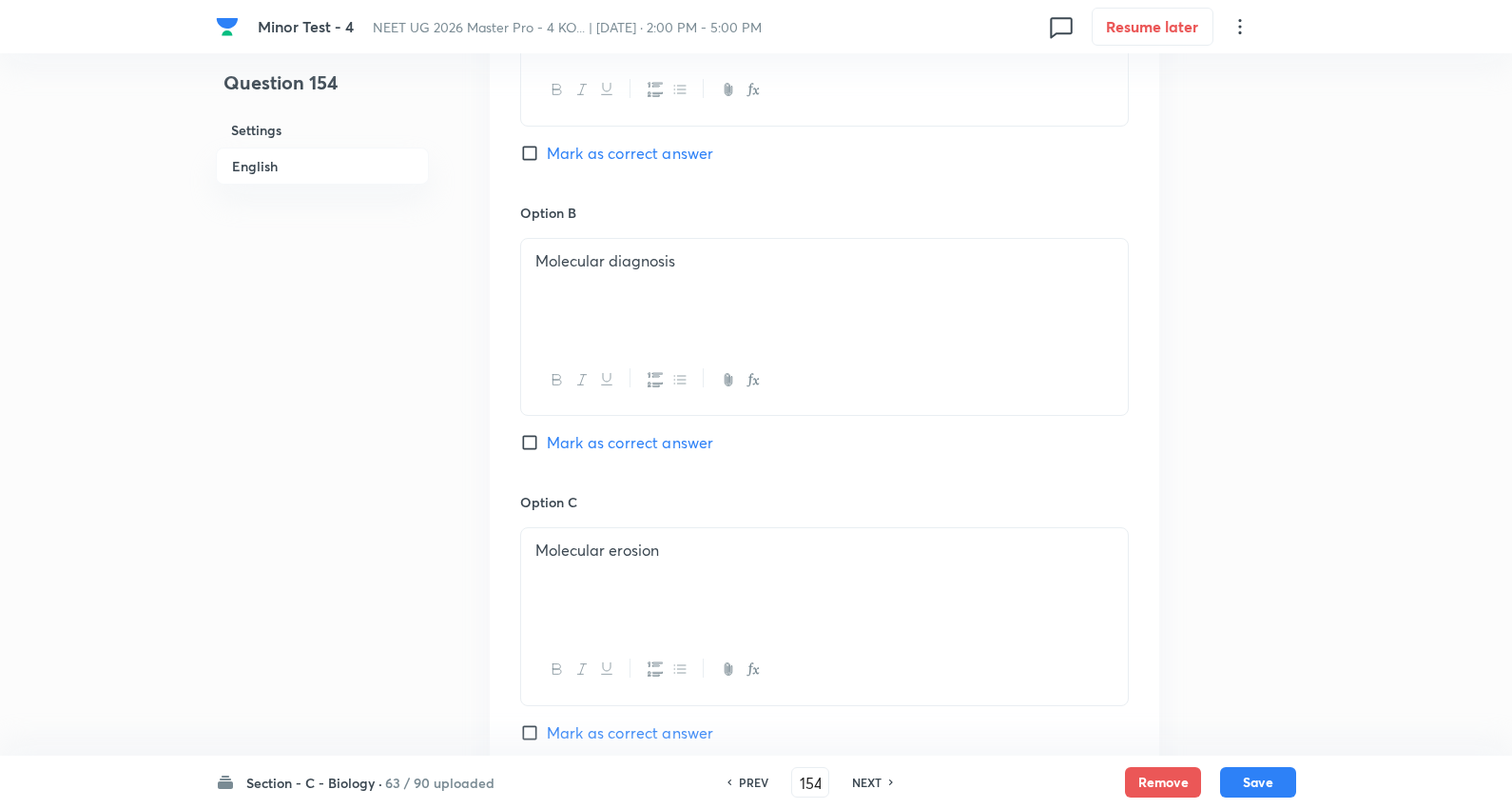
scroll to position [1057, 0]
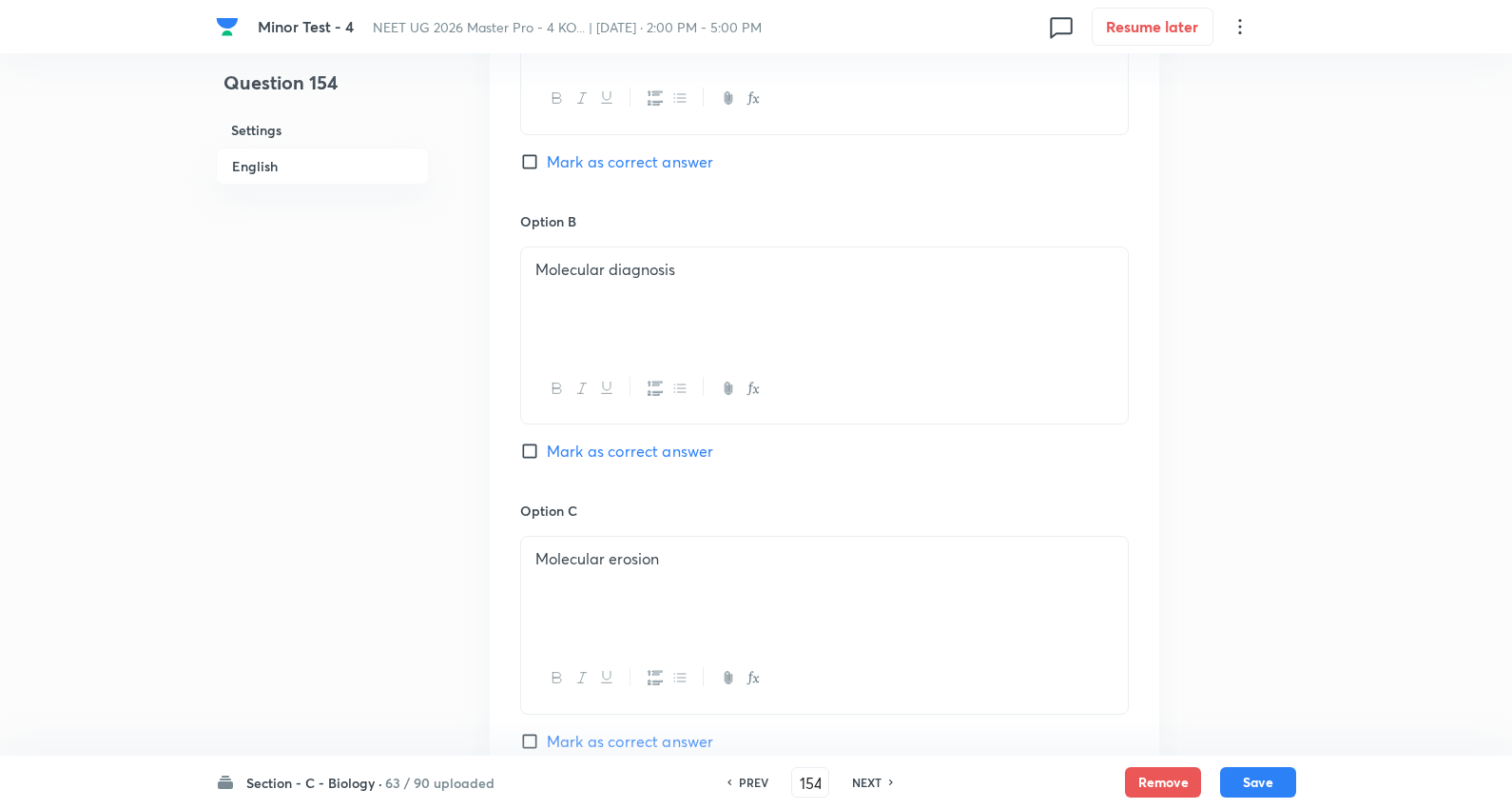
click at [653, 454] on span "Mark as correct answer" at bounding box center [631, 451] width 166 height 23
click at [547, 454] on input "Mark as correct answer" at bounding box center [533, 451] width 26 height 19
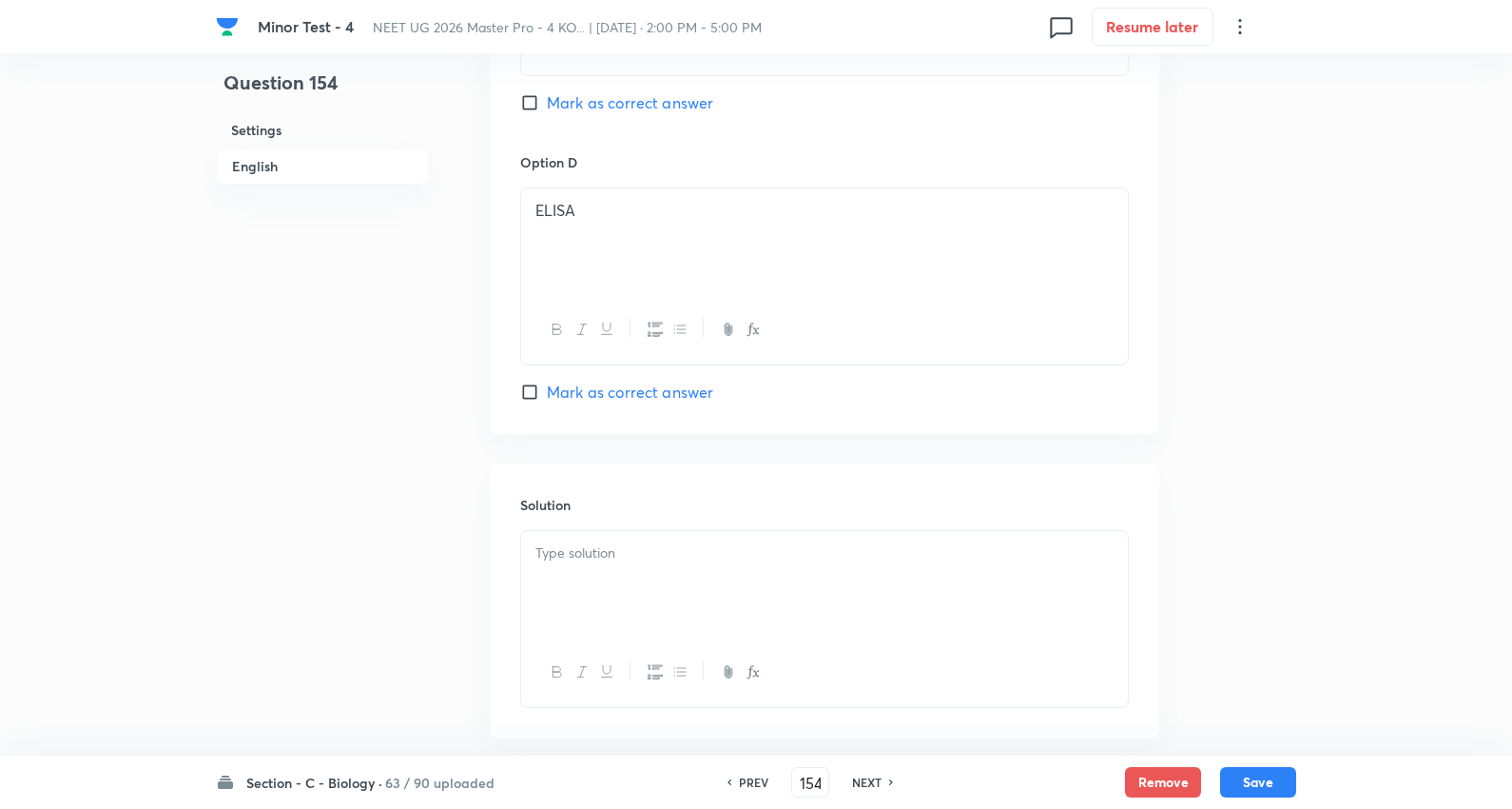
scroll to position [1796, 0]
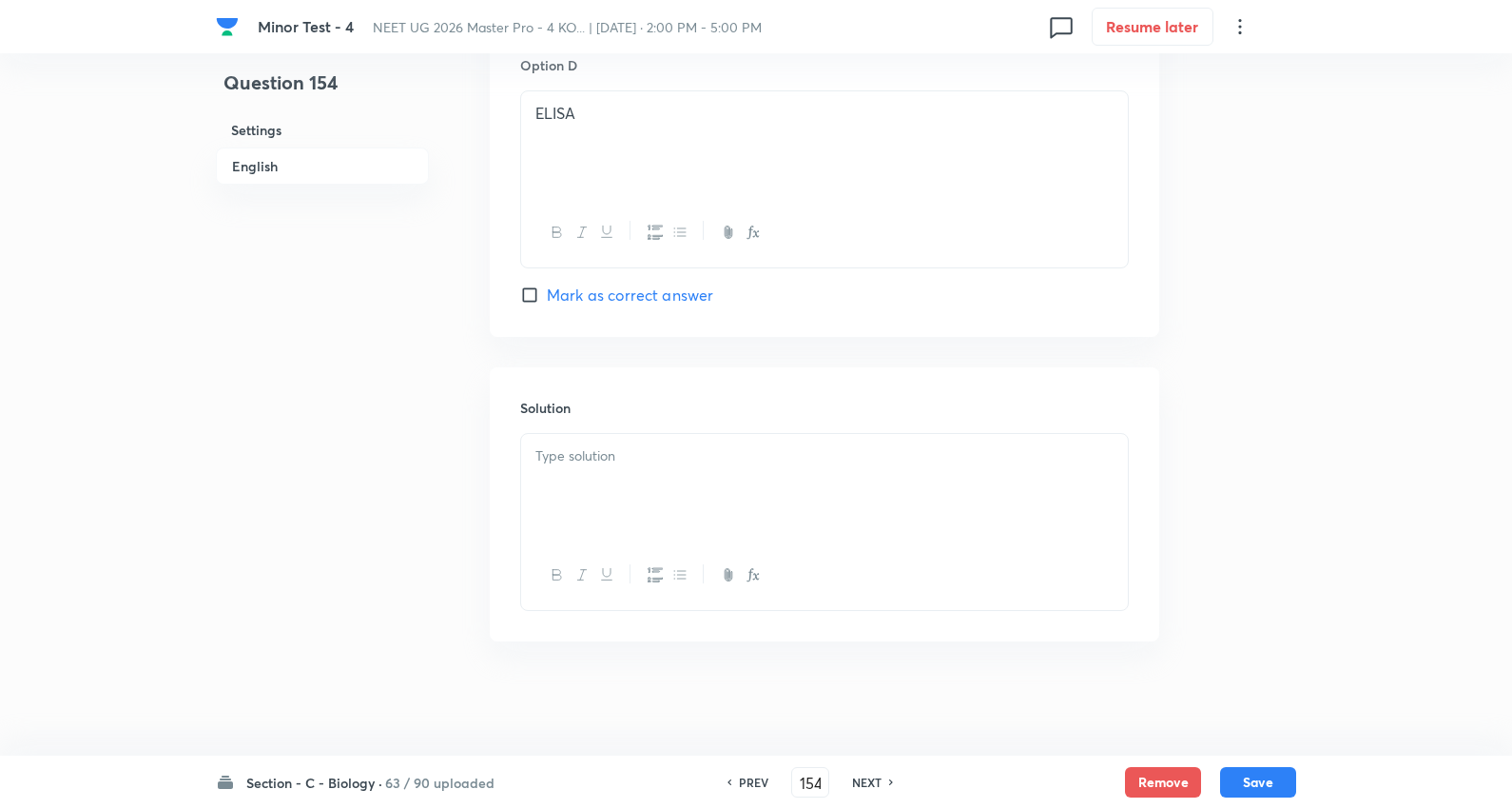
click at [633, 495] on div at bounding box center [825, 487] width 607 height 107
click at [1256, 764] on div "Section - C - Biology · 63 / 90 uploaded PREV 154 ​ NEXT Remove Save" at bounding box center [756, 782] width 1080 height 53
click at [1276, 771] on button "Save" at bounding box center [1258, 780] width 76 height 30
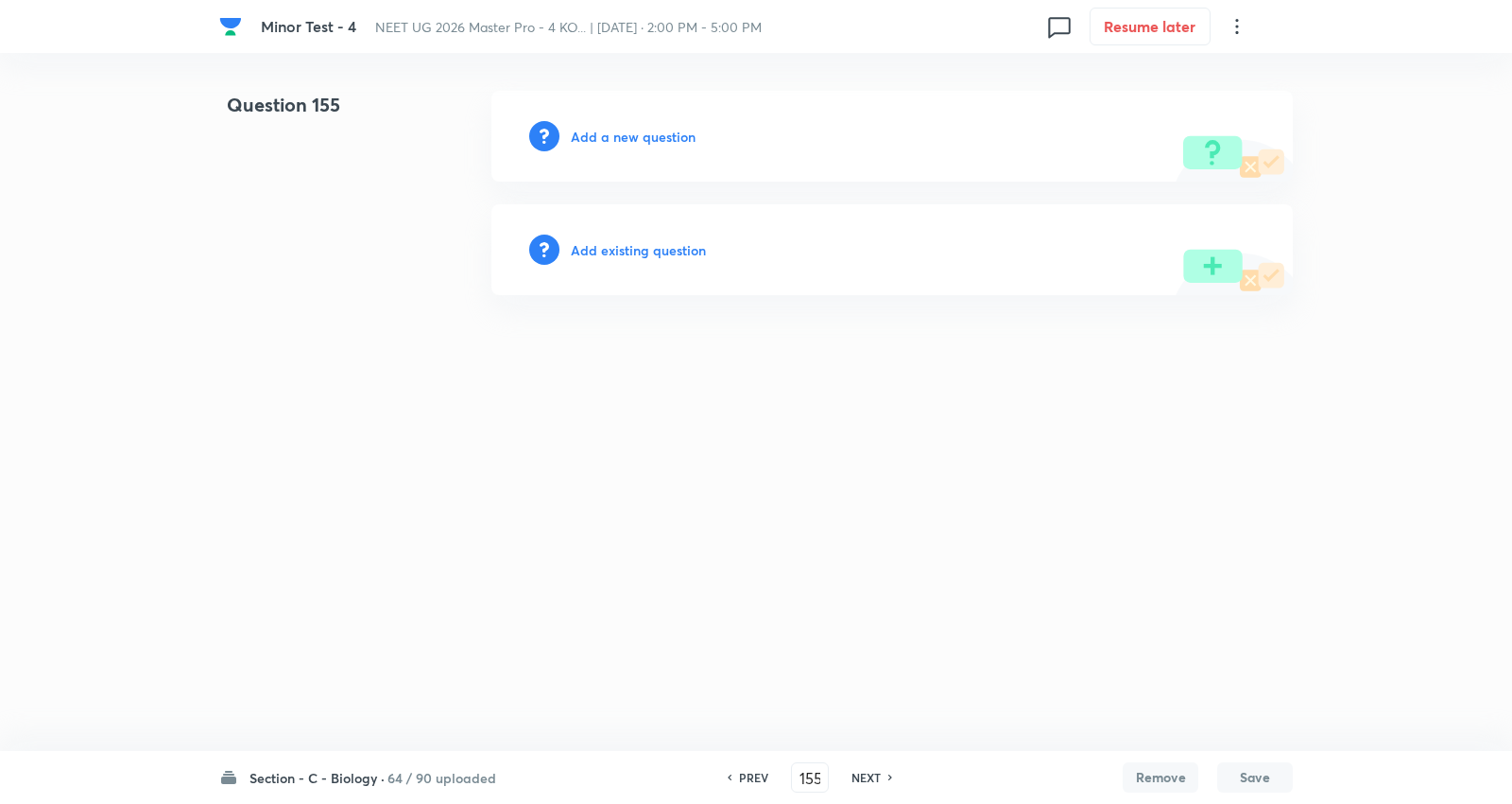
click at [630, 134] on h6 "Add a new question" at bounding box center [633, 136] width 125 height 19
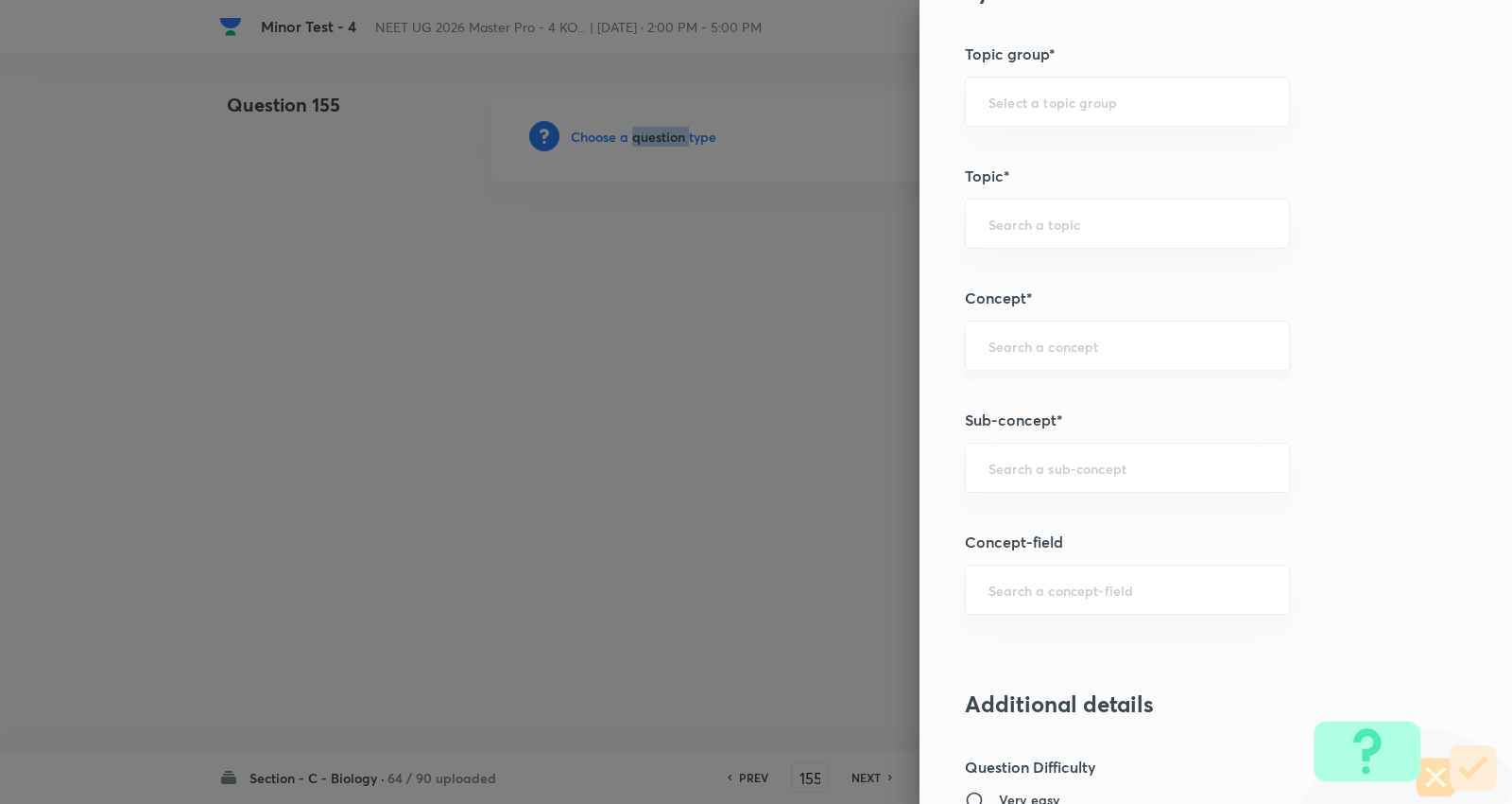
scroll to position [945, 0]
click at [1053, 445] on div "​" at bounding box center [1128, 460] width 325 height 50
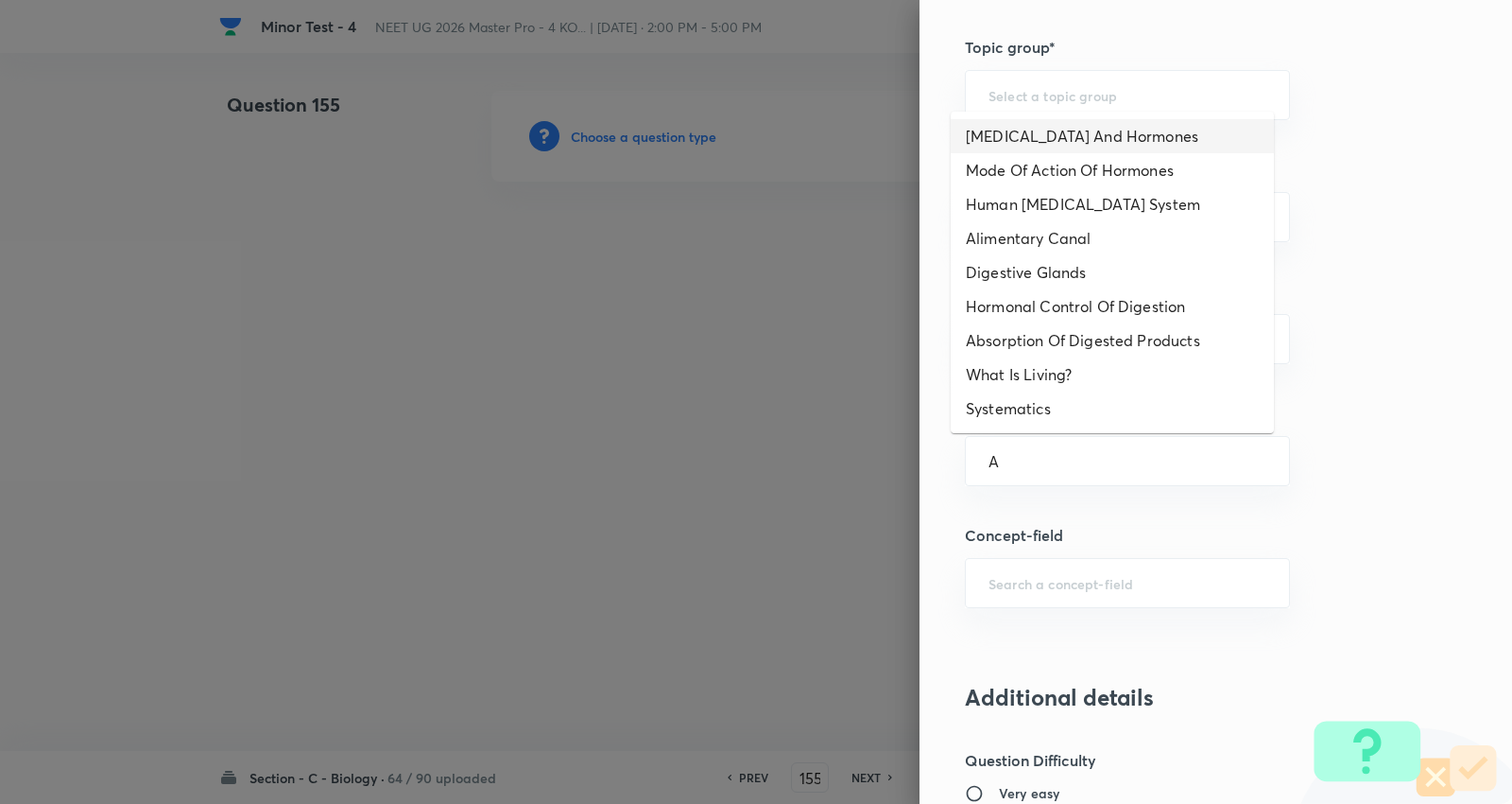
click at [1091, 137] on li "Endocrine Glands And Hormones" at bounding box center [1112, 135] width 323 height 34
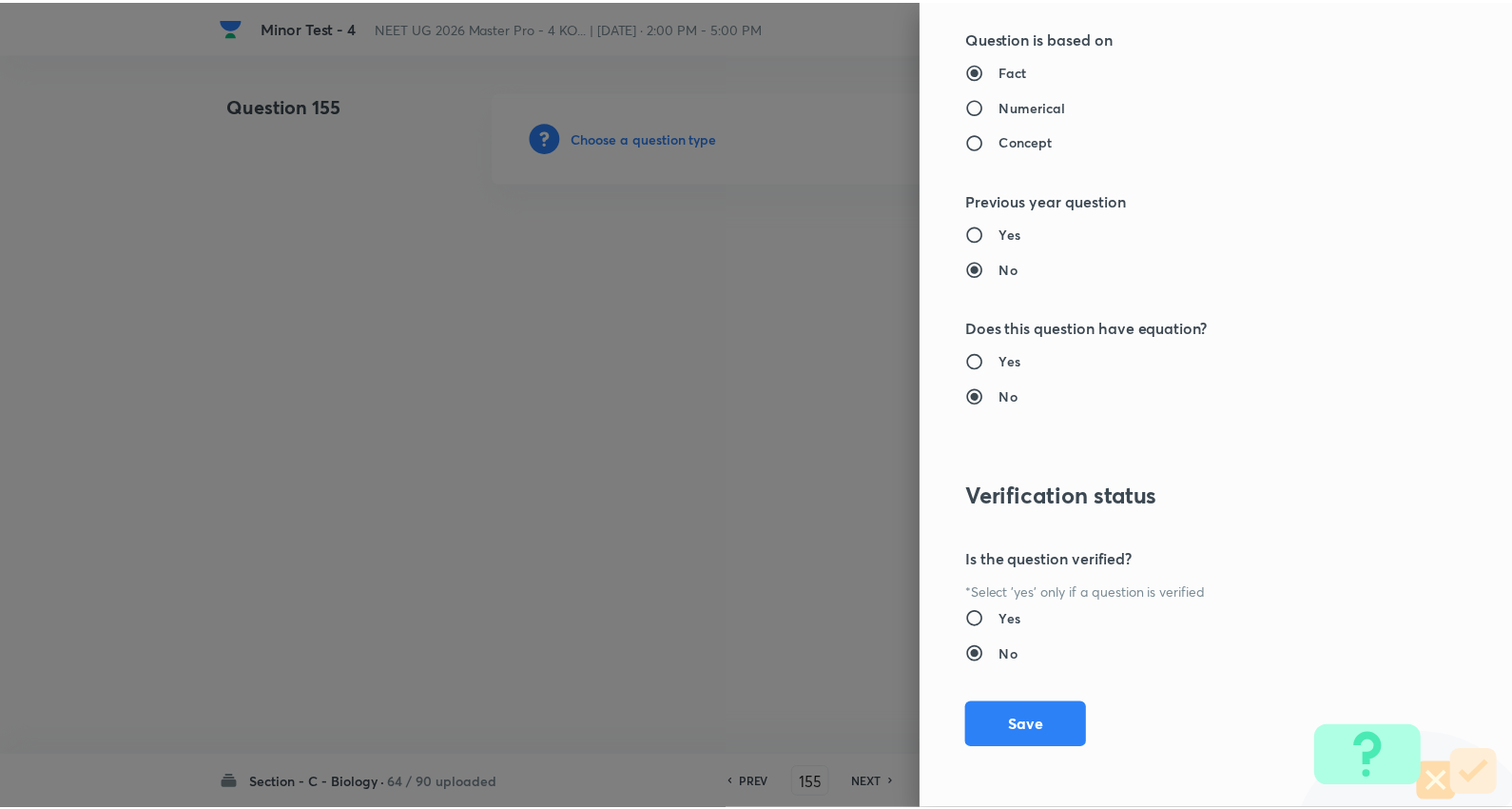
scroll to position [1913, 0]
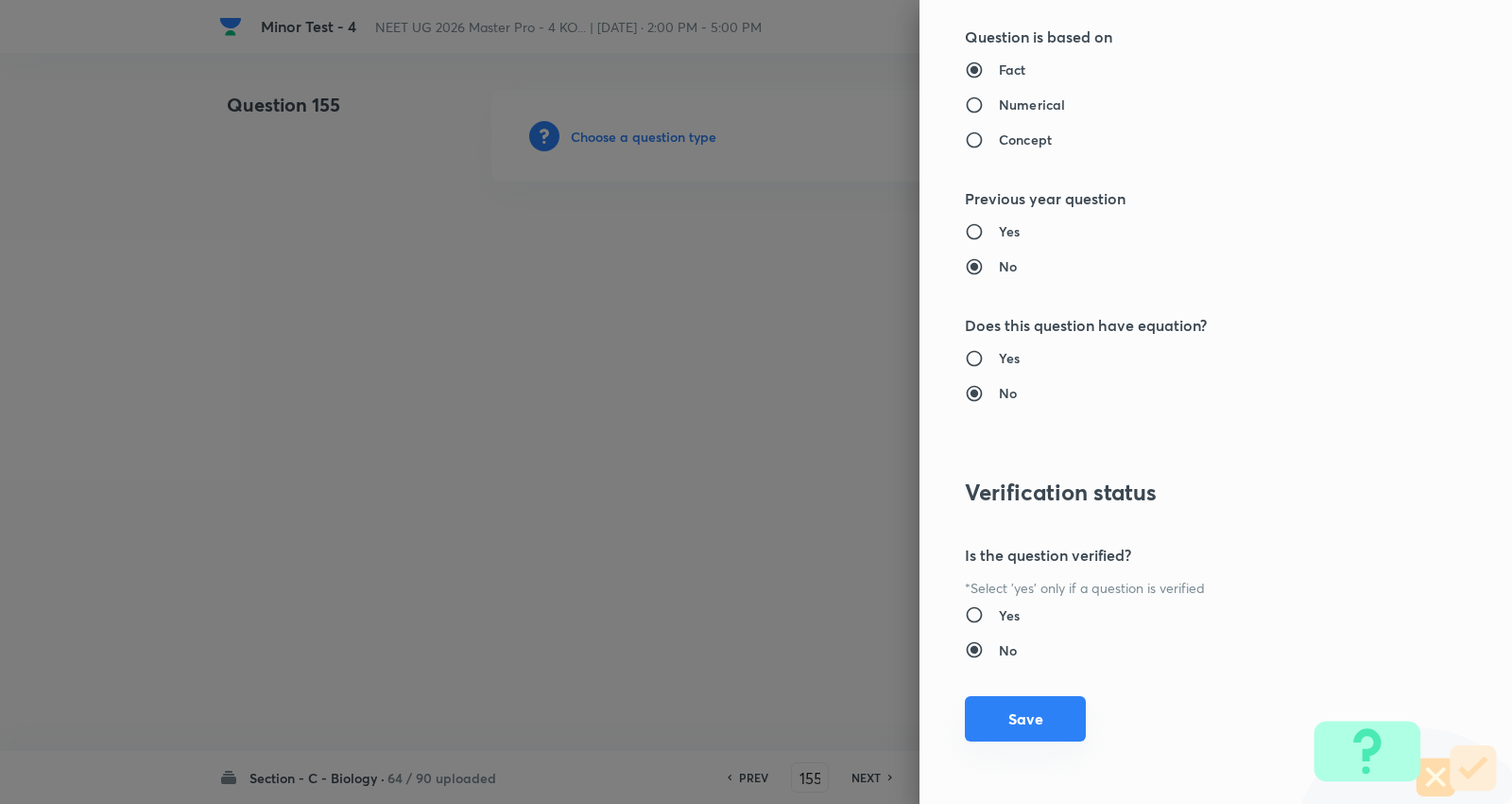
click at [1016, 731] on button "Save" at bounding box center [1026, 718] width 121 height 46
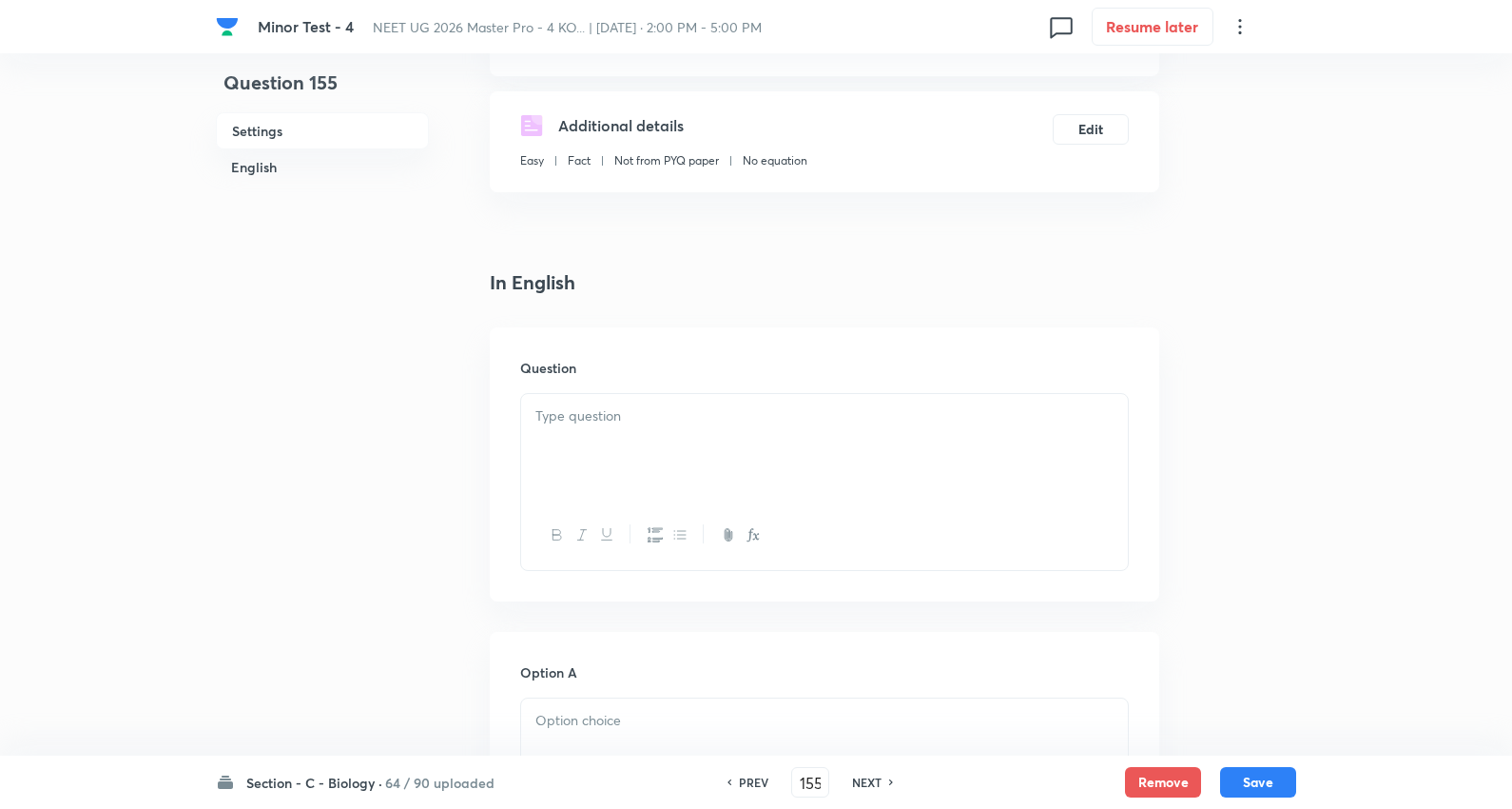
scroll to position [422, 0]
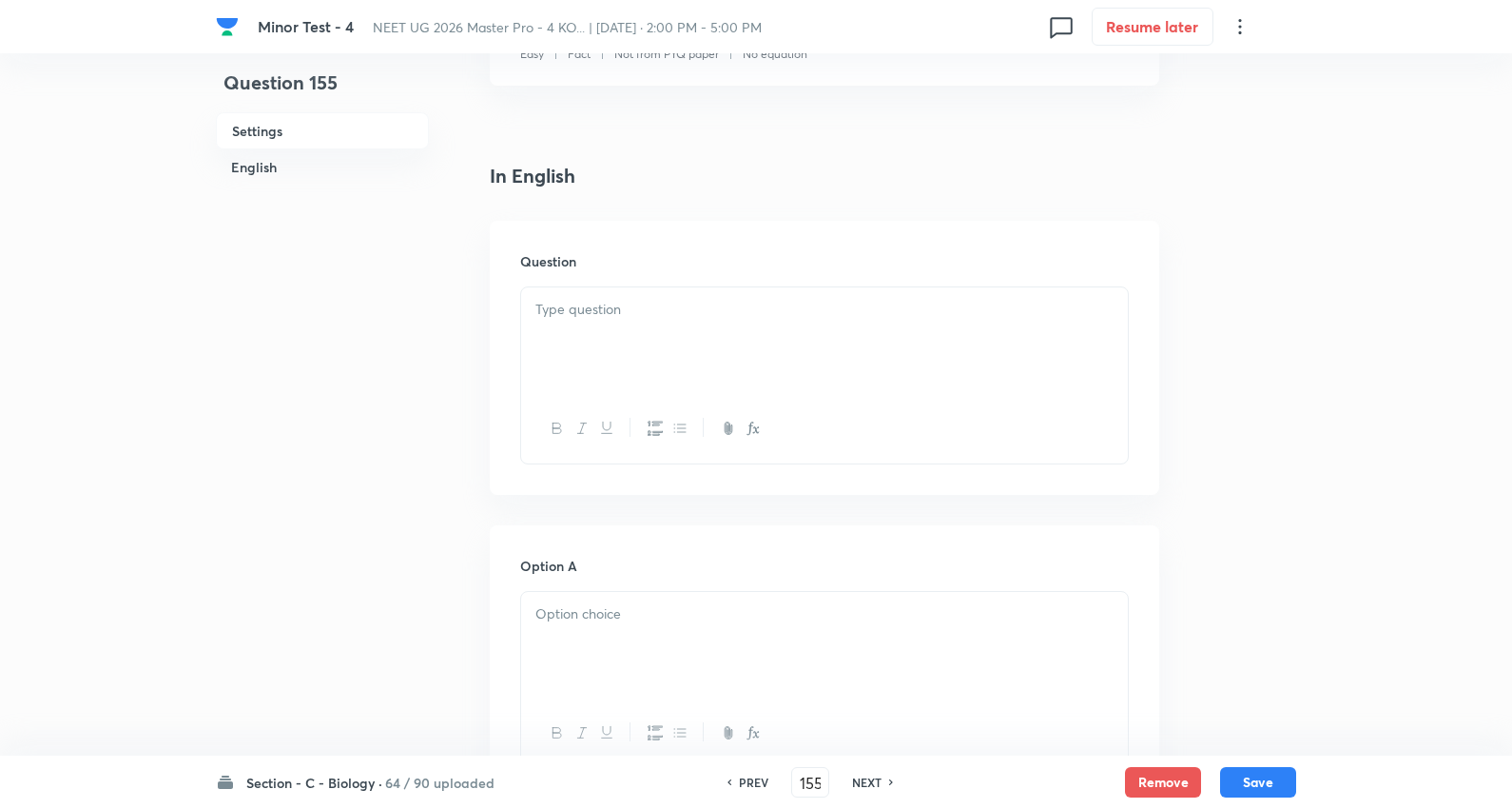
click at [638, 310] on p at bounding box center [825, 309] width 579 height 22
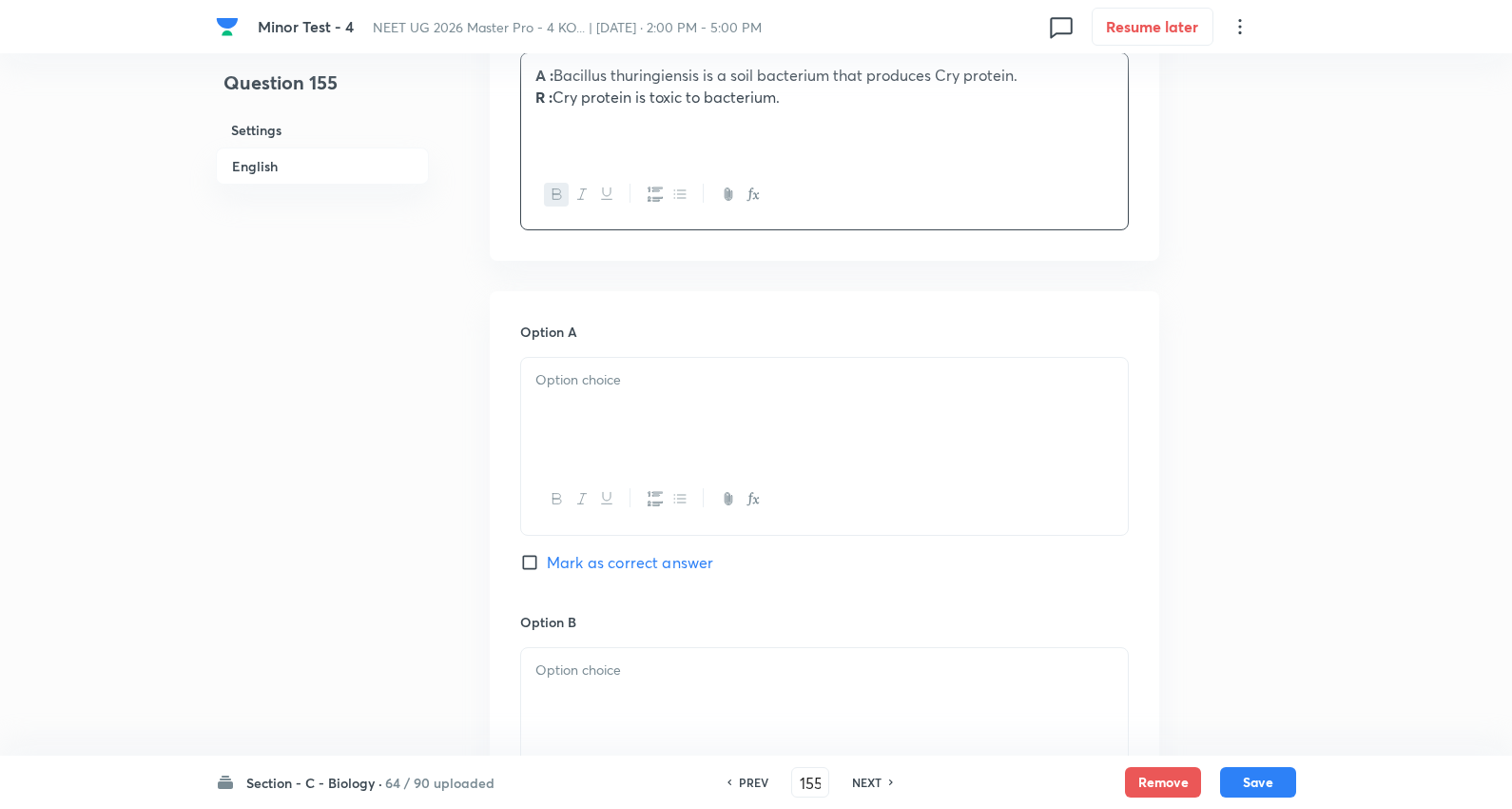
scroll to position [739, 0]
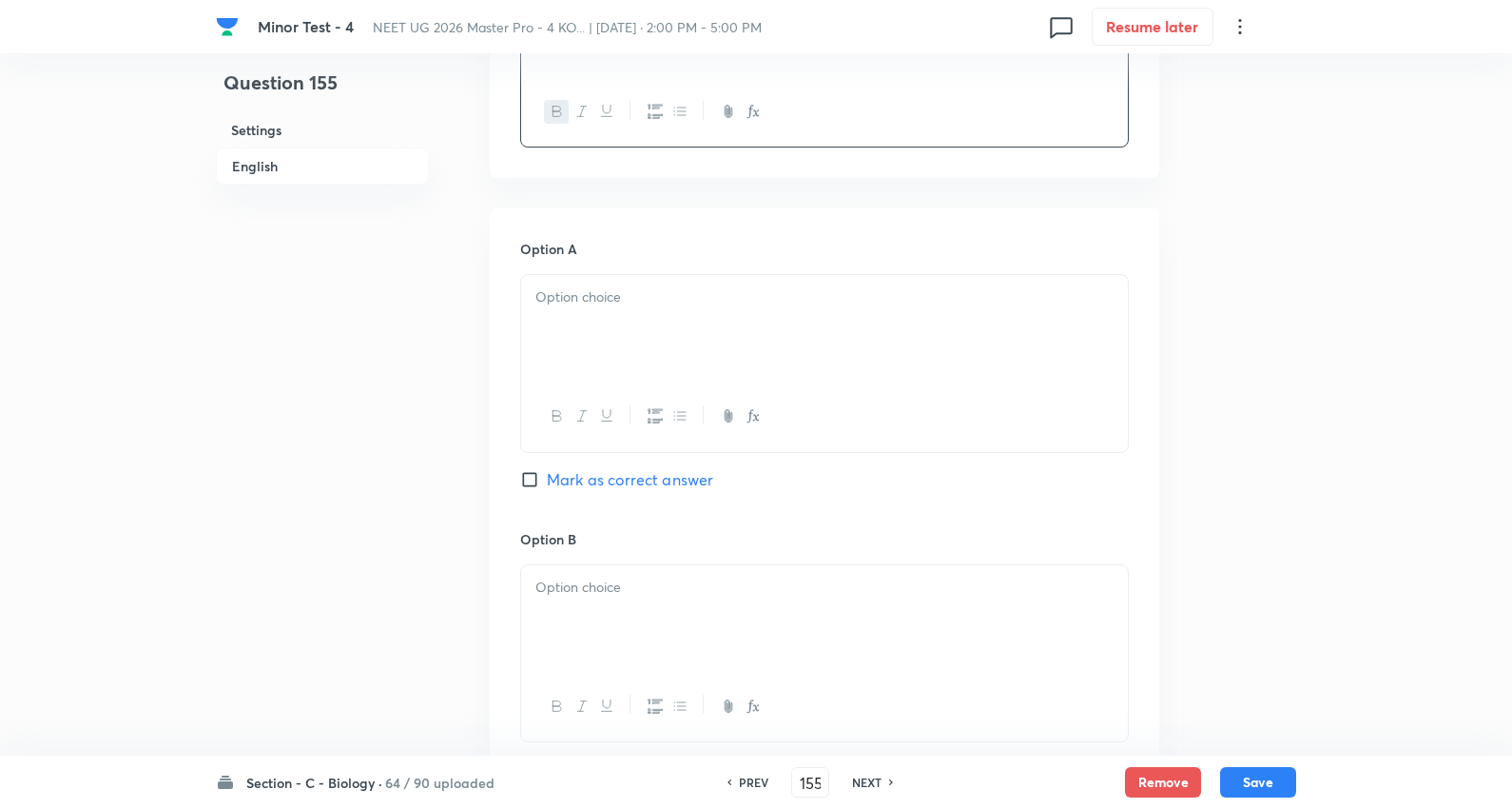
click at [619, 337] on div at bounding box center [825, 328] width 607 height 107
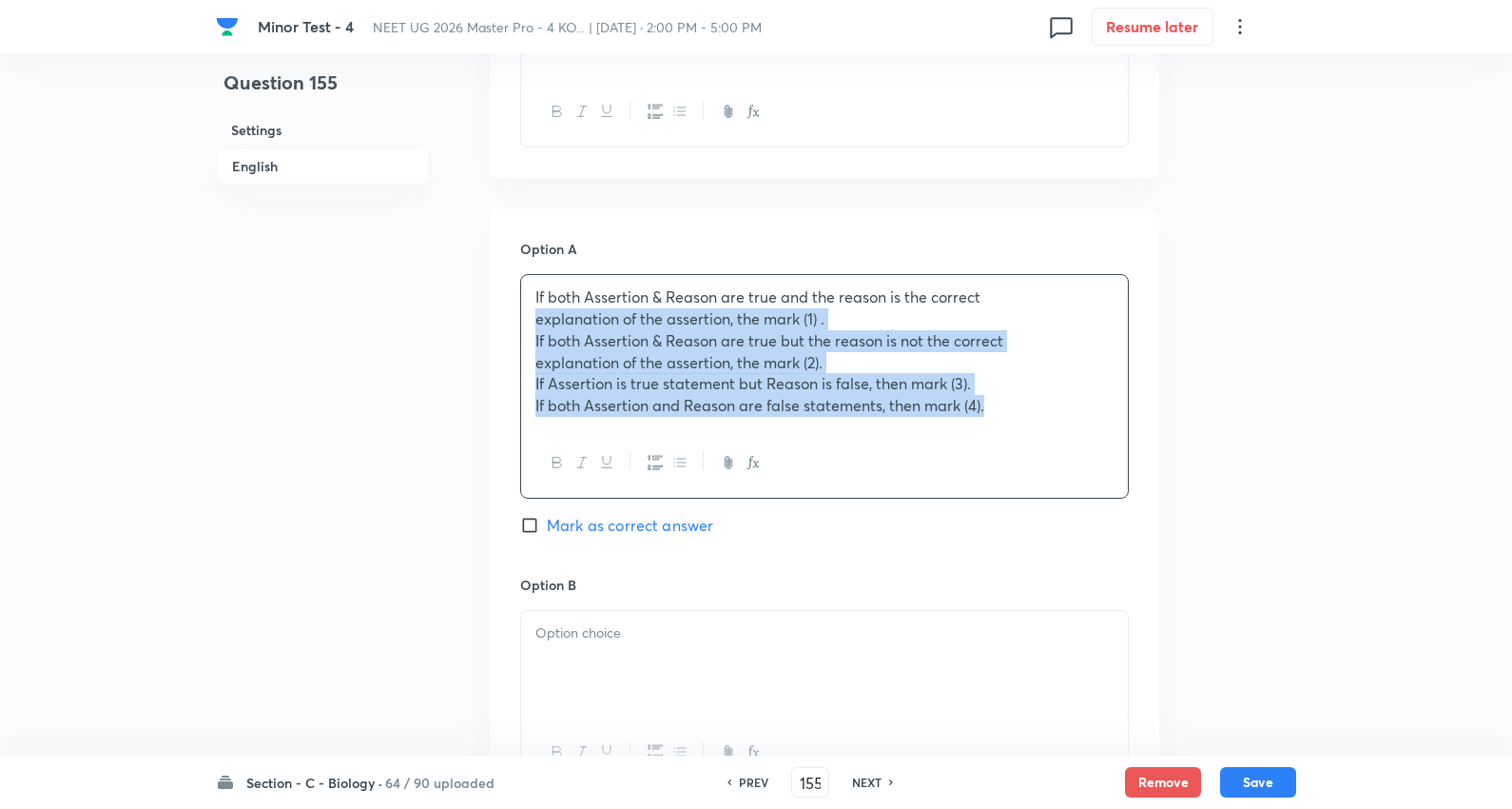
drag, startPoint x: 533, startPoint y: 318, endPoint x: 1499, endPoint y: 479, distance: 979.3
click at [1499, 479] on div "Minor Test - 4 NEET UG 2026 Master Pro - 4 KO... | Oct 5, 2025 · 2:00 PM - 5:00…" at bounding box center [756, 584] width 1512 height 2465
drag, startPoint x: 529, startPoint y: 336, endPoint x: 1318, endPoint y: 449, distance: 797.1
click at [1318, 449] on div "Minor Test - 4 NEET UG 2026 Master Pro - 4 KO... | Oct 5, 2025 · 2:00 PM - 5:00…" at bounding box center [756, 584] width 1512 height 2465
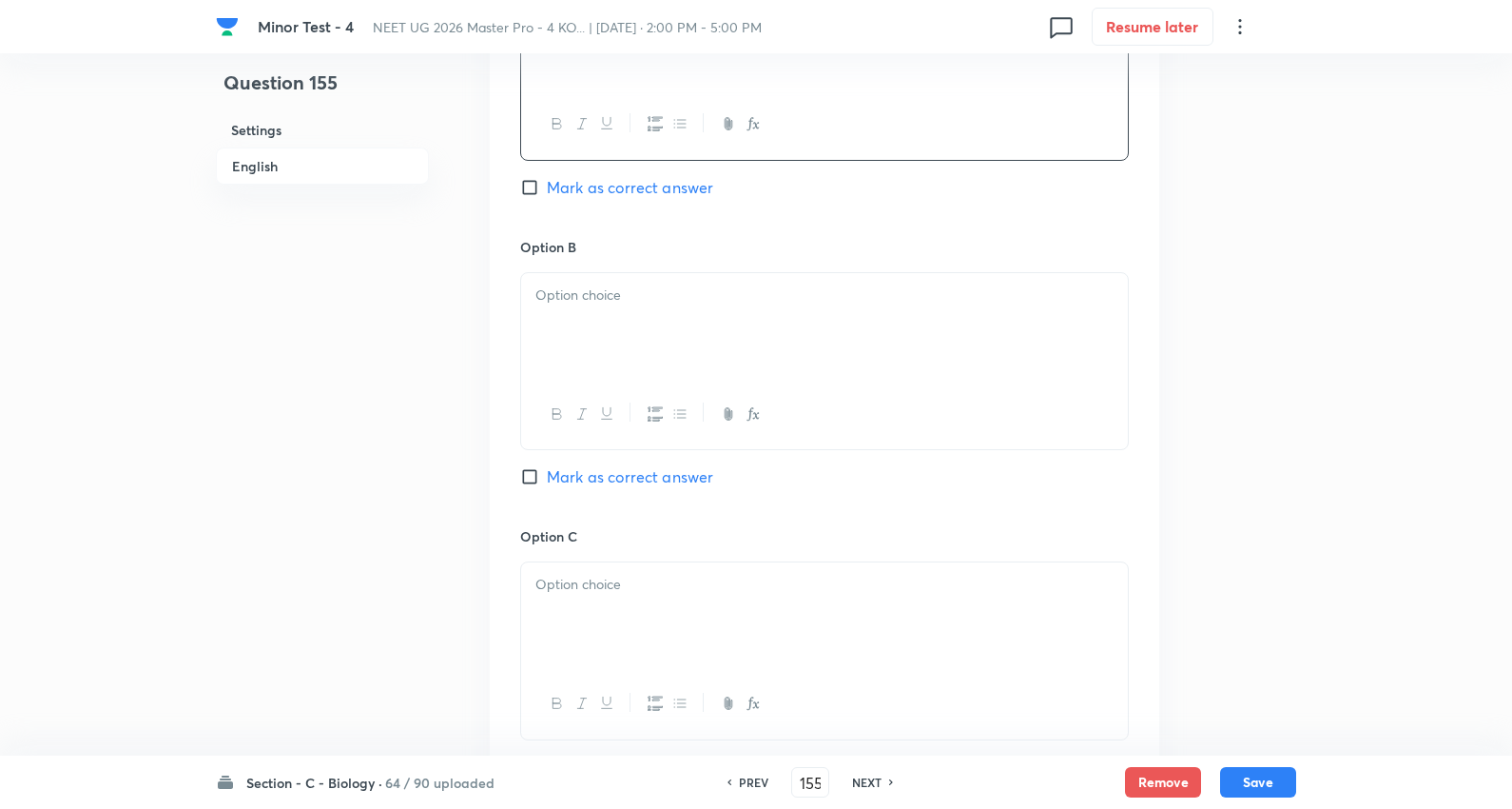
scroll to position [1057, 0]
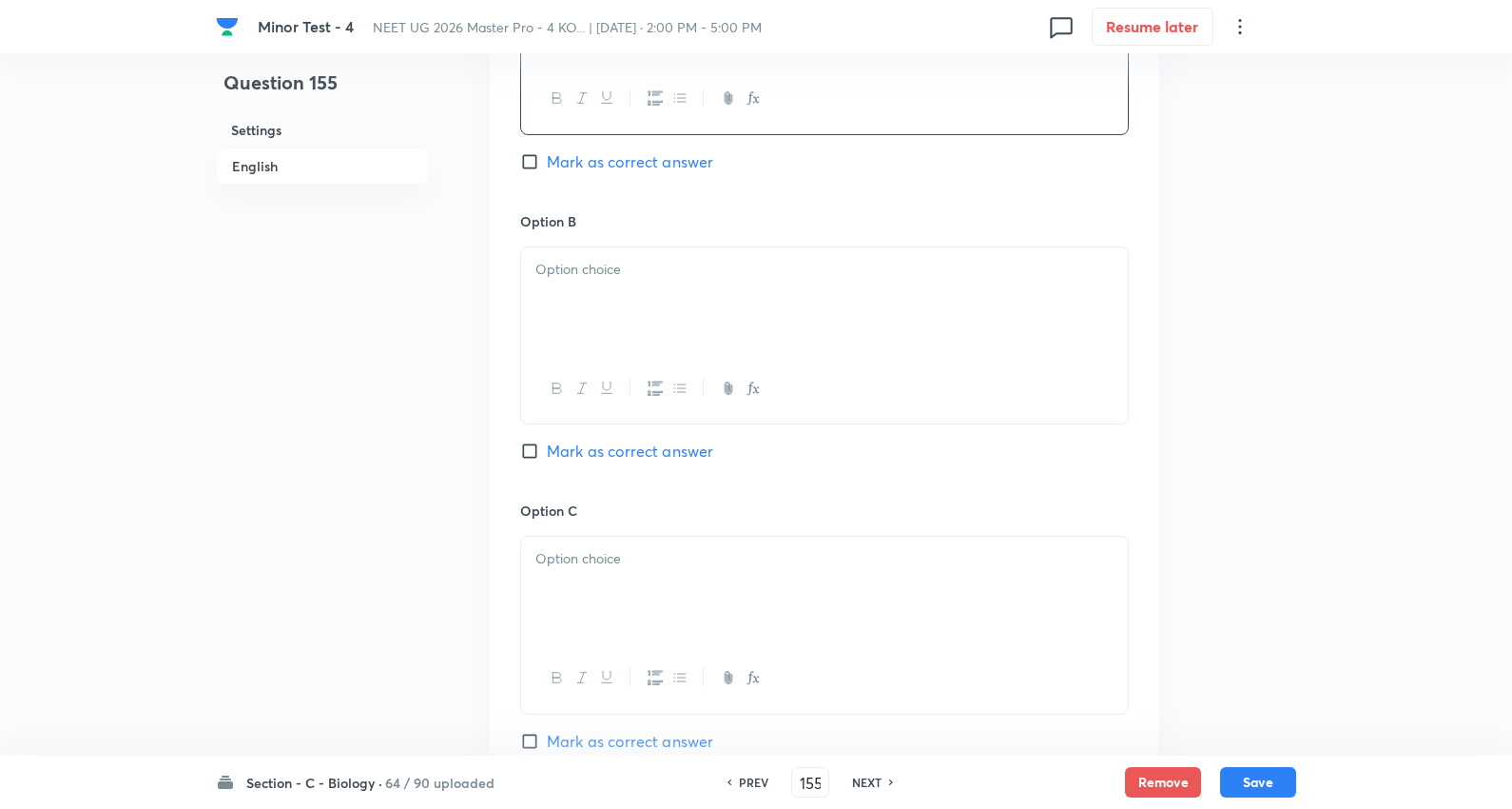
click at [578, 267] on p at bounding box center [825, 269] width 579 height 22
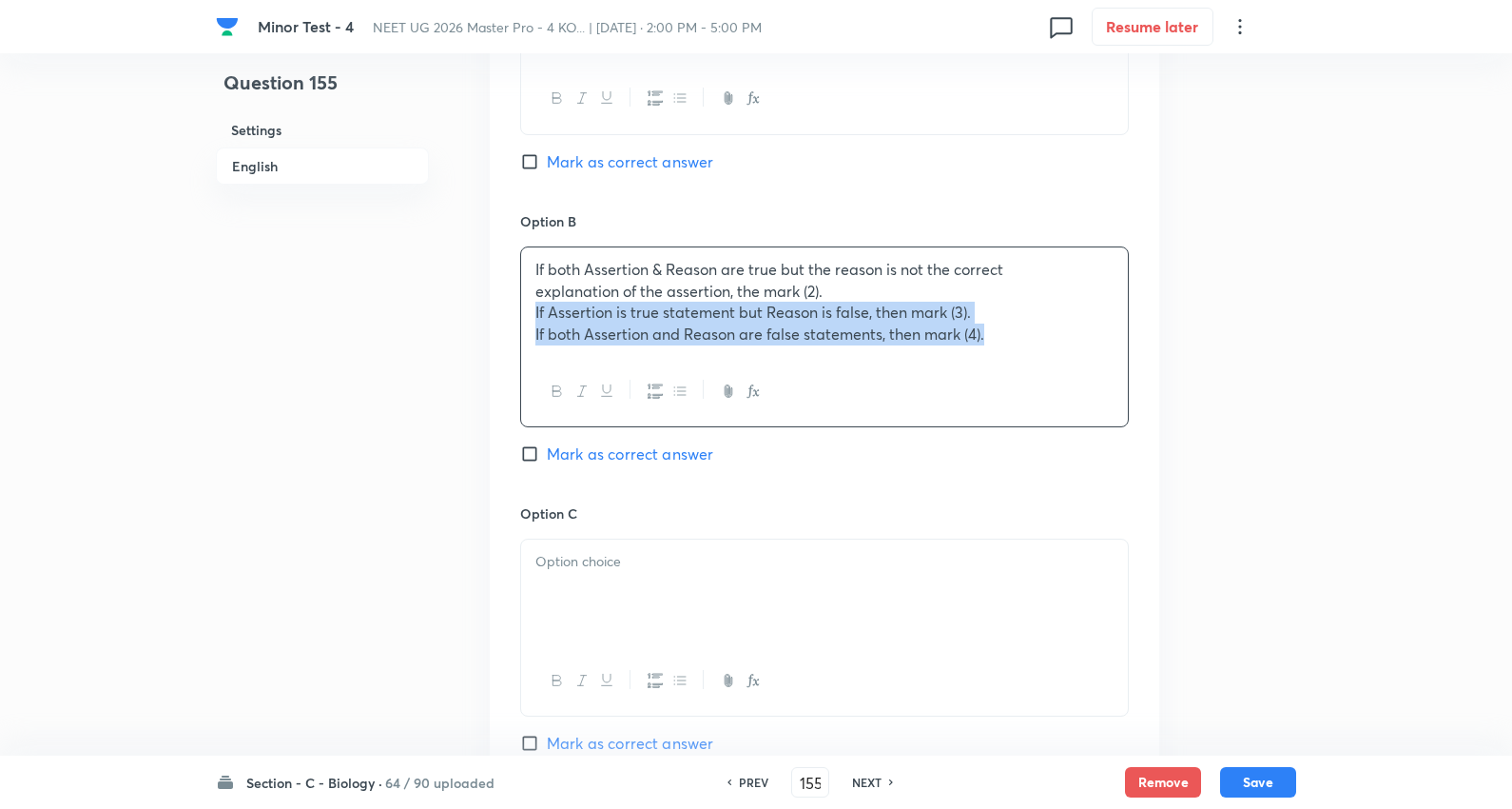
drag, startPoint x: 947, startPoint y: 395, endPoint x: 1520, endPoint y: 463, distance: 577.0
click at [1512, 463] on html "Minor Test - 4 NEET UG 2026 Master Pro - 4 KO... | Oct 5, 2025 · 2:00 PM - 5:00…" at bounding box center [756, 245] width 1512 height 2604
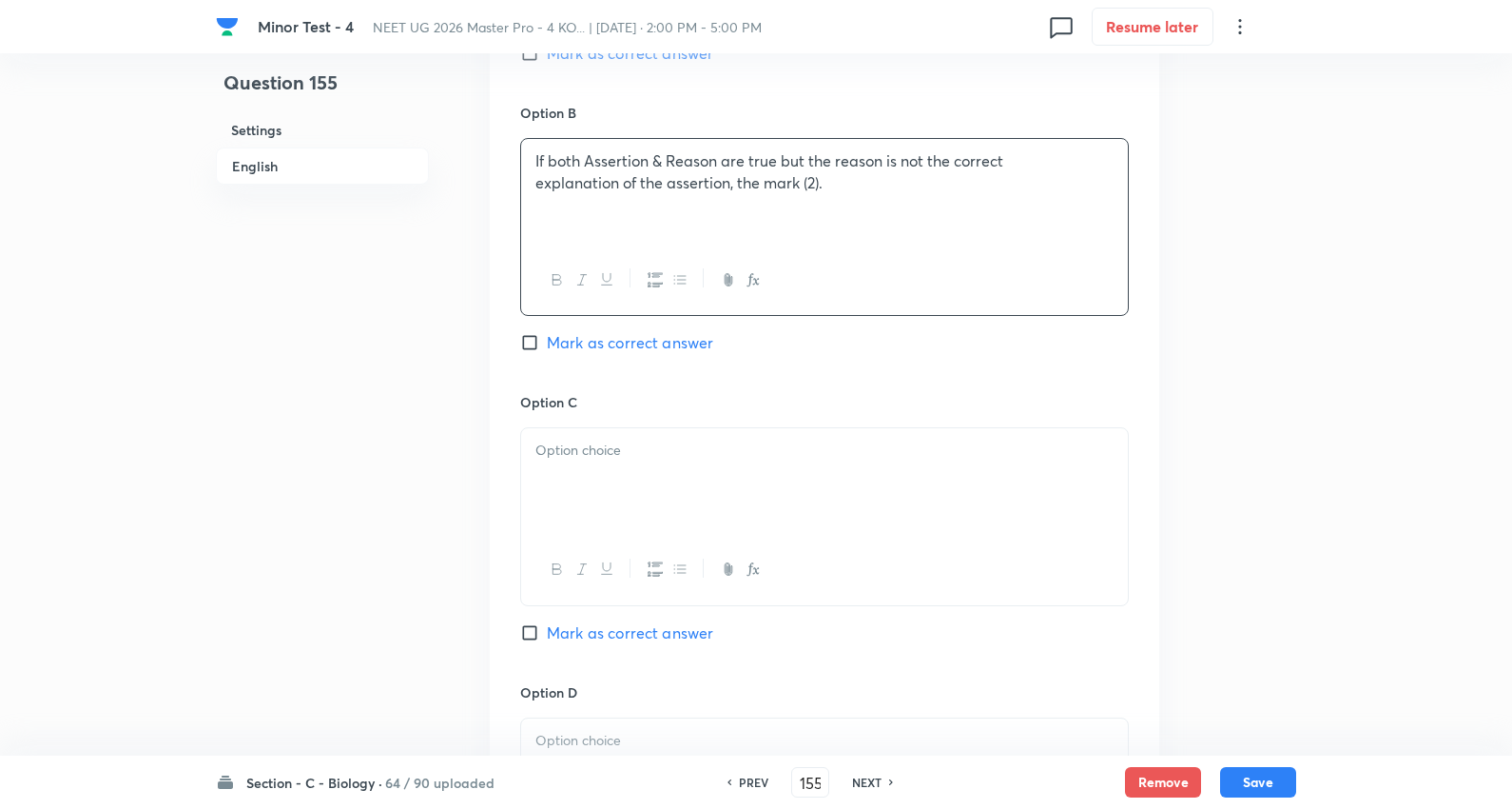
scroll to position [1268, 0]
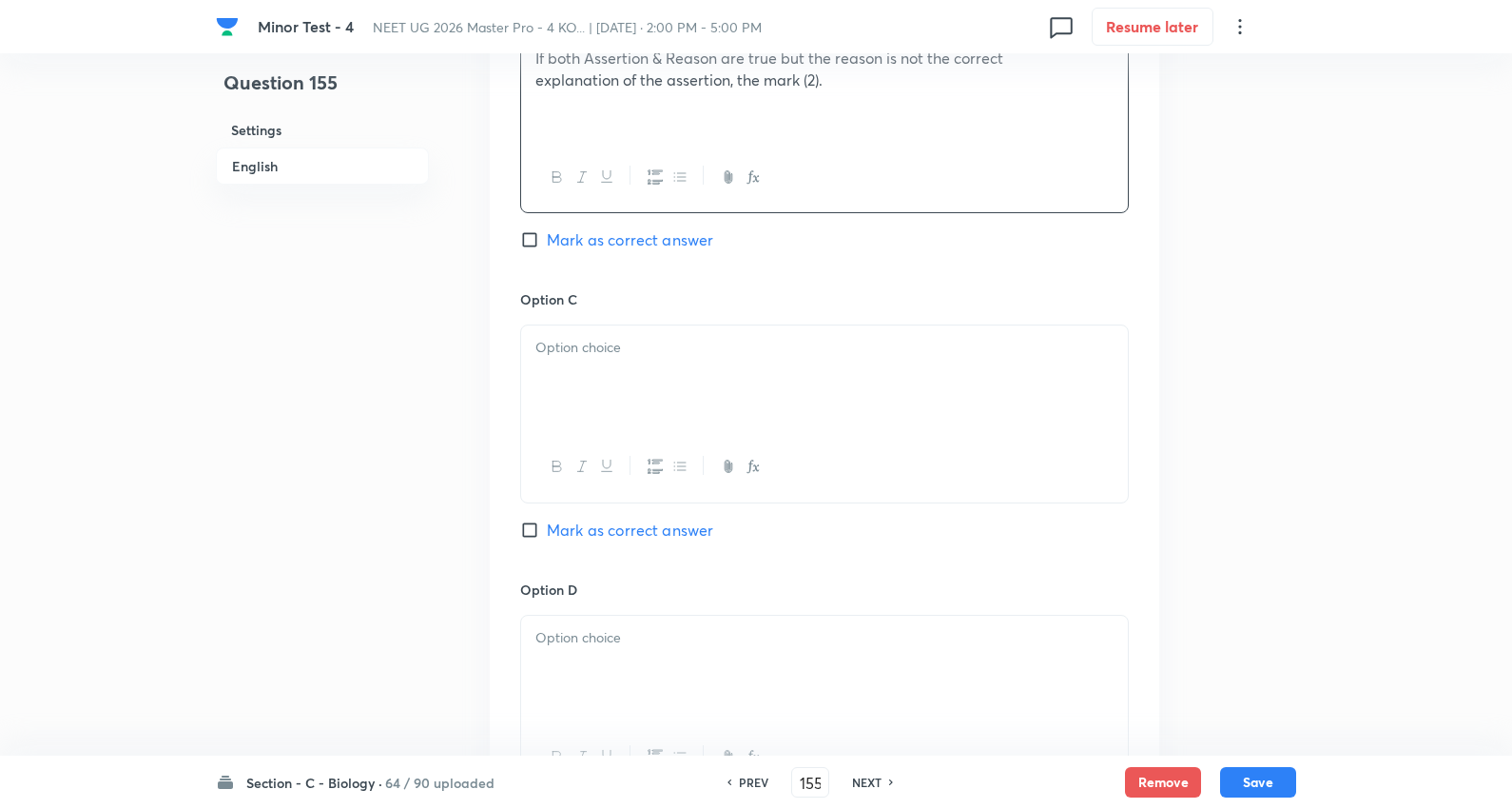
click at [591, 369] on div at bounding box center [825, 378] width 607 height 107
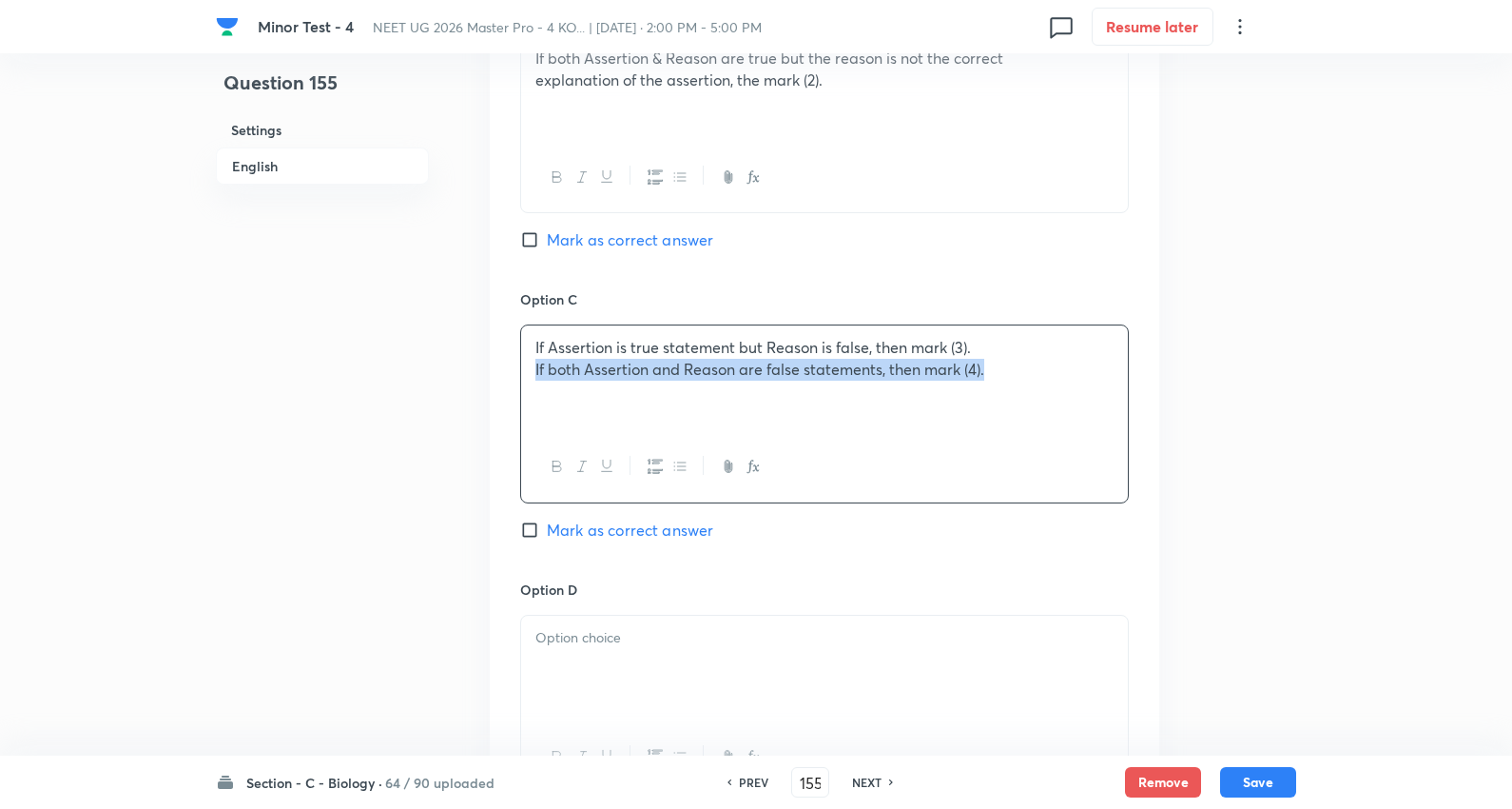
drag, startPoint x: 531, startPoint y: 368, endPoint x: 1513, endPoint y: 413, distance: 983.0
click at [1512, 413] on html "Minor Test - 4 NEET UG 2026 Master Pro - 4 KO... | Oct 5, 2025 · 2:00 PM - 5:00…" at bounding box center [756, 32] width 1512 height 2601
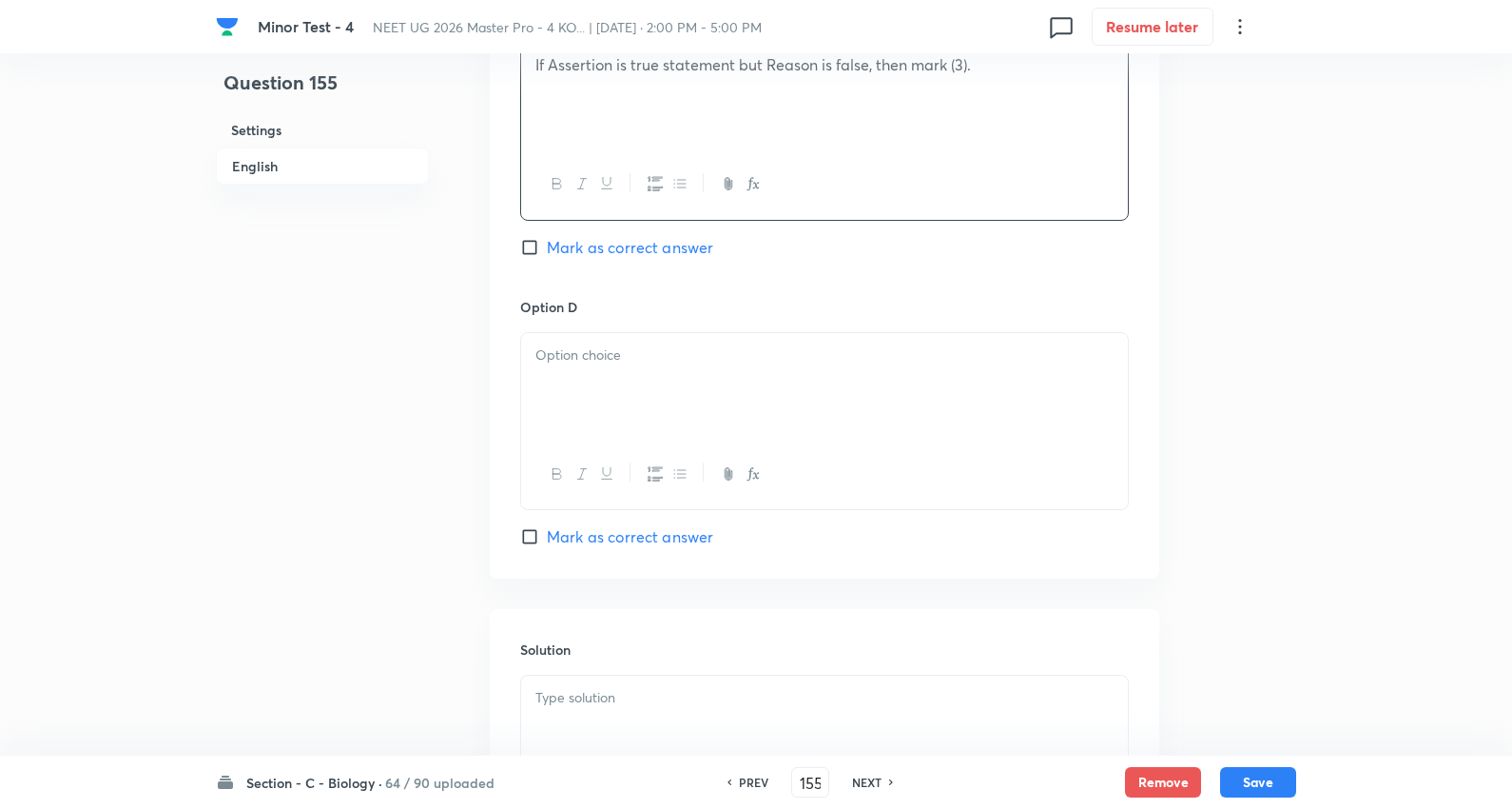
scroll to position [1690, 0]
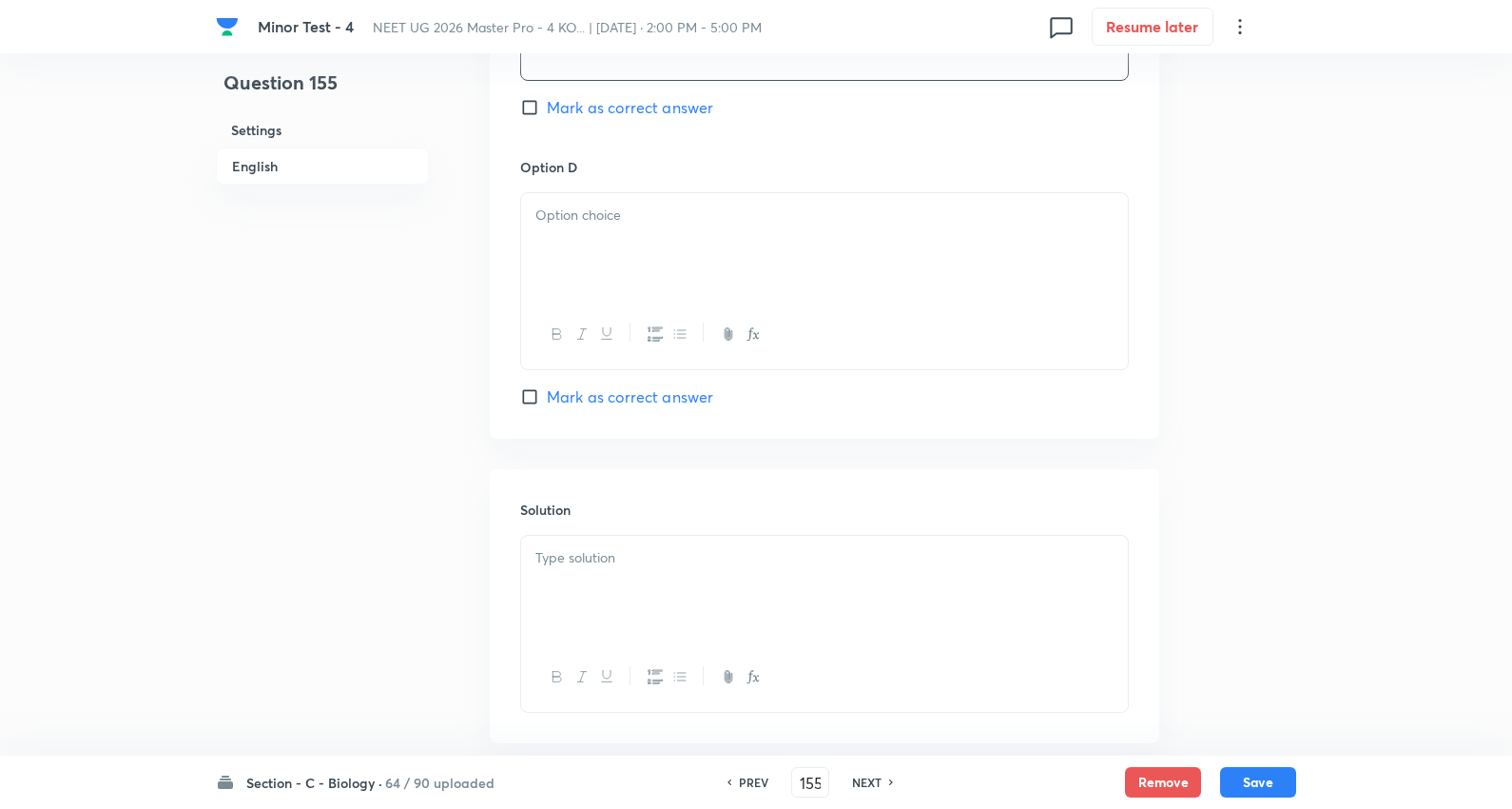
click at [620, 224] on p at bounding box center [825, 215] width 579 height 22
click at [630, 103] on span "Mark as correct answer" at bounding box center [631, 107] width 166 height 23
click at [547, 103] on input "Mark as correct answer" at bounding box center [533, 107] width 26 height 19
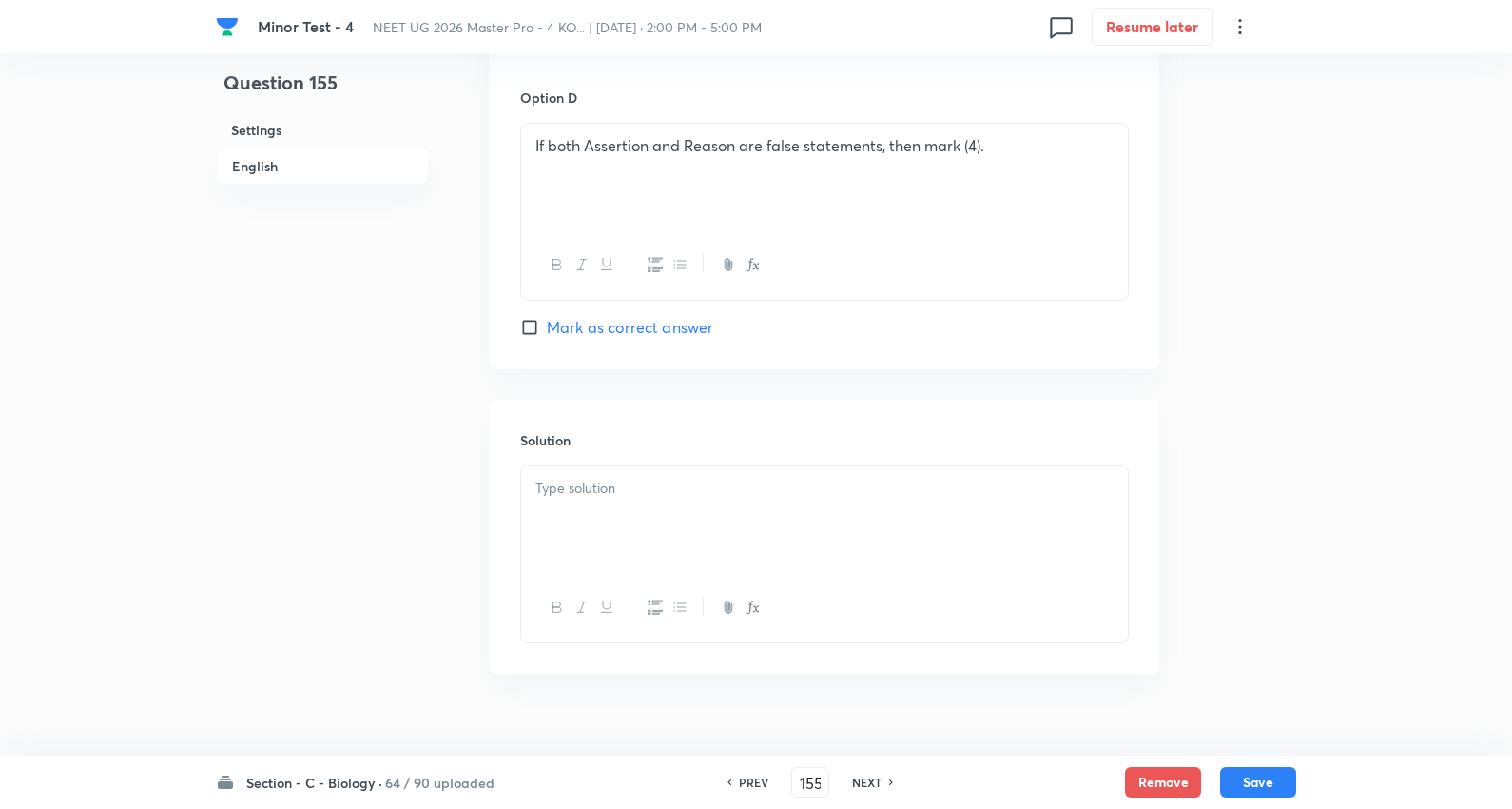
scroll to position [1796, 0]
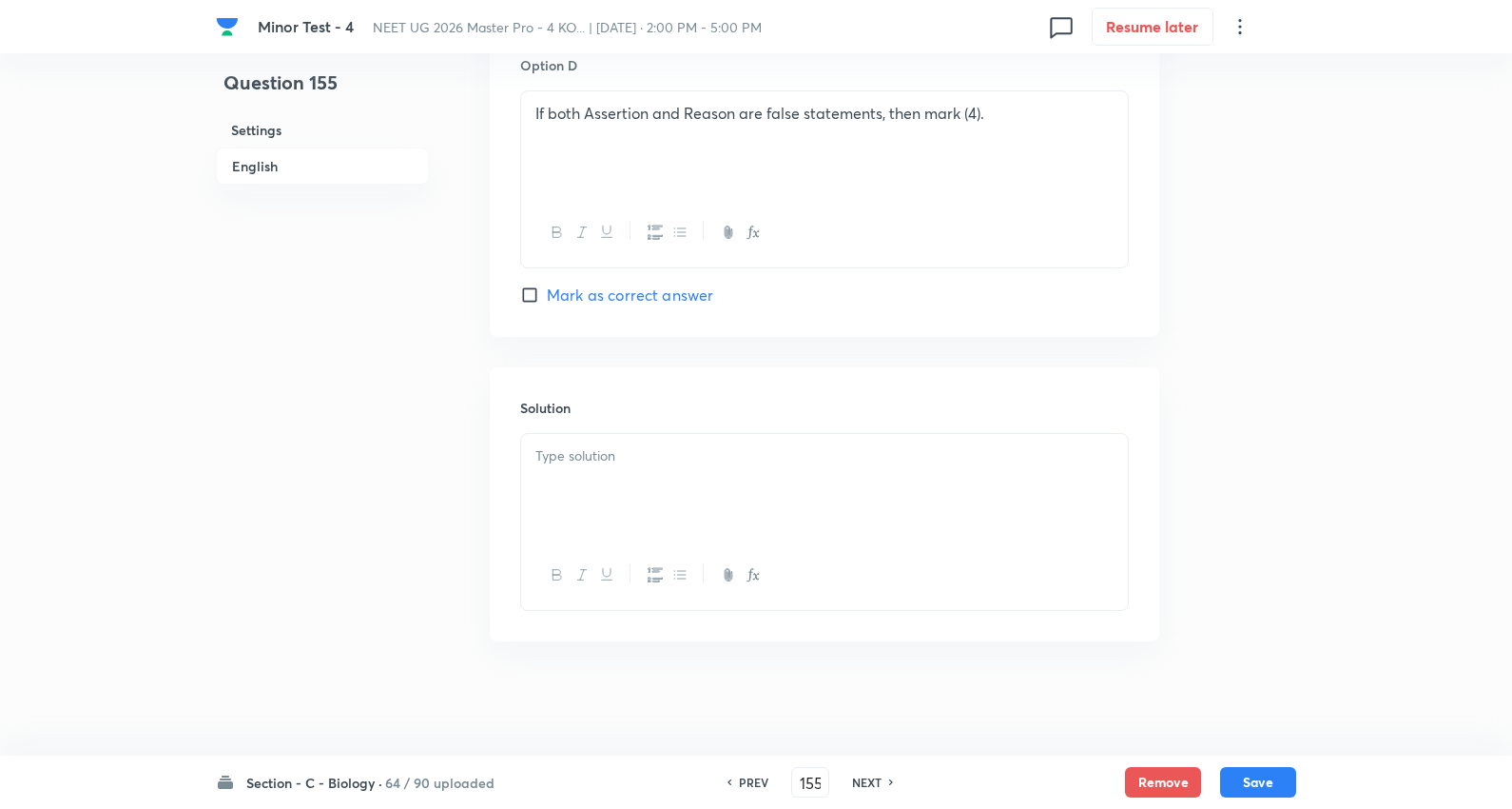
click at [613, 492] on div at bounding box center [825, 487] width 607 height 107
click at [1252, 791] on button "Save" at bounding box center [1258, 780] width 76 height 30
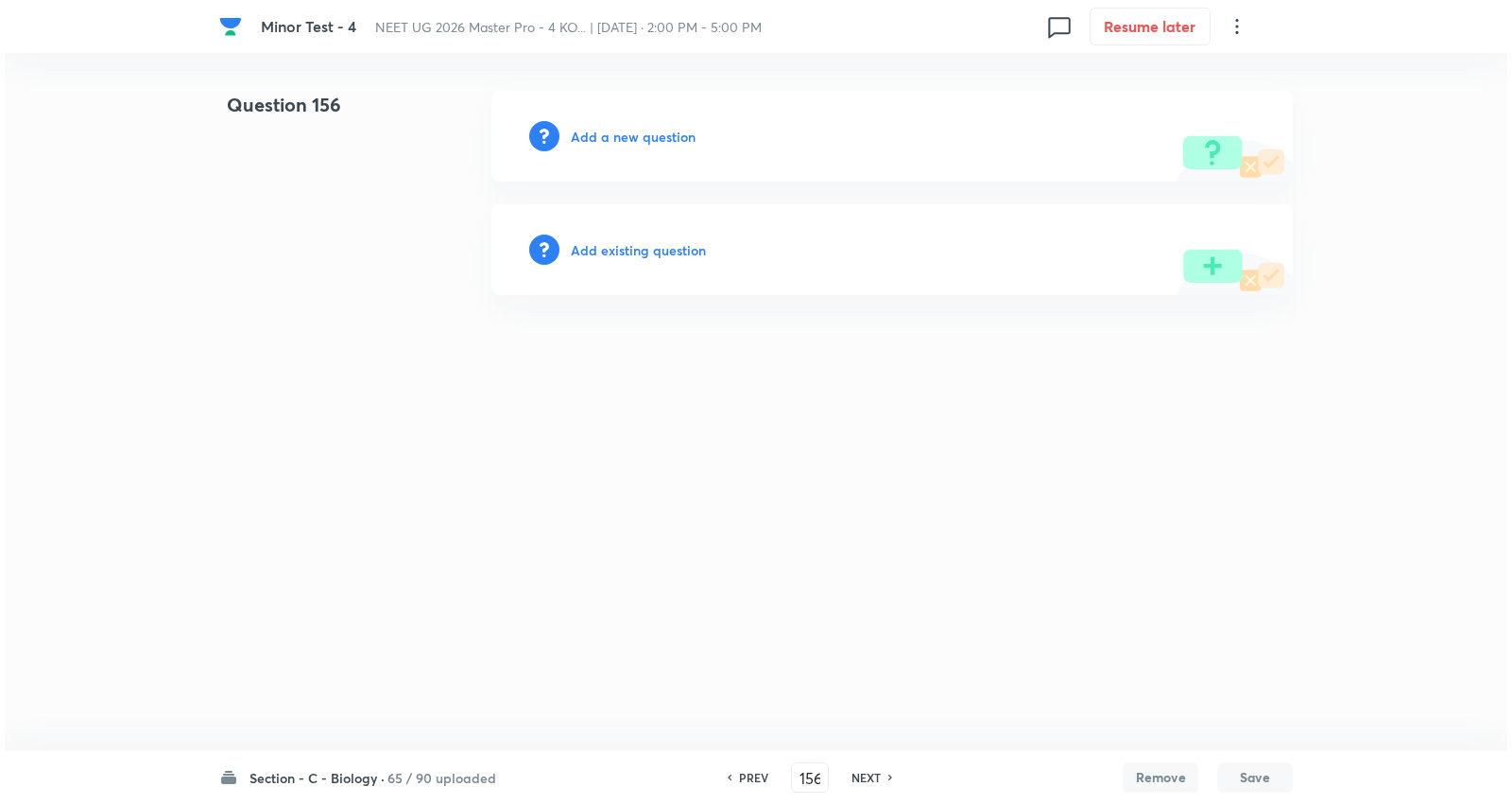
scroll to position [0, 0]
click at [615, 140] on h6 "Add a new question" at bounding box center [633, 136] width 125 height 19
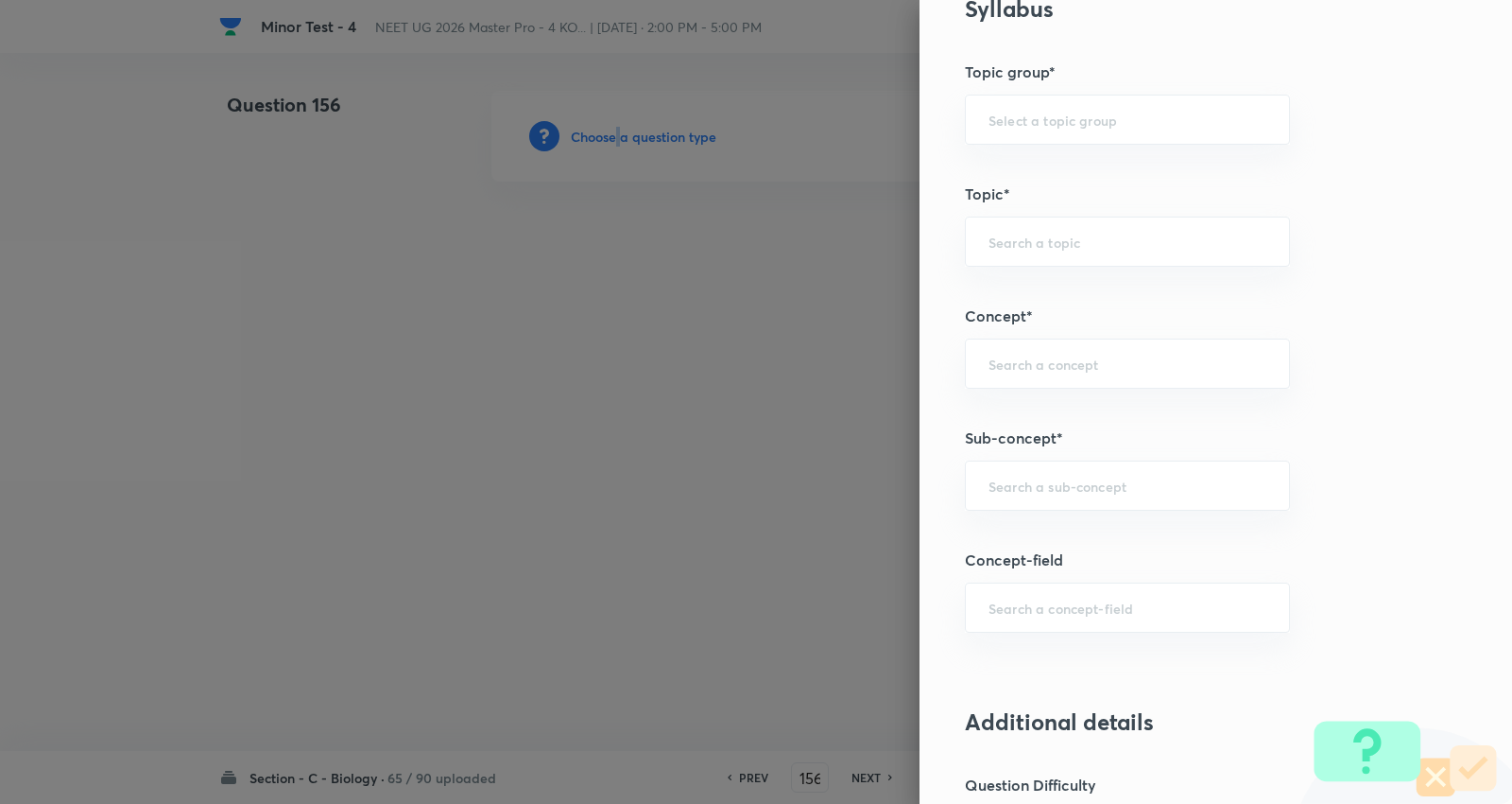
scroll to position [1155, 0]
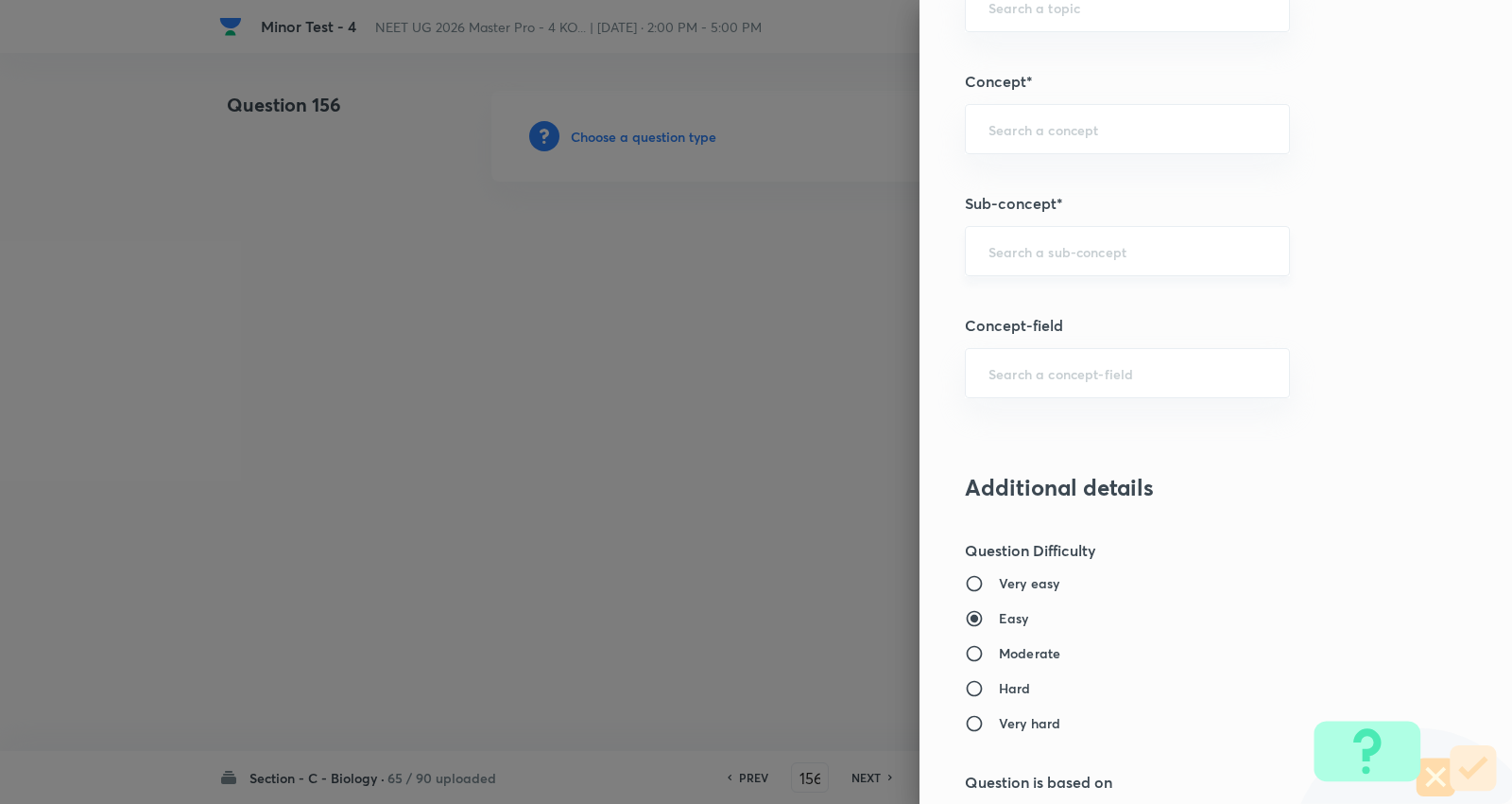
click at [1065, 247] on input "text" at bounding box center [1128, 251] width 278 height 18
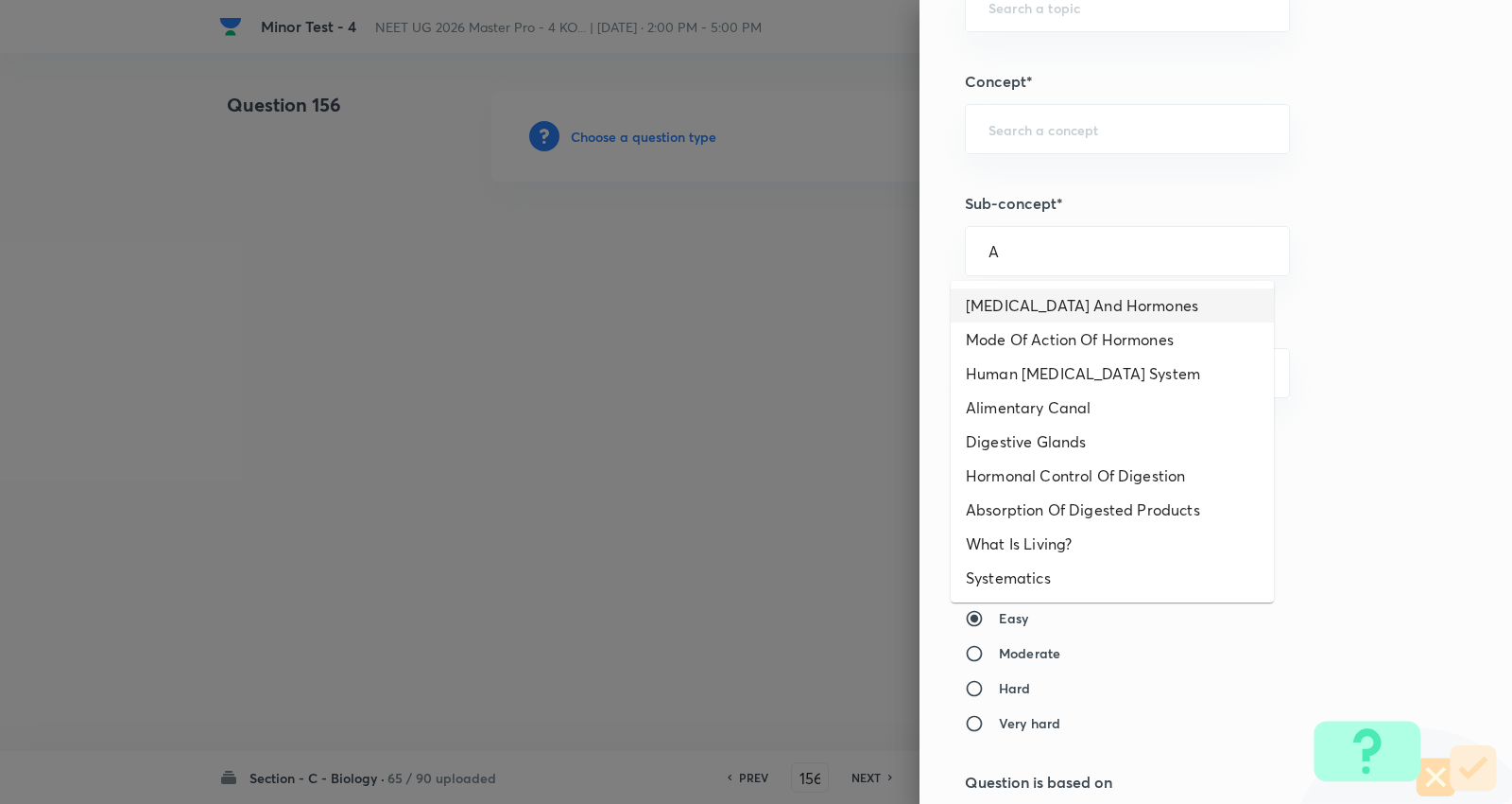
click at [1043, 313] on li "Endocrine Glands And Hormones" at bounding box center [1112, 305] width 323 height 34
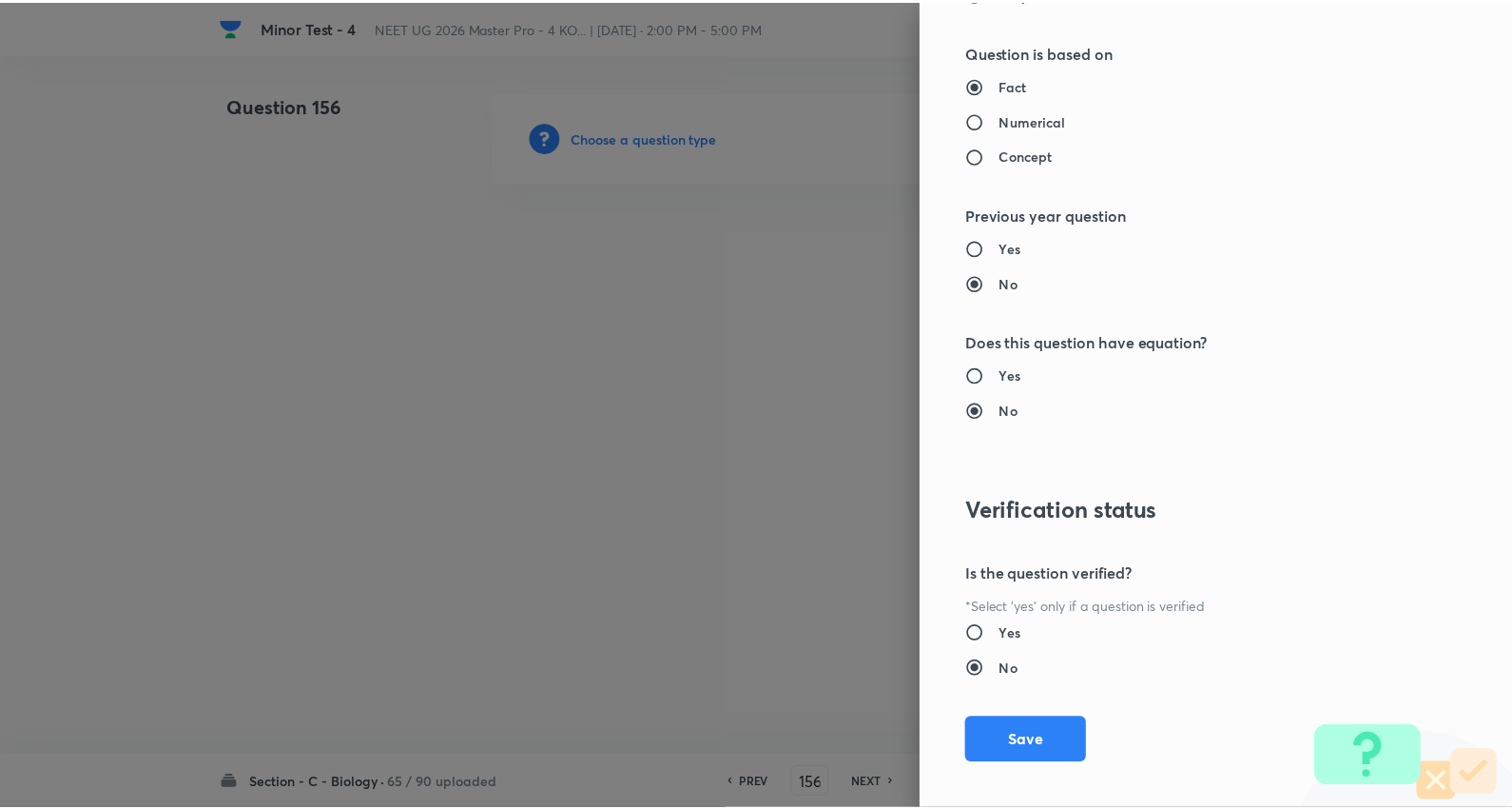
scroll to position [1913, 0]
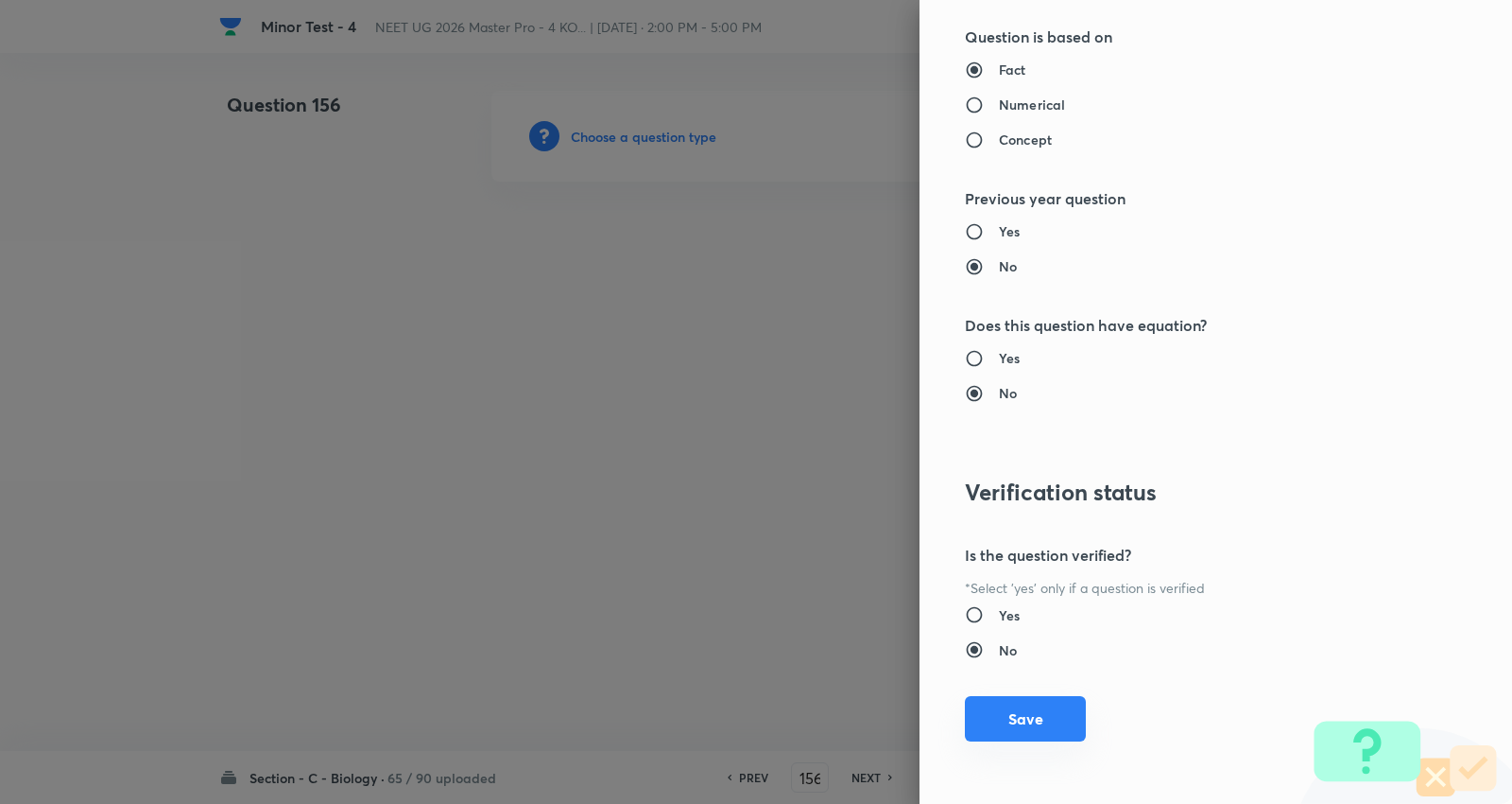
click at [1033, 711] on button "Save" at bounding box center [1026, 718] width 121 height 46
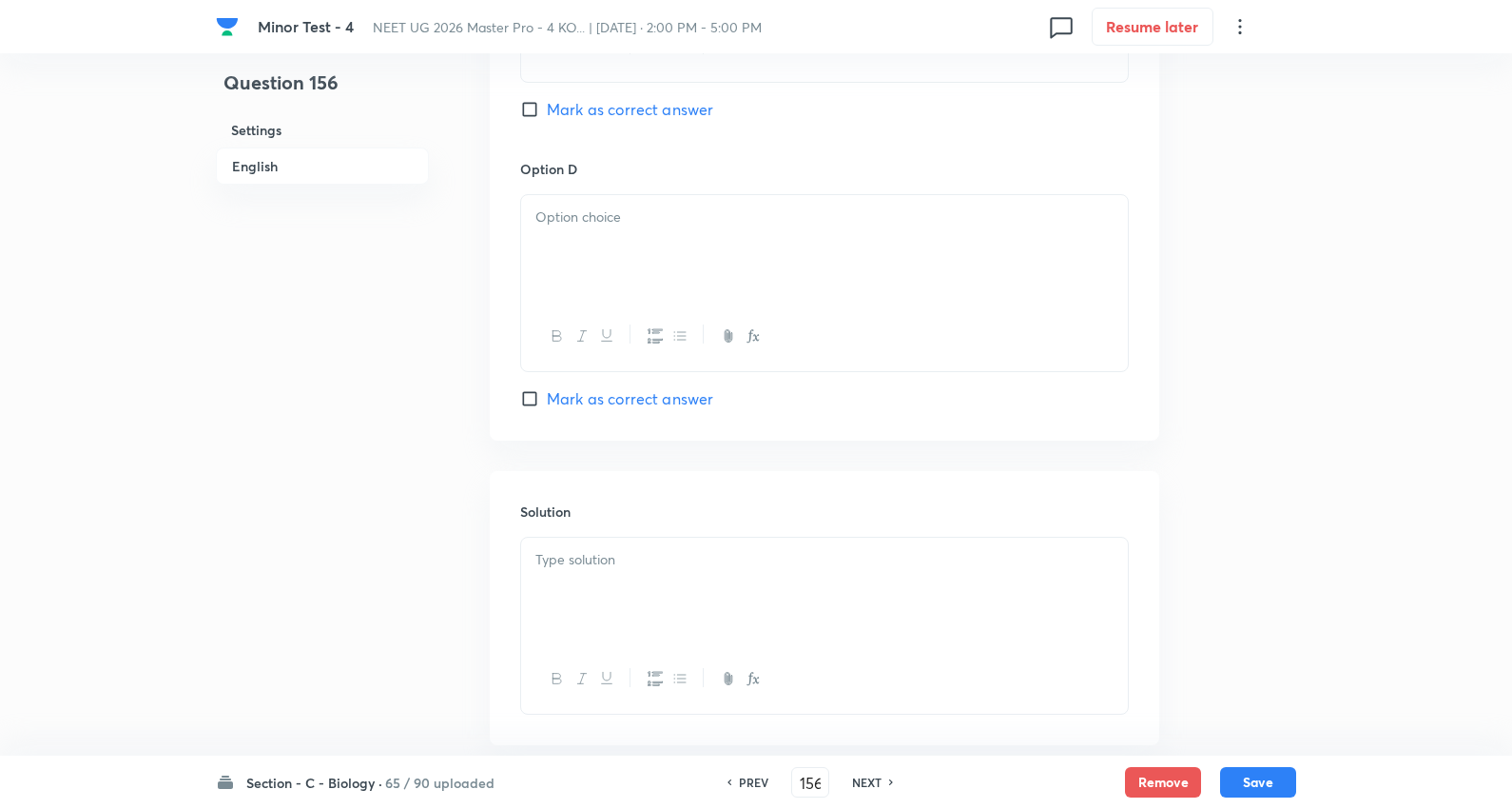
scroll to position [1585, 0]
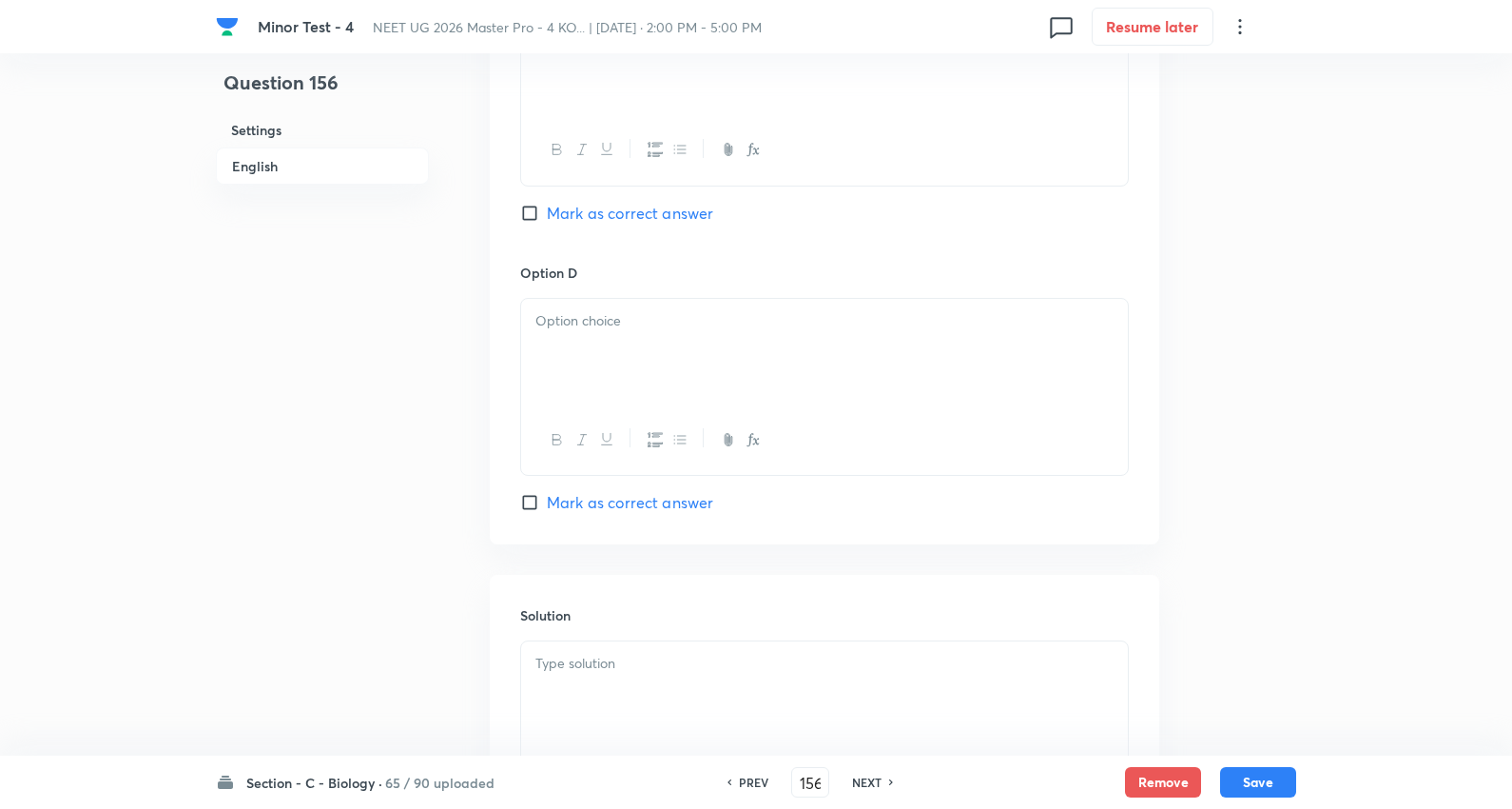
click at [650, 340] on div at bounding box center [825, 352] width 607 height 107
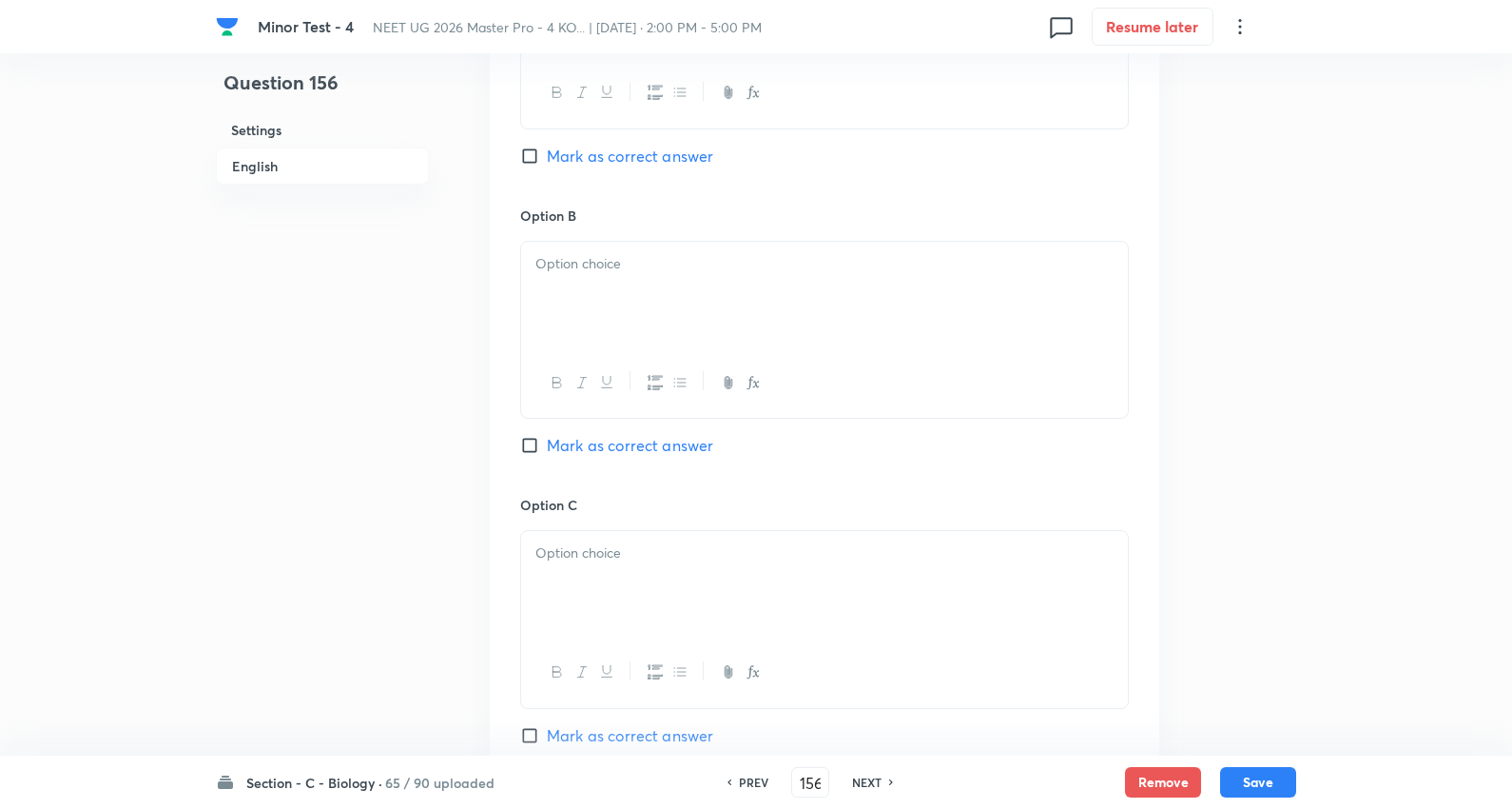
scroll to position [847, 0]
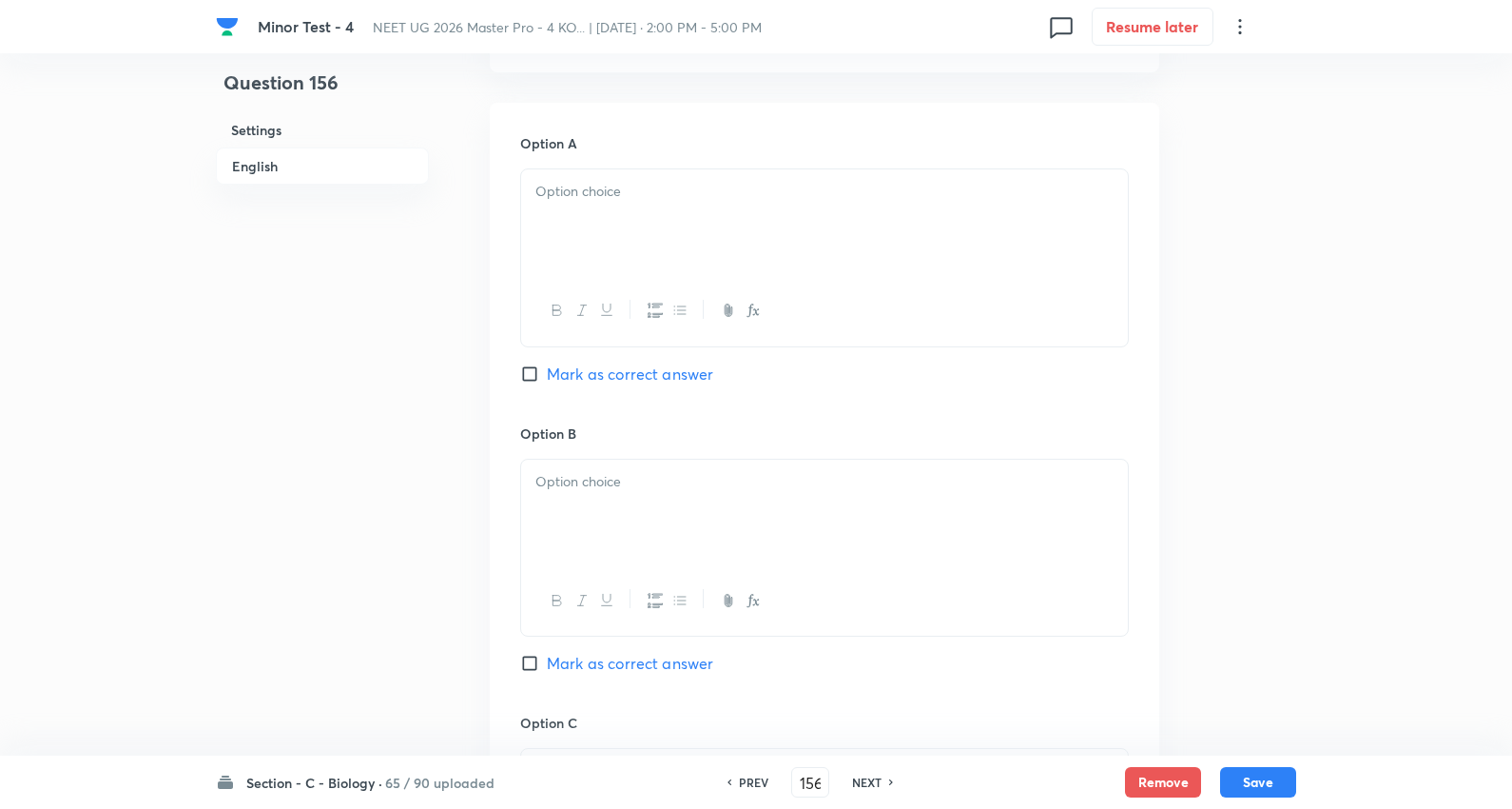
click at [629, 183] on p at bounding box center [825, 192] width 579 height 22
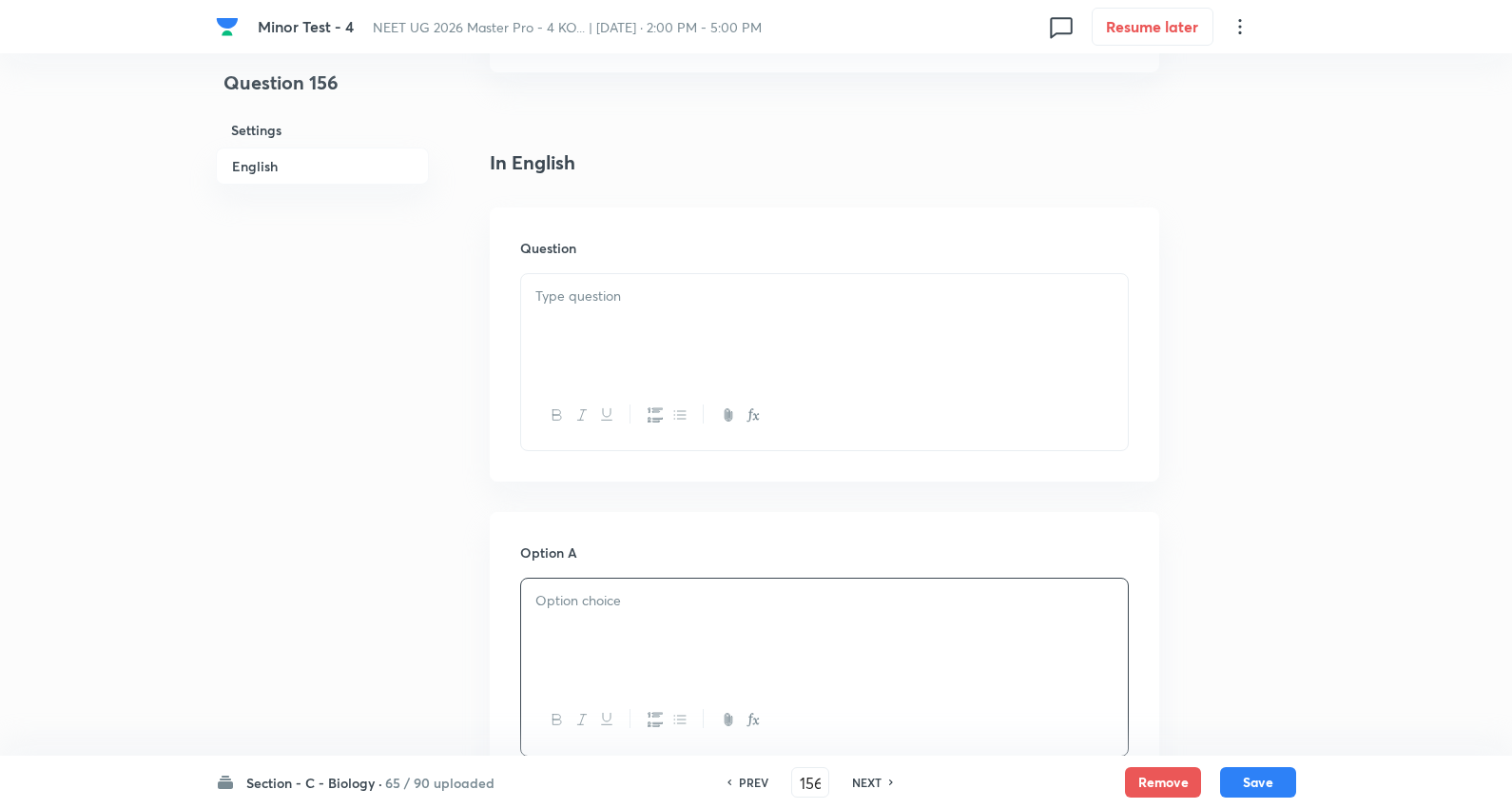
scroll to position [422, 0]
click at [628, 320] on div at bounding box center [825, 340] width 607 height 107
click at [595, 334] on div at bounding box center [825, 328] width 607 height 107
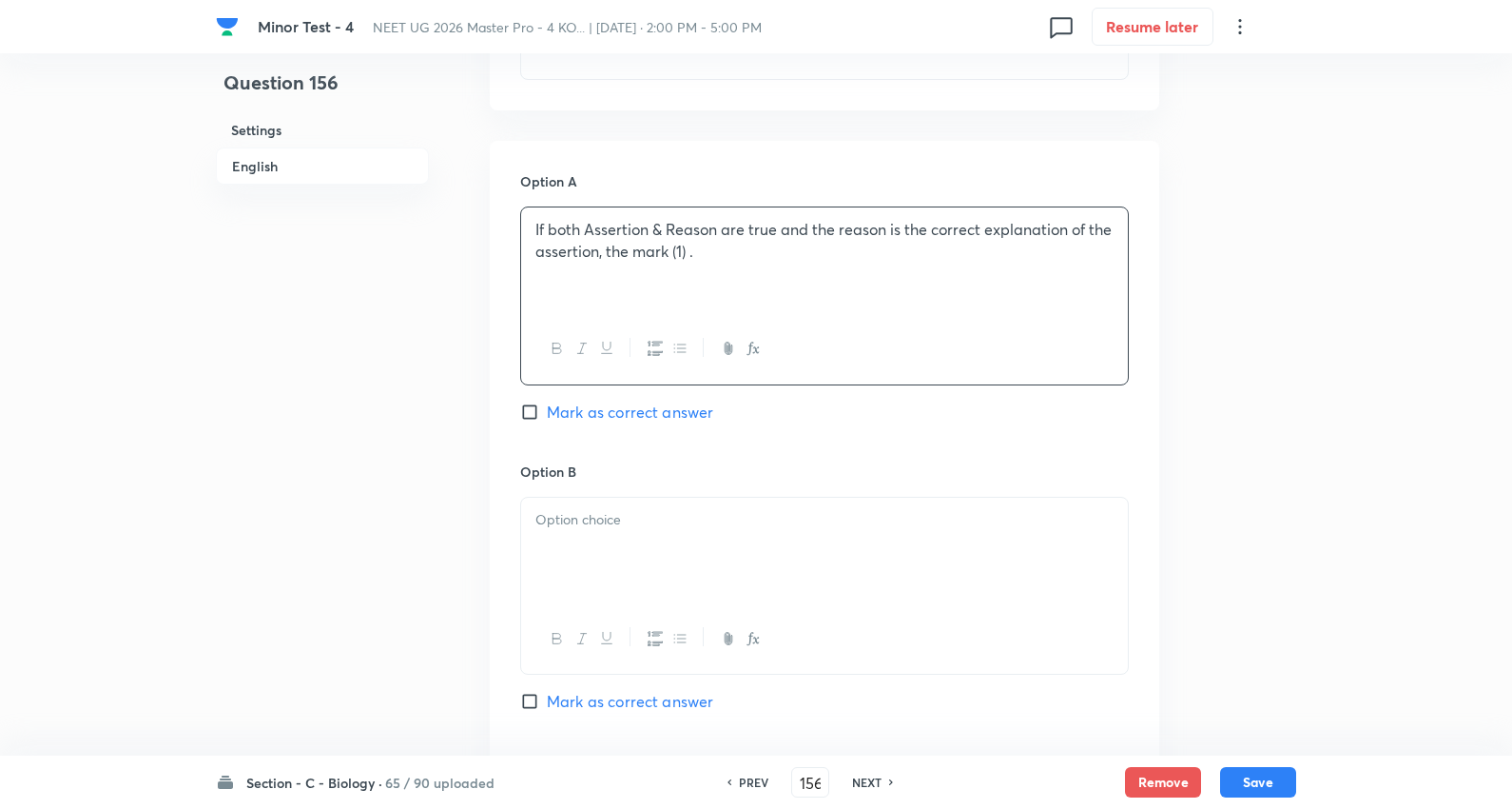
scroll to position [1057, 0]
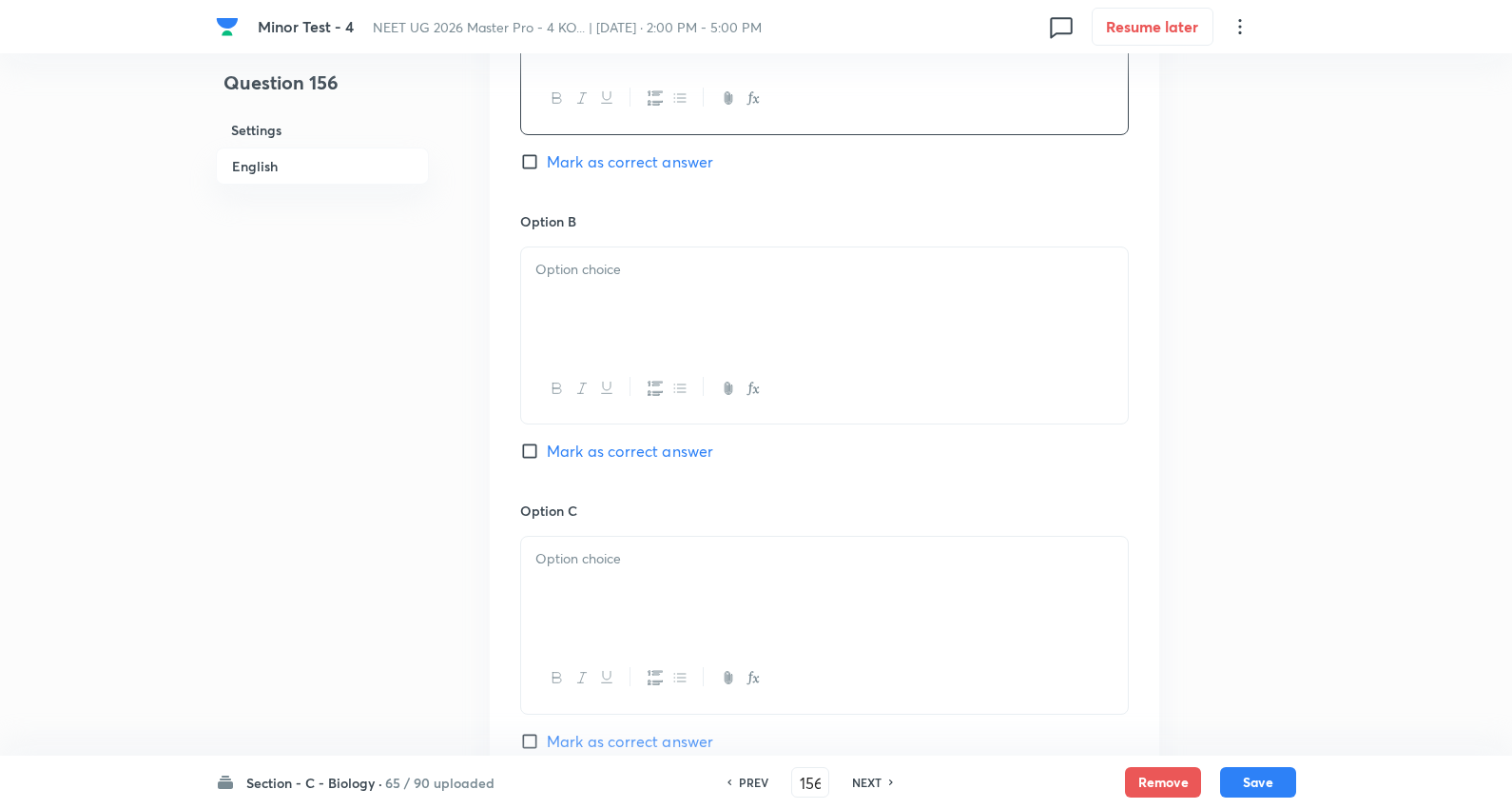
click at [634, 310] on div at bounding box center [825, 301] width 607 height 107
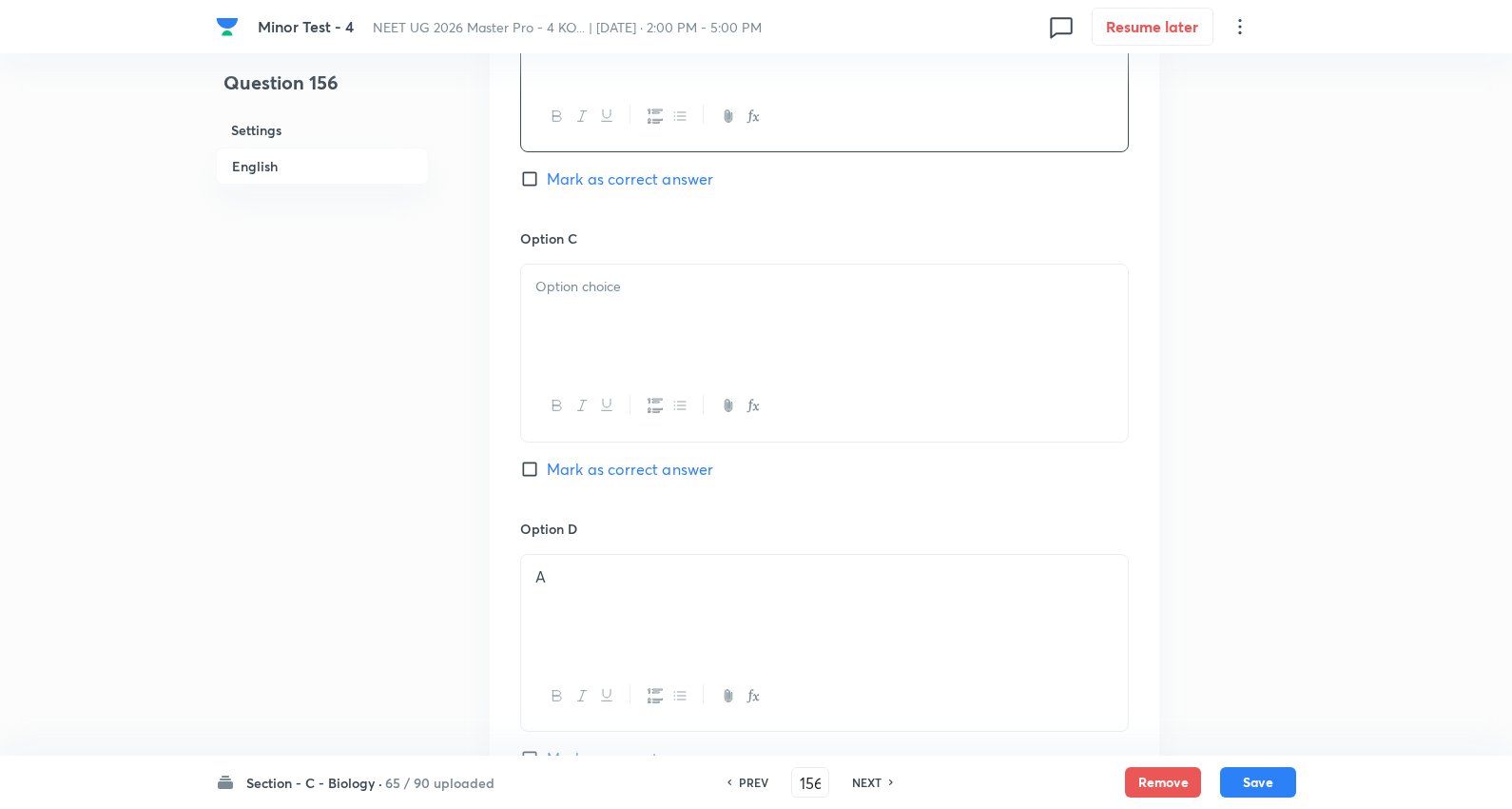
scroll to position [1374, 0]
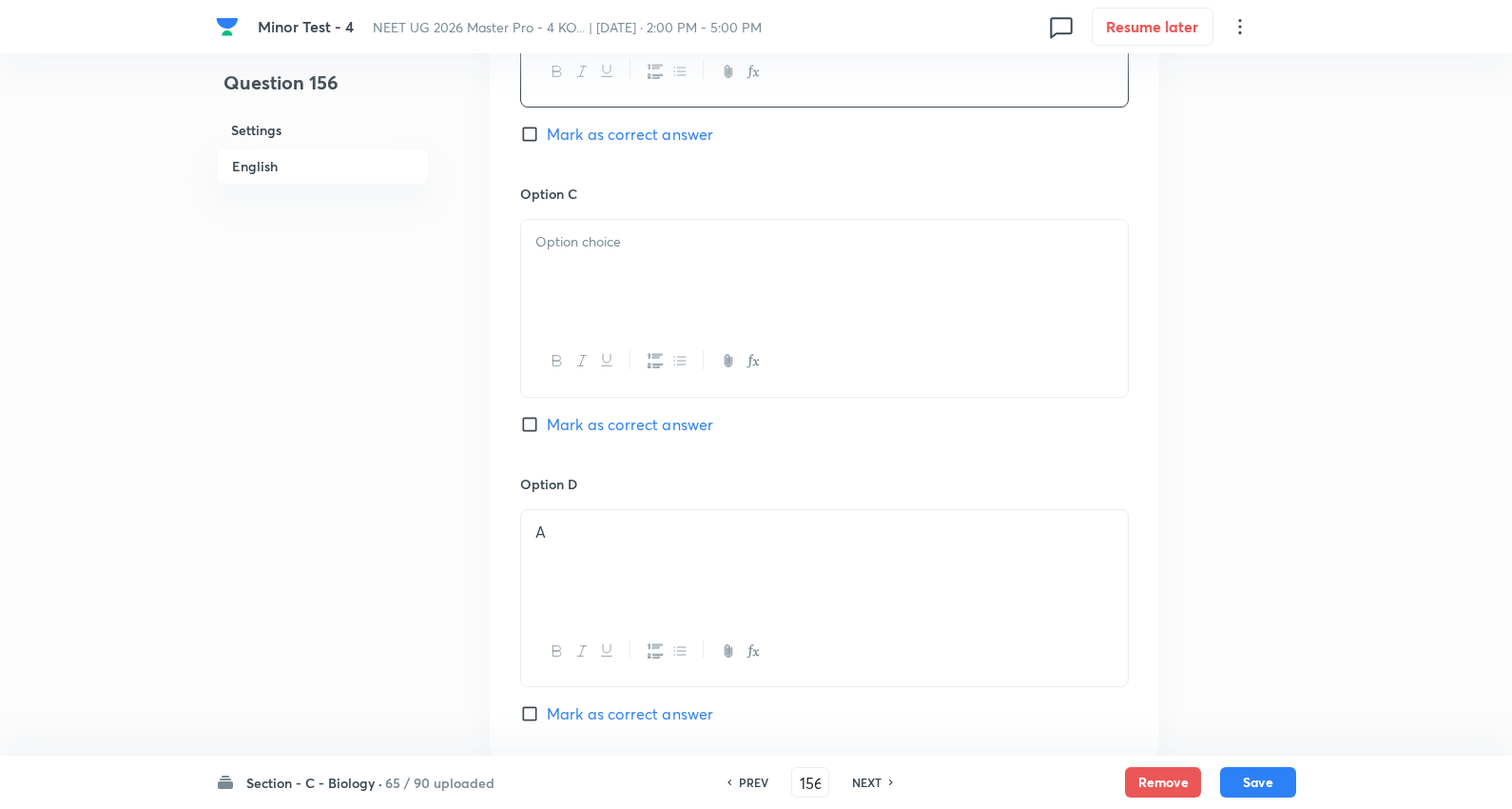
click at [573, 222] on div at bounding box center [825, 272] width 607 height 107
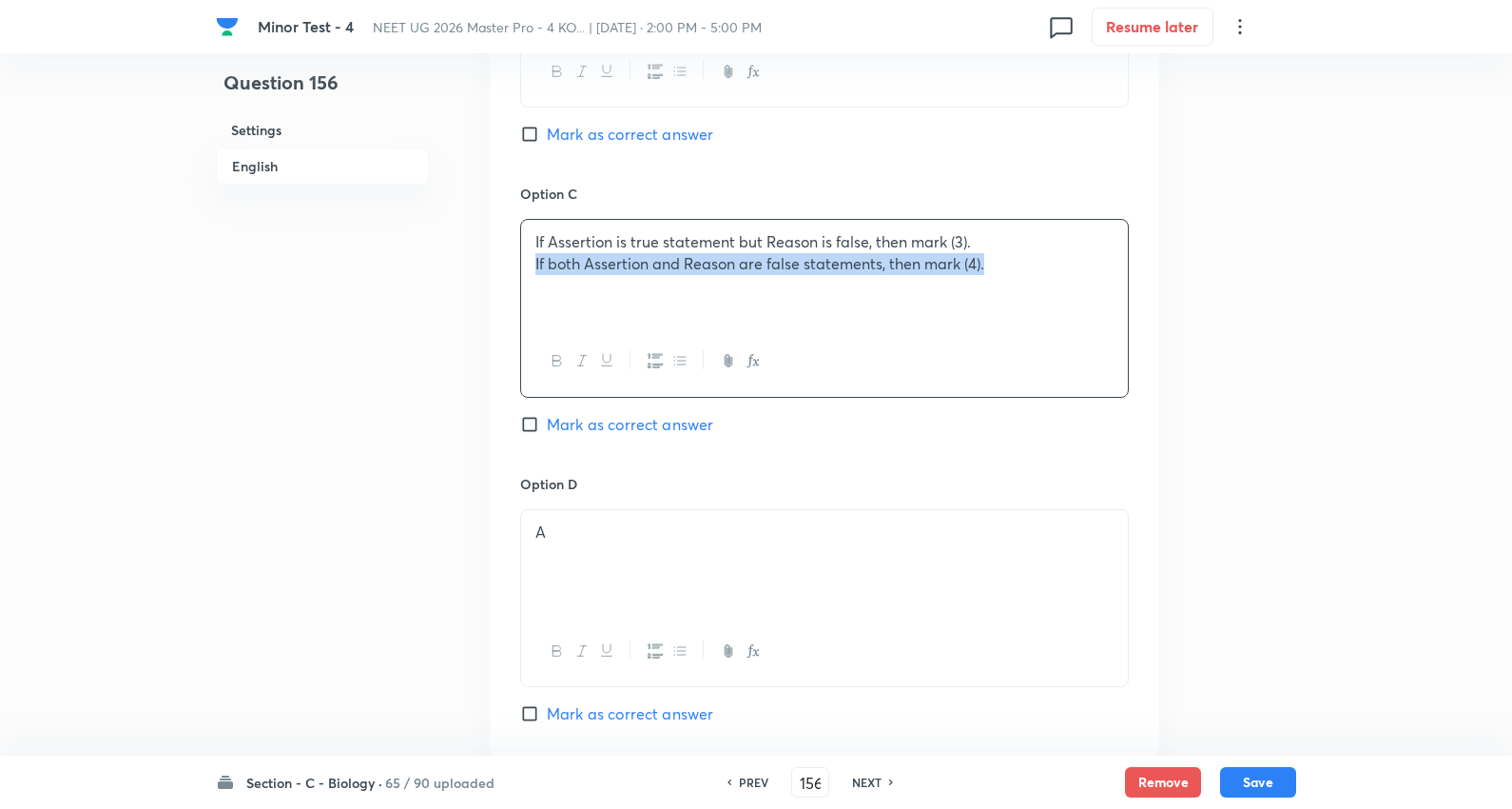
drag, startPoint x: 530, startPoint y: 263, endPoint x: 1520, endPoint y: 274, distance: 990.1
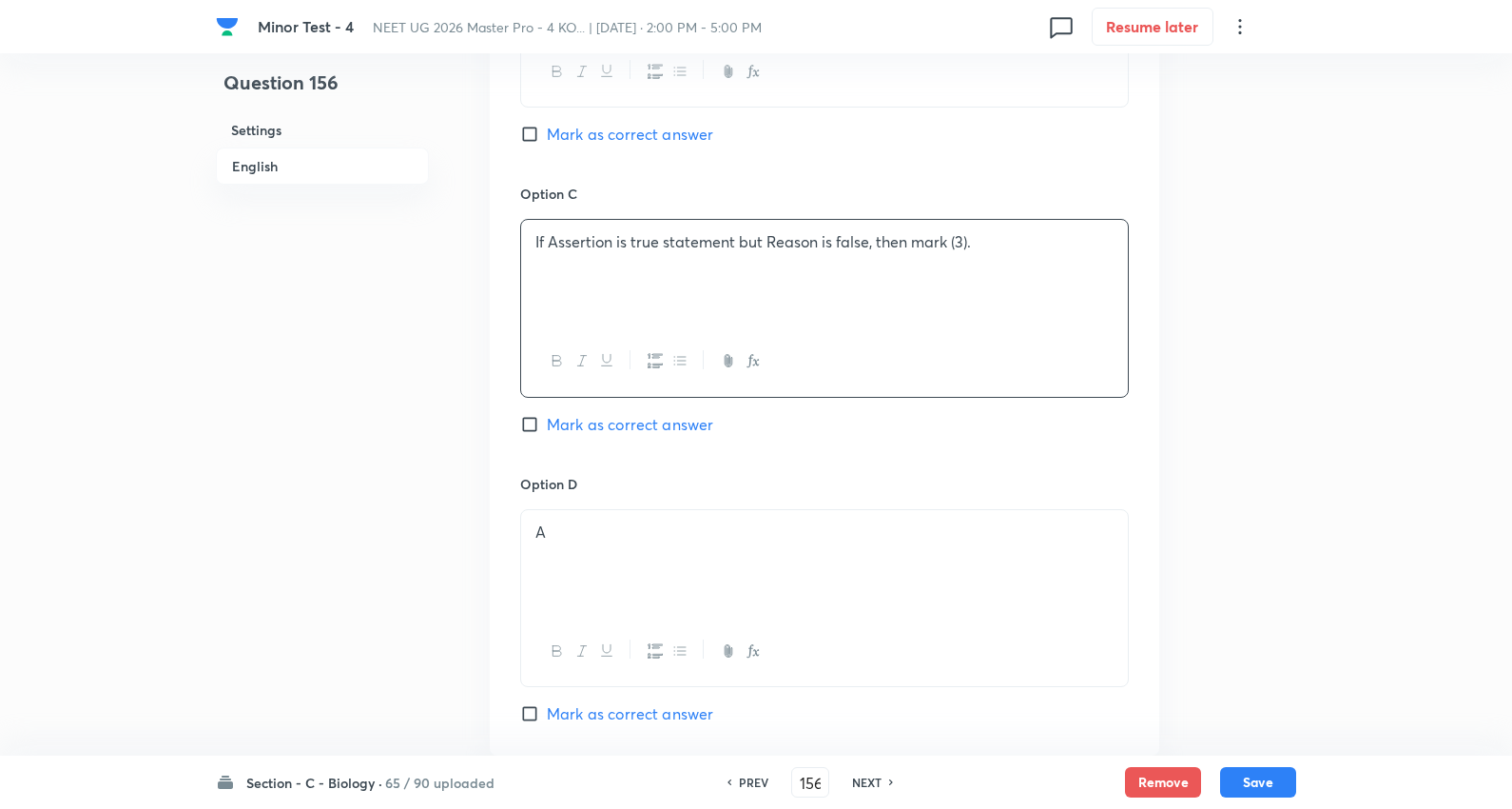
click at [631, 555] on div "A" at bounding box center [825, 563] width 607 height 107
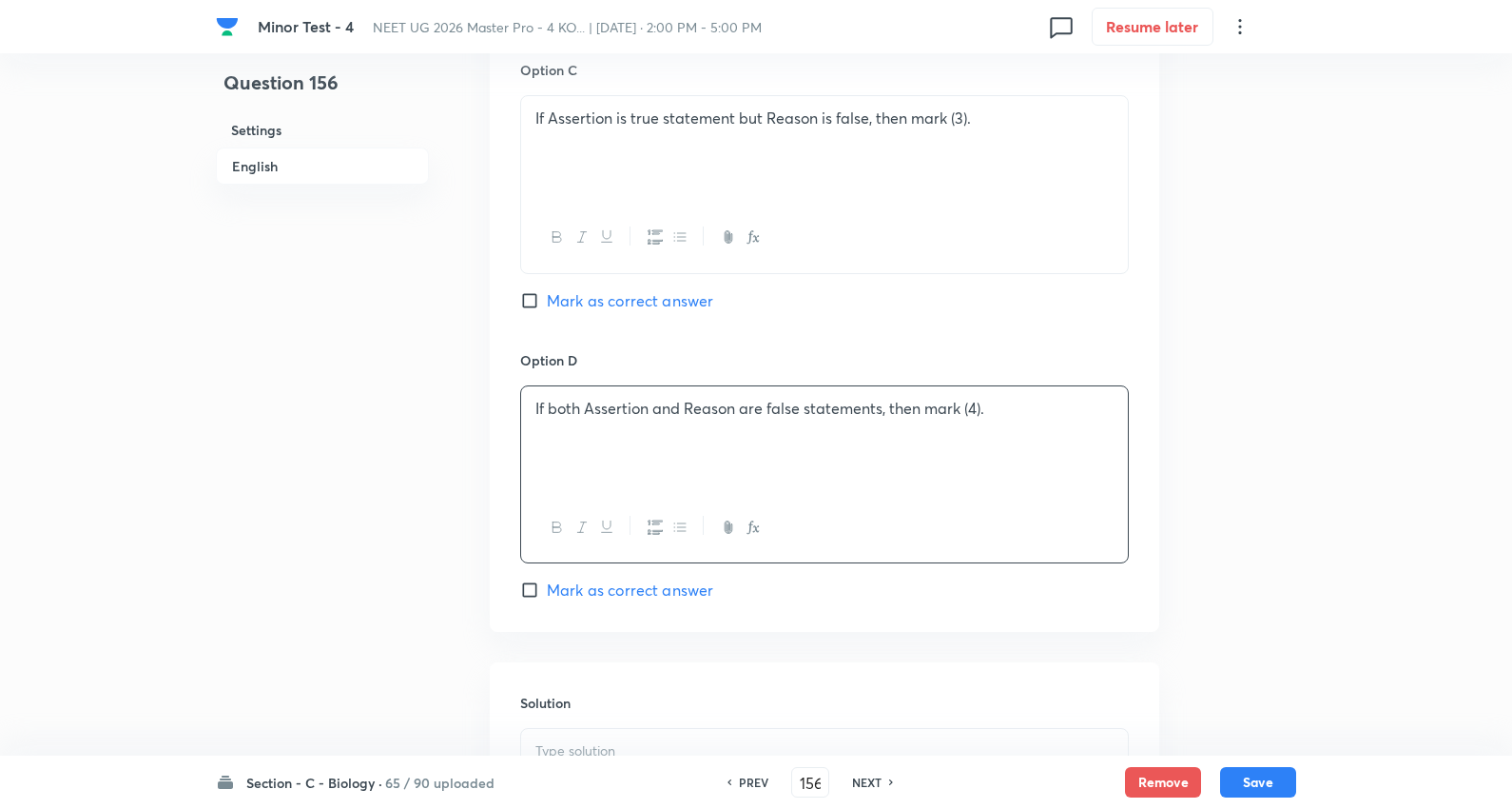
scroll to position [1796, 0]
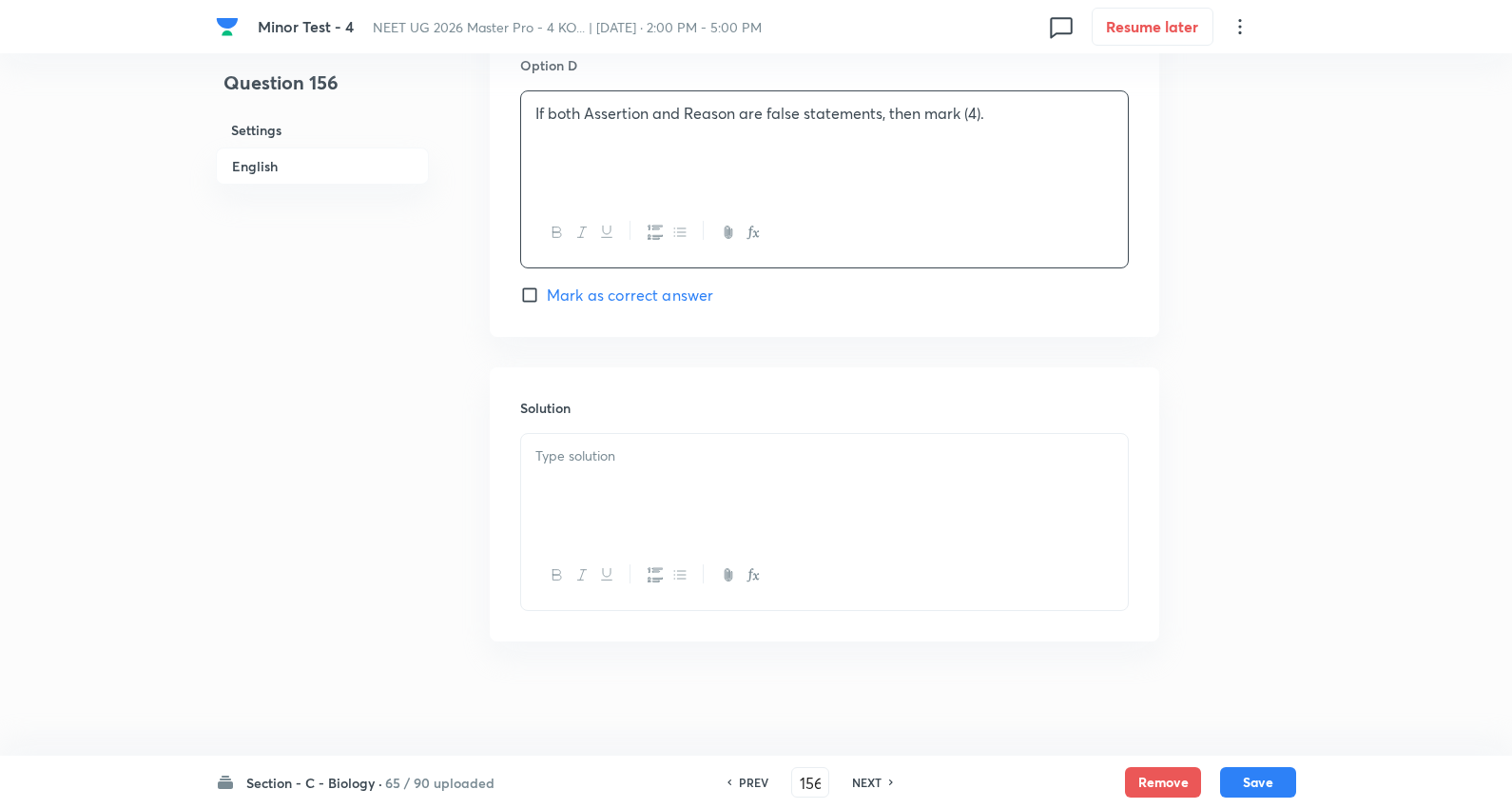
click at [648, 292] on span "Mark as correct answer" at bounding box center [631, 294] width 166 height 23
click at [547, 292] on input "Mark as correct answer" at bounding box center [533, 294] width 26 height 19
click at [632, 470] on div at bounding box center [825, 487] width 607 height 107
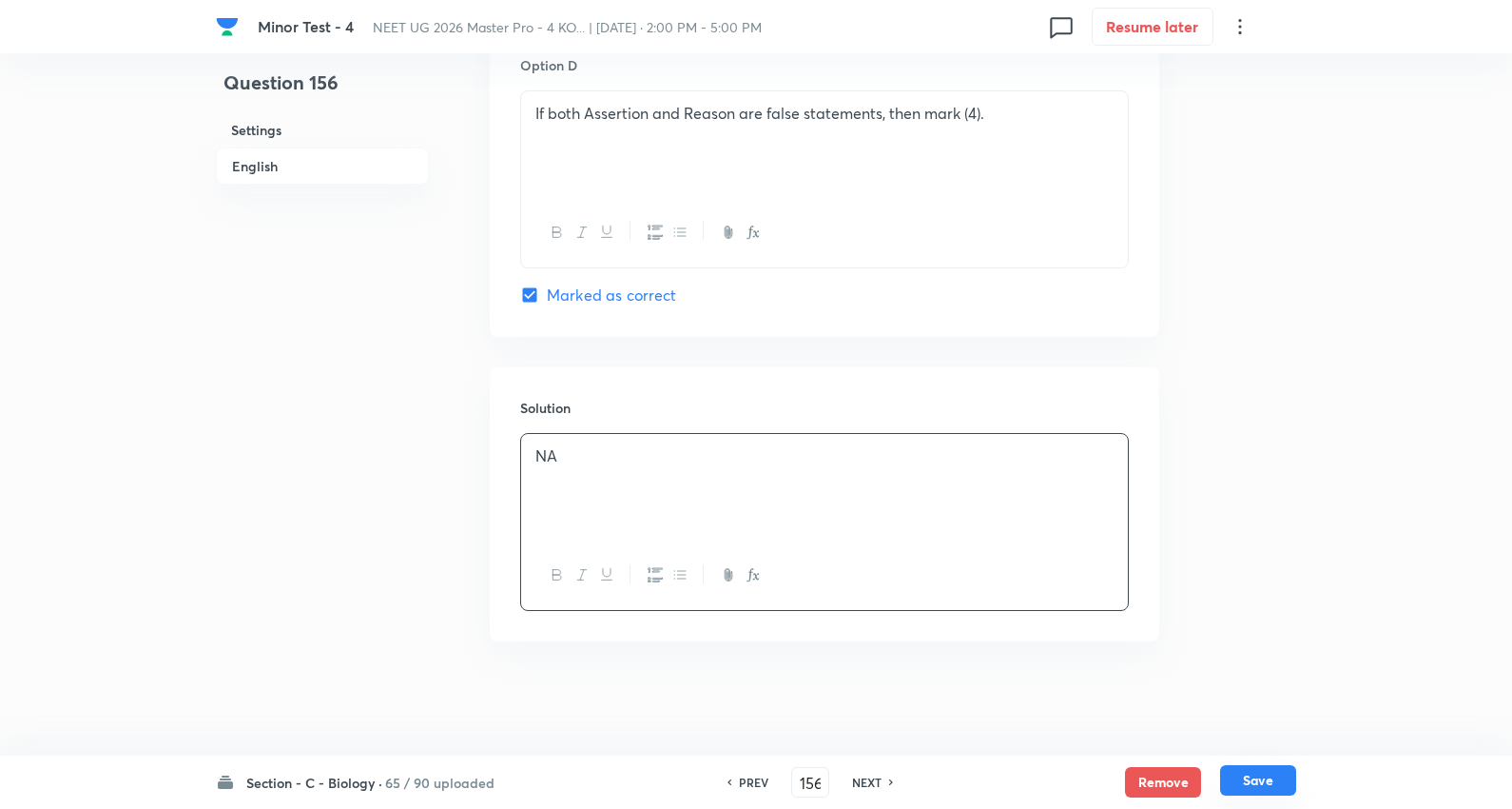
click at [1267, 782] on button "Save" at bounding box center [1258, 780] width 76 height 30
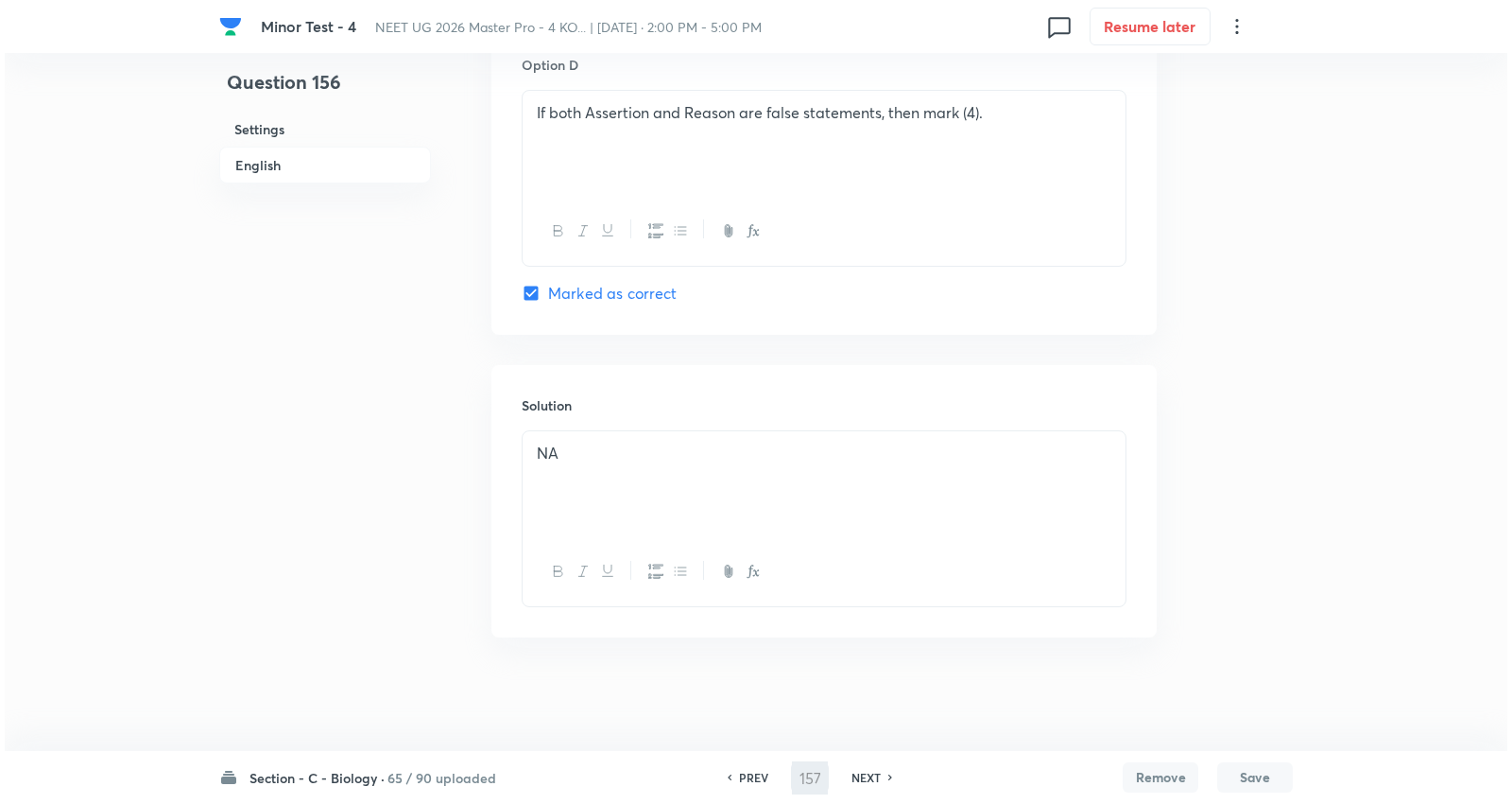
scroll to position [0, 0]
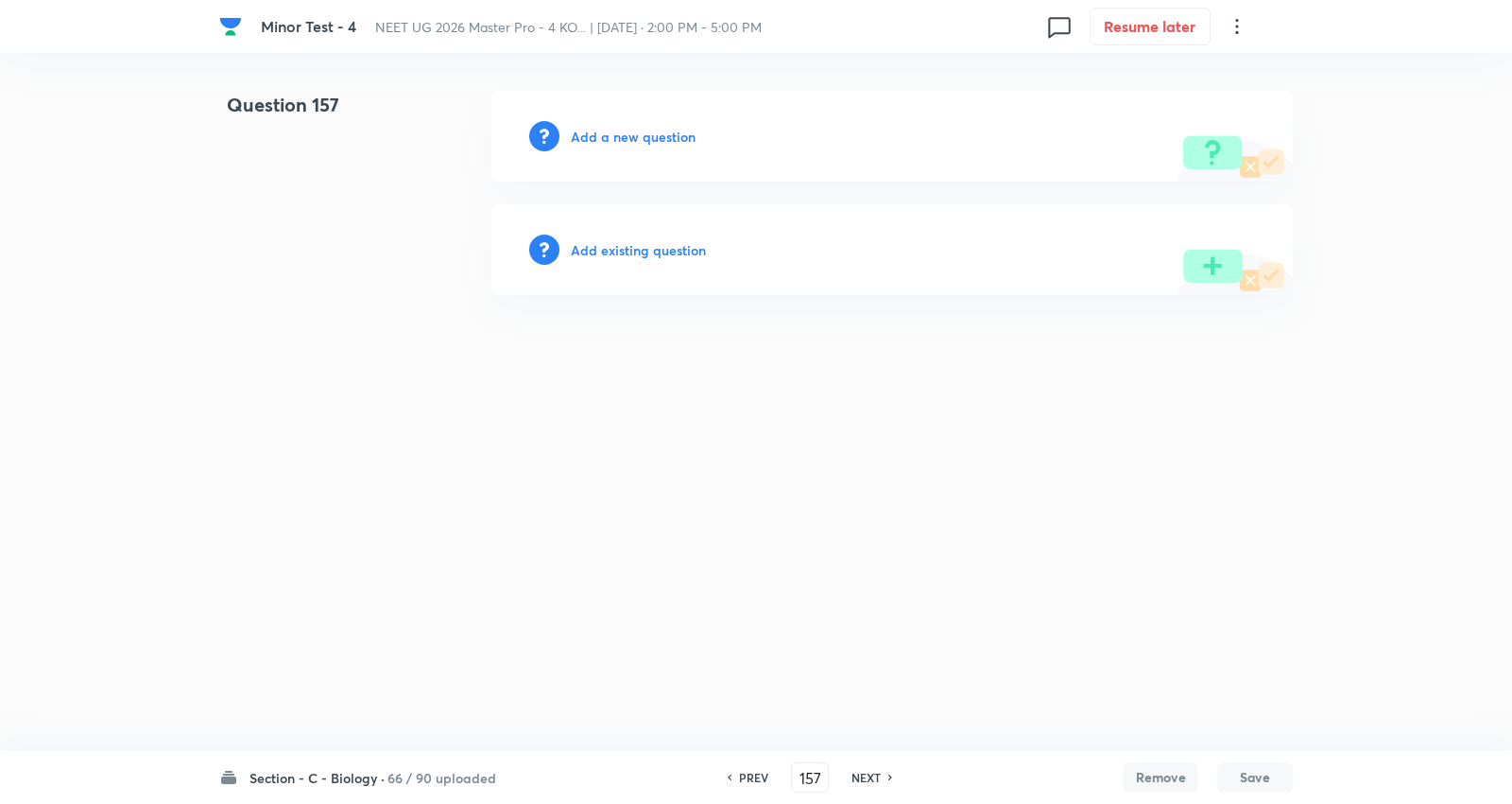
click at [668, 128] on h6 "Add a new question" at bounding box center [633, 136] width 125 height 19
click at [668, 128] on h6 "Choose a question type" at bounding box center [644, 136] width 146 height 19
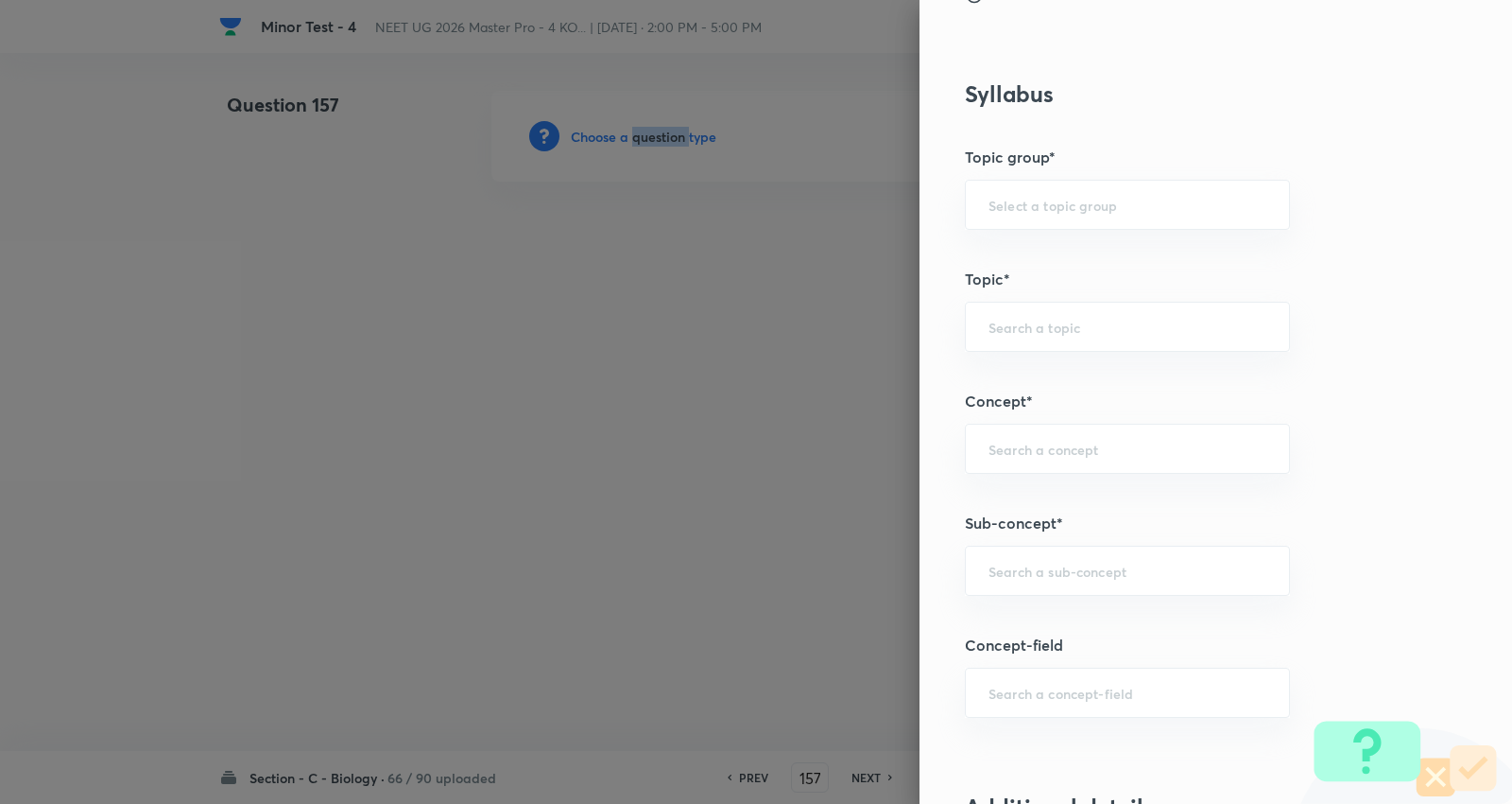
scroll to position [945, 0]
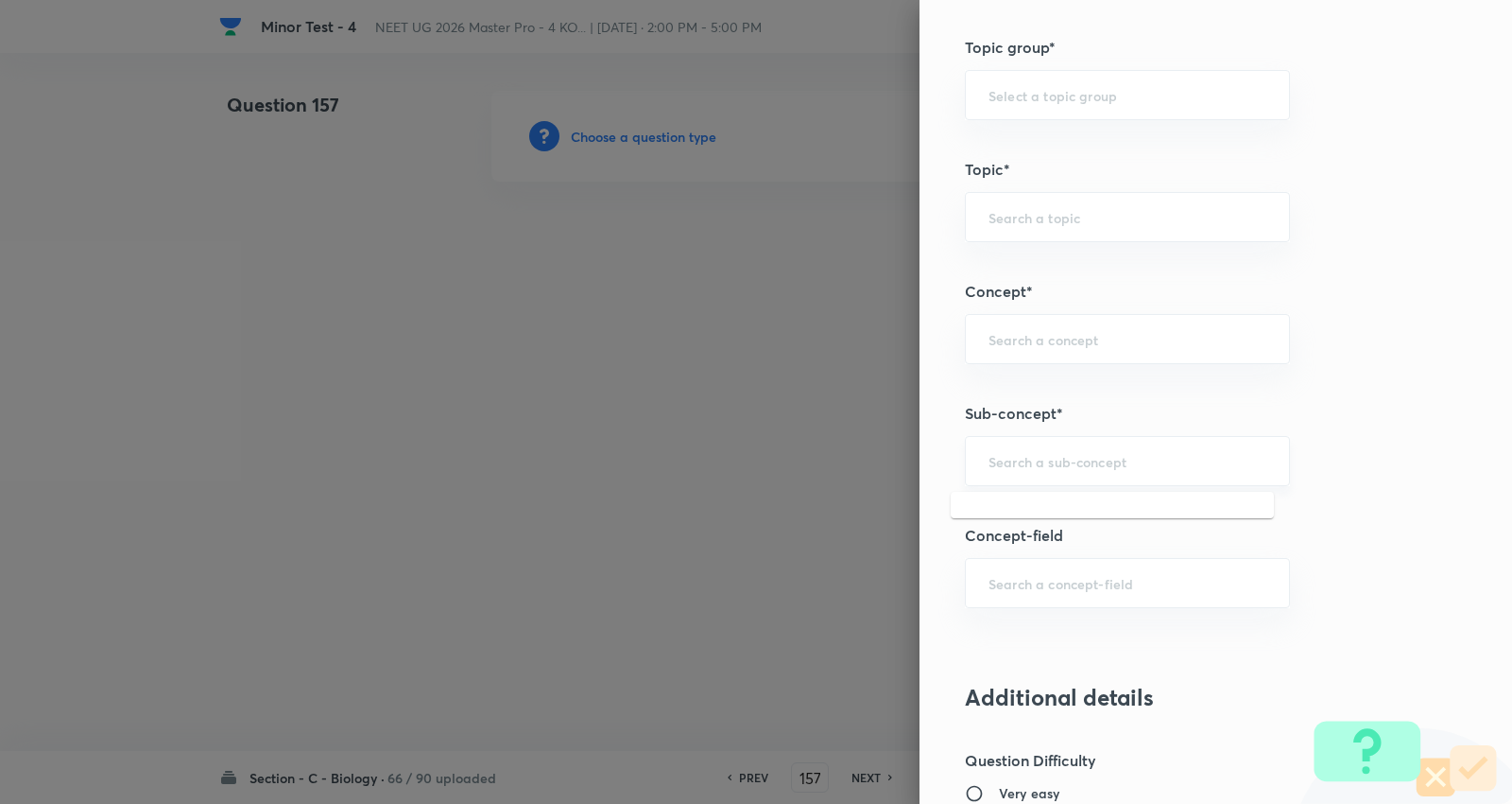
click at [1059, 470] on input "text" at bounding box center [1128, 460] width 278 height 18
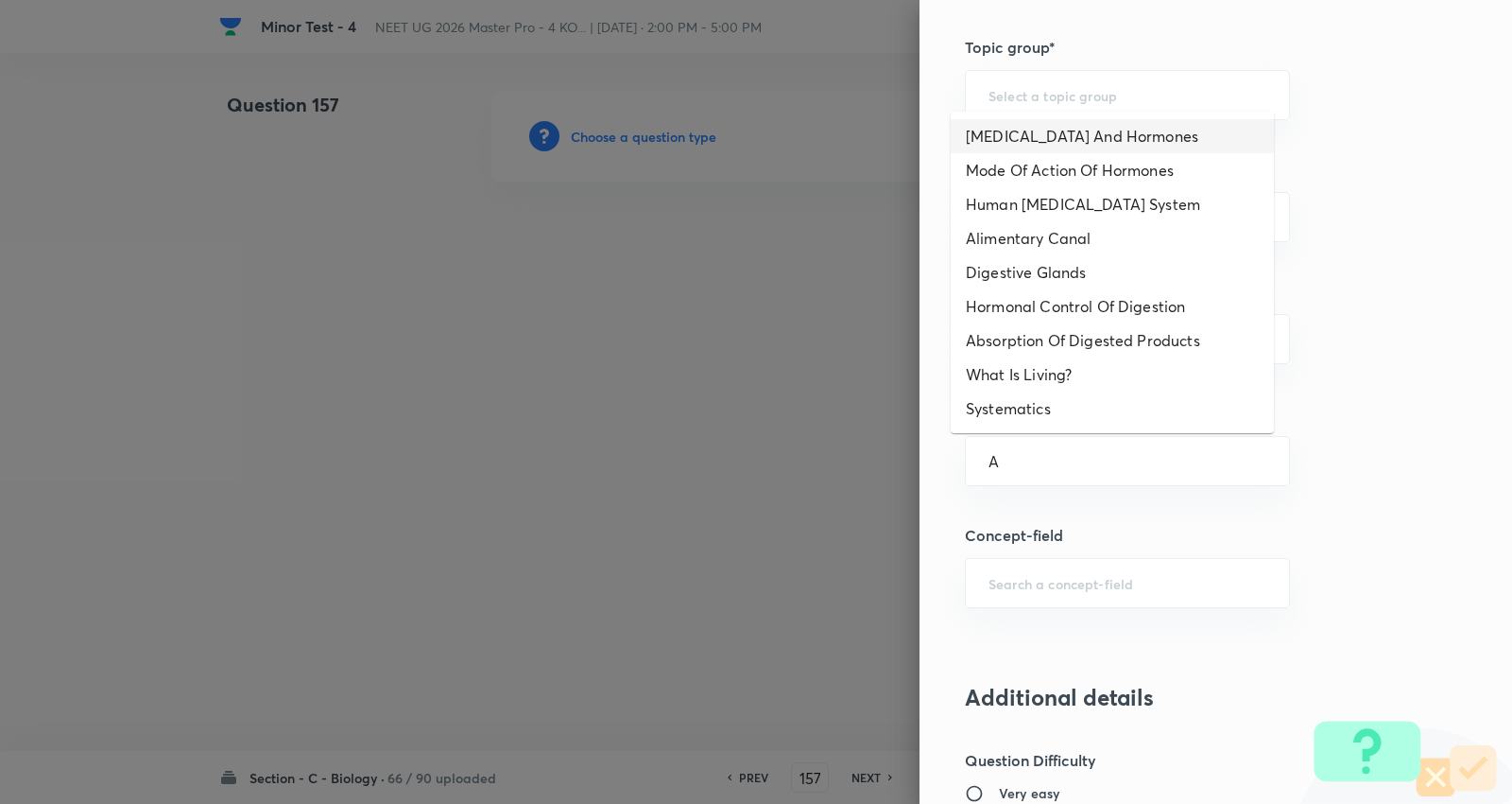
click at [1066, 134] on li "Endocrine Glands And Hormones" at bounding box center [1112, 135] width 323 height 34
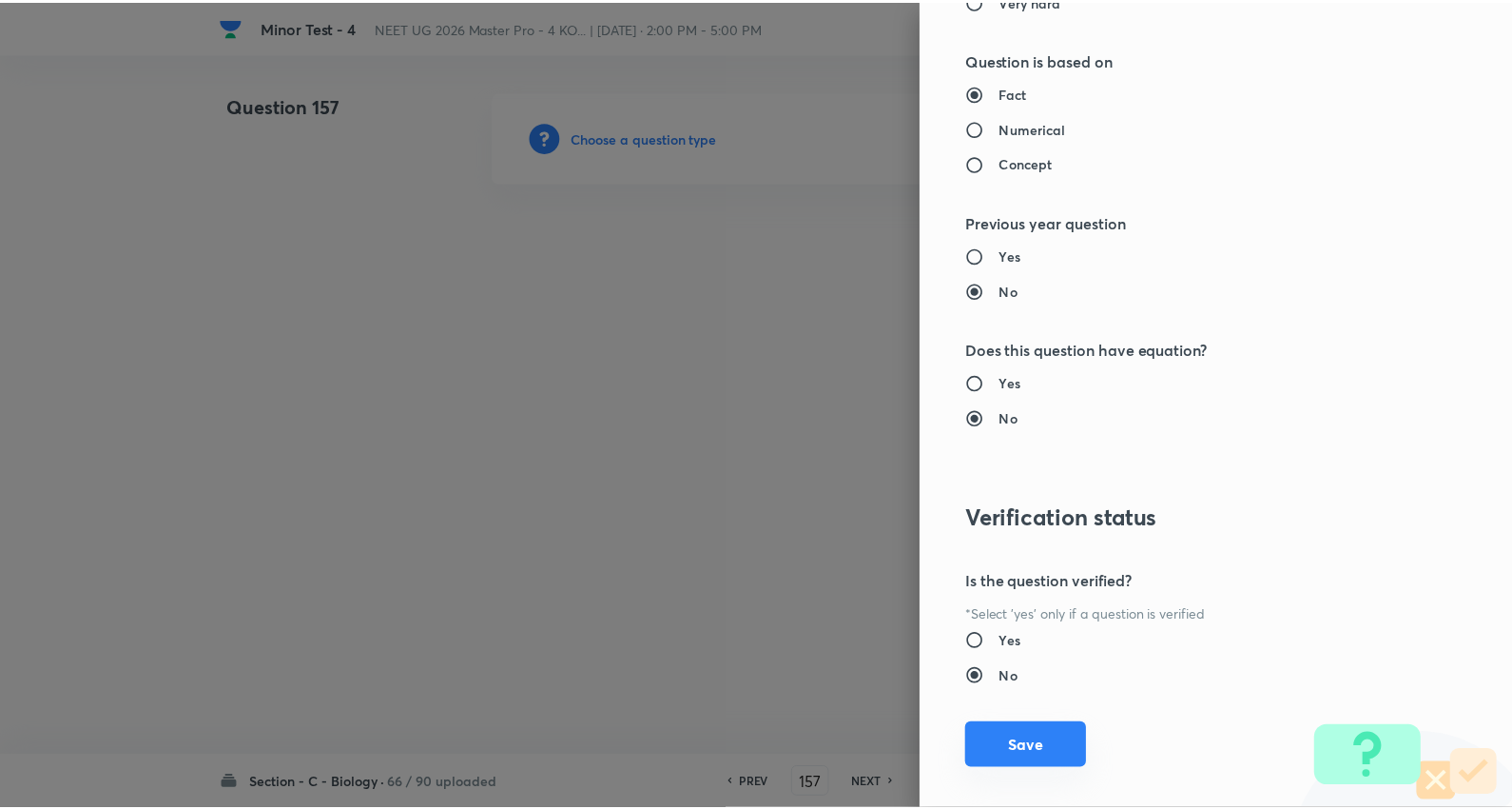
scroll to position [1913, 0]
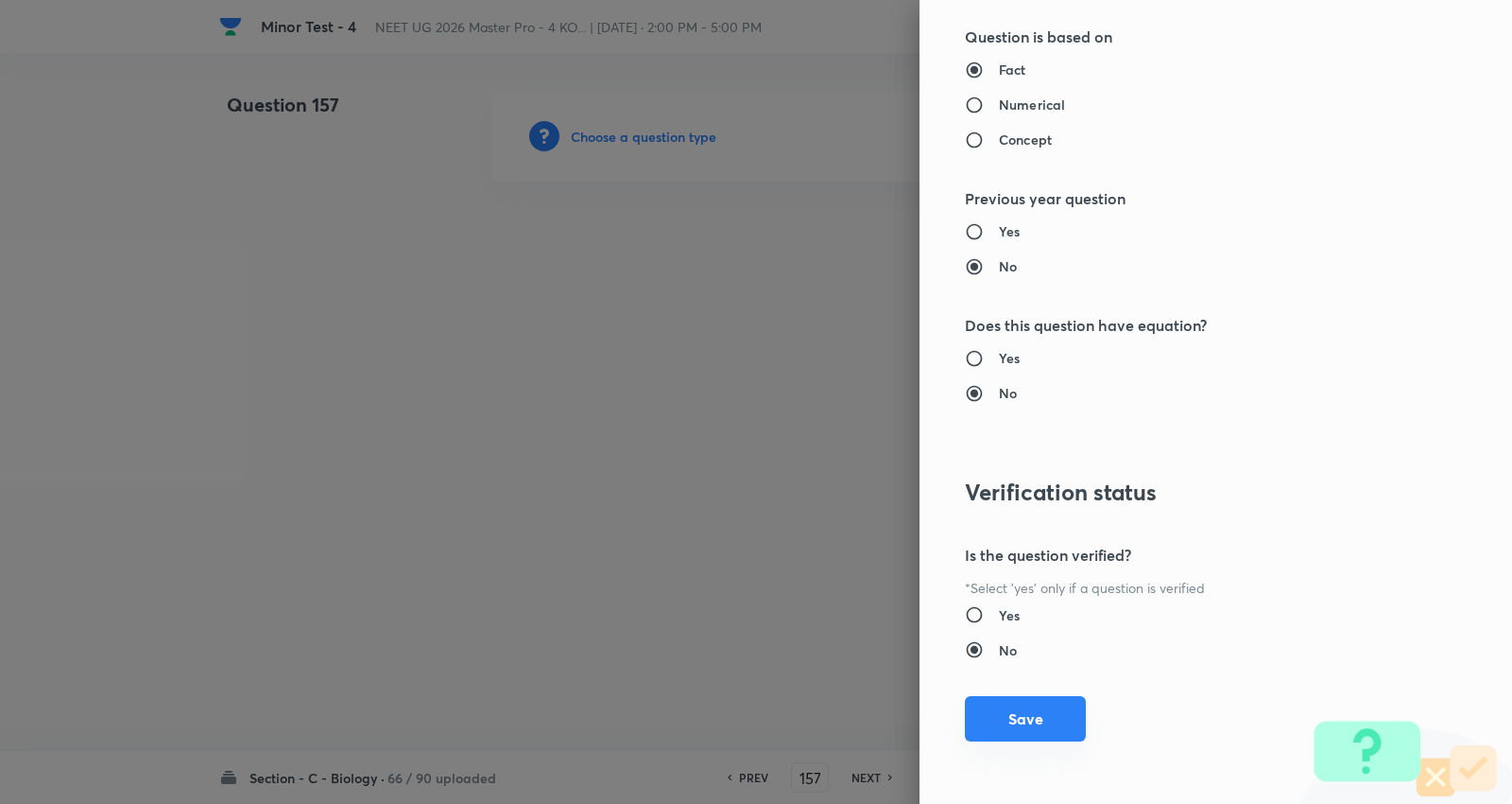
click at [1012, 713] on button "Save" at bounding box center [1026, 718] width 121 height 46
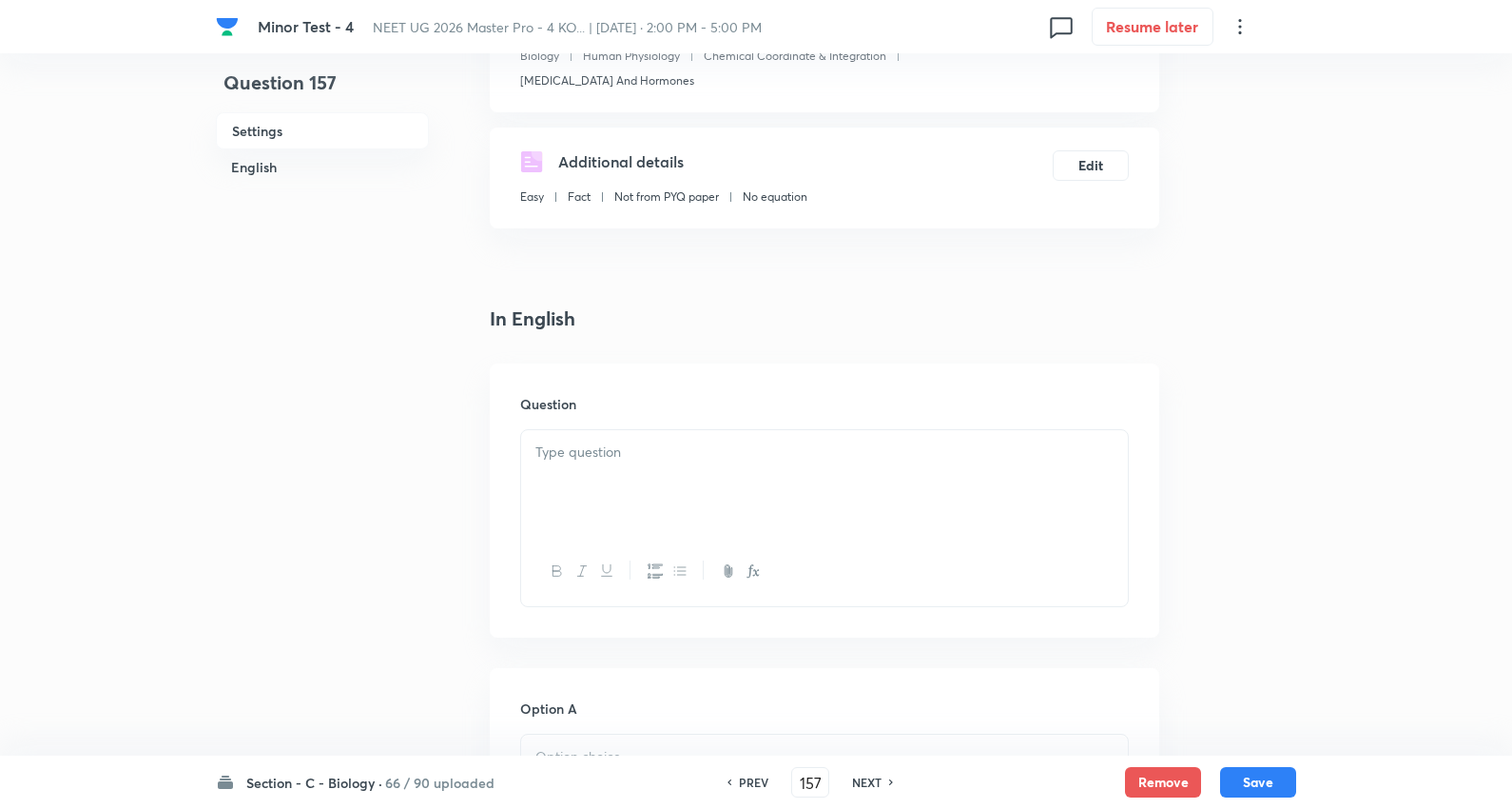
scroll to position [316, 0]
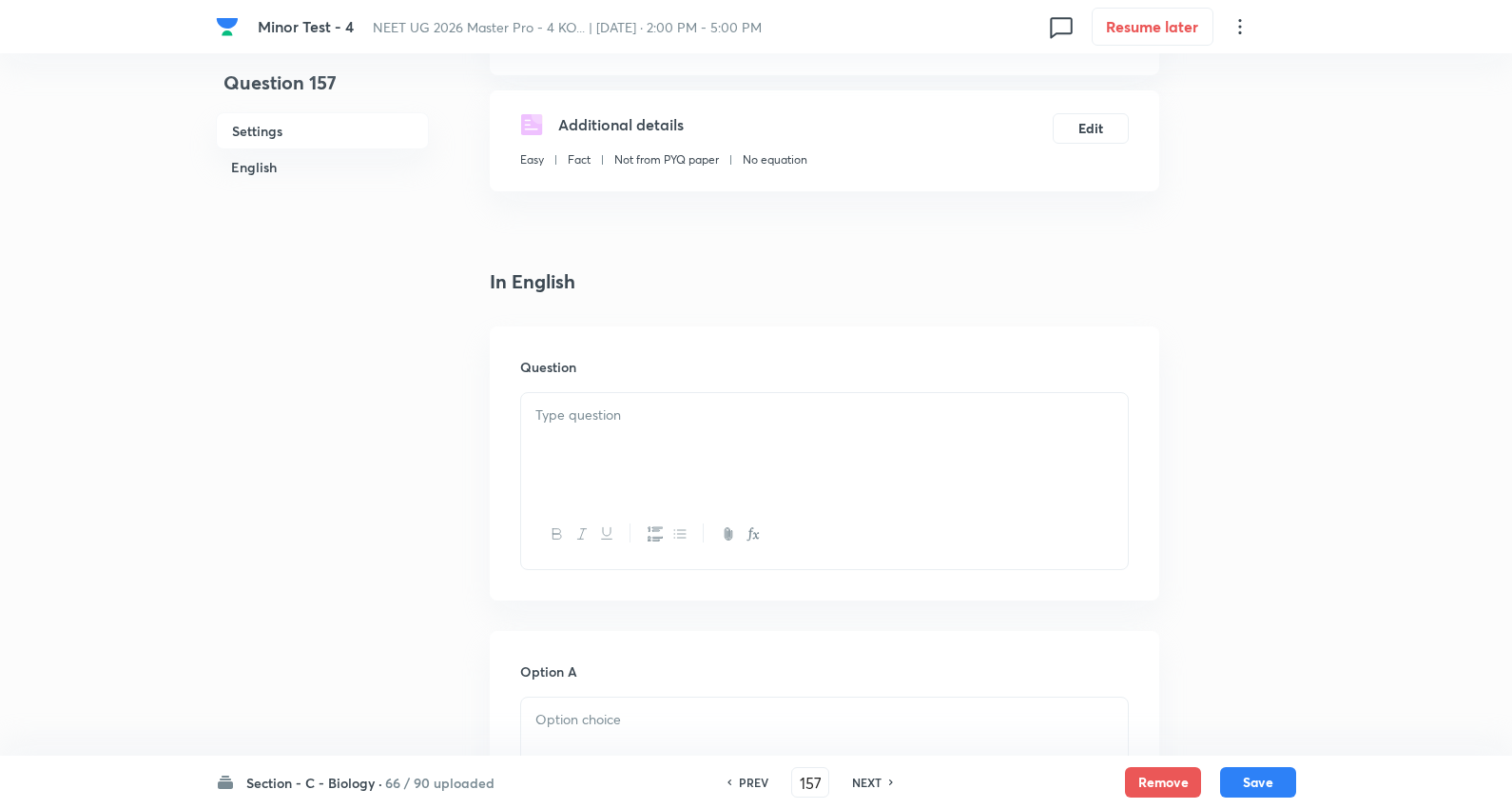
click at [604, 448] on div at bounding box center [825, 446] width 607 height 107
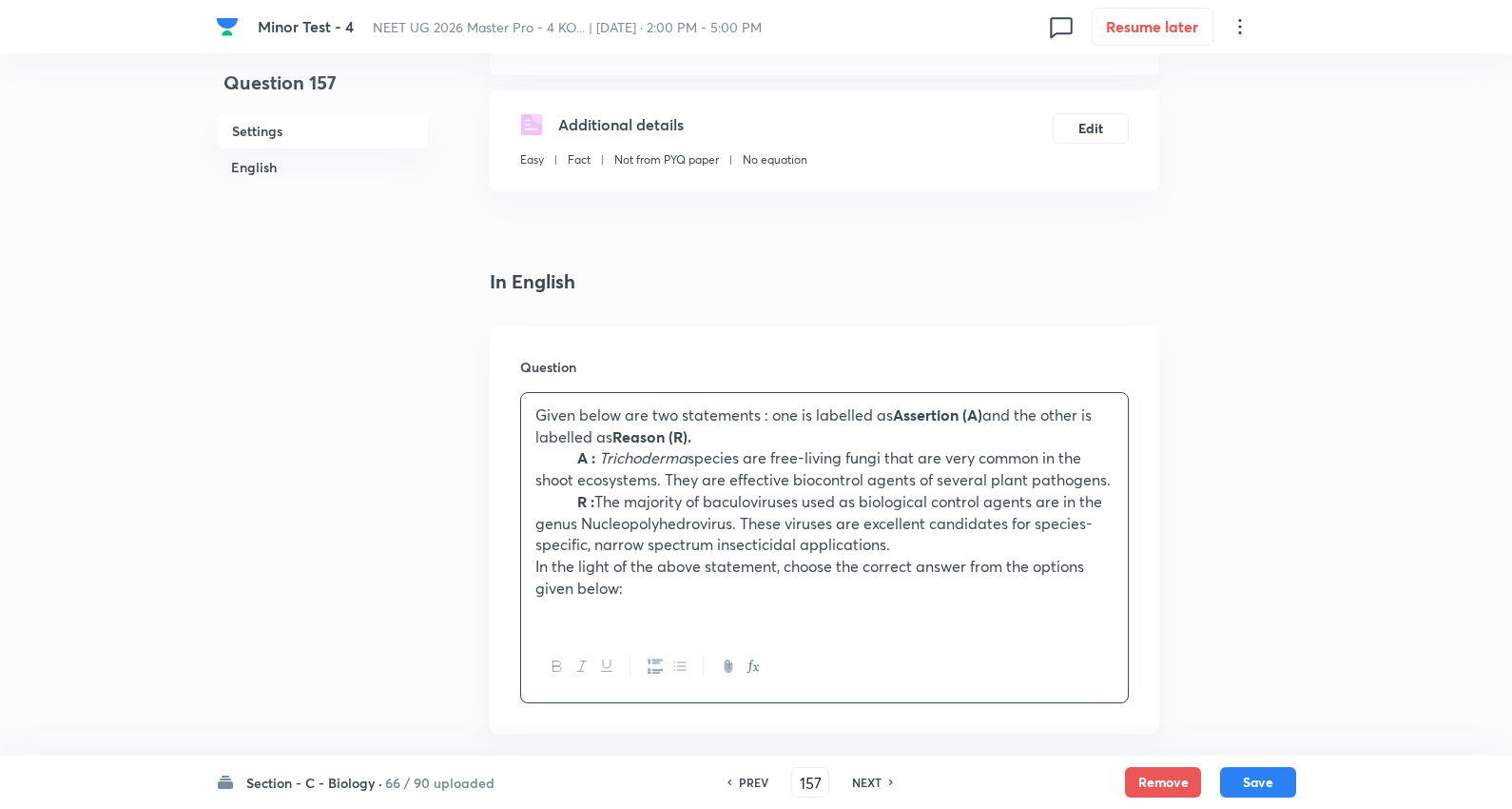
click at [638, 452] on em "Trichoderma" at bounding box center [643, 457] width 88 height 20
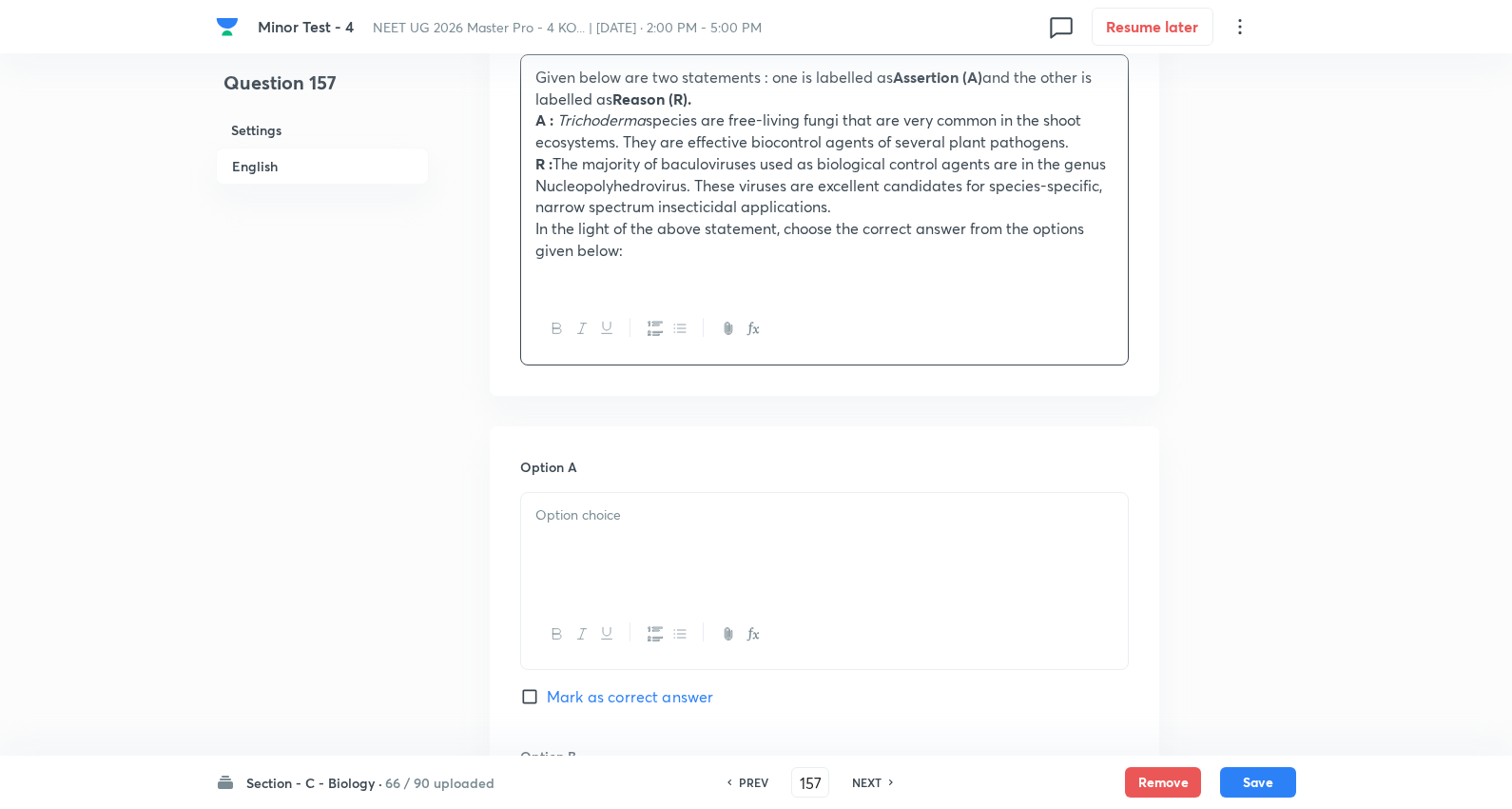
scroll to position [951, 0]
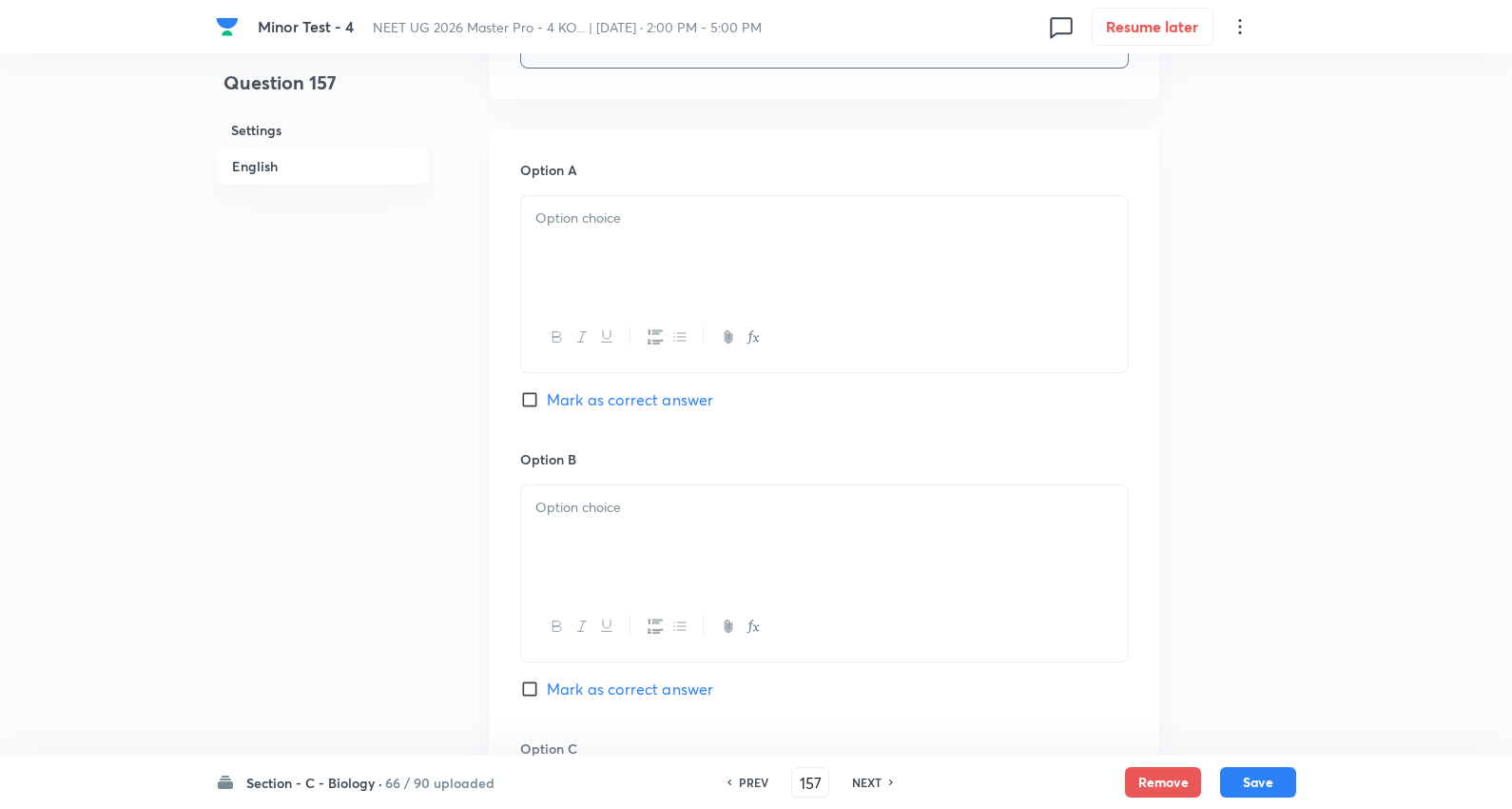
click at [596, 238] on div at bounding box center [825, 249] width 607 height 107
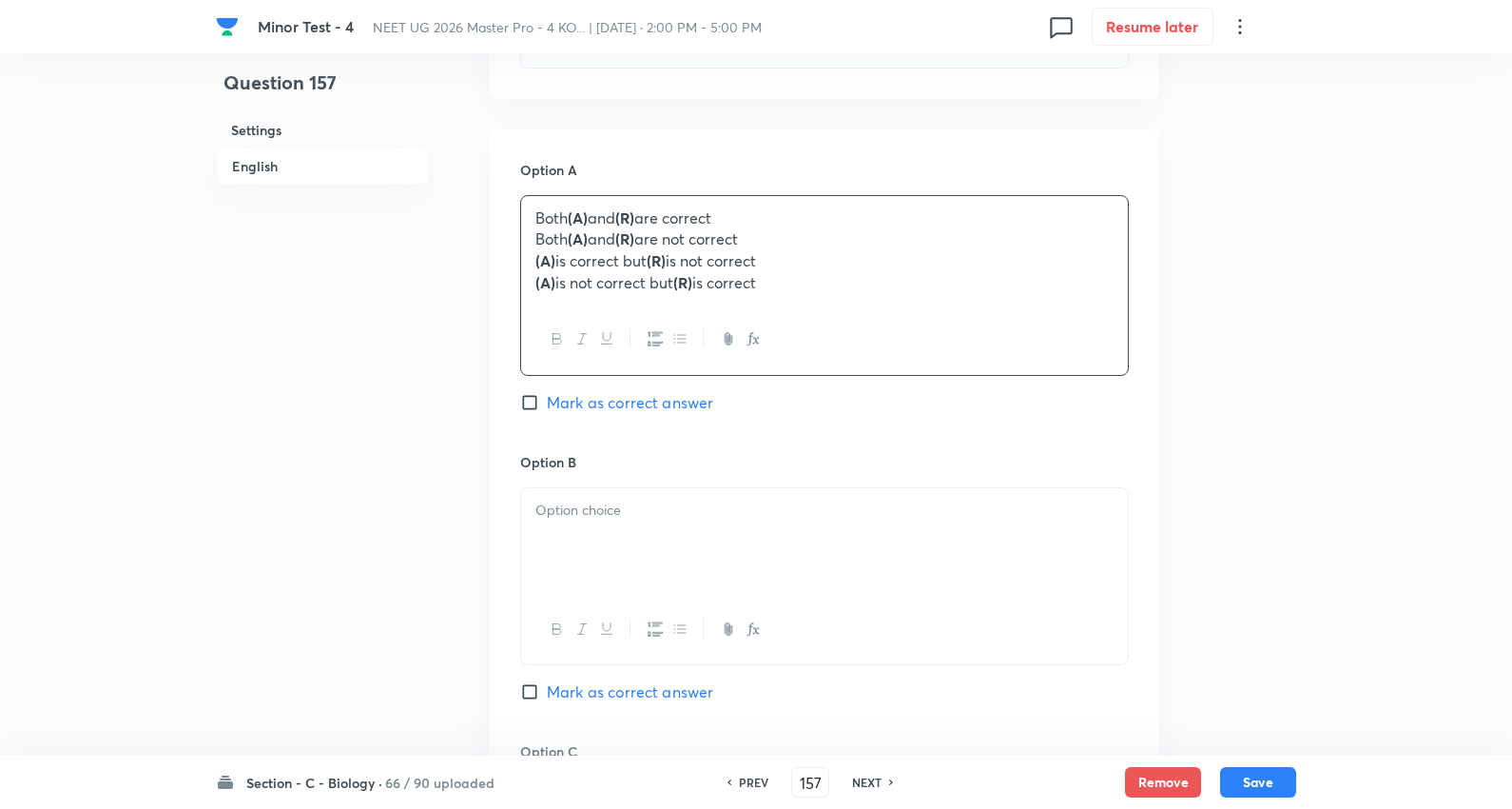
drag, startPoint x: 657, startPoint y: 274, endPoint x: 1153, endPoint y: 345, distance: 501.1
click at [1153, 345] on div "Option A Both (A) and (R) are correct Both (A) and (R) are not correct (A) is c…" at bounding box center [825, 721] width 670 height 1183
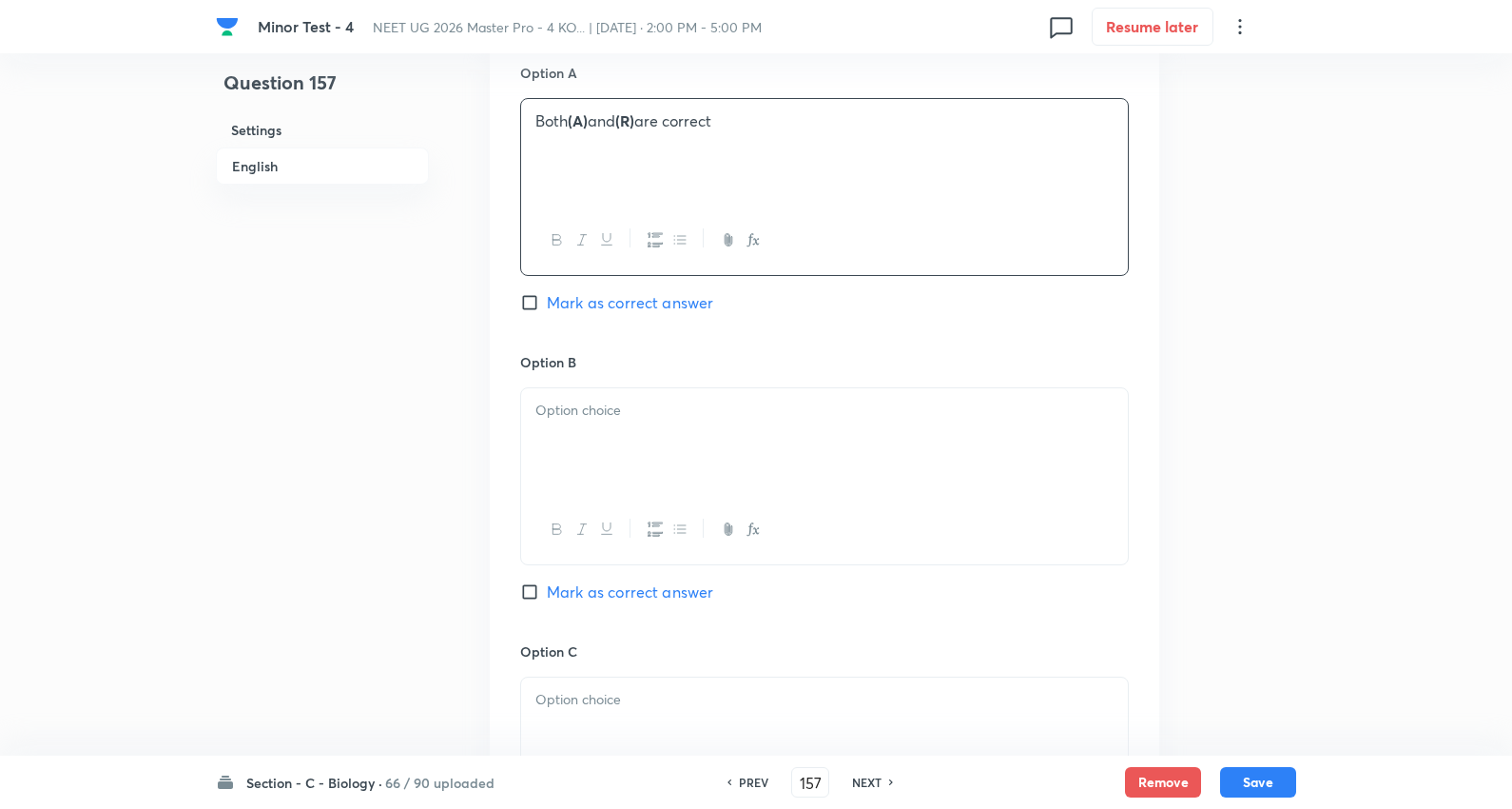
scroll to position [1163, 0]
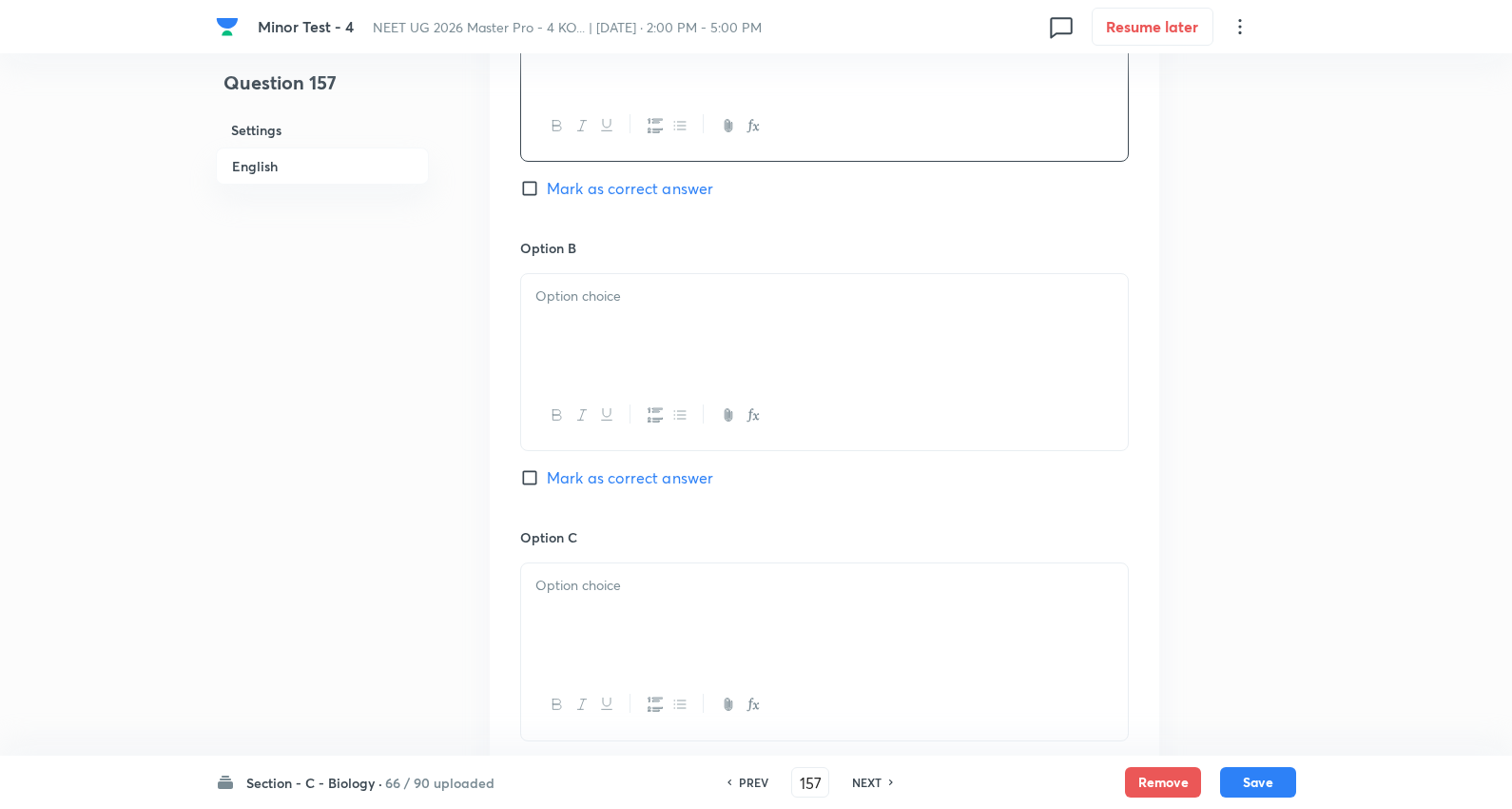
click at [591, 291] on p at bounding box center [825, 296] width 579 height 22
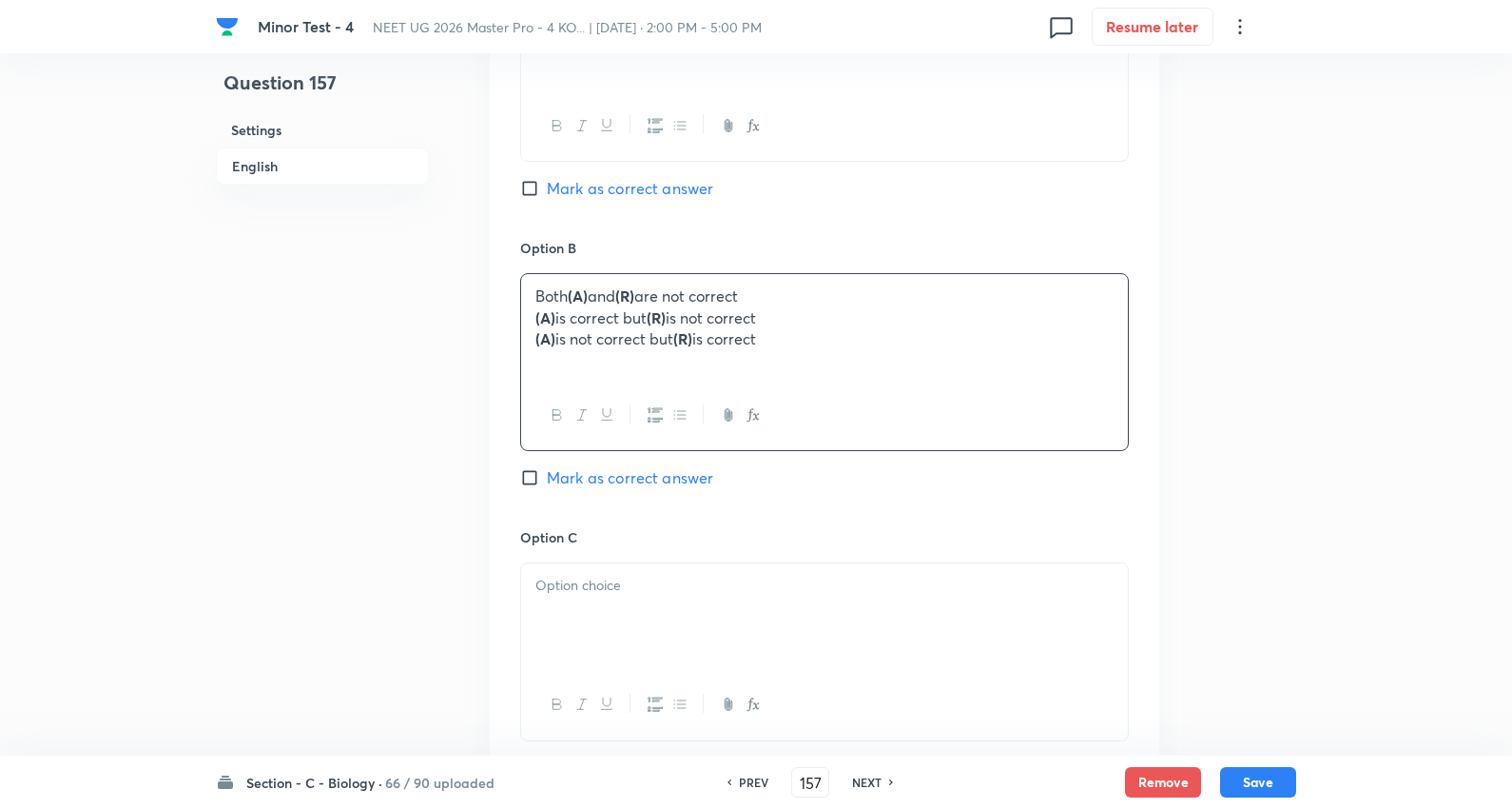
drag, startPoint x: 527, startPoint y: 319, endPoint x: 1268, endPoint y: 424, distance: 748.4
click at [1268, 424] on div "Question 157 Settings English Settings Type Single choice correct 4 options + 4…" at bounding box center [756, 204] width 1080 height 2551
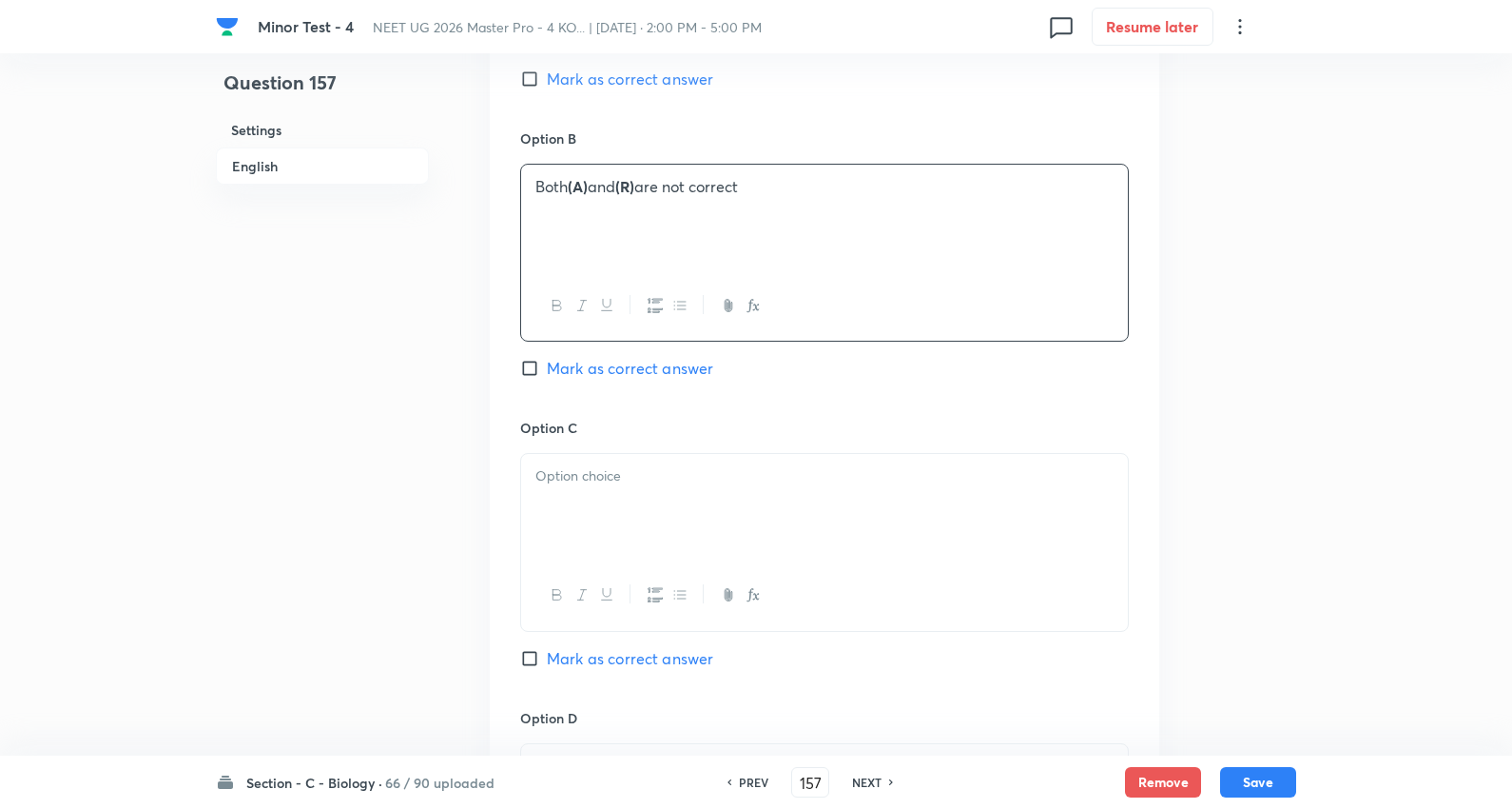
scroll to position [1374, 0]
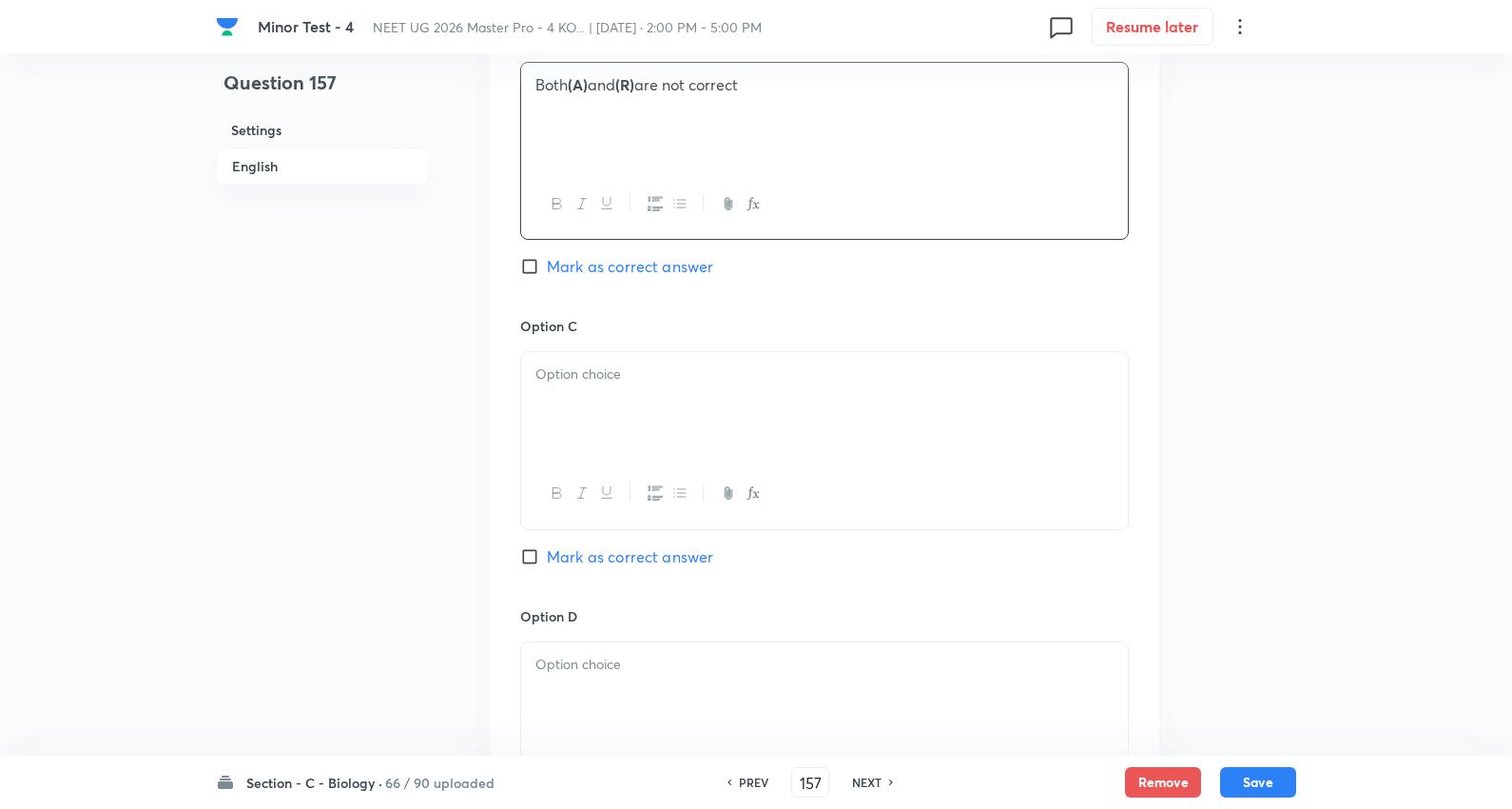
click at [612, 382] on p at bounding box center [825, 374] width 579 height 22
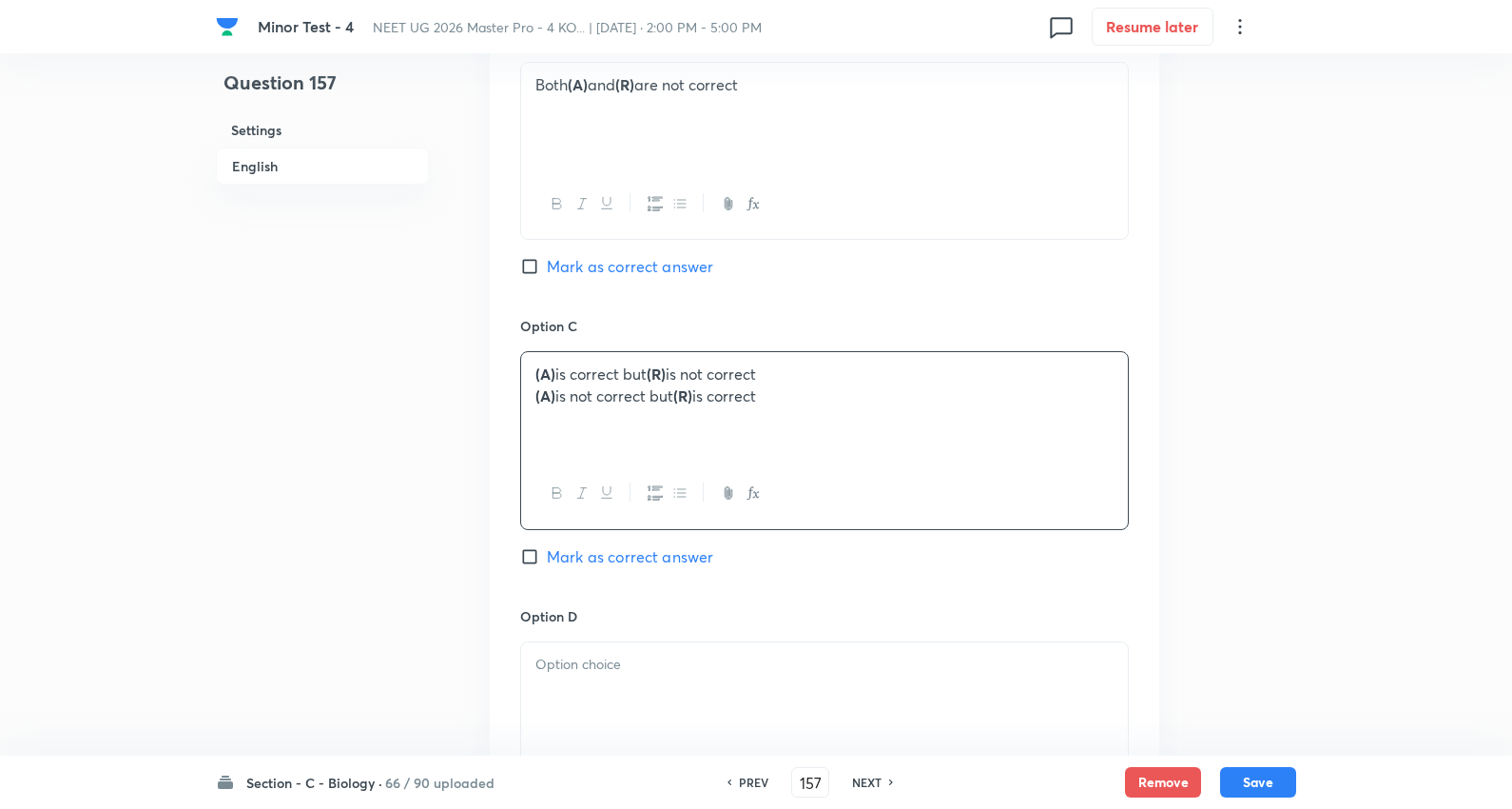
drag, startPoint x: 529, startPoint y: 400, endPoint x: 1253, endPoint y: 404, distance: 724.0
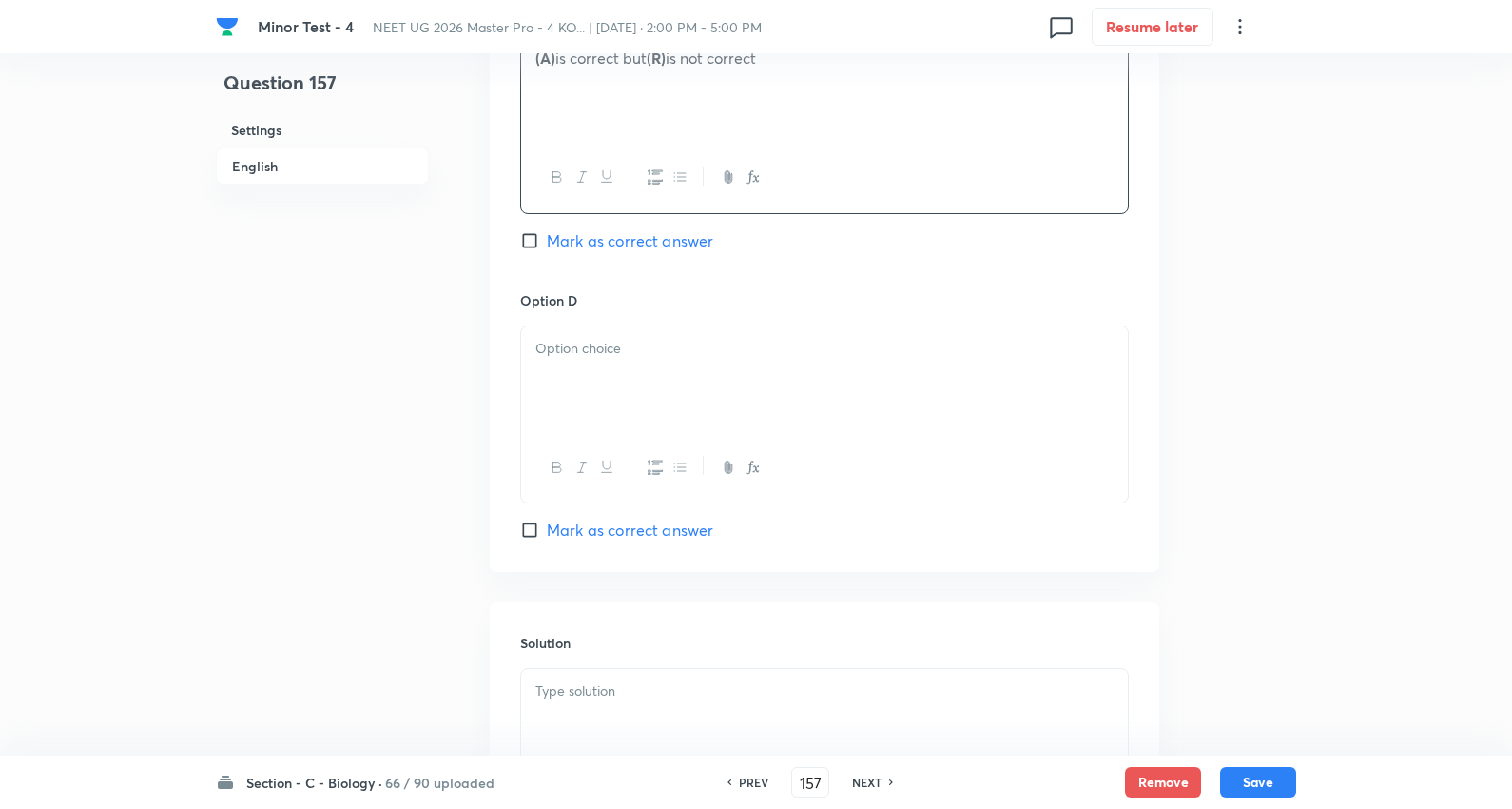
scroll to position [1690, 0]
click at [634, 383] on div at bounding box center [825, 378] width 607 height 107
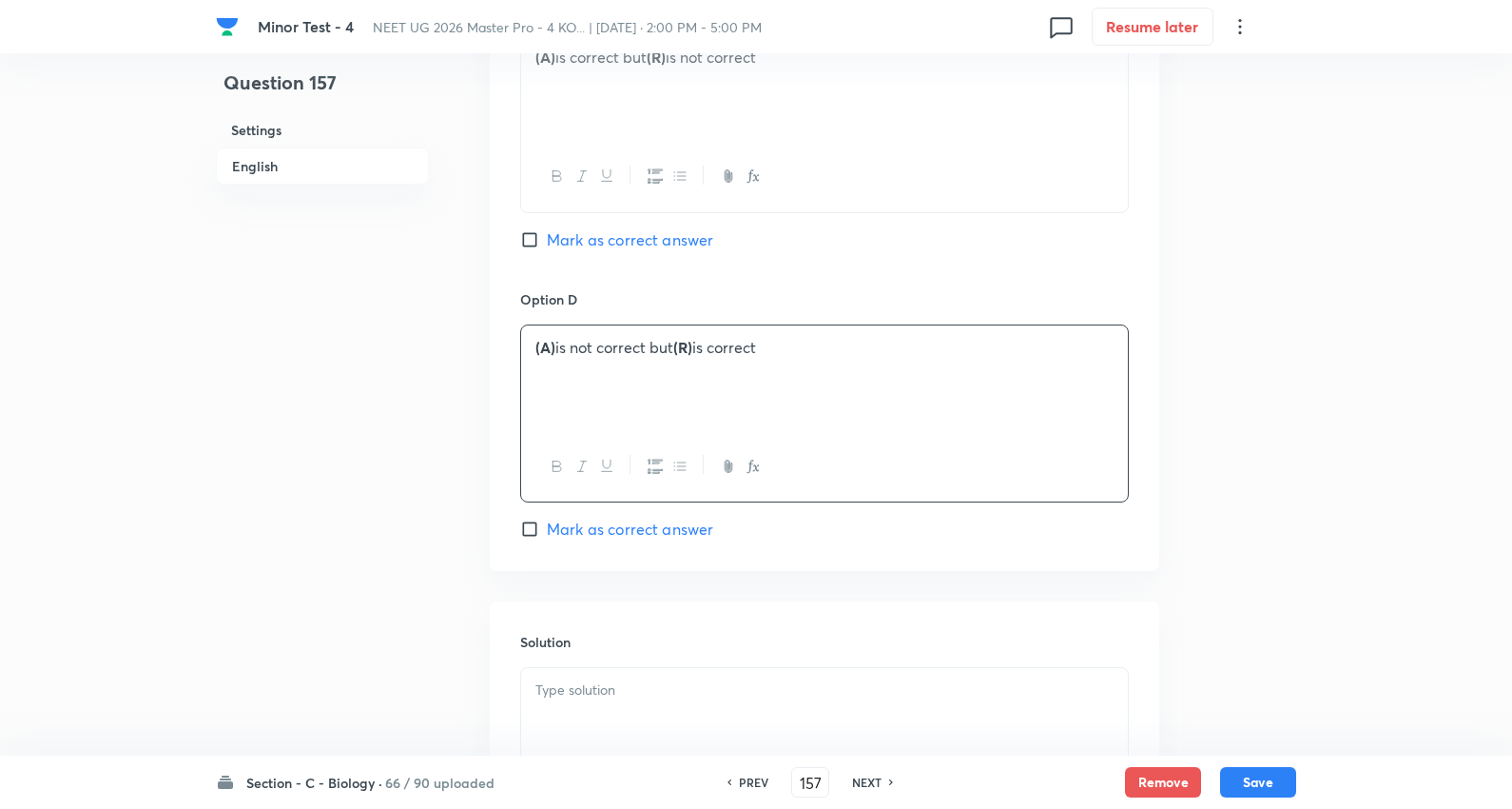
click at [648, 530] on span "Mark as correct answer" at bounding box center [631, 528] width 166 height 23
click at [547, 530] on input "Mark as correct answer" at bounding box center [533, 528] width 26 height 19
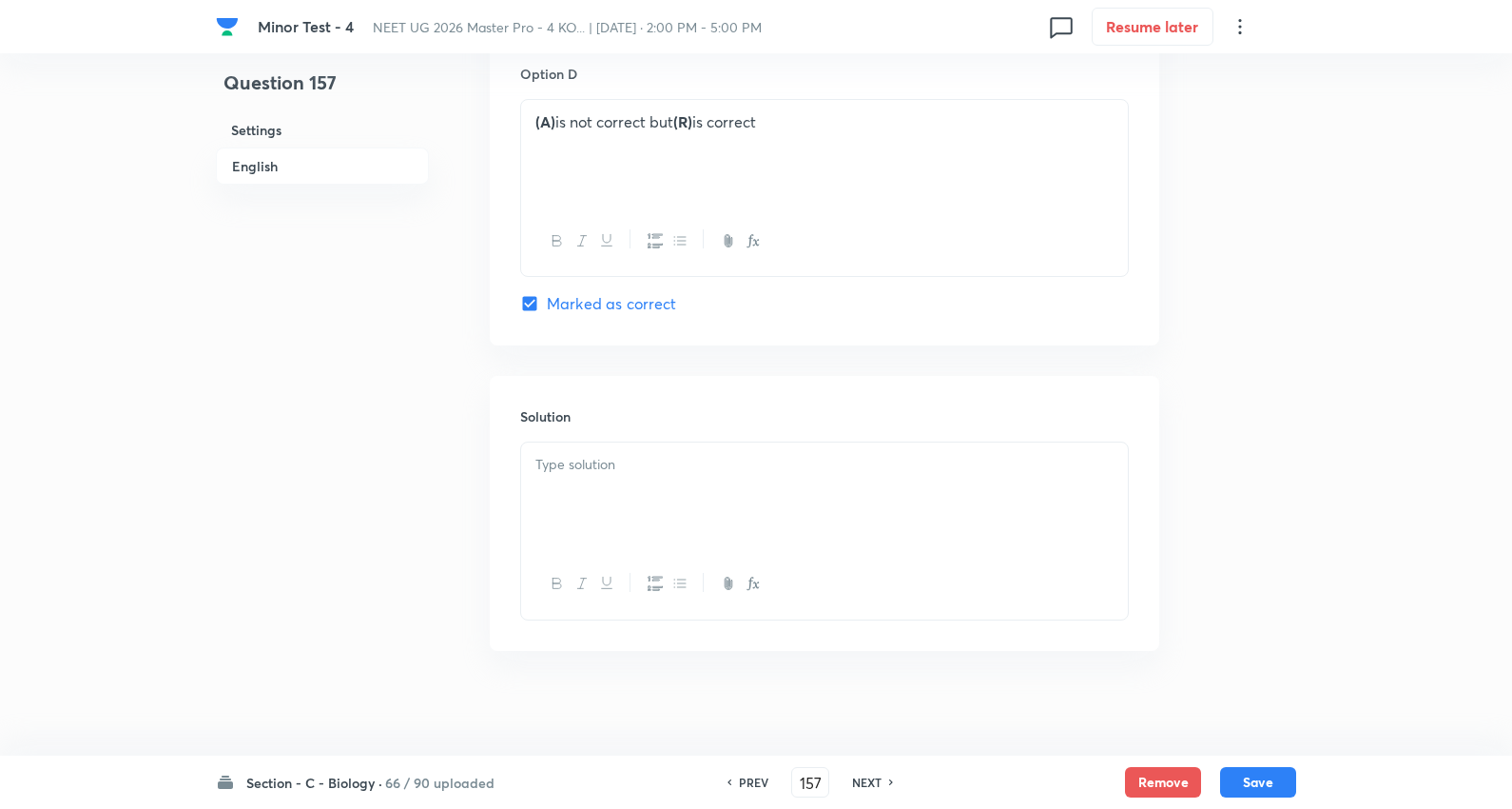
scroll to position [1928, 0]
click at [612, 457] on p at bounding box center [825, 455] width 579 height 22
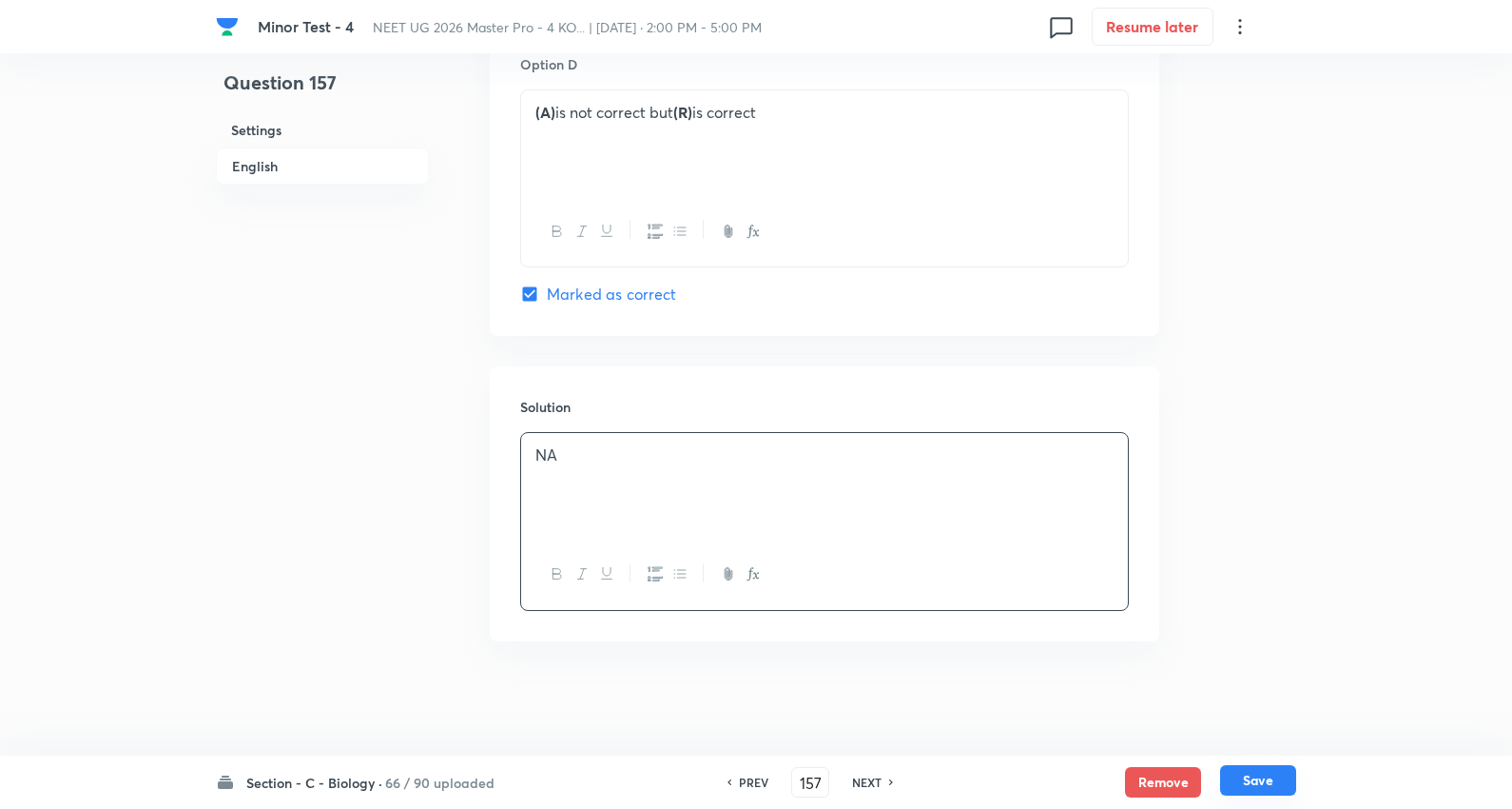
click at [1268, 776] on button "Save" at bounding box center [1258, 780] width 76 height 30
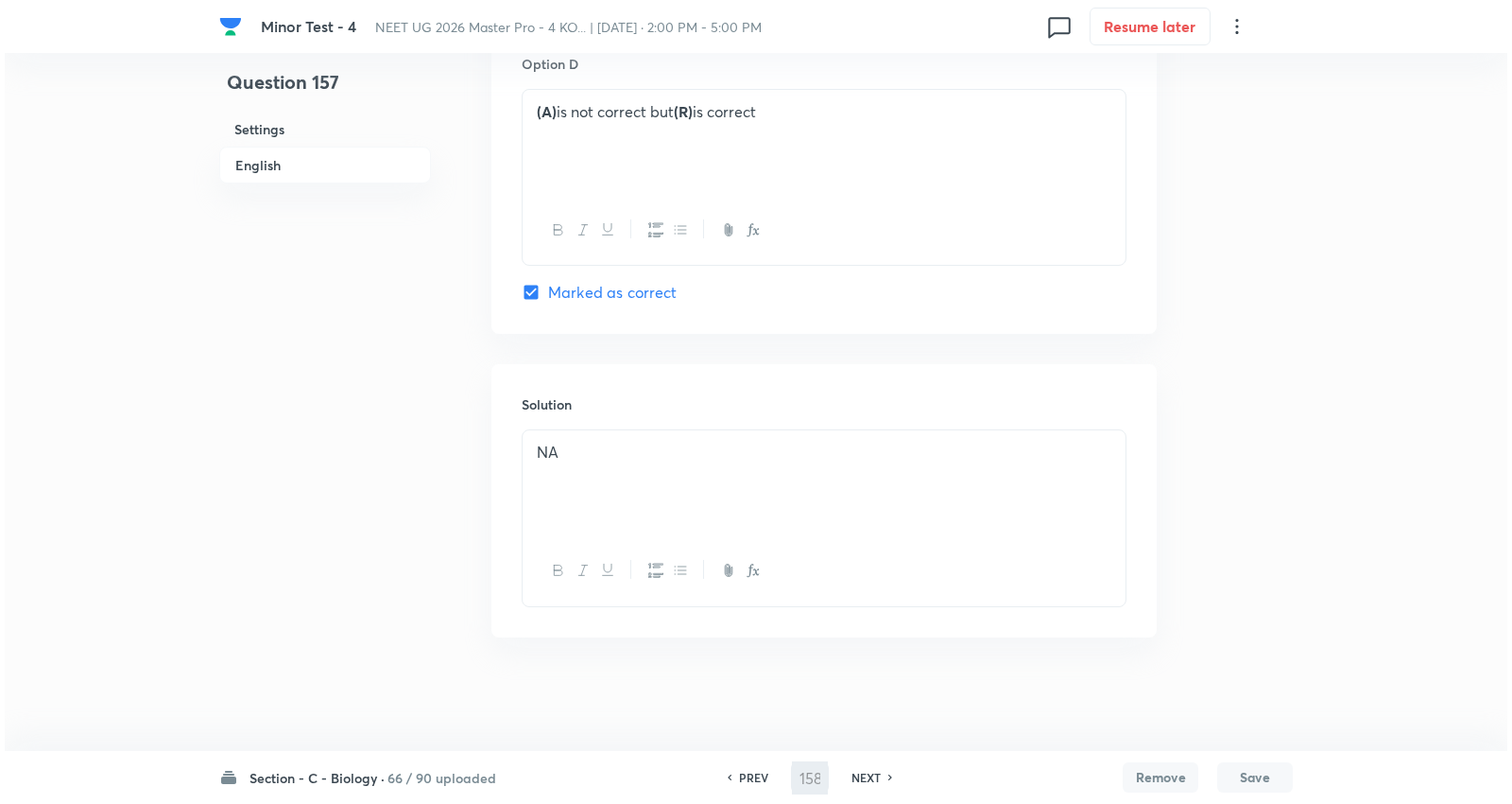
scroll to position [0, 0]
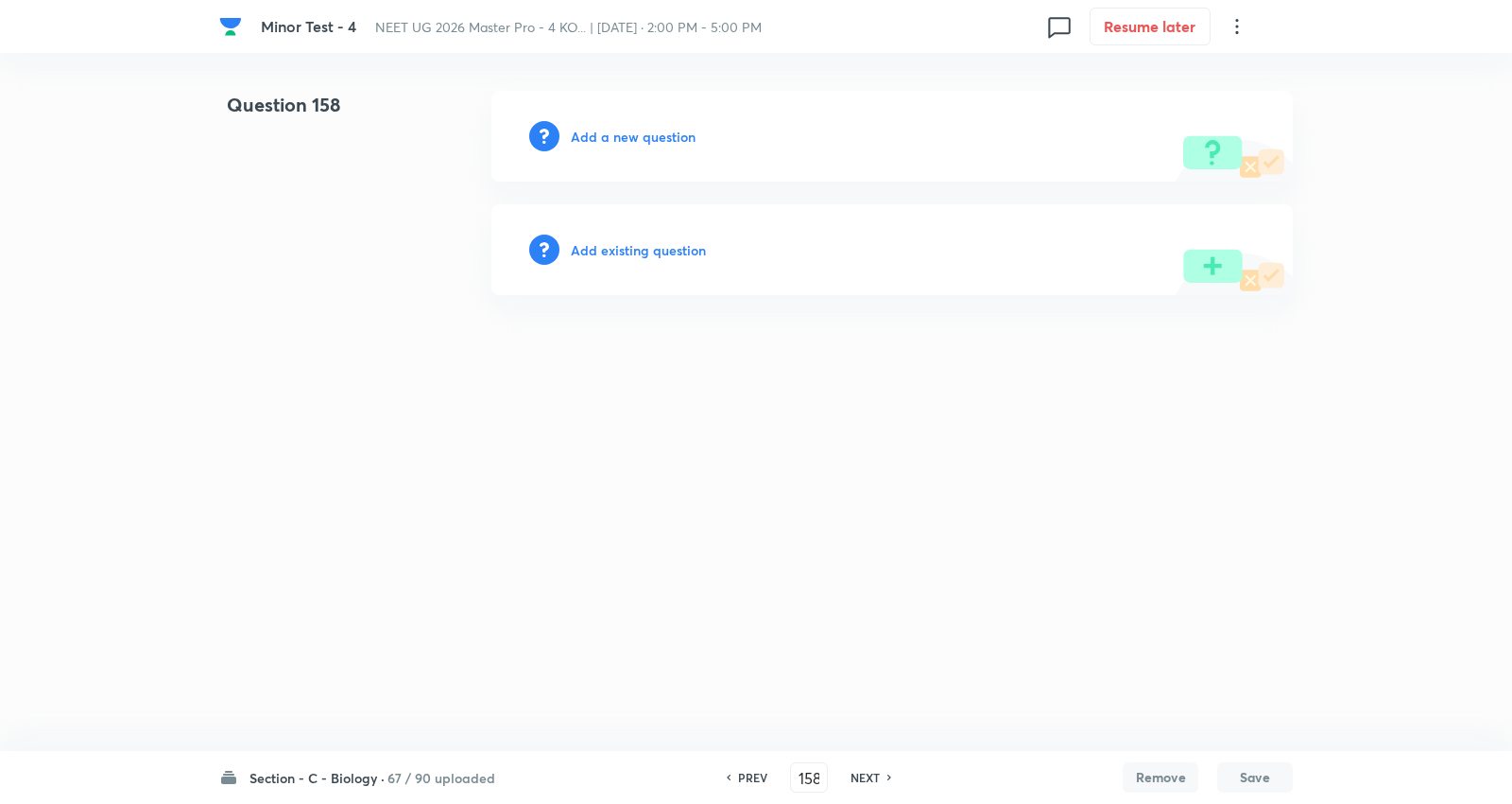
click at [646, 128] on h6 "Add a new question" at bounding box center [633, 136] width 125 height 19
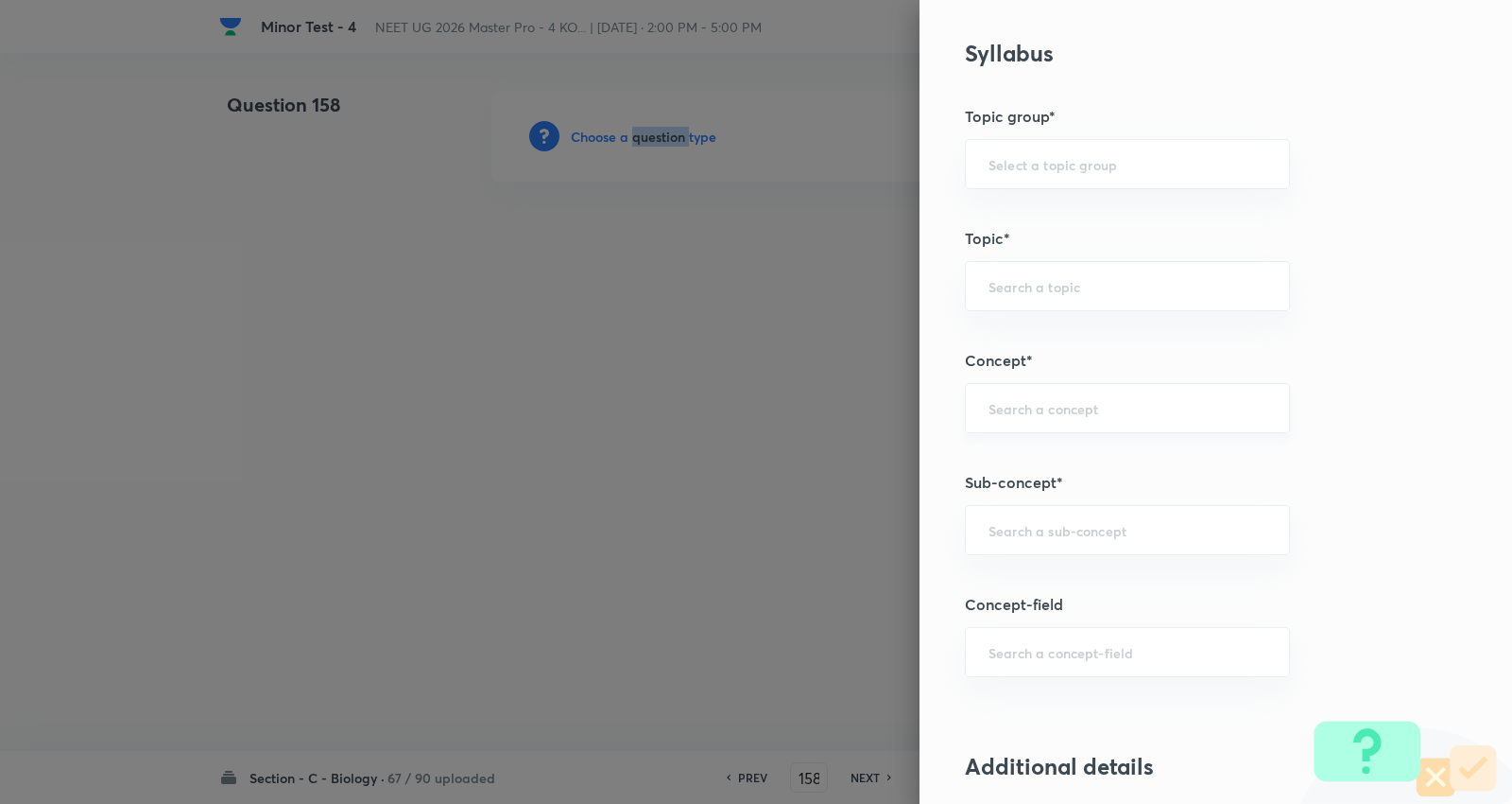
scroll to position [945, 0]
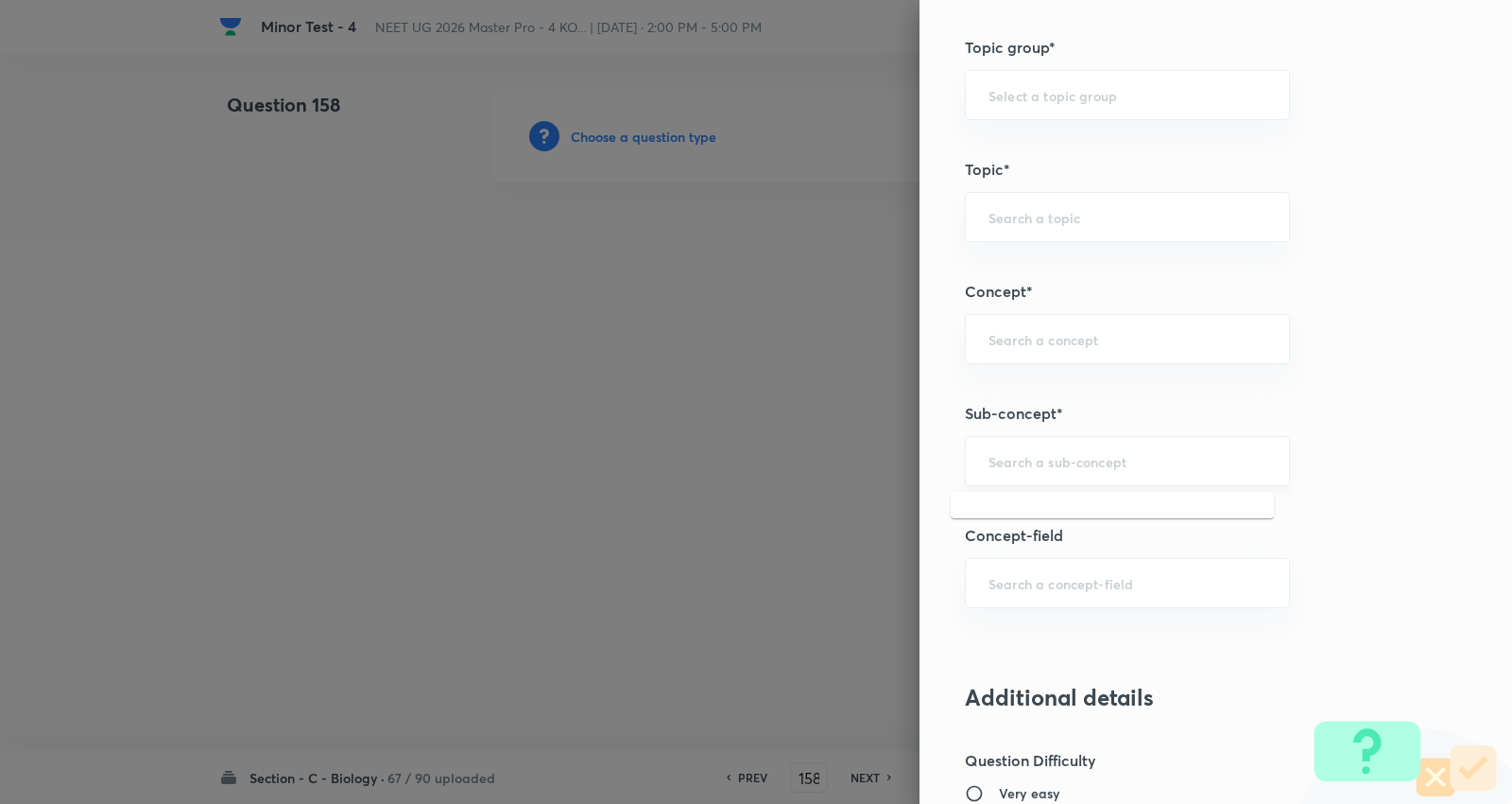
click at [1107, 464] on input "text" at bounding box center [1128, 460] width 278 height 18
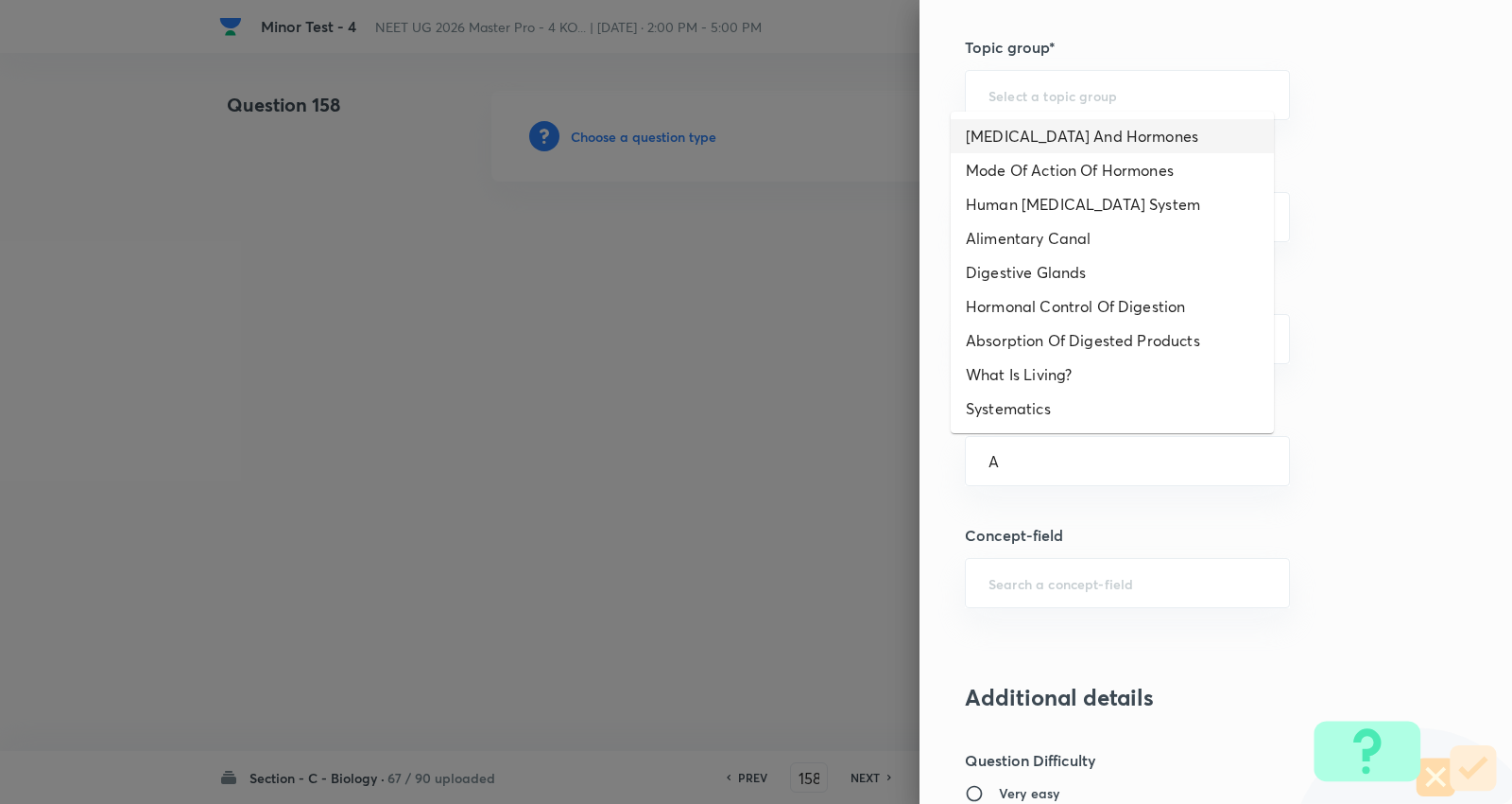
click at [1035, 130] on li "Endocrine Glands And Hormones" at bounding box center [1112, 135] width 323 height 34
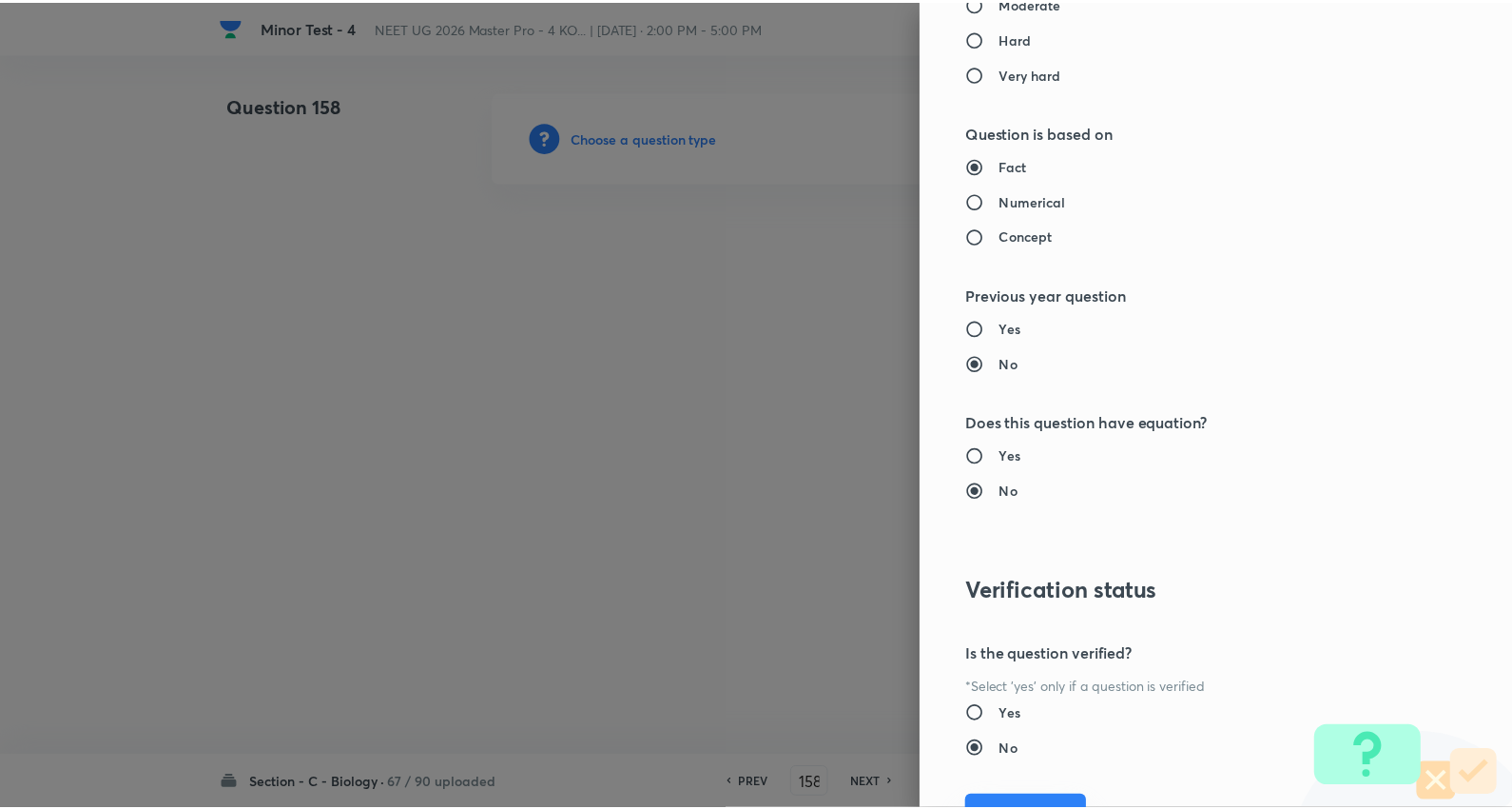
scroll to position [1913, 0]
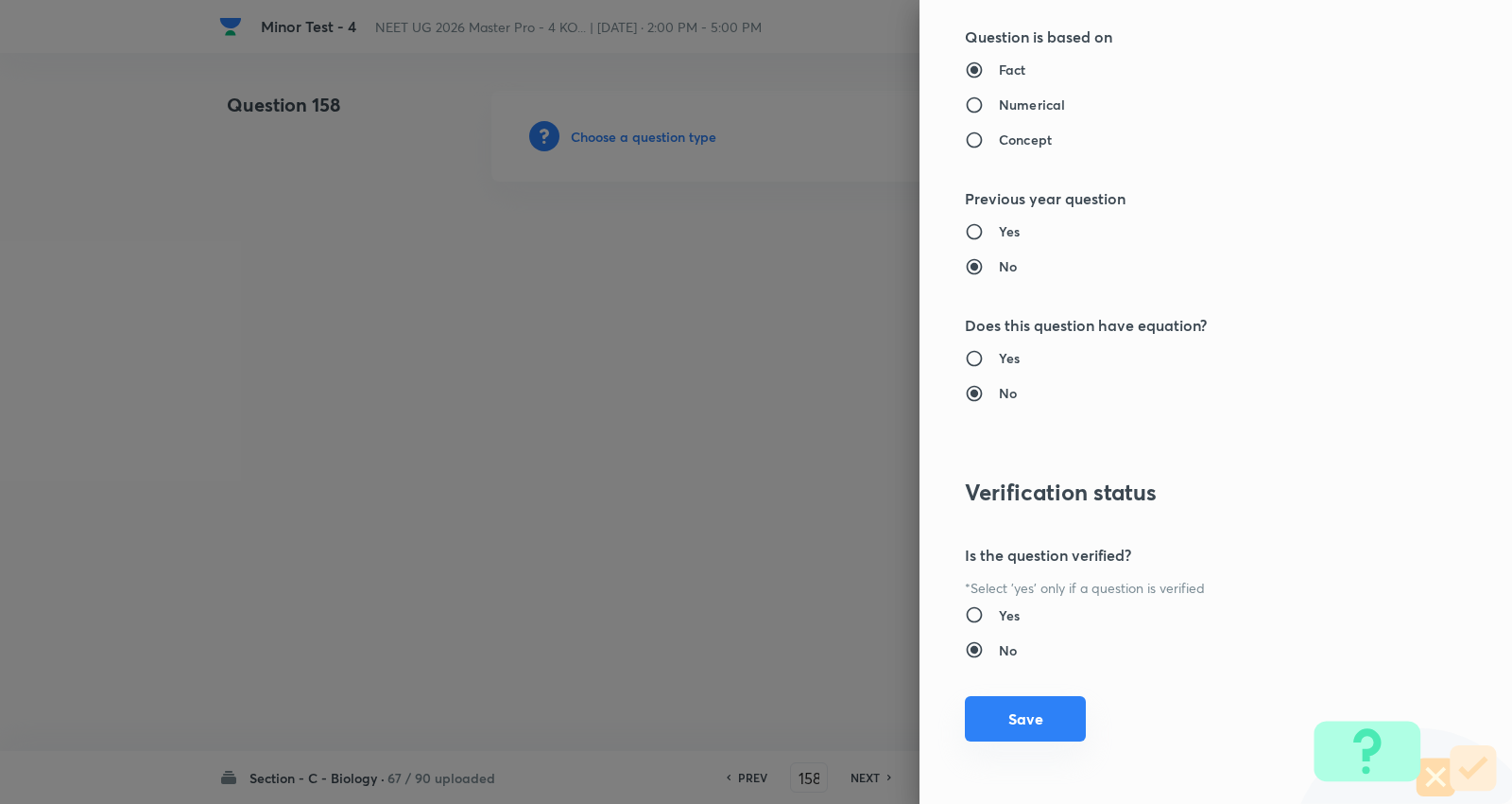
click at [988, 716] on button "Save" at bounding box center [1026, 718] width 121 height 46
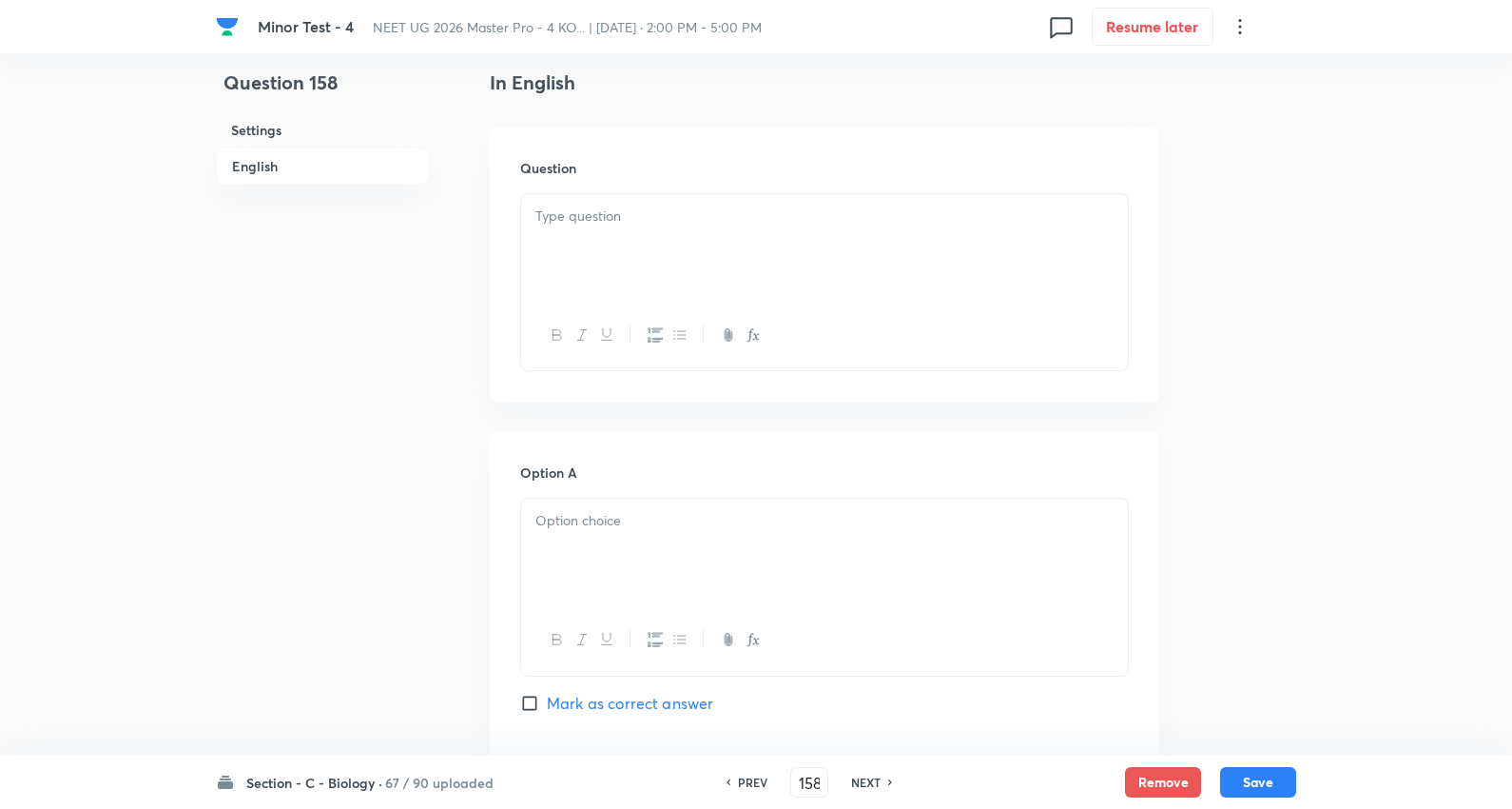
scroll to position [316, 0]
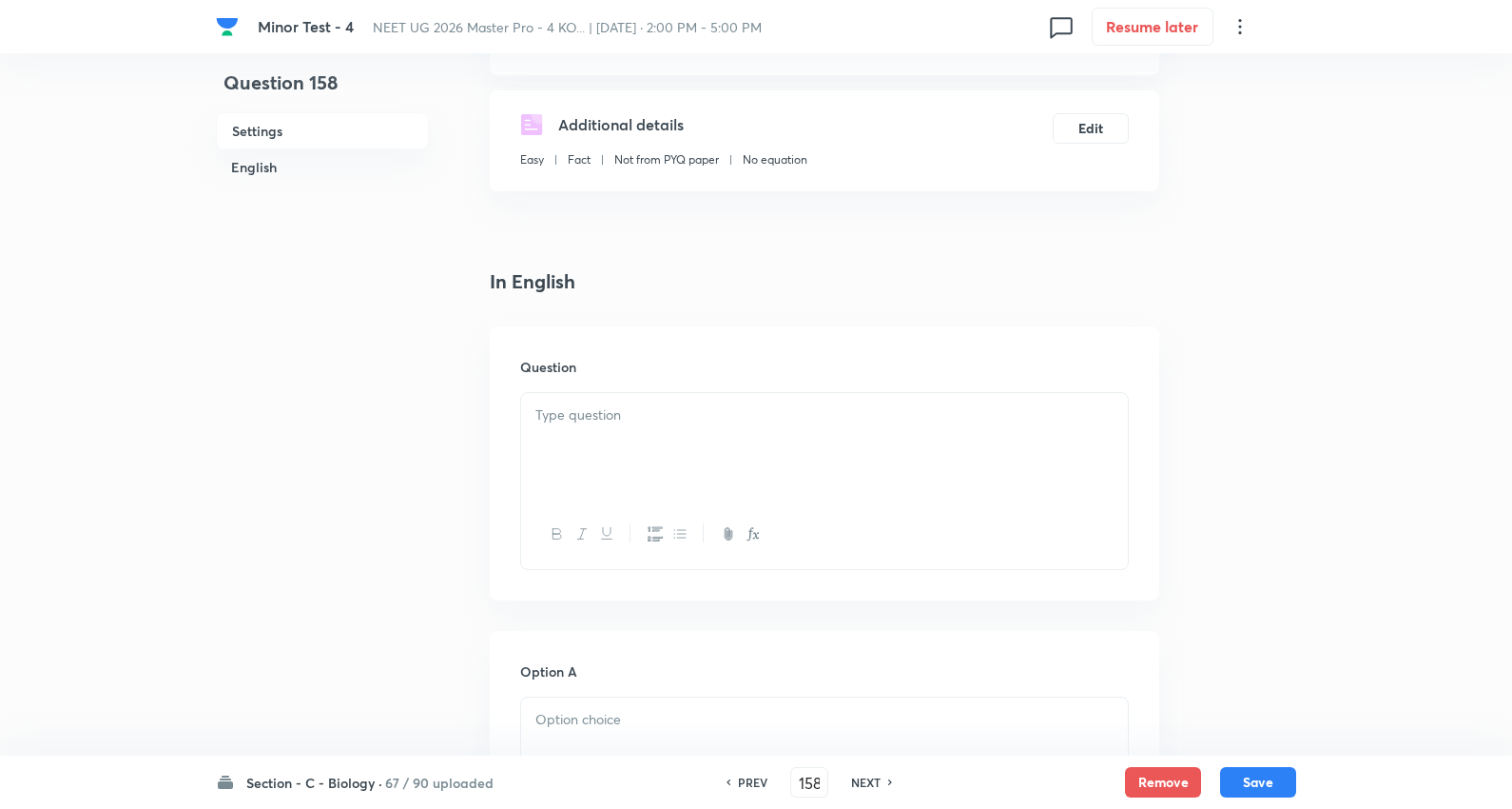
click at [620, 401] on div at bounding box center [825, 446] width 607 height 107
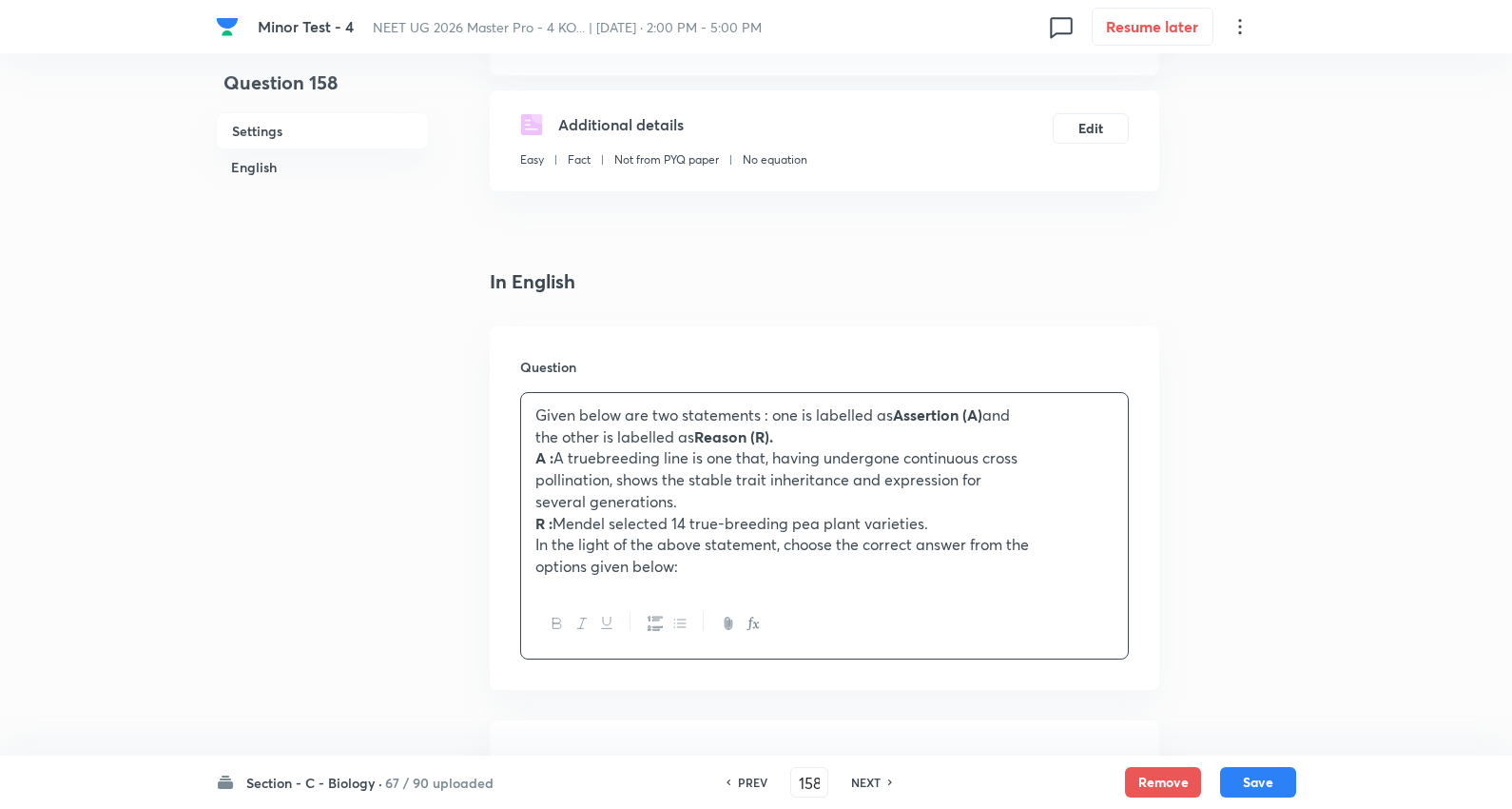
click at [658, 469] on p "pollination, shows the stable trait inheritance and expression for" at bounding box center [825, 480] width 579 height 22
click at [669, 458] on p "A : A truebreeding line is one that, having undergone continuous cross" at bounding box center [825, 458] width 579 height 22
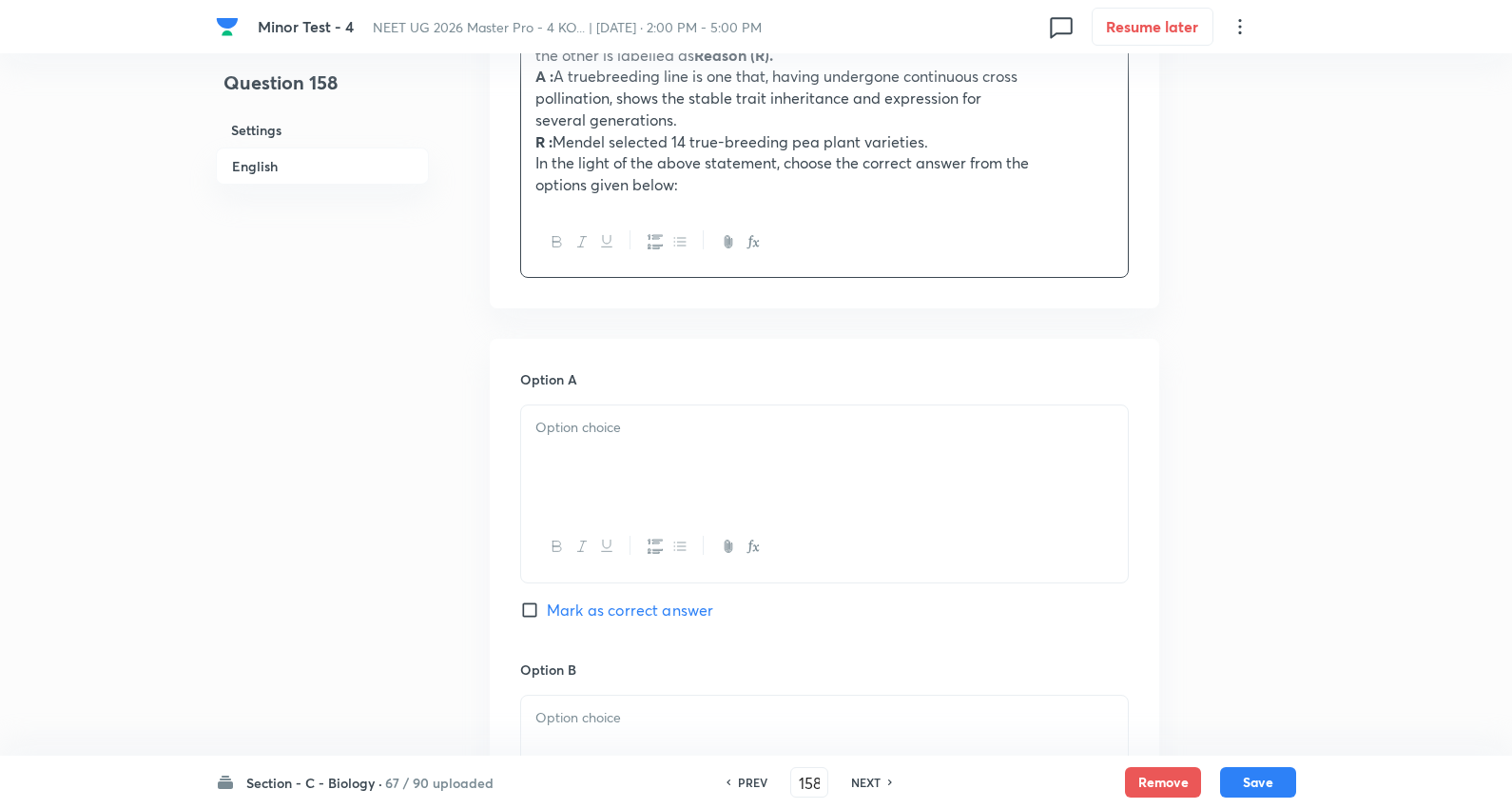
scroll to position [739, 0]
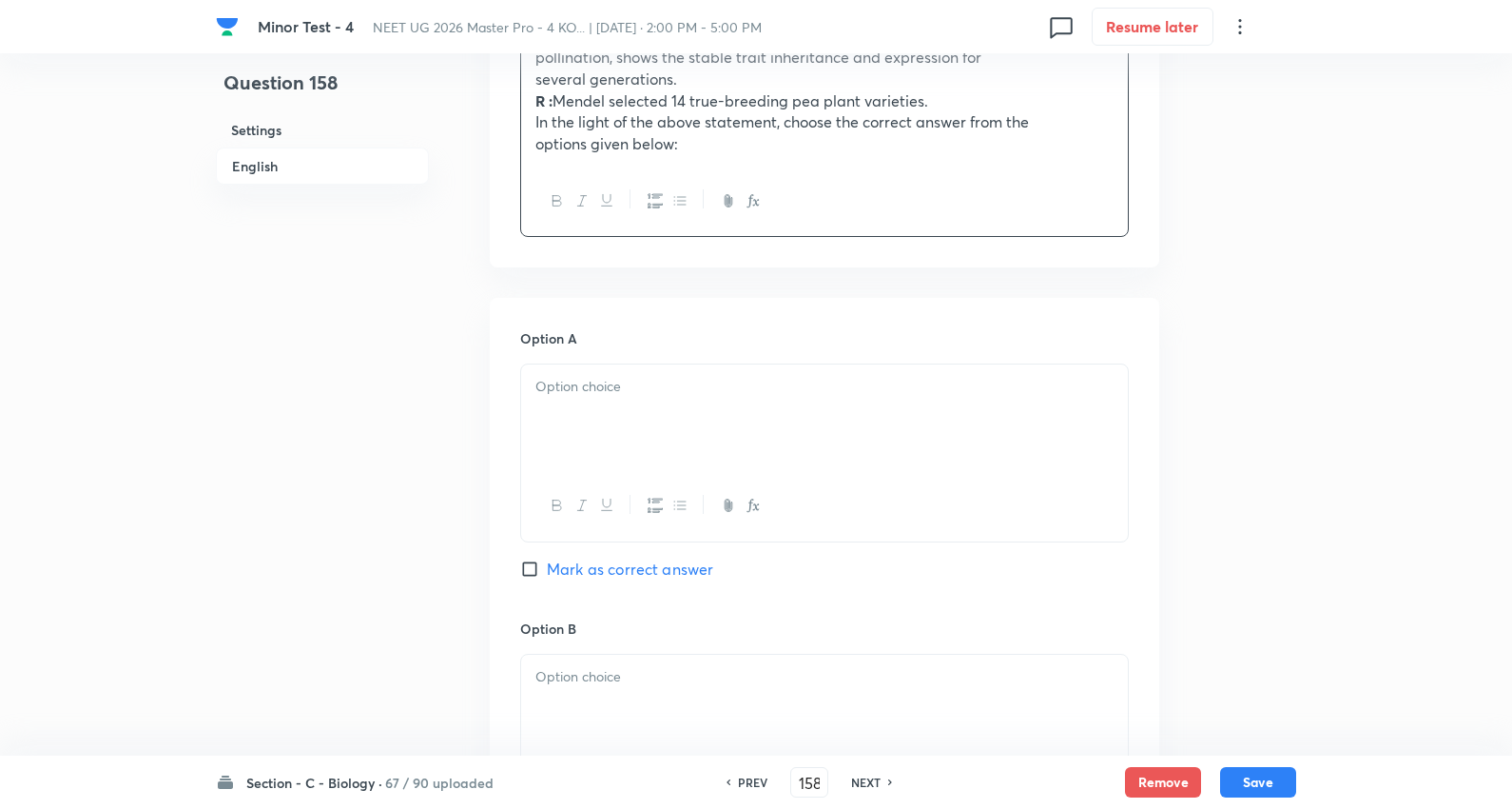
click at [612, 374] on div at bounding box center [825, 417] width 607 height 107
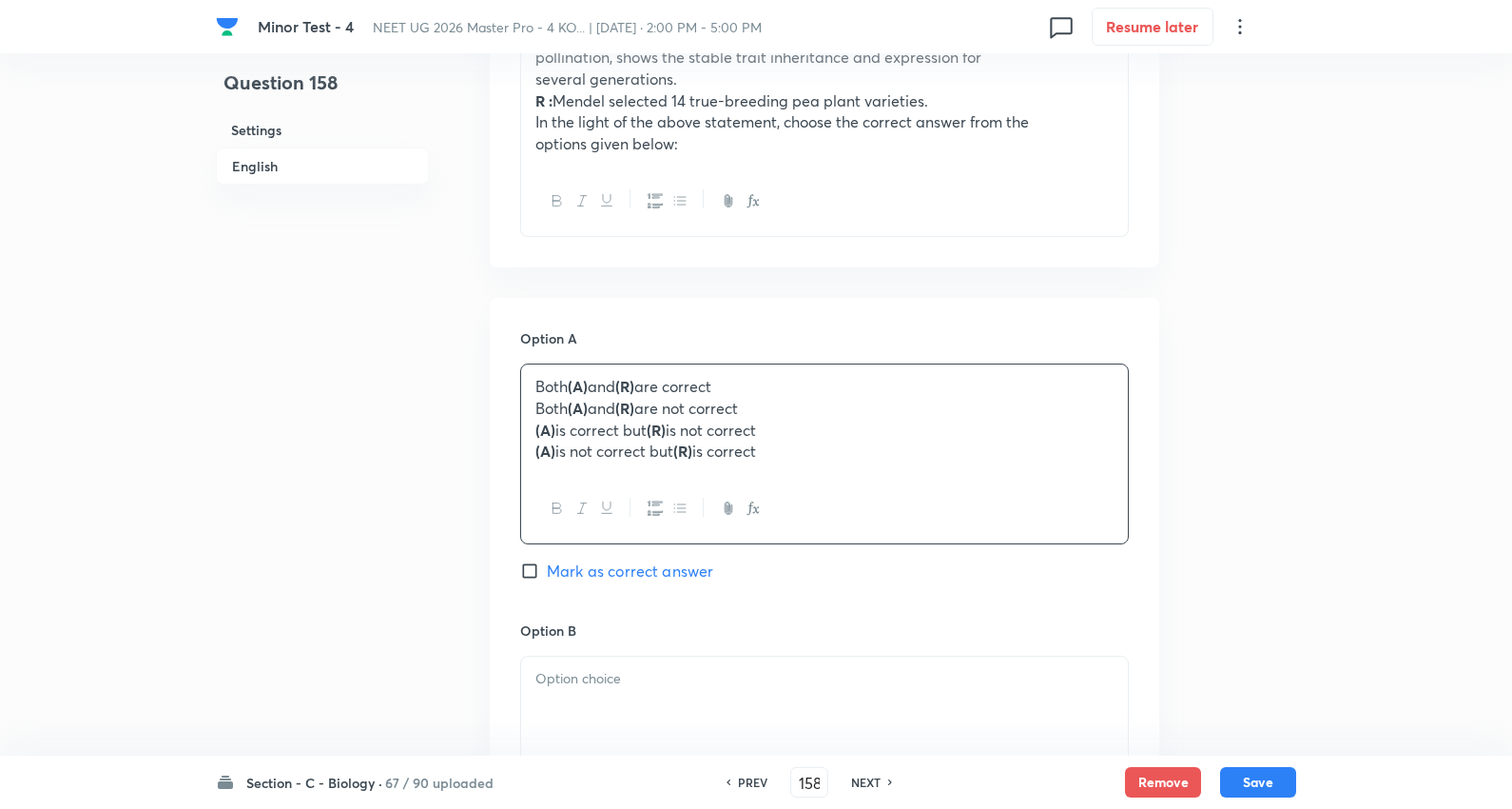
drag, startPoint x: 533, startPoint y: 406, endPoint x: 1325, endPoint y: 547, distance: 804.5
click at [1325, 547] on div "Minor Test - 4 NEET UG 2026 Master Pro - 4 KO... | Oct 5, 2025 · 2:00 PM - 5:00…" at bounding box center [756, 606] width 1512 height 2510
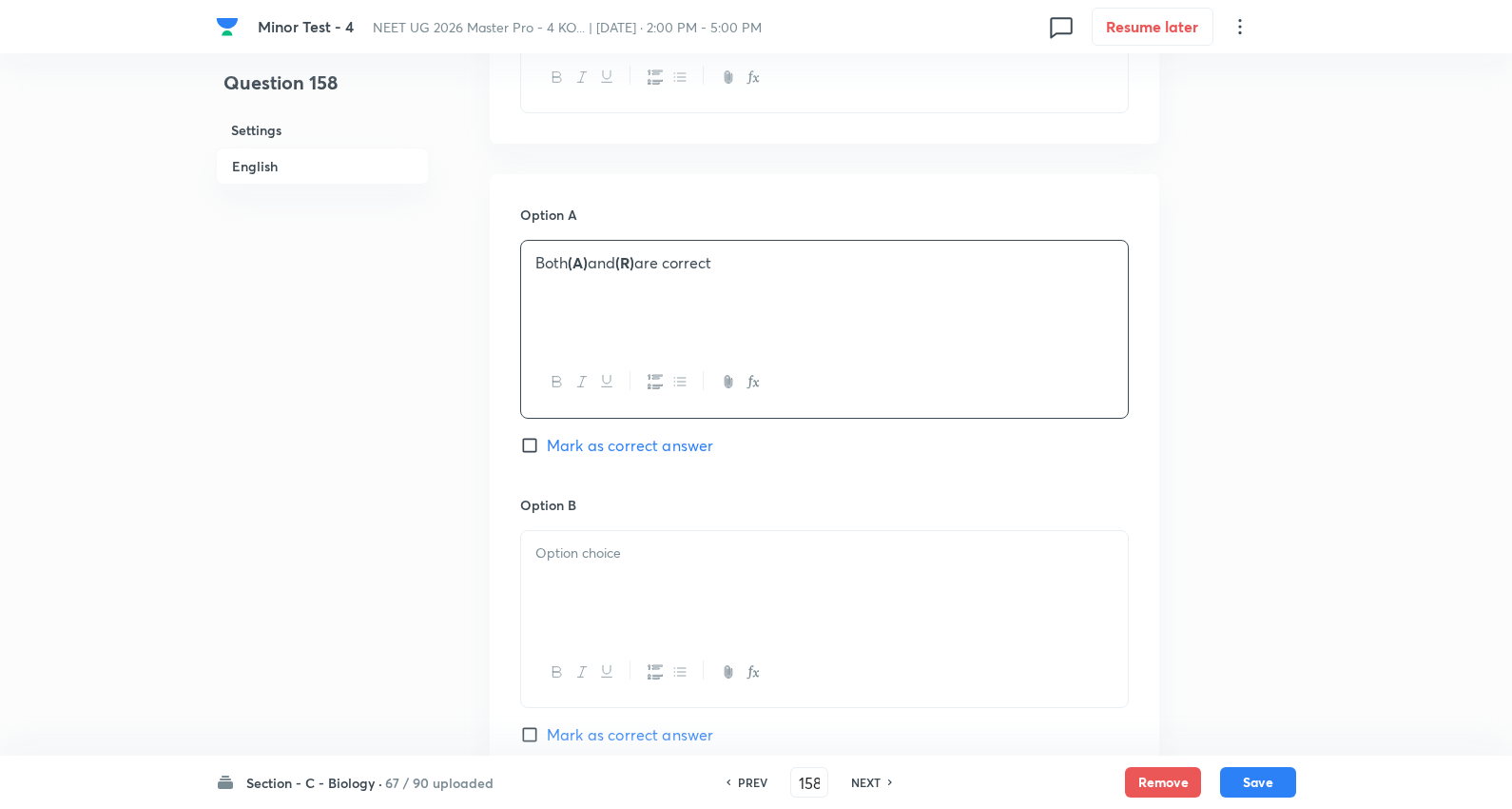
scroll to position [1057, 0]
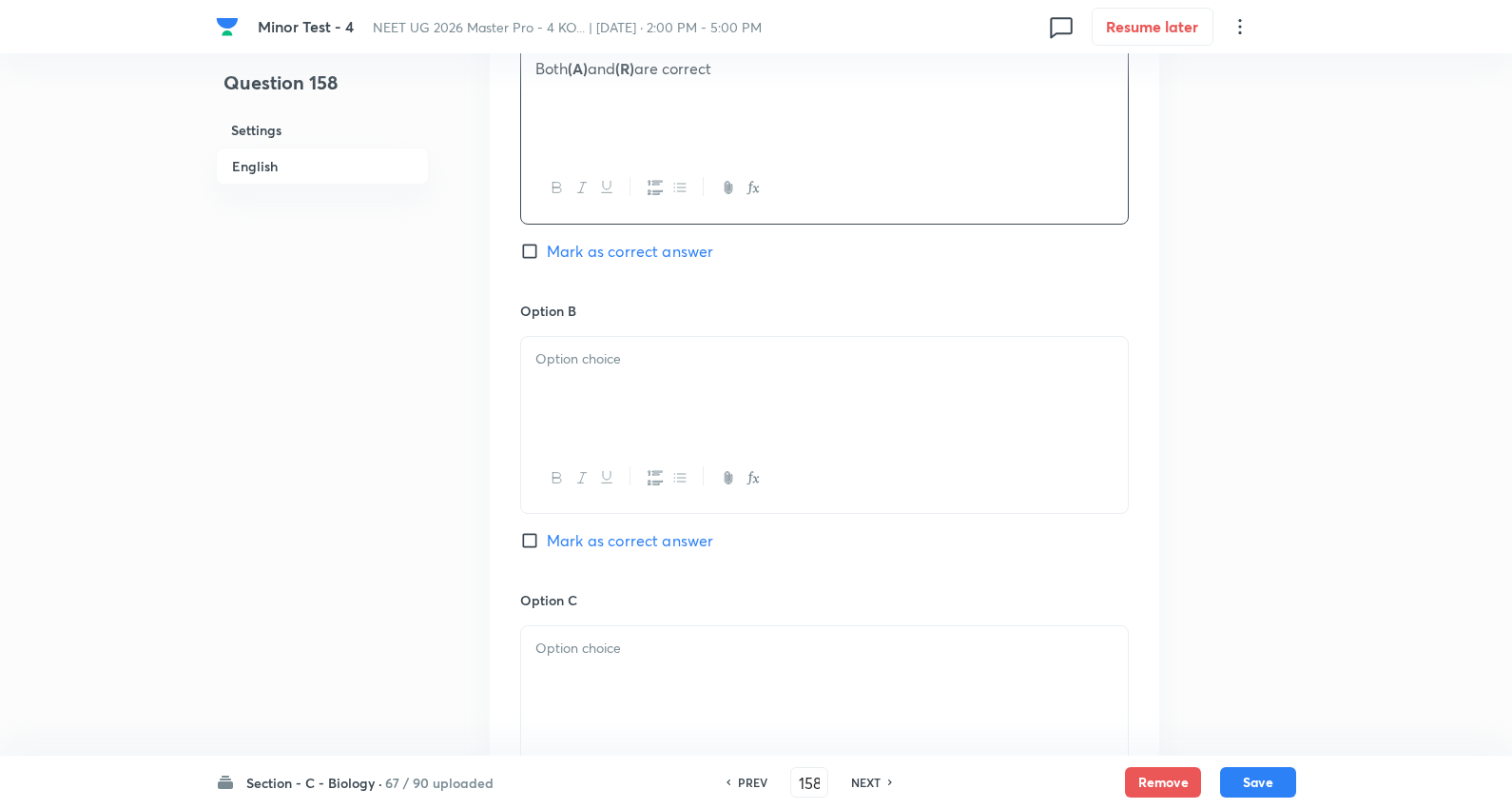
click at [629, 372] on div at bounding box center [825, 390] width 607 height 107
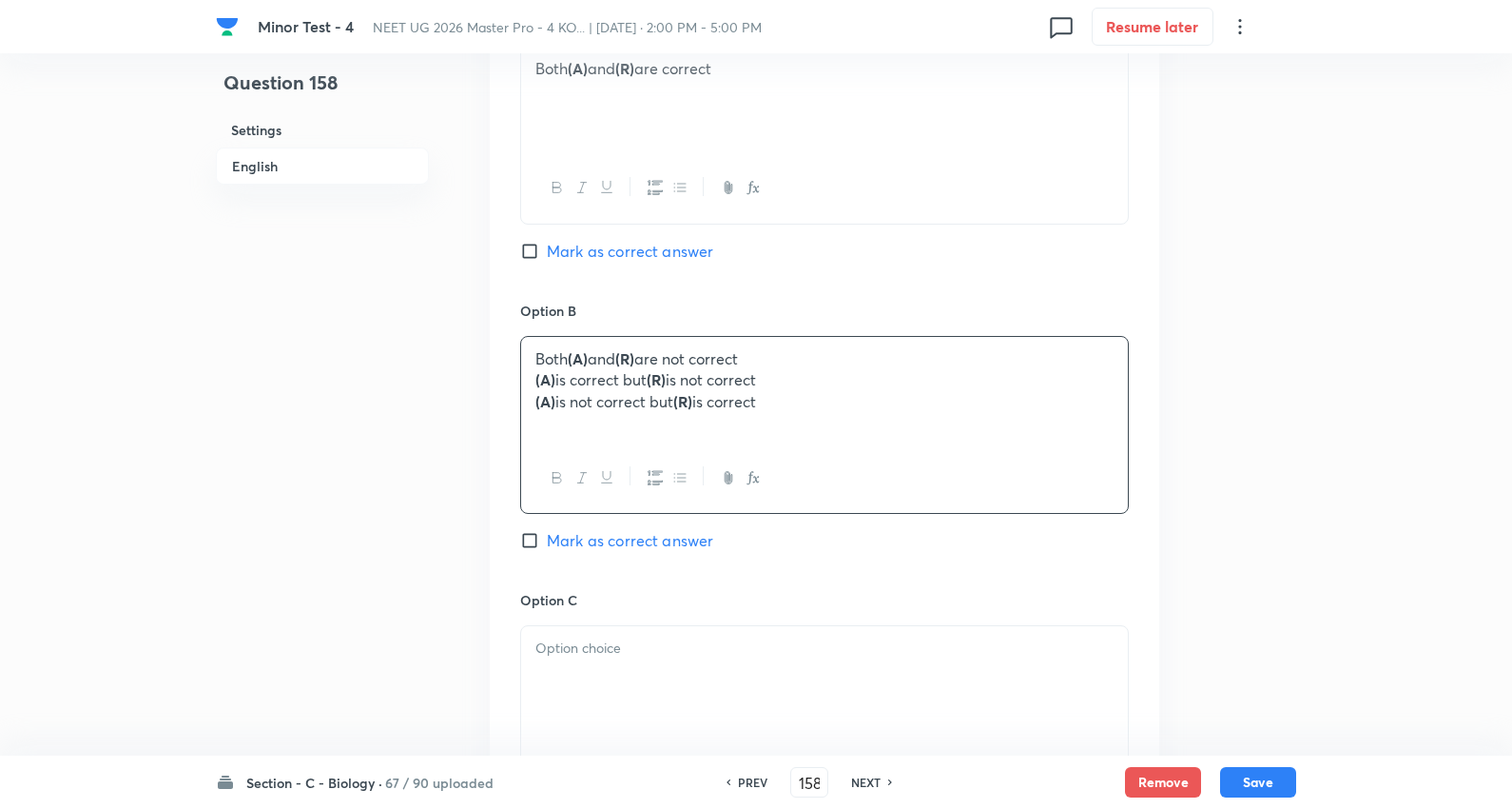
drag, startPoint x: 530, startPoint y: 379, endPoint x: 643, endPoint y: 446, distance: 131.4
click at [1241, 445] on div "Question 158 Settings English Settings Type Single choice correct 4 options + 4…" at bounding box center [756, 288] width 1080 height 2508
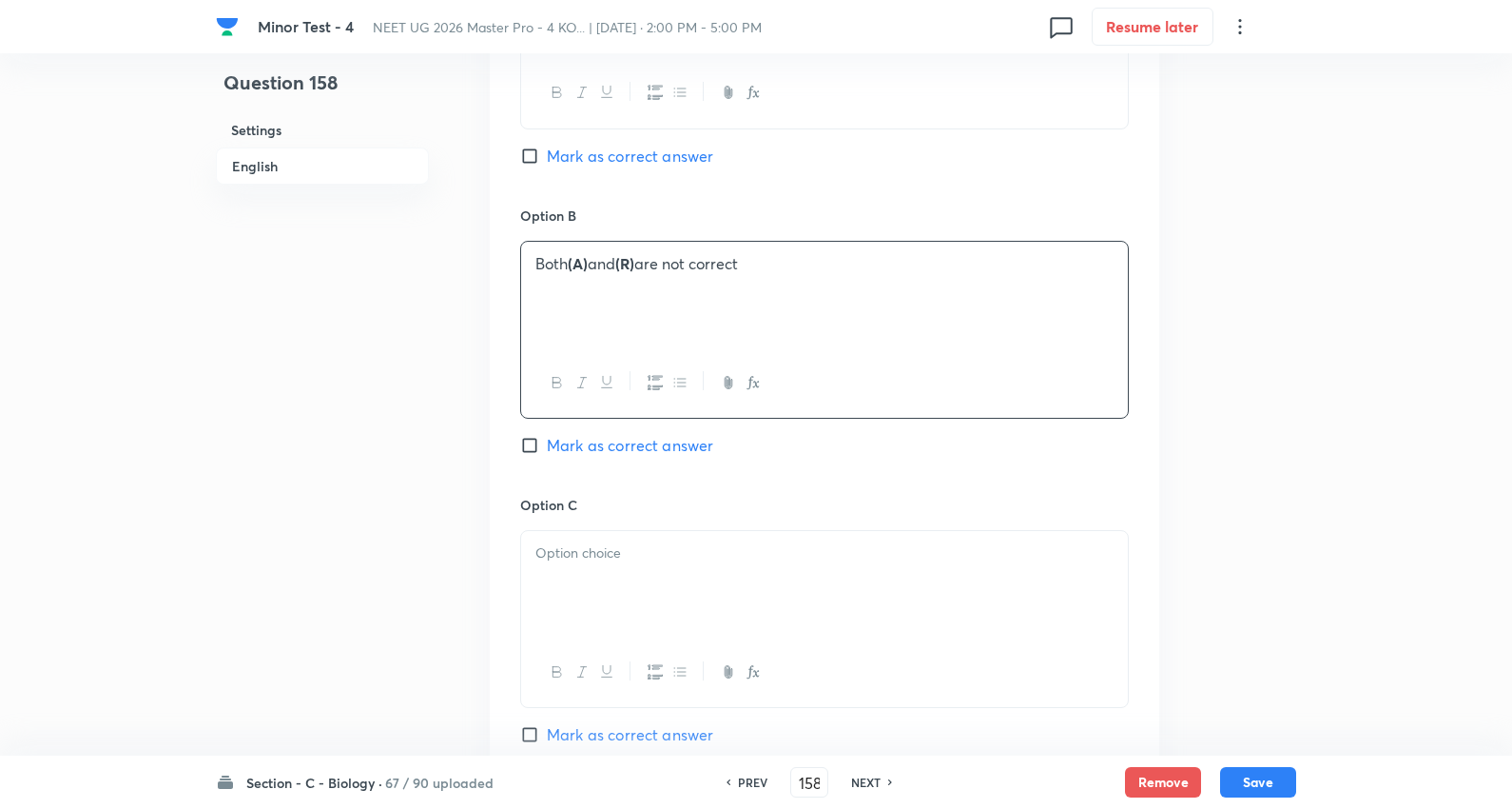
scroll to position [1374, 0]
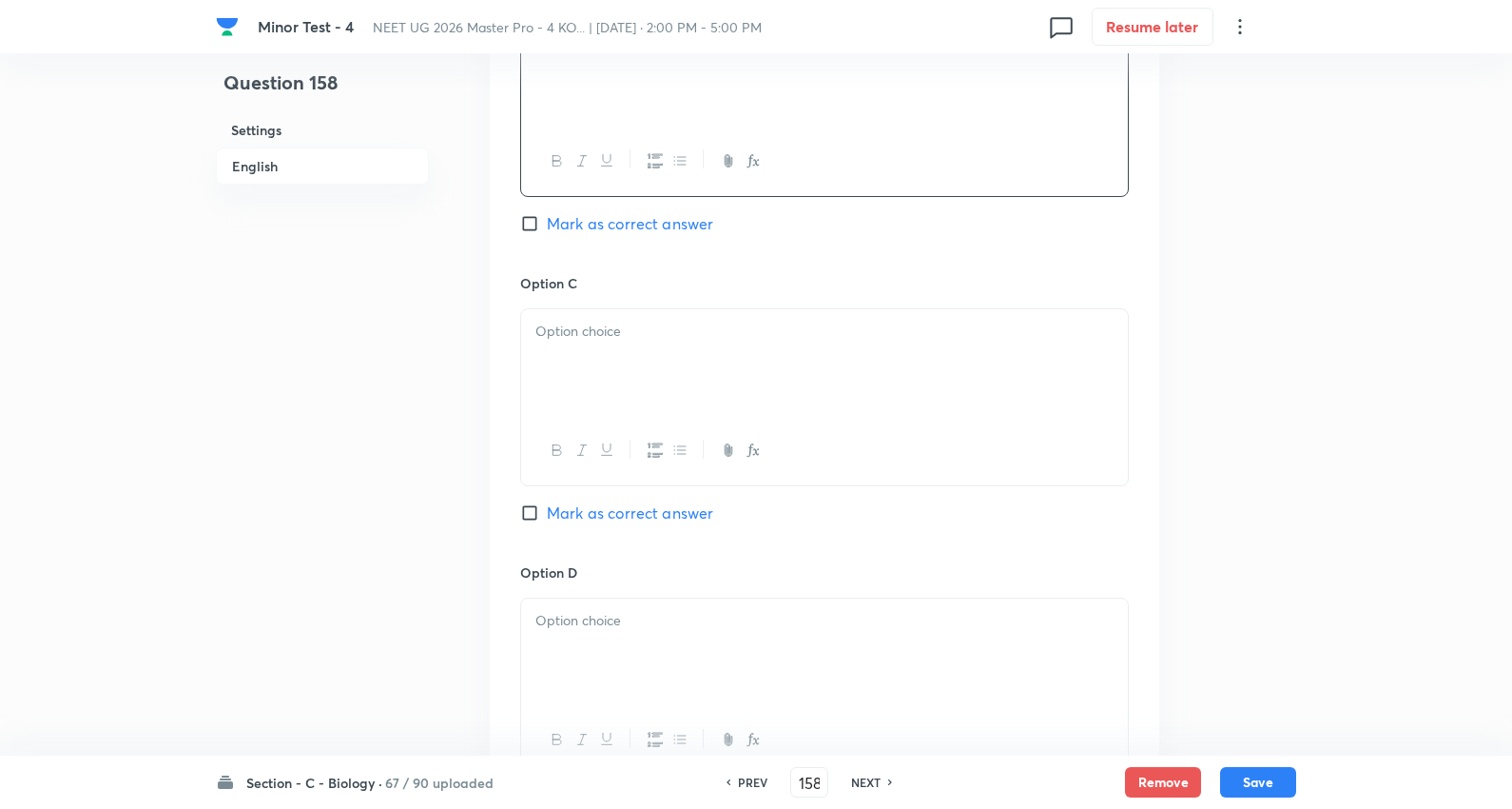
click at [615, 337] on p at bounding box center [825, 331] width 579 height 22
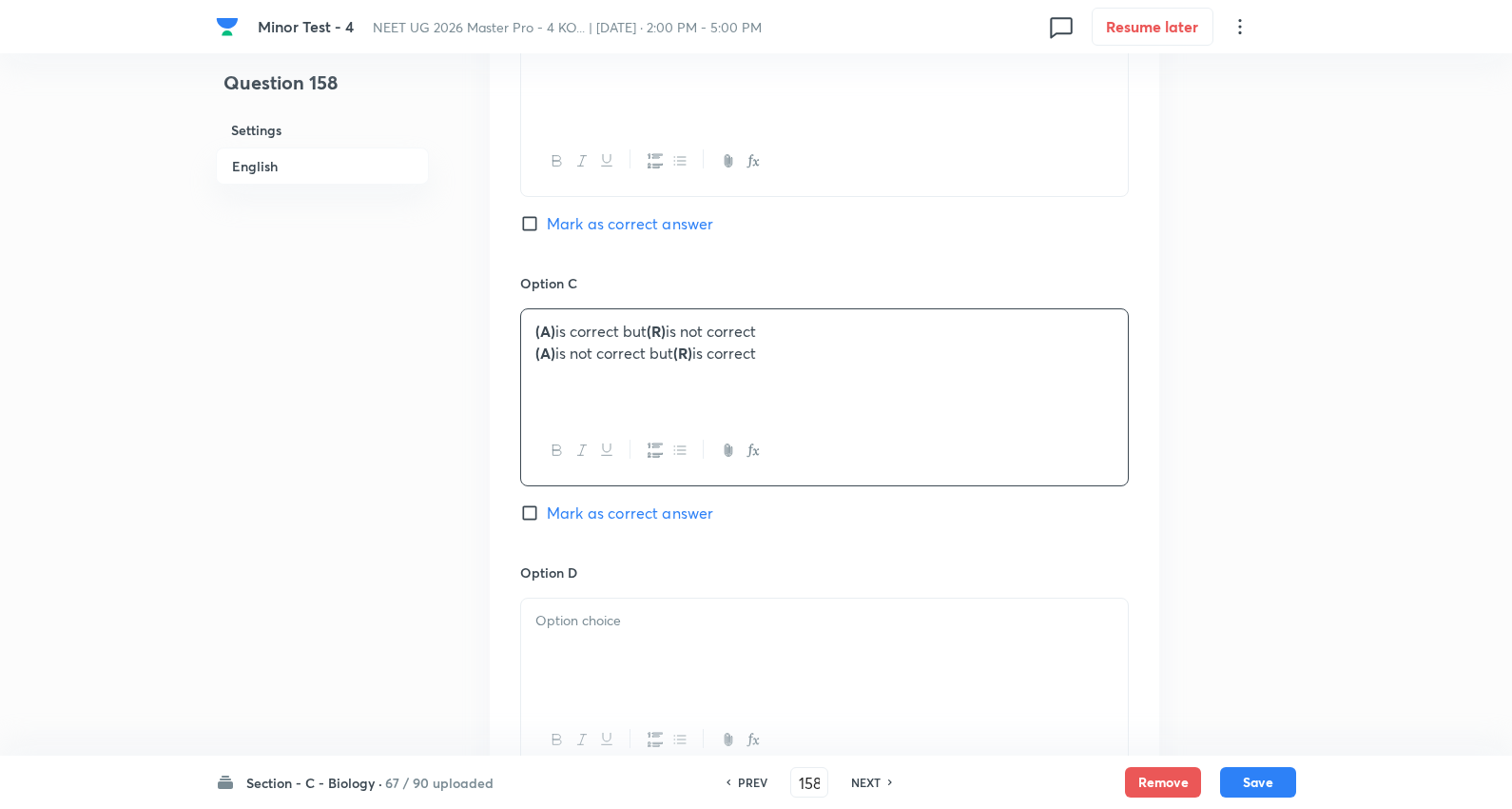
drag, startPoint x: 526, startPoint y: 345, endPoint x: 901, endPoint y: 368, distance: 375.7
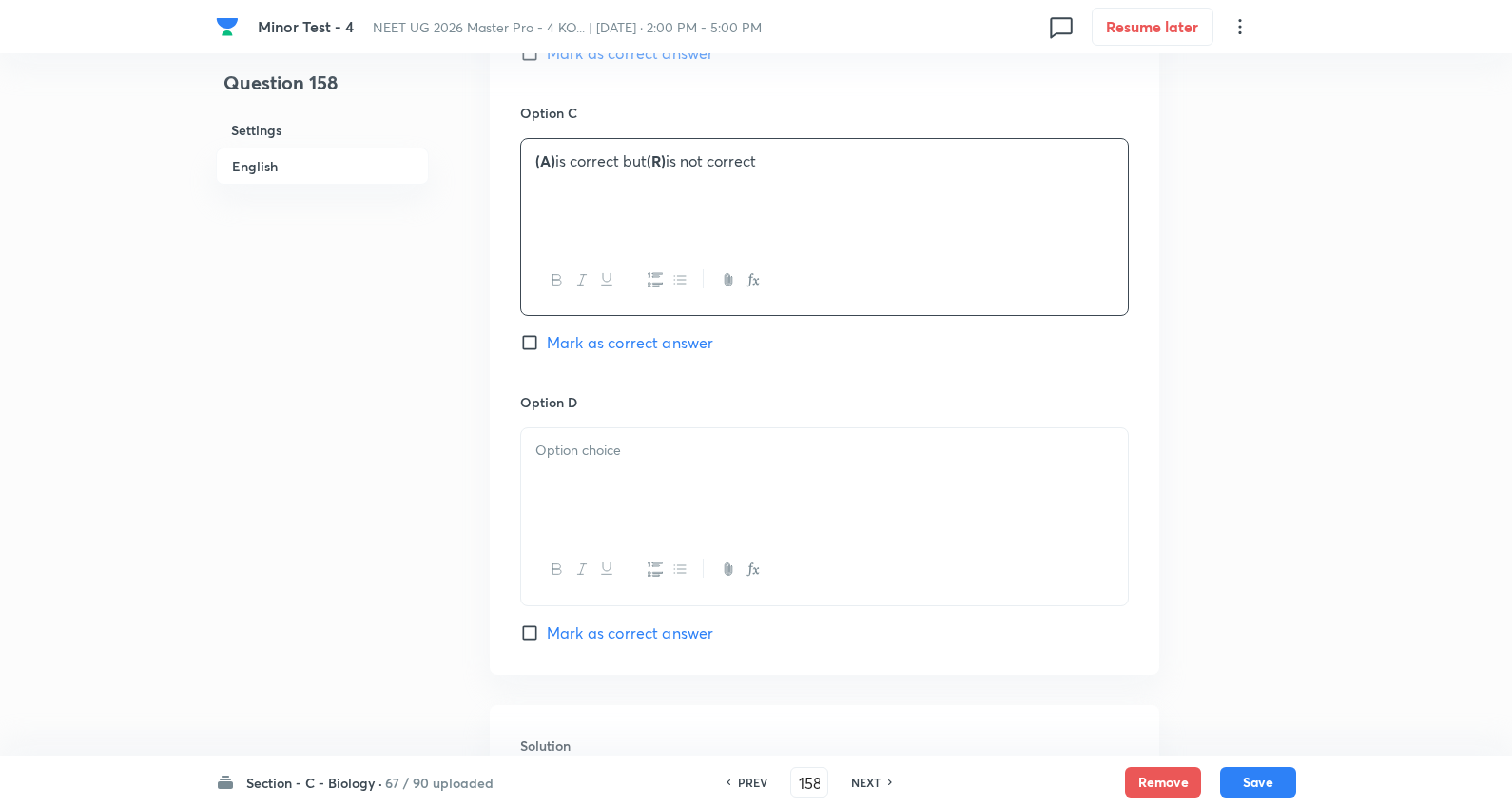
scroll to position [1585, 0]
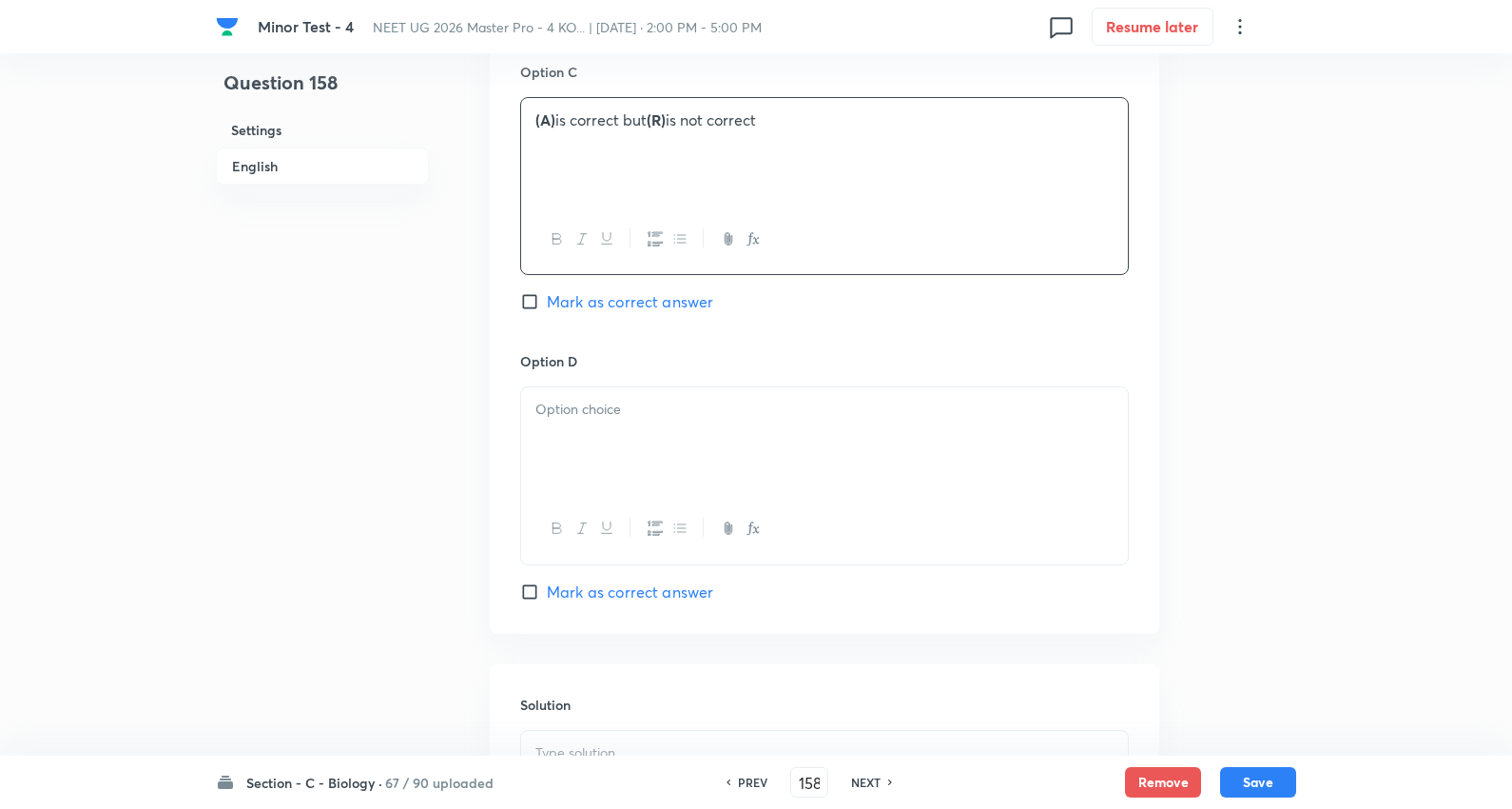
click at [641, 416] on p at bounding box center [825, 409] width 579 height 22
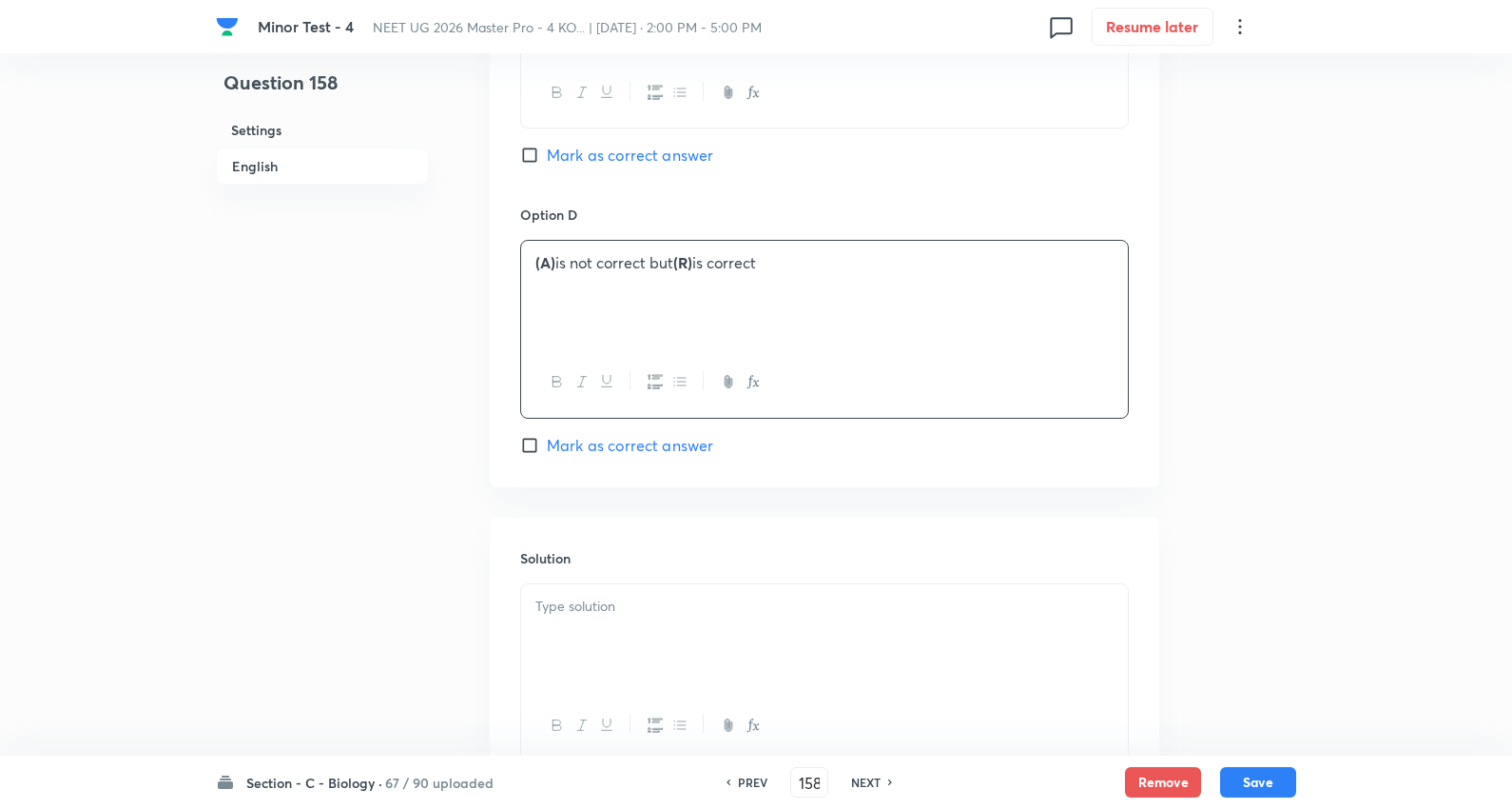
scroll to position [1885, 0]
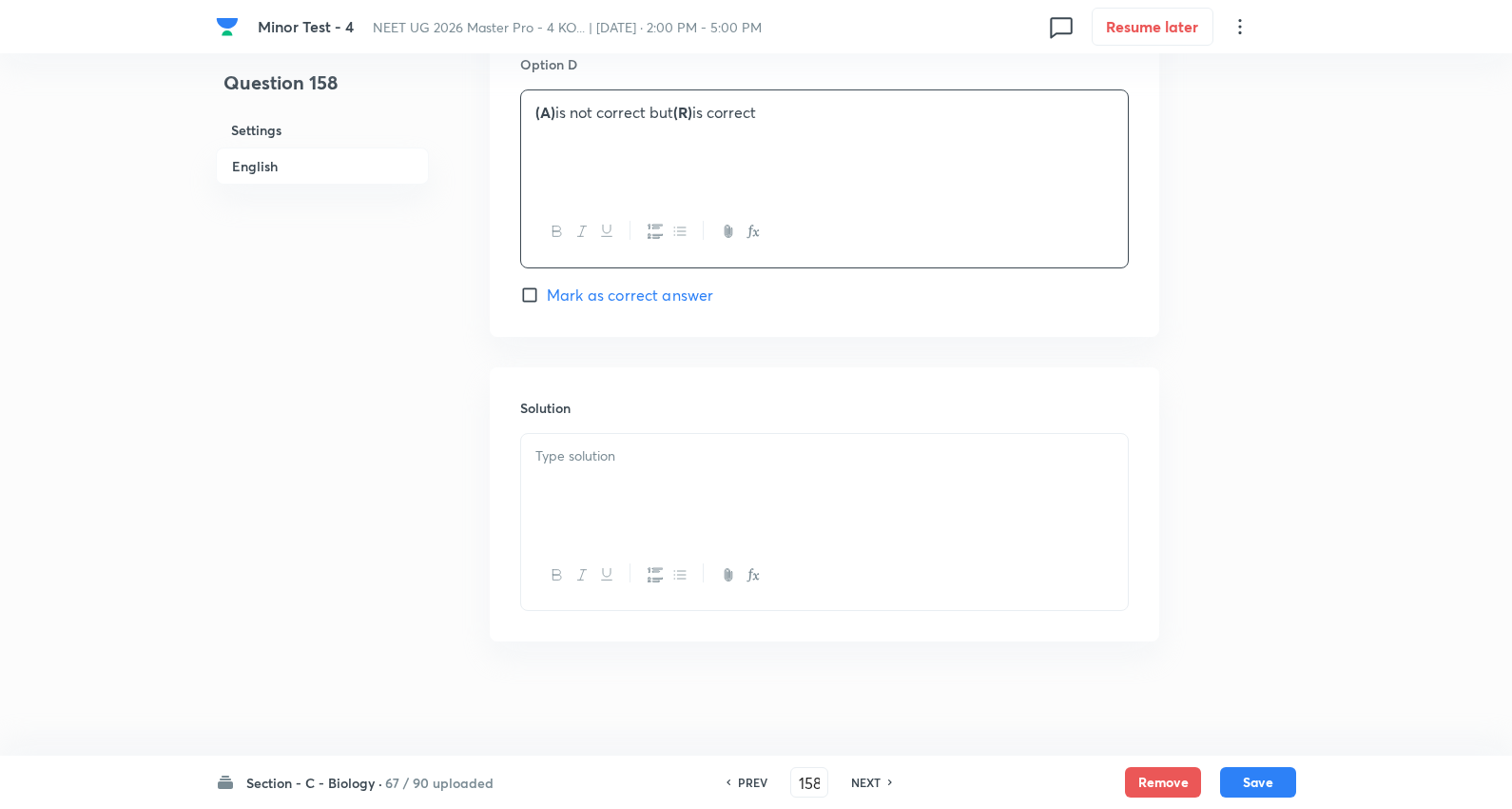
click at [650, 292] on span "Mark as correct answer" at bounding box center [631, 294] width 166 height 23
click at [547, 292] on input "Mark as correct answer" at bounding box center [533, 294] width 26 height 19
click at [641, 502] on div at bounding box center [825, 487] width 607 height 107
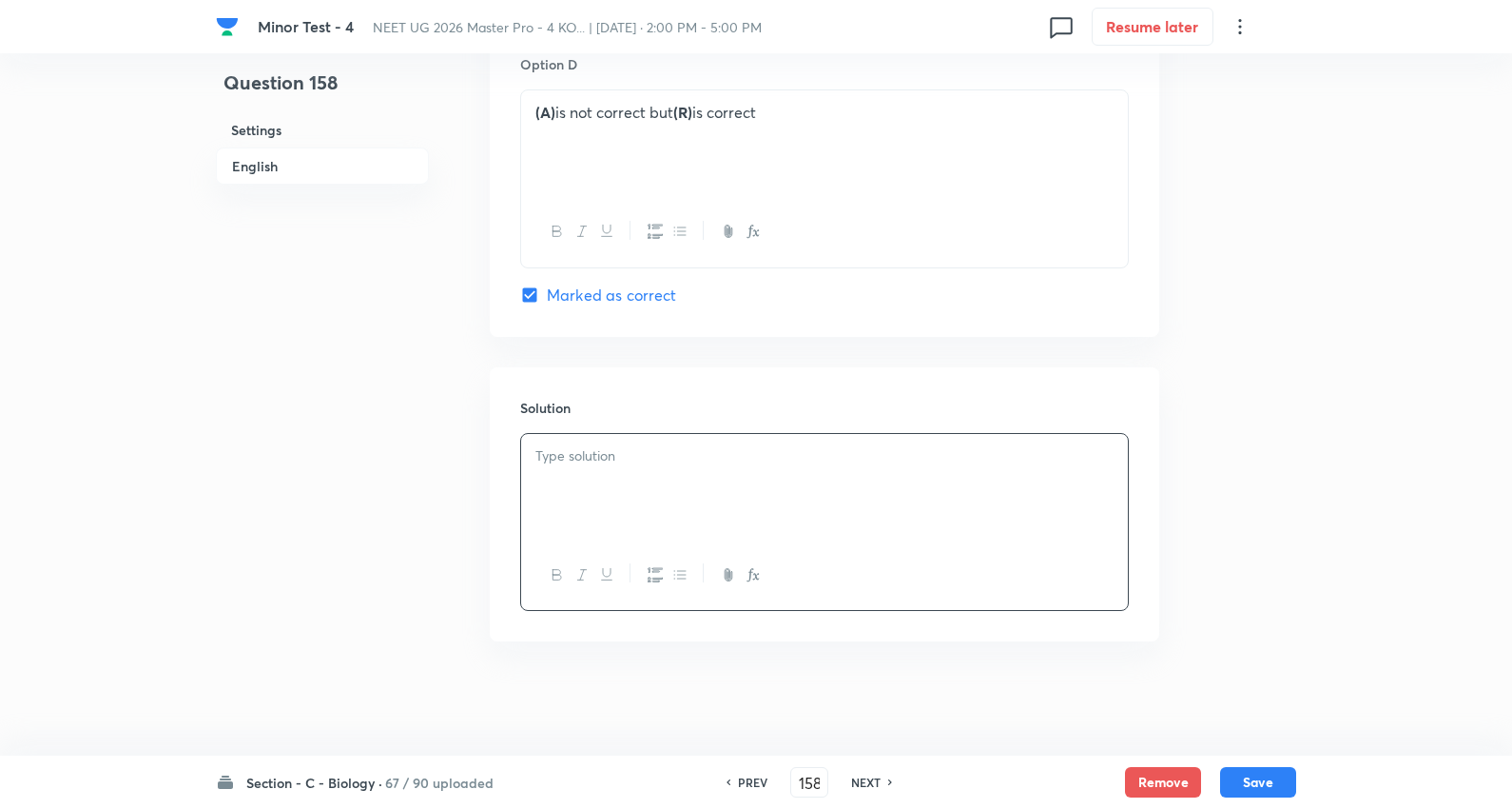
click at [633, 491] on div at bounding box center [825, 487] width 607 height 107
click at [1270, 771] on button "Save" at bounding box center [1258, 780] width 76 height 30
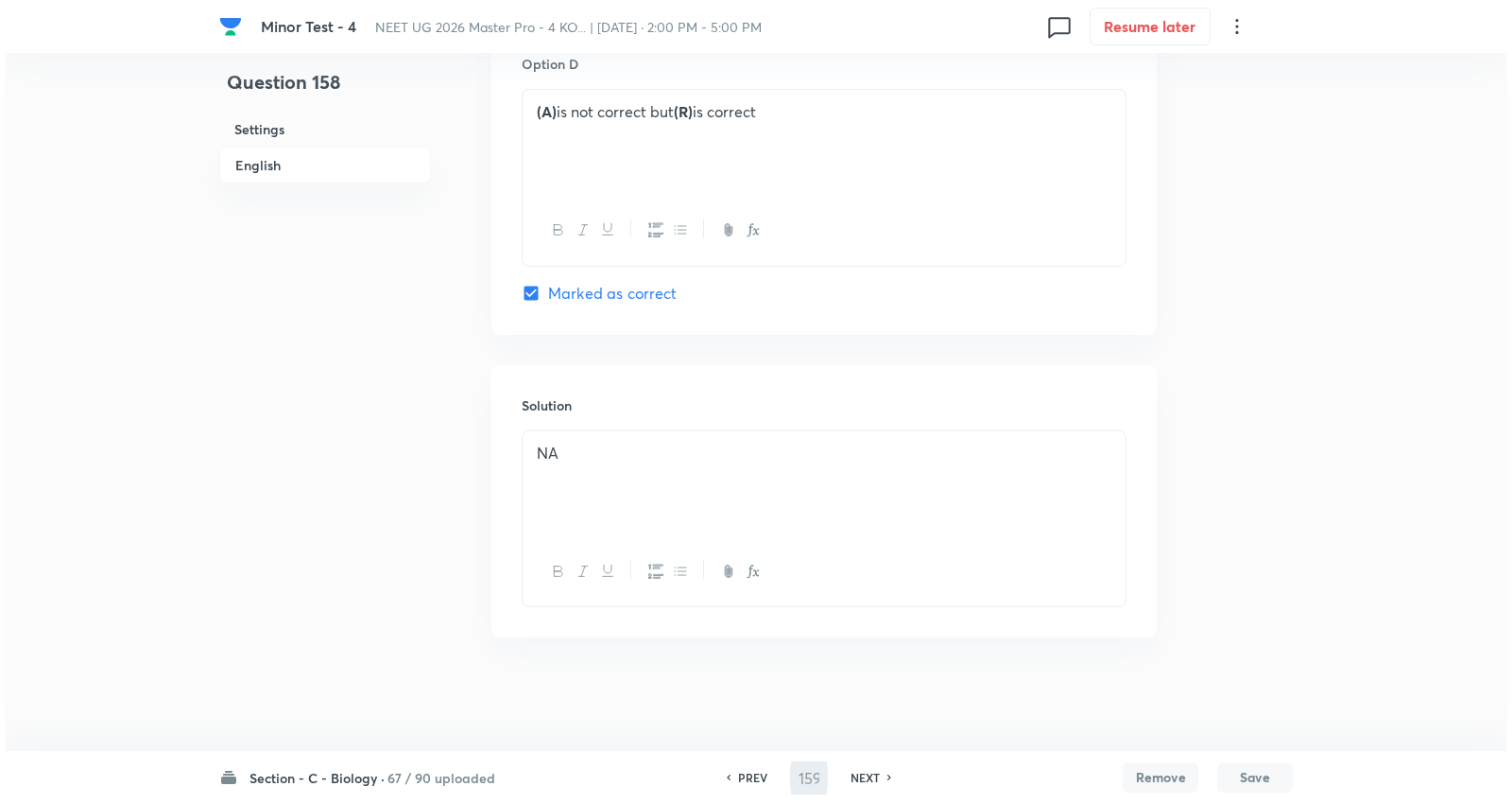
scroll to position [0, 0]
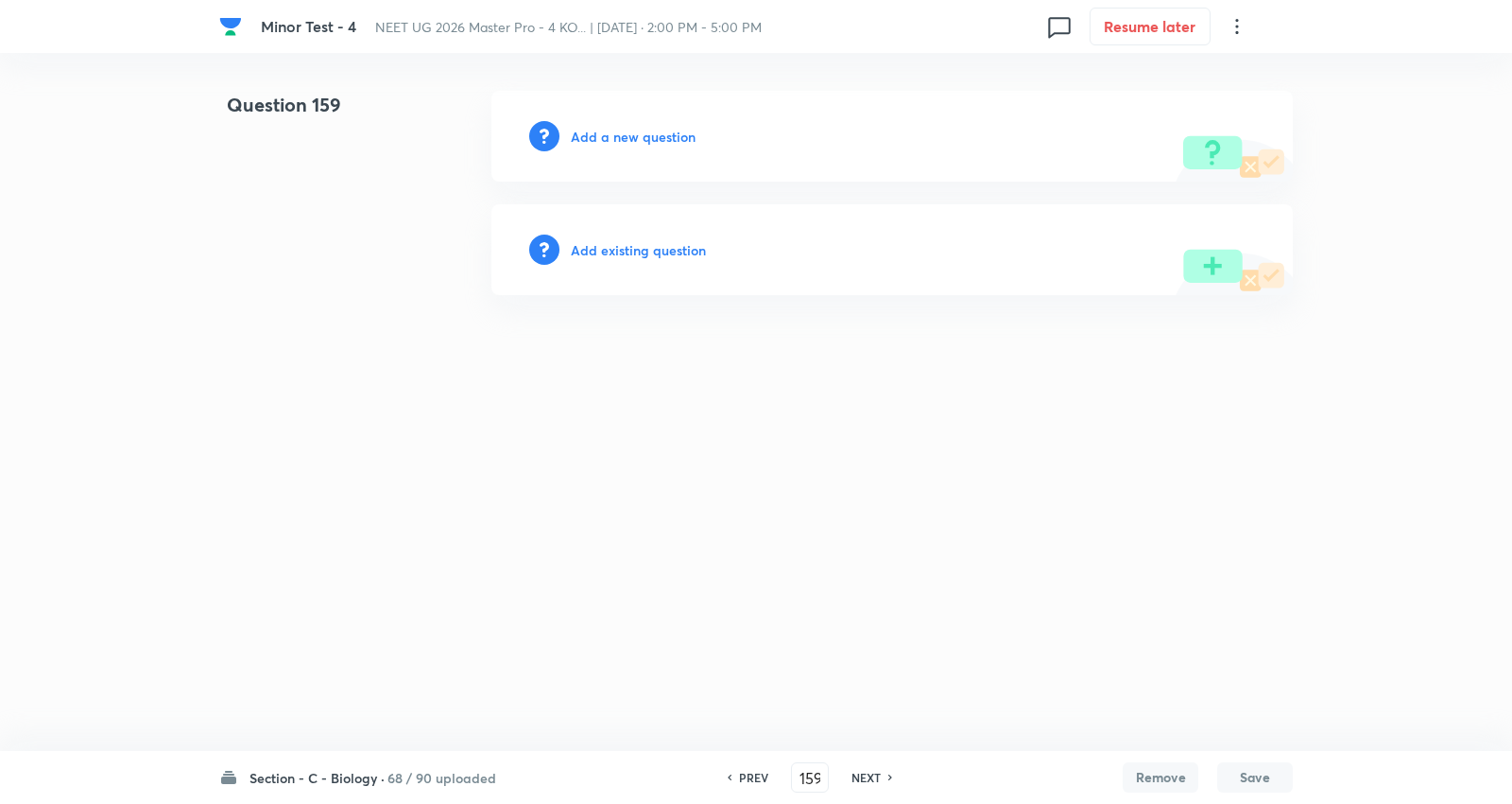
click at [640, 137] on h6 "Add a new question" at bounding box center [633, 136] width 125 height 19
click at [640, 137] on h6 "Choose a question type" at bounding box center [644, 136] width 146 height 19
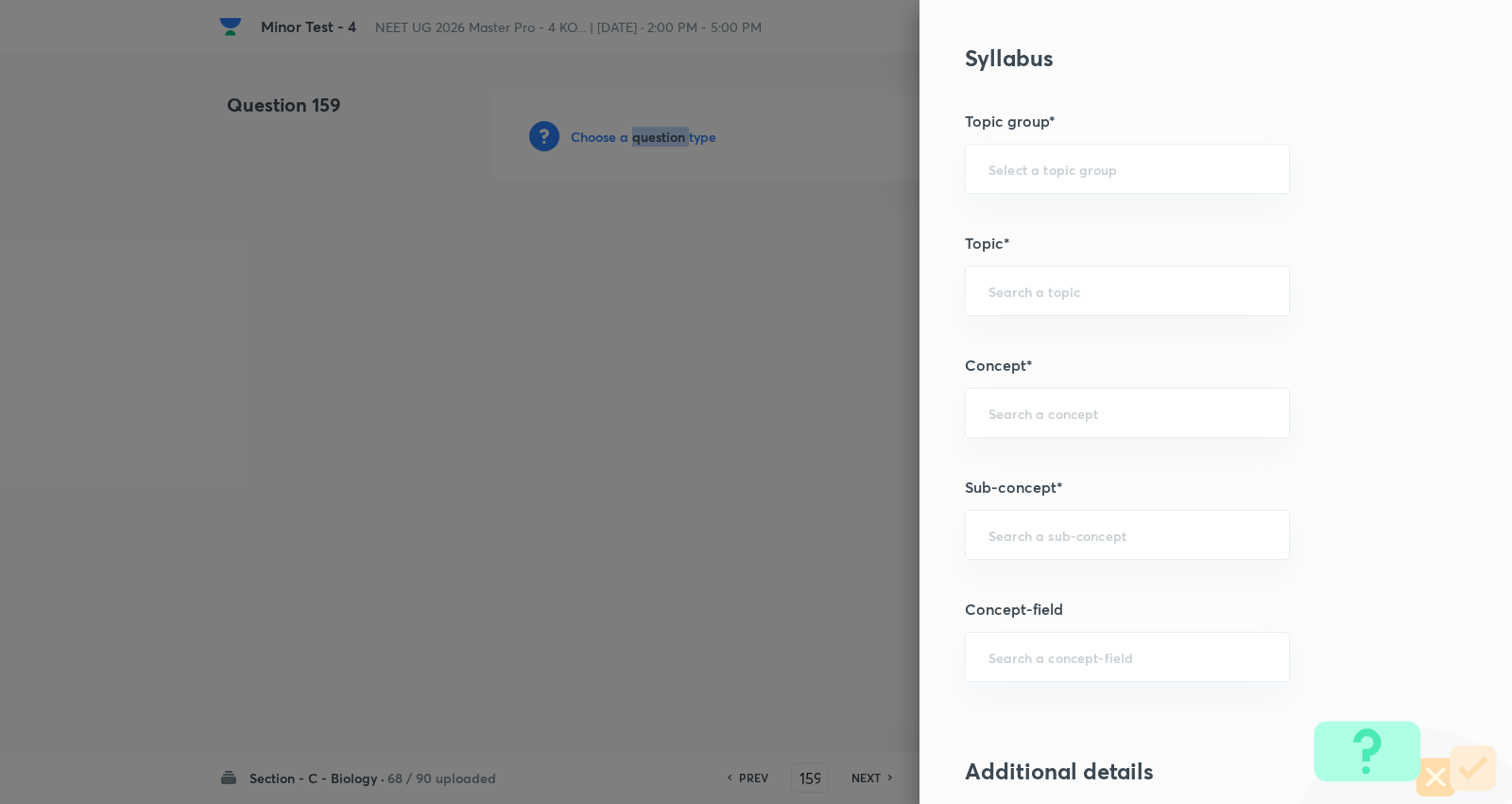
scroll to position [1050, 0]
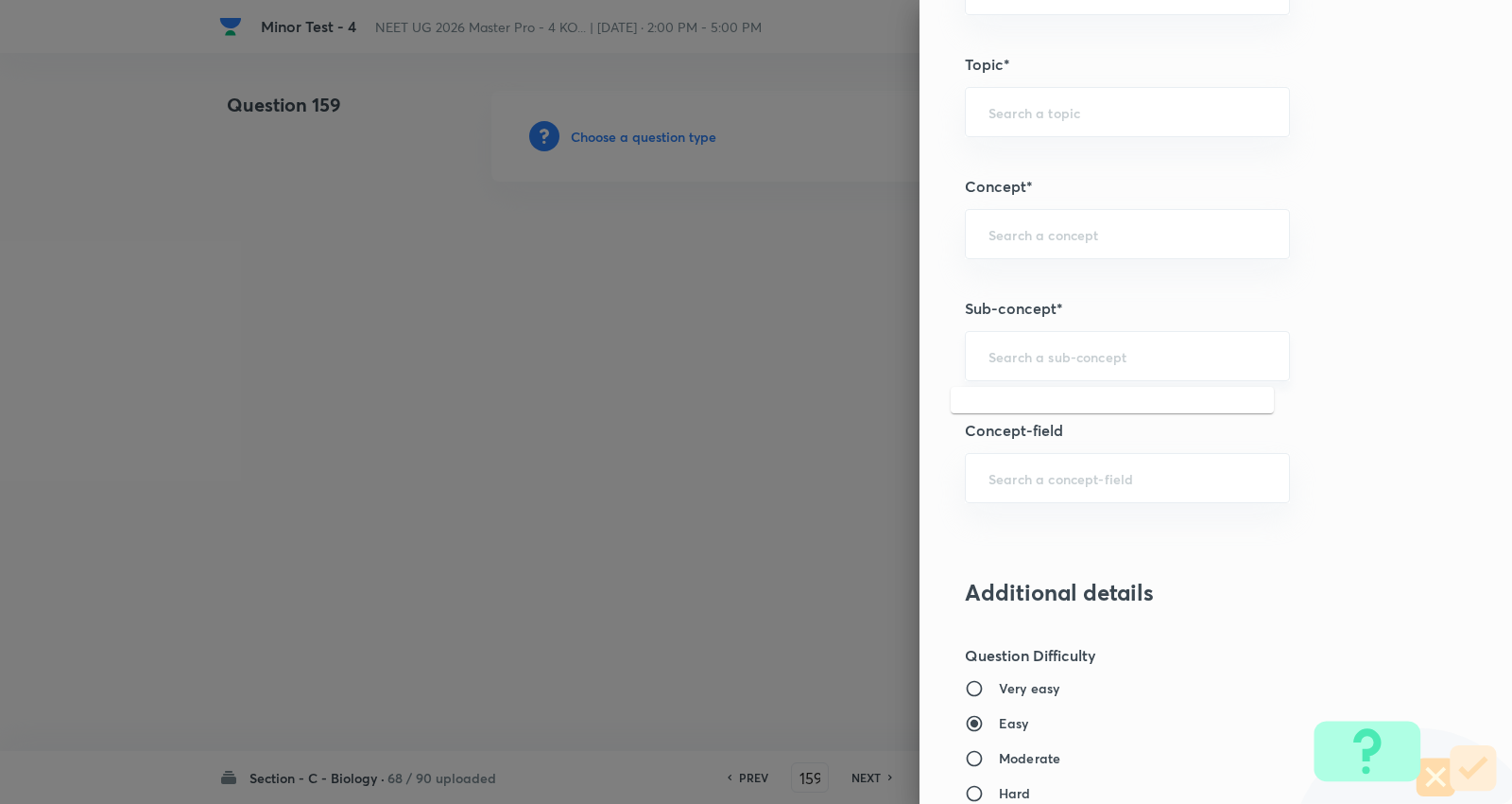
click at [1062, 362] on input "text" at bounding box center [1128, 355] width 278 height 18
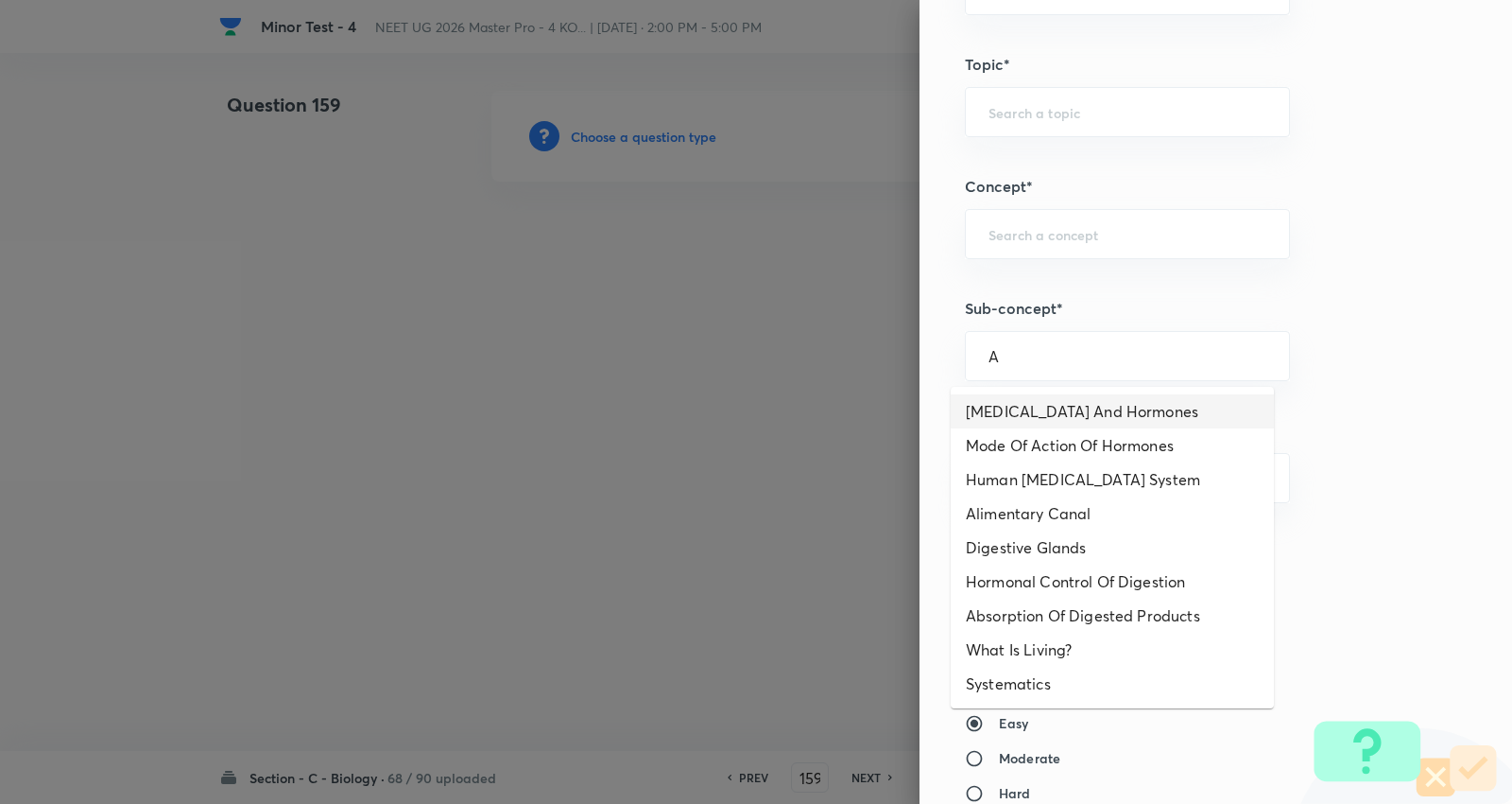
click at [1071, 416] on li "Endocrine Glands And Hormones" at bounding box center [1112, 411] width 323 height 34
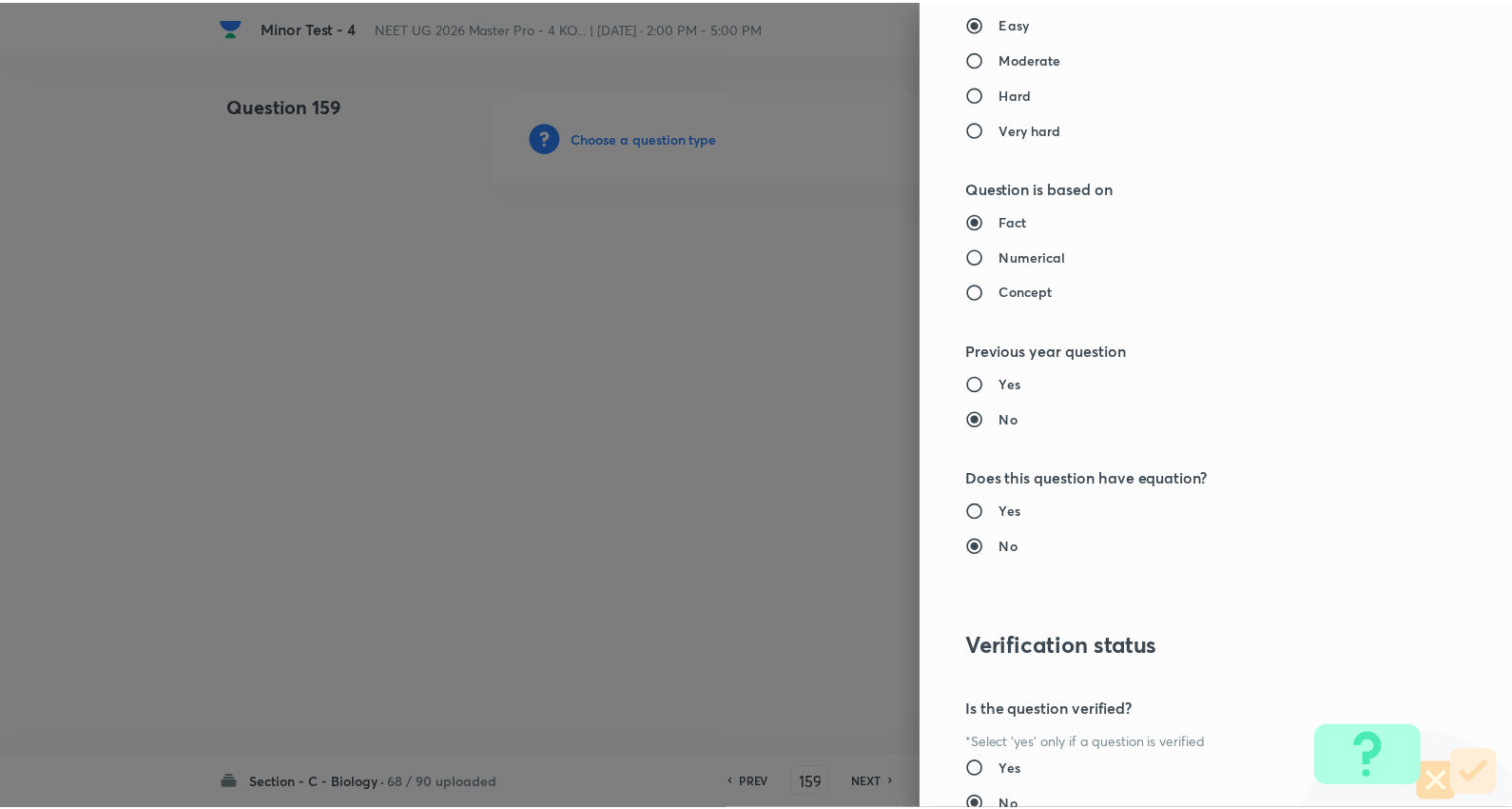
scroll to position [1913, 0]
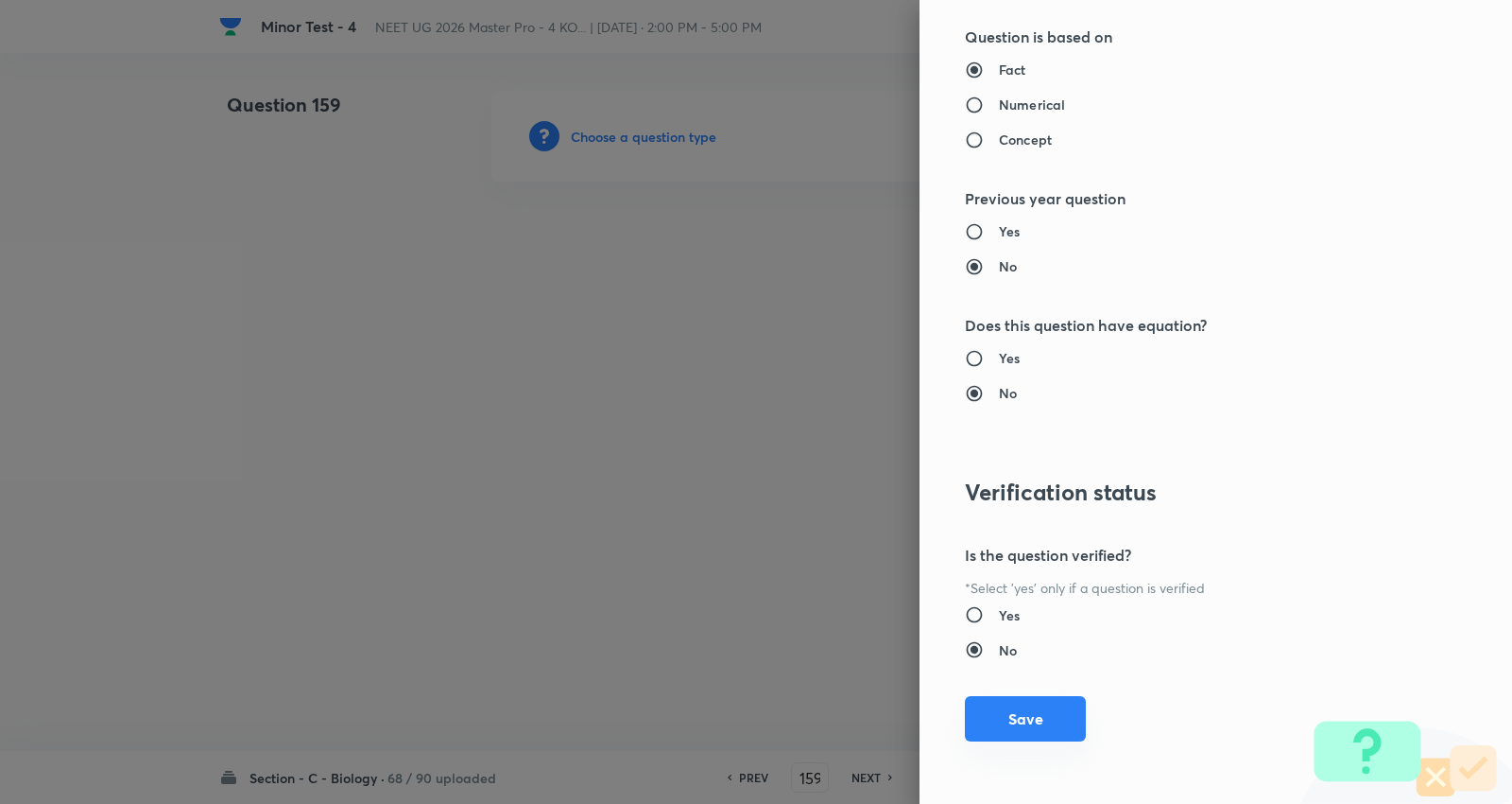
click at [1031, 702] on button "Save" at bounding box center [1026, 718] width 121 height 46
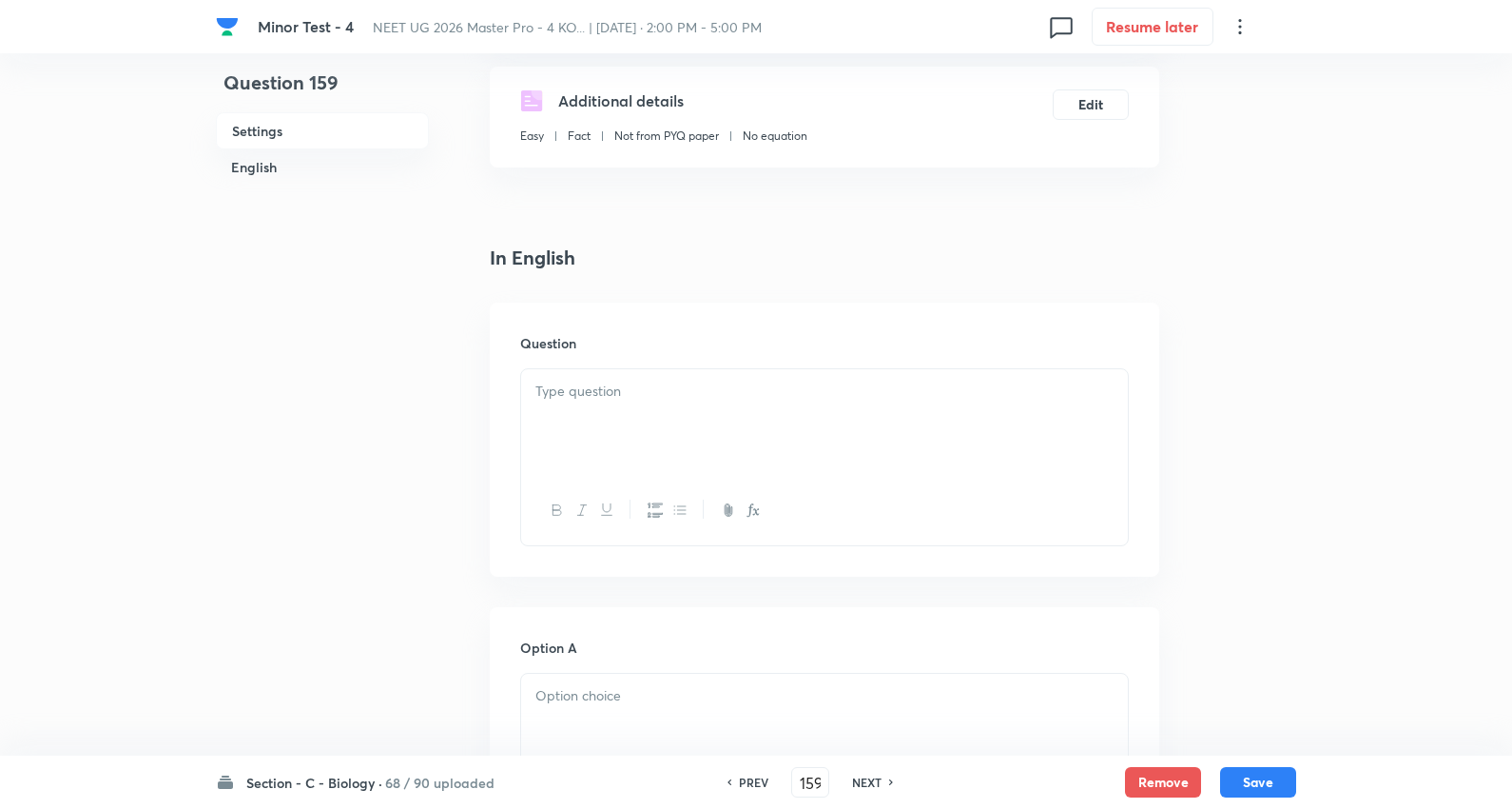
scroll to position [422, 0]
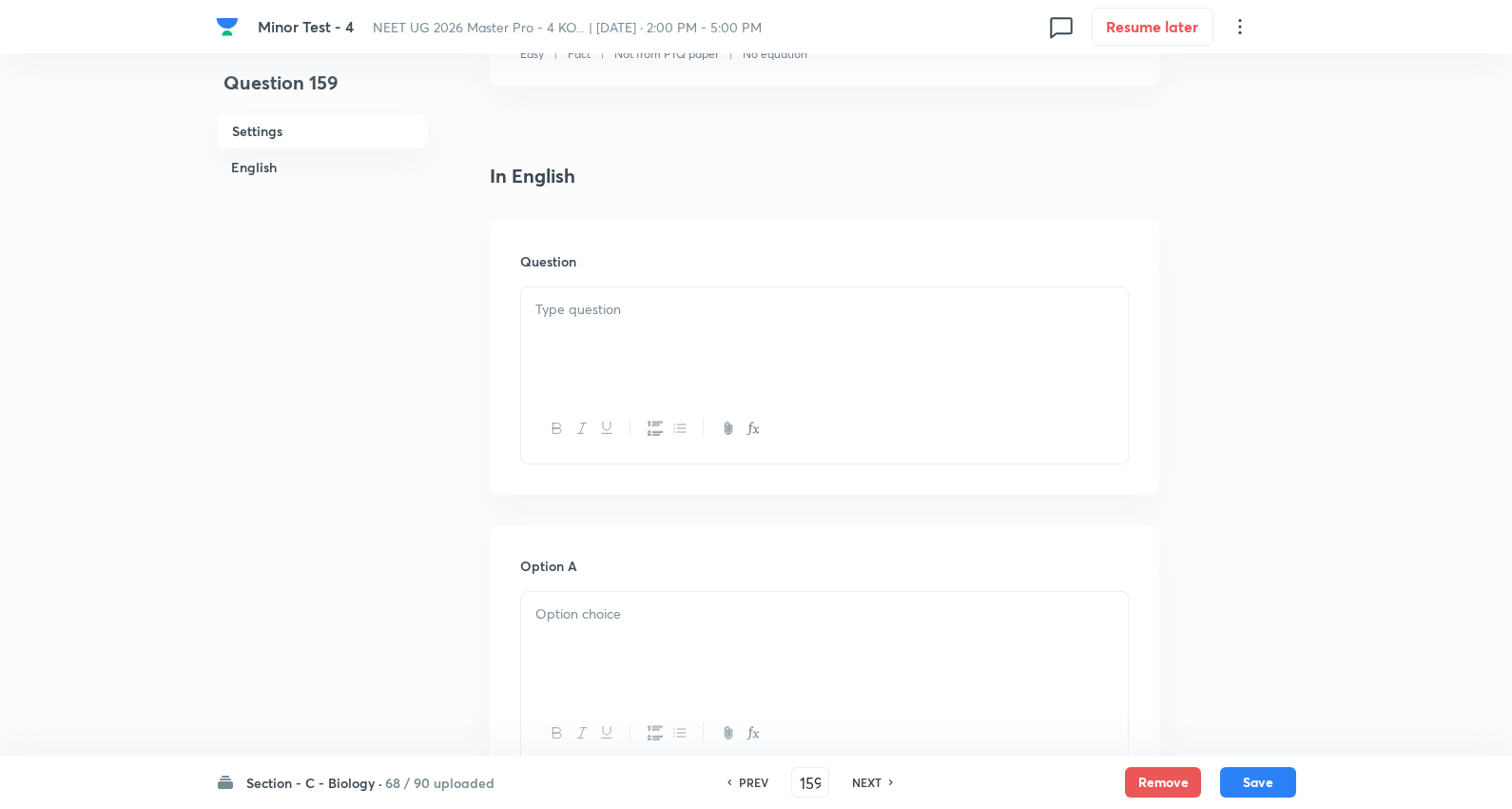
click at [671, 311] on p at bounding box center [825, 309] width 579 height 22
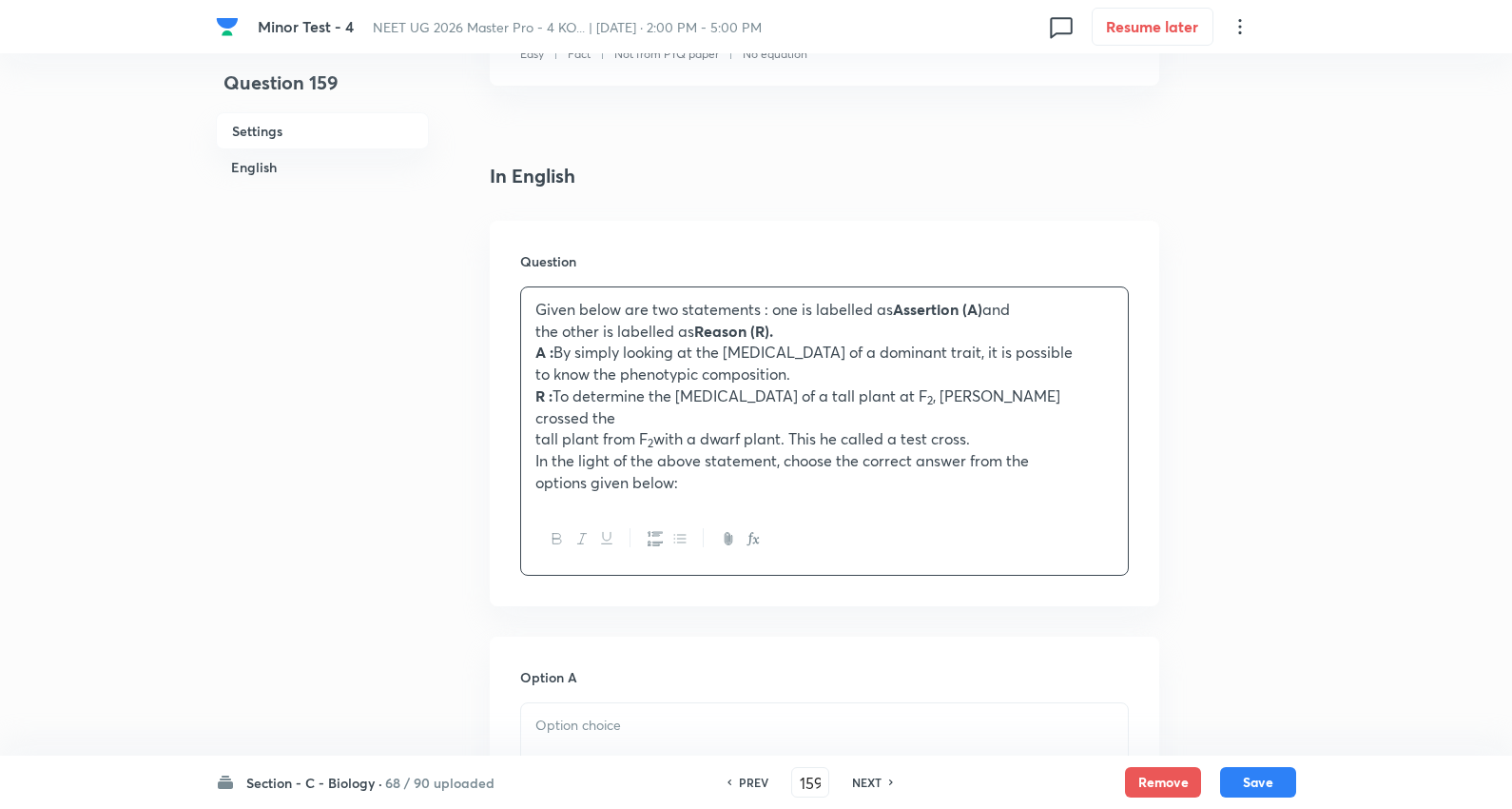
click at [657, 347] on p "A : By simply looking at the genotype of a dominant trait, it is possible" at bounding box center [825, 353] width 579 height 22
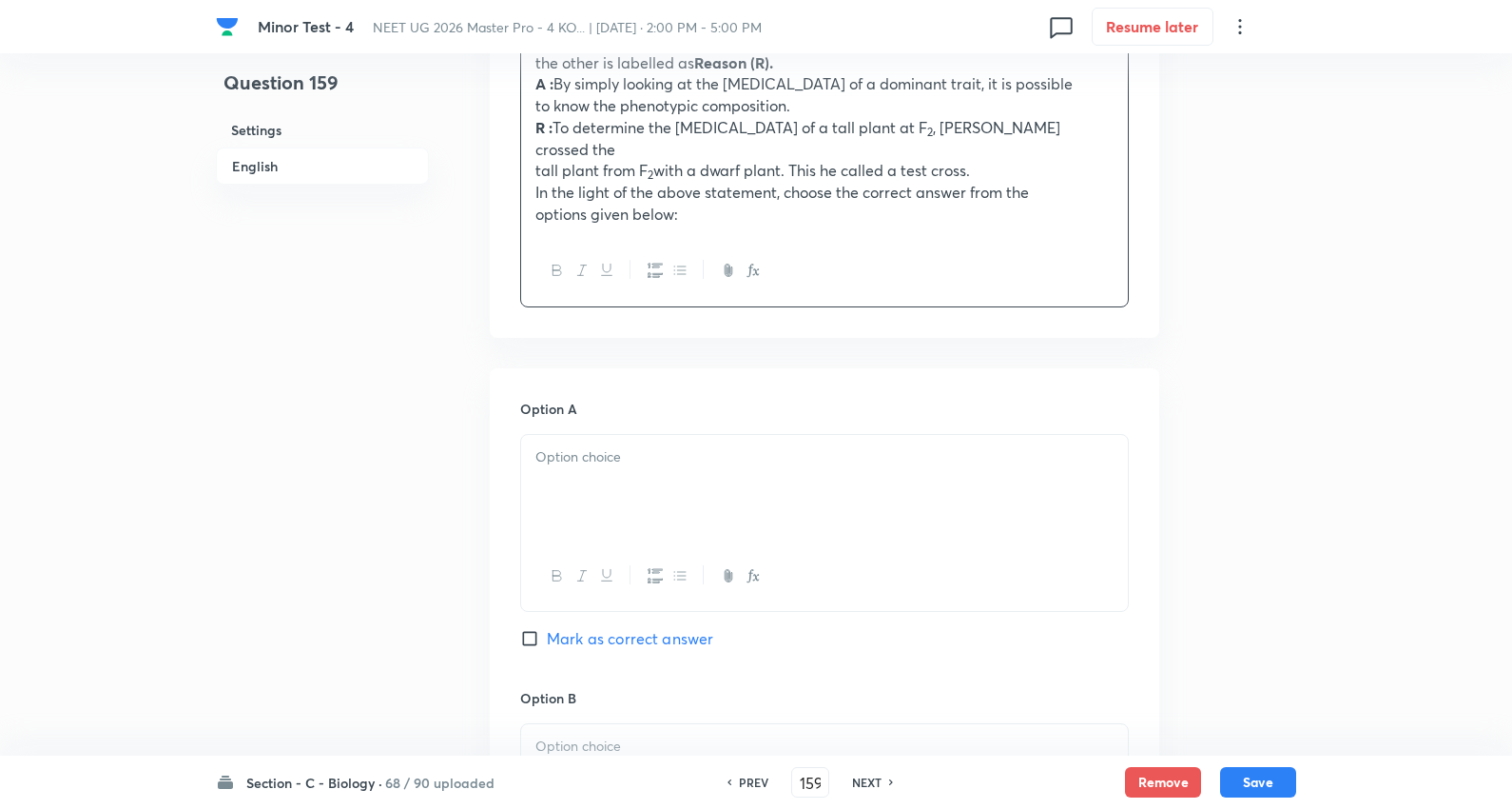
scroll to position [739, 0]
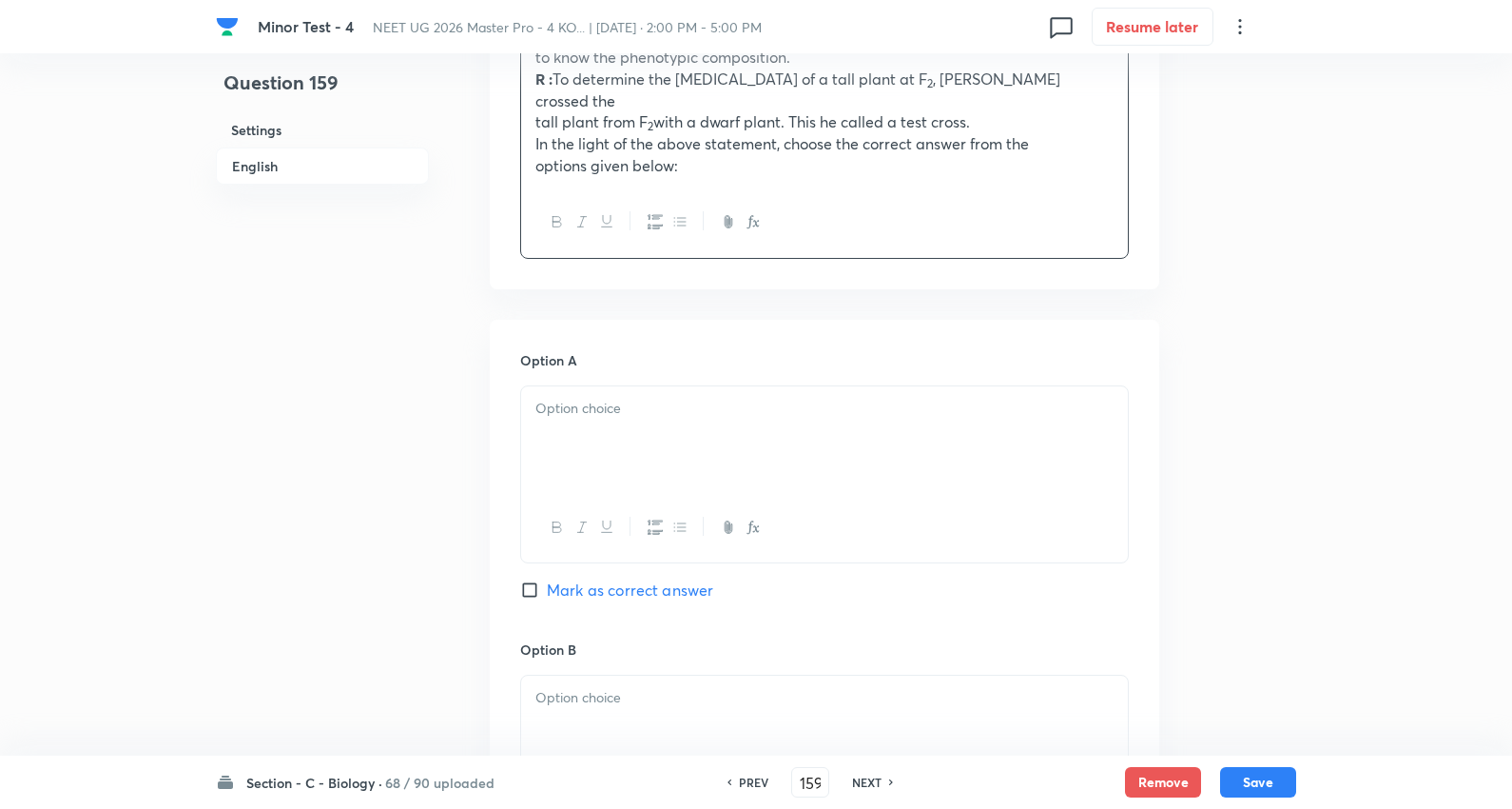
click at [592, 398] on p at bounding box center [825, 408] width 579 height 22
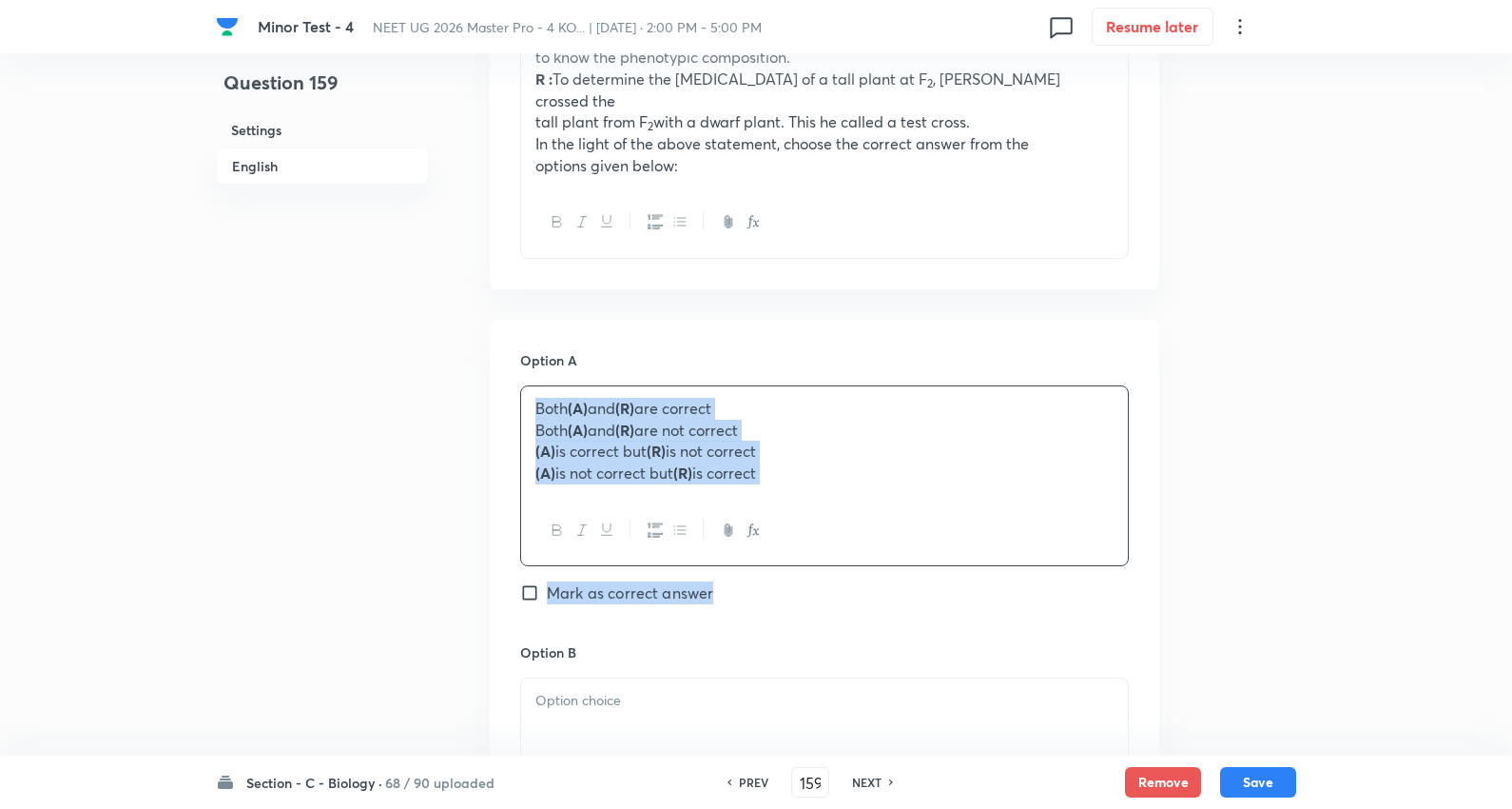
drag, startPoint x: 514, startPoint y: 409, endPoint x: 1496, endPoint y: 552, distance: 992.4
click at [1496, 552] on div "Minor Test - 4 NEET UG 2026 Master Pro - 4 KO... | Oct 5, 2025 · 2:00 PM - 5:00…" at bounding box center [756, 618] width 1512 height 2533
click at [548, 419] on p "Both (A) and (R) are not correct" at bounding box center [825, 430] width 579 height 22
drag, startPoint x: 533, startPoint y: 407, endPoint x: 1221, endPoint y: 515, distance: 696.4
click at [1221, 515] on div "Question 159 Settings English Settings Type Single choice correct 4 options + 4…" at bounding box center [756, 618] width 1080 height 2533
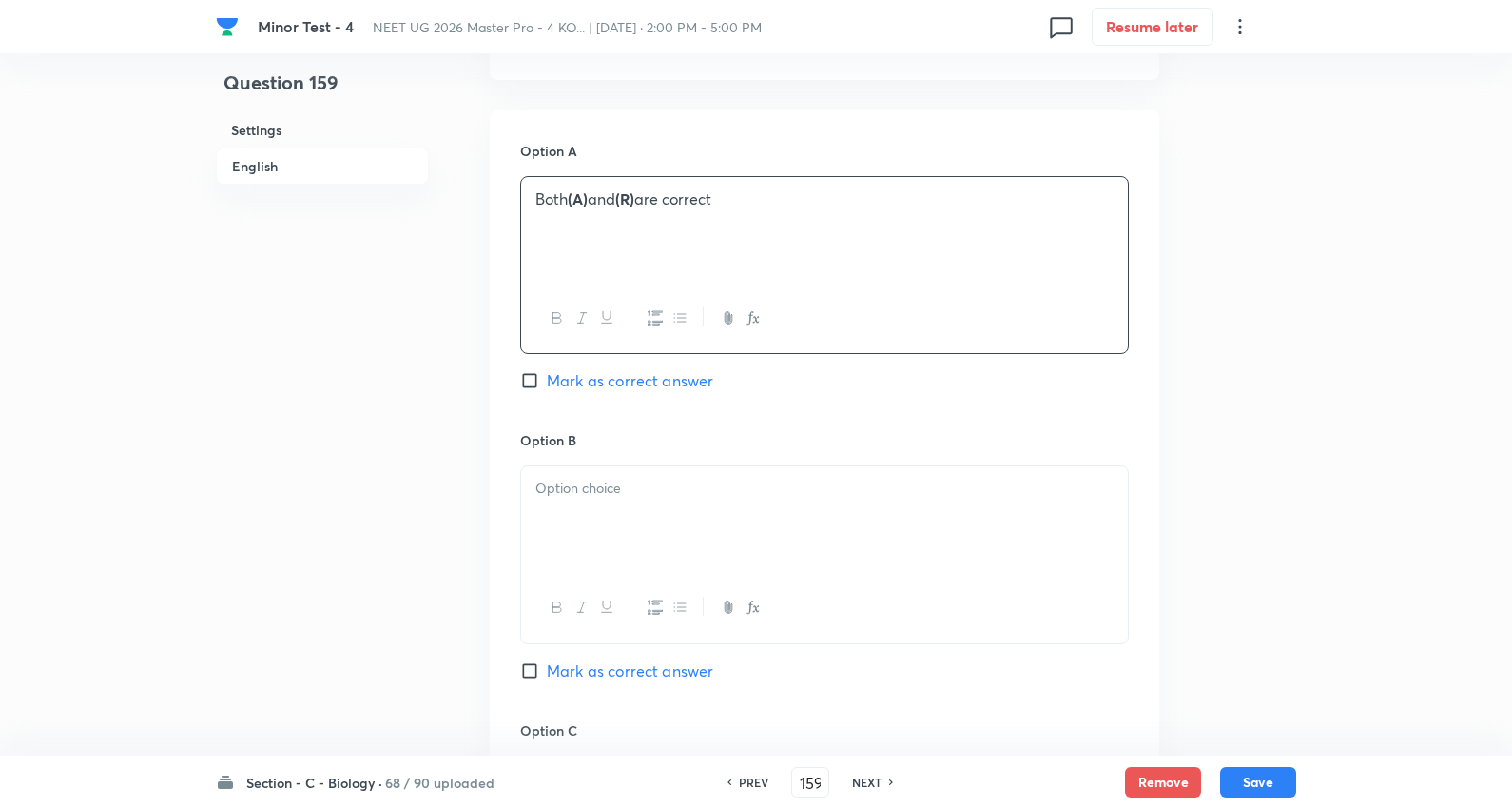
scroll to position [951, 0]
click at [583, 482] on div at bounding box center [825, 516] width 607 height 107
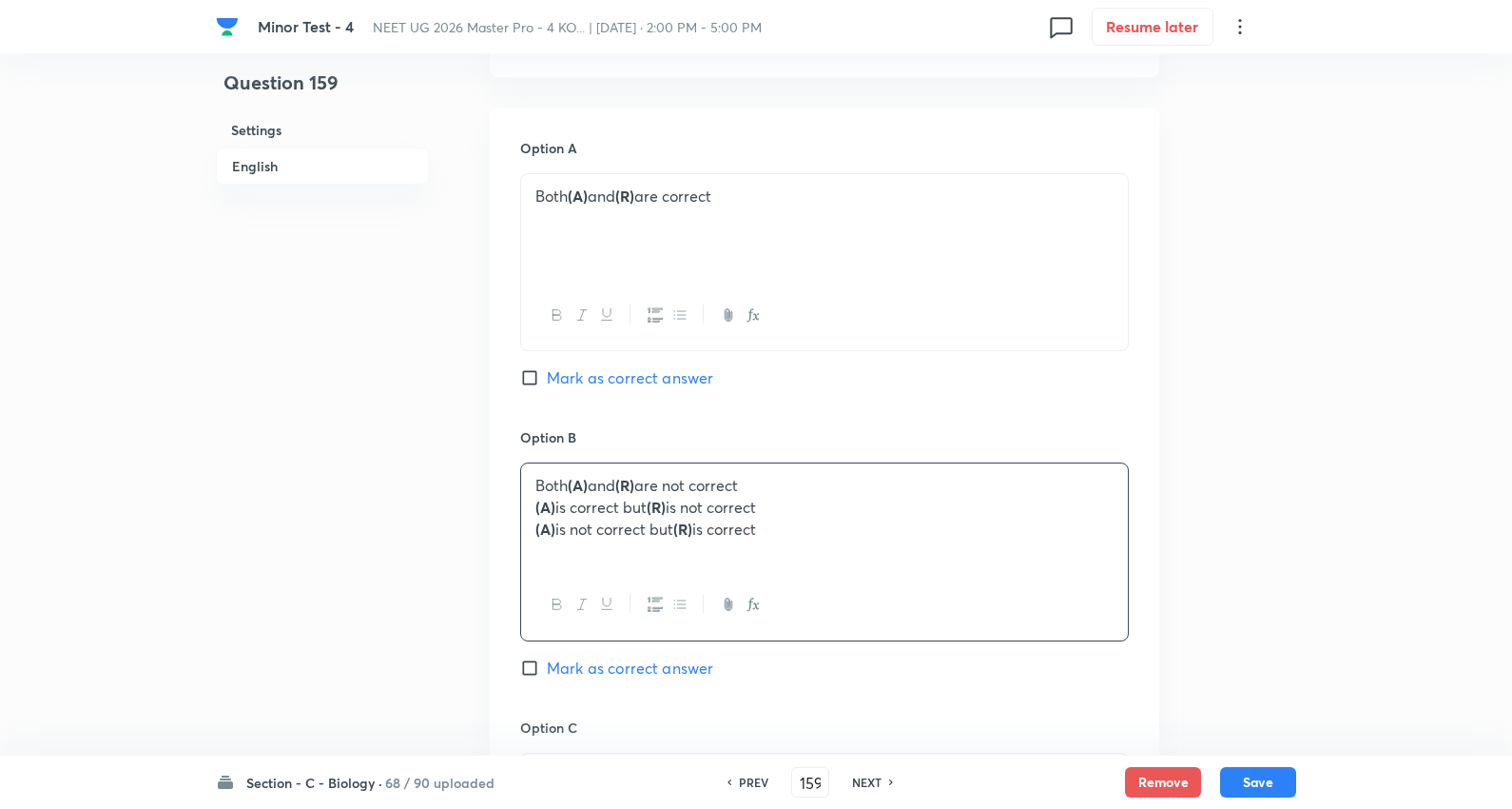
drag, startPoint x: 536, startPoint y: 482, endPoint x: 1333, endPoint y: 525, distance: 798.2
click at [1469, 566] on div "Minor Test - 4 NEET UG 2026 Master Pro - 4 KO... | Oct 5, 2025 · 2:00 PM - 5:00…" at bounding box center [756, 404] width 1512 height 2530
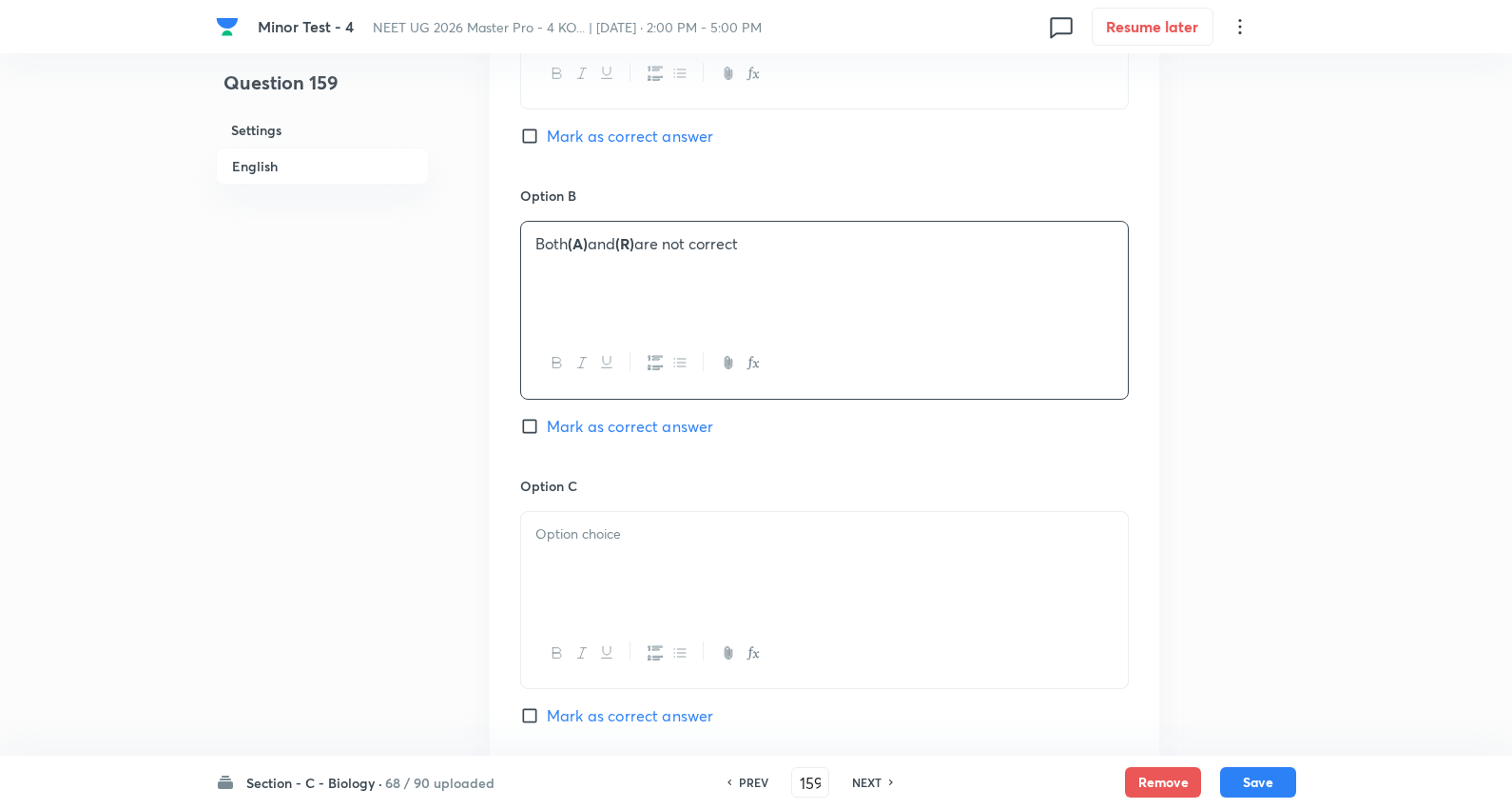
scroll to position [1268, 0]
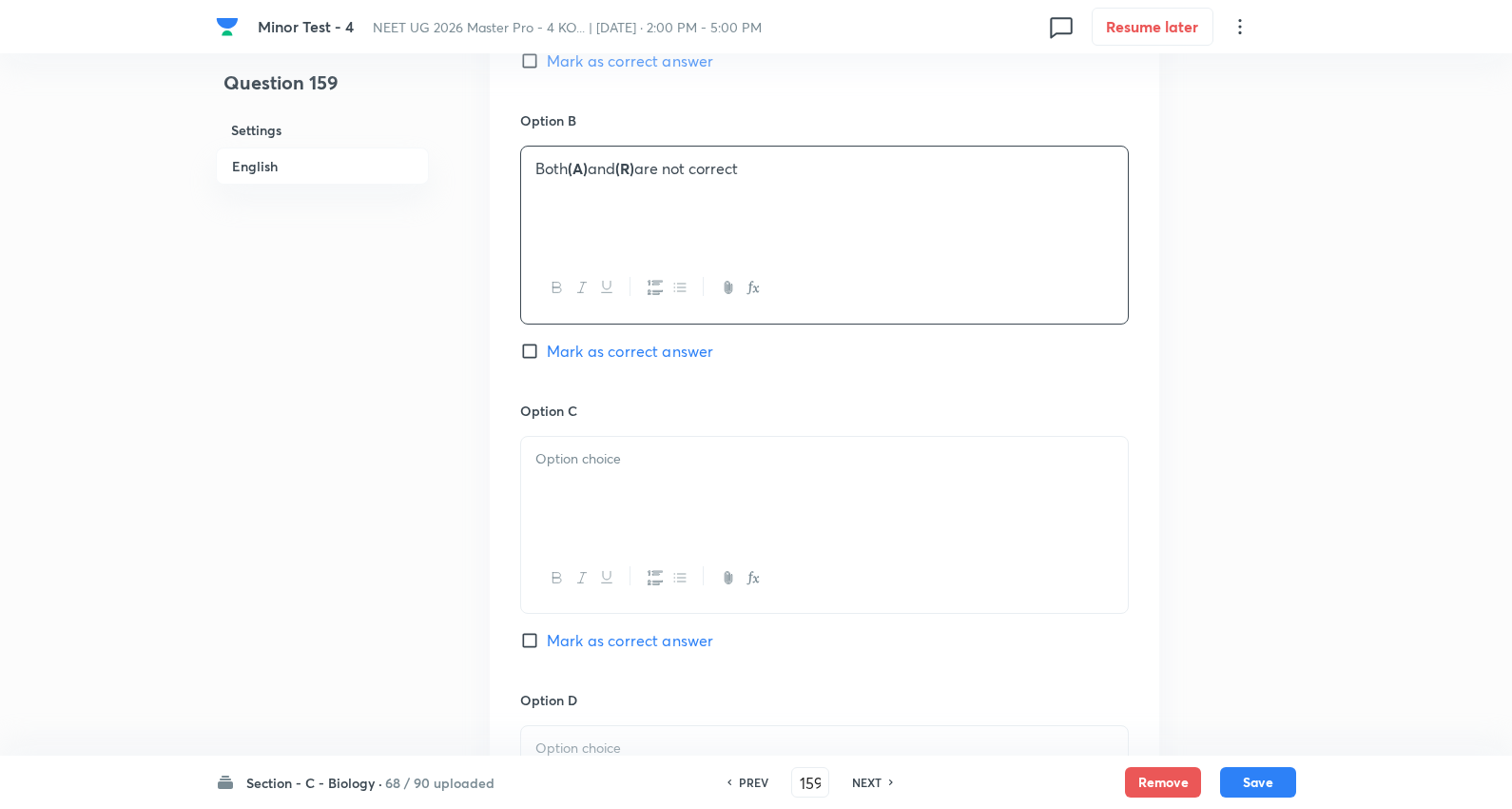
click at [593, 450] on div at bounding box center [825, 490] width 607 height 107
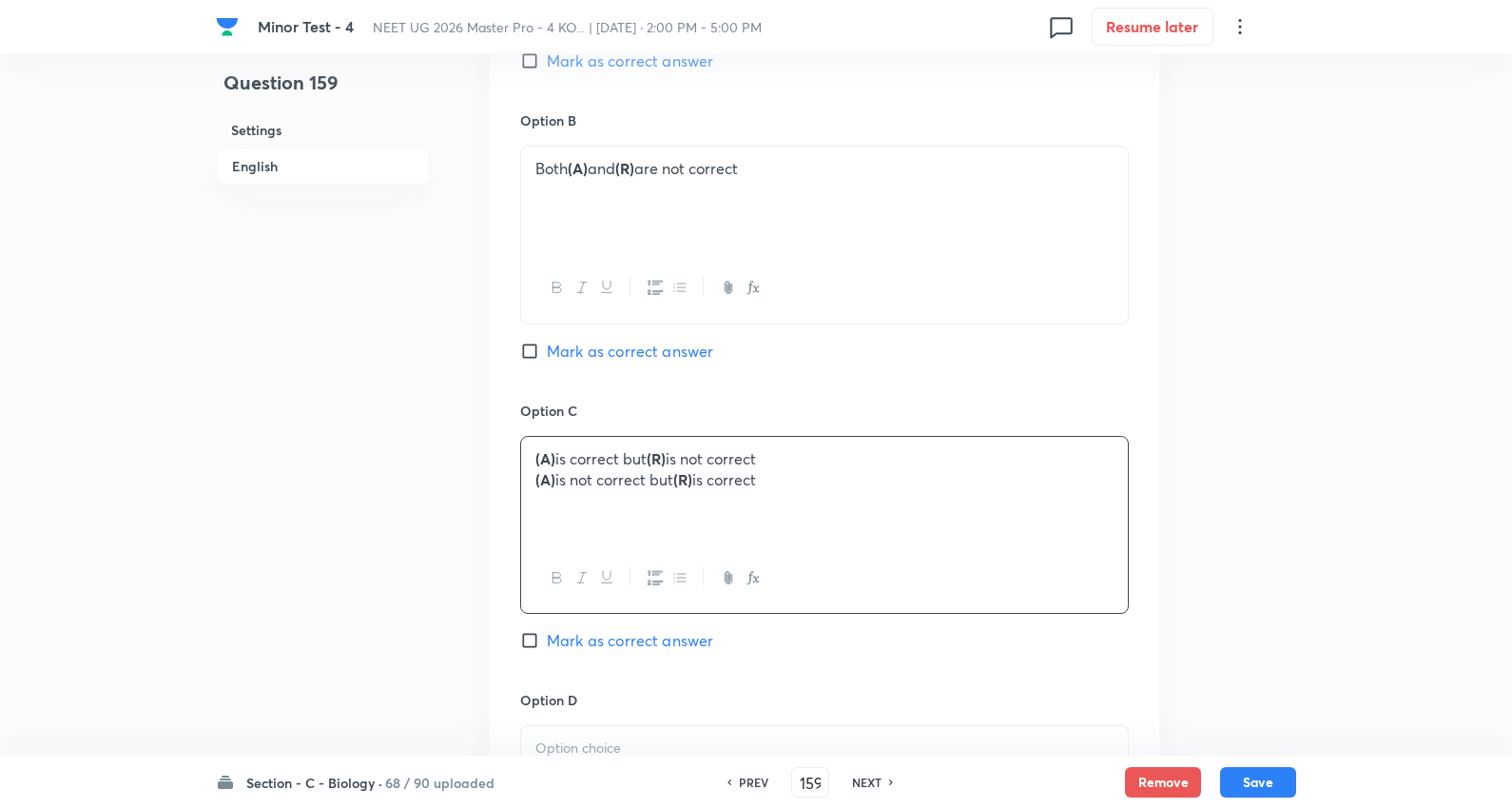
drag, startPoint x: 533, startPoint y: 453, endPoint x: 1381, endPoint y: 463, distance: 848.1
click at [1381, 463] on div "Minor Test - 4 NEET UG 2026 Master Pro - 4 KO... | Oct 5, 2025 · 2:00 PM - 5:00…" at bounding box center [756, 87] width 1512 height 2530
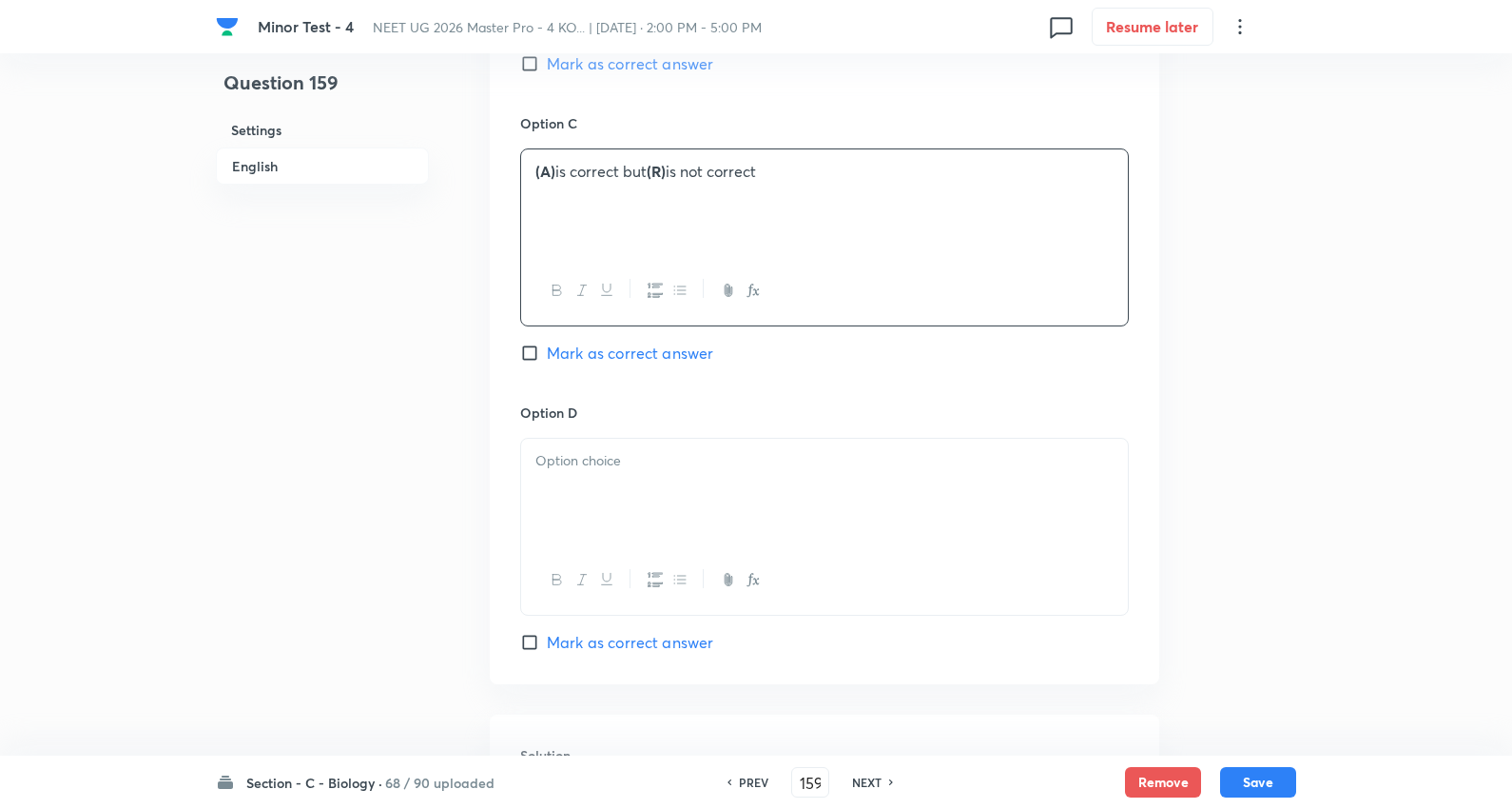
scroll to position [1585, 0]
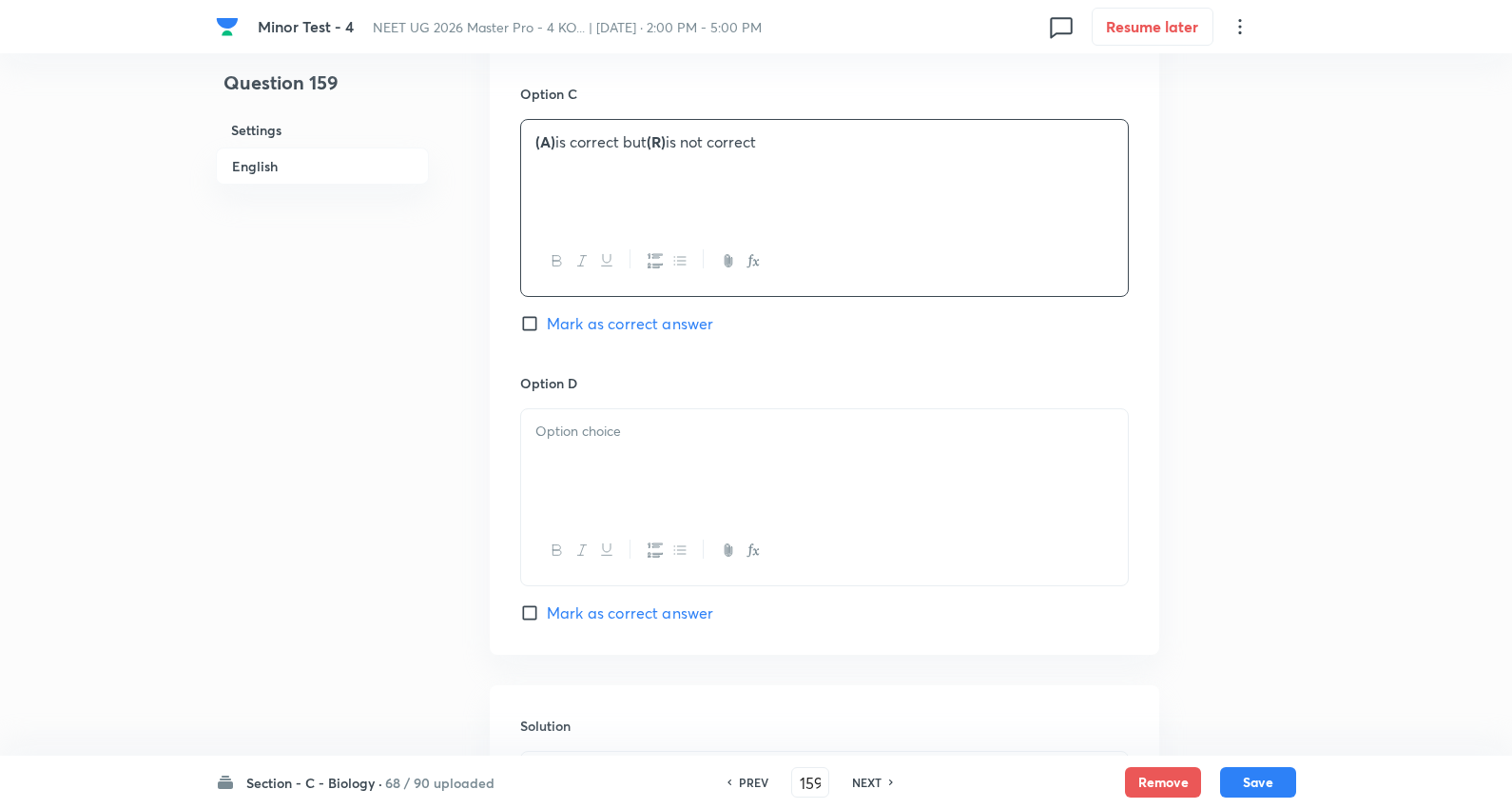
click at [583, 420] on p at bounding box center [825, 431] width 579 height 22
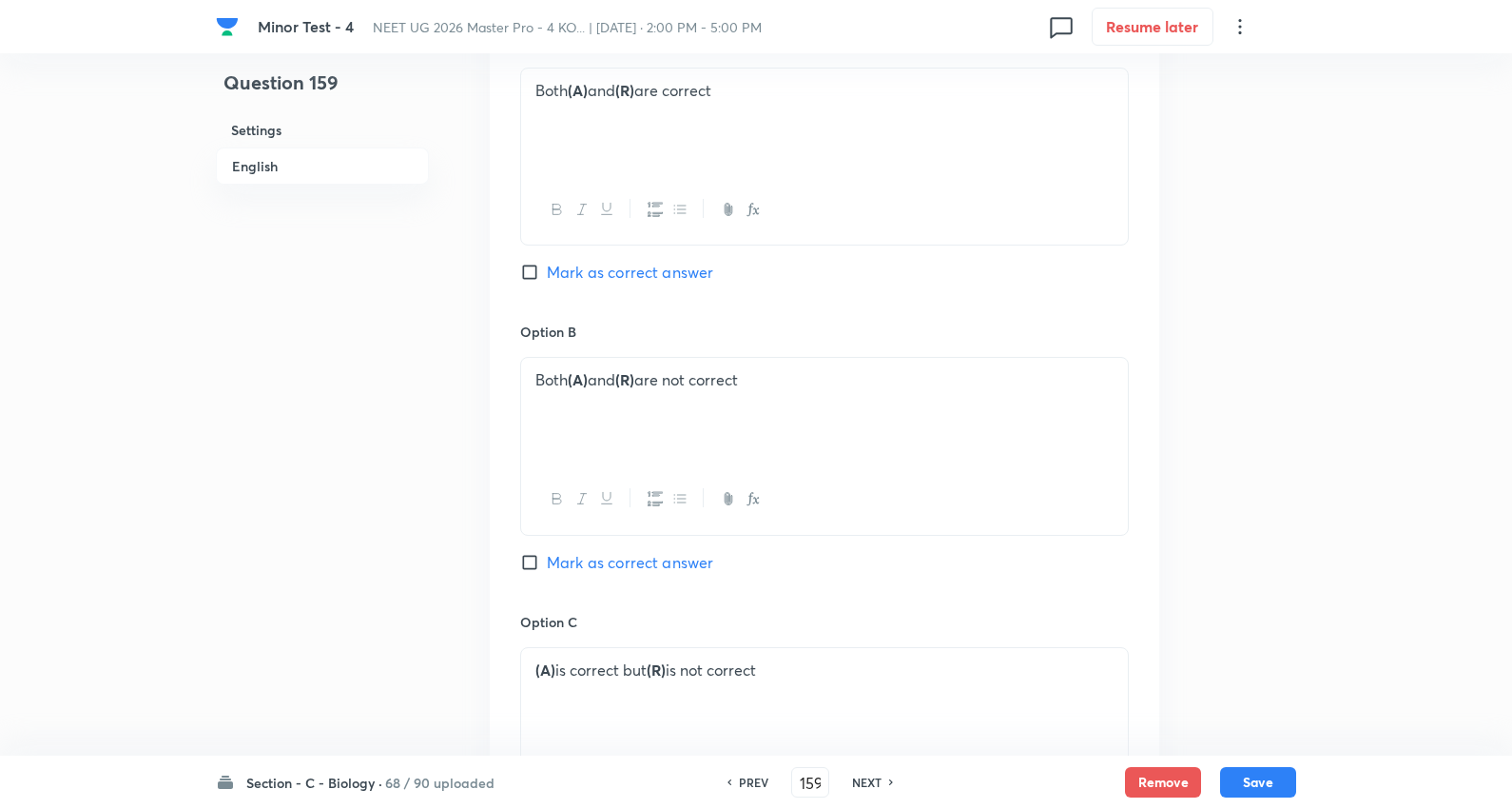
click at [642, 261] on span "Mark as correct answer" at bounding box center [631, 271] width 166 height 23
click at [547, 262] on input "Mark as correct answer" at bounding box center [533, 271] width 26 height 19
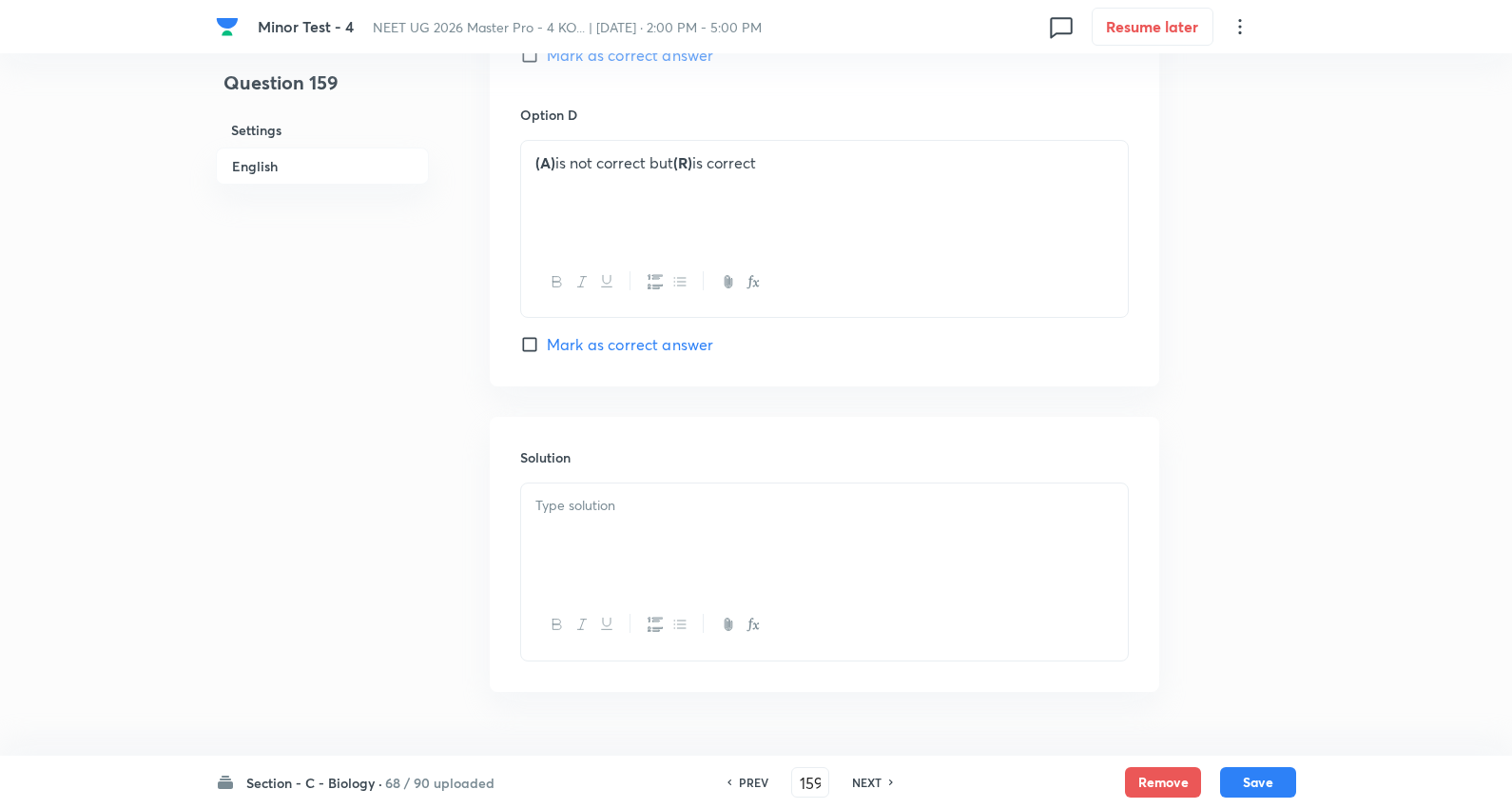
scroll to position [1885, 0]
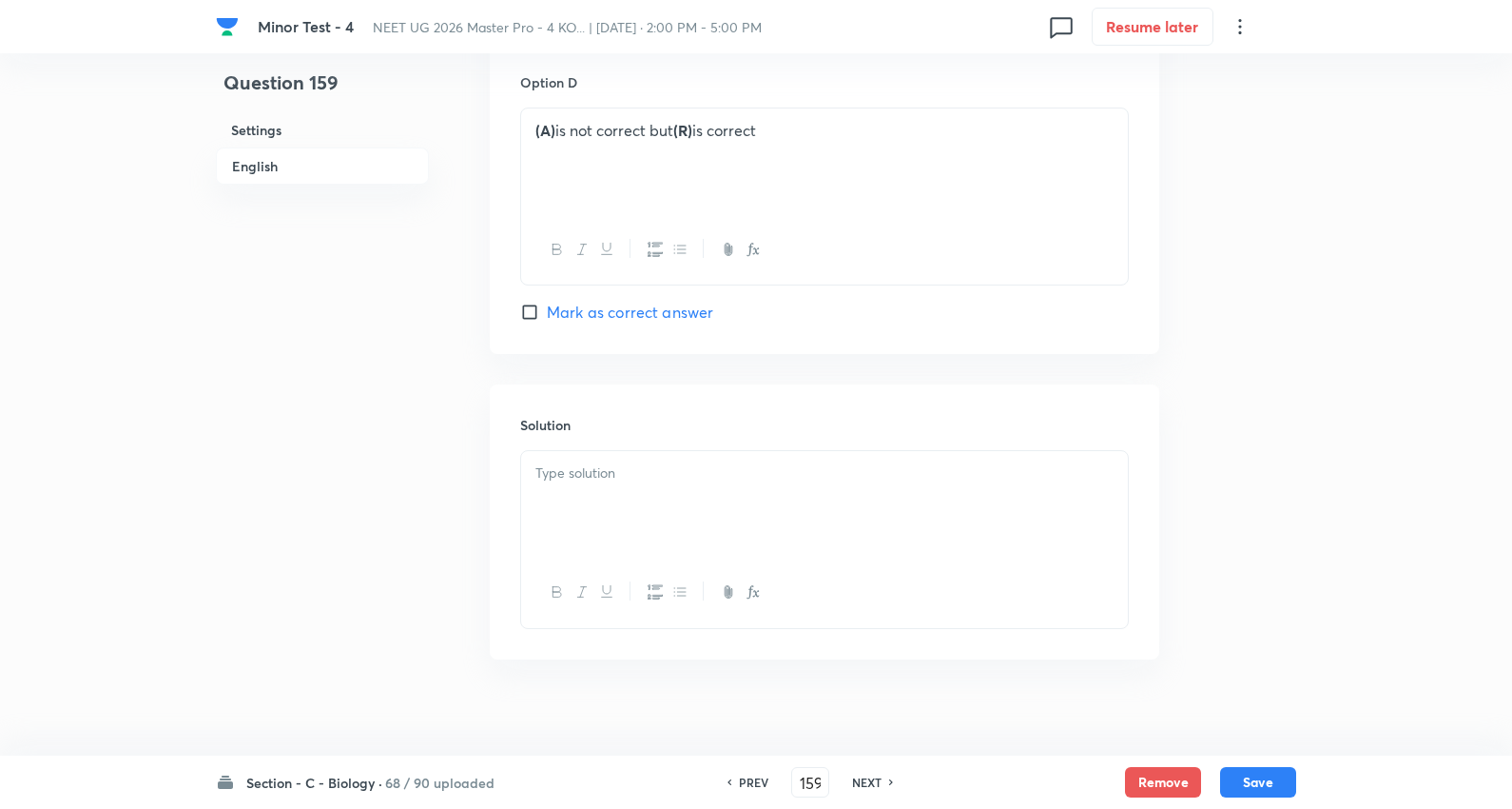
click at [624, 487] on div at bounding box center [825, 503] width 607 height 107
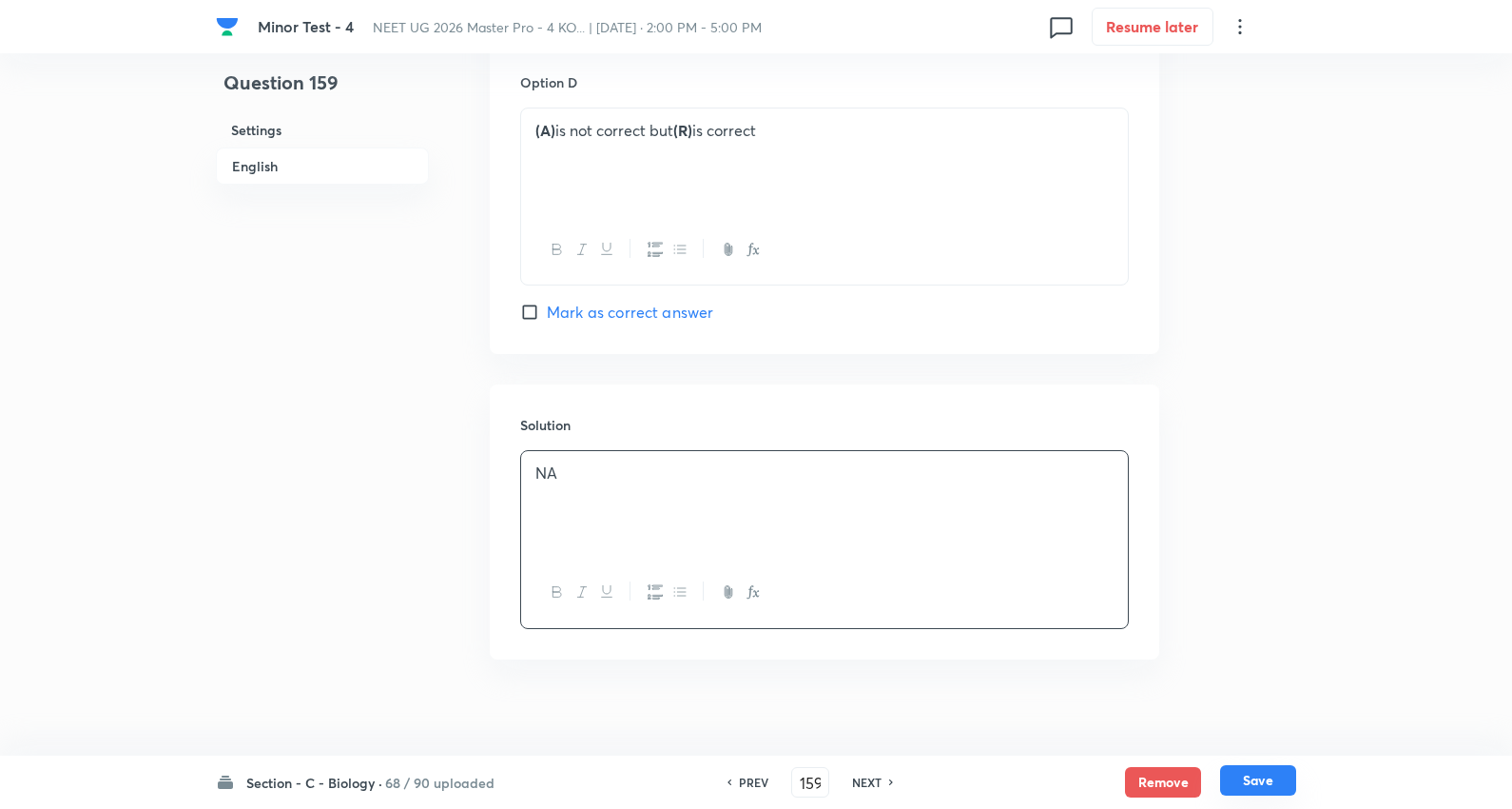
click at [1282, 772] on button "Save" at bounding box center [1258, 780] width 76 height 30
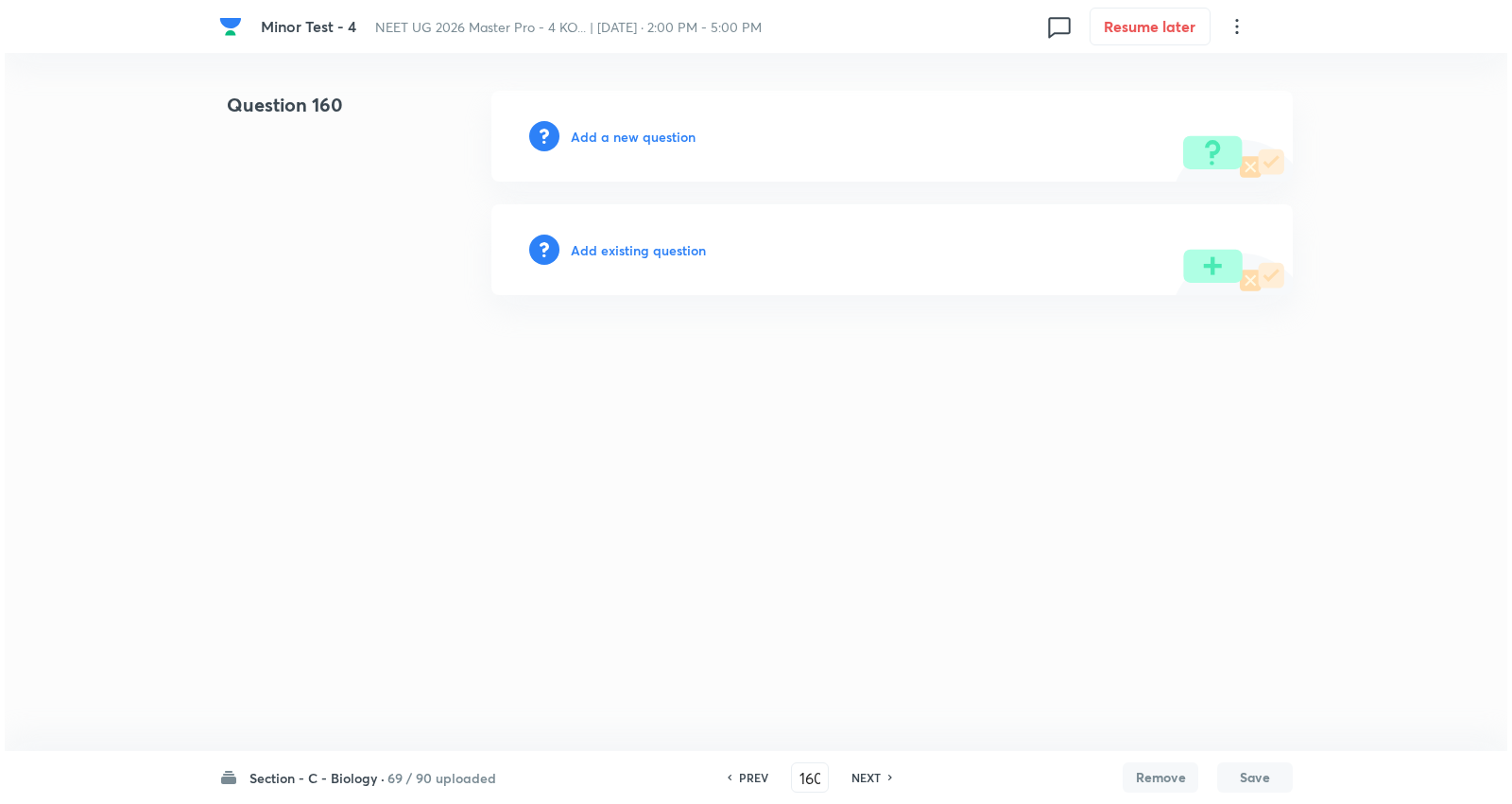
scroll to position [0, 0]
click at [669, 144] on h6 "Add a new question" at bounding box center [633, 136] width 125 height 19
click at [669, 144] on h6 "Choose a question type" at bounding box center [644, 136] width 146 height 19
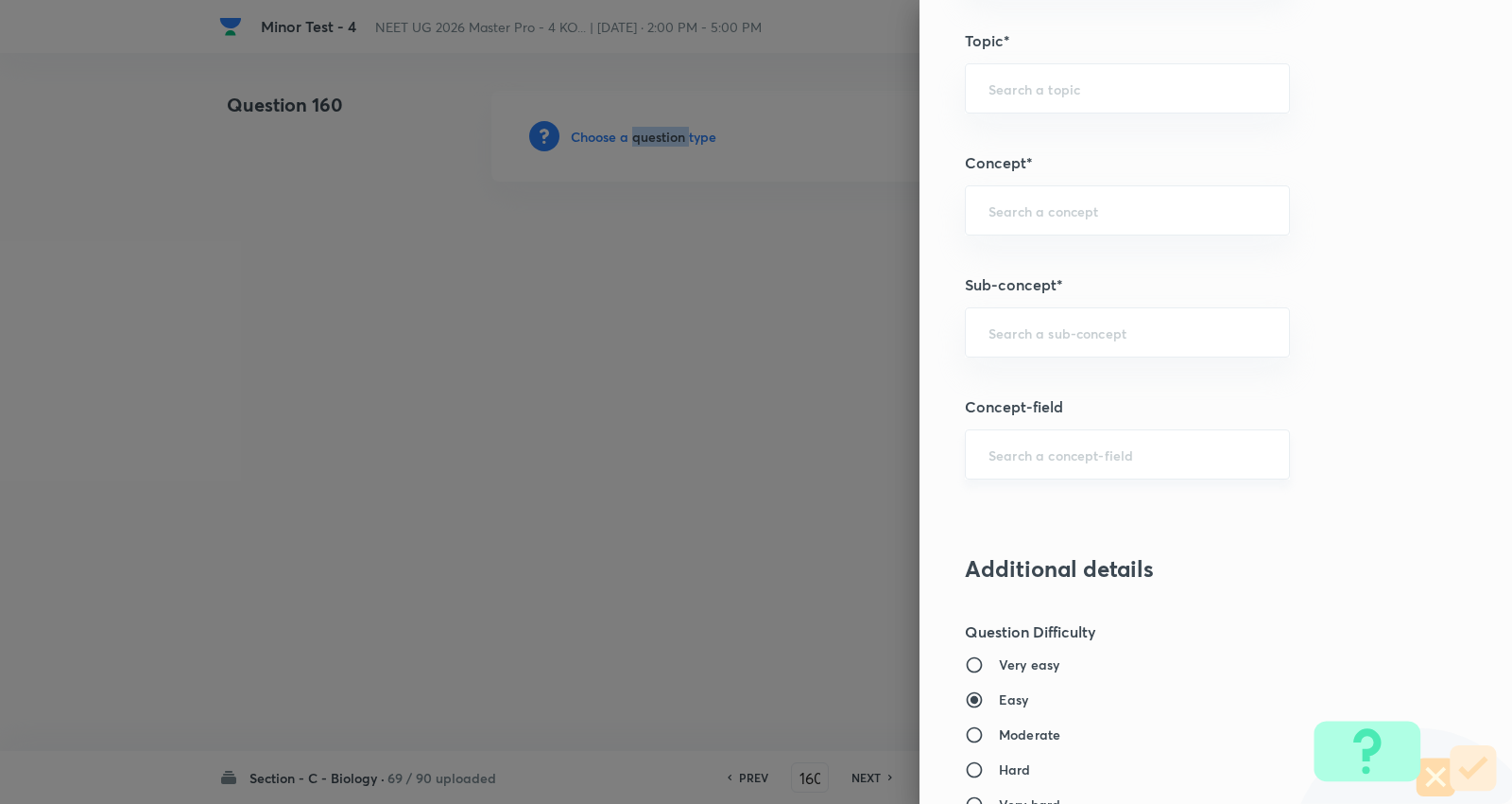
scroll to position [1261, 0]
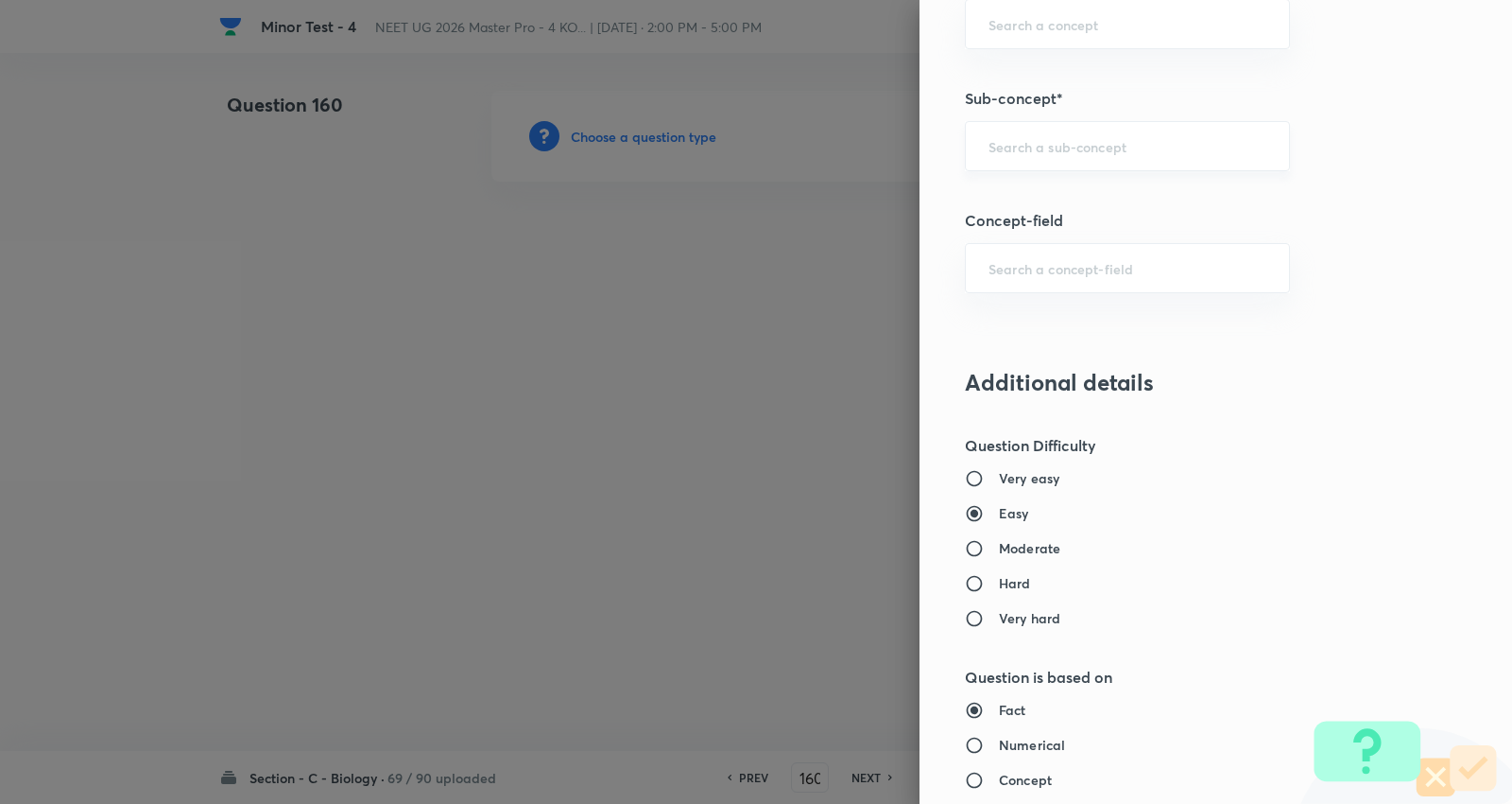
click at [1041, 149] on input "text" at bounding box center [1128, 146] width 278 height 18
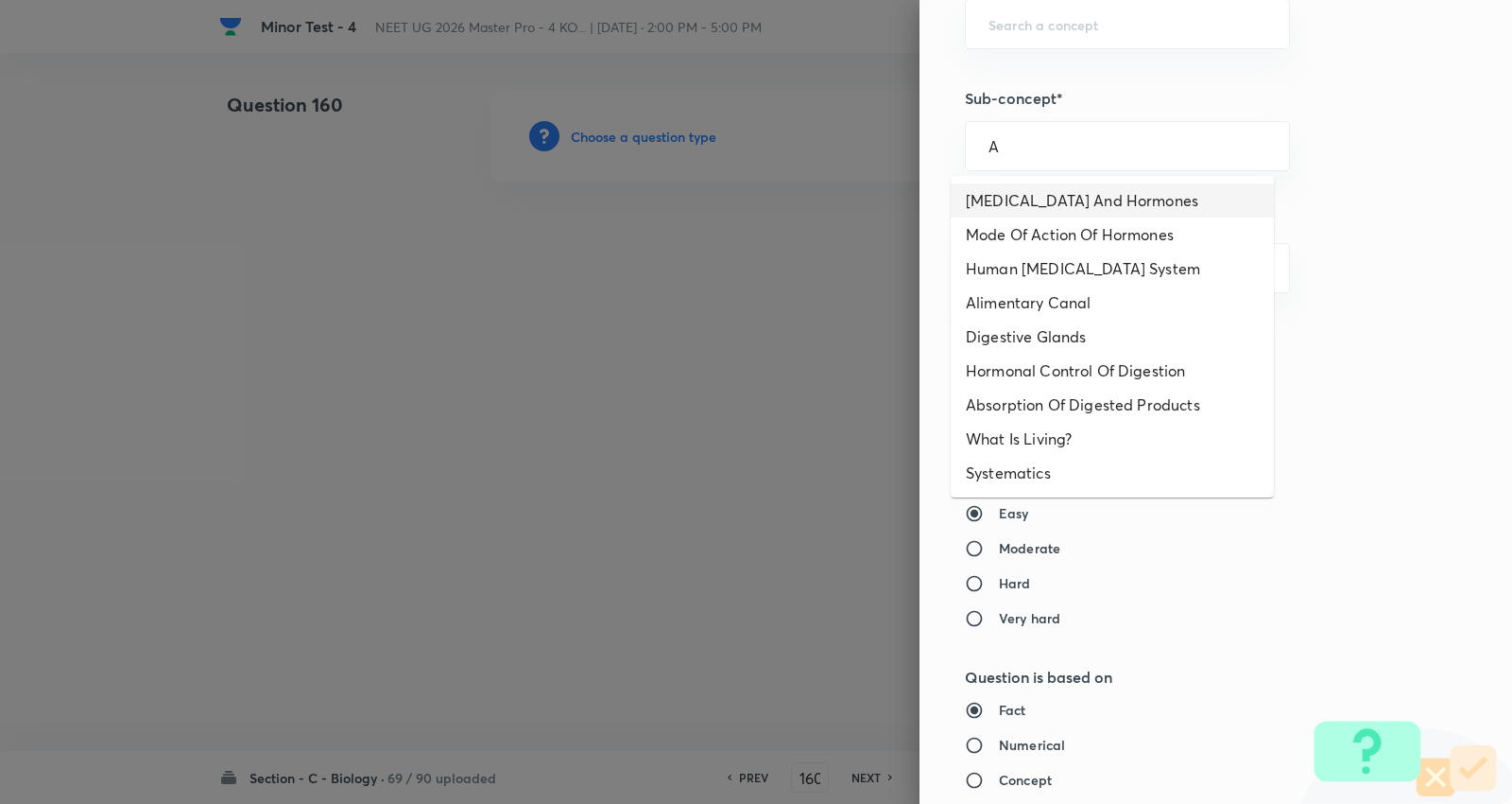
click at [1040, 196] on li "Endocrine Glands And Hormones" at bounding box center [1112, 200] width 323 height 34
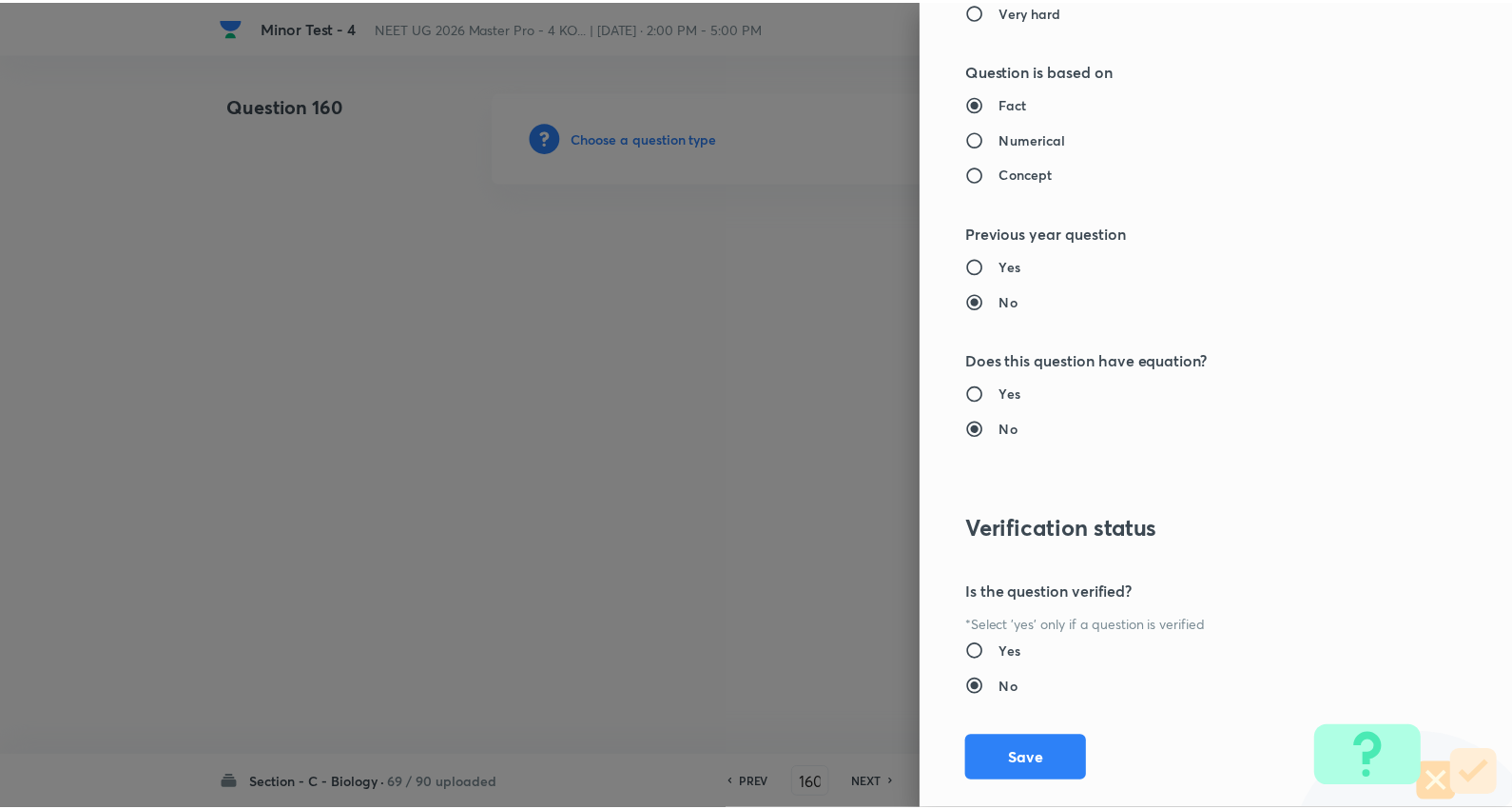
scroll to position [1913, 0]
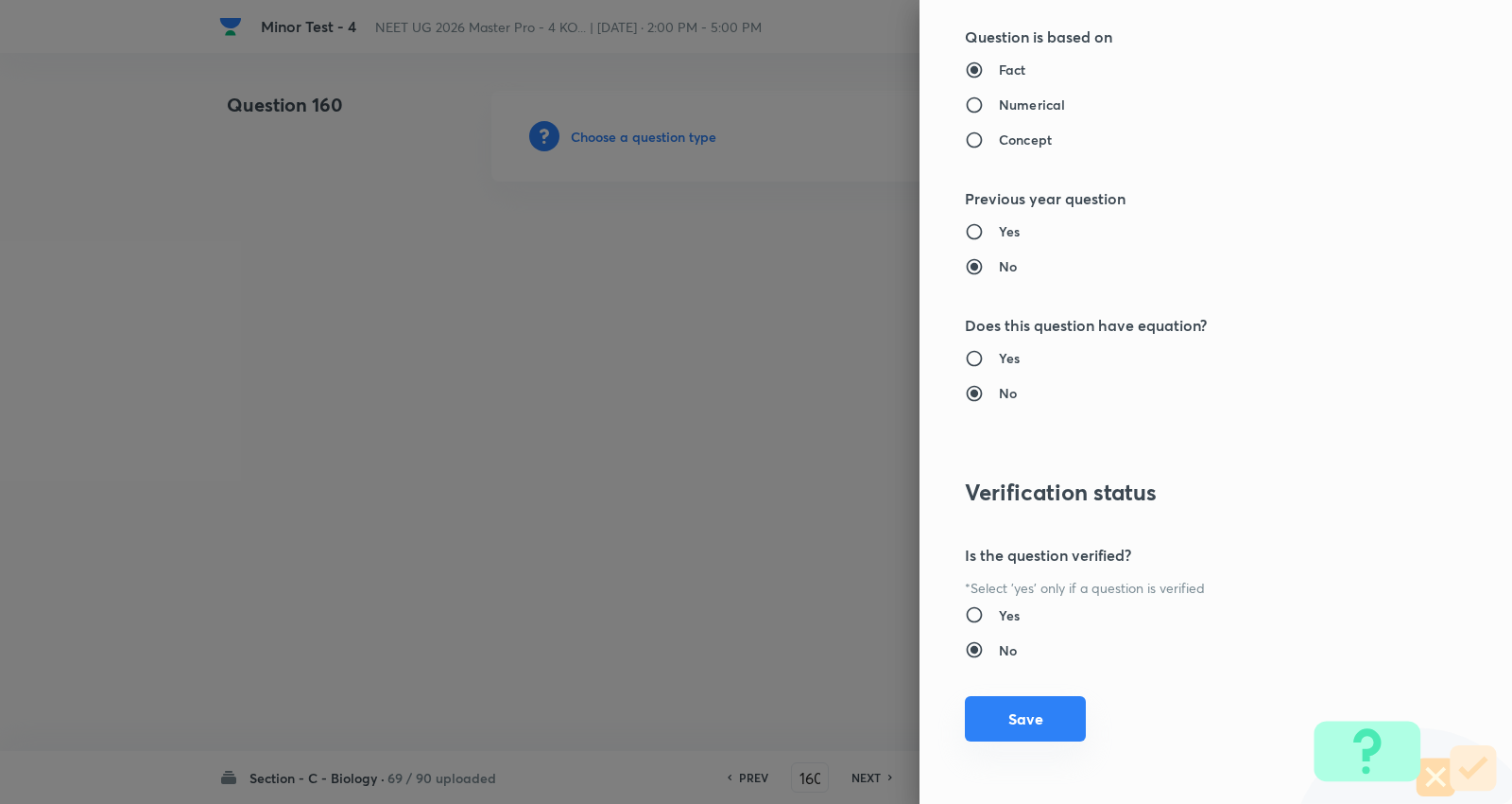
click at [1031, 701] on button "Save" at bounding box center [1026, 718] width 121 height 46
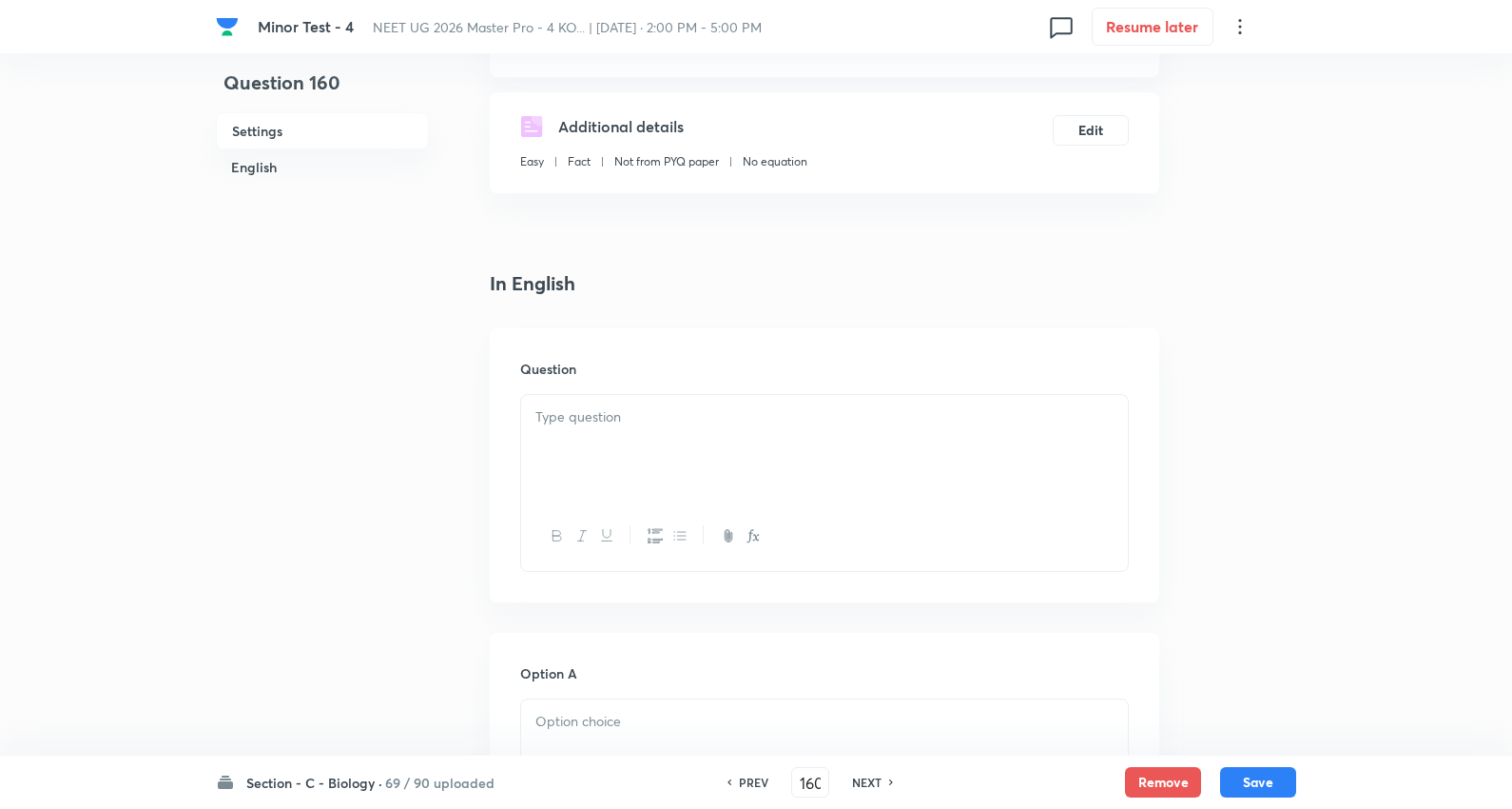
scroll to position [316, 0]
click at [578, 407] on p at bounding box center [825, 415] width 579 height 22
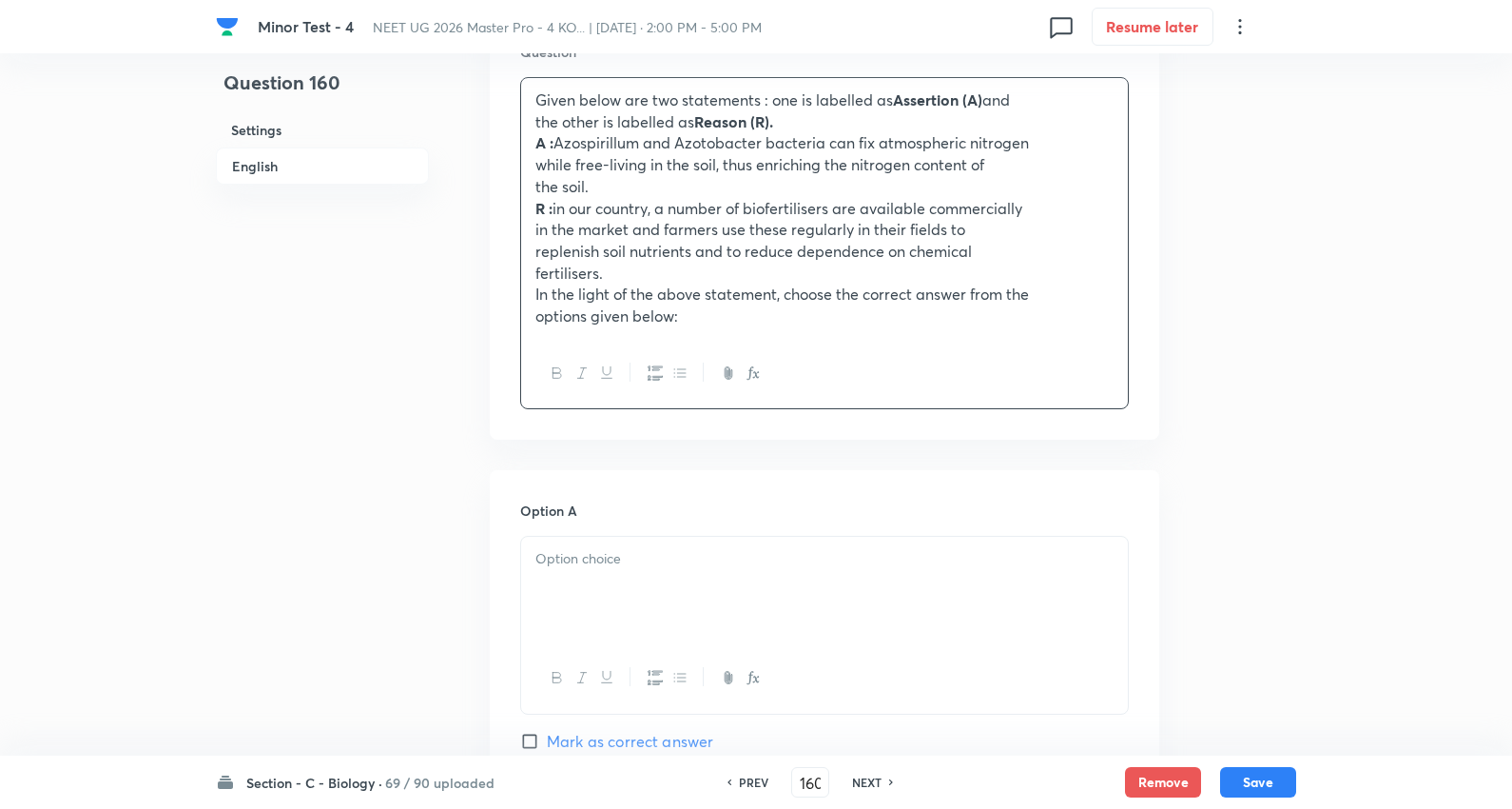
scroll to position [634, 0]
click at [609, 579] on div at bounding box center [825, 588] width 607 height 107
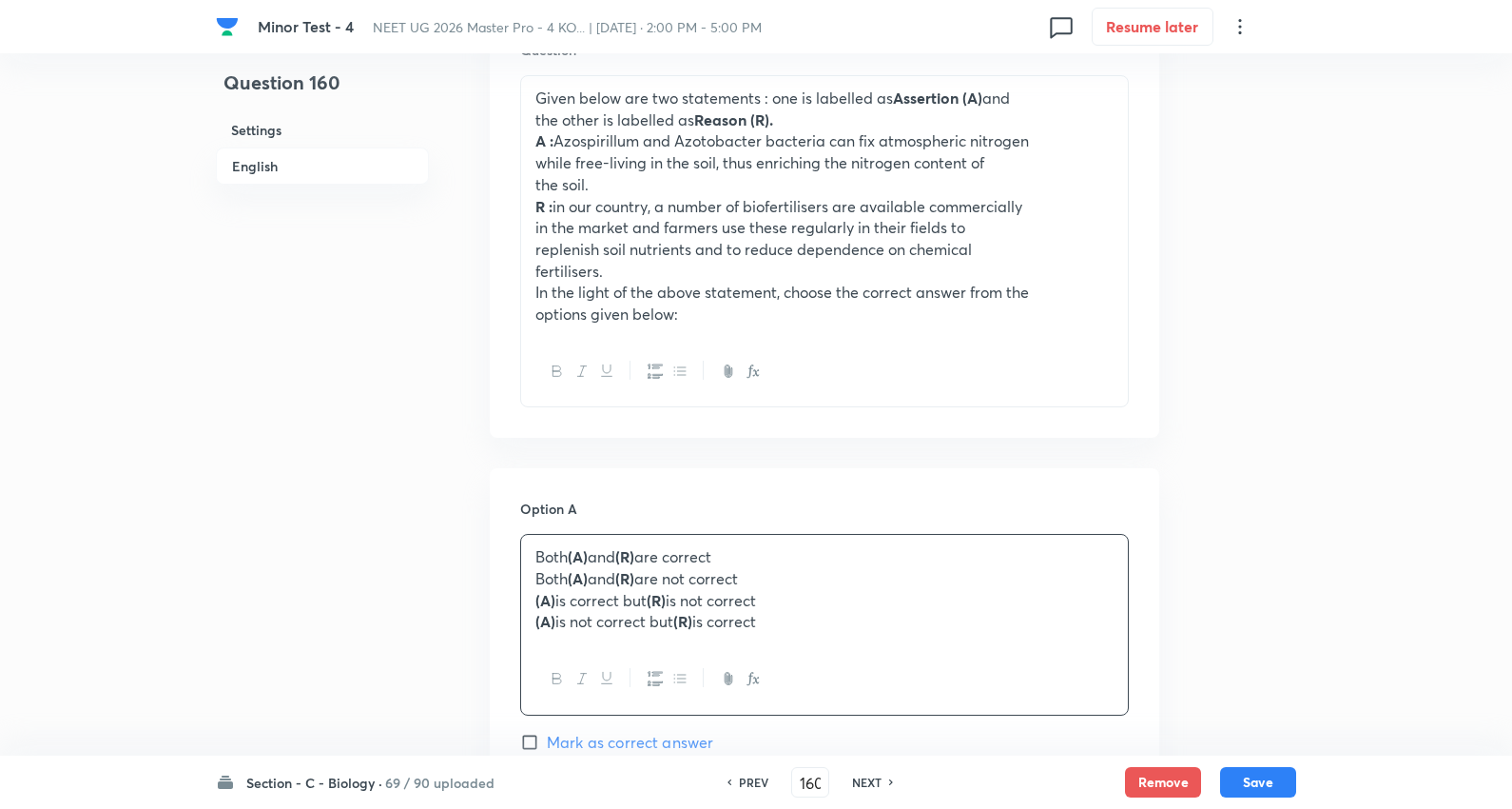
drag, startPoint x: 535, startPoint y: 579, endPoint x: 1332, endPoint y: 702, distance: 806.4
click at [1380, 718] on div "Minor Test - 4 NEET UG 2026 Master Pro - 4 KO... | Oct 5, 2025 · 2:00 PM - 5:00…" at bounding box center [756, 745] width 1512 height 2576
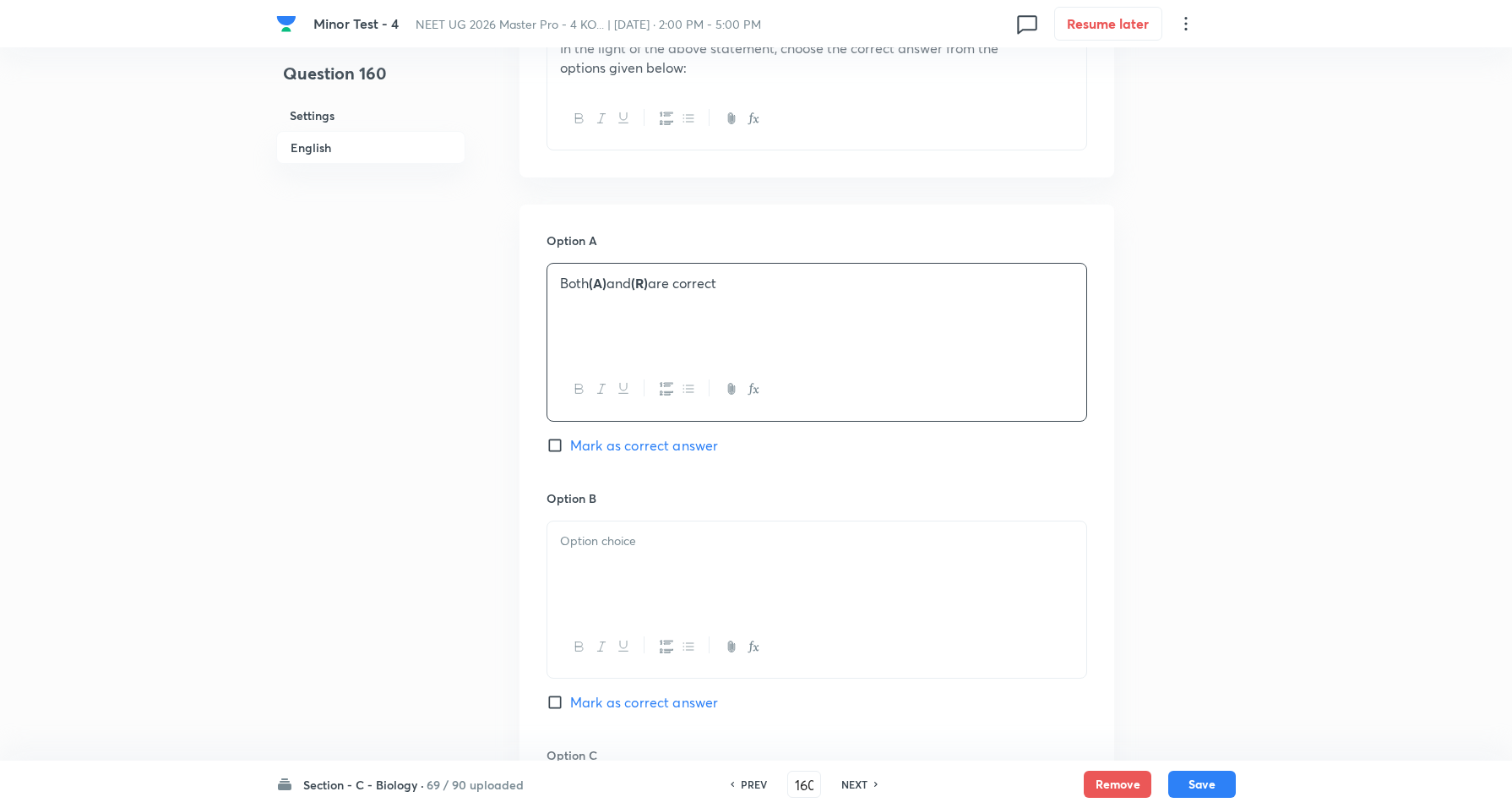
click at [686, 451] on span "Mark as correct answer" at bounding box center [644, 444] width 148 height 20
click at [570, 451] on input "Mark as correct answer" at bounding box center [557, 444] width 23 height 17
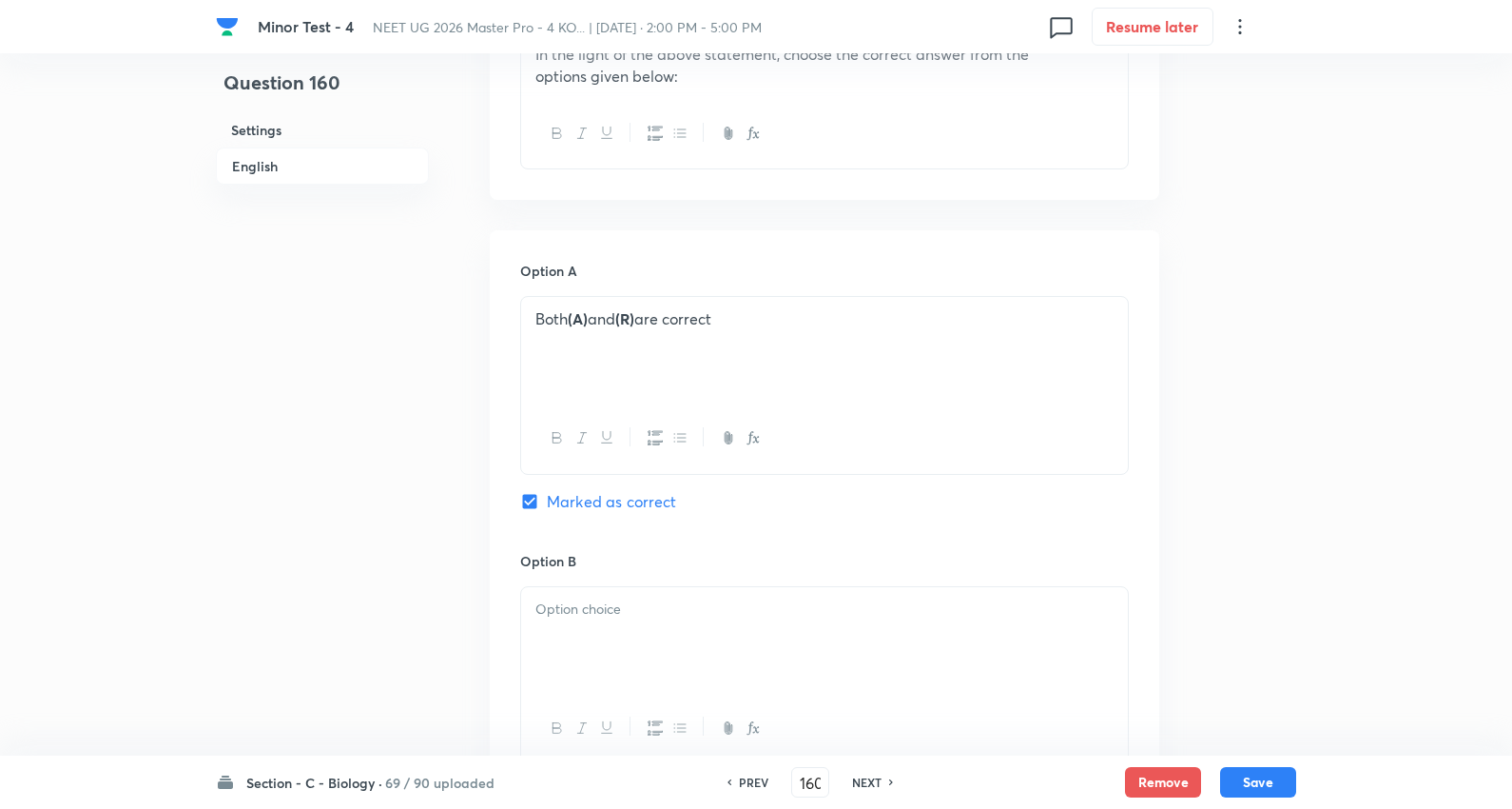
scroll to position [1082, 0]
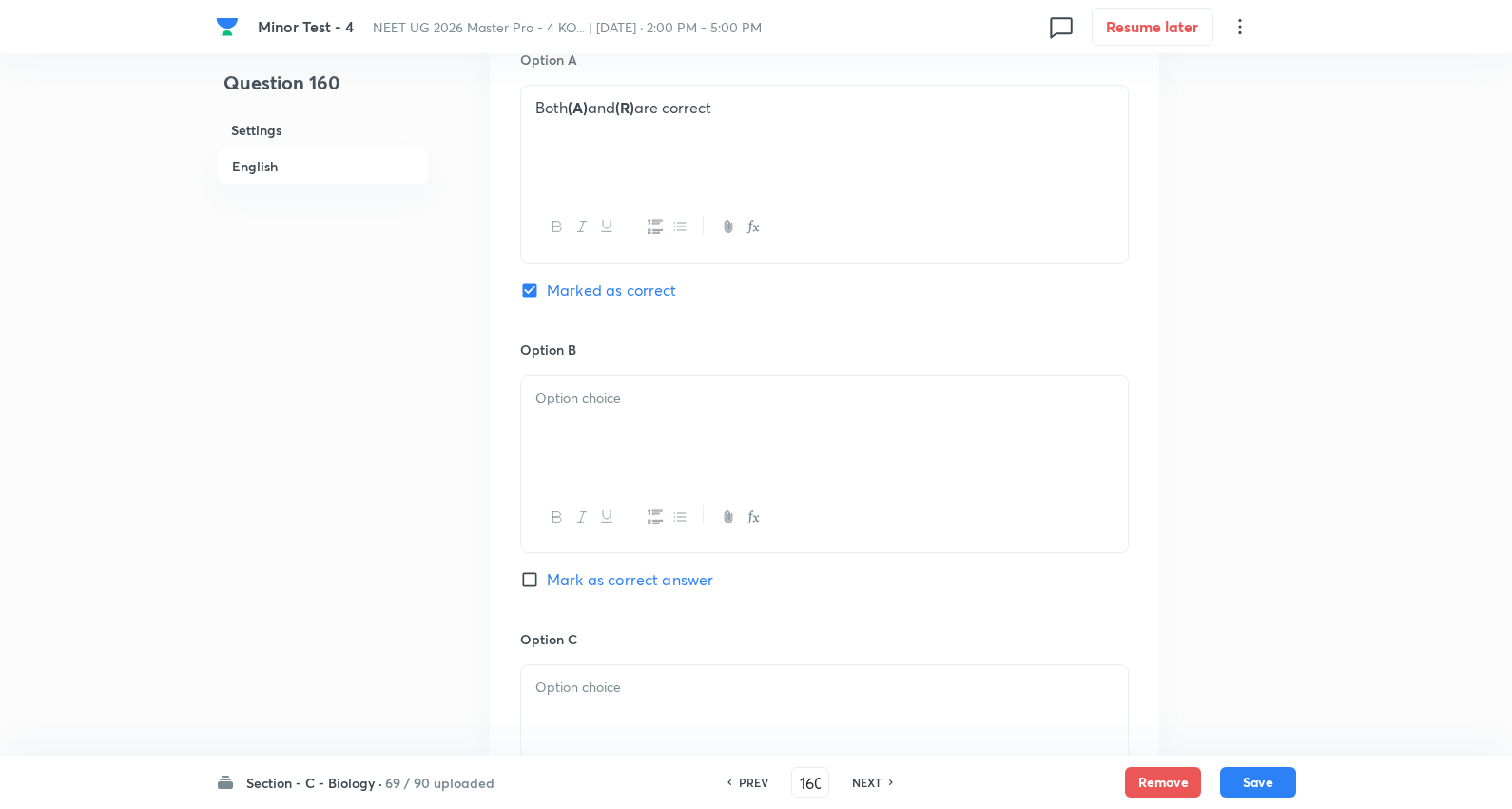
click at [595, 412] on div at bounding box center [825, 429] width 607 height 107
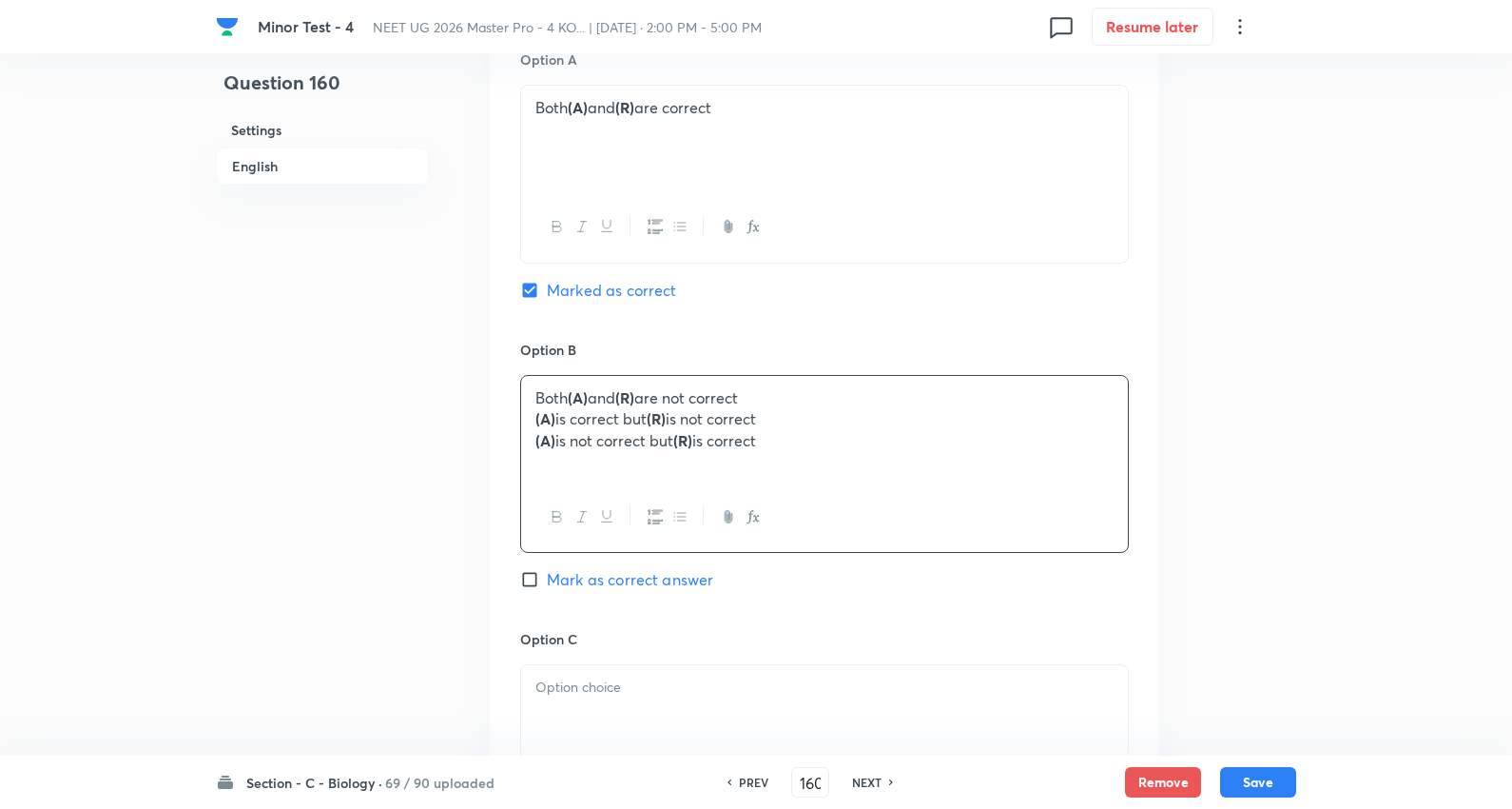
drag, startPoint x: 525, startPoint y: 416, endPoint x: 805, endPoint y: 415, distance: 280.0
click at [1427, 515] on div "Minor Test - 4 NEET UG 2026 Master Pro - 4 KO... | Oct 5, 2025 · 2:00 PM - 5:00…" at bounding box center [756, 295] width 1512 height 2573
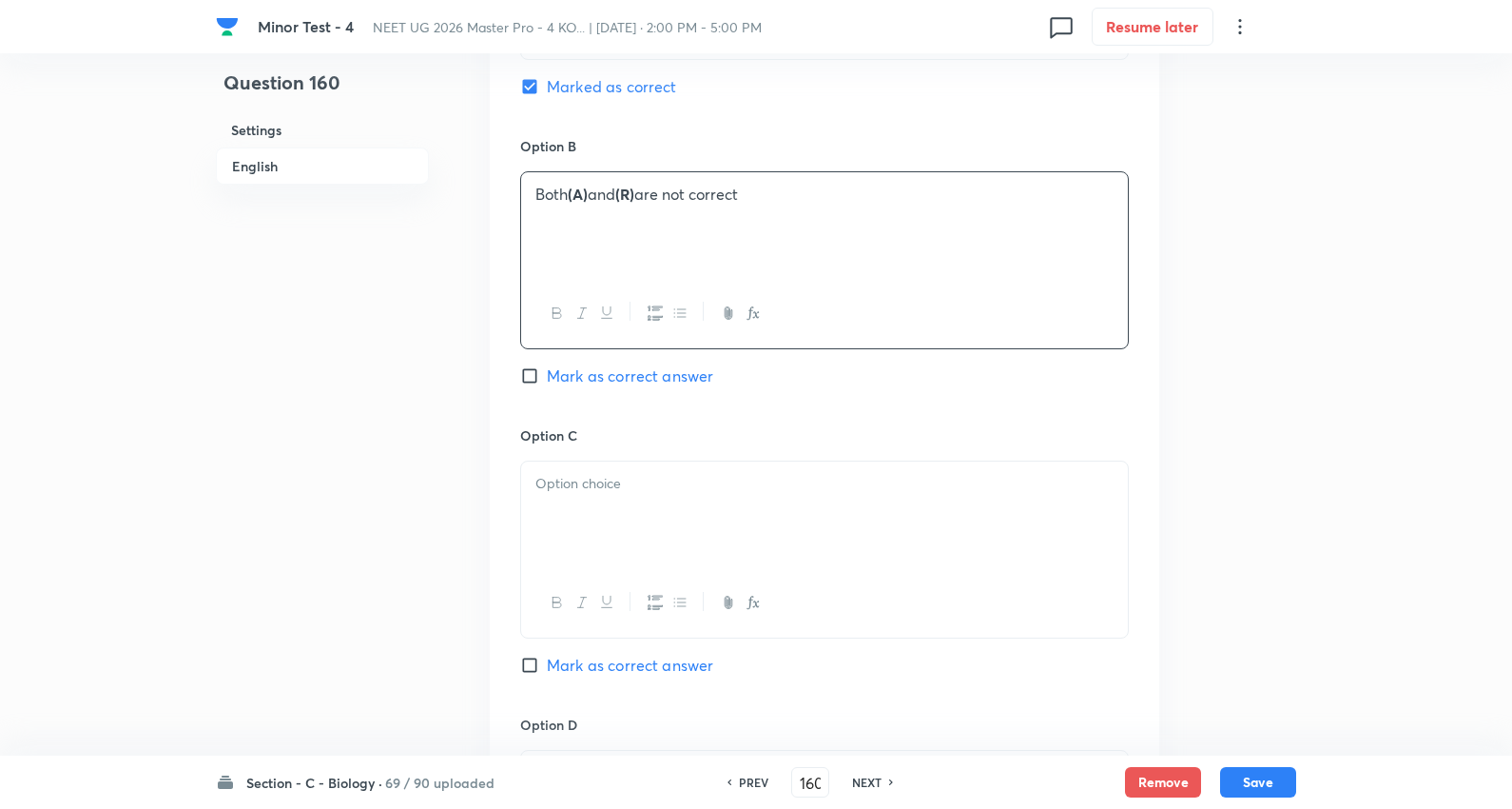
scroll to position [1295, 0]
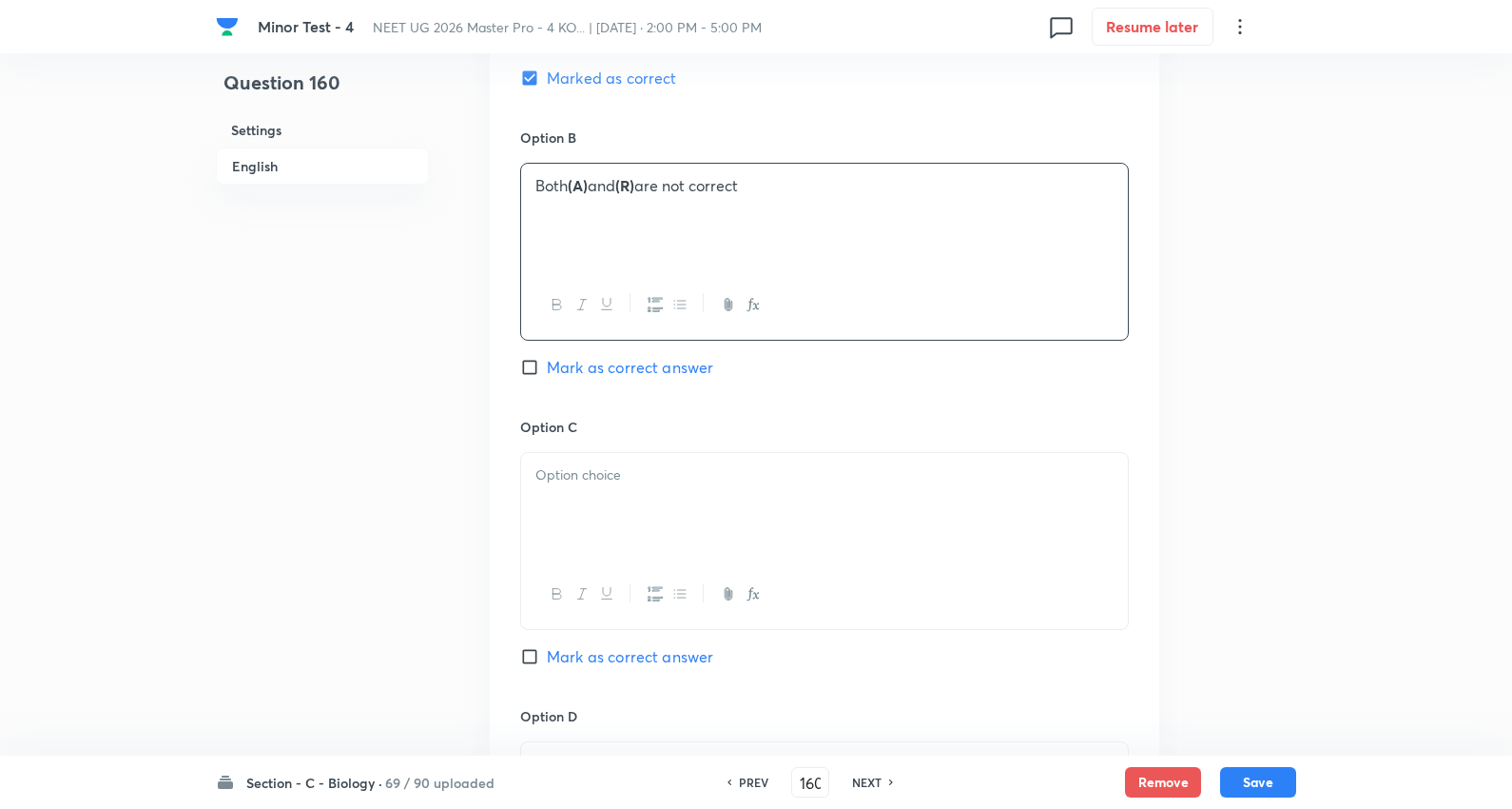
click at [638, 473] on p at bounding box center [825, 475] width 579 height 22
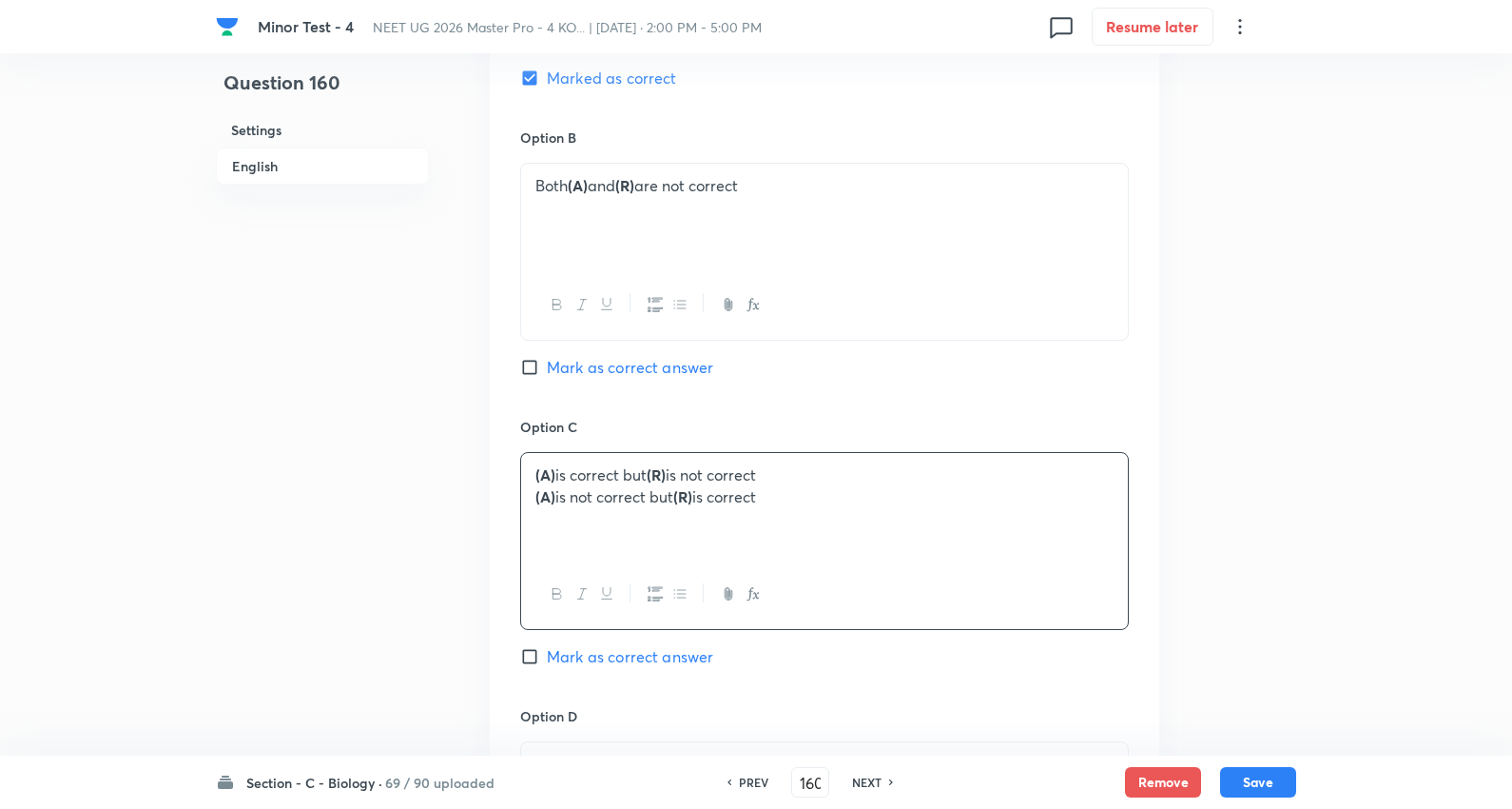
drag, startPoint x: 528, startPoint y: 493, endPoint x: 976, endPoint y: 547, distance: 451.2
click at [1394, 565] on div "Minor Test - 4 NEET UG 2026 Master Pro - 4 KO... | Oct 5, 2025 · 2:00 PM - 5:00…" at bounding box center [756, 82] width 1512 height 2573
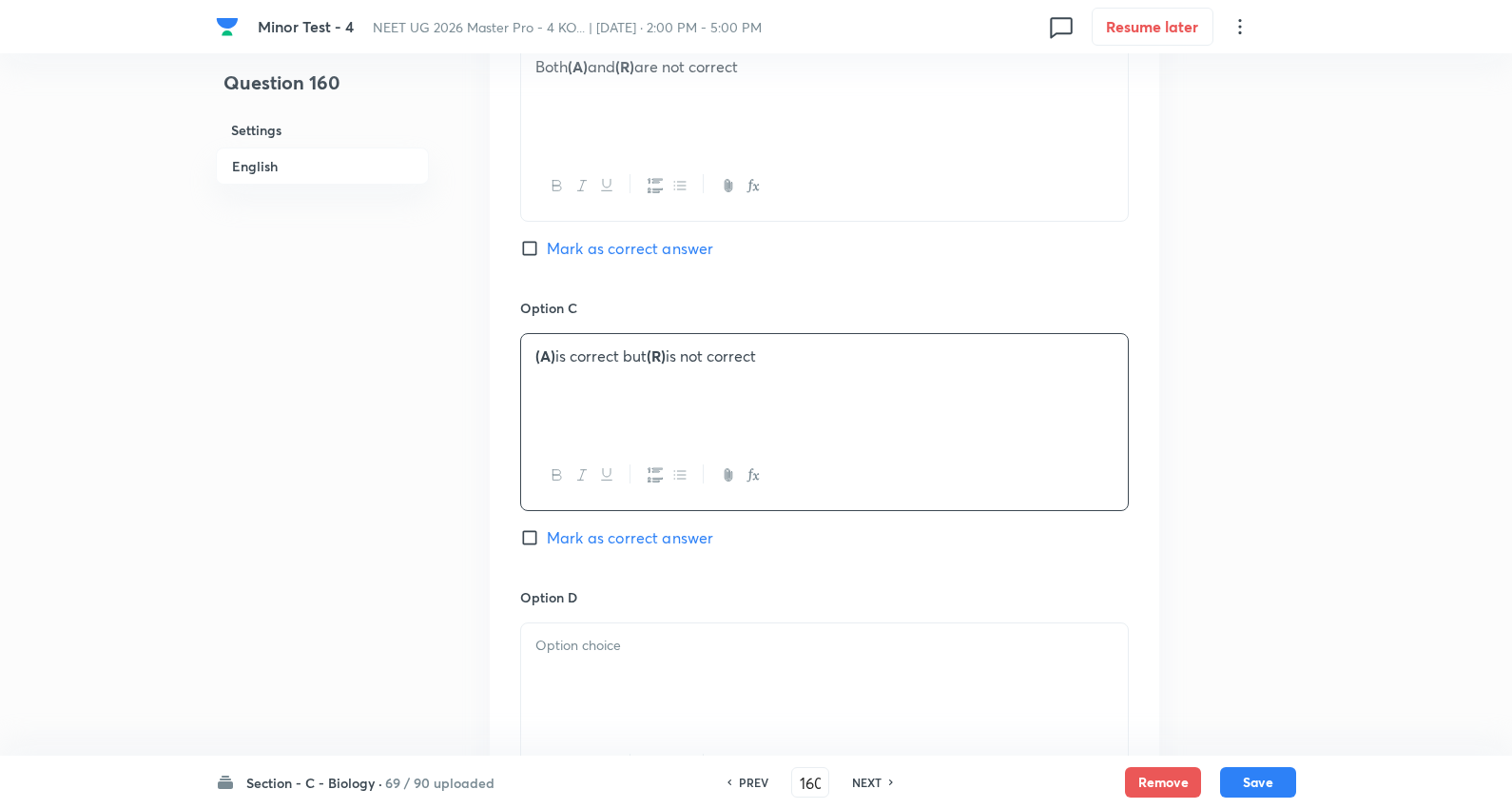
scroll to position [1612, 0]
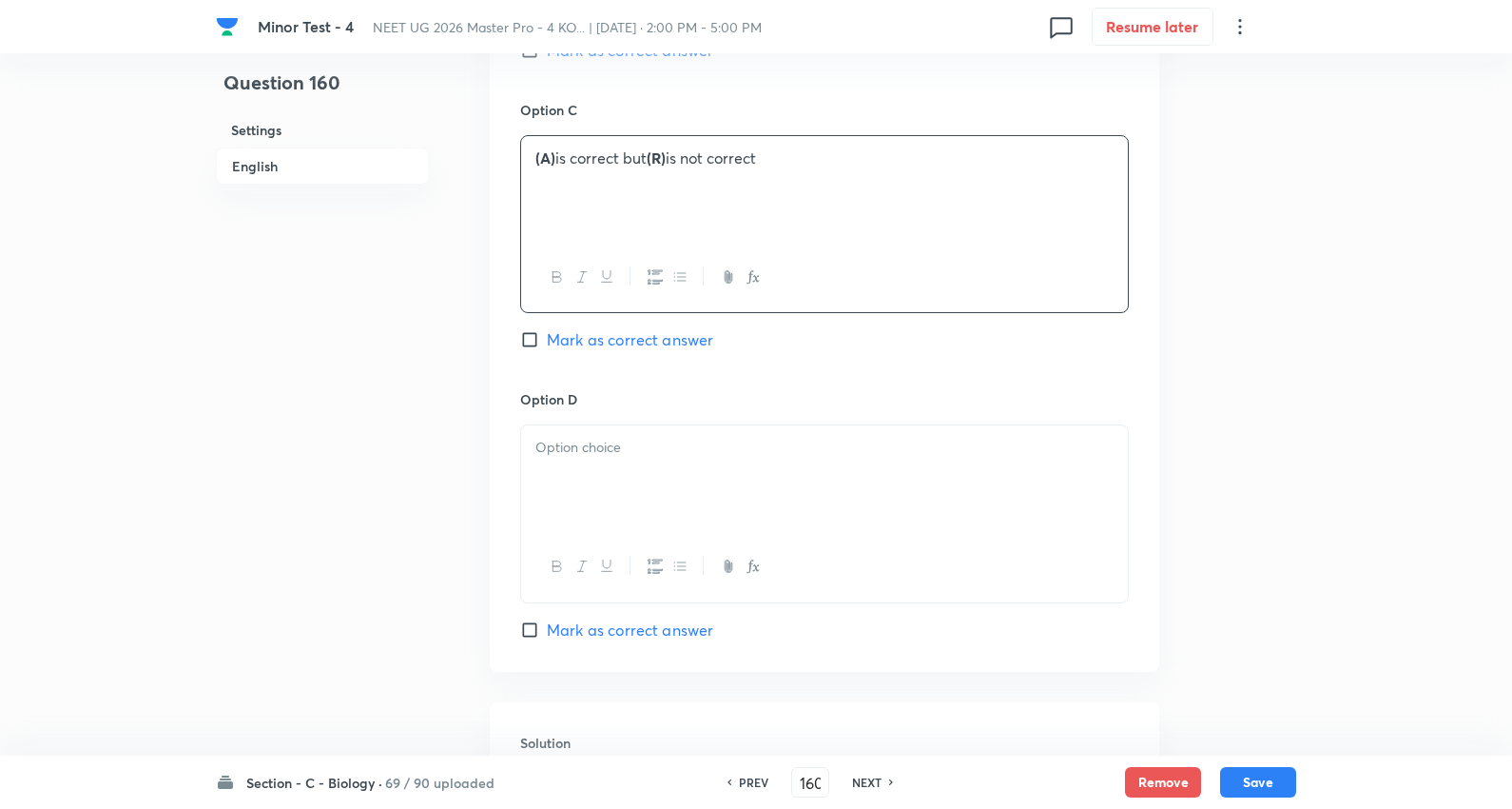
click at [618, 478] on div at bounding box center [825, 478] width 607 height 107
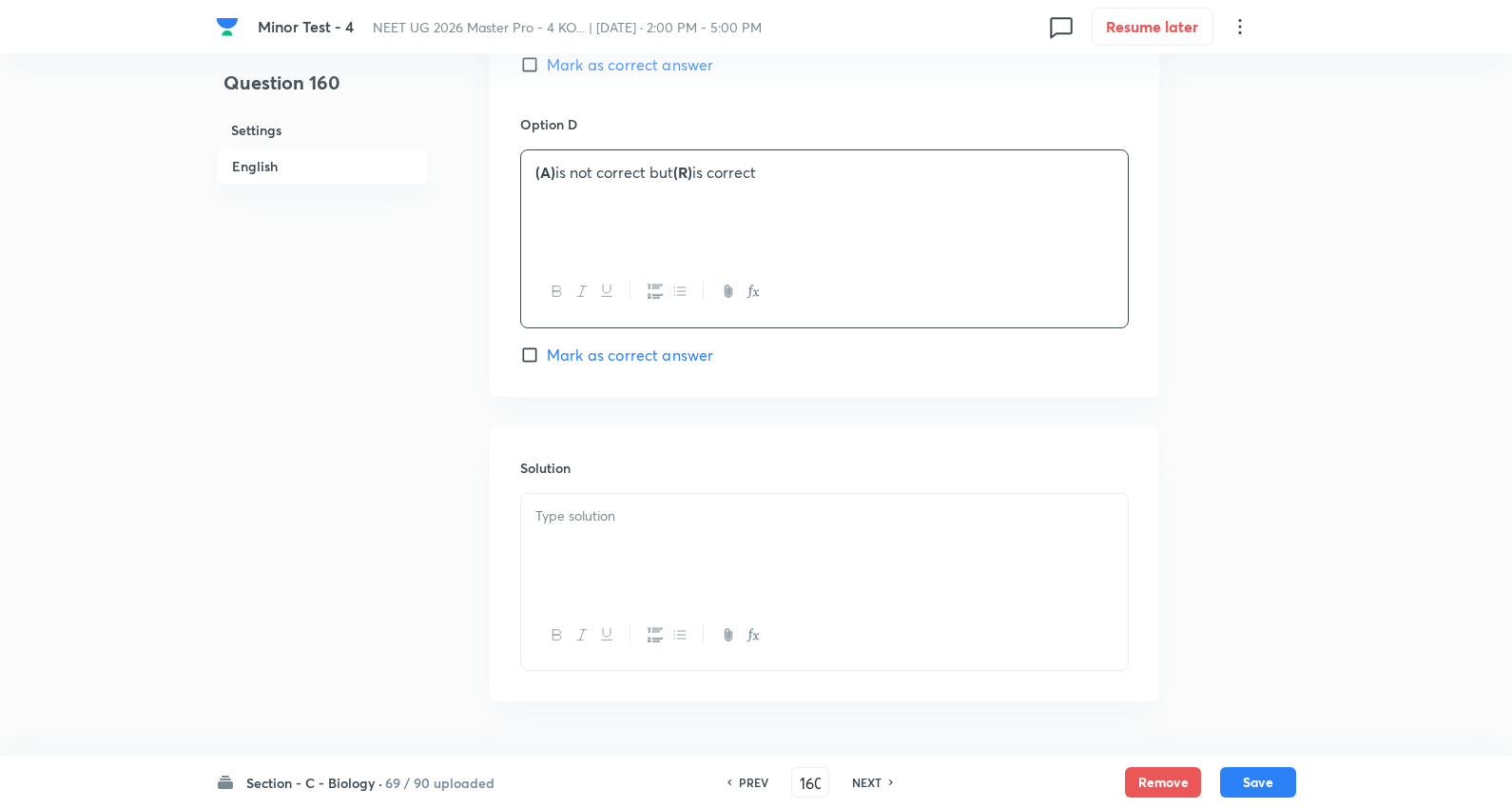
scroll to position [1951, 0]
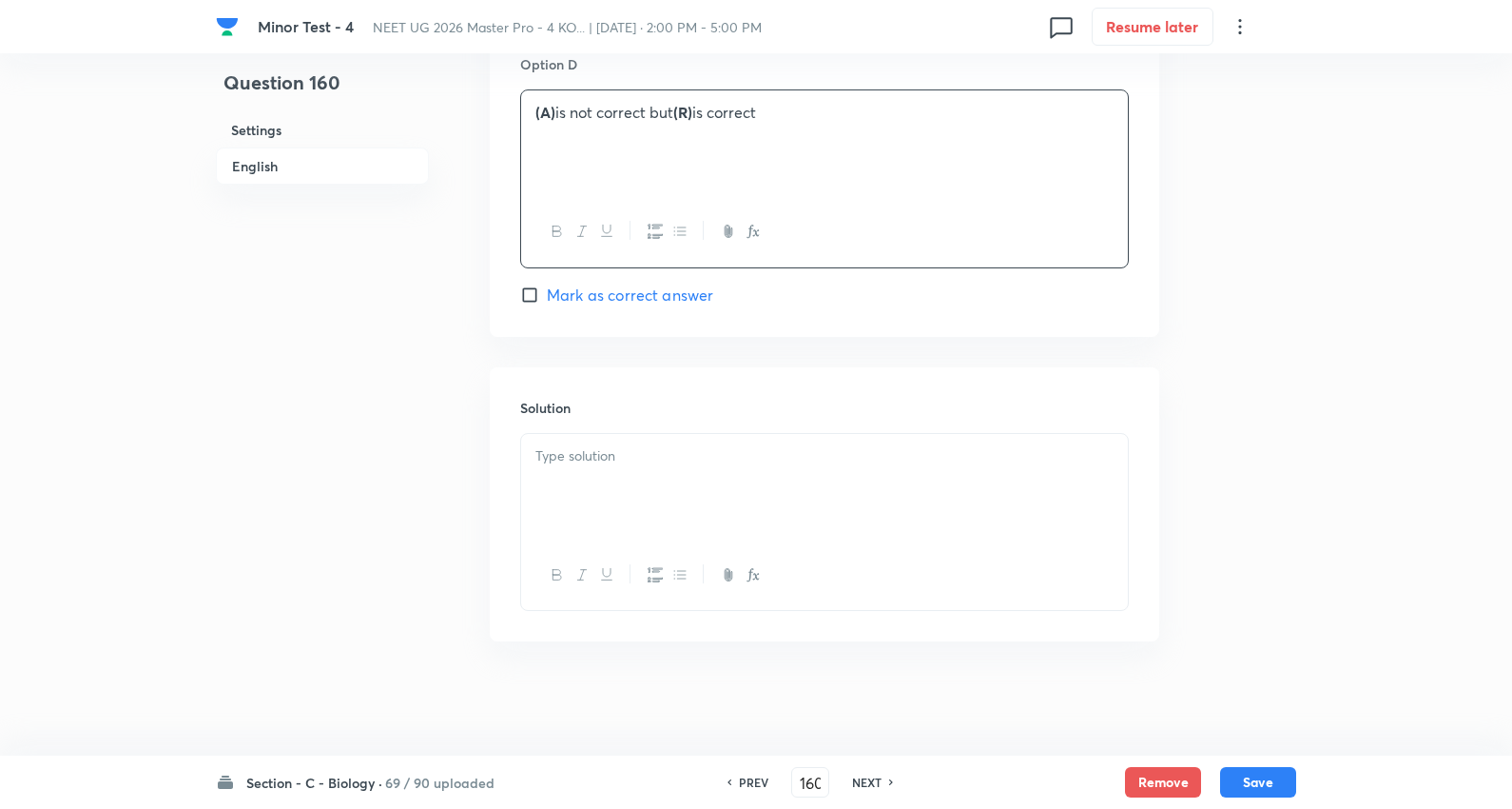
click at [623, 464] on p at bounding box center [825, 456] width 579 height 22
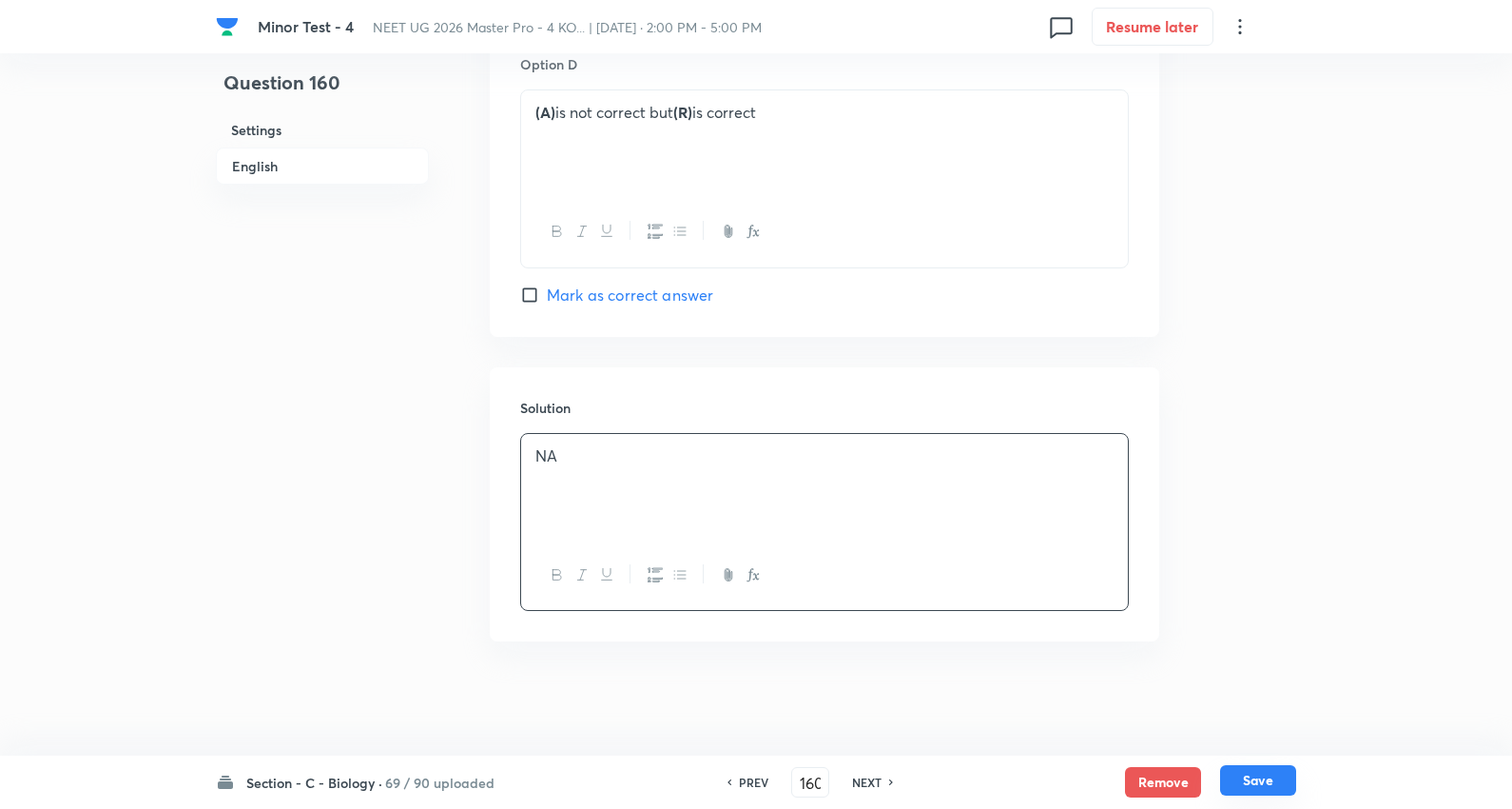
click at [1253, 783] on button "Save" at bounding box center [1258, 780] width 76 height 30
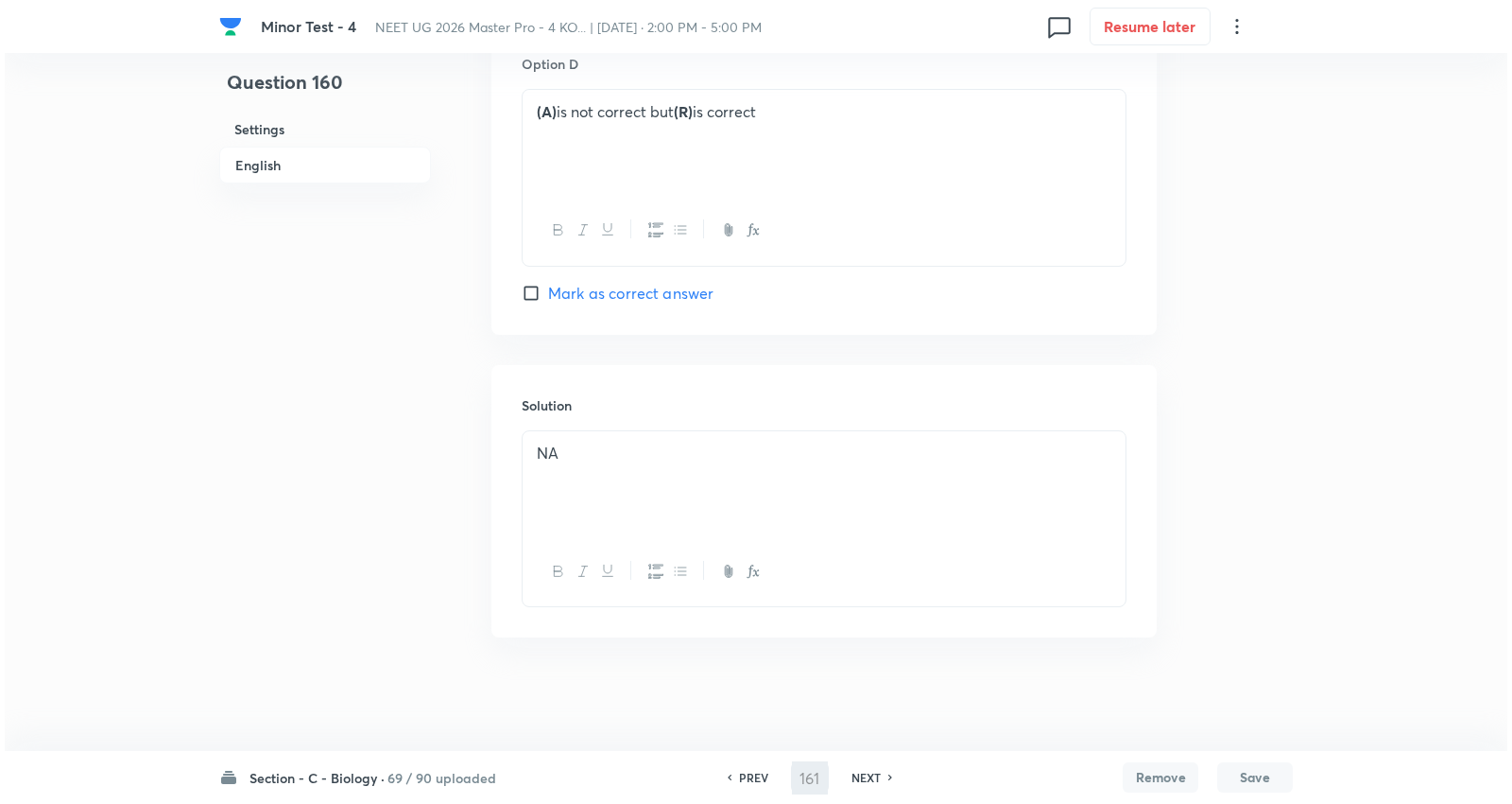
scroll to position [0, 0]
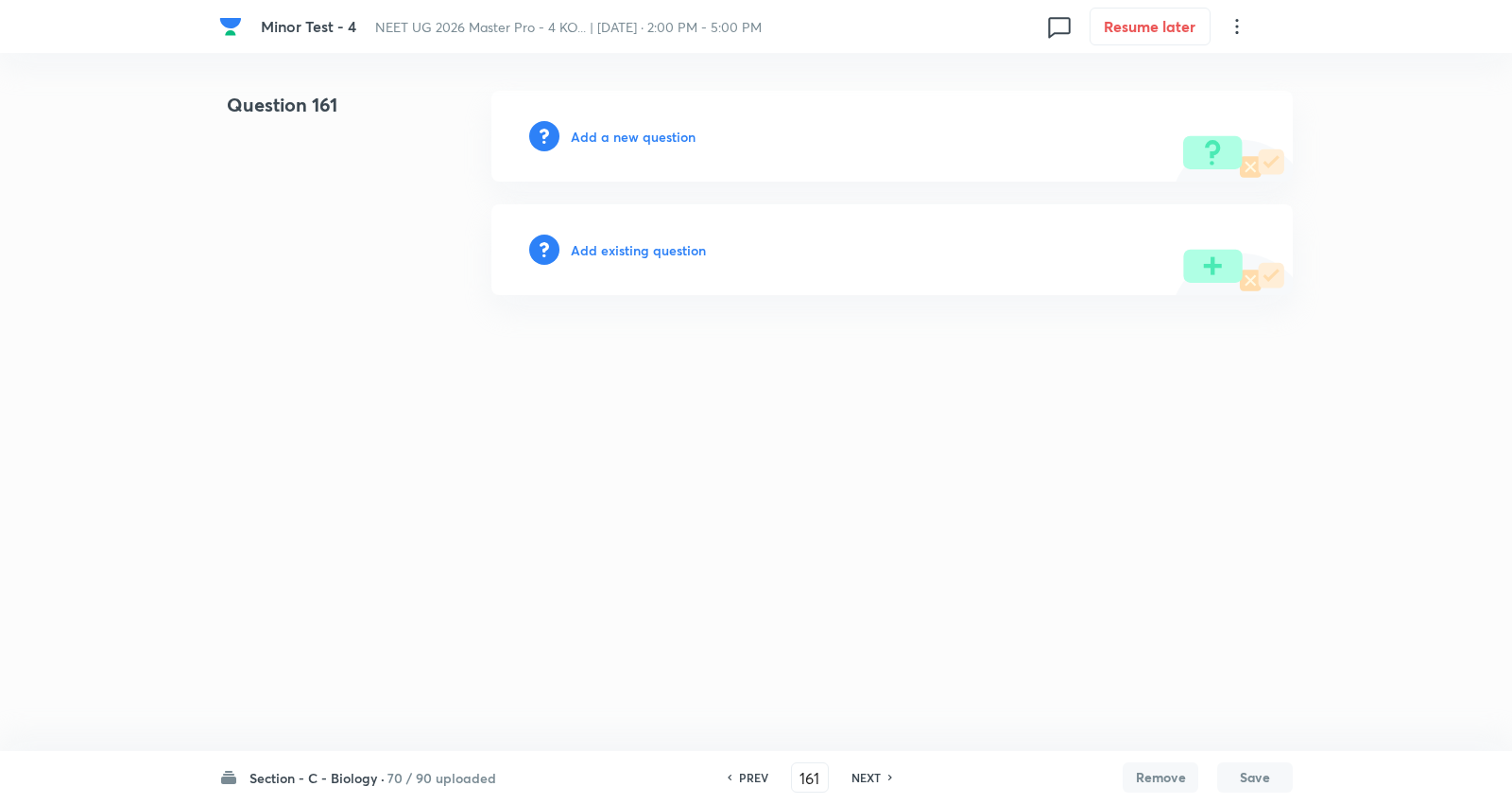
click at [627, 135] on h6 "Add a new question" at bounding box center [633, 136] width 125 height 19
click at [627, 135] on h6 "Choose a question type" at bounding box center [644, 136] width 146 height 19
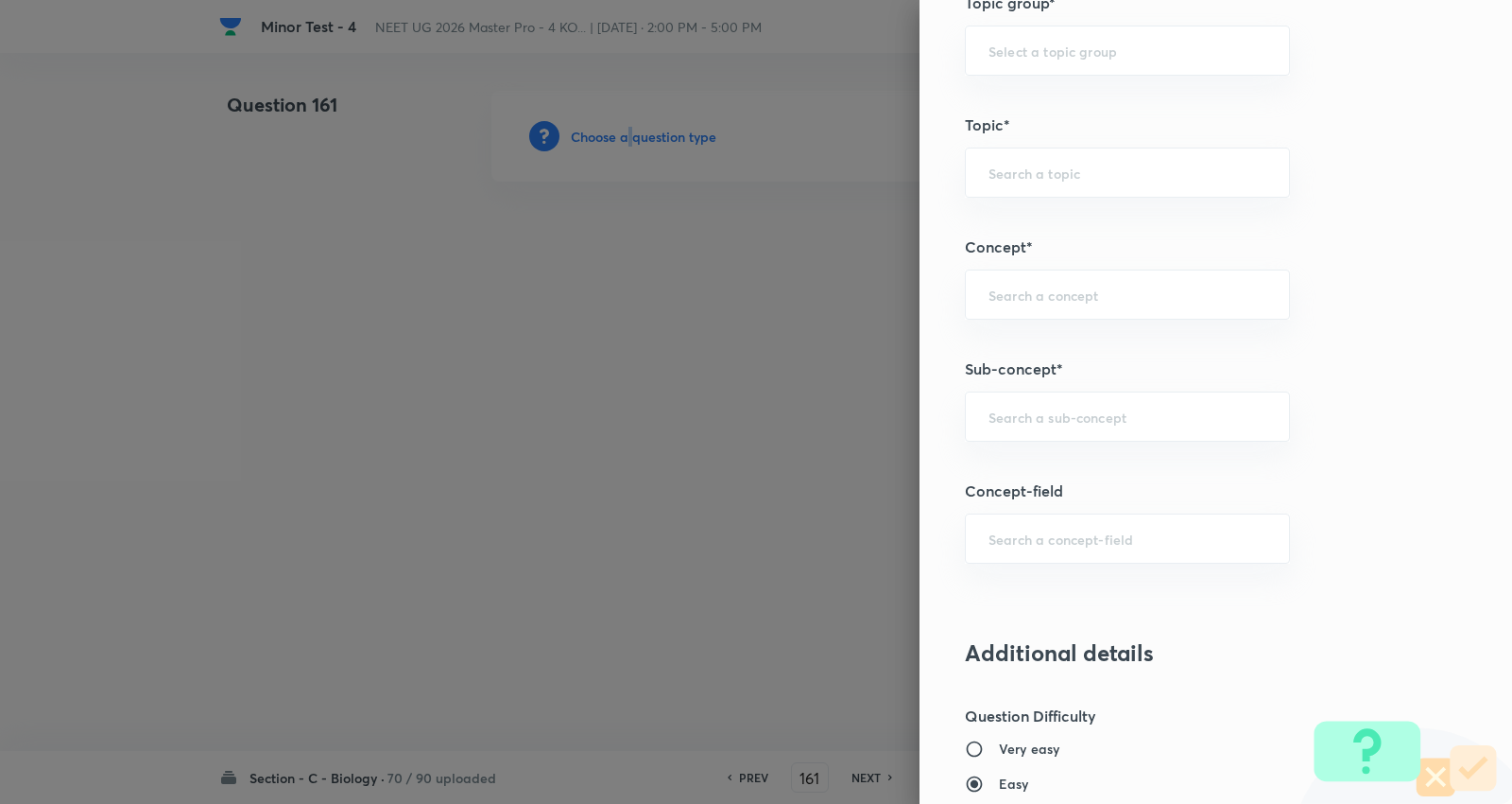
scroll to position [1155, 0]
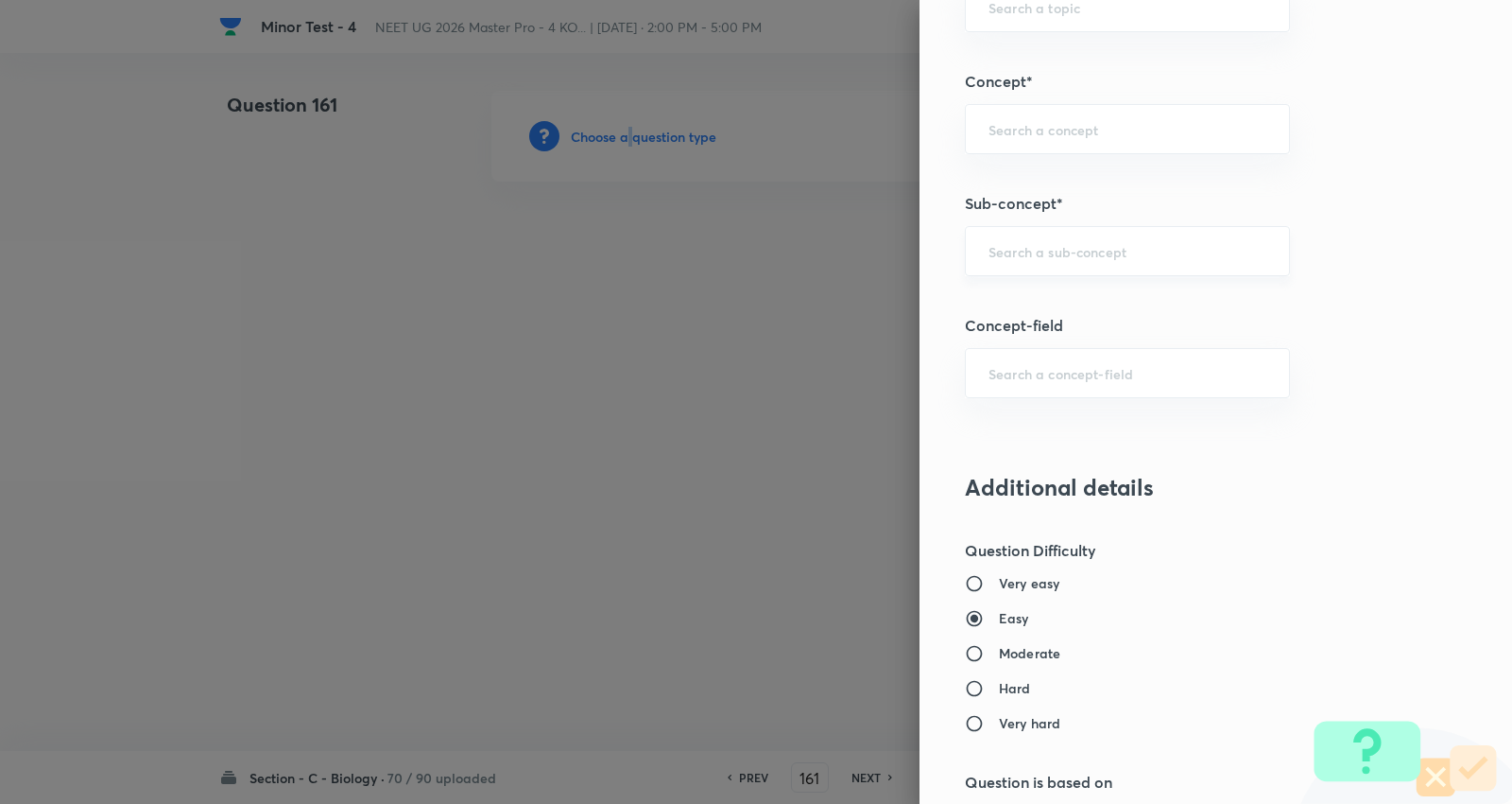
click at [1065, 230] on div "​" at bounding box center [1128, 250] width 325 height 50
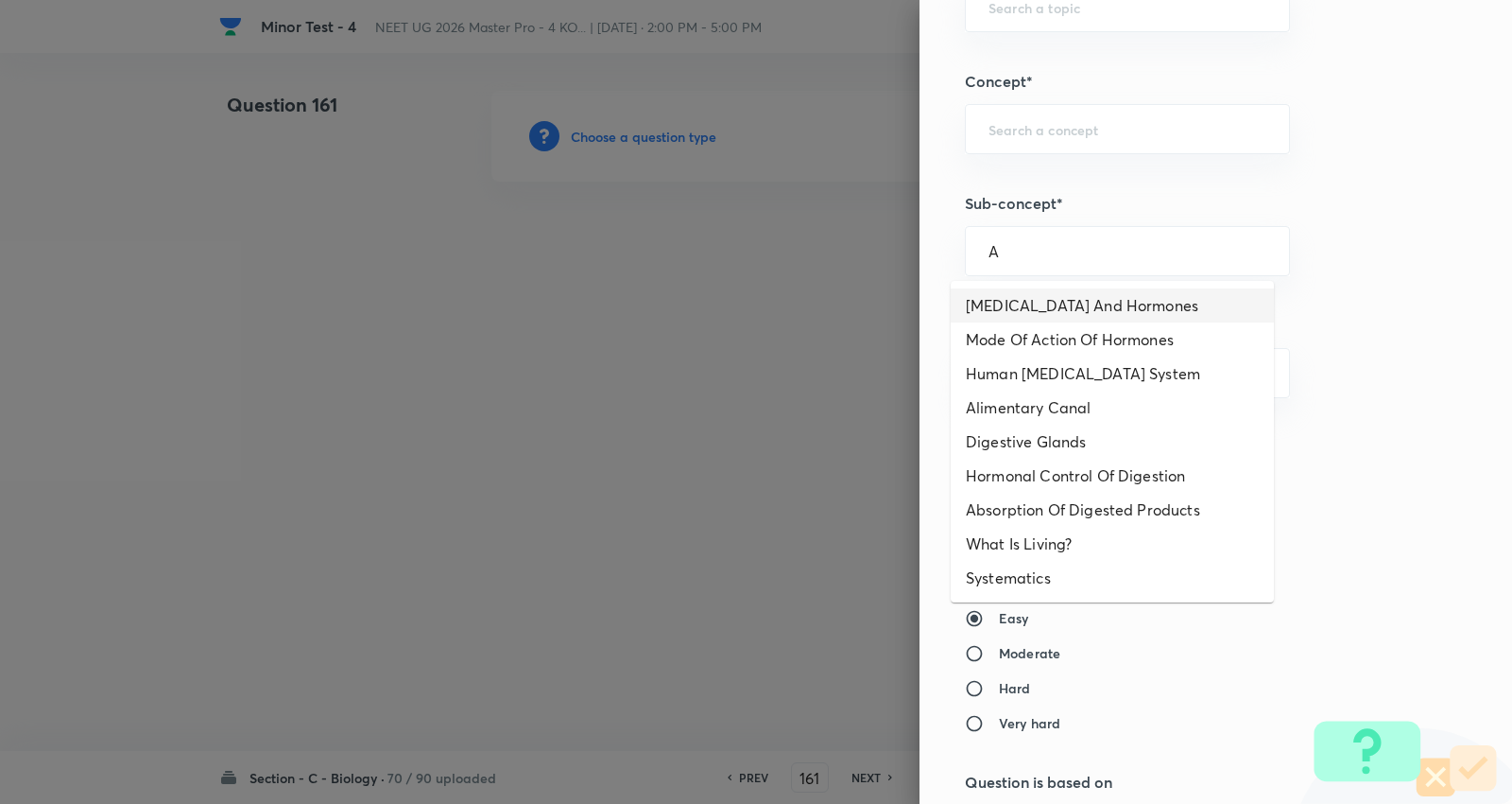
click at [1071, 308] on li "Endocrine Glands And Hormones" at bounding box center [1112, 305] width 323 height 34
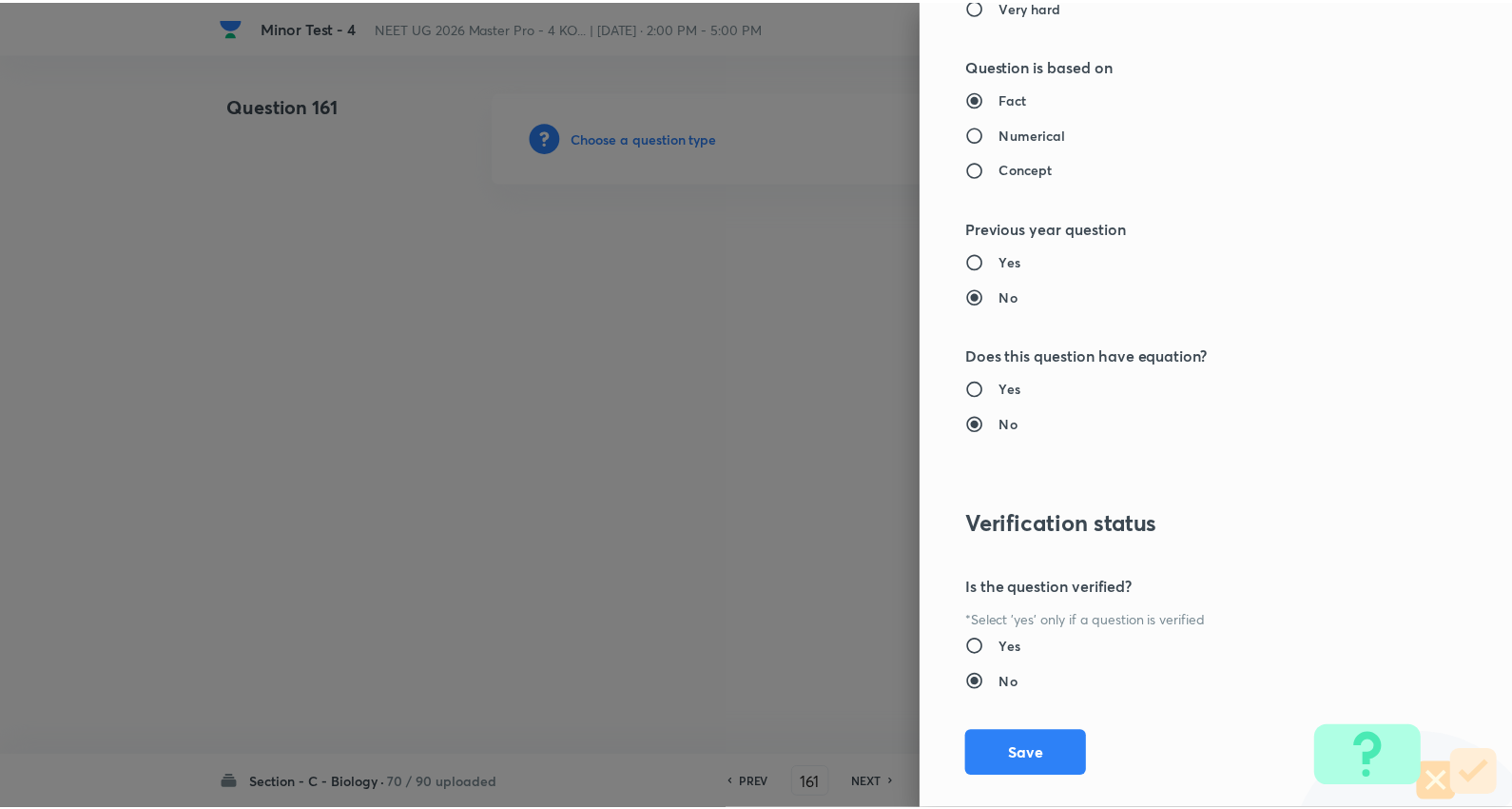
scroll to position [1913, 0]
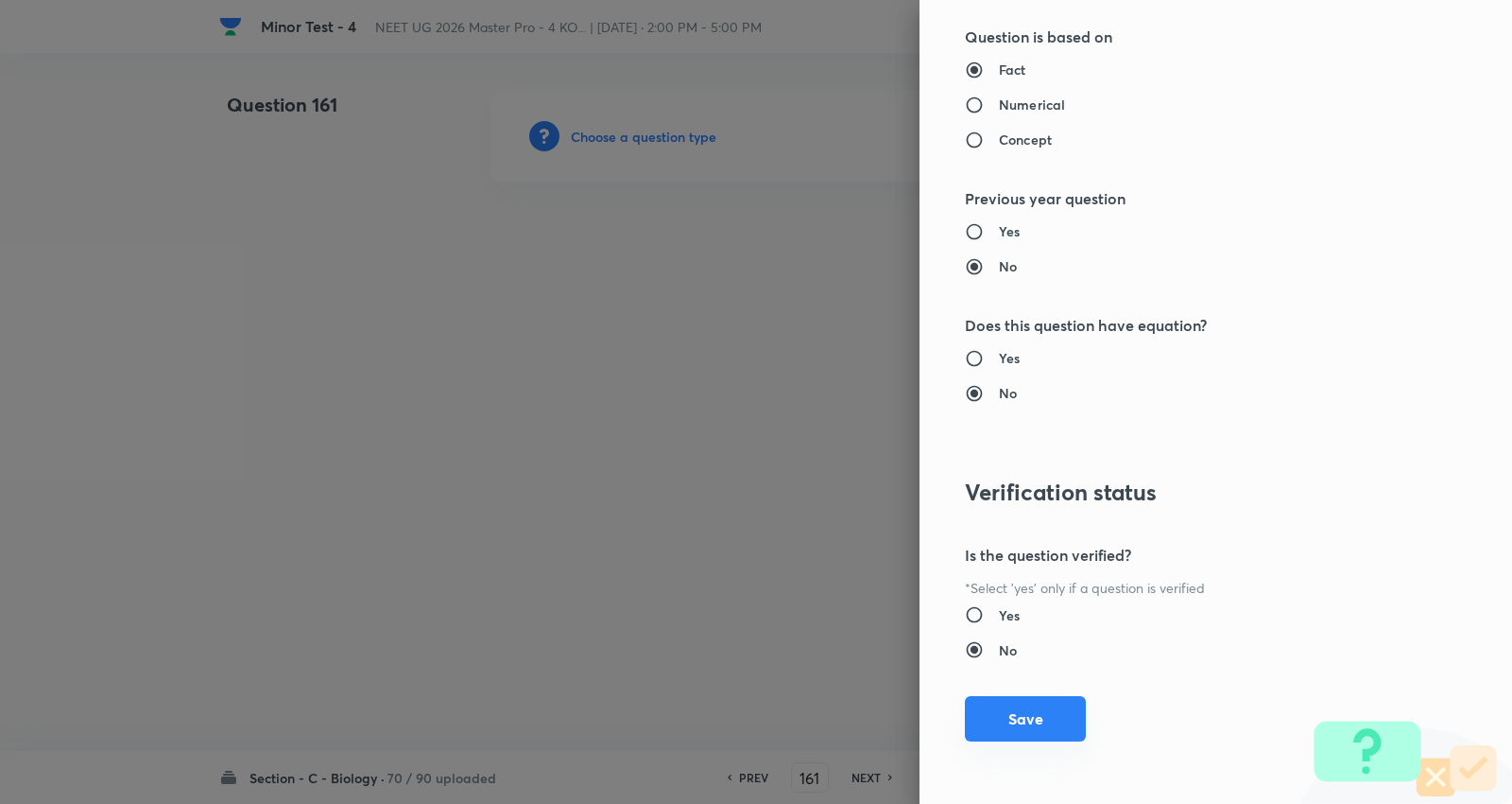
click at [1034, 711] on button "Save" at bounding box center [1026, 718] width 121 height 46
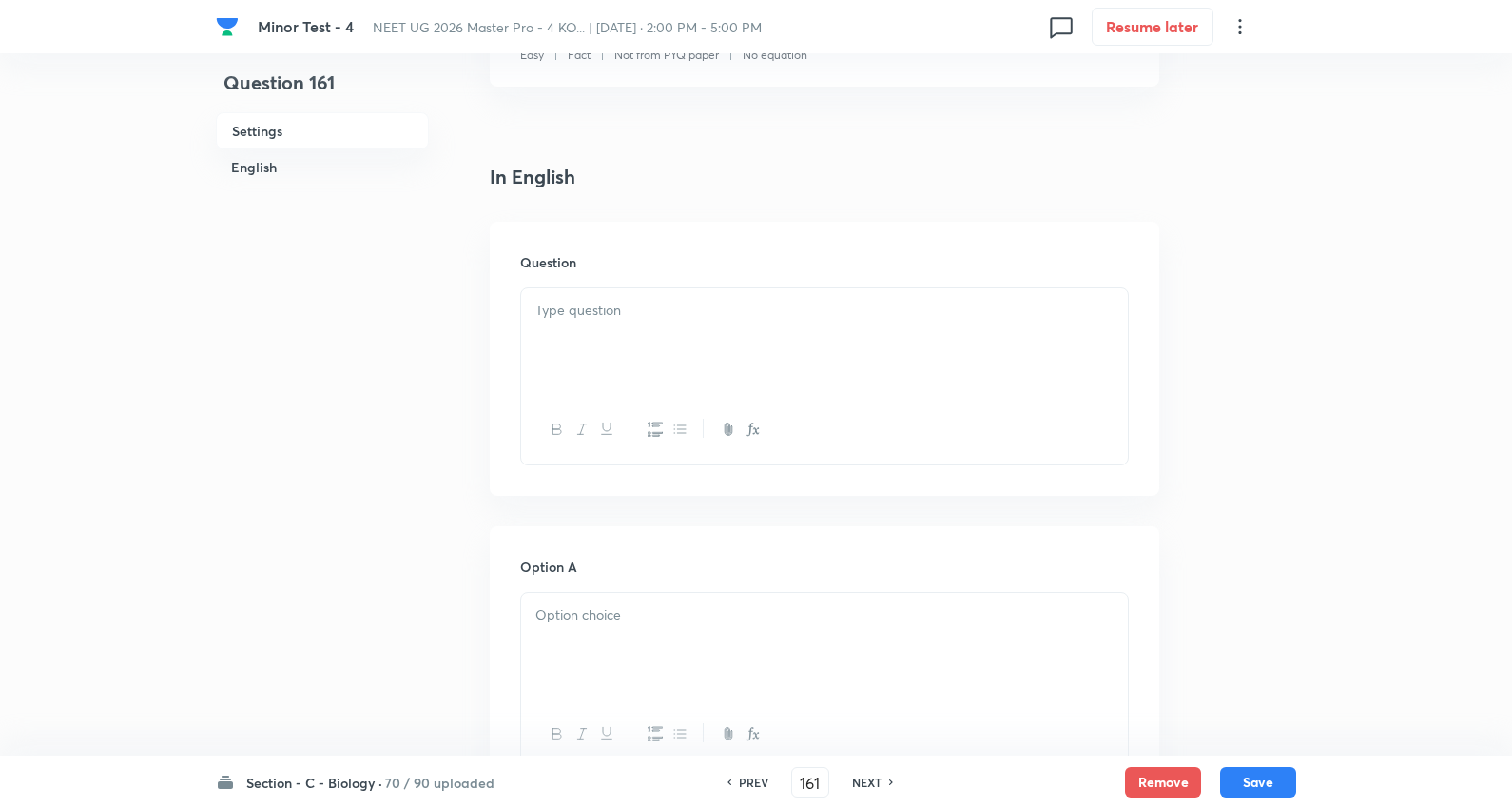
scroll to position [422, 0]
click at [625, 340] on div at bounding box center [825, 340] width 607 height 107
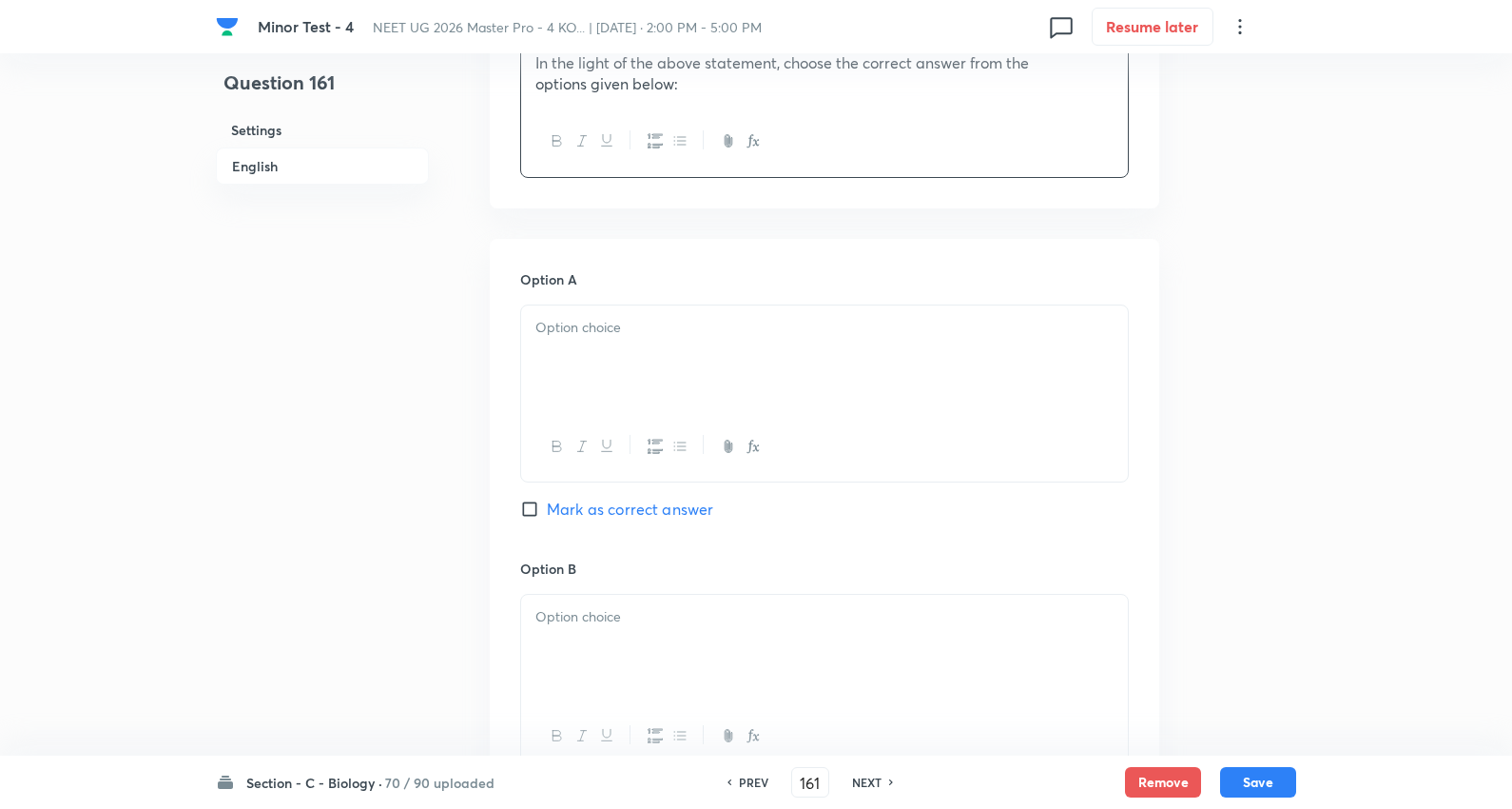
scroll to position [845, 0]
click at [656, 303] on div at bounding box center [825, 356] width 607 height 107
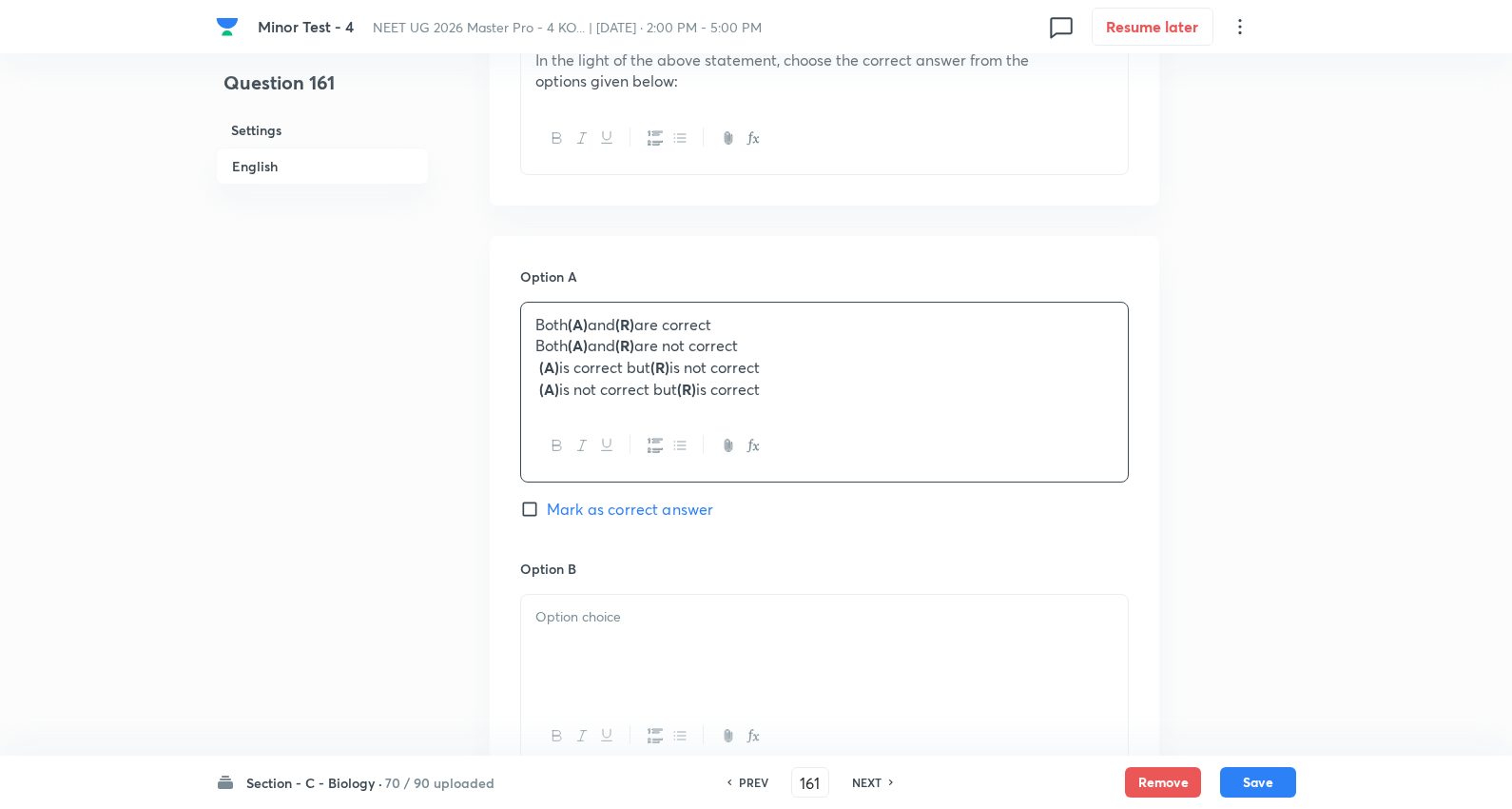
drag, startPoint x: 1025, startPoint y: 431, endPoint x: 1375, endPoint y: 508, distance: 358.4
click at [1379, 508] on div "Minor Test - 4 NEET UG 2026 Master Pro - 4 KO... | Oct 5, 2025 · 2:00 PM - 5:00…" at bounding box center [756, 523] width 1512 height 2553
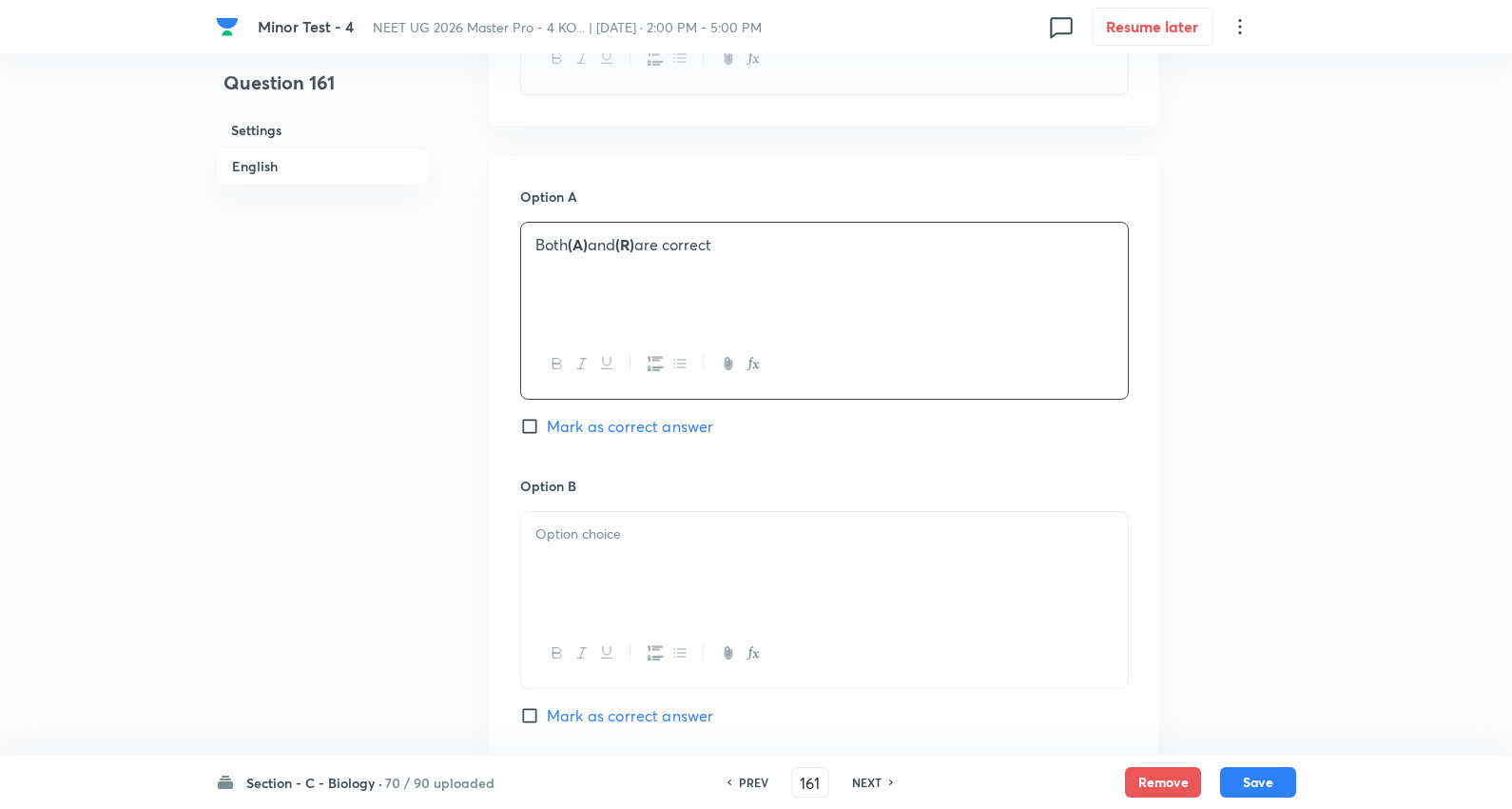
scroll to position [1057, 0]
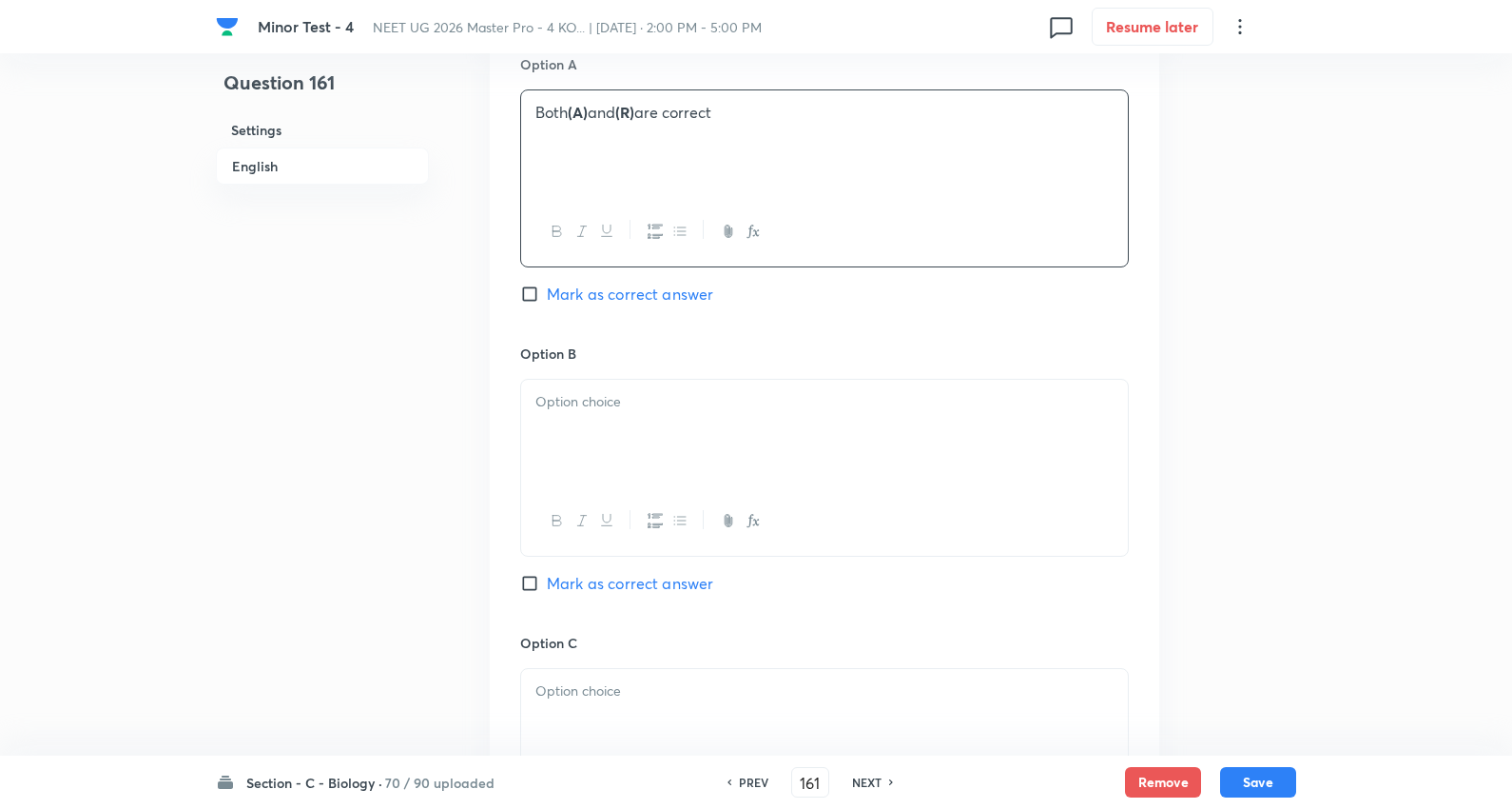
click at [623, 391] on p at bounding box center [825, 402] width 579 height 22
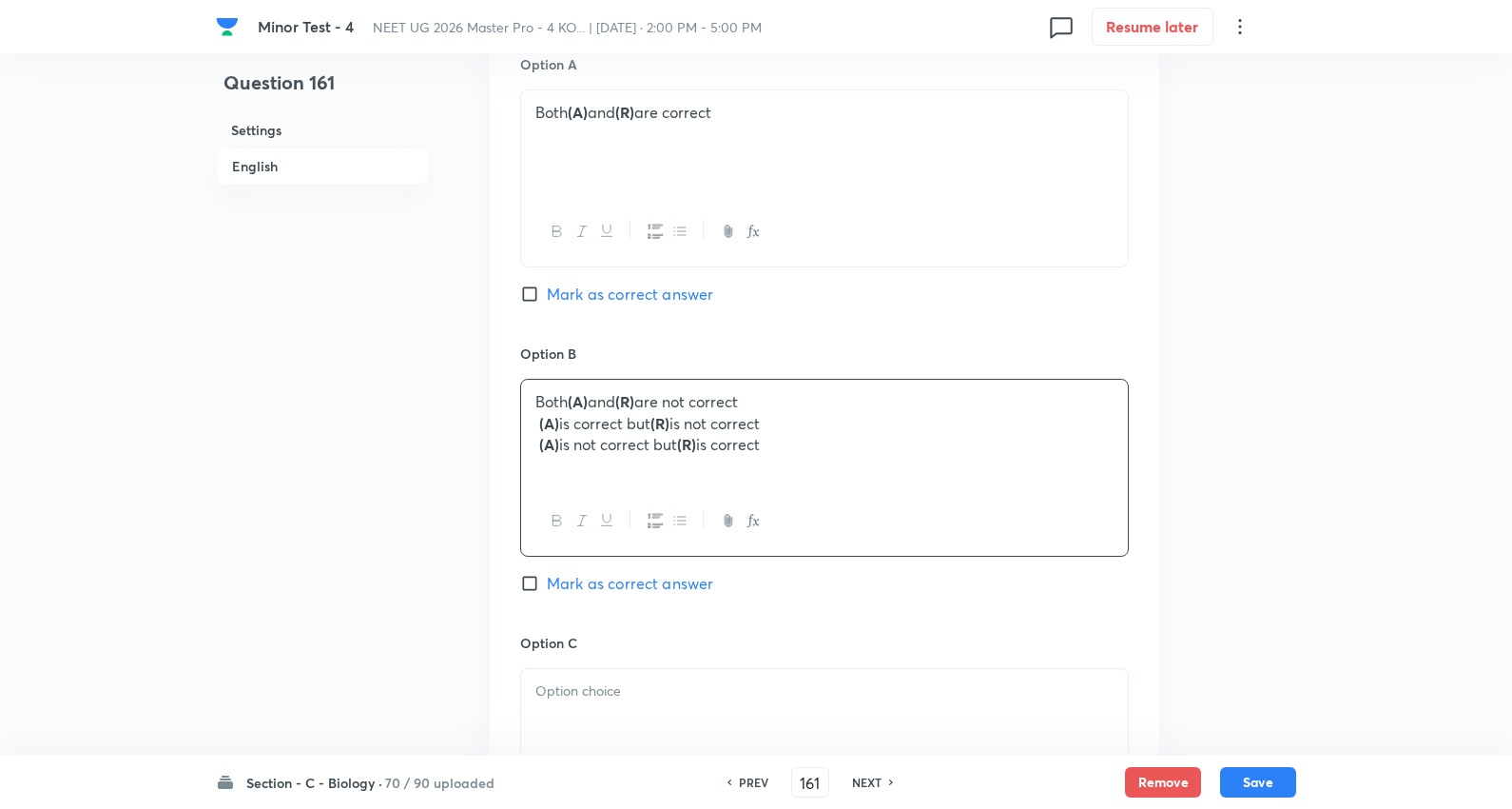
drag, startPoint x: 541, startPoint y: 404, endPoint x: 1520, endPoint y: 556, distance: 990.7
click at [1512, 556] on html "Minor Test - 4 NEET UG 2026 Master Pro - 4 KO... | Oct 5, 2025 · 2:00 PM - 5:00…" at bounding box center [756, 310] width 1512 height 2735
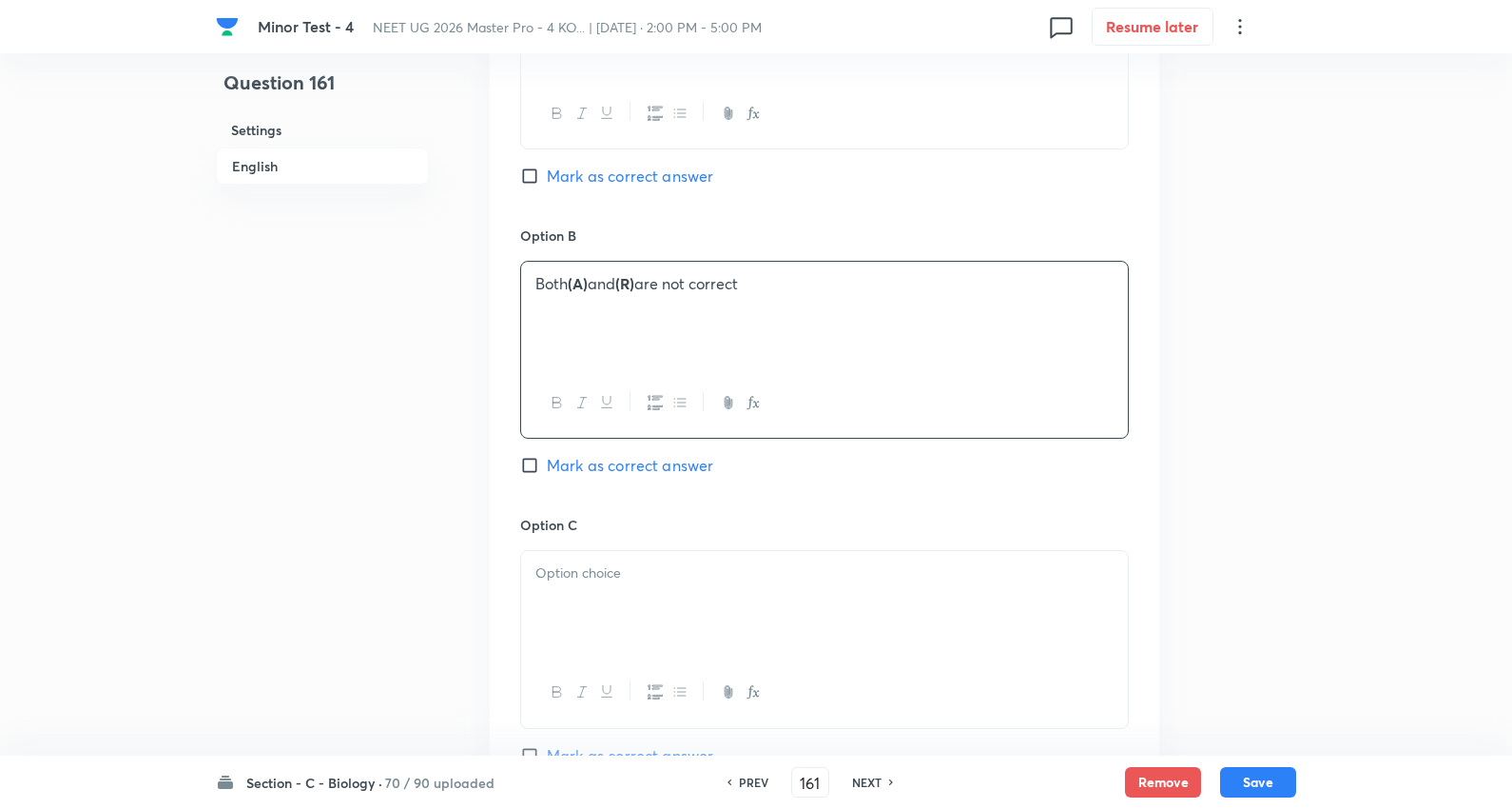
scroll to position [1374, 0]
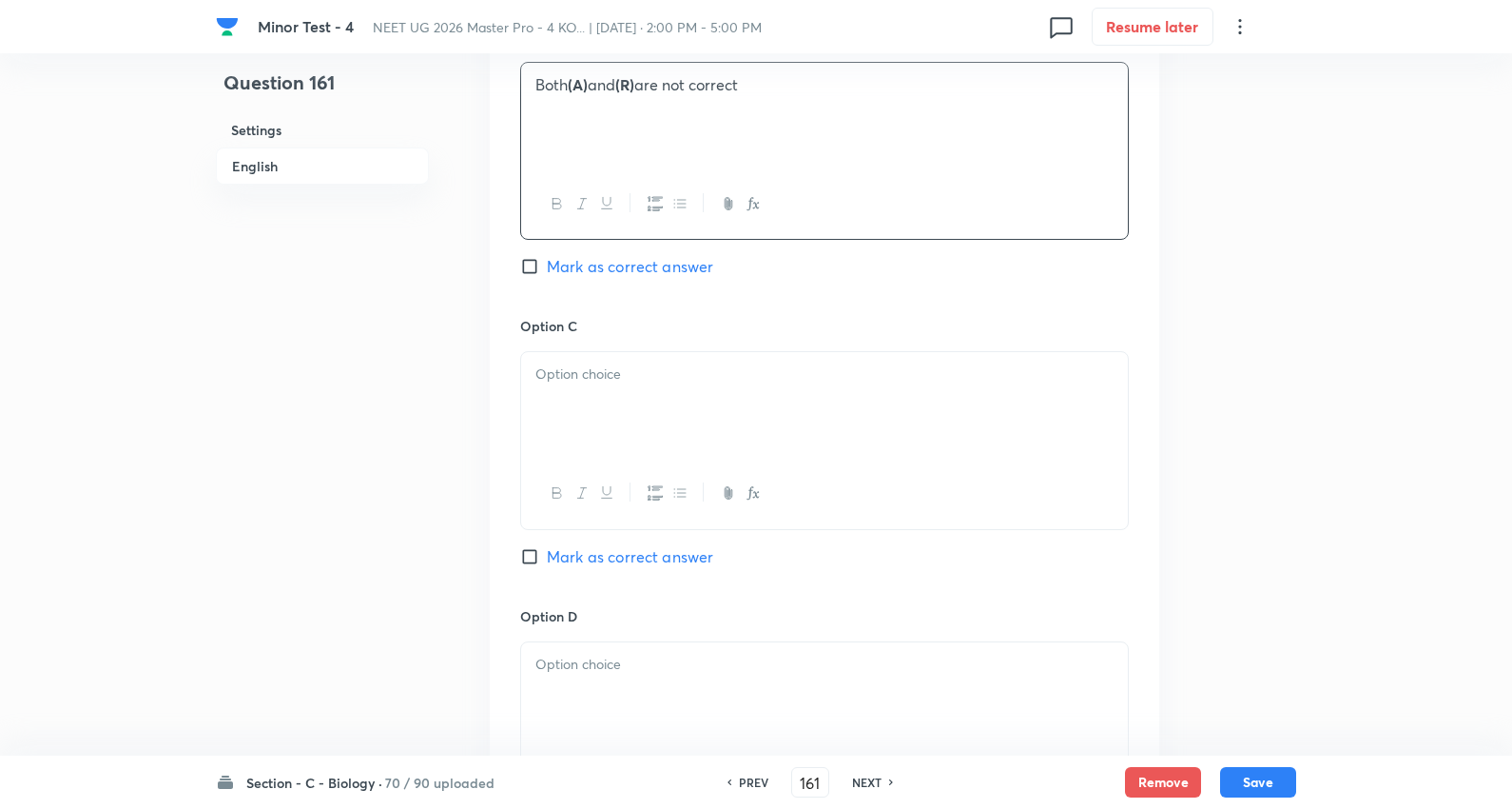
click at [639, 382] on div at bounding box center [825, 404] width 607 height 107
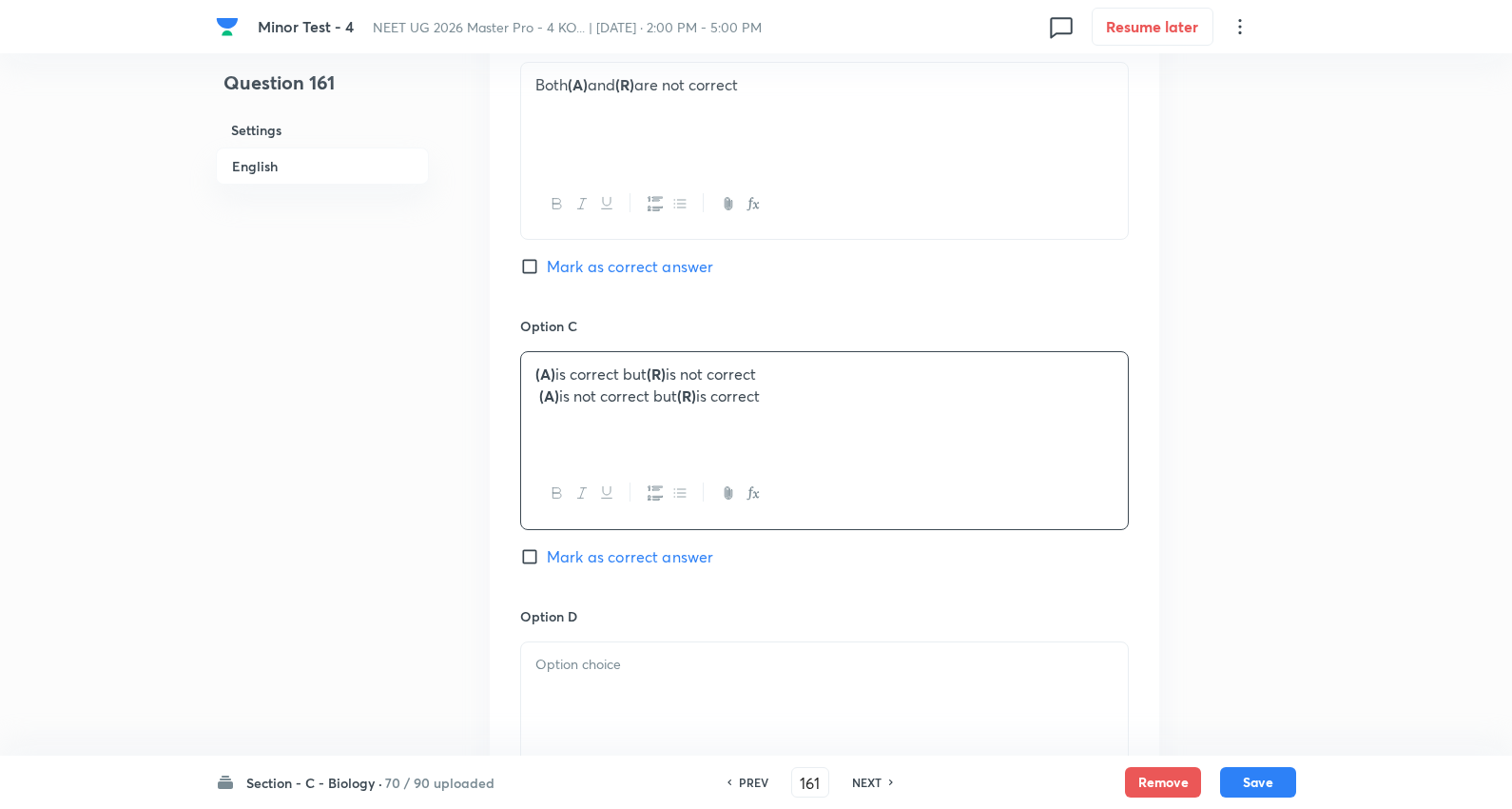
drag, startPoint x: 533, startPoint y: 379, endPoint x: 728, endPoint y: 403, distance: 196.5
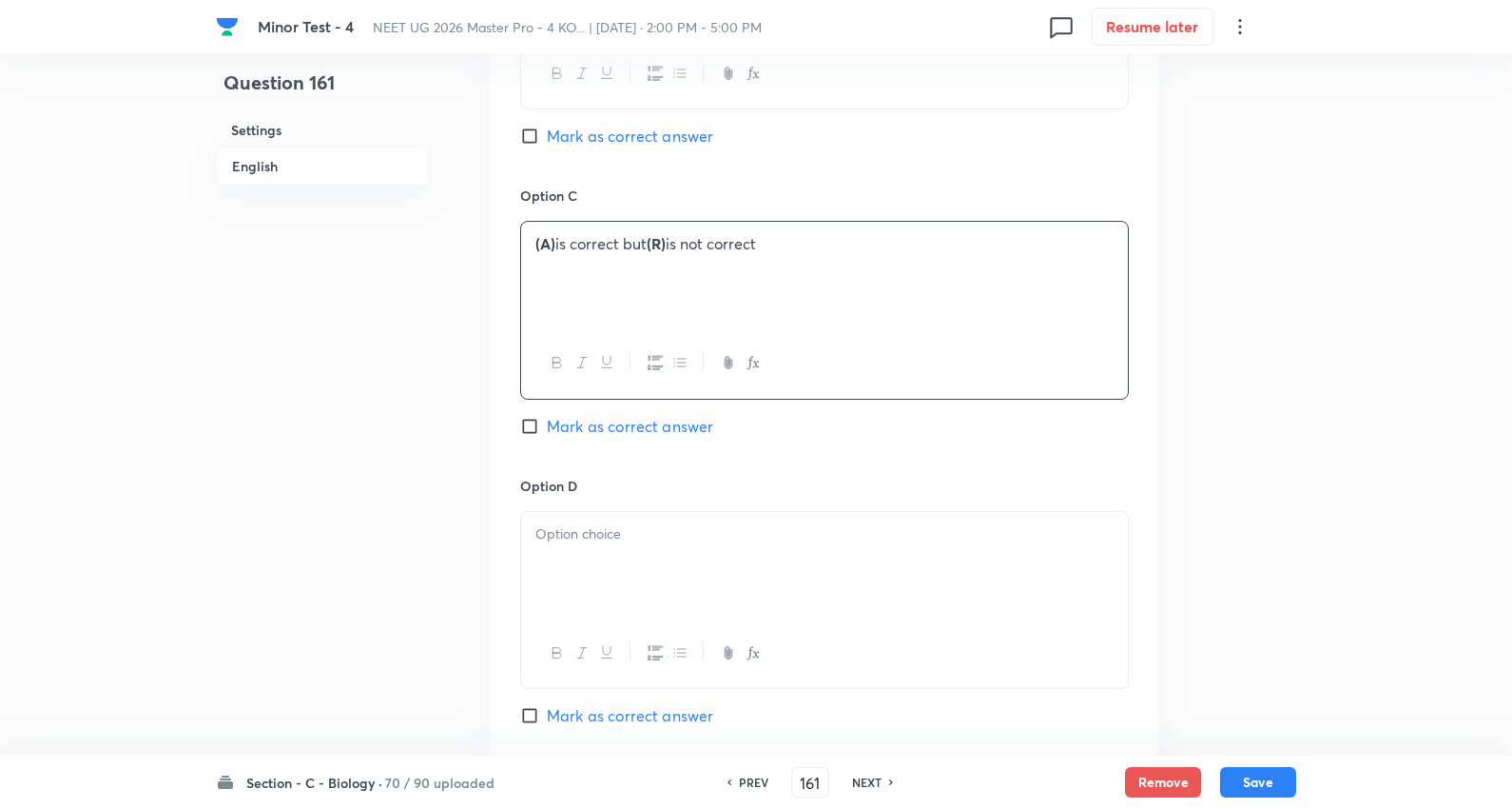
scroll to position [1690, 0]
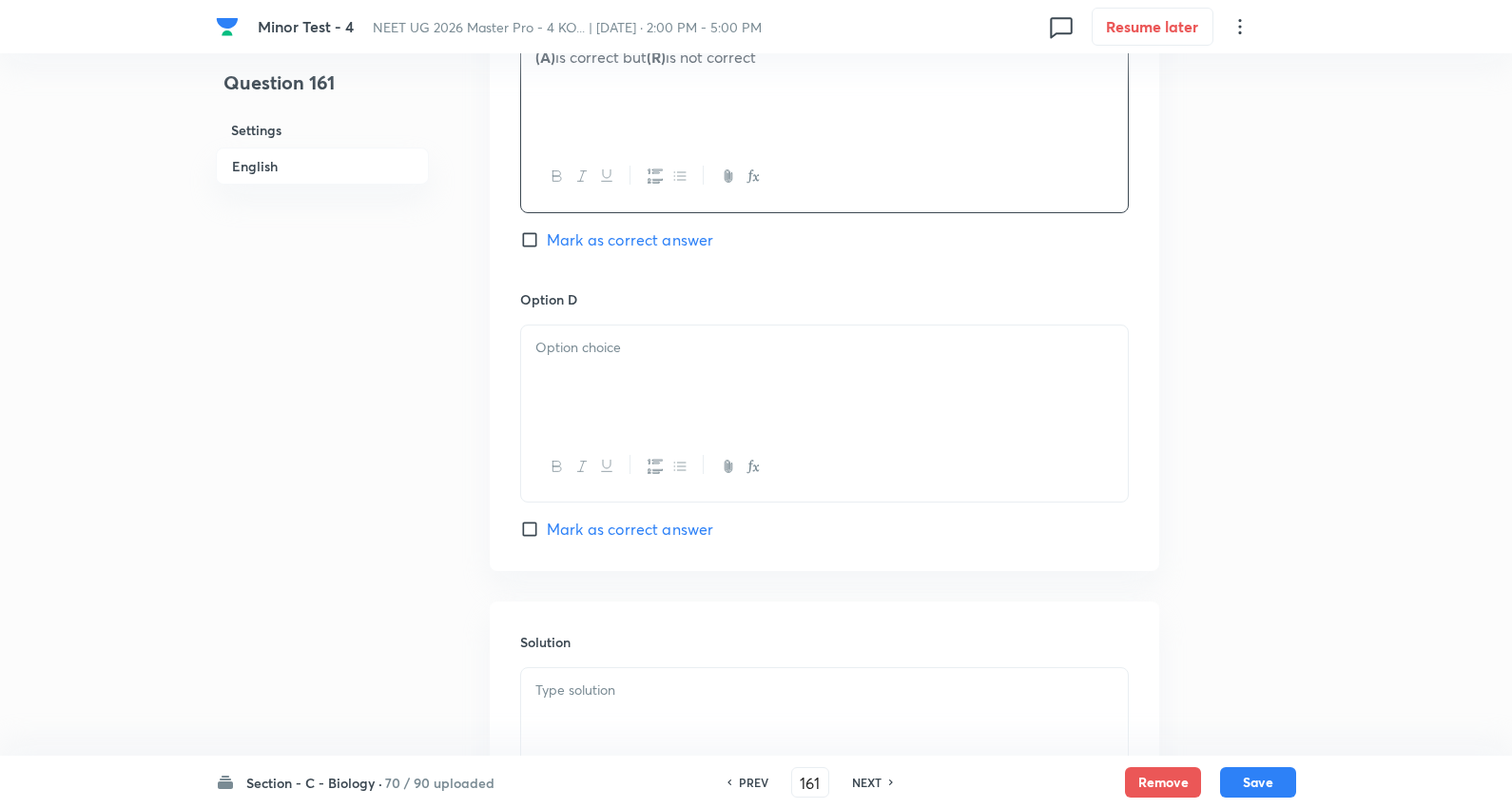
click at [614, 383] on div at bounding box center [825, 378] width 607 height 107
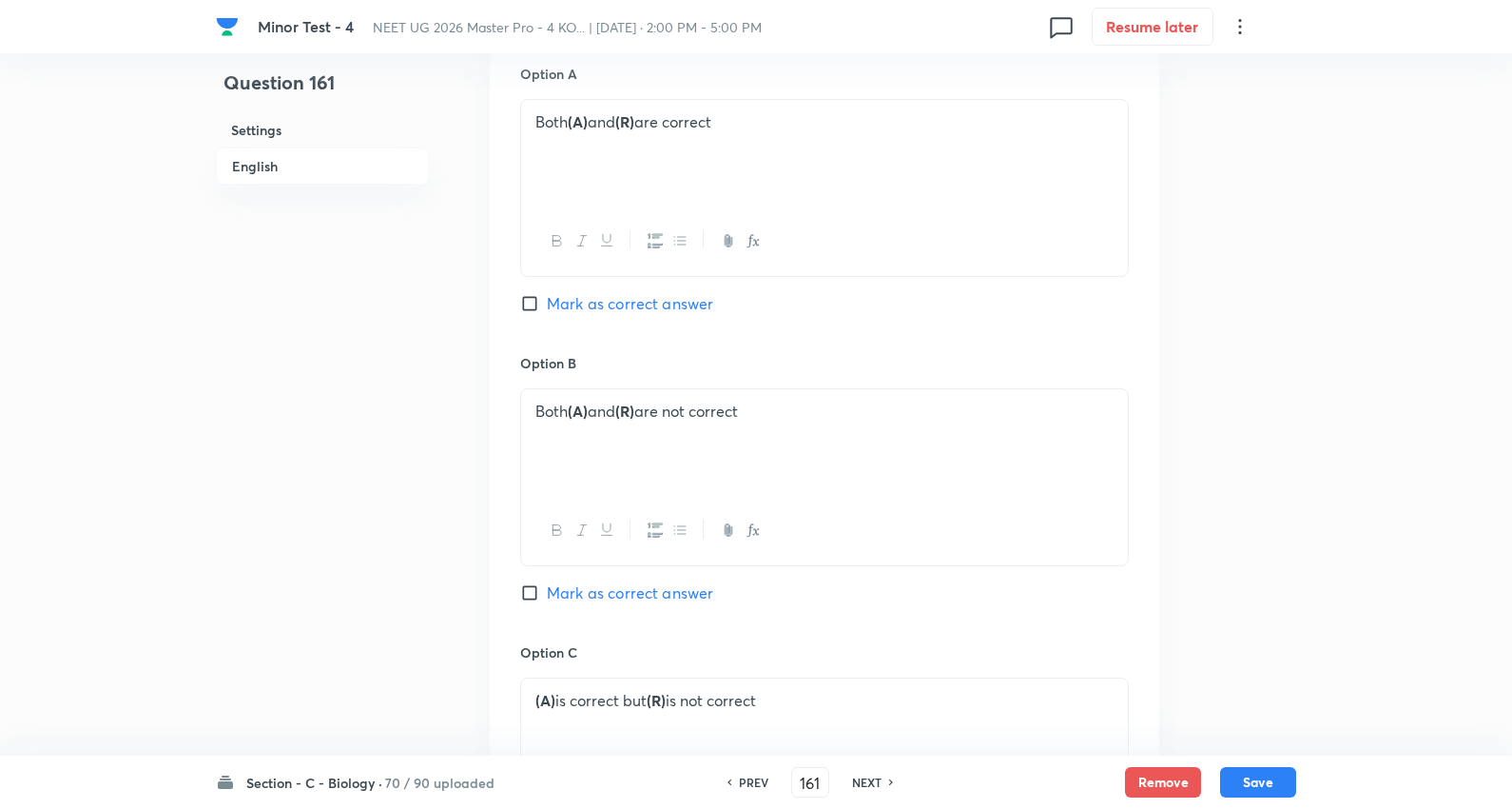
scroll to position [951, 0]
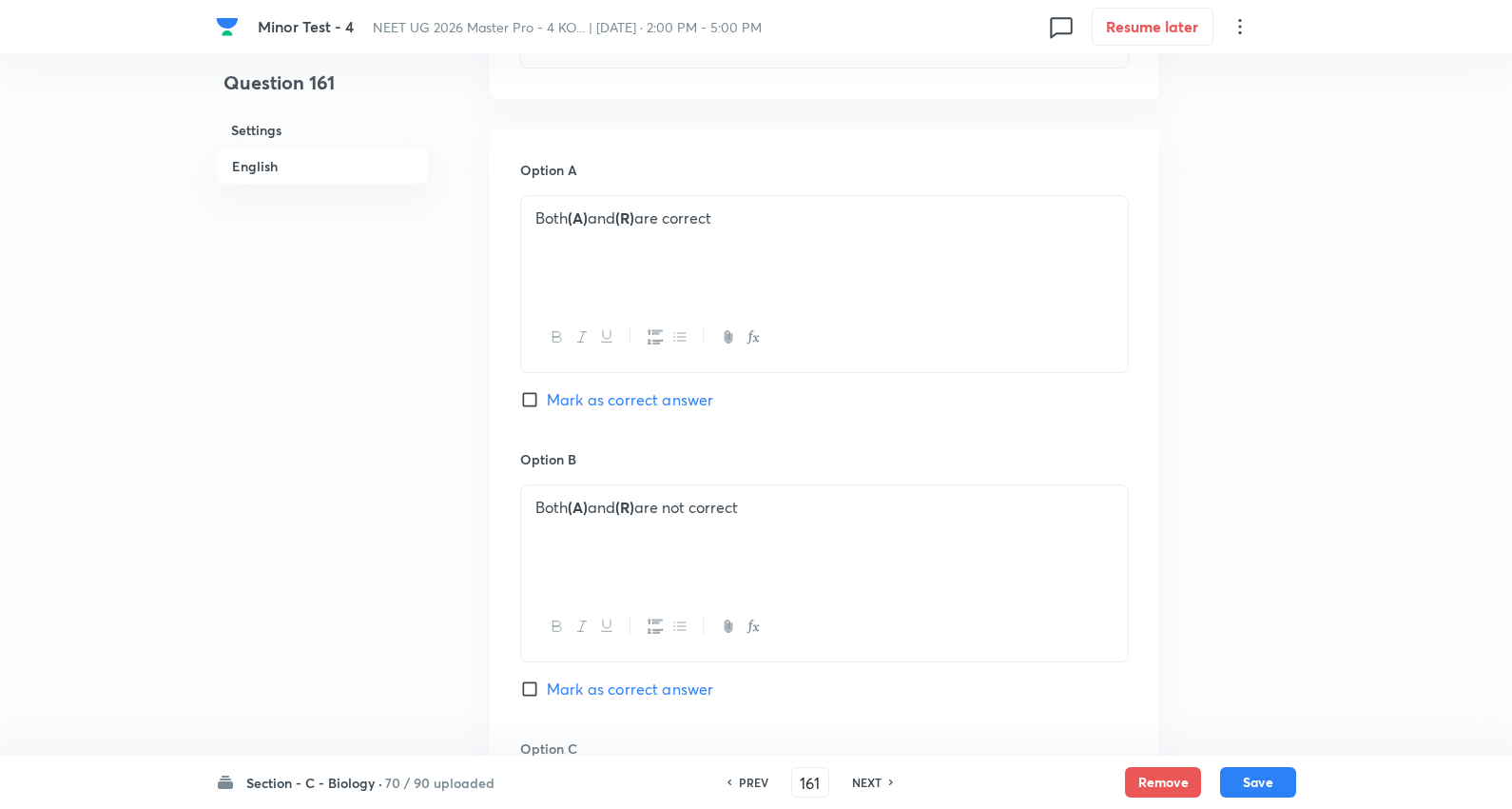
click at [662, 388] on span "Mark as correct answer" at bounding box center [631, 399] width 166 height 23
click at [547, 390] on input "Mark as correct answer" at bounding box center [533, 399] width 26 height 19
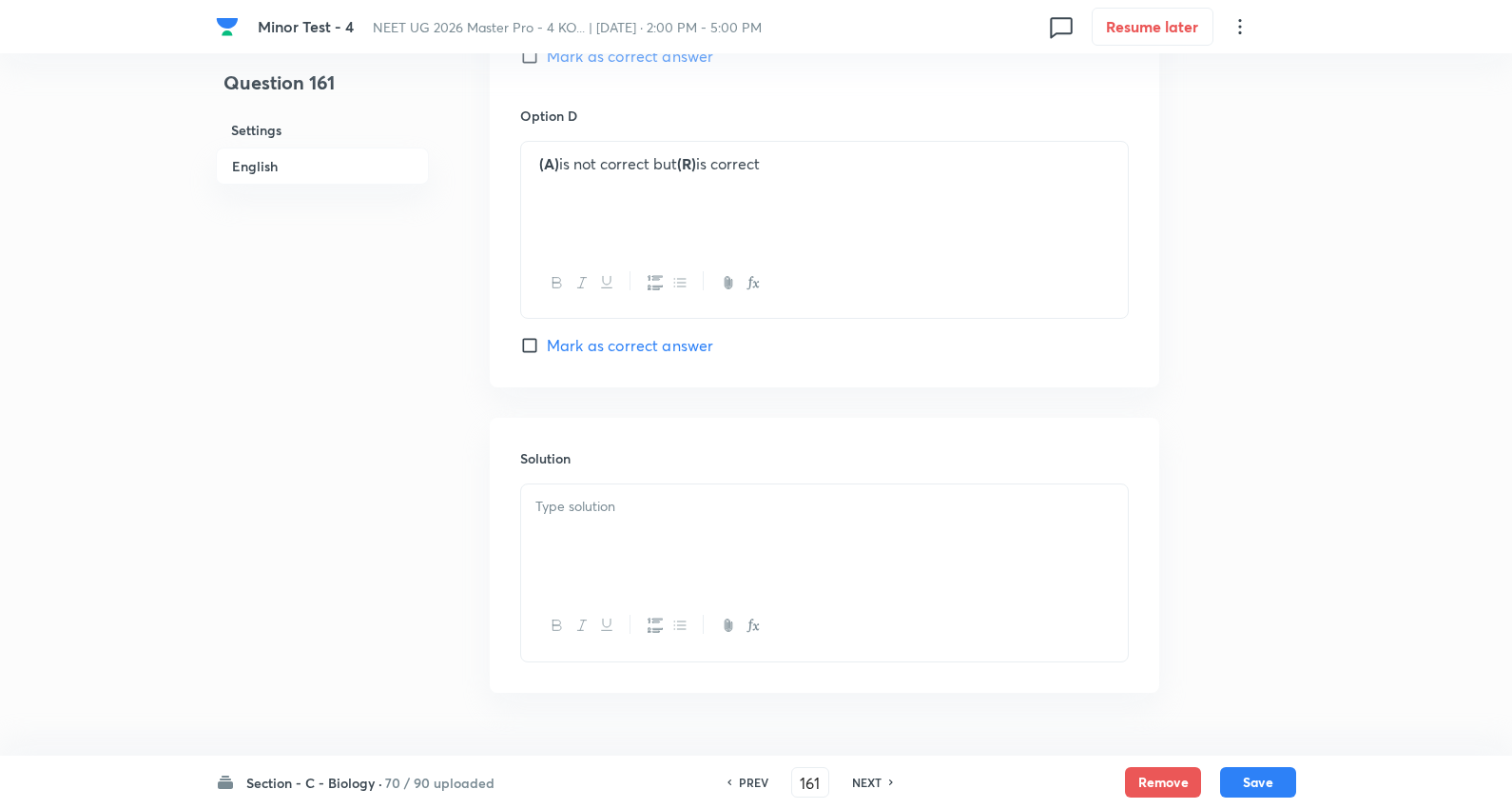
scroll to position [1908, 0]
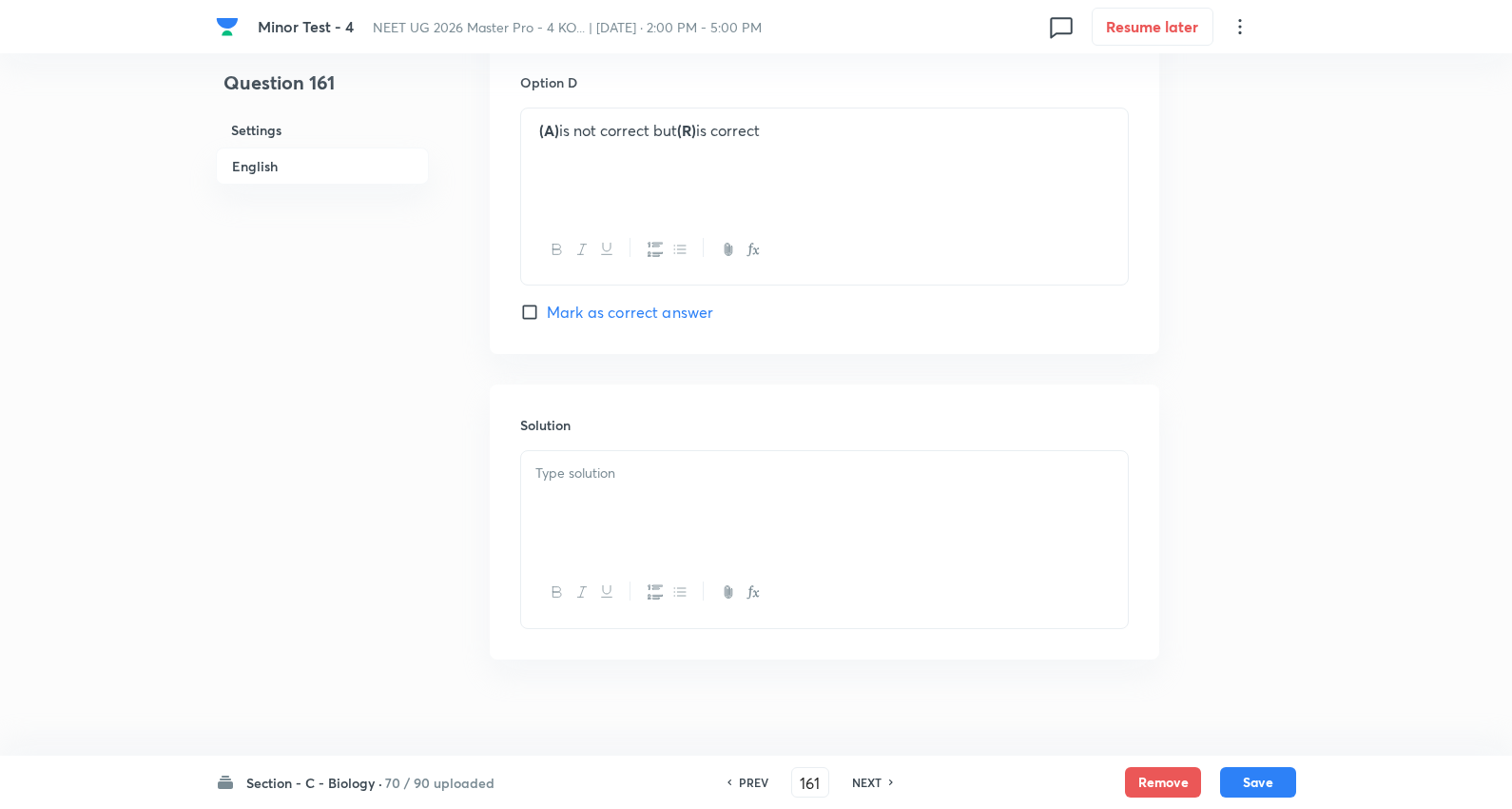
click at [616, 470] on div at bounding box center [825, 503] width 607 height 107
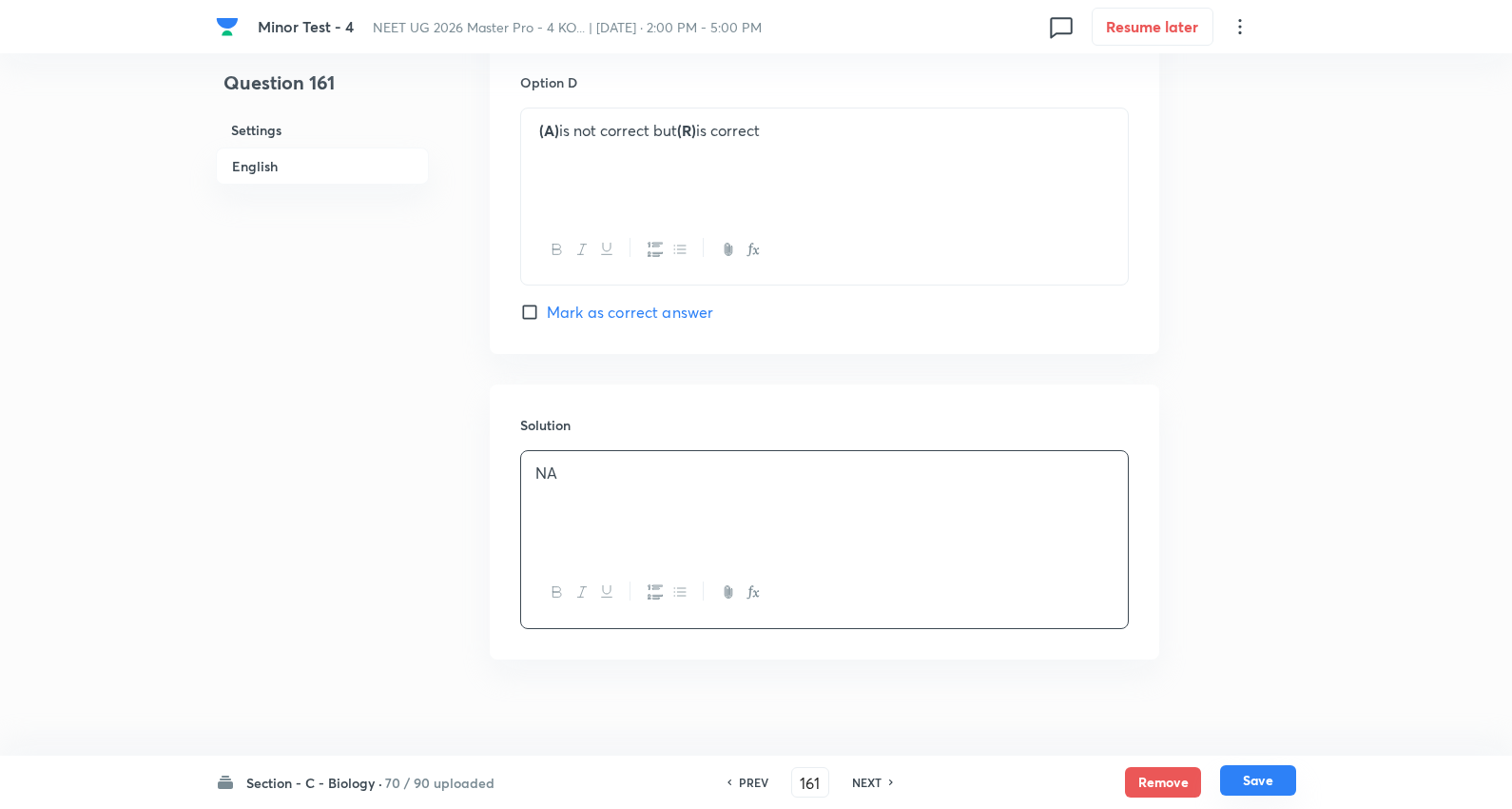
click at [1252, 783] on button "Save" at bounding box center [1258, 780] width 76 height 30
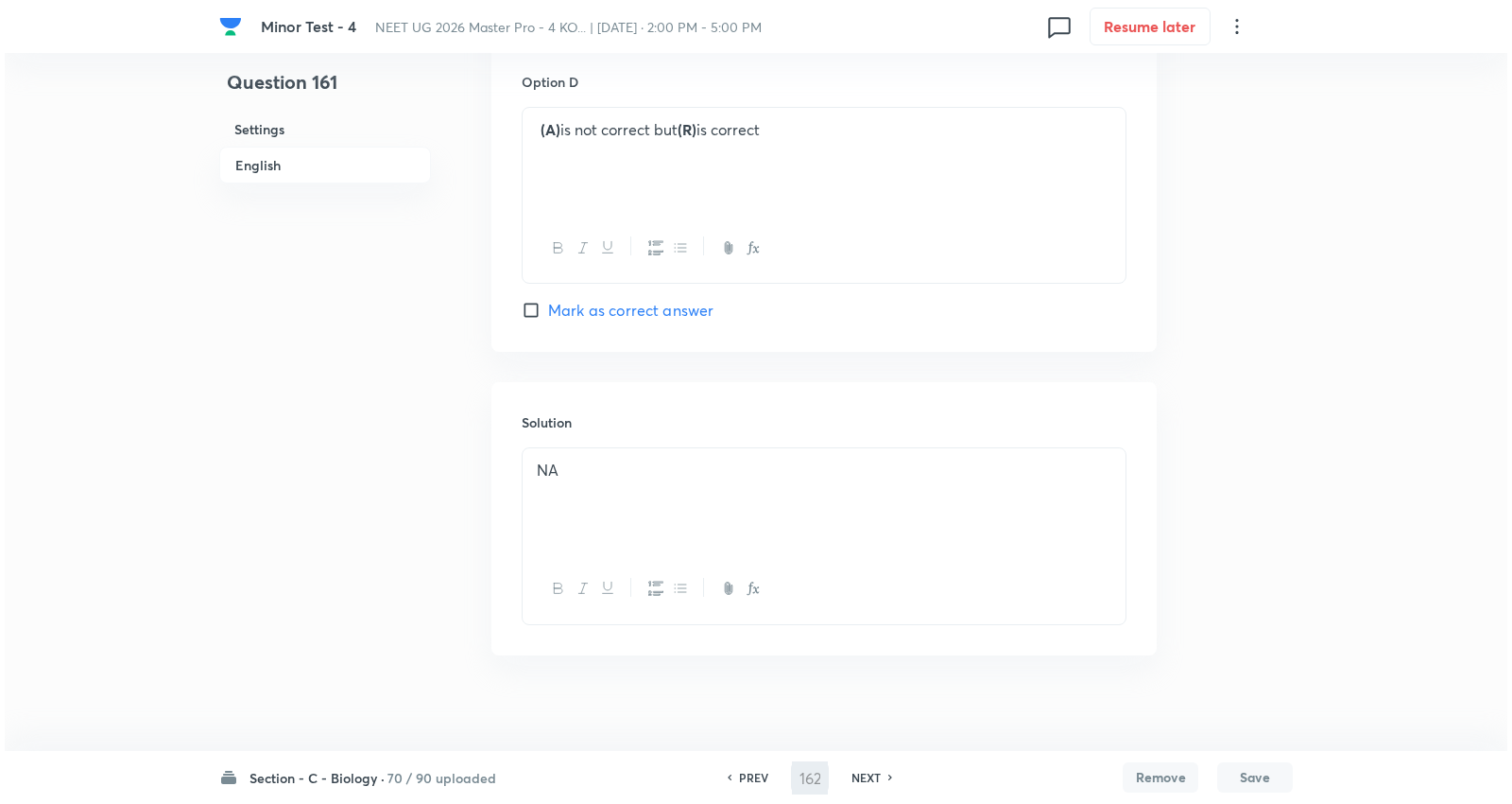
scroll to position [0, 0]
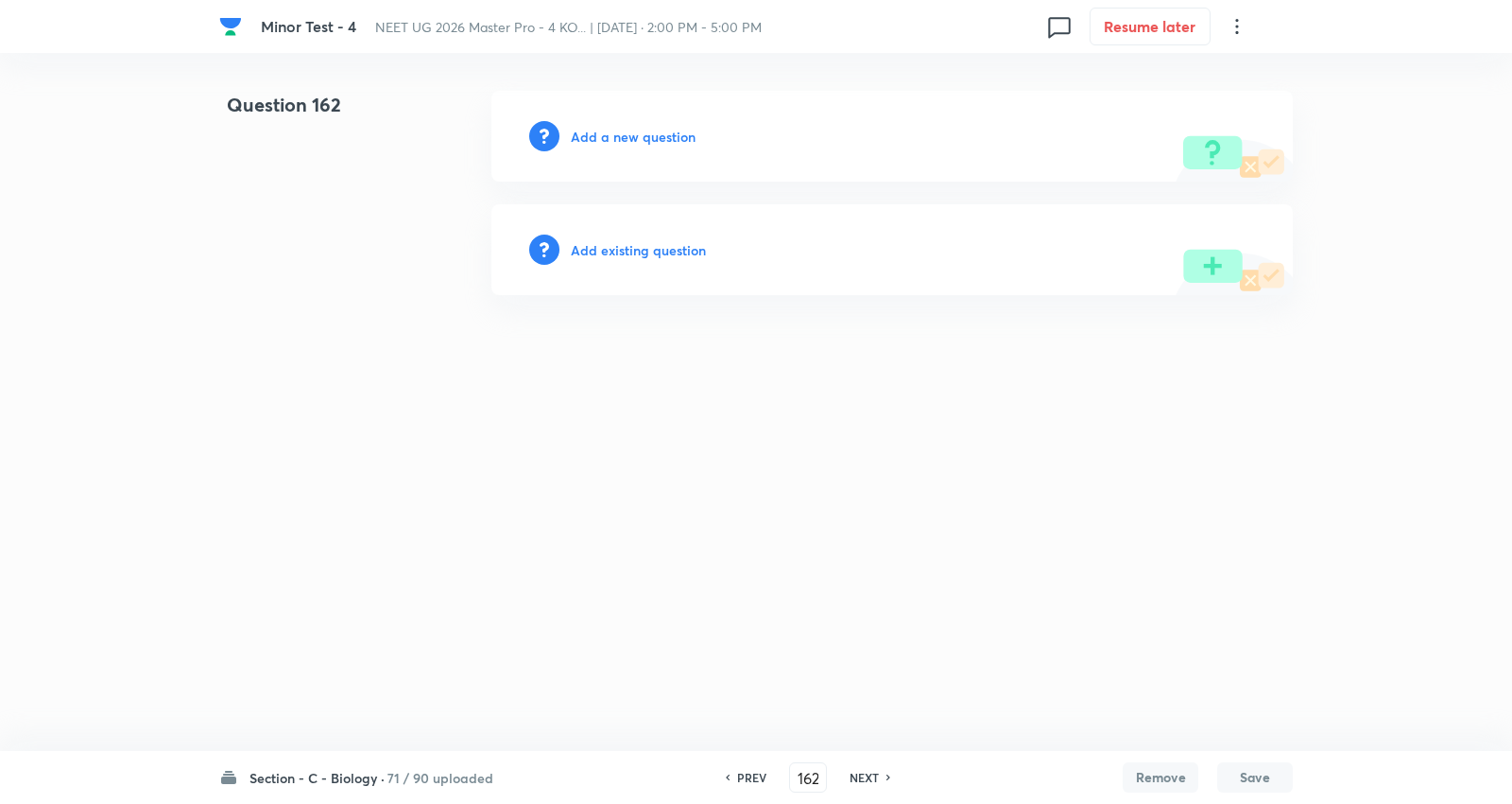
click at [624, 138] on h6 "Add a new question" at bounding box center [633, 136] width 125 height 19
click at [624, 138] on h6 "Choose a question type" at bounding box center [644, 136] width 146 height 19
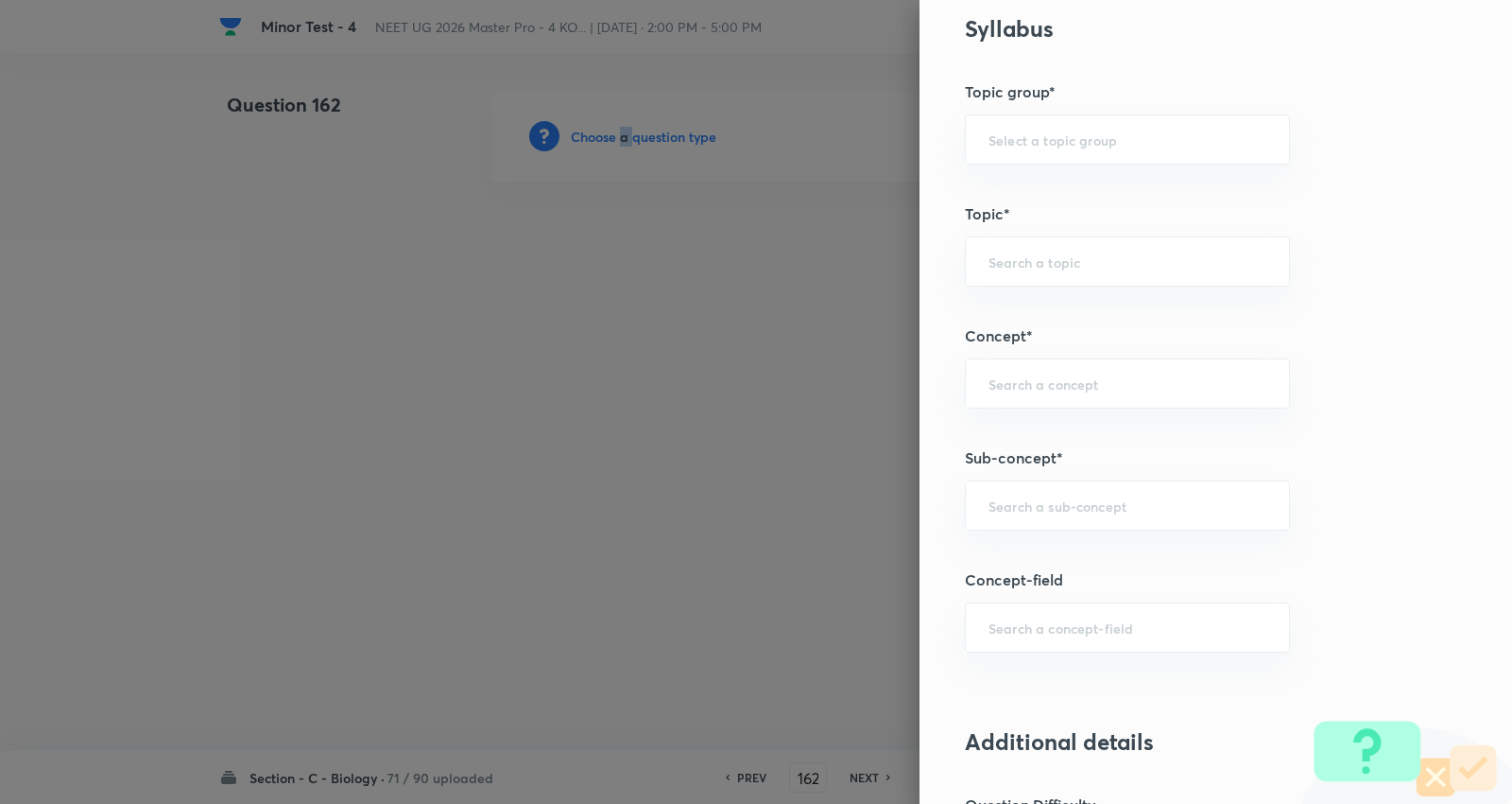
scroll to position [945, 0]
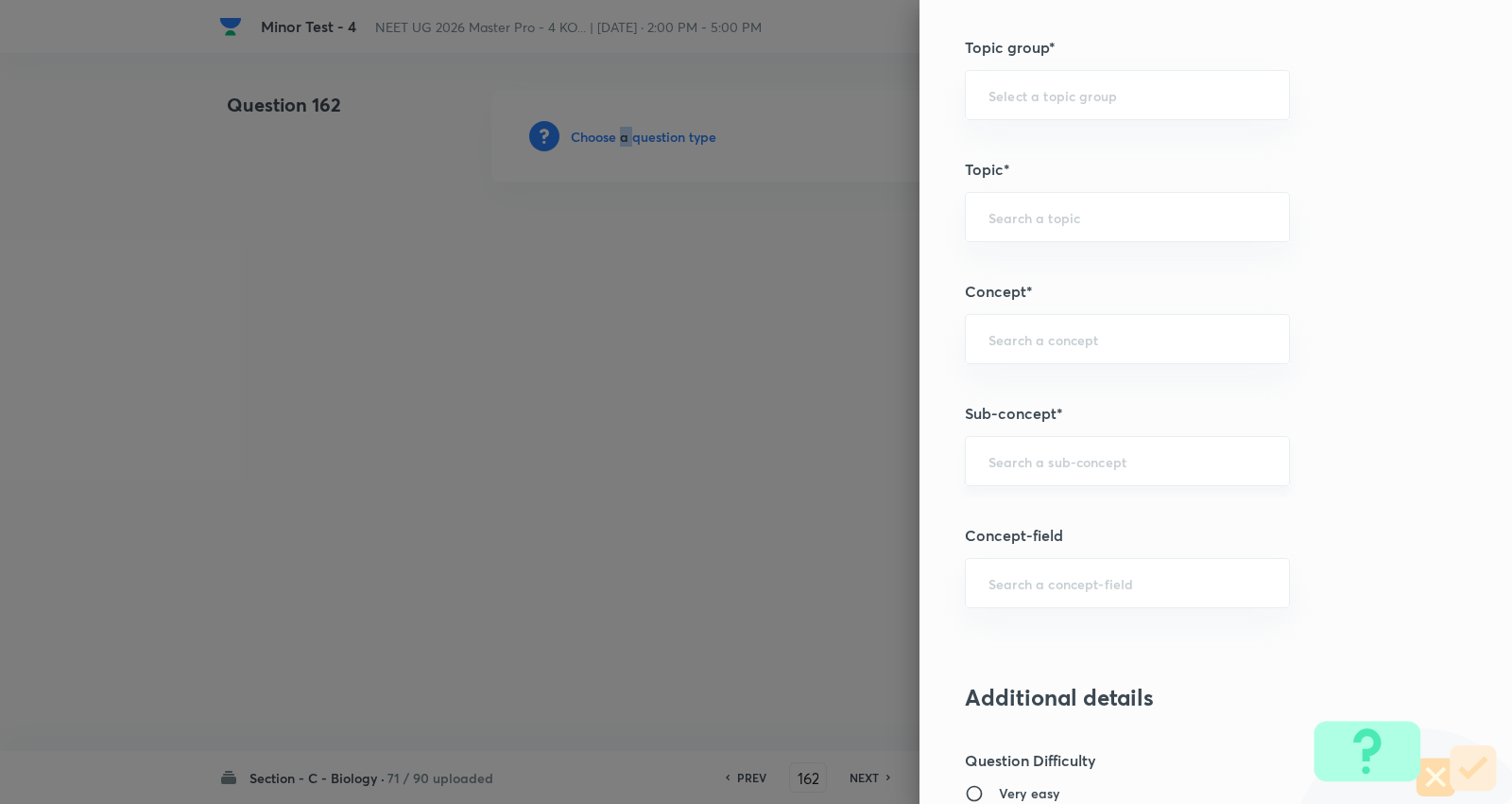
click at [1035, 449] on div "​" at bounding box center [1128, 460] width 325 height 50
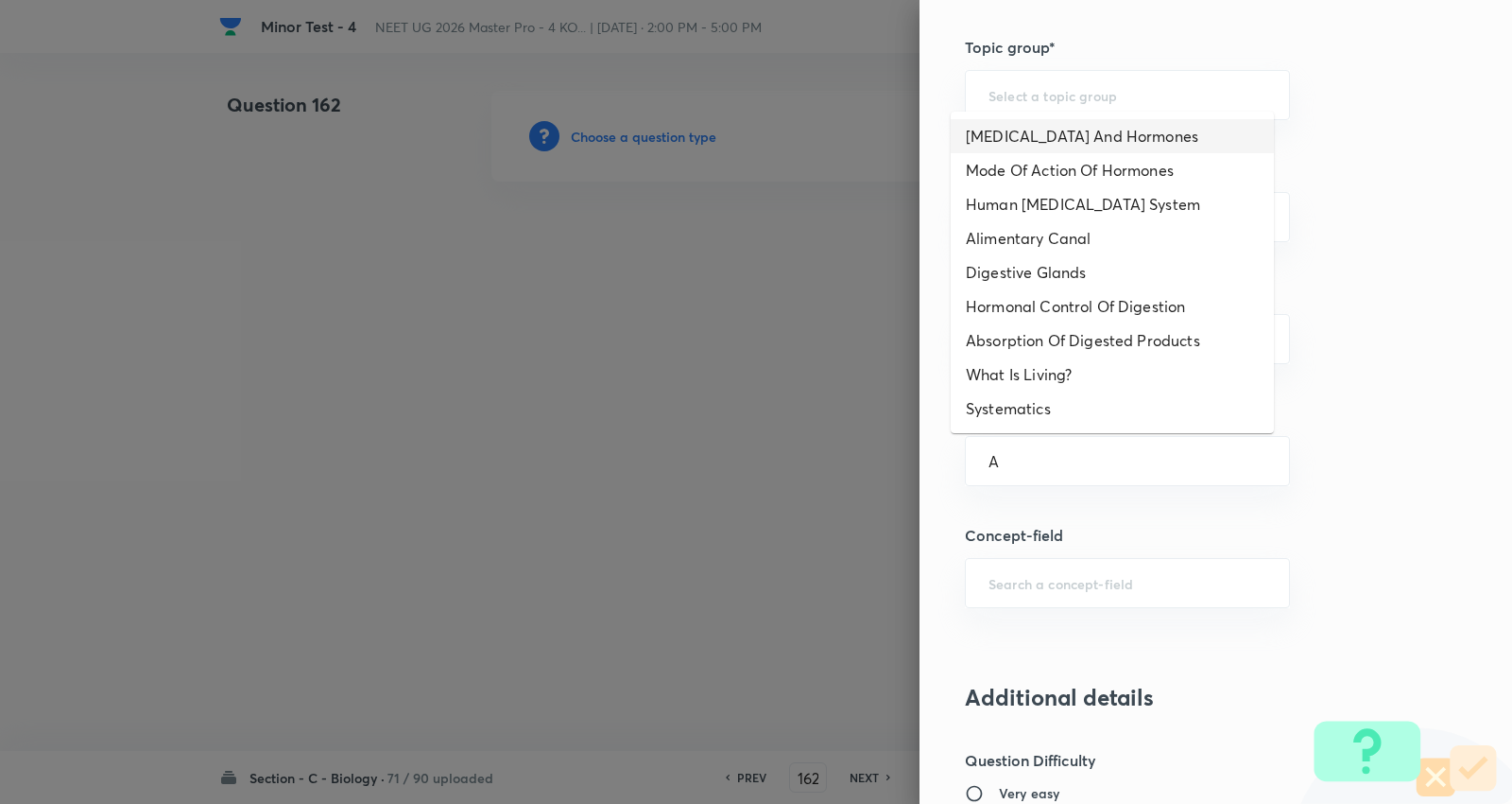
click at [1041, 133] on li "Endocrine Glands And Hormones" at bounding box center [1112, 135] width 323 height 34
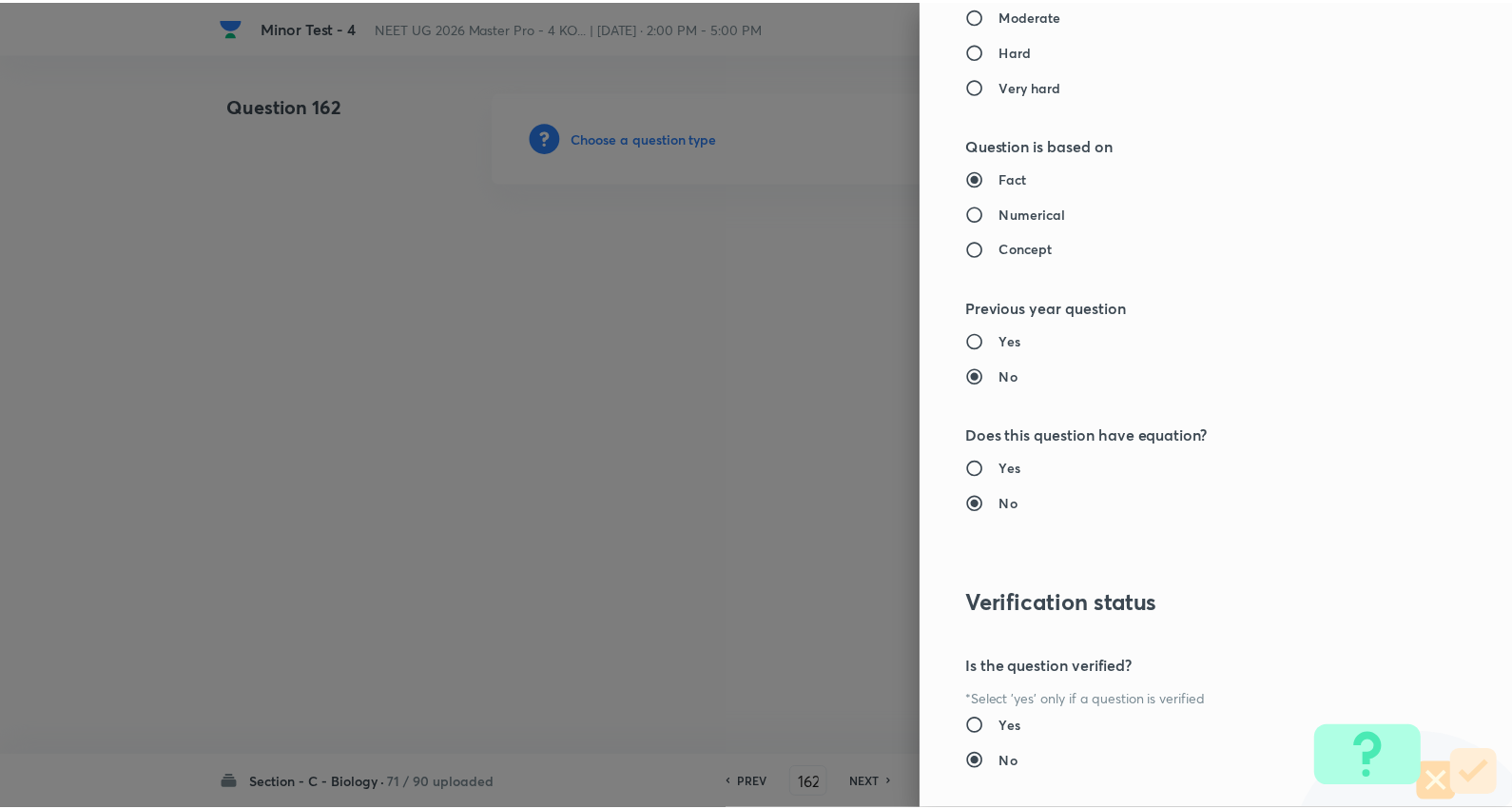
scroll to position [1913, 0]
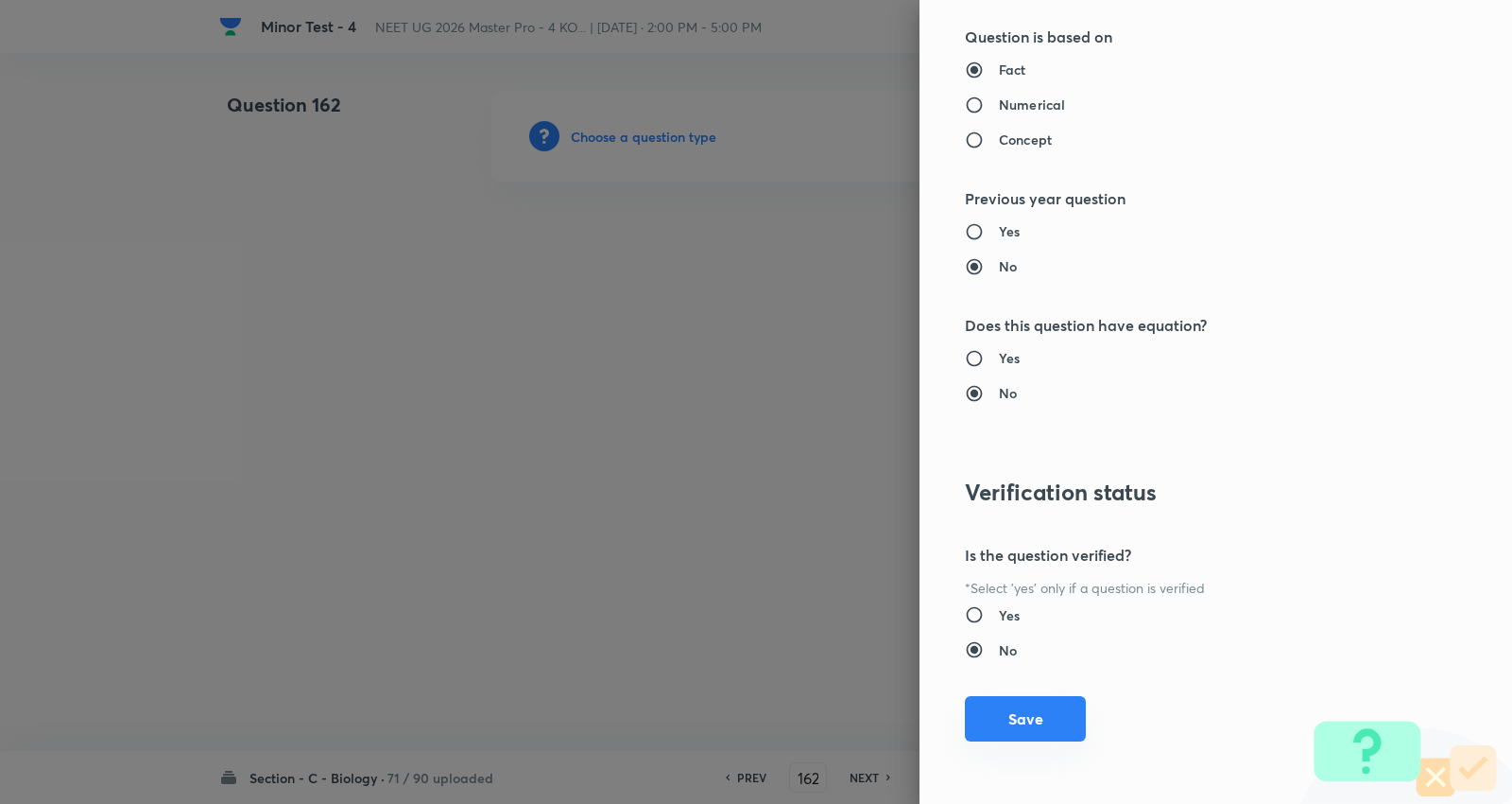
drag, startPoint x: 1033, startPoint y: 713, endPoint x: 1135, endPoint y: 638, distance: 126.6
click at [1035, 713] on button "Save" at bounding box center [1026, 718] width 121 height 46
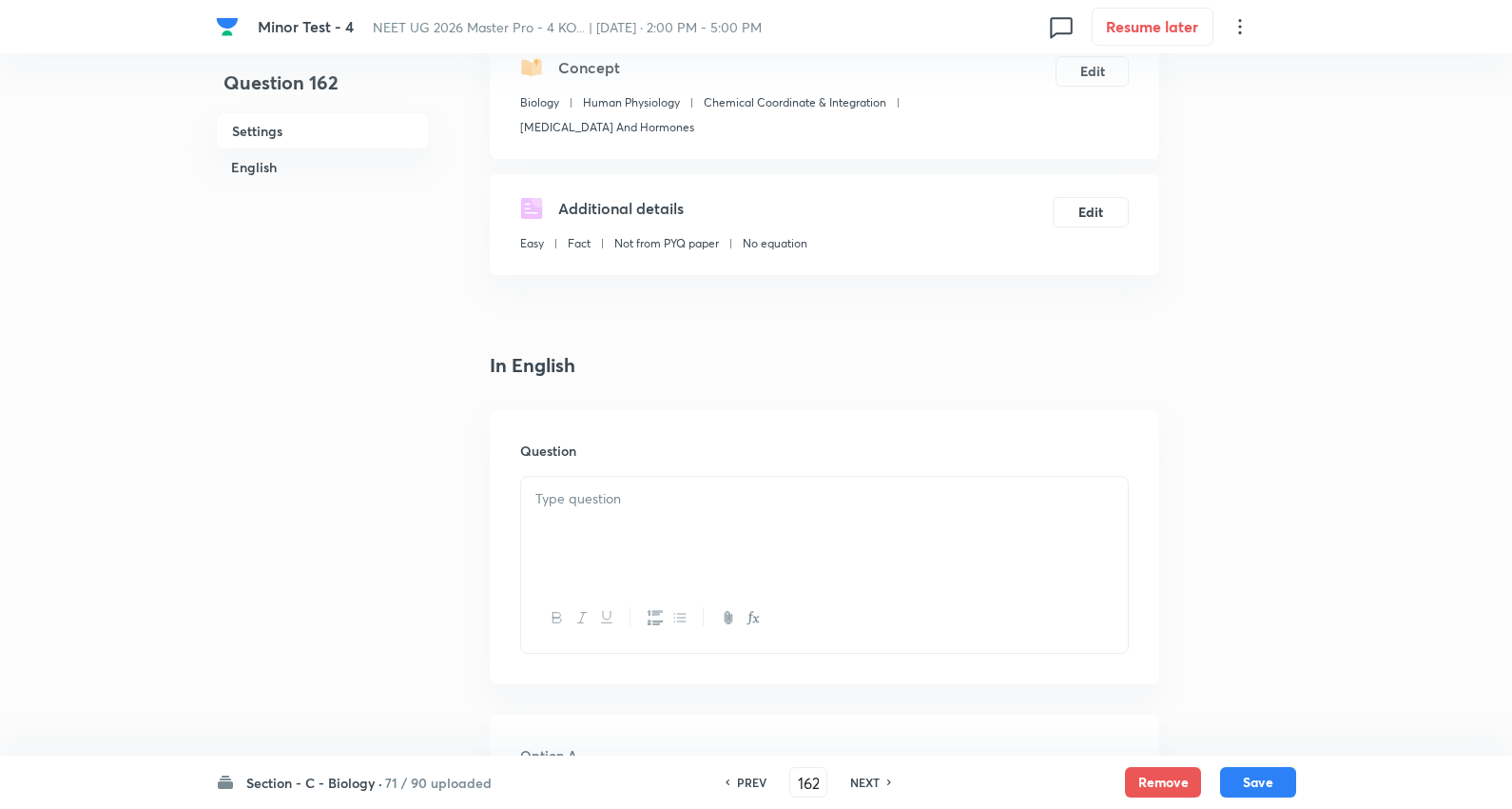
scroll to position [316, 0]
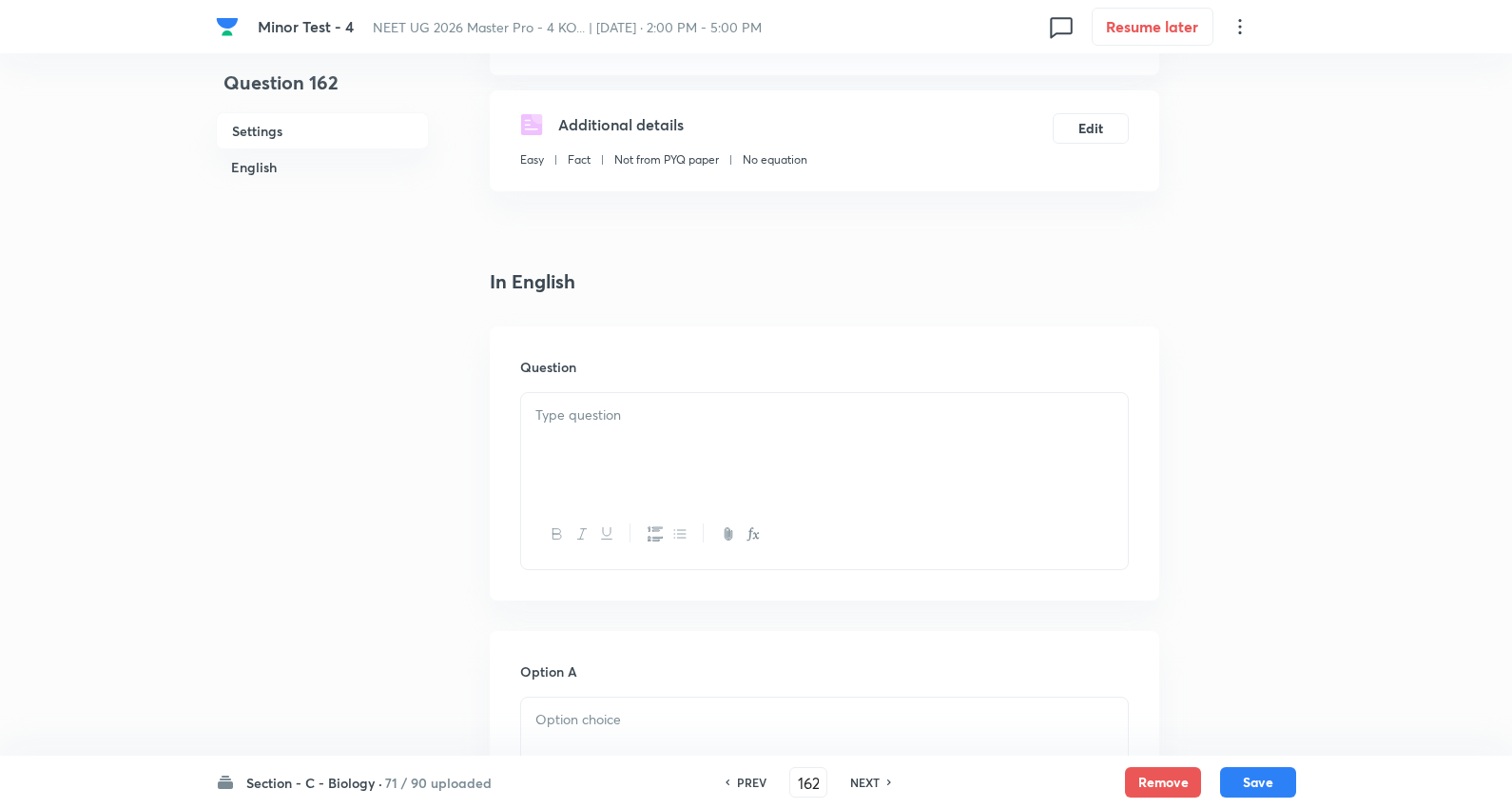
click at [660, 416] on p at bounding box center [825, 415] width 579 height 22
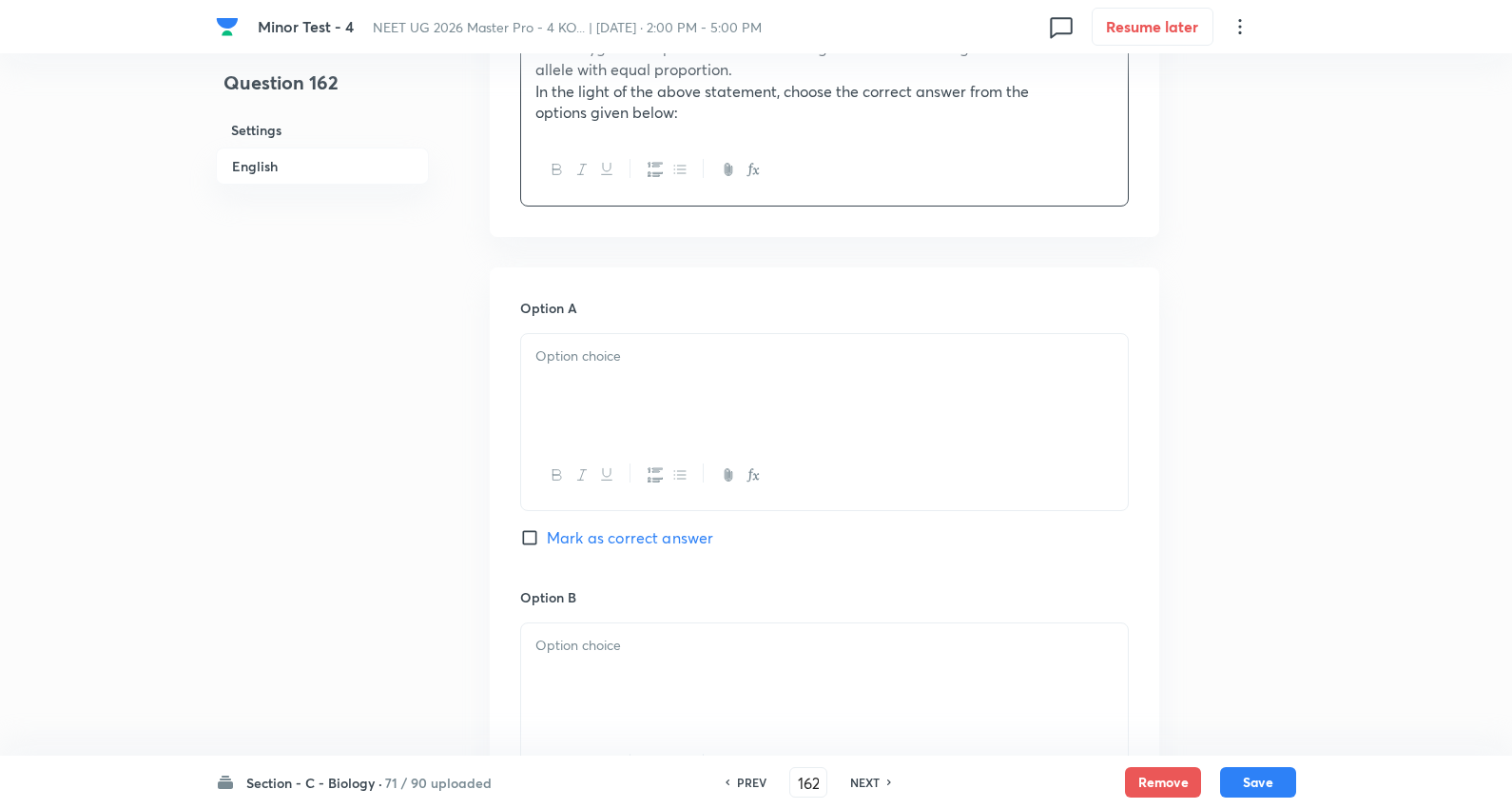
scroll to position [845, 0]
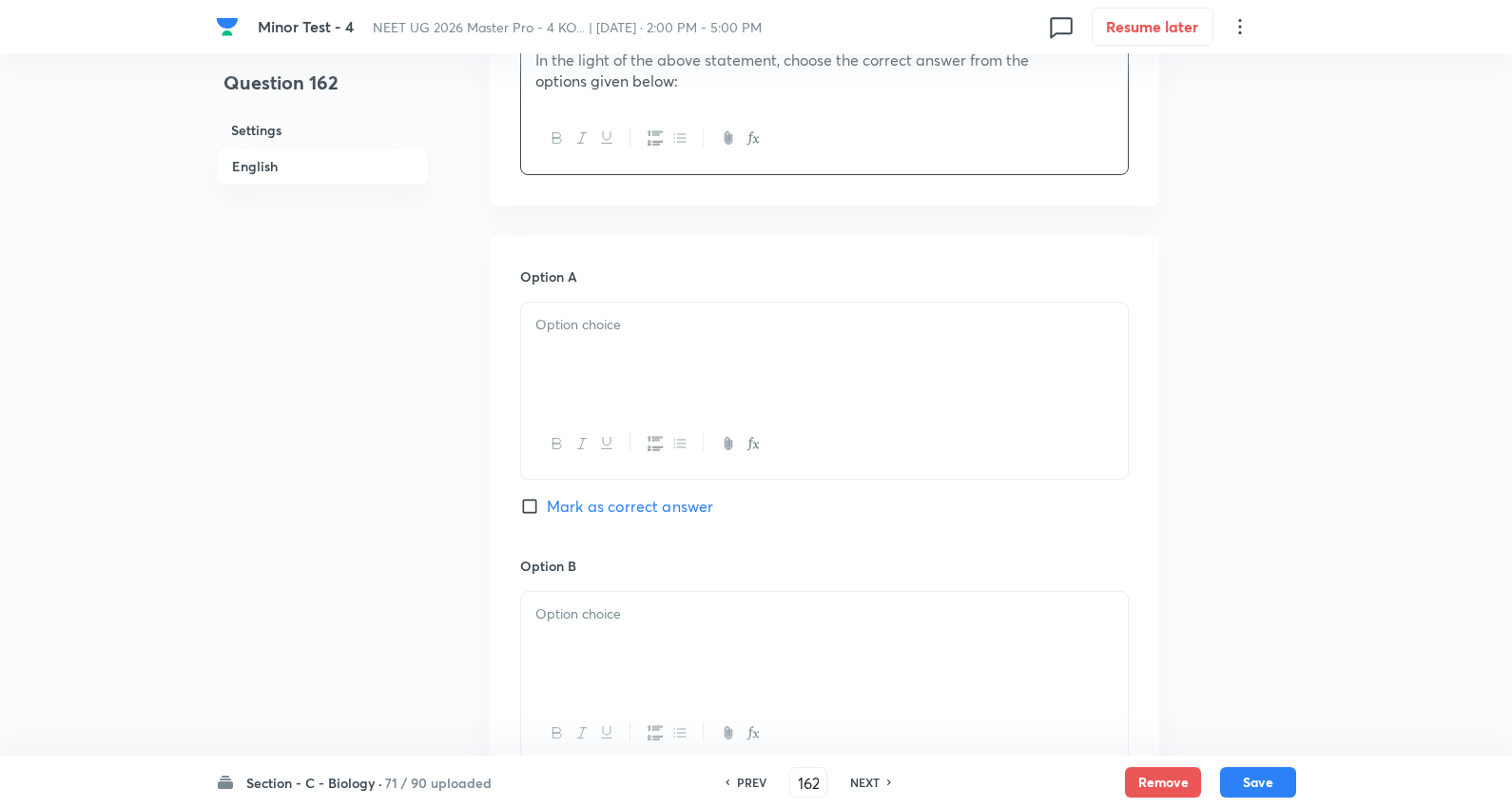
click at [615, 314] on p at bounding box center [825, 325] width 579 height 22
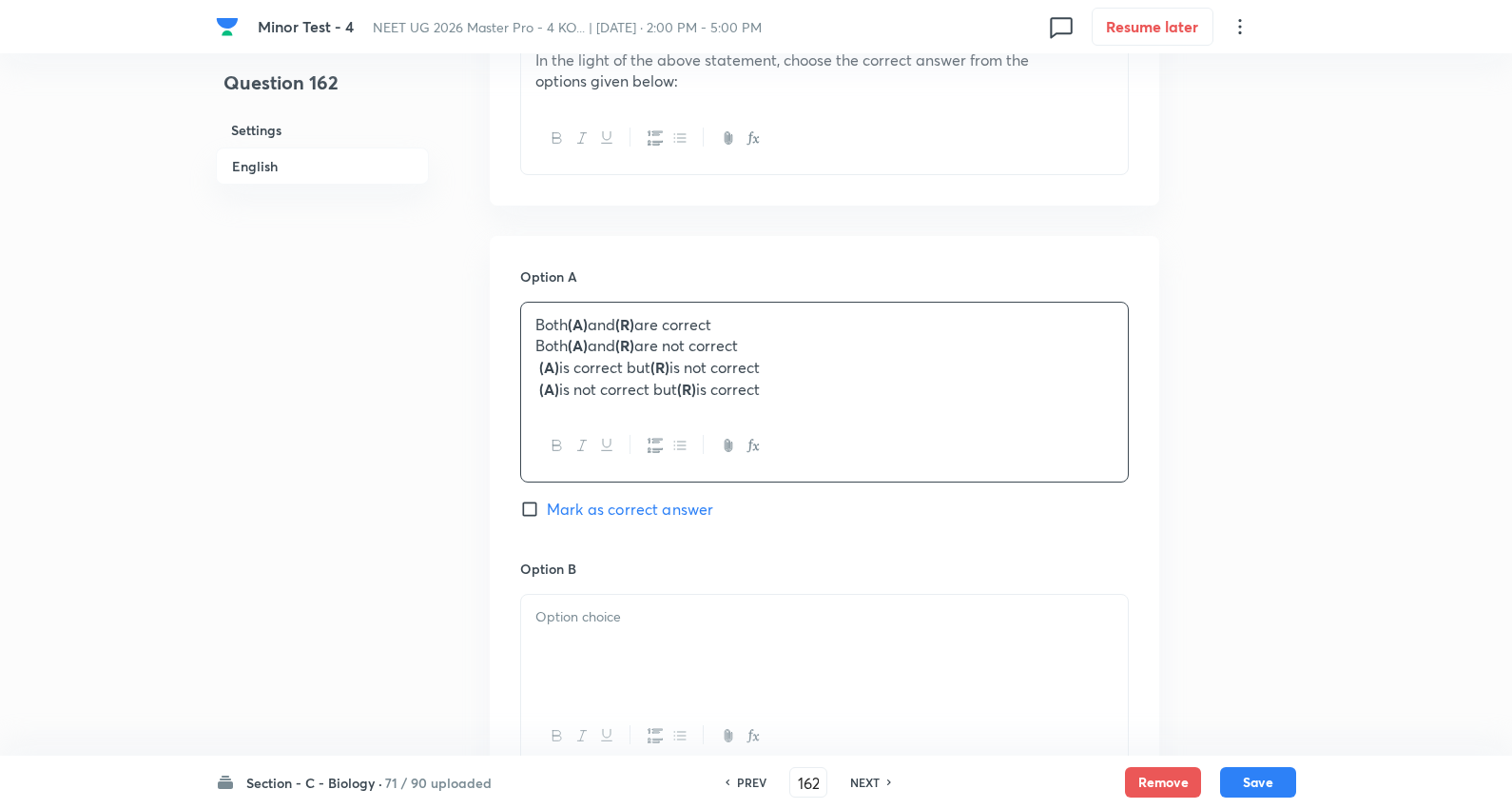
drag, startPoint x: 539, startPoint y: 346, endPoint x: 1487, endPoint y: 528, distance: 965.3
click at [1487, 528] on div "Minor Test - 4 NEET UG 2026 Master Pro - 4 KO... | Oct 5, 2025 · 2:00 PM - 5:00…" at bounding box center [756, 523] width 1512 height 2553
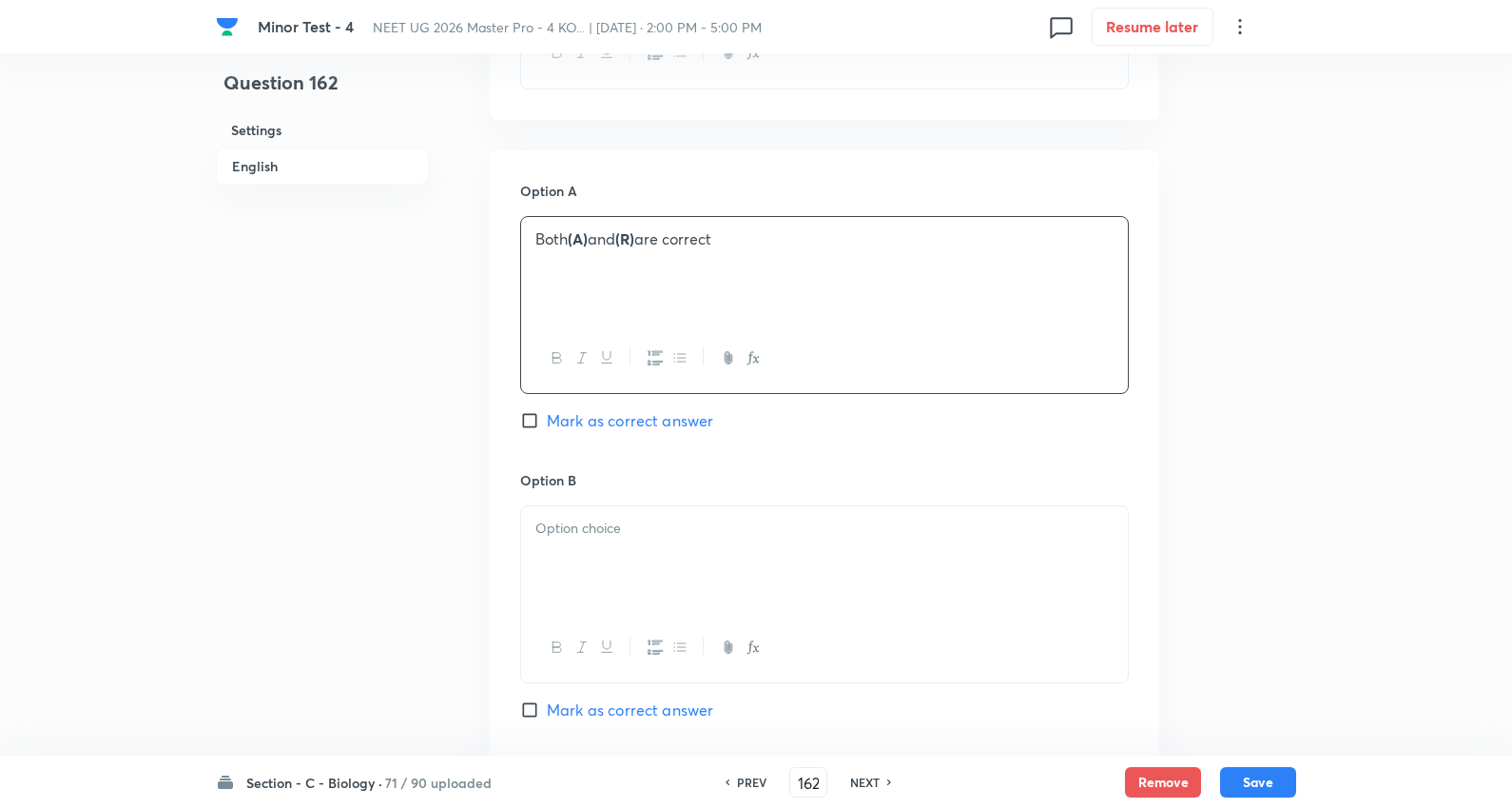
scroll to position [1057, 0]
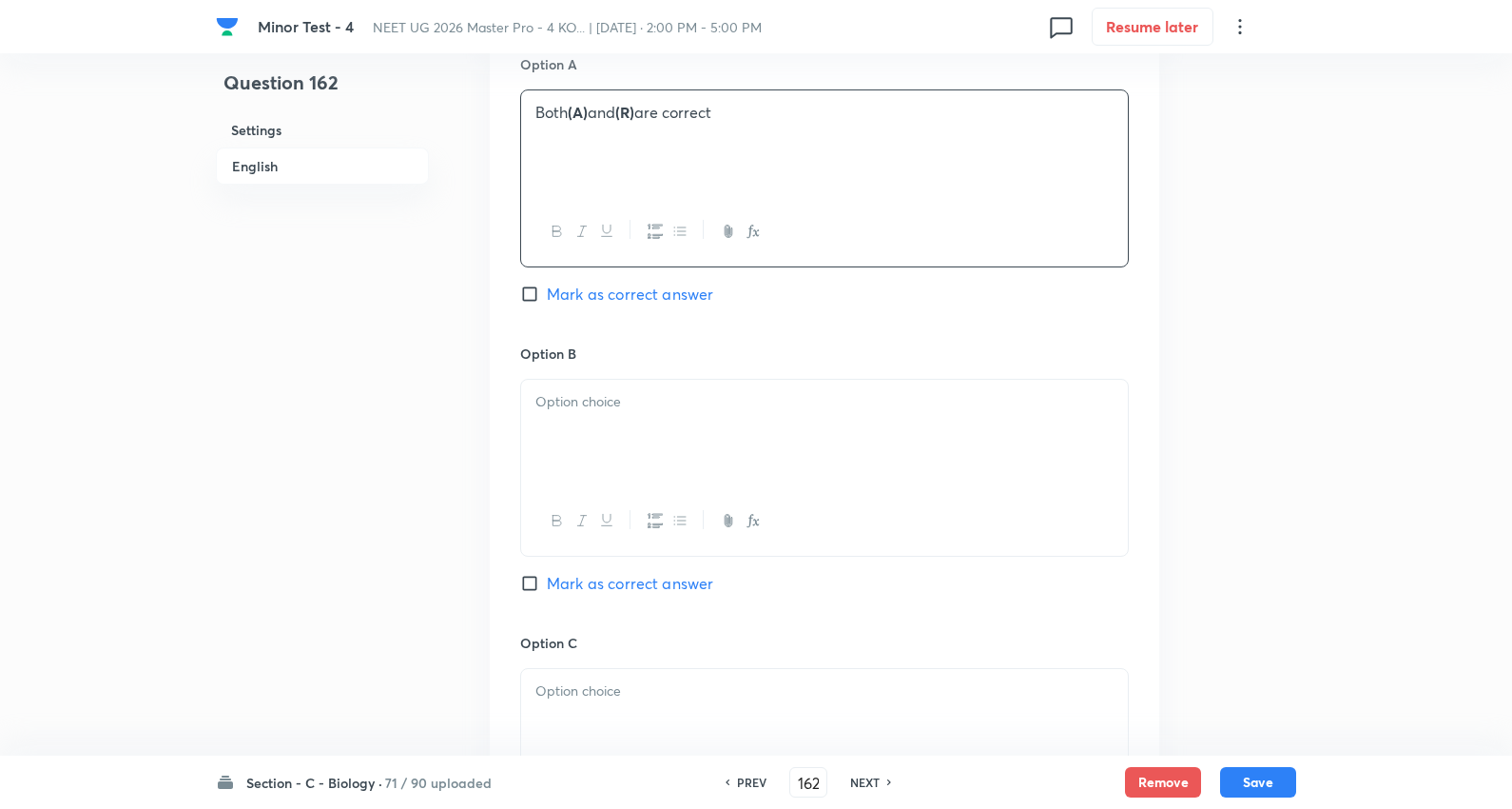
click at [634, 441] on div at bounding box center [825, 433] width 607 height 107
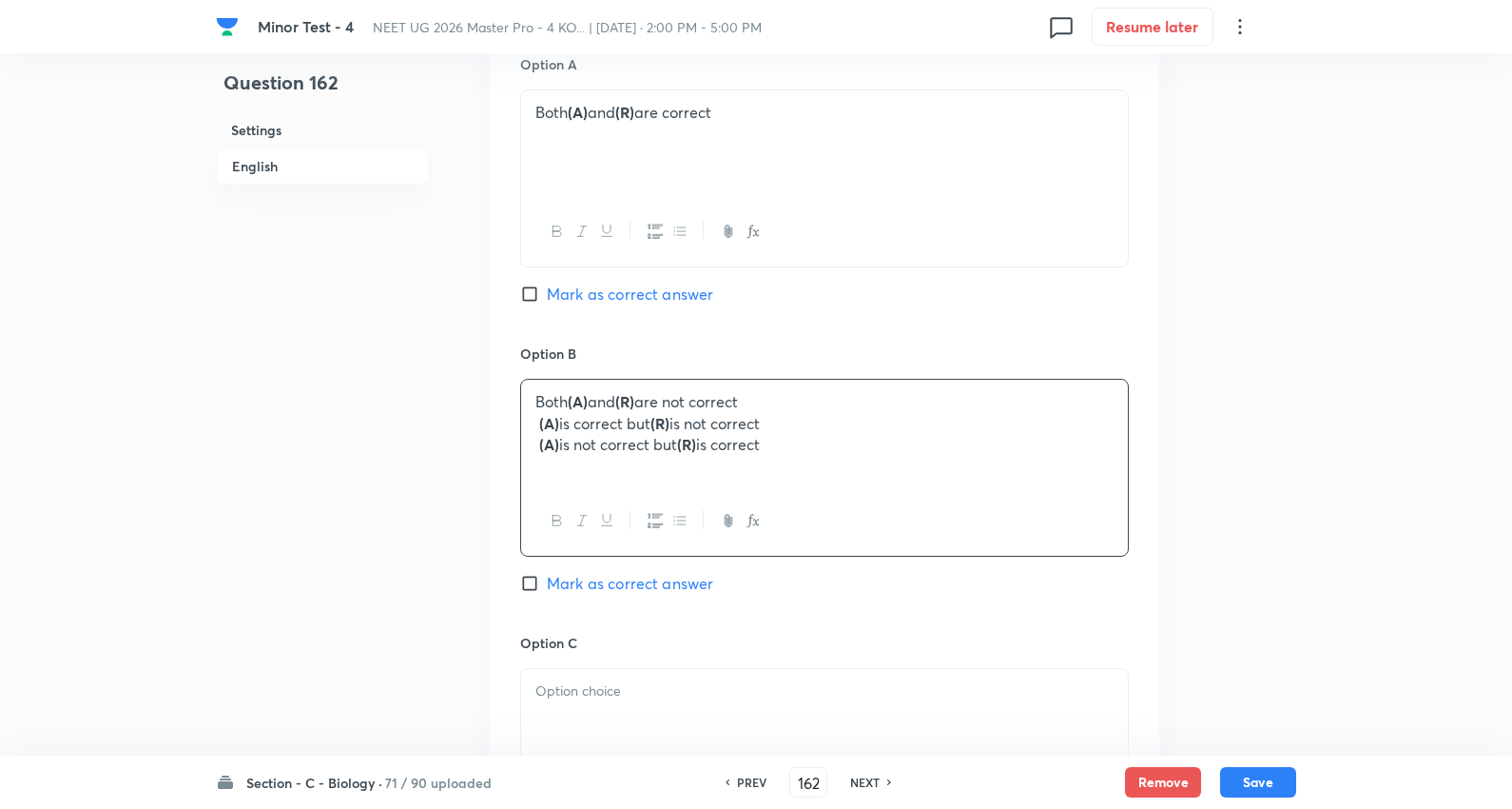
drag, startPoint x: 638, startPoint y: 450, endPoint x: 473, endPoint y: 382, distance: 178.5
click at [1428, 509] on div "Minor Test - 4 NEET UG 2026 Master Pro - 4 KO... | Oct 5, 2025 · 2:00 PM - 5:00…" at bounding box center [756, 309] width 1512 height 2551
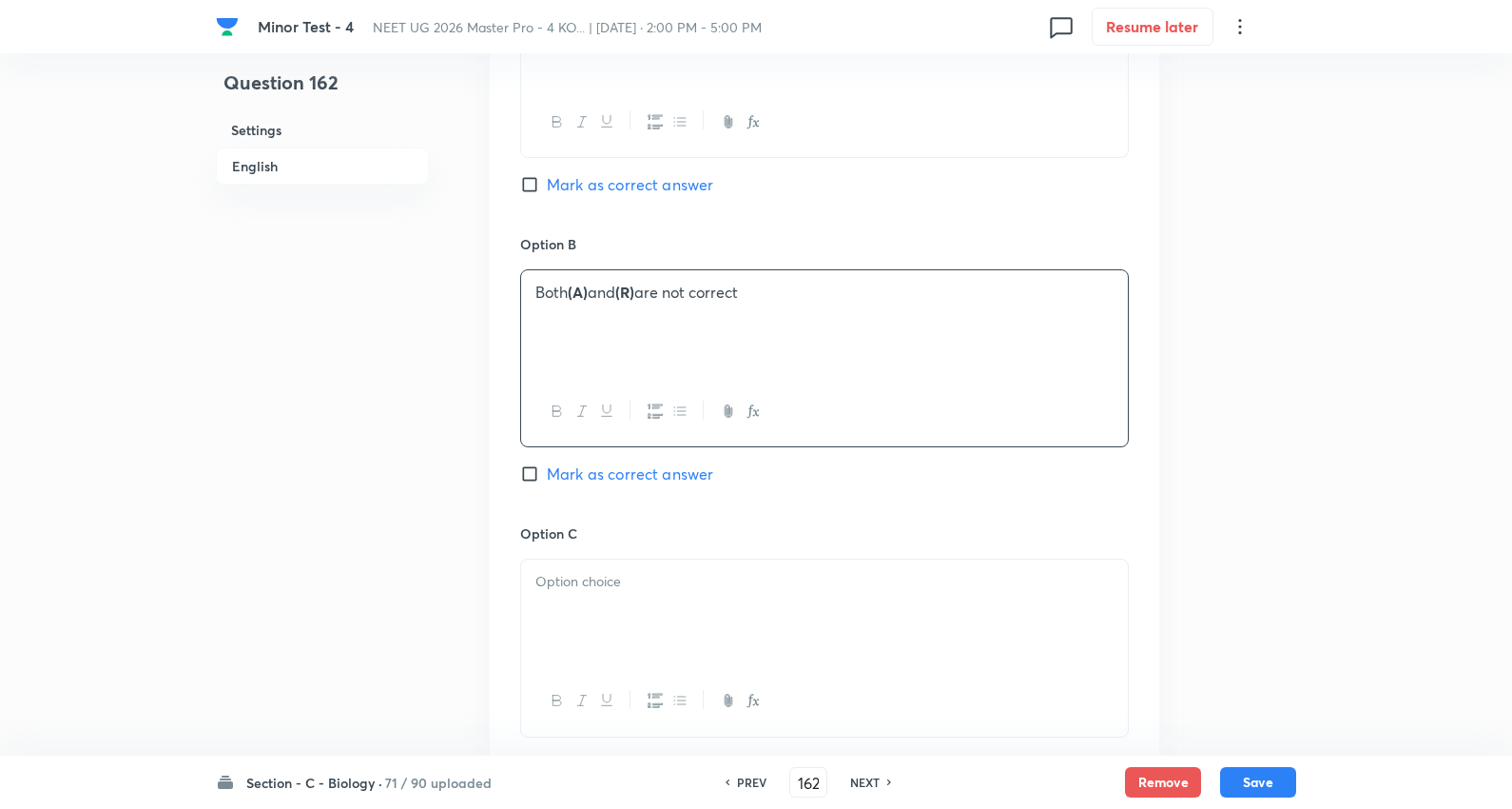
scroll to position [1268, 0]
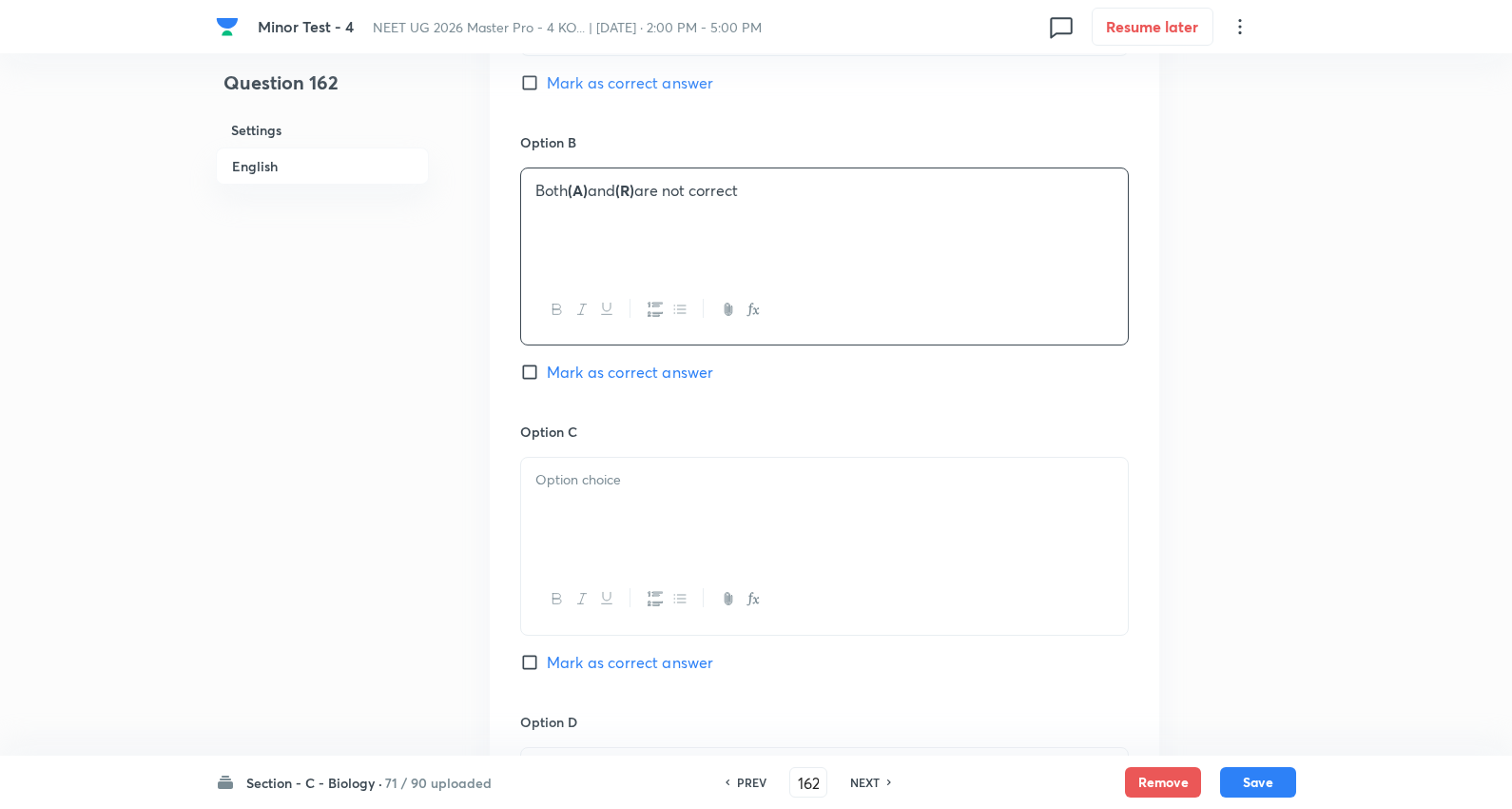
click at [623, 486] on p at bounding box center [825, 480] width 579 height 22
drag, startPoint x: 527, startPoint y: 495, endPoint x: 880, endPoint y: 518, distance: 353.7
click at [1379, 582] on div "Minor Test - 4 NEET UG 2026 Master Pro - 4 KO... | Oct 5, 2025 · 2:00 PM - 5:00…" at bounding box center [756, 98] width 1512 height 2551
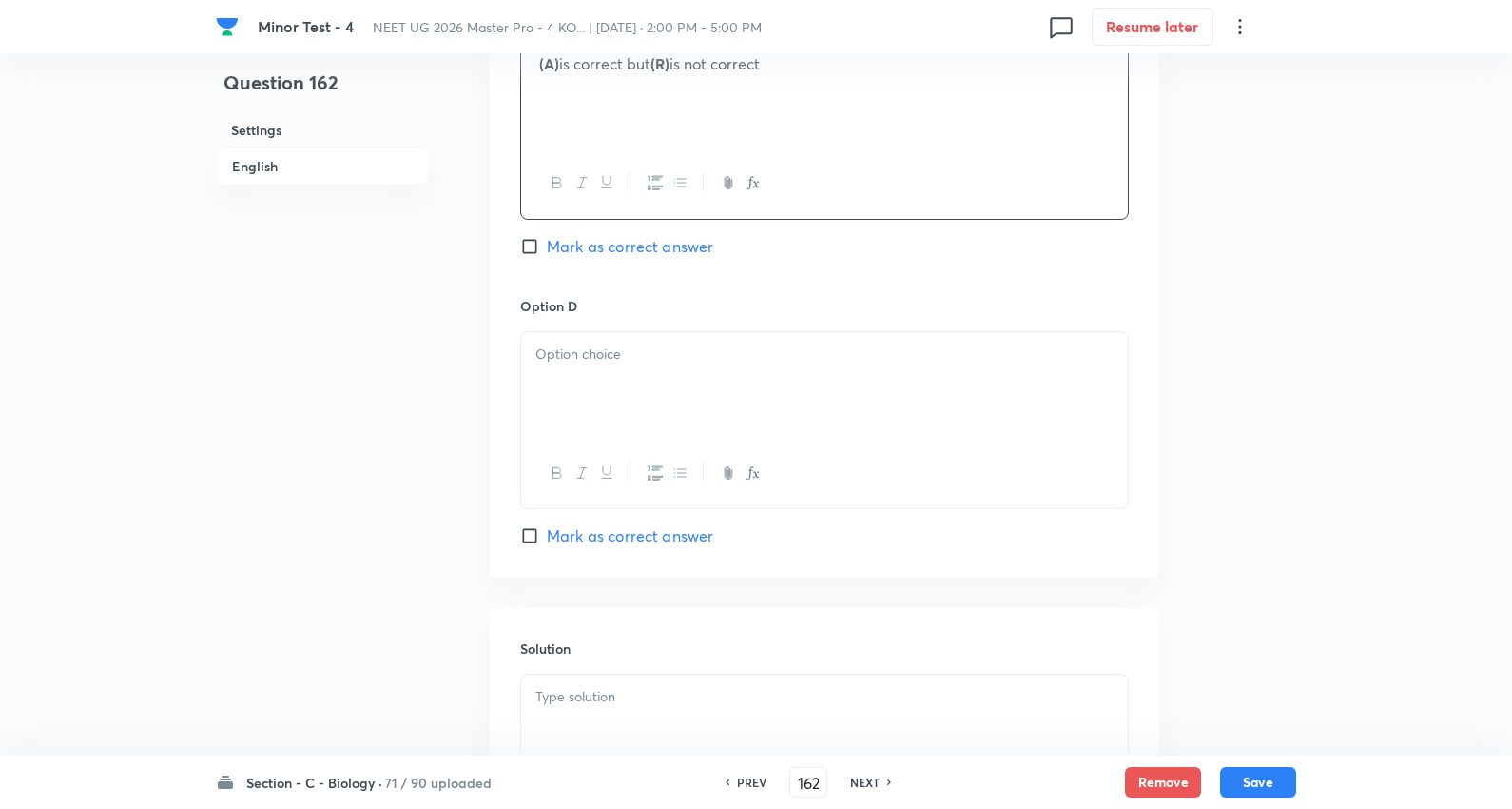
scroll to position [1796, 0]
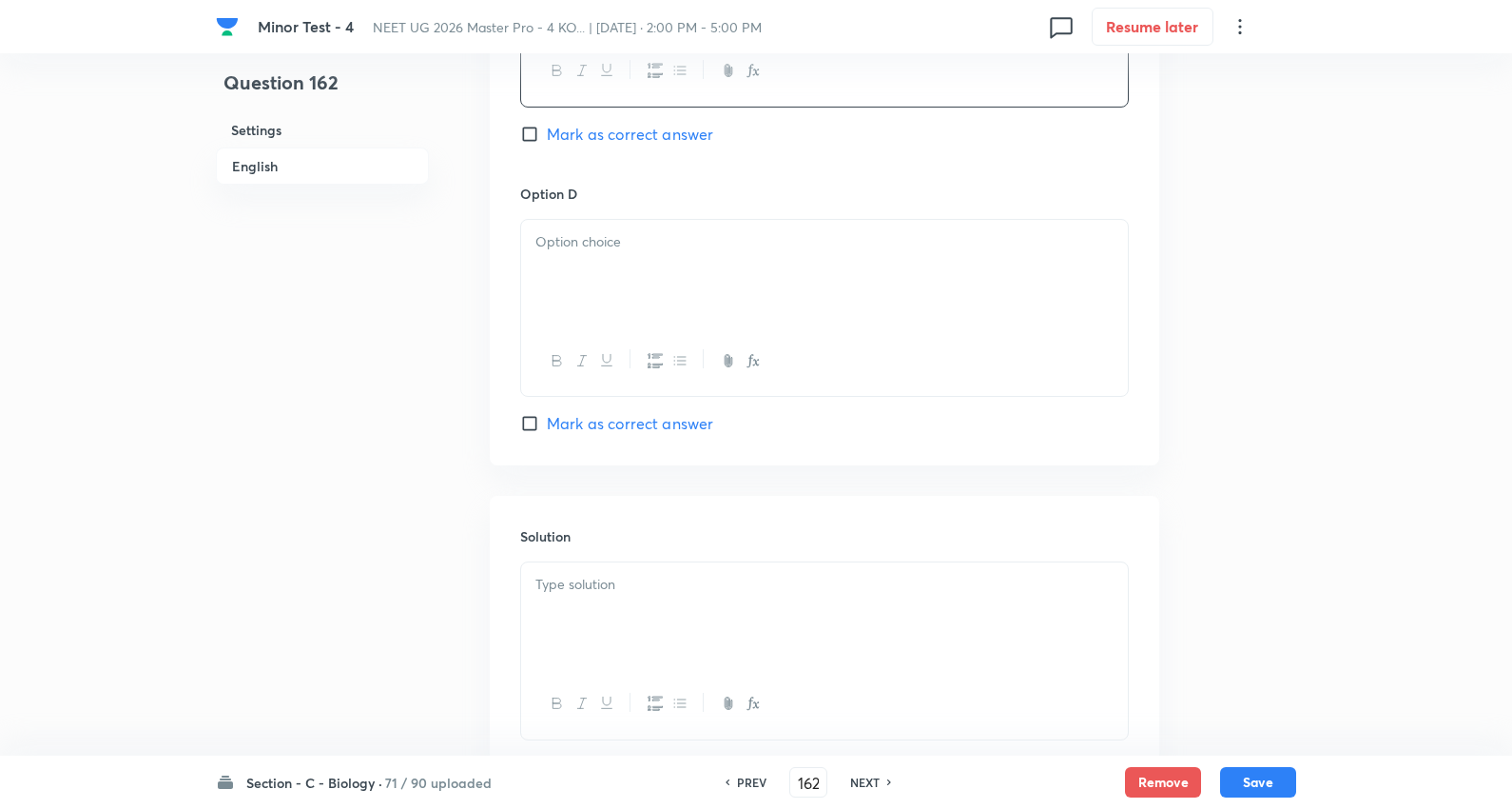
click at [573, 221] on div at bounding box center [825, 272] width 607 height 107
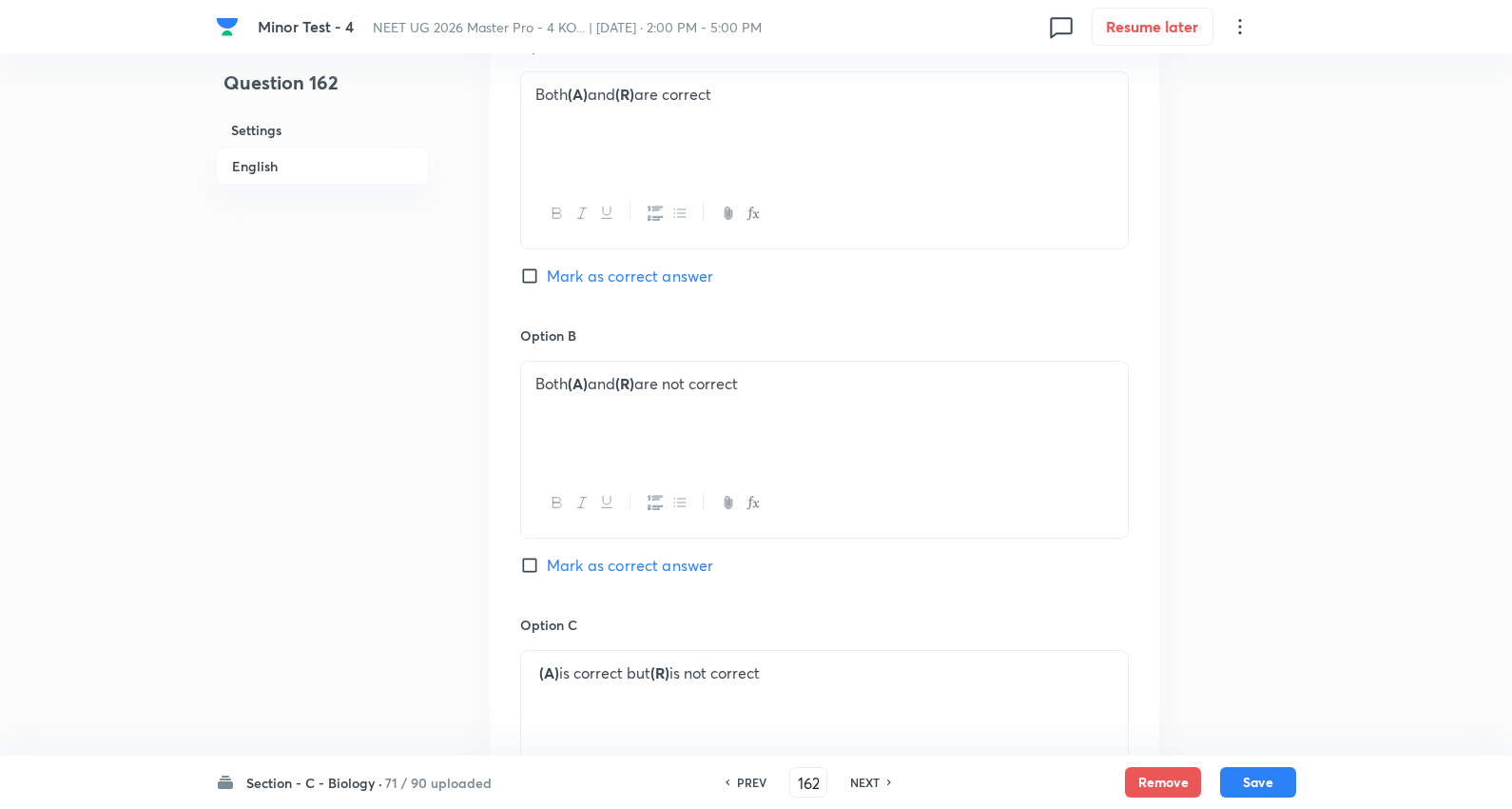
scroll to position [1057, 0]
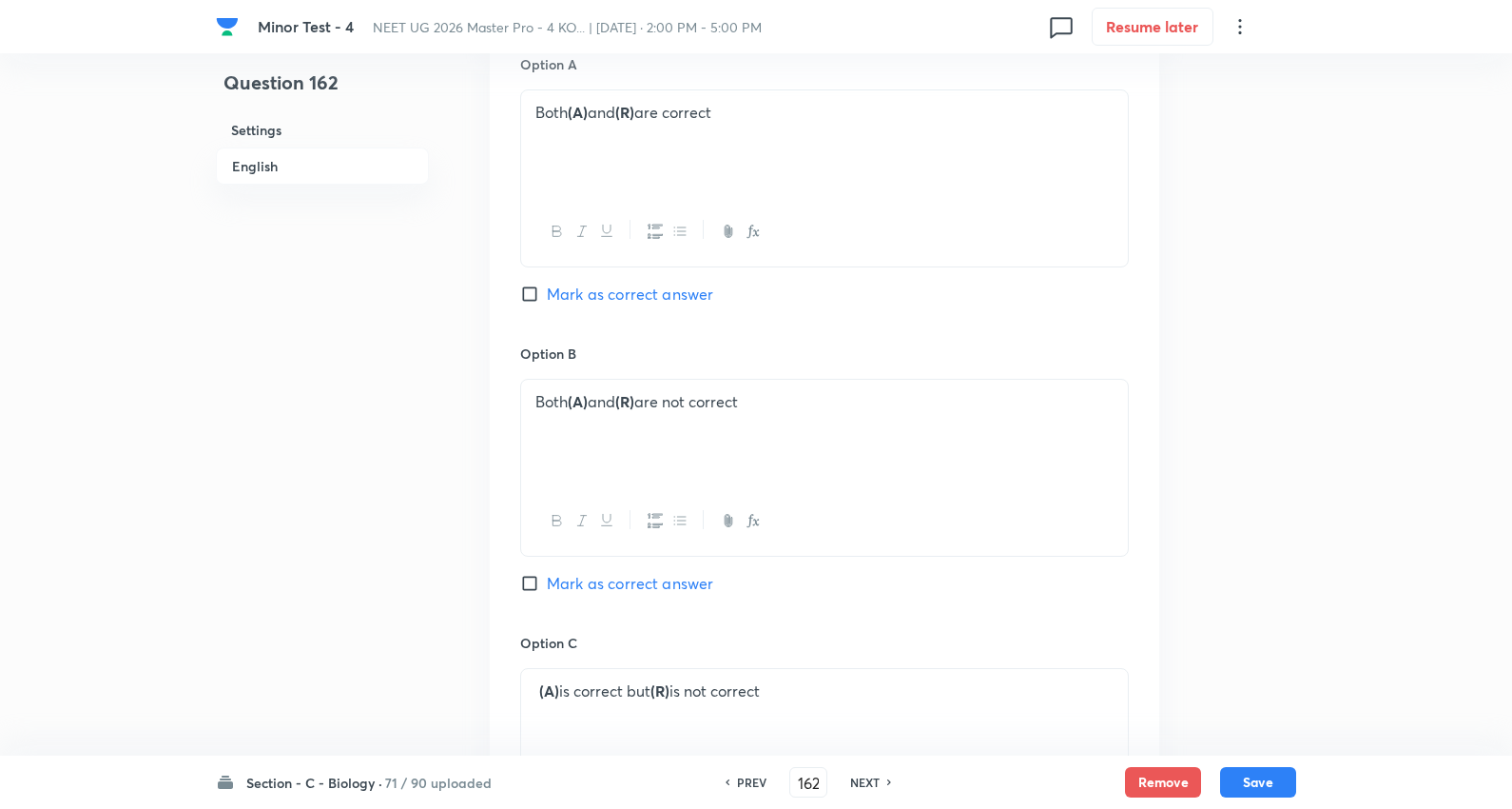
click at [638, 289] on span "Mark as correct answer" at bounding box center [631, 293] width 166 height 23
click at [547, 289] on input "Mark as correct answer" at bounding box center [533, 293] width 26 height 19
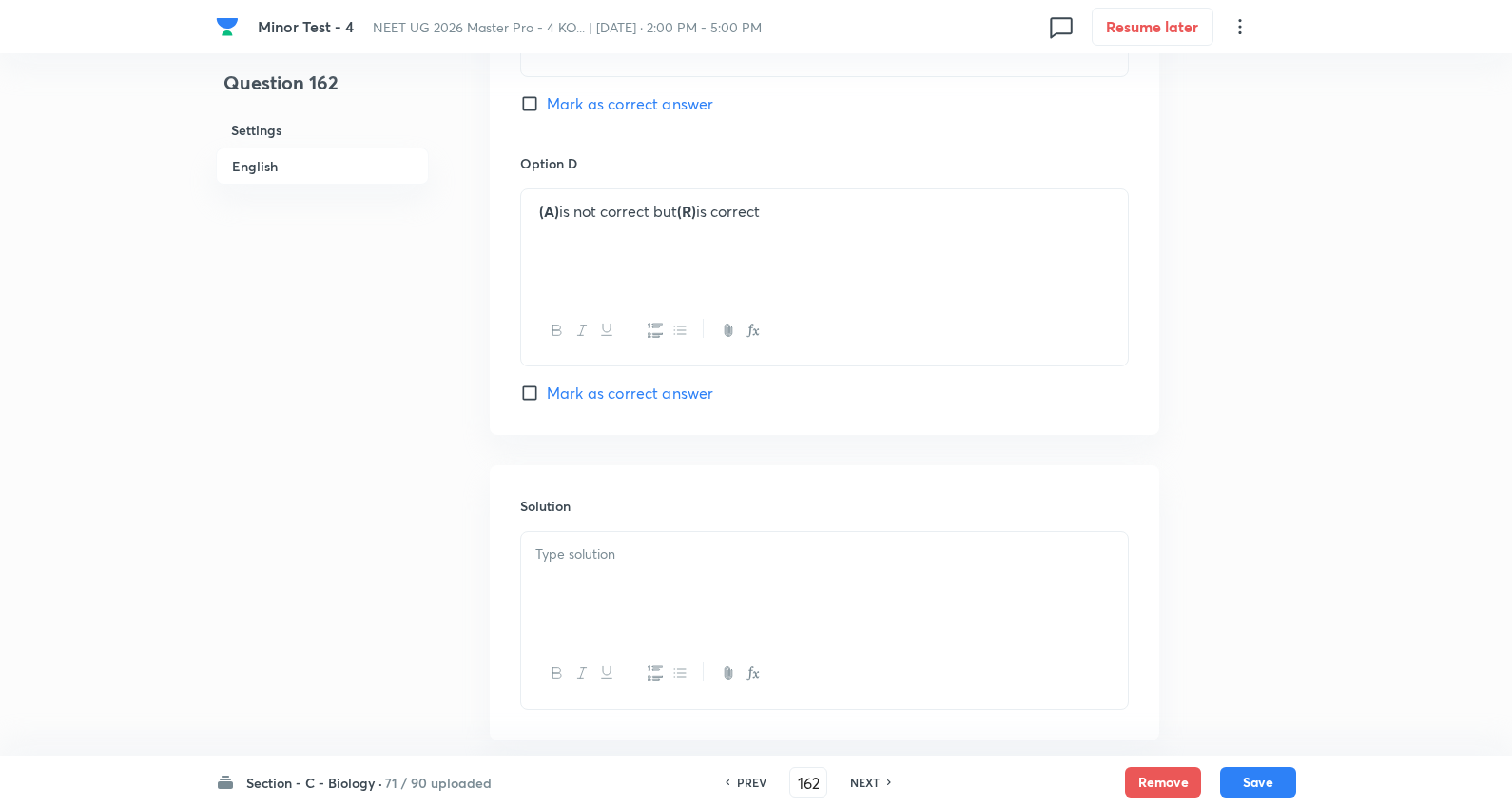
scroll to position [1928, 0]
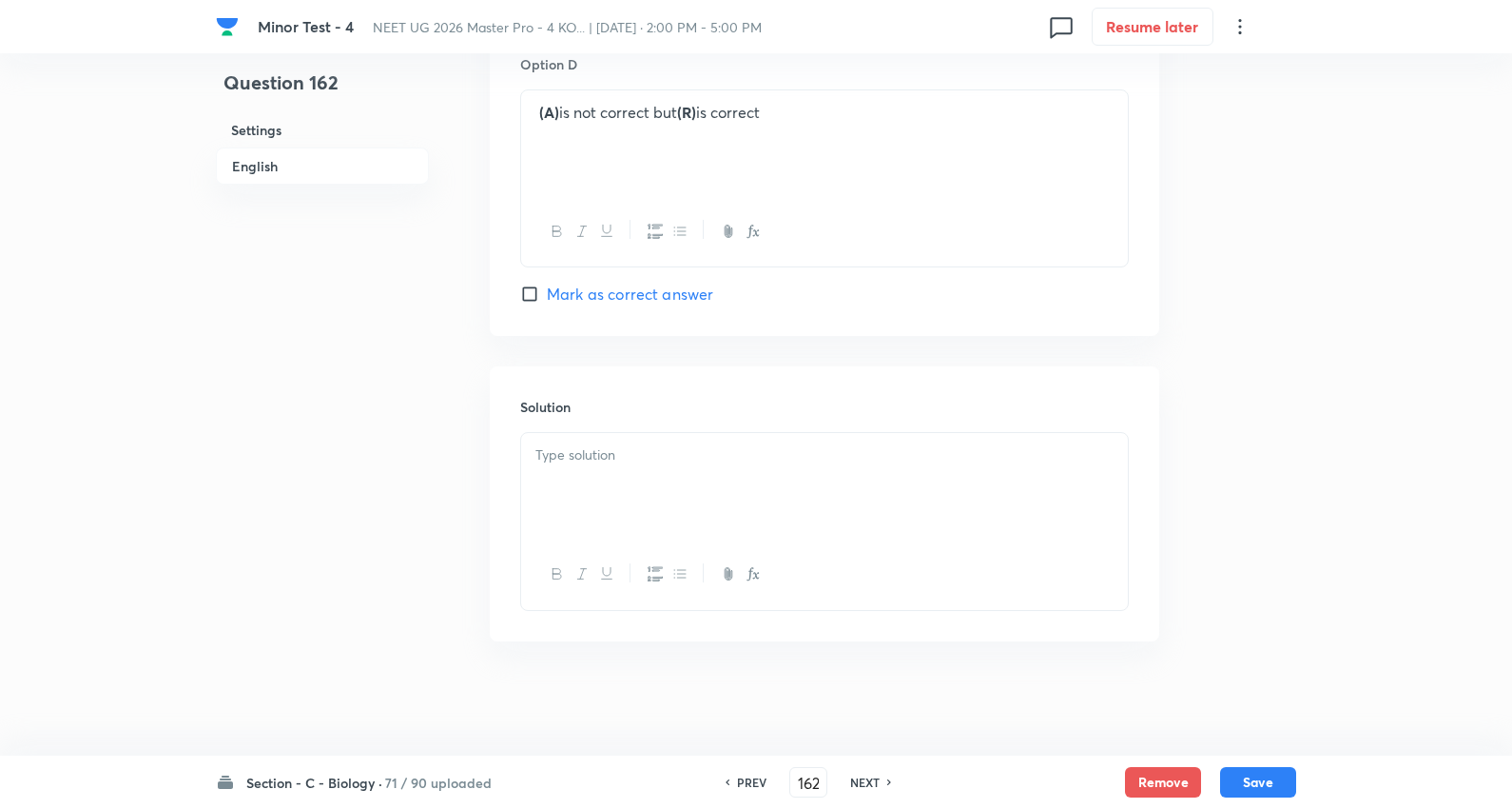
click at [638, 473] on div at bounding box center [825, 486] width 607 height 107
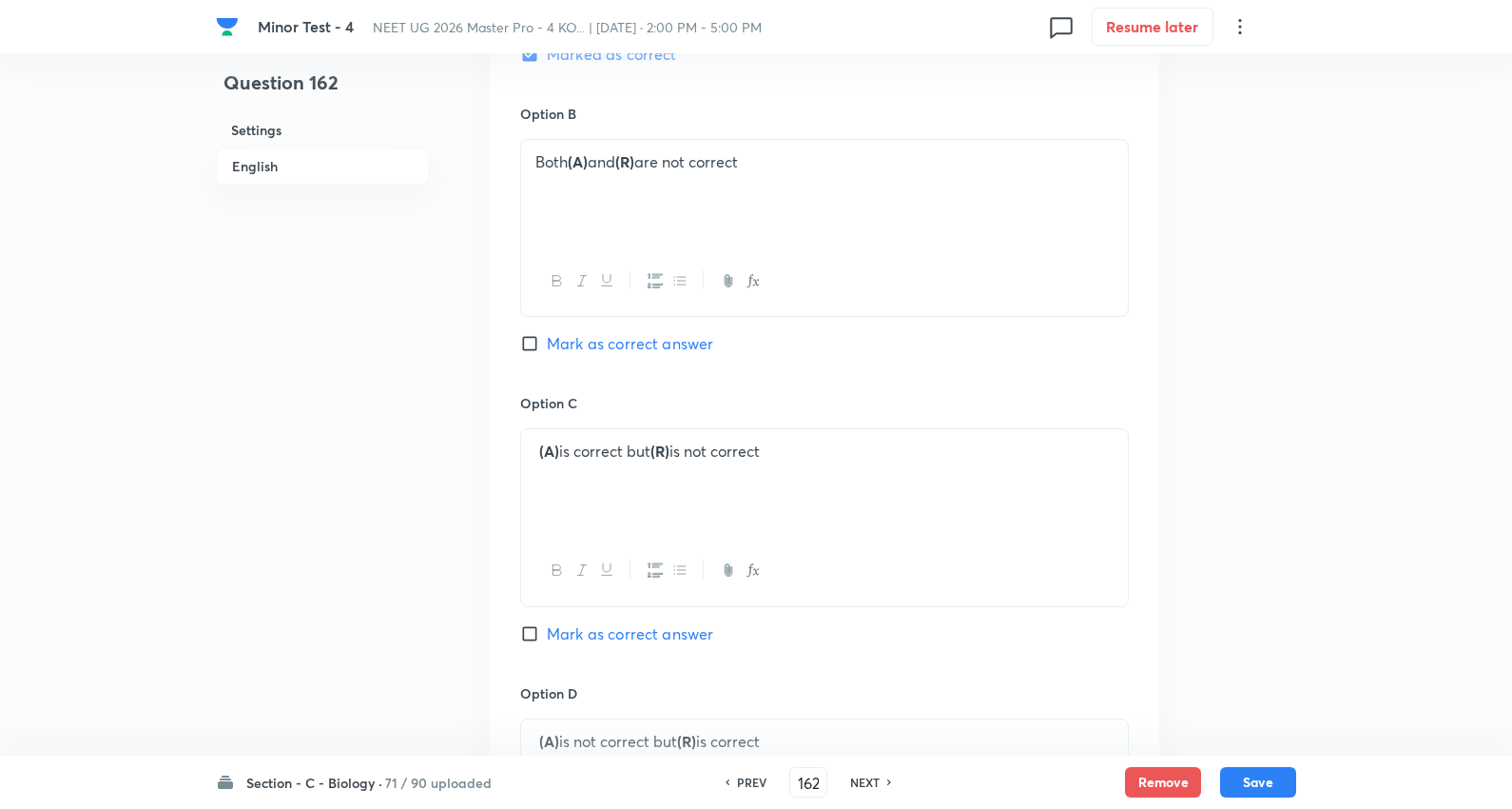
scroll to position [1401, 0]
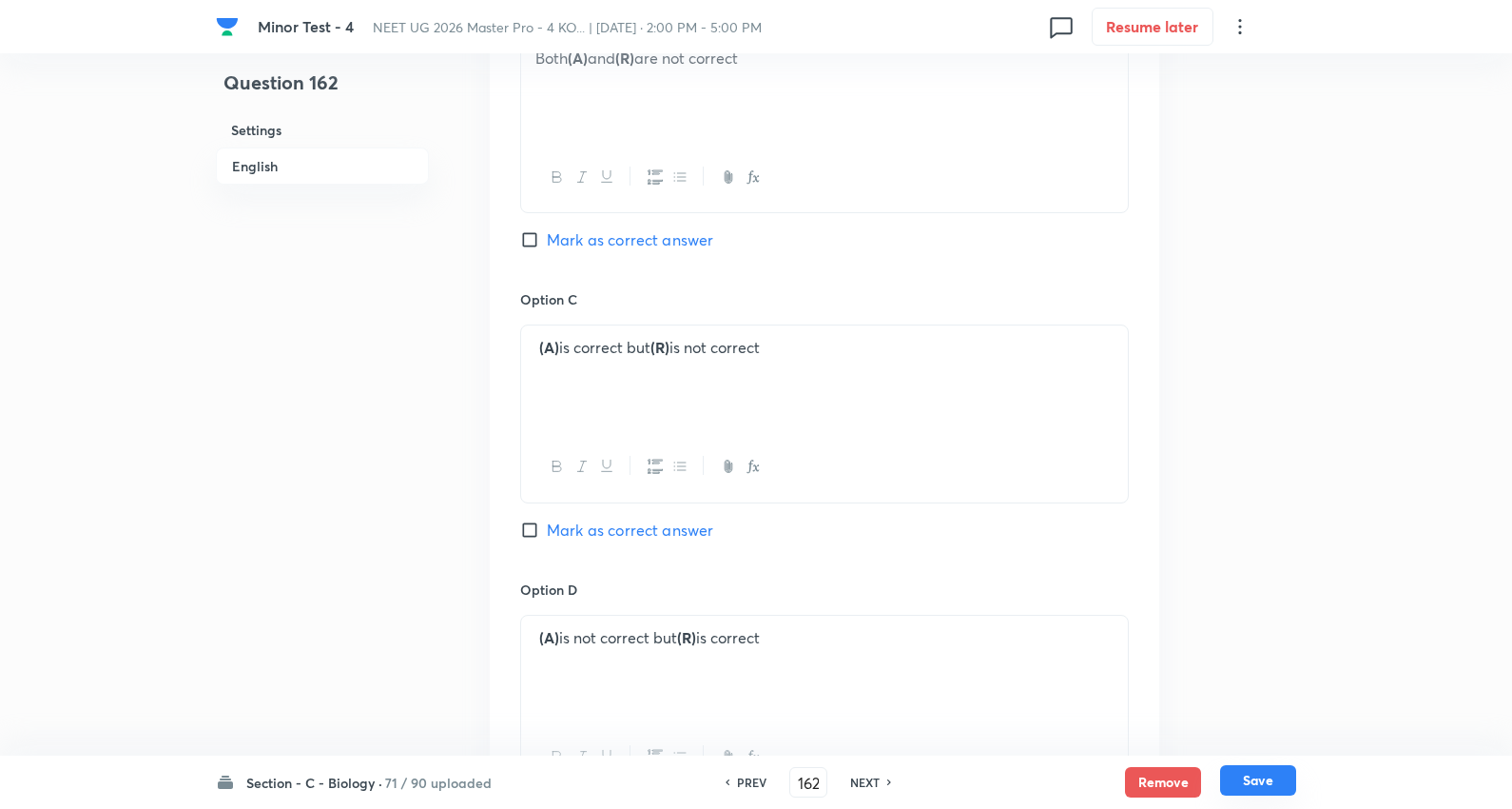
click at [1276, 775] on button "Save" at bounding box center [1258, 780] width 76 height 30
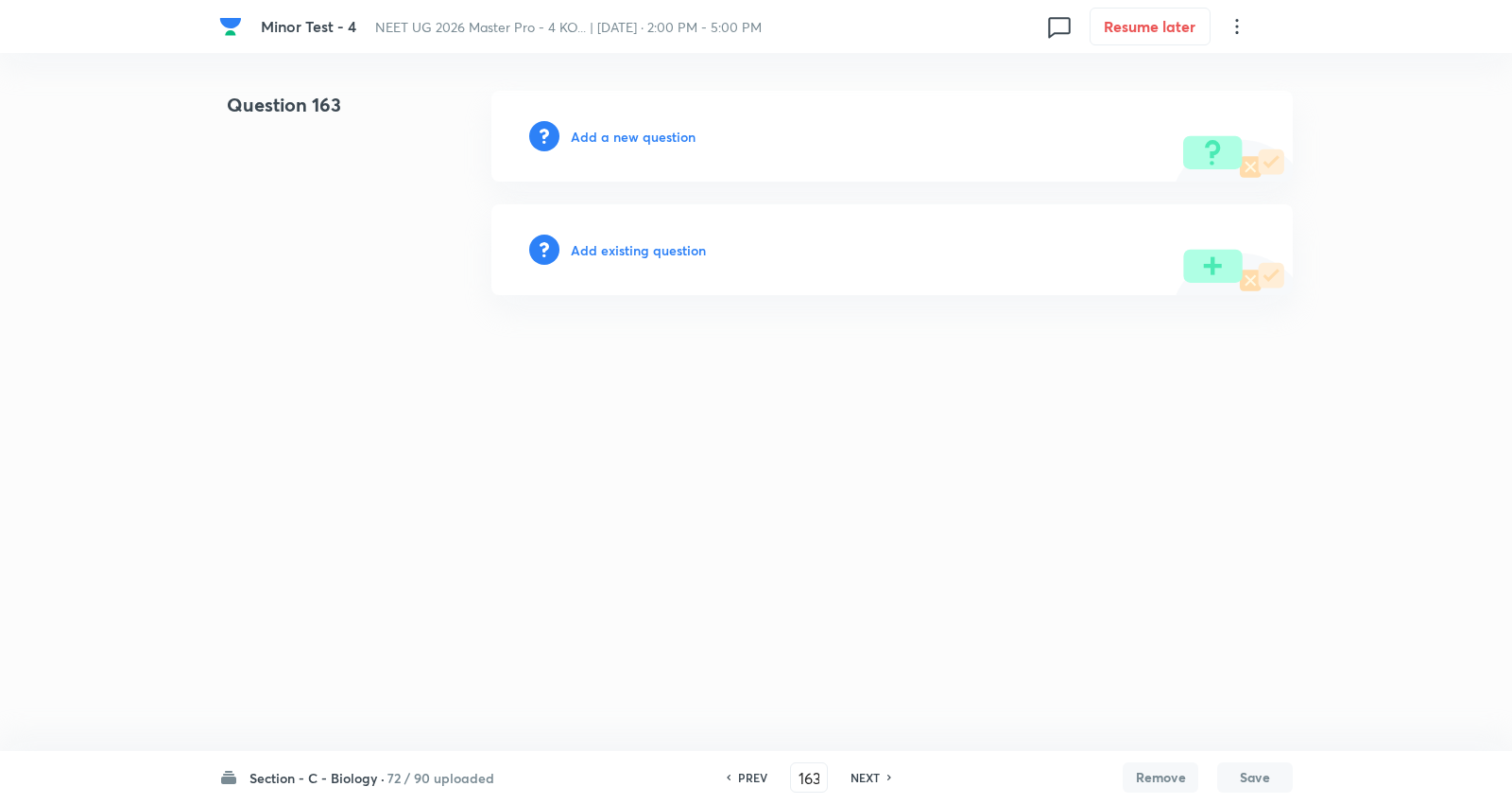
click at [637, 144] on h6 "Add a new question" at bounding box center [633, 136] width 125 height 19
click at [637, 144] on h6 "Choose a question type" at bounding box center [644, 136] width 146 height 19
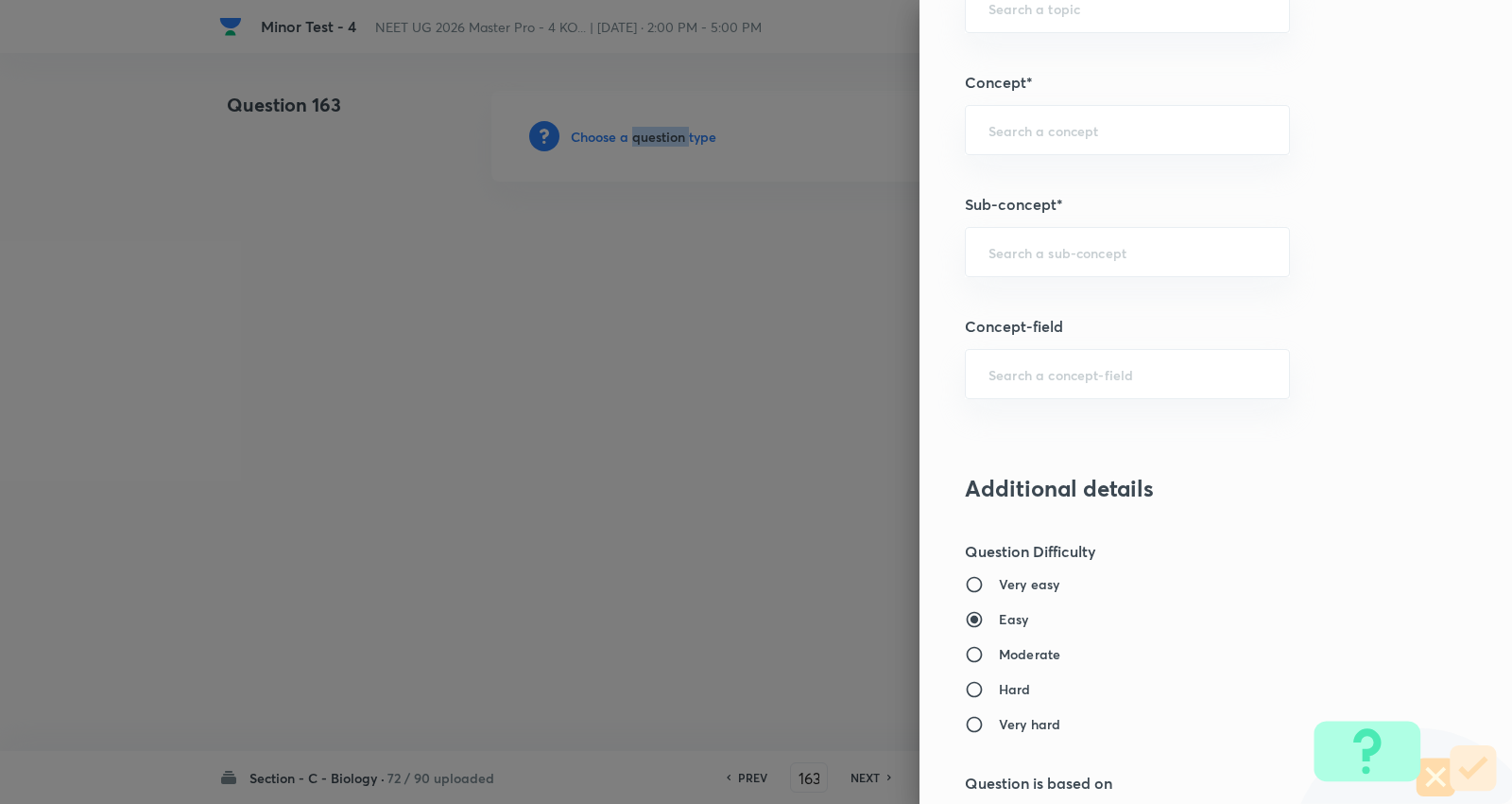
scroll to position [1155, 0]
click at [1059, 246] on input "text" at bounding box center [1128, 251] width 278 height 18
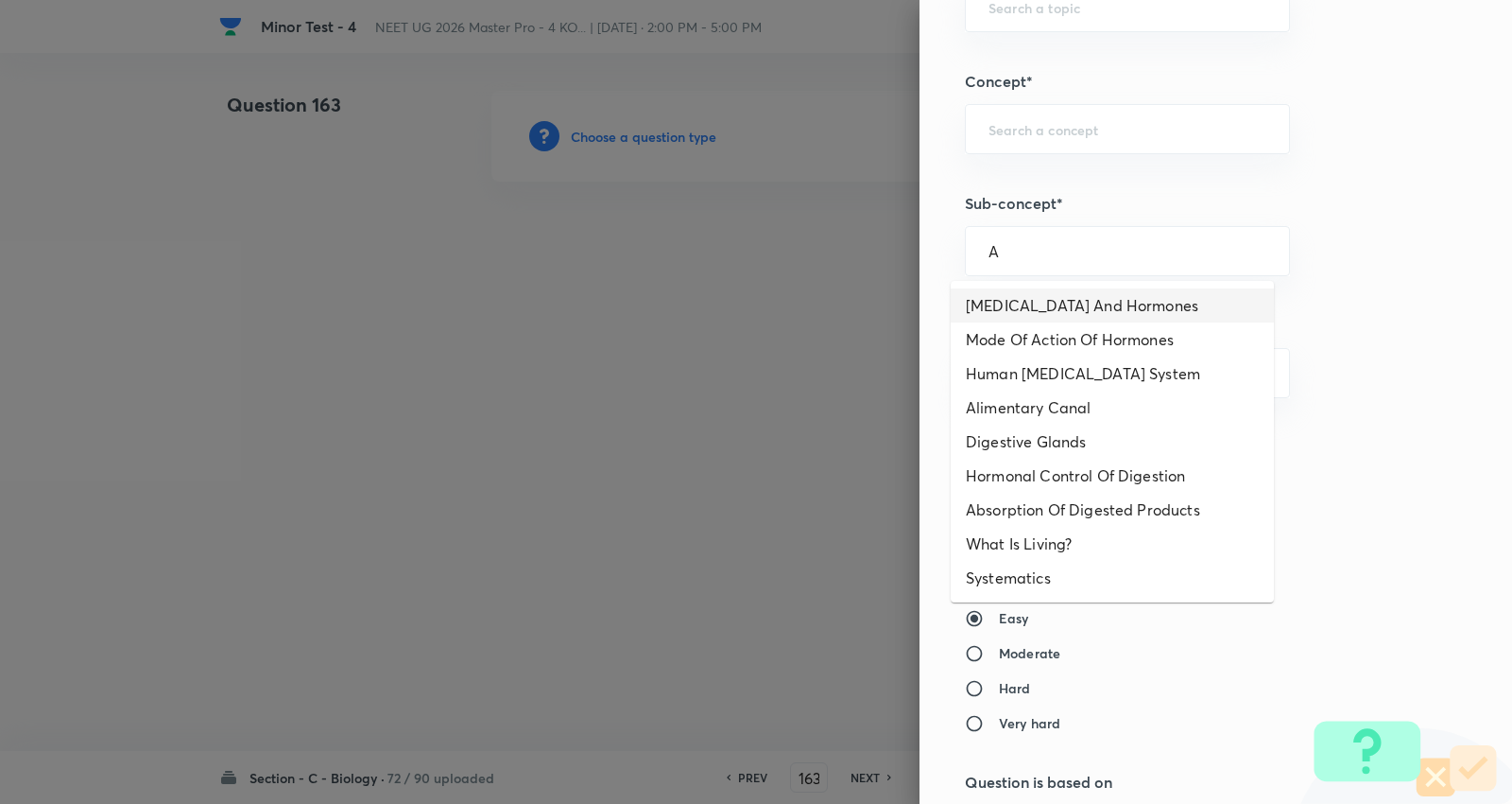
click at [1062, 312] on li "Endocrine Glands And Hormones" at bounding box center [1112, 305] width 323 height 34
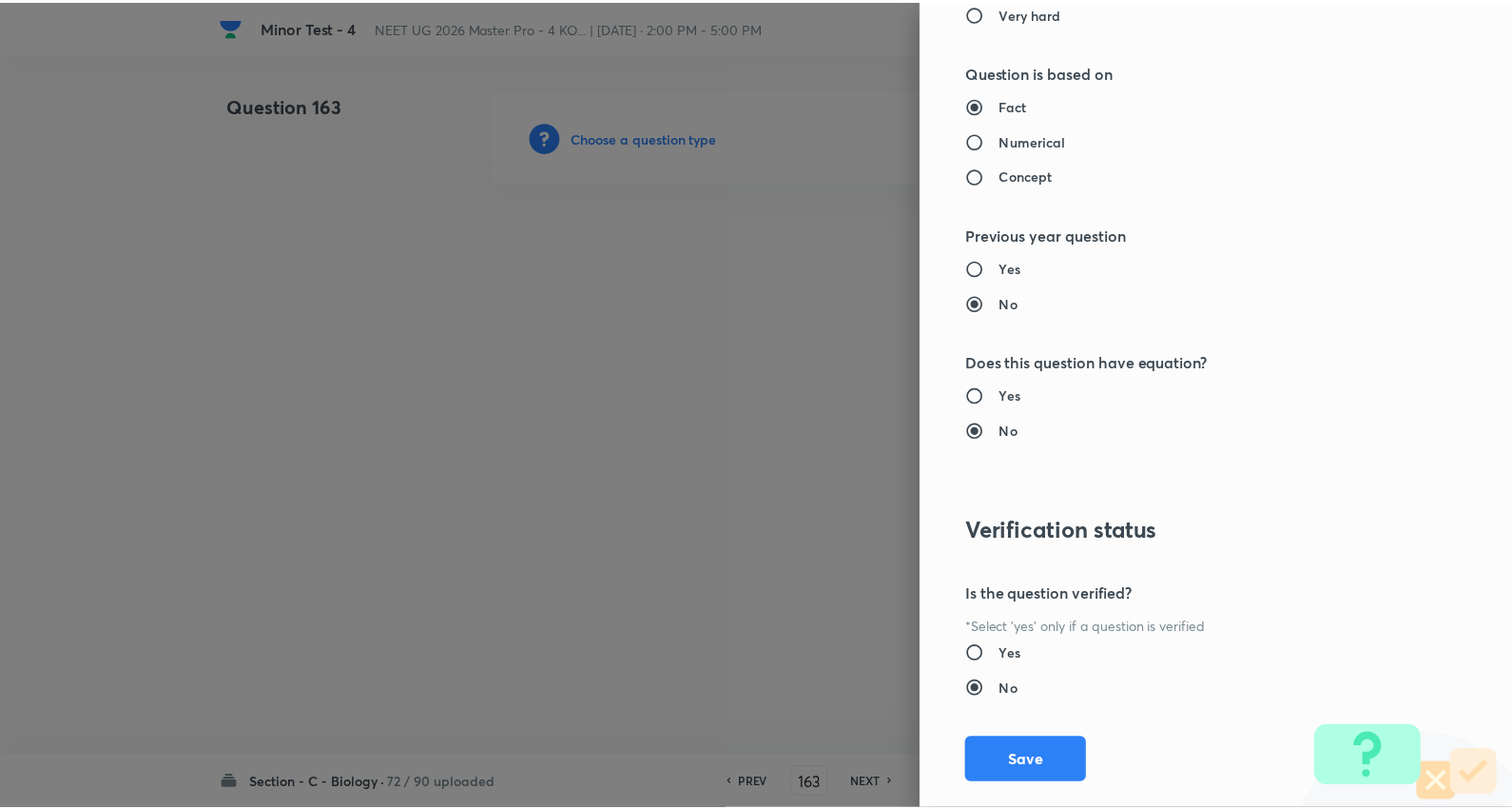
scroll to position [1913, 0]
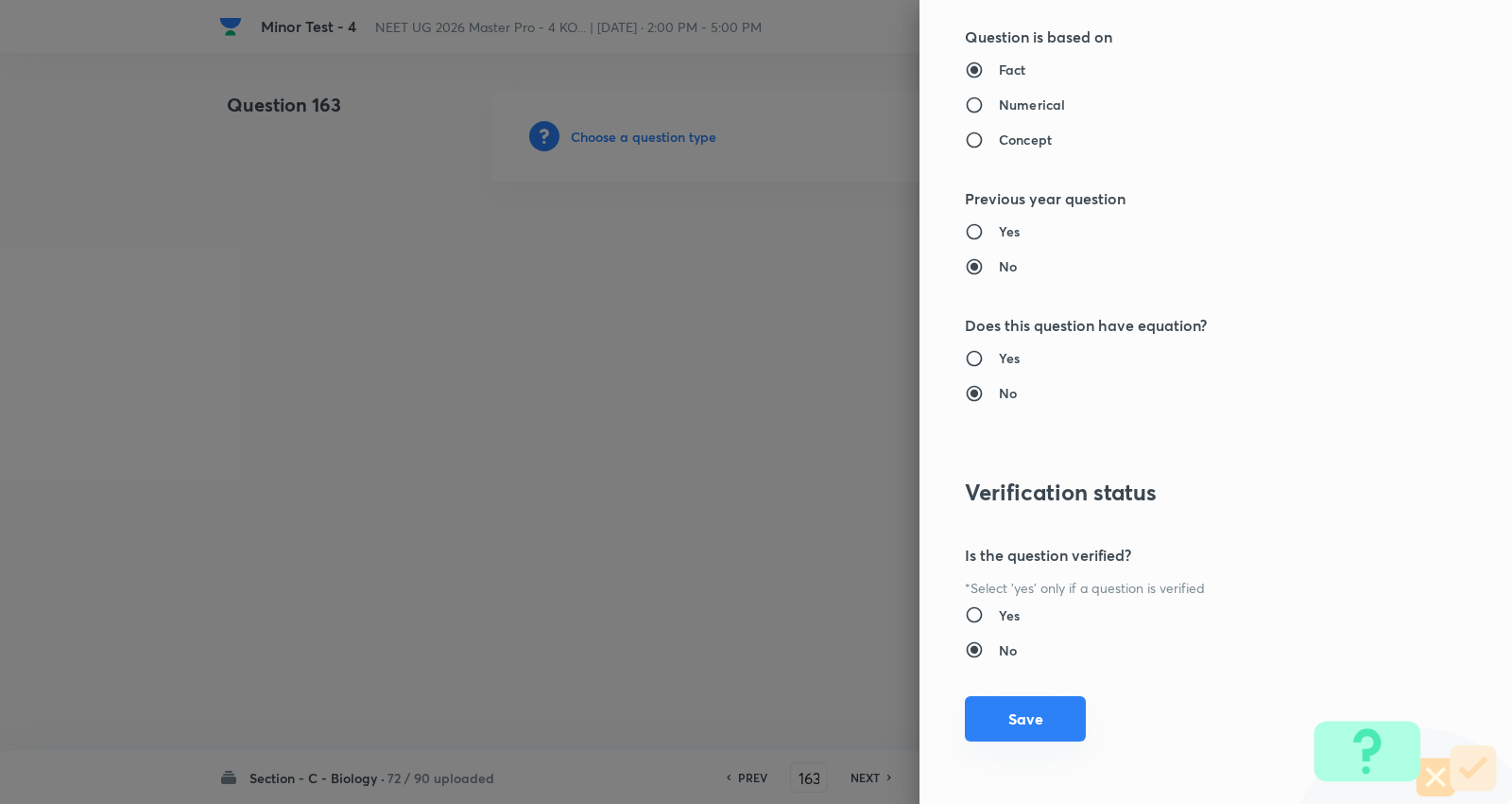
click at [1014, 730] on button "Save" at bounding box center [1026, 718] width 121 height 46
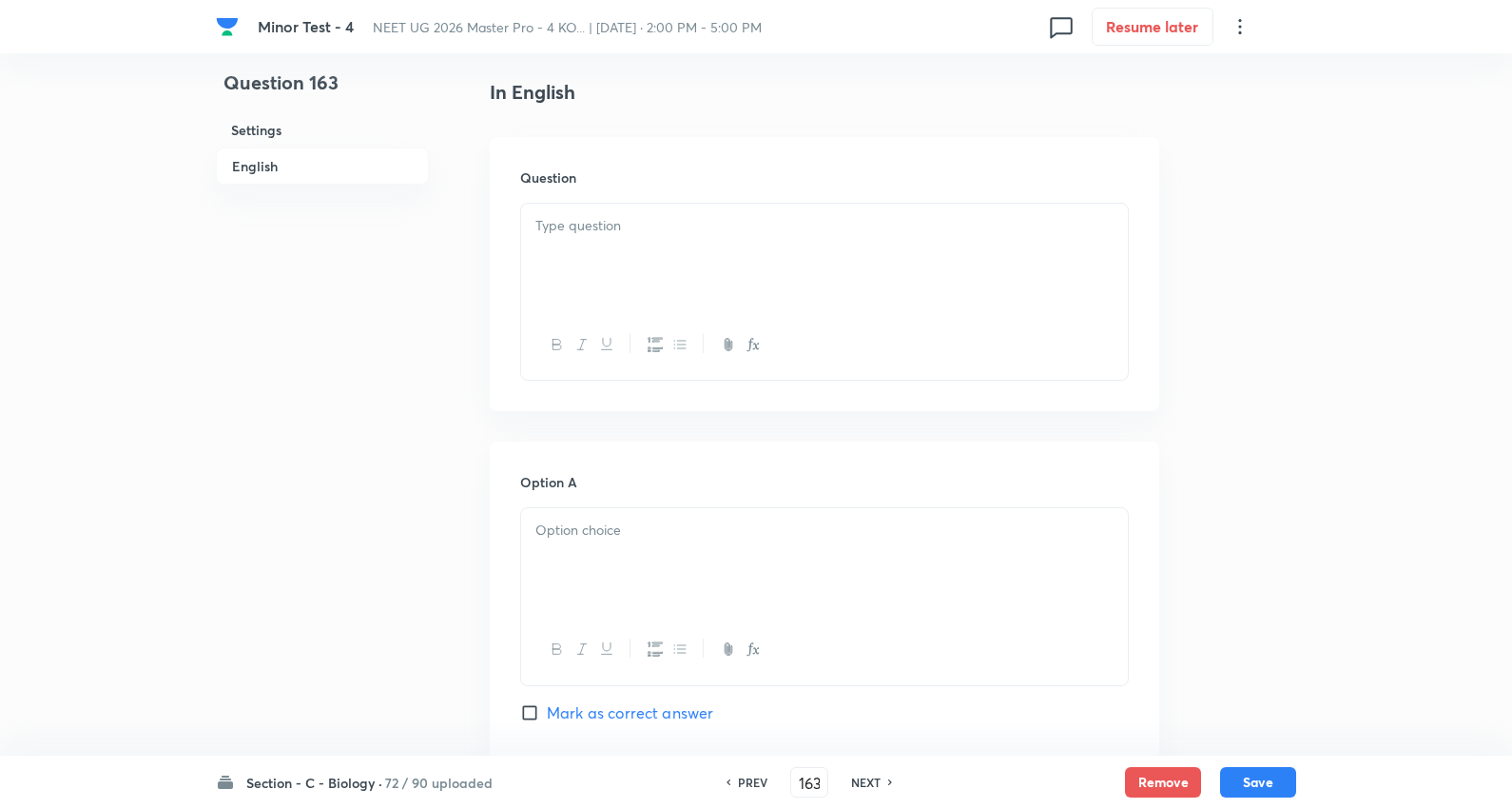
scroll to position [528, 0]
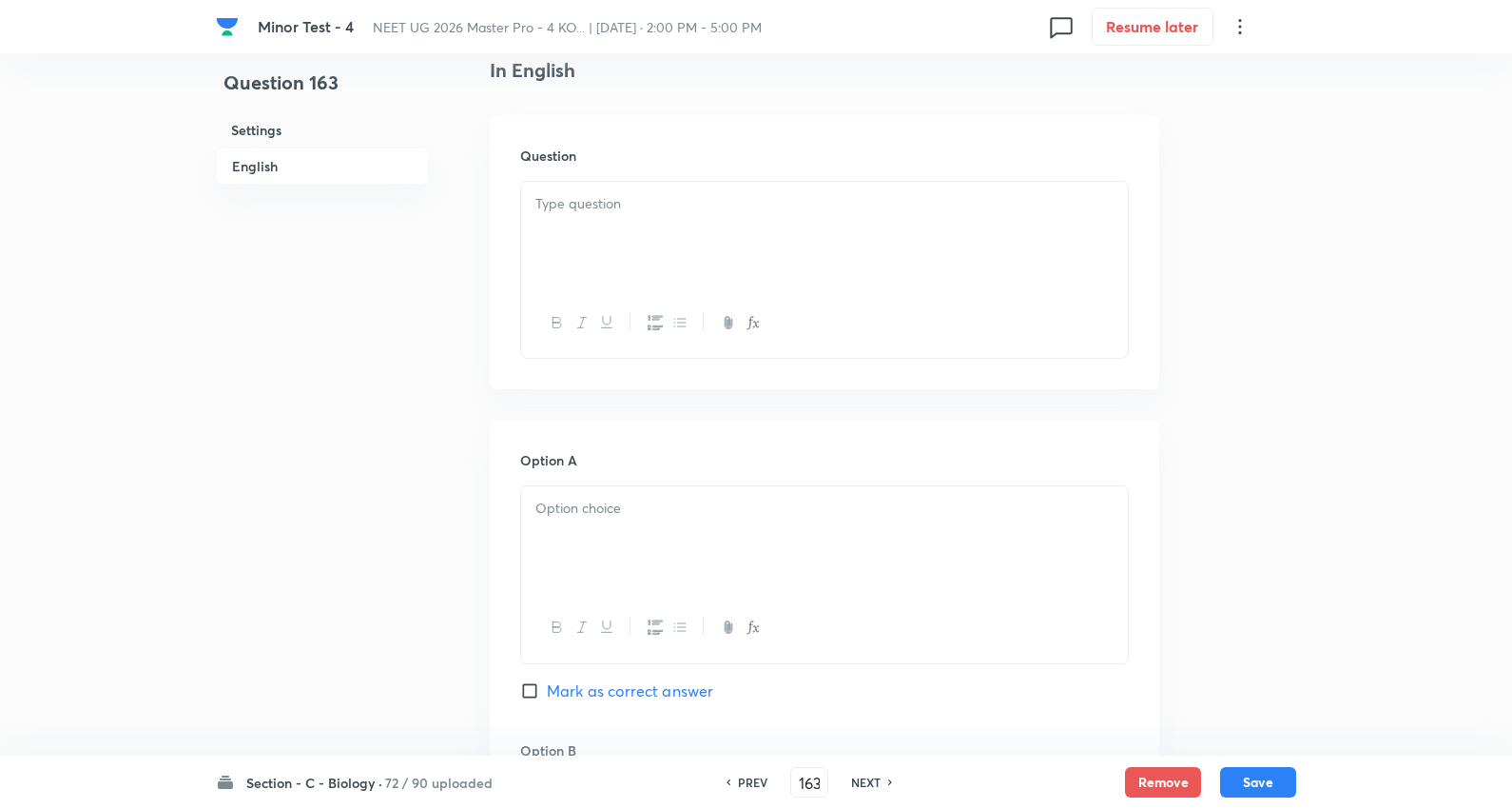
click at [612, 219] on div at bounding box center [825, 235] width 607 height 107
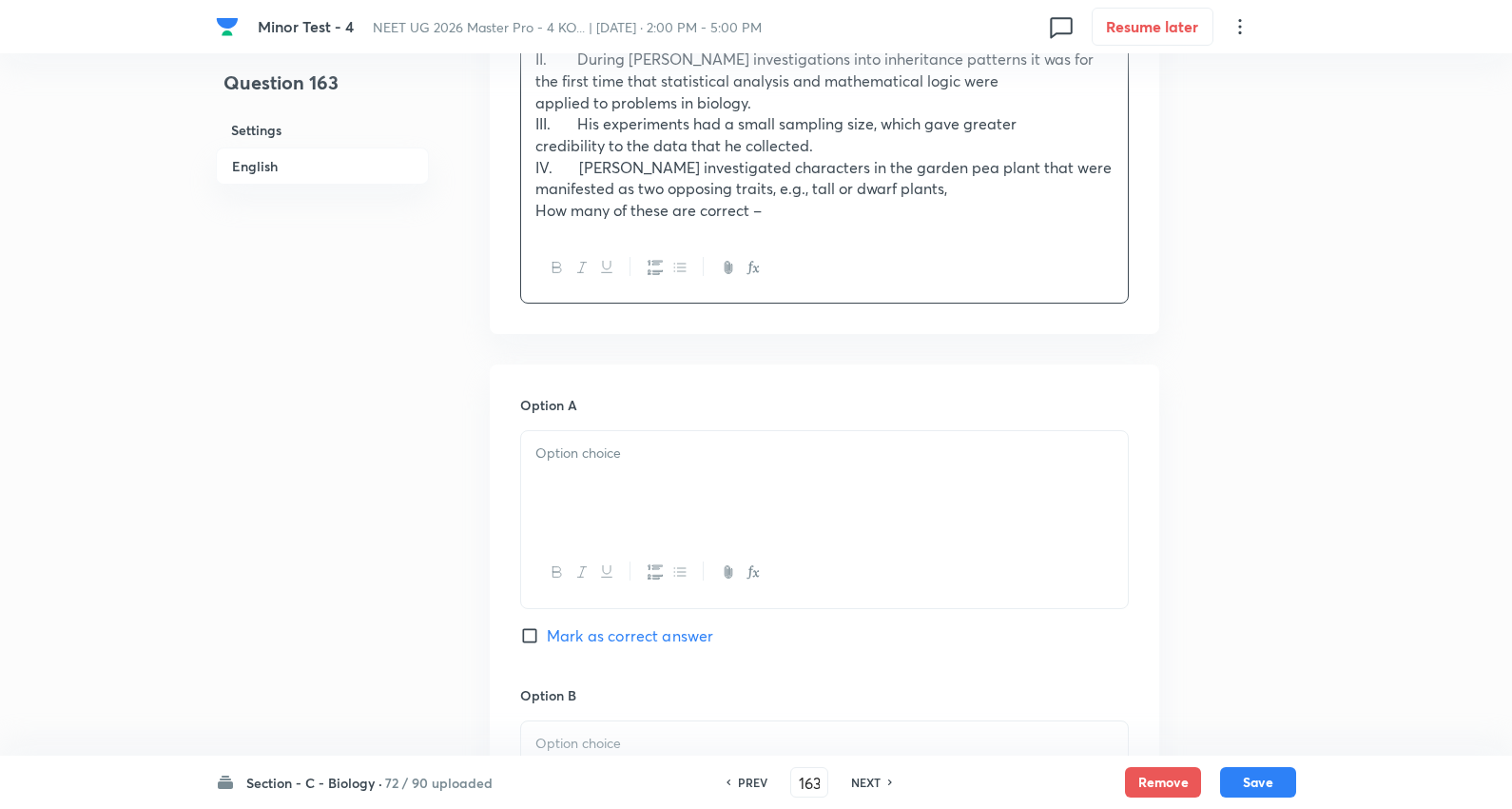
scroll to position [739, 0]
click at [594, 452] on p at bounding box center [825, 452] width 579 height 22
drag, startPoint x: 533, startPoint y: 476, endPoint x: 801, endPoint y: 642, distance: 315.2
click at [801, 642] on div "Option A 3 1 4 2 Mark as correct answer" at bounding box center [825, 539] width 609 height 292
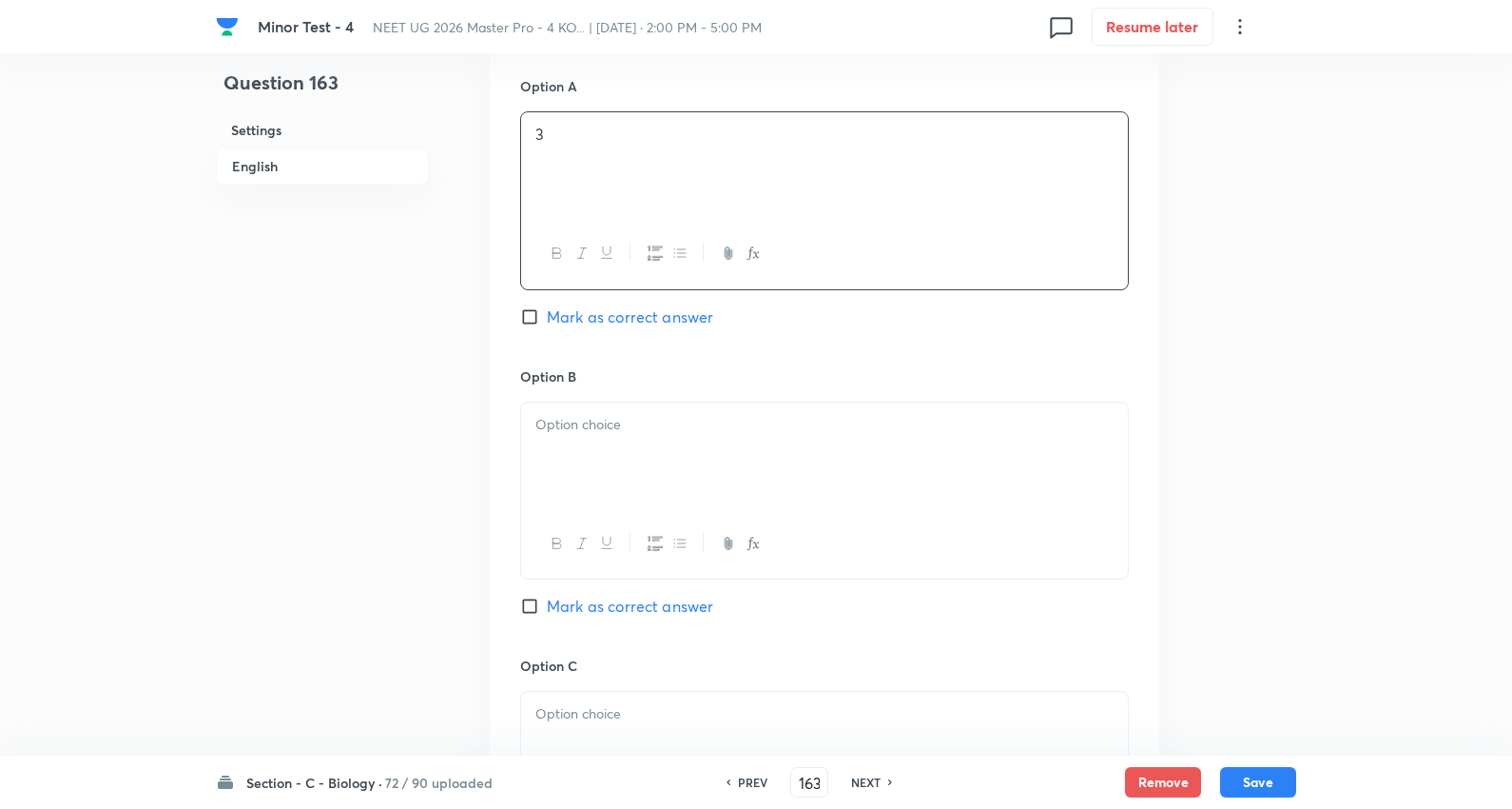
scroll to position [1057, 0]
click at [609, 464] on div at bounding box center [825, 454] width 607 height 107
drag, startPoint x: 638, startPoint y: 480, endPoint x: 678, endPoint y: 500, distance: 44.7
click at [678, 500] on div "1 4 2" at bounding box center [825, 454] width 607 height 107
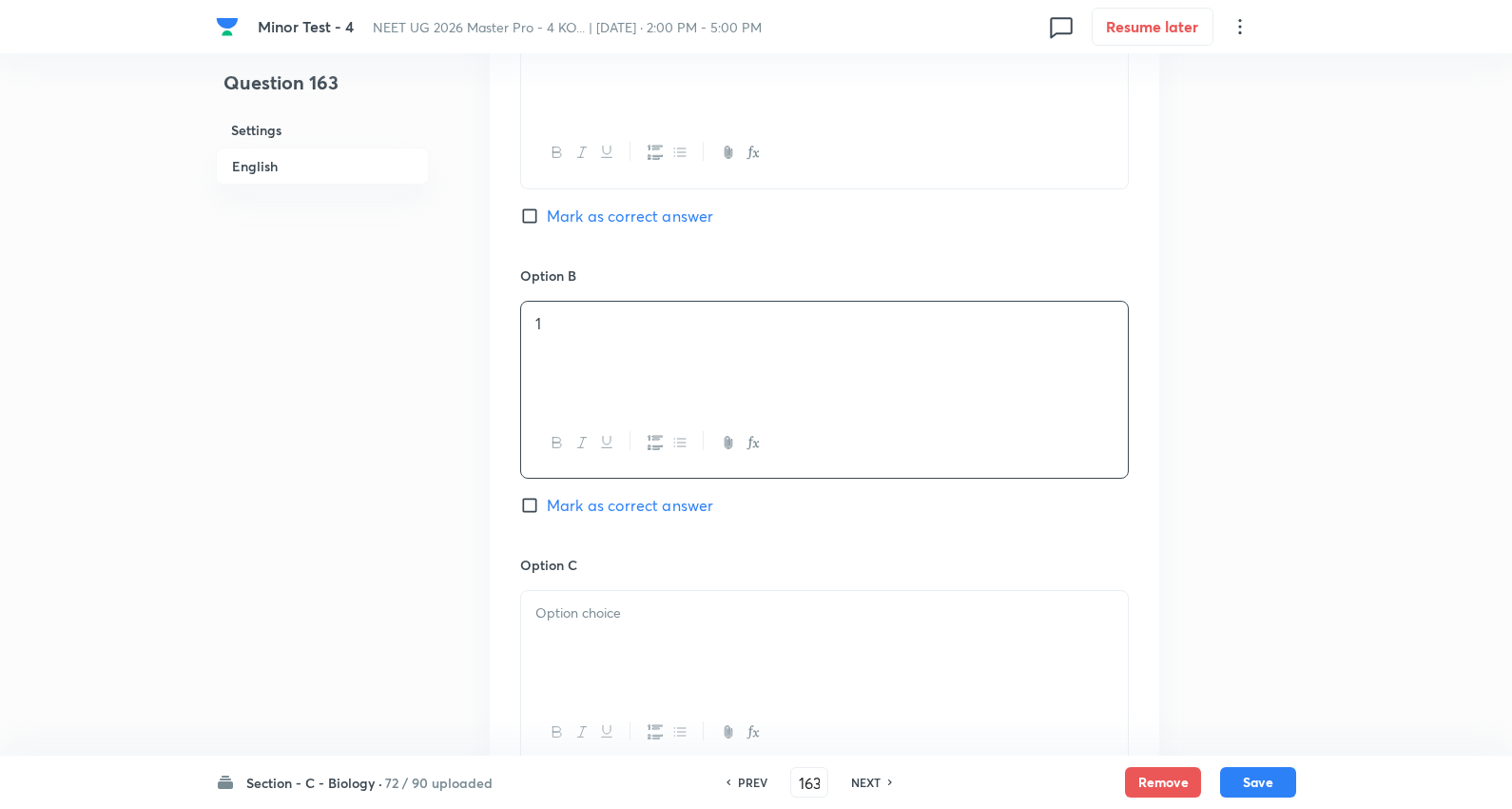
scroll to position [1268, 0]
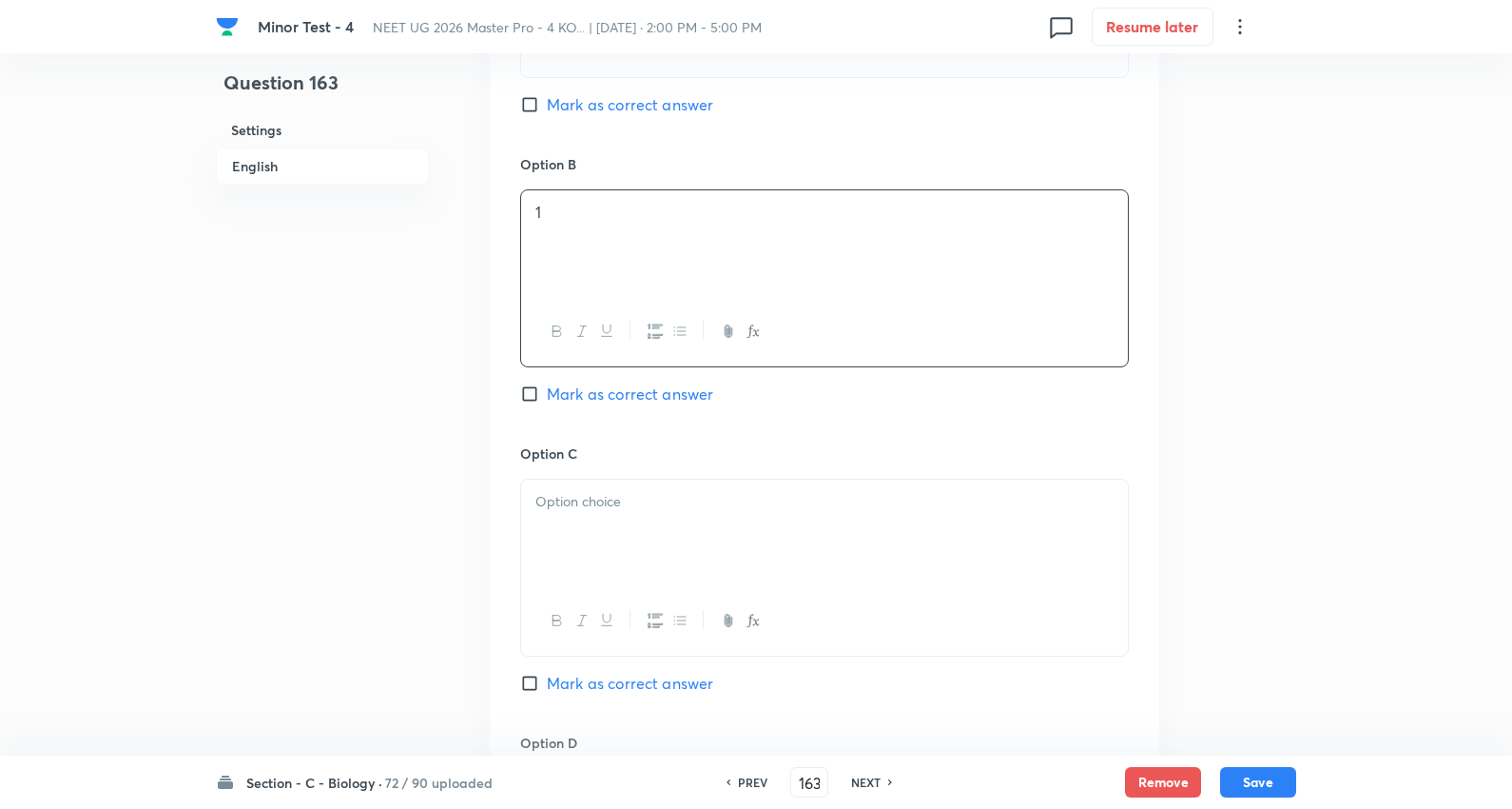
click at [597, 531] on div at bounding box center [825, 533] width 607 height 107
drag, startPoint x: 533, startPoint y: 525, endPoint x: 870, endPoint y: 575, distance: 340.7
click at [870, 575] on div "4 2" at bounding box center [825, 533] width 607 height 107
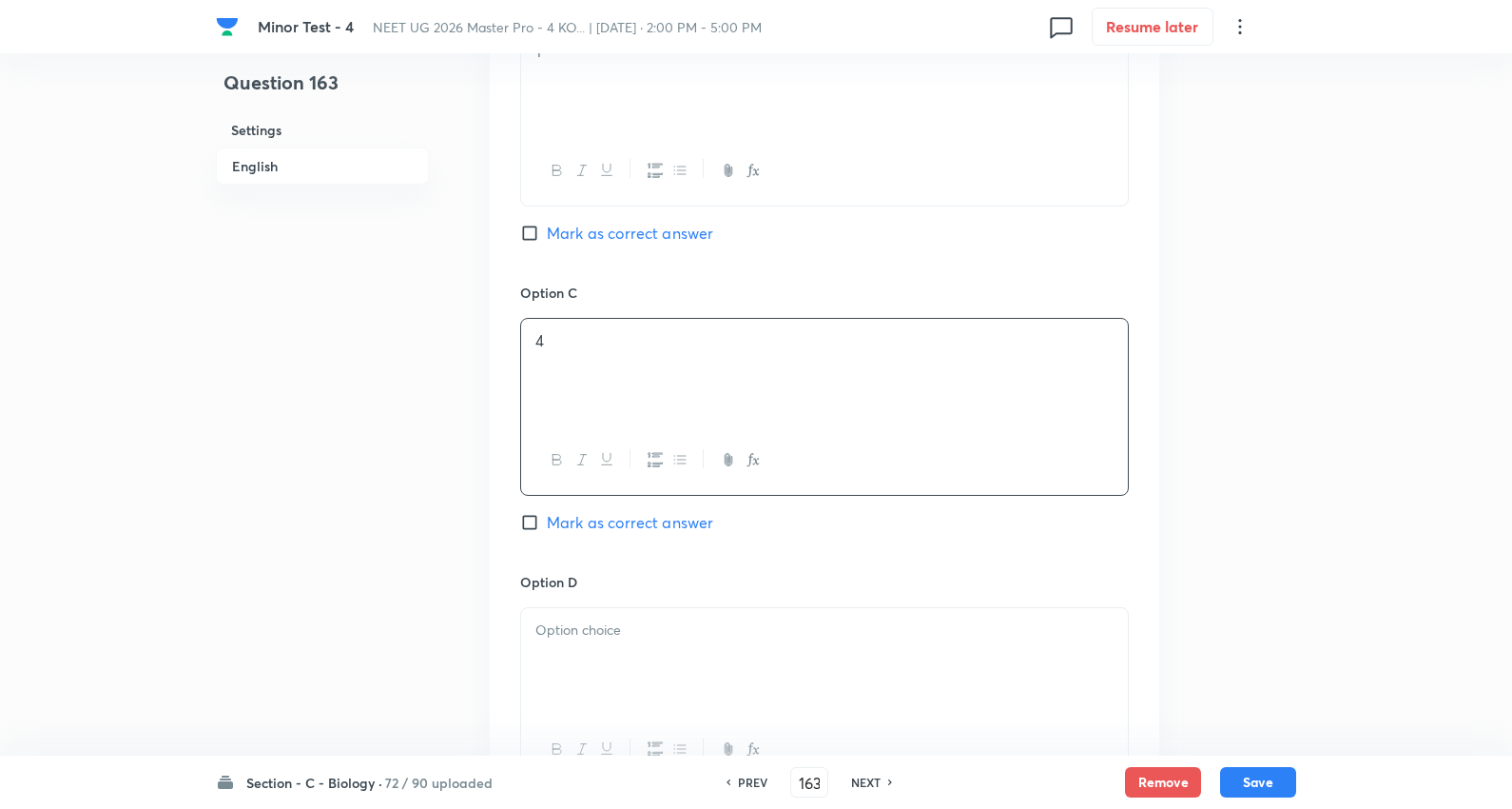
scroll to position [1690, 0]
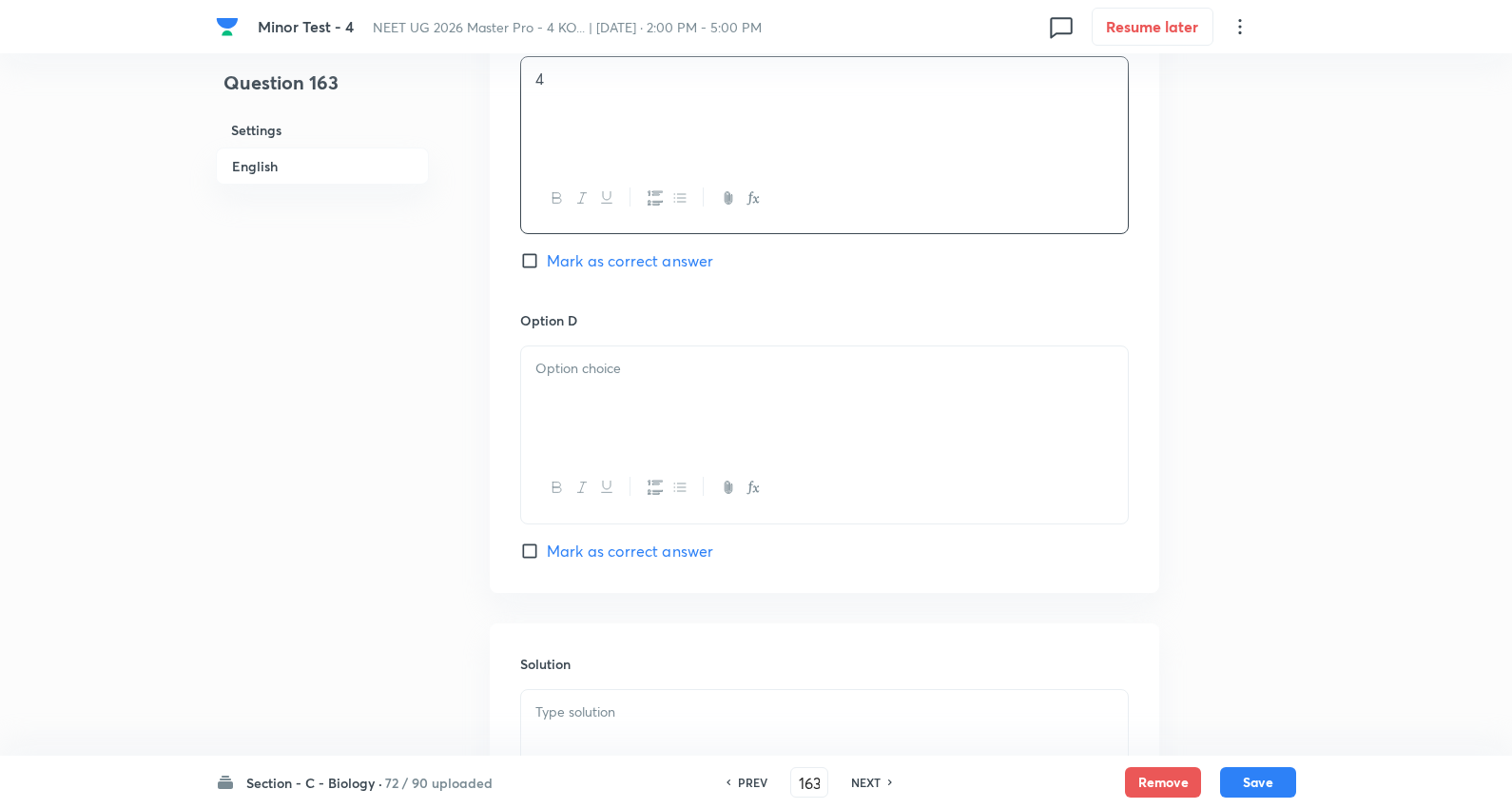
click at [605, 377] on p at bounding box center [825, 368] width 579 height 22
click at [626, 557] on span "Mark as correct answer" at bounding box center [631, 550] width 166 height 23
click at [547, 557] on input "Mark as correct answer" at bounding box center [533, 550] width 26 height 19
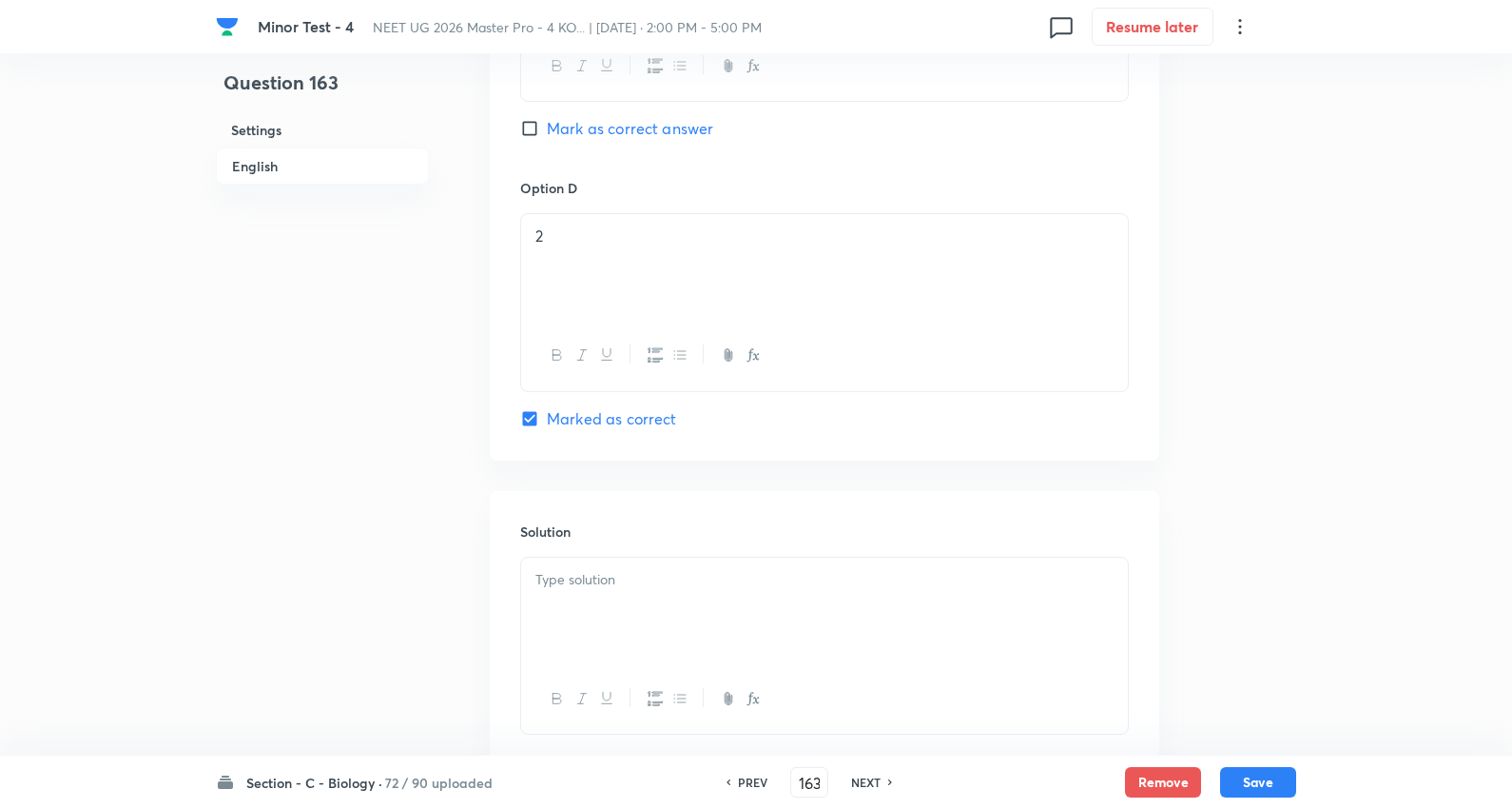
scroll to position [1951, 0]
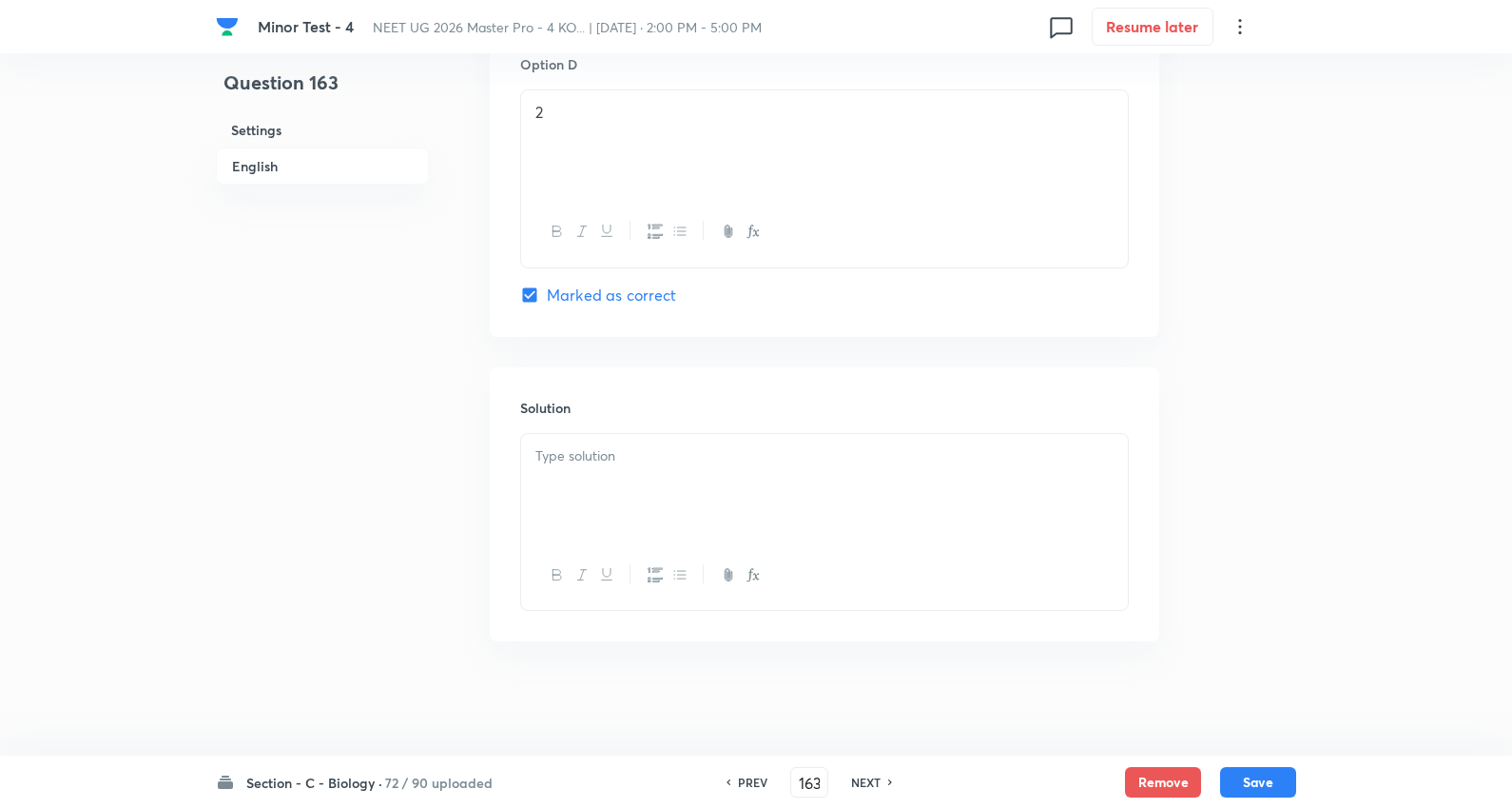
click at [592, 463] on p at bounding box center [825, 456] width 579 height 22
click at [1253, 771] on button "Save" at bounding box center [1258, 780] width 76 height 30
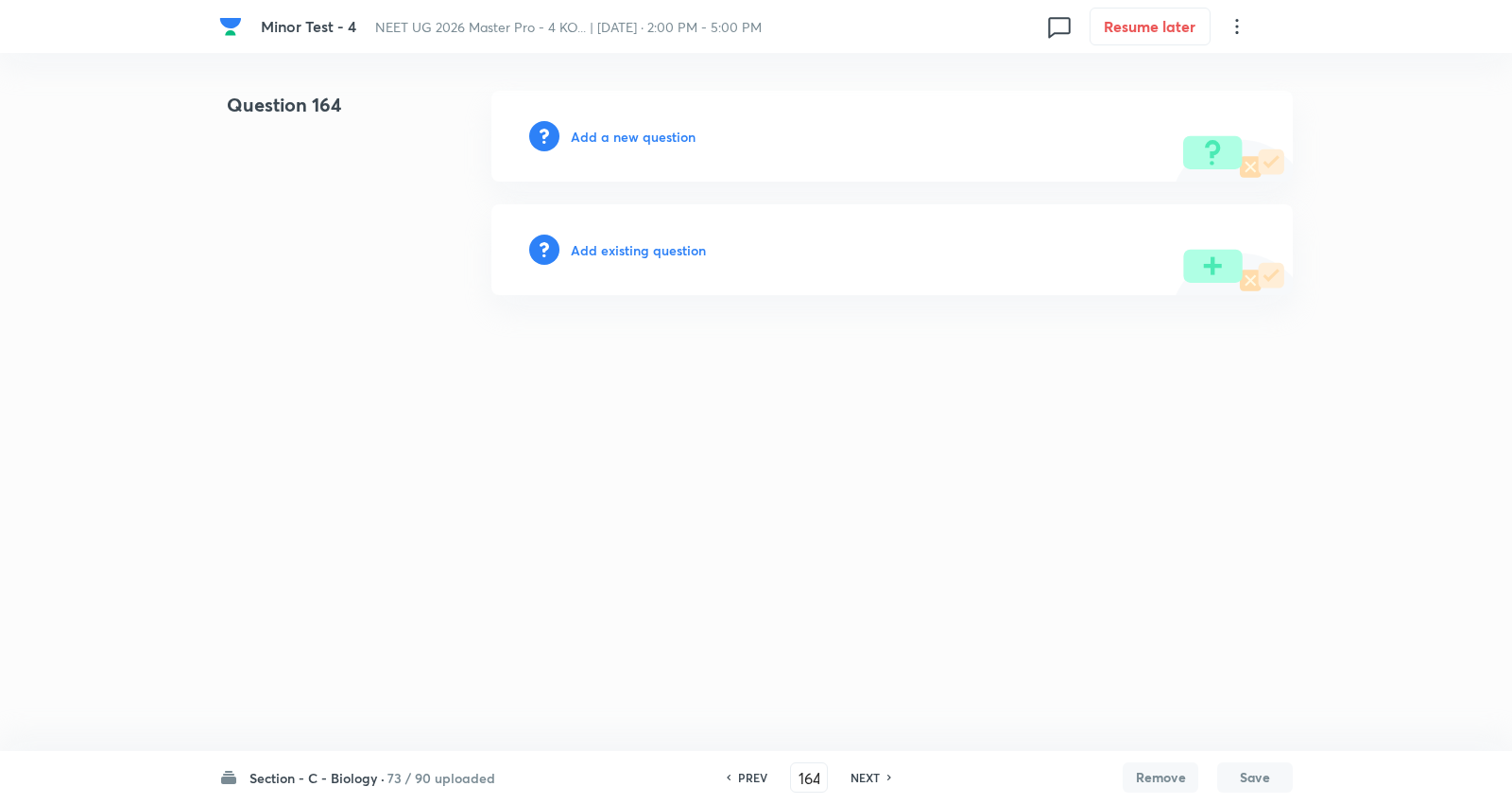
click at [627, 127] on h6 "Add a new question" at bounding box center [633, 136] width 125 height 19
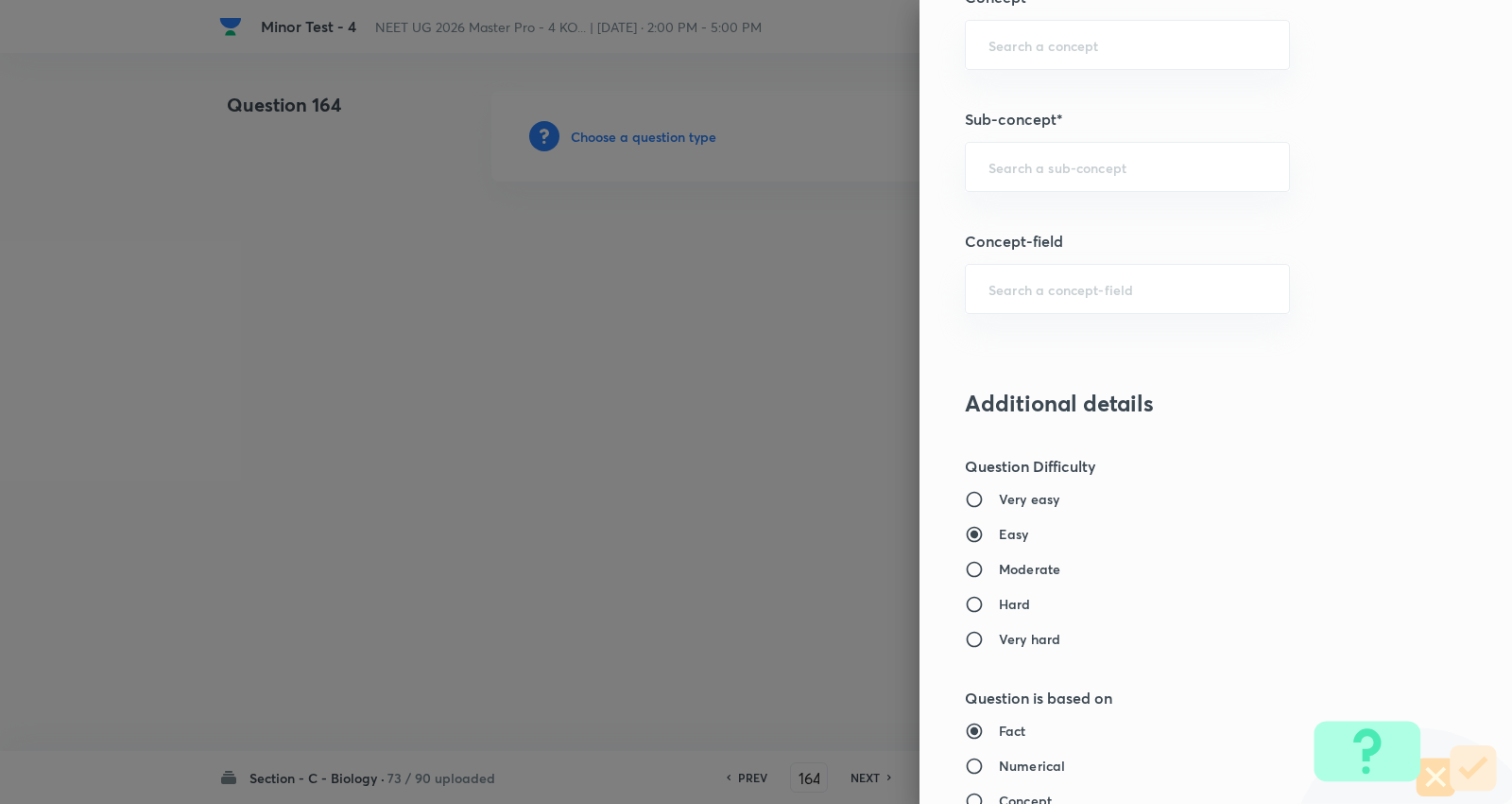
scroll to position [1050, 0]
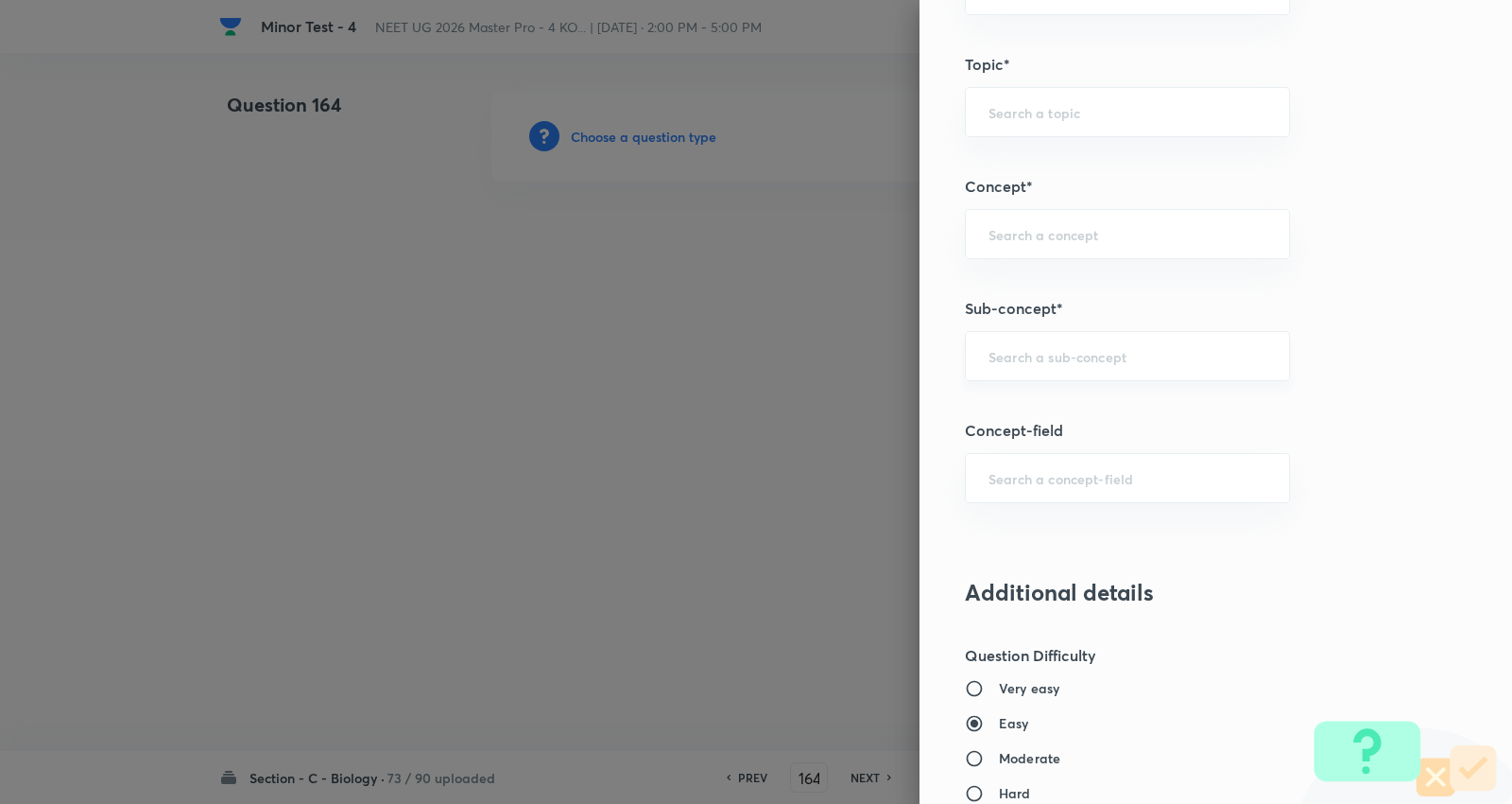
click at [1052, 354] on input "text" at bounding box center [1128, 355] width 278 height 18
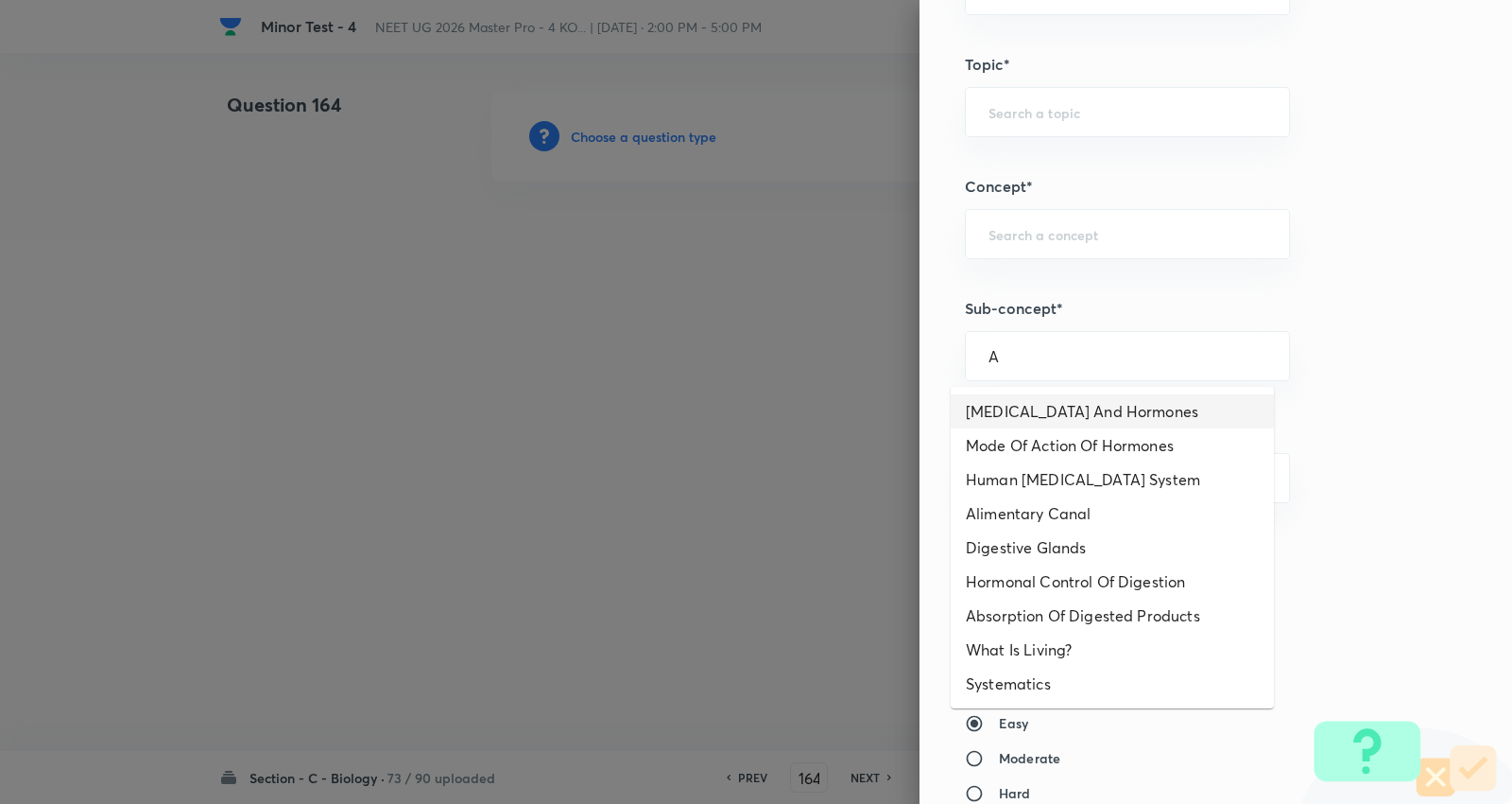
click at [1116, 411] on li "Endocrine Glands And Hormones" at bounding box center [1112, 411] width 323 height 34
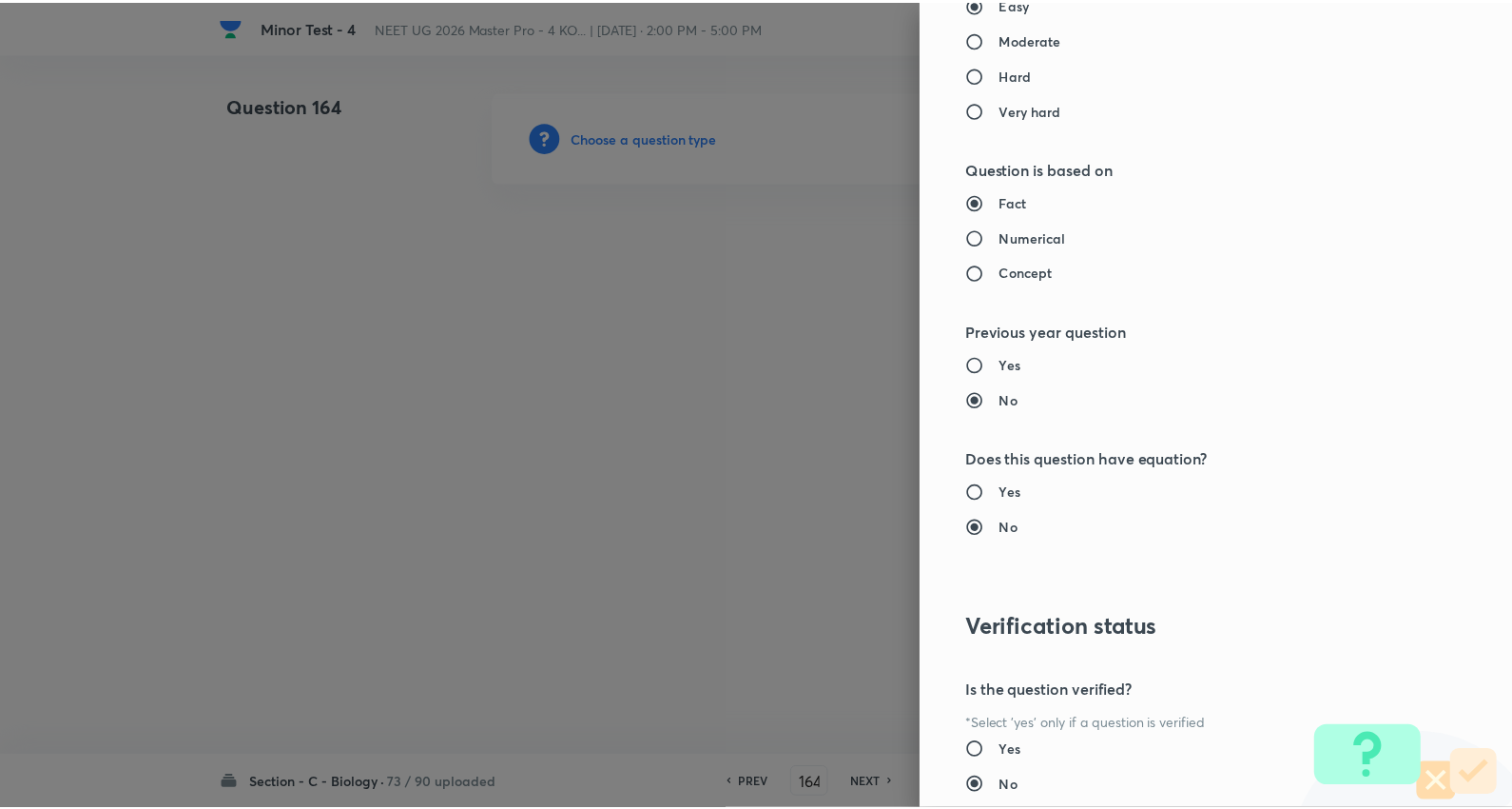
scroll to position [1913, 0]
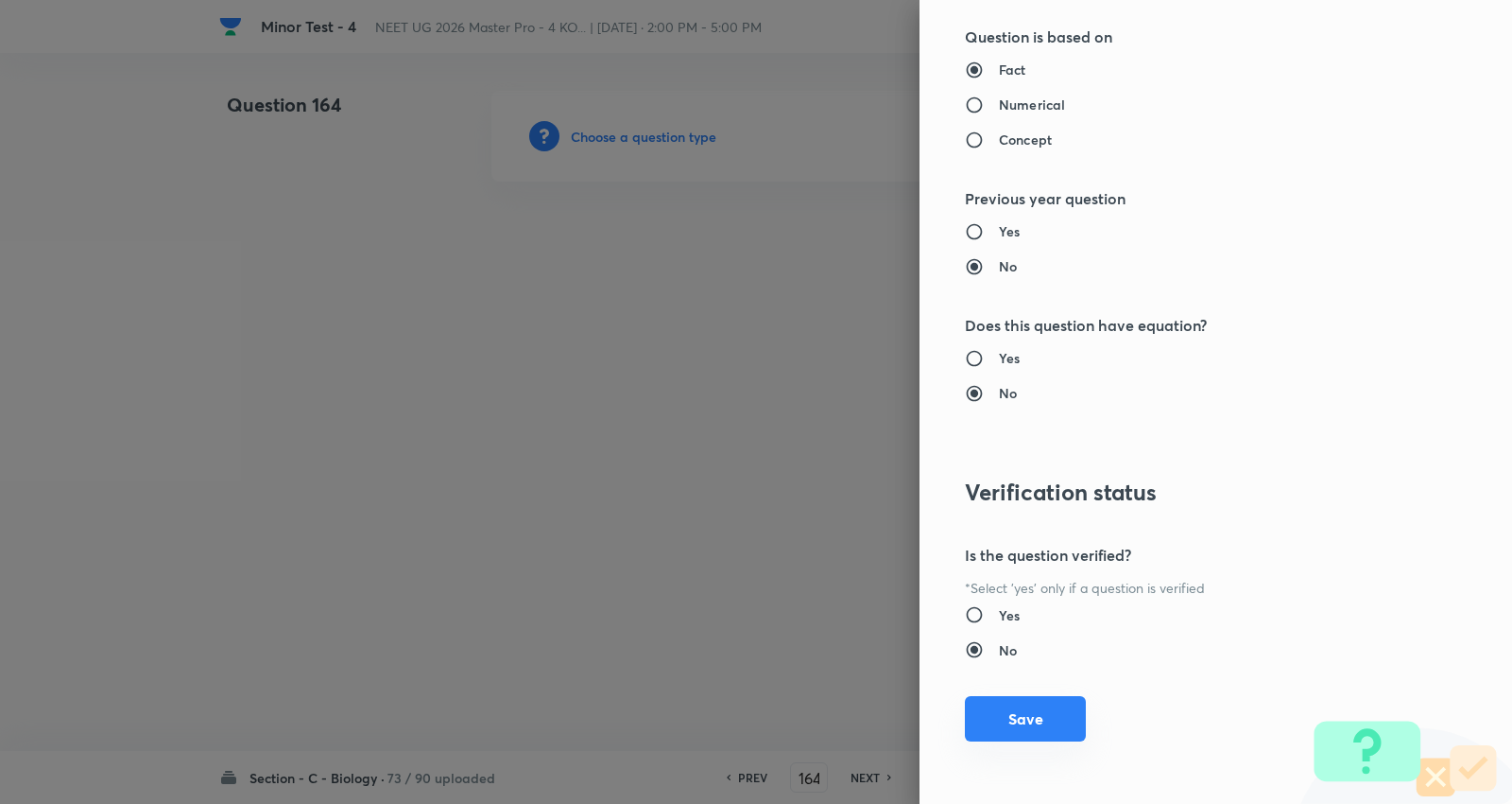
click at [1006, 732] on button "Save" at bounding box center [1026, 718] width 121 height 46
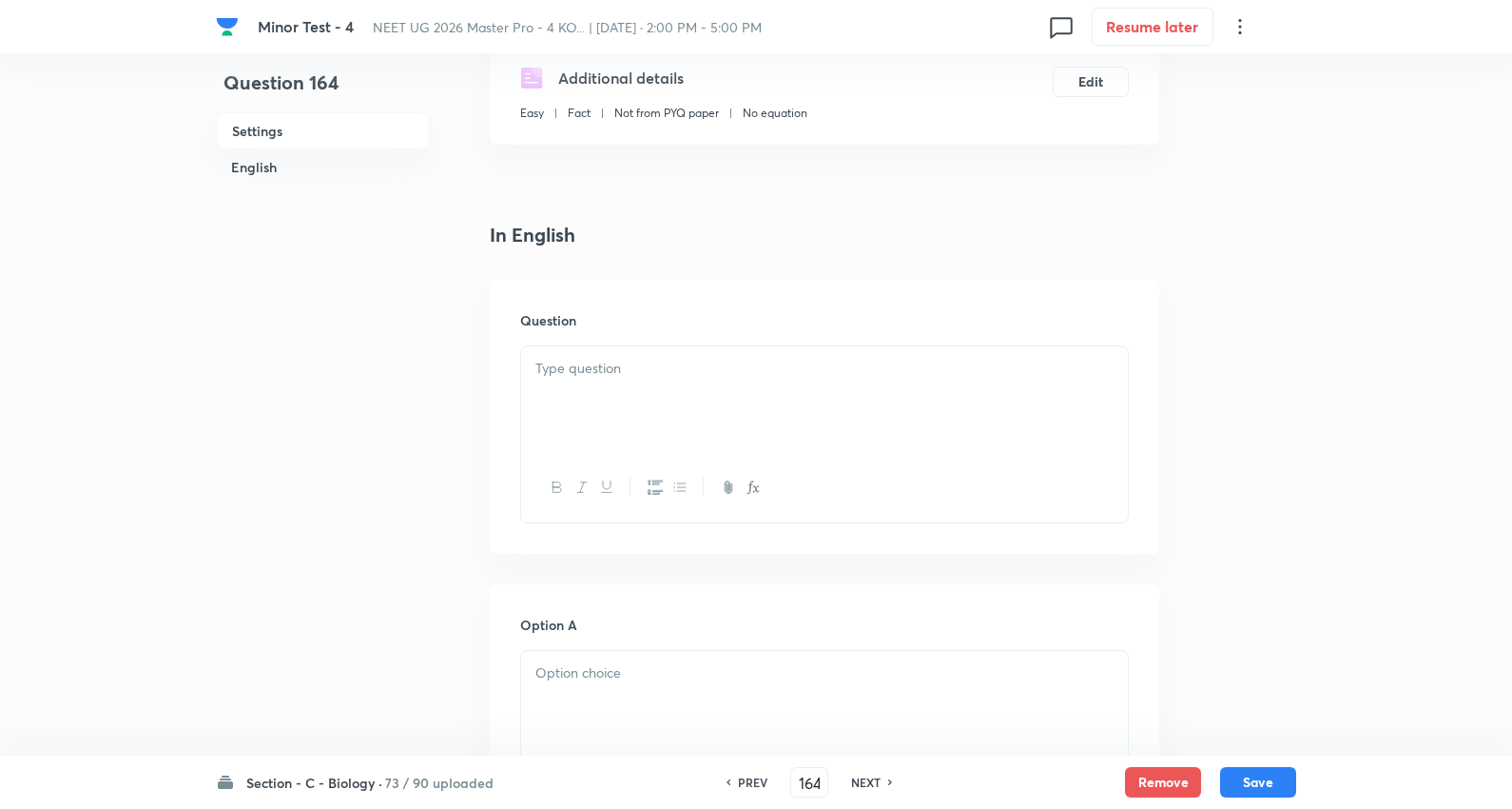
scroll to position [422, 0]
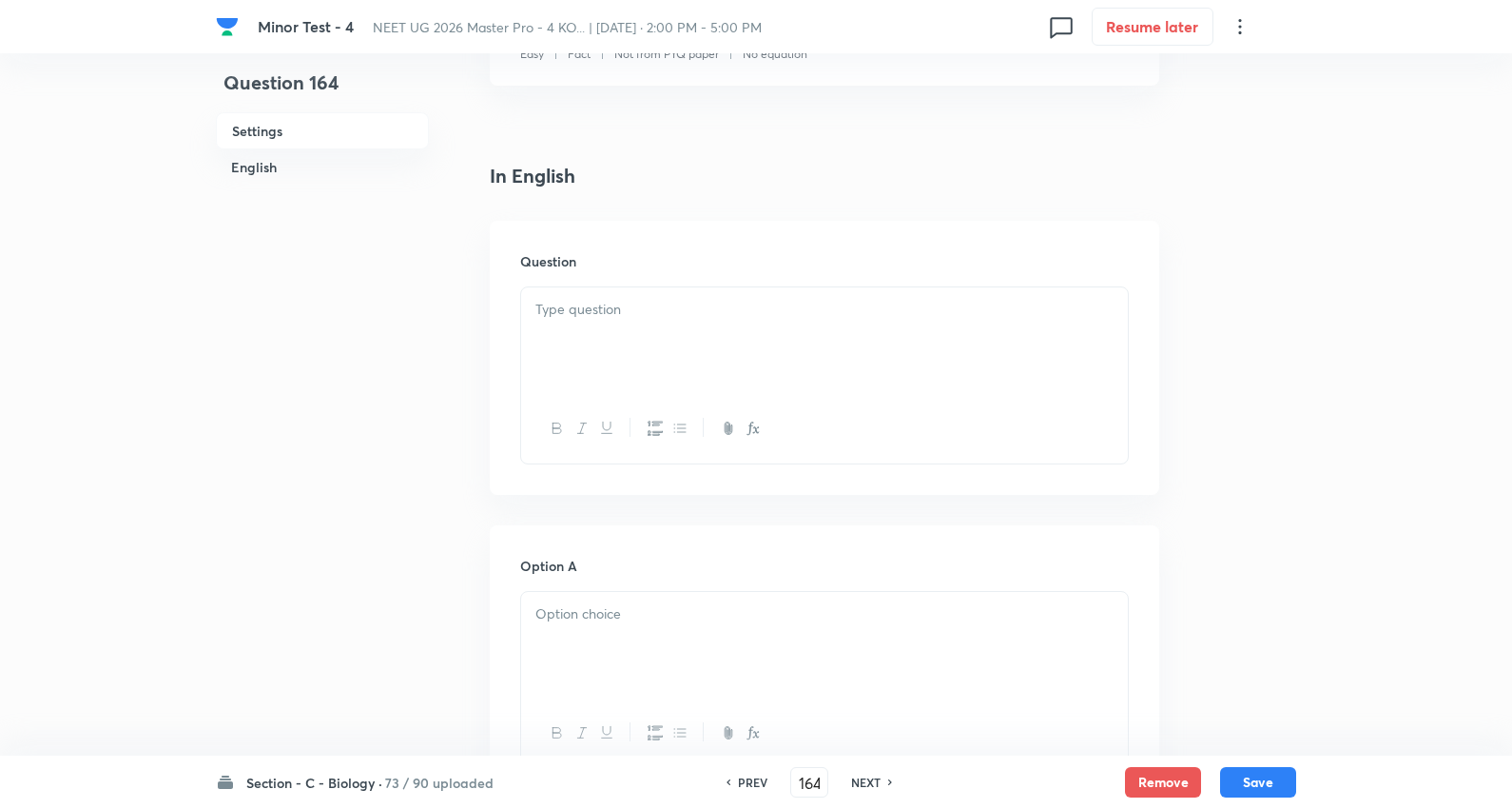
click at [642, 367] on div at bounding box center [825, 340] width 607 height 107
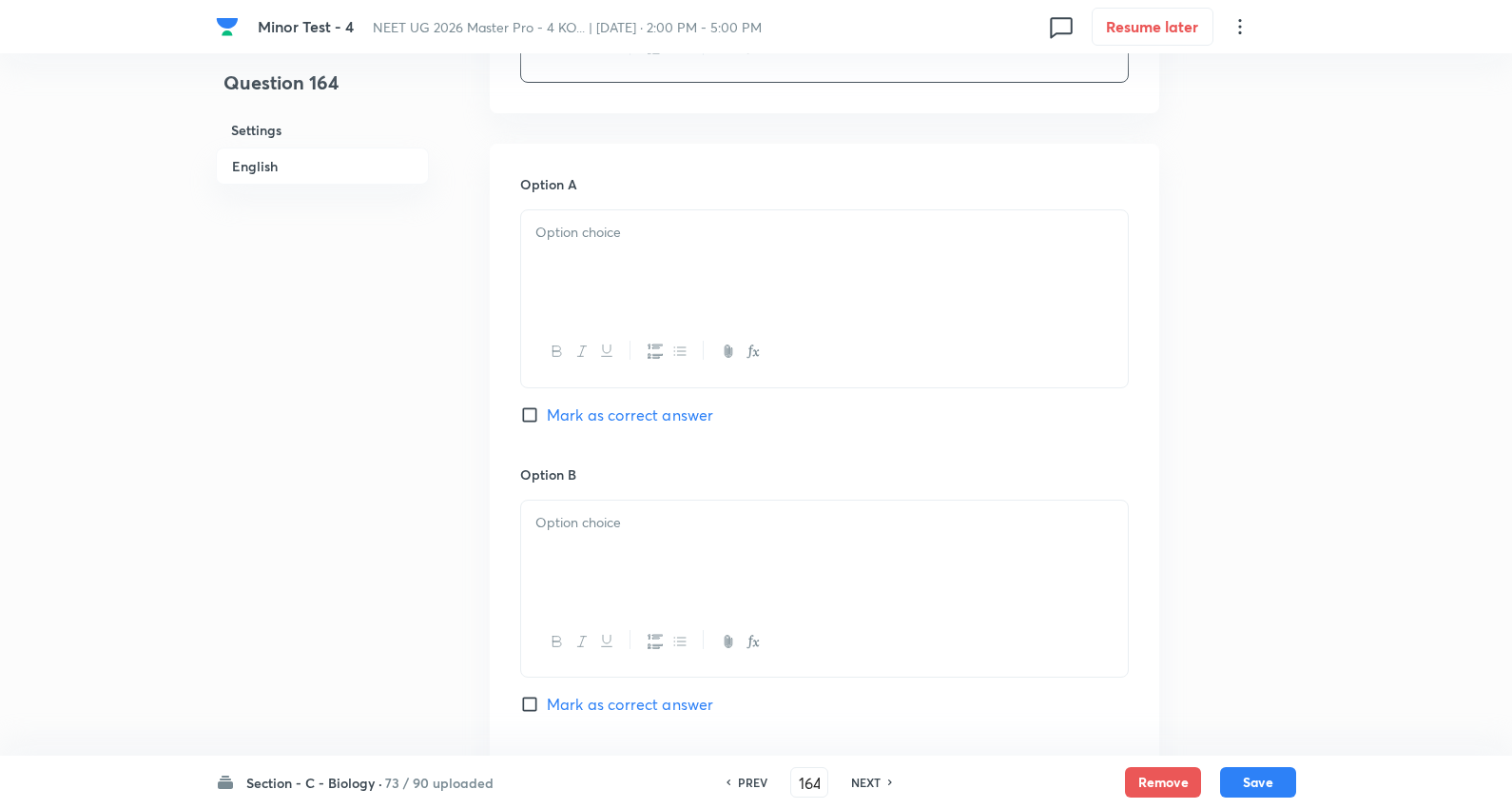
scroll to position [845, 0]
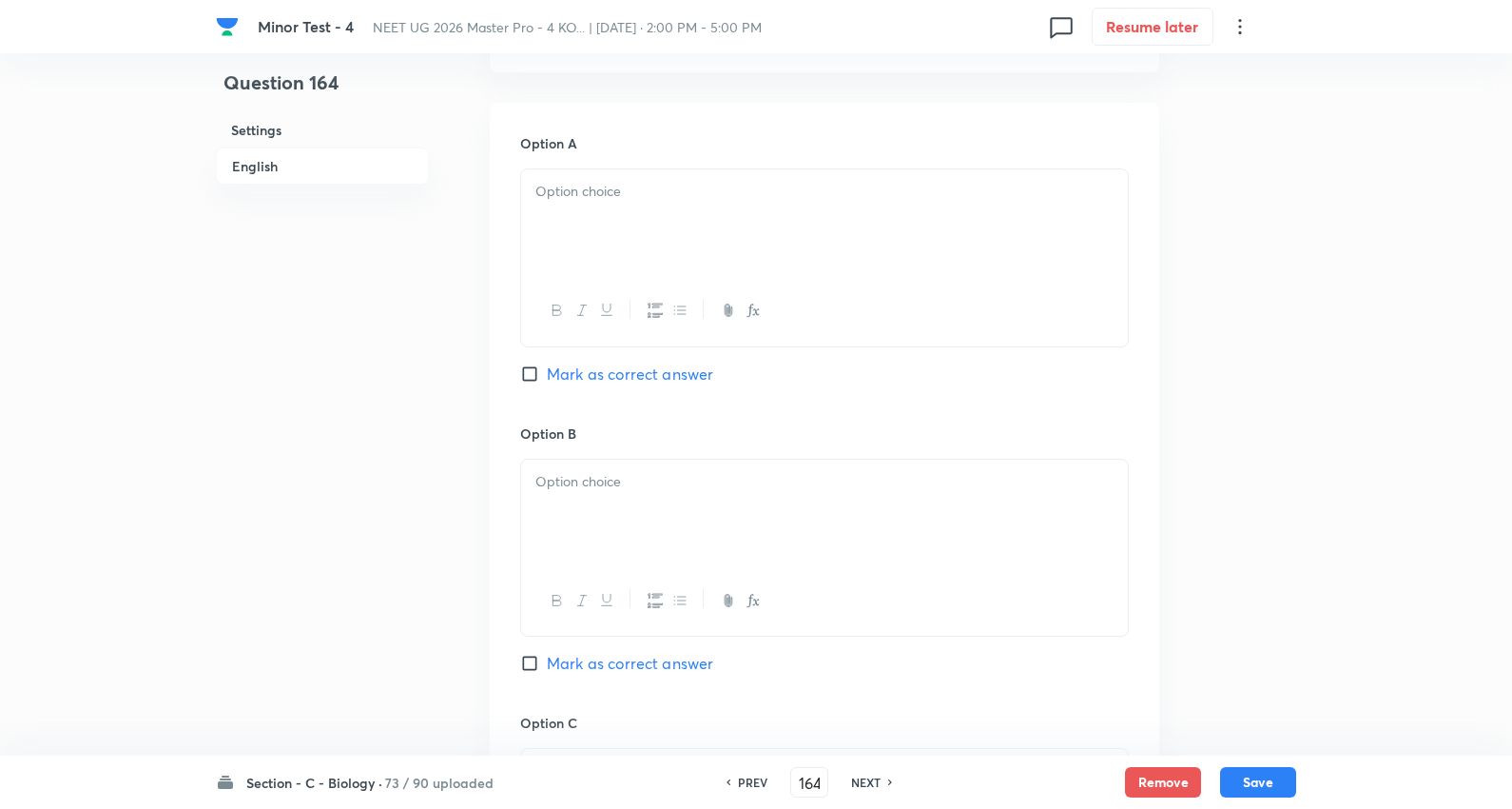
click at [600, 216] on div at bounding box center [825, 222] width 607 height 107
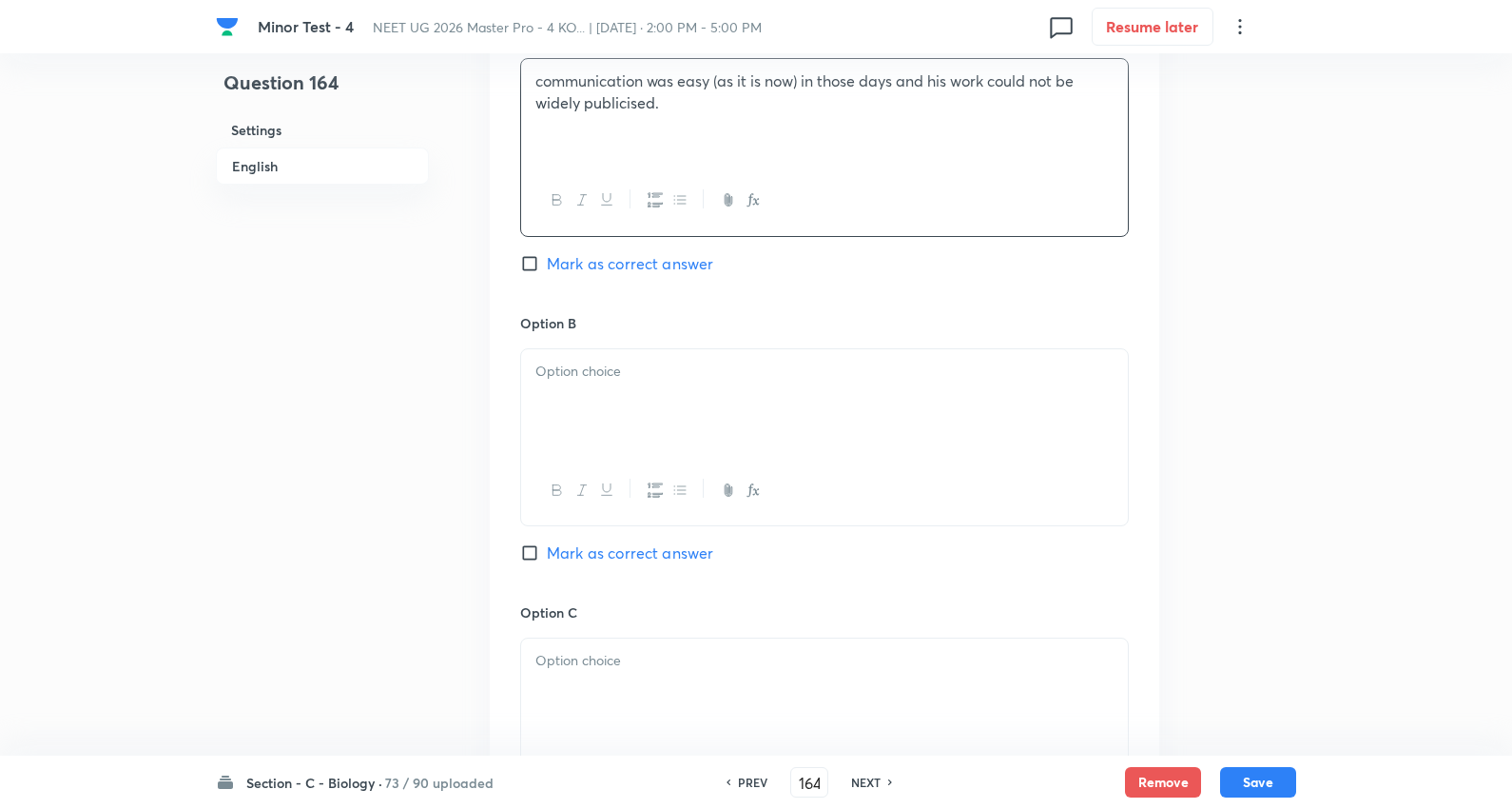
scroll to position [1057, 0]
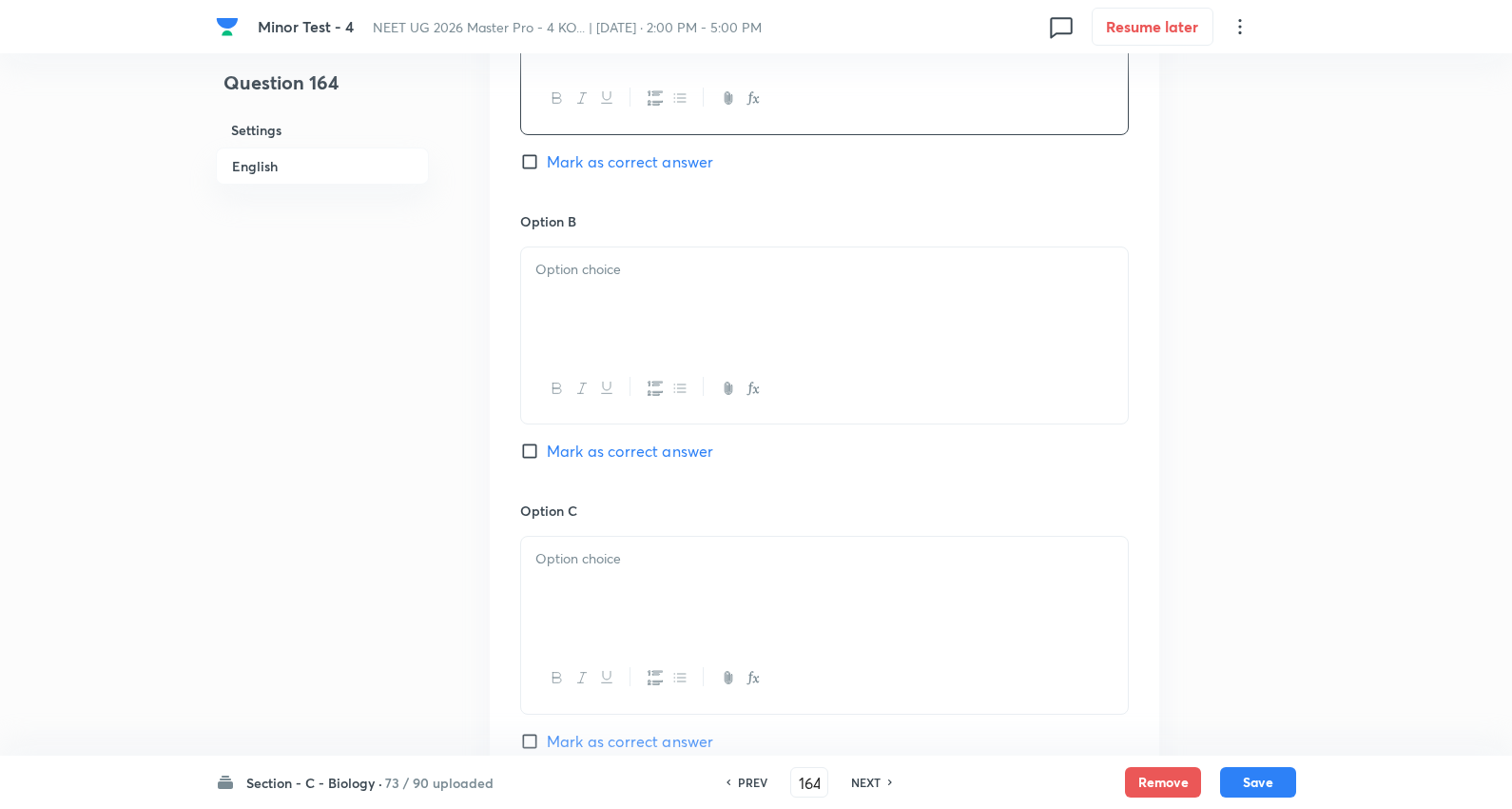
click at [606, 264] on p at bounding box center [825, 269] width 579 height 22
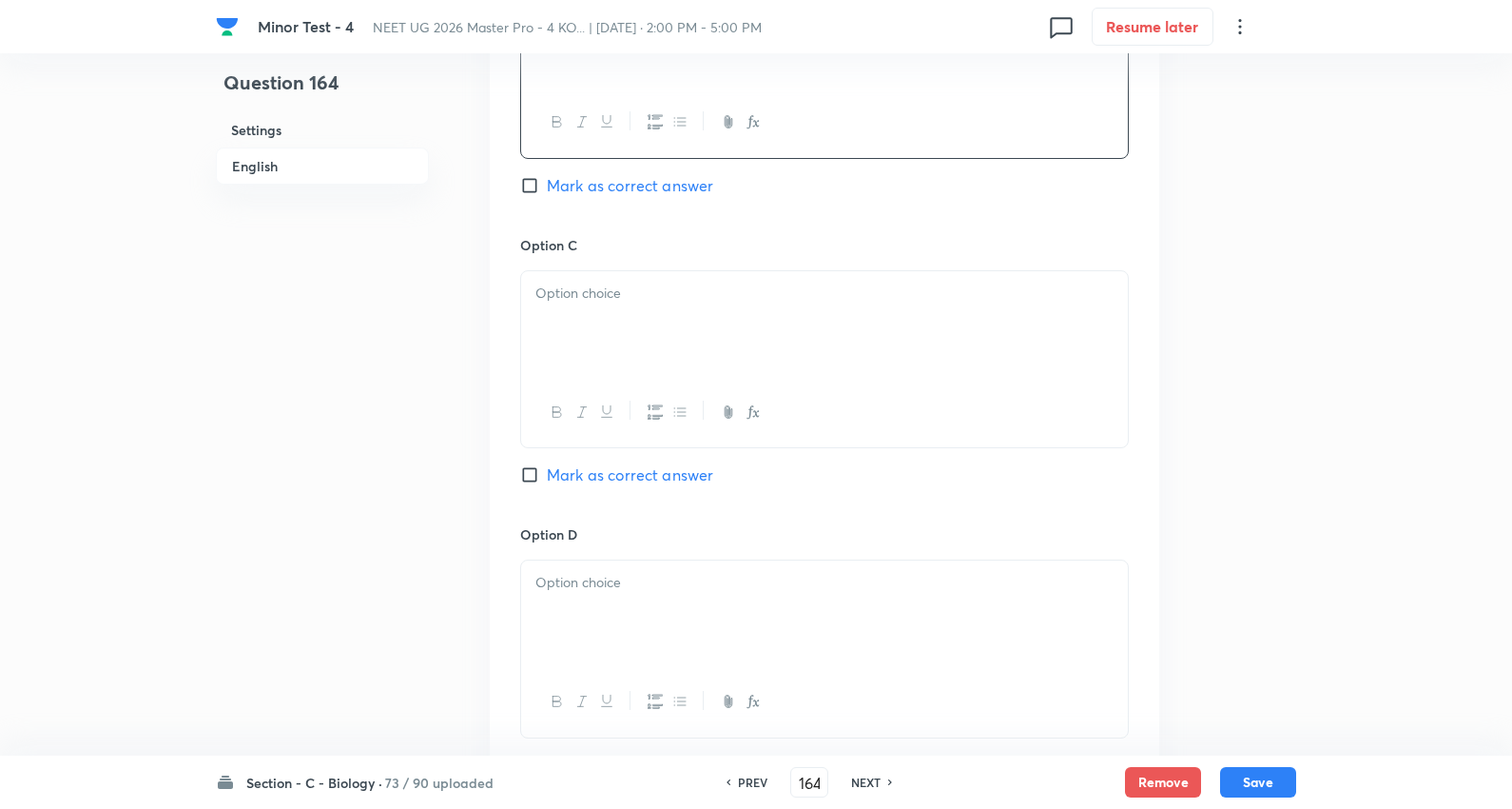
scroll to position [1374, 0]
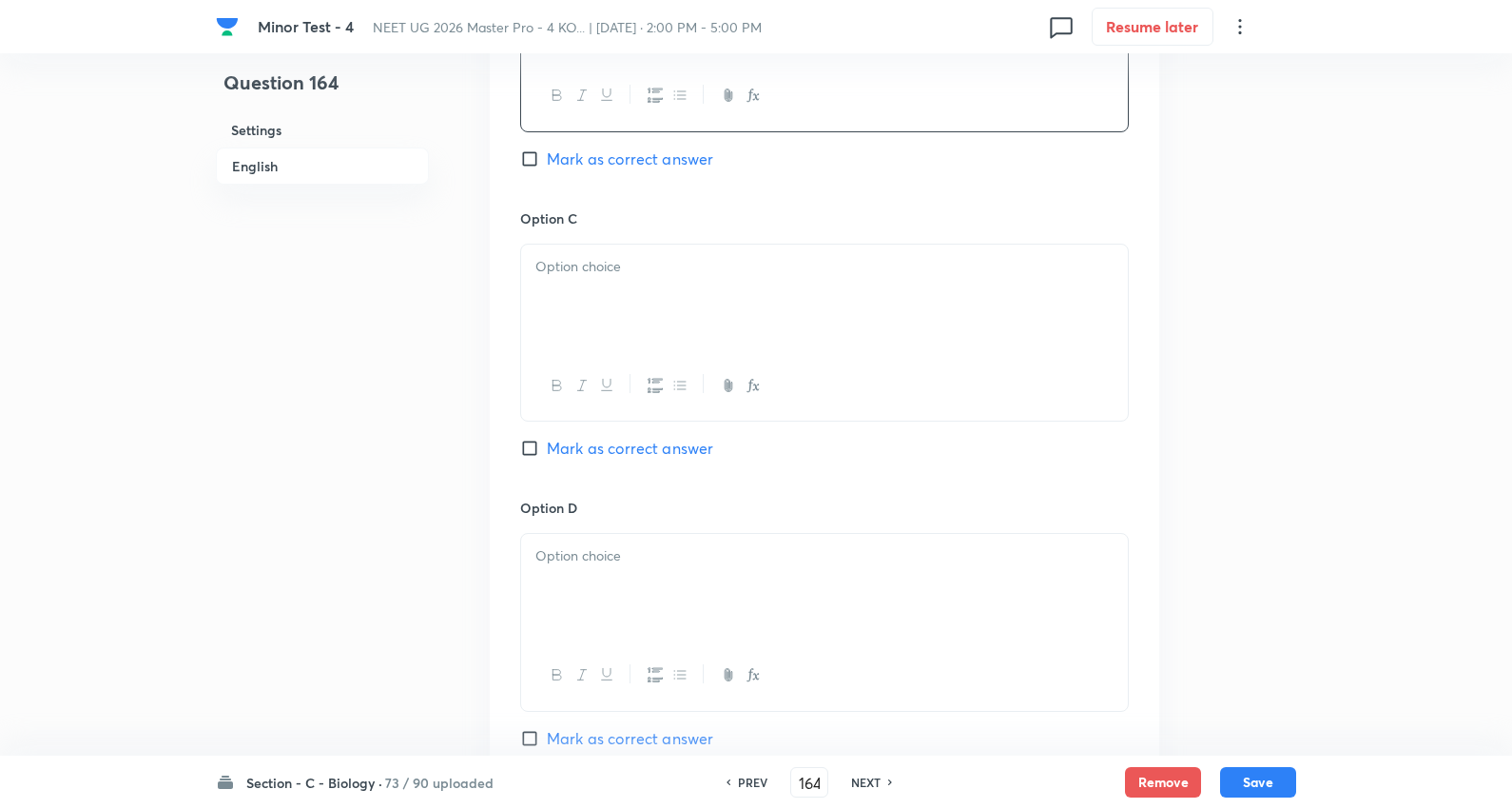
click at [642, 293] on div at bounding box center [825, 298] width 607 height 107
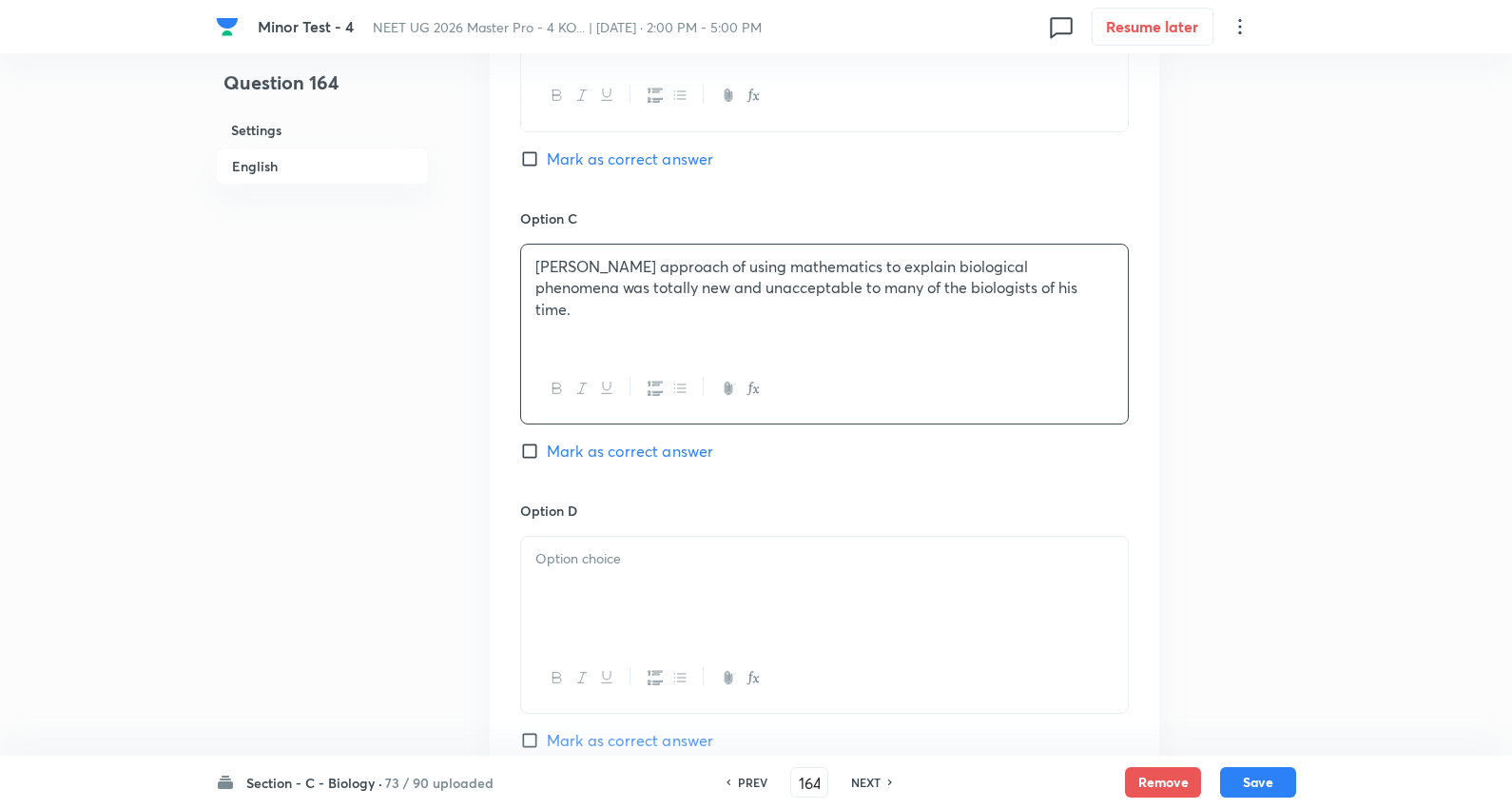
drag, startPoint x: 661, startPoint y: 451, endPoint x: 645, endPoint y: 485, distance: 37.6
click at [660, 452] on span "Mark as correct answer" at bounding box center [631, 451] width 166 height 23
click at [547, 452] on input "Mark as correct answer" at bounding box center [533, 451] width 26 height 19
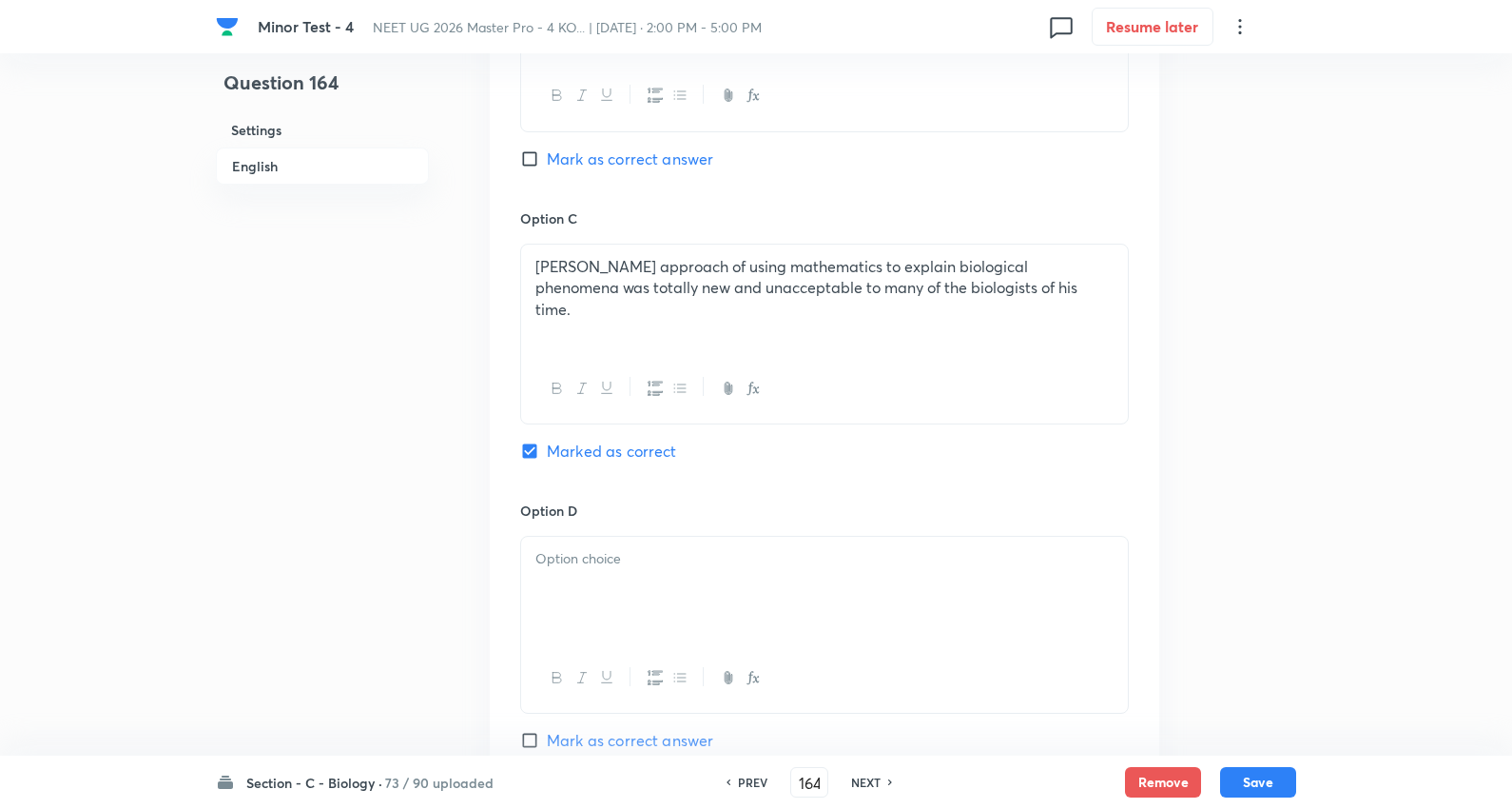
click at [616, 564] on p at bounding box center [825, 559] width 579 height 22
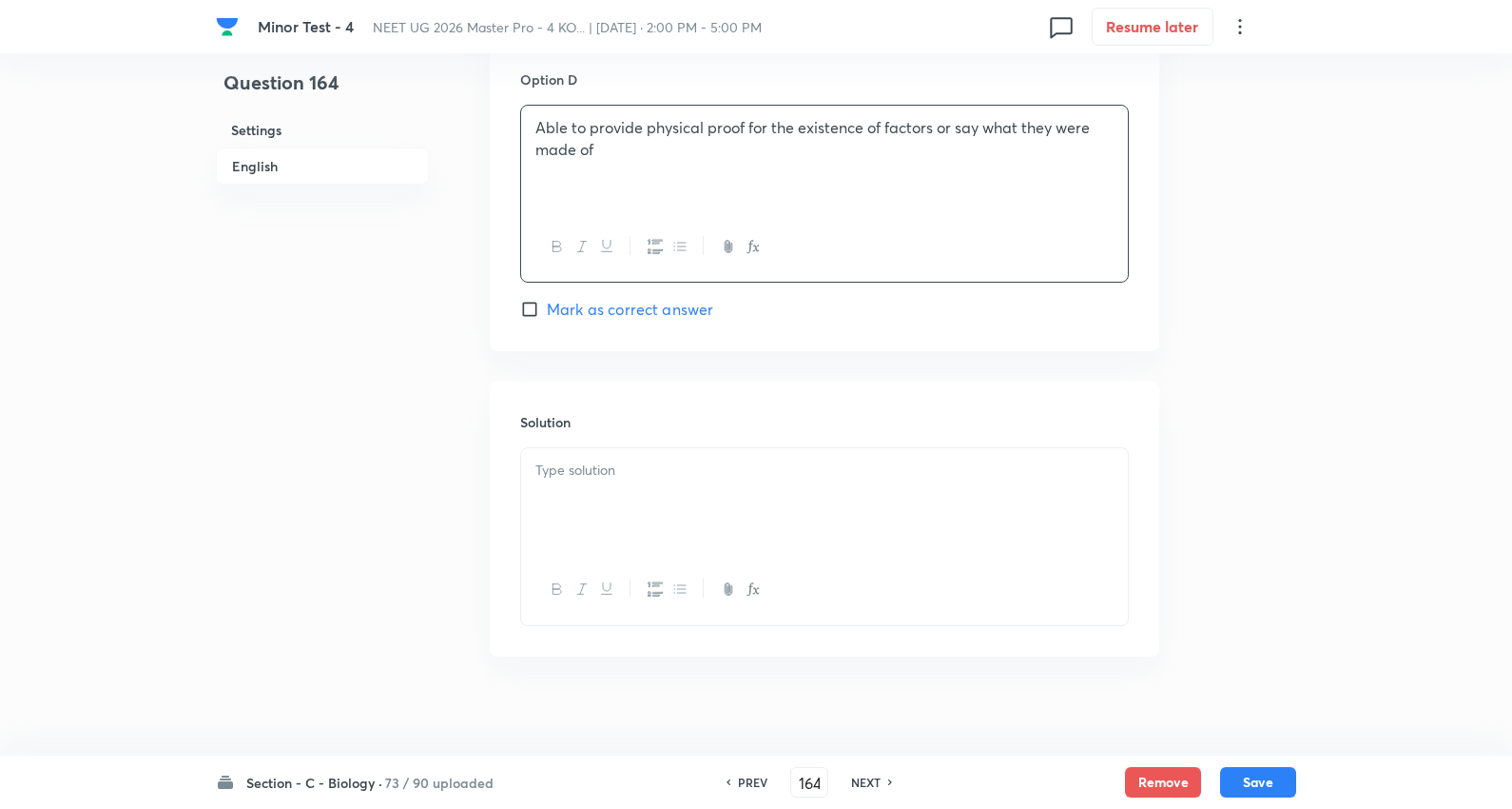
scroll to position [1821, 0]
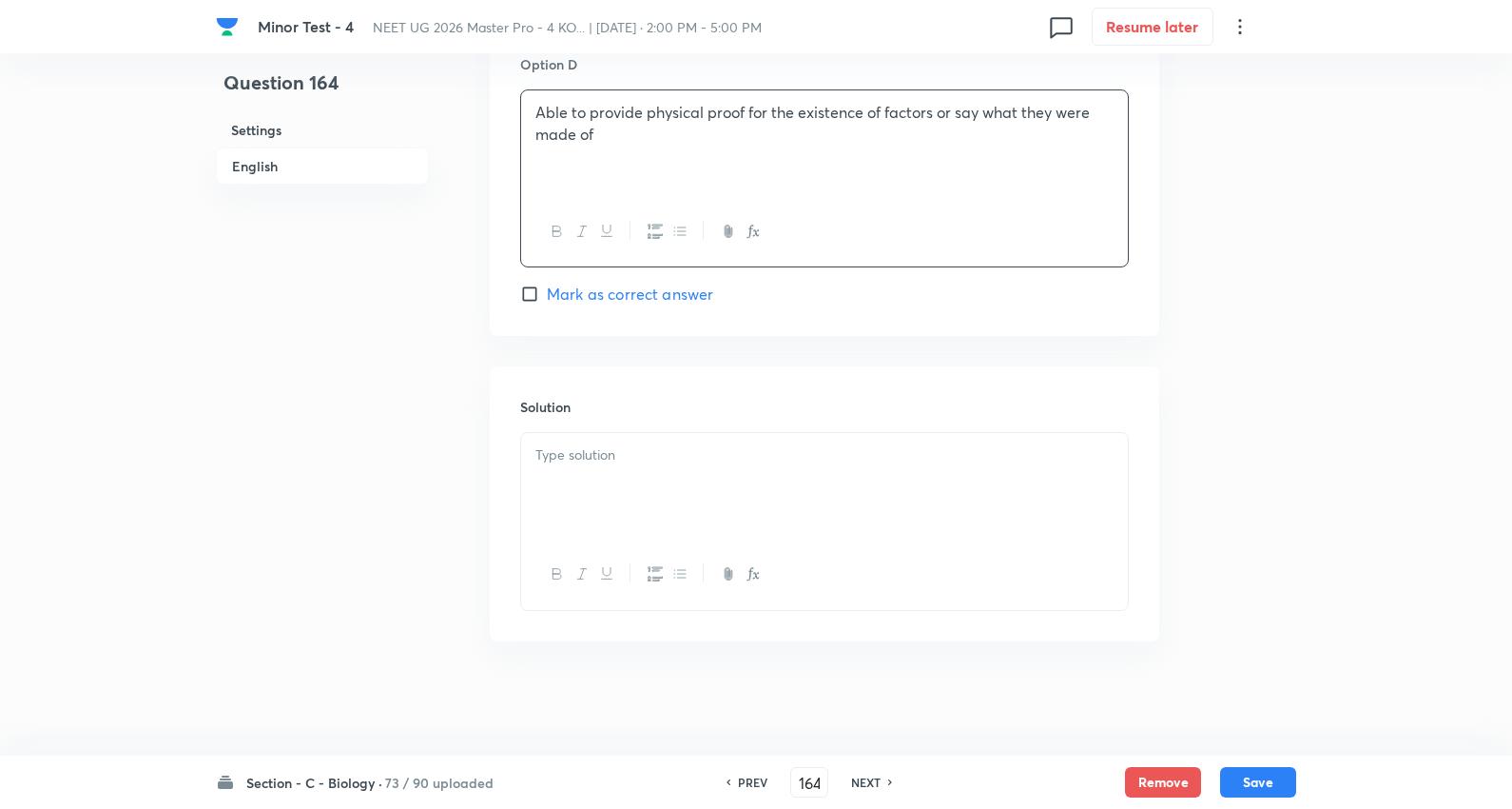
click at [654, 478] on div at bounding box center [825, 486] width 607 height 107
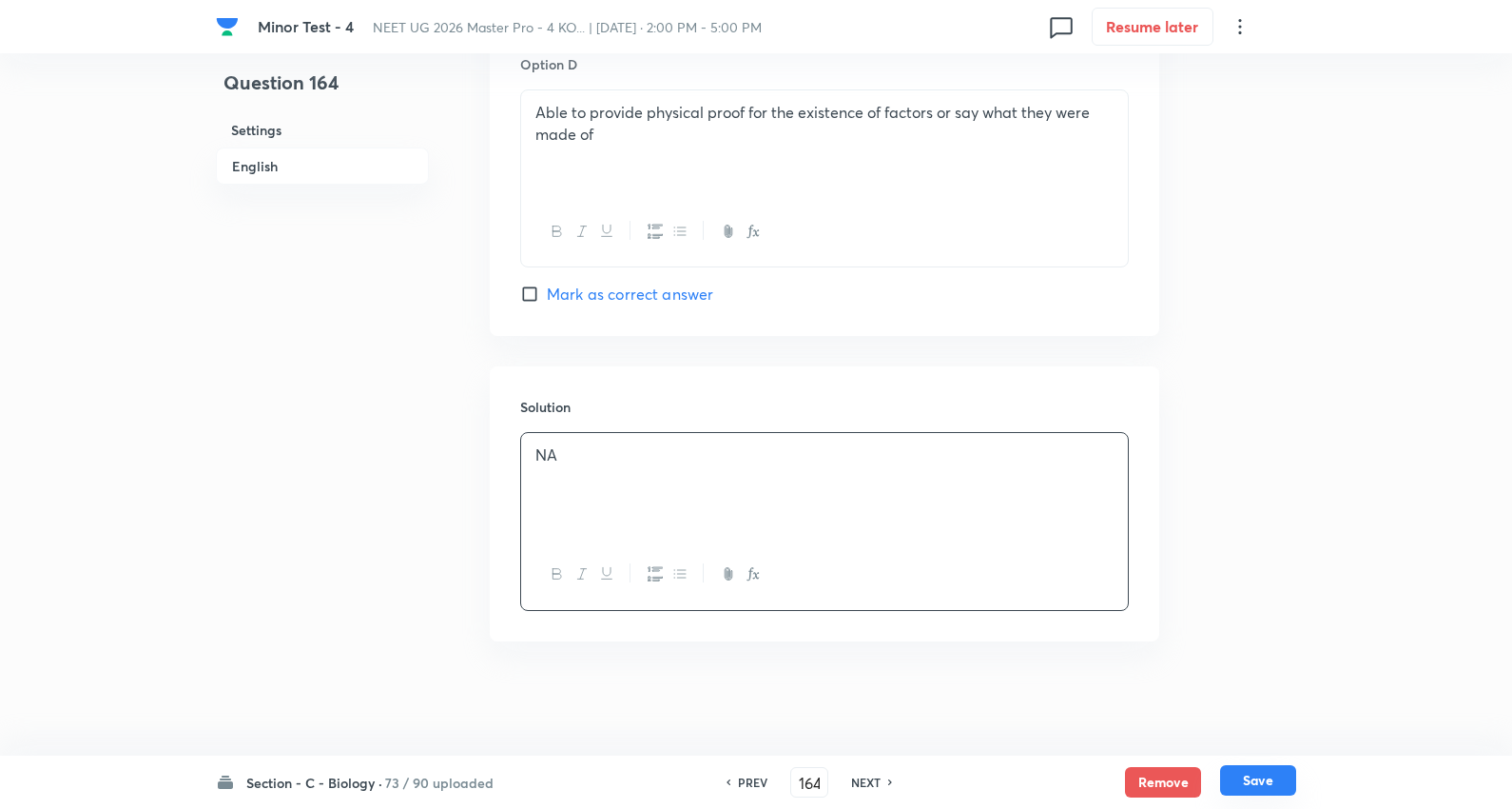
click at [1269, 776] on button "Save" at bounding box center [1258, 780] width 76 height 30
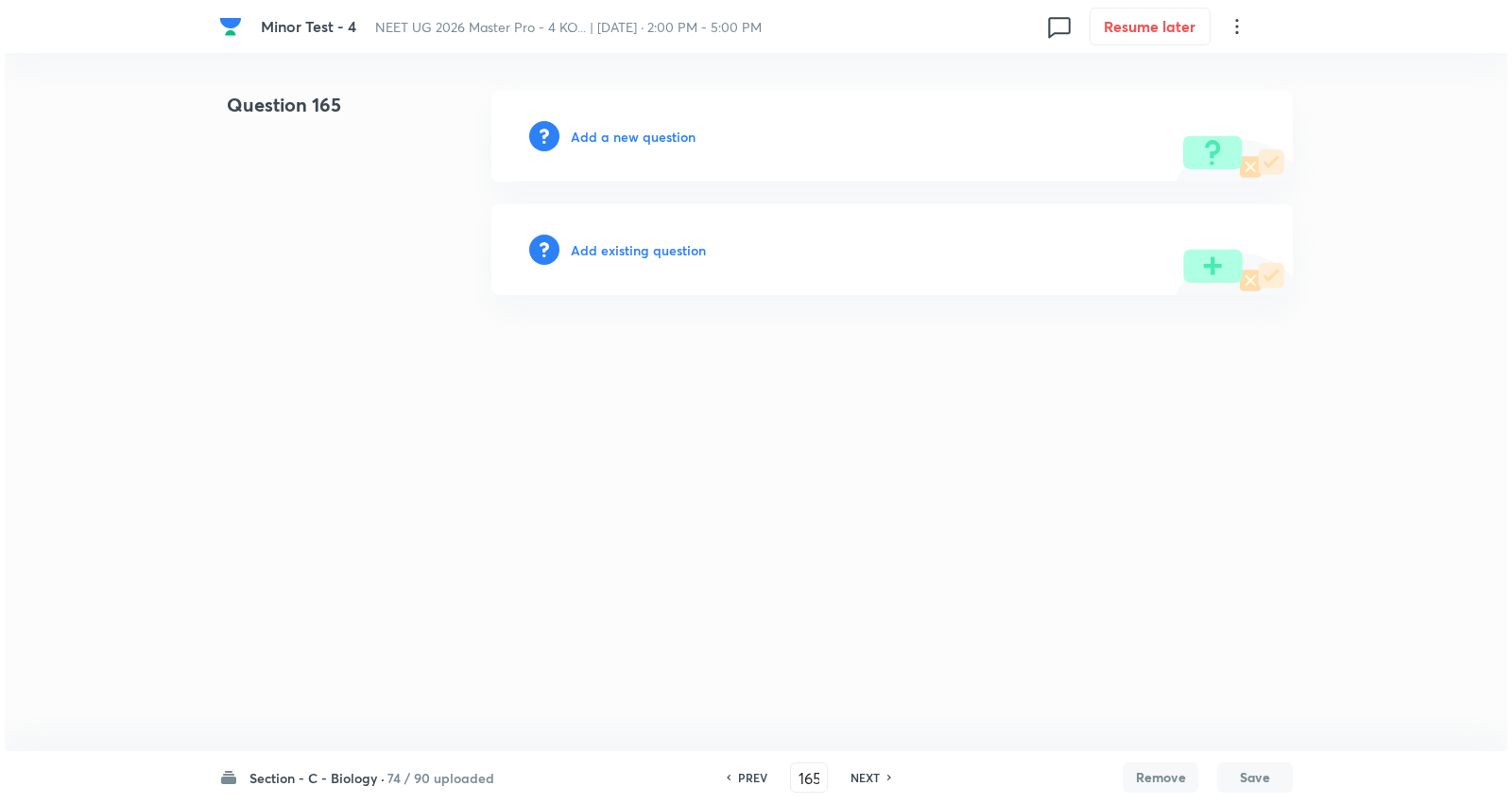
scroll to position [0, 0]
click at [631, 135] on h6 "Add a new question" at bounding box center [633, 136] width 125 height 19
click at [631, 135] on h6 "Choose a question type" at bounding box center [644, 136] width 146 height 19
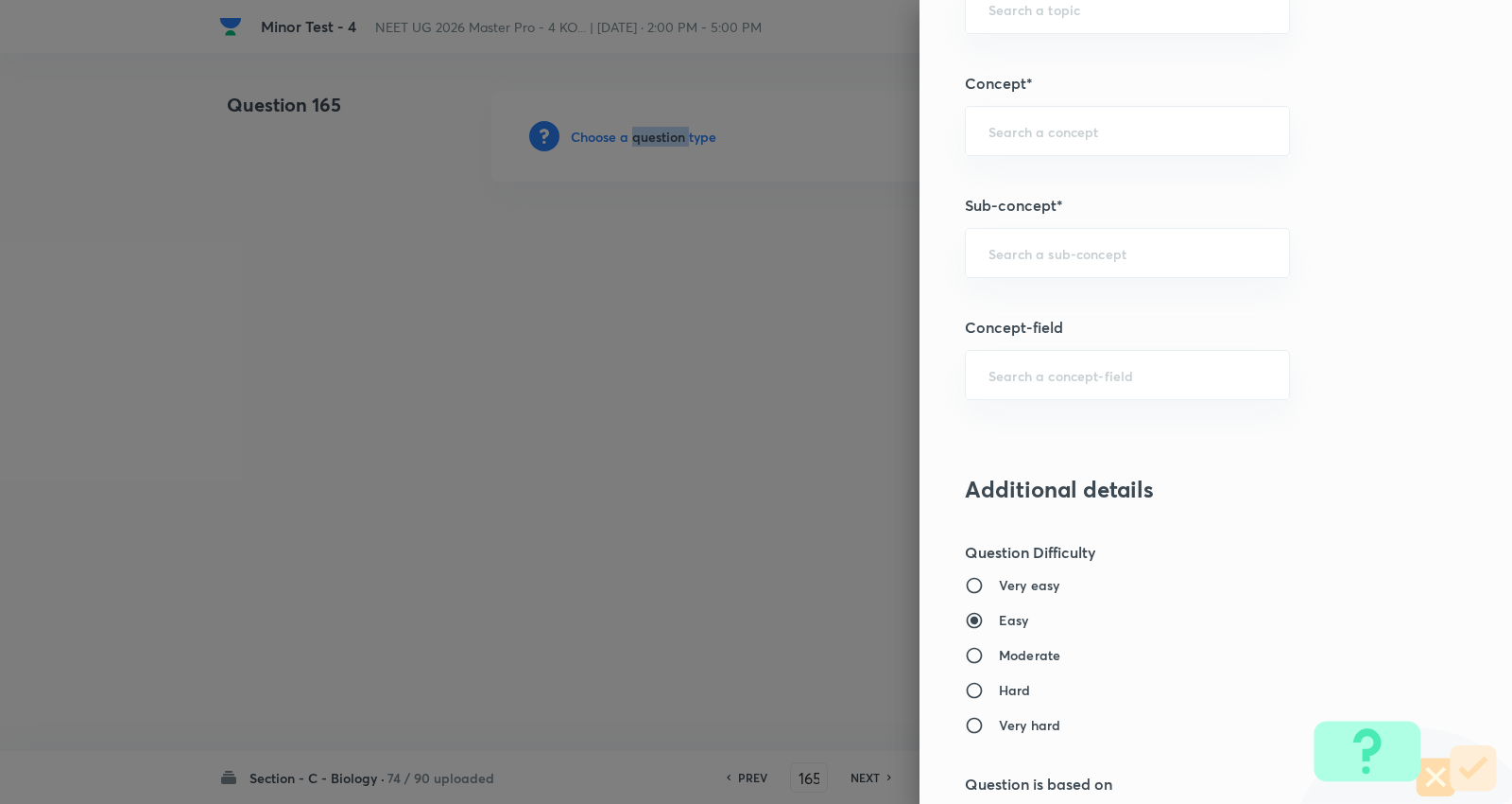
scroll to position [1155, 0]
click at [1055, 242] on div "​" at bounding box center [1128, 250] width 325 height 50
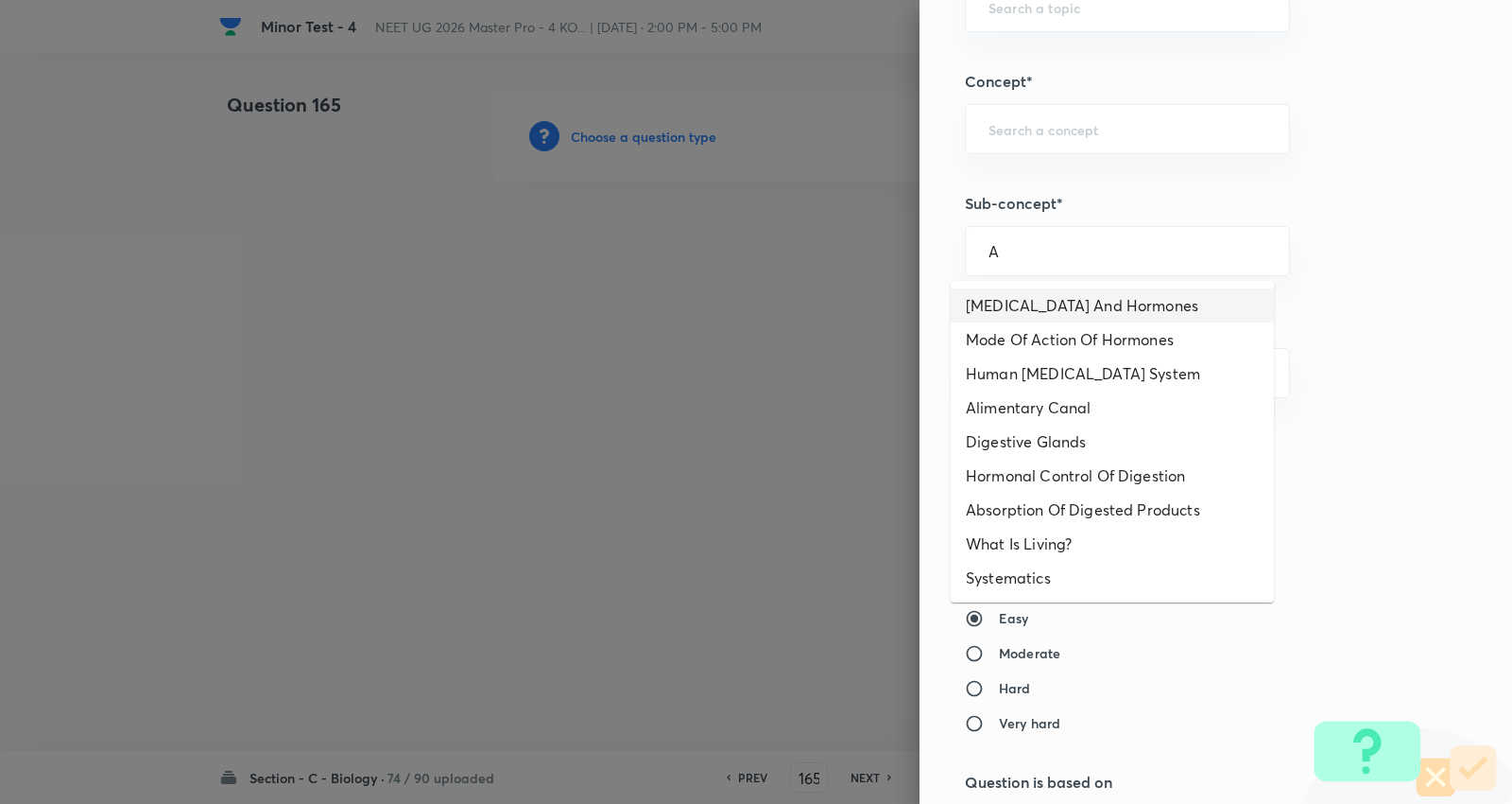
click at [1057, 303] on li "Endocrine Glands And Hormones" at bounding box center [1112, 305] width 323 height 34
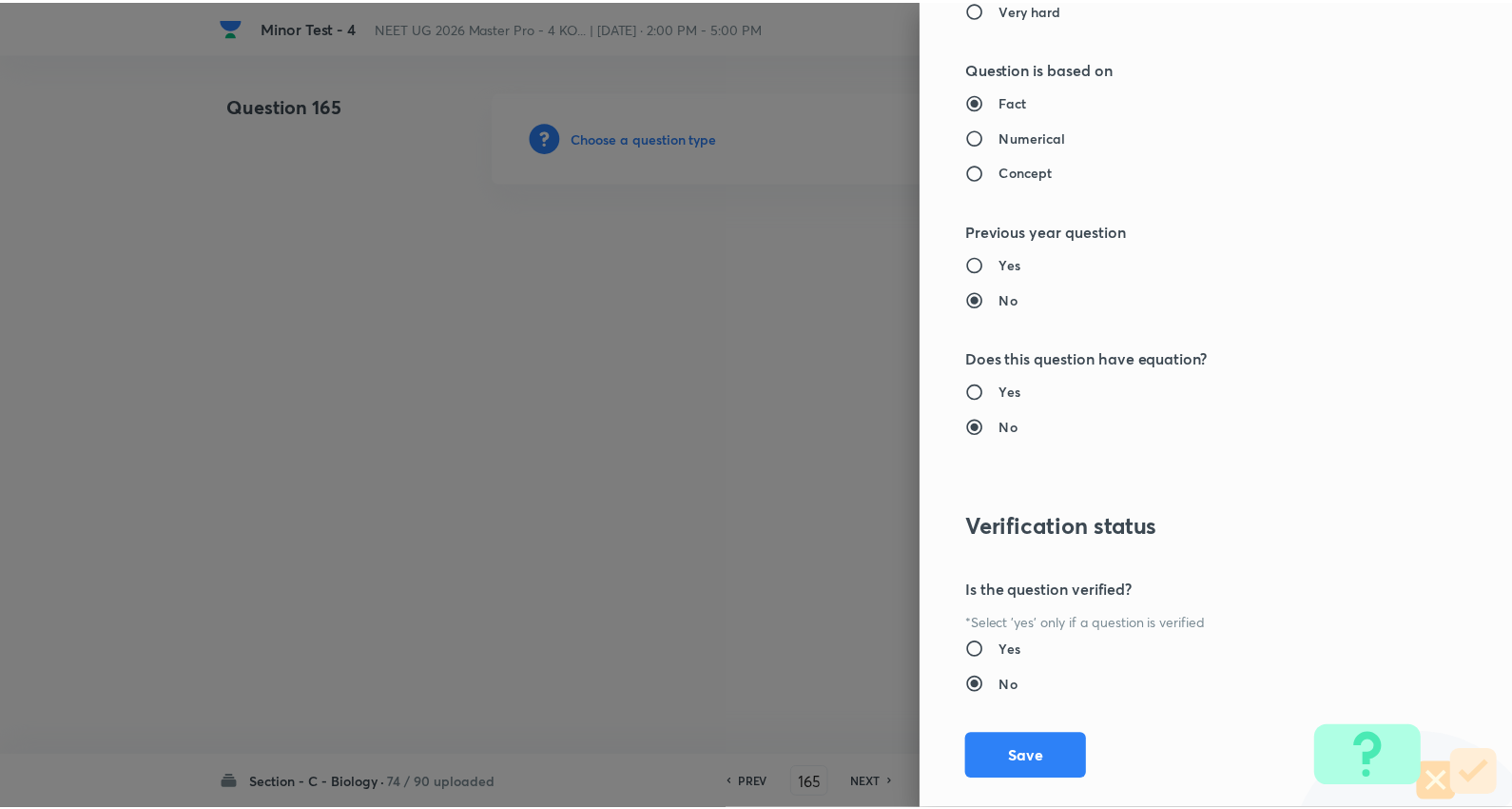
scroll to position [1913, 0]
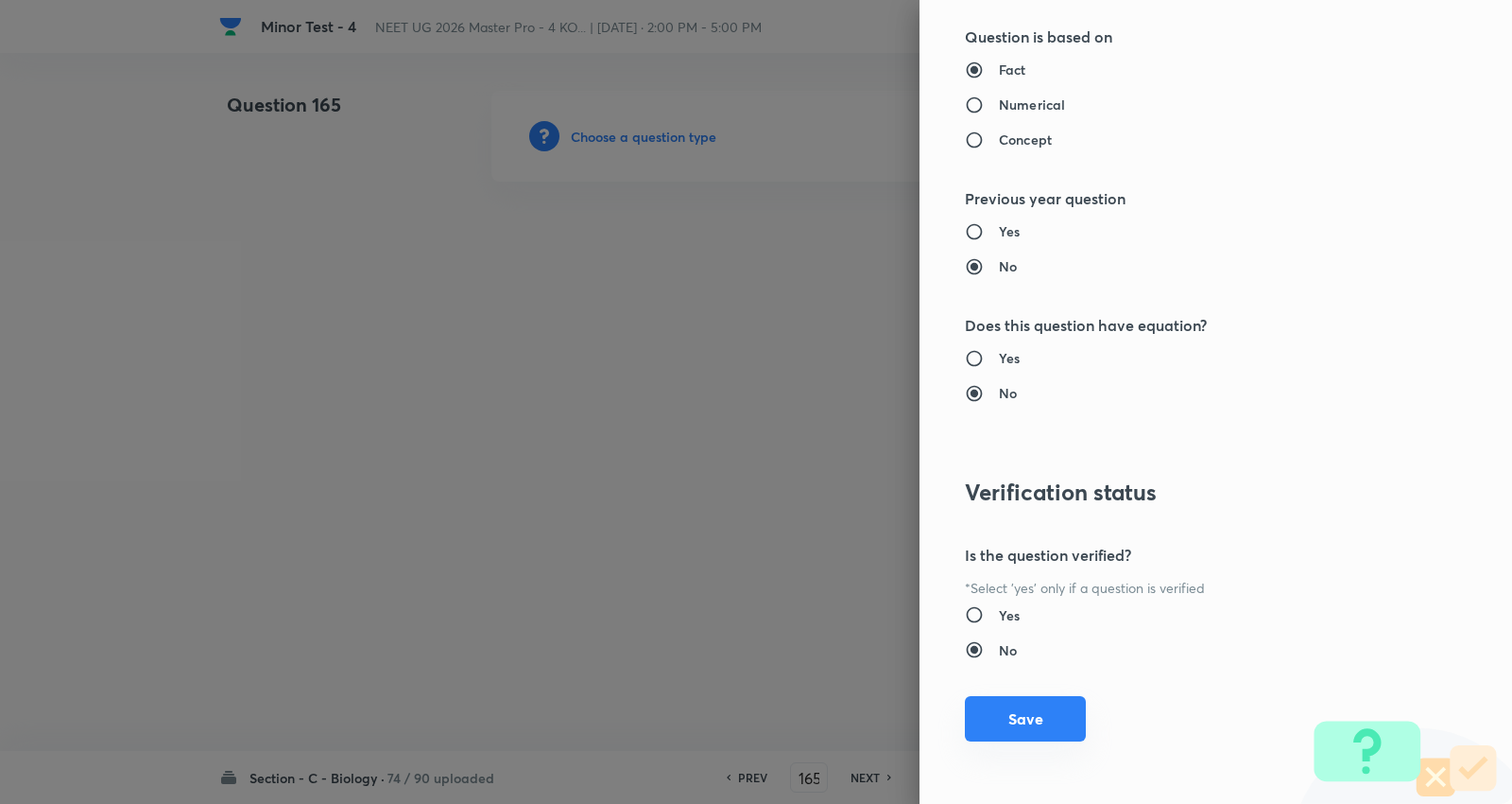
click at [1018, 720] on button "Save" at bounding box center [1026, 718] width 121 height 46
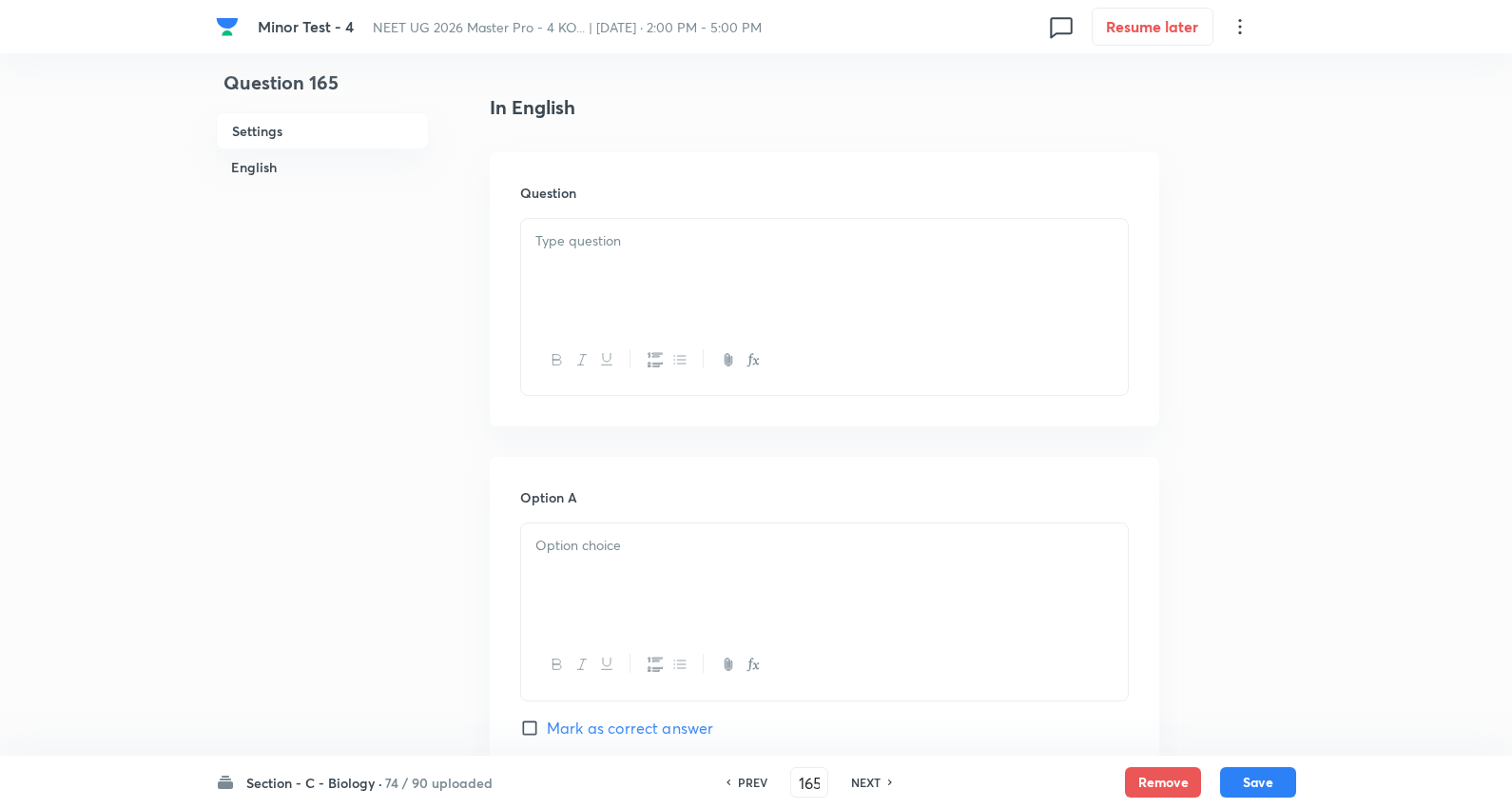
scroll to position [528, 0]
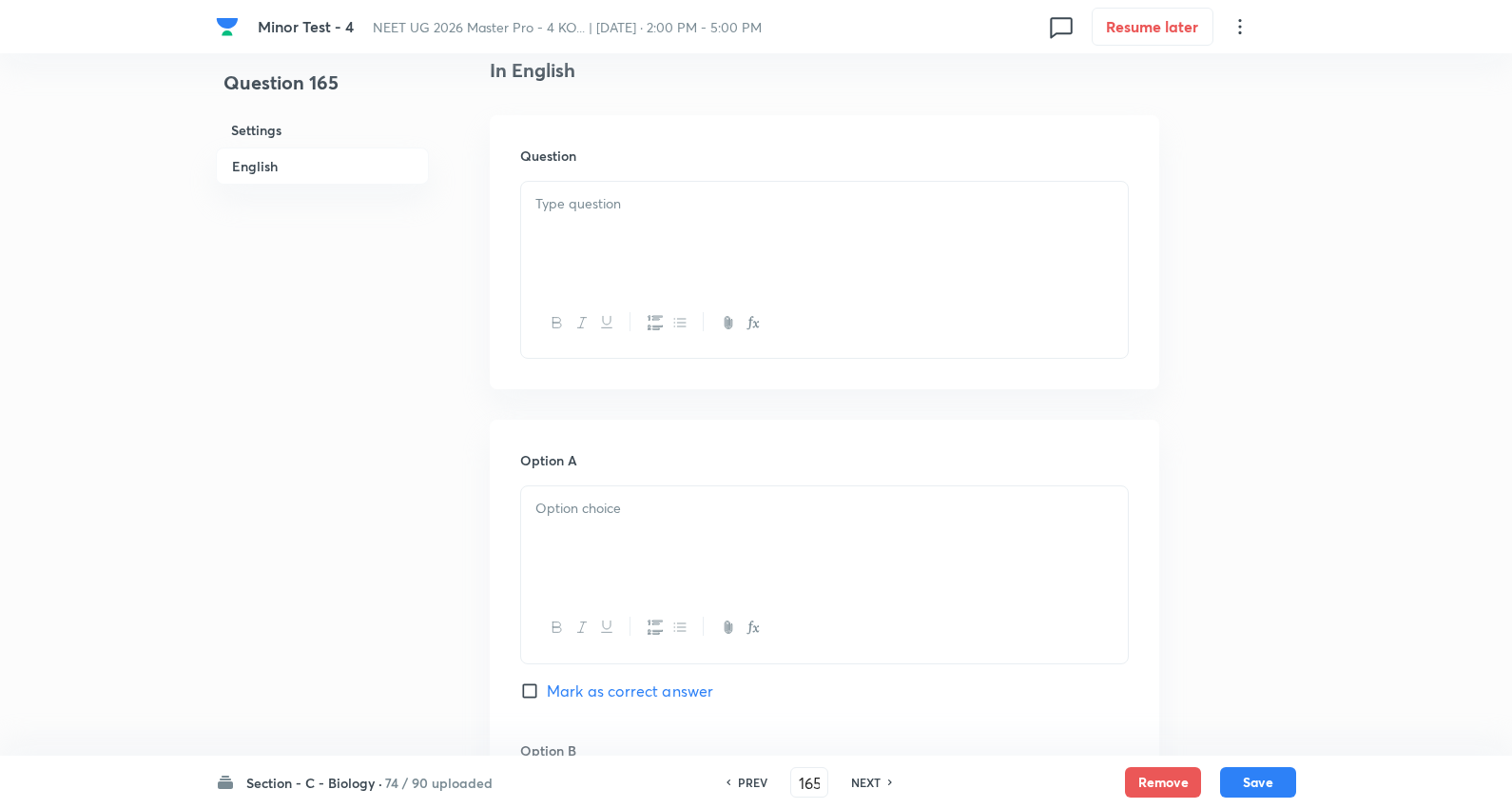
click at [609, 225] on div at bounding box center [825, 235] width 607 height 107
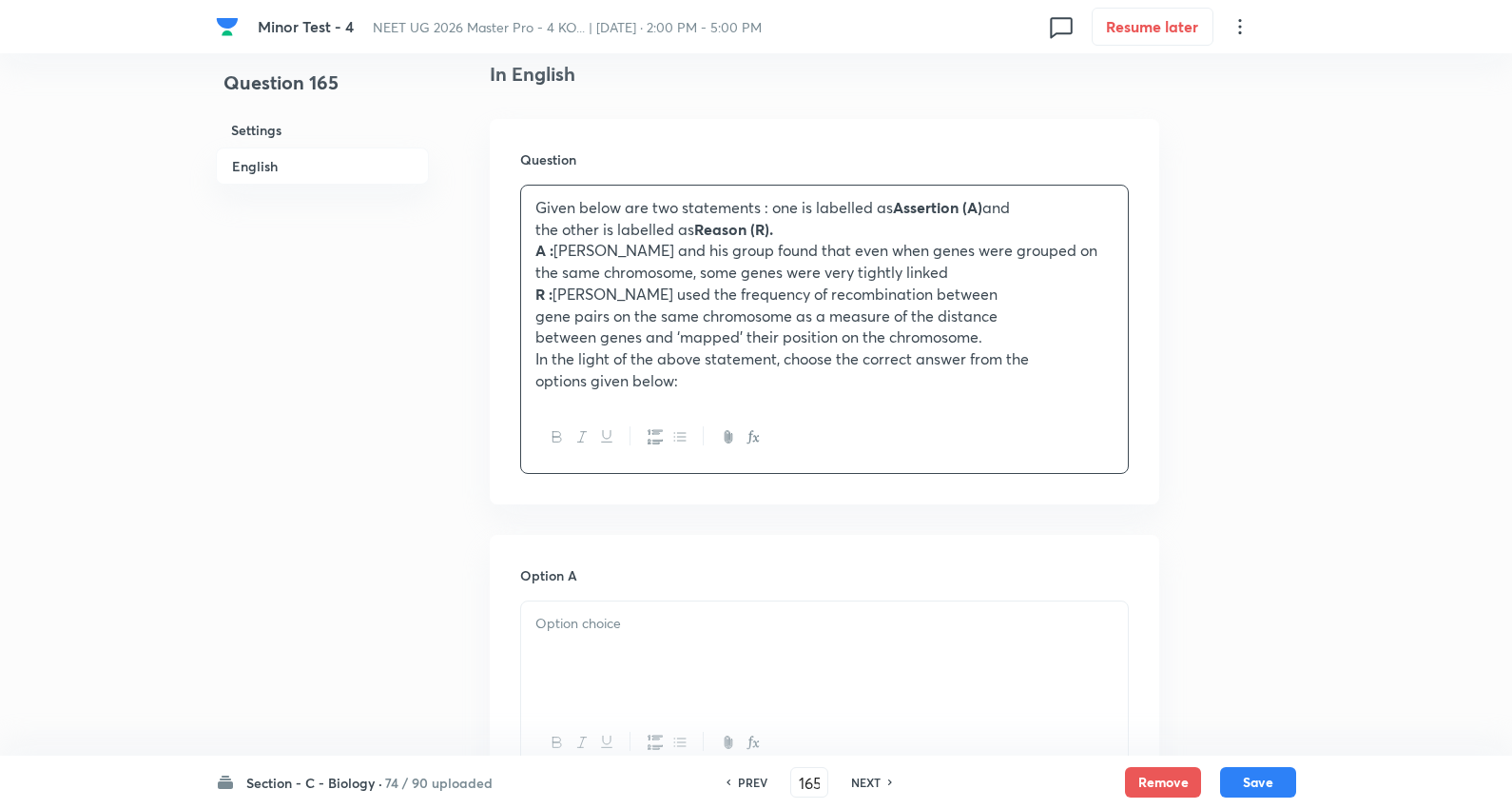
scroll to position [739, 0]
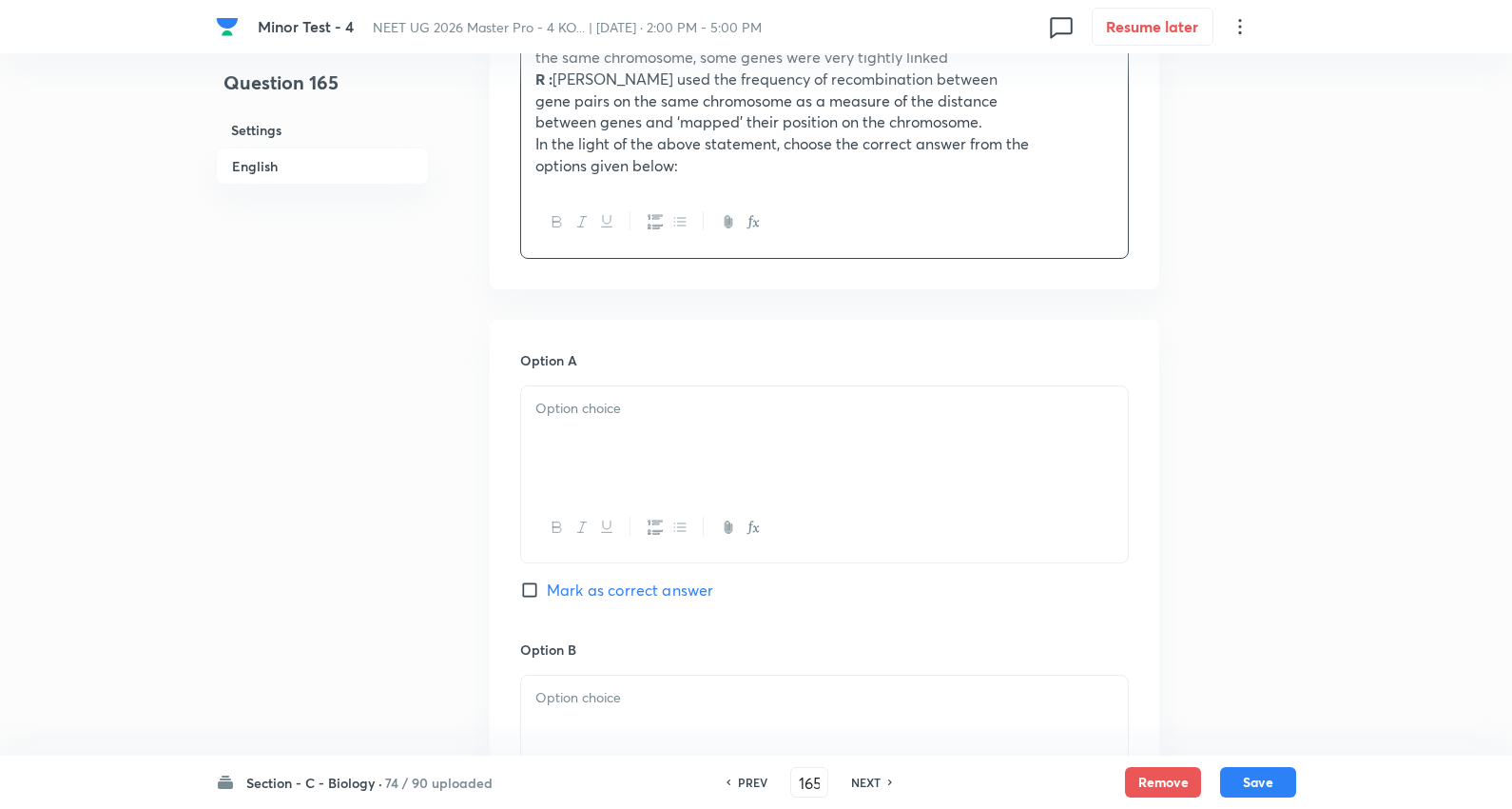
click at [586, 402] on p at bounding box center [825, 408] width 579 height 22
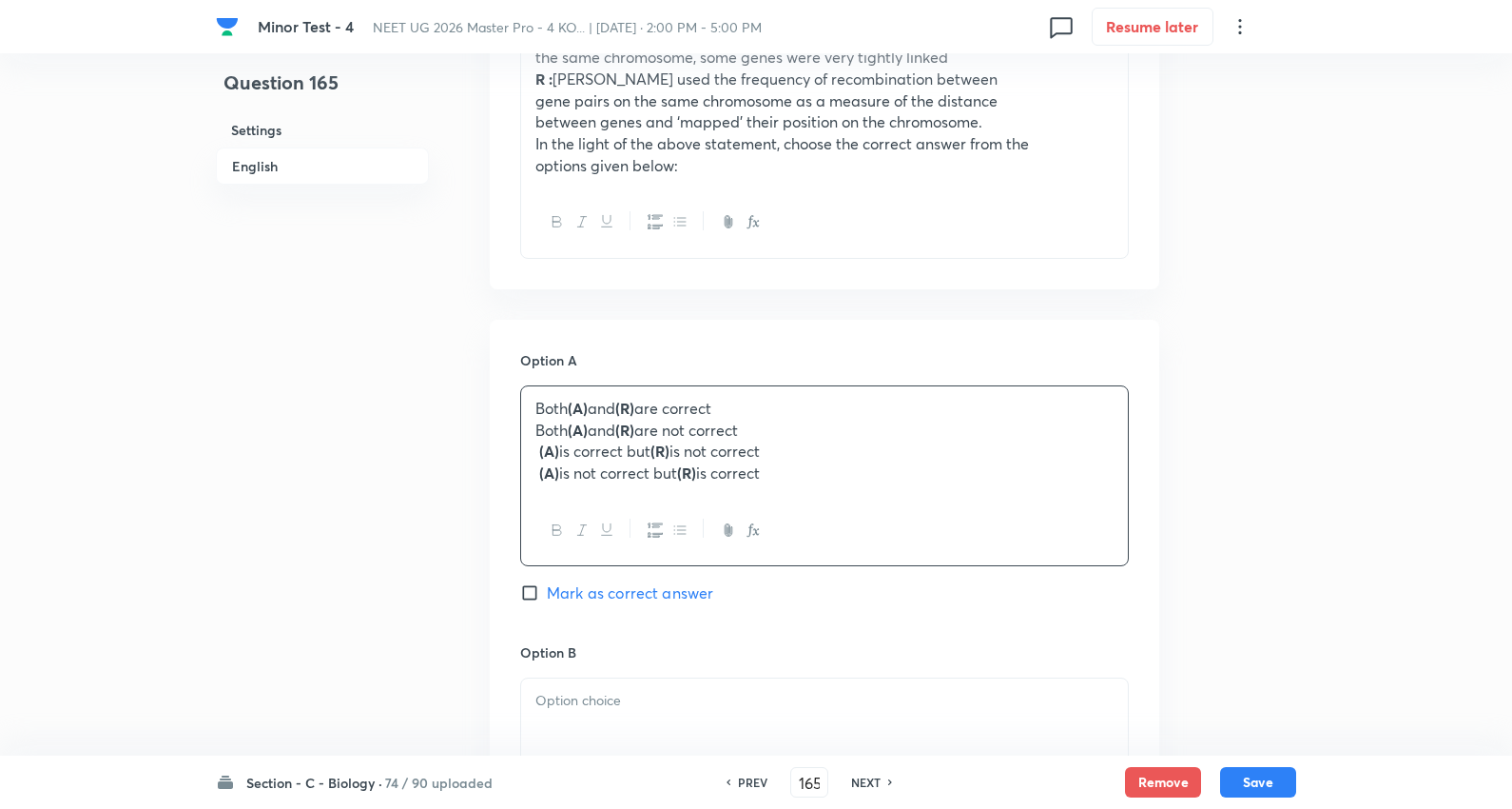
drag, startPoint x: 534, startPoint y: 429, endPoint x: 1358, endPoint y: 607, distance: 843.0
click at [1398, 633] on div "Minor Test - 4 NEET UG 2026 Master Pro - 4 KO... | Oct 5, 2025 · 2:00 PM - 5:00…" at bounding box center [756, 618] width 1512 height 2533
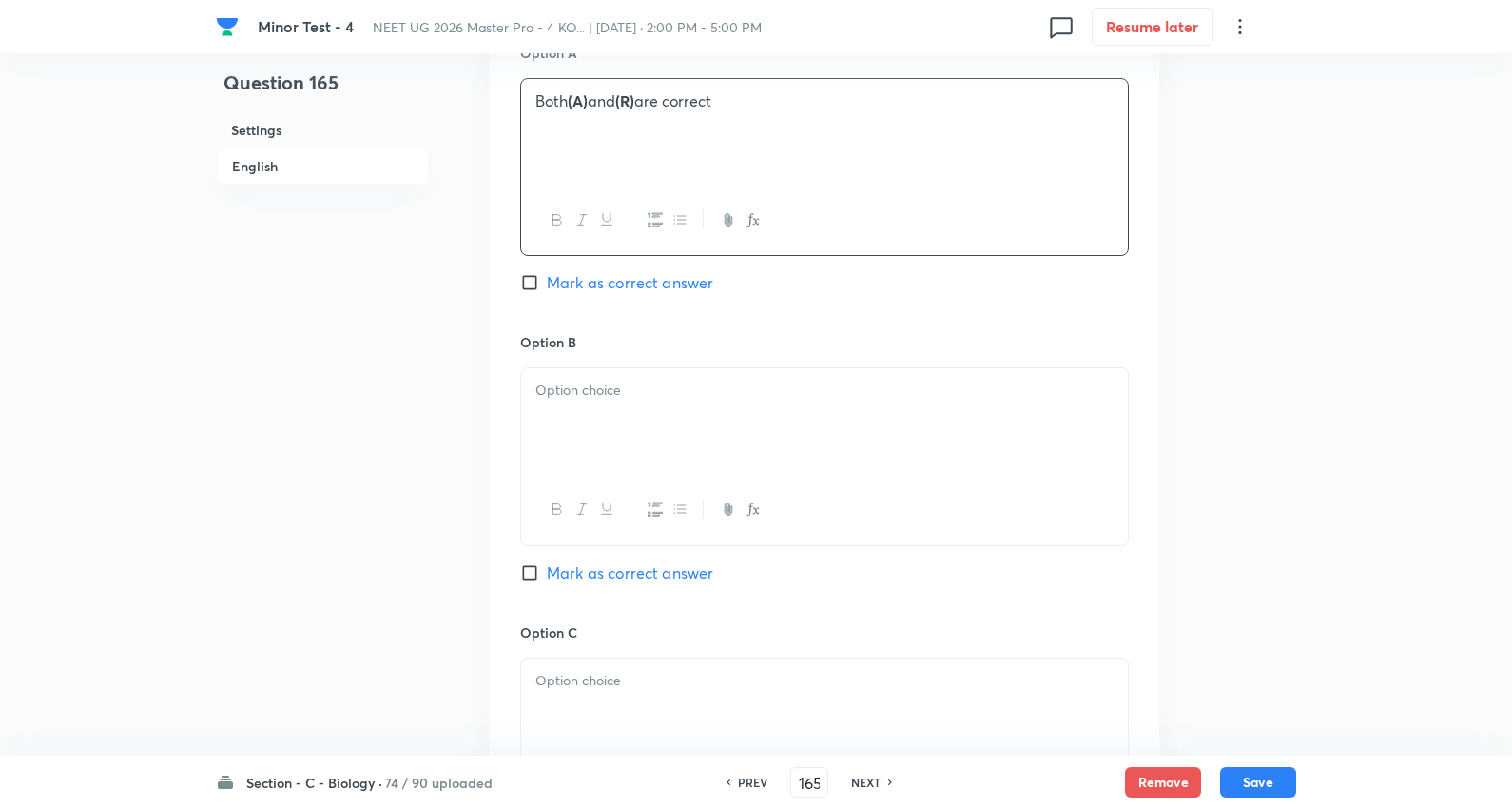
scroll to position [1057, 0]
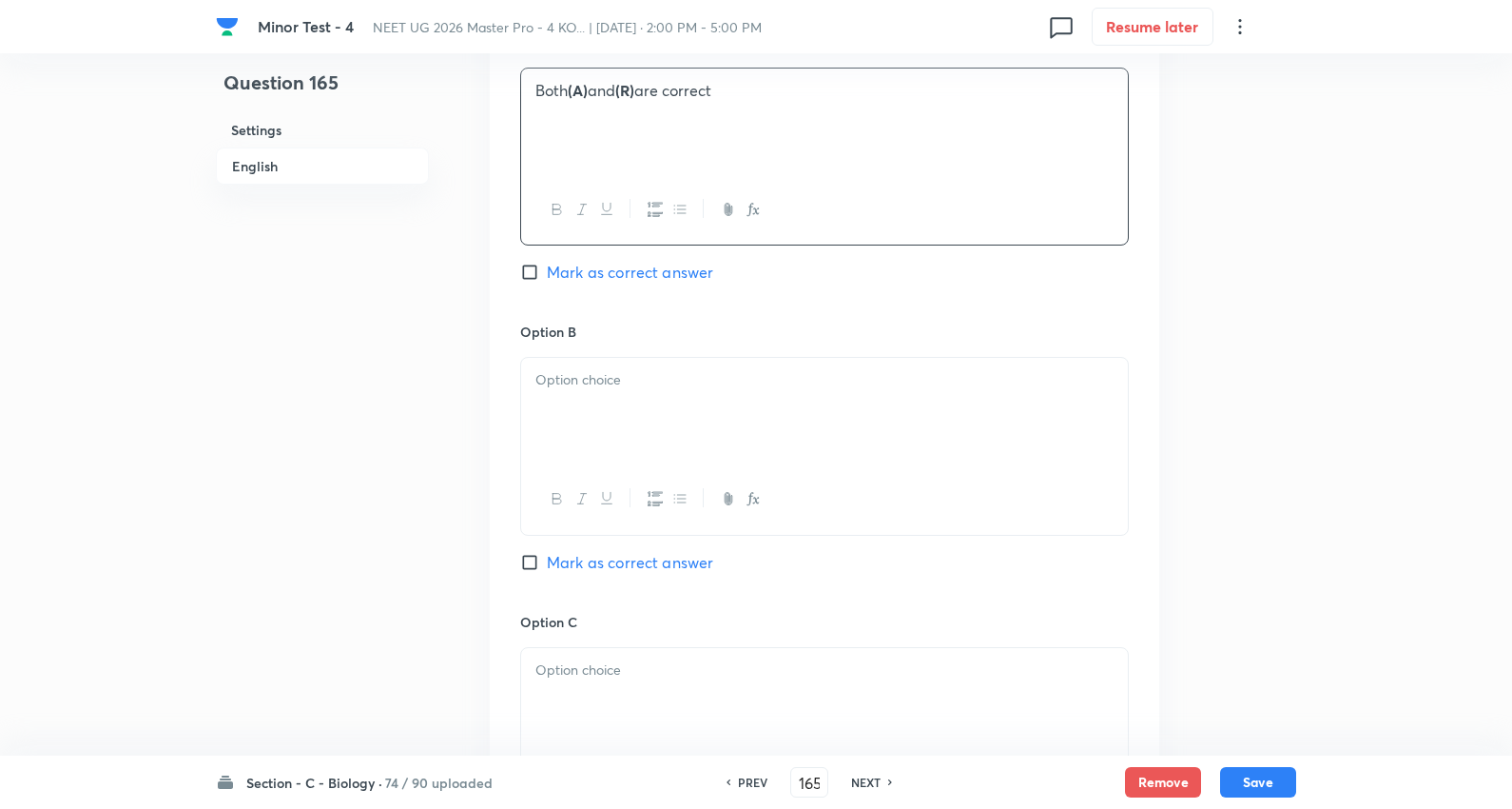
click at [624, 270] on span "Mark as correct answer" at bounding box center [631, 271] width 166 height 23
click at [547, 270] on input "Mark as correct answer" at bounding box center [533, 271] width 26 height 19
click at [605, 444] on div at bounding box center [825, 410] width 607 height 107
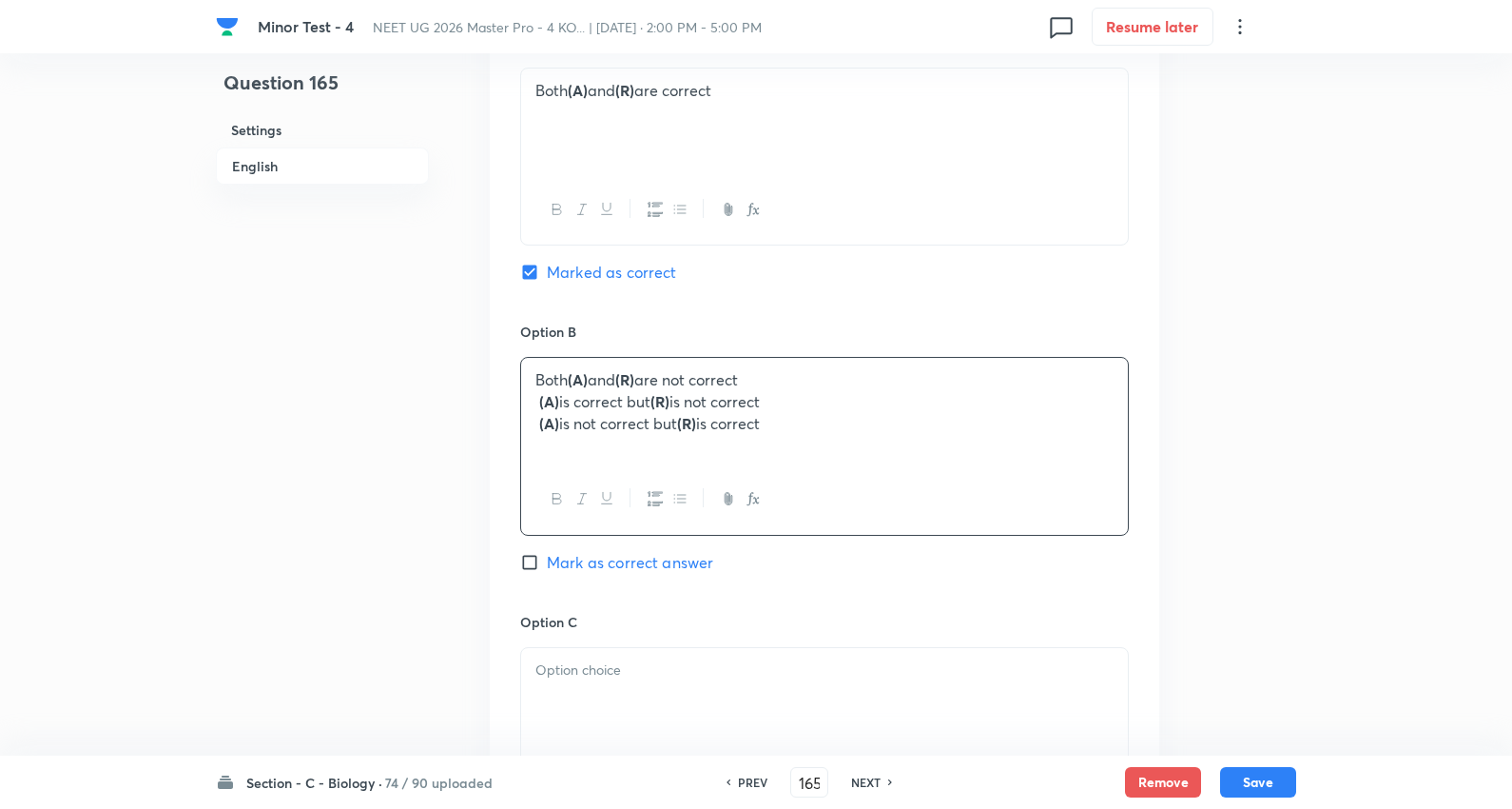
drag, startPoint x: 529, startPoint y: 403, endPoint x: 954, endPoint y: 441, distance: 426.7
click at [1381, 528] on div "Minor Test - 4 NEET UG 2026 Master Pro - 4 KO... | Oct 5, 2025 · 2:00 PM - 5:00…" at bounding box center [756, 299] width 1512 height 2530
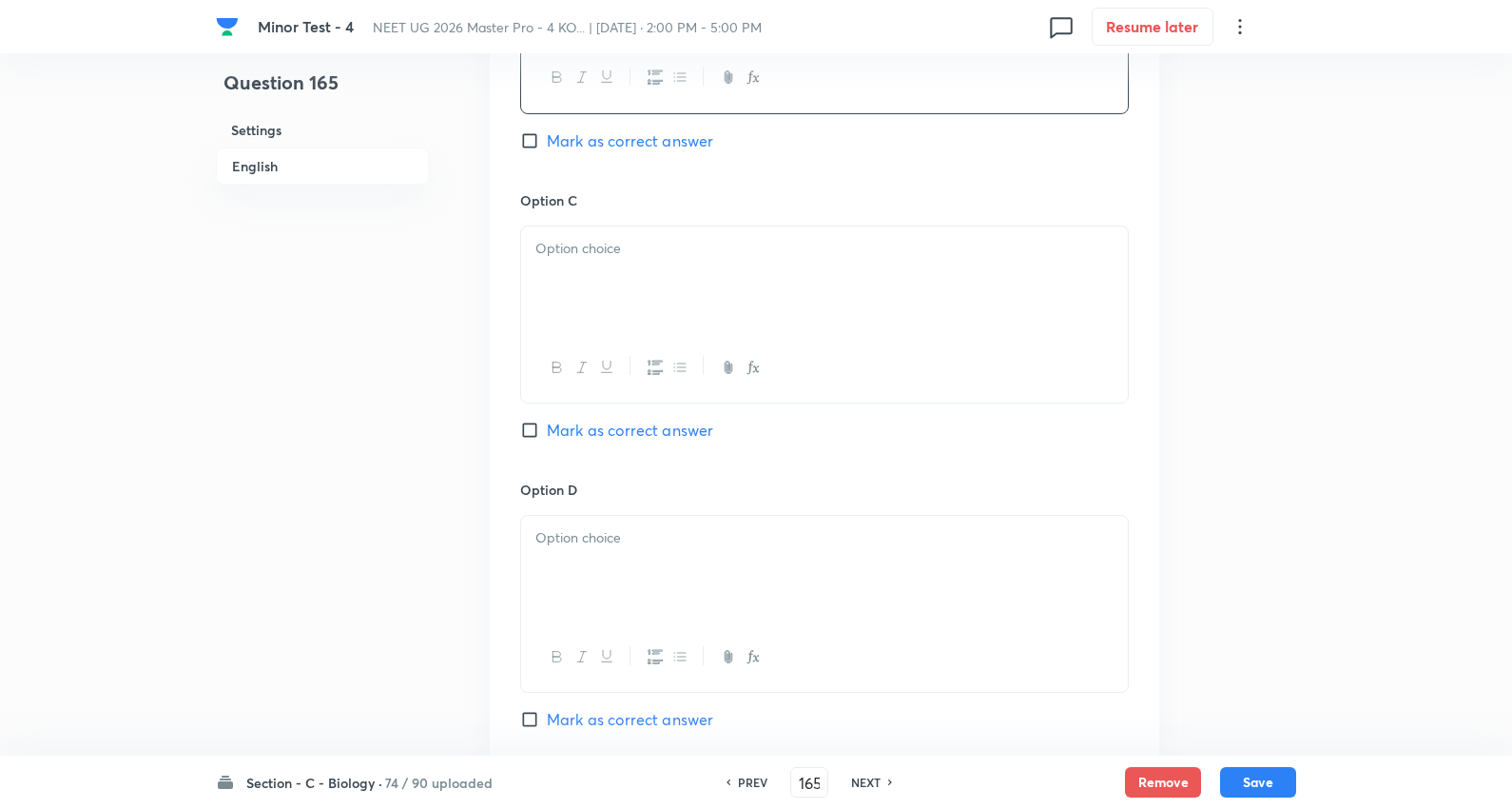
scroll to position [1479, 0]
click at [639, 264] on div at bounding box center [825, 278] width 607 height 107
drag, startPoint x: 558, startPoint y: 282, endPoint x: 1238, endPoint y: 354, distance: 683.8
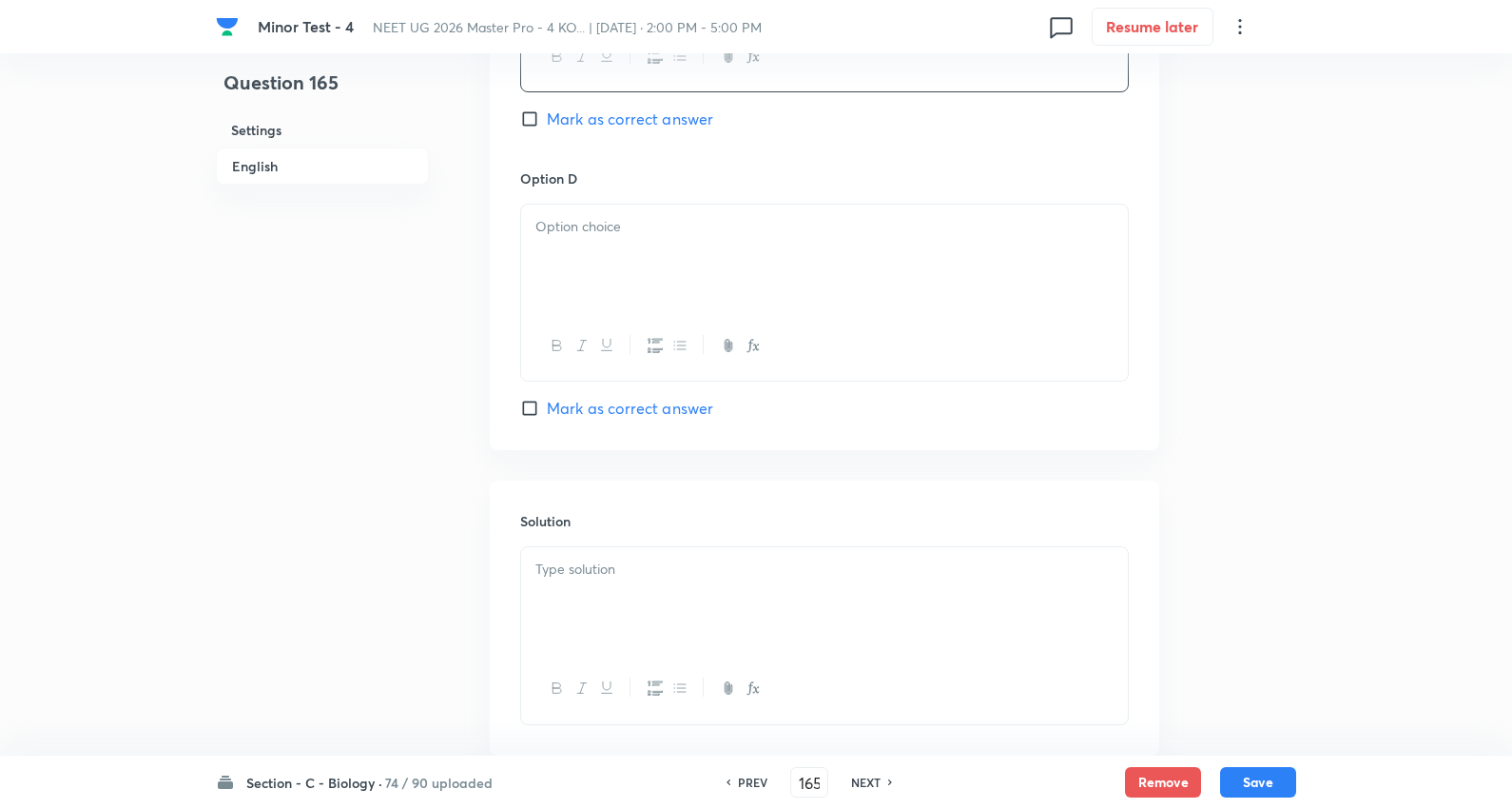
scroll to position [1796, 0]
click at [605, 231] on p at bounding box center [825, 220] width 579 height 22
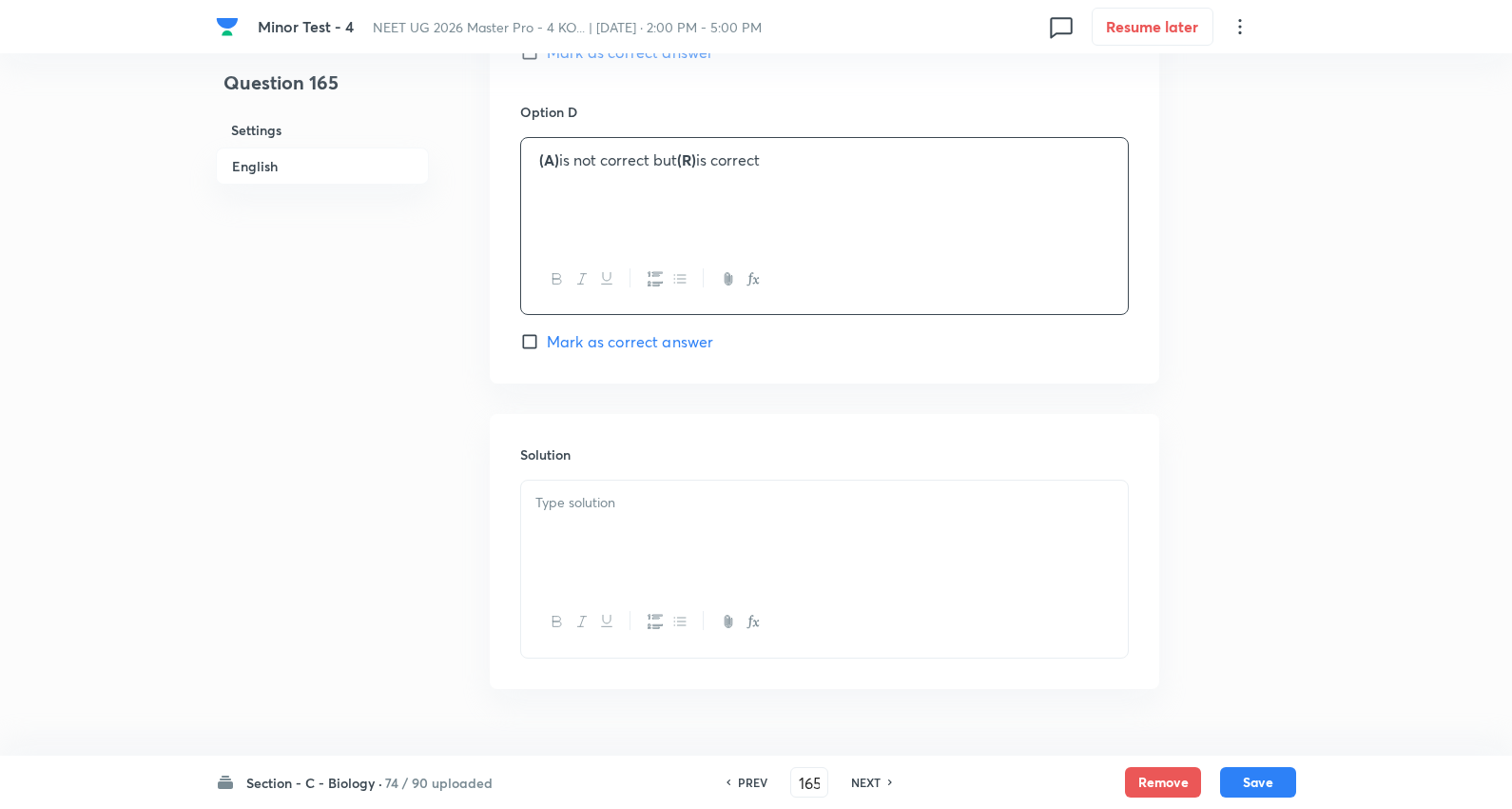
scroll to position [1908, 0]
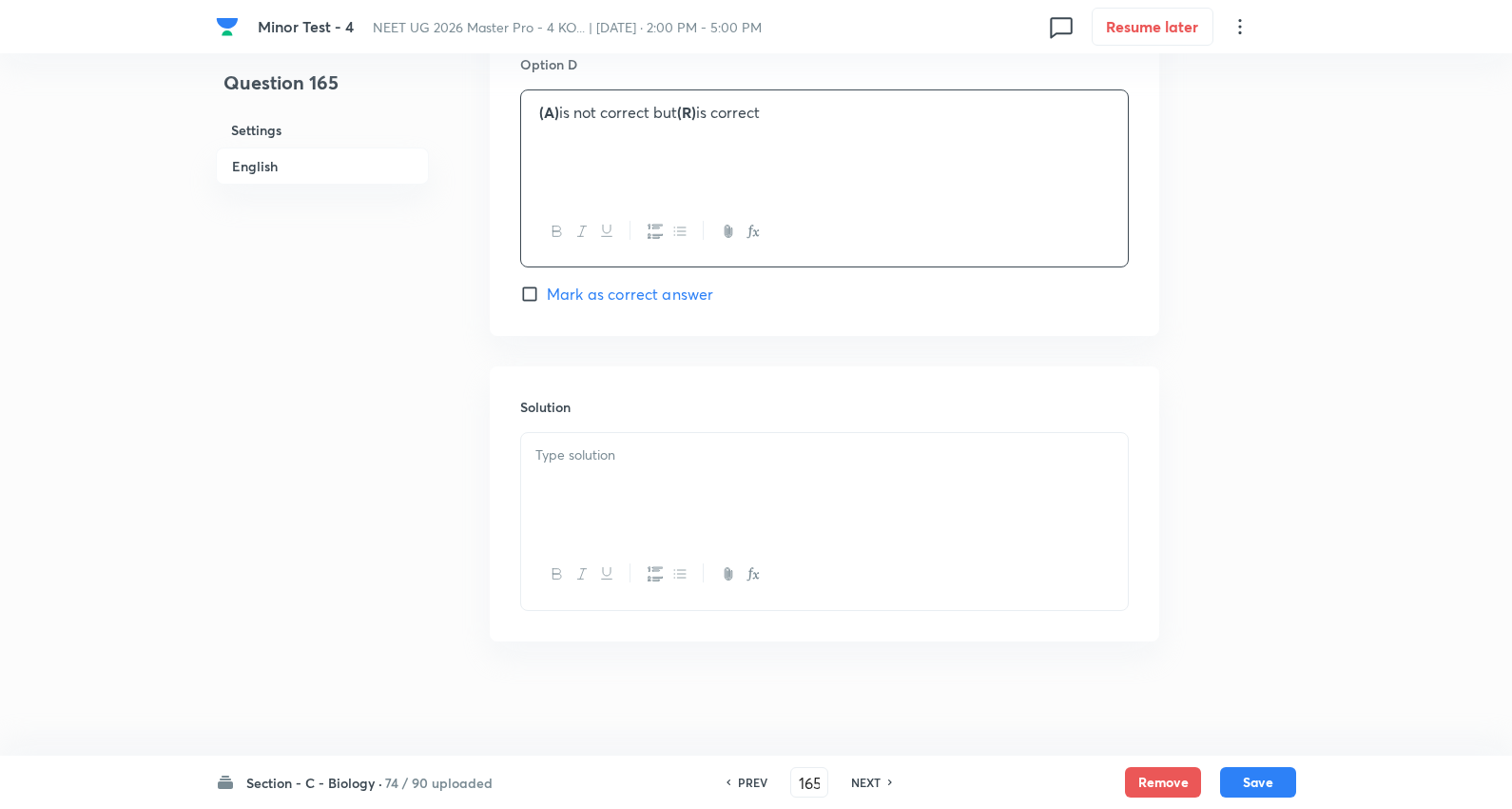
click at [636, 471] on div at bounding box center [825, 486] width 607 height 107
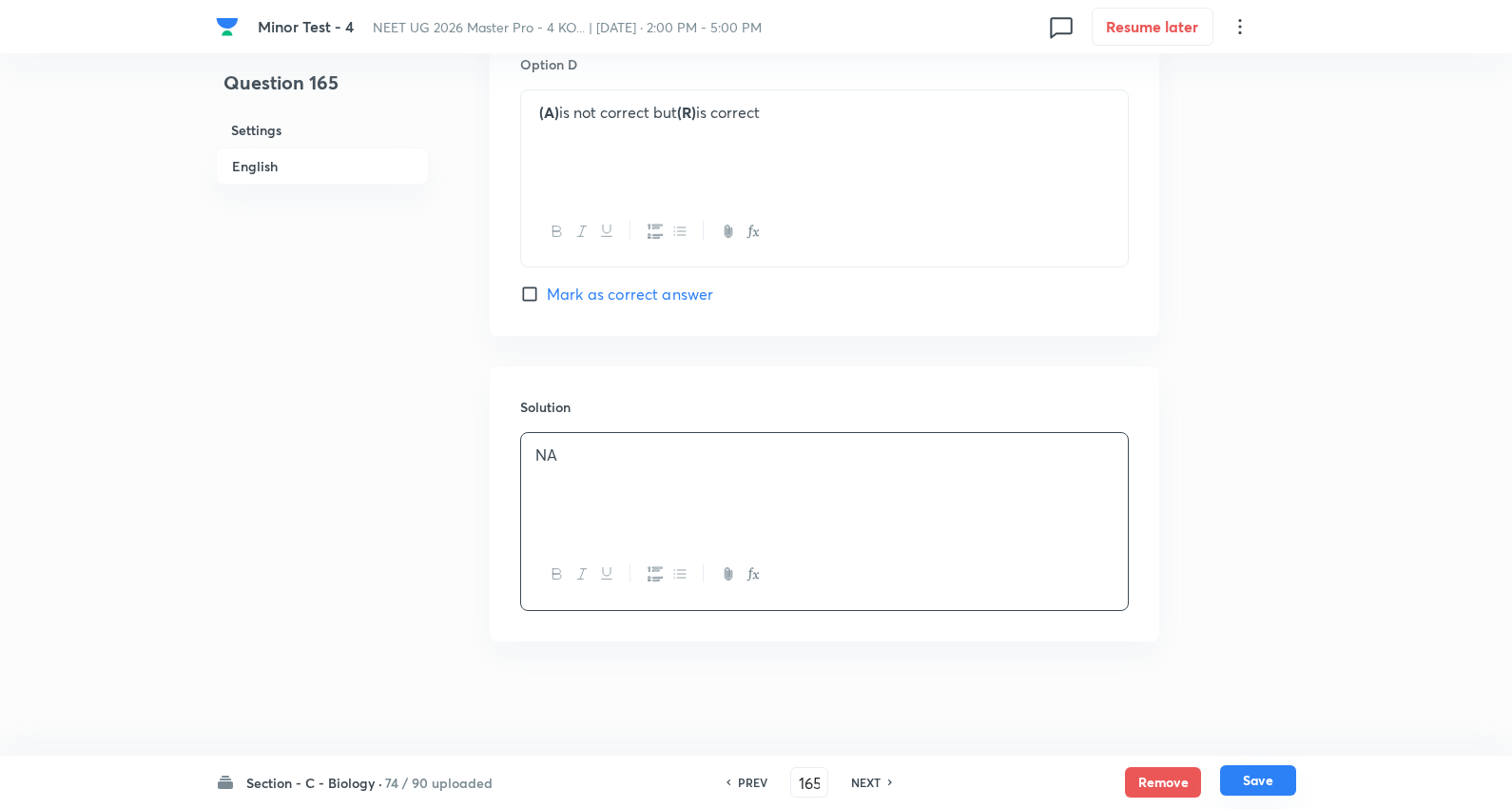
click at [1225, 776] on button "Save" at bounding box center [1258, 780] width 76 height 30
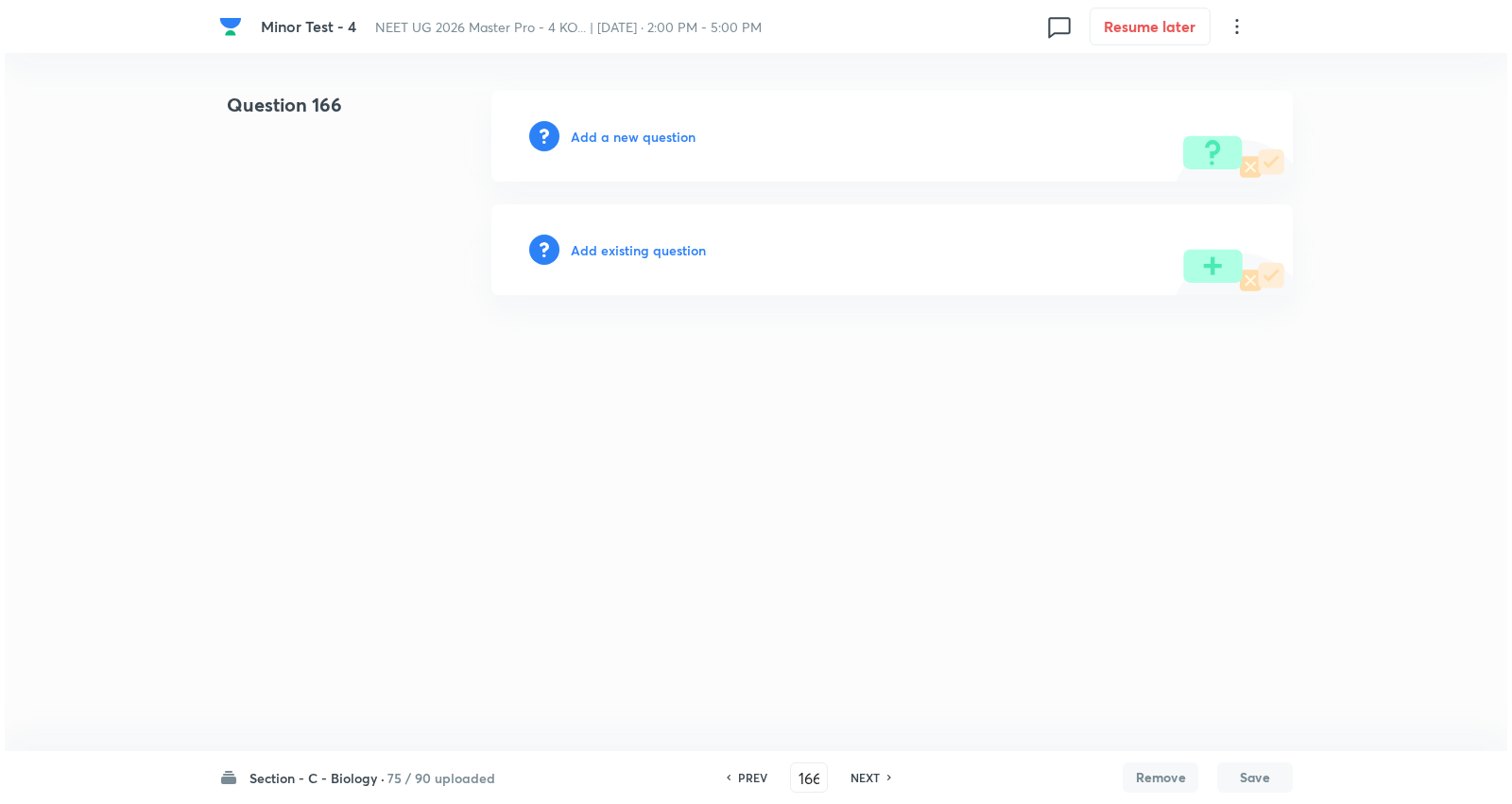
scroll to position [0, 0]
click at [656, 136] on h6 "Add a new question" at bounding box center [633, 136] width 125 height 19
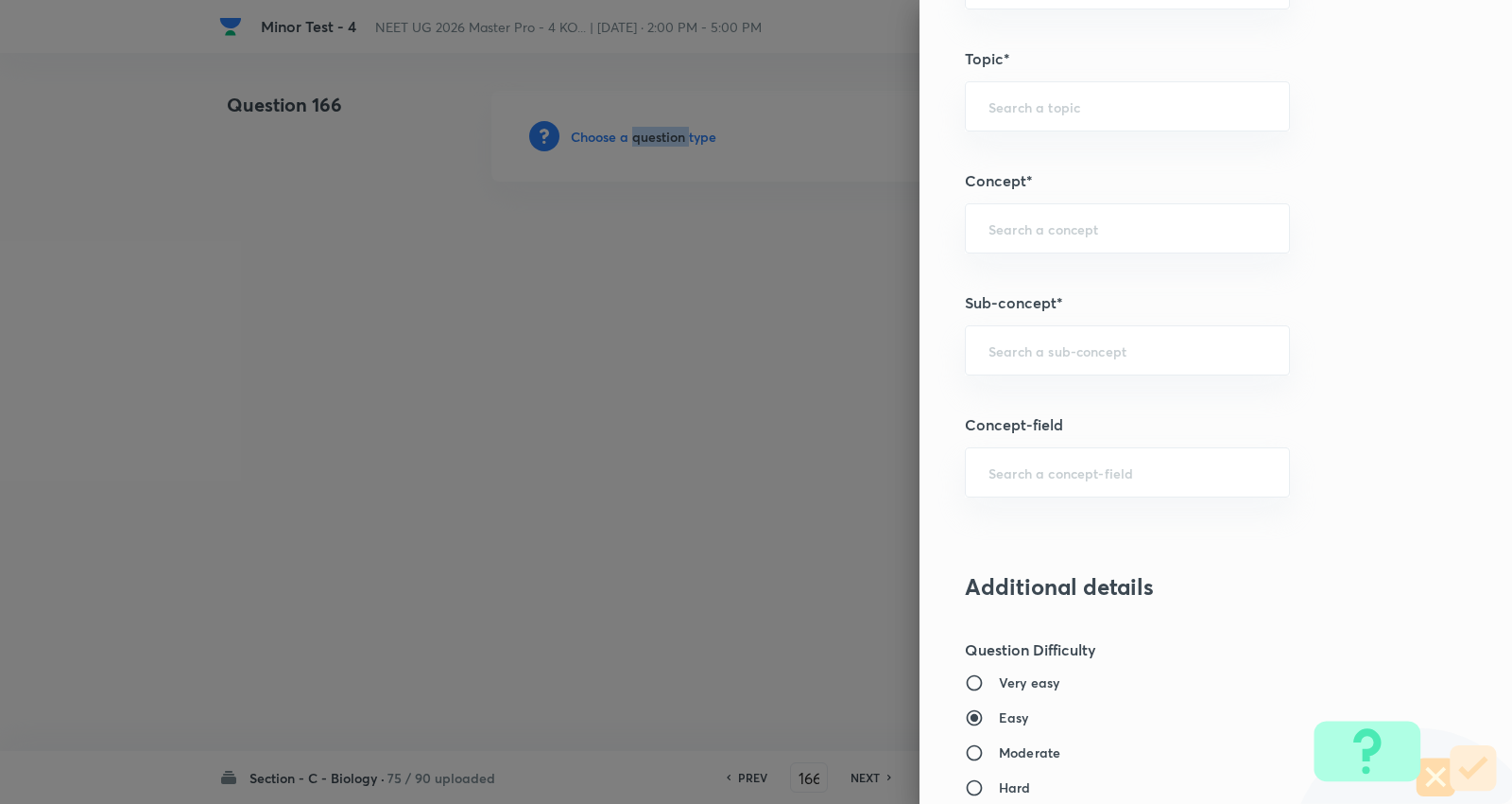
scroll to position [1155, 0]
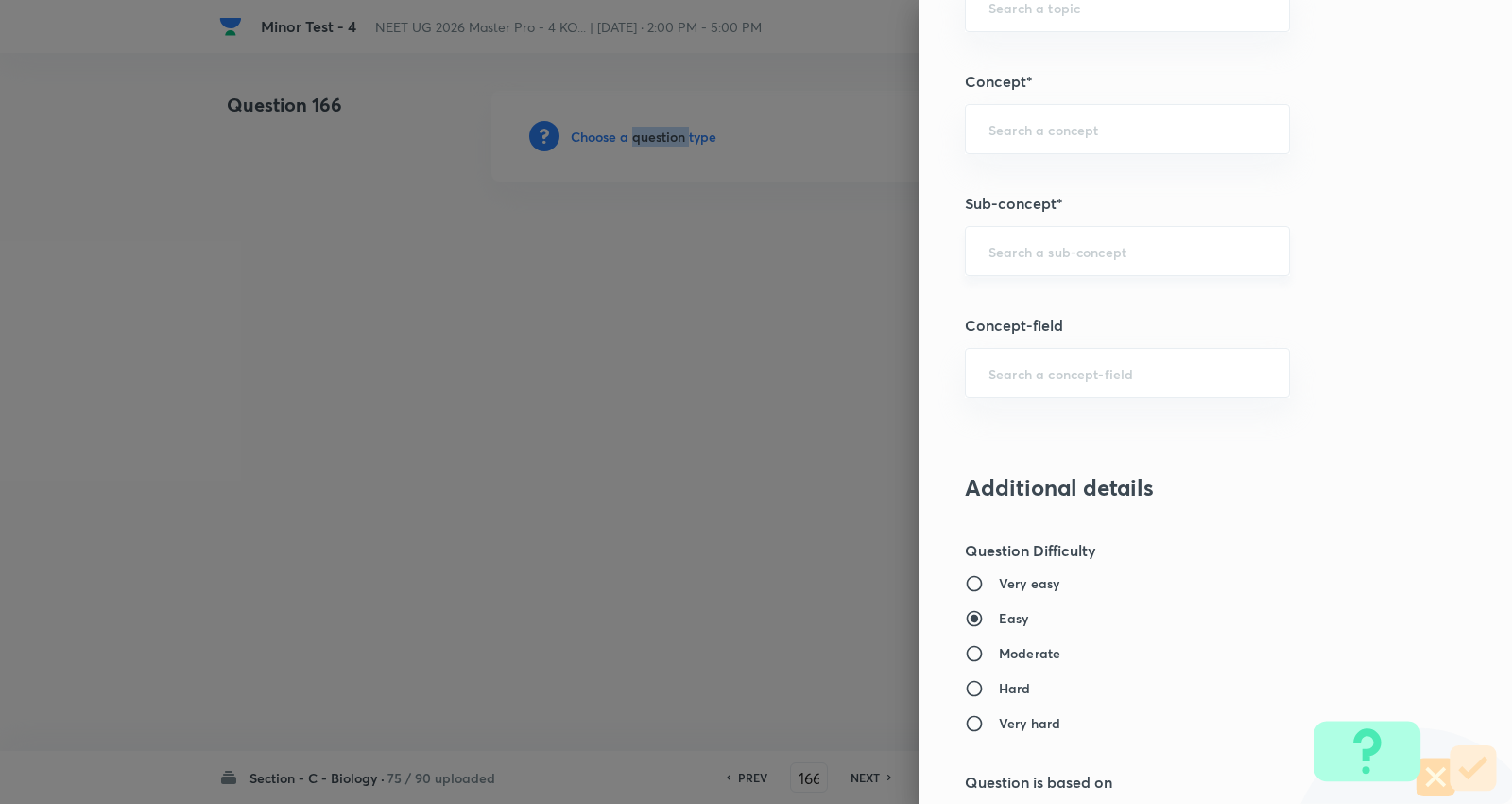
click at [1021, 238] on div "​" at bounding box center [1128, 250] width 325 height 50
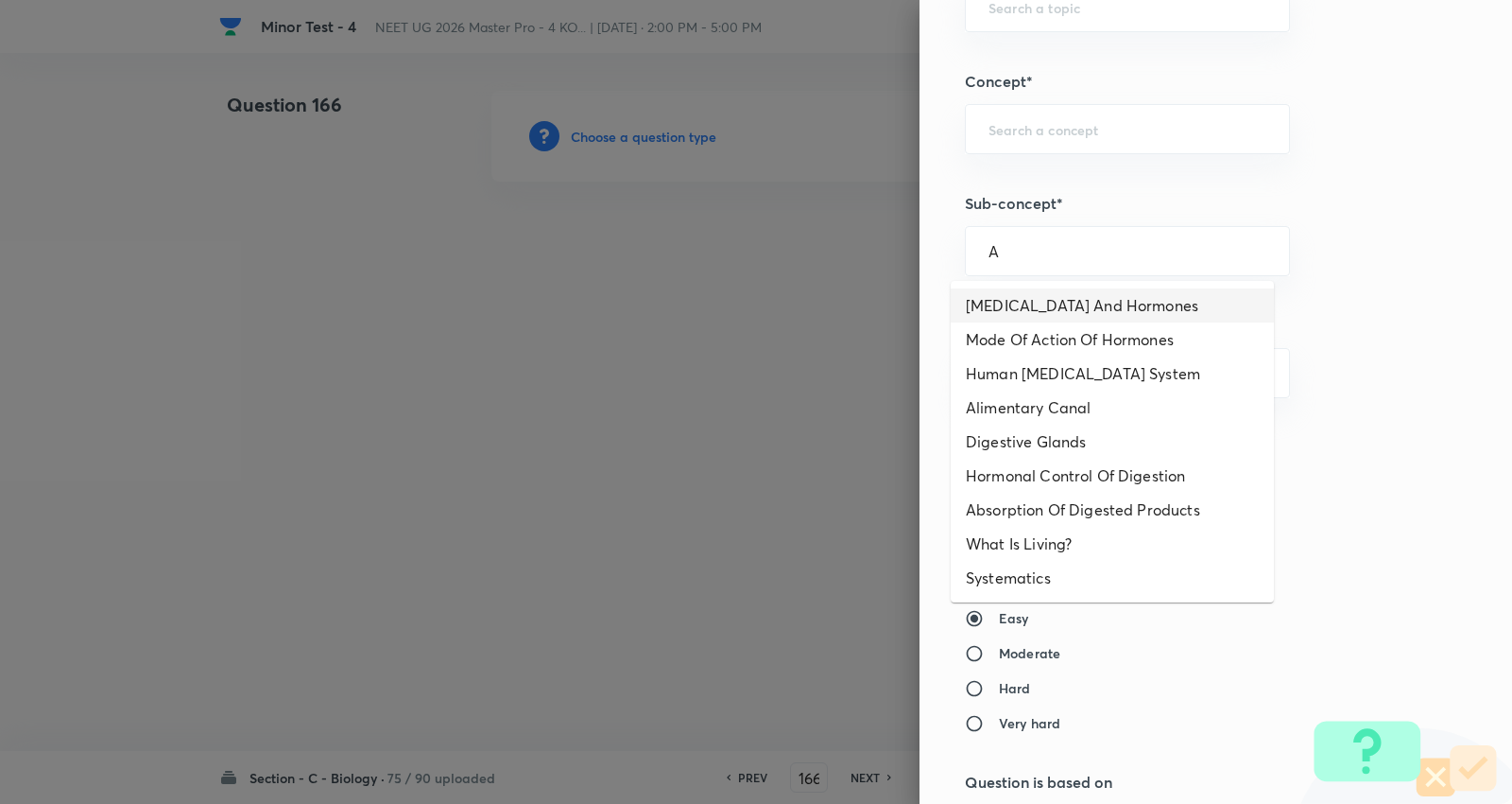
click at [1022, 300] on li "Endocrine Glands And Hormones" at bounding box center [1112, 305] width 323 height 34
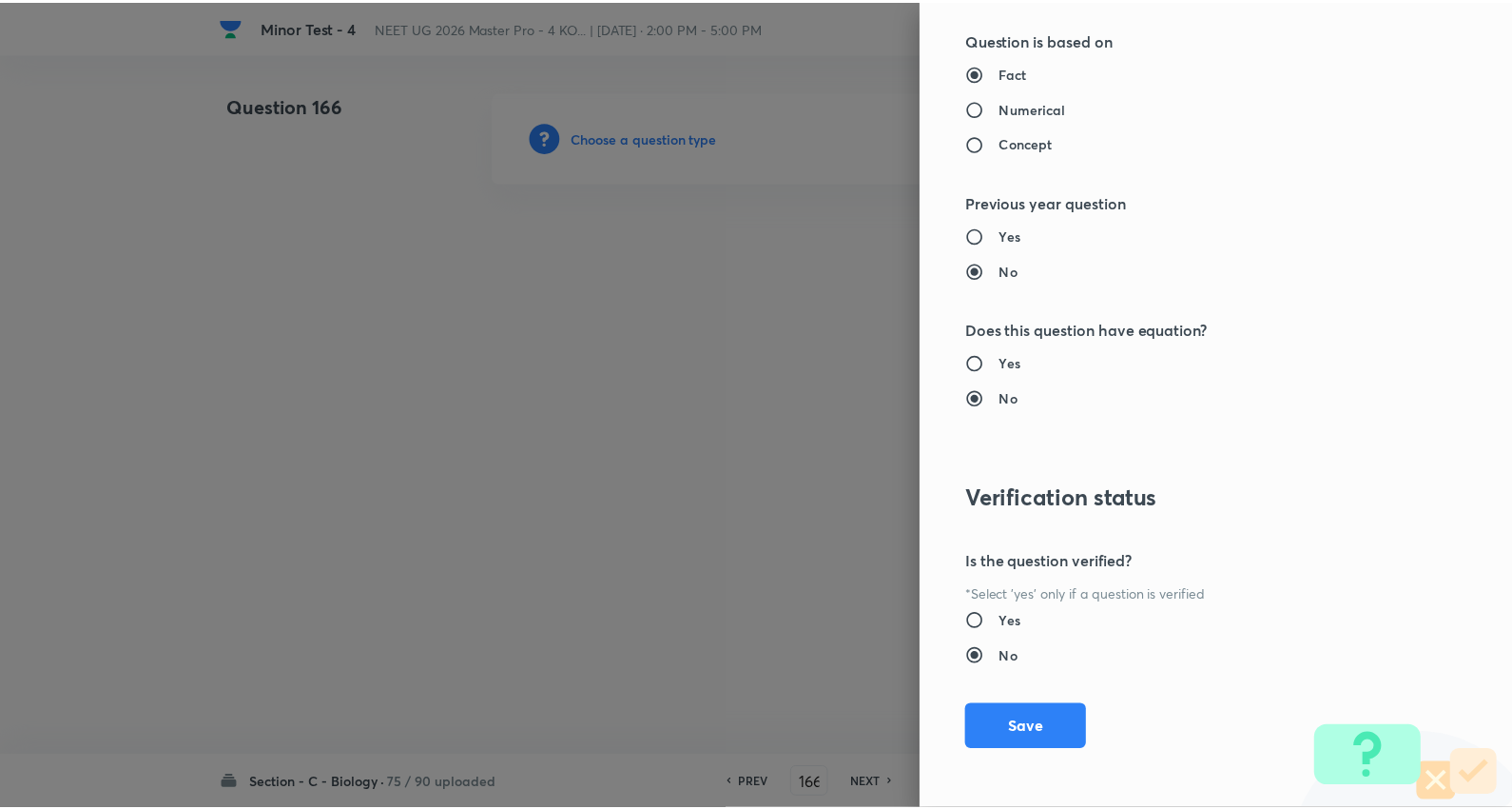
scroll to position [1913, 0]
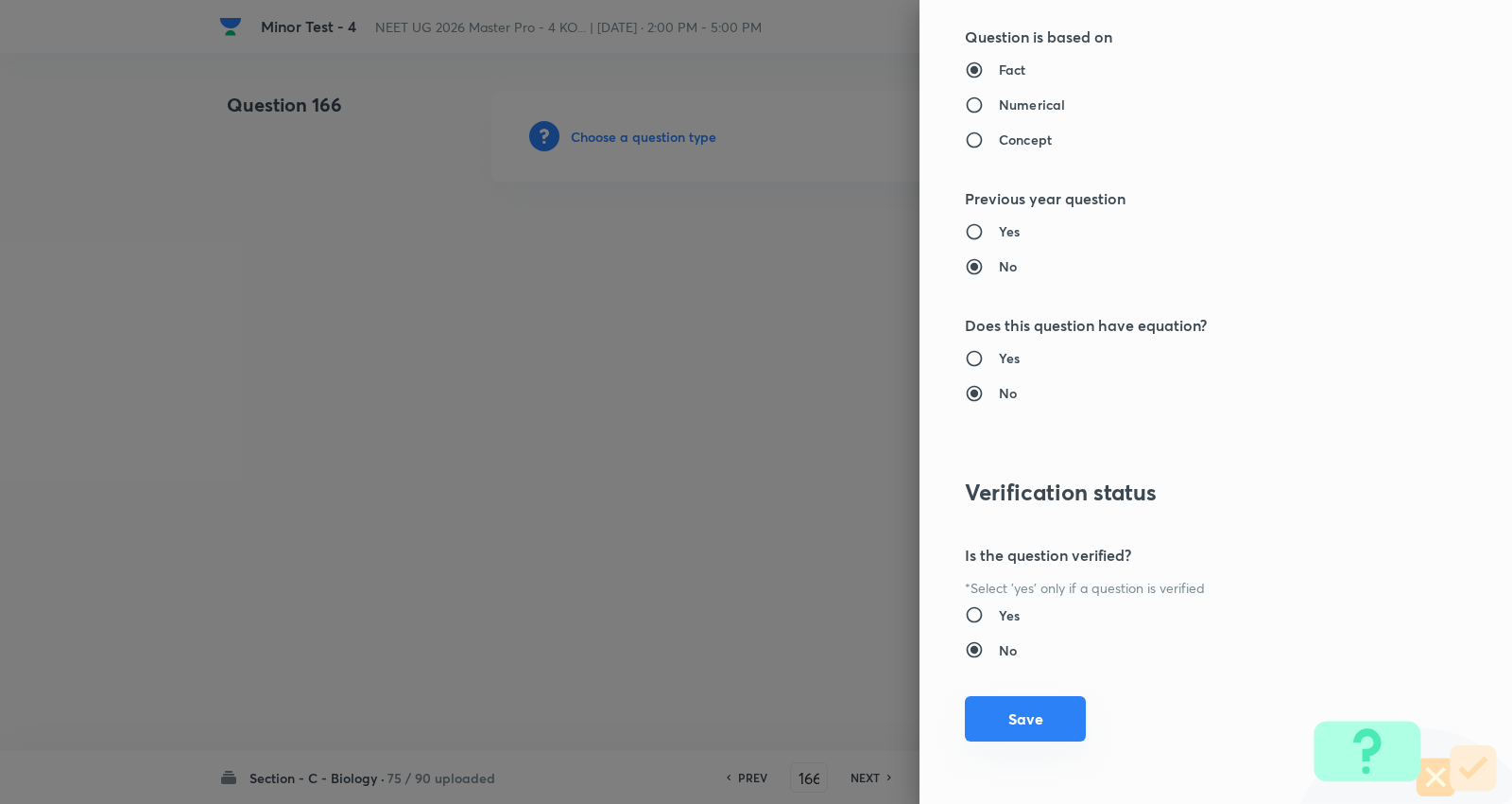
click at [1034, 700] on button "Save" at bounding box center [1026, 718] width 121 height 46
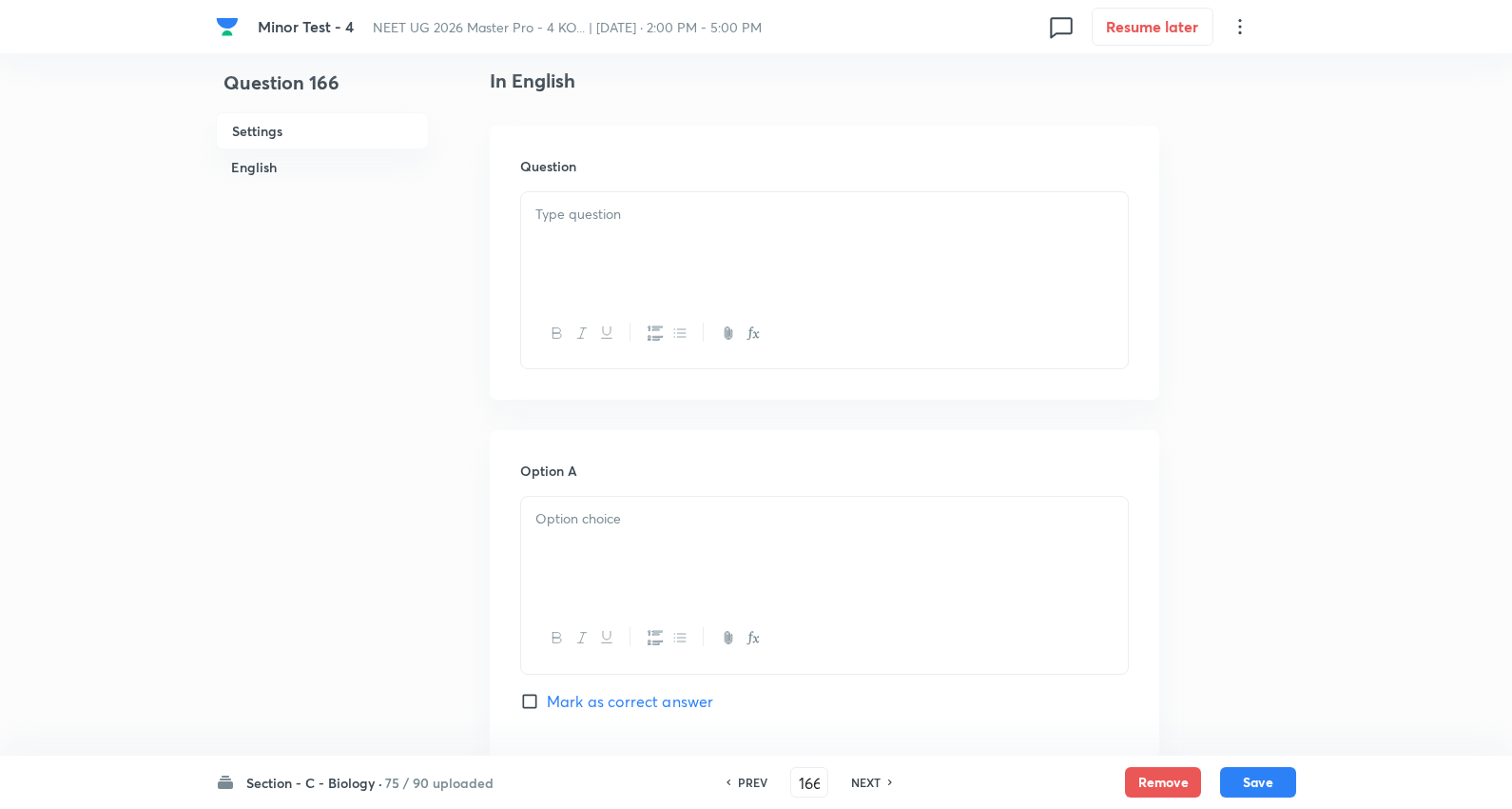
scroll to position [528, 0]
click at [620, 224] on div at bounding box center [825, 235] width 607 height 107
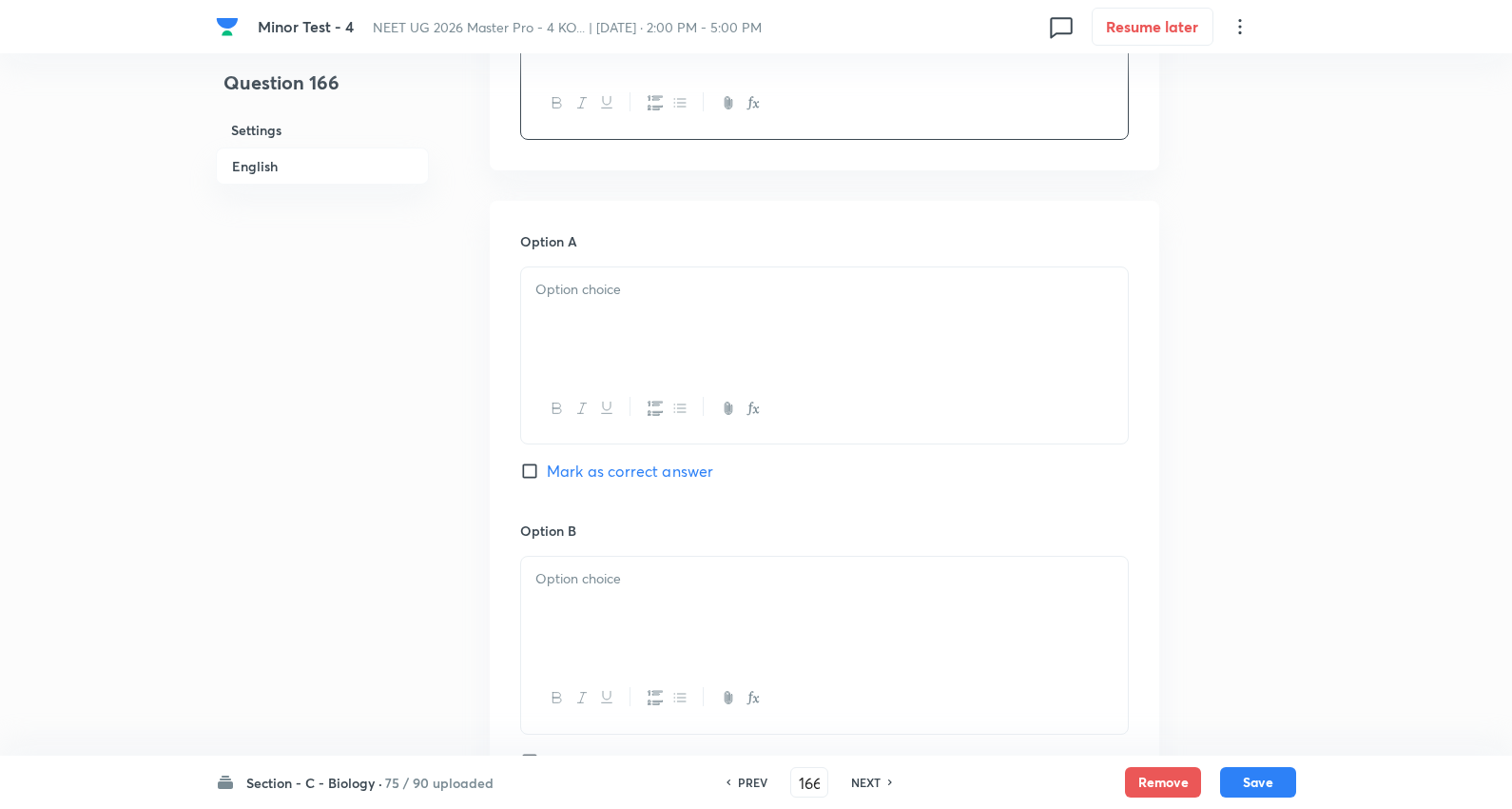
scroll to position [1057, 0]
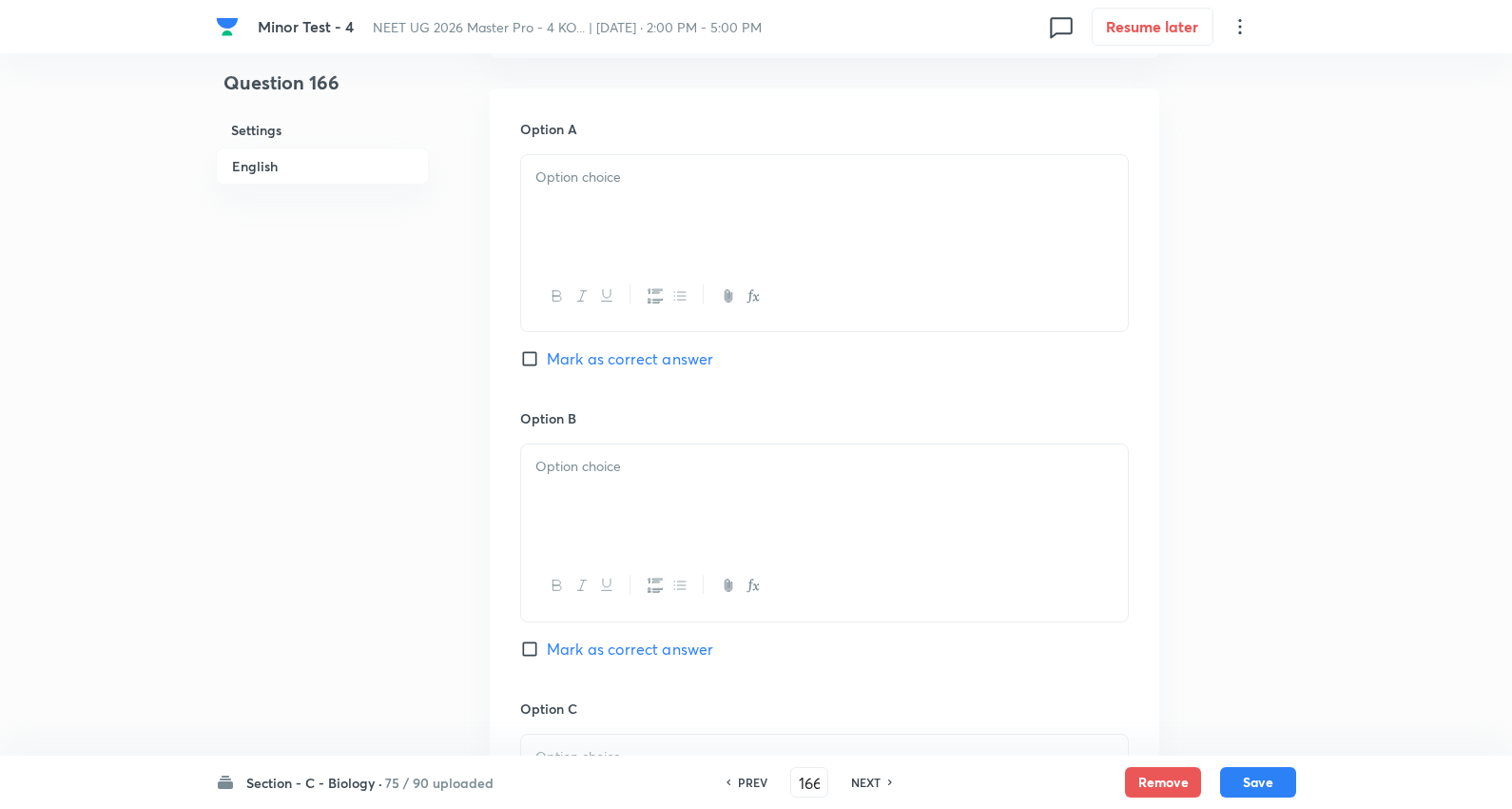
click at [639, 198] on div at bounding box center [825, 208] width 607 height 107
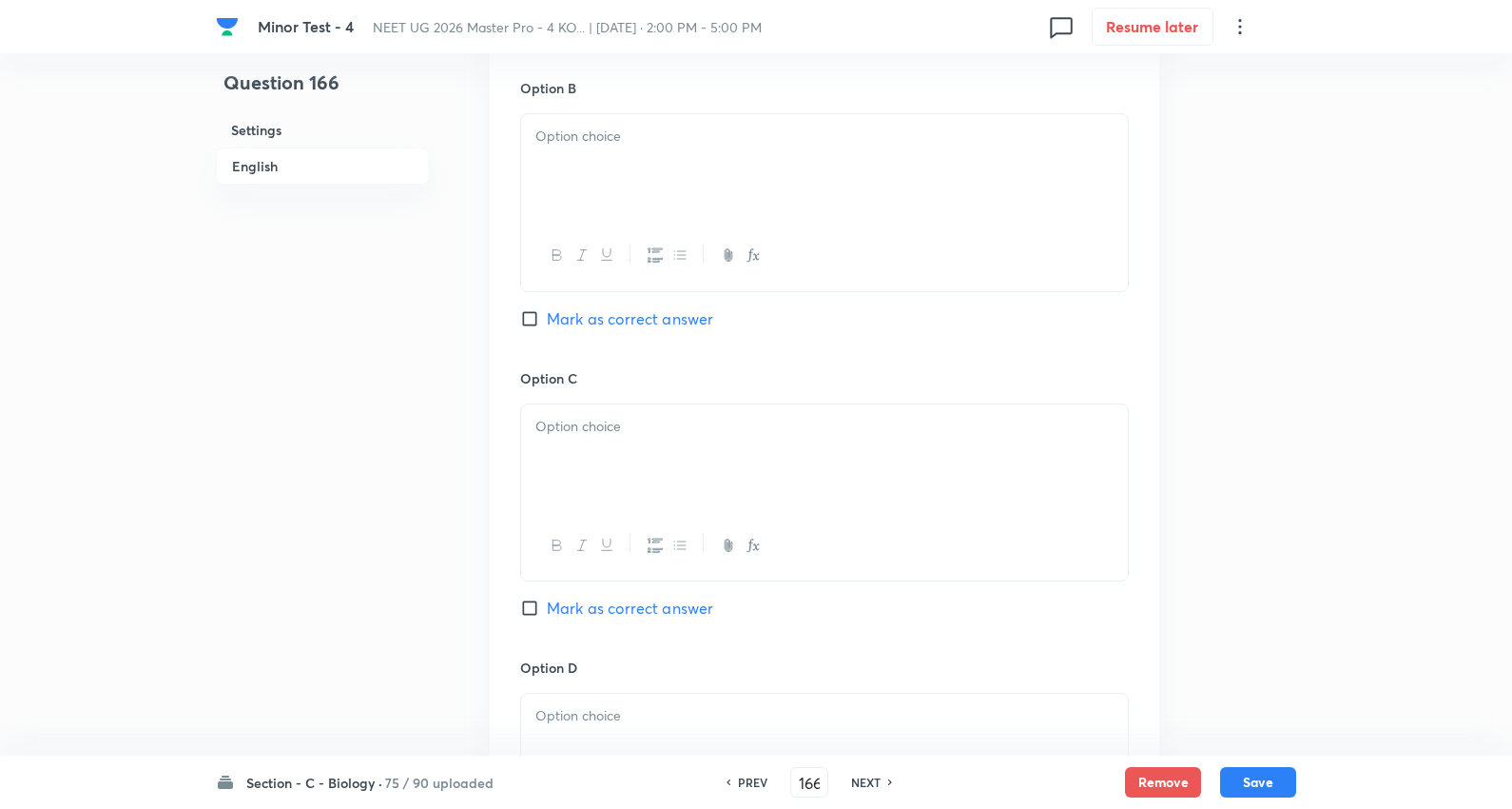
scroll to position [1268, 0]
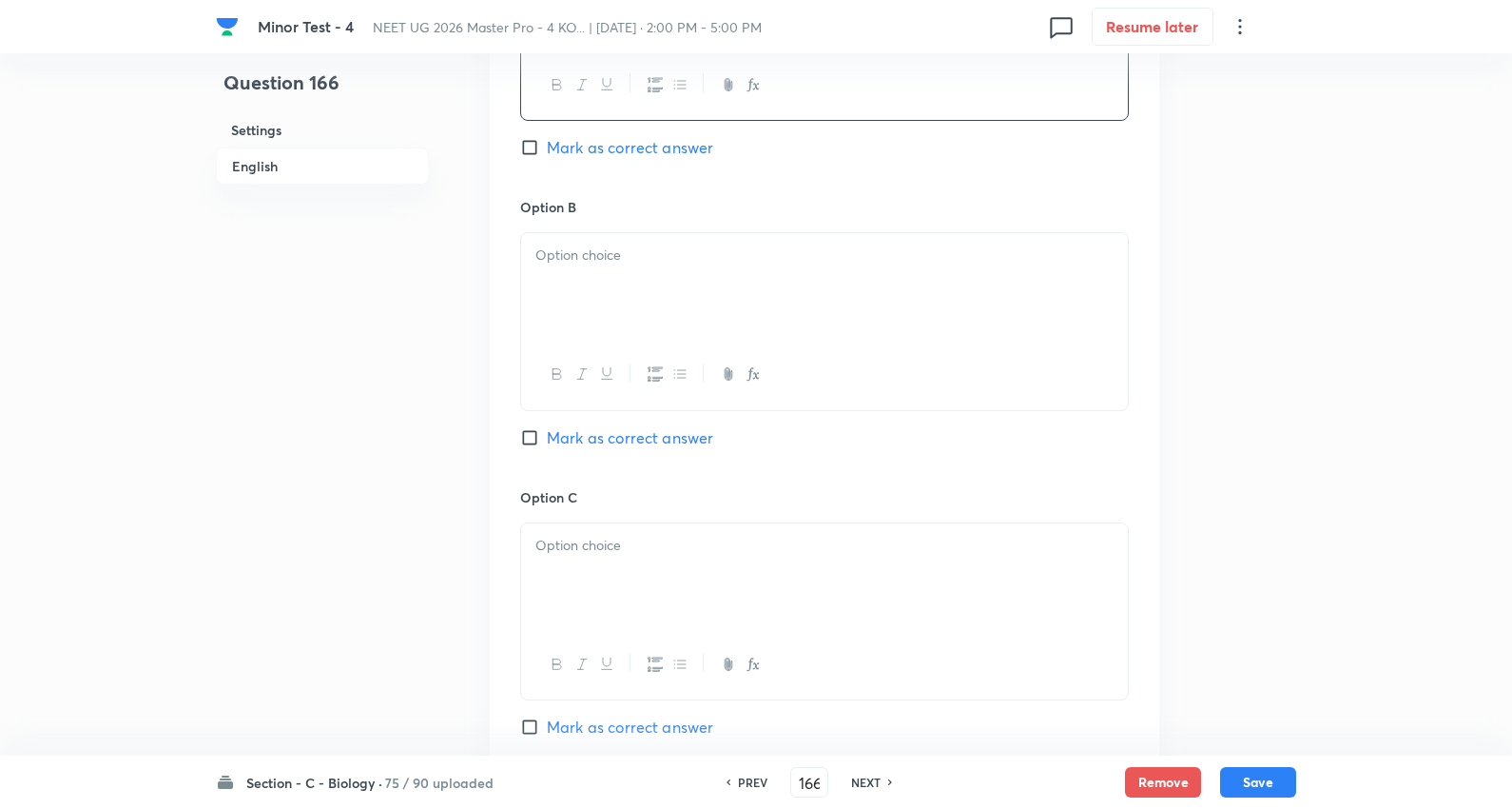
click at [606, 246] on div at bounding box center [825, 286] width 607 height 107
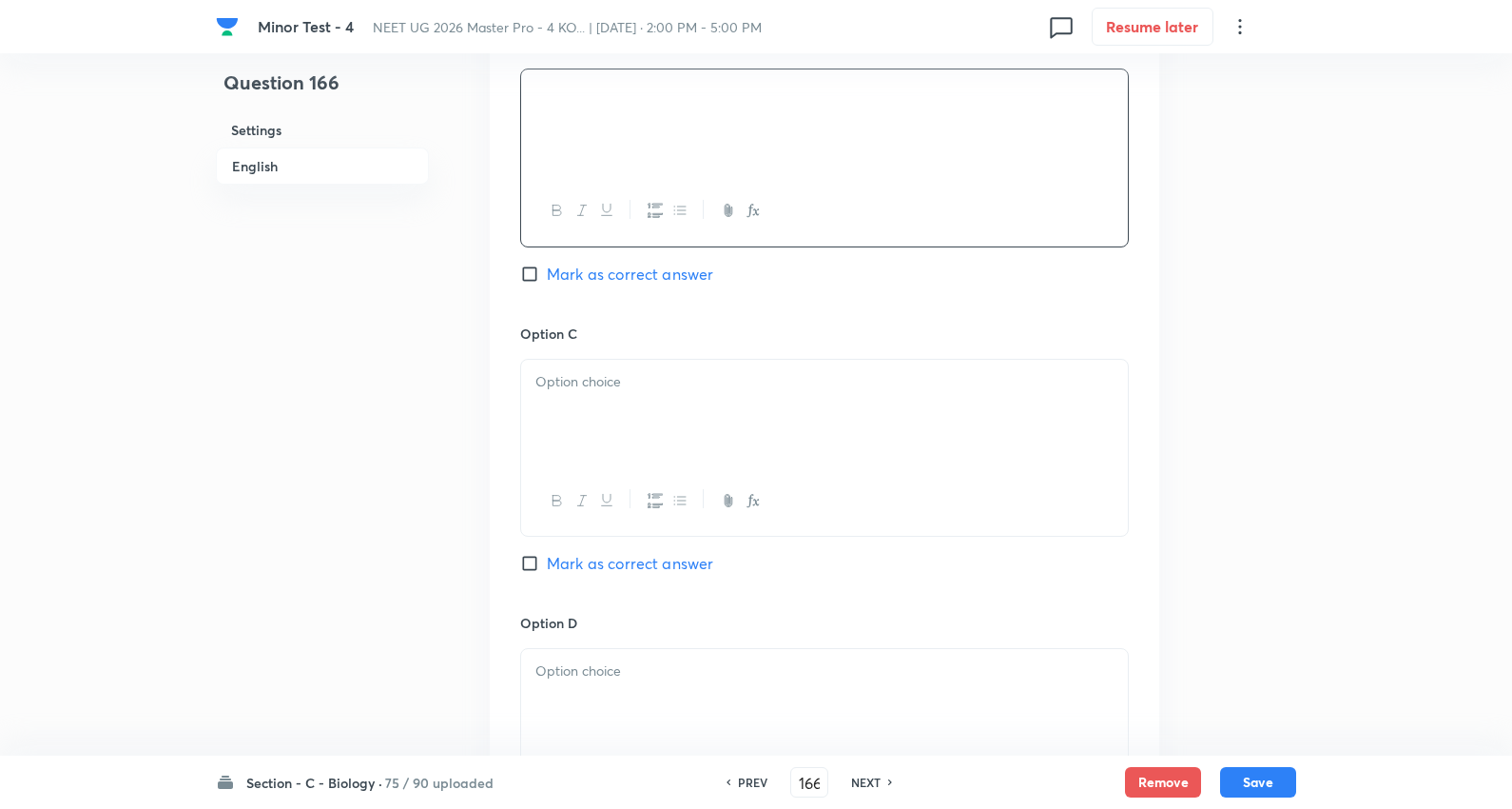
scroll to position [1479, 0]
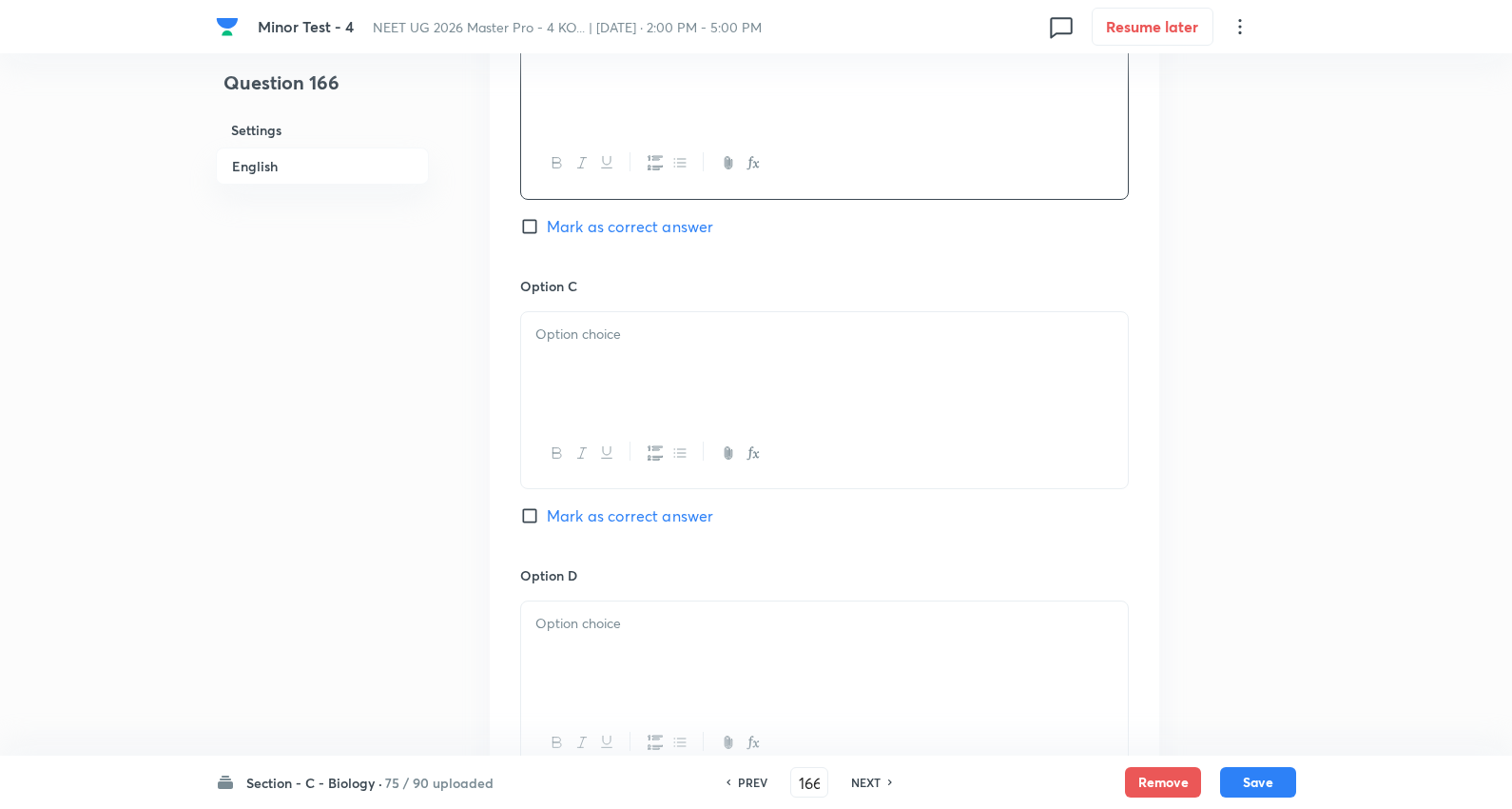
click at [601, 337] on div at bounding box center [825, 365] width 607 height 107
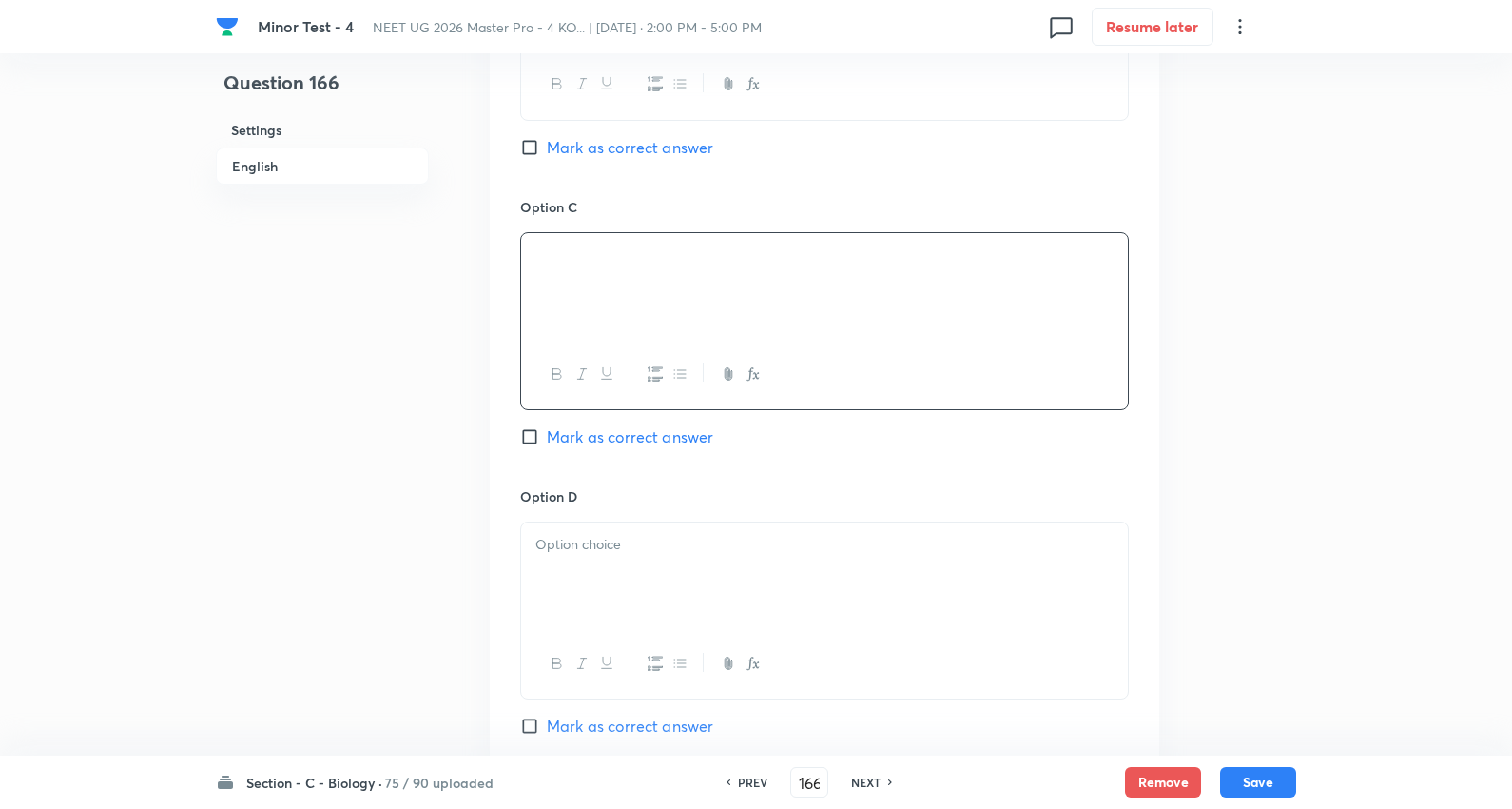
scroll to position [1690, 0]
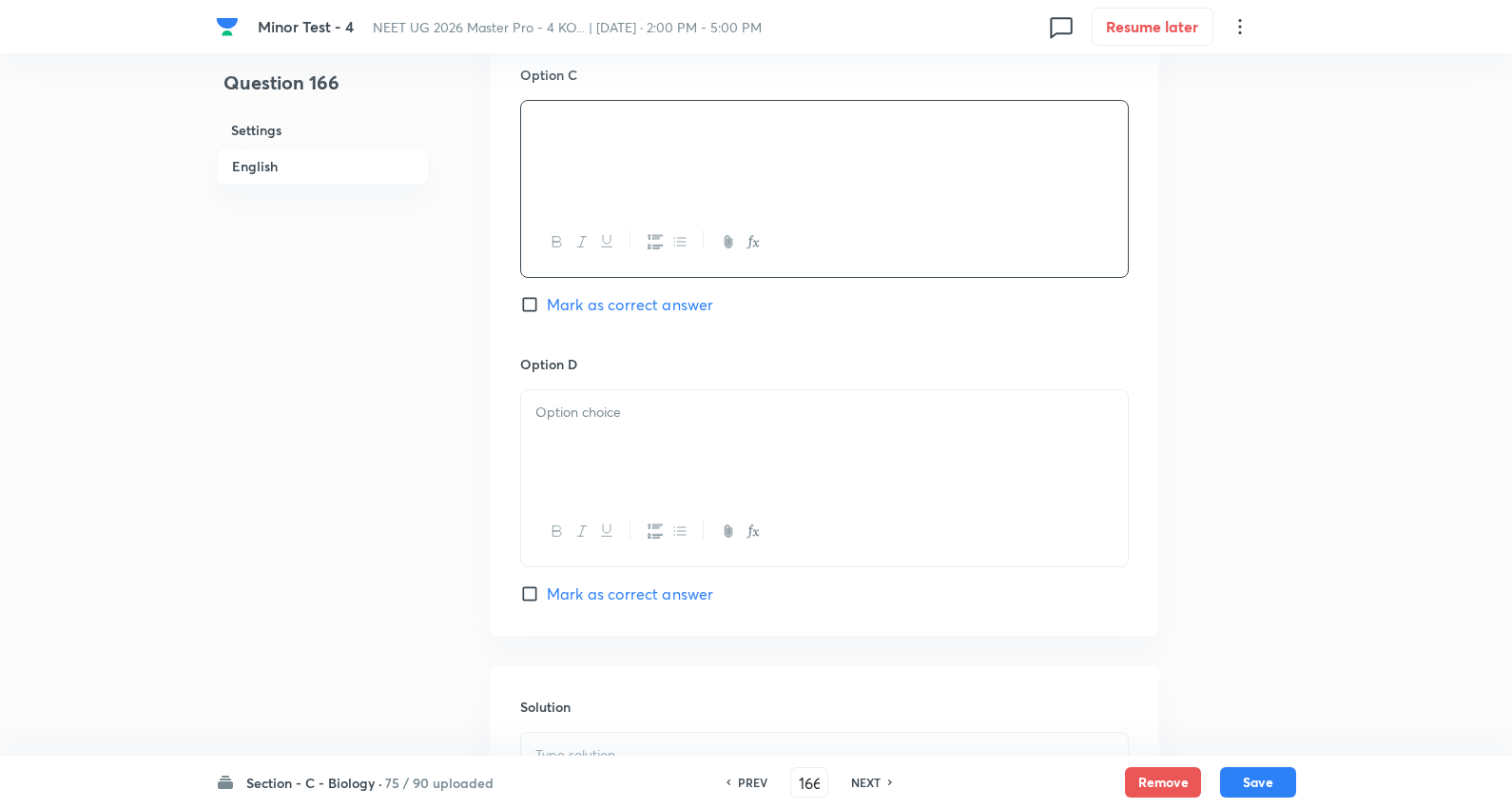
drag, startPoint x: 648, startPoint y: 411, endPoint x: 1101, endPoint y: 449, distance: 454.6
click at [648, 410] on div at bounding box center [825, 443] width 607 height 107
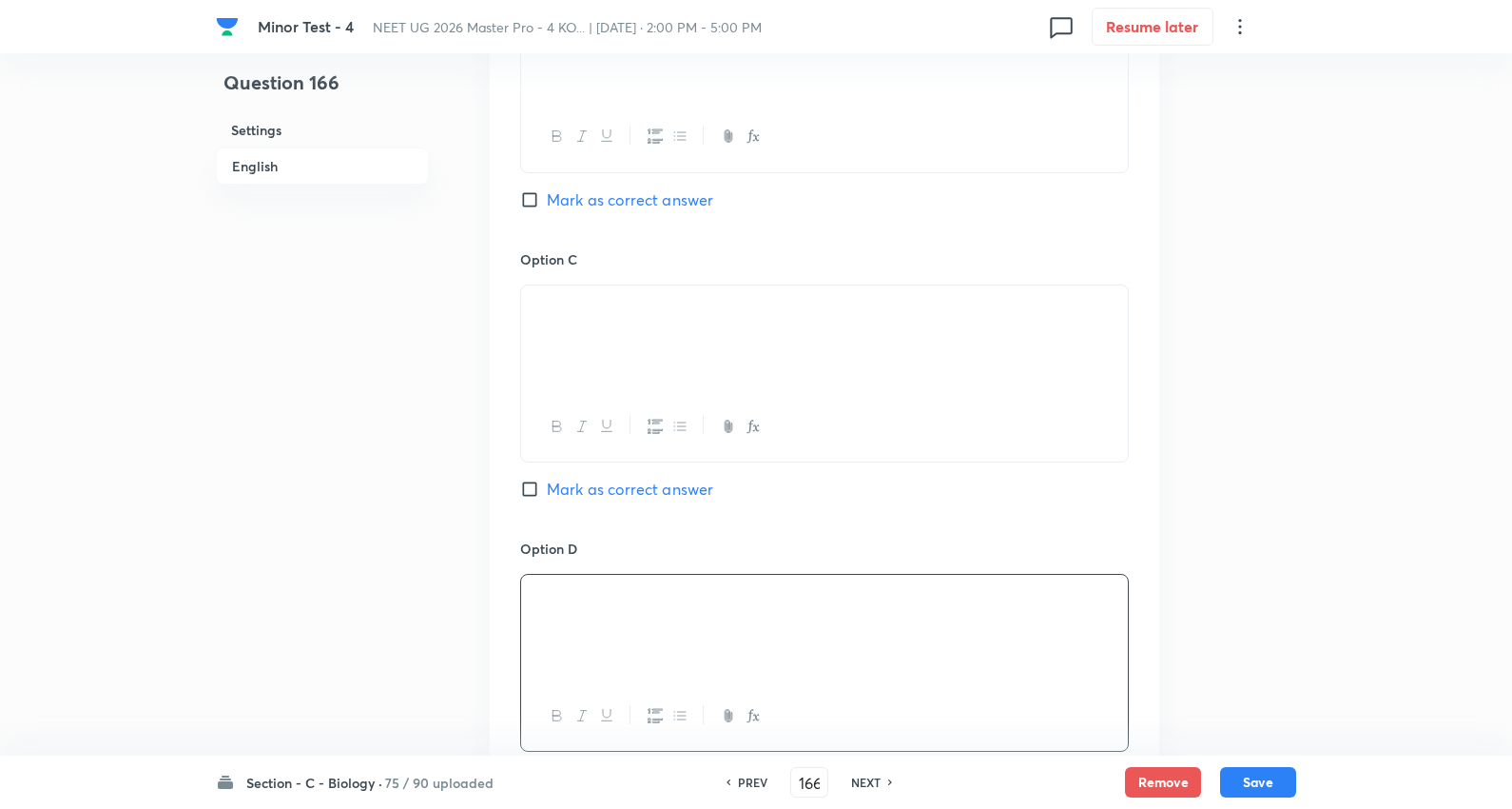
scroll to position [1444, 0]
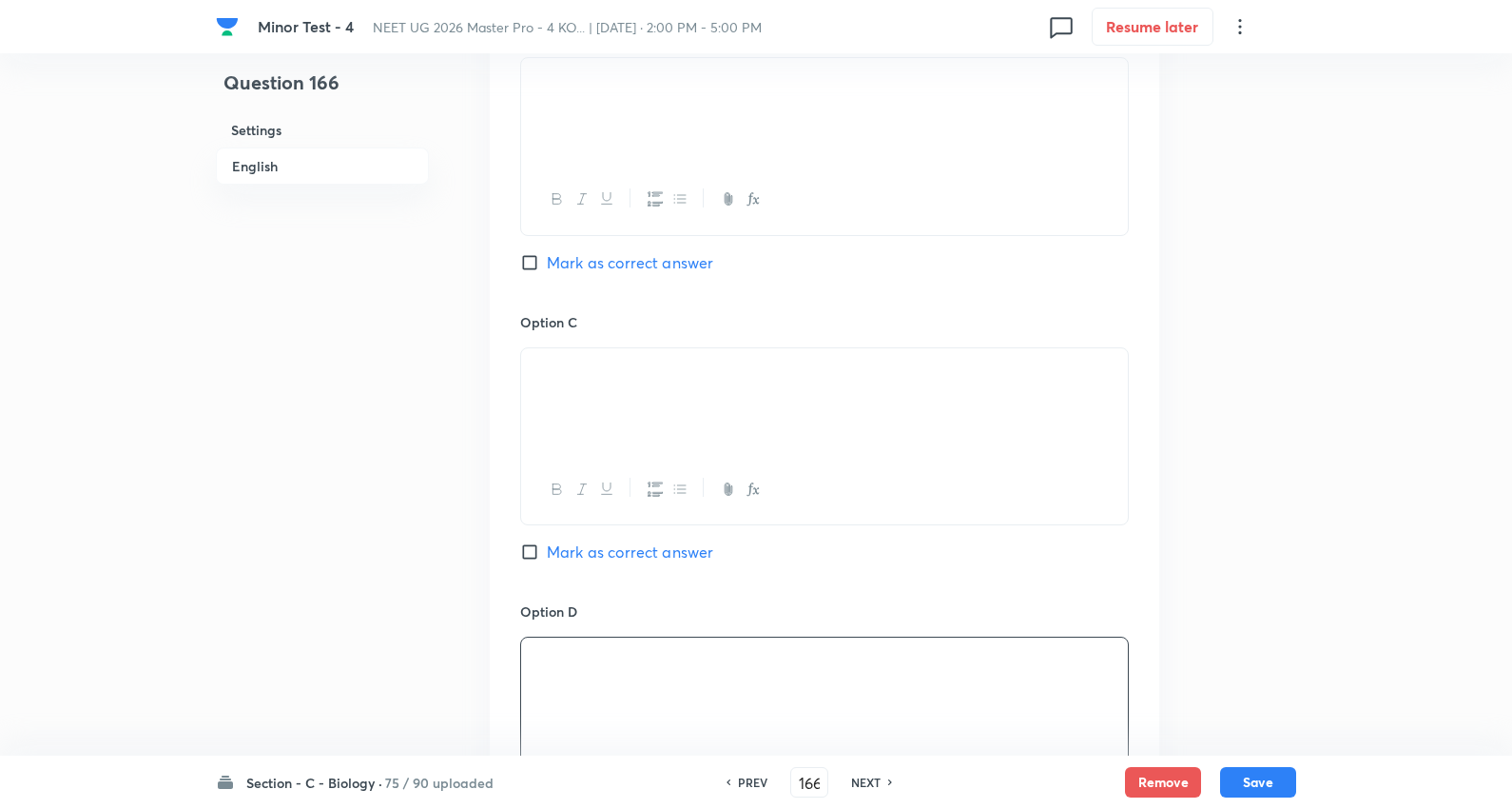
click at [651, 251] on span "Mark as correct answer" at bounding box center [631, 262] width 166 height 23
click at [547, 253] on input "Mark as correct answer" at bounding box center [533, 262] width 26 height 19
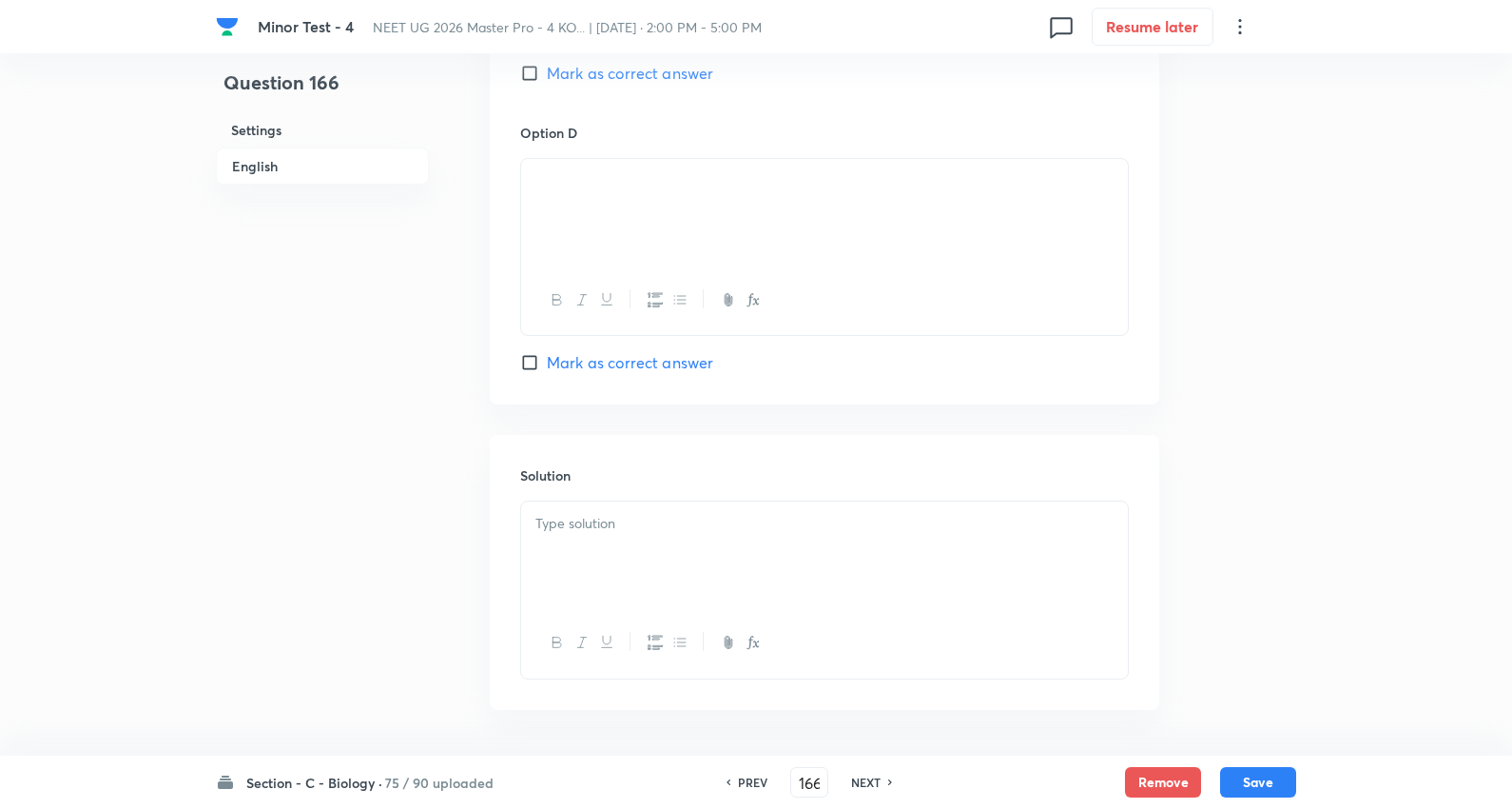
scroll to position [1973, 0]
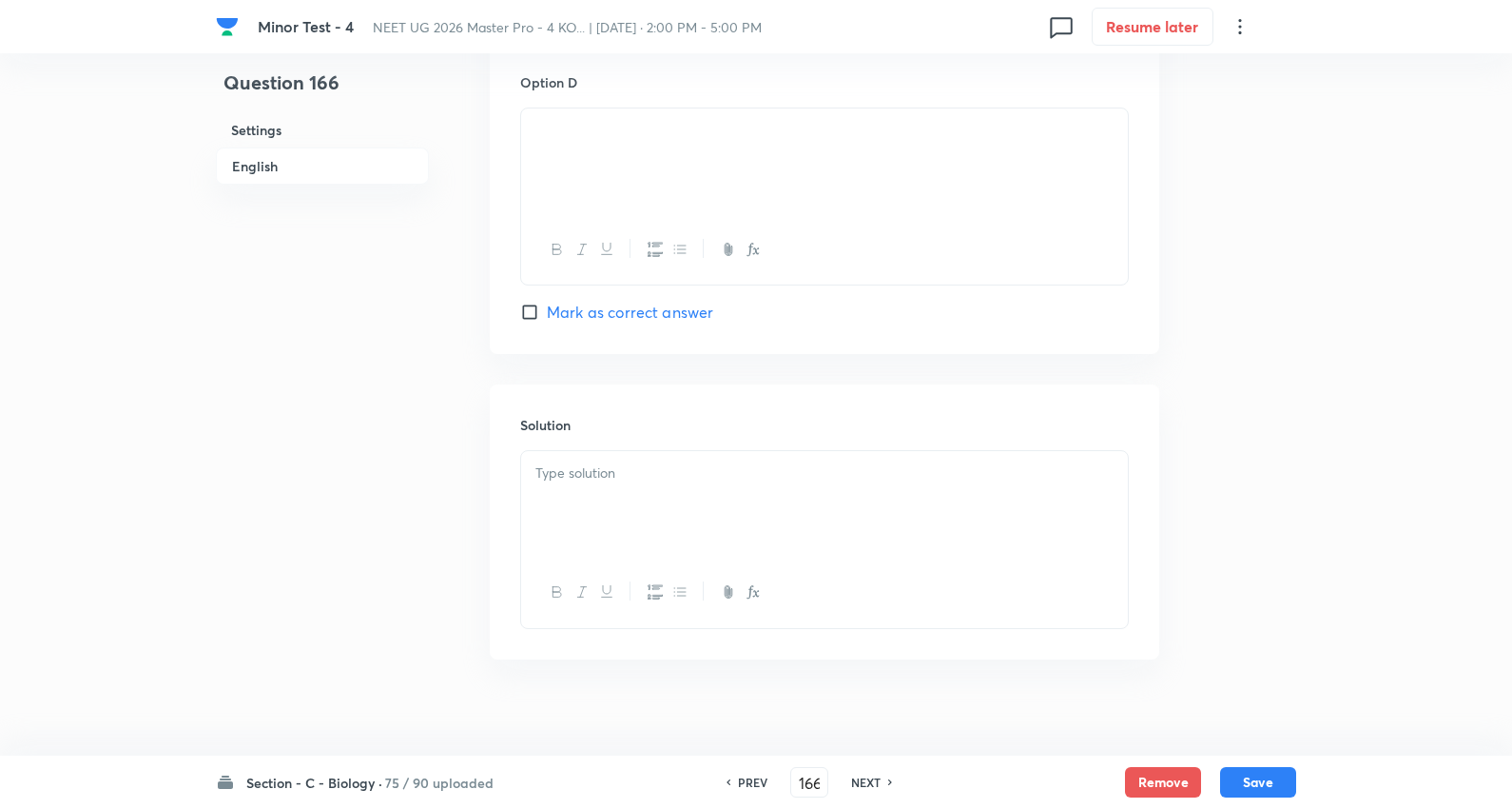
drag, startPoint x: 638, startPoint y: 483, endPoint x: 643, endPoint y: 460, distance: 23.5
click at [638, 482] on div at bounding box center [825, 503] width 607 height 107
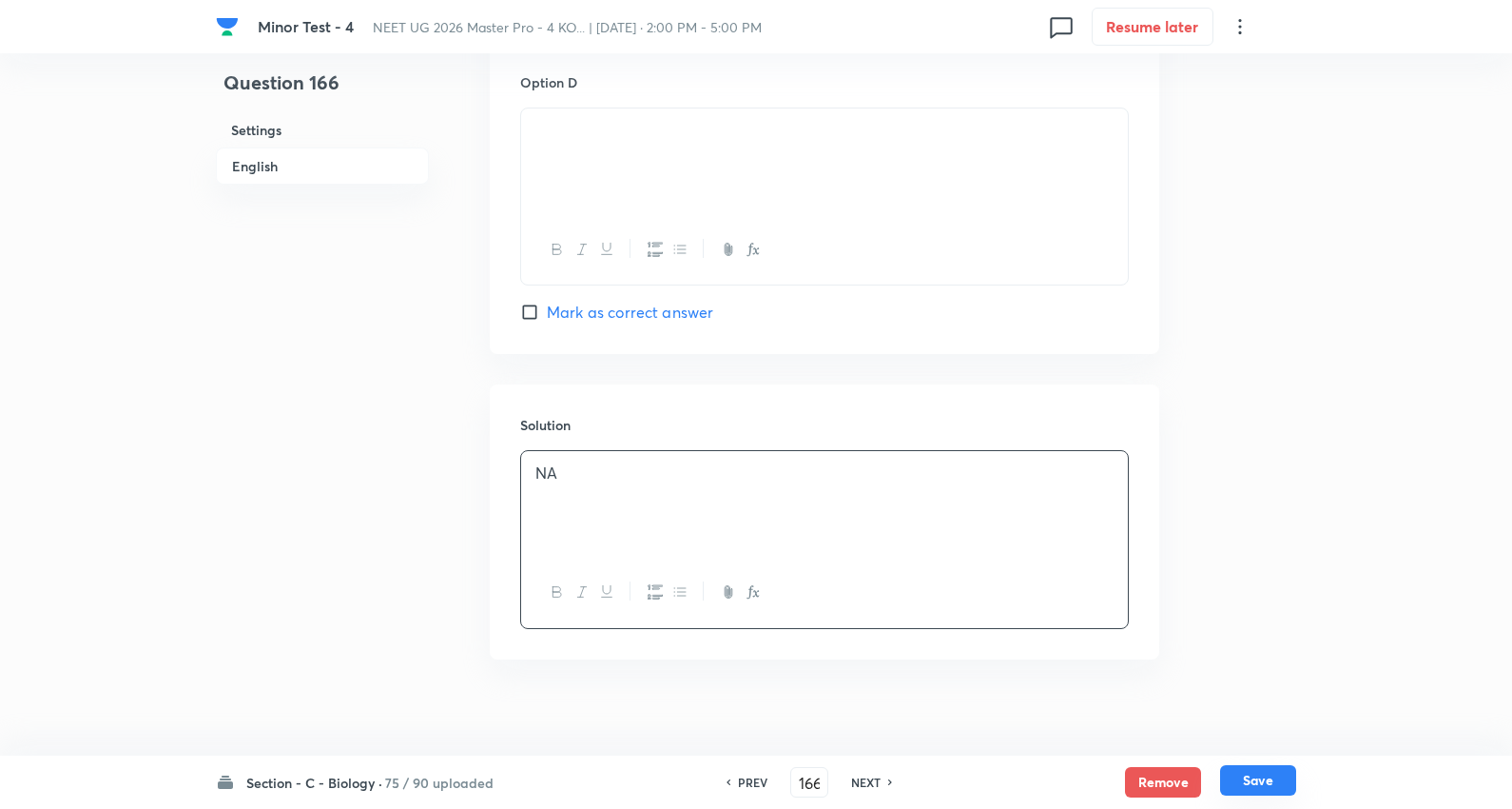
click at [1240, 785] on button "Save" at bounding box center [1258, 780] width 76 height 30
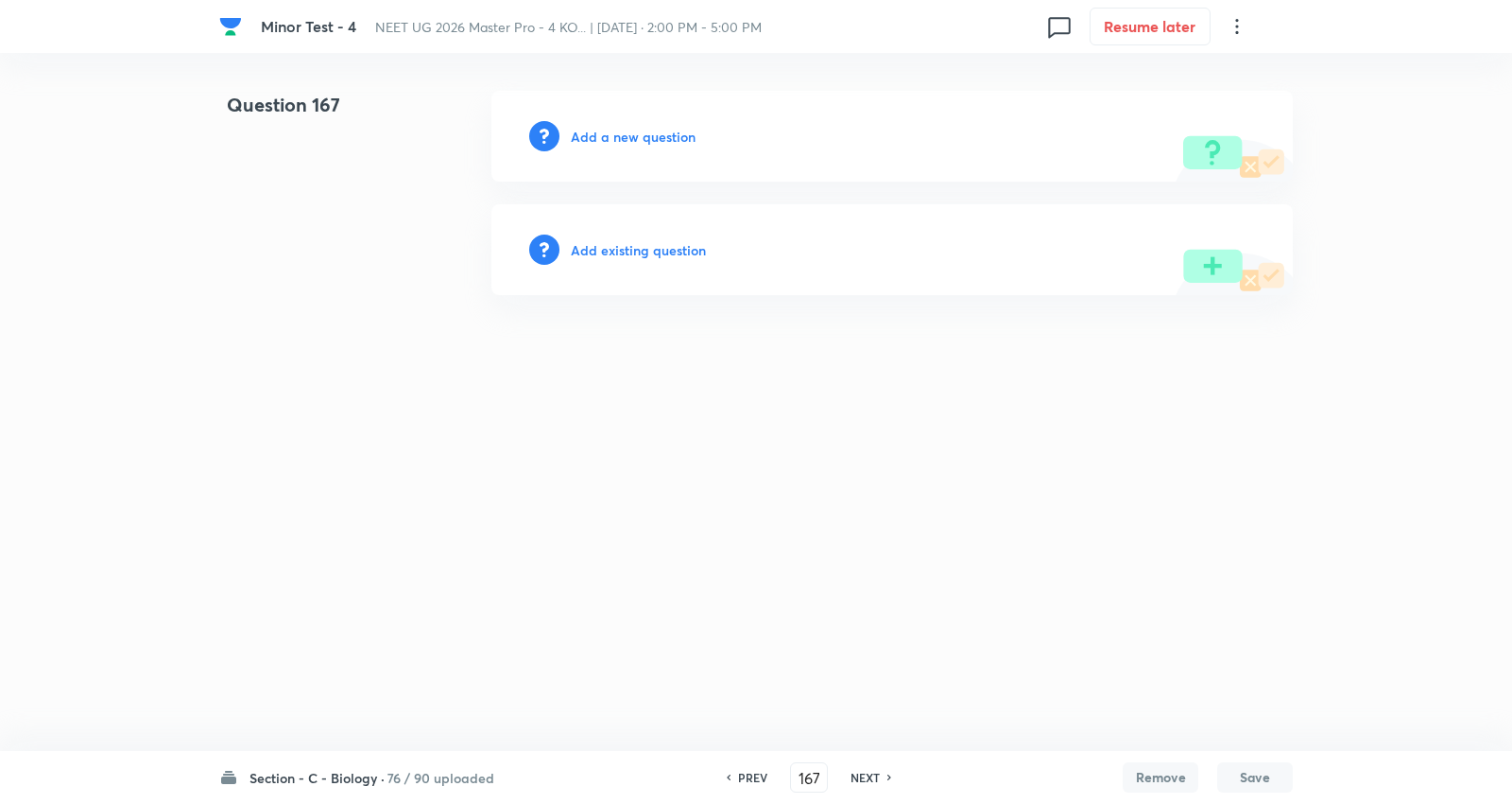
click at [663, 125] on div "Add a new question" at bounding box center [892, 135] width 802 height 91
click at [659, 130] on h6 "Add a new question" at bounding box center [633, 136] width 125 height 19
click at [659, 130] on h6 "Choose a question type" at bounding box center [644, 136] width 146 height 19
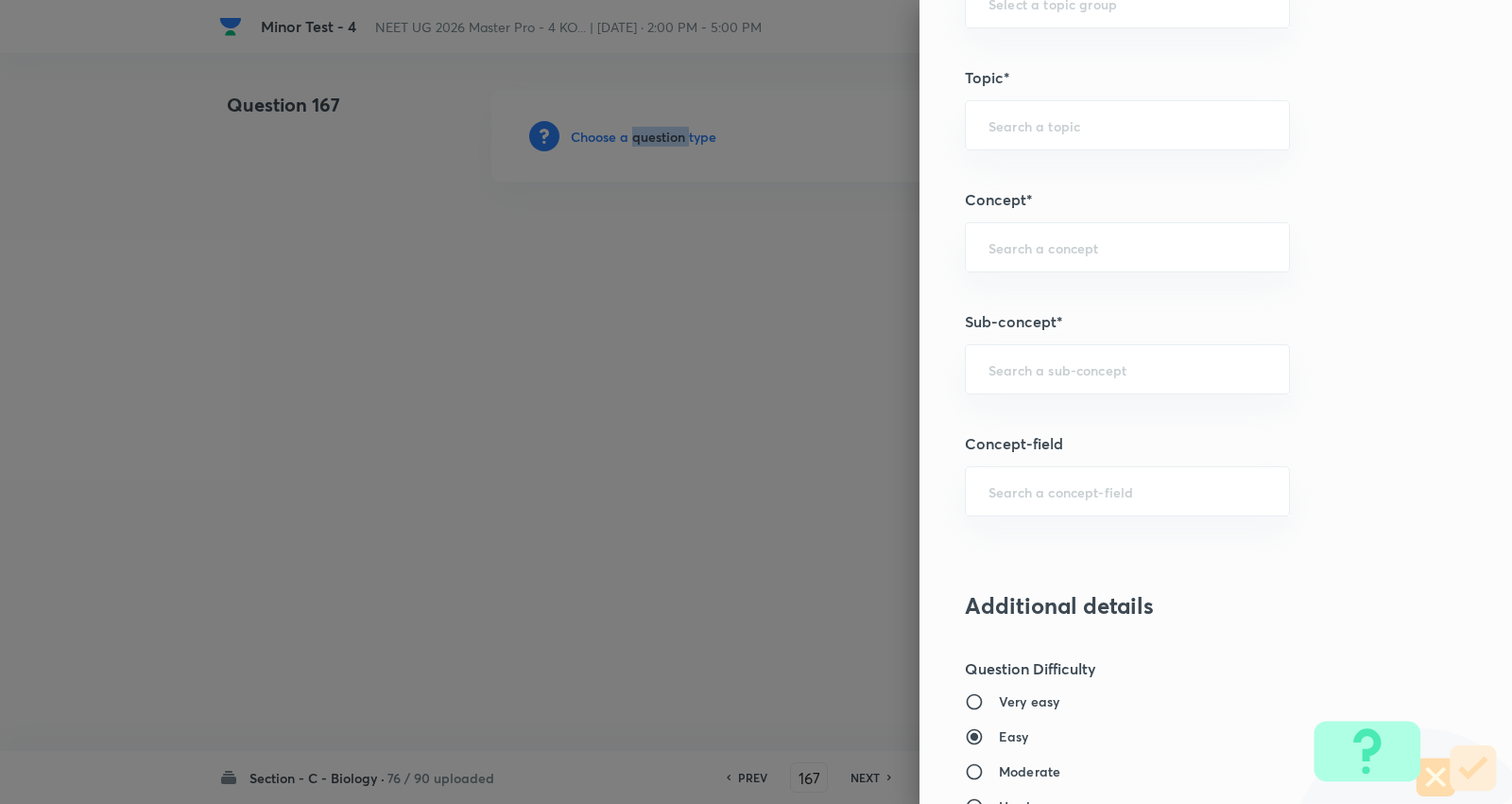
scroll to position [1155, 0]
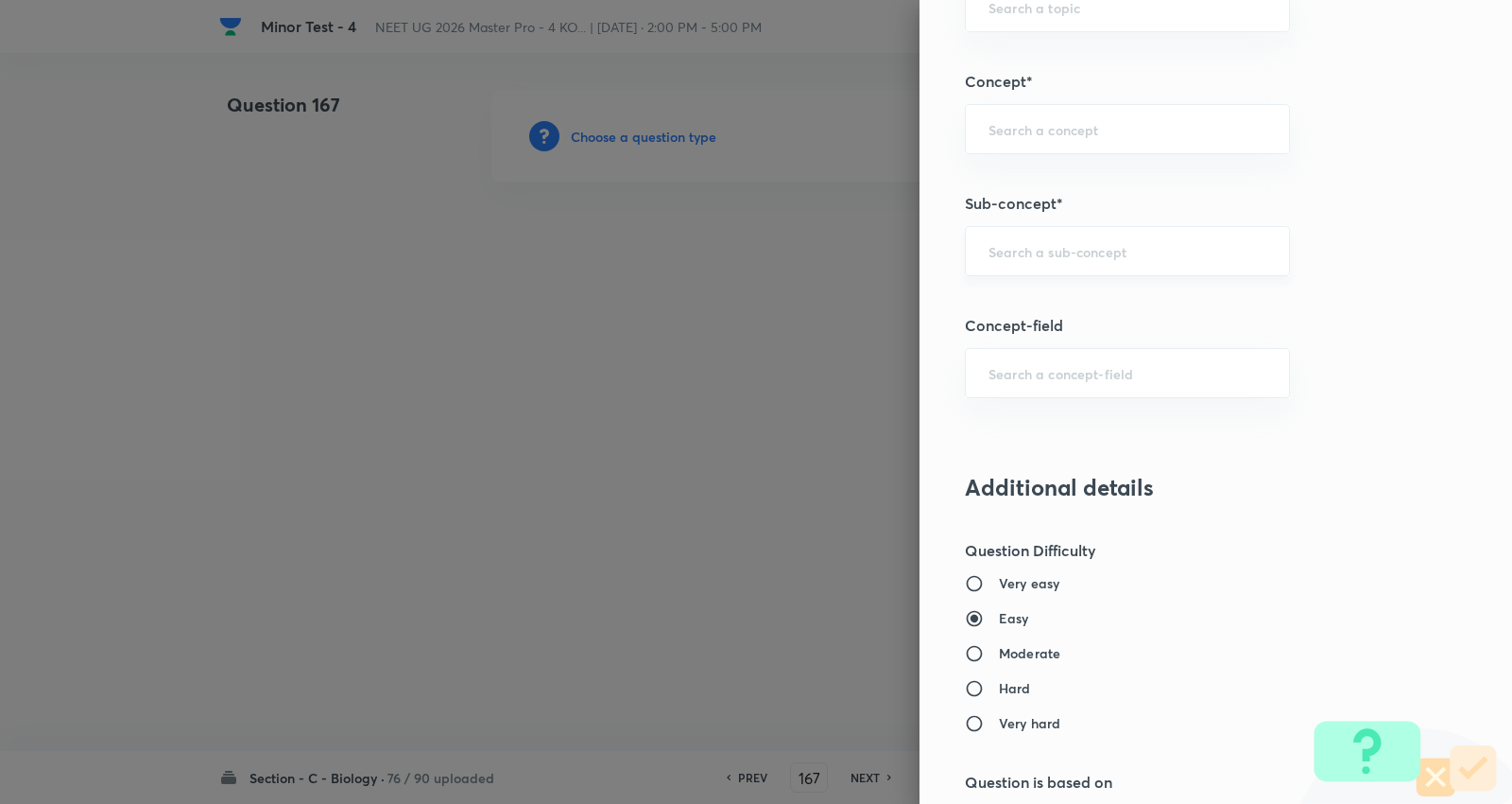
click at [1064, 246] on input "text" at bounding box center [1128, 251] width 278 height 18
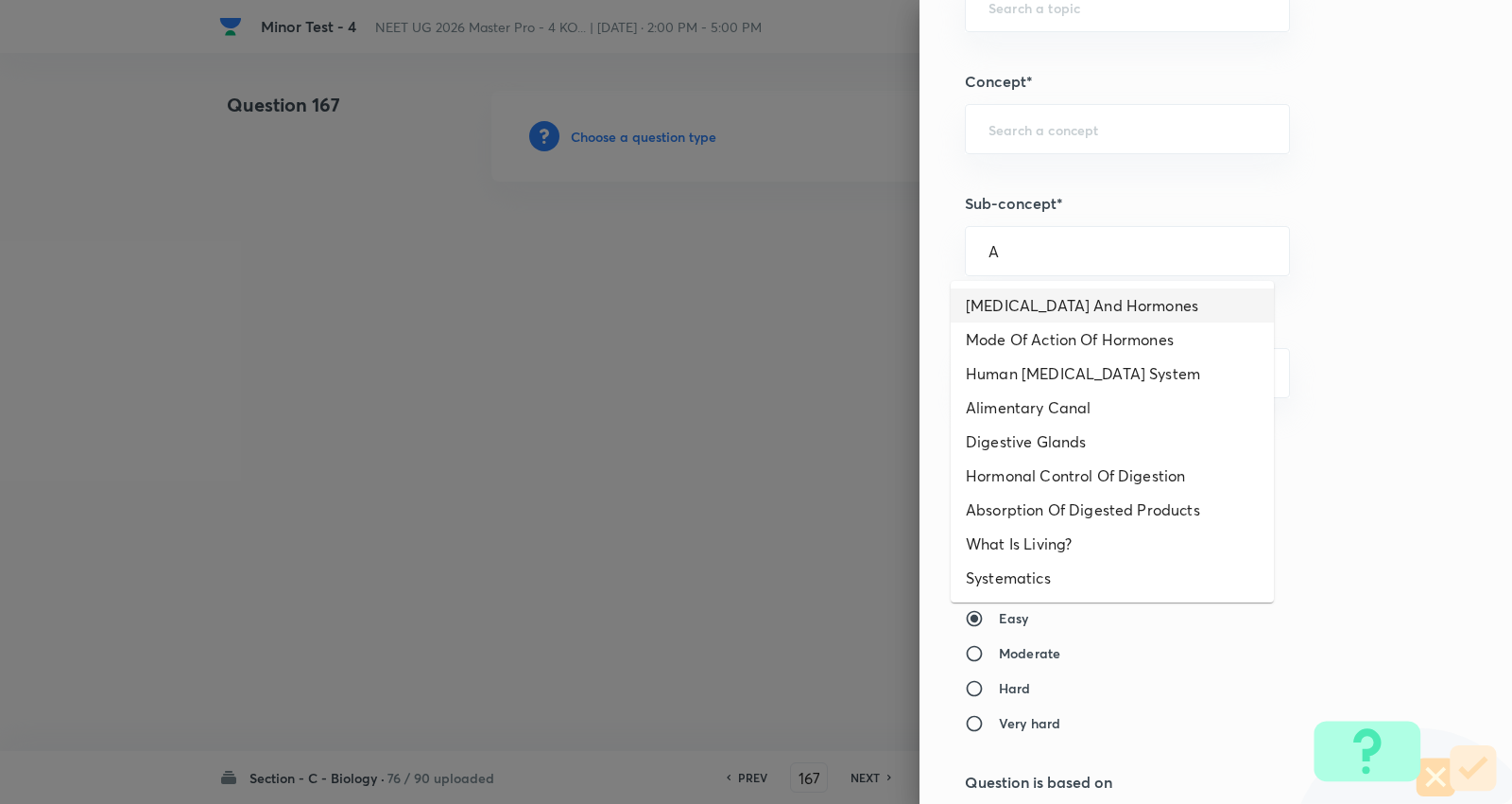
click at [1016, 309] on li "Endocrine Glands And Hormones" at bounding box center [1112, 305] width 323 height 34
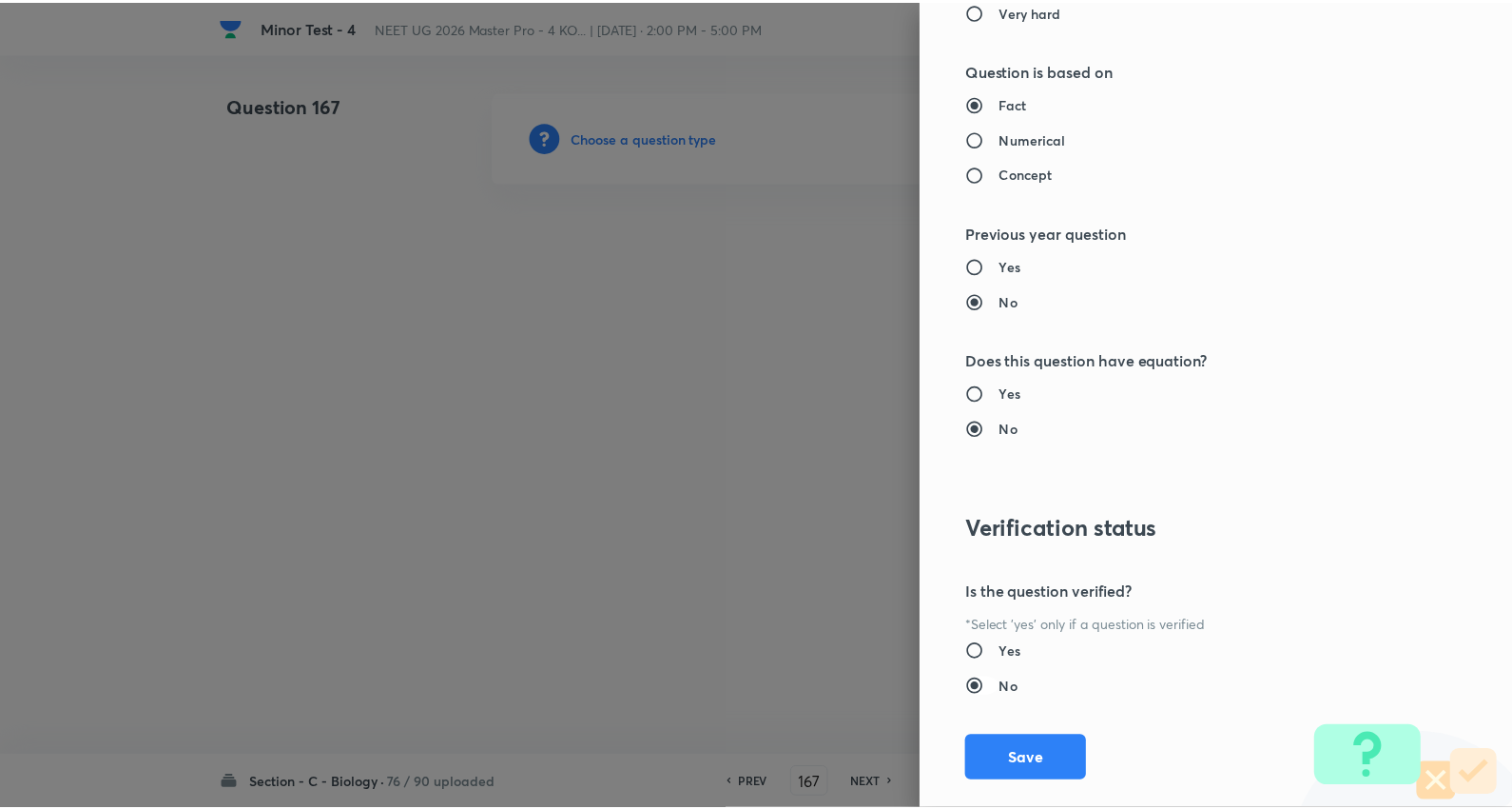
scroll to position [1913, 0]
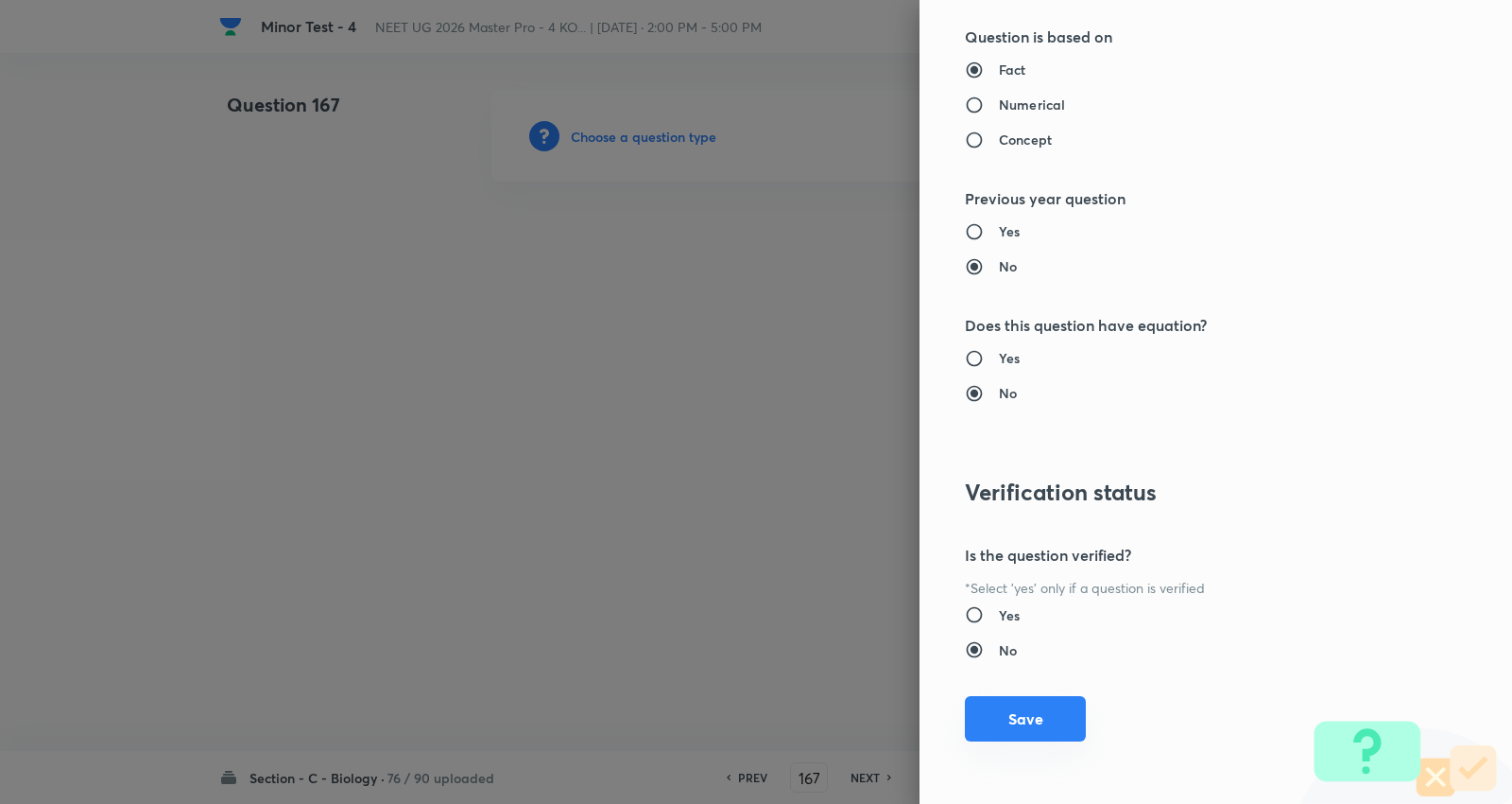
click at [1021, 714] on button "Save" at bounding box center [1026, 718] width 121 height 46
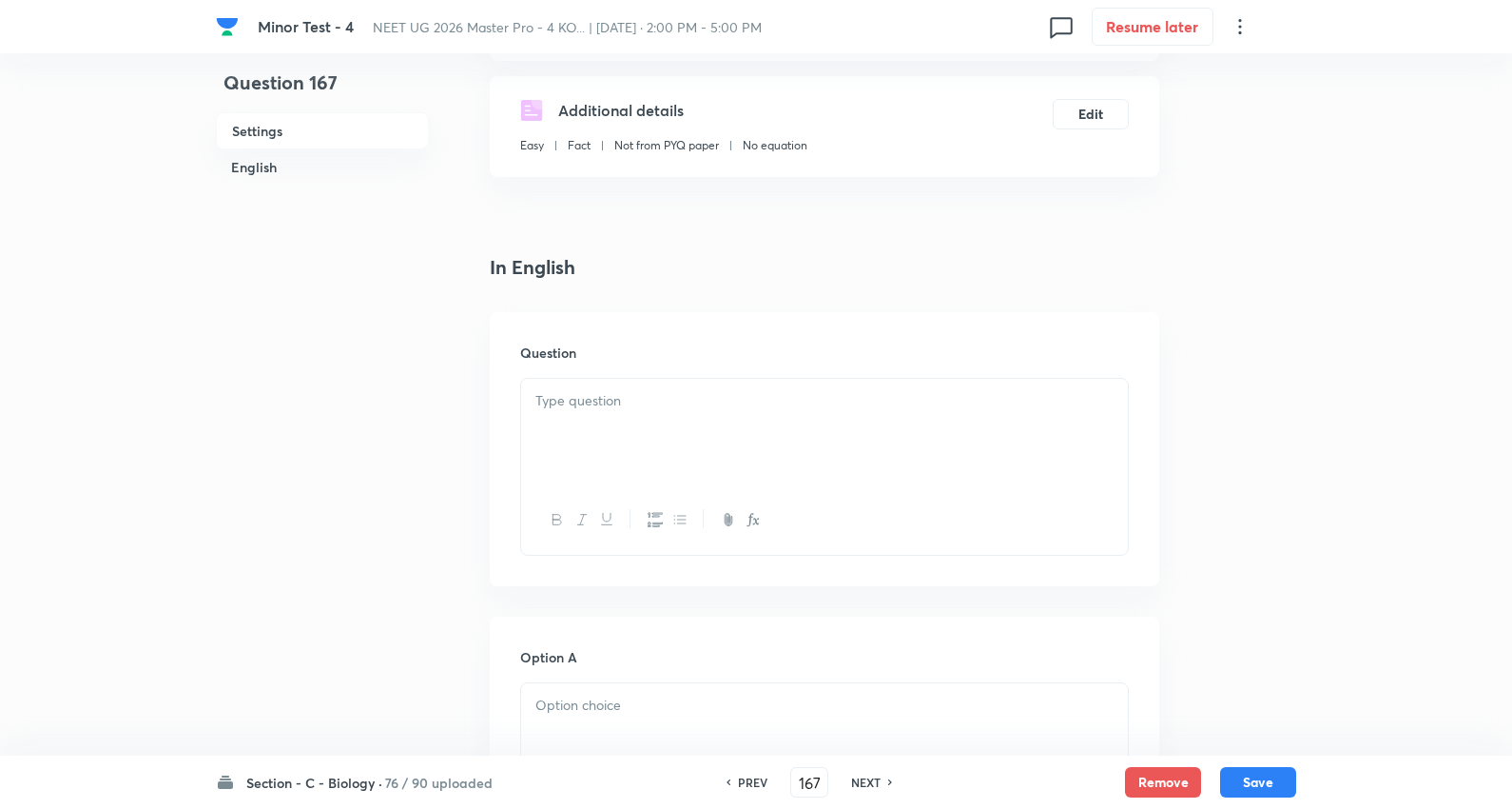
scroll to position [422, 0]
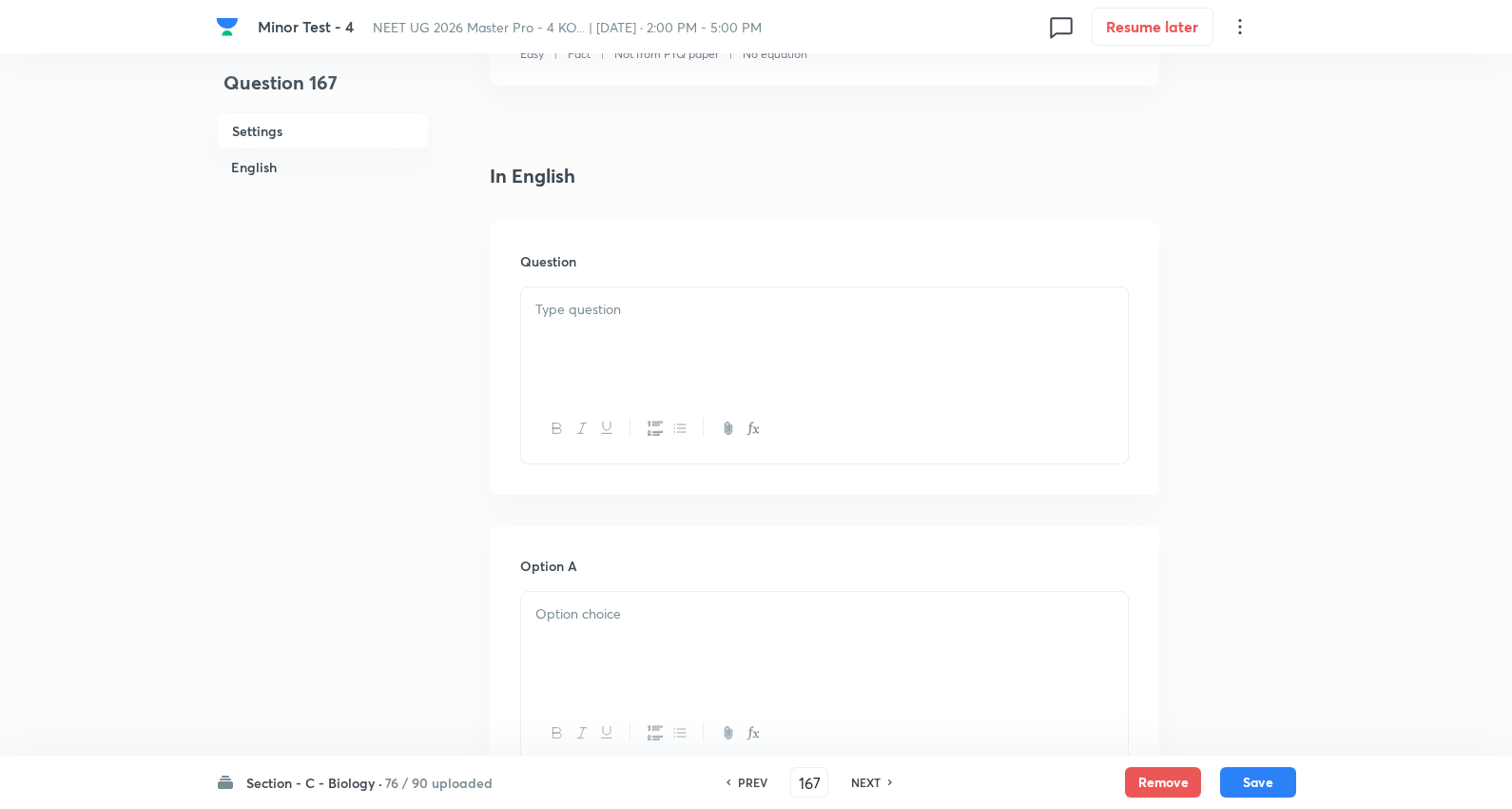
click at [630, 318] on p at bounding box center [825, 309] width 579 height 22
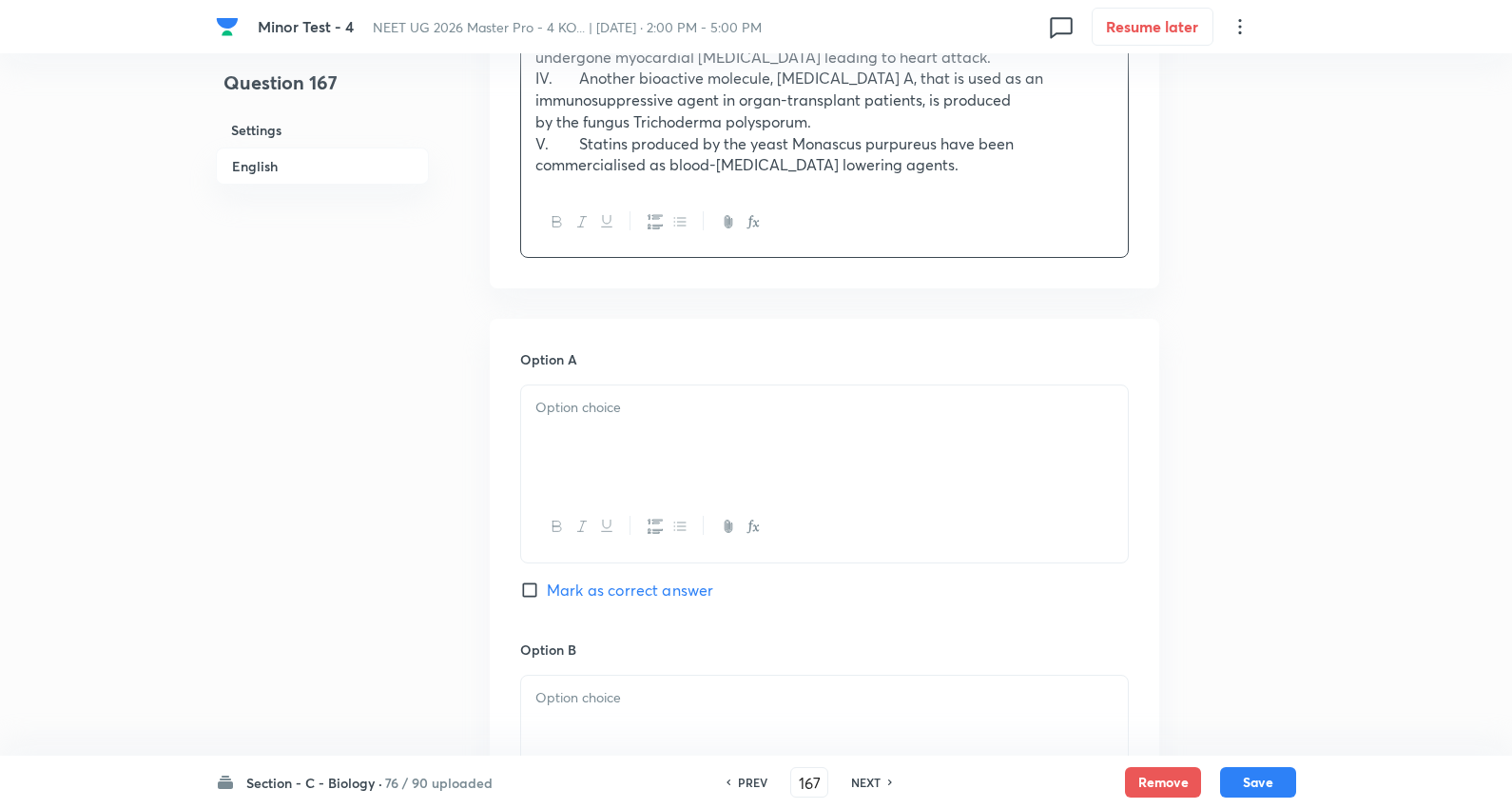
scroll to position [951, 0]
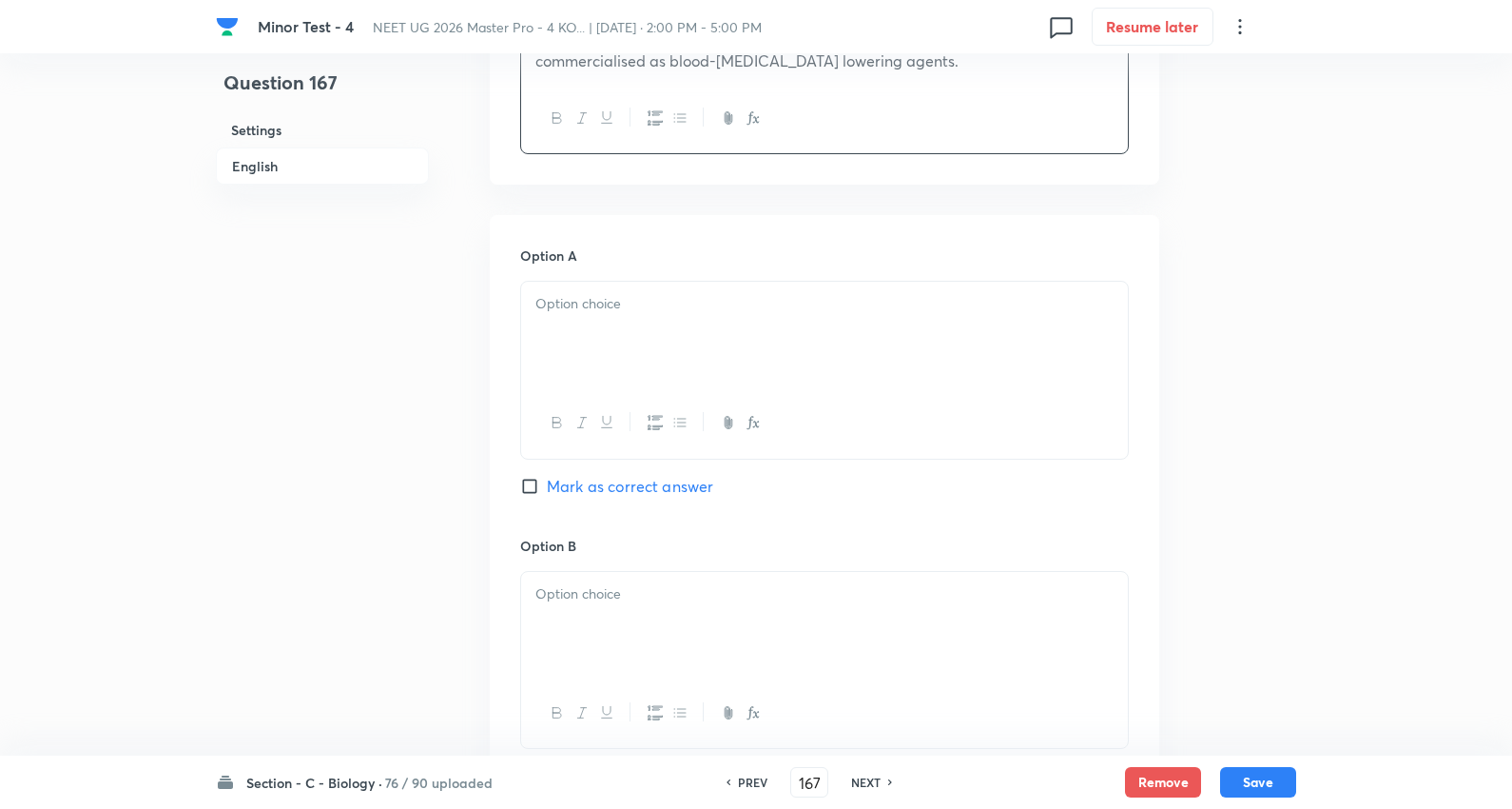
click at [609, 296] on p at bounding box center [825, 304] width 579 height 22
drag, startPoint x: 582, startPoint y: 363, endPoint x: 495, endPoint y: 345, distance: 88.8
click at [683, 429] on div "5 4 2 3" at bounding box center [825, 371] width 609 height 181
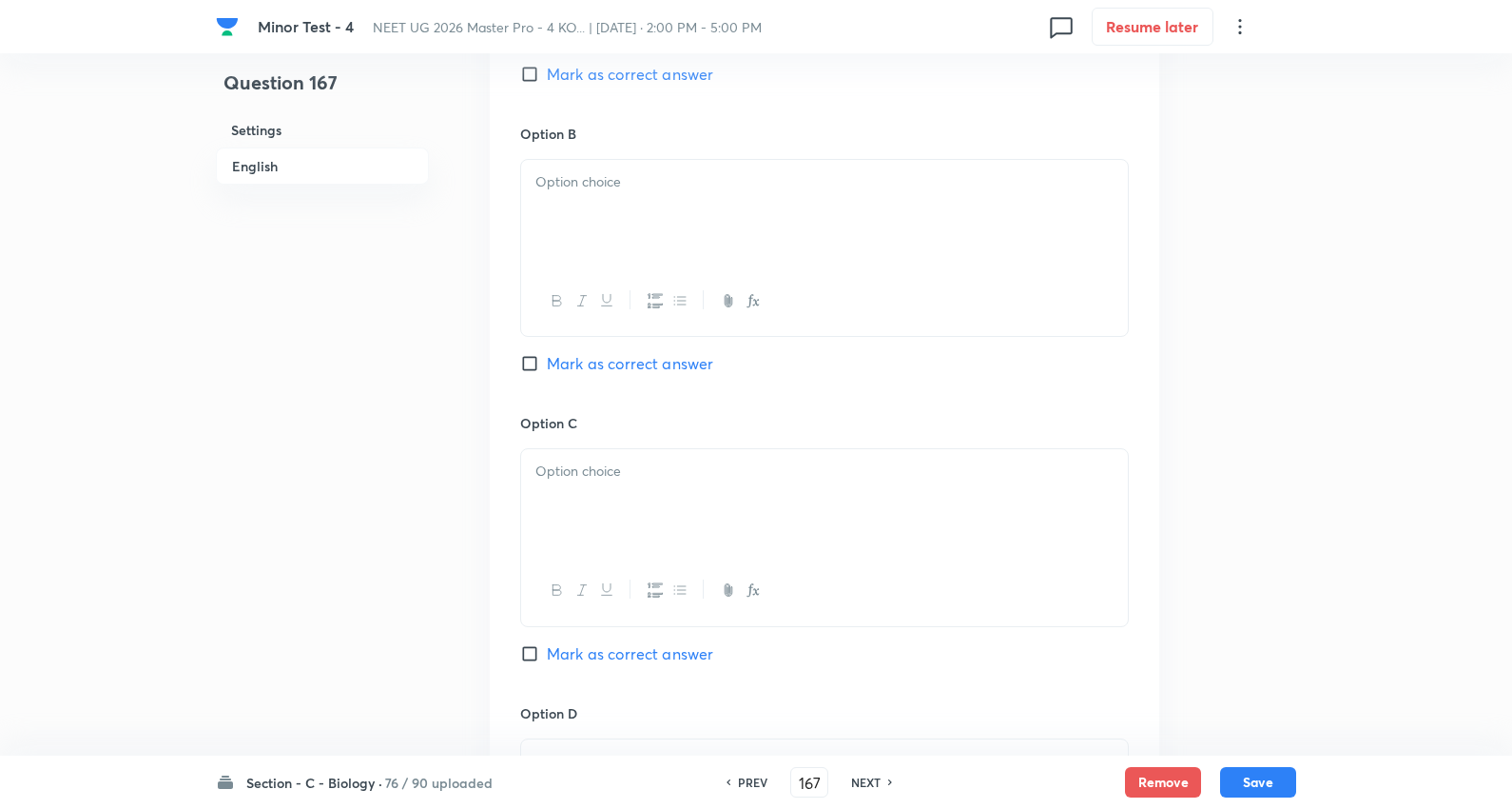
scroll to position [1374, 0]
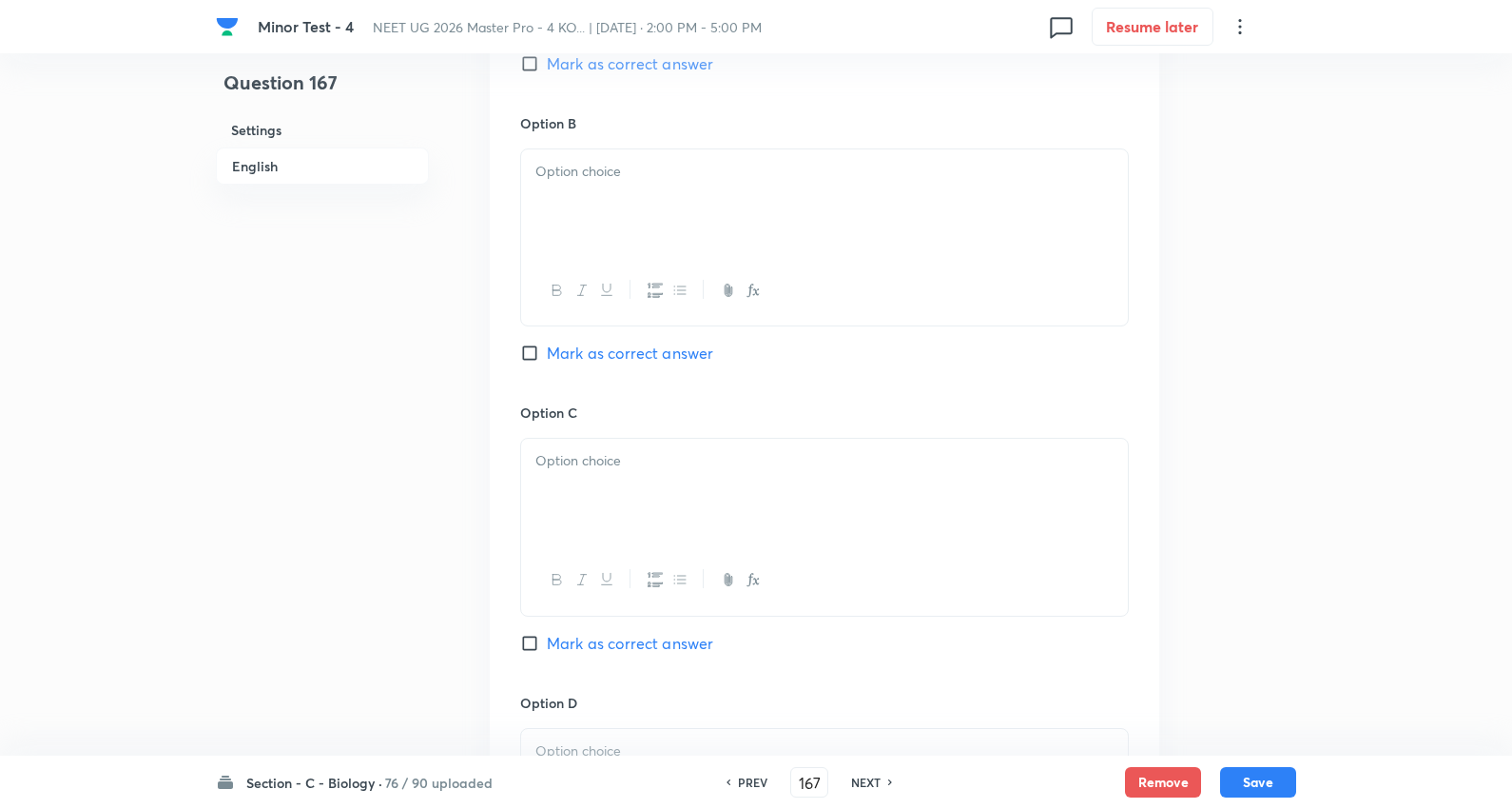
click at [601, 197] on div at bounding box center [825, 203] width 607 height 107
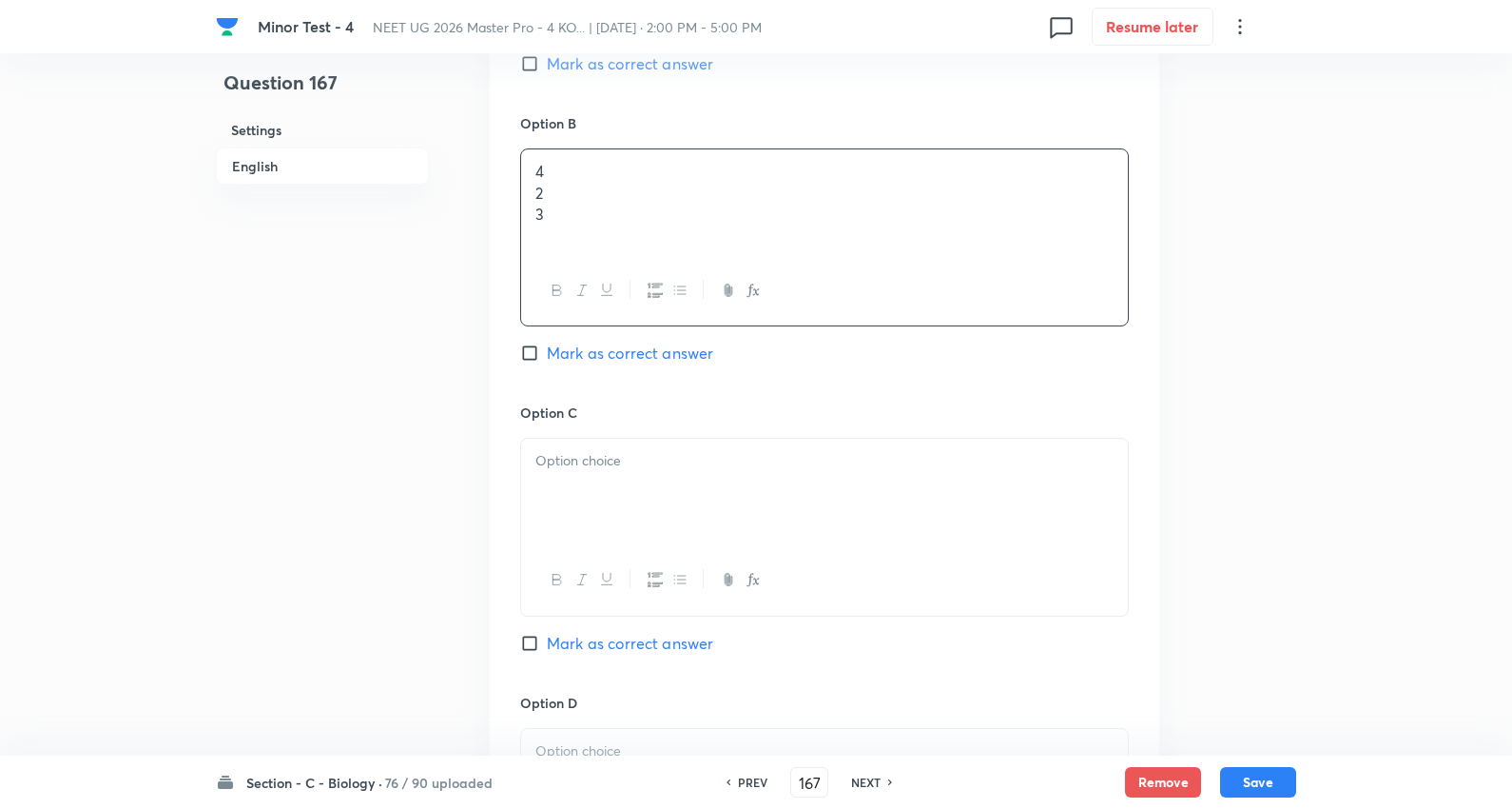
drag, startPoint x: 535, startPoint y: 192, endPoint x: 682, endPoint y: 254, distance: 159.5
click at [682, 254] on div "4 2 3" at bounding box center [825, 203] width 607 height 107
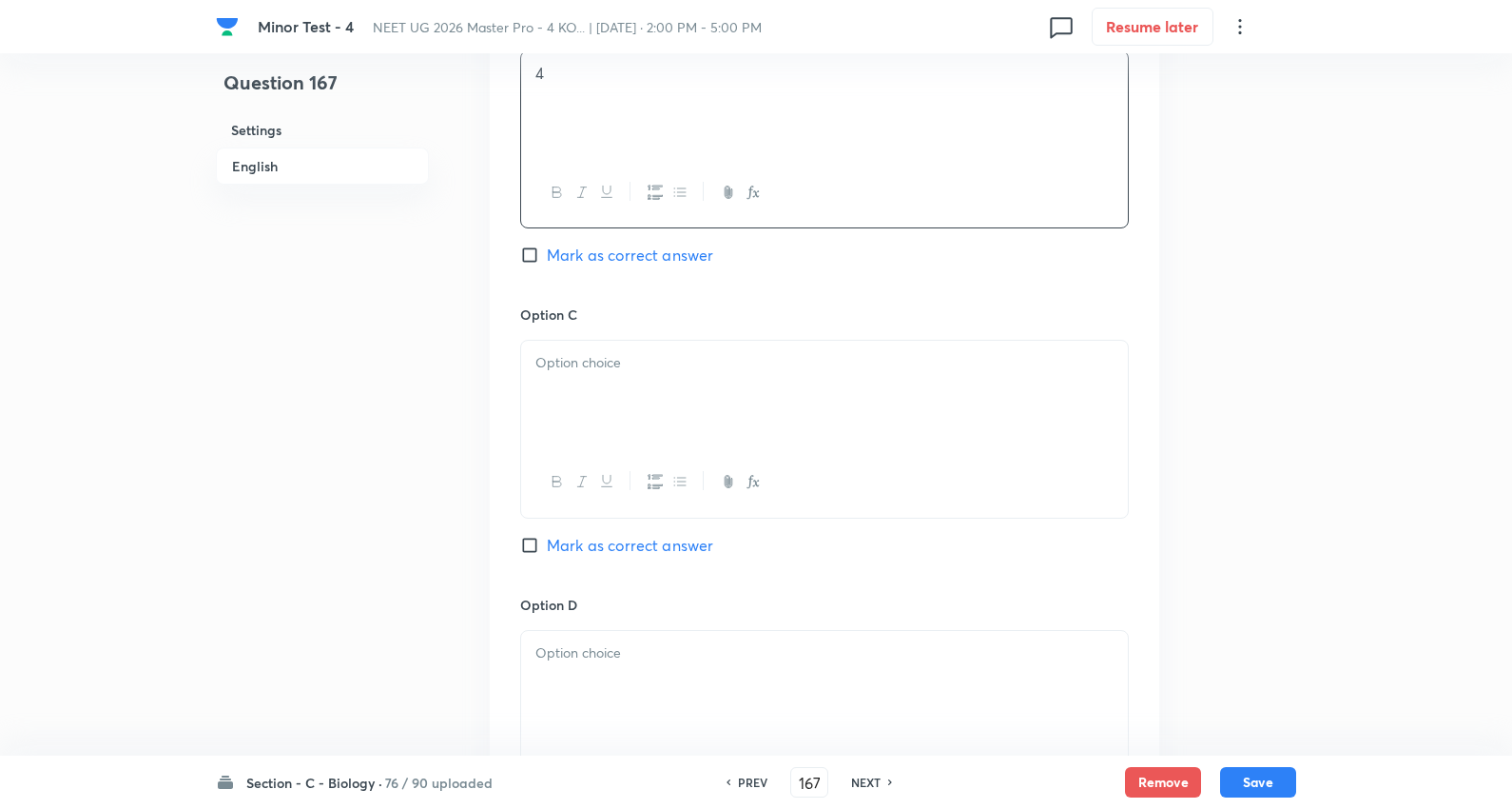
scroll to position [1479, 0]
click at [607, 321] on div "Option C Mark as correct answer" at bounding box center [825, 441] width 609 height 289
click at [573, 372] on div at bounding box center [825, 386] width 607 height 107
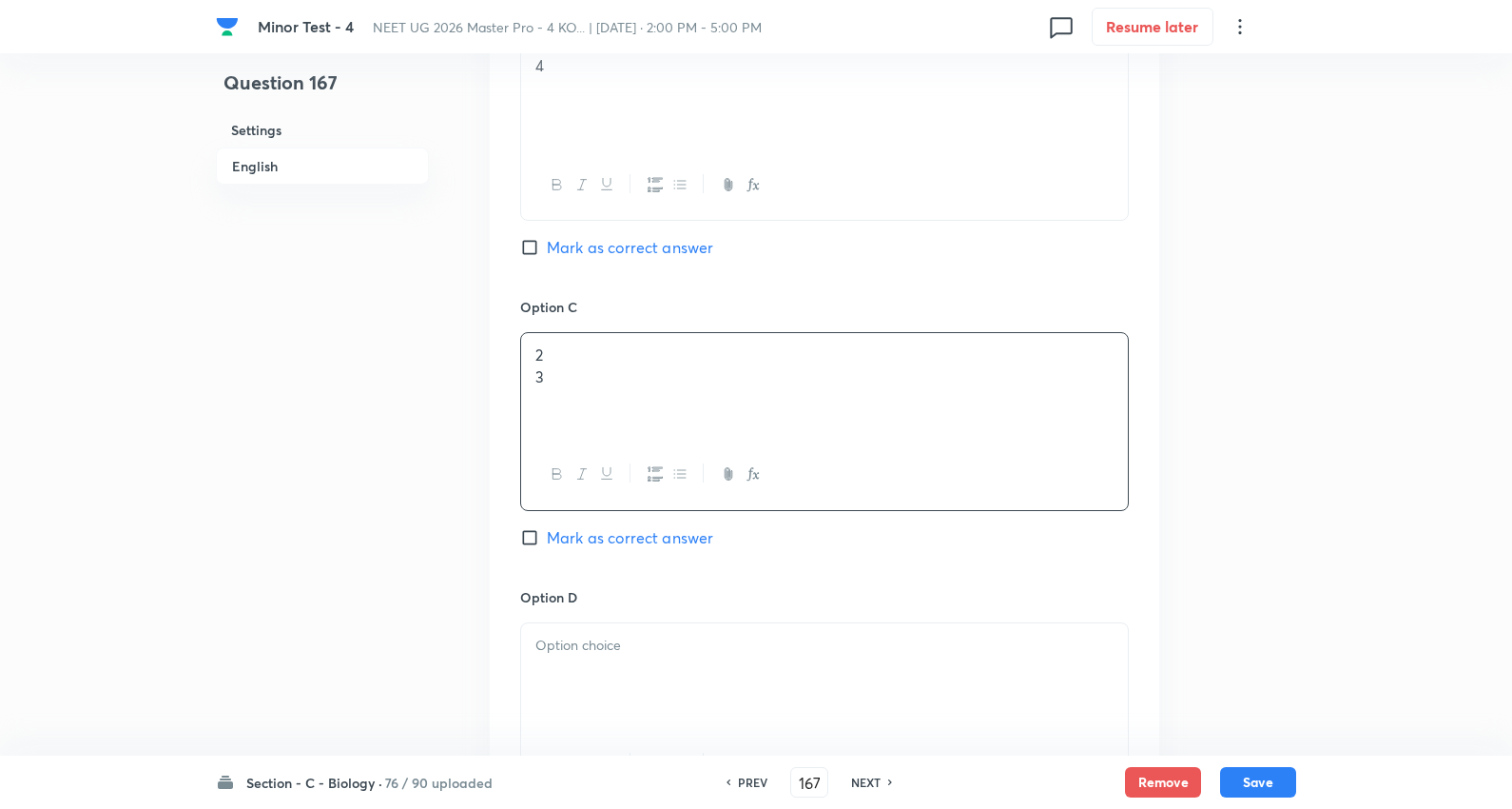
drag, startPoint x: 611, startPoint y: 387, endPoint x: 767, endPoint y: 404, distance: 156.9
click at [766, 404] on div "2 3" at bounding box center [825, 386] width 607 height 107
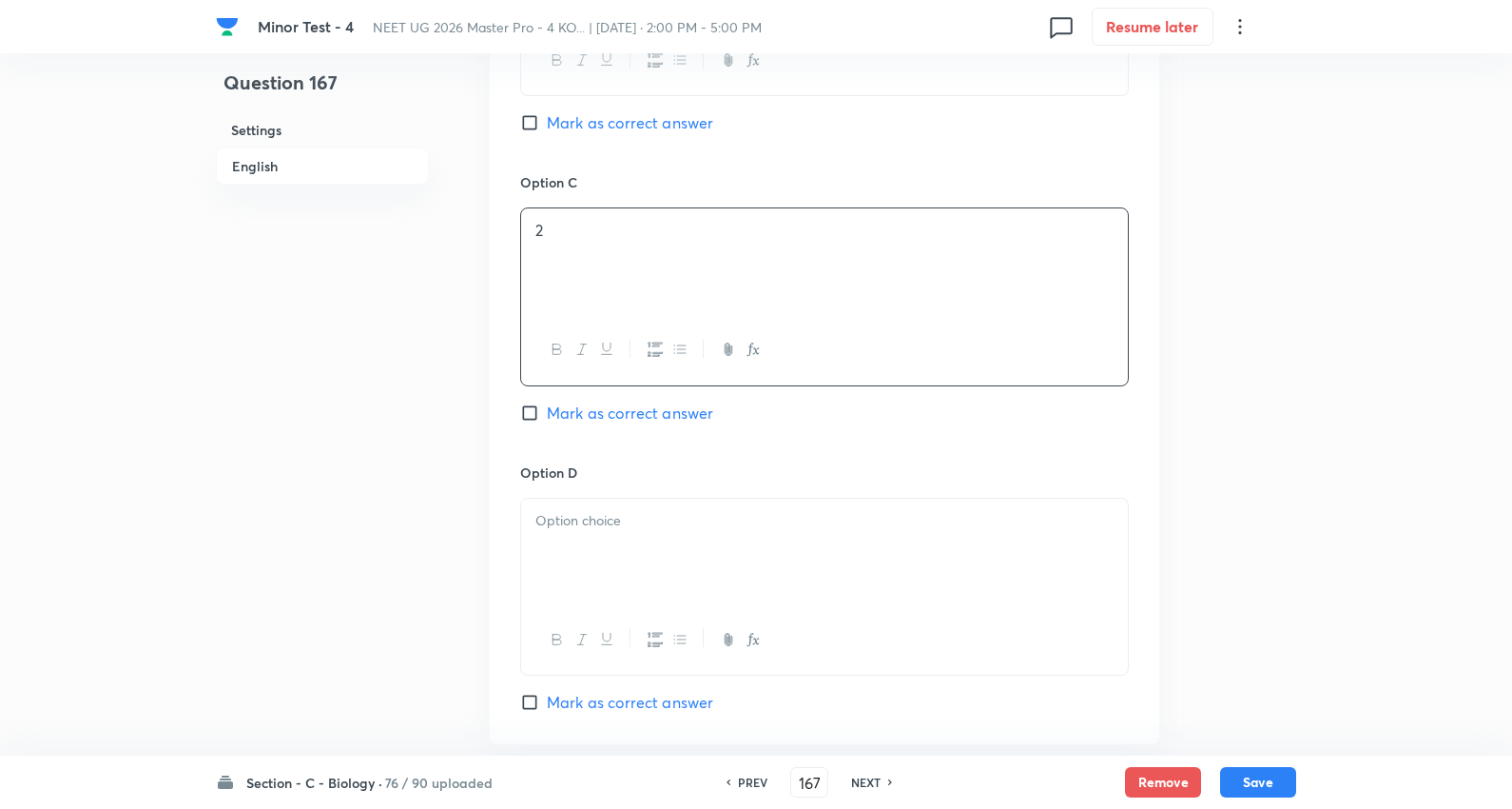
scroll to position [1796, 0]
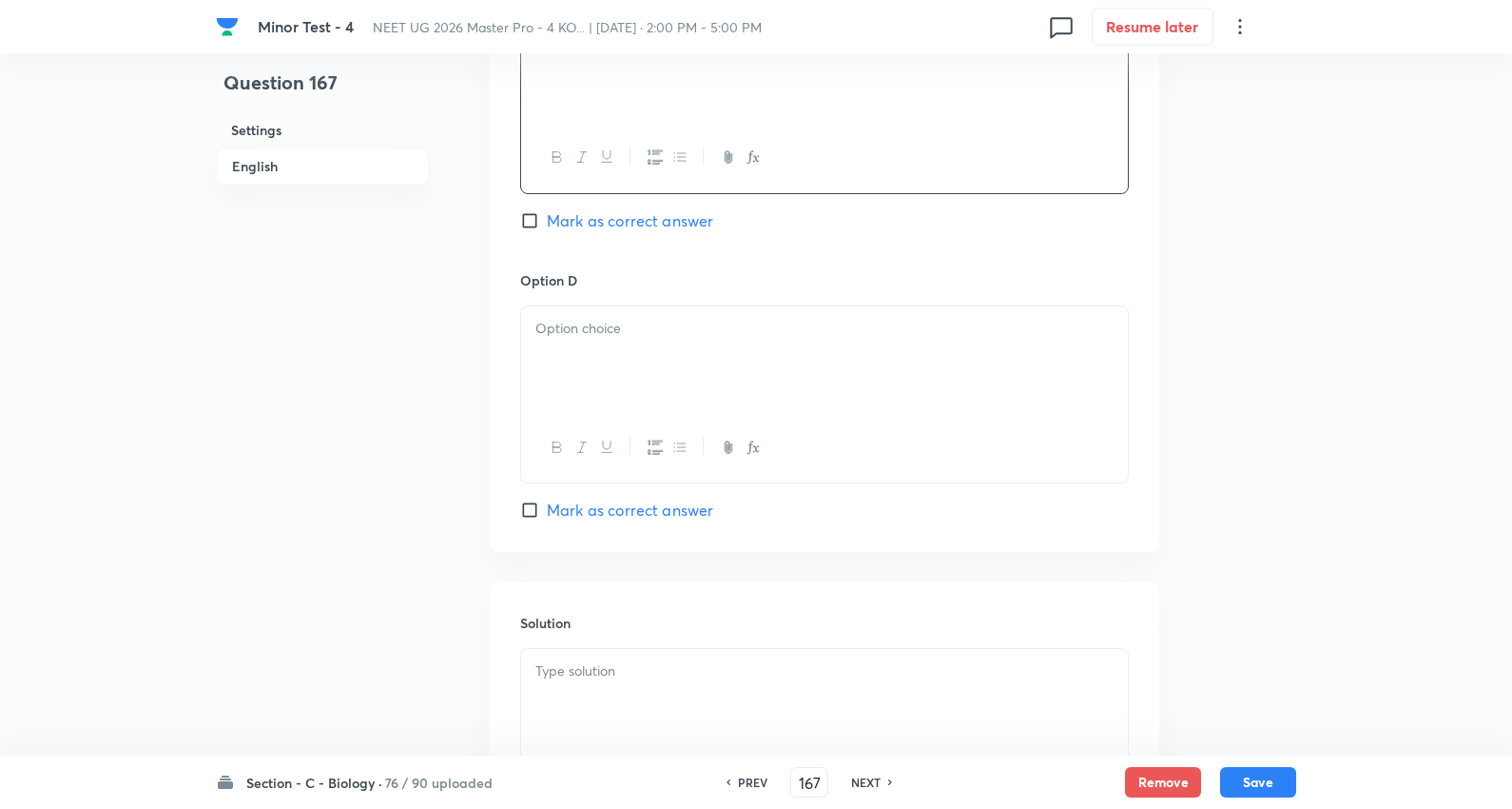
click at [587, 357] on div at bounding box center [825, 359] width 607 height 107
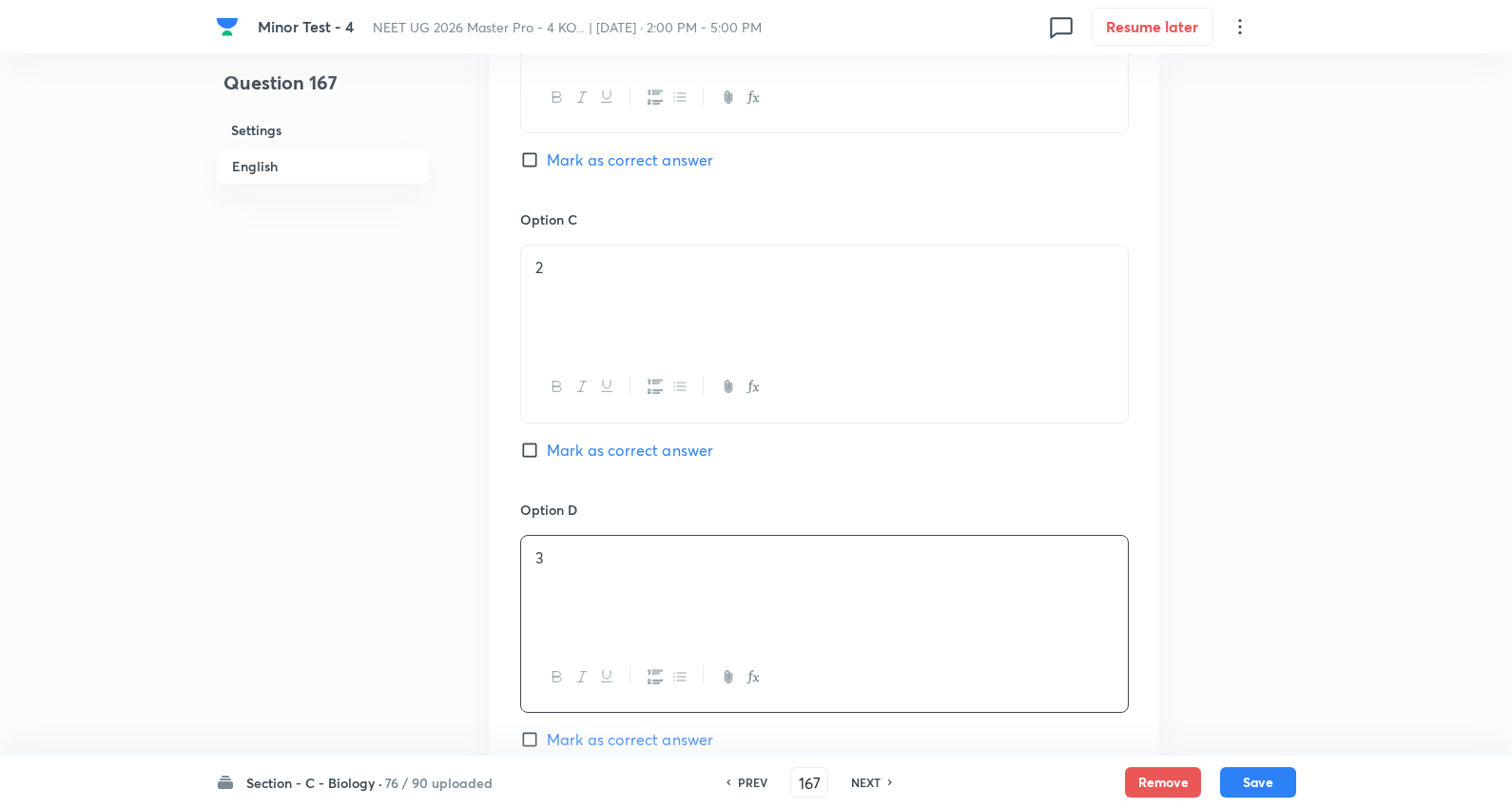
scroll to position [1479, 0]
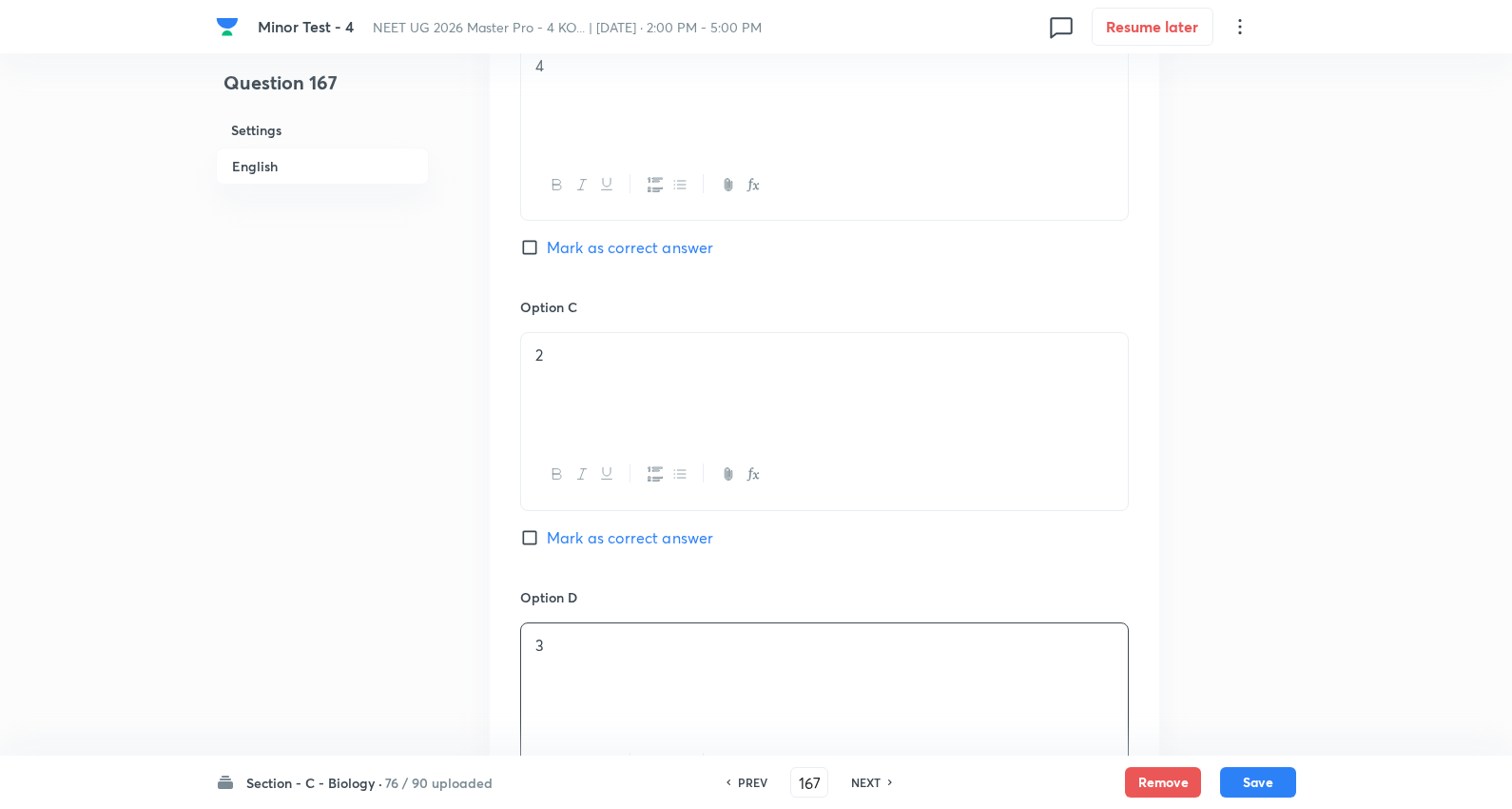
click at [616, 240] on span "Mark as correct answer" at bounding box center [631, 247] width 166 height 23
click at [547, 240] on input "Mark as correct answer" at bounding box center [533, 247] width 26 height 19
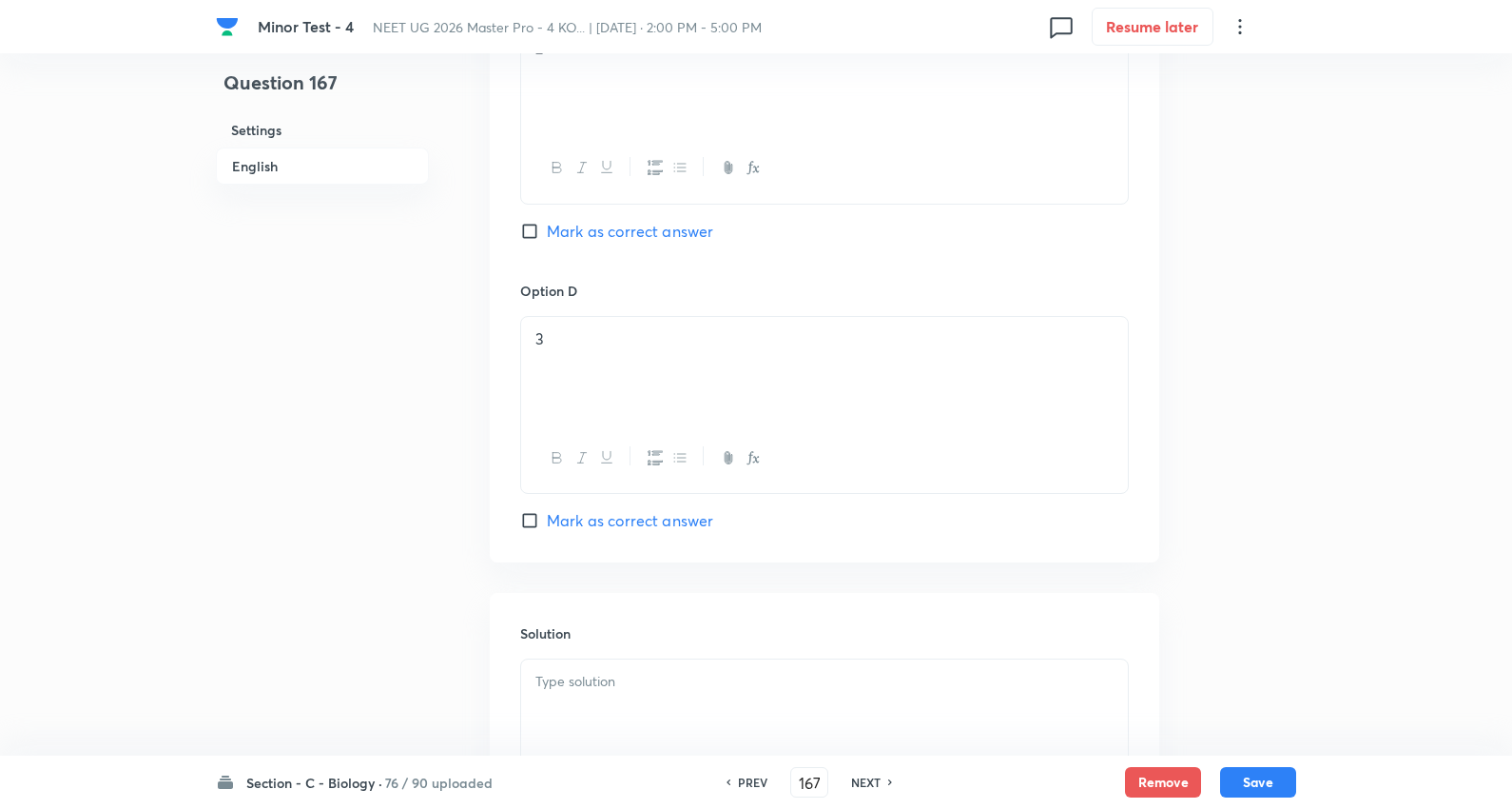
scroll to position [1796, 0]
click at [602, 676] on p at bounding box center [825, 671] width 579 height 22
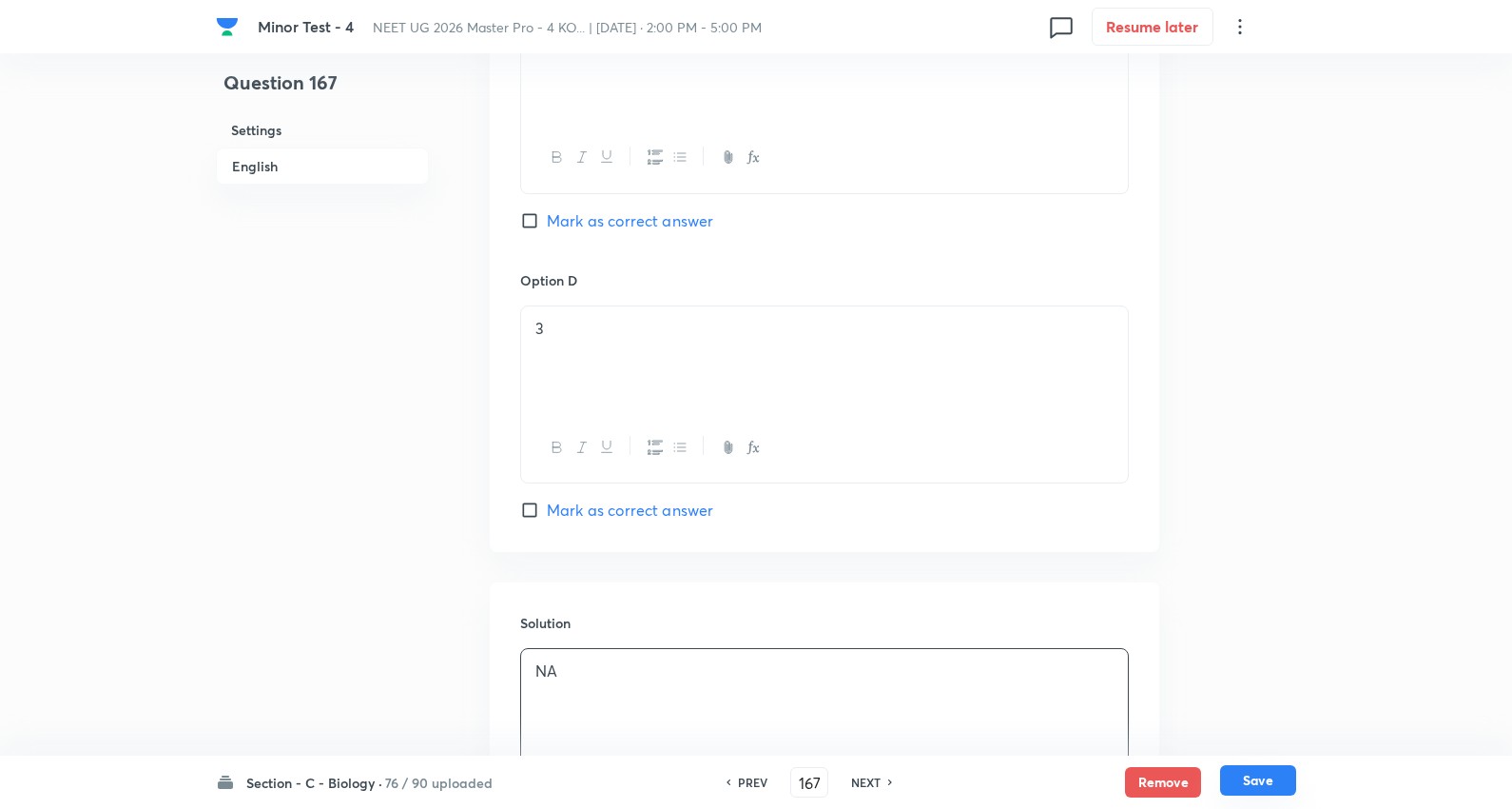
click at [1269, 779] on button "Save" at bounding box center [1258, 780] width 76 height 30
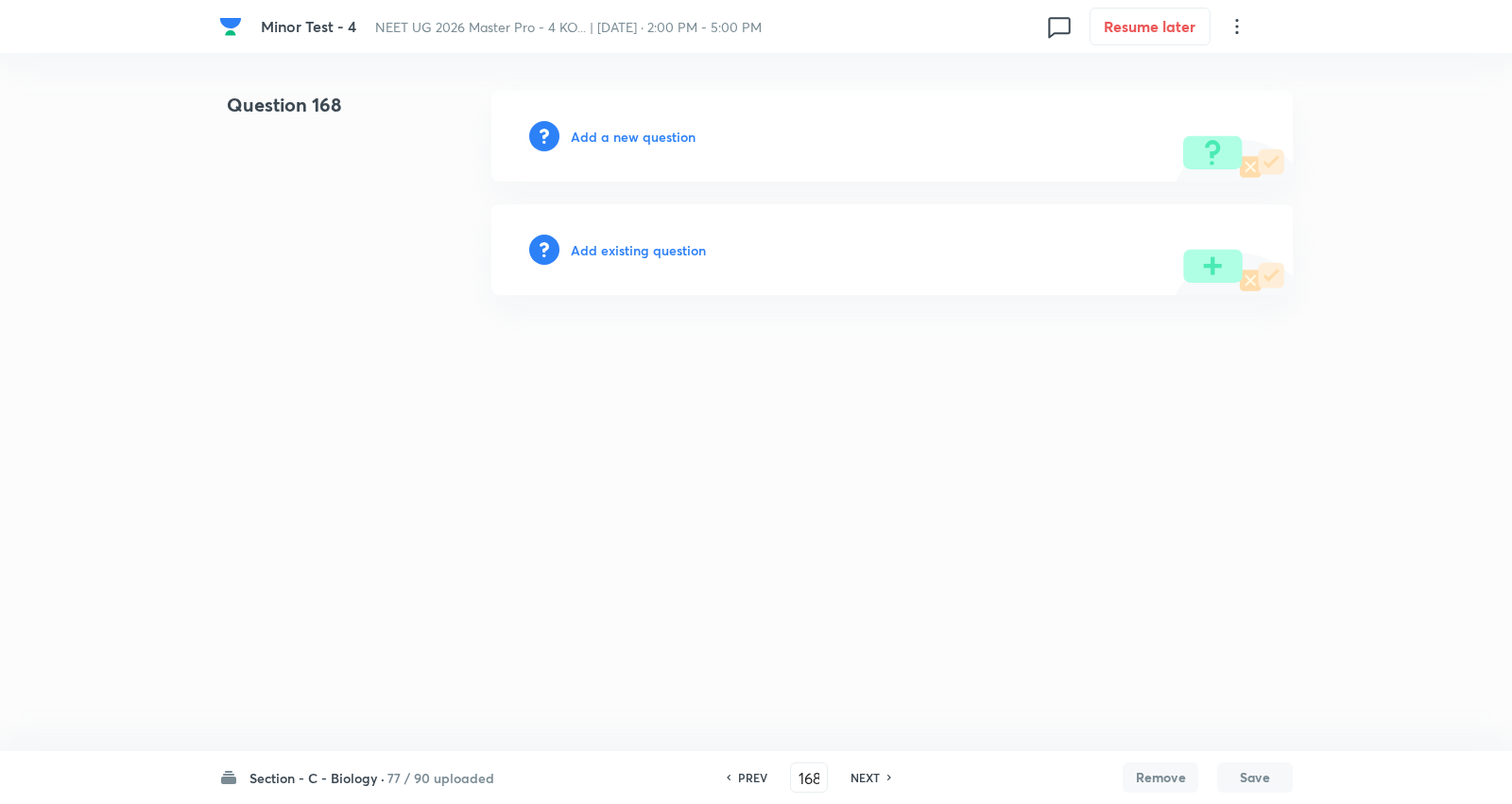
click at [657, 136] on h6 "Add a new question" at bounding box center [633, 136] width 125 height 19
click at [657, 136] on h6 "Choose a question type" at bounding box center [644, 136] width 146 height 19
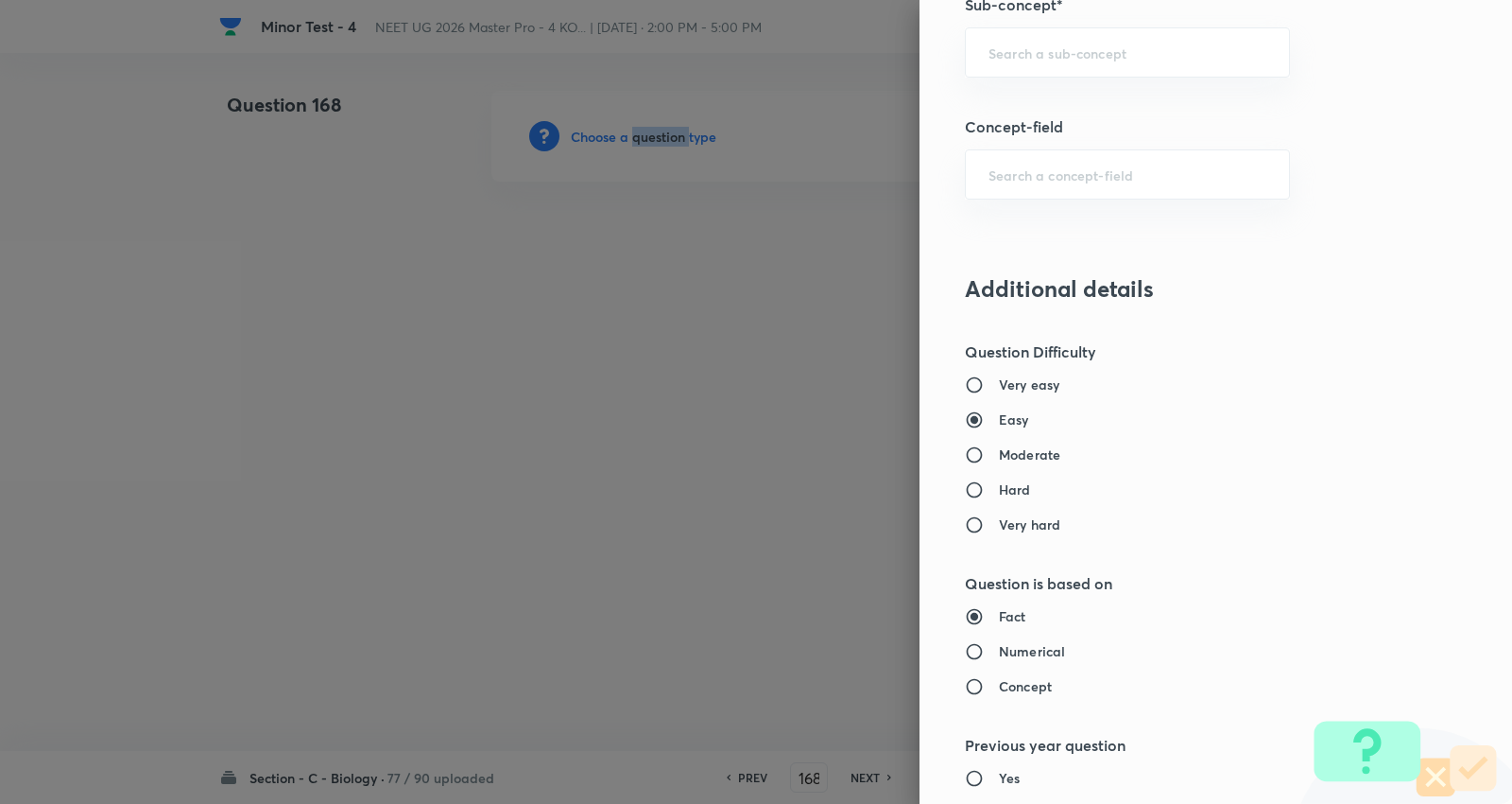
scroll to position [1155, 0]
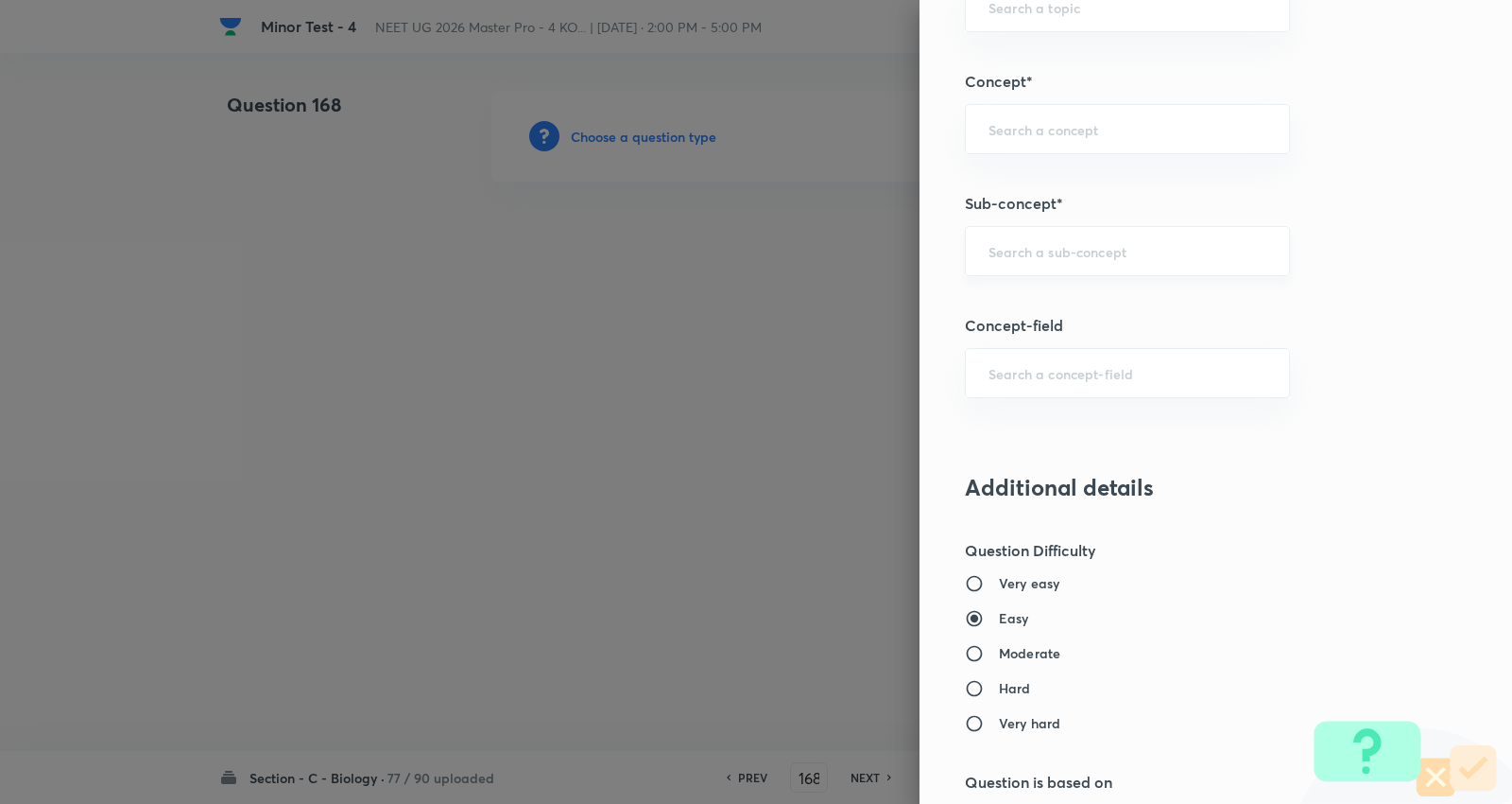
click at [1059, 247] on input "text" at bounding box center [1128, 251] width 278 height 18
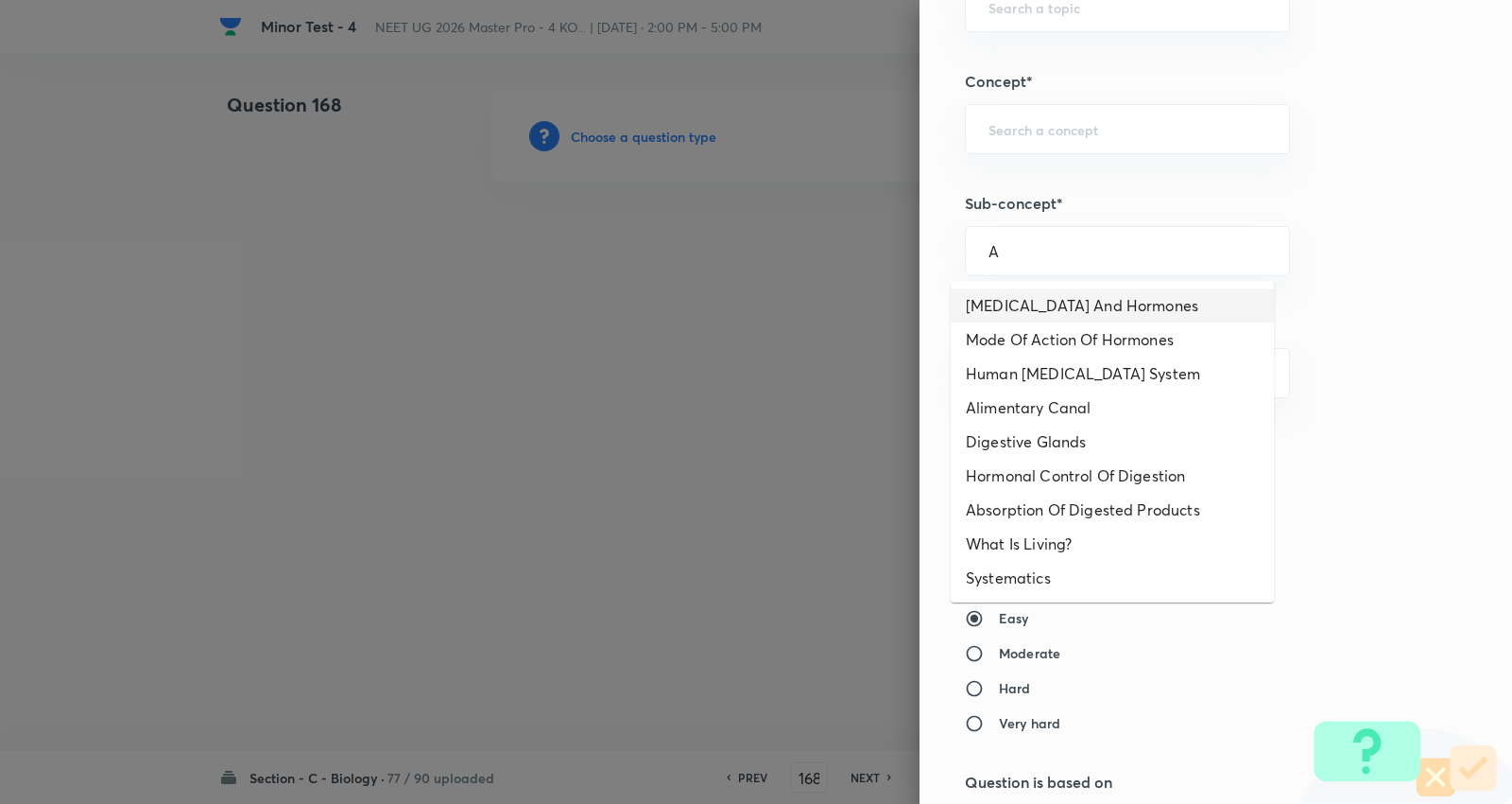
click at [1059, 316] on li "Endocrine Glands And Hormones" at bounding box center [1112, 305] width 323 height 34
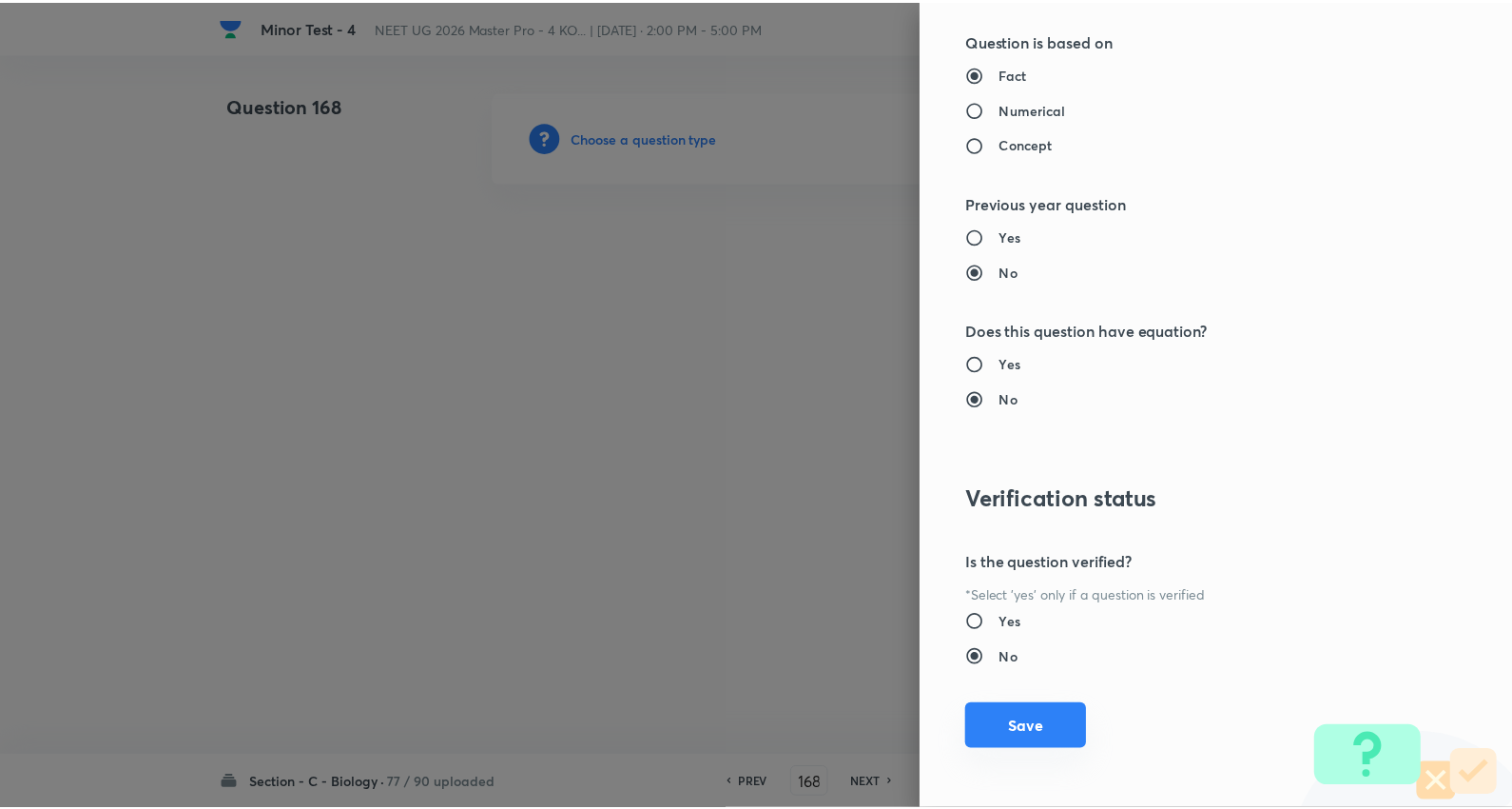
scroll to position [1913, 0]
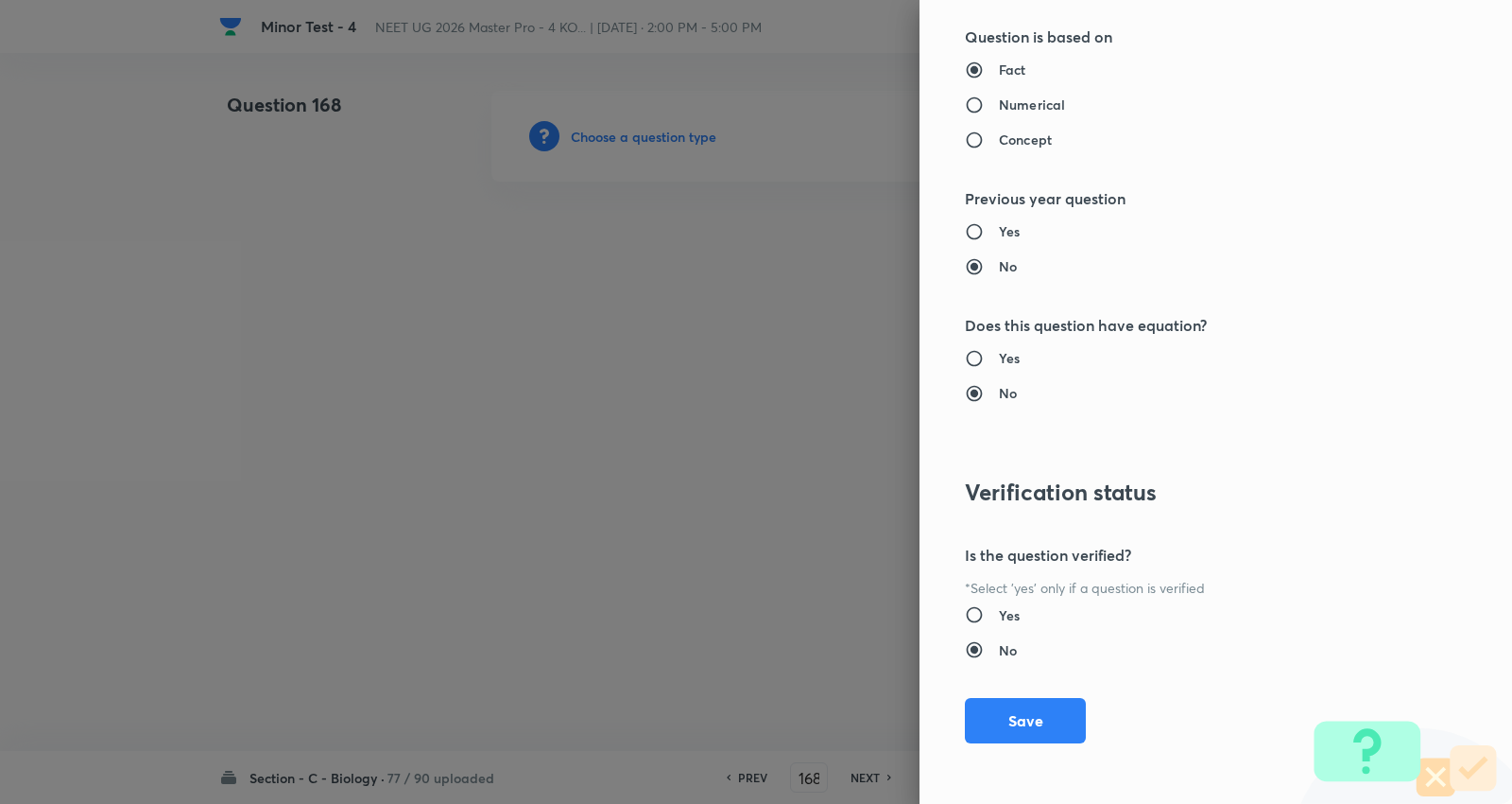
click at [1023, 691] on div "Question settings Question type* Single choice correct Number of options* 2 3 4…" at bounding box center [1215, 402] width 593 height 804
click at [1017, 714] on button "Save" at bounding box center [1026, 718] width 121 height 46
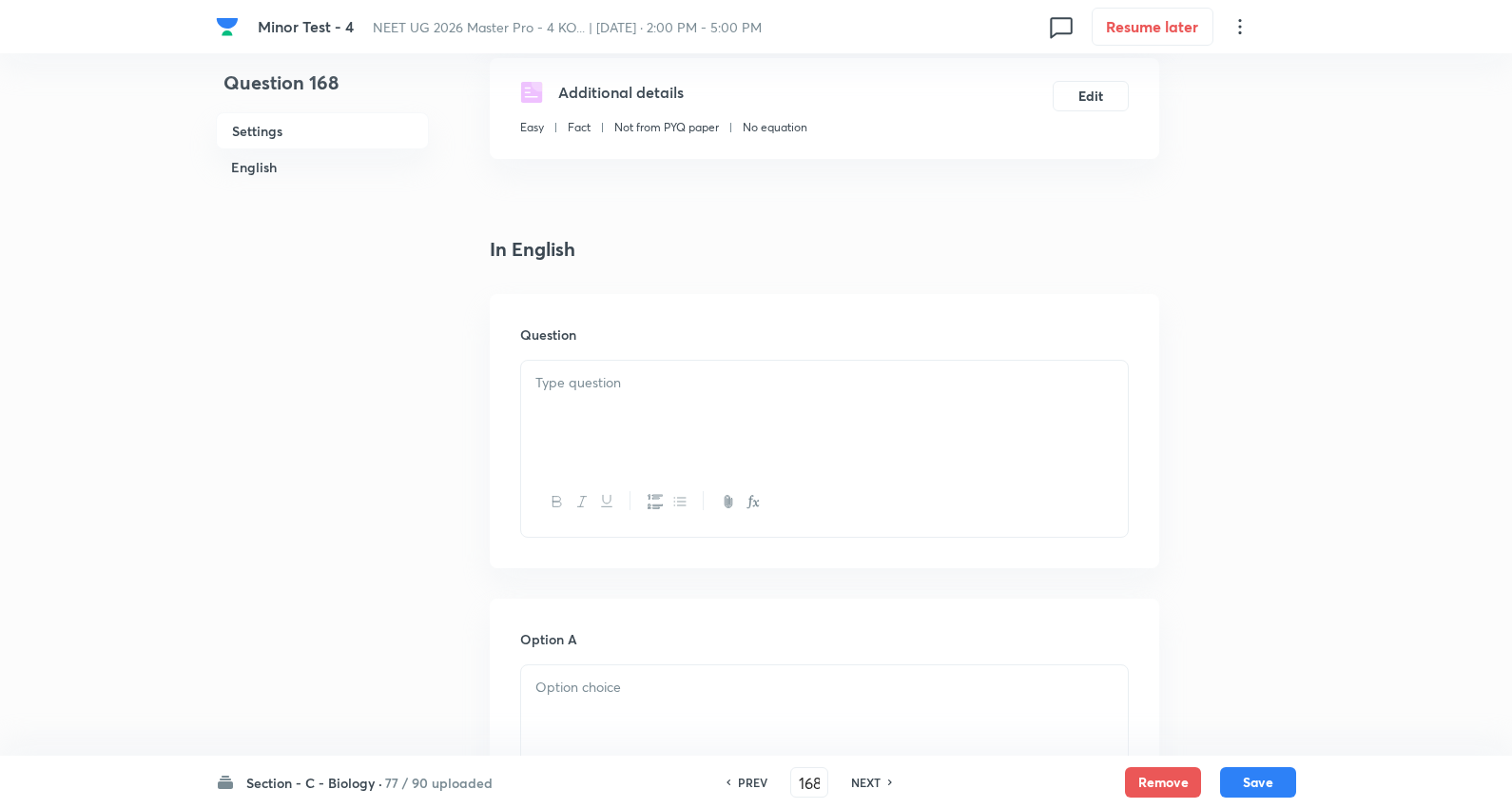
scroll to position [422, 0]
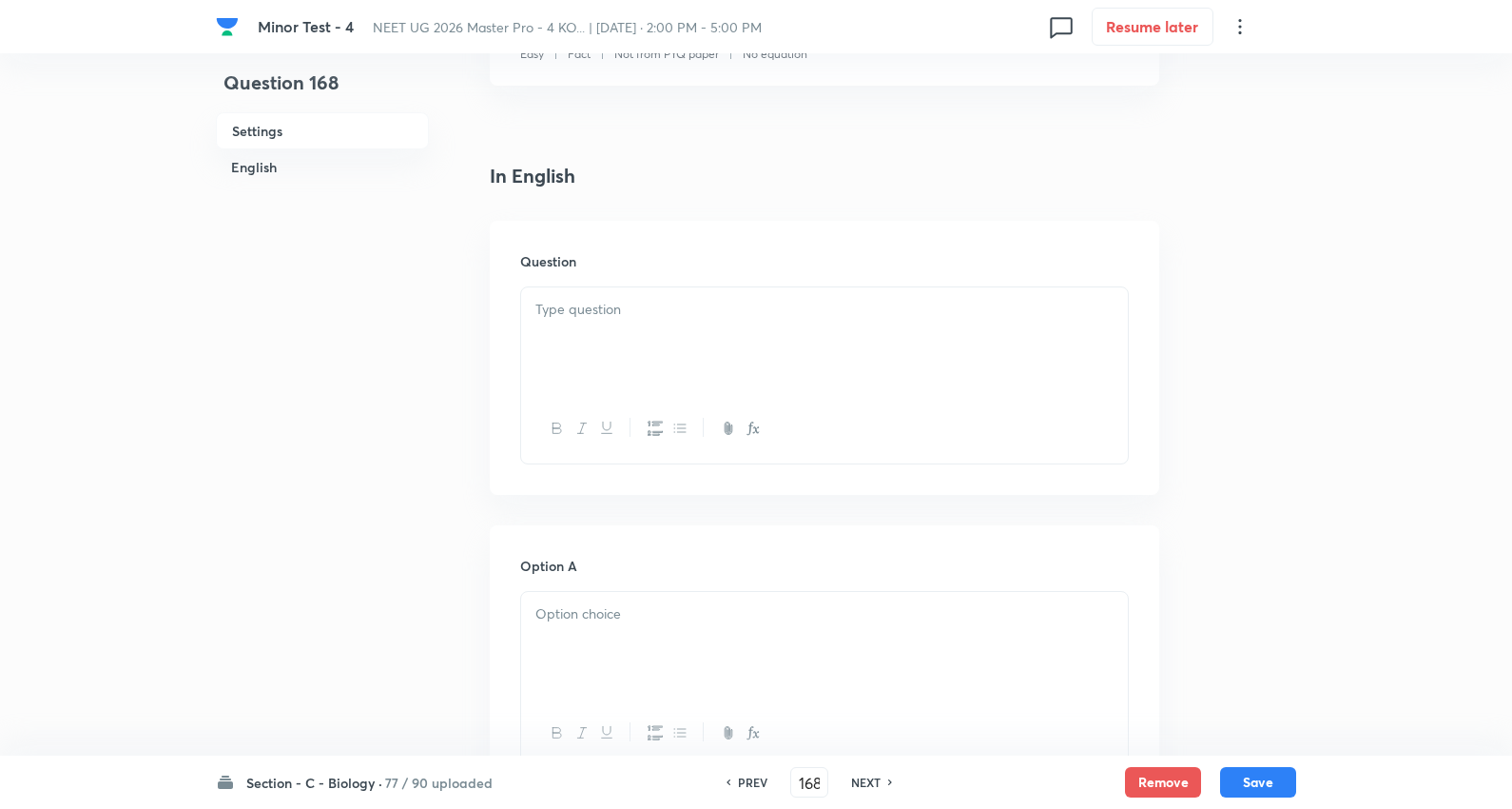
click at [601, 307] on p at bounding box center [825, 309] width 579 height 22
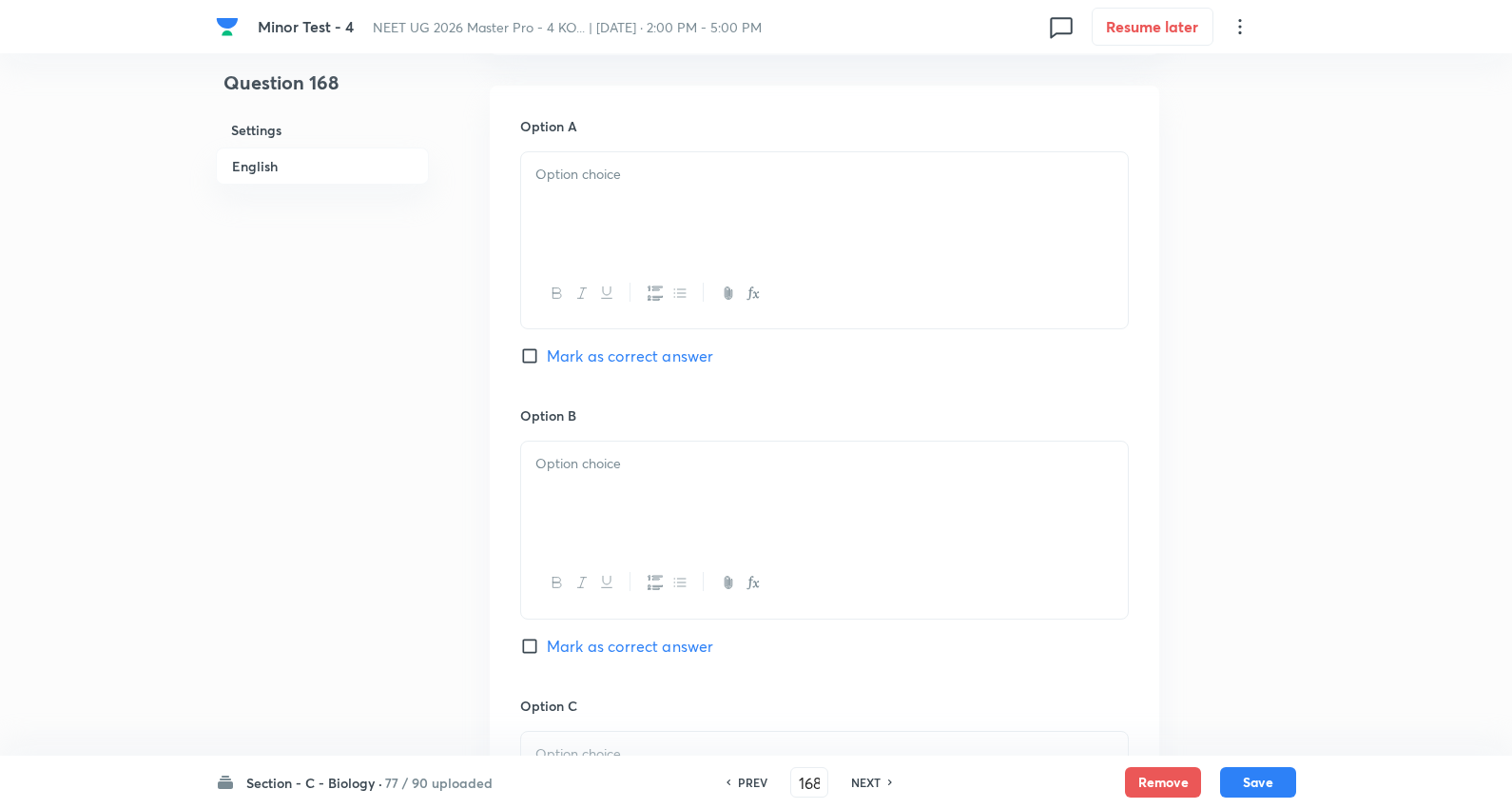
scroll to position [1057, 0]
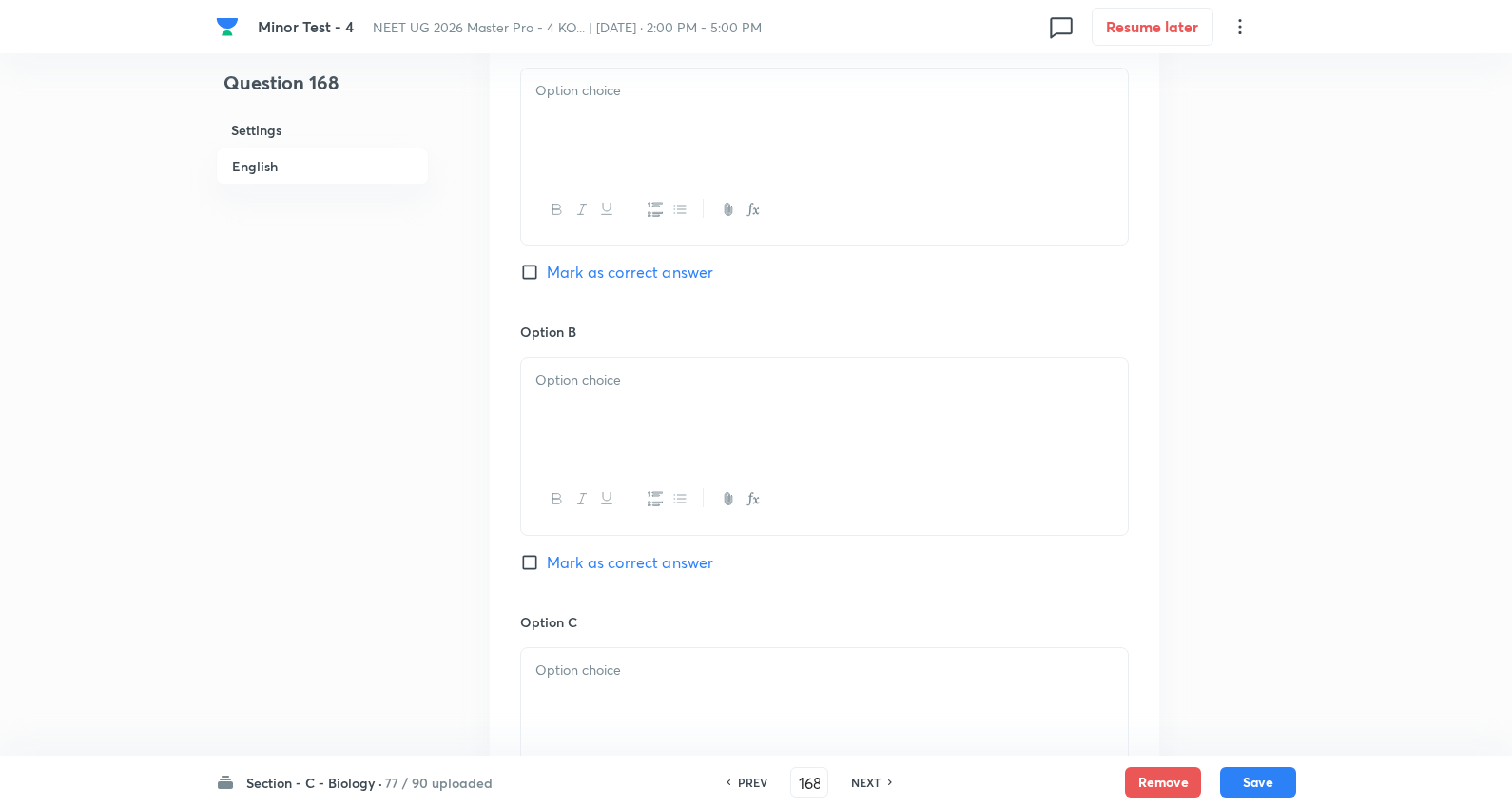
click at [650, 159] on div at bounding box center [825, 121] width 607 height 107
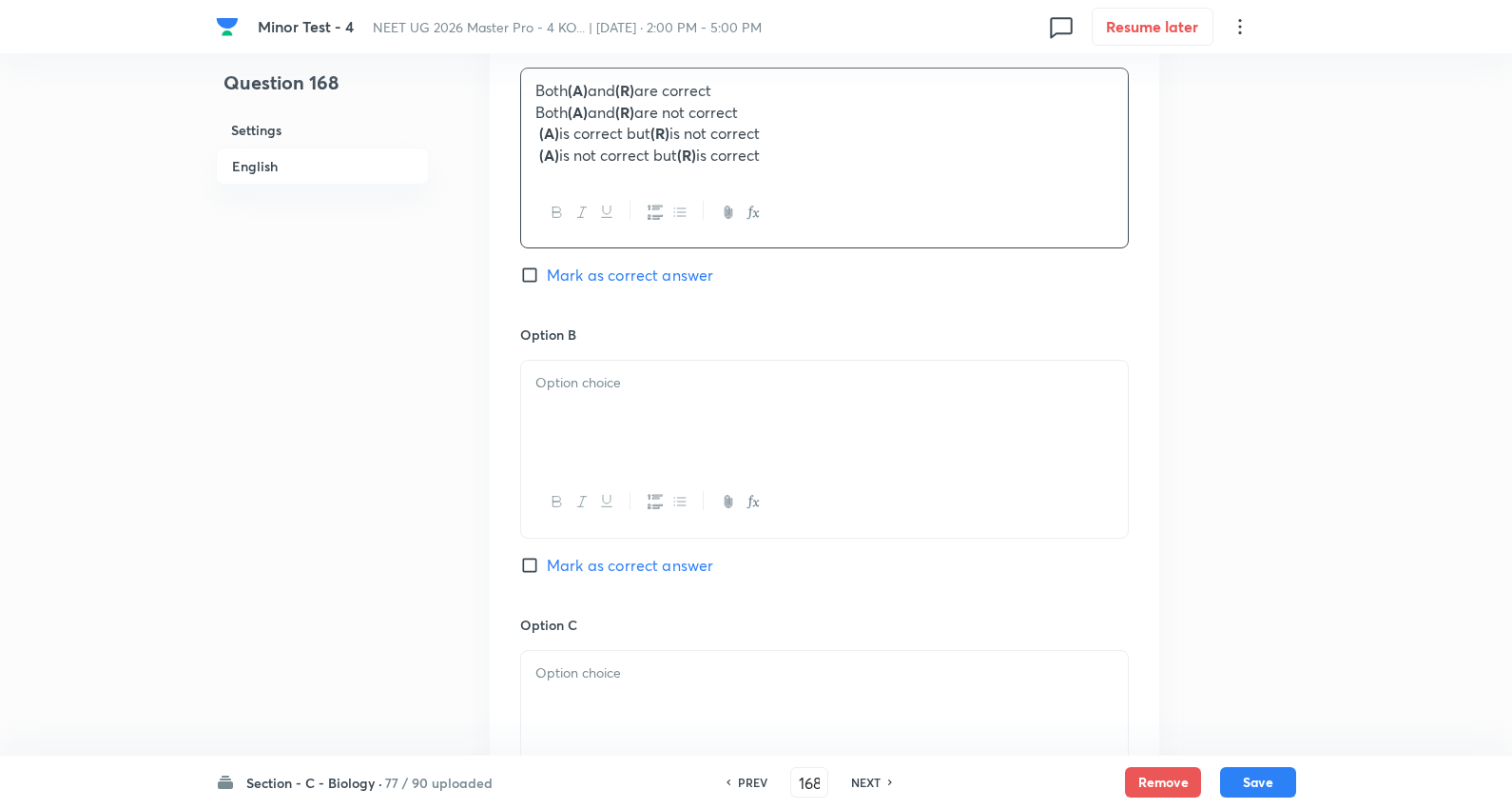
drag, startPoint x: 538, startPoint y: 109, endPoint x: 1520, endPoint y: 177, distance: 984.4
click at [1512, 177] on html "Minor Test - 4 NEET UG 2026 Master Pro - 4 KO... | Oct 5, 2025 · 2:00 PM - 5:00…" at bounding box center [756, 301] width 1512 height 2715
click at [648, 268] on span "Mark as correct answer" at bounding box center [631, 271] width 166 height 23
click at [547, 268] on input "Mark as correct answer" at bounding box center [533, 271] width 26 height 19
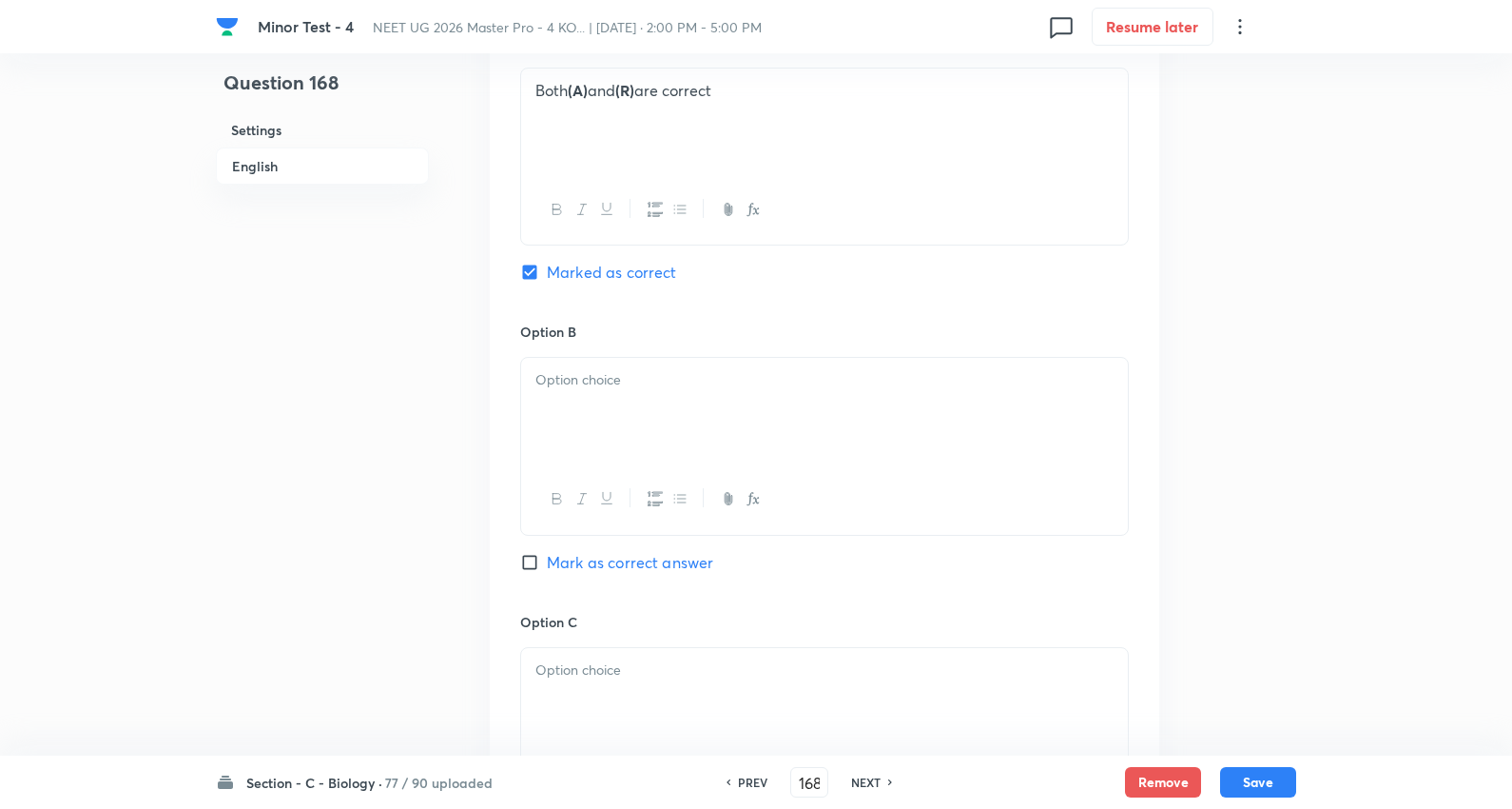
click at [612, 395] on div at bounding box center [825, 410] width 607 height 107
drag, startPoint x: 536, startPoint y: 407, endPoint x: 1389, endPoint y: 540, distance: 863.3
click at [1389, 540] on div "Minor Test - 4 NEET UG 2026 Master Pro - 4 KO... | Oct 5, 2025 · 2:00 PM - 5:00…" at bounding box center [756, 299] width 1512 height 2530
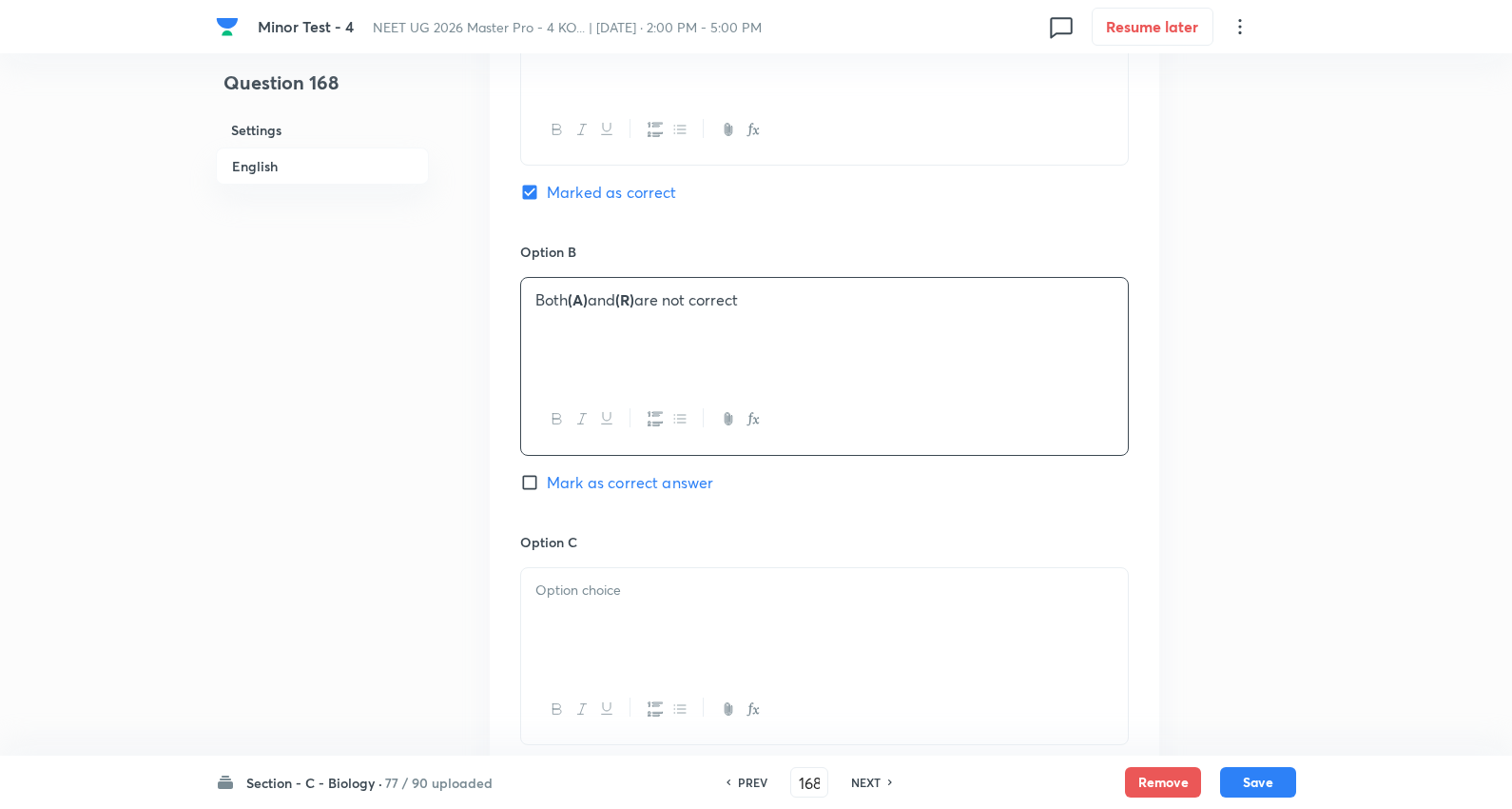
scroll to position [1374, 0]
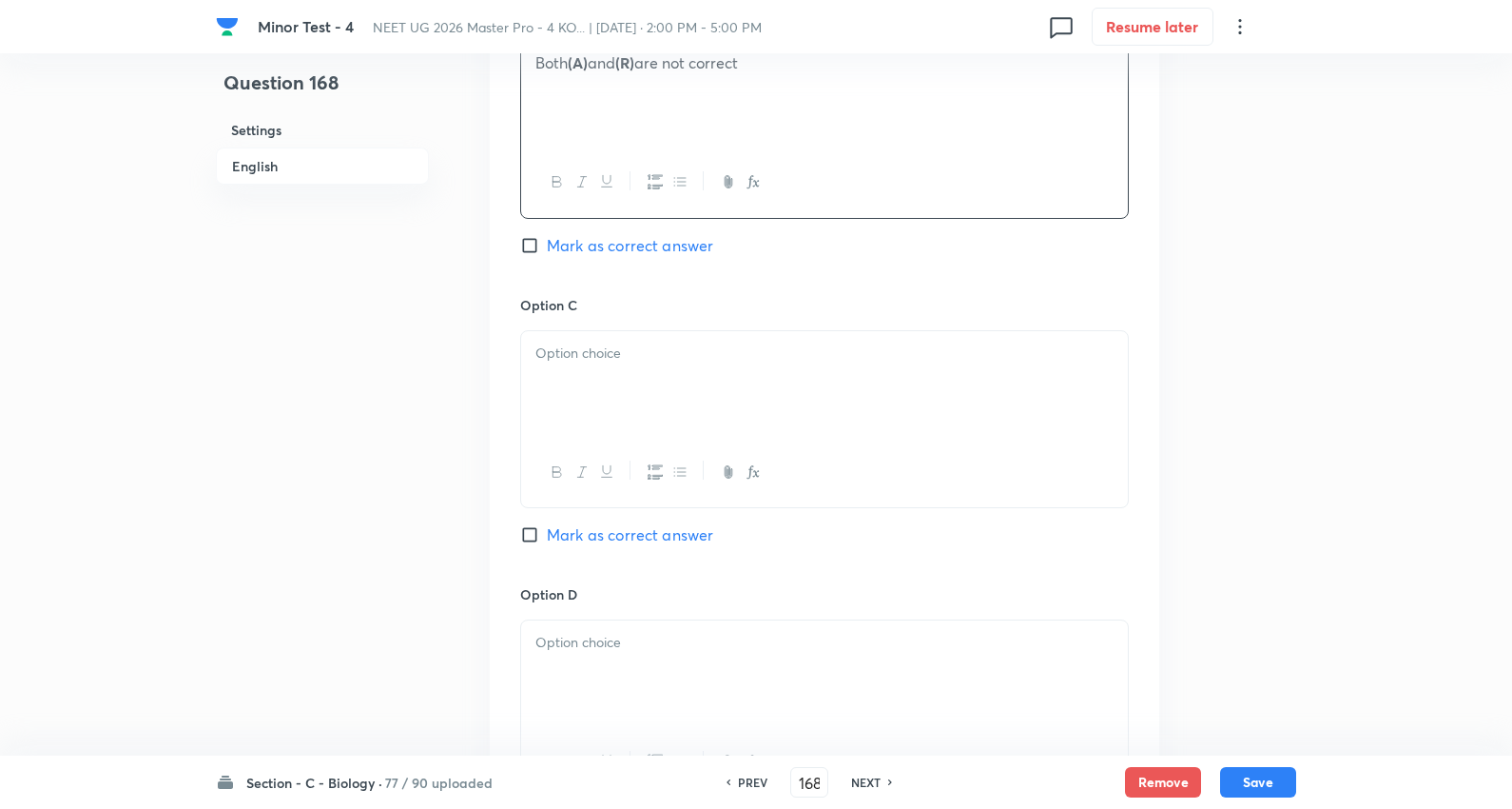
click at [636, 378] on div at bounding box center [825, 384] width 607 height 107
drag, startPoint x: 614, startPoint y: 382, endPoint x: 1222, endPoint y: 391, distance: 608.1
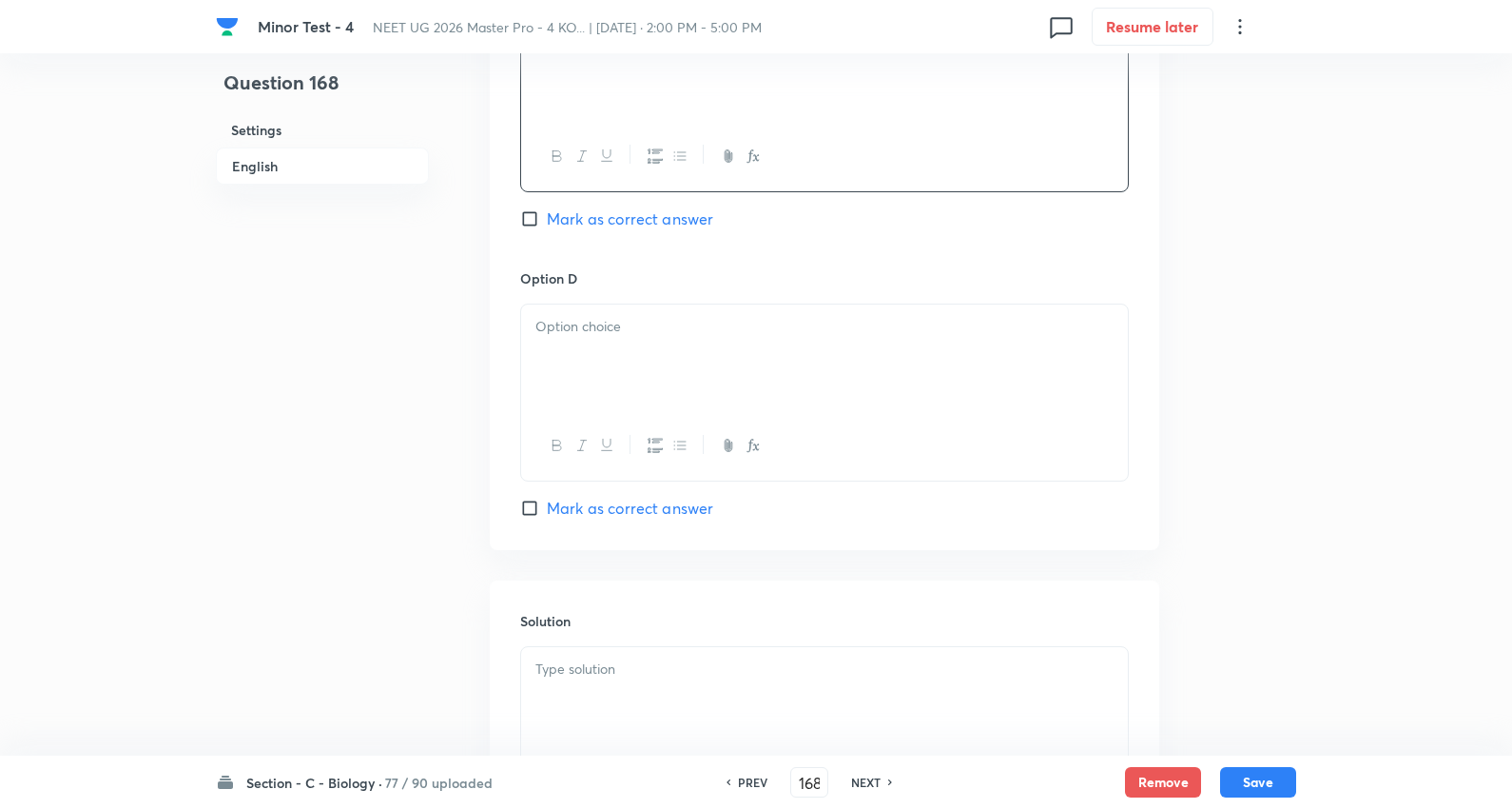
scroll to position [1690, 0]
click at [615, 339] on div at bounding box center [825, 357] width 607 height 107
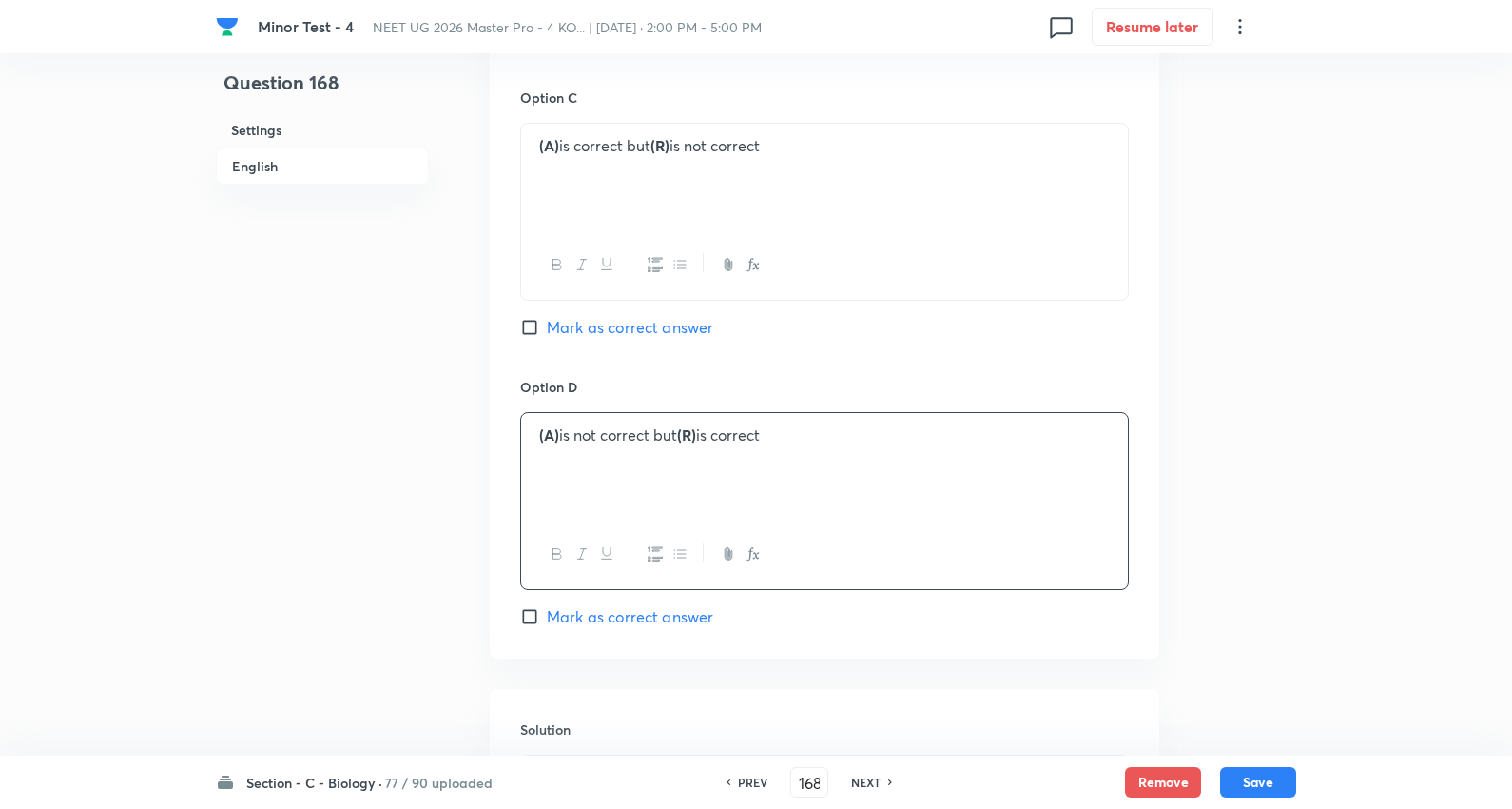
scroll to position [1908, 0]
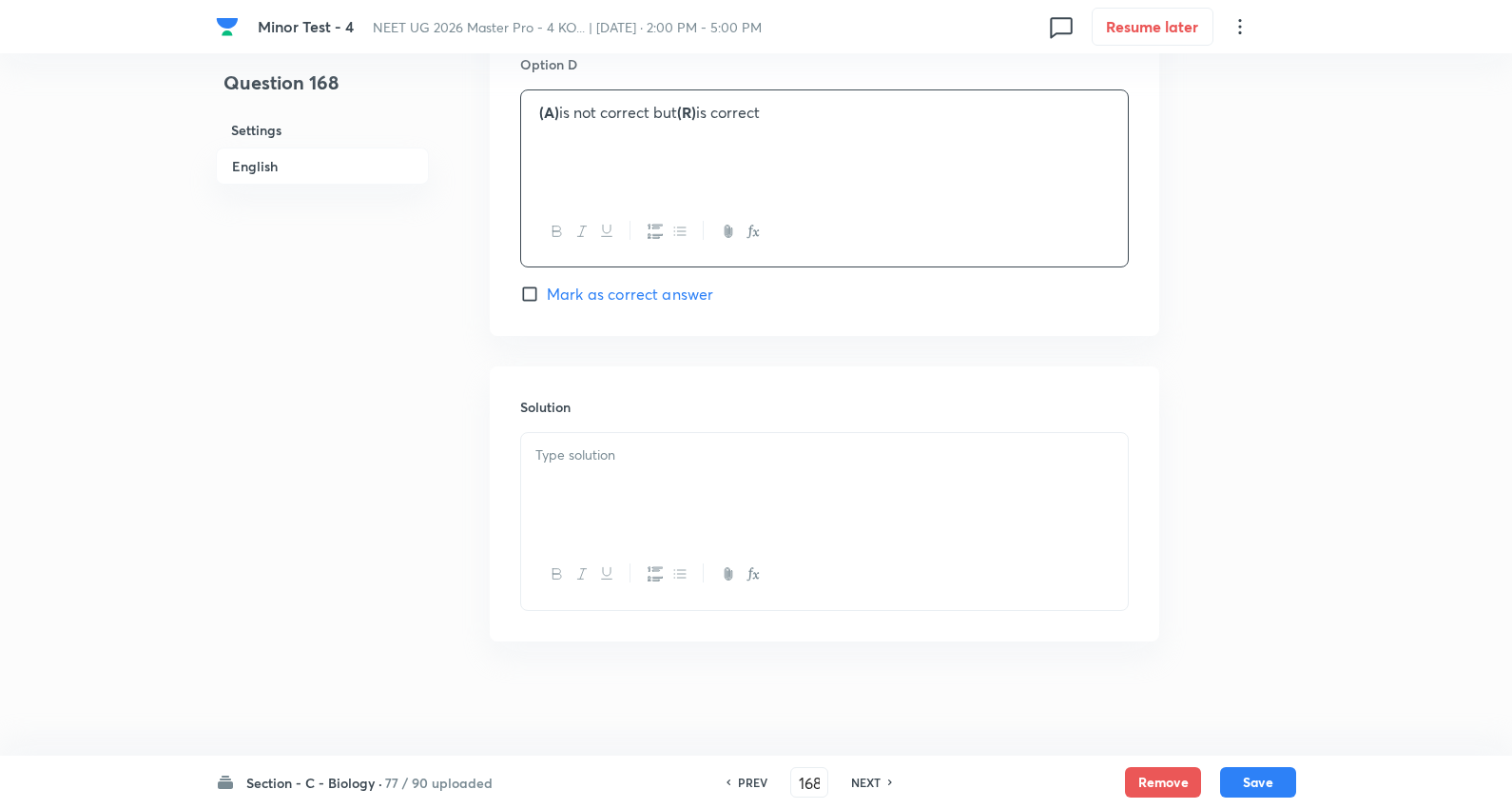
drag, startPoint x: 650, startPoint y: 500, endPoint x: 657, endPoint y: 489, distance: 13.0
click at [654, 493] on div at bounding box center [825, 486] width 607 height 107
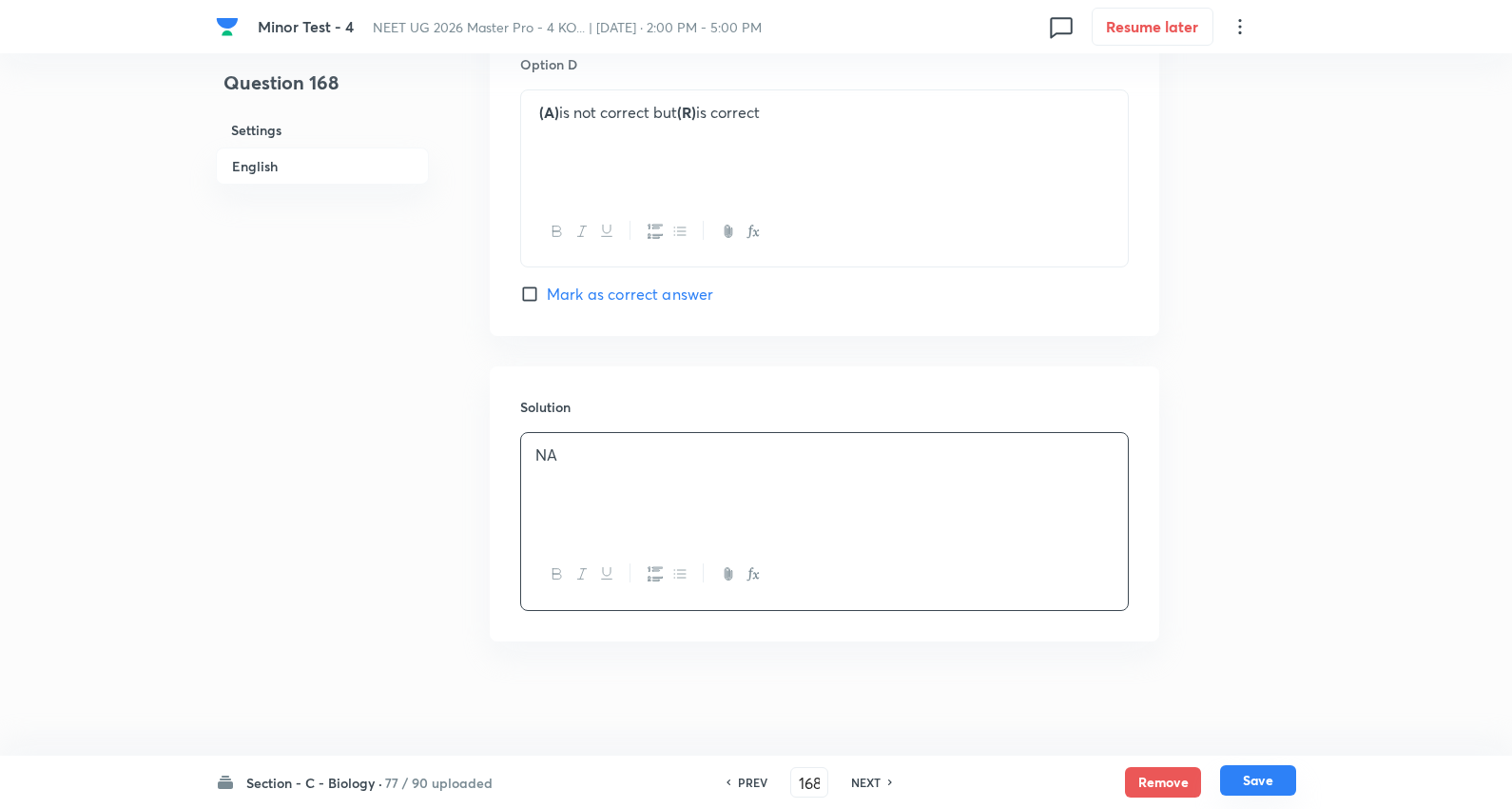
click at [1244, 793] on button "Save" at bounding box center [1258, 780] width 76 height 30
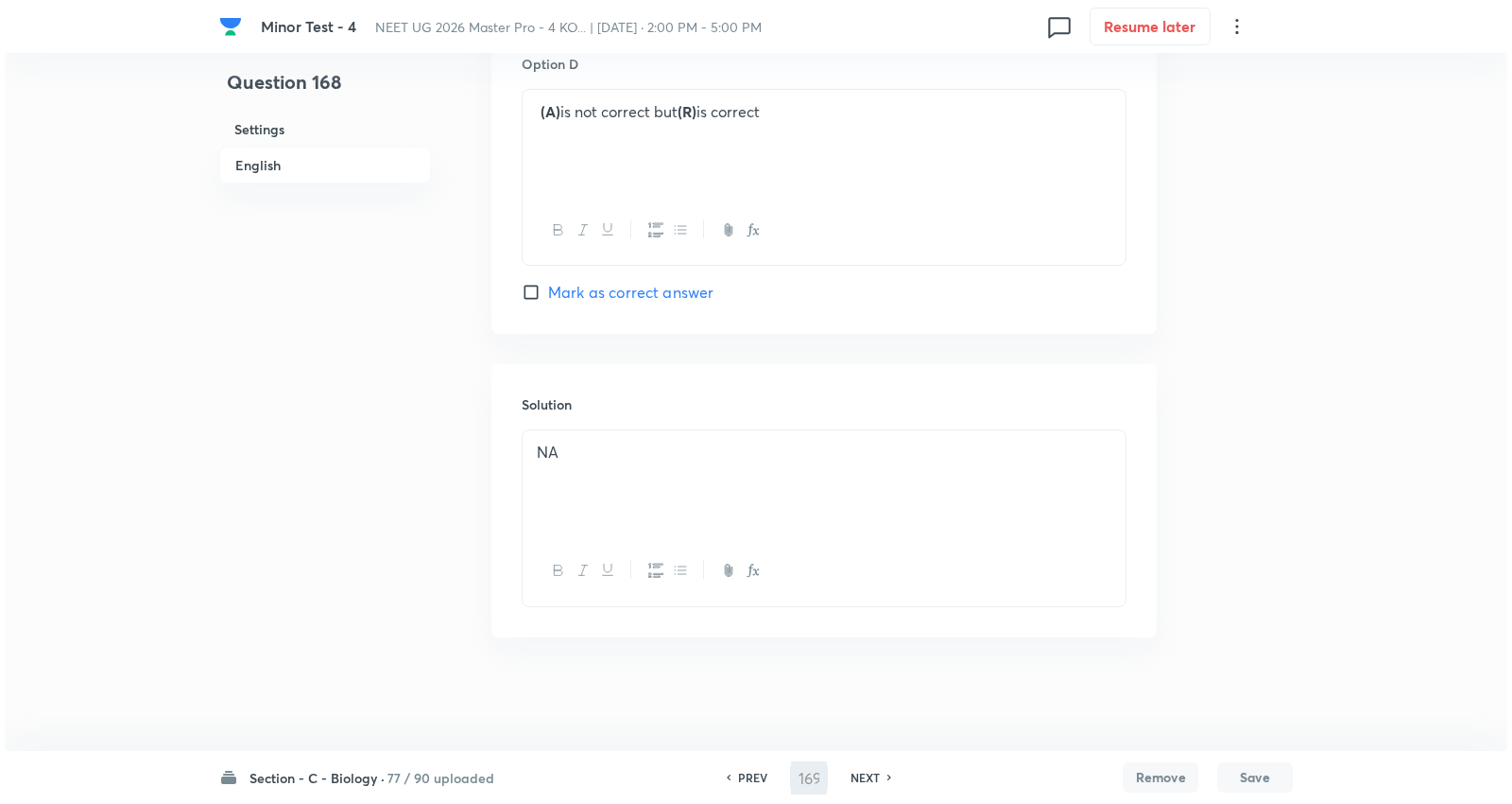
scroll to position [0, 0]
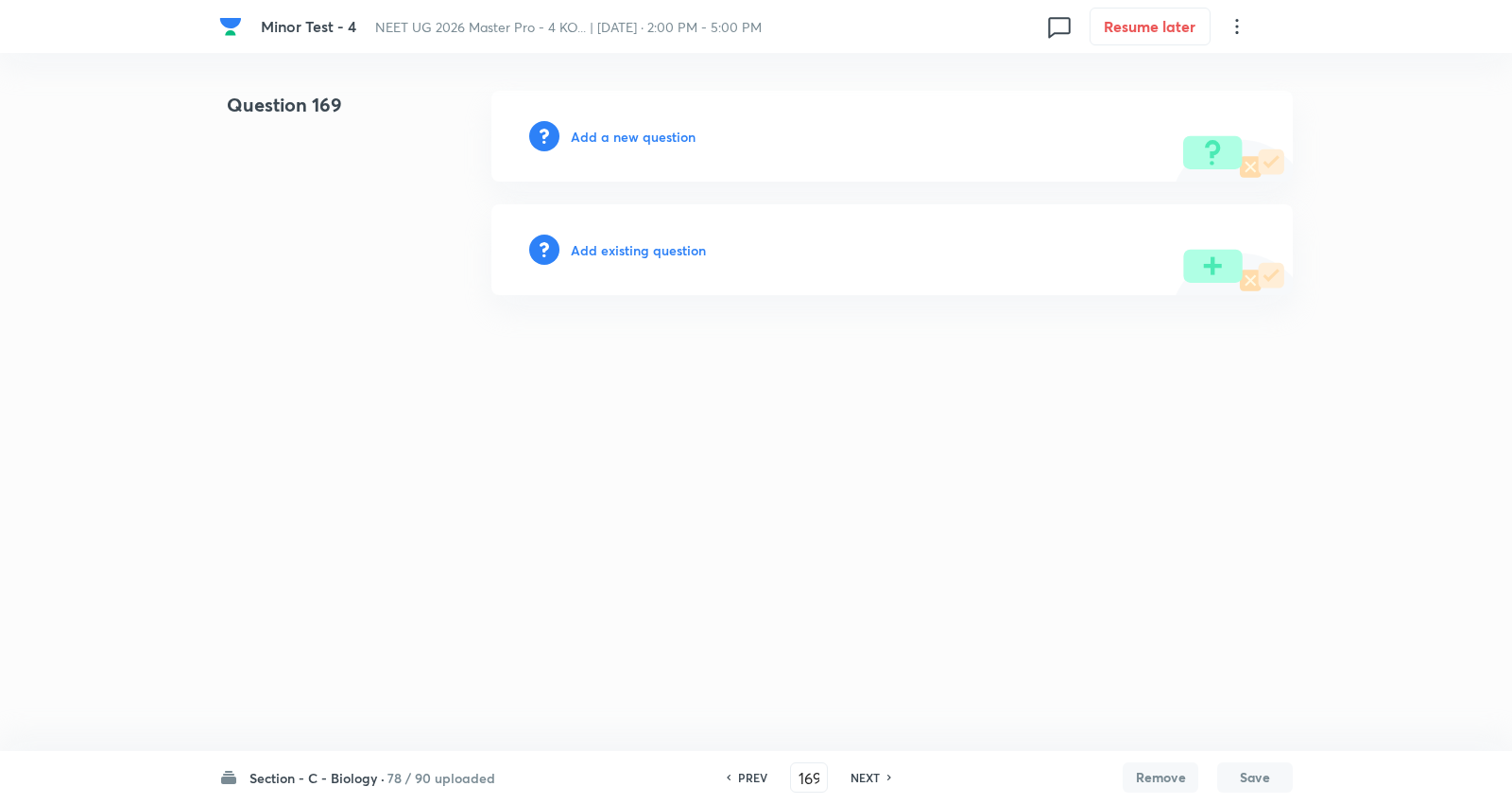
click at [662, 127] on h6 "Add a new question" at bounding box center [633, 136] width 125 height 19
click at [662, 127] on h6 "Choose a question type" at bounding box center [644, 136] width 146 height 19
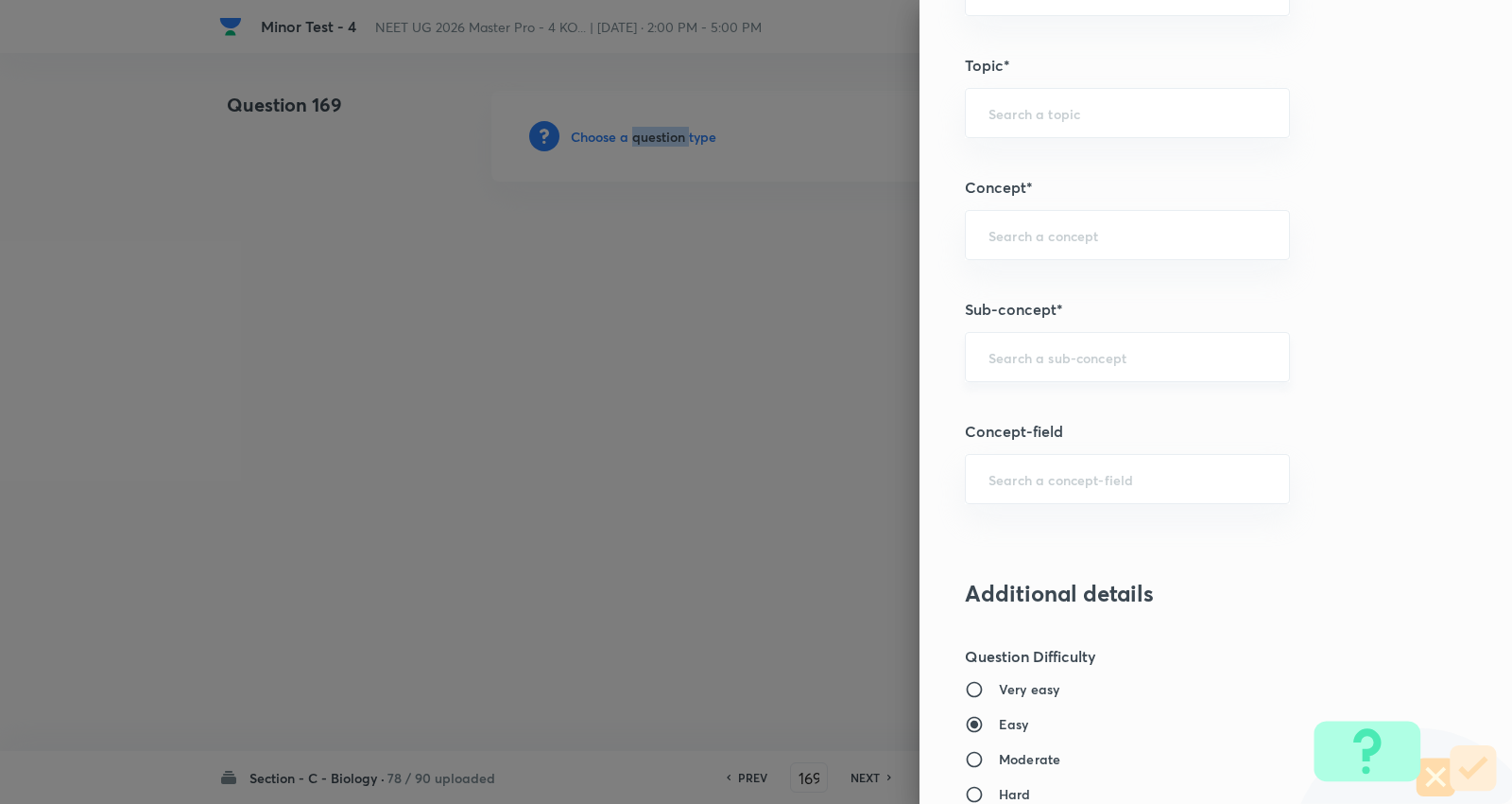
scroll to position [1050, 0]
click at [1026, 362] on input "text" at bounding box center [1128, 355] width 278 height 18
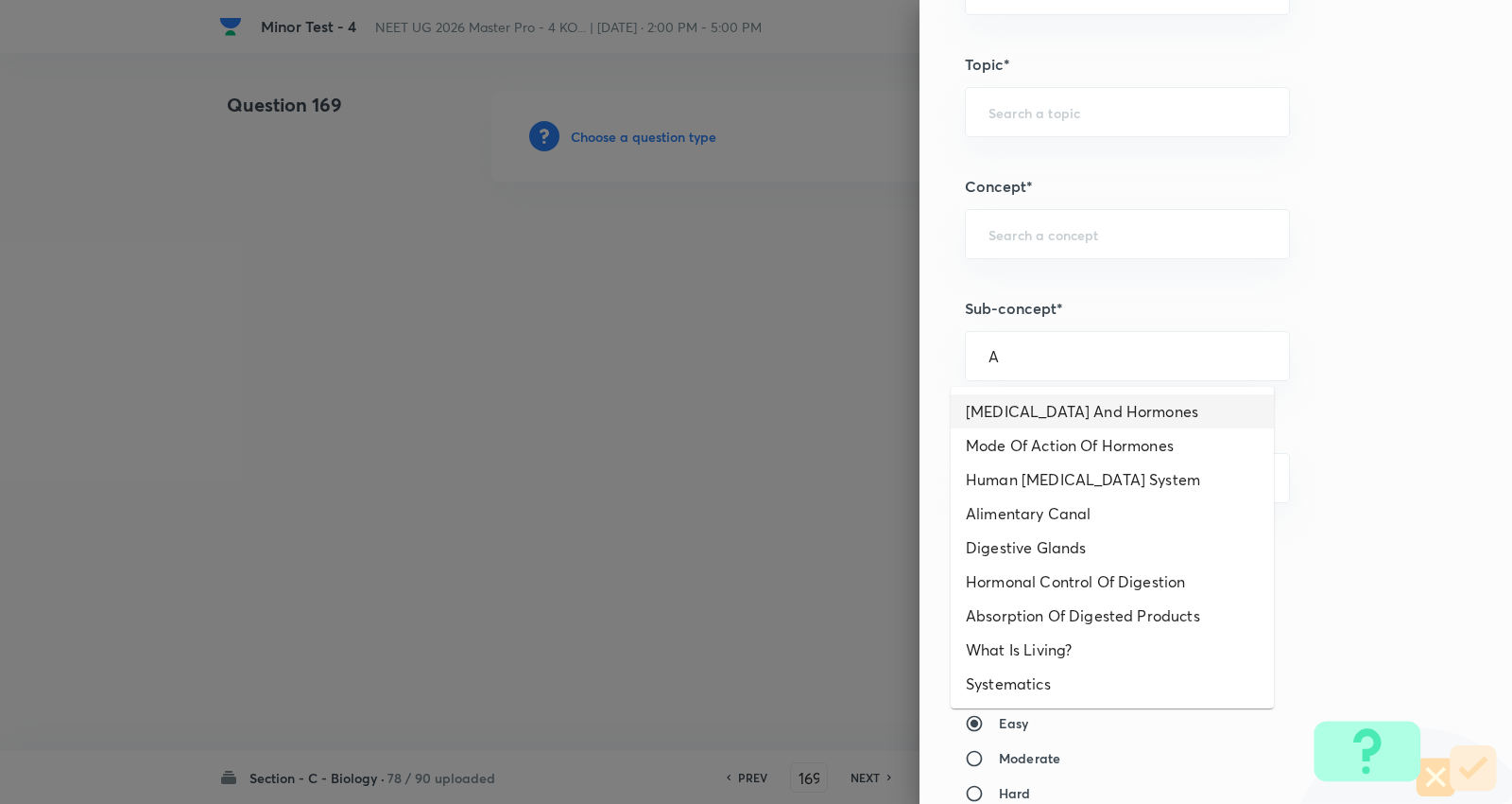
click at [1088, 400] on li "Endocrine Glands And Hormones" at bounding box center [1112, 411] width 323 height 34
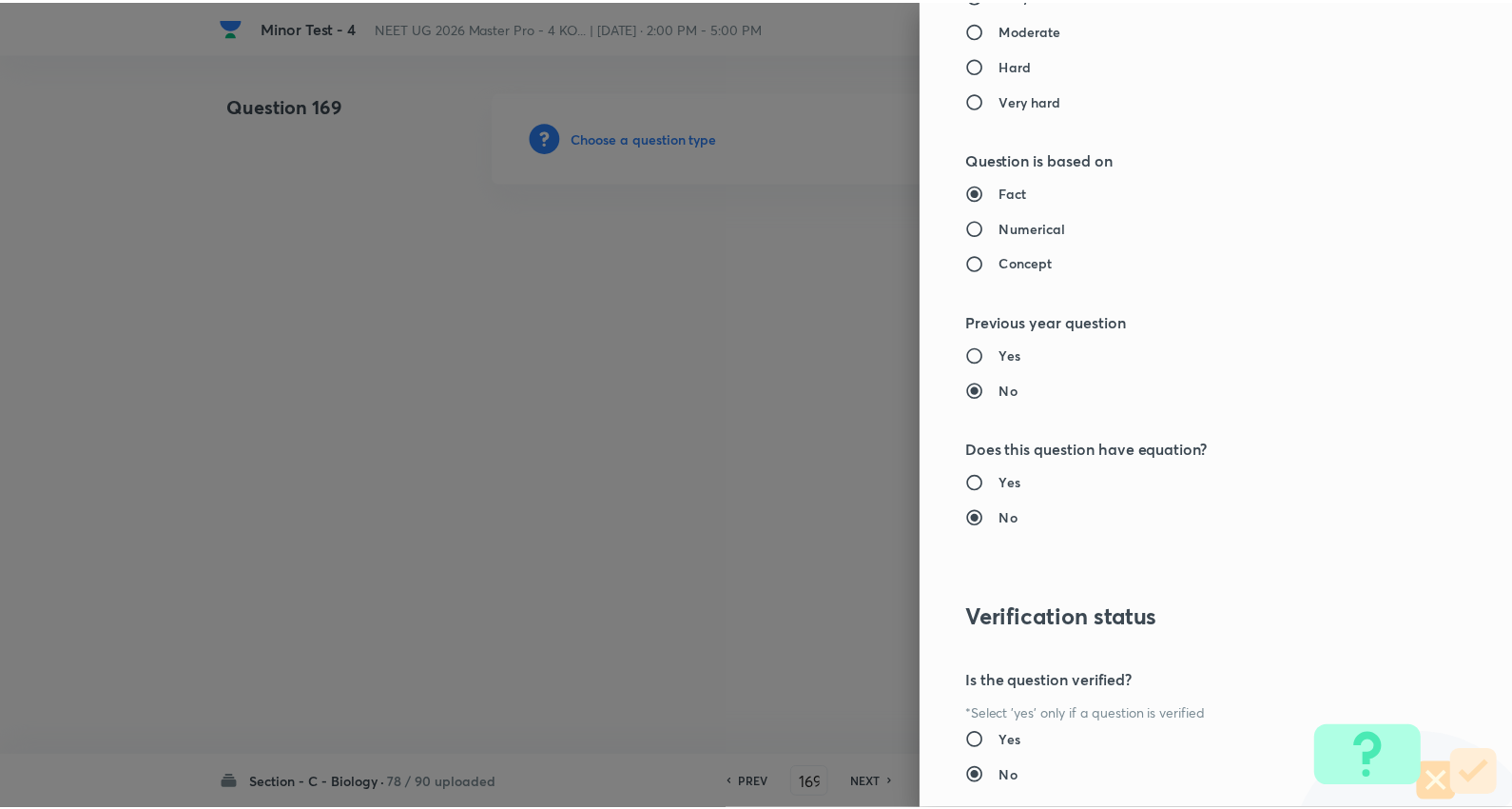
scroll to position [1913, 0]
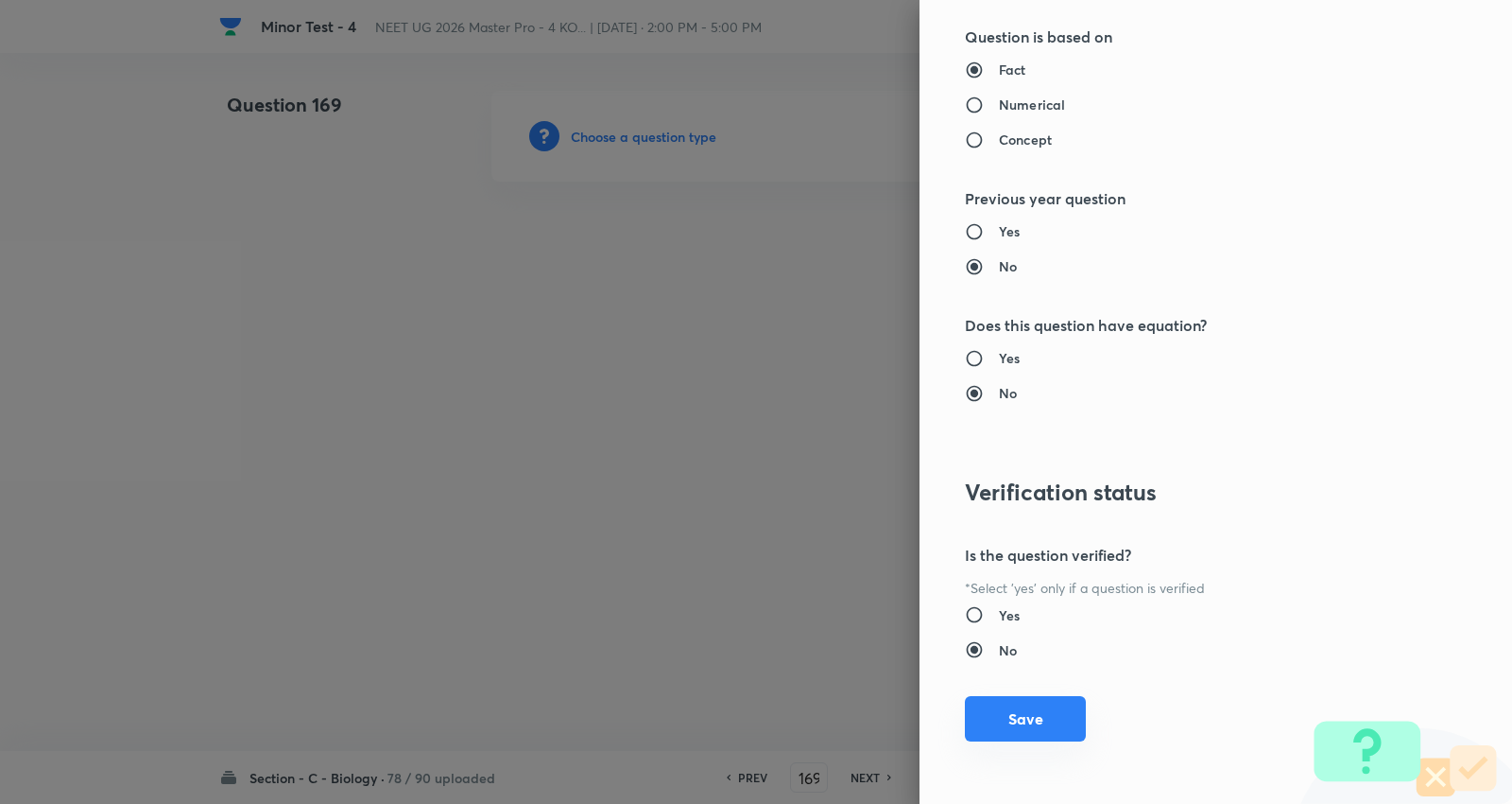
click at [1003, 708] on button "Save" at bounding box center [1026, 718] width 121 height 46
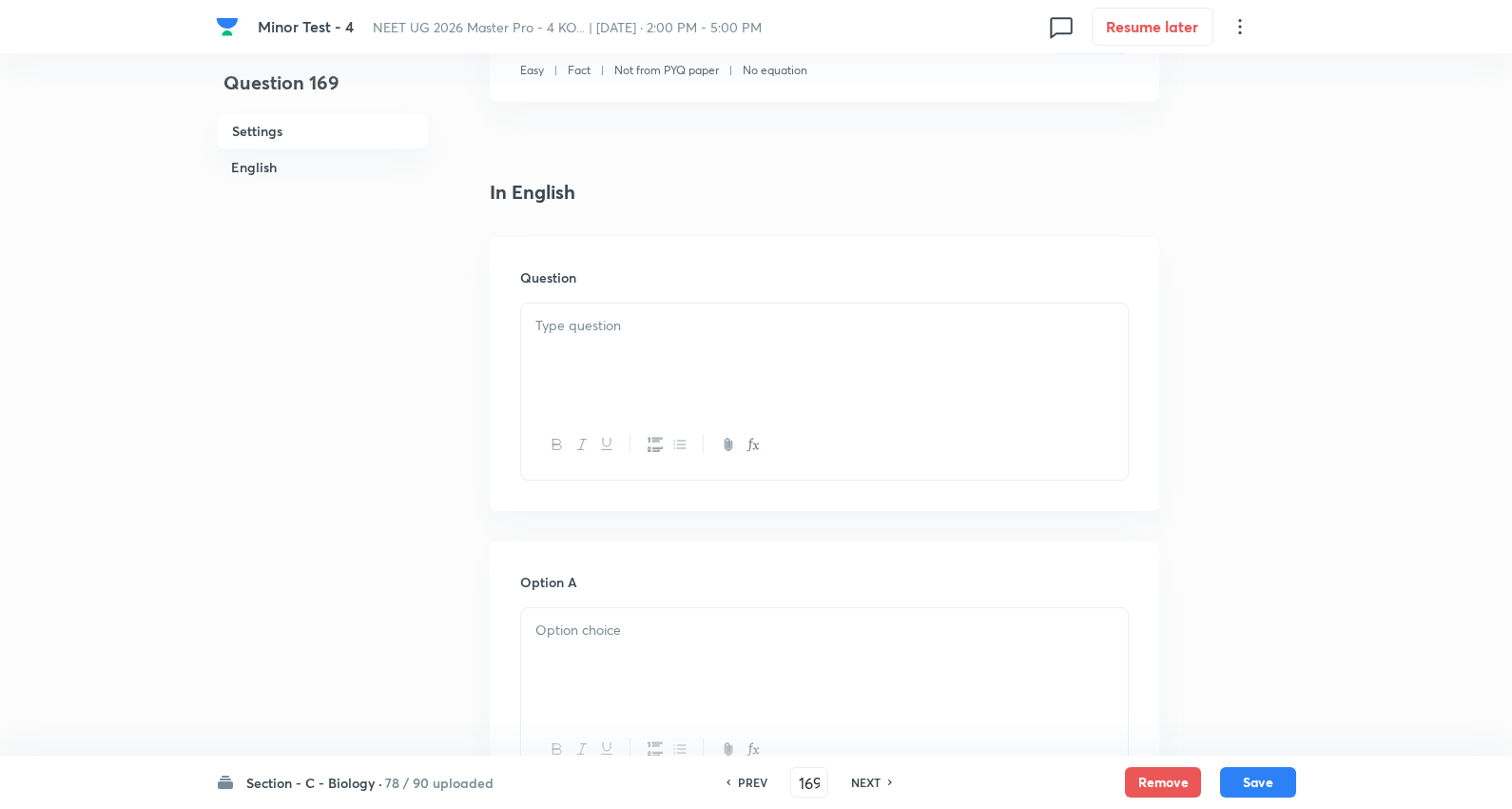
scroll to position [422, 0]
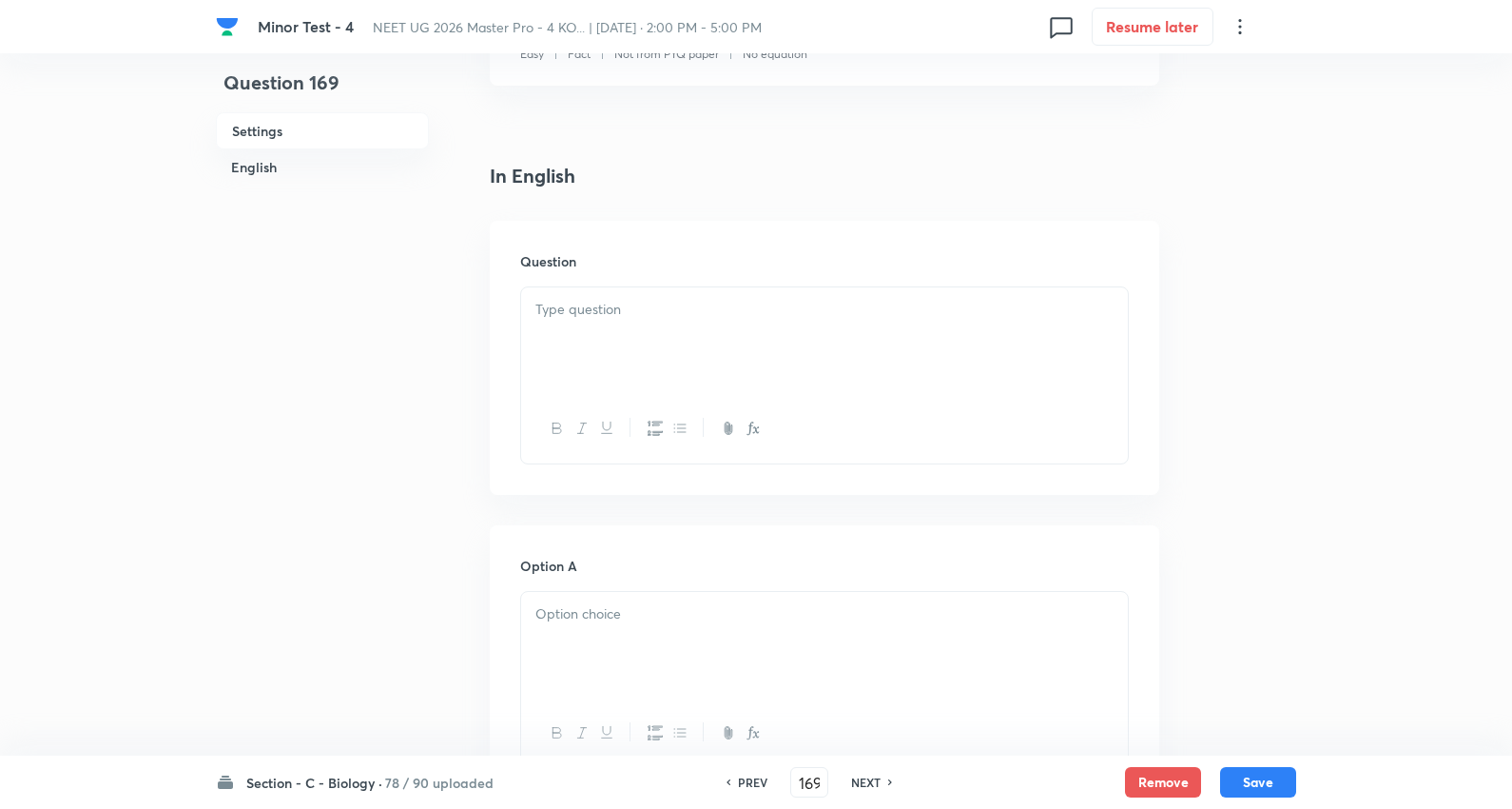
click at [640, 321] on div at bounding box center [825, 340] width 607 height 107
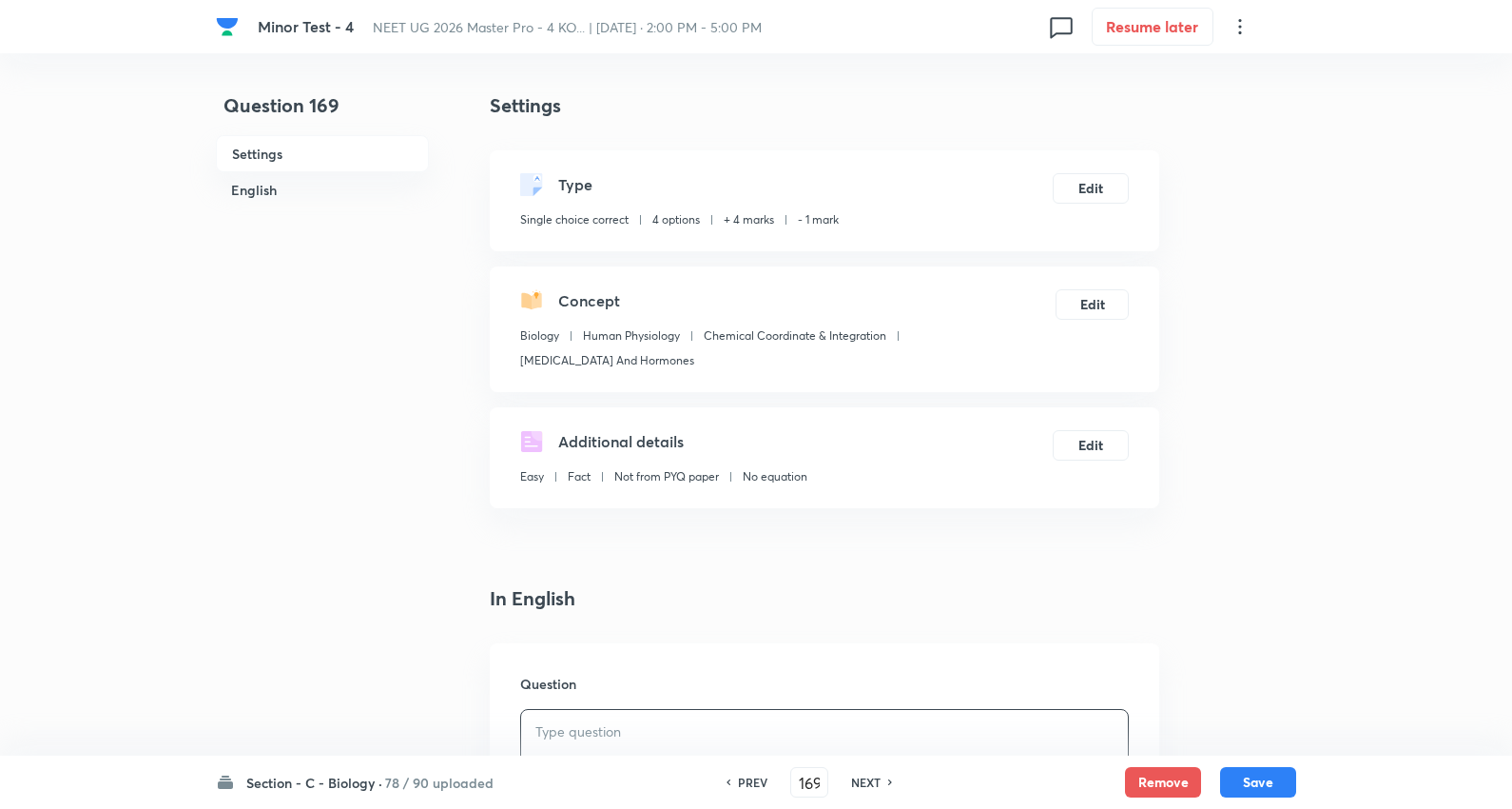
click at [754, 774] on h6 "PREV" at bounding box center [753, 782] width 29 height 17
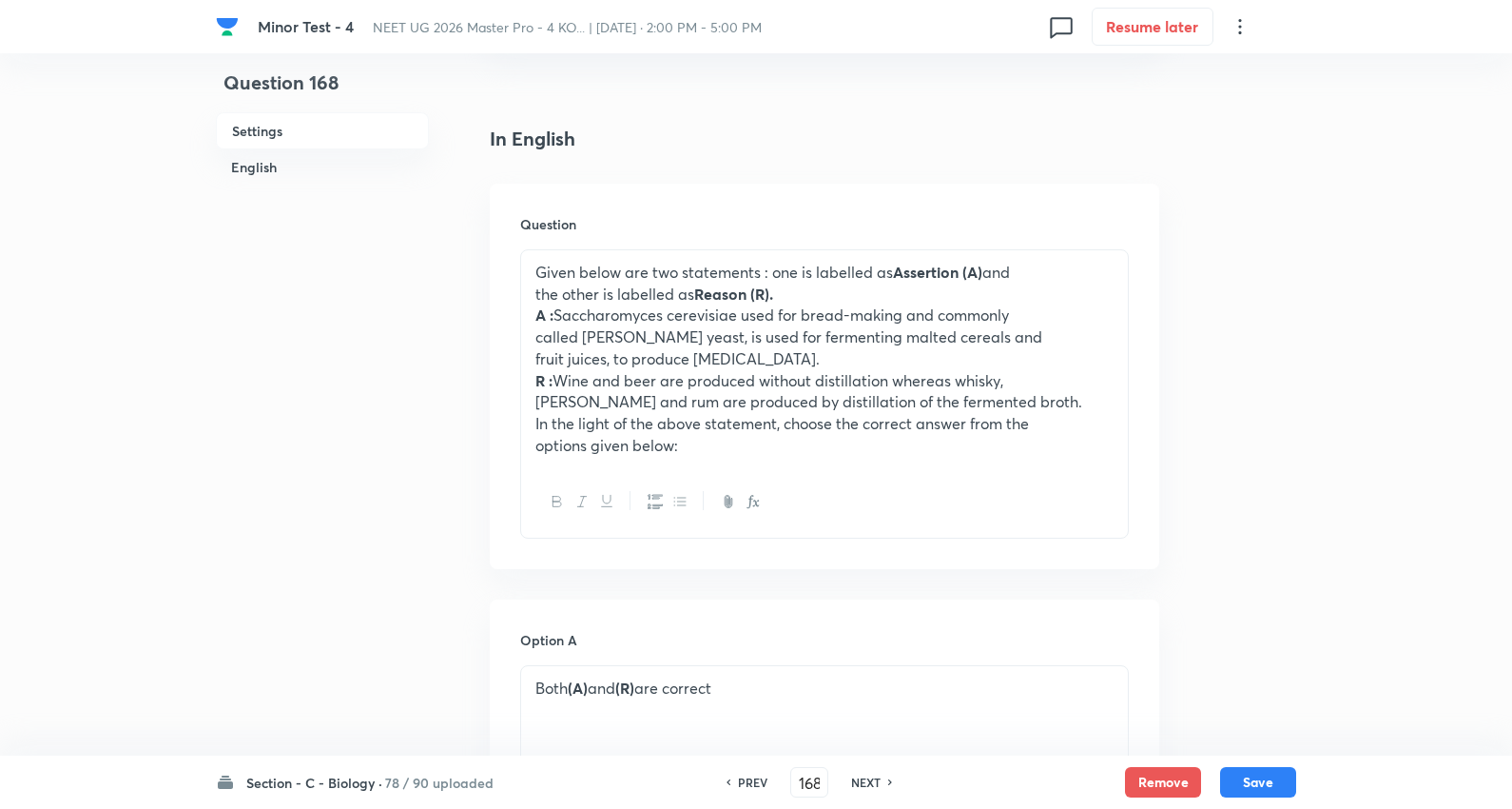
scroll to position [422, 0]
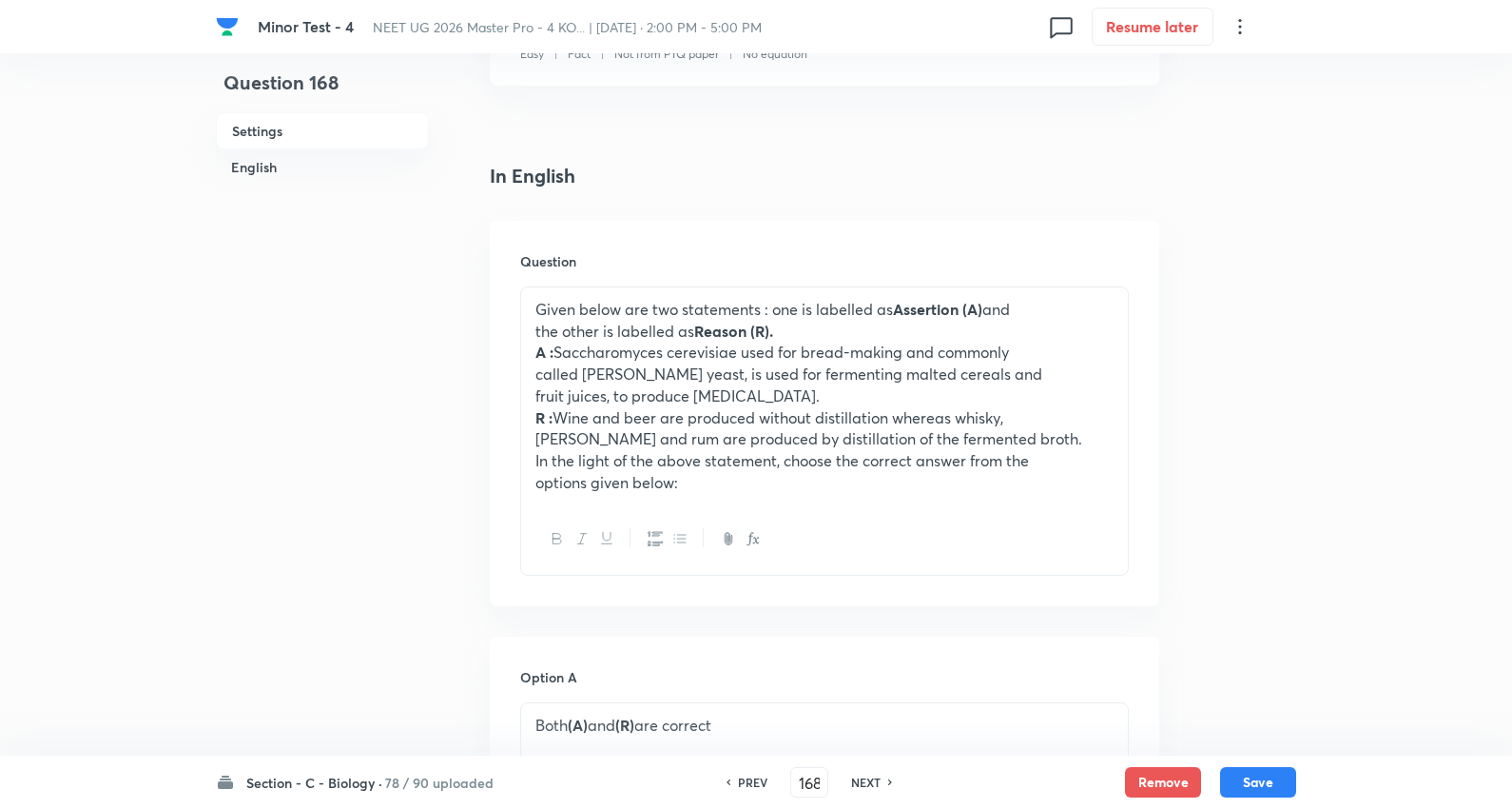
click at [738, 781] on h6 "PREV" at bounding box center [753, 782] width 29 height 17
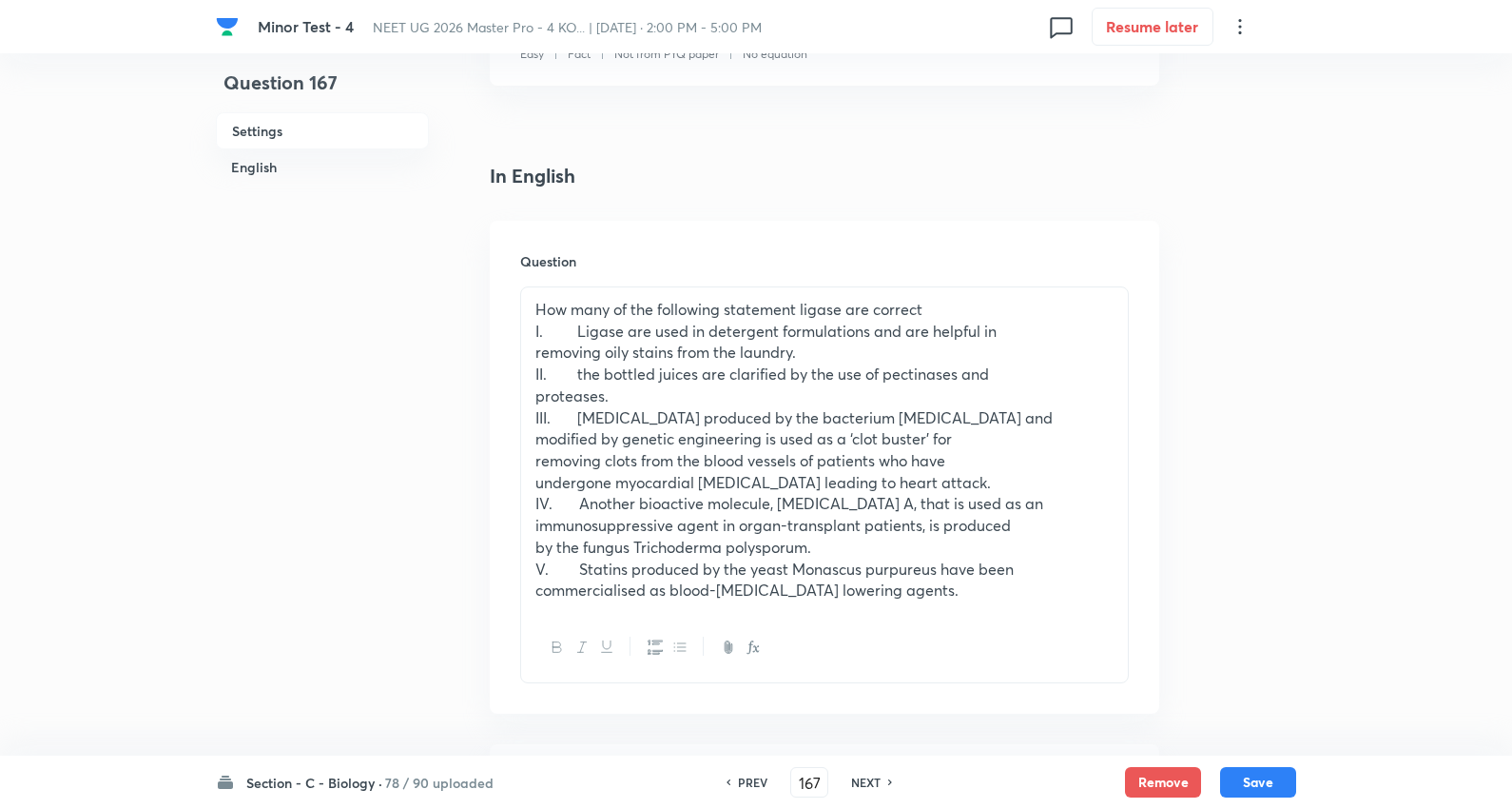
click at [645, 420] on p "III. Streptokinase produced by the bacterium Streptococcus and" at bounding box center [825, 418] width 579 height 22
click at [877, 779] on h6 "NEXT" at bounding box center [866, 782] width 29 height 17
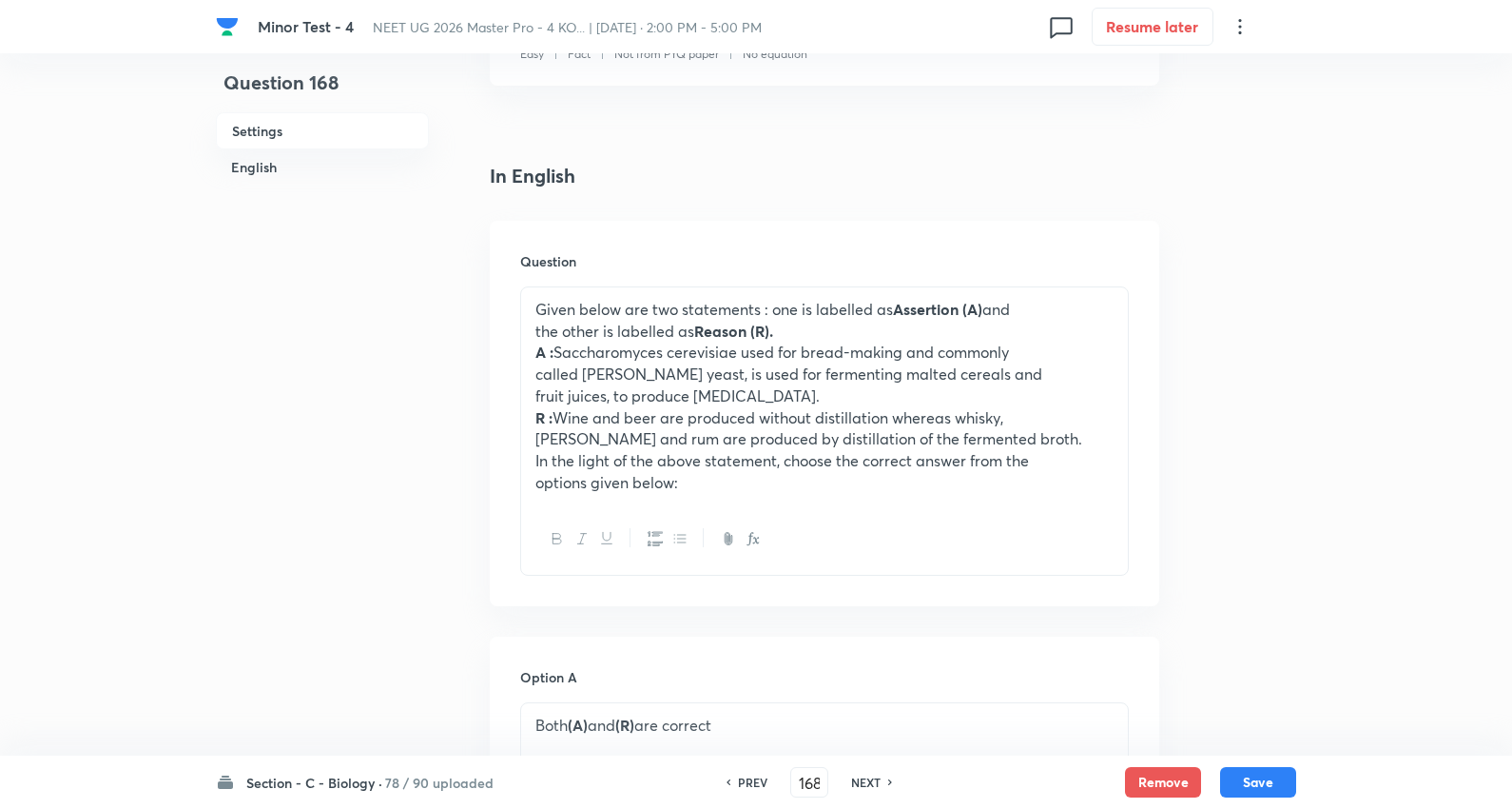
click at [765, 430] on p "brandy and rum are produced by distillation of the fermented broth." at bounding box center [825, 439] width 579 height 22
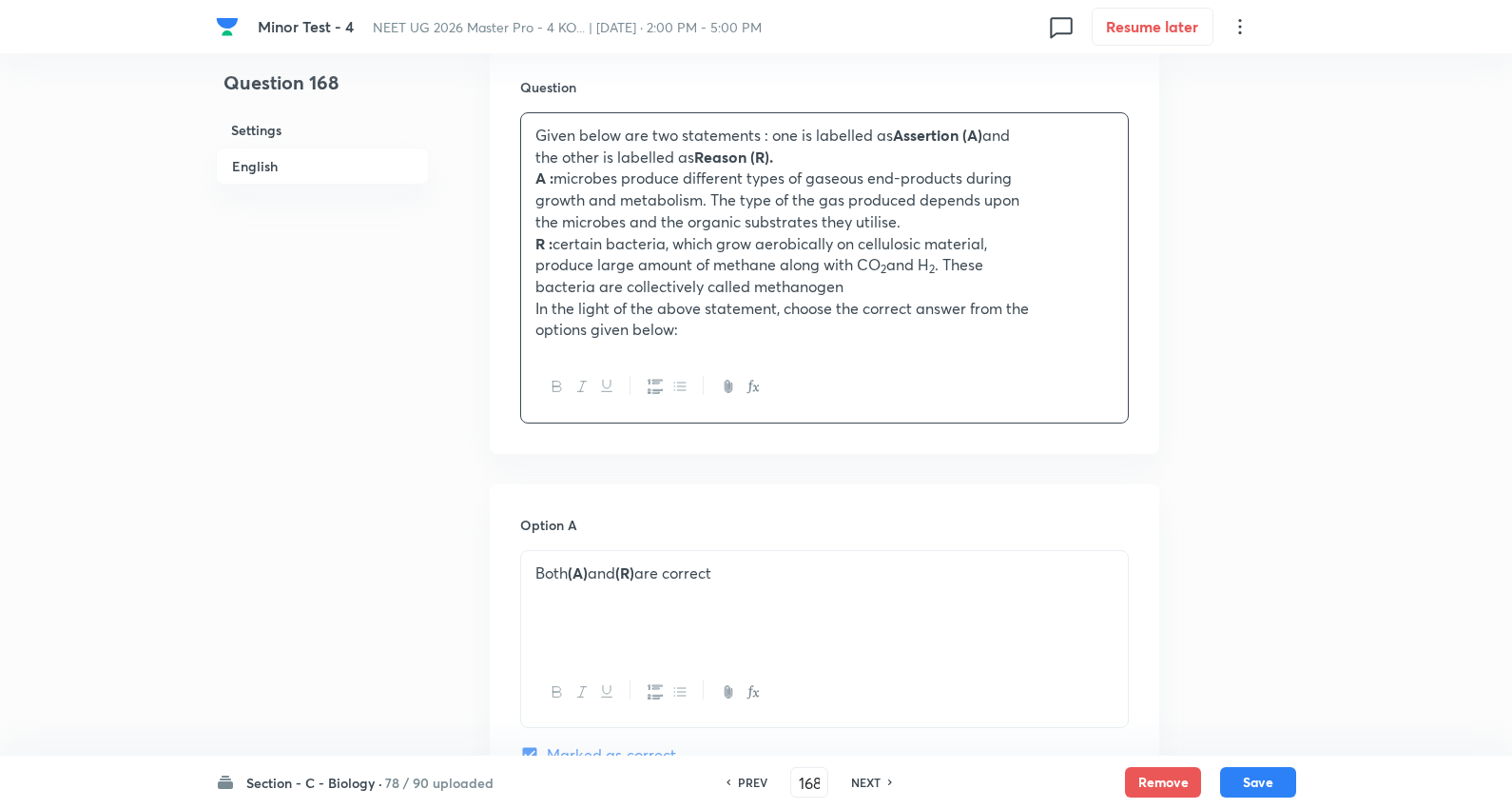
scroll to position [634, 0]
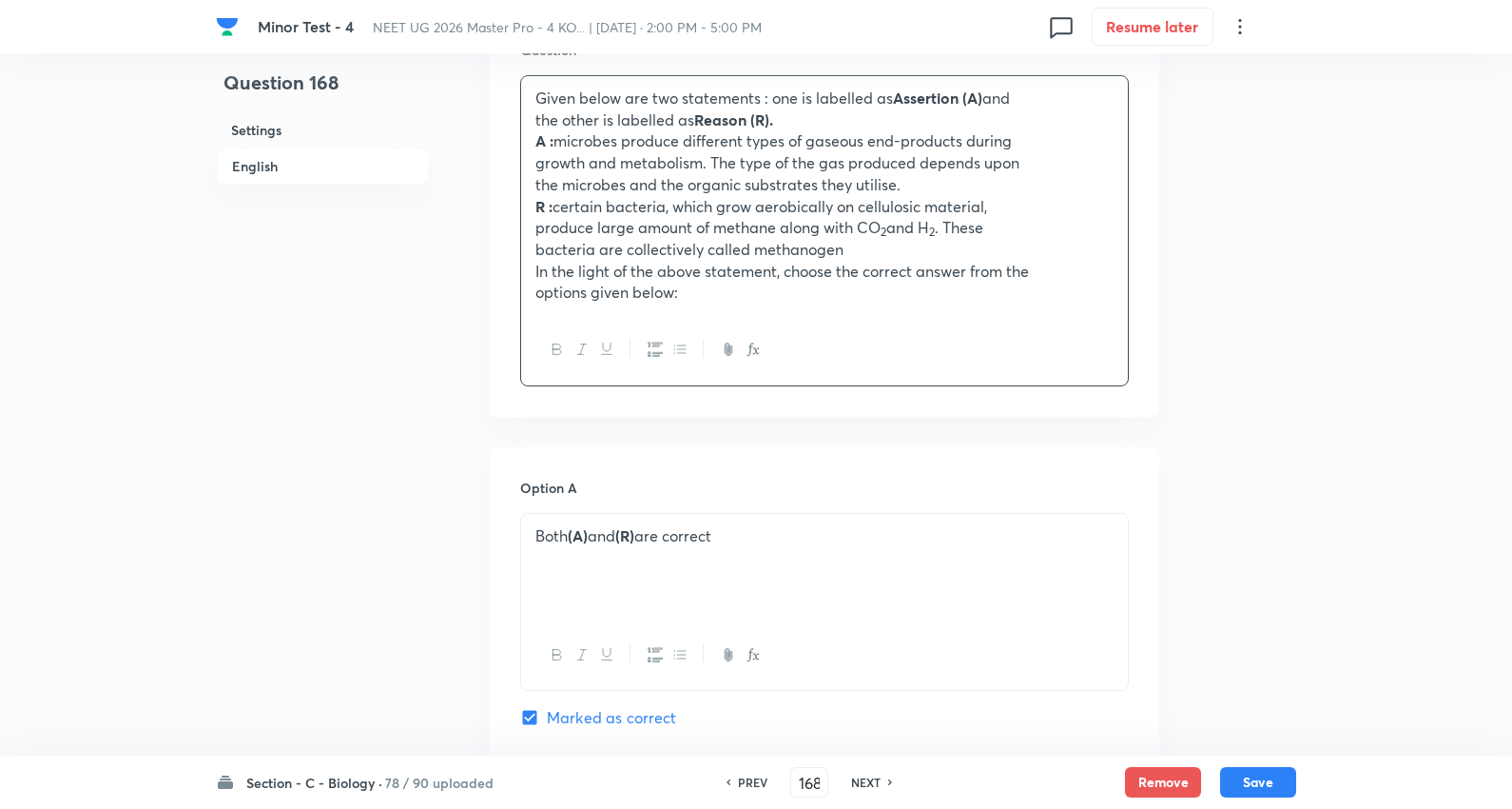
click at [681, 534] on p "Both (A) and (R) are correct" at bounding box center [825, 536] width 579 height 22
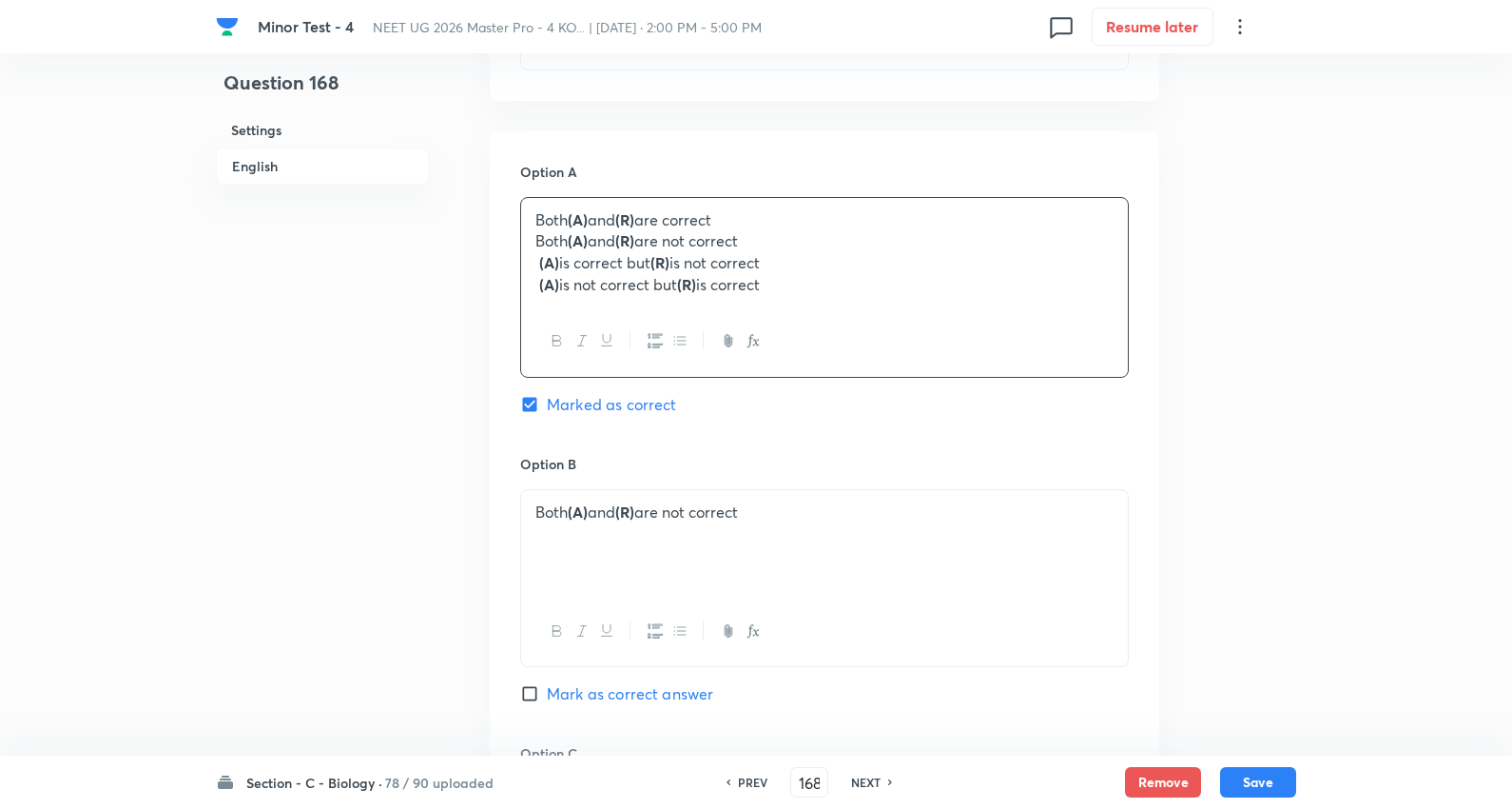
scroll to position [951, 0]
drag, startPoint x: 530, startPoint y: 245, endPoint x: 1298, endPoint y: 426, distance: 789.0
click at [1298, 426] on div "Minor Test - 4 NEET UG 2026 Master Pro - 4 KO... | Oct 5, 2025 · 2:00 PM - 5:00…" at bounding box center [756, 416] width 1512 height 2553
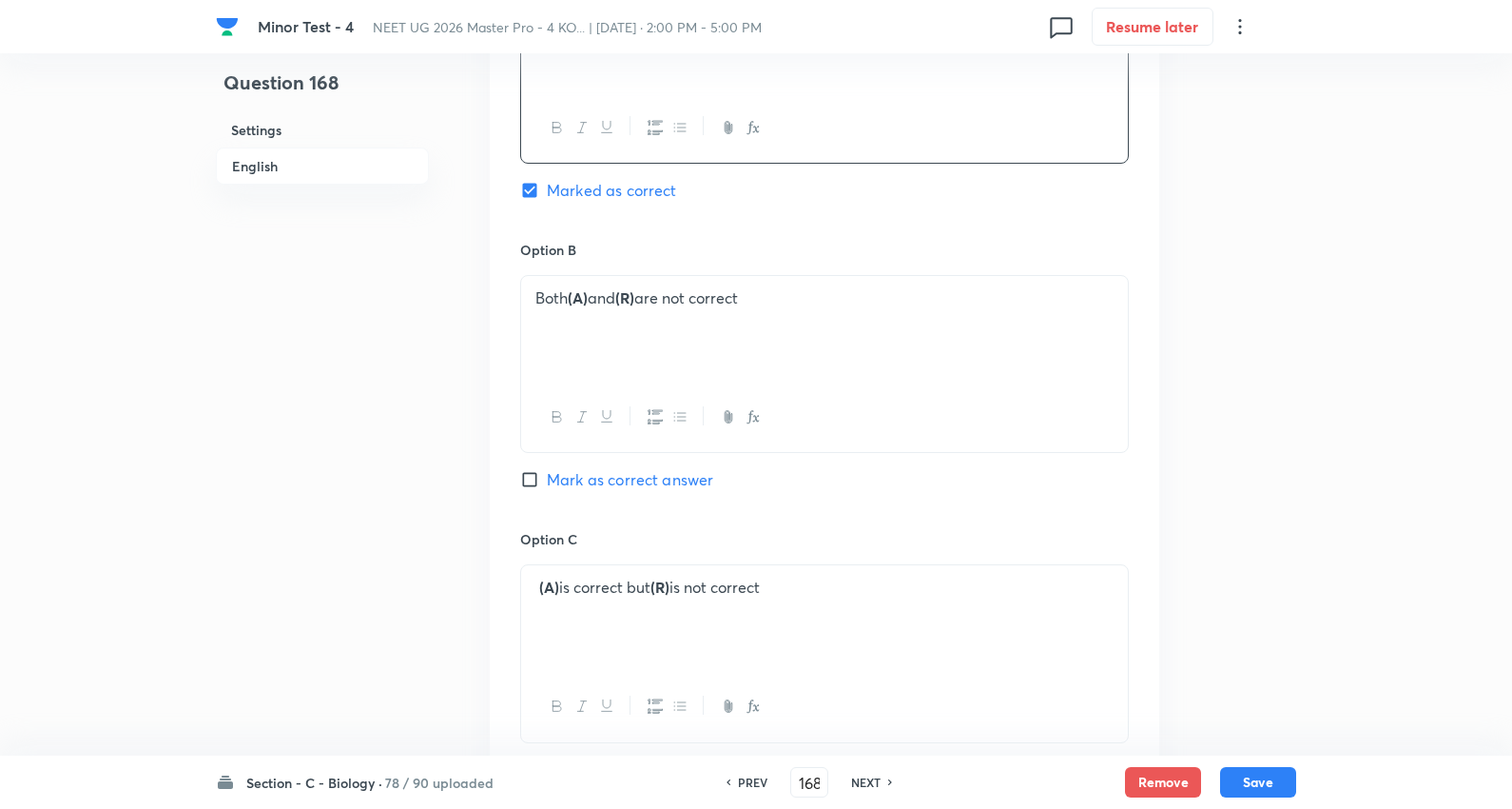
scroll to position [1163, 0]
click at [664, 299] on p "Both (A) and (R) are not correct" at bounding box center [825, 296] width 579 height 22
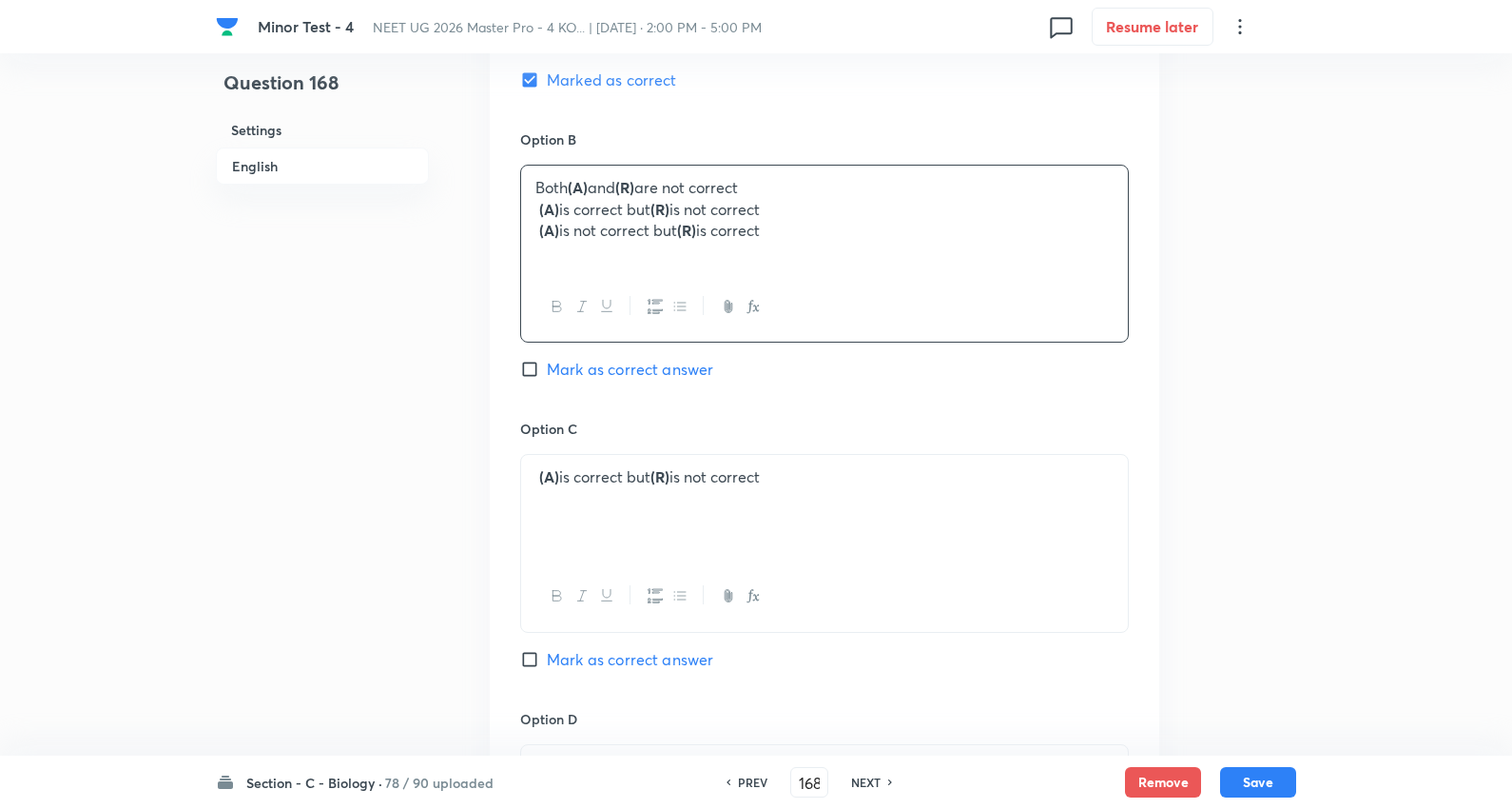
scroll to position [1374, 0]
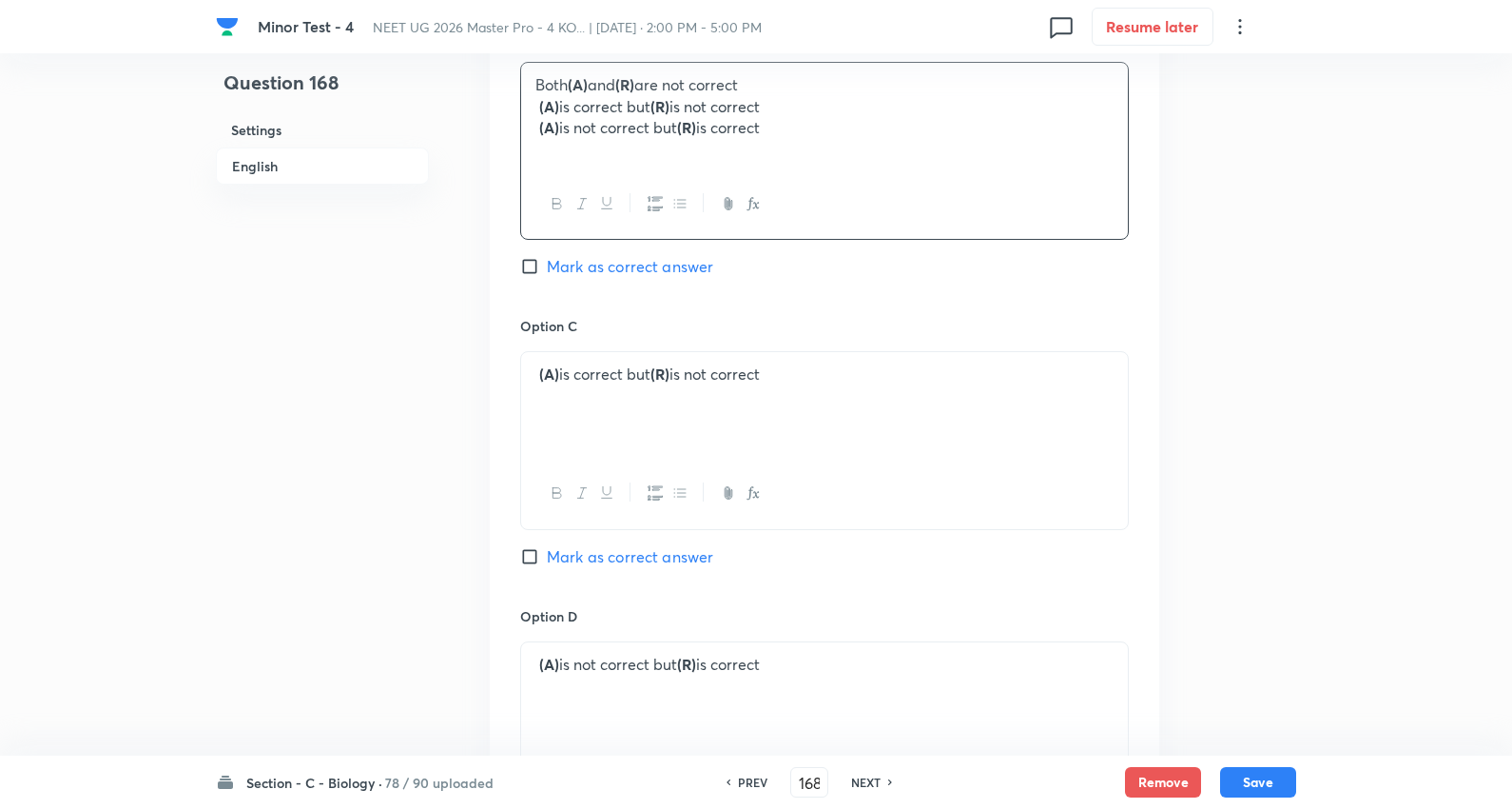
drag, startPoint x: 1270, startPoint y: 202, endPoint x: 1305, endPoint y: 200, distance: 35.1
click at [697, 387] on div "(A) is correct but (R) is not correct" at bounding box center [825, 404] width 607 height 107
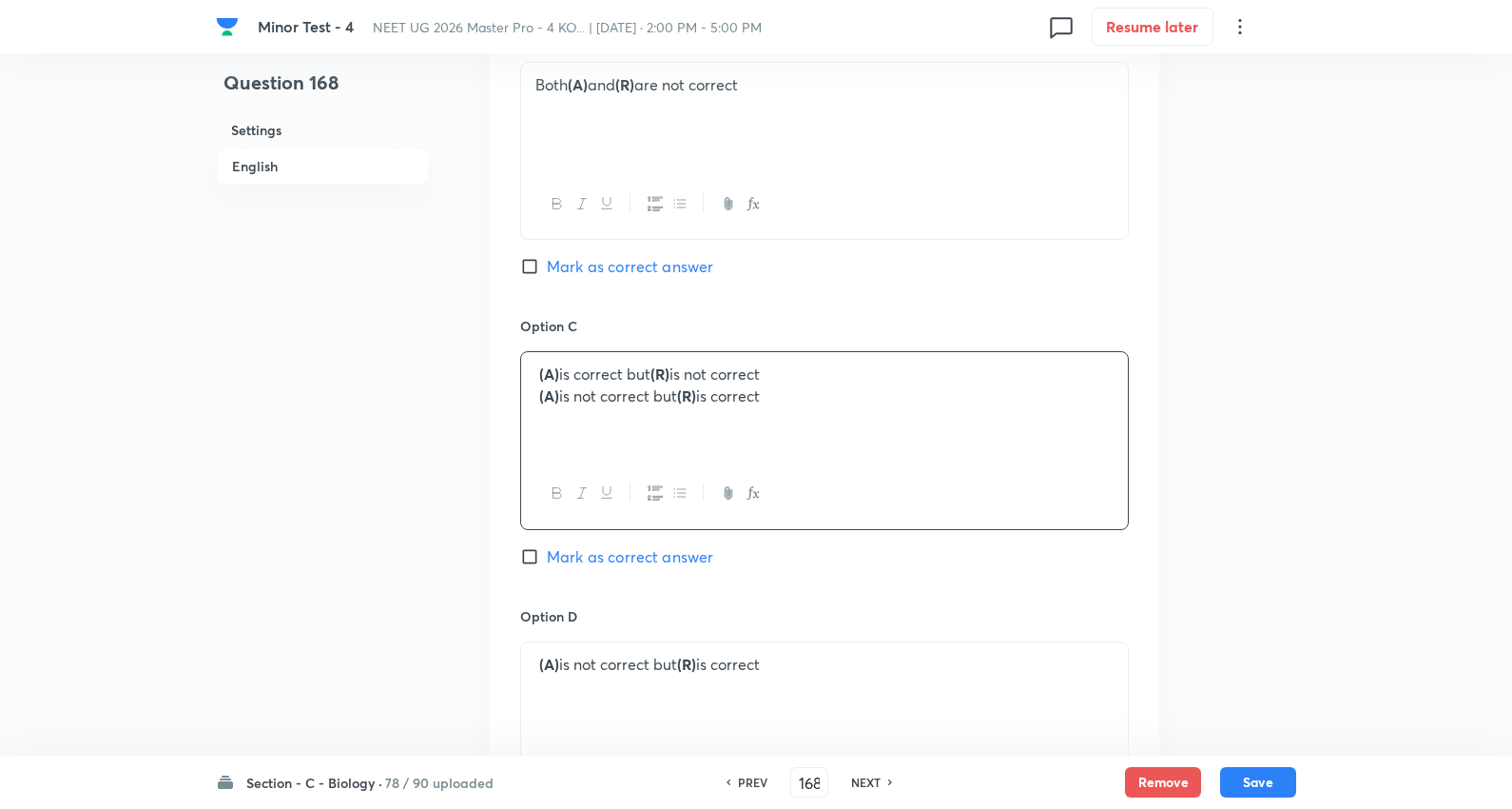
drag, startPoint x: 530, startPoint y: 398, endPoint x: 1441, endPoint y: 415, distance: 911.2
click at [638, 563] on span "Mark as correct answer" at bounding box center [631, 556] width 166 height 23
click at [547, 563] on input "Mark as correct answer" at bounding box center [533, 556] width 26 height 19
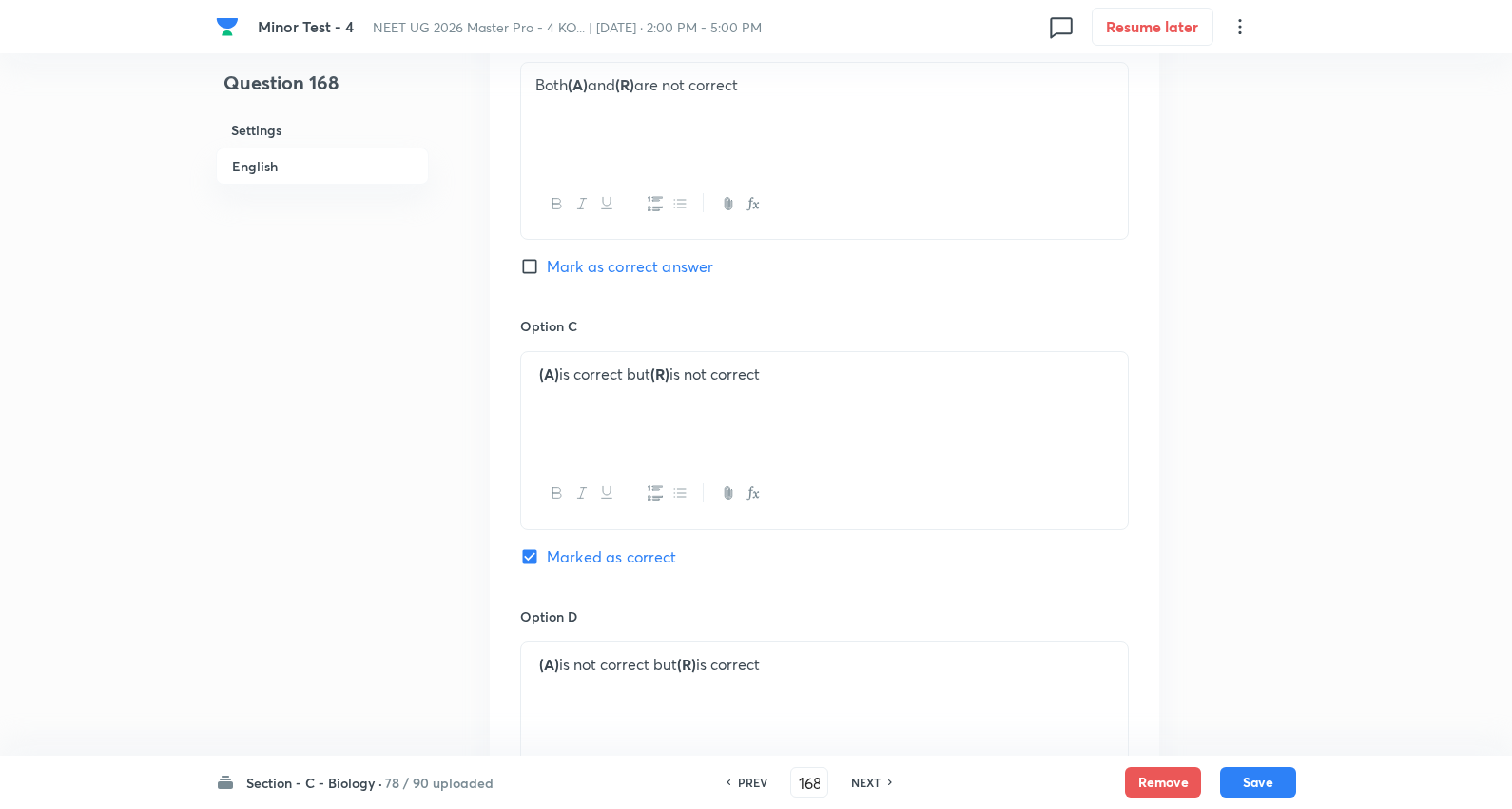
drag, startPoint x: 632, startPoint y: 682, endPoint x: 632, endPoint y: 657, distance: 25.0
click at [634, 668] on div "(A) is not correct but (R) is correct" at bounding box center [825, 695] width 607 height 107
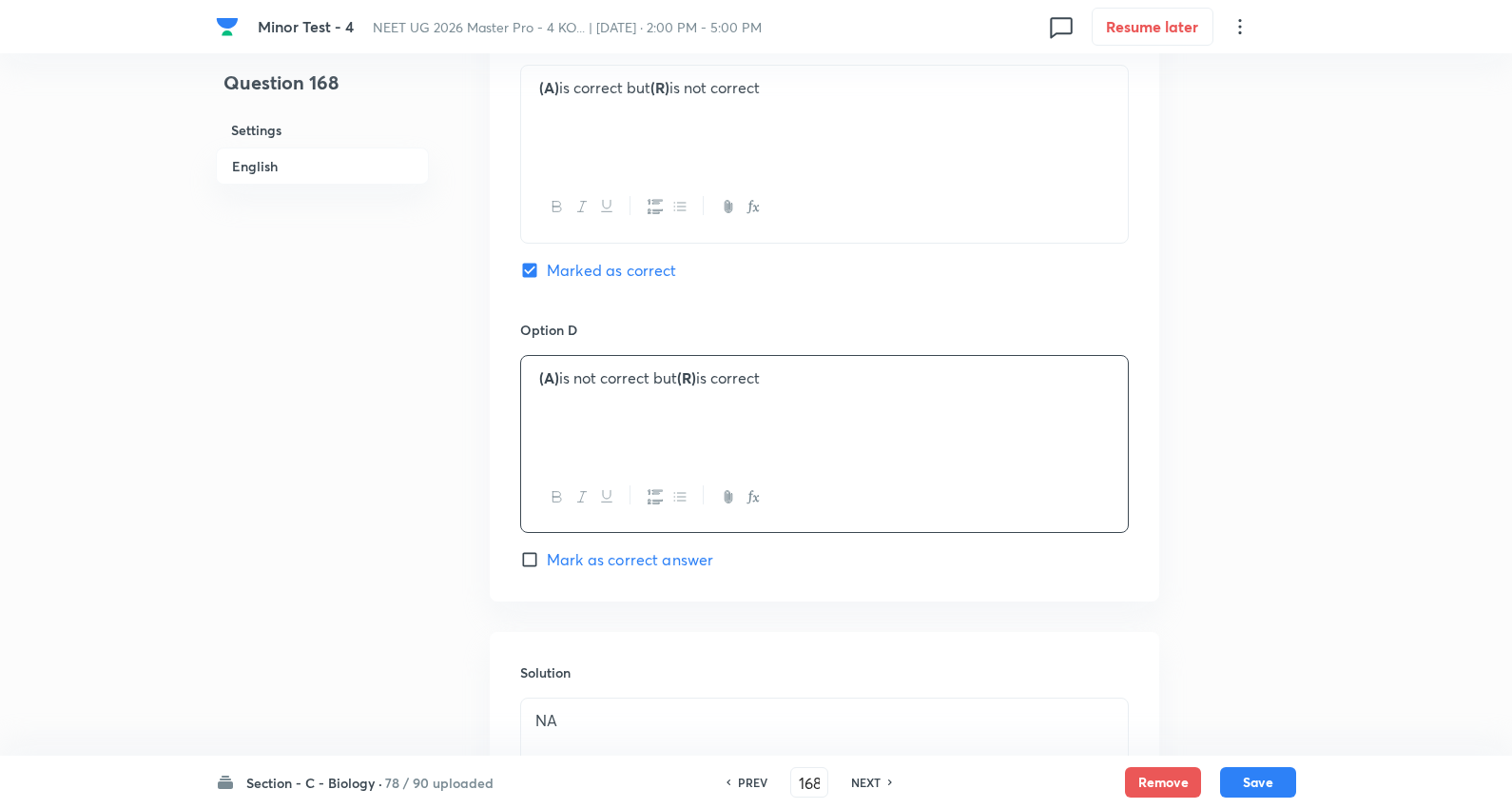
scroll to position [1903, 0]
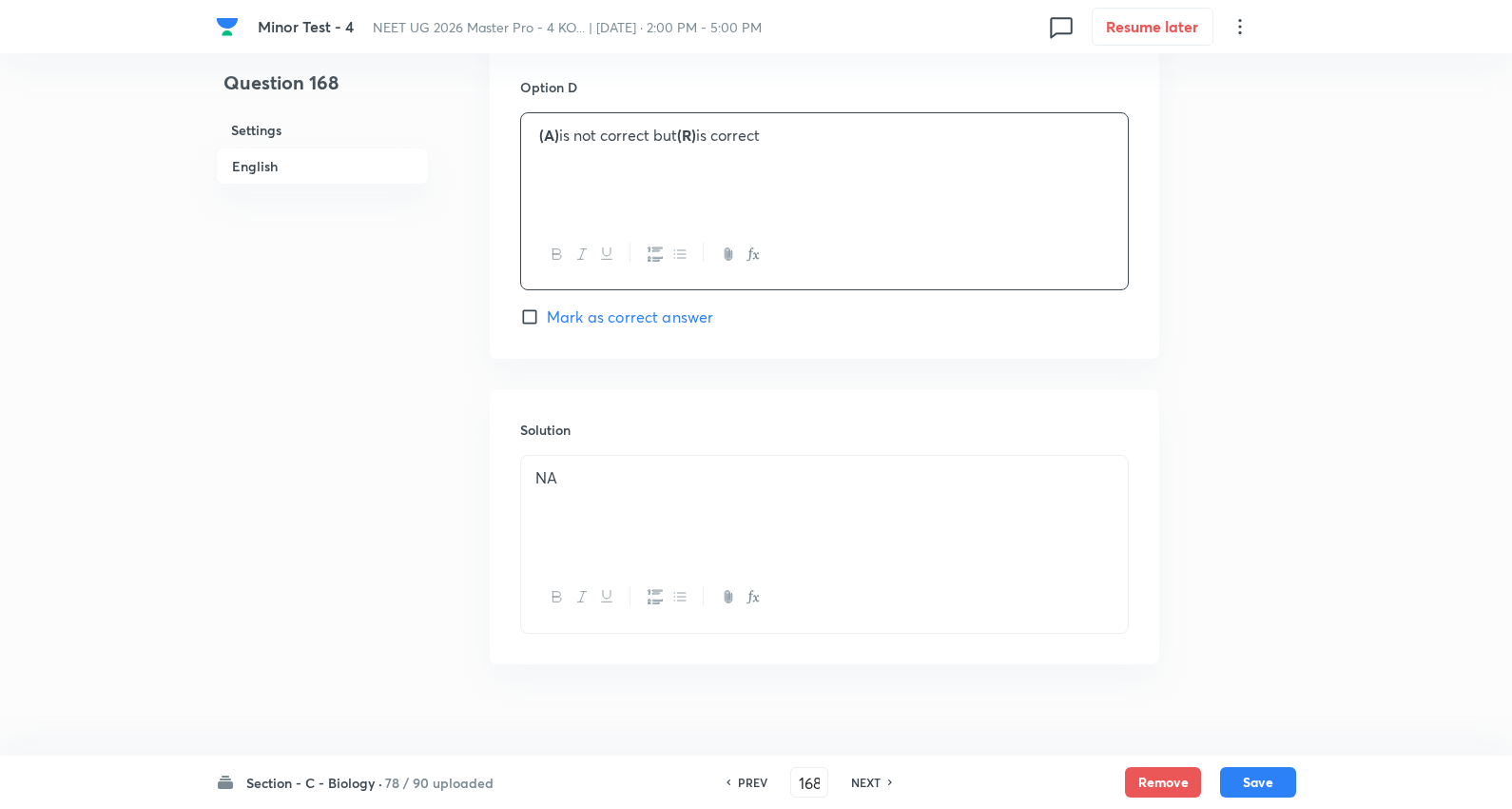
drag, startPoint x: 619, startPoint y: 472, endPoint x: 889, endPoint y: 563, distance: 284.9
click at [622, 472] on p "NA" at bounding box center [825, 478] width 579 height 22
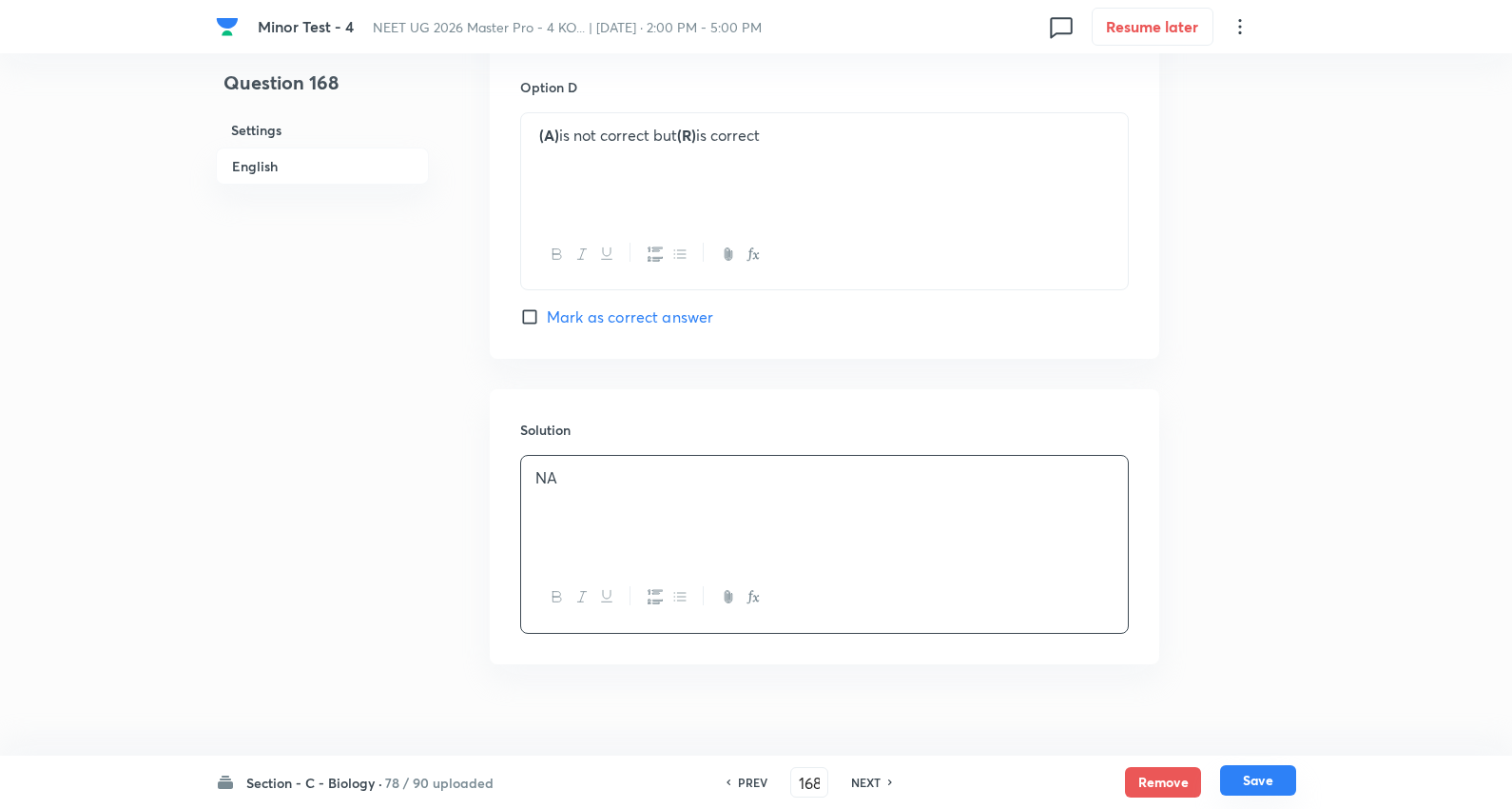
click at [1252, 783] on button "Save" at bounding box center [1258, 780] width 76 height 30
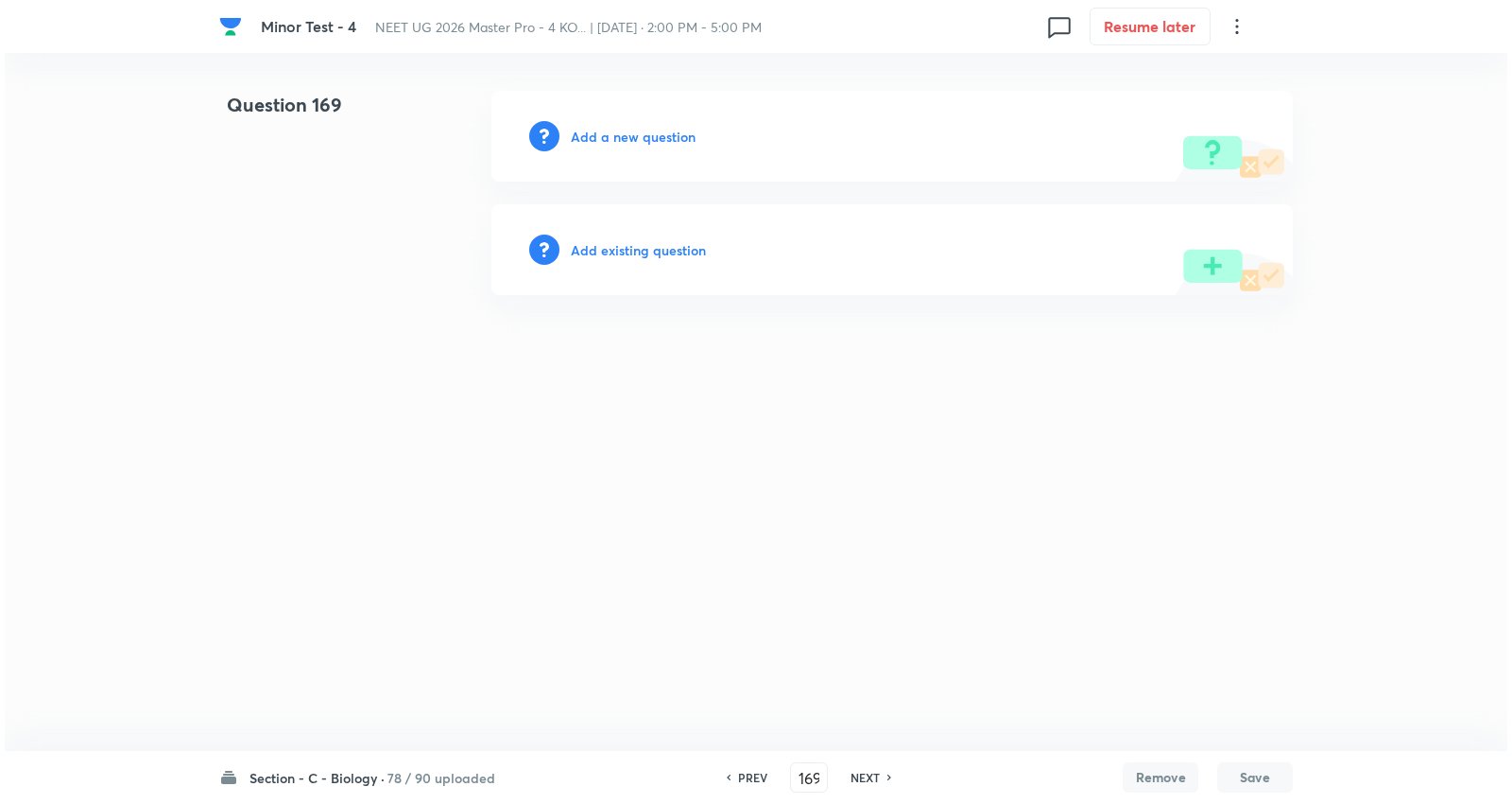
scroll to position [0, 0]
click at [609, 129] on h6 "Add a new question" at bounding box center [633, 136] width 125 height 19
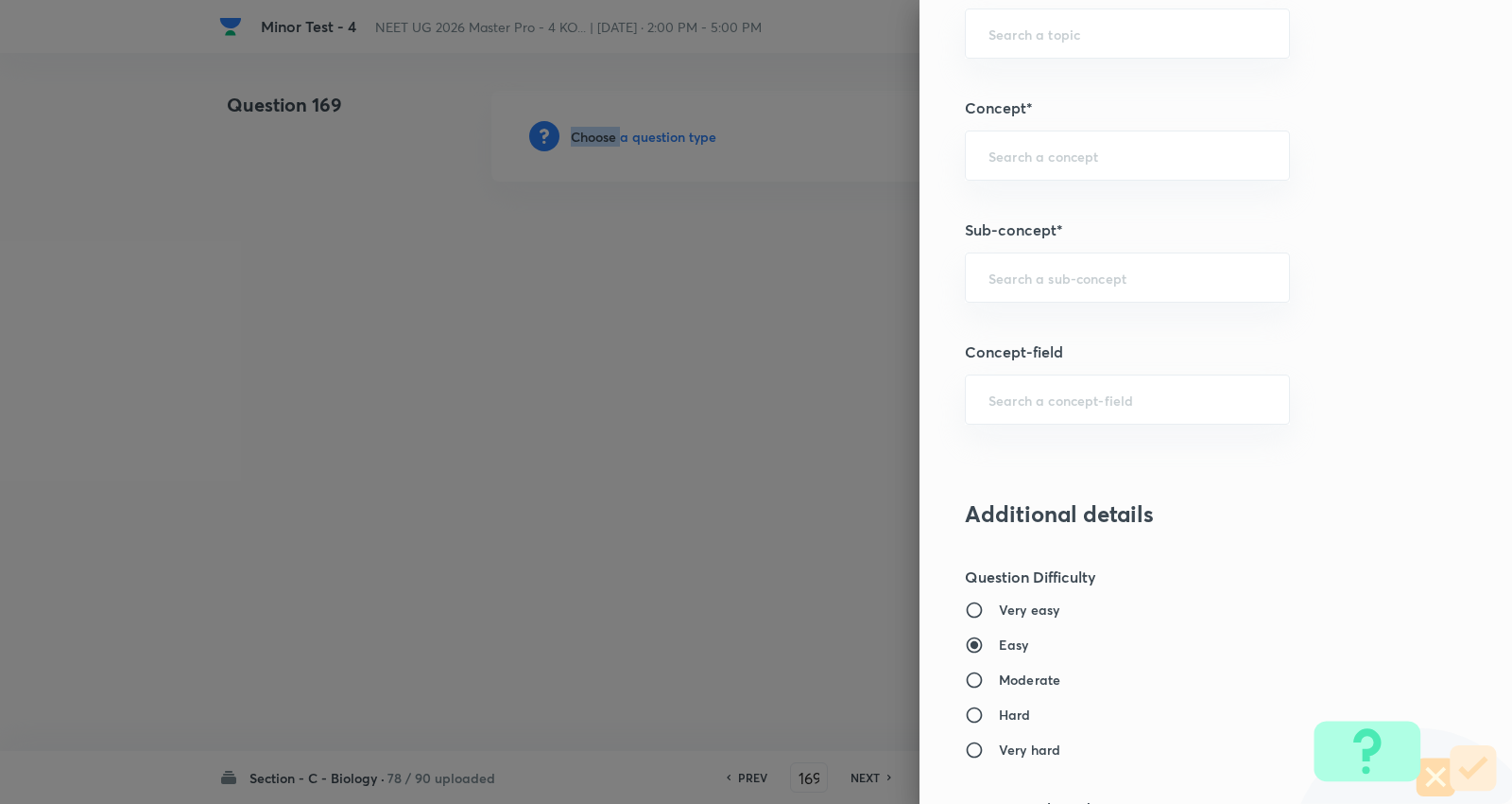
scroll to position [1261, 0]
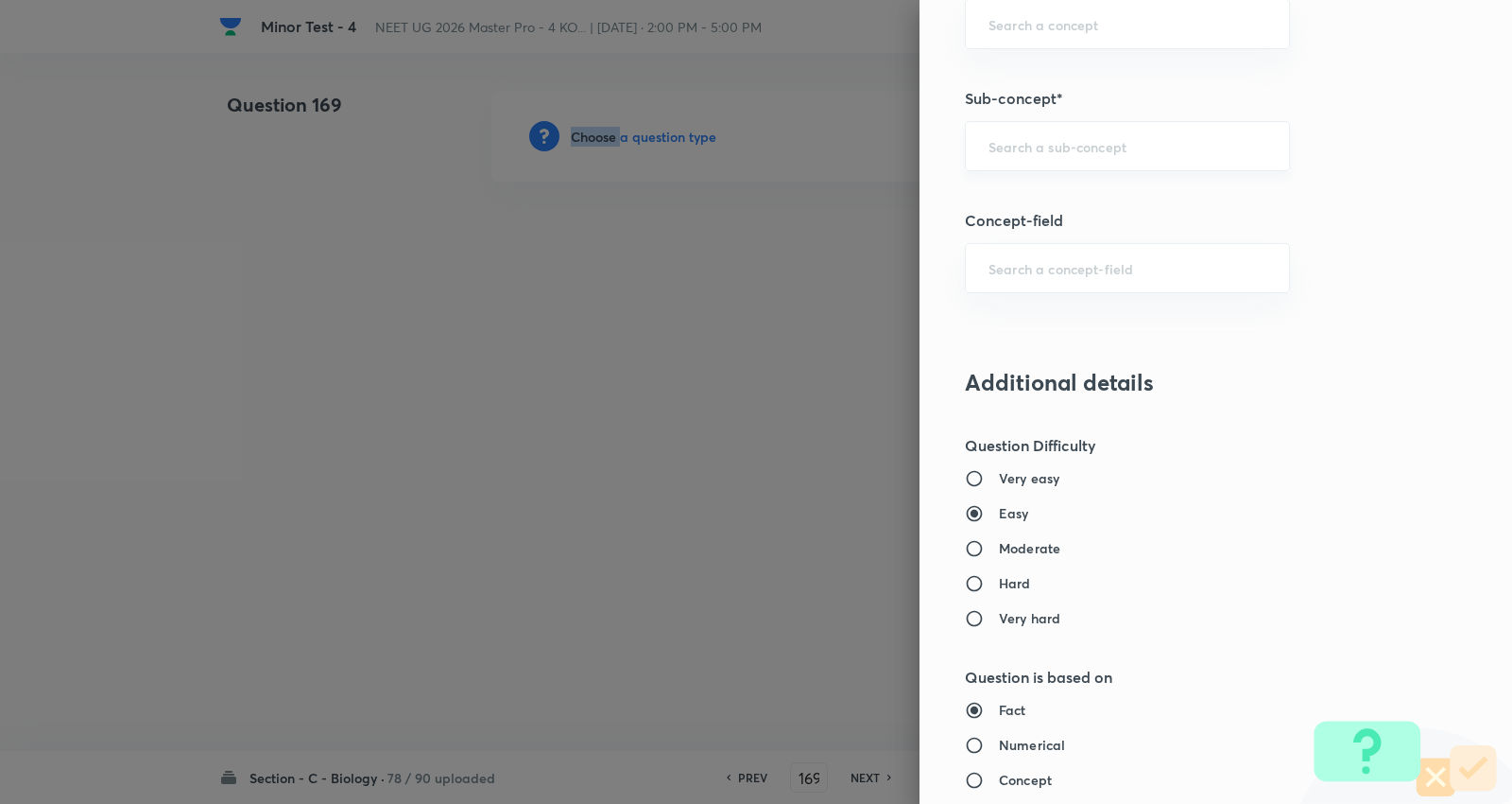
click at [1061, 136] on div "​" at bounding box center [1128, 145] width 325 height 50
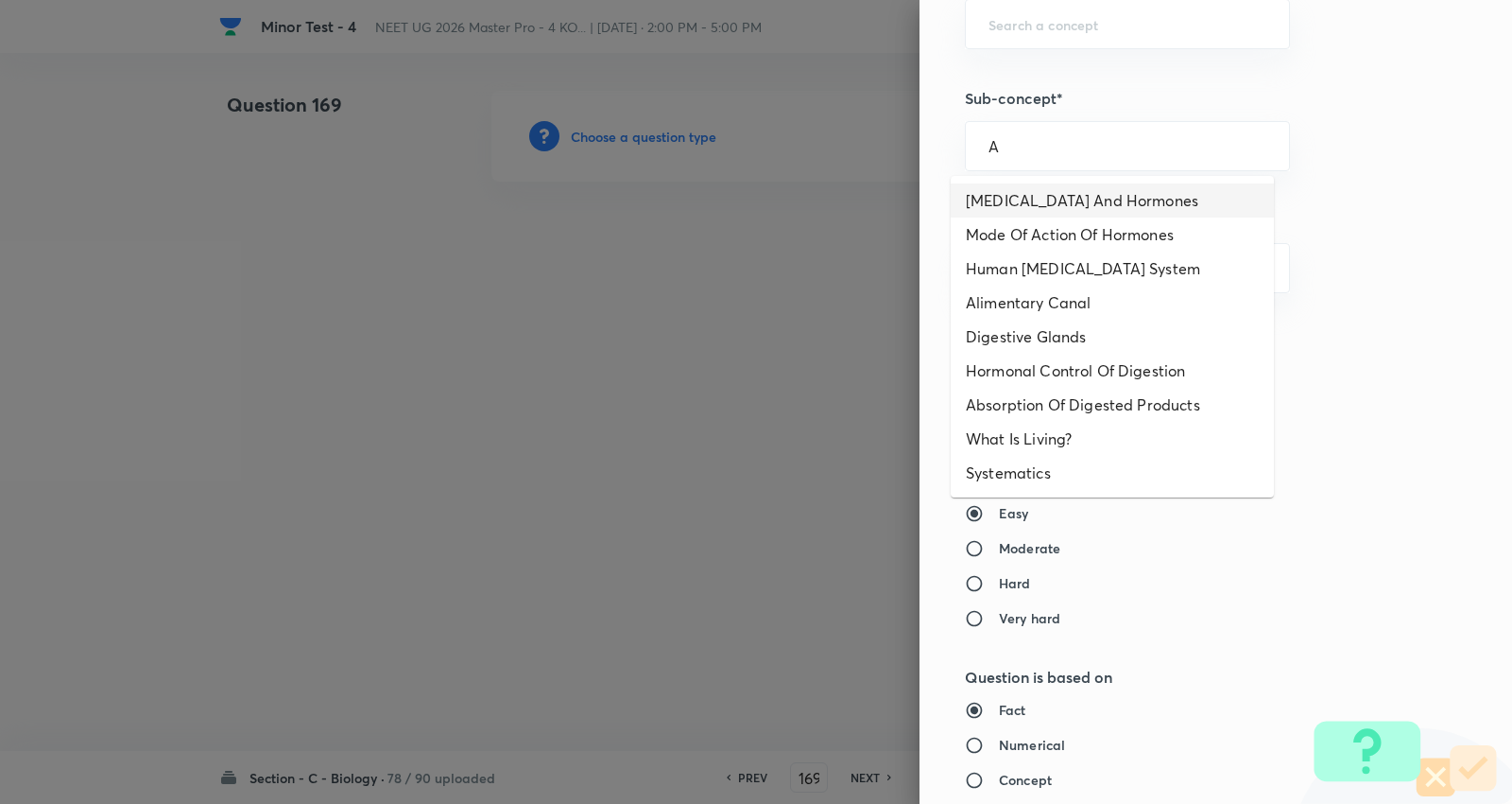
click at [1035, 200] on li "Endocrine Glands And Hormones" at bounding box center [1112, 200] width 323 height 34
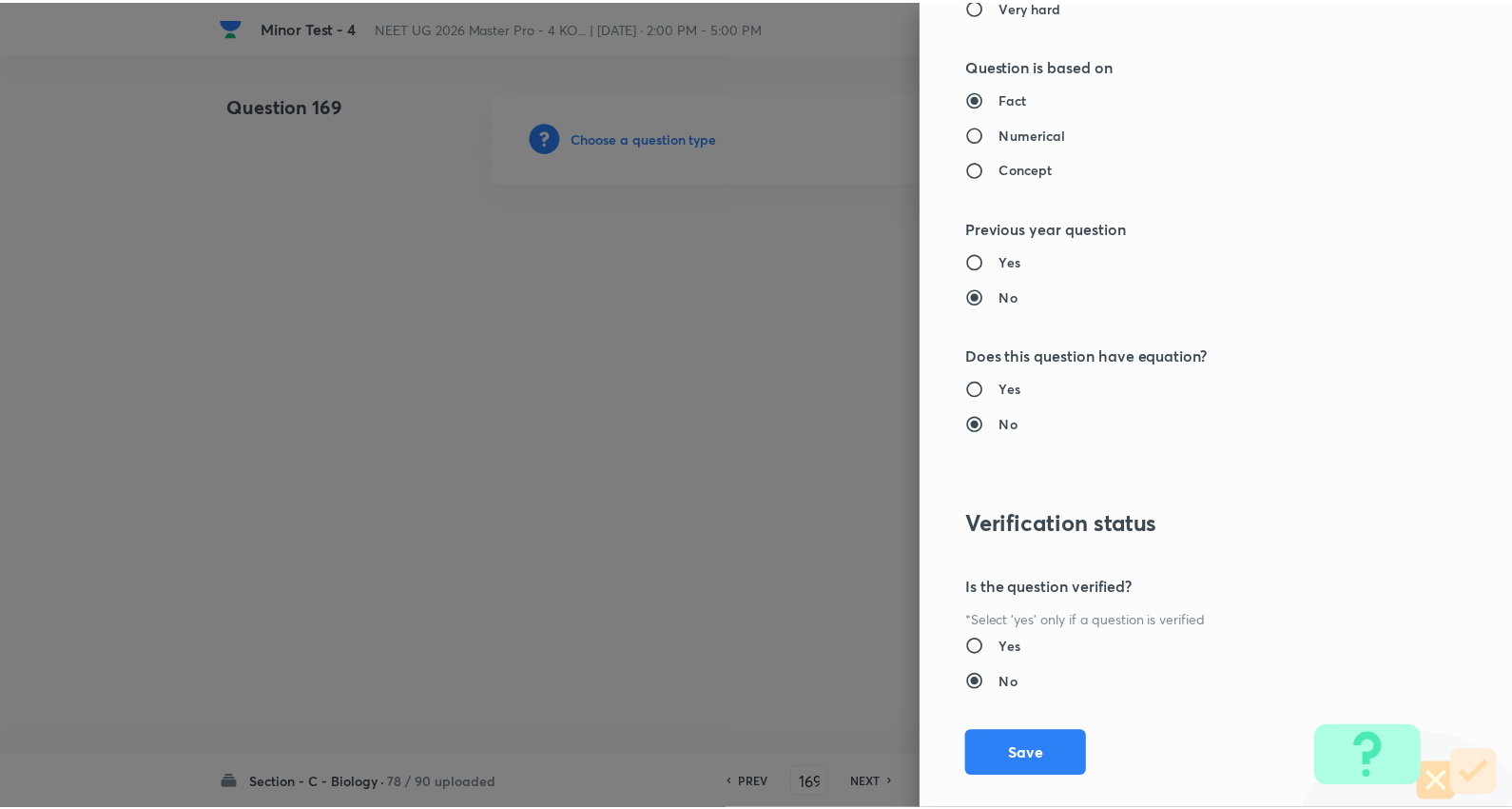
scroll to position [1913, 0]
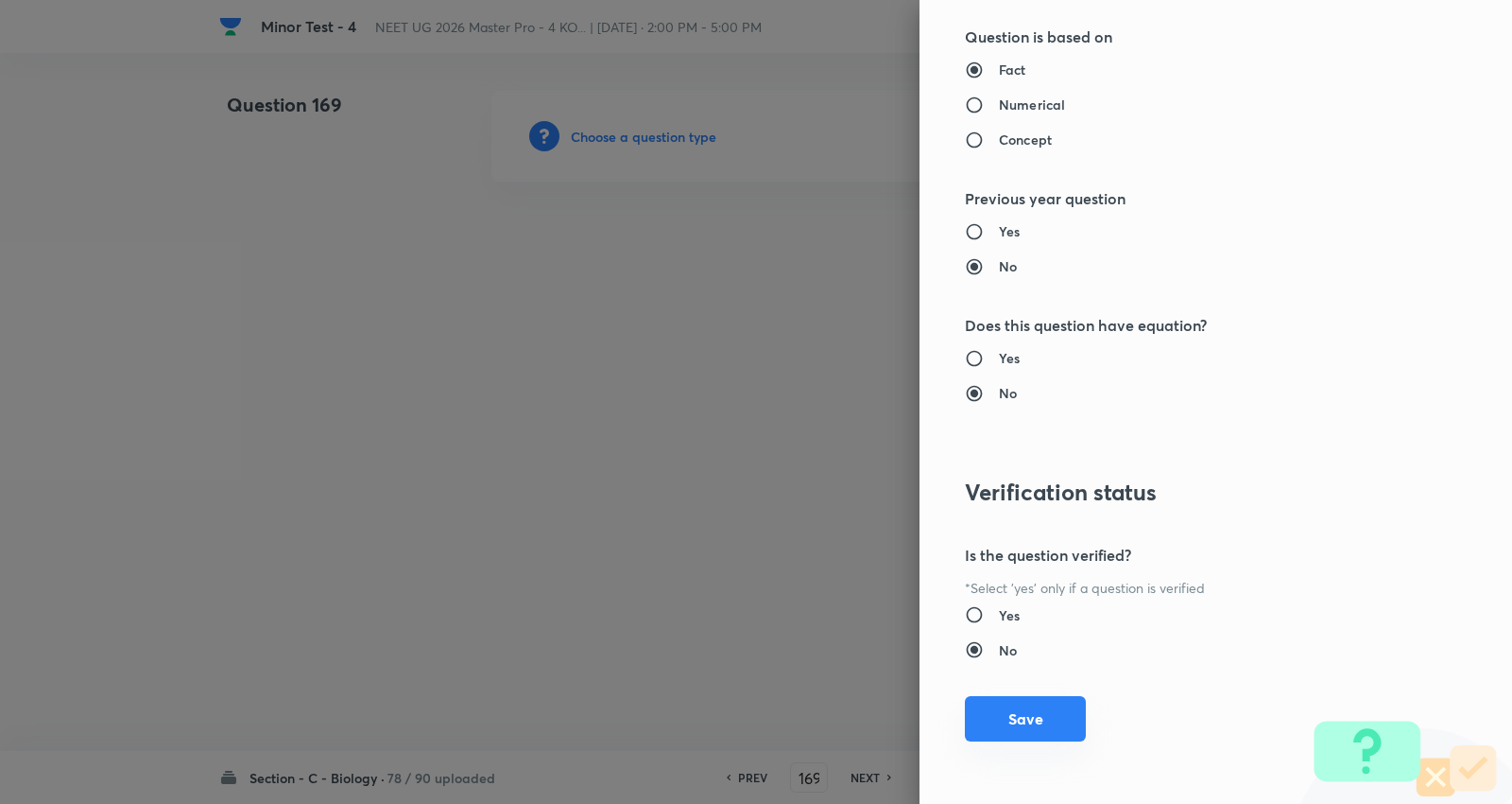
click at [1041, 716] on button "Save" at bounding box center [1026, 718] width 121 height 46
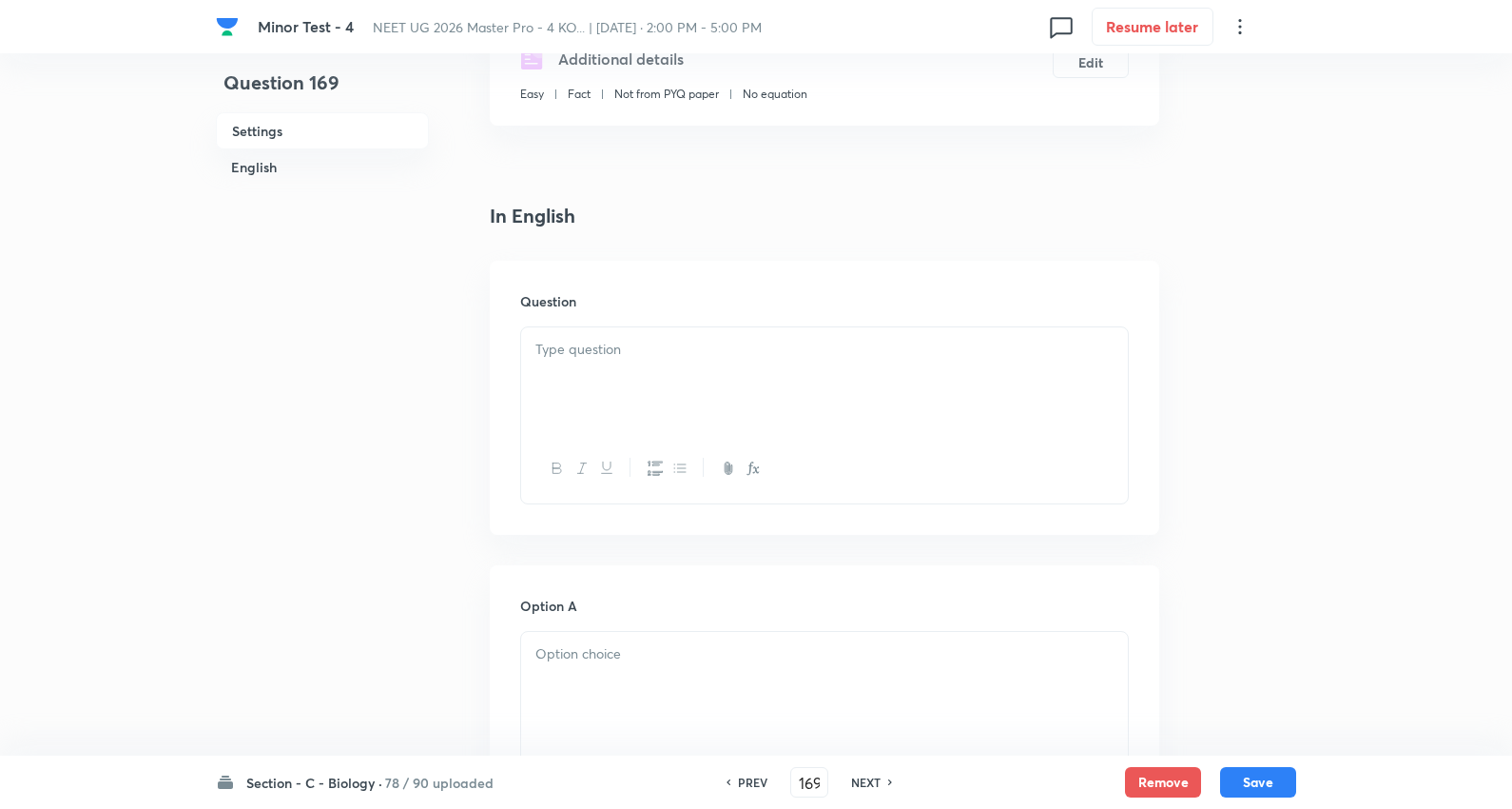
scroll to position [422, 0]
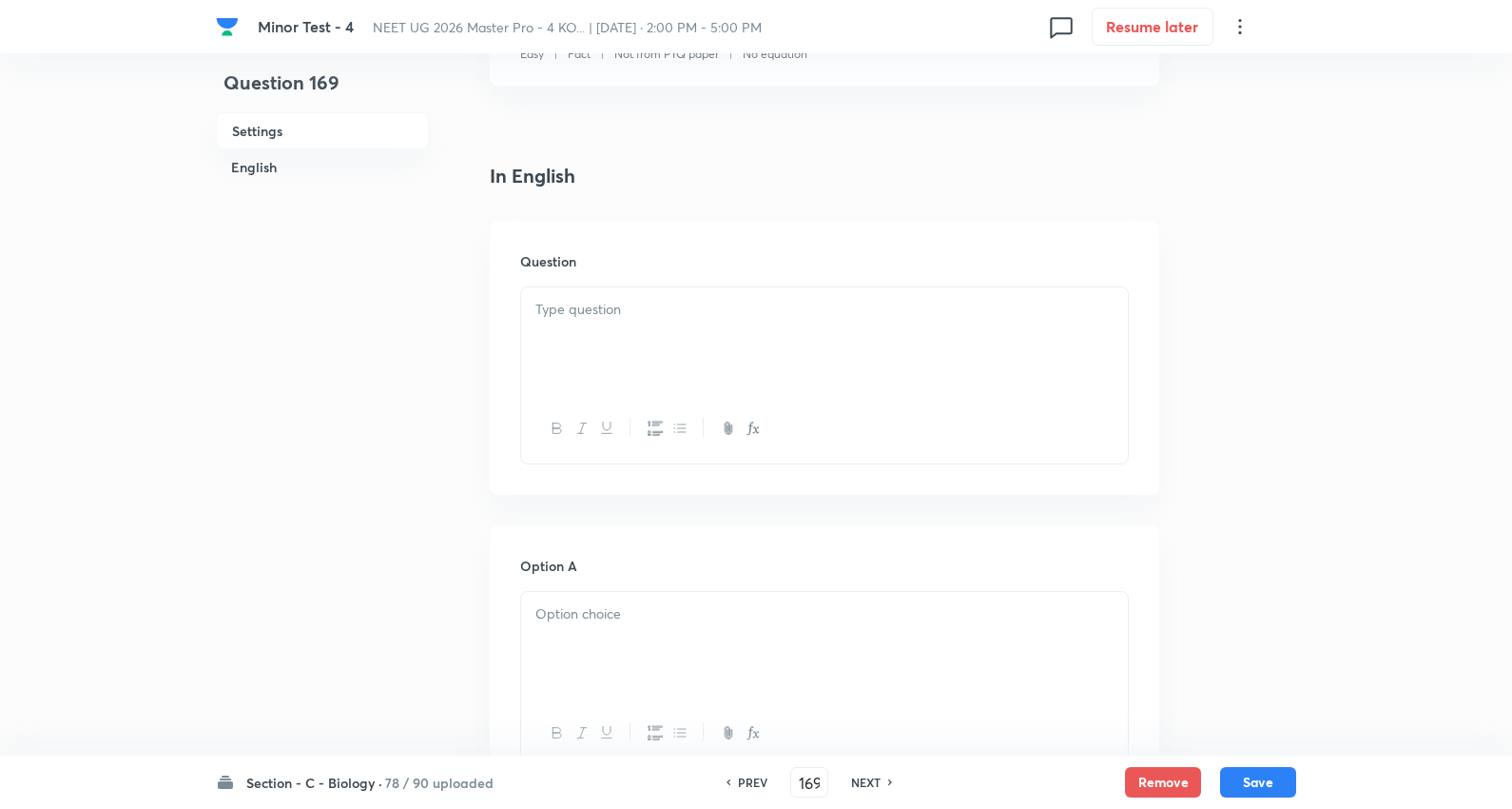
click at [612, 312] on p at bounding box center [825, 309] width 579 height 22
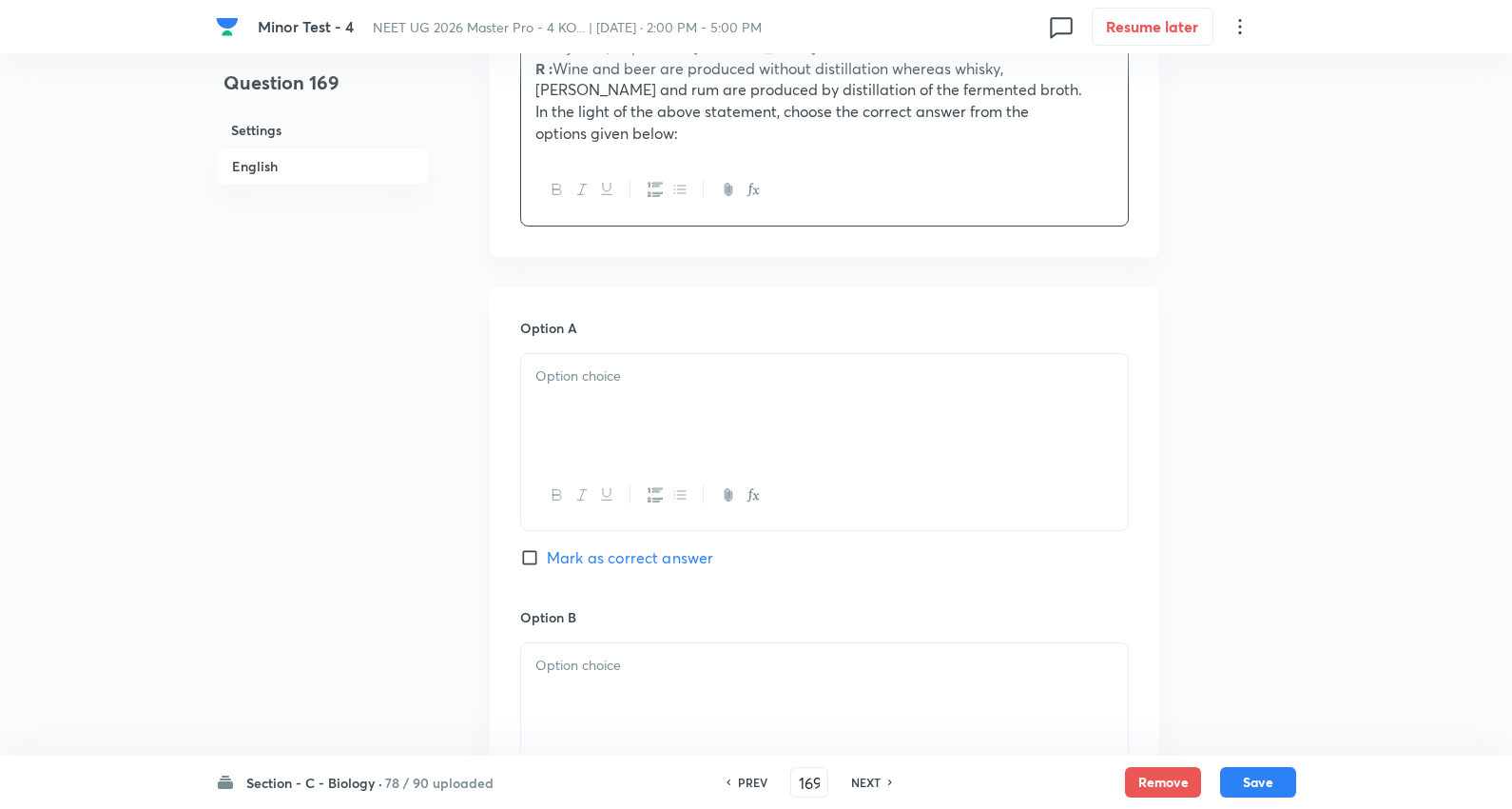
scroll to position [845, 0]
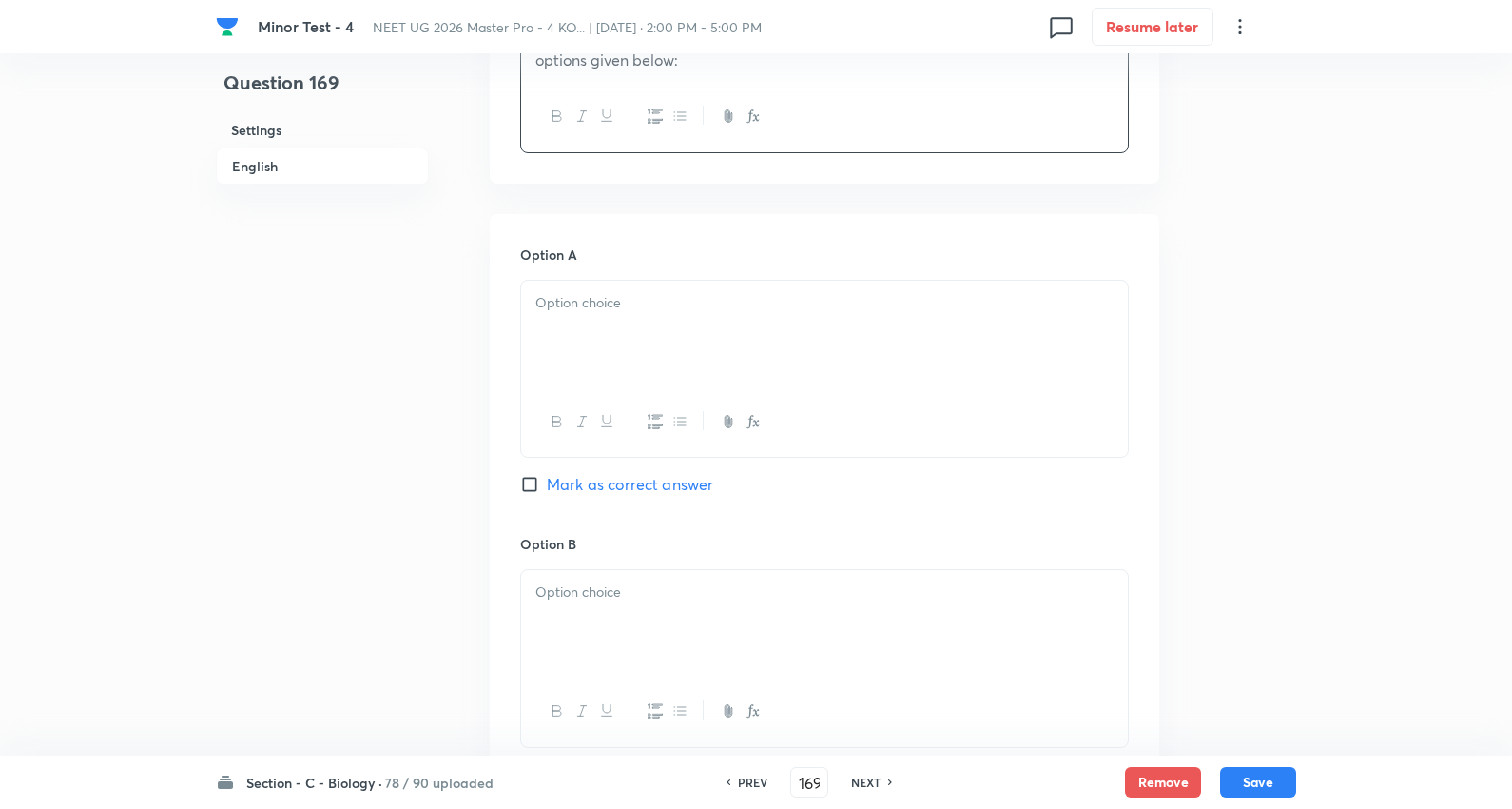
click at [613, 290] on div at bounding box center [825, 334] width 607 height 107
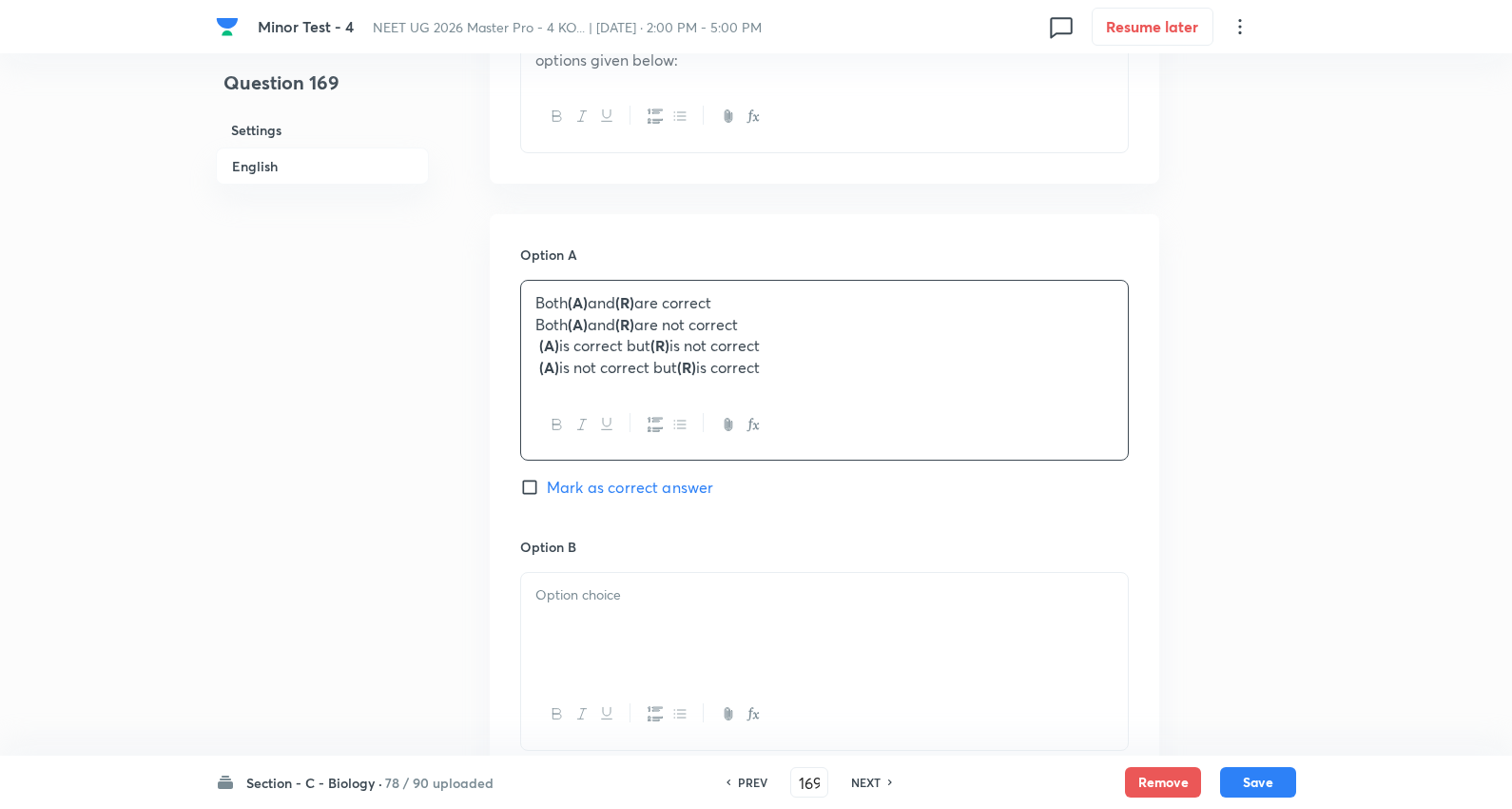
drag, startPoint x: 536, startPoint y: 321, endPoint x: 1260, endPoint y: 424, distance: 731.3
click at [1409, 425] on div "Minor Test - 4 NEET UG 2026 Master Pro - 4 KO... | Oct 5, 2025 · 2:00 PM - 5:00…" at bounding box center [756, 513] width 1512 height 2533
click at [688, 490] on span "Mark as correct answer" at bounding box center [631, 484] width 166 height 23
click at [547, 490] on input "Mark as correct answer" at bounding box center [533, 484] width 26 height 19
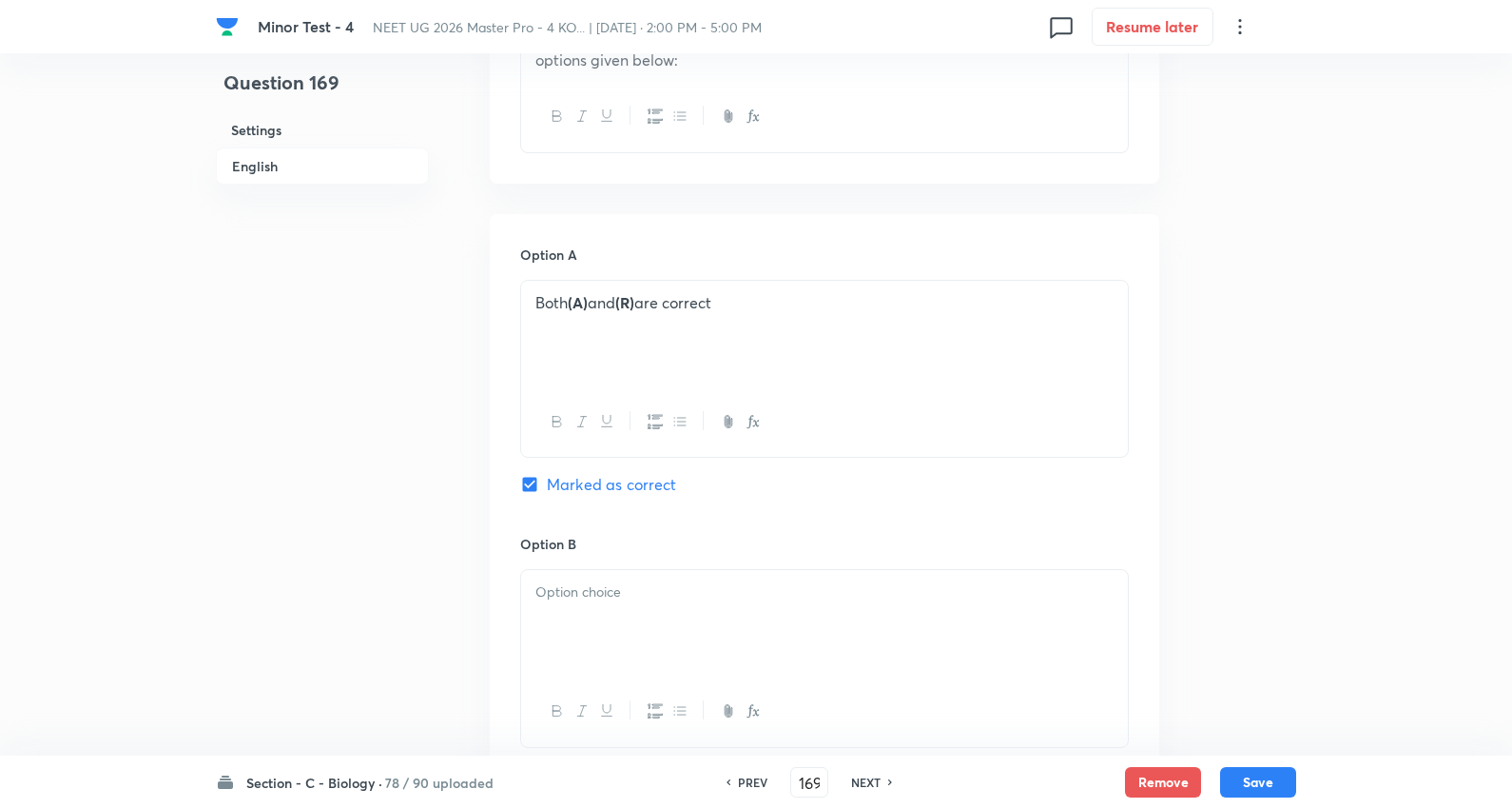
click at [654, 595] on p at bounding box center [825, 593] width 579 height 22
drag, startPoint x: 536, startPoint y: 618, endPoint x: 493, endPoint y: 536, distance: 92.6
click at [1512, 728] on html "Minor Test - 4 NEET UG 2026 Master Pro - 4 KO... | Oct 5, 2025 · 2:00 PM - 5:00…" at bounding box center [756, 510] width 1512 height 2712
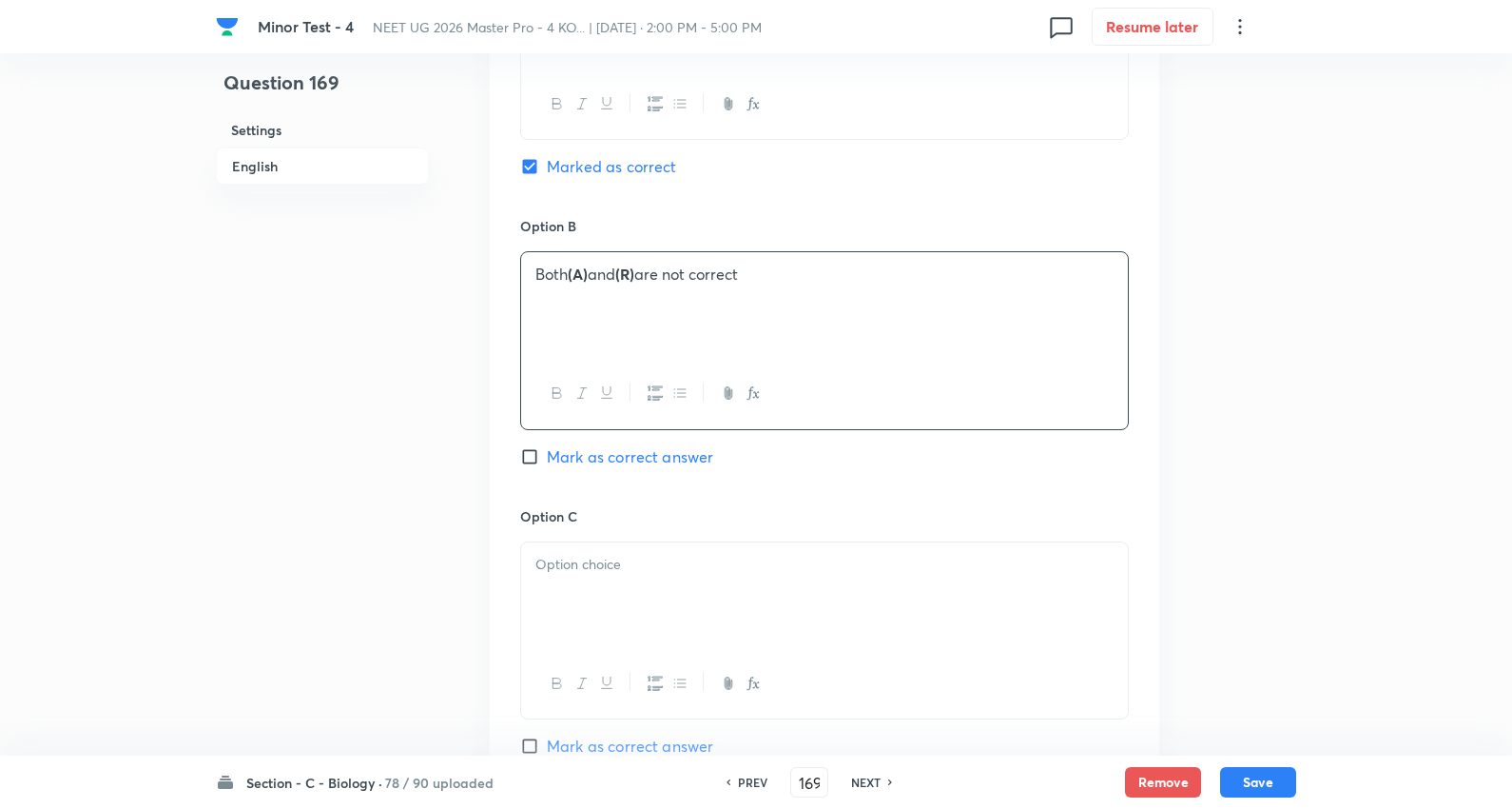
click at [591, 578] on div at bounding box center [825, 595] width 607 height 107
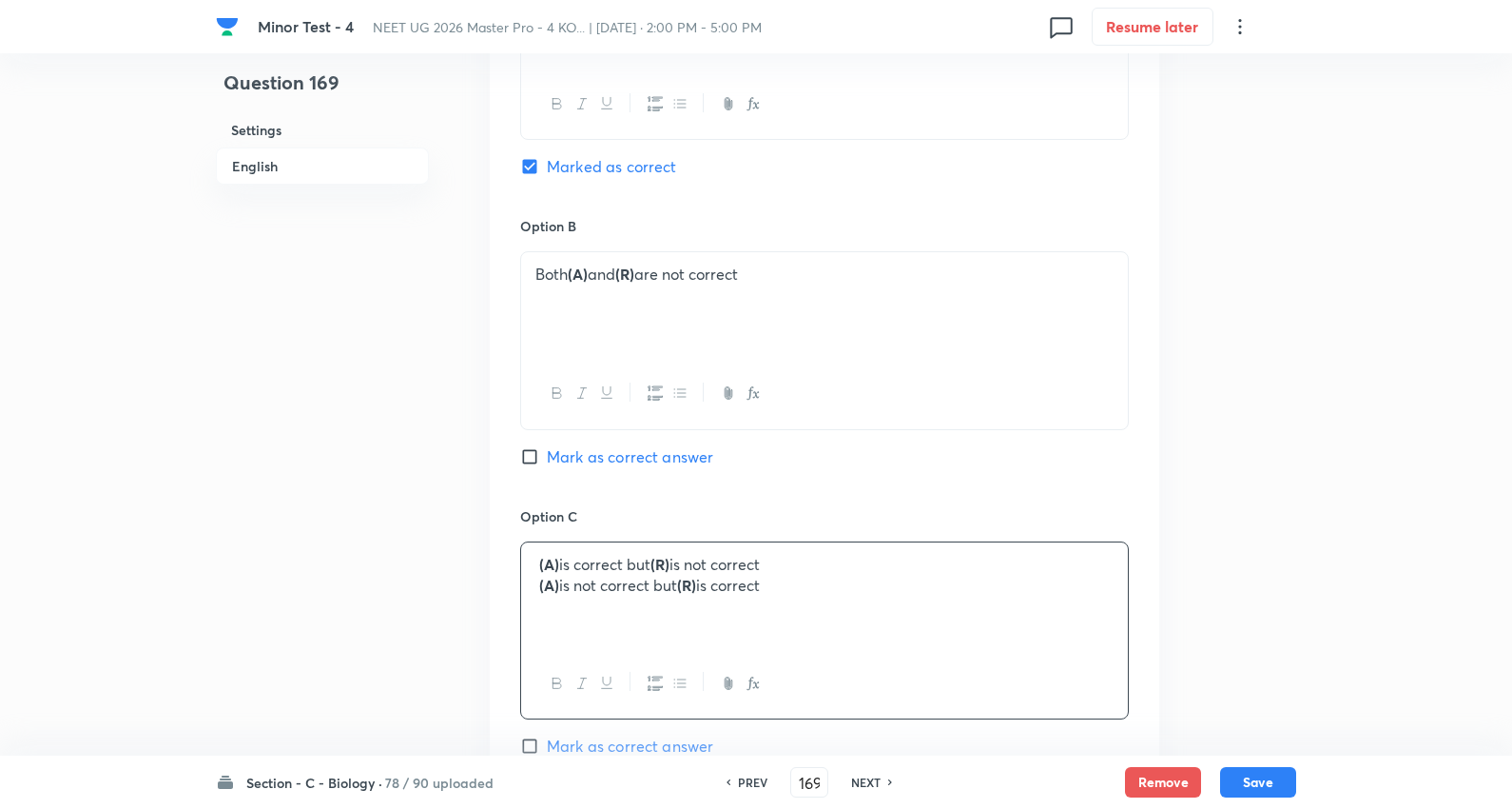
drag, startPoint x: 535, startPoint y: 587, endPoint x: 1466, endPoint y: 616, distance: 931.5
click at [1512, 630] on html "Minor Test - 4 NEET UG 2026 Master Pro - 4 KO... | Oct 5, 2025 · 2:00 PM - 5:00…" at bounding box center [756, 193] width 1512 height 2712
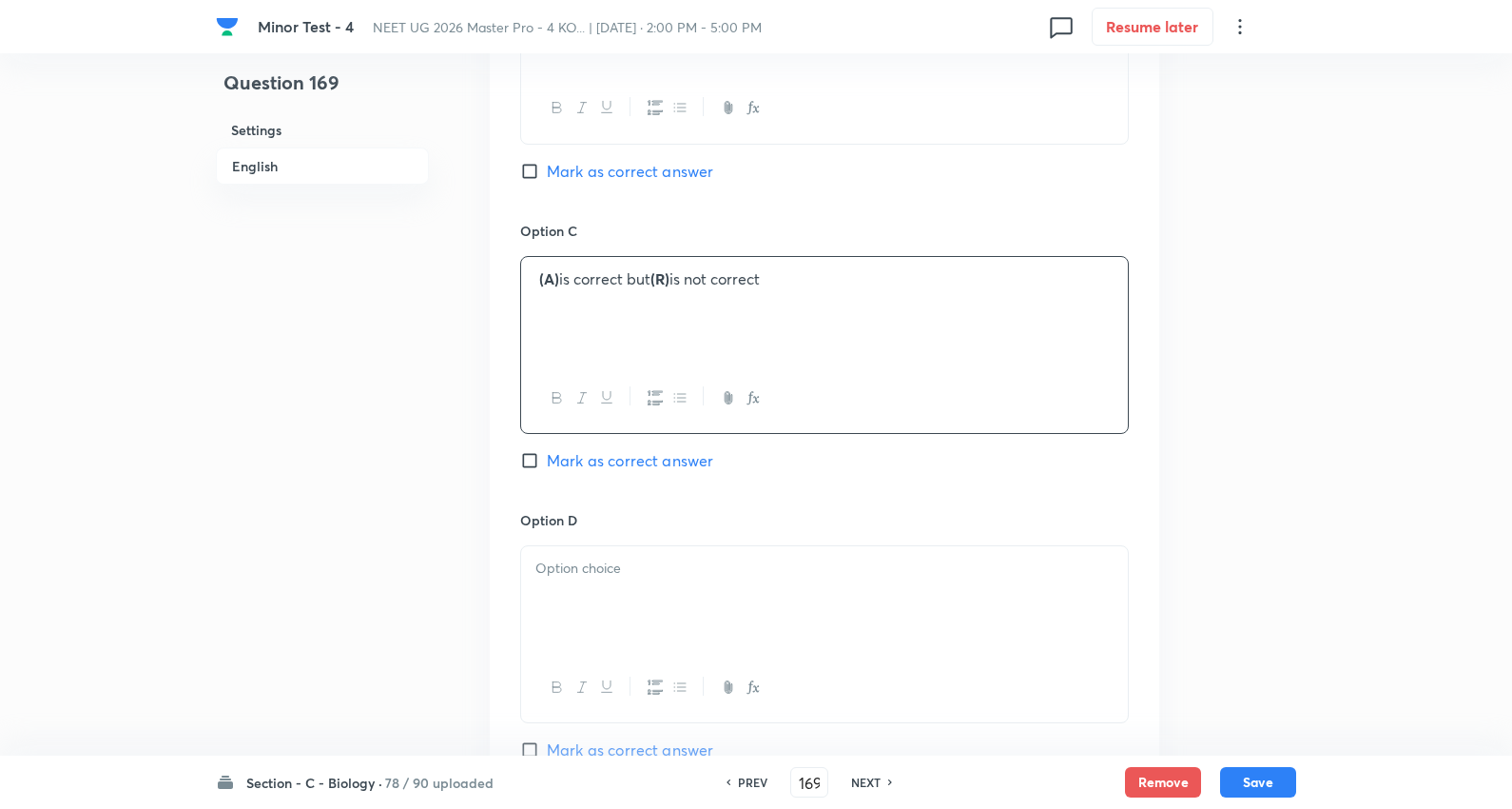
scroll to position [1479, 0]
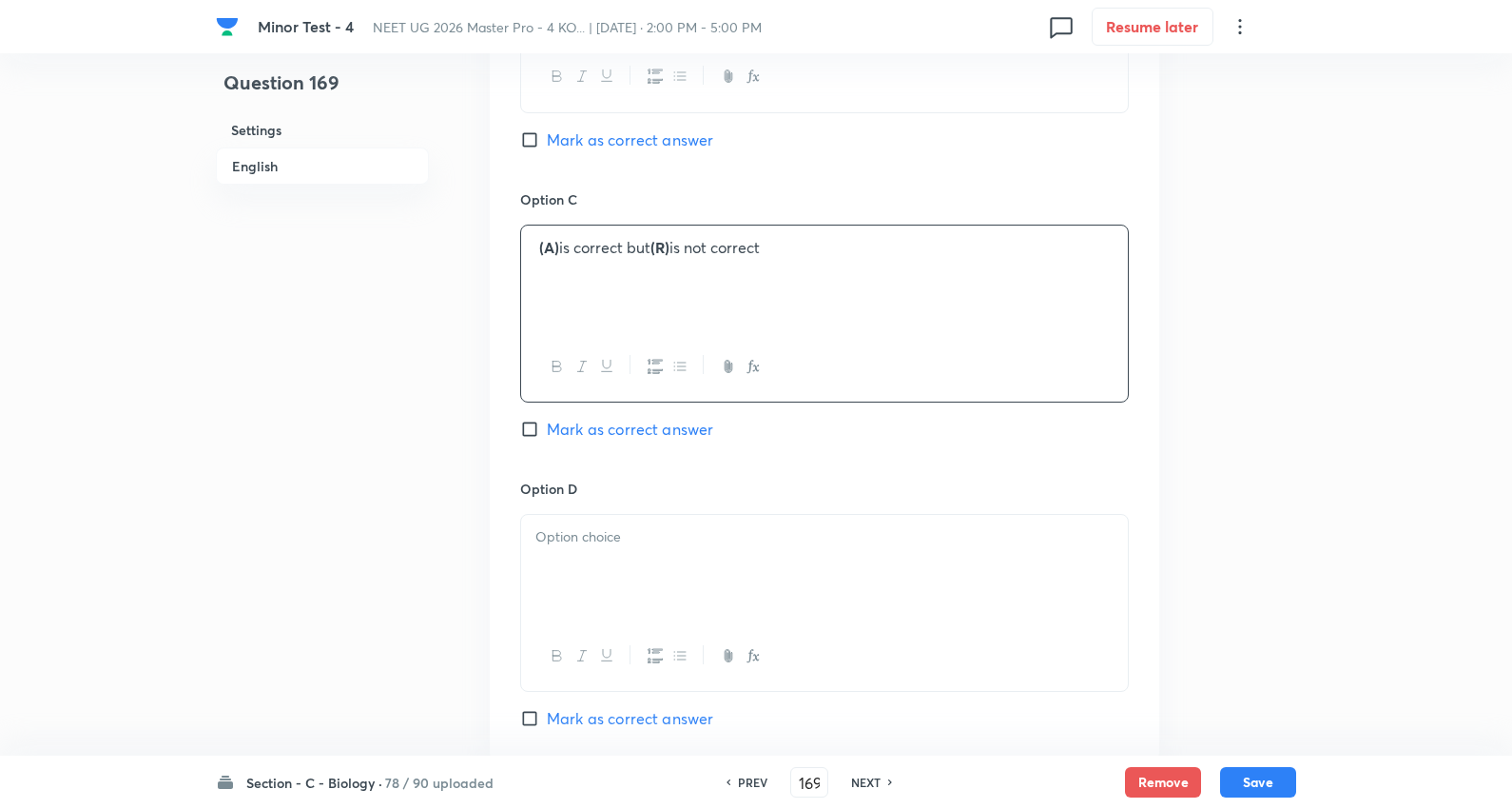
click at [605, 546] on p at bounding box center [825, 537] width 579 height 22
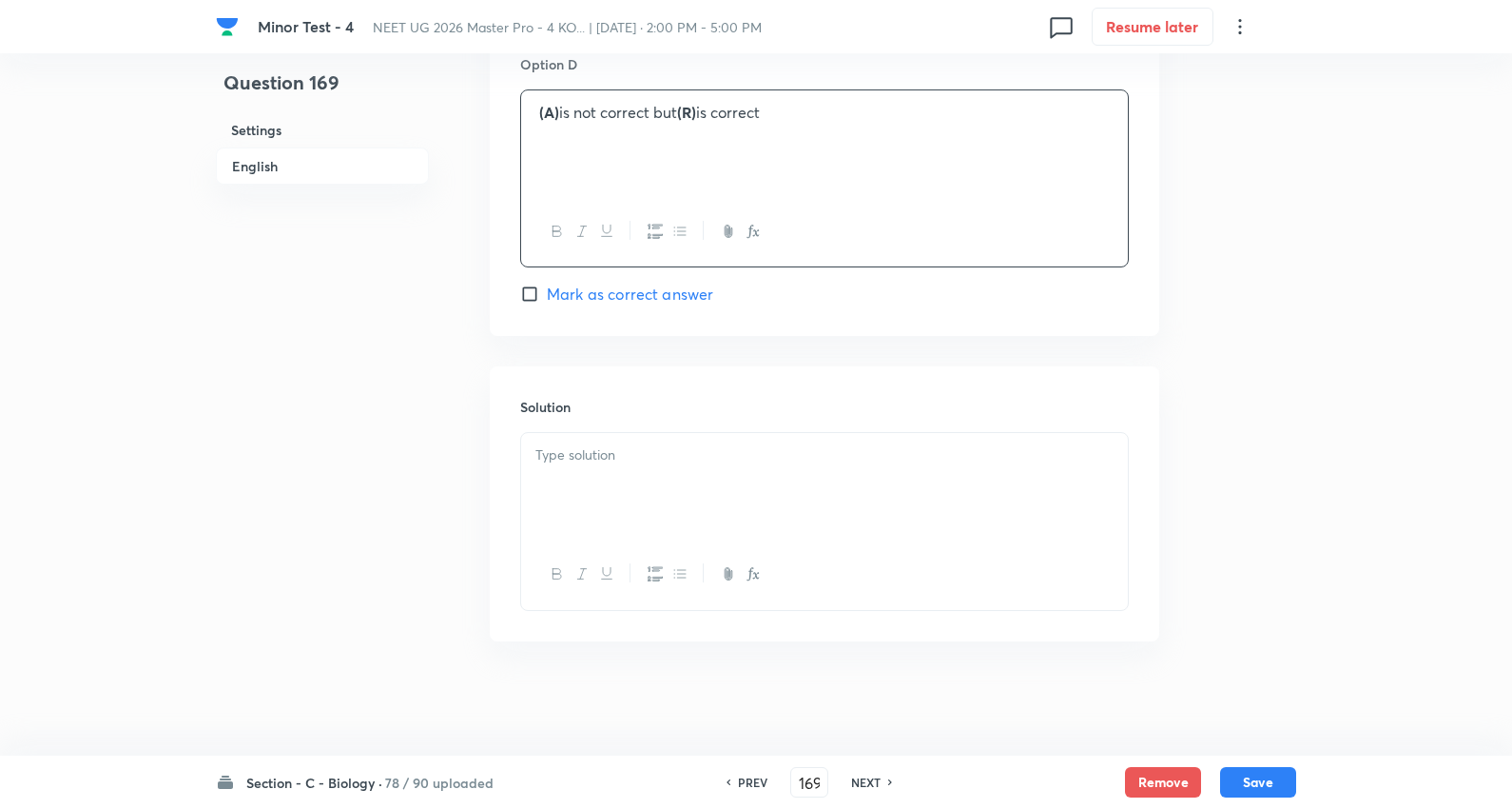
scroll to position [1908, 0]
click at [648, 486] on div at bounding box center [825, 486] width 607 height 107
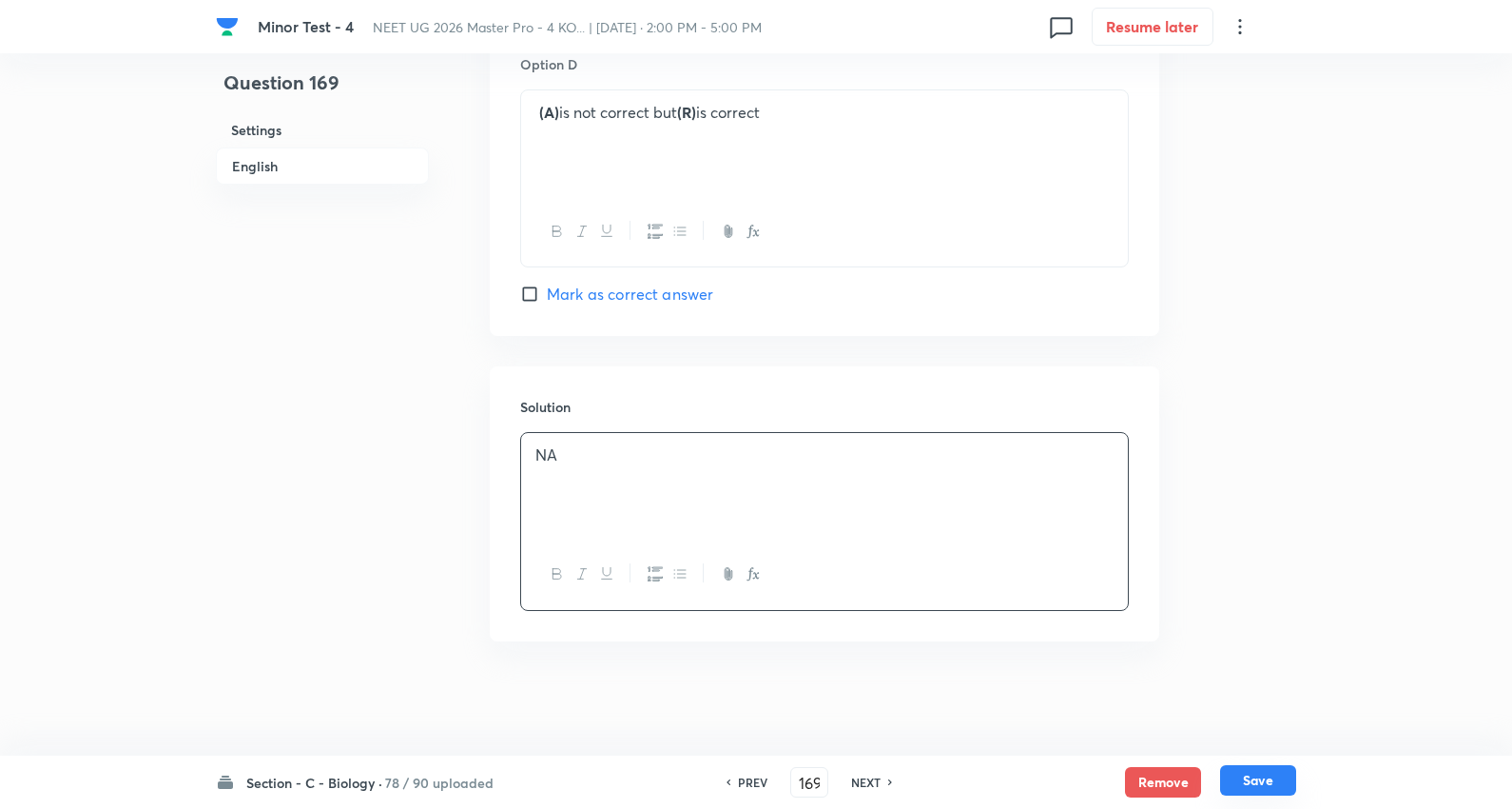
click at [1259, 783] on button "Save" at bounding box center [1258, 780] width 76 height 30
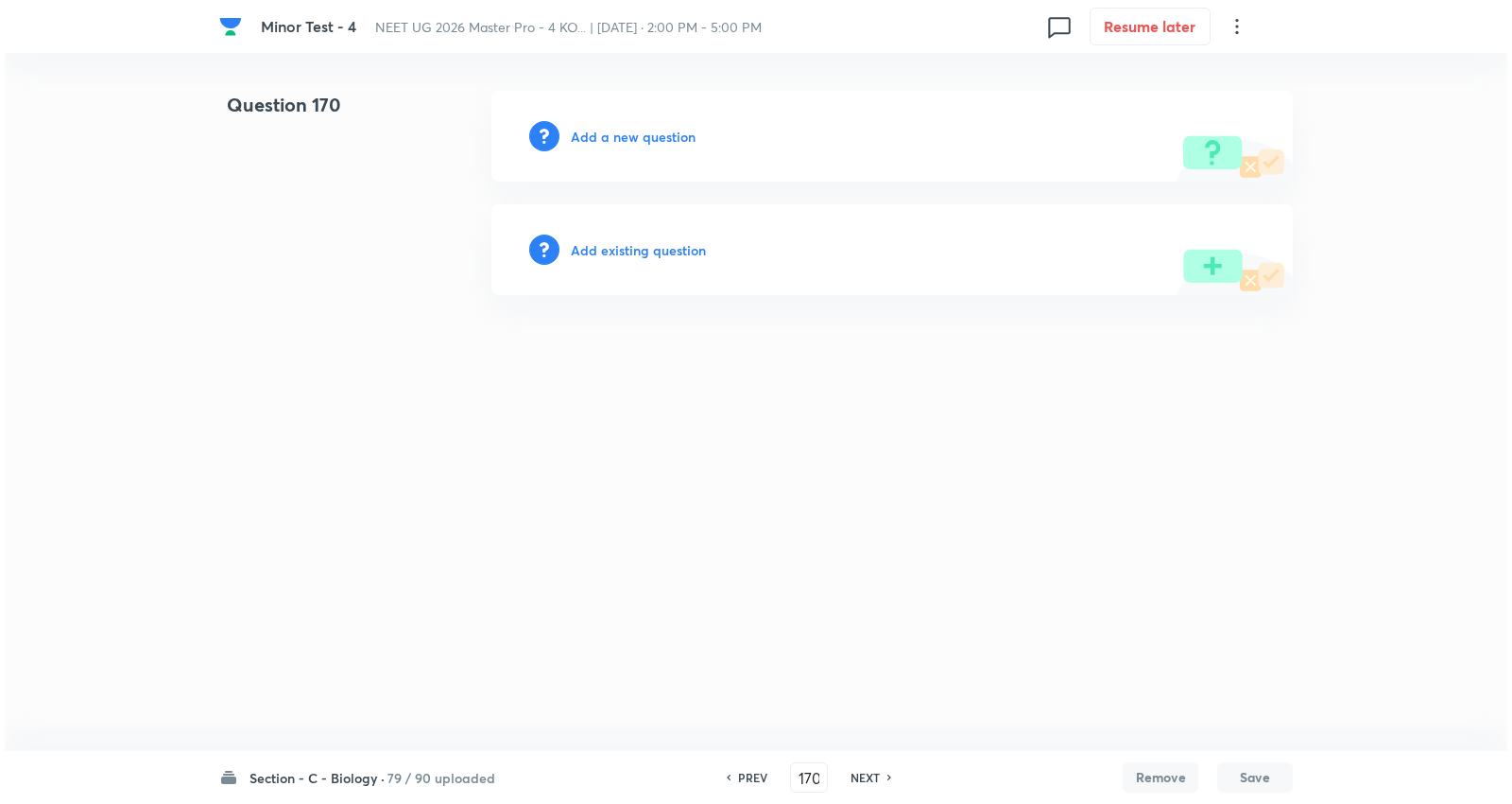
scroll to position [0, 0]
click at [664, 132] on h6 "Add a new question" at bounding box center [633, 136] width 125 height 19
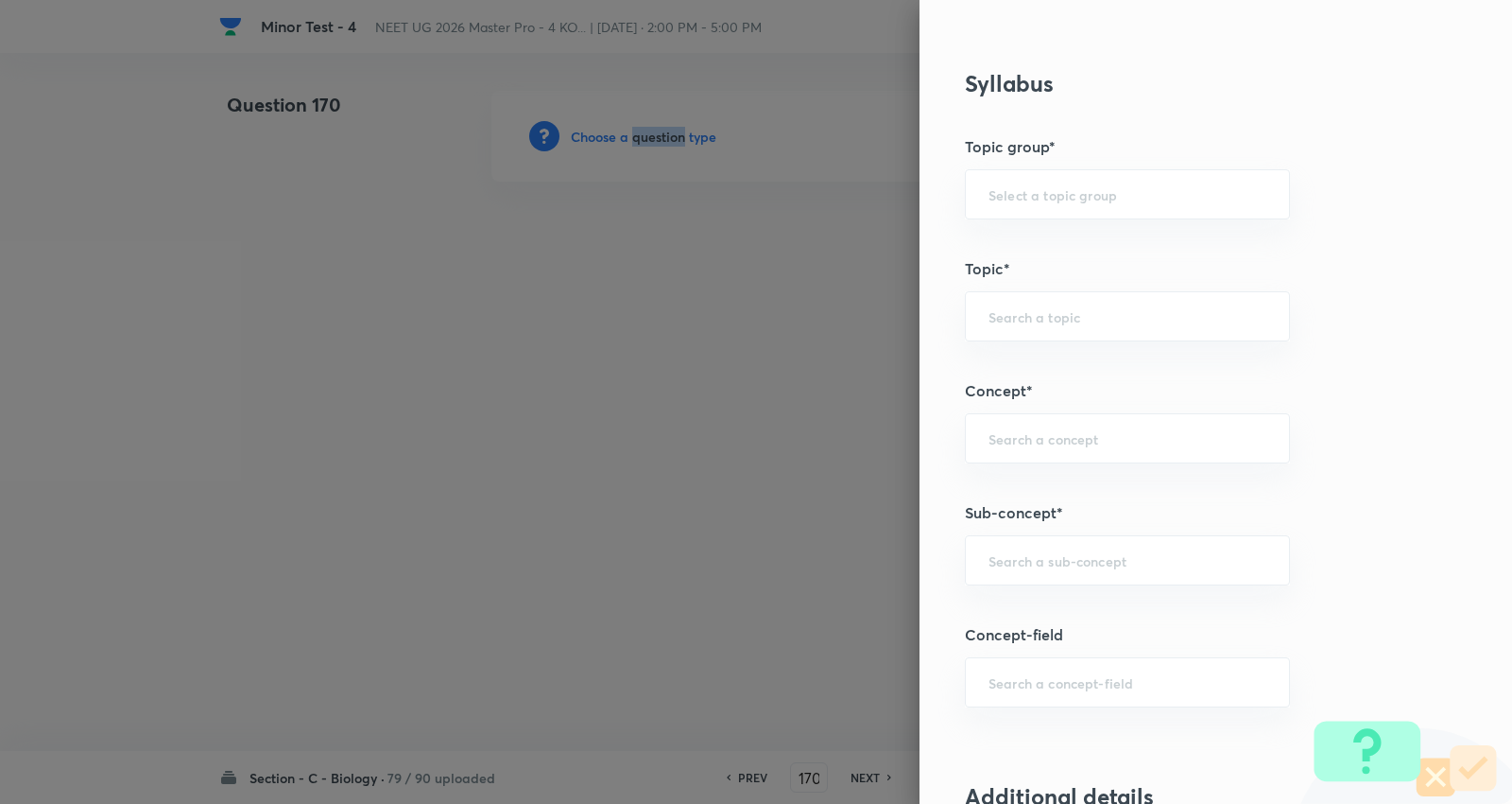
scroll to position [1050, 0]
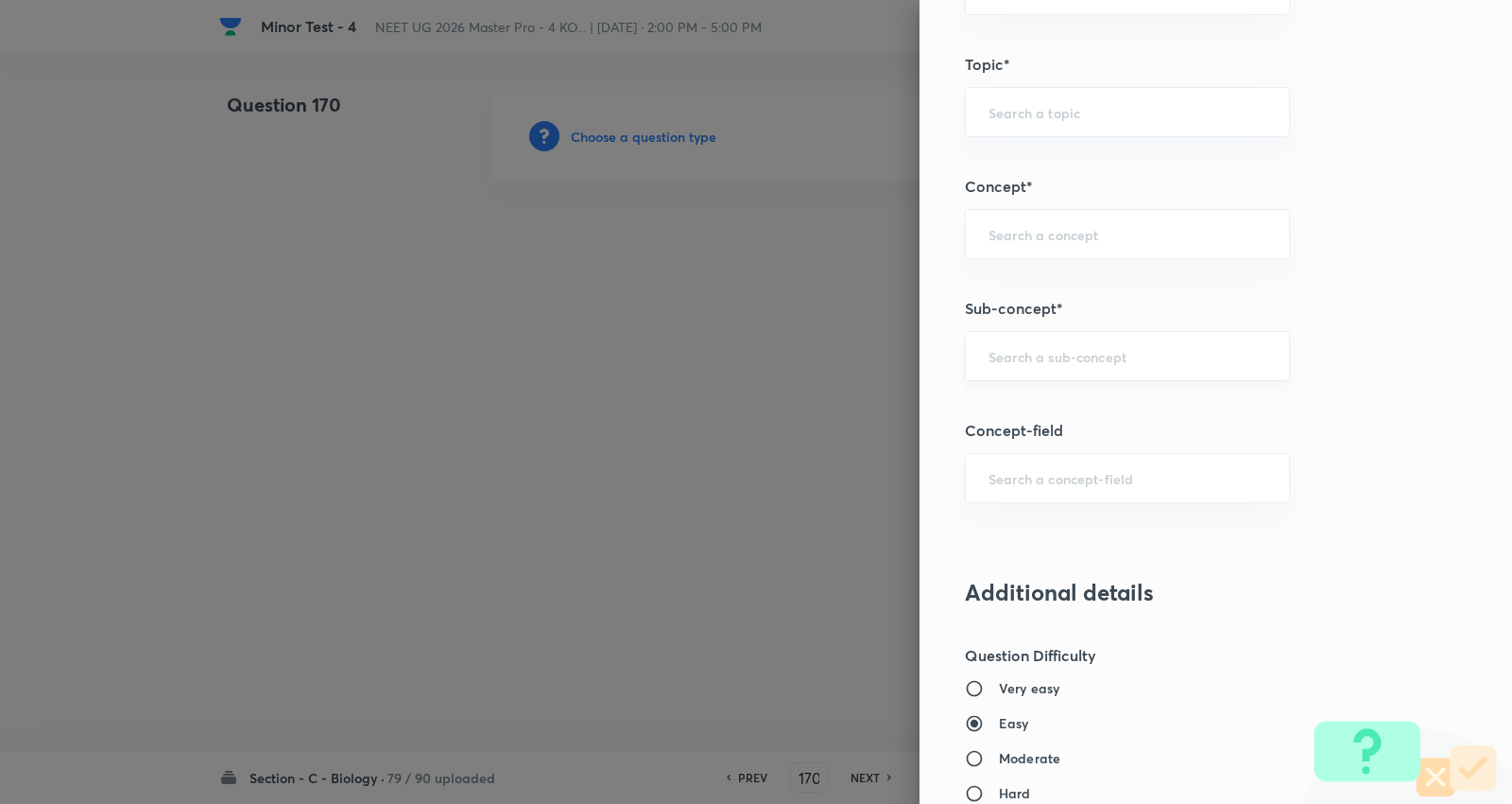
click at [1008, 359] on input "text" at bounding box center [1128, 355] width 278 height 18
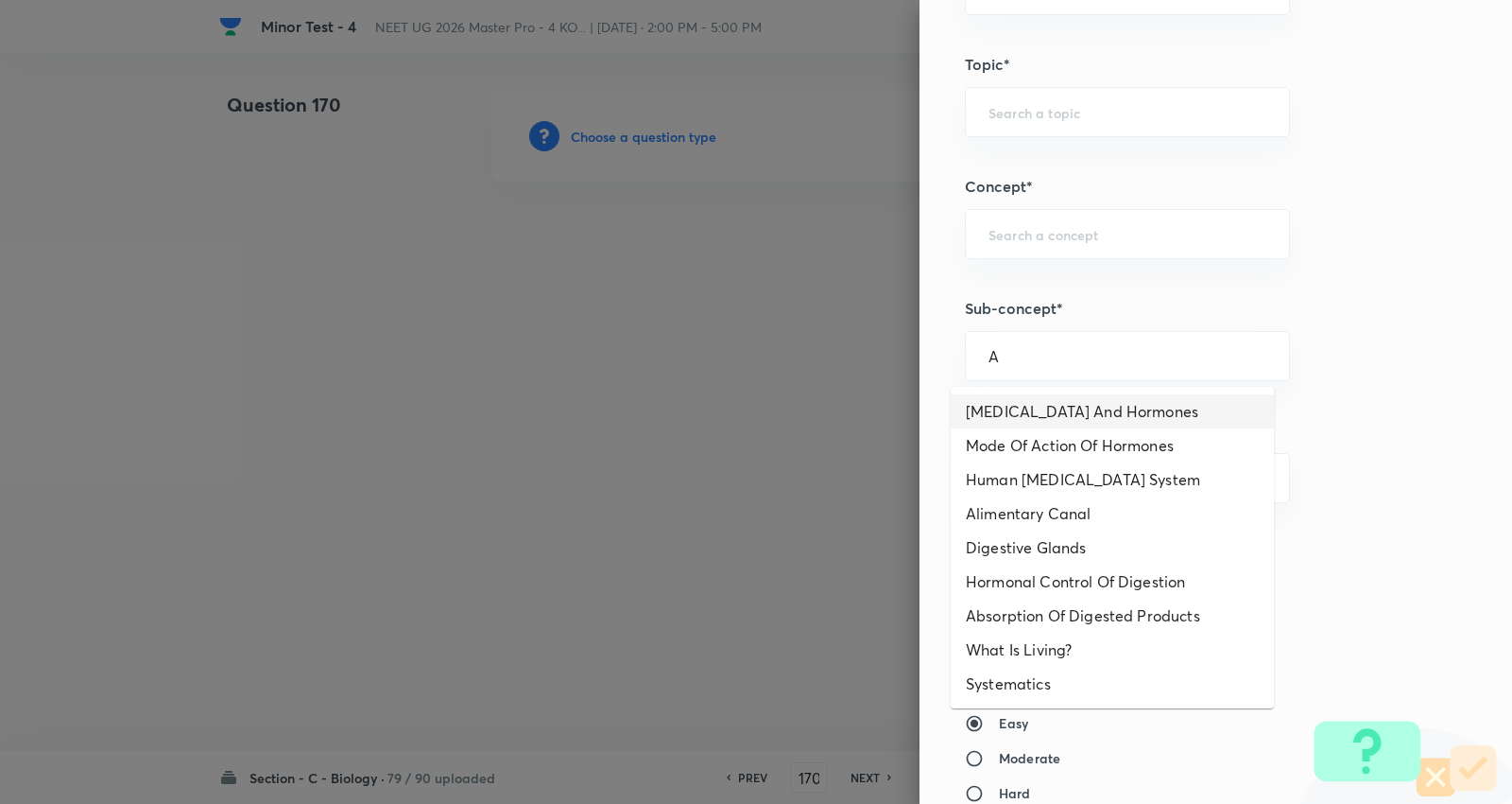
click at [1064, 416] on li "Endocrine Glands And Hormones" at bounding box center [1112, 411] width 323 height 34
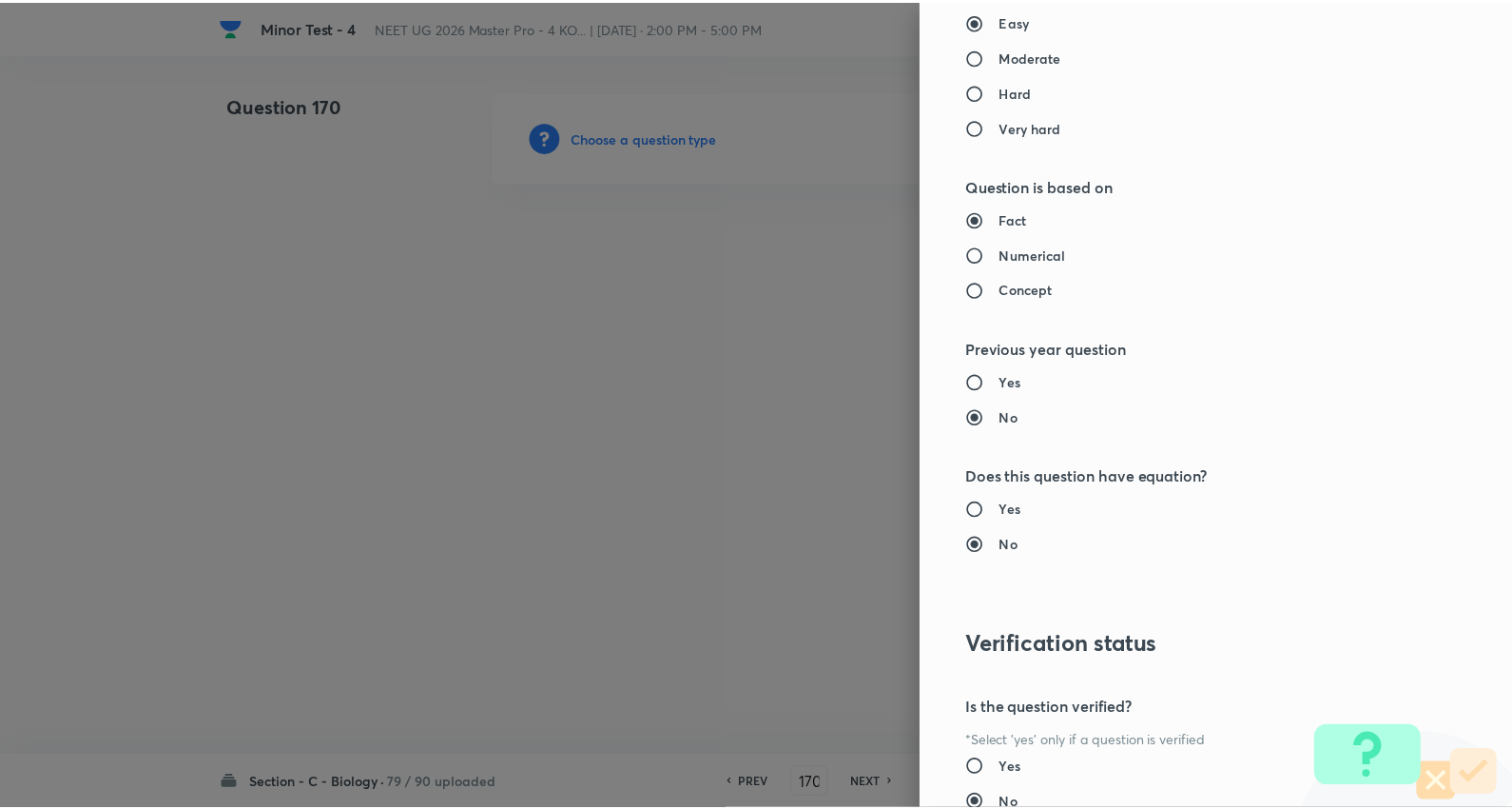
scroll to position [1913, 0]
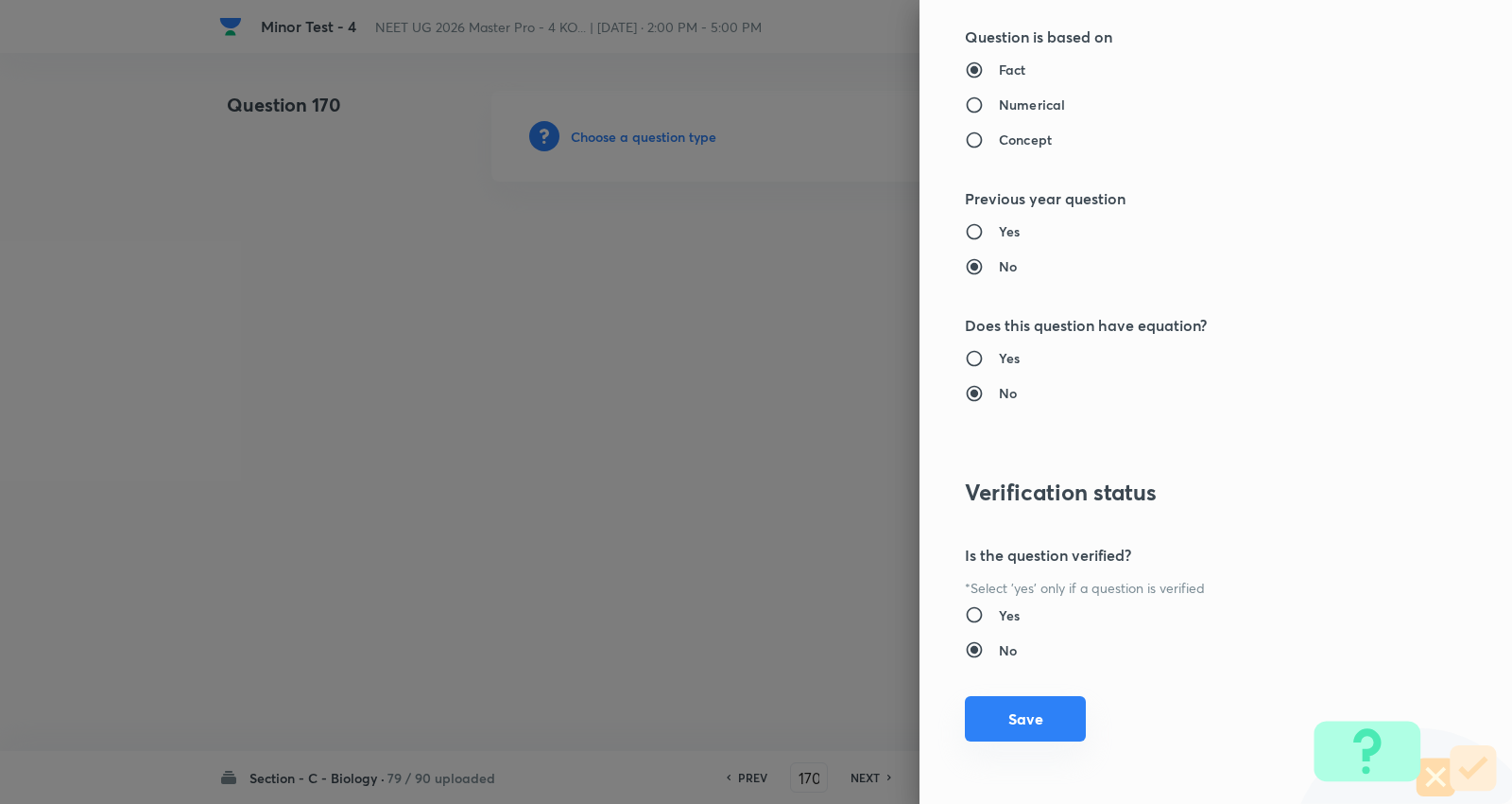
click at [1015, 719] on button "Save" at bounding box center [1026, 718] width 121 height 46
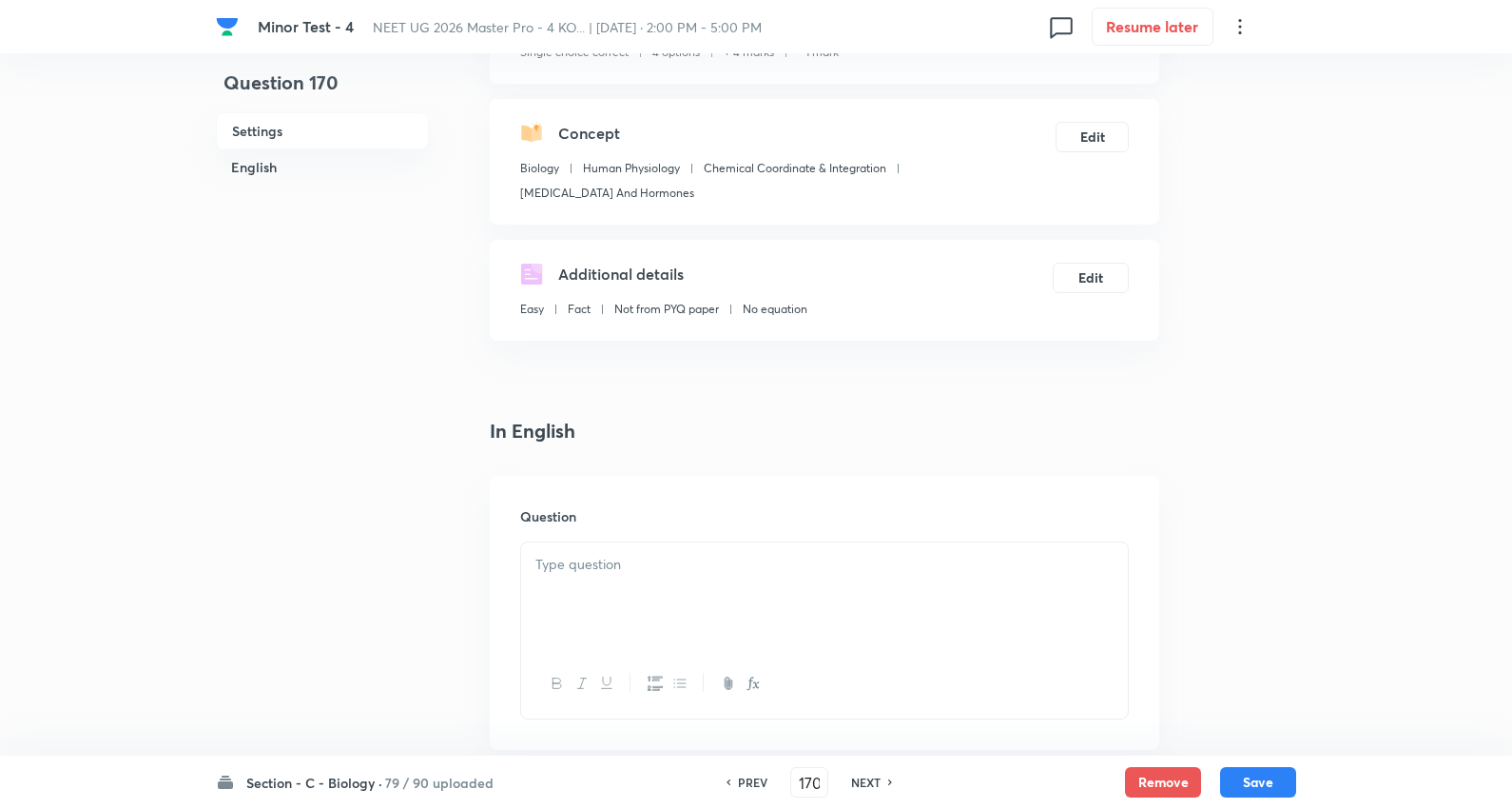
scroll to position [422, 0]
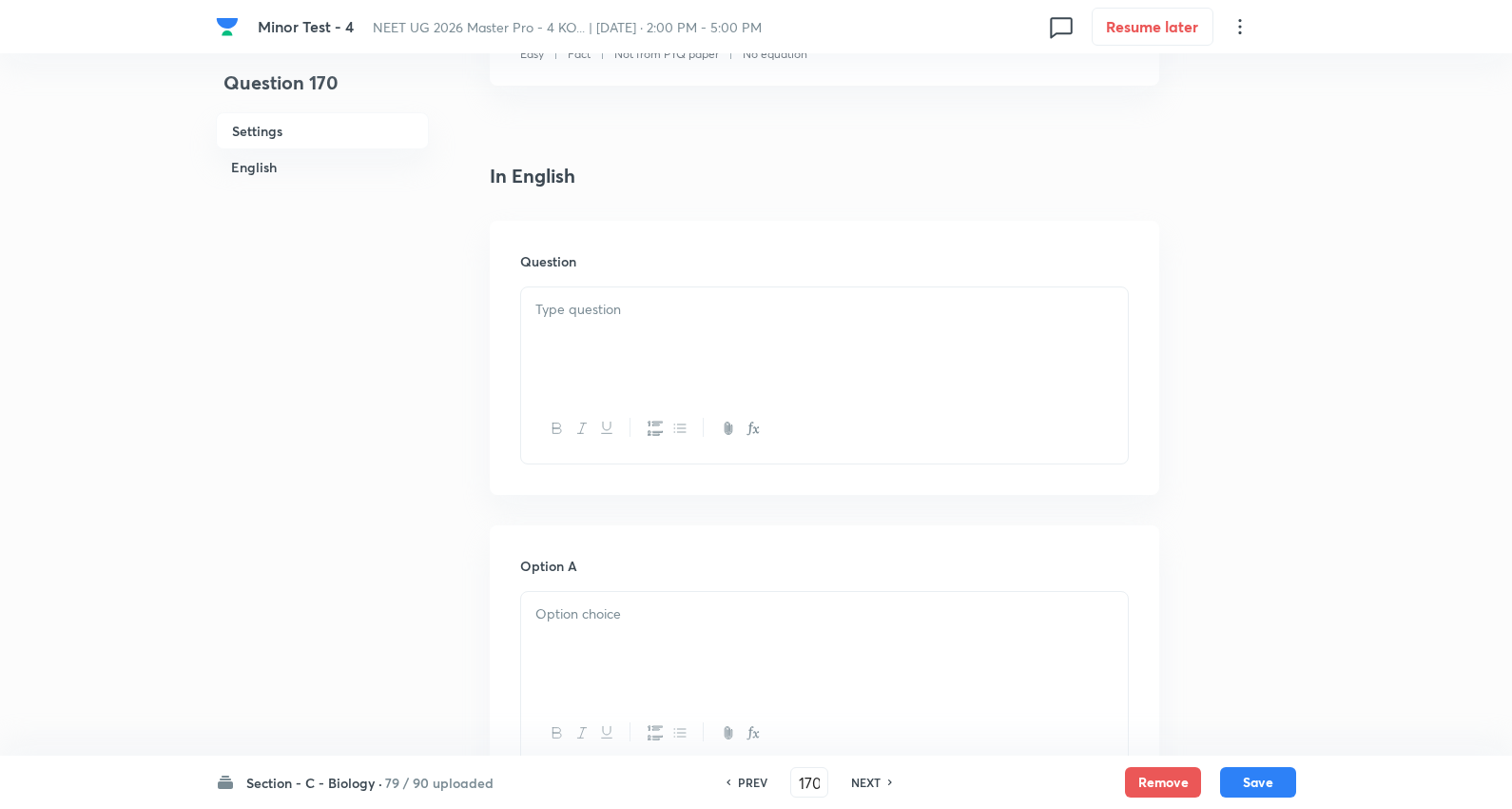
click at [593, 315] on p at bounding box center [825, 309] width 579 height 22
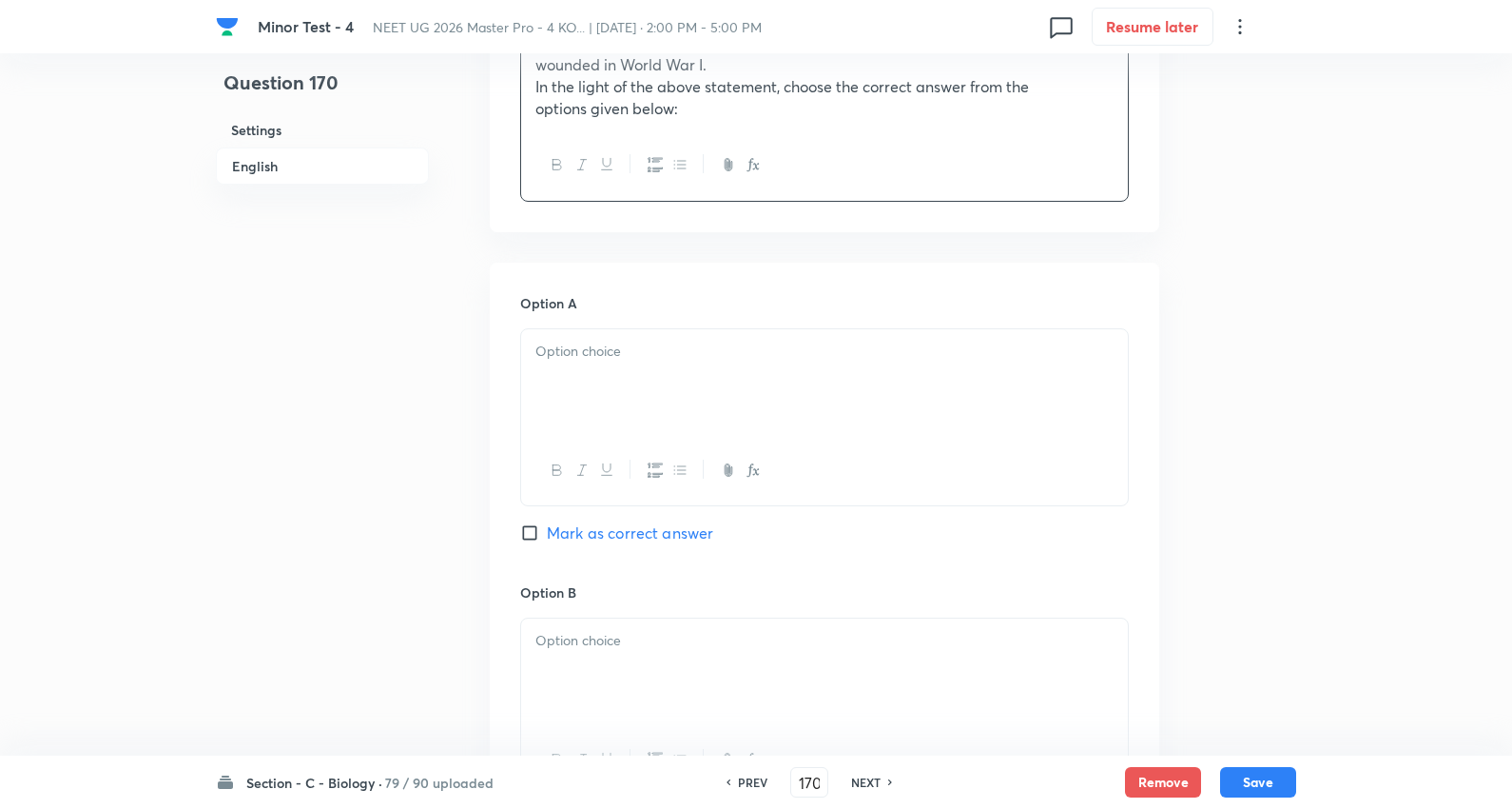
scroll to position [845, 0]
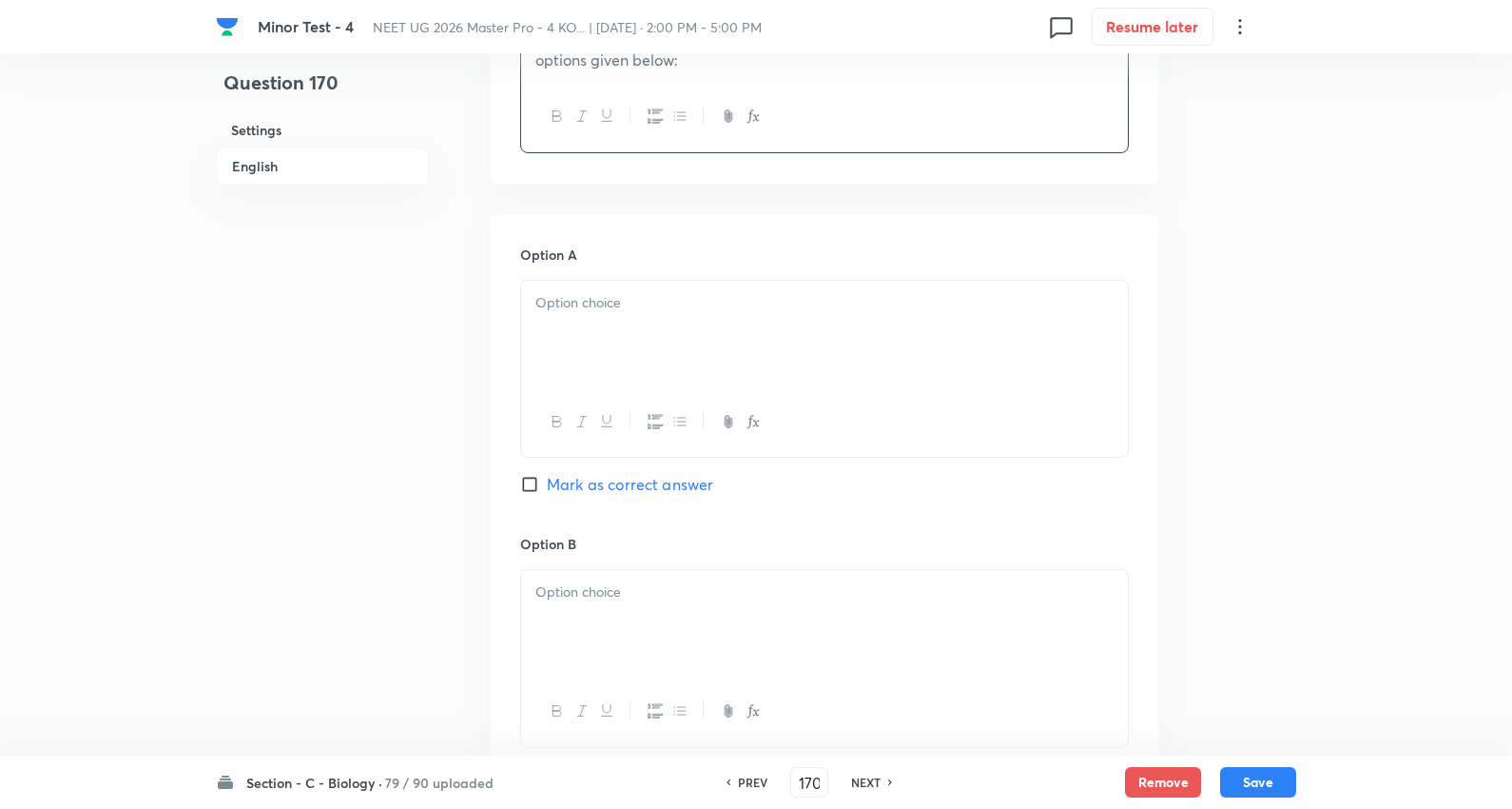
click at [623, 315] on div at bounding box center [825, 334] width 607 height 107
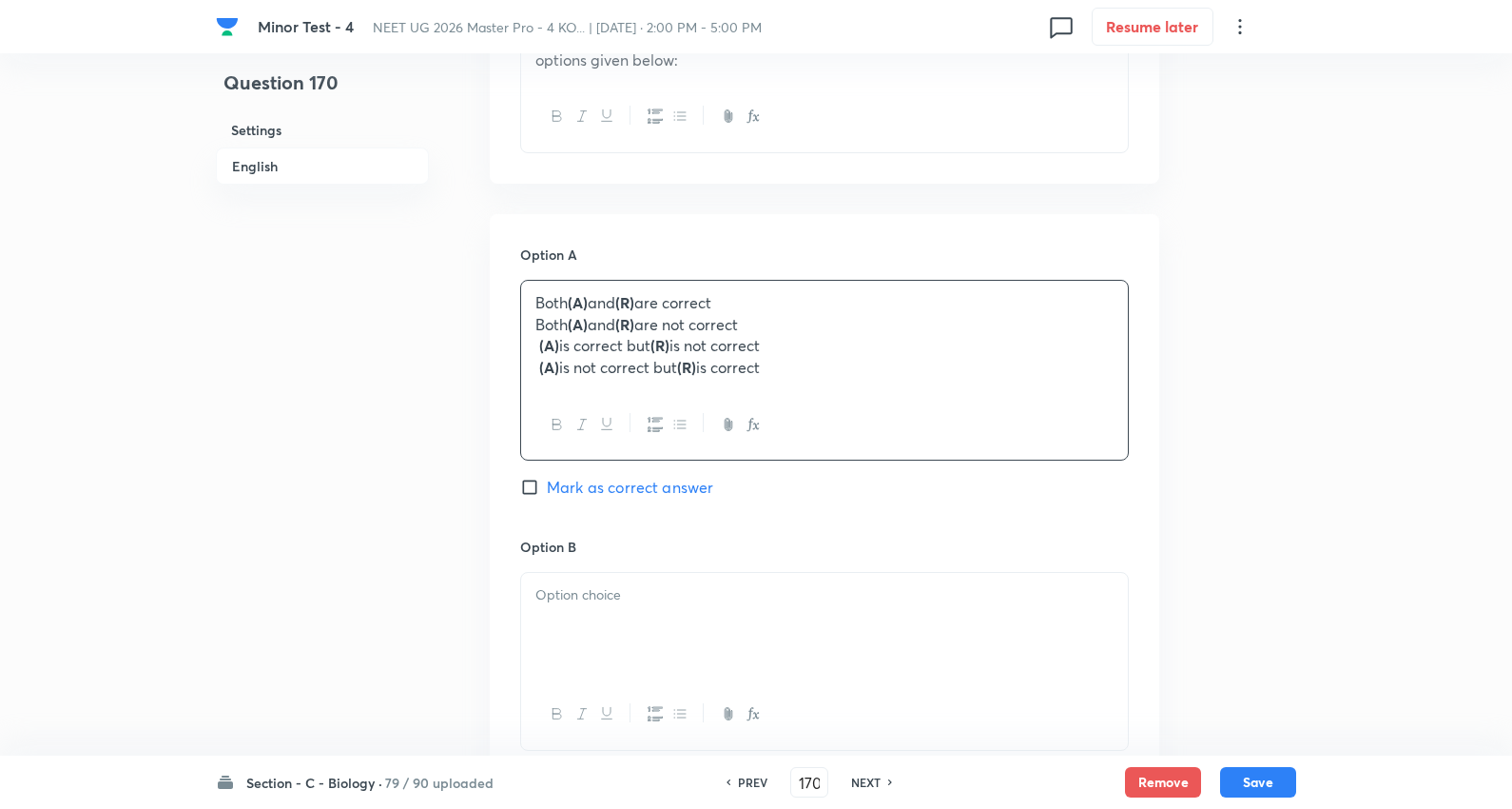
drag, startPoint x: 535, startPoint y: 323, endPoint x: 1344, endPoint y: 454, distance: 819.5
click at [1344, 454] on div "Minor Test - 4 NEET UG 2026 Master Pro - 4 KO... | Oct 5, 2025 · 2:00 PM - 5:00…" at bounding box center [756, 513] width 1512 height 2533
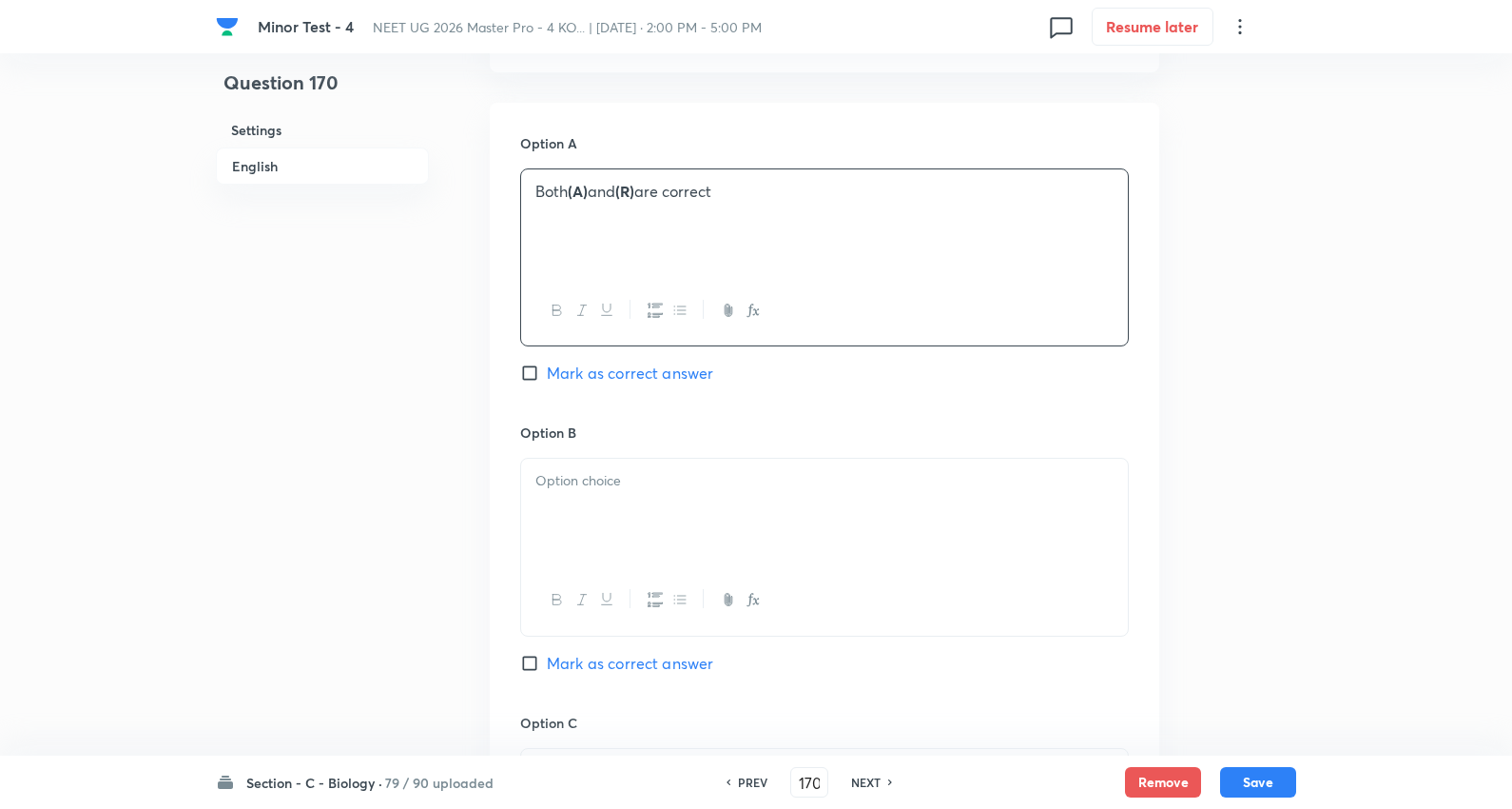
scroll to position [1163, 0]
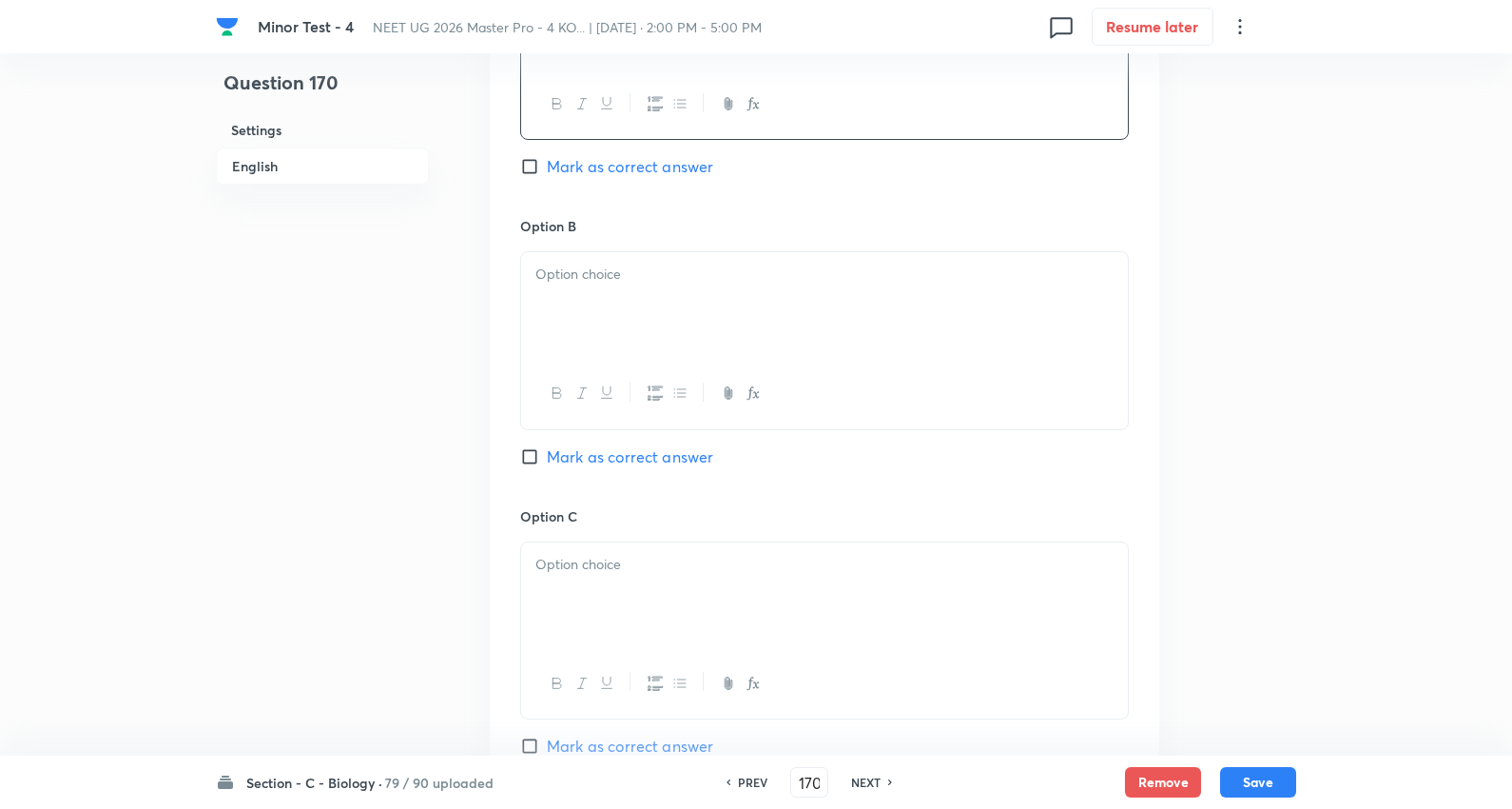
click at [604, 305] on div at bounding box center [825, 305] width 607 height 107
drag, startPoint x: 531, startPoint y: 298, endPoint x: 889, endPoint y: 344, distance: 360.9
click at [1430, 365] on div "Minor Test - 4 NEET UG 2026 Master Pro - 4 KO... | Oct 5, 2025 · 2:00 PM - 5:00…" at bounding box center [756, 193] width 1512 height 2530
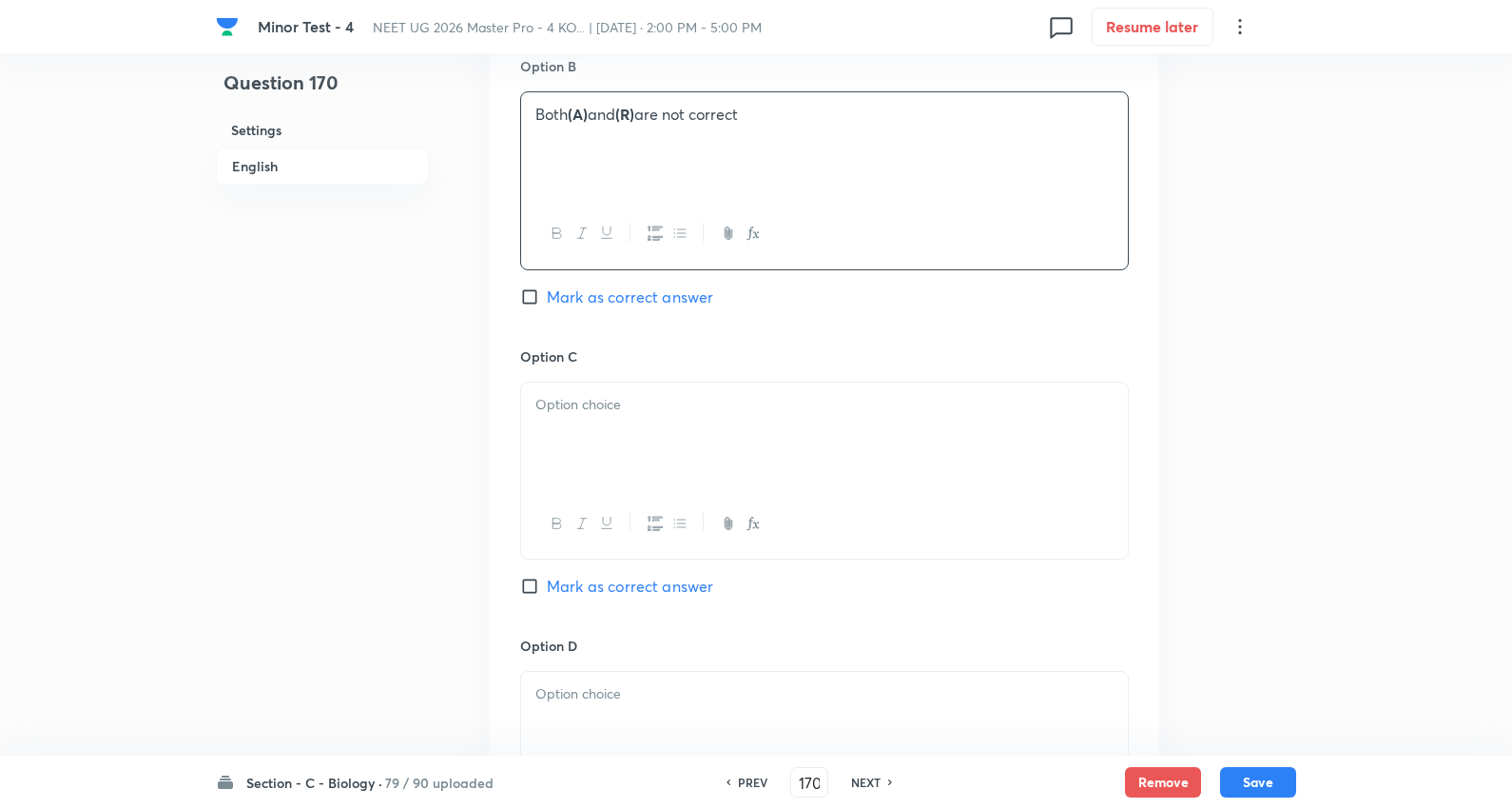
scroll to position [1479, 0]
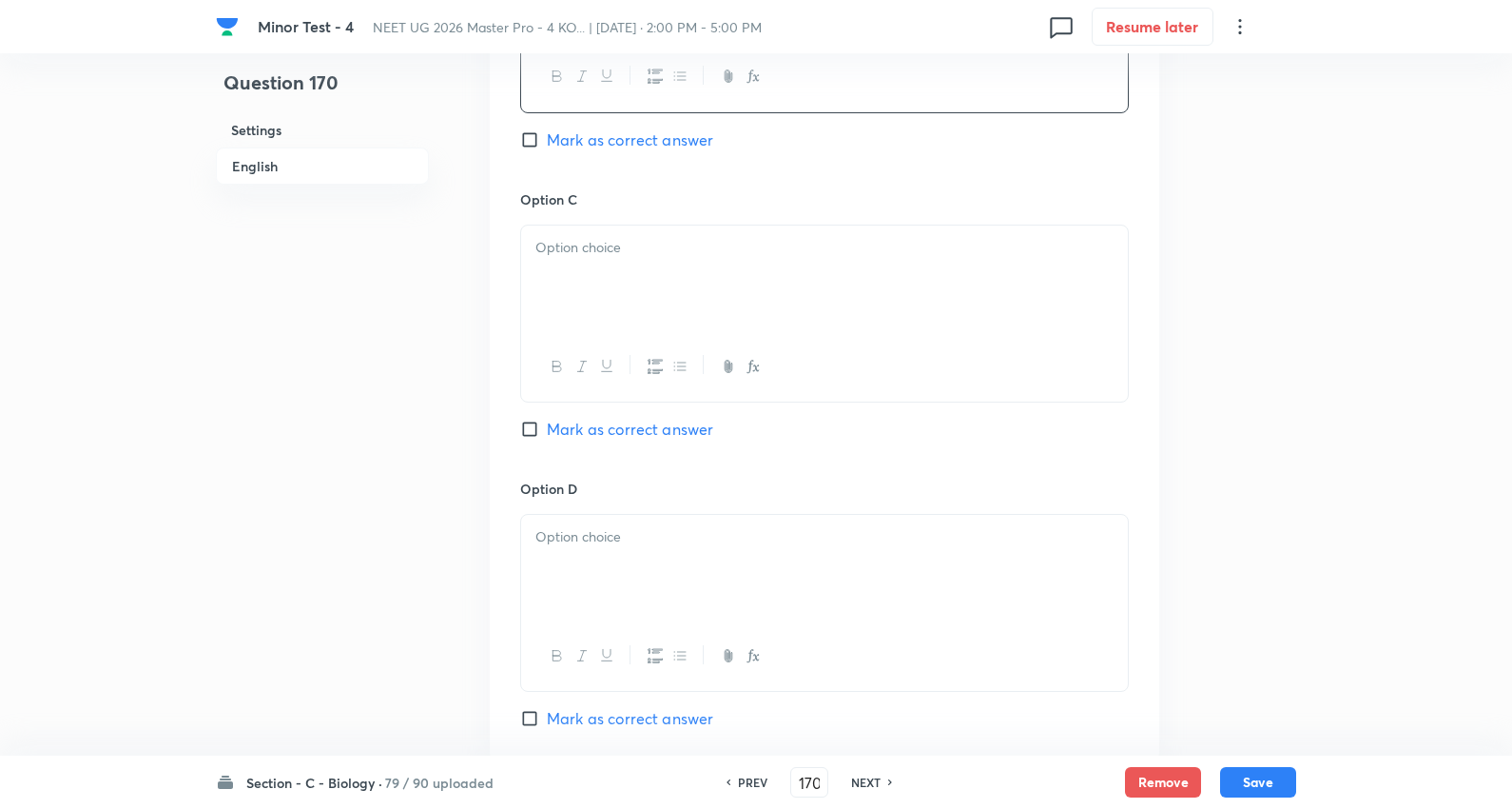
click at [622, 272] on div at bounding box center [825, 278] width 607 height 107
drag, startPoint x: 527, startPoint y: 269, endPoint x: 1165, endPoint y: 418, distance: 655.2
click at [686, 433] on span "Mark as correct answer" at bounding box center [631, 428] width 166 height 23
click at [547, 433] on input "Mark as correct answer" at bounding box center [533, 428] width 26 height 19
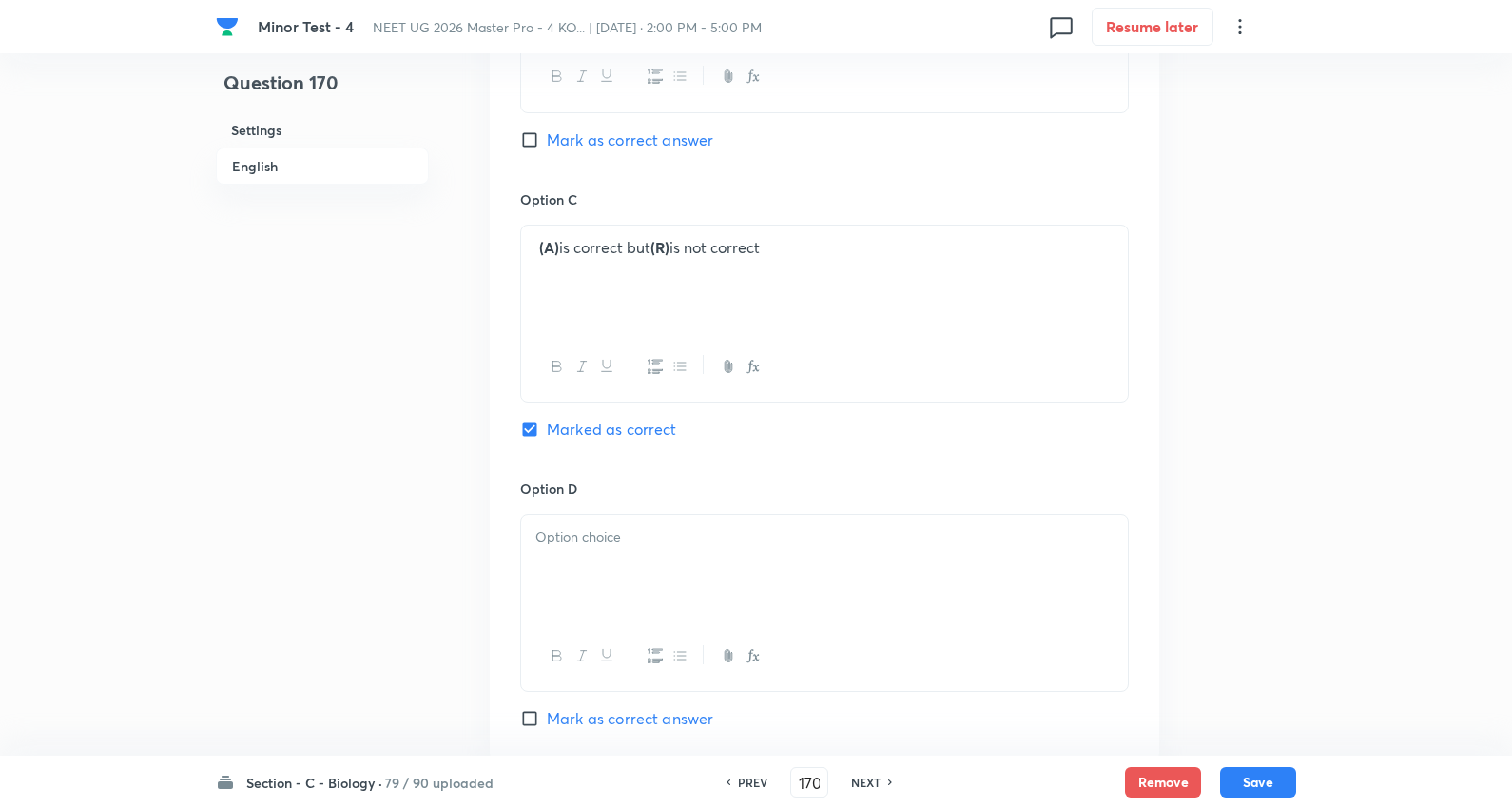
click at [623, 564] on div at bounding box center [825, 568] width 607 height 107
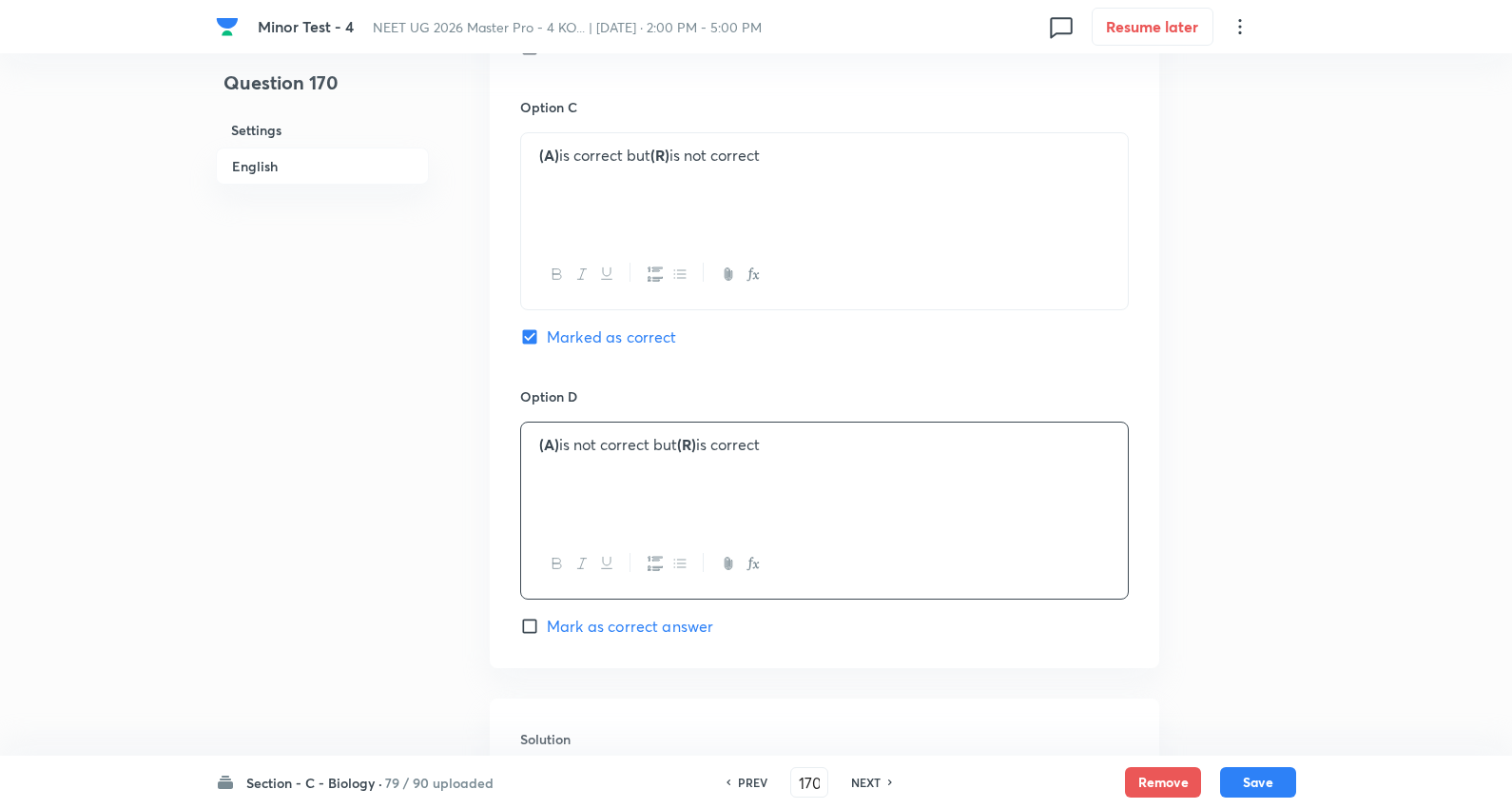
scroll to position [1796, 0]
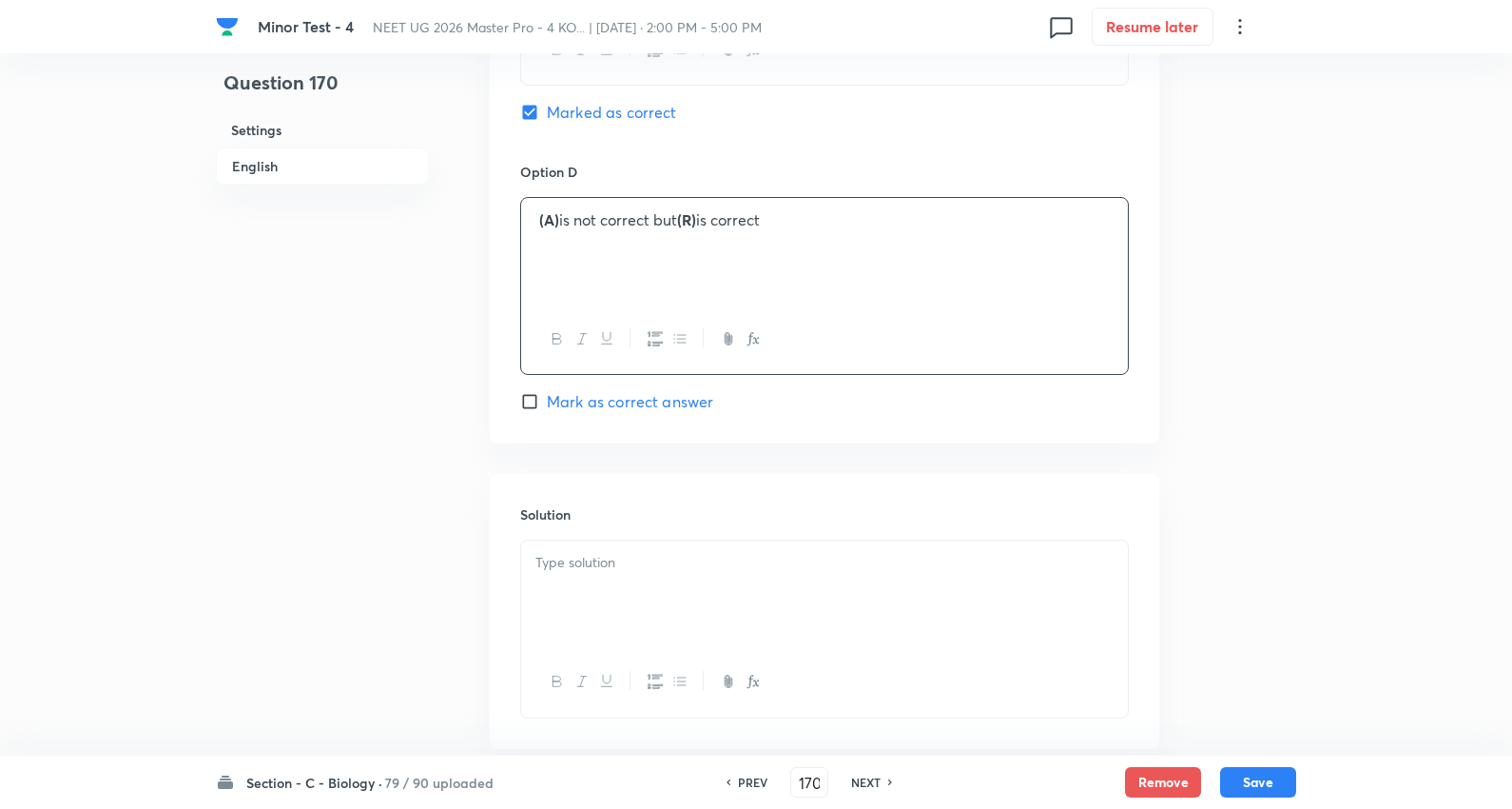
click at [629, 564] on p at bounding box center [825, 562] width 579 height 22
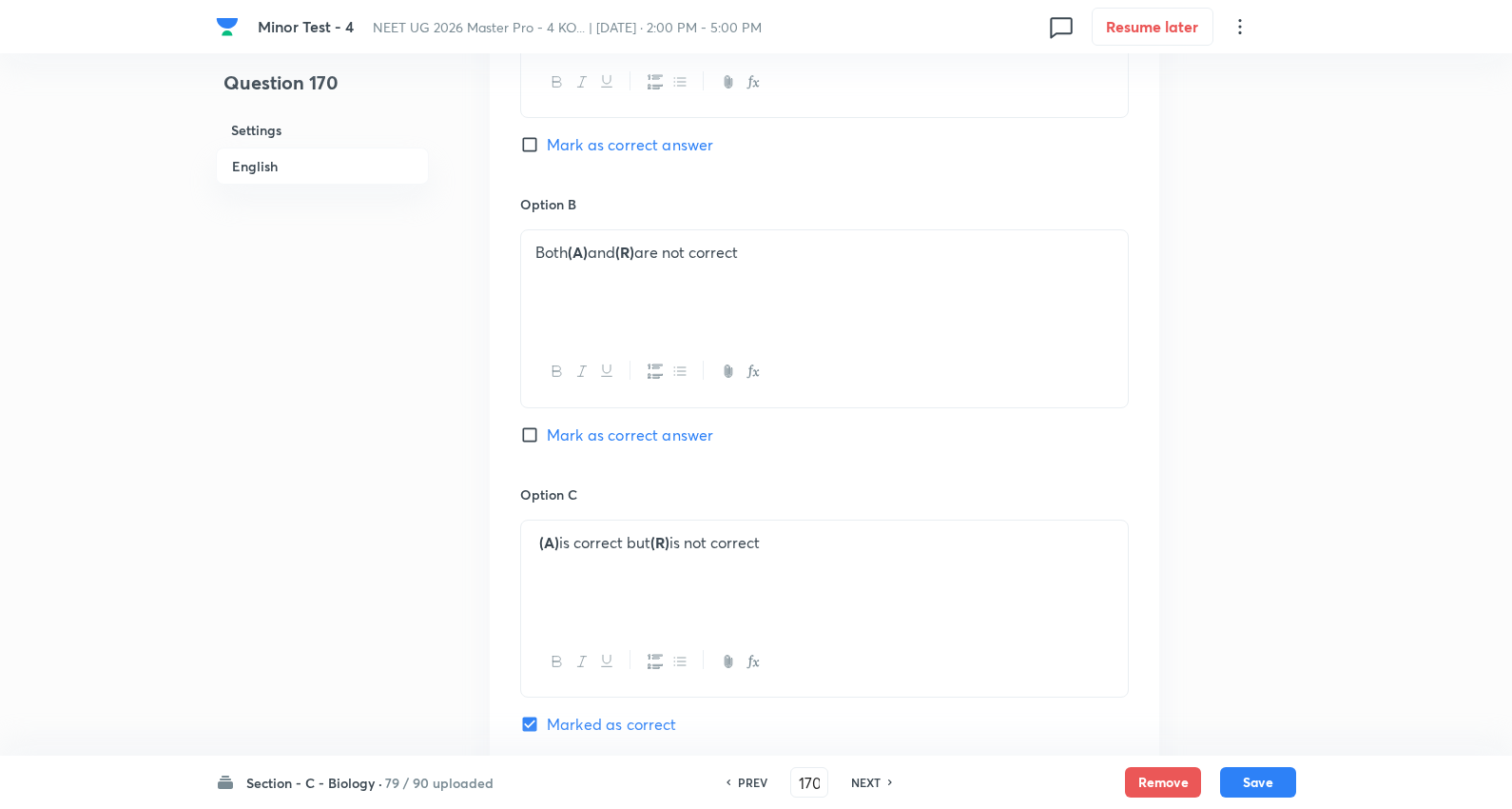
scroll to position [1479, 0]
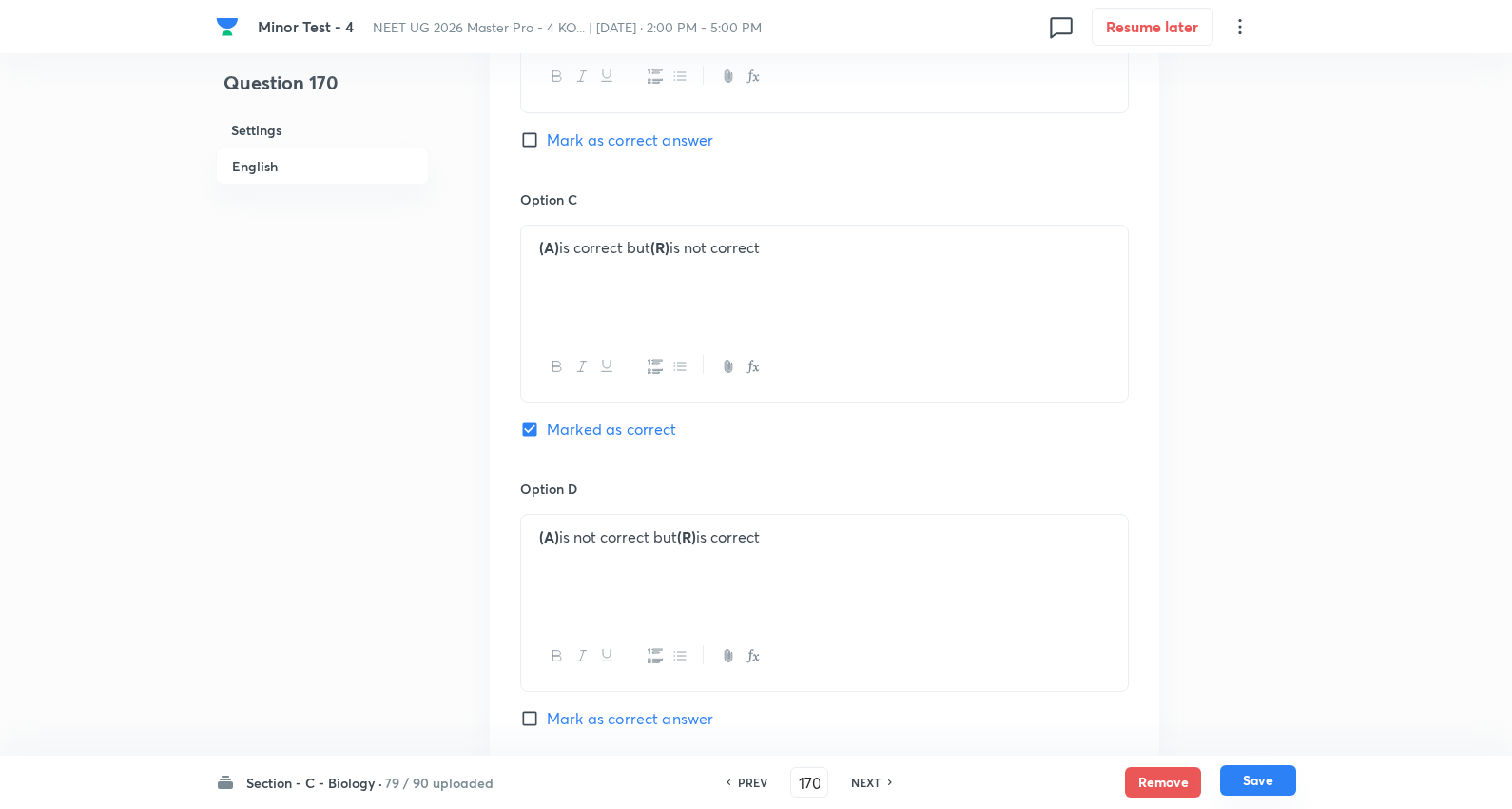
click at [1262, 781] on button "Save" at bounding box center [1258, 780] width 76 height 30
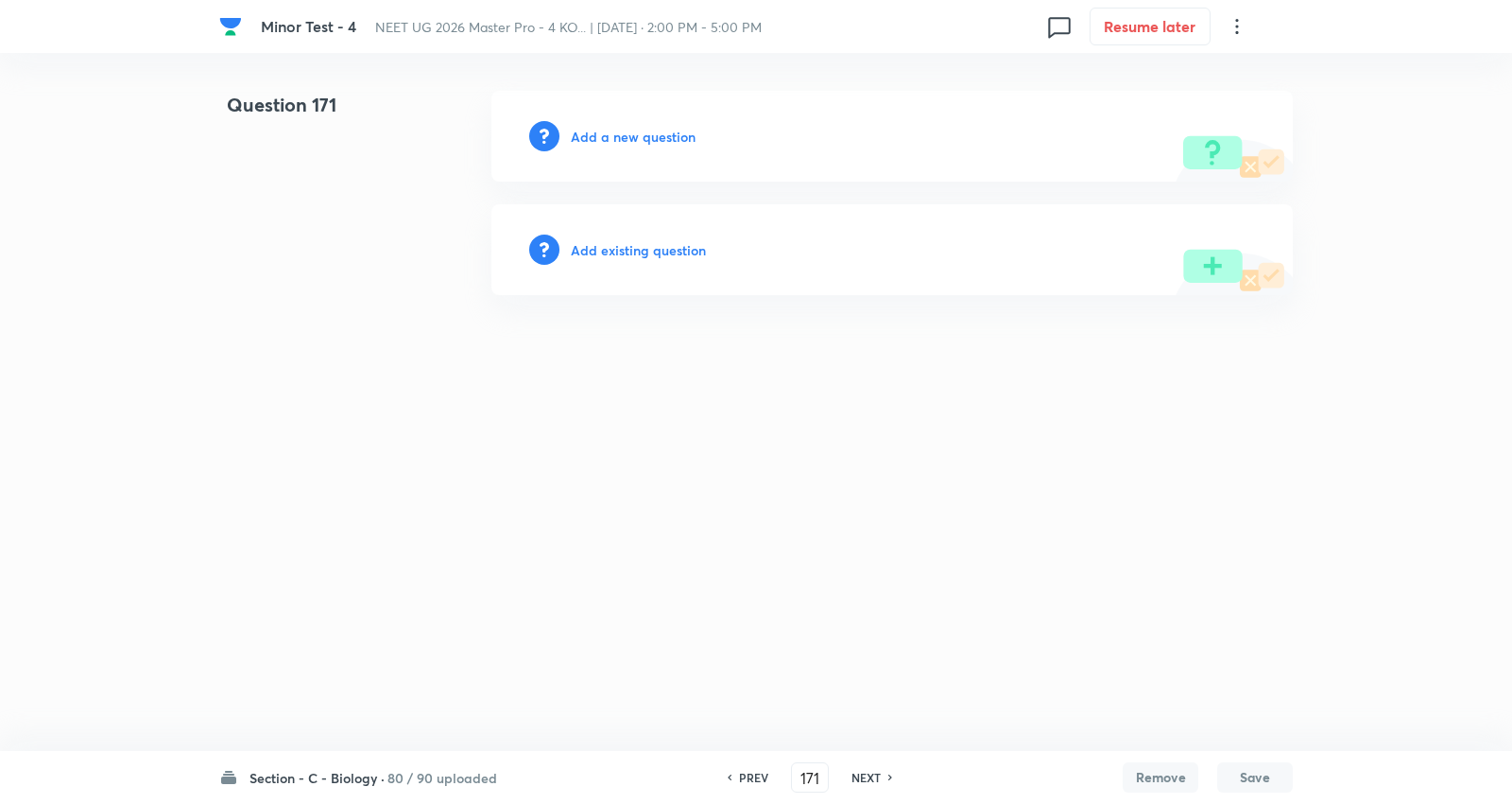
click at [666, 129] on h6 "Add a new question" at bounding box center [633, 136] width 125 height 19
click at [666, 129] on h6 "Choose a question type" at bounding box center [644, 136] width 146 height 19
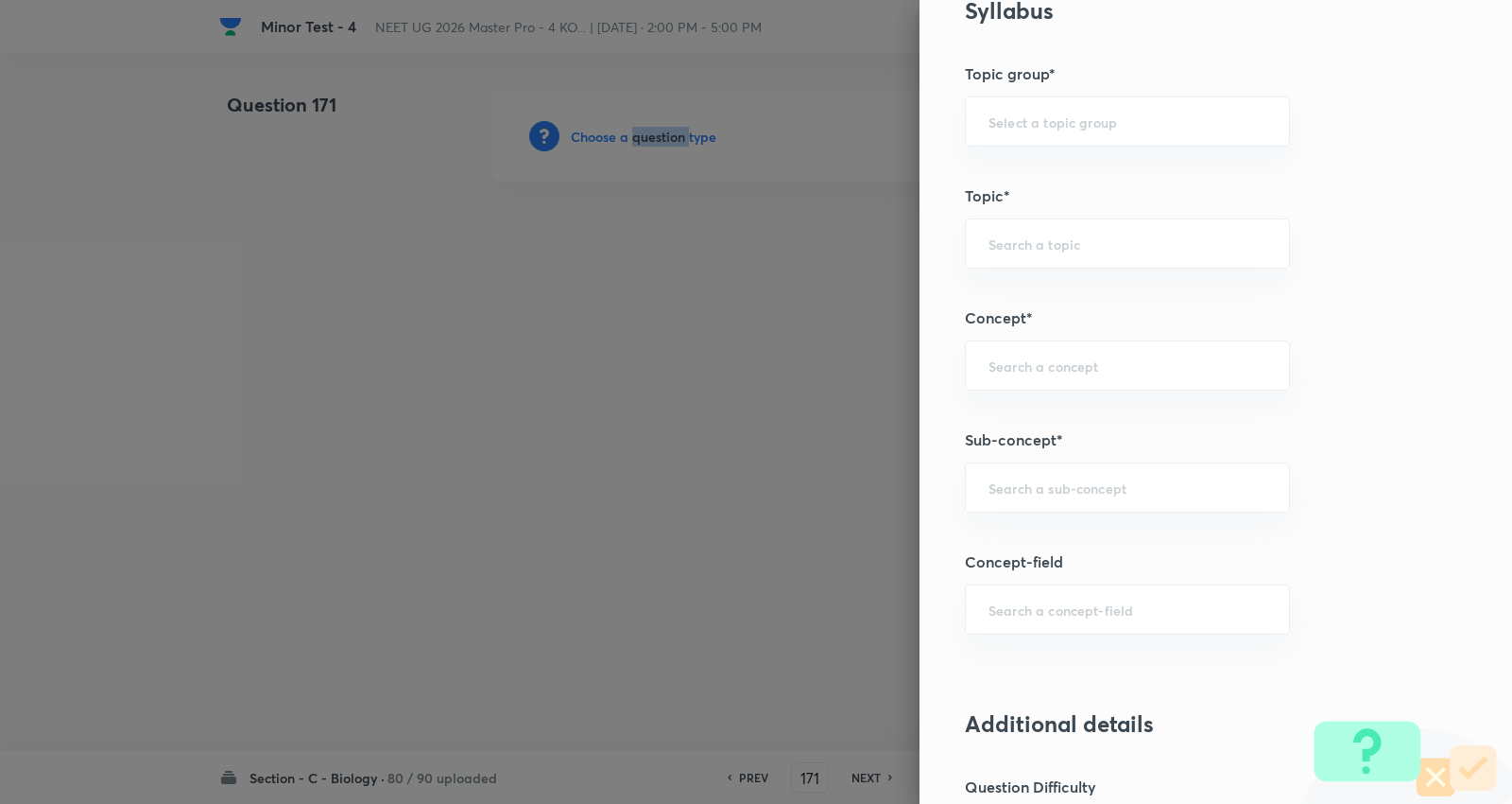
scroll to position [1050, 0]
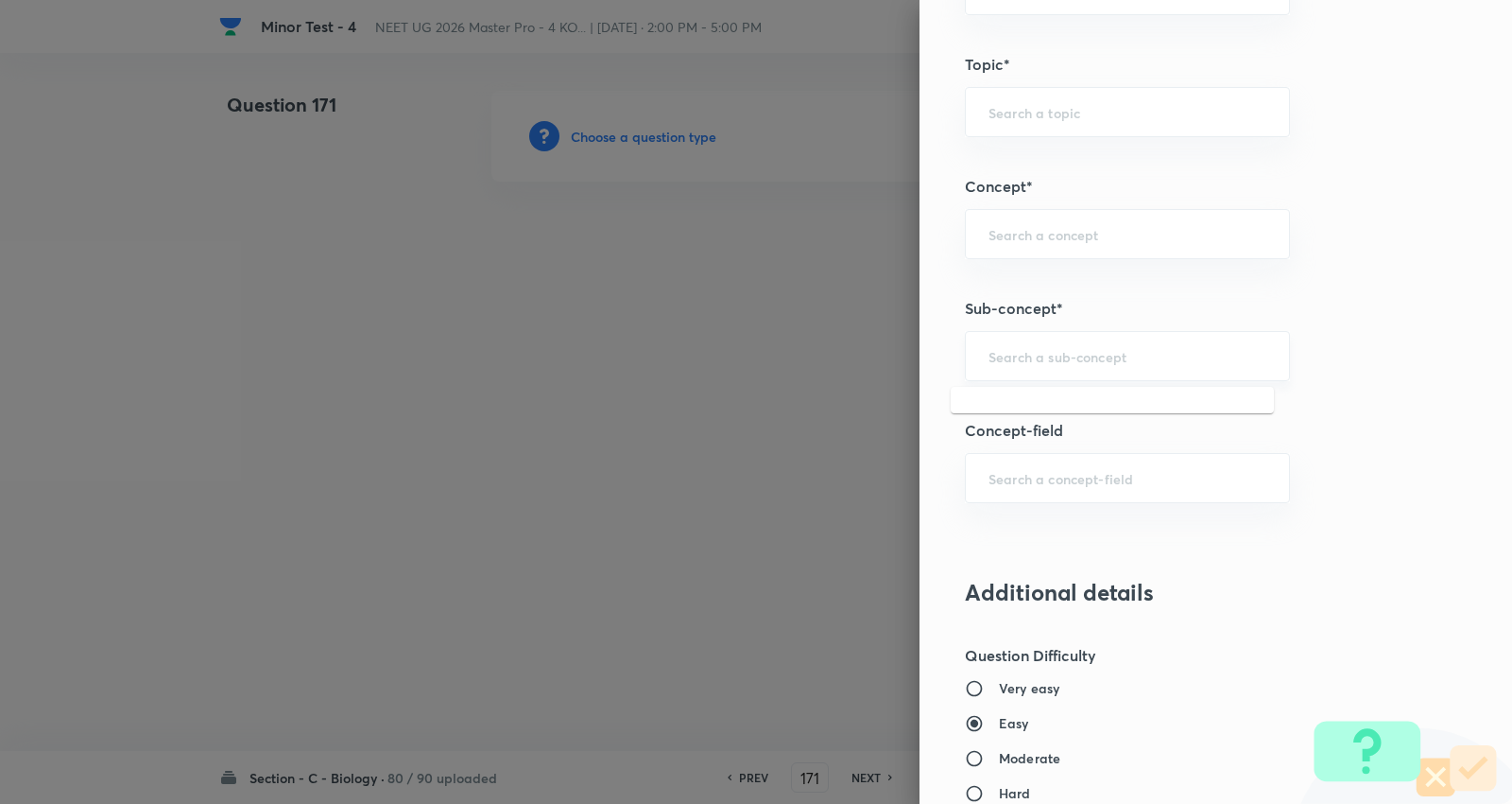
click at [1046, 362] on input "text" at bounding box center [1128, 355] width 278 height 18
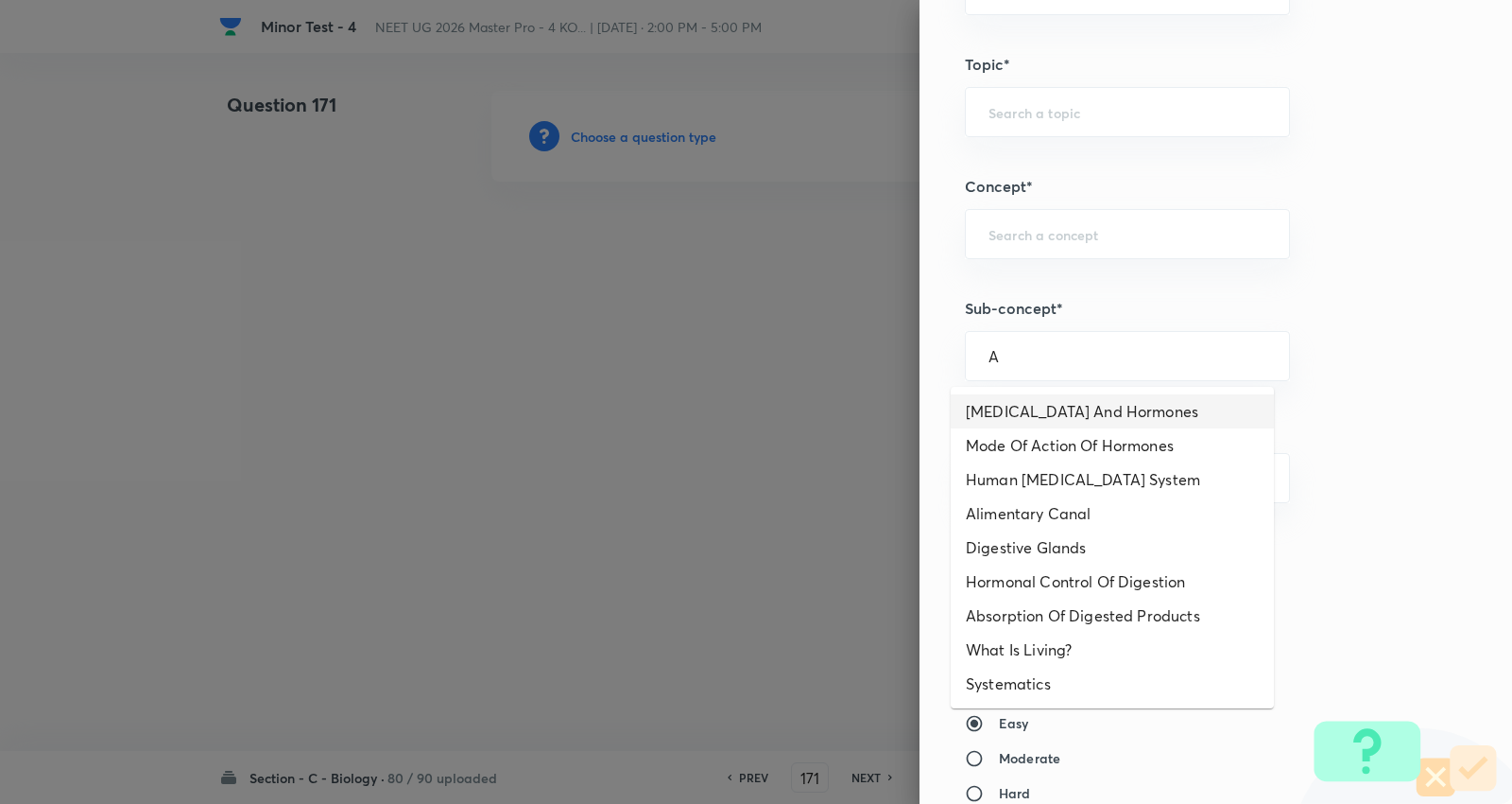
click at [1033, 405] on li "Endocrine Glands And Hormones" at bounding box center [1112, 411] width 323 height 34
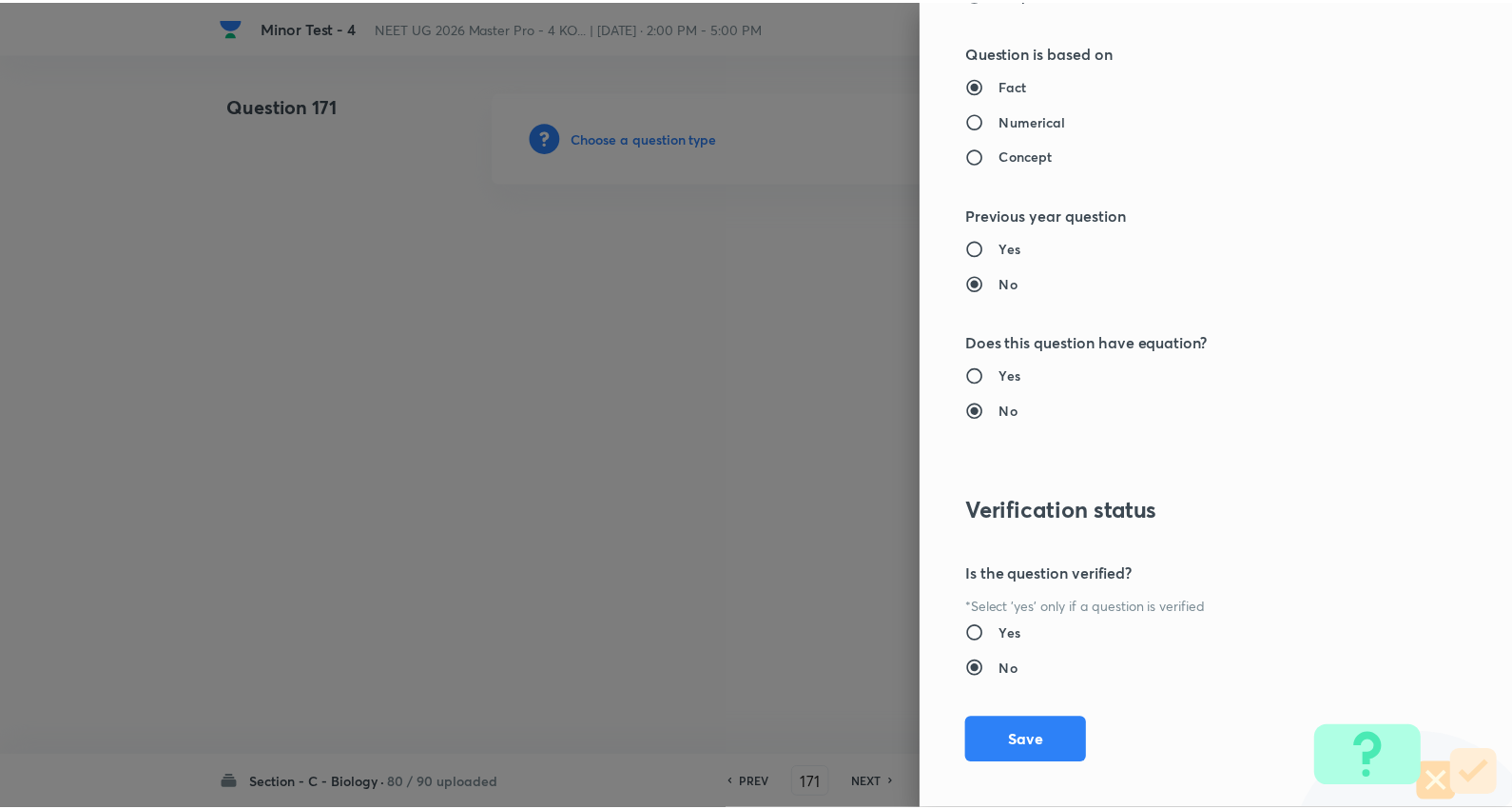
scroll to position [1913, 0]
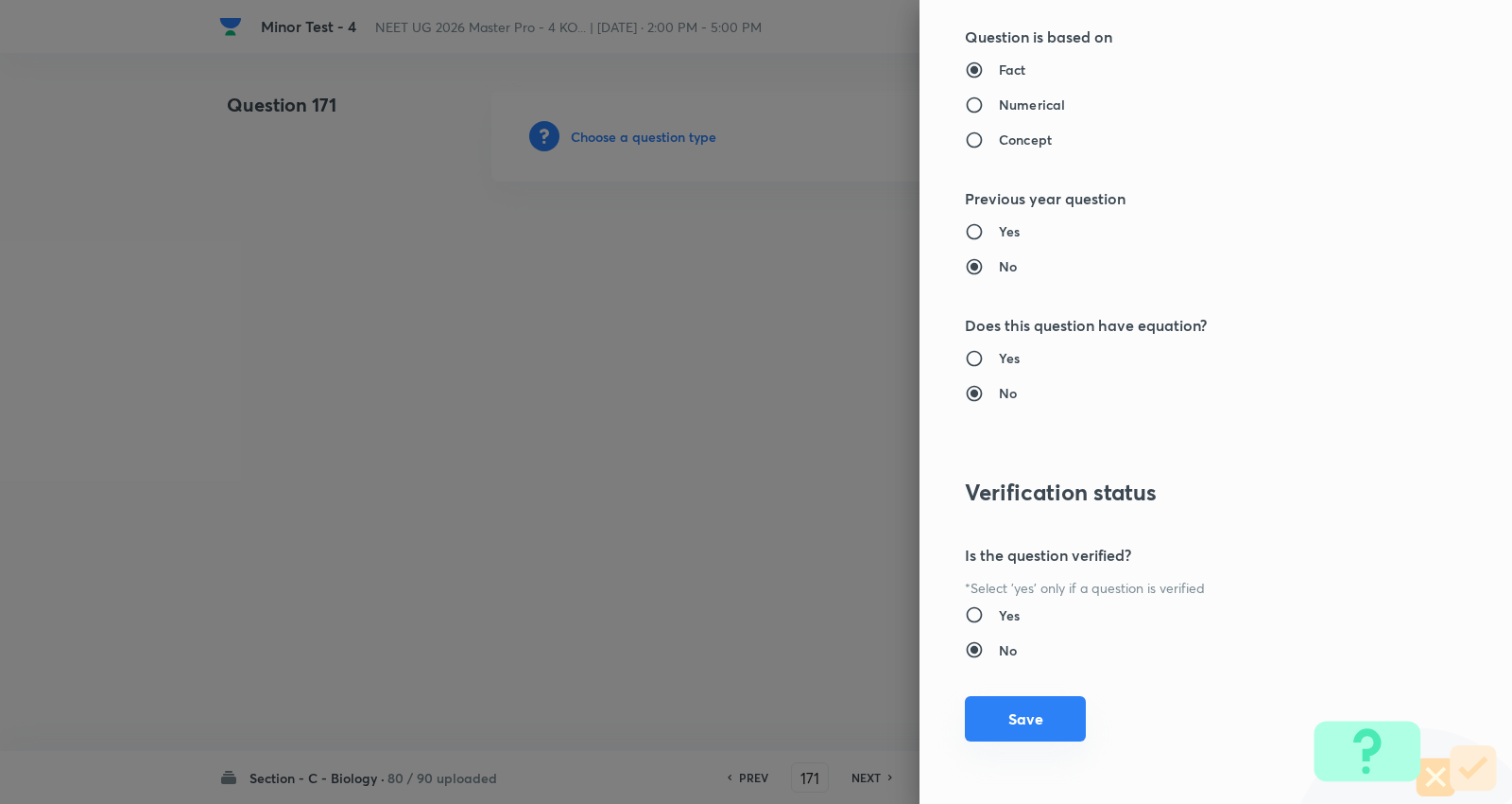
click at [1011, 723] on button "Save" at bounding box center [1026, 718] width 121 height 46
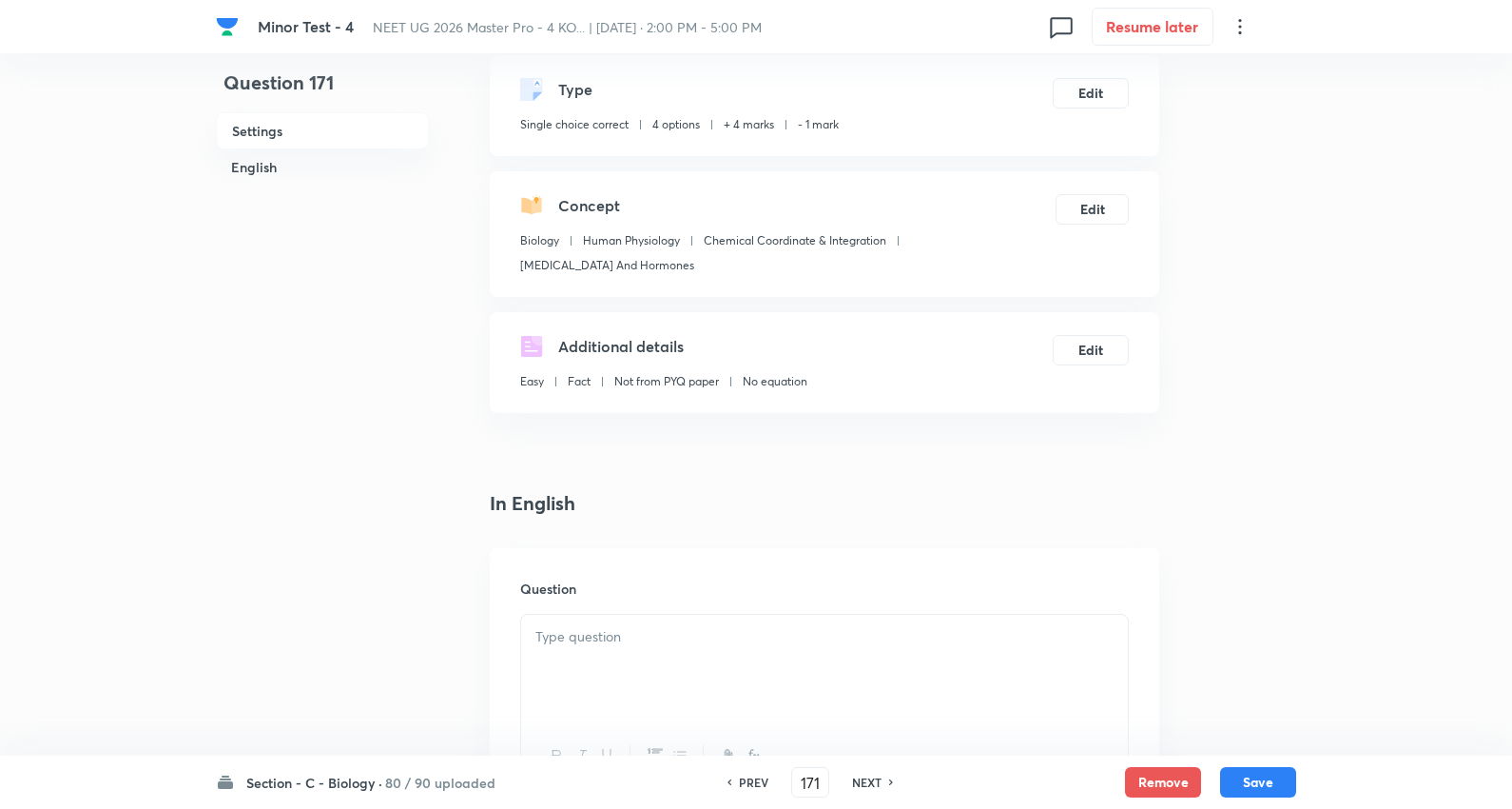
scroll to position [316, 0]
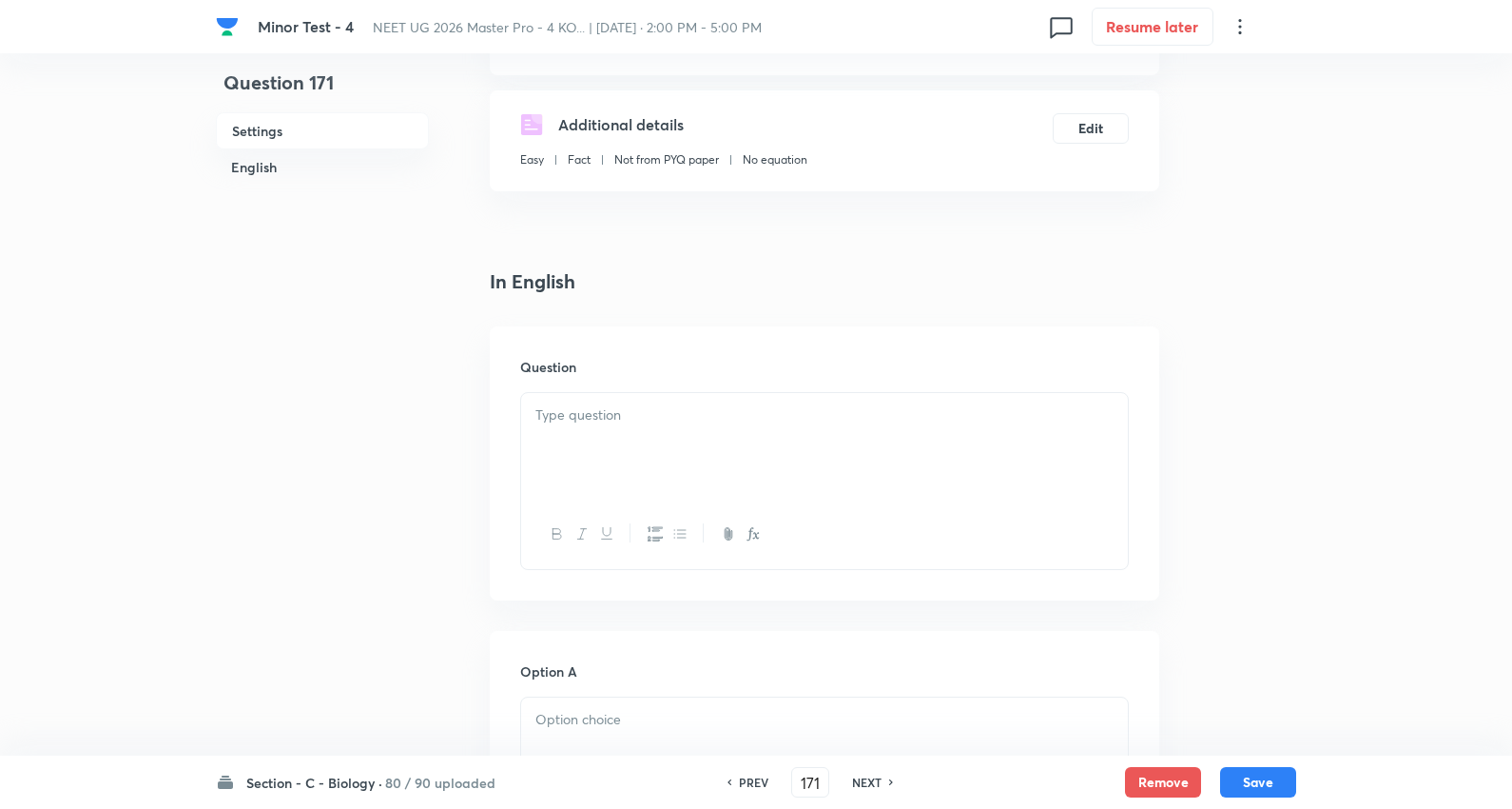
click at [588, 421] on p at bounding box center [825, 415] width 579 height 22
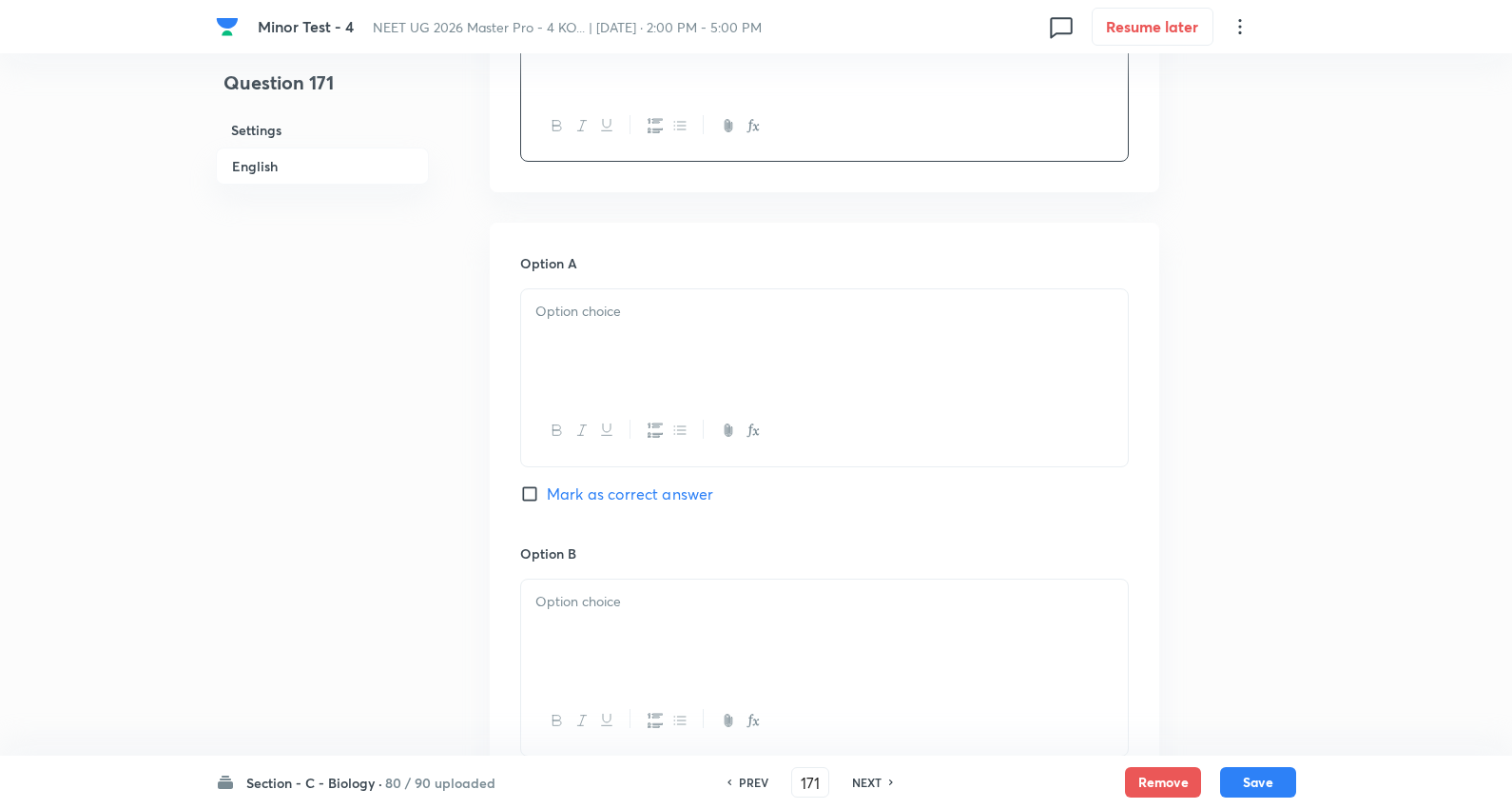
scroll to position [739, 0]
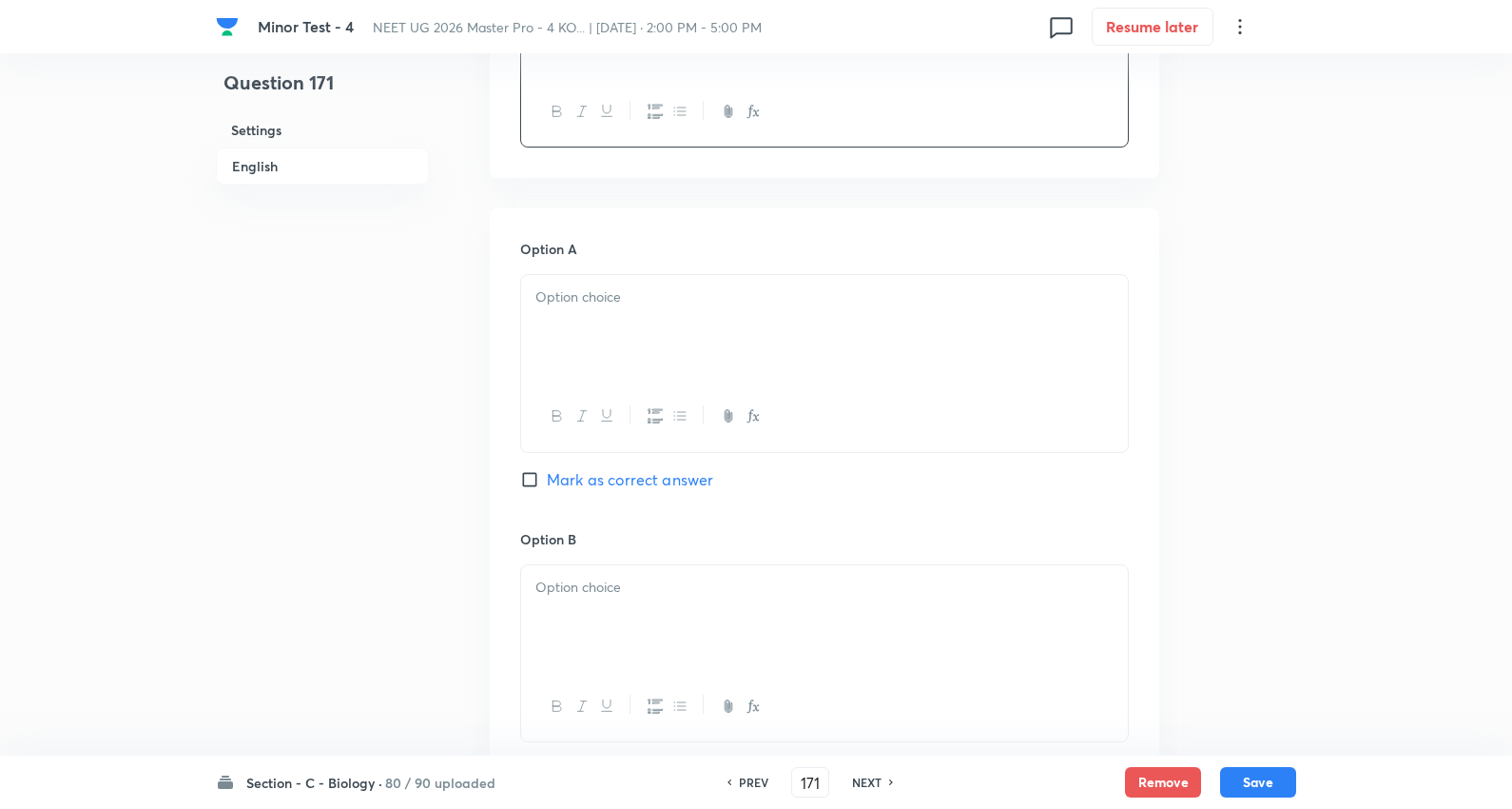
click at [630, 292] on p at bounding box center [825, 297] width 579 height 22
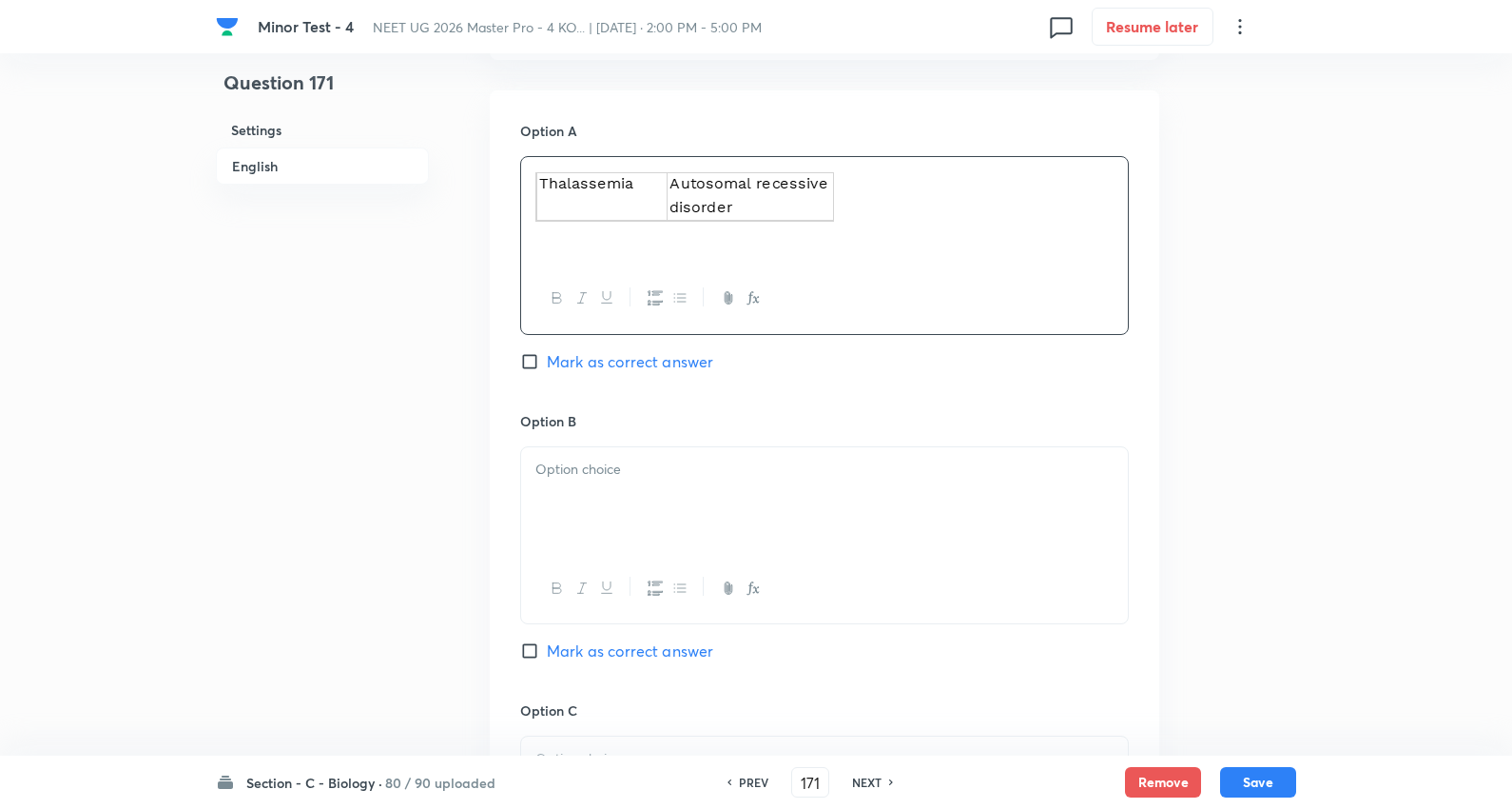
scroll to position [1057, 0]
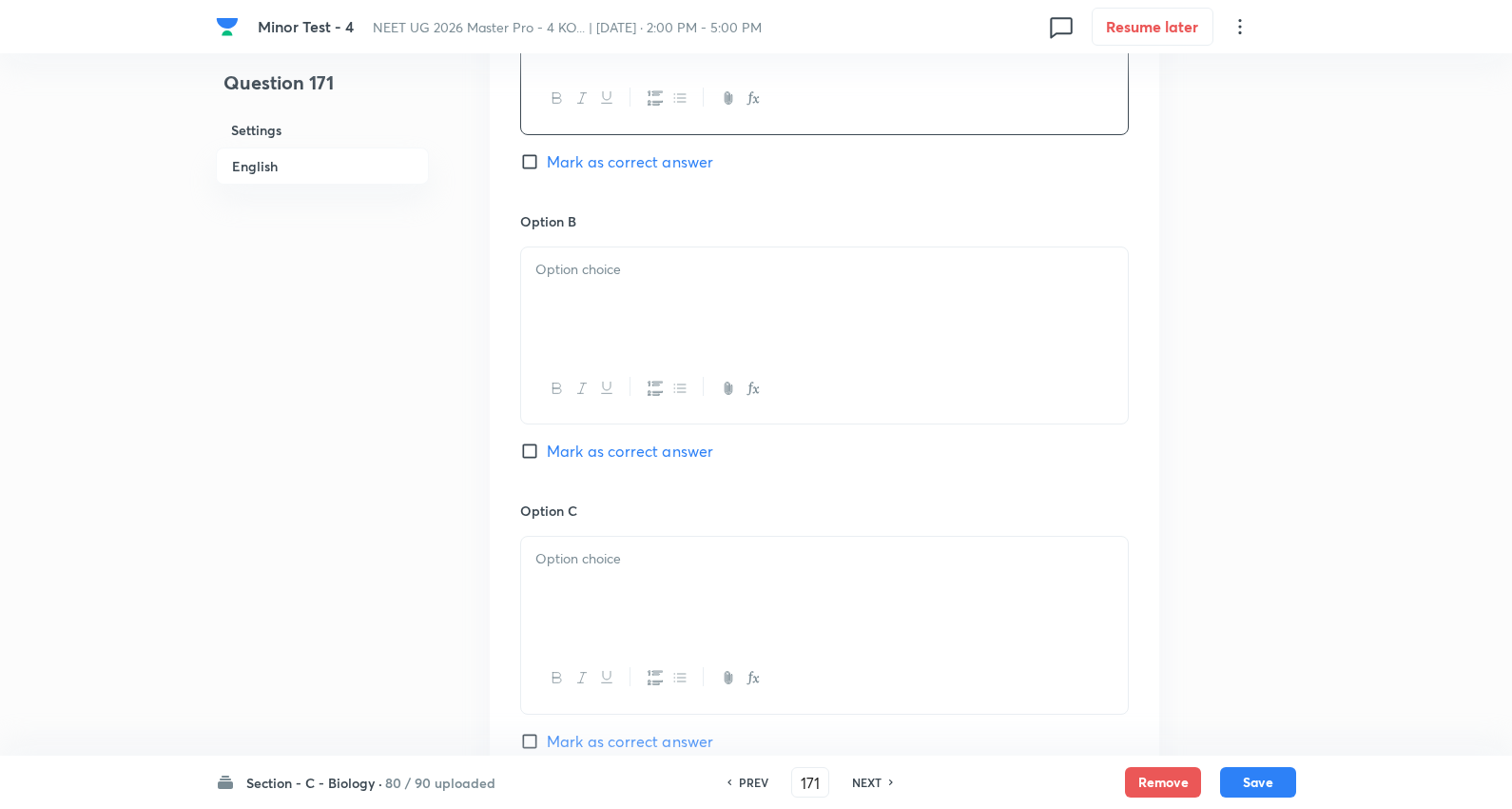
drag, startPoint x: 591, startPoint y: 292, endPoint x: 602, endPoint y: 289, distance: 11.4
click at [591, 290] on div at bounding box center [825, 301] width 607 height 107
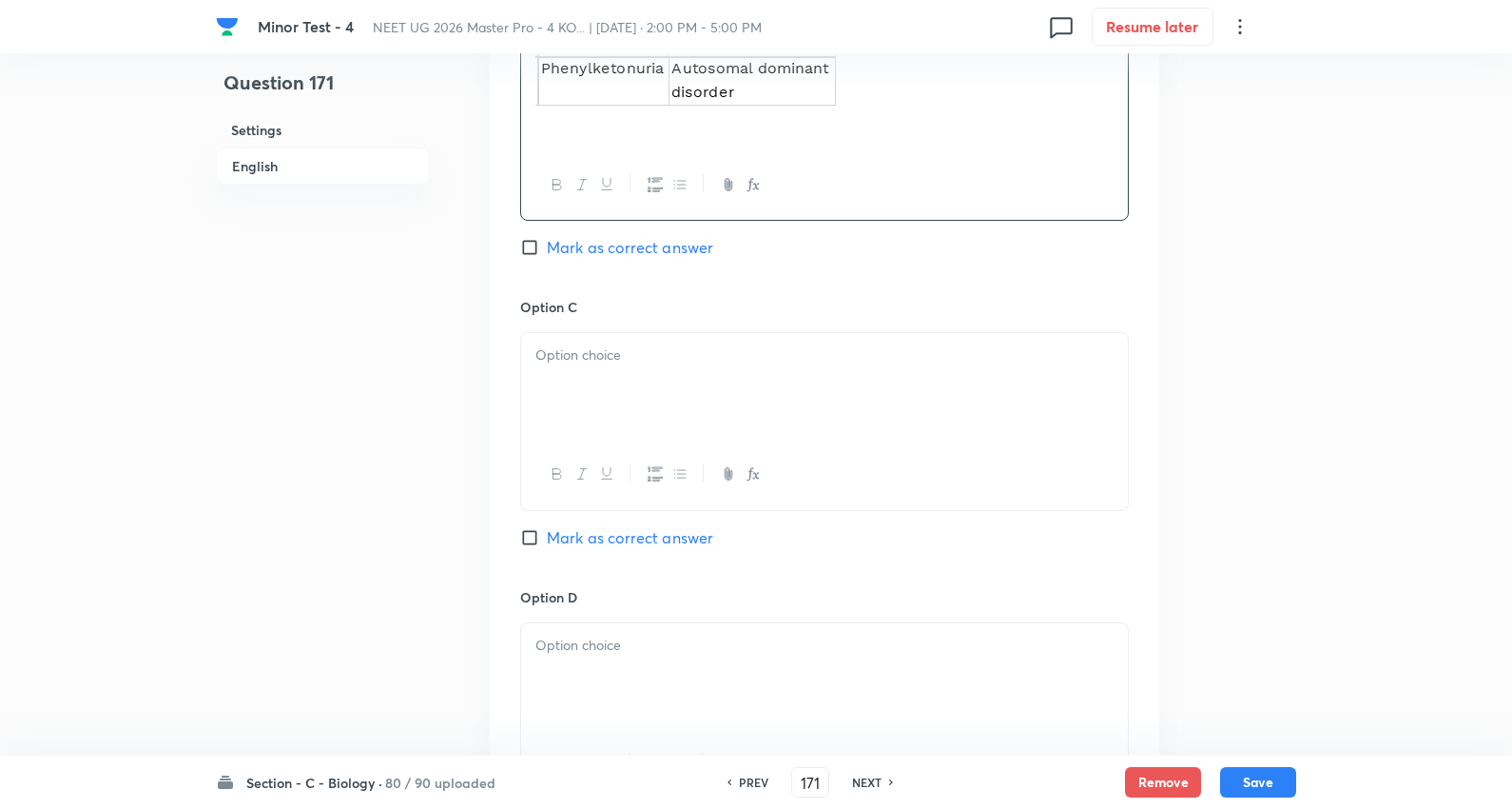
scroll to position [1268, 0]
click at [651, 352] on p at bounding box center [825, 348] width 579 height 22
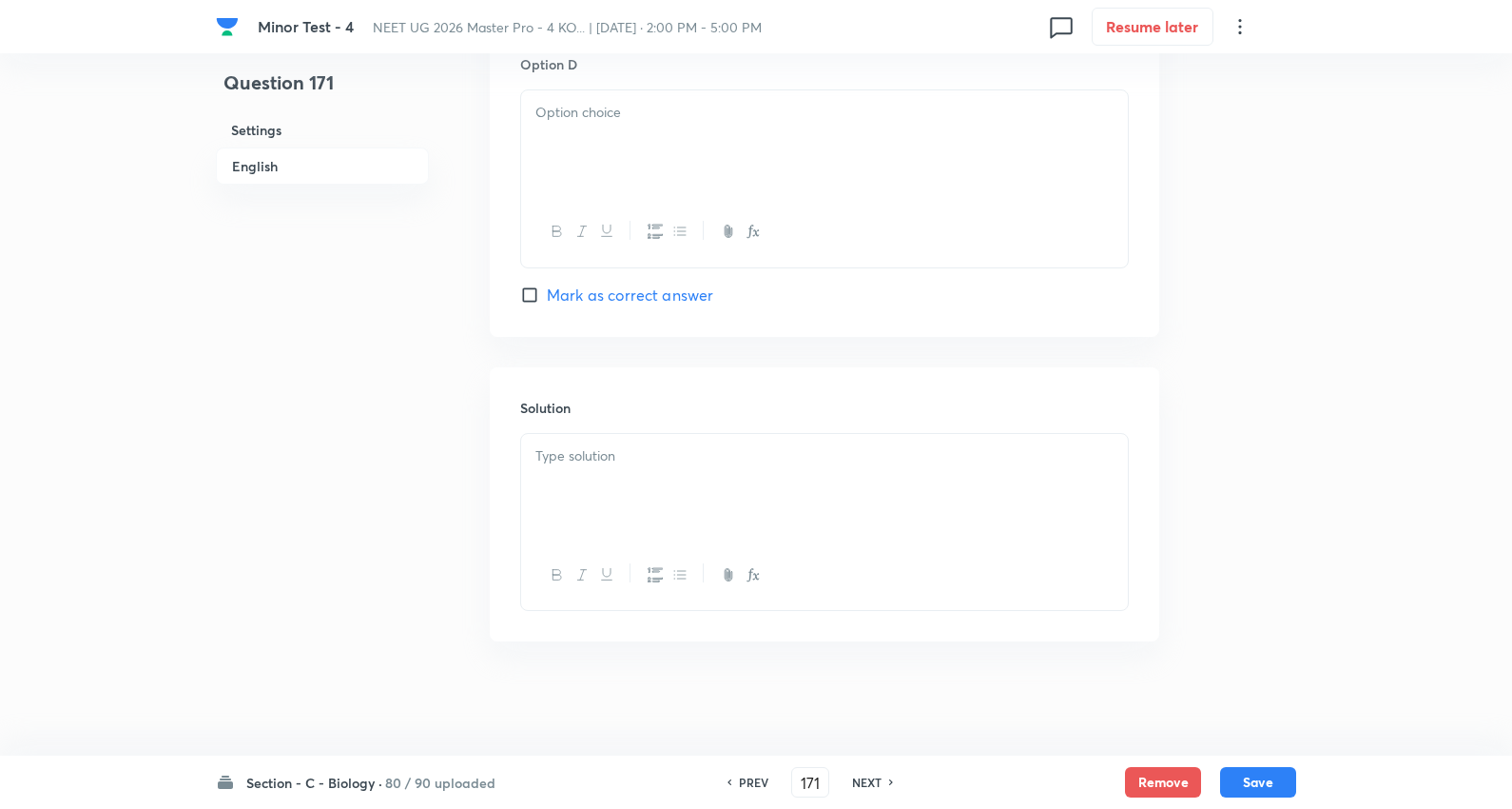
scroll to position [1817, 0]
click at [654, 137] on div at bounding box center [825, 143] width 607 height 107
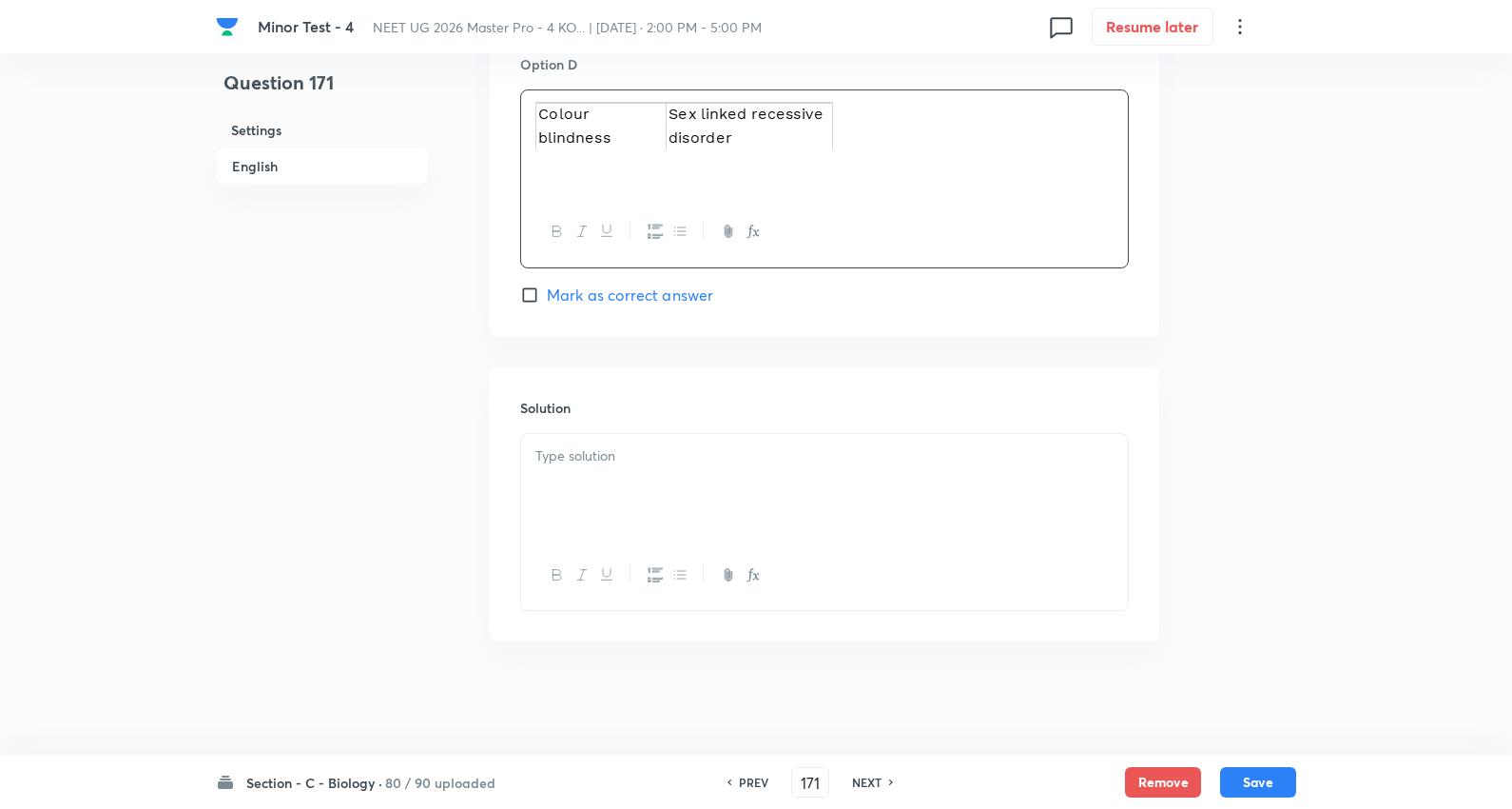
click at [641, 440] on div at bounding box center [825, 487] width 607 height 107
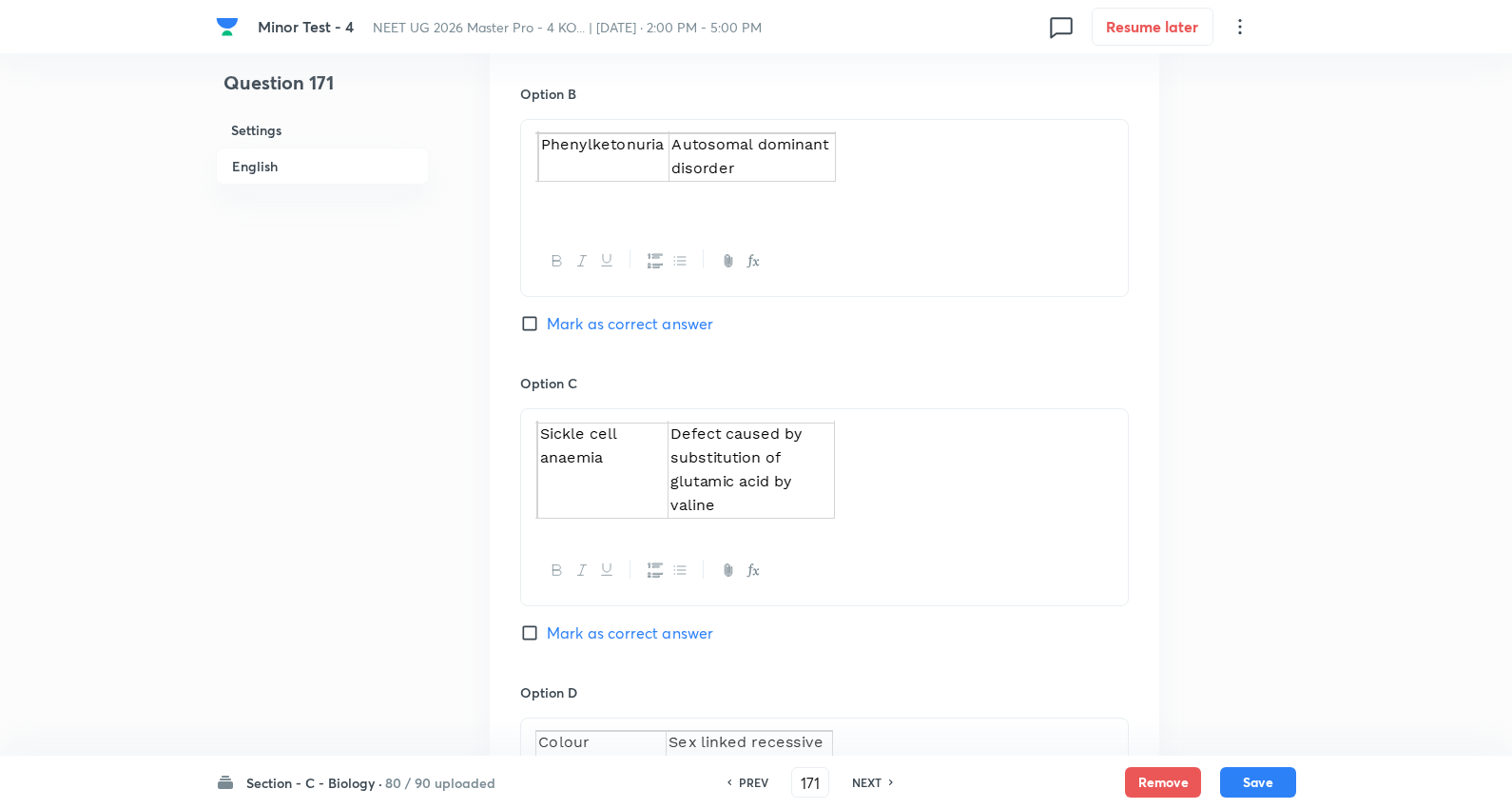
scroll to position [1182, 0]
click at [662, 326] on span "Mark as correct answer" at bounding box center [631, 325] width 166 height 23
click at [547, 326] on input "Mark as correct answer" at bounding box center [533, 324] width 26 height 19
click at [1268, 782] on button "Save" at bounding box center [1258, 780] width 76 height 30
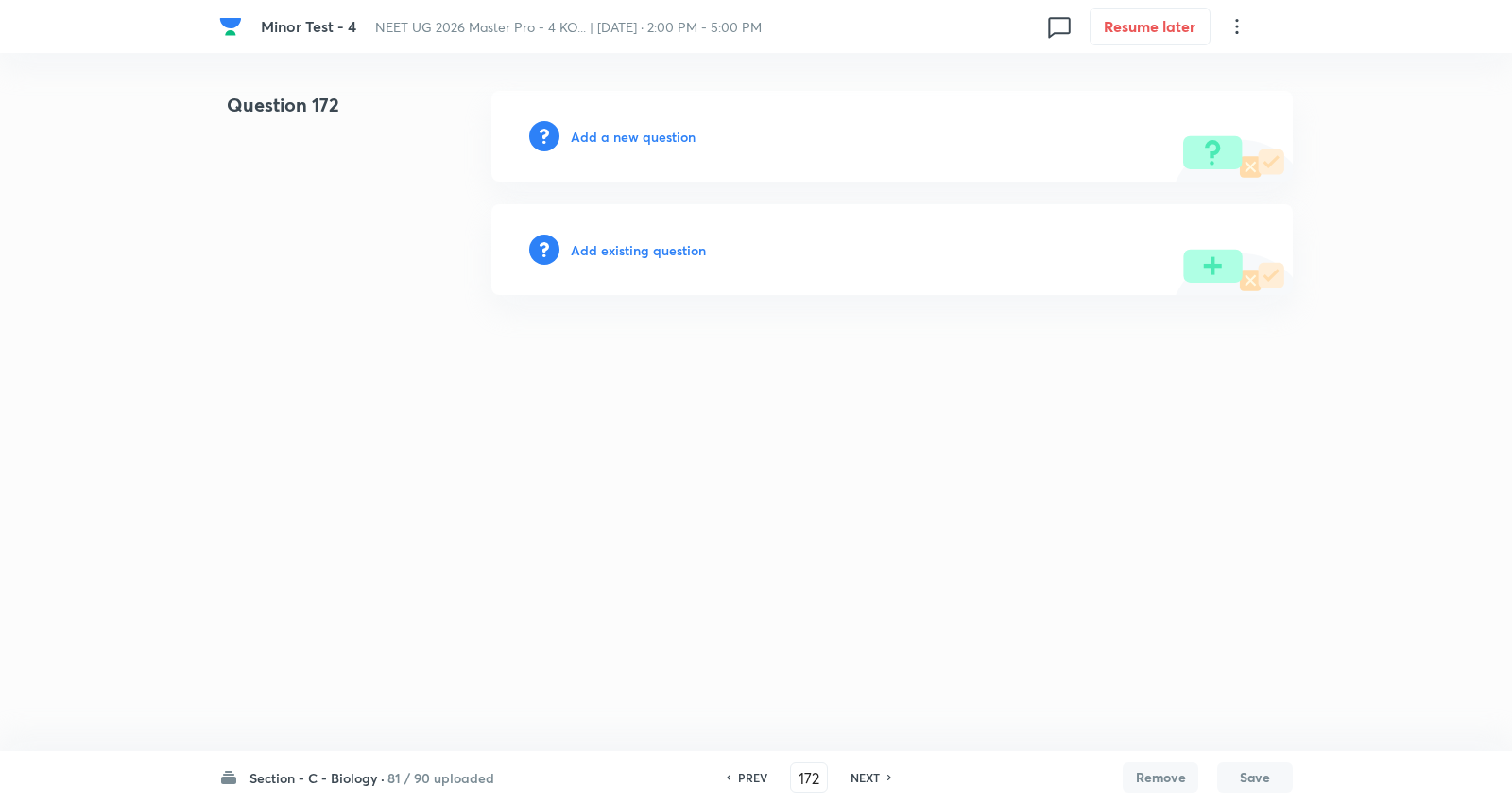
click at [628, 132] on h6 "Add a new question" at bounding box center [633, 136] width 125 height 19
click at [628, 132] on h6 "Choose a question type" at bounding box center [644, 136] width 146 height 19
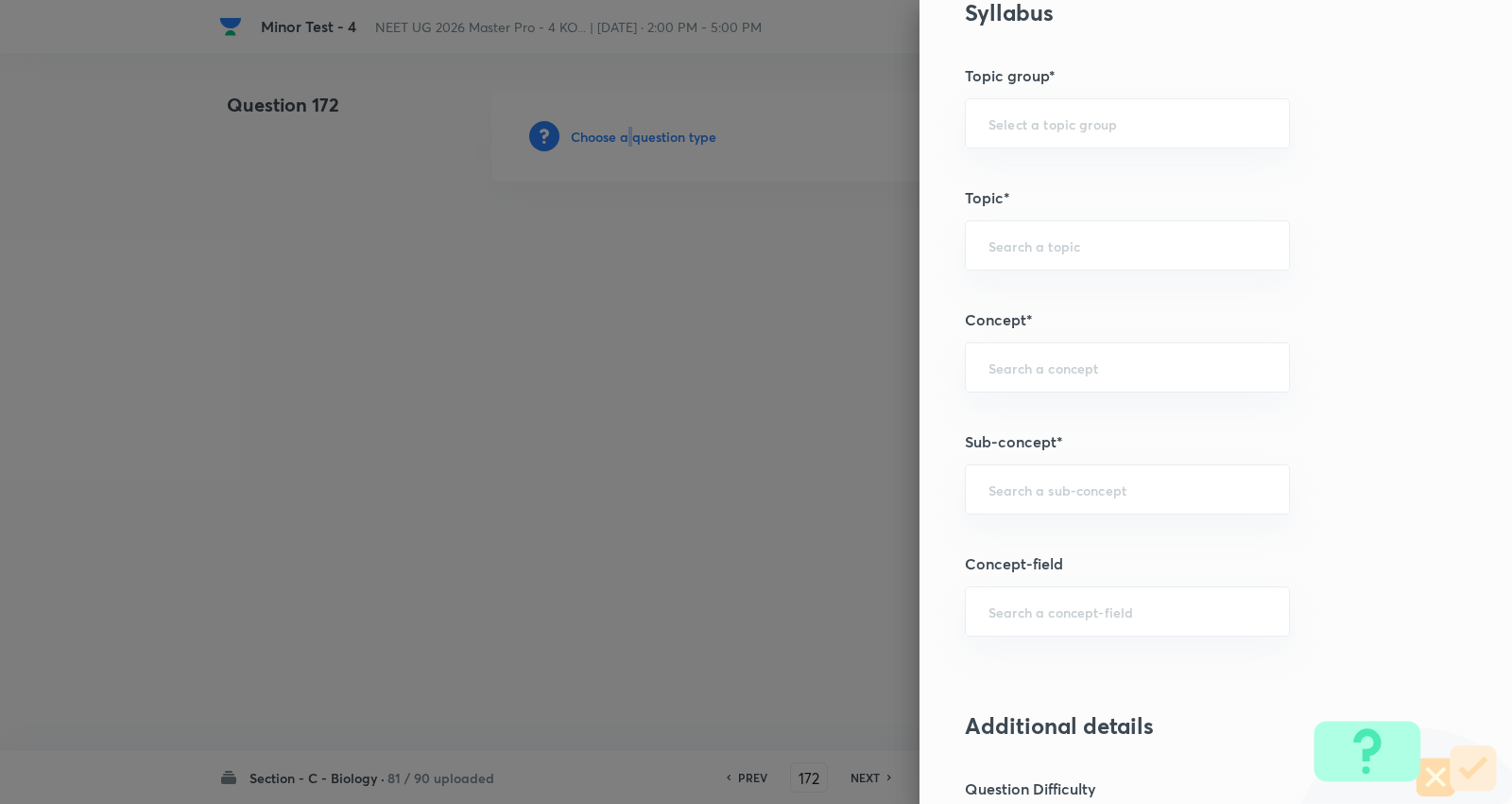
scroll to position [945, 0]
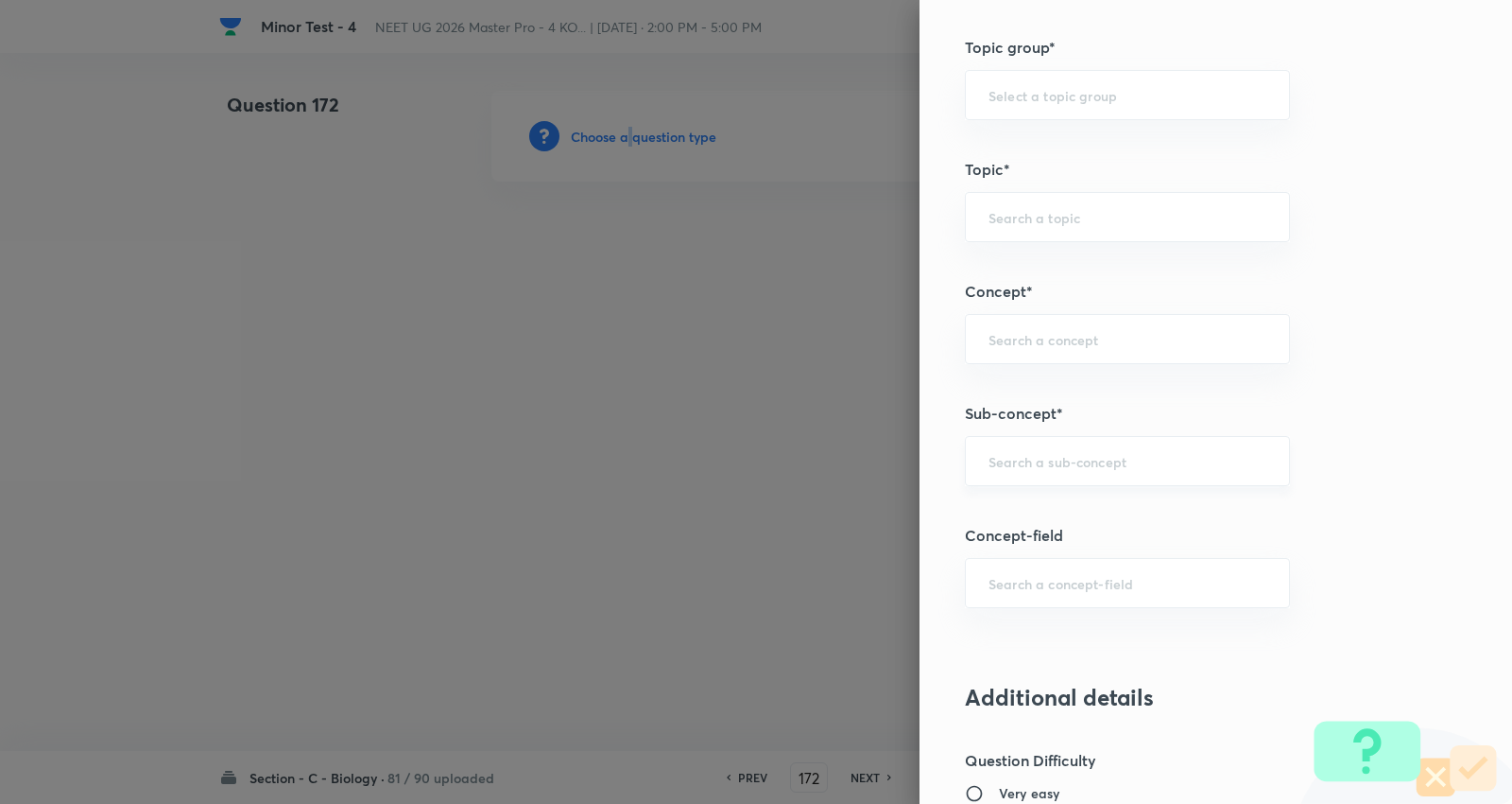
click at [1066, 470] on div "​" at bounding box center [1128, 460] width 325 height 50
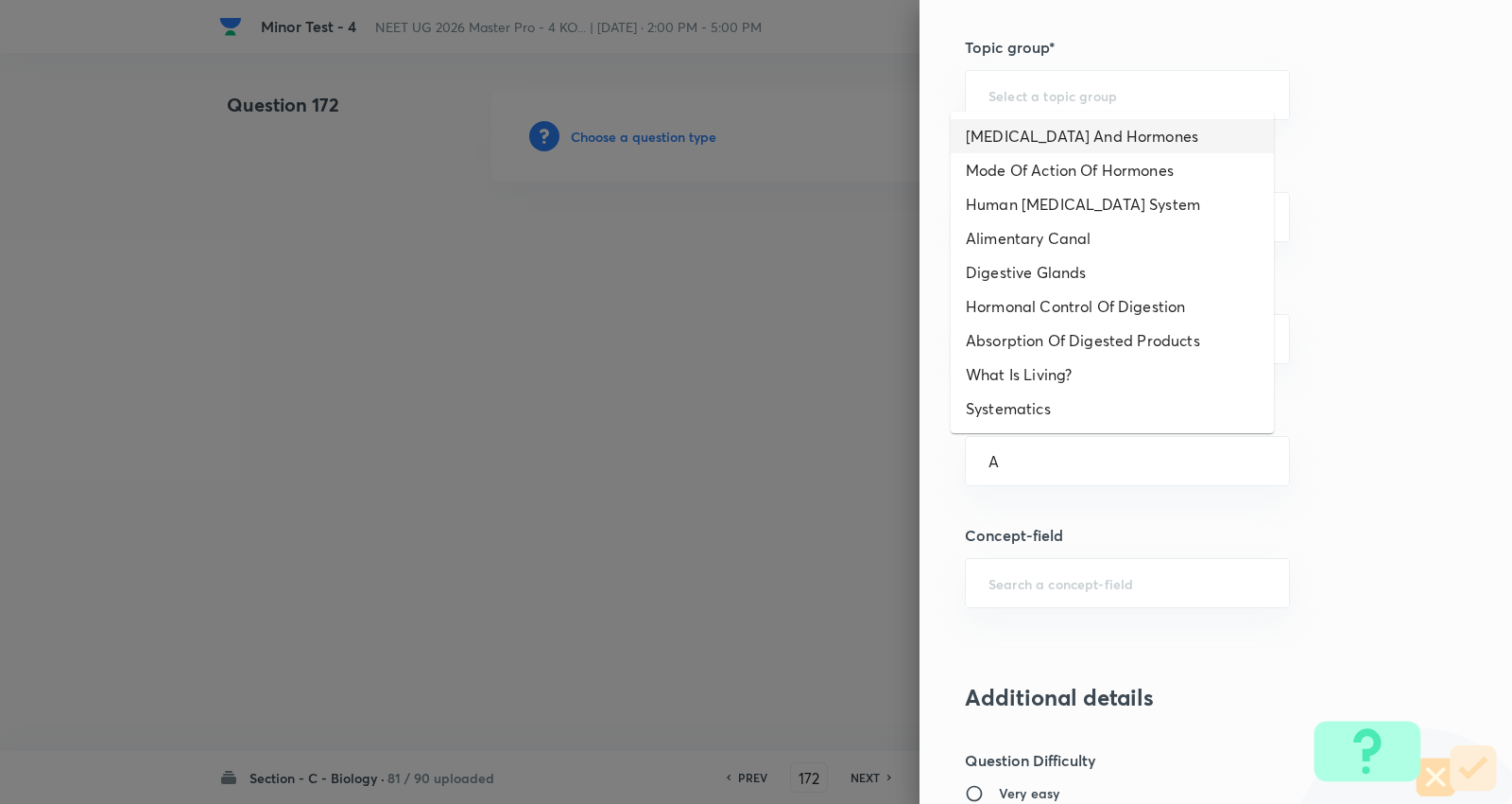
click at [1059, 126] on li "Endocrine Glands And Hormones" at bounding box center [1112, 135] width 323 height 34
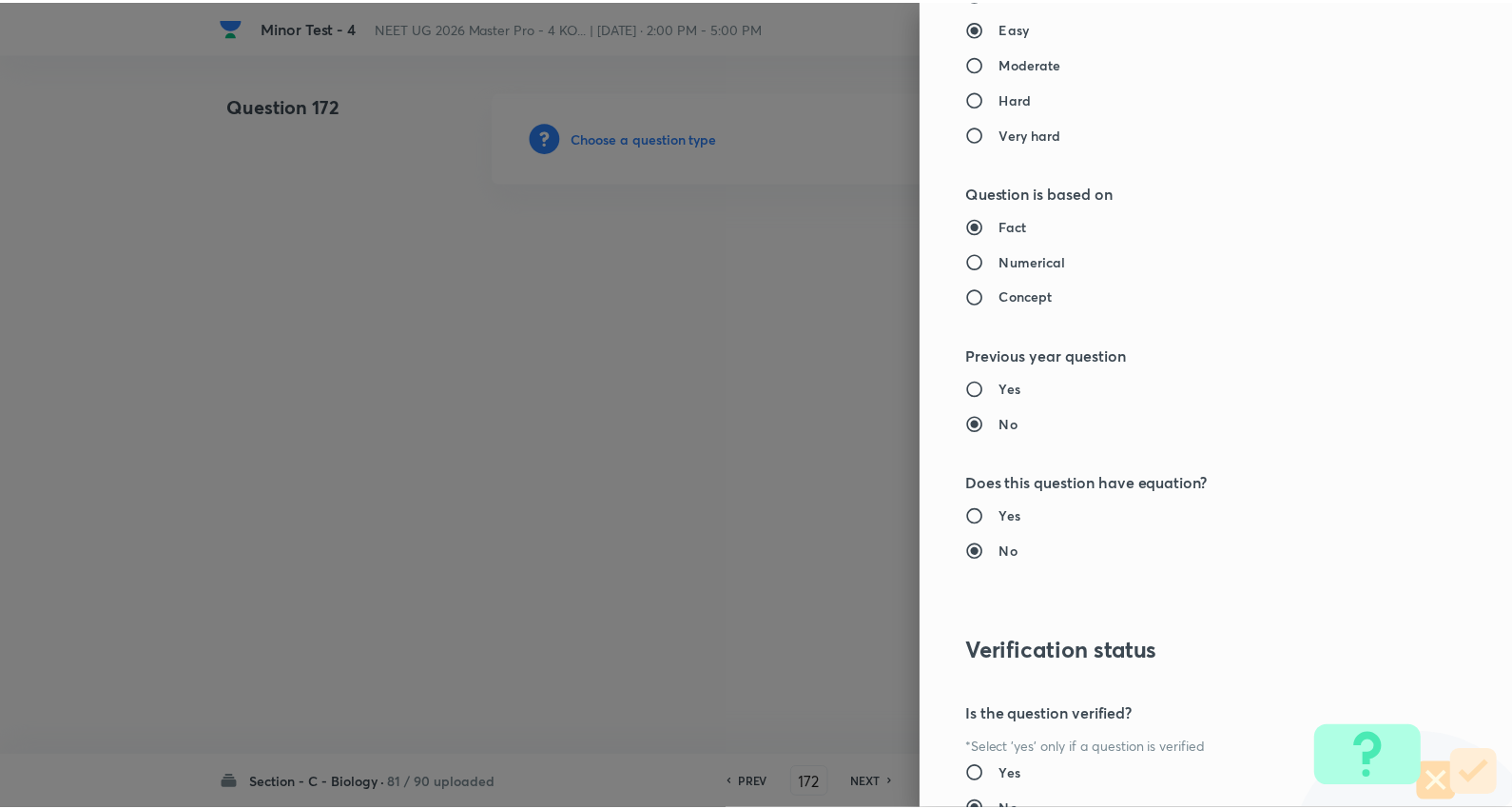
scroll to position [1913, 0]
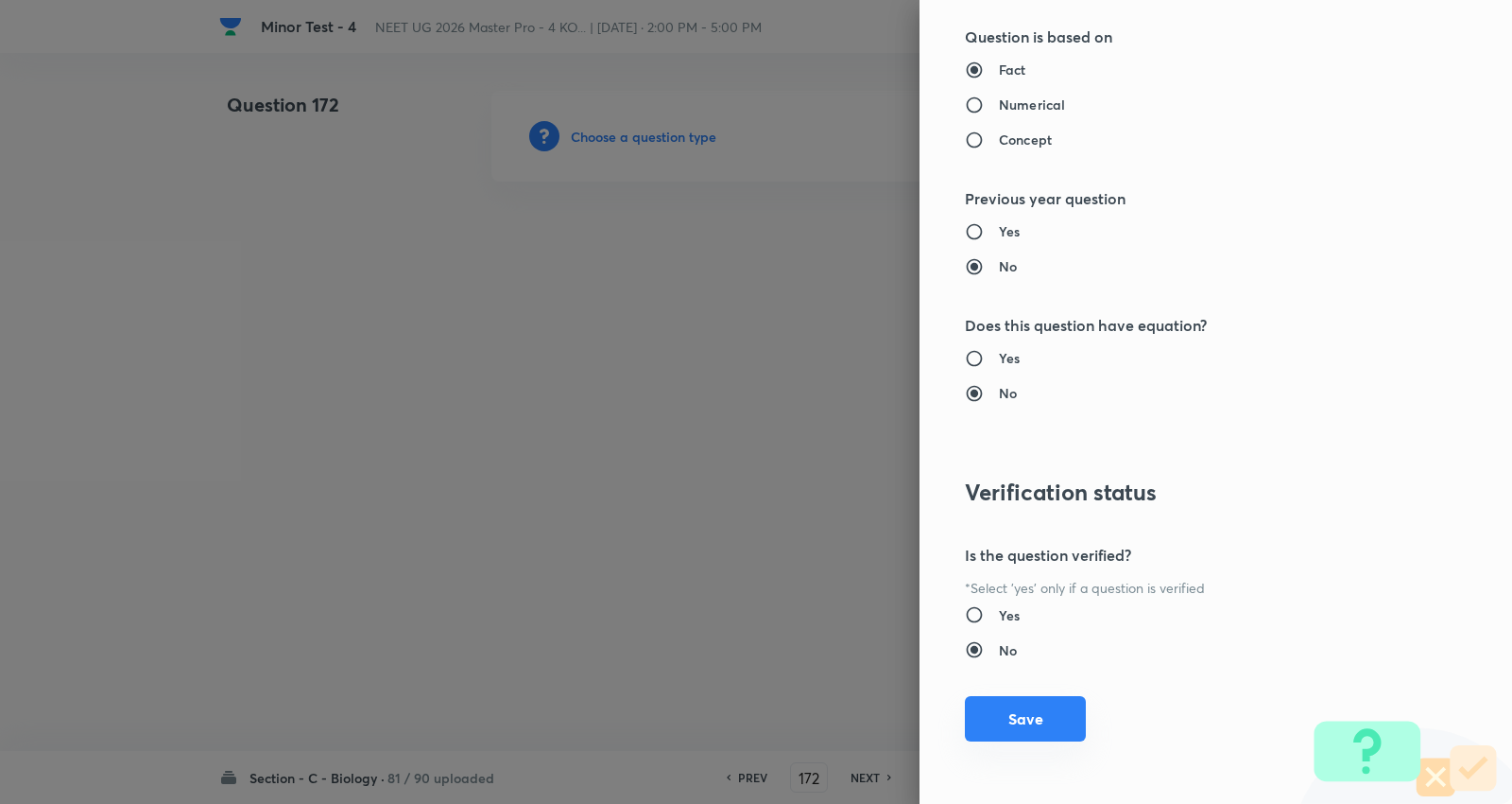
click at [1033, 726] on button "Save" at bounding box center [1026, 718] width 121 height 46
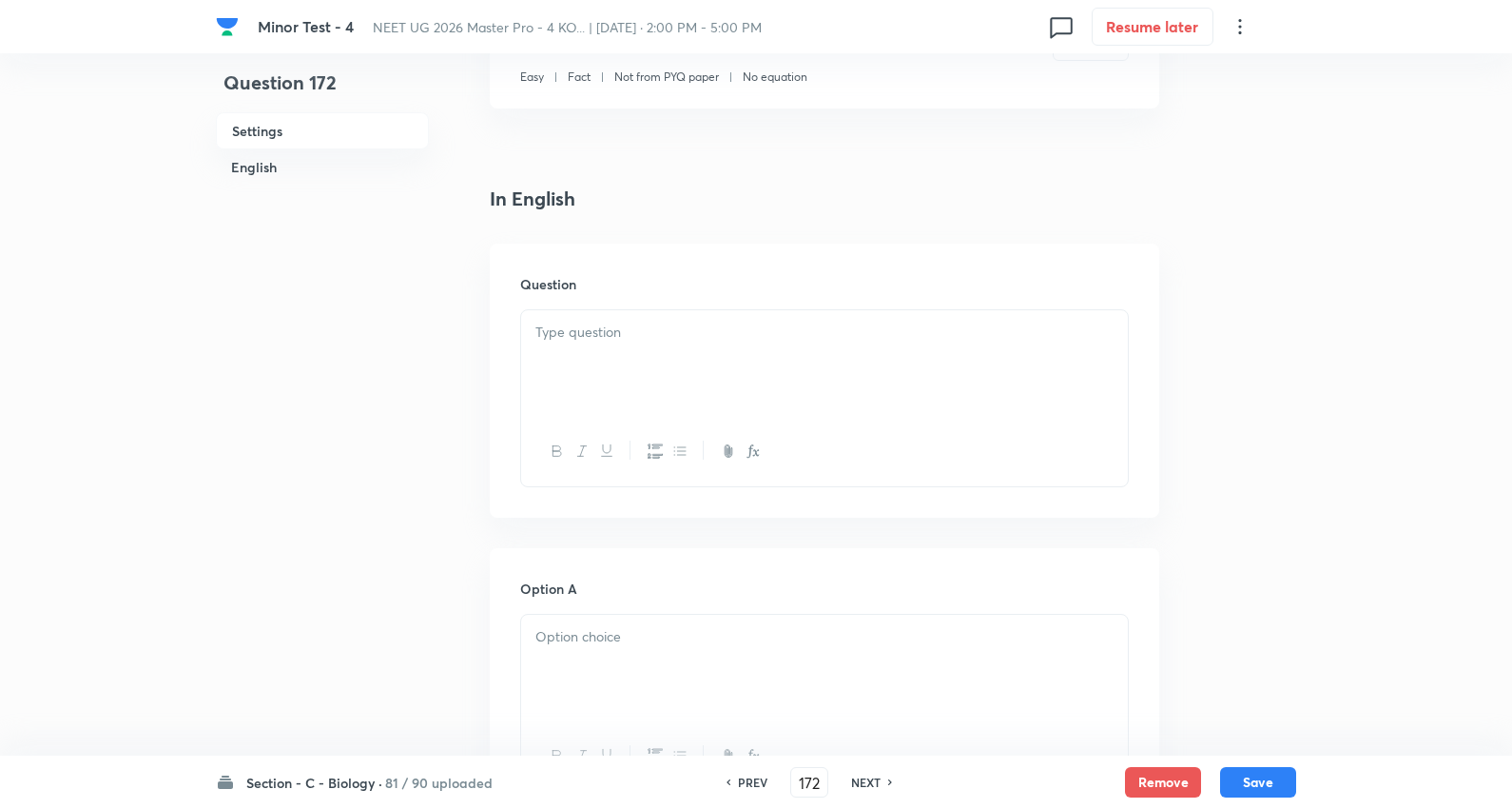
scroll to position [422, 0]
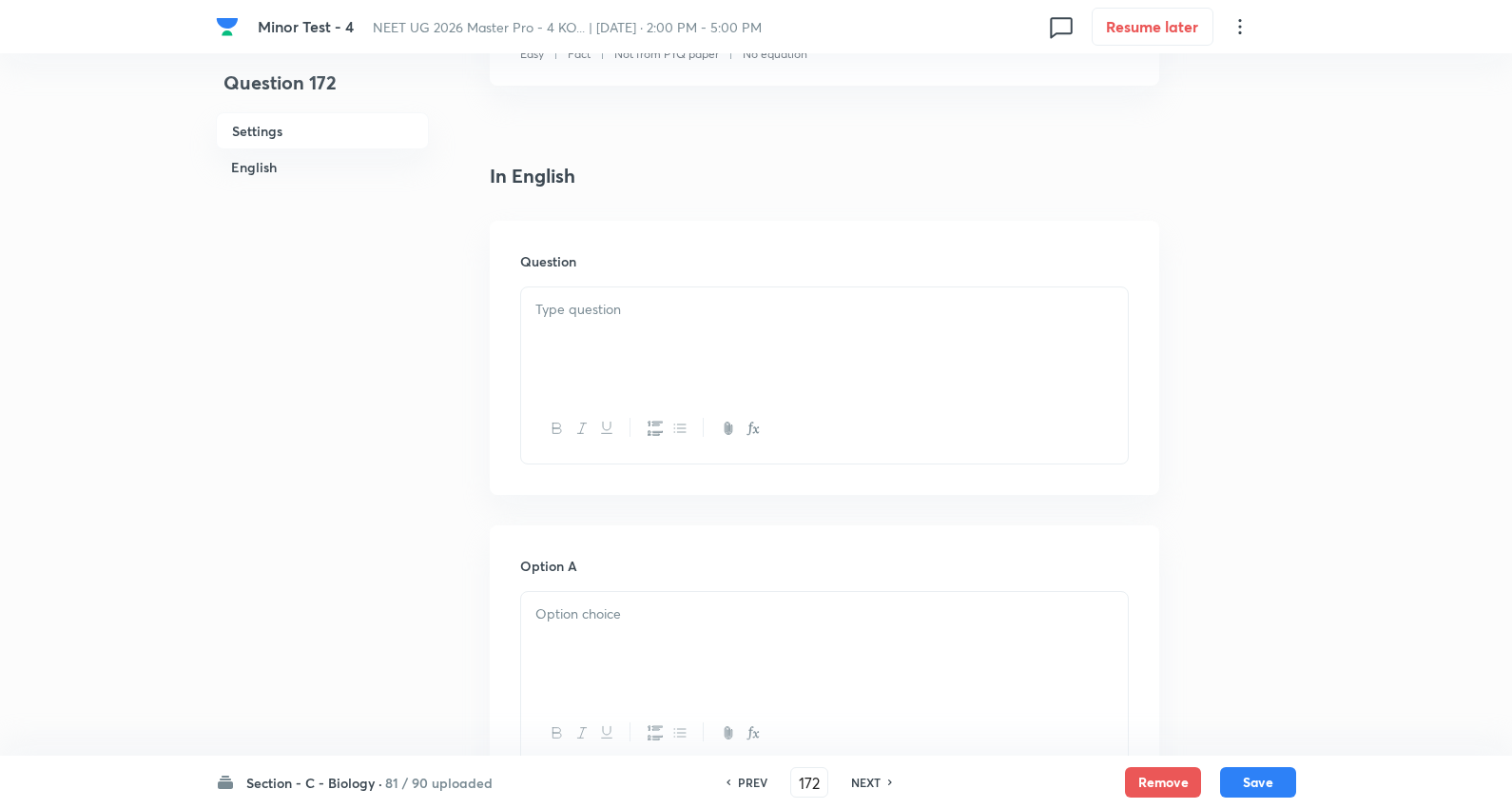
click at [615, 302] on p at bounding box center [825, 309] width 579 height 22
click at [600, 328] on div at bounding box center [825, 340] width 607 height 107
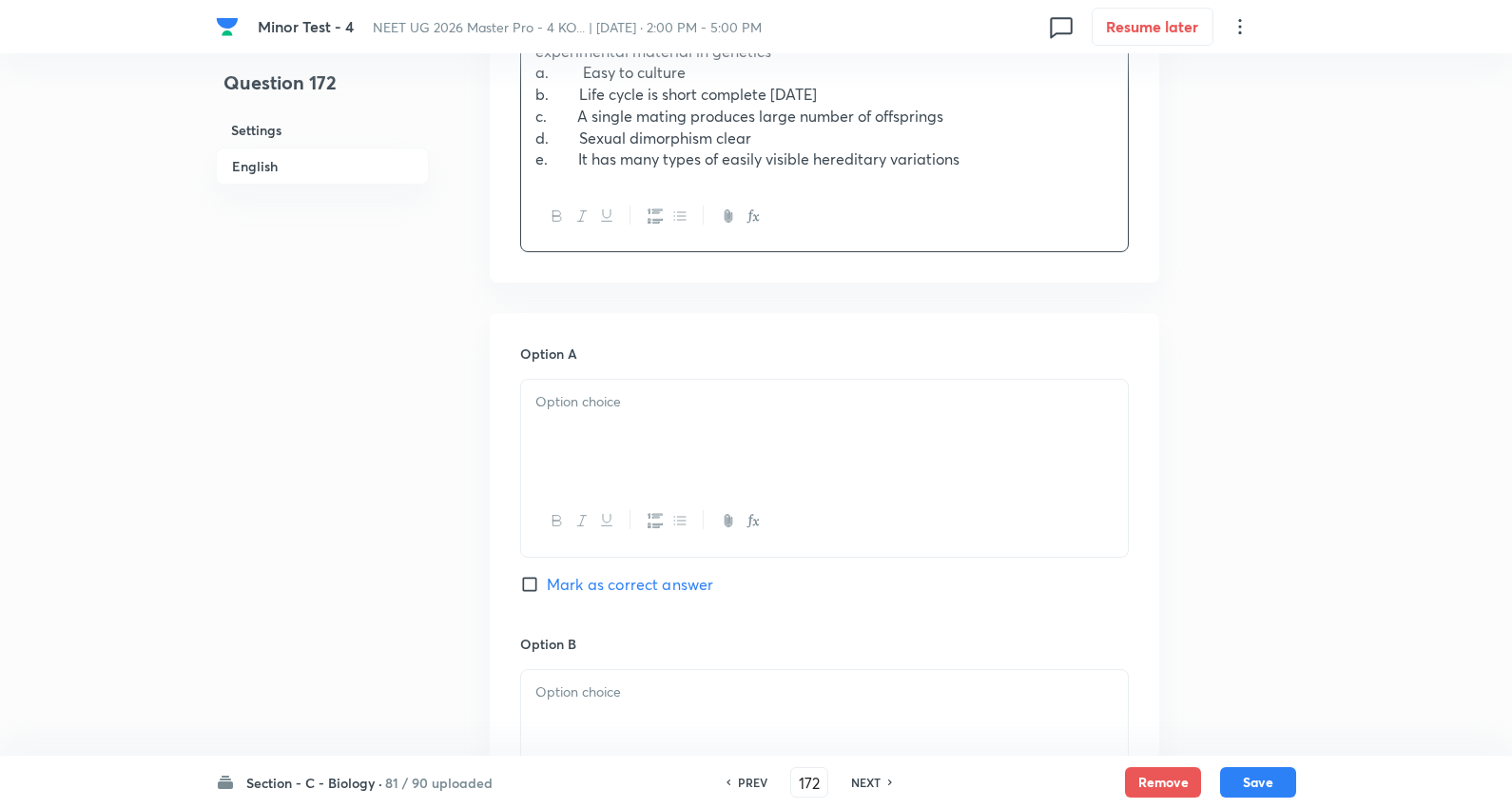
scroll to position [739, 0]
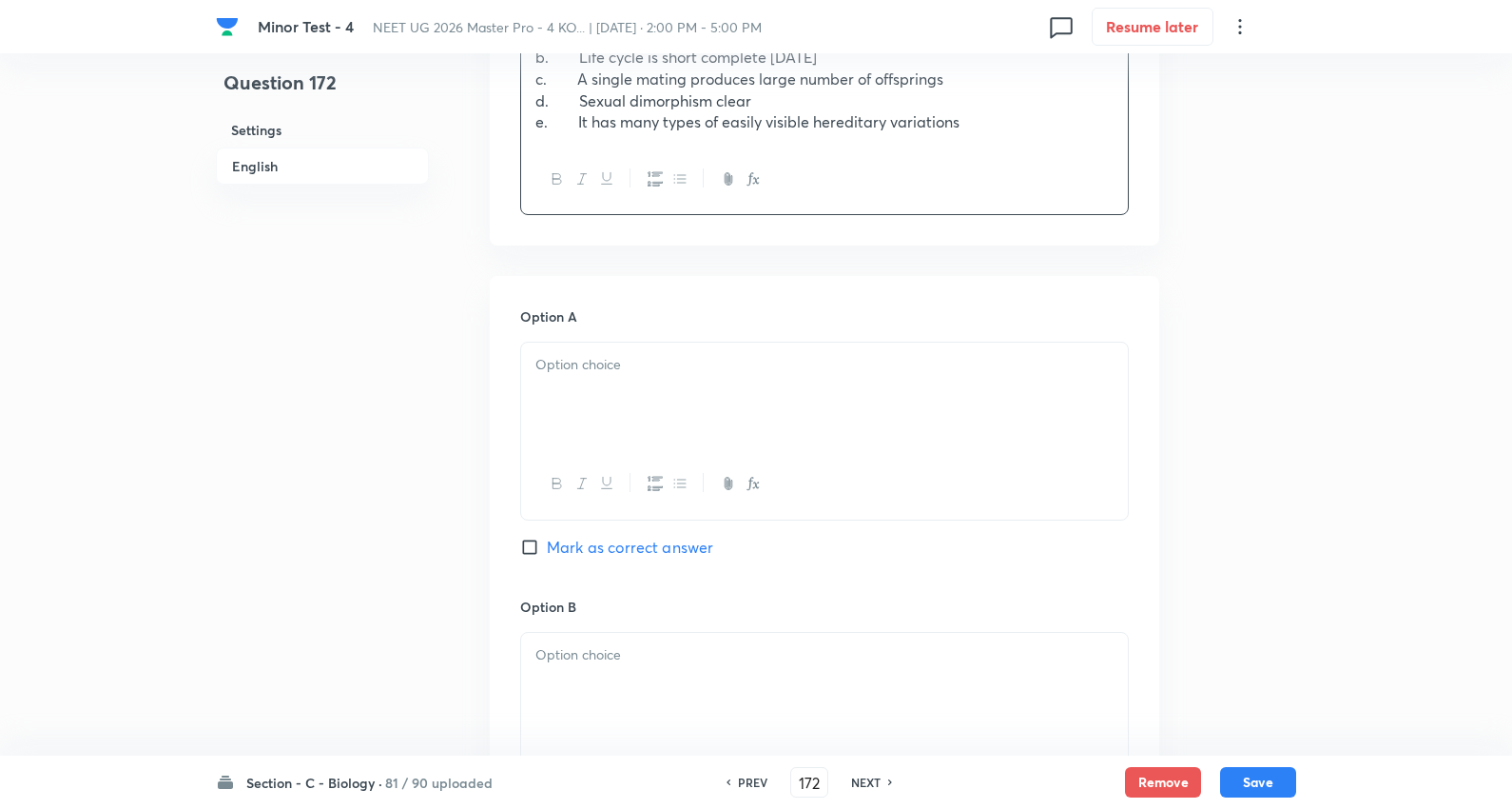
click at [605, 379] on div at bounding box center [825, 396] width 607 height 107
drag, startPoint x: 943, startPoint y: 473, endPoint x: 1108, endPoint y: 496, distance: 166.6
click at [1108, 496] on div "a, b and d a, b and c c, d and e b, c and e" at bounding box center [825, 432] width 609 height 181
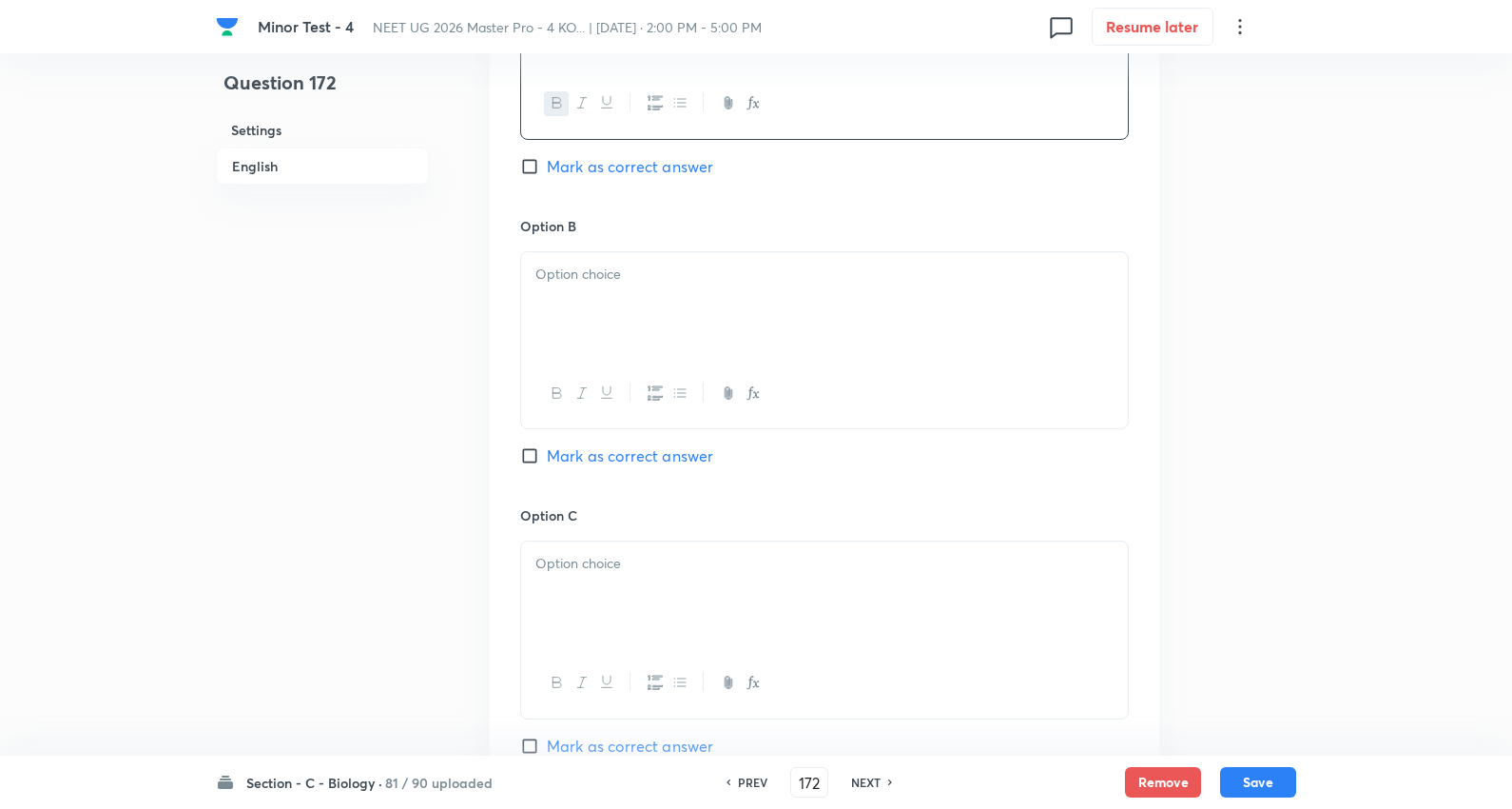
scroll to position [1163, 0]
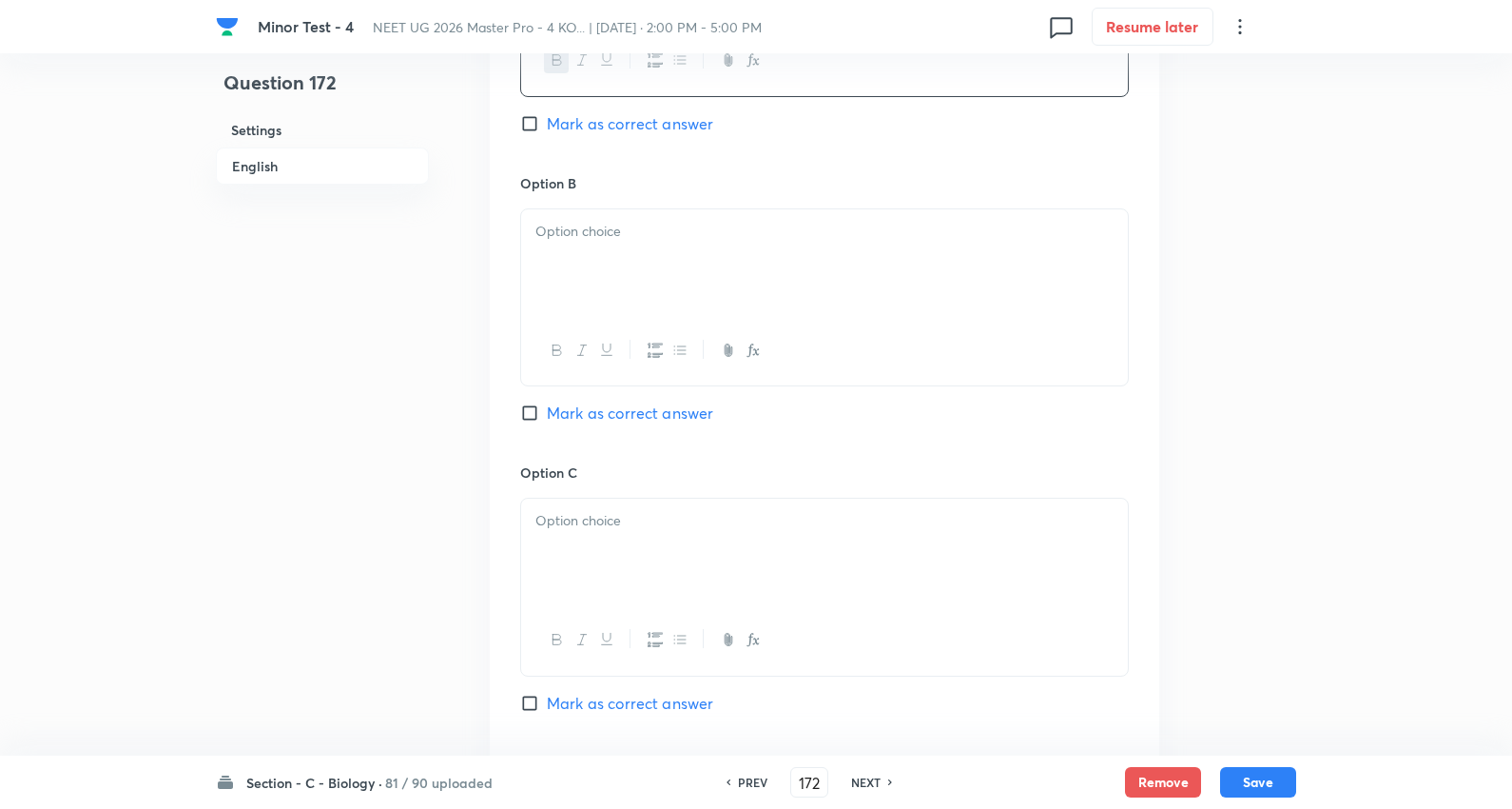
click at [591, 258] on div at bounding box center [825, 262] width 607 height 107
drag, startPoint x: 690, startPoint y: 298, endPoint x: 1072, endPoint y: 357, distance: 386.5
click at [1072, 357] on div "a, b and c c, d and e b, c and e" at bounding box center [825, 298] width 609 height 178
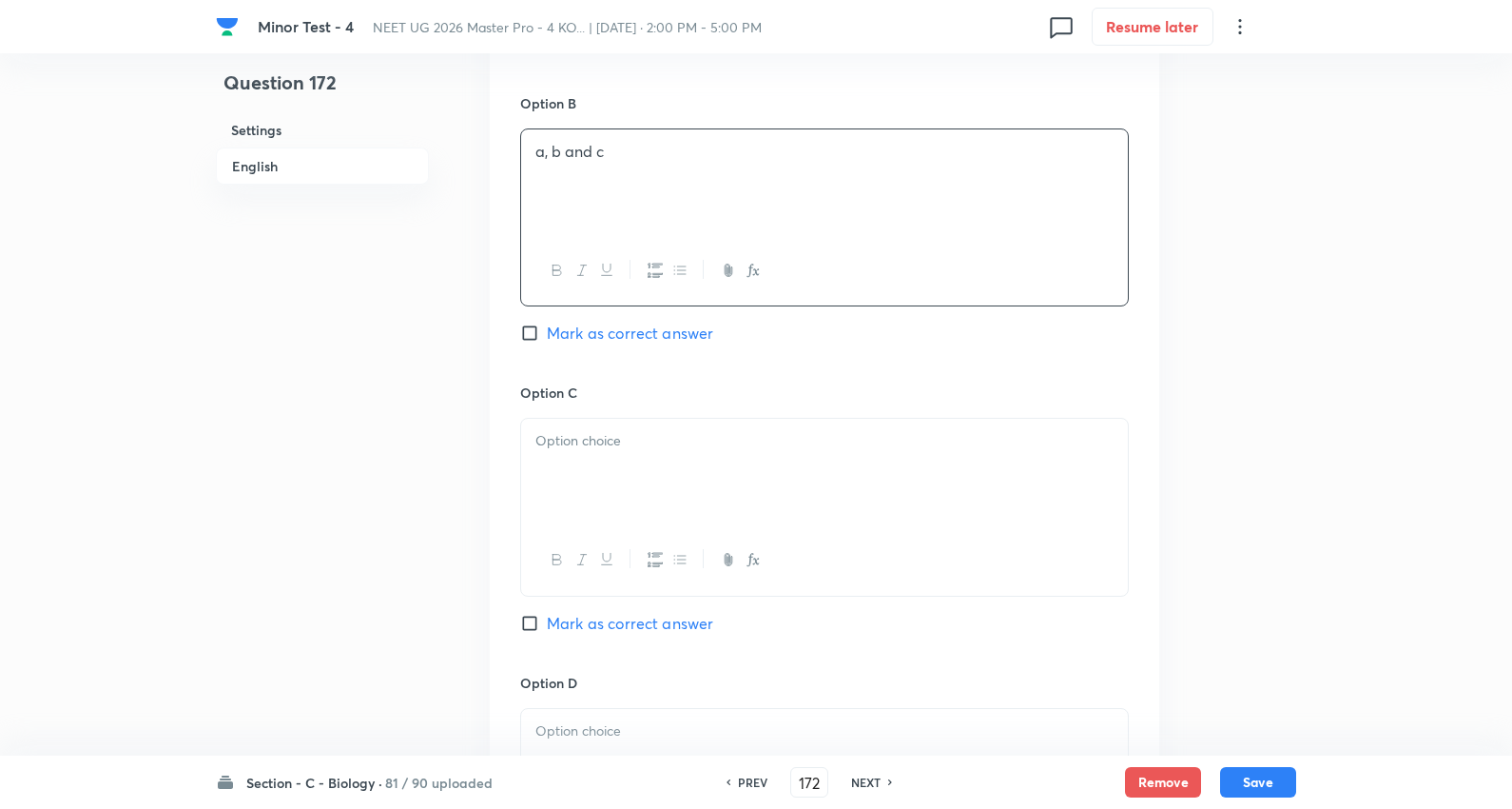
scroll to position [1374, 0]
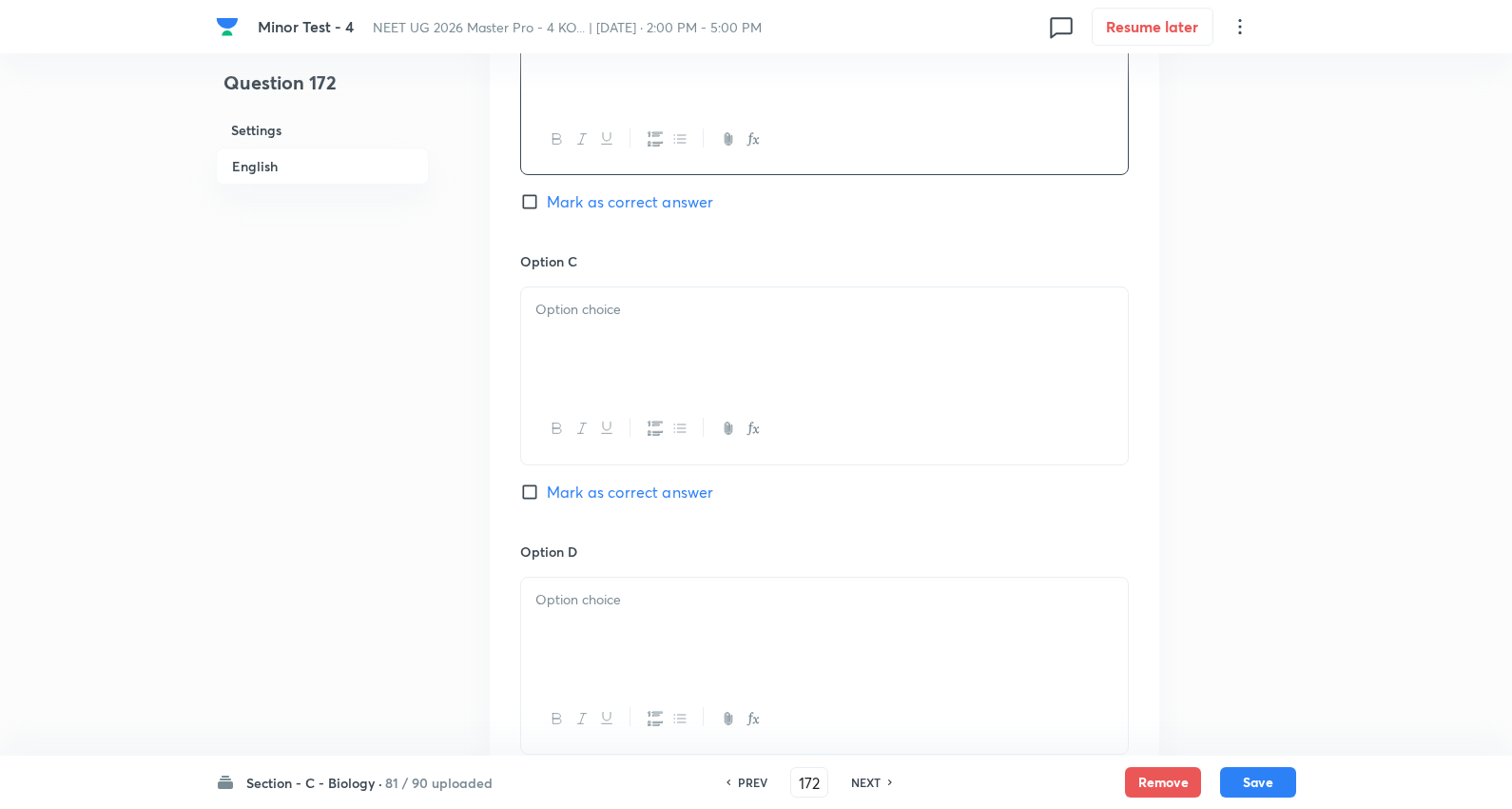
click at [597, 343] on div at bounding box center [825, 340] width 607 height 107
drag, startPoint x: 534, startPoint y: 329, endPoint x: 1007, endPoint y: 371, distance: 474.9
click at [1007, 371] on div "c, d and e b, c and e" at bounding box center [825, 340] width 607 height 107
click at [613, 594] on p at bounding box center [825, 599] width 579 height 22
click at [612, 492] on span "Mark as correct answer" at bounding box center [631, 492] width 166 height 23
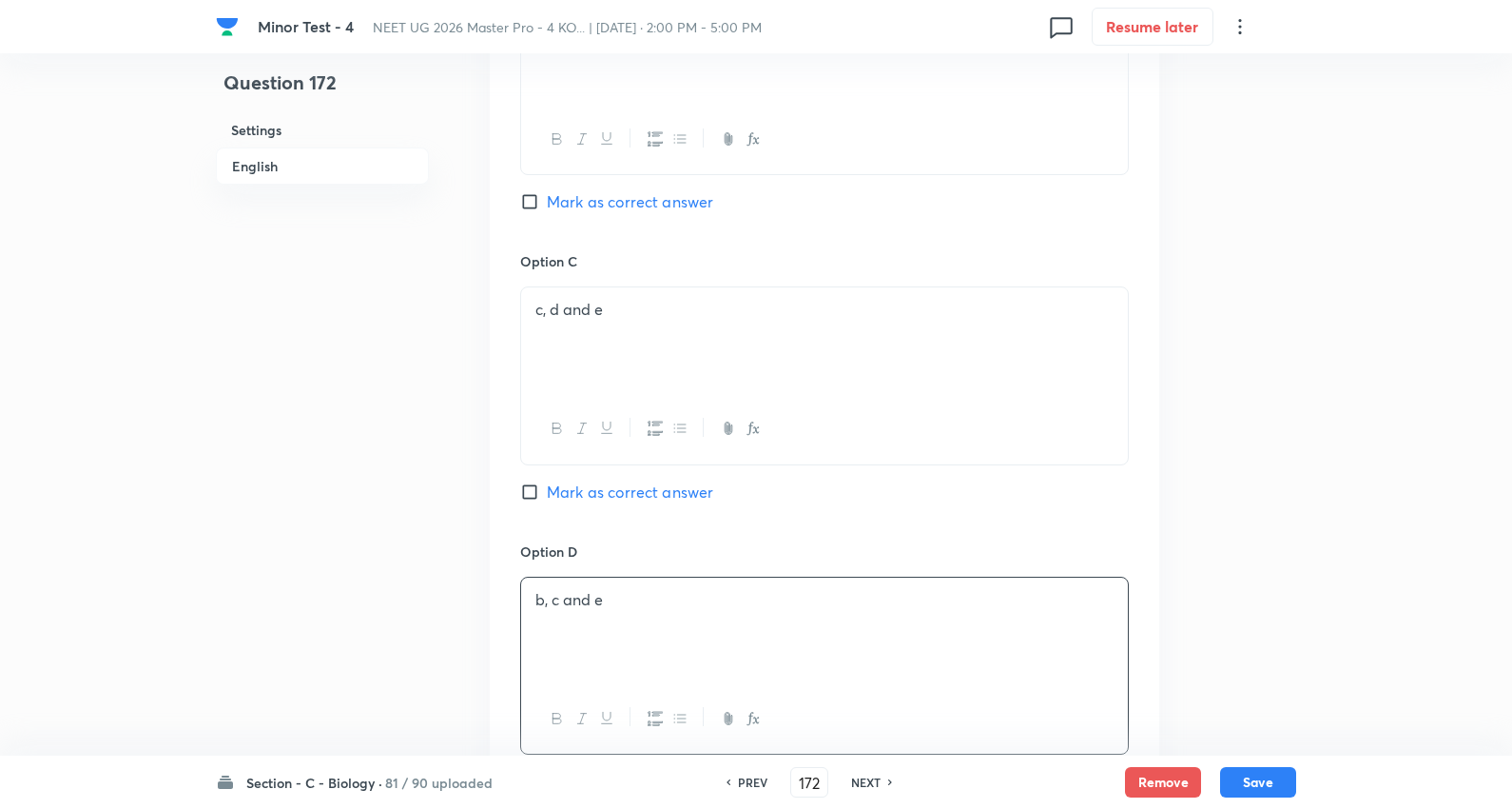
click at [547, 492] on input "Mark as correct answer" at bounding box center [533, 491] width 26 height 19
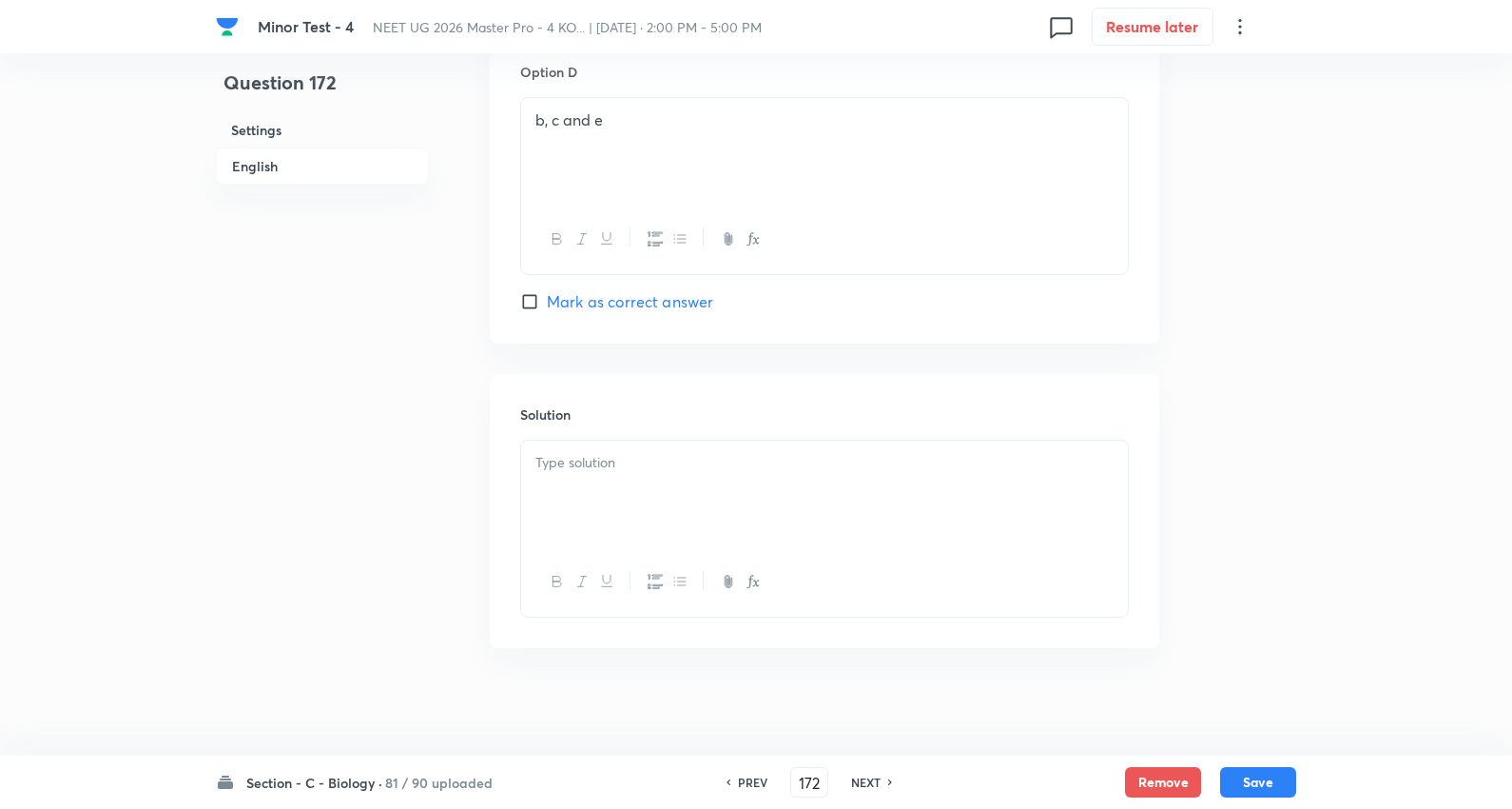
scroll to position [1865, 0]
click at [620, 472] on div at bounding box center [825, 487] width 607 height 107
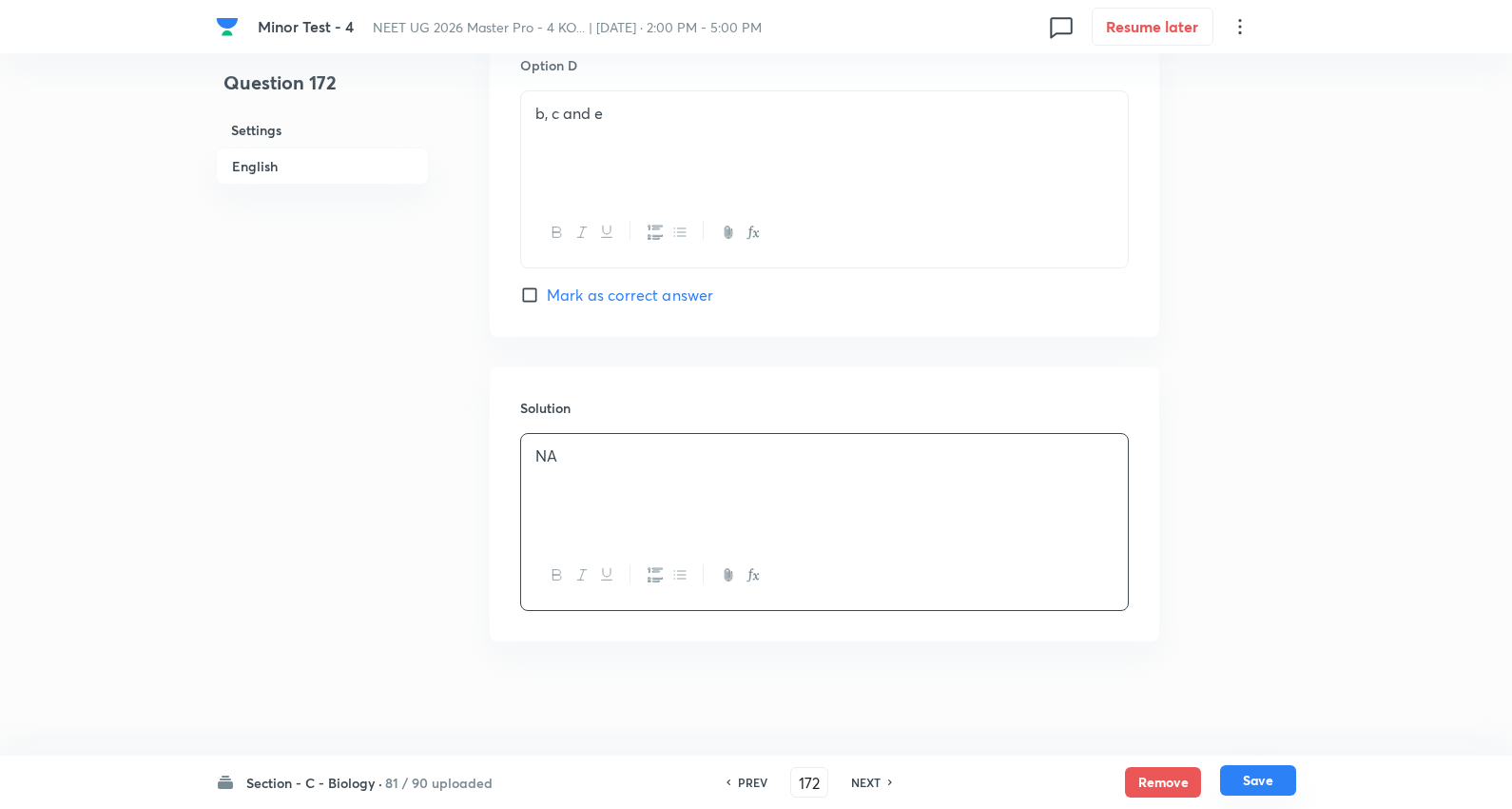
click at [1284, 776] on button "Save" at bounding box center [1258, 780] width 76 height 30
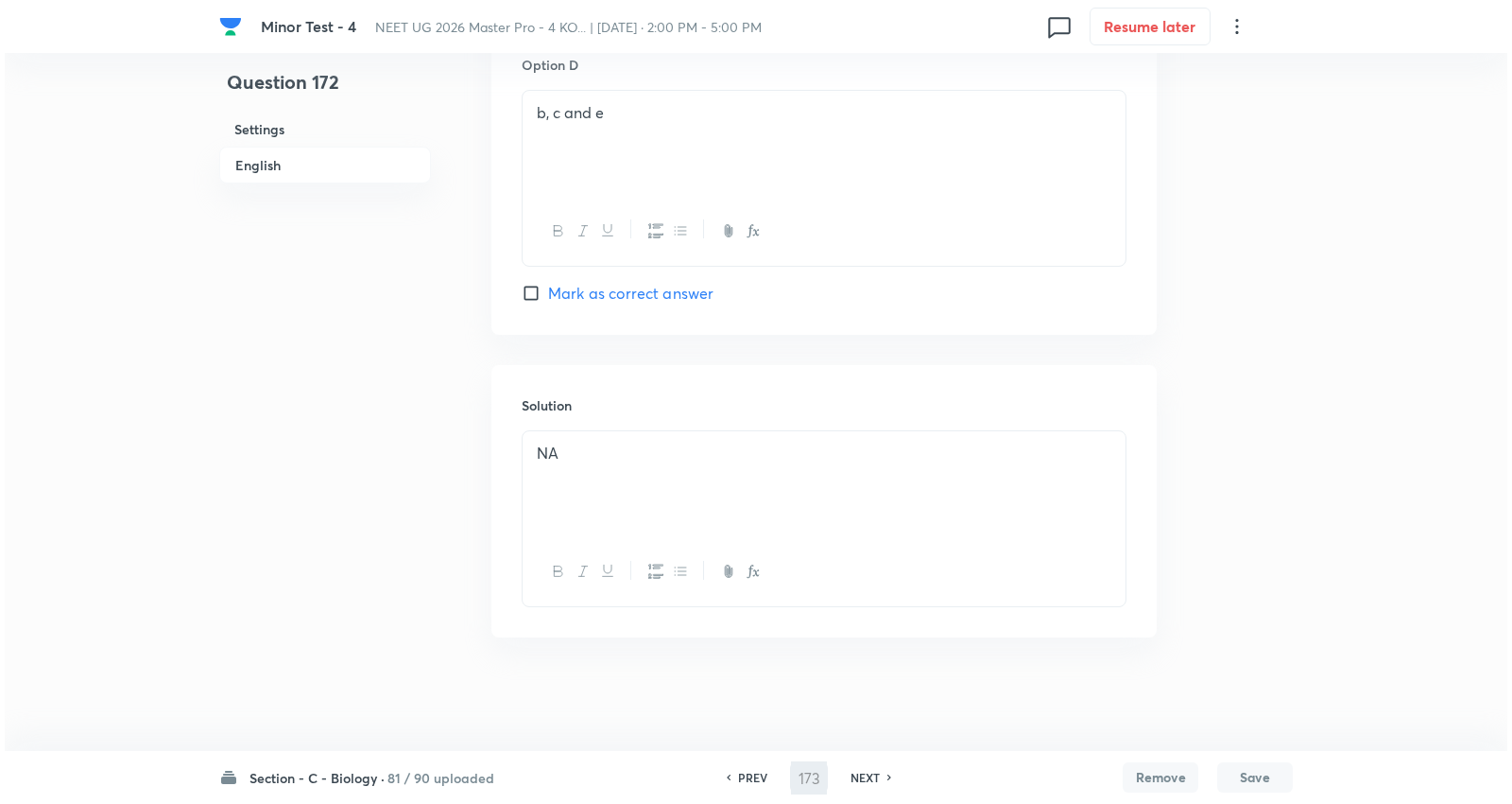
scroll to position [0, 0]
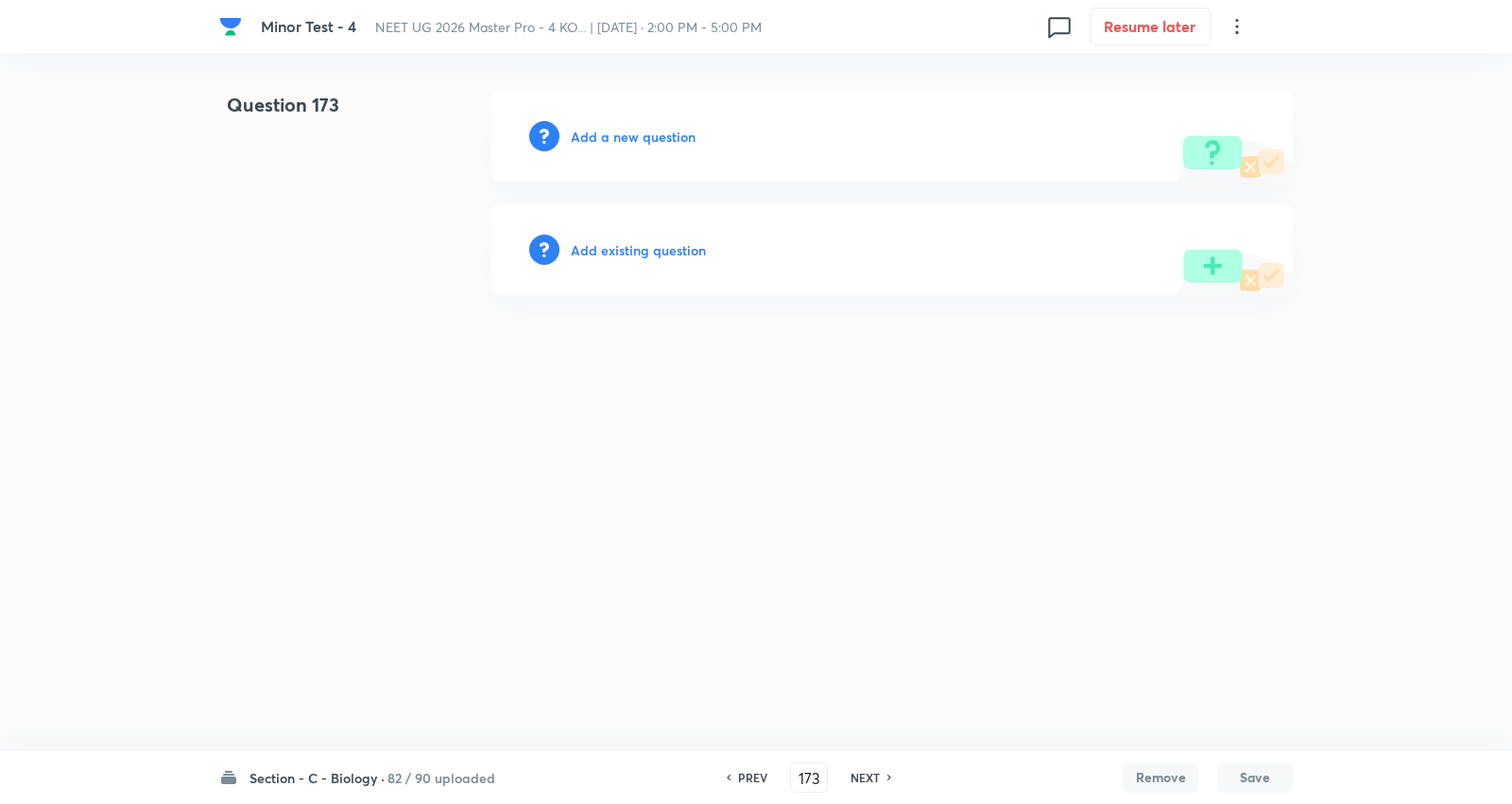
click at [626, 143] on h6 "Add a new question" at bounding box center [633, 136] width 125 height 19
click at [626, 143] on h6 "Choose a question type" at bounding box center [644, 136] width 146 height 19
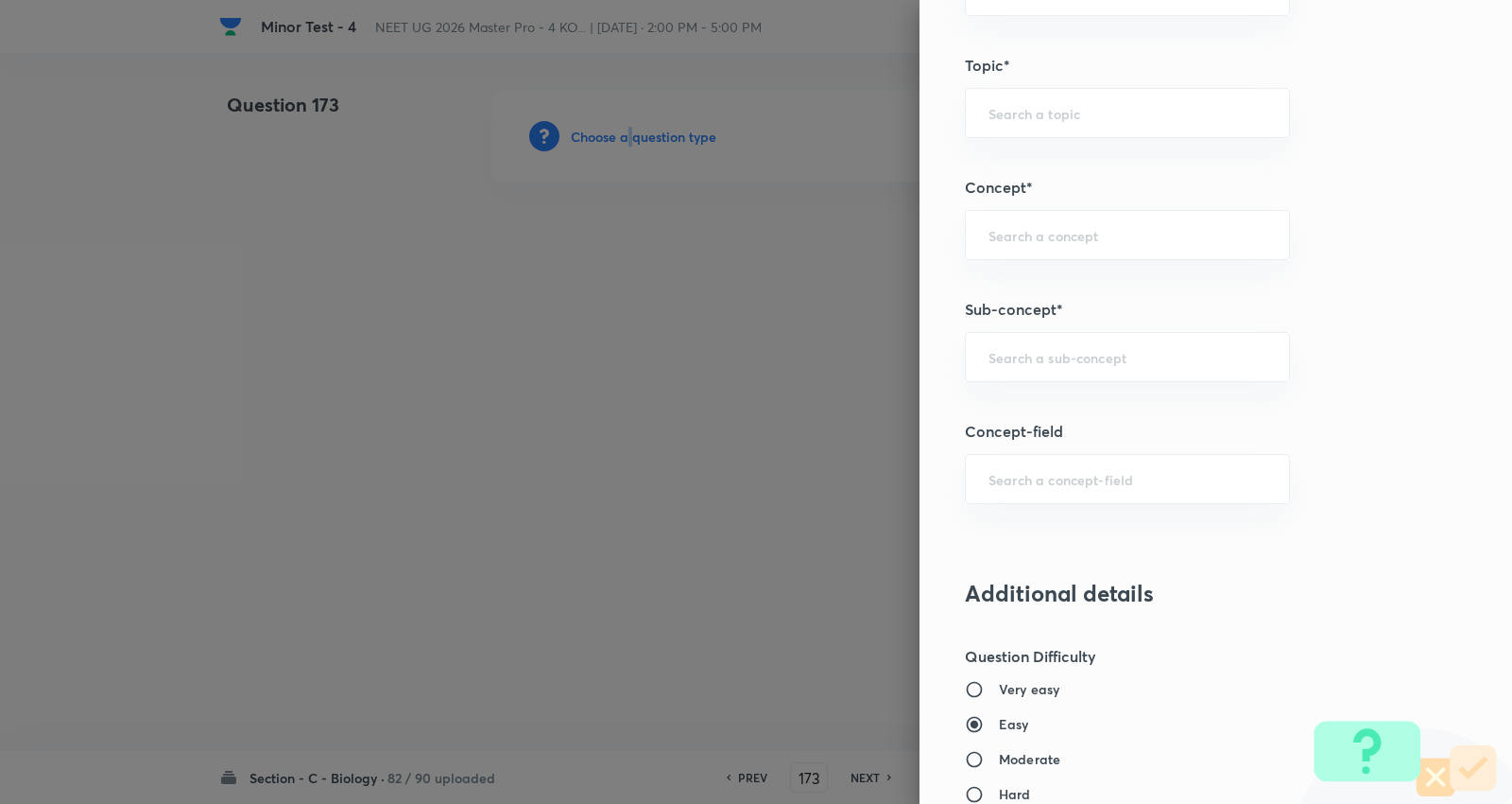
scroll to position [1050, 0]
click at [1100, 355] on input "text" at bounding box center [1128, 355] width 278 height 18
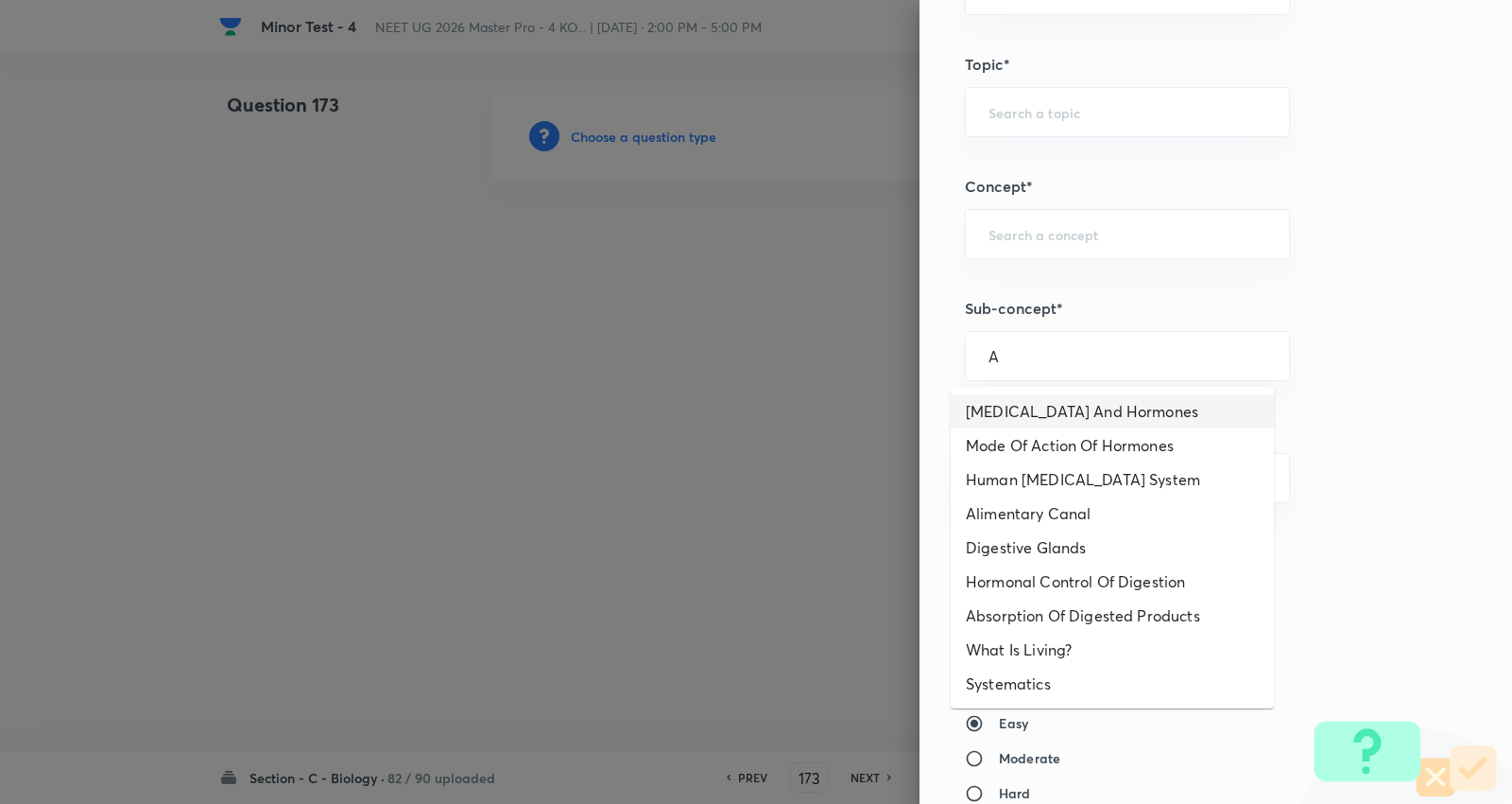
click at [1066, 407] on li "Endocrine Glands And Hormones" at bounding box center [1112, 411] width 323 height 34
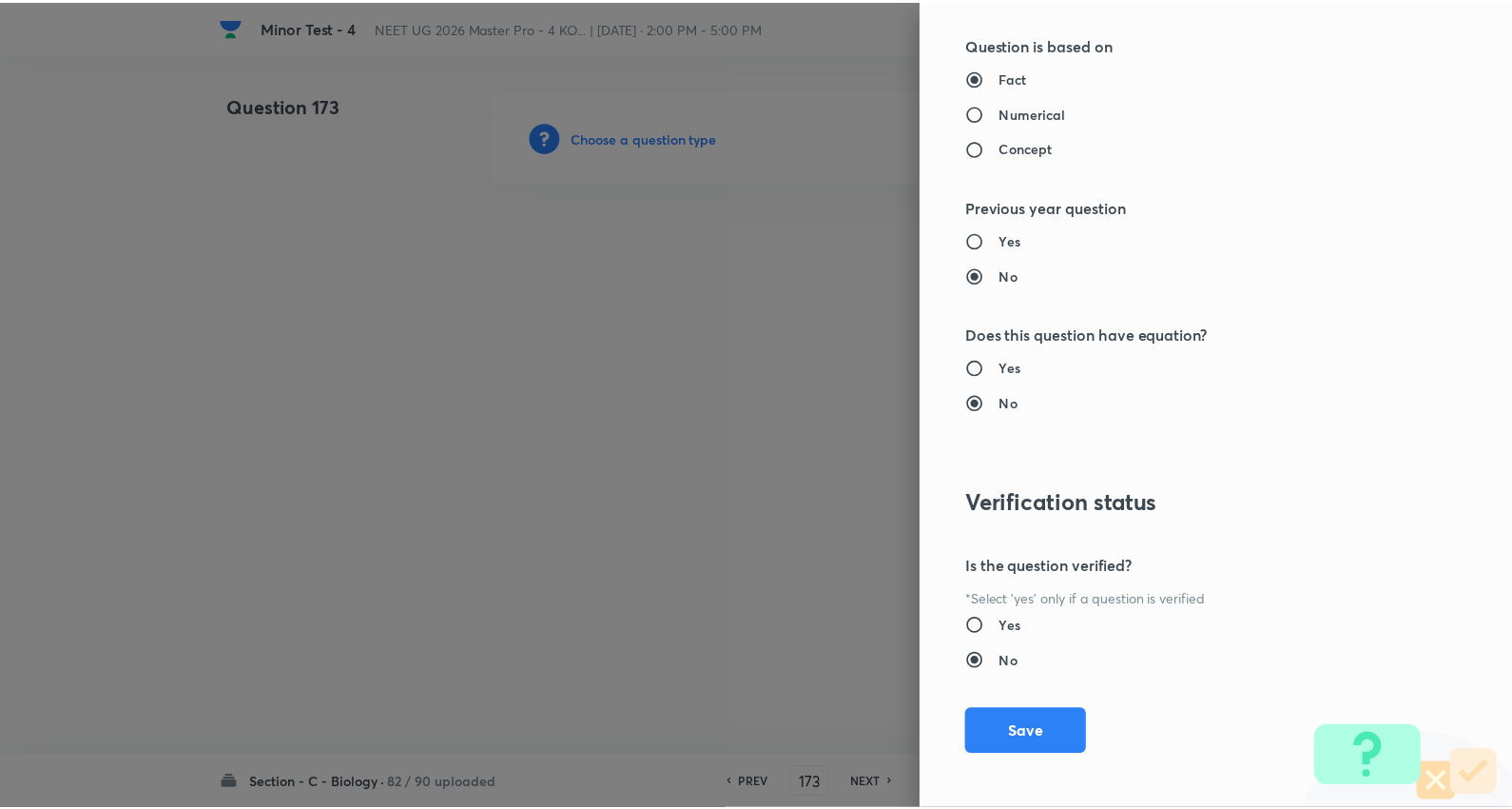
scroll to position [1913, 0]
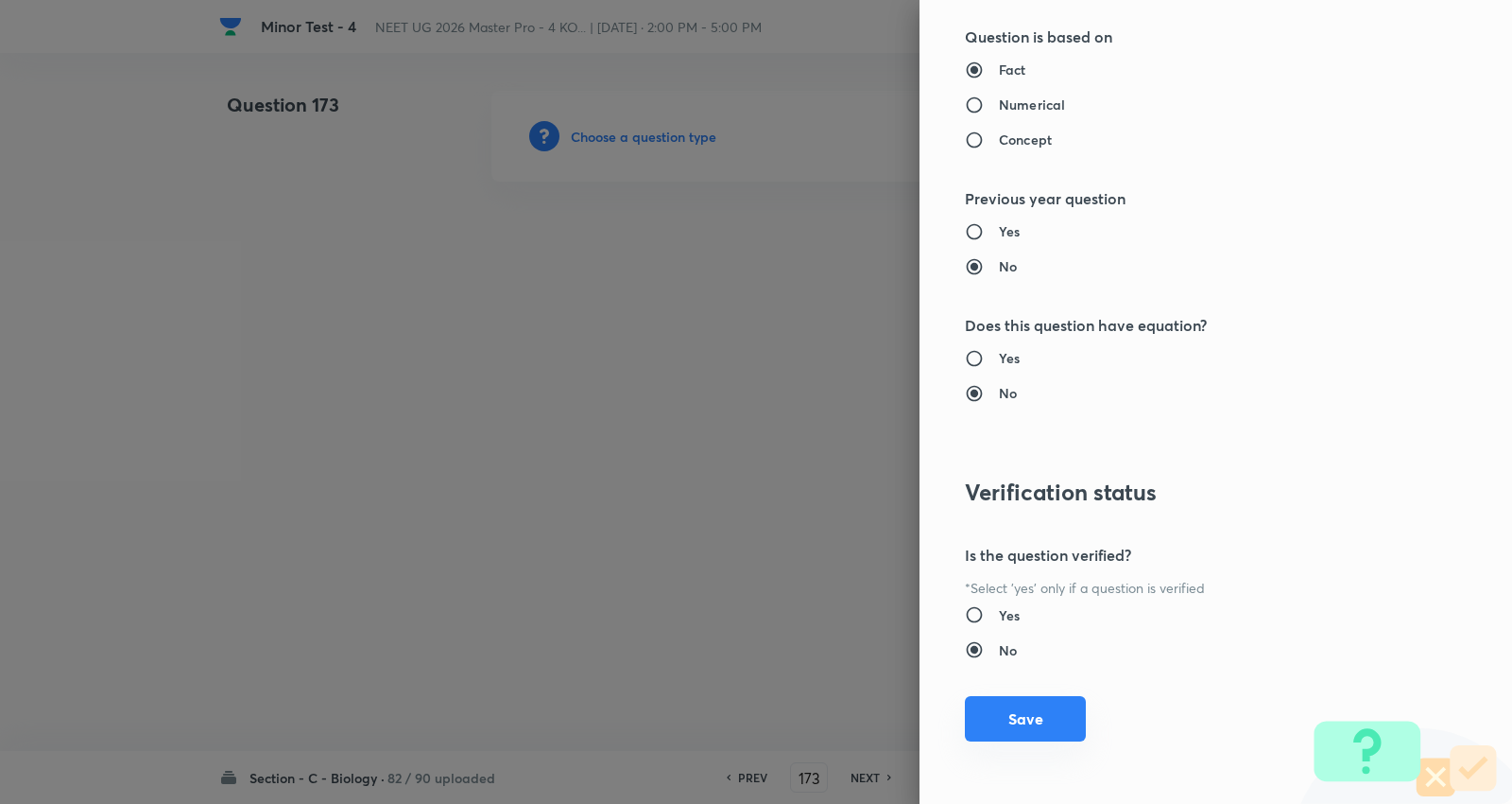
click at [1026, 701] on button "Save" at bounding box center [1026, 718] width 121 height 46
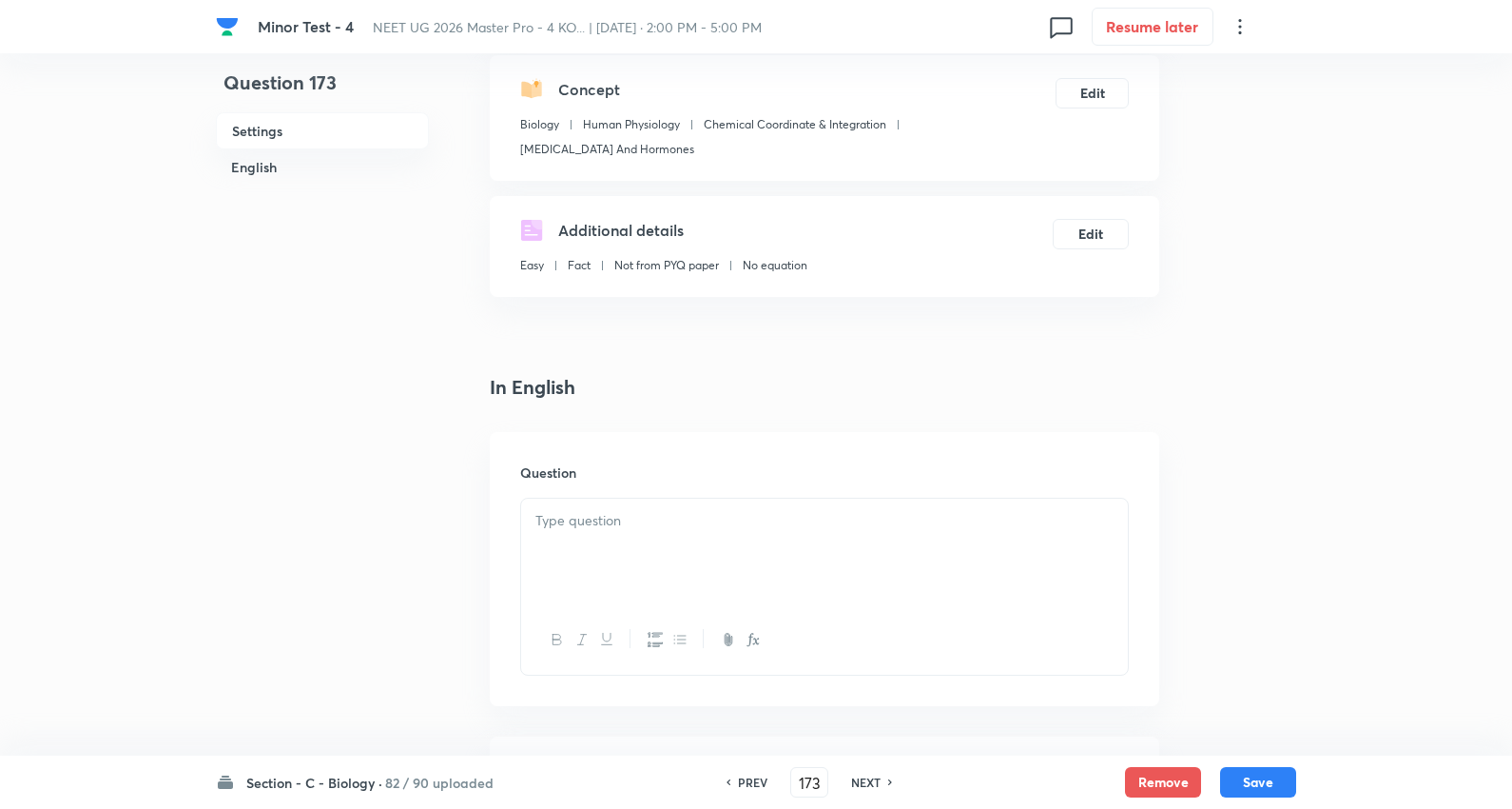
scroll to position [422, 0]
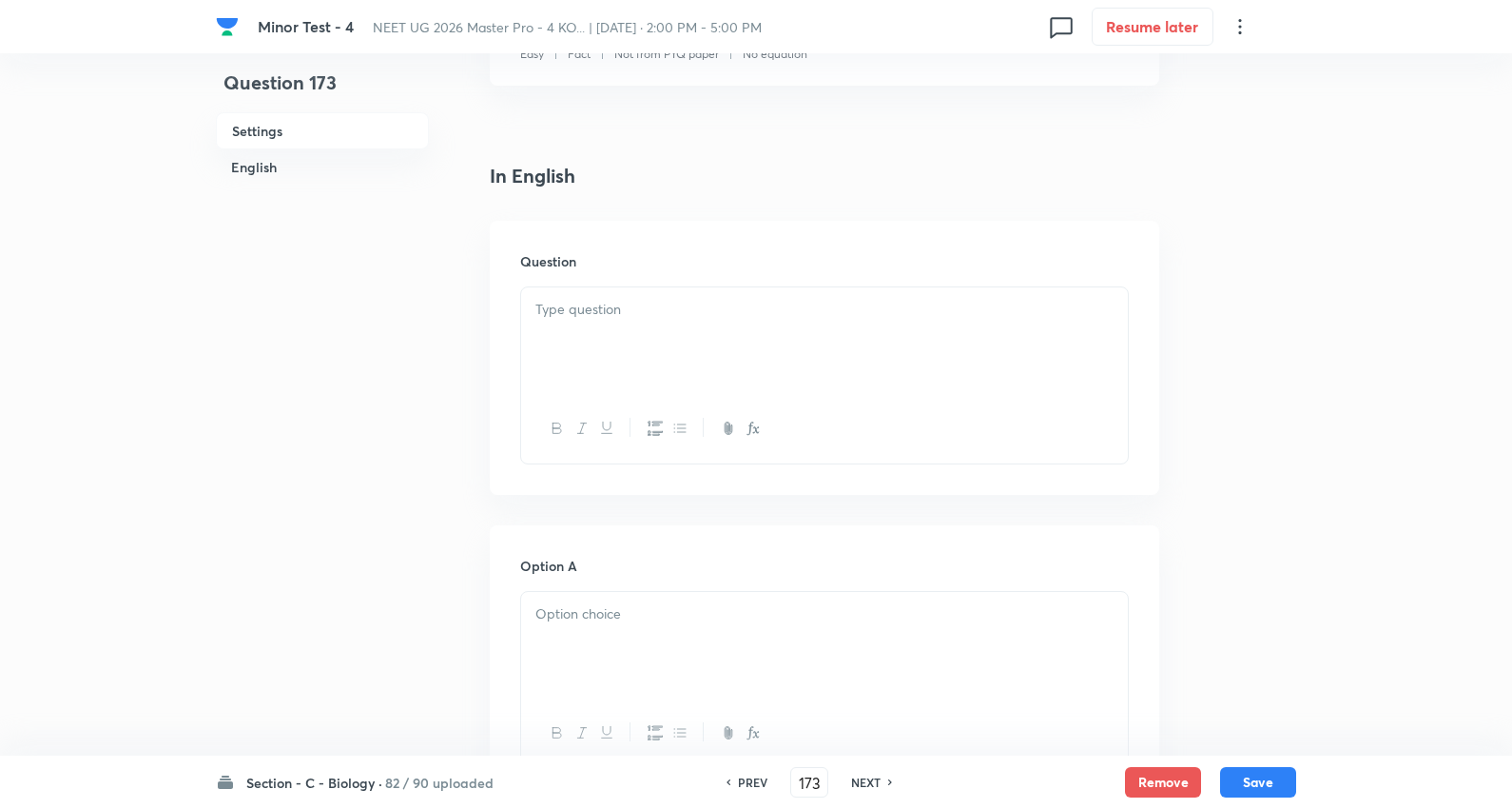
click at [582, 312] on p at bounding box center [825, 309] width 579 height 22
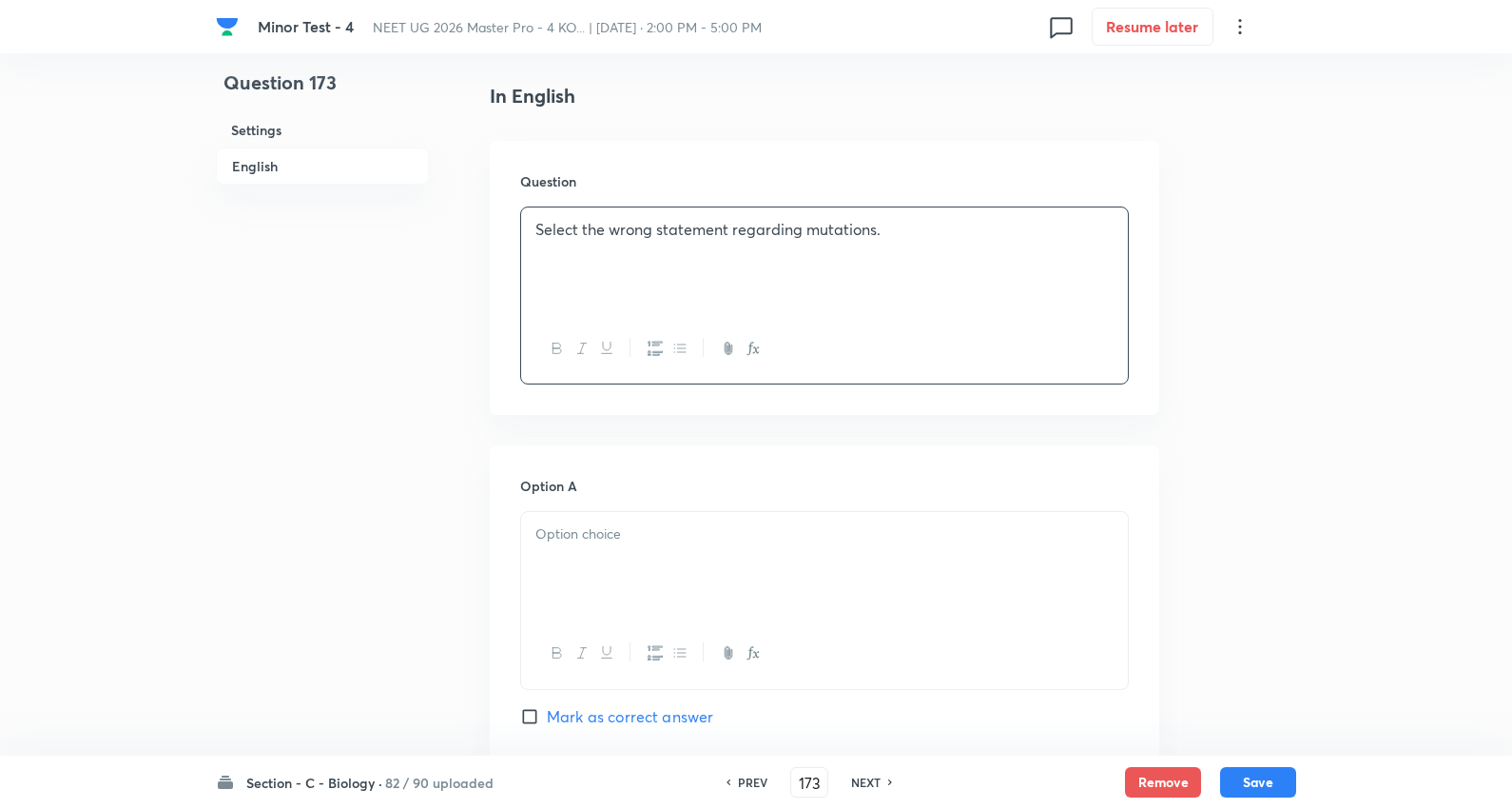
scroll to position [739, 0]
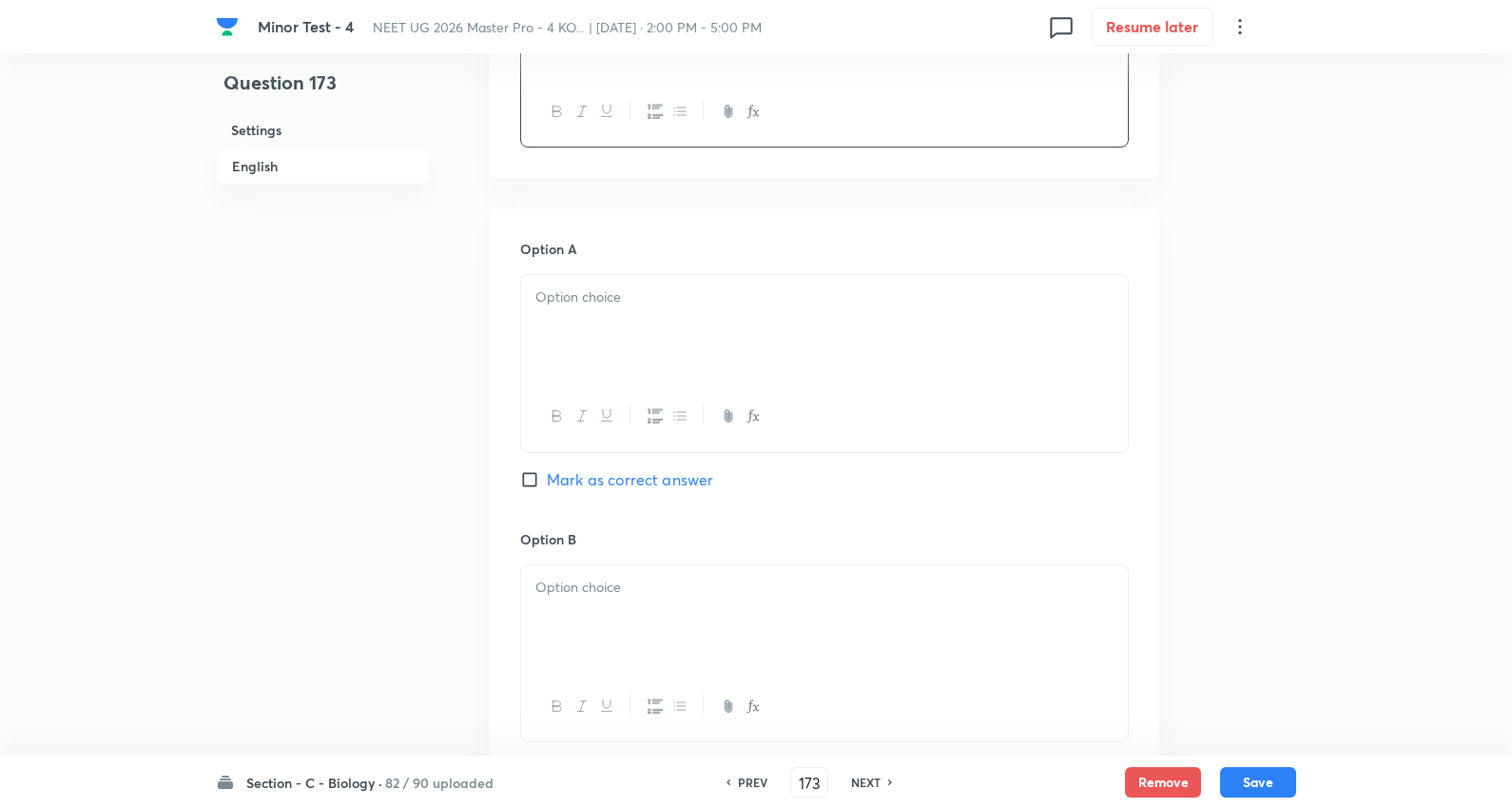
click at [584, 302] on p at bounding box center [825, 297] width 579 height 22
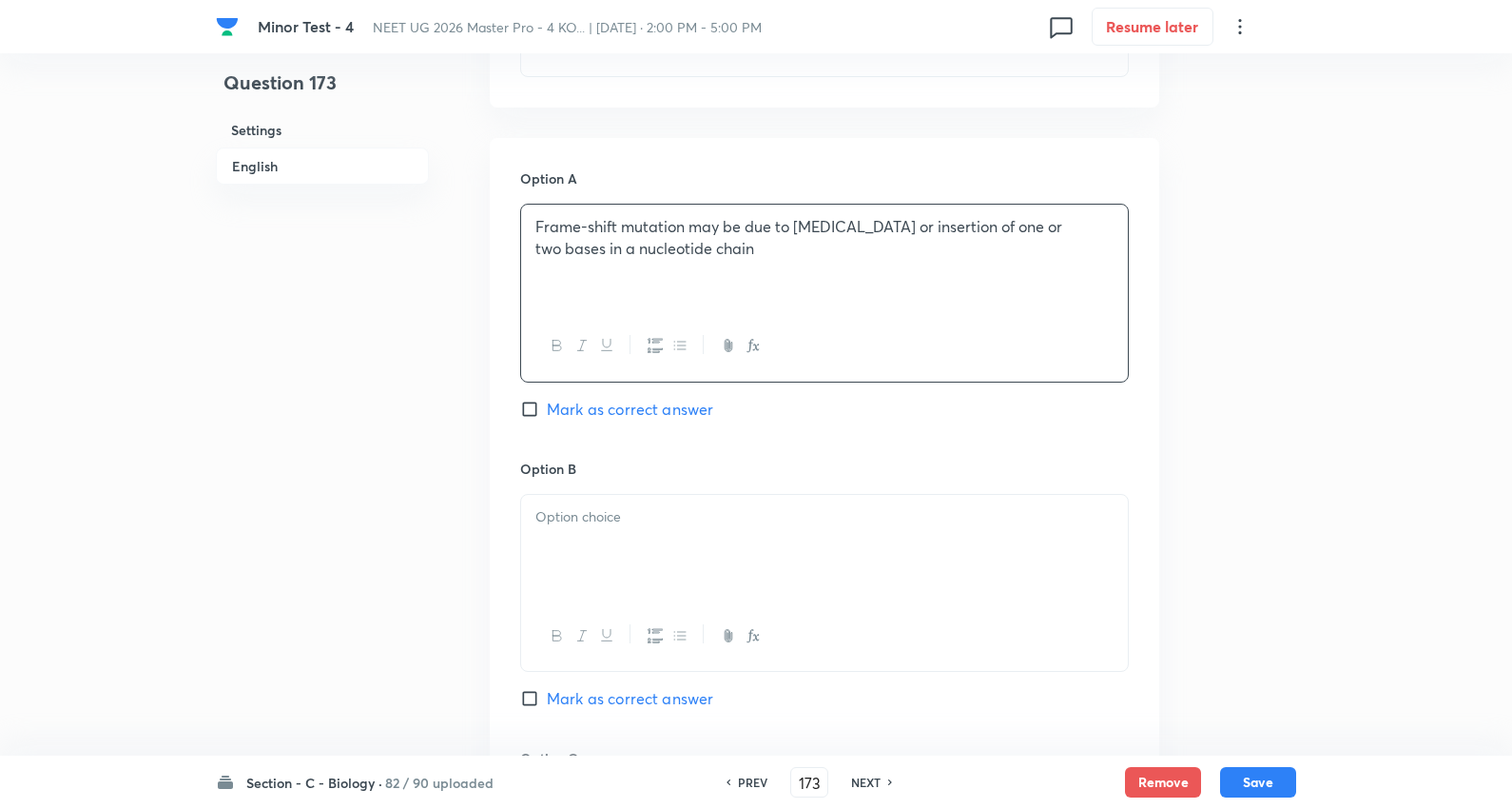
scroll to position [1163, 0]
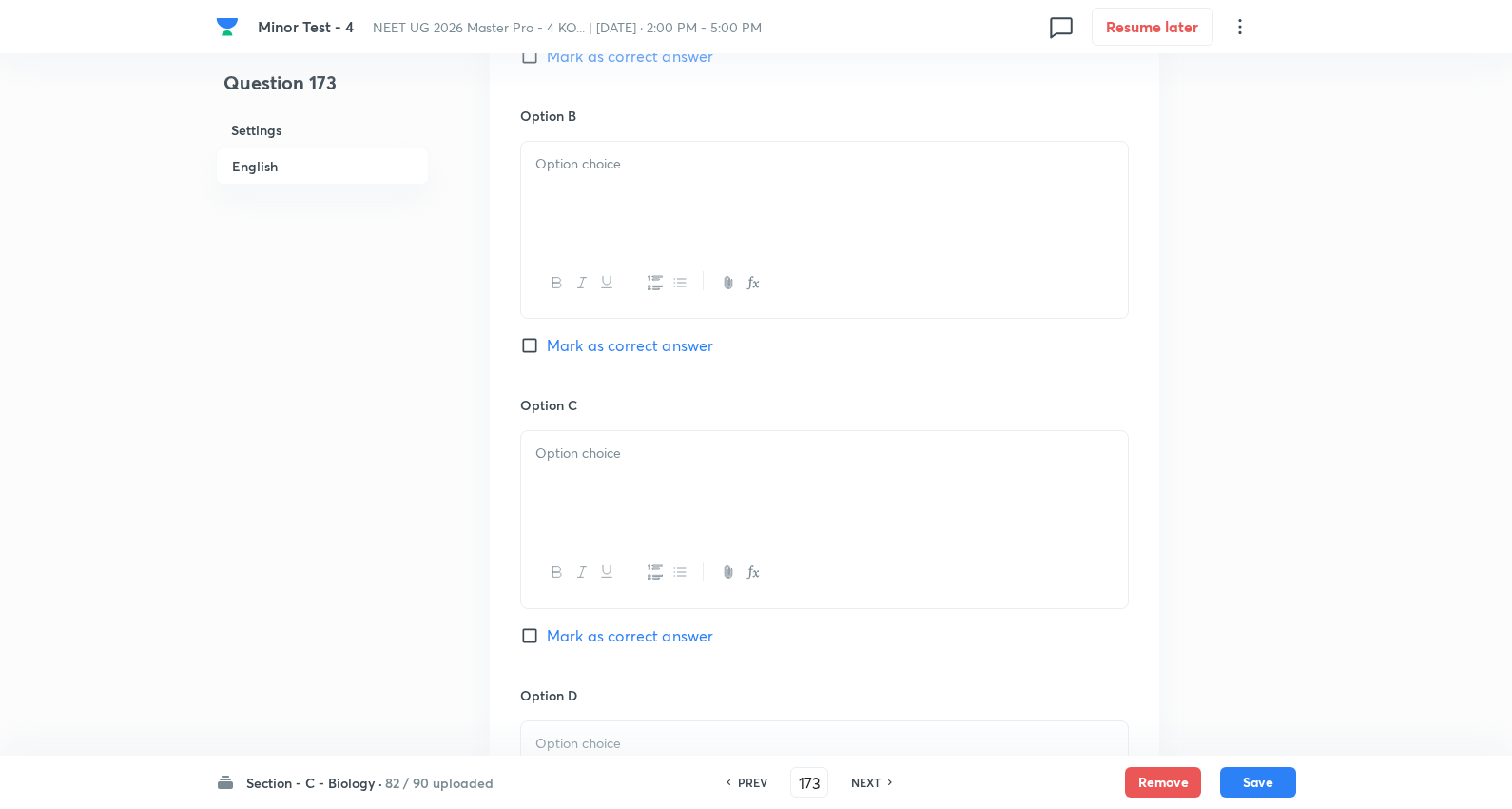
click at [591, 184] on div at bounding box center [825, 195] width 607 height 107
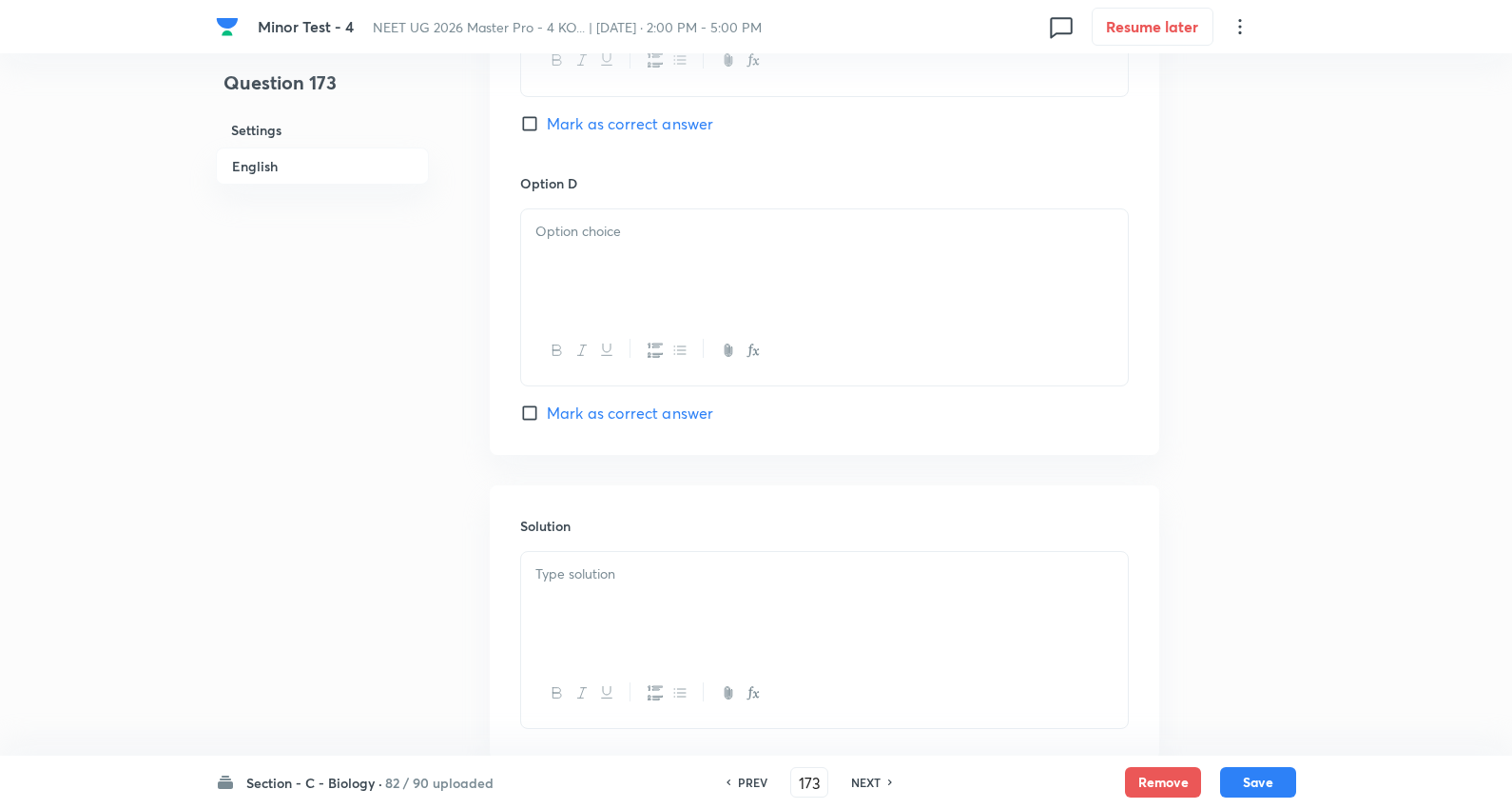
scroll to position [1479, 0]
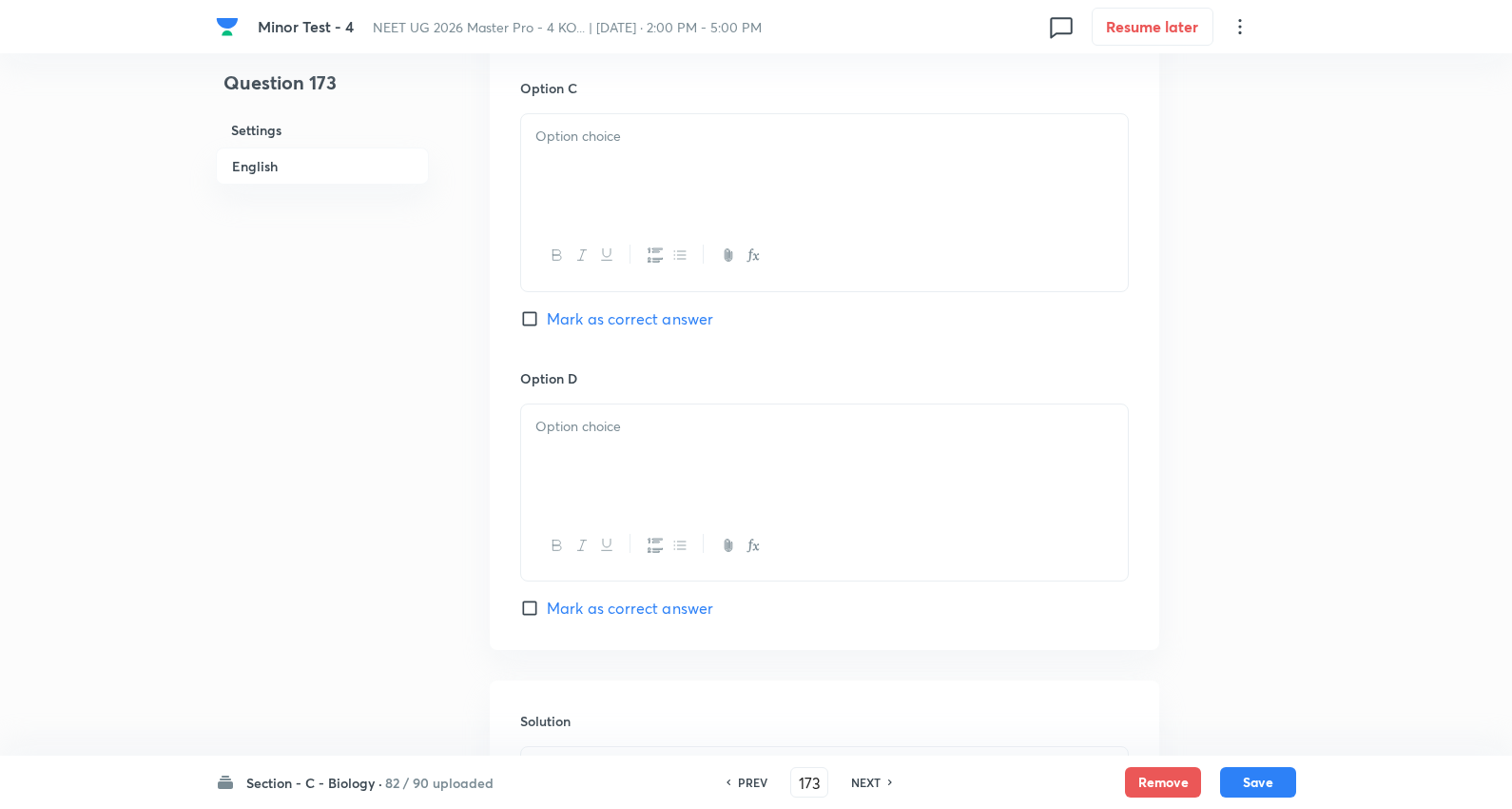
click at [588, 168] on div at bounding box center [825, 167] width 607 height 107
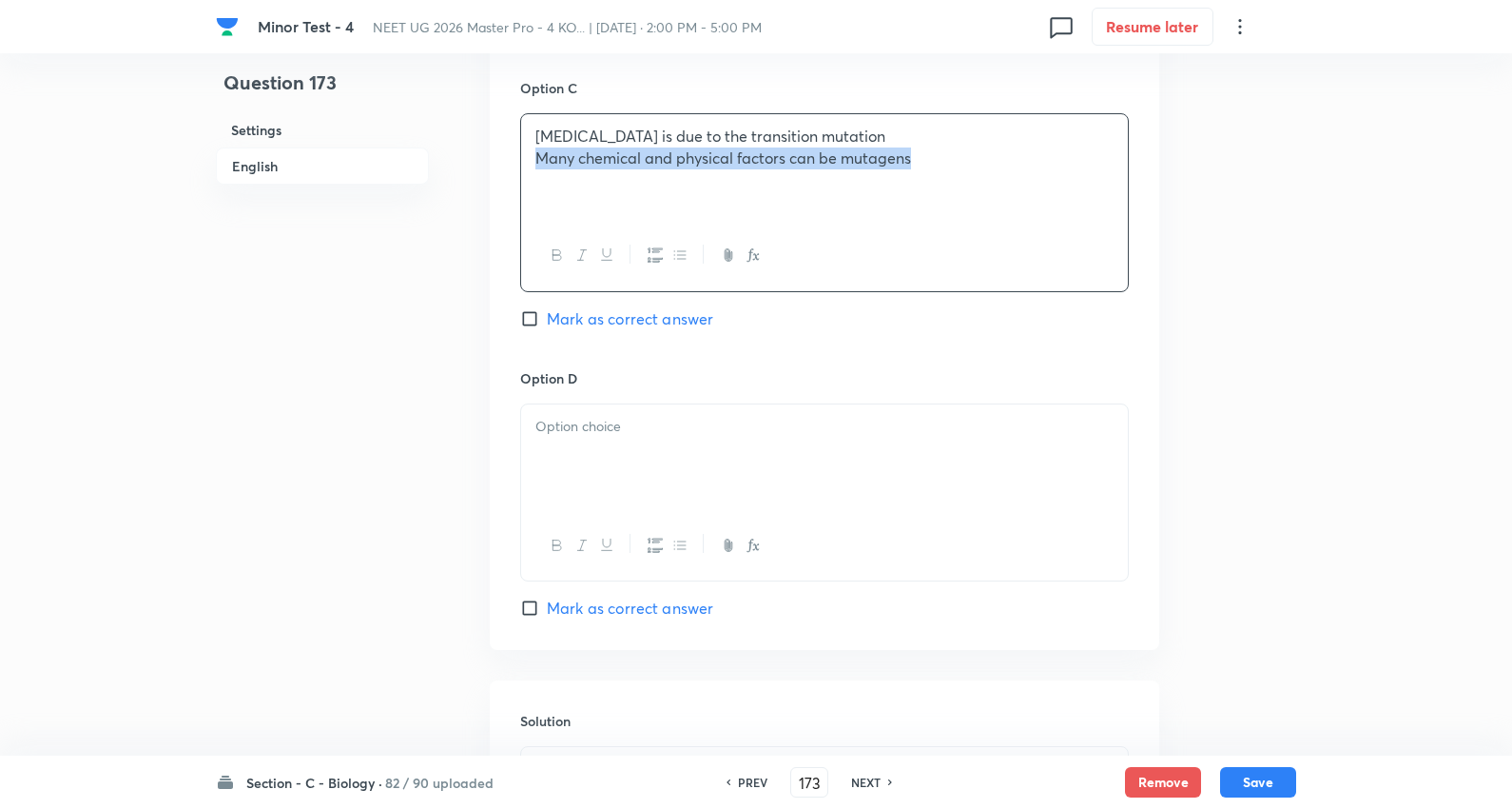
drag, startPoint x: 530, startPoint y: 162, endPoint x: 1520, endPoint y: 167, distance: 990.0
drag, startPoint x: 672, startPoint y: 467, endPoint x: 643, endPoint y: 355, distance: 115.7
click at [667, 454] on div at bounding box center [825, 457] width 607 height 107
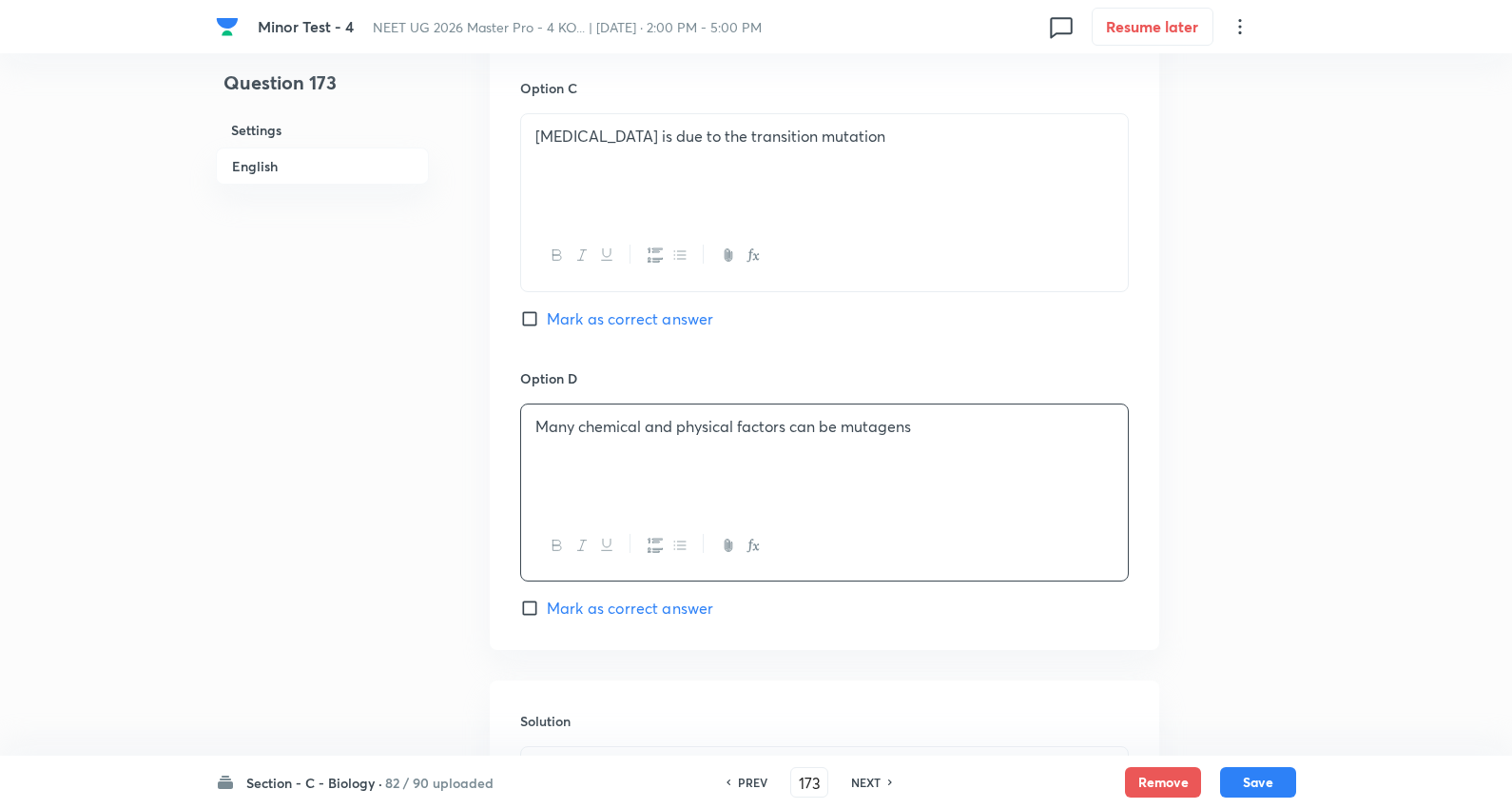
click at [648, 316] on span "Mark as correct answer" at bounding box center [631, 318] width 166 height 23
click at [547, 316] on input "Mark as correct answer" at bounding box center [533, 318] width 26 height 19
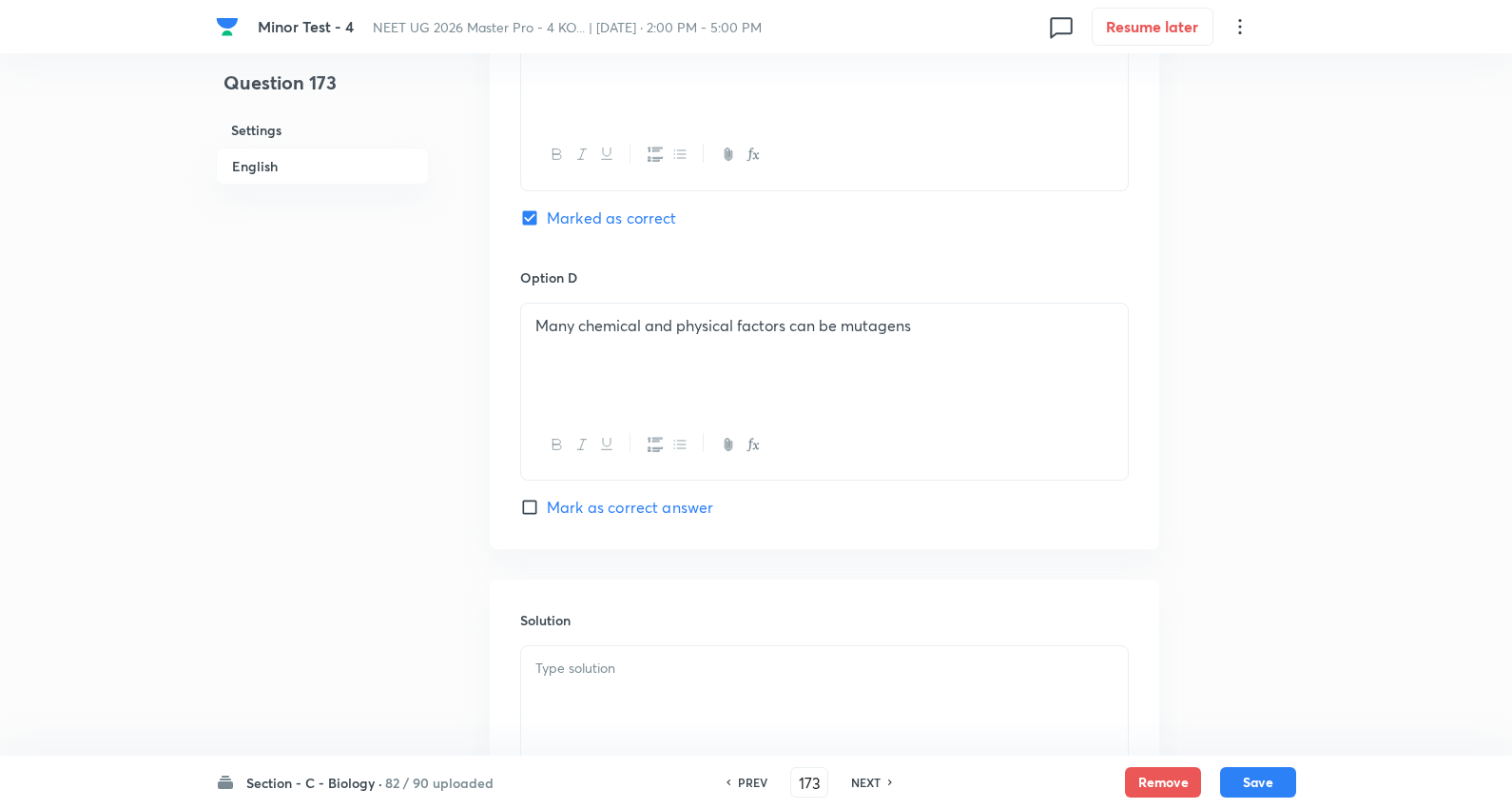
scroll to position [1796, 0]
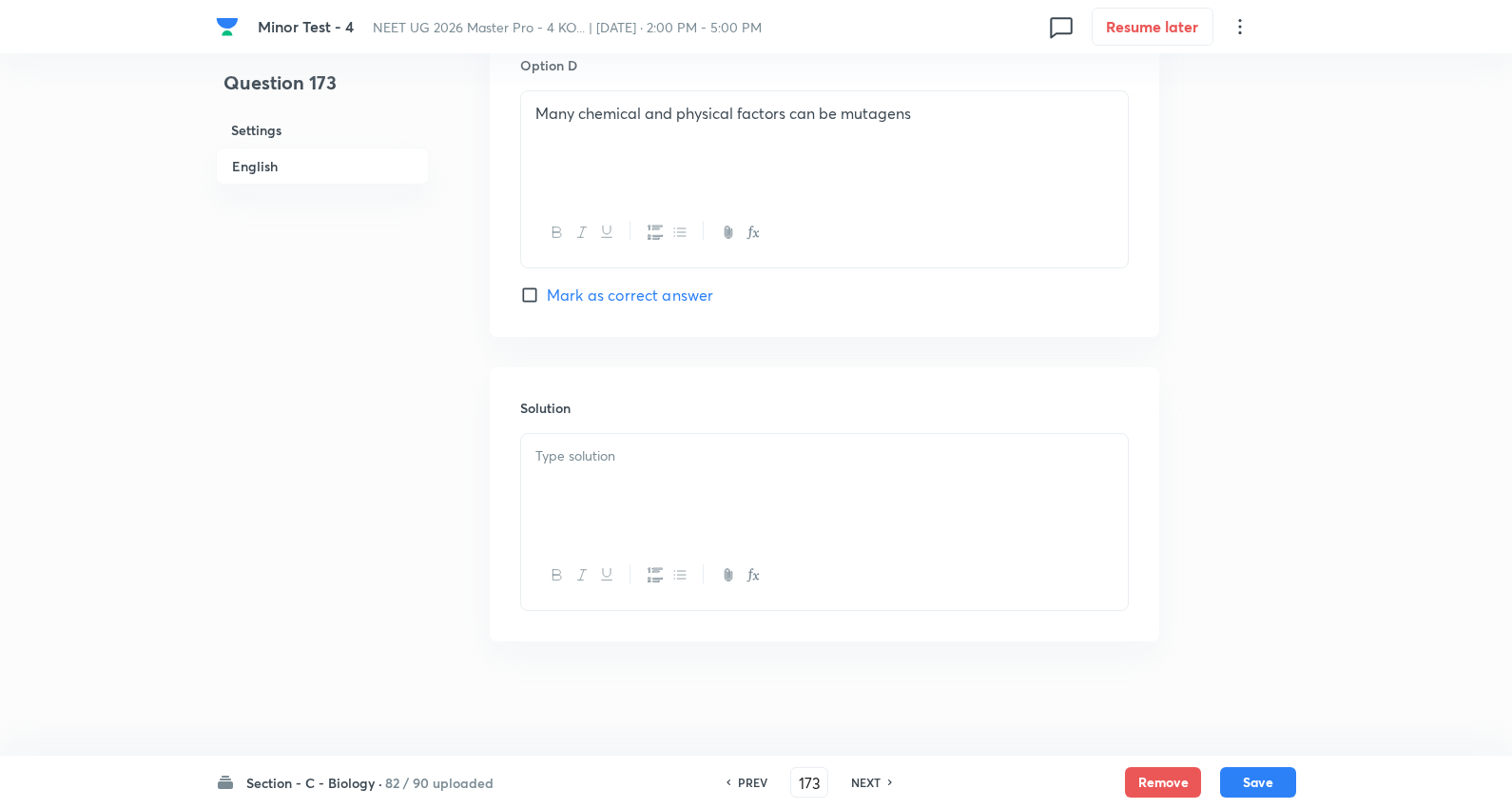
drag, startPoint x: 607, startPoint y: 507, endPoint x: 610, endPoint y: 497, distance: 10.4
click at [609, 502] on div at bounding box center [825, 487] width 607 height 107
click at [1265, 776] on button "Save" at bounding box center [1258, 780] width 76 height 30
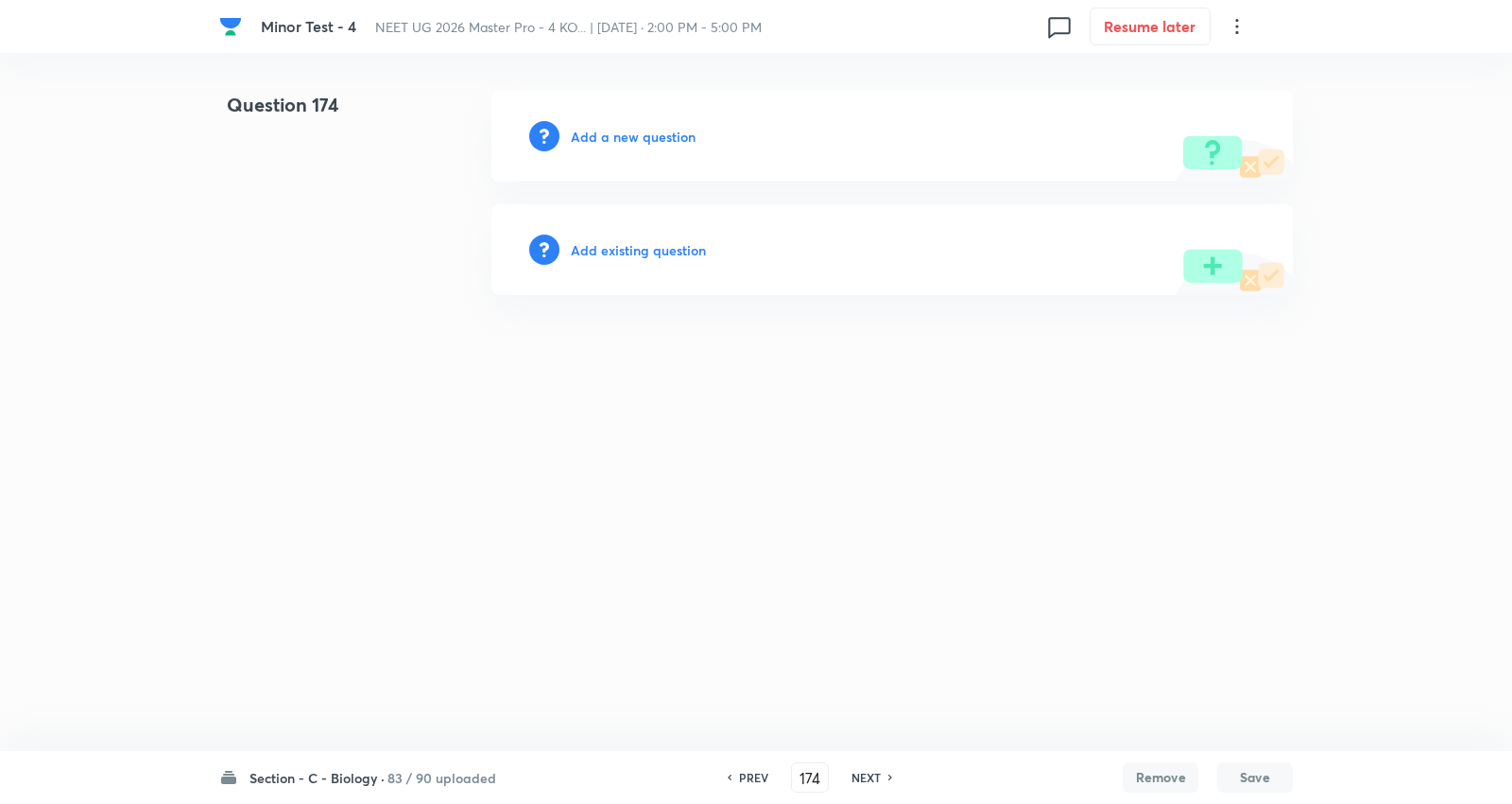
click at [662, 129] on h6 "Add a new question" at bounding box center [633, 136] width 125 height 19
click at [662, 129] on h6 "Choose a question type" at bounding box center [644, 136] width 146 height 19
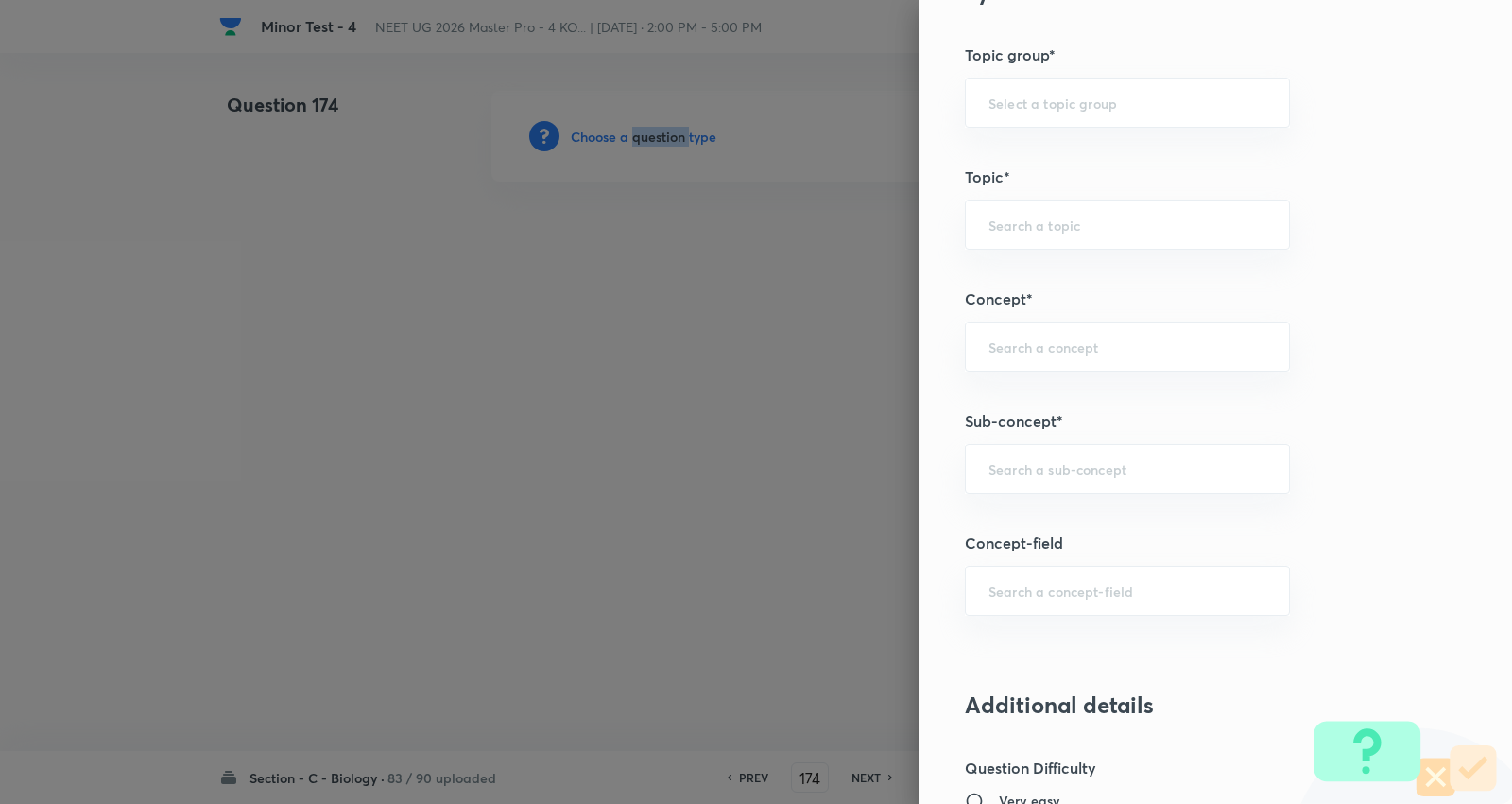
scroll to position [1155, 0]
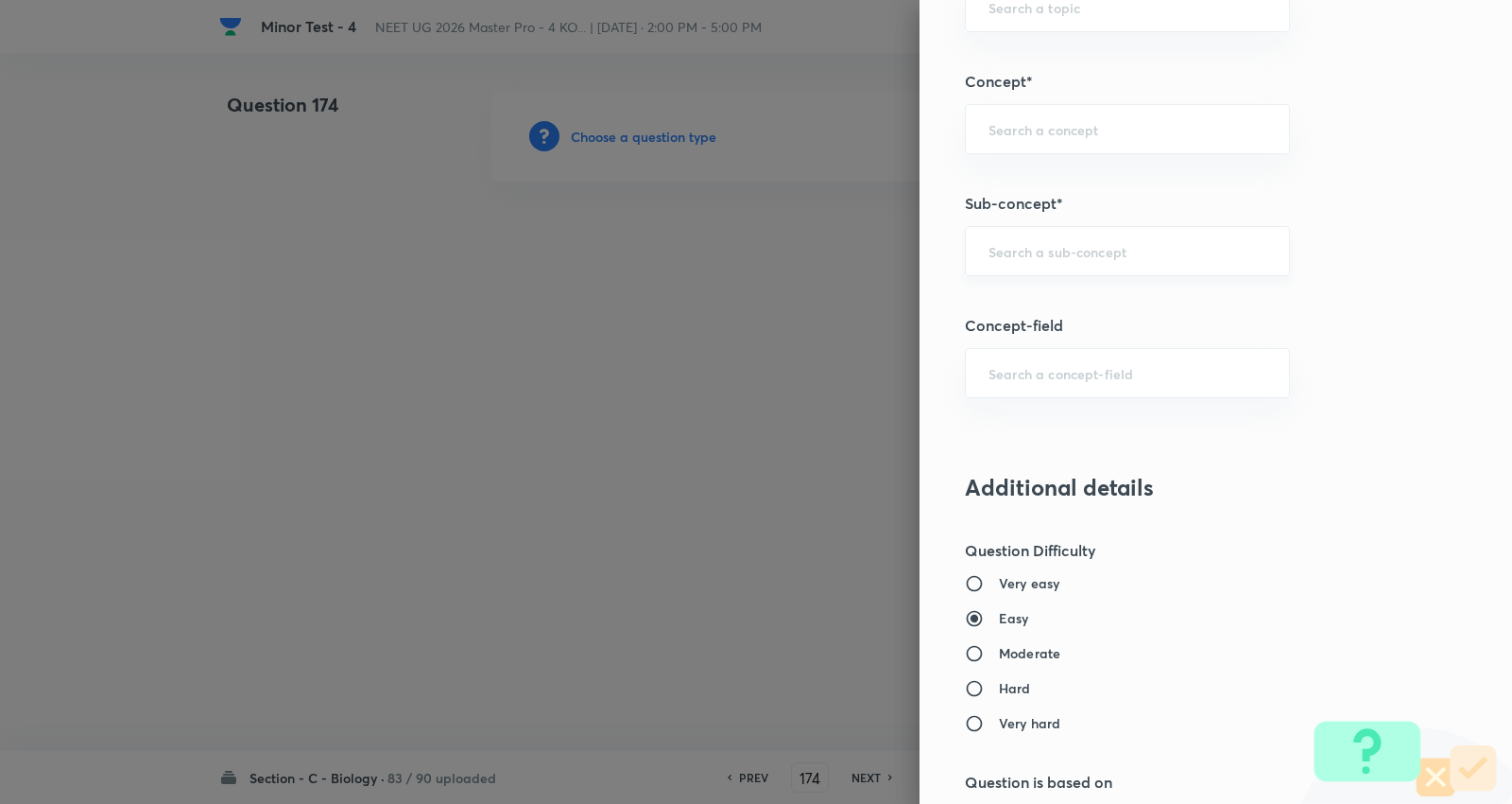
click at [1065, 242] on input "text" at bounding box center [1128, 251] width 278 height 18
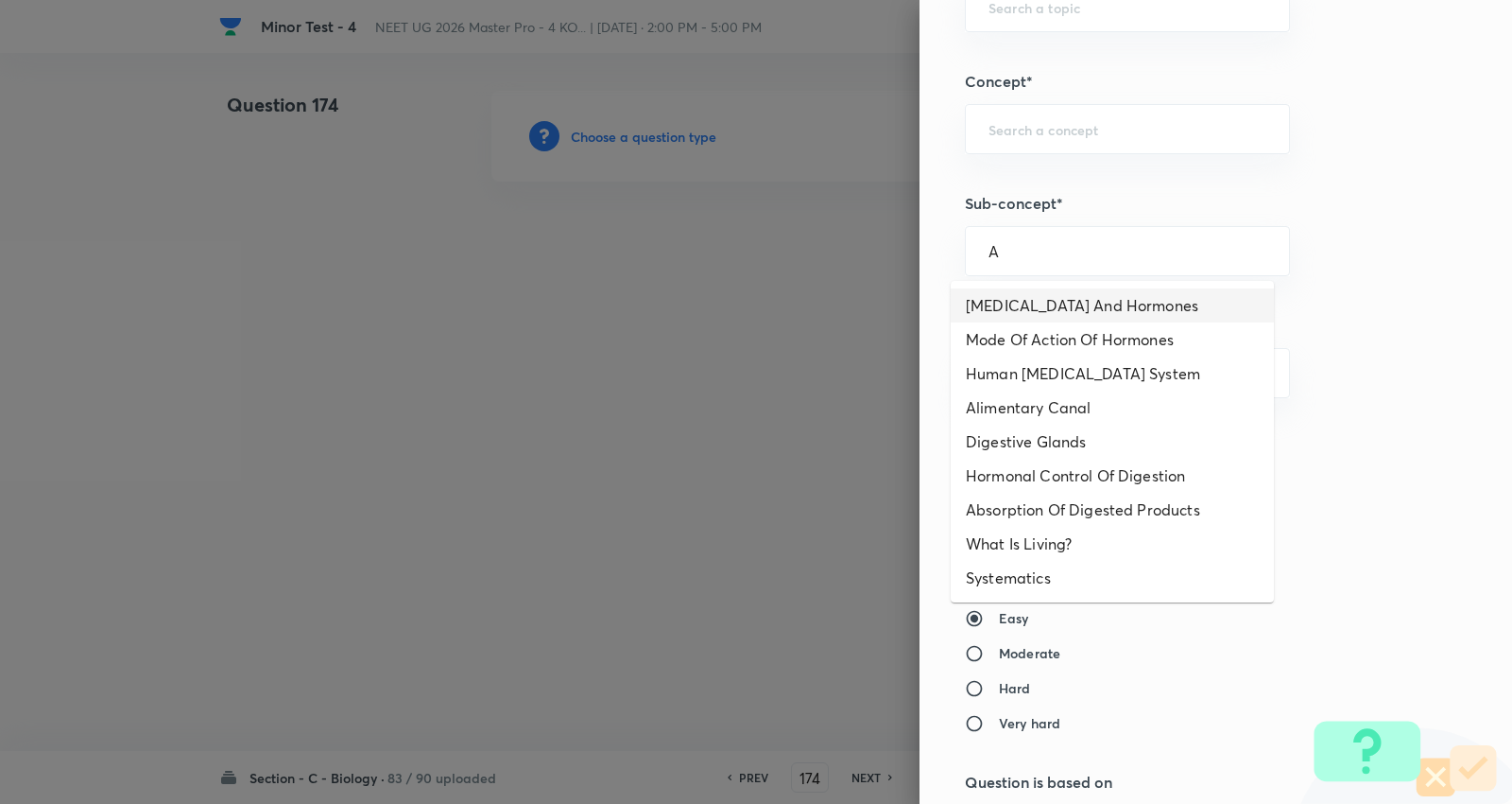
click at [1050, 299] on li "Endocrine Glands And Hormones" at bounding box center [1112, 305] width 323 height 34
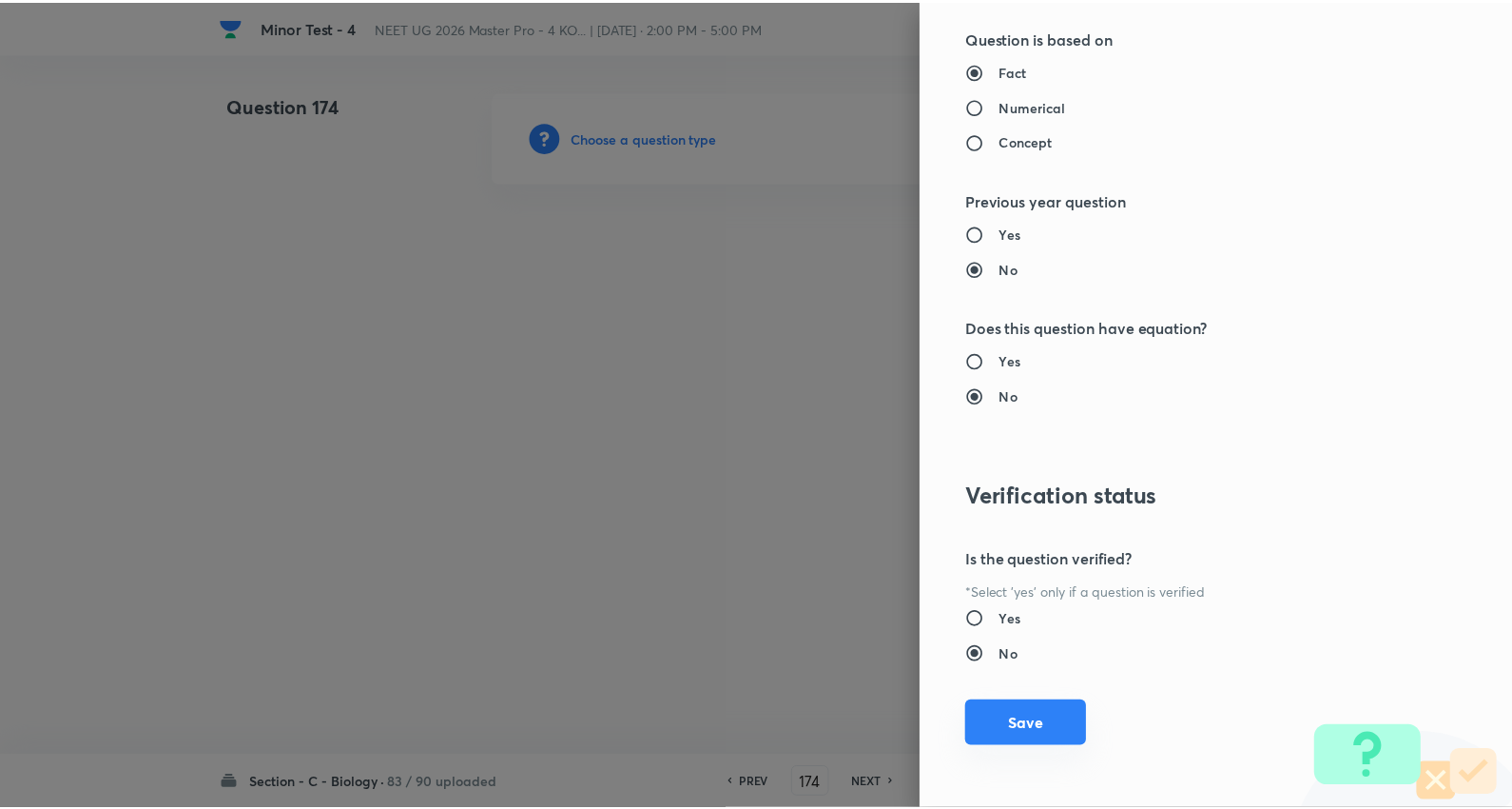
scroll to position [1913, 0]
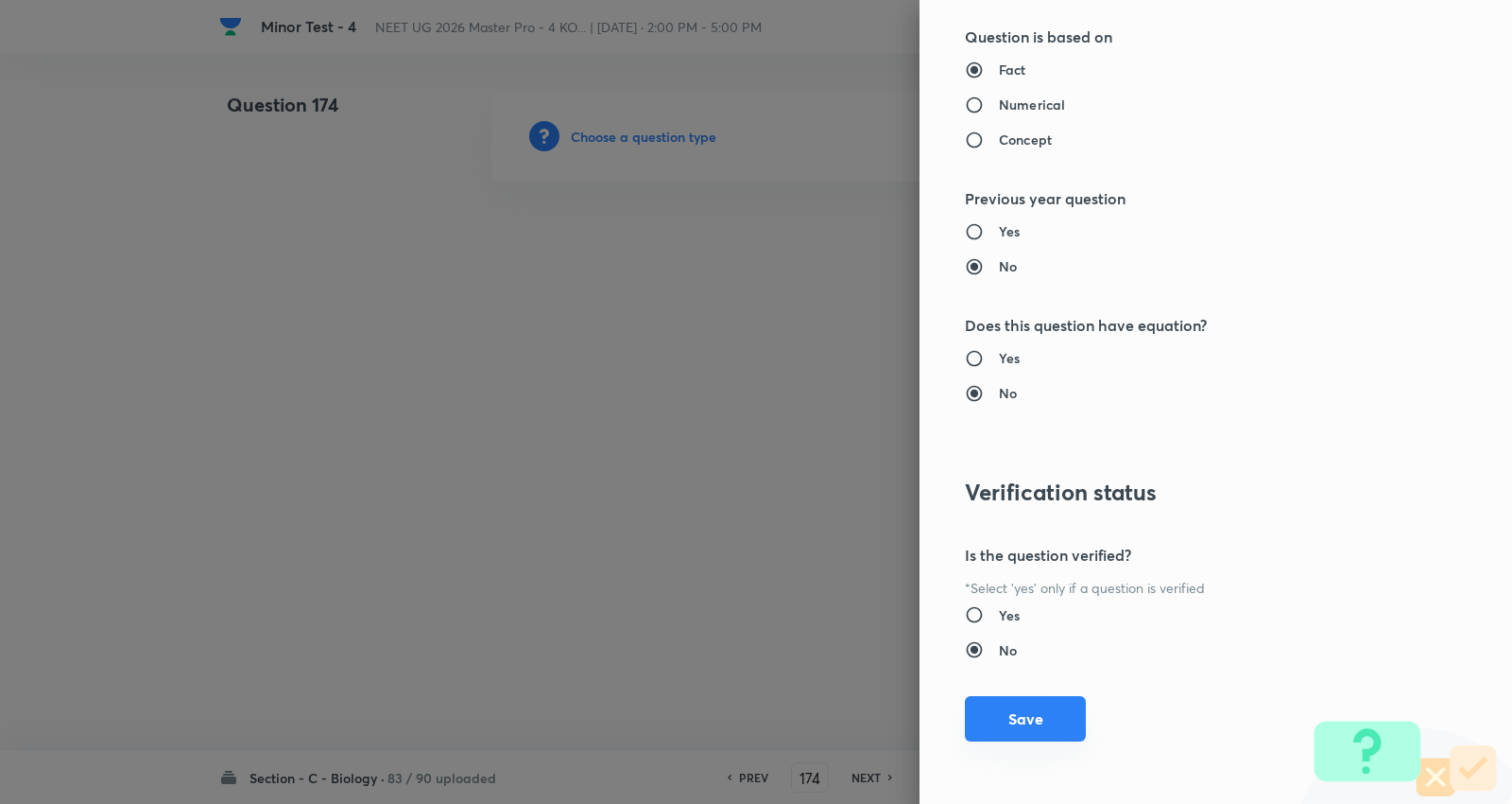
click at [1041, 716] on button "Save" at bounding box center [1026, 718] width 121 height 46
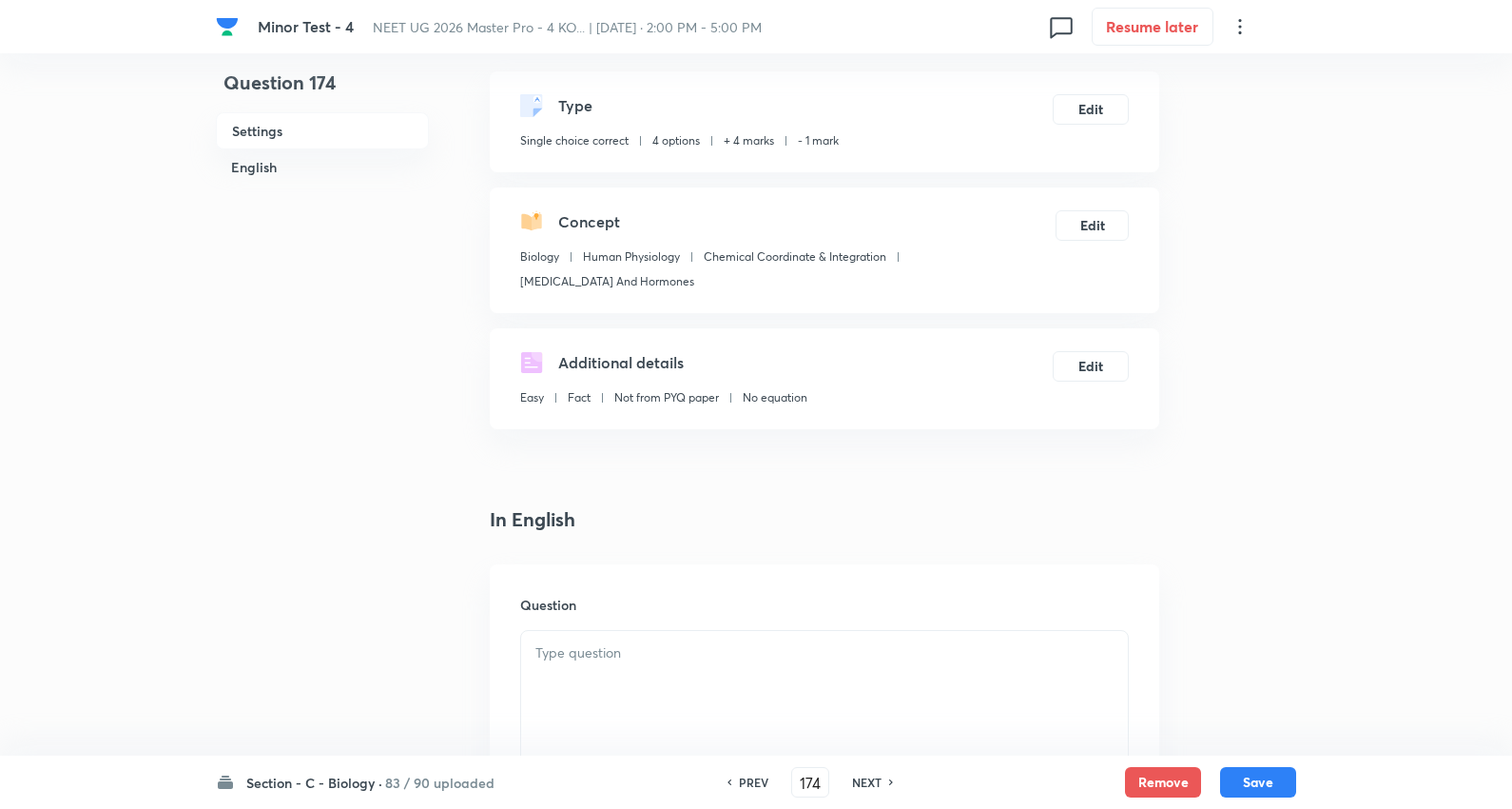
scroll to position [316, 0]
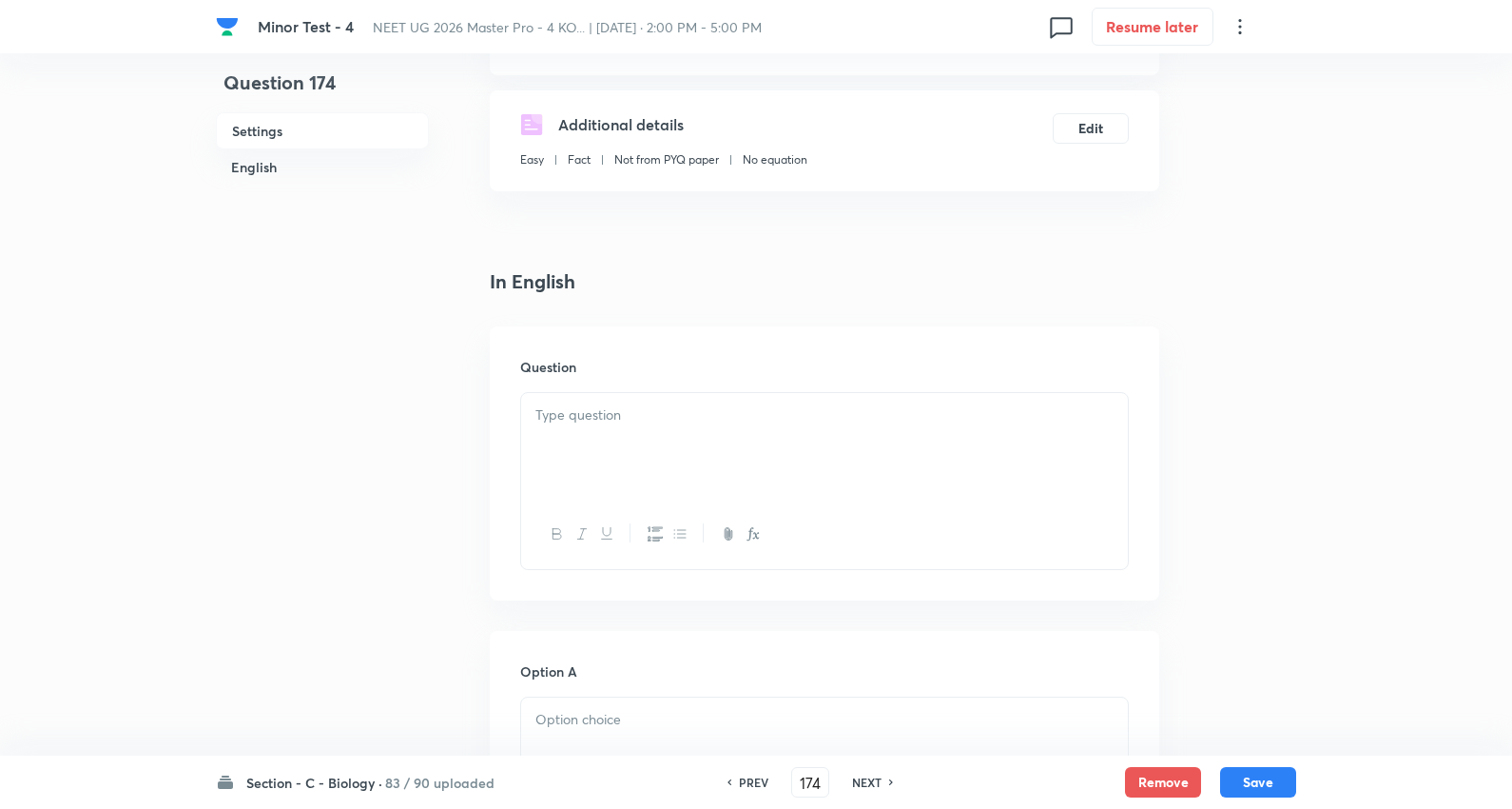
click at [616, 419] on p at bounding box center [825, 415] width 579 height 22
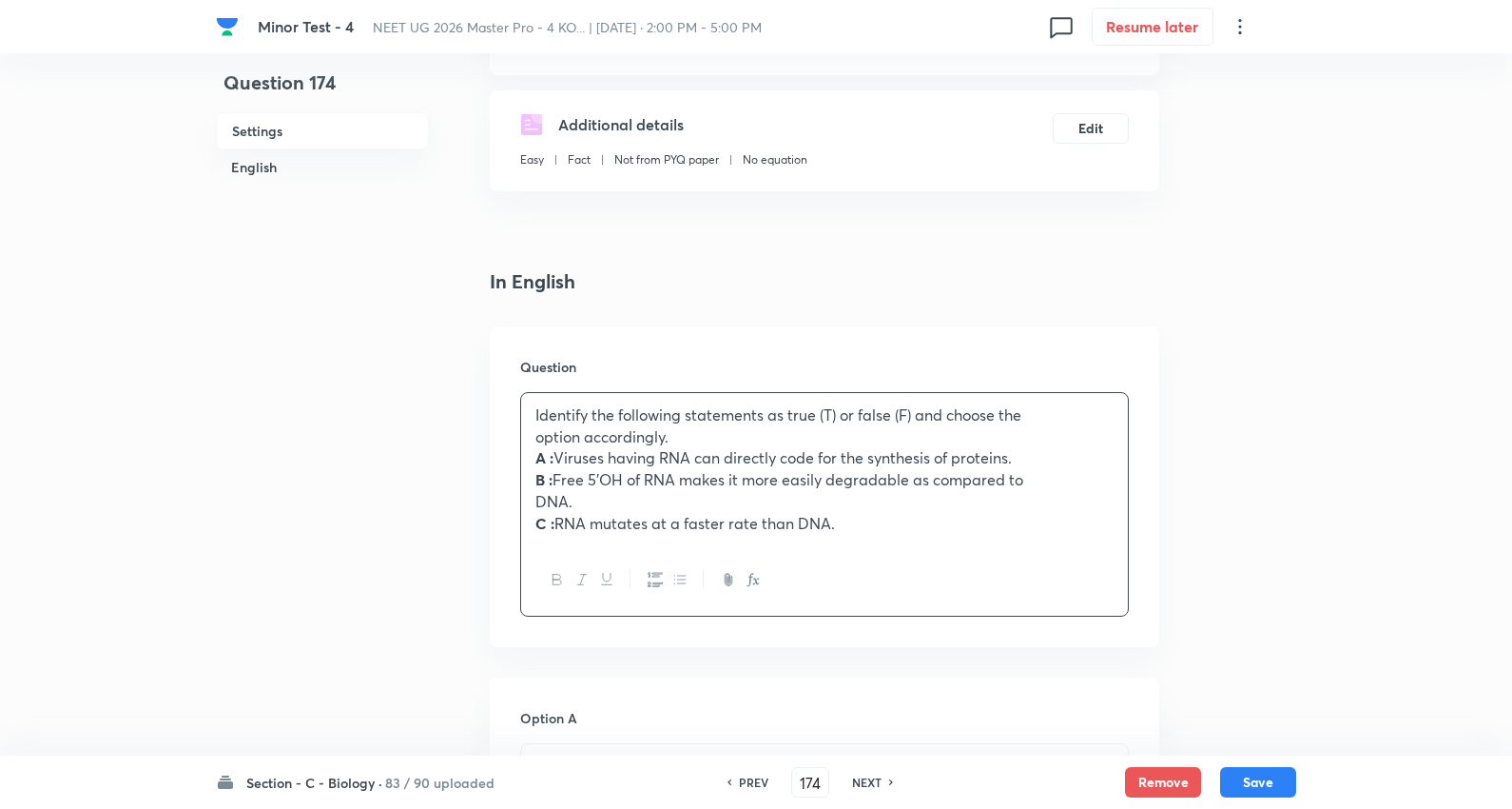
click at [612, 500] on p "DNA." at bounding box center [825, 501] width 579 height 22
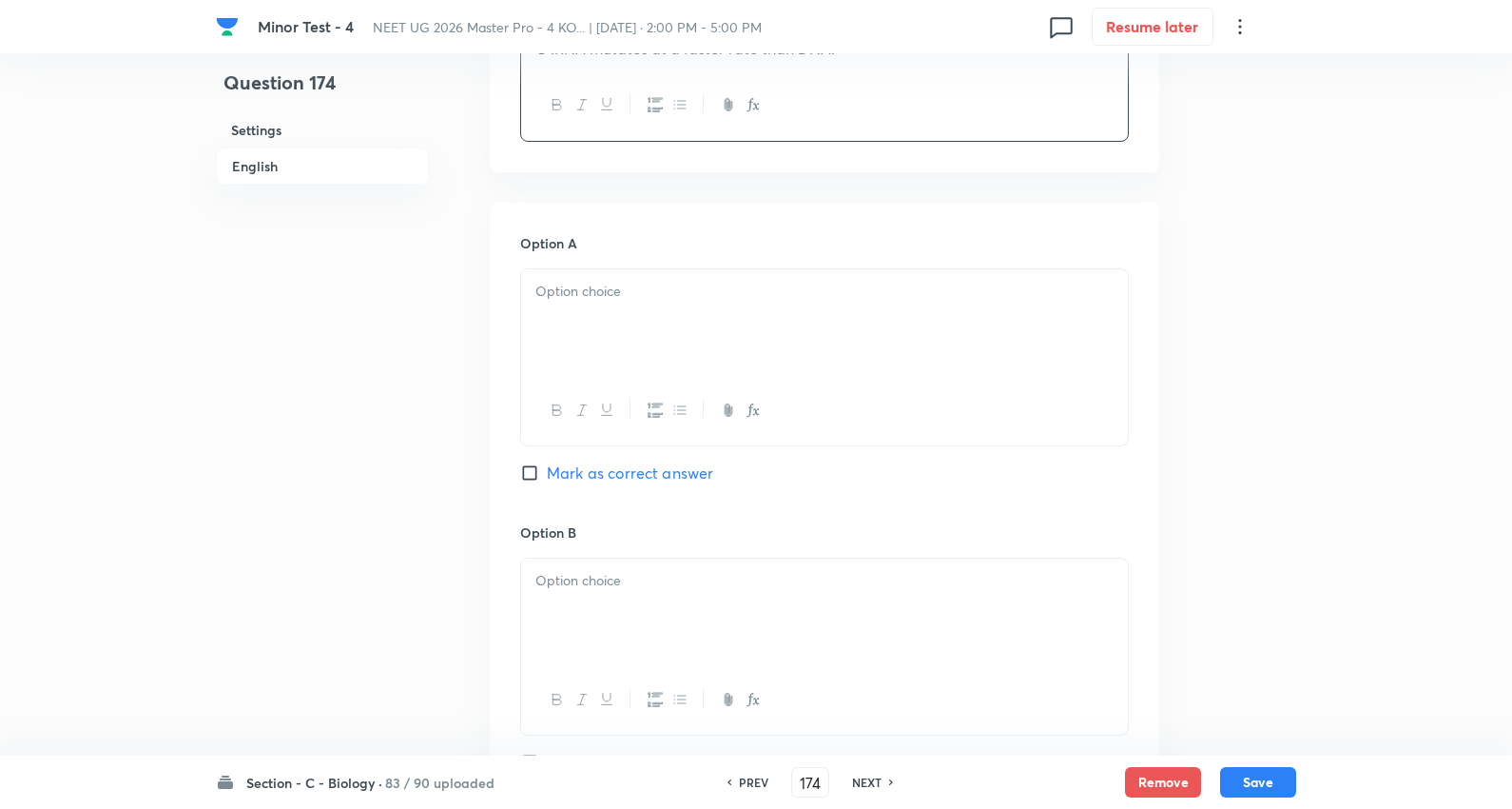
scroll to position [951, 0]
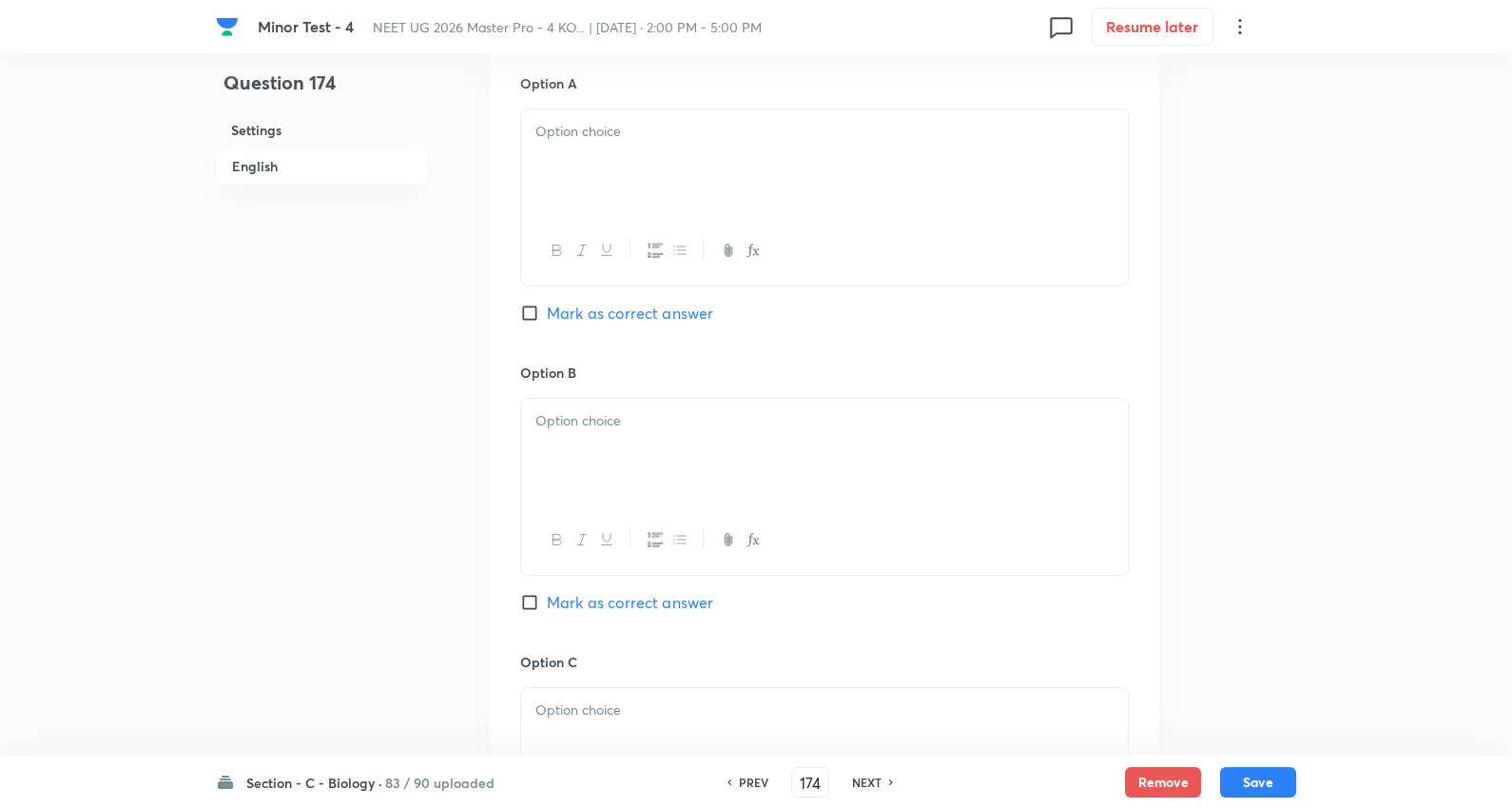
click at [609, 155] on div at bounding box center [825, 163] width 607 height 107
drag, startPoint x: 533, startPoint y: 150, endPoint x: 841, endPoint y: 301, distance: 343.0
click at [1185, 269] on div "Question 174 Settings English Settings Type Single choice correct 4 options + 4…" at bounding box center [756, 374] width 1080 height 2468
drag, startPoint x: 609, startPoint y: 424, endPoint x: 557, endPoint y: 432, distance: 52.6
click at [609, 425] on p at bounding box center [825, 421] width 579 height 22
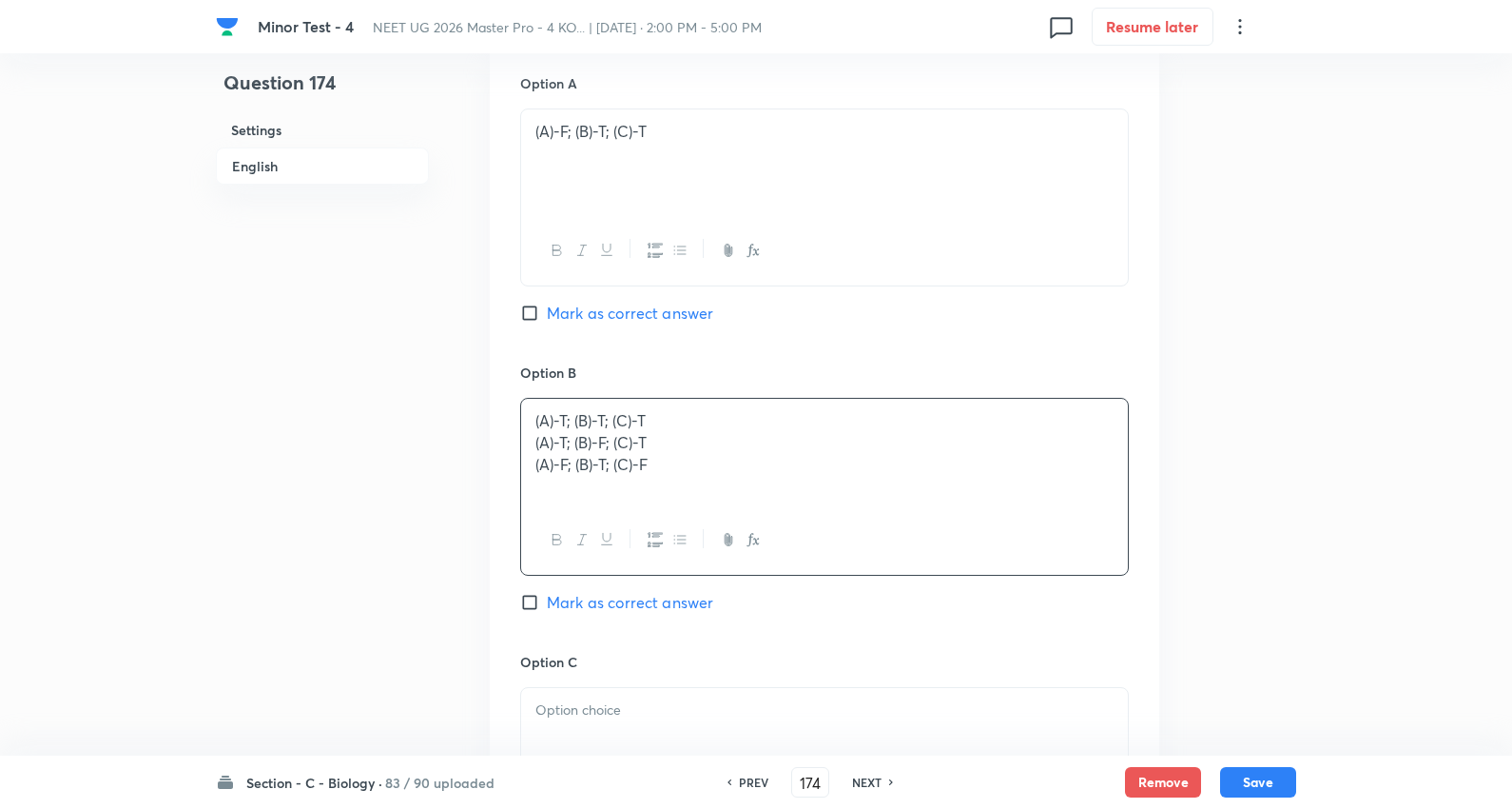
drag, startPoint x: 525, startPoint y: 441, endPoint x: 564, endPoint y: 558, distance: 123.3
click at [983, 527] on div "(A)-T; (B)-T; (C)-T (A)-T; (B)-F; (C)-T (A)-F; (B)-T; (C)-F" at bounding box center [825, 487] width 609 height 178
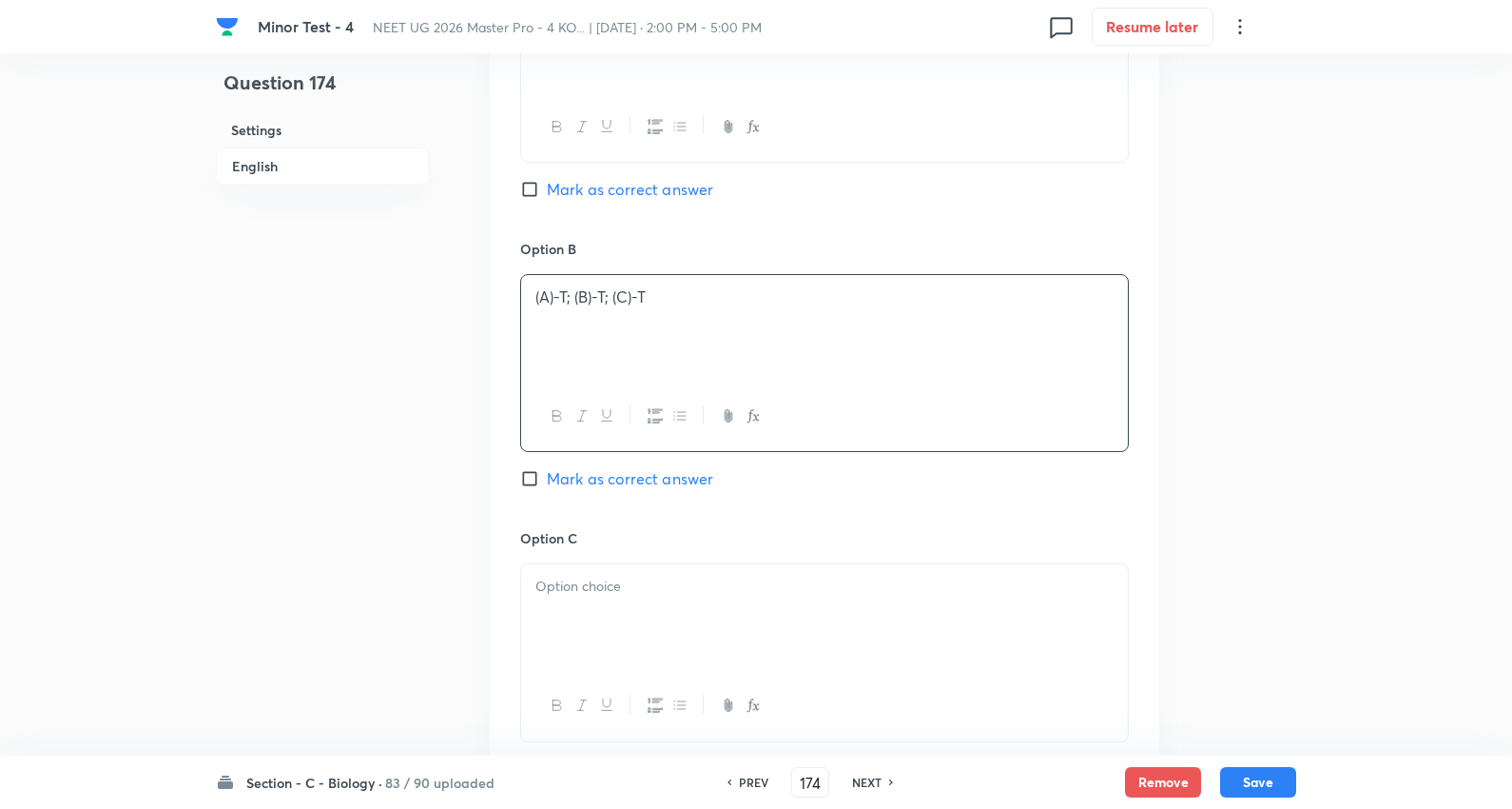
scroll to position [1374, 0]
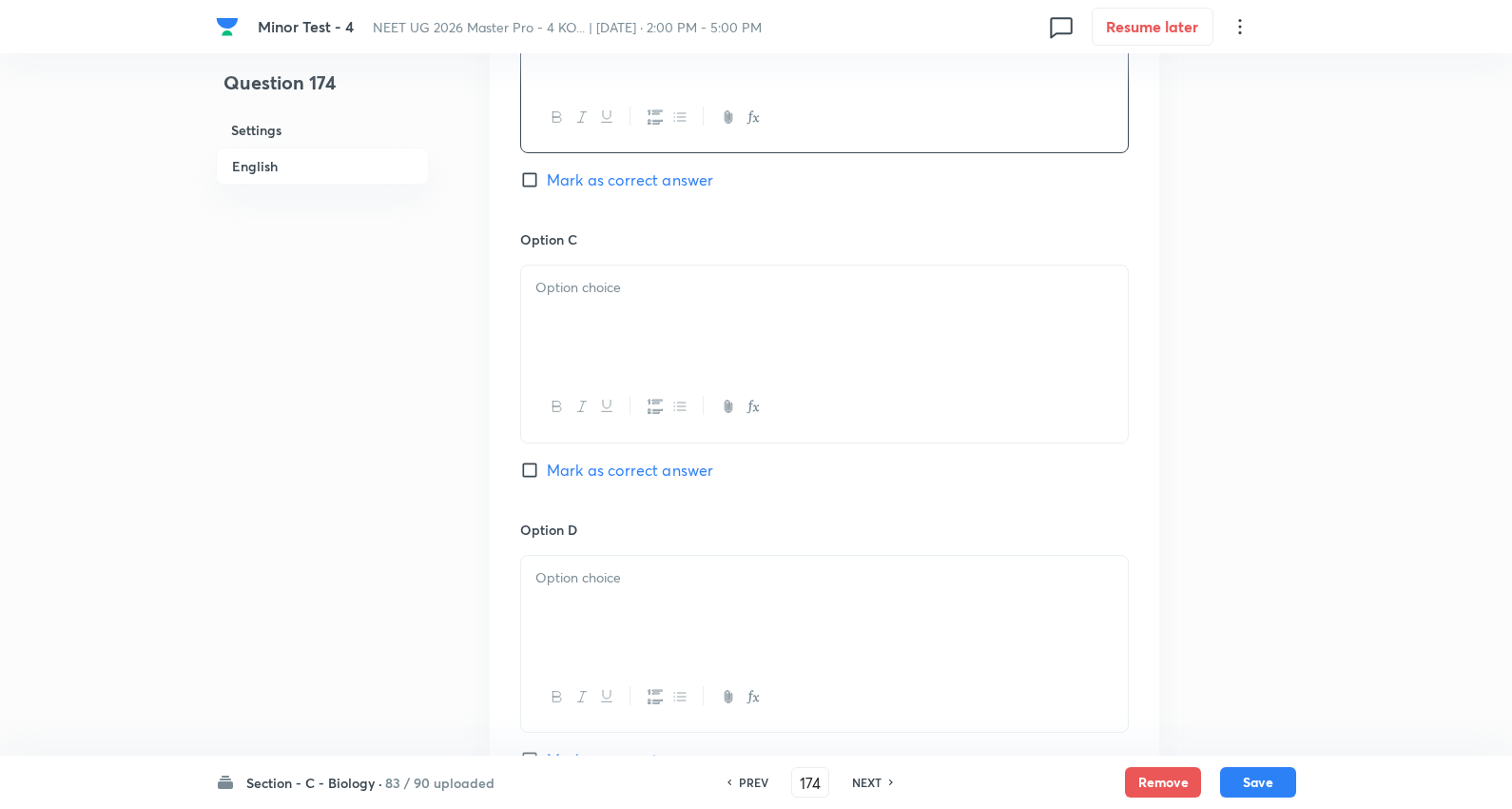
click at [672, 293] on p at bounding box center [825, 288] width 579 height 22
drag, startPoint x: 535, startPoint y: 303, endPoint x: 1063, endPoint y: 311, distance: 528.1
click at [1063, 311] on p "(A)-F; (B)-T; (C)-F" at bounding box center [825, 309] width 579 height 22
click at [674, 469] on span "Mark as correct answer" at bounding box center [631, 469] width 166 height 23
click at [547, 469] on input "Mark as correct answer" at bounding box center [533, 469] width 26 height 19
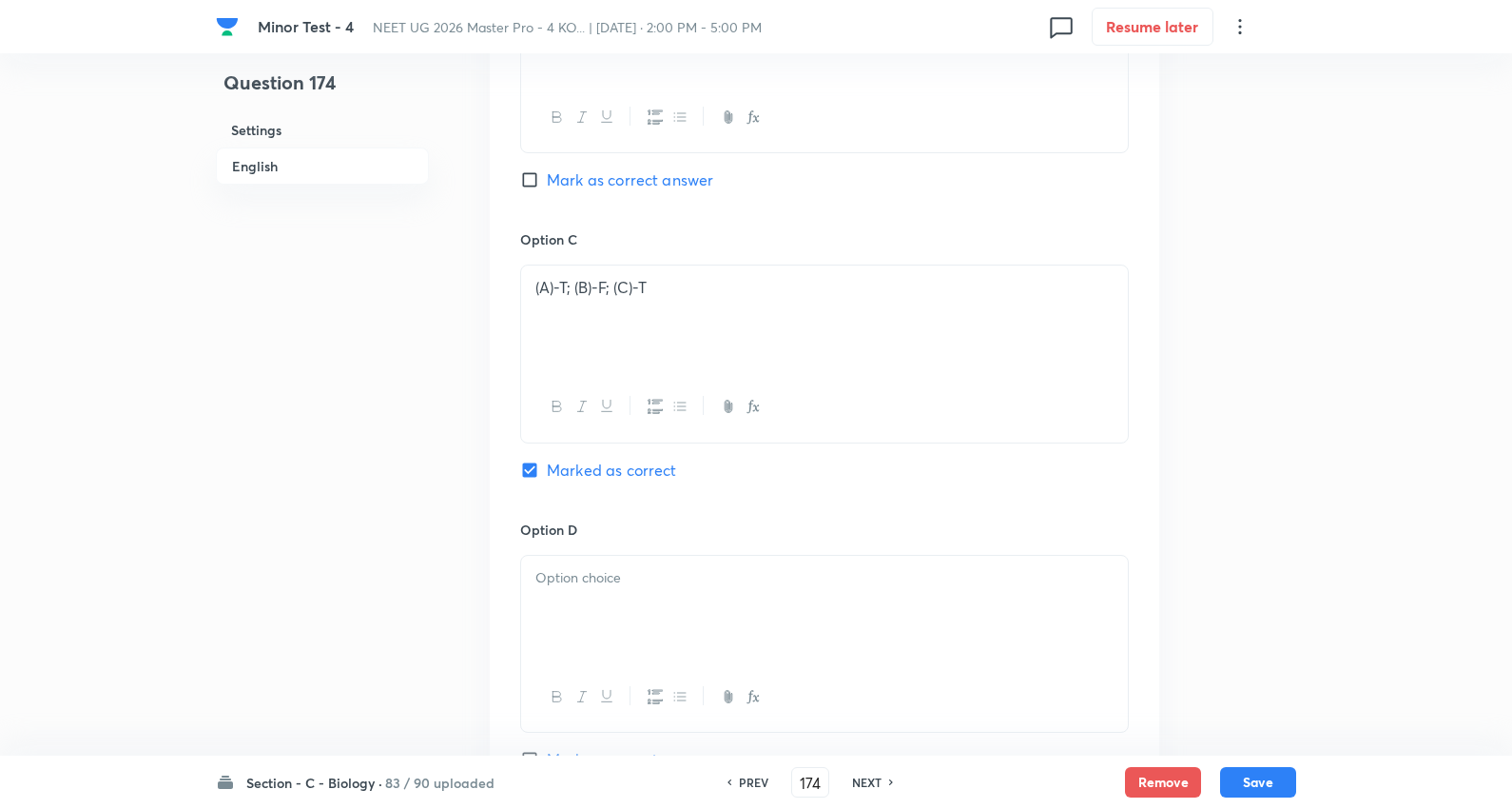
click at [645, 582] on p at bounding box center [825, 578] width 579 height 22
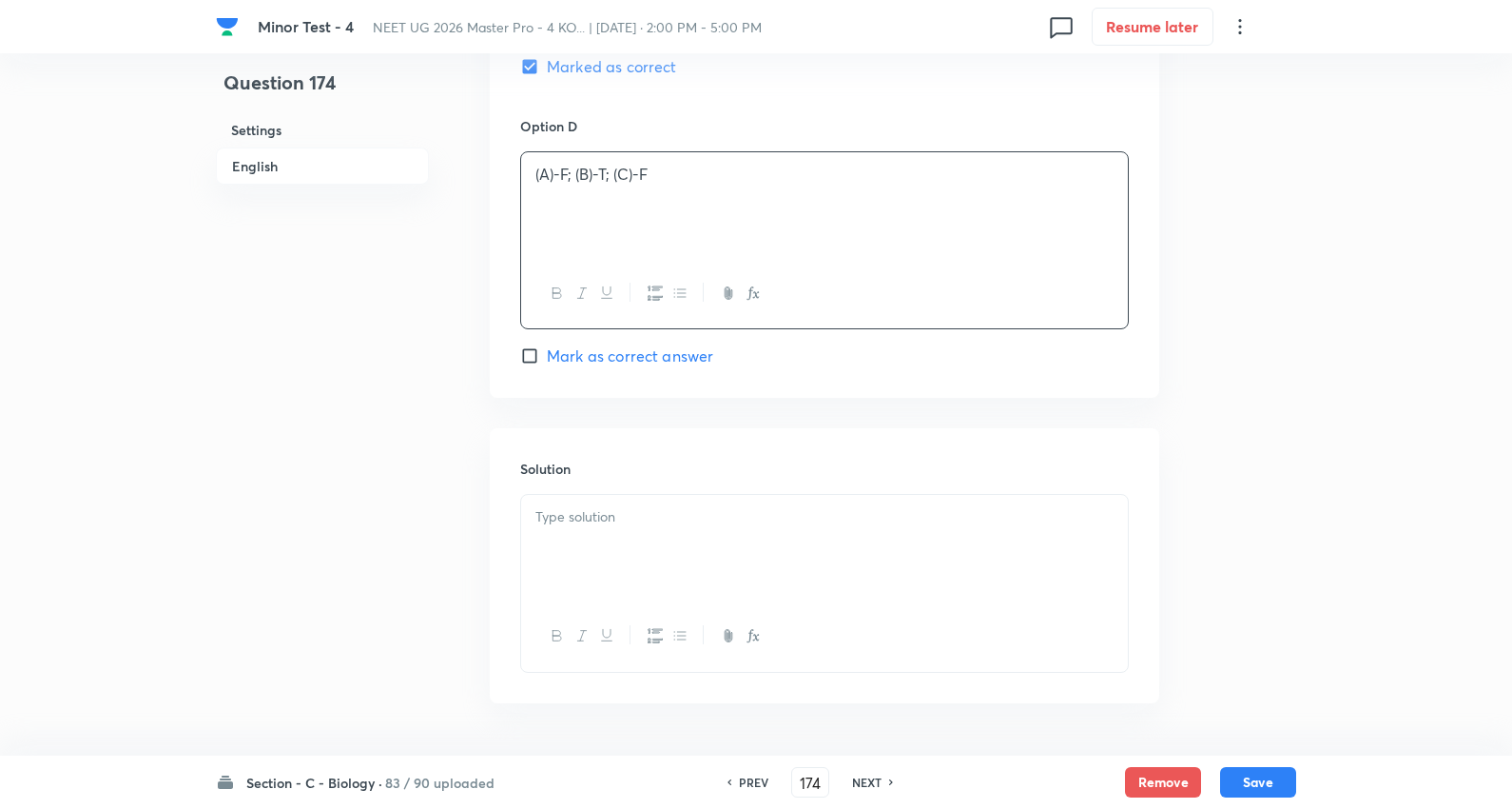
scroll to position [1796, 0]
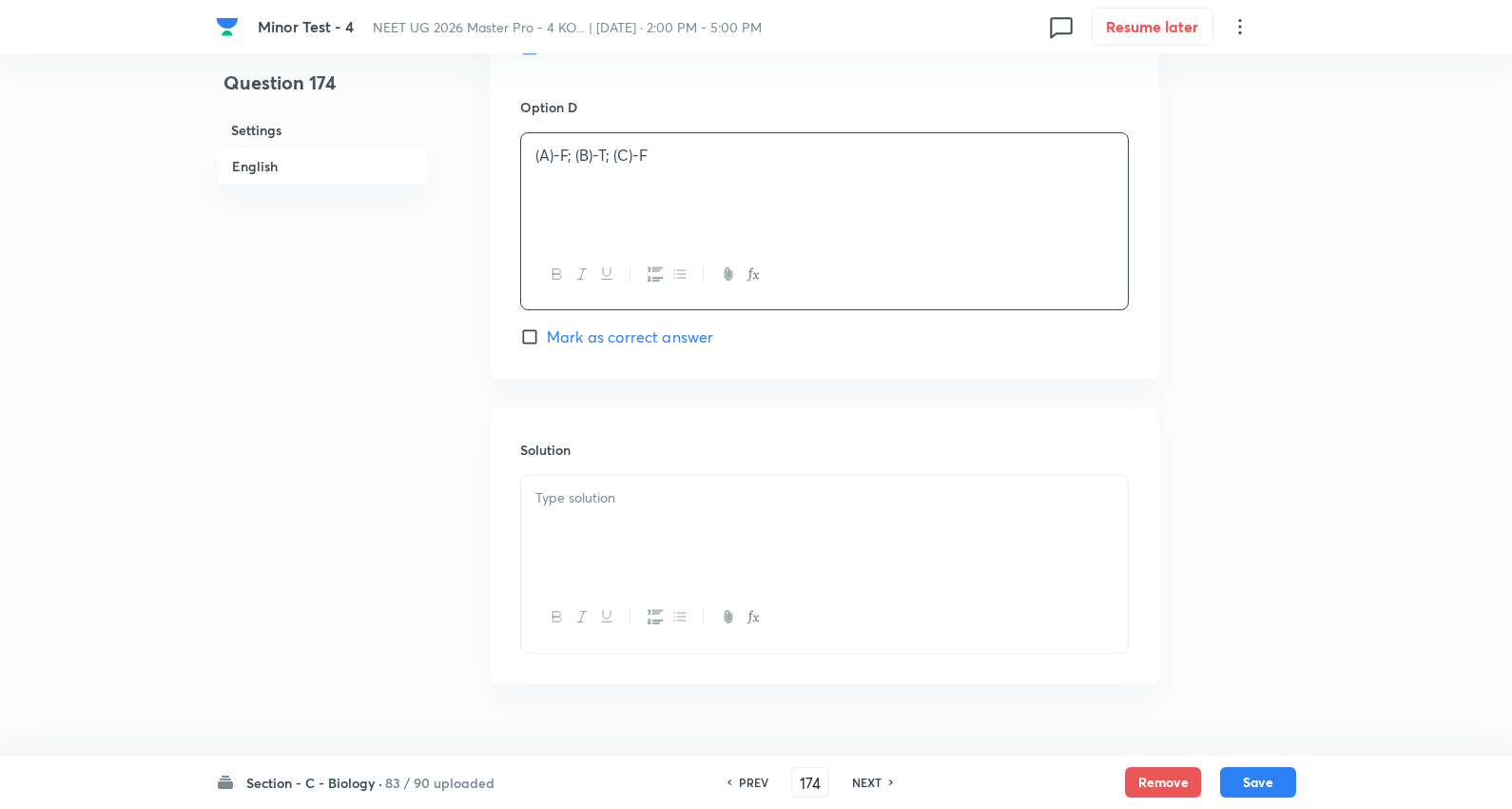
click at [615, 508] on p at bounding box center [825, 498] width 579 height 22
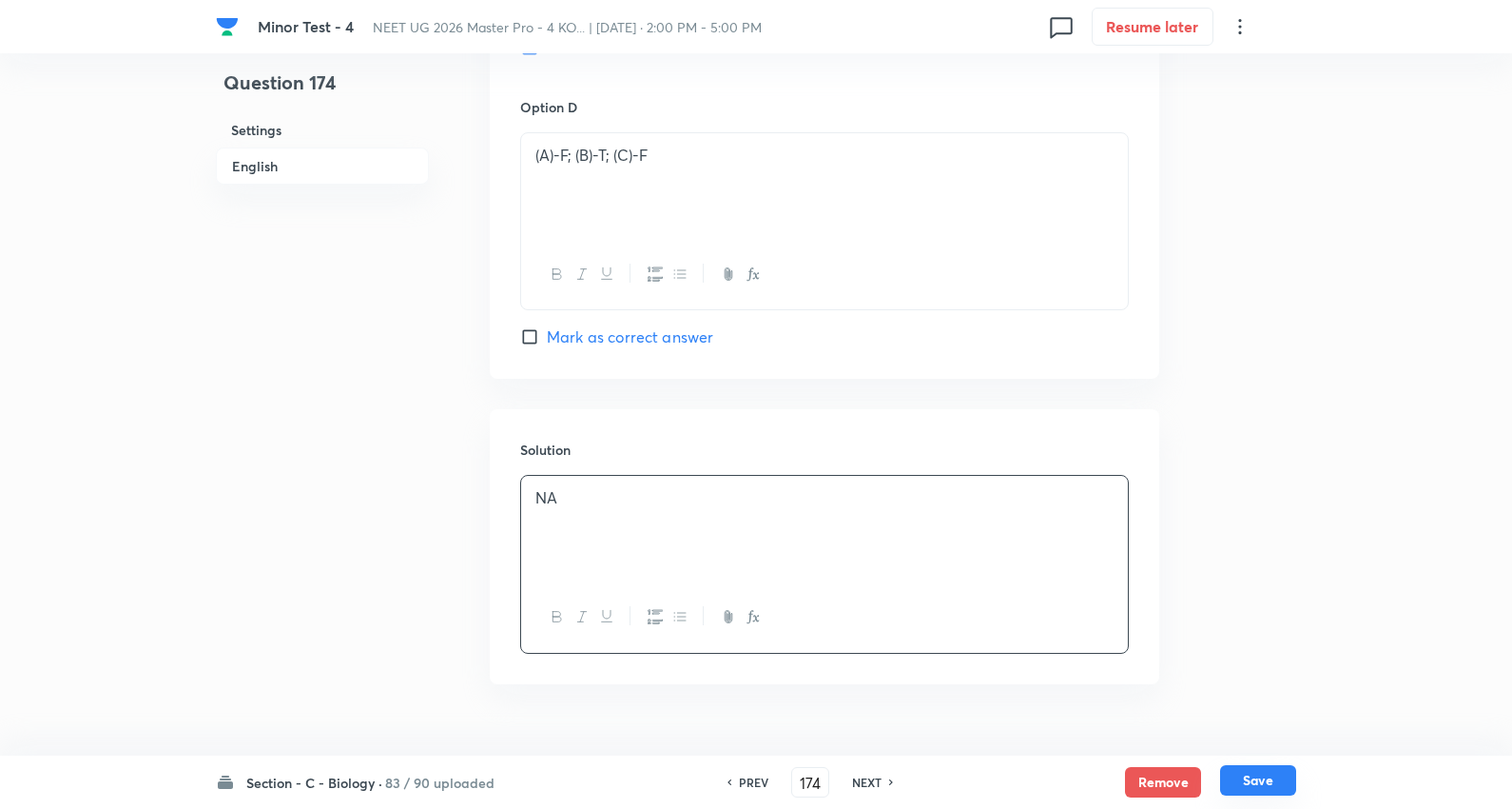
click at [1265, 782] on button "Save" at bounding box center [1258, 780] width 76 height 30
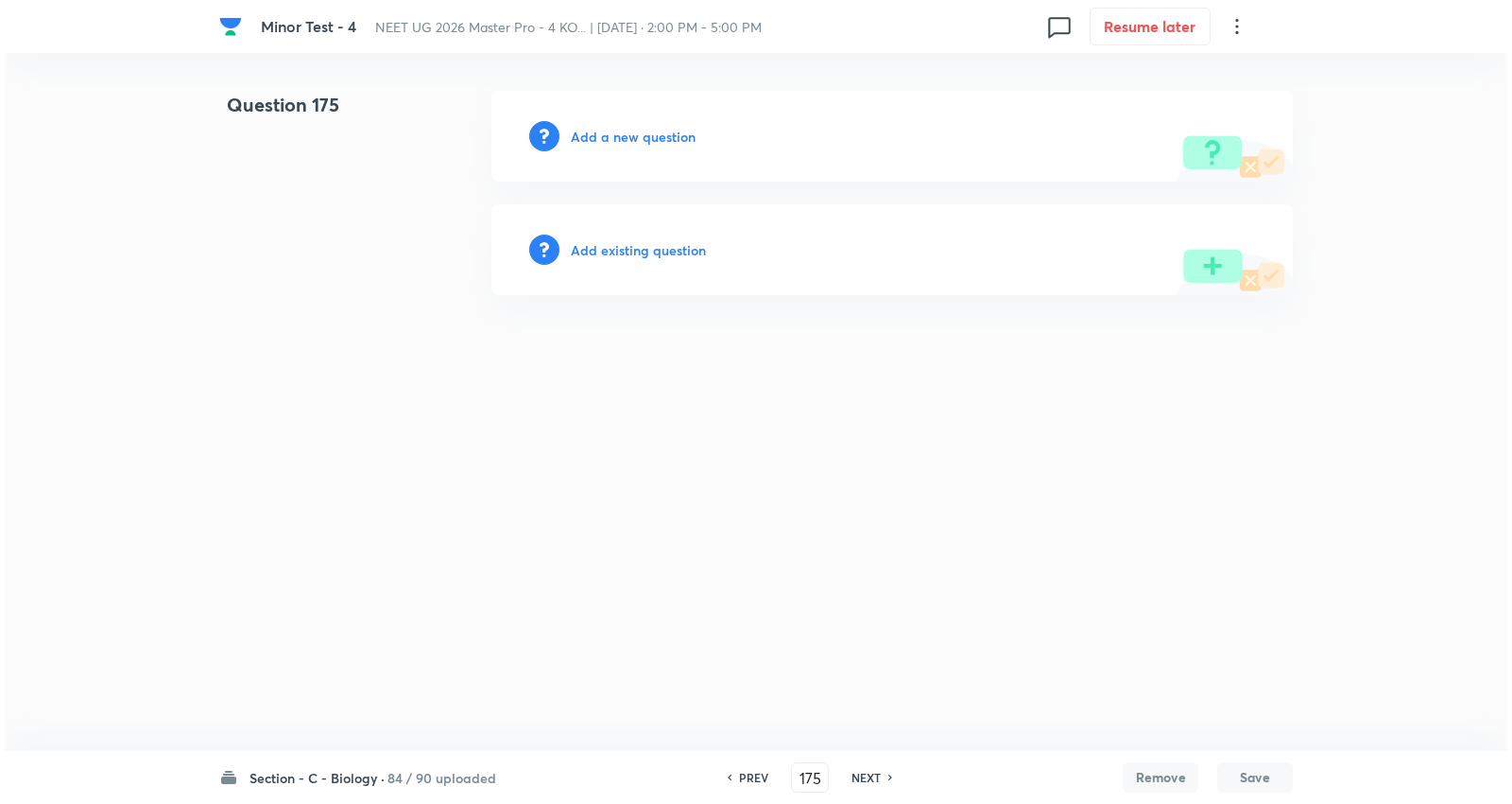
scroll to position [0, 0]
click at [653, 134] on h6 "Add a new question" at bounding box center [633, 136] width 125 height 19
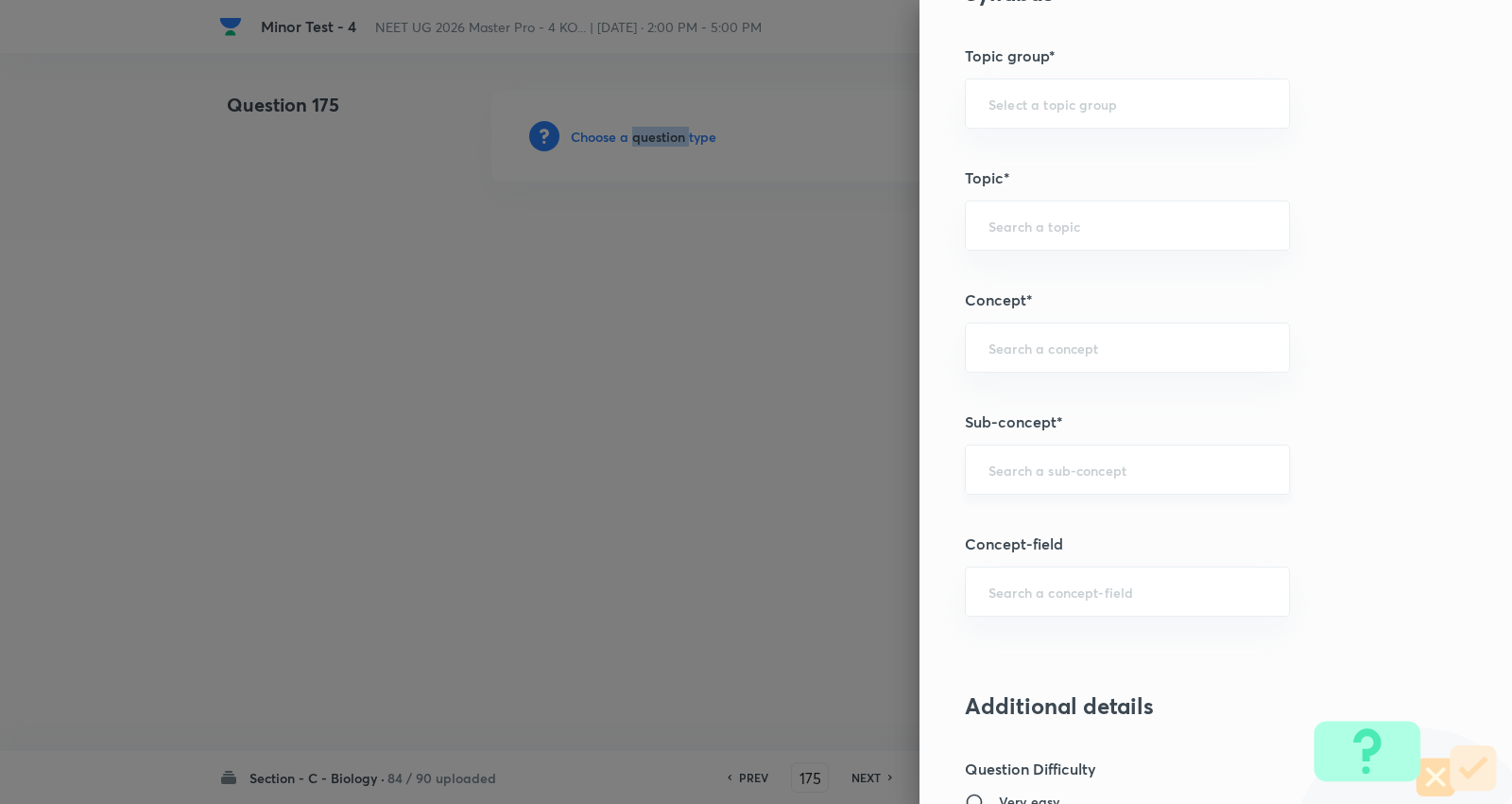
scroll to position [1155, 0]
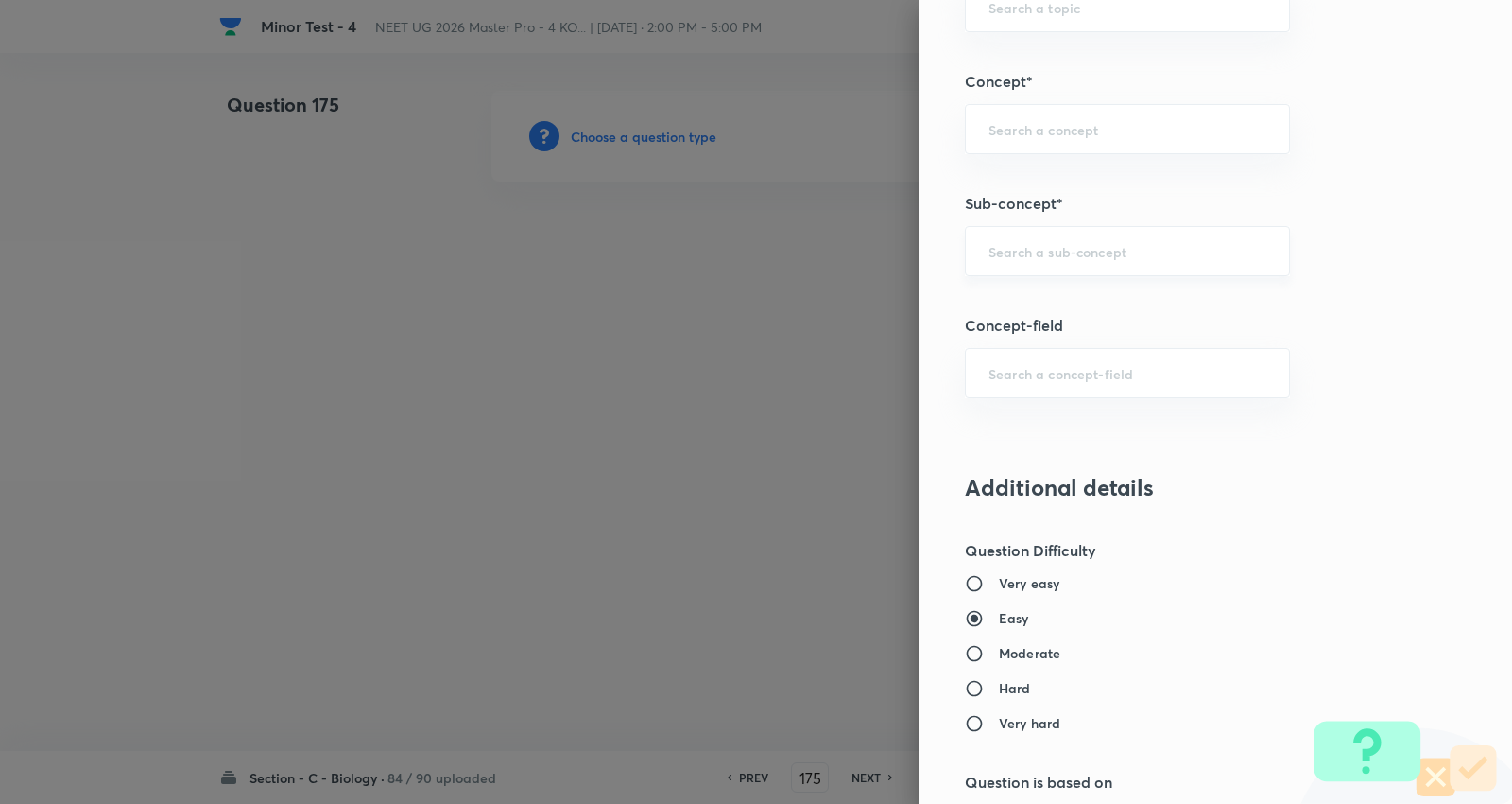
click at [1047, 251] on input "text" at bounding box center [1128, 251] width 278 height 18
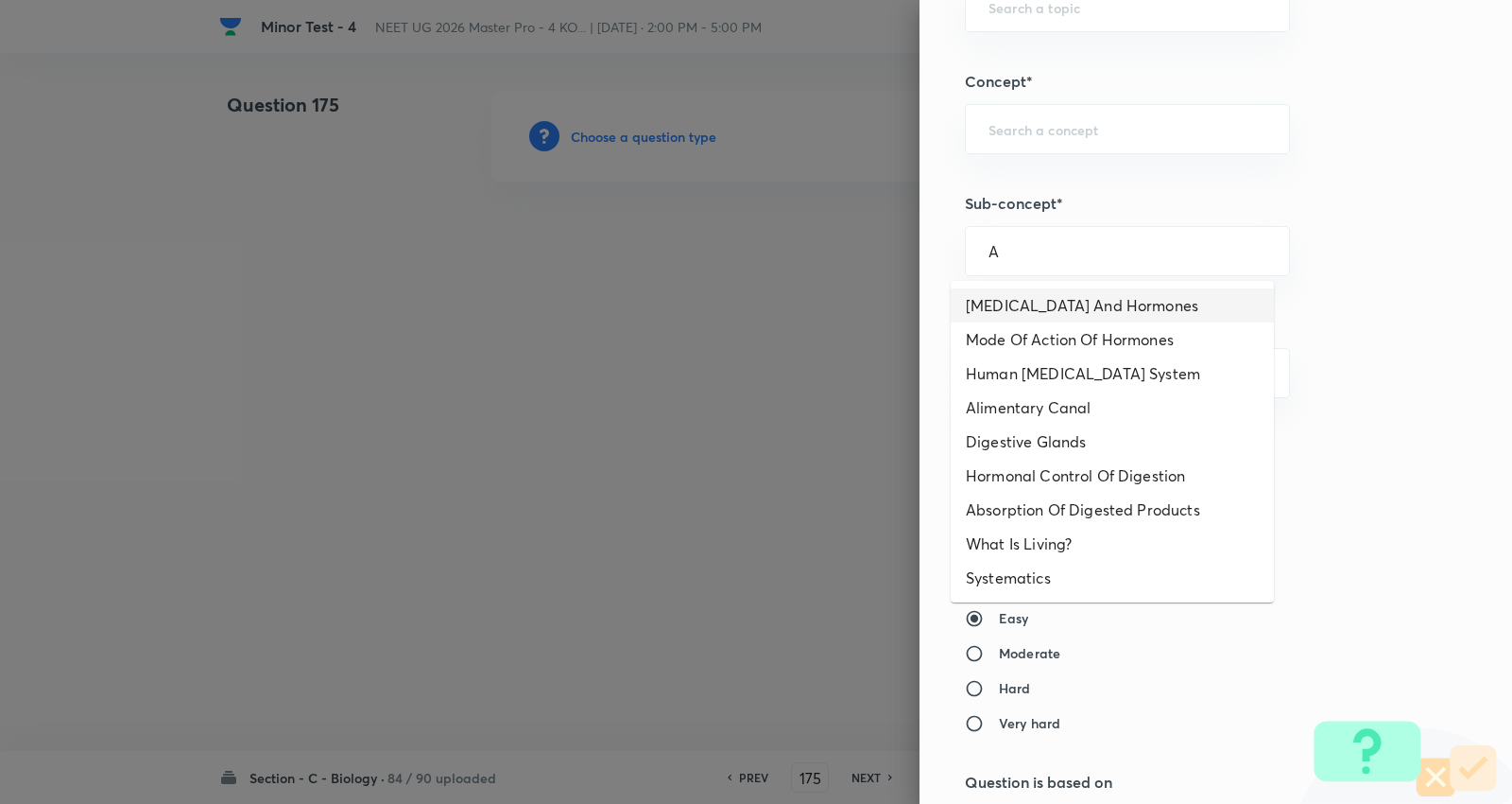
click at [1037, 285] on ul "Endocrine Glands And Hormones Mode Of Action Of Hormones Human Endocrine System…" at bounding box center [1112, 441] width 323 height 321
click at [1040, 306] on li "Endocrine Glands And Hormones" at bounding box center [1112, 305] width 323 height 34
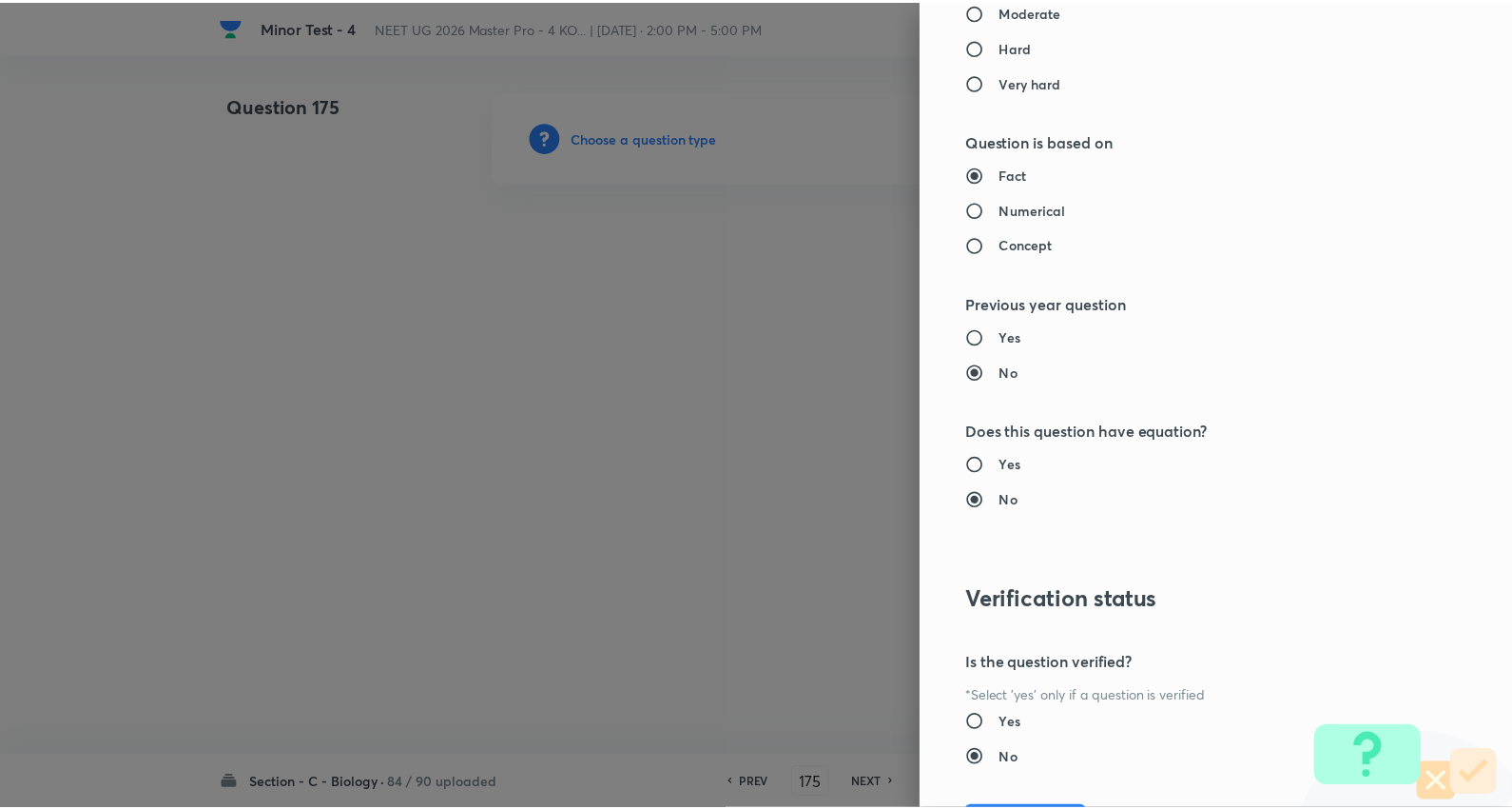
scroll to position [1913, 0]
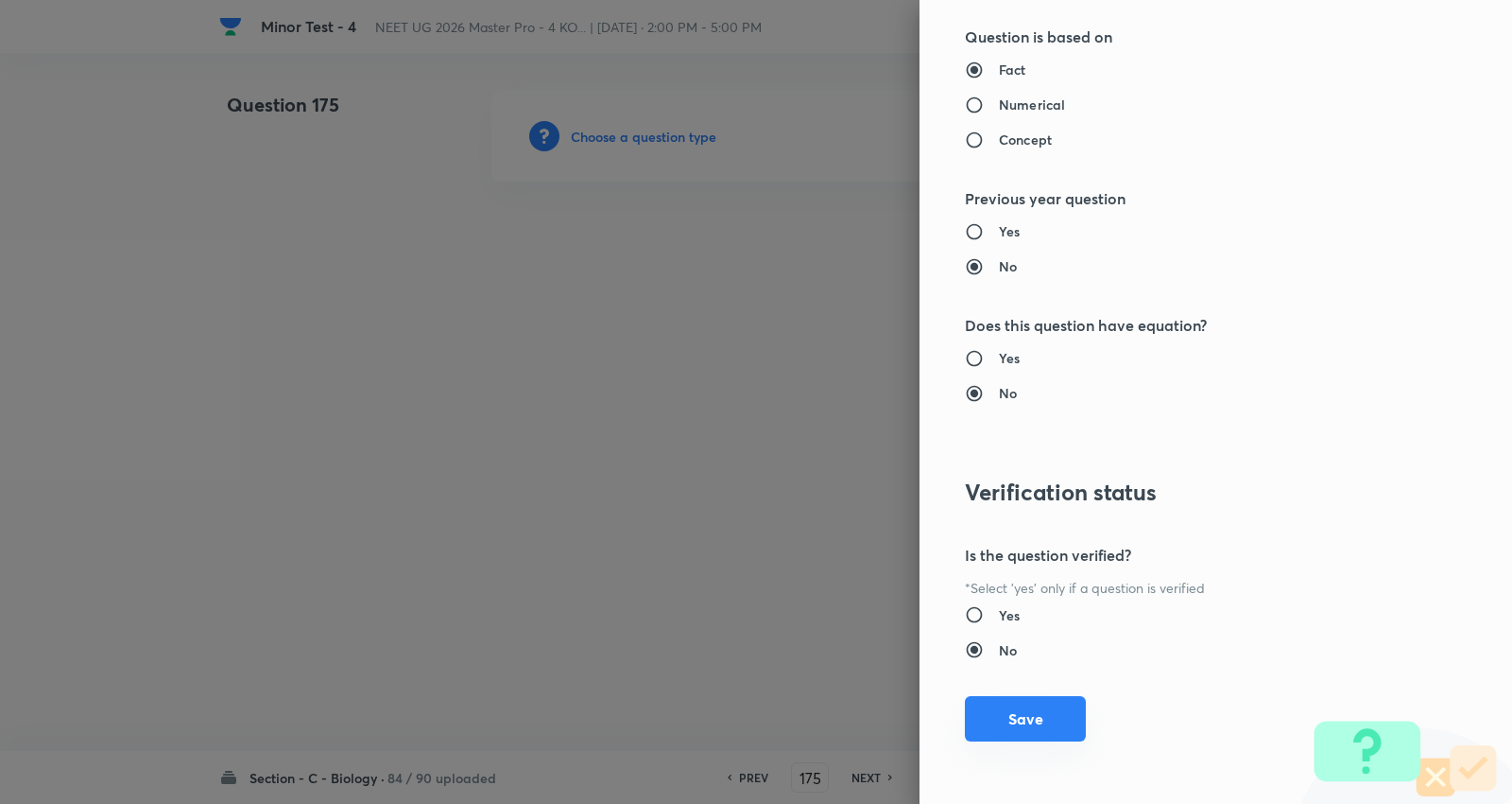
click at [1026, 731] on button "Save" at bounding box center [1026, 718] width 121 height 46
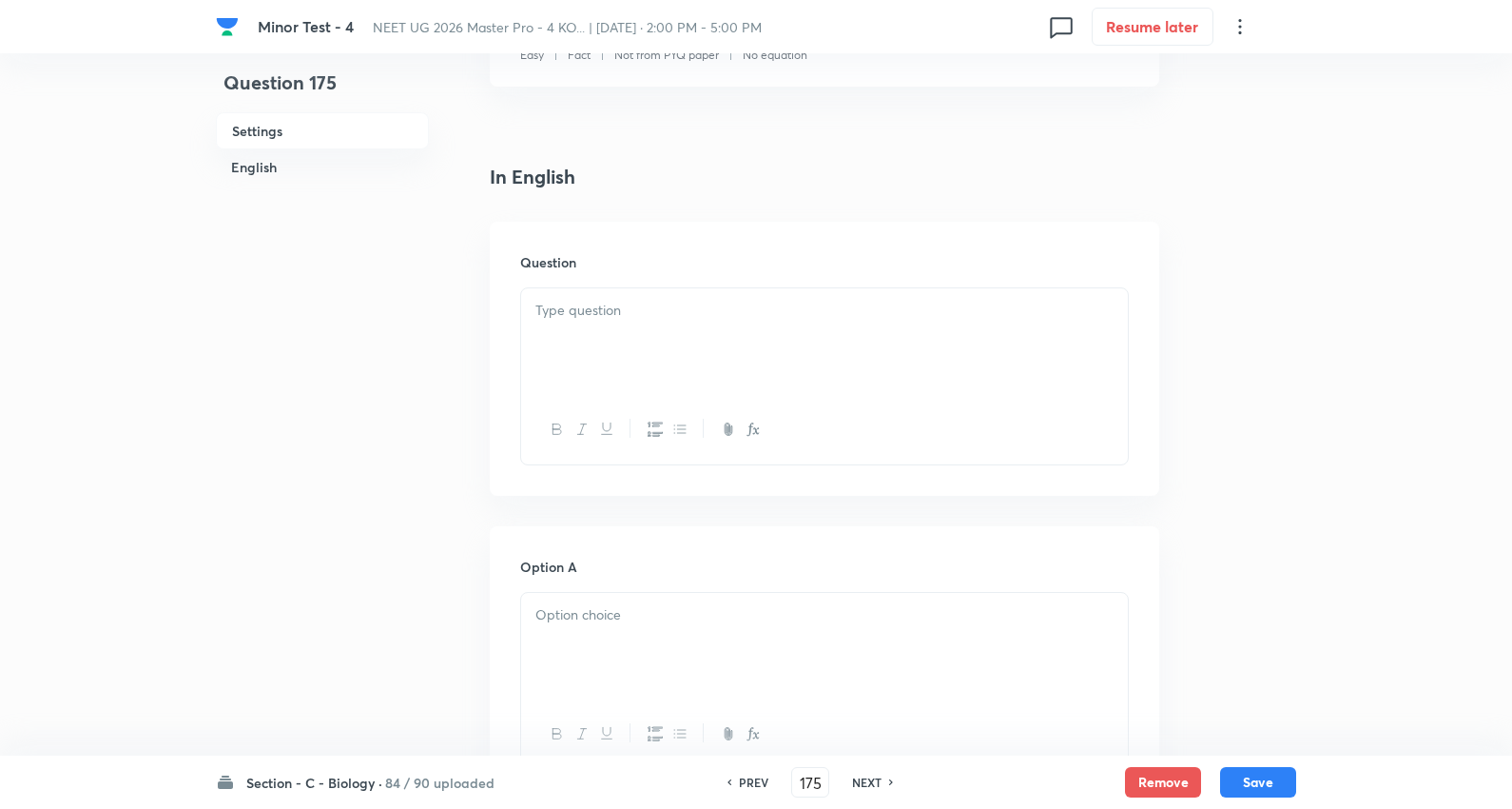
scroll to position [422, 0]
click at [595, 330] on div at bounding box center [825, 340] width 607 height 107
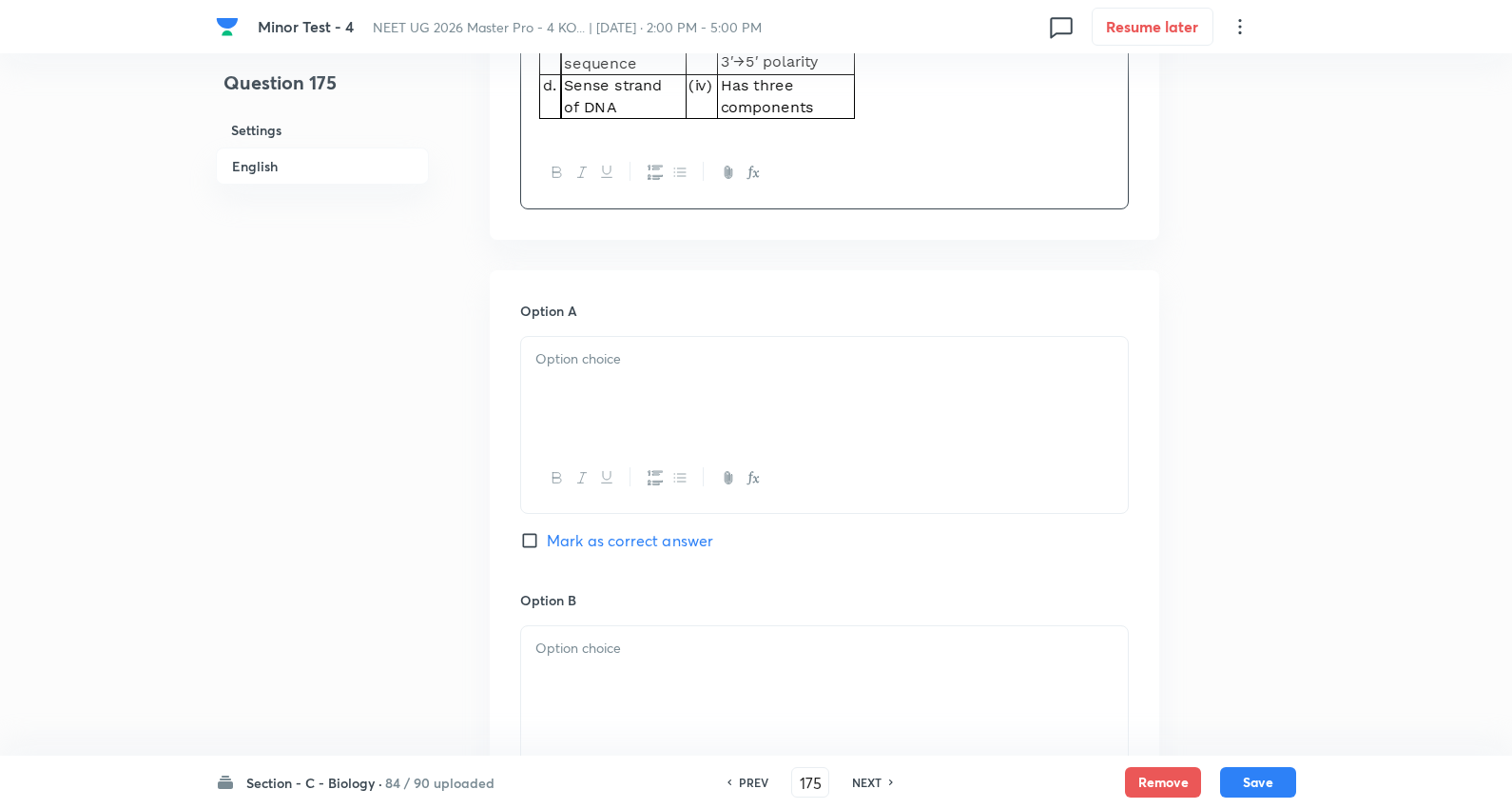
scroll to position [845, 0]
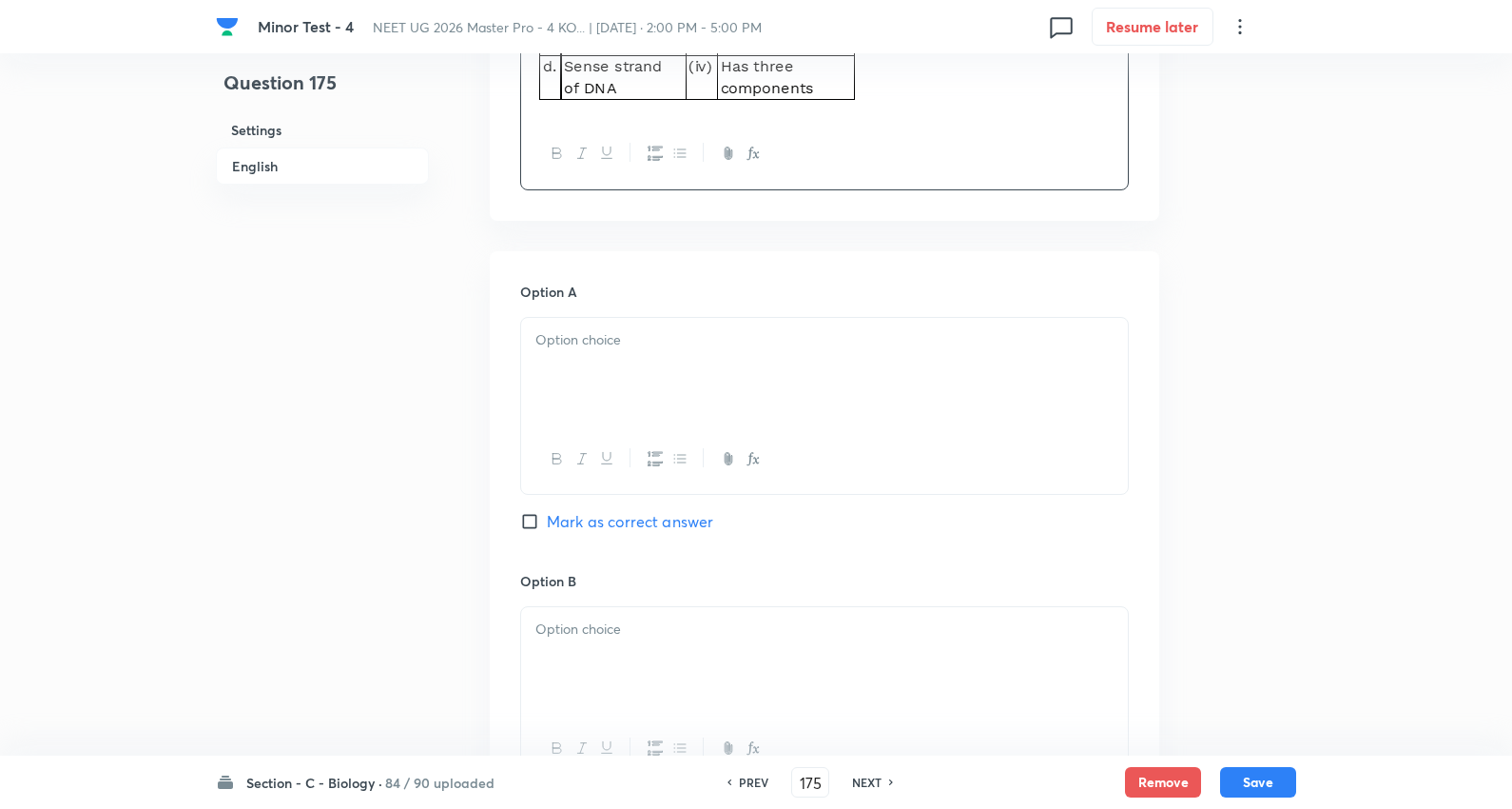
click at [603, 372] on div at bounding box center [825, 370] width 607 height 107
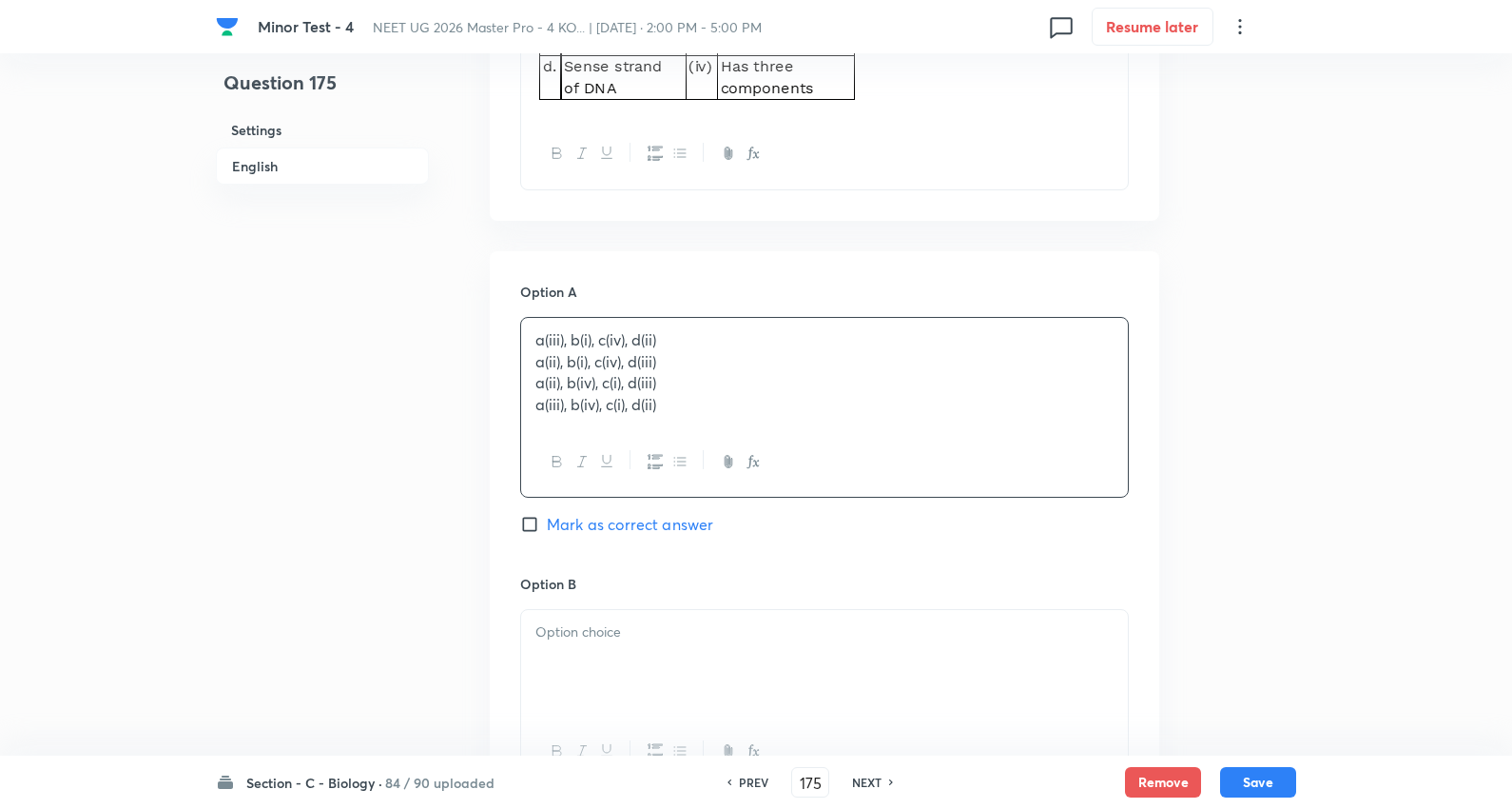
drag, startPoint x: 534, startPoint y: 364, endPoint x: 1057, endPoint y: 478, distance: 535.3
click at [1057, 478] on div "a(iii), b(i), c(iv), d(ii) a(ii), b(i), c(iv), d(iii) a(ii), b(iv), c(i), d(iii…" at bounding box center [825, 406] width 609 height 181
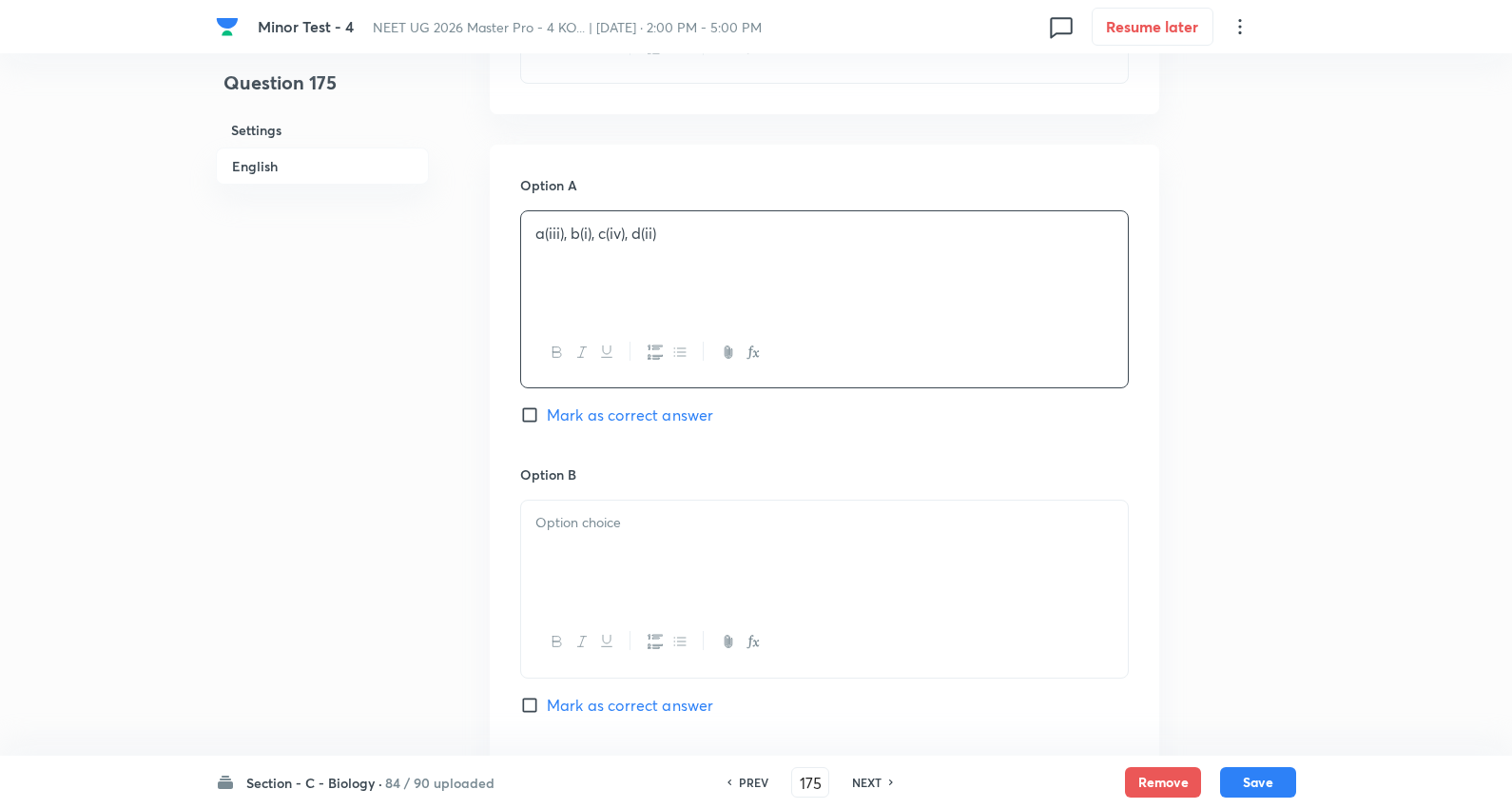
click at [607, 518] on p at bounding box center [825, 523] width 579 height 22
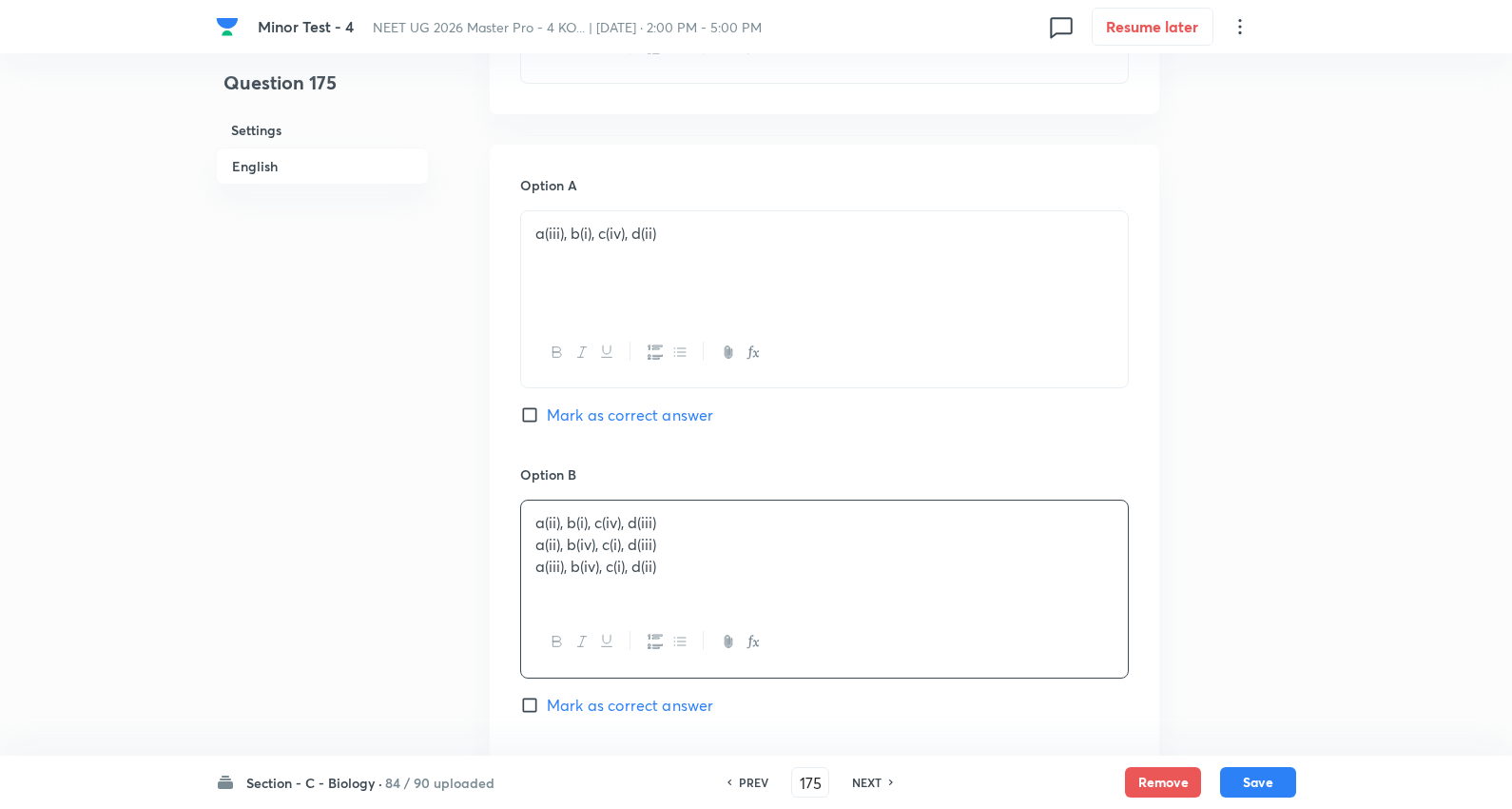
drag, startPoint x: 534, startPoint y: 552, endPoint x: 554, endPoint y: 490, distance: 65.1
click at [1042, 630] on div "a(ii), b(i), c(iv), d(iii) a(ii), b(iv), c(i), d(iii) a(iii), b(iv), c(i), d(ii)" at bounding box center [825, 589] width 609 height 178
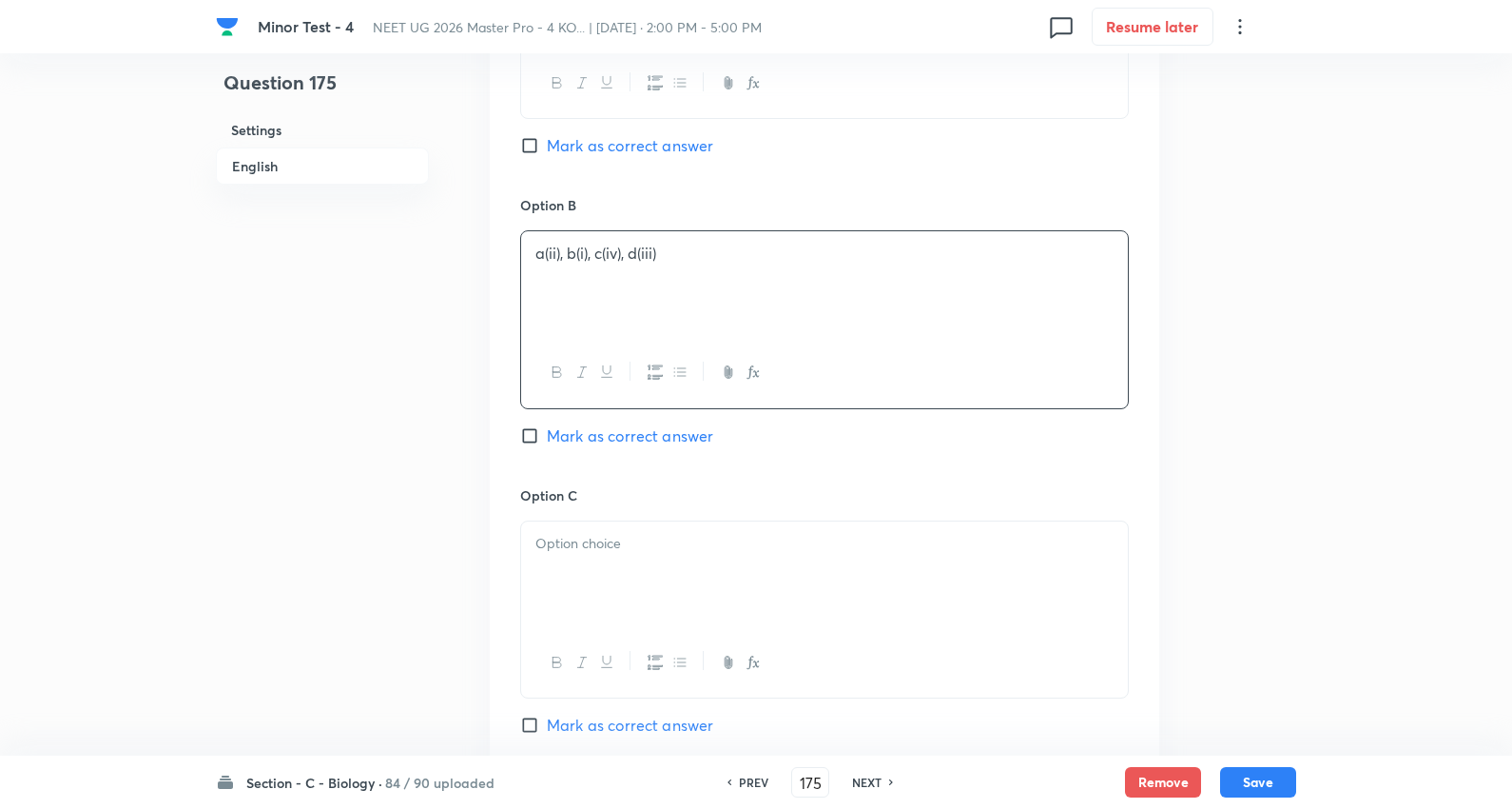
scroll to position [1374, 0]
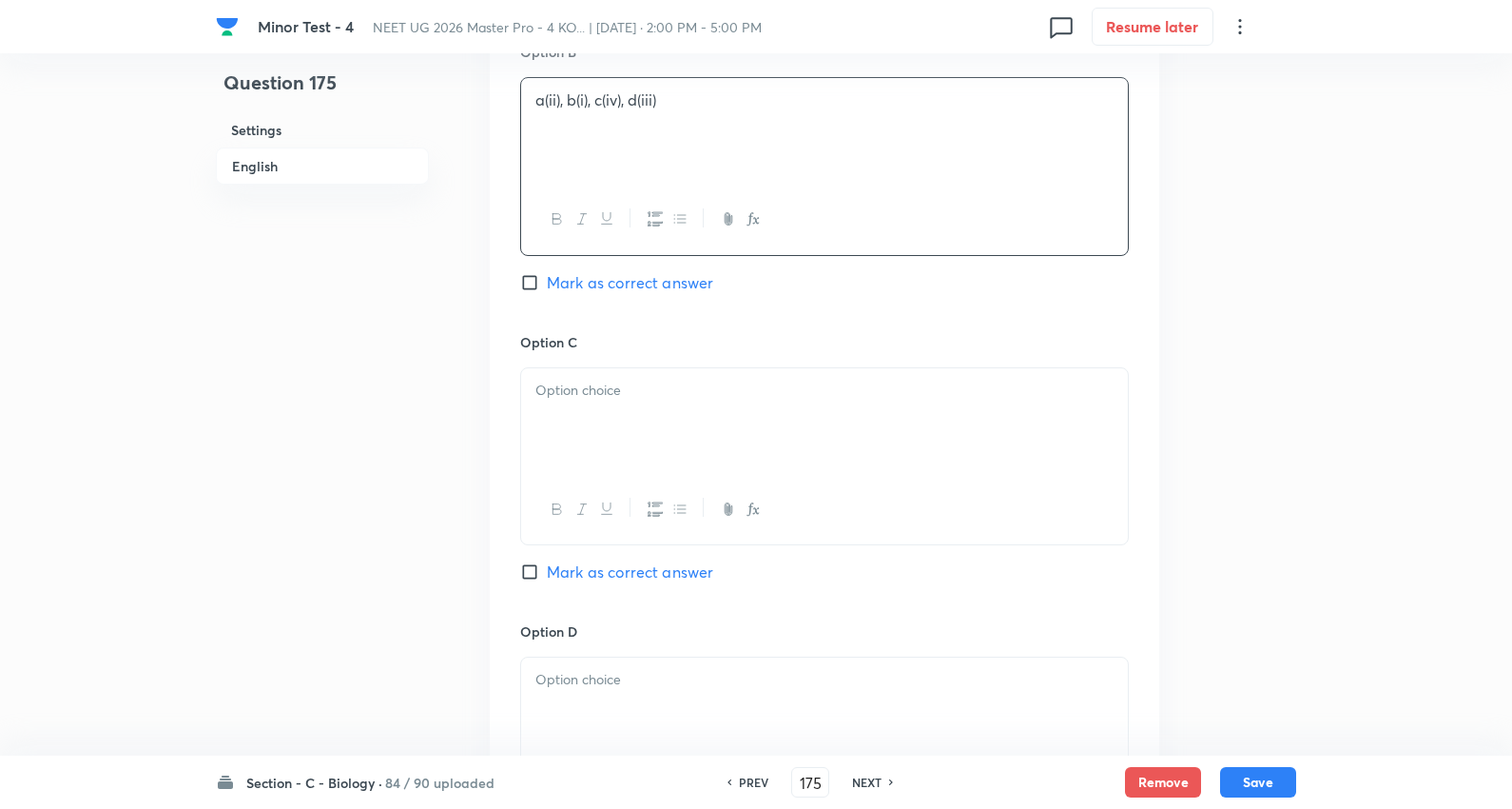
click at [577, 386] on p at bounding box center [825, 391] width 579 height 22
drag, startPoint x: 530, startPoint y: 414, endPoint x: 989, endPoint y: 425, distance: 459.1
click at [989, 425] on div "a(ii), b(iv), c(i), d(iii) a(iii), b(iv), c(i), d(ii)" at bounding box center [825, 421] width 607 height 107
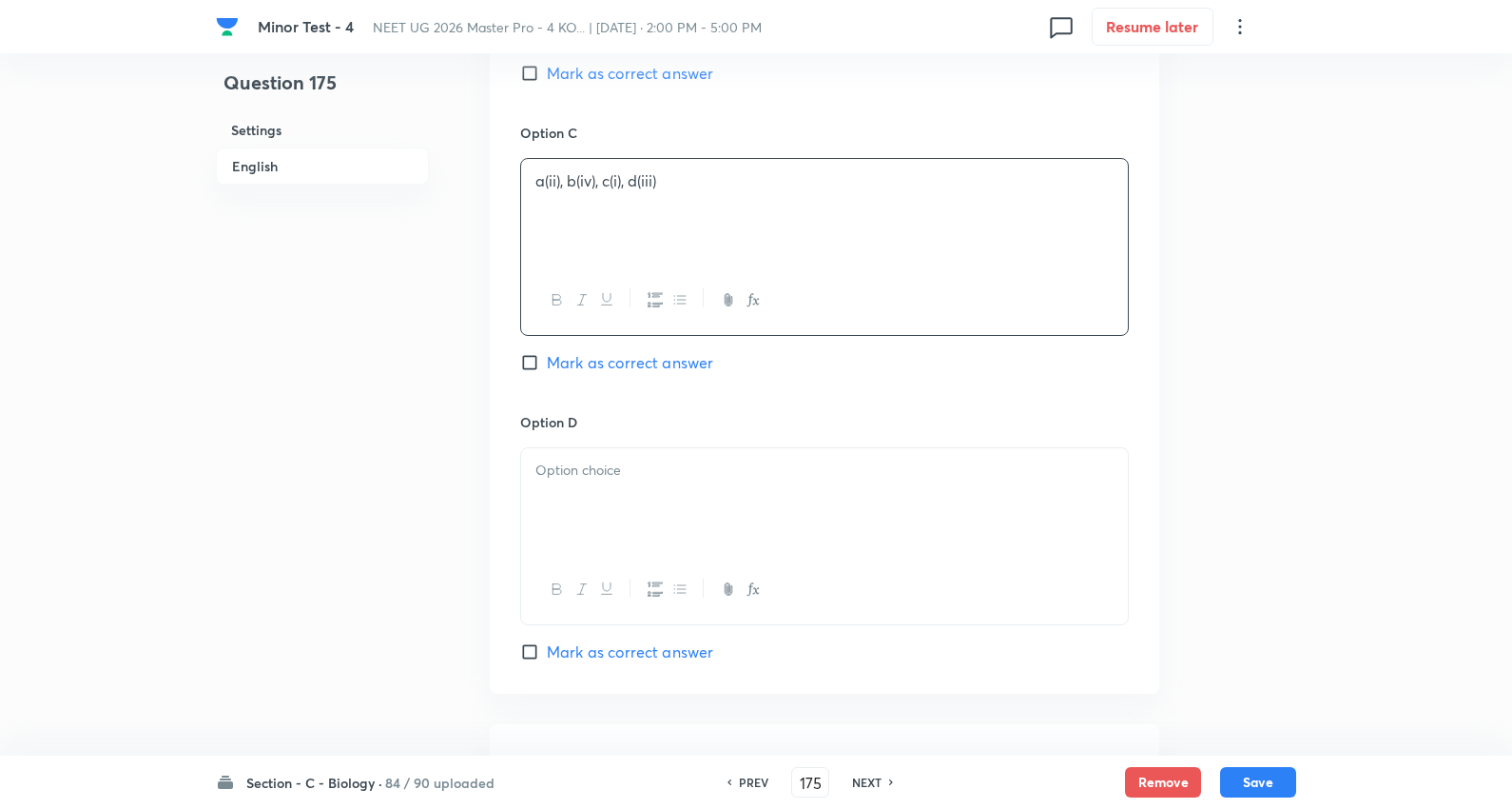
scroll to position [1585, 0]
click at [590, 502] on div at bounding box center [825, 500] width 607 height 107
click at [640, 650] on span "Mark as correct answer" at bounding box center [631, 649] width 166 height 23
click at [547, 650] on input "Mark as correct answer" at bounding box center [533, 649] width 26 height 19
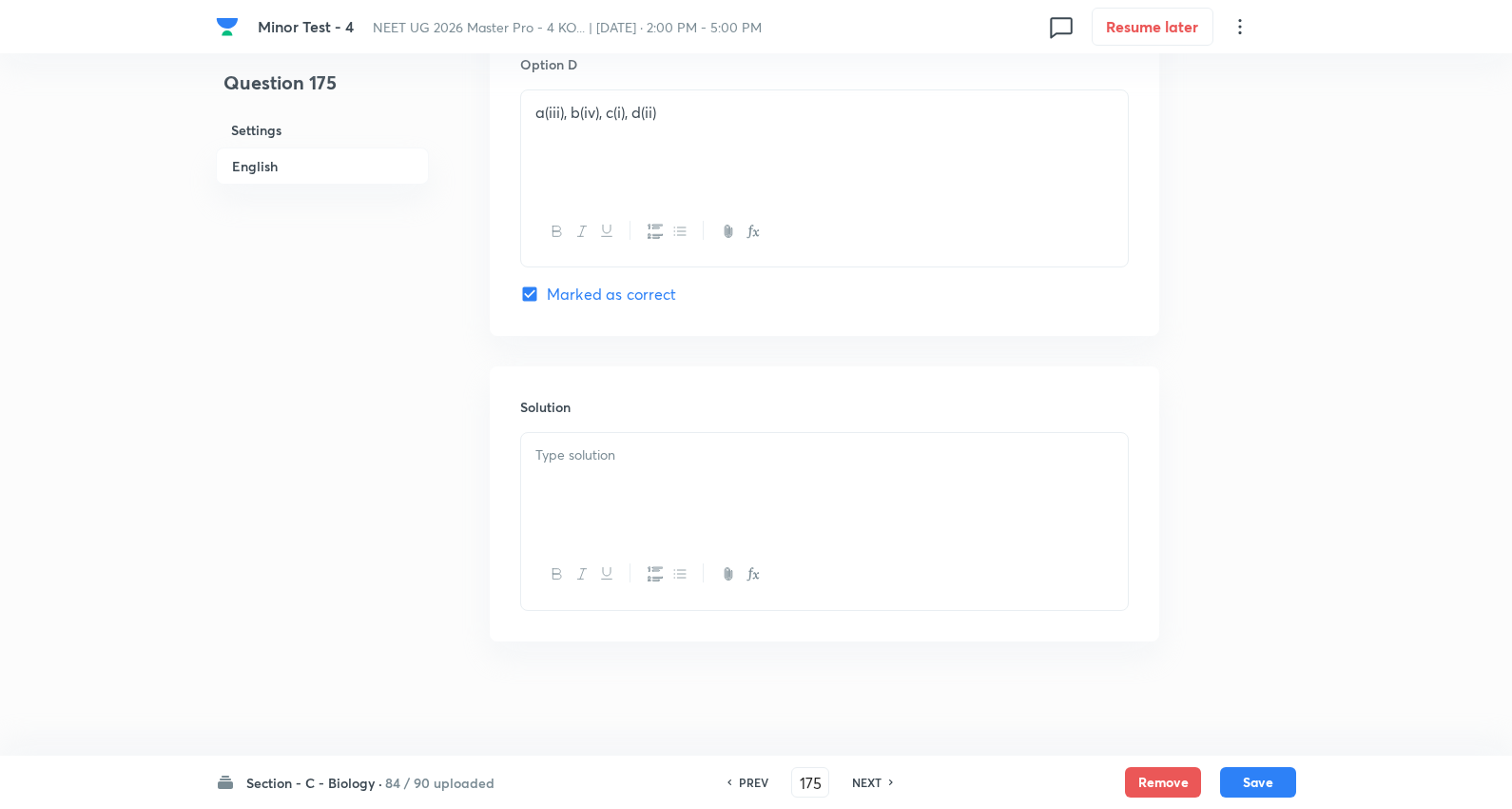
scroll to position [1944, 0]
click at [635, 449] on p at bounding box center [825, 455] width 579 height 22
click at [1251, 779] on button "Save" at bounding box center [1258, 780] width 76 height 30
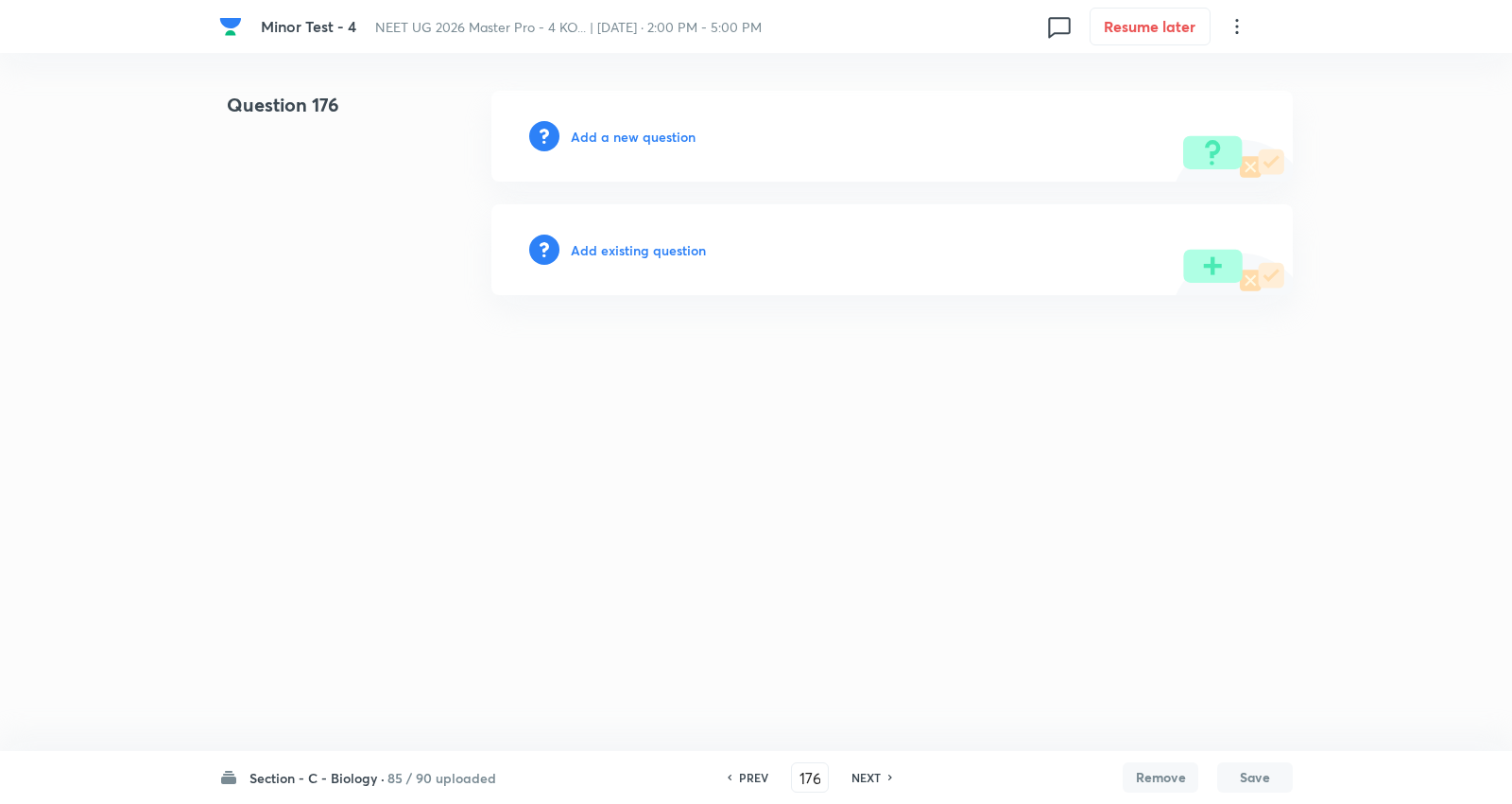
click at [619, 132] on h6 "Add a new question" at bounding box center [633, 136] width 125 height 19
click at [619, 132] on h6 "Choose a question type" at bounding box center [644, 136] width 146 height 19
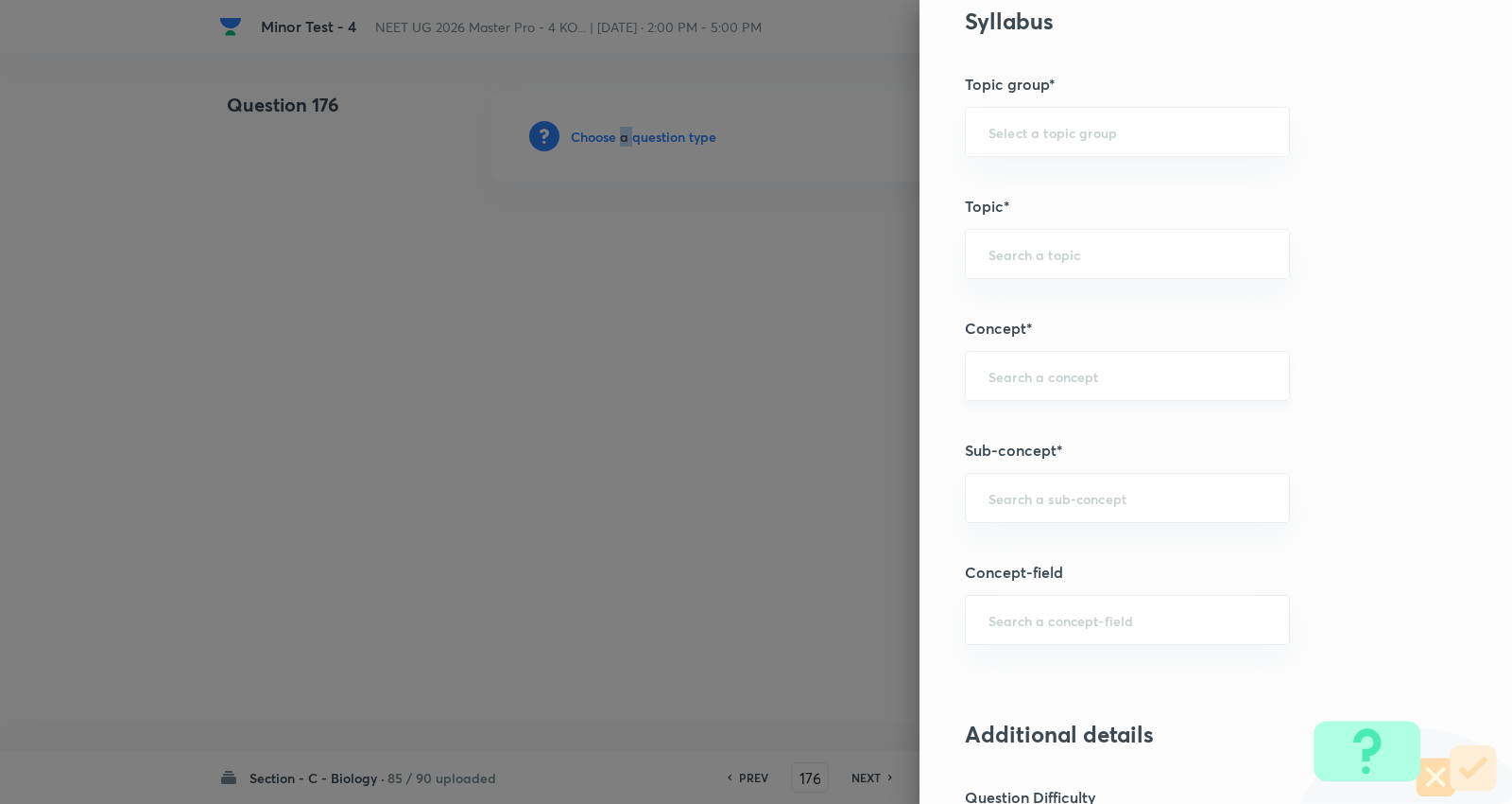
scroll to position [945, 0]
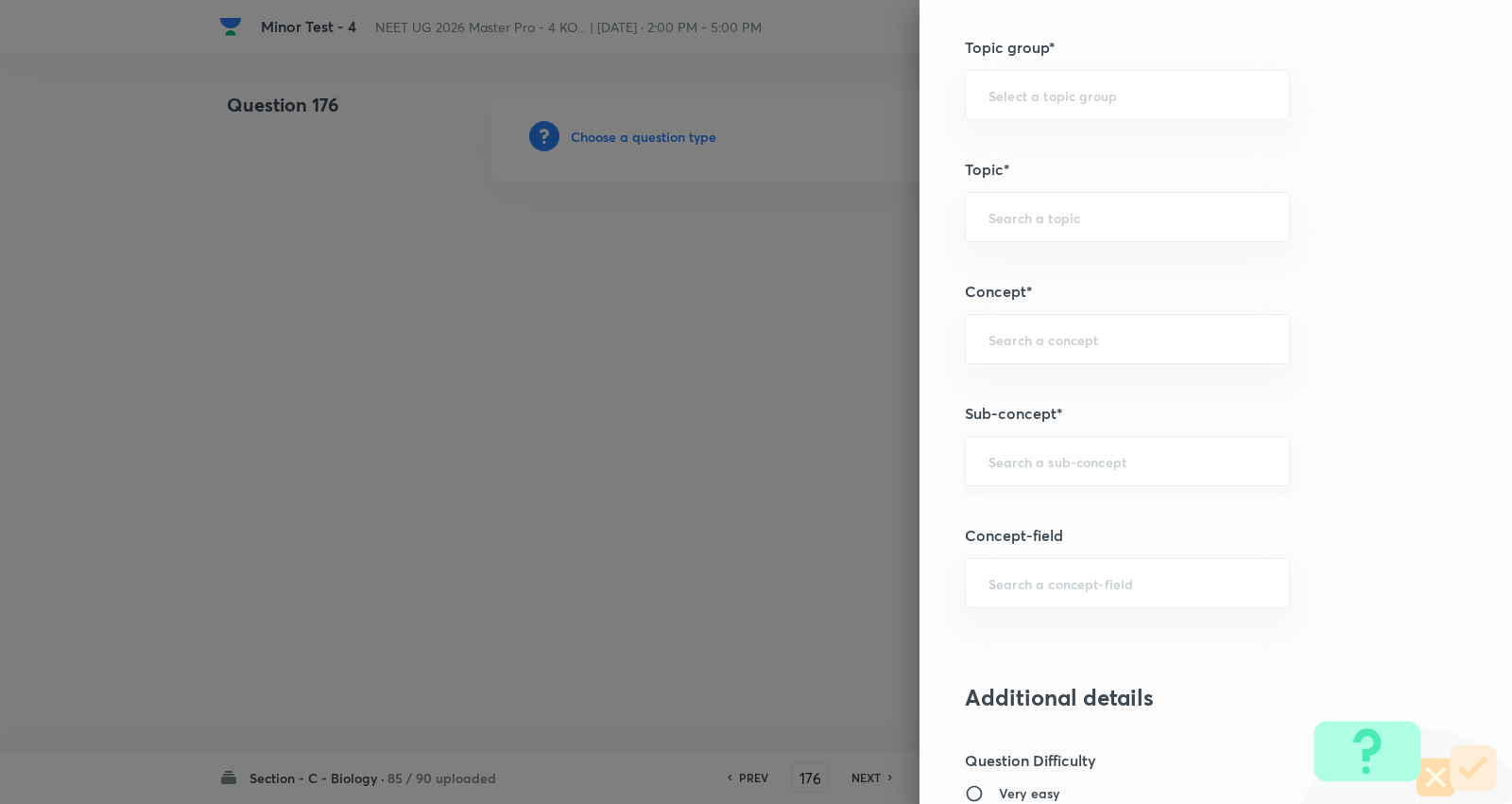
click at [1111, 461] on input "text" at bounding box center [1128, 460] width 278 height 18
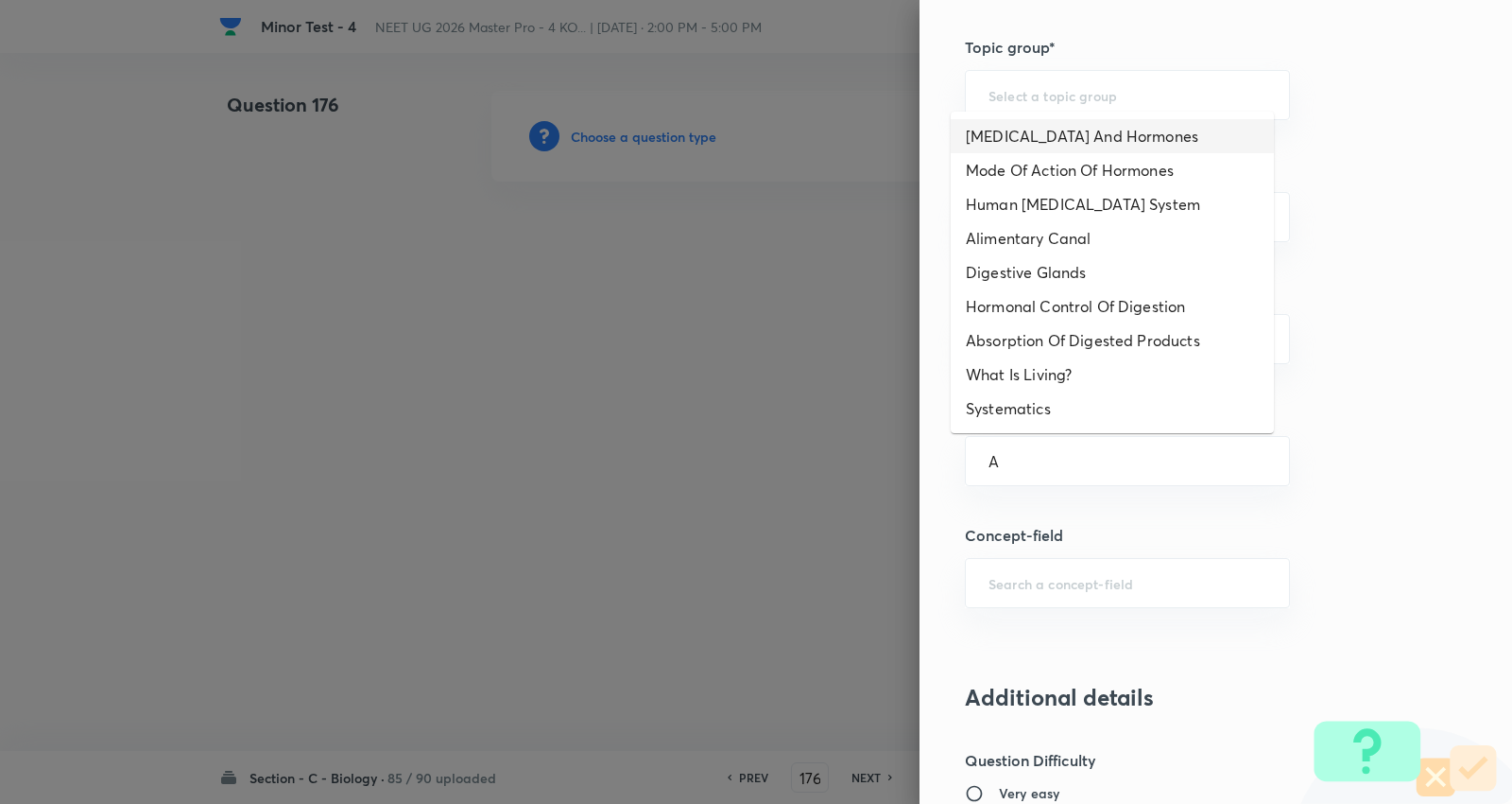
click at [1065, 134] on li "Endocrine Glands And Hormones" at bounding box center [1112, 135] width 323 height 34
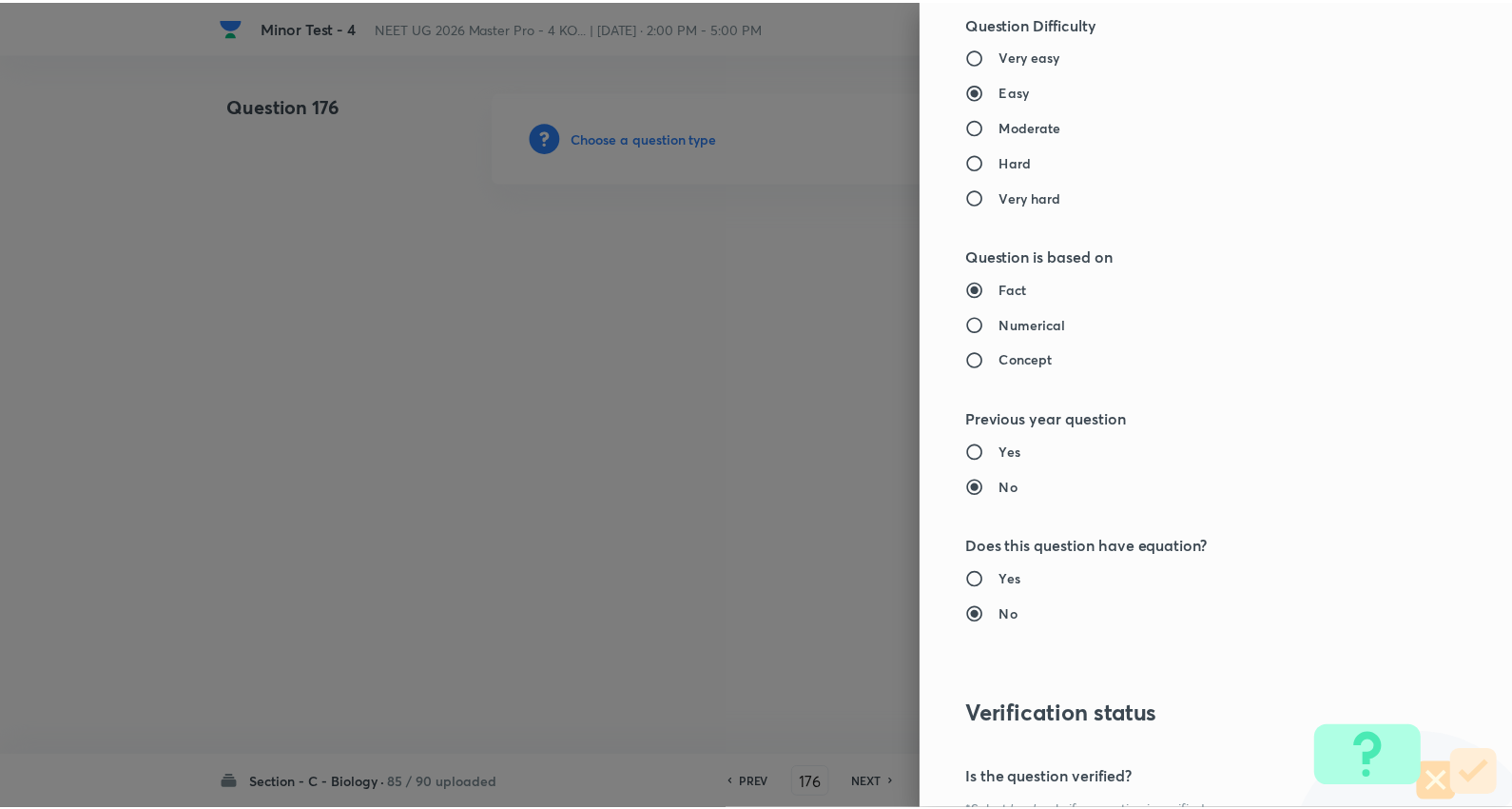
scroll to position [1913, 0]
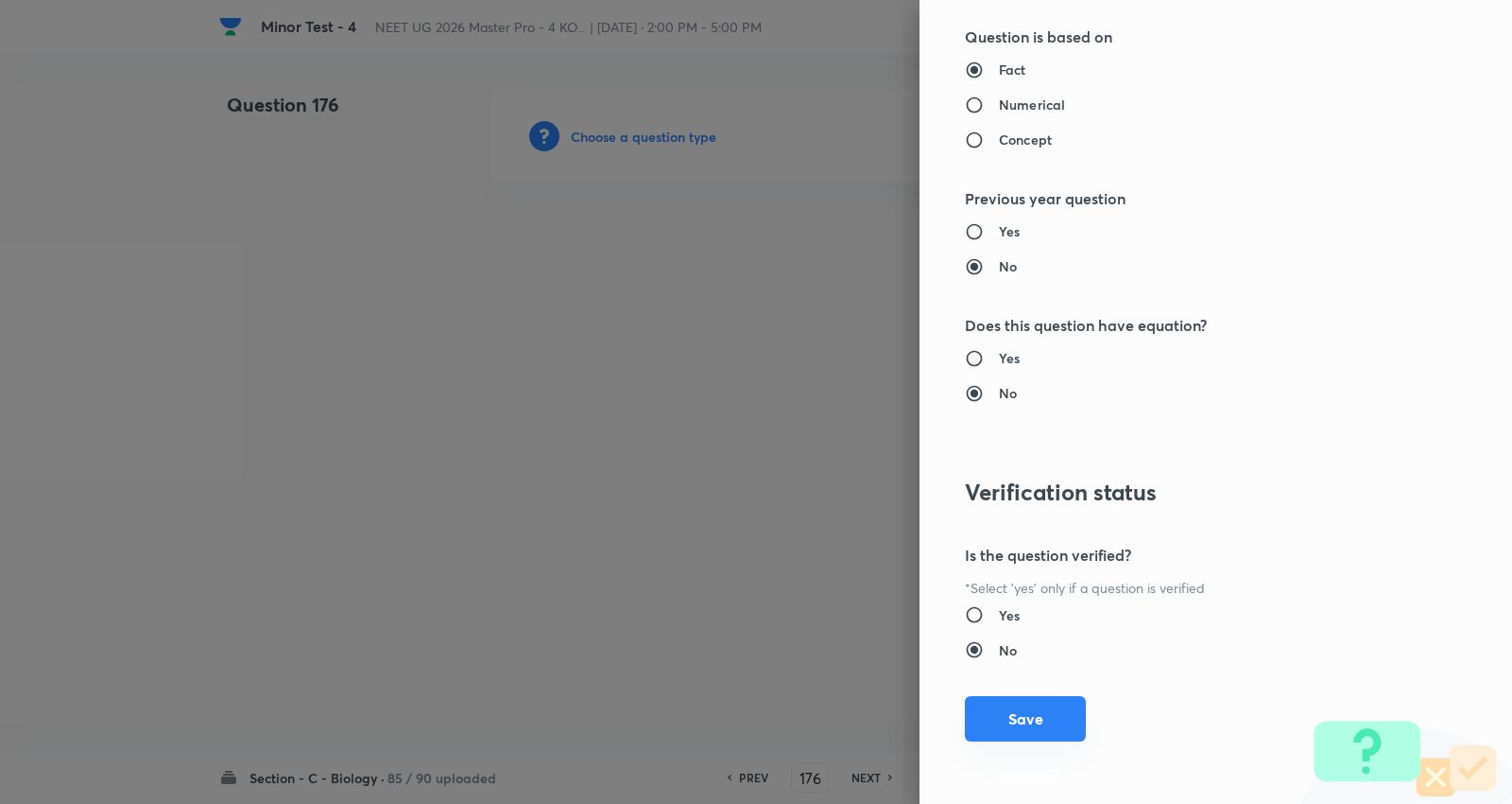
click at [1028, 712] on button "Save" at bounding box center [1026, 718] width 121 height 46
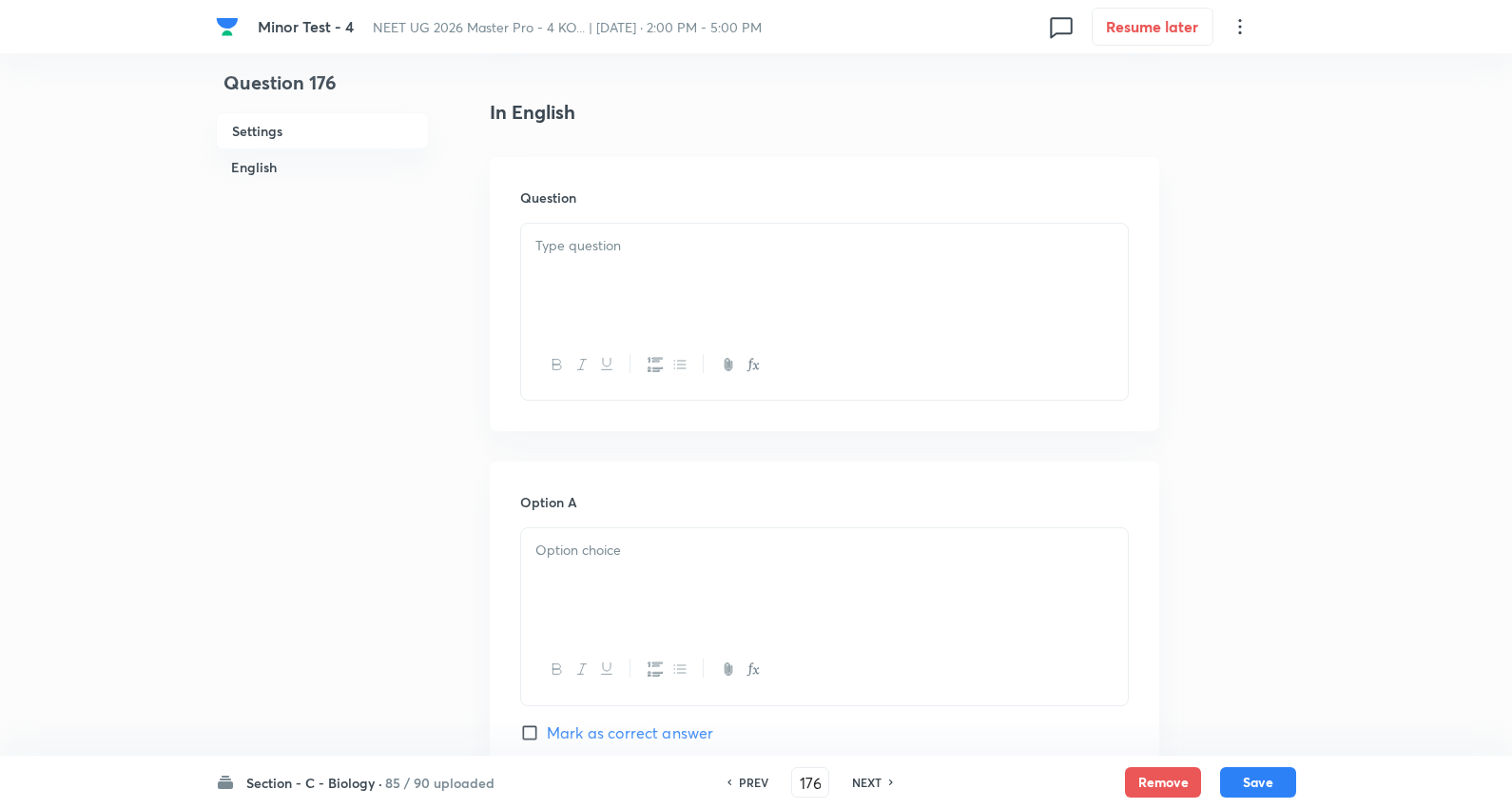
scroll to position [528, 0]
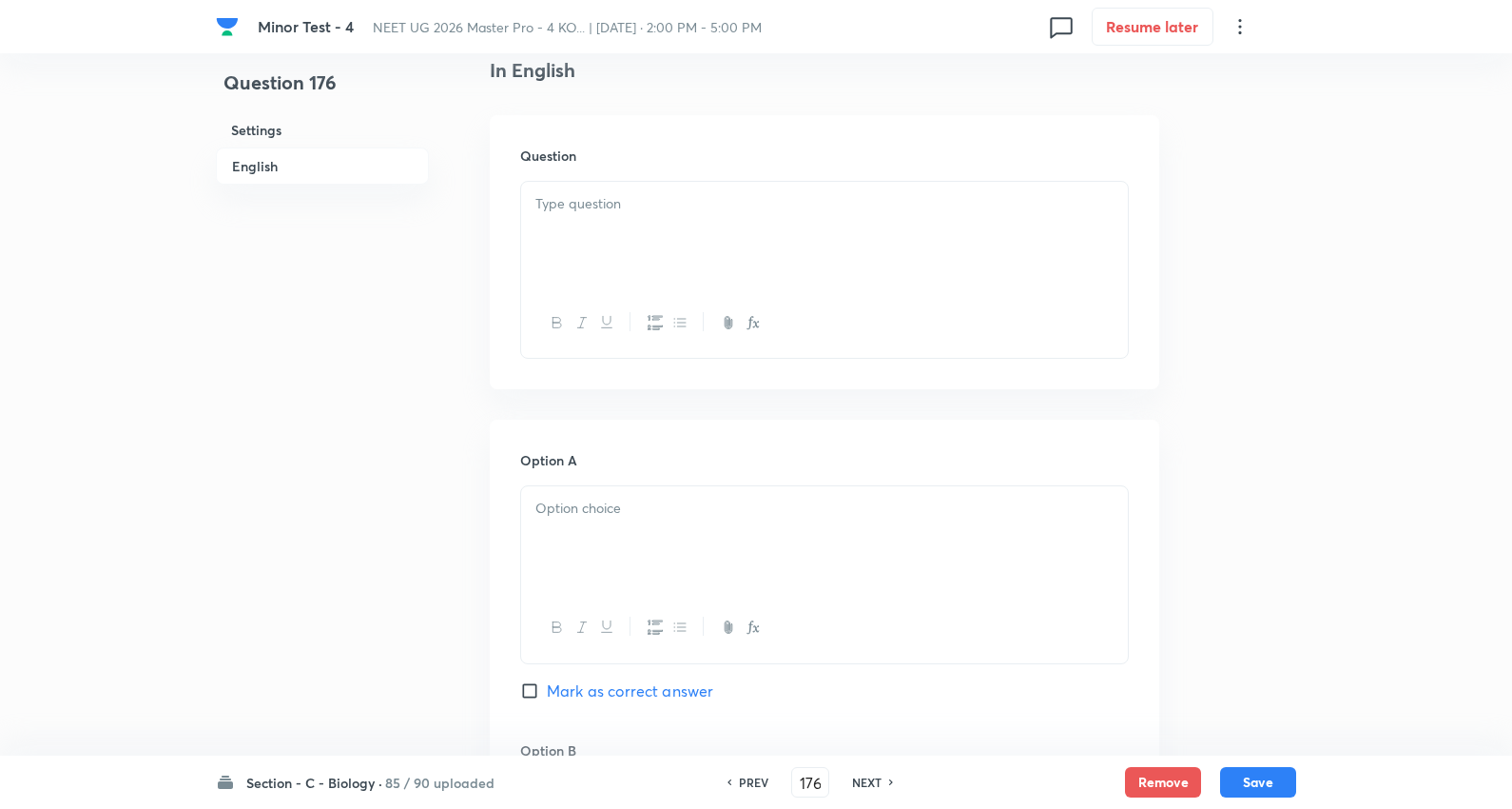
click at [614, 255] on div at bounding box center [825, 235] width 607 height 107
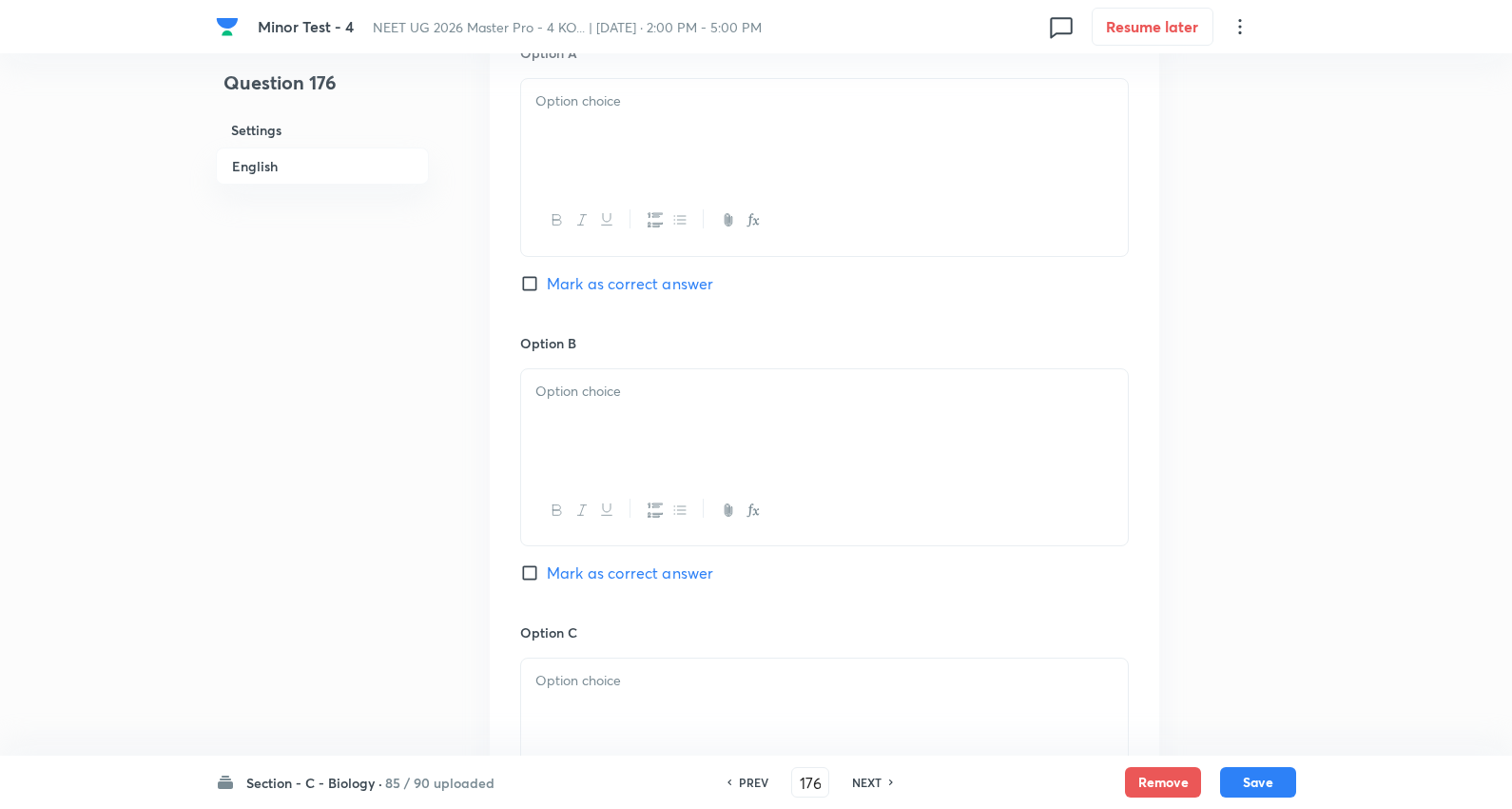
scroll to position [951, 0]
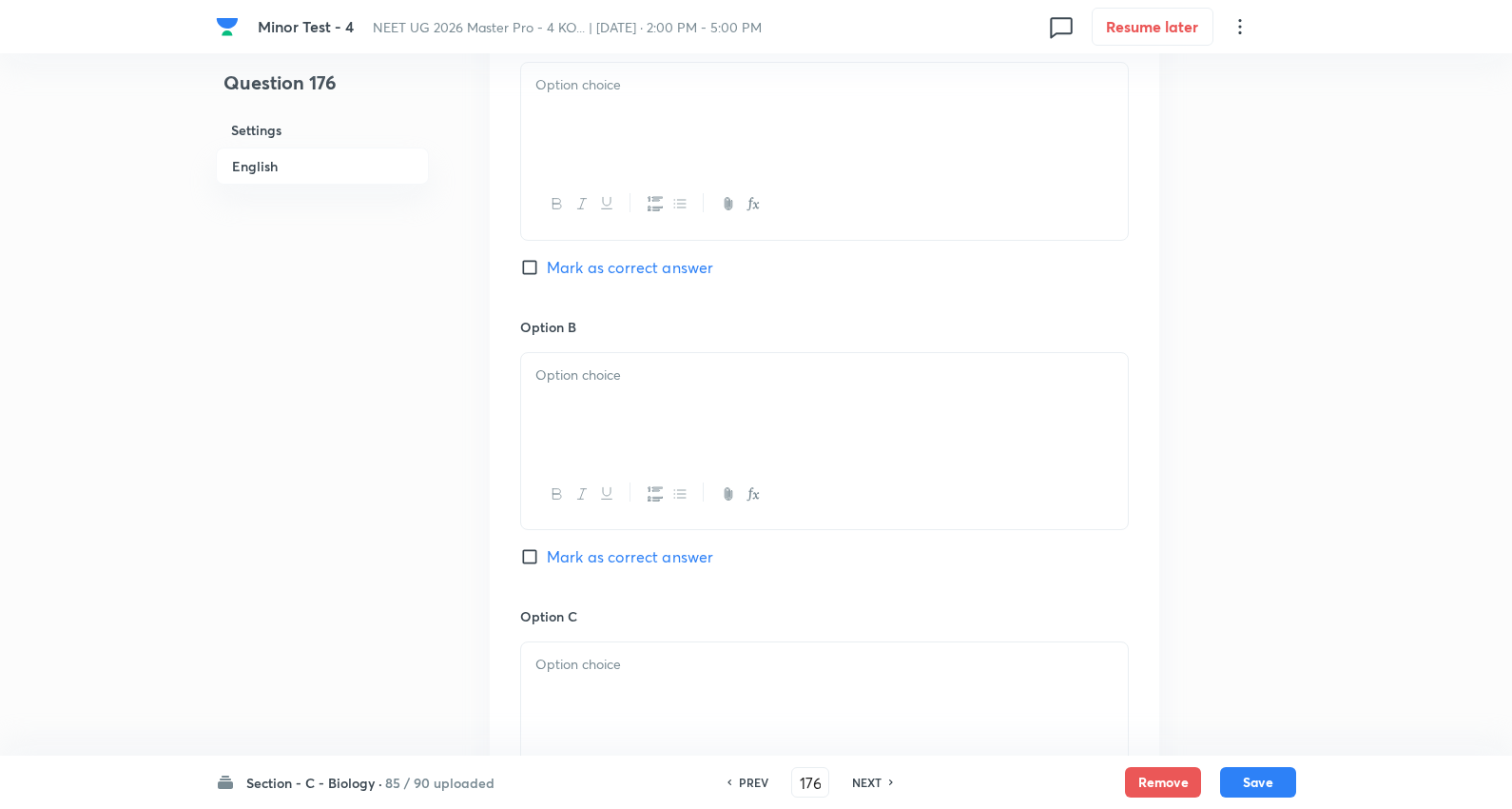
click at [595, 126] on div at bounding box center [825, 116] width 607 height 107
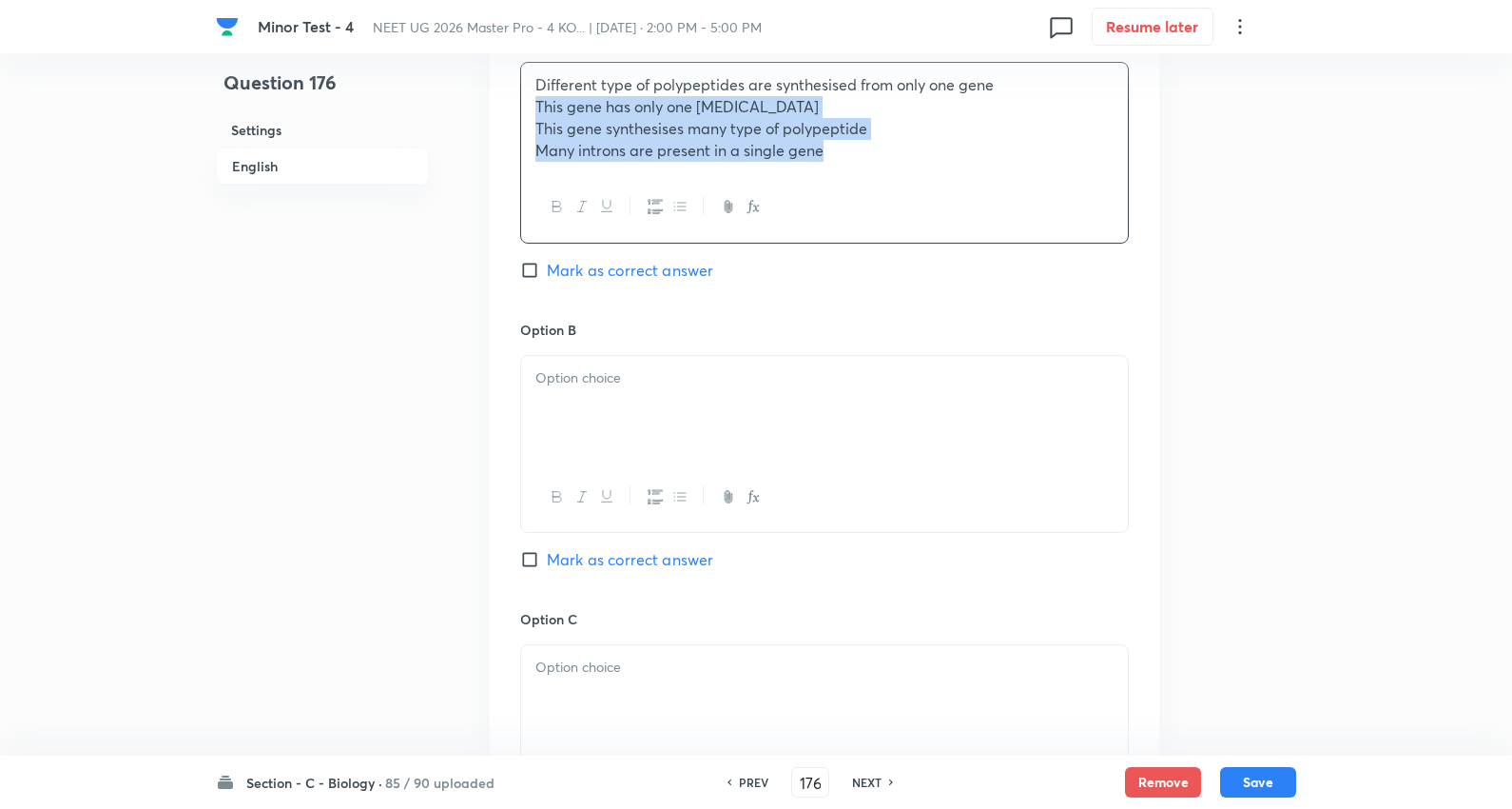
drag, startPoint x: 533, startPoint y: 111, endPoint x: 1327, endPoint y: 232, distance: 803.2
click at [1327, 232] on div "Minor Test - 4 NEET UG 2026 Master Pro - 4 KO... | Oct 5, 2025 · 2:00 PM - 5:00…" at bounding box center [756, 351] width 1512 height 2421
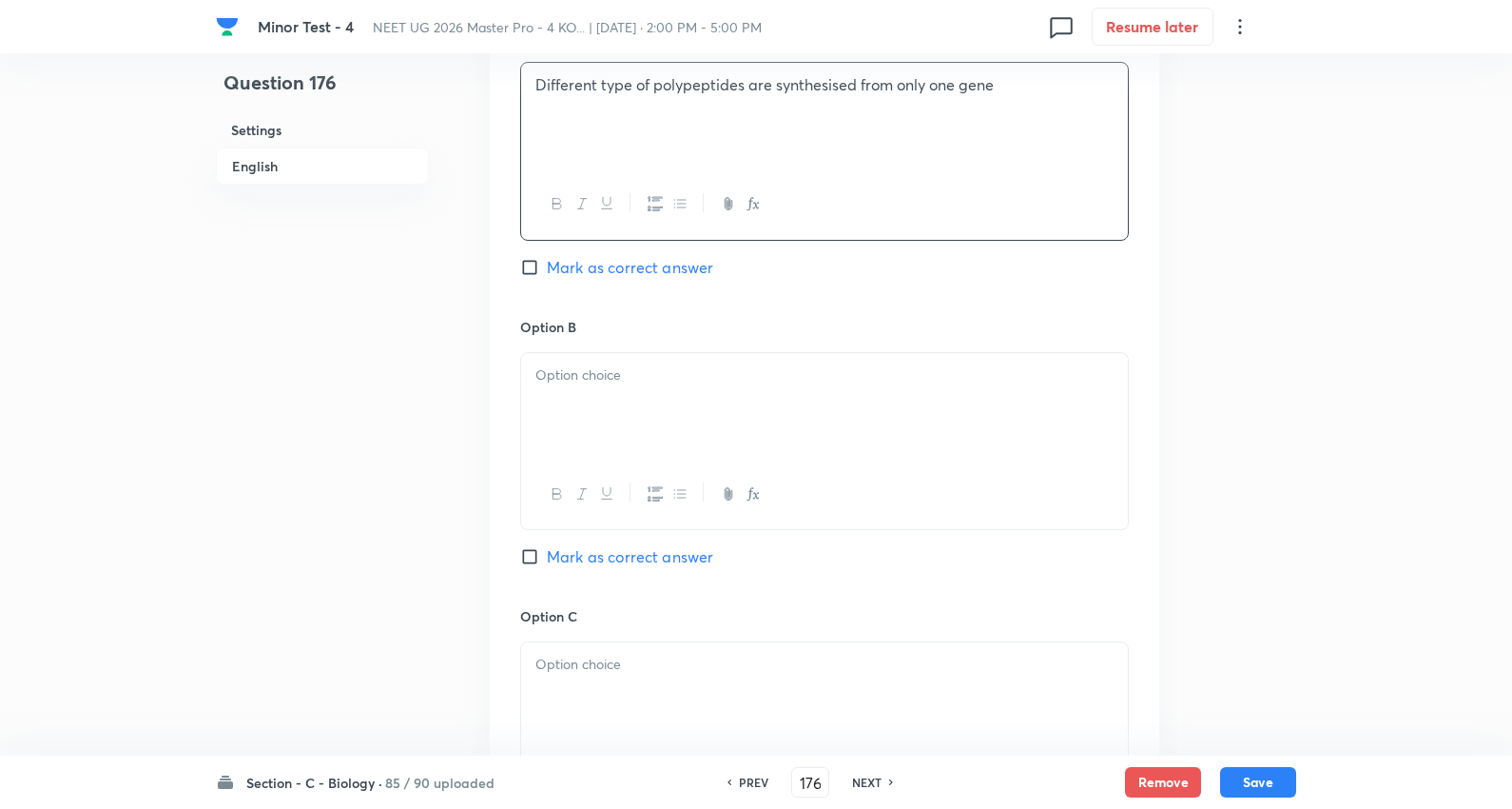
click at [667, 395] on div at bounding box center [825, 405] width 607 height 107
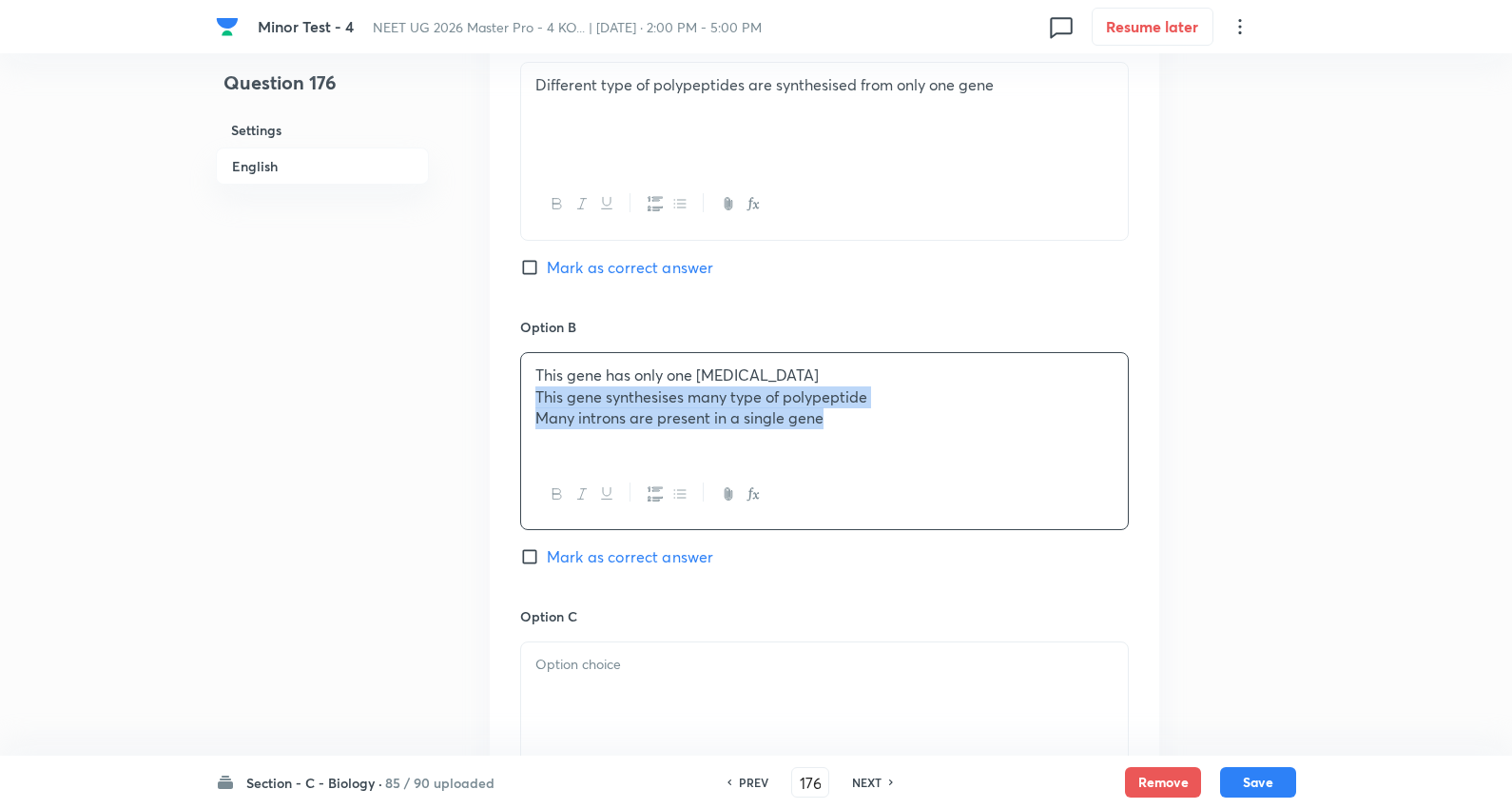
drag, startPoint x: 533, startPoint y: 397, endPoint x: 964, endPoint y: 446, distance: 433.8
click at [1339, 446] on div "Minor Test - 4 NEET UG 2026 Master Pro - 4 KO... | Oct 5, 2025 · 2:00 PM - 5:00…" at bounding box center [756, 349] width 1512 height 2418
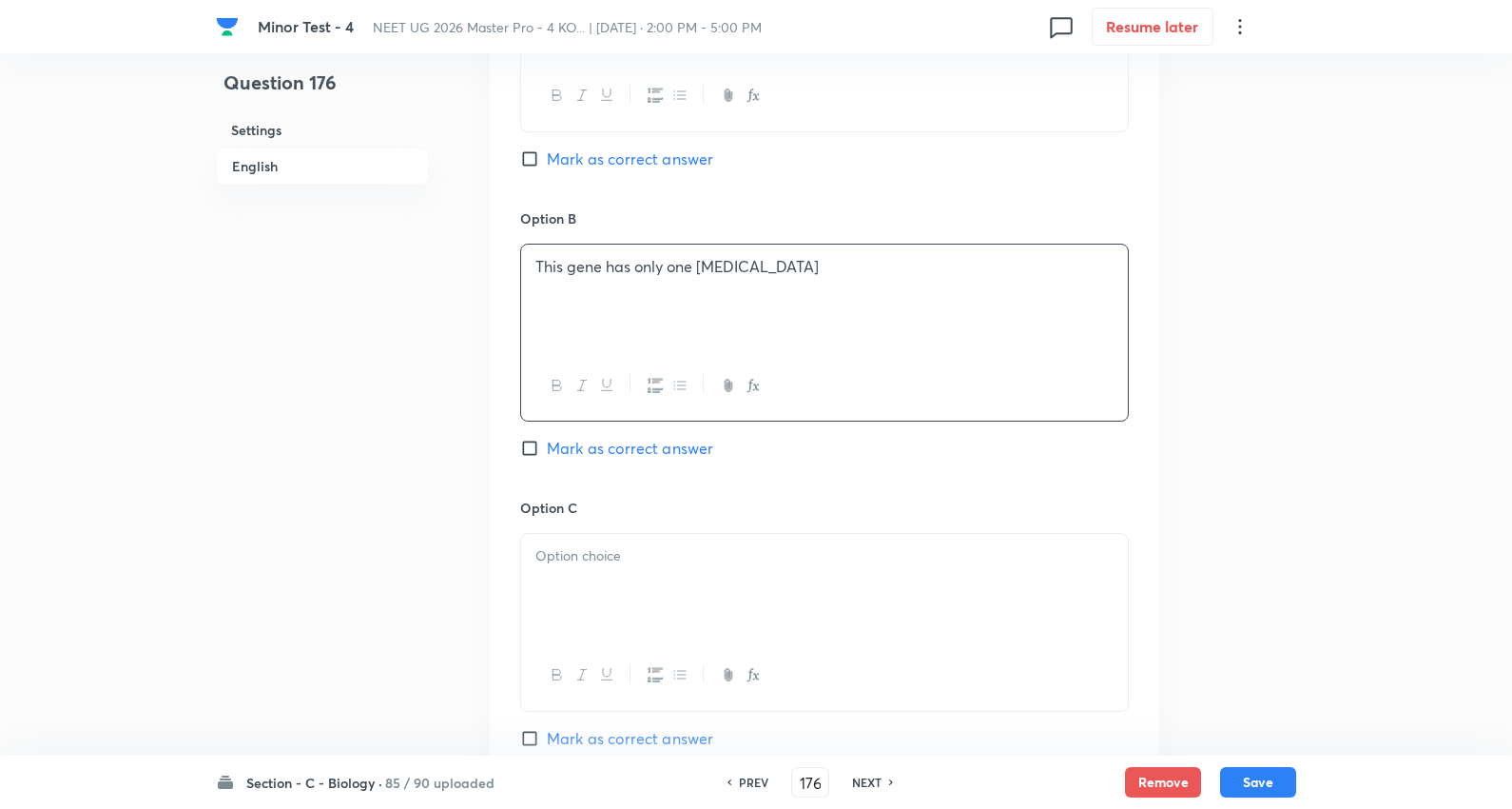
scroll to position [1163, 0]
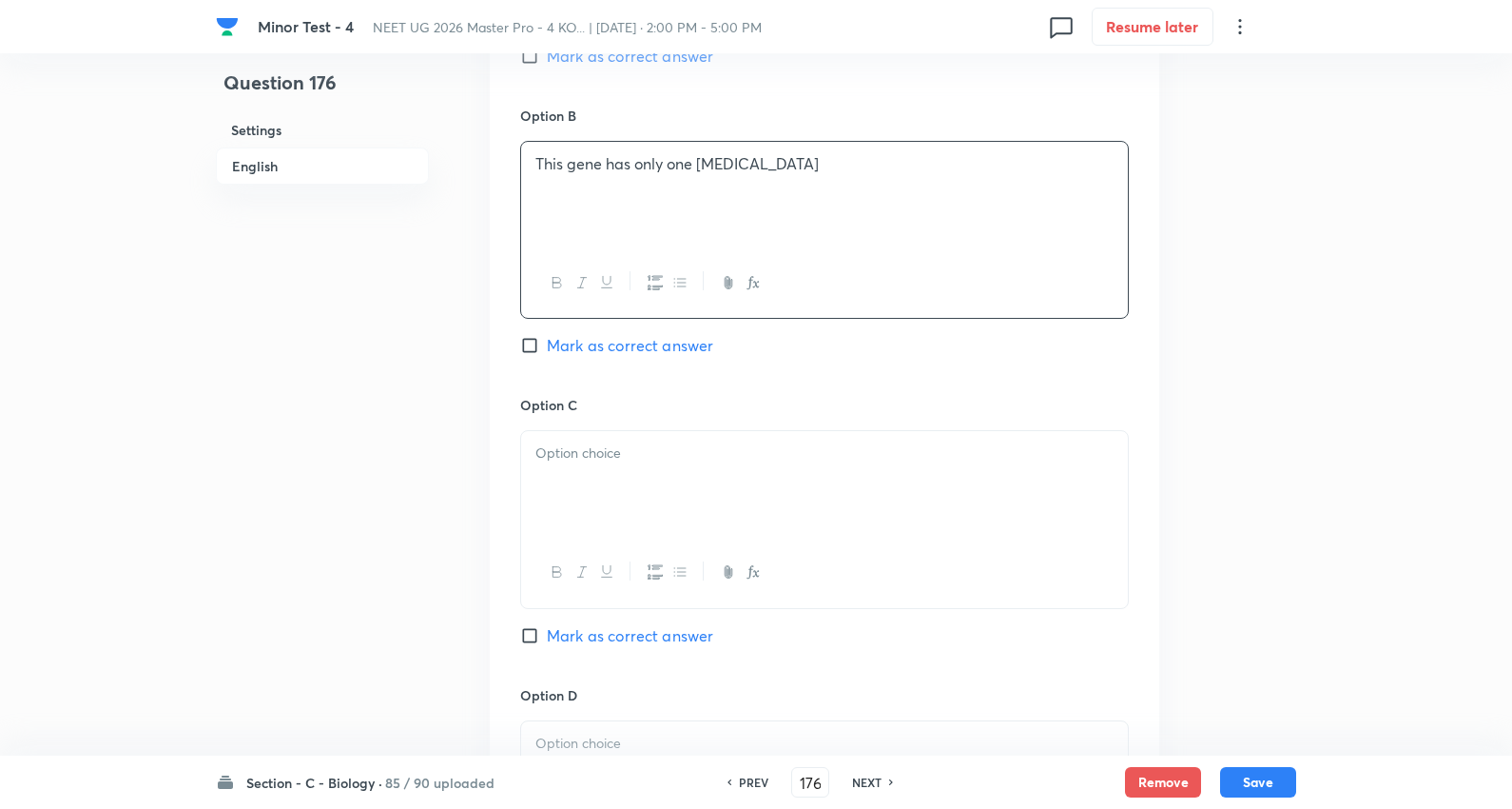
click at [613, 472] on div at bounding box center [825, 484] width 607 height 107
drag, startPoint x: 533, startPoint y: 480, endPoint x: 1520, endPoint y: 549, distance: 989.4
click at [1512, 549] on html "Minor Test - 4 NEET UG 2026 Master Pro - 4 KO... | Oct 5, 2025 · 2:00 PM - 5:00…" at bounding box center [756, 138] width 1512 height 2601
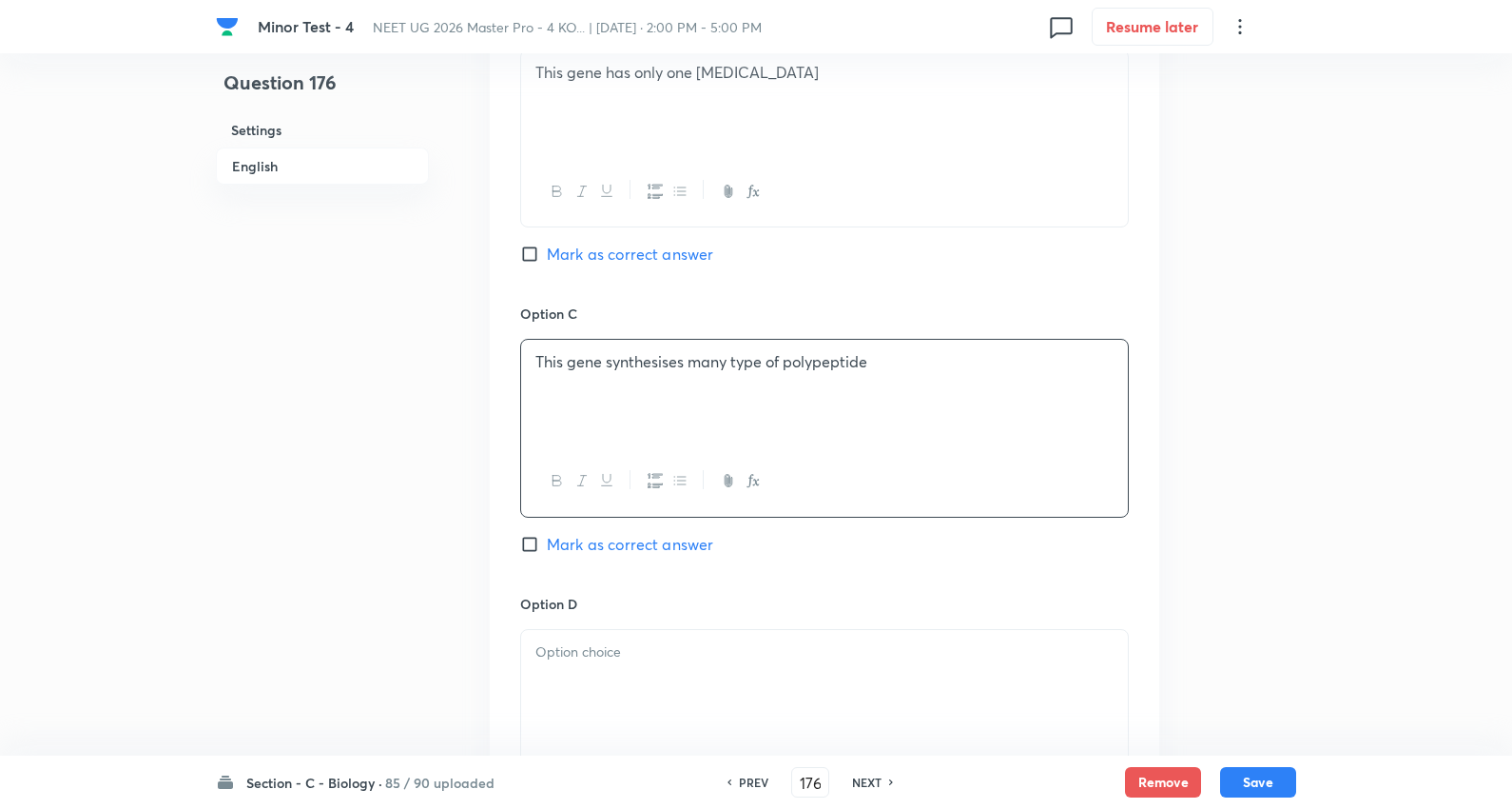
scroll to position [1479, 0]
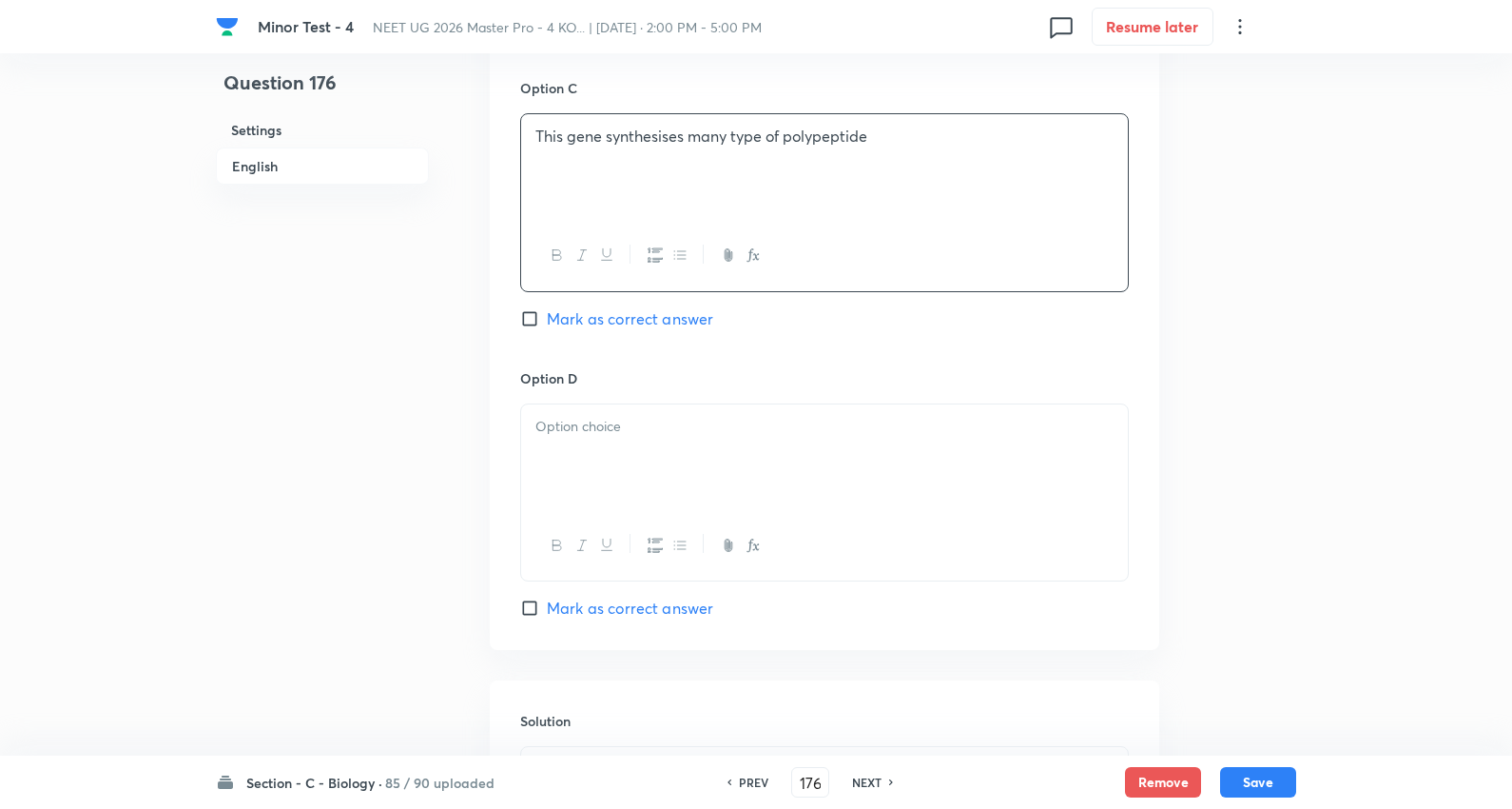
click at [596, 432] on p at bounding box center [825, 426] width 579 height 22
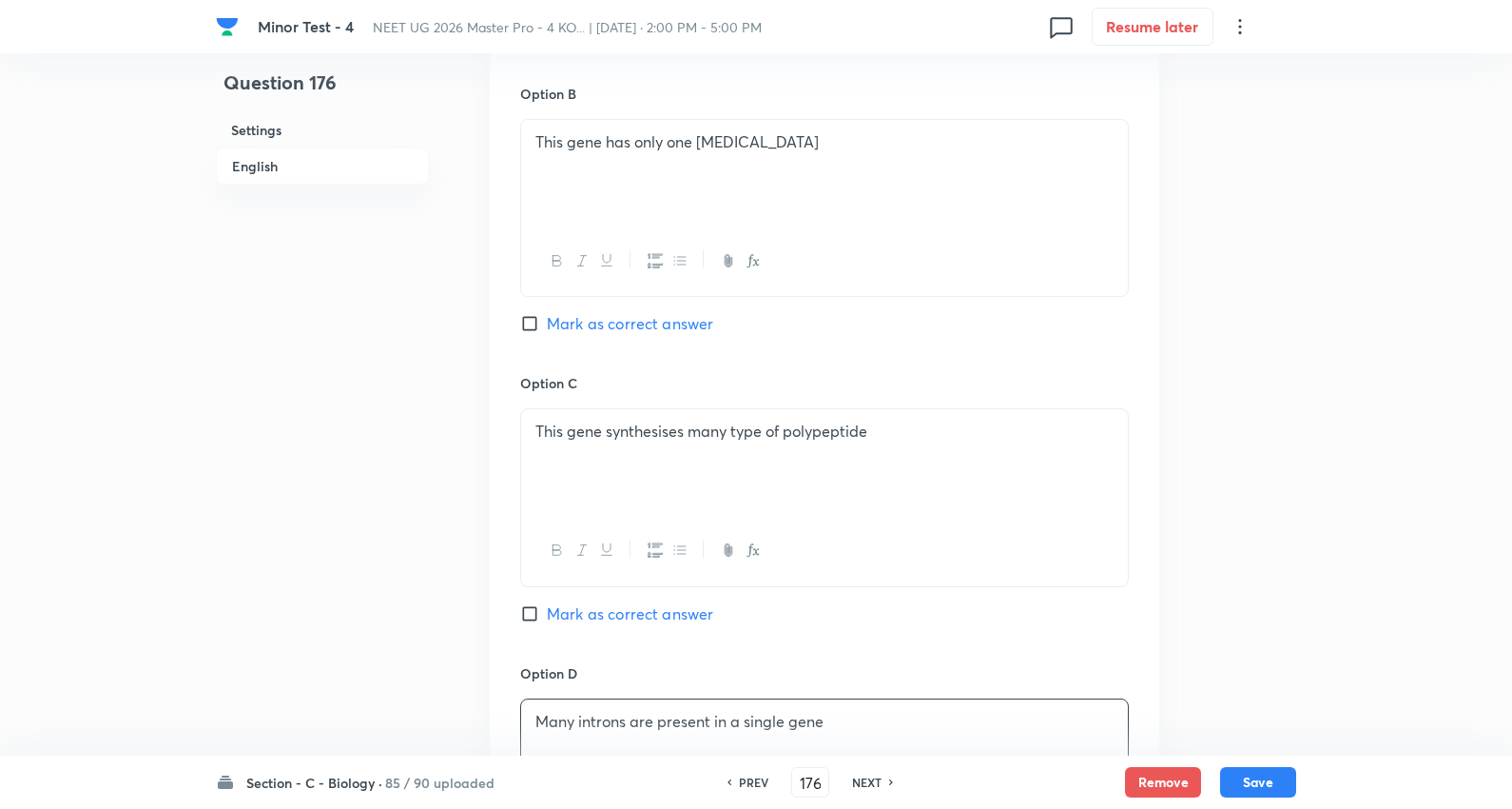
scroll to position [1163, 0]
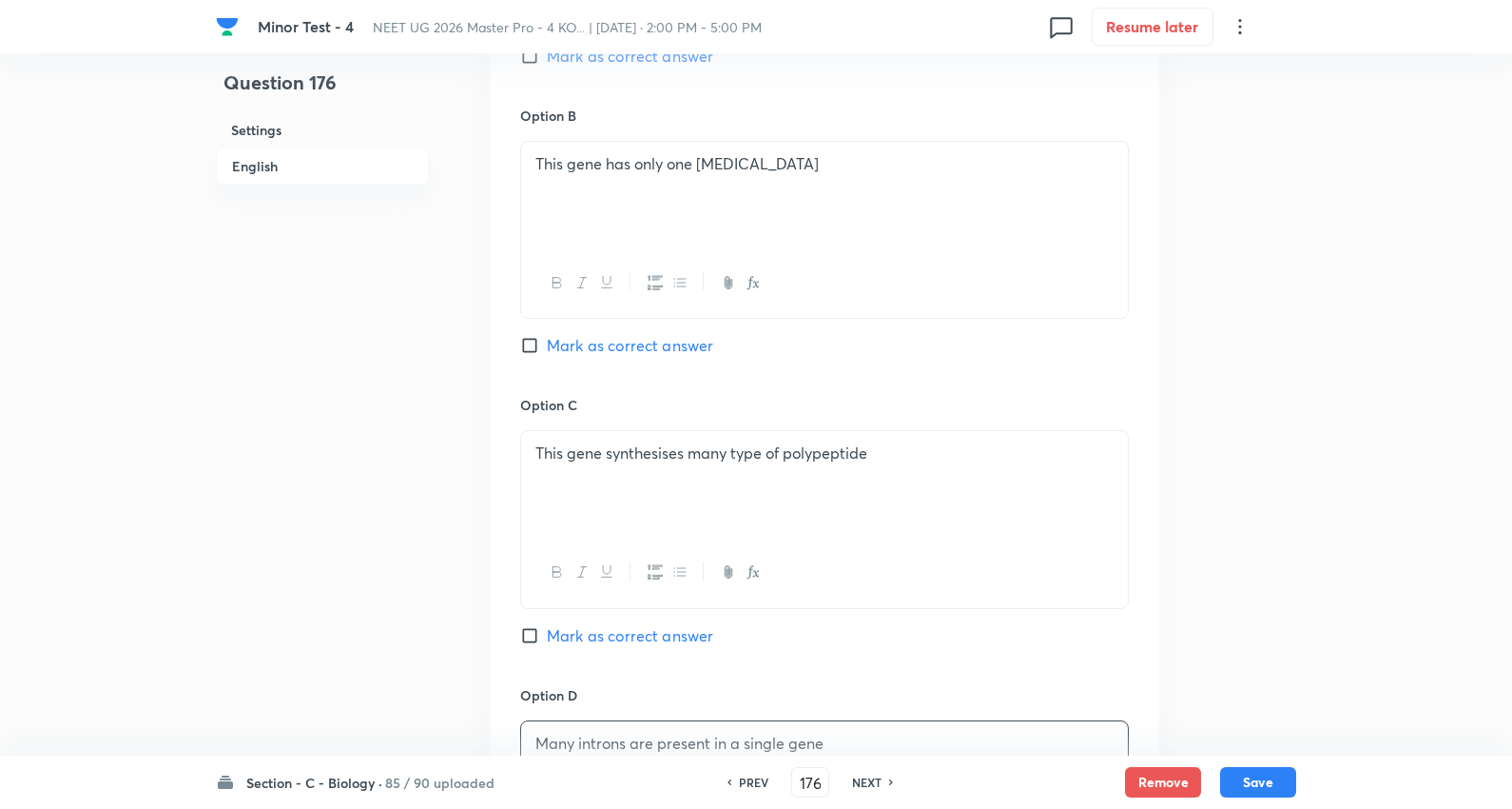
click at [658, 345] on span "Mark as correct answer" at bounding box center [631, 345] width 166 height 23
click at [547, 345] on input "Mark as correct answer" at bounding box center [533, 345] width 26 height 19
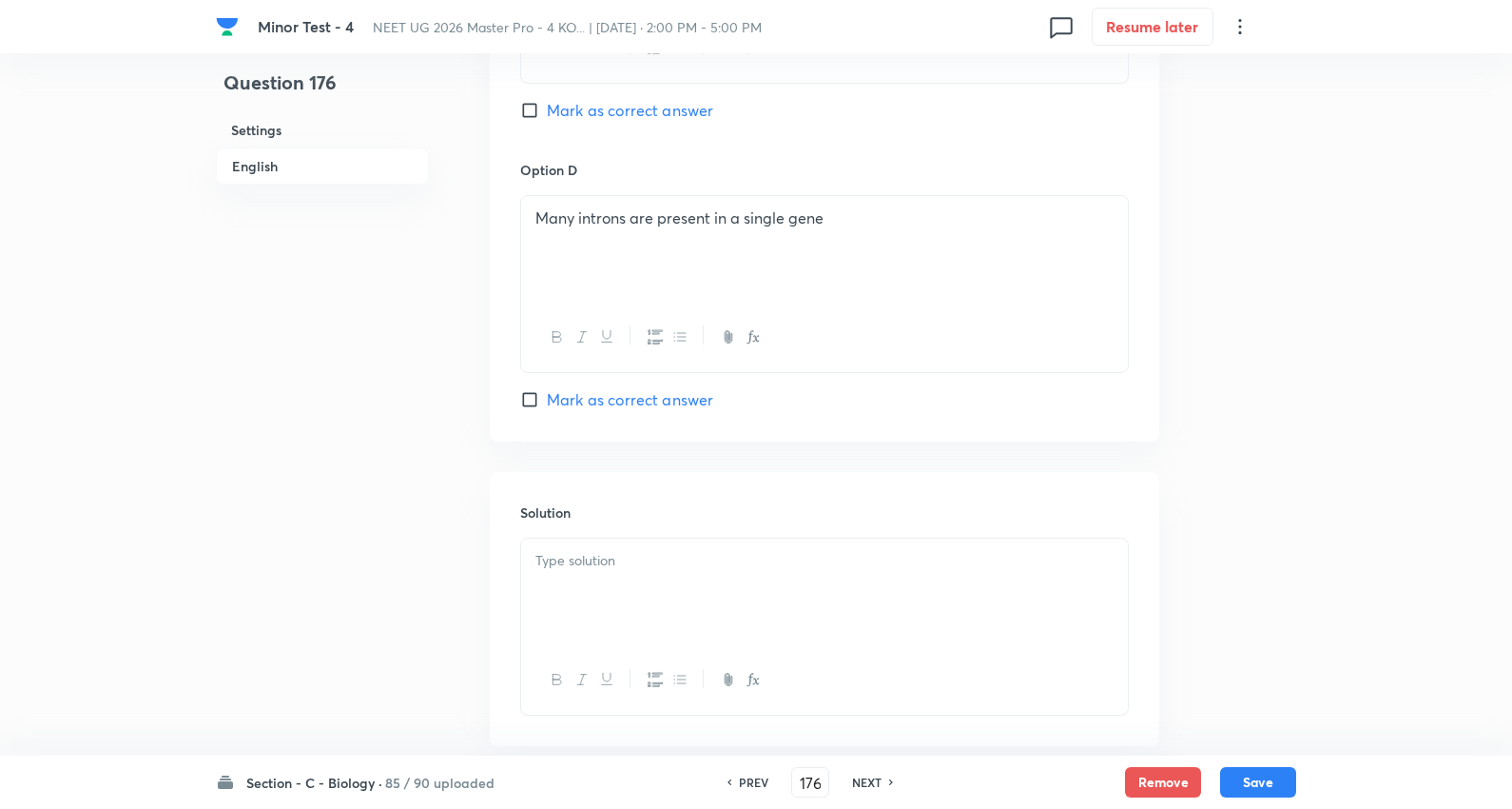
scroll to position [1796, 0]
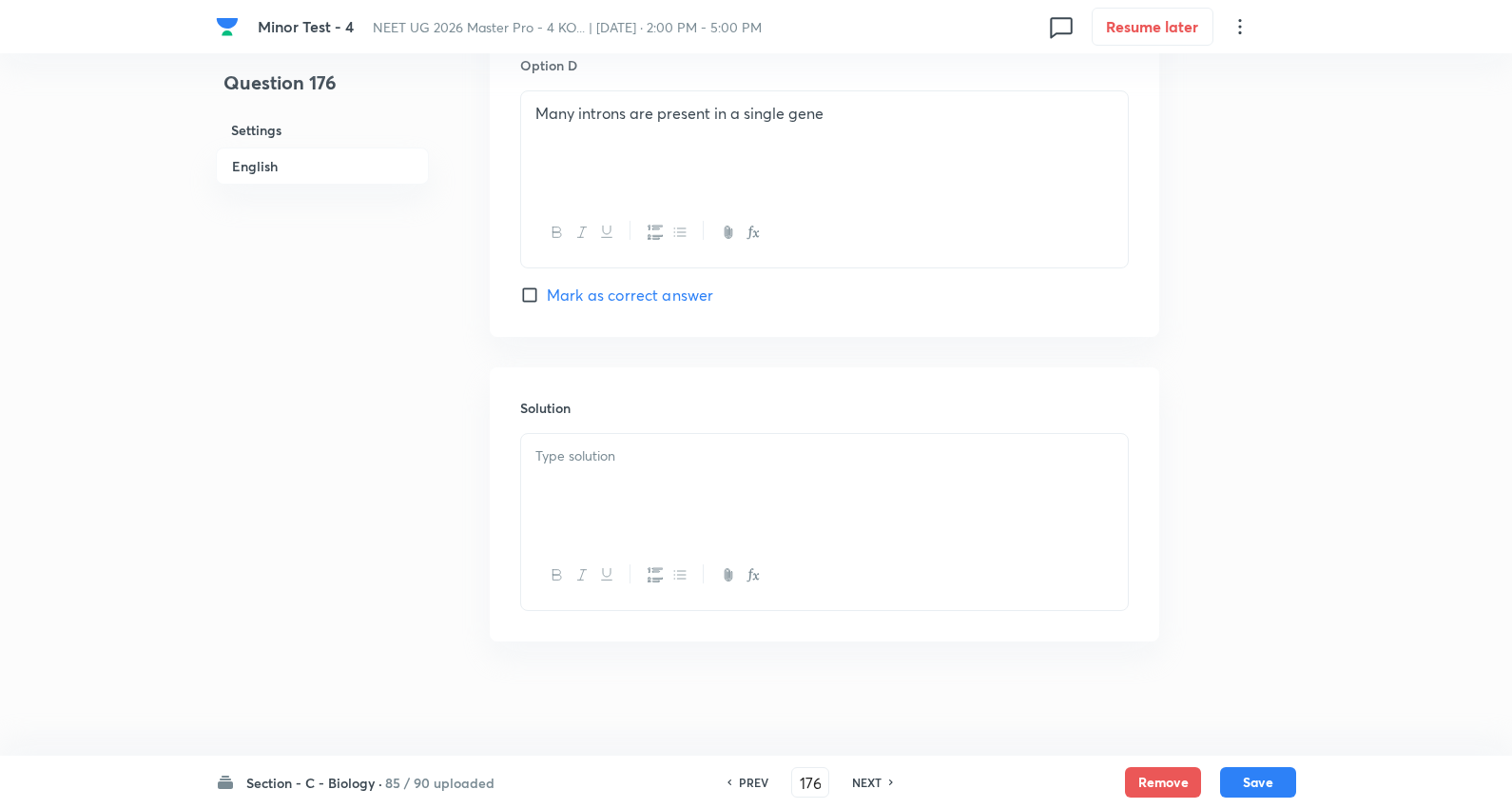
click at [604, 473] on div at bounding box center [825, 487] width 607 height 107
click at [1252, 786] on button "Save" at bounding box center [1258, 780] width 76 height 30
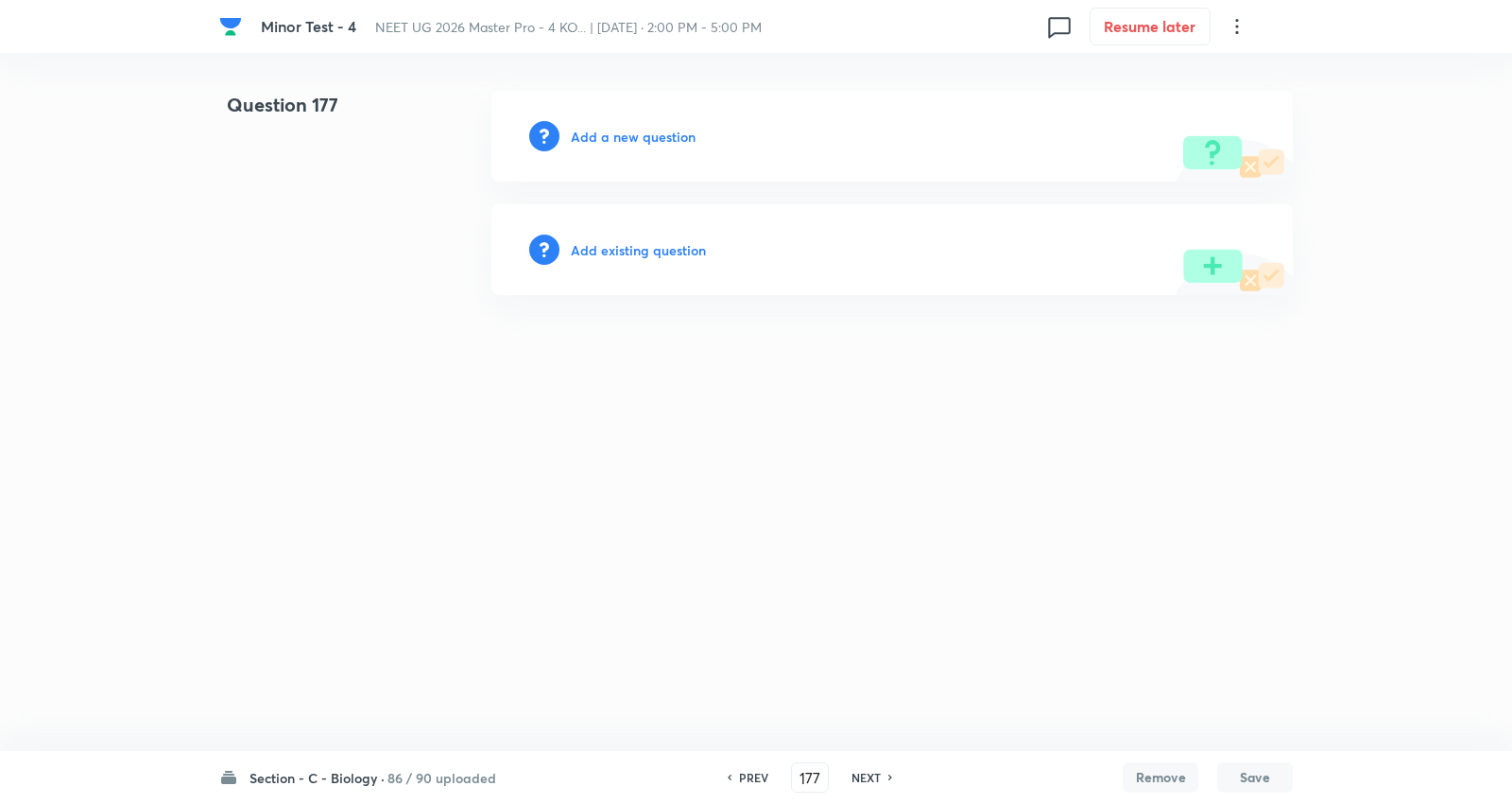
click at [673, 127] on h6 "Add a new question" at bounding box center [633, 136] width 125 height 19
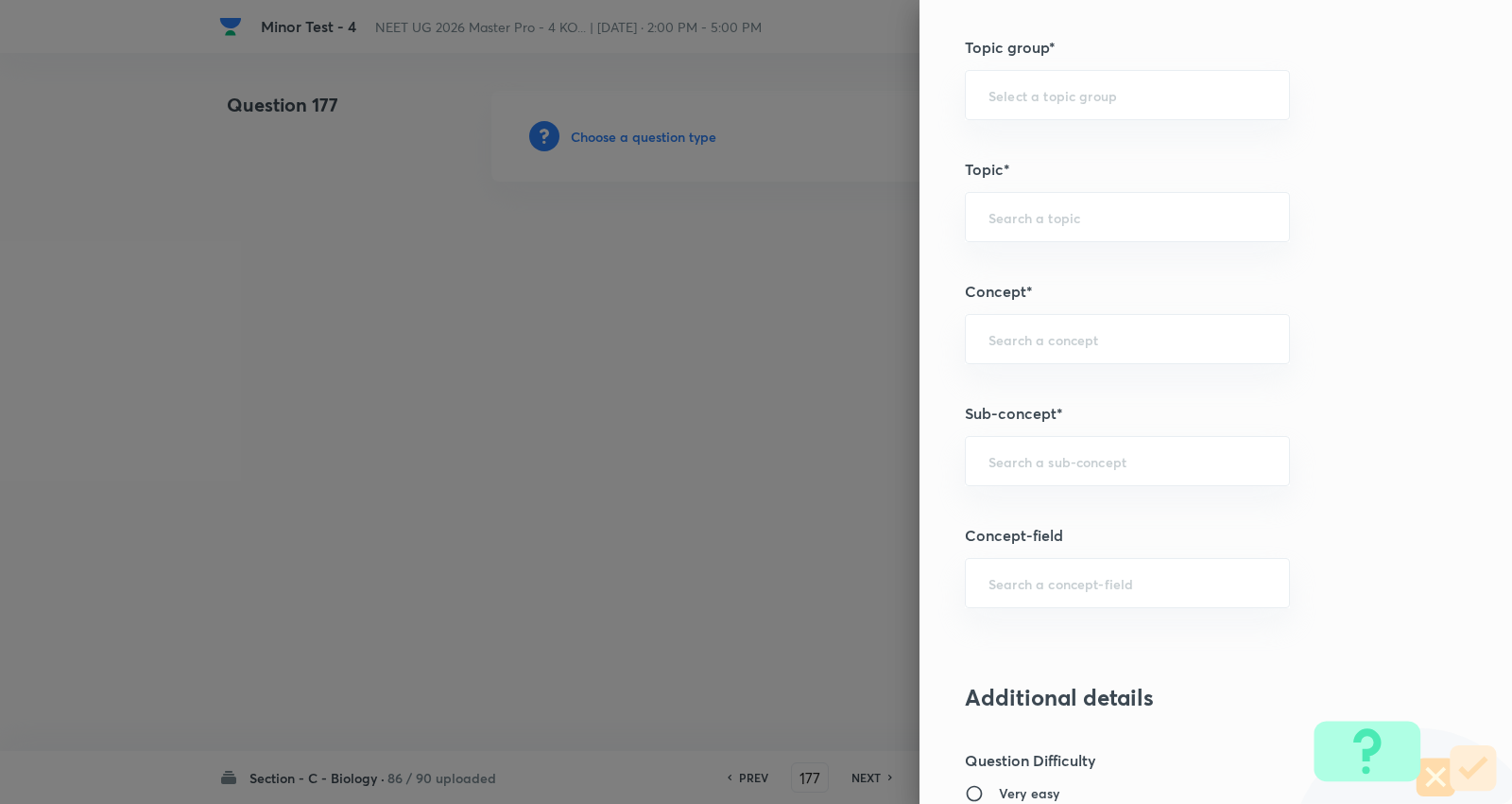
scroll to position [1050, 0]
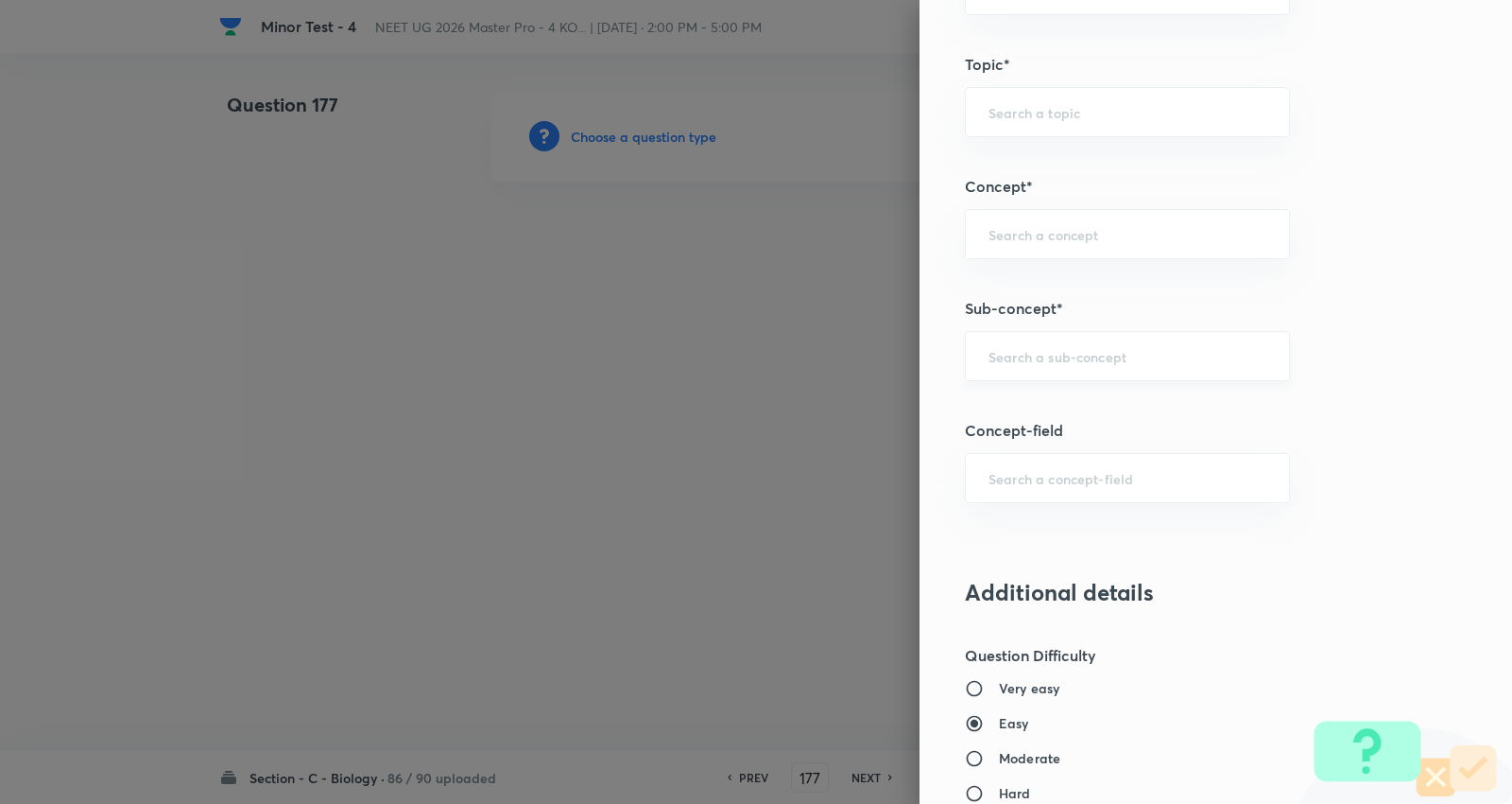
click at [1040, 373] on div "​" at bounding box center [1128, 355] width 325 height 50
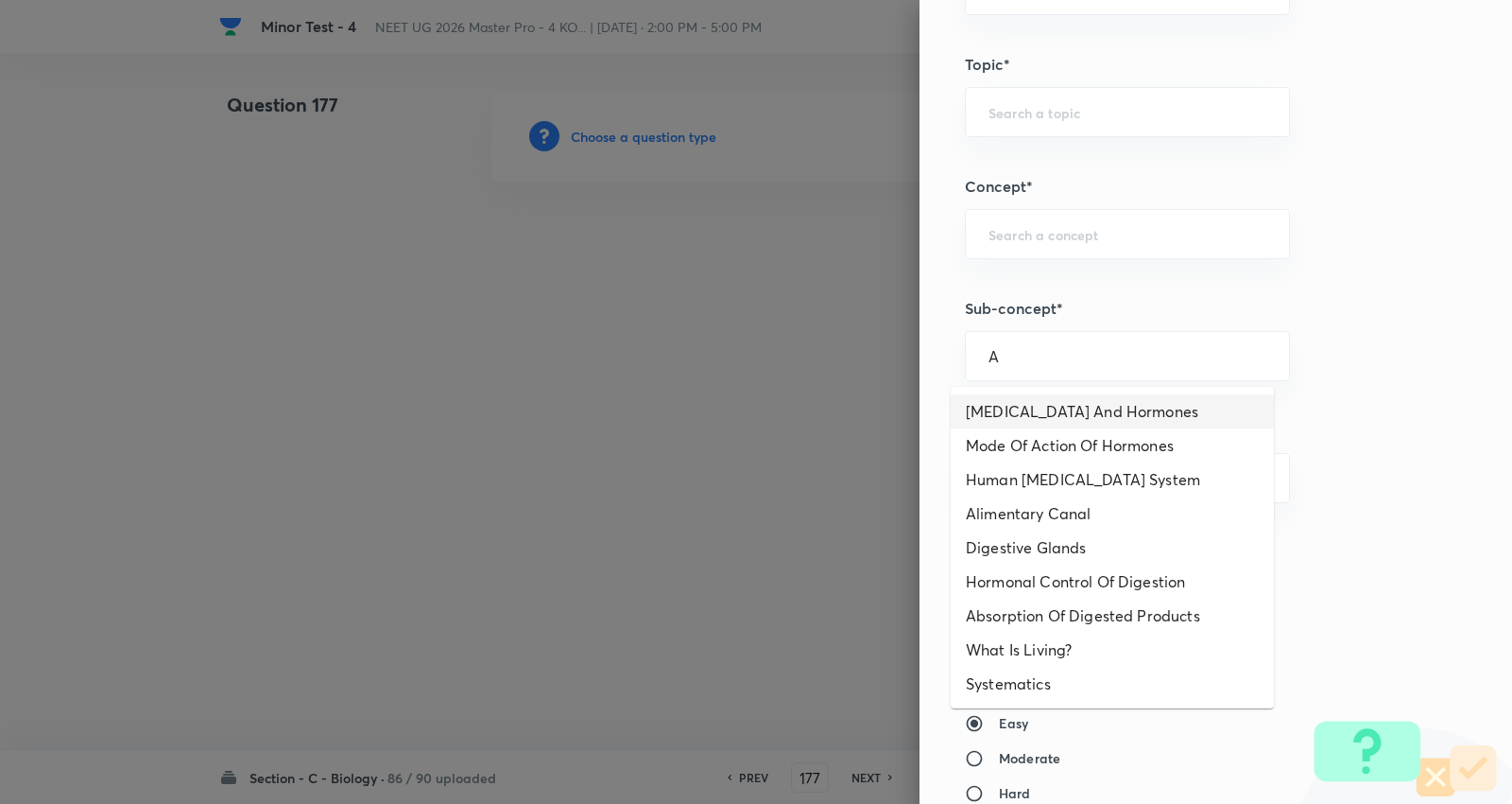
click at [1056, 407] on li "Endocrine Glands And Hormones" at bounding box center [1112, 411] width 323 height 34
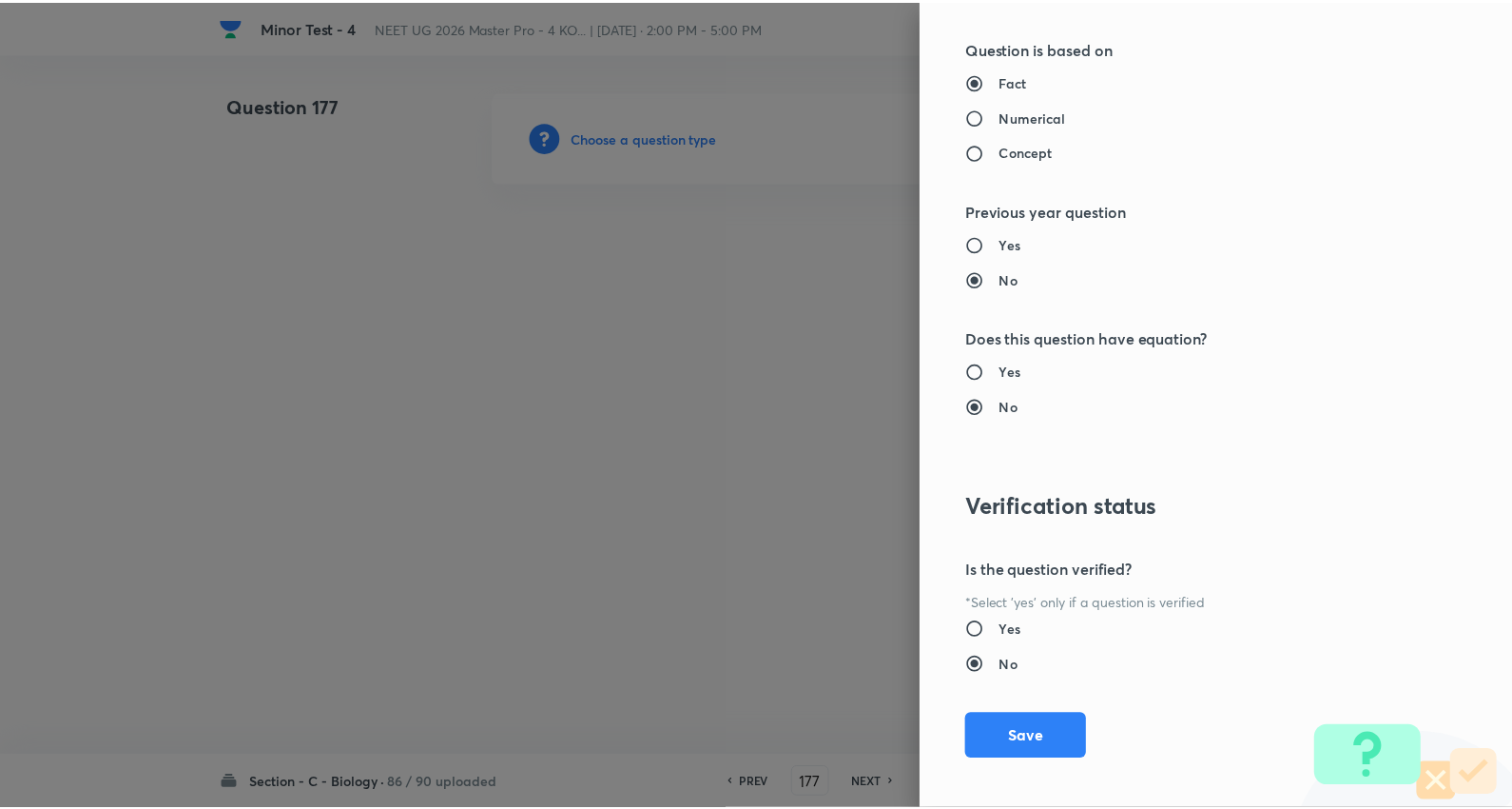
scroll to position [1913, 0]
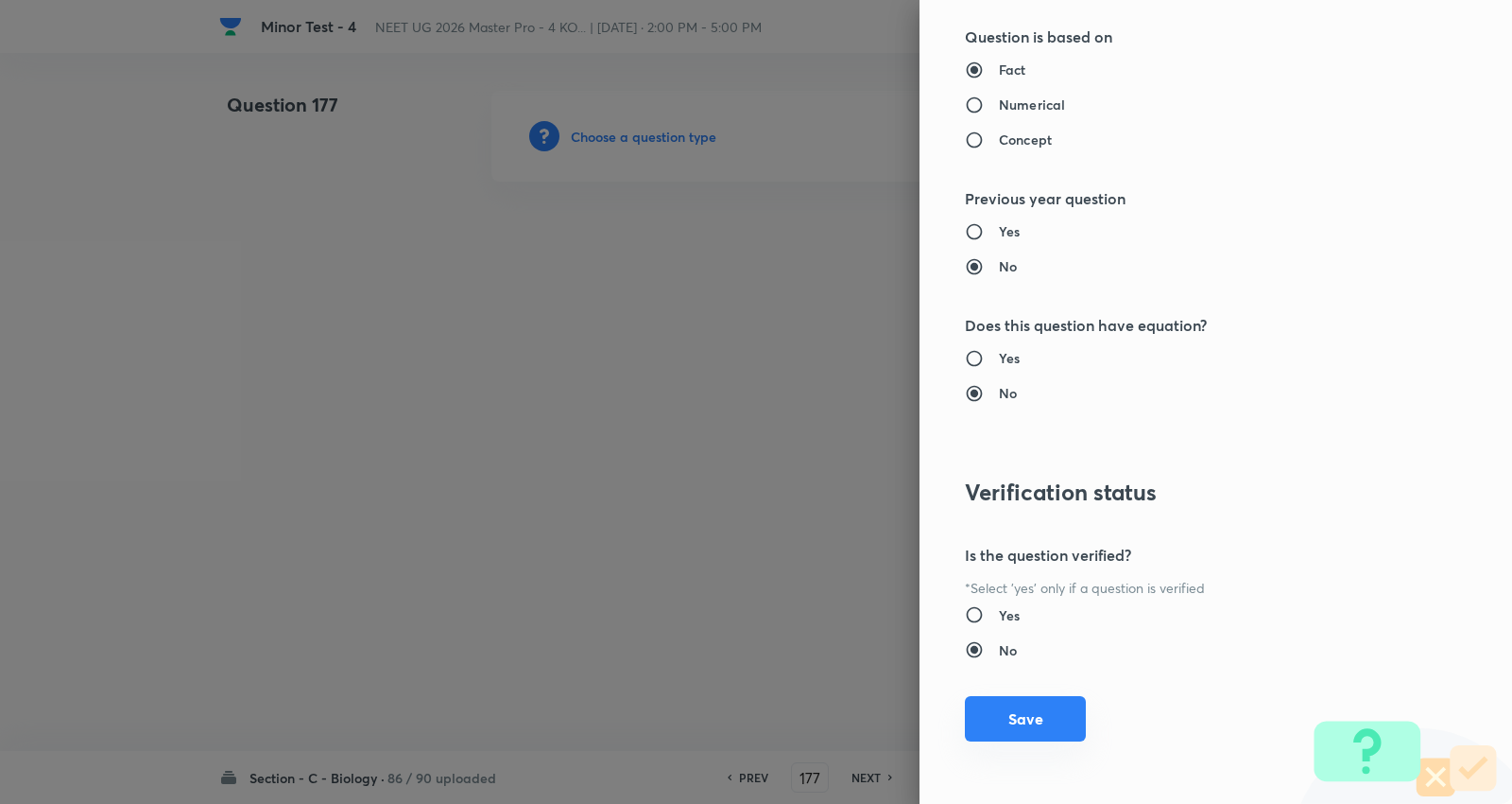
drag, startPoint x: 1023, startPoint y: 714, endPoint x: 1019, endPoint y: 697, distance: 17.5
click at [1024, 713] on button "Save" at bounding box center [1026, 718] width 121 height 46
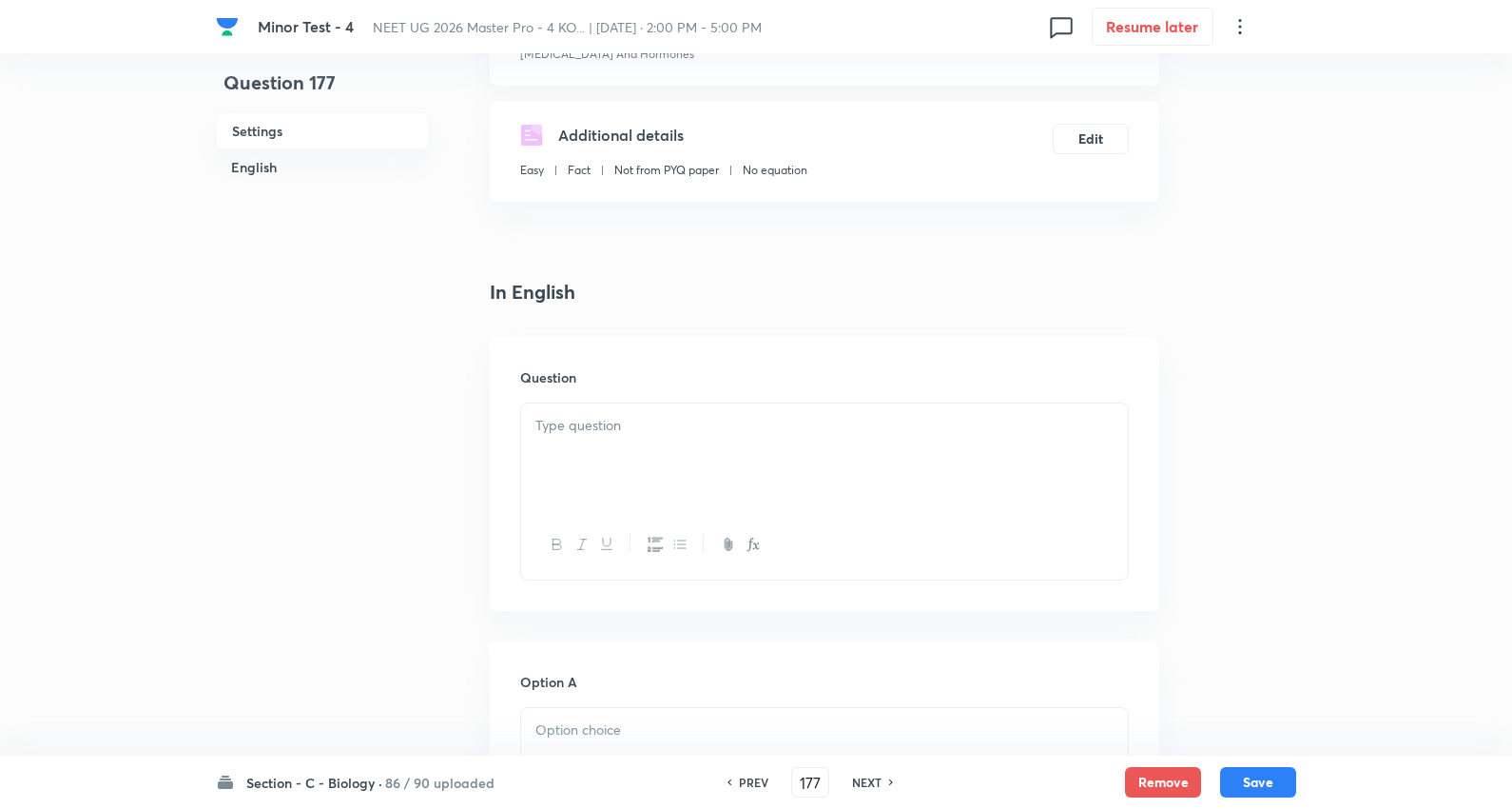
scroll to position [316, 0]
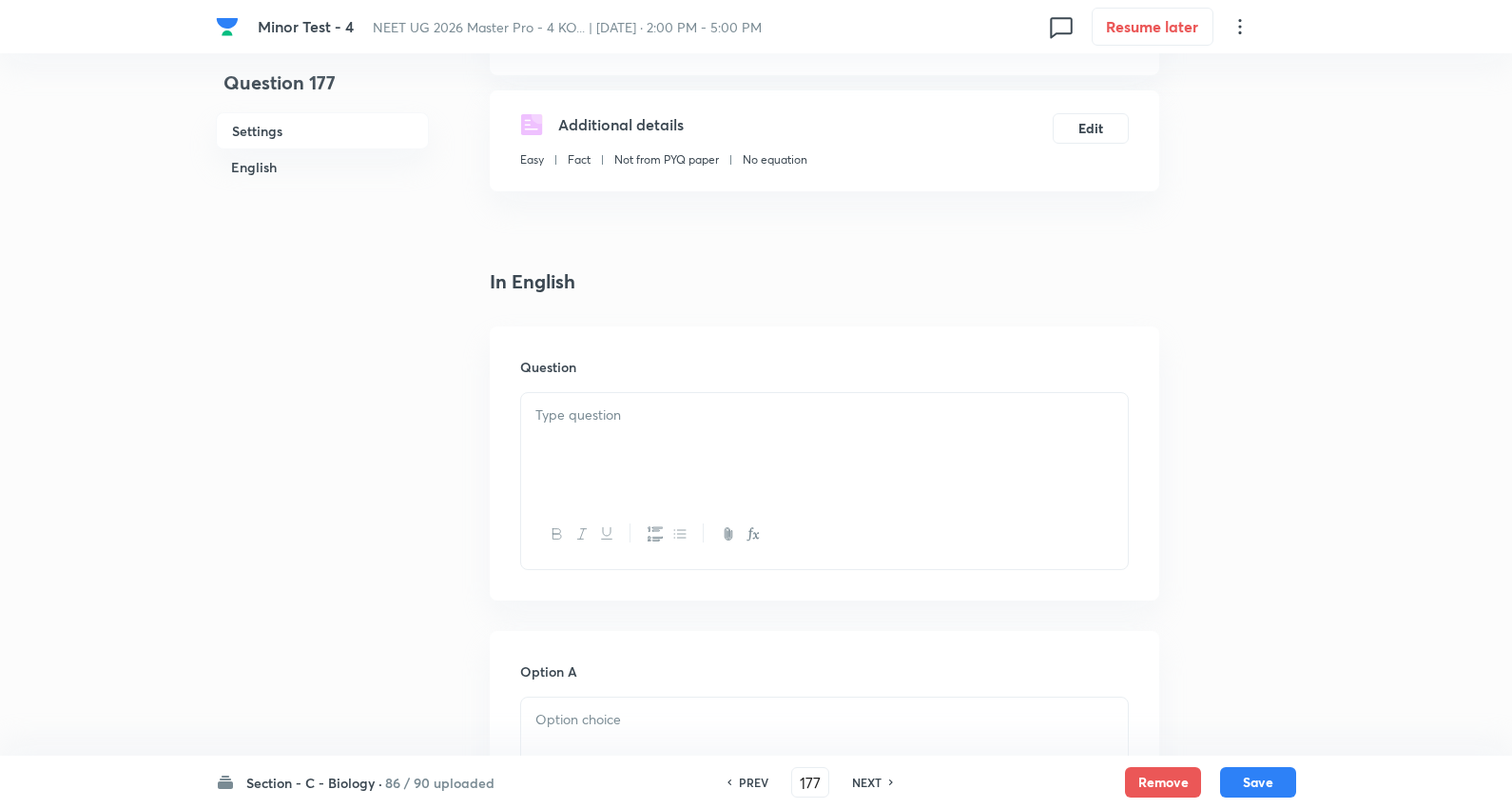
drag, startPoint x: 597, startPoint y: 414, endPoint x: 628, endPoint y: 409, distance: 31.4
click at [600, 414] on p at bounding box center [825, 415] width 579 height 22
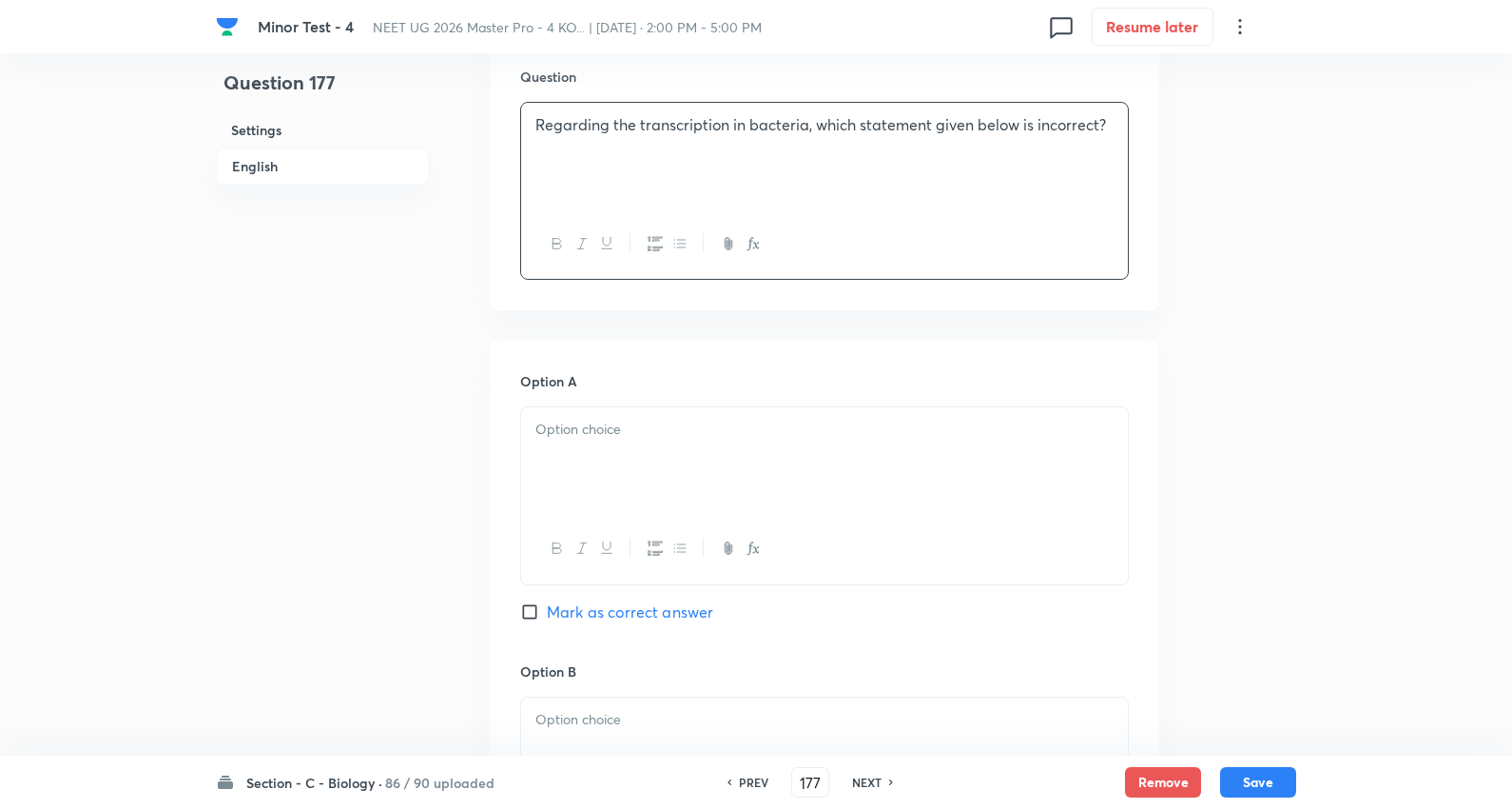
scroll to position [634, 0]
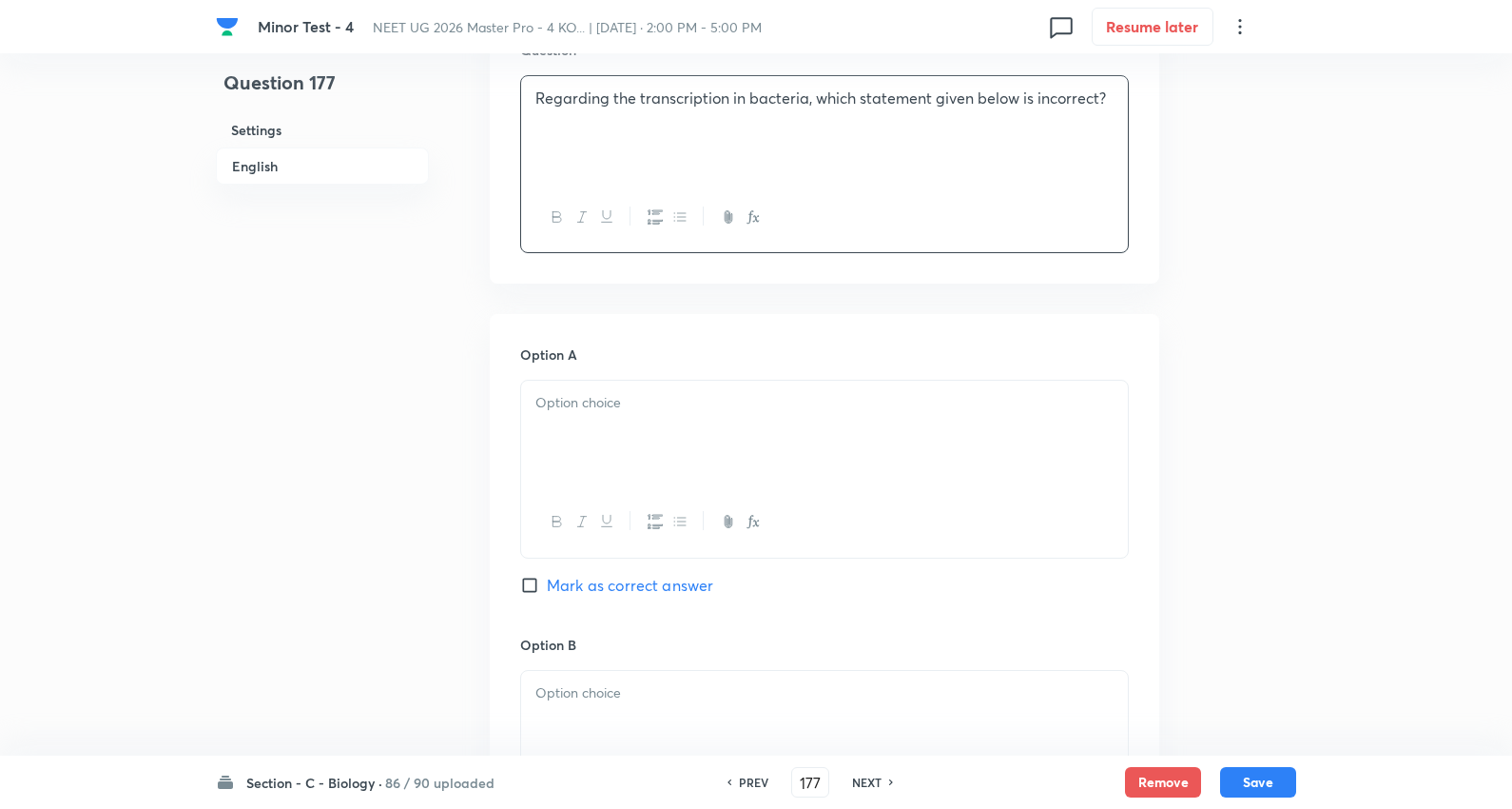
click at [573, 385] on div at bounding box center [825, 434] width 607 height 107
click at [643, 582] on span "Mark as correct answer" at bounding box center [631, 585] width 166 height 23
click at [547, 582] on input "Mark as correct answer" at bounding box center [533, 585] width 26 height 19
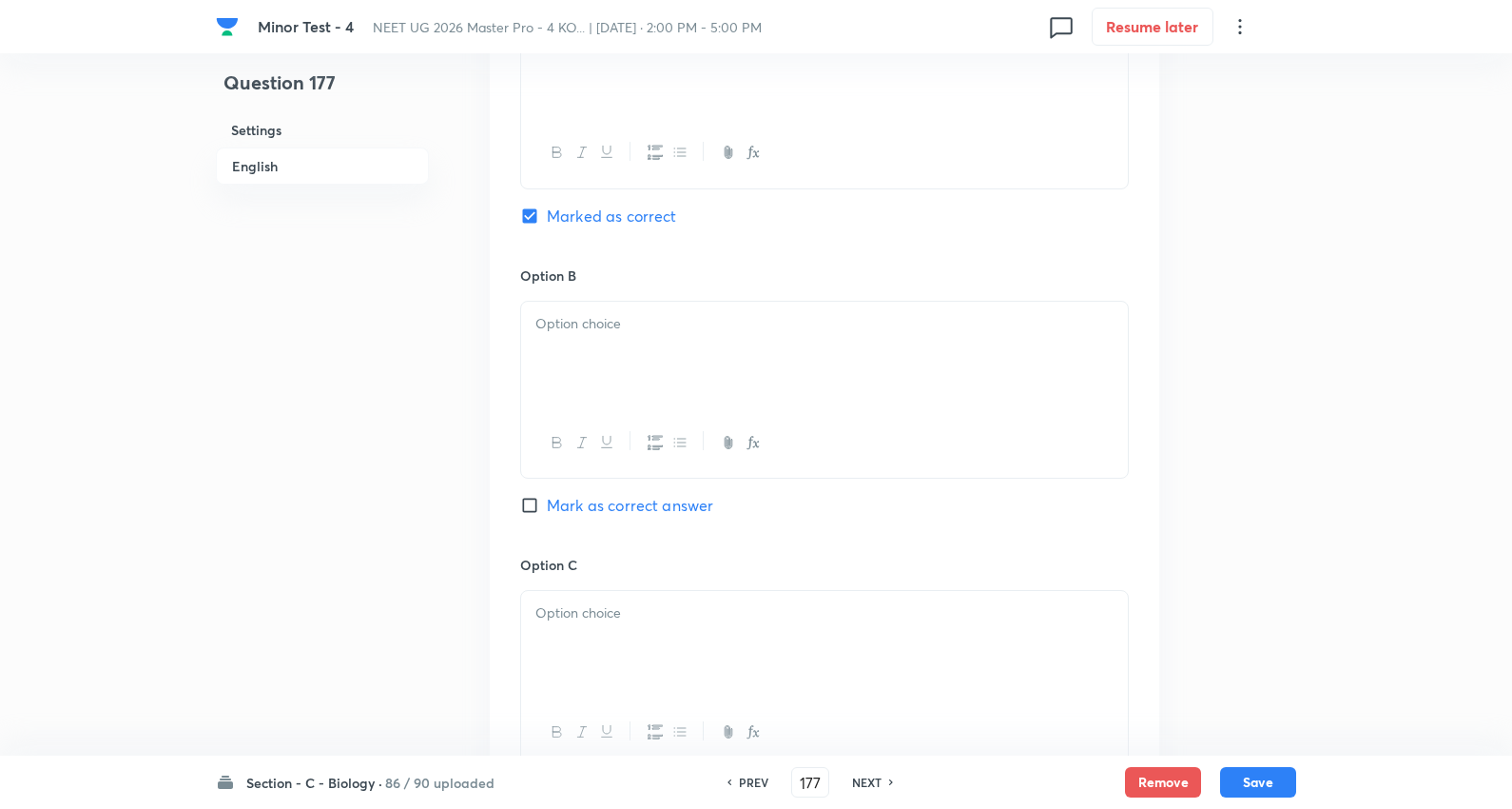
scroll to position [1057, 0]
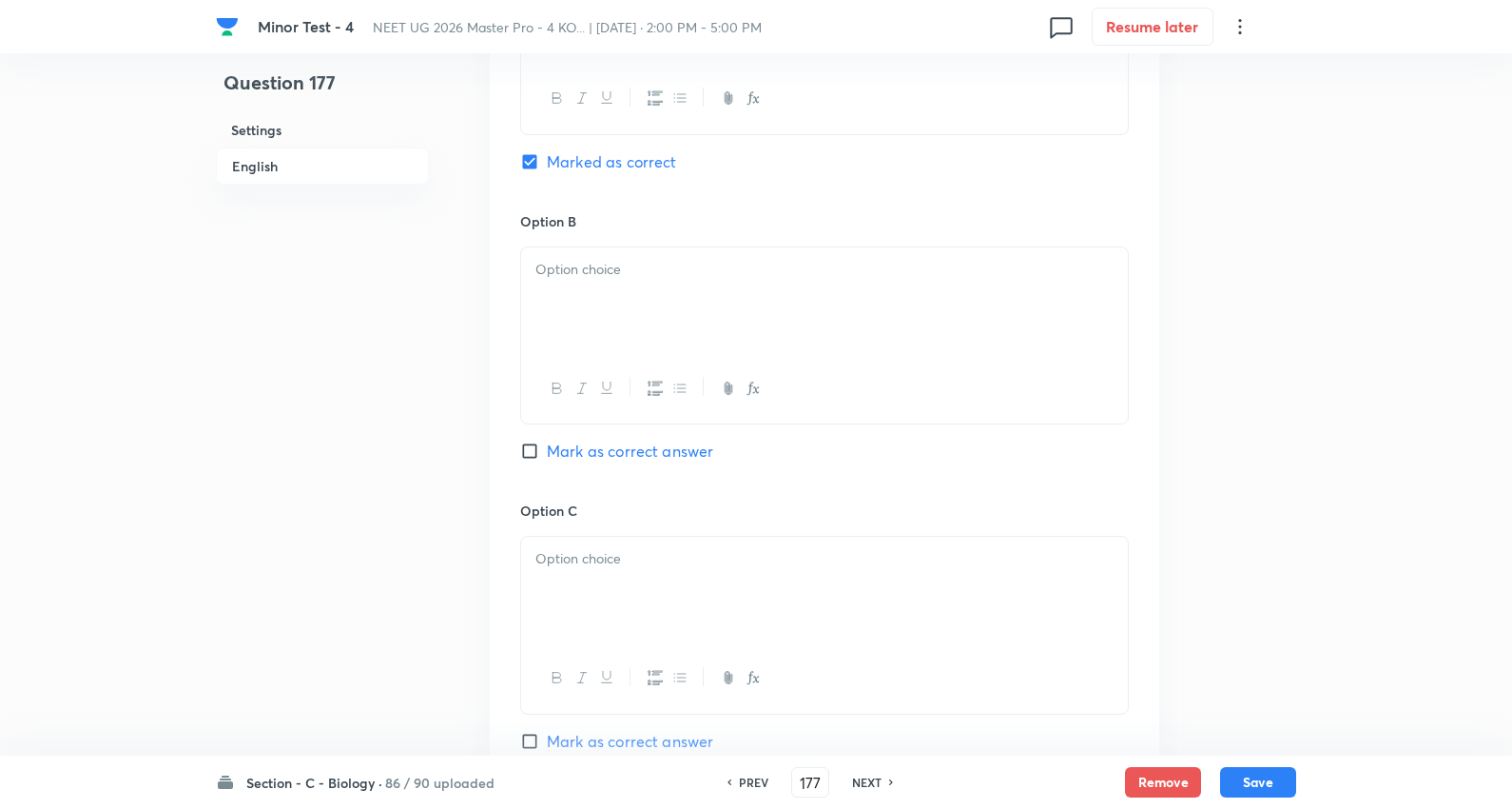
click at [618, 249] on div at bounding box center [825, 301] width 607 height 107
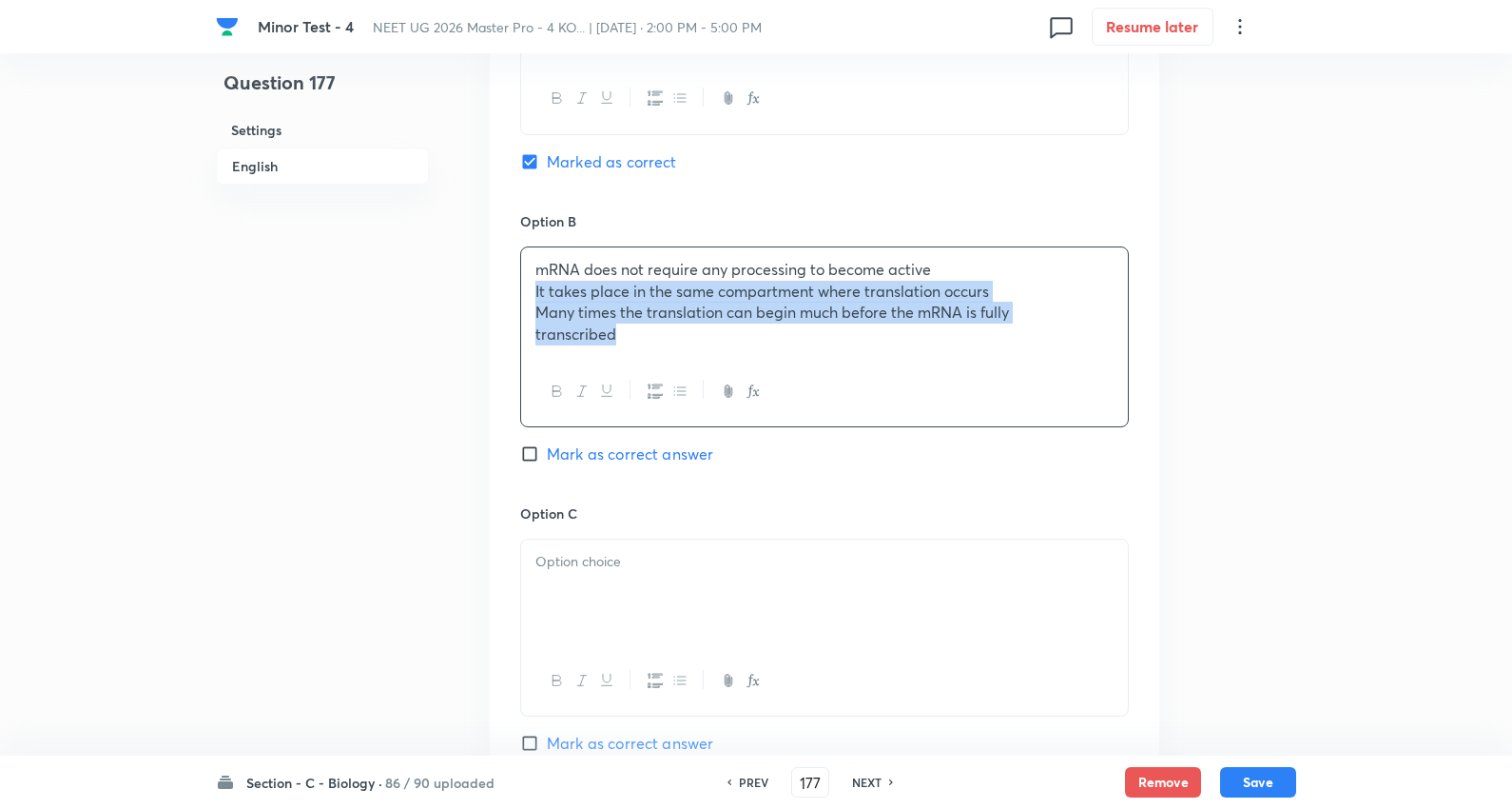
drag, startPoint x: 523, startPoint y: 298, endPoint x: 1337, endPoint y: 425, distance: 823.8
click at [1512, 452] on html "Minor Test - 4 NEET UG 2026 Master Pro - 4 KO... | Oct 5, 2025 · 2:00 PM - 5:00…" at bounding box center [756, 245] width 1512 height 2604
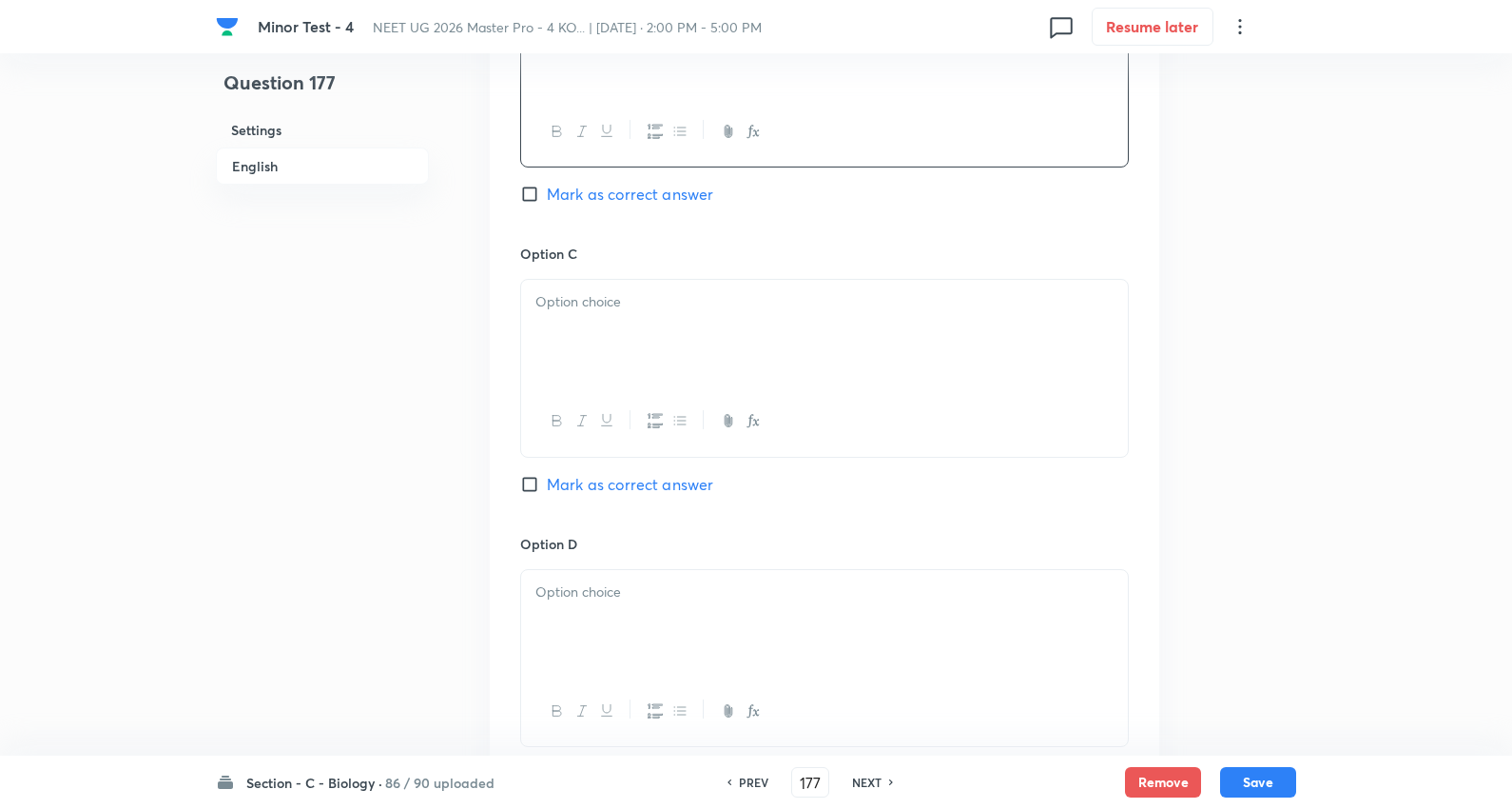
scroll to position [1374, 0]
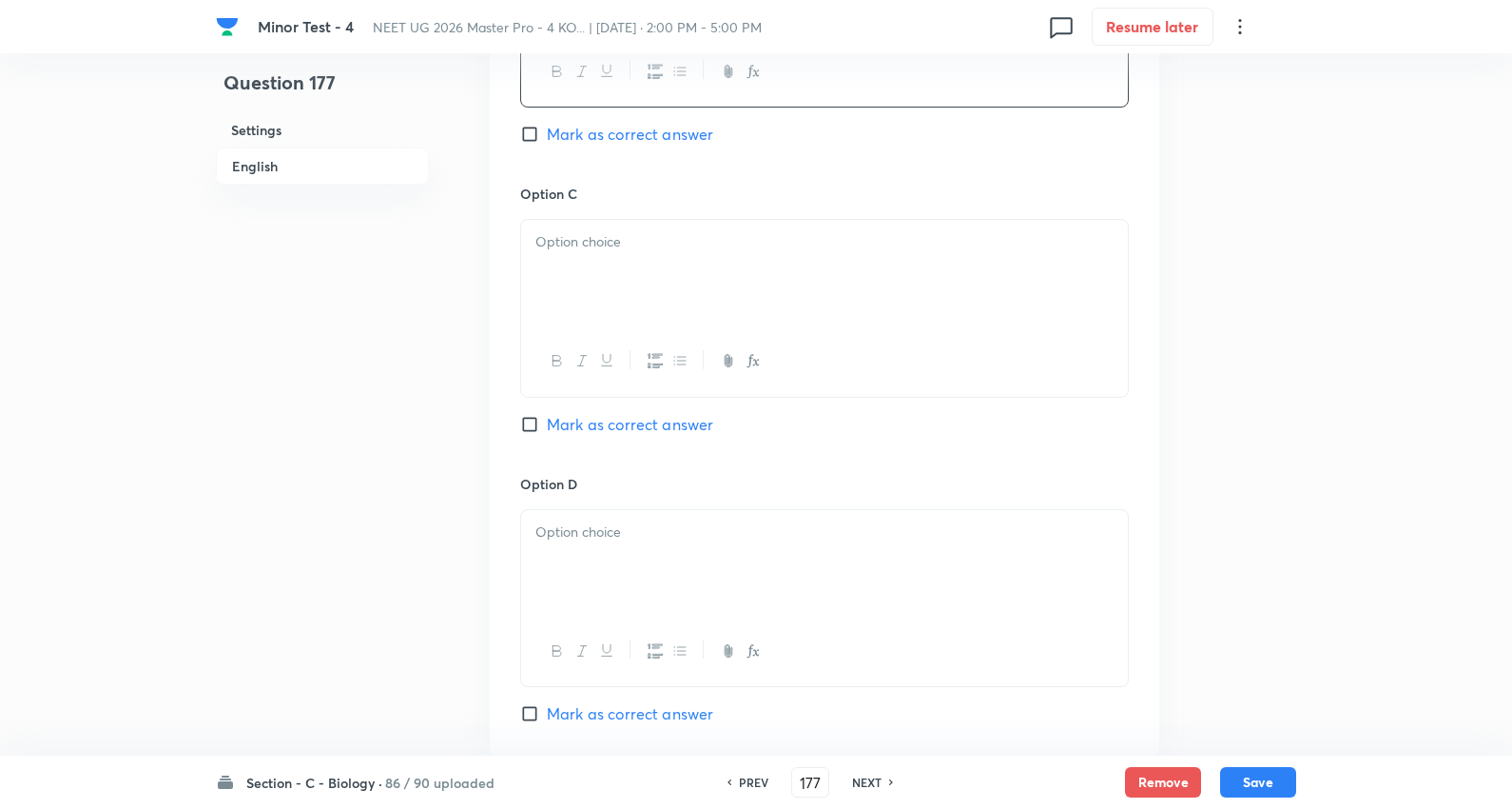
click at [584, 267] on div at bounding box center [825, 272] width 607 height 107
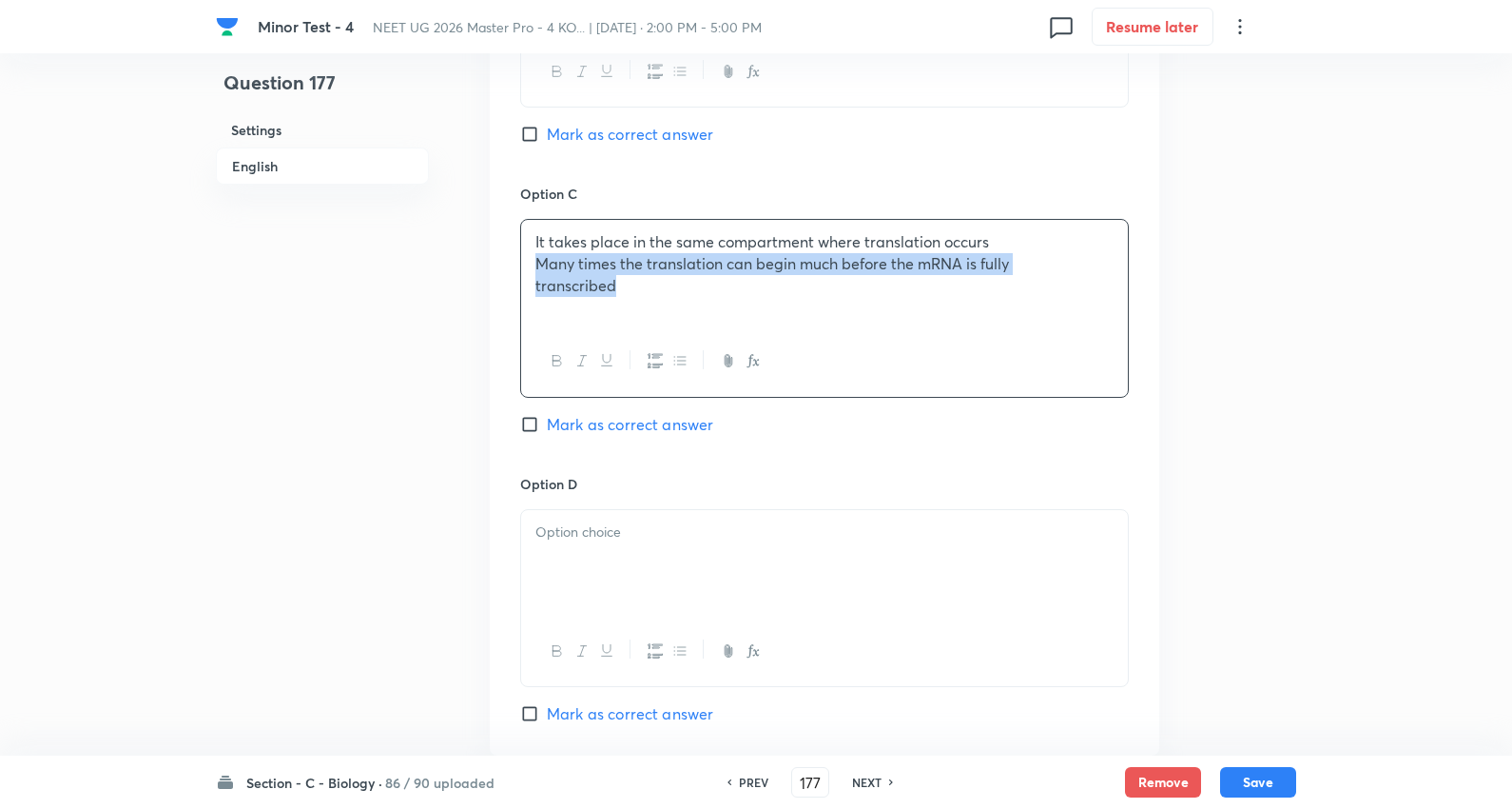
drag, startPoint x: 539, startPoint y: 272, endPoint x: 875, endPoint y: 325, distance: 340.2
click at [875, 325] on div "It takes place in the same compartment where translation occurs Many times the …" at bounding box center [825, 272] width 607 height 107
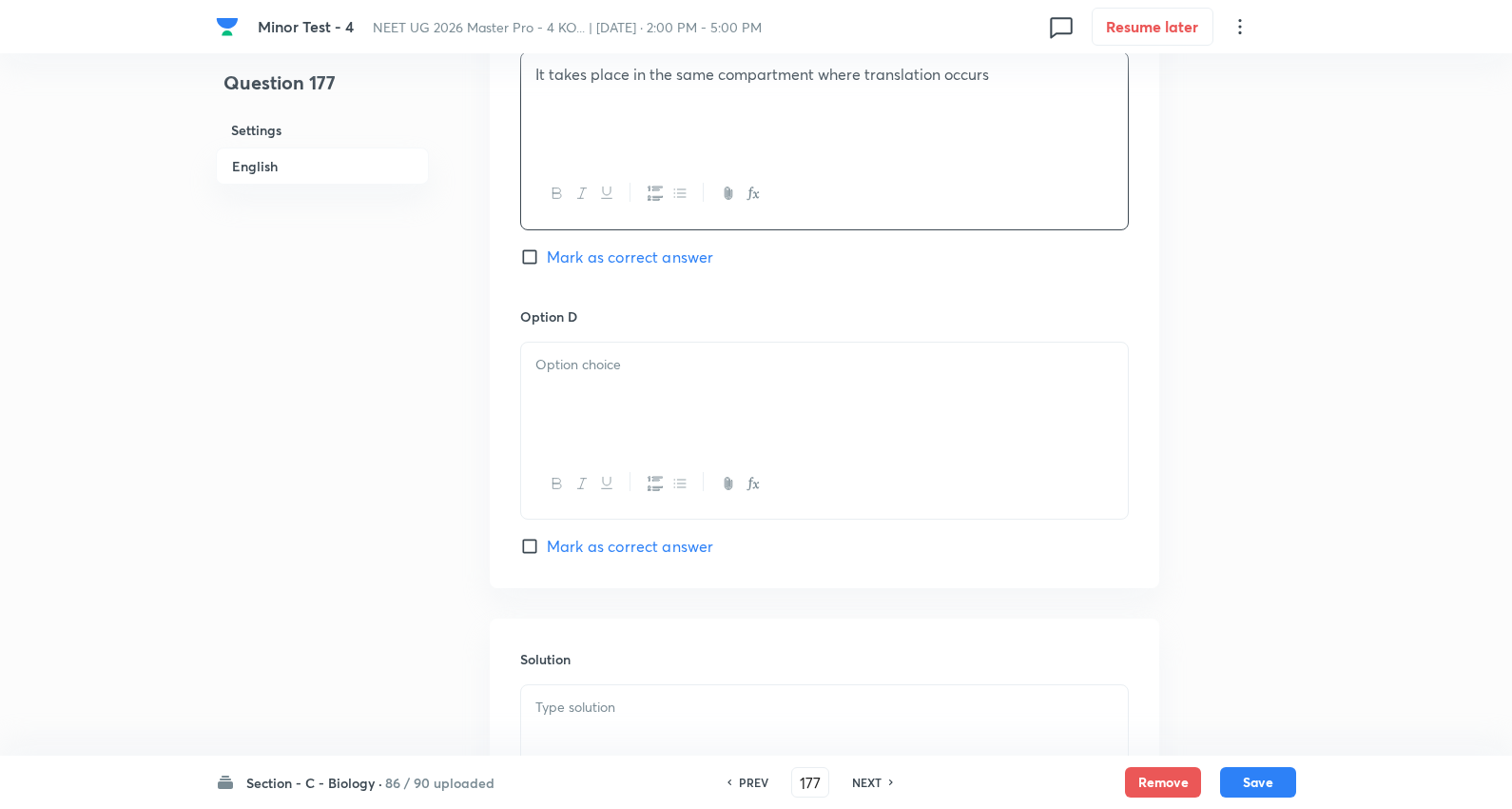
scroll to position [1690, 0]
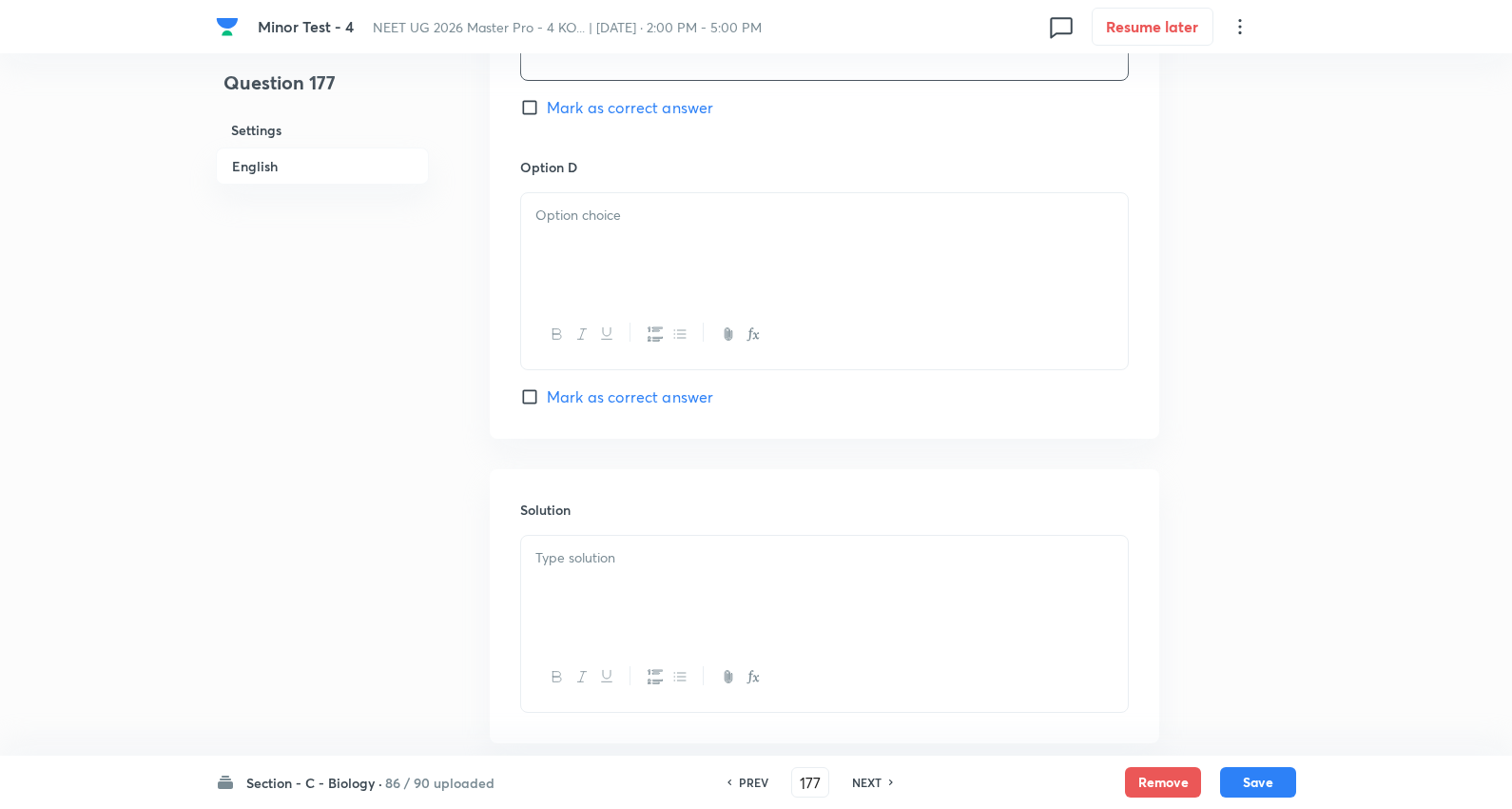
click at [596, 269] on div at bounding box center [825, 246] width 607 height 107
click at [587, 578] on div at bounding box center [825, 589] width 607 height 107
click at [1253, 774] on button "Save" at bounding box center [1258, 780] width 76 height 30
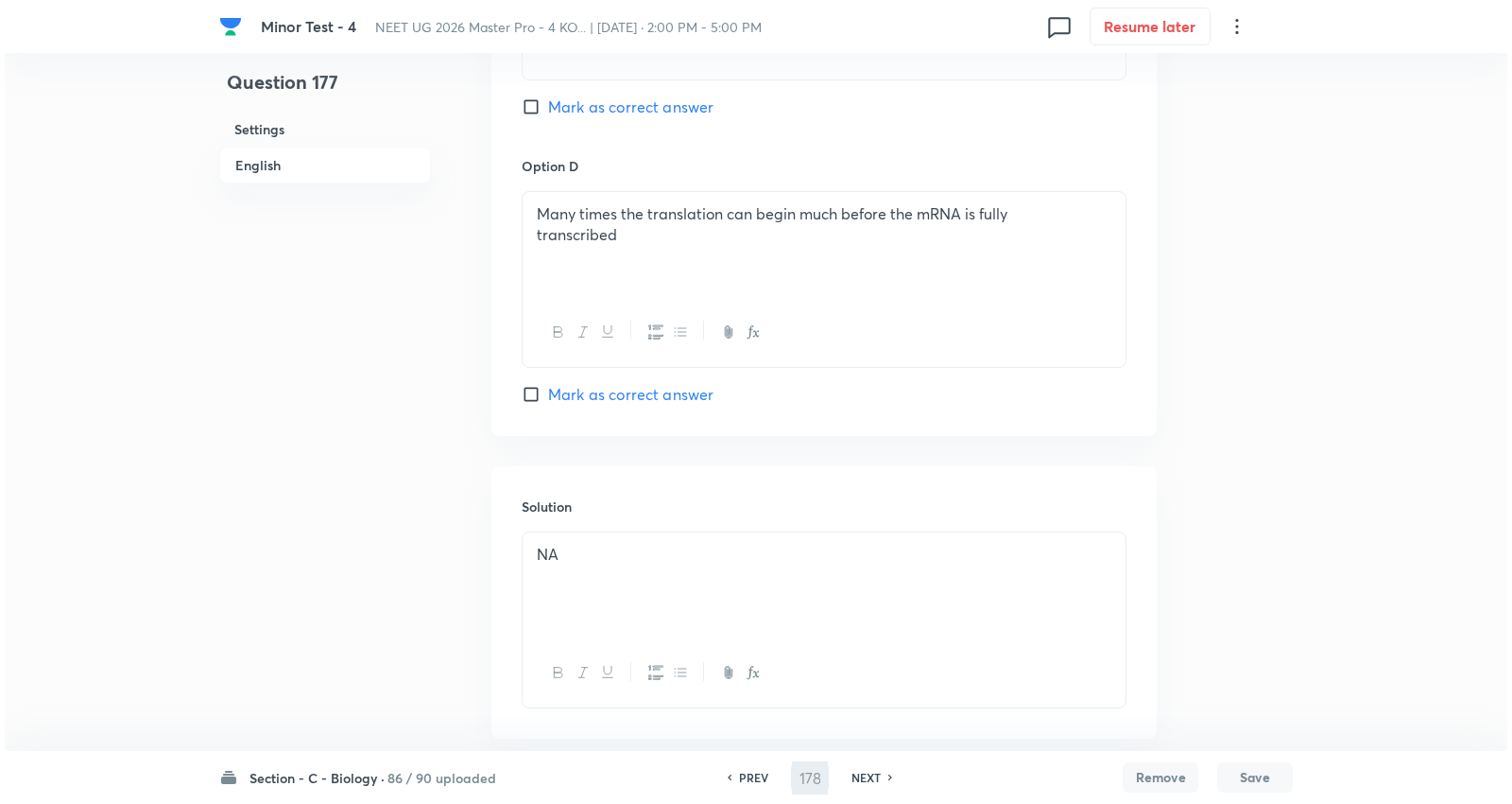
scroll to position [0, 0]
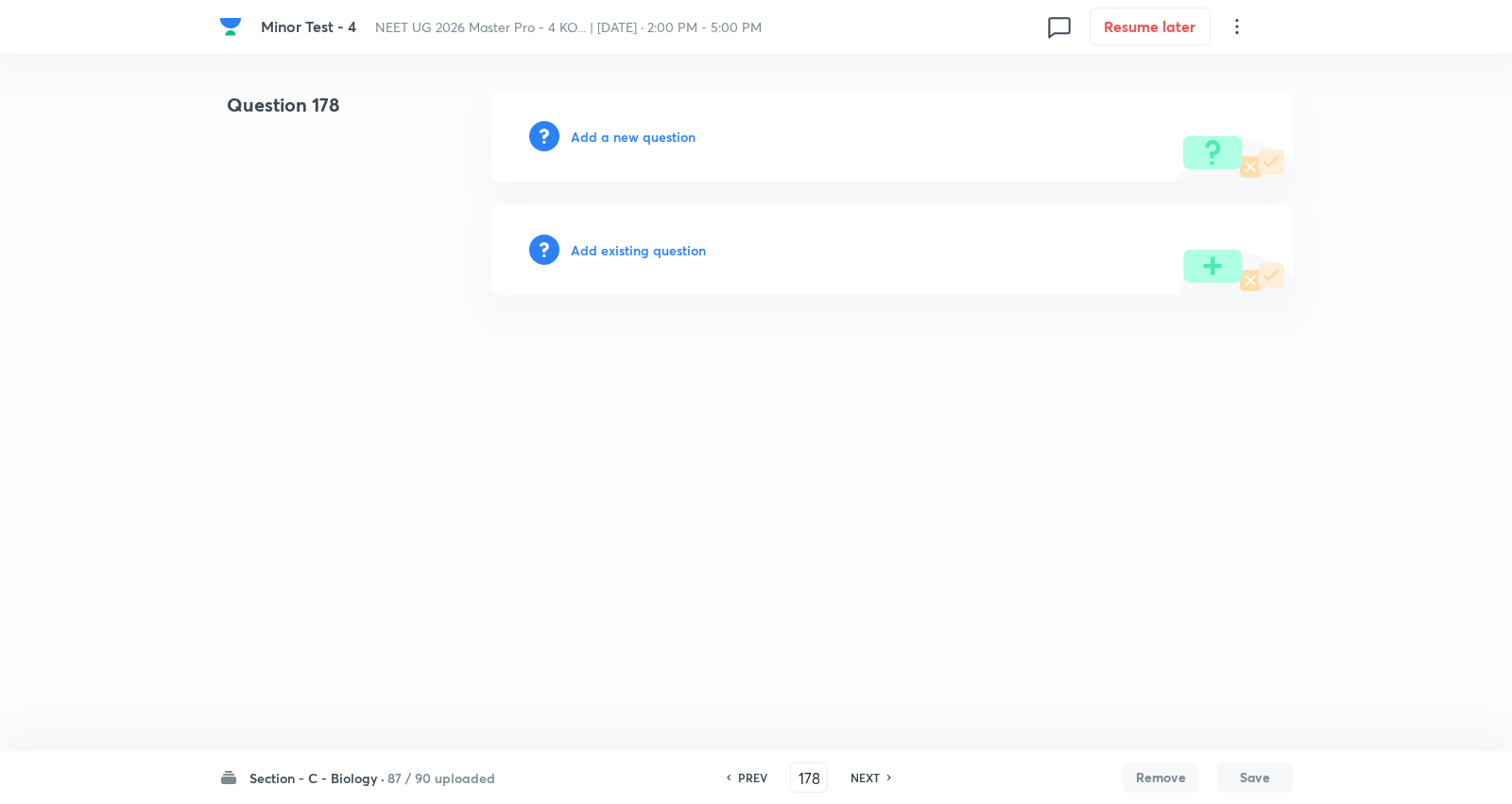
click at [647, 139] on h6 "Add a new question" at bounding box center [633, 136] width 125 height 19
click at [647, 139] on h6 "Choose a question type" at bounding box center [644, 136] width 146 height 19
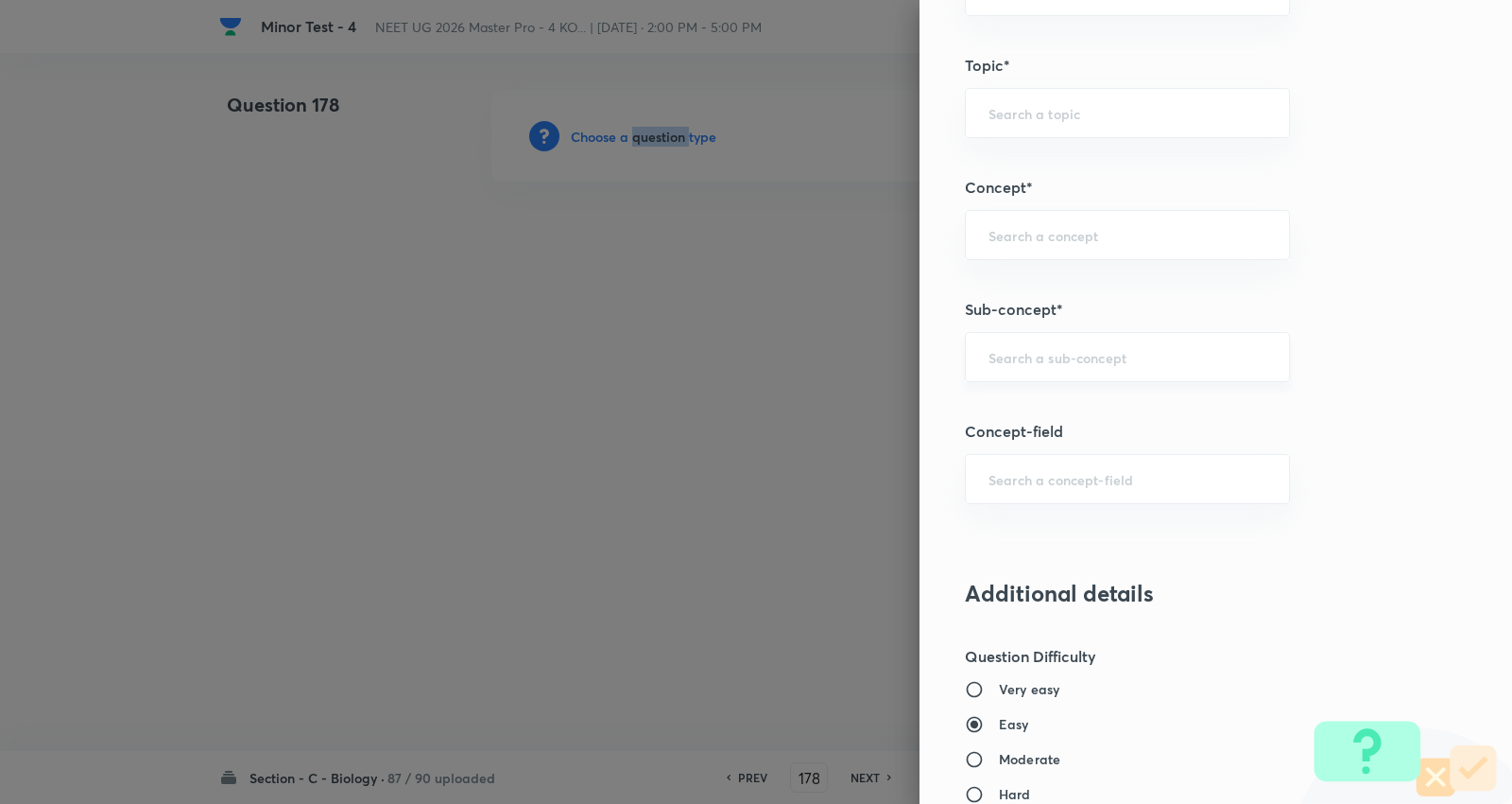
scroll to position [1050, 0]
click at [1074, 362] on input "text" at bounding box center [1128, 355] width 278 height 18
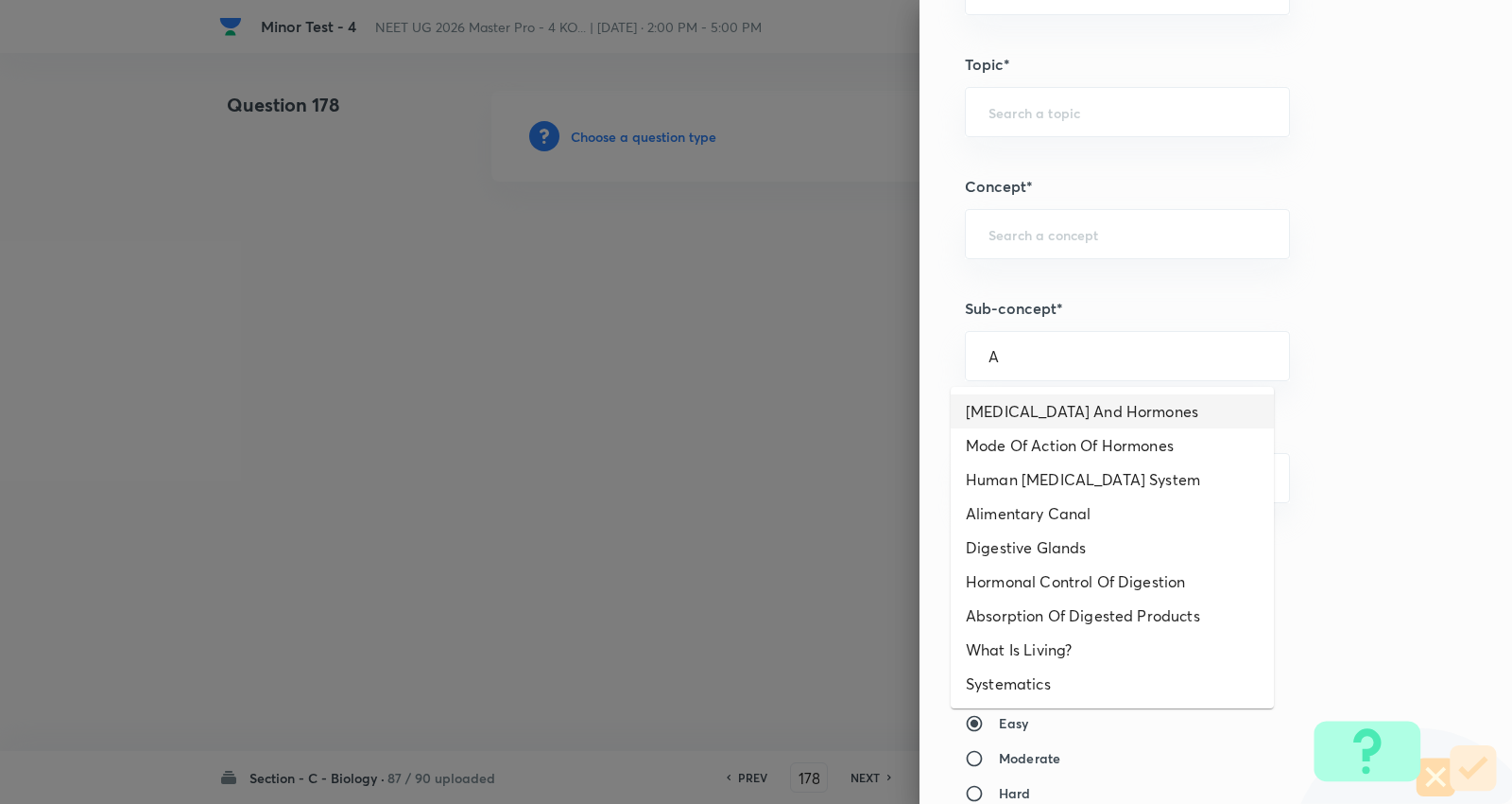
click at [1041, 413] on li "Endocrine Glands And Hormones" at bounding box center [1112, 411] width 323 height 34
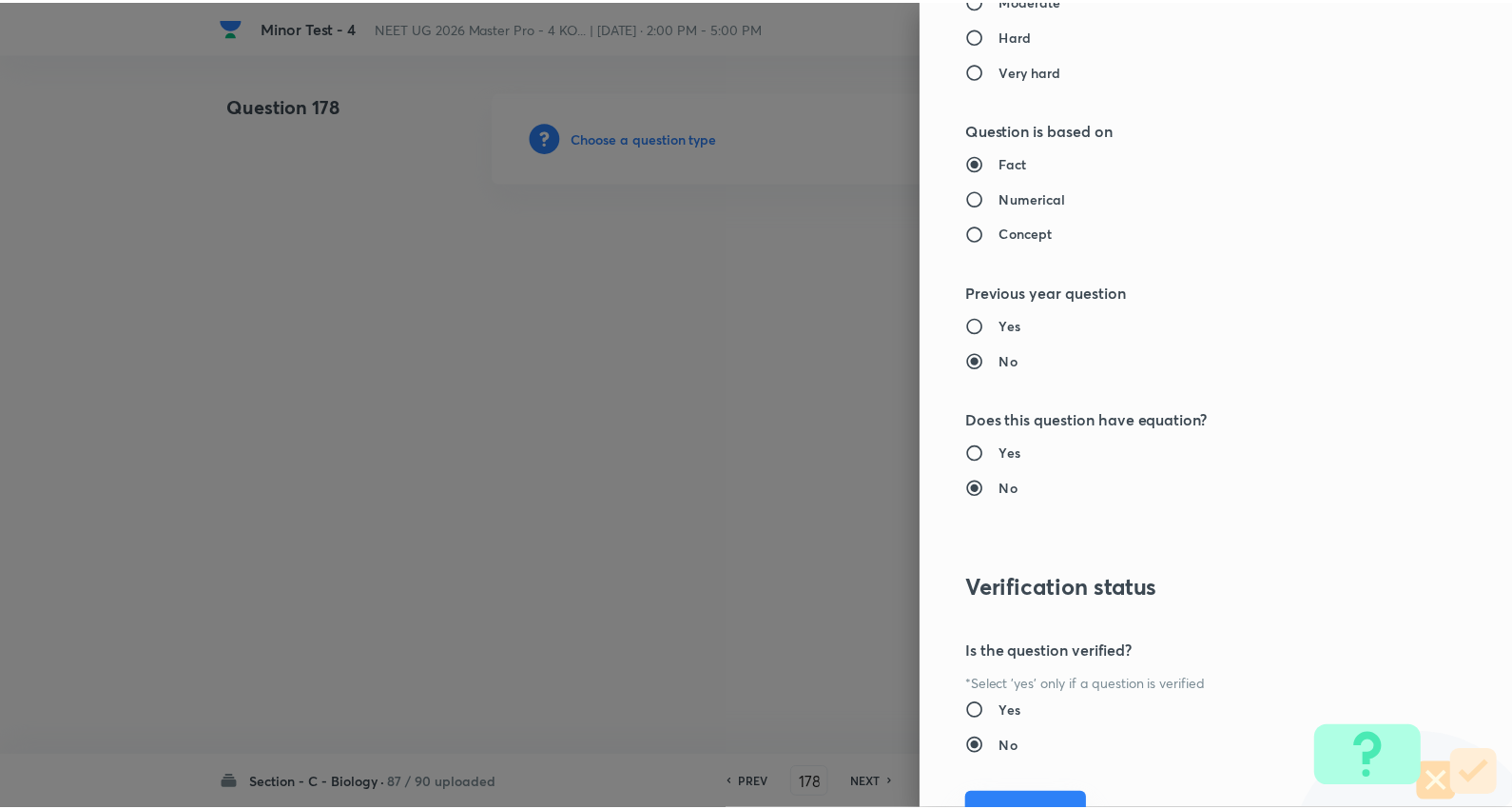
scroll to position [1913, 0]
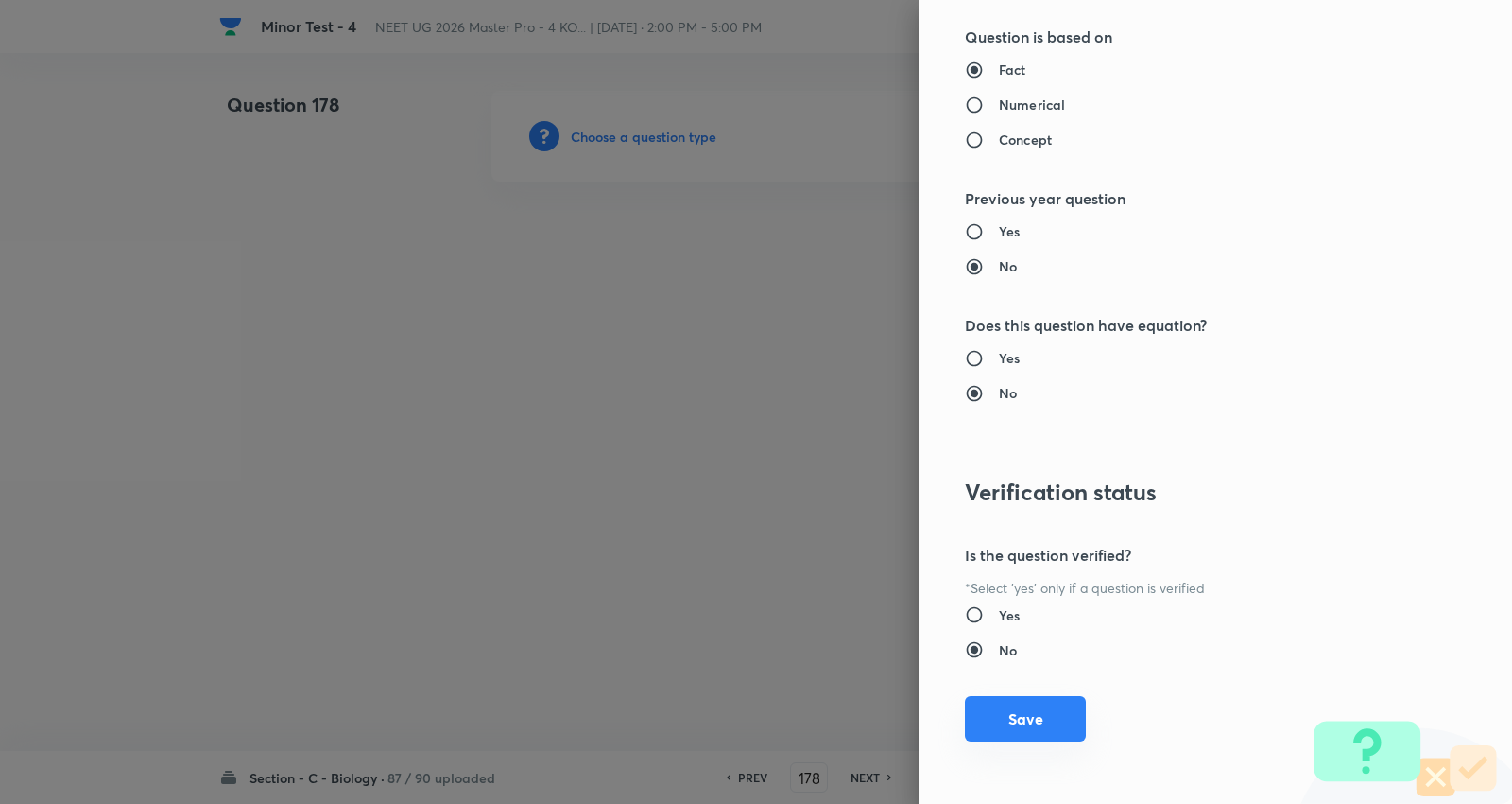
click at [1026, 715] on button "Save" at bounding box center [1026, 718] width 121 height 46
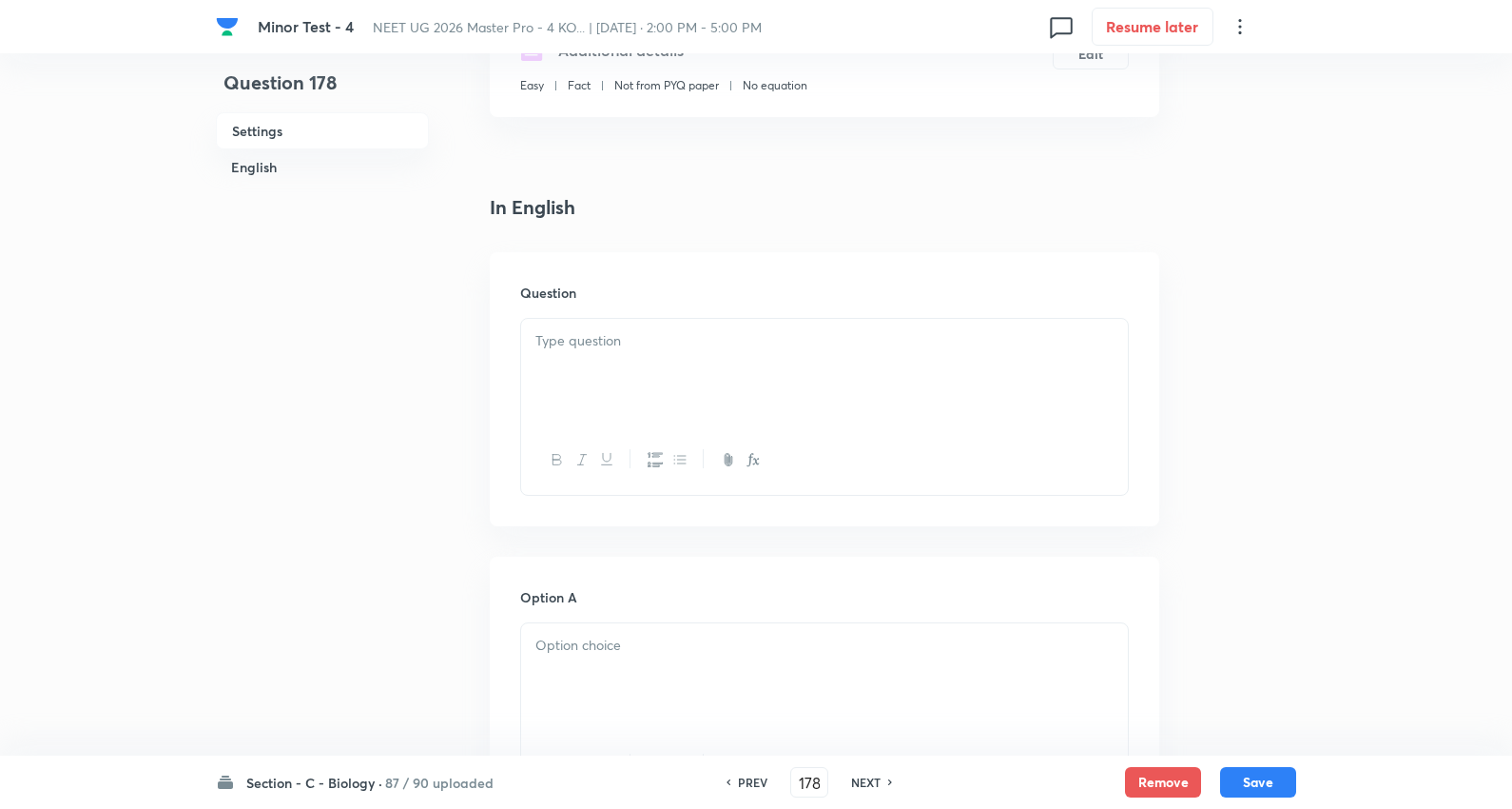
scroll to position [422, 0]
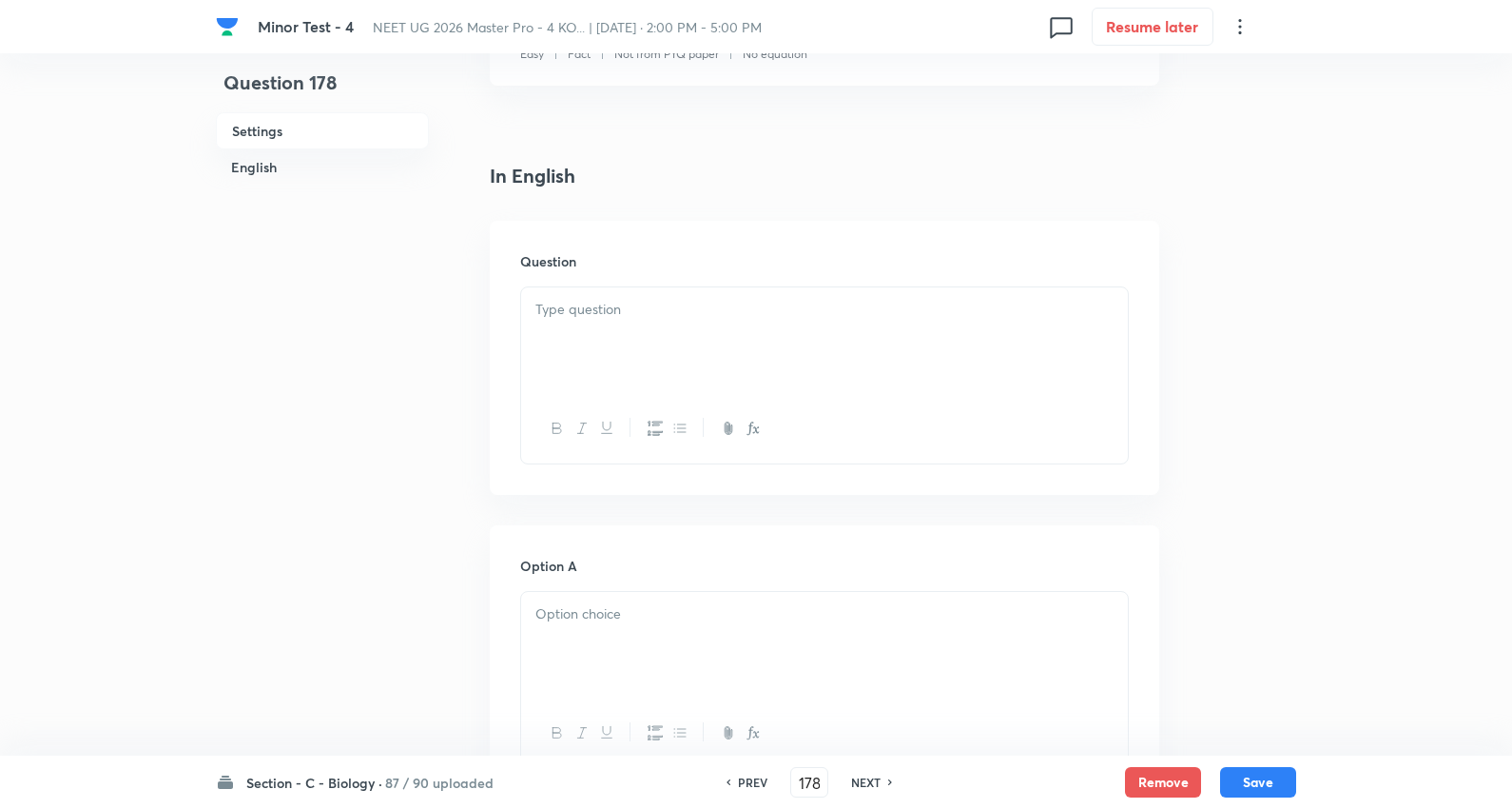
click at [628, 327] on div at bounding box center [825, 340] width 607 height 107
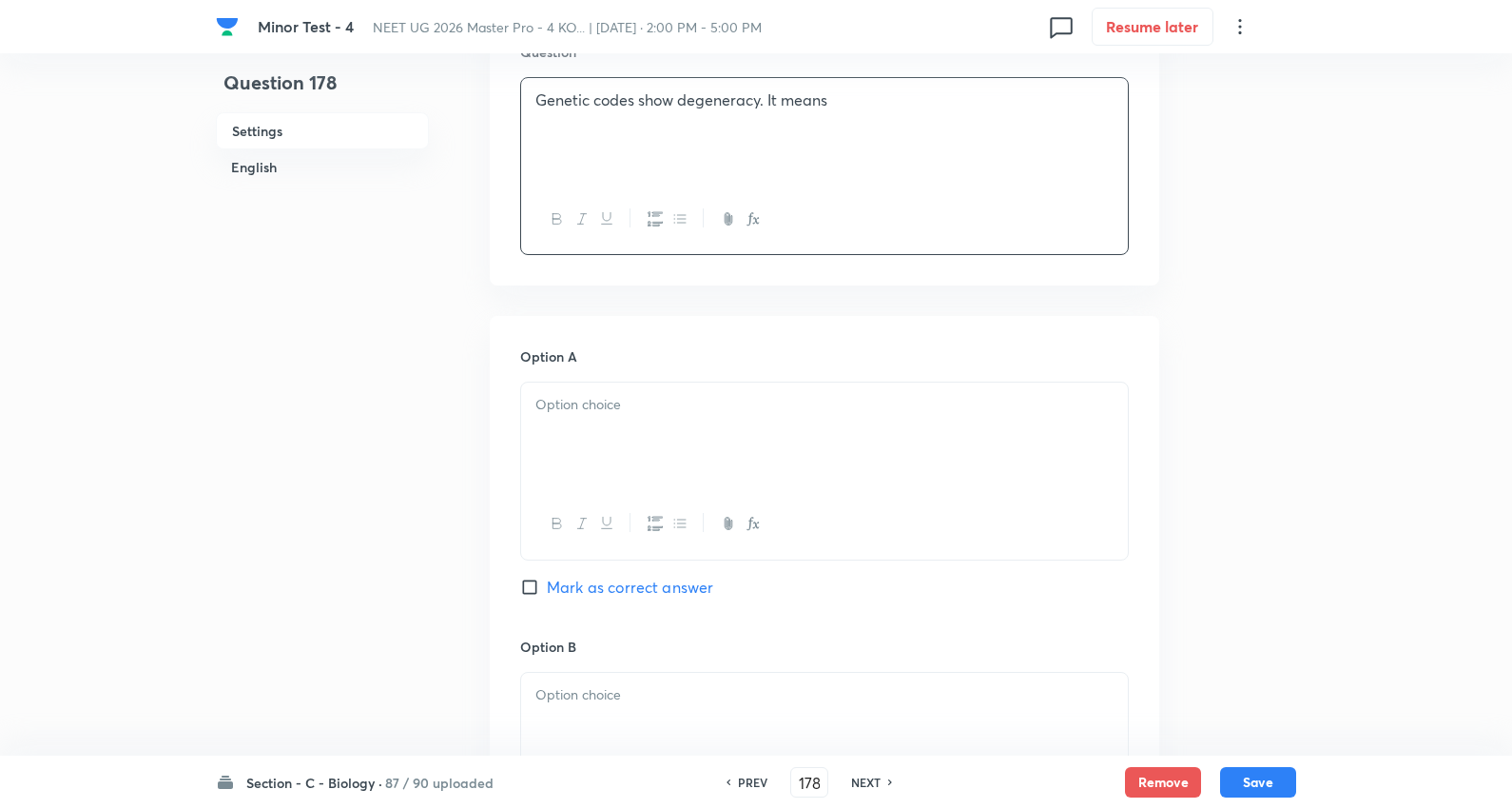
scroll to position [634, 0]
click at [579, 411] on p at bounding box center [825, 403] width 579 height 22
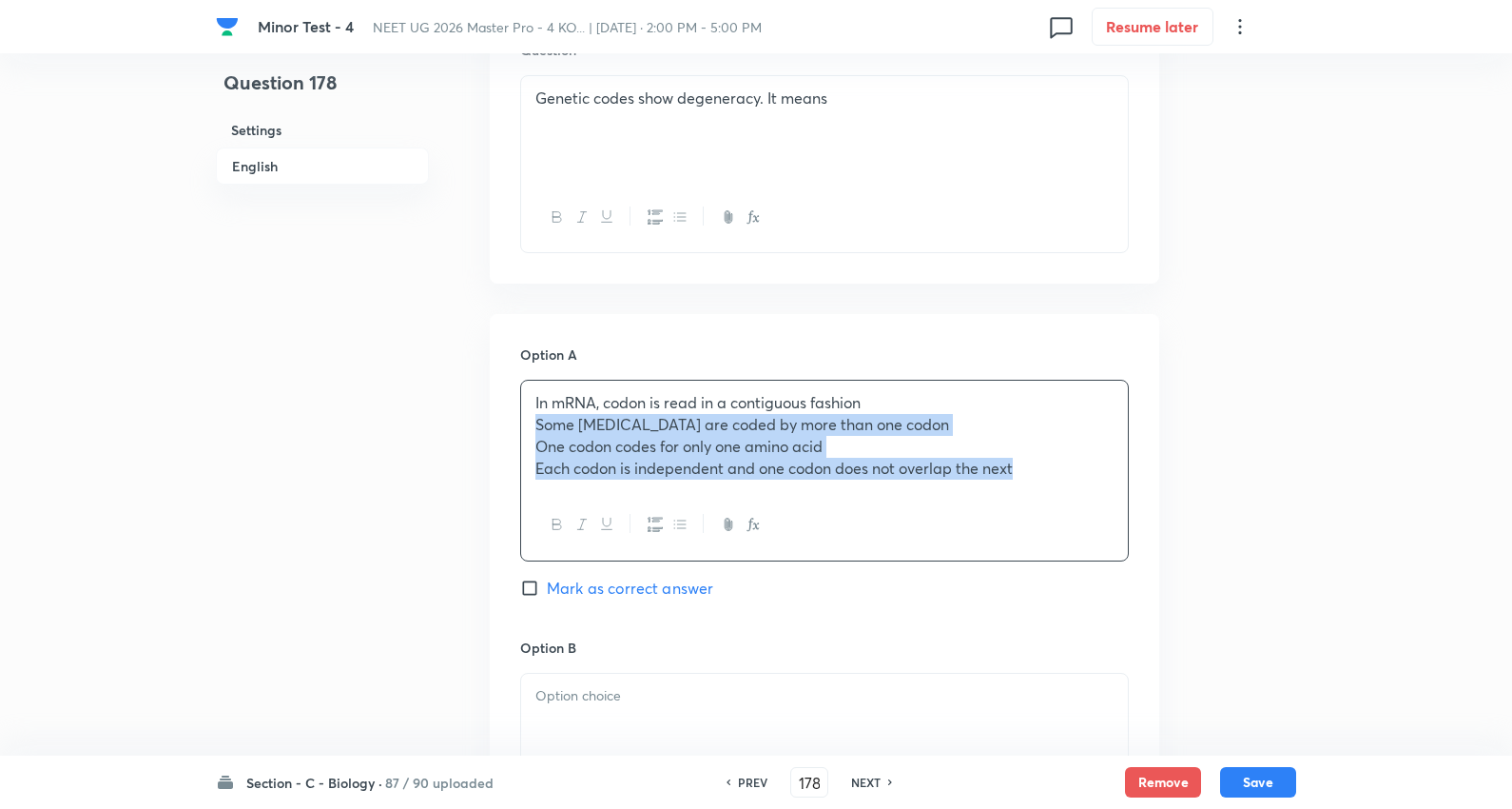
drag, startPoint x: 535, startPoint y: 431, endPoint x: 1486, endPoint y: 599, distance: 965.7
click at [1486, 599] on div "Minor Test - 4 NEET UG 2026 Master Pro - 4 KO... | Oct 5, 2025 · 2:00 PM - 5:00…" at bounding box center [756, 668] width 1512 height 2421
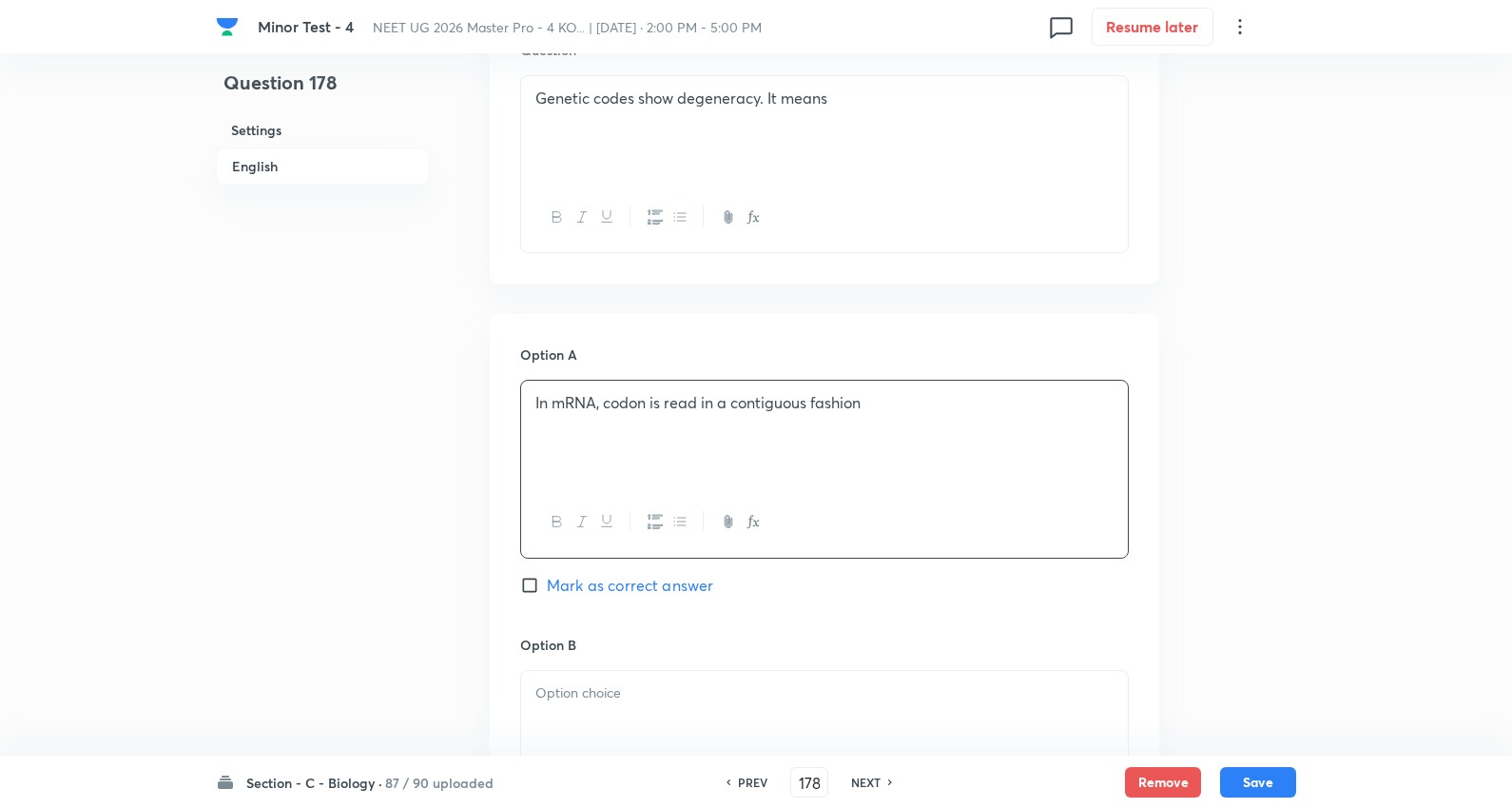
scroll to position [951, 0]
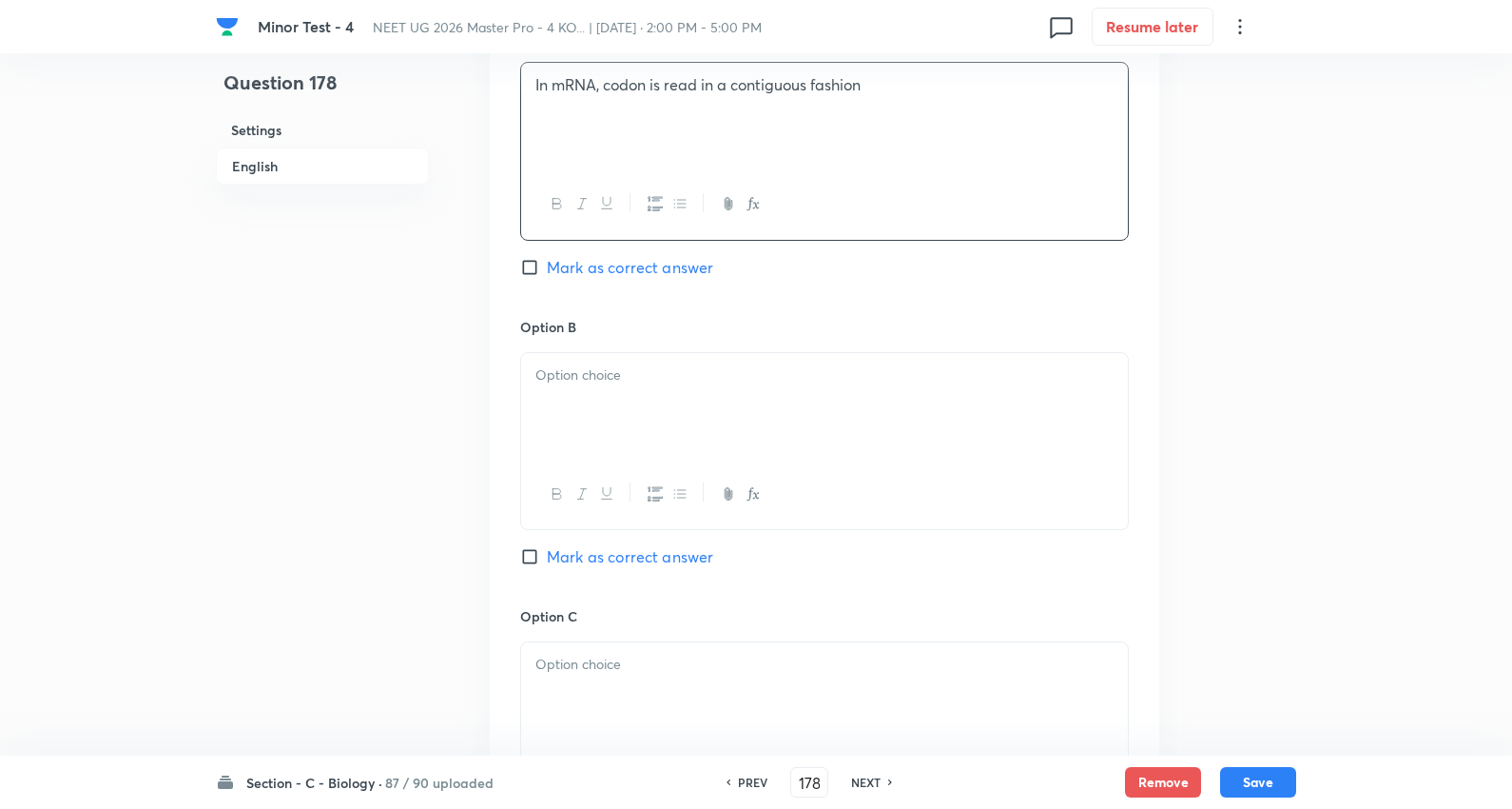
click at [624, 382] on p at bounding box center [825, 375] width 579 height 22
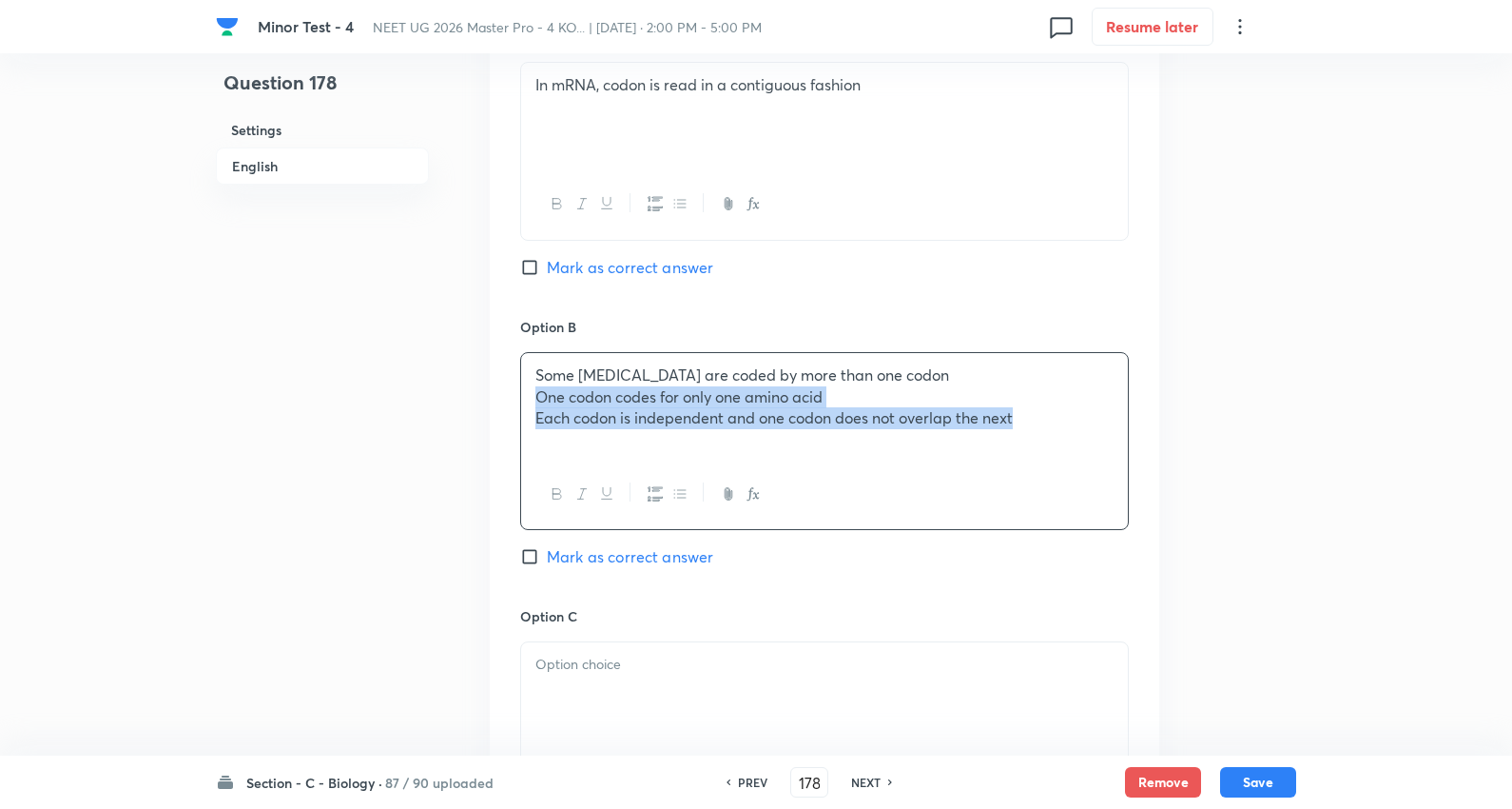
drag, startPoint x: 524, startPoint y: 396, endPoint x: 1517, endPoint y: 490, distance: 997.4
click at [1512, 497] on html "Minor Test - 4 NEET UG 2026 Master Pro - 4 KO... | Oct 5, 2025 · 2:00 PM - 5:00…" at bounding box center [756, 350] width 1512 height 2601
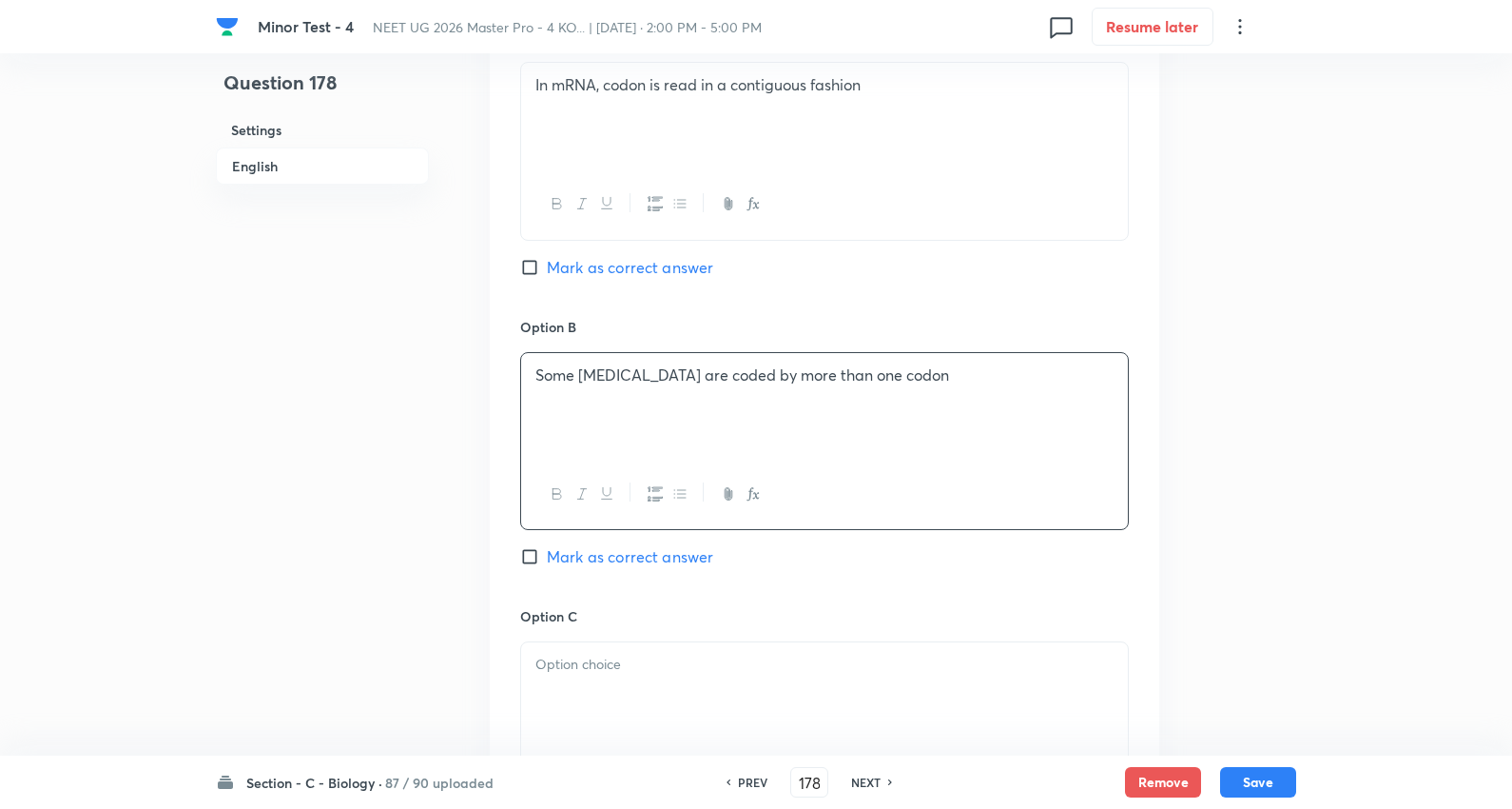
click at [677, 564] on span "Mark as correct answer" at bounding box center [631, 556] width 166 height 23
click at [649, 657] on p at bounding box center [825, 664] width 579 height 22
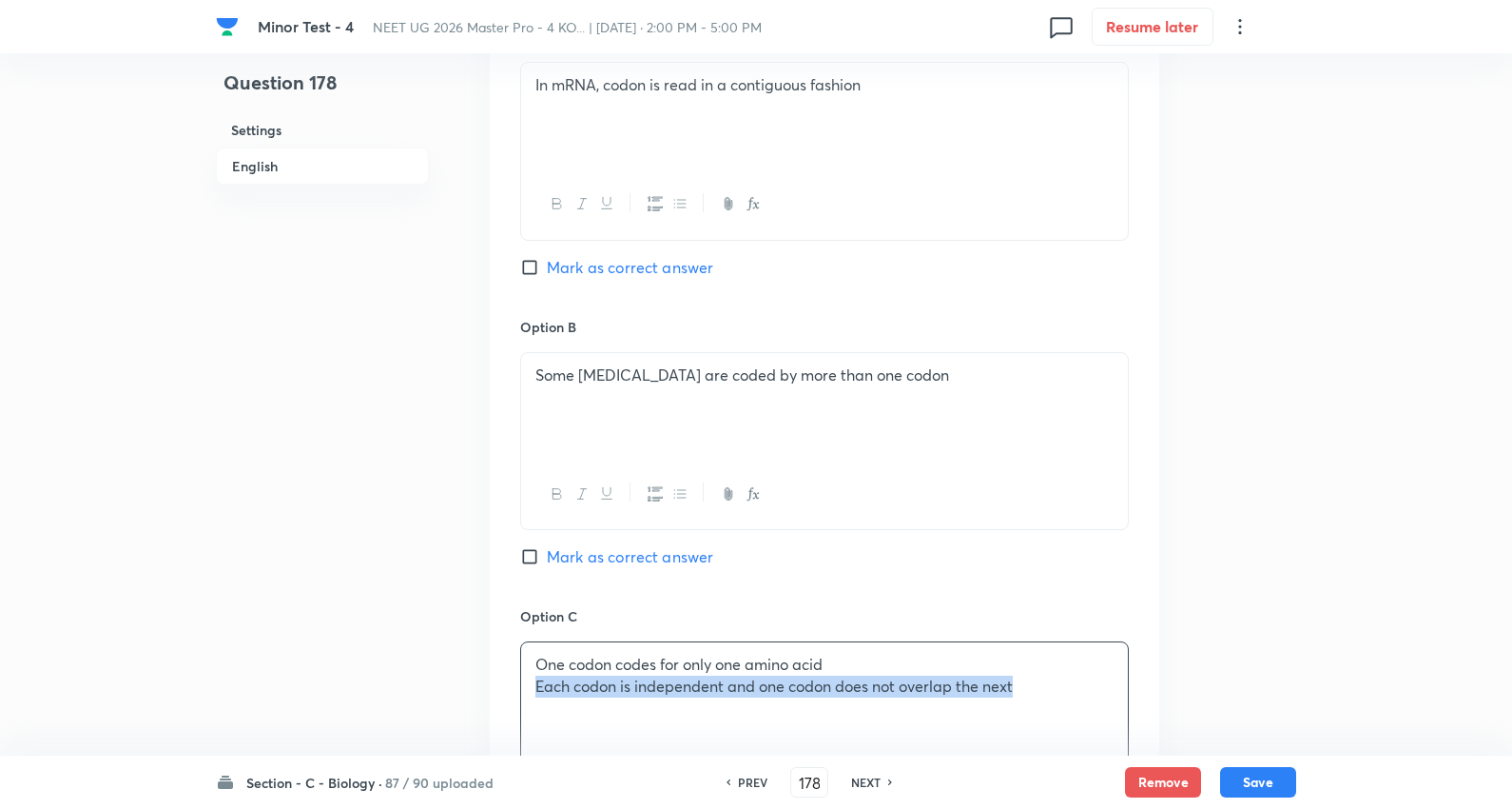
drag, startPoint x: 533, startPoint y: 686, endPoint x: 1279, endPoint y: 682, distance: 746.0
click at [1481, 721] on div "Minor Test - 4 NEET UG 2026 Master Pro - 4 KO... | Oct 5, 2025 · 2:00 PM - 5:00…" at bounding box center [756, 349] width 1512 height 2418
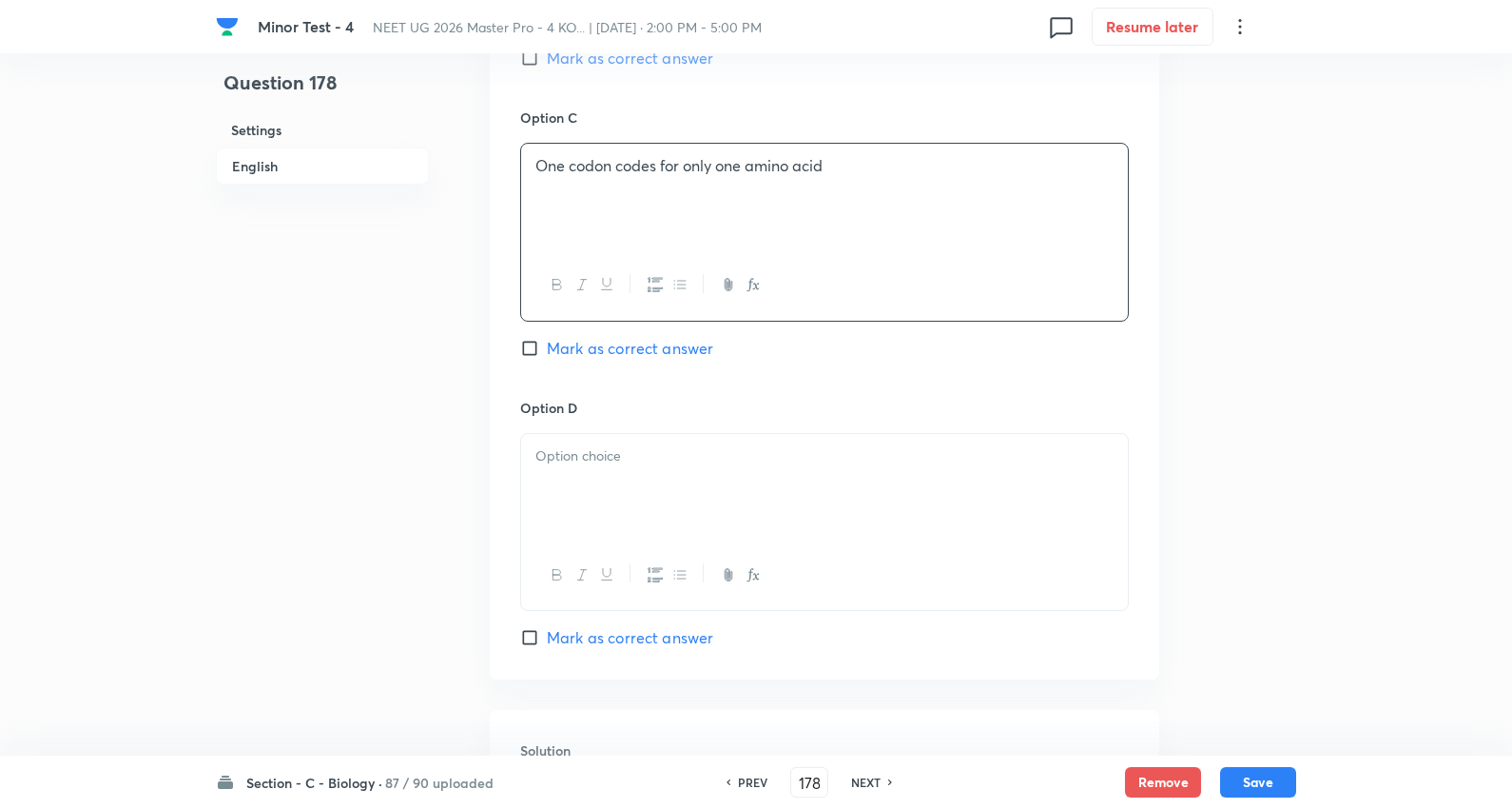
scroll to position [1479, 0]
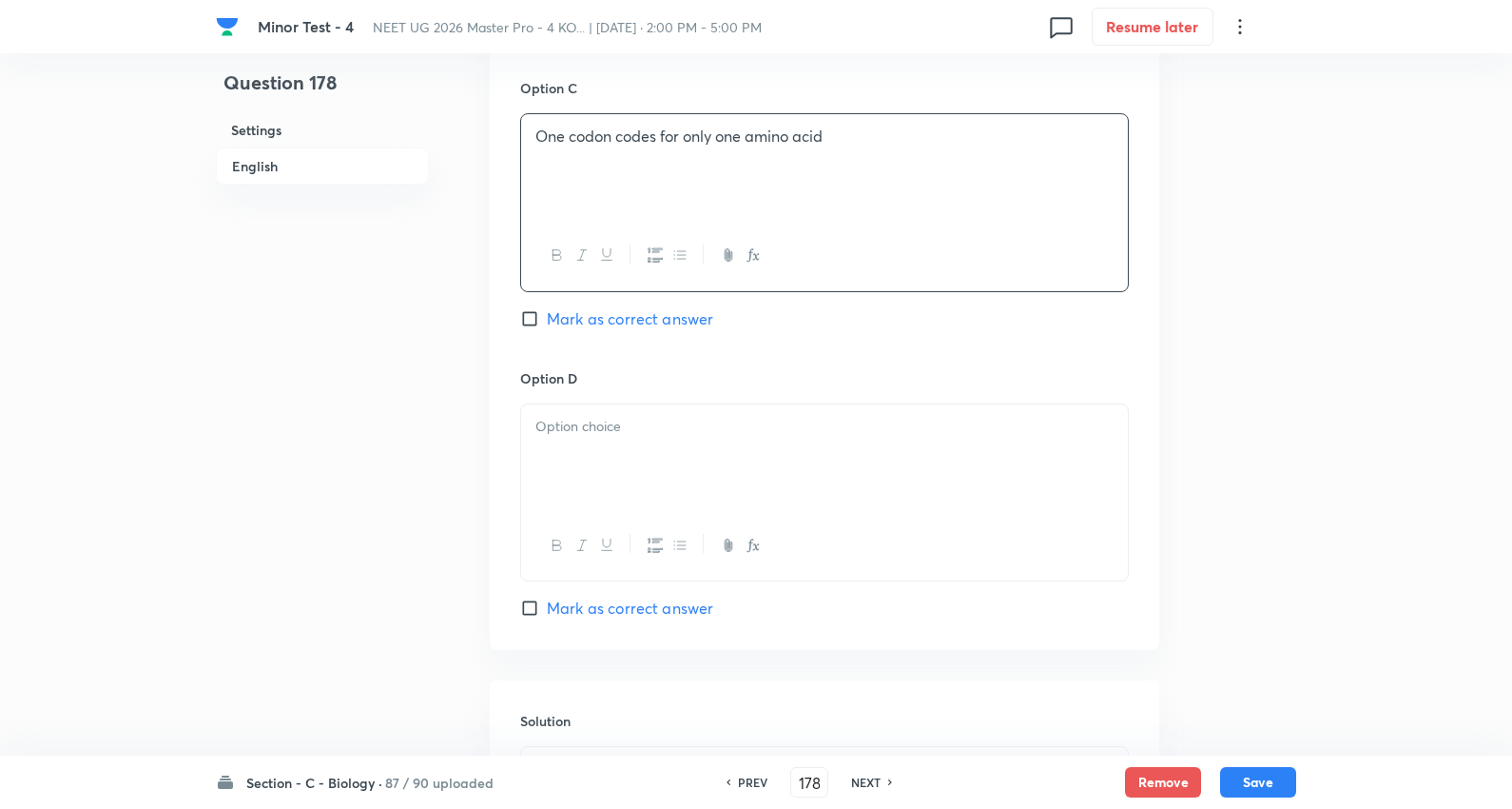
click at [605, 444] on div at bounding box center [825, 457] width 607 height 107
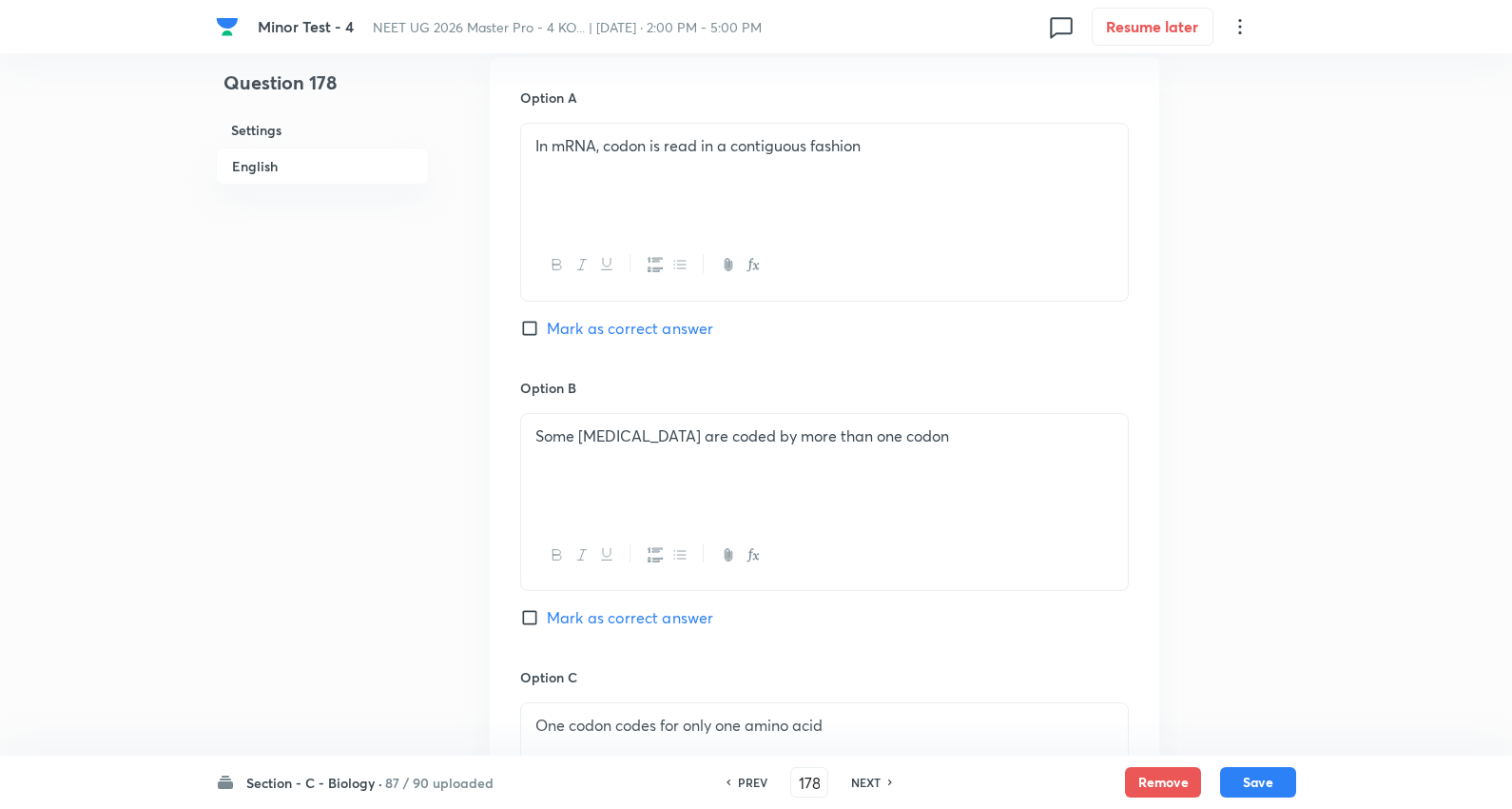
scroll to position [845, 0]
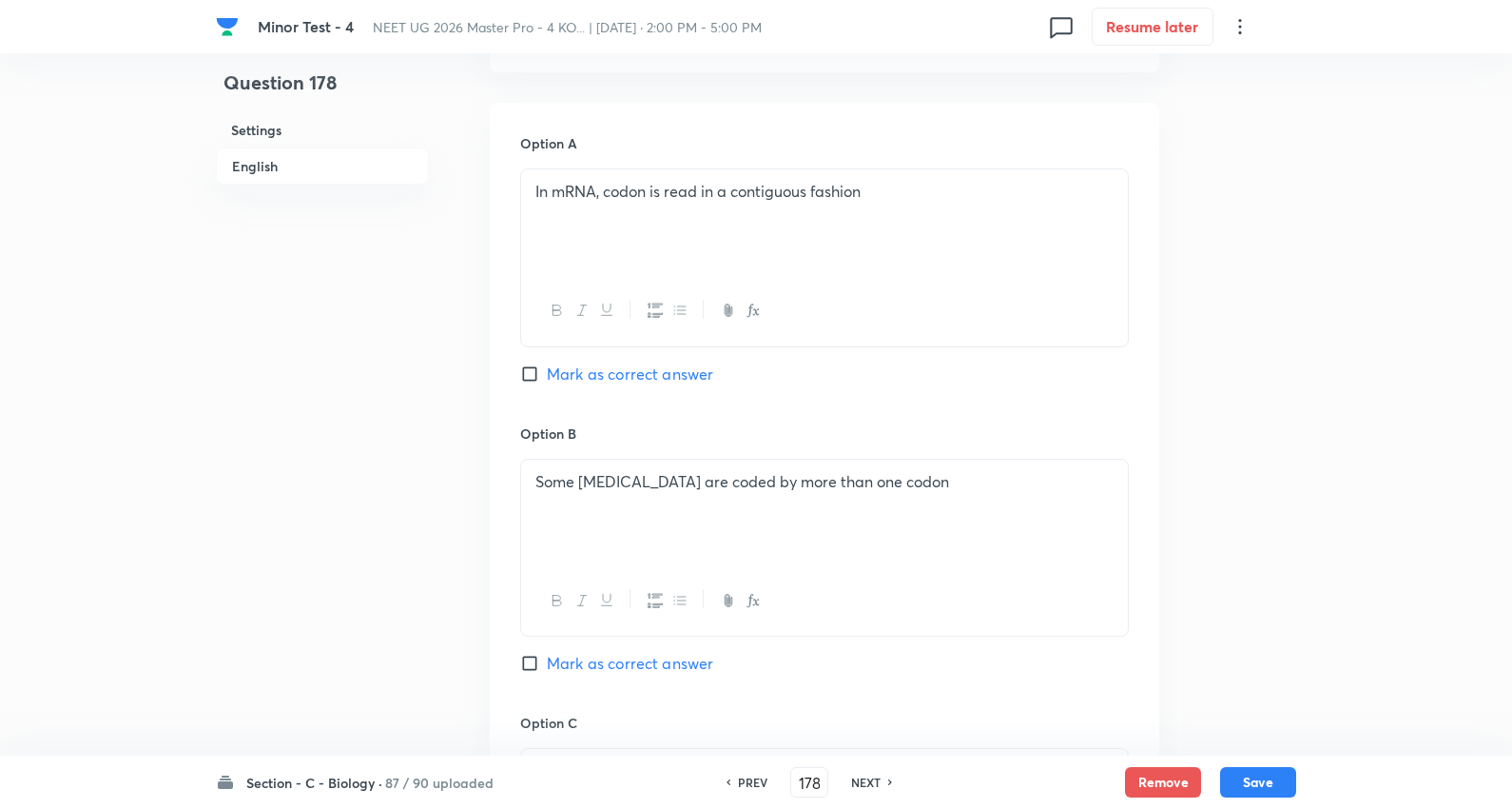
click at [624, 667] on span "Mark as correct answer" at bounding box center [631, 662] width 166 height 23
click at [547, 667] on input "Mark as correct answer" at bounding box center [533, 662] width 26 height 19
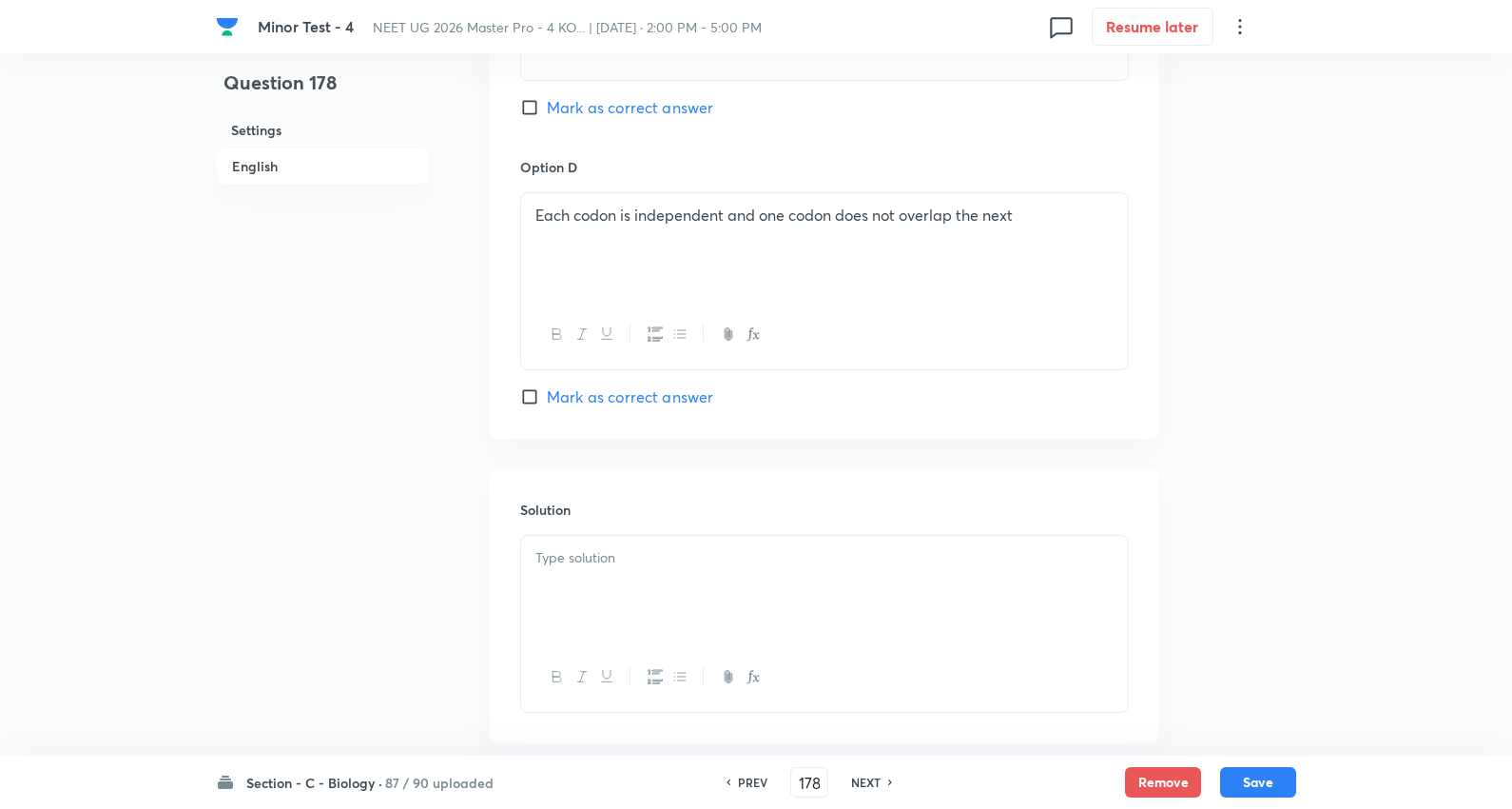
scroll to position [1796, 0]
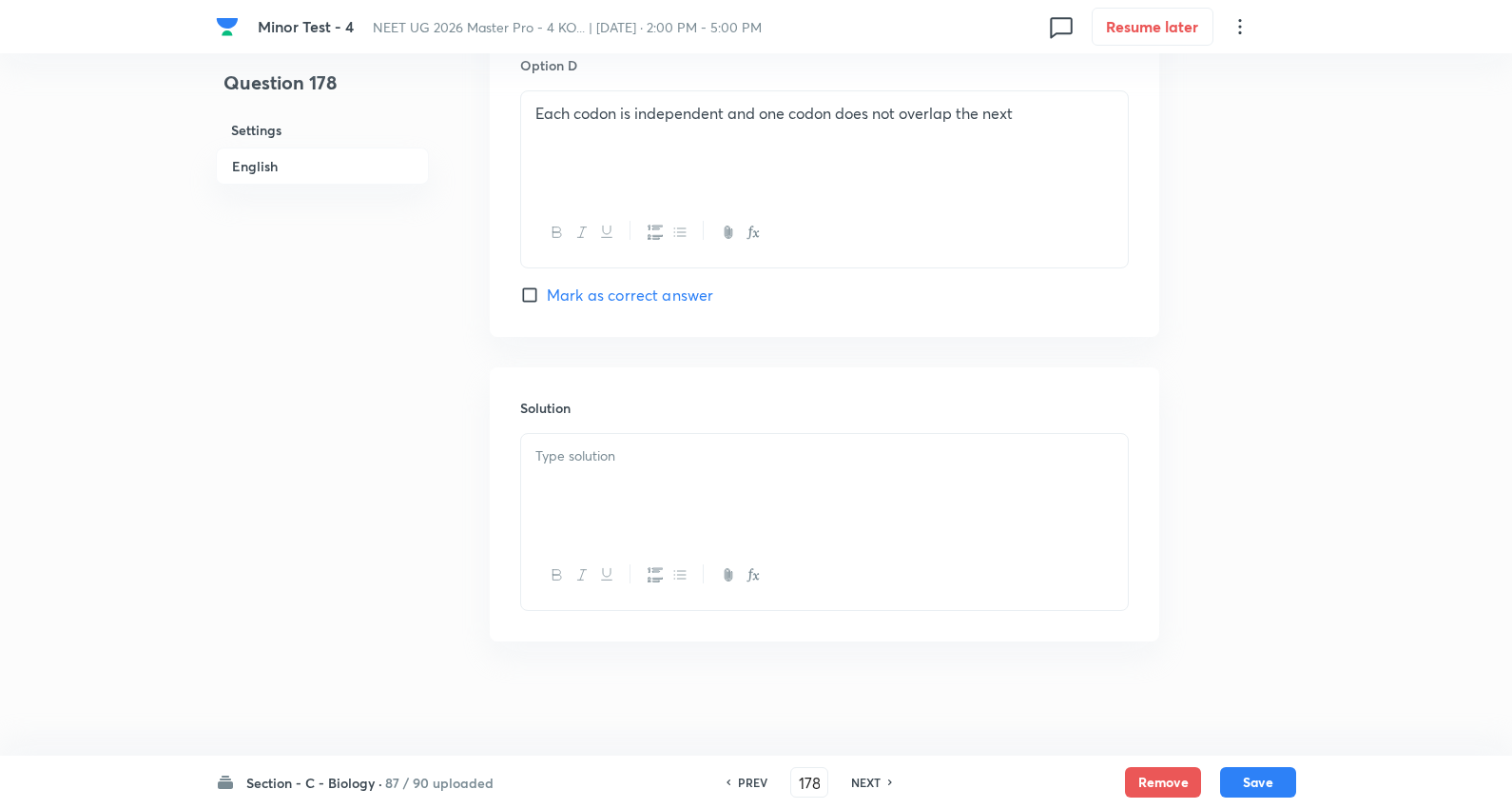
click at [629, 477] on div at bounding box center [825, 487] width 607 height 107
click at [1269, 779] on button "Save" at bounding box center [1258, 780] width 76 height 30
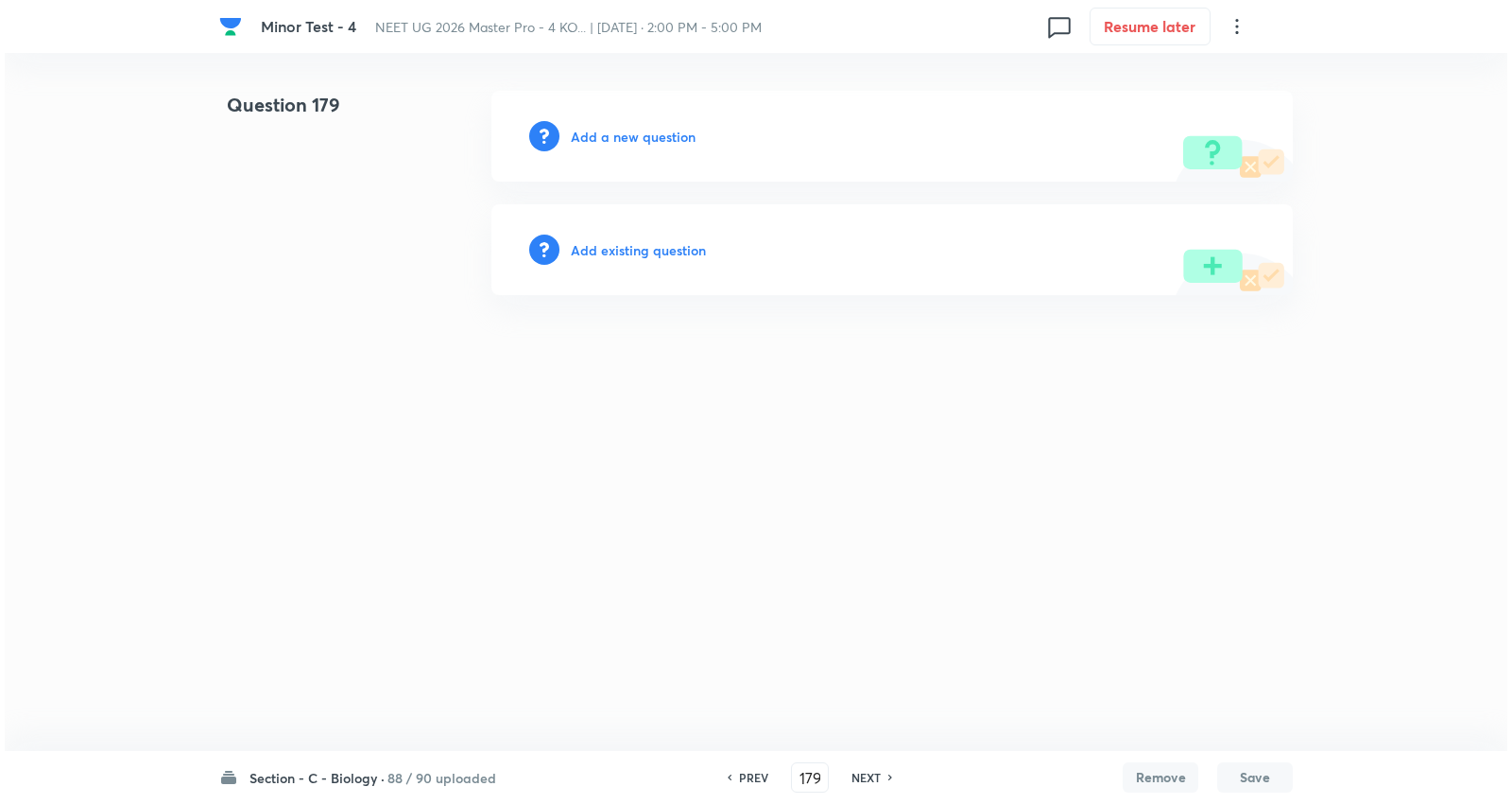
scroll to position [0, 0]
click at [605, 129] on h6 "Add a new question" at bounding box center [633, 136] width 125 height 19
click at [611, 130] on h6 "Choose a question type" at bounding box center [644, 136] width 146 height 19
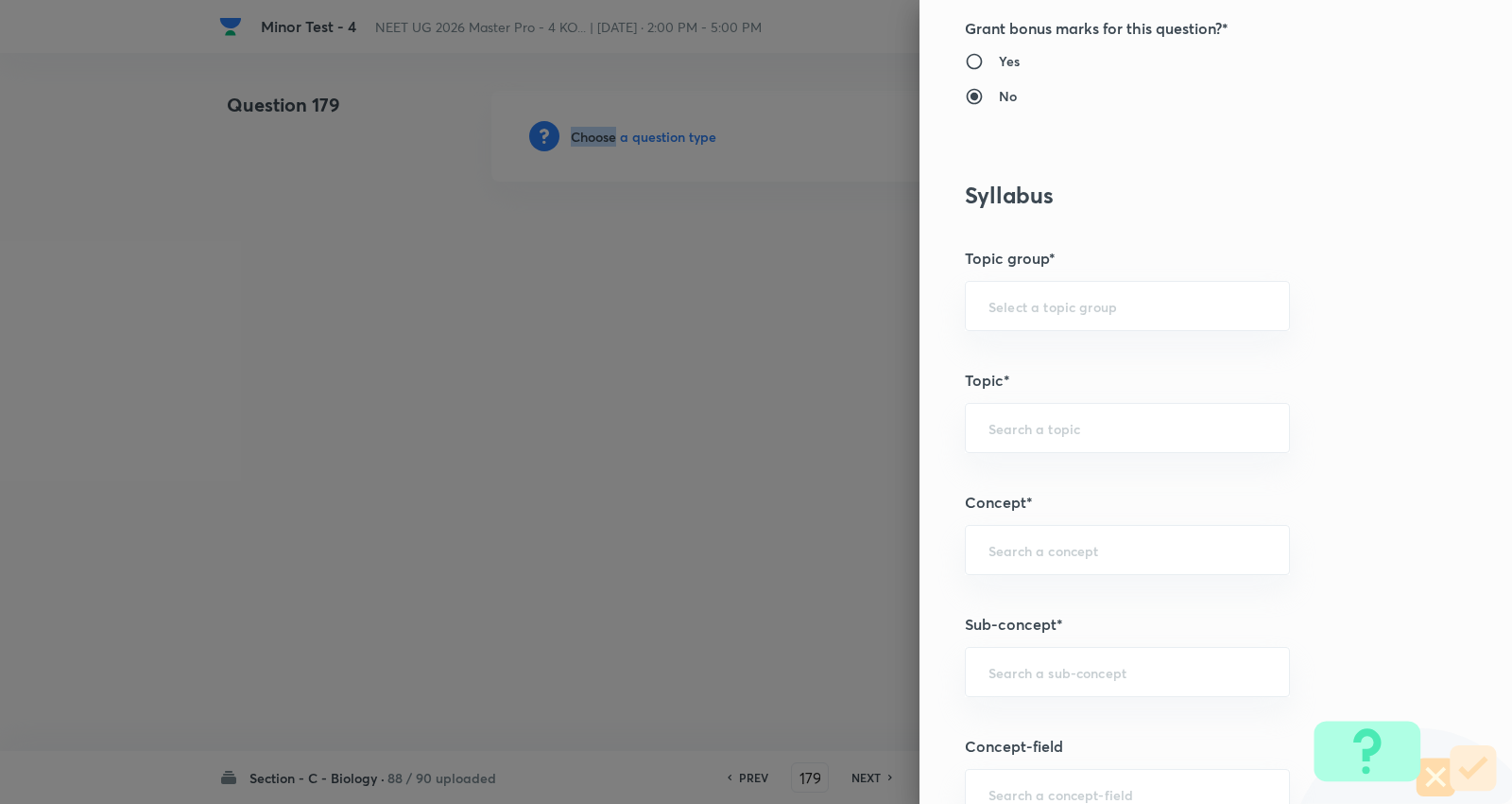
scroll to position [1050, 0]
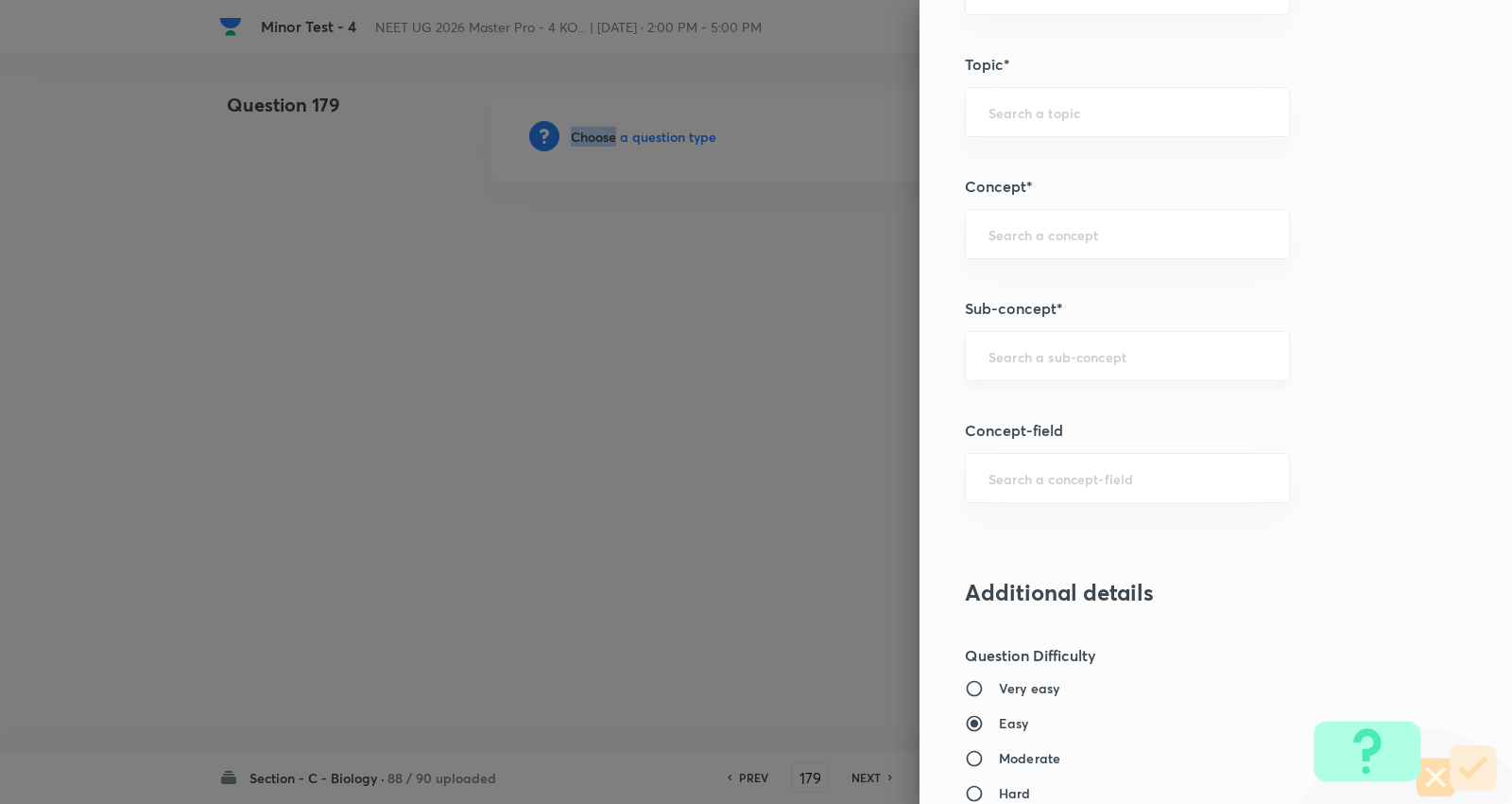
click at [1057, 346] on div "​" at bounding box center [1128, 355] width 325 height 50
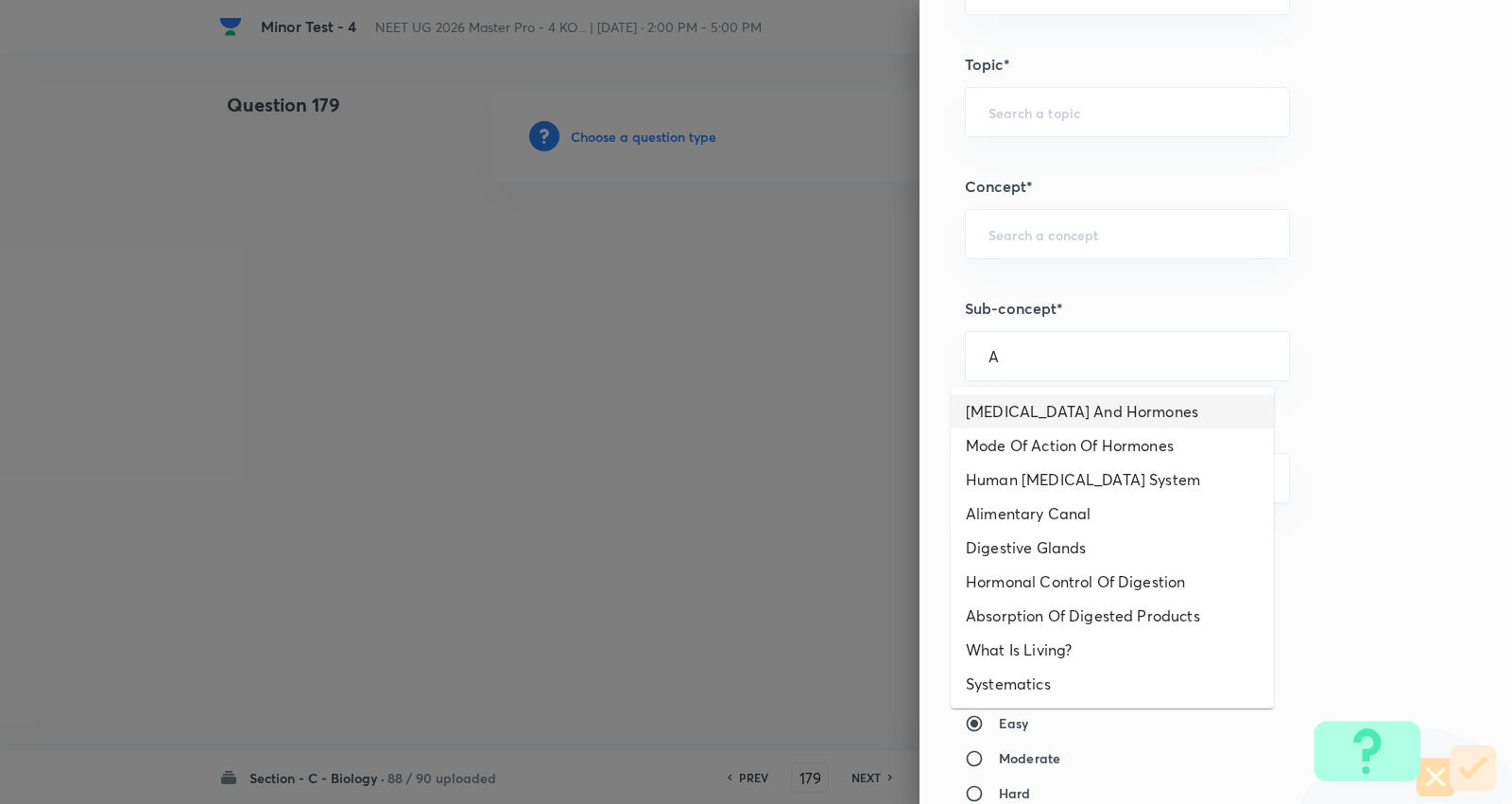
click at [1065, 419] on li "Endocrine Glands And Hormones" at bounding box center [1112, 411] width 323 height 34
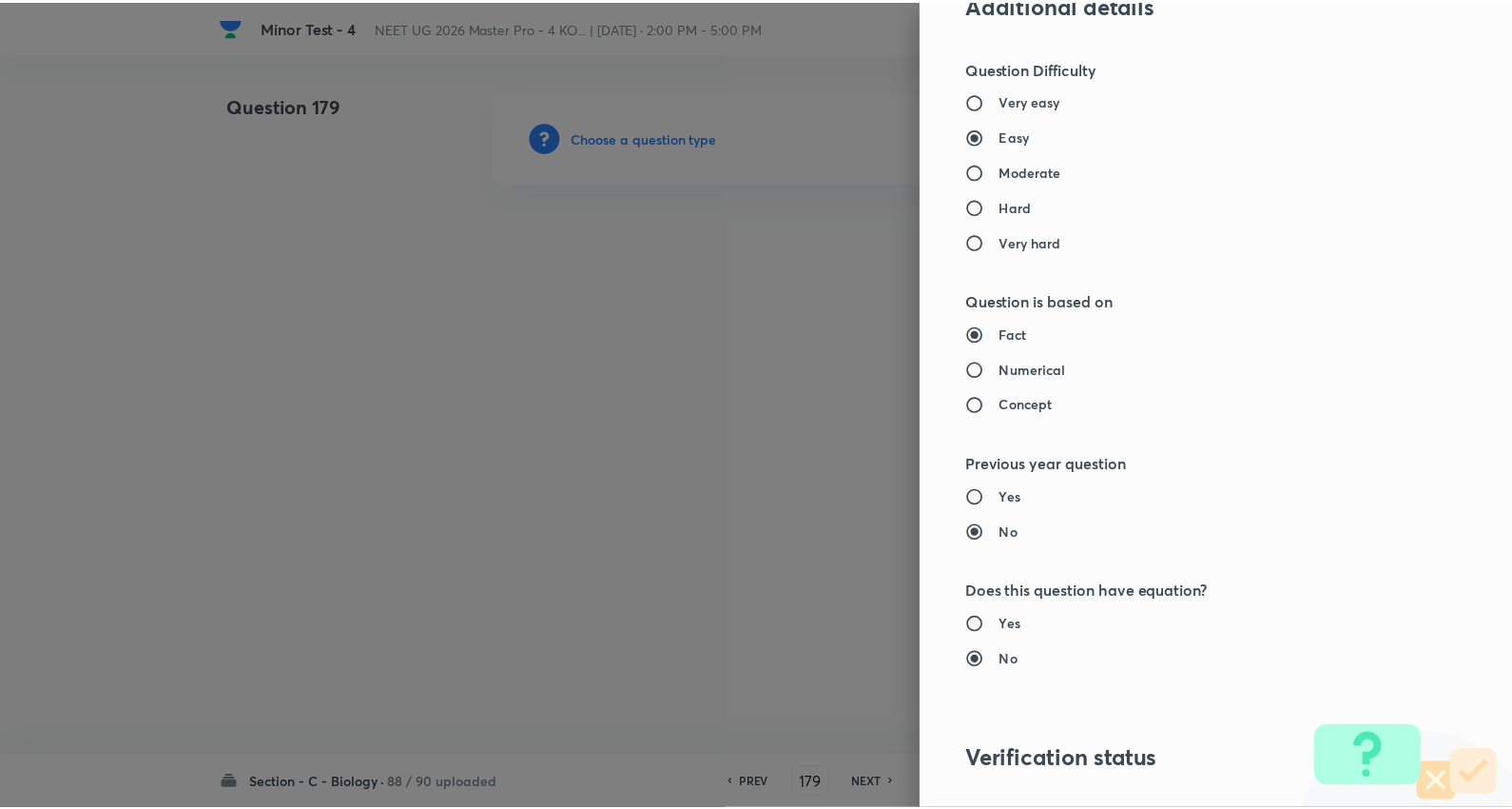
scroll to position [1913, 0]
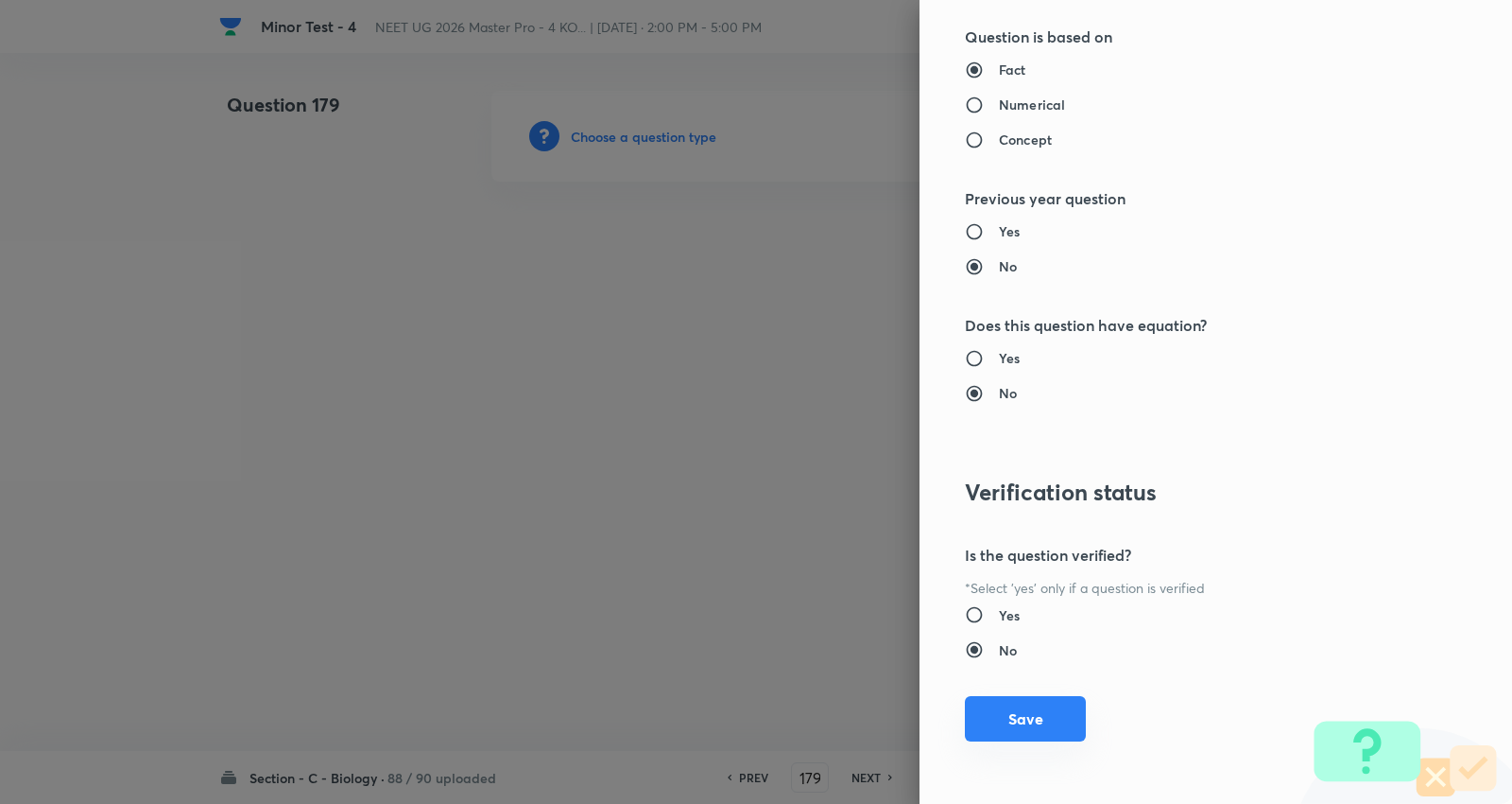
click at [993, 722] on button "Save" at bounding box center [1026, 718] width 121 height 46
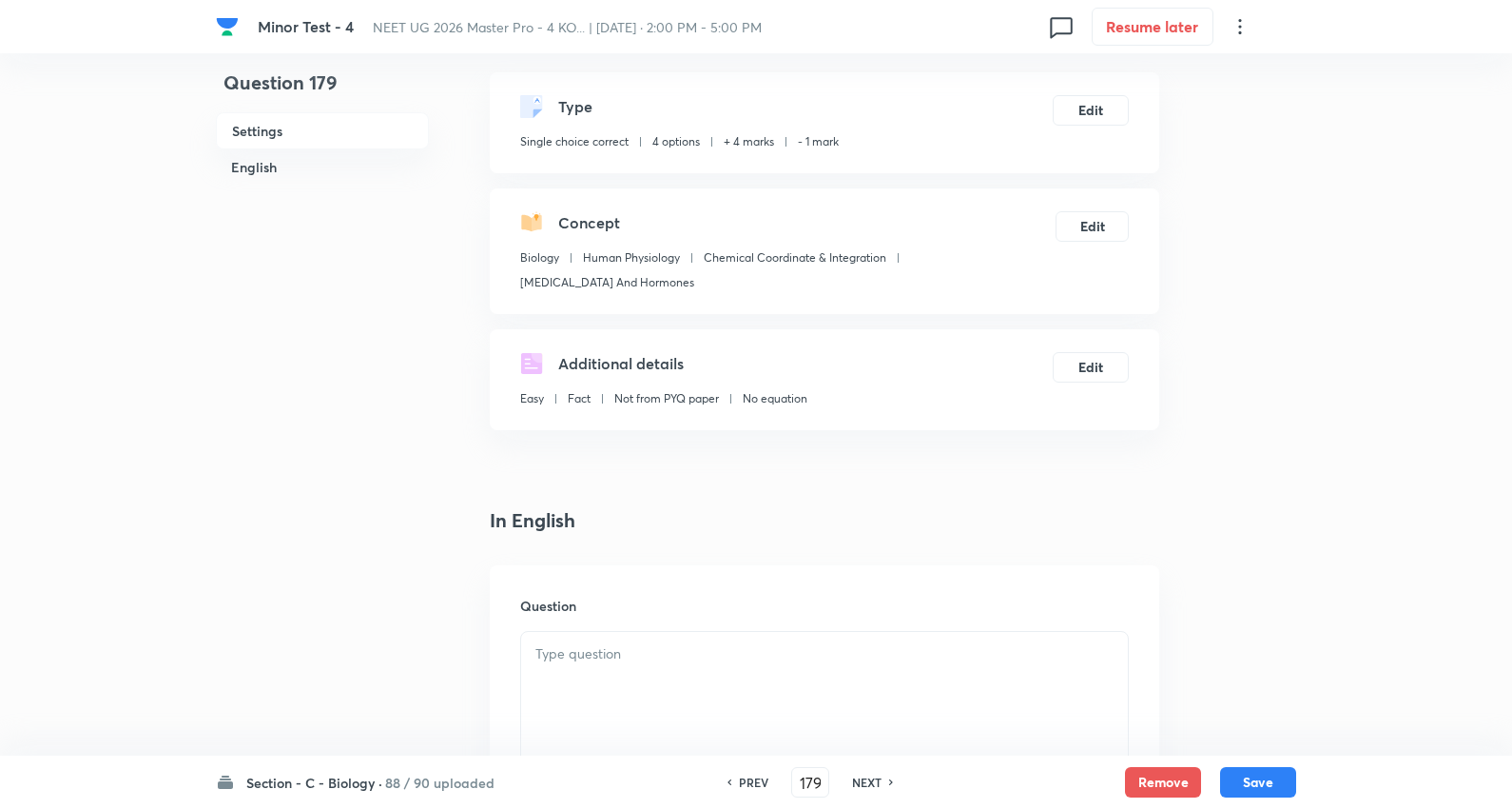
scroll to position [316, 0]
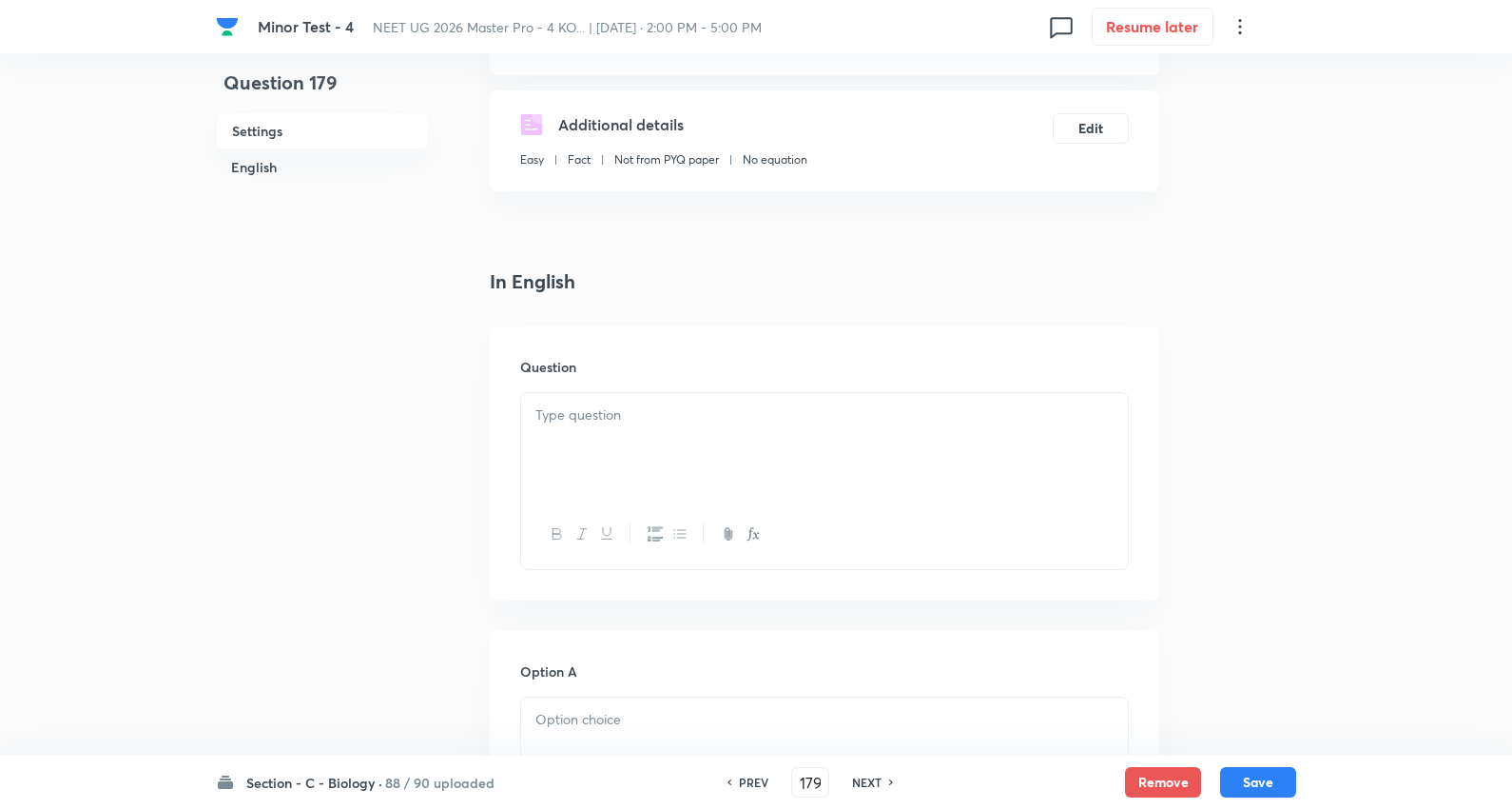
click at [599, 410] on p at bounding box center [825, 415] width 579 height 22
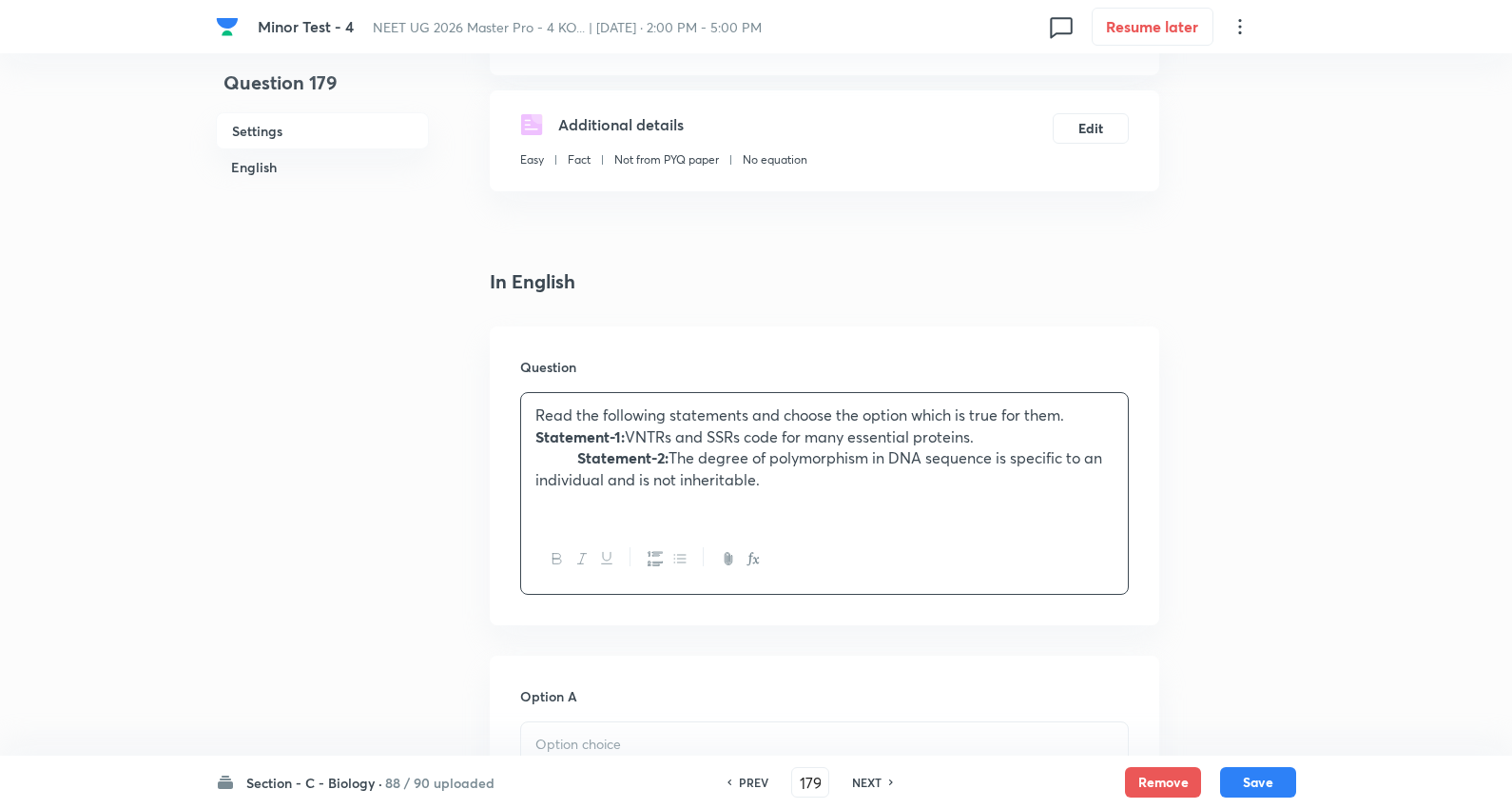
click at [579, 459] on p "Statement-2: The degree of polymorphism in DNA sequence is specific to an indiv…" at bounding box center [825, 469] width 579 height 43
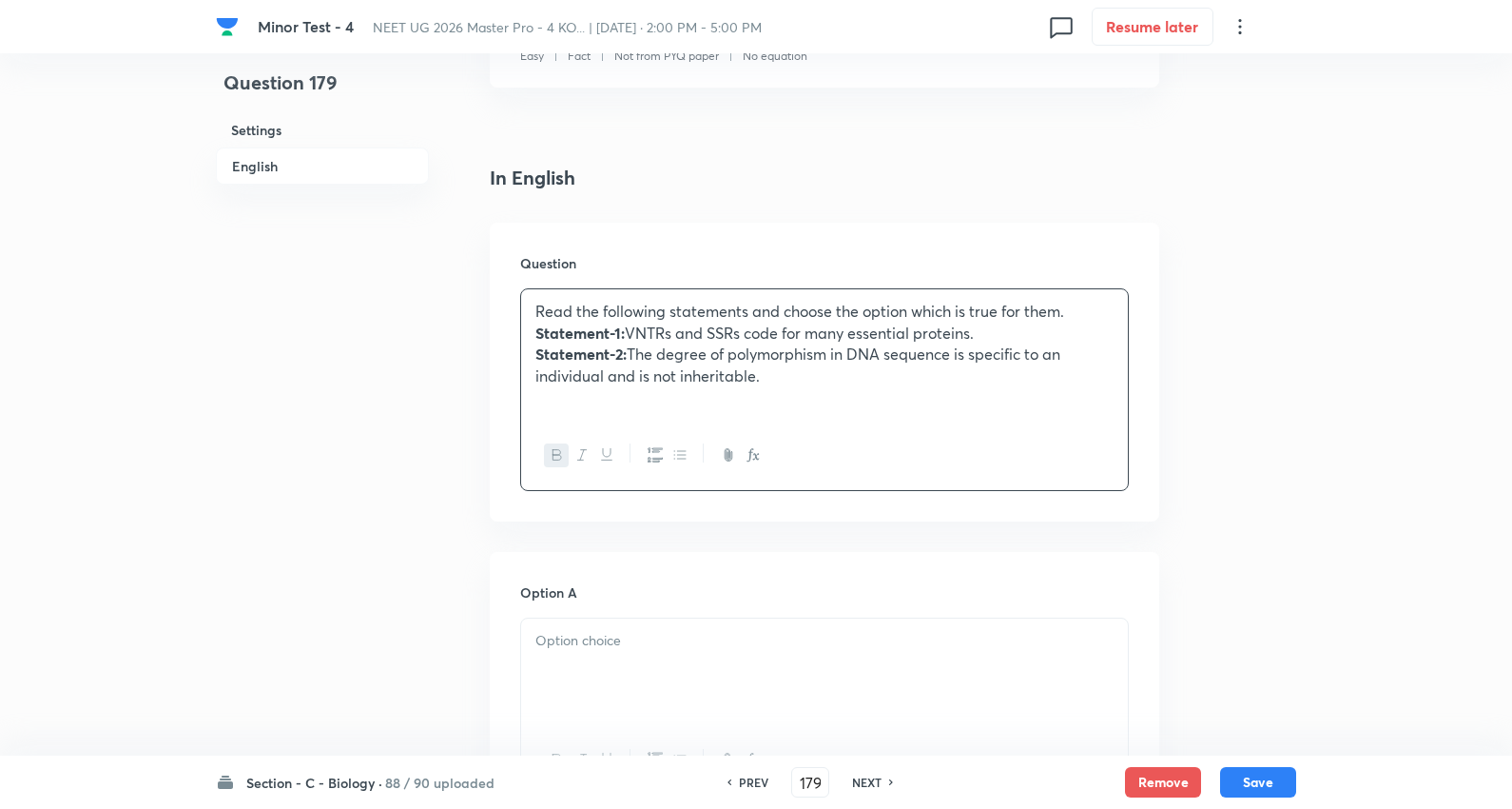
scroll to position [634, 0]
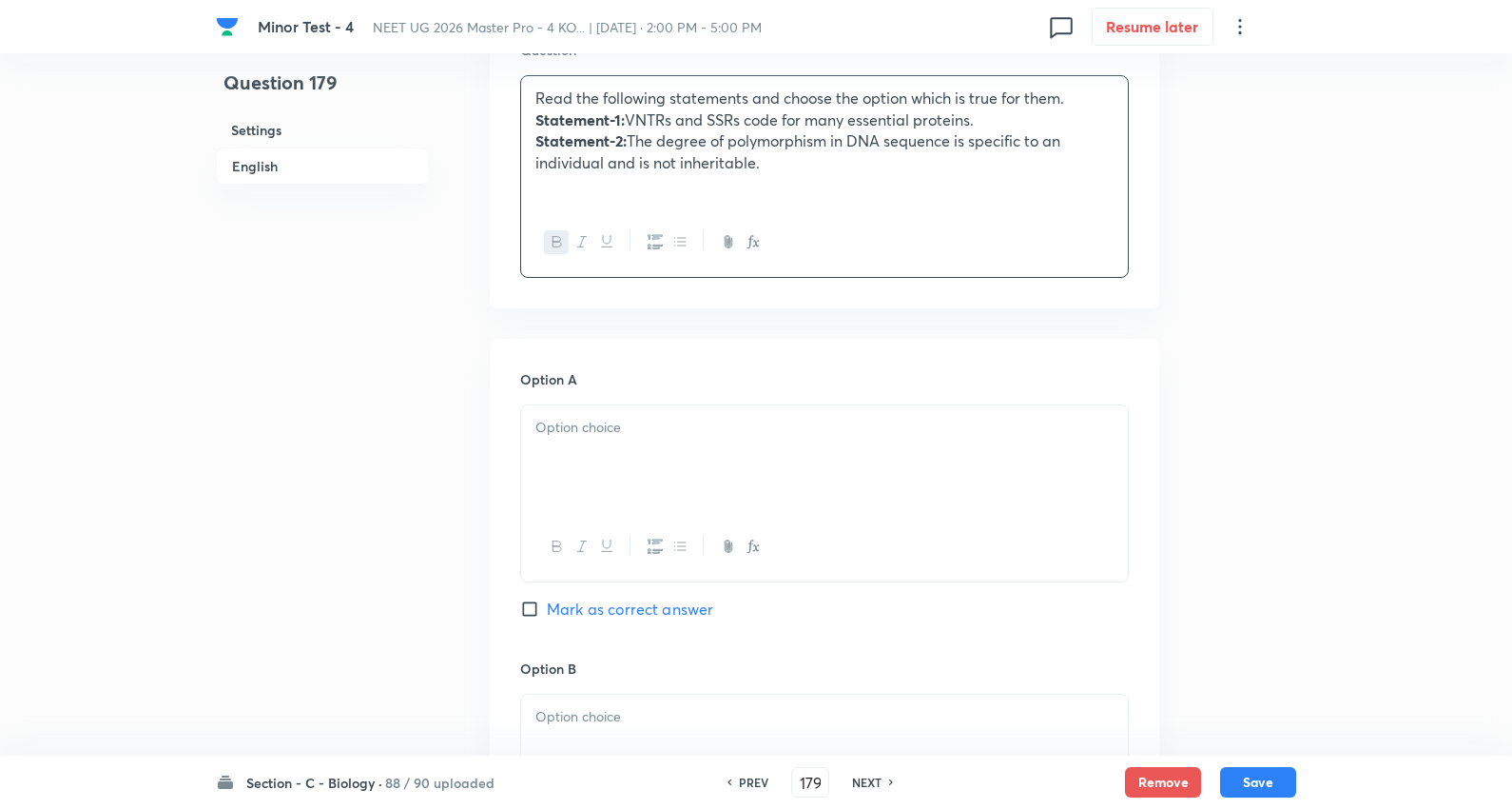
click at [628, 438] on p at bounding box center [825, 427] width 579 height 22
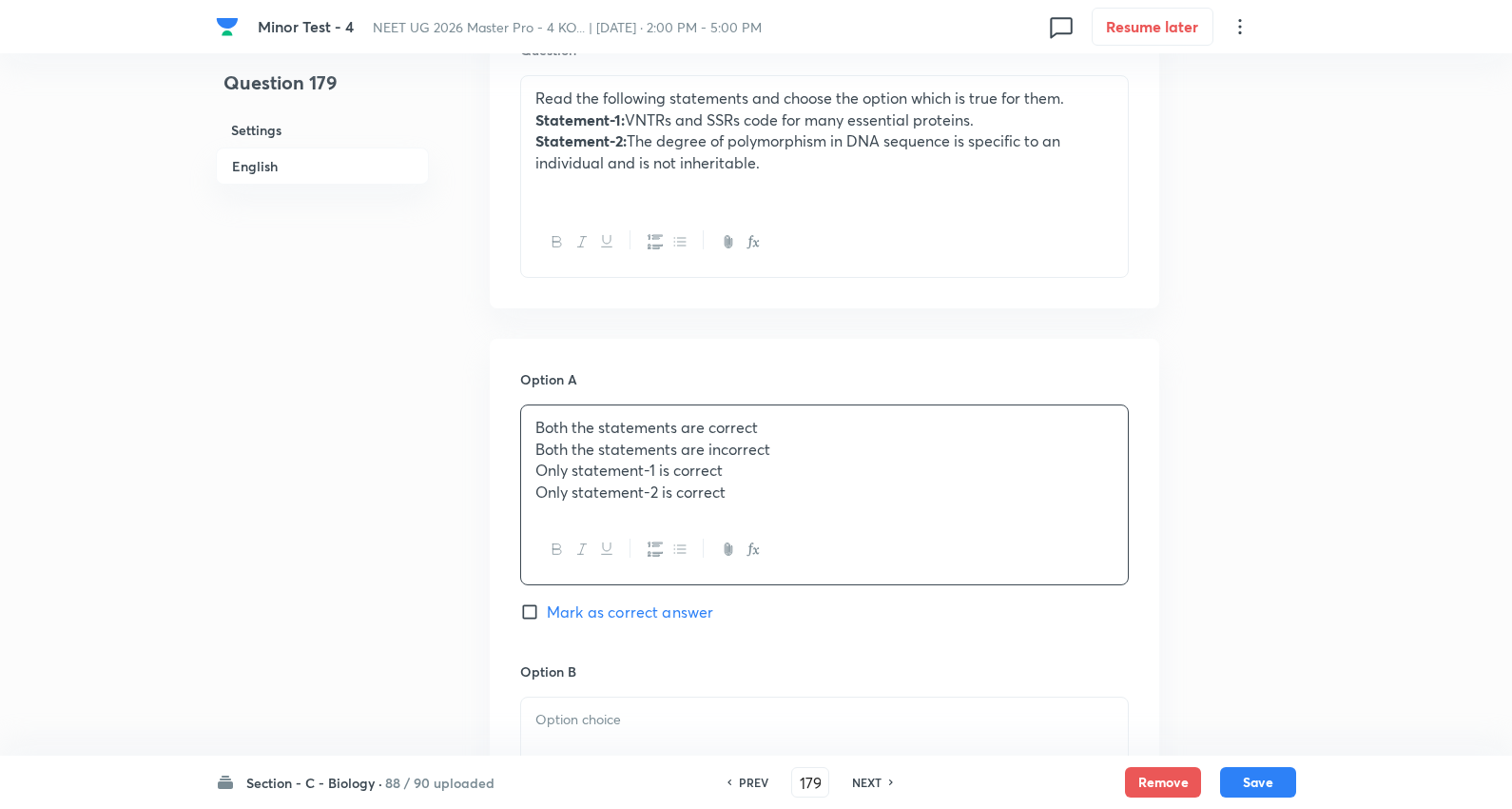
drag, startPoint x: 529, startPoint y: 456, endPoint x: 1290, endPoint y: 562, distance: 768.3
click at [1290, 562] on div "Question 179 Settings English Settings Type Single choice correct 4 options + 4…" at bounding box center [756, 680] width 1080 height 2446
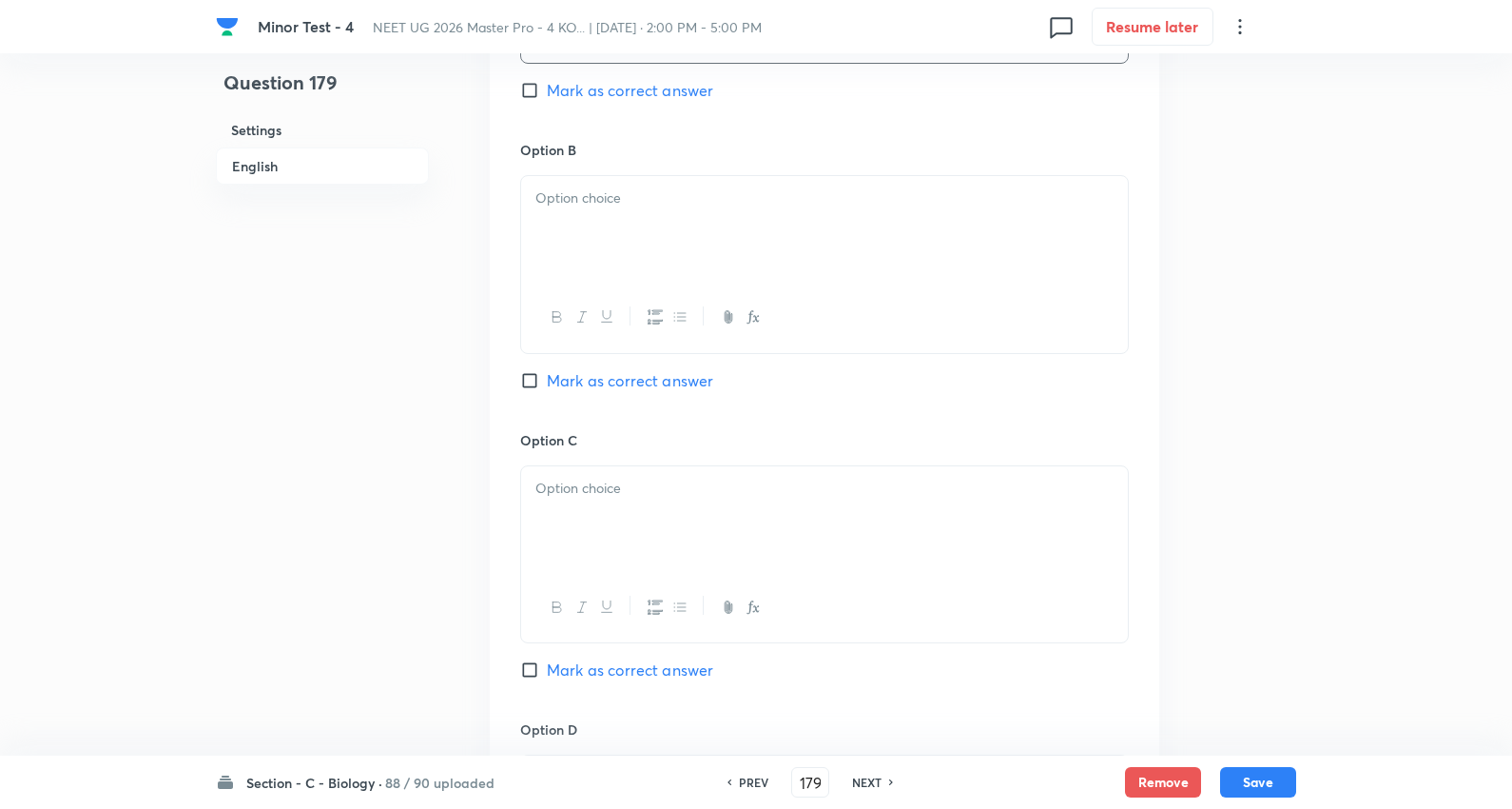
scroll to position [1163, 0]
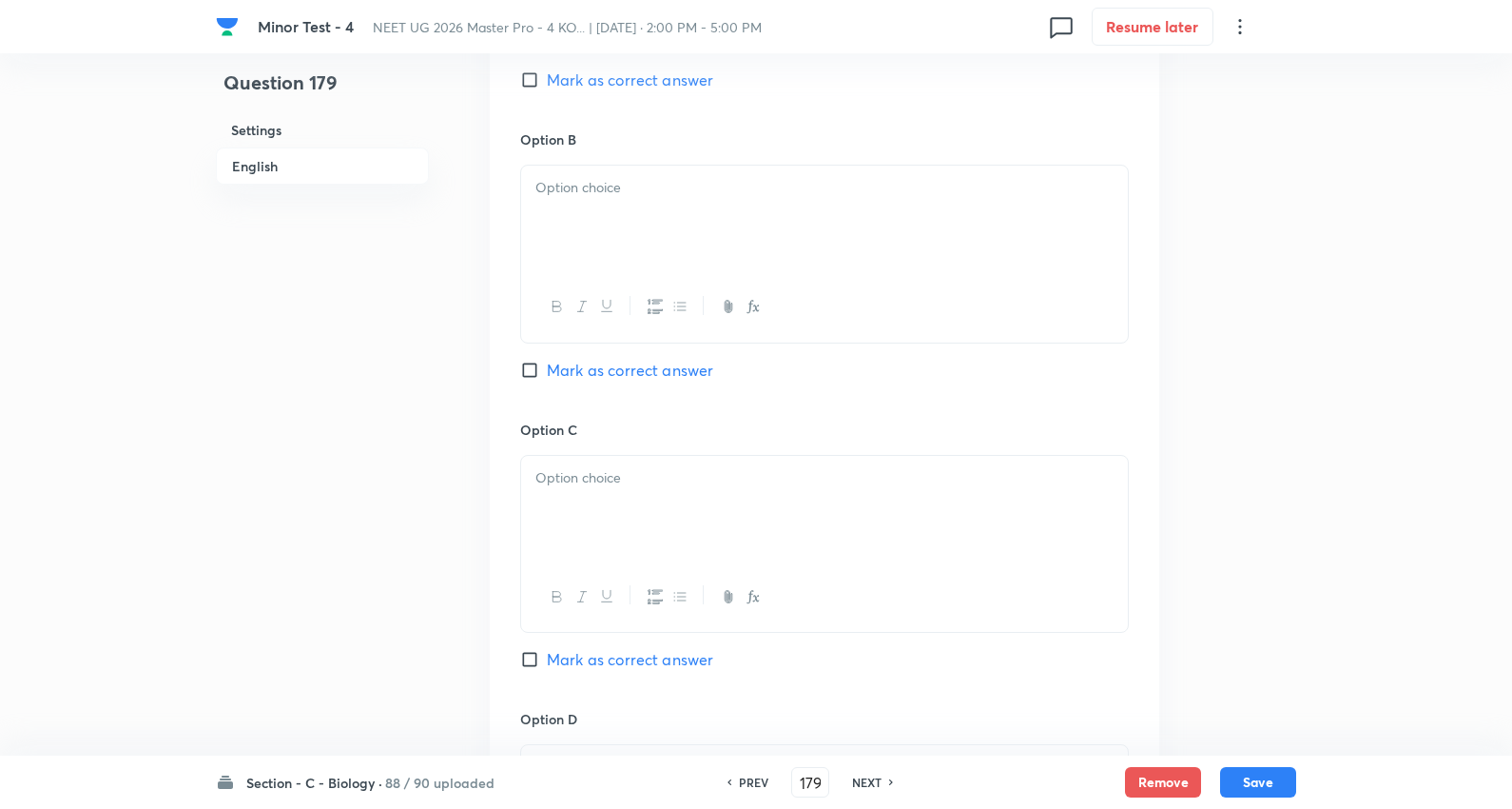
click at [586, 238] on div at bounding box center [825, 218] width 607 height 107
drag, startPoint x: 538, startPoint y: 205, endPoint x: 975, endPoint y: 276, distance: 442.7
click at [1201, 266] on div "Question 179 Settings English Settings Type Single choice correct 4 options + 4…" at bounding box center [756, 150] width 1080 height 2443
click at [701, 367] on span "Mark as correct answer" at bounding box center [631, 369] width 166 height 23
click at [547, 367] on input "Mark as correct answer" at bounding box center [533, 369] width 26 height 19
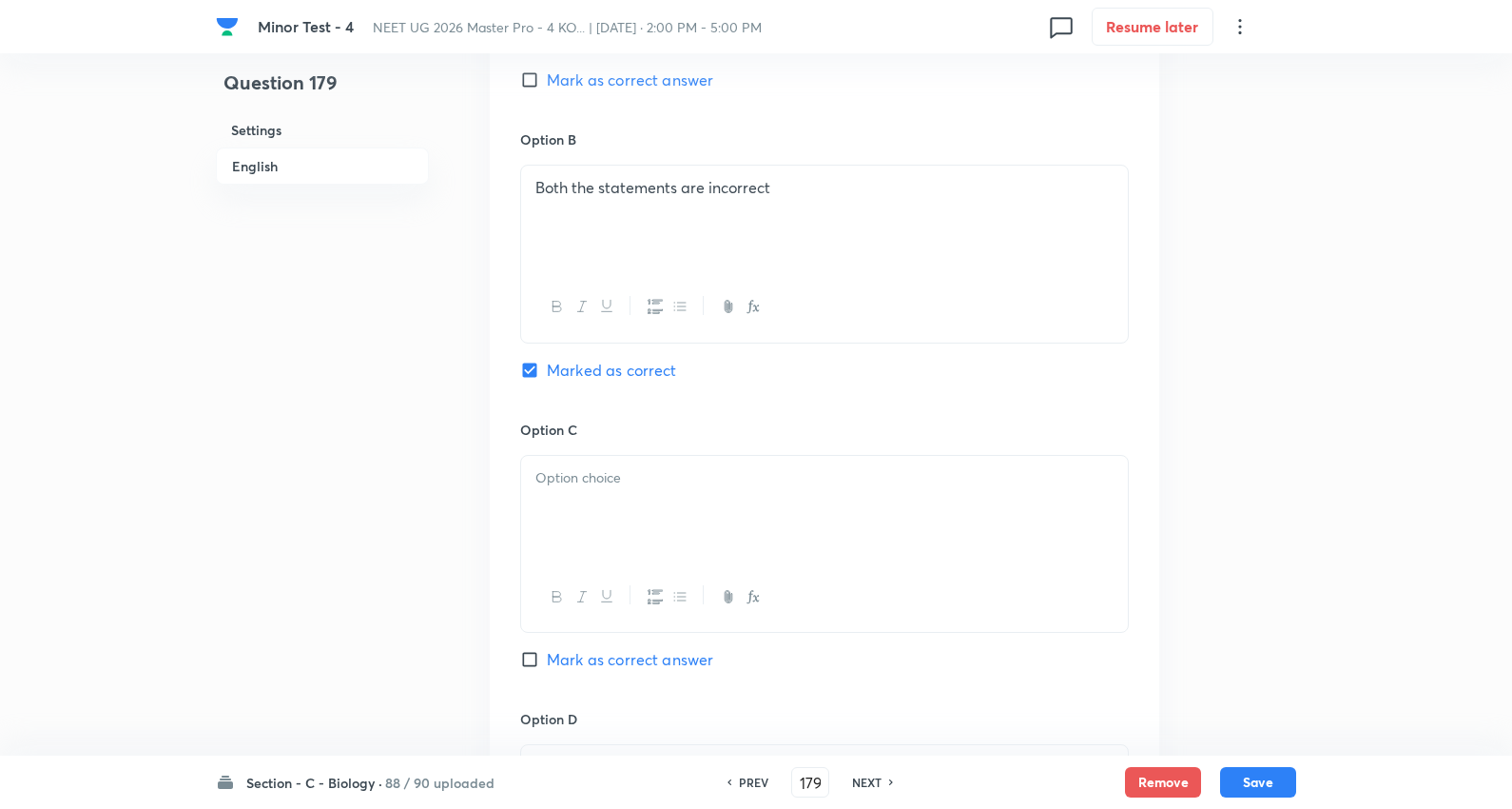
click at [615, 467] on div at bounding box center [825, 508] width 607 height 107
drag, startPoint x: 535, startPoint y: 501, endPoint x: 1095, endPoint y: 569, distance: 564.1
click at [1095, 569] on div "Only statement-1 is correct Only statement-2 is correct" at bounding box center [825, 544] width 609 height 178
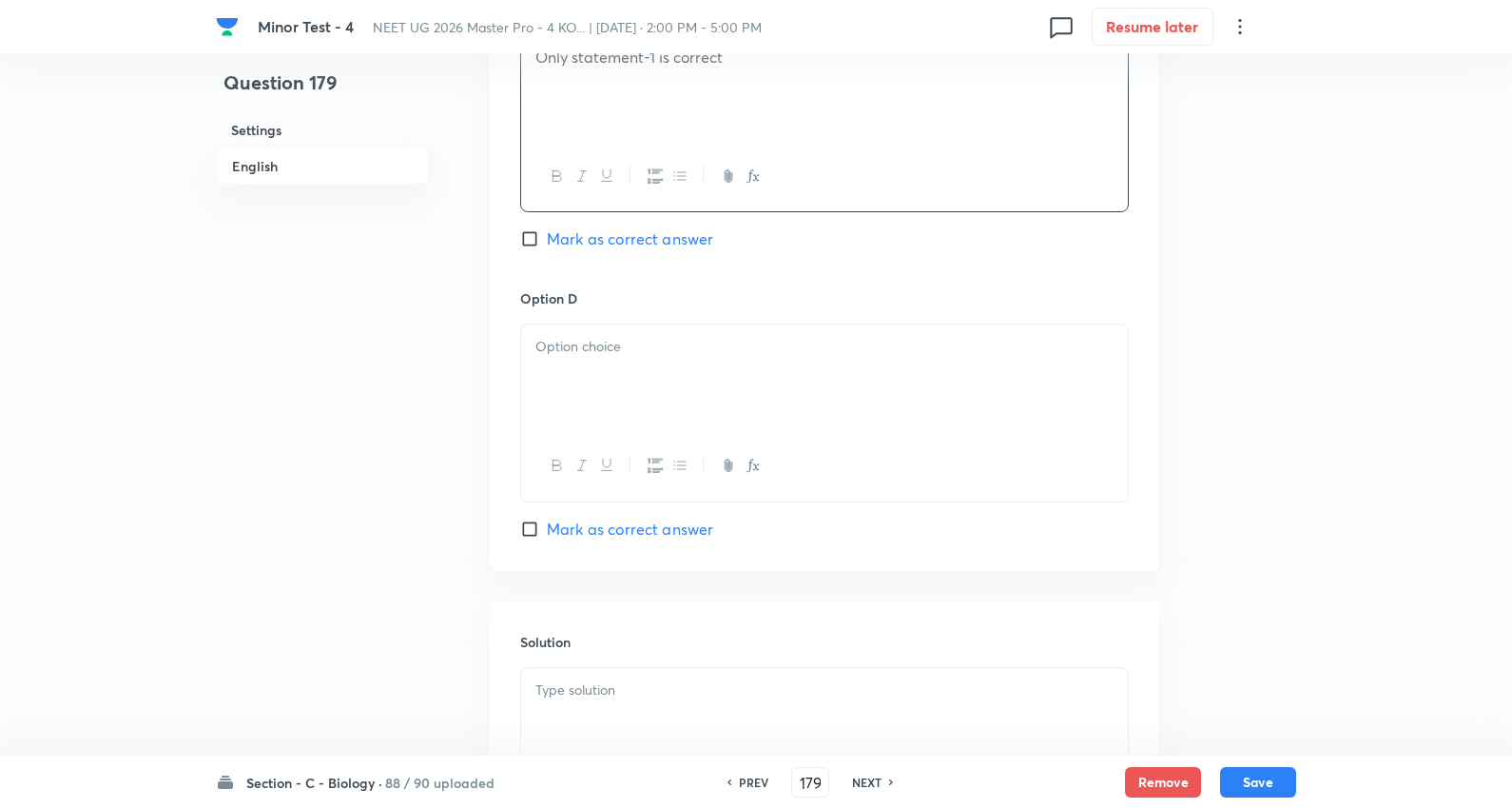
scroll to position [1585, 0]
click at [615, 387] on div at bounding box center [825, 375] width 607 height 107
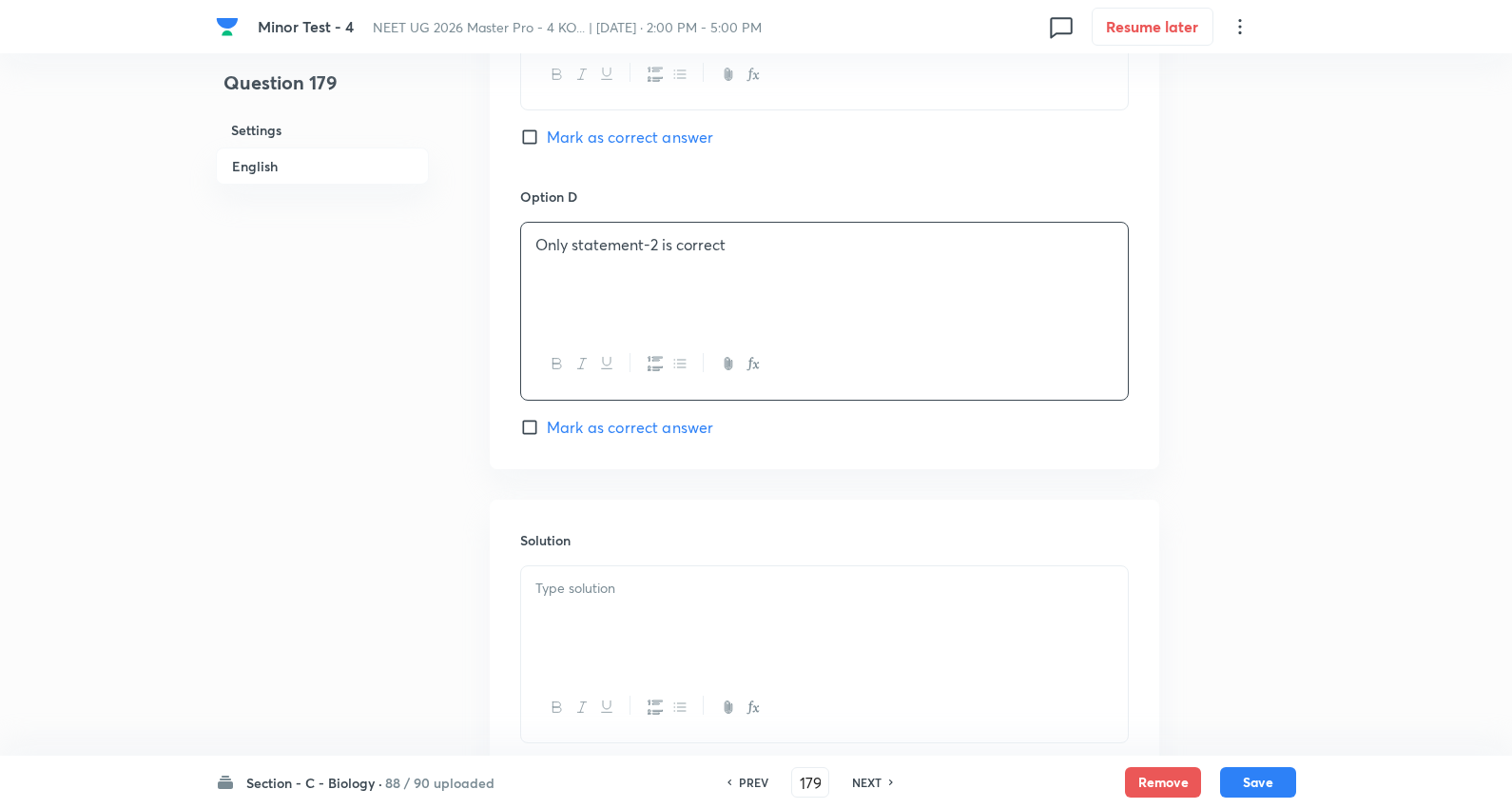
scroll to position [1821, 0]
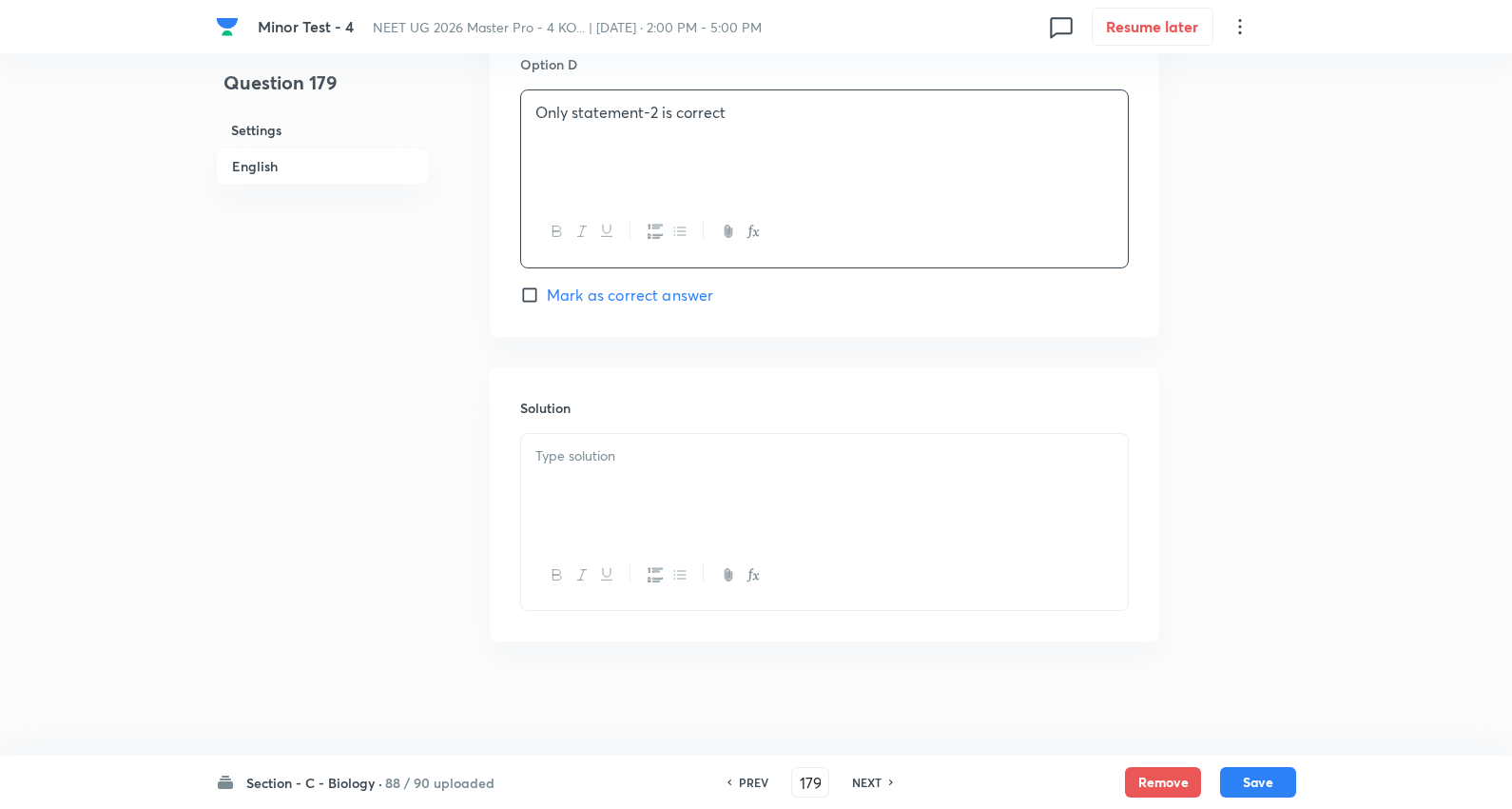
click at [600, 454] on p at bounding box center [825, 456] width 579 height 22
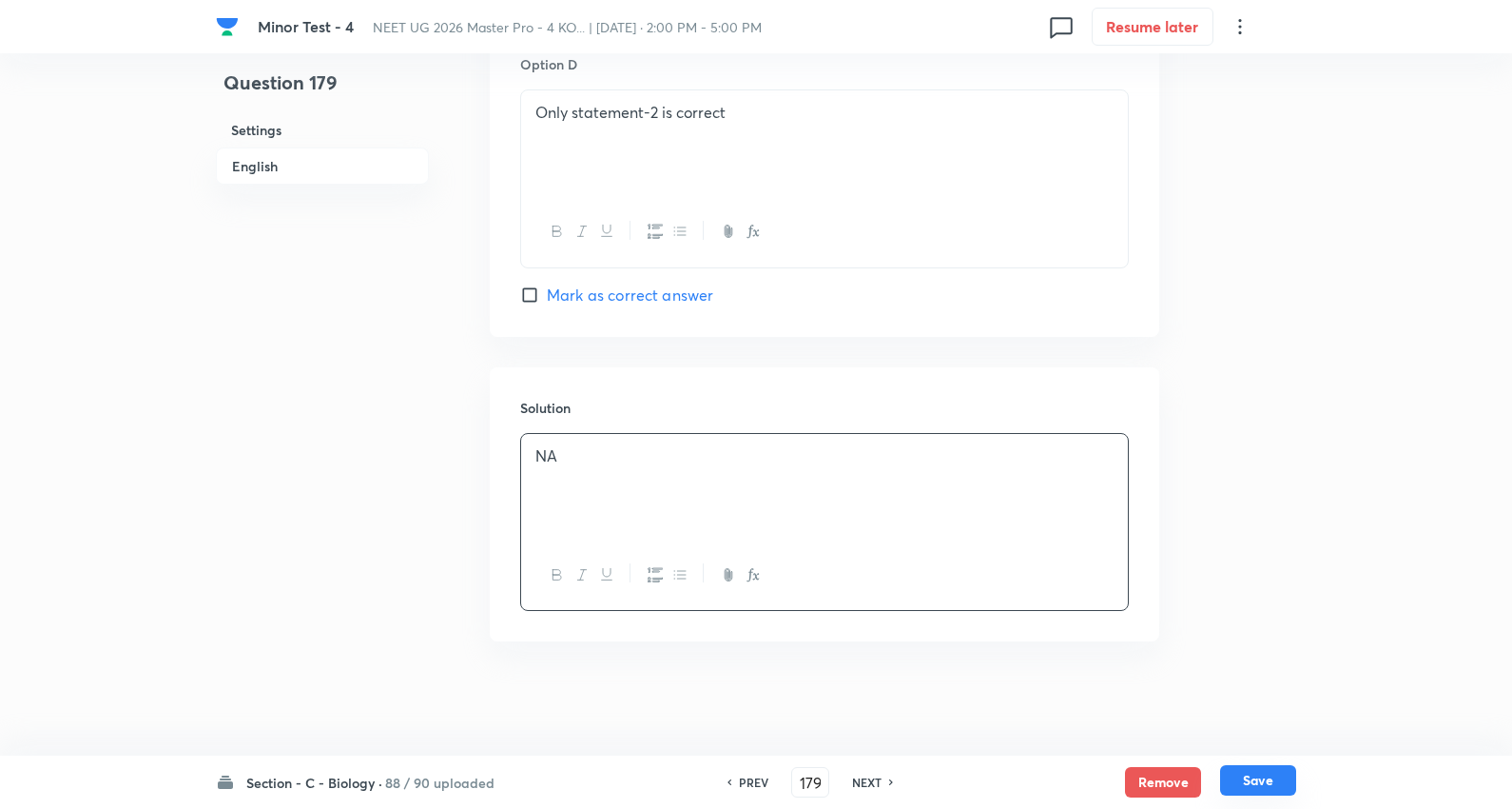
click at [1278, 782] on button "Save" at bounding box center [1258, 780] width 76 height 30
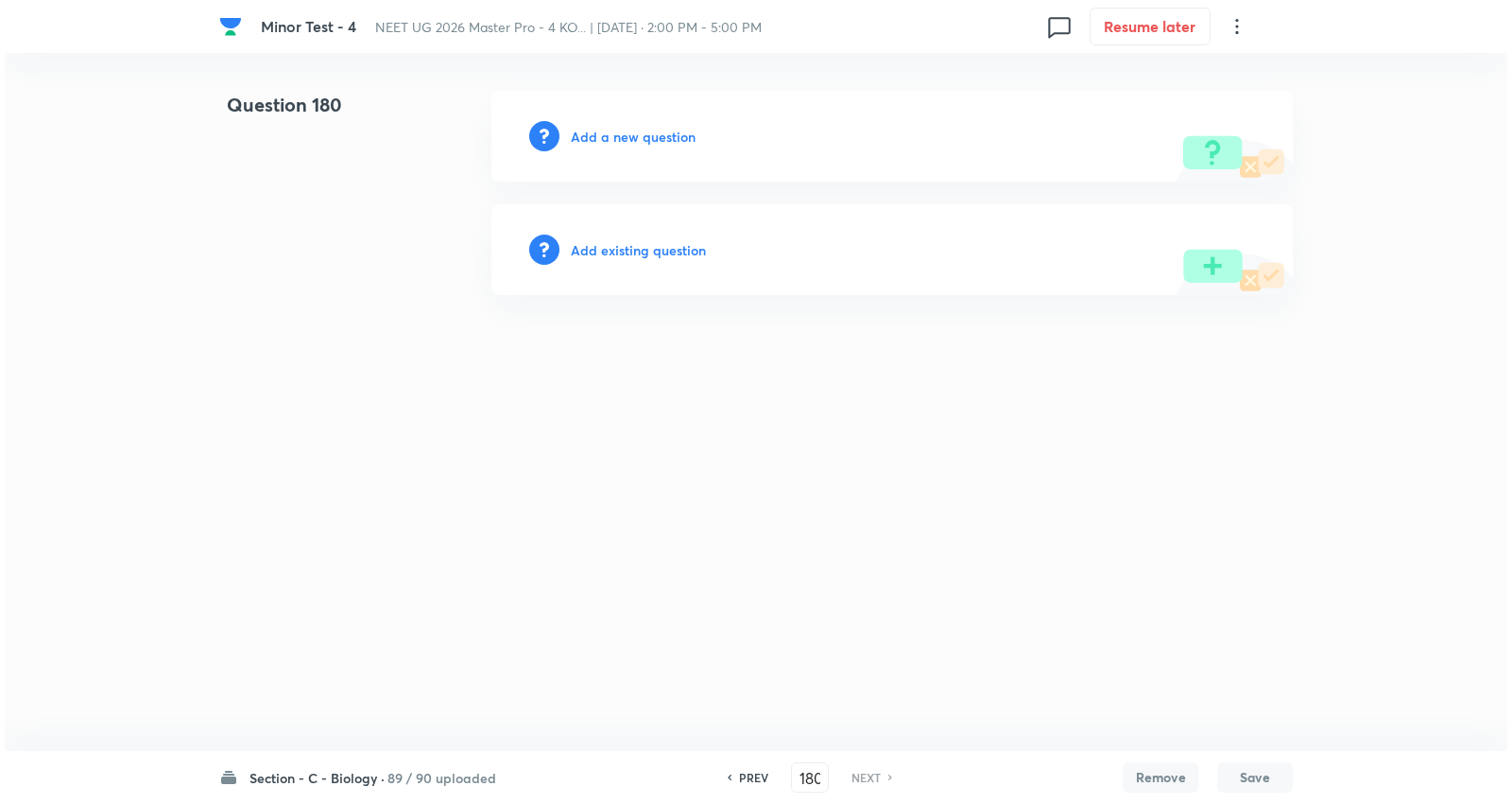
scroll to position [0, 0]
click at [650, 132] on h6 "Add a new question" at bounding box center [633, 136] width 125 height 19
click at [650, 132] on h6 "Choose a question type" at bounding box center [644, 136] width 146 height 19
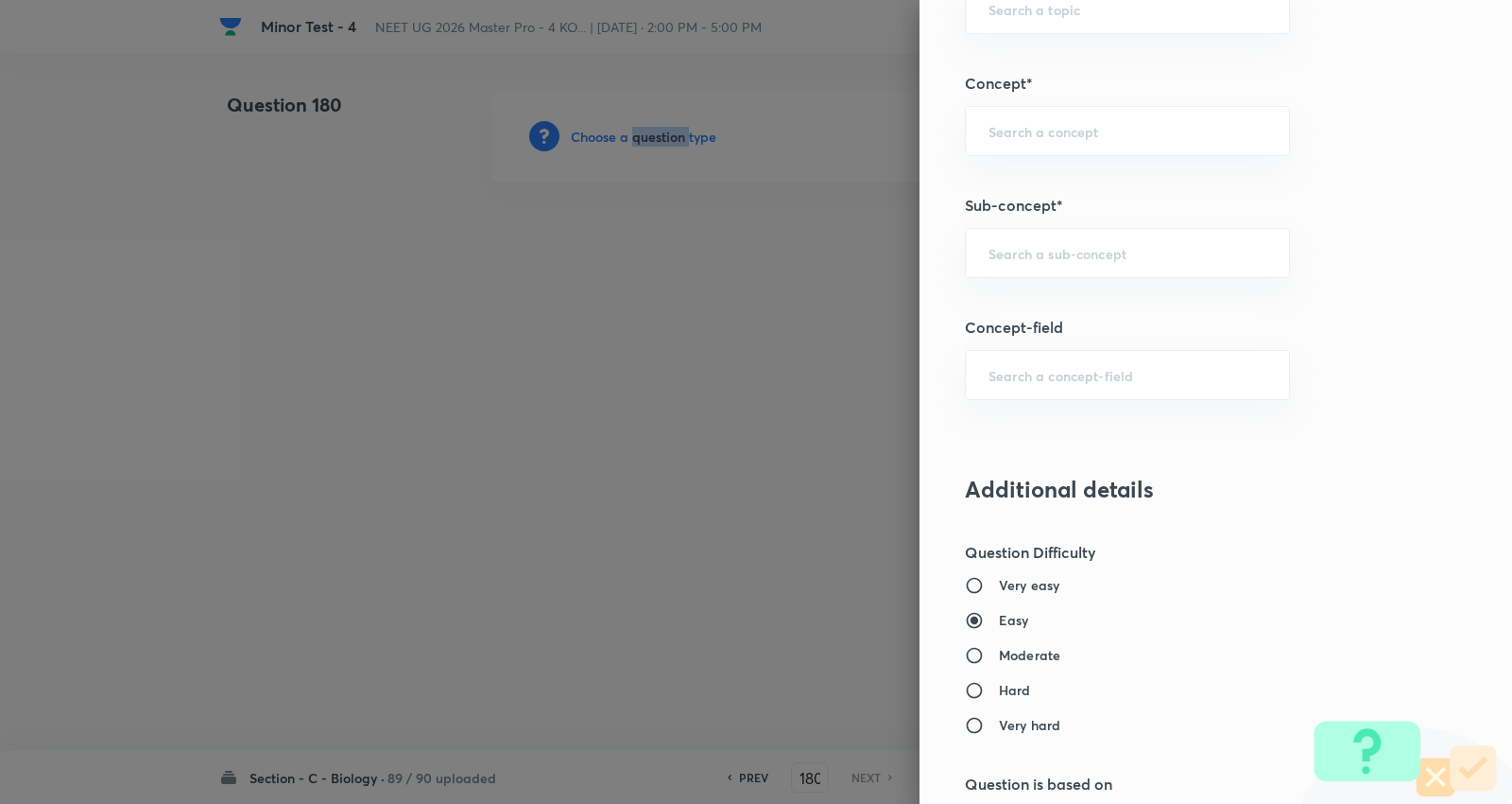
scroll to position [1155, 0]
click at [1092, 260] on input "text" at bounding box center [1128, 251] width 278 height 18
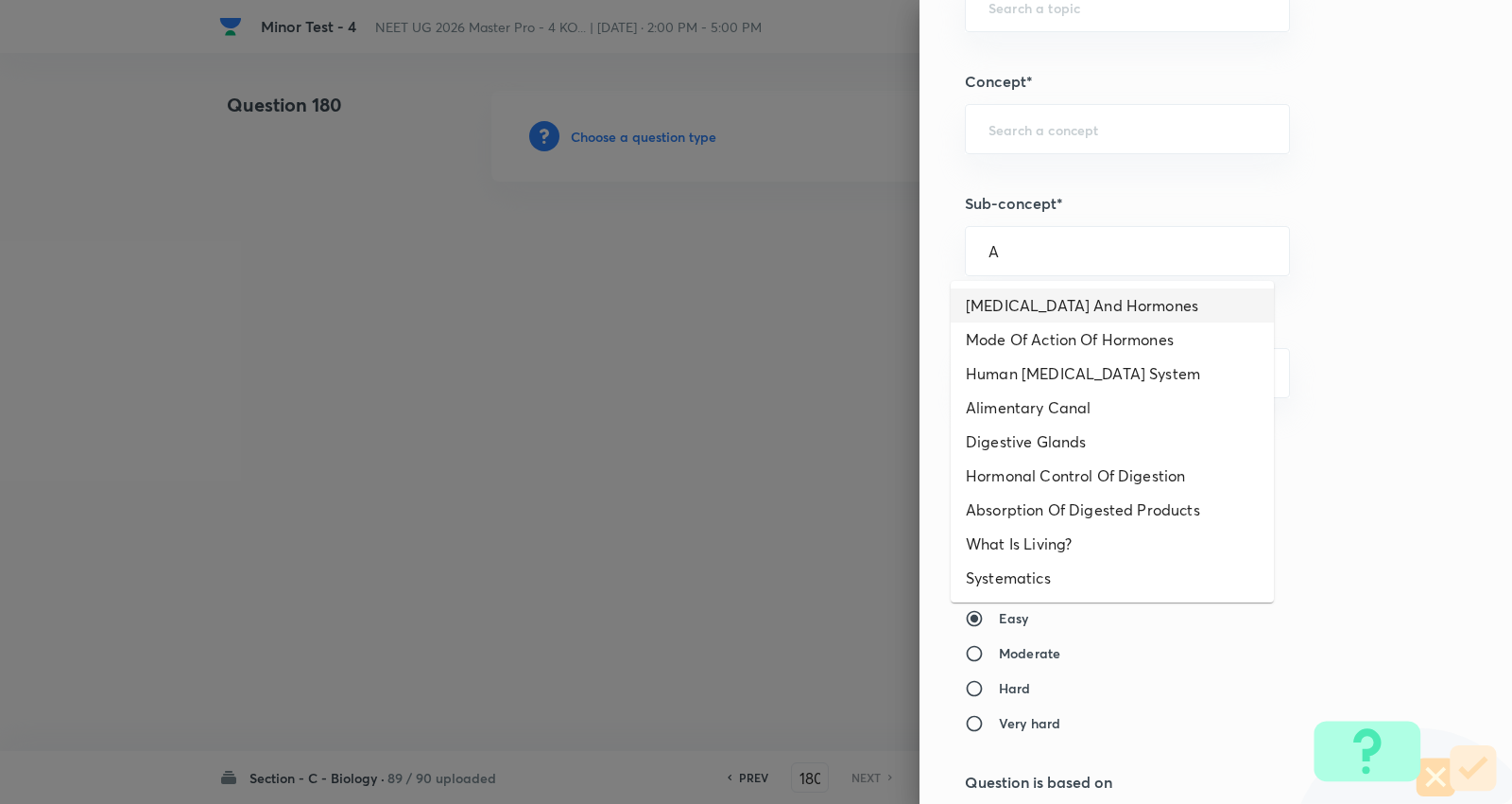
click at [1062, 307] on li "Endocrine Glands And Hormones" at bounding box center [1112, 305] width 323 height 34
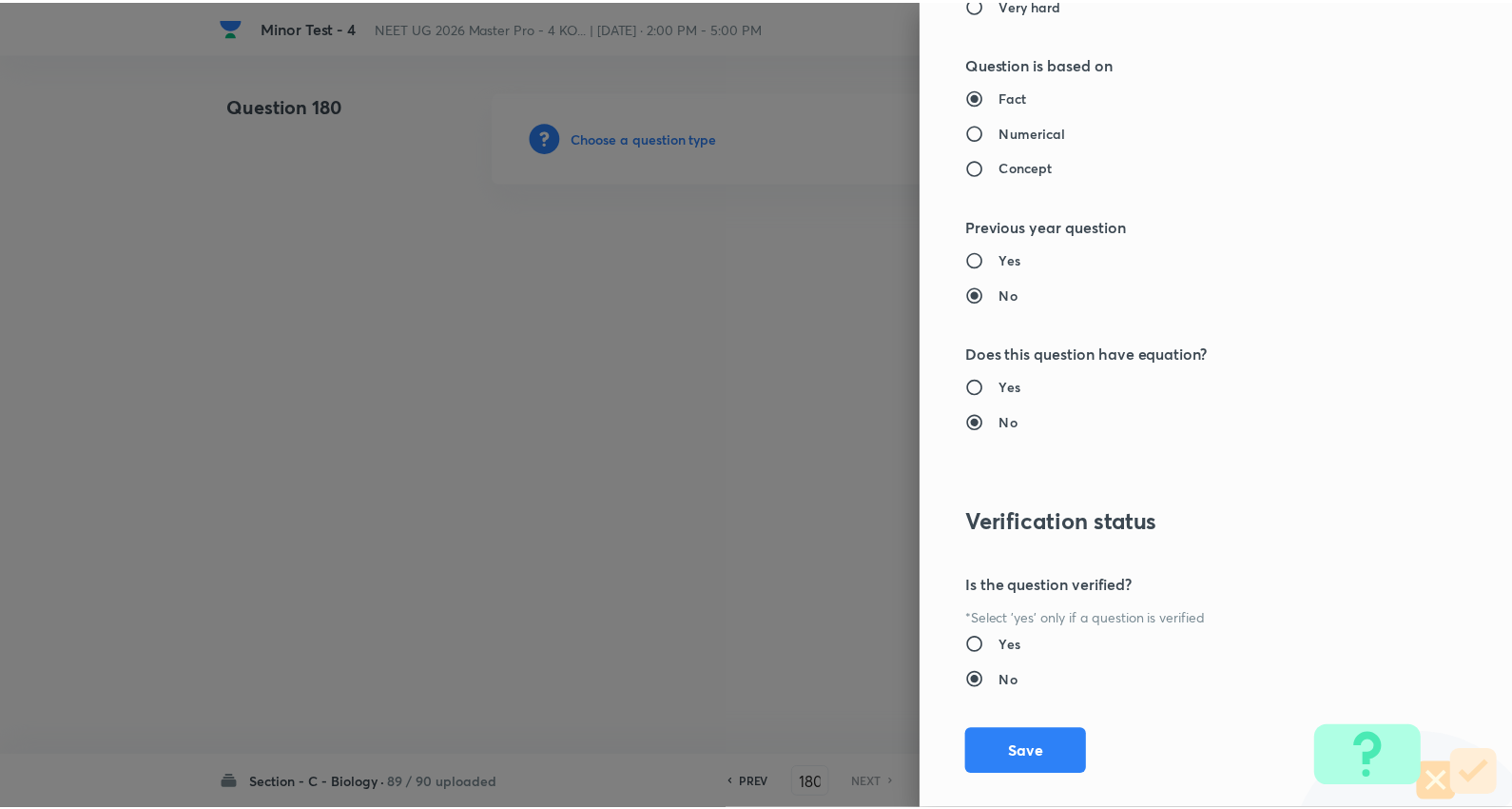
scroll to position [1913, 0]
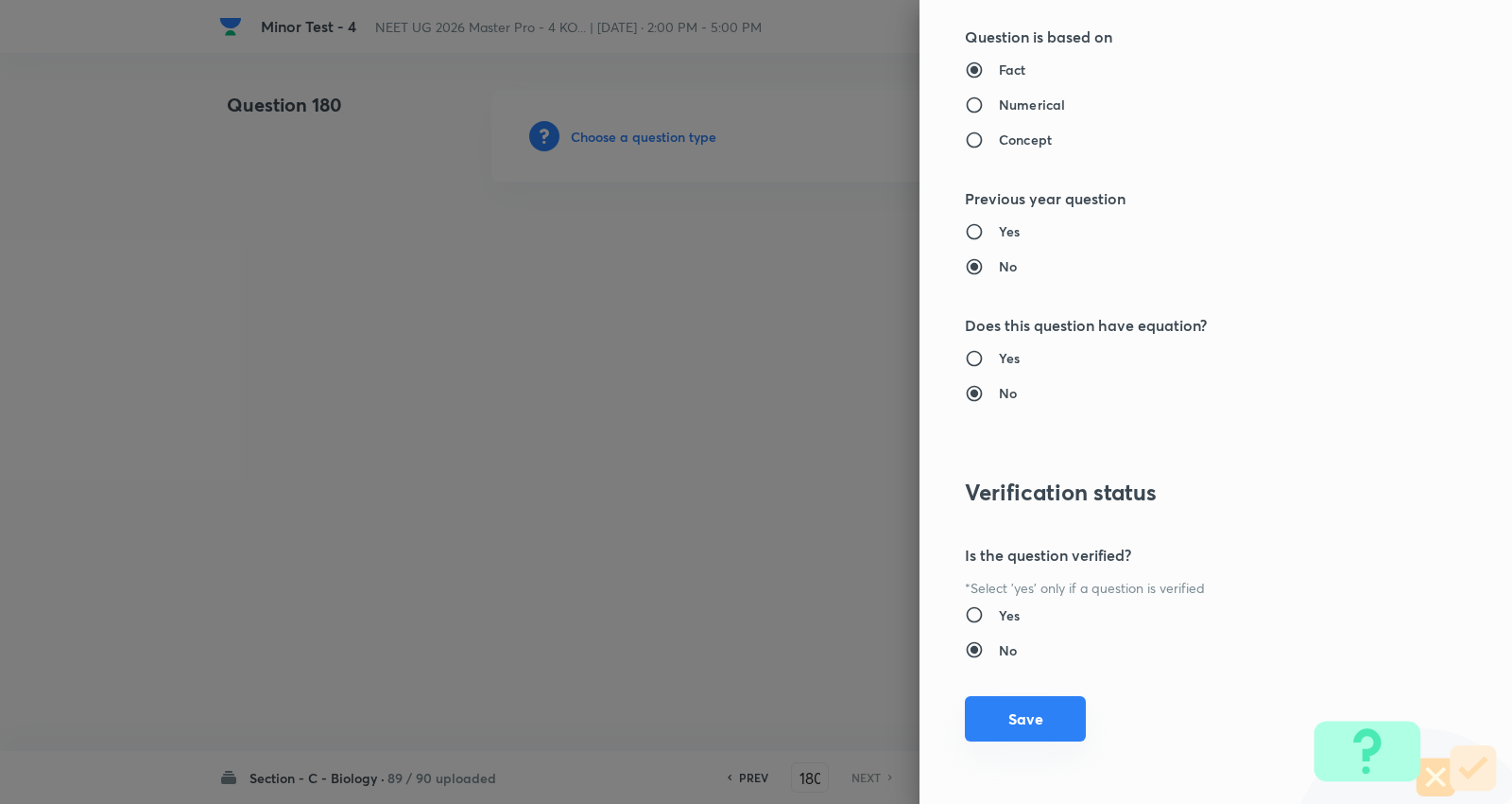
click at [1022, 714] on button "Save" at bounding box center [1026, 718] width 121 height 46
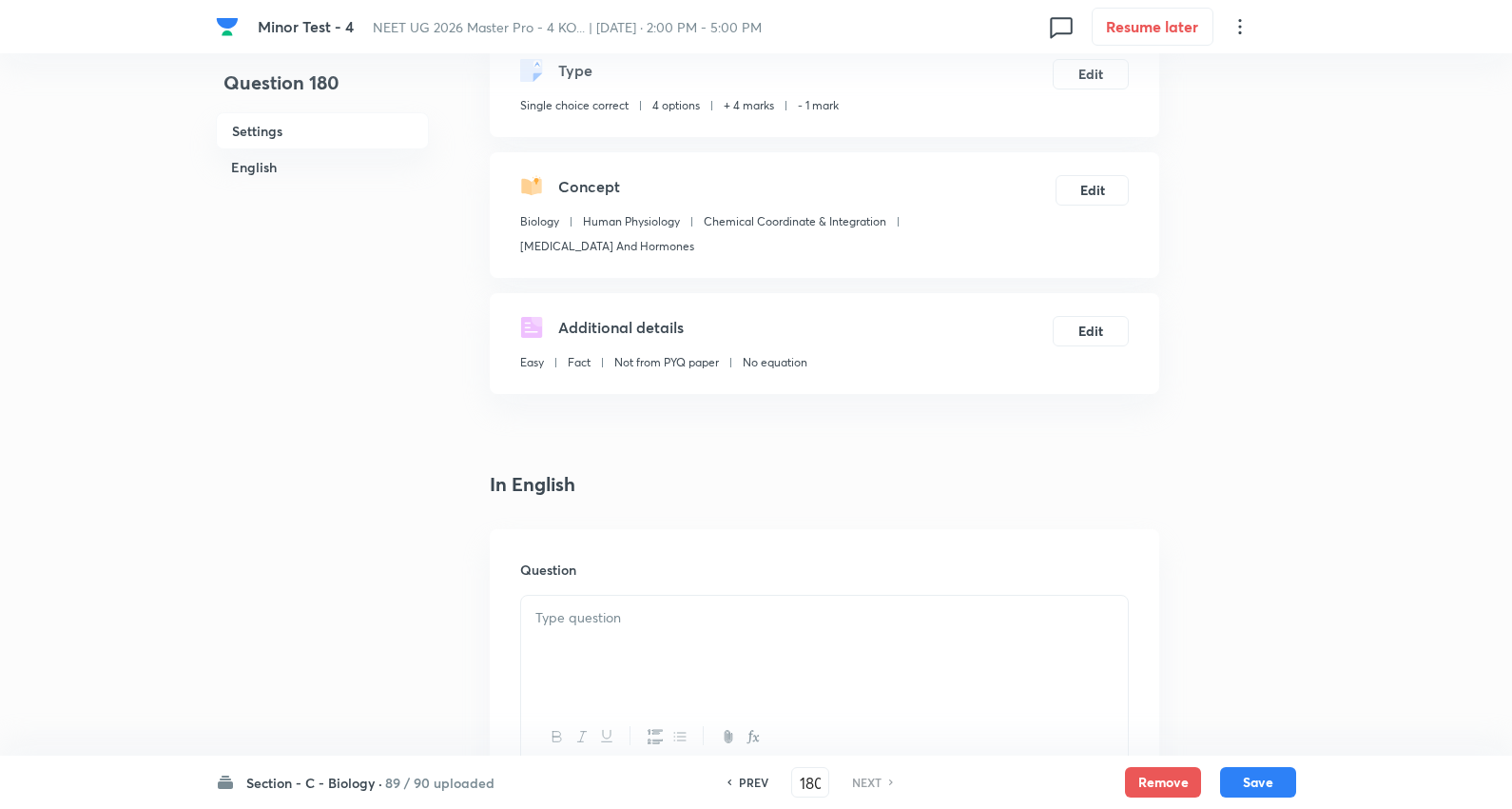
scroll to position [422, 0]
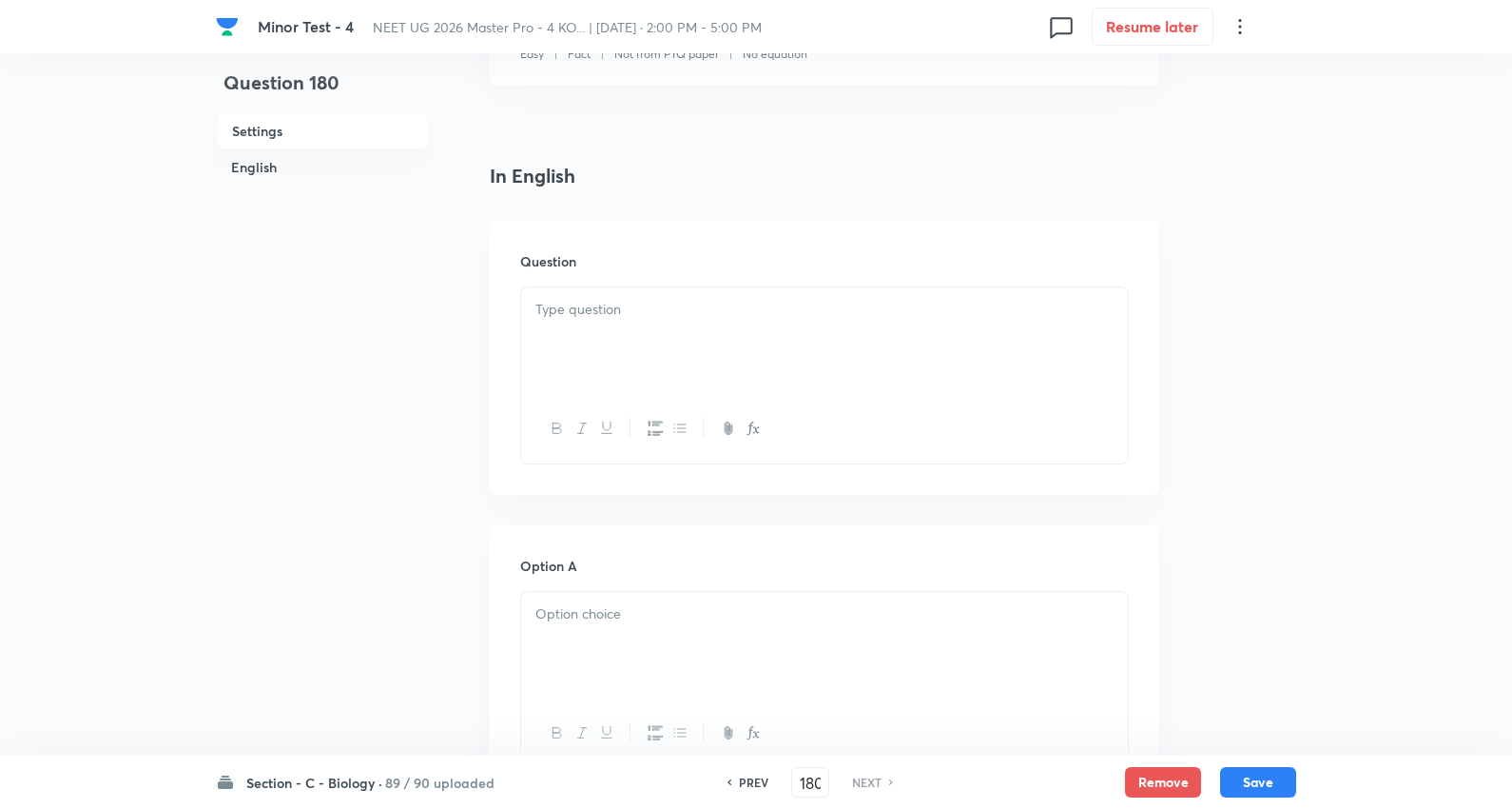
click at [581, 337] on div at bounding box center [825, 340] width 607 height 107
click at [695, 326] on div at bounding box center [825, 340] width 607 height 107
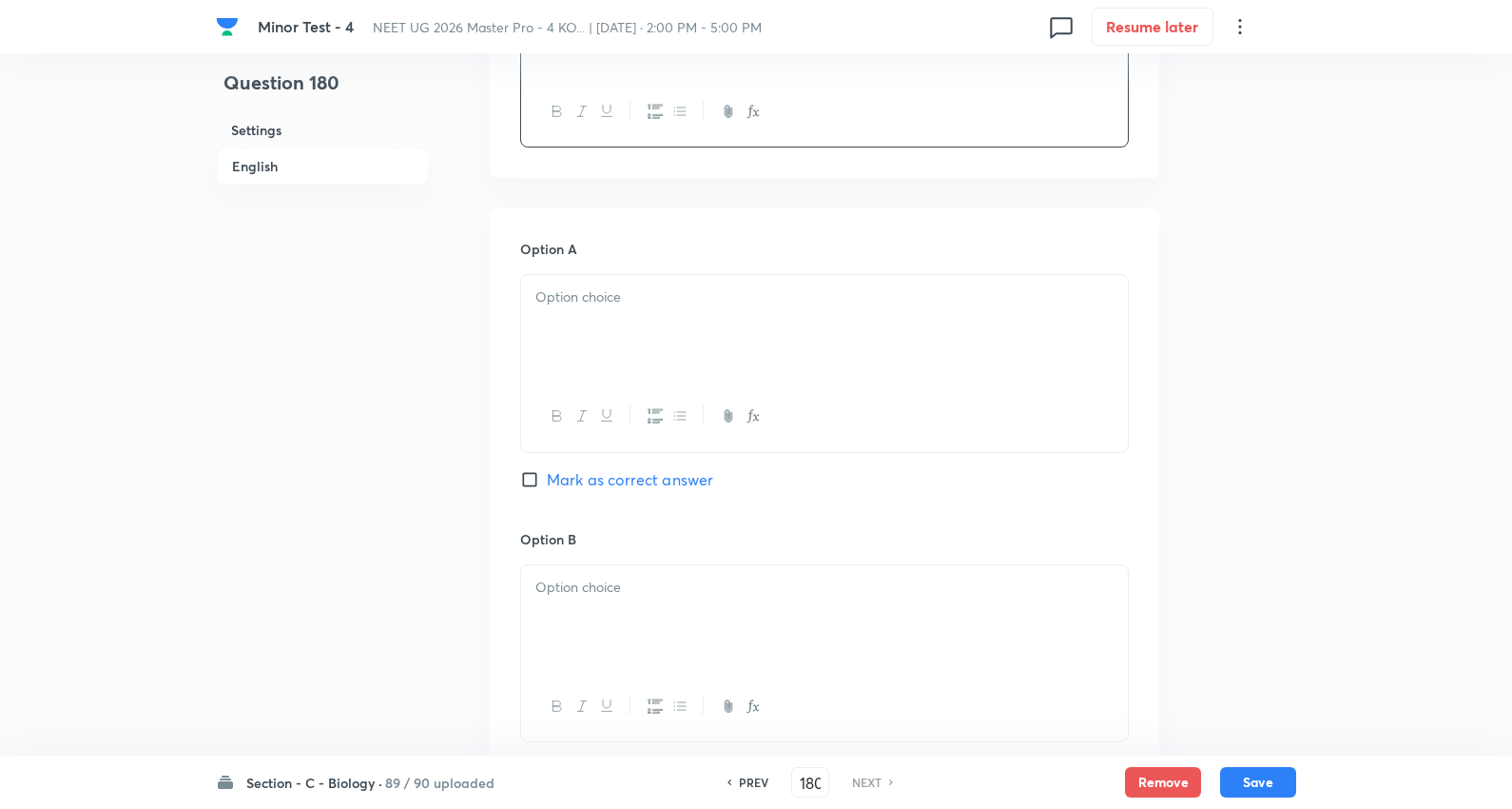
click at [610, 320] on div at bounding box center [825, 328] width 607 height 107
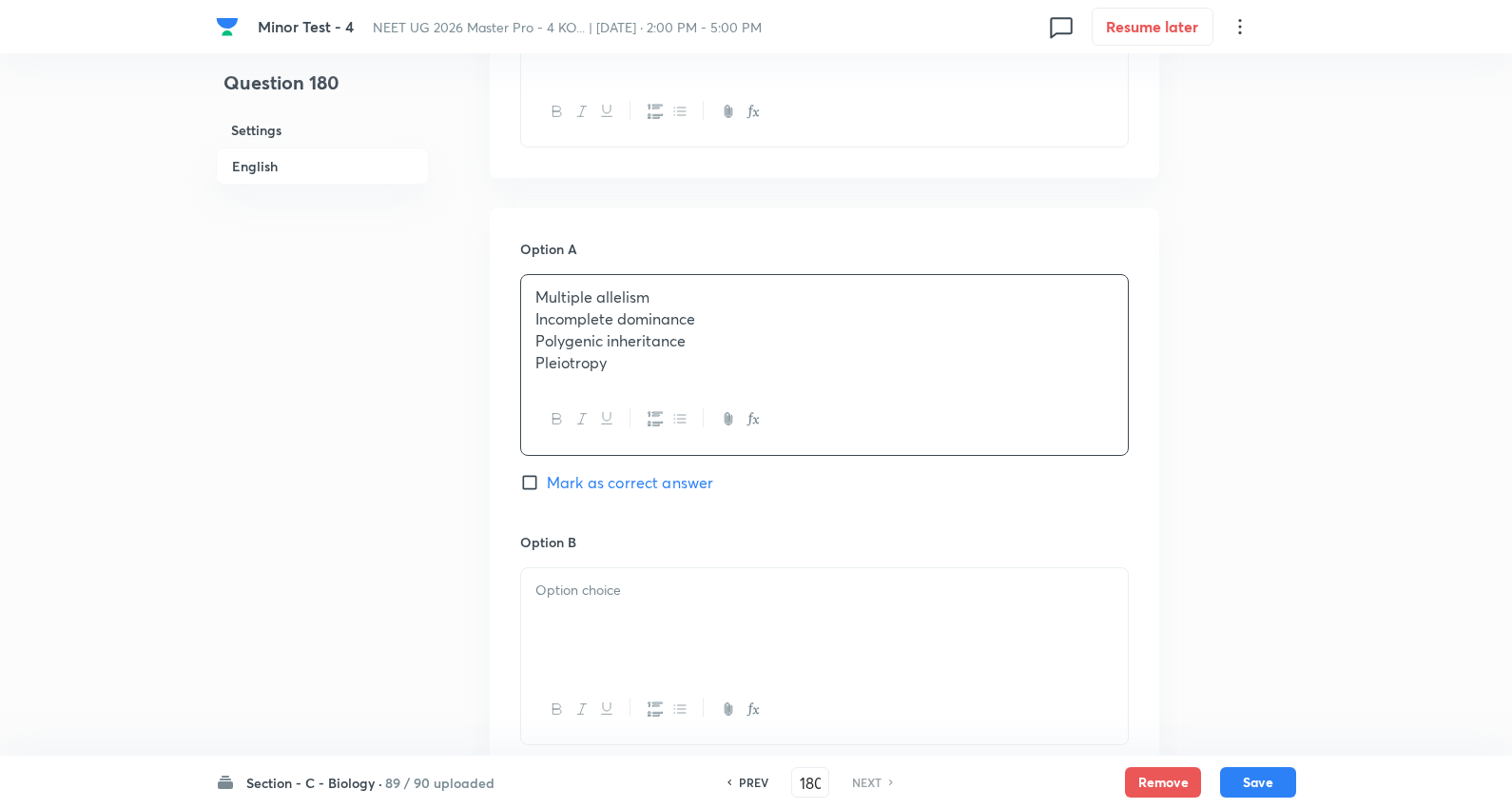
drag, startPoint x: 904, startPoint y: 362, endPoint x: 1267, endPoint y: 362, distance: 363.0
click at [1267, 362] on div "Question 180 Settings English Settings Type Single choice correct 4 options + 4…" at bounding box center [756, 562] width 1080 height 2421
click at [660, 482] on span "Mark as correct answer" at bounding box center [631, 479] width 166 height 23
click at [547, 482] on input "Mark as correct answer" at bounding box center [533, 479] width 26 height 19
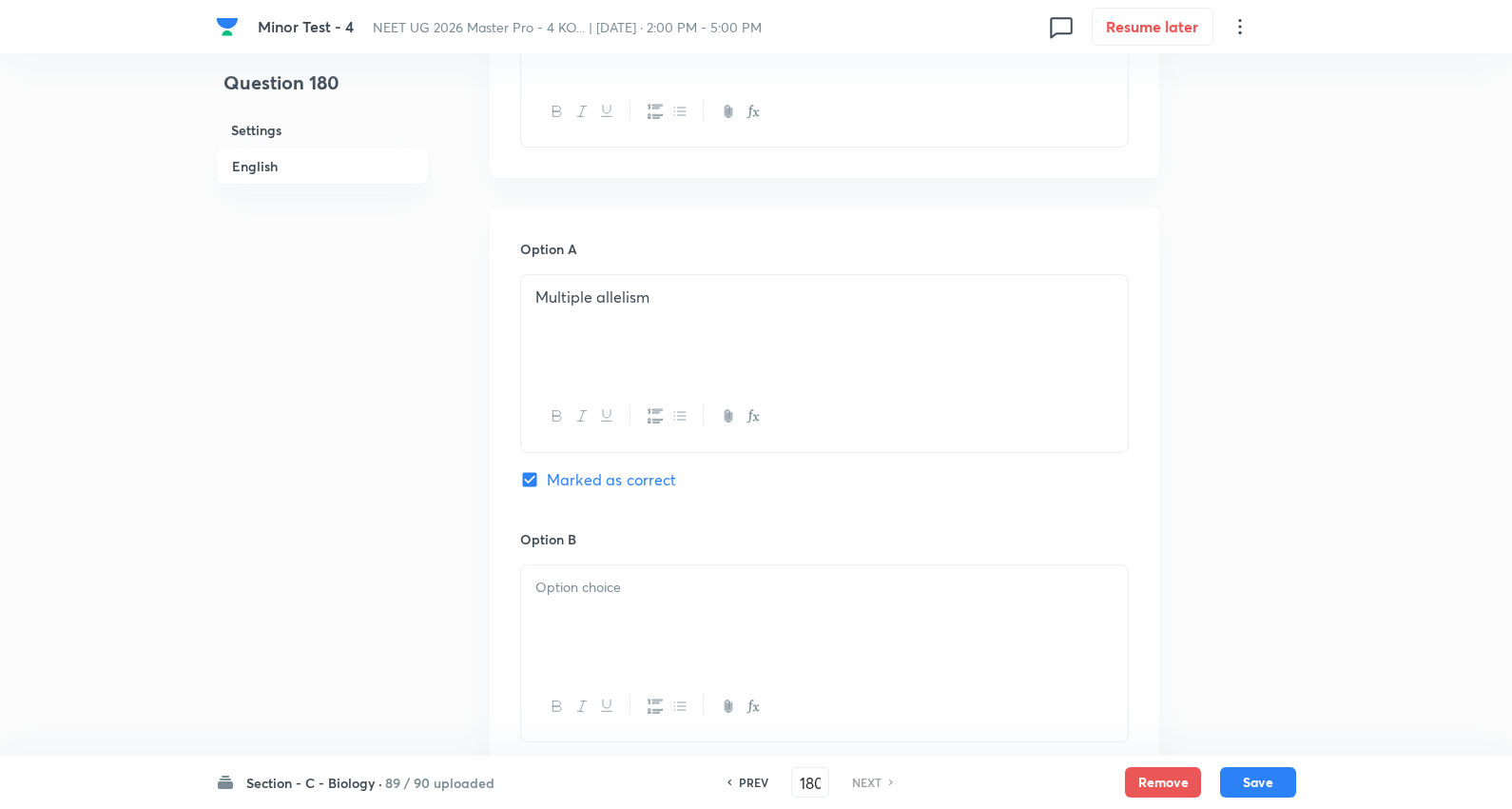
click at [611, 611] on div at bounding box center [825, 618] width 607 height 107
drag, startPoint x: 537, startPoint y: 609, endPoint x: 967, endPoint y: 663, distance: 433.4
click at [1512, 790] on html "Minor Test - 4 NEET UG 2026 Master Pro - 4 KO... | Oct 5, 2025 · 2:00 PM - 5:00…" at bounding box center [756, 561] width 1512 height 2601
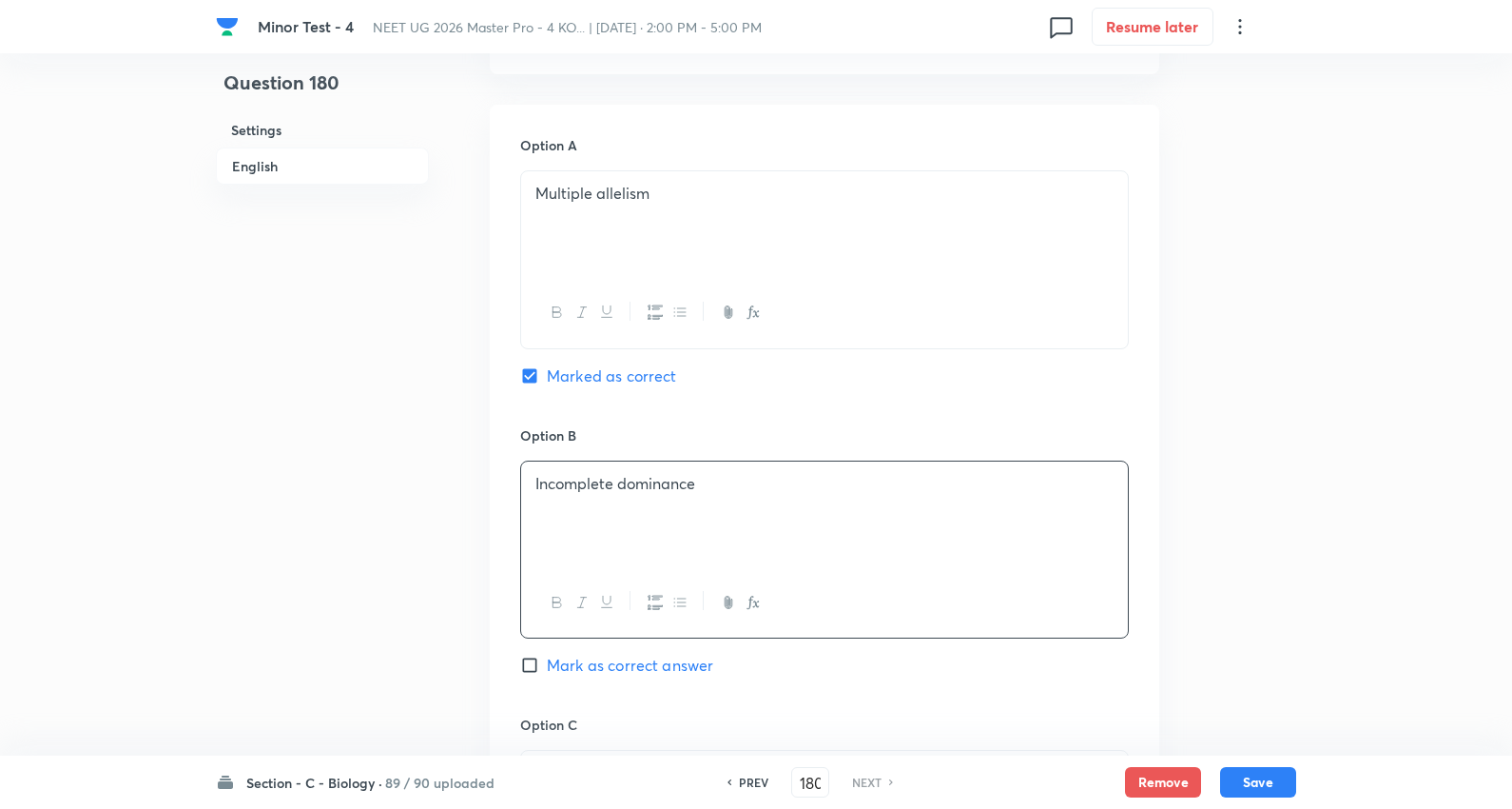
scroll to position [1095, 0]
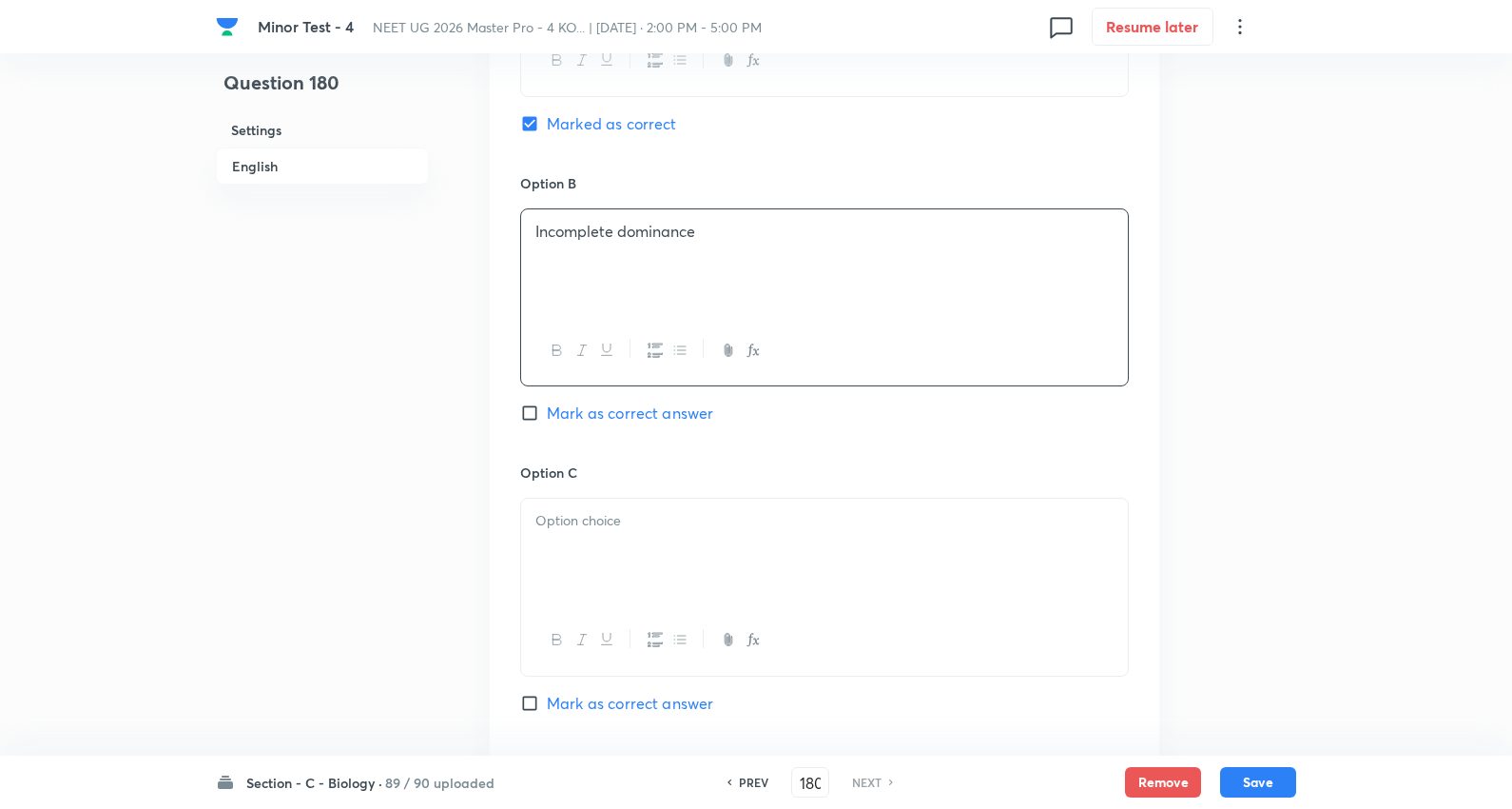
click at [577, 532] on p at bounding box center [825, 521] width 579 height 22
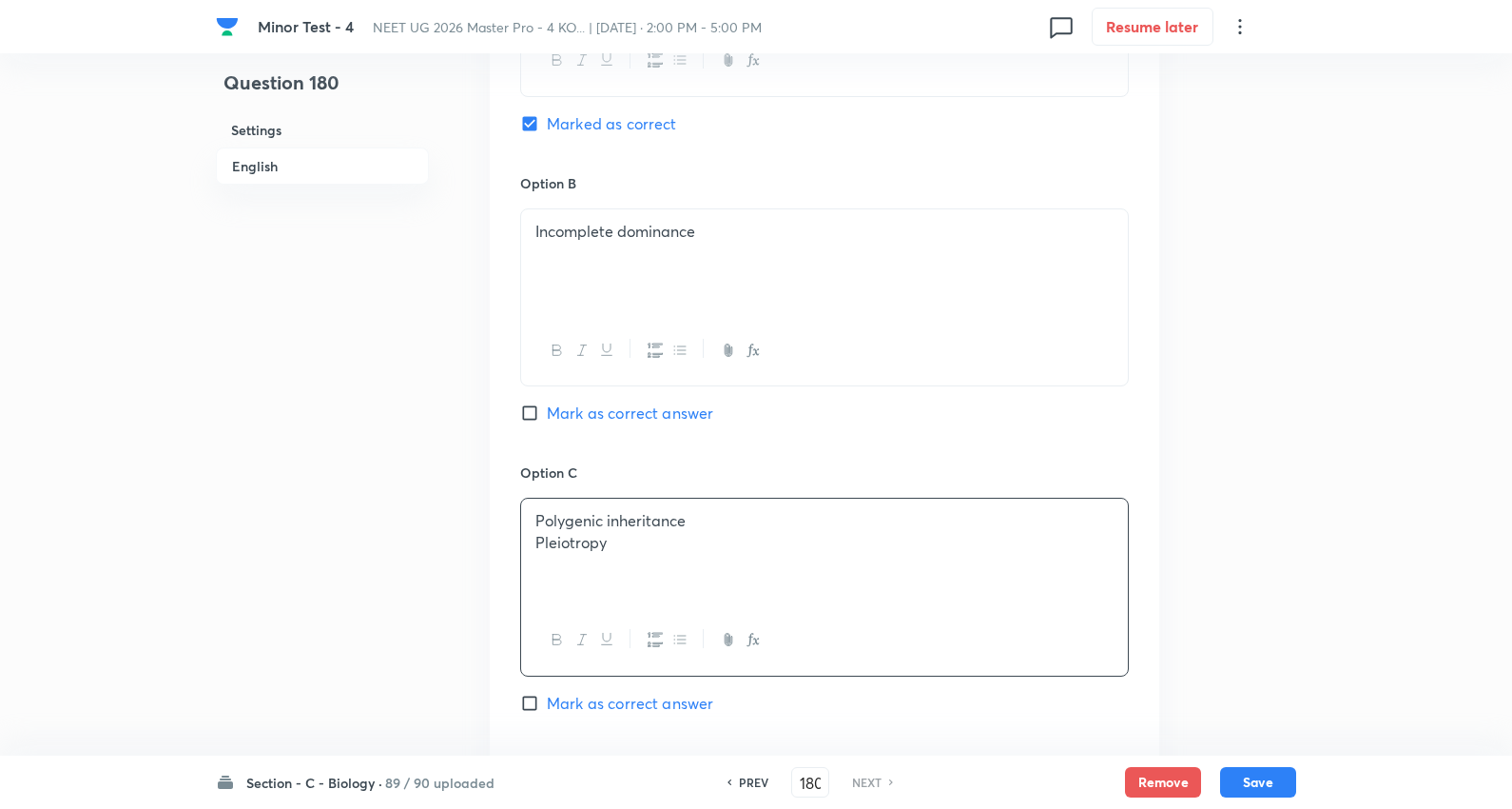
drag, startPoint x: 539, startPoint y: 546, endPoint x: 1095, endPoint y: 606, distance: 559.2
click at [1110, 610] on div "Polygenic inheritance Pleiotropy" at bounding box center [825, 587] width 609 height 178
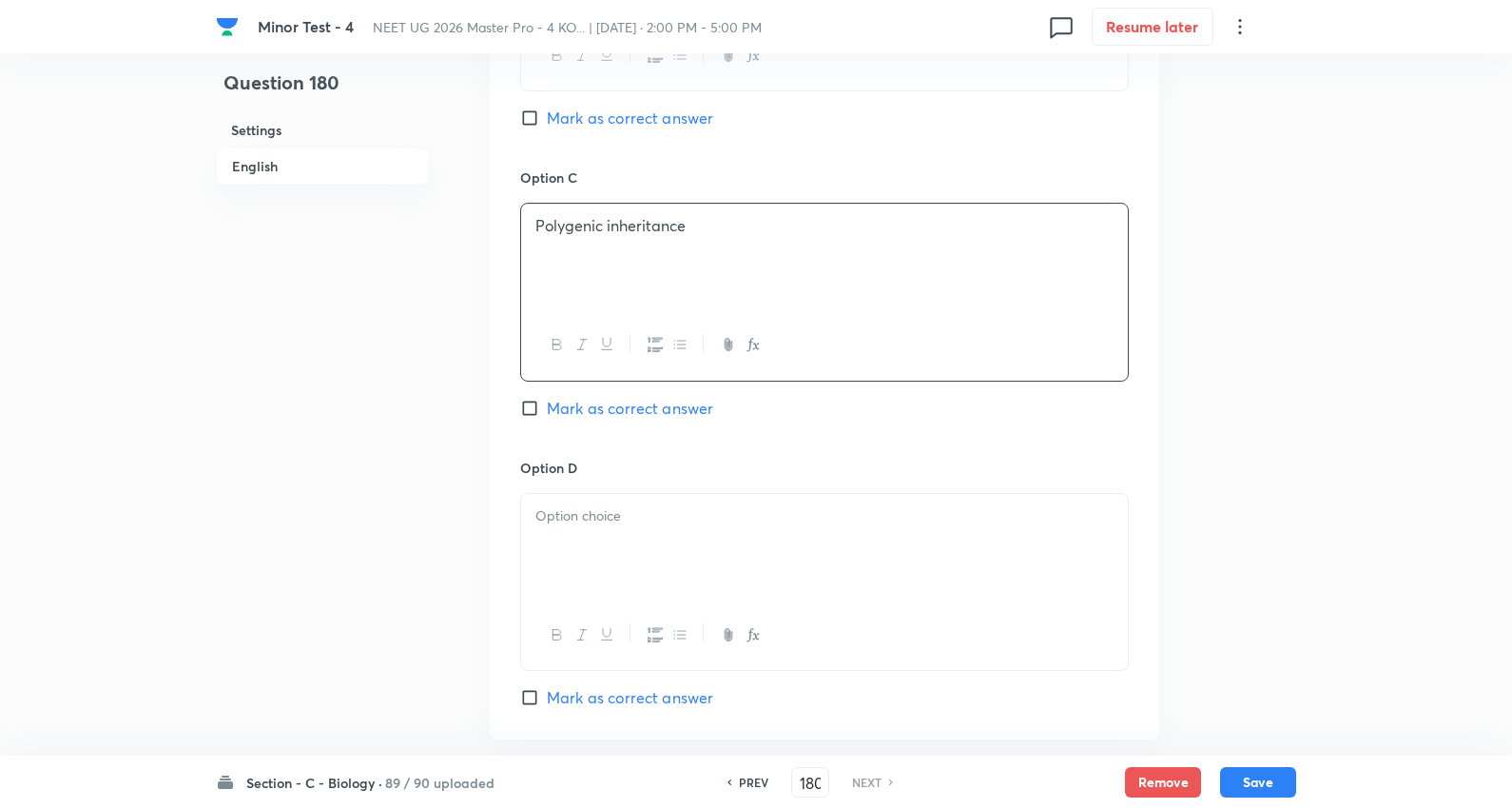
scroll to position [1412, 0]
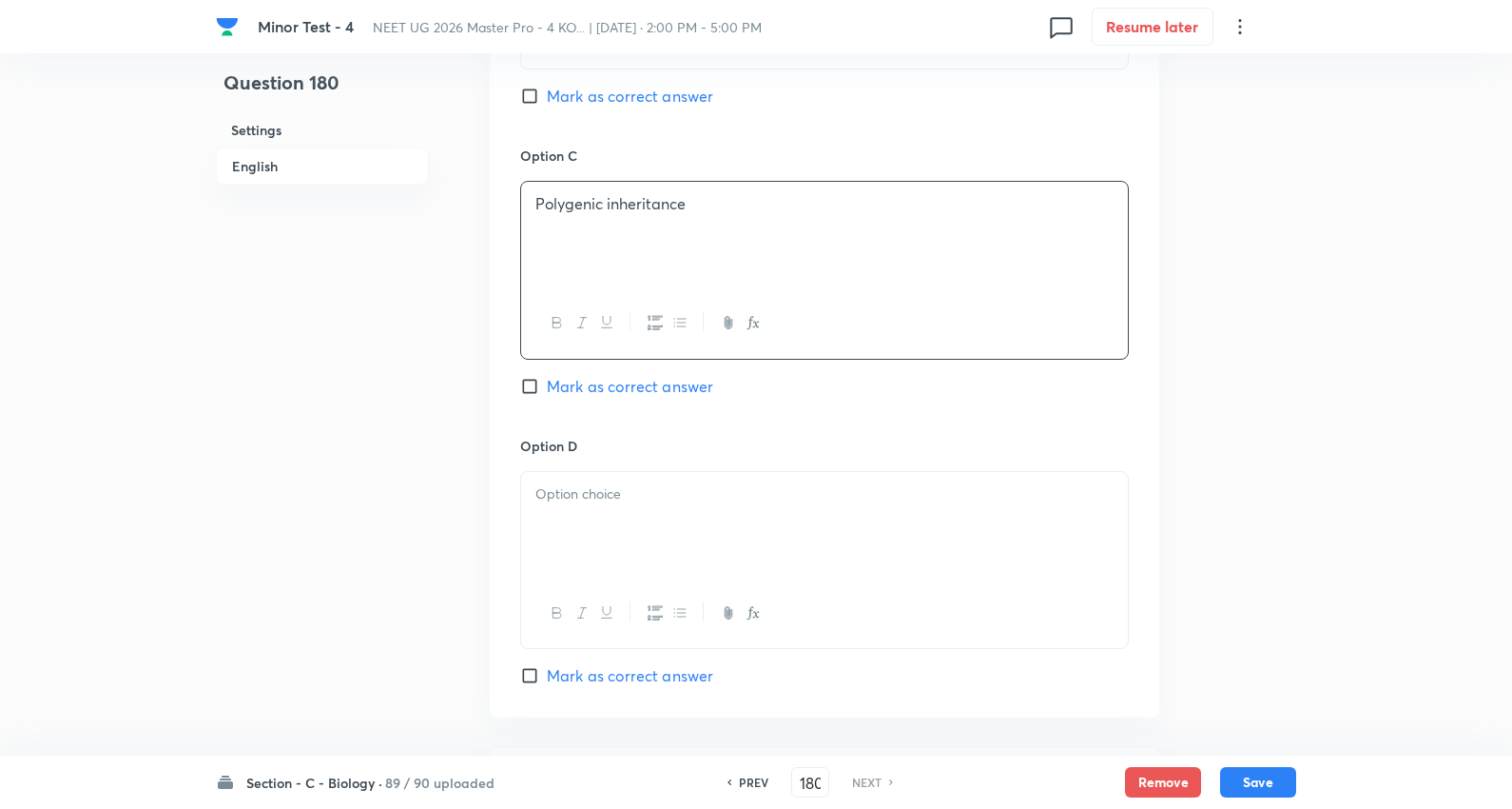
click at [592, 487] on p at bounding box center [825, 494] width 579 height 22
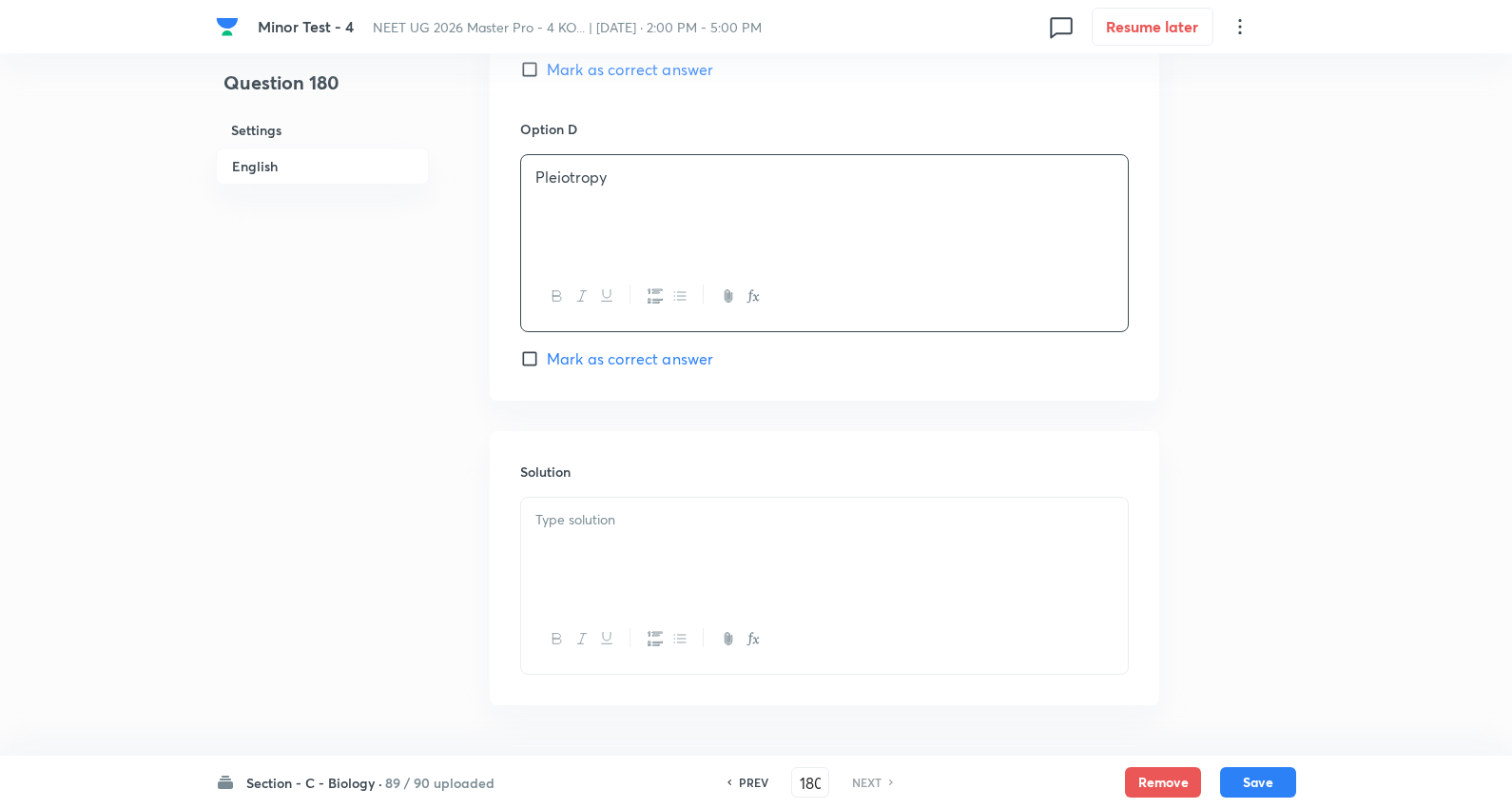
click at [628, 549] on div at bounding box center [825, 550] width 607 height 107
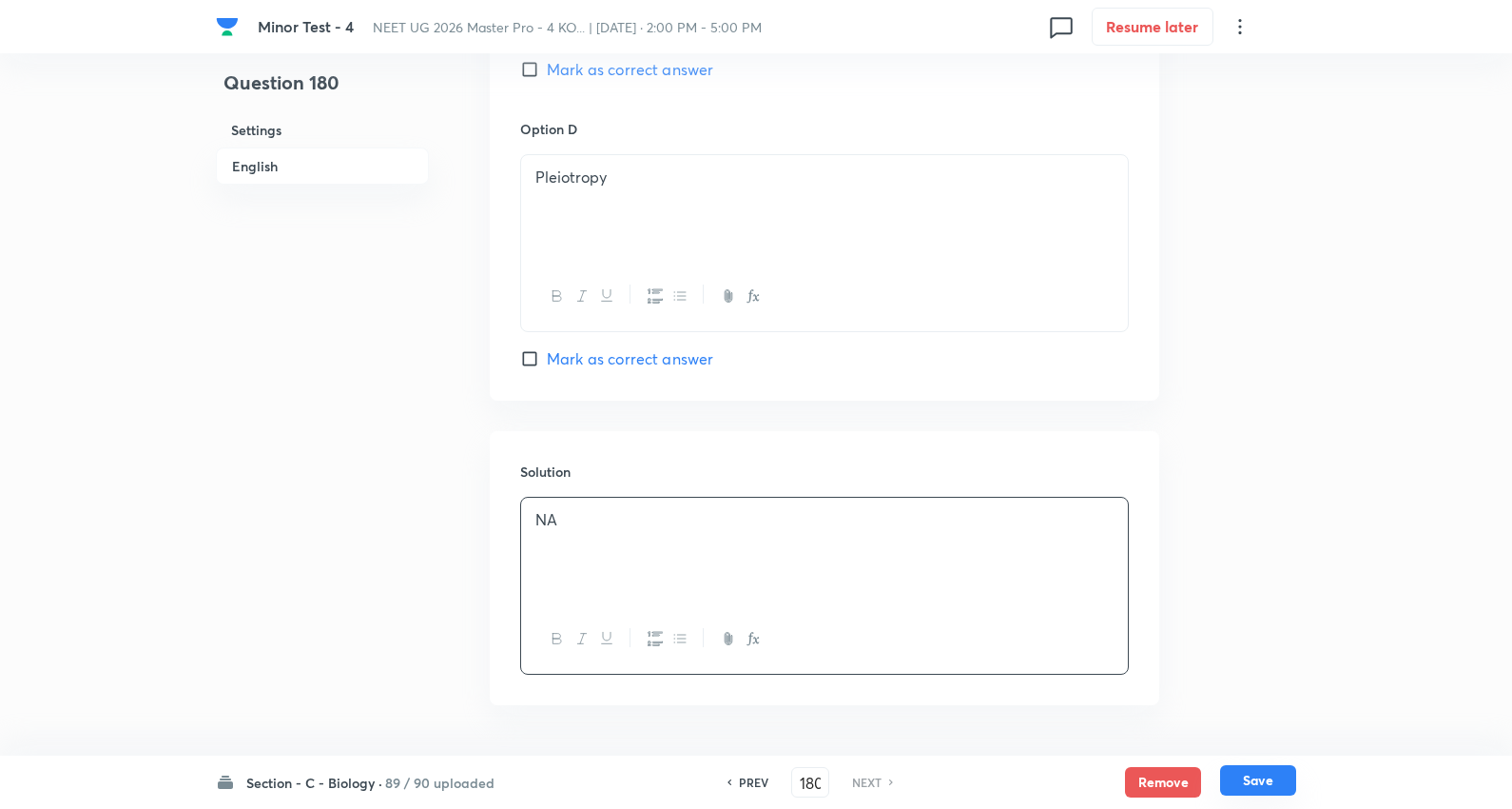
click at [1279, 773] on button "Save" at bounding box center [1258, 780] width 76 height 30
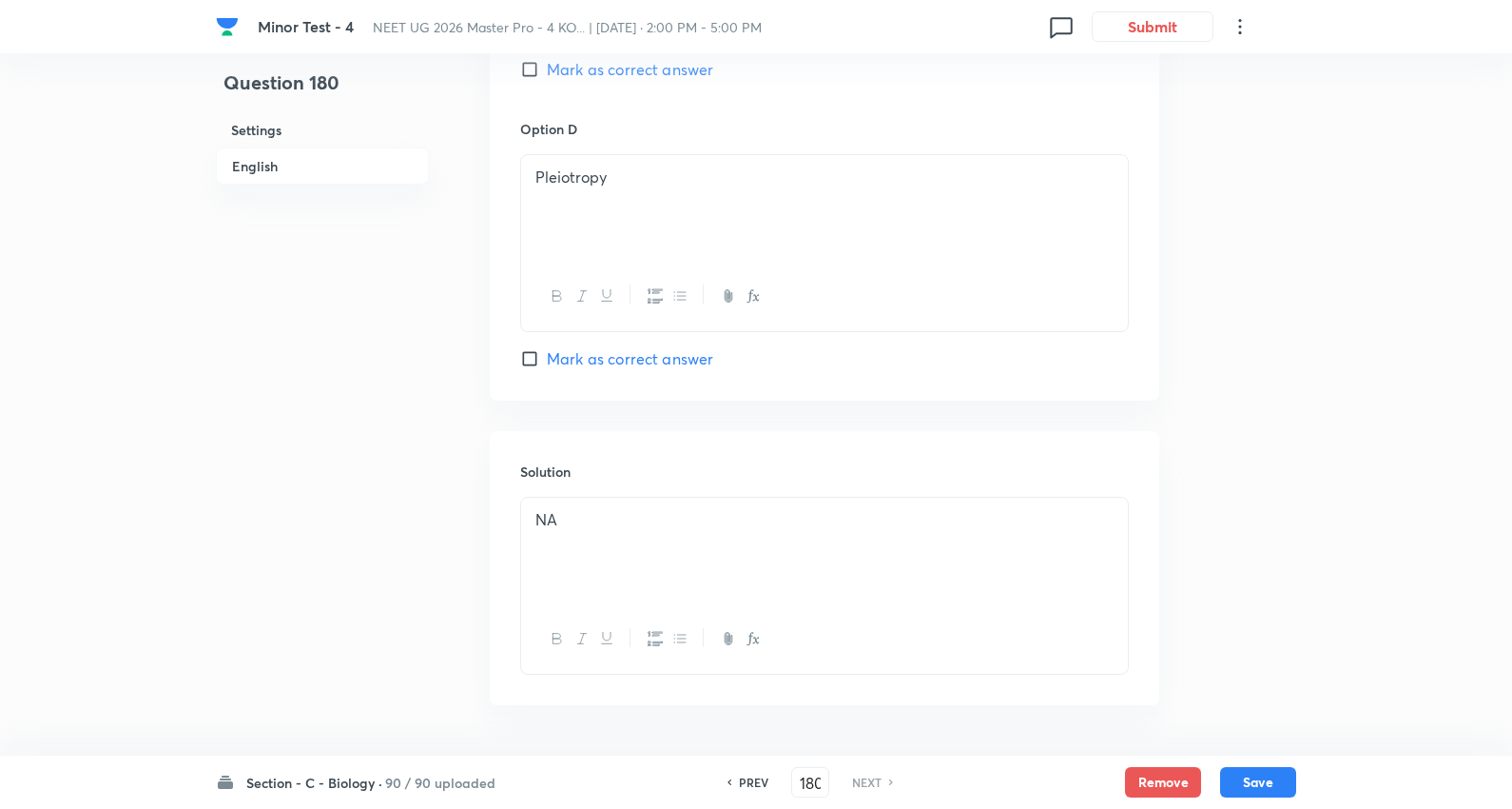
click at [376, 785] on h6 "Section - C - Biology ·" at bounding box center [314, 783] width 136 height 20
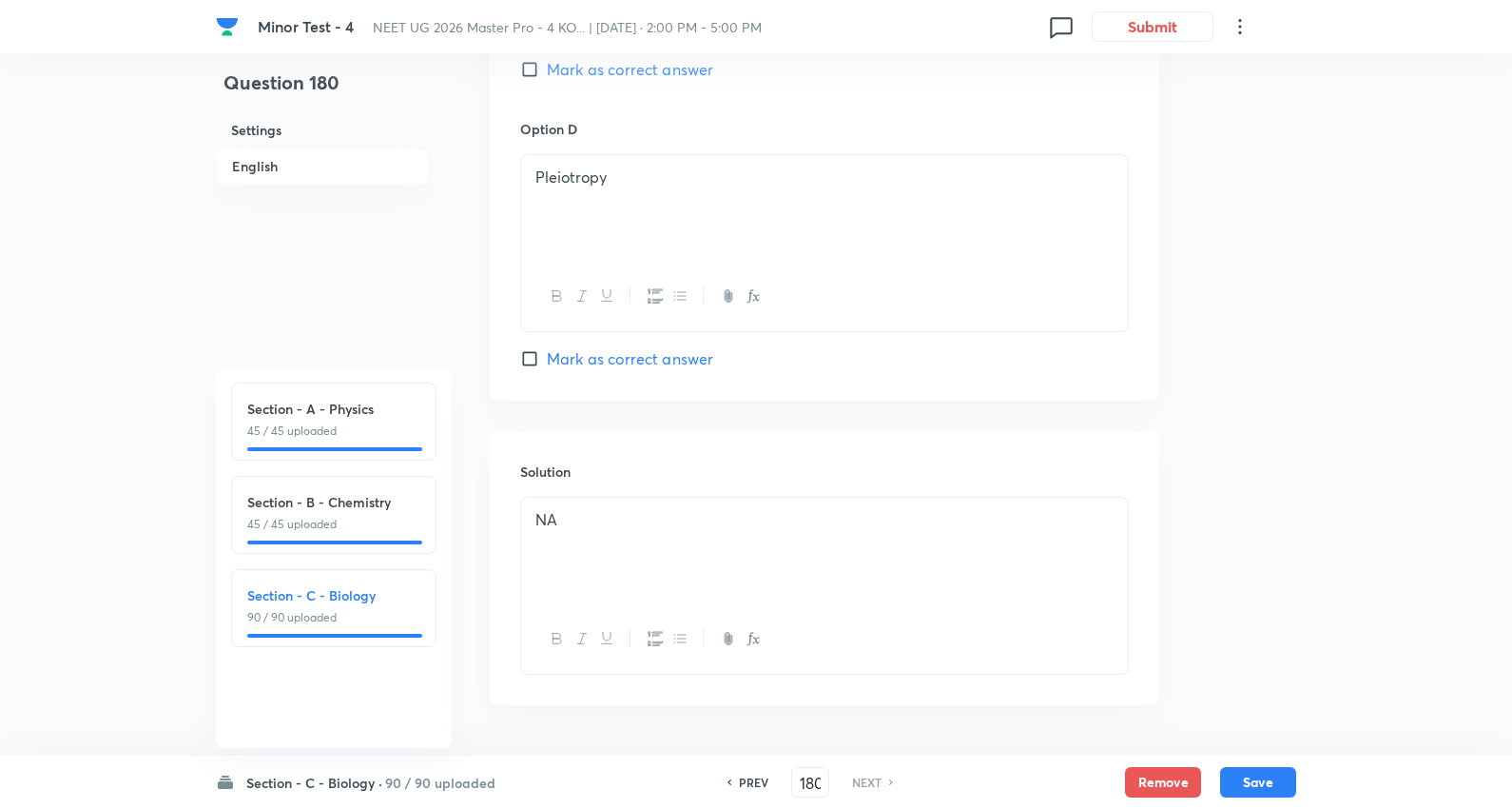
click at [376, 785] on h6 "Section - C - Biology ·" at bounding box center [314, 783] width 136 height 20
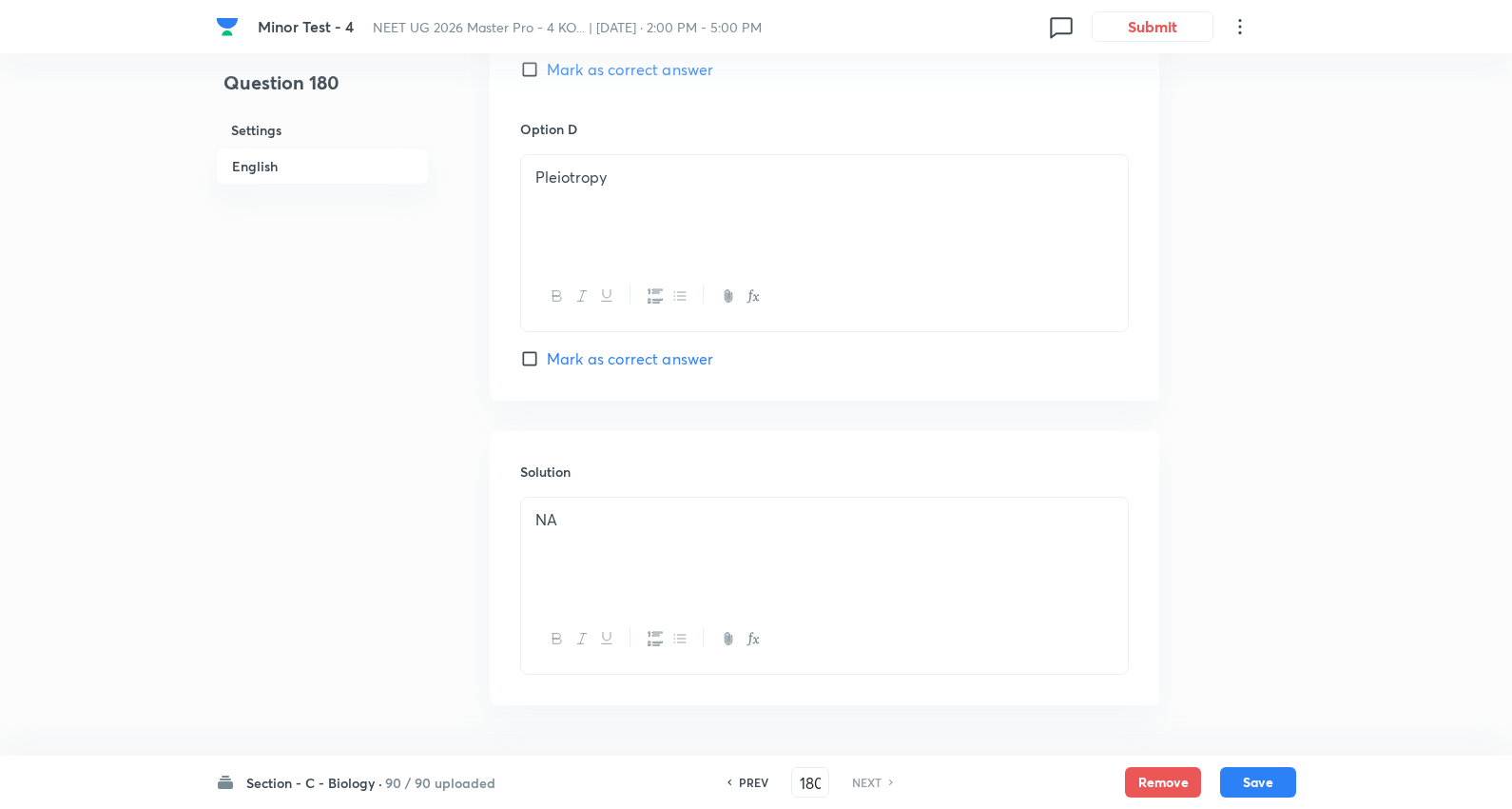
click at [373, 776] on h6 "Section - C - Biology ·" at bounding box center [314, 783] width 136 height 20
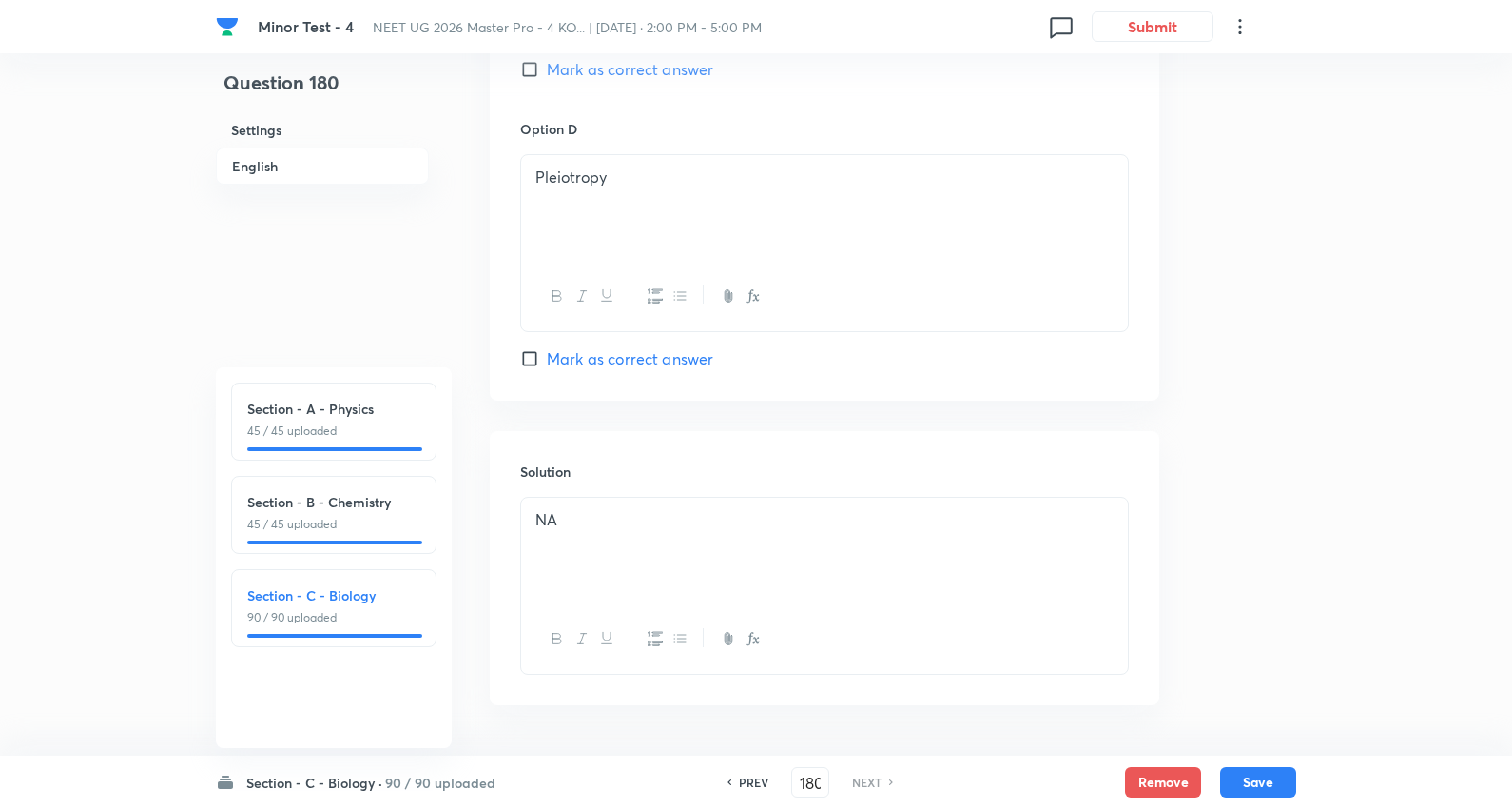
click at [373, 776] on h6 "Section - C - Biology ·" at bounding box center [314, 783] width 136 height 20
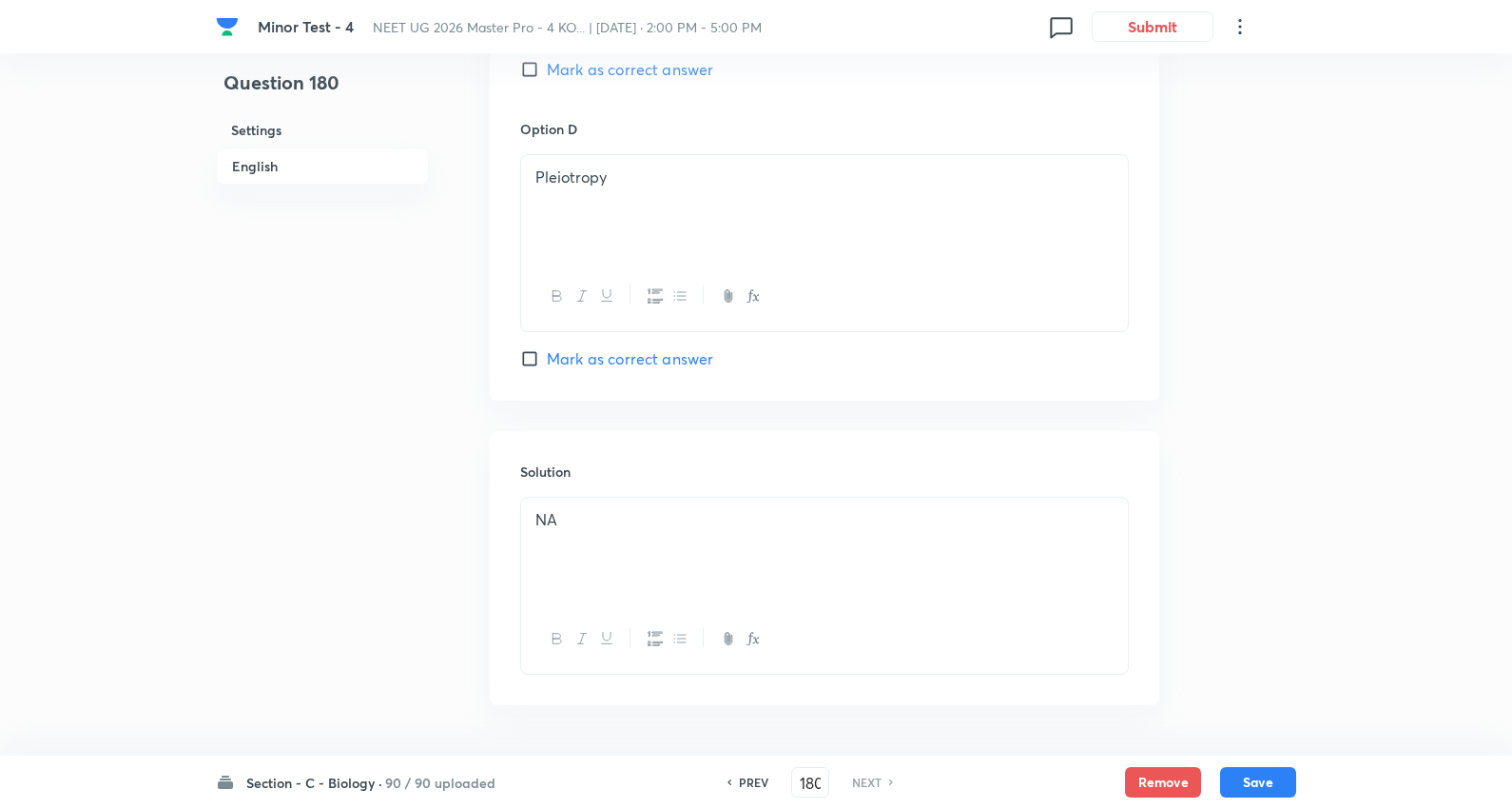
click at [452, 779] on h6 "90 / 90 uploaded" at bounding box center [440, 783] width 111 height 20
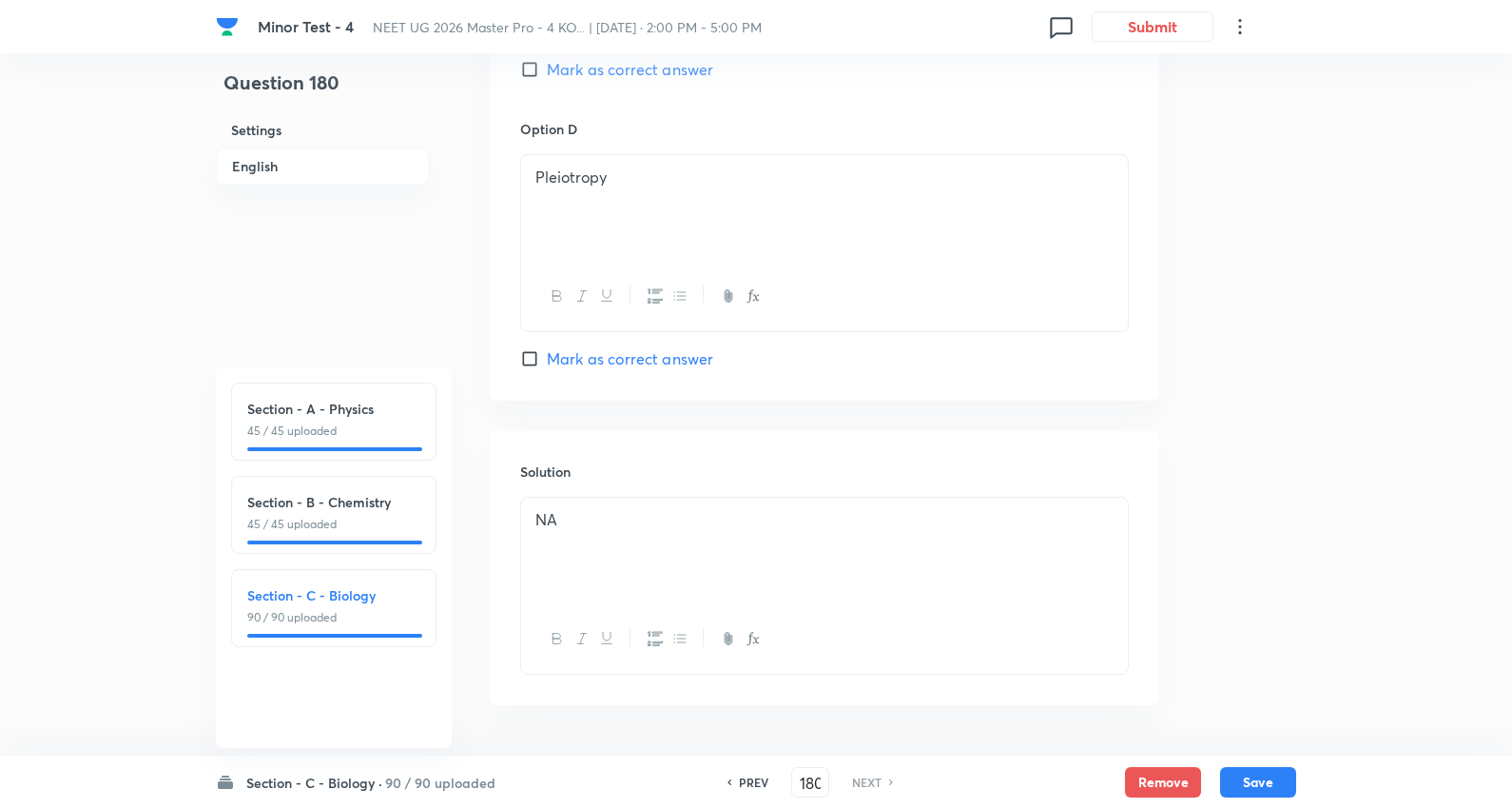
click at [452, 779] on h6 "90 / 90 uploaded" at bounding box center [440, 783] width 111 height 20
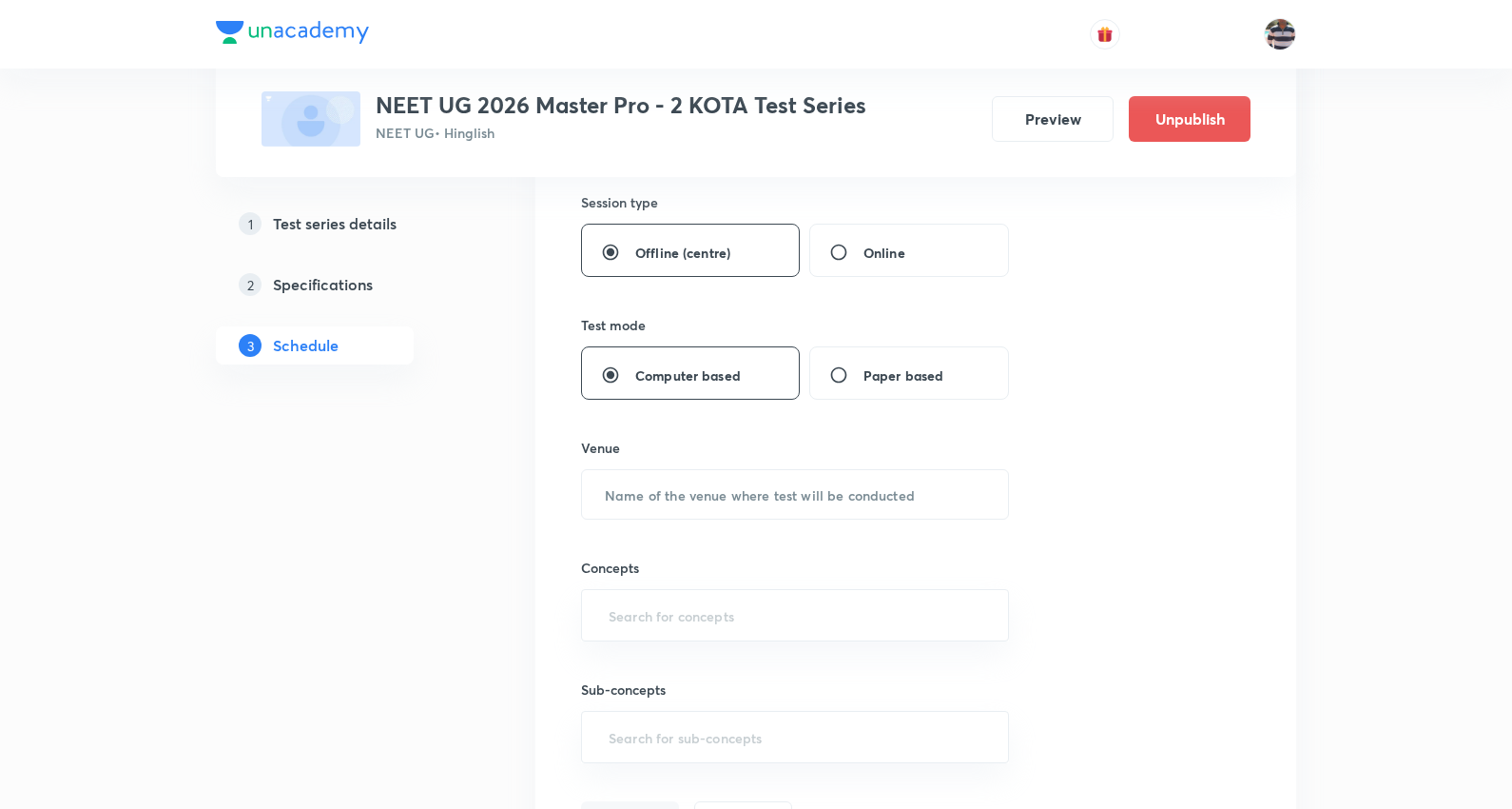
scroll to position [2002, 0]
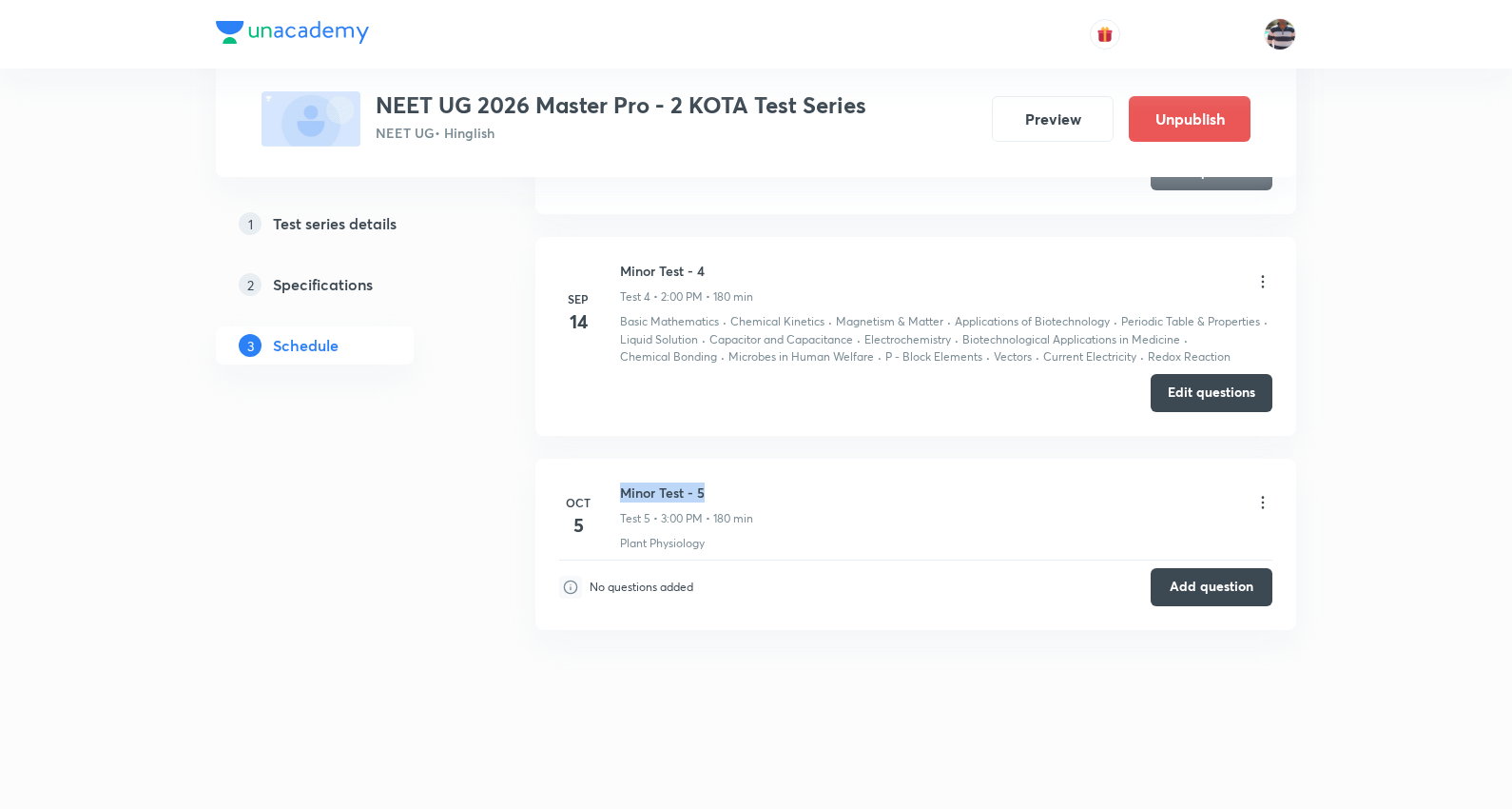
drag, startPoint x: 728, startPoint y: 493, endPoint x: 619, endPoint y: 477, distance: 110.2
click at [619, 477] on li "[DATE] [MEDICAL_DATA] - 5 Test 5 • 3:00 PM • 180 min Plant Physiology No questi…" at bounding box center [916, 544] width 761 height 171
copy h6 "Minor Test - 5"
click at [1258, 498] on icon at bounding box center [1262, 501] width 19 height 19
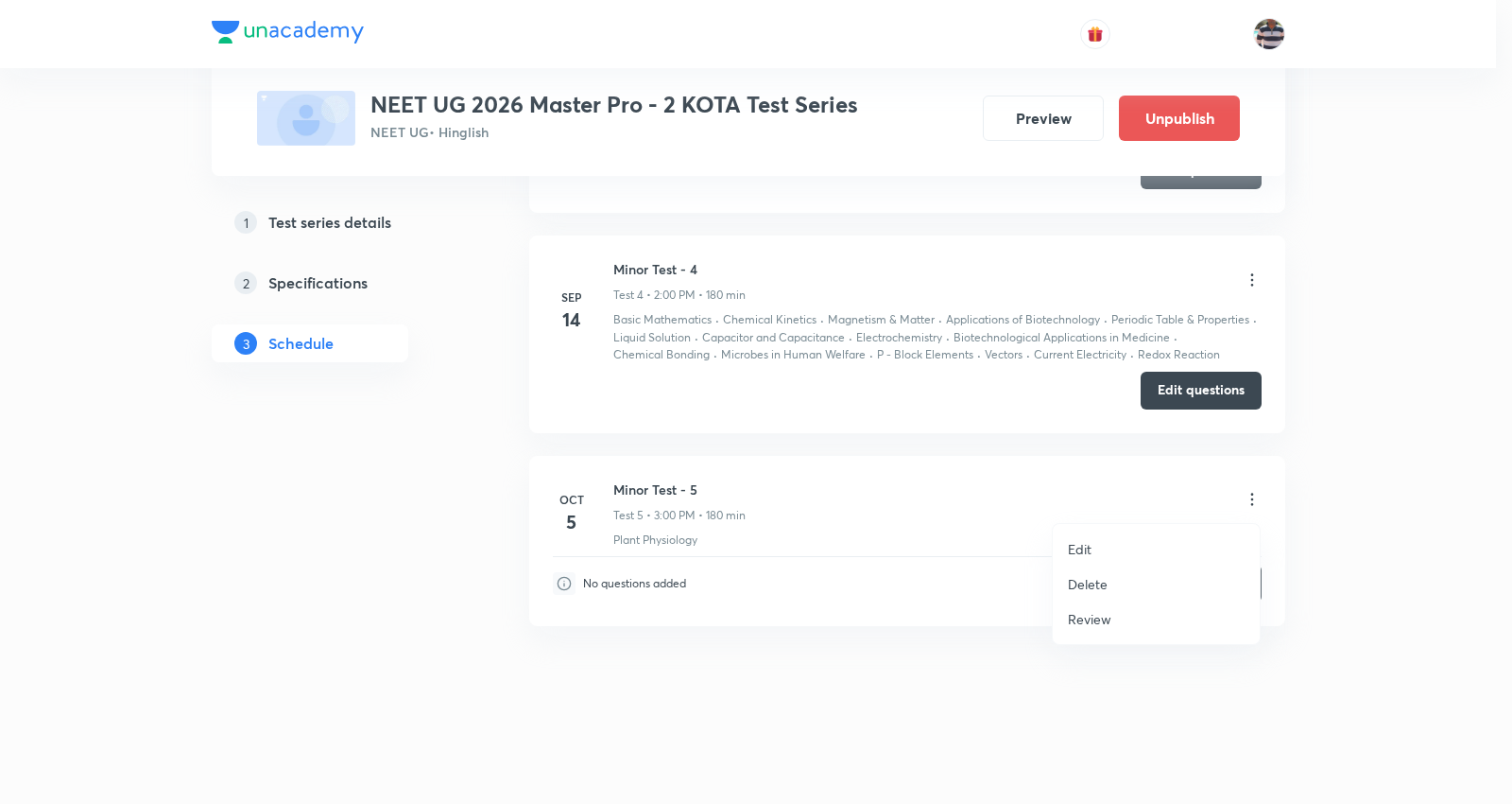
click at [1090, 583] on p "Delete" at bounding box center [1088, 584] width 40 height 19
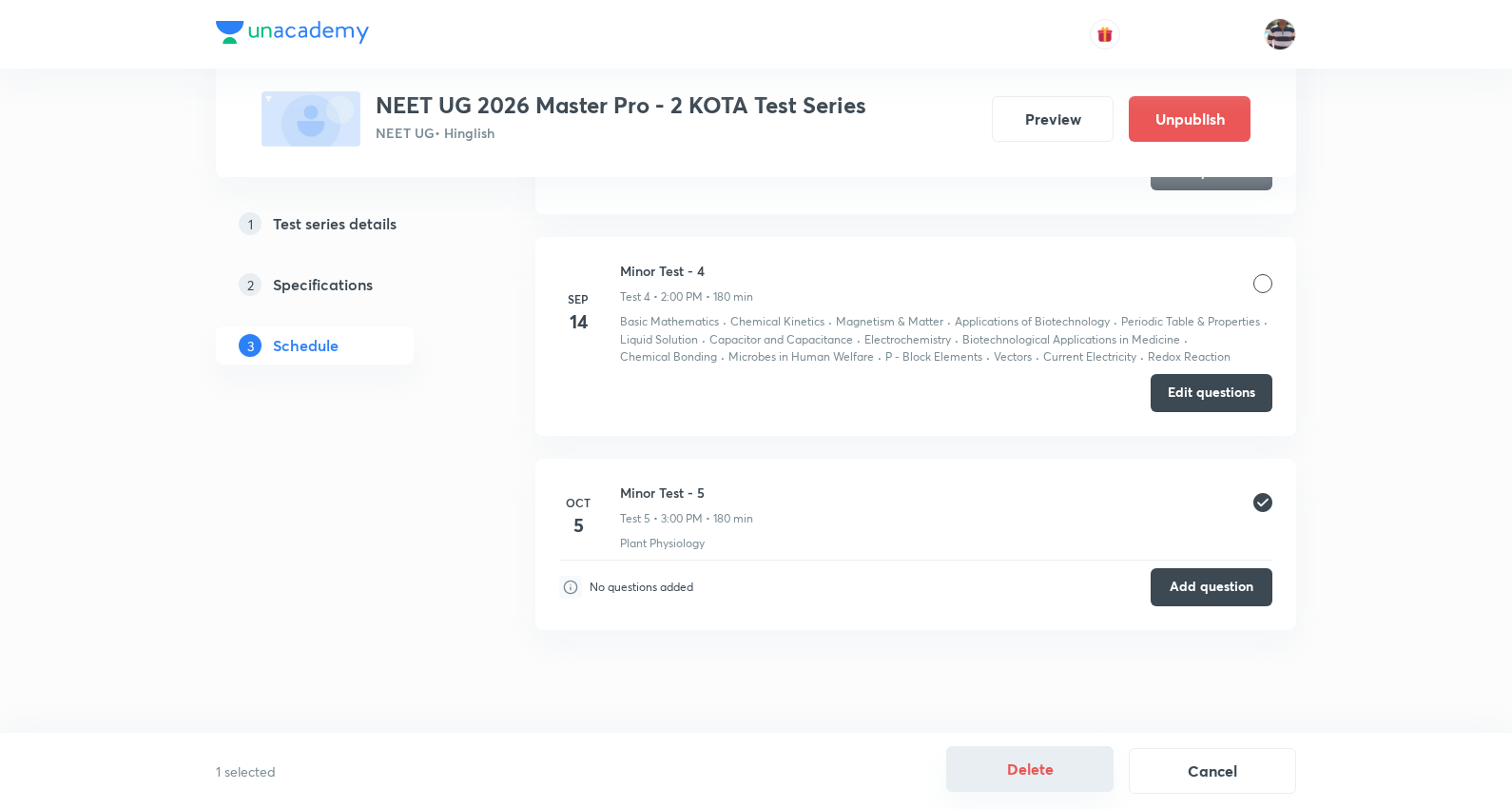
click at [1034, 761] on button "Delete" at bounding box center [1030, 769] width 167 height 46
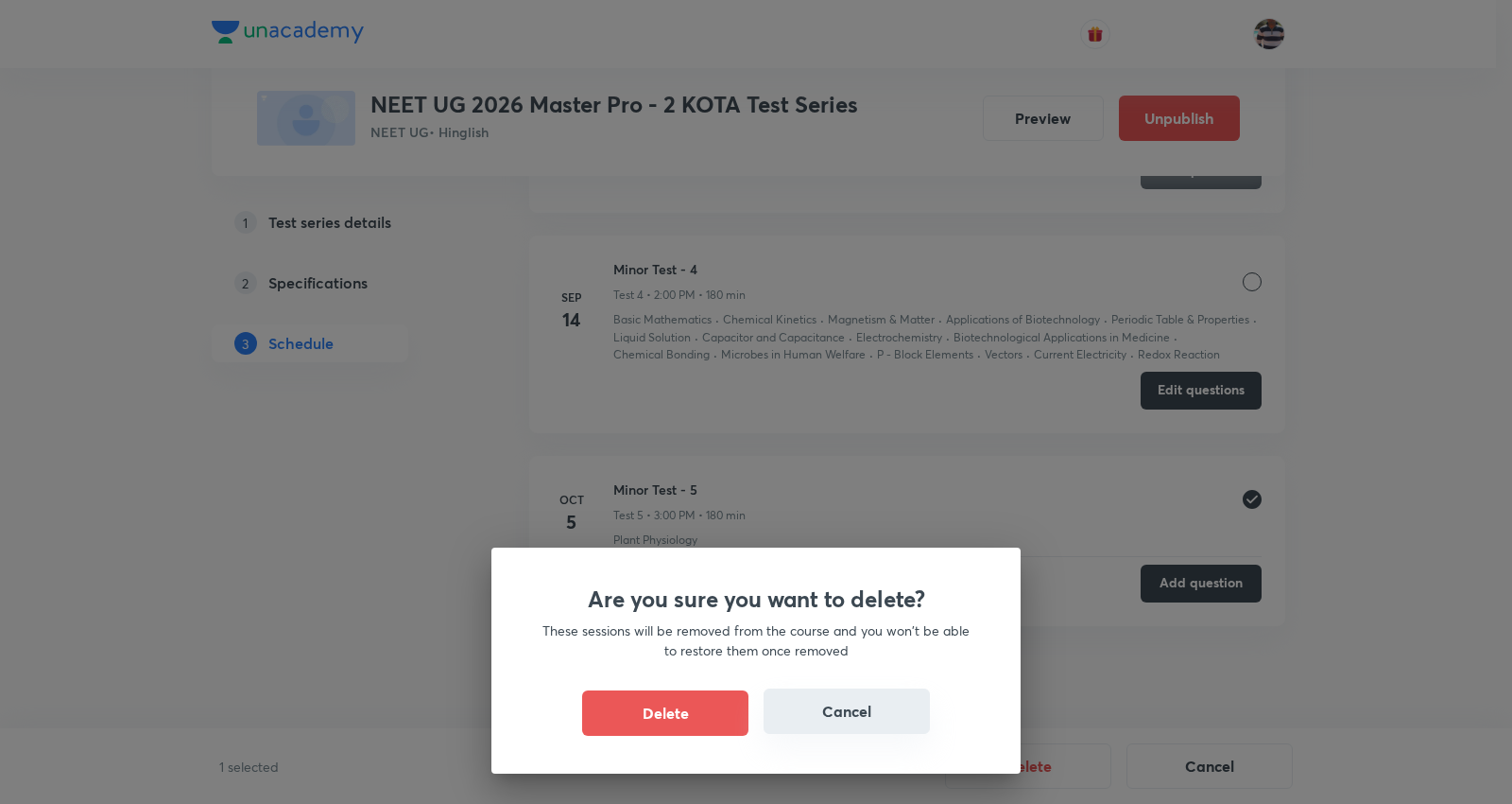
click at [838, 695] on button "Cancel" at bounding box center [846, 711] width 166 height 46
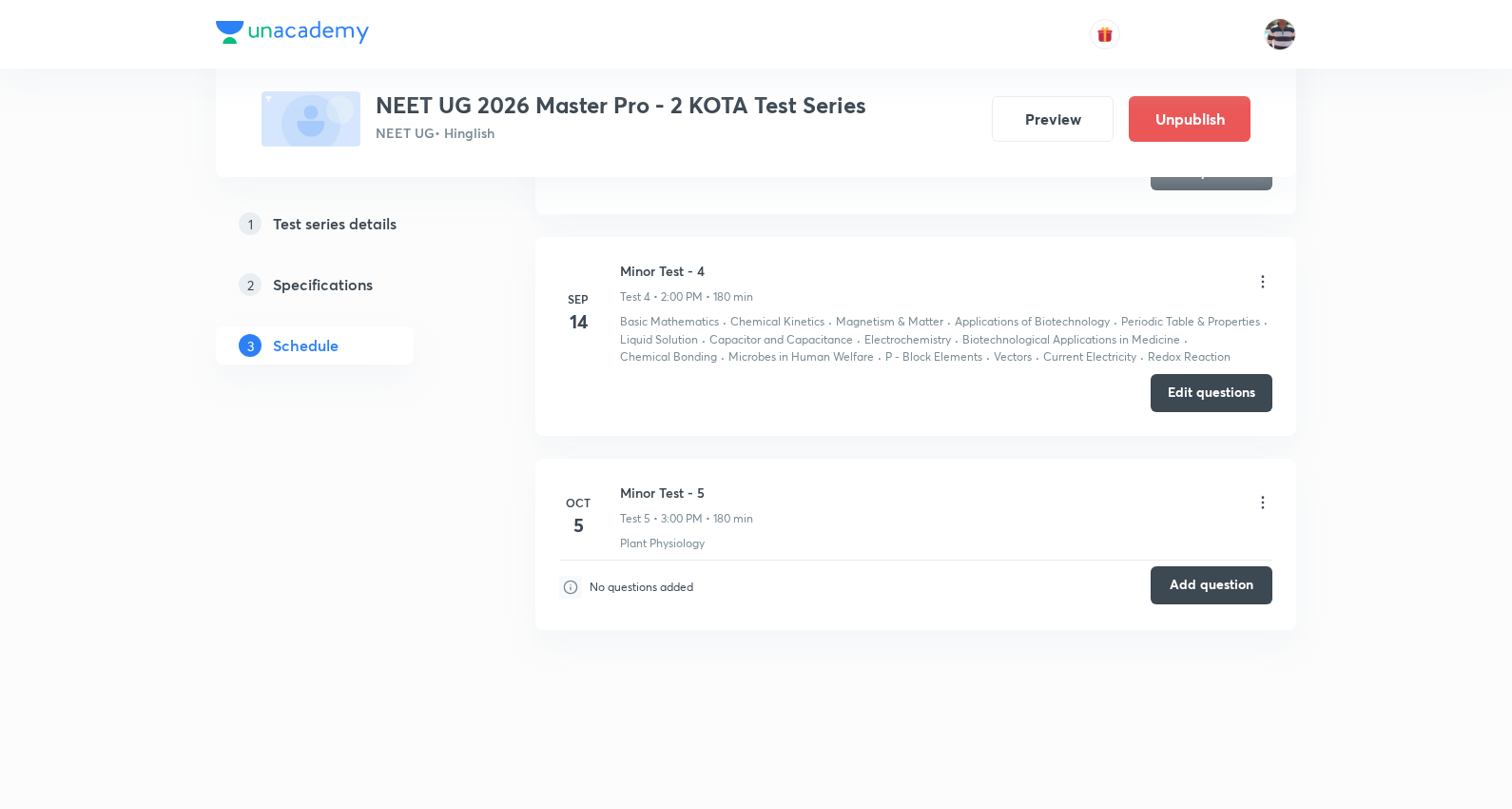
click at [1205, 590] on button "Add question" at bounding box center [1211, 585] width 121 height 38
click at [1258, 505] on icon at bounding box center [1262, 501] width 19 height 19
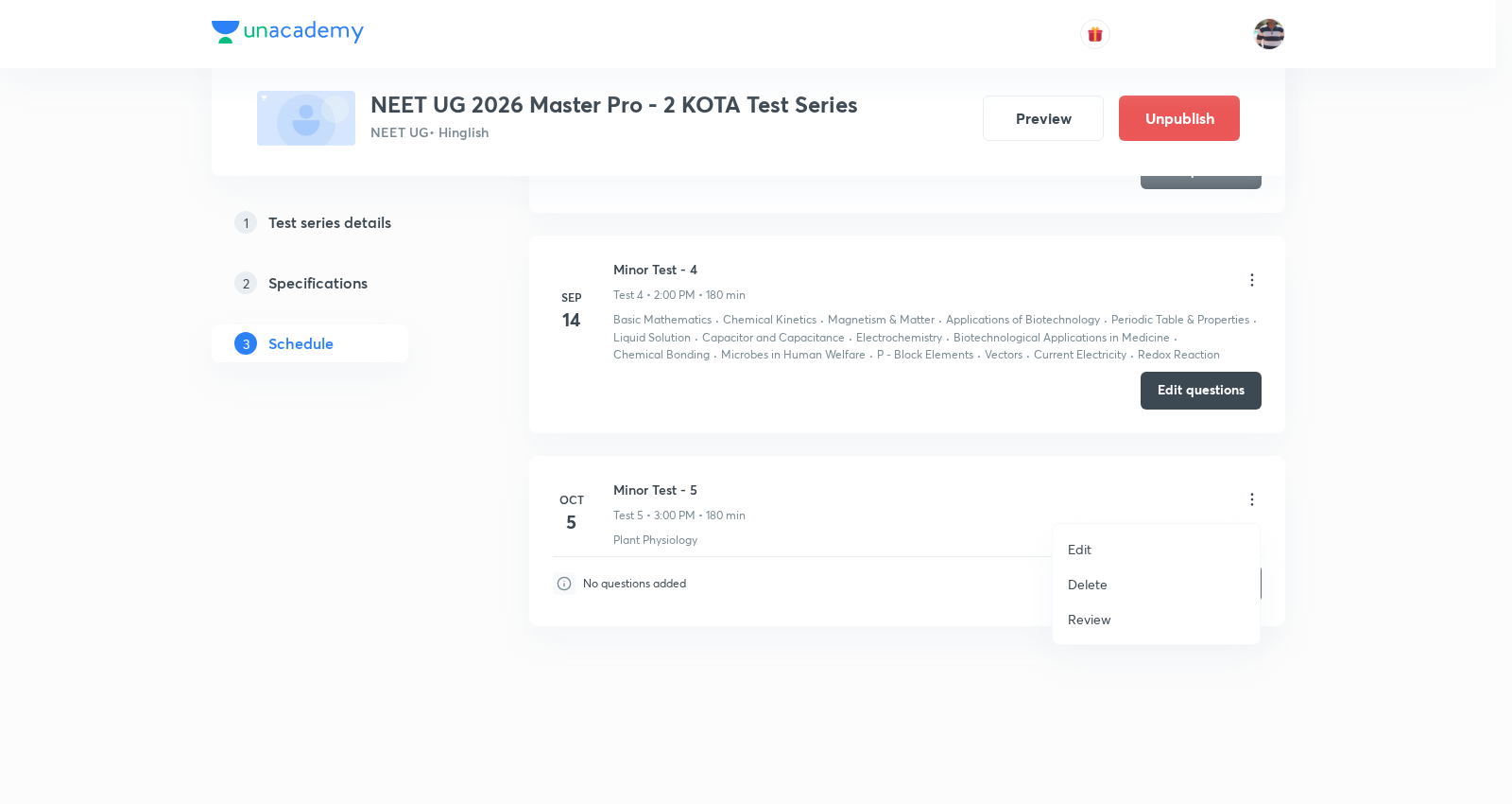
click at [1083, 580] on p "Delete" at bounding box center [1088, 584] width 40 height 19
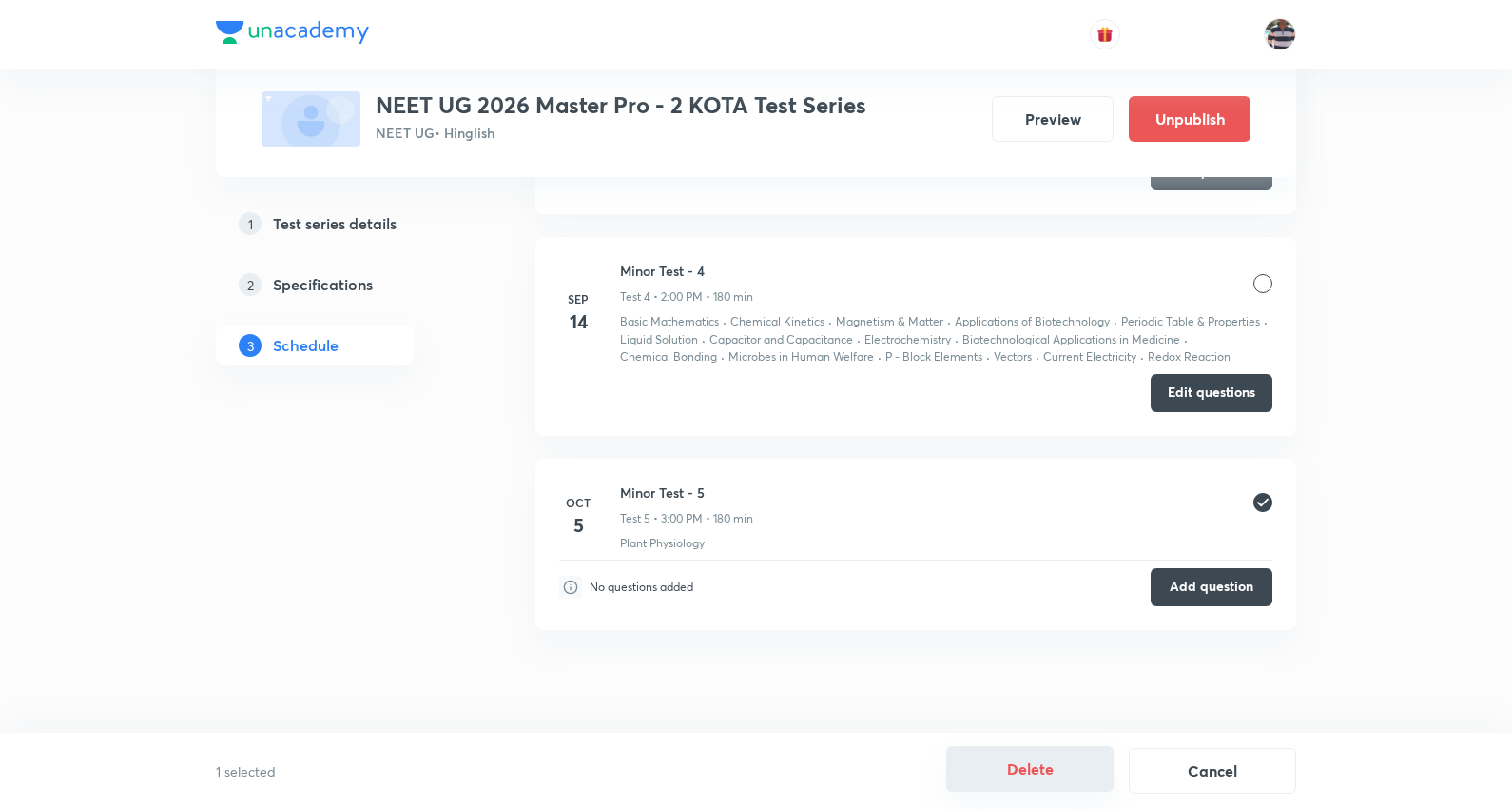
click at [1029, 761] on button "Delete" at bounding box center [1030, 769] width 167 height 46
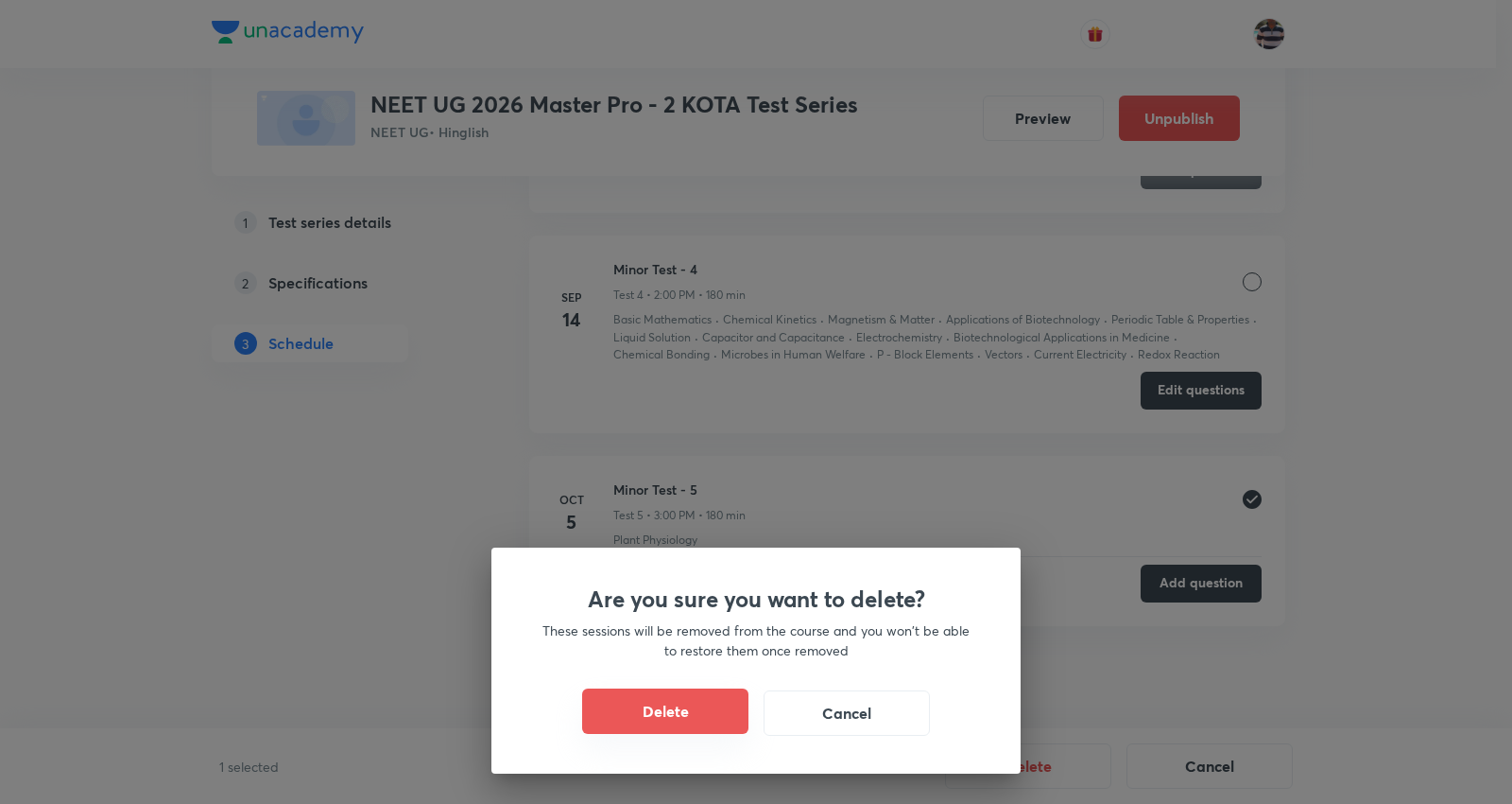
click at [691, 721] on button "Delete" at bounding box center [665, 711] width 166 height 46
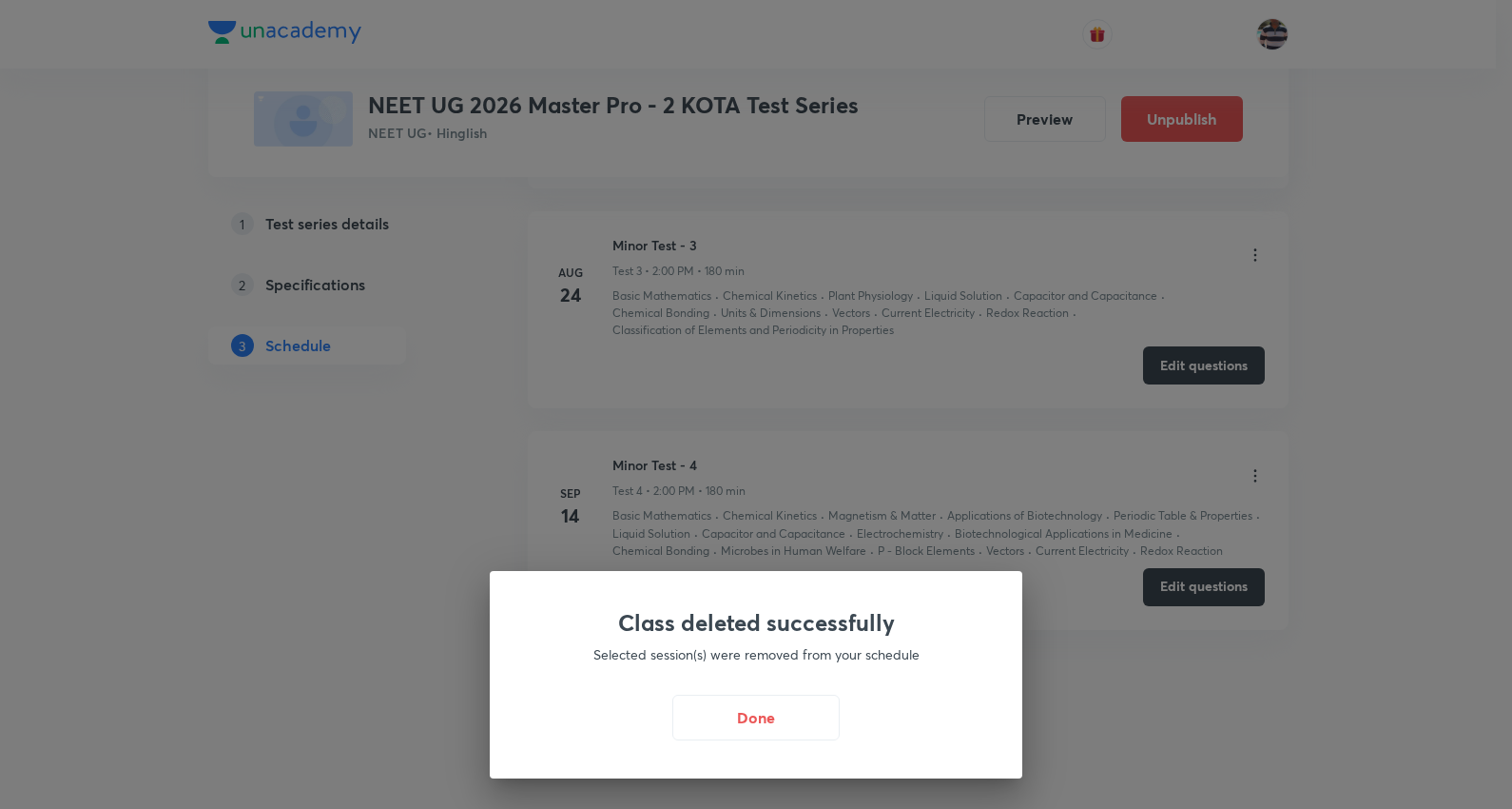
scroll to position [1808, 0]
click at [751, 705] on button "Done" at bounding box center [761, 715] width 167 height 46
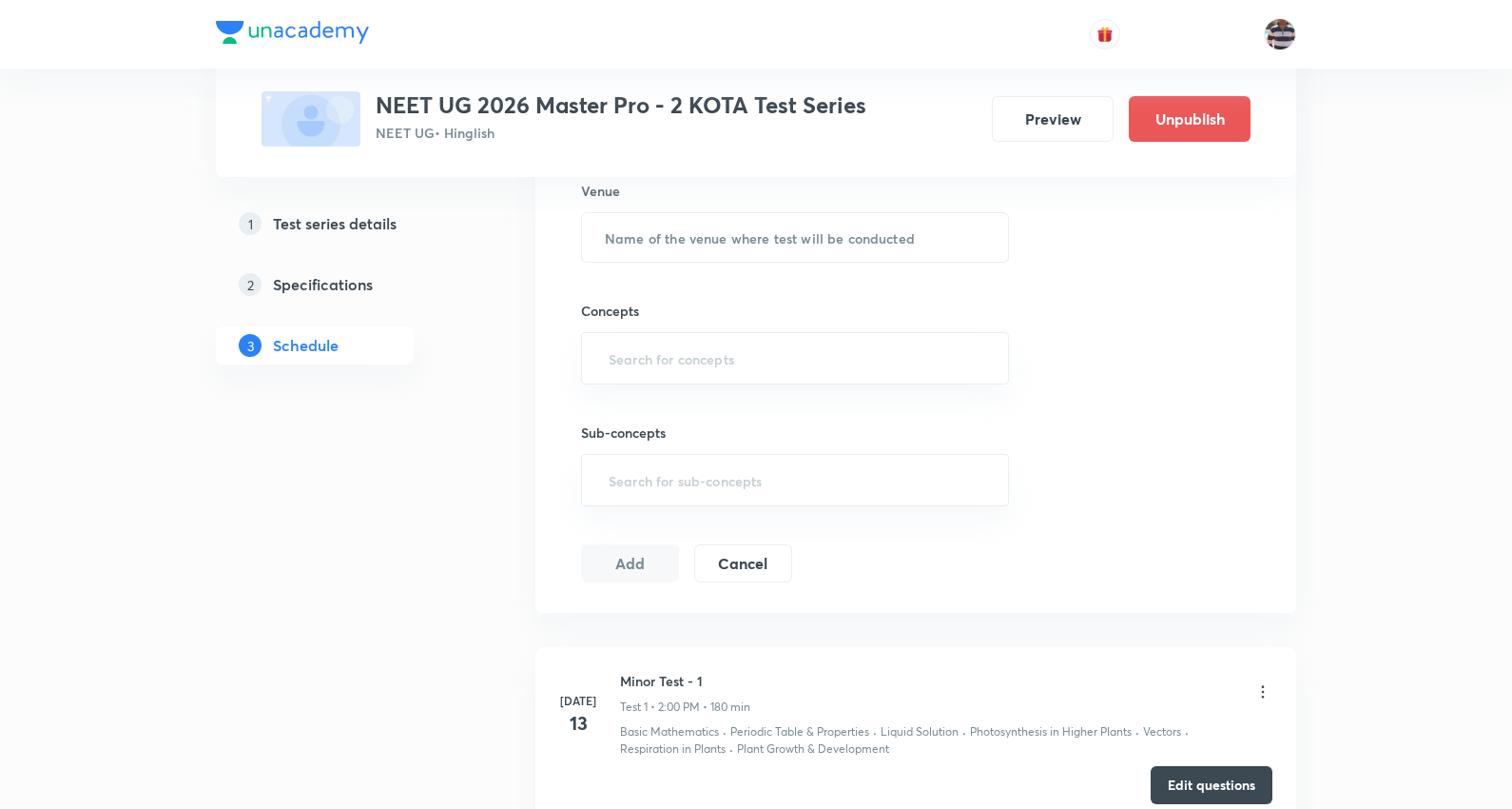
scroll to position [0, 0]
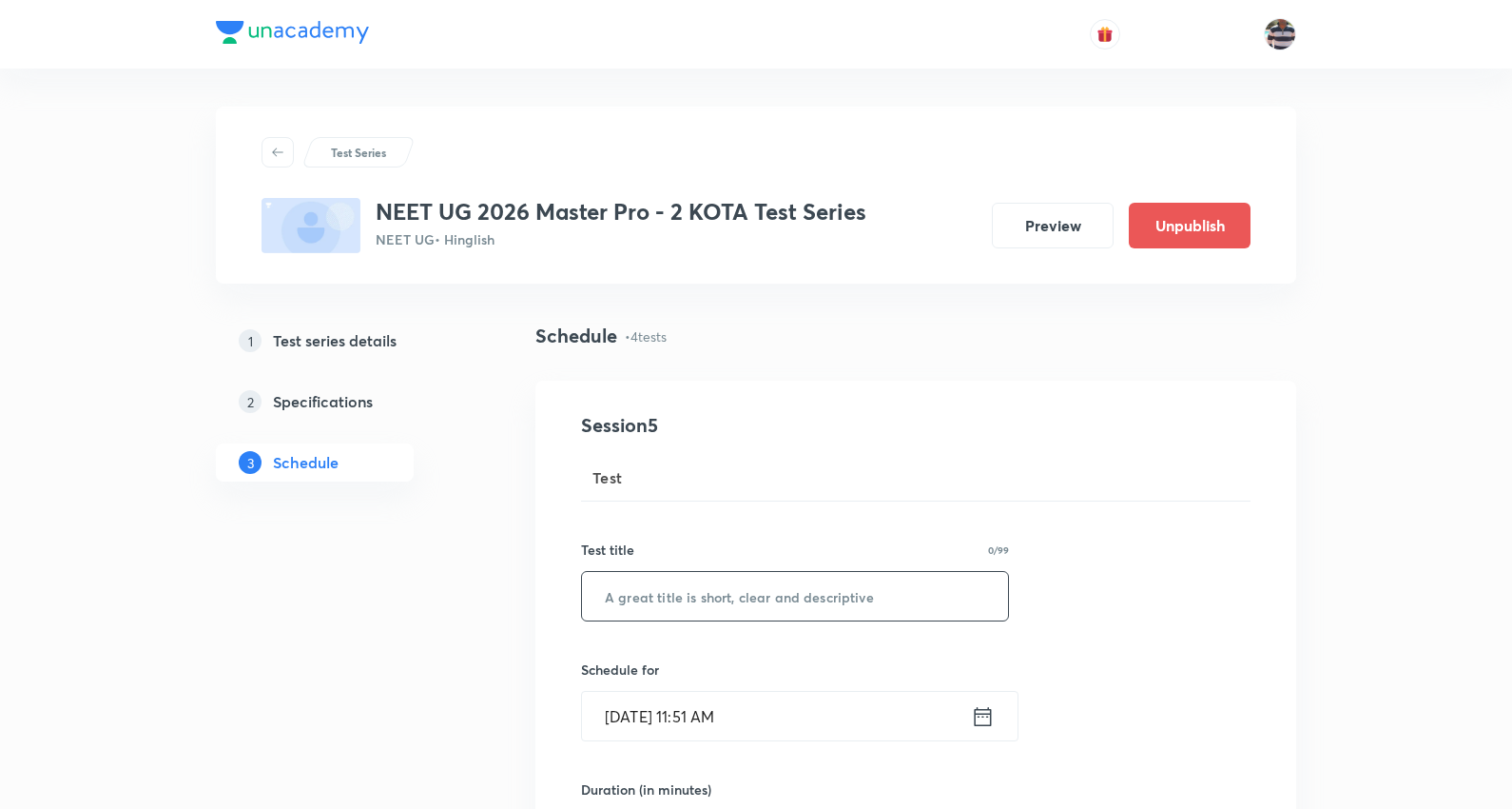
click at [774, 616] on input "text" at bounding box center [794, 596] width 426 height 49
paste input "Minor Test - 5"
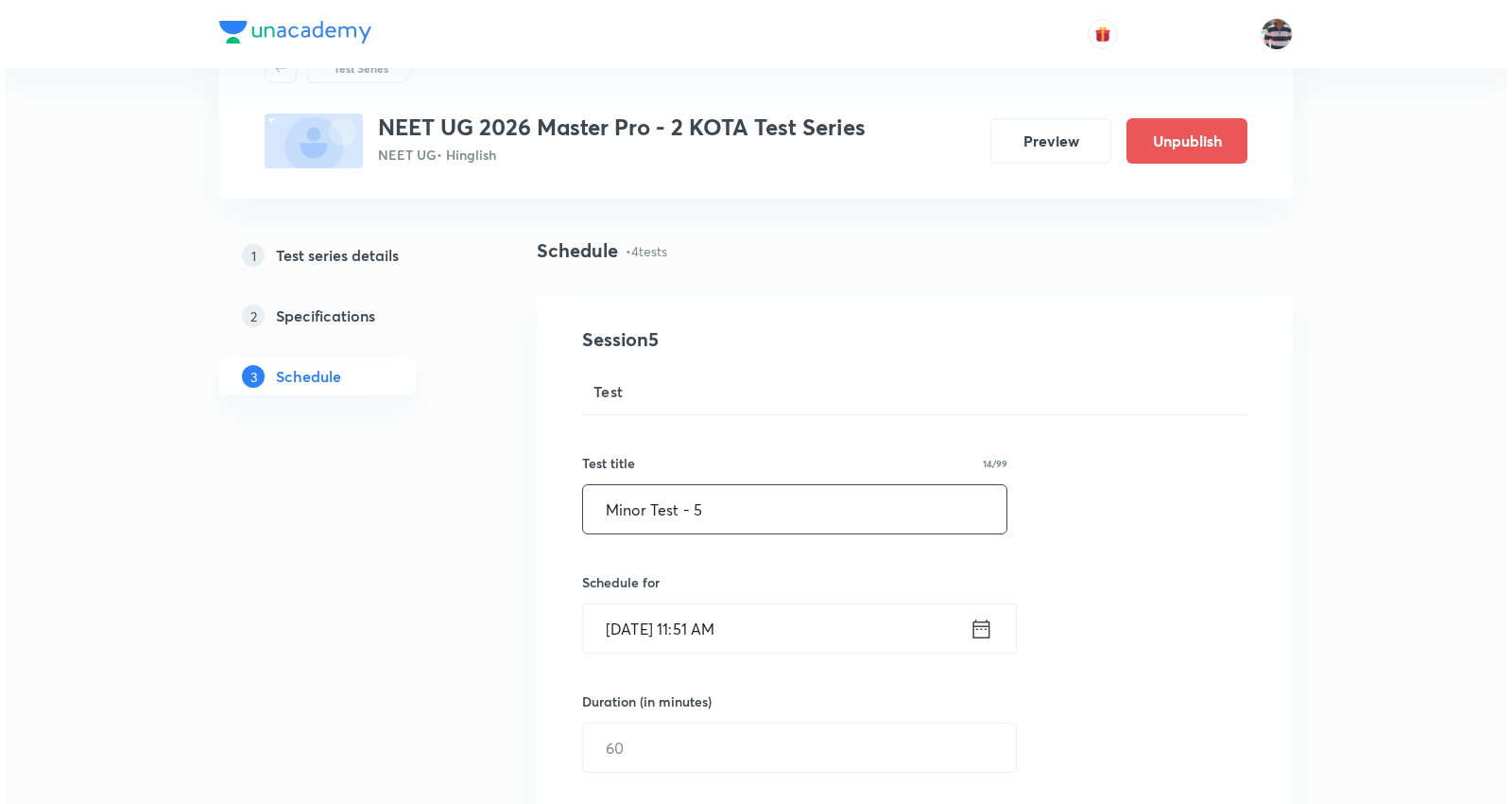
scroll to position [210, 0]
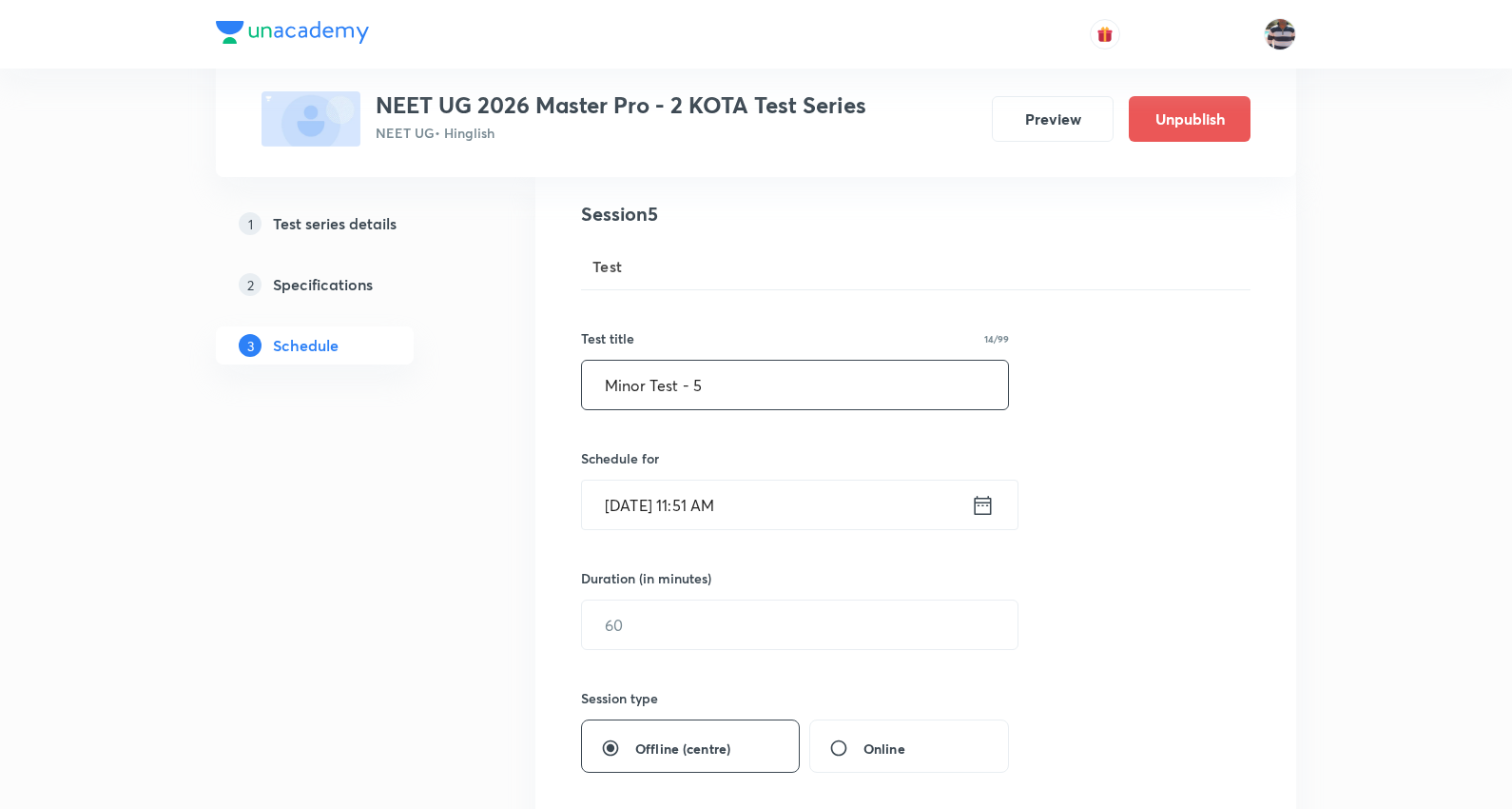
type input "Minor Test - 5"
click at [644, 498] on input "[DATE] 11:51 AM" at bounding box center [776, 505] width 389 height 49
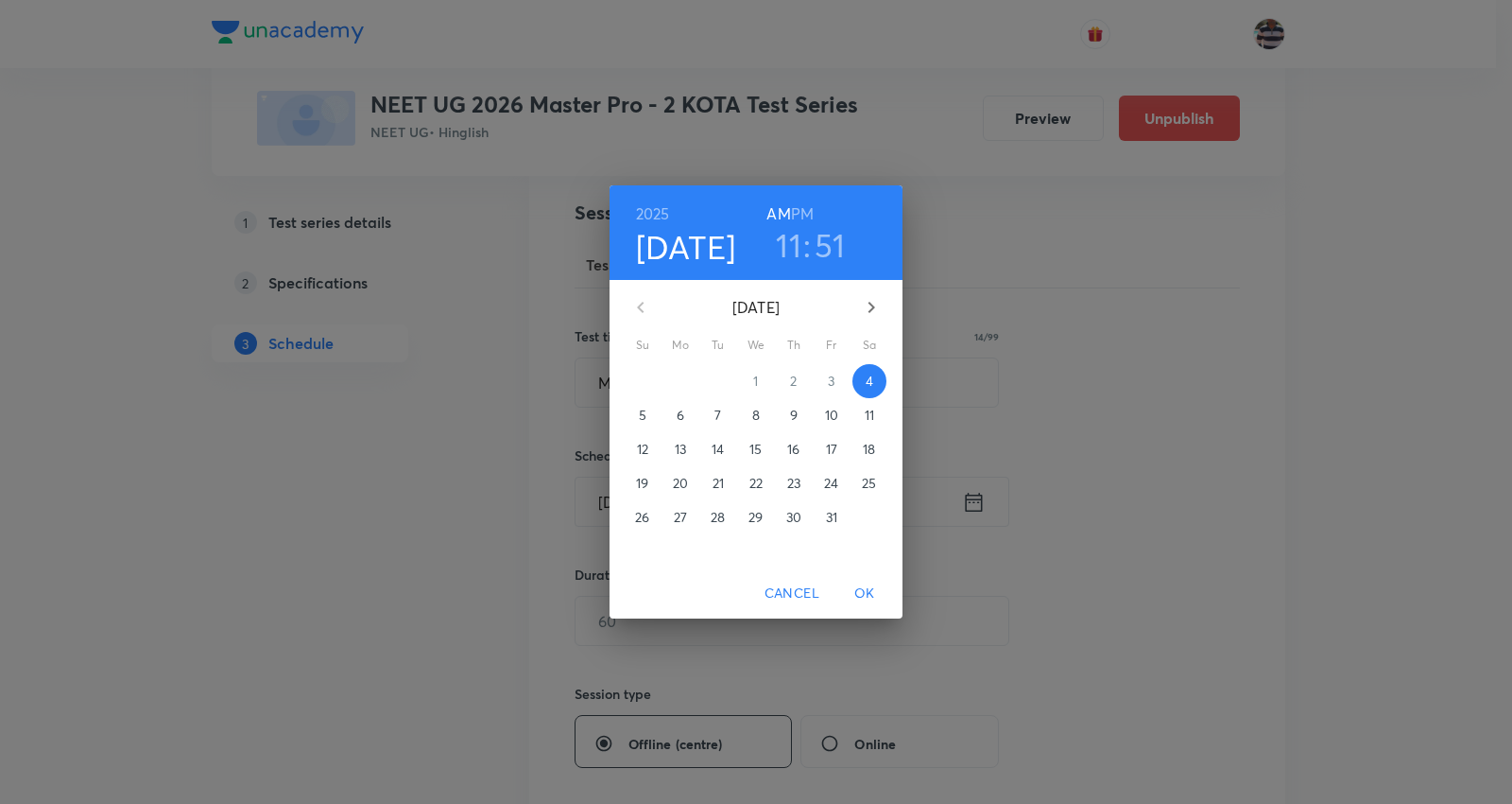
click at [630, 406] on span "5" at bounding box center [642, 415] width 34 height 18
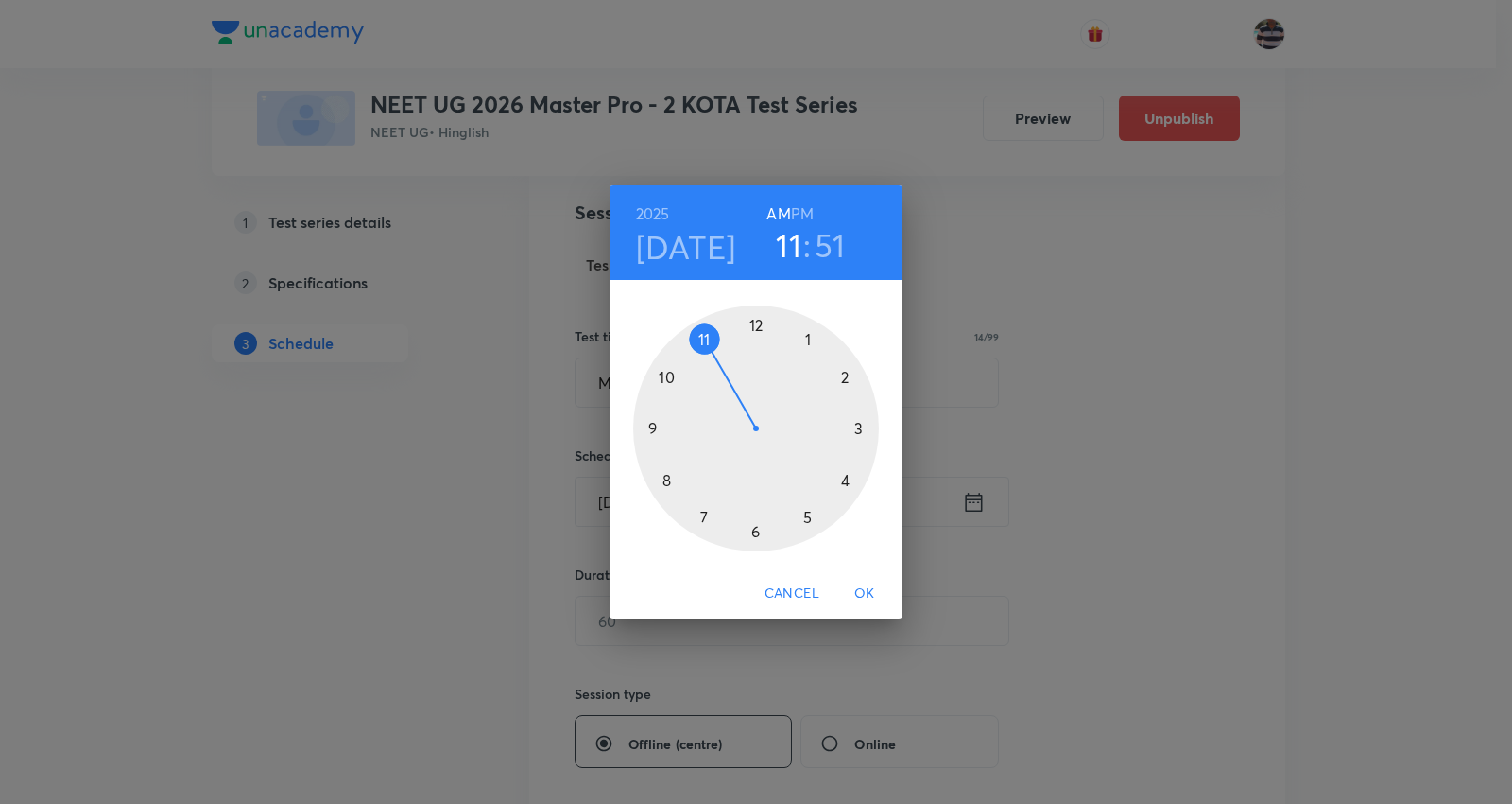
click at [649, 429] on div at bounding box center [756, 428] width 246 height 246
click at [781, 243] on h3 "09" at bounding box center [789, 244] width 40 height 40
drag, startPoint x: 842, startPoint y: 376, endPoint x: 842, endPoint y: 250, distance: 126.0
click at [842, 372] on div at bounding box center [756, 428] width 246 height 246
click at [807, 210] on h6 "PM" at bounding box center [802, 213] width 22 height 26
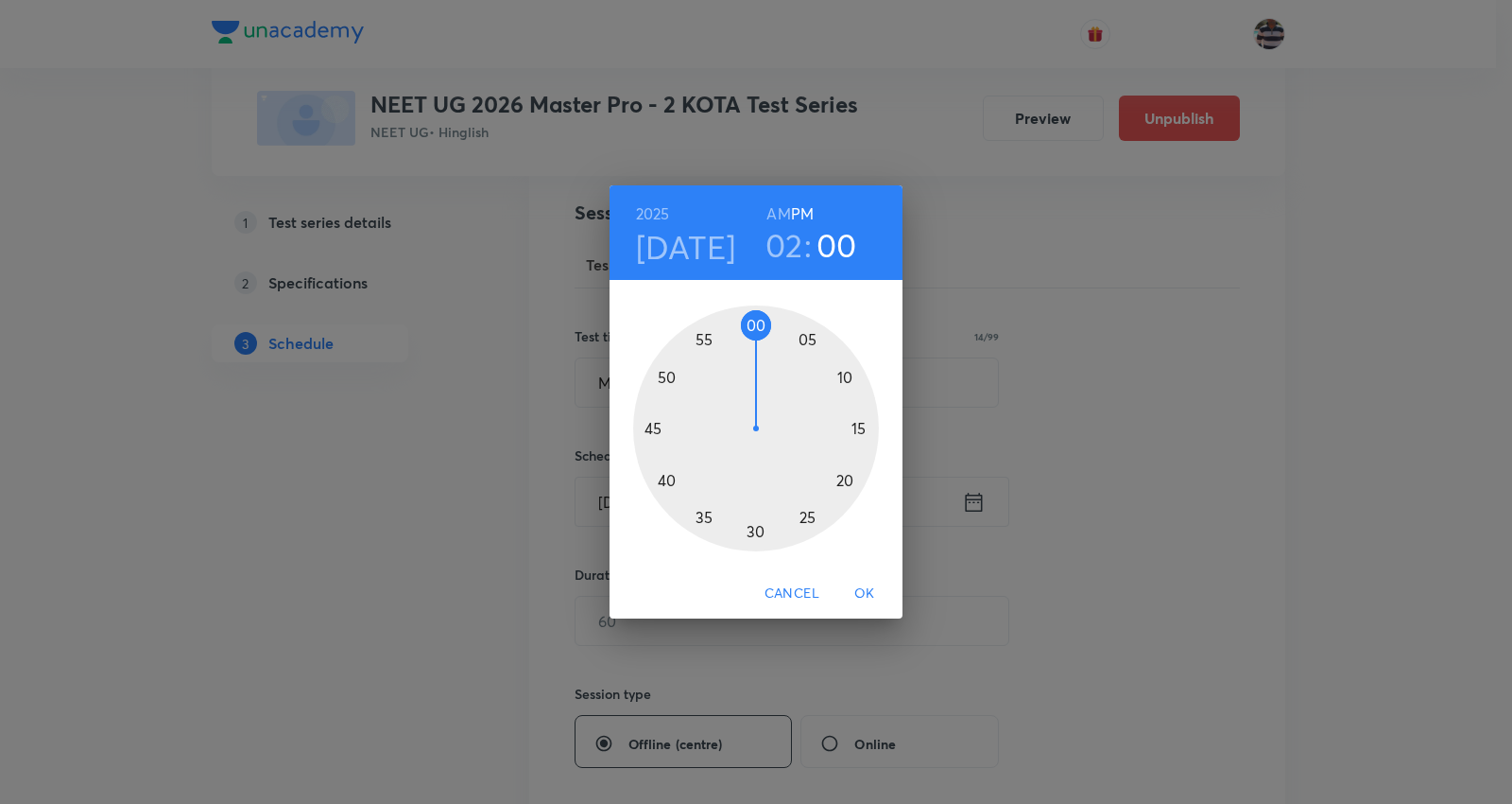
drag, startPoint x: 677, startPoint y: 360, endPoint x: 757, endPoint y: 353, distance: 80.3
click at [757, 353] on div at bounding box center [756, 428] width 246 height 246
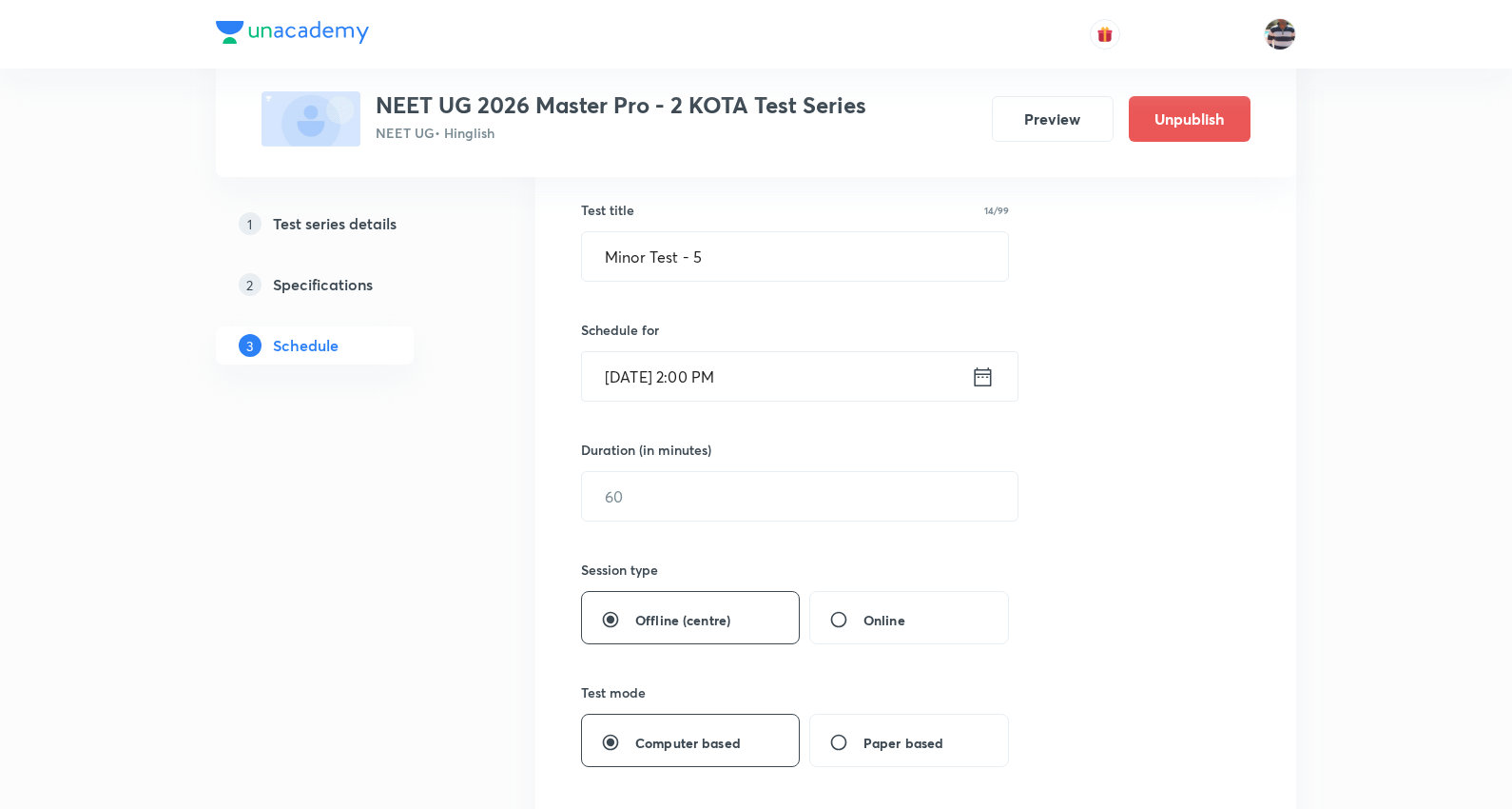
scroll to position [528, 0]
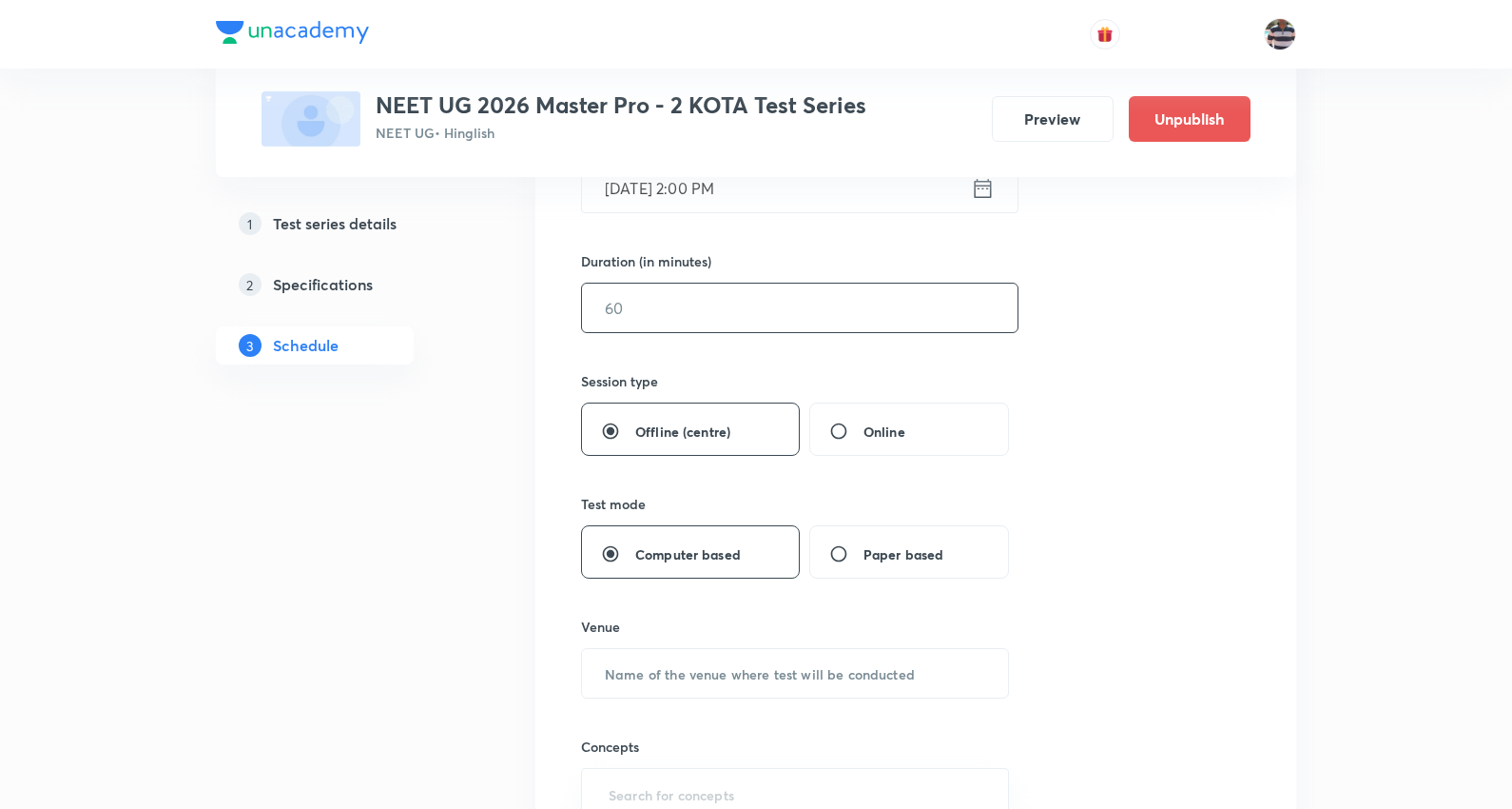
click at [657, 296] on input "text" at bounding box center [799, 308] width 436 height 49
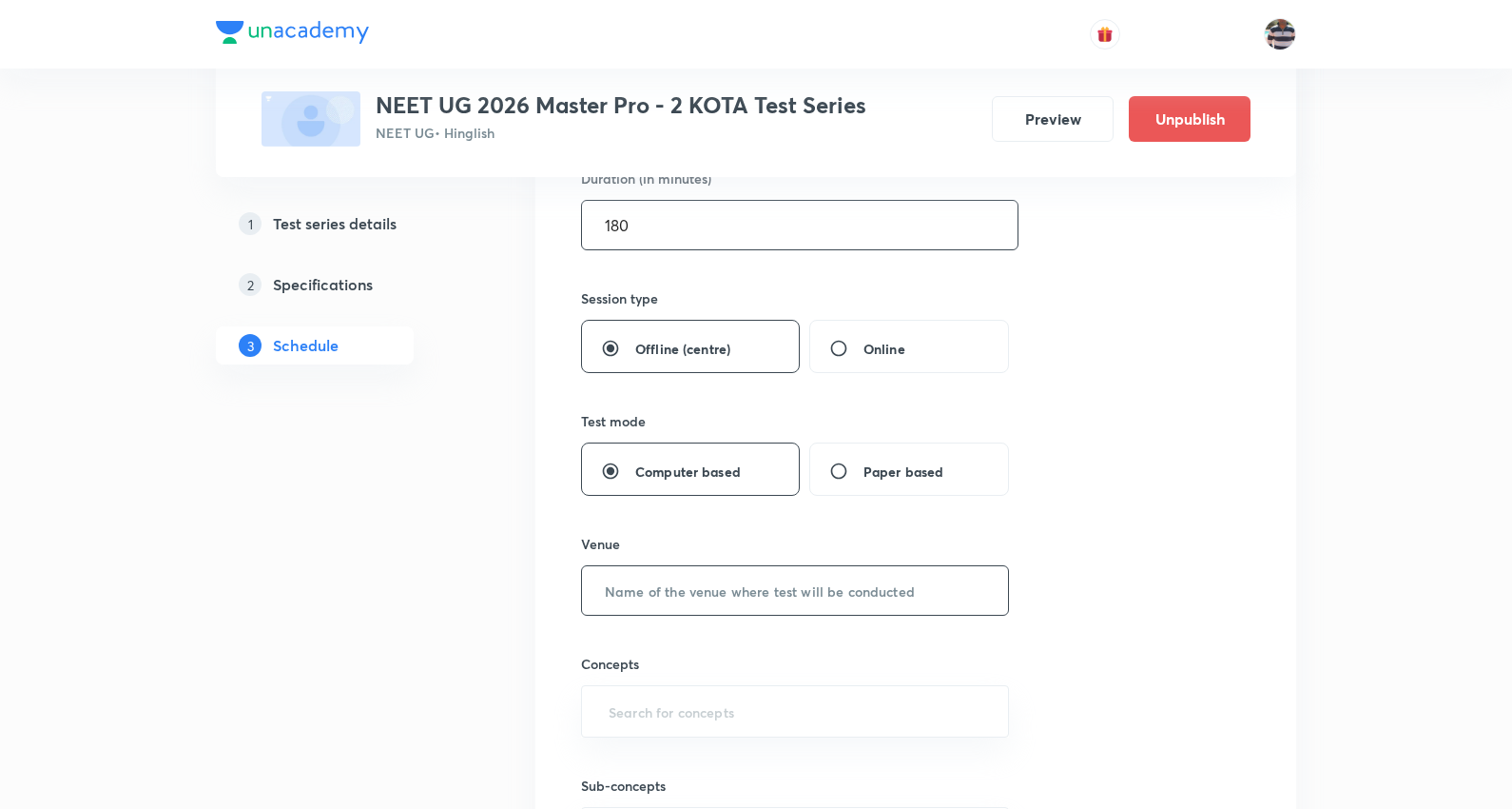
scroll to position [739, 0]
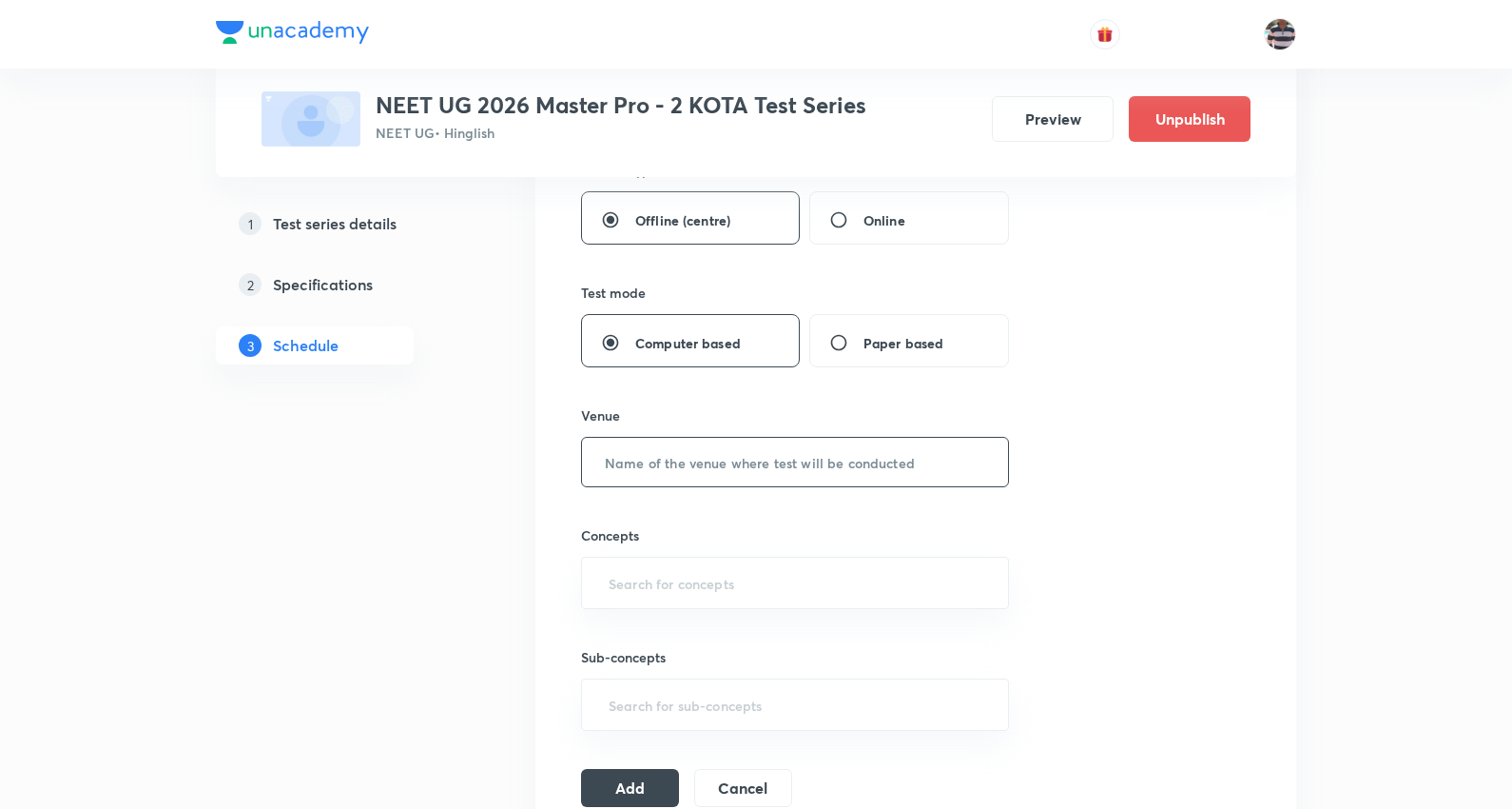
type input "180"
drag, startPoint x: 697, startPoint y: 457, endPoint x: 712, endPoint y: 432, distance: 29.2
click at [698, 457] on input "text" at bounding box center [794, 462] width 426 height 49
type input "u"
type input "UA Tower"
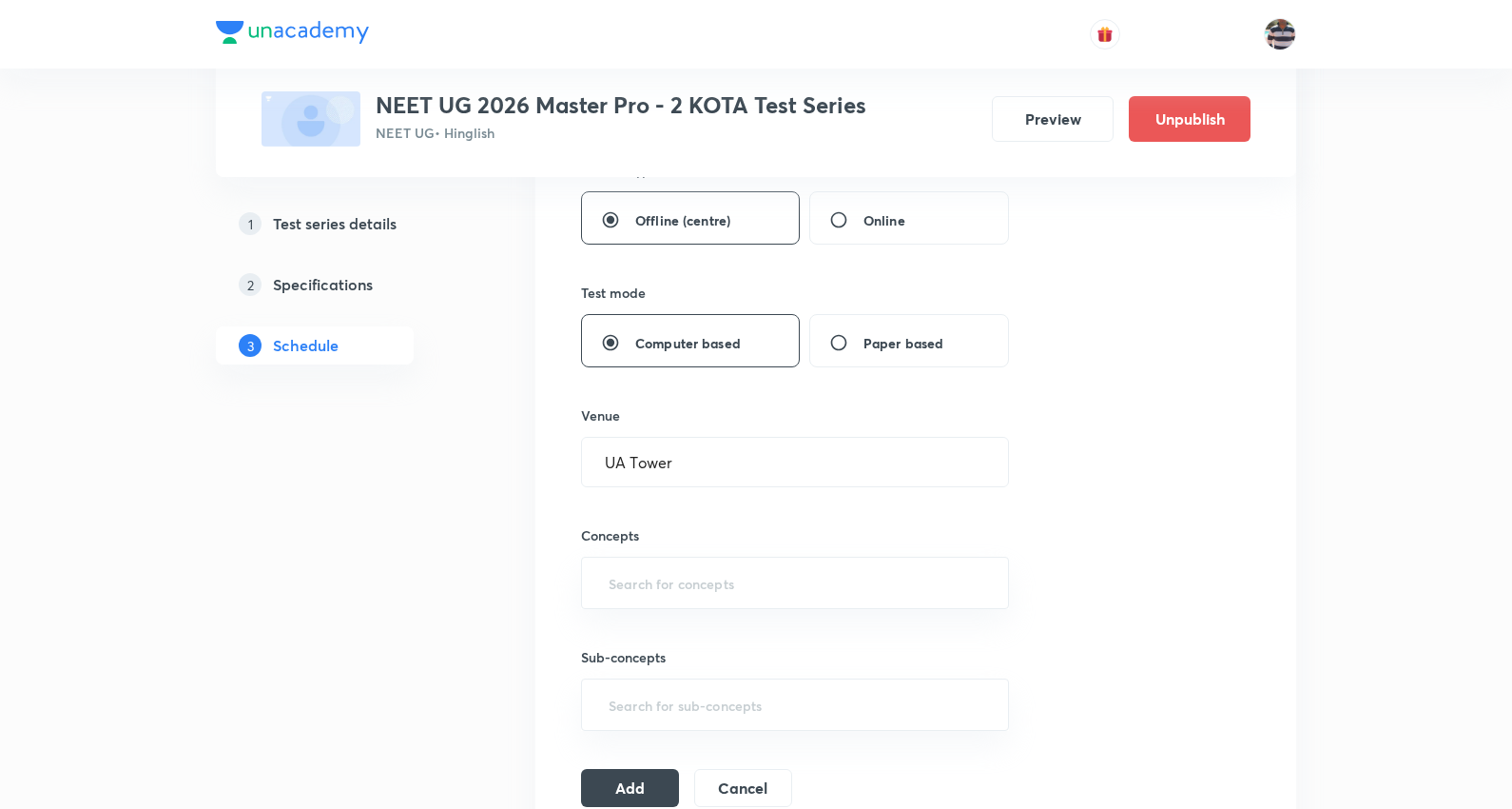
type input "a"
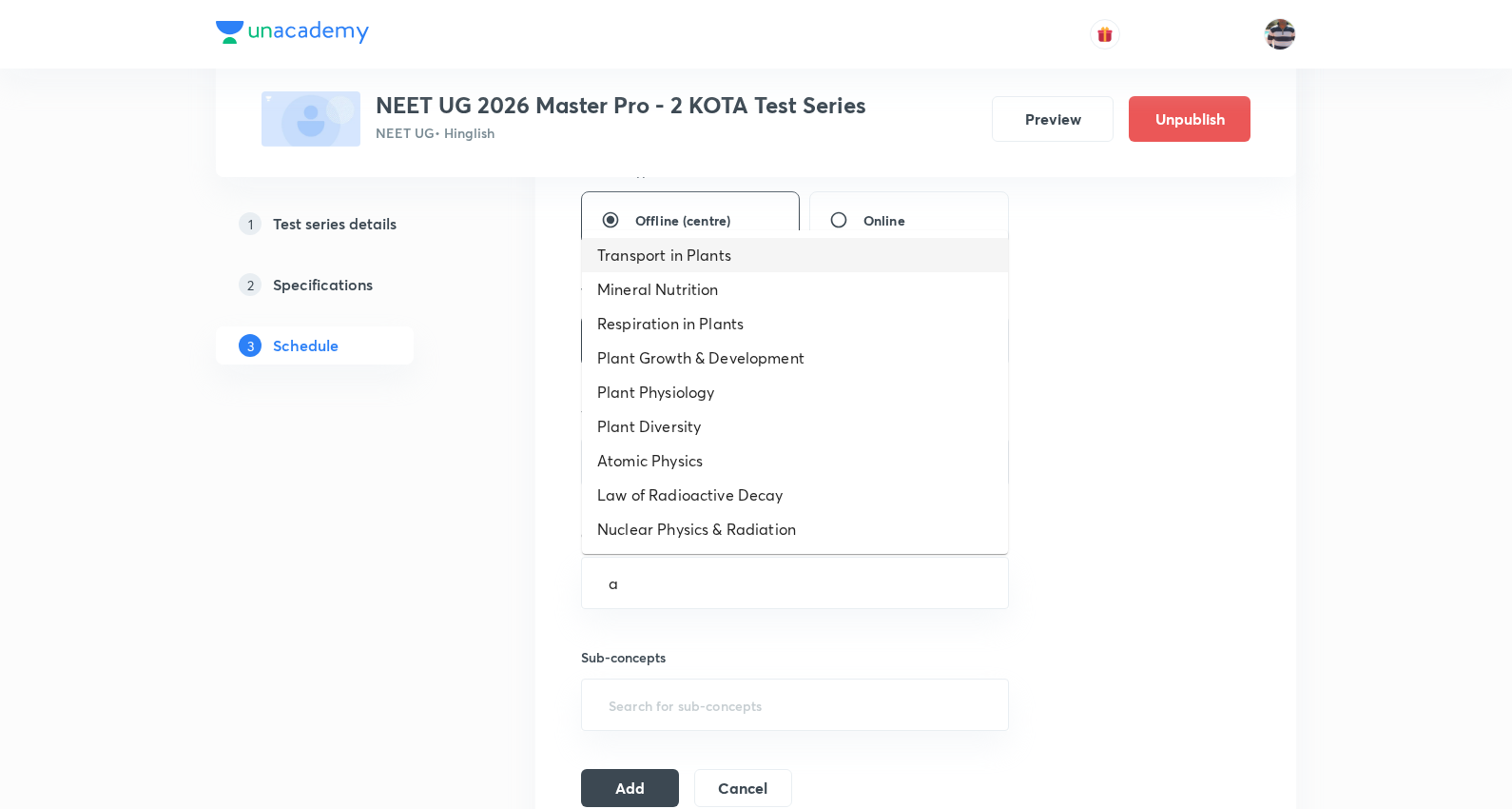
click at [688, 263] on li "Transport in Plants" at bounding box center [794, 255] width 426 height 34
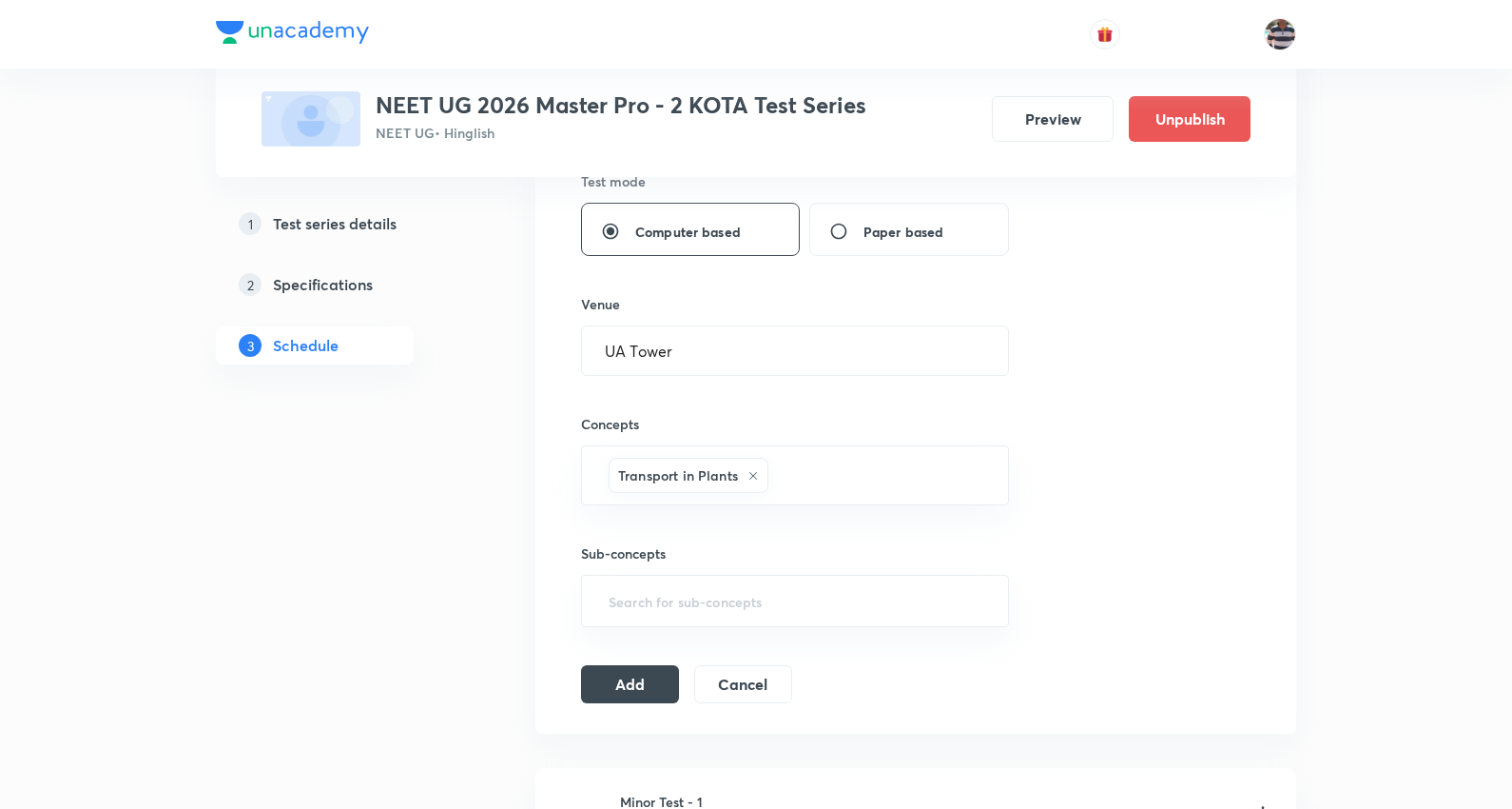
scroll to position [1057, 0]
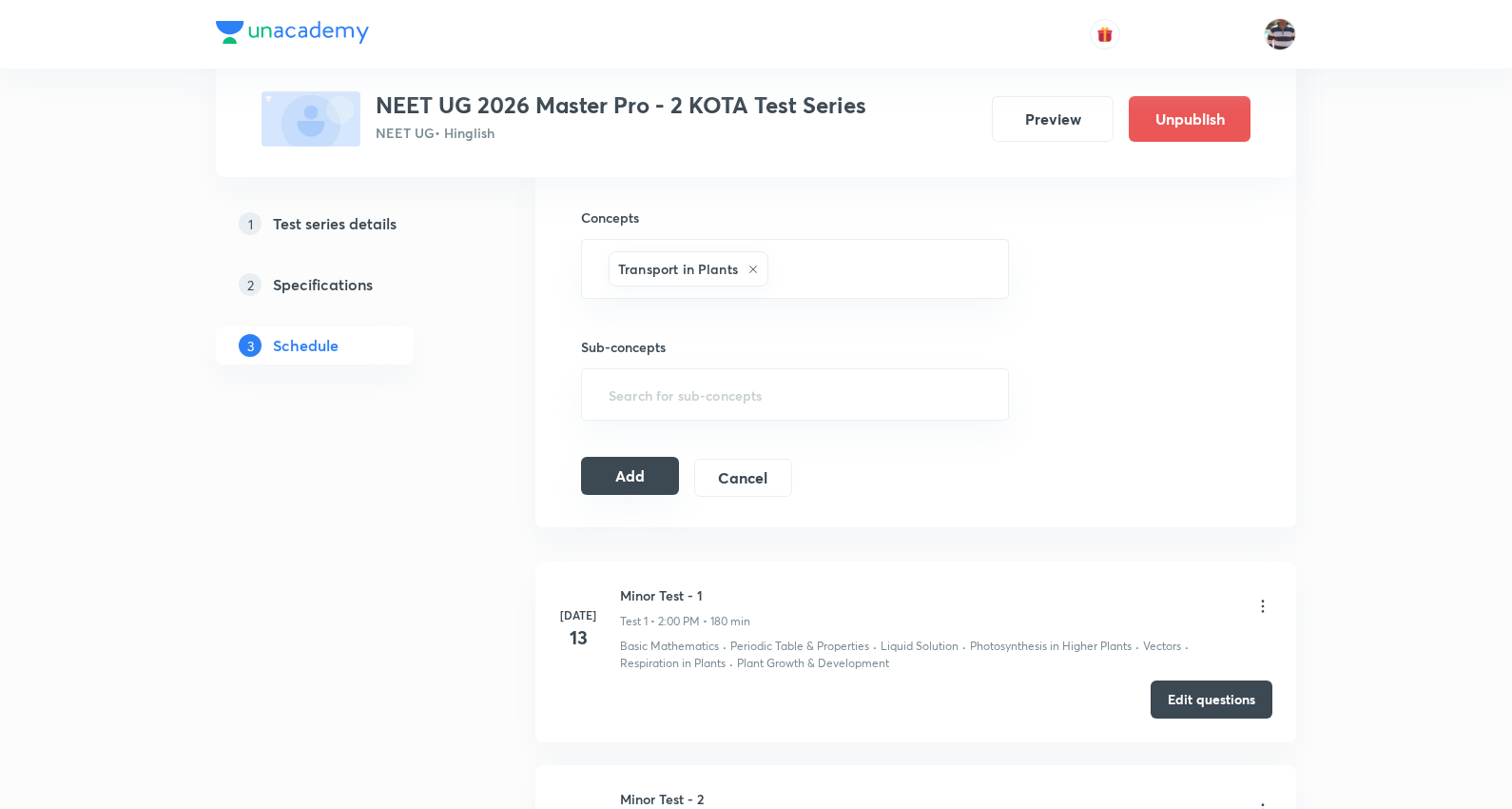
click at [661, 479] on button "Add" at bounding box center [631, 475] width 98 height 38
click at [634, 477] on button "Add" at bounding box center [631, 475] width 98 height 38
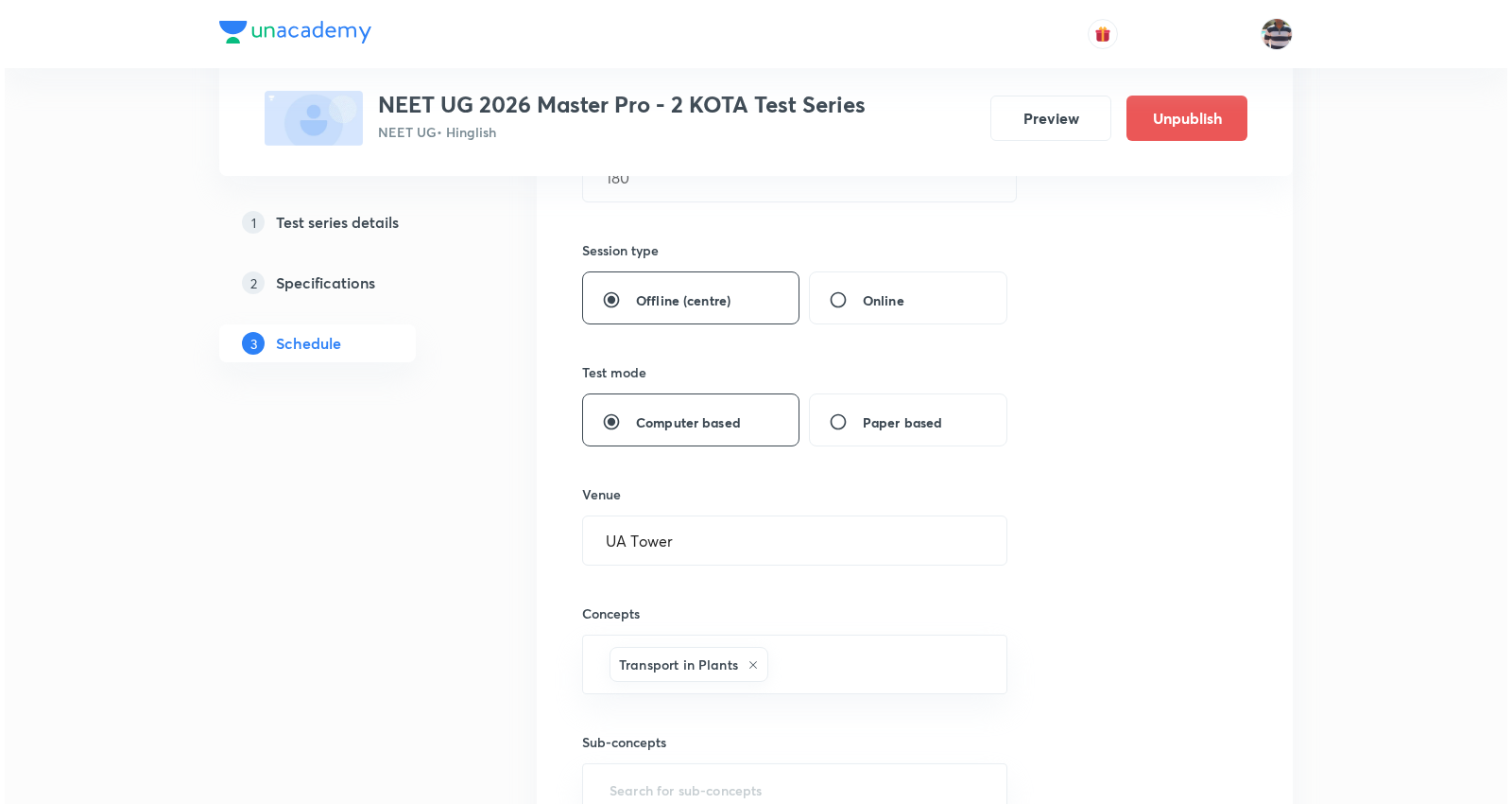
scroll to position [420, 0]
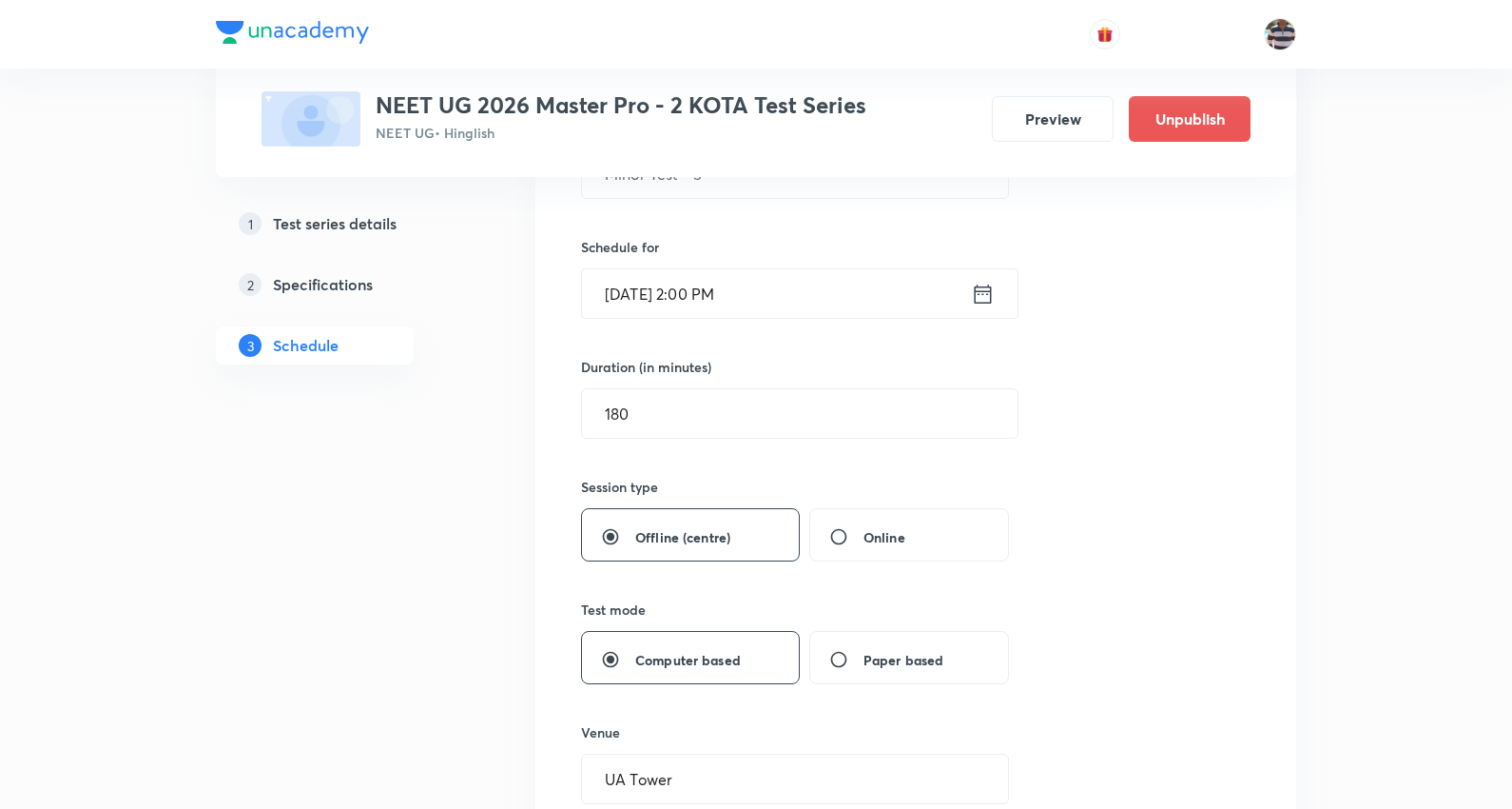
click at [709, 290] on input "[DATE] 2:00 PM" at bounding box center [776, 294] width 389 height 49
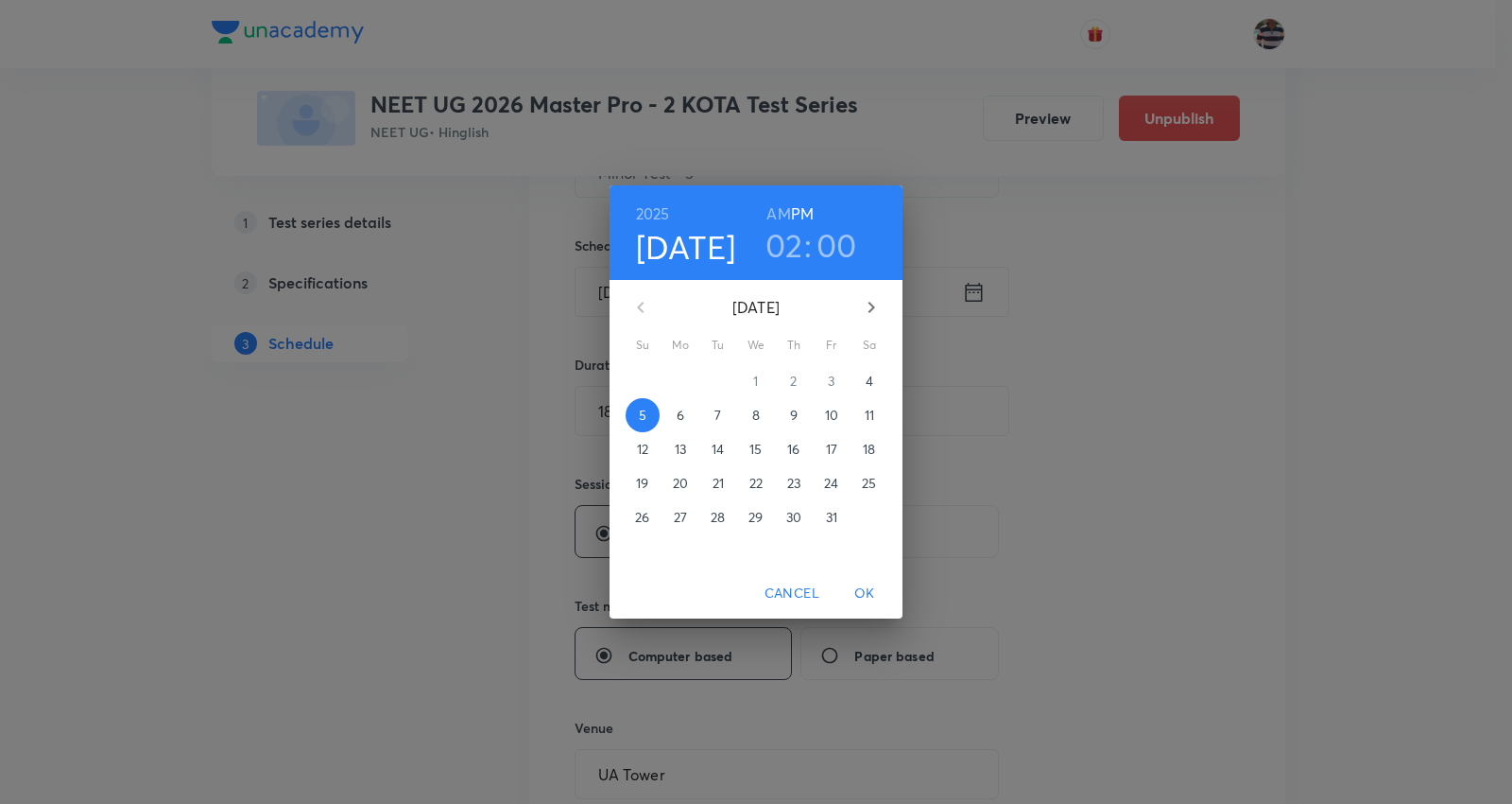
click at [789, 248] on h3 "02" at bounding box center [784, 244] width 38 height 40
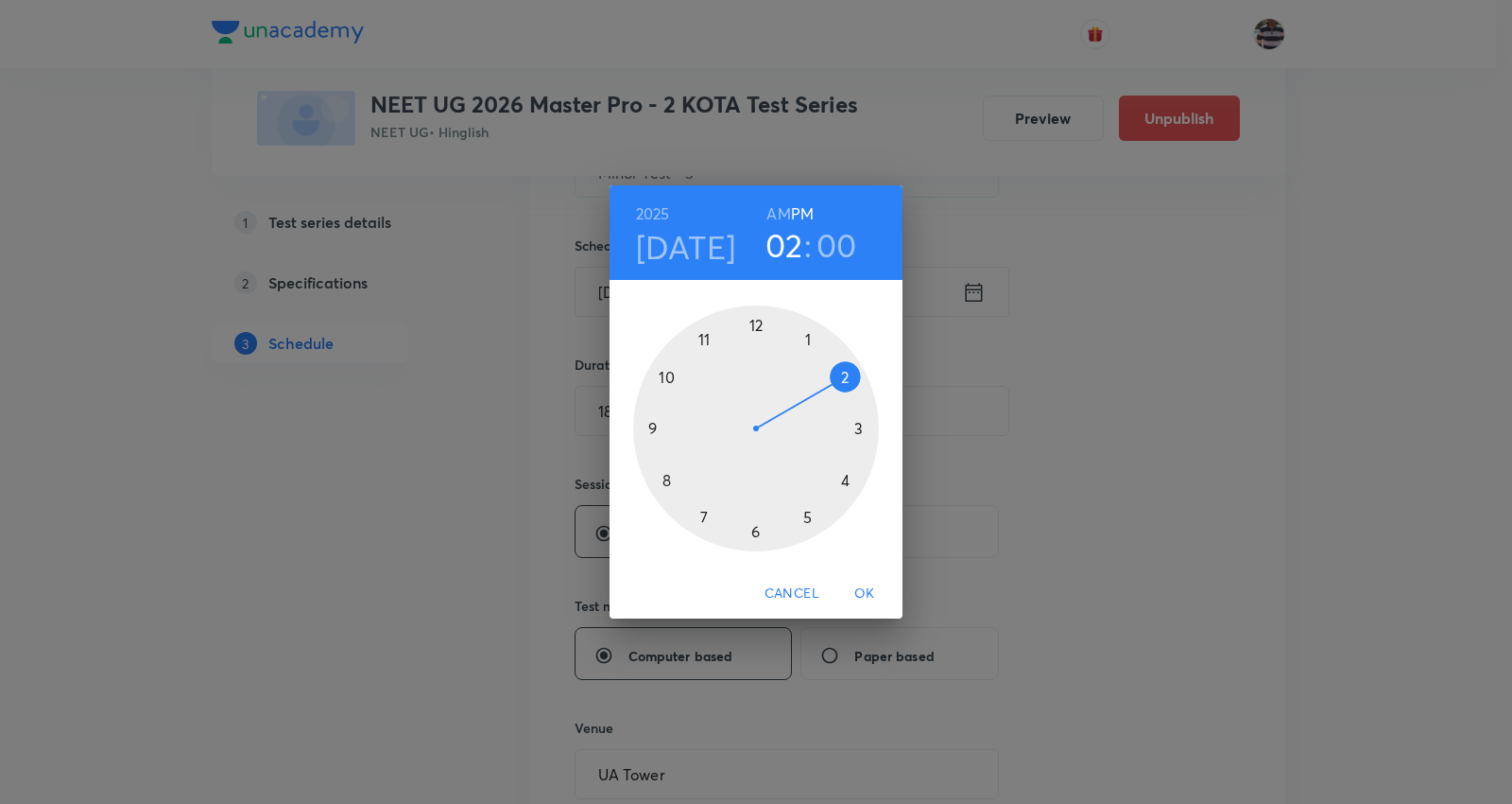
click at [860, 421] on div at bounding box center [756, 428] width 246 height 246
click at [880, 598] on span "OK" at bounding box center [864, 593] width 46 height 23
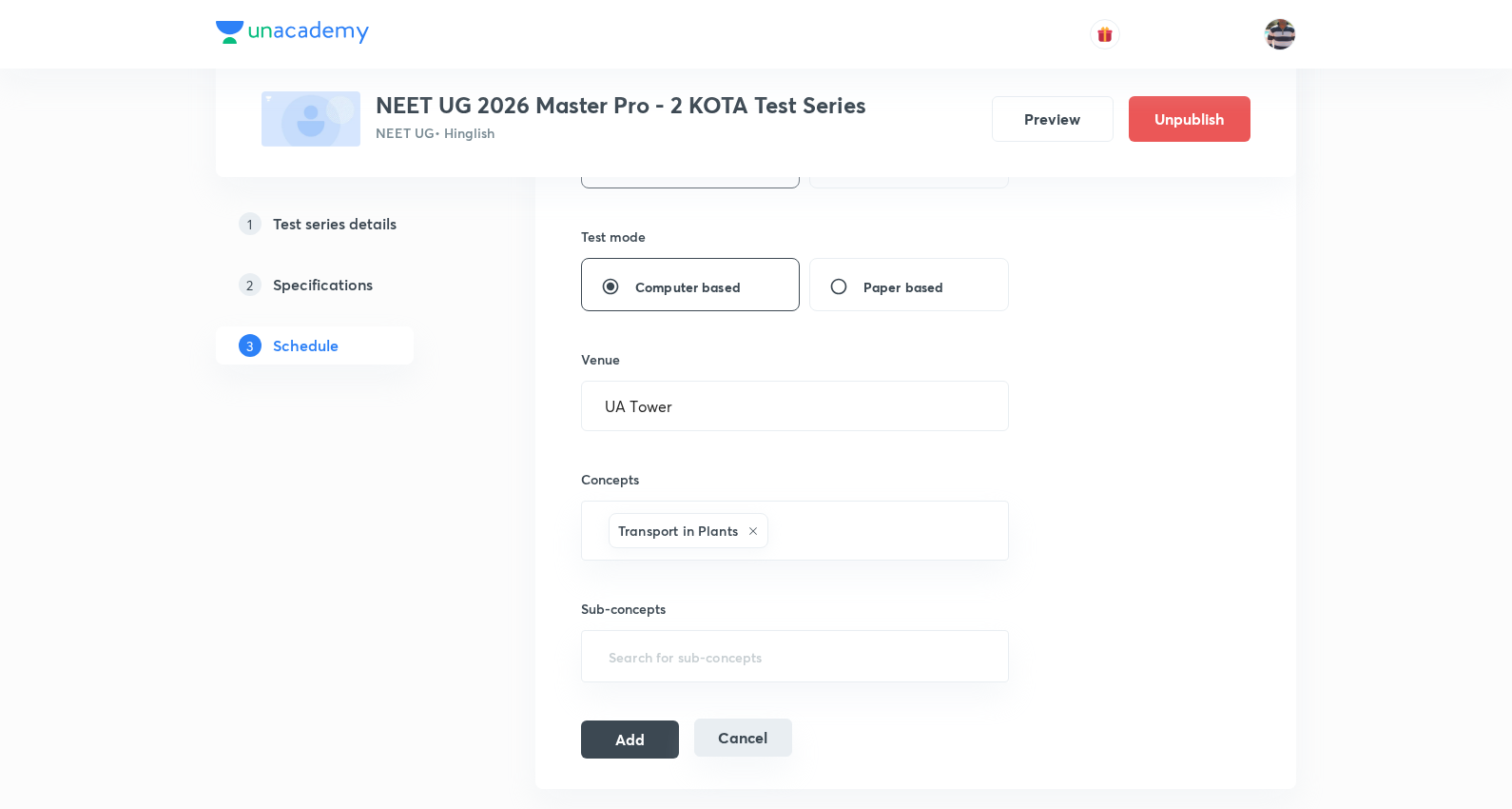
scroll to position [951, 0]
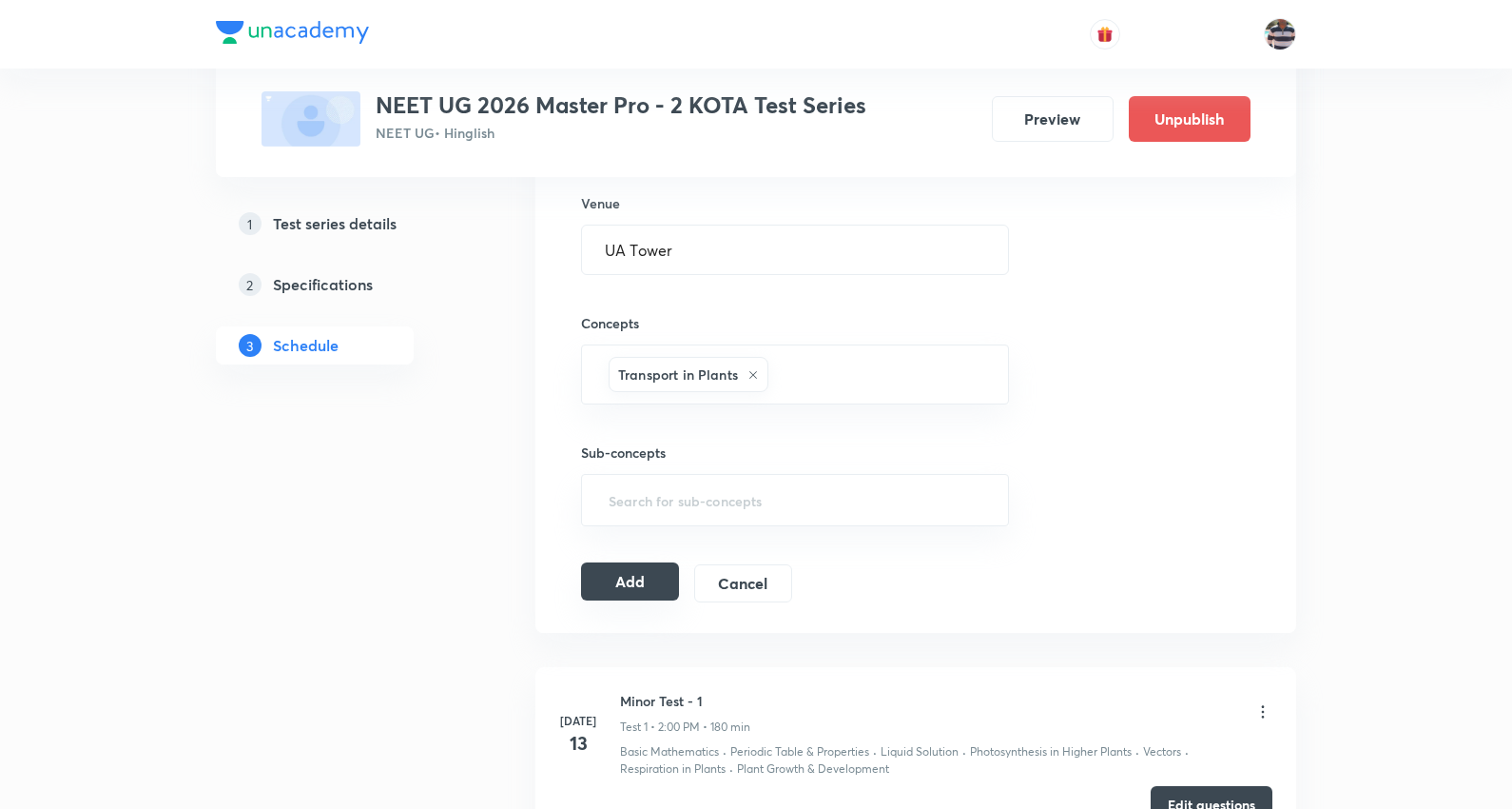
click at [645, 583] on button "Add" at bounding box center [631, 581] width 98 height 38
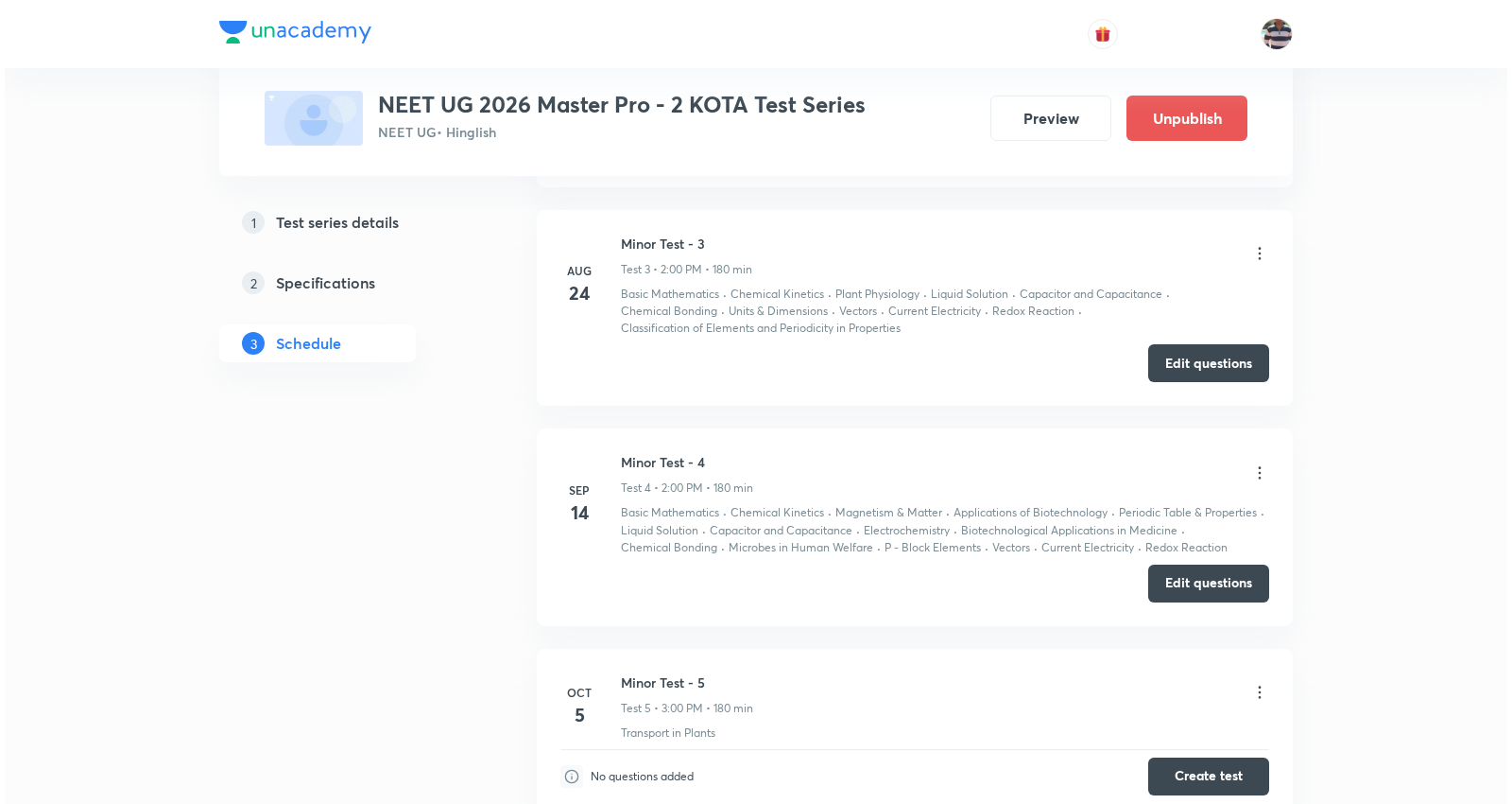
scroll to position [879, 0]
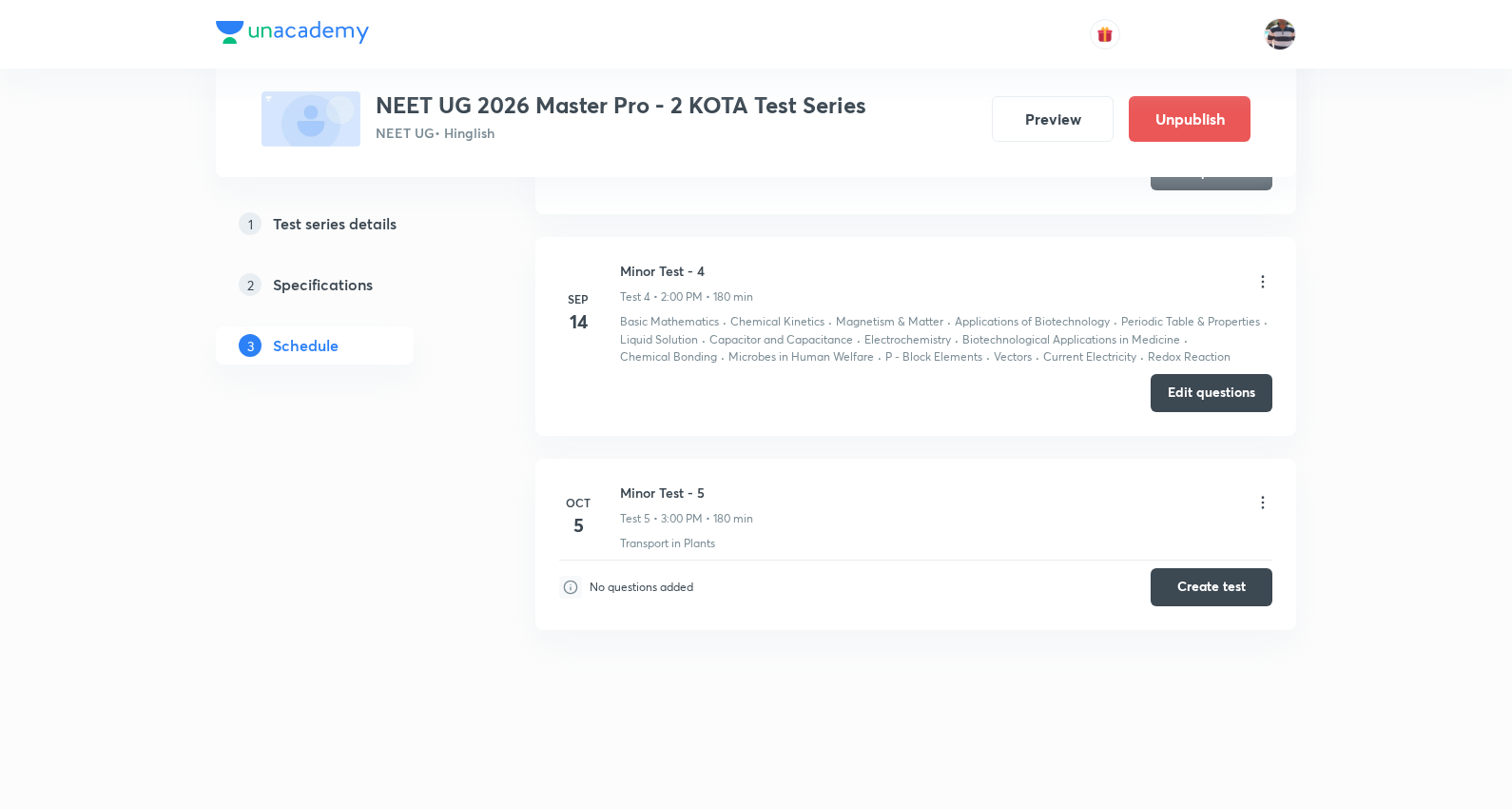
click at [1263, 501] on icon at bounding box center [1262, 501] width 19 height 19
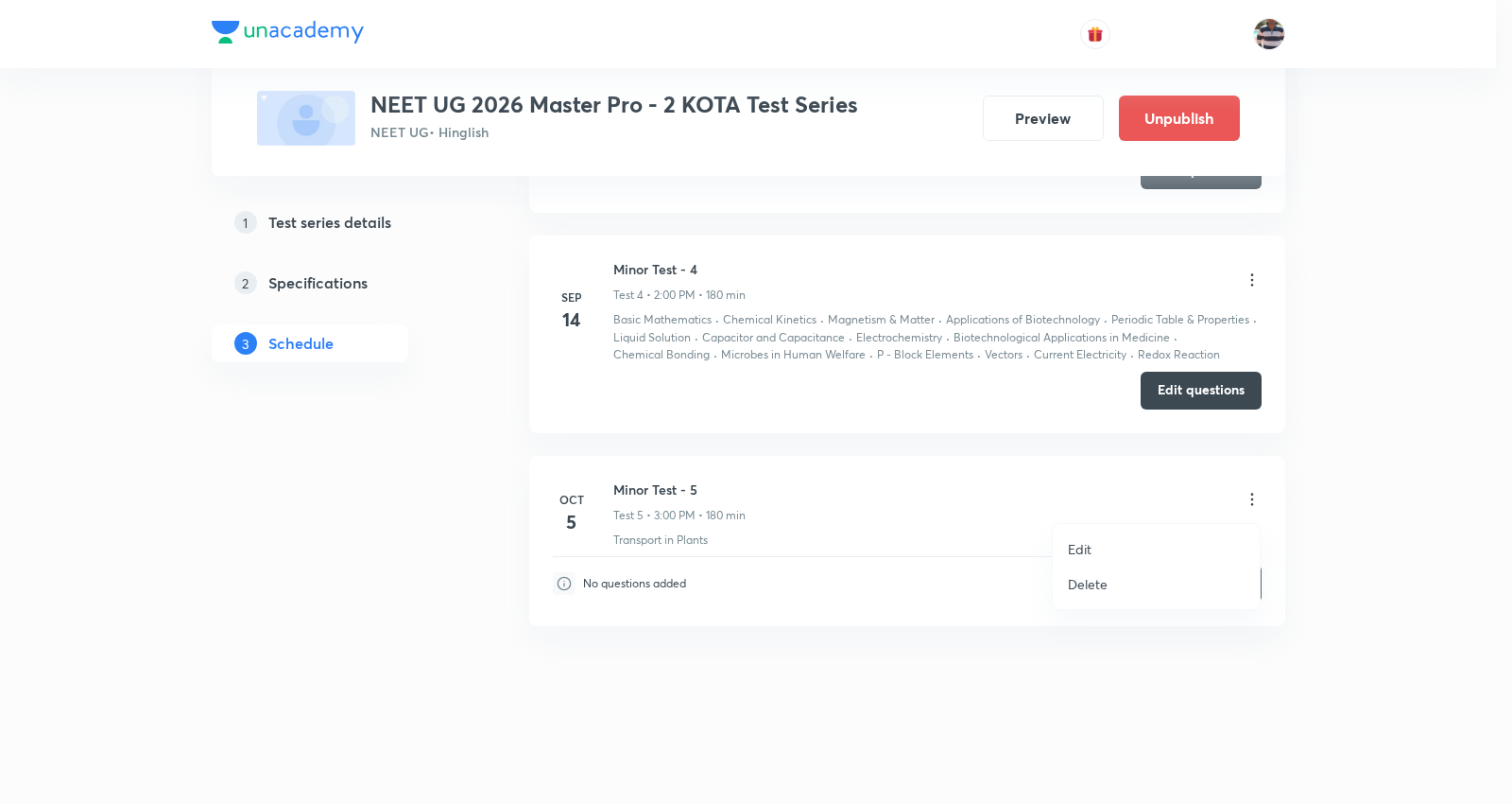
click at [1099, 542] on li "Edit" at bounding box center [1156, 549] width 207 height 35
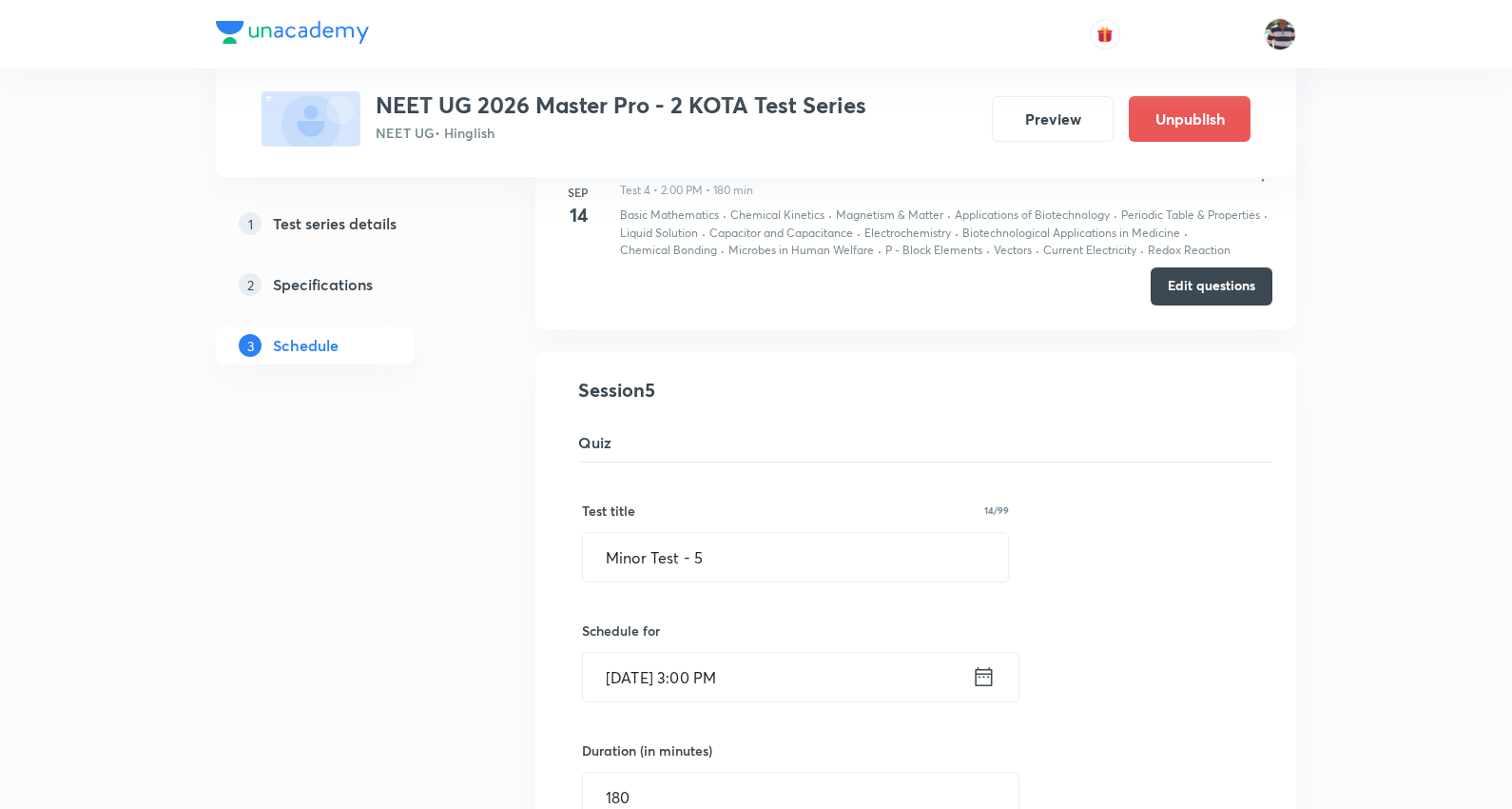
click at [710, 683] on input "[DATE] 3:00 PM" at bounding box center [777, 677] width 389 height 49
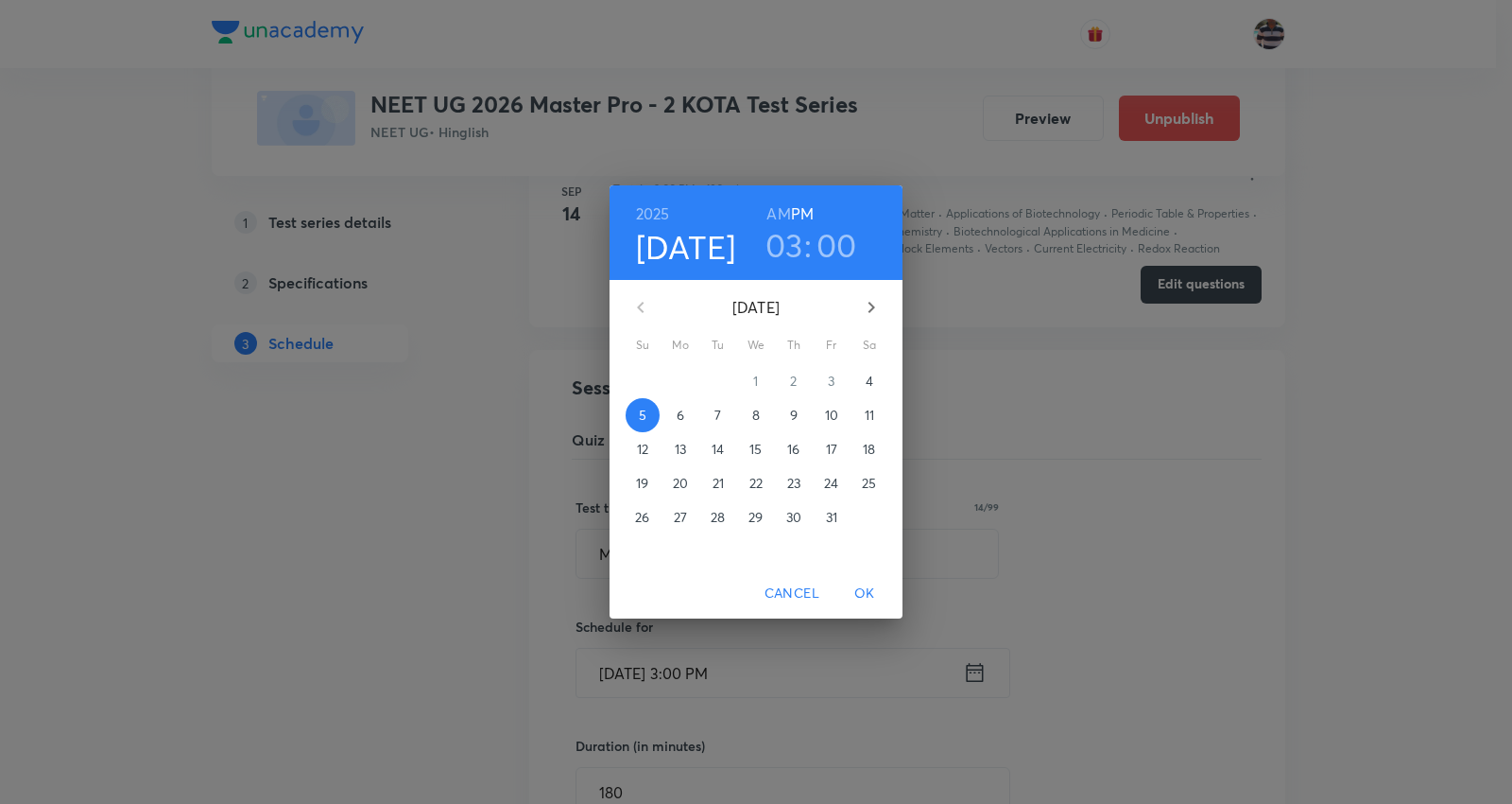
click at [794, 237] on h3 "03" at bounding box center [784, 244] width 38 height 40
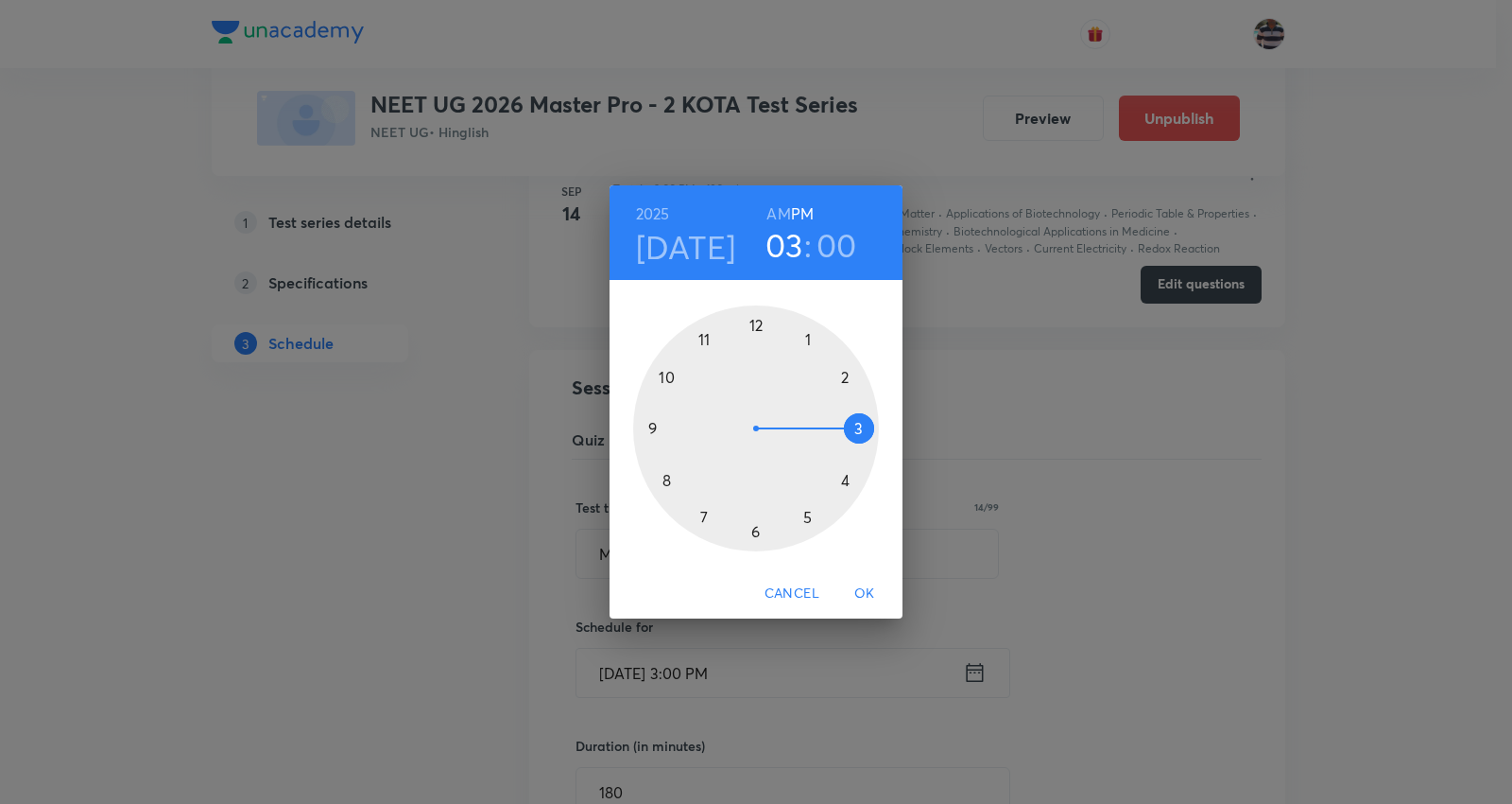
click at [842, 373] on div at bounding box center [756, 428] width 246 height 246
click at [858, 589] on span "OK" at bounding box center [864, 593] width 46 height 23
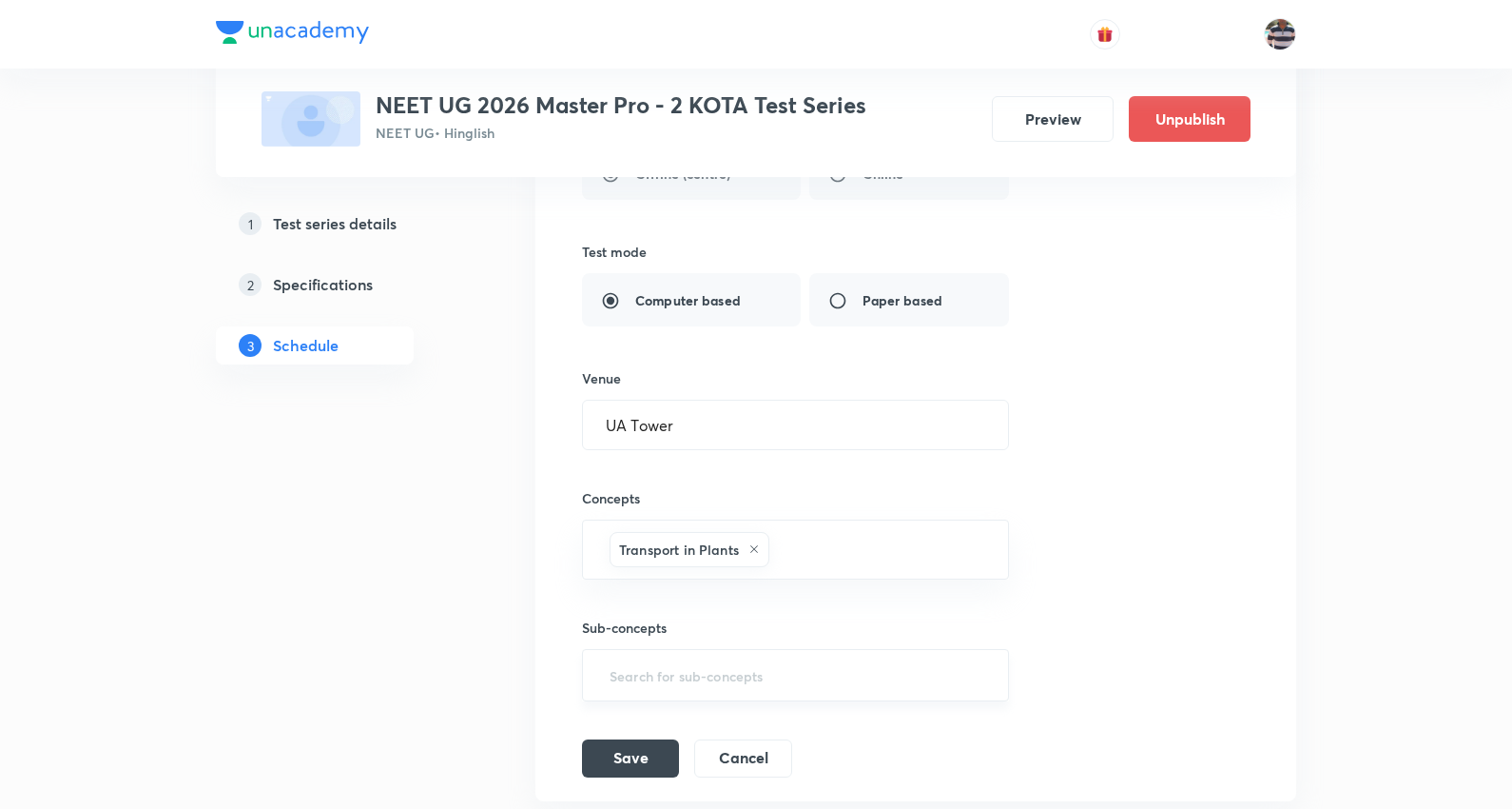
scroll to position [1802, 0]
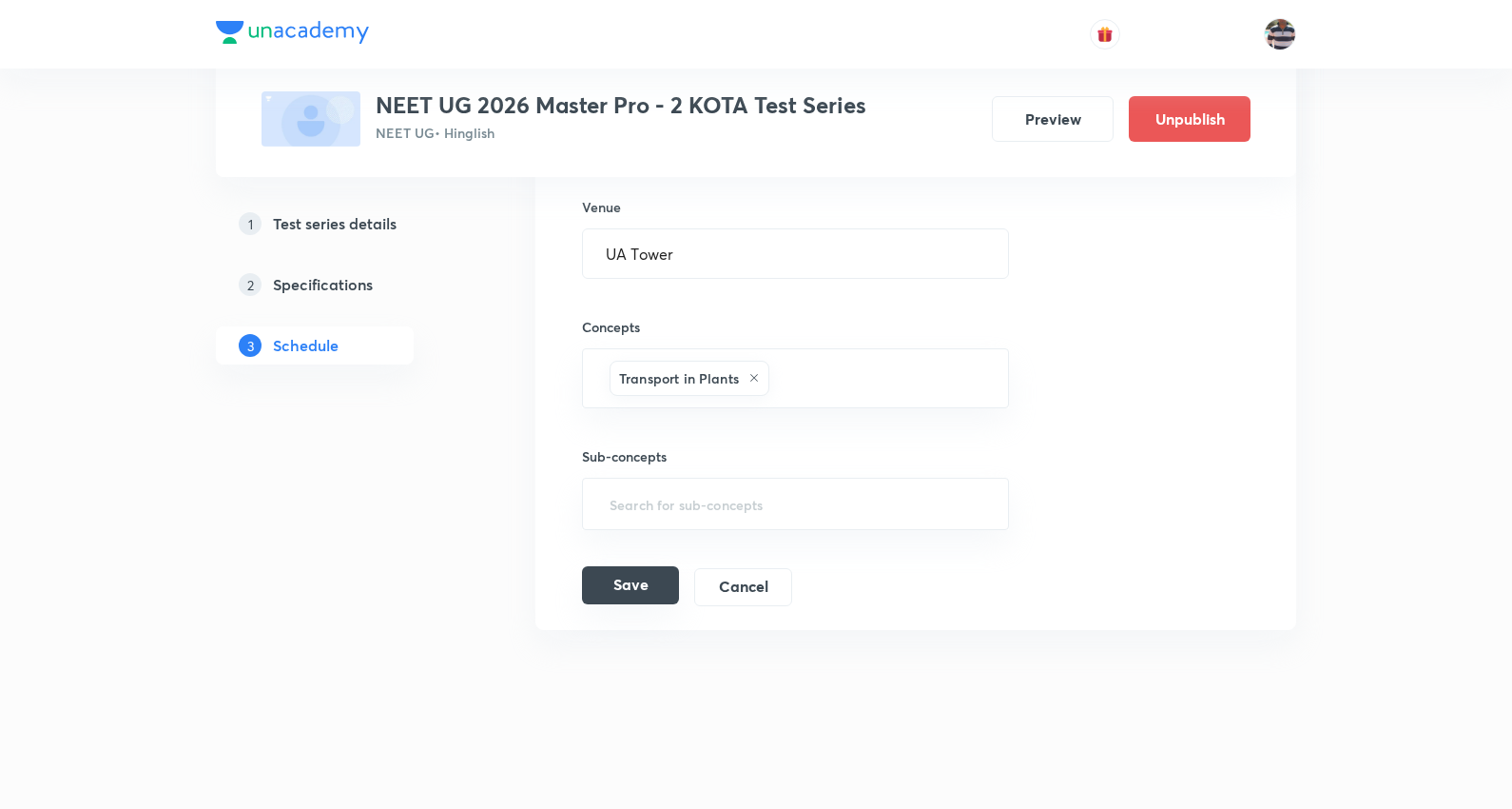
click at [647, 578] on button "Save" at bounding box center [630, 585] width 97 height 38
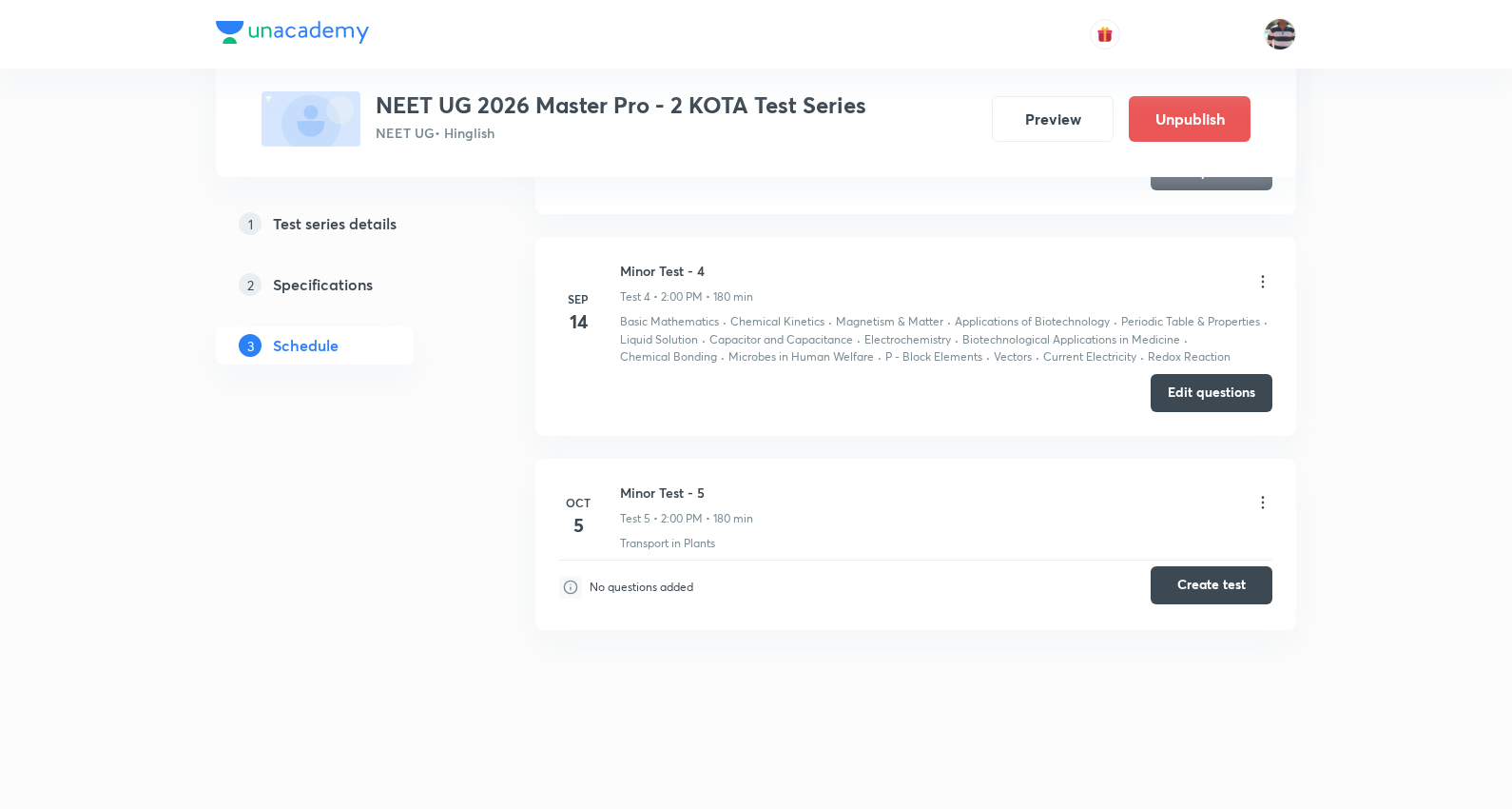
click at [1218, 575] on button "Create test" at bounding box center [1211, 585] width 121 height 38
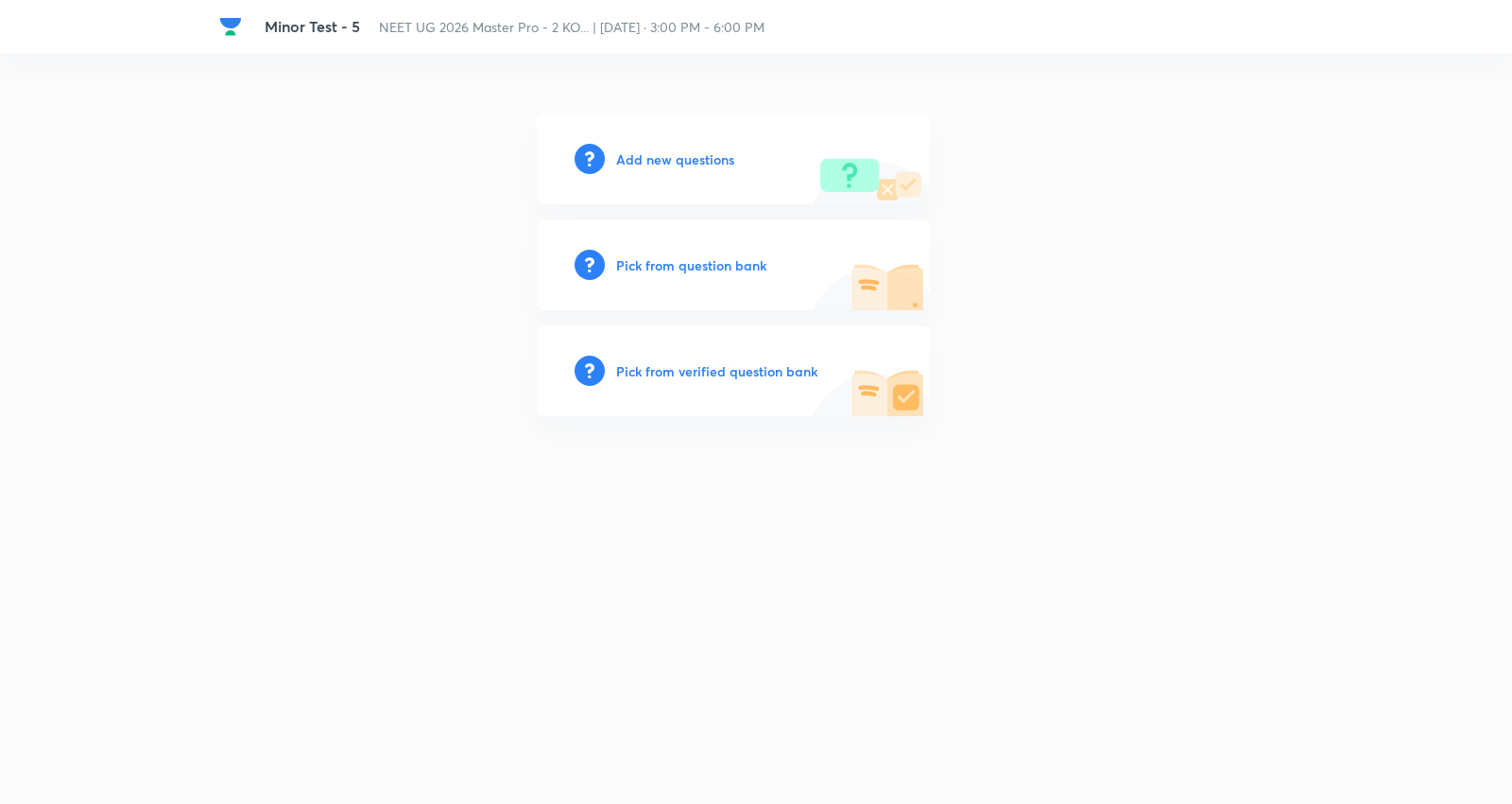
click at [692, 163] on h6 "Add new questions" at bounding box center [674, 159] width 118 height 19
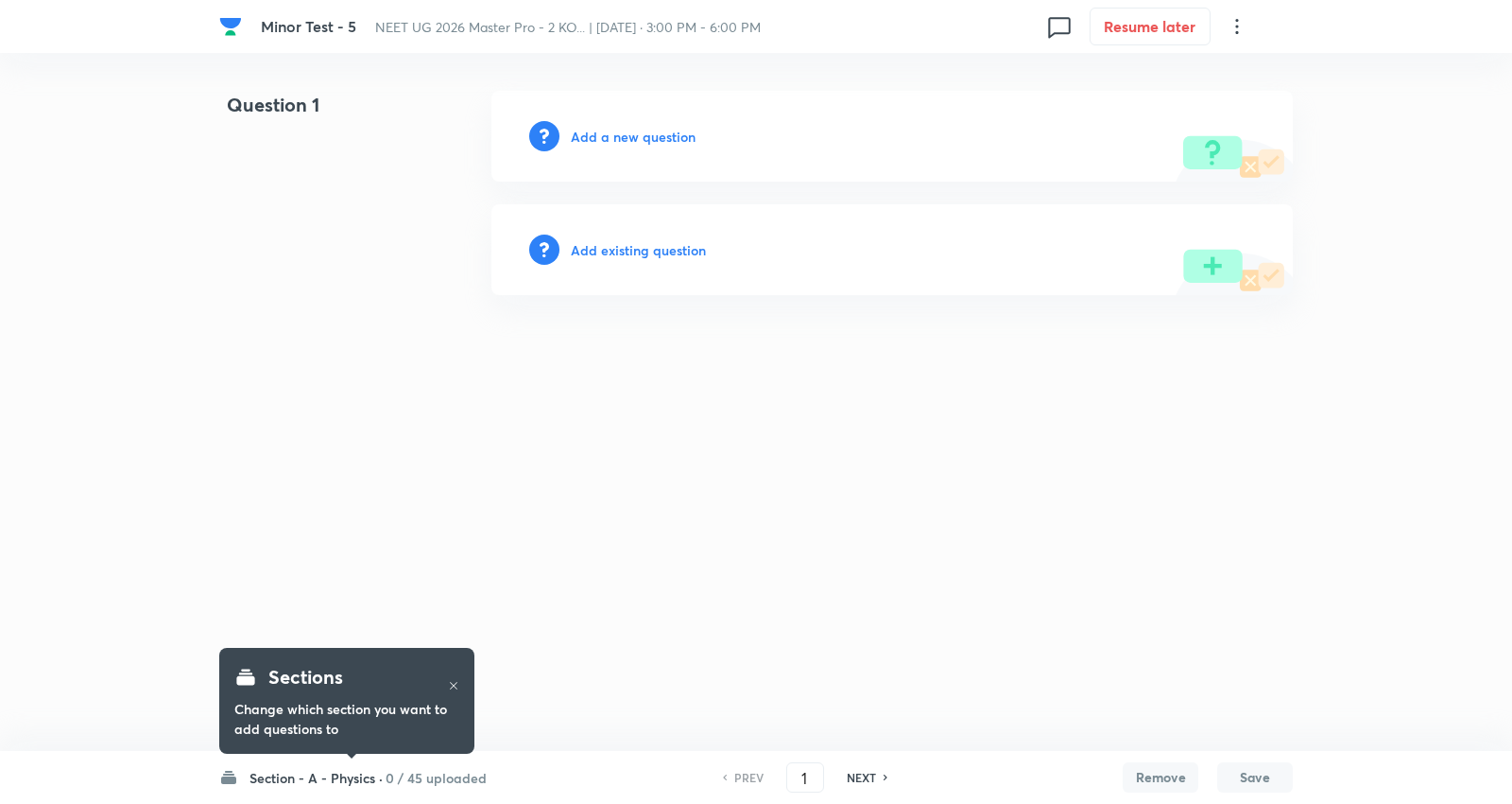
click at [393, 768] on h6 "0 / 45 uploaded" at bounding box center [436, 778] width 101 height 19
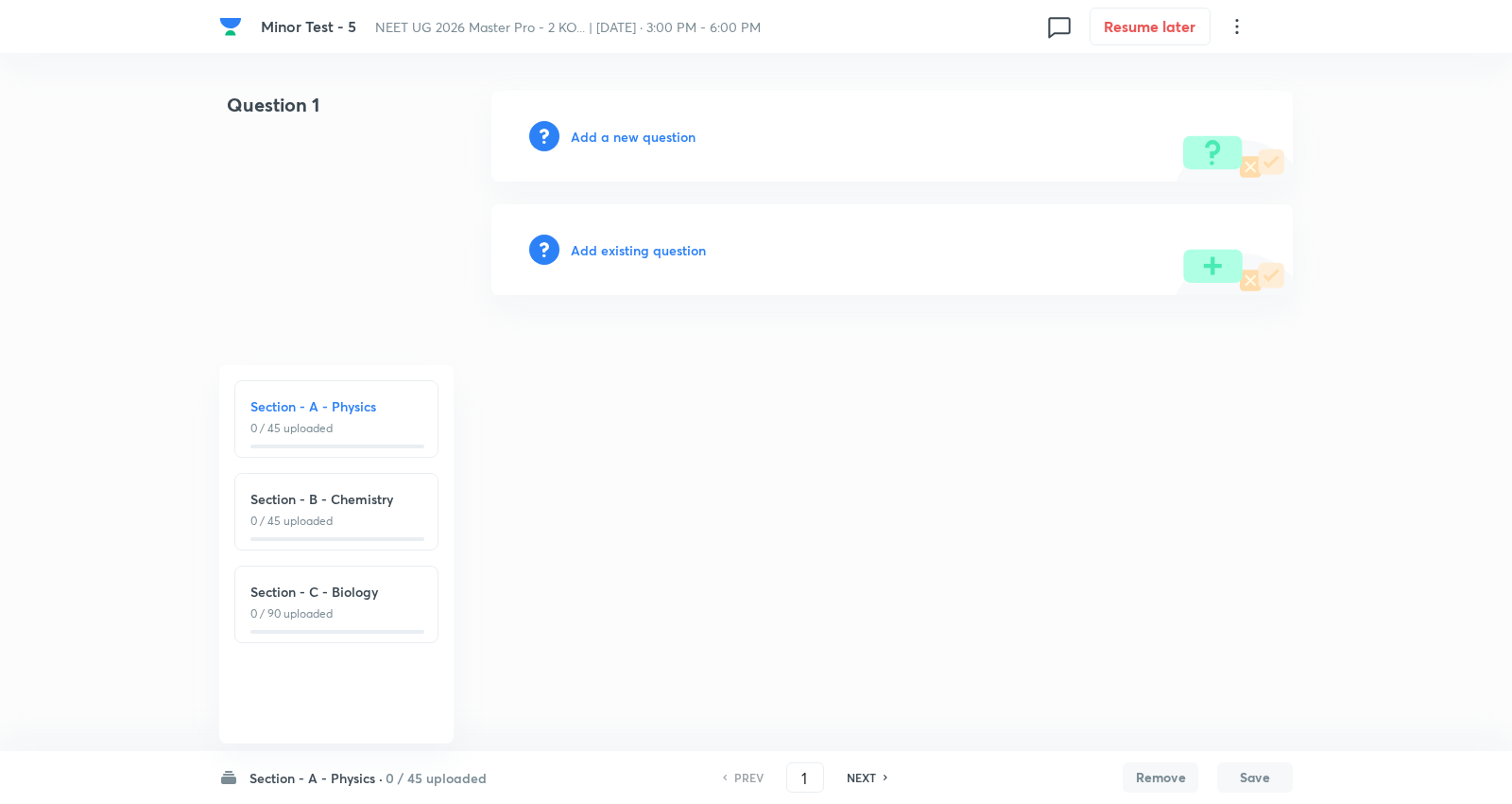
click at [393, 768] on h6 "0 / 45 uploaded" at bounding box center [436, 778] width 101 height 19
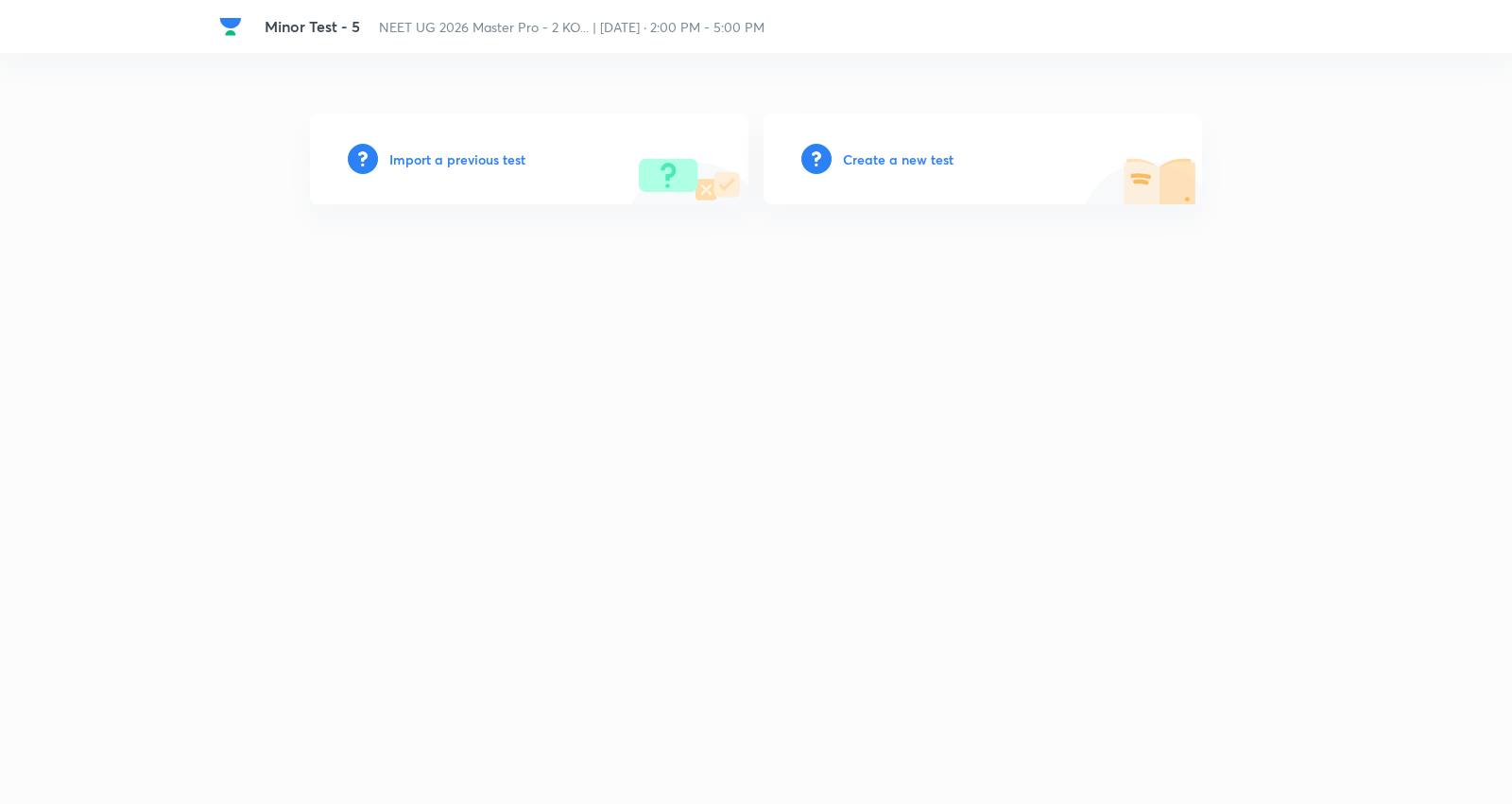
click at [479, 158] on h6 "Import a previous test" at bounding box center [457, 159] width 136 height 19
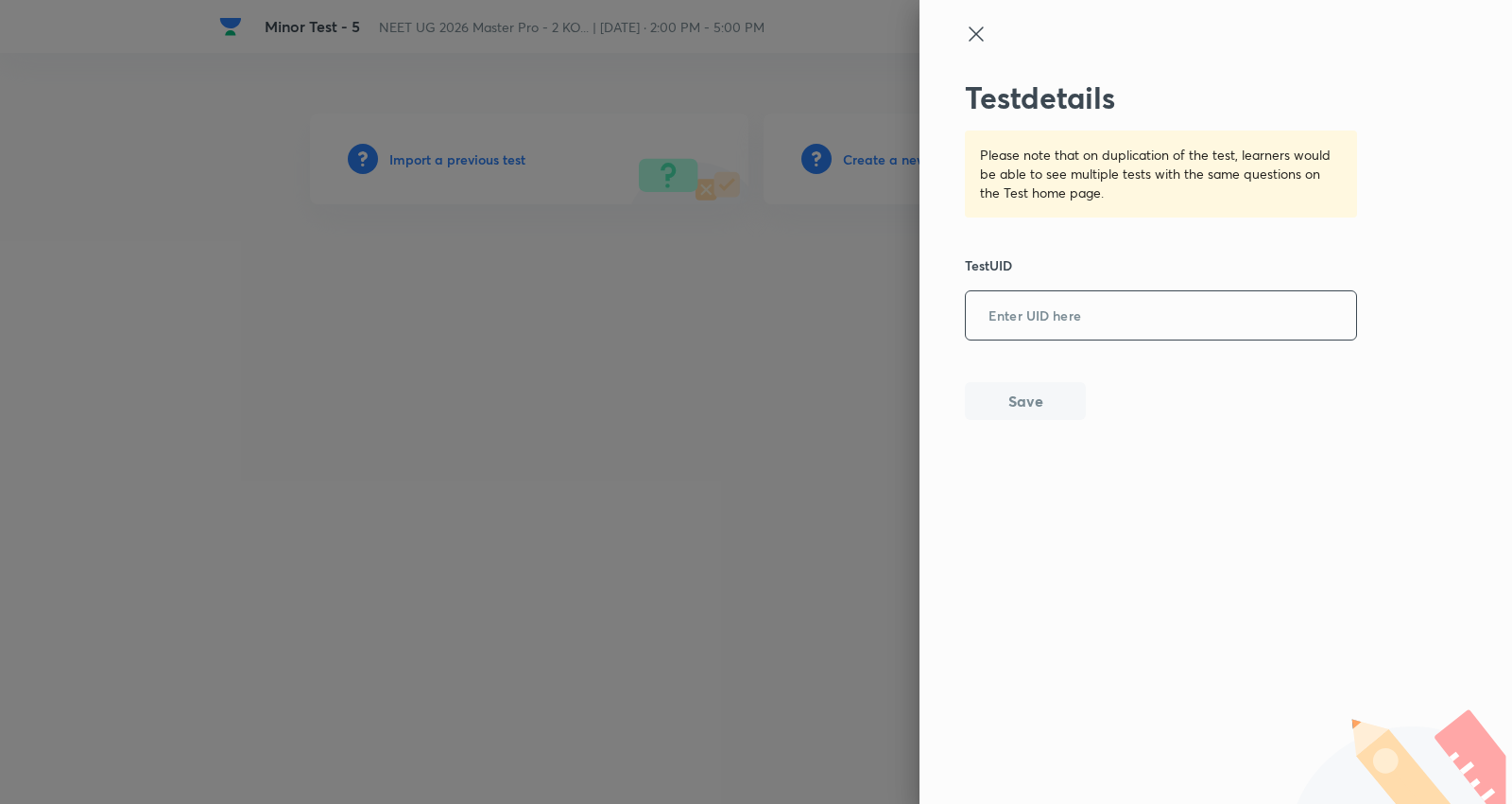
click at [1075, 313] on input "text" at bounding box center [1161, 316] width 390 height 47
paste input "WDC9X2DWNZ"
type input "WDC9X2DWNZ"
click at [1043, 402] on button "Save" at bounding box center [1026, 398] width 121 height 38
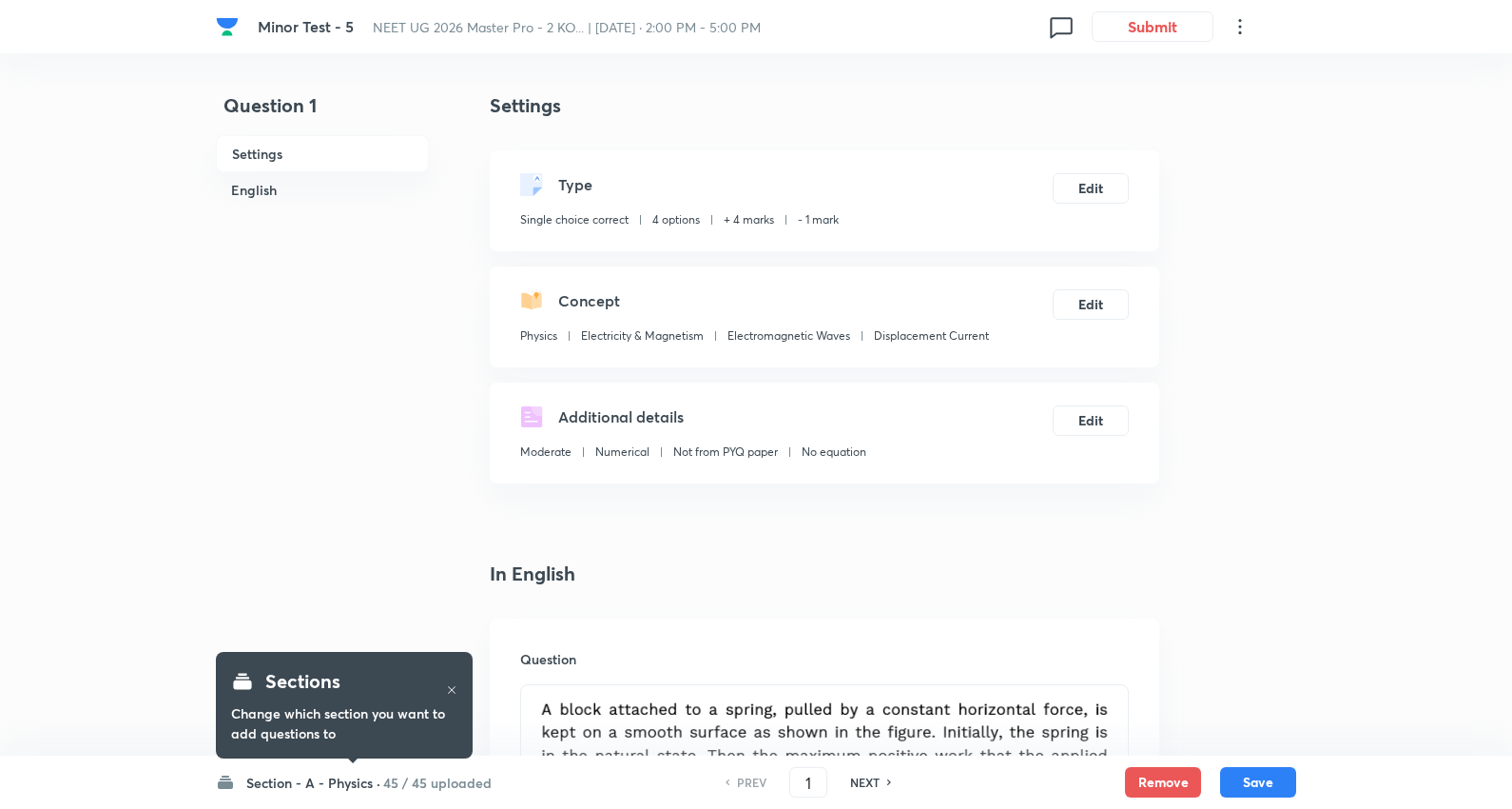
click at [362, 783] on h6 "Section - A - Physics ·" at bounding box center [313, 783] width 134 height 20
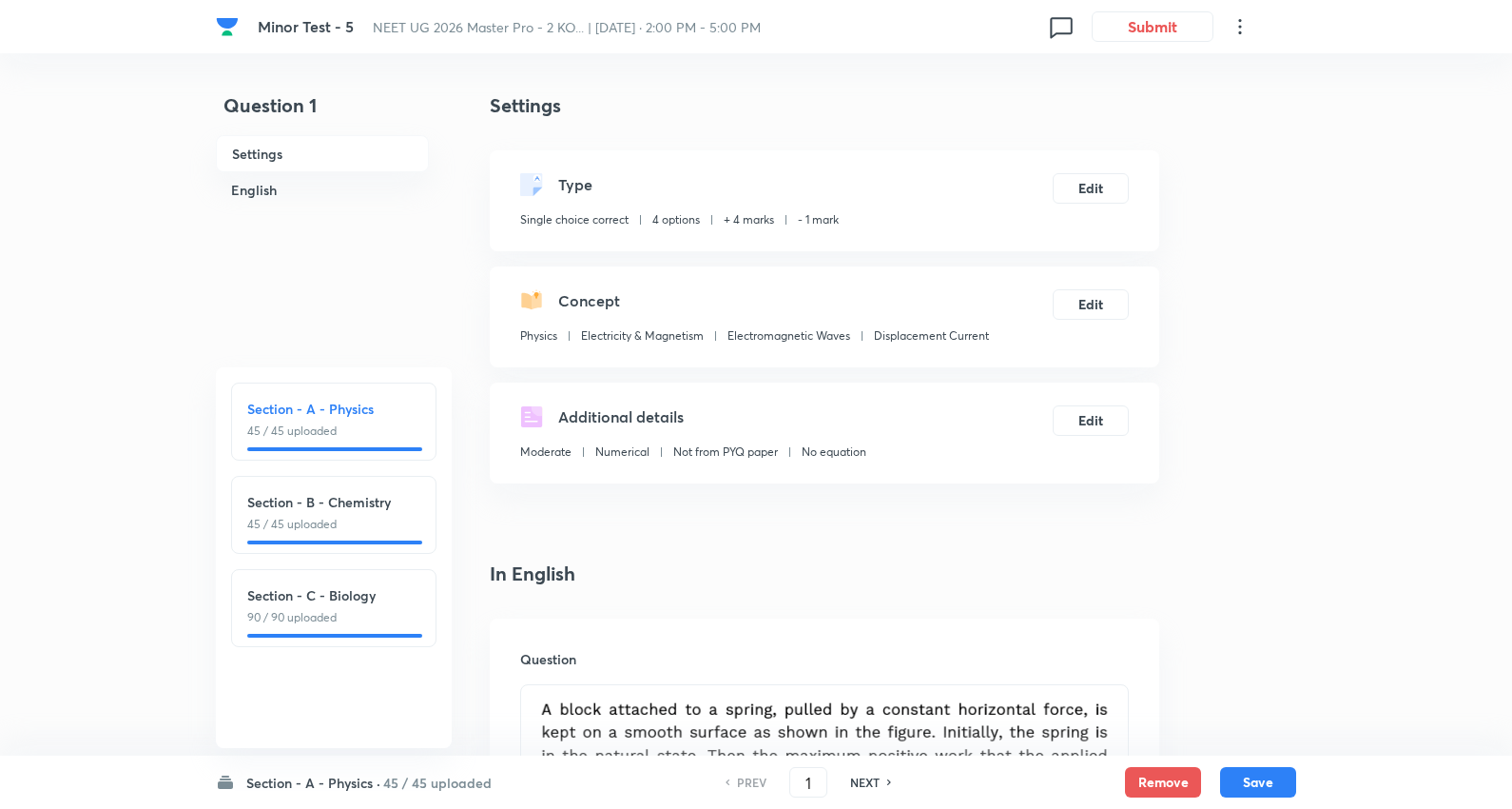
drag, startPoint x: 362, startPoint y: 783, endPoint x: 735, endPoint y: 8, distance: 860.1
click at [362, 782] on h6 "Section - A - Physics ·" at bounding box center [313, 783] width 134 height 20
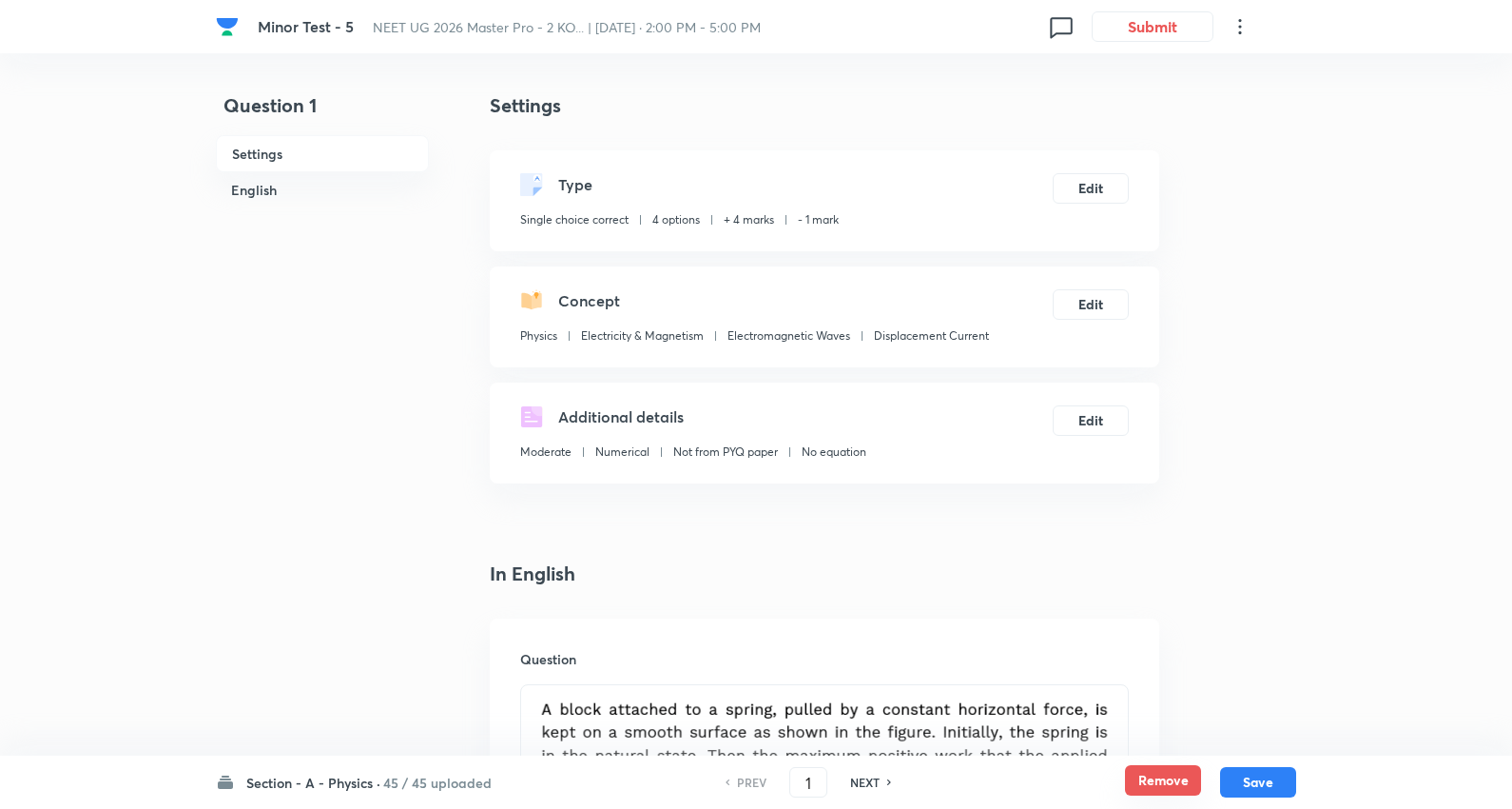
click at [1158, 772] on button "Remove" at bounding box center [1163, 780] width 76 height 30
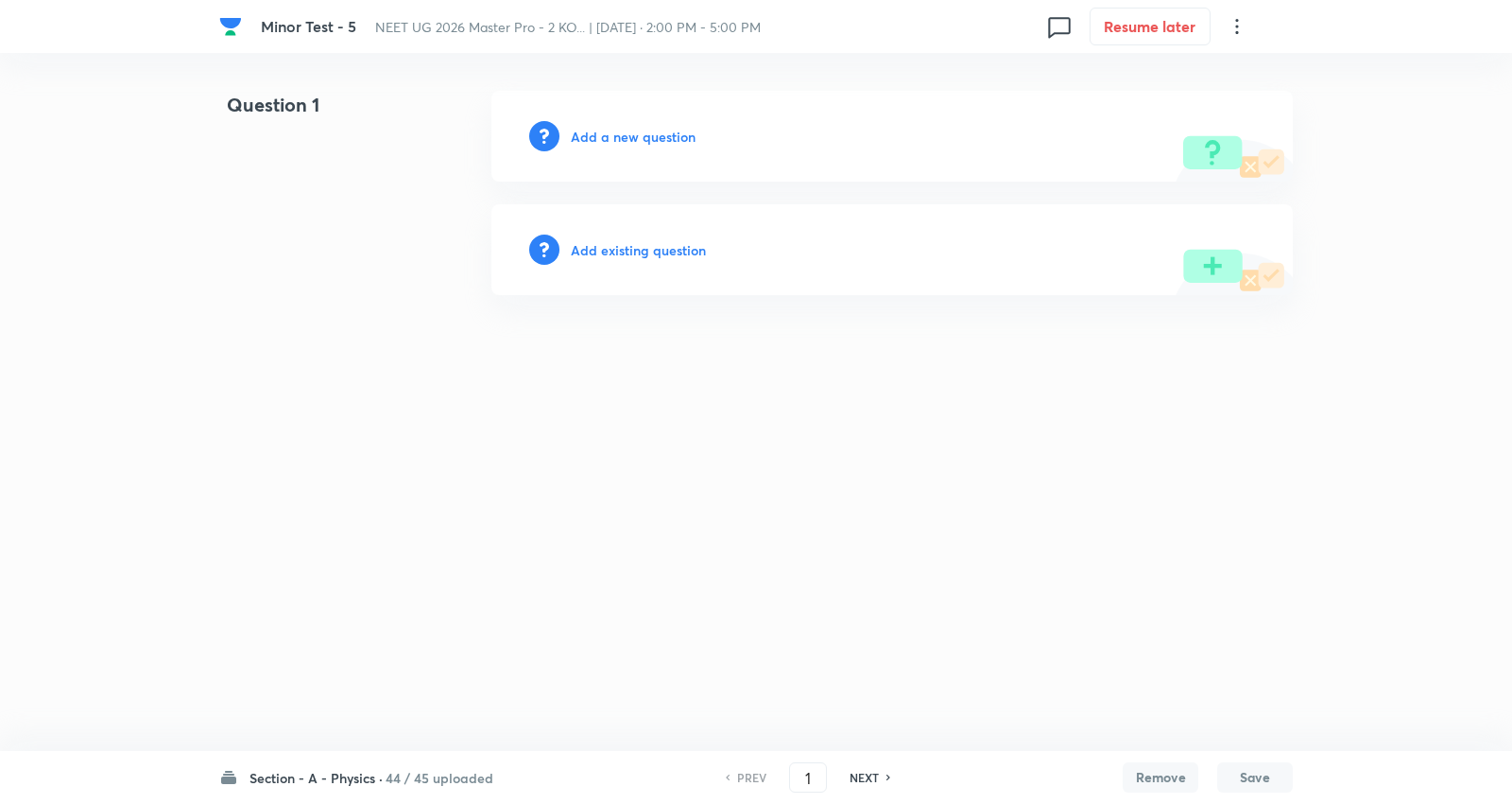
click at [862, 781] on h6 "NEXT" at bounding box center [864, 777] width 29 height 17
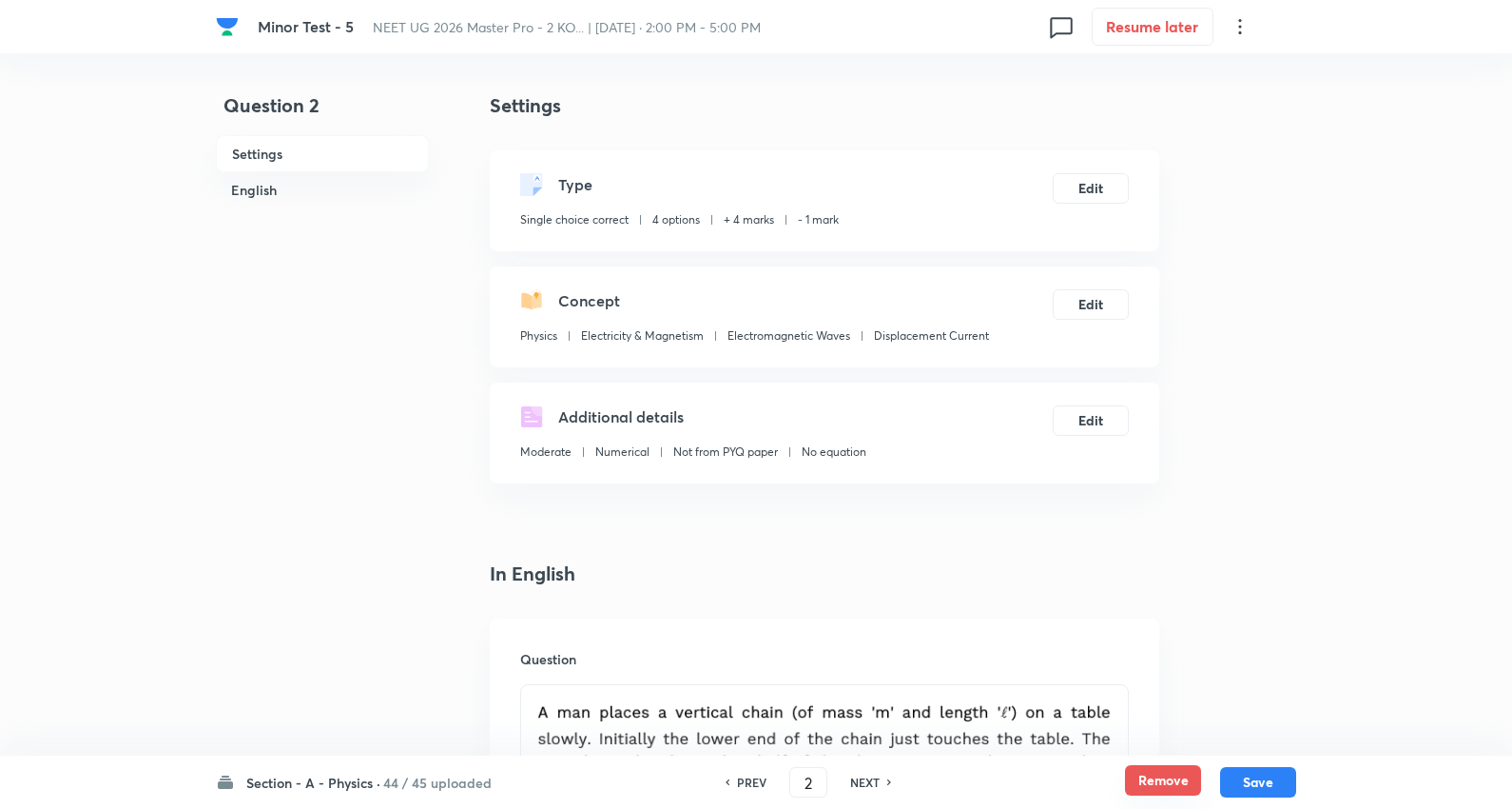
click at [1144, 781] on button "Remove" at bounding box center [1163, 780] width 76 height 30
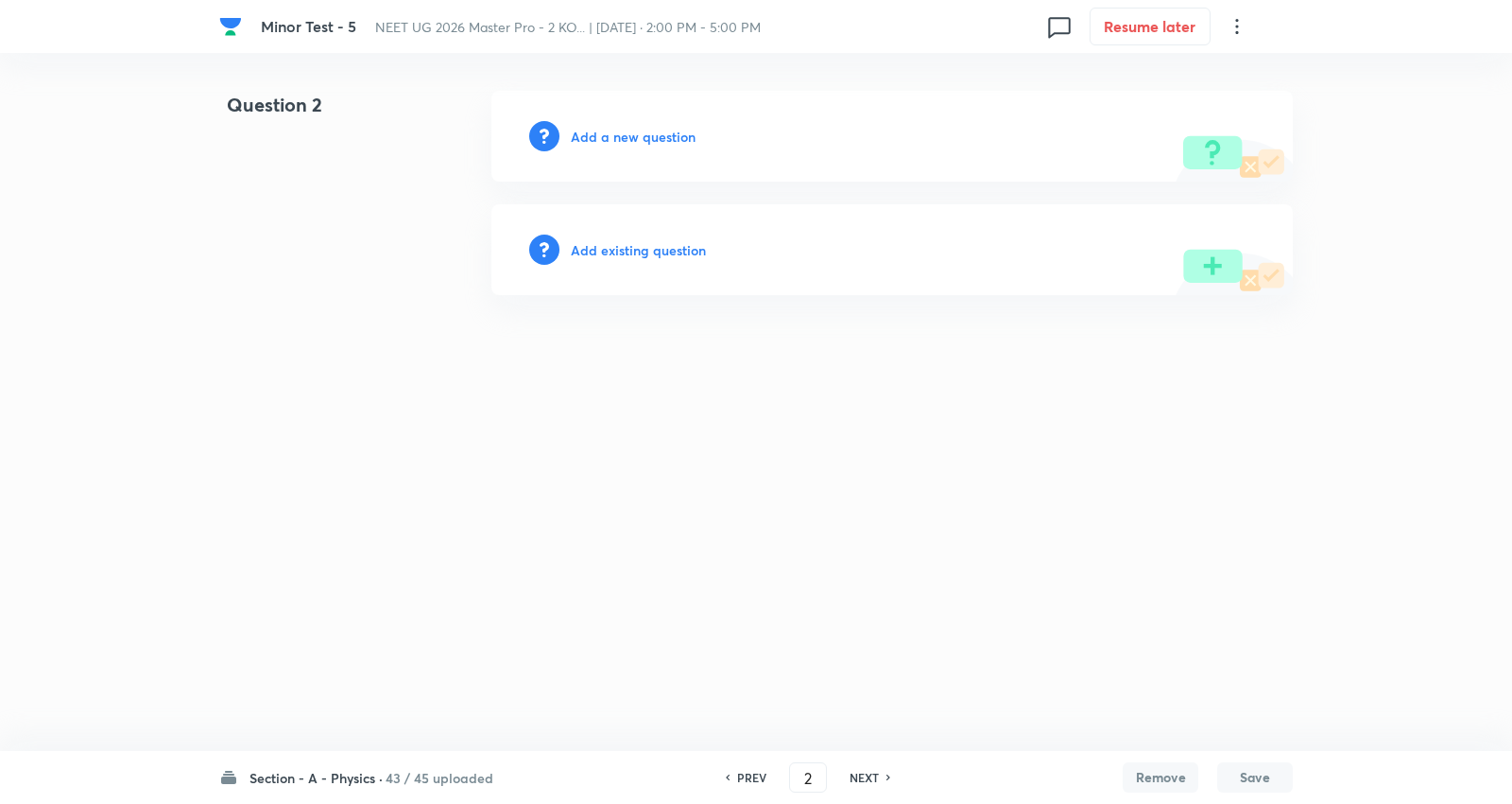
click at [866, 776] on h6 "NEXT" at bounding box center [864, 777] width 29 height 17
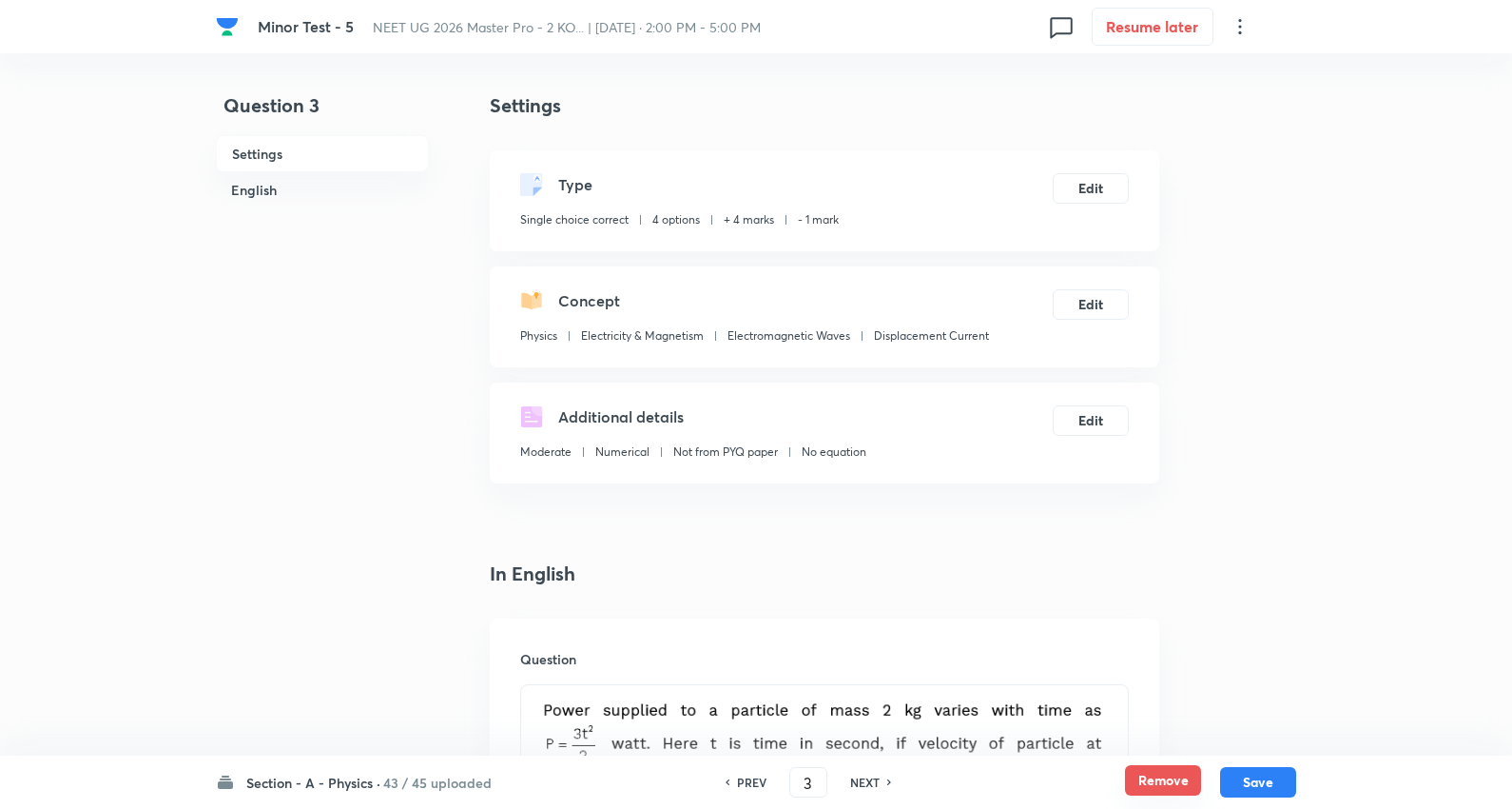
click at [1166, 783] on button "Remove" at bounding box center [1163, 780] width 76 height 30
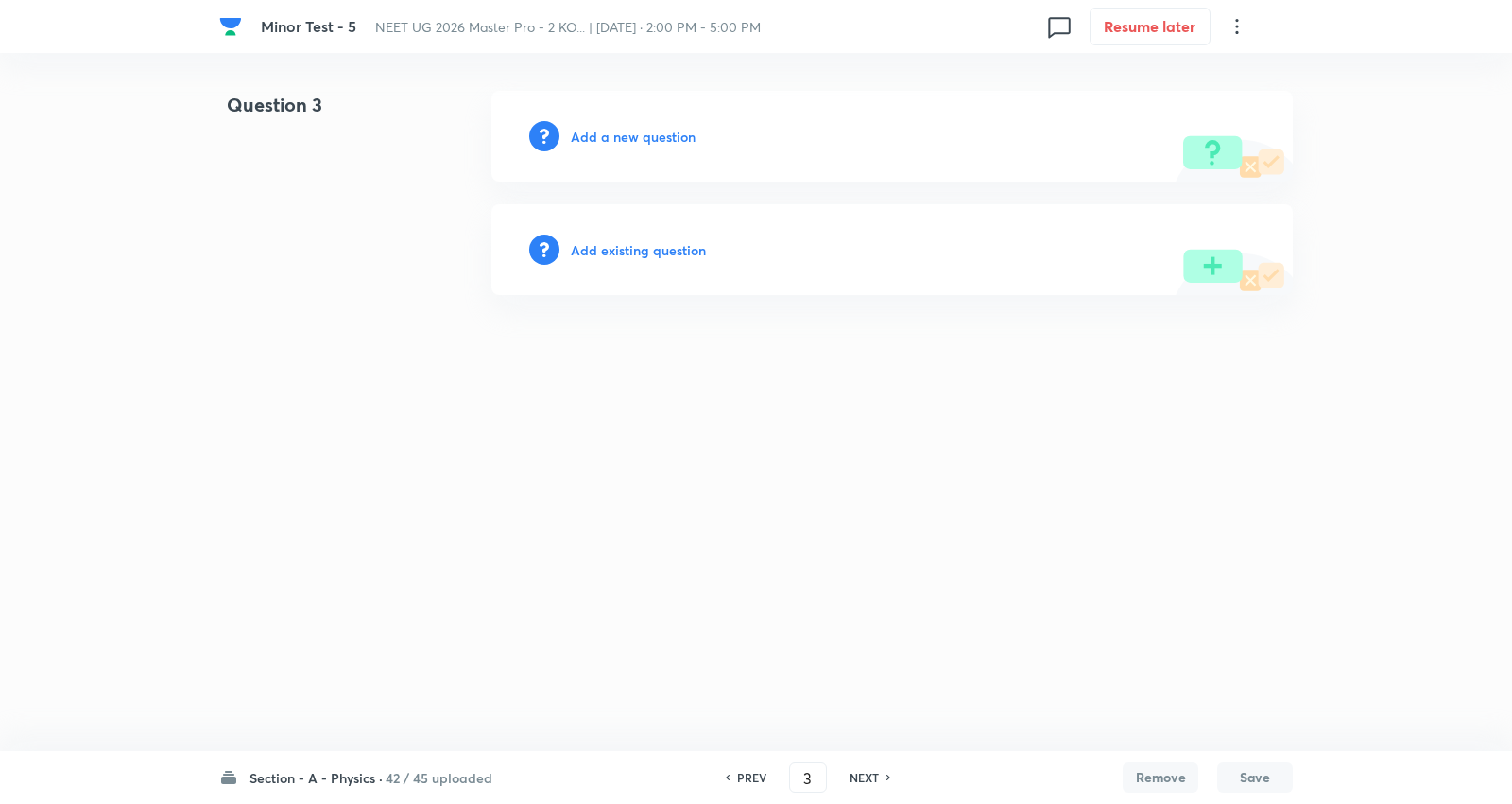
click at [867, 781] on h6 "NEXT" at bounding box center [864, 777] width 29 height 17
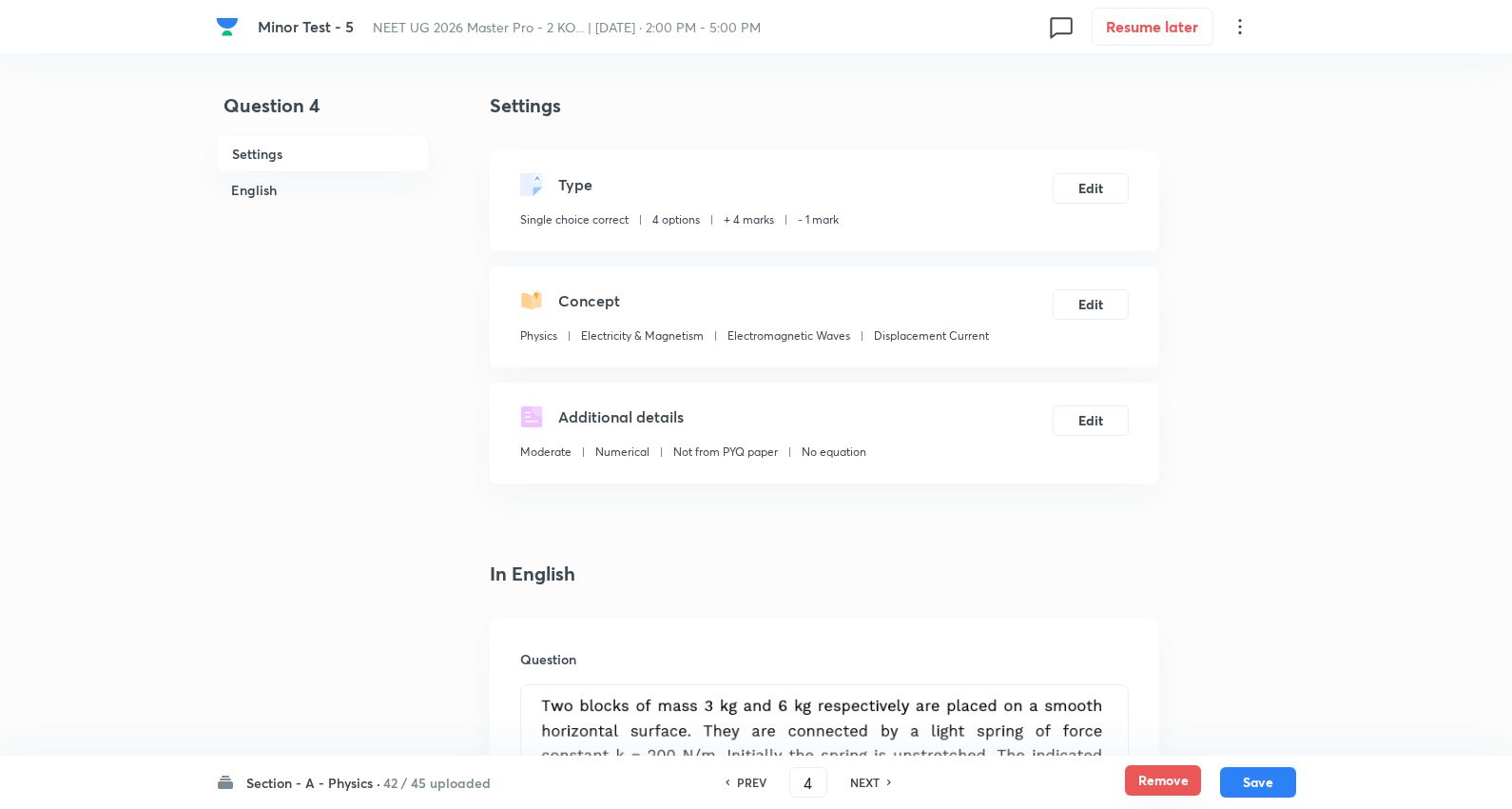
click at [1162, 779] on button "Remove" at bounding box center [1163, 780] width 76 height 30
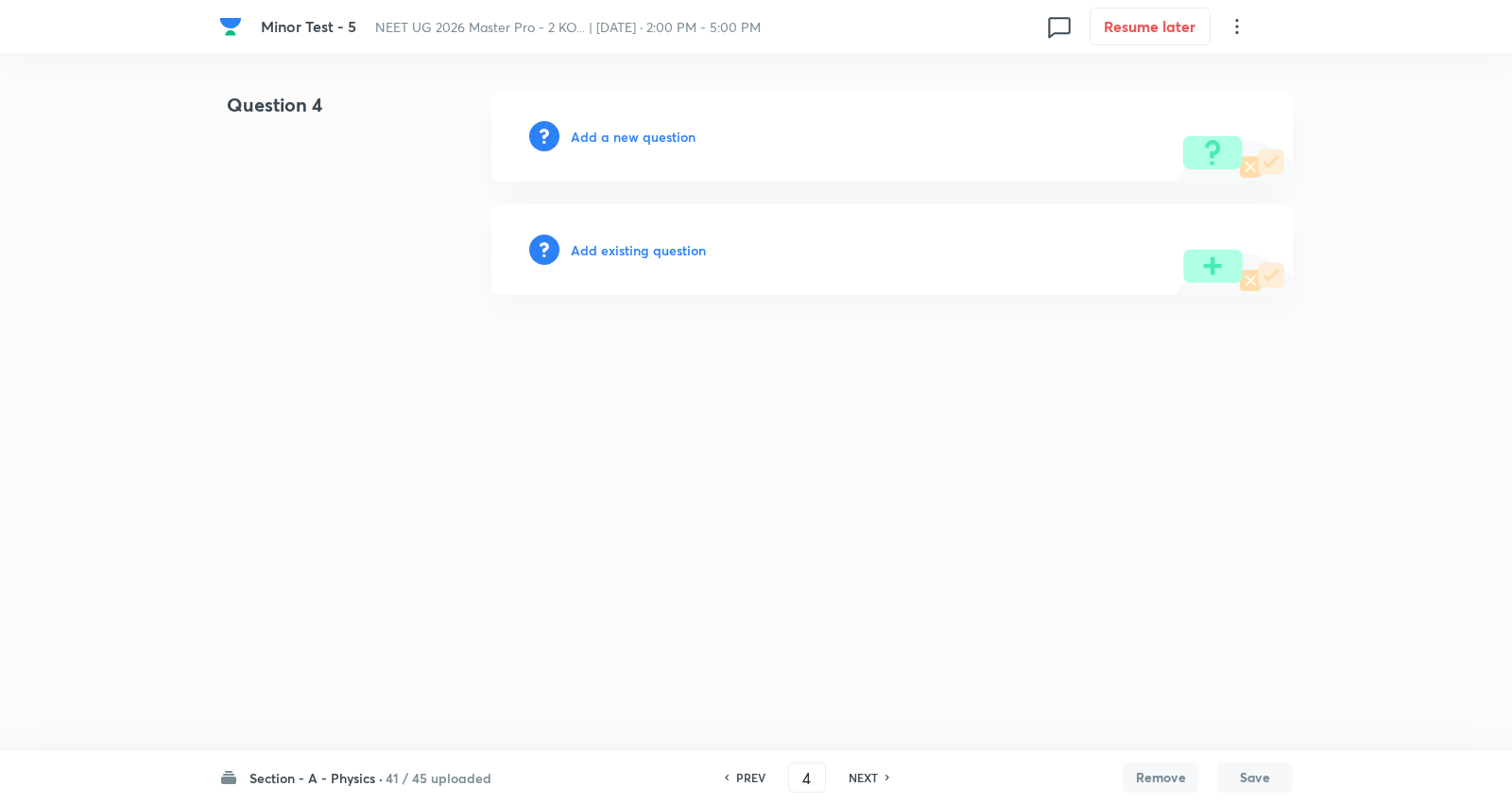
click at [871, 776] on h6 "NEXT" at bounding box center [863, 777] width 29 height 17
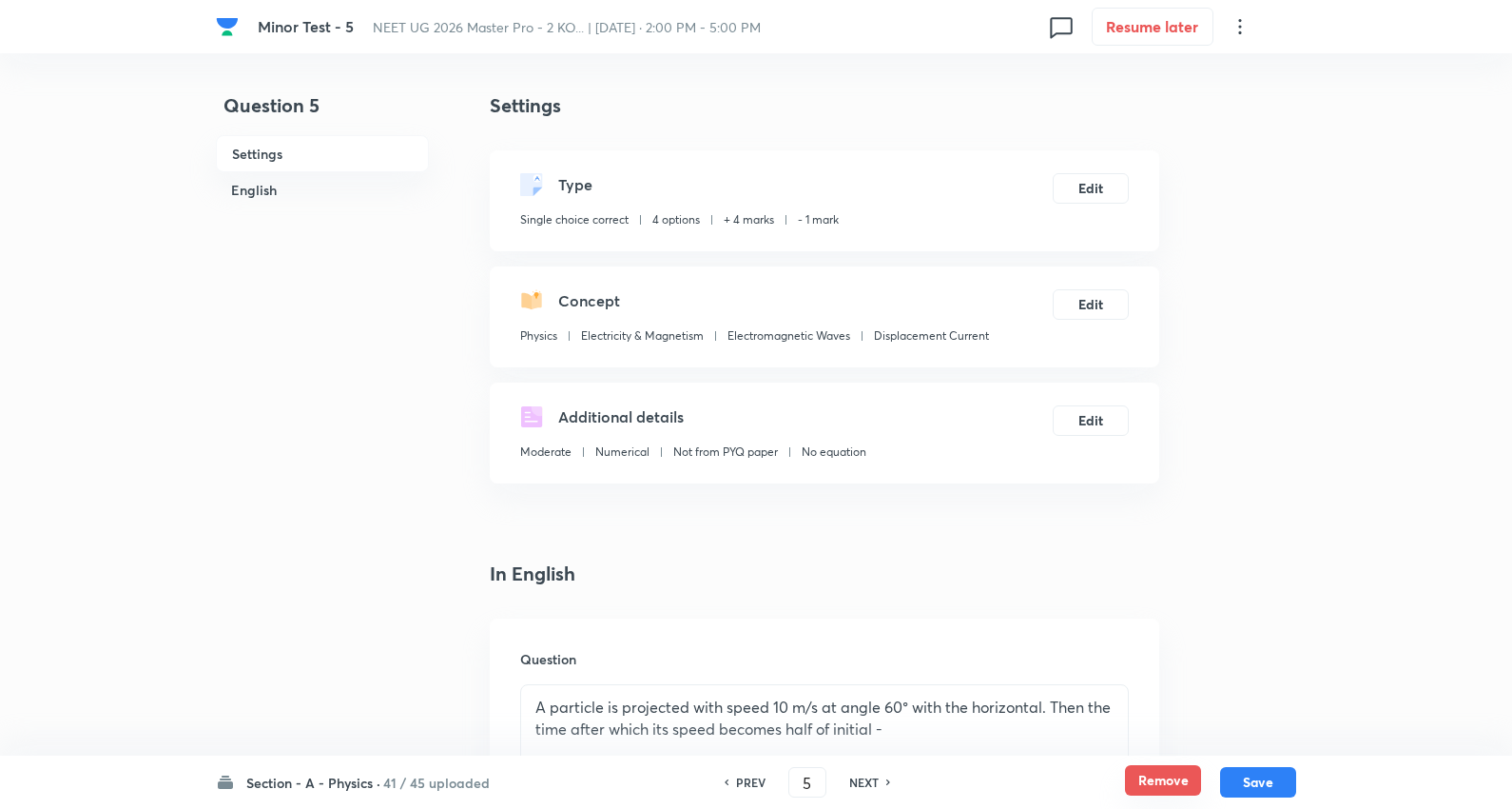
click at [1154, 778] on button "Remove" at bounding box center [1163, 780] width 76 height 30
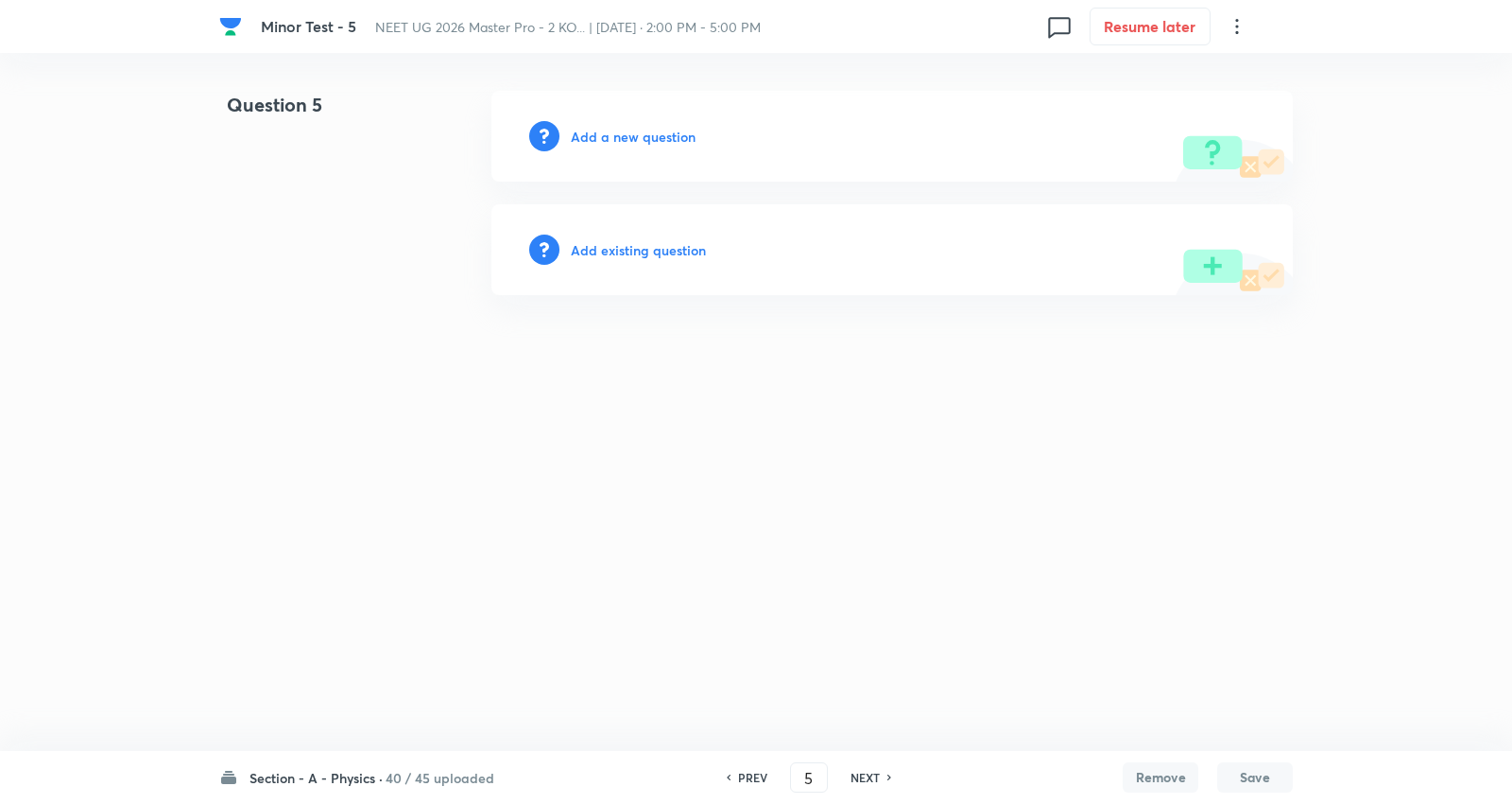
click at [875, 778] on h6 "NEXT" at bounding box center [865, 777] width 29 height 17
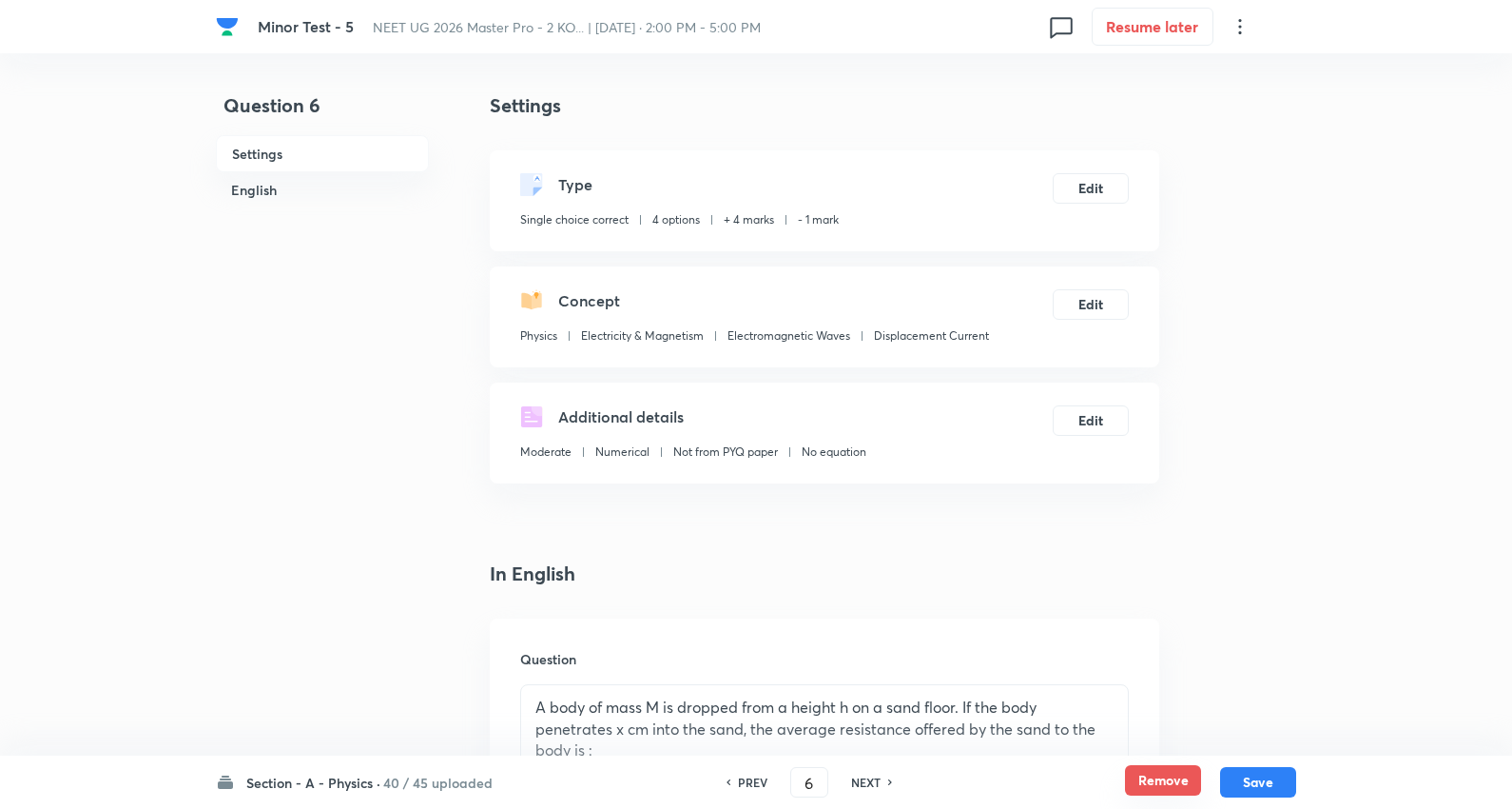
click at [1158, 772] on button "Remove" at bounding box center [1163, 780] width 76 height 30
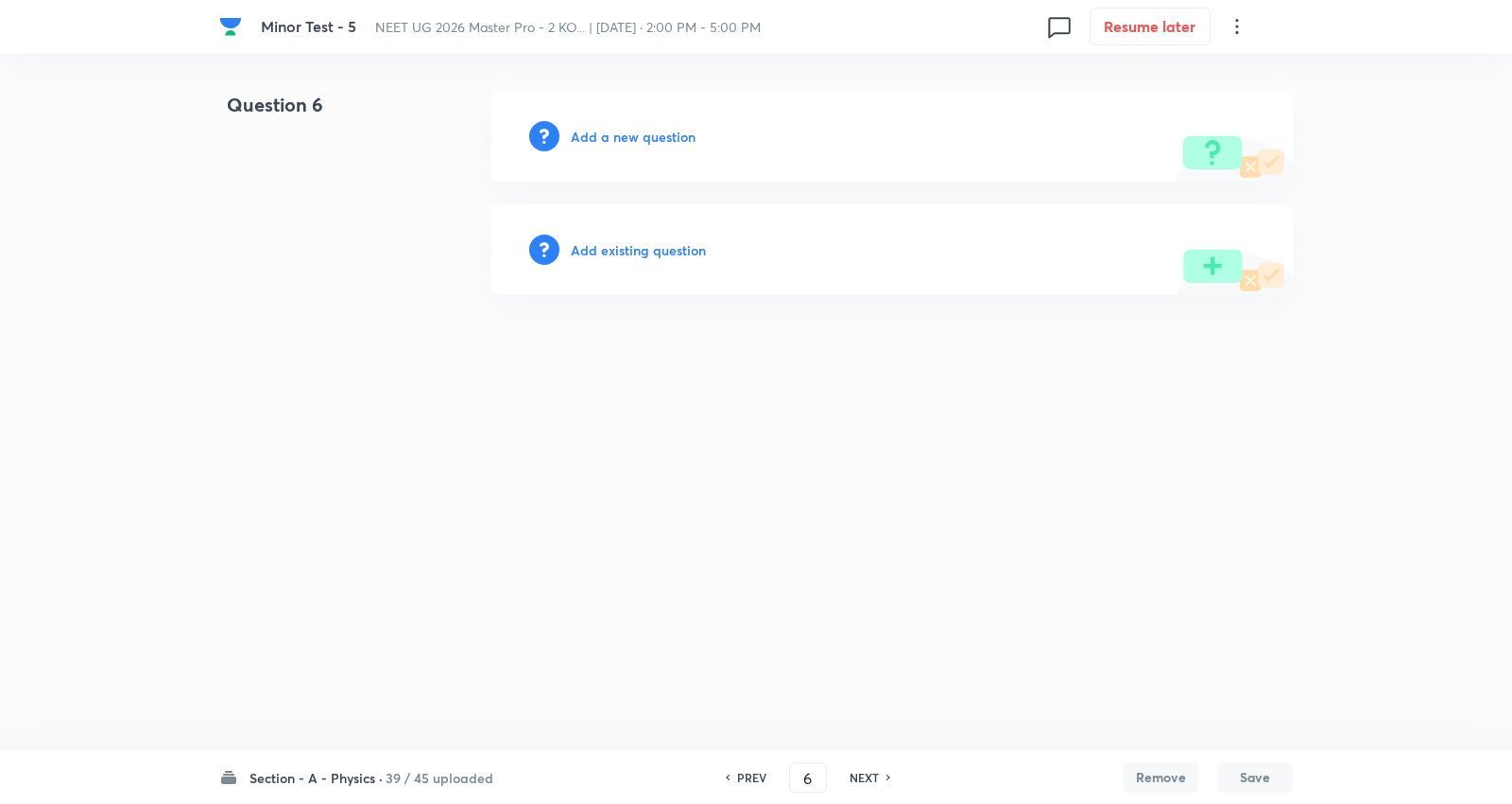
click at [868, 774] on h6 "NEXT" at bounding box center [864, 777] width 29 height 17
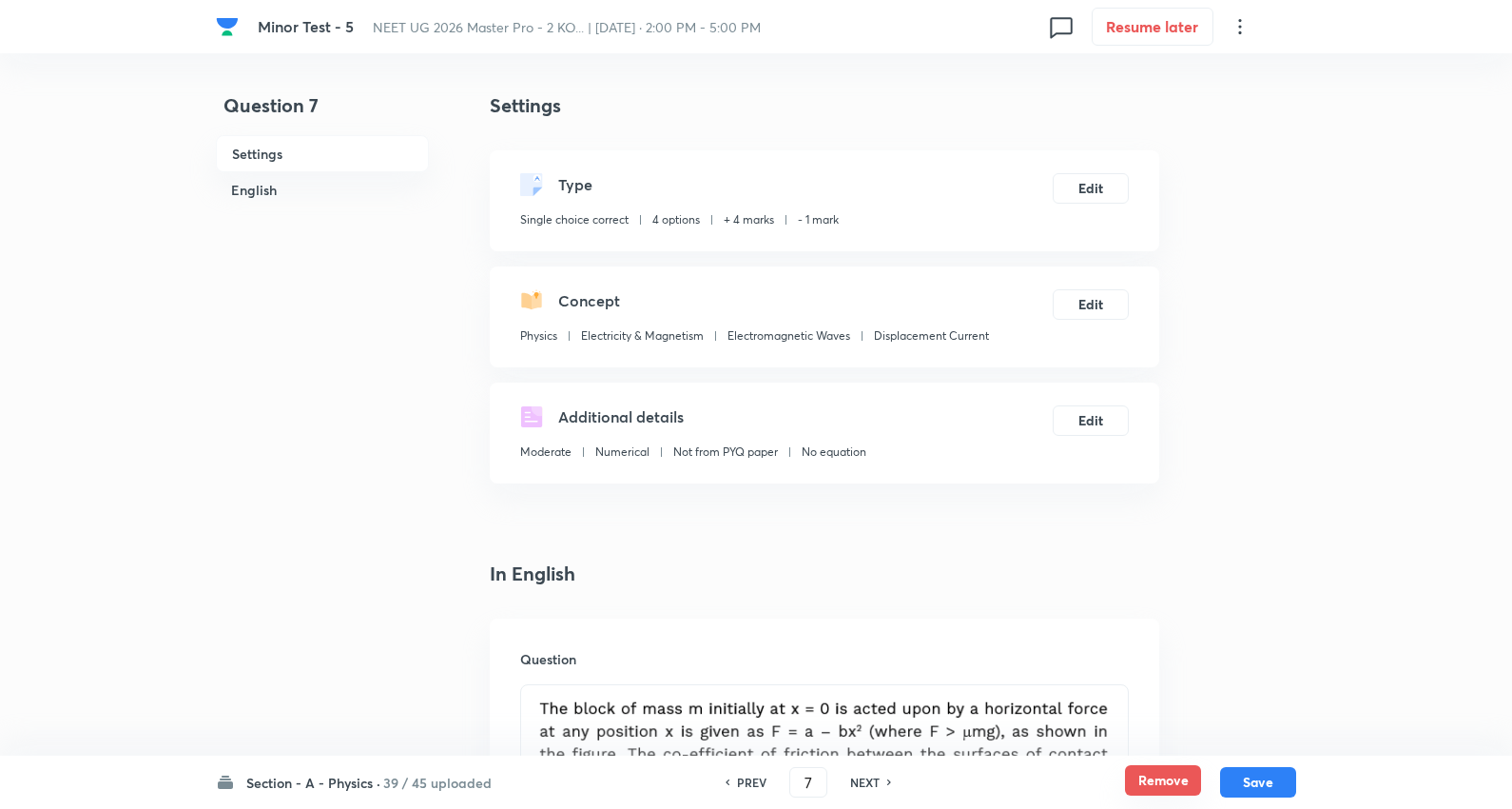
click at [1171, 775] on button "Remove" at bounding box center [1163, 780] width 76 height 30
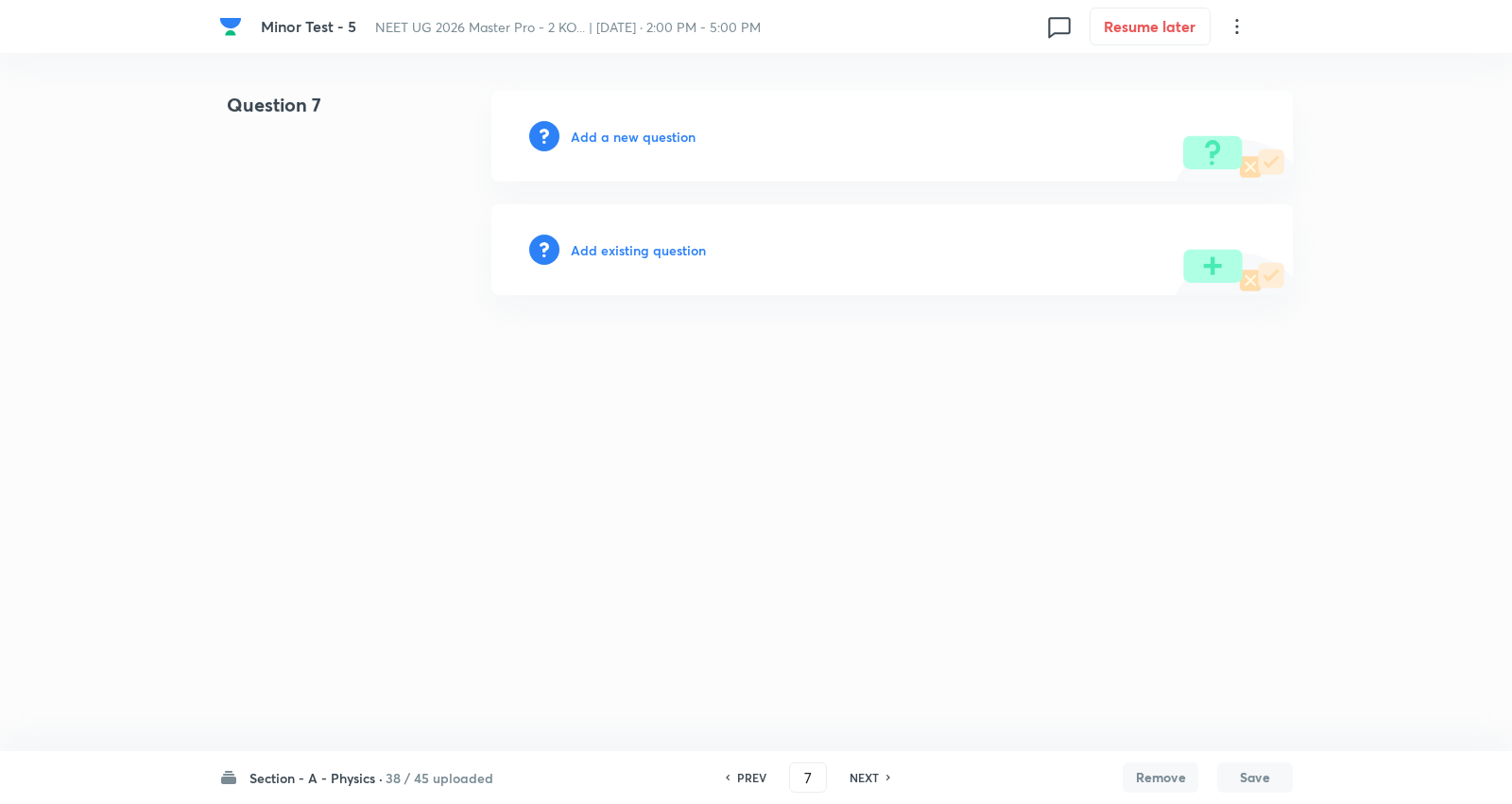
click at [862, 776] on h6 "NEXT" at bounding box center [864, 777] width 29 height 17
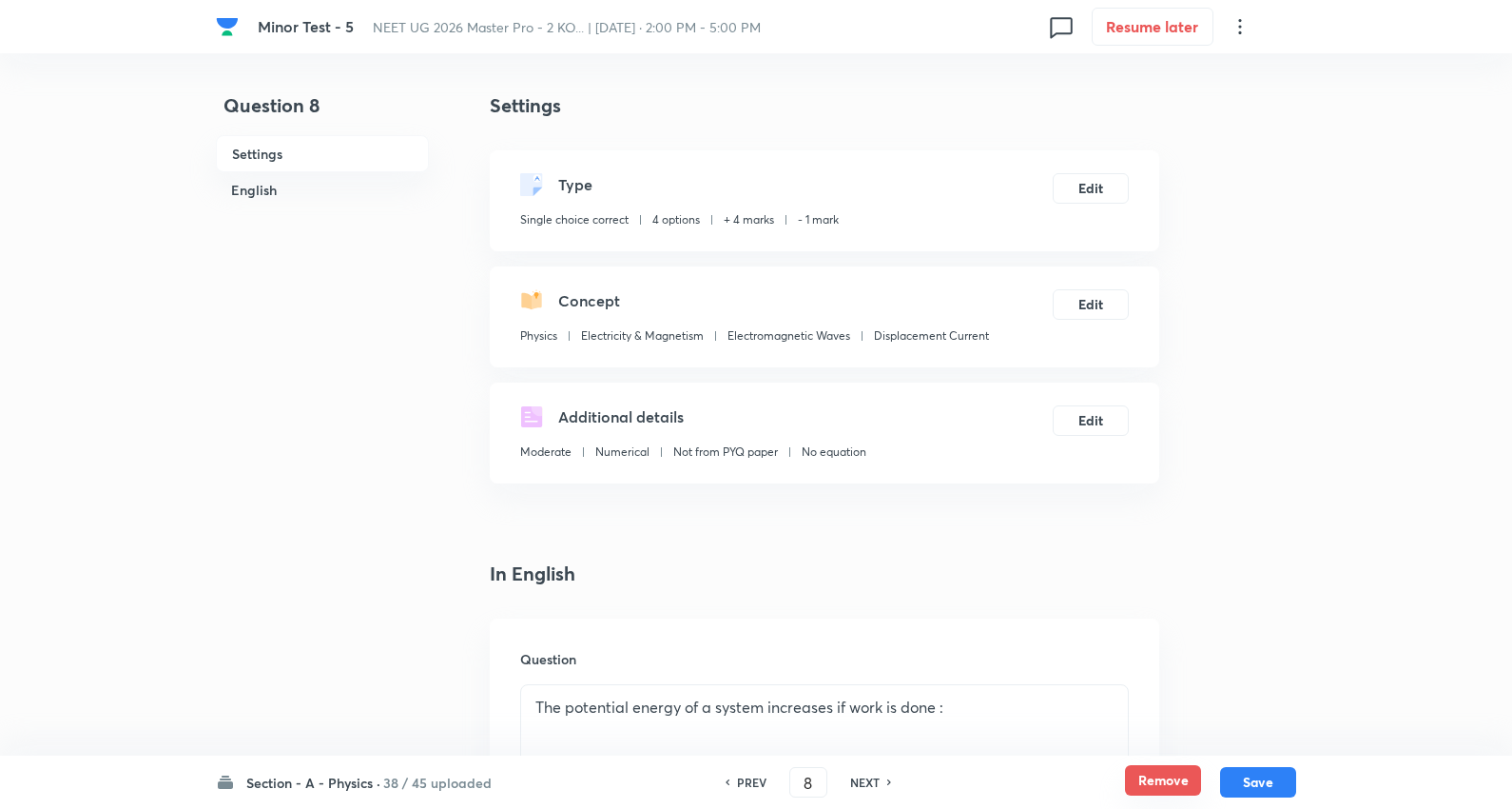
click at [1152, 781] on button "Remove" at bounding box center [1163, 780] width 76 height 30
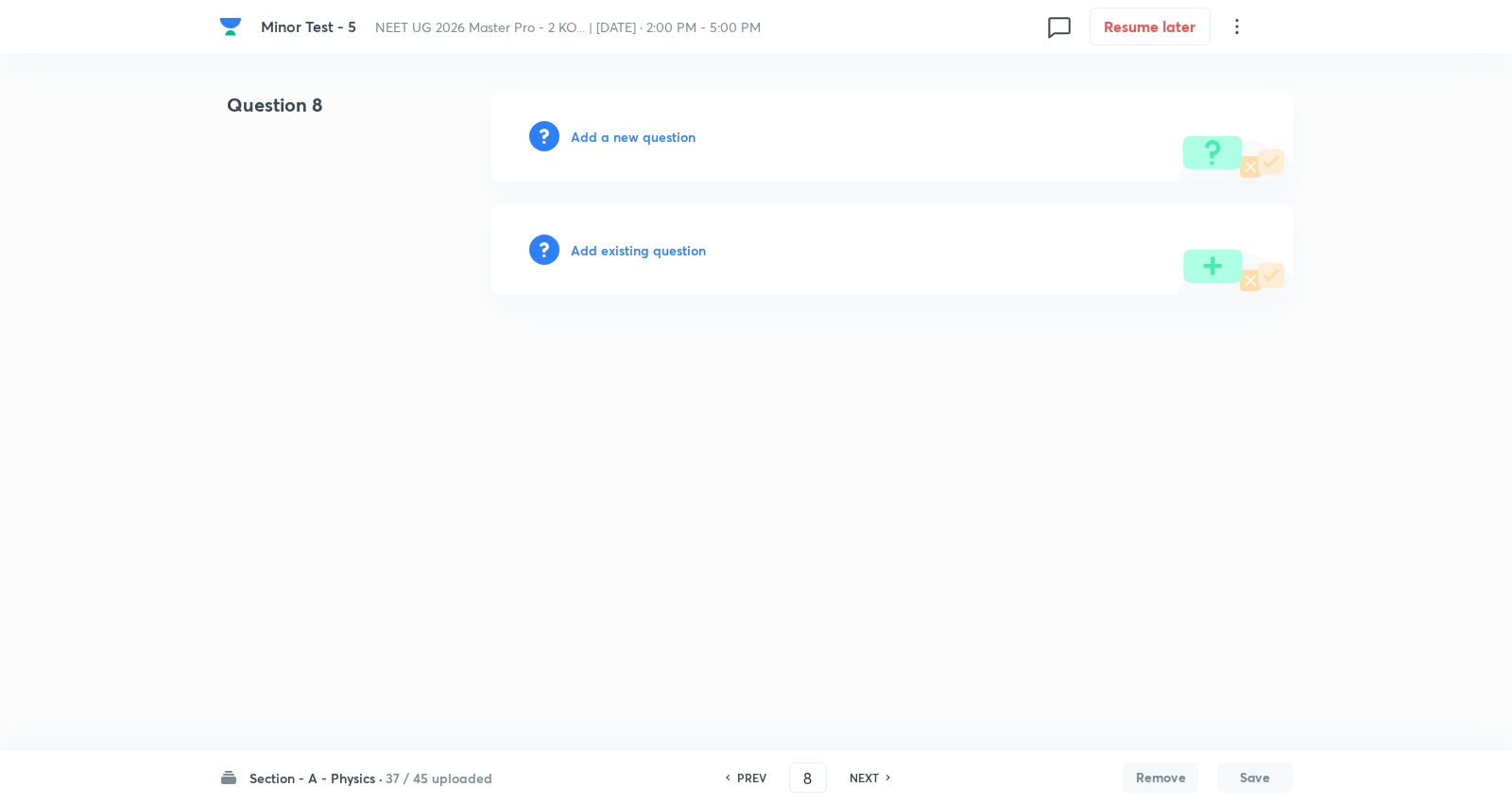
click at [855, 778] on h6 "NEXT" at bounding box center [864, 777] width 29 height 17
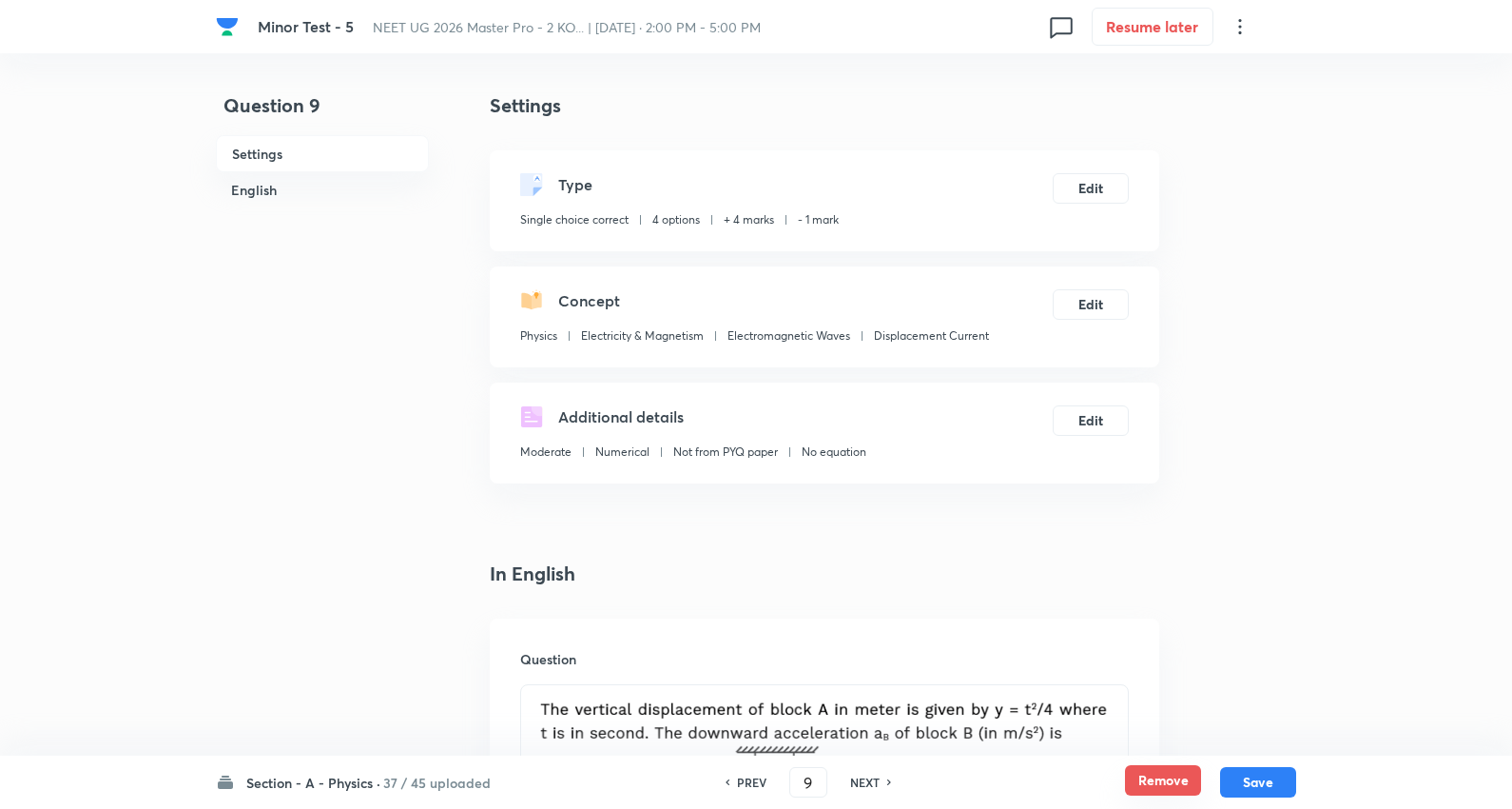
click at [1175, 771] on button "Remove" at bounding box center [1163, 780] width 76 height 30
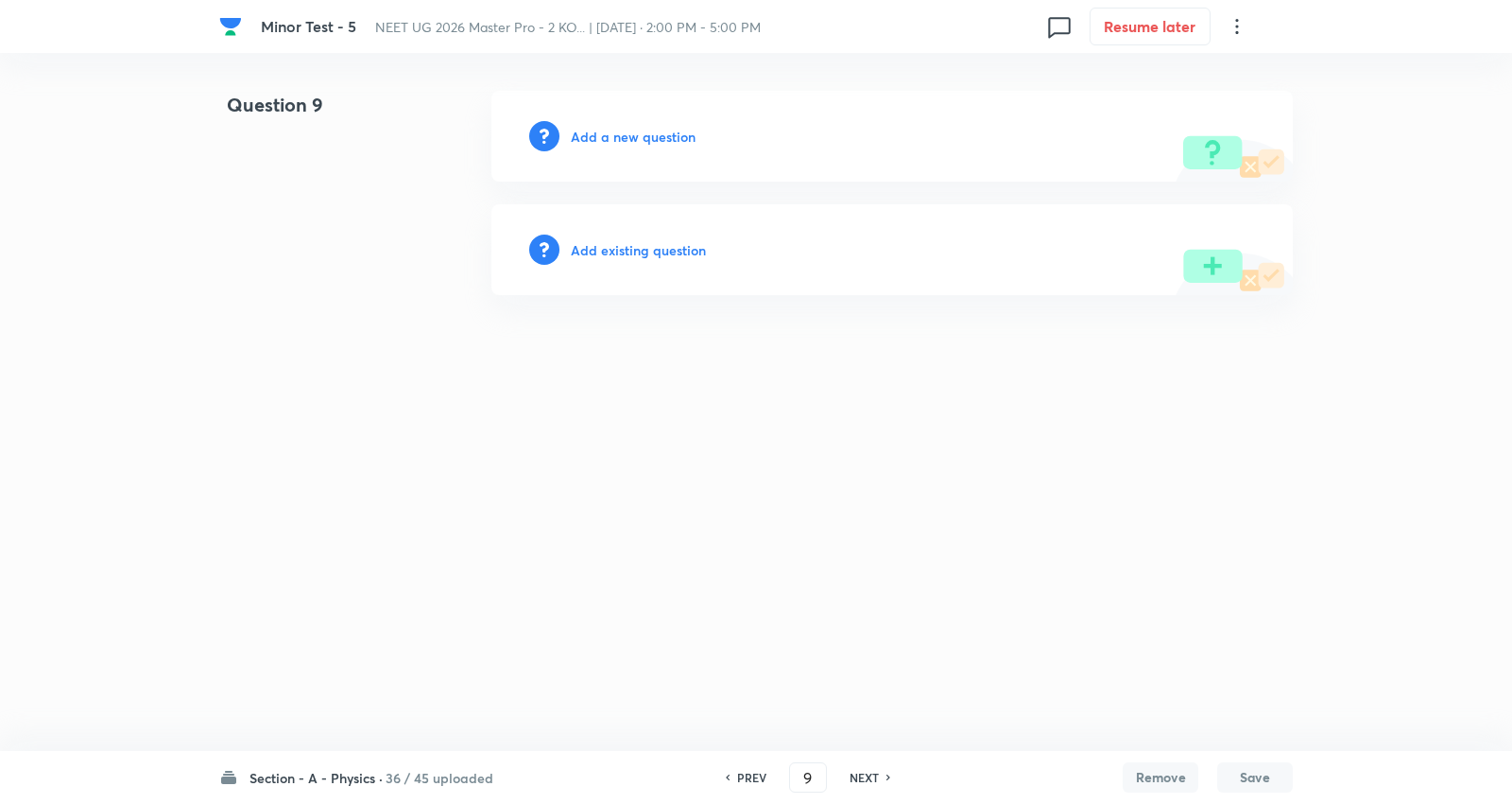
click at [858, 782] on h6 "NEXT" at bounding box center [864, 777] width 29 height 17
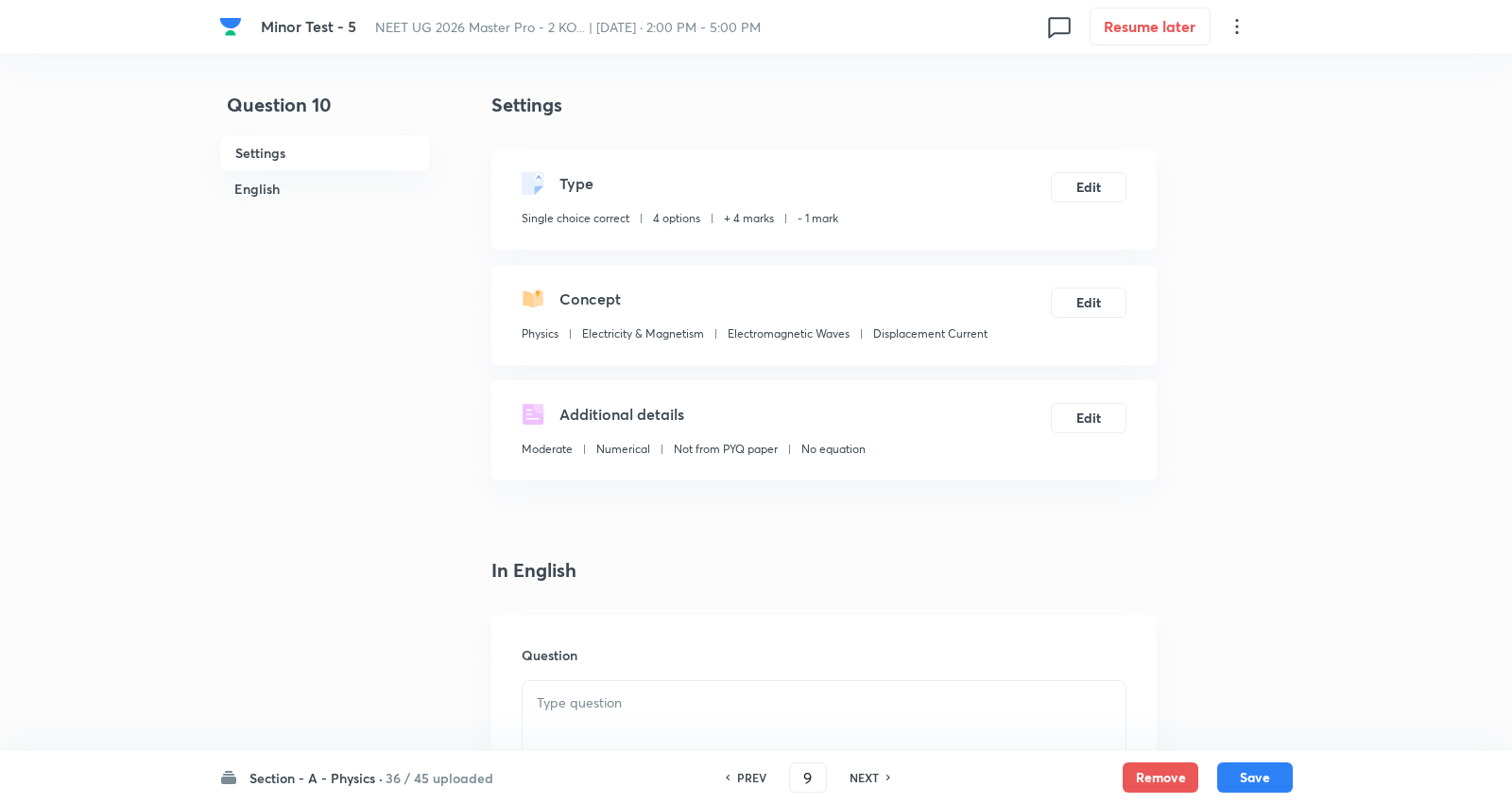
type input "10"
checkbox input "true"
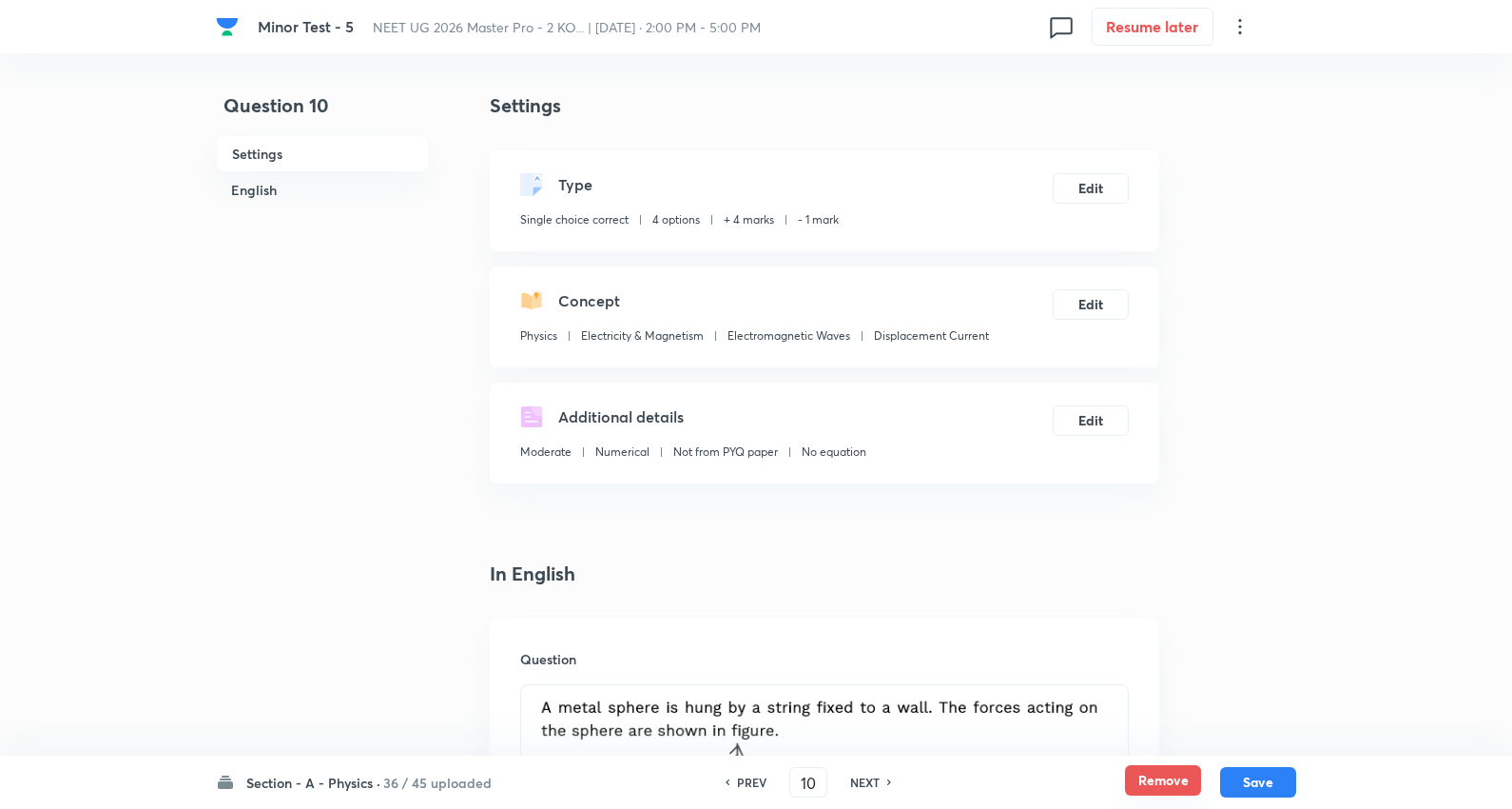
click at [1144, 784] on button "Remove" at bounding box center [1163, 780] width 76 height 30
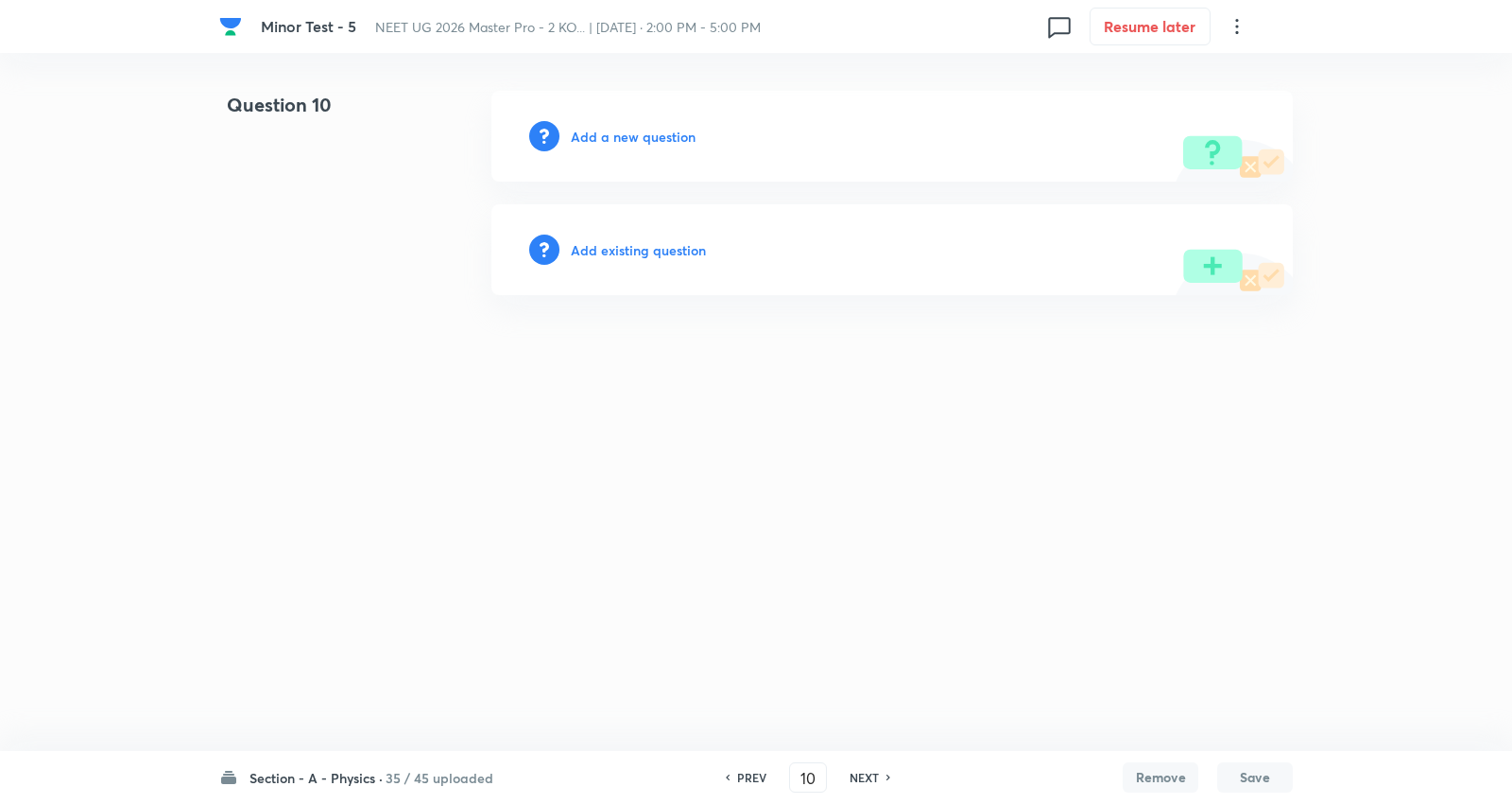
drag, startPoint x: 864, startPoint y: 778, endPoint x: 1166, endPoint y: 766, distance: 302.2
click at [888, 774] on div "NEXT" at bounding box center [866, 777] width 50 height 17
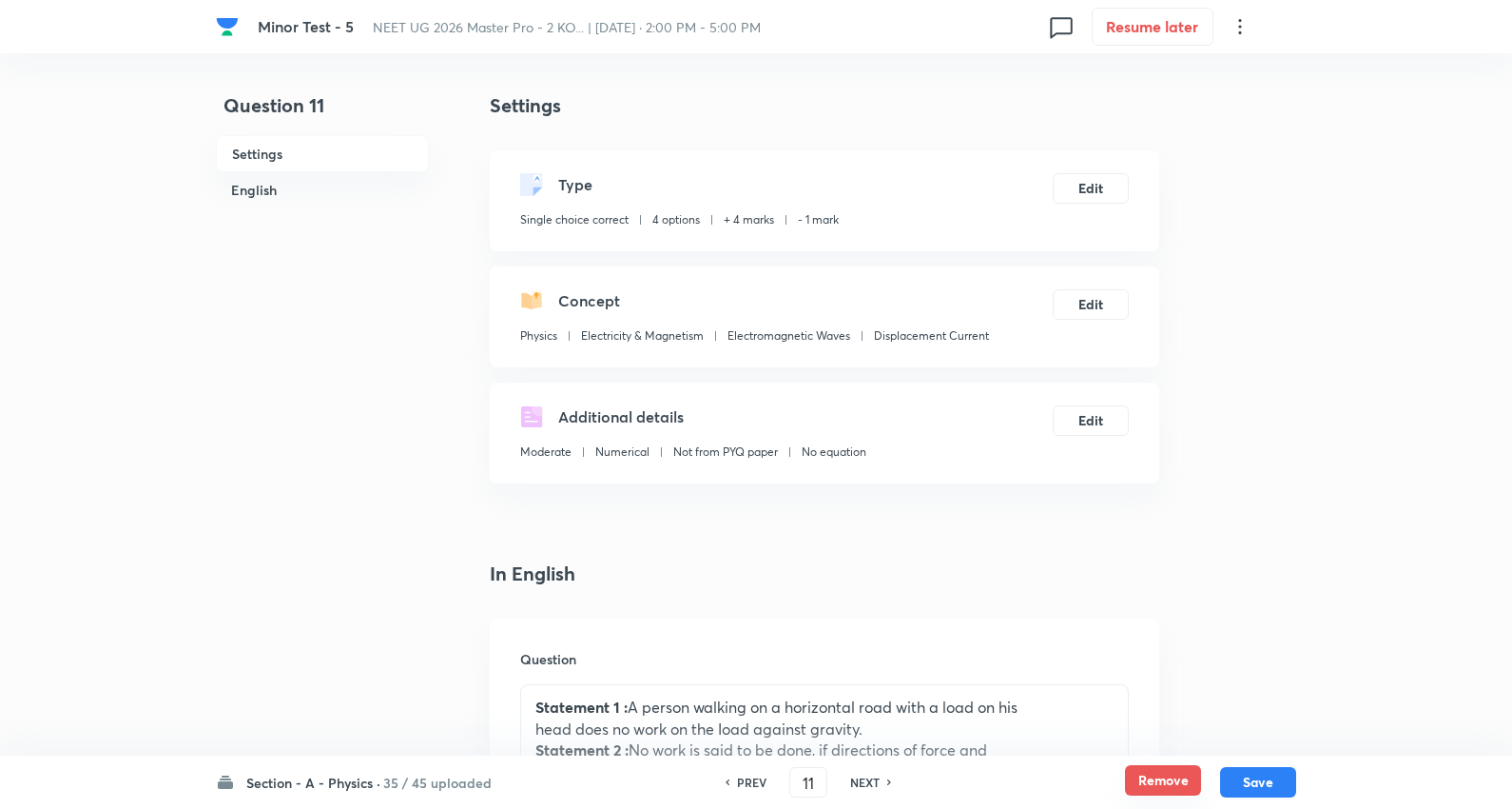
click at [1175, 774] on button "Remove" at bounding box center [1163, 780] width 76 height 30
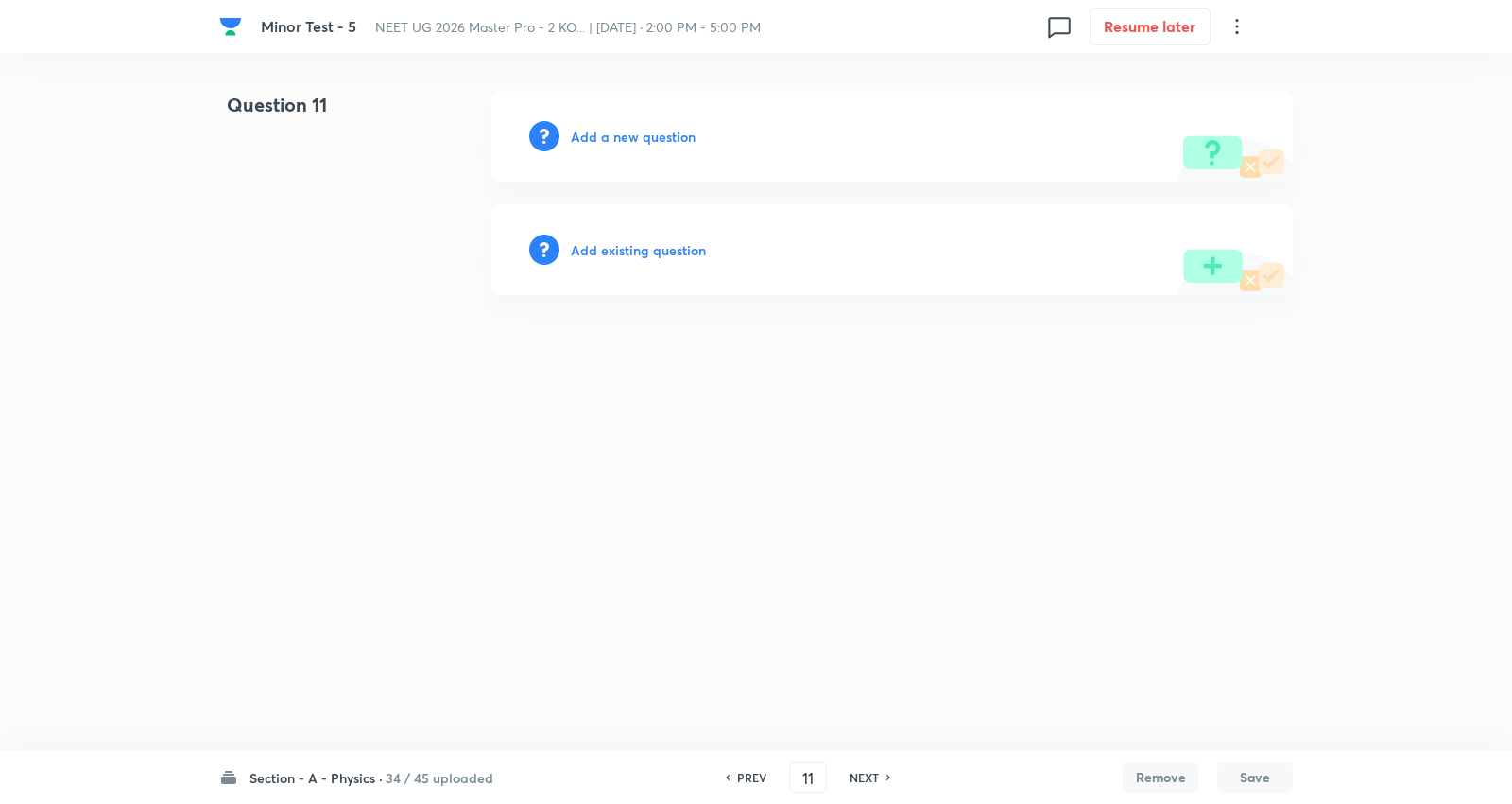
click at [877, 778] on h6 "NEXT" at bounding box center [864, 777] width 29 height 17
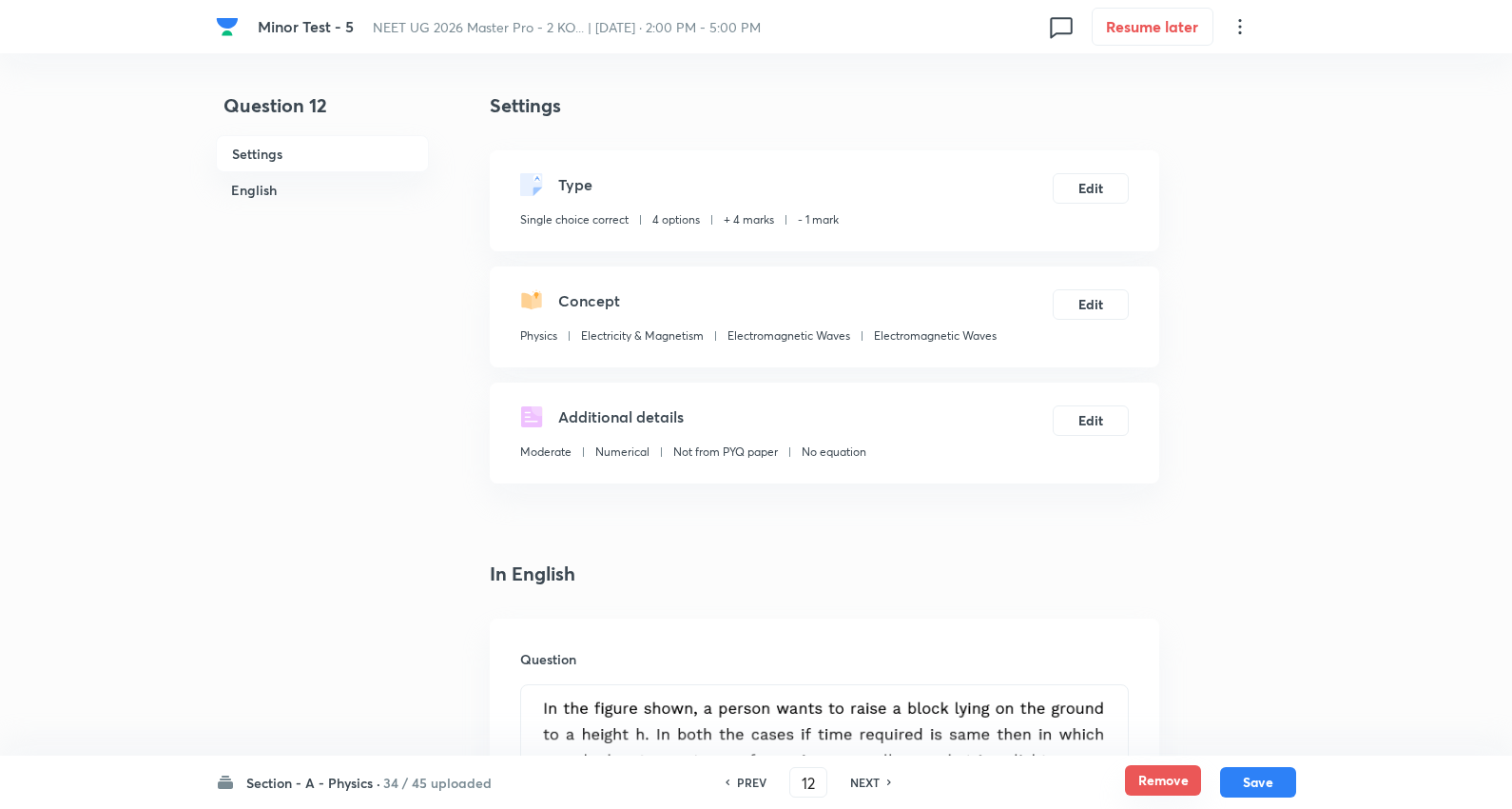
click at [1164, 781] on button "Remove" at bounding box center [1163, 780] width 76 height 30
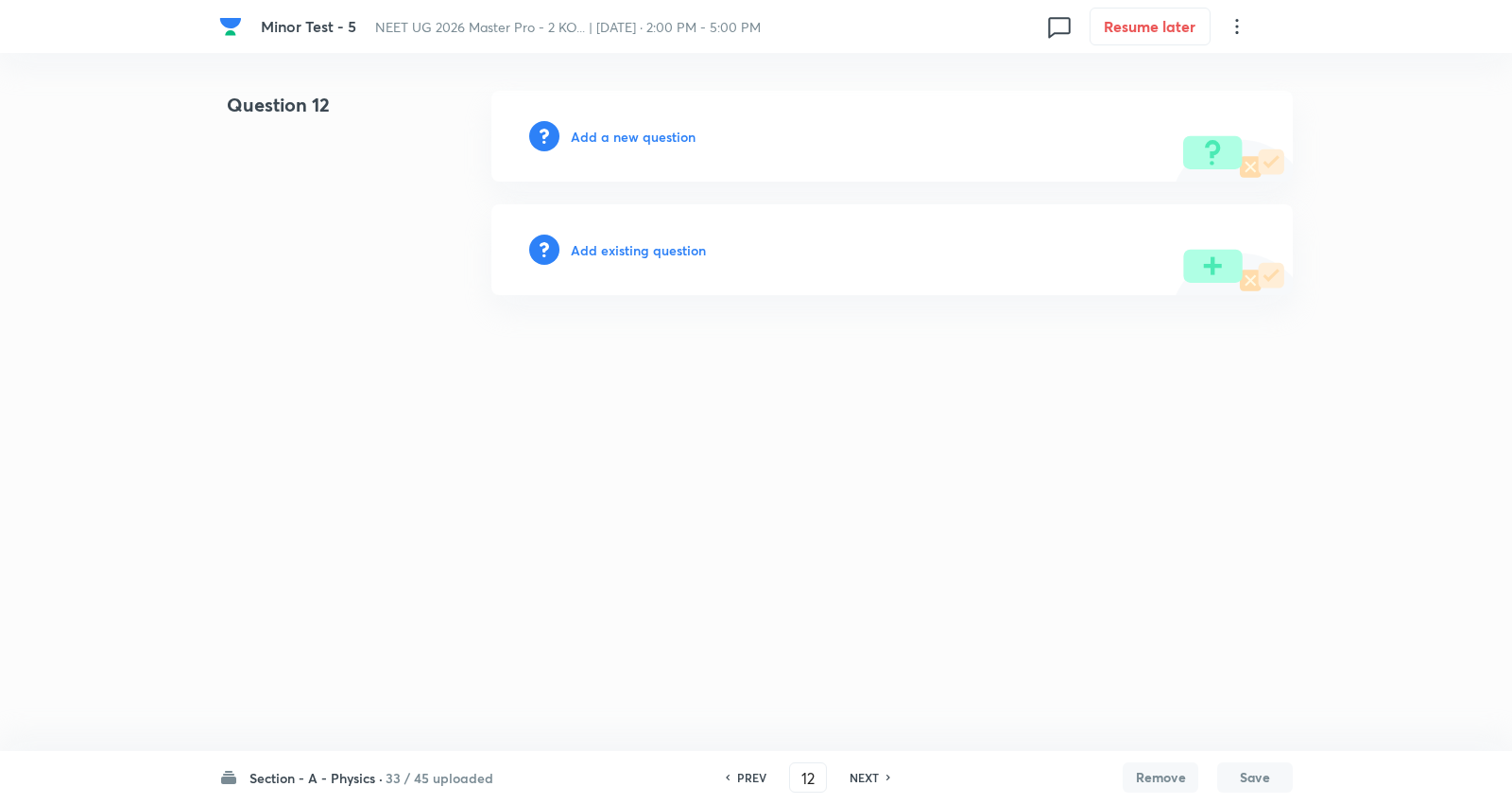
click at [865, 770] on h6 "NEXT" at bounding box center [864, 777] width 29 height 17
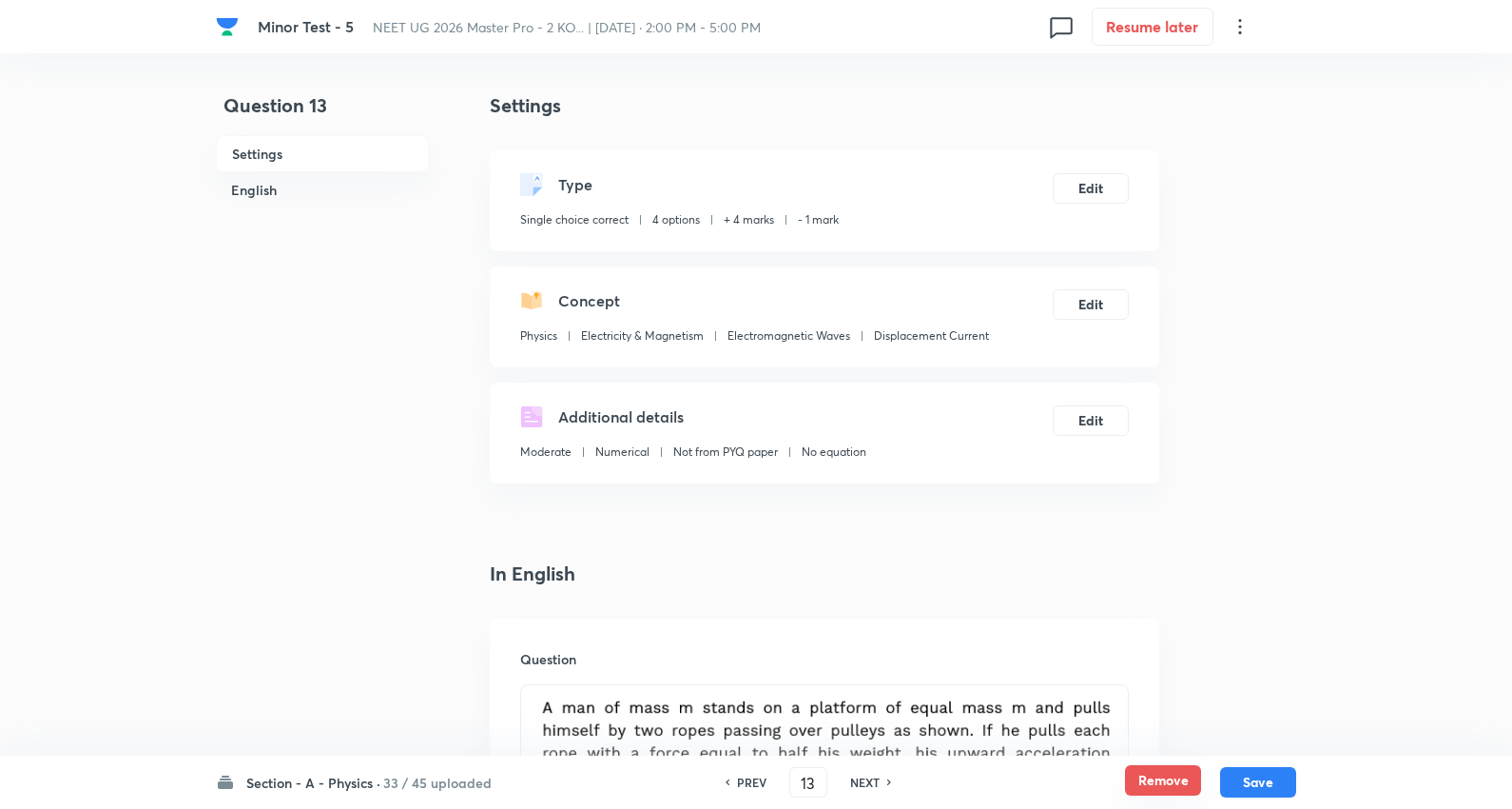
click at [1158, 772] on button "Remove" at bounding box center [1163, 780] width 76 height 30
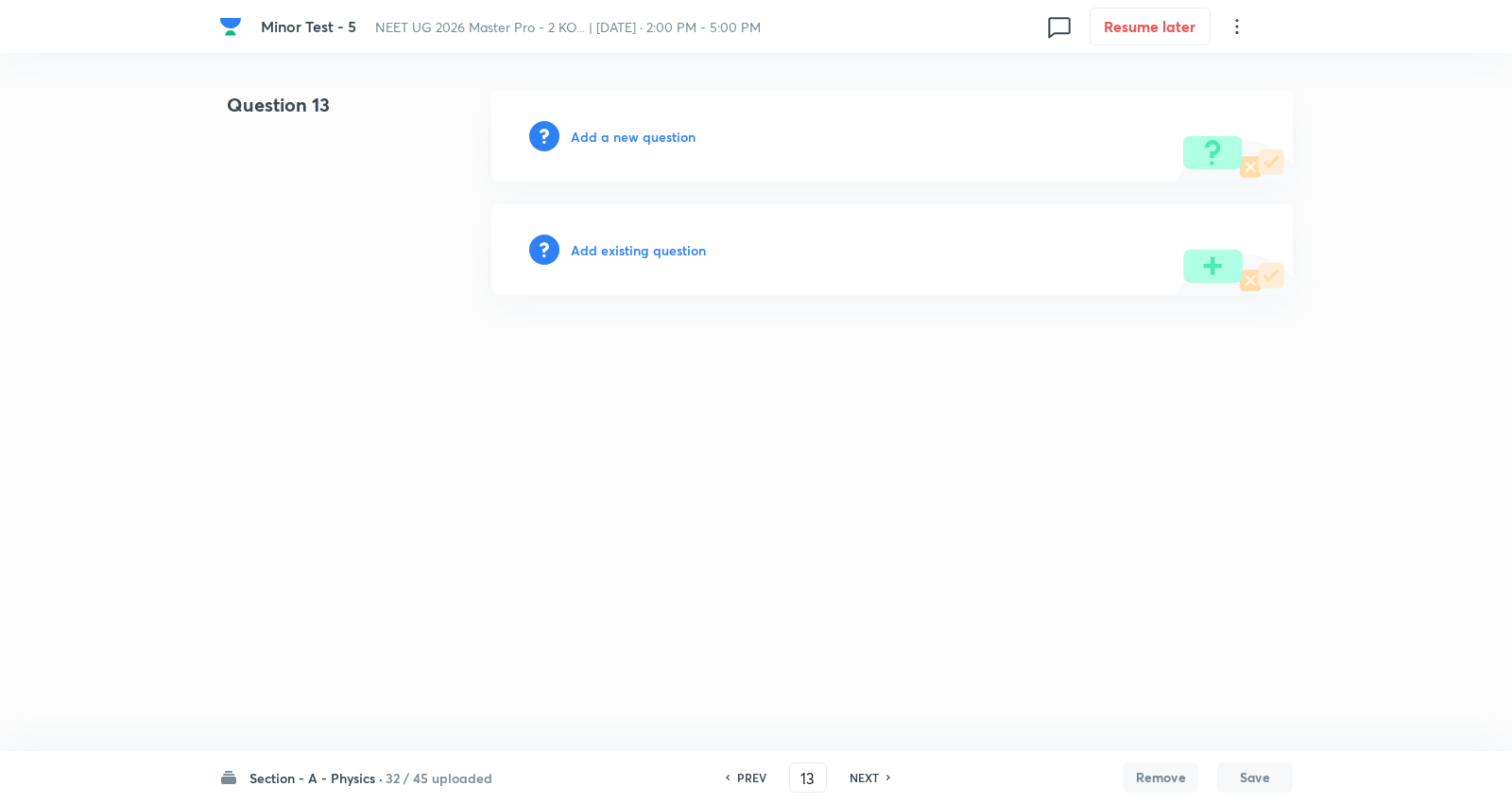
click at [882, 776] on div "NEXT" at bounding box center [866, 777] width 50 height 17
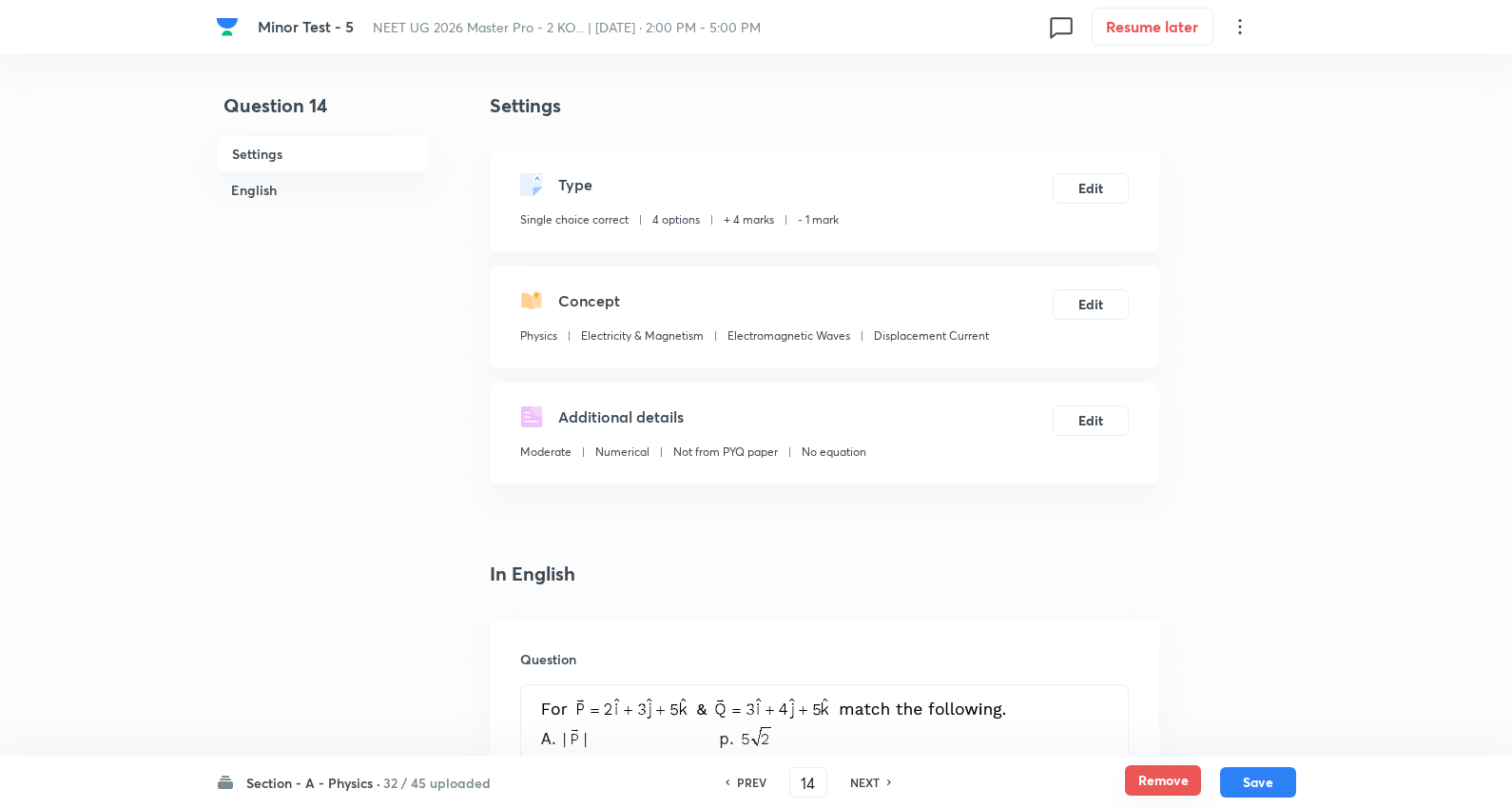
click at [1154, 779] on button "Remove" at bounding box center [1163, 780] width 76 height 30
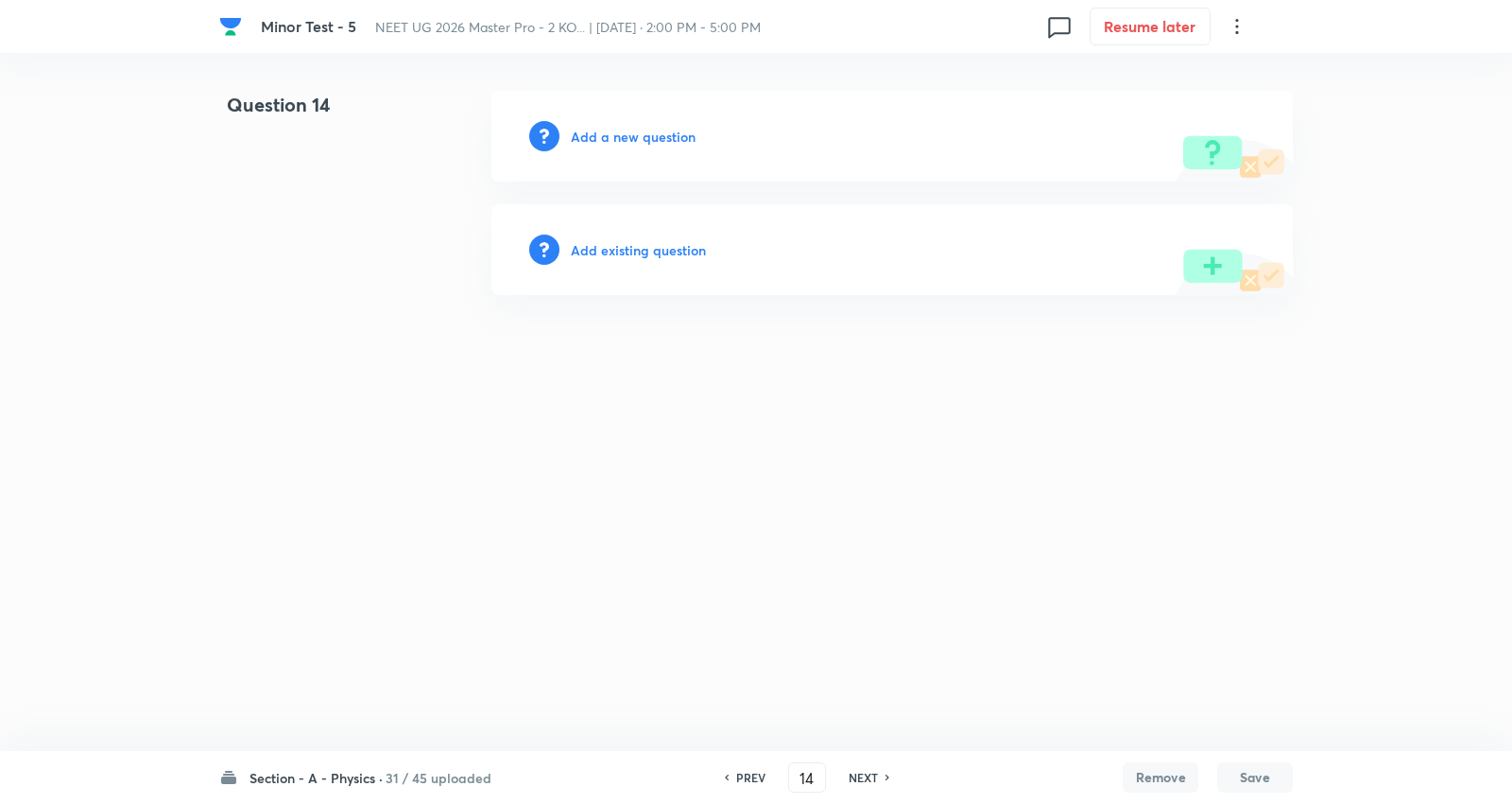
click at [861, 780] on h6 "NEXT" at bounding box center [863, 777] width 29 height 17
type input "15"
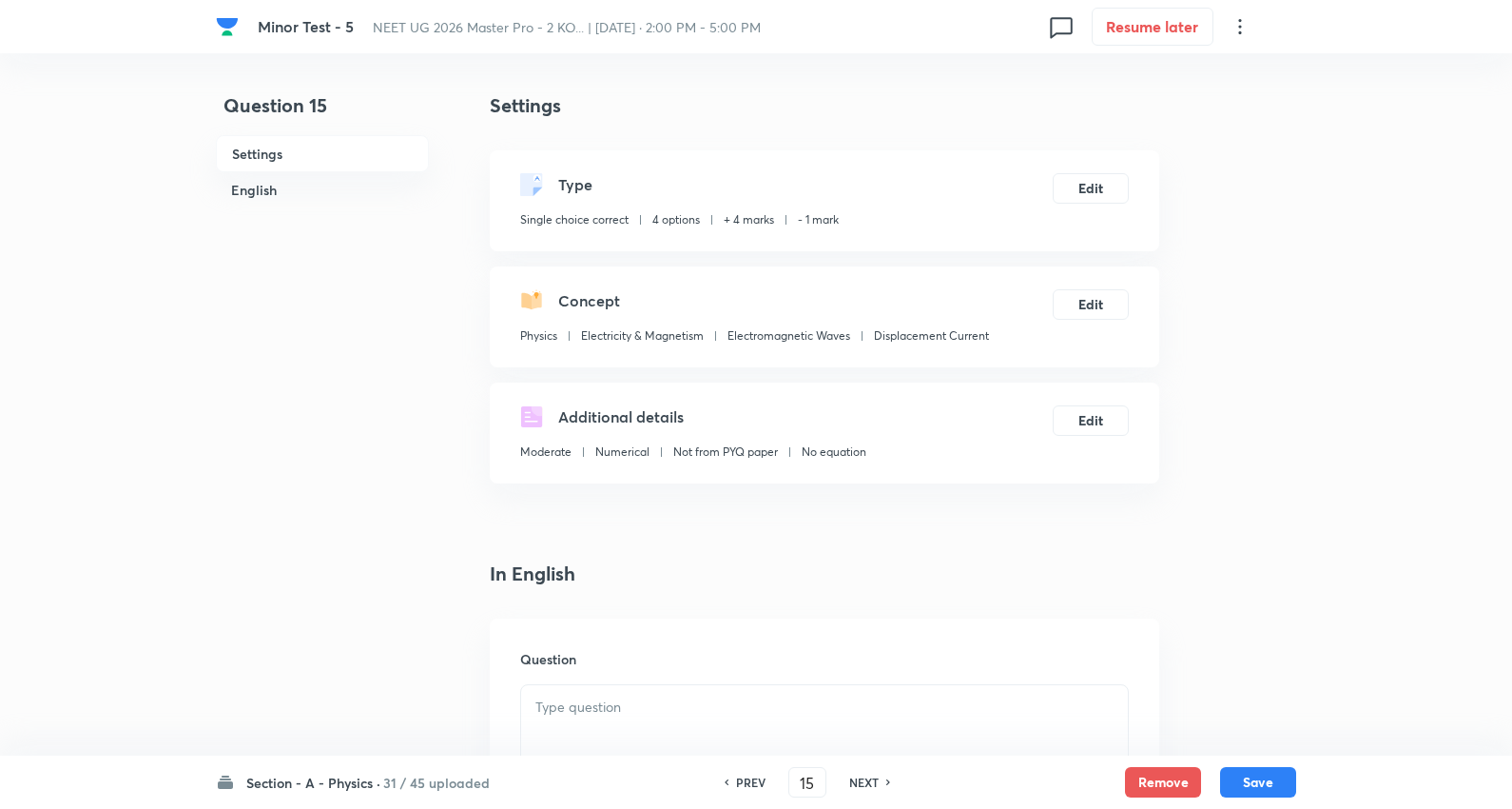
checkbox input "true"
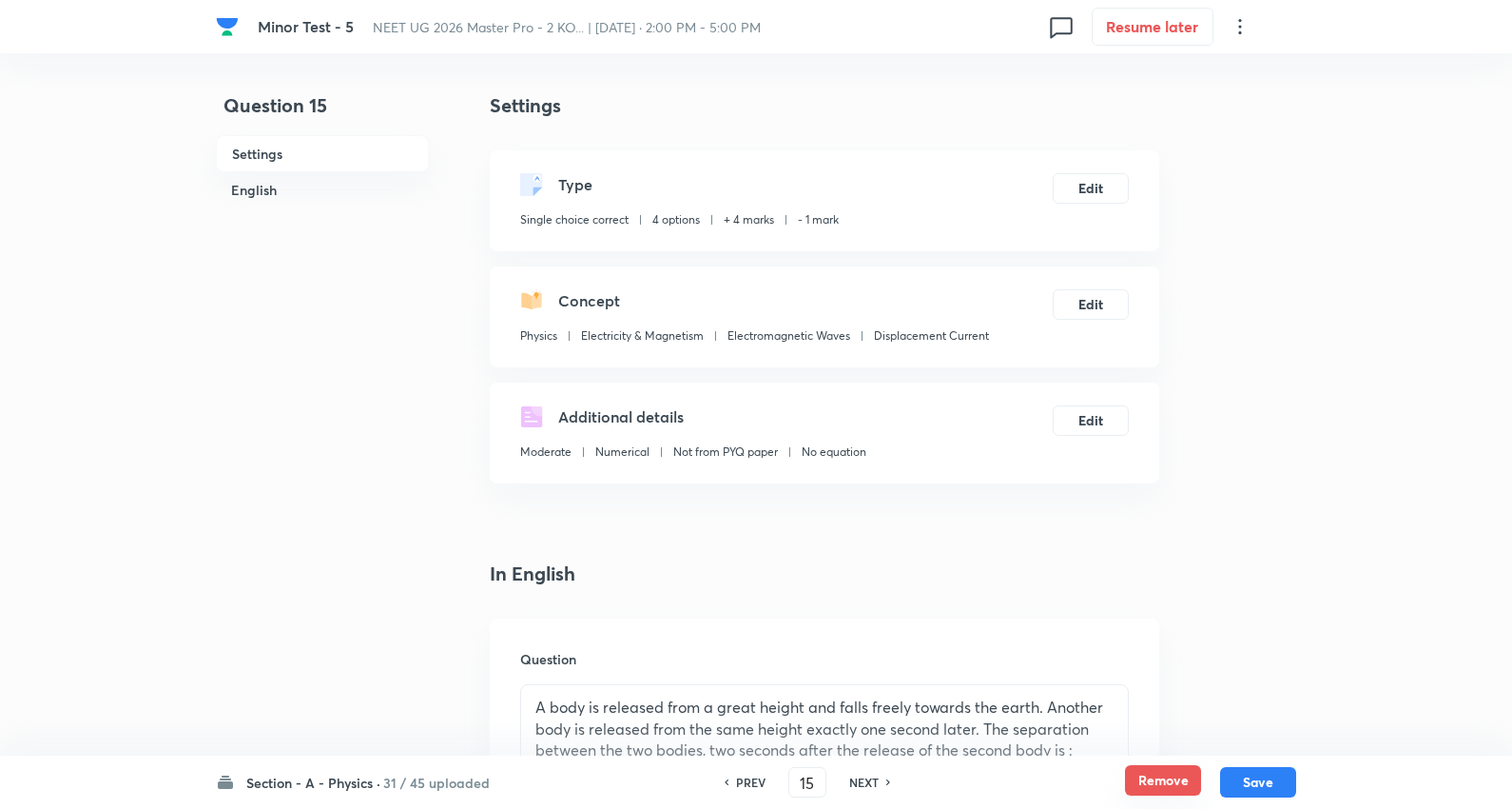
click at [1160, 777] on button "Remove" at bounding box center [1163, 780] width 76 height 30
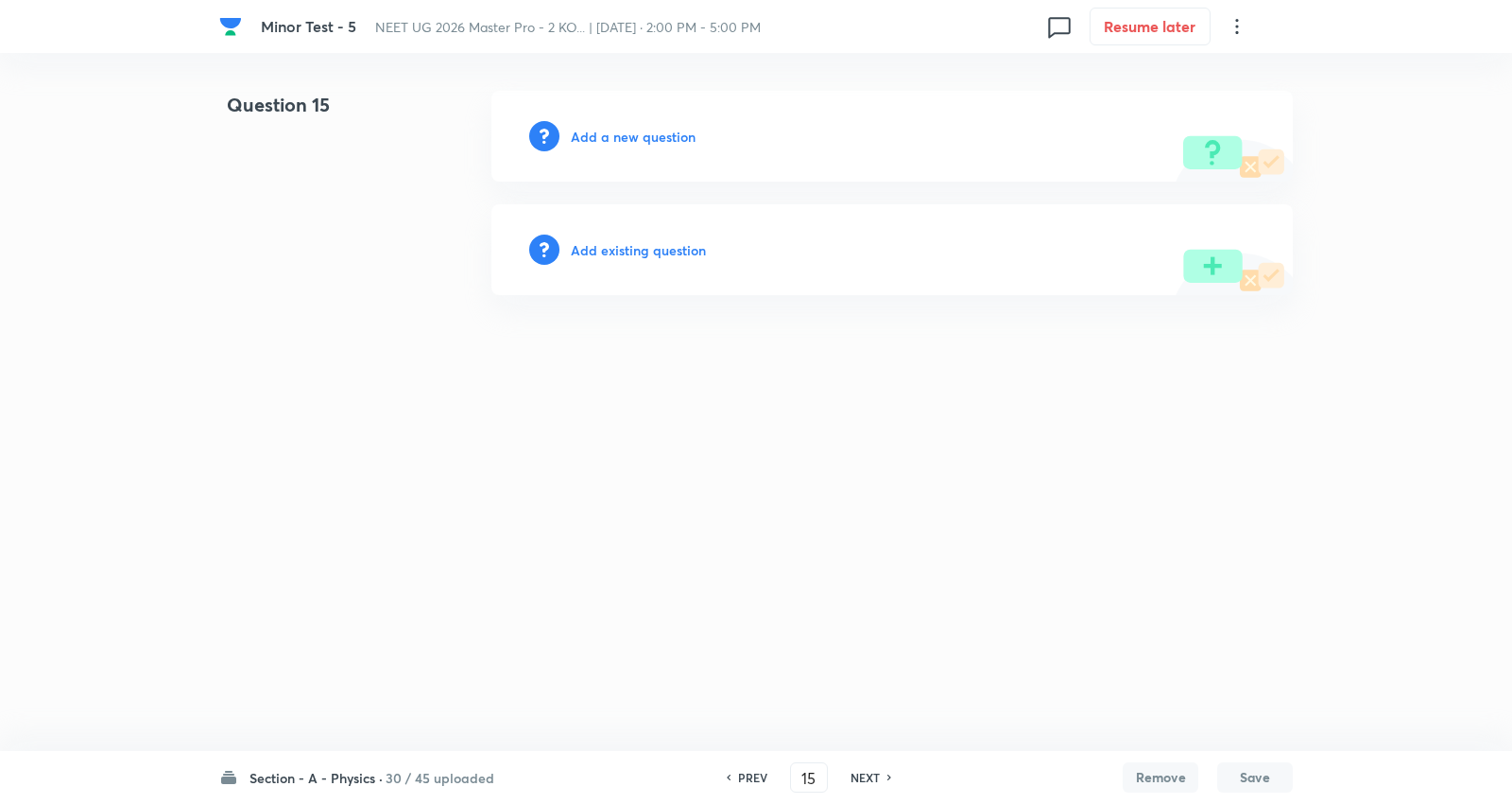
click at [872, 774] on h6 "NEXT" at bounding box center [865, 777] width 29 height 17
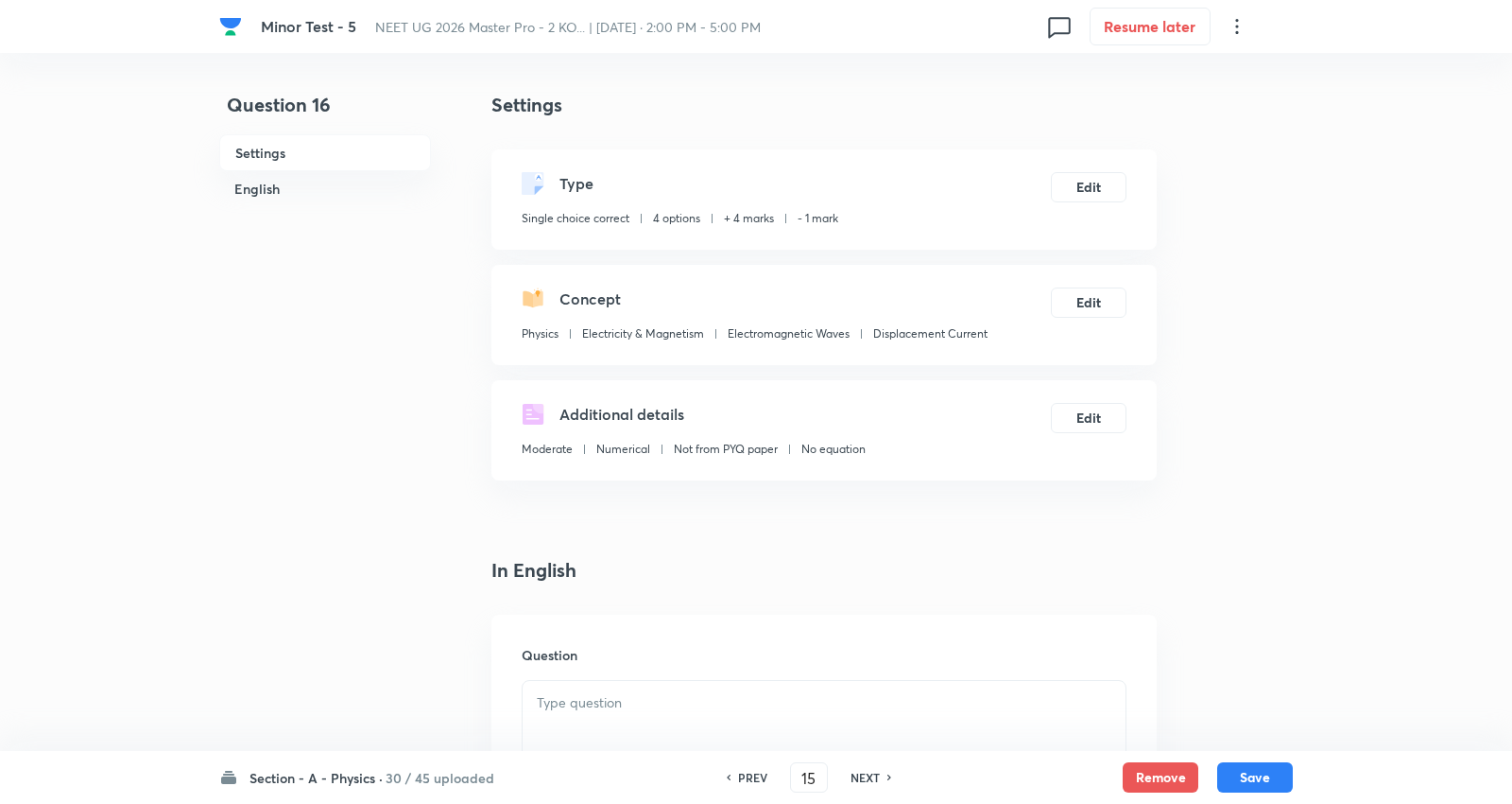
type input "16"
checkbox input "true"
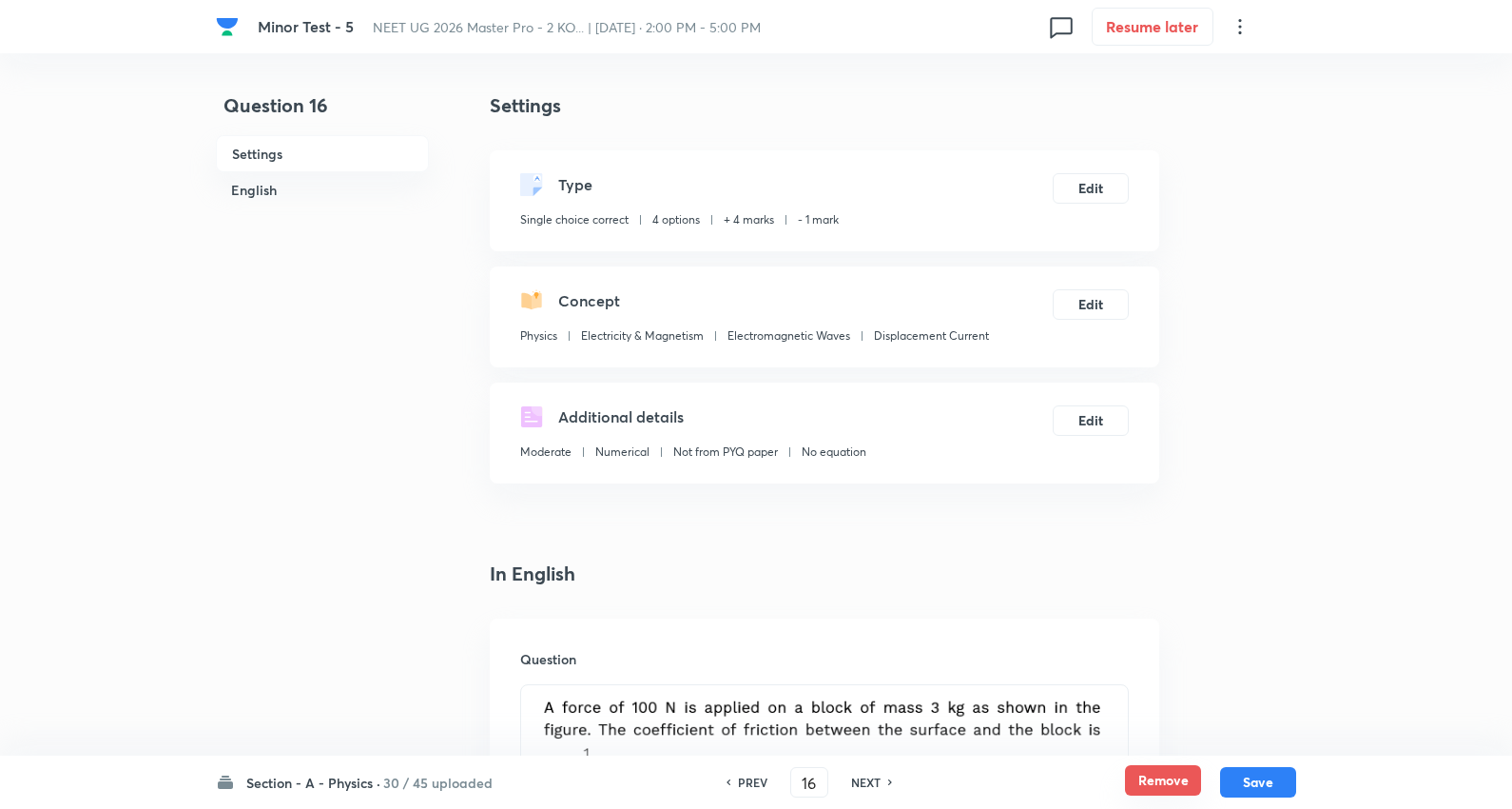
click at [1167, 775] on button "Remove" at bounding box center [1163, 780] width 76 height 30
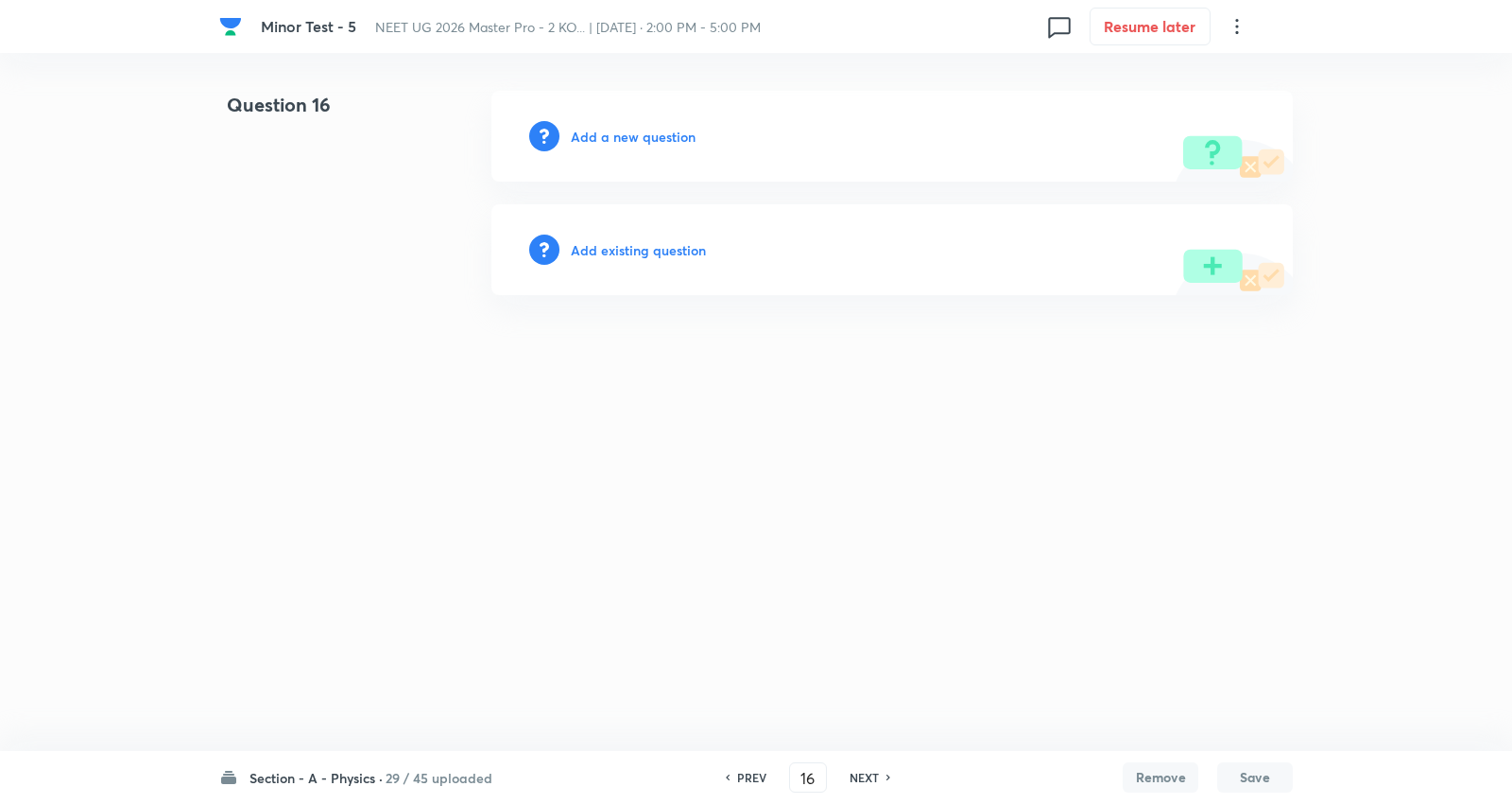
click at [873, 774] on h6 "NEXT" at bounding box center [864, 777] width 29 height 17
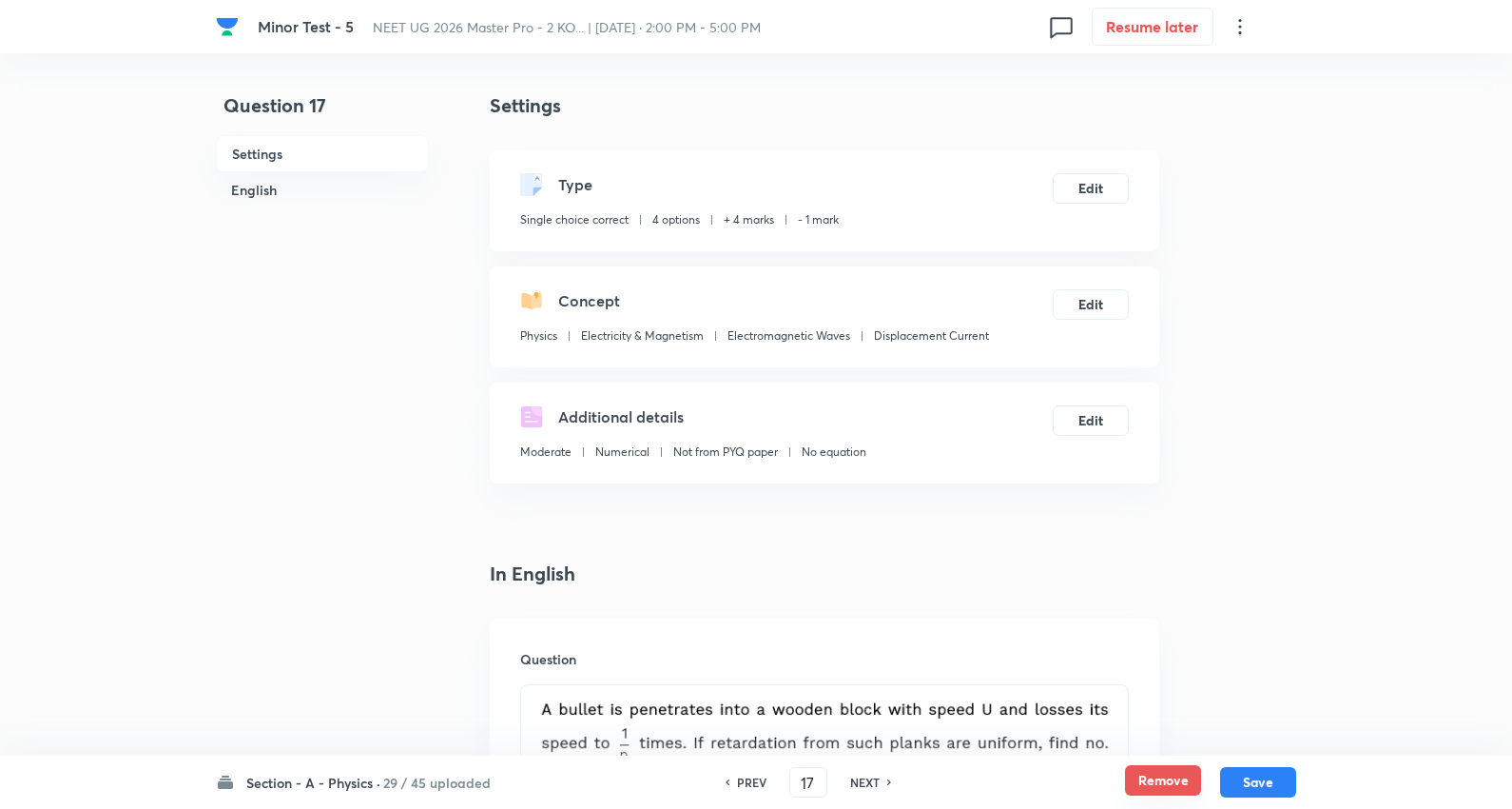
click at [1148, 773] on button "Remove" at bounding box center [1163, 780] width 76 height 30
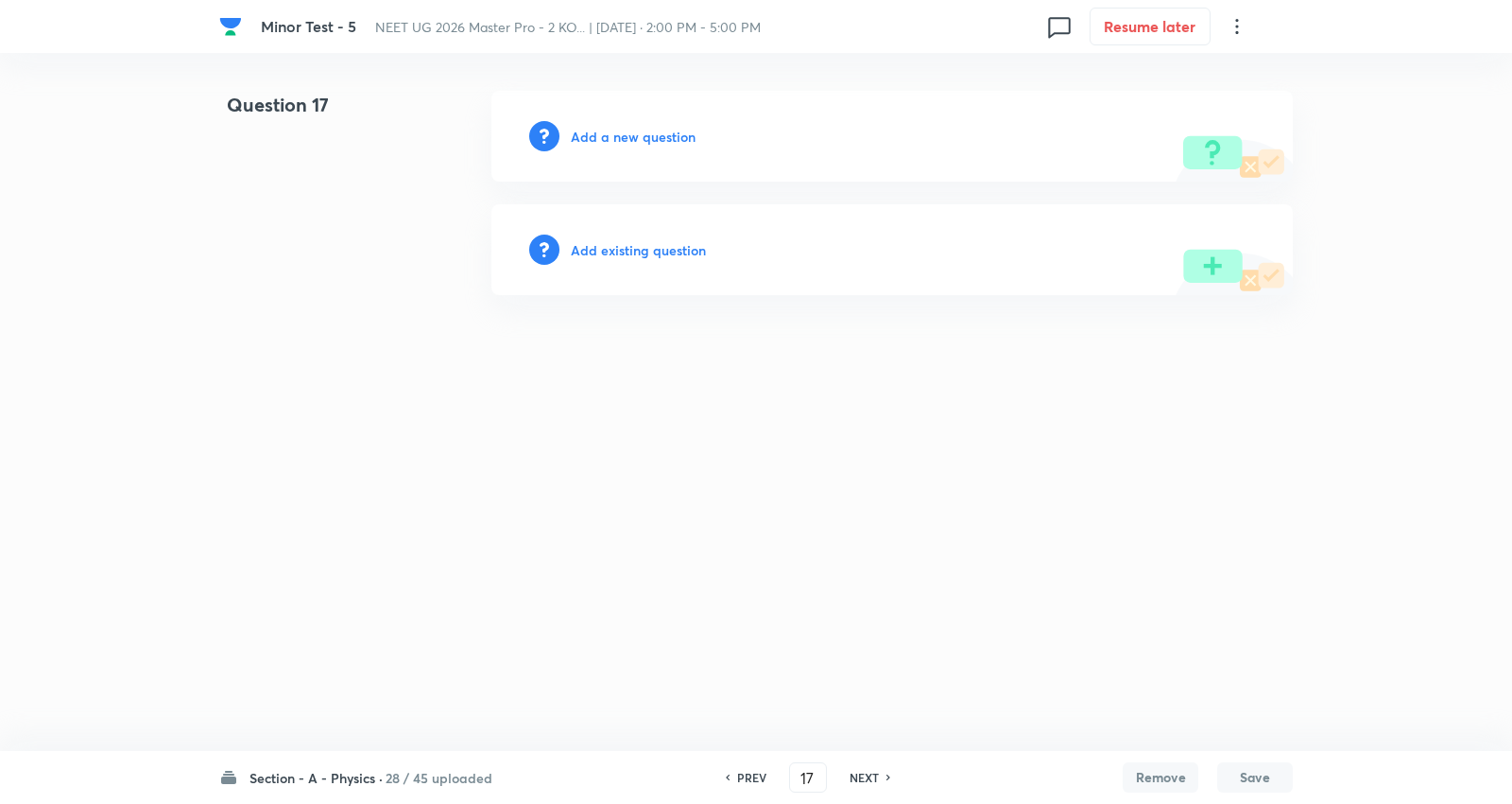
drag, startPoint x: 871, startPoint y: 776, endPoint x: 912, endPoint y: 786, distance: 42.2
click at [871, 776] on h6 "NEXT" at bounding box center [864, 777] width 29 height 17
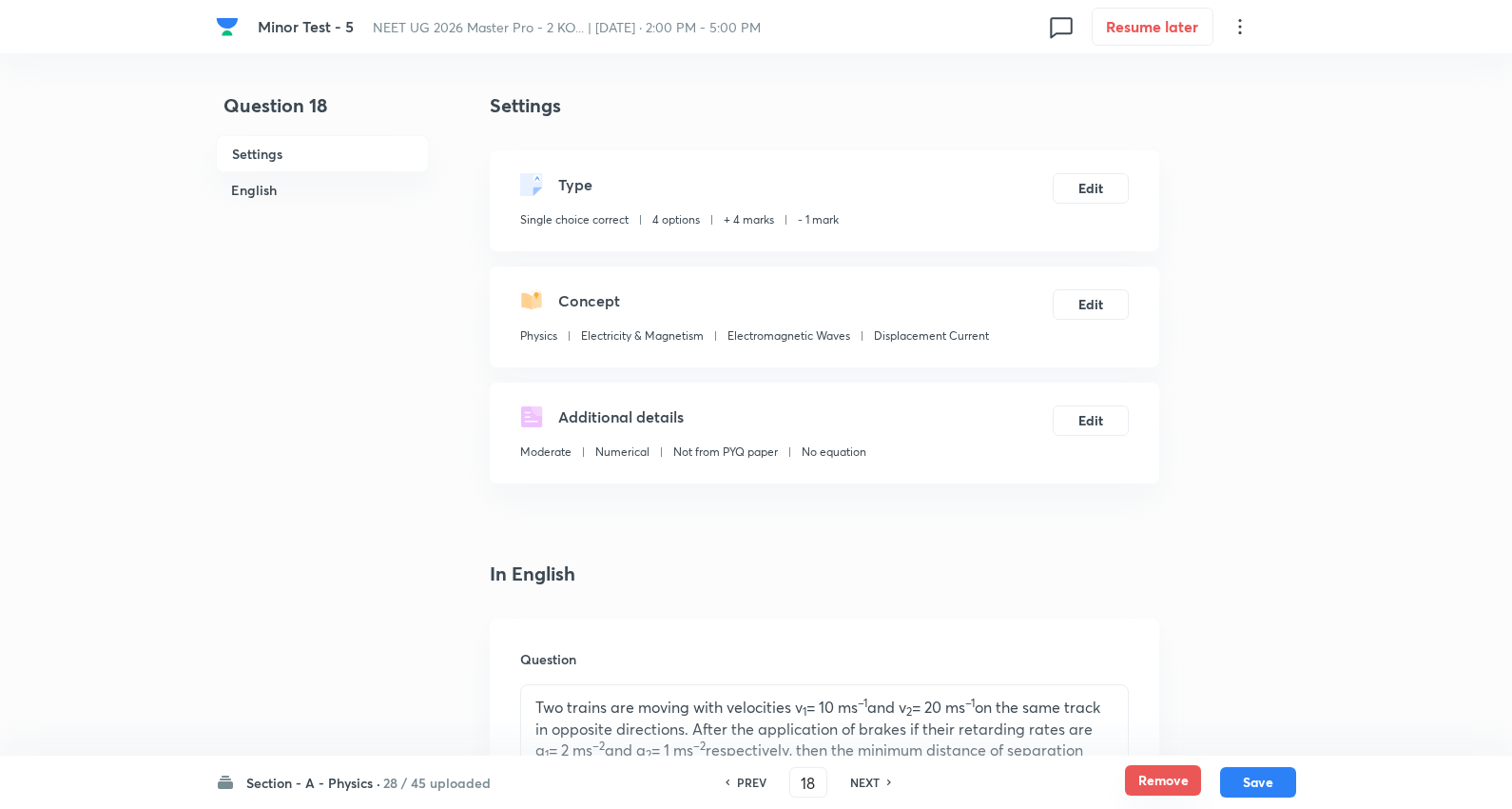
click at [1147, 789] on button "Remove" at bounding box center [1163, 780] width 76 height 30
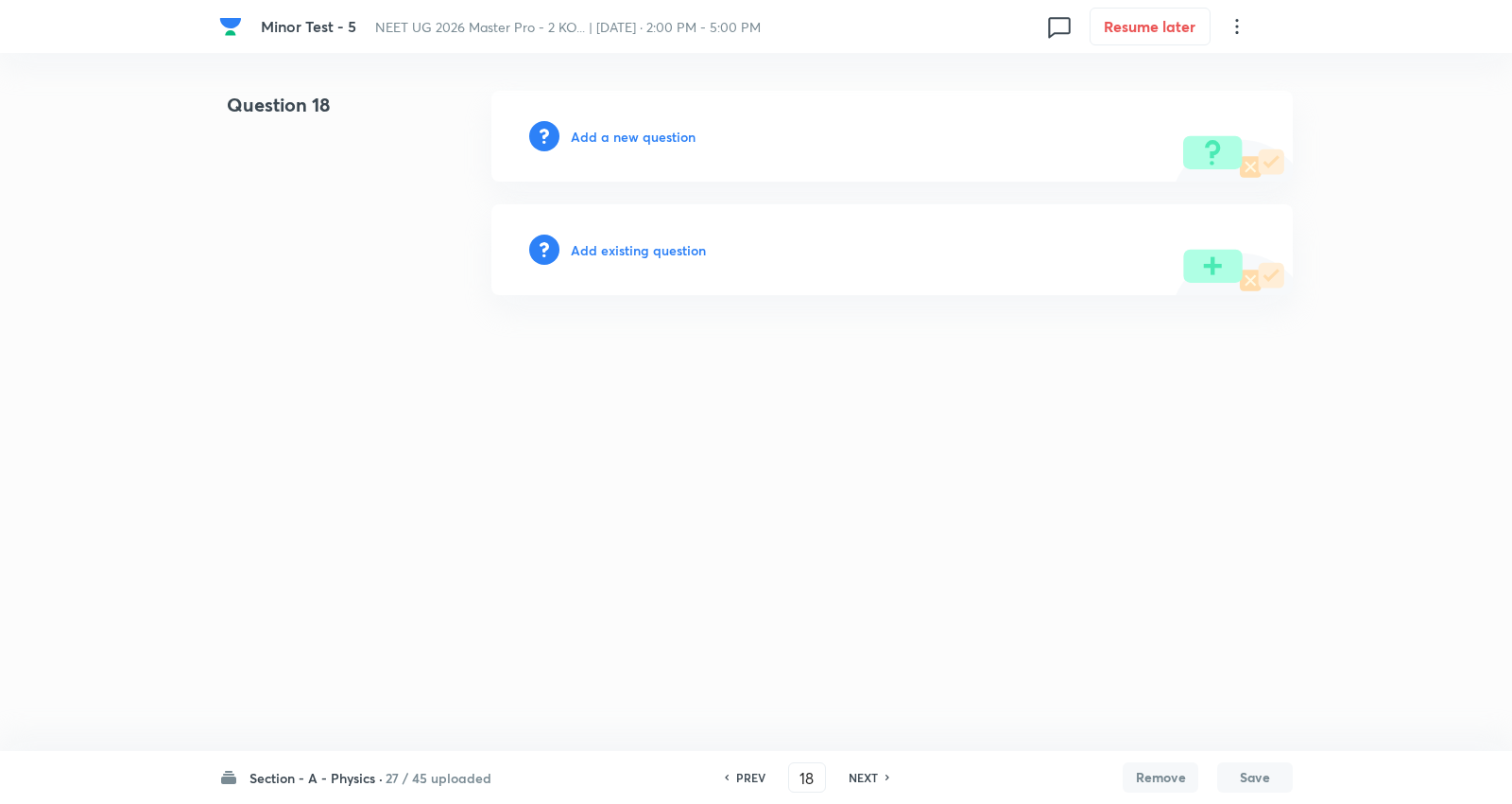
click at [870, 769] on h6 "NEXT" at bounding box center [863, 777] width 29 height 17
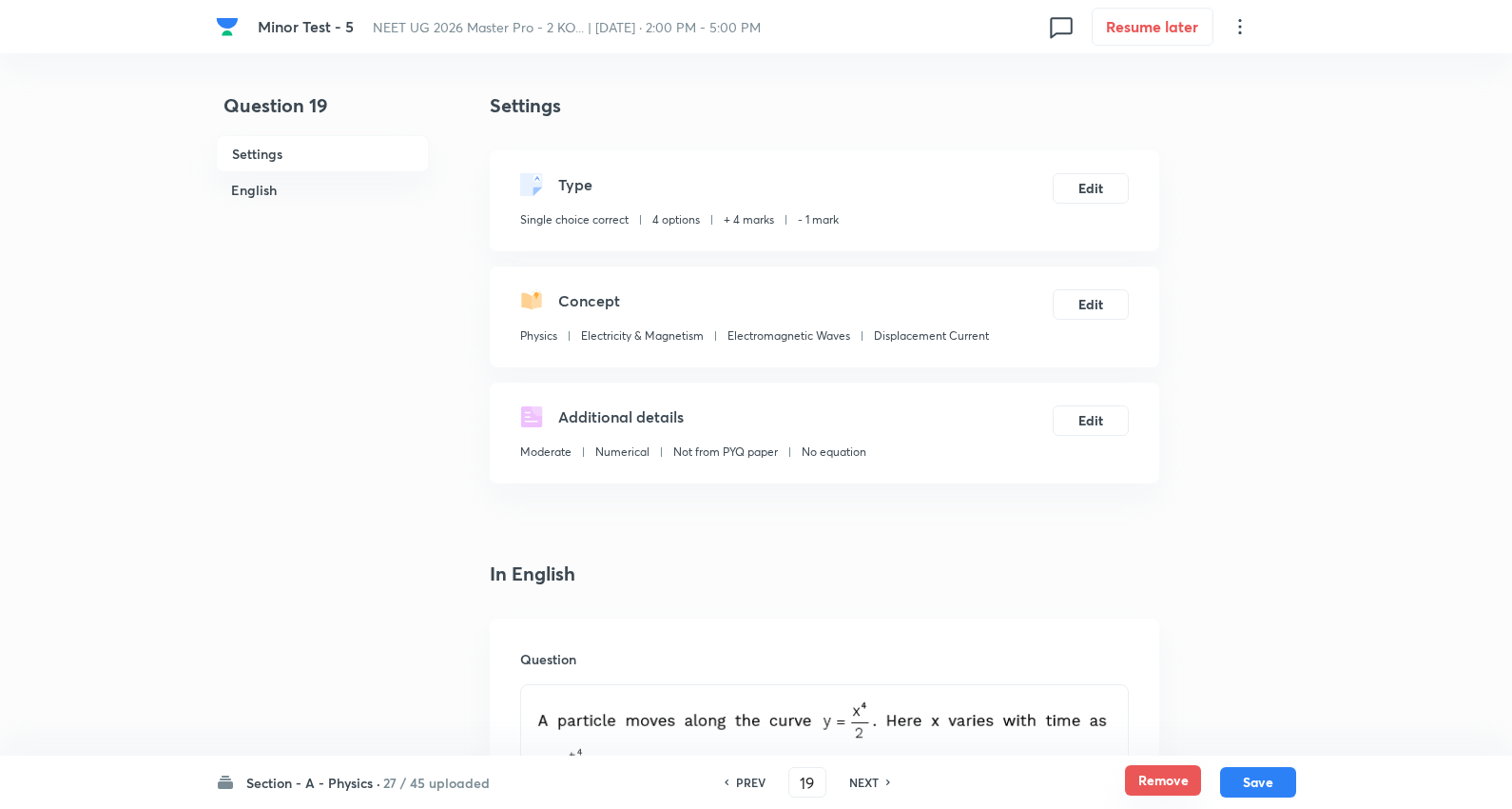
click at [1172, 776] on button "Remove" at bounding box center [1163, 780] width 76 height 30
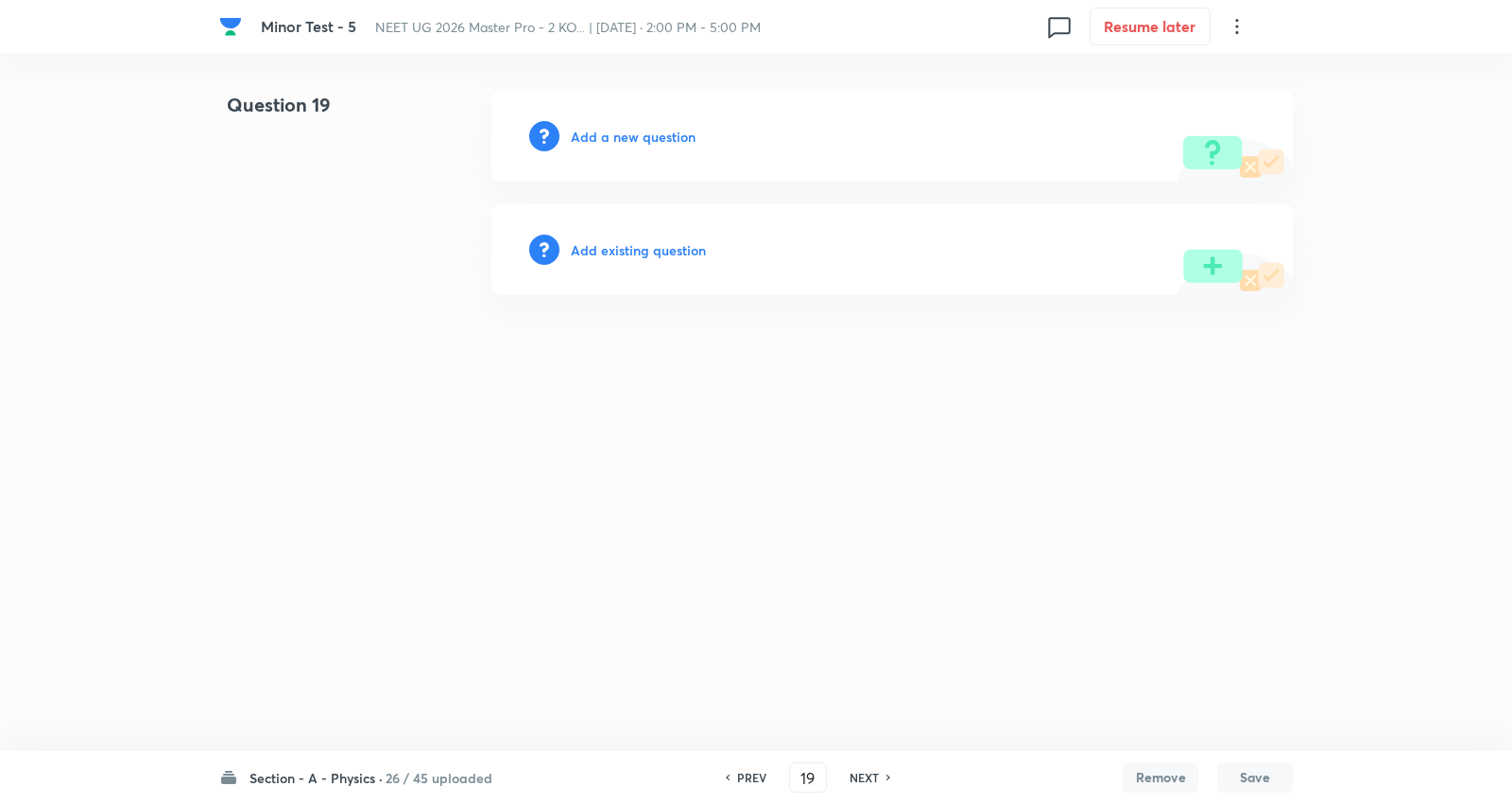
click at [868, 777] on h6 "NEXT" at bounding box center [864, 777] width 29 height 17
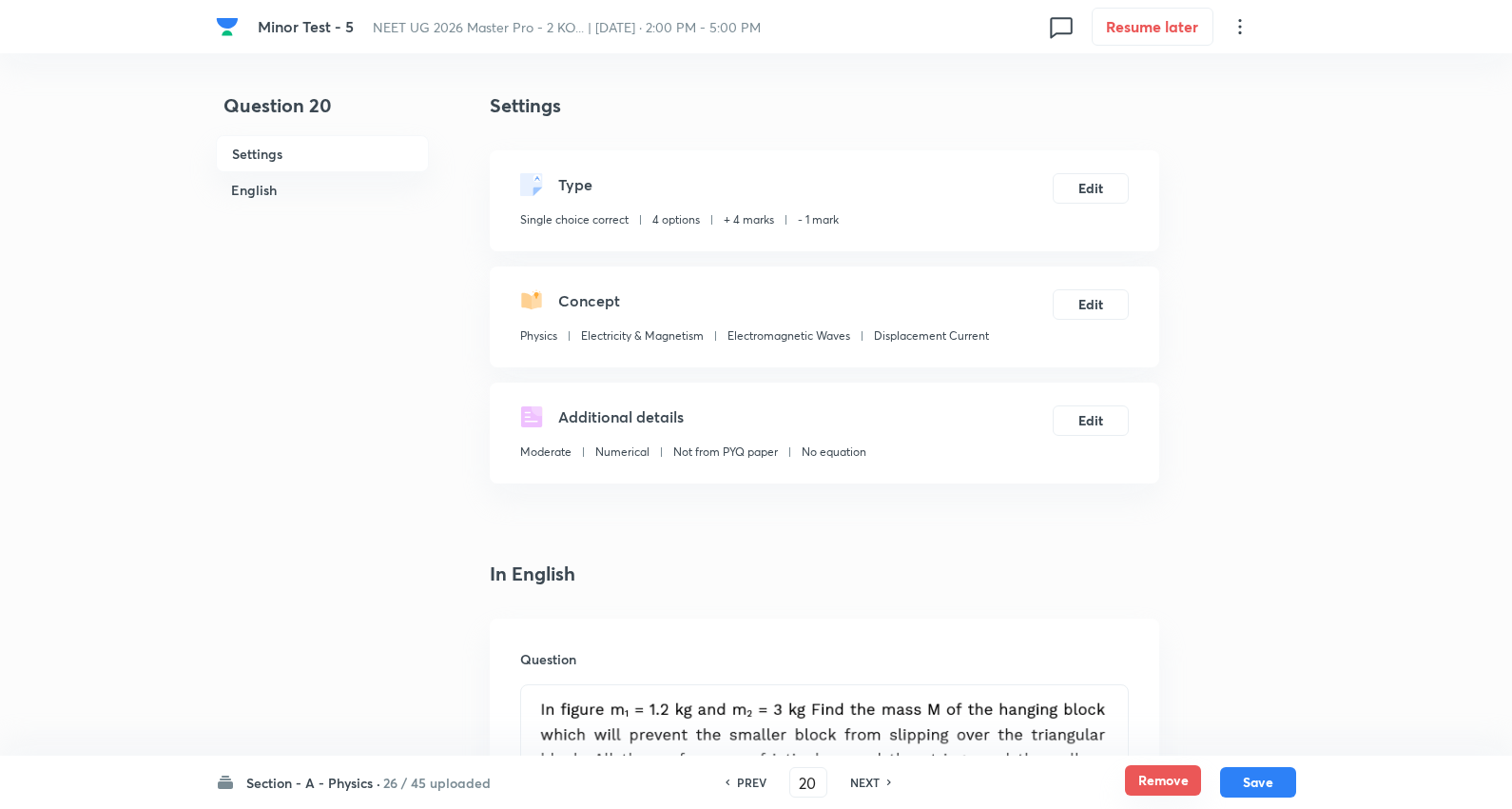
click at [1147, 781] on button "Remove" at bounding box center [1163, 780] width 76 height 30
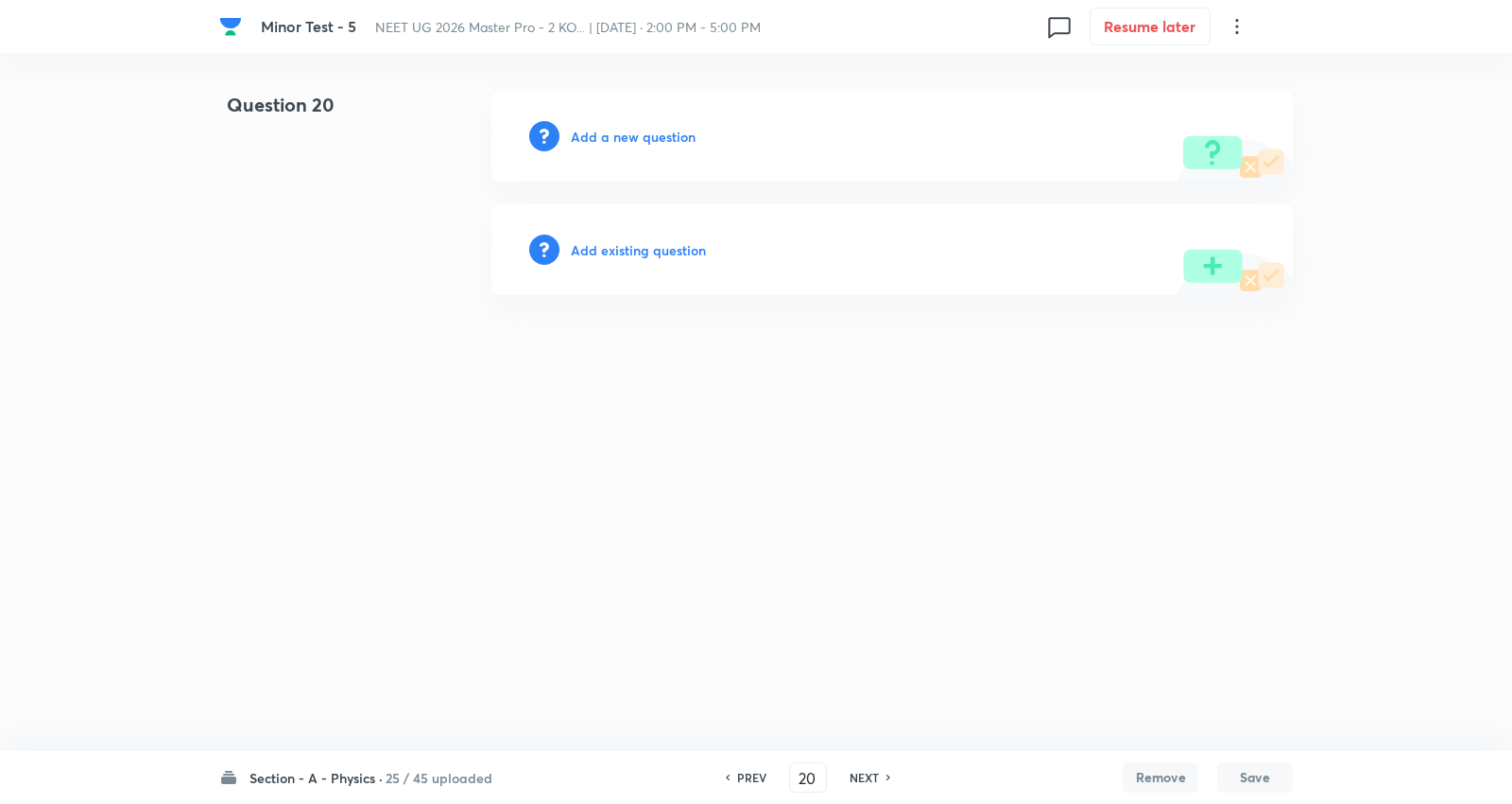
click at [862, 772] on h6 "NEXT" at bounding box center [864, 777] width 29 height 17
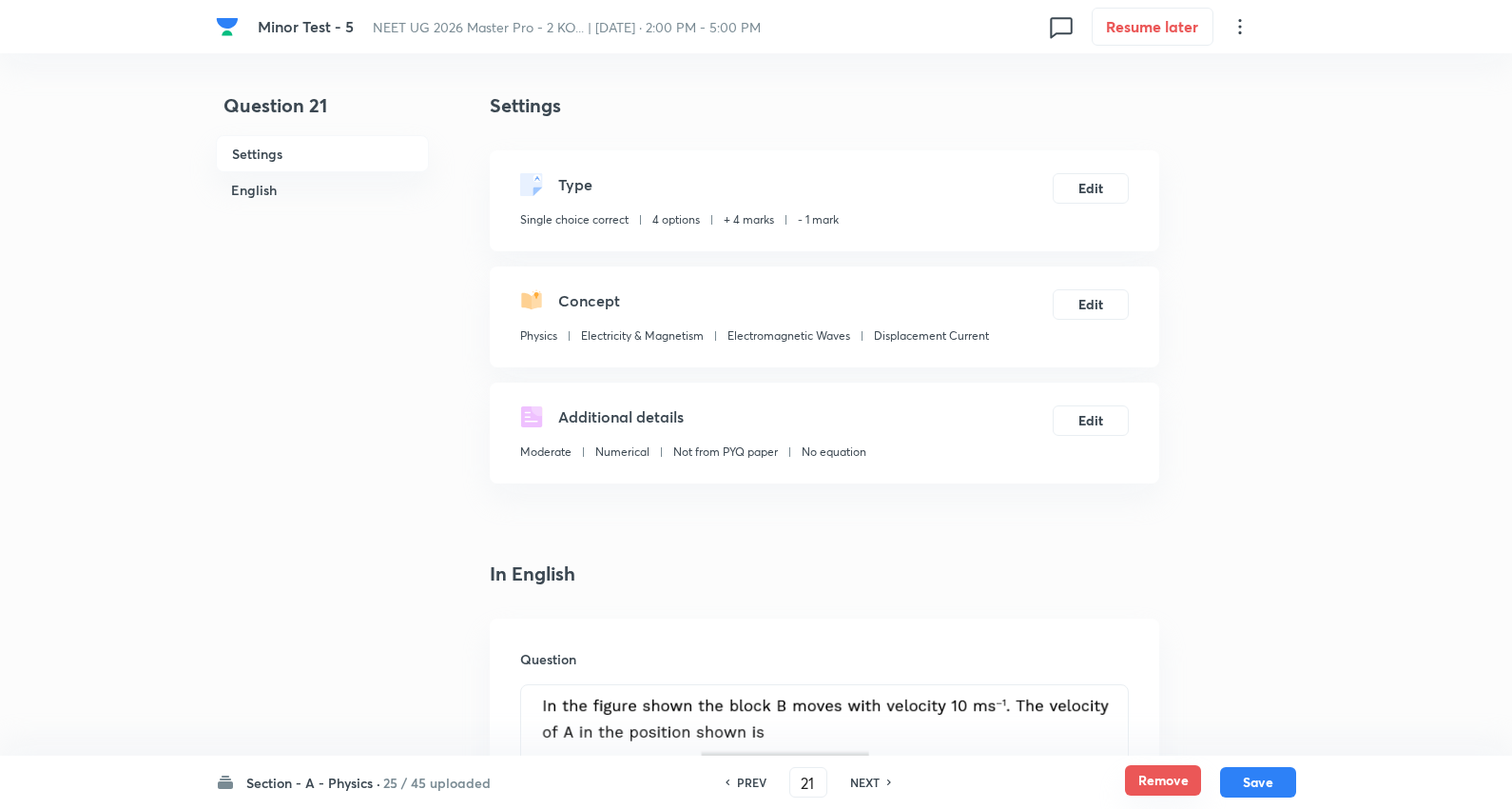
click at [1180, 781] on button "Remove" at bounding box center [1163, 780] width 76 height 30
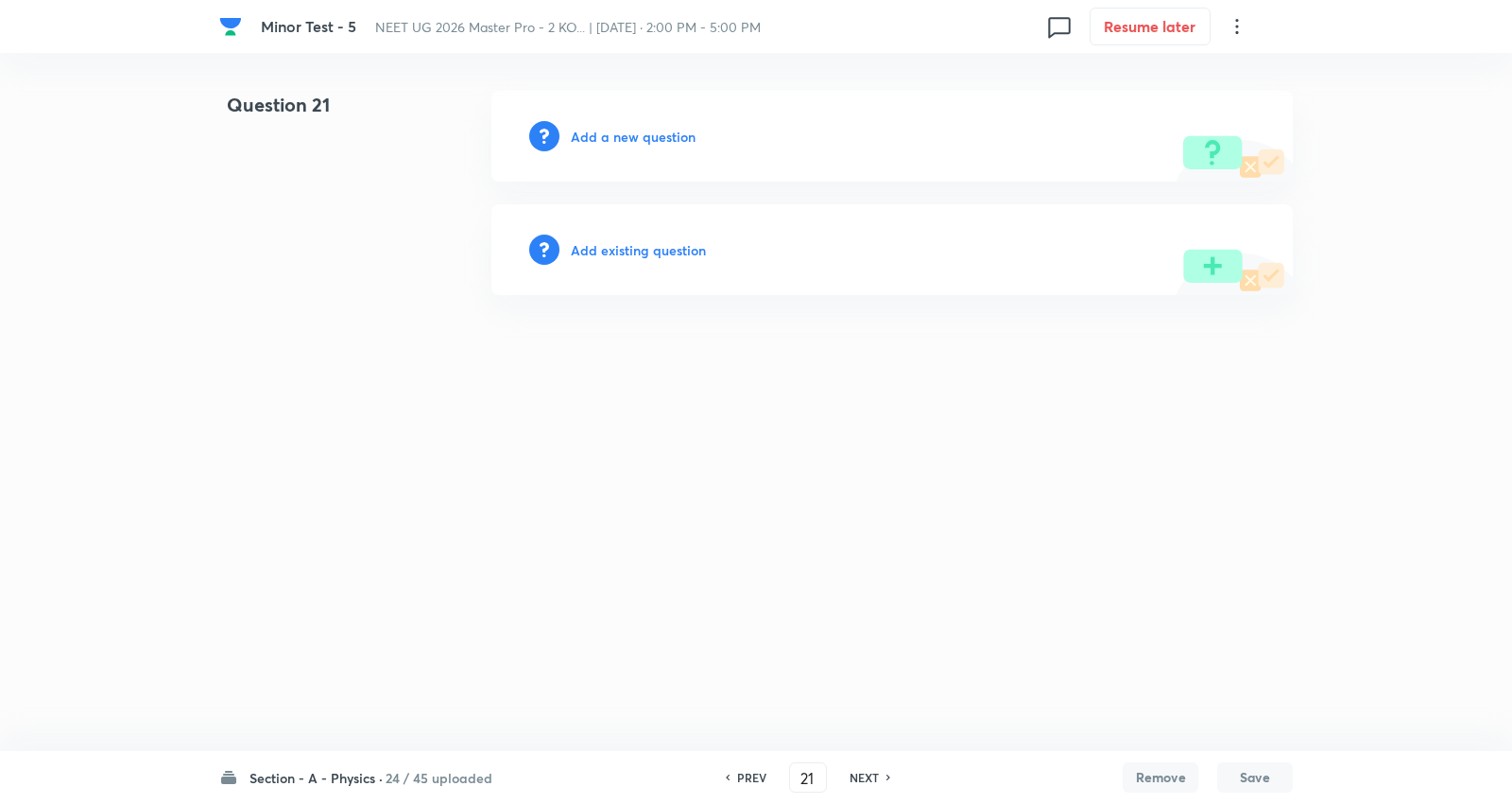
click at [855, 776] on h6 "NEXT" at bounding box center [864, 777] width 29 height 17
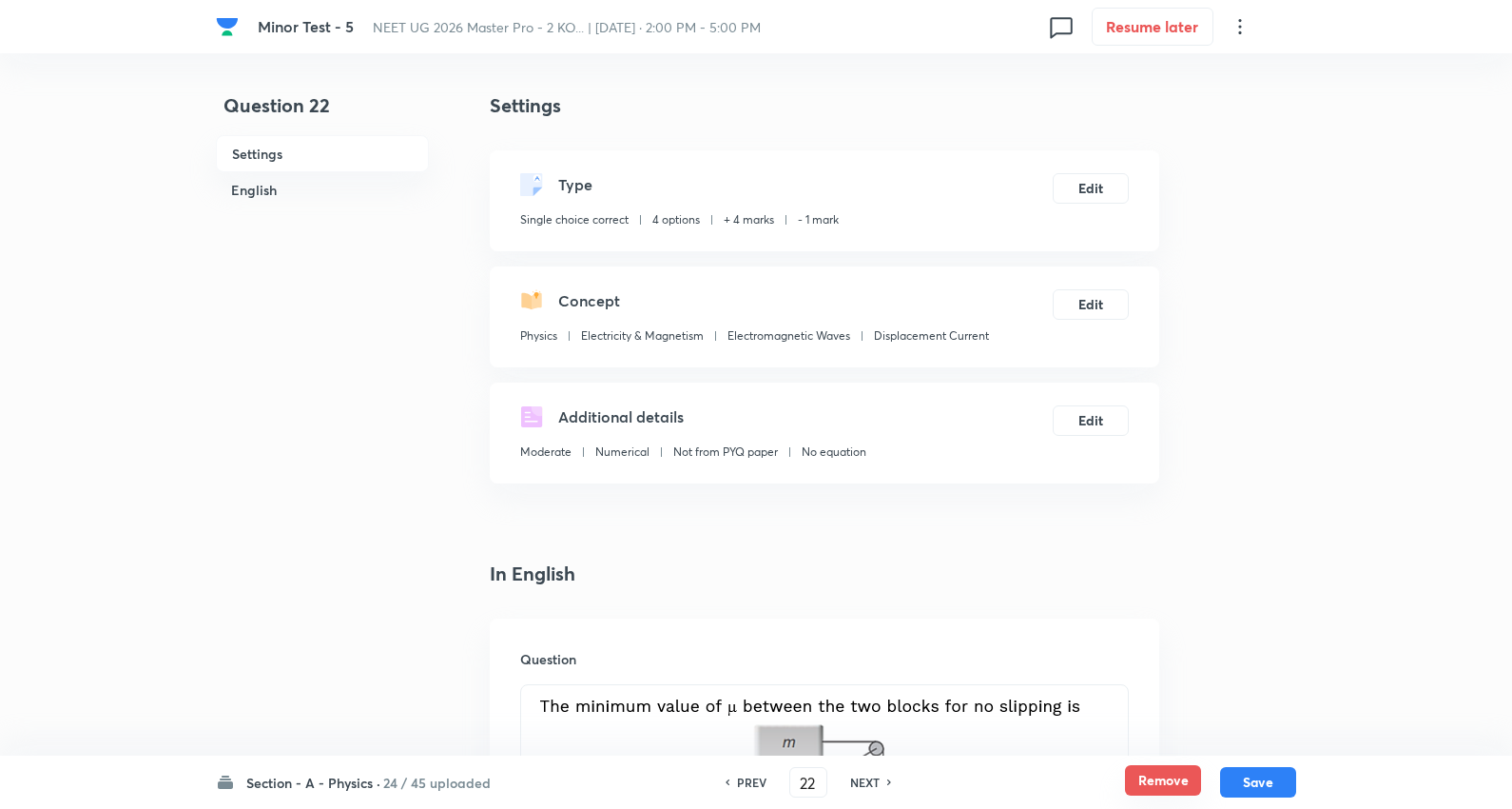
click at [1180, 778] on button "Remove" at bounding box center [1163, 780] width 76 height 30
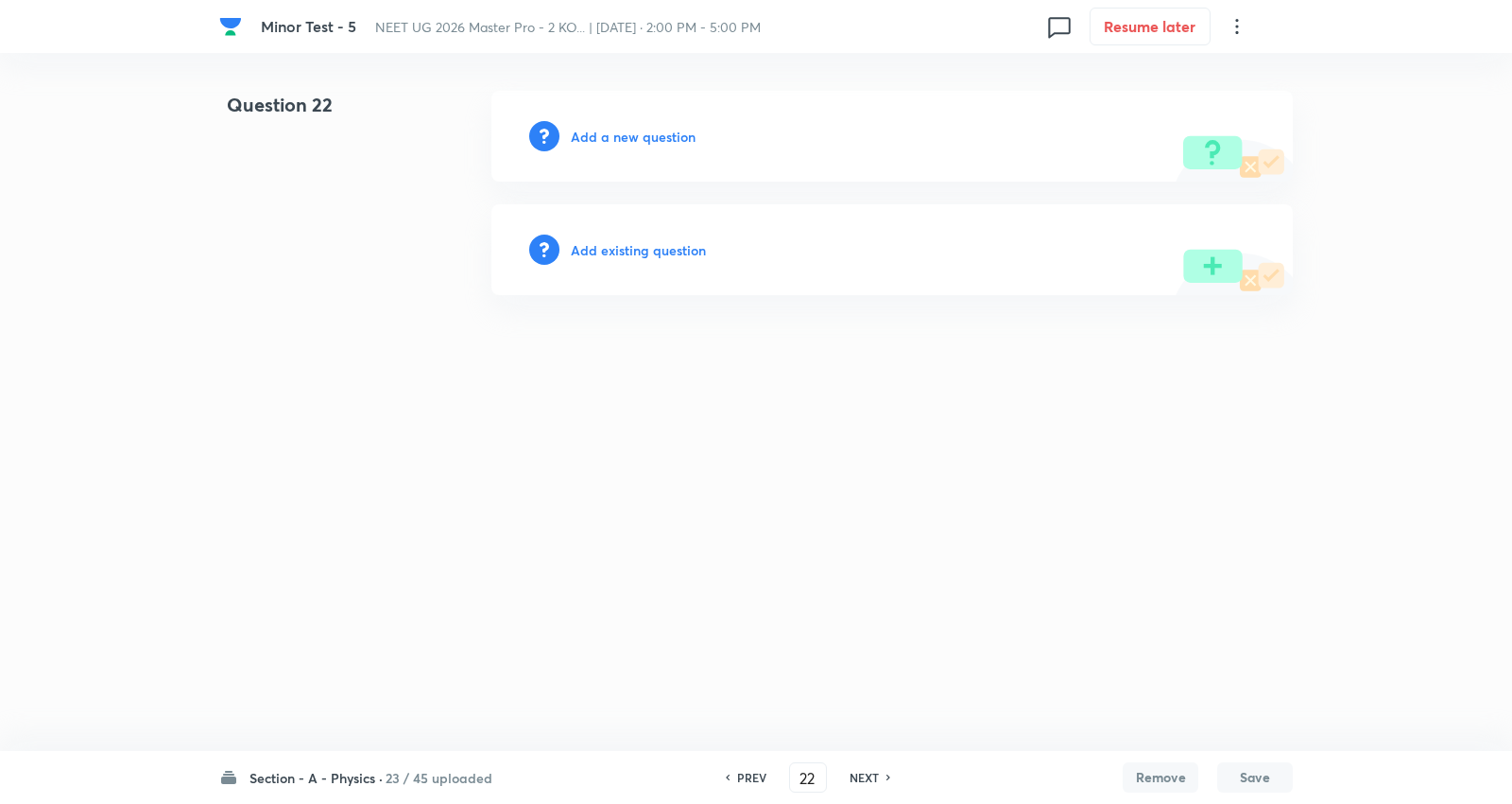
click at [865, 772] on h6 "NEXT" at bounding box center [864, 777] width 29 height 17
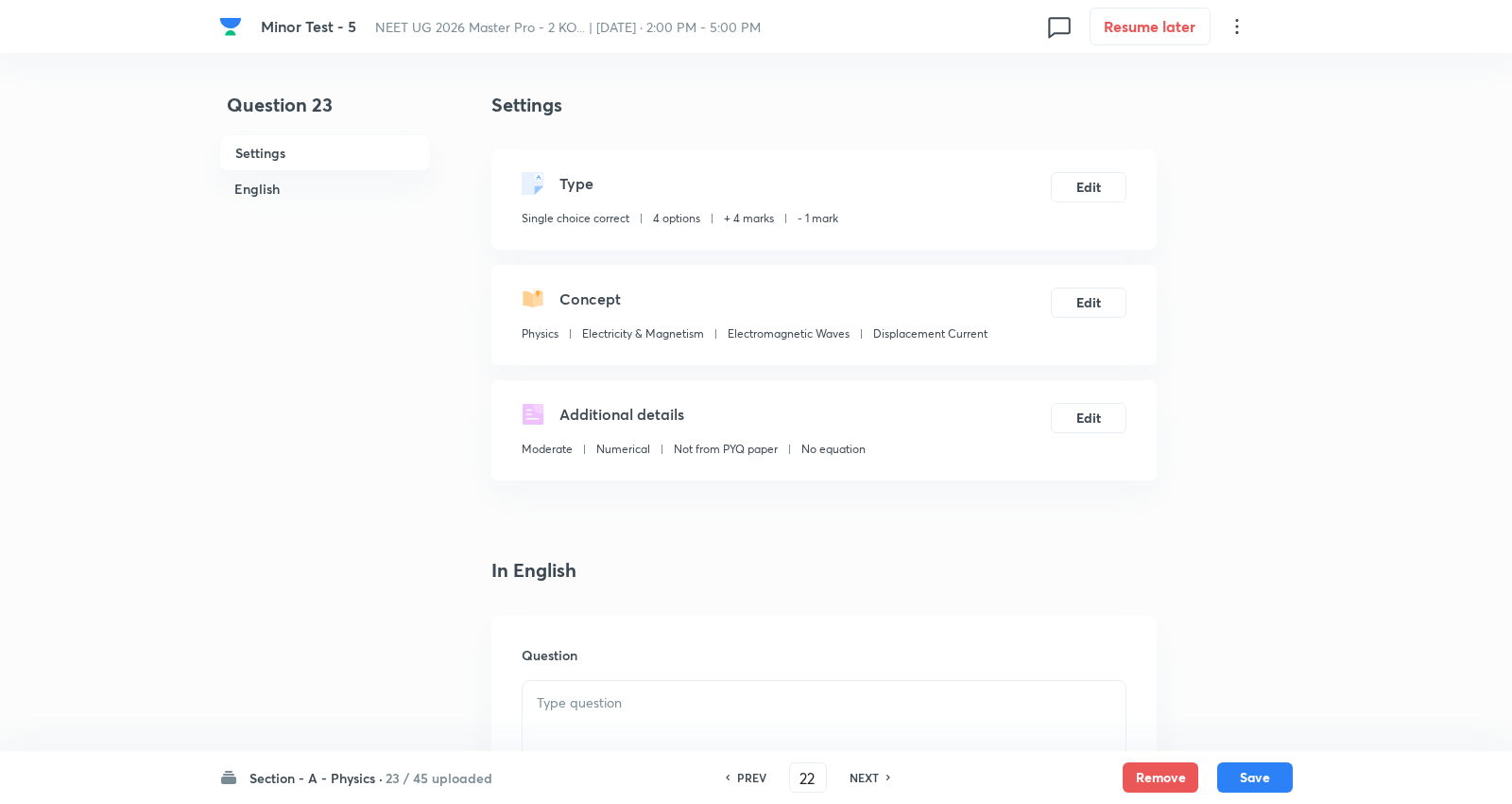
type input "23"
checkbox input "true"
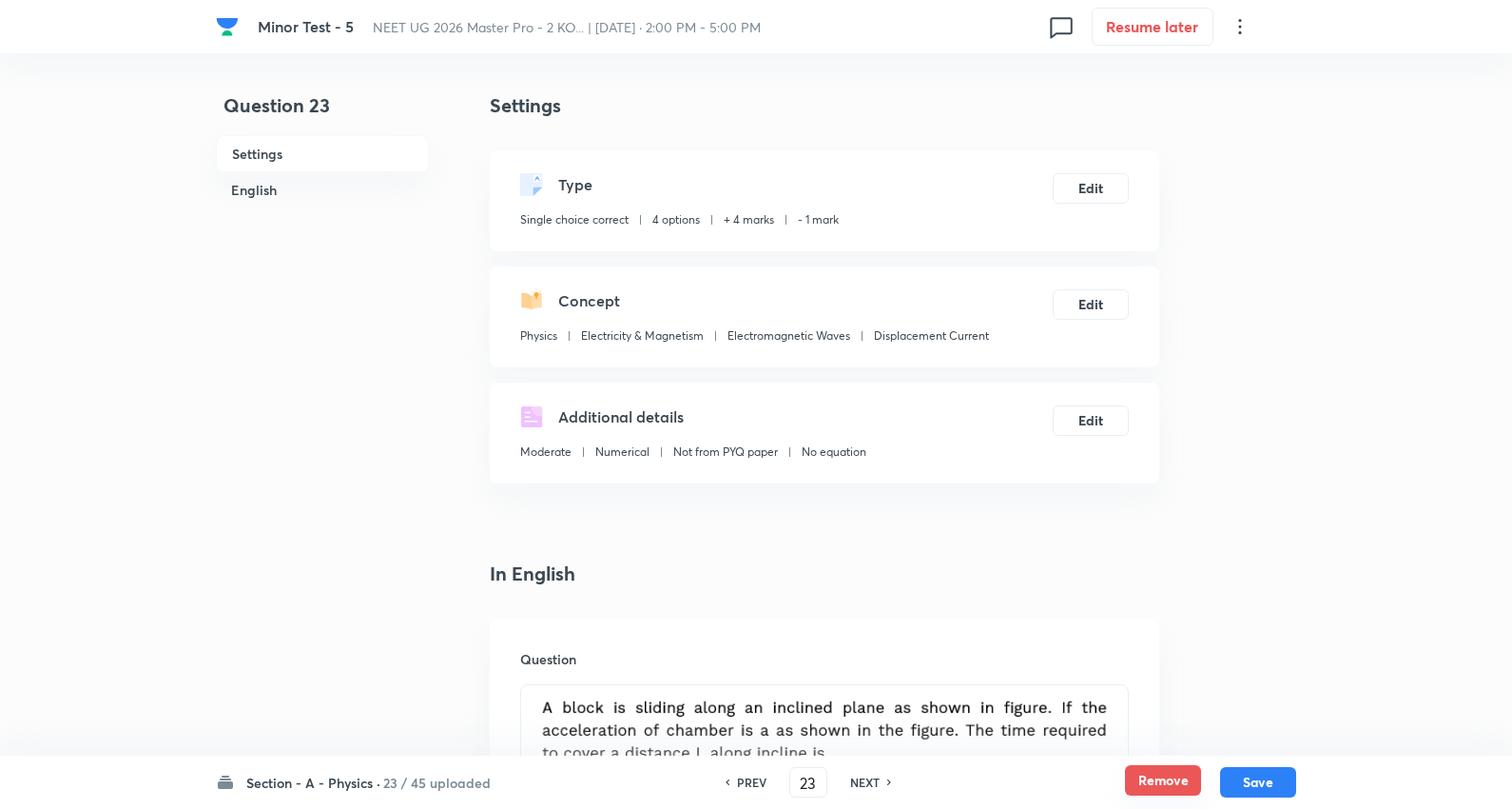
click at [1152, 781] on button "Remove" at bounding box center [1163, 780] width 76 height 30
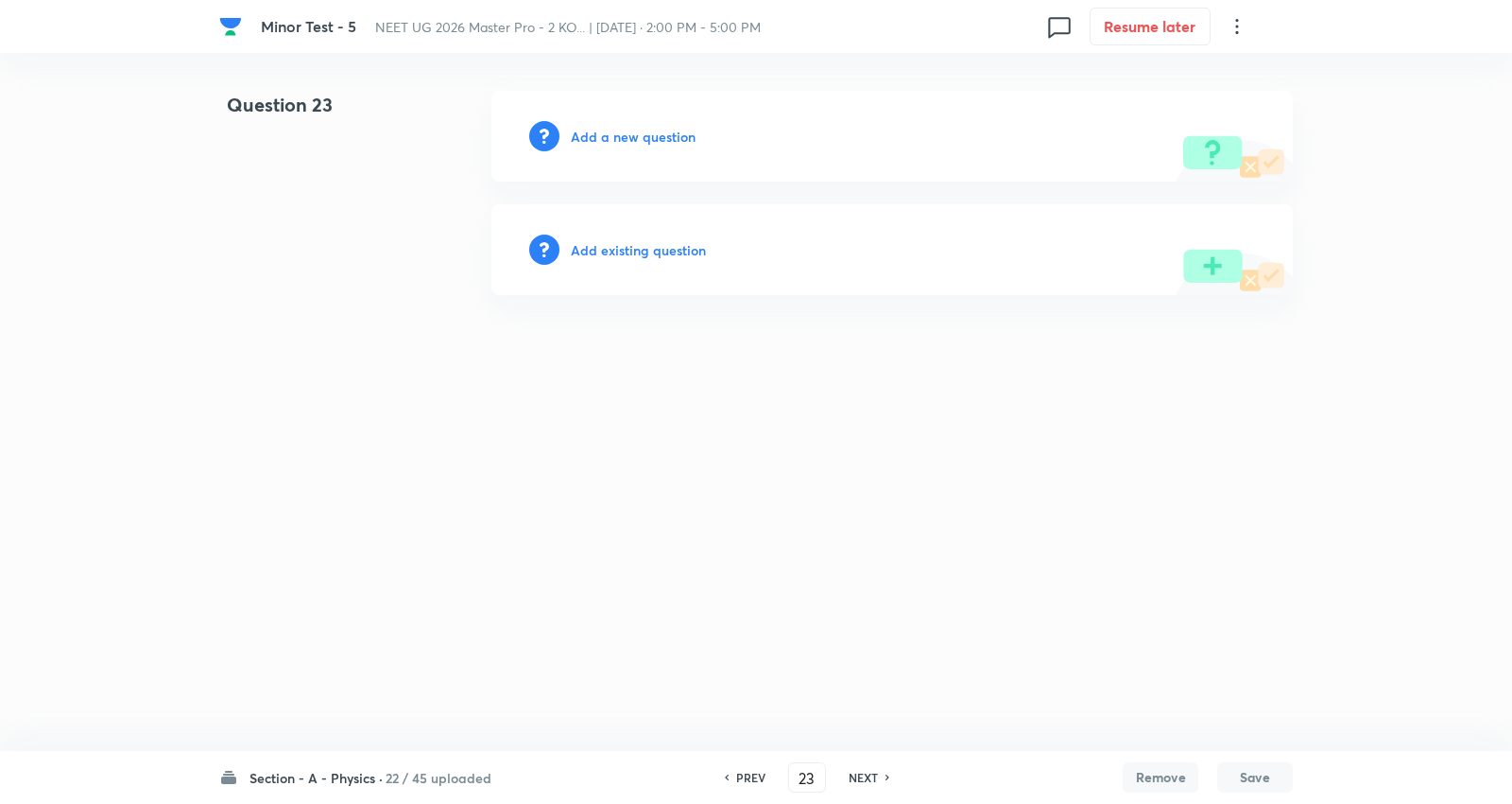
click at [864, 778] on h6 "NEXT" at bounding box center [863, 777] width 29 height 17
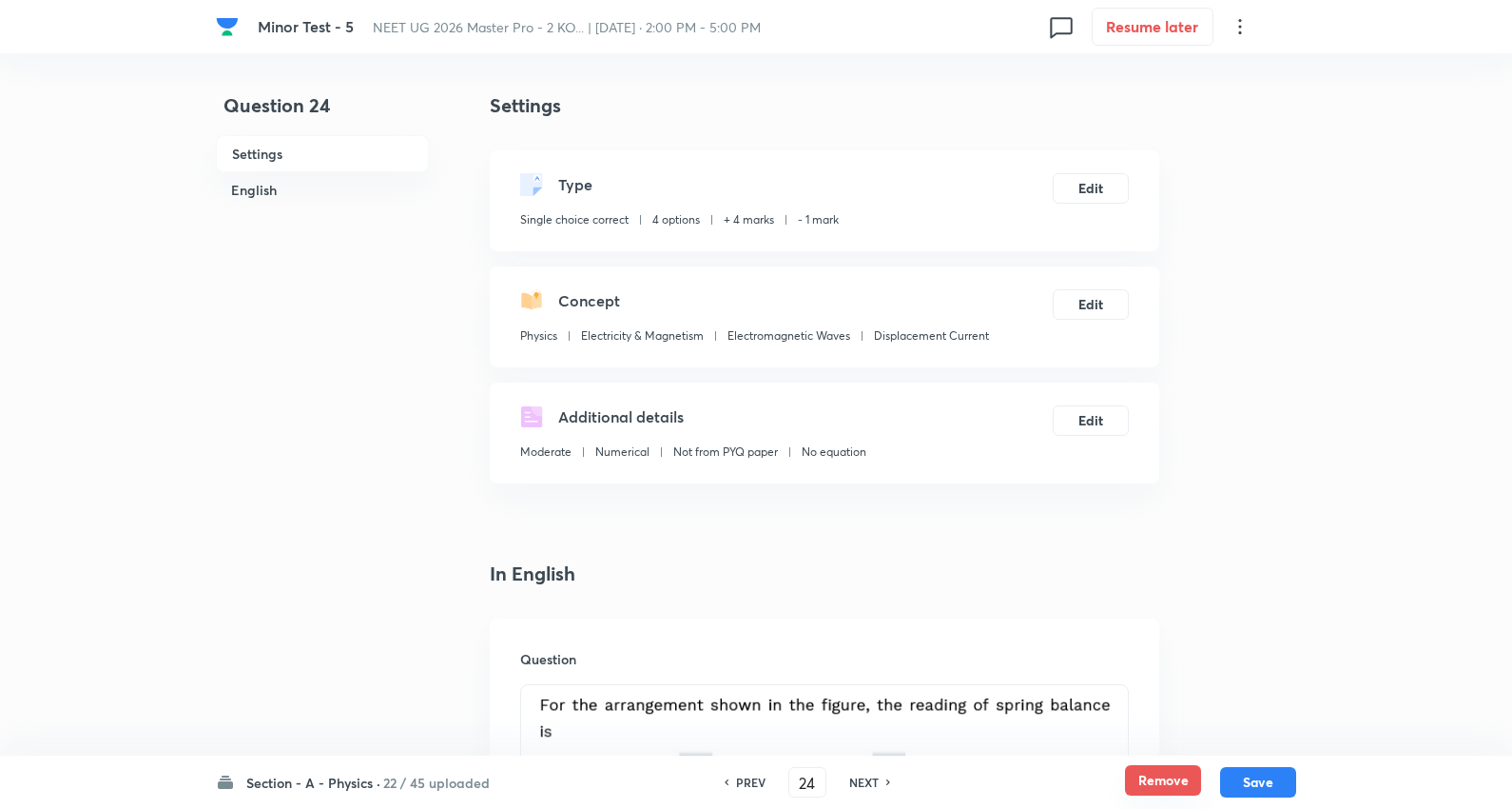
click at [1170, 787] on button "Remove" at bounding box center [1163, 780] width 76 height 30
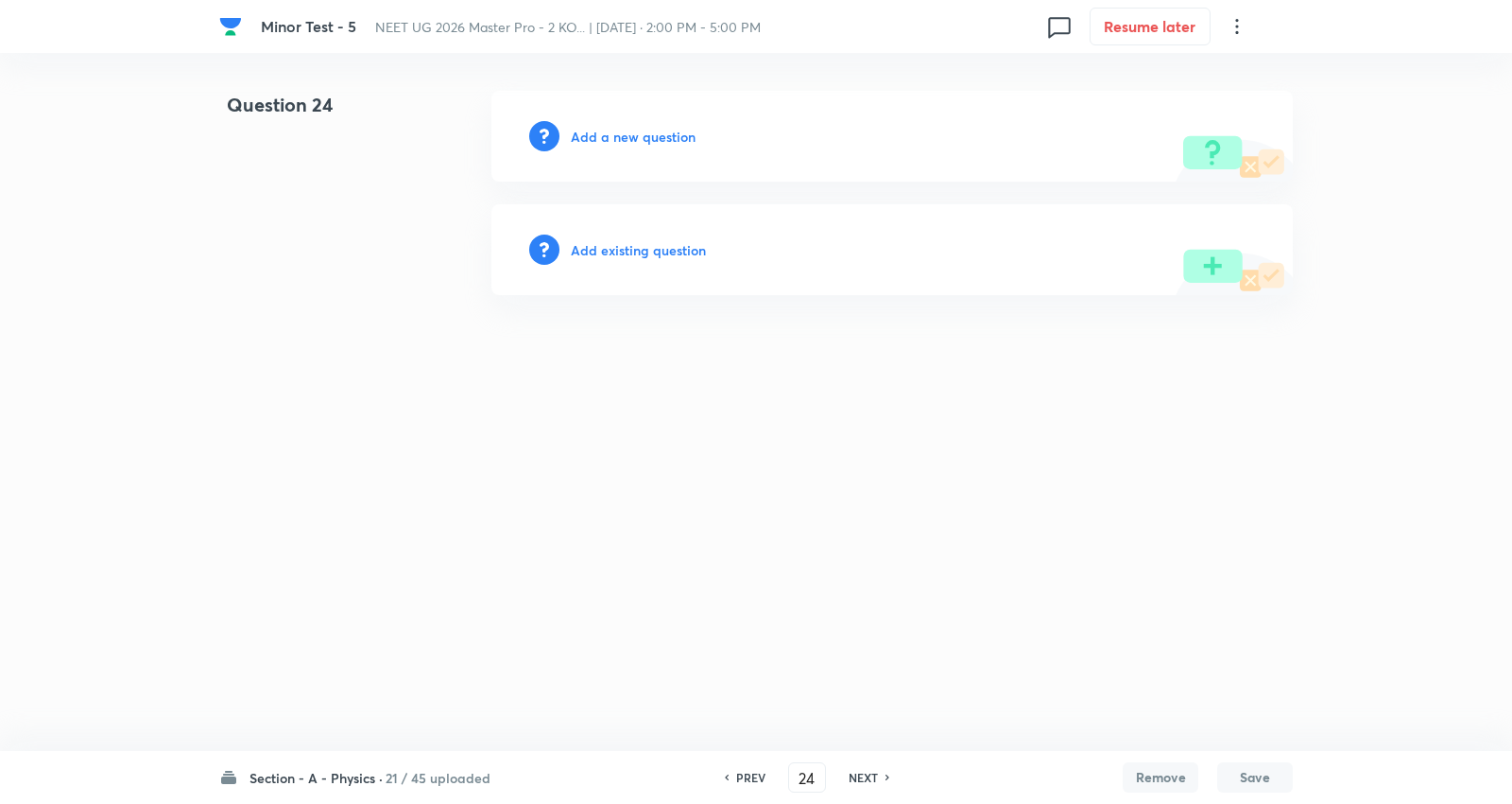
click at [870, 776] on h6 "NEXT" at bounding box center [863, 777] width 29 height 17
type input "25"
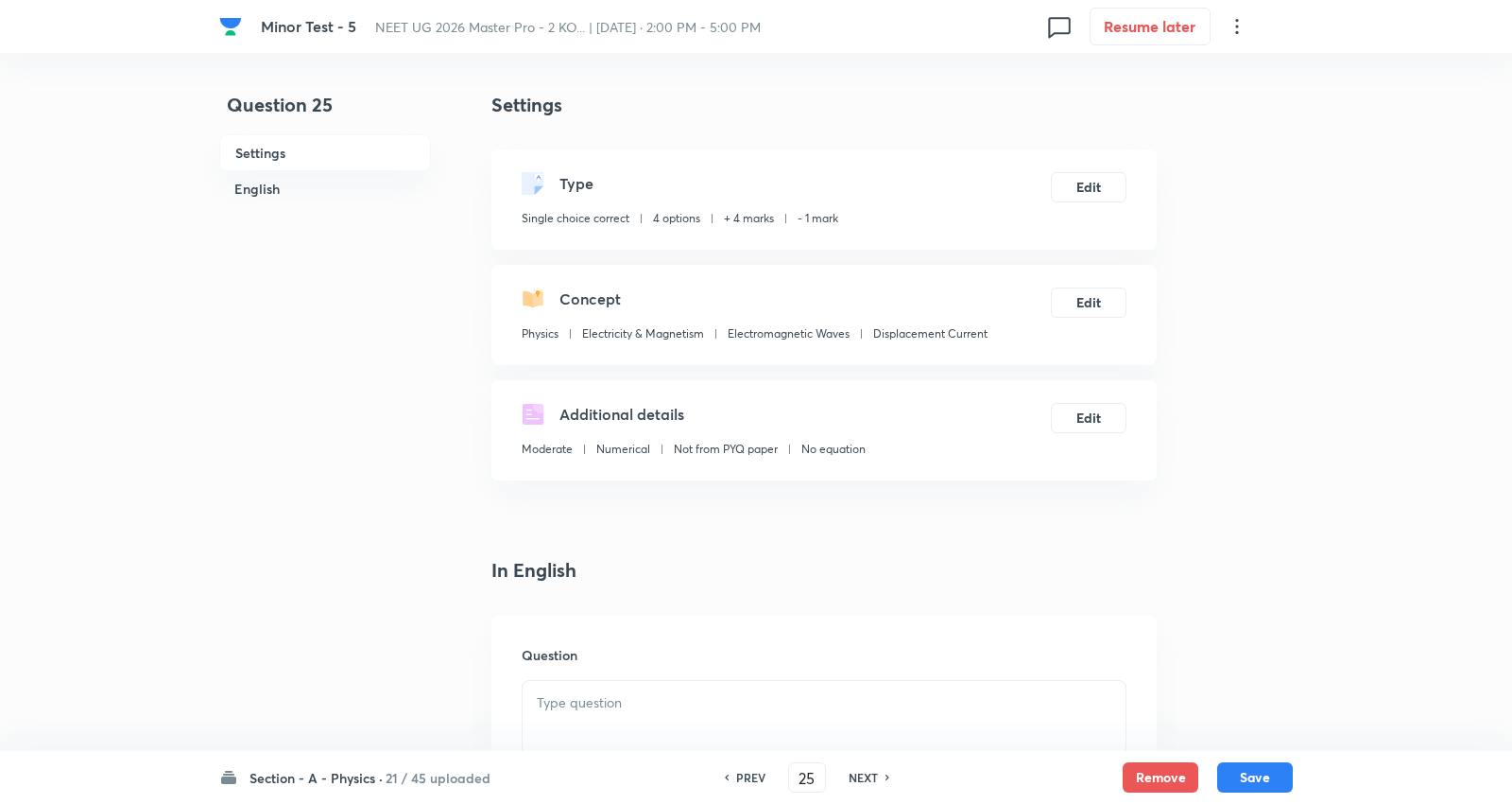
checkbox input "true"
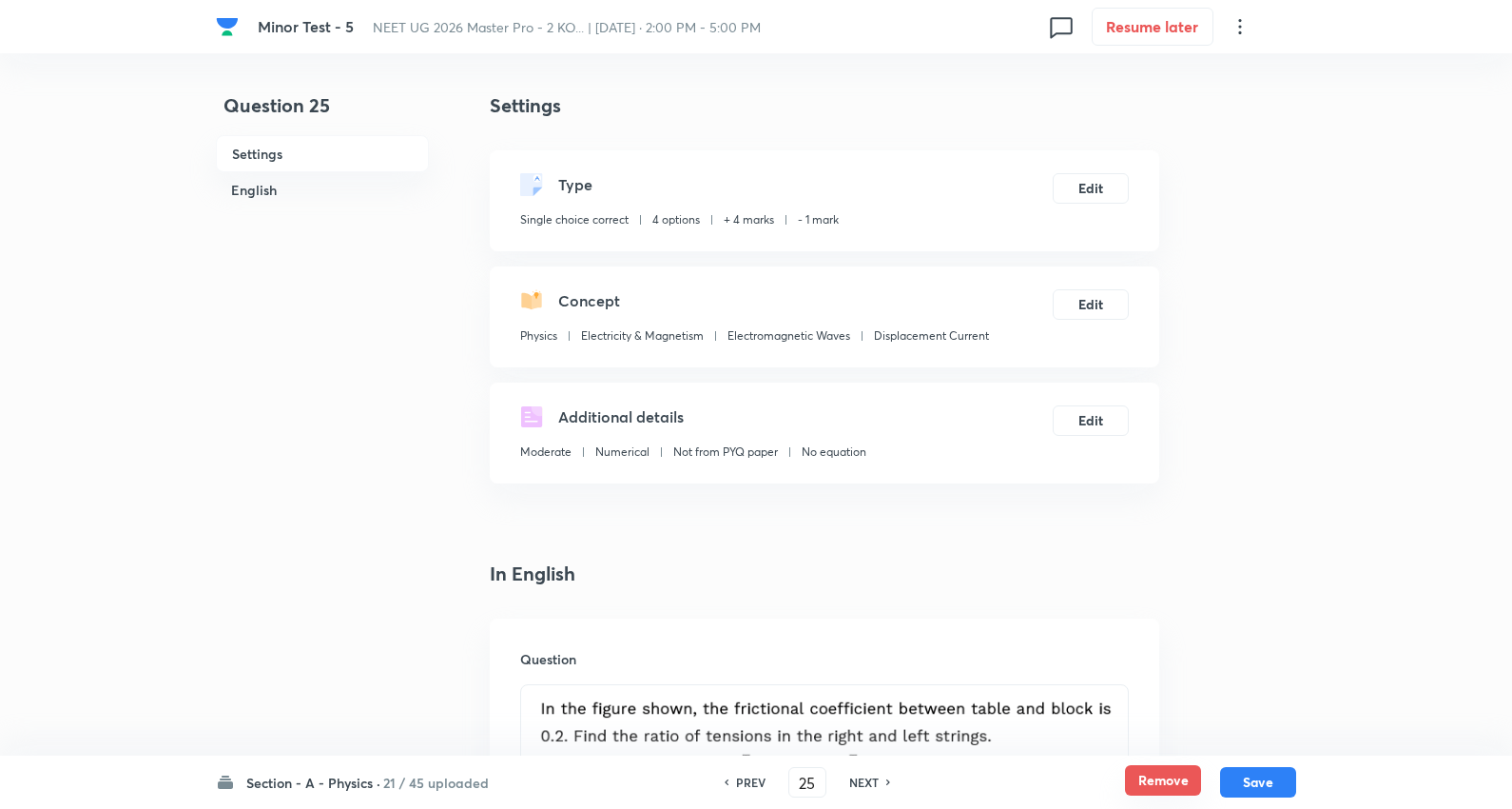
click at [1136, 772] on button "Remove" at bounding box center [1163, 780] width 76 height 30
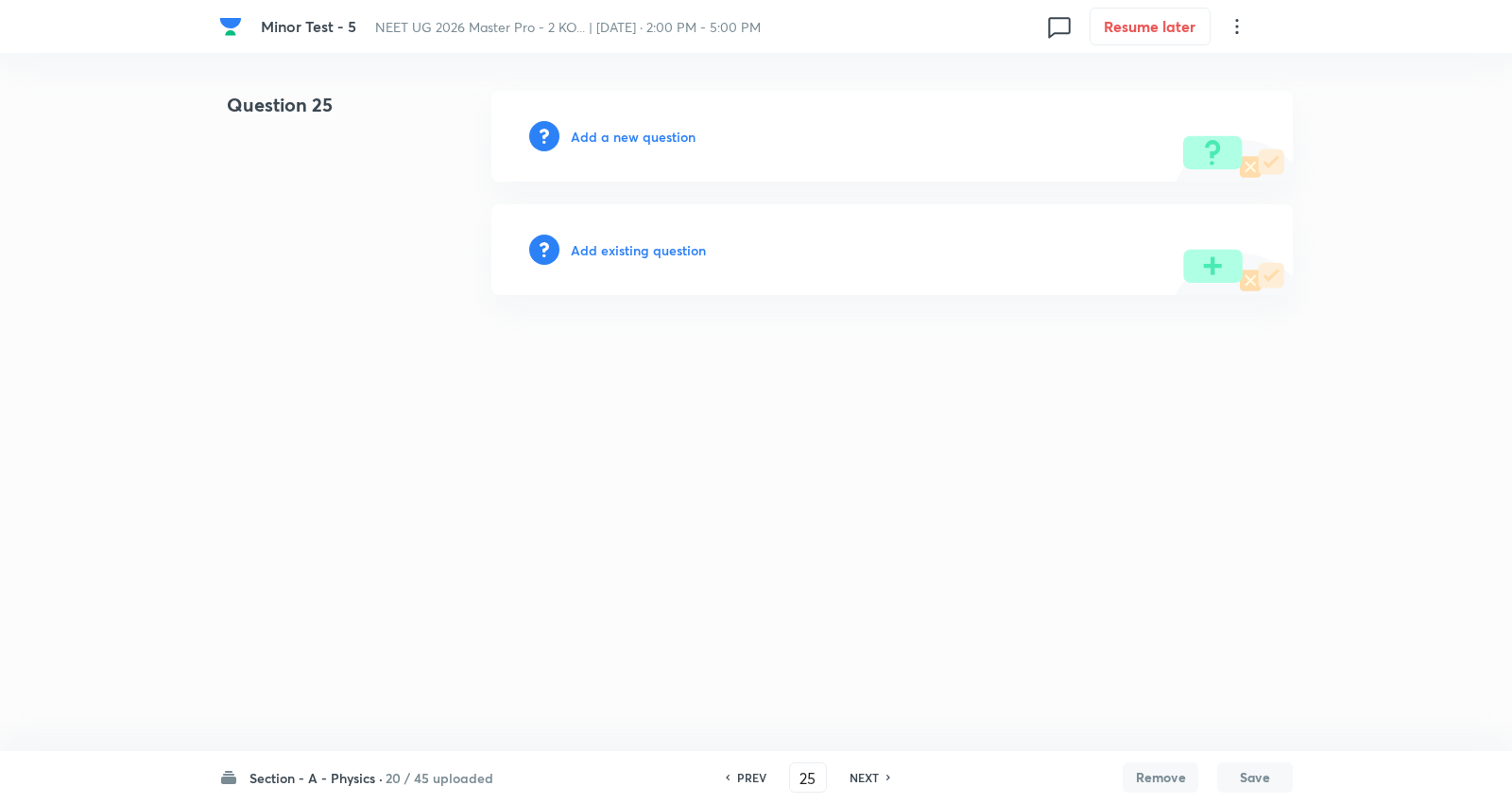
click at [860, 774] on h6 "NEXT" at bounding box center [864, 777] width 29 height 17
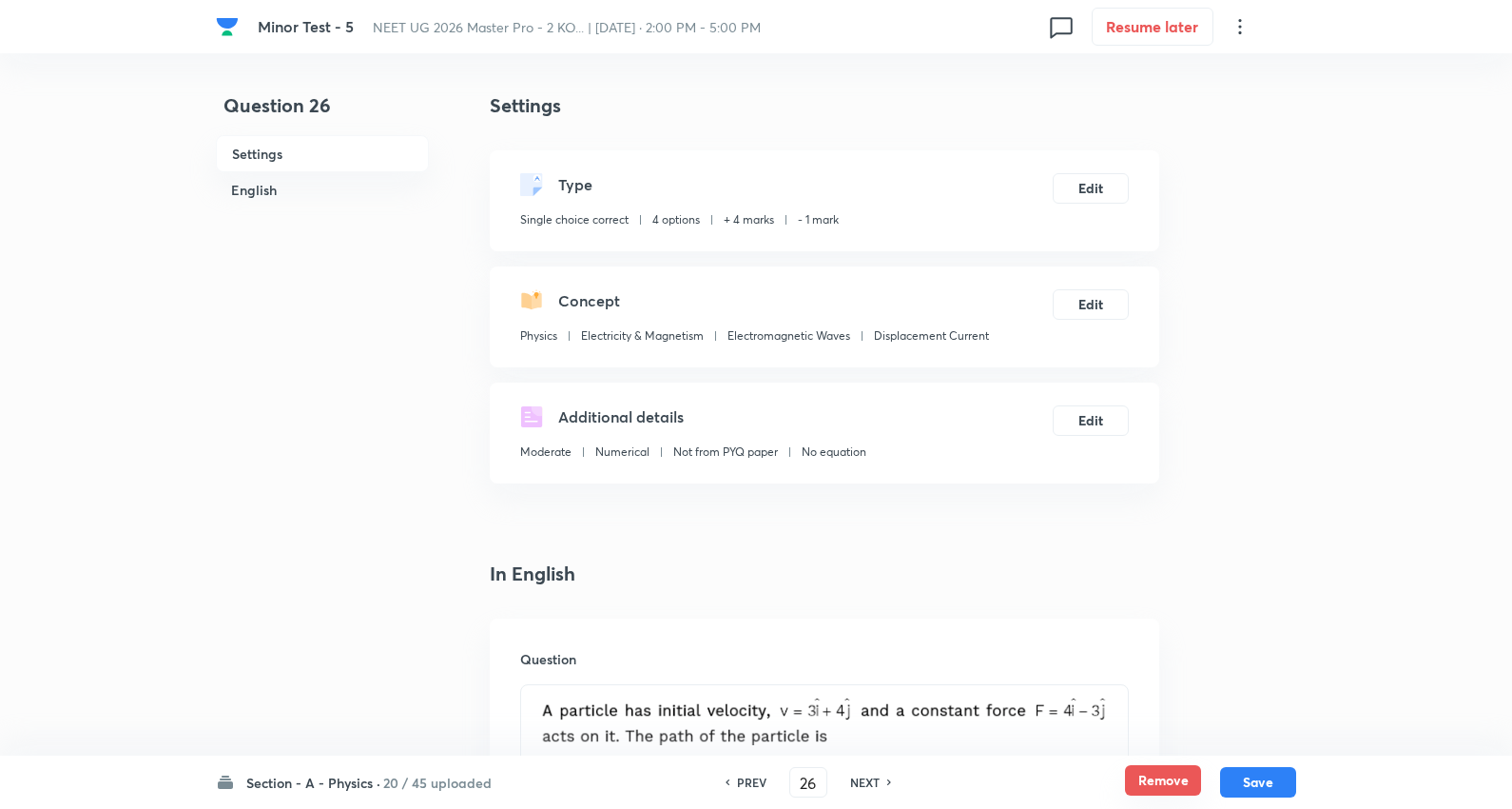
click at [1168, 778] on button "Remove" at bounding box center [1163, 780] width 76 height 30
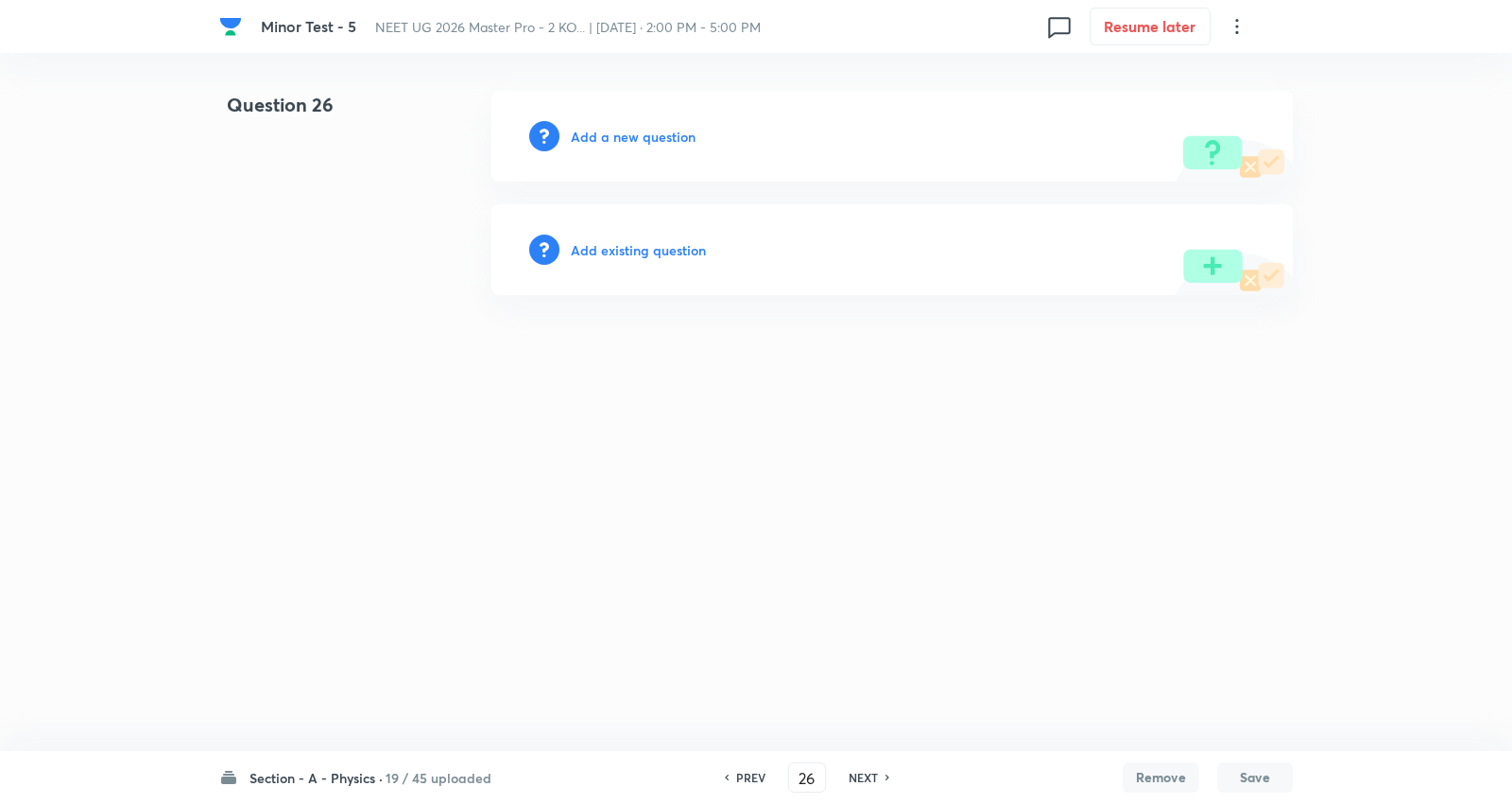
click at [866, 781] on h6 "NEXT" at bounding box center [863, 777] width 29 height 17
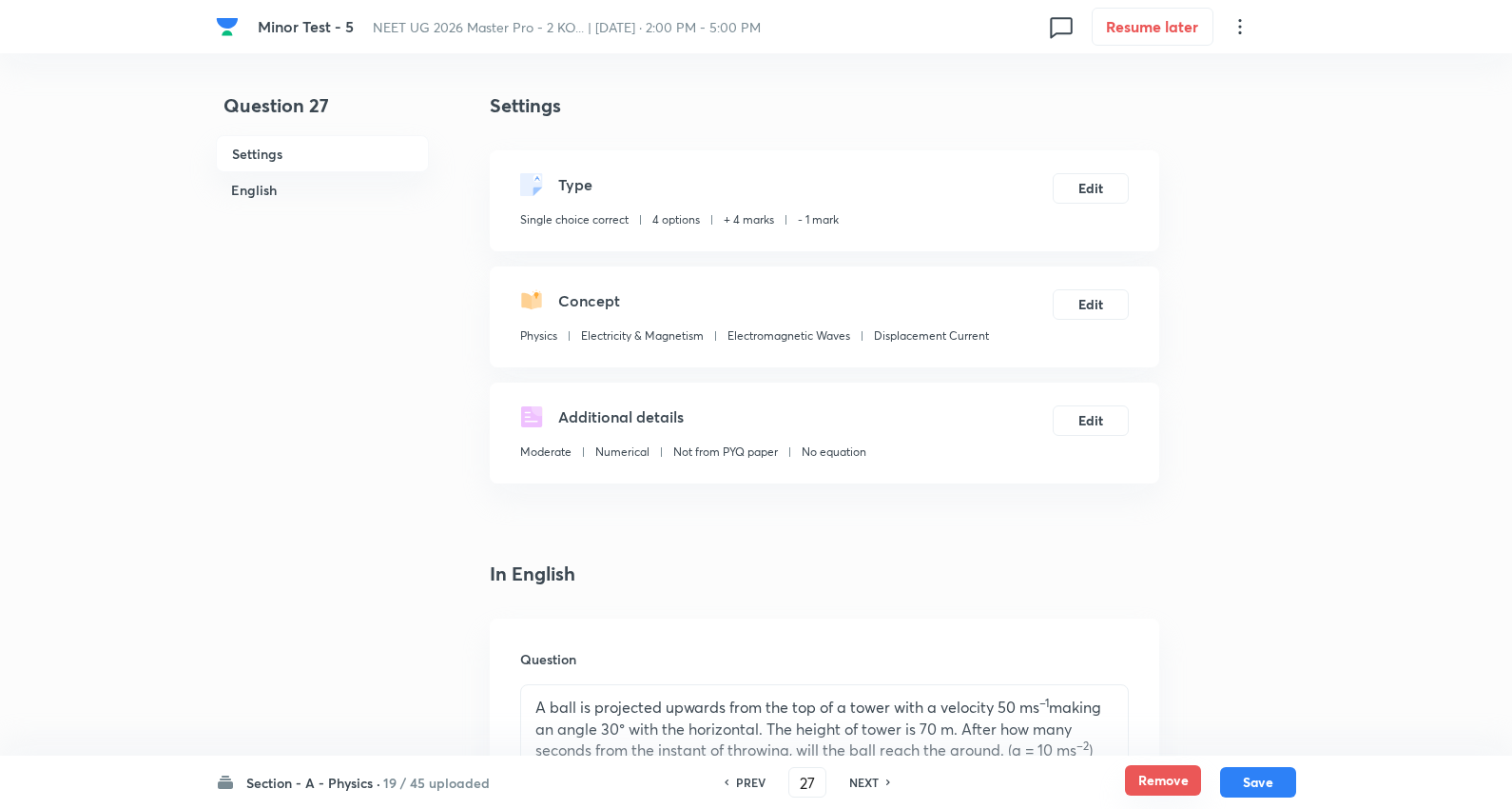
click at [1172, 779] on button "Remove" at bounding box center [1163, 780] width 76 height 30
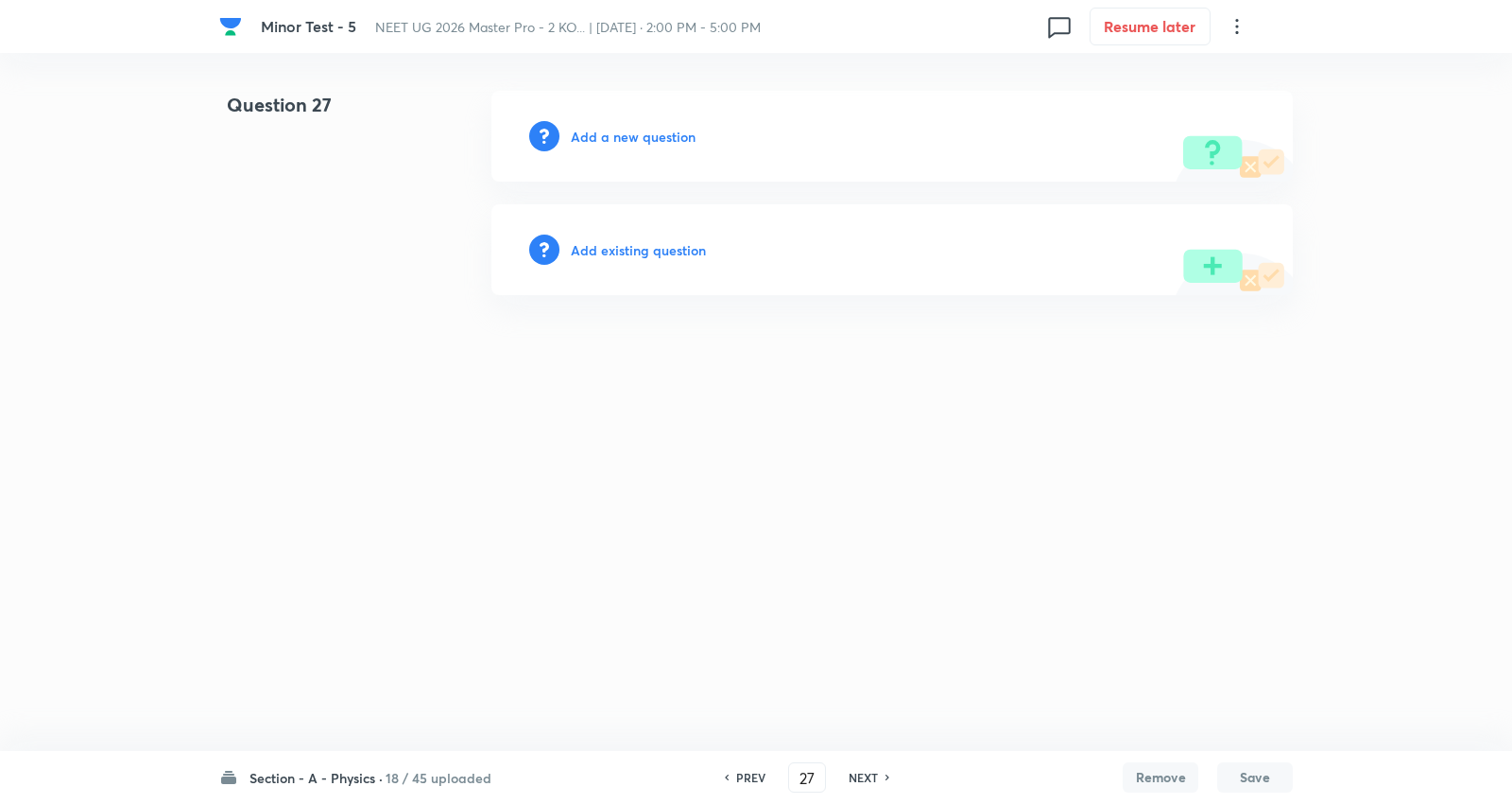
drag, startPoint x: 861, startPoint y: 774, endPoint x: 989, endPoint y: 790, distance: 129.0
click at [860, 773] on h6 "NEXT" at bounding box center [863, 777] width 29 height 17
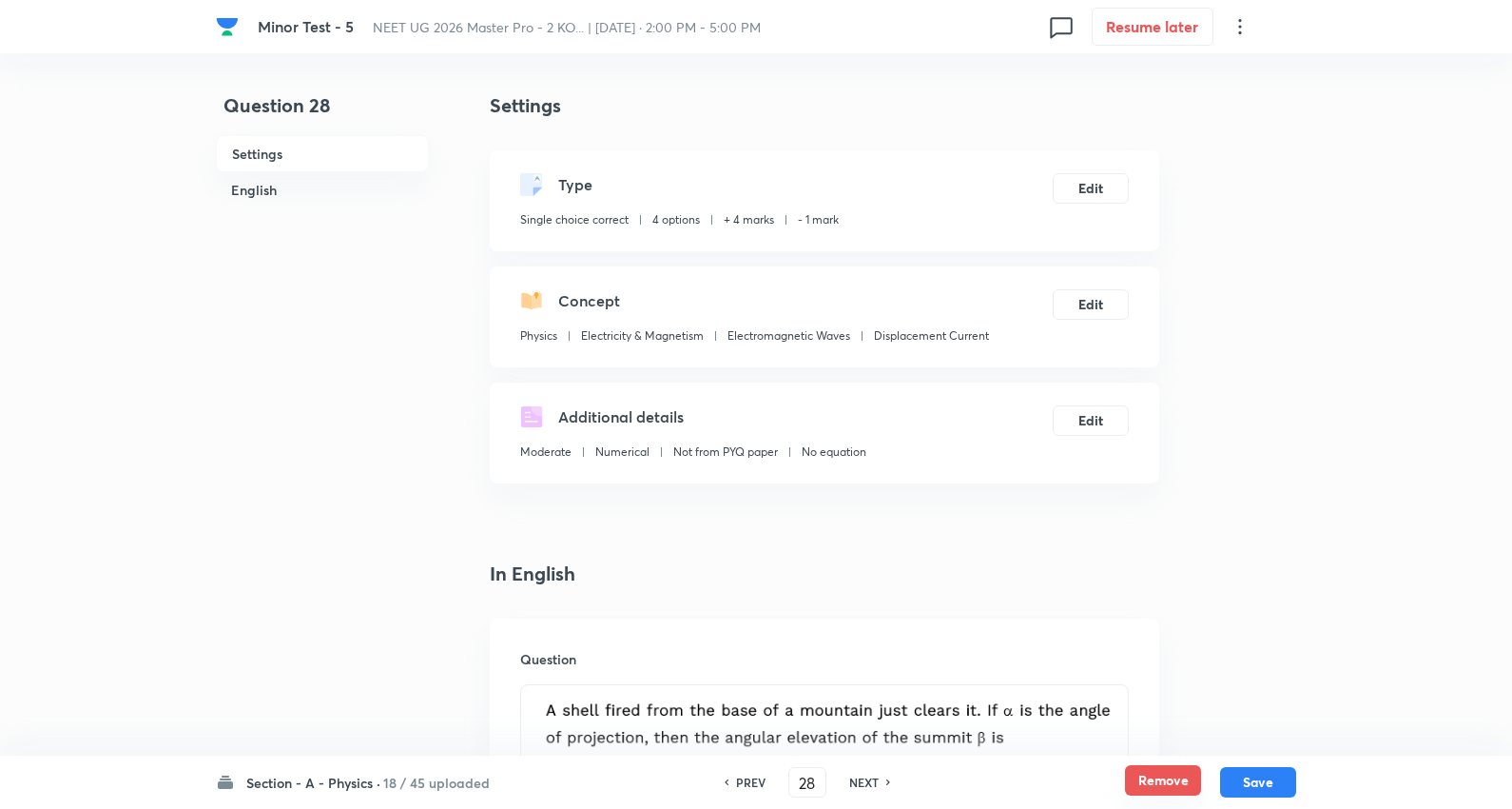
click at [1171, 778] on button "Remove" at bounding box center [1163, 780] width 76 height 30
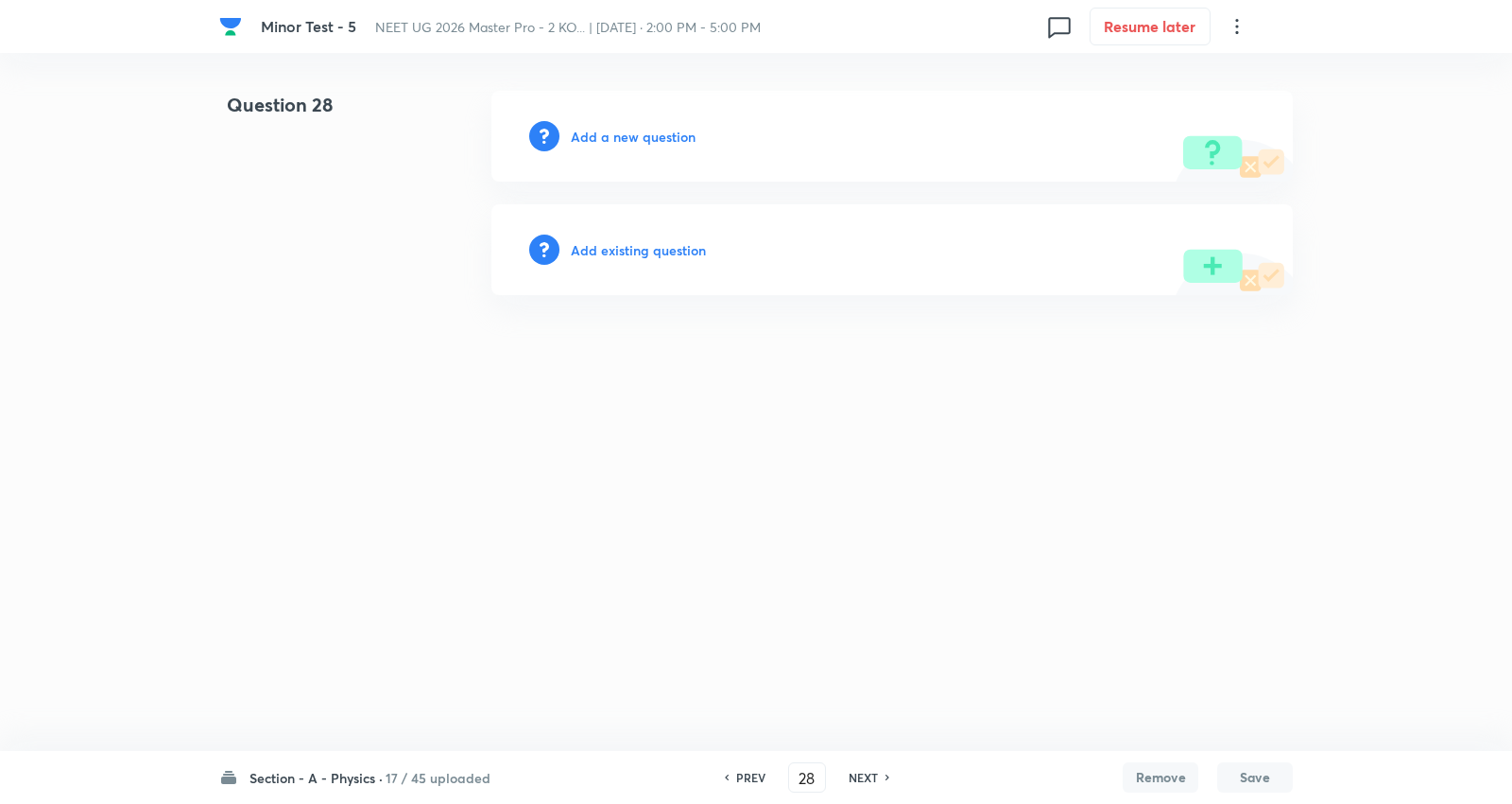
click at [877, 772] on div "NEXT" at bounding box center [866, 777] width 50 height 17
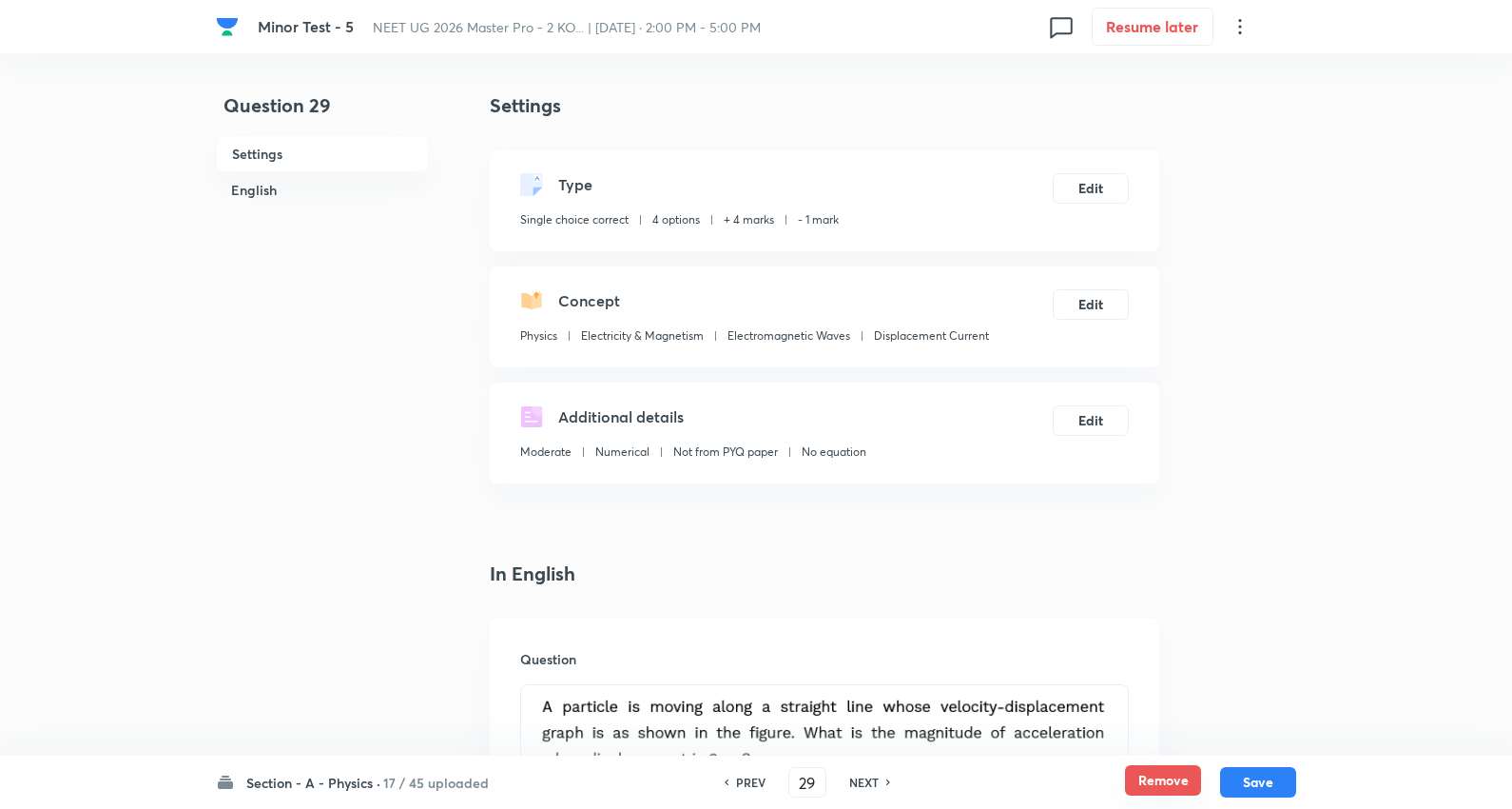
click at [1147, 772] on button "Remove" at bounding box center [1163, 780] width 76 height 30
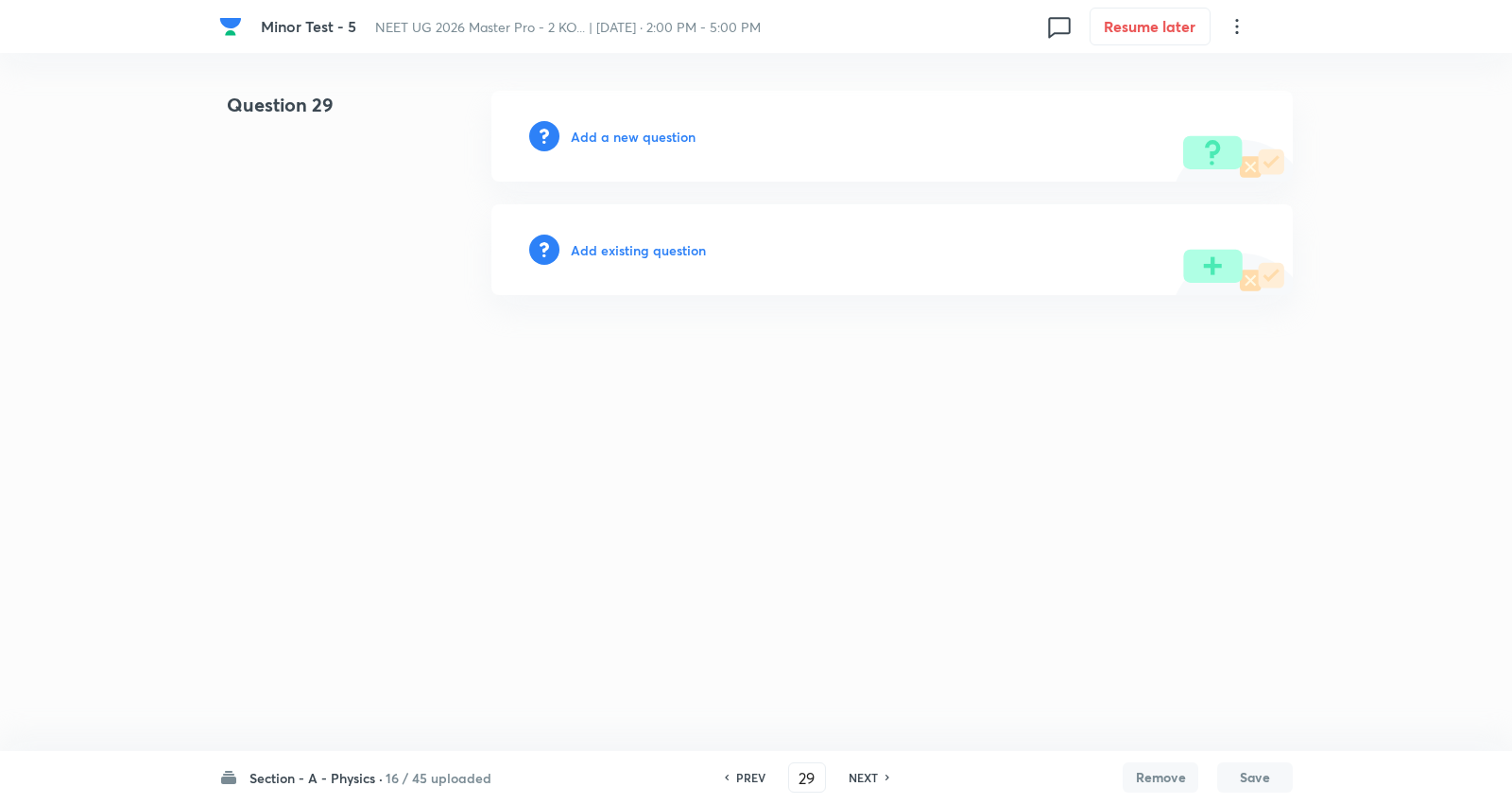
click at [865, 772] on h6 "NEXT" at bounding box center [863, 777] width 29 height 17
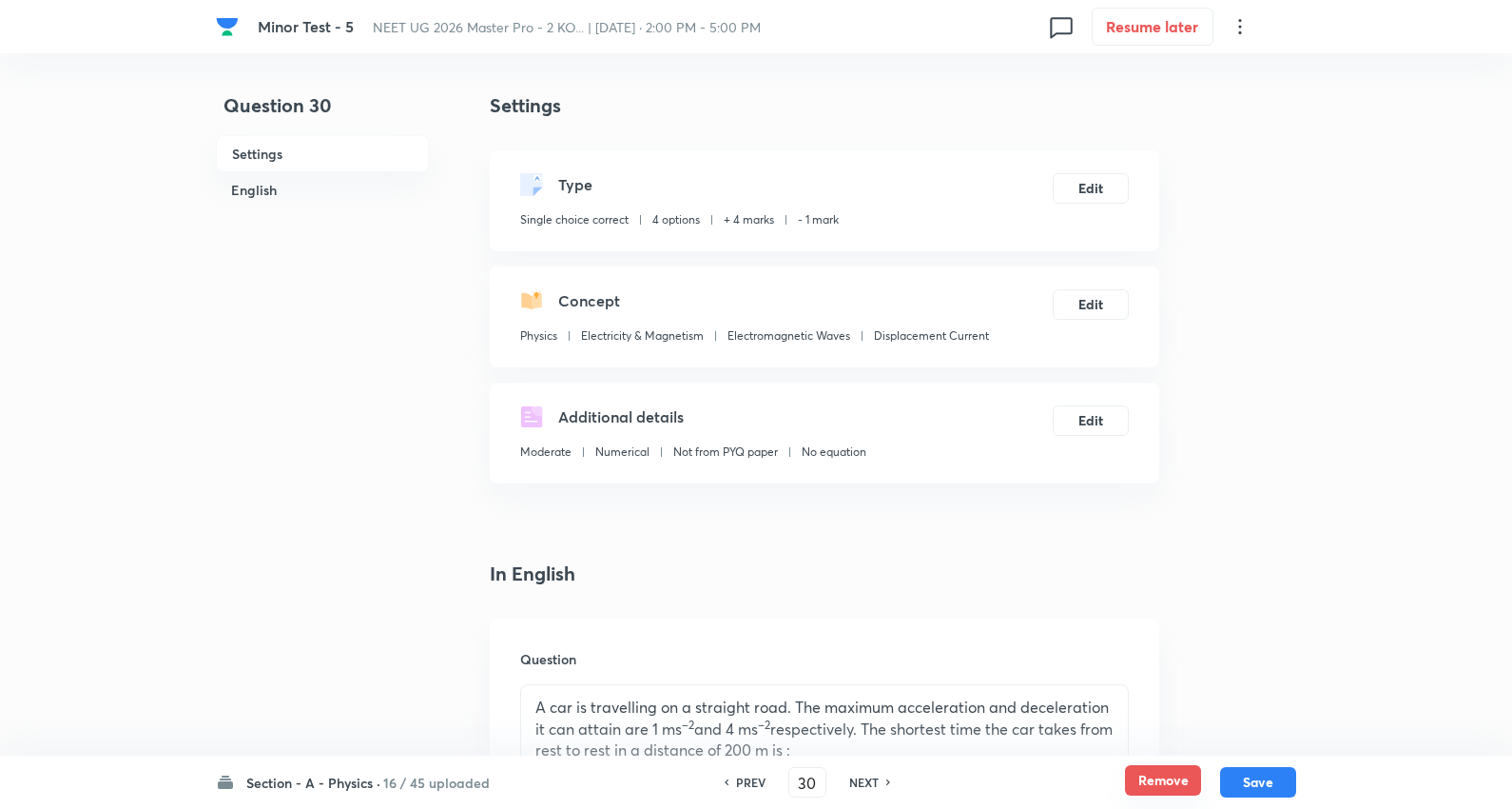
click at [1148, 773] on button "Remove" at bounding box center [1163, 780] width 76 height 30
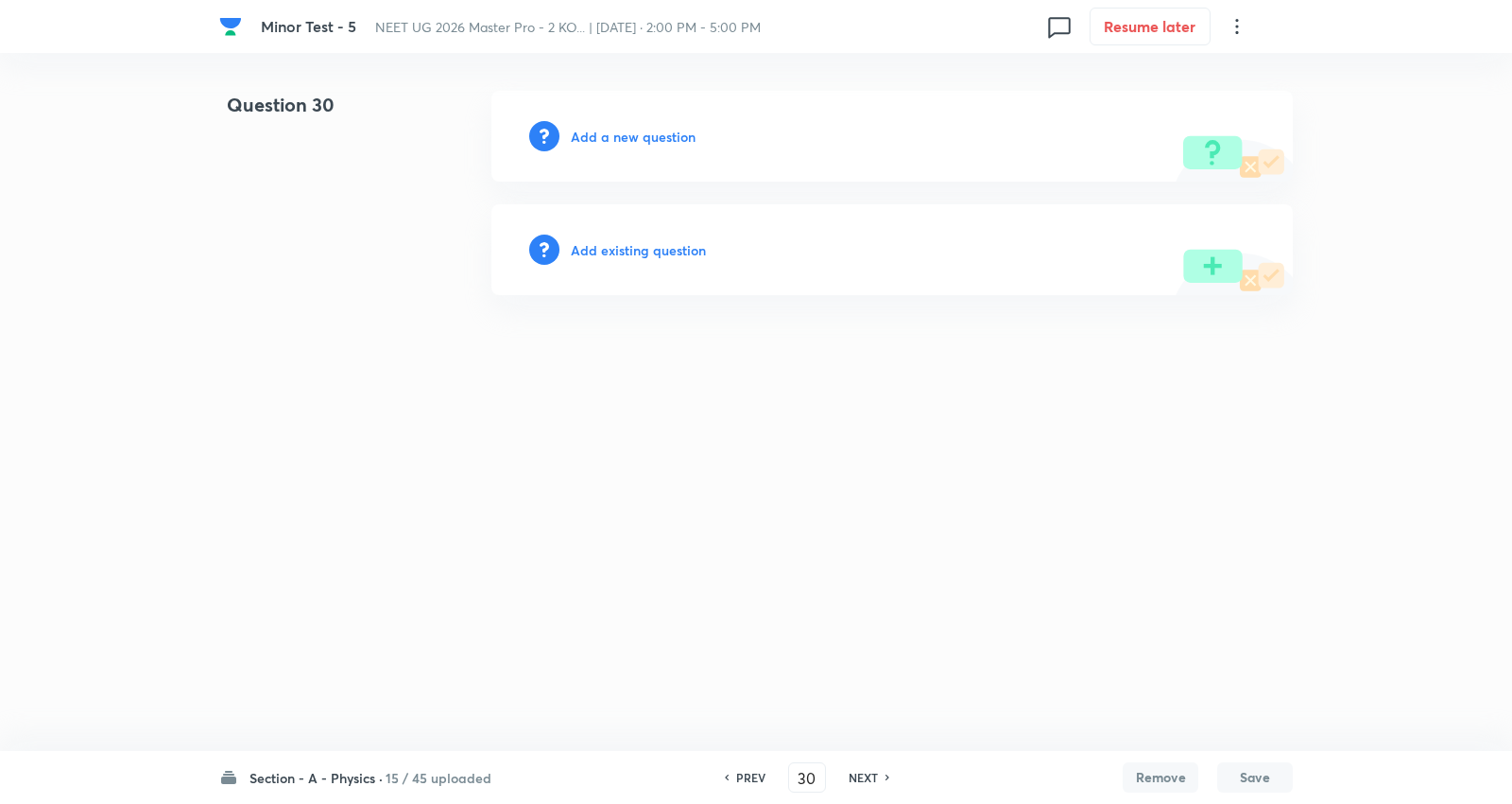
click at [867, 777] on h6 "NEXT" at bounding box center [863, 777] width 29 height 17
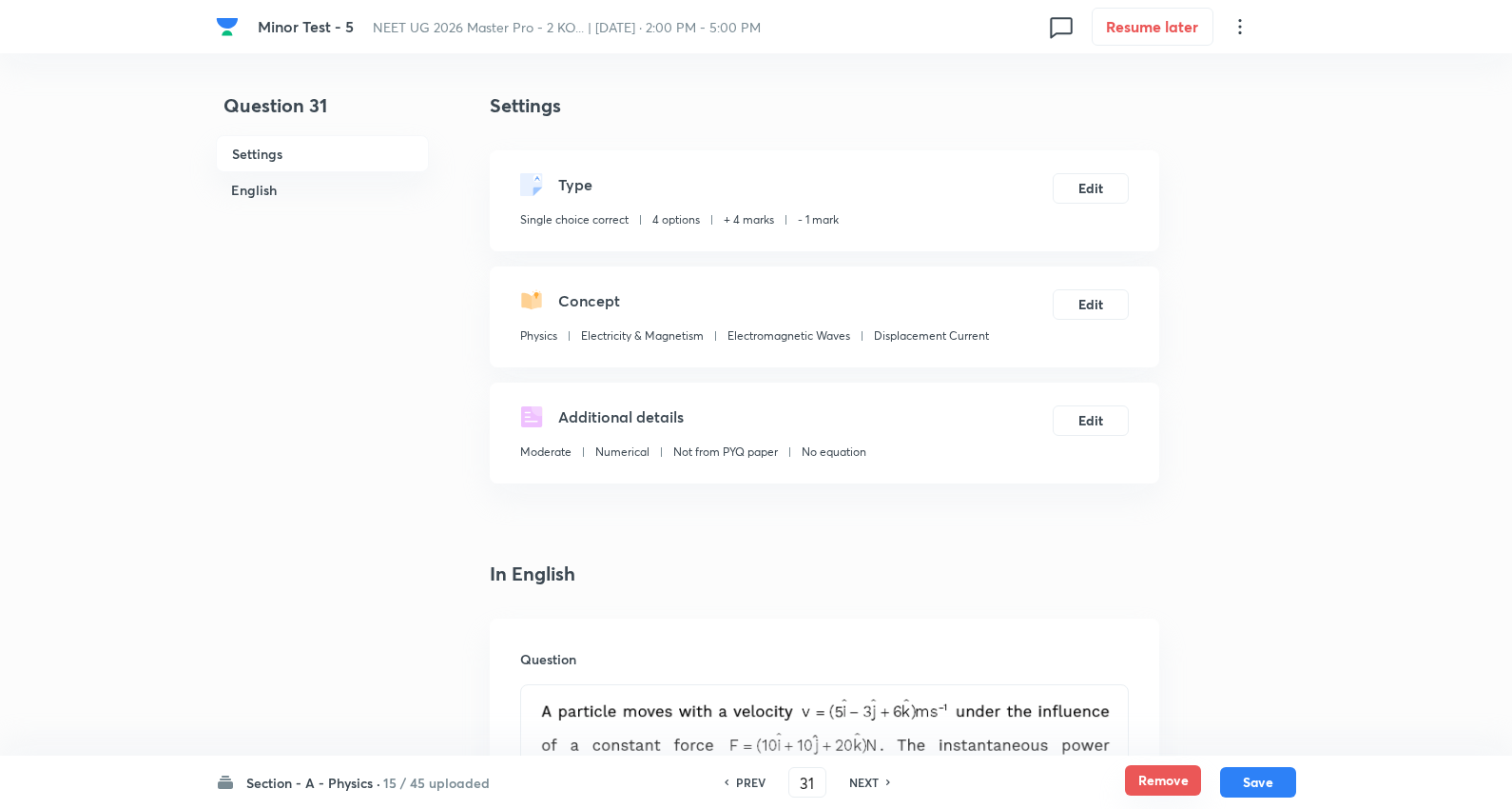
click at [1156, 772] on button "Remove" at bounding box center [1163, 780] width 76 height 30
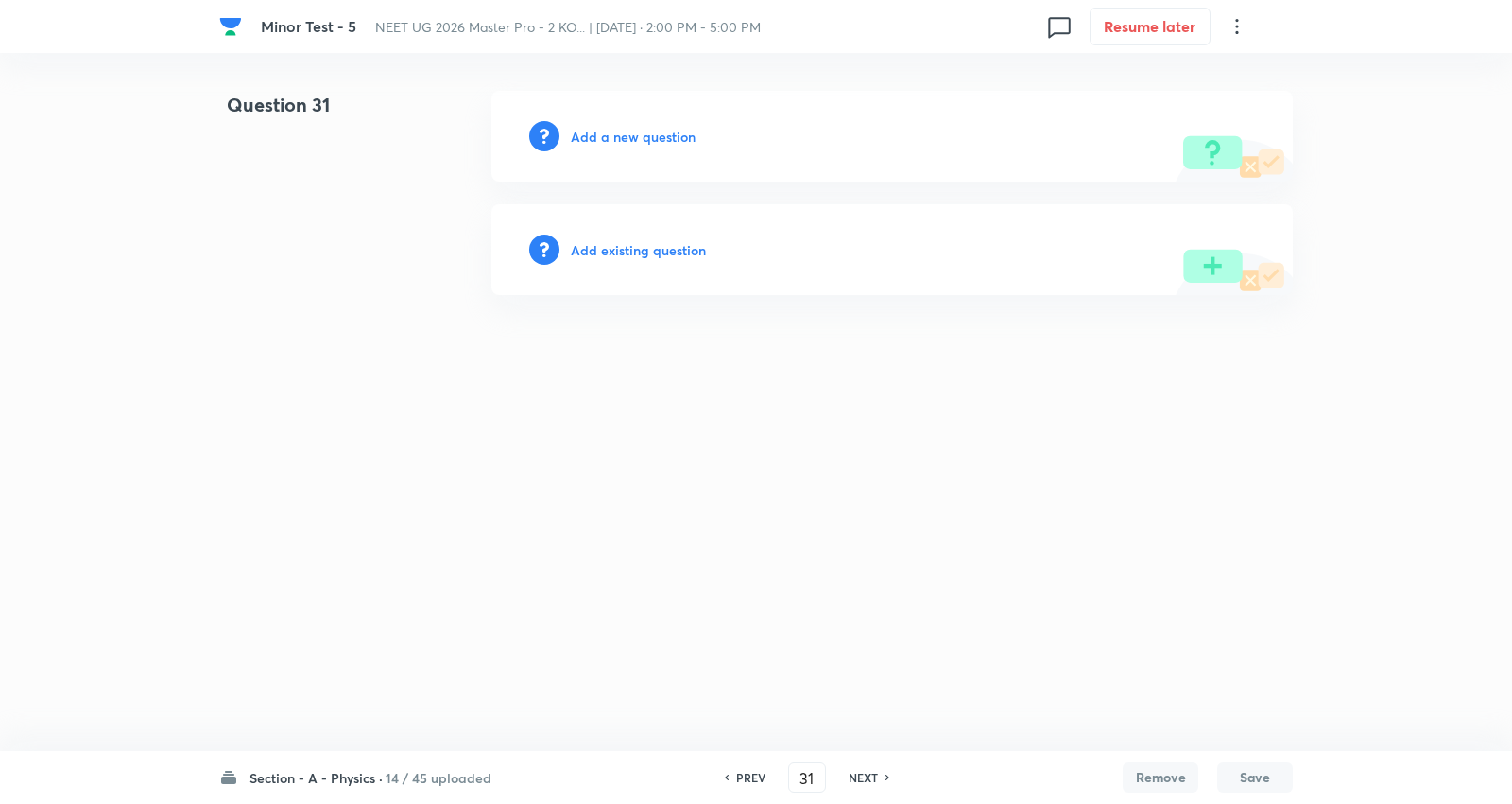
click at [866, 771] on h6 "NEXT" at bounding box center [863, 777] width 29 height 17
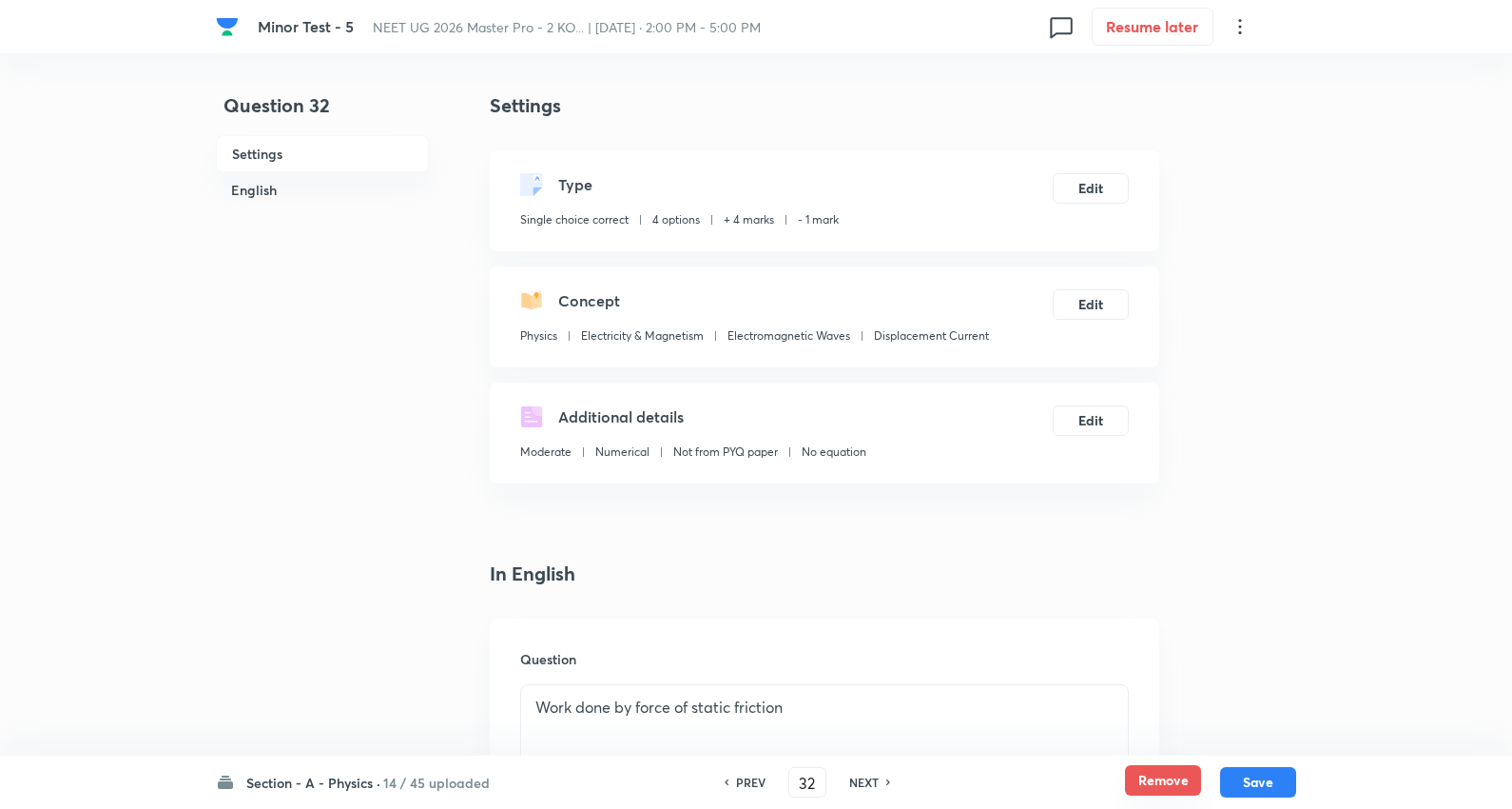
click at [1164, 775] on button "Remove" at bounding box center [1163, 780] width 76 height 30
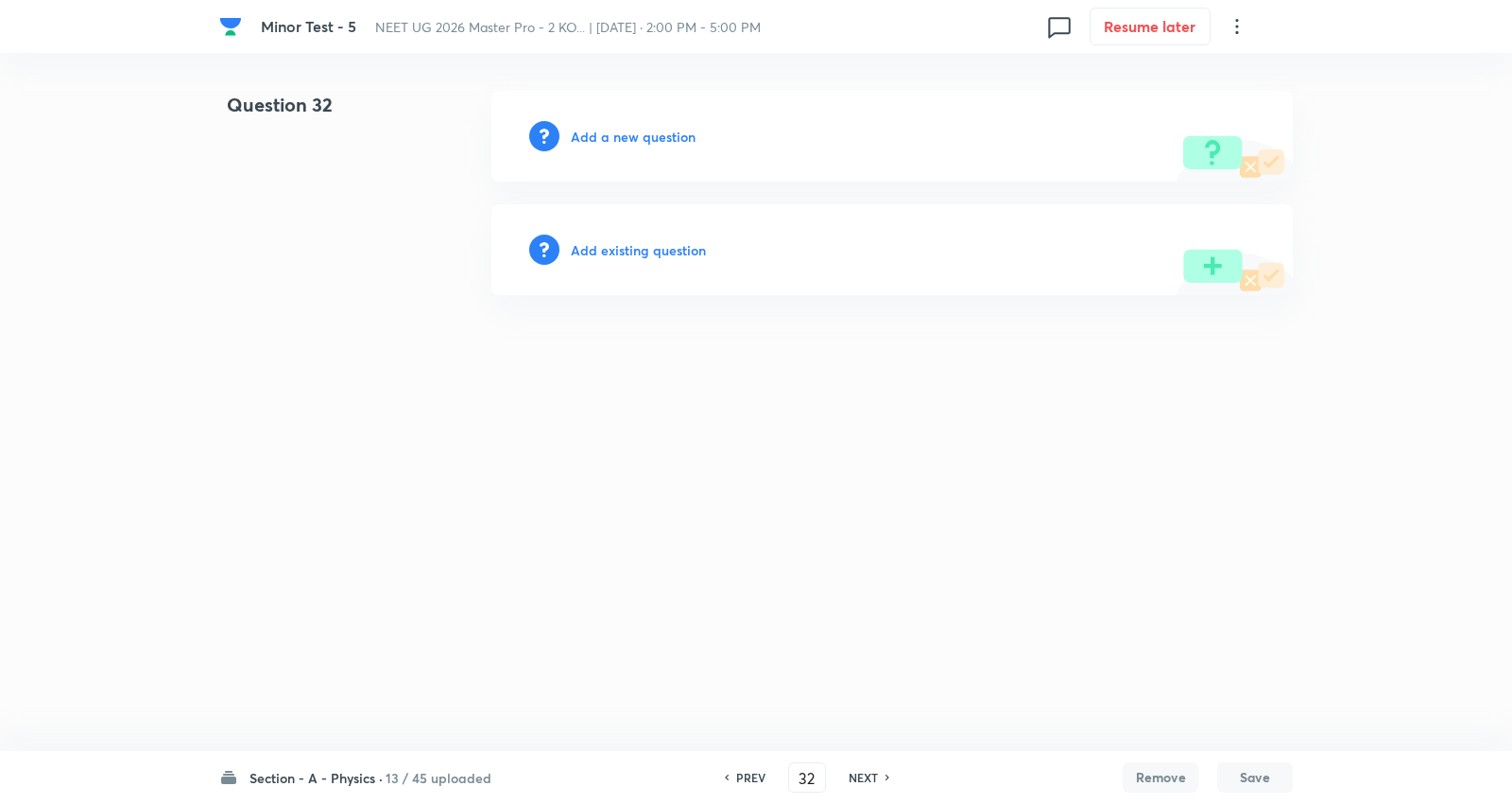
click at [848, 772] on h6 "NEXT" at bounding box center [863, 777] width 29 height 17
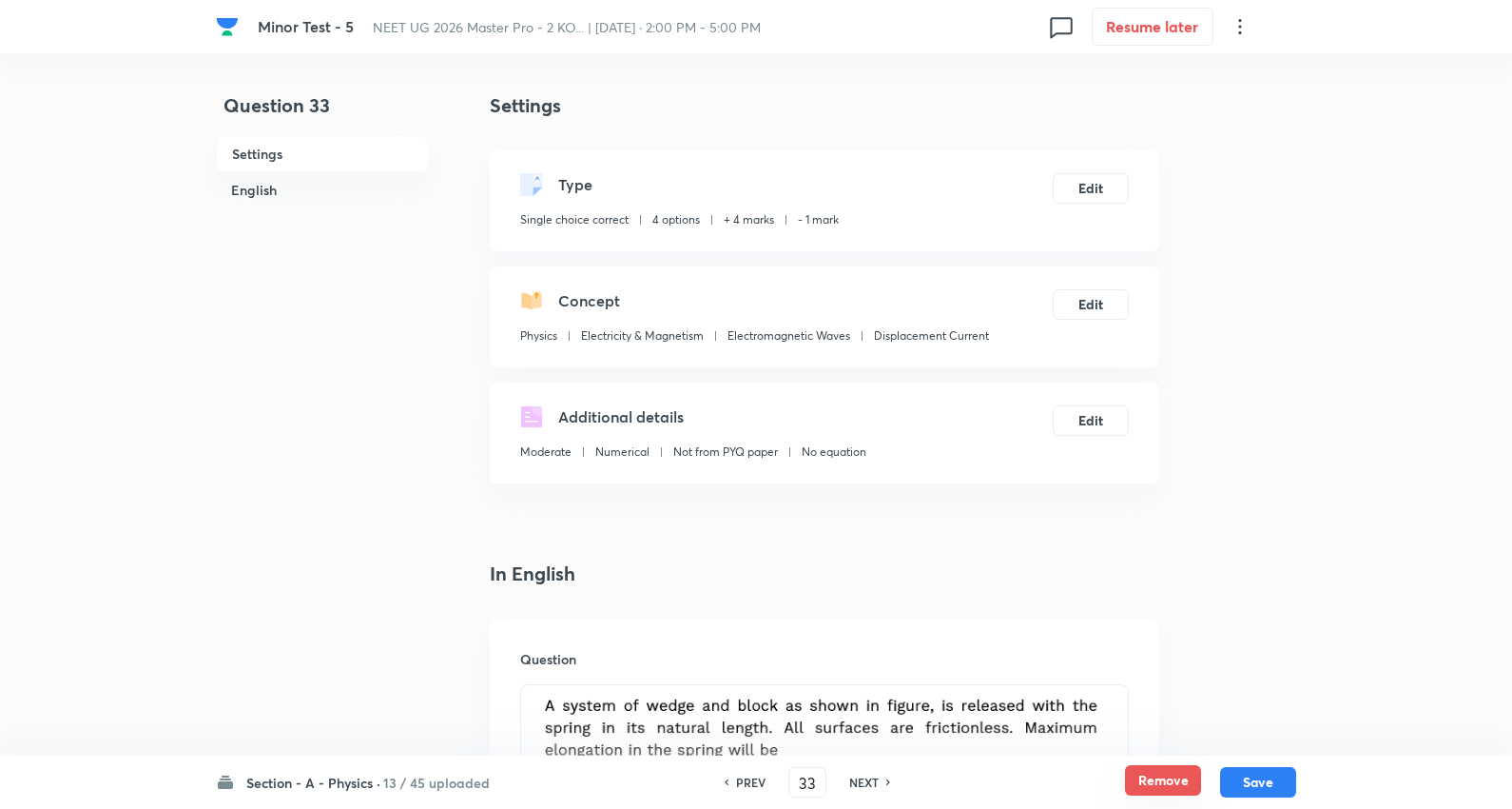
drag, startPoint x: 1152, startPoint y: 782, endPoint x: 966, endPoint y: 766, distance: 186.7
click at [1152, 781] on button "Remove" at bounding box center [1163, 782] width 76 height 30
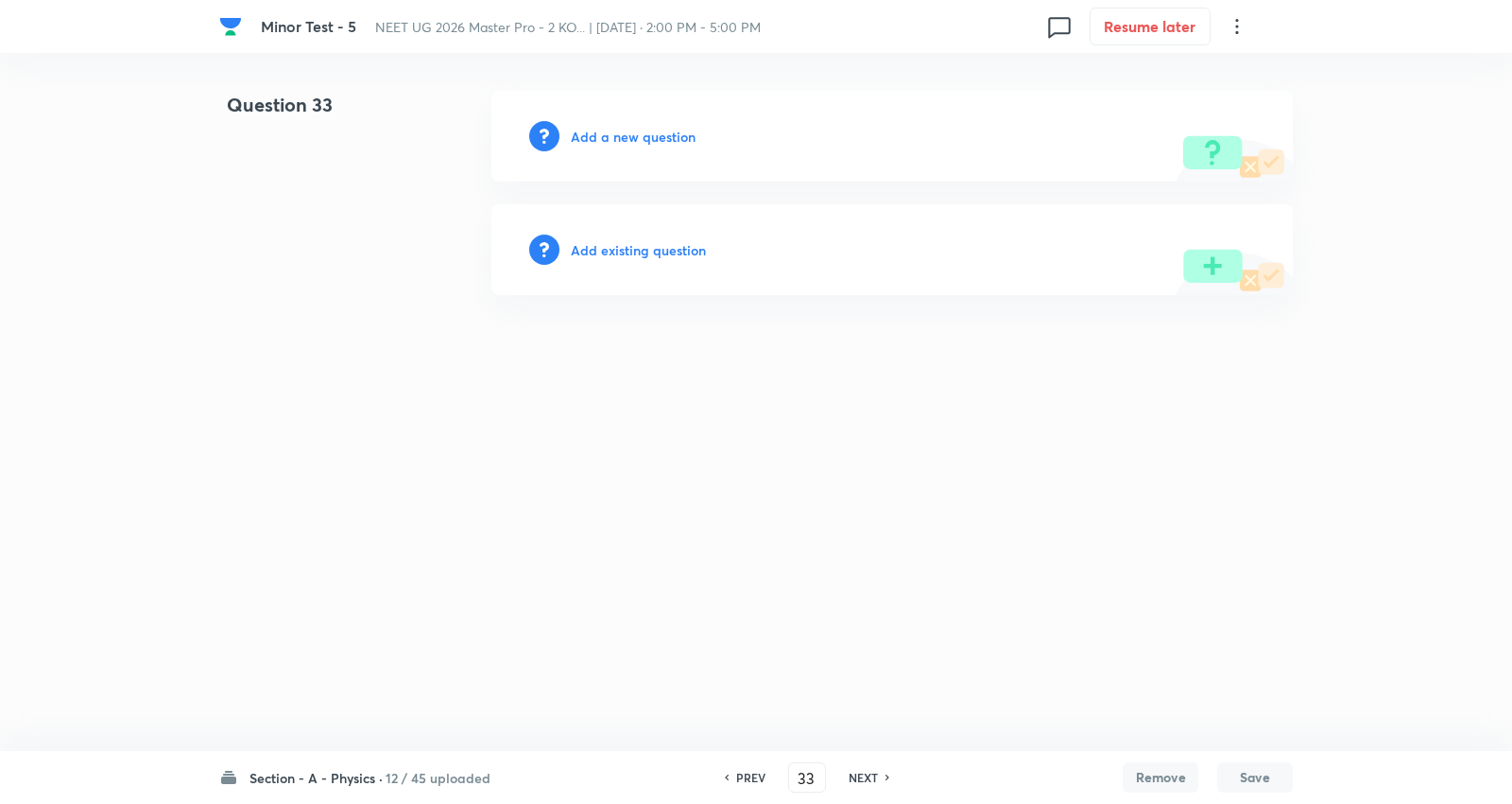
click at [856, 777] on h6 "NEXT" at bounding box center [863, 777] width 29 height 17
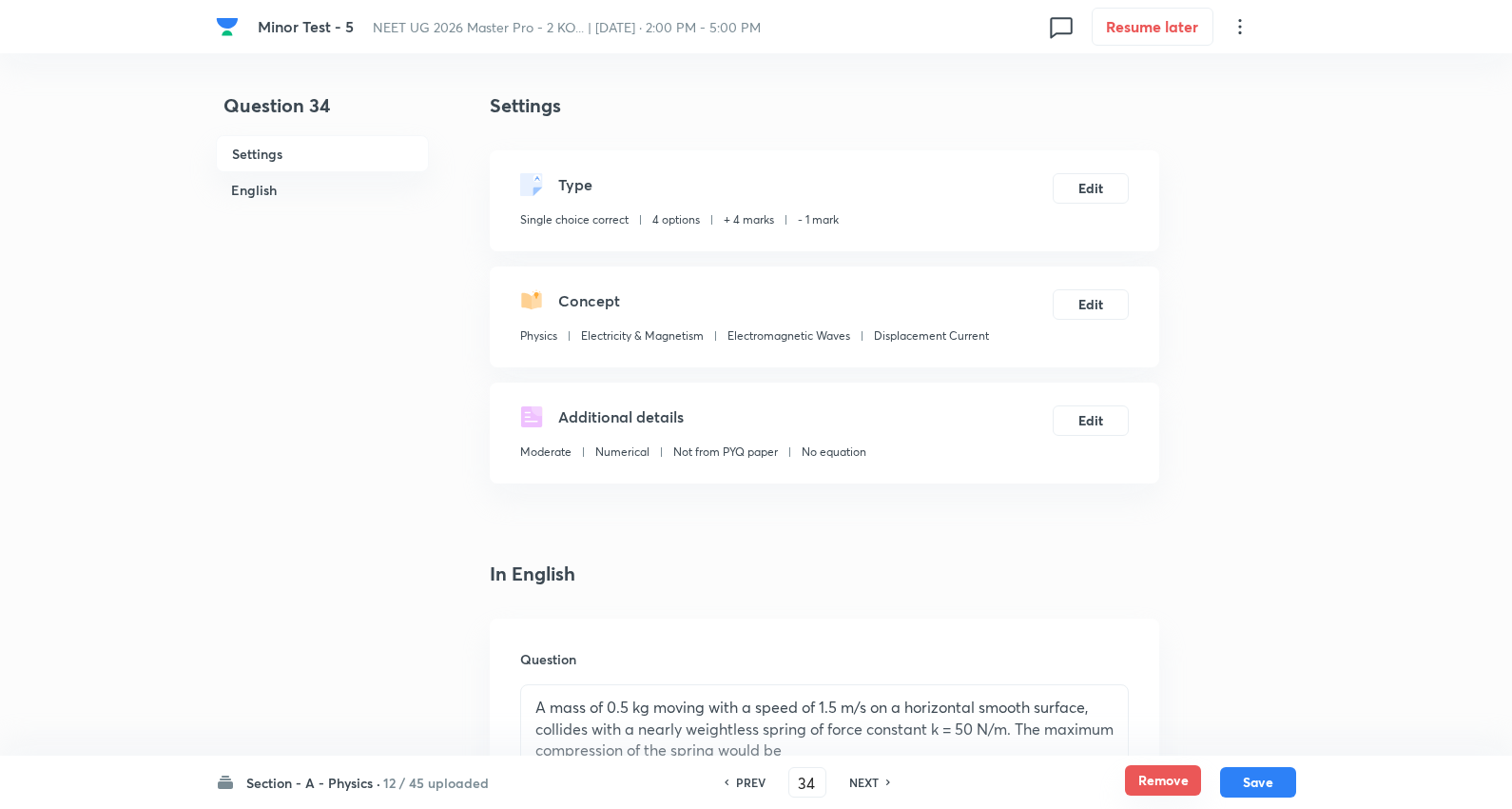
click at [1158, 782] on button "Remove" at bounding box center [1163, 780] width 76 height 30
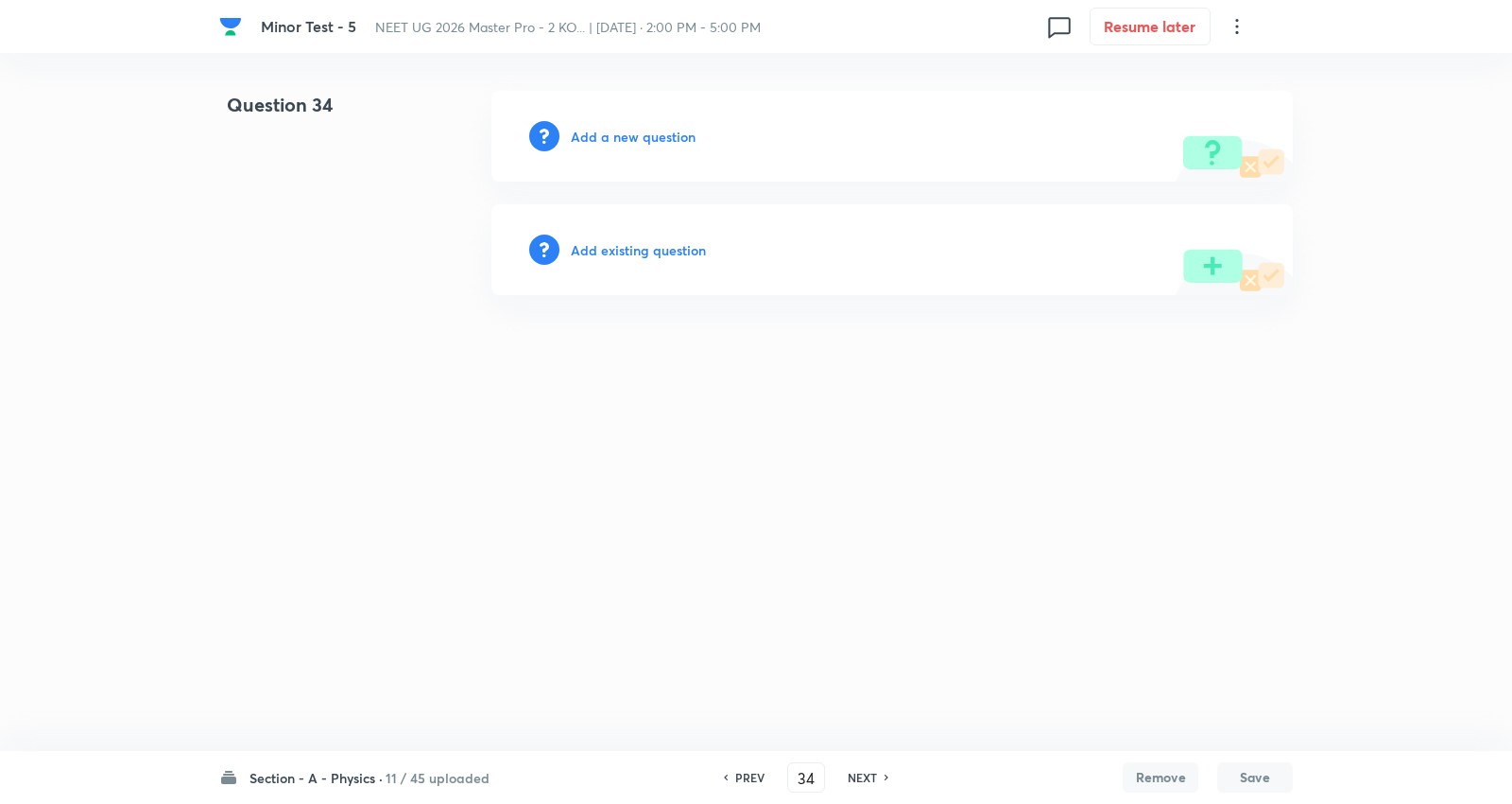
click at [875, 772] on h6 "NEXT" at bounding box center [862, 777] width 29 height 17
type input "35"
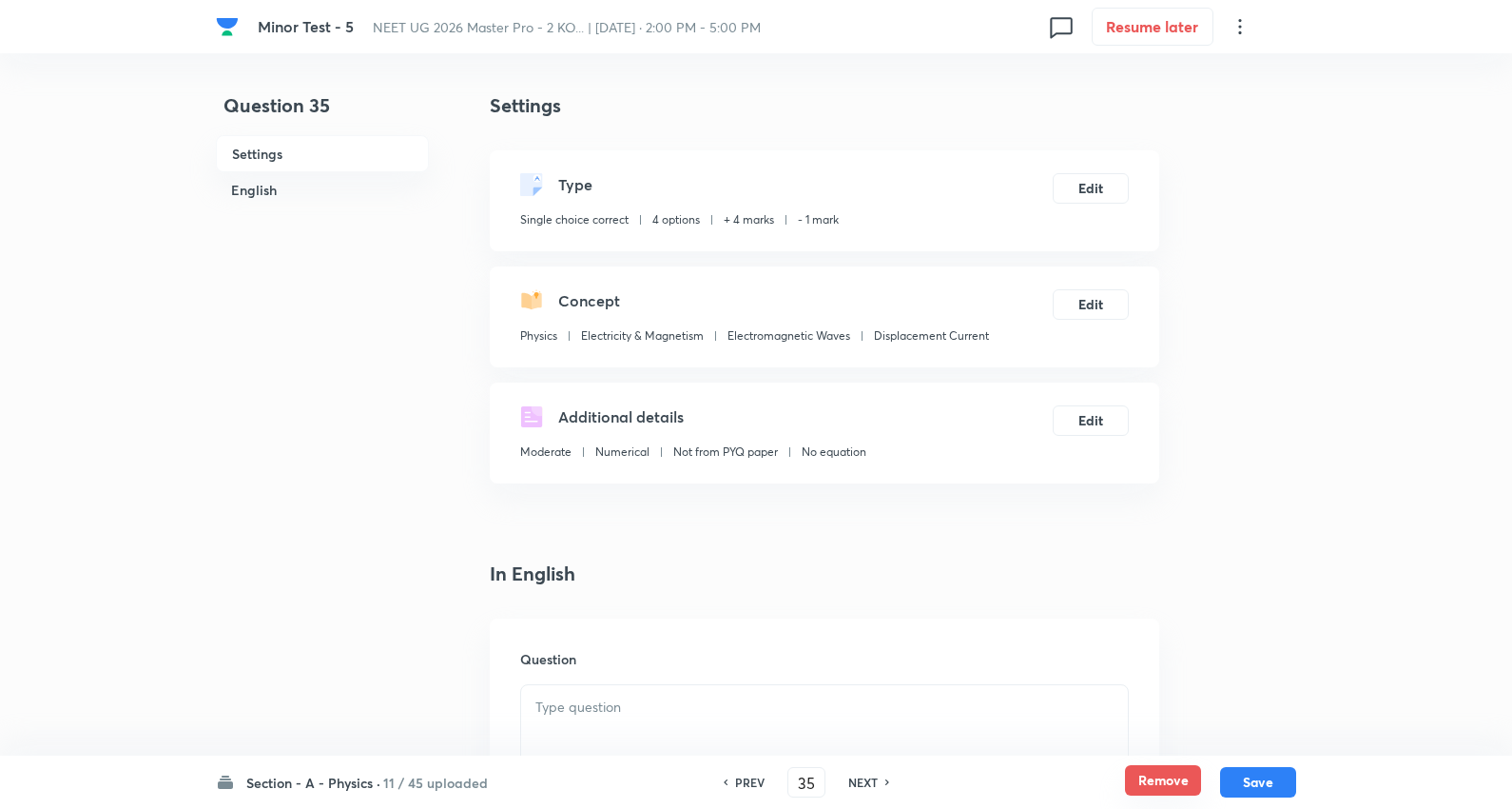
checkbox input "true"
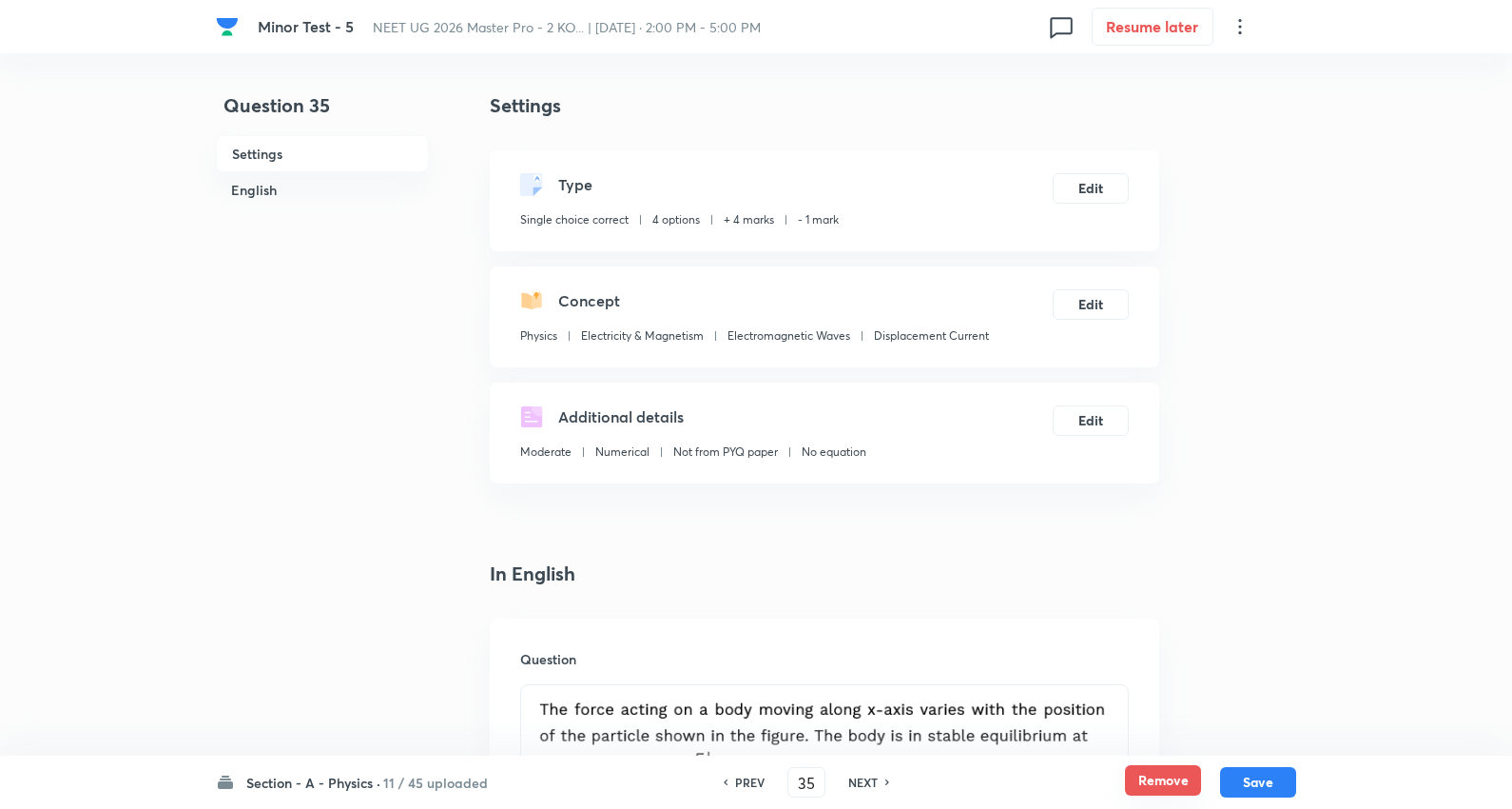
click at [1152, 781] on button "Remove" at bounding box center [1163, 780] width 76 height 30
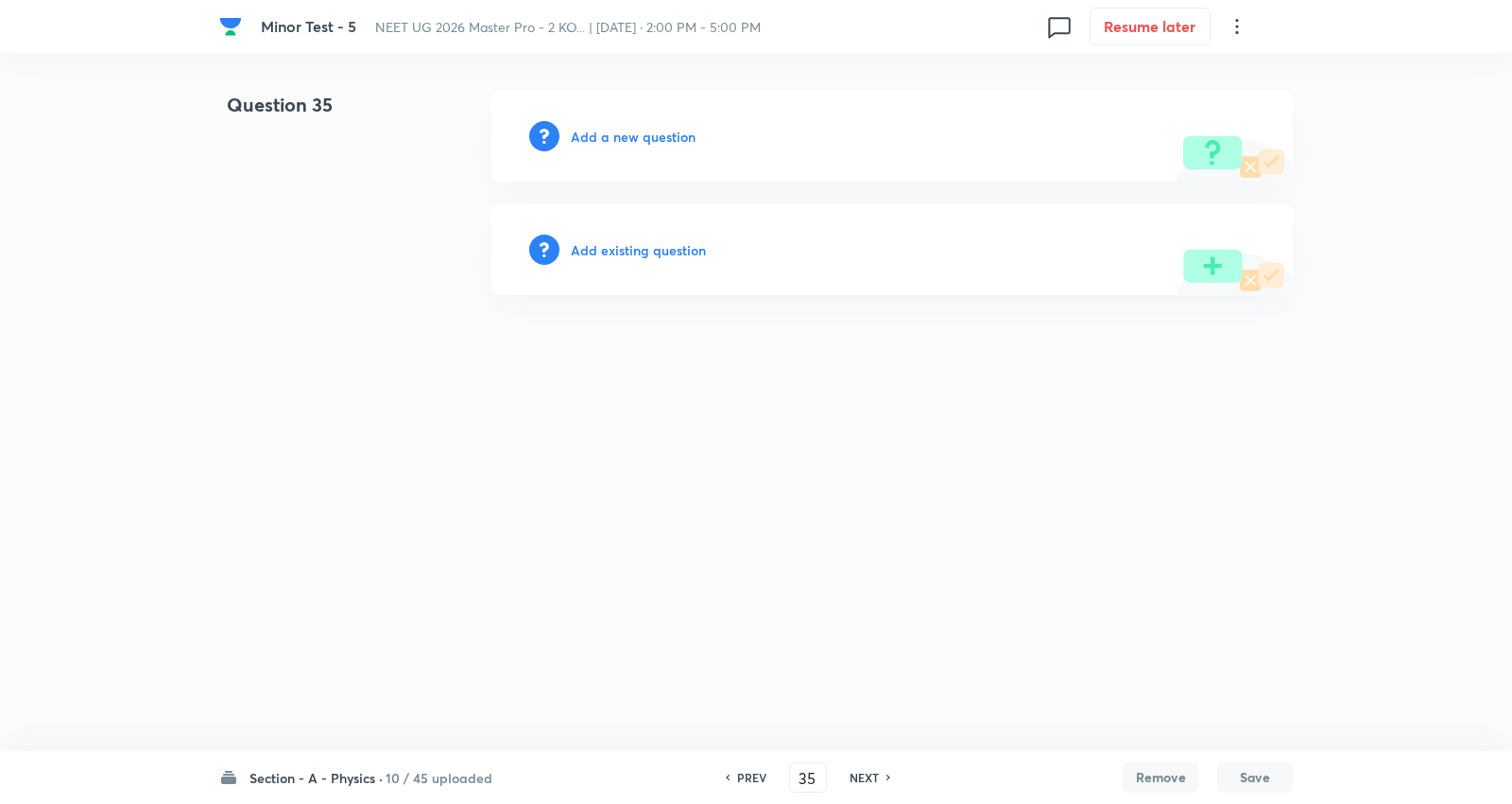
click at [870, 770] on h6 "NEXT" at bounding box center [864, 777] width 29 height 17
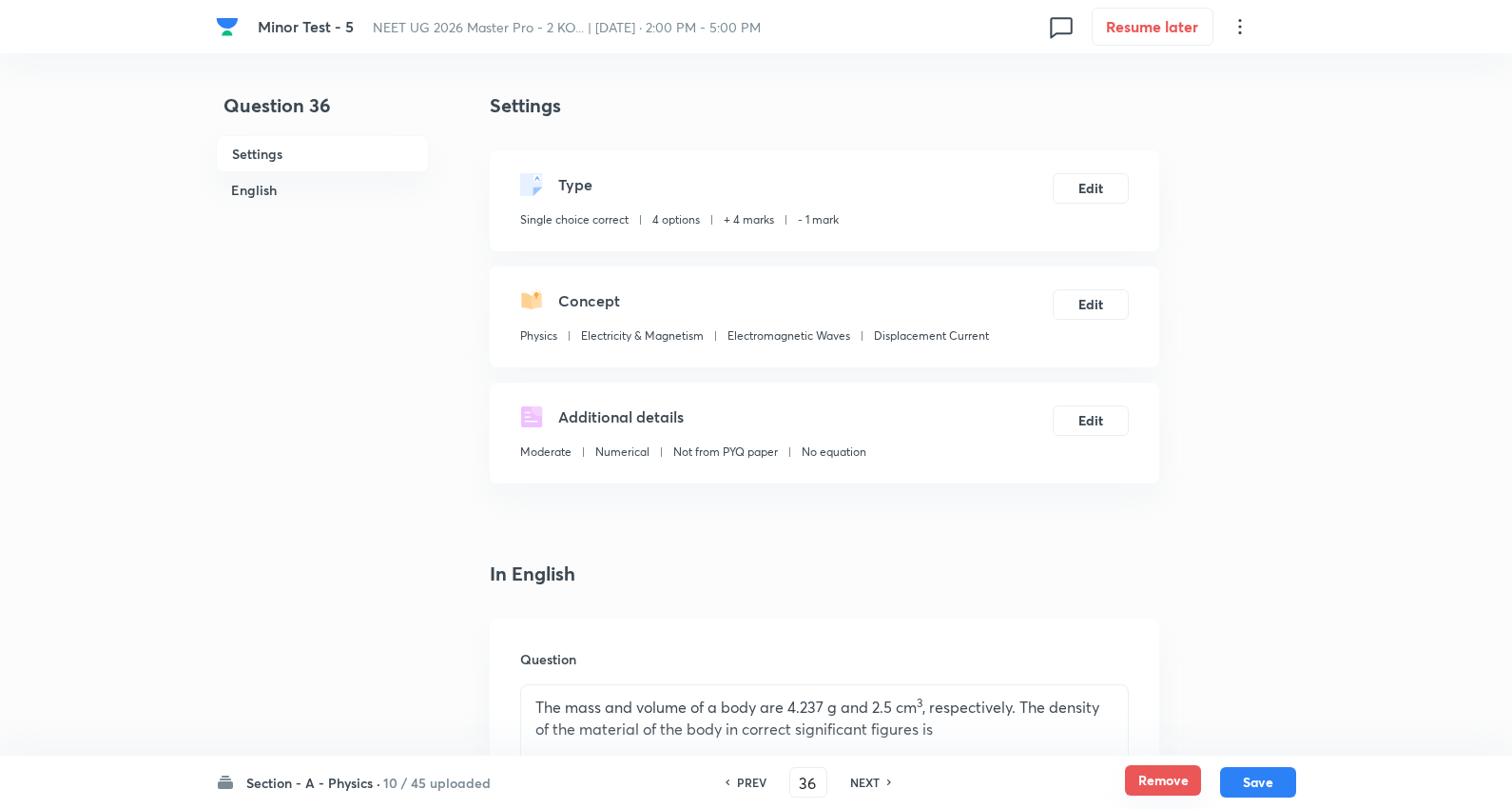
click at [1157, 774] on button "Remove" at bounding box center [1163, 780] width 76 height 30
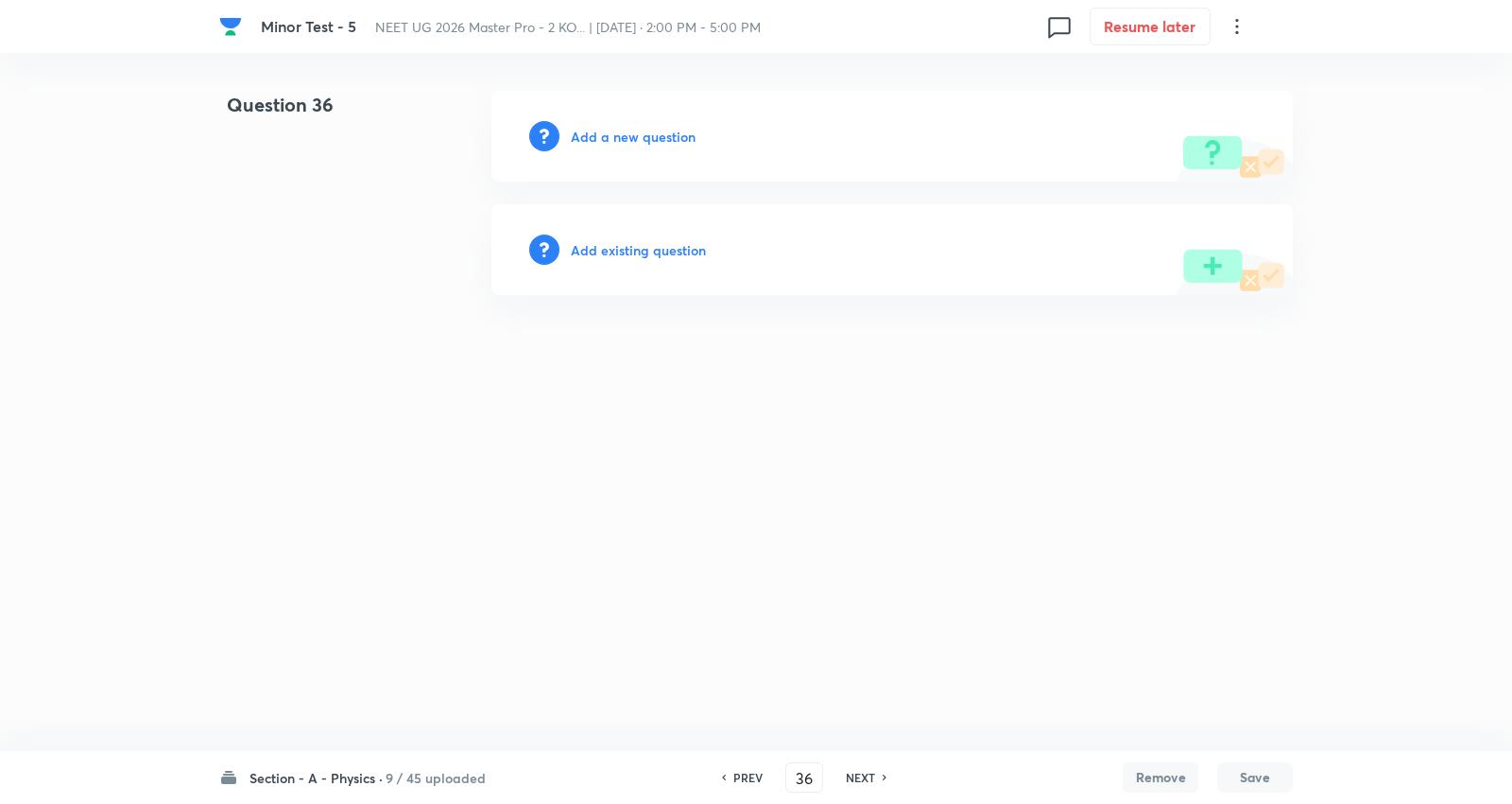
click at [871, 773] on h6 "NEXT" at bounding box center [860, 777] width 29 height 17
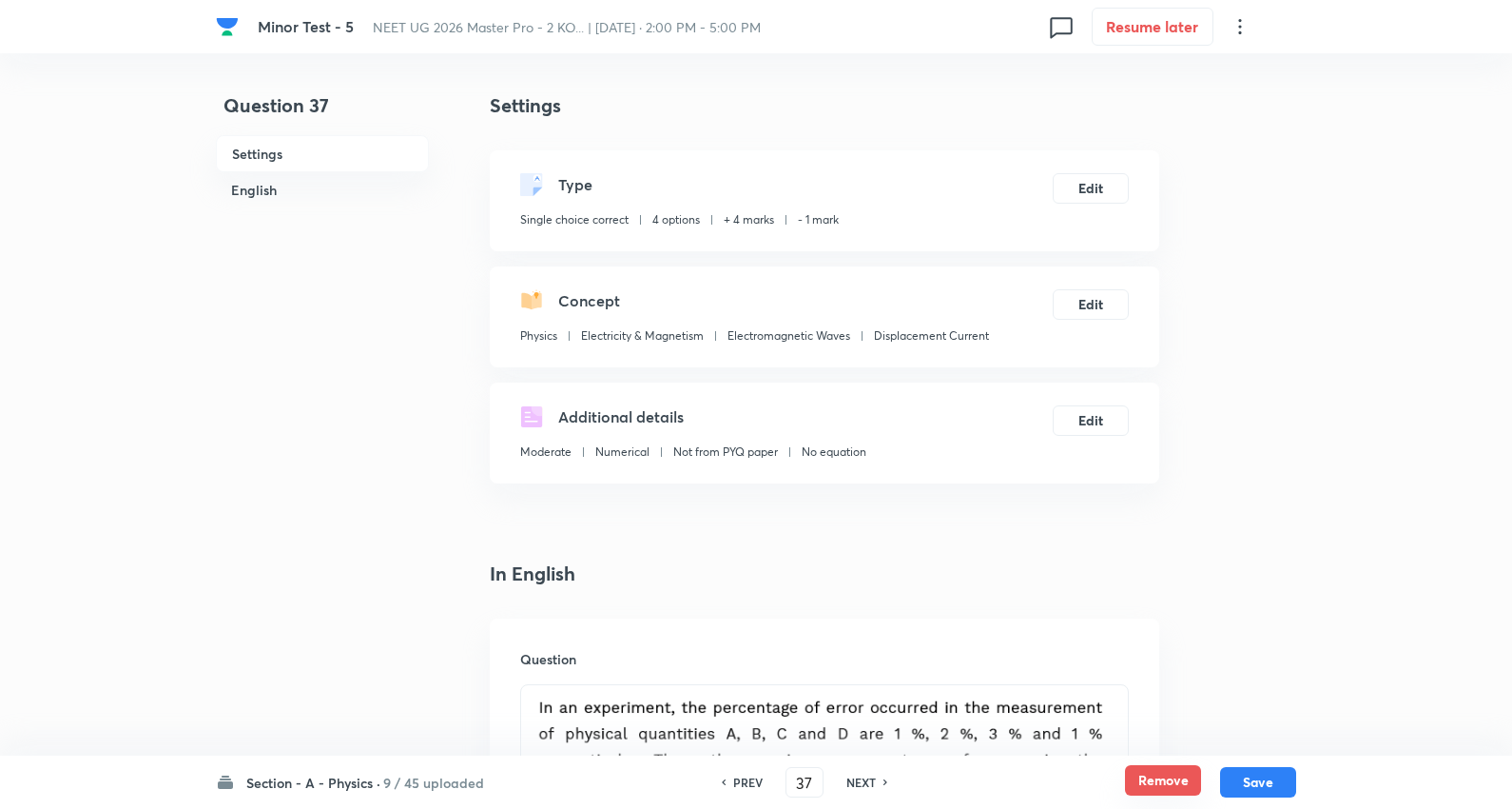
click at [1153, 777] on button "Remove" at bounding box center [1163, 780] width 76 height 30
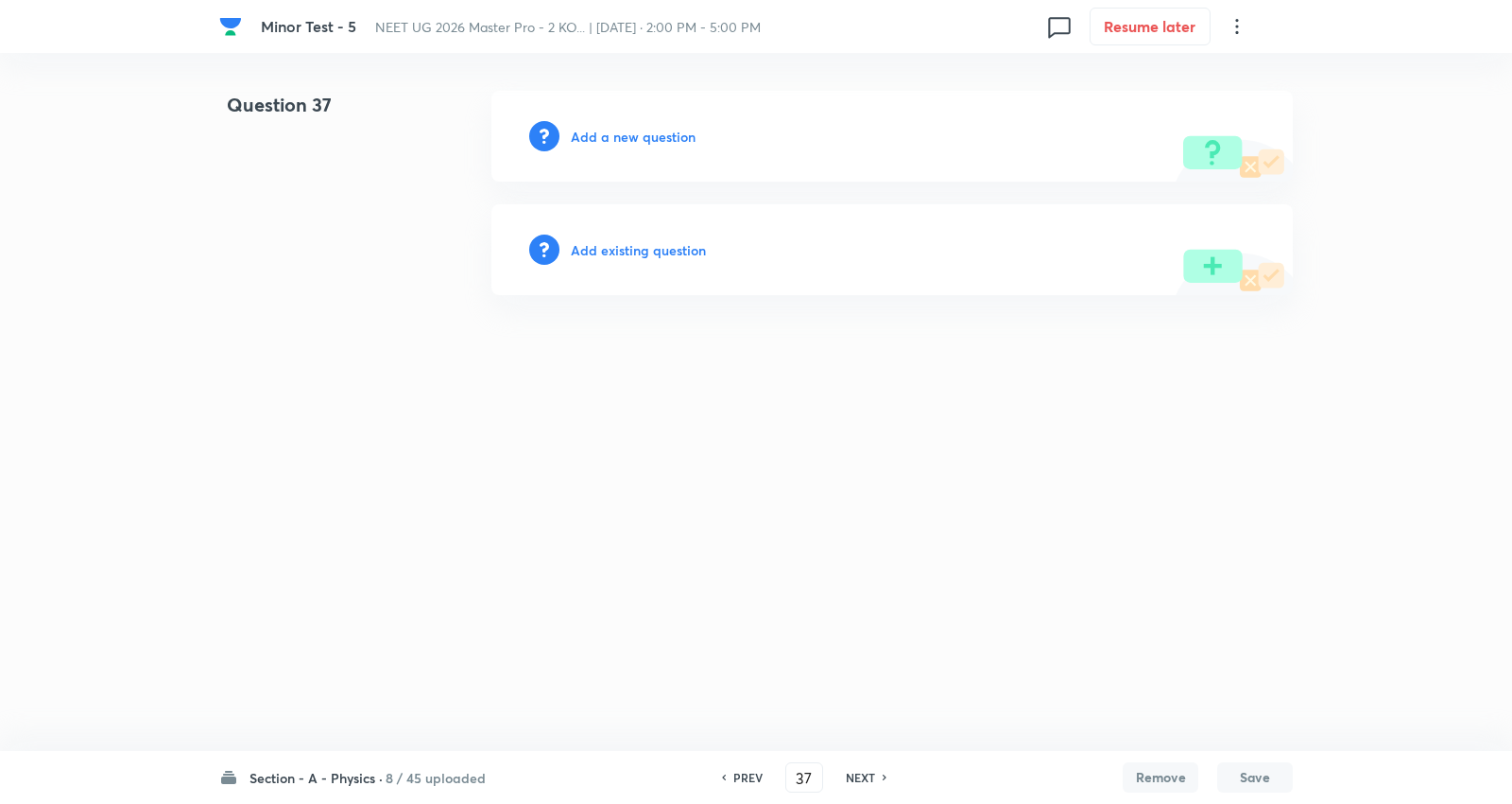
click at [851, 776] on h6 "NEXT" at bounding box center [860, 777] width 29 height 17
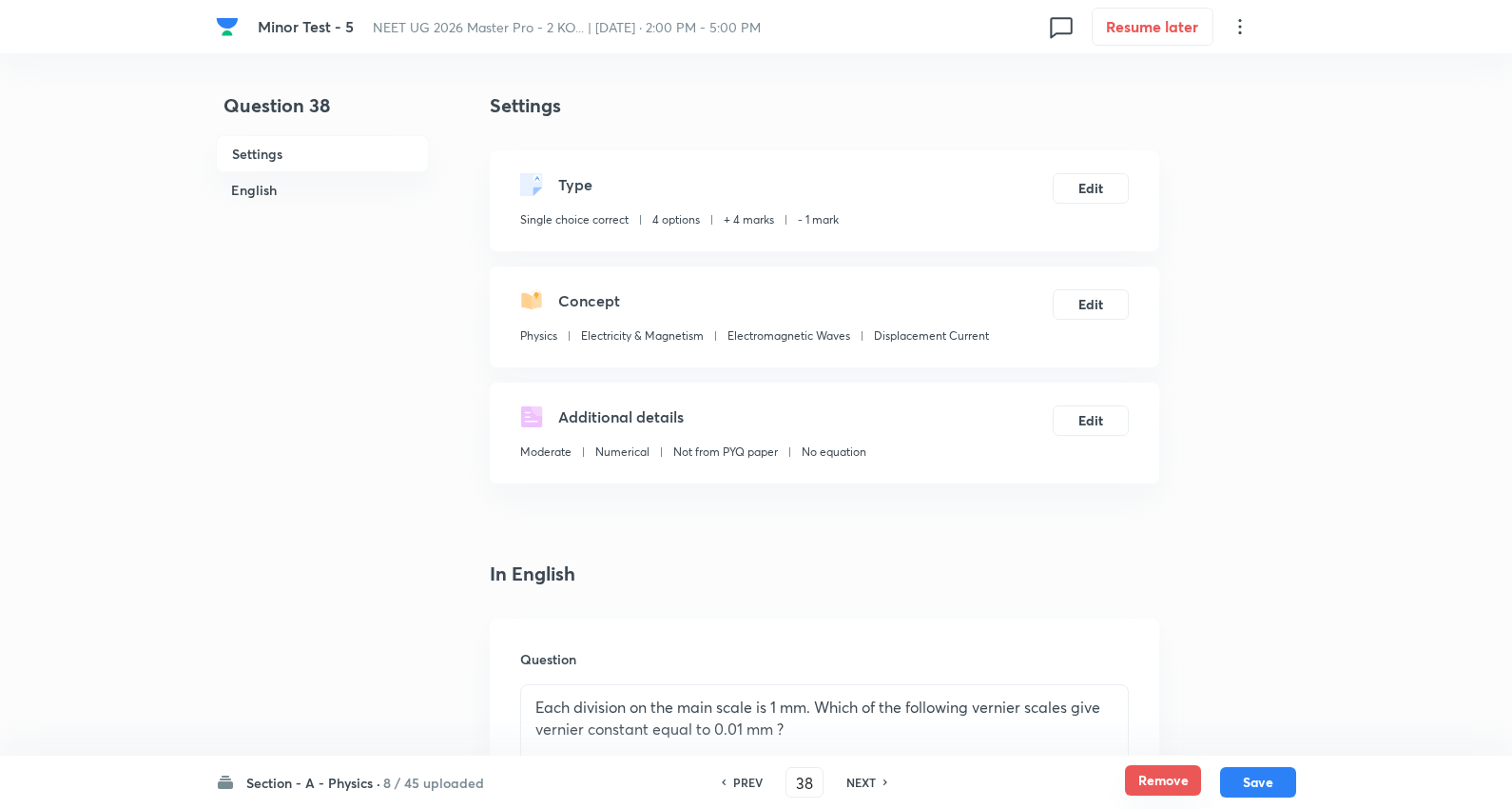
click at [1184, 773] on button "Remove" at bounding box center [1163, 780] width 76 height 30
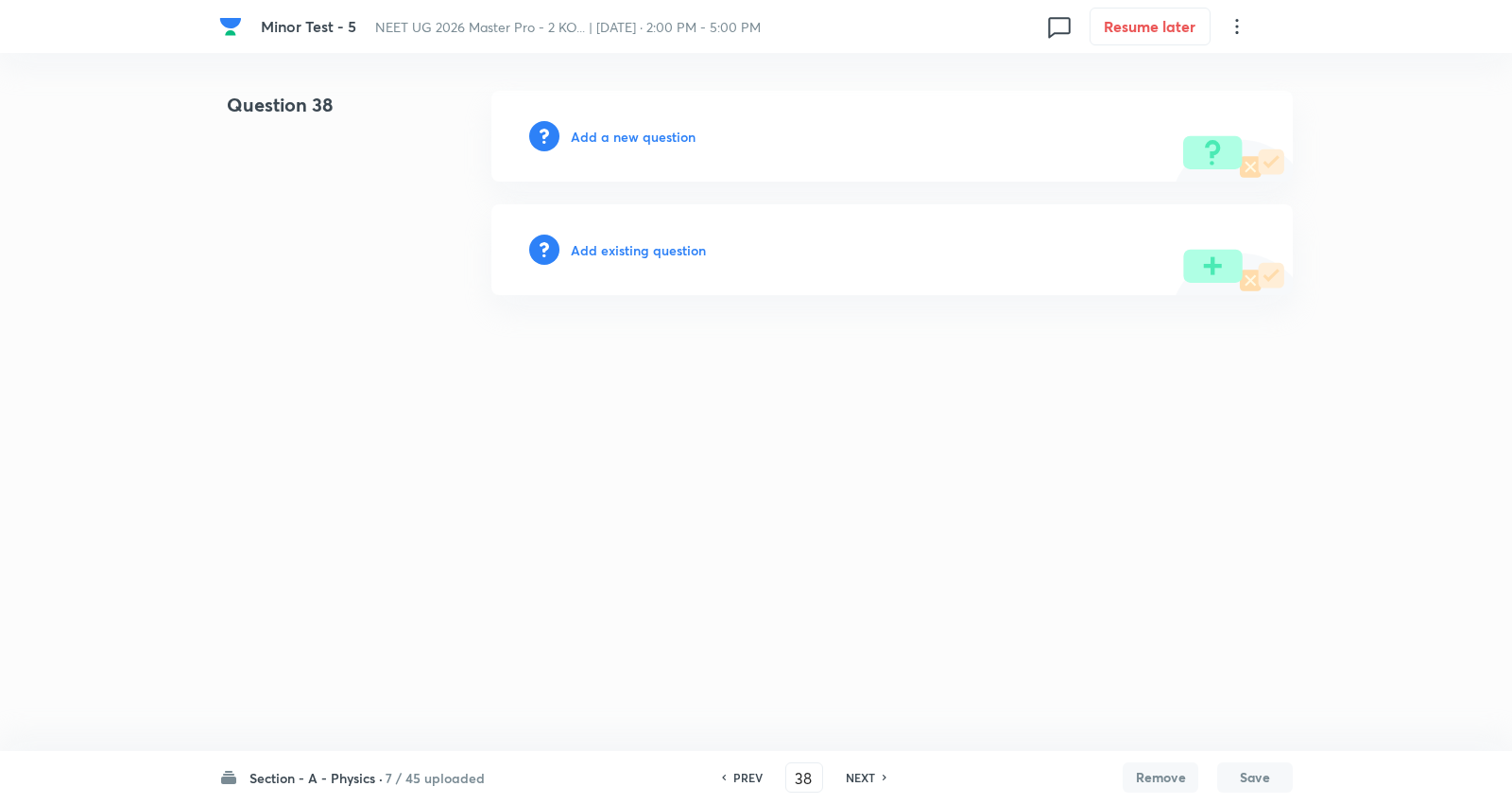
click at [862, 774] on h6 "NEXT" at bounding box center [860, 777] width 29 height 17
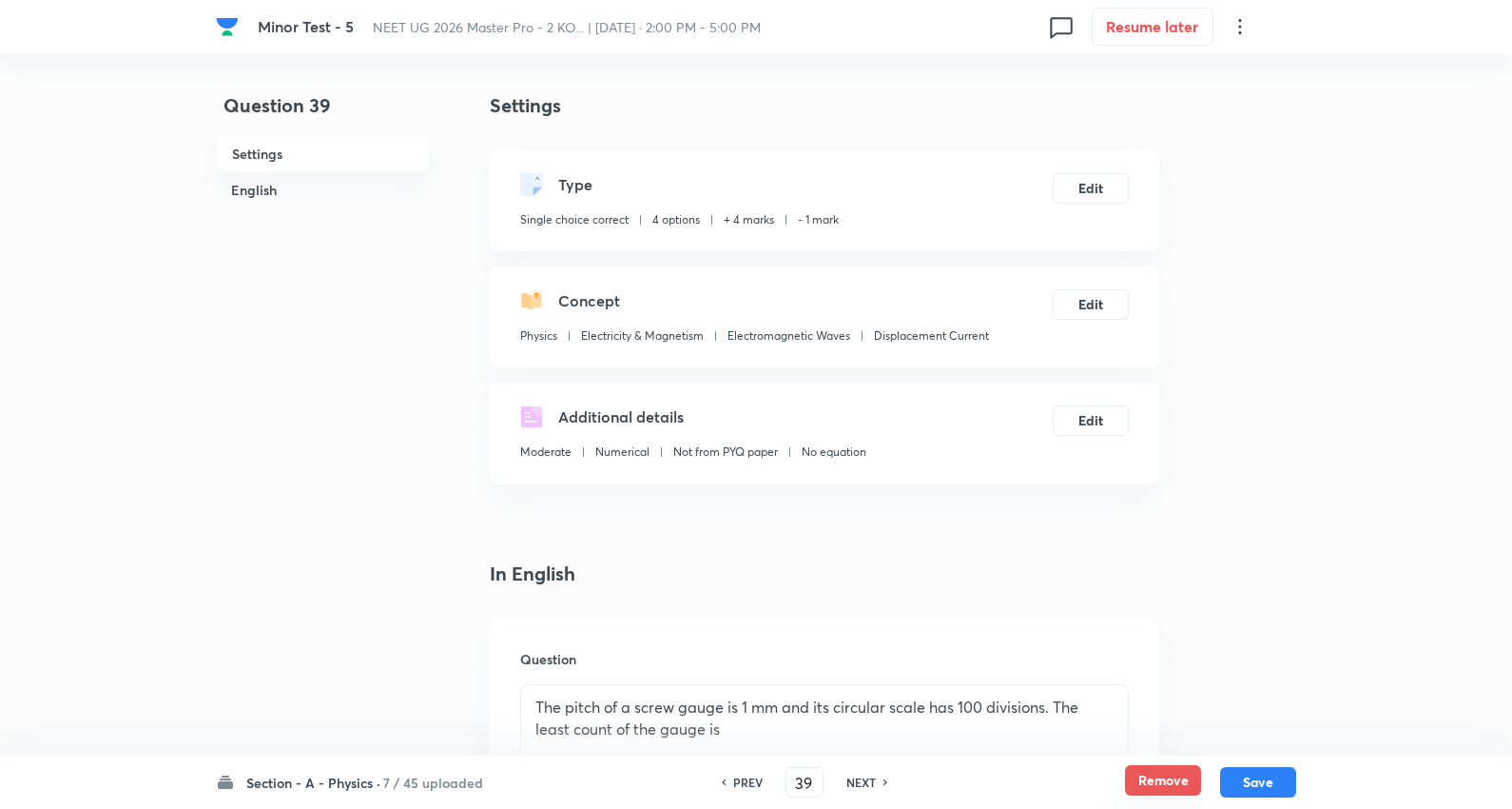
click at [1154, 775] on button "Remove" at bounding box center [1163, 780] width 76 height 30
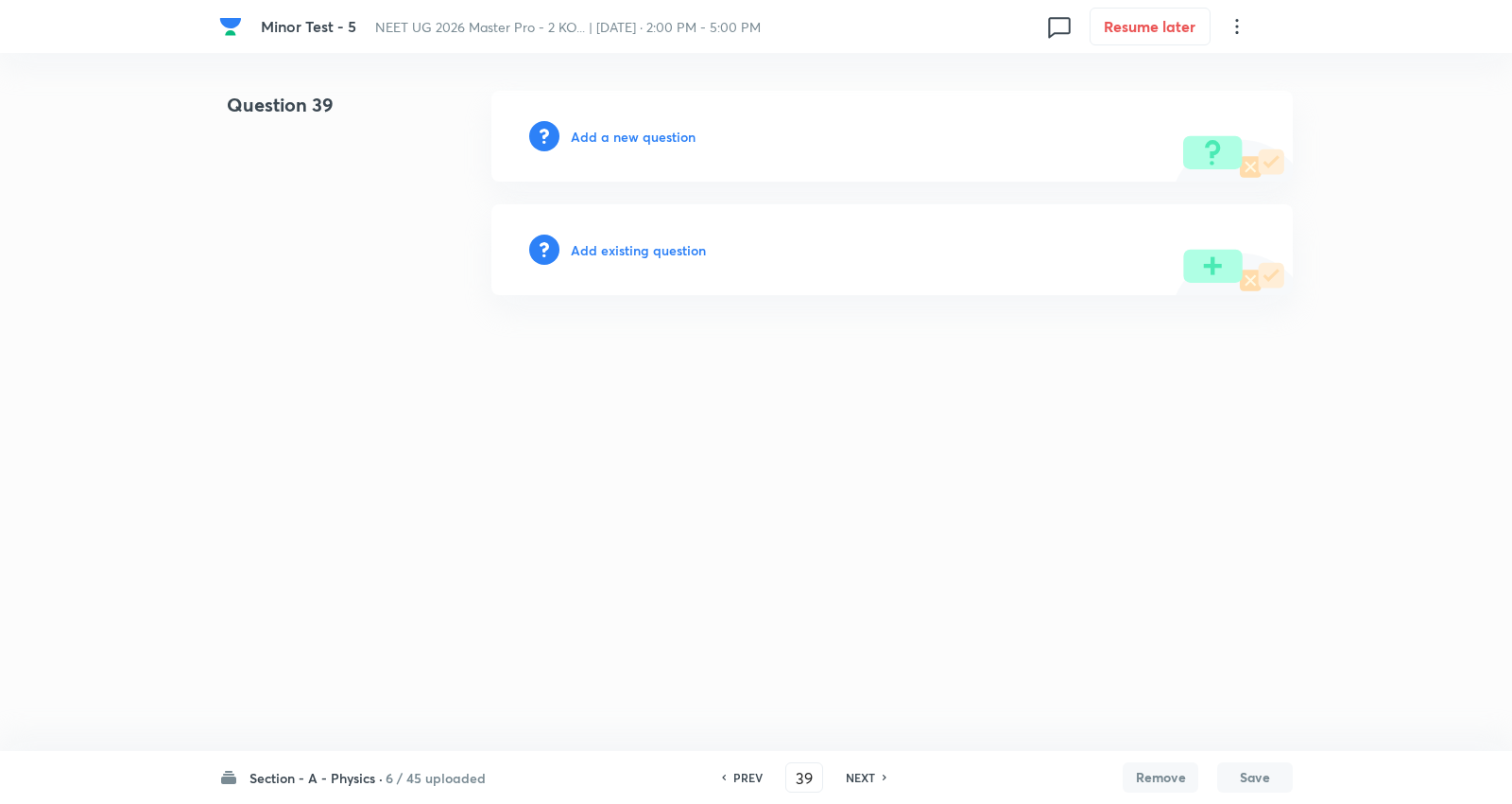
click at [857, 773] on h6 "NEXT" at bounding box center [860, 777] width 29 height 17
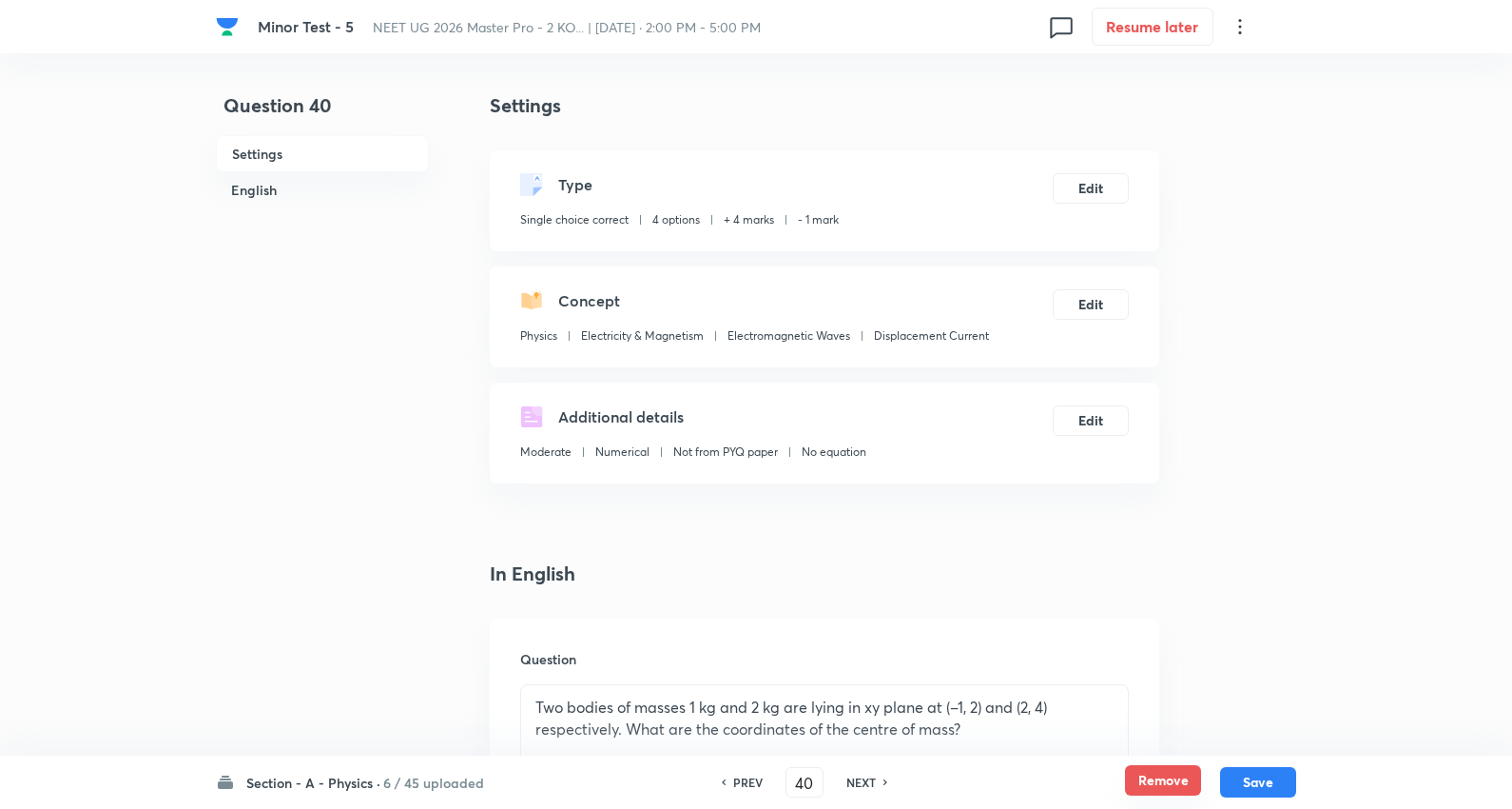
click at [1164, 785] on button "Remove" at bounding box center [1163, 780] width 76 height 30
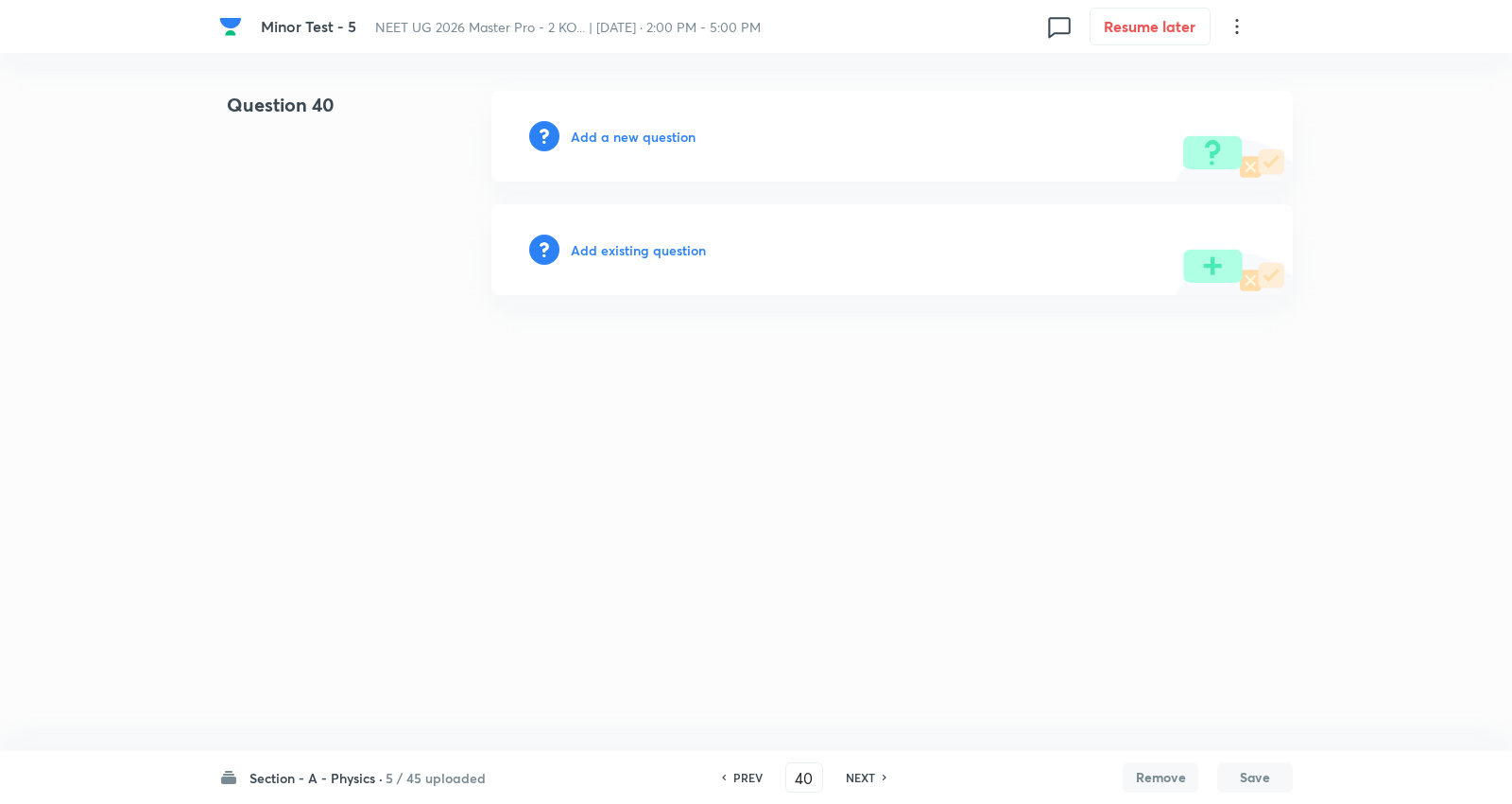
click at [856, 772] on h6 "NEXT" at bounding box center [860, 777] width 29 height 17
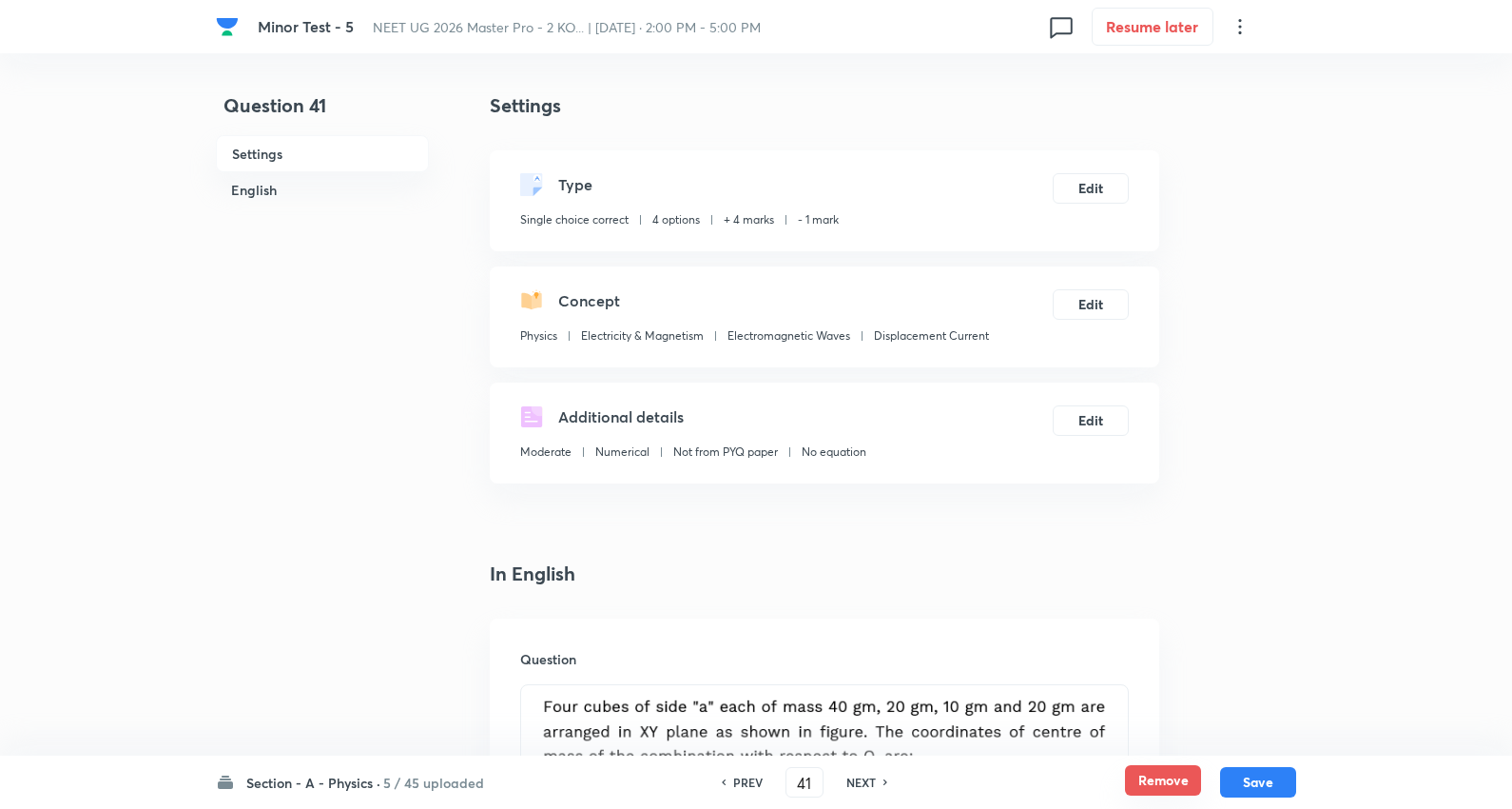
click at [1153, 774] on button "Remove" at bounding box center [1163, 780] width 76 height 30
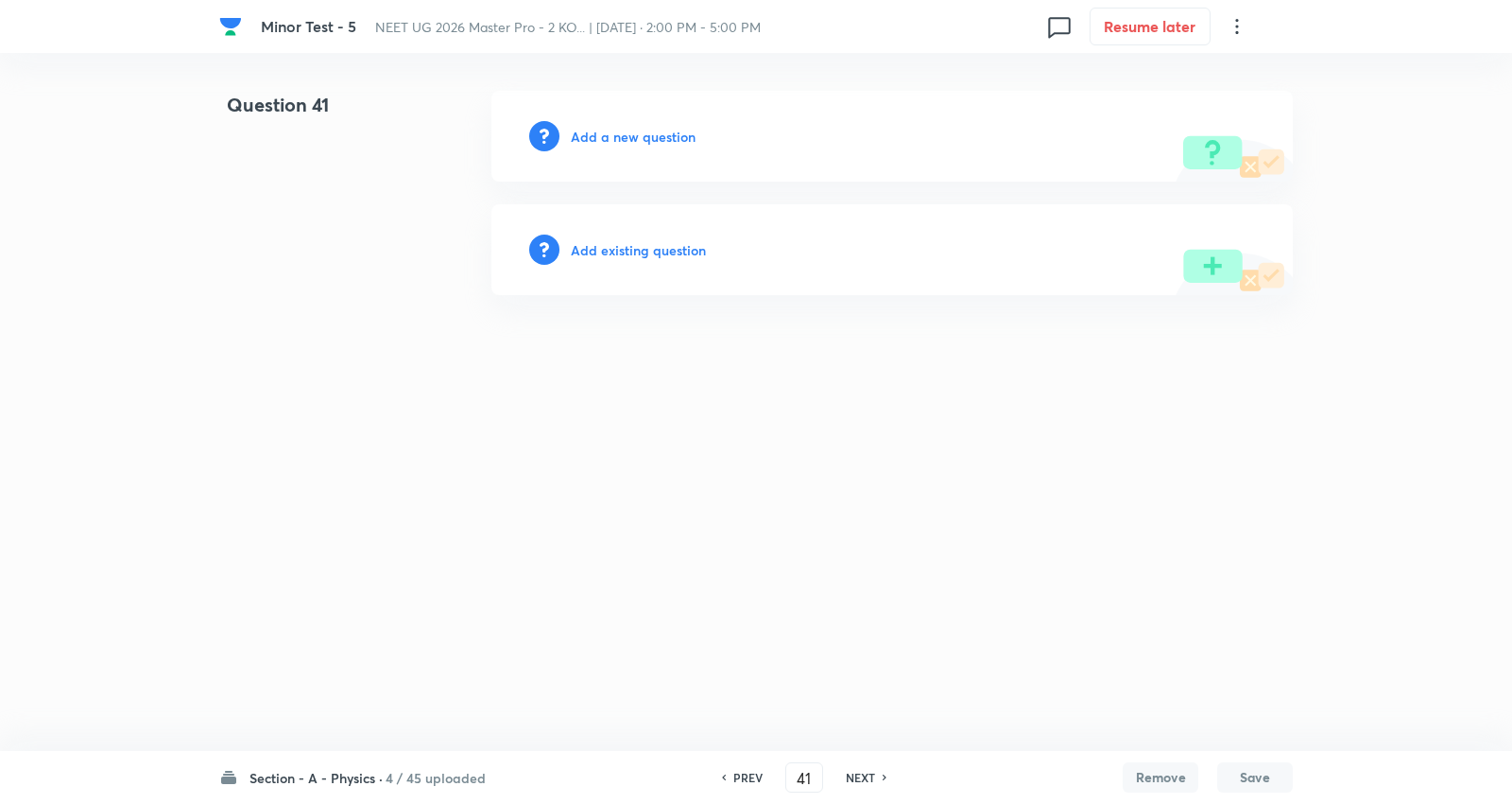
click at [870, 778] on h6 "NEXT" at bounding box center [860, 777] width 29 height 17
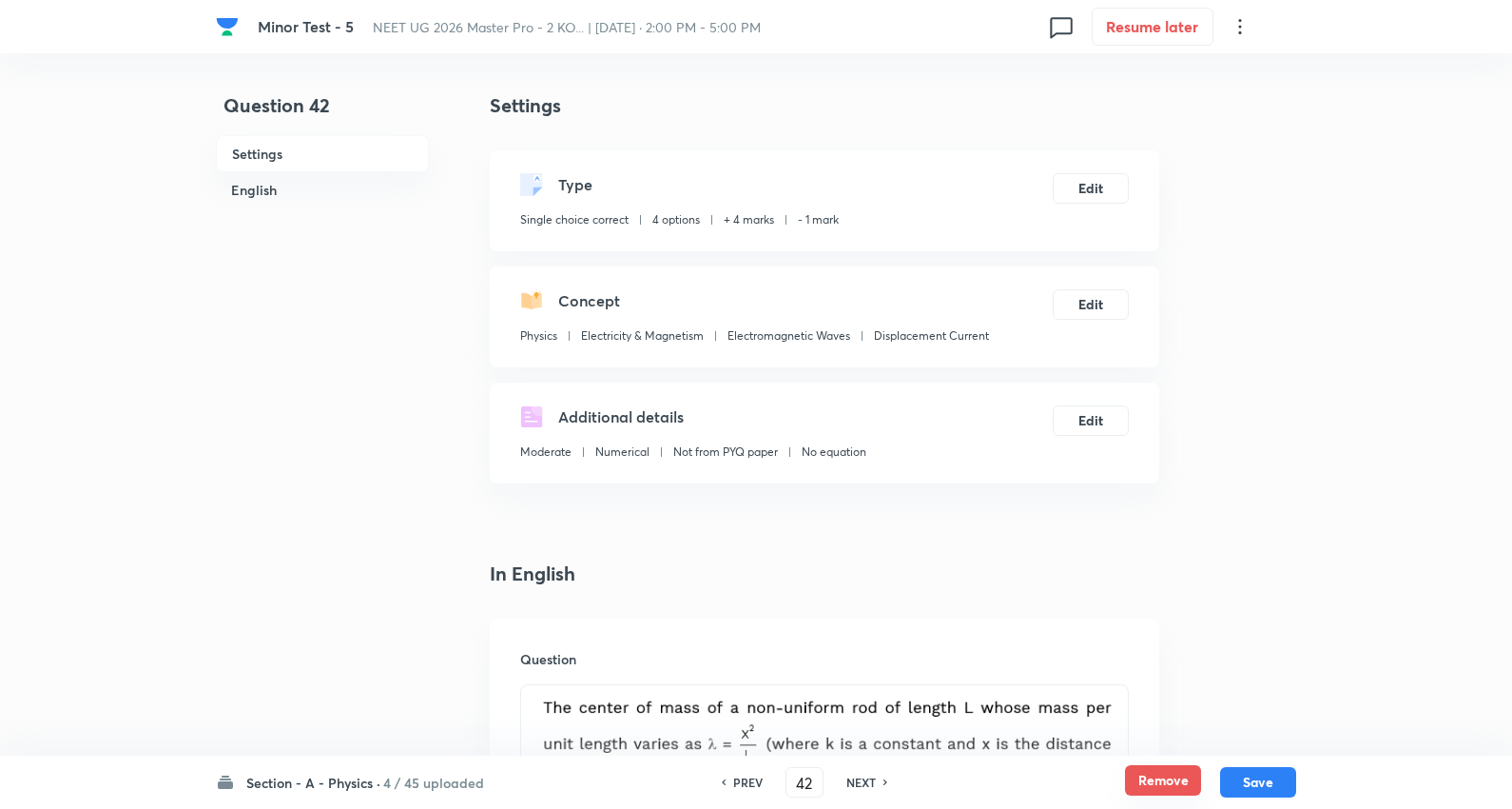
click at [1160, 782] on button "Remove" at bounding box center [1163, 780] width 76 height 30
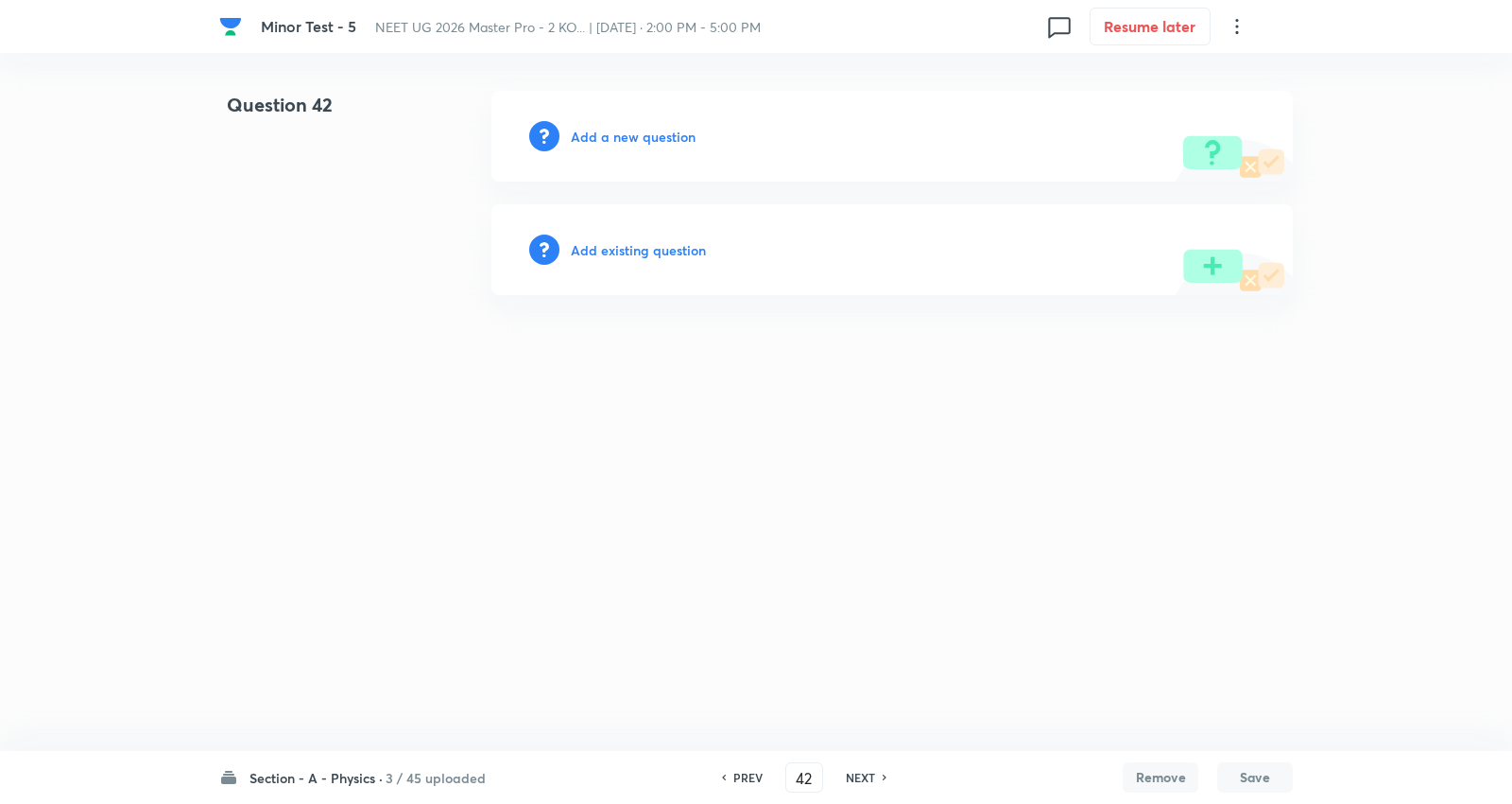
click at [858, 774] on h6 "NEXT" at bounding box center [860, 777] width 29 height 17
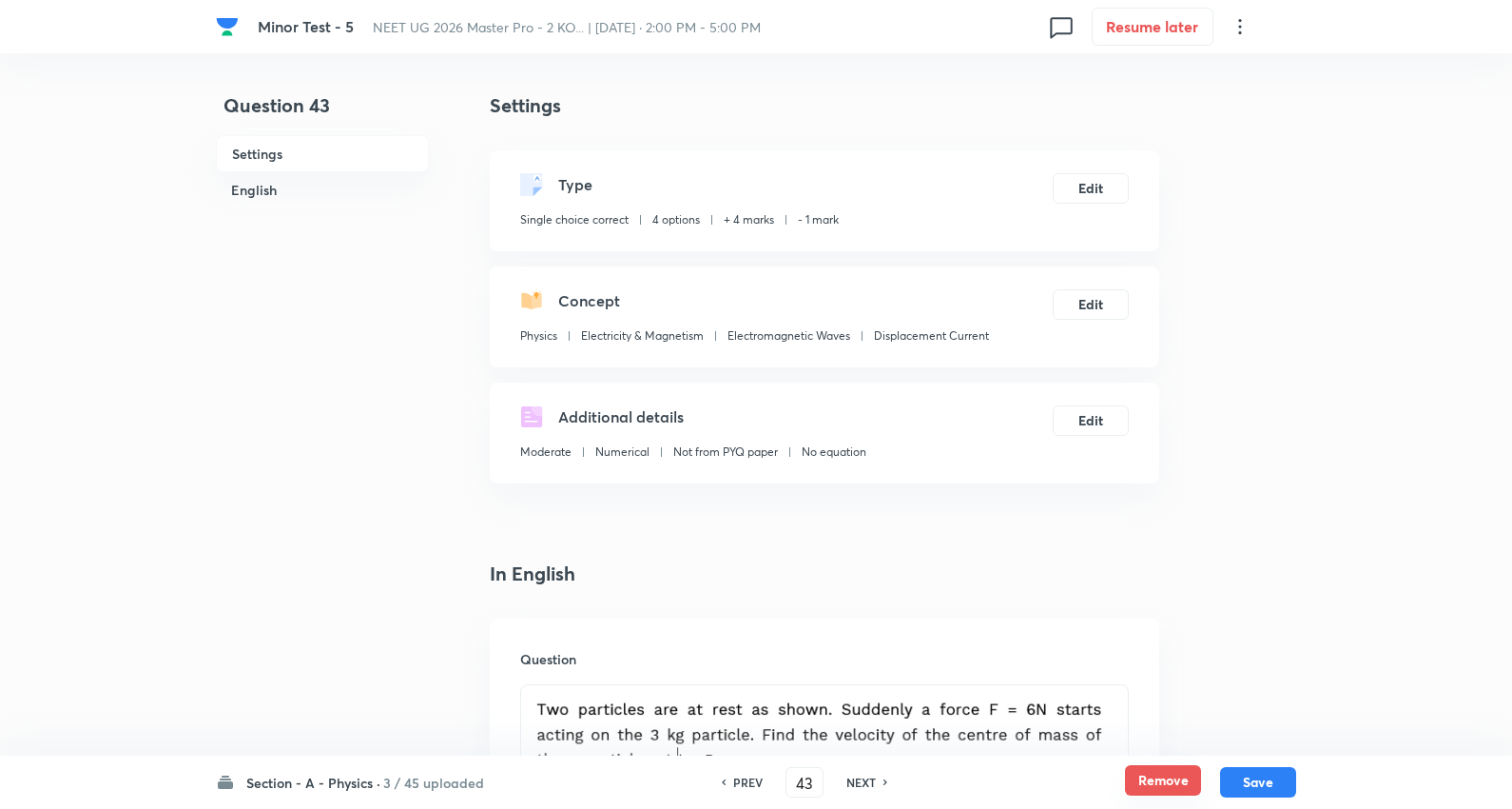
click at [1161, 777] on button "Remove" at bounding box center [1163, 780] width 76 height 30
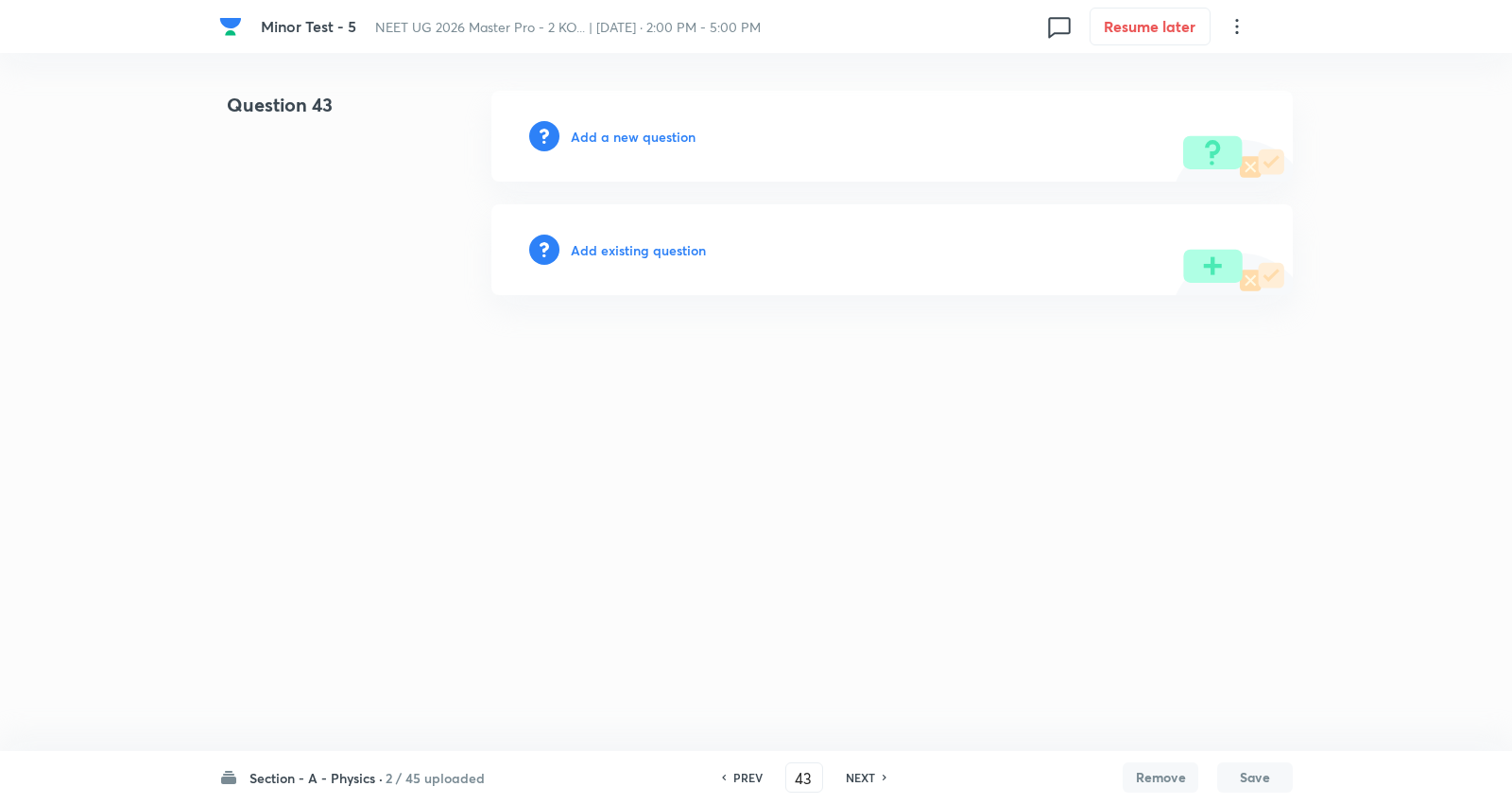
click at [865, 769] on h6 "NEXT" at bounding box center [860, 777] width 29 height 17
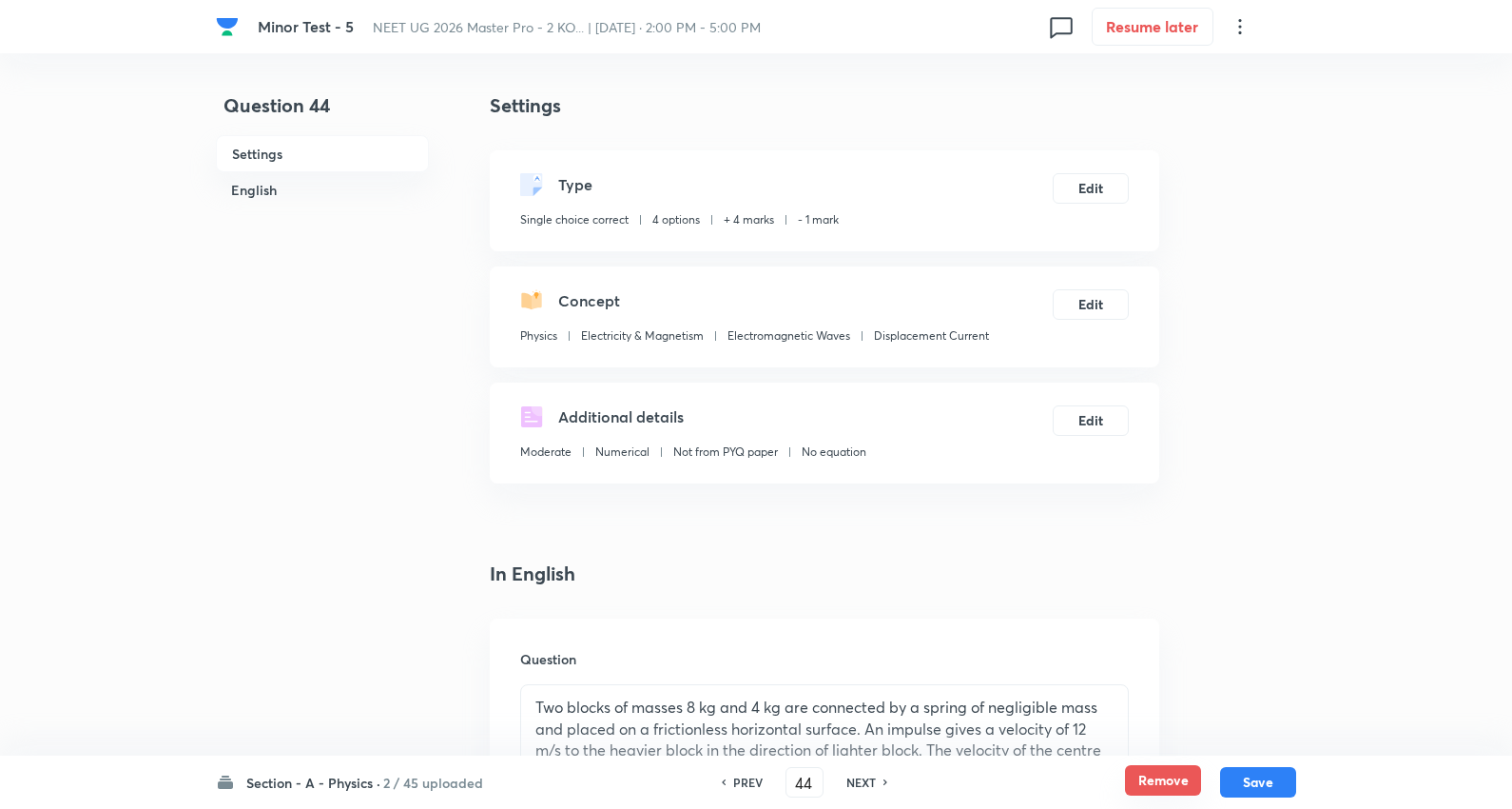
click at [1173, 776] on button "Remove" at bounding box center [1163, 780] width 76 height 30
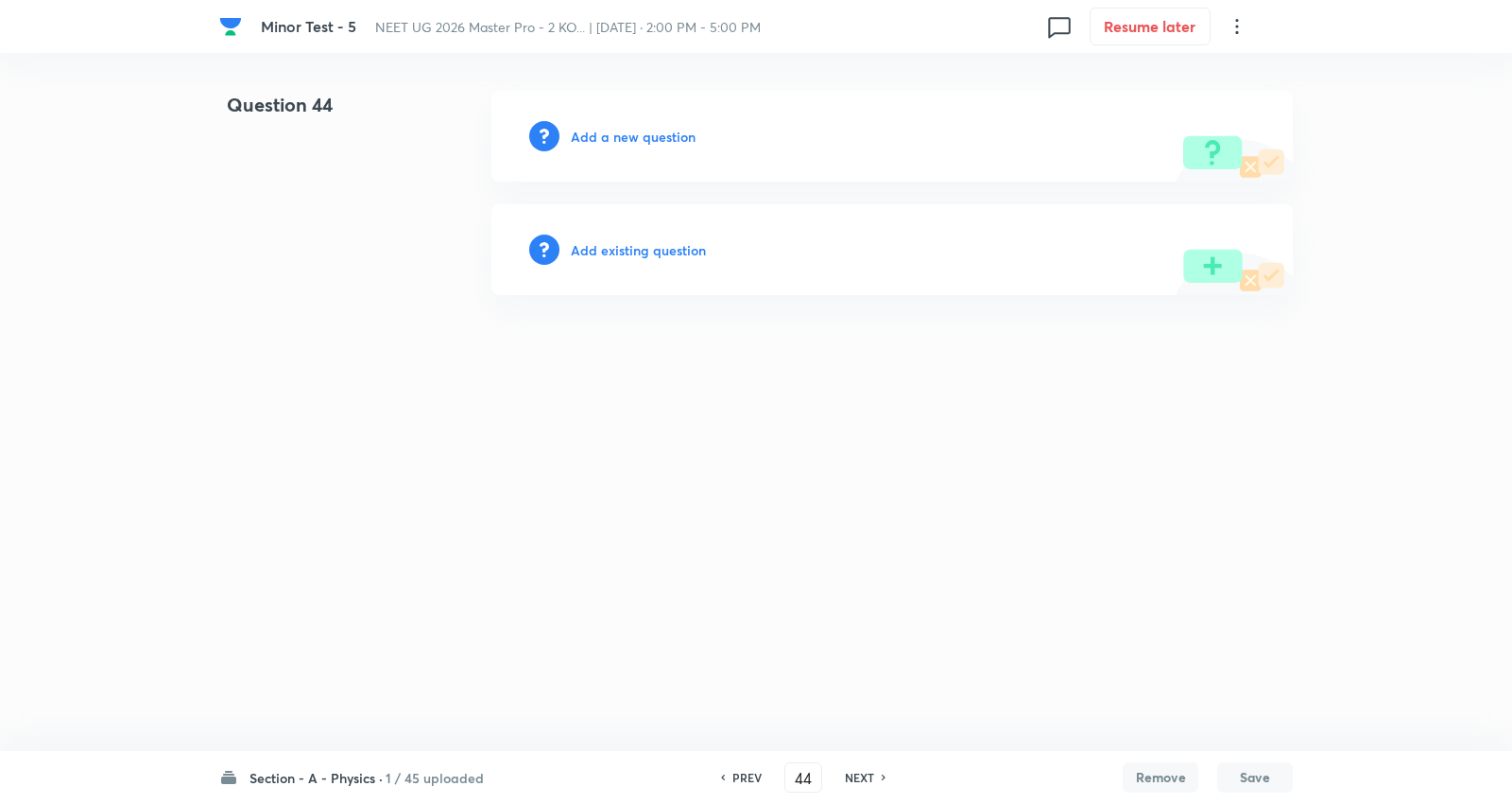
click at [872, 770] on h6 "NEXT" at bounding box center [859, 777] width 29 height 17
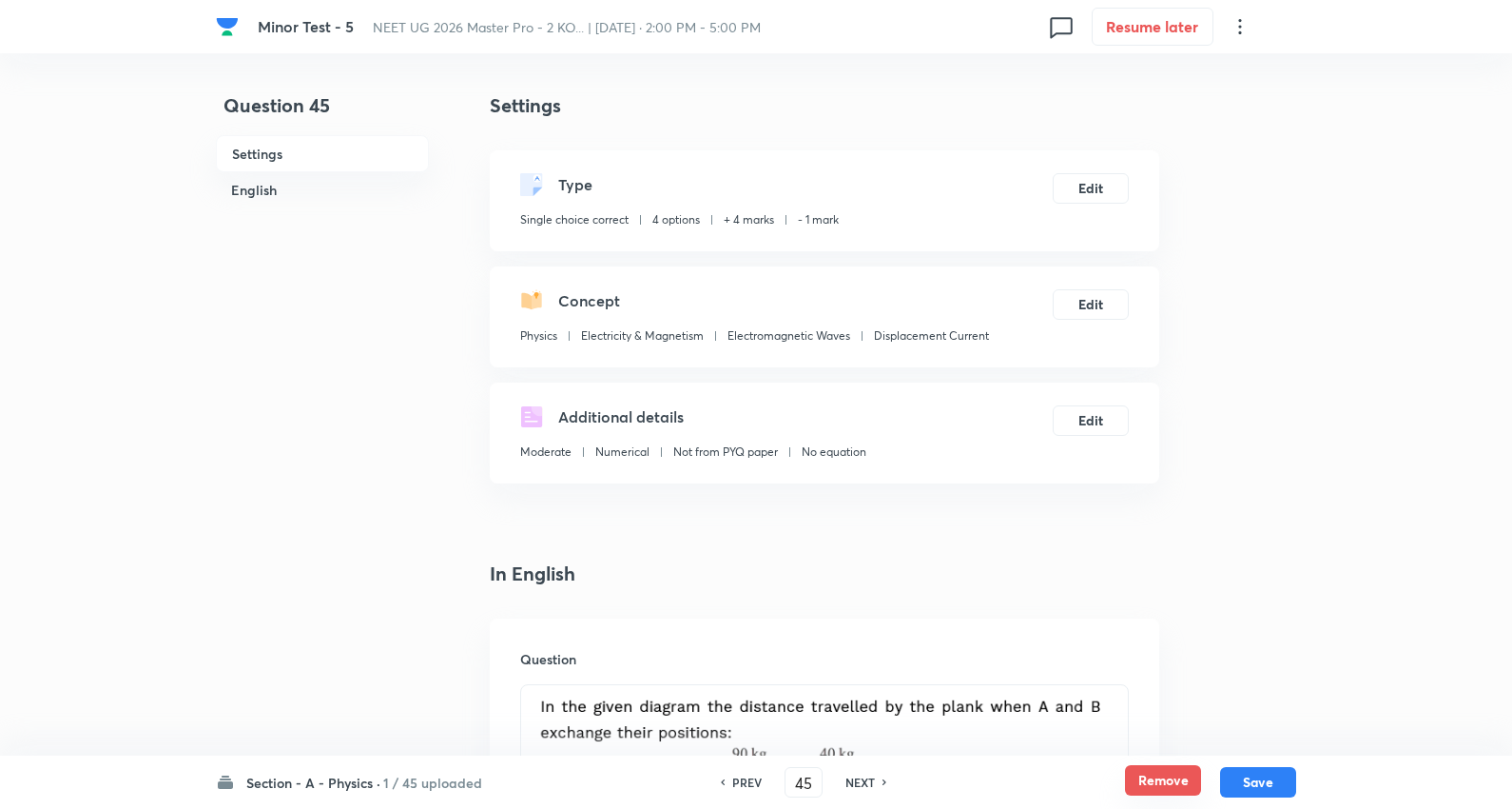
click at [1154, 774] on button "Remove" at bounding box center [1163, 780] width 76 height 30
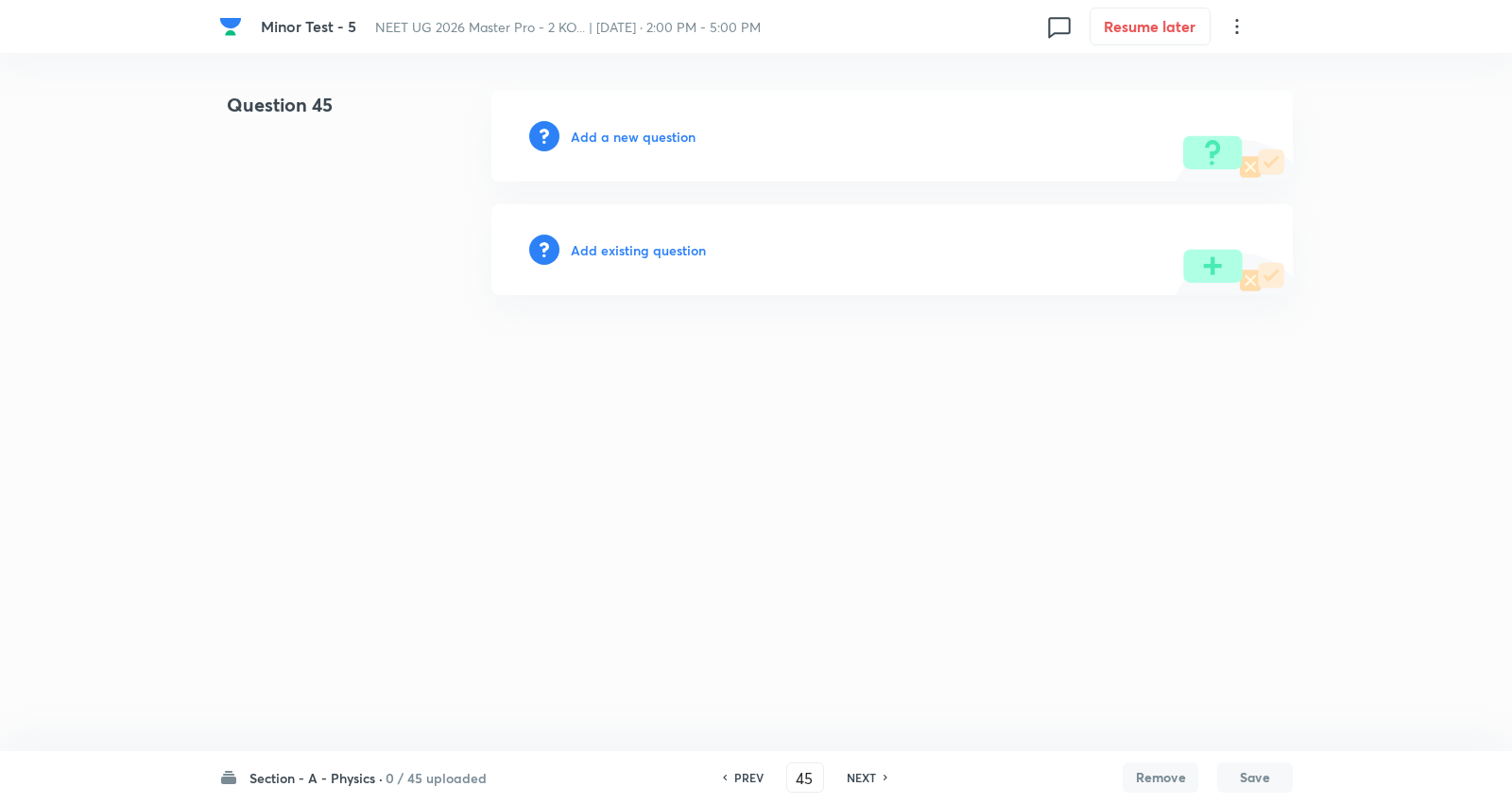
click at [870, 769] on h6 "NEXT" at bounding box center [861, 777] width 29 height 17
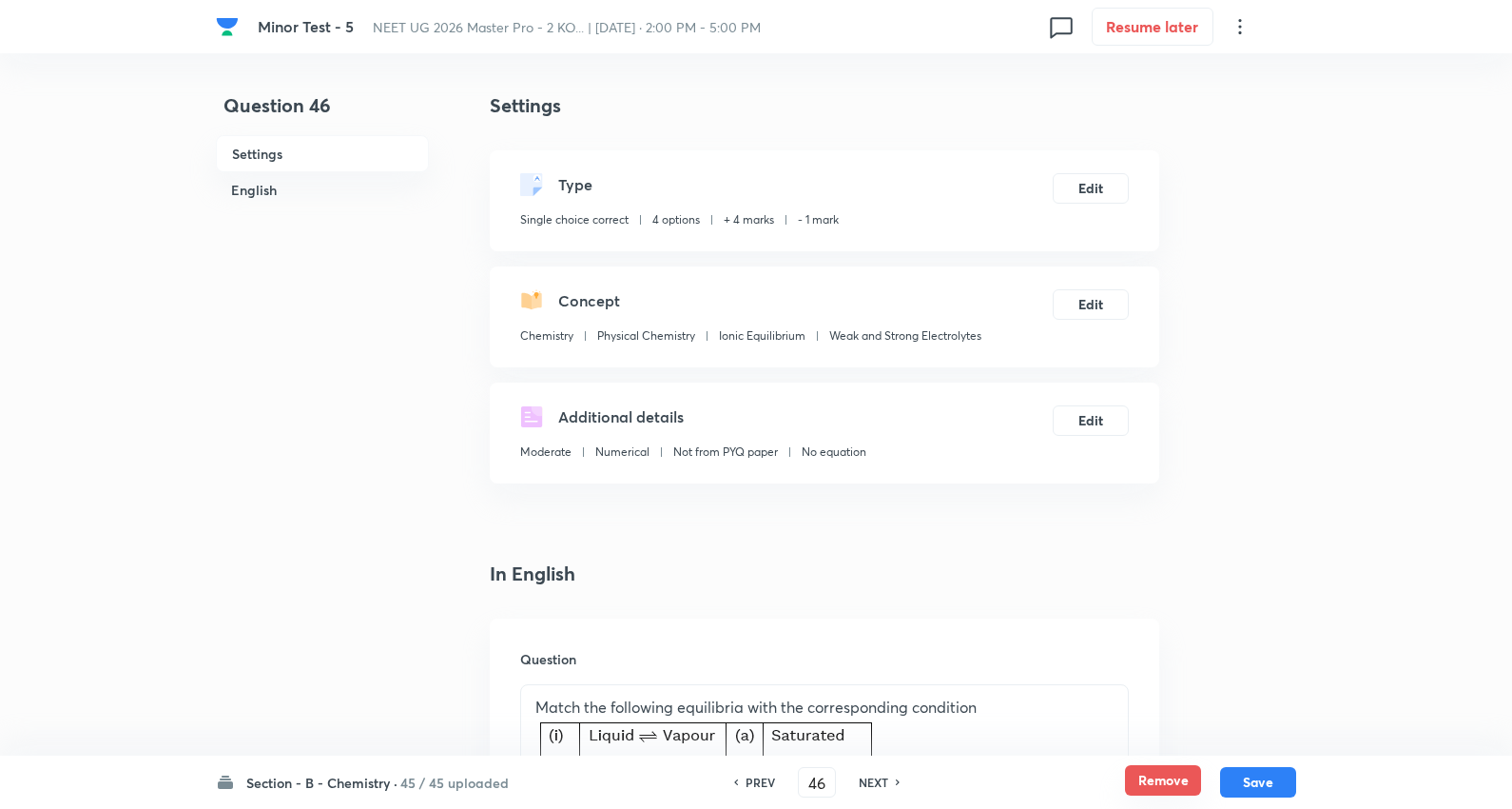
click at [1149, 782] on button "Remove" at bounding box center [1163, 780] width 76 height 30
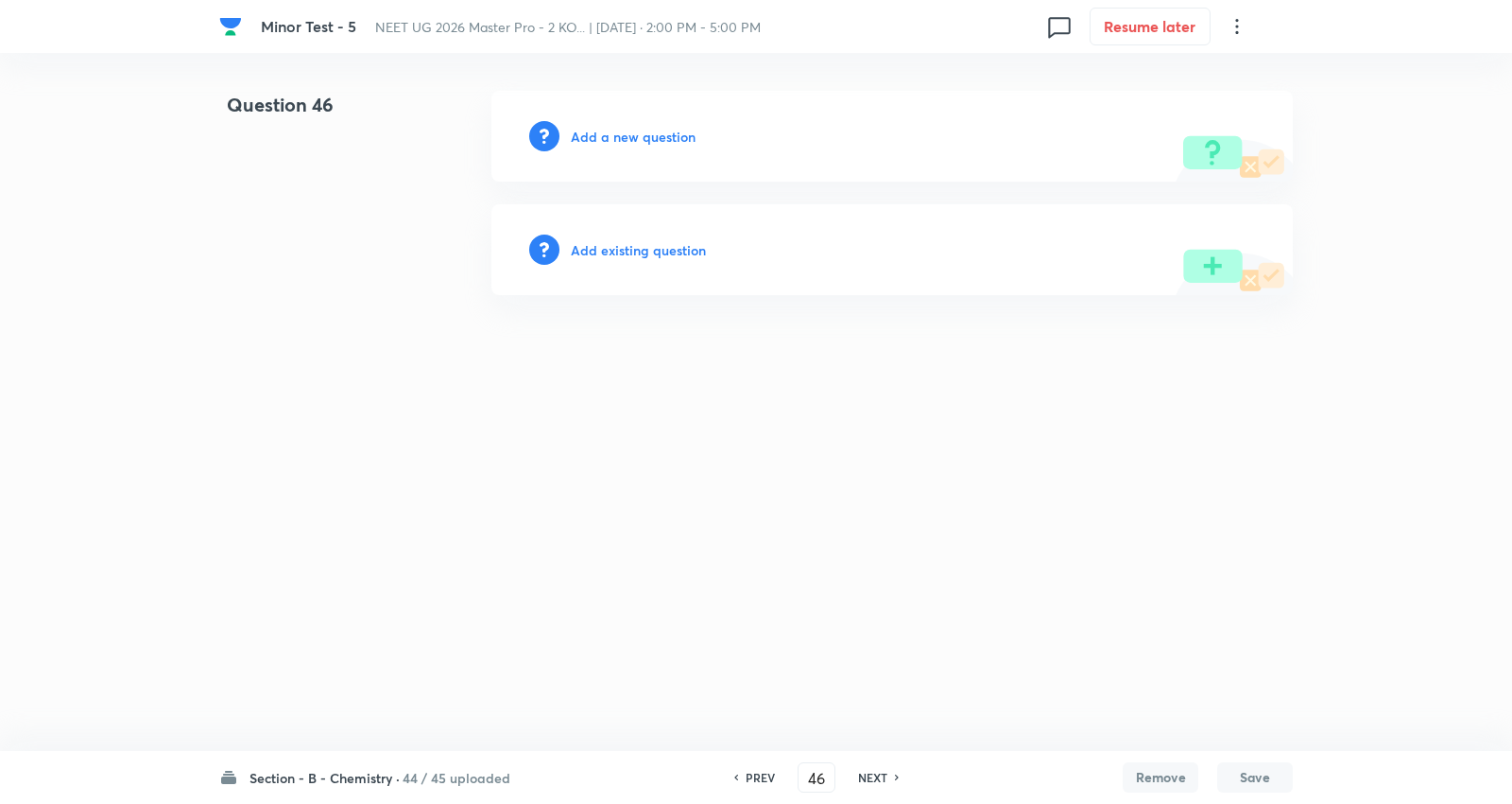
click at [867, 776] on h6 "NEXT" at bounding box center [873, 777] width 29 height 17
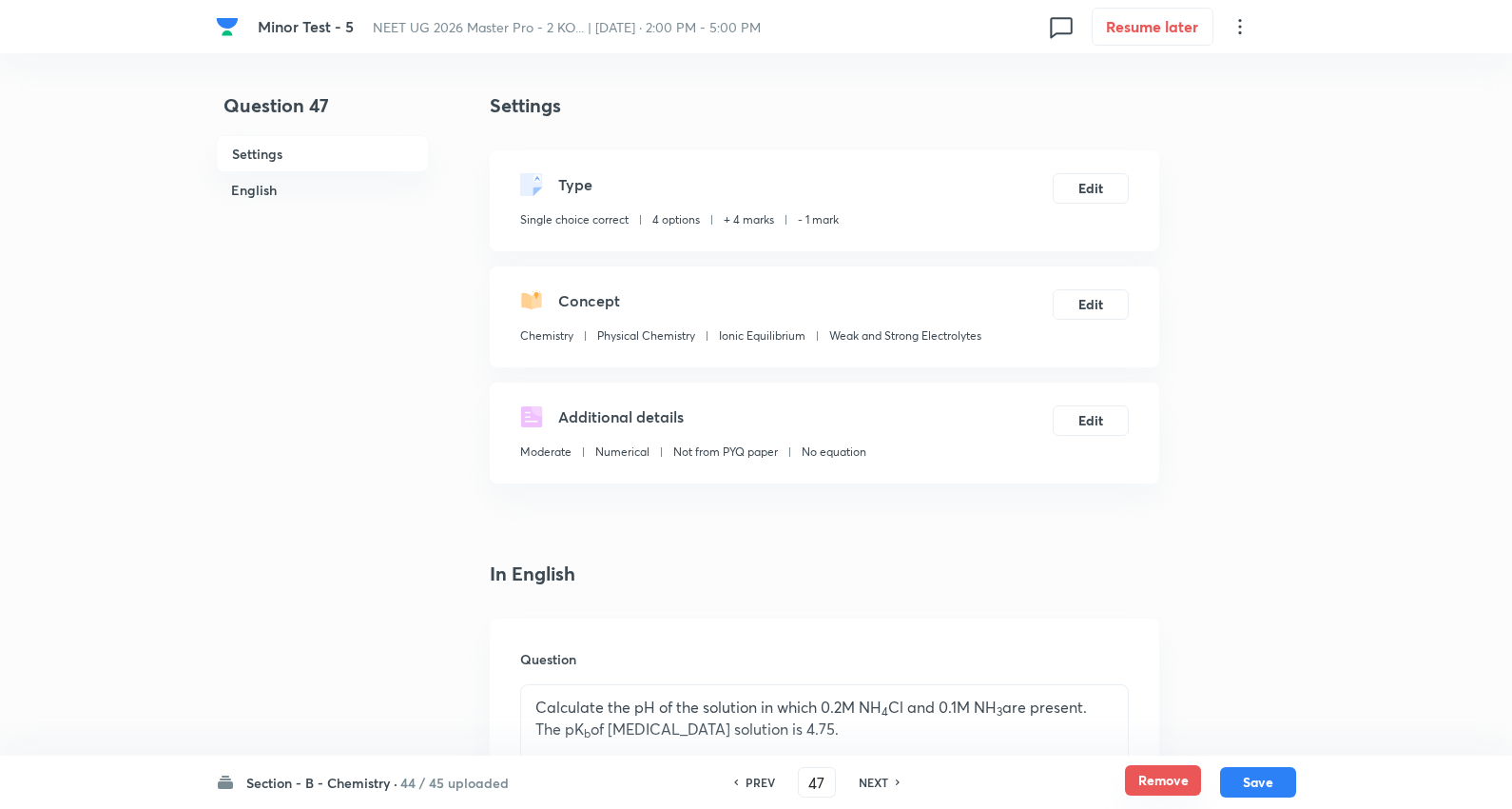
click at [1145, 771] on button "Remove" at bounding box center [1163, 780] width 76 height 30
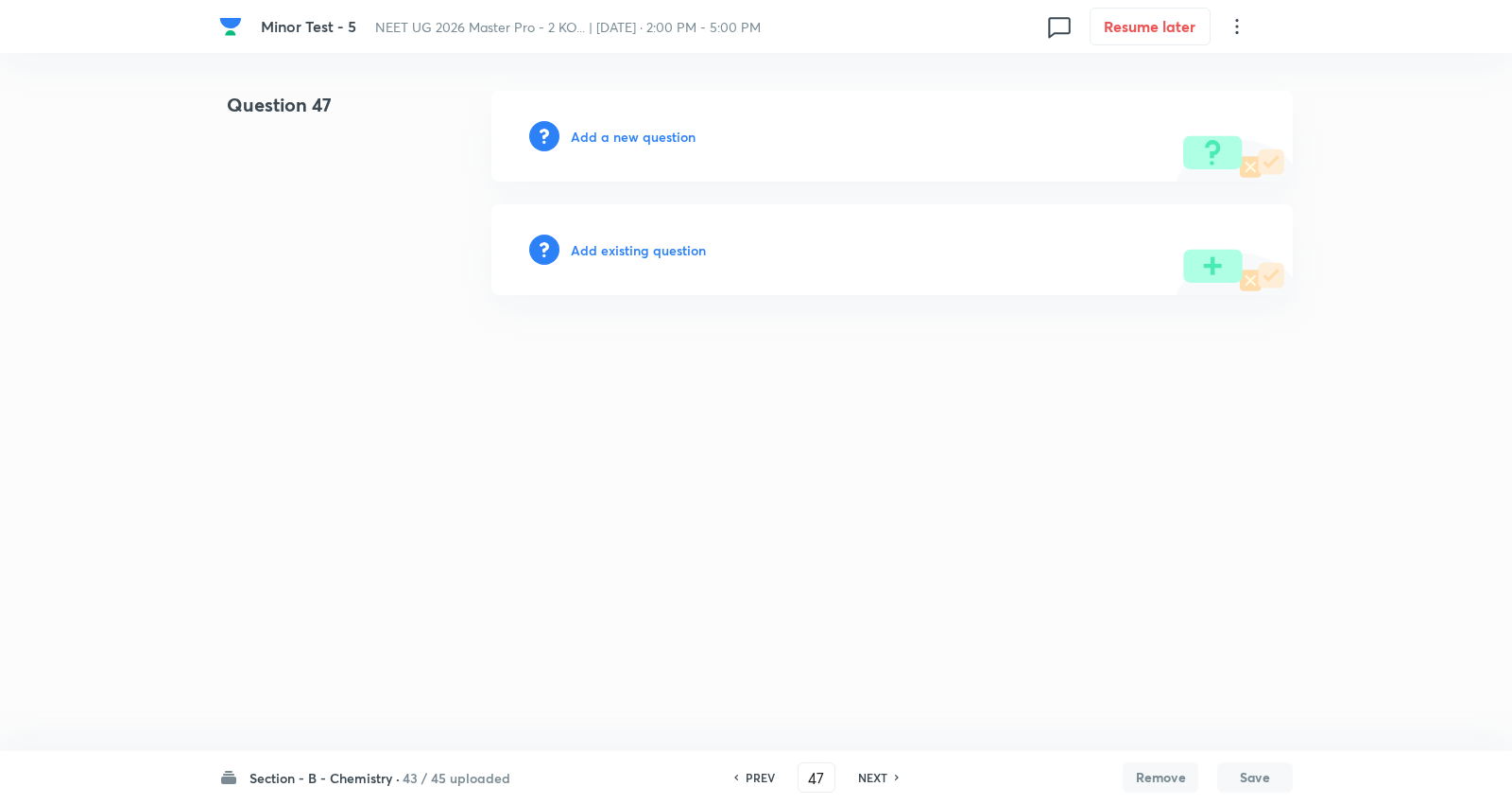
drag, startPoint x: 882, startPoint y: 771, endPoint x: 1136, endPoint y: 771, distance: 254.0
click at [884, 771] on h6 "NEXT" at bounding box center [873, 777] width 29 height 17
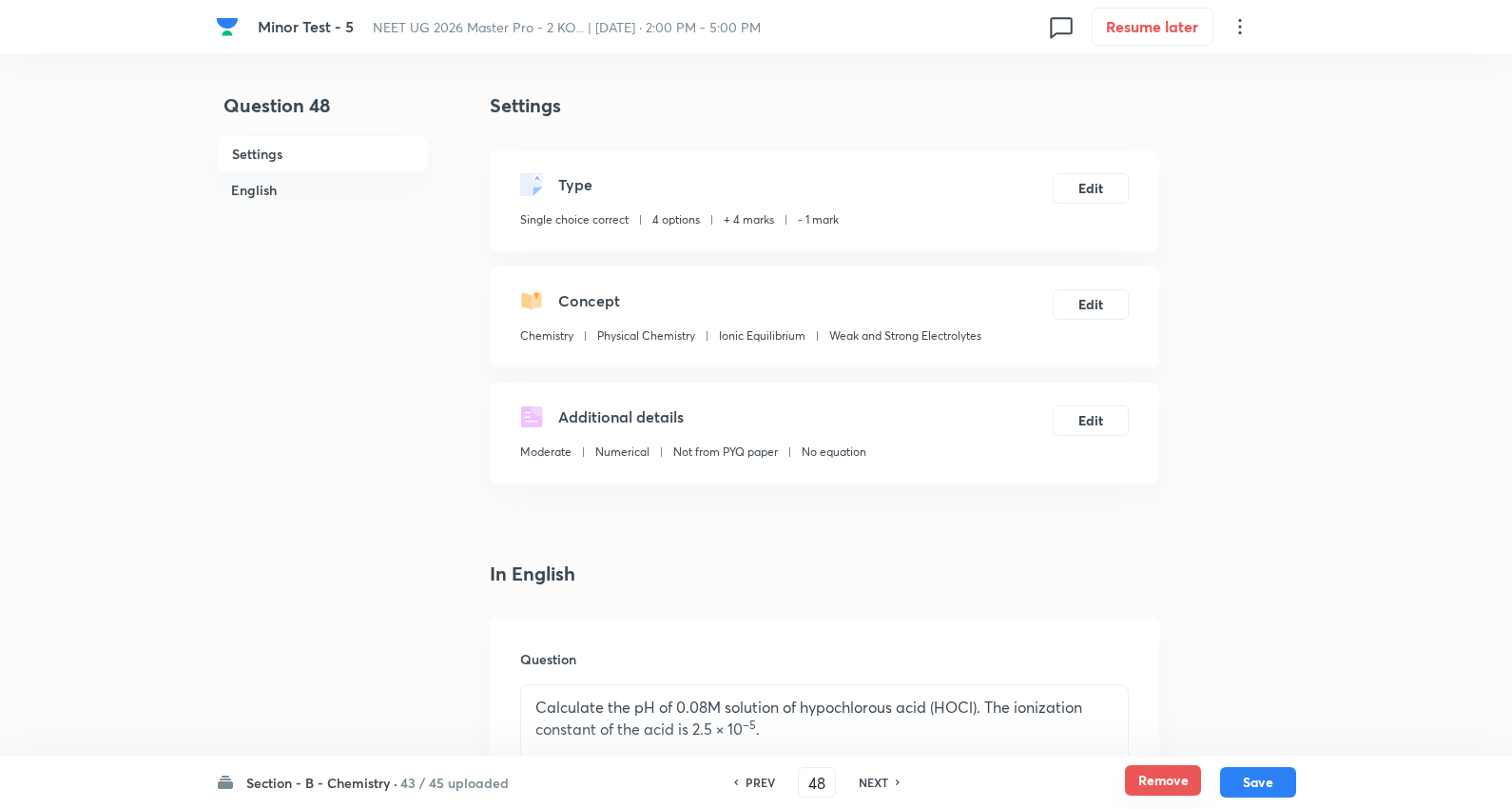
click at [1145, 774] on button "Remove" at bounding box center [1163, 780] width 76 height 30
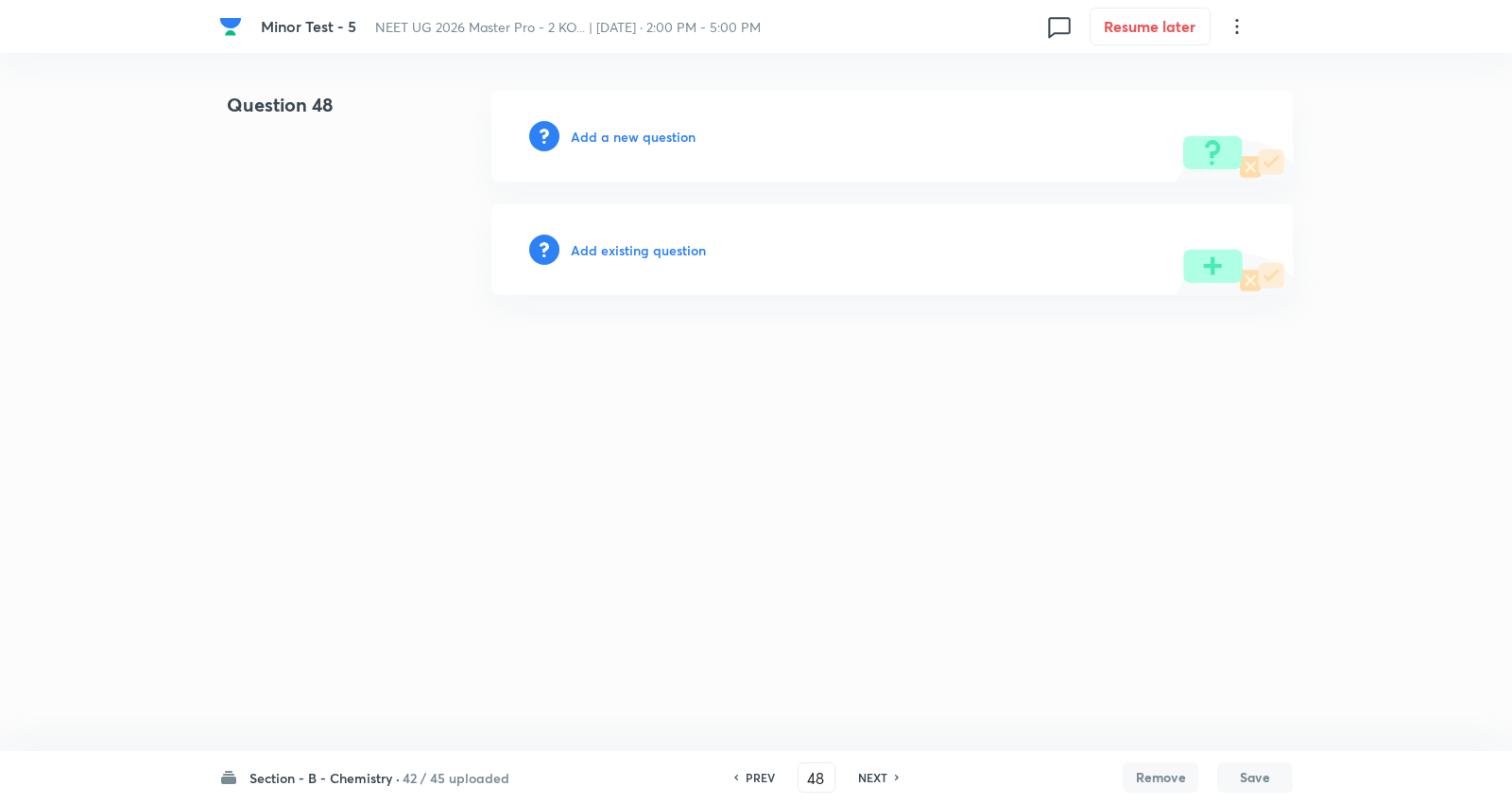
click at [873, 777] on h6 "NEXT" at bounding box center [873, 777] width 29 height 17
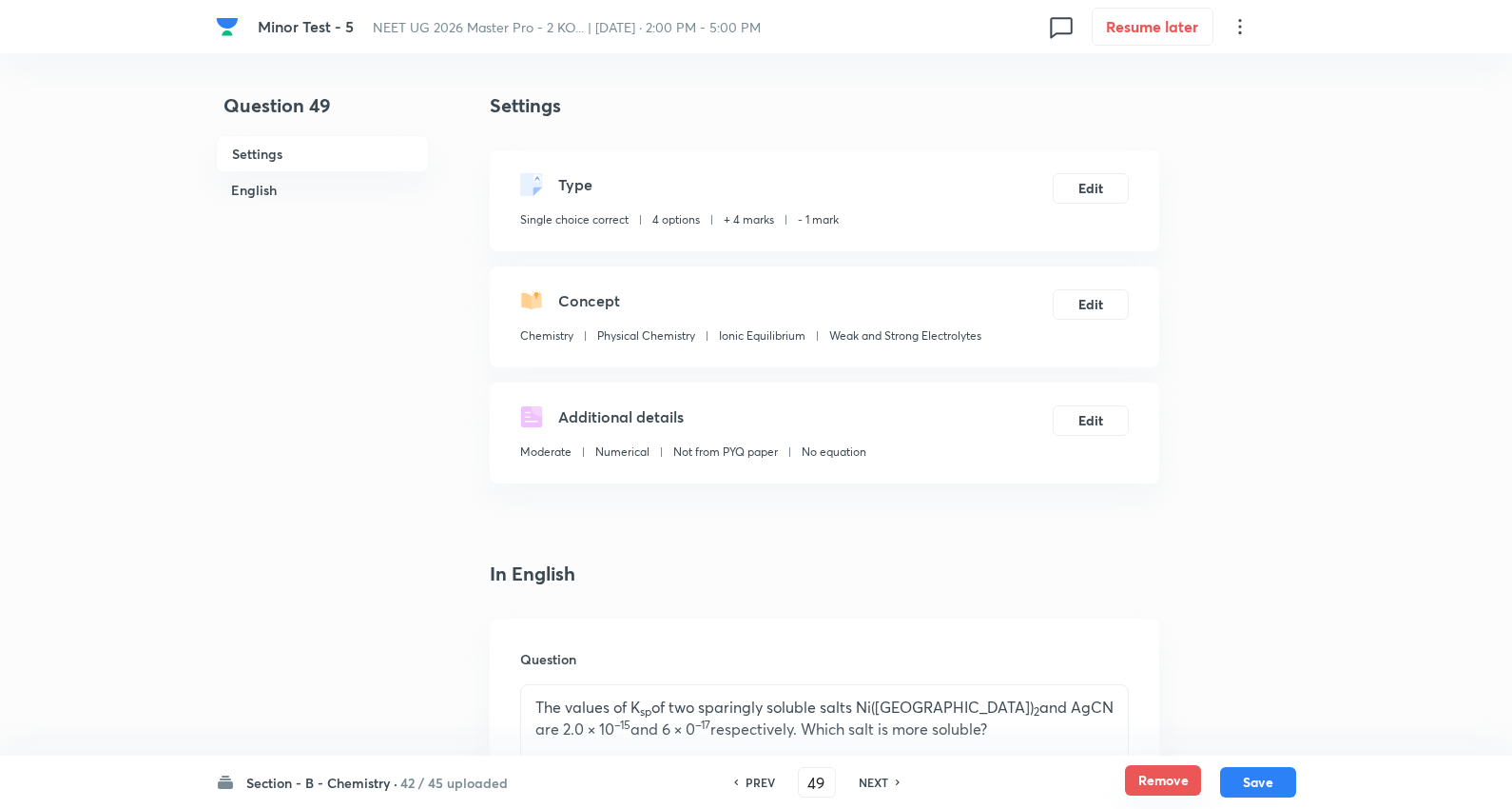
click at [1160, 772] on button "Remove" at bounding box center [1163, 780] width 76 height 30
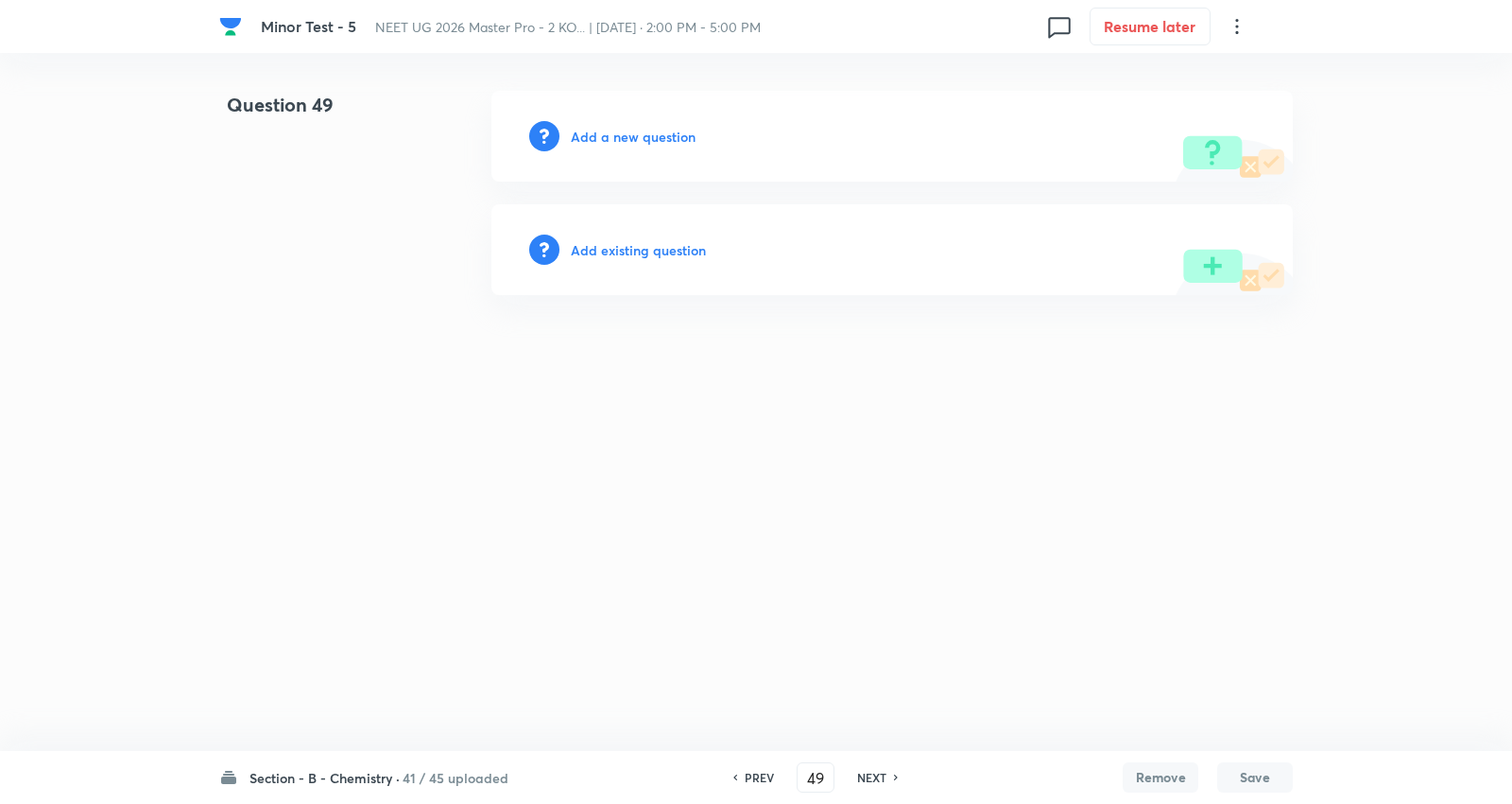
click at [875, 773] on h6 "NEXT" at bounding box center [872, 777] width 29 height 17
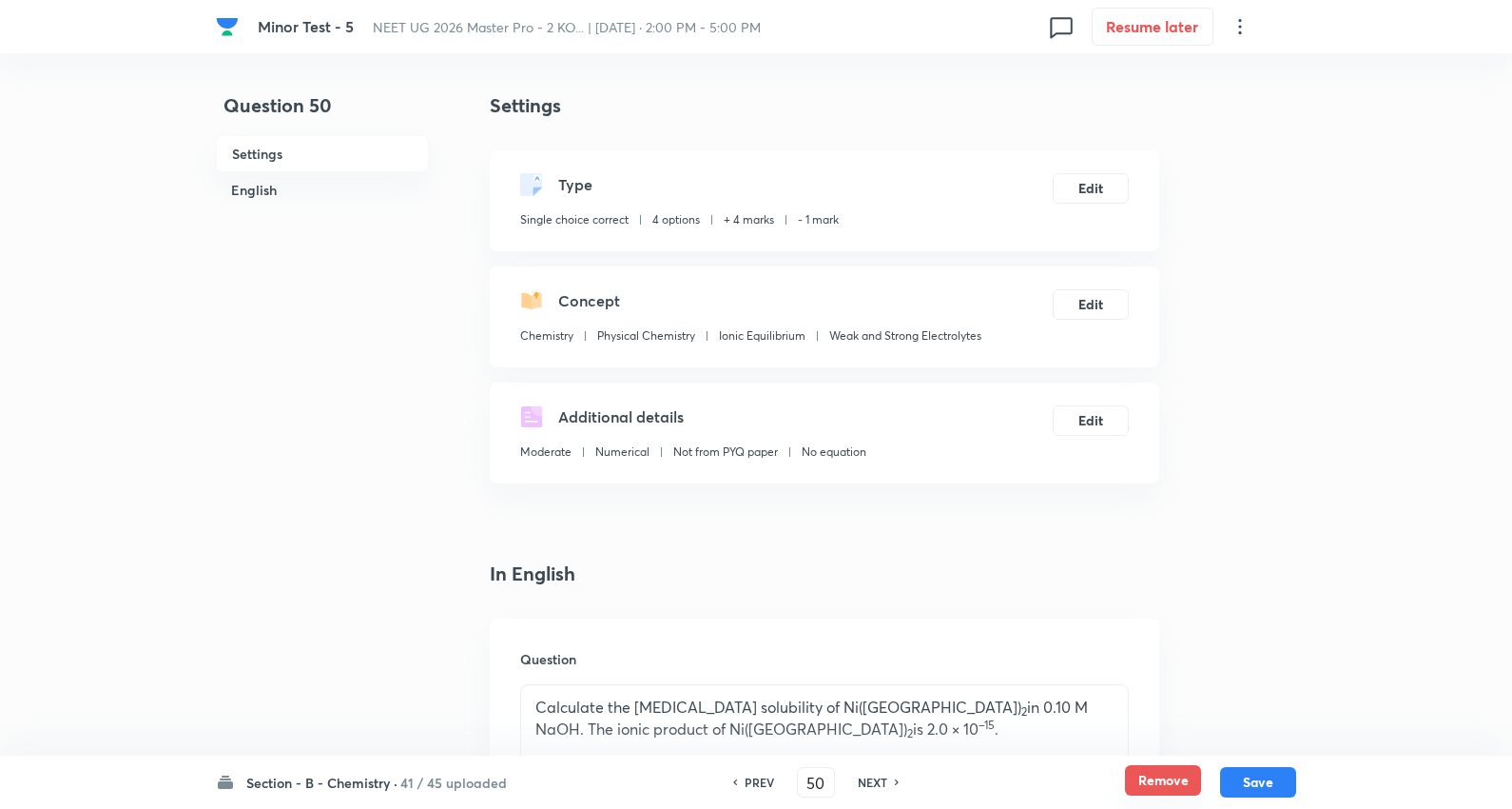
click at [1146, 781] on button "Remove" at bounding box center [1163, 780] width 76 height 30
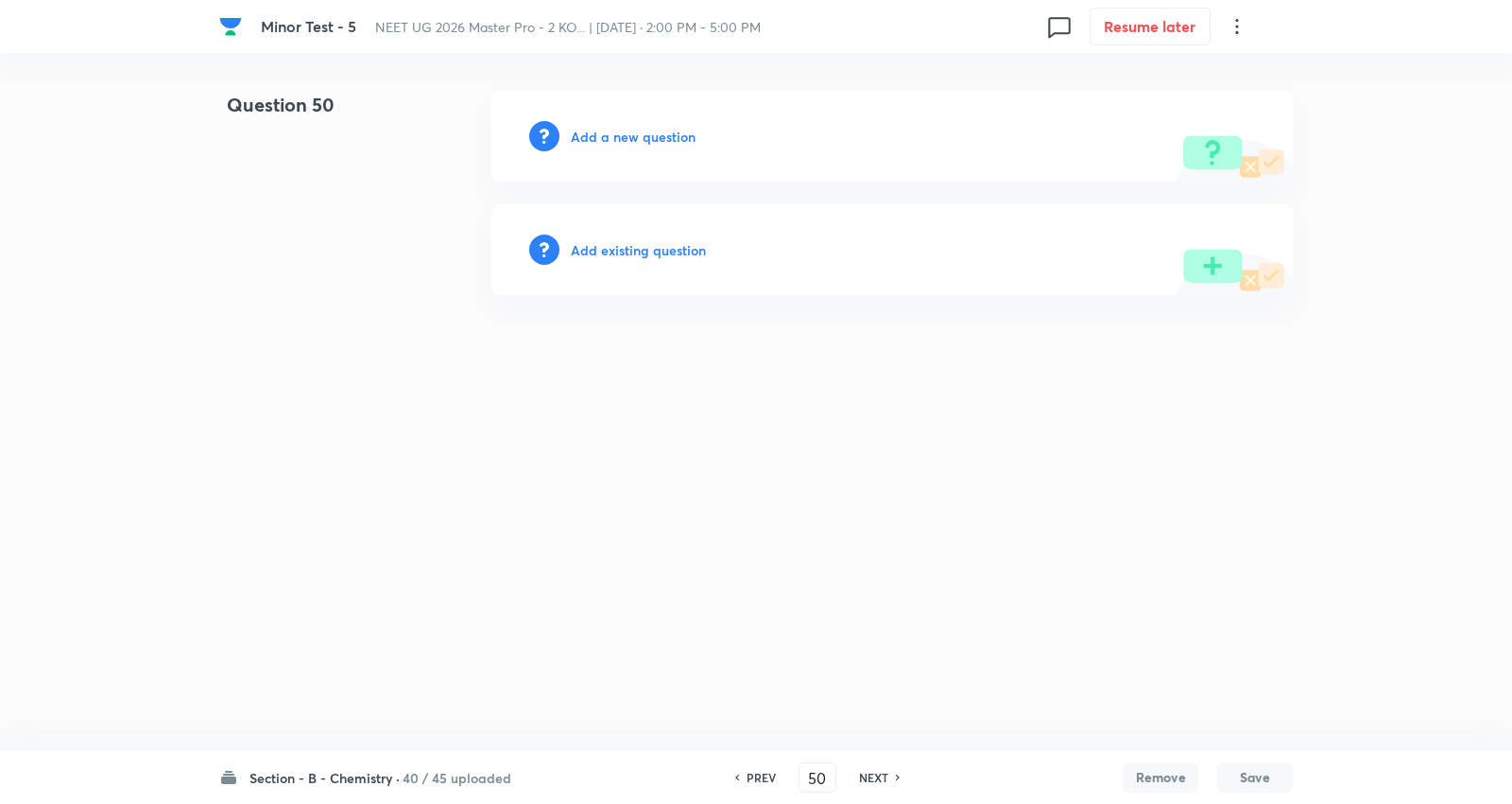
click at [882, 774] on h6 "NEXT" at bounding box center [874, 777] width 29 height 17
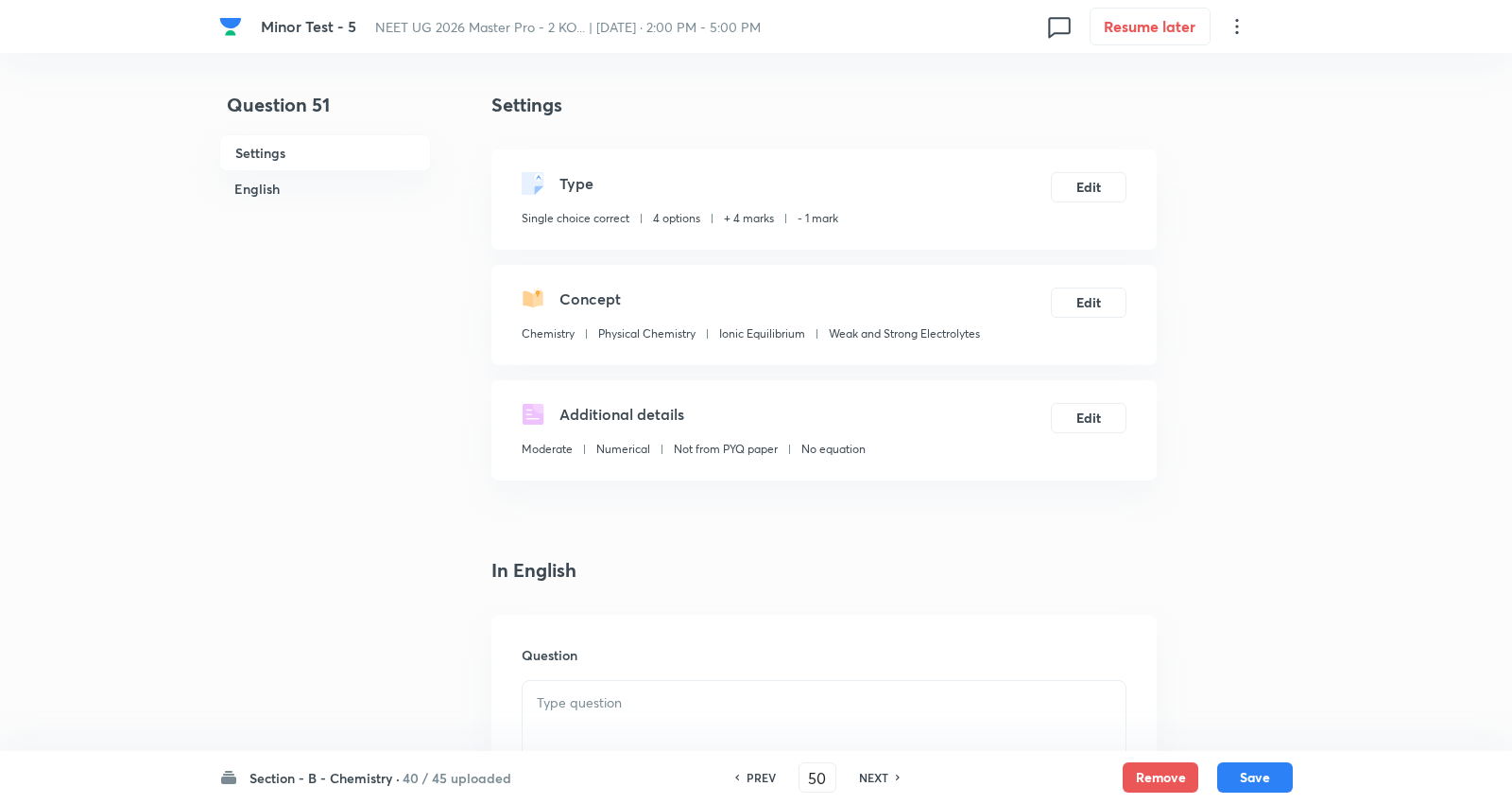
type input "51"
checkbox input "true"
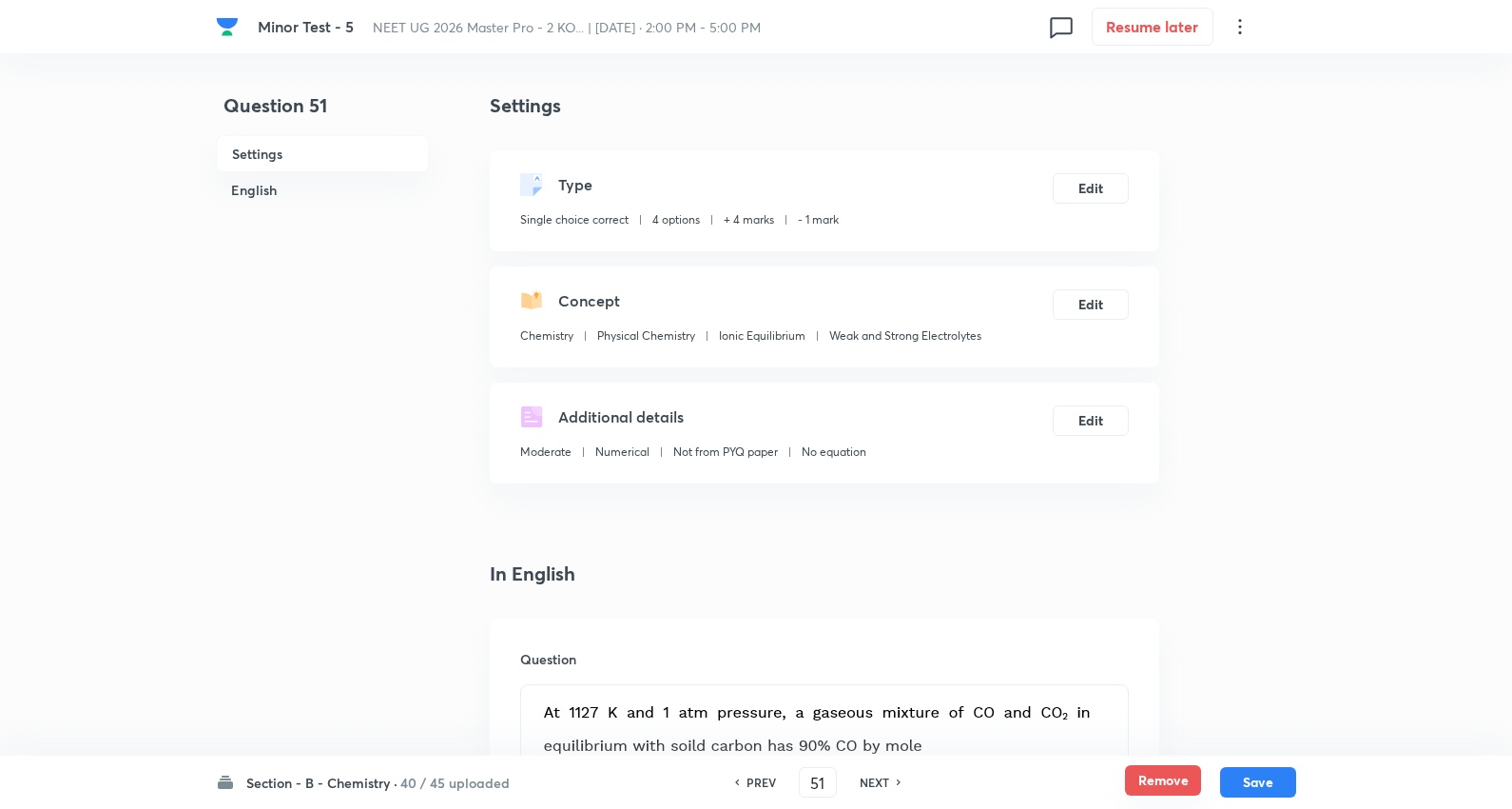
click at [1153, 774] on button "Remove" at bounding box center [1163, 780] width 76 height 30
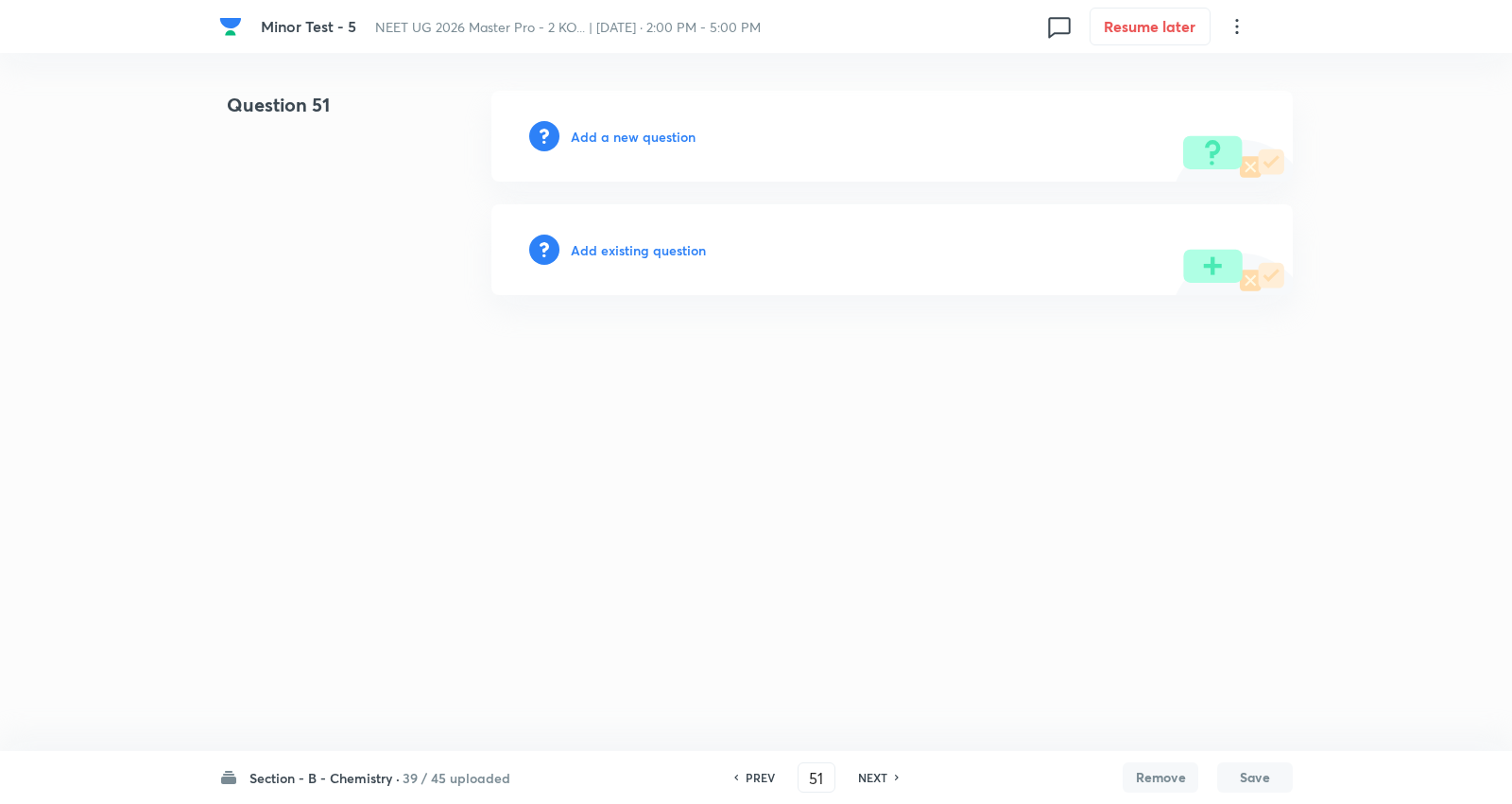
click at [873, 774] on h6 "NEXT" at bounding box center [873, 777] width 29 height 17
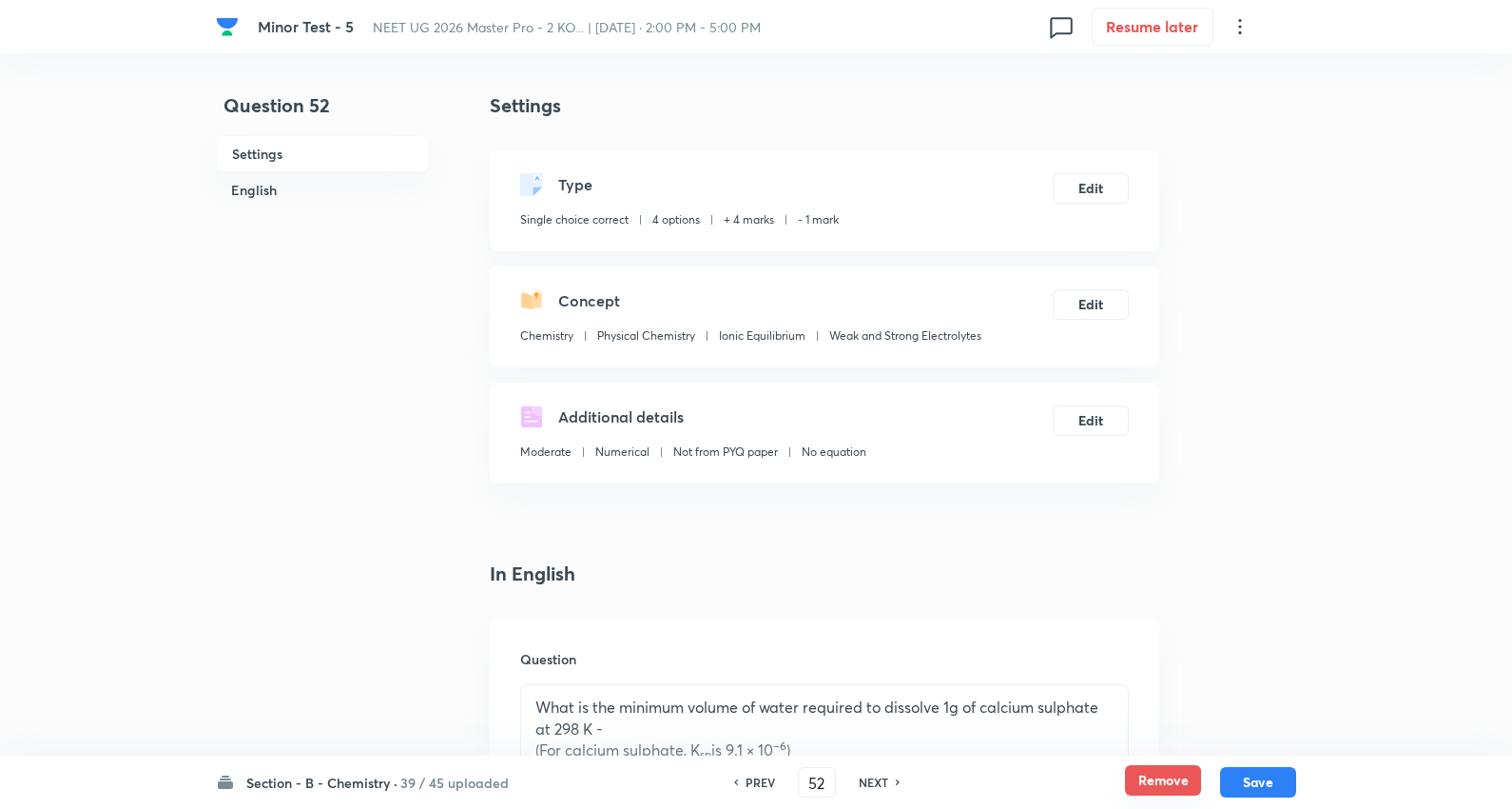
click at [1145, 771] on button "Remove" at bounding box center [1163, 780] width 76 height 30
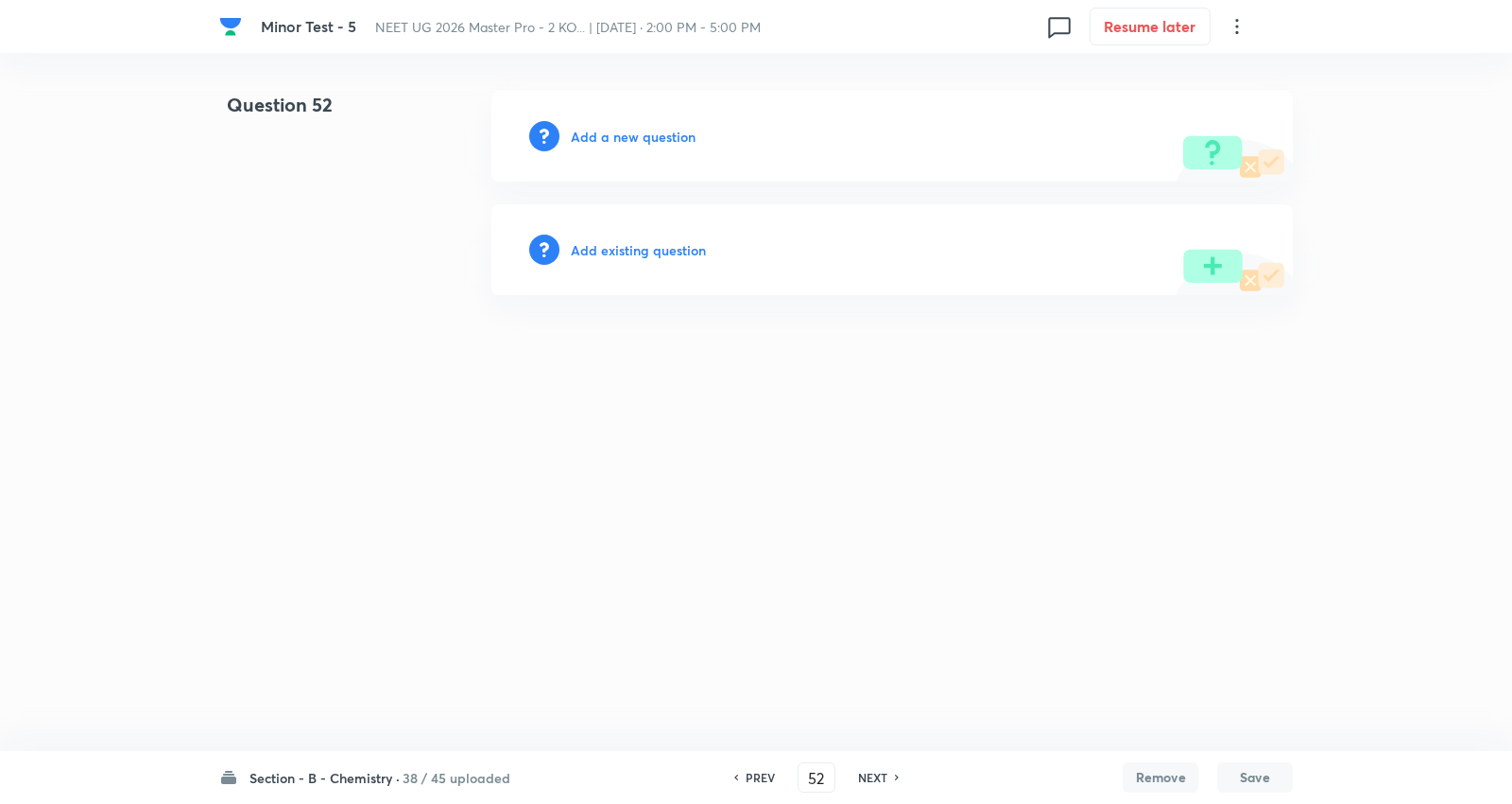
click at [858, 778] on h6 "NEXT" at bounding box center [873, 777] width 29 height 17
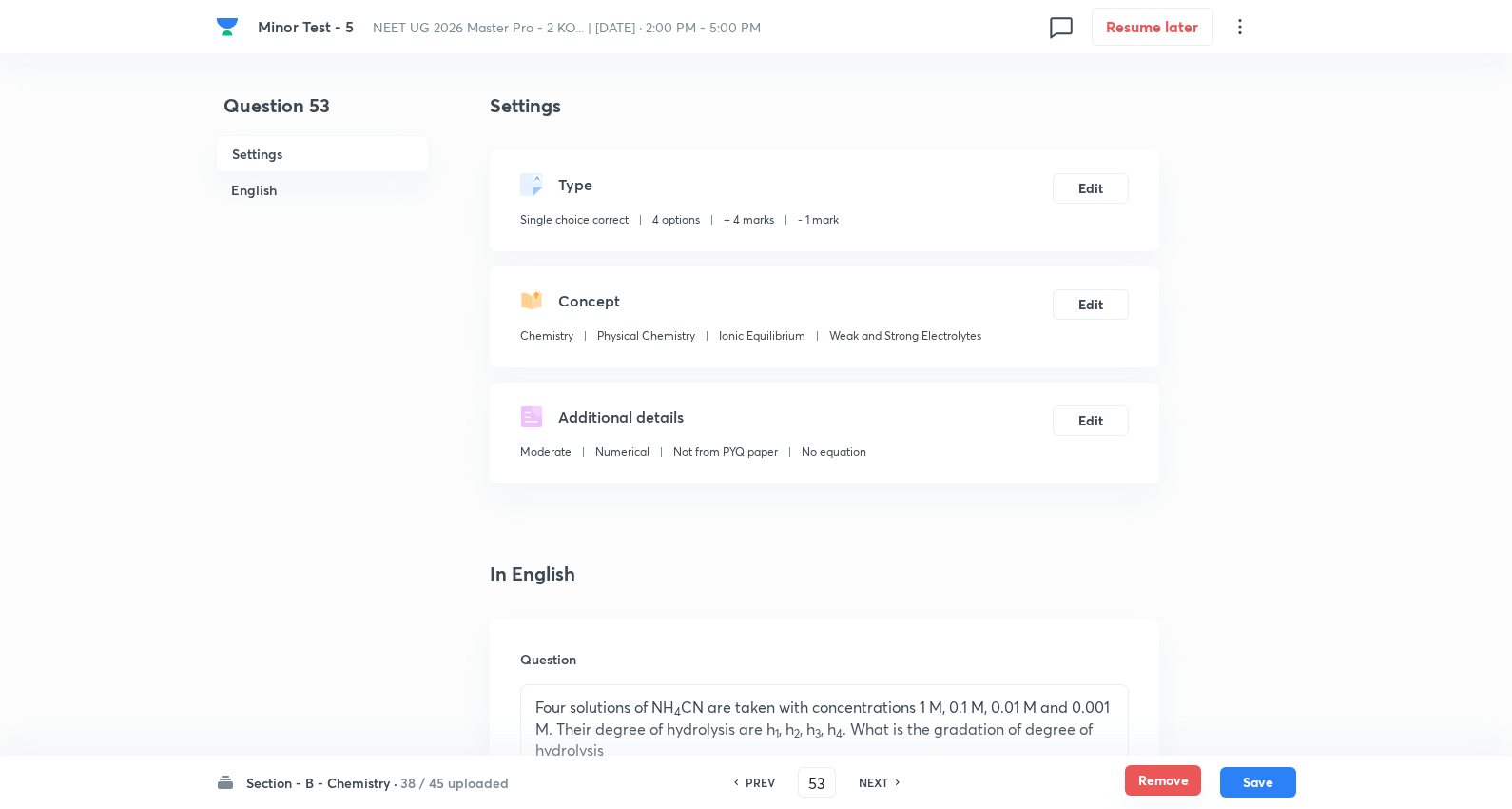
click at [1152, 782] on button "Remove" at bounding box center [1163, 780] width 76 height 30
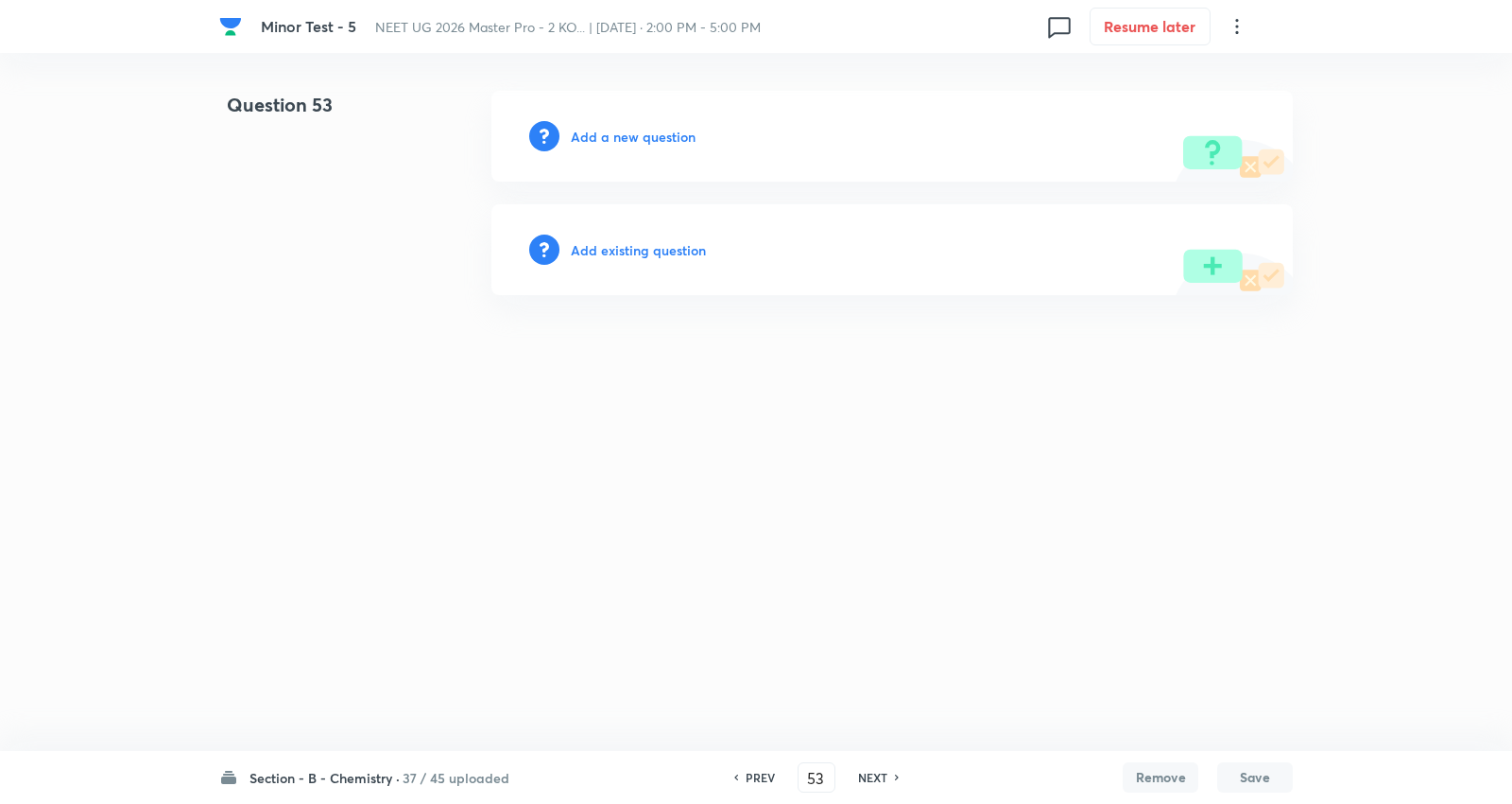
click at [874, 778] on h6 "NEXT" at bounding box center [873, 777] width 29 height 17
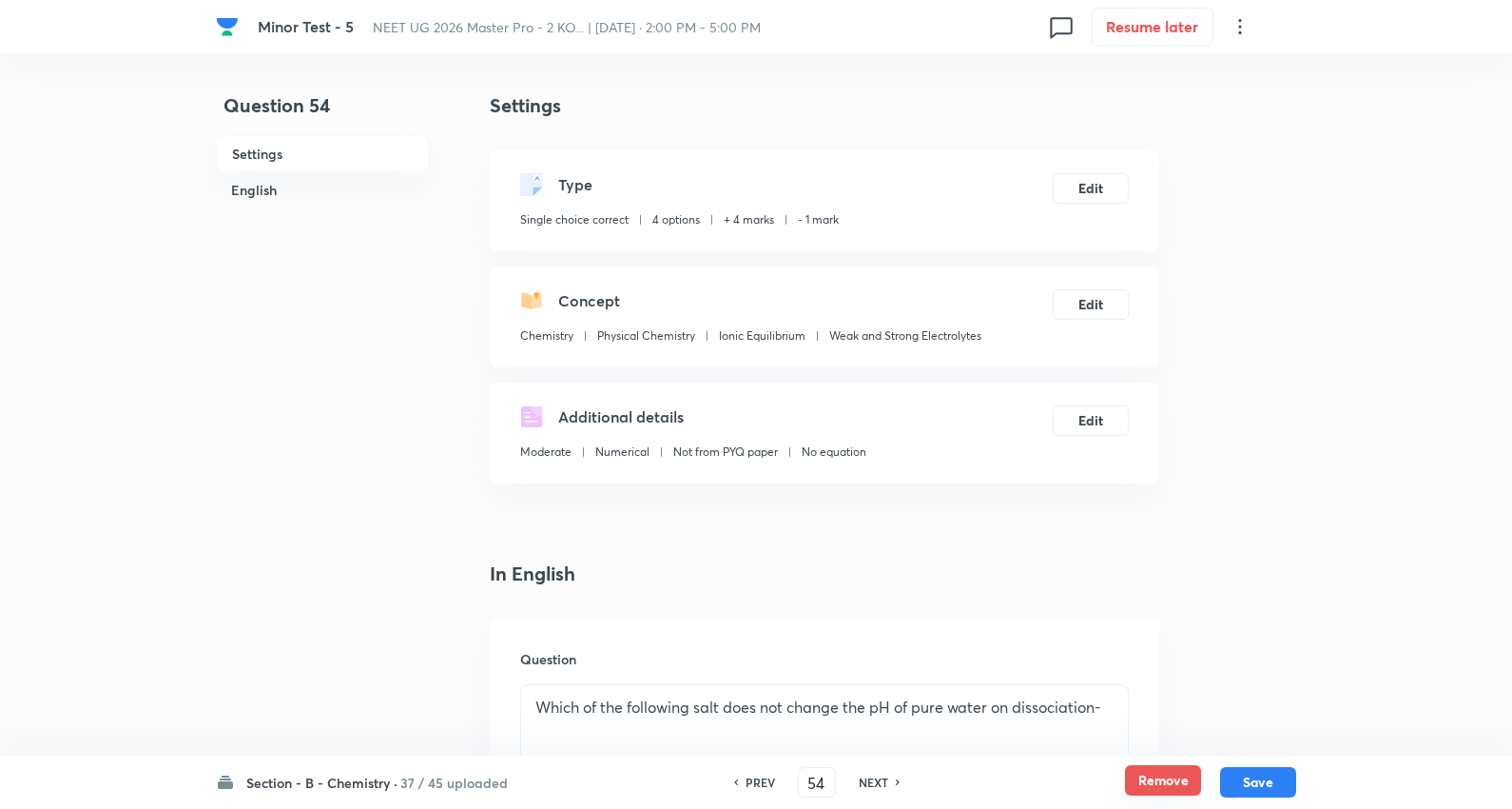
click at [1164, 776] on button "Remove" at bounding box center [1163, 780] width 76 height 30
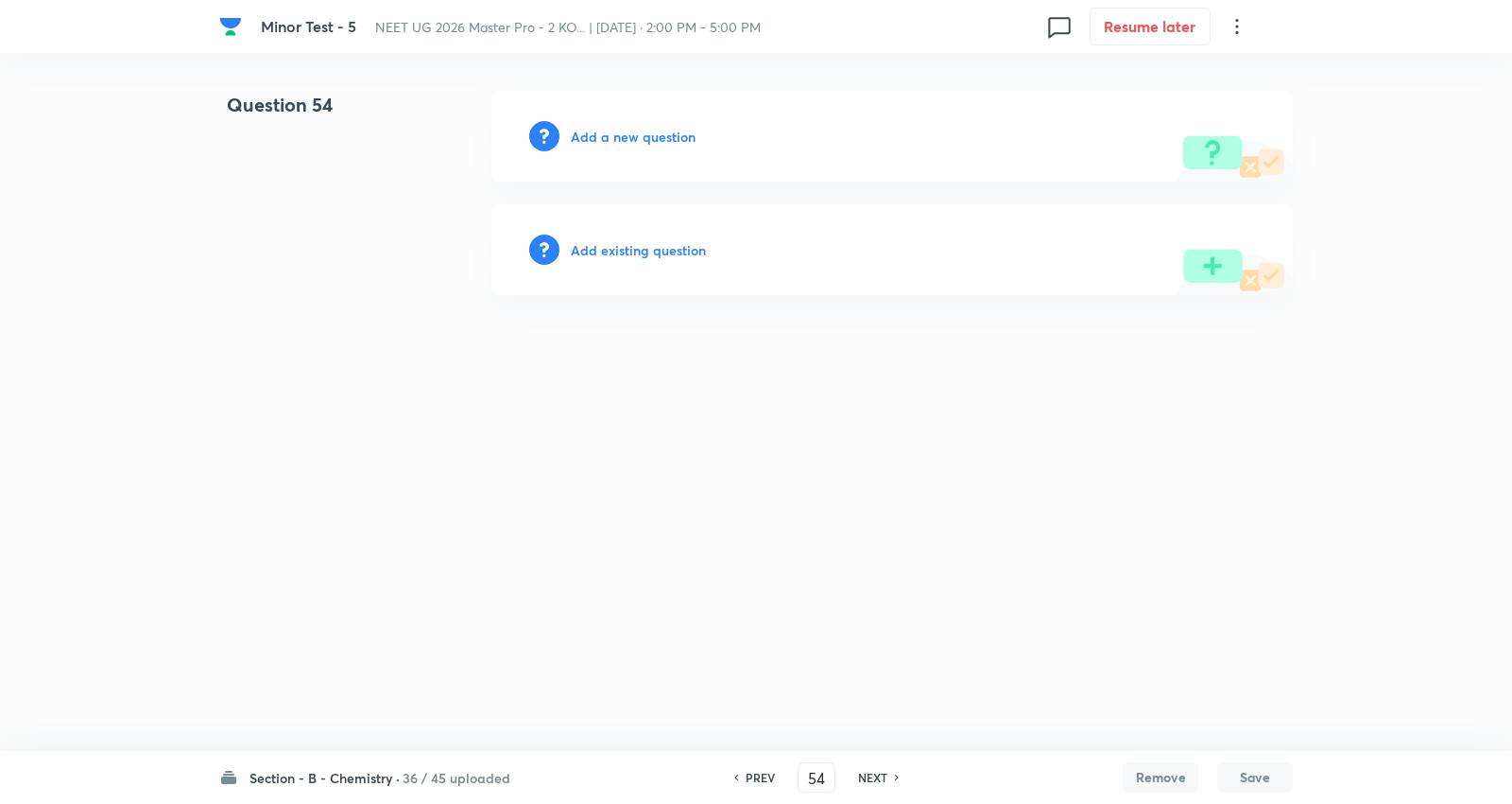
click at [875, 774] on h6 "NEXT" at bounding box center [873, 777] width 29 height 17
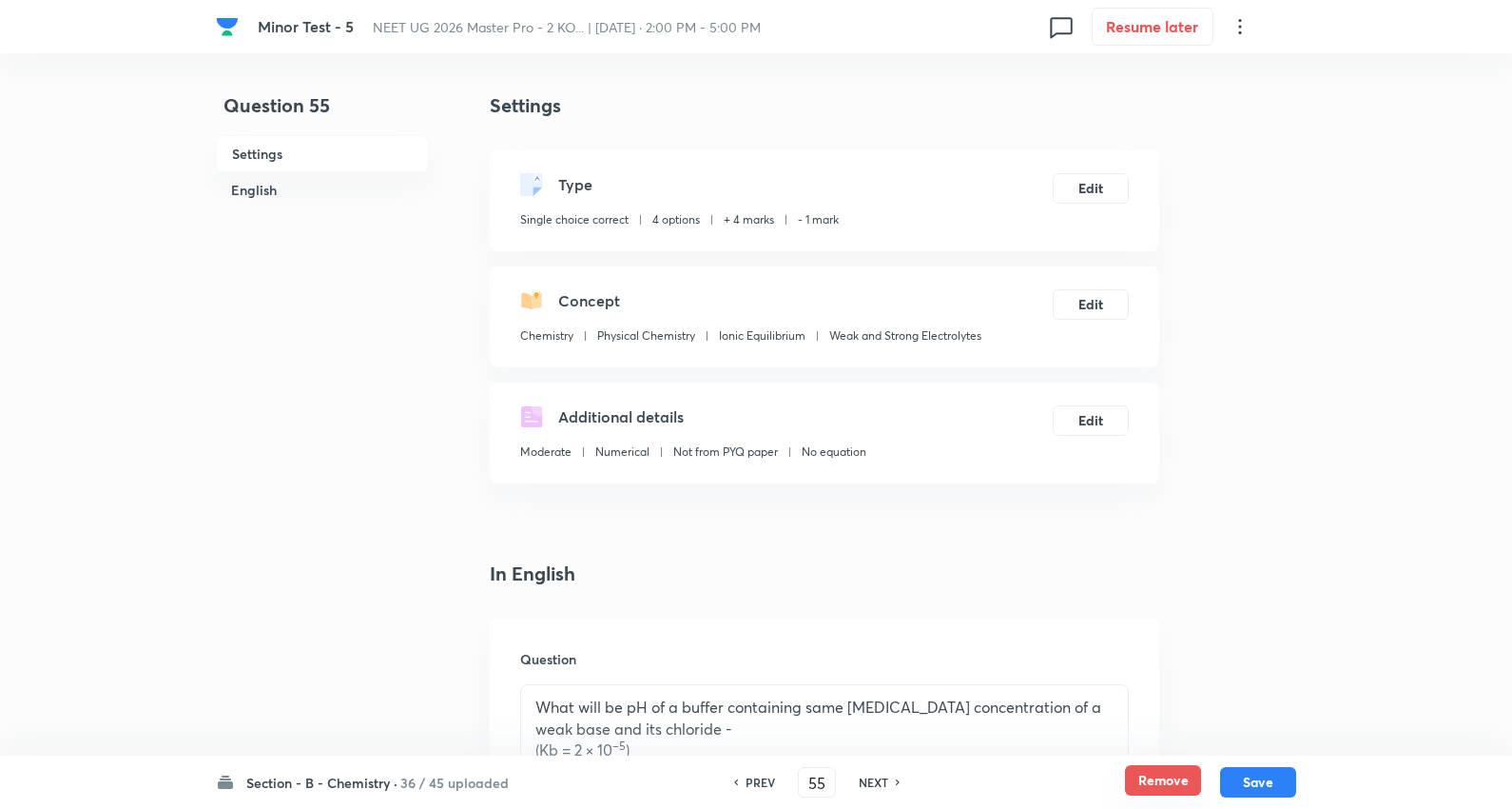
click at [1163, 767] on button "Remove" at bounding box center [1163, 780] width 76 height 30
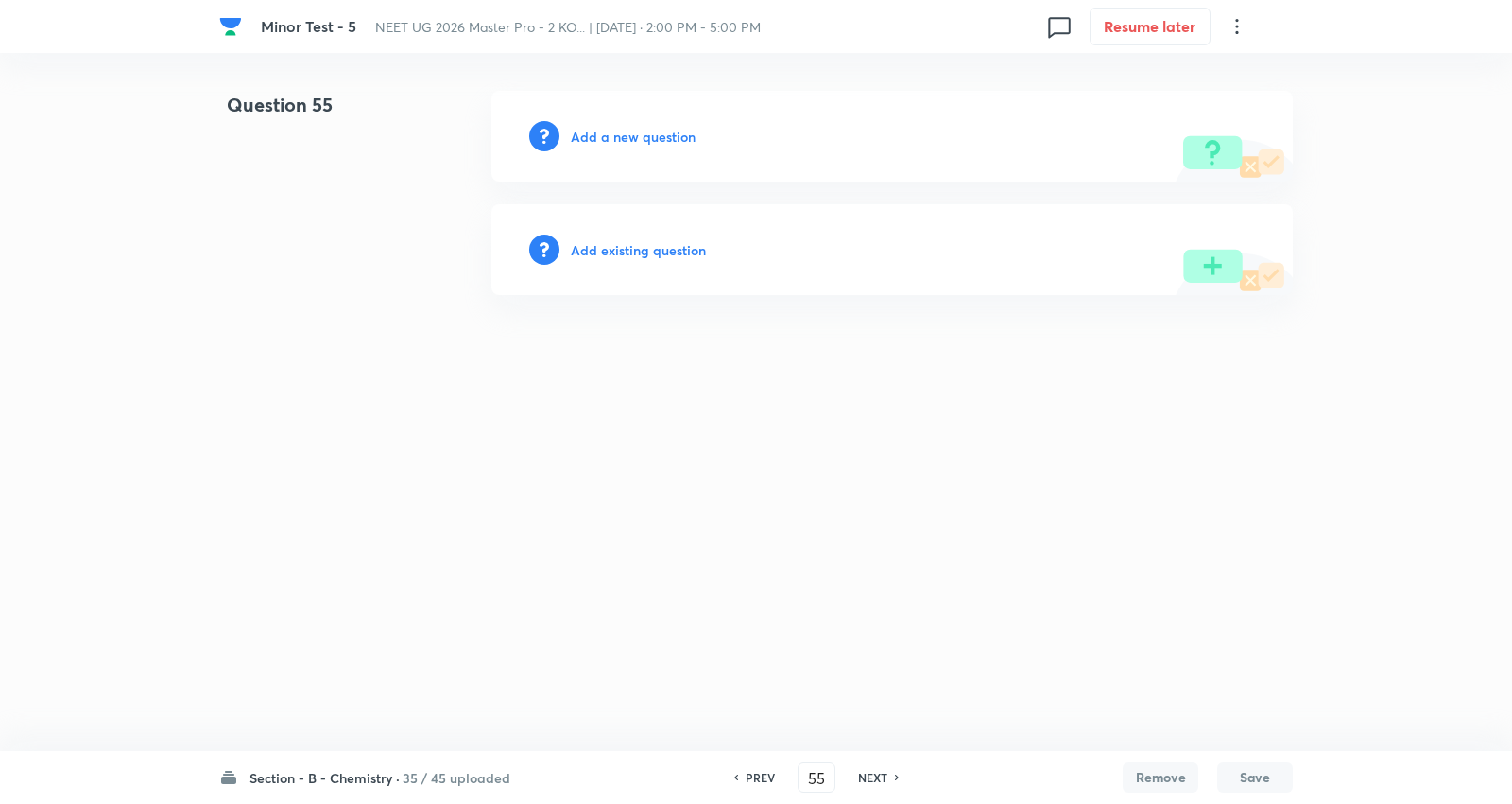
click at [858, 769] on h6 "NEXT" at bounding box center [873, 777] width 29 height 17
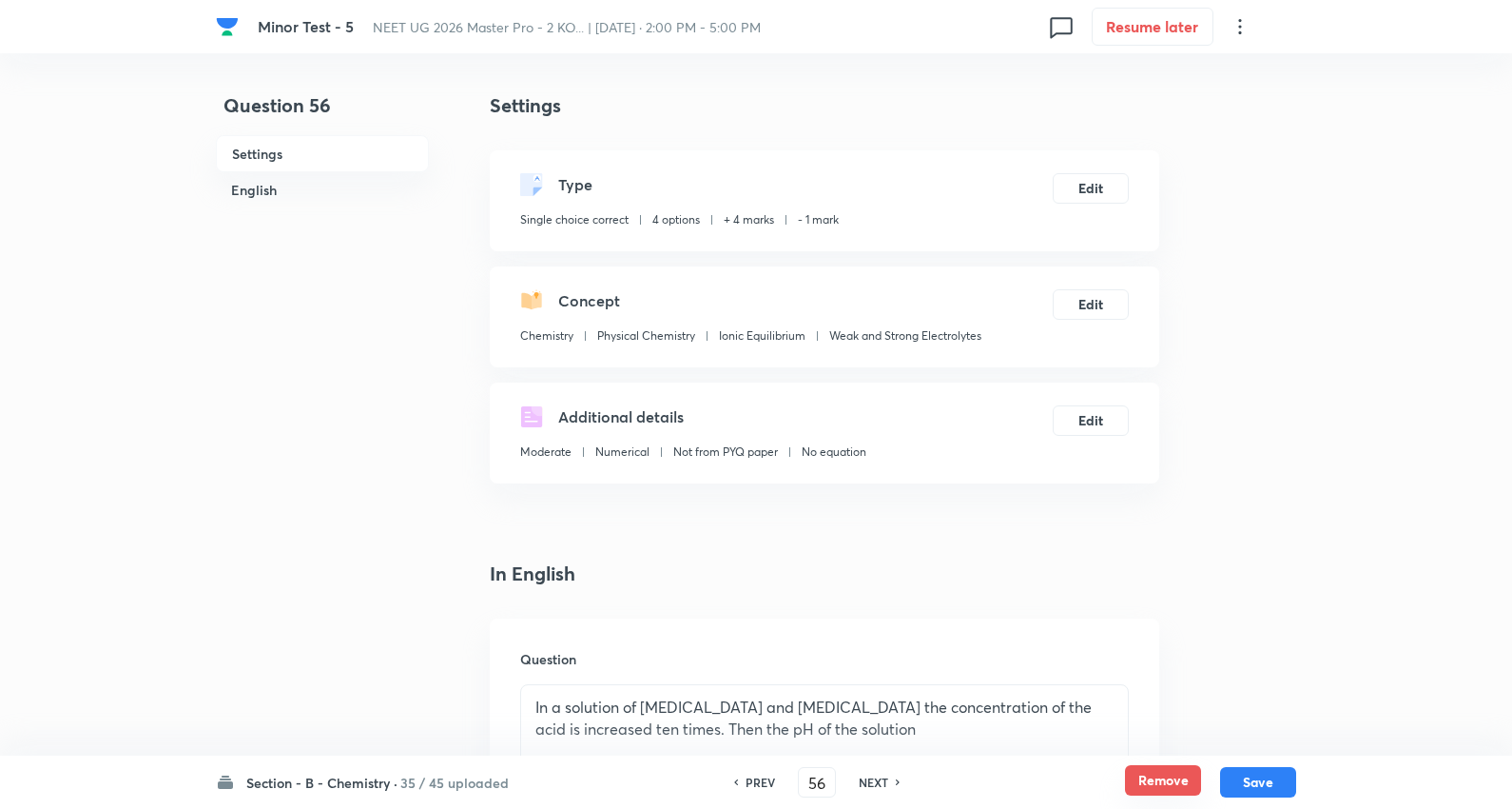
click at [1149, 777] on button "Remove" at bounding box center [1163, 780] width 76 height 30
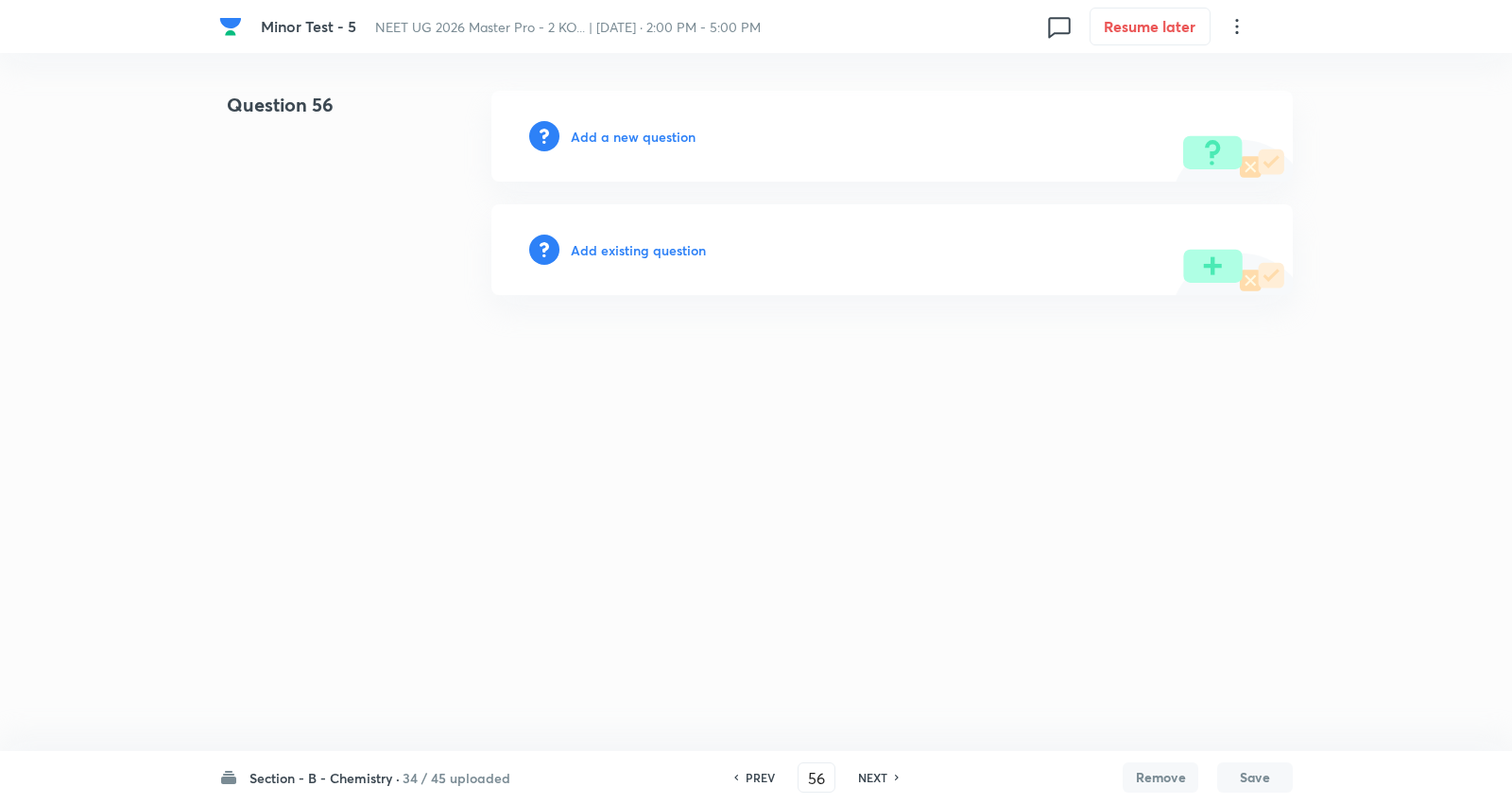
click at [875, 773] on h6 "NEXT" at bounding box center [873, 777] width 29 height 17
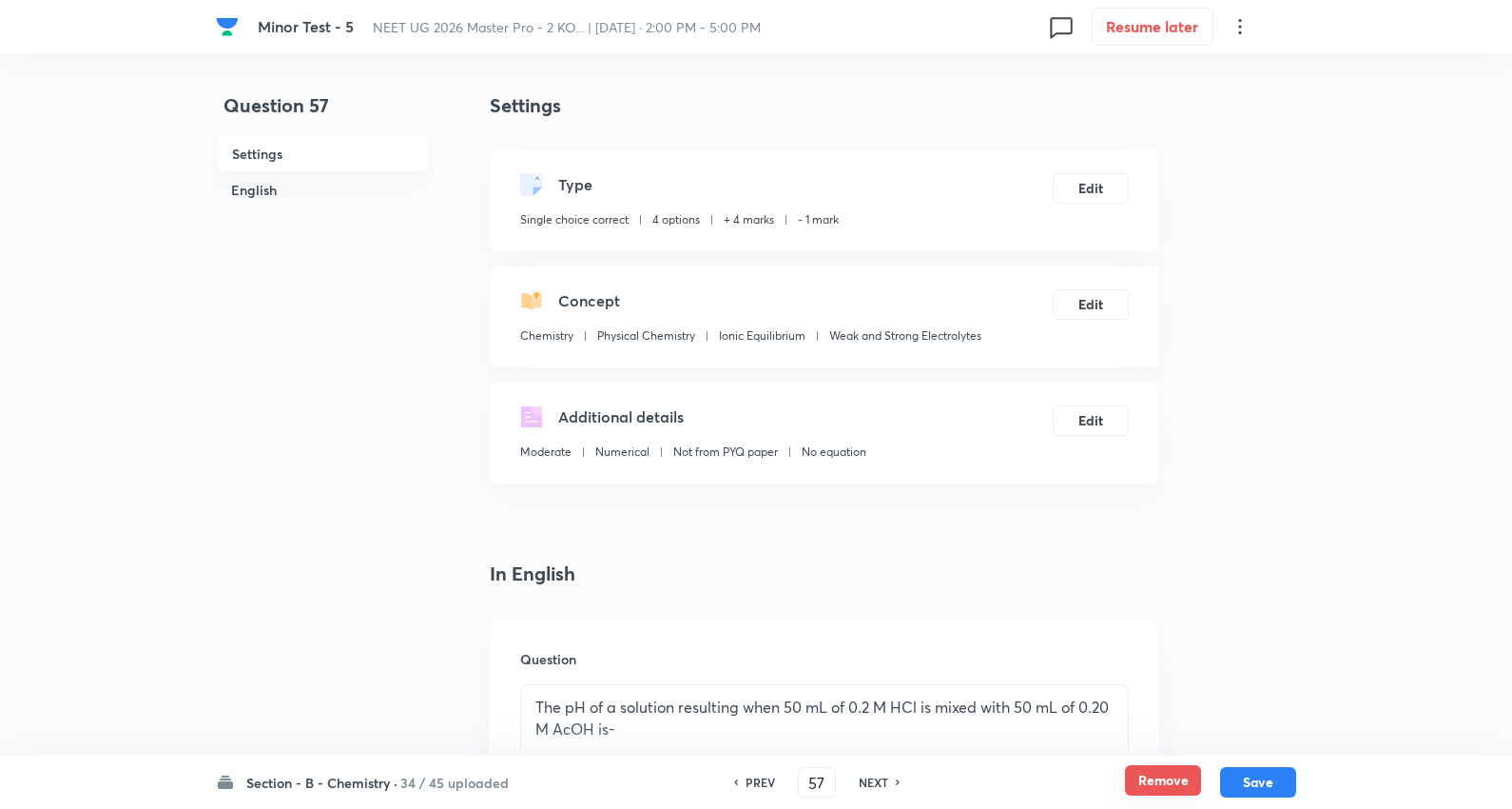
click at [1153, 774] on button "Remove" at bounding box center [1163, 780] width 76 height 30
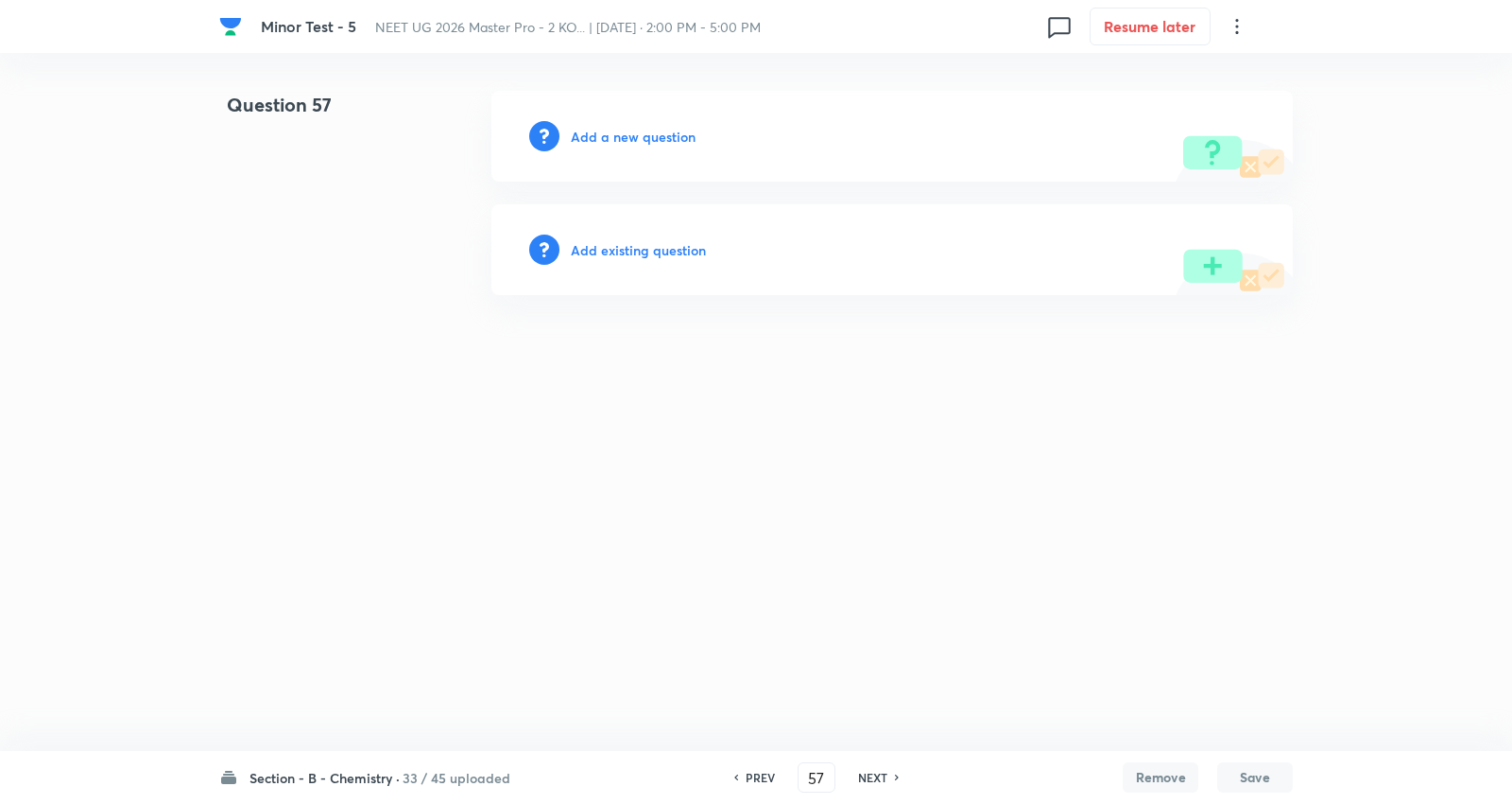
drag, startPoint x: 879, startPoint y: 772, endPoint x: 1060, endPoint y: 771, distance: 181.0
click at [910, 771] on div "PREV 57 ​ NEXT" at bounding box center [816, 777] width 244 height 30
click at [1172, 783] on button "Remove" at bounding box center [1161, 777] width 76 height 30
click at [862, 771] on h6 "NEXT" at bounding box center [873, 777] width 29 height 17
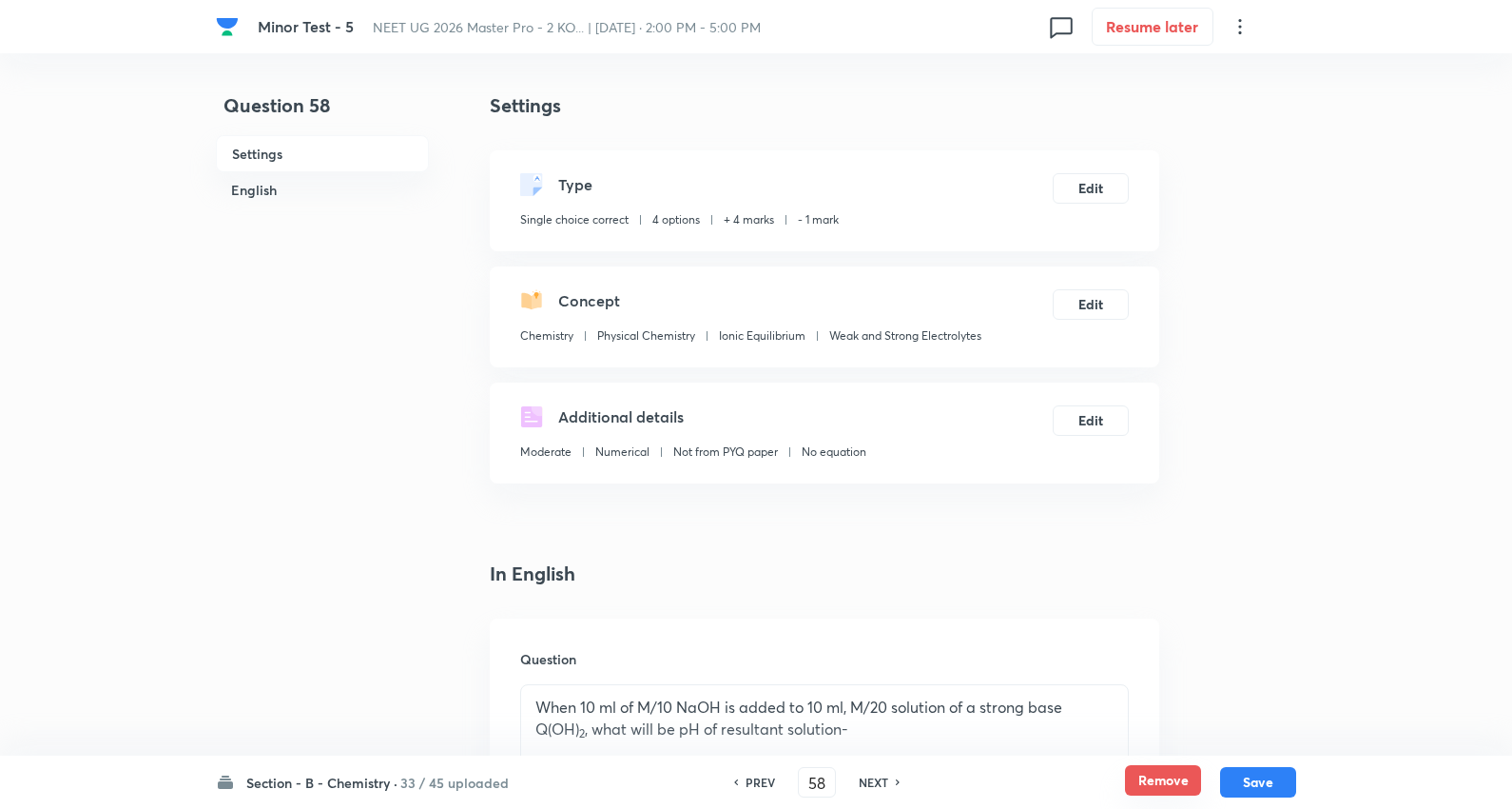
click at [1157, 778] on button "Remove" at bounding box center [1163, 780] width 76 height 30
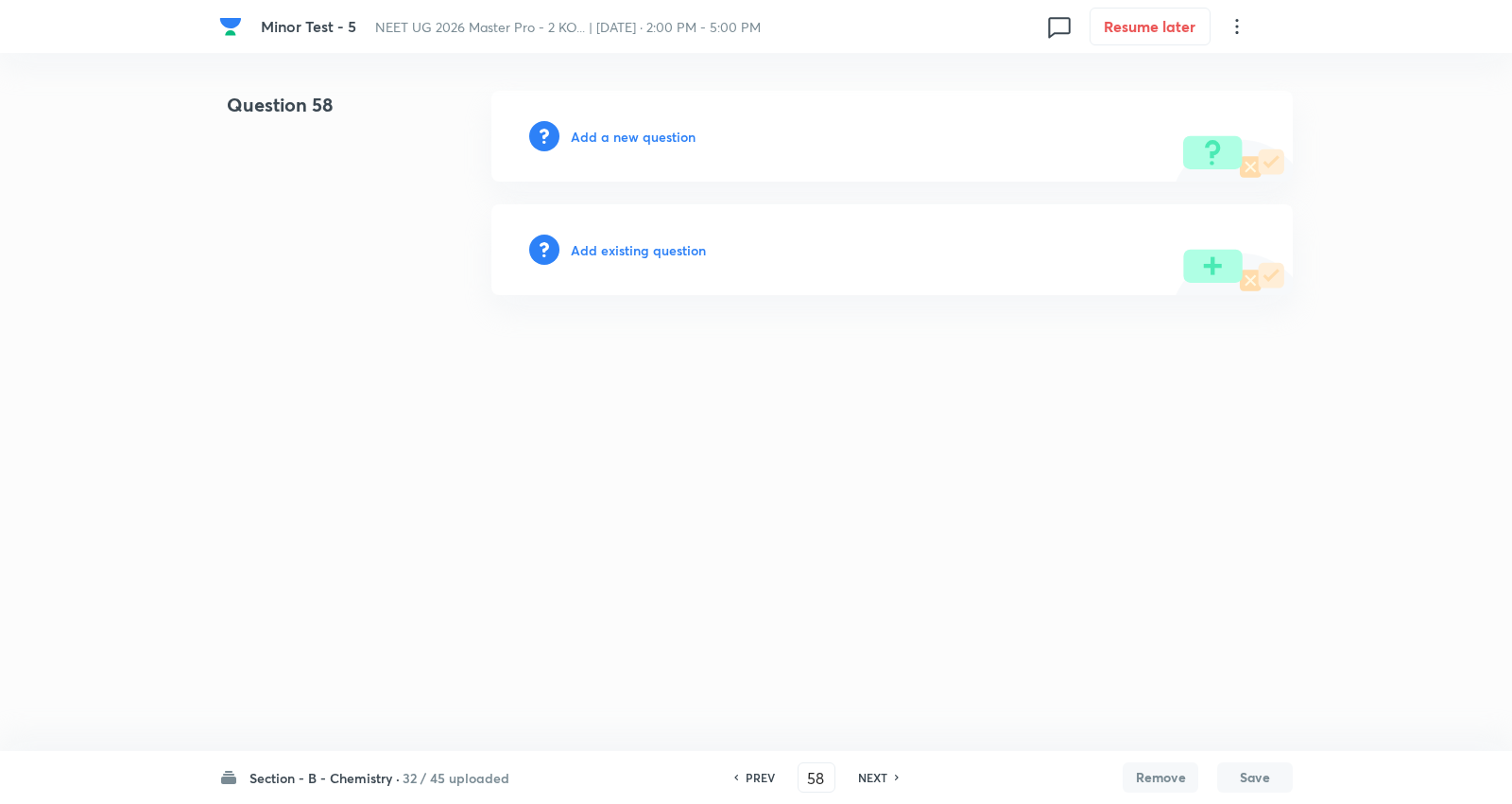
click at [872, 778] on h6 "NEXT" at bounding box center [873, 777] width 29 height 17
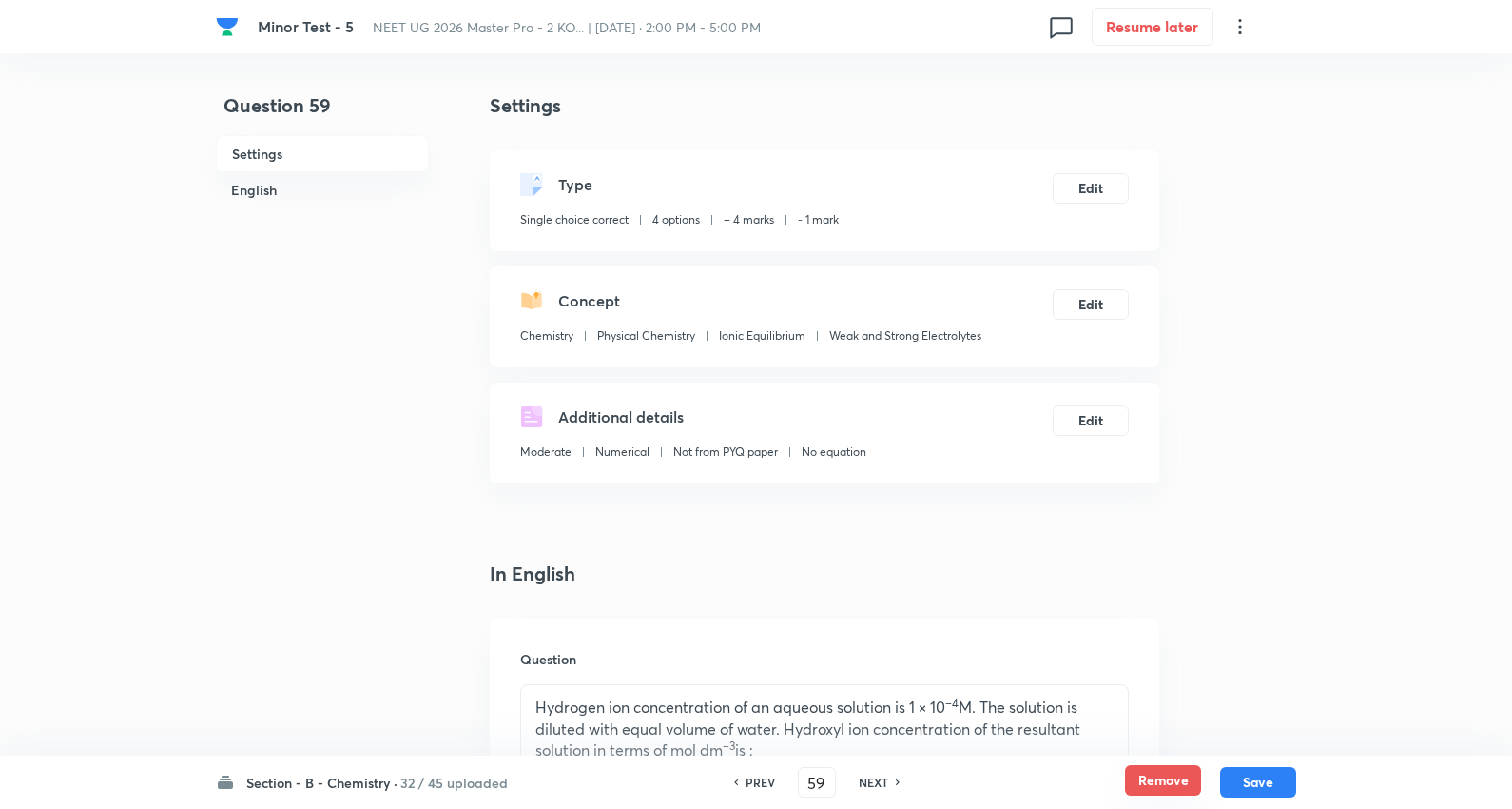
click at [1155, 777] on button "Remove" at bounding box center [1163, 780] width 76 height 30
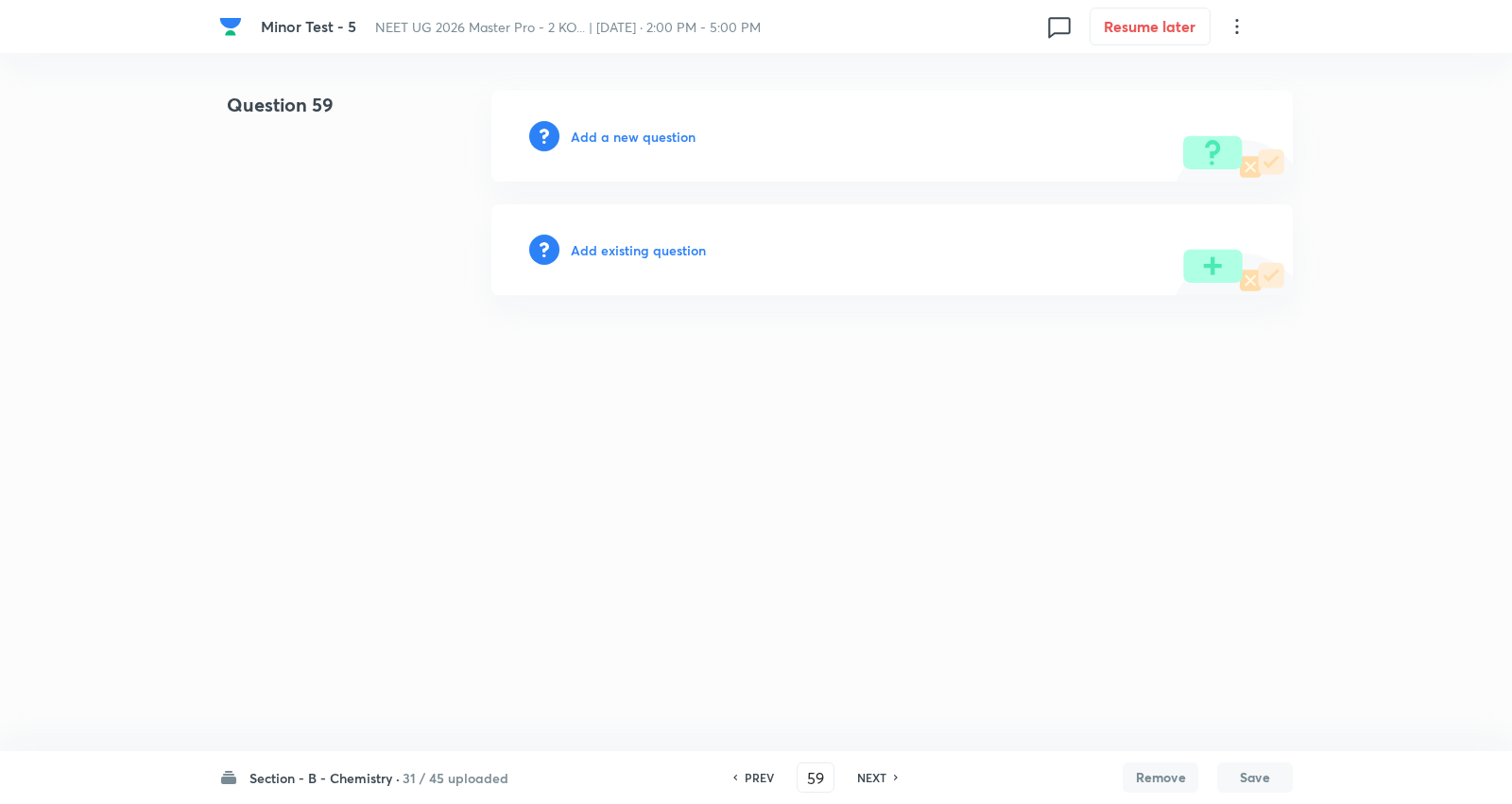
click at [876, 772] on h6 "NEXT" at bounding box center [872, 777] width 29 height 17
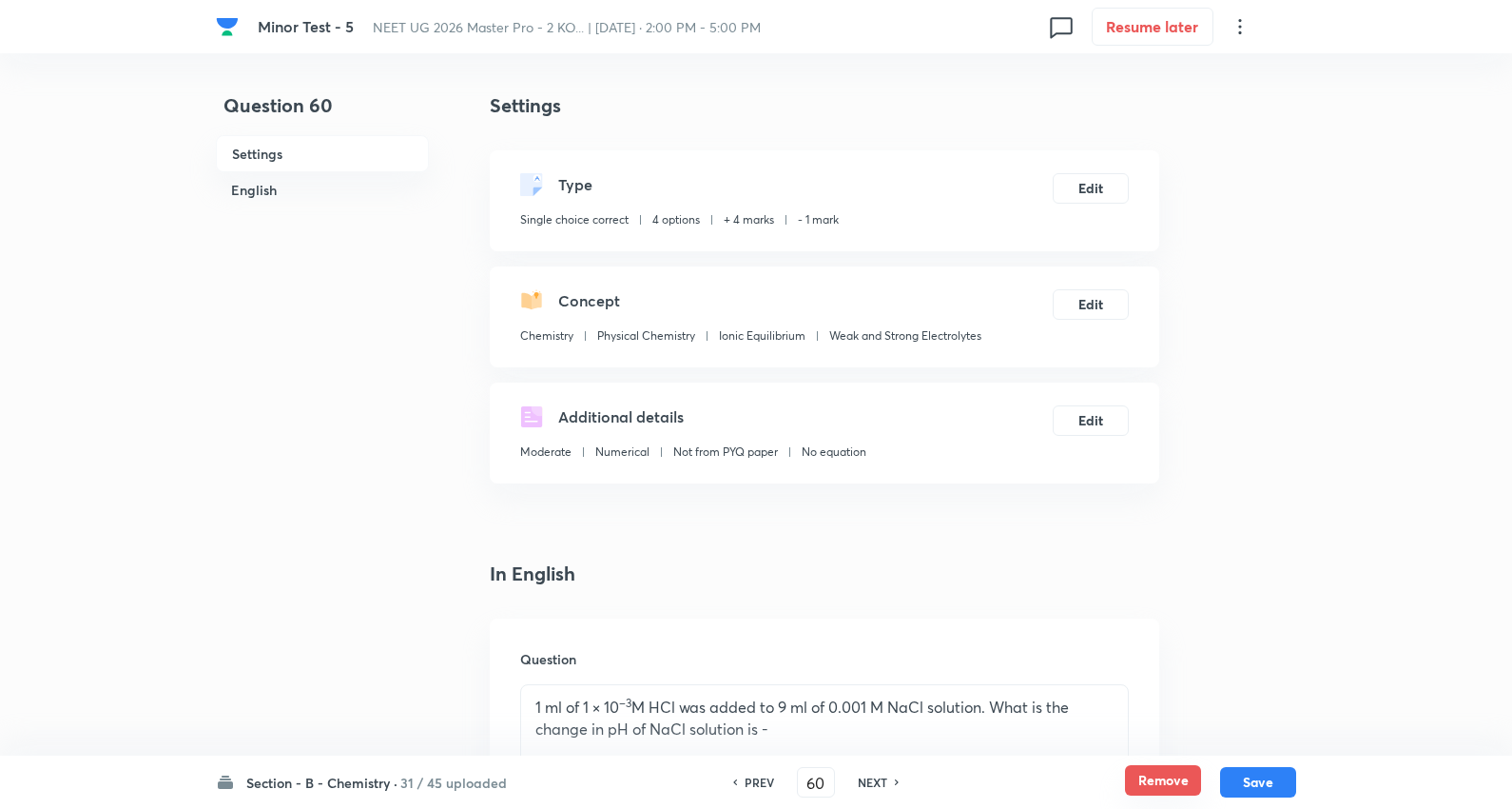
click at [1140, 771] on button "Remove" at bounding box center [1163, 780] width 76 height 30
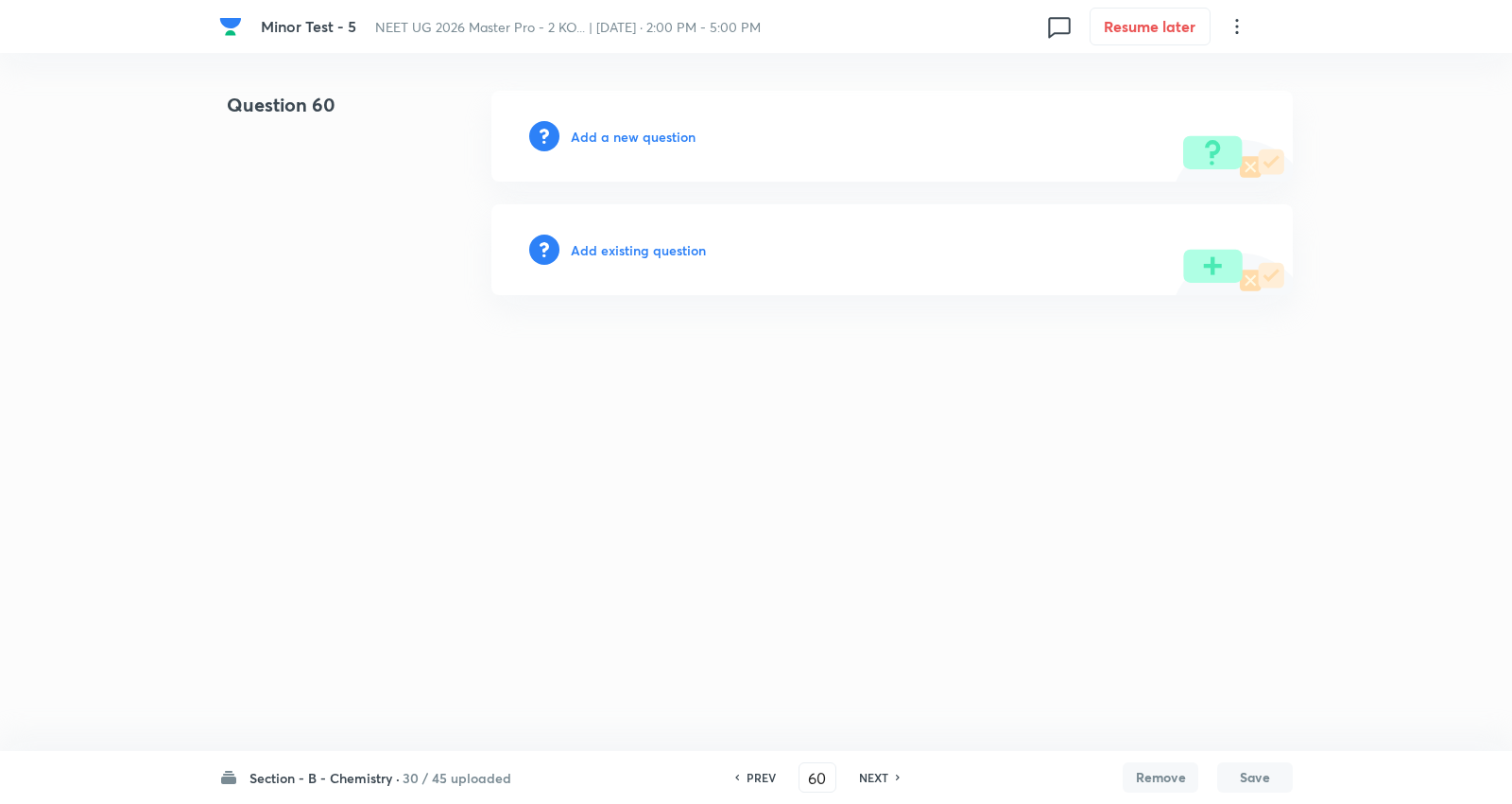
click at [865, 774] on h6 "NEXT" at bounding box center [874, 777] width 29 height 17
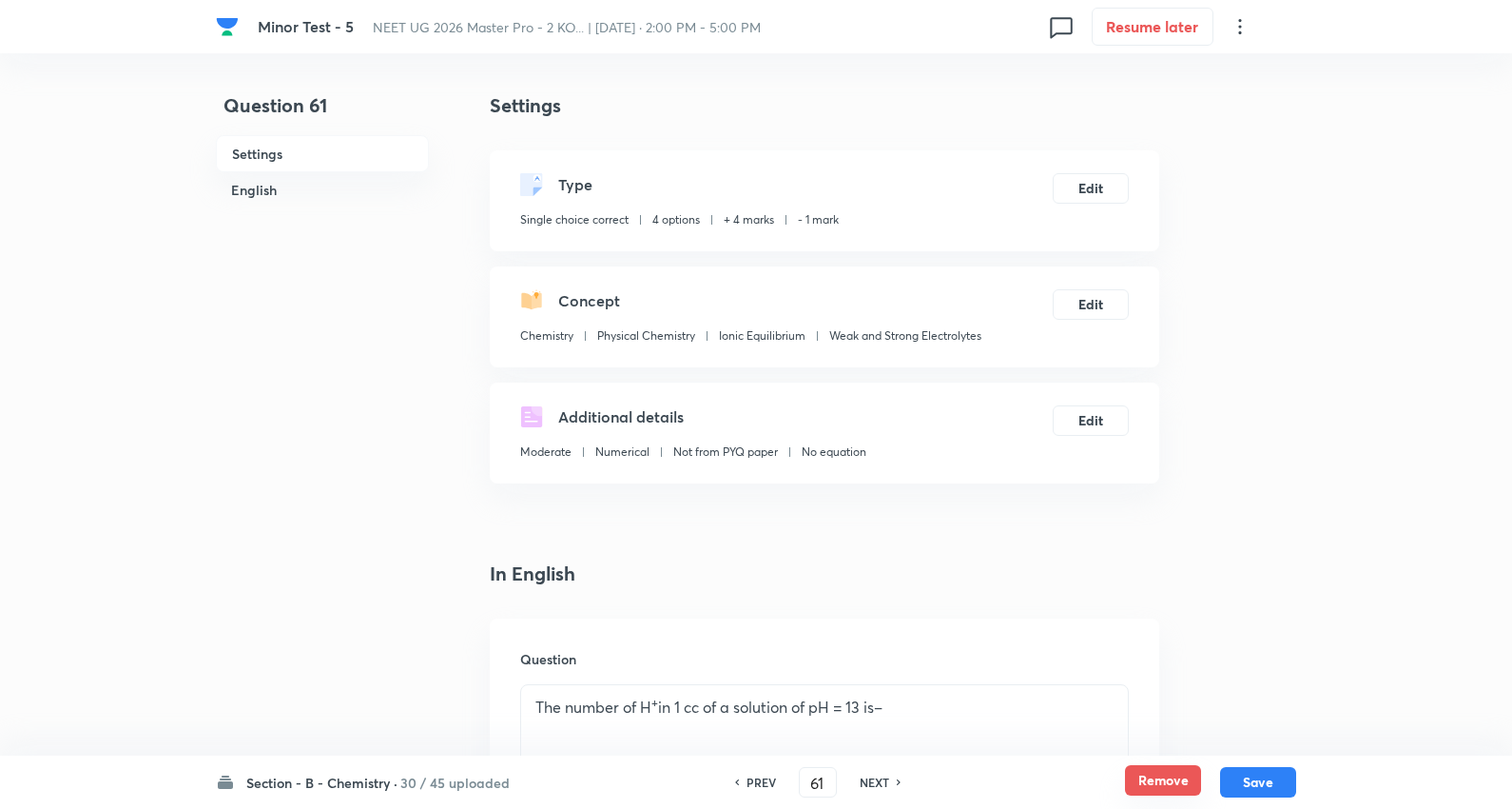
click at [1174, 777] on button "Remove" at bounding box center [1163, 780] width 76 height 30
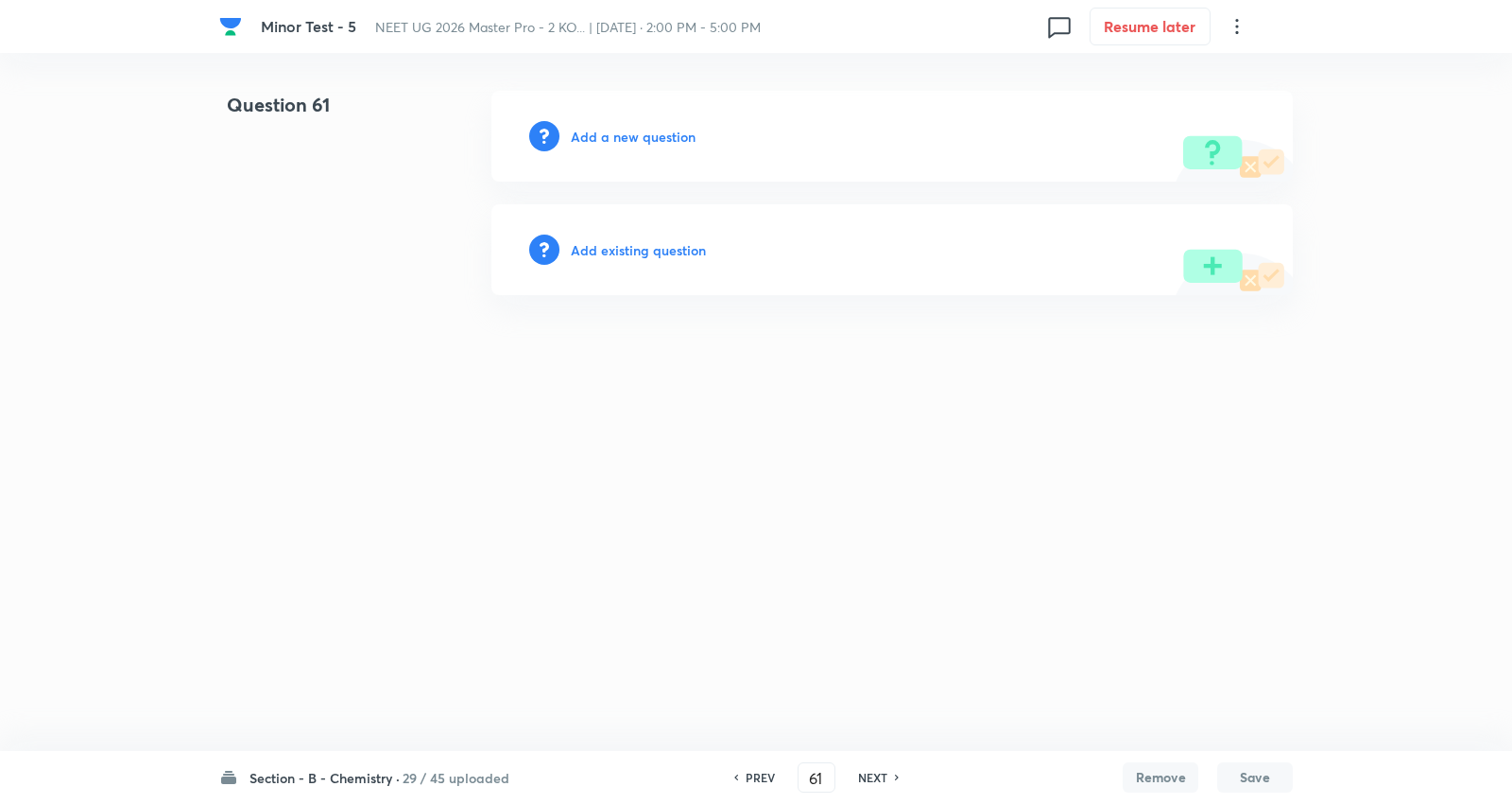
drag, startPoint x: 866, startPoint y: 779, endPoint x: 1146, endPoint y: 777, distance: 280.0
click at [866, 778] on h6 "NEXT" at bounding box center [873, 777] width 29 height 17
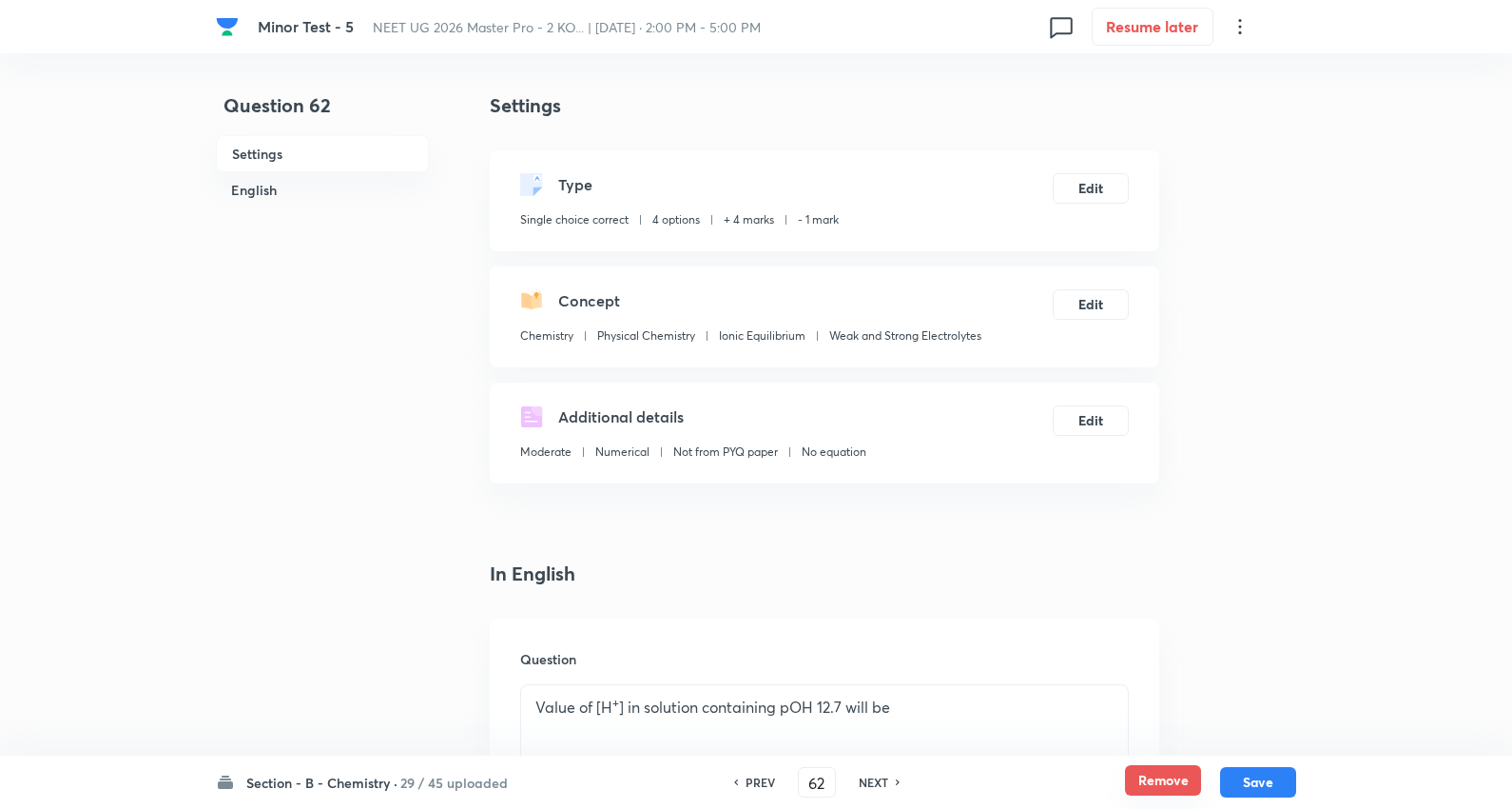
click at [1183, 776] on button "Remove" at bounding box center [1163, 780] width 76 height 30
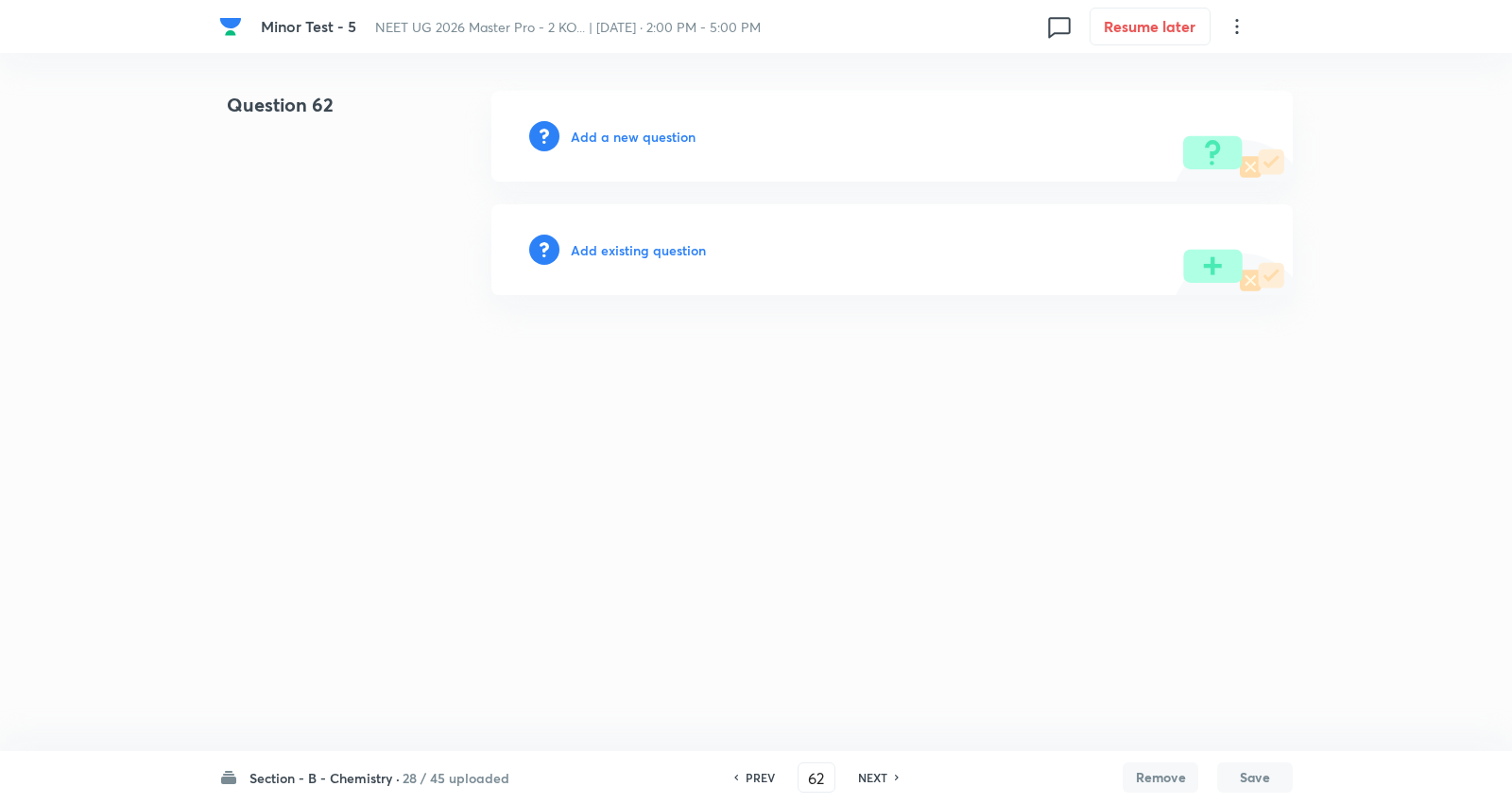
click at [863, 776] on h6 "NEXT" at bounding box center [873, 777] width 29 height 17
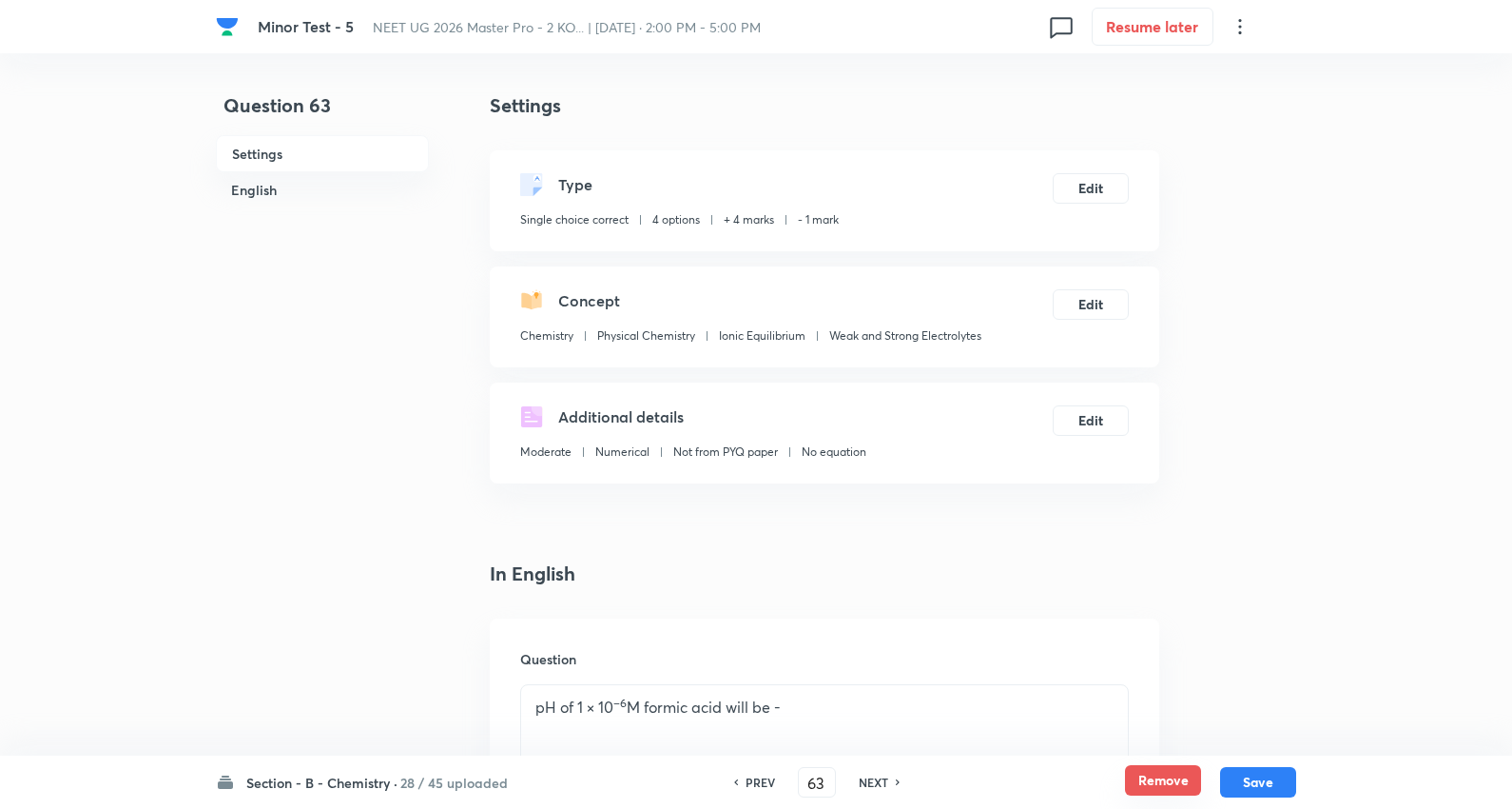
click at [1170, 779] on button "Remove" at bounding box center [1163, 780] width 76 height 30
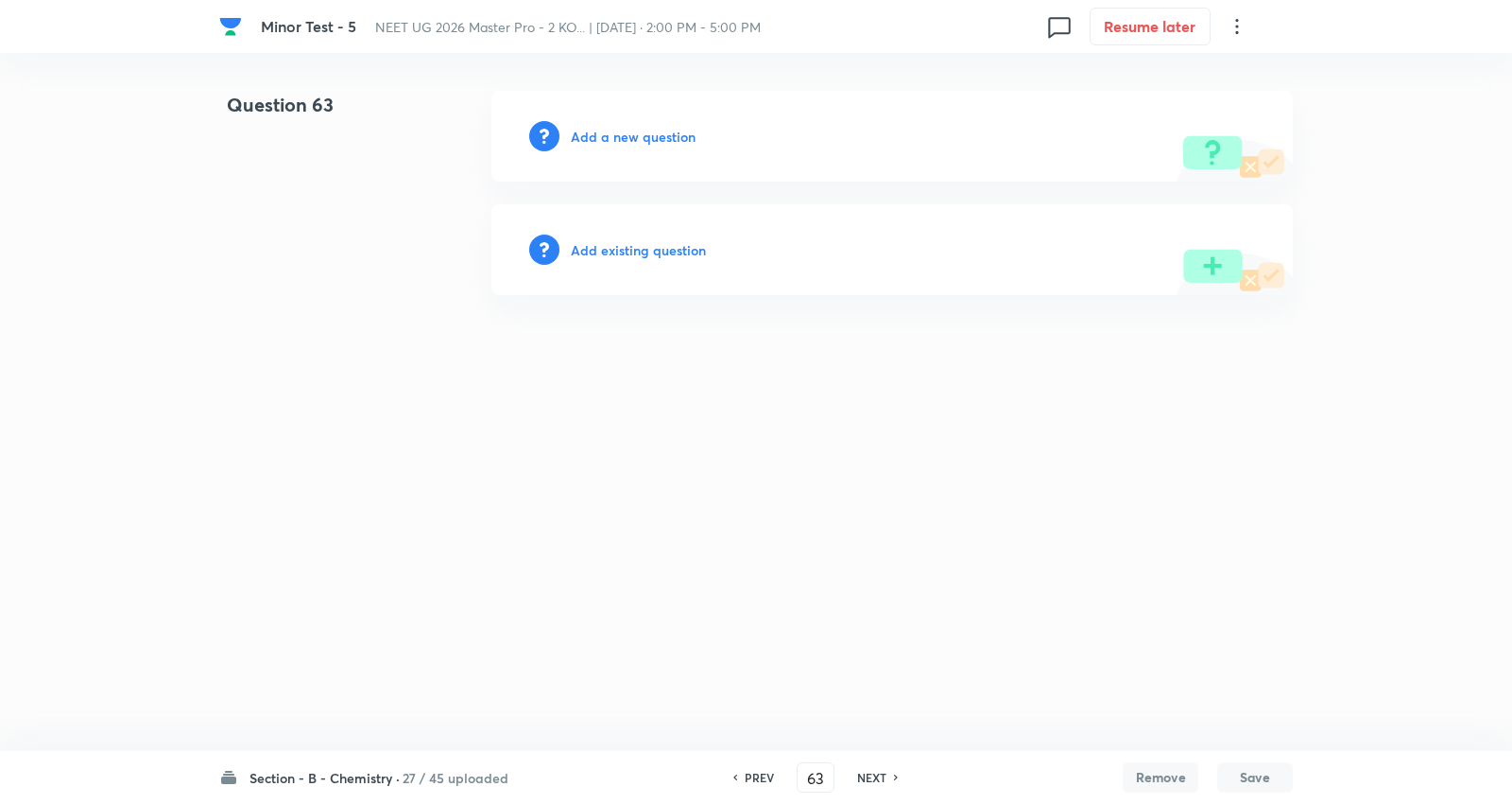
click at [882, 771] on h6 "NEXT" at bounding box center [872, 777] width 29 height 17
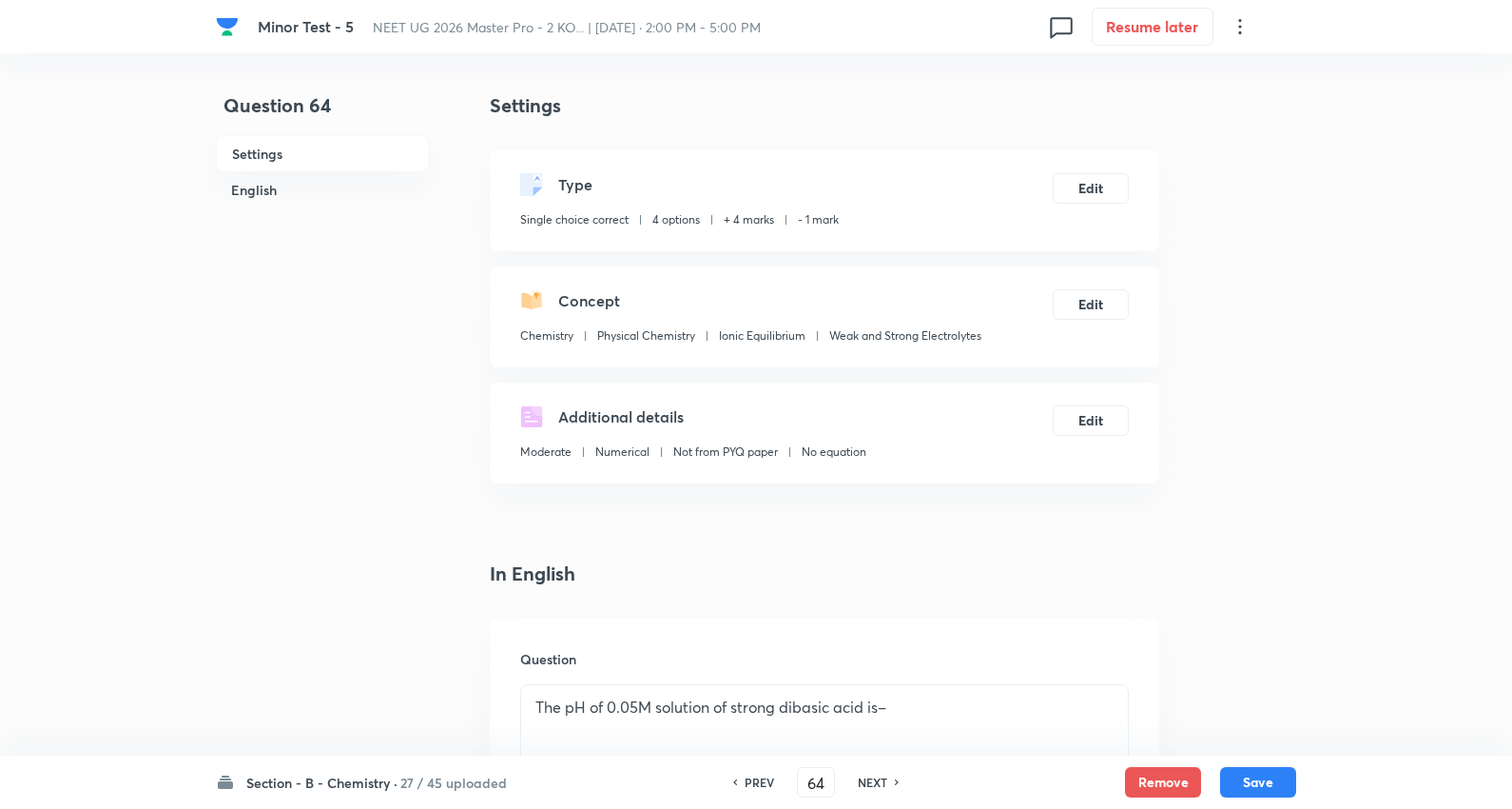
drag, startPoint x: 1155, startPoint y: 781, endPoint x: 1070, endPoint y: 784, distance: 85.1
click at [1156, 781] on button "Remove" at bounding box center [1163, 782] width 76 height 30
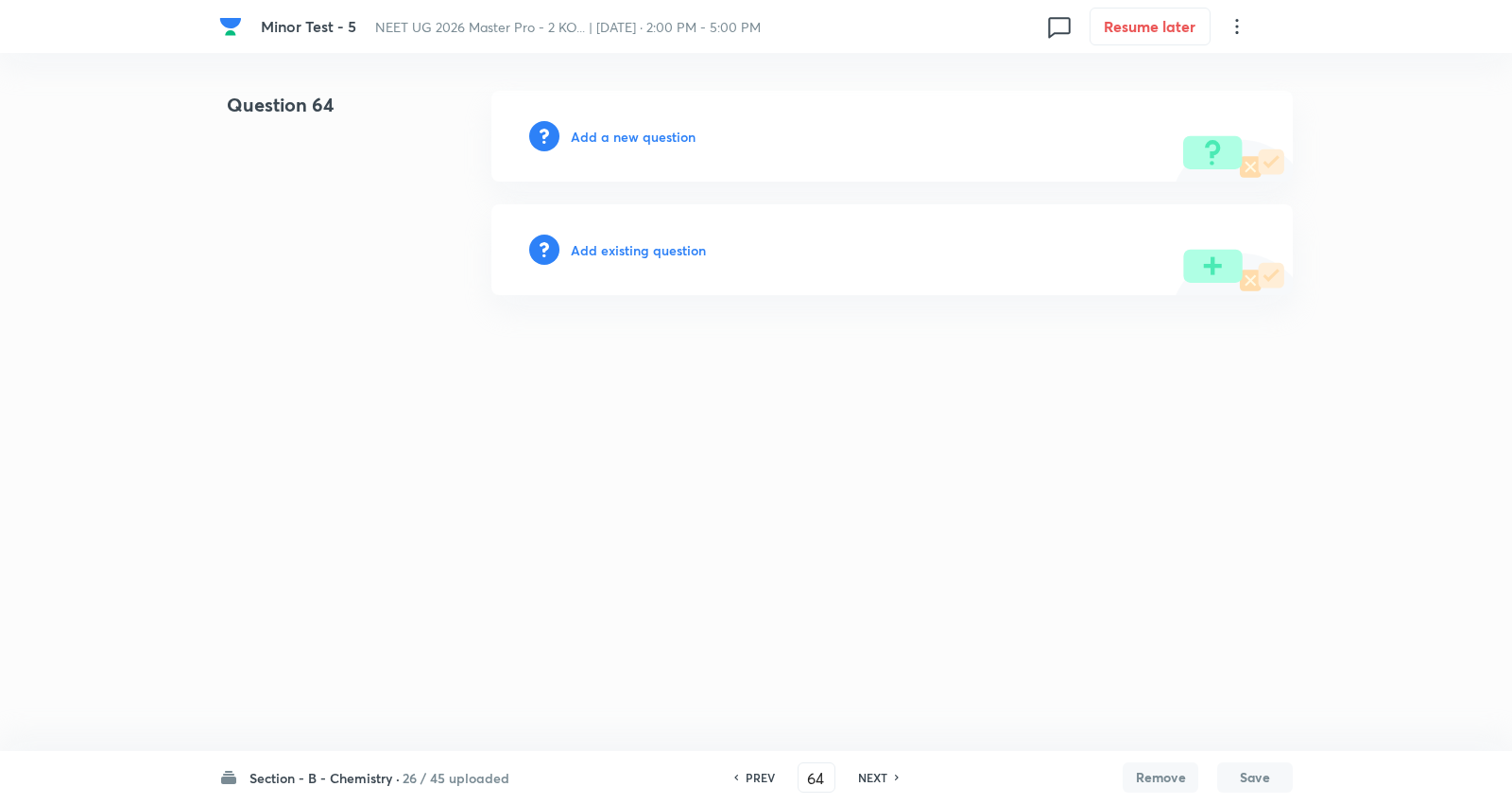
click at [880, 773] on h6 "NEXT" at bounding box center [873, 777] width 29 height 17
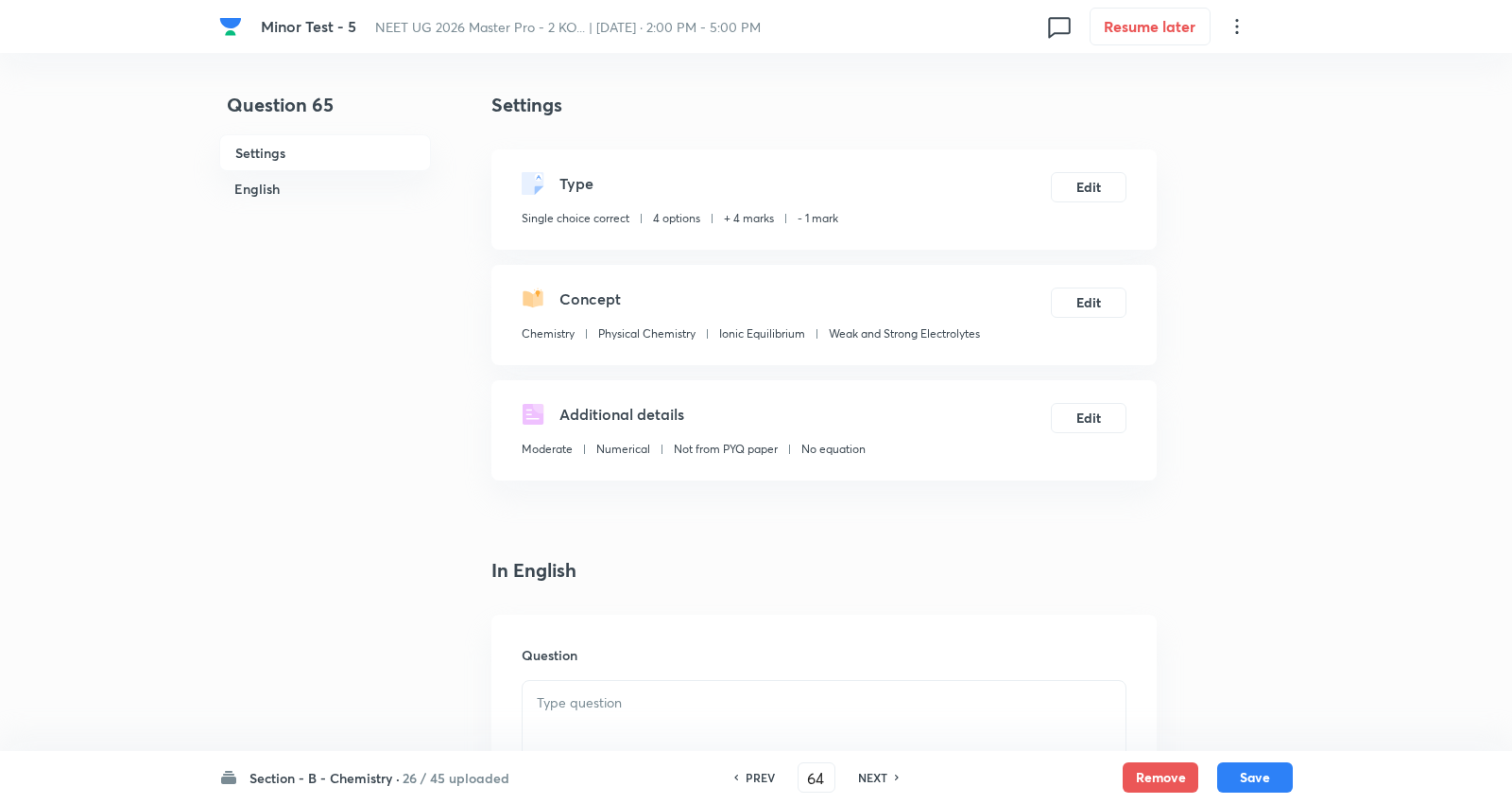
type input "65"
checkbox input "true"
click at [1153, 771] on button "Remove" at bounding box center [1156, 775] width 76 height 30
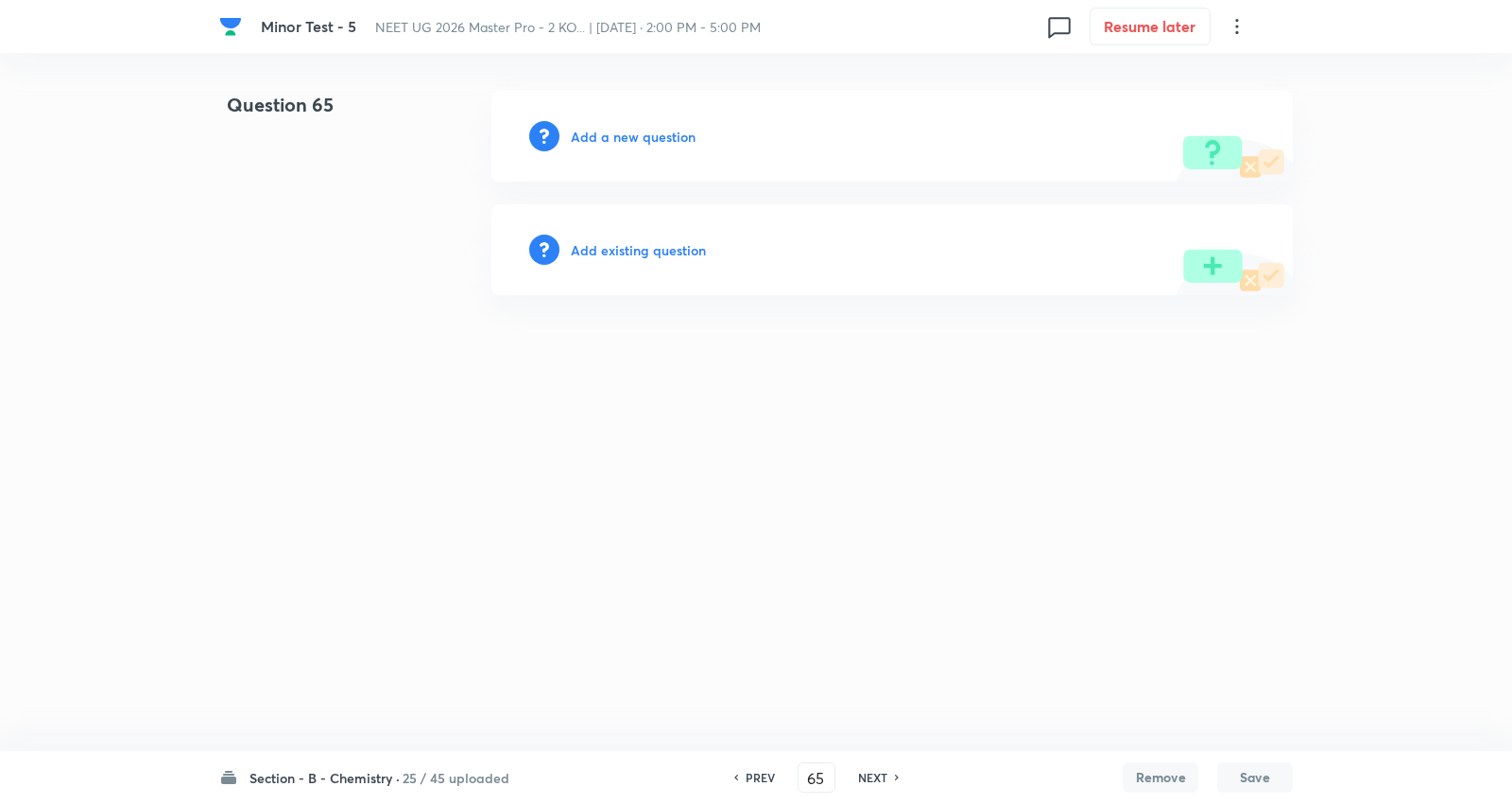
click at [870, 772] on h6 "NEXT" at bounding box center [873, 777] width 29 height 17
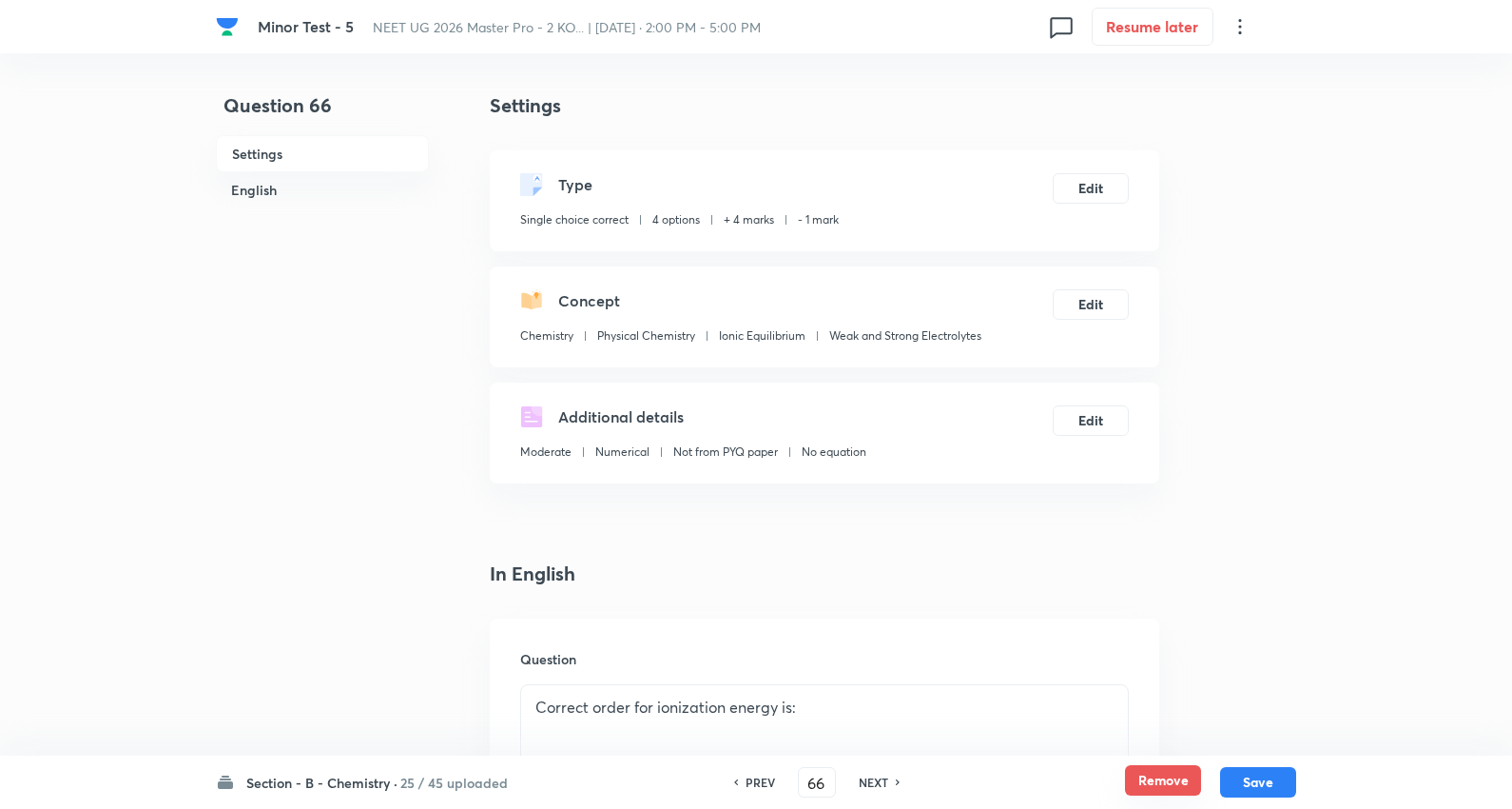
click at [1151, 773] on button "Remove" at bounding box center [1163, 780] width 76 height 30
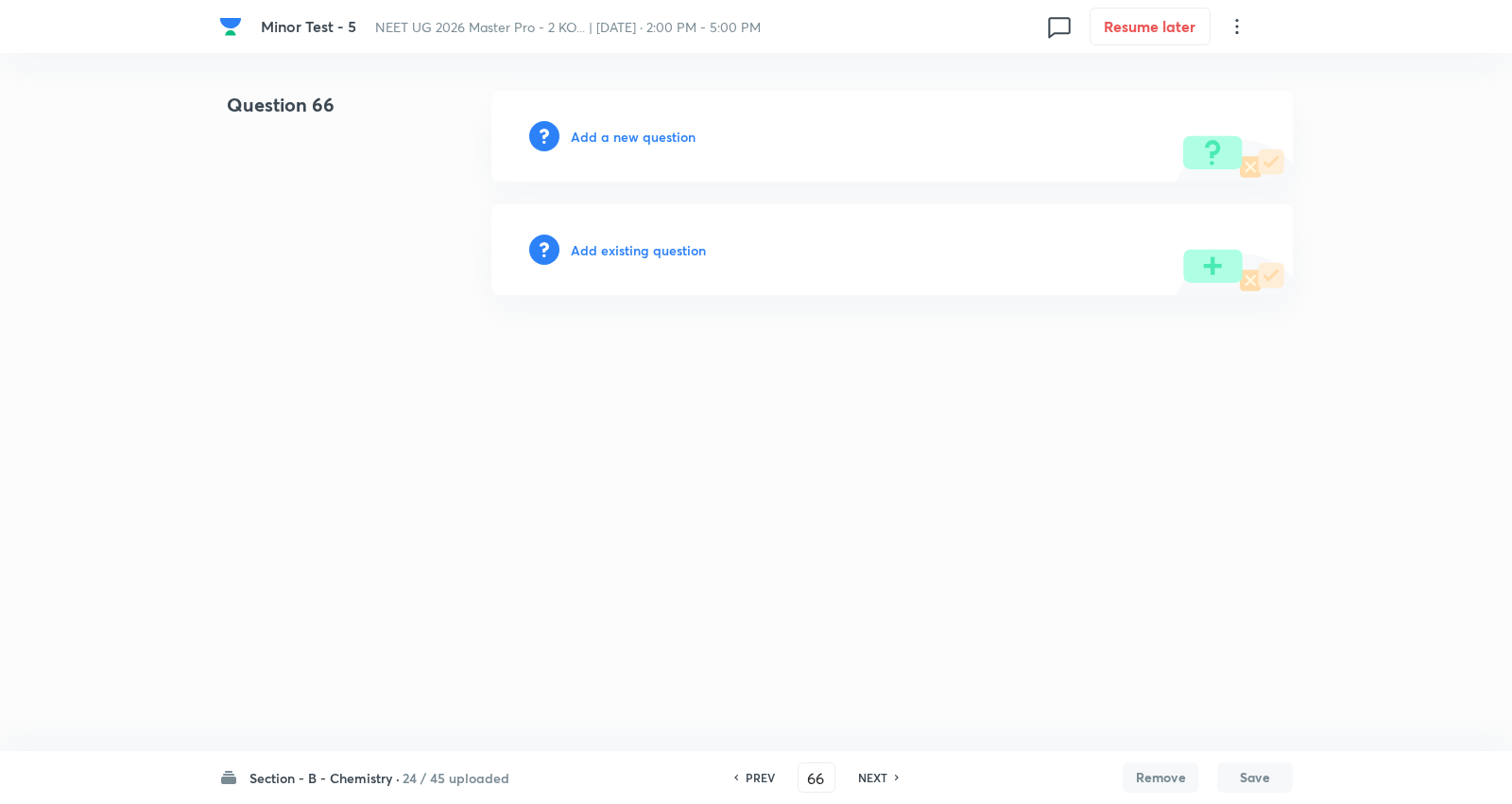
click at [873, 771] on h6 "NEXT" at bounding box center [873, 777] width 29 height 17
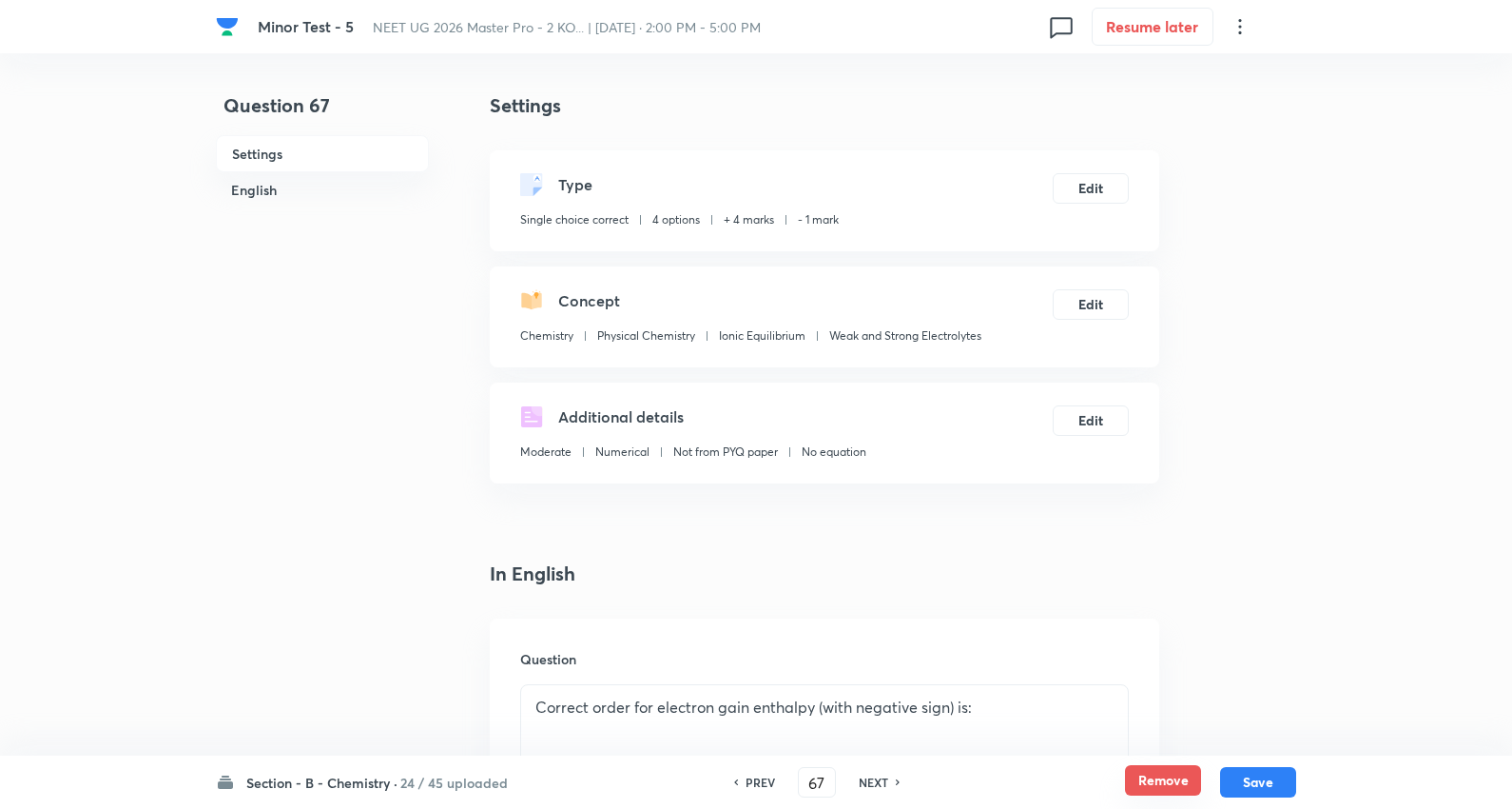
click at [1165, 777] on button "Remove" at bounding box center [1163, 780] width 76 height 30
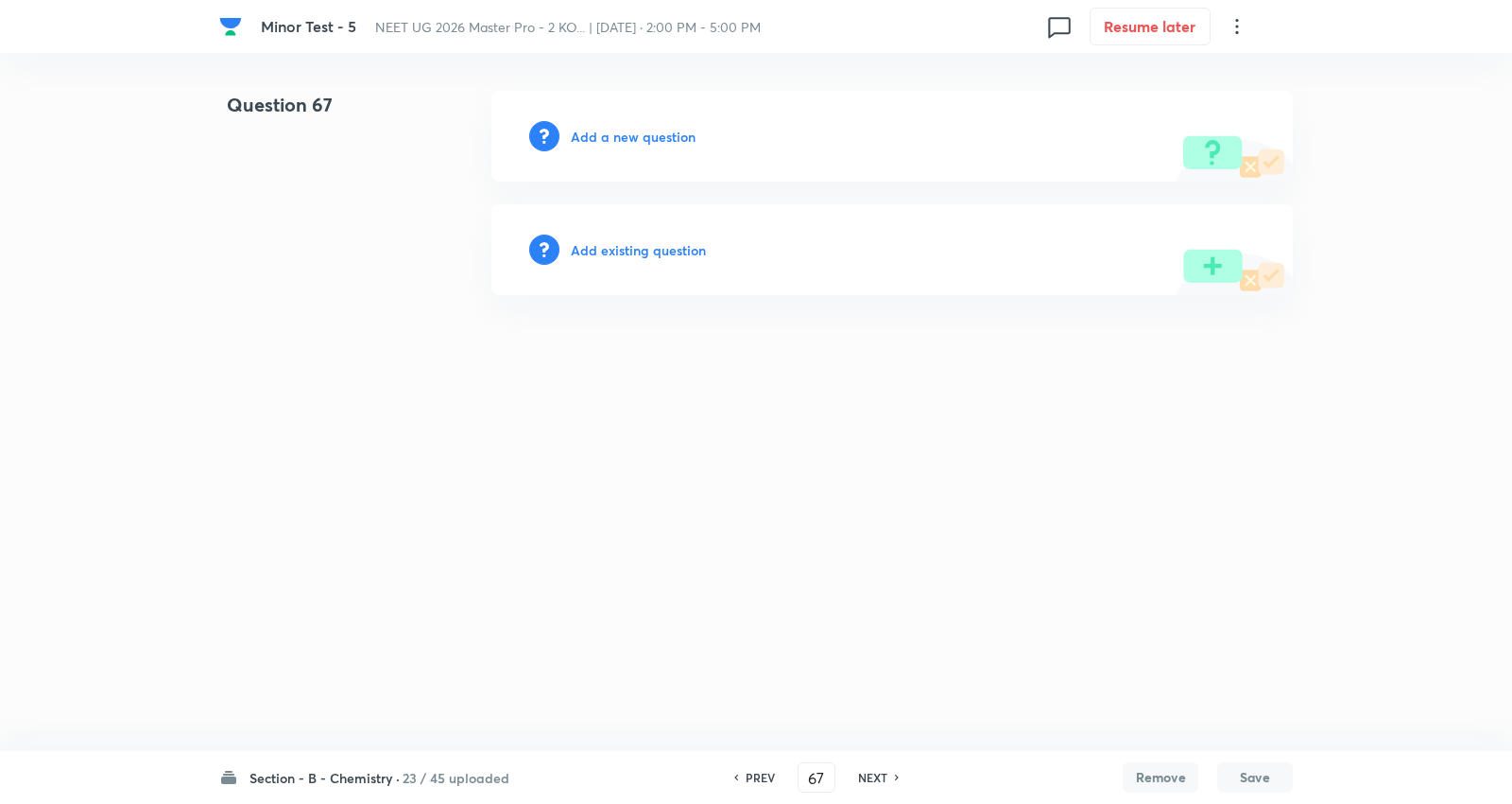
click at [872, 770] on h6 "NEXT" at bounding box center [873, 777] width 29 height 17
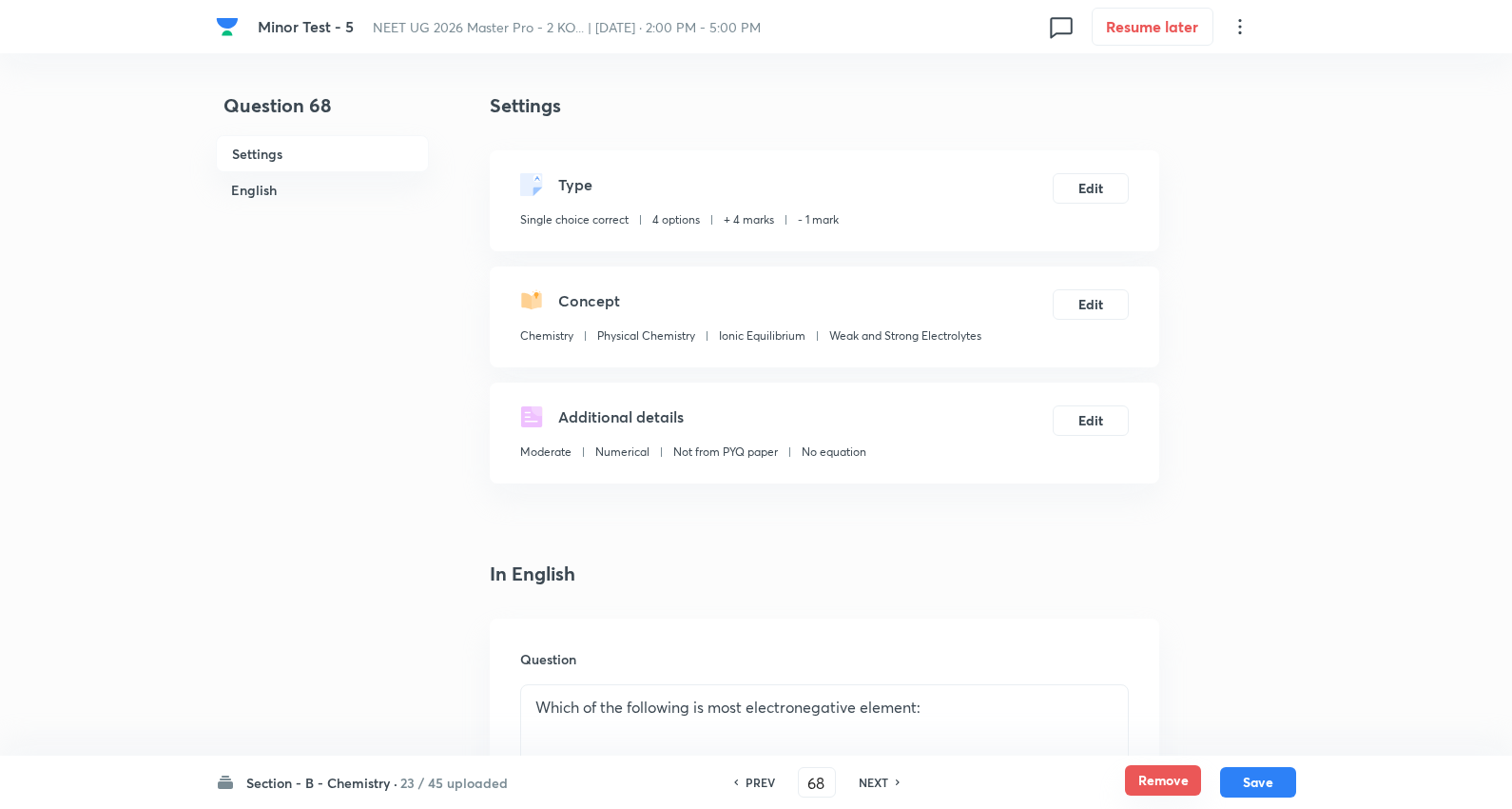
click at [1164, 781] on button "Remove" at bounding box center [1163, 780] width 76 height 30
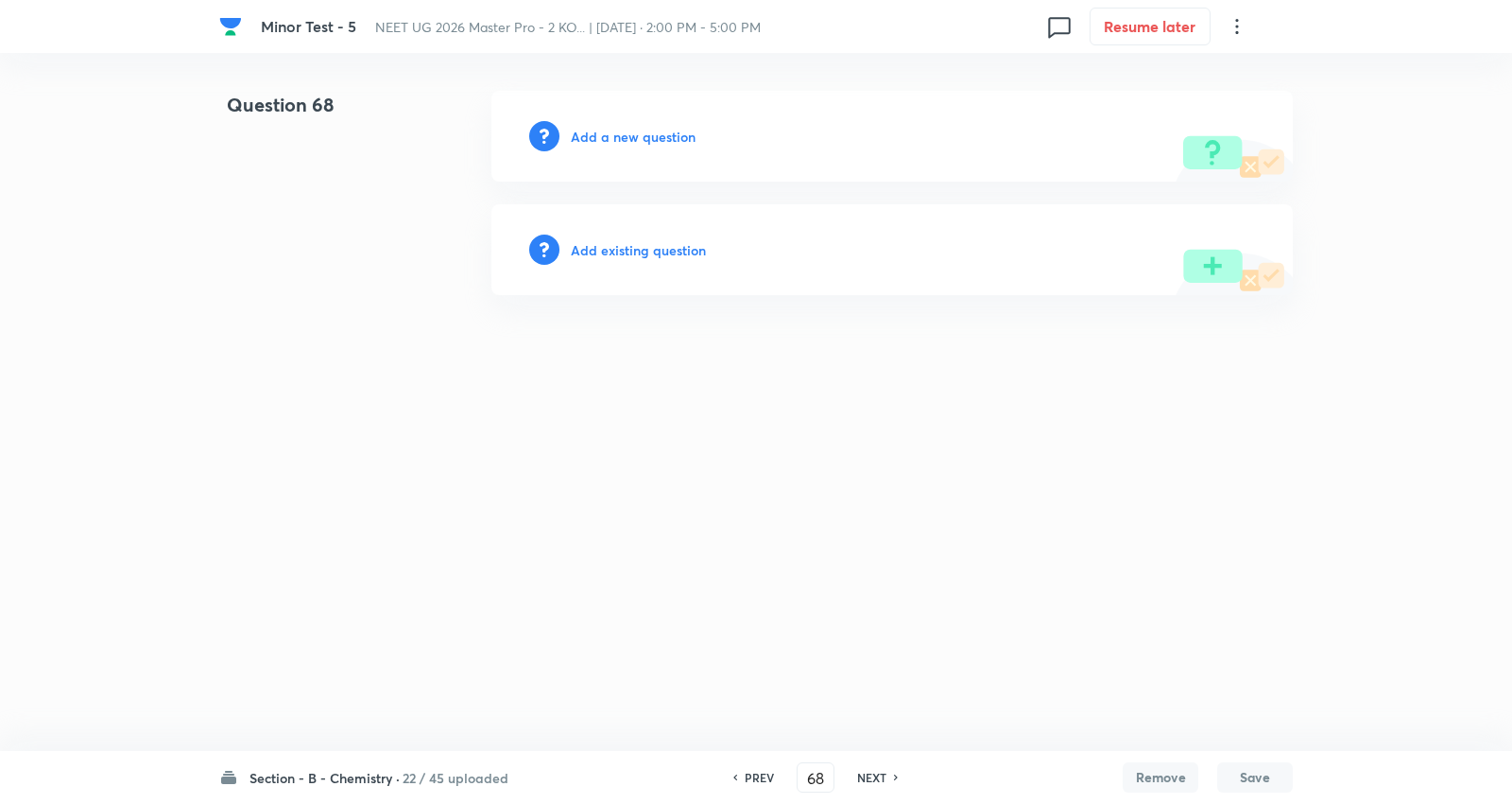
drag, startPoint x: 872, startPoint y: 772, endPoint x: 1043, endPoint y: 771, distance: 171.0
click at [874, 771] on h6 "NEXT" at bounding box center [872, 777] width 29 height 17
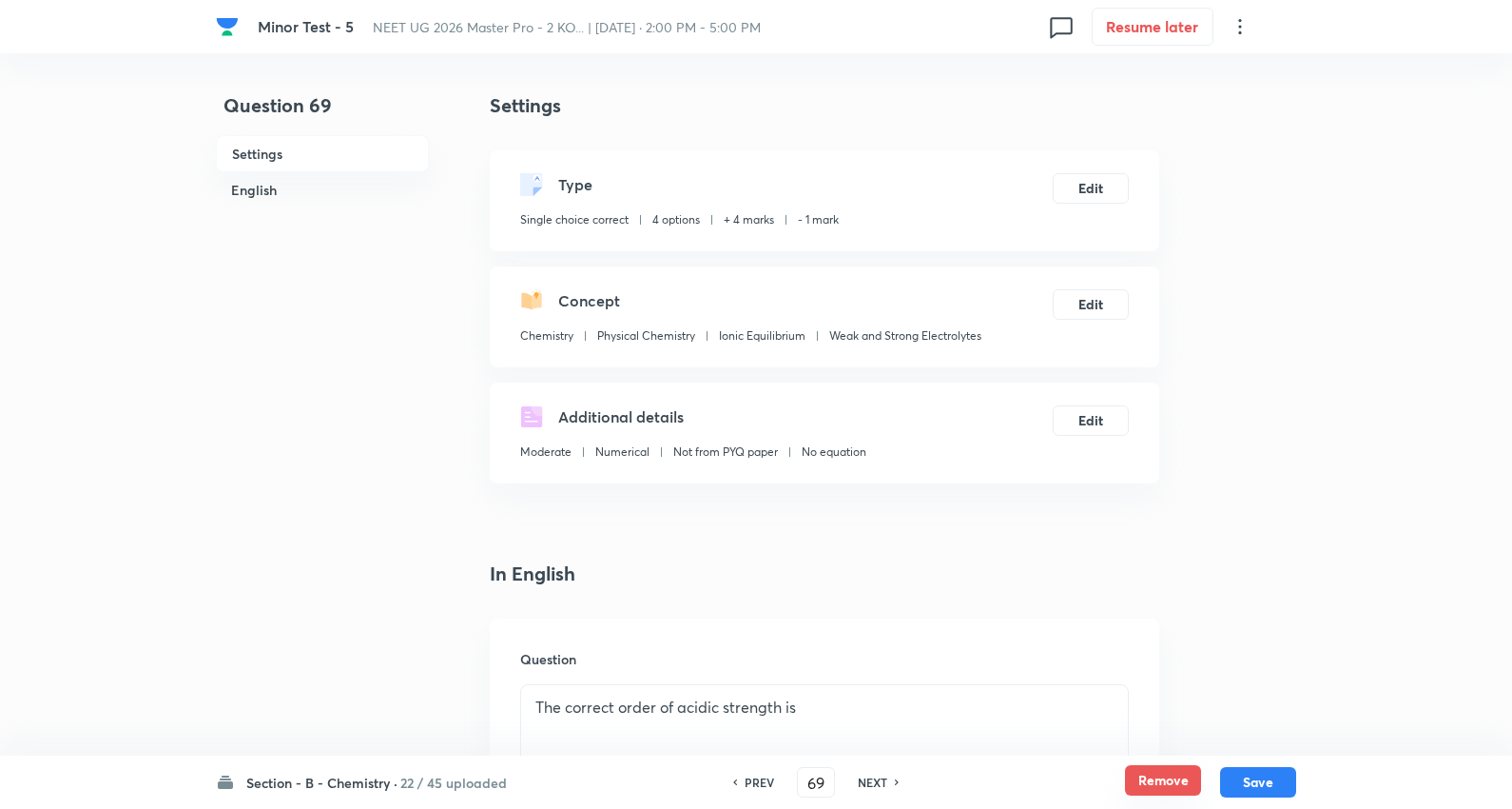
click at [1181, 768] on button "Remove" at bounding box center [1163, 780] width 76 height 30
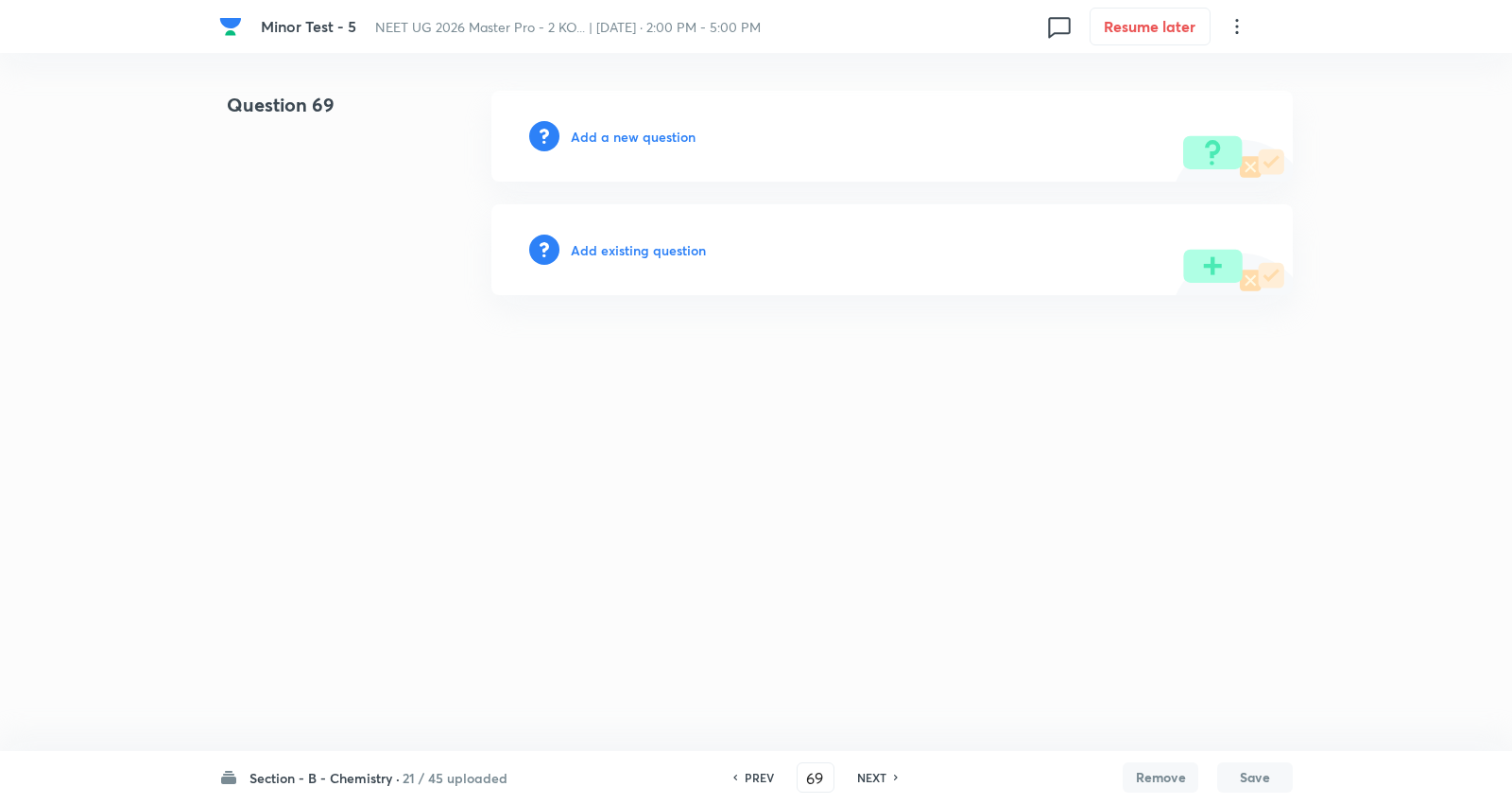
click at [865, 772] on h6 "NEXT" at bounding box center [872, 777] width 29 height 17
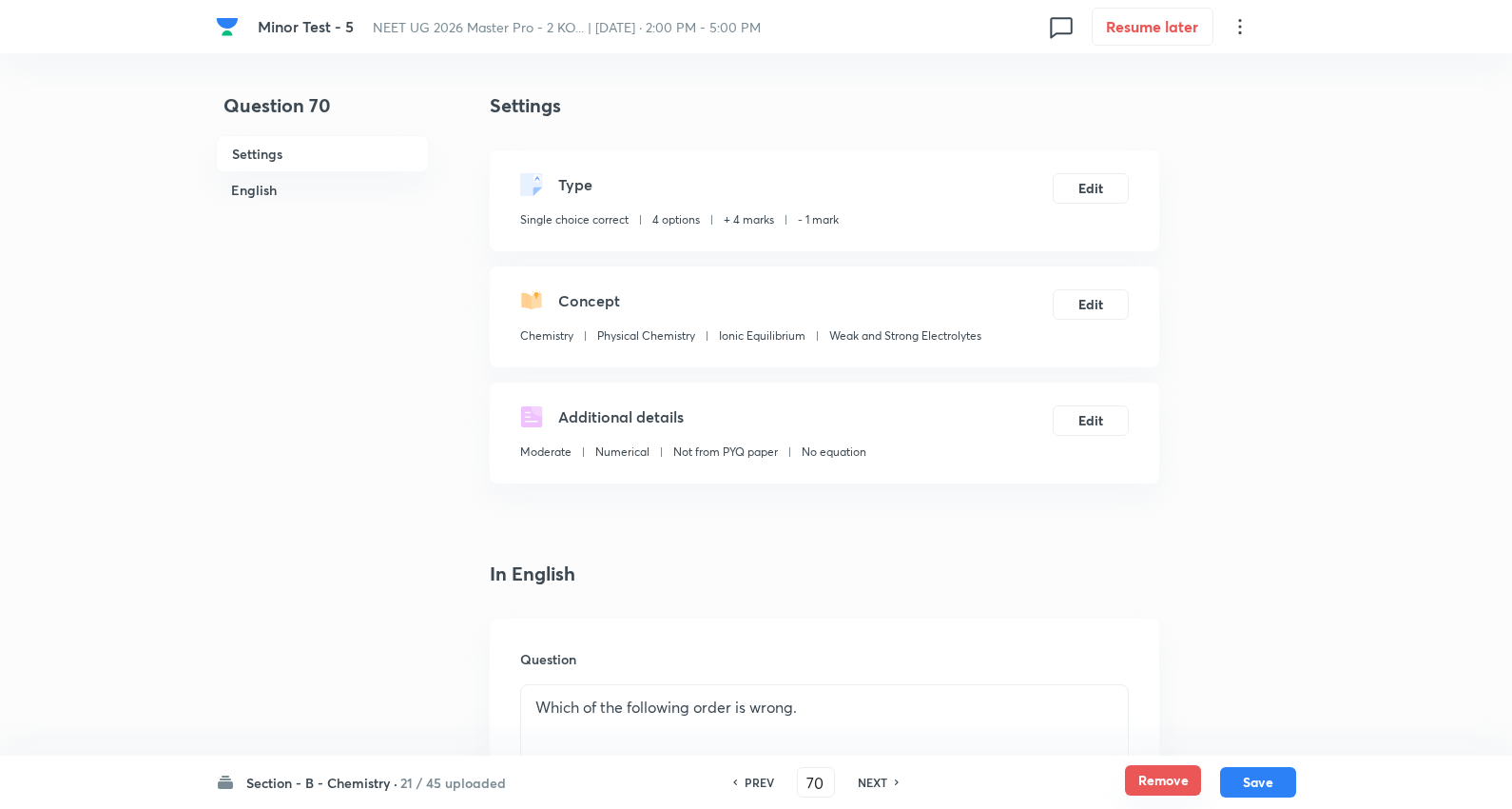
click at [1158, 772] on button "Remove" at bounding box center [1163, 780] width 76 height 30
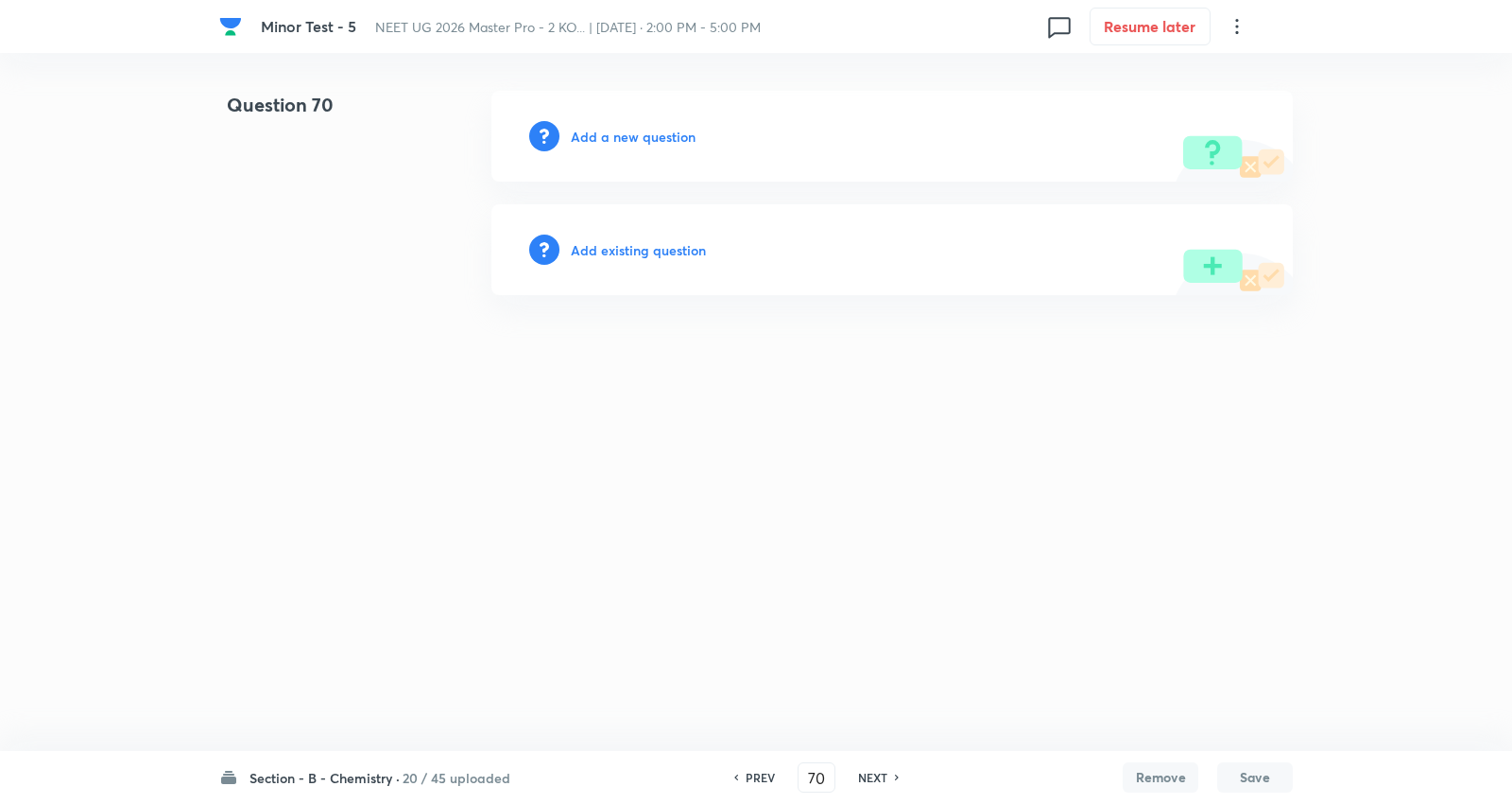
click at [875, 772] on h6 "NEXT" at bounding box center [873, 777] width 29 height 17
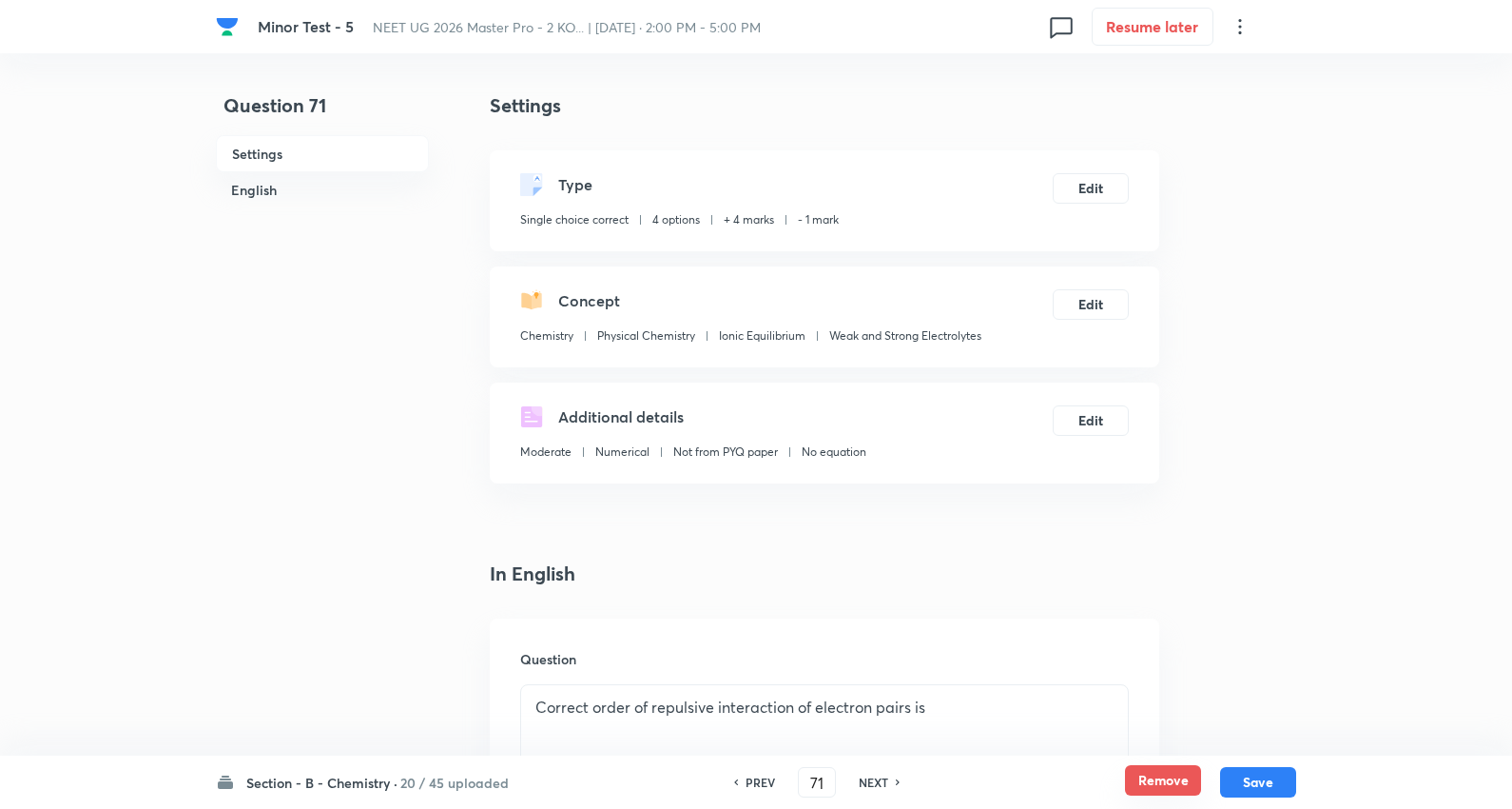
click at [1147, 778] on button "Remove" at bounding box center [1163, 780] width 76 height 30
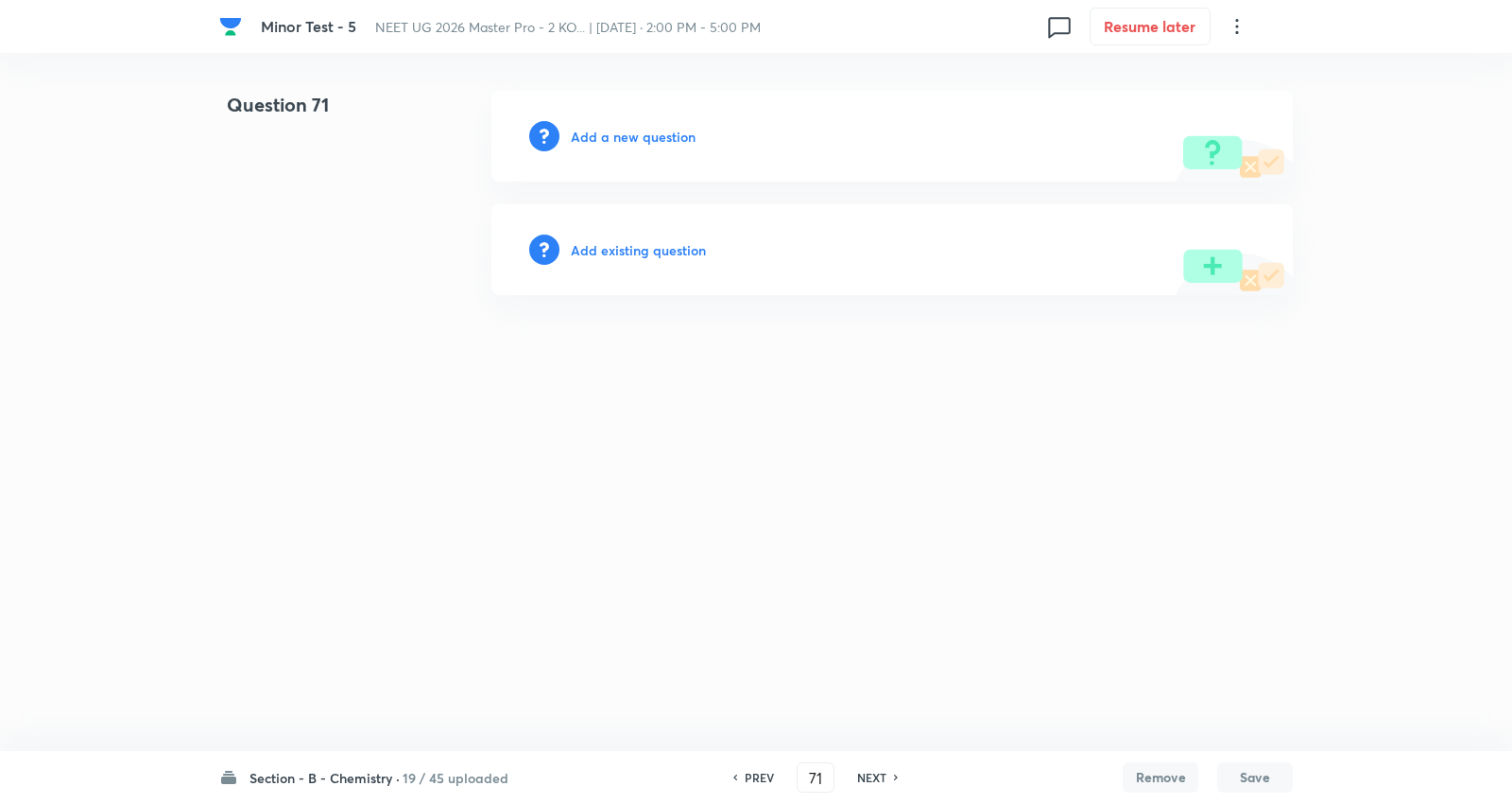
click at [881, 776] on h6 "NEXT" at bounding box center [872, 777] width 29 height 17
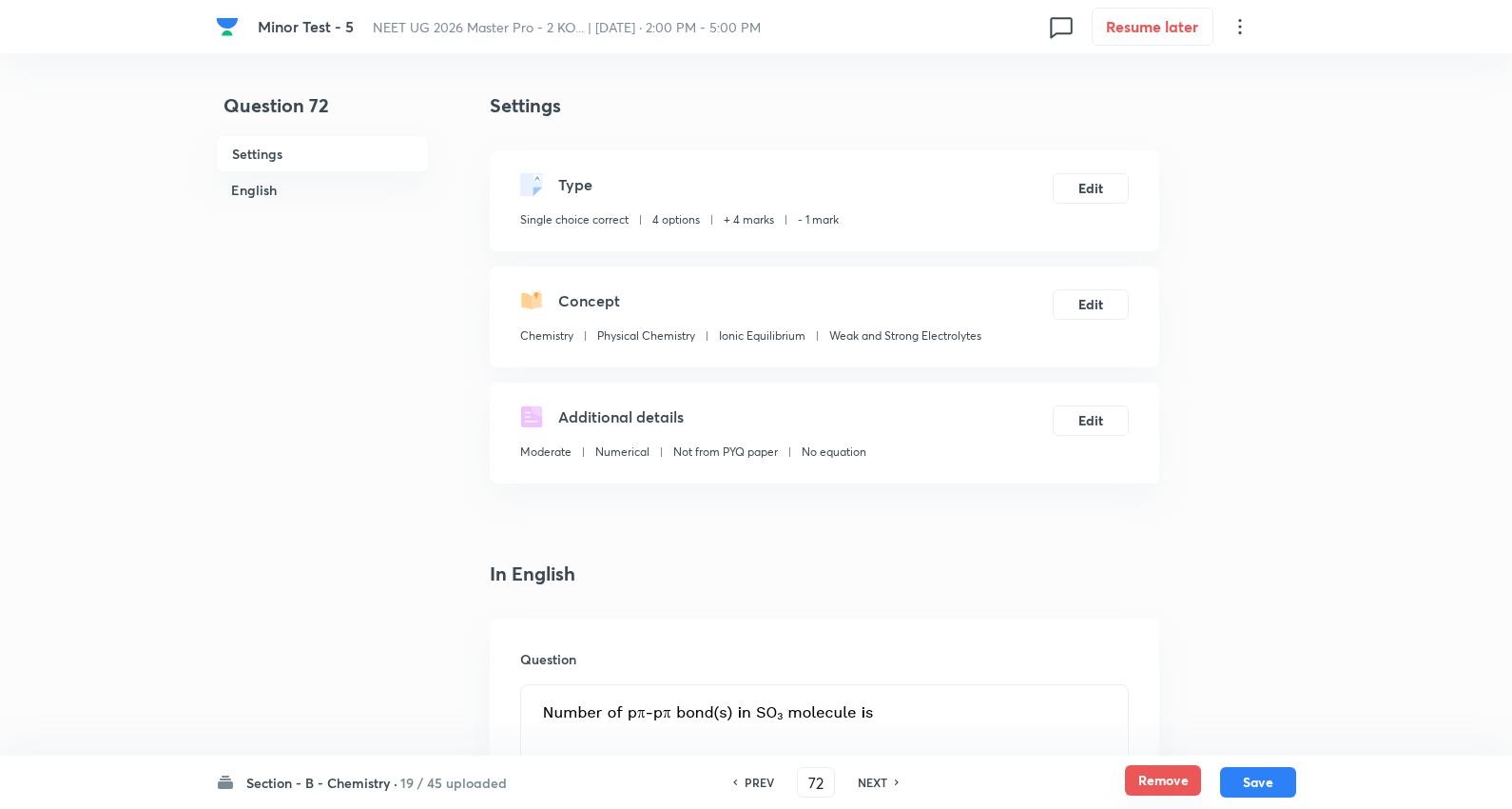
click at [1158, 772] on button "Remove" at bounding box center [1163, 780] width 76 height 30
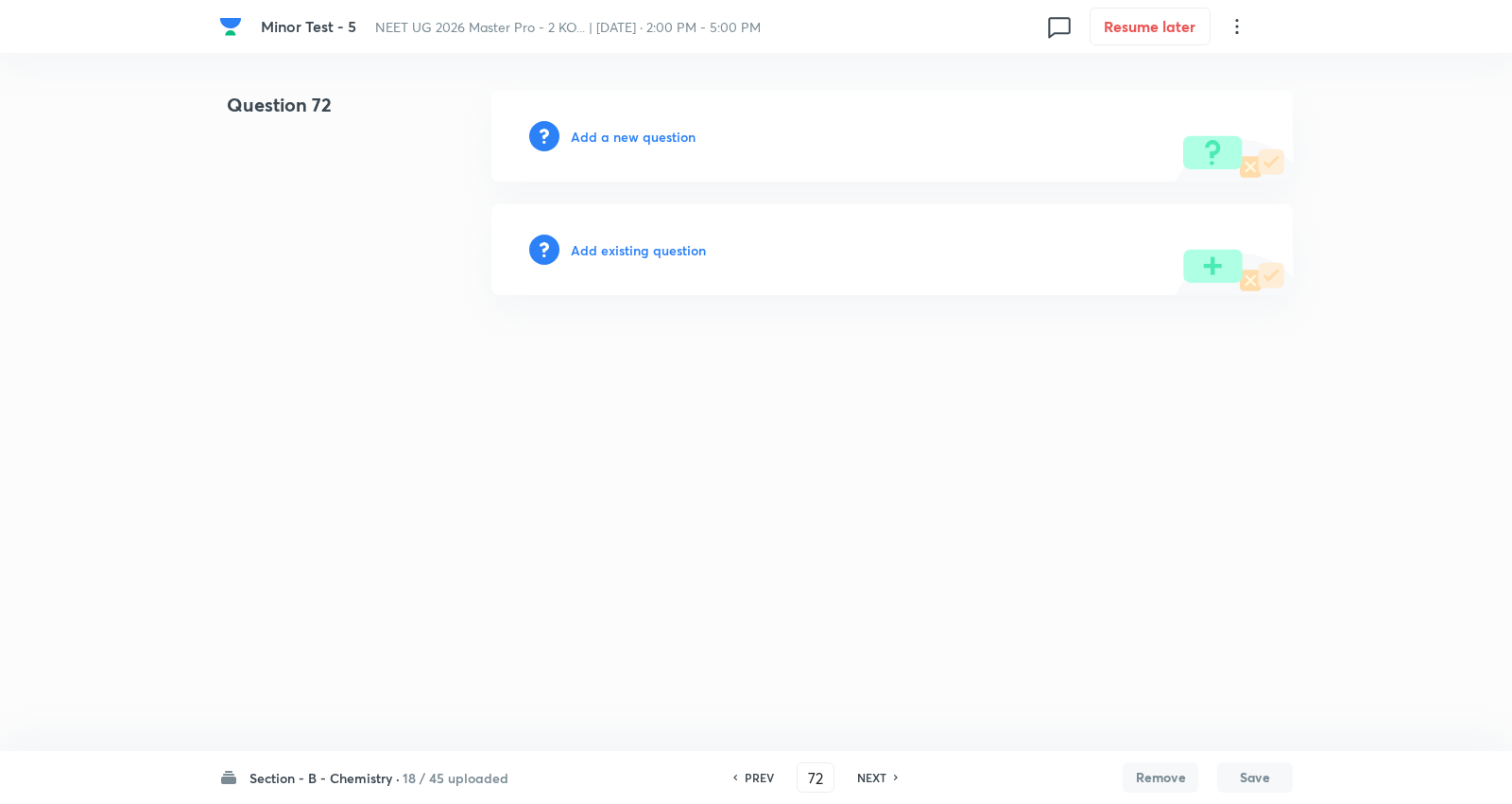
click at [858, 774] on h6 "NEXT" at bounding box center [872, 777] width 29 height 17
type input "73"
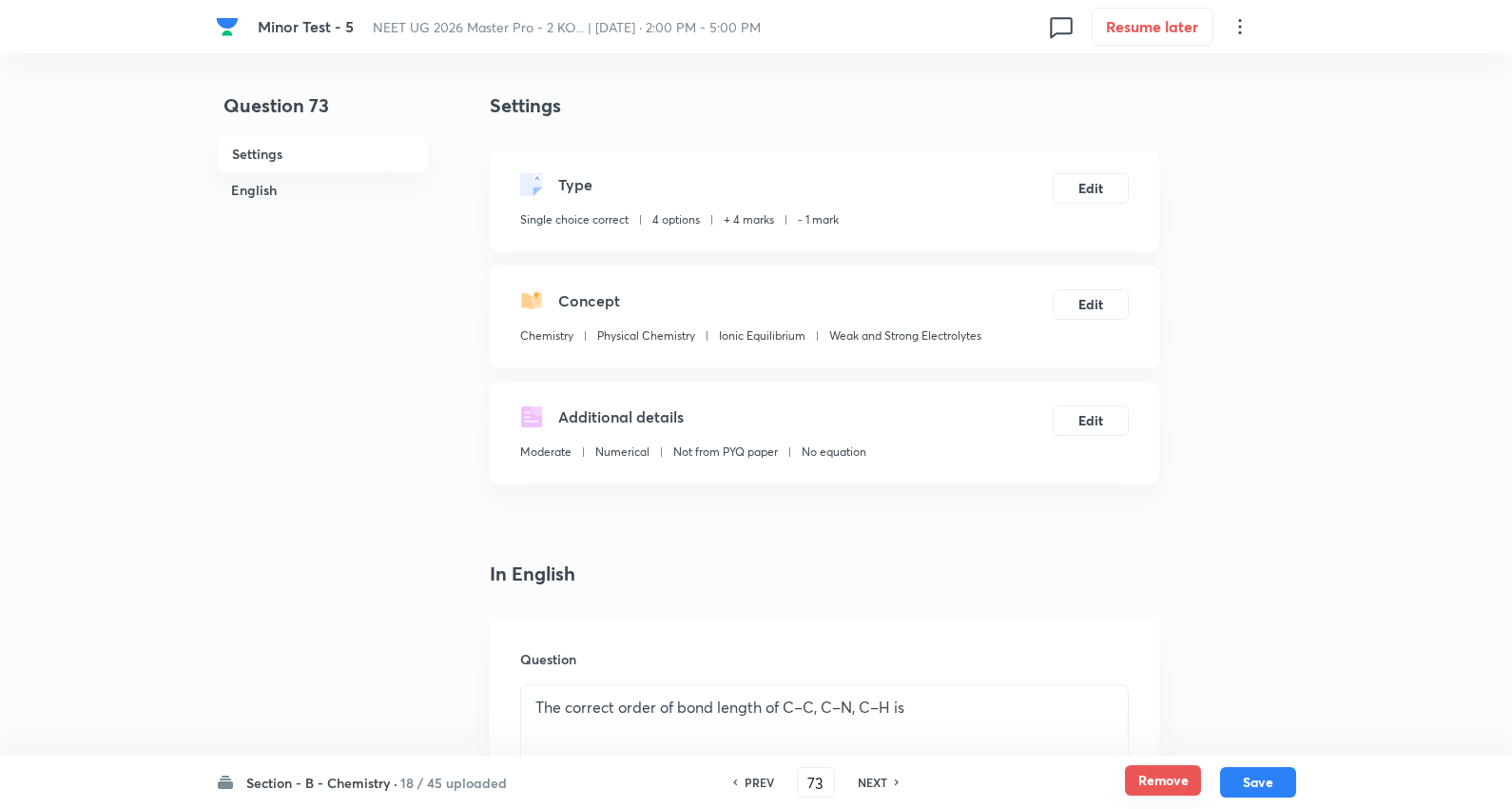
click at [1157, 771] on button "Remove" at bounding box center [1163, 780] width 76 height 30
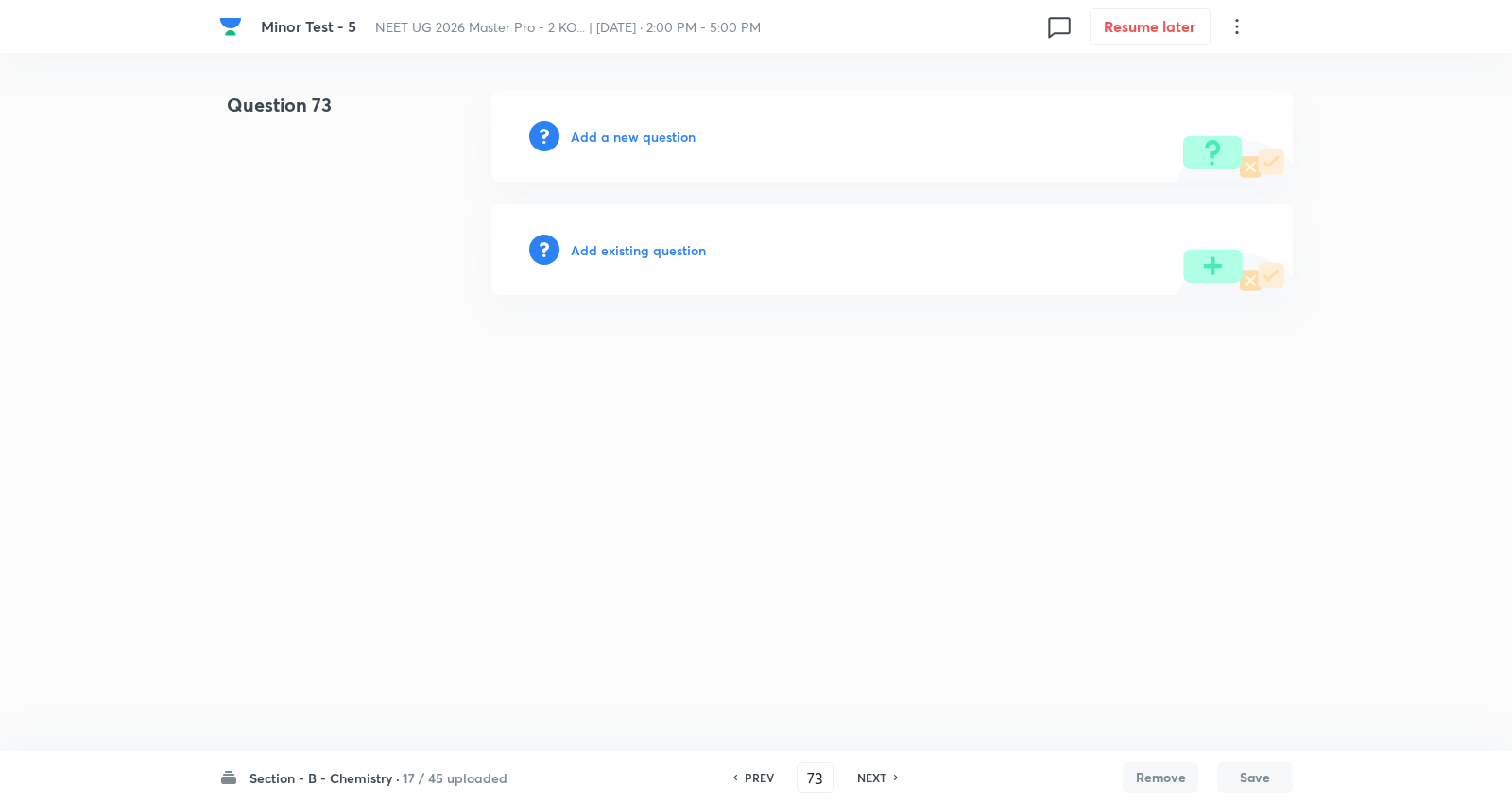
click at [880, 774] on h6 "NEXT" at bounding box center [872, 777] width 29 height 17
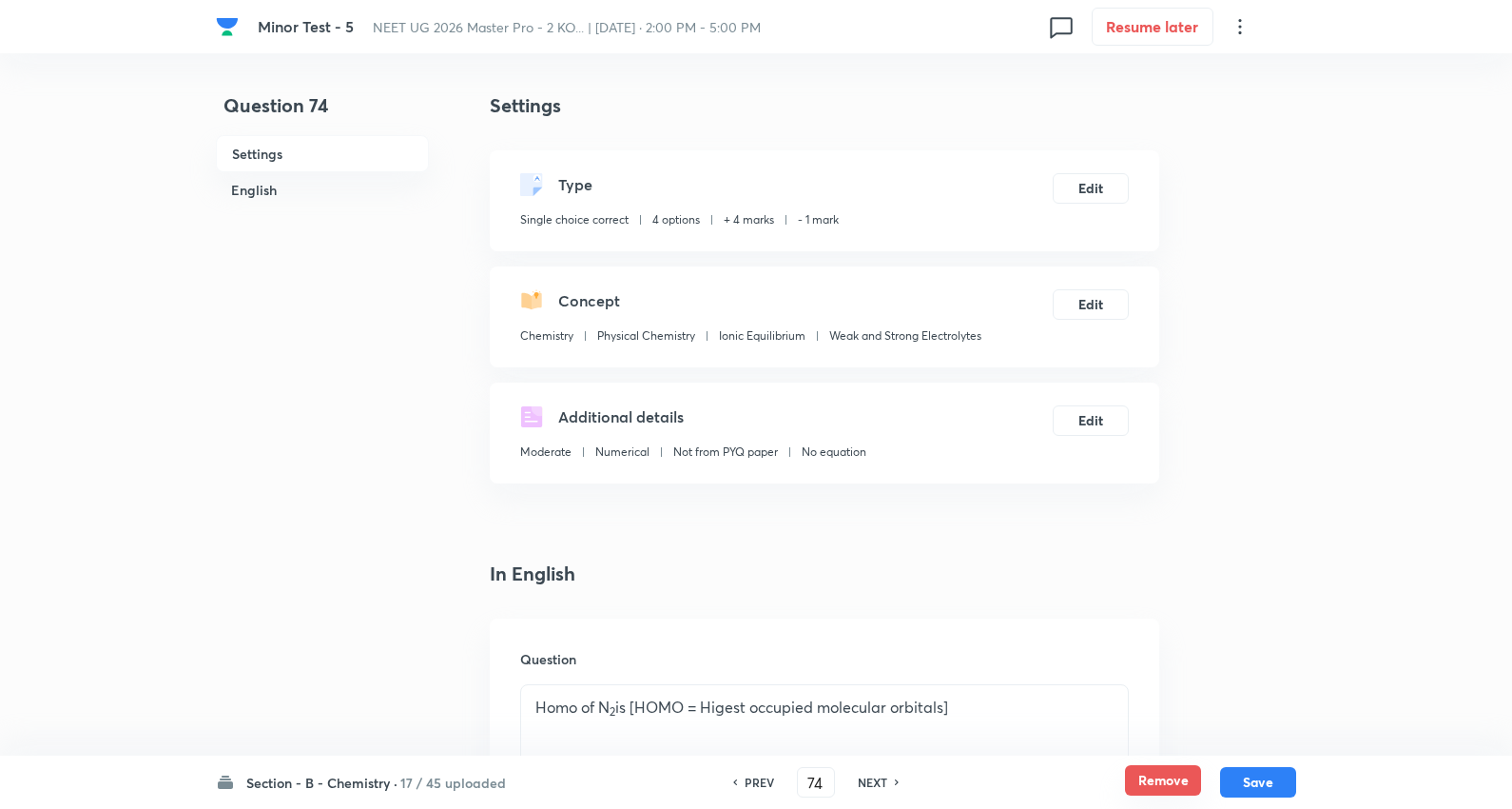
click at [1136, 784] on button "Remove" at bounding box center [1163, 780] width 76 height 30
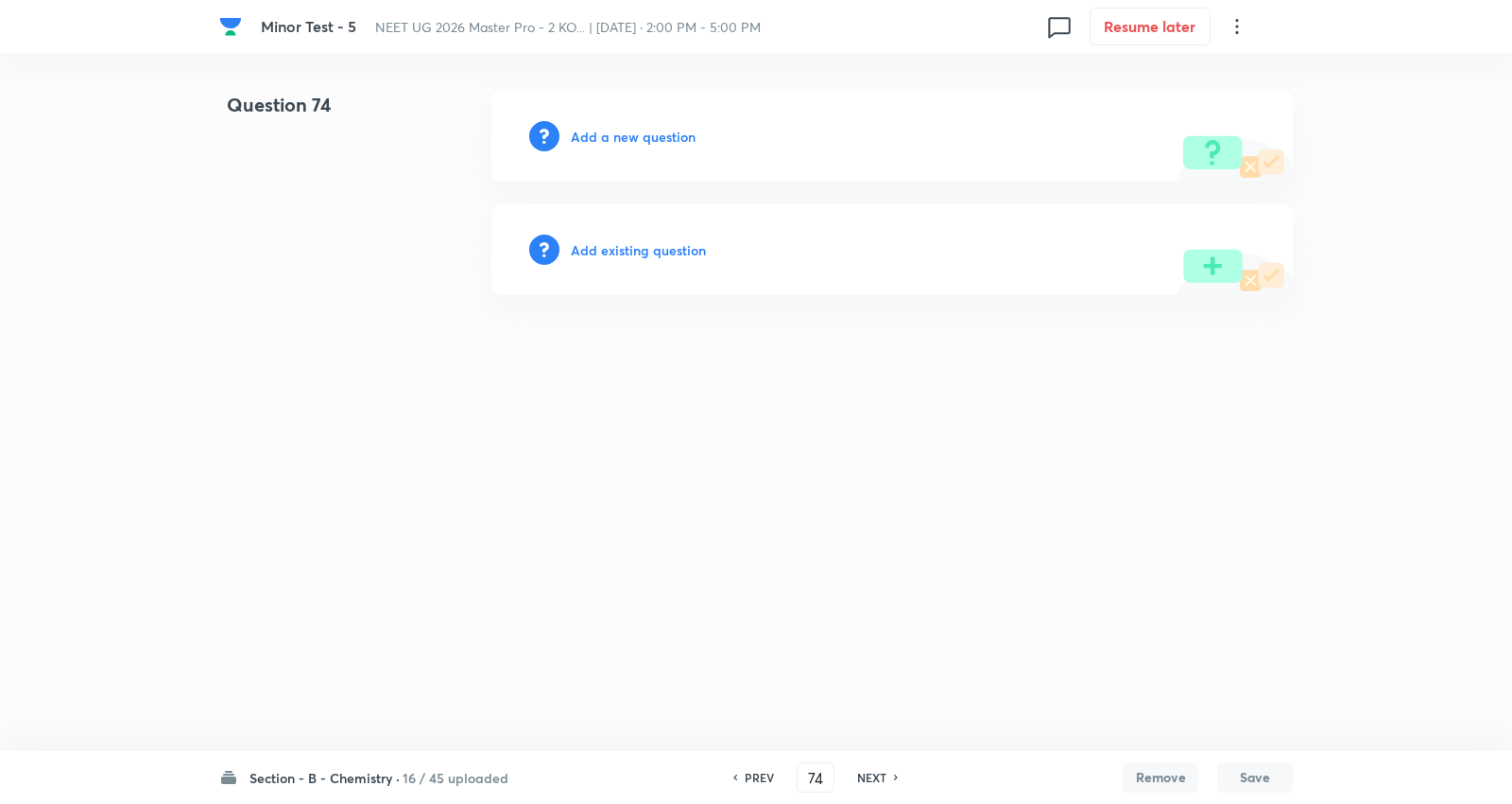
click at [871, 773] on h6 "NEXT" at bounding box center [872, 777] width 29 height 17
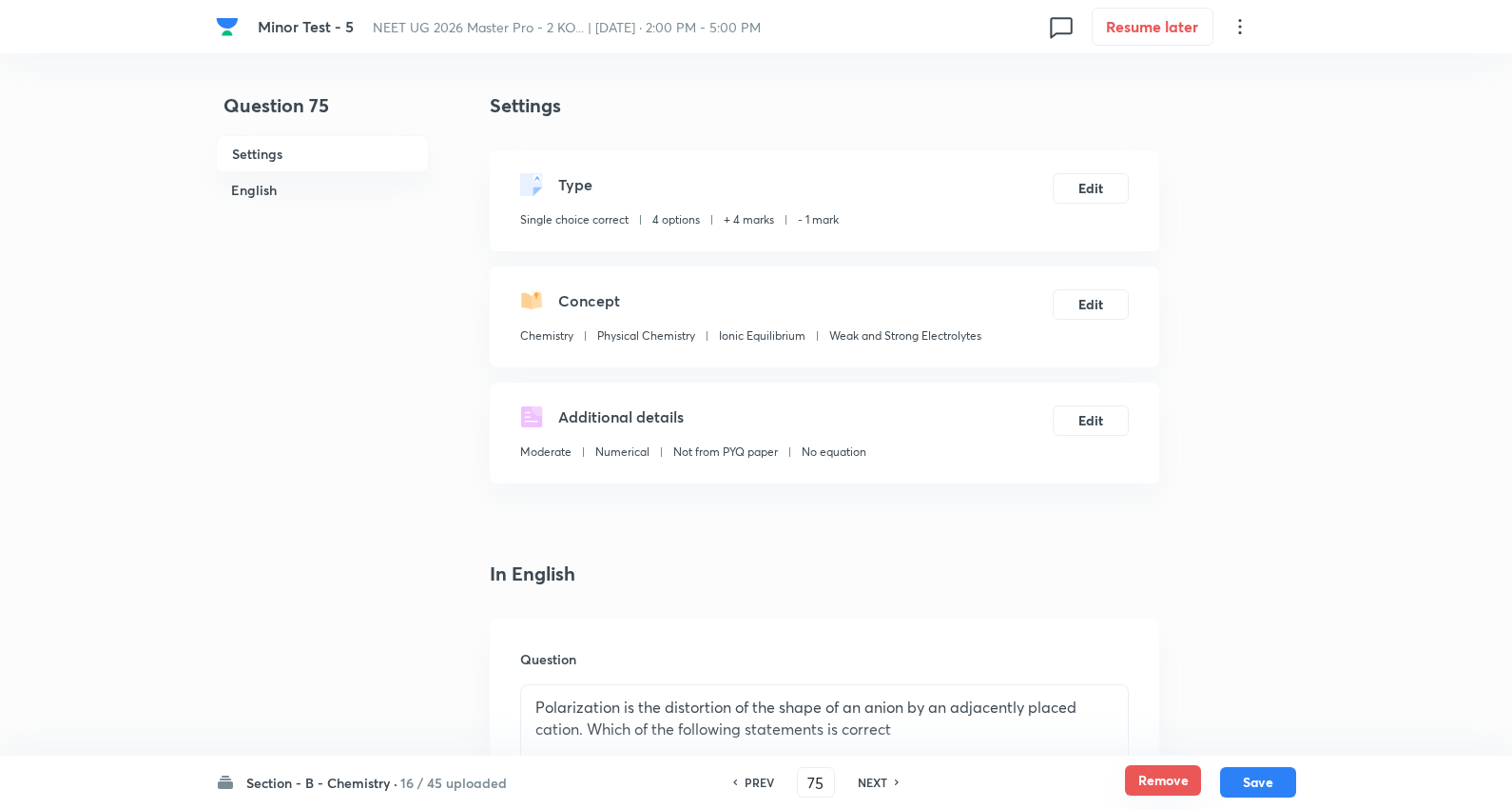
click at [1149, 768] on button "Remove" at bounding box center [1163, 780] width 76 height 30
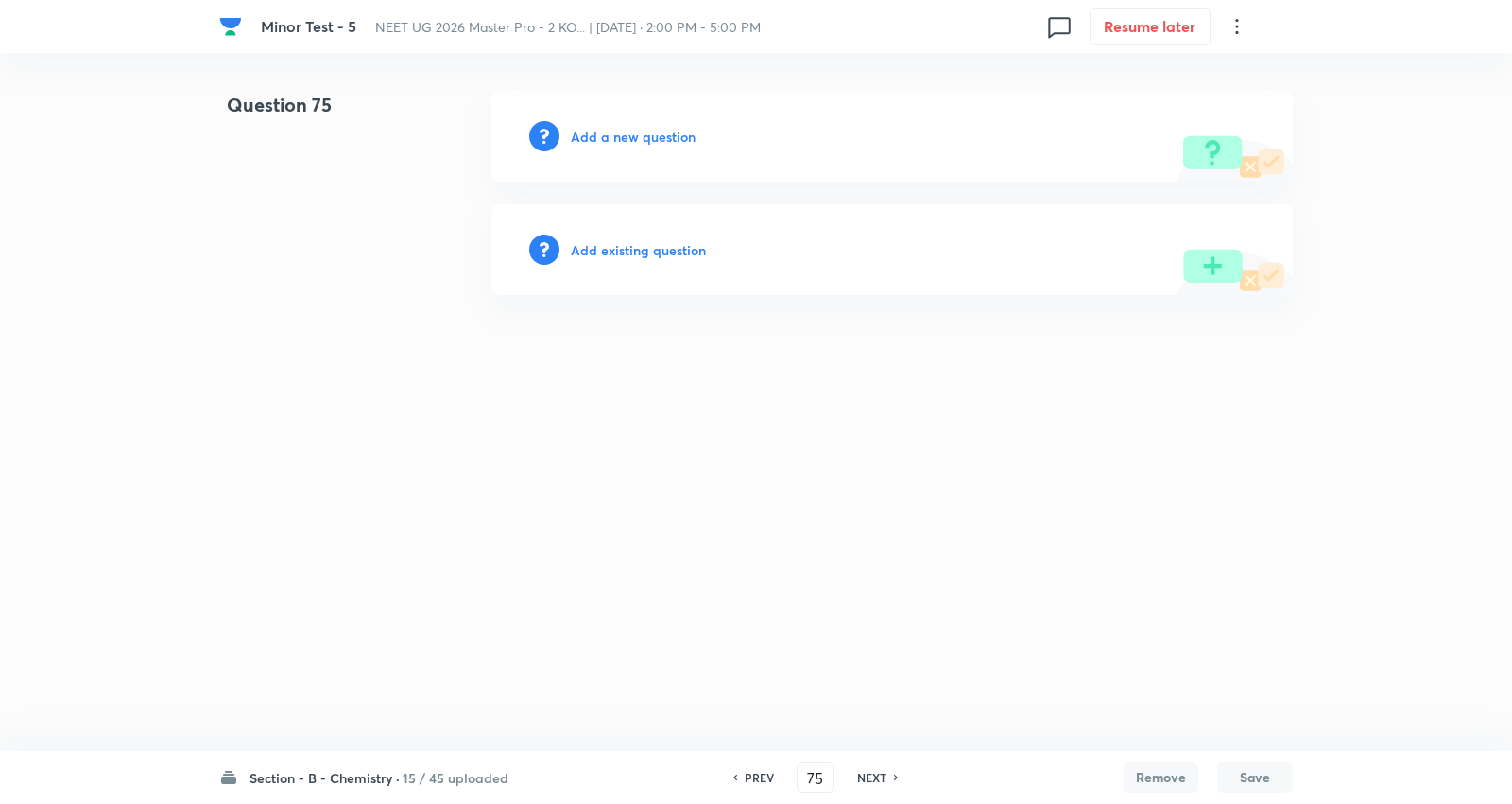
click at [863, 770] on h6 "NEXT" at bounding box center [872, 777] width 29 height 17
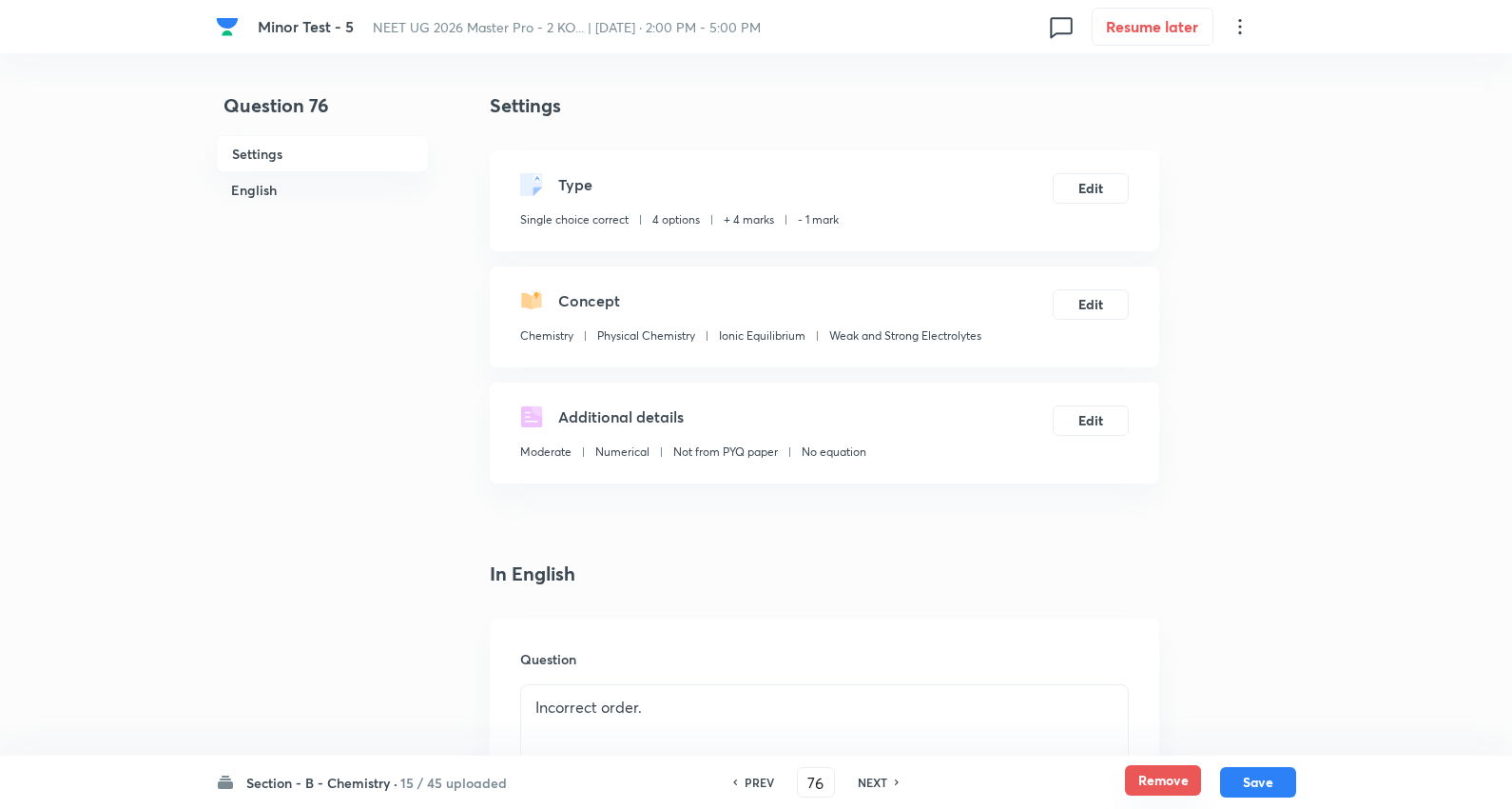
click at [1167, 772] on button "Remove" at bounding box center [1163, 780] width 76 height 30
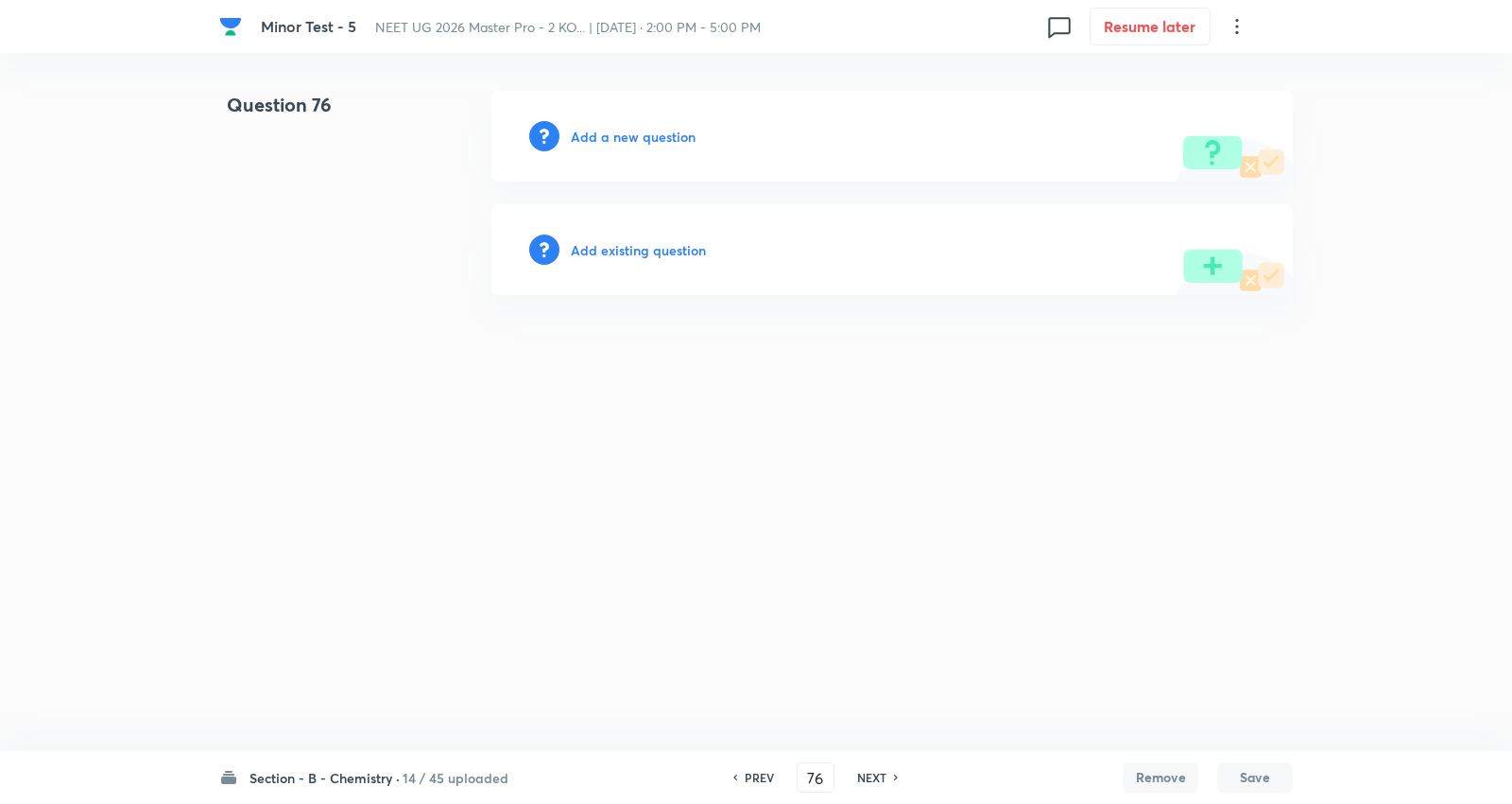
click at [883, 774] on h6 "NEXT" at bounding box center [872, 777] width 29 height 17
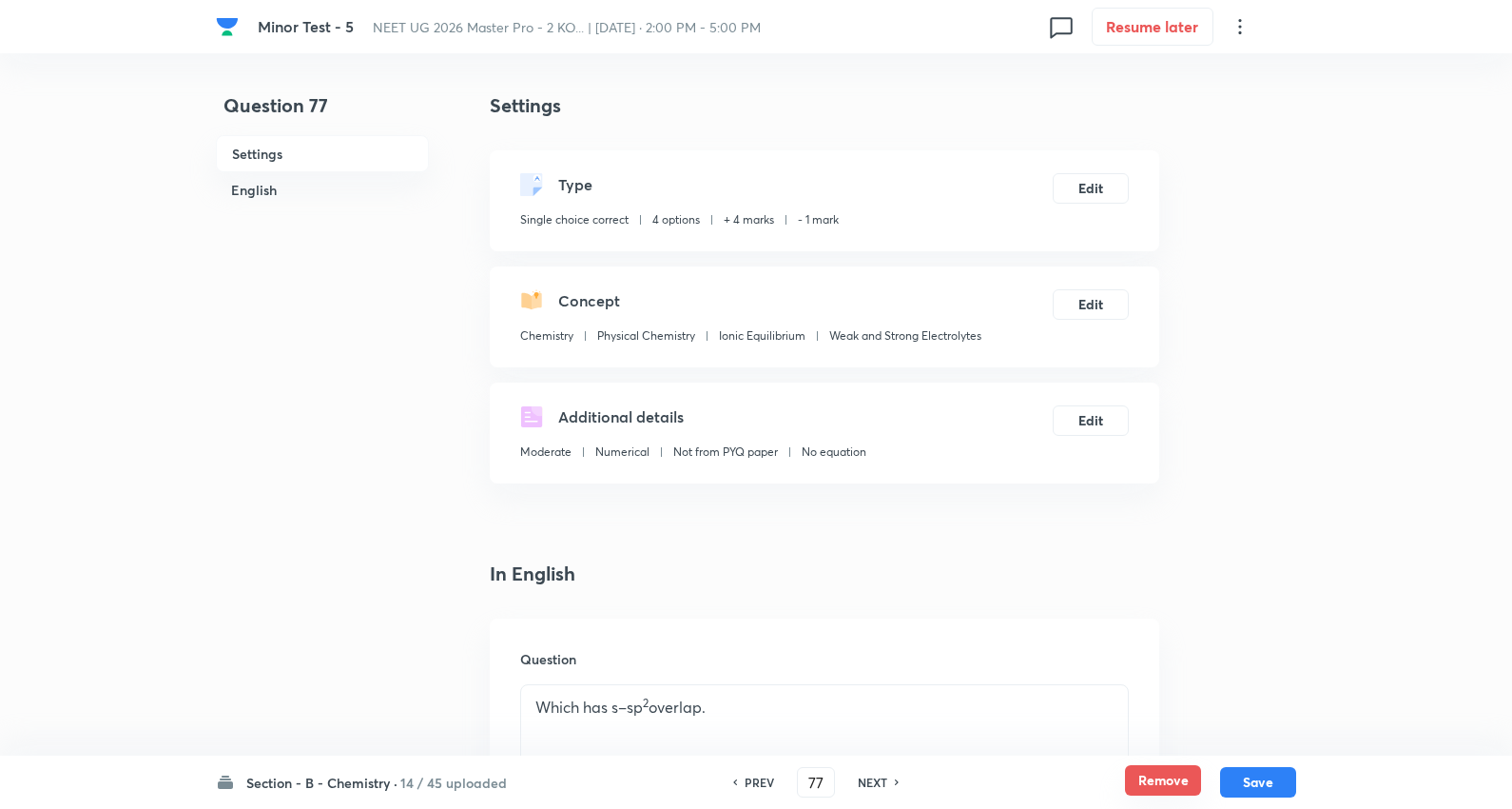
click at [1163, 772] on button "Remove" at bounding box center [1163, 780] width 76 height 30
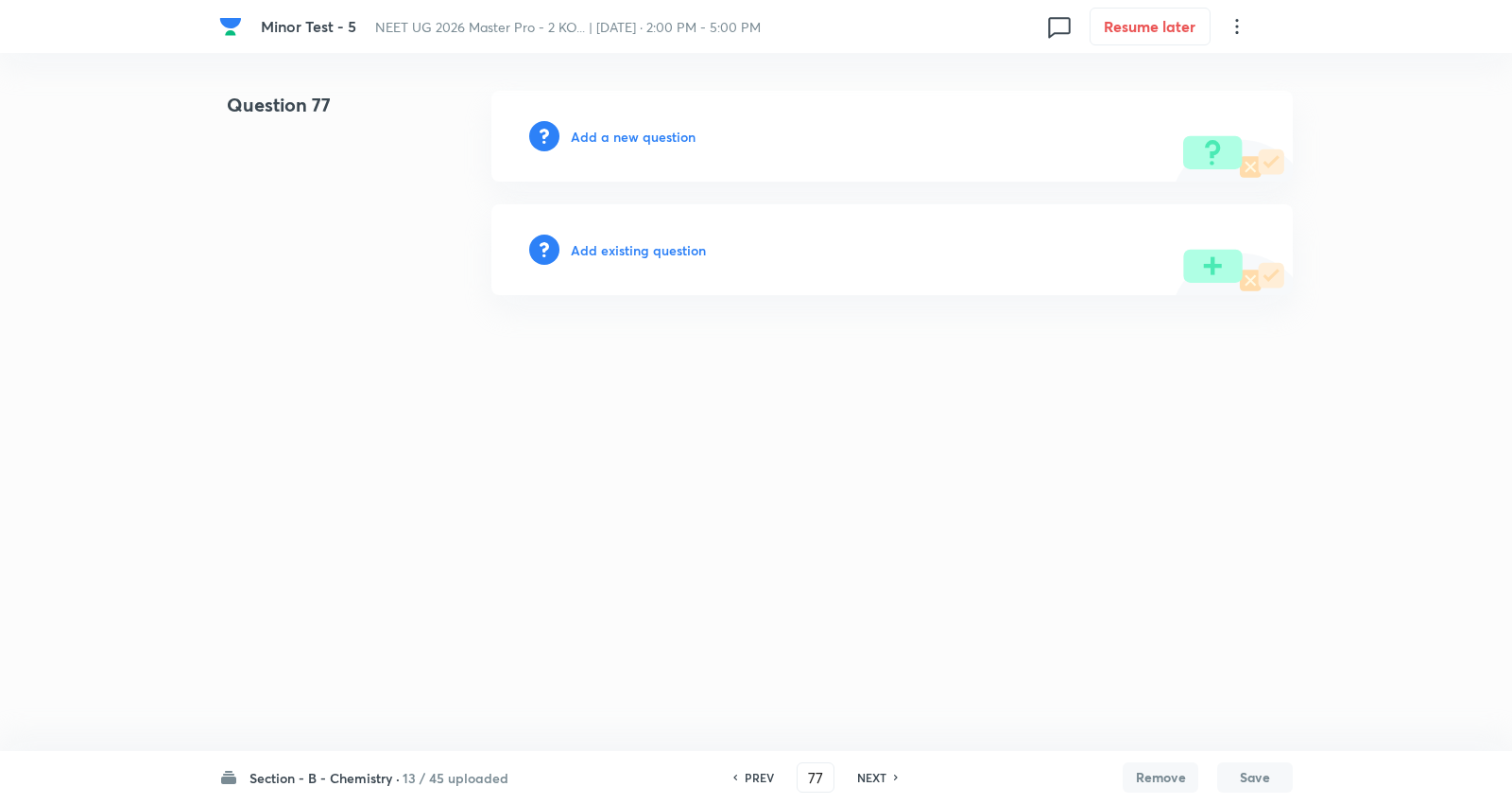
click at [874, 771] on h6 "NEXT" at bounding box center [872, 777] width 29 height 17
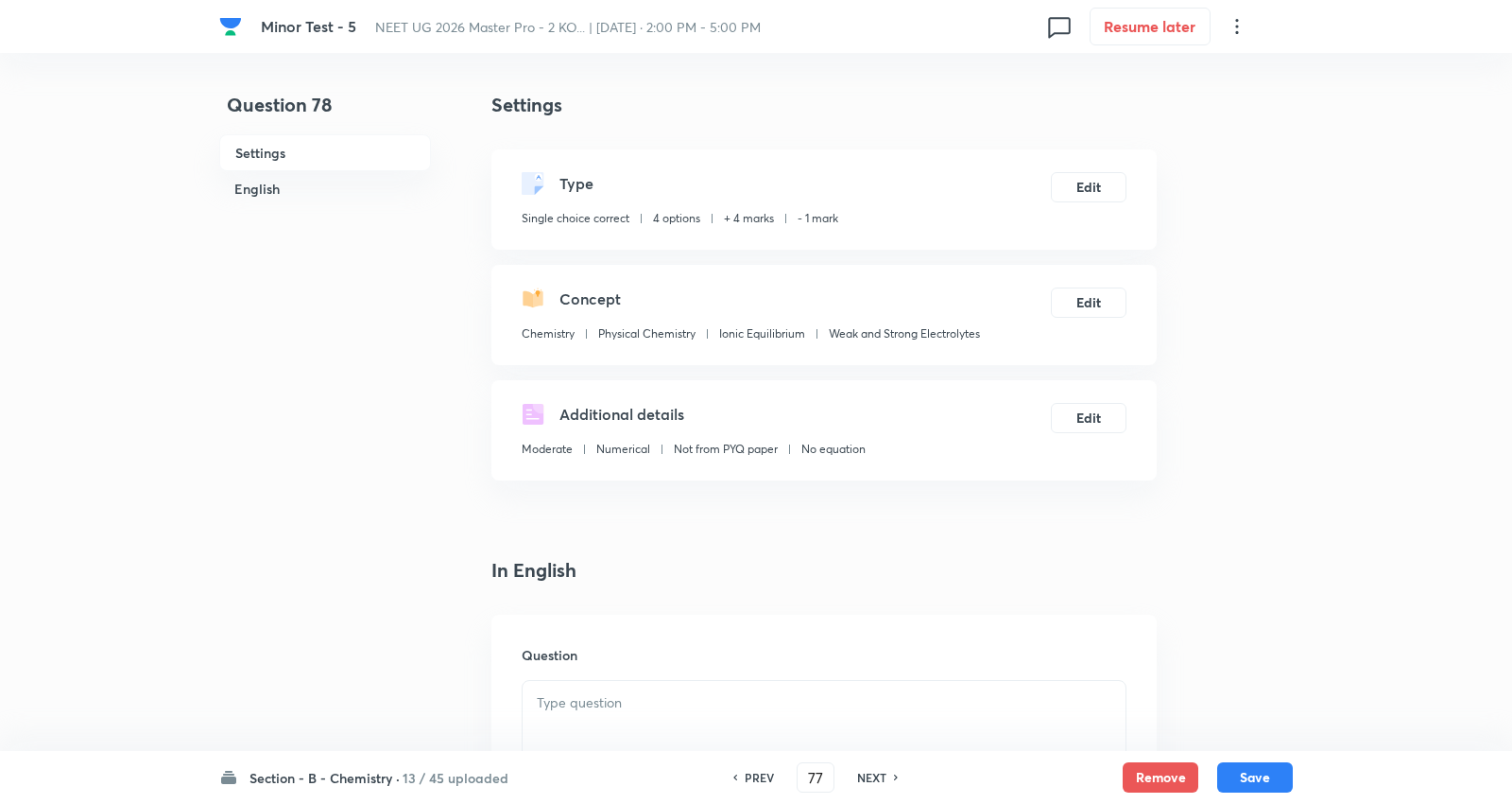
type input "78"
checkbox input "true"
click at [1145, 773] on button "Remove" at bounding box center [1156, 775] width 76 height 30
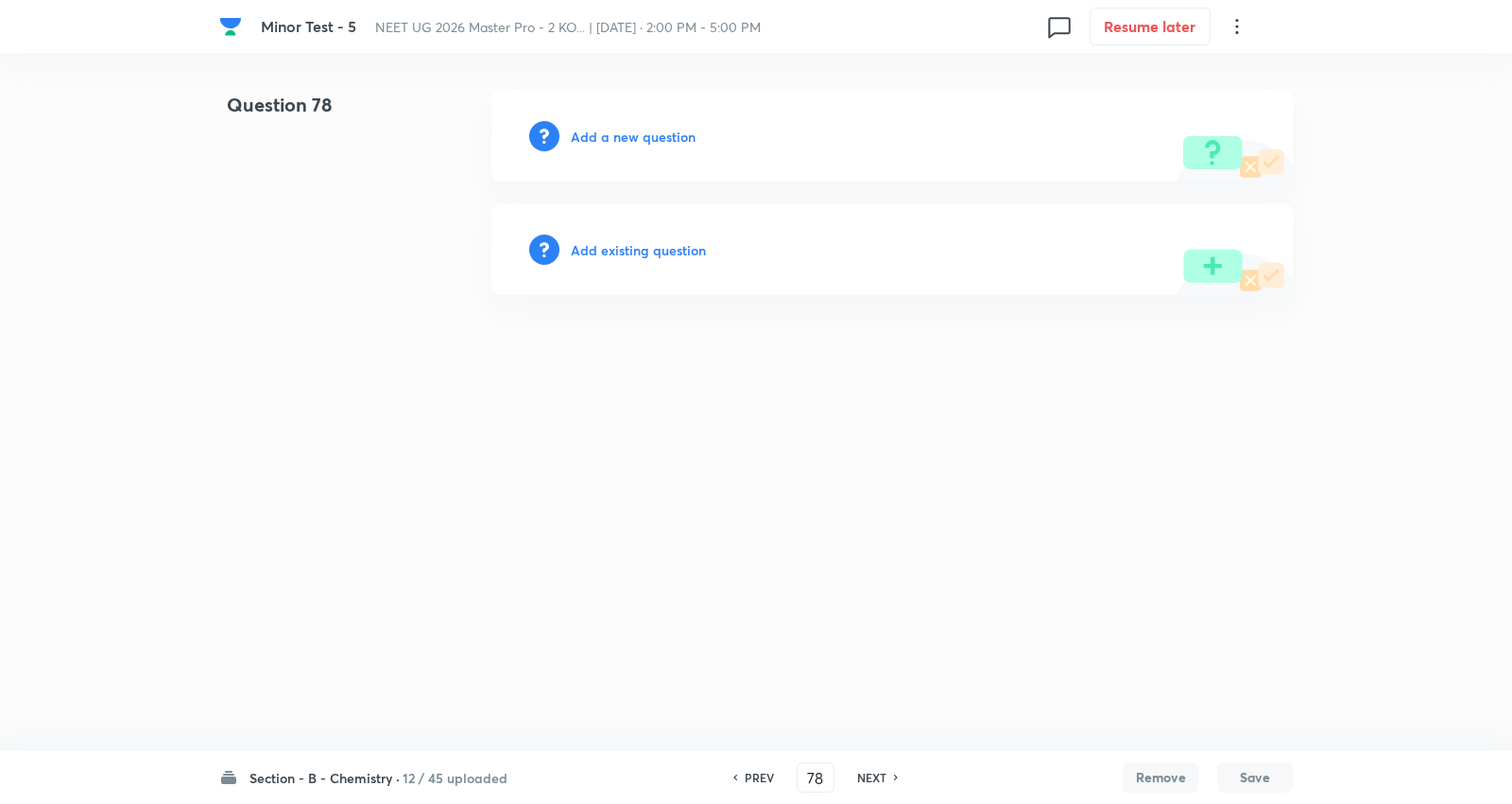
click at [873, 767] on div "PREV 78 ​ NEXT" at bounding box center [815, 777] width 244 height 30
click at [875, 776] on h6 "NEXT" at bounding box center [872, 777] width 29 height 17
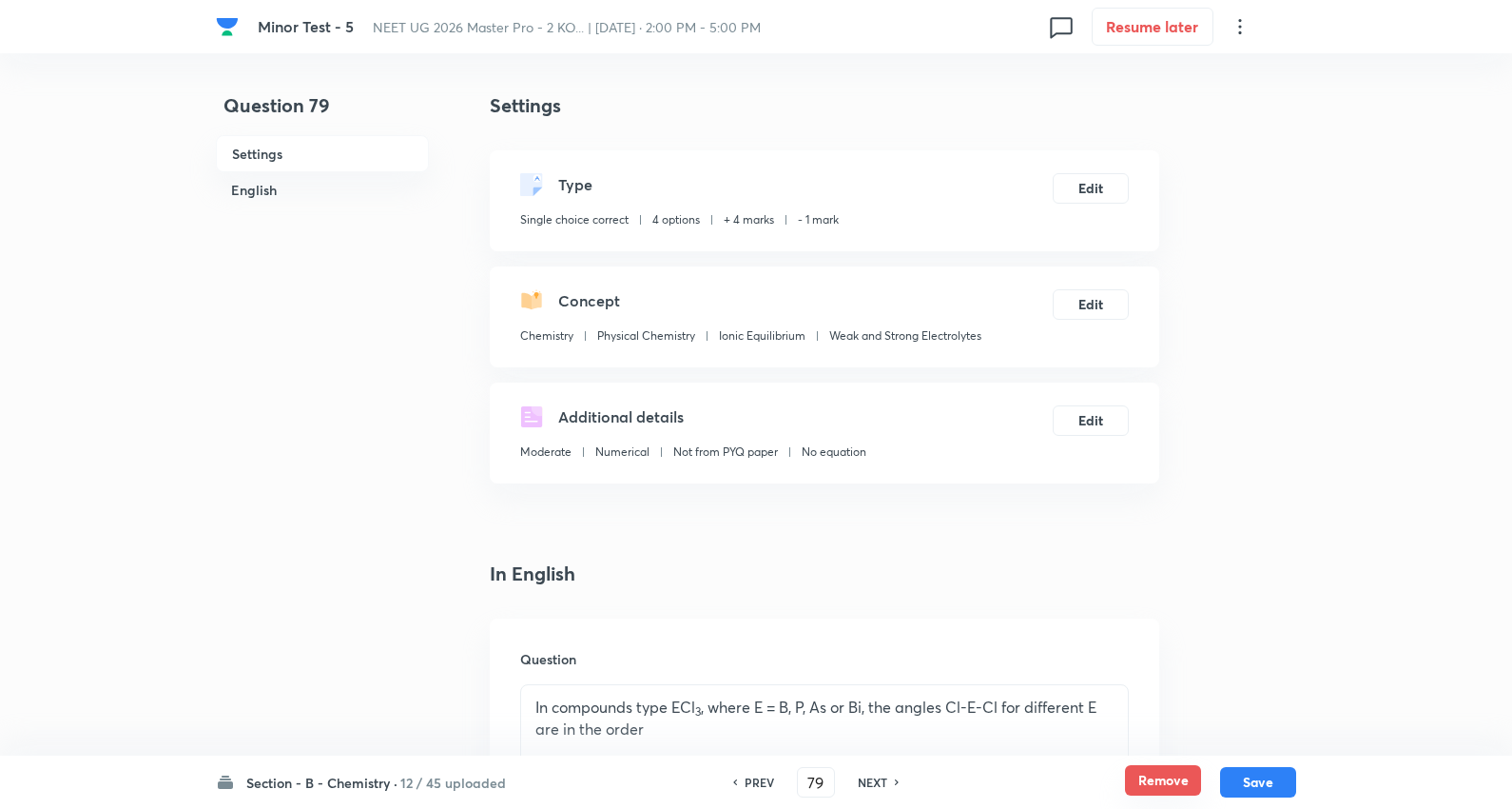
click at [1161, 779] on button "Remove" at bounding box center [1163, 780] width 76 height 30
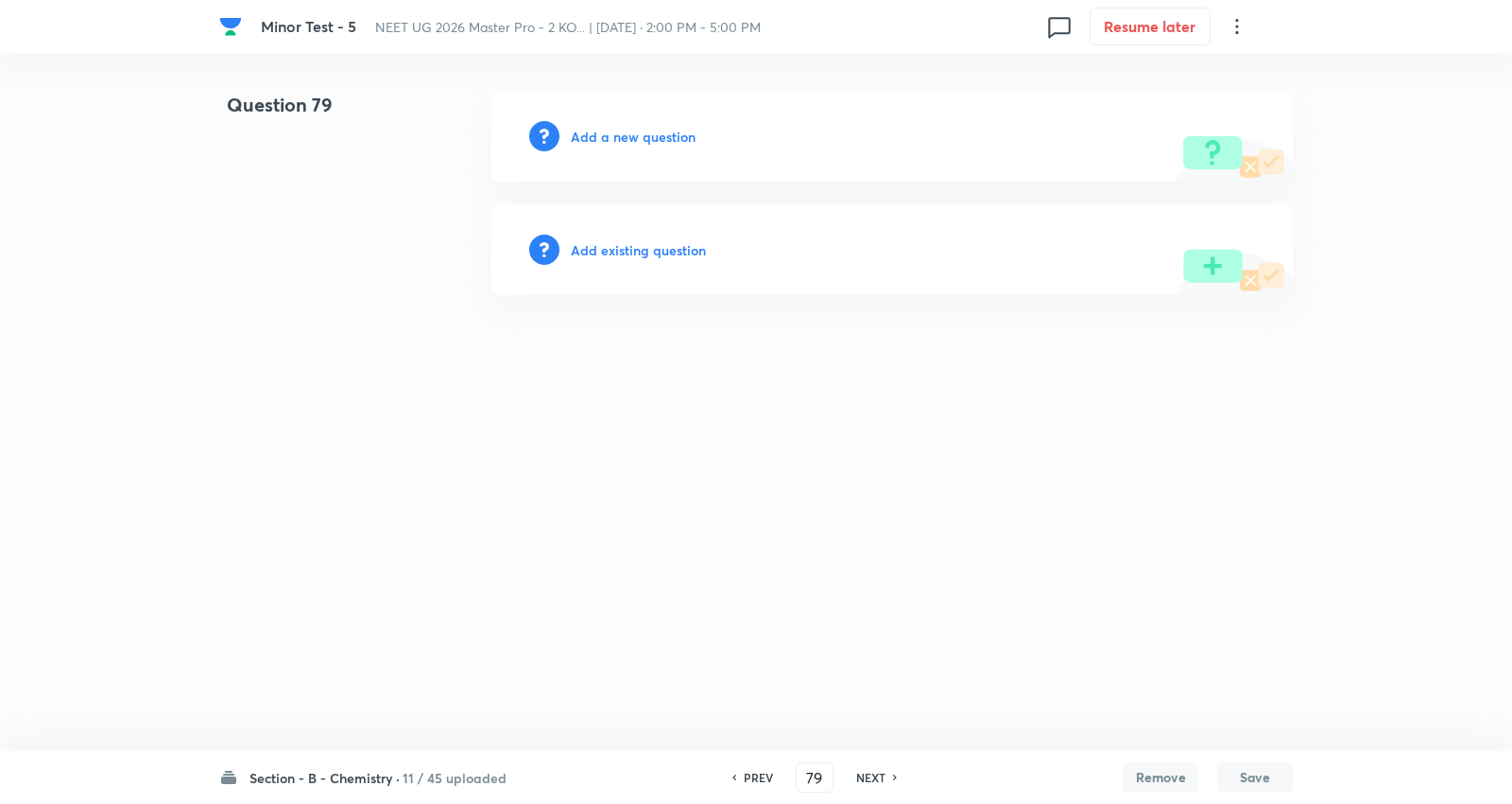
click at [879, 773] on h6 "NEXT" at bounding box center [871, 777] width 29 height 17
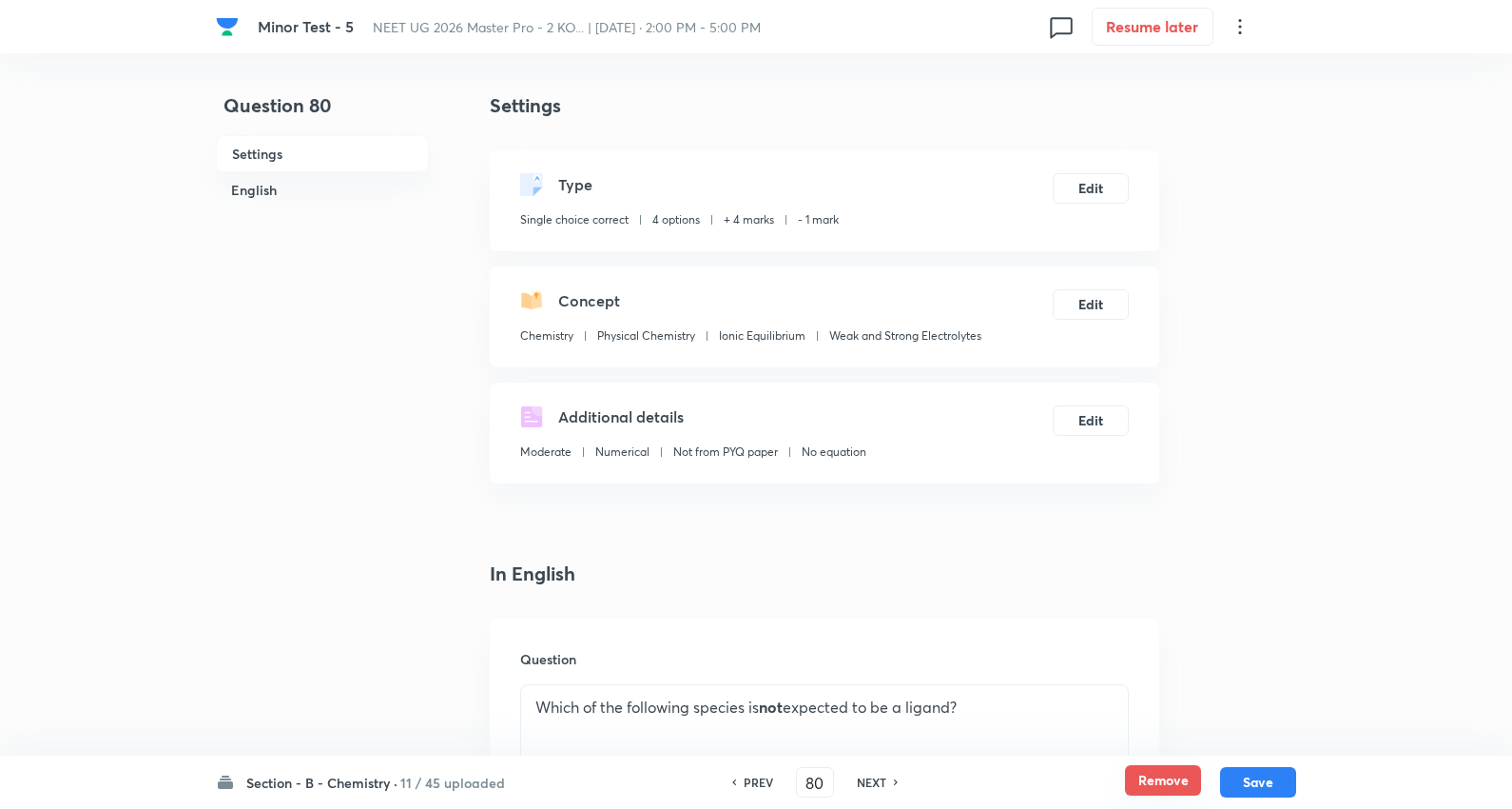
click at [1152, 782] on button "Remove" at bounding box center [1163, 780] width 76 height 30
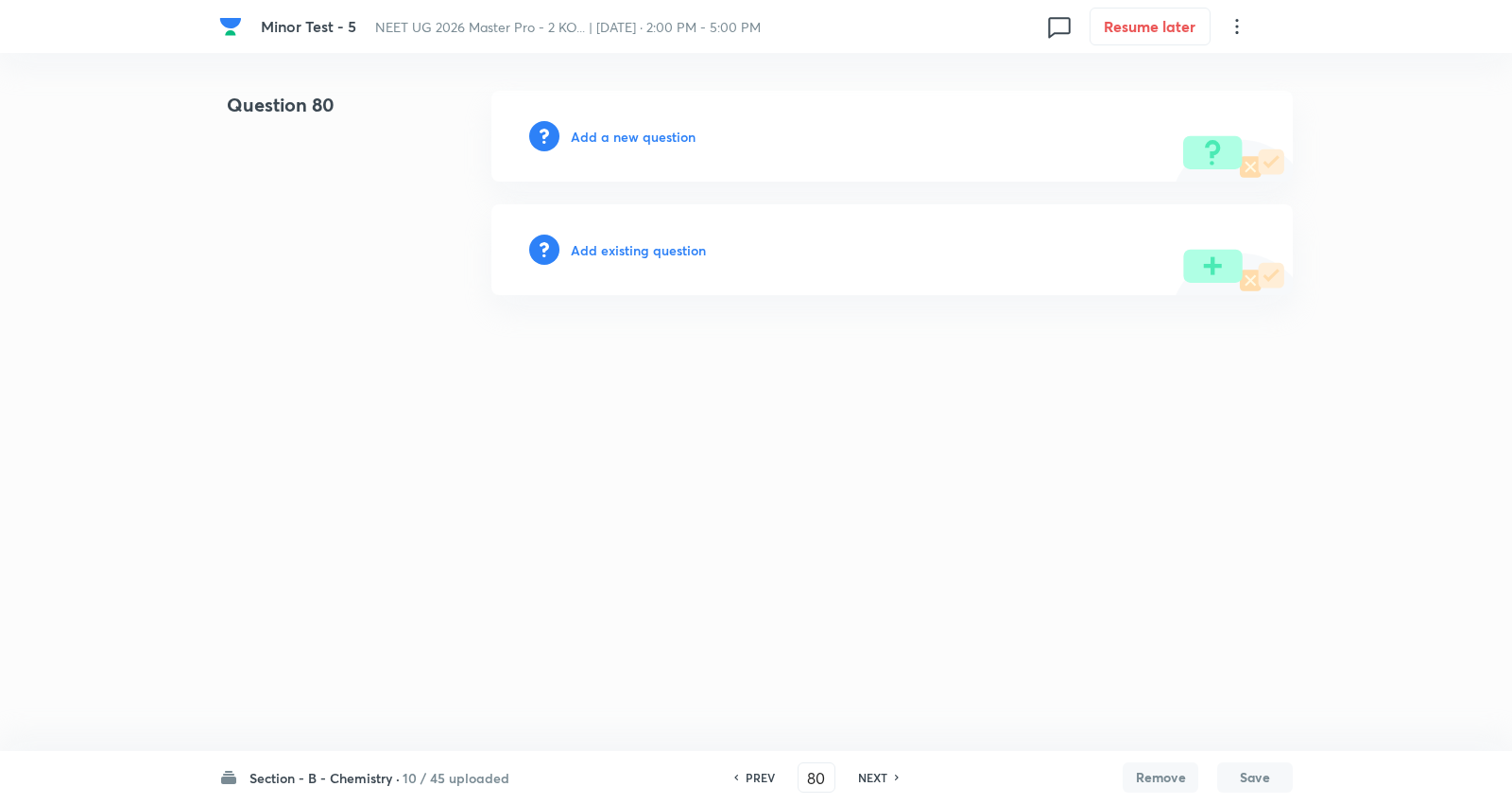
click at [870, 777] on h6 "NEXT" at bounding box center [873, 777] width 29 height 17
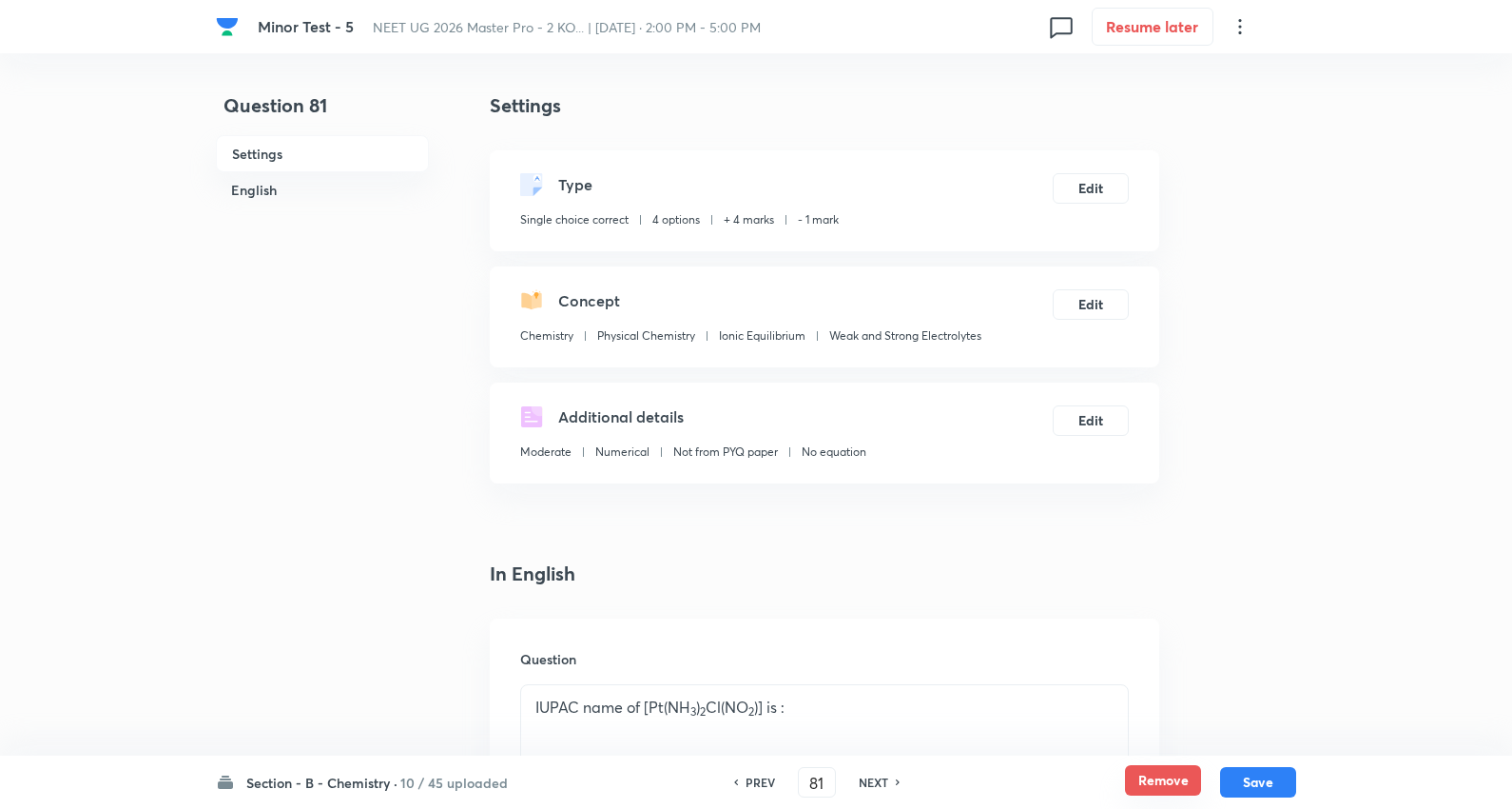
click at [1151, 773] on button "Remove" at bounding box center [1163, 780] width 76 height 30
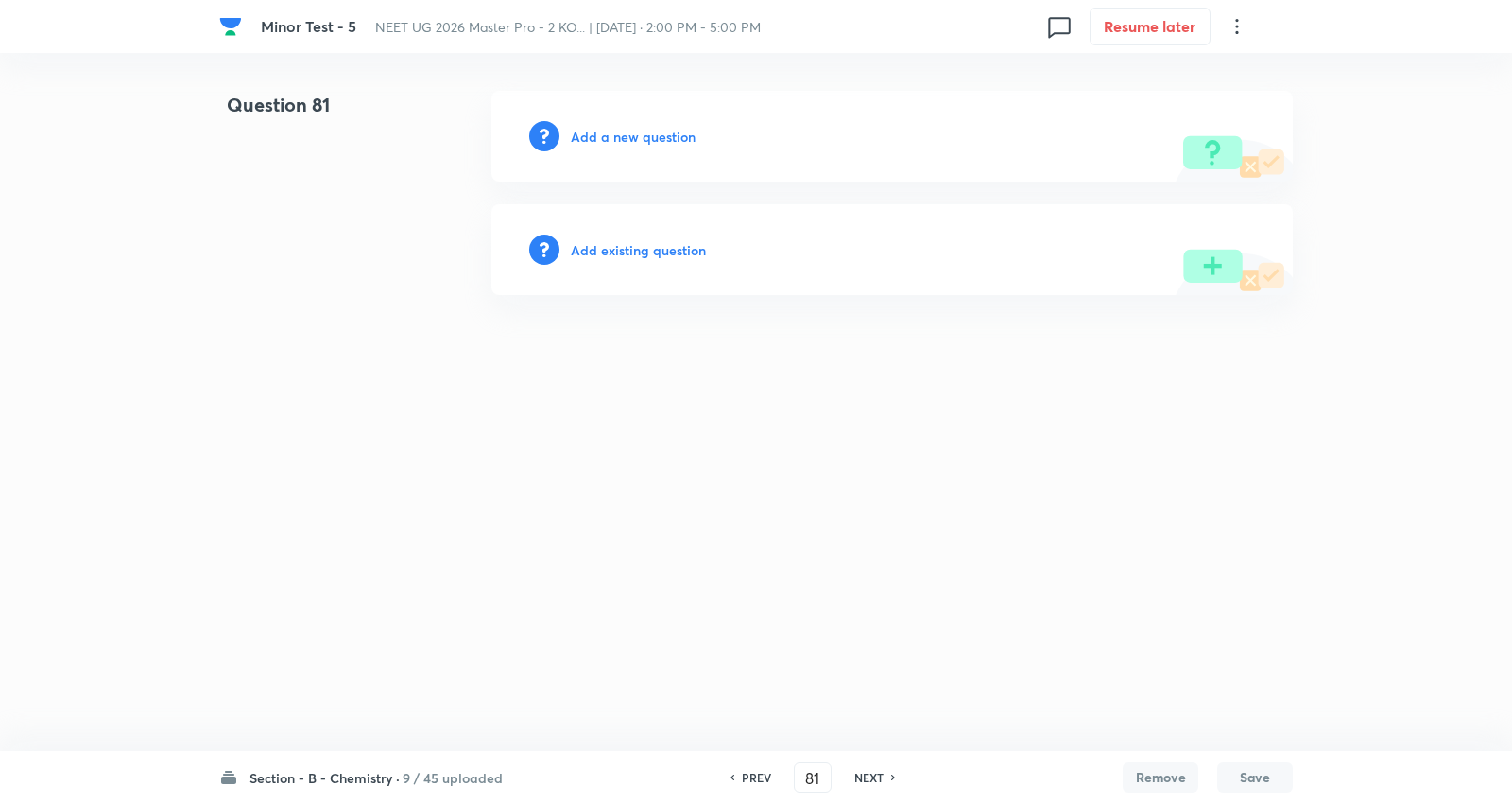
click at [876, 772] on h6 "NEXT" at bounding box center [869, 777] width 29 height 17
type input "82"
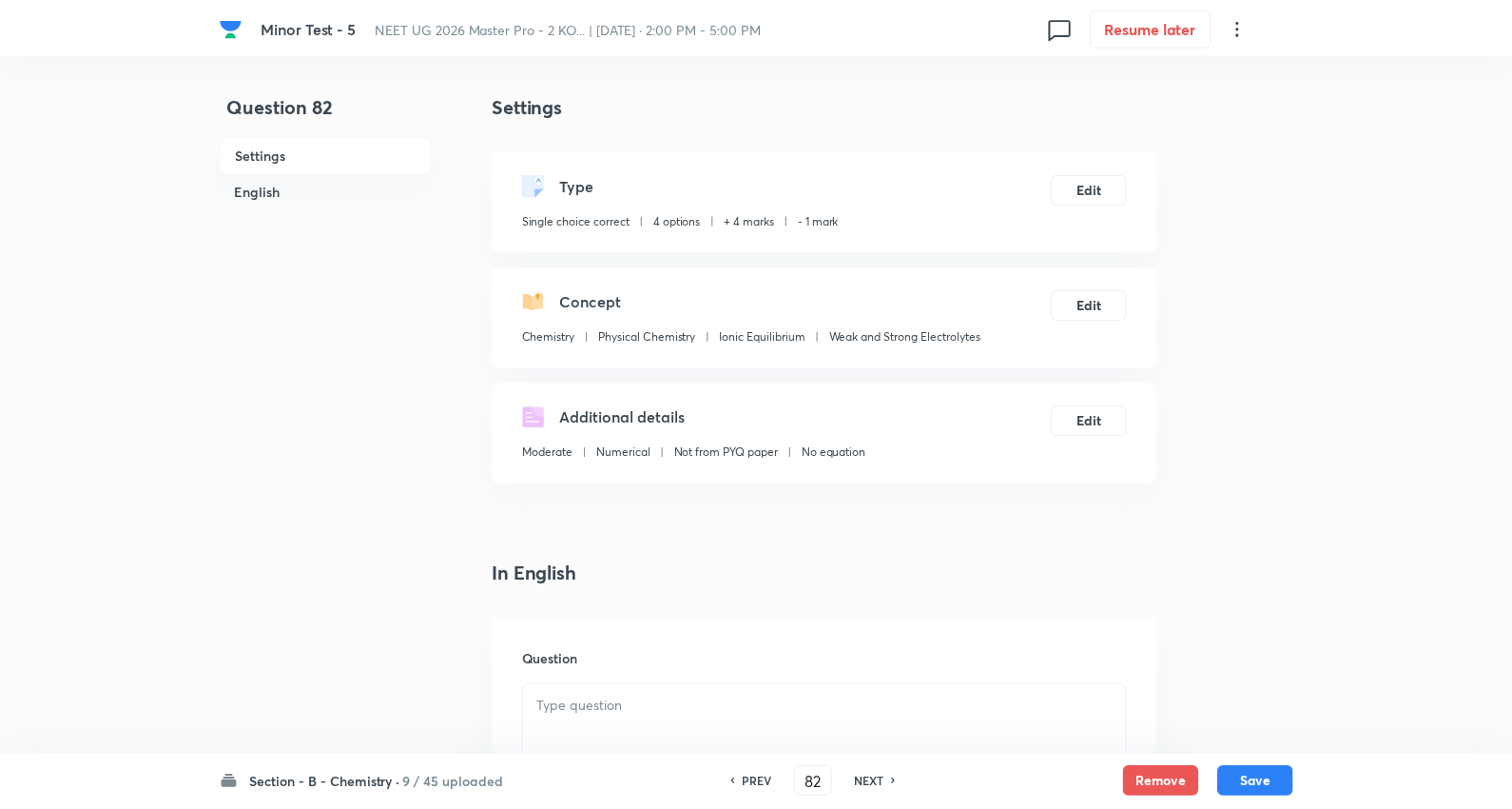
checkbox input "true"
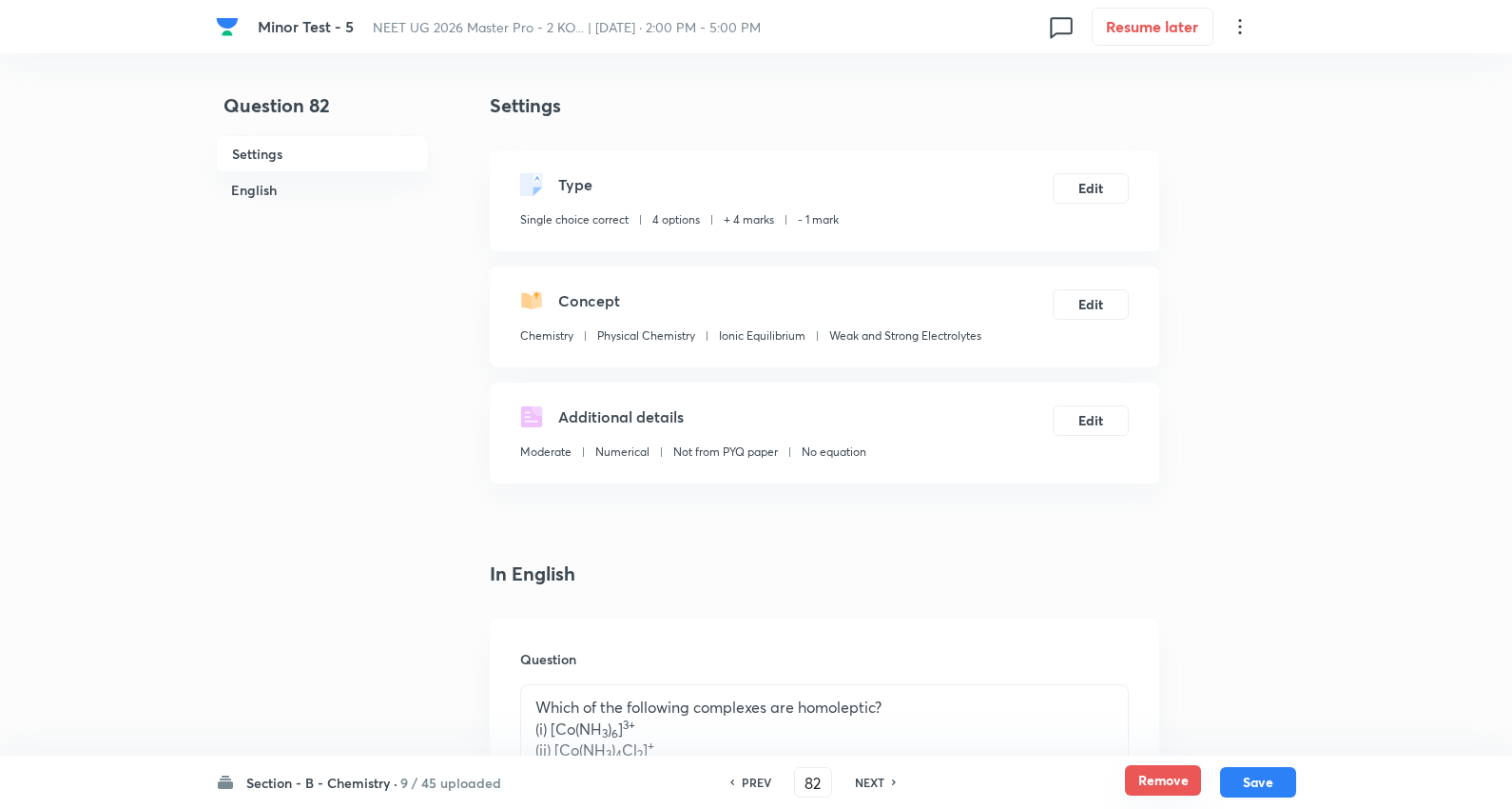
click at [1170, 779] on button "Remove" at bounding box center [1163, 780] width 76 height 30
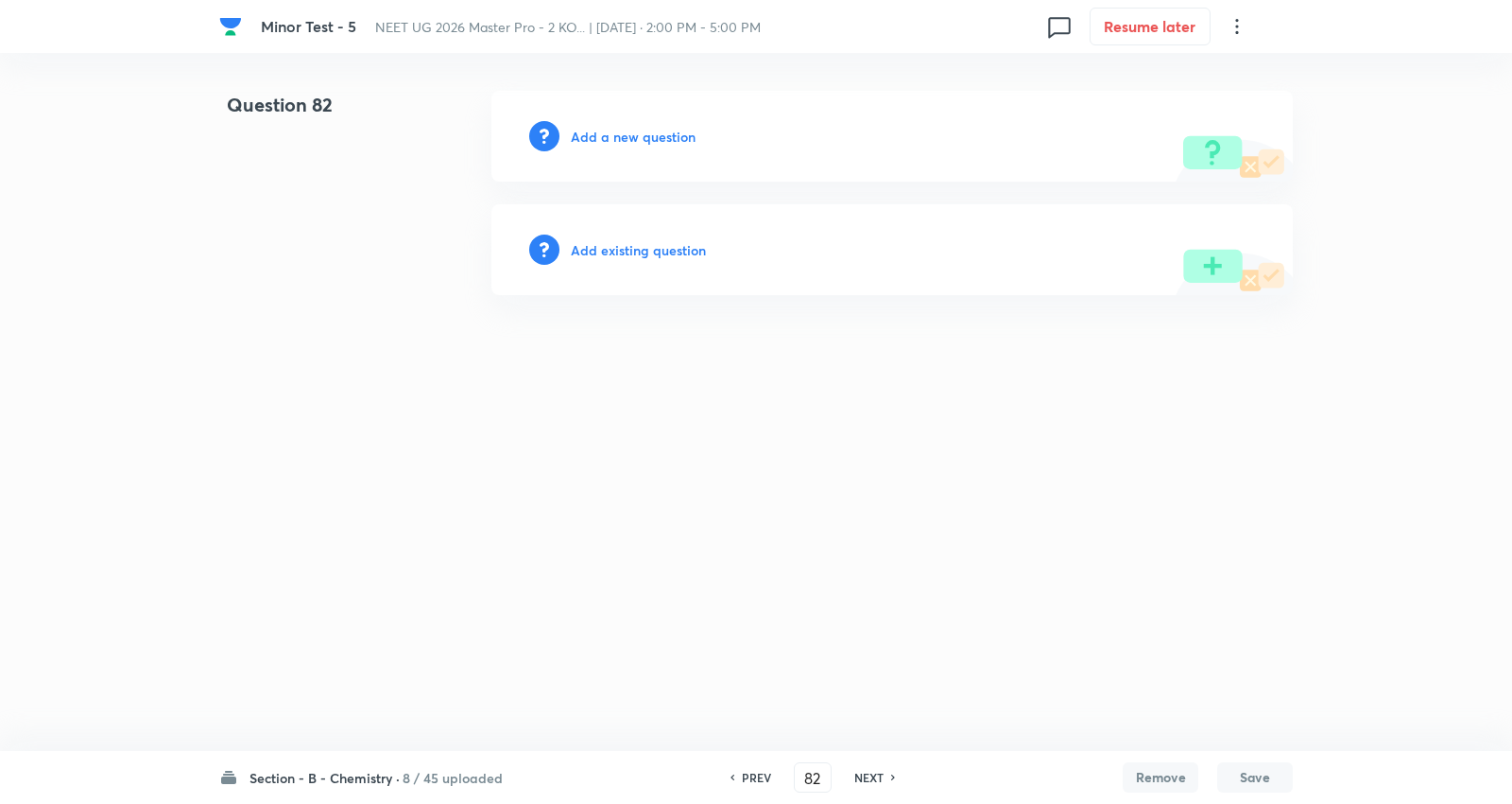
click at [875, 767] on div "PREV 82 ​ NEXT" at bounding box center [812, 777] width 244 height 30
click at [873, 773] on h6 "NEXT" at bounding box center [869, 777] width 29 height 17
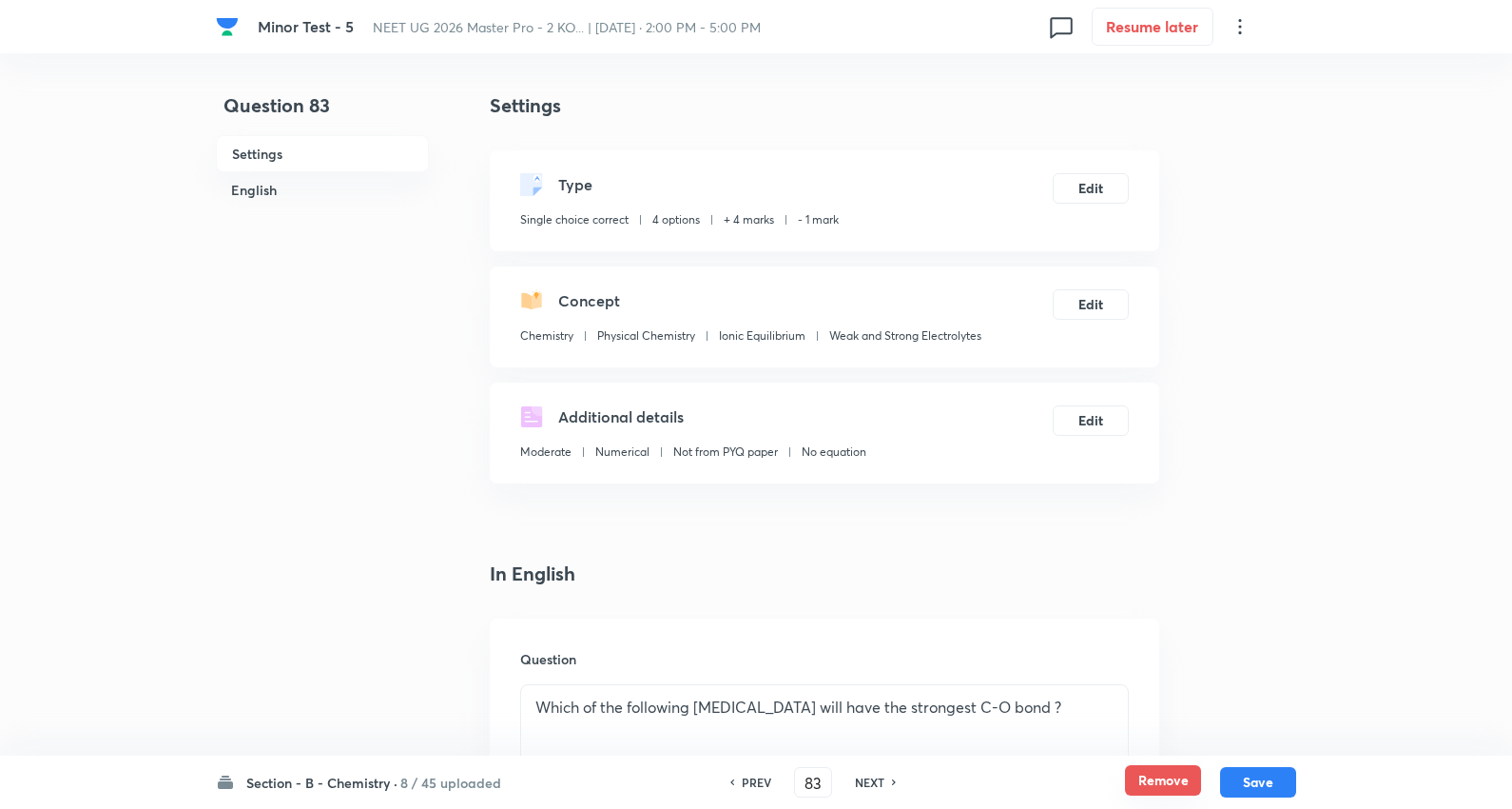
click at [1146, 775] on button "Remove" at bounding box center [1163, 780] width 76 height 30
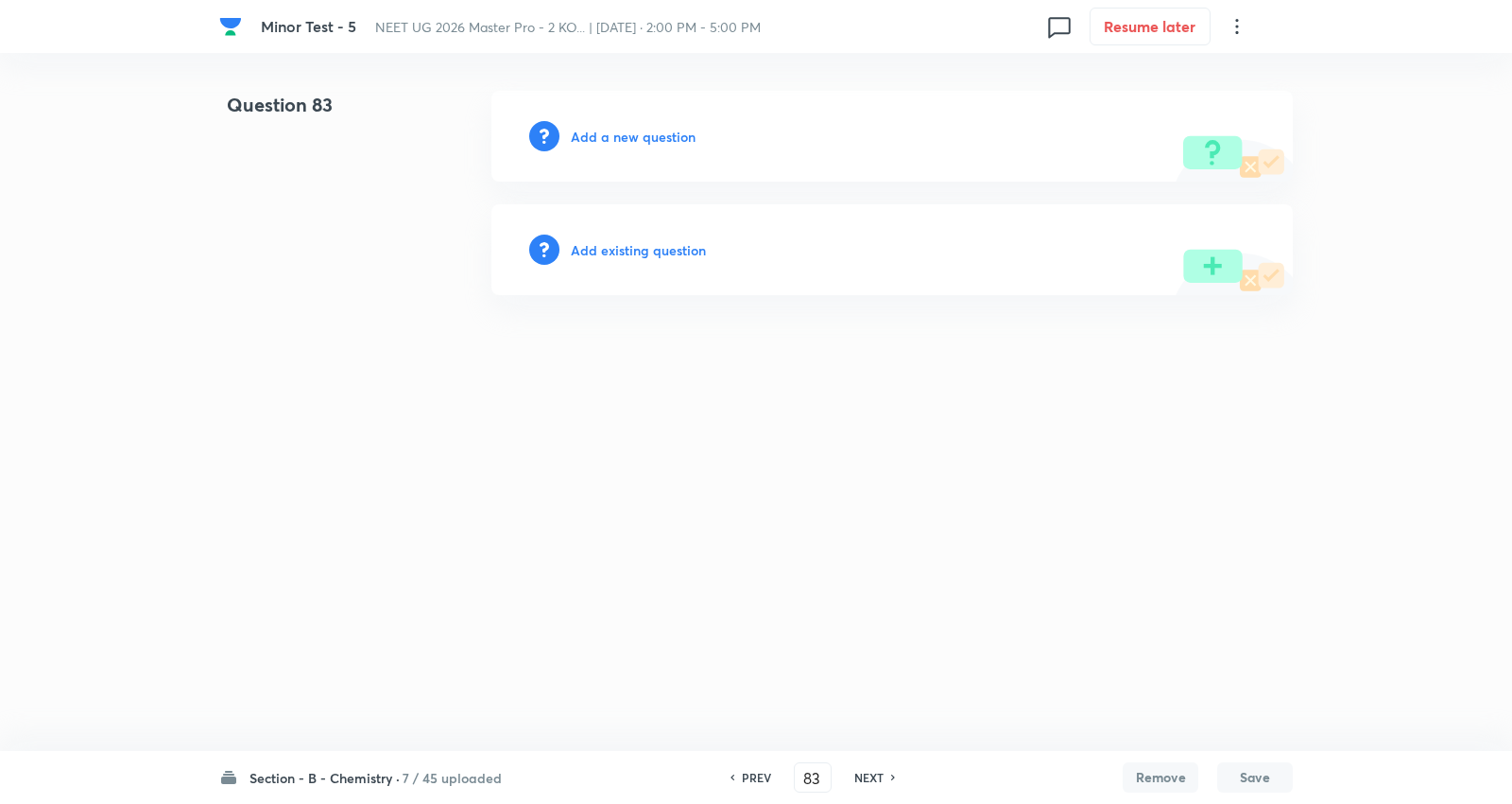
click at [861, 776] on h6 "NEXT" at bounding box center [869, 777] width 29 height 17
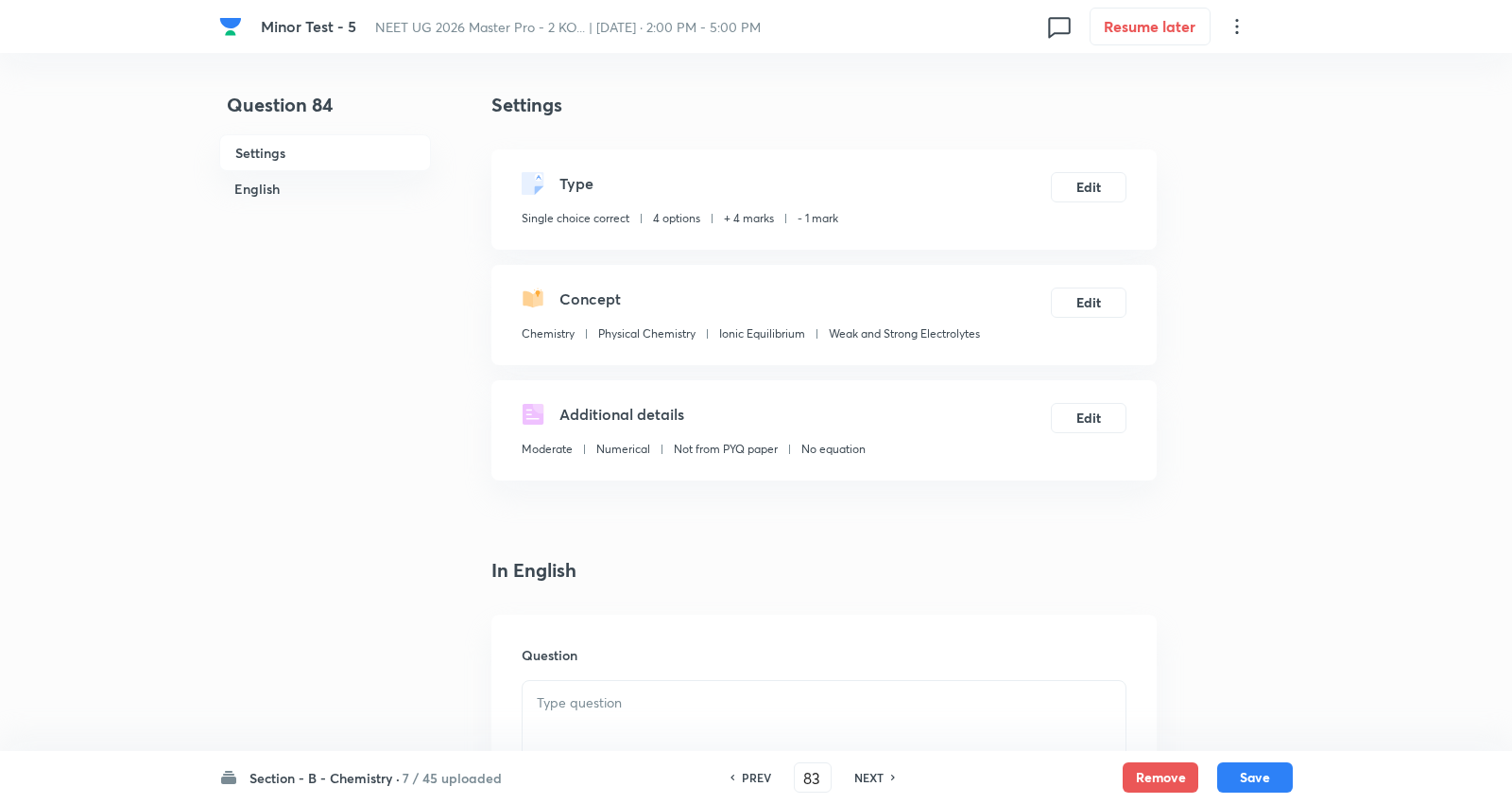
type input "84"
checkbox input "true"
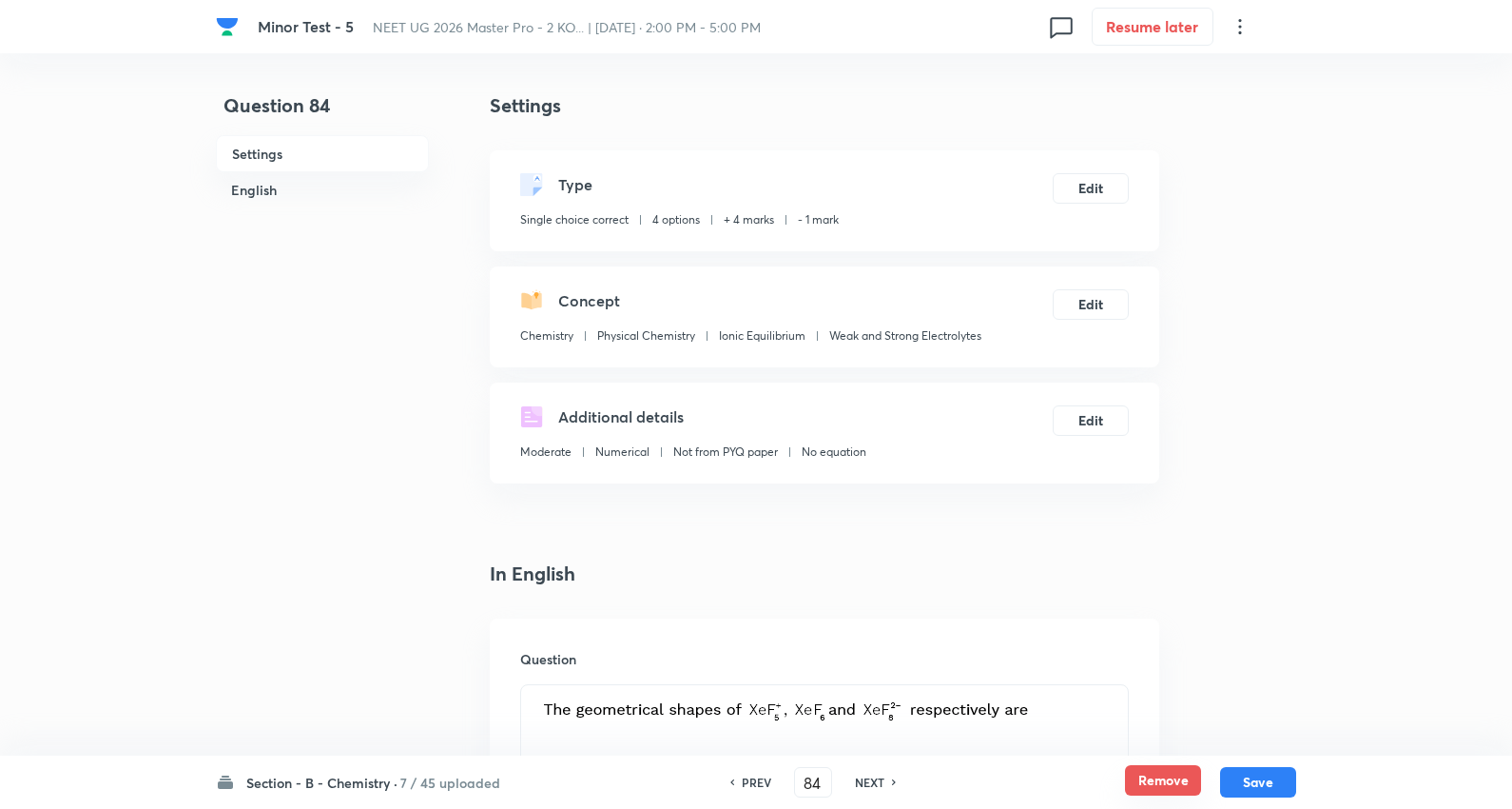
click at [1151, 773] on button "Remove" at bounding box center [1163, 780] width 76 height 30
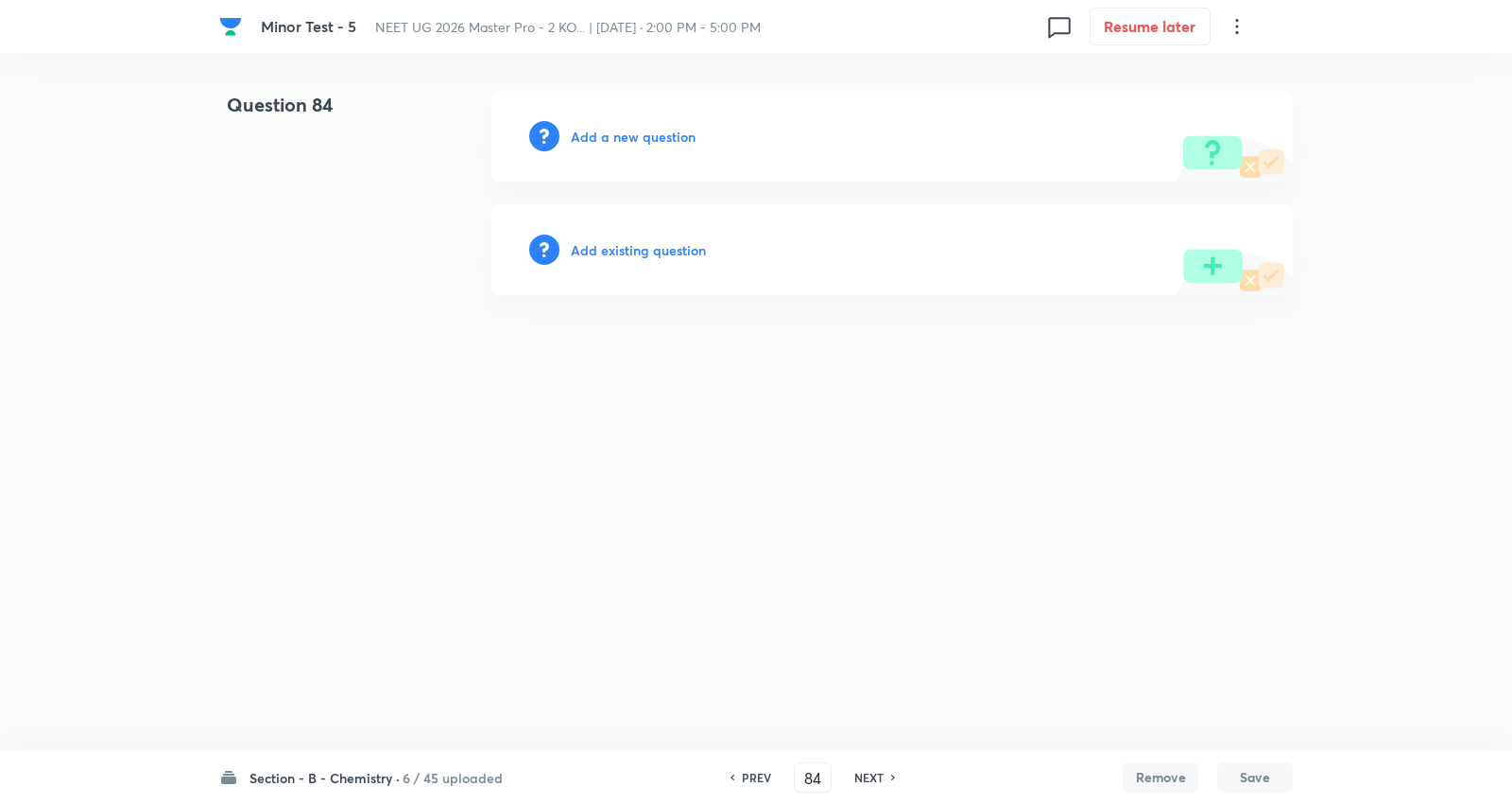
click at [862, 769] on h6 "NEXT" at bounding box center [869, 777] width 29 height 17
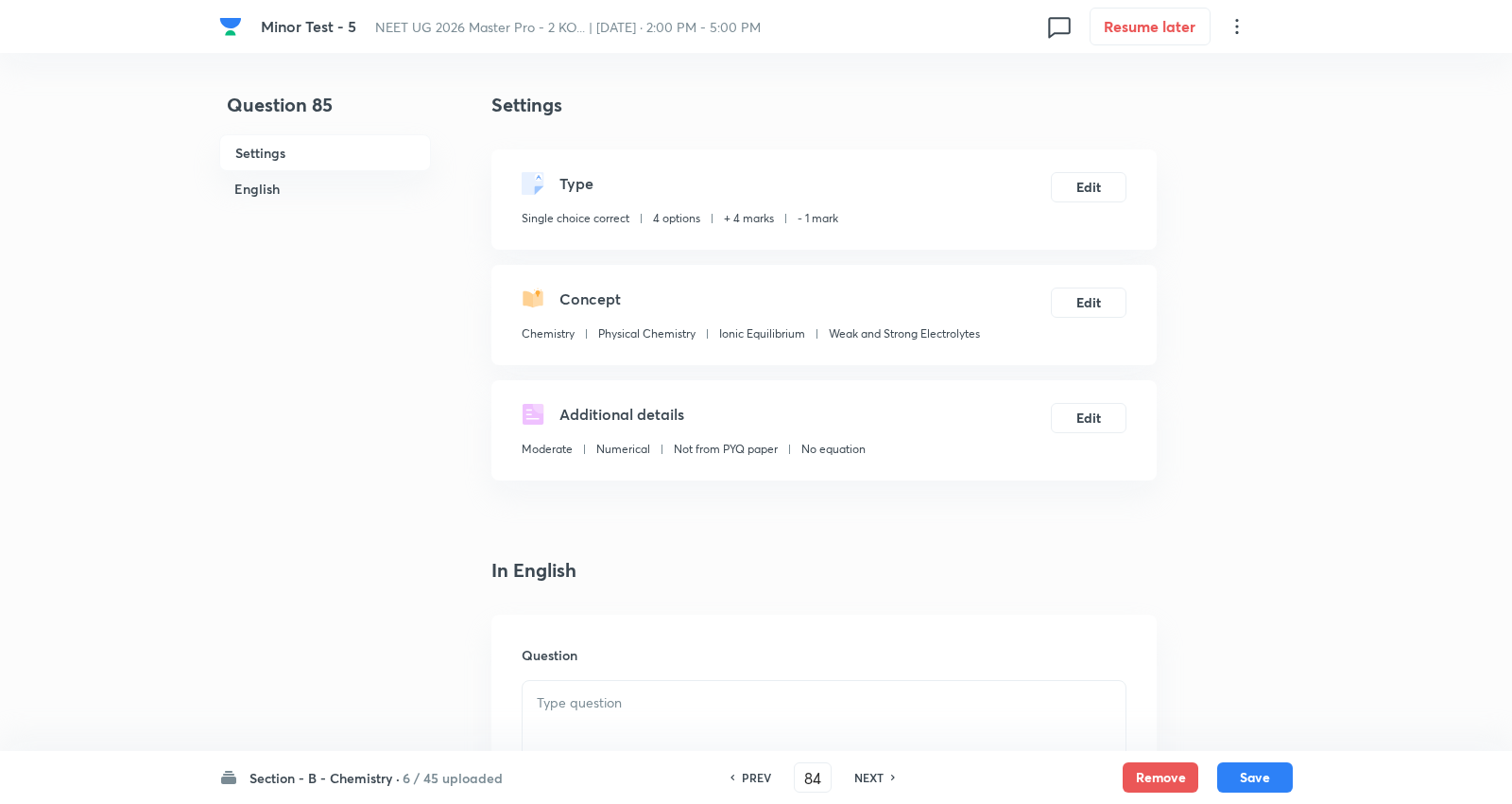
type input "85"
checkbox input "true"
click at [1147, 776] on button "Remove" at bounding box center [1156, 775] width 76 height 30
click at [870, 769] on h6 "NEXT" at bounding box center [869, 777] width 29 height 17
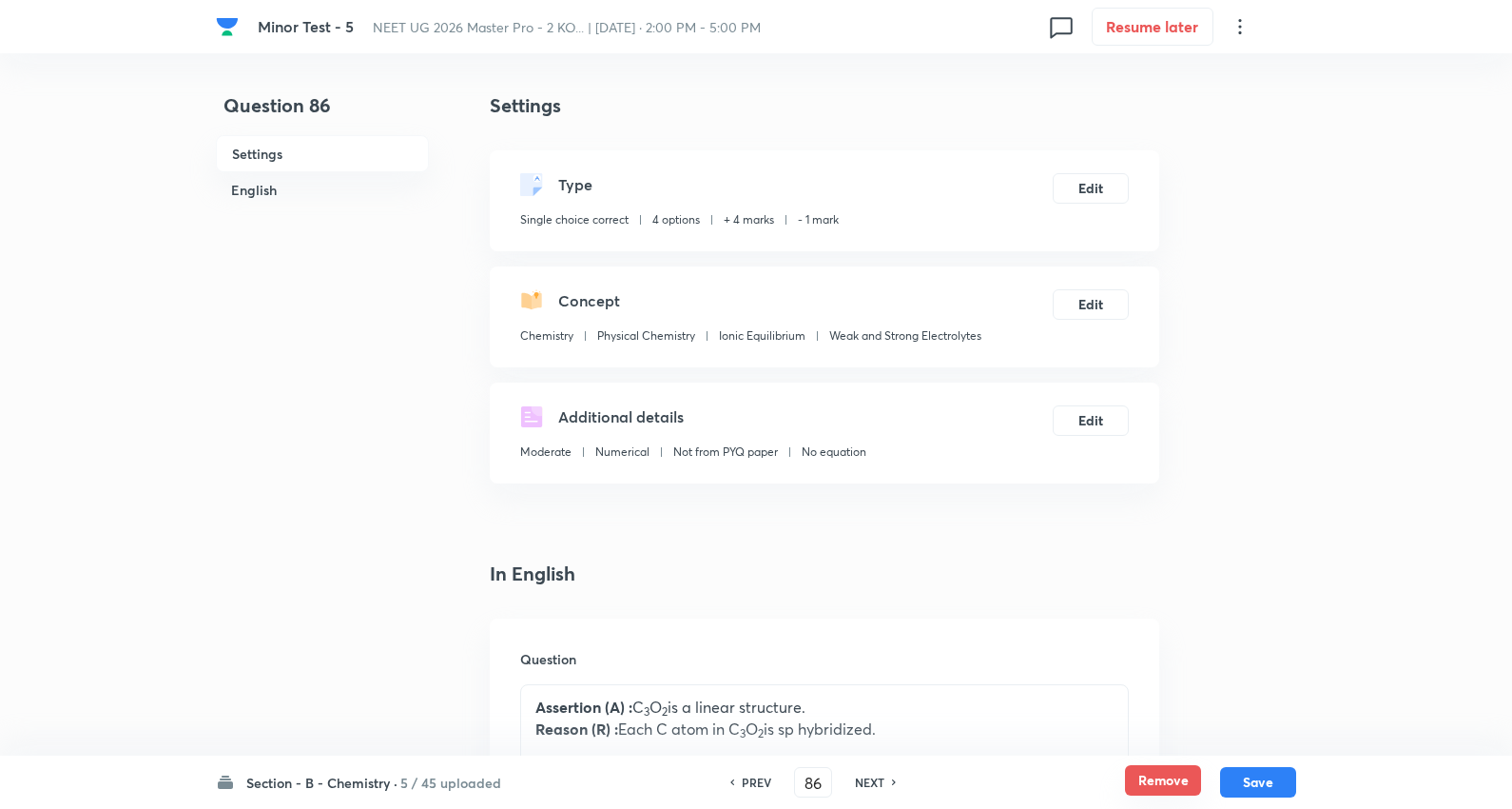
click at [1173, 775] on button "Remove" at bounding box center [1163, 780] width 76 height 30
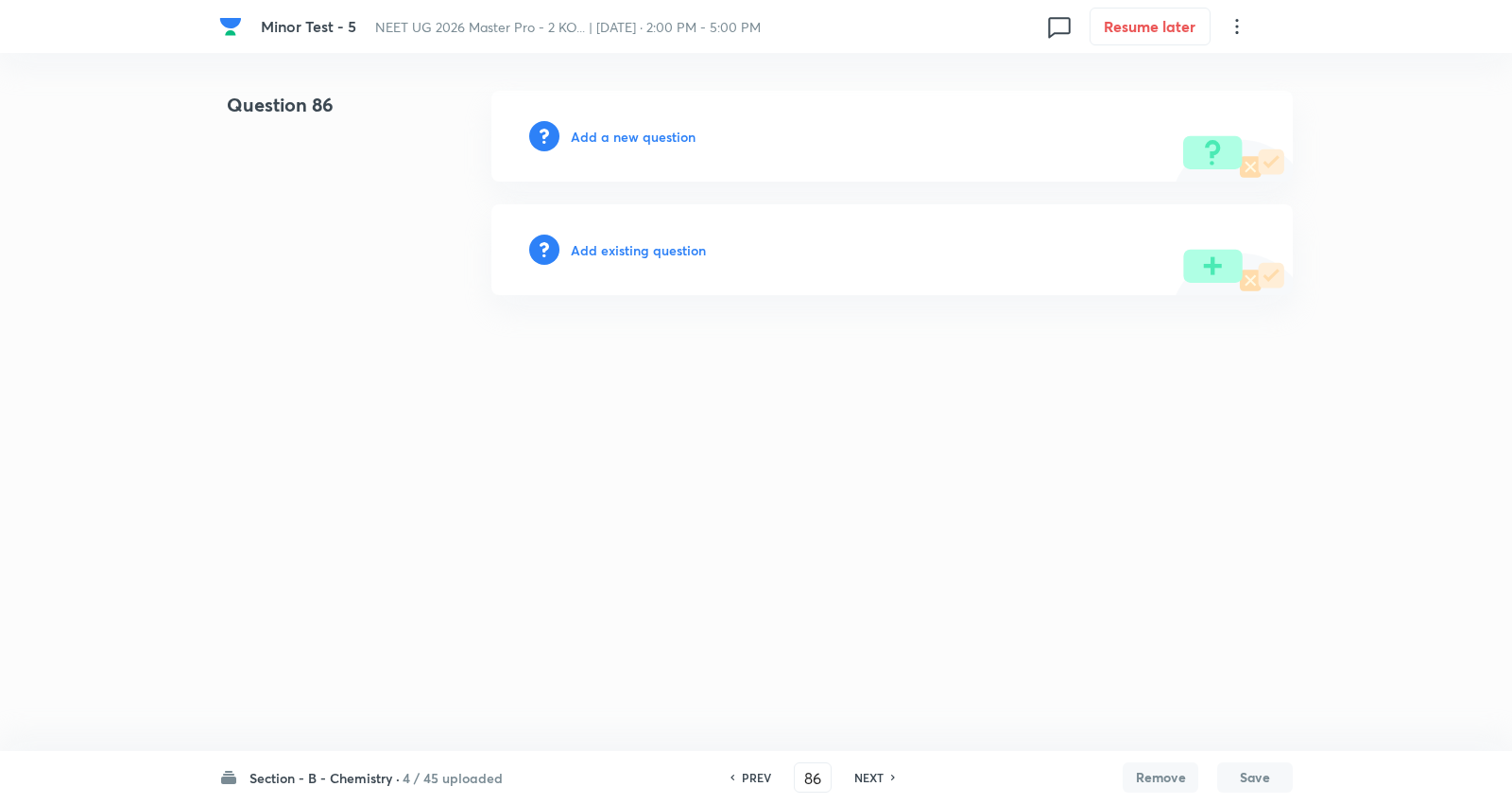
click at [863, 769] on h6 "NEXT" at bounding box center [869, 777] width 29 height 17
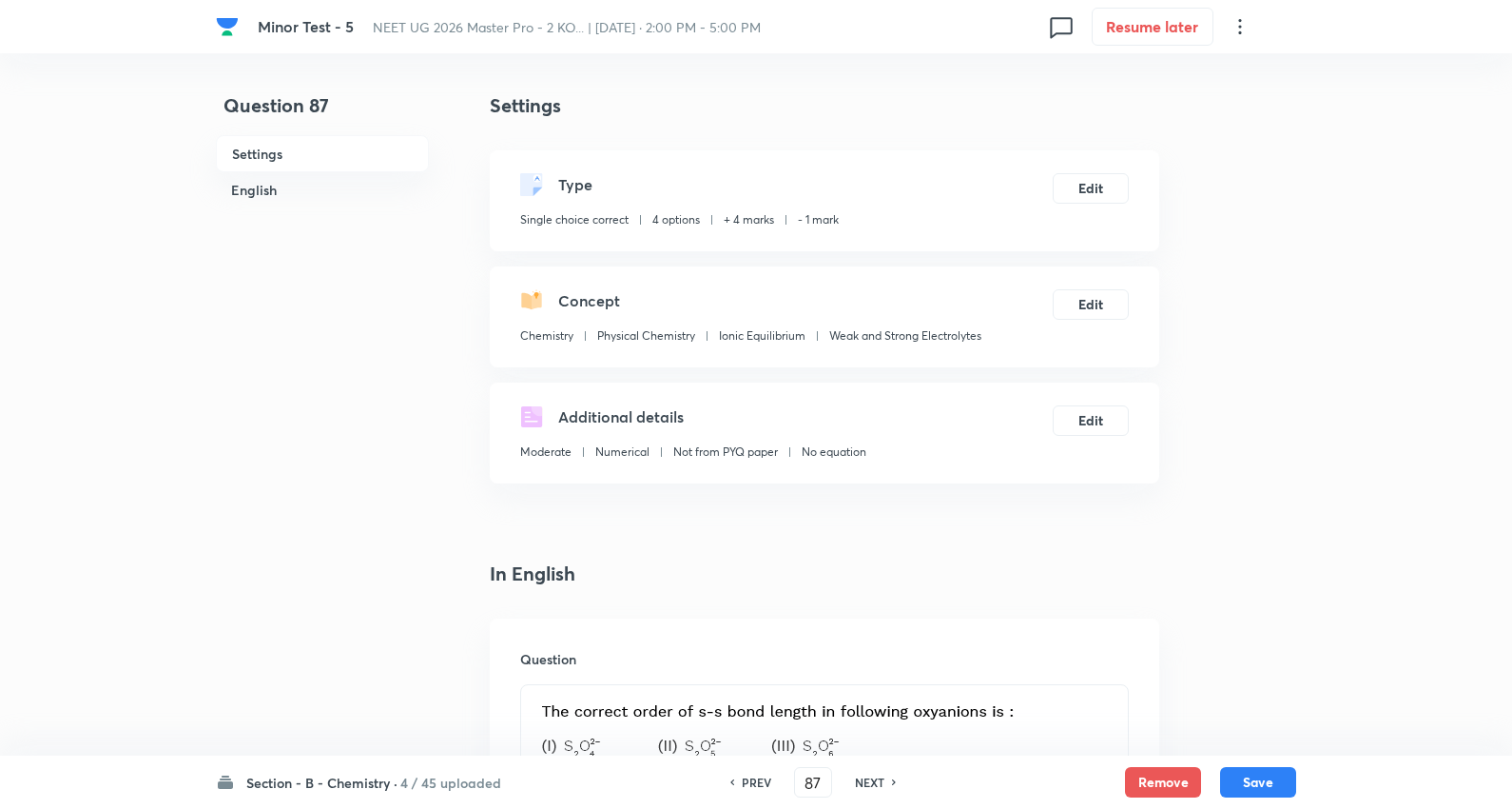
drag, startPoint x: 1158, startPoint y: 771, endPoint x: 1113, endPoint y: 773, distance: 45.0
click at [1158, 769] on button "Remove" at bounding box center [1163, 782] width 76 height 30
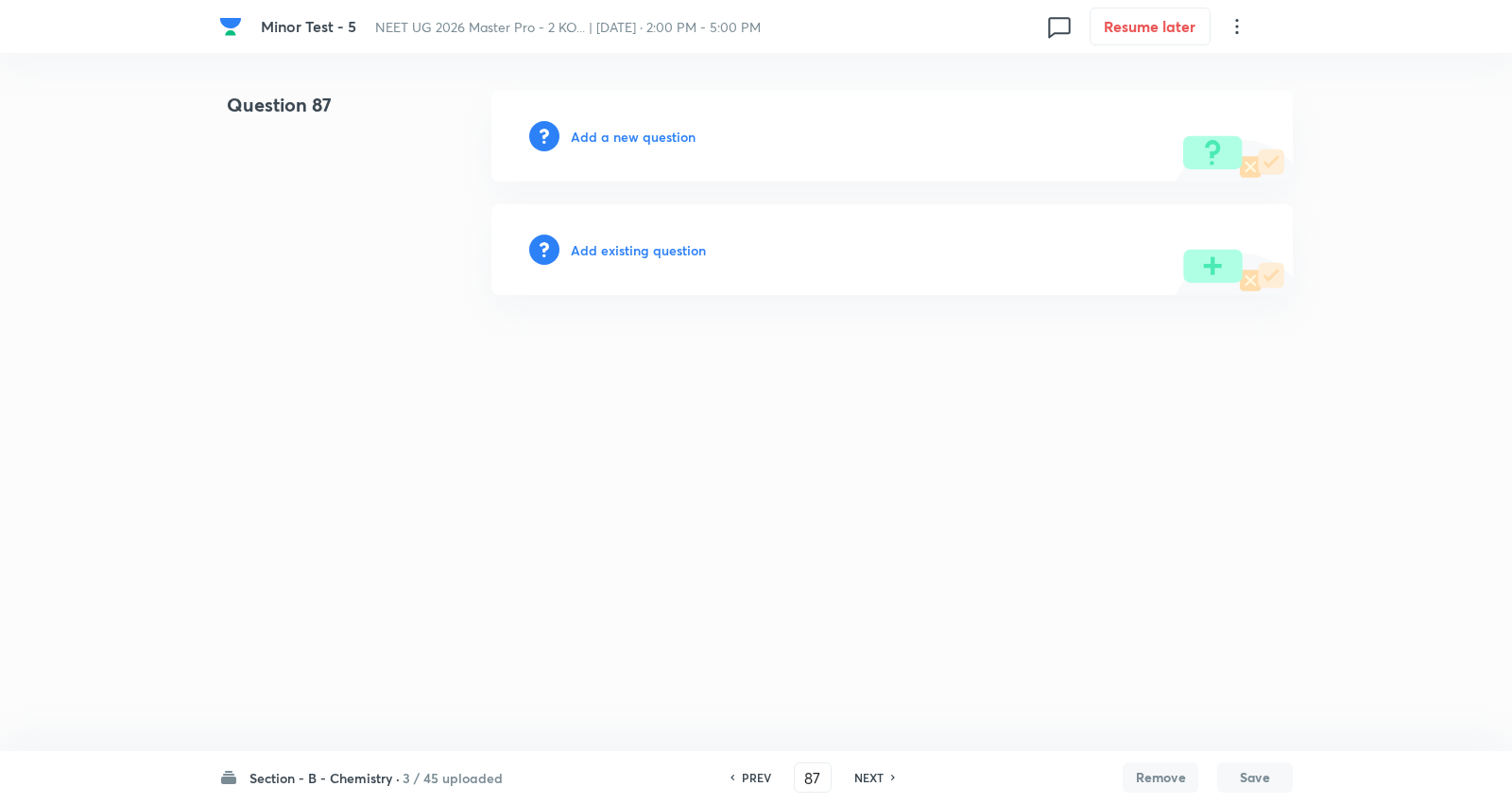
drag, startPoint x: 873, startPoint y: 773, endPoint x: 1163, endPoint y: 790, distance: 290.5
click at [875, 773] on h6 "NEXT" at bounding box center [869, 777] width 29 height 17
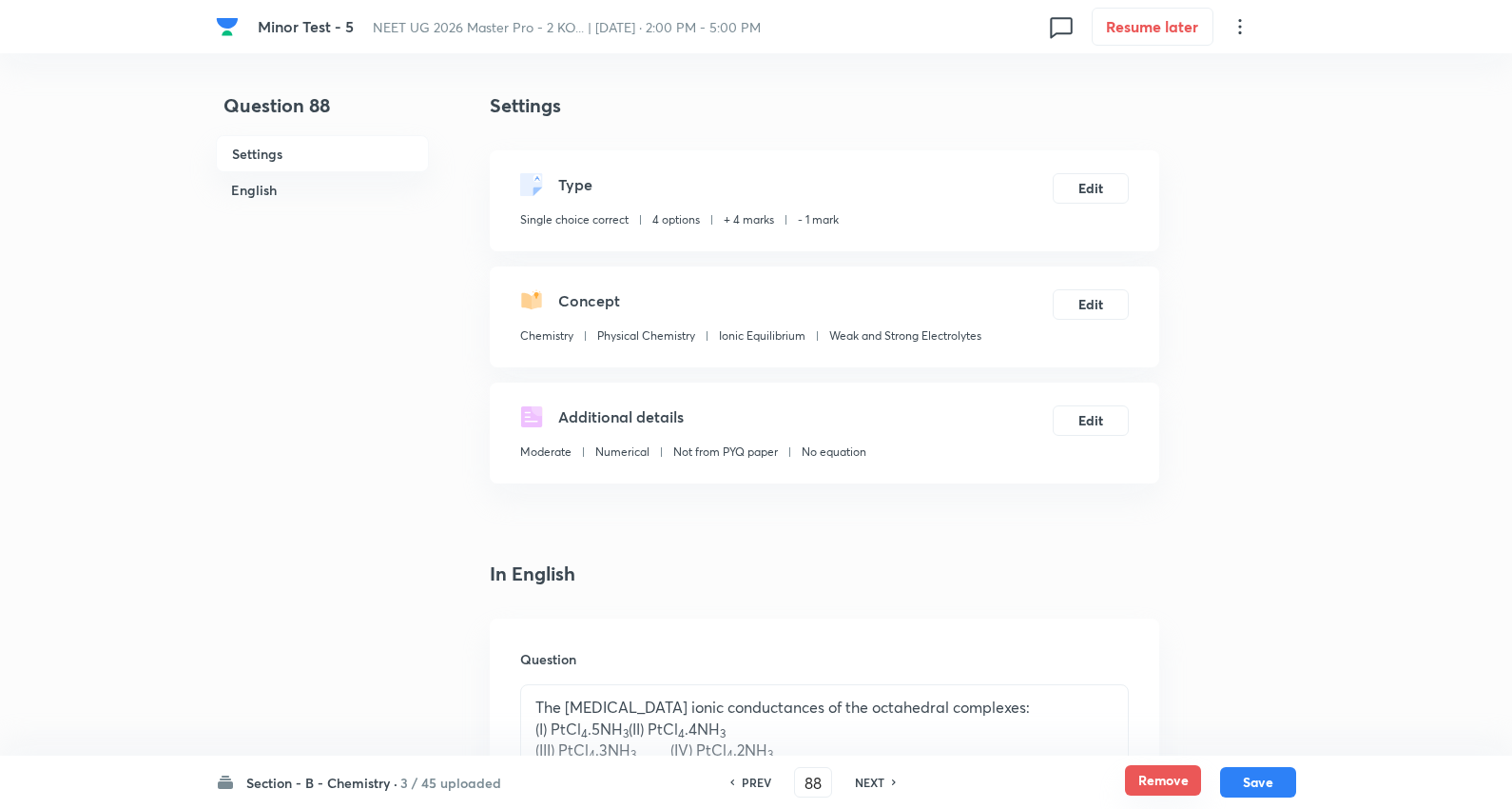
click at [1173, 781] on button "Remove" at bounding box center [1163, 780] width 76 height 30
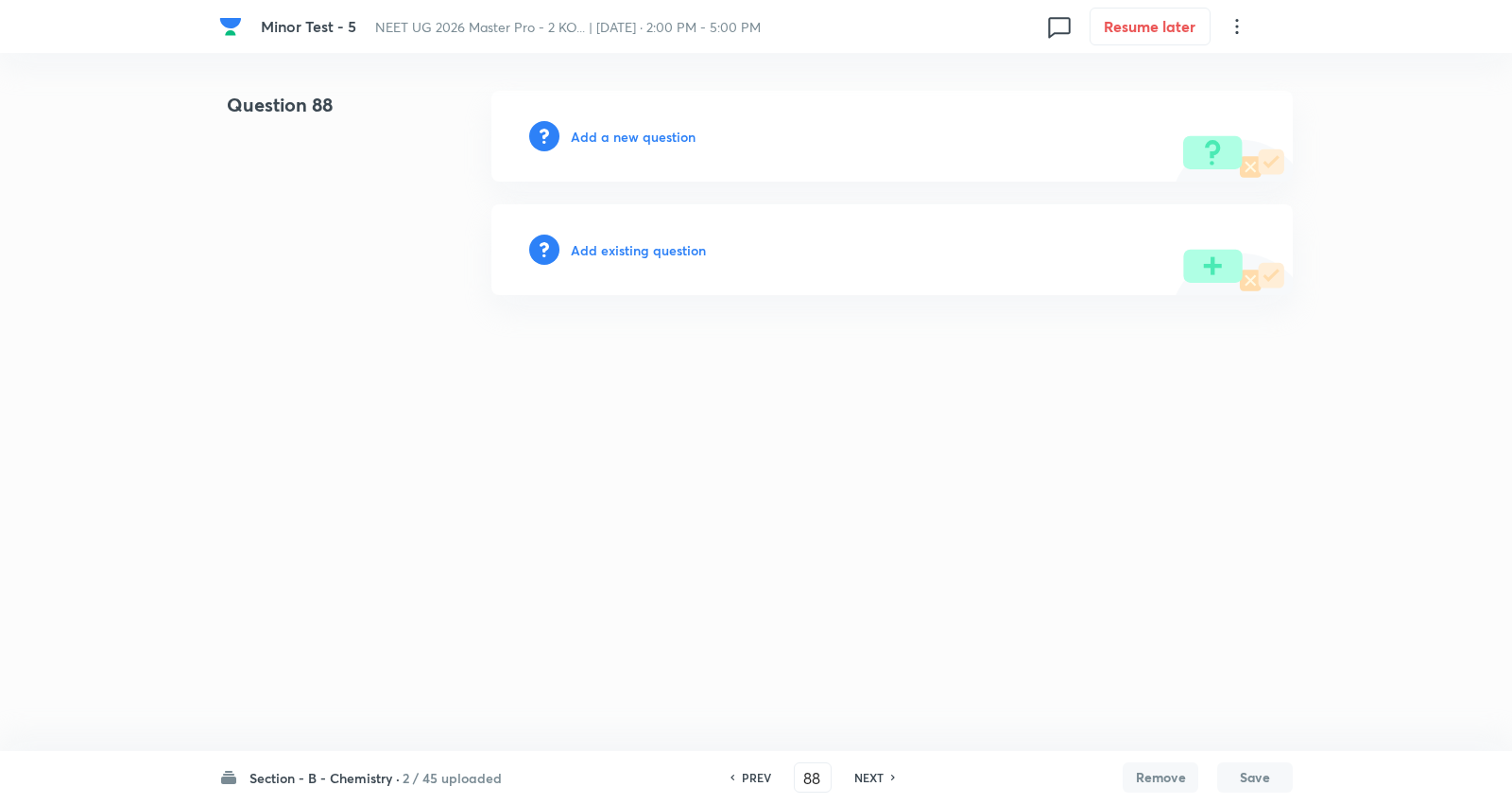
click at [860, 767] on div "PREV 88 ​ NEXT" at bounding box center [812, 777] width 244 height 30
click at [856, 770] on h6 "NEXT" at bounding box center [869, 777] width 29 height 17
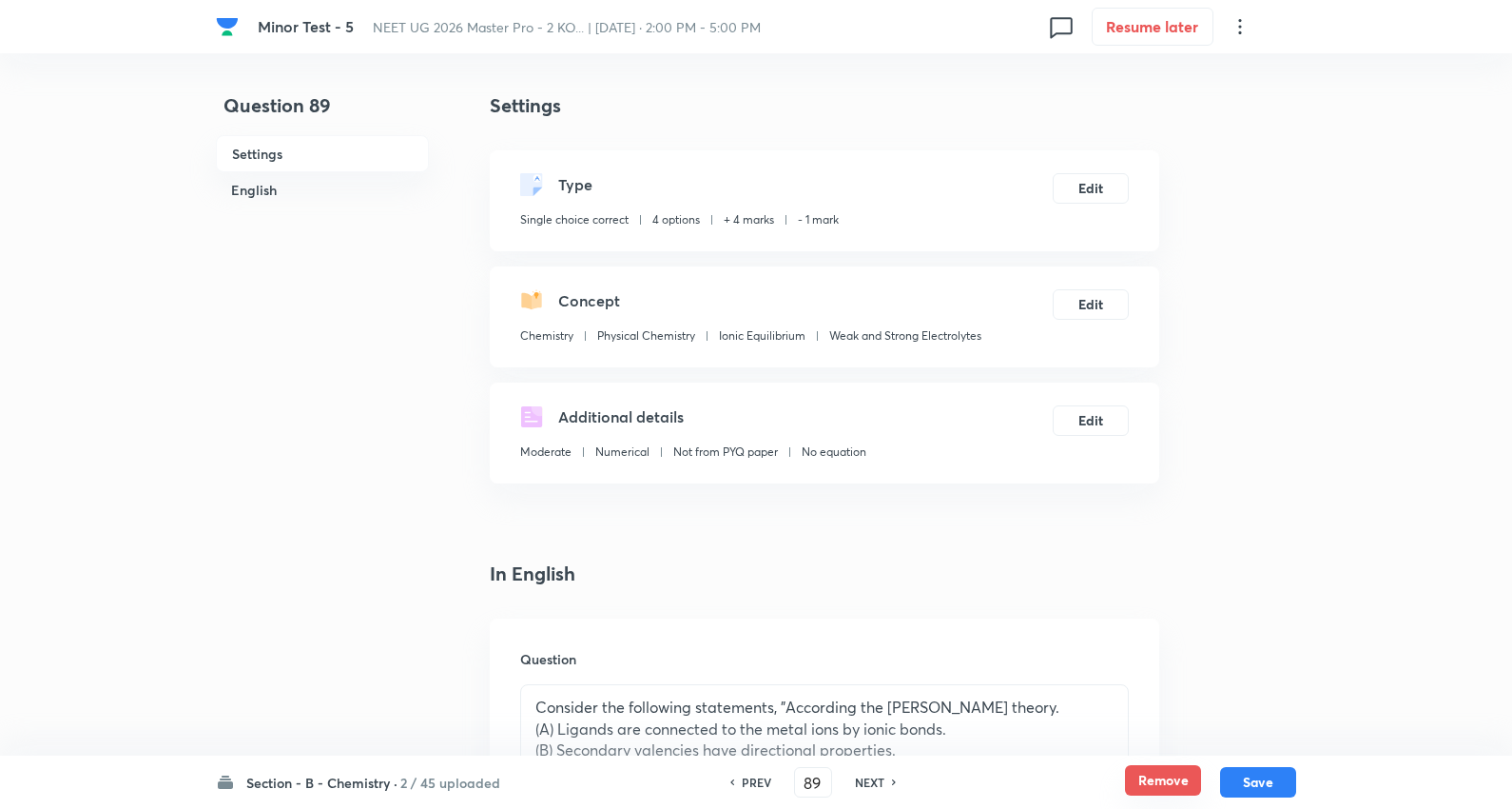
click at [1151, 779] on button "Remove" at bounding box center [1163, 780] width 76 height 30
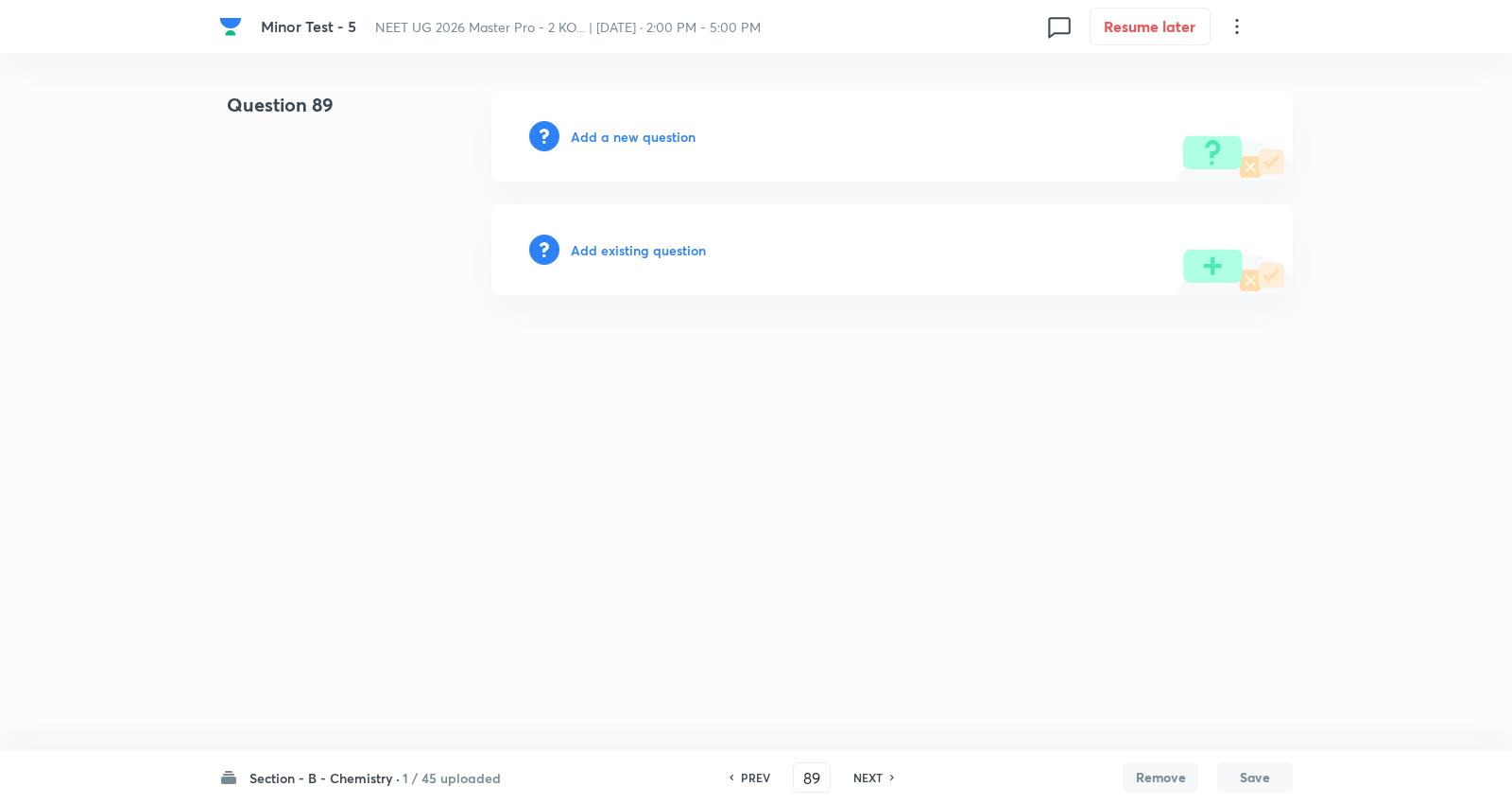
click at [867, 772] on h6 "NEXT" at bounding box center [868, 777] width 29 height 17
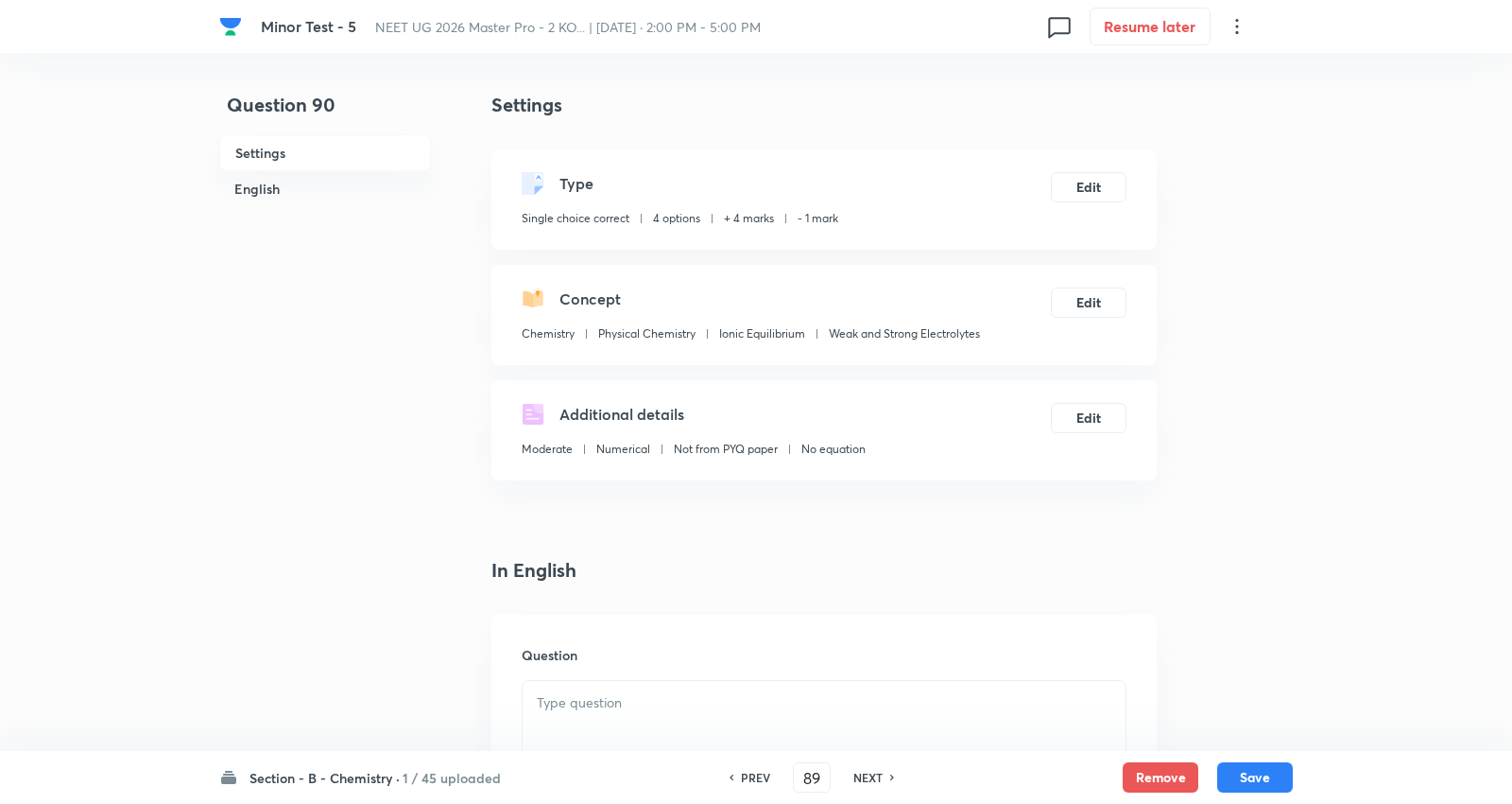
type input "90"
checkbox input "true"
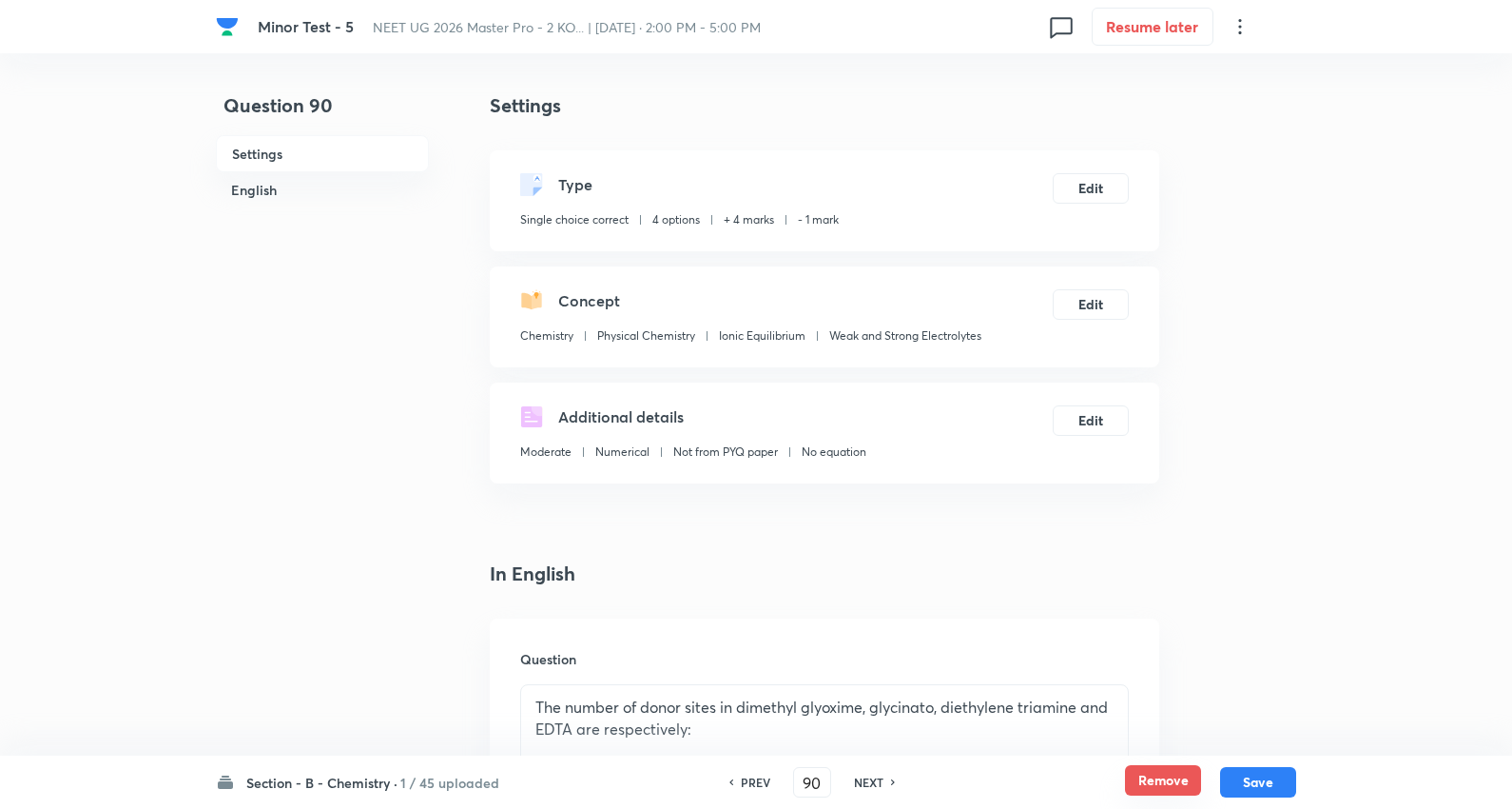
click at [1153, 782] on button "Remove" at bounding box center [1163, 780] width 76 height 30
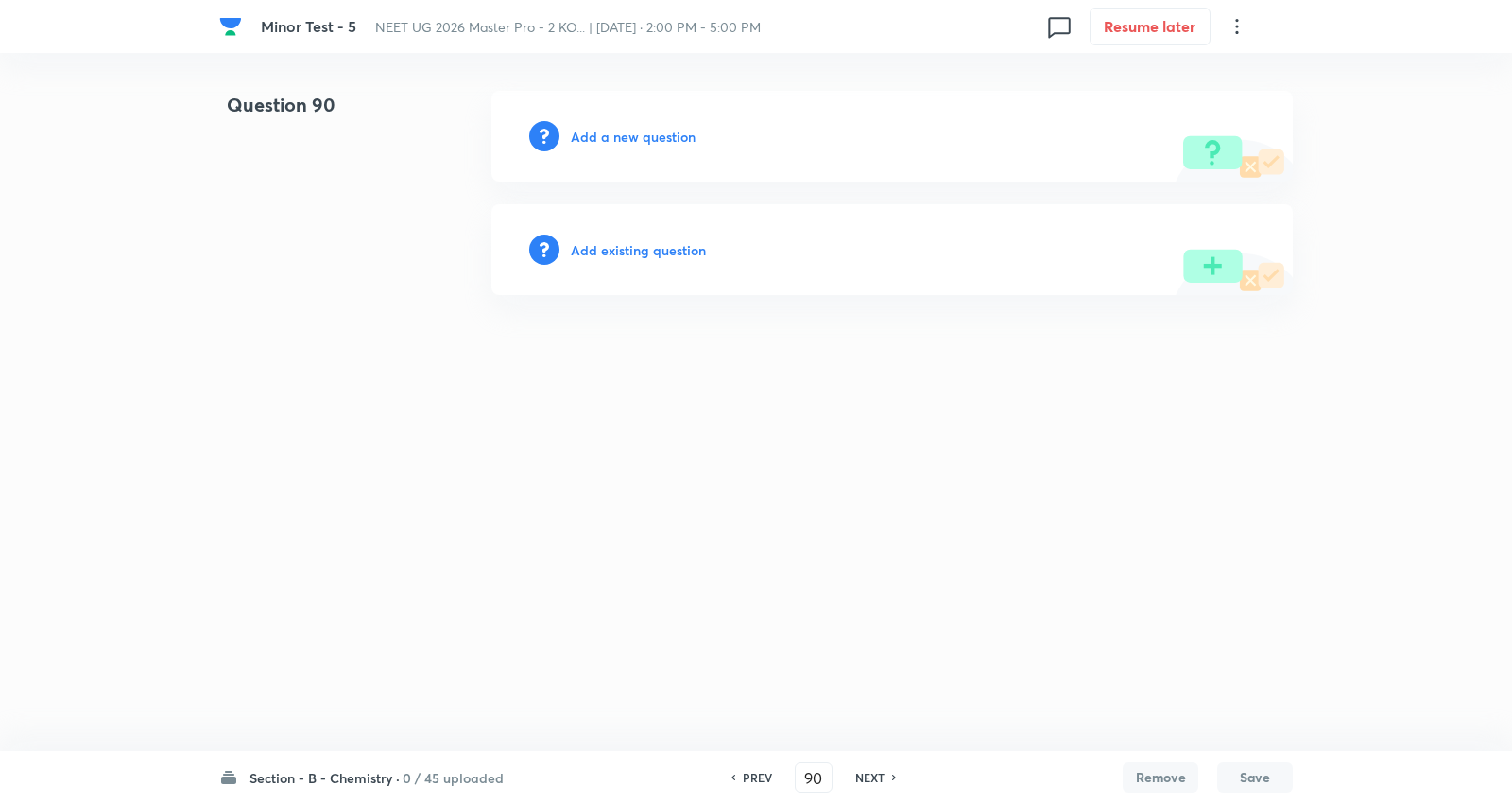
click at [376, 764] on div "Section - B - Chemistry · 0 / 45 uploaded PREV 90 ​ NEXT Remove Save" at bounding box center [755, 777] width 1073 height 53
click at [373, 770] on h6 "Section - B - Chemistry ·" at bounding box center [324, 778] width 150 height 19
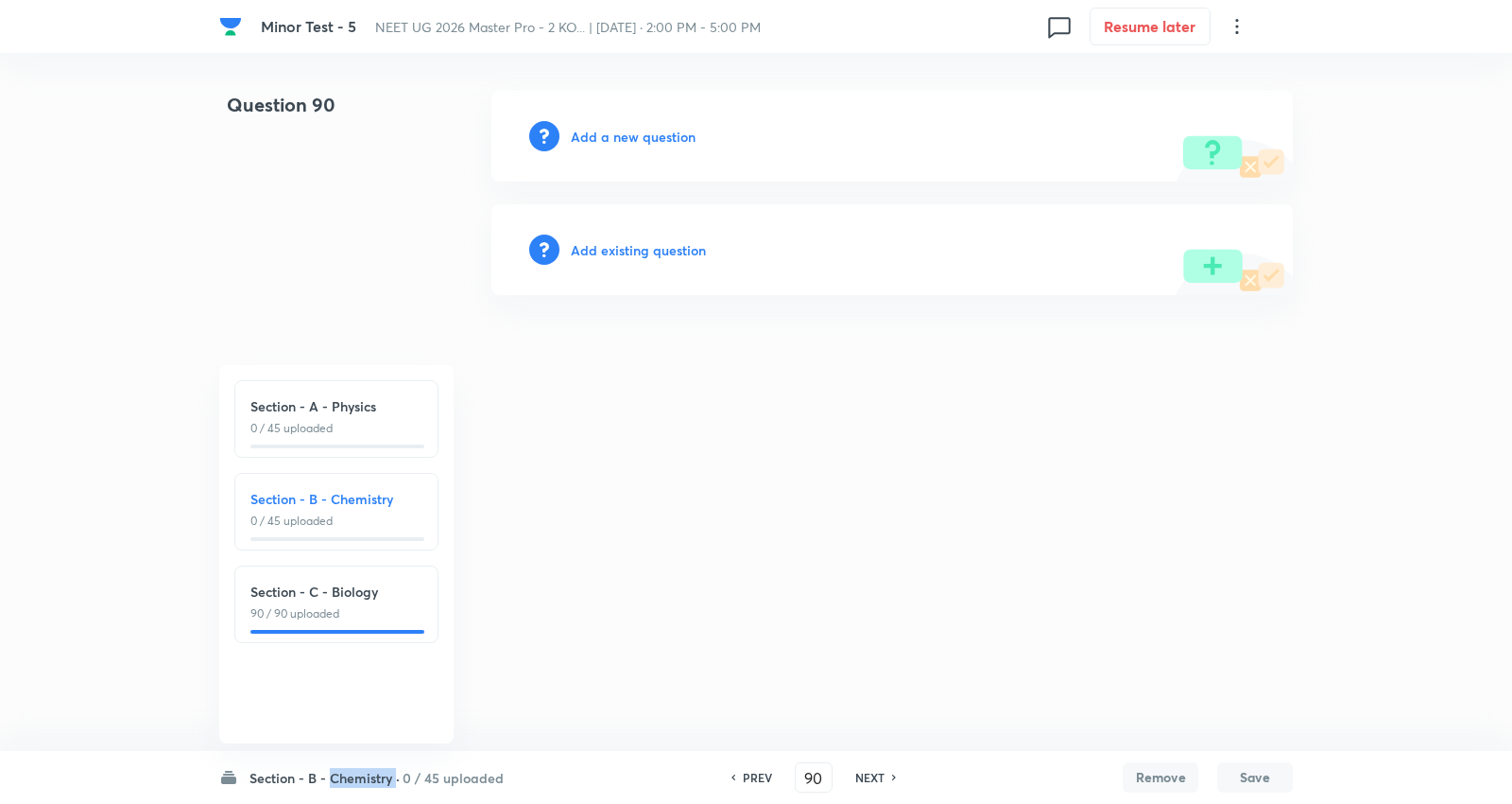
click at [373, 770] on h6 "Section - B - Chemistry ·" at bounding box center [324, 778] width 150 height 19
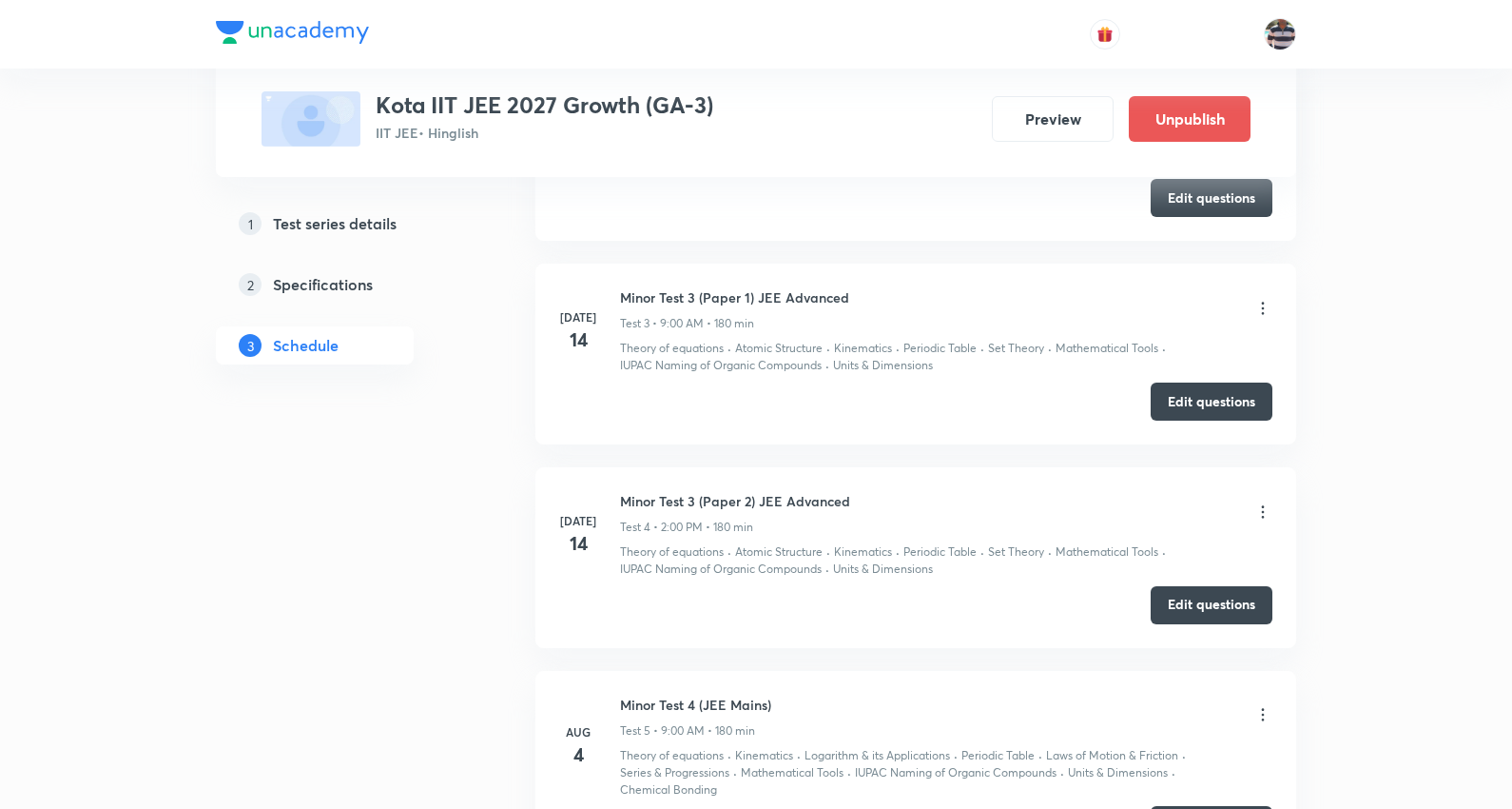
scroll to position [3011, 0]
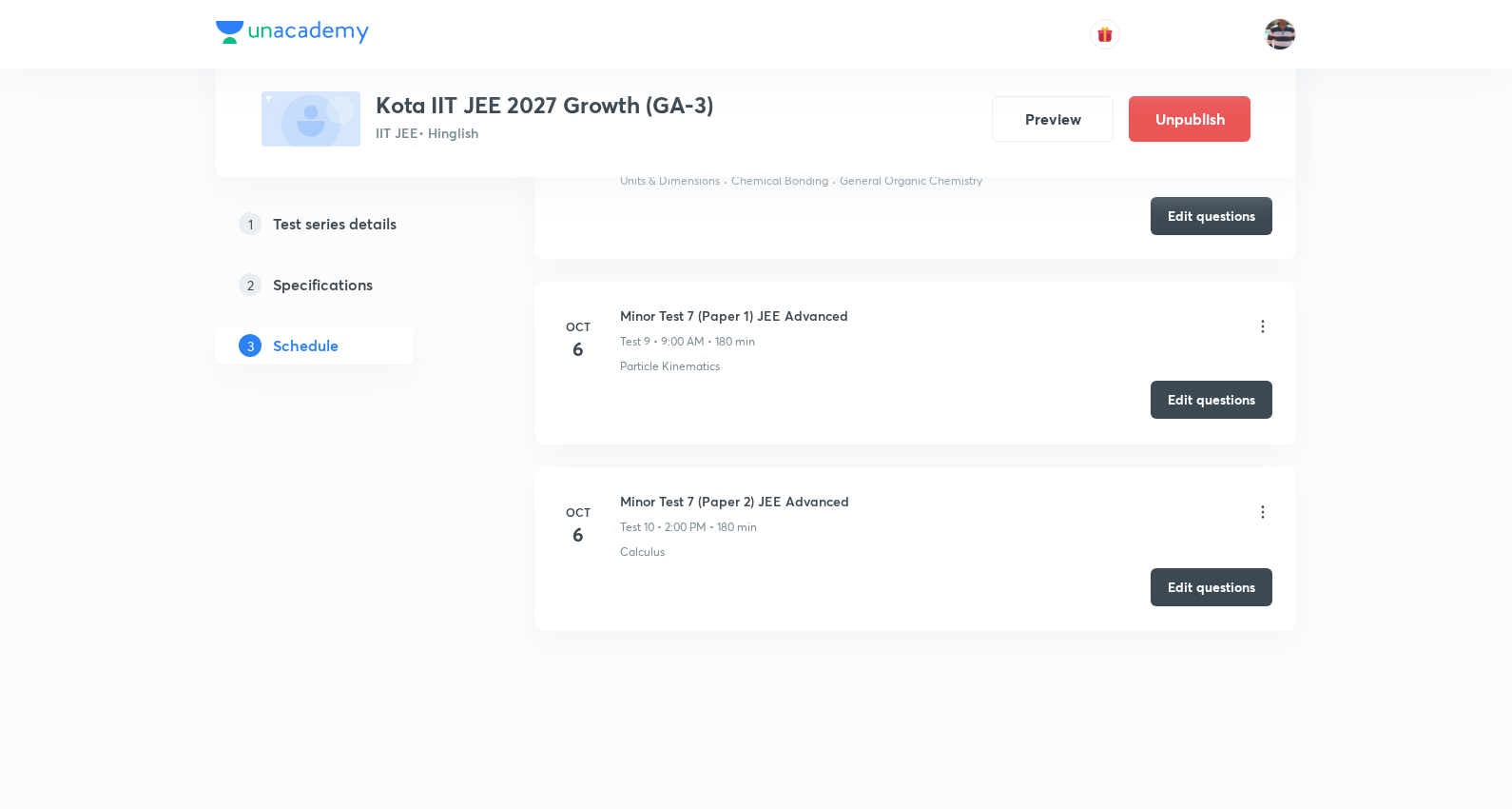
click at [1204, 384] on button "Edit questions" at bounding box center [1211, 400] width 121 height 38
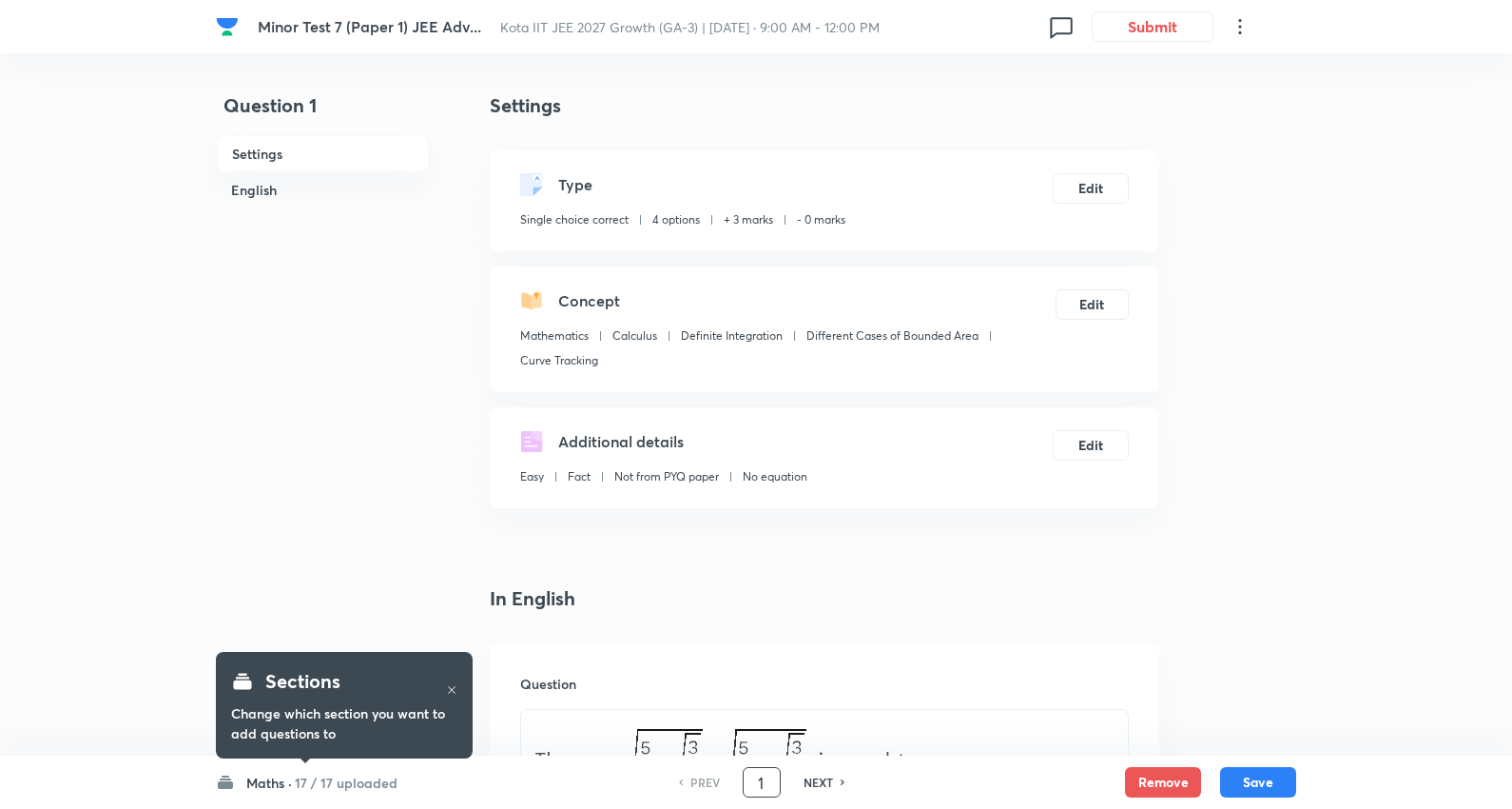
drag, startPoint x: 768, startPoint y: 790, endPoint x: 619, endPoint y: 749, distance: 154.5
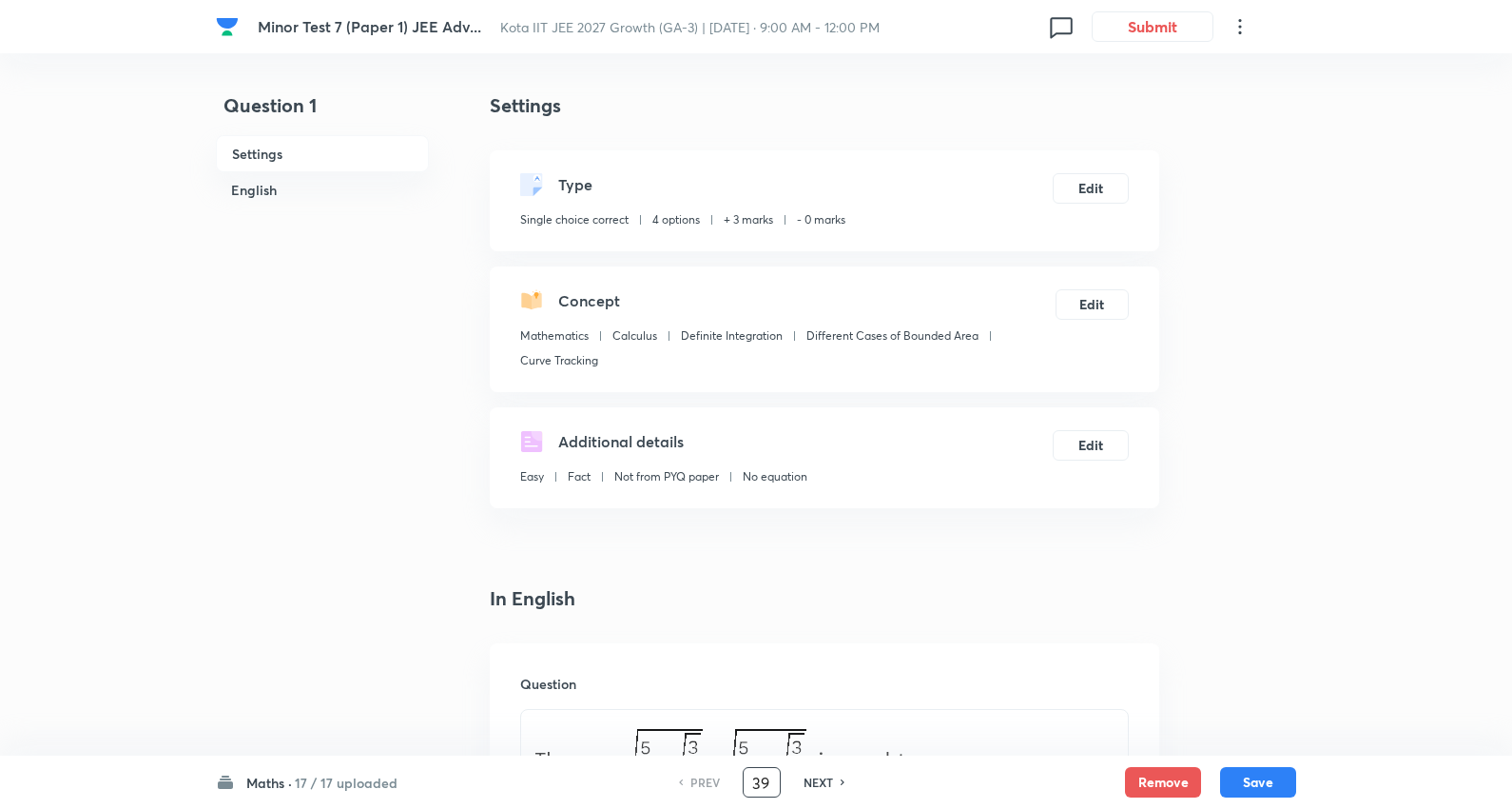
type input "39"
checkbox input "false"
checkbox input "true"
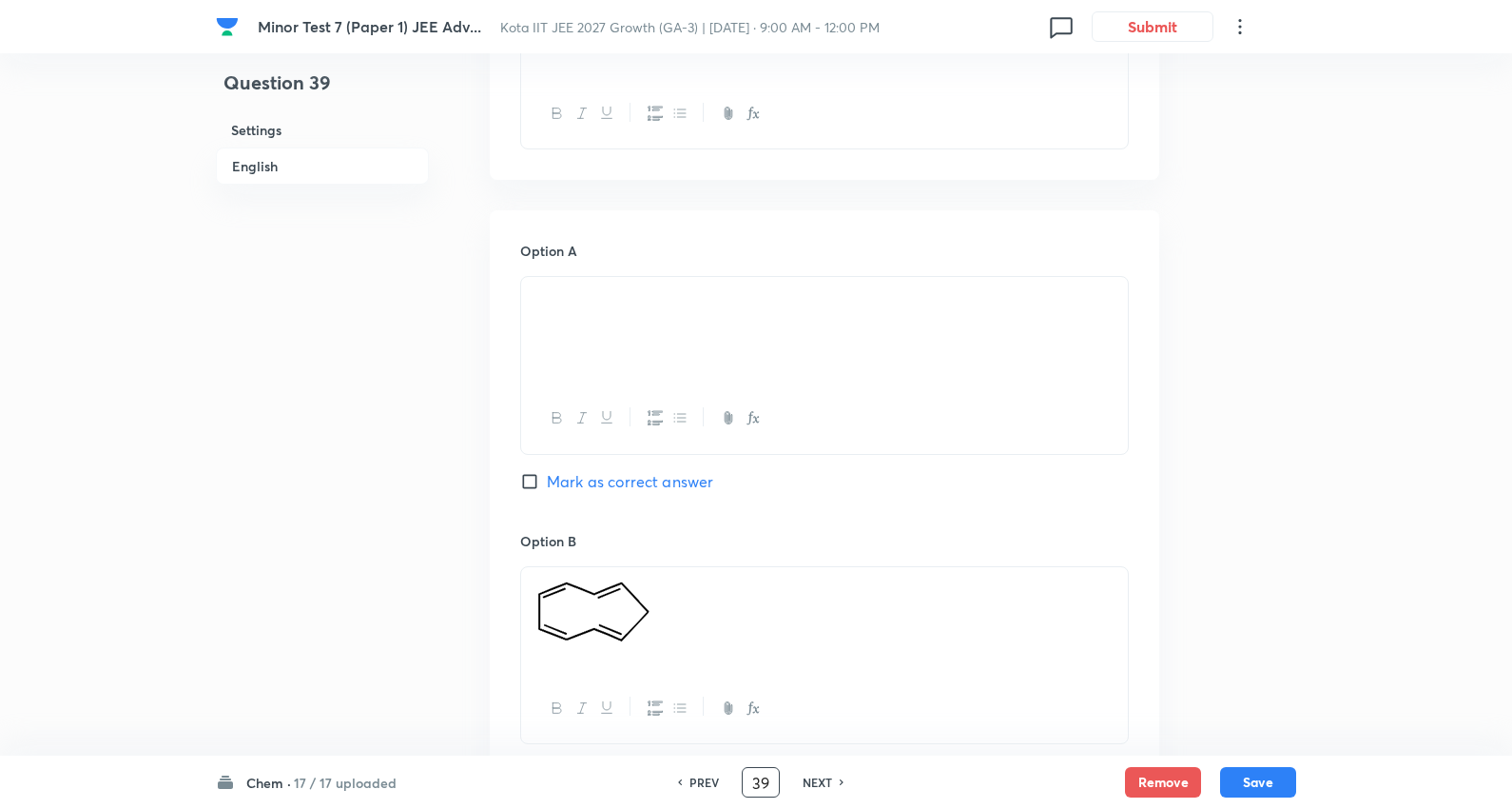
scroll to position [739, 0]
click at [641, 487] on span "Mark as correct answer" at bounding box center [631, 479] width 166 height 23
click at [547, 487] on input "Mark as correct answer" at bounding box center [533, 479] width 26 height 19
checkbox input "true"
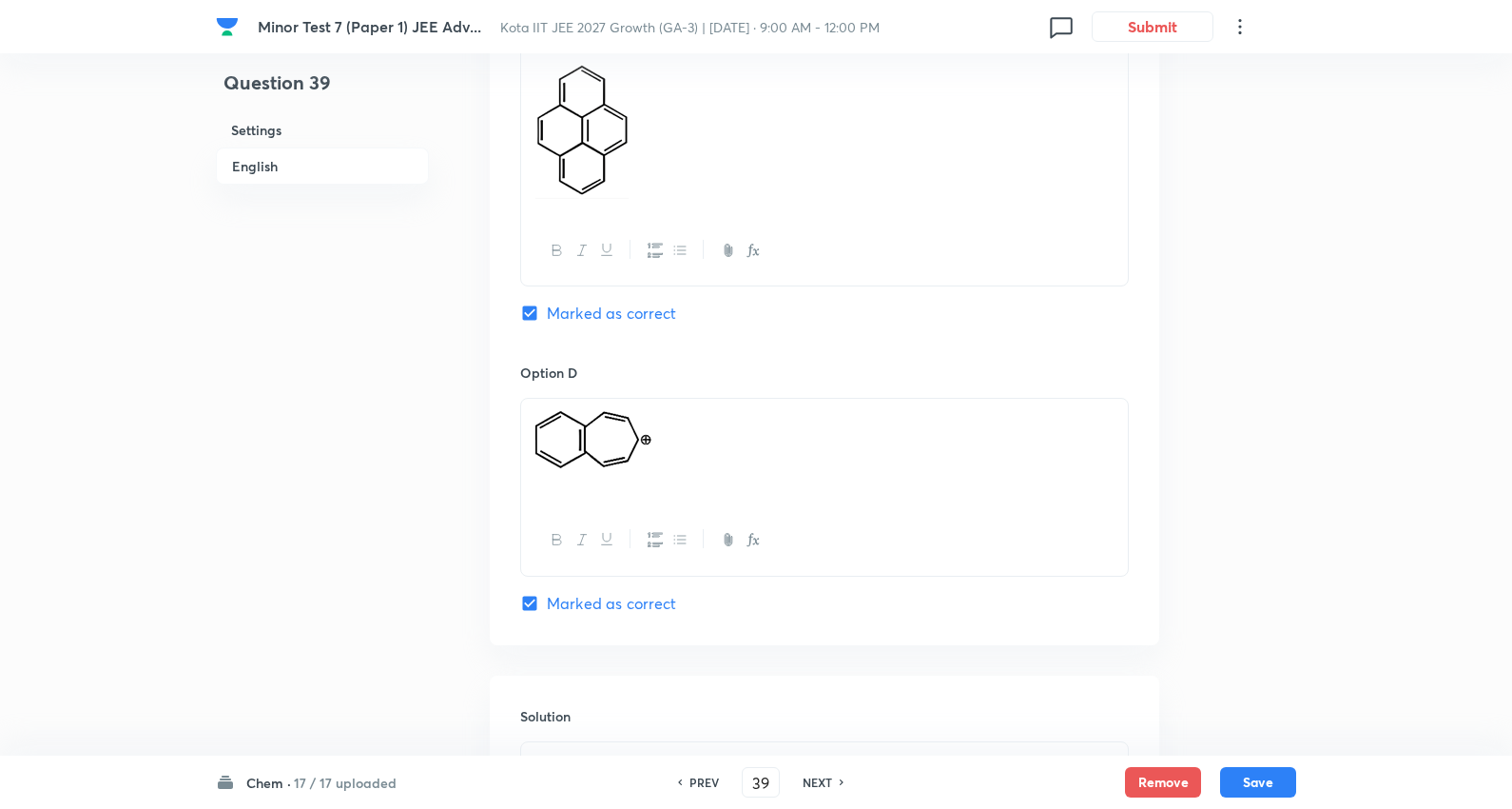
scroll to position [1585, 0]
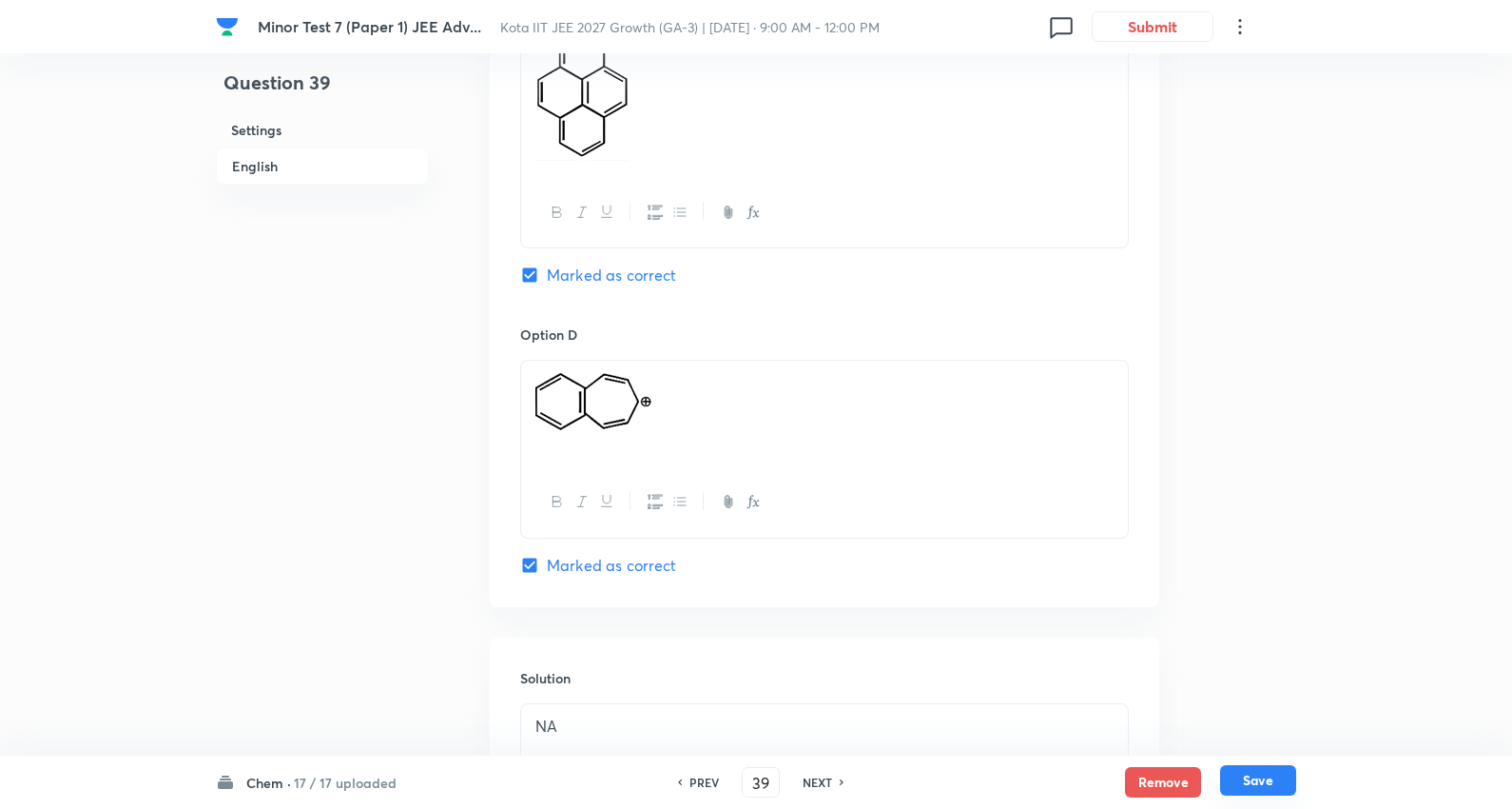
click at [1267, 783] on button "Save" at bounding box center [1258, 780] width 76 height 30
type input "40"
checkbox input "false"
checkbox input "true"
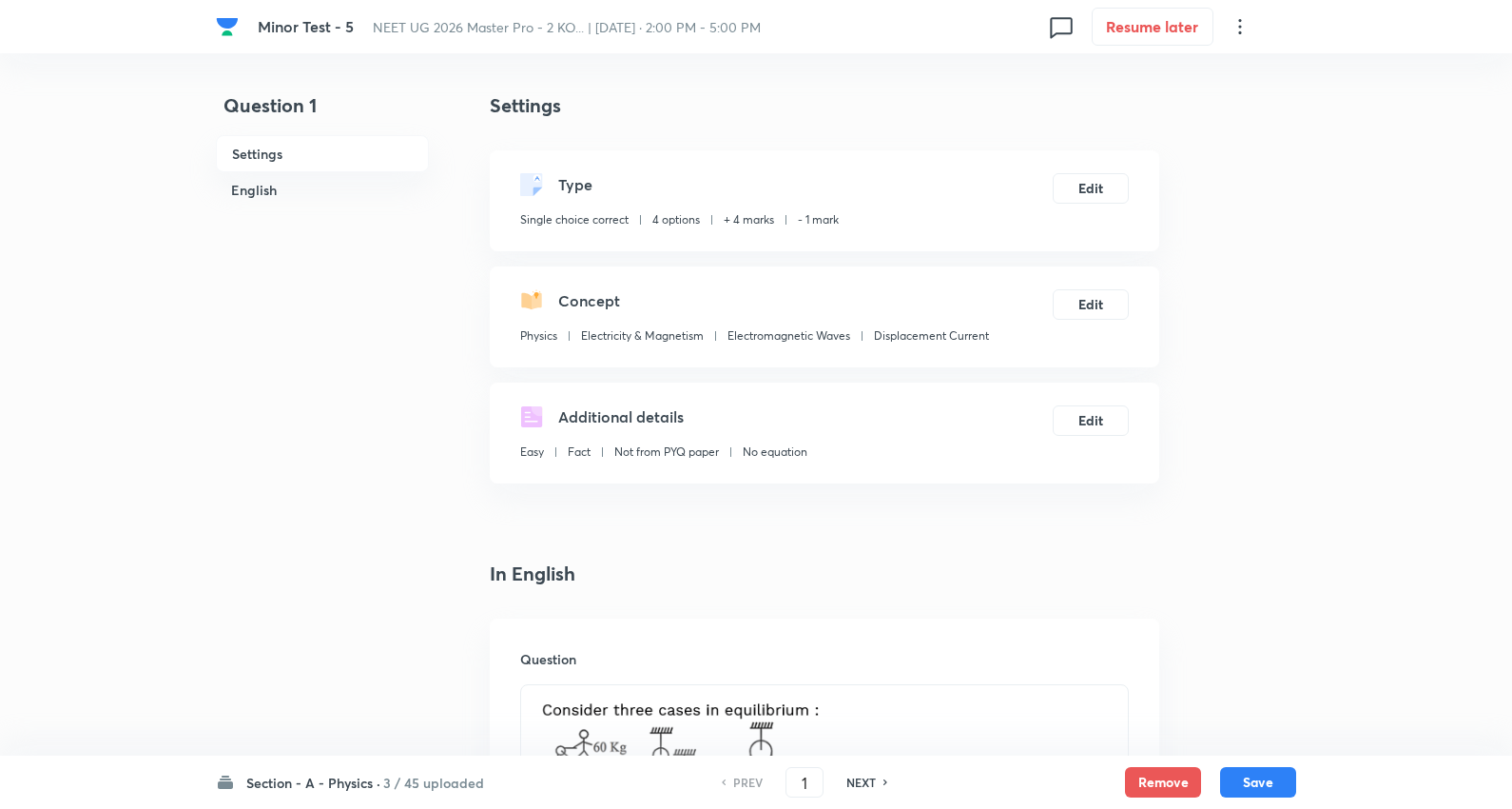
click at [390, 774] on h6 "3 / 45 uploaded" at bounding box center [433, 783] width 101 height 20
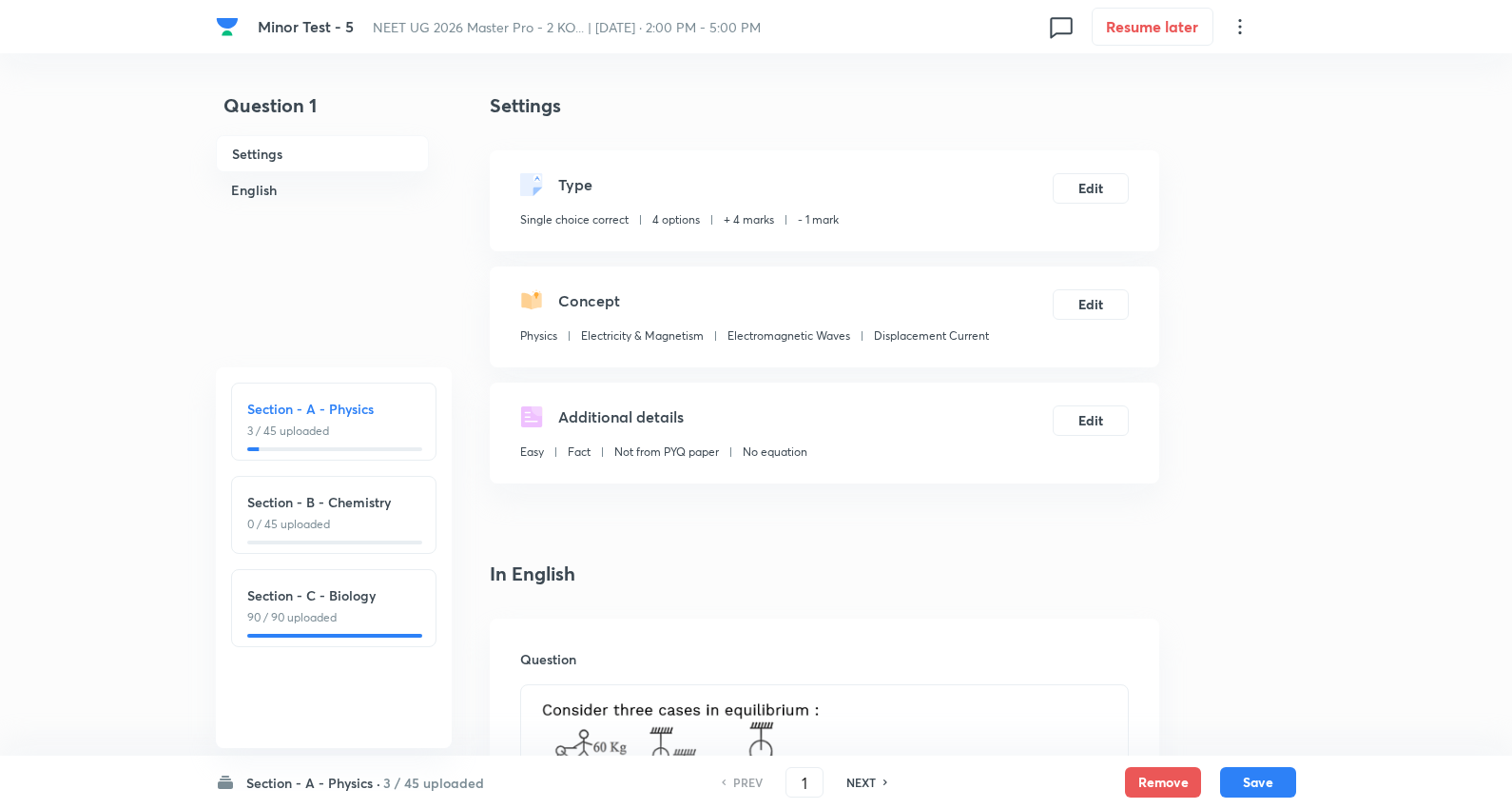
click at [390, 774] on h6 "3 / 45 uploaded" at bounding box center [433, 783] width 101 height 20
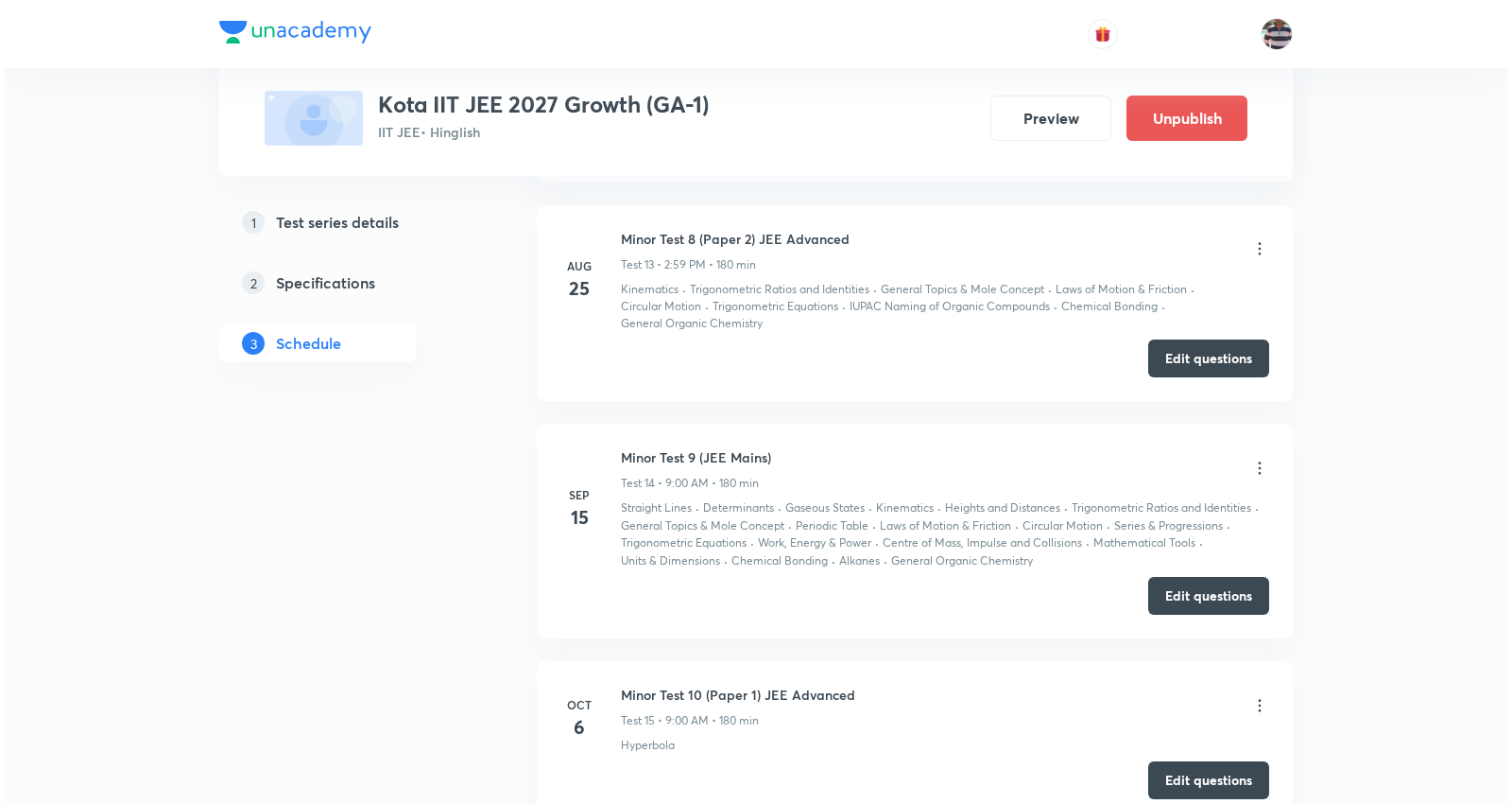
scroll to position [4257, 0]
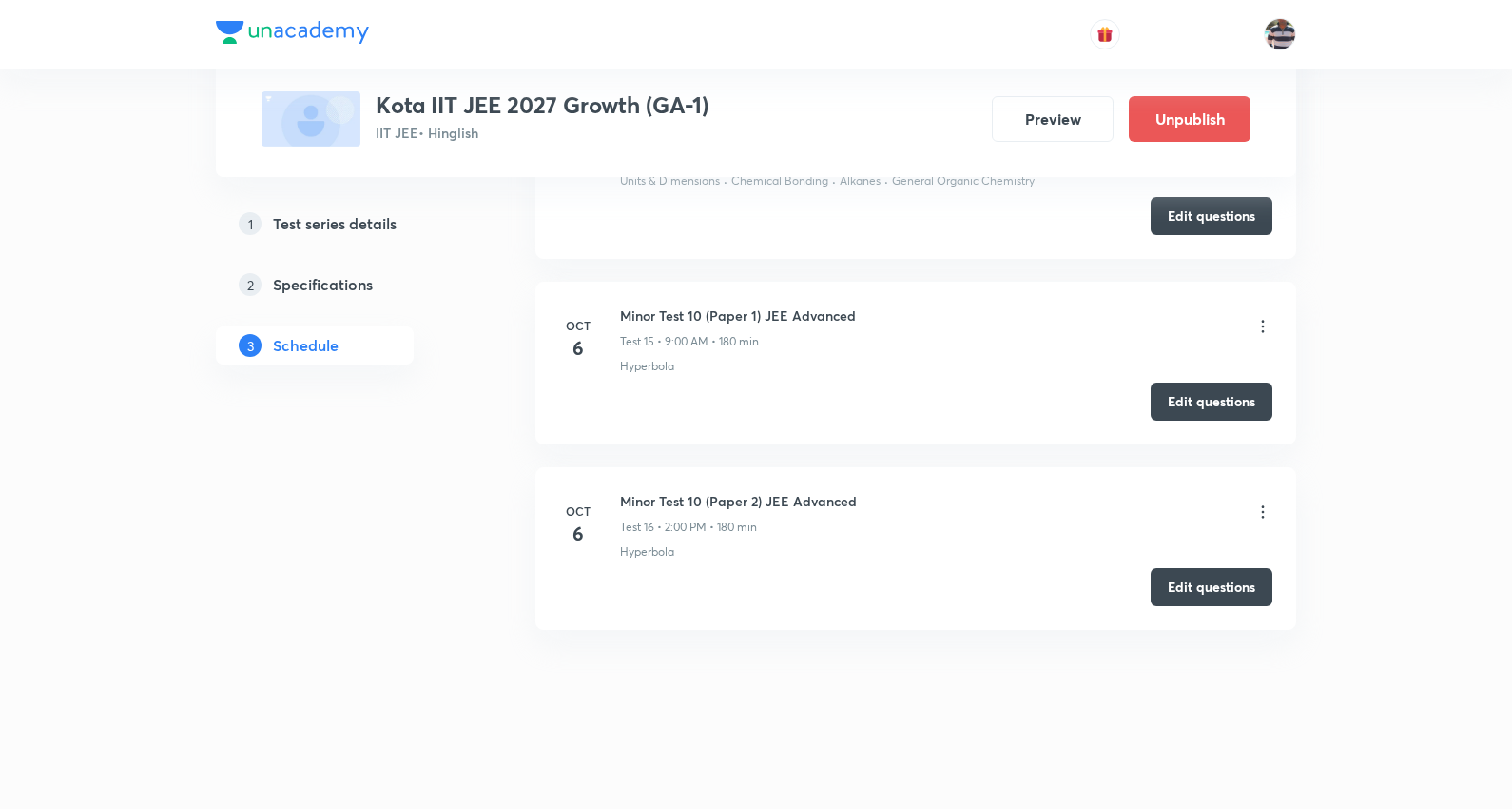
click at [1261, 321] on icon at bounding box center [1262, 325] width 19 height 19
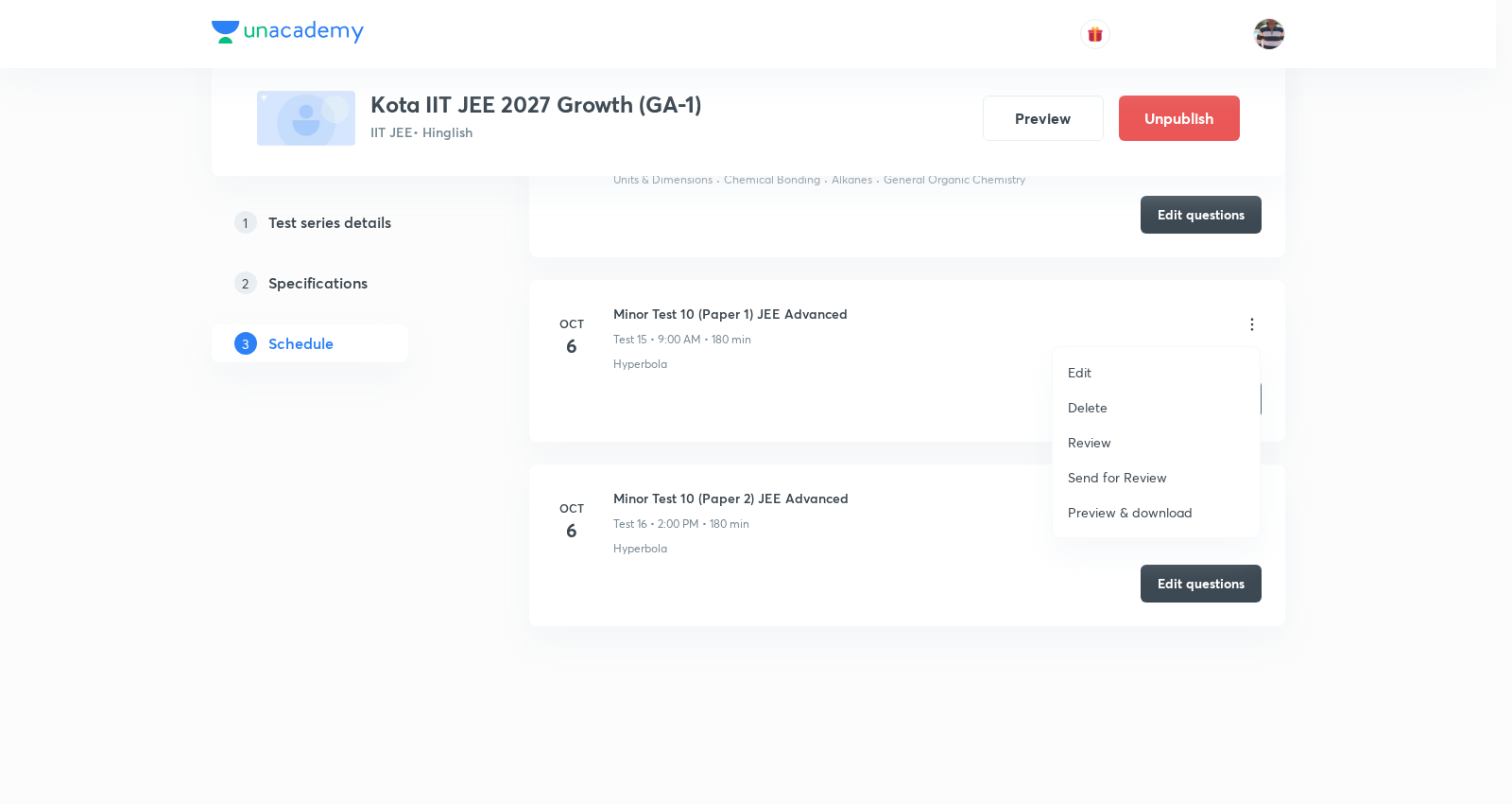
click at [1100, 365] on li "Edit" at bounding box center [1156, 372] width 207 height 35
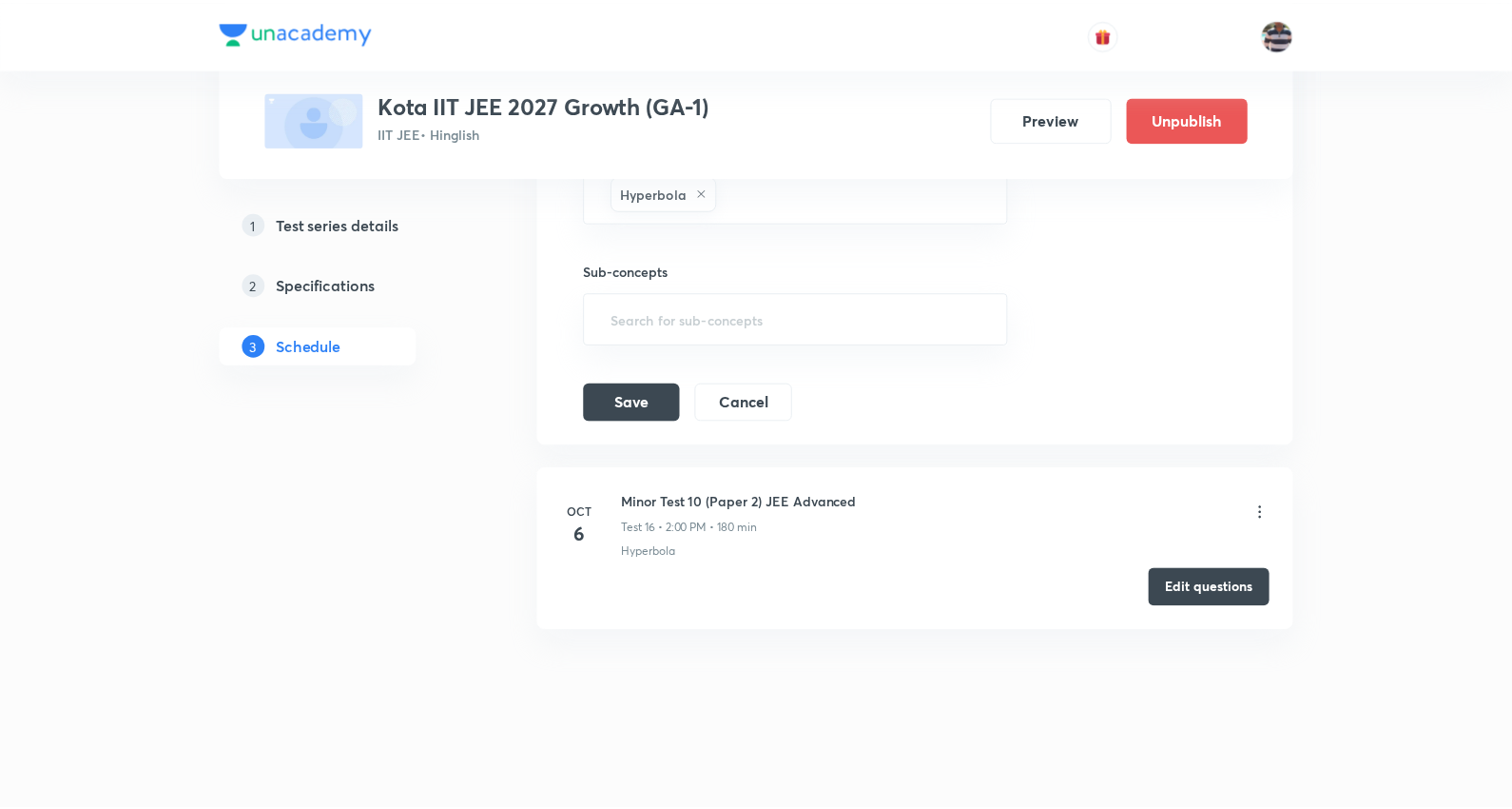
scroll to position [4092, 0]
click at [716, 298] on div "​" at bounding box center [795, 317] width 427 height 52
click at [699, 192] on icon at bounding box center [701, 192] width 12 height 12
click at [700, 192] on input "text" at bounding box center [796, 197] width 380 height 35
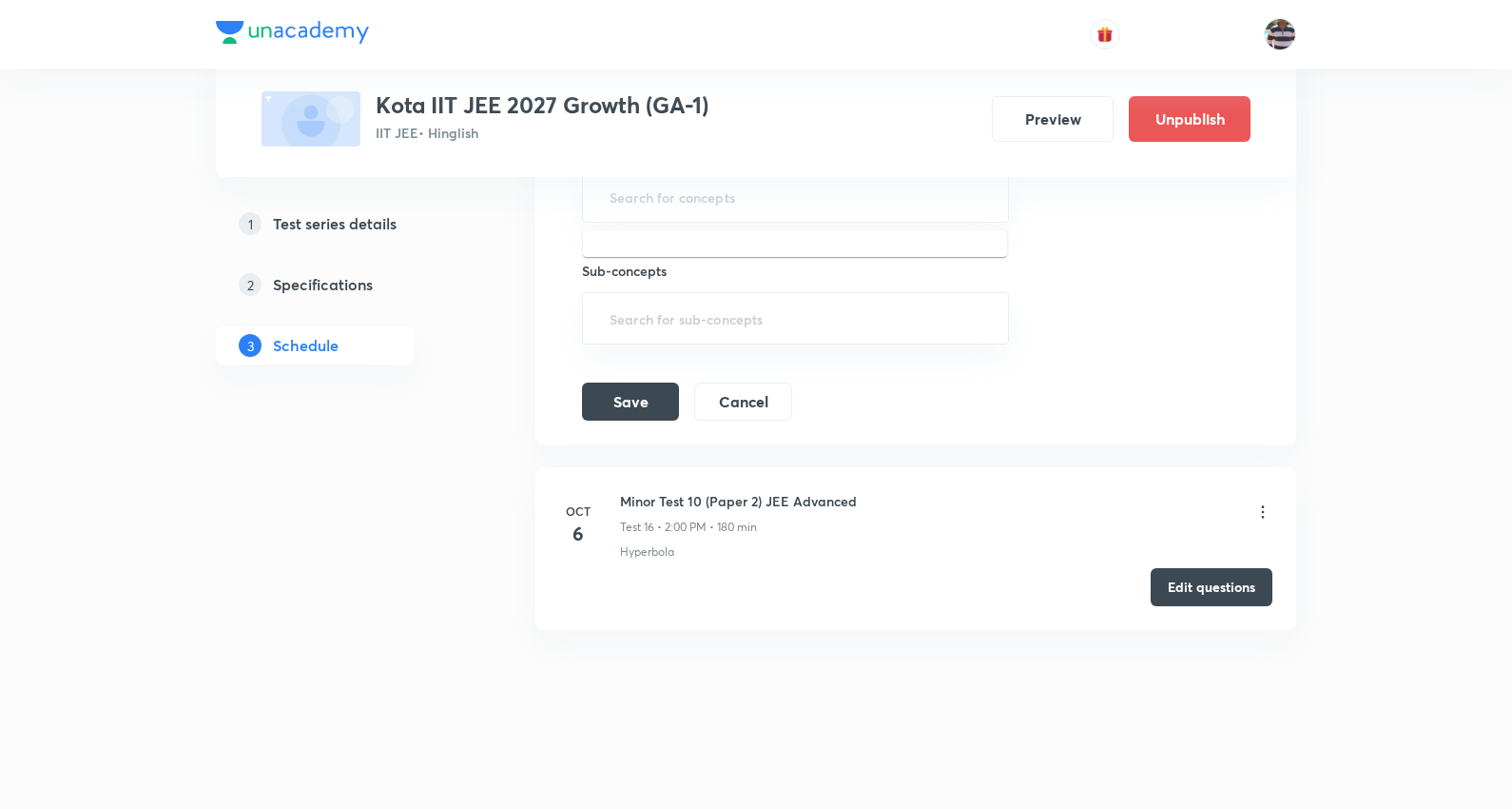
type input "Work, Energy & Power"
click at [705, 248] on li "Work, Energy & Power" at bounding box center [794, 255] width 424 height 34
click at [845, 202] on input "text" at bounding box center [889, 197] width 192 height 35
paste input "Centre of Mass, Impulse and Collisions"
type input "Centre of Mass, Impulse and Collisions"
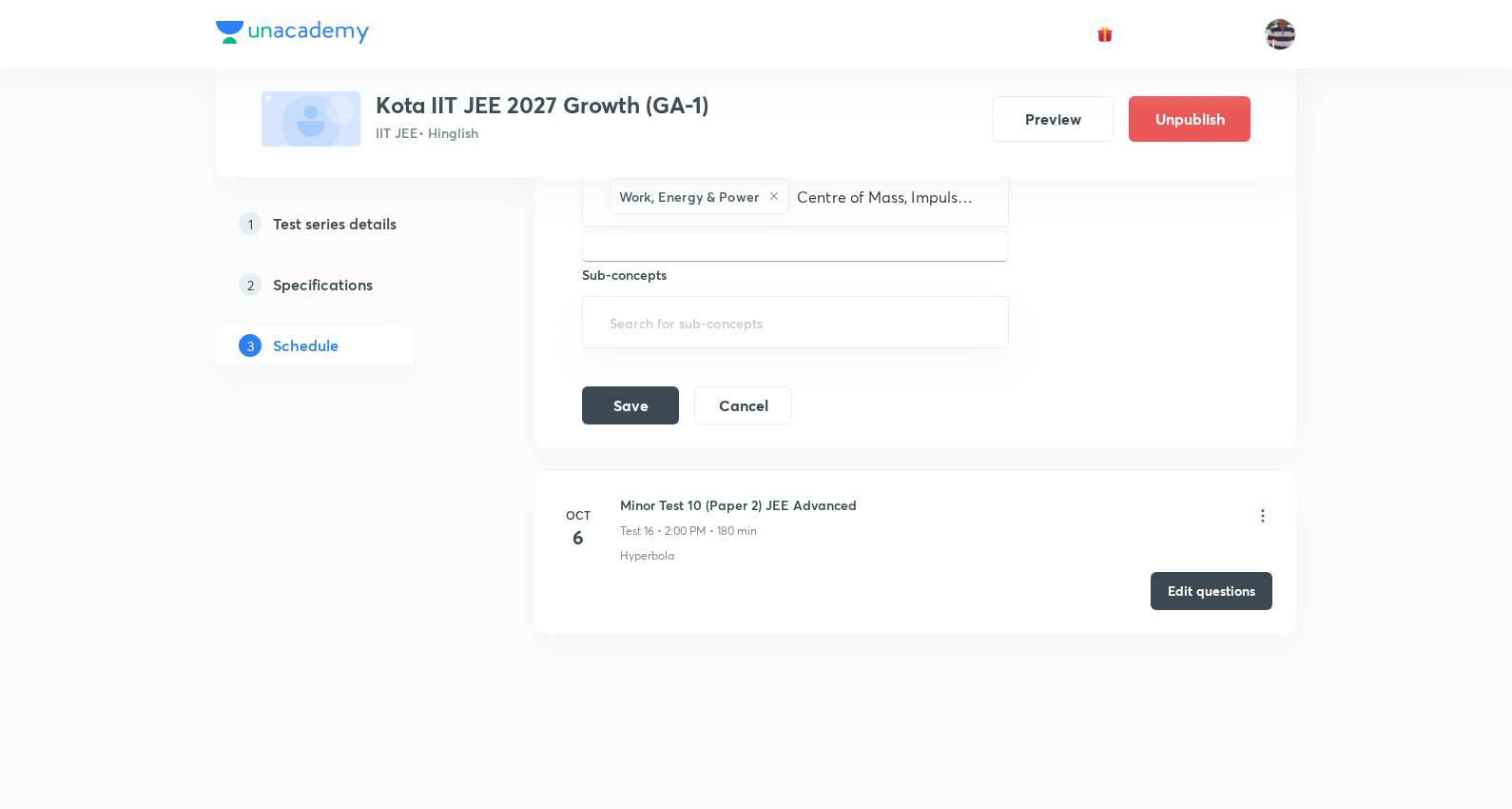
scroll to position [0, 90]
click at [705, 262] on li "Centre of Mass, Impulse and Collisions" at bounding box center [794, 259] width 424 height 34
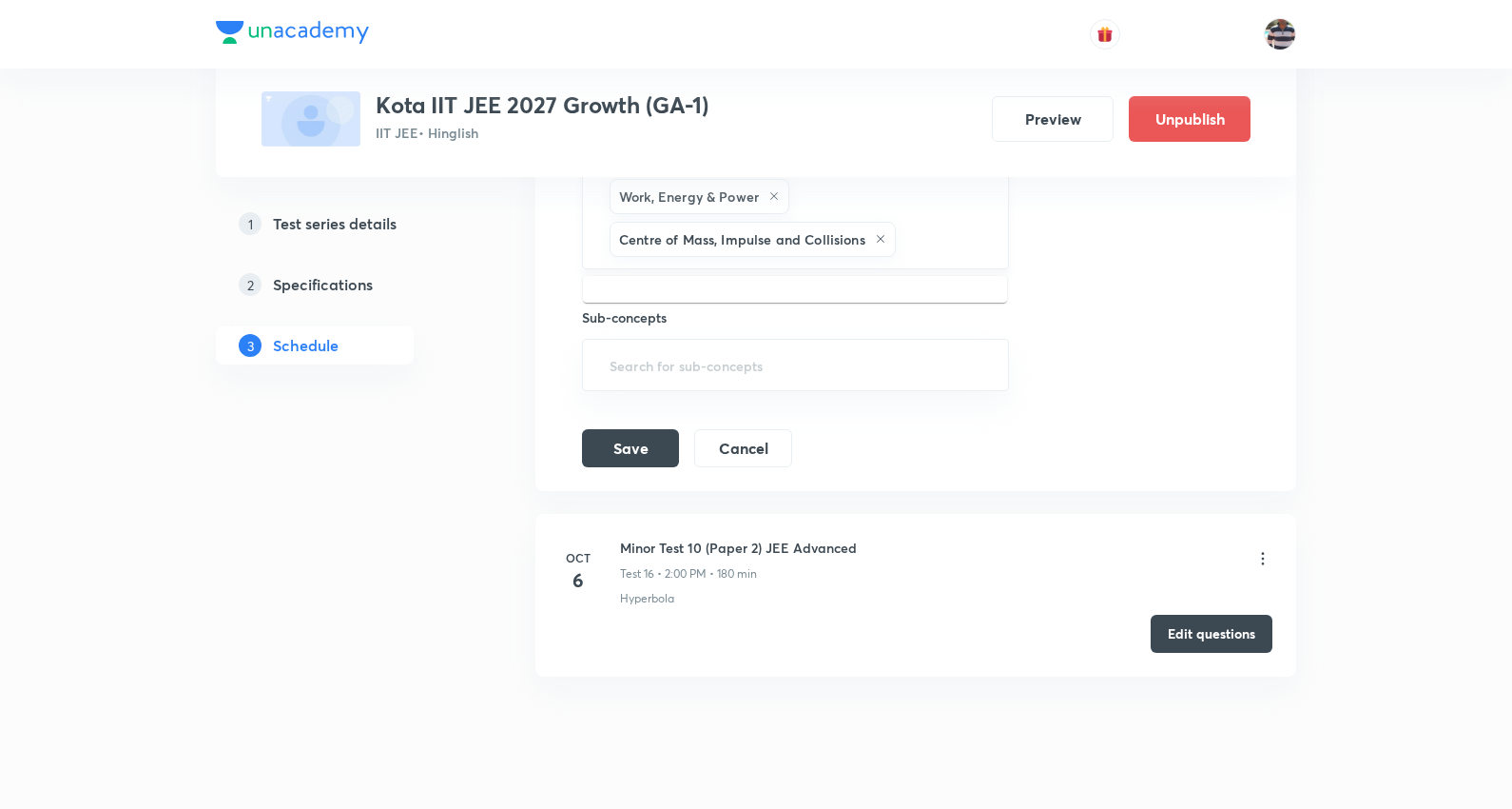
click at [902, 239] on input "text" at bounding box center [942, 239] width 85 height 35
paste input "Kinematics"
type input "Kinematics"
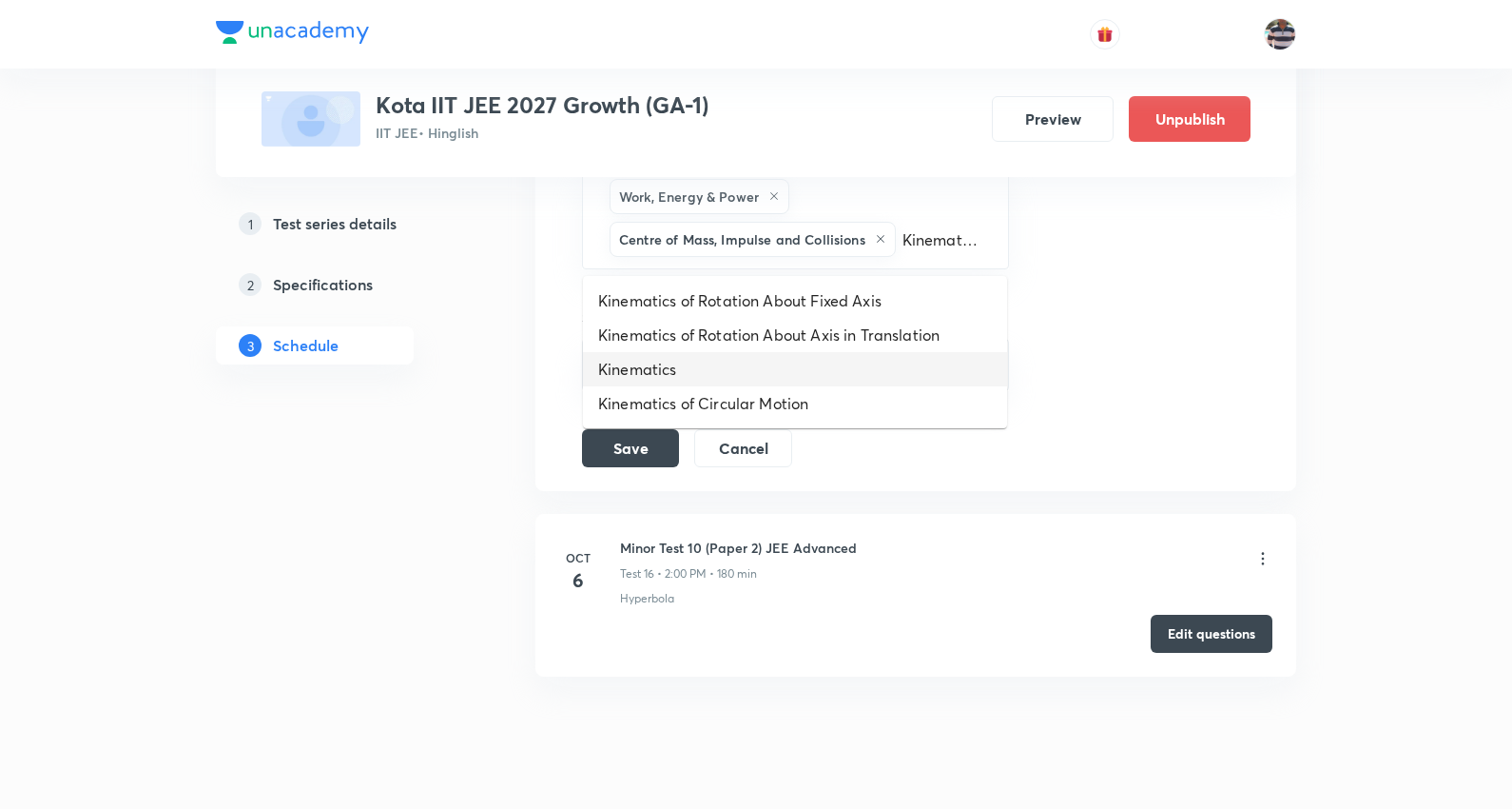
click at [677, 369] on li "Kinematics" at bounding box center [794, 368] width 424 height 34
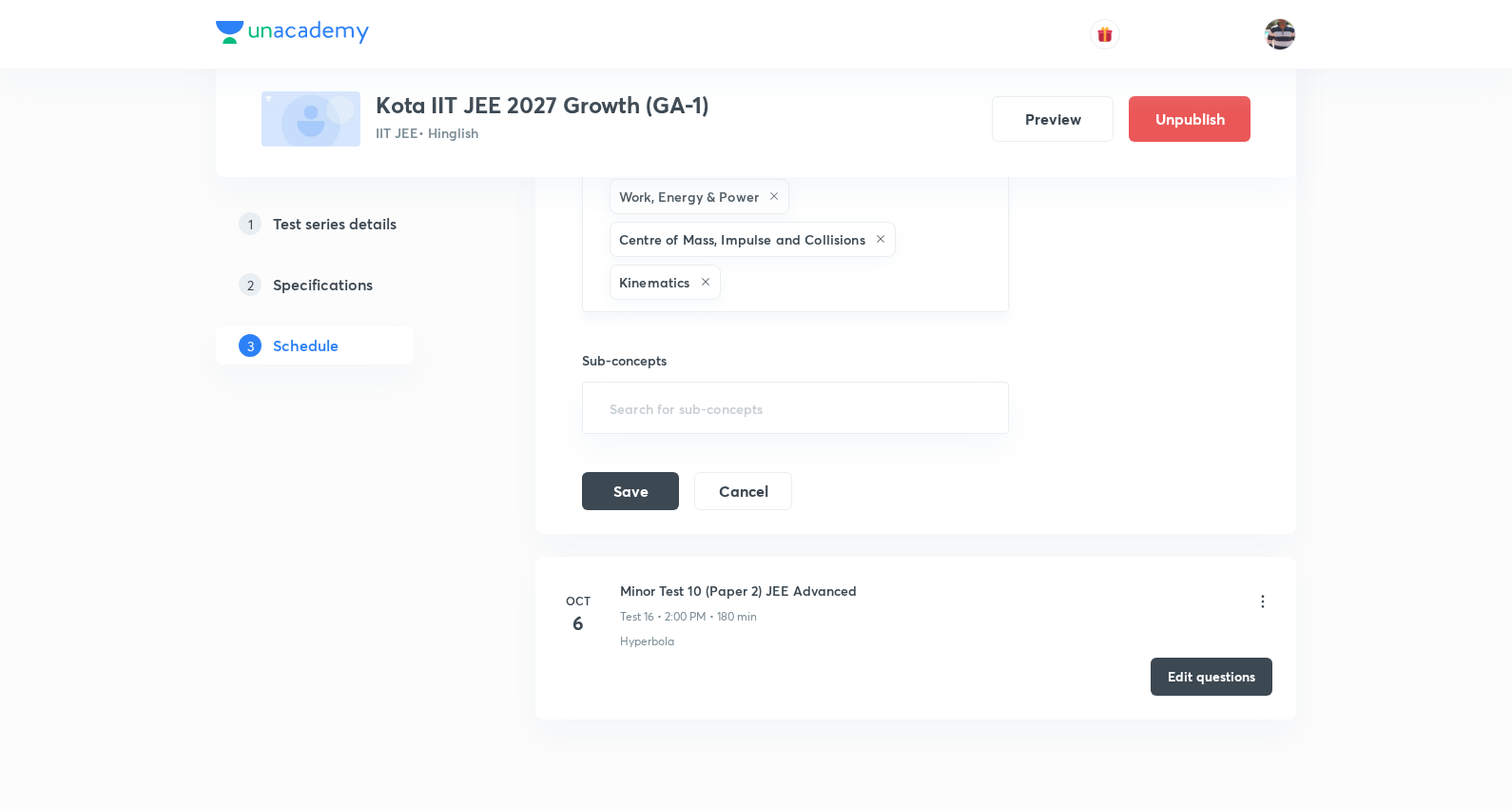
click at [810, 282] on input "text" at bounding box center [855, 282] width 260 height 35
paste input "Laws of Motion & Friction"
type input "Laws of Motion & Friction"
click at [682, 343] on li "Laws of Motion & Friction" at bounding box center [794, 345] width 424 height 34
click at [957, 283] on input "text" at bounding box center [959, 282] width 51 height 35
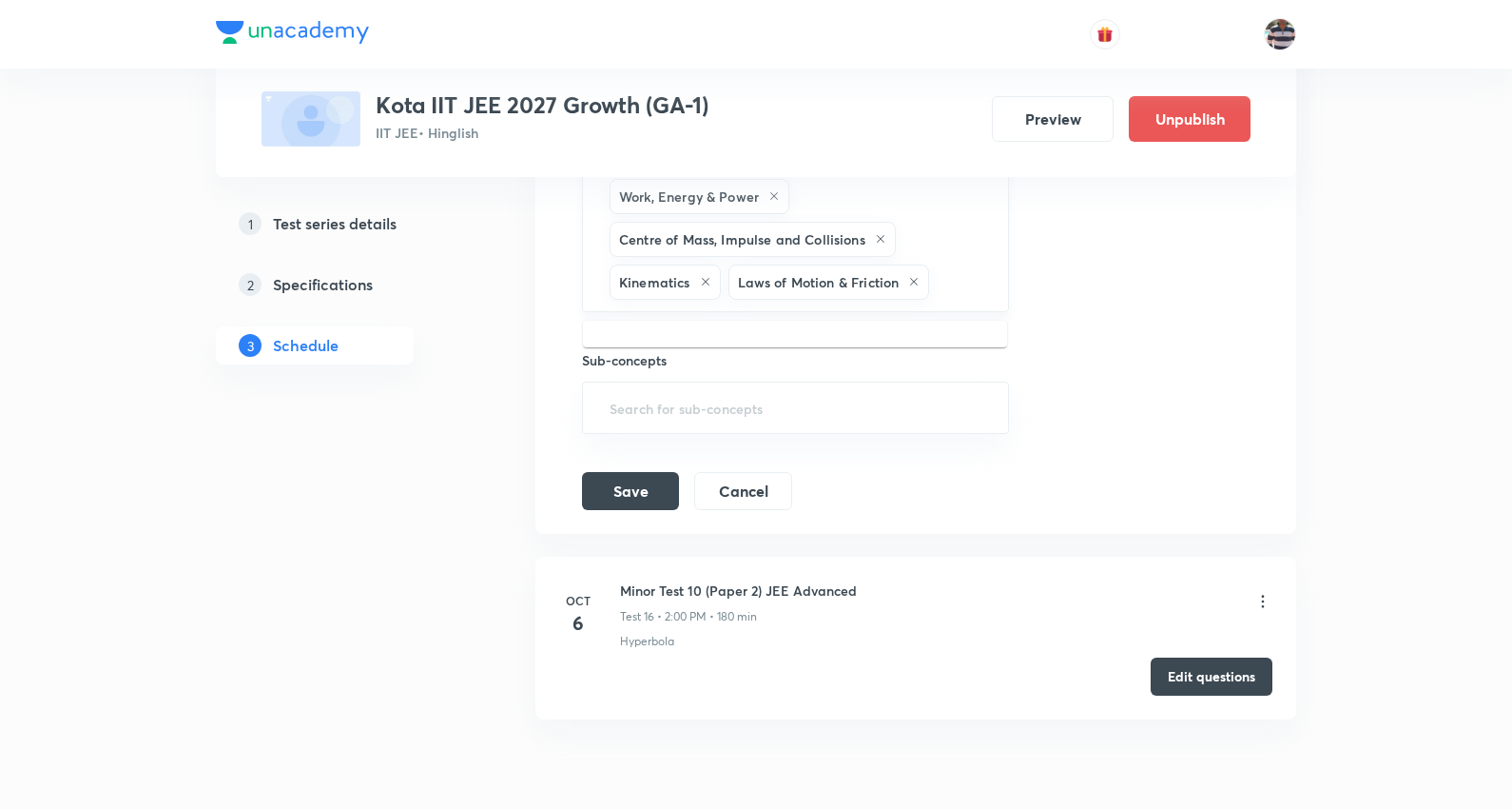
paste input "General Topics & Mole Concept"
type input "General Topics & Mole Concept"
click at [708, 336] on li "General Topics & Mole Concept" at bounding box center [794, 345] width 424 height 34
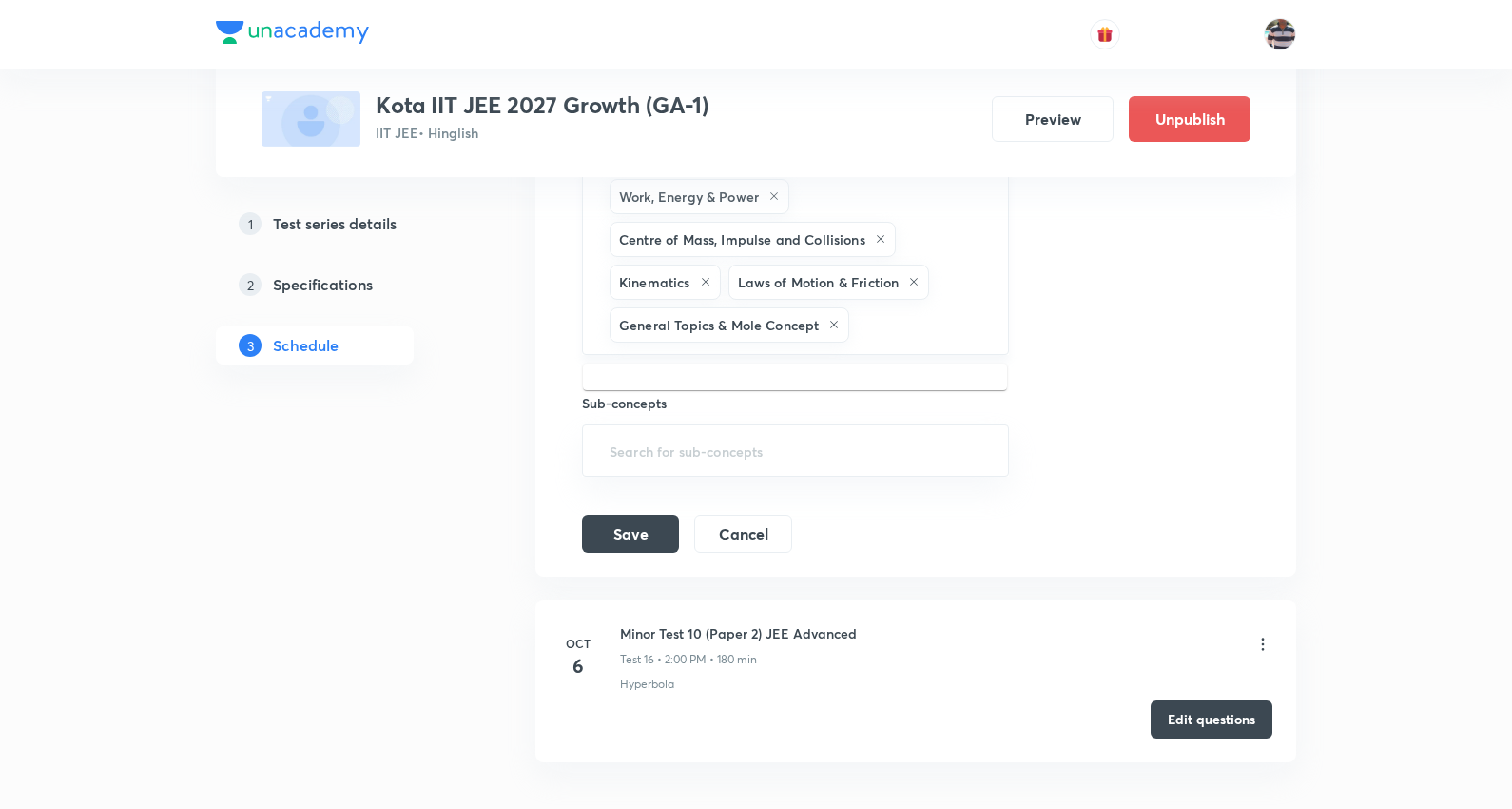
click at [895, 328] on input "text" at bounding box center [919, 325] width 131 height 35
paste input "General Organic Chemistry"
type input "General Organic Chemistry"
click at [779, 387] on li "General Organic Chemistry" at bounding box center [794, 388] width 424 height 34
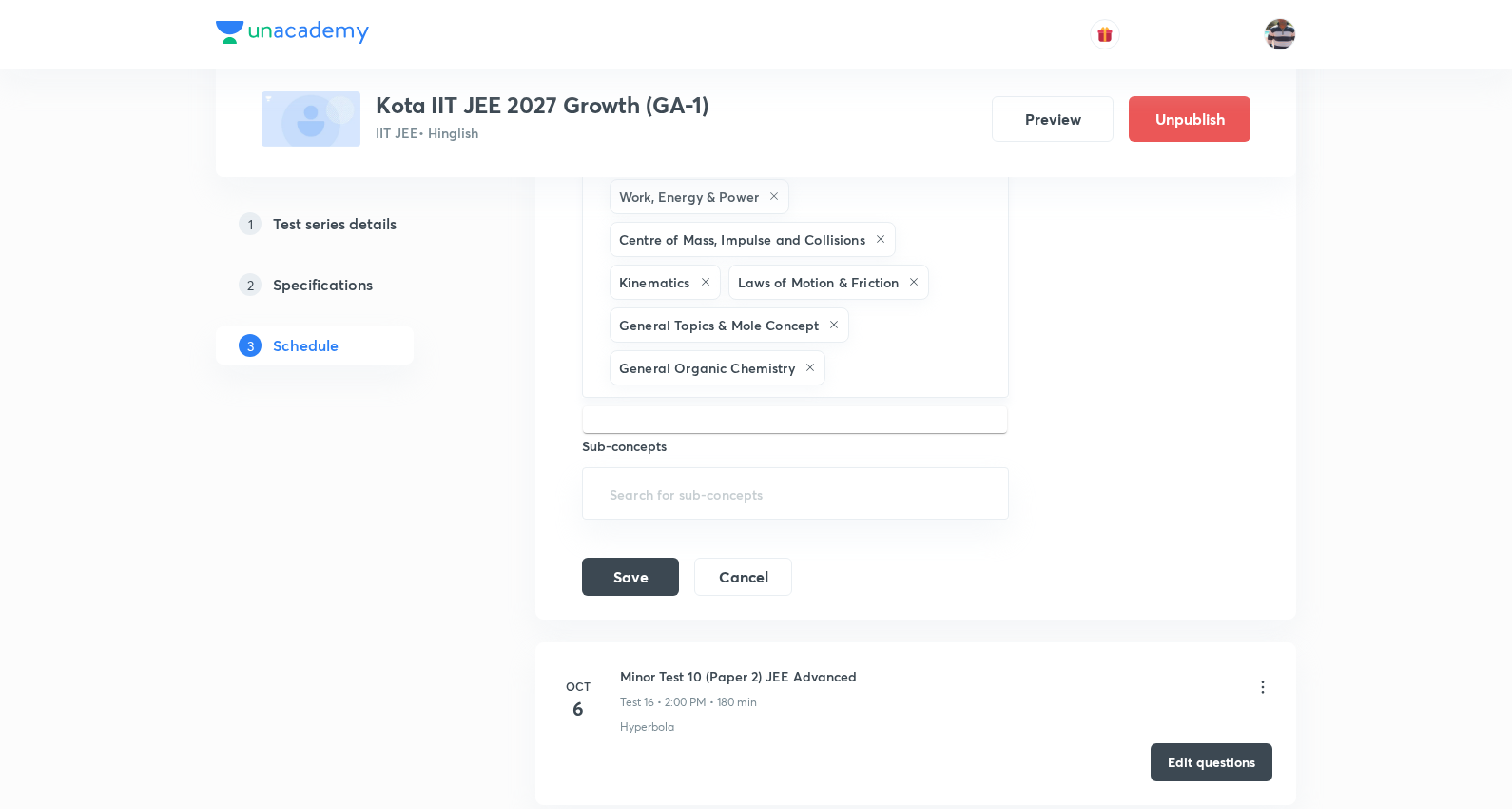
click at [878, 366] on input "text" at bounding box center [907, 367] width 156 height 35
paste input "Chemical Bonding"
type input "Chemical Bonding"
click at [734, 426] on li "Chemical Bonding" at bounding box center [794, 431] width 424 height 34
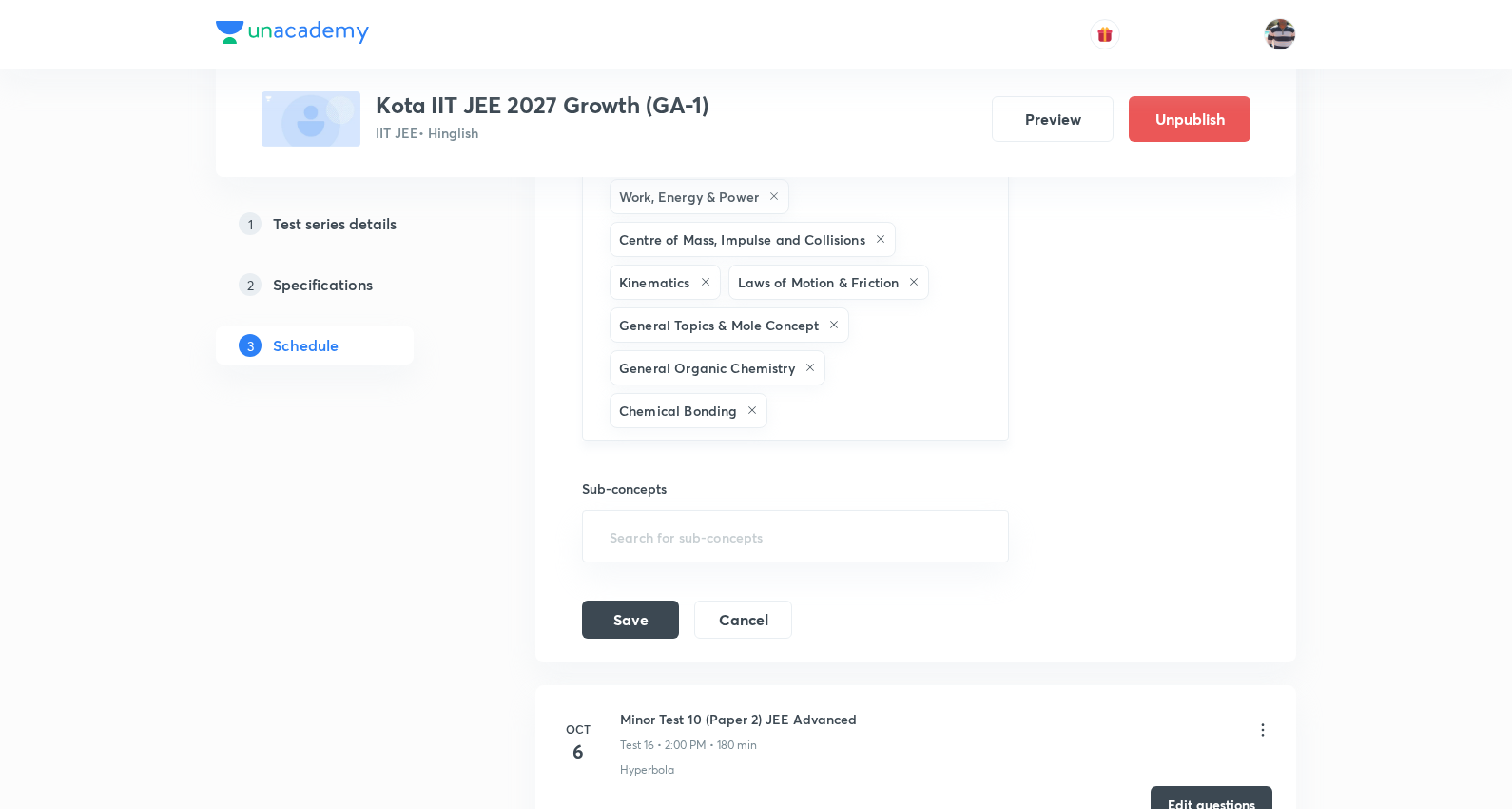
click at [812, 411] on input "text" at bounding box center [878, 410] width 213 height 35
paste input "Gaseous States"
type input "Gaseous States"
click at [678, 474] on li "Gaseous States" at bounding box center [794, 473] width 424 height 34
click at [975, 422] on input "text" at bounding box center [951, 410] width 68 height 35
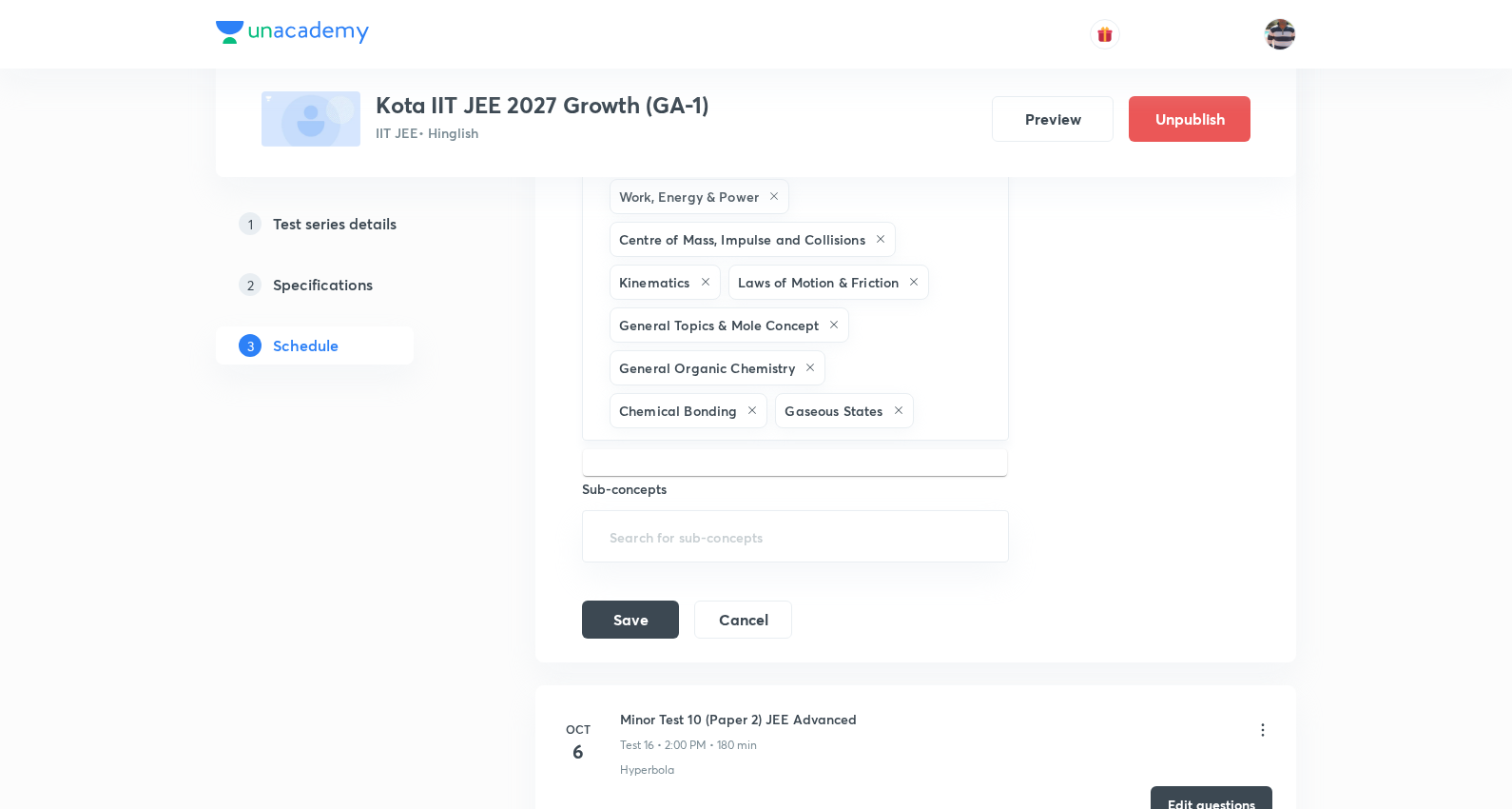
paste input "Atomic Structure"
type input "Atomic Structure"
click at [696, 472] on li "Atomic Structure" at bounding box center [794, 473] width 424 height 34
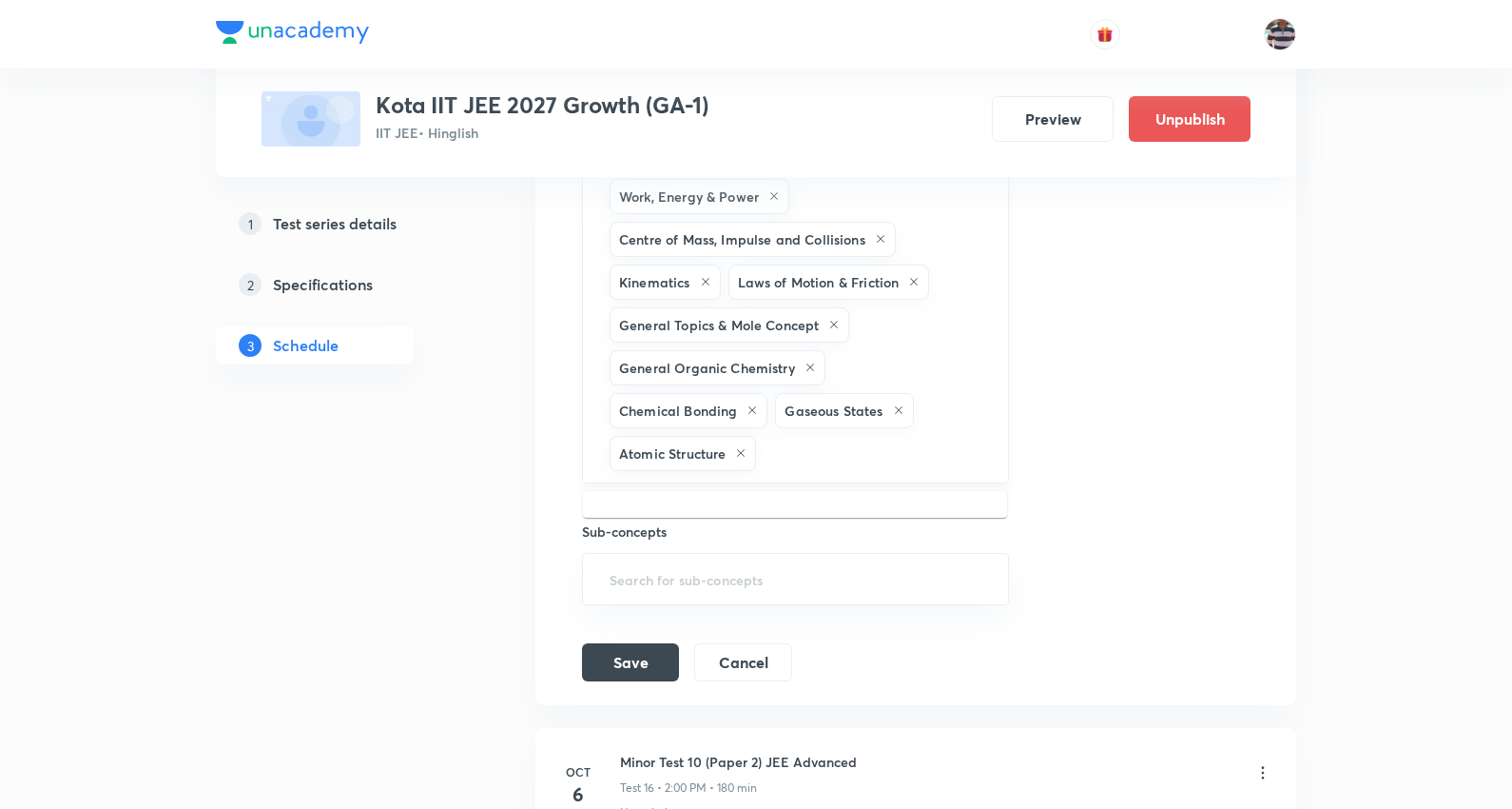
click at [854, 451] on input "text" at bounding box center [872, 453] width 224 height 35
paste input "Gaseous States"
type input "Gaseous States"
click at [623, 672] on button "Save" at bounding box center [630, 660] width 97 height 38
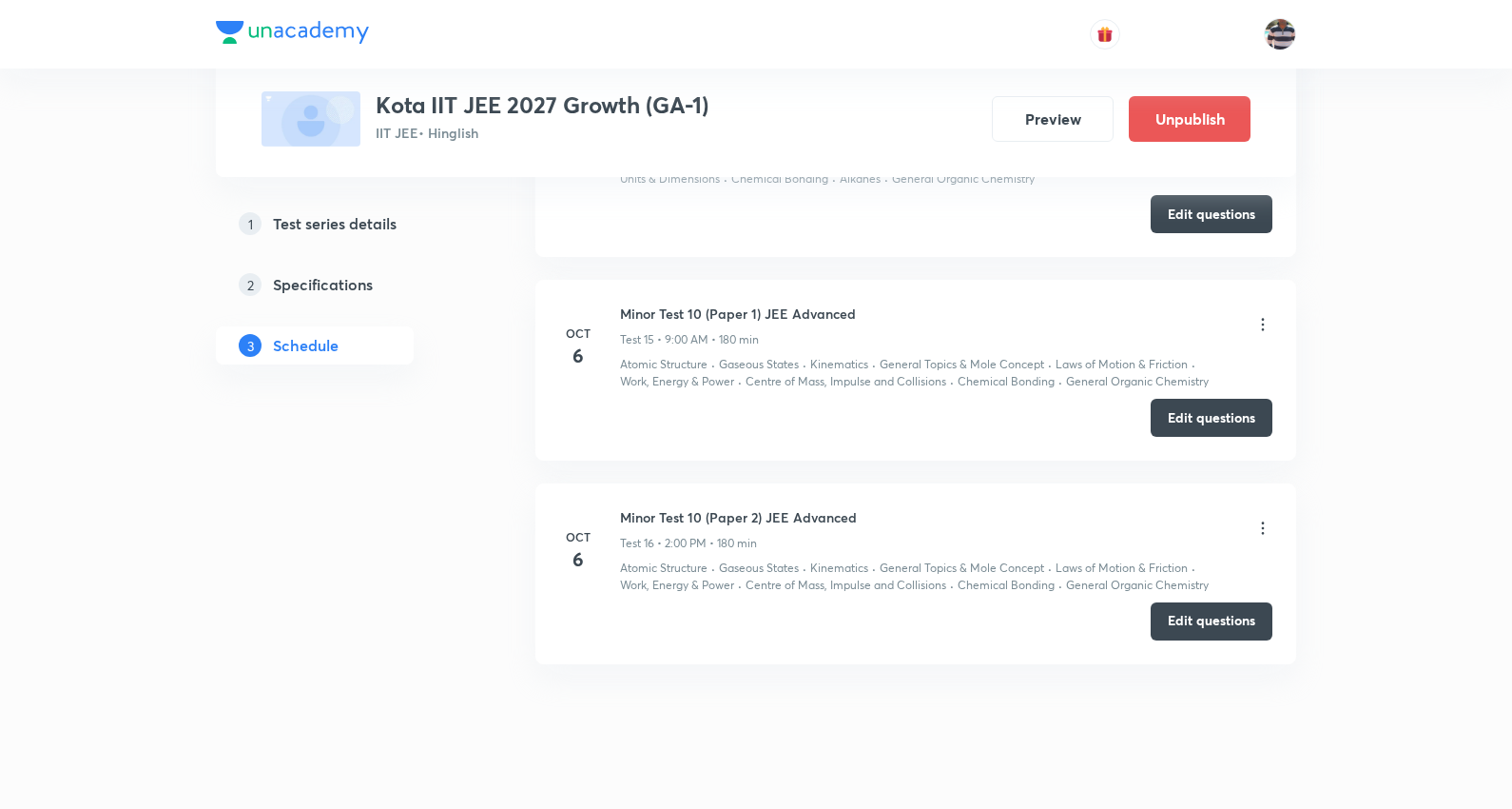
scroll to position [3202, 0]
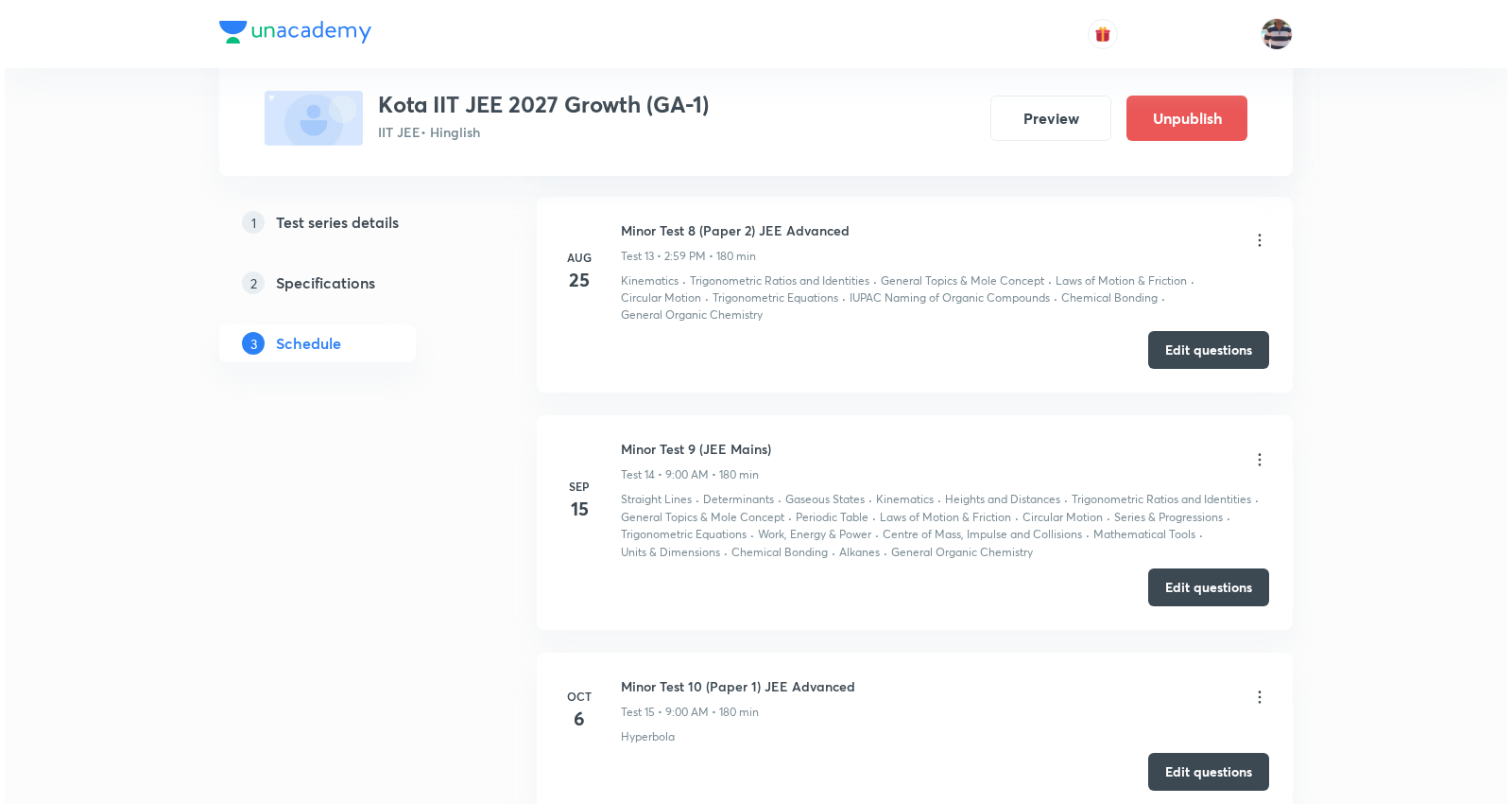
scroll to position [4257, 0]
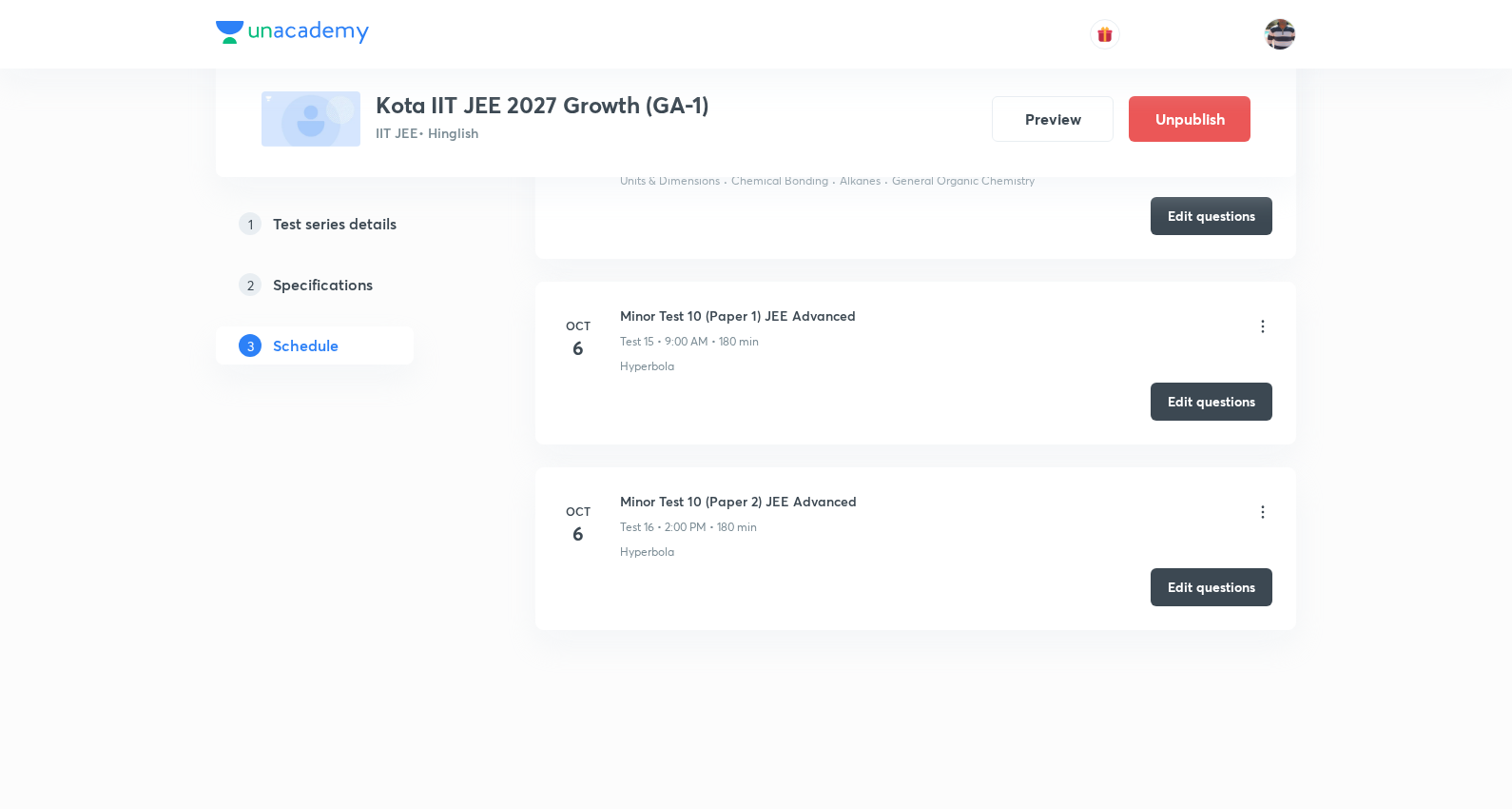
click at [1265, 509] on icon at bounding box center [1262, 511] width 19 height 19
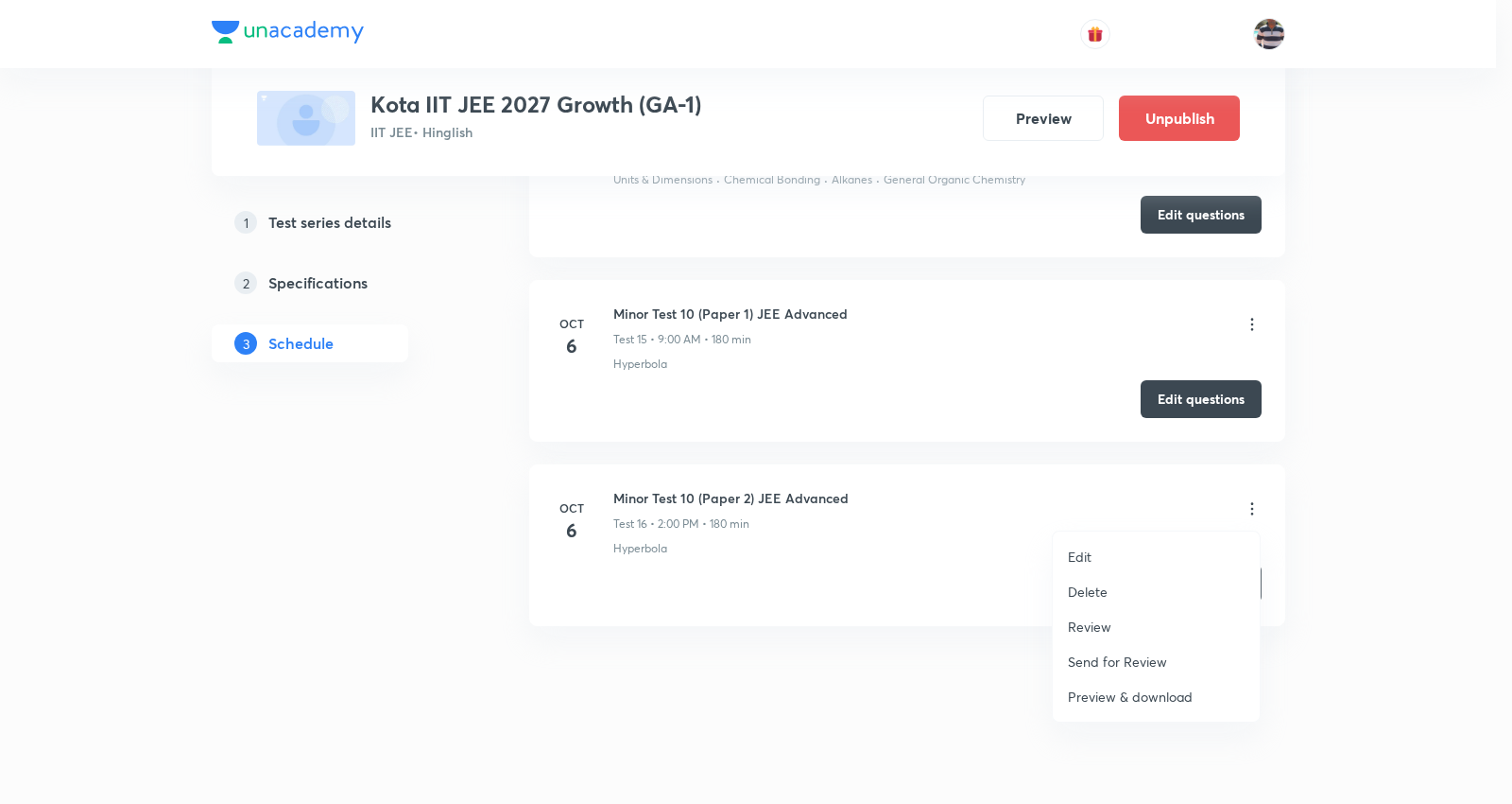
click at [1094, 554] on li "Edit" at bounding box center [1156, 557] width 207 height 35
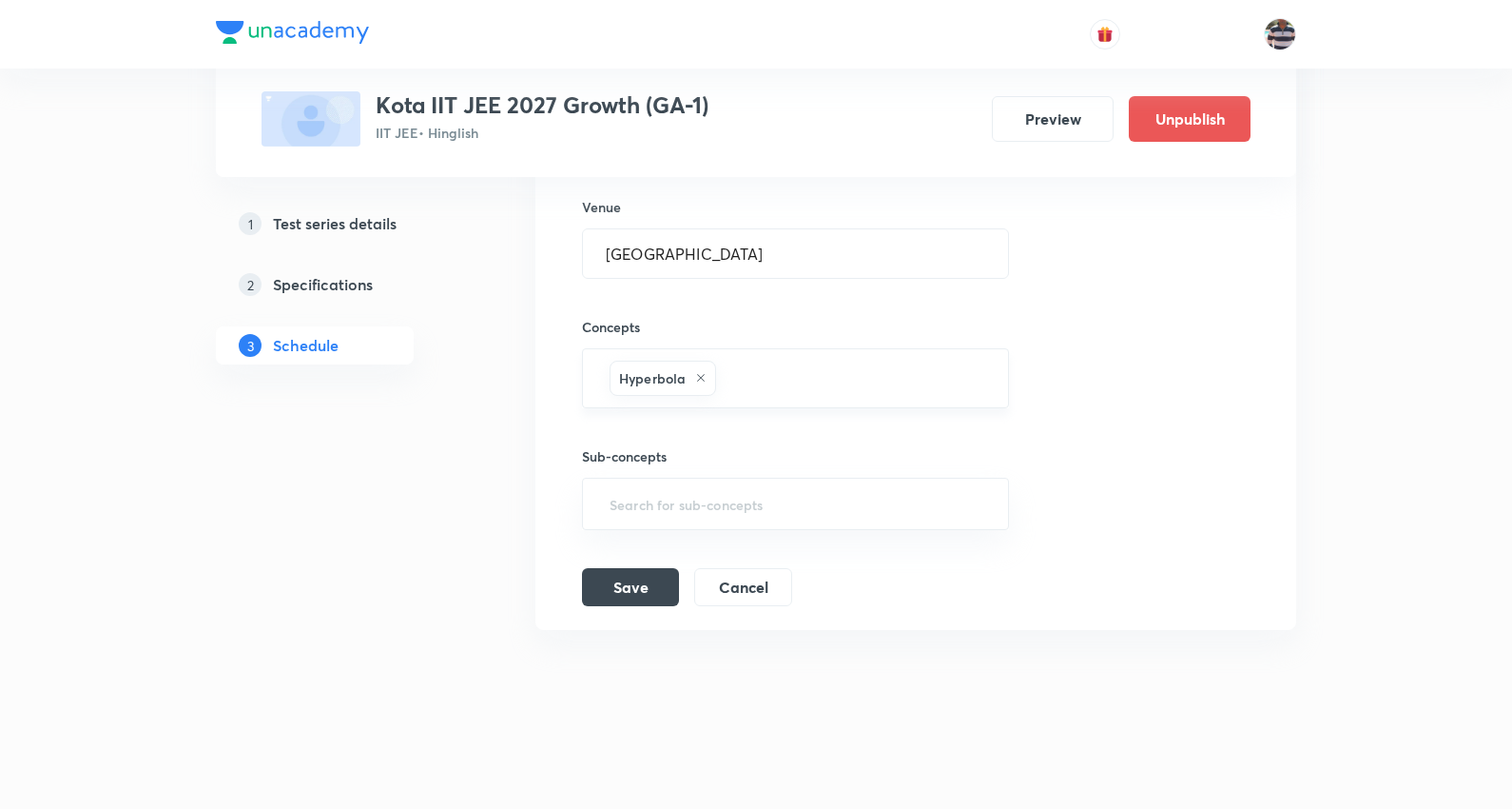
click at [699, 372] on icon at bounding box center [701, 378] width 12 height 12
click at [699, 372] on input "text" at bounding box center [796, 382] width 380 height 35
paste input "Laws of Motion & Friction"
type input "Laws of Motion & Friction"
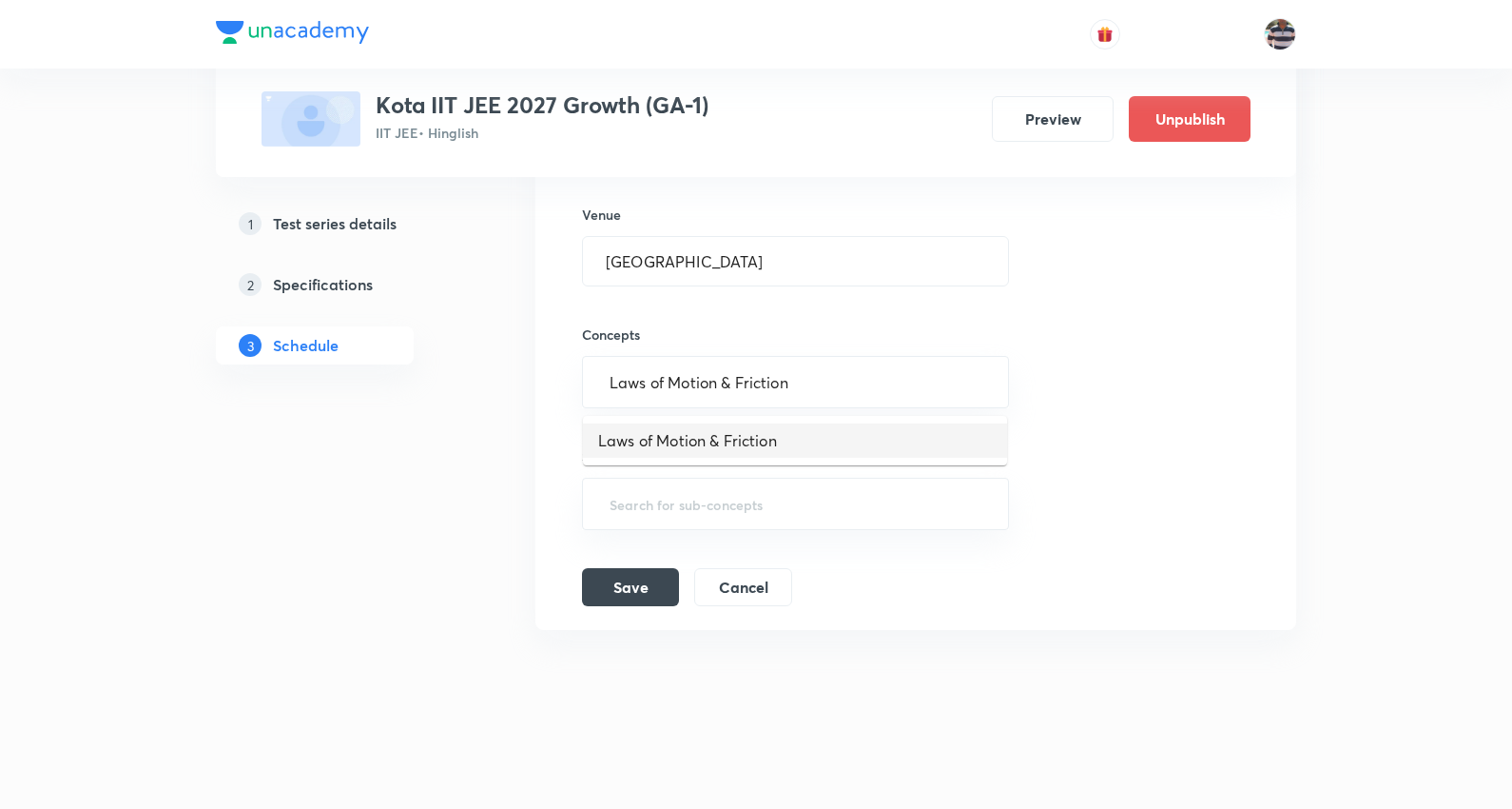
click at [690, 426] on li "Laws of Motion & Friction" at bounding box center [794, 440] width 424 height 34
click at [858, 382] on input "text" at bounding box center [900, 382] width 170 height 35
paste input "Centre of Mass, Impulse and Collisions"
type input "Centre of Mass, Impulse and Collisions"
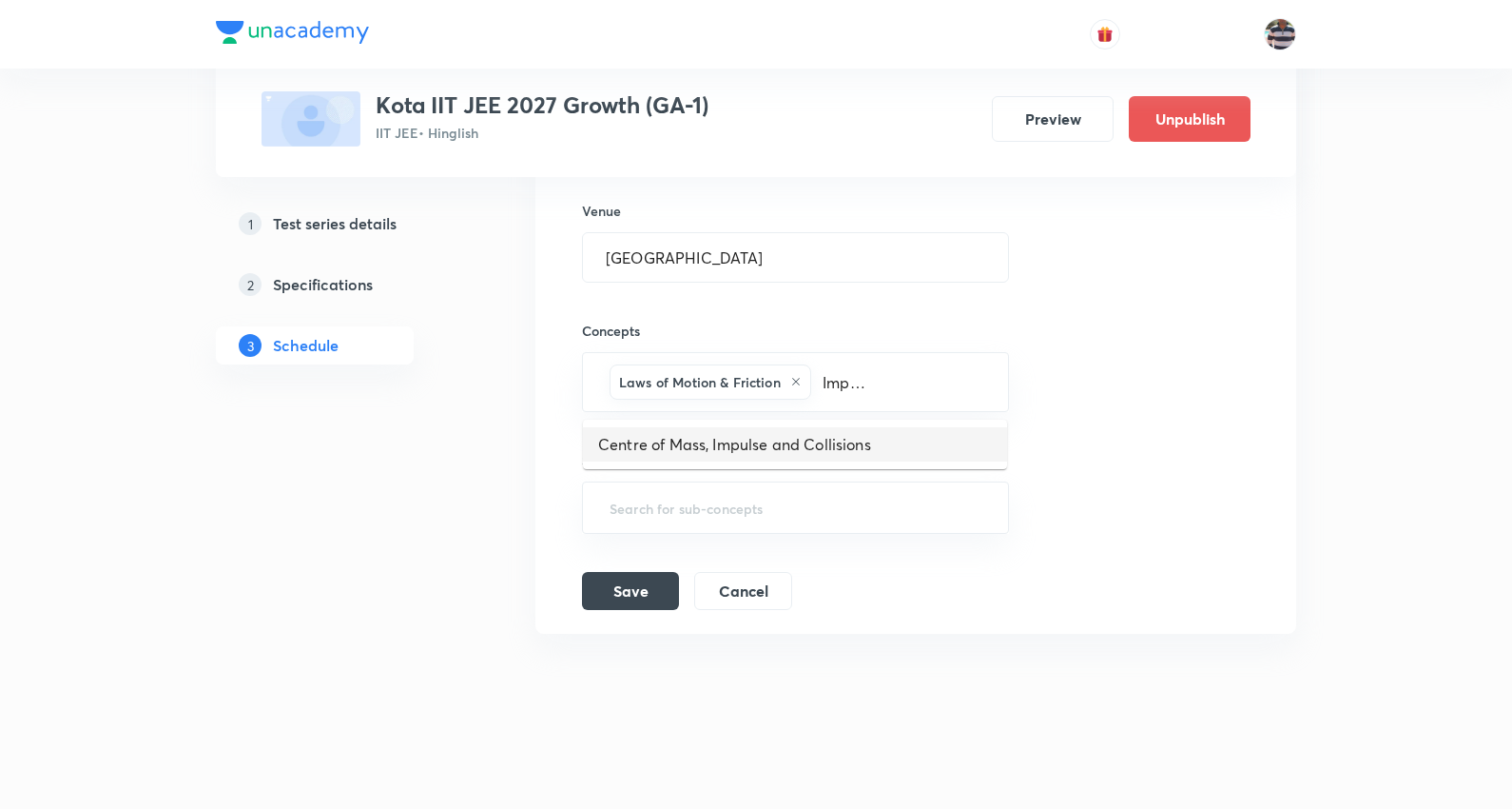
click at [707, 433] on li "Centre of Mass, Impulse and Collisions" at bounding box center [794, 444] width 424 height 34
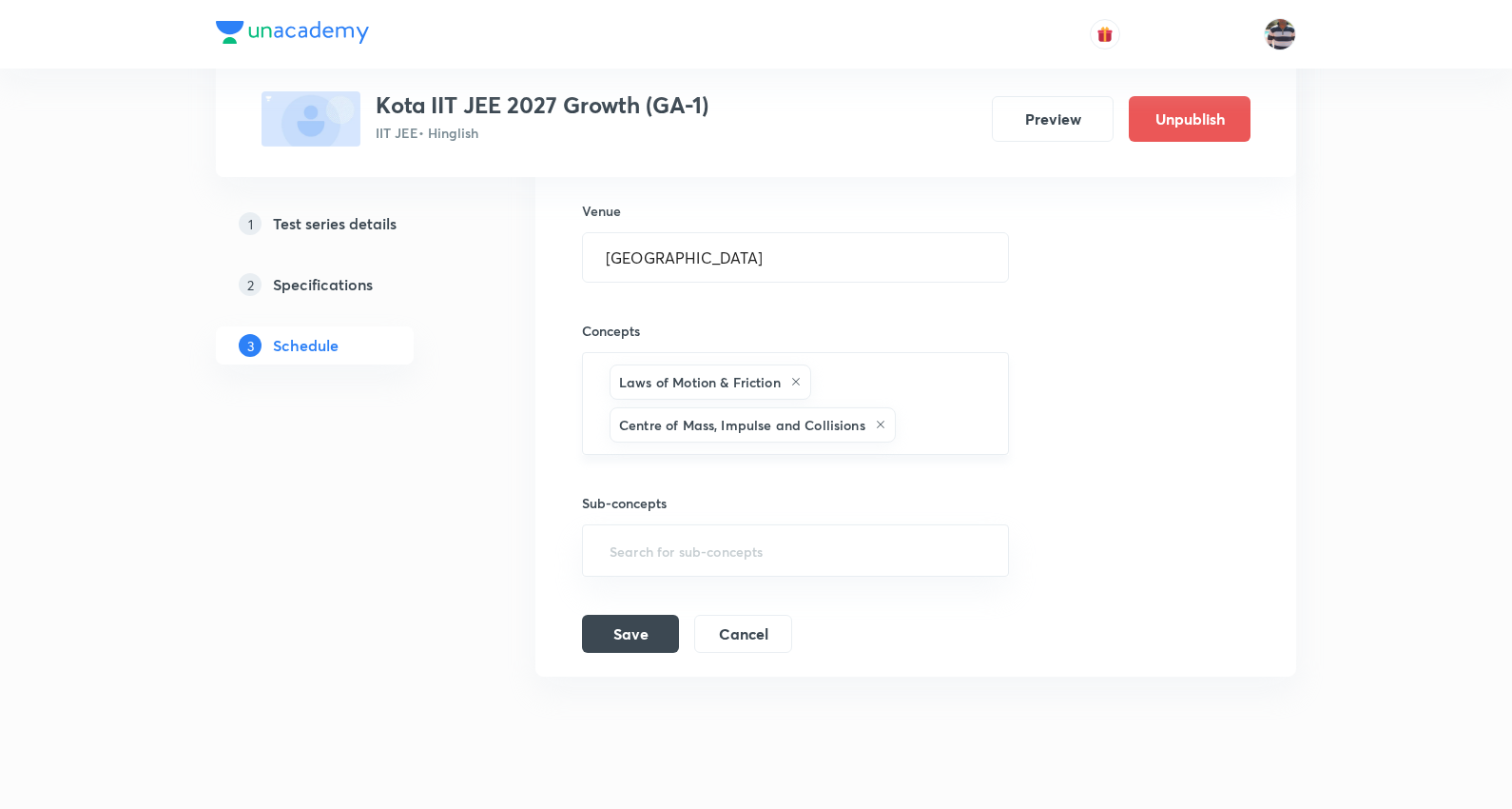
click at [847, 382] on div "Laws of Motion & Friction Centre of Mass, Impulse and Collisions ​" at bounding box center [795, 403] width 427 height 103
click at [959, 432] on input "text" at bounding box center [942, 425] width 85 height 35
paste input "Work, Energy & Power"
type input "Work, Energy & Power"
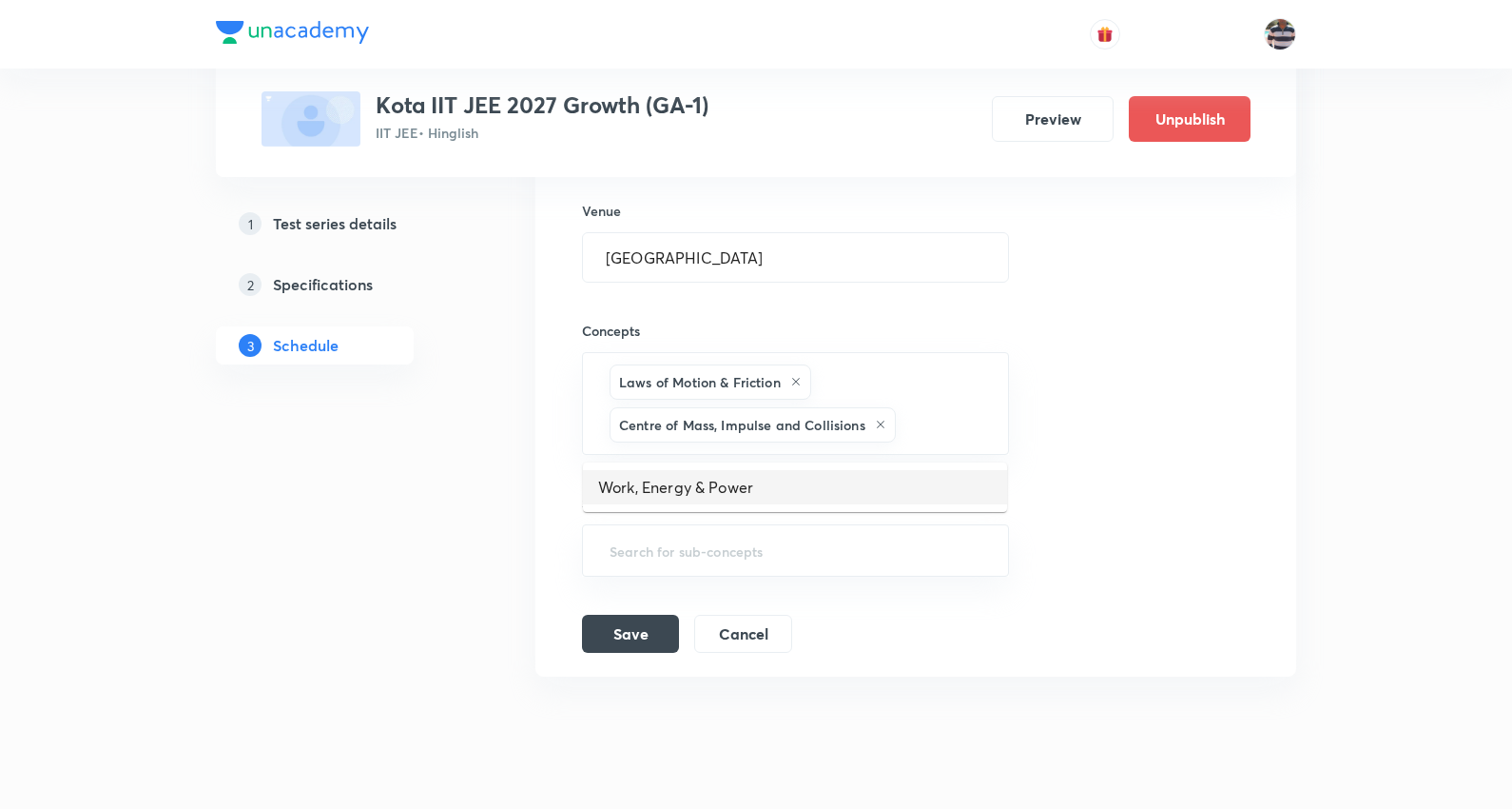
click at [708, 486] on li "Work, Energy & Power" at bounding box center [794, 487] width 424 height 34
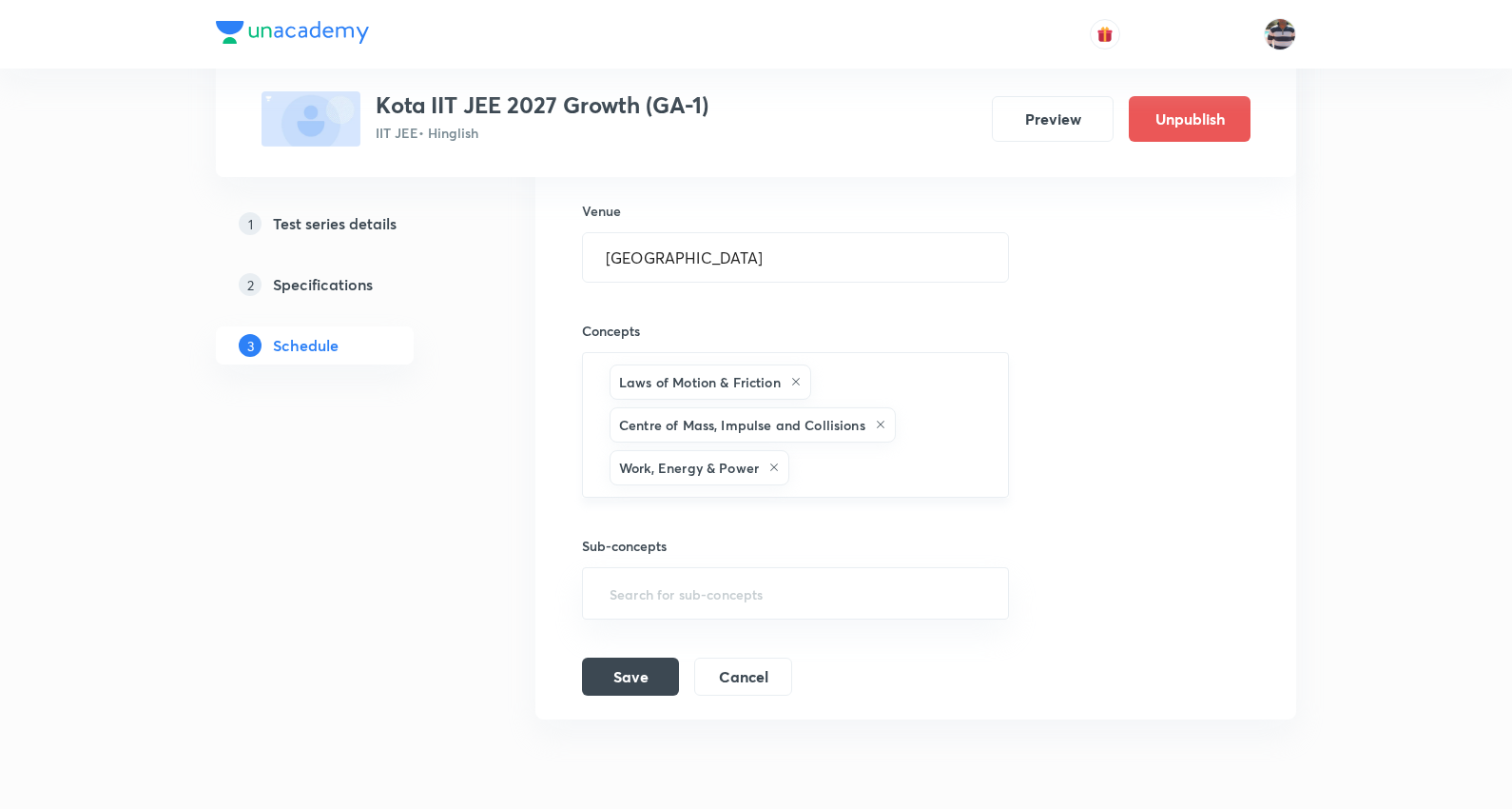
click at [835, 470] on input "text" at bounding box center [889, 467] width 192 height 35
paste input "Kinematics"
type input "Kinematics"
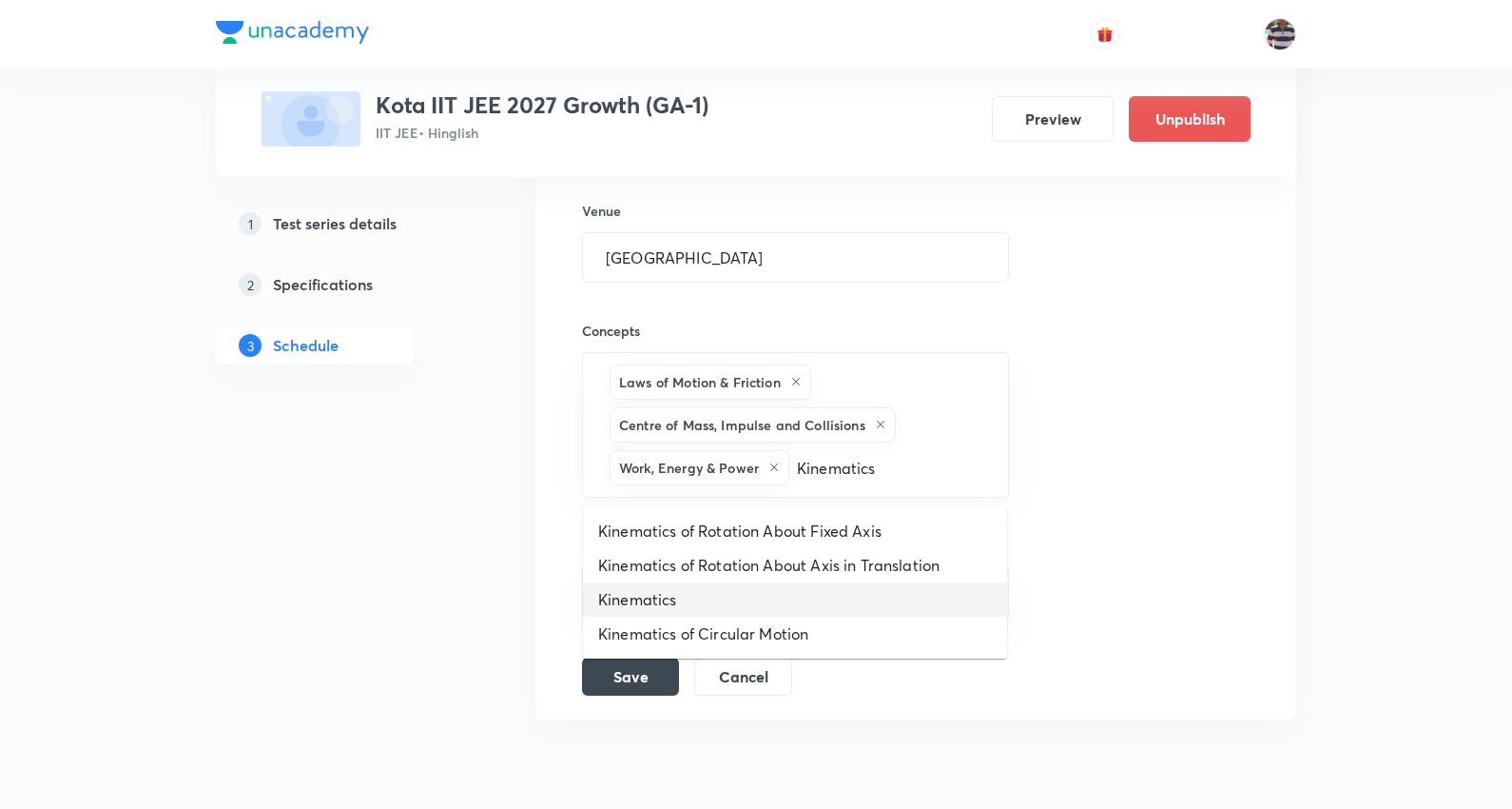
click at [644, 593] on li "Kinematics" at bounding box center [794, 598] width 424 height 34
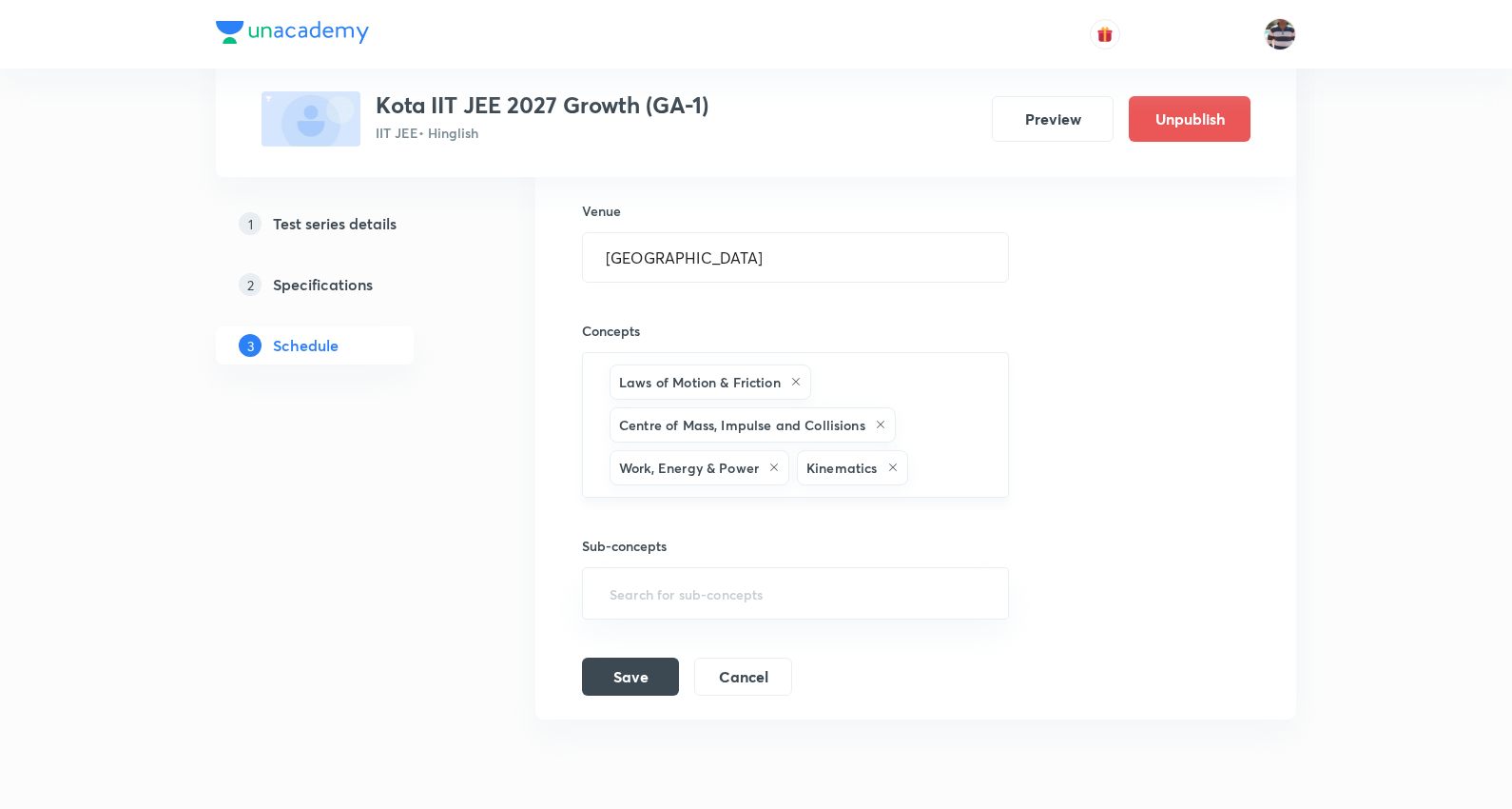
click at [940, 485] on input "text" at bounding box center [949, 467] width 73 height 35
paste input "General Topics & Mole Concept"
type input "General Topics & Mole Concept"
click at [740, 520] on li "General Topics & Mole Concept" at bounding box center [794, 531] width 424 height 34
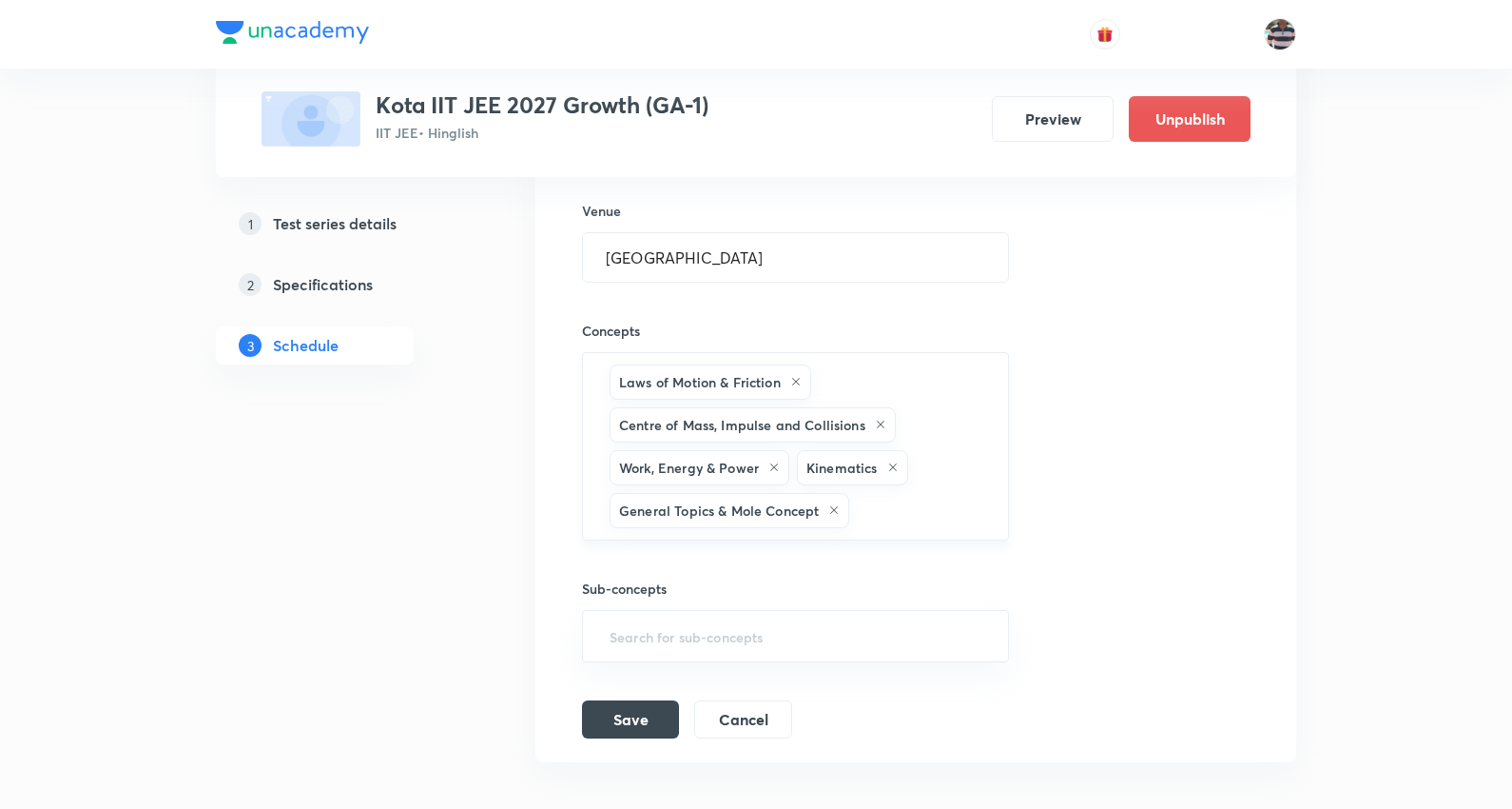
click at [888, 533] on div "Laws of Motion & Friction Centre of Mass, Impulse and Collisions Work, Energy &…" at bounding box center [795, 446] width 427 height 188
paste input "General Organic Chemistry"
type input "General Organic Chemistry"
click at [744, 553] on ul "General Organic Chemistry" at bounding box center [794, 573] width 424 height 50
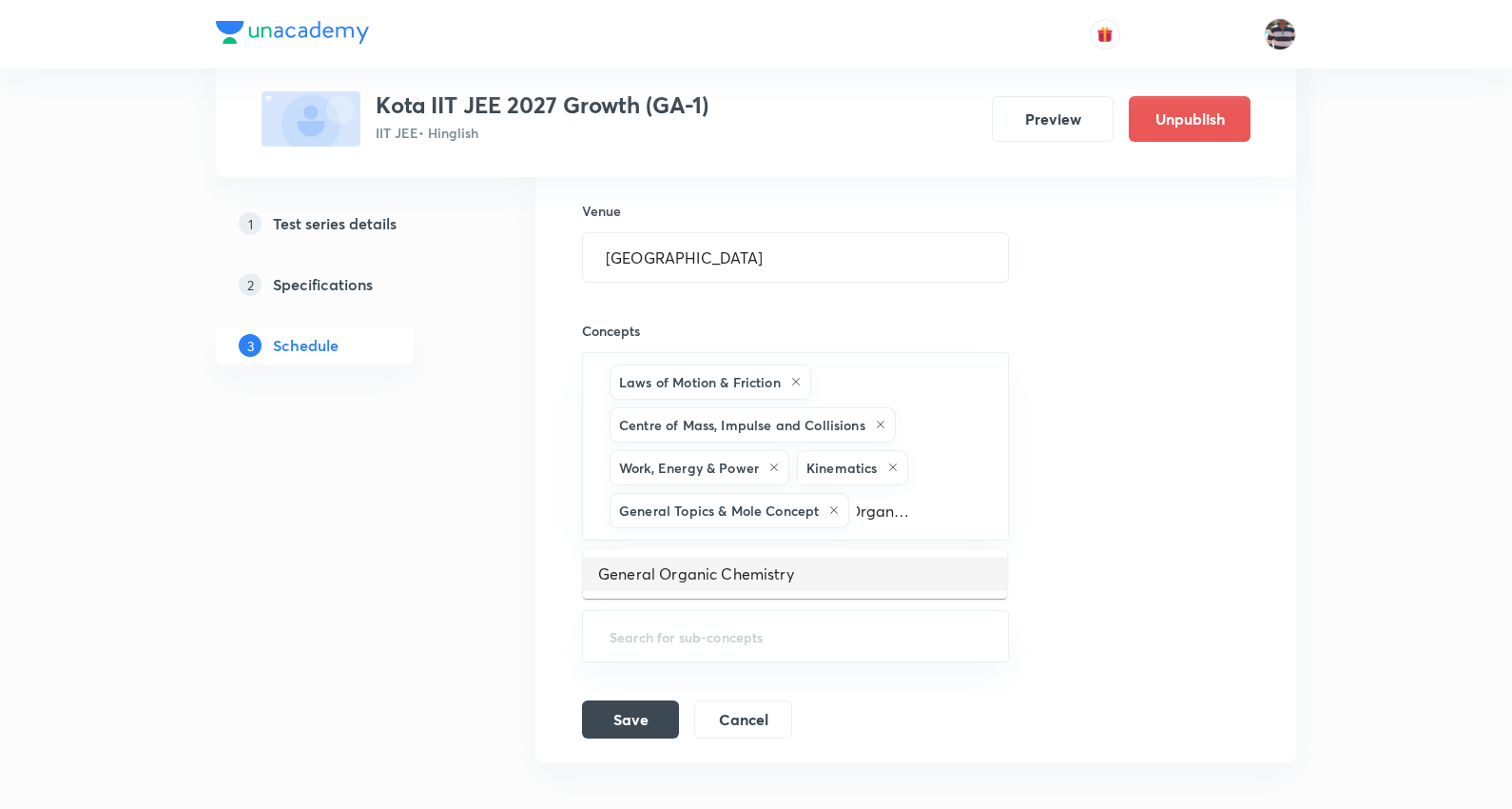
click at [732, 575] on li "General Organic Chemistry" at bounding box center [794, 573] width 424 height 34
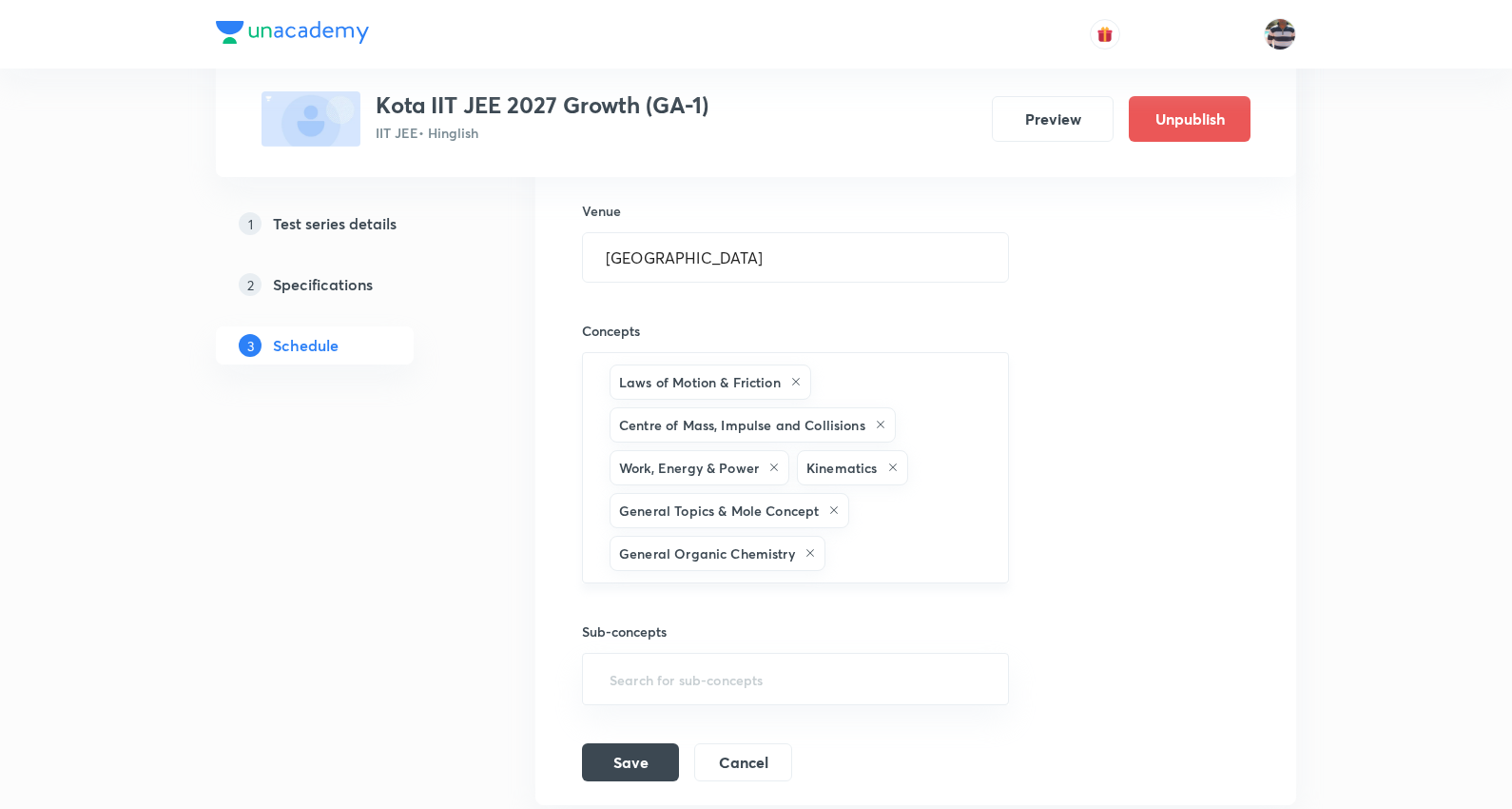
click at [875, 527] on div "Laws of Motion & Friction Centre of Mass, Impulse and Collisions Work, Energy &…" at bounding box center [795, 467] width 427 height 231
paste input "Chemical Bonding"
type input "Chemical Bonding"
click at [732, 625] on li "Chemical Bonding" at bounding box center [794, 616] width 424 height 34
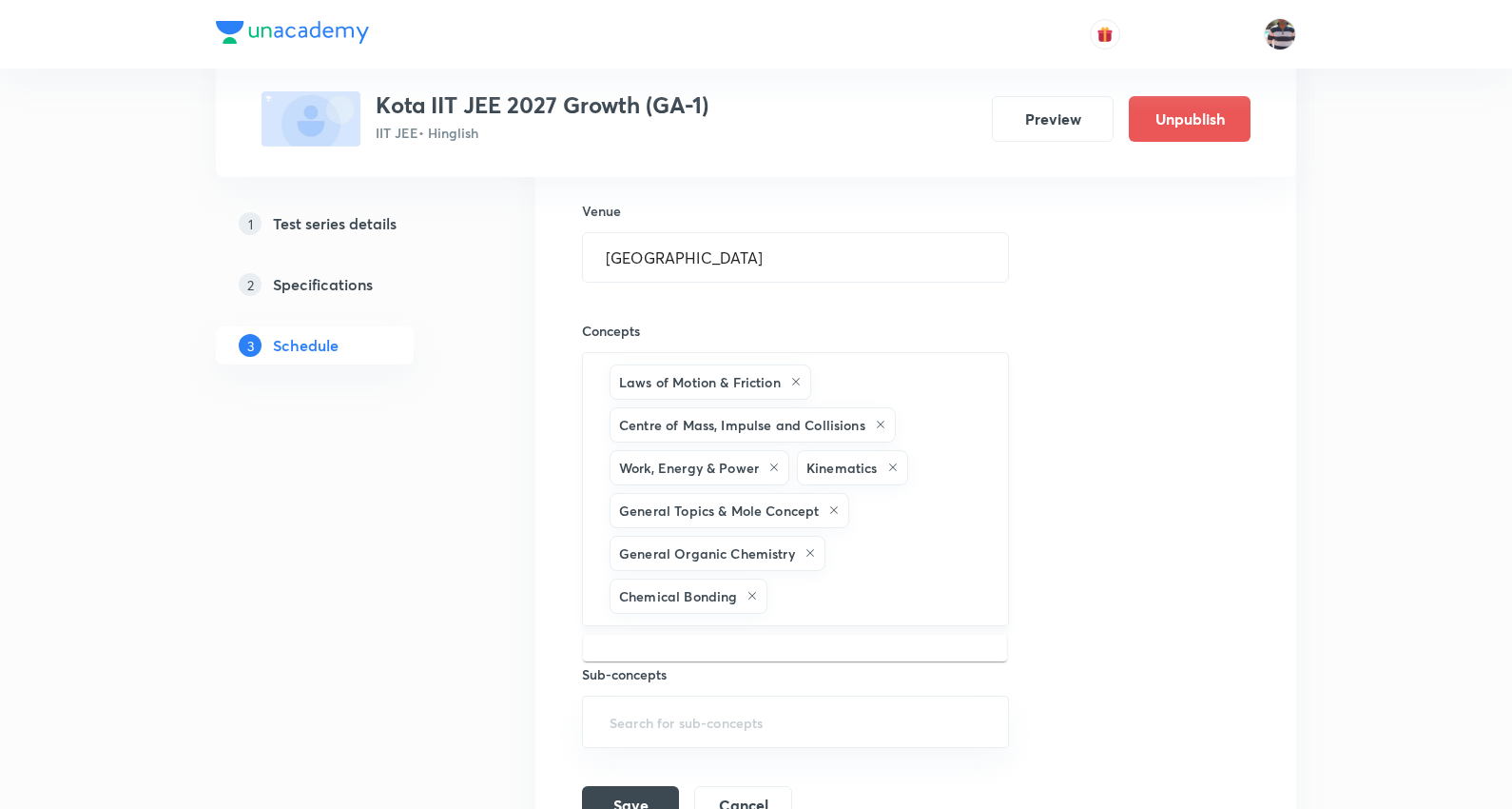
click at [815, 595] on input "text" at bounding box center [878, 596] width 213 height 35
paste input "Gaseous States"
type input "Gaseous States"
click at [701, 663] on li "Gaseous States" at bounding box center [794, 659] width 424 height 34
click at [974, 602] on input "text" at bounding box center [951, 596] width 68 height 35
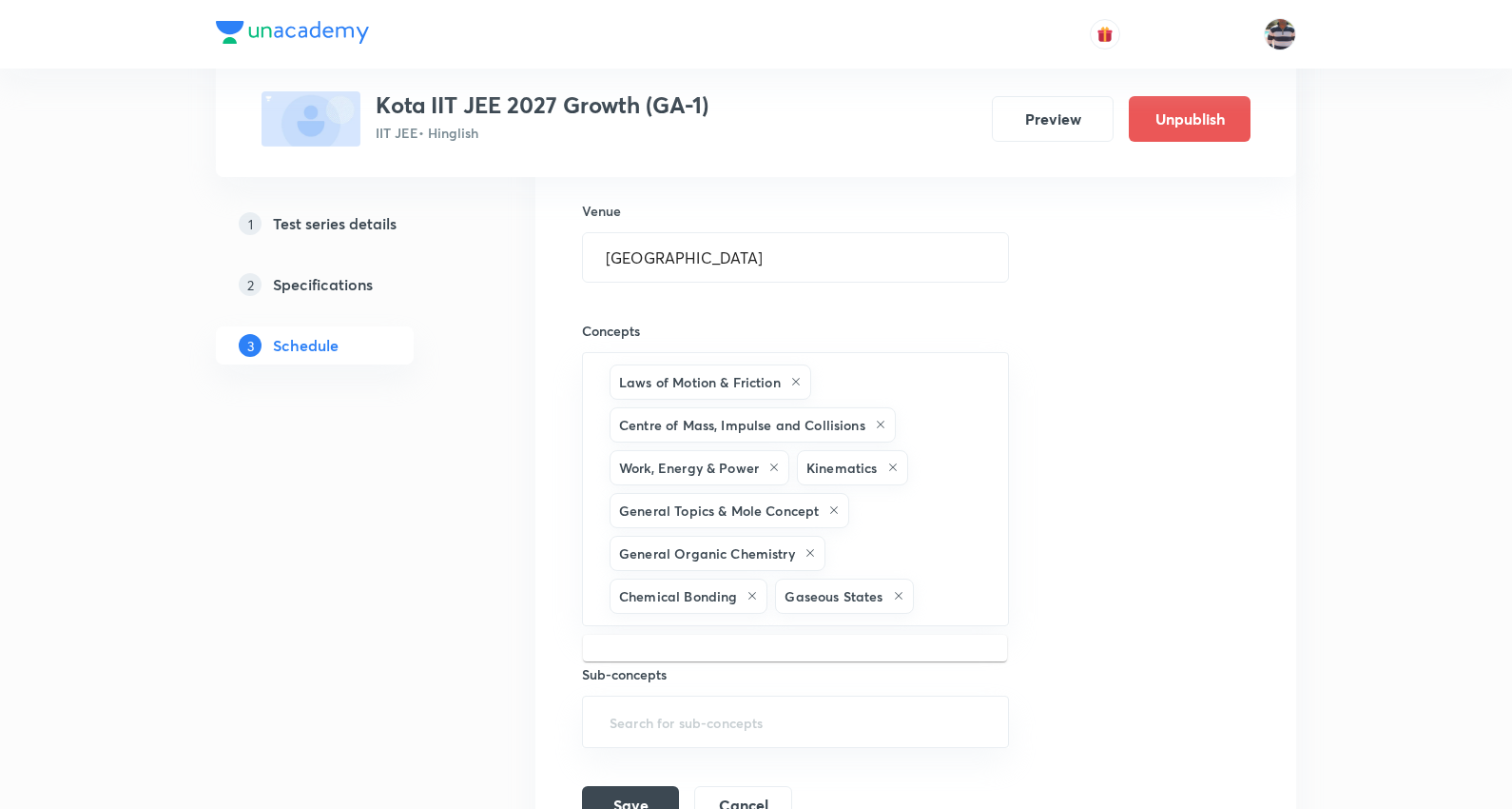
paste input "Atomic Structure"
type input "Atomic Structure"
click at [702, 644] on li "Atomic Structure" at bounding box center [794, 659] width 424 height 34
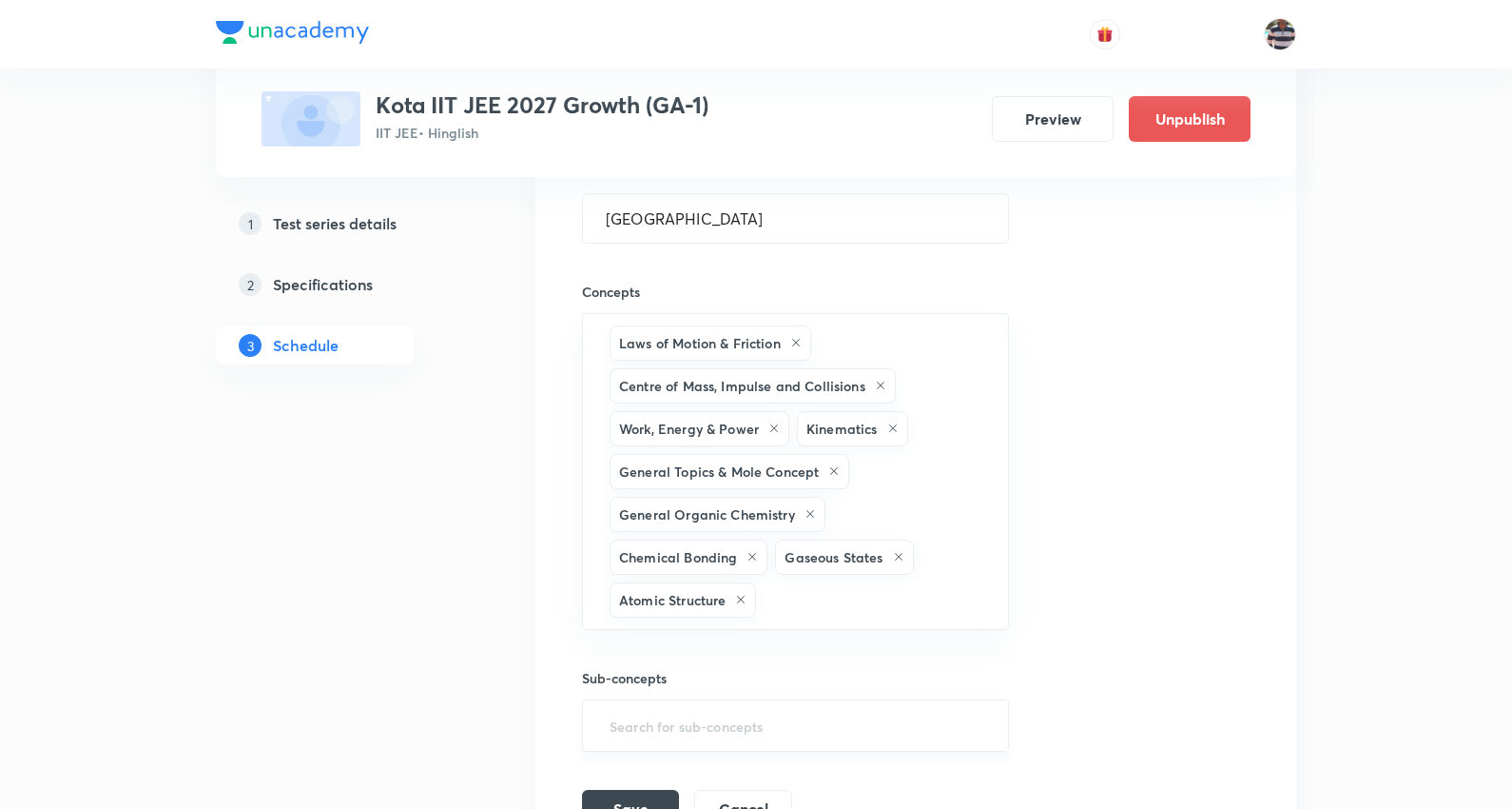
scroll to position [4190, 0]
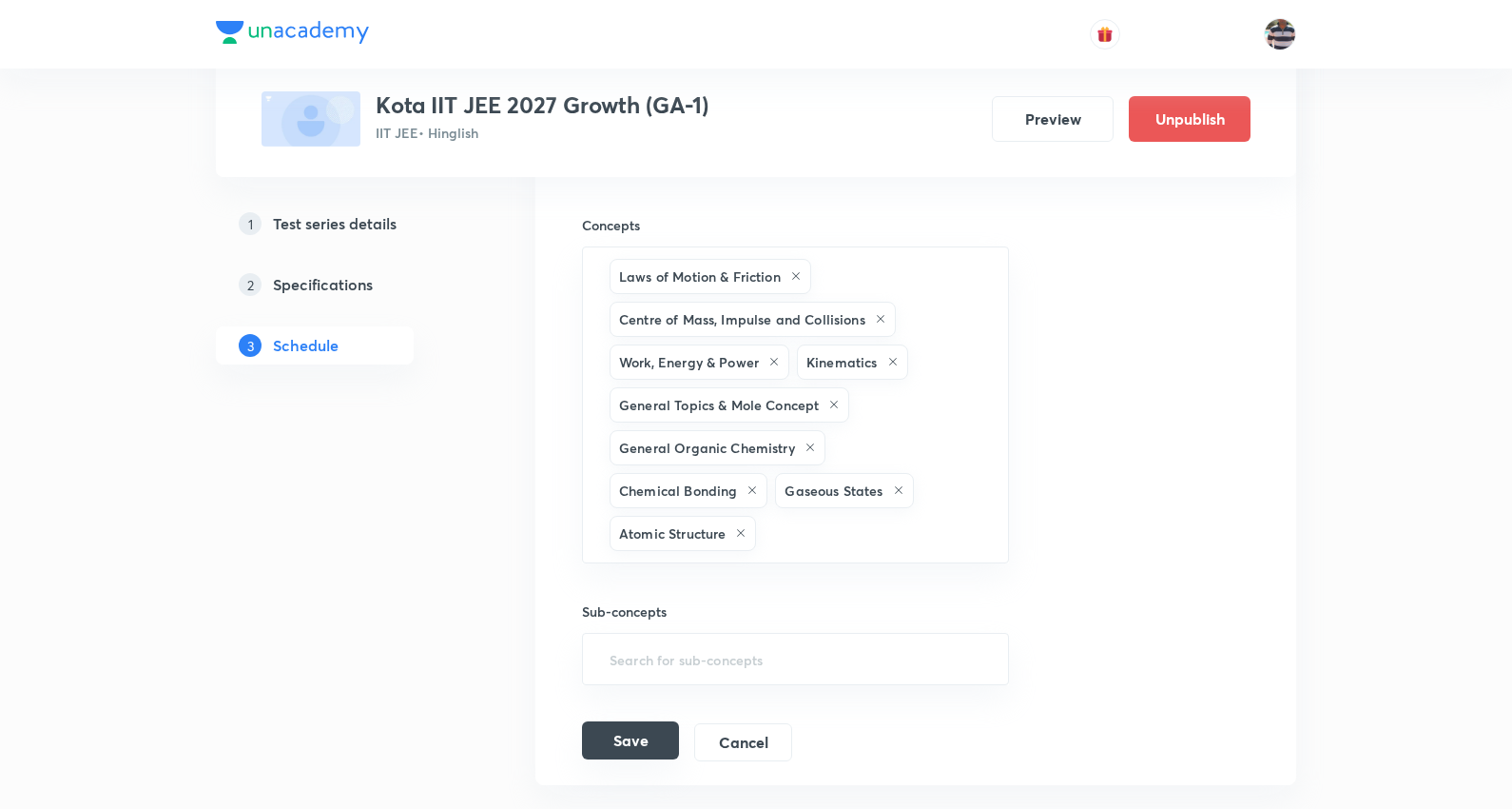
click at [648, 727] on button "Save" at bounding box center [630, 739] width 97 height 38
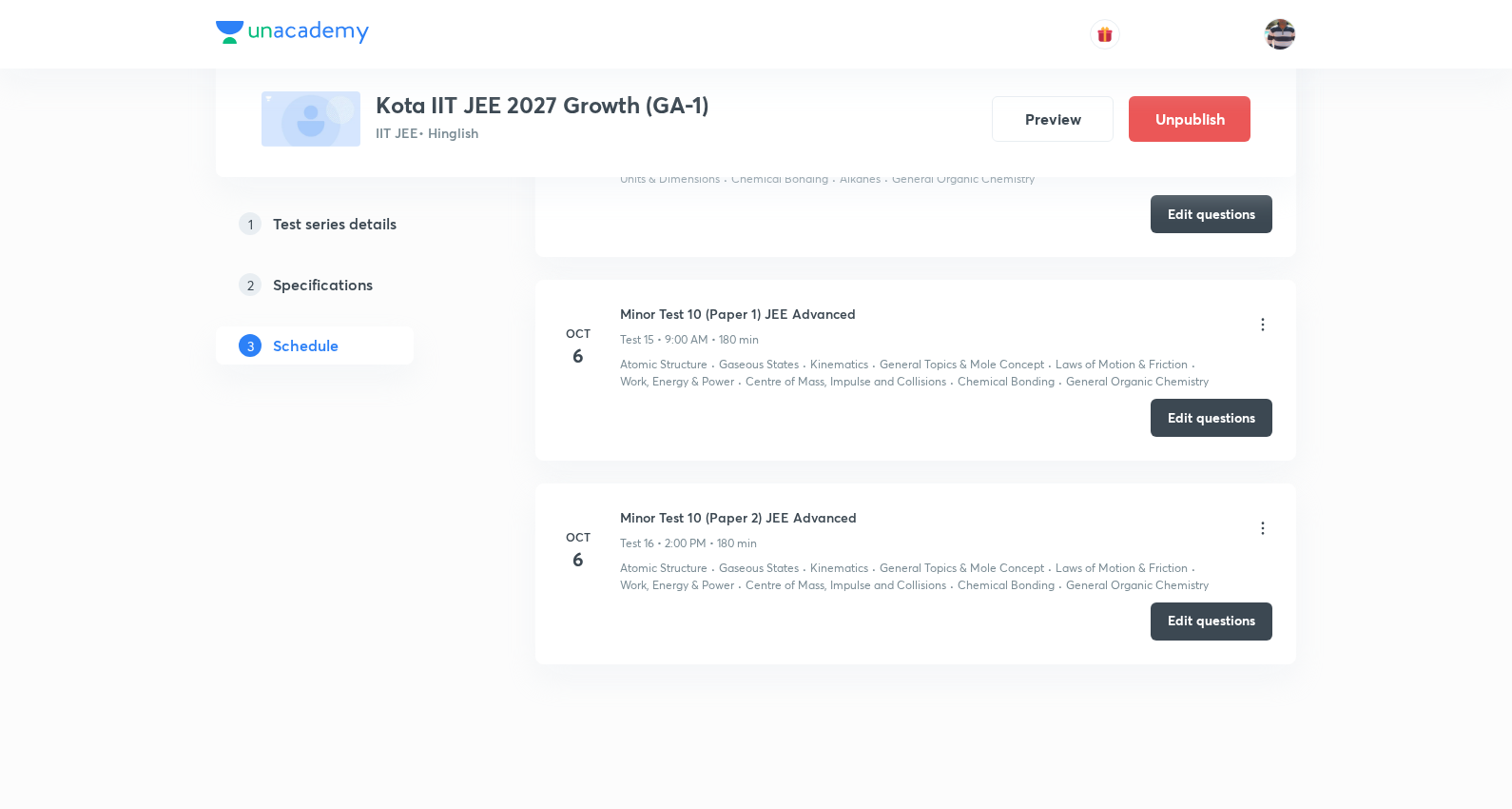
scroll to position [3202, 0]
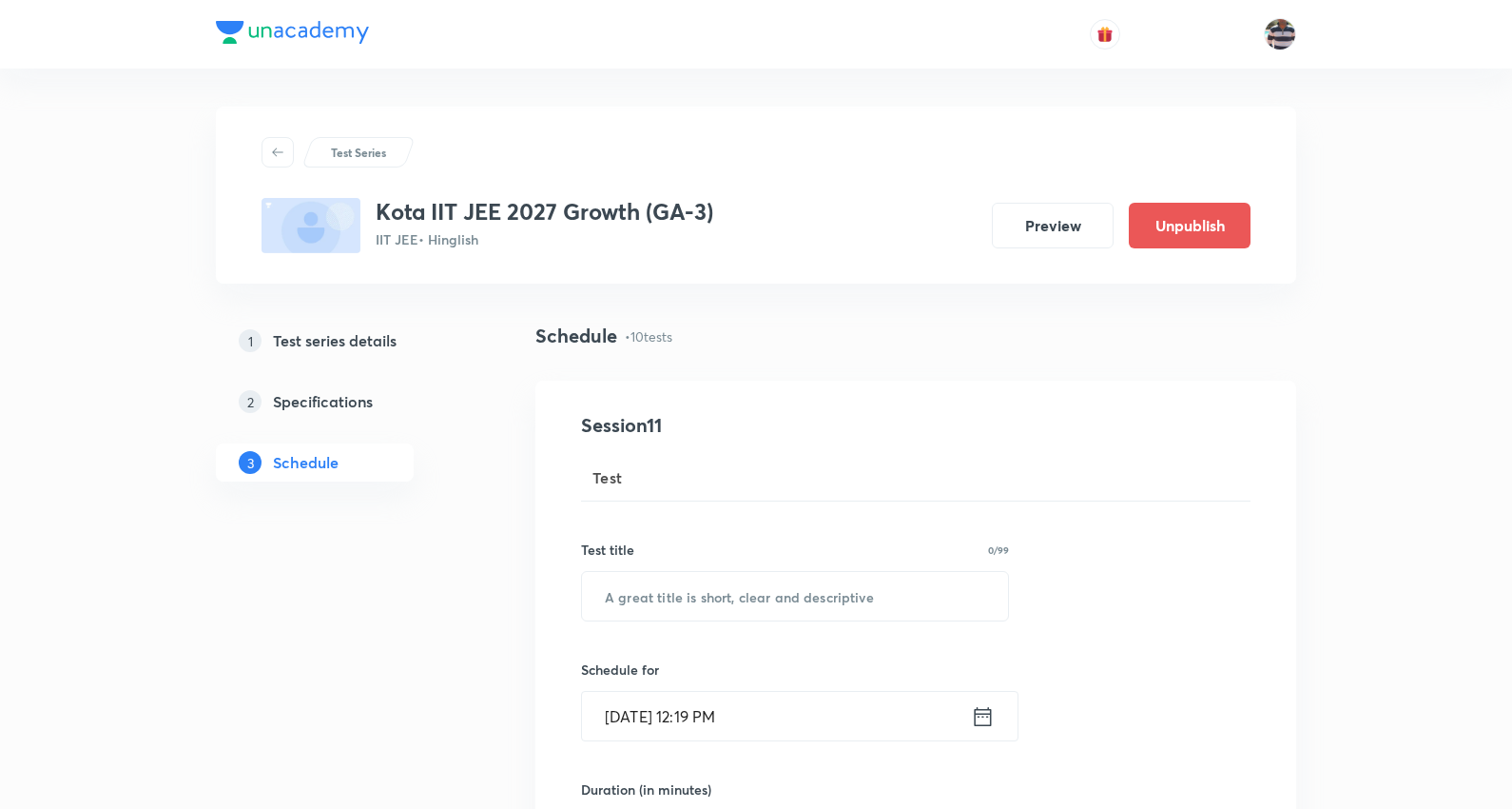
drag, startPoint x: 276, startPoint y: 582, endPoint x: 307, endPoint y: 578, distance: 31.3
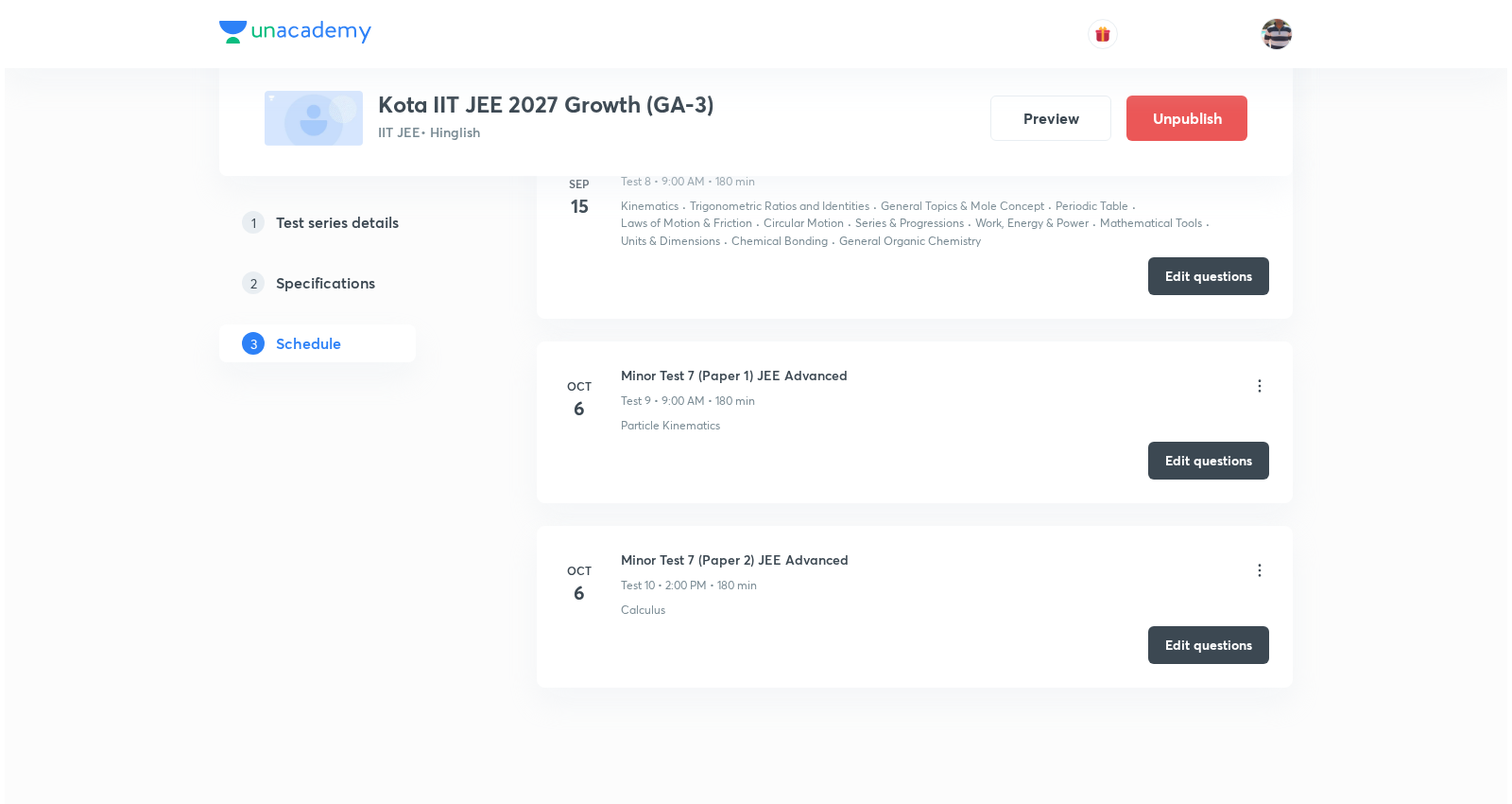
scroll to position [2992, 0]
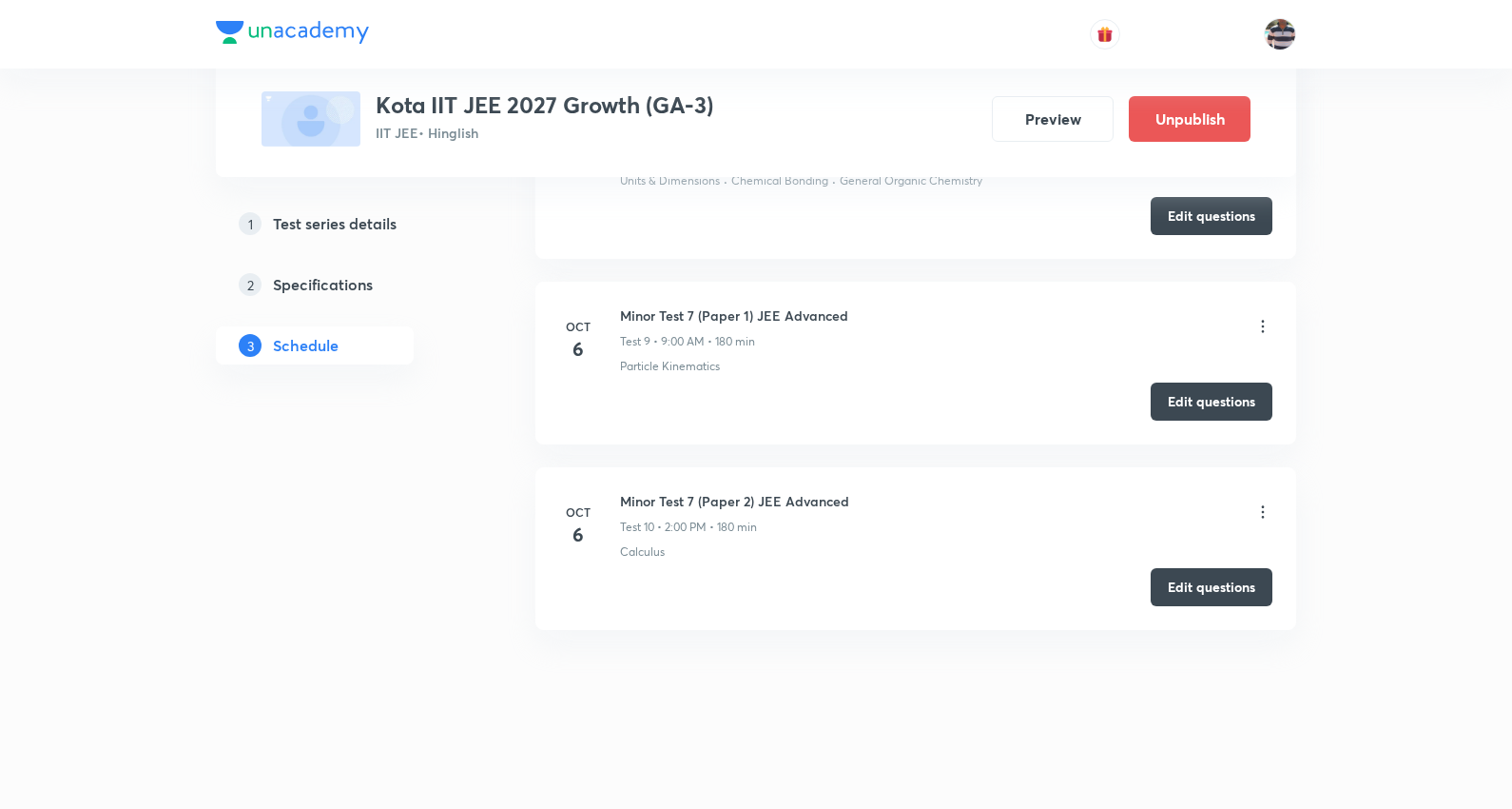
click at [1266, 318] on icon at bounding box center [1262, 325] width 19 height 19
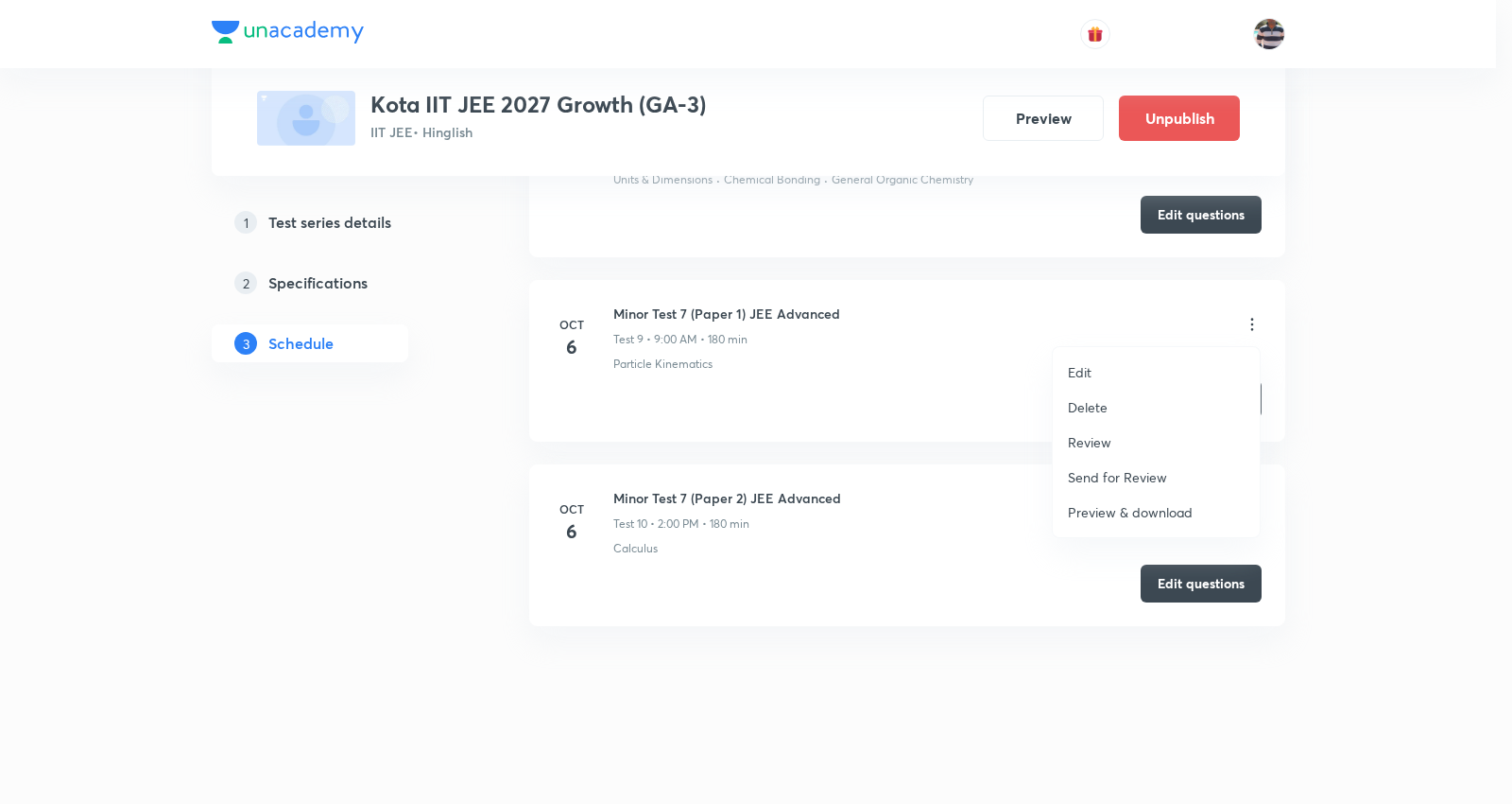
click at [1075, 372] on p "Edit" at bounding box center [1080, 372] width 23 height 19
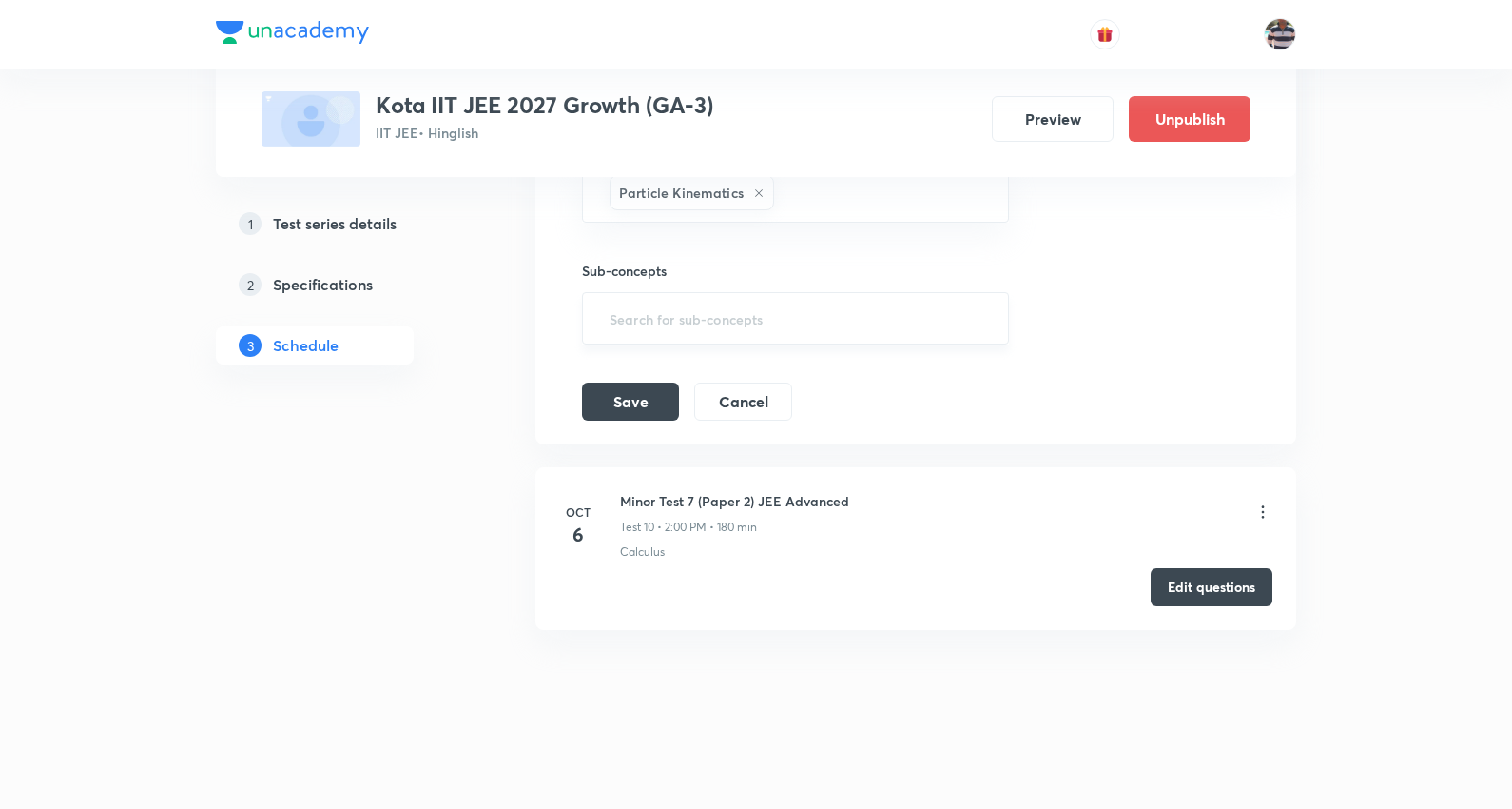
scroll to position [2714, 0]
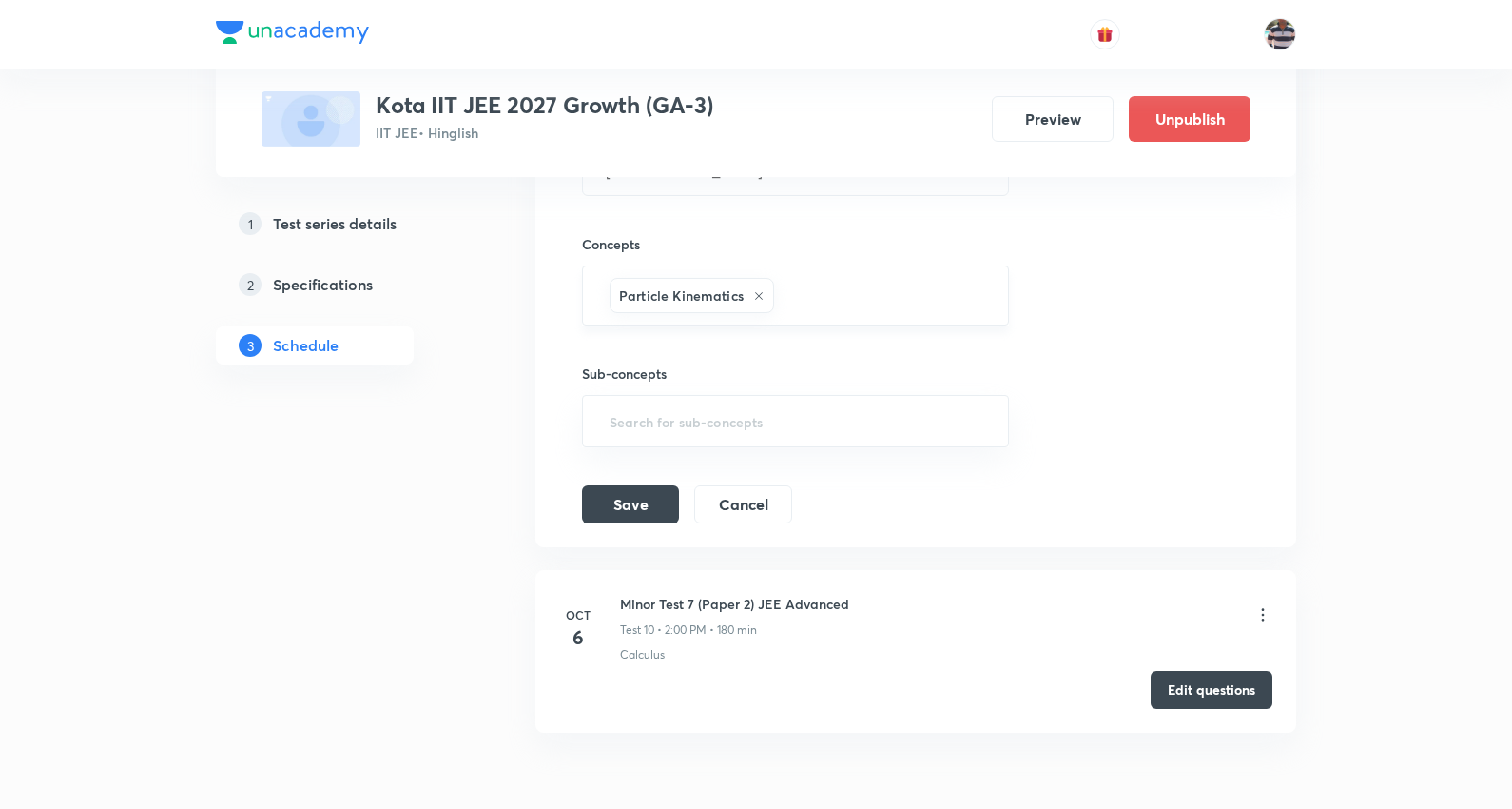
click at [757, 292] on icon at bounding box center [759, 296] width 12 height 12
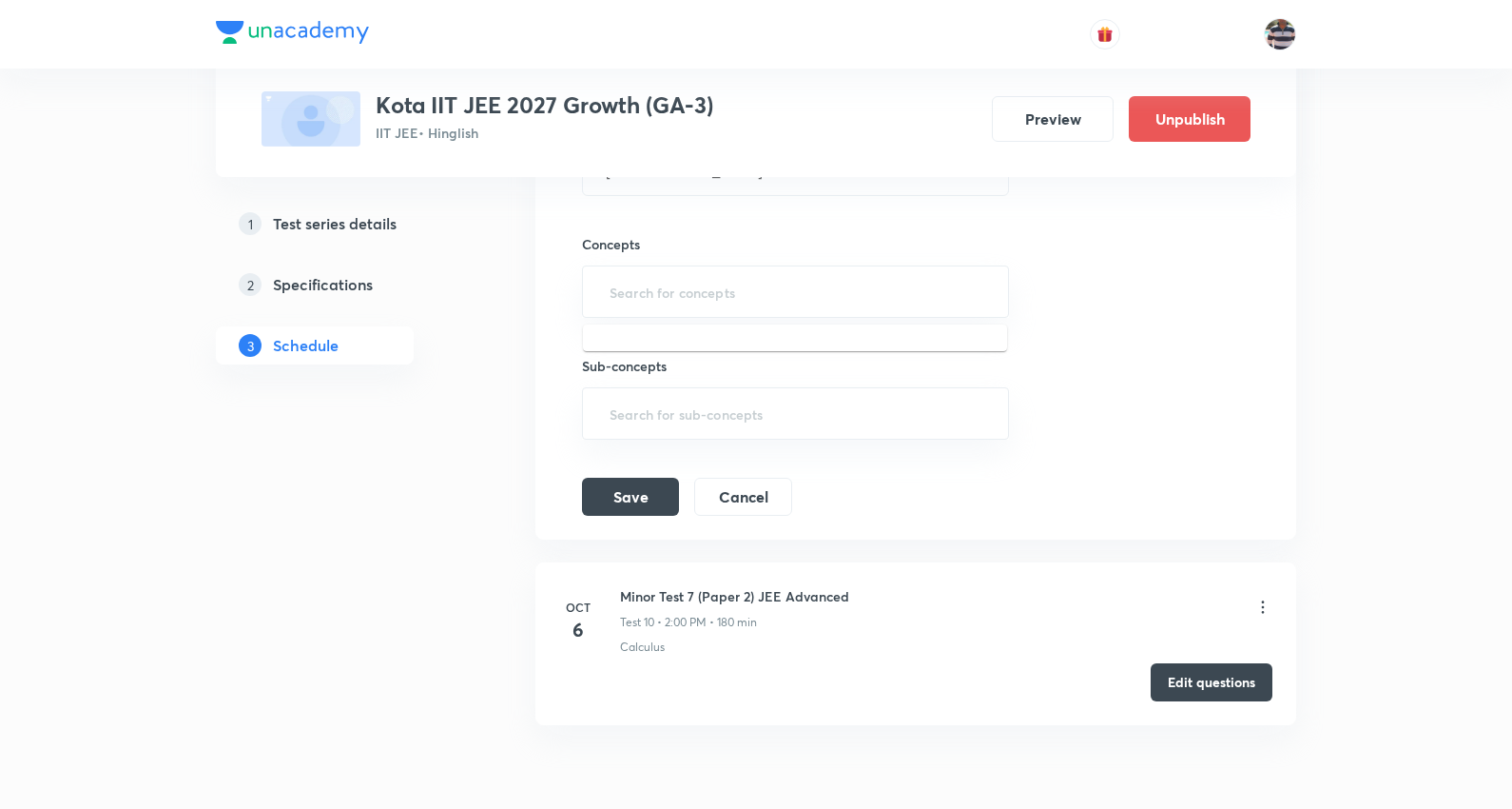
click at [757, 293] on input "text" at bounding box center [796, 292] width 380 height 35
type input "Laws of Motion & Friction"
click at [715, 356] on li "Laws of Motion & Friction" at bounding box center [794, 349] width 424 height 34
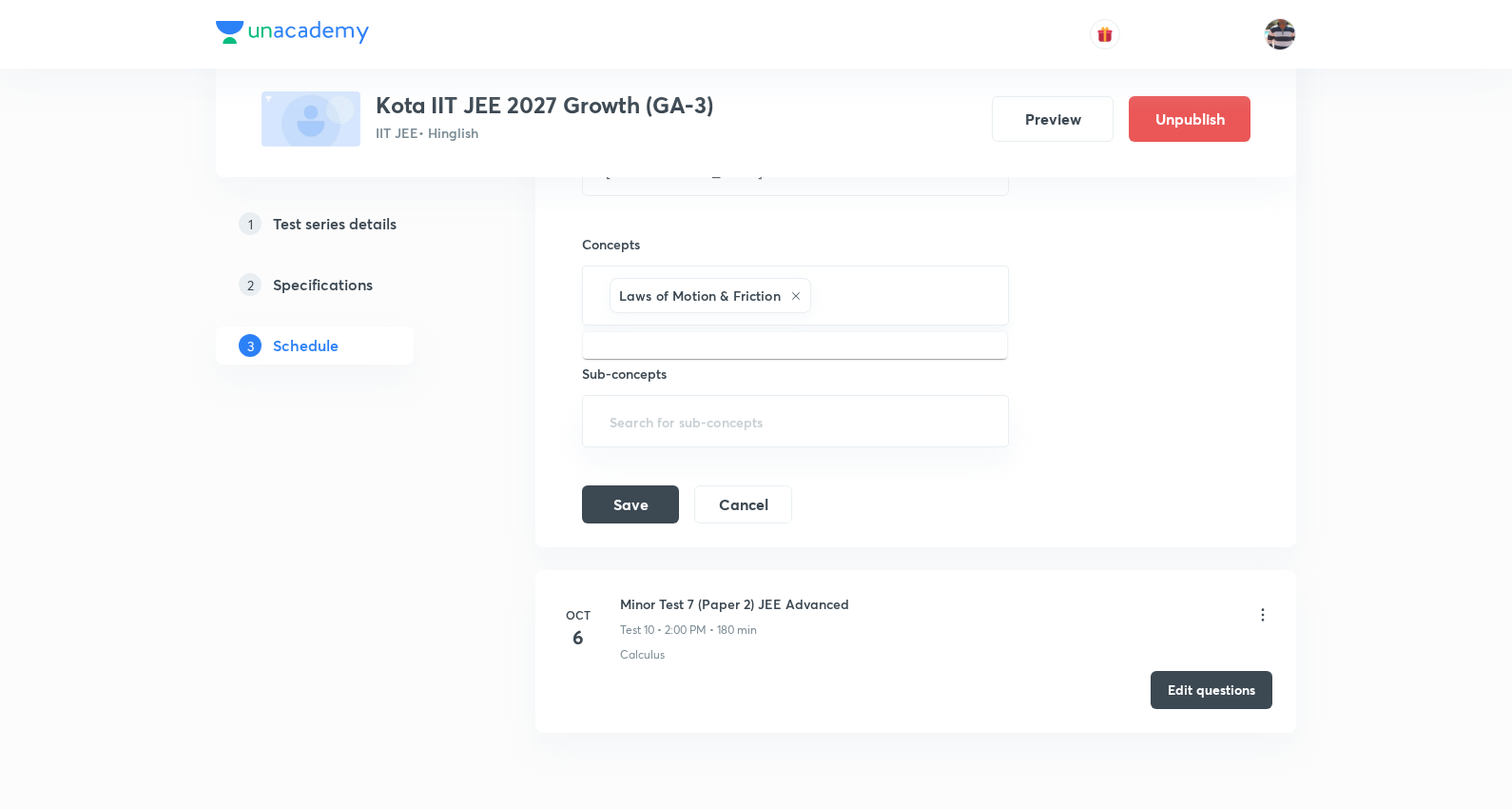
click at [869, 302] on input "text" at bounding box center [900, 296] width 170 height 35
paste input "Circular Motion"
type input "Circular Motion"
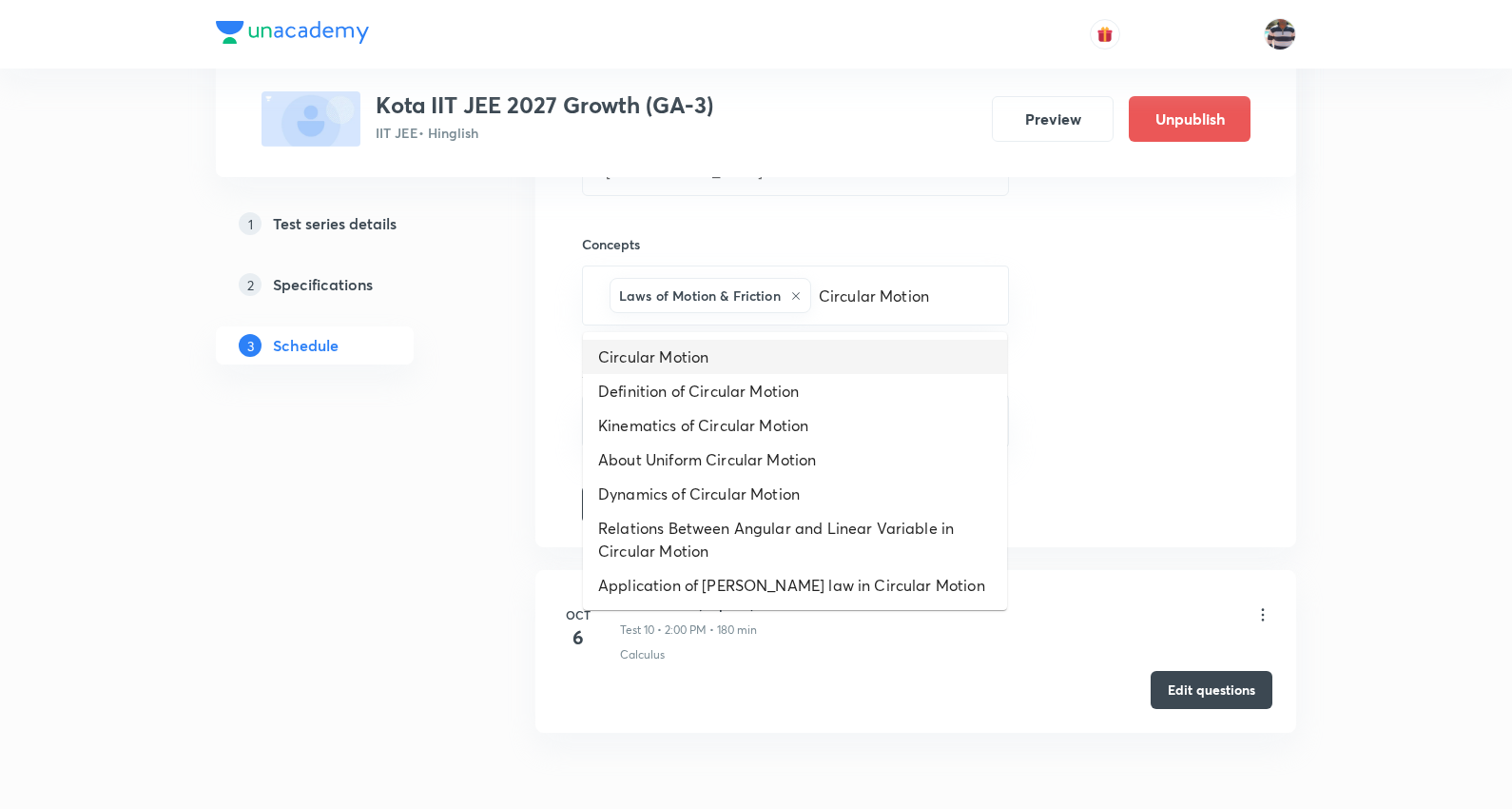
click at [676, 350] on li "Circular Motion" at bounding box center [794, 357] width 424 height 34
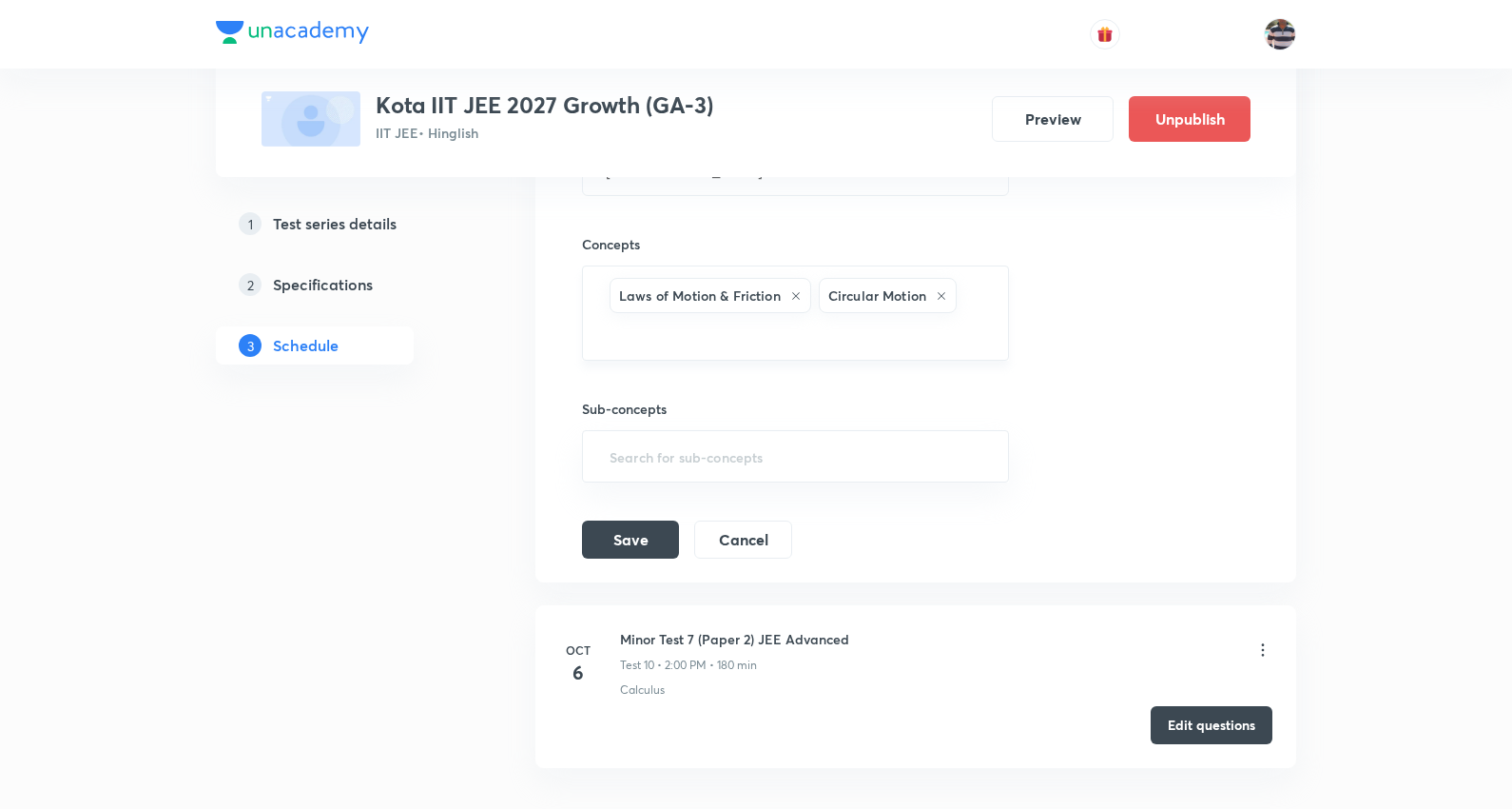
click at [982, 299] on div "Laws of Motion & Friction Circular Motion ​" at bounding box center [795, 312] width 427 height 95
paste input "Work, Energy & Power"
type input "Work, Energy & Power"
drag, startPoint x: 681, startPoint y: 392, endPoint x: 690, endPoint y: 13, distance: 379.1
click at [681, 390] on li "Work, Energy & Power" at bounding box center [794, 392] width 424 height 34
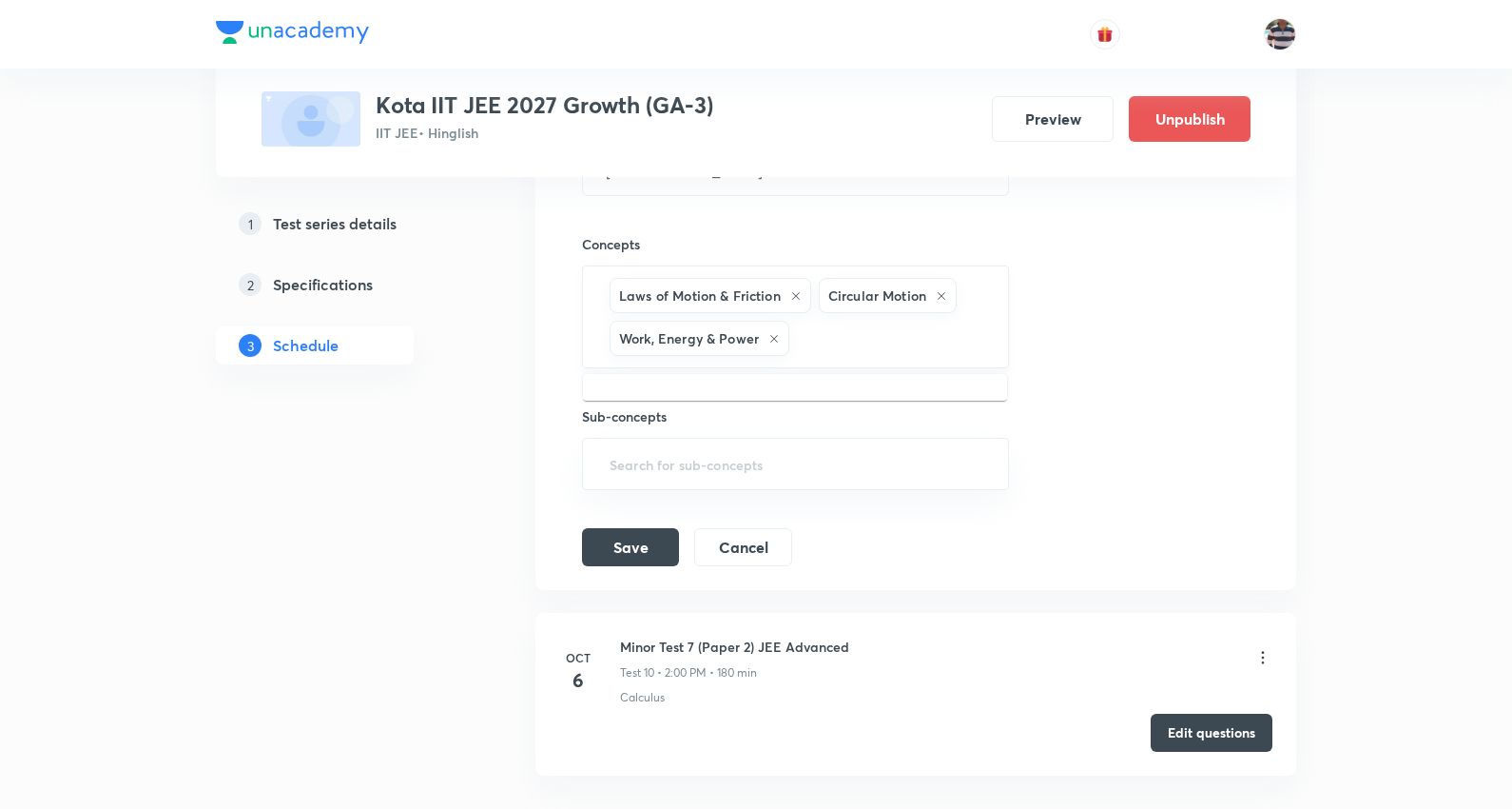
click at [862, 333] on input "text" at bounding box center [889, 338] width 192 height 35
paste input "Kinematics"
type input "Kinematics"
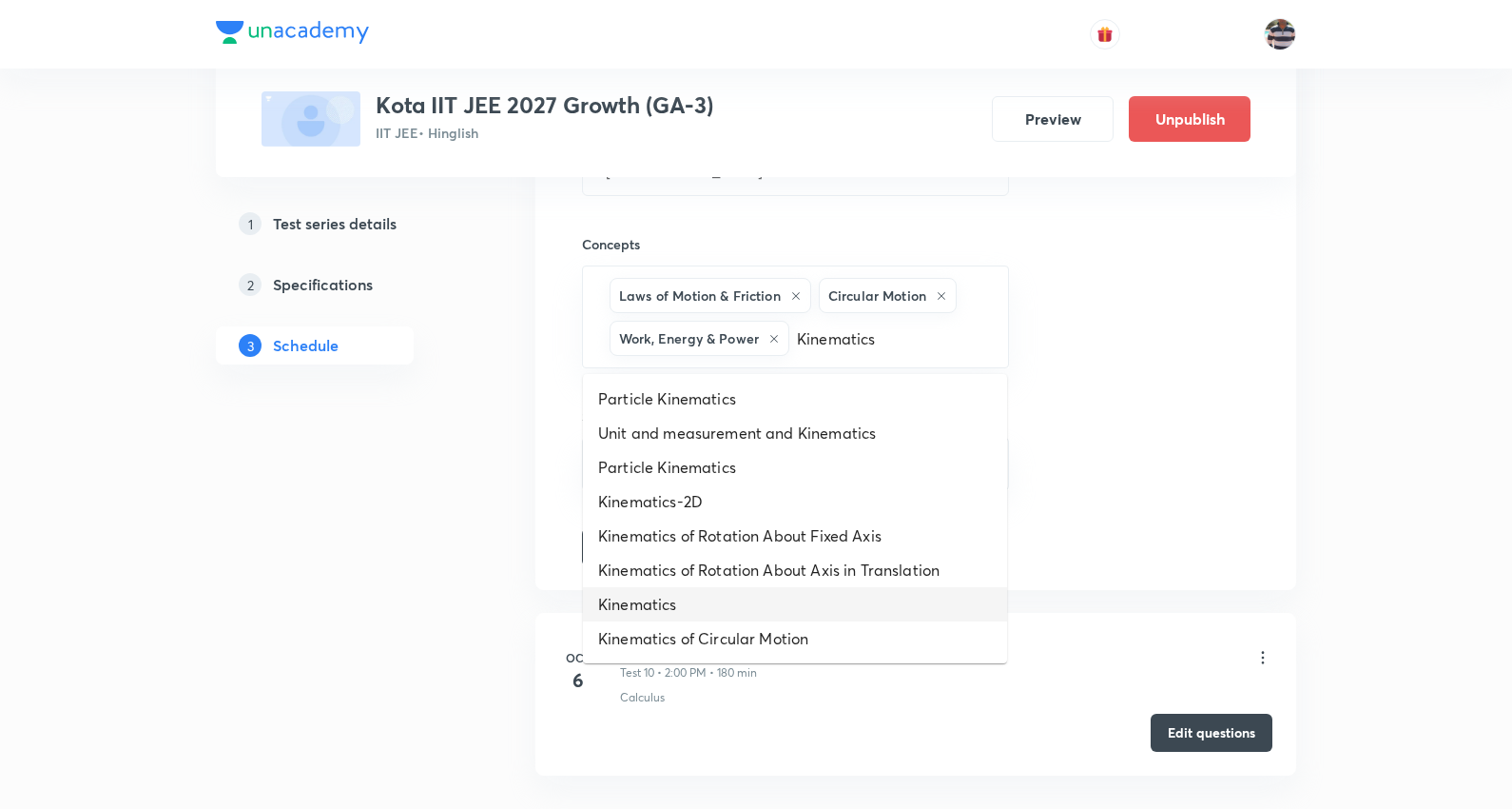
click at [670, 599] on li "Kinematics" at bounding box center [794, 603] width 424 height 34
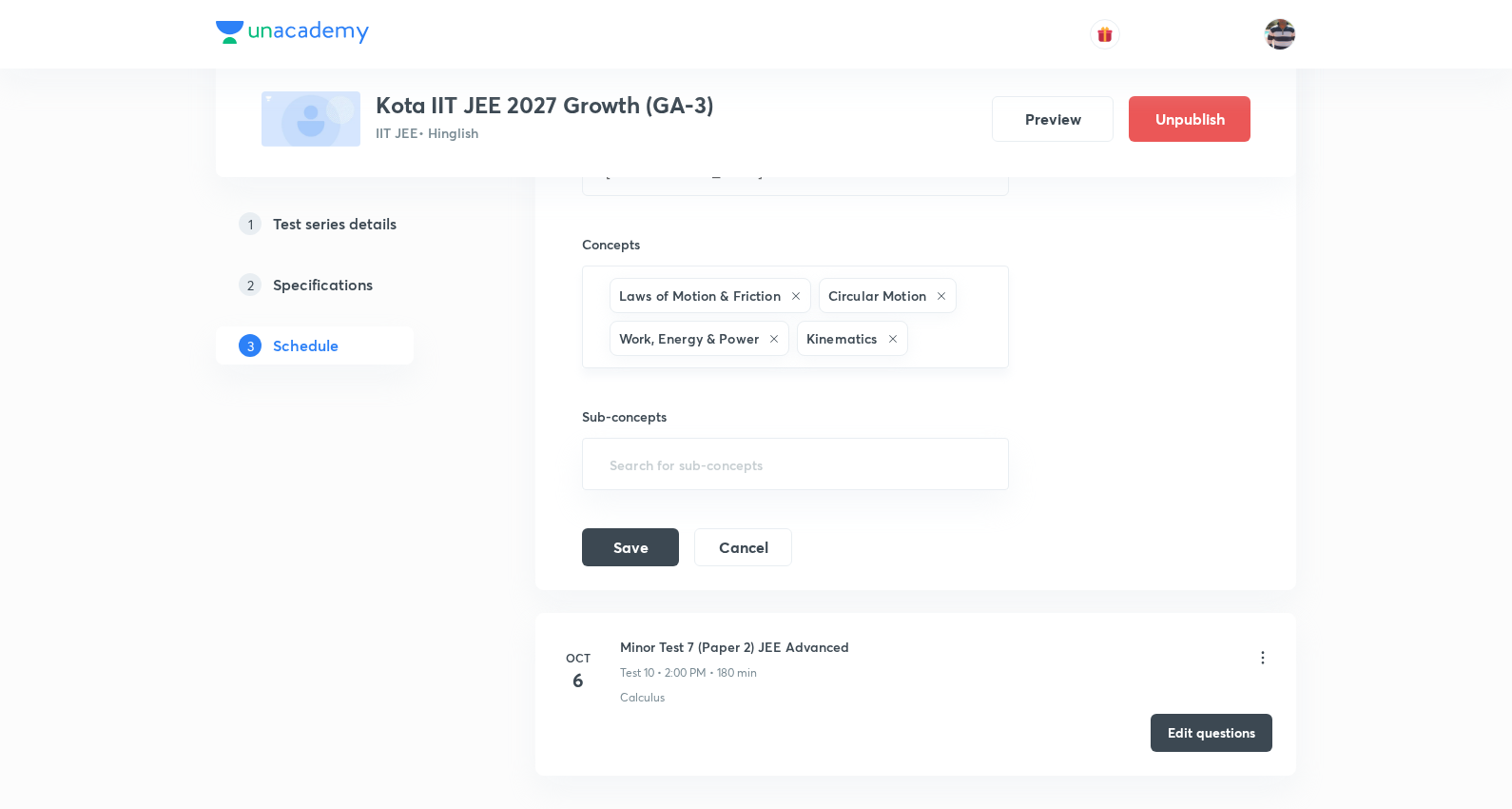
click at [999, 339] on div "Laws of Motion & Friction Circular Motion Work, Energy & Power Kinematics ​" at bounding box center [795, 316] width 427 height 103
paste input "General Organic Chemistry"
type input "General Organic Chemistry"
click at [752, 404] on li "General Organic Chemistry" at bounding box center [794, 399] width 424 height 34
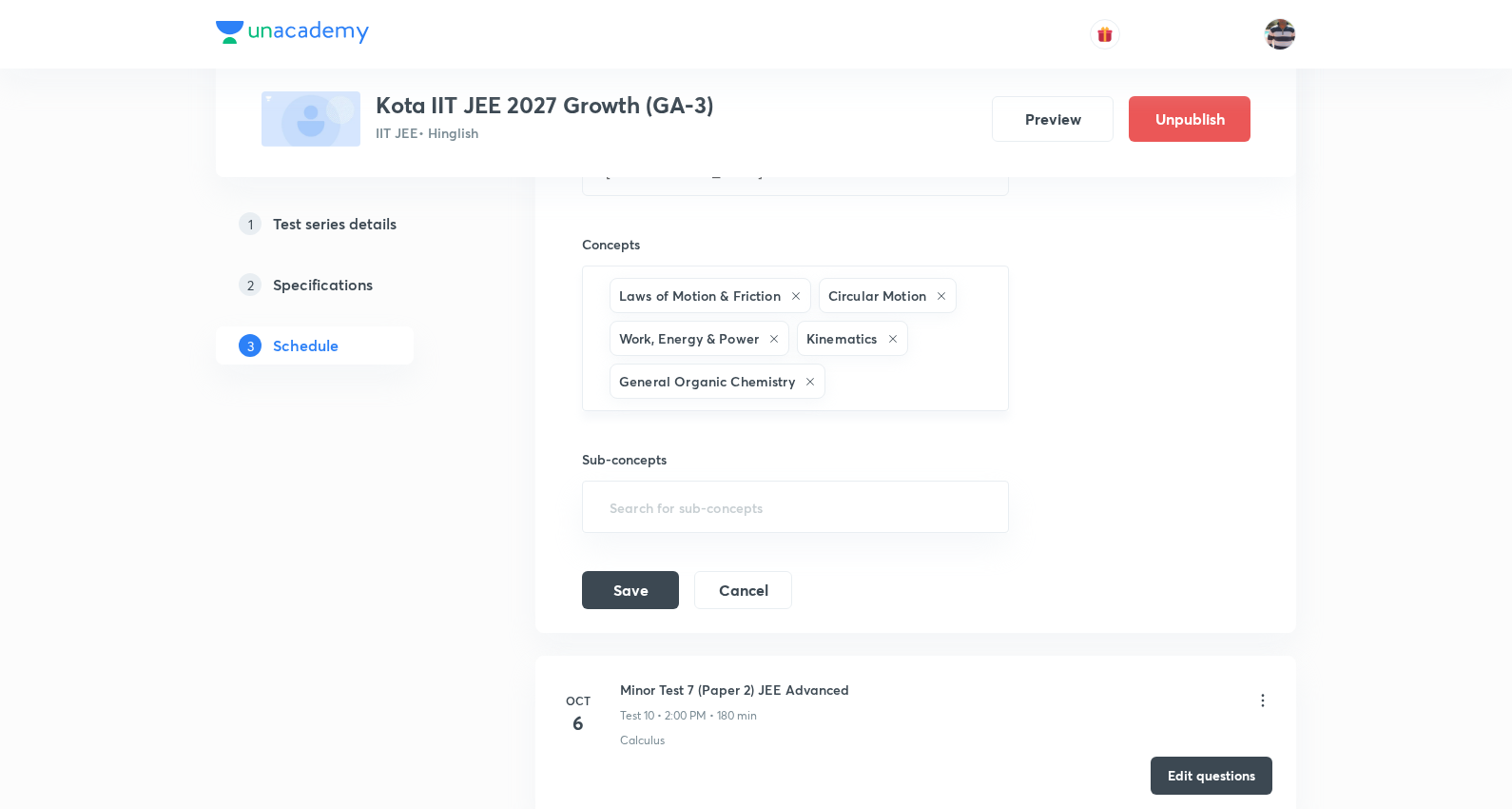
click at [885, 392] on input "text" at bounding box center [907, 381] width 156 height 35
paste input "Chemical Bonding"
type input "Chemical Bonding"
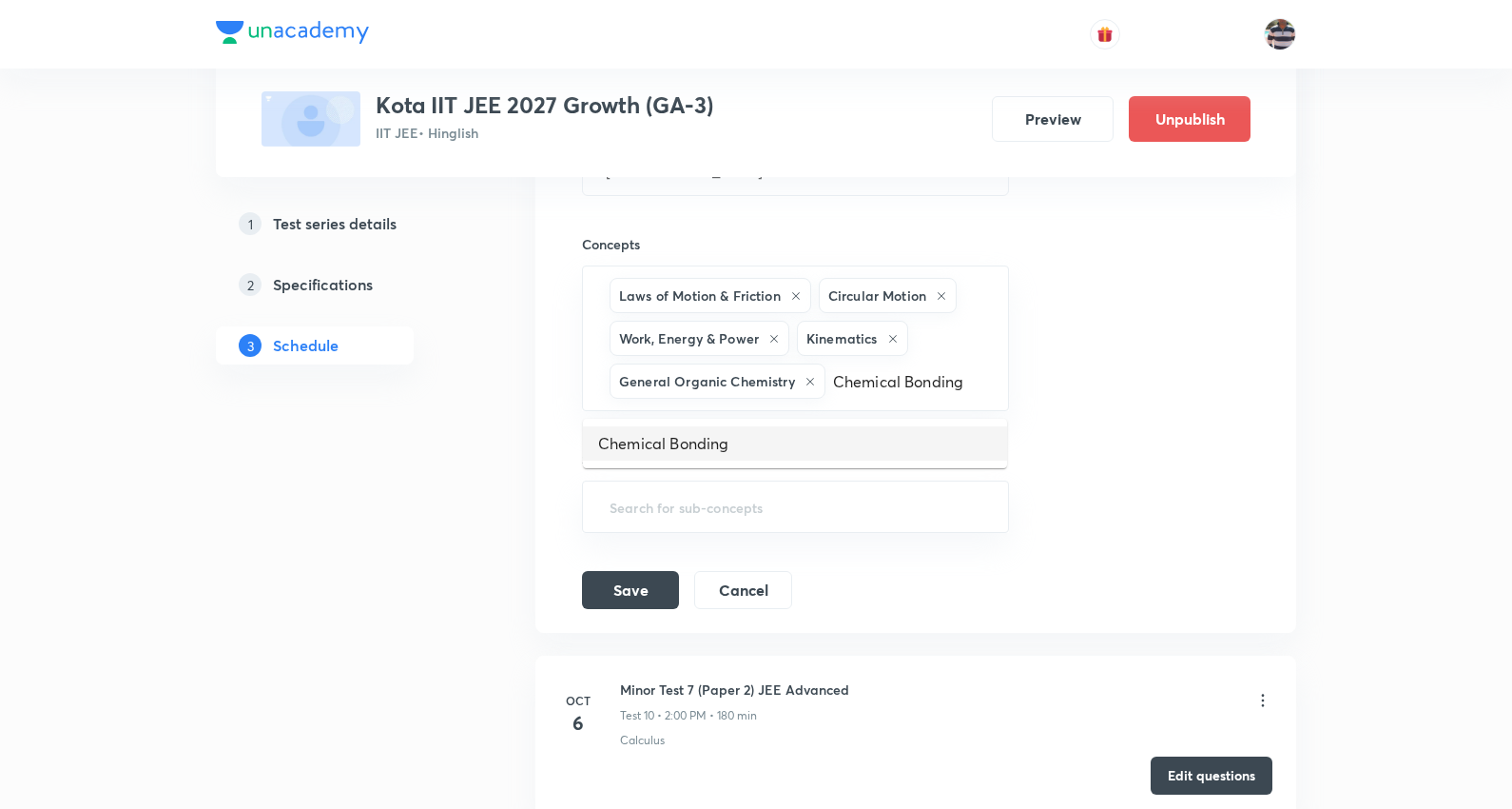
click at [712, 443] on li "Chemical Bonding" at bounding box center [794, 443] width 424 height 34
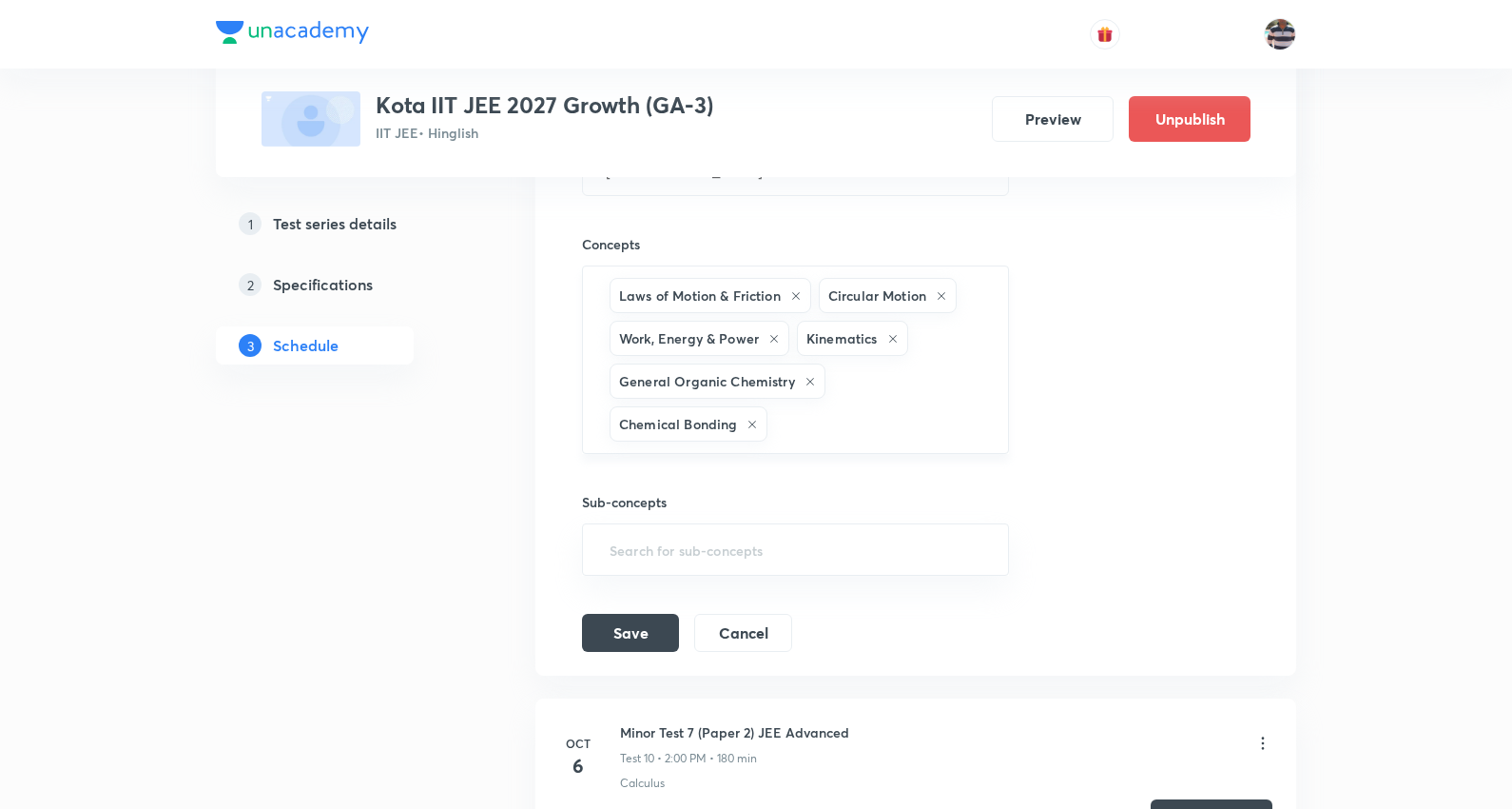
click at [797, 402] on div "Laws of Motion & Friction Circular Motion Work, Energy & Power Kinematics Gener…" at bounding box center [795, 359] width 427 height 188
paste input "Gaseous States"
type input "Gaseous States"
click at [727, 469] on li "Gaseous States" at bounding box center [794, 486] width 424 height 34
click at [951, 410] on input "text" at bounding box center [951, 424] width 68 height 35
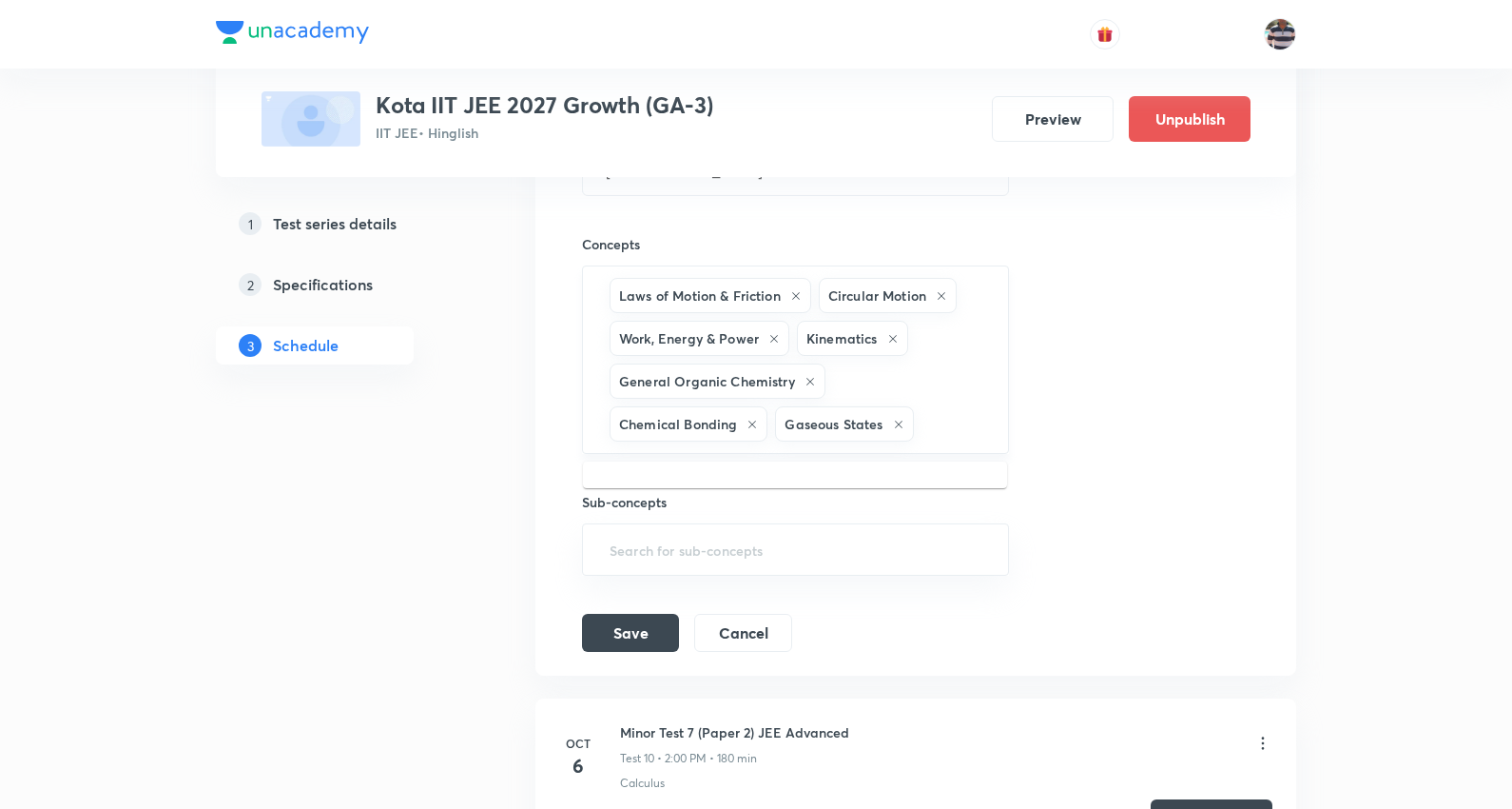
paste input "General Topics & Mole Concept"
type input "General Topics & Mole Concept"
click at [721, 483] on li "General Topics & Mole Concept" at bounding box center [794, 486] width 424 height 34
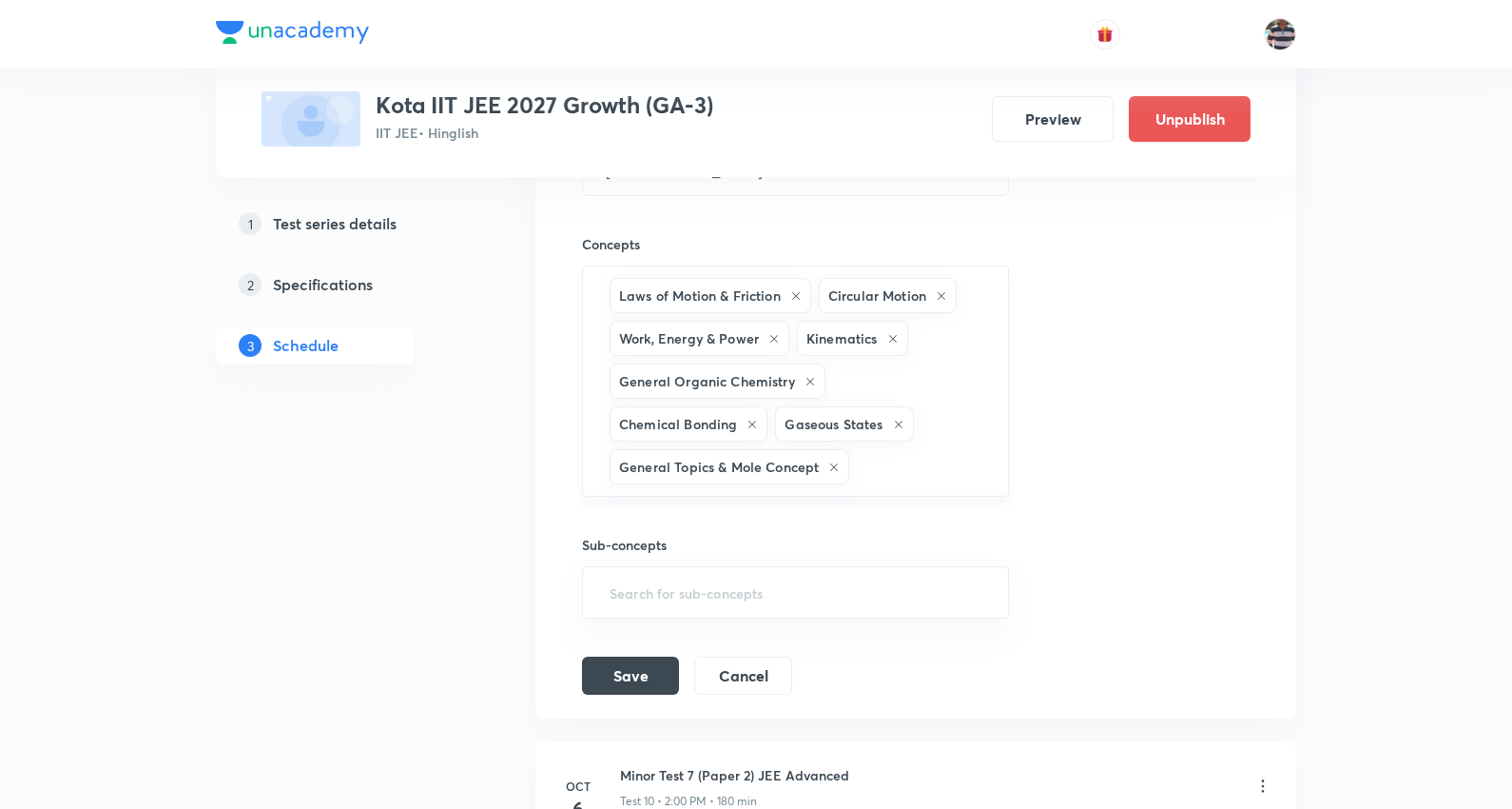
click at [904, 450] on div "Laws of Motion & Friction Circular Motion Work, Energy & Power Kinematics Gener…" at bounding box center [795, 381] width 427 height 231
paste input "Atomic Structure"
type input "Atomic Structure"
click at [745, 520] on li "Atomic Structure" at bounding box center [794, 529] width 424 height 34
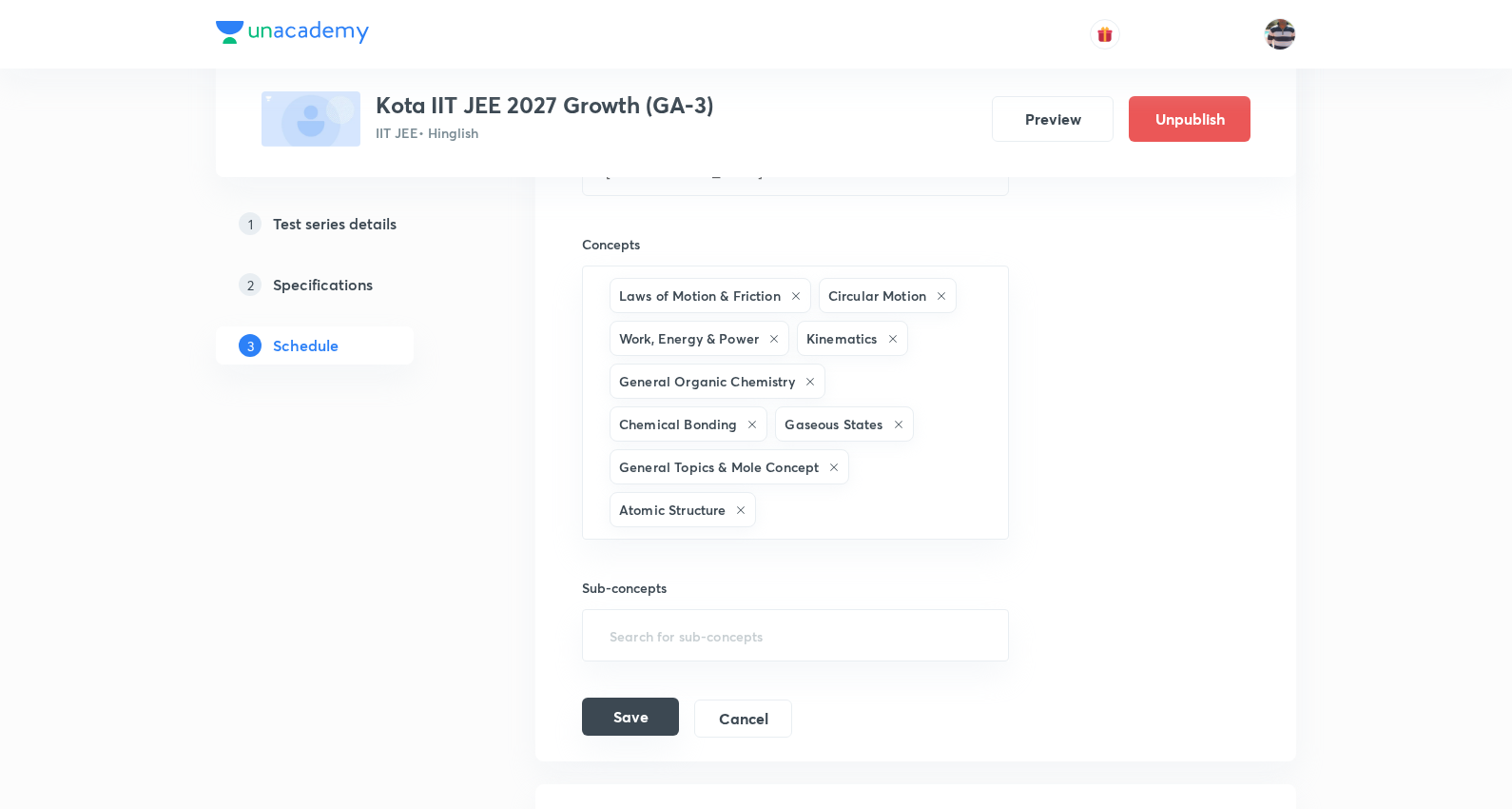
click at [626, 731] on button "Save" at bounding box center [630, 716] width 97 height 38
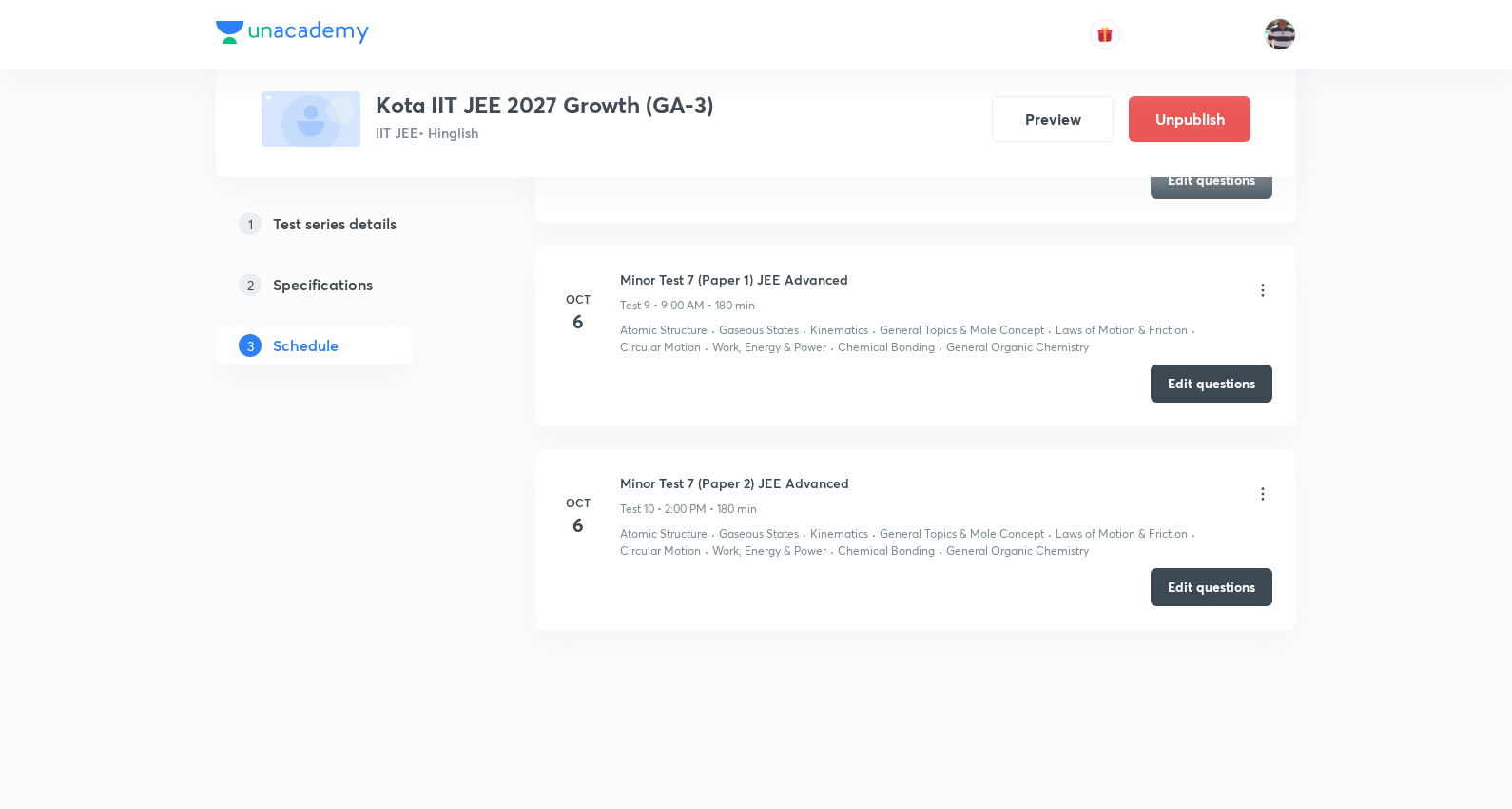
scroll to position [1929, 0]
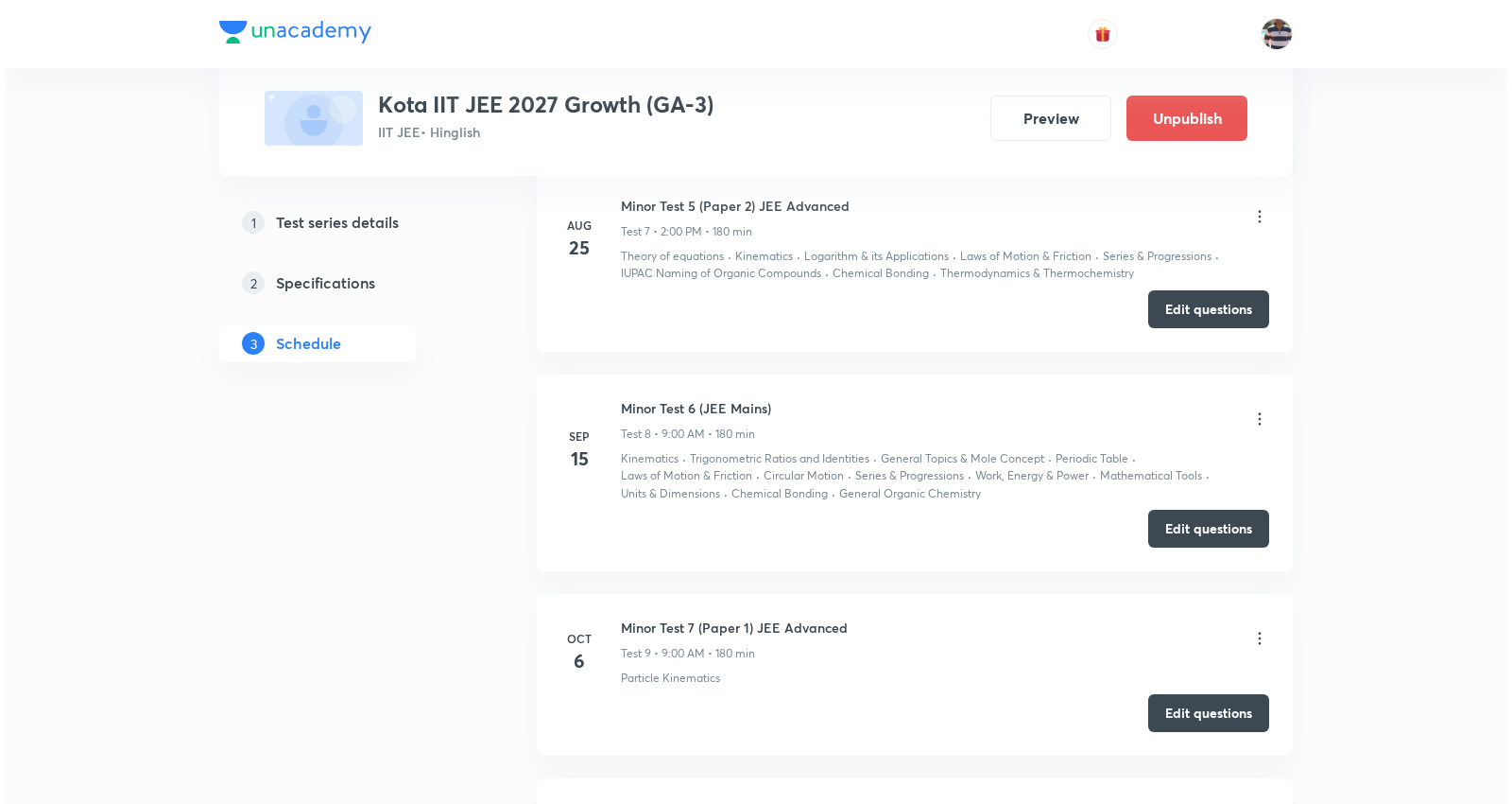
scroll to position [2992, 0]
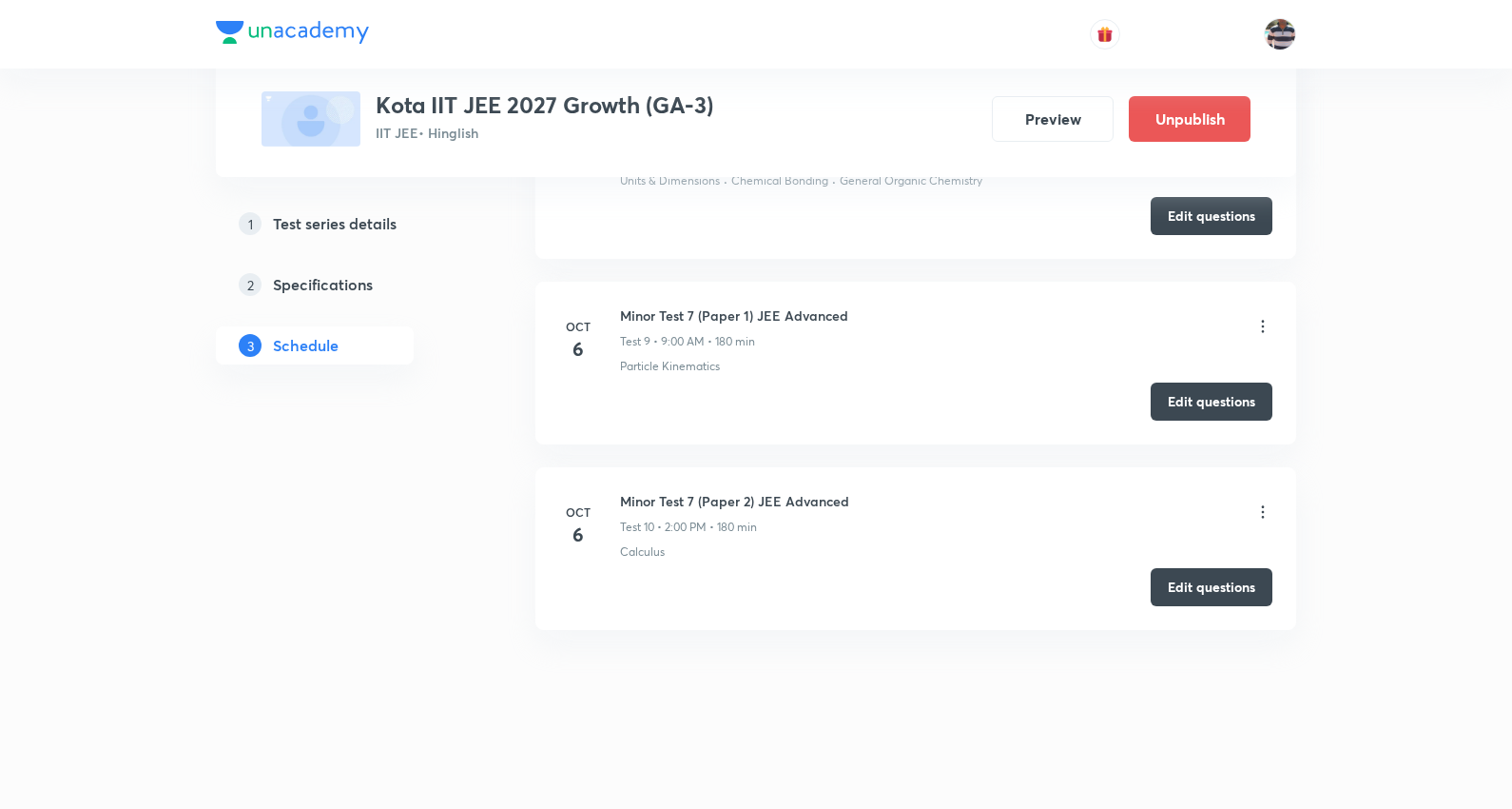
click at [1258, 511] on icon at bounding box center [1262, 511] width 19 height 19
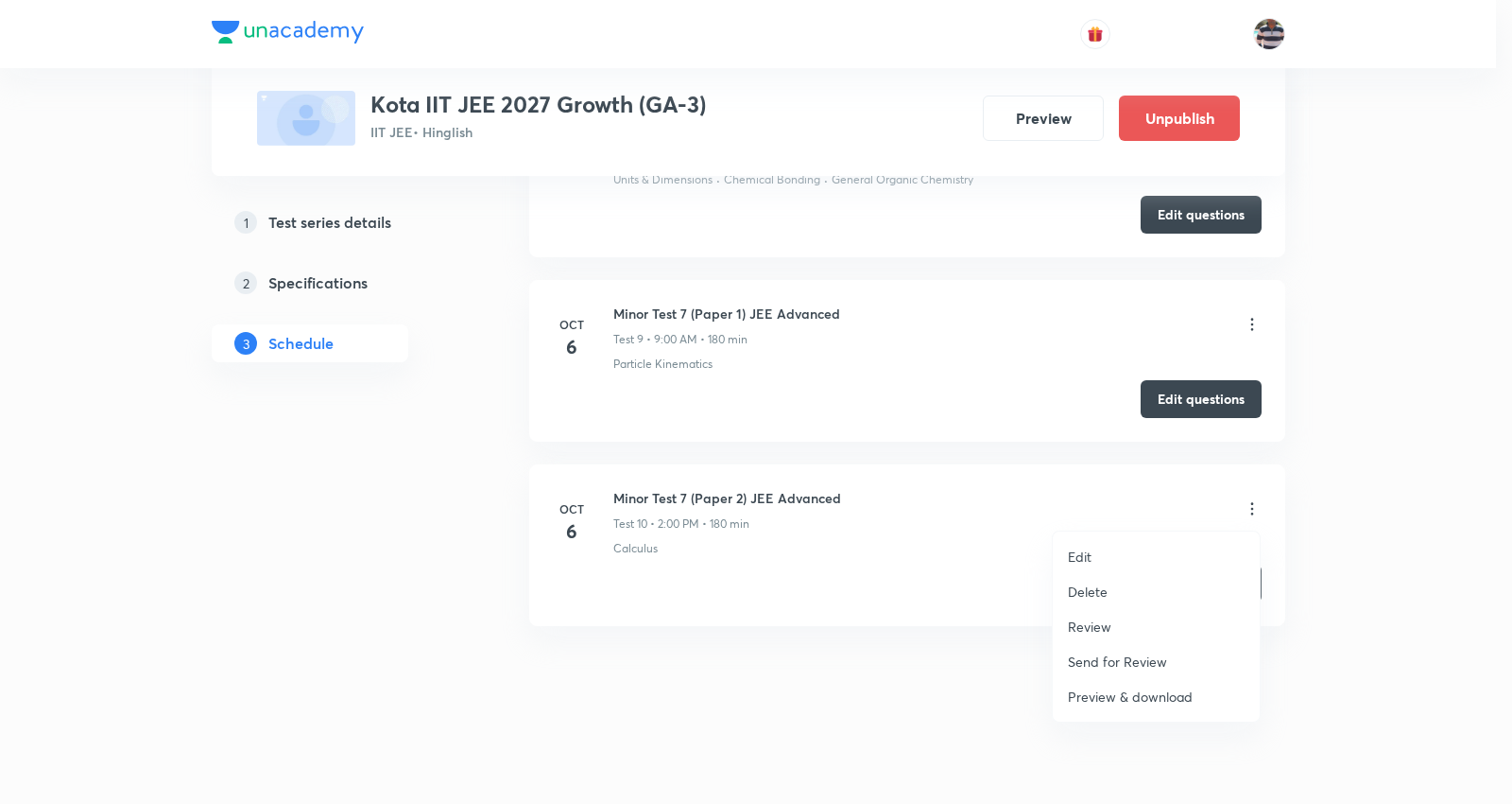
click at [1084, 546] on p "Edit" at bounding box center [1080, 556] width 23 height 19
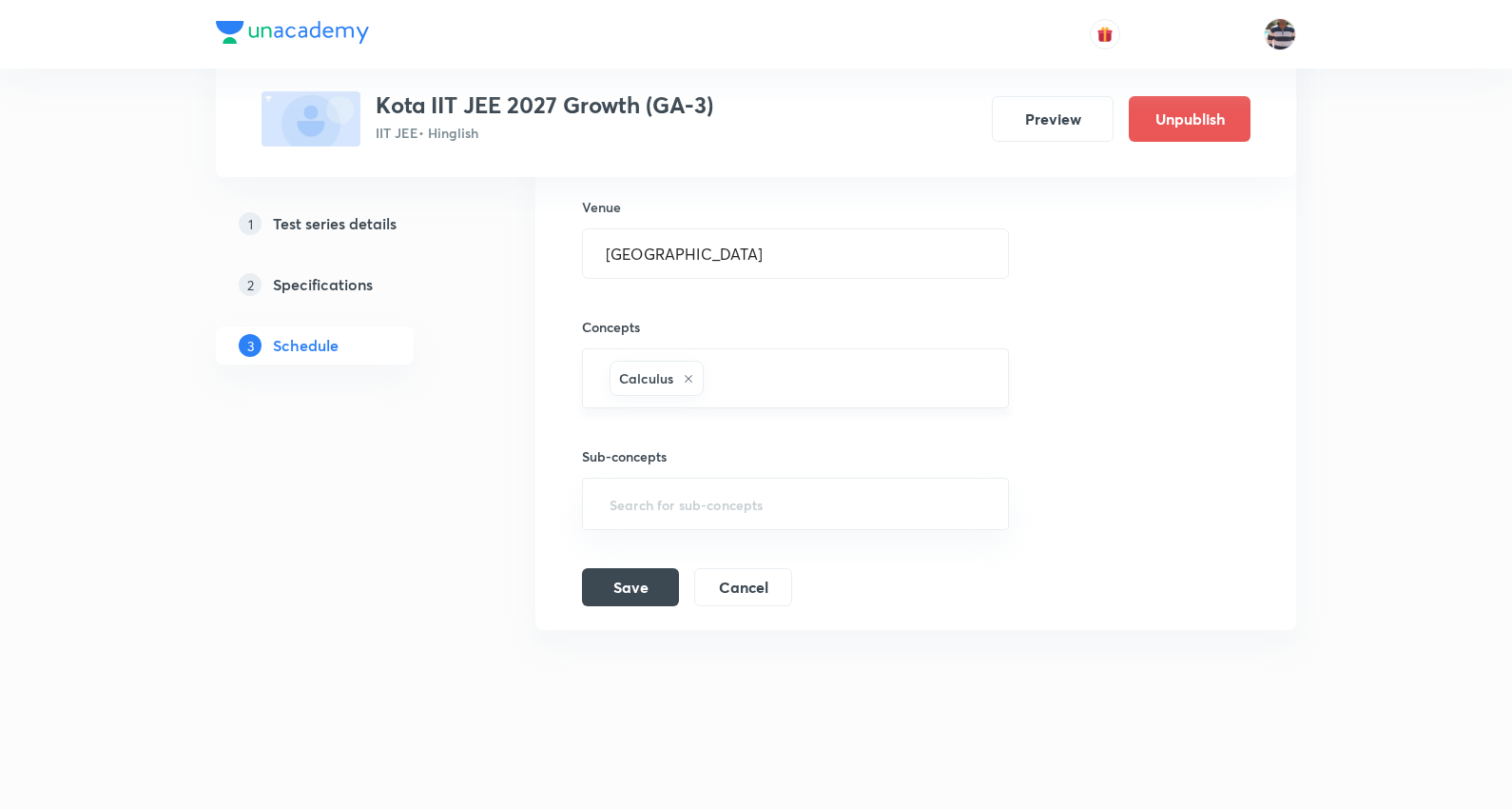
click at [690, 373] on icon at bounding box center [688, 379] width 12 height 12
click at [689, 369] on input "text" at bounding box center [796, 382] width 380 height 35
type input "Laws of Motion & Friction"
paste input "Laws of Motion & Friction"
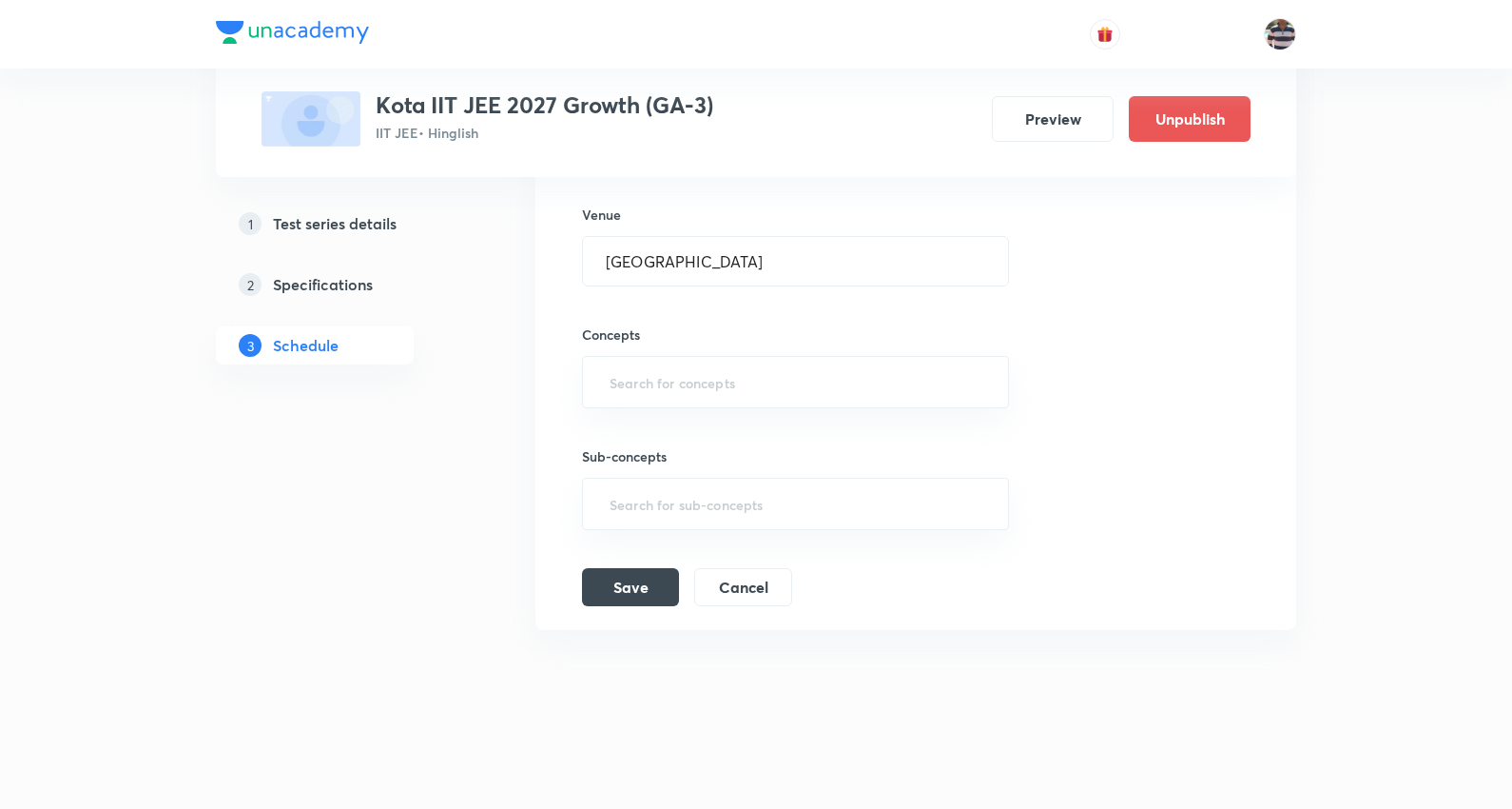
type input "Laws of Motion & Friction"
click at [648, 443] on li "Laws of Motion & Friction" at bounding box center [794, 439] width 424 height 34
click at [851, 366] on div "Laws of Motion & Friction ​" at bounding box center [795, 383] width 427 height 60
paste input "Circular Motion"
type input "Circular Motion"
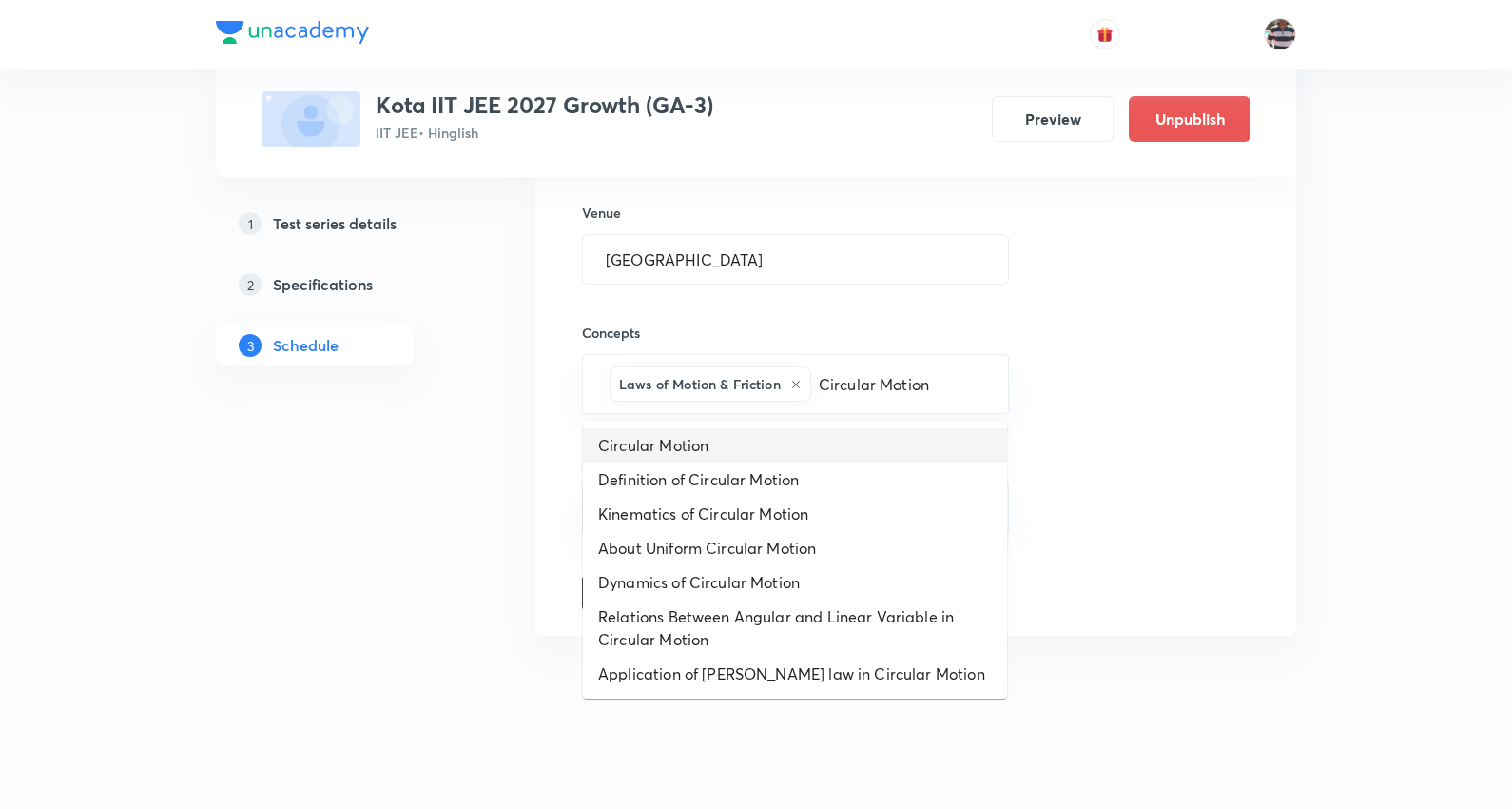
click at [682, 456] on li "Circular Motion" at bounding box center [794, 445] width 424 height 34
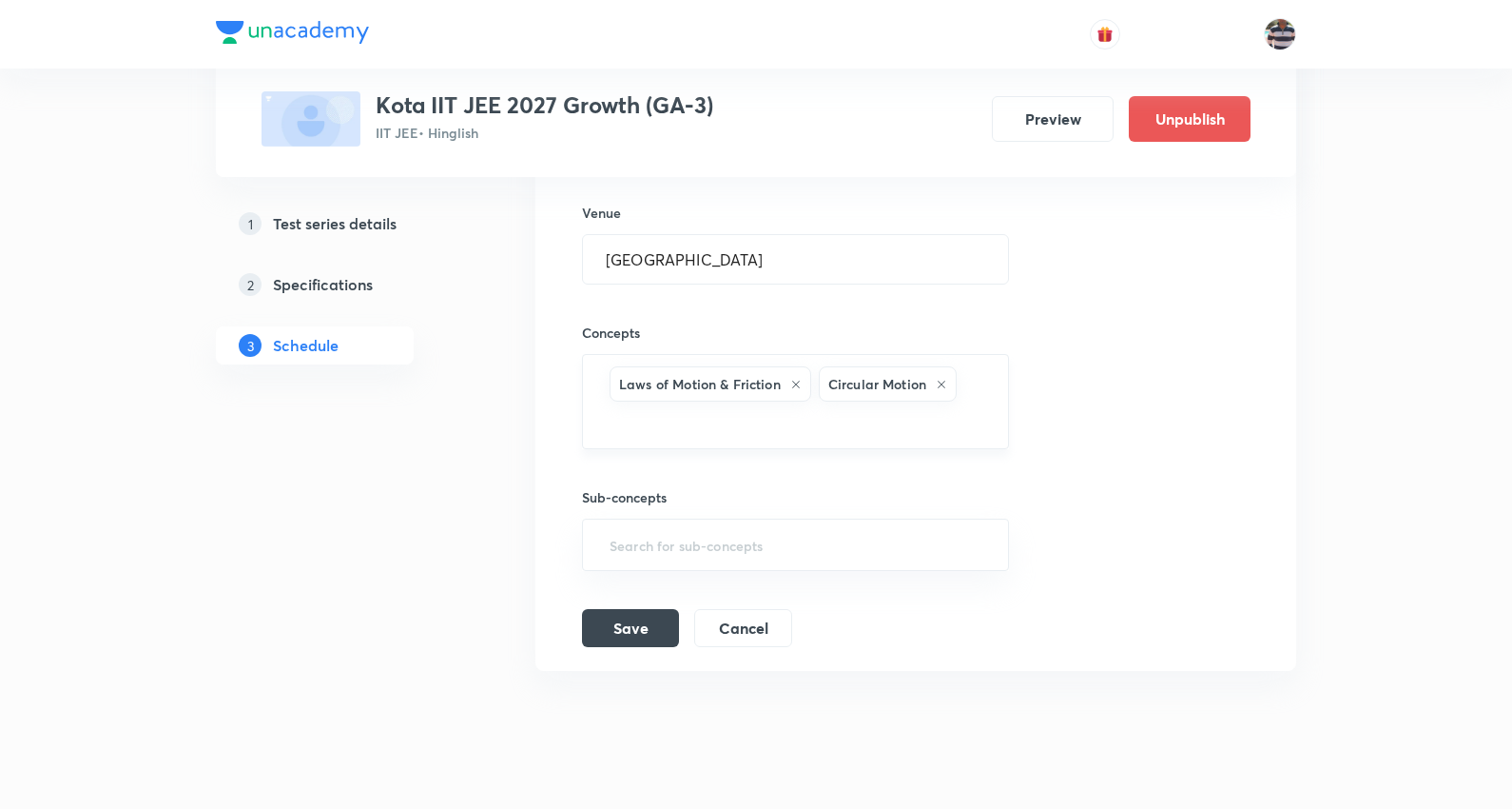
click at [997, 386] on div "Laws of Motion & Friction Circular Motion ​" at bounding box center [795, 401] width 427 height 95
paste input "Work, Energy & Power"
type input "Work, Energy & Power"
click at [726, 482] on li "Work, Energy & Power" at bounding box center [794, 480] width 424 height 34
click at [843, 441] on input "text" at bounding box center [889, 427] width 192 height 35
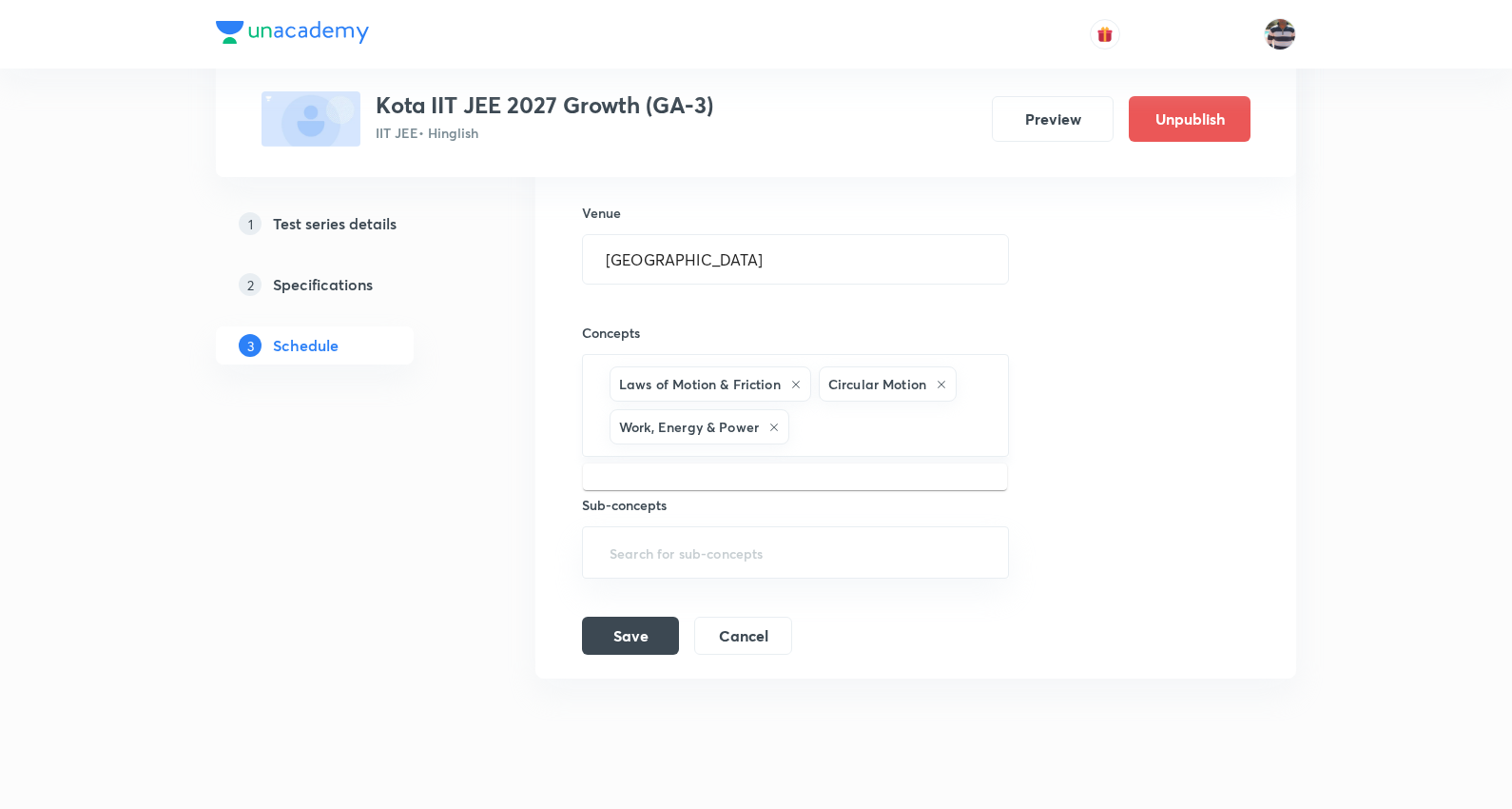
paste input "Kinematics"
type input "Kinematics"
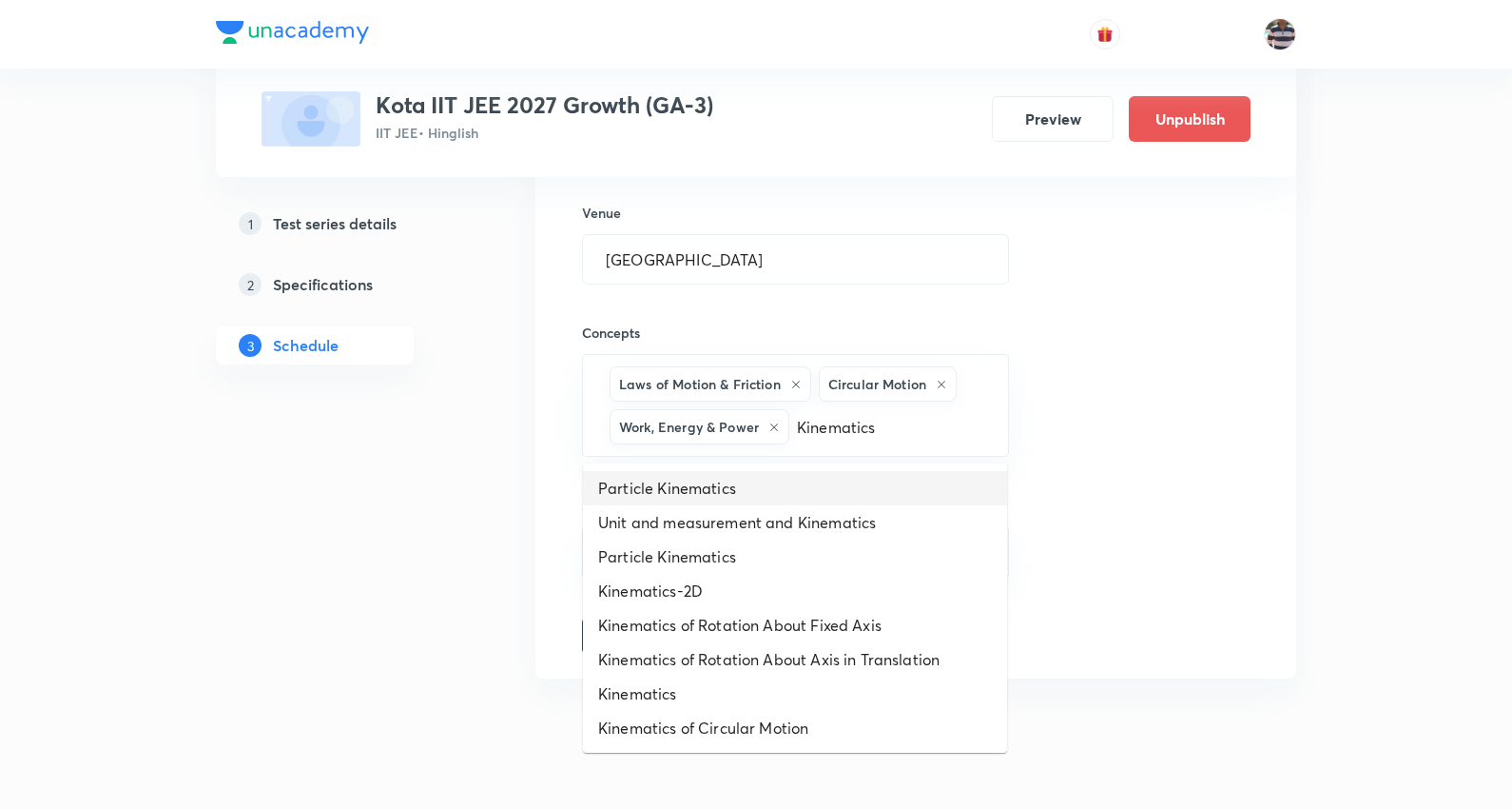
click at [687, 485] on li "Particle Kinematics" at bounding box center [794, 488] width 424 height 34
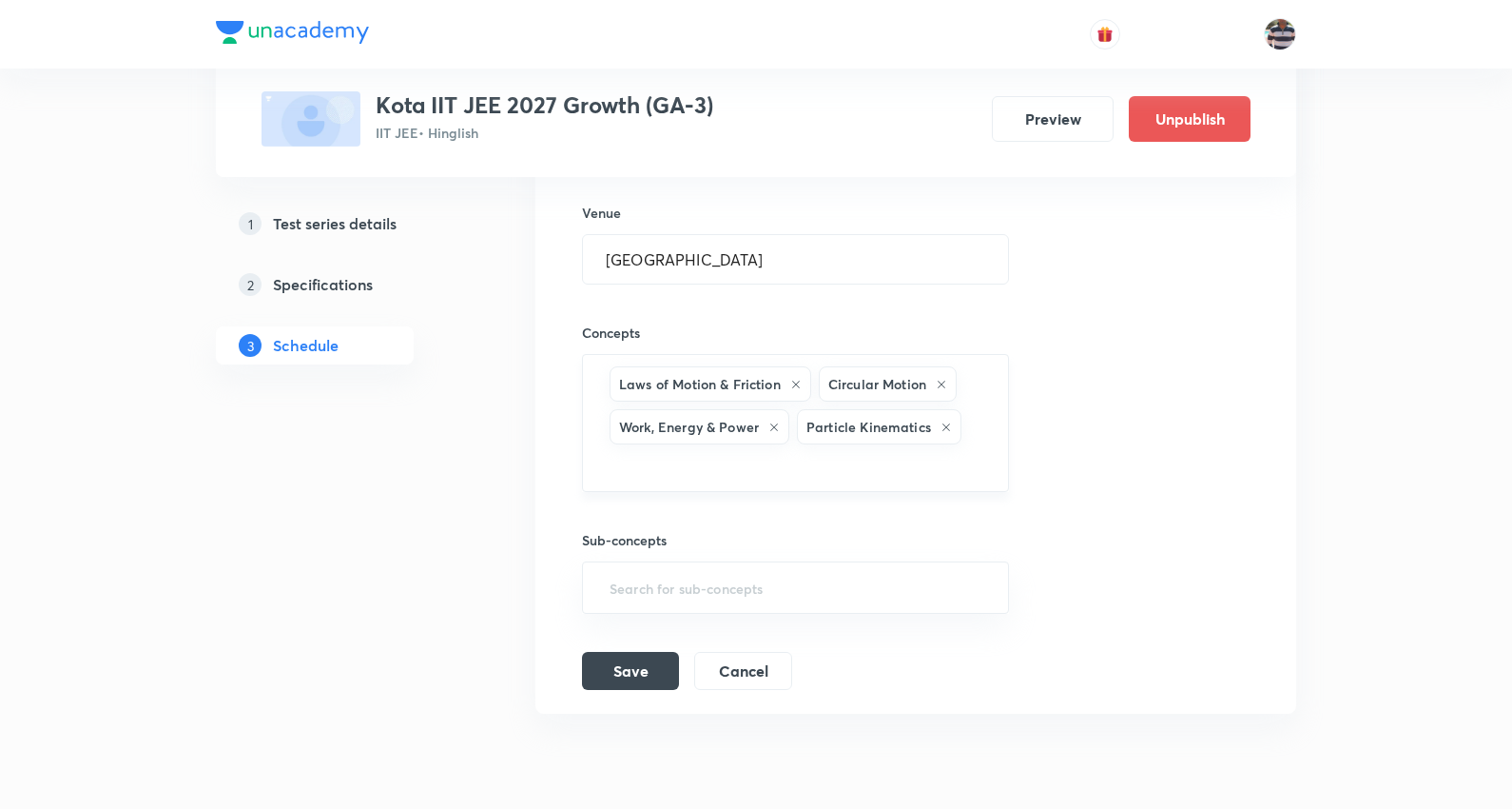
click at [953, 425] on div "Particle Kinematics" at bounding box center [879, 427] width 165 height 35
click at [947, 425] on icon at bounding box center [947, 427] width 12 height 12
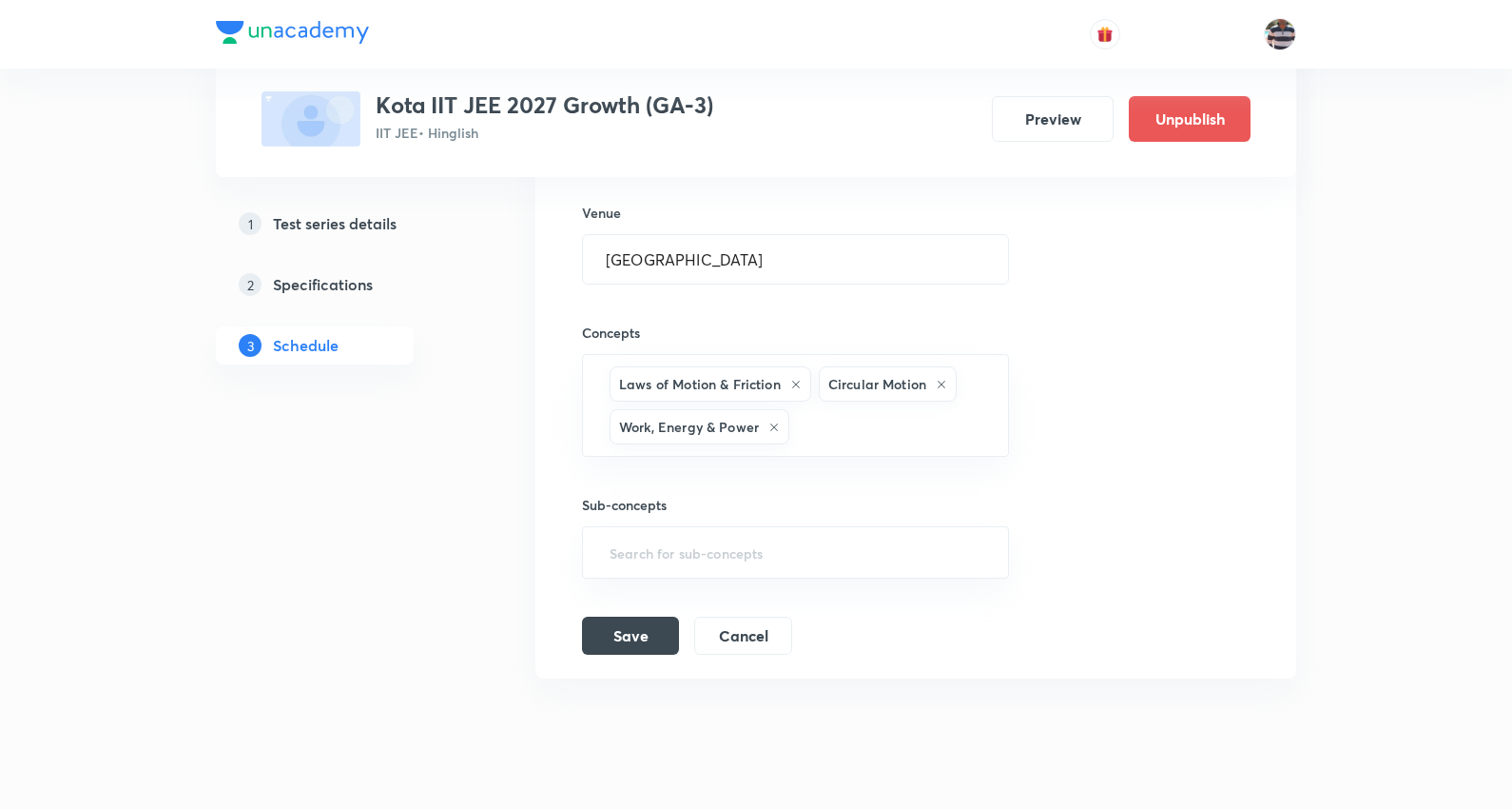
click at [918, 426] on input "text" at bounding box center [889, 427] width 192 height 35
paste input "Kinematics"
type input "Kinematics"
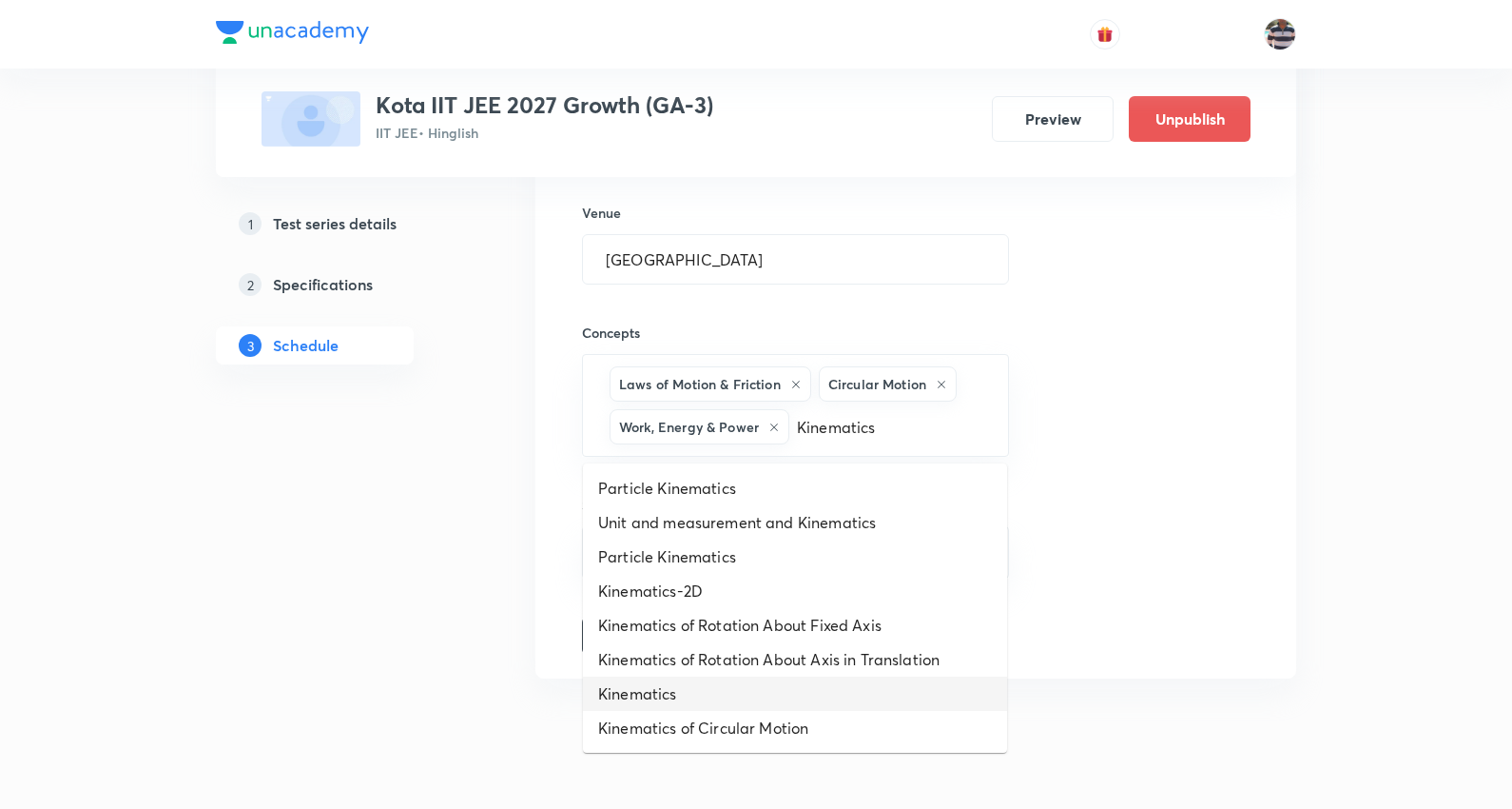
click at [660, 696] on li "Kinematics" at bounding box center [794, 693] width 424 height 34
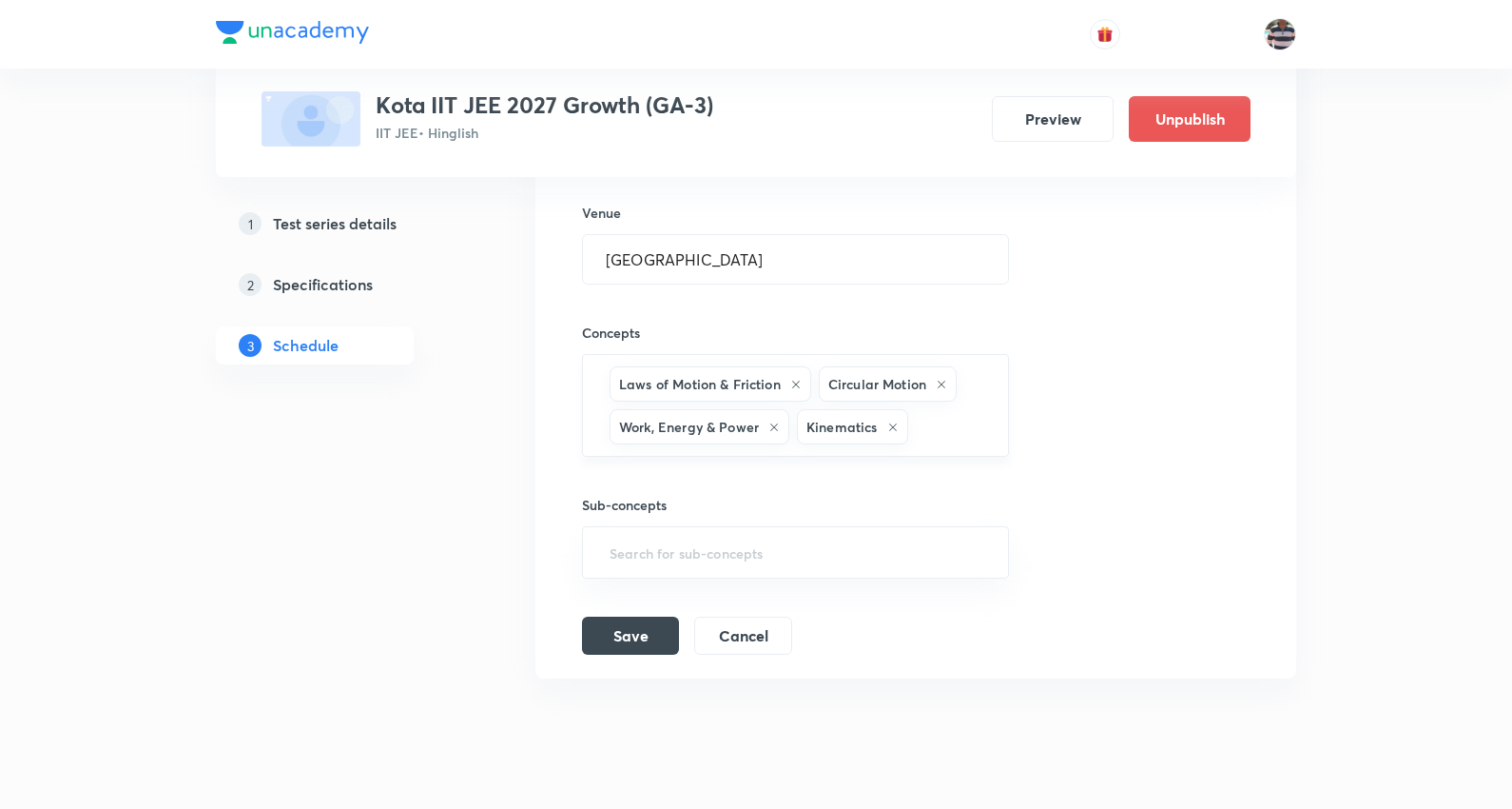
click at [993, 426] on div "Laws of Motion & Friction Circular Motion Work, Energy & Power Kinematics ​" at bounding box center [795, 404] width 427 height 103
paste input "General Organic Chemistry"
type input "General Organic Chemistry"
click at [756, 486] on li "General Organic Chemistry" at bounding box center [794, 488] width 424 height 34
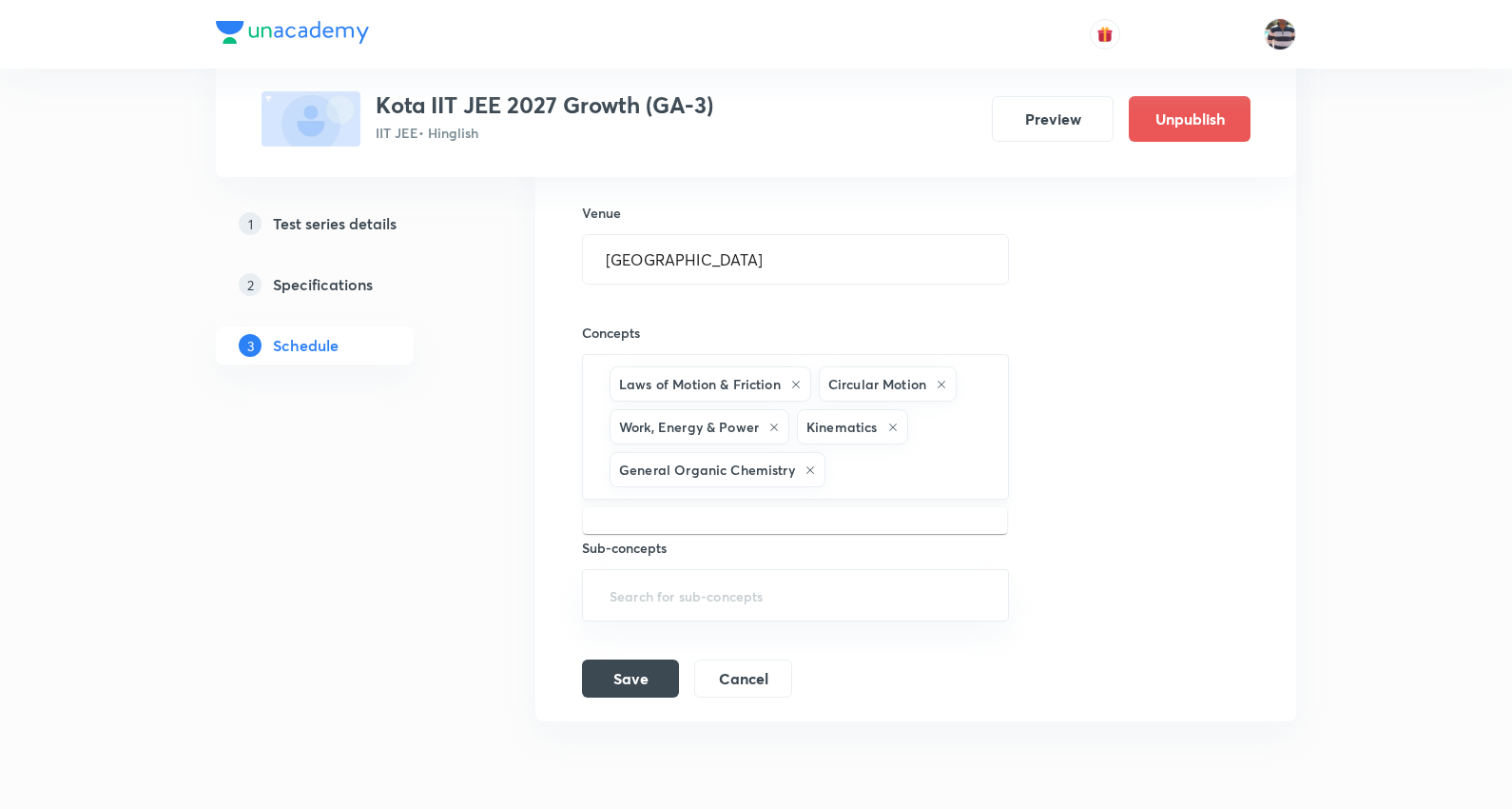
click at [914, 473] on input "text" at bounding box center [907, 469] width 156 height 35
paste input "Chemical Bonding"
type input "Chemical Bonding"
click at [715, 538] on li "Chemical Bonding" at bounding box center [794, 532] width 424 height 34
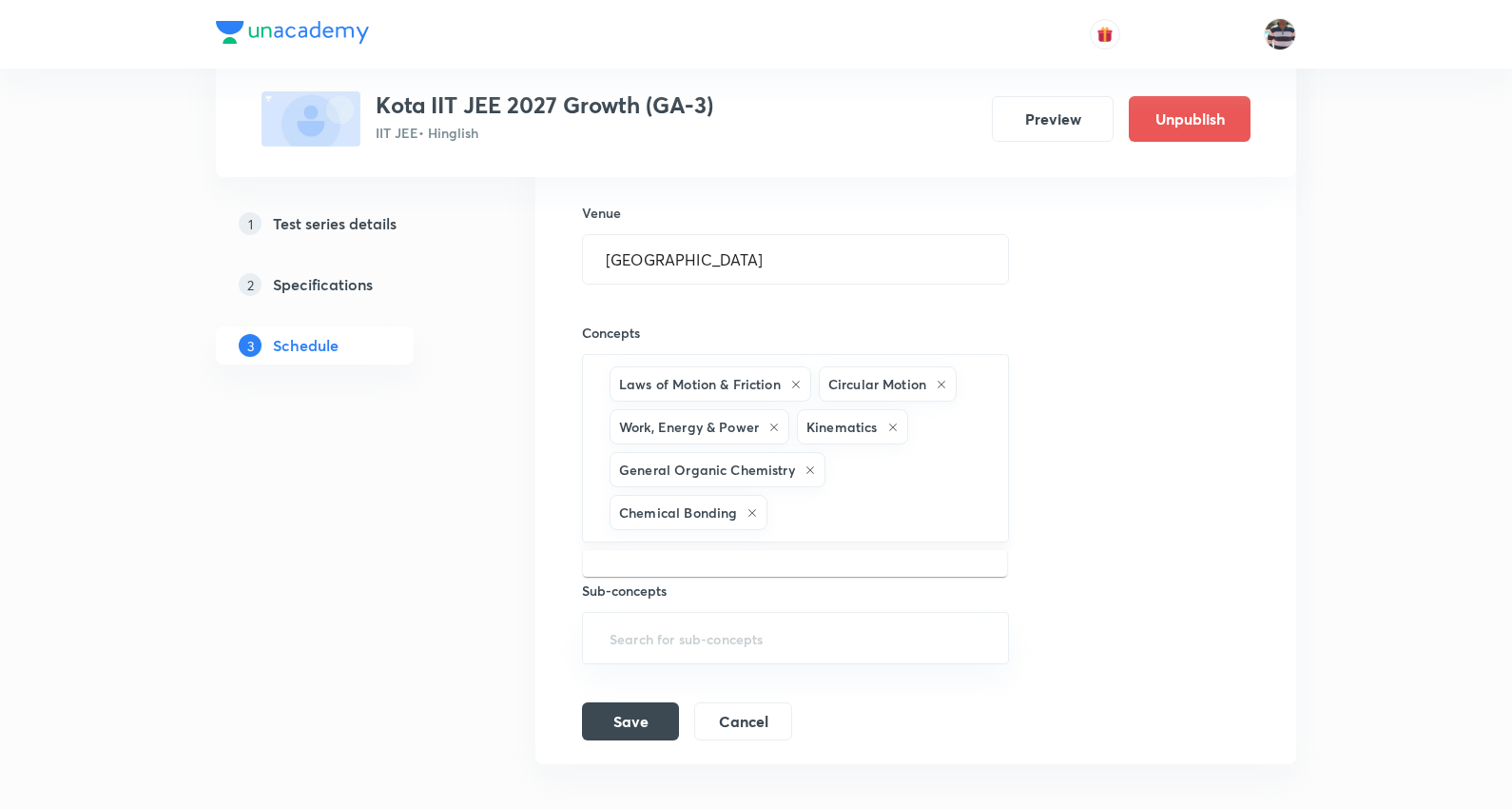
click at [860, 506] on input "text" at bounding box center [878, 512] width 213 height 35
paste input "Gaseous States"
type input "Gaseous States"
click at [710, 573] on li "Gaseous States" at bounding box center [794, 574] width 424 height 34
click at [963, 518] on input "text" at bounding box center [951, 512] width 68 height 35
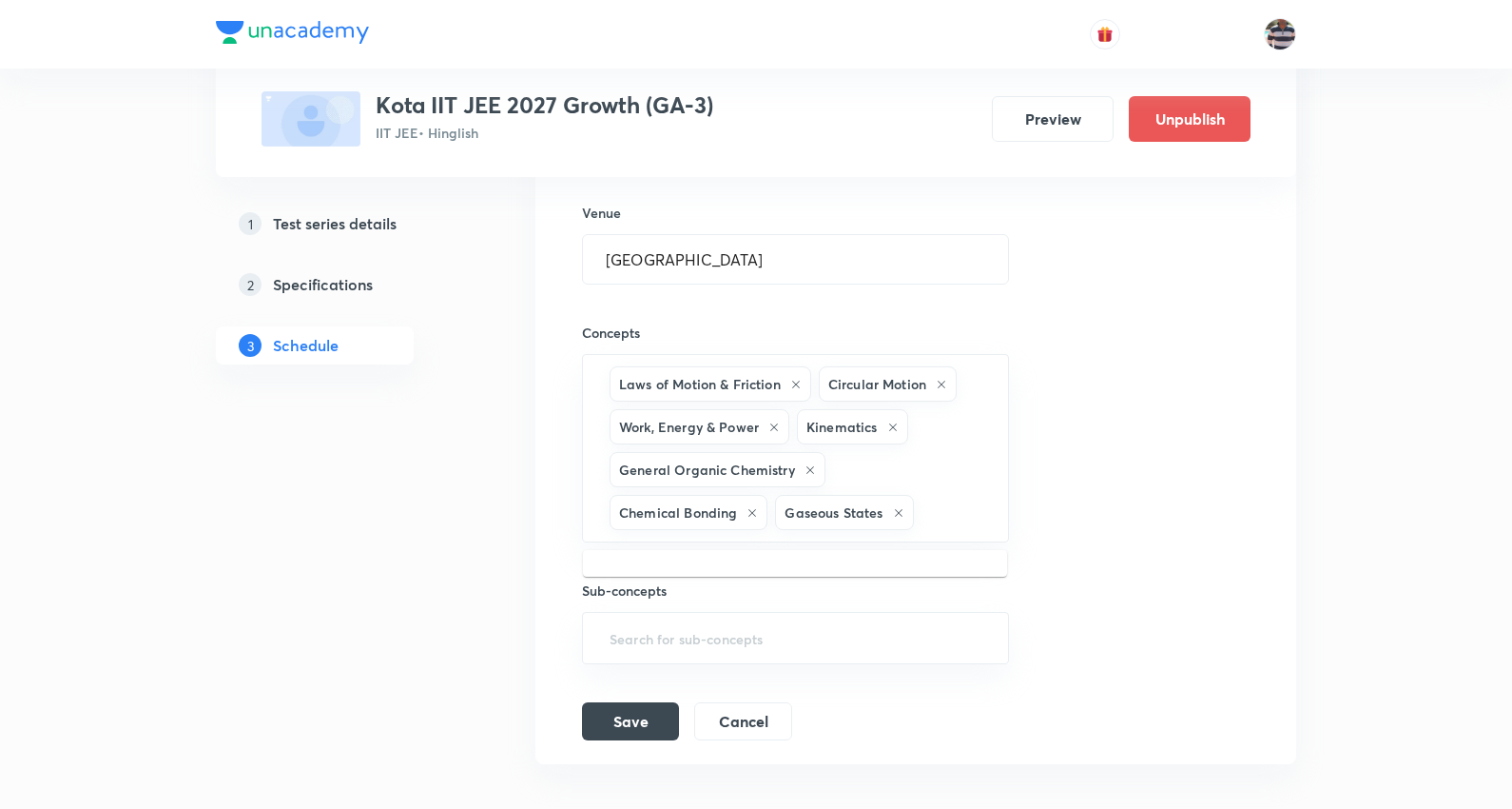
paste input "General Topics & Mole Concept"
type input "General Topics & Mole Concept"
click at [723, 567] on li "General Topics & Mole Concept" at bounding box center [794, 574] width 424 height 34
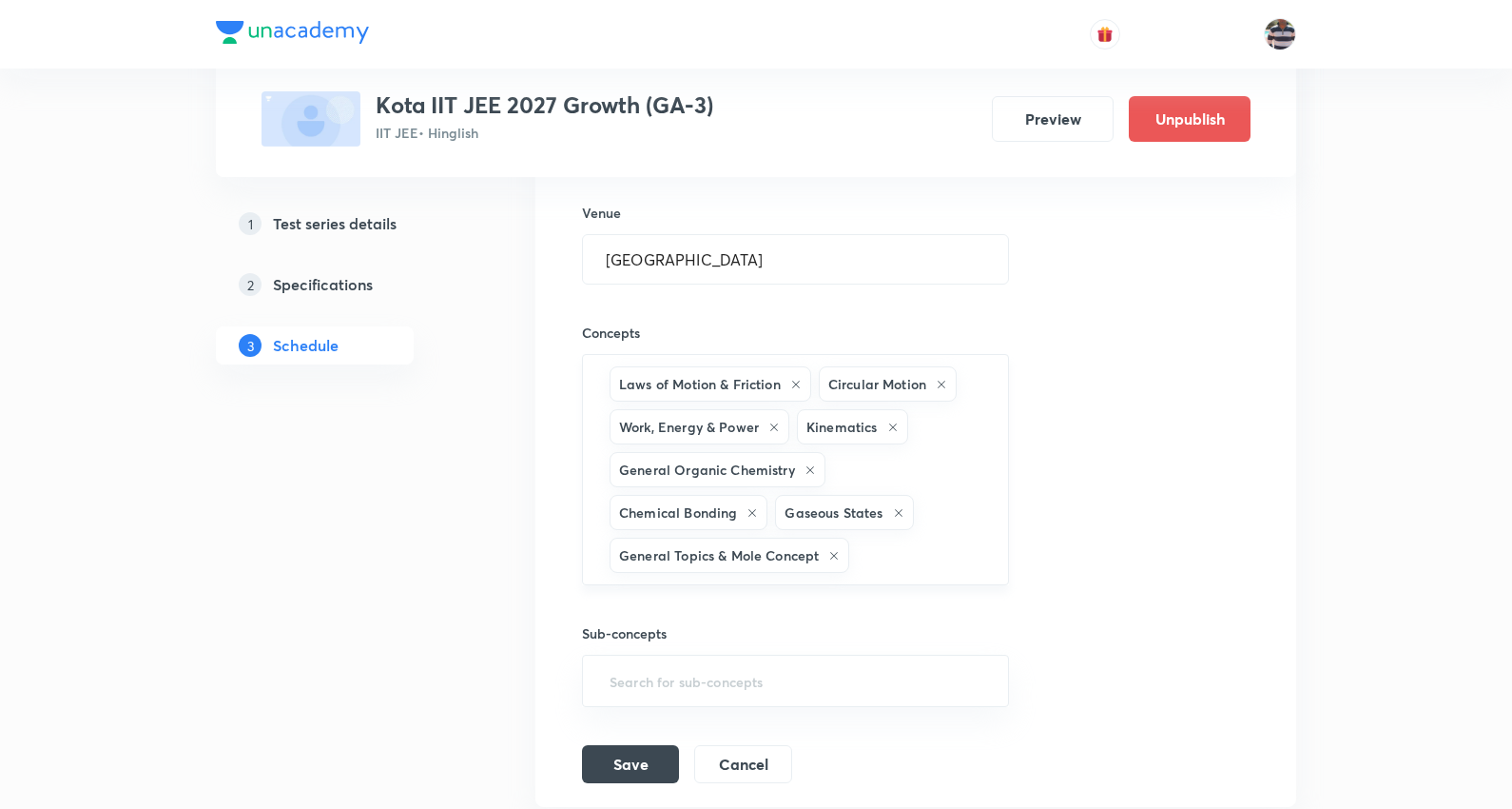
click at [881, 537] on div "Laws of Motion & Friction Circular Motion Work, Energy & Power Kinematics Gener…" at bounding box center [795, 469] width 427 height 231
paste input "Atomic Structure"
drag, startPoint x: 723, startPoint y: 610, endPoint x: 651, endPoint y: 12, distance: 602.3
type input "Atomic Structure"
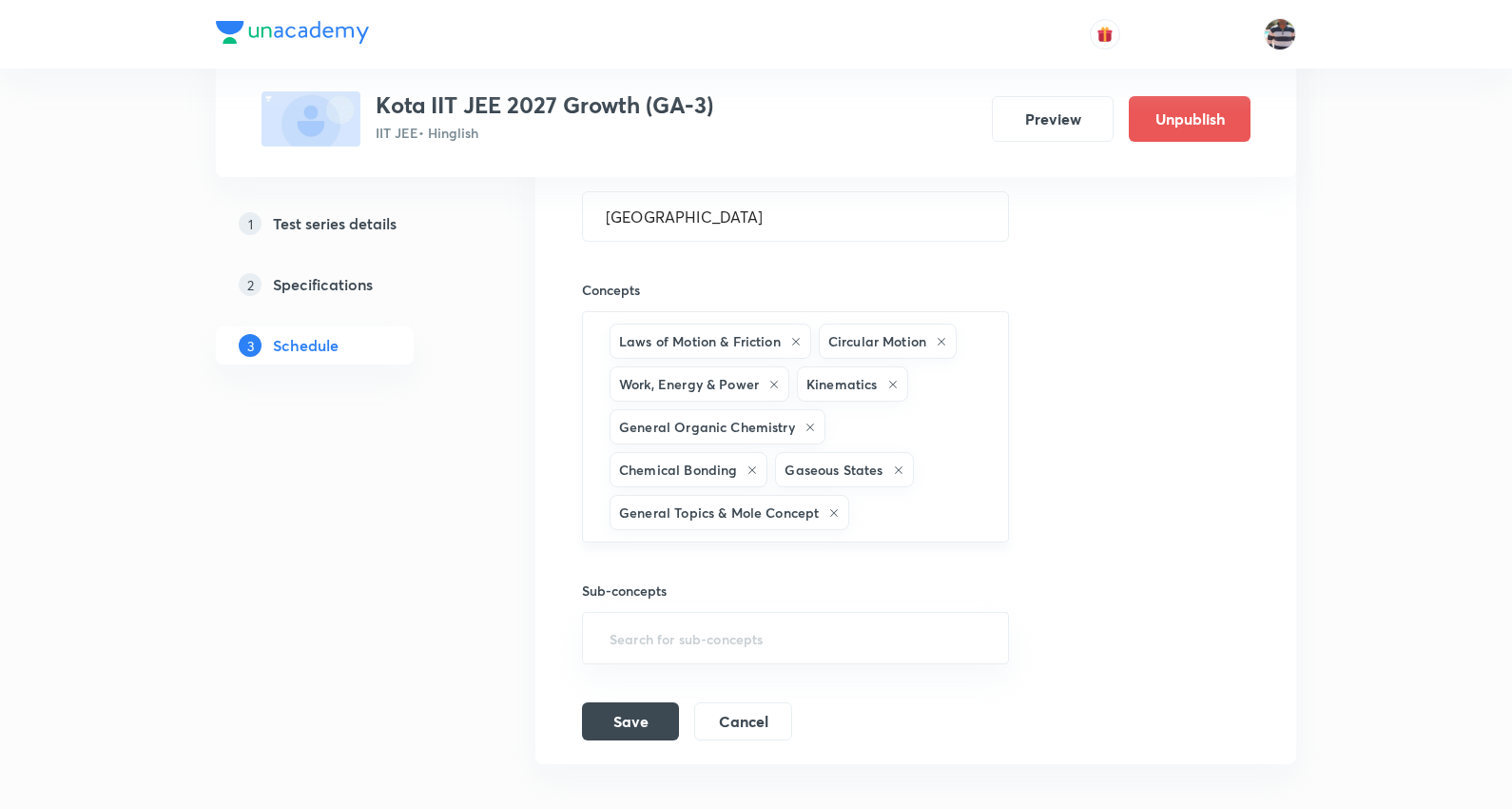
scroll to position [2917, 0]
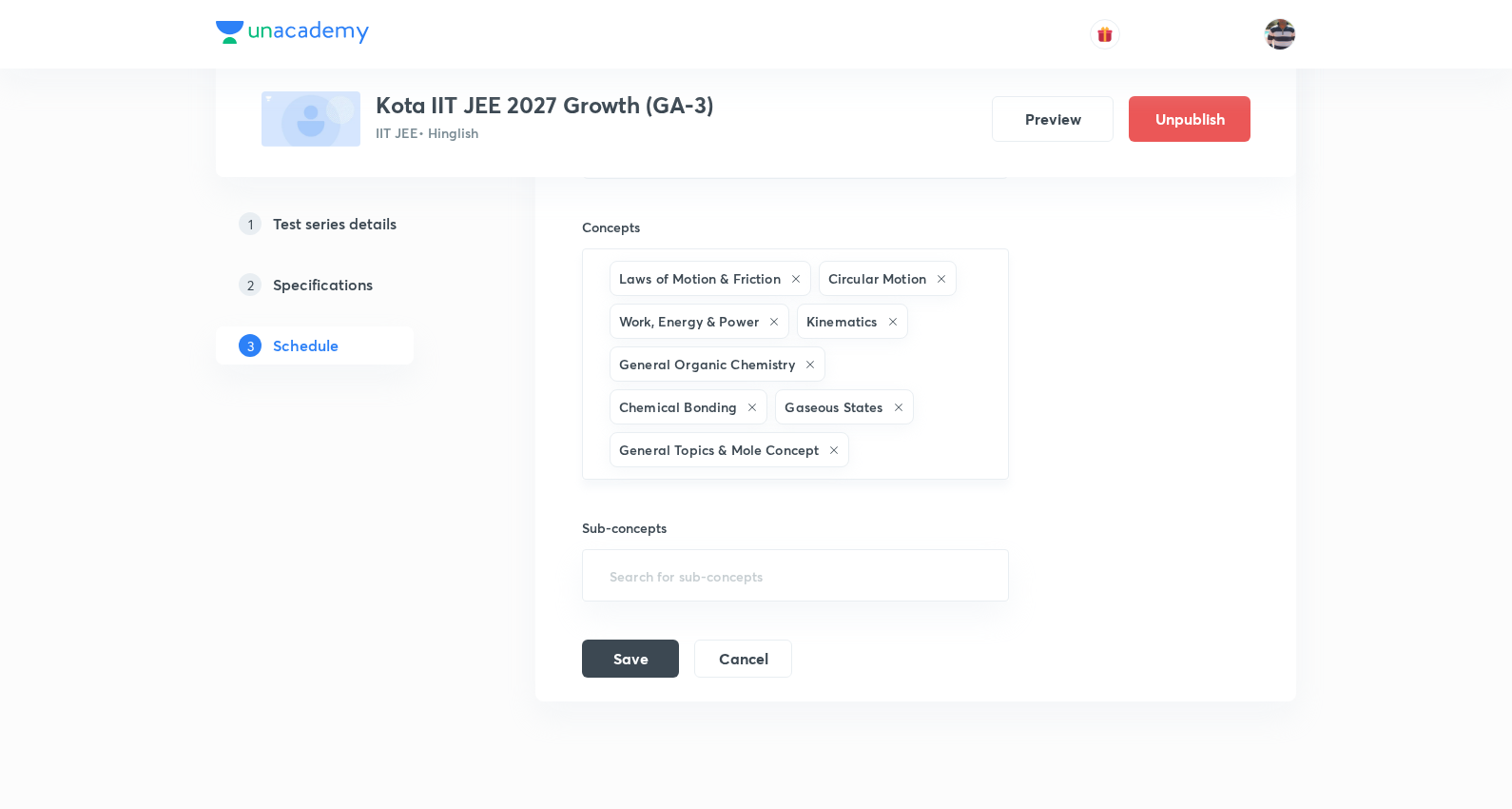
paste input "Atomic Structure"
type input "Atomic Structure"
click at [674, 515] on li "Atomic Structure" at bounding box center [794, 511] width 424 height 34
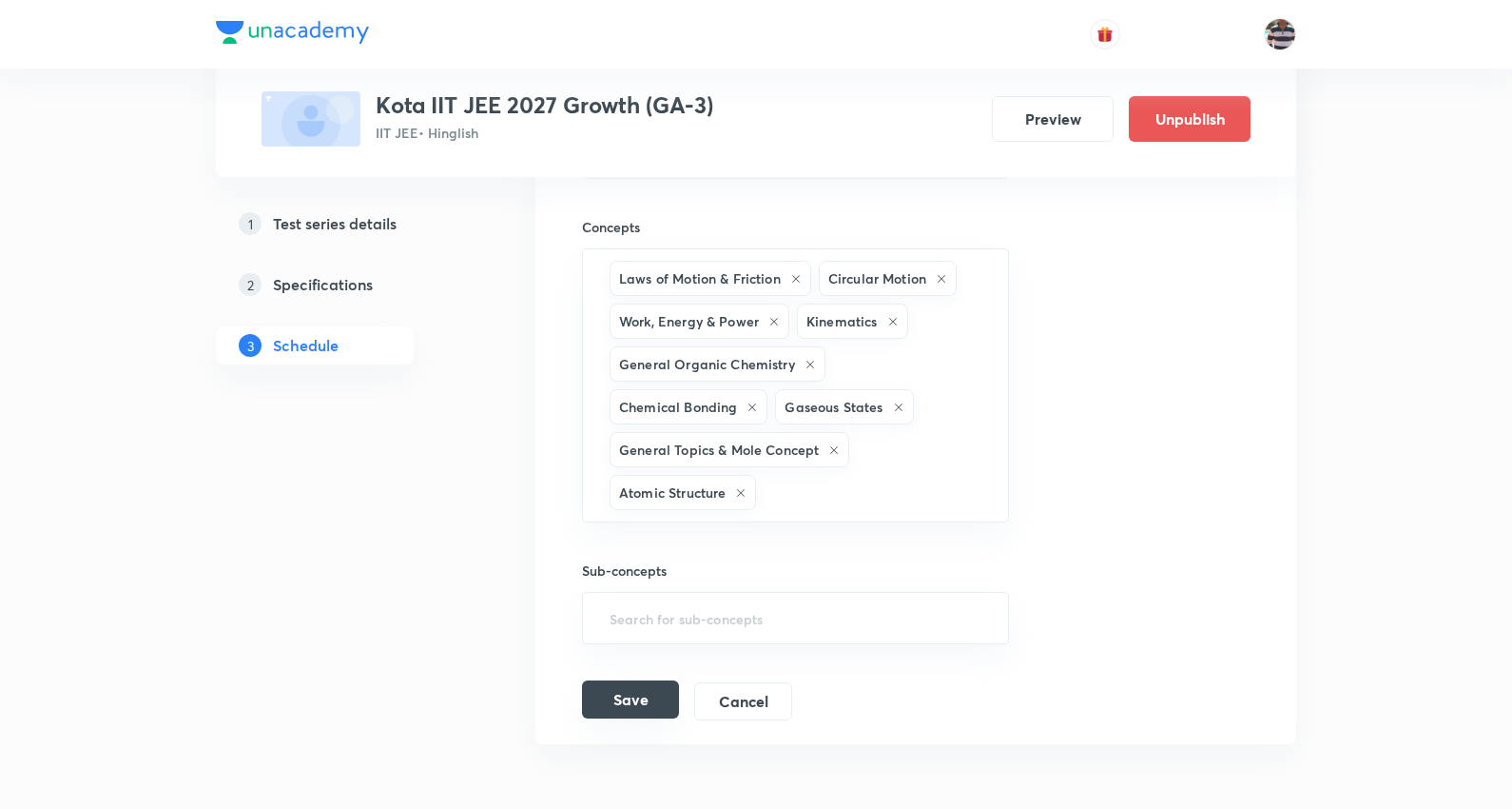
click at [649, 689] on button "Save" at bounding box center [630, 699] width 97 height 38
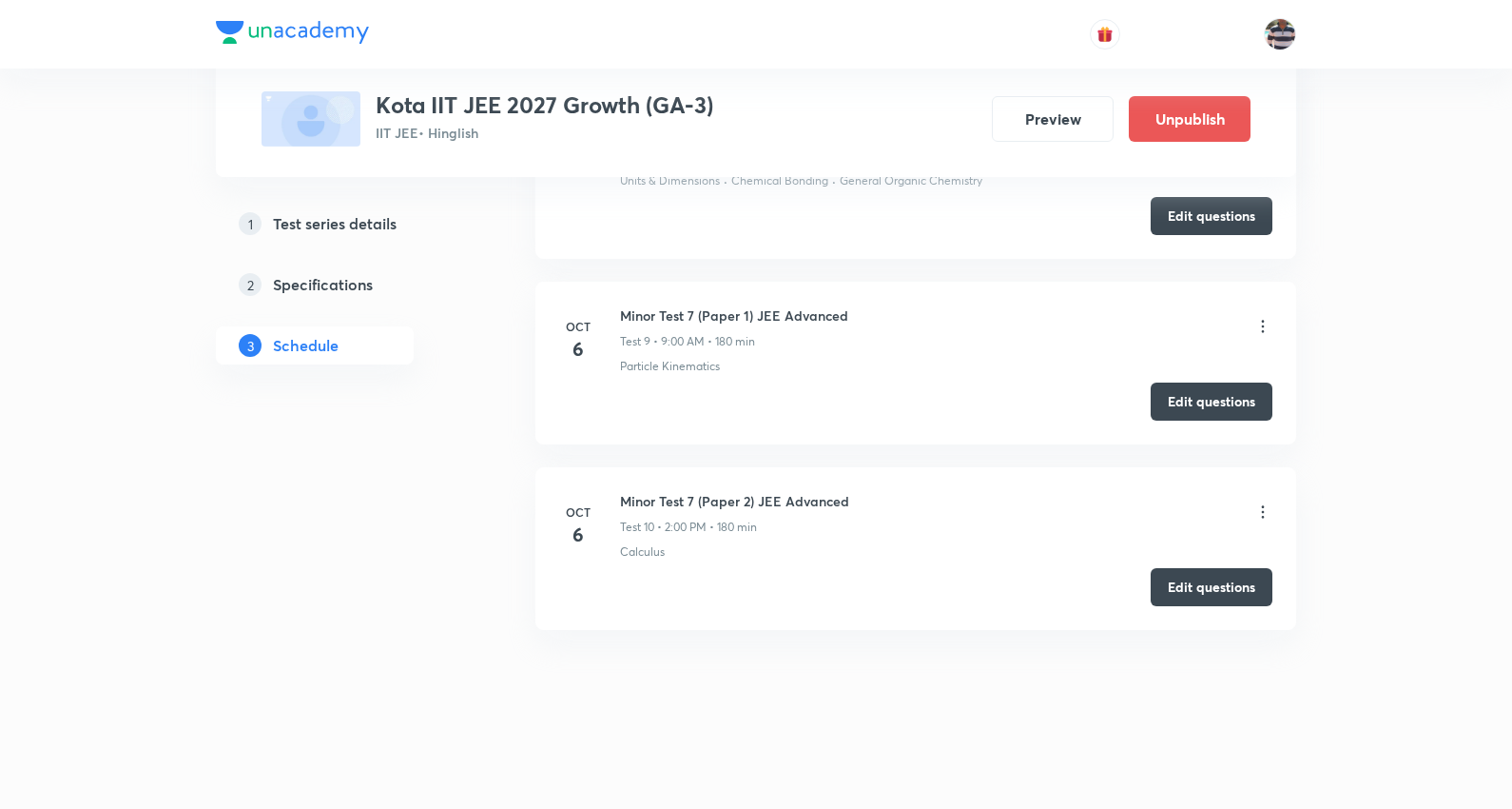
scroll to position [1929, 0]
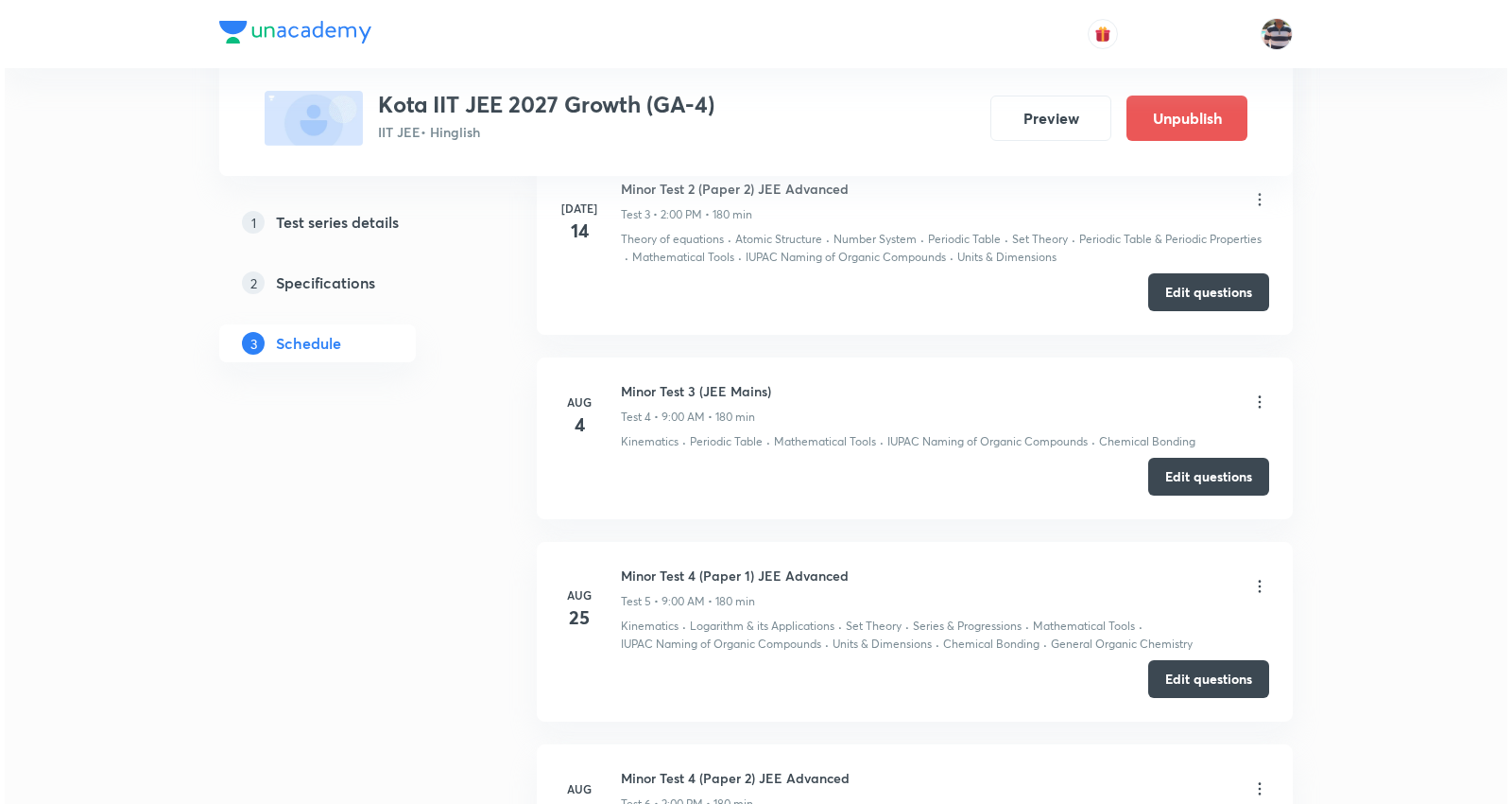
scroll to position [2686, 0]
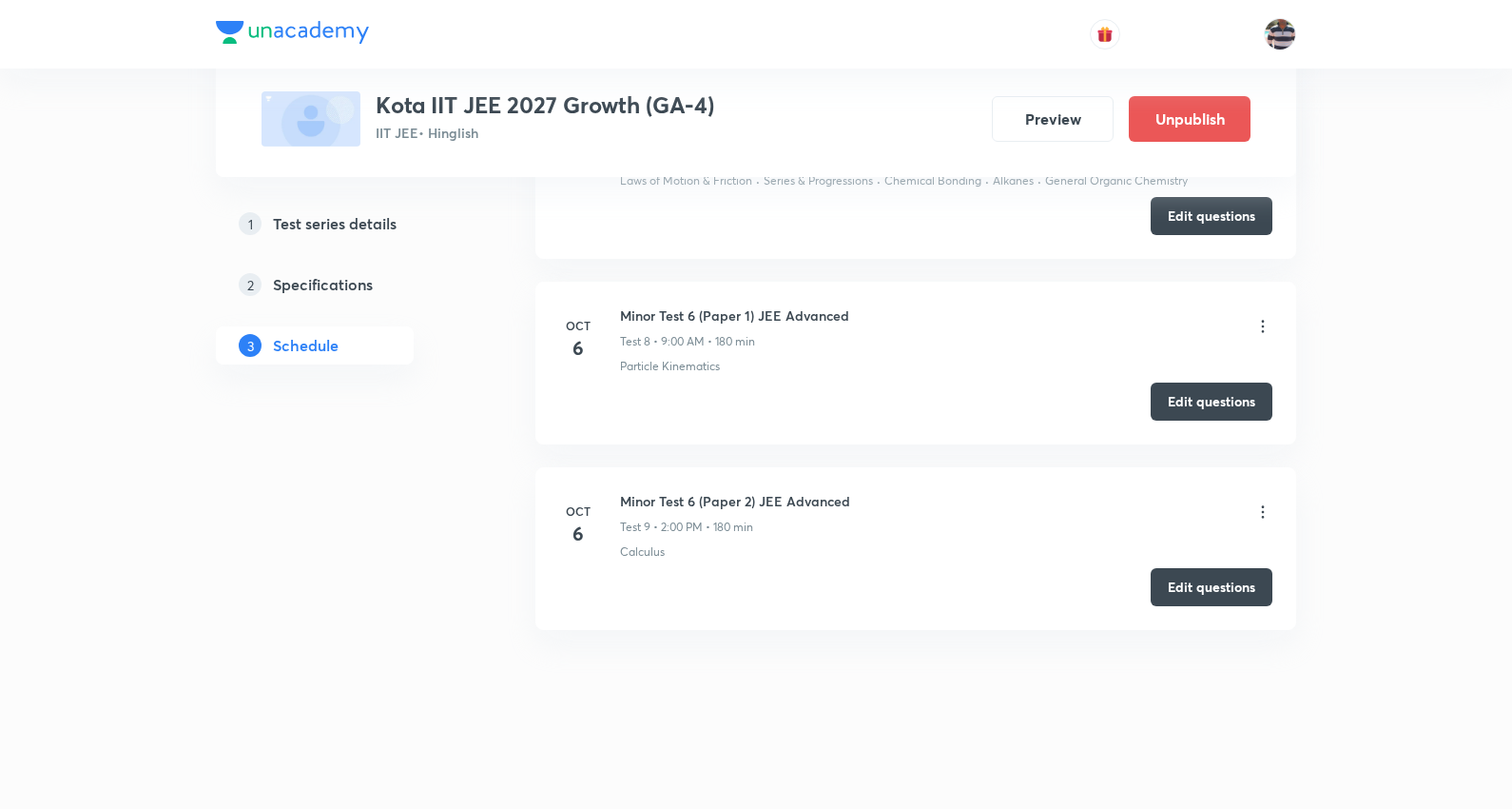
click at [1258, 506] on icon at bounding box center [1262, 511] width 19 height 19
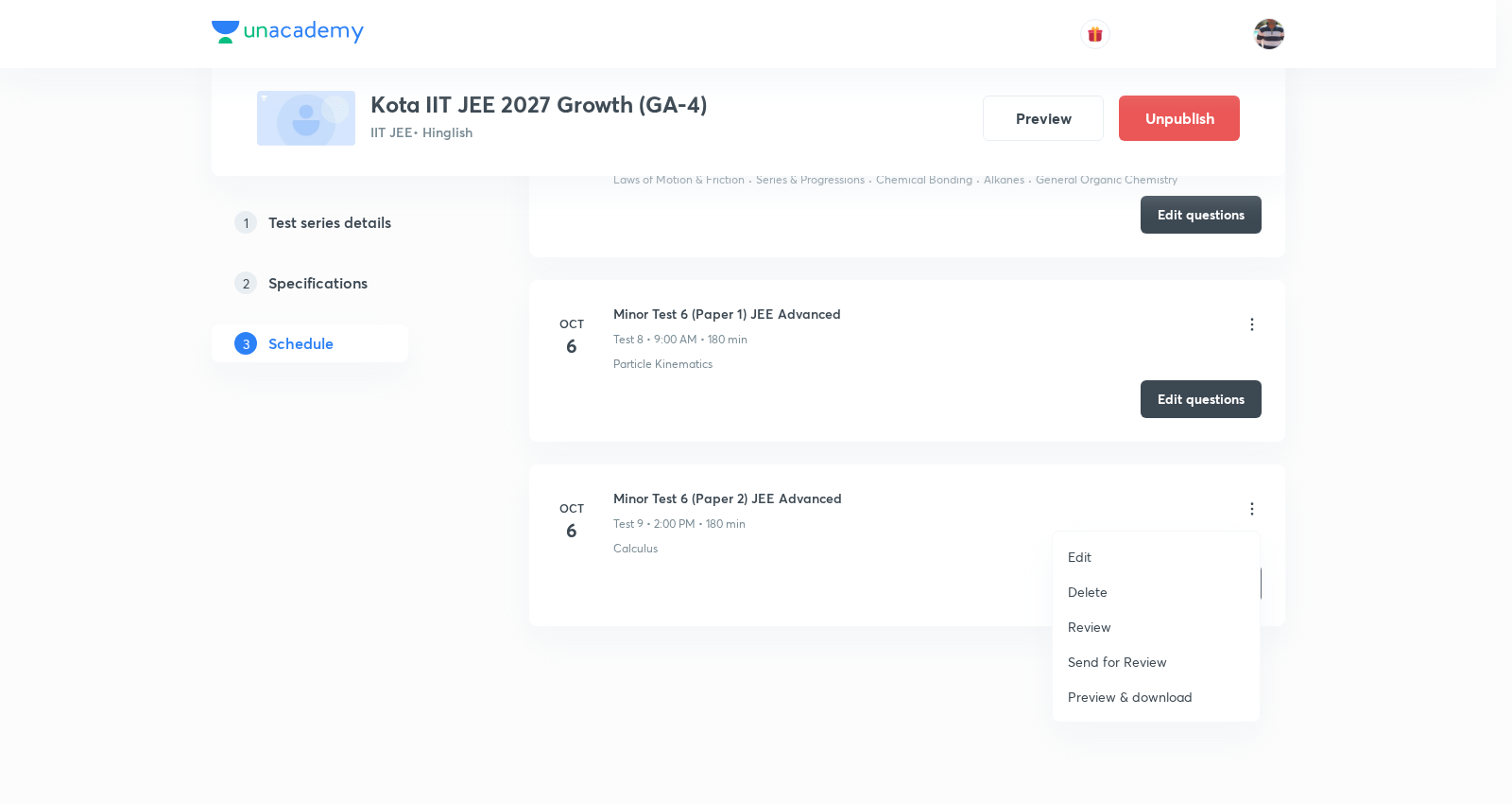
click at [1106, 548] on li "Edit" at bounding box center [1156, 557] width 207 height 35
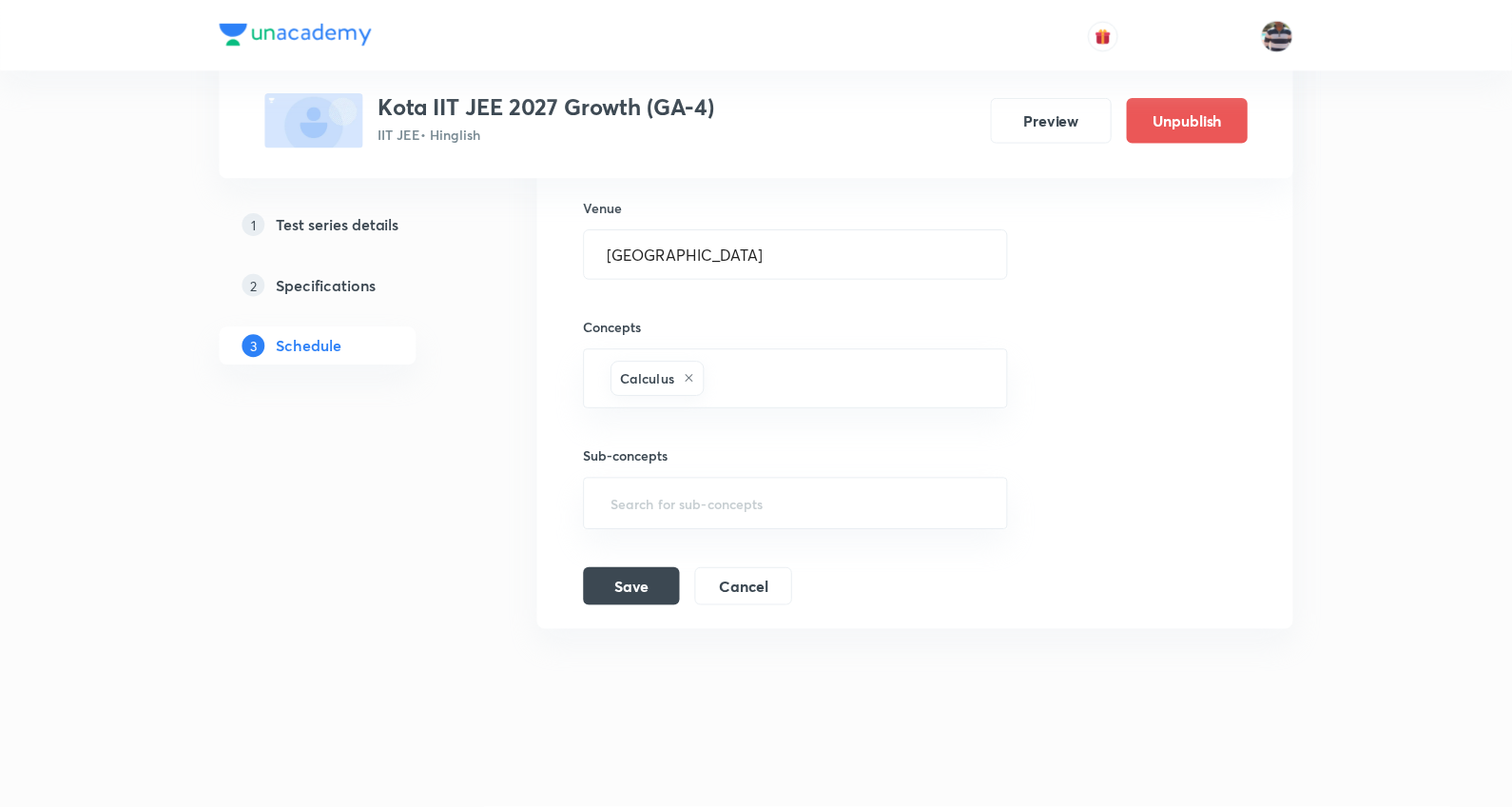
scroll to position [2511, 0]
click at [692, 369] on div "Calculus" at bounding box center [657, 378] width 94 height 35
click at [683, 382] on icon at bounding box center [688, 378] width 12 height 12
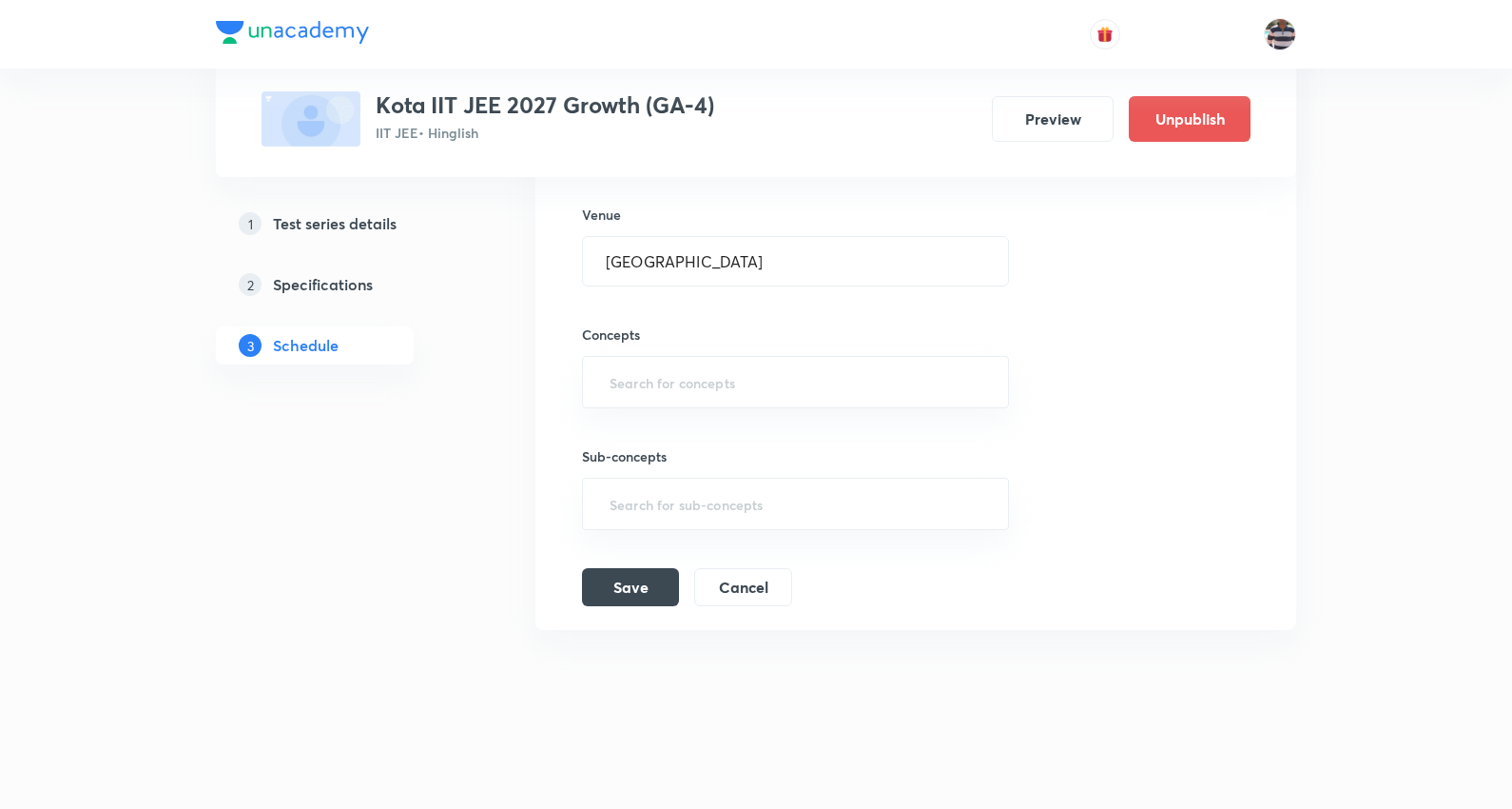
scroll to position [2504, 0]
click at [661, 390] on input "text" at bounding box center [796, 382] width 380 height 35
paste input "General Organic Chemistry"
type input "General Organic Chemistry"
click at [653, 426] on li "General Organic Chemistry" at bounding box center [794, 439] width 424 height 34
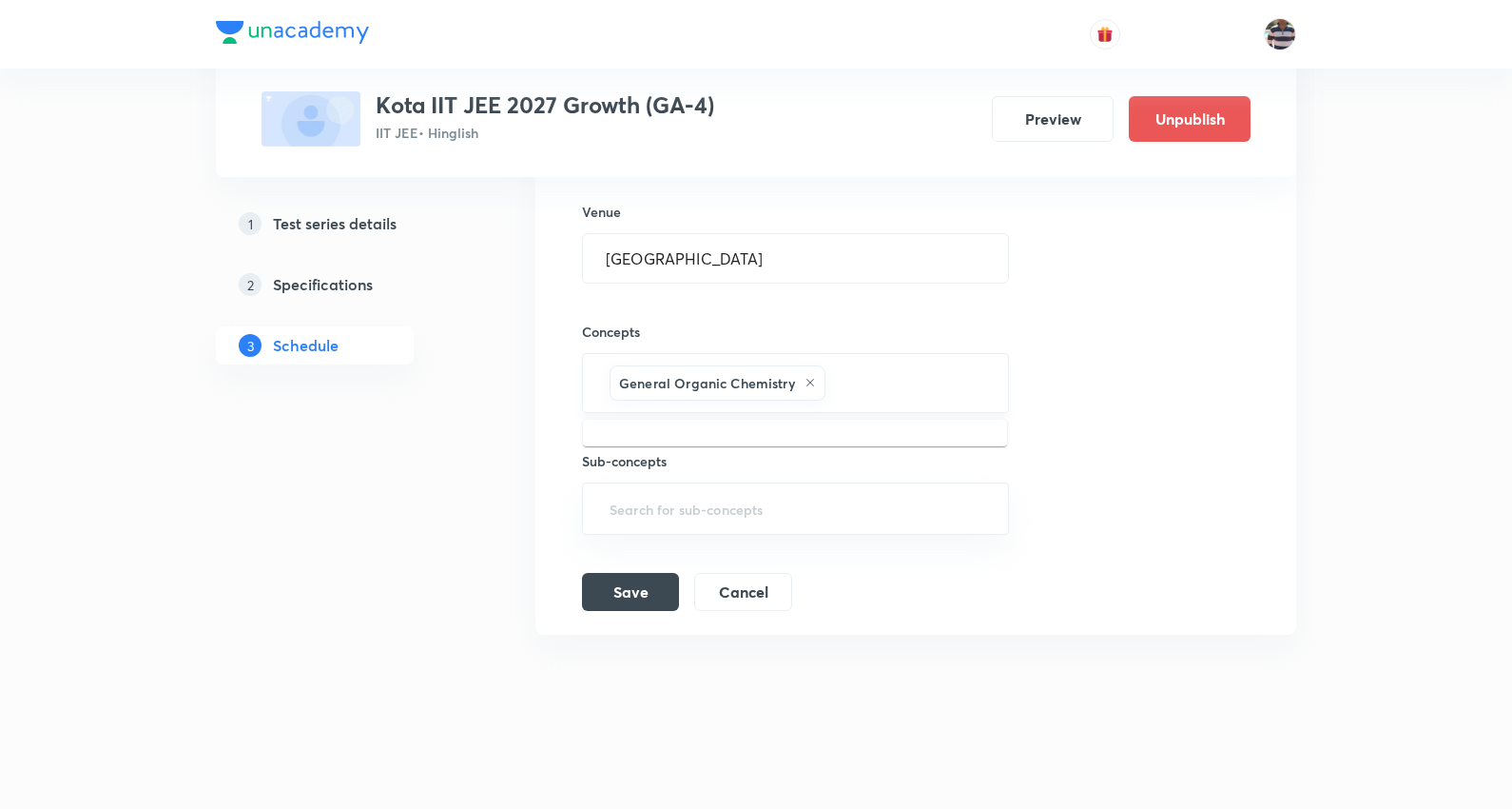
click at [849, 381] on input "text" at bounding box center [907, 383] width 156 height 35
paste input "Chemical Bonding"
type input "Chemical Bonding"
click at [668, 442] on li "Chemical Bonding" at bounding box center [794, 444] width 424 height 34
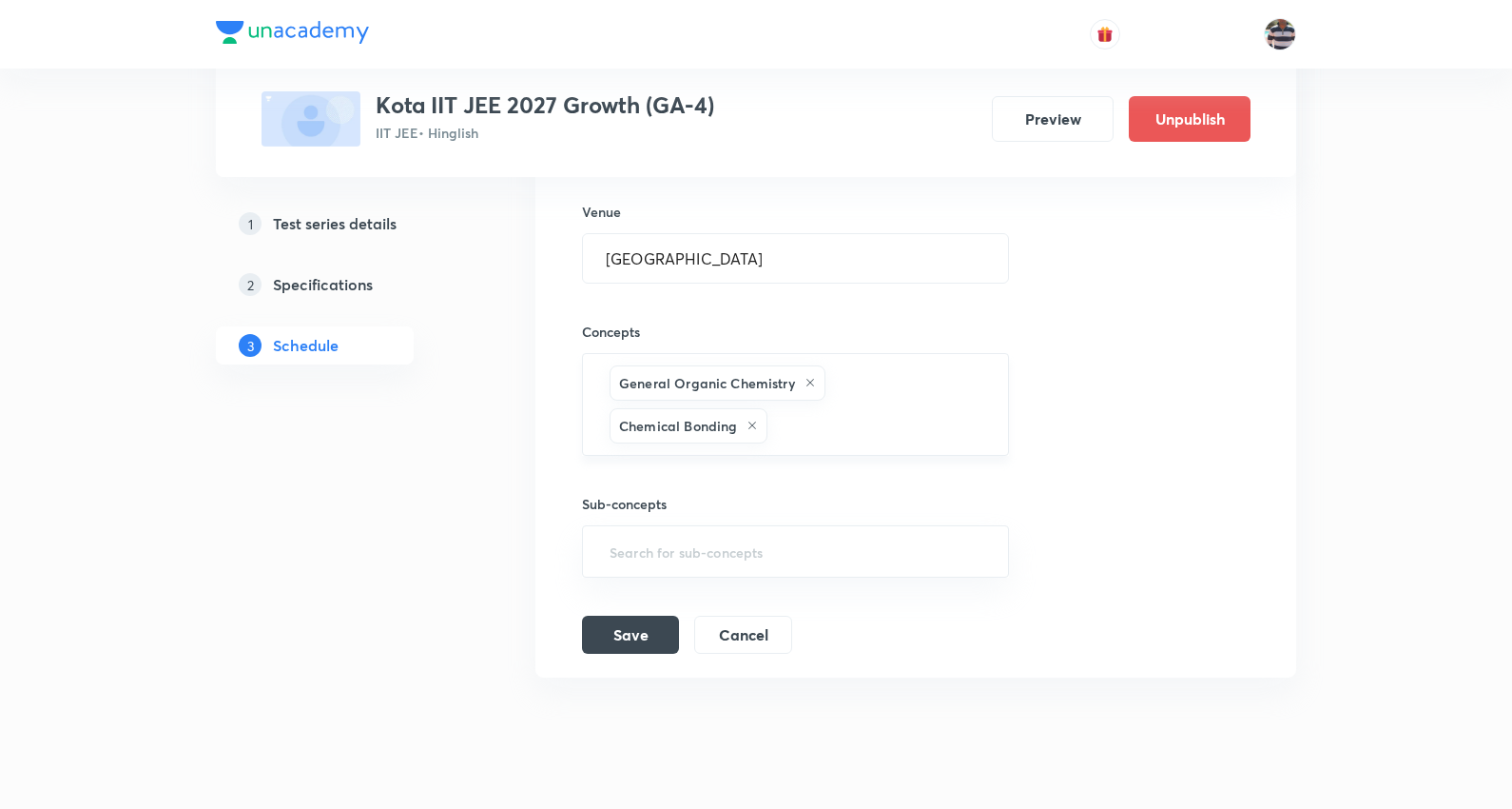
click at [860, 407] on div "General Organic Chemistry Chemical Bonding ​" at bounding box center [795, 404] width 427 height 103
paste input "Gaseous States"
type input "Gaseous States"
click at [714, 482] on li "Gaseous States" at bounding box center [794, 486] width 424 height 34
click at [933, 410] on input "text" at bounding box center [951, 426] width 68 height 35
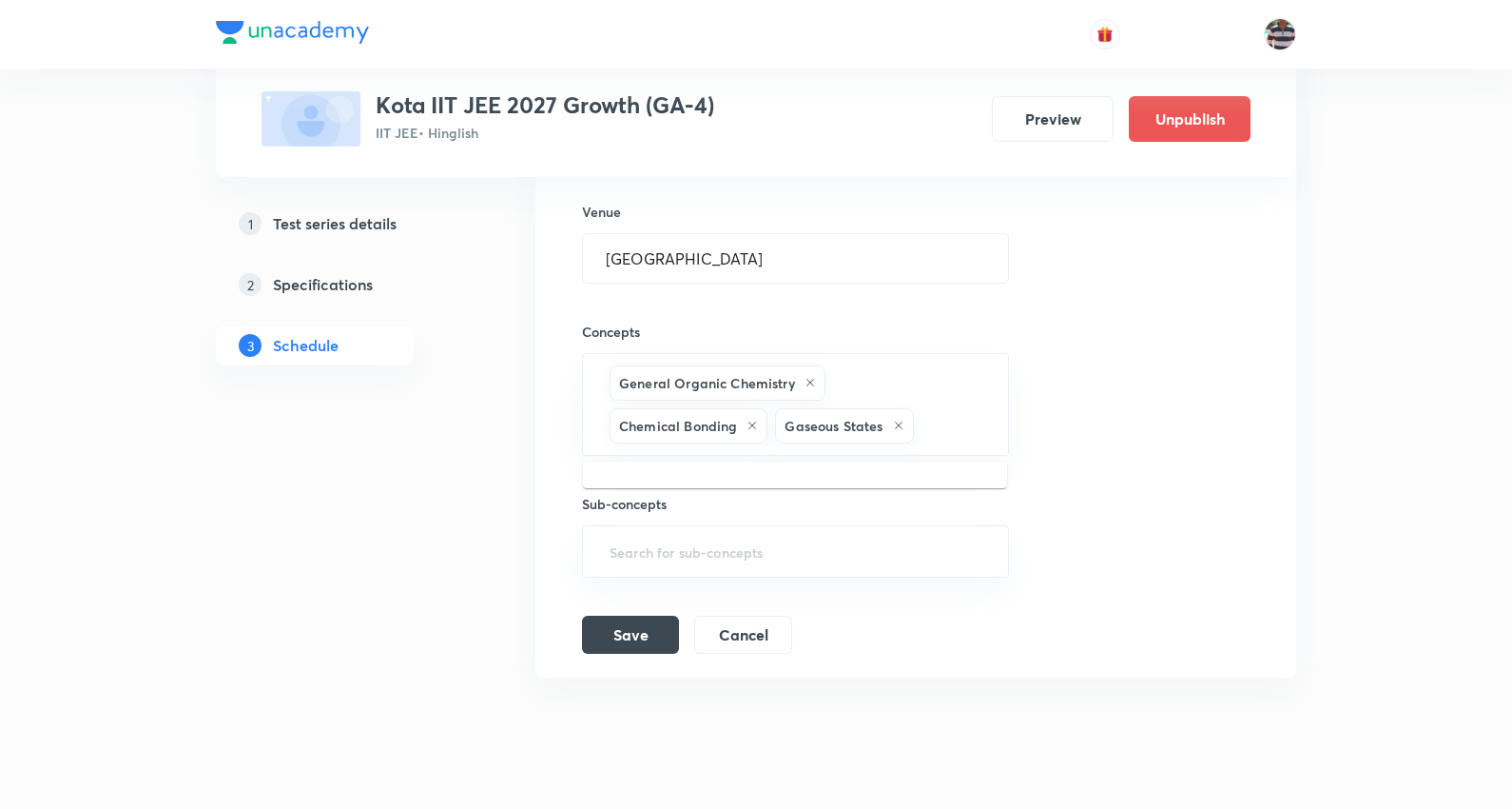
paste input "General Topics & Mole Concept"
drag, startPoint x: 734, startPoint y: 477, endPoint x: 623, endPoint y: 11, distance: 479.0
click at [685, 459] on div "General Topics & Mole Concept" at bounding box center [794, 486] width 424 height 57
type input "General Topics & Mole Concept"
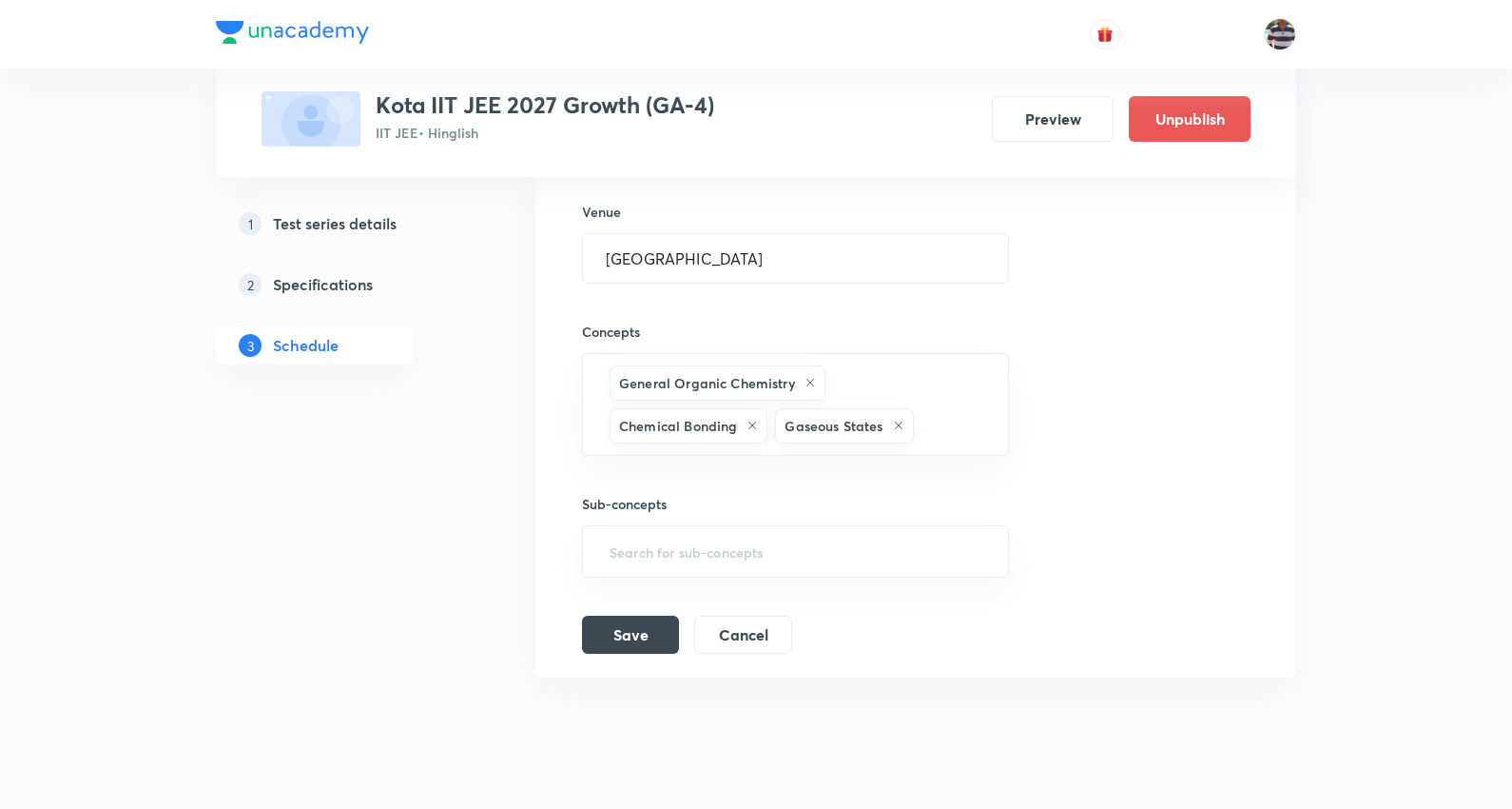
scroll to position [0, 0]
paste input "Atomic Structure"
type input "Atomic Structure"
click at [715, 478] on li "Atomic Structure" at bounding box center [794, 486] width 424 height 34
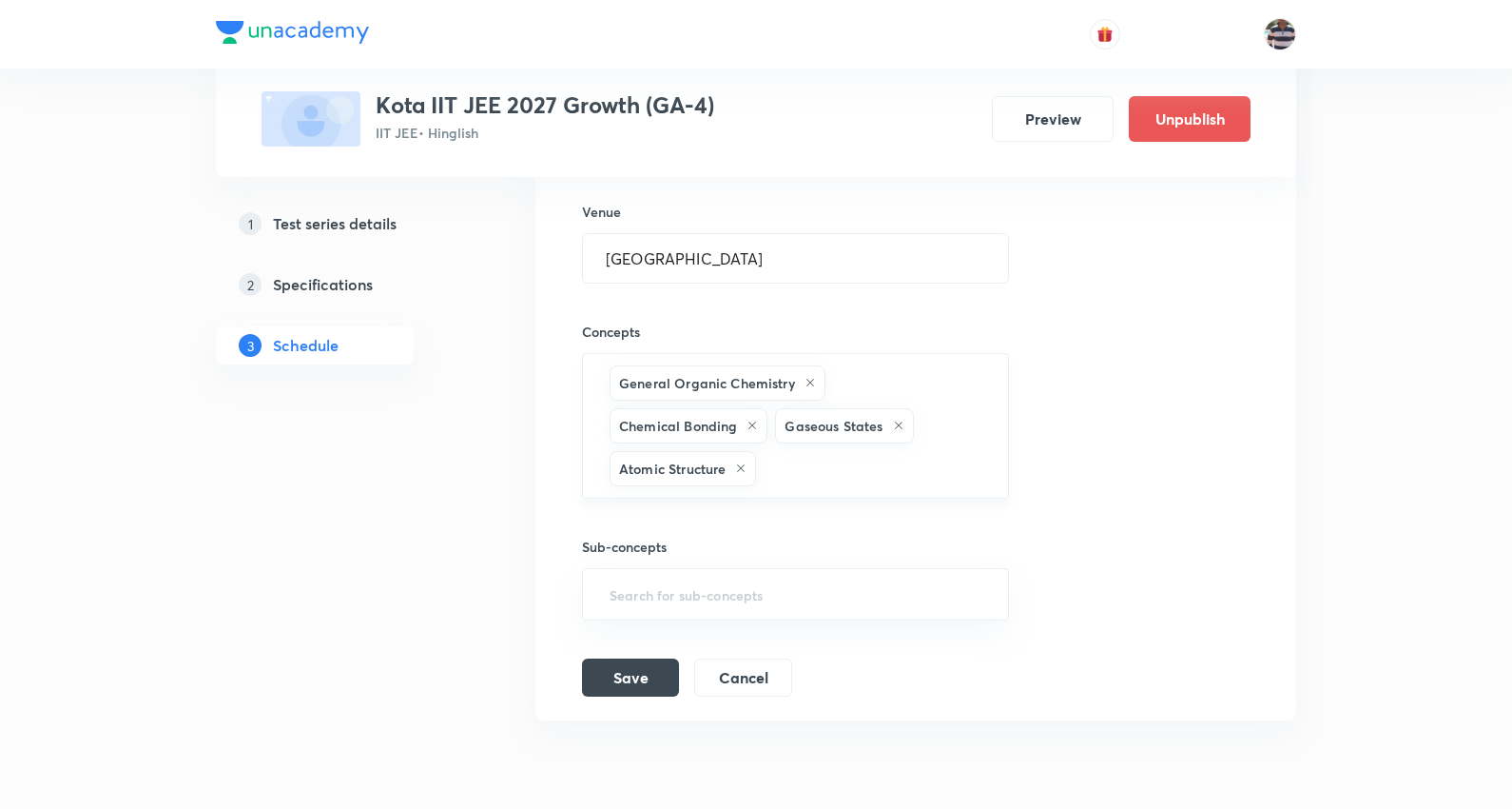
click at [801, 486] on input "text" at bounding box center [872, 468] width 224 height 35
paste input "General Topics & Mole Concept"
type input "General Topics & Mole Concept"
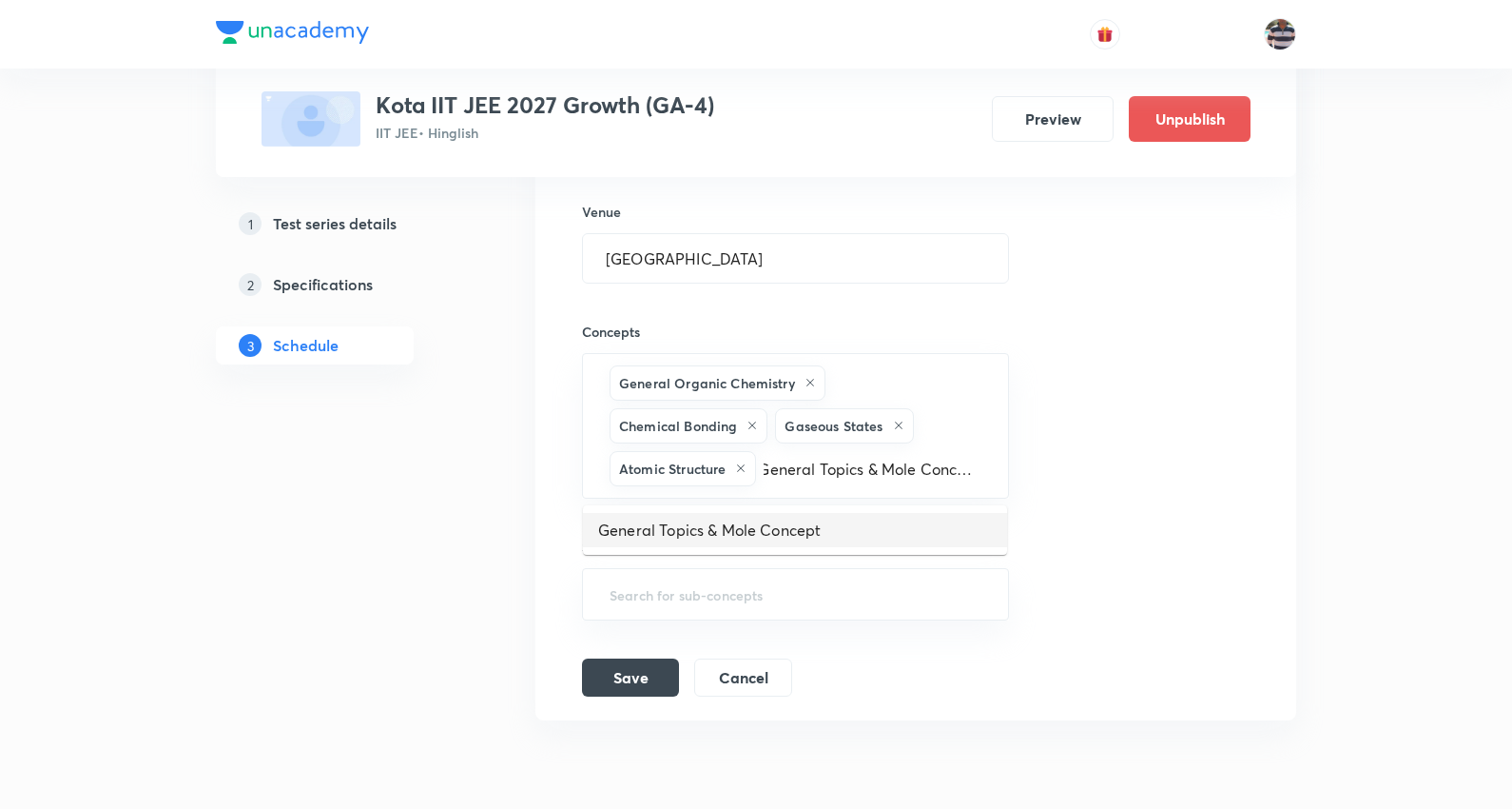
click at [711, 533] on li "General Topics & Mole Concept" at bounding box center [794, 530] width 424 height 34
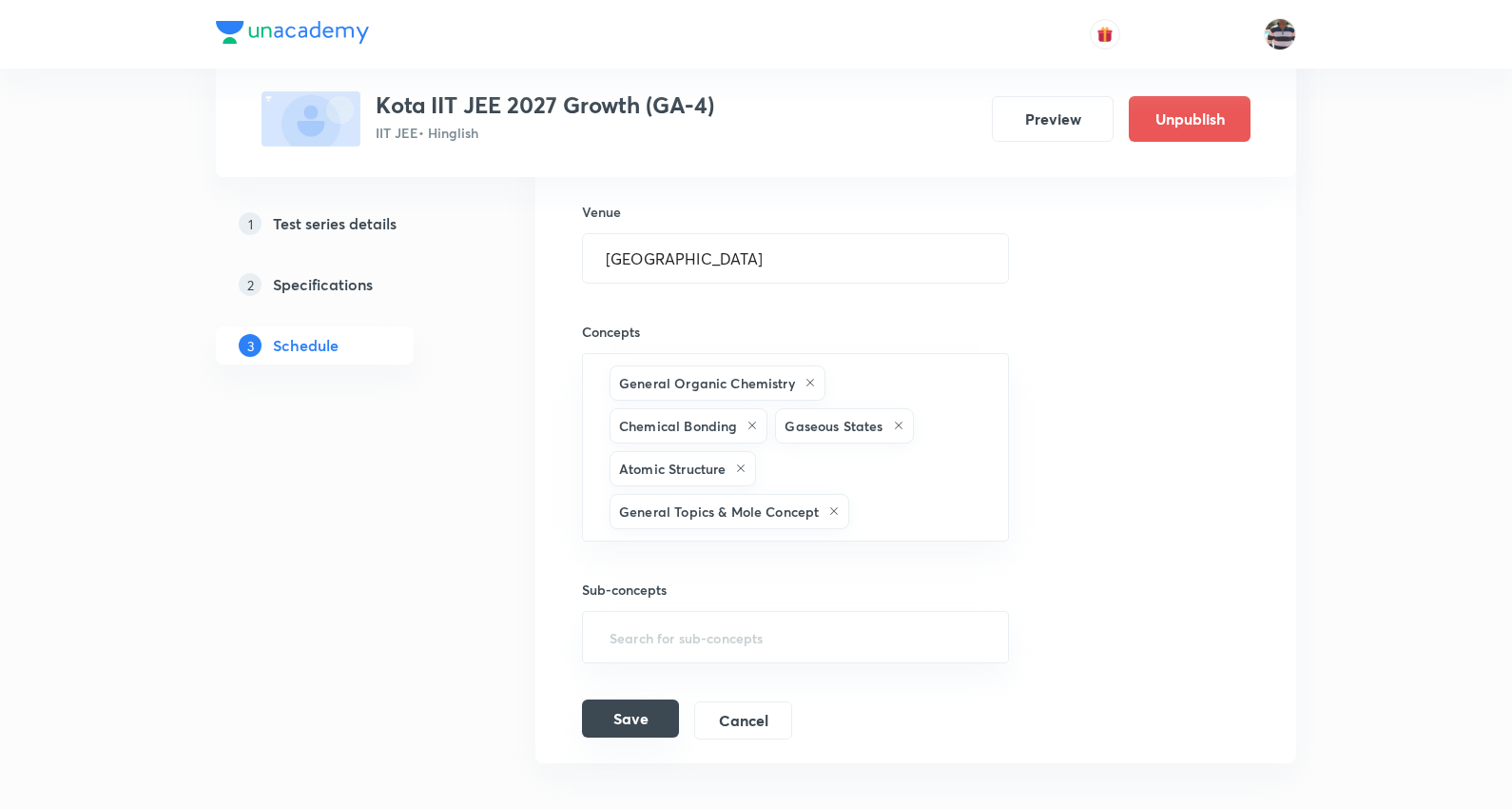
click at [640, 728] on button "Save" at bounding box center [630, 718] width 97 height 38
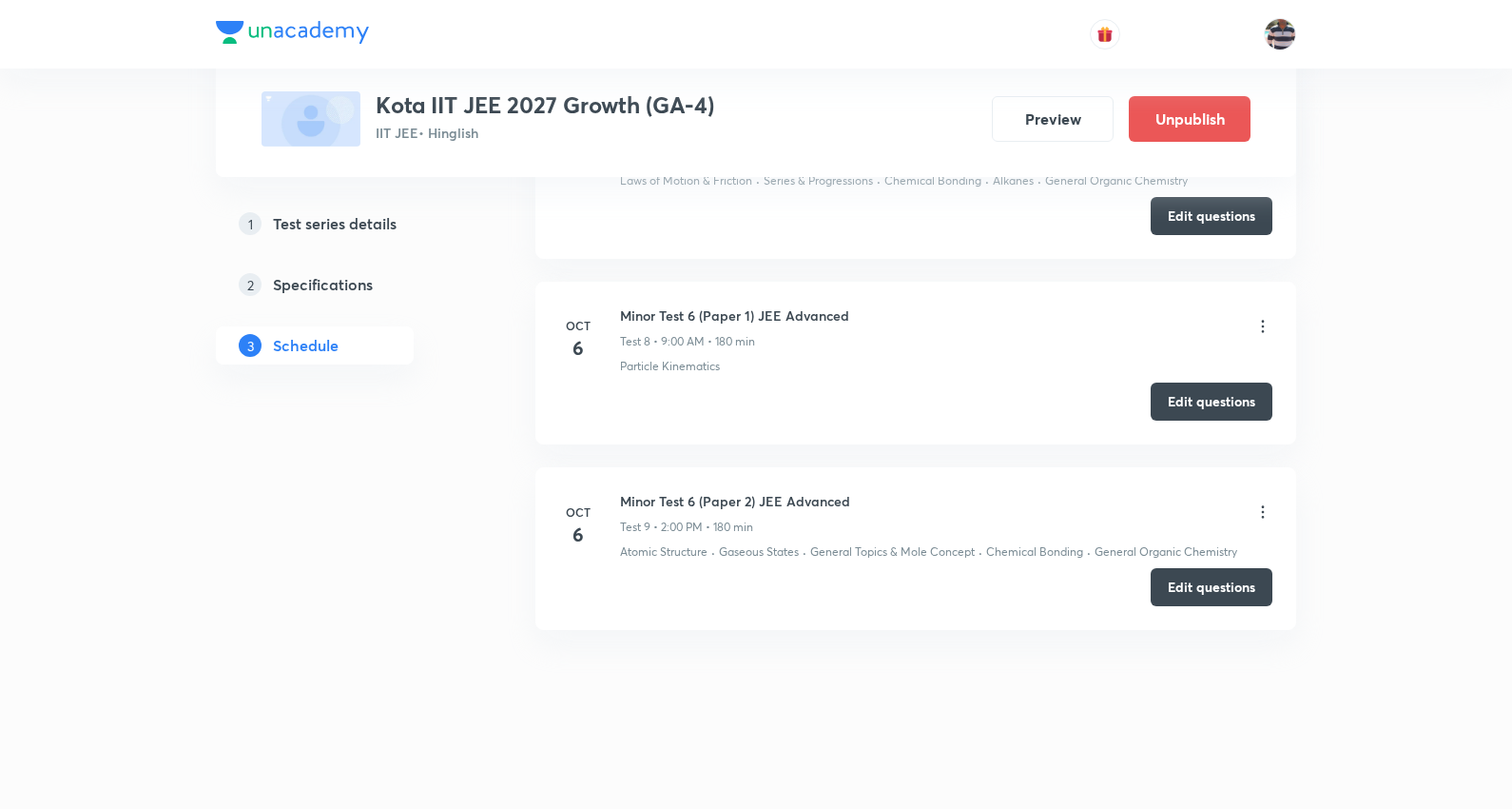
scroll to position [1585, 0]
click at [1261, 509] on icon at bounding box center [1262, 511] width 19 height 19
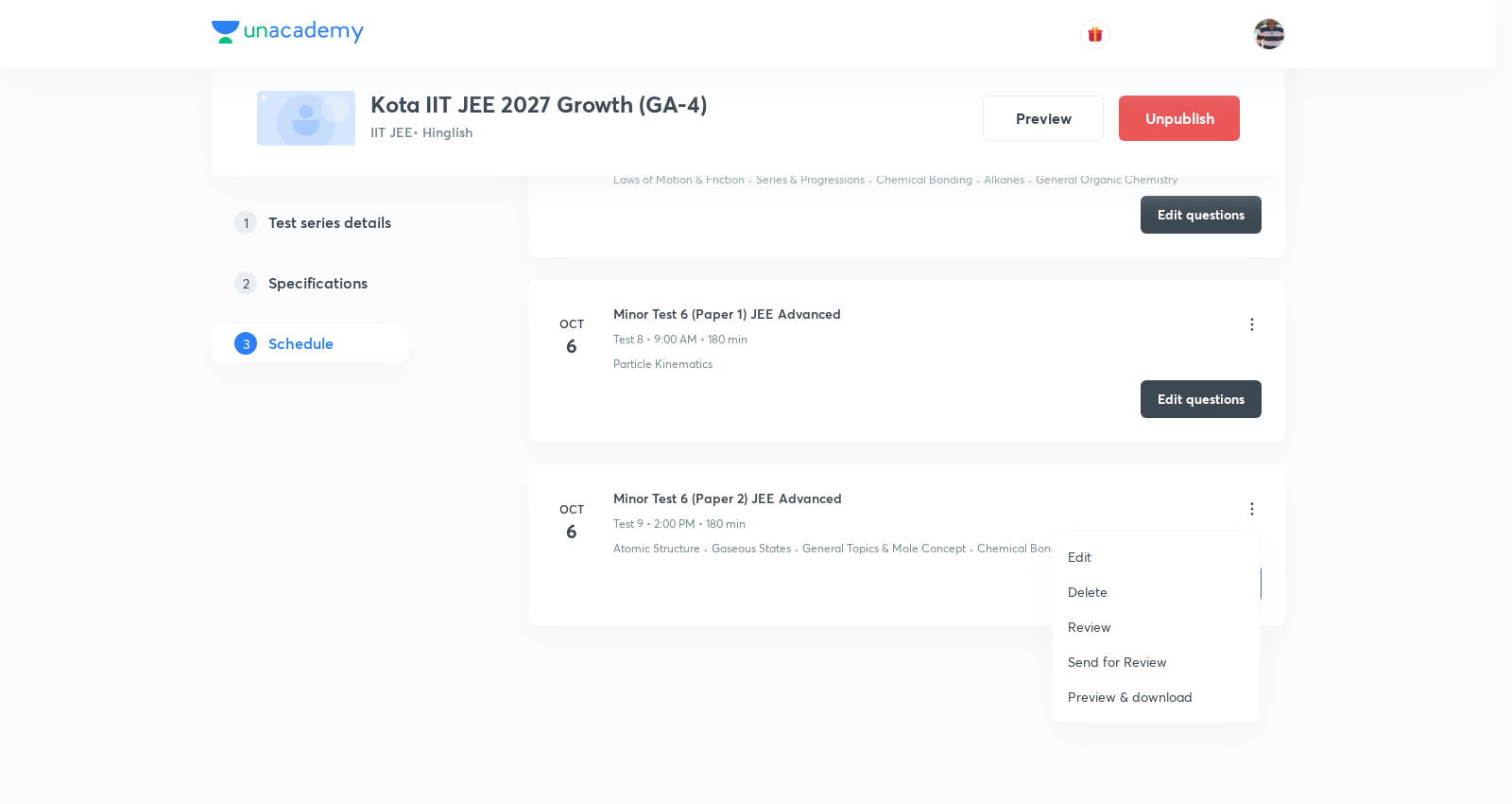
click at [1089, 567] on li "Edit" at bounding box center [1156, 557] width 207 height 35
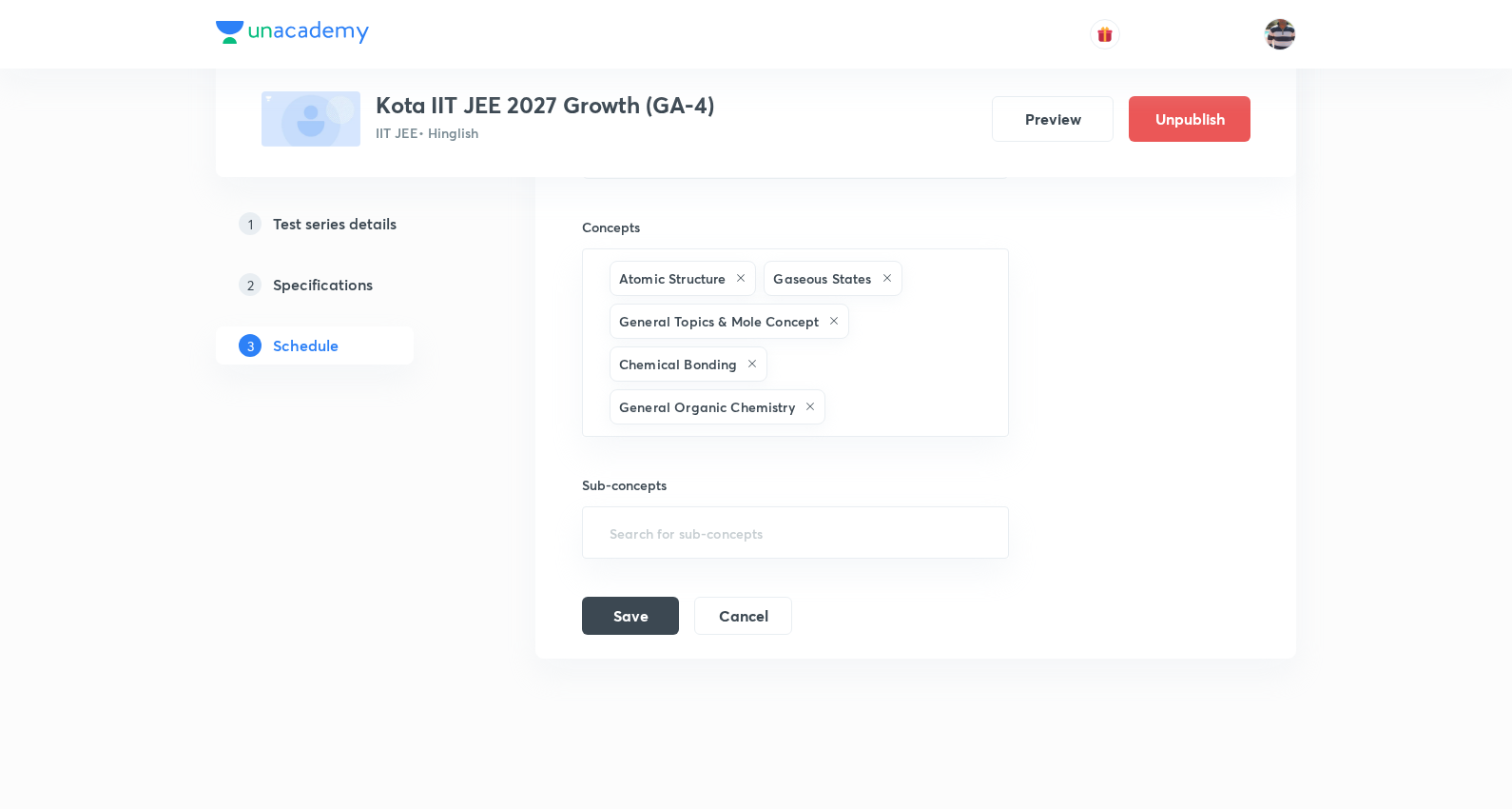
scroll to position [2641, 0]
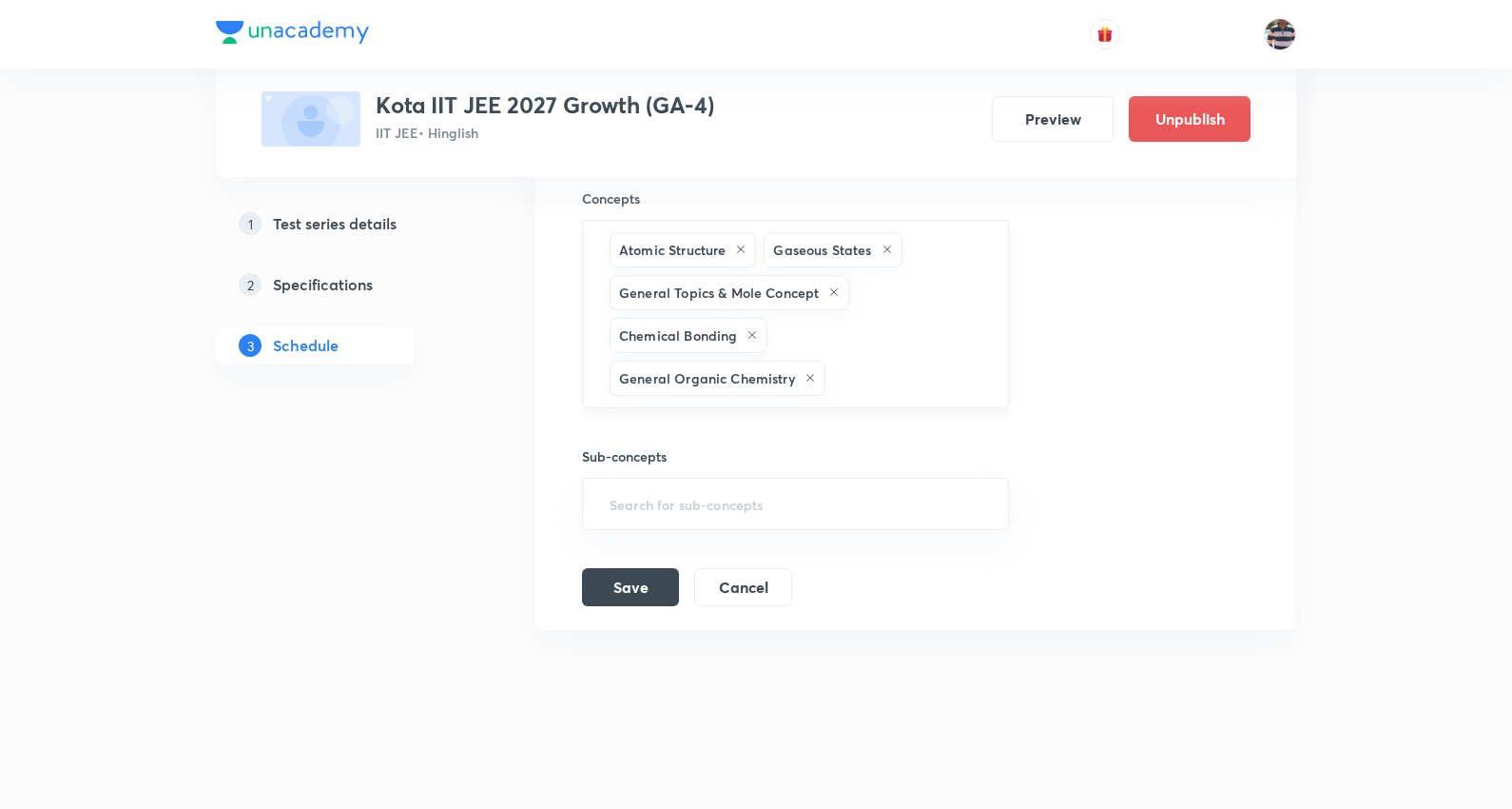
click at [878, 353] on div "Atomic Structure Gaseous States General Topics & Mole Concept Chemical Bonding …" at bounding box center [795, 313] width 427 height 188
paste input "Kinematics"
type input "Kinematics"
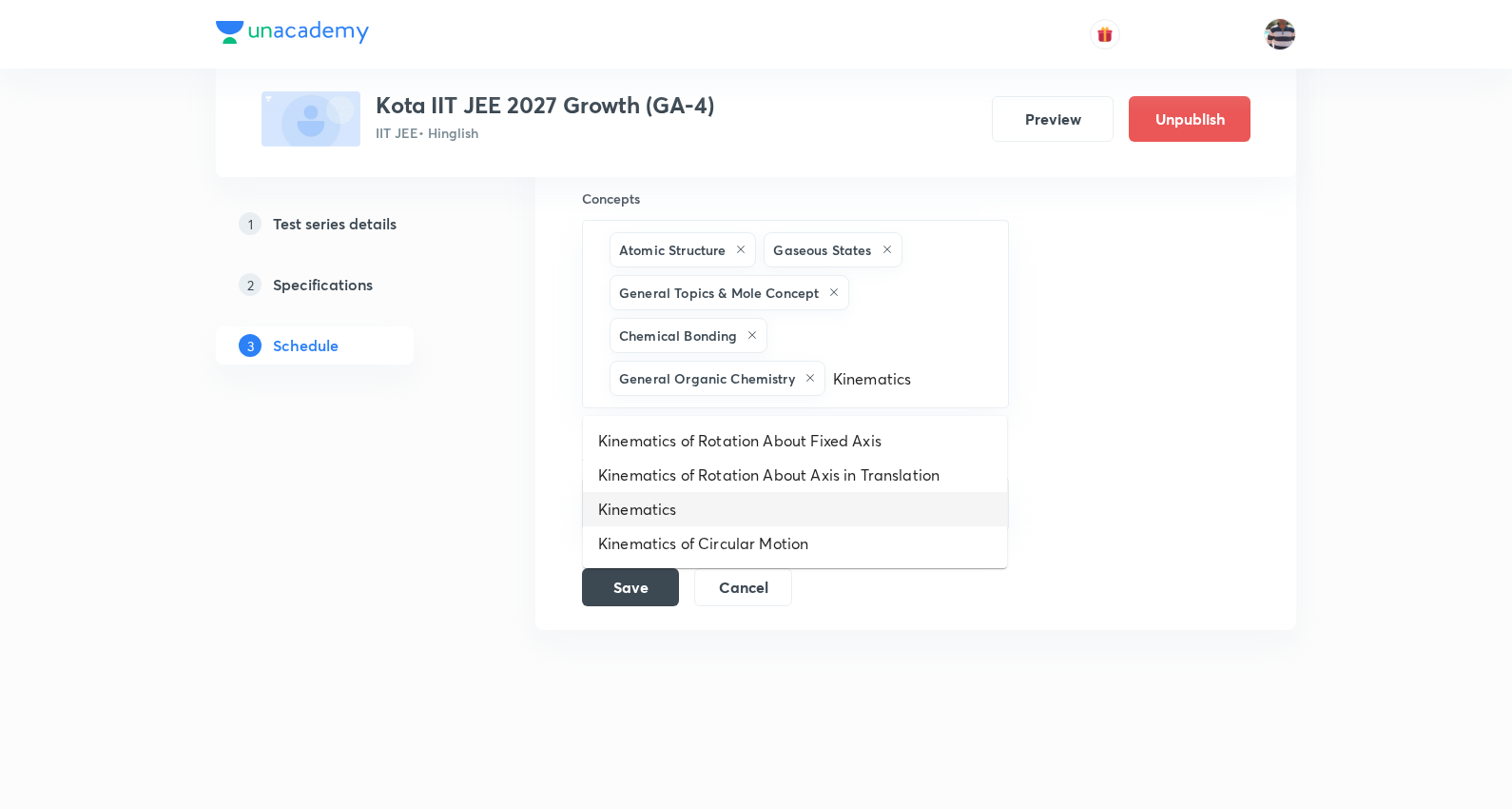
click at [685, 512] on li "Kinematics" at bounding box center [794, 508] width 424 height 34
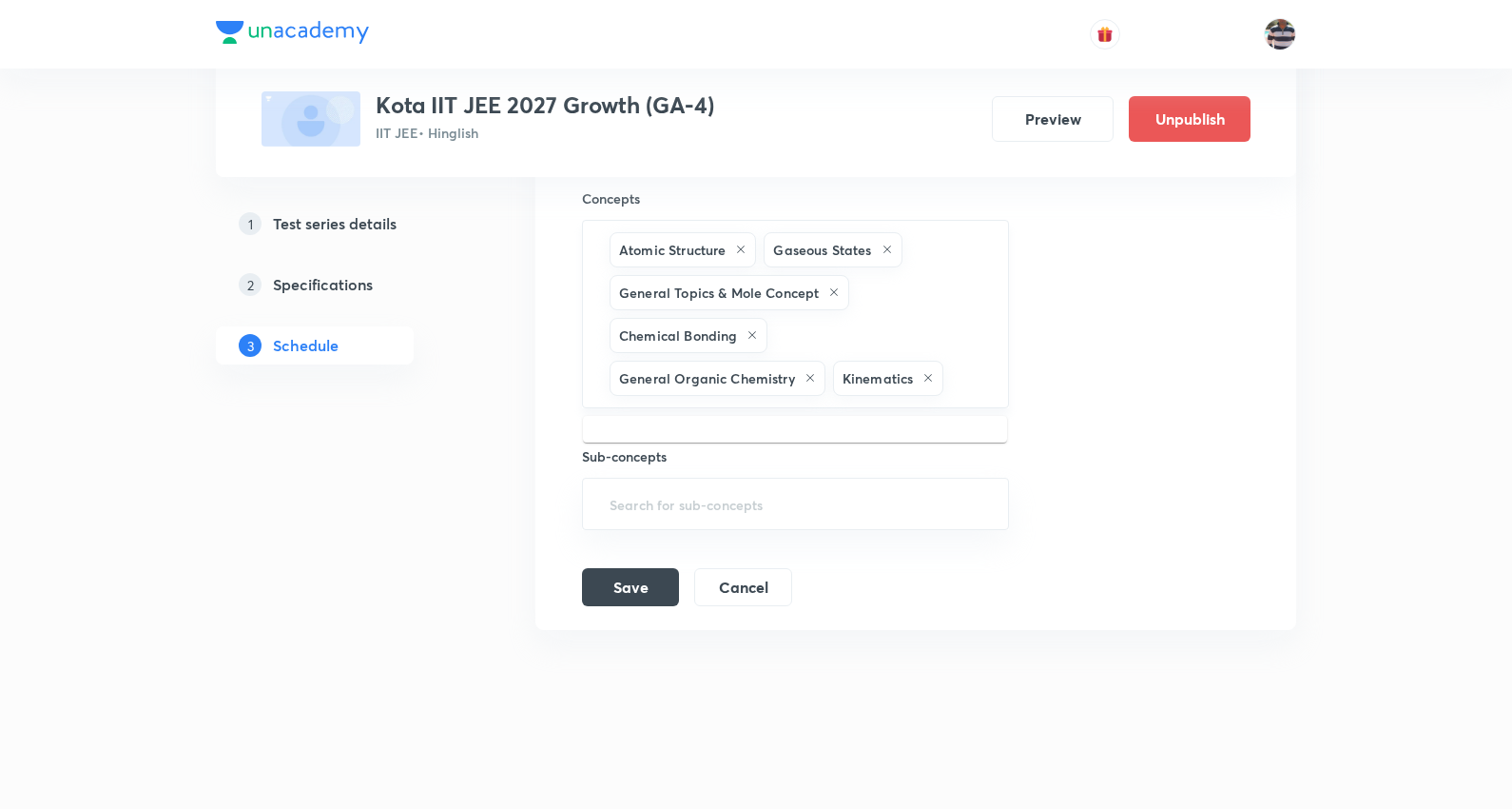
click at [983, 382] on input "text" at bounding box center [966, 378] width 37 height 35
paste input "Mathematical Tools"
type input "Mathematical Tools"
drag, startPoint x: 708, startPoint y: 442, endPoint x: 1129, endPoint y: 26, distance: 591.9
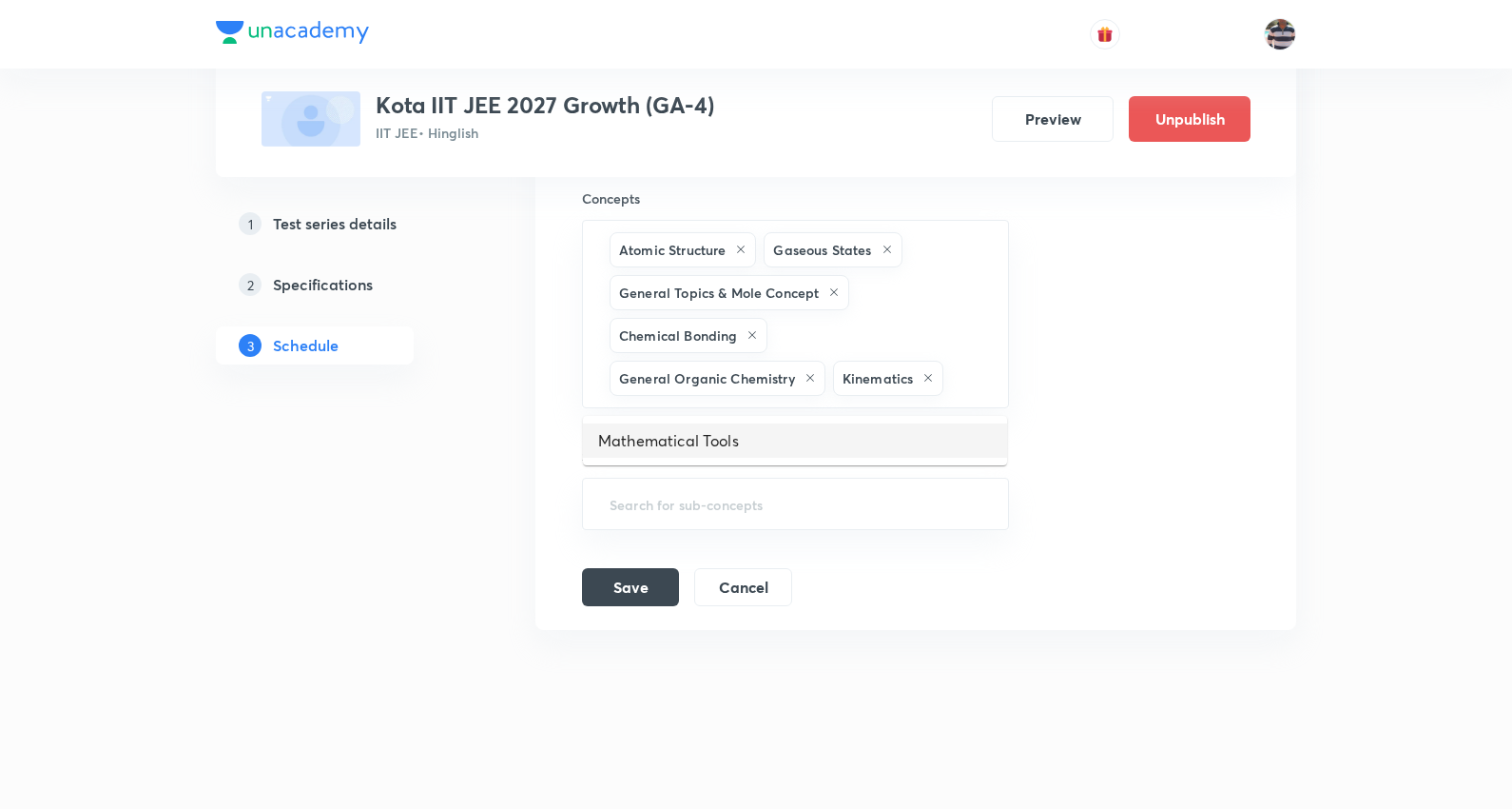
click at [682, 423] on li "Mathematical Tools" at bounding box center [794, 440] width 424 height 34
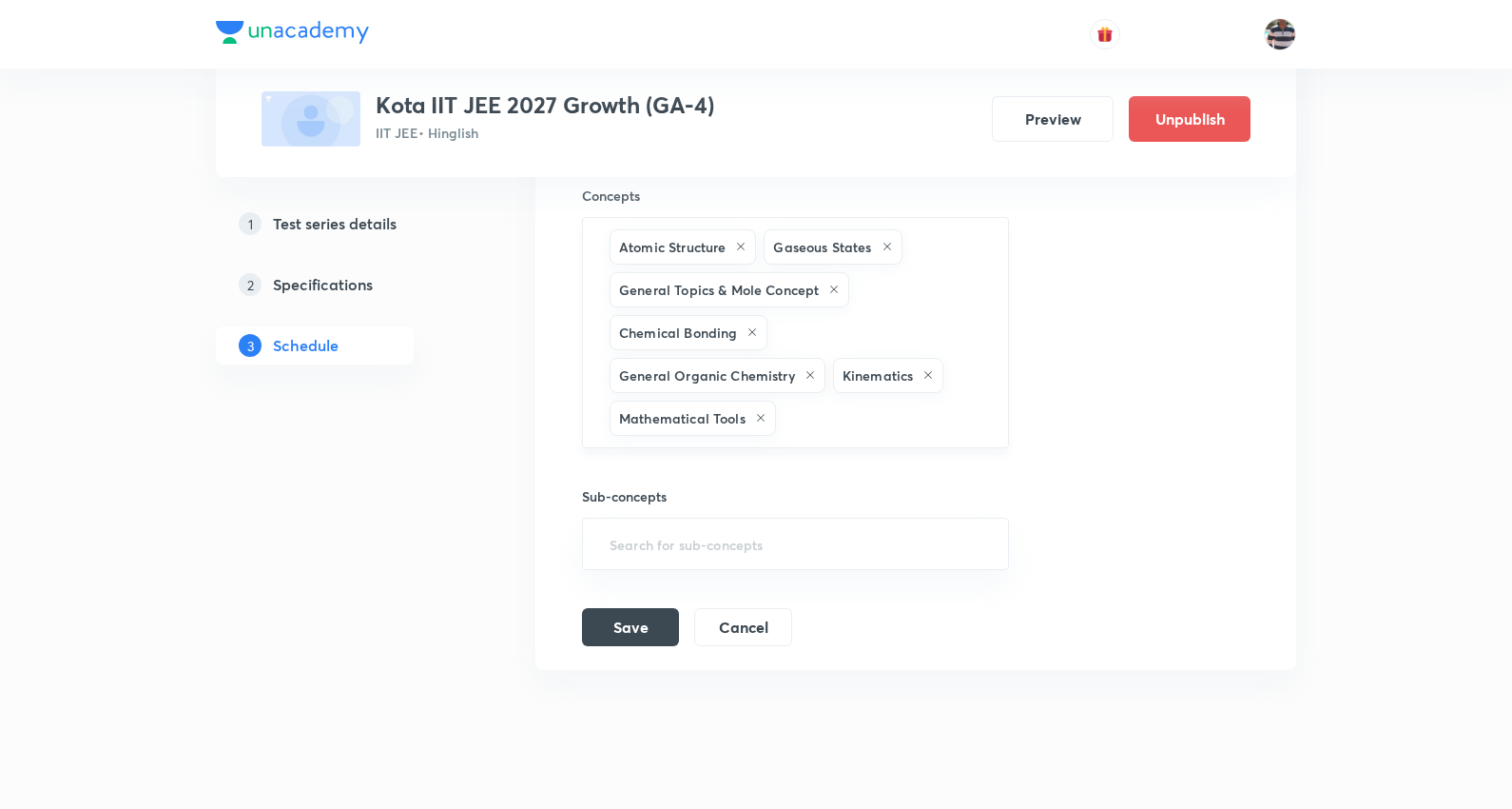
drag, startPoint x: 828, startPoint y: 452, endPoint x: 819, endPoint y: 429, distance: 24.7
click at [827, 448] on div "Test title 35/99 Minor Test 6 (Paper 2) JEE Advanced ​ Schedule for Oct 6, 2025…" at bounding box center [916, 30] width 668 height 1231
click at [815, 421] on input "text" at bounding box center [883, 418] width 206 height 35
paste input "Units & Dimensions"
type input "Units & Dimensions"
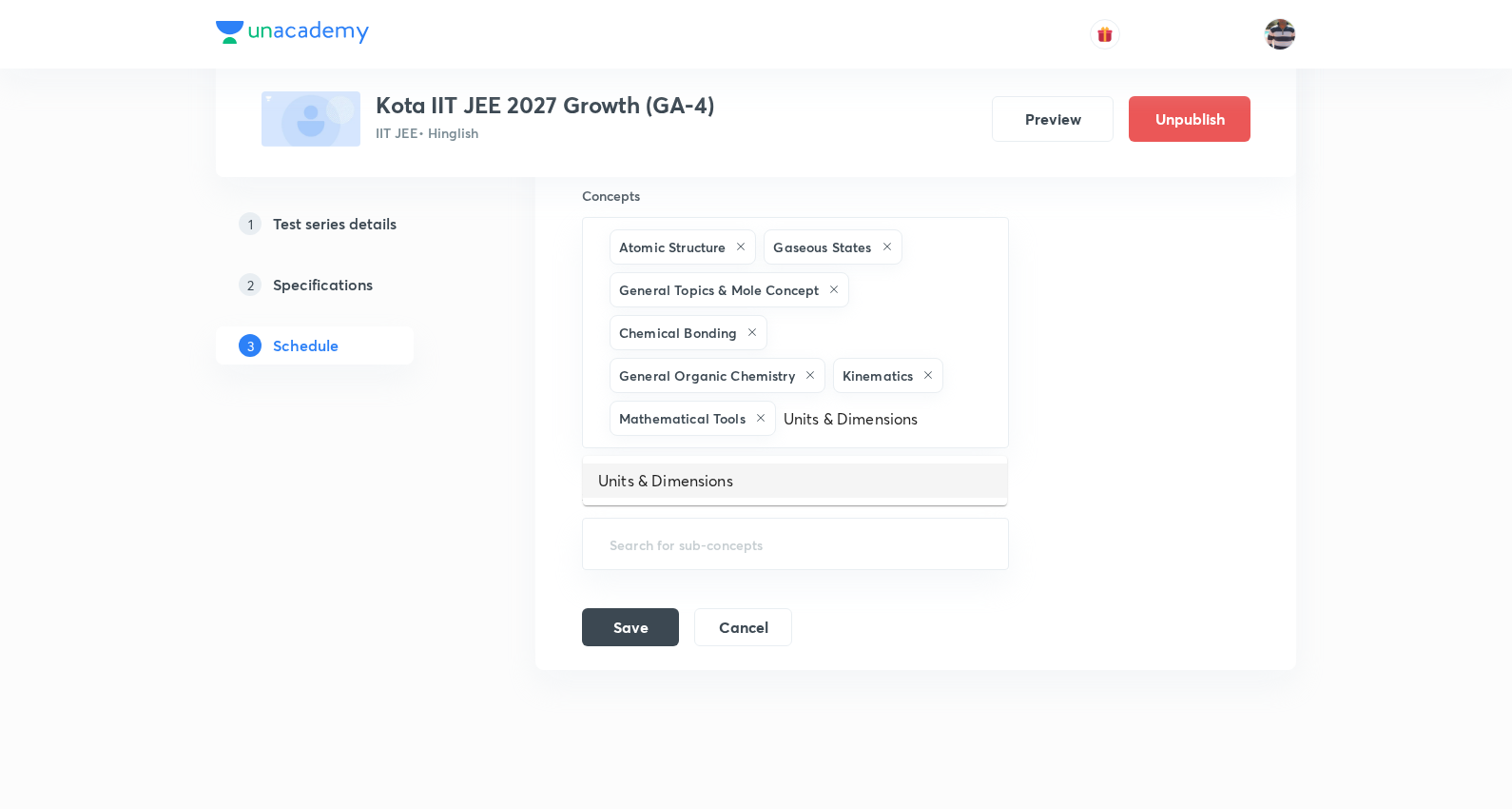
click at [715, 478] on li "Units & Dimensions" at bounding box center [794, 480] width 424 height 34
click at [948, 436] on input "text" at bounding box center [966, 418] width 36 height 35
paste input "Circular Motion"
type input "Circular Motion"
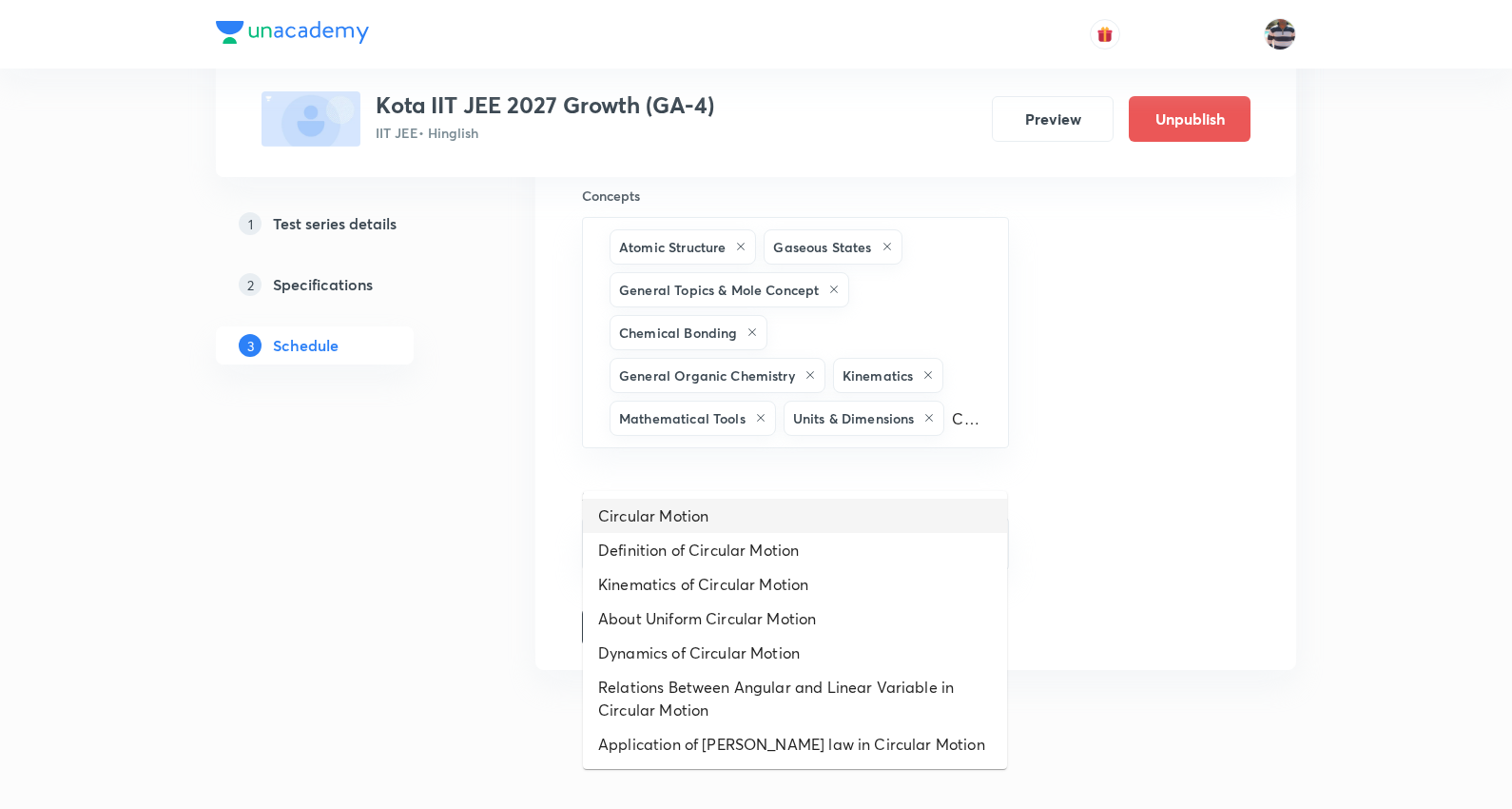
click at [661, 509] on li "Circular Motion" at bounding box center [794, 515] width 424 height 34
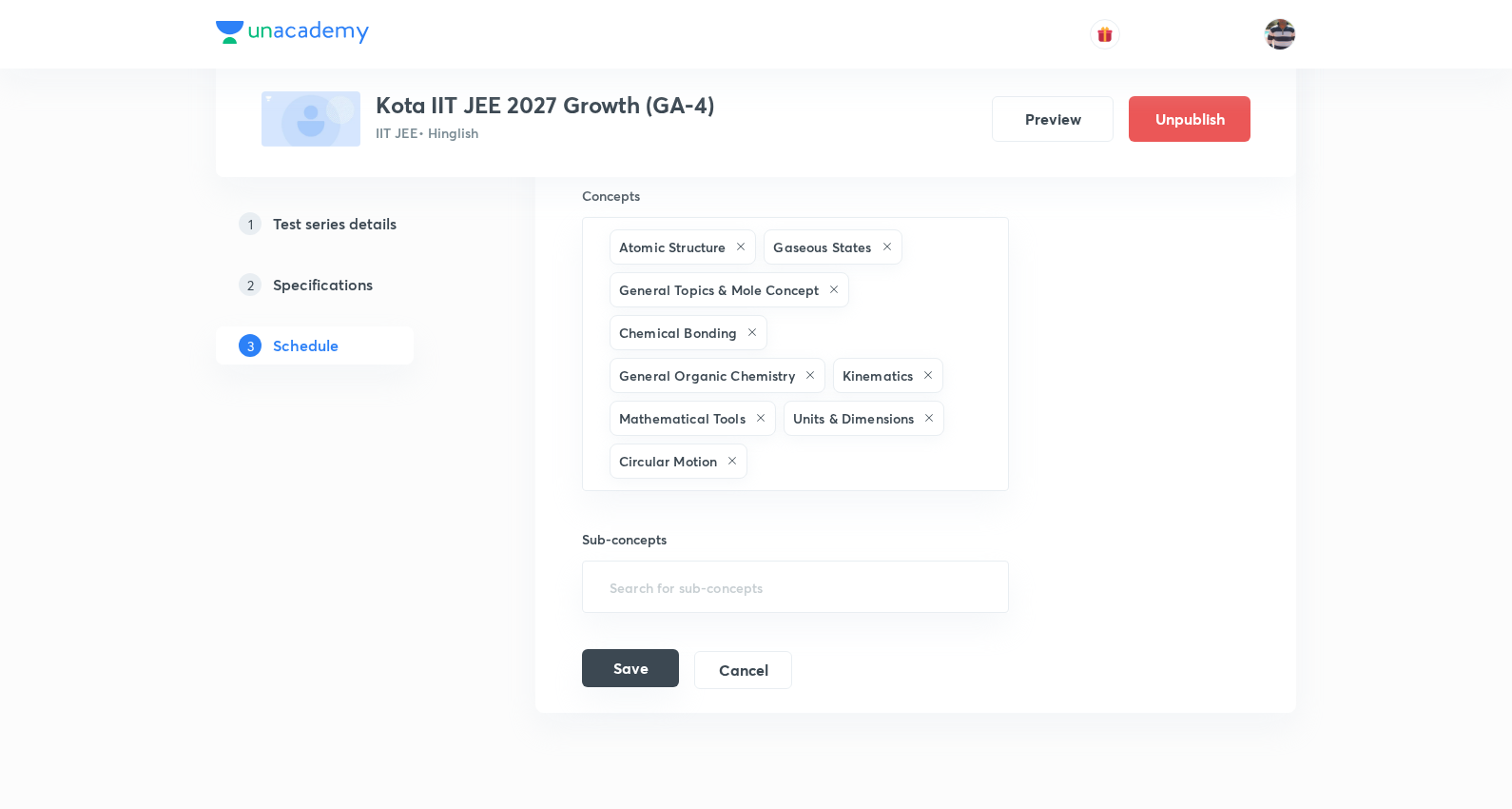
click at [650, 677] on button "Save" at bounding box center [630, 667] width 97 height 38
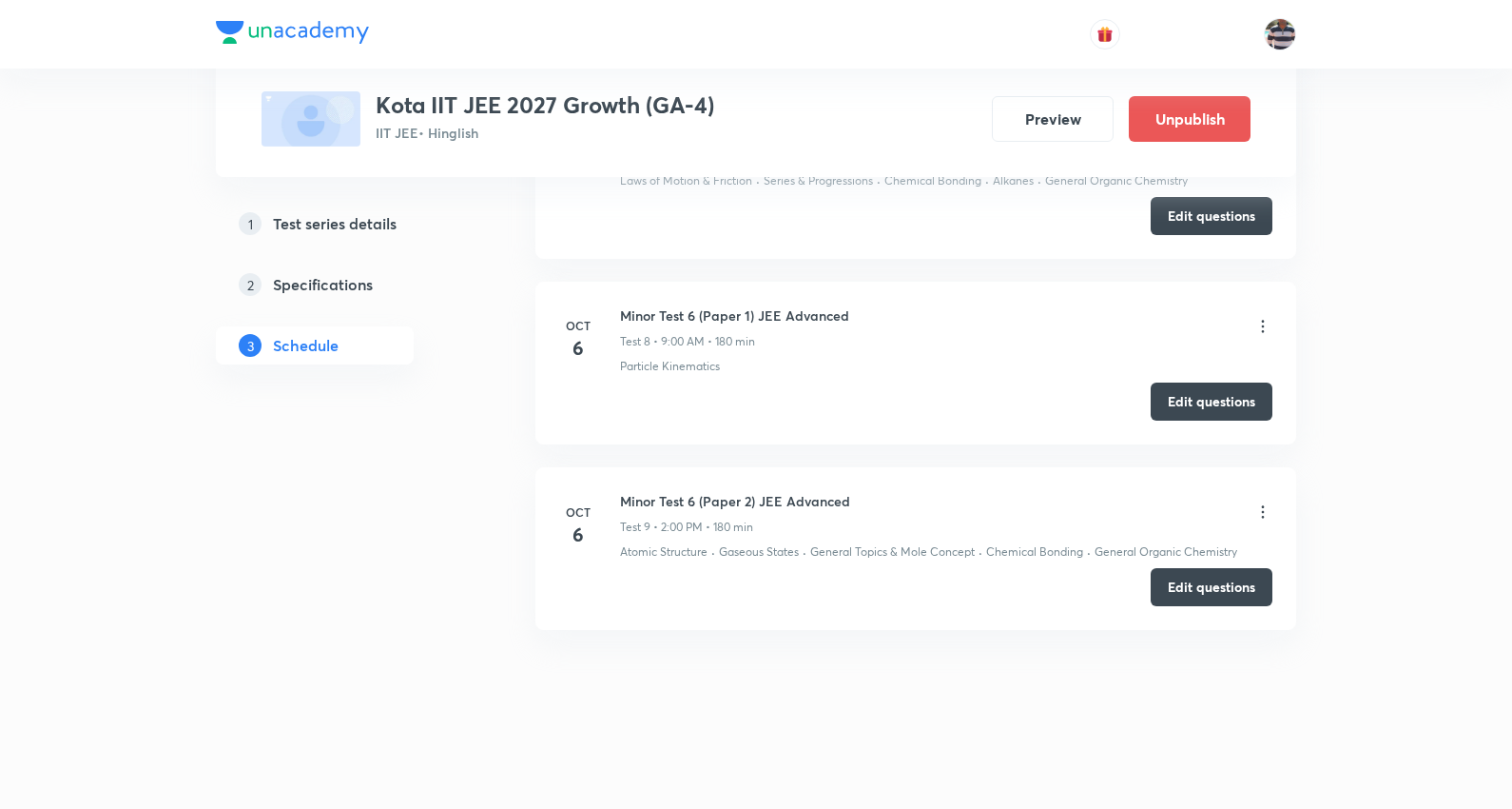
scroll to position [1621, 0]
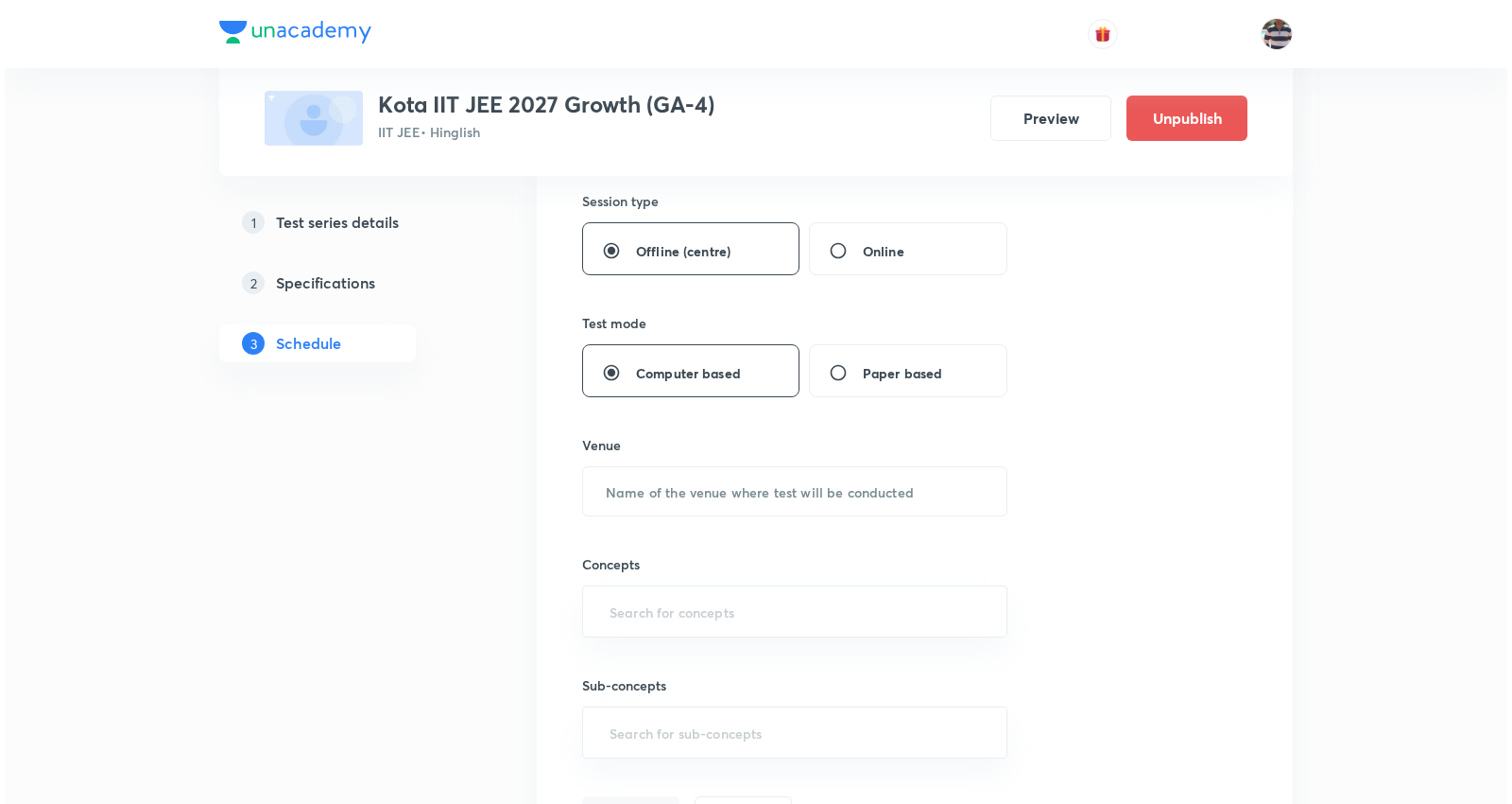
scroll to position [2686, 0]
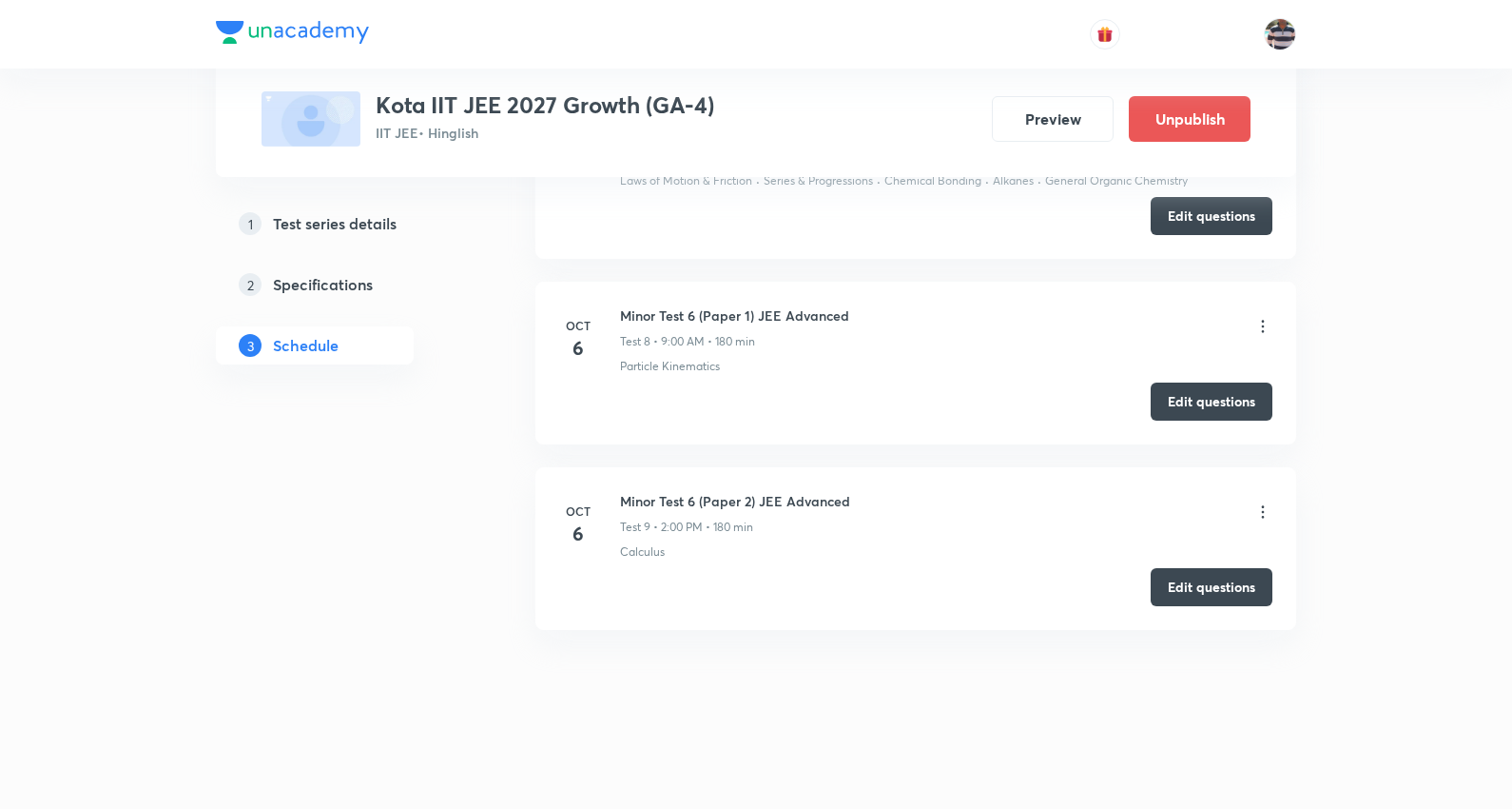
click at [1269, 323] on icon at bounding box center [1262, 325] width 19 height 19
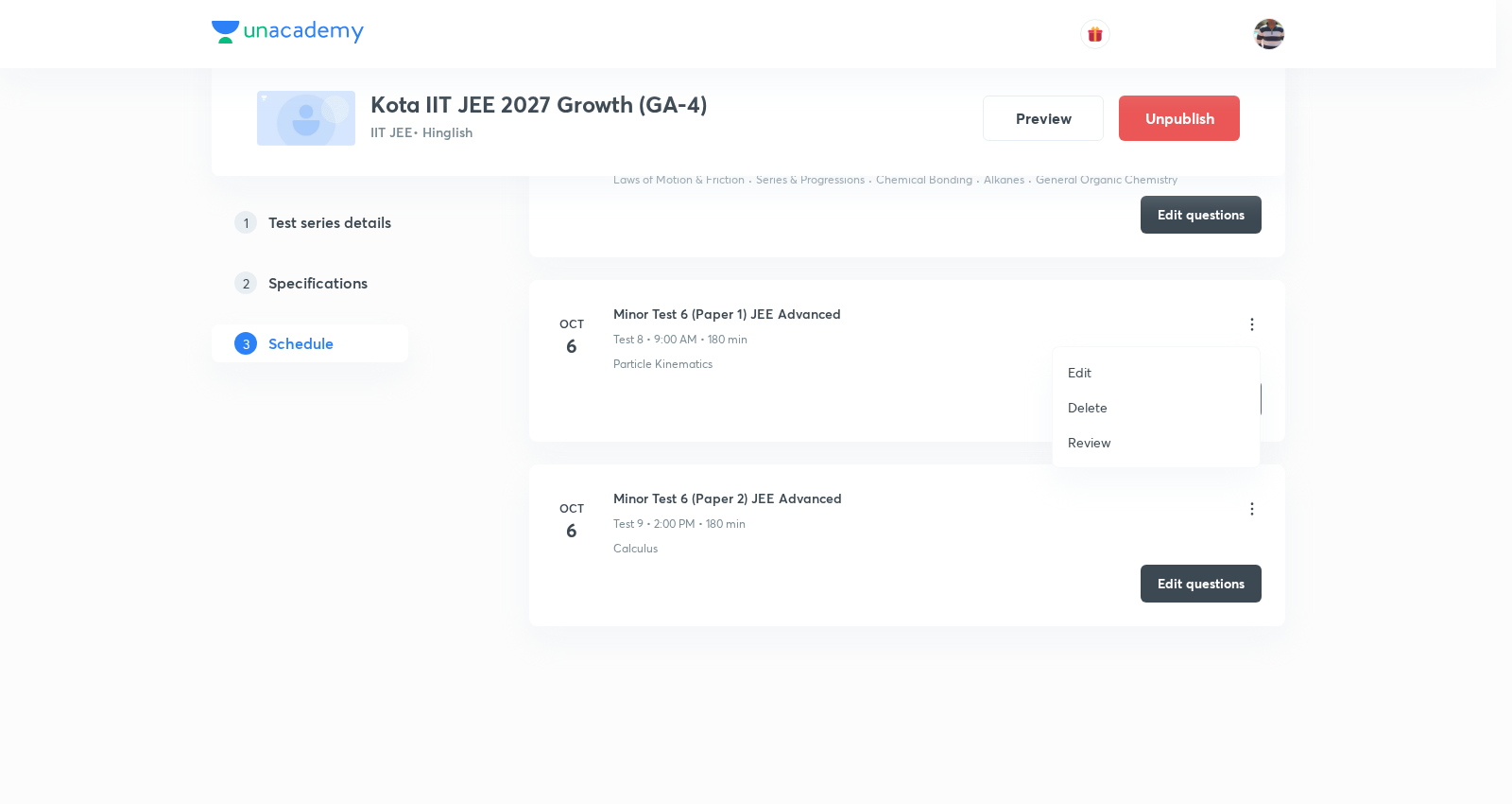
click at [1093, 364] on li "Edit" at bounding box center [1156, 372] width 207 height 35
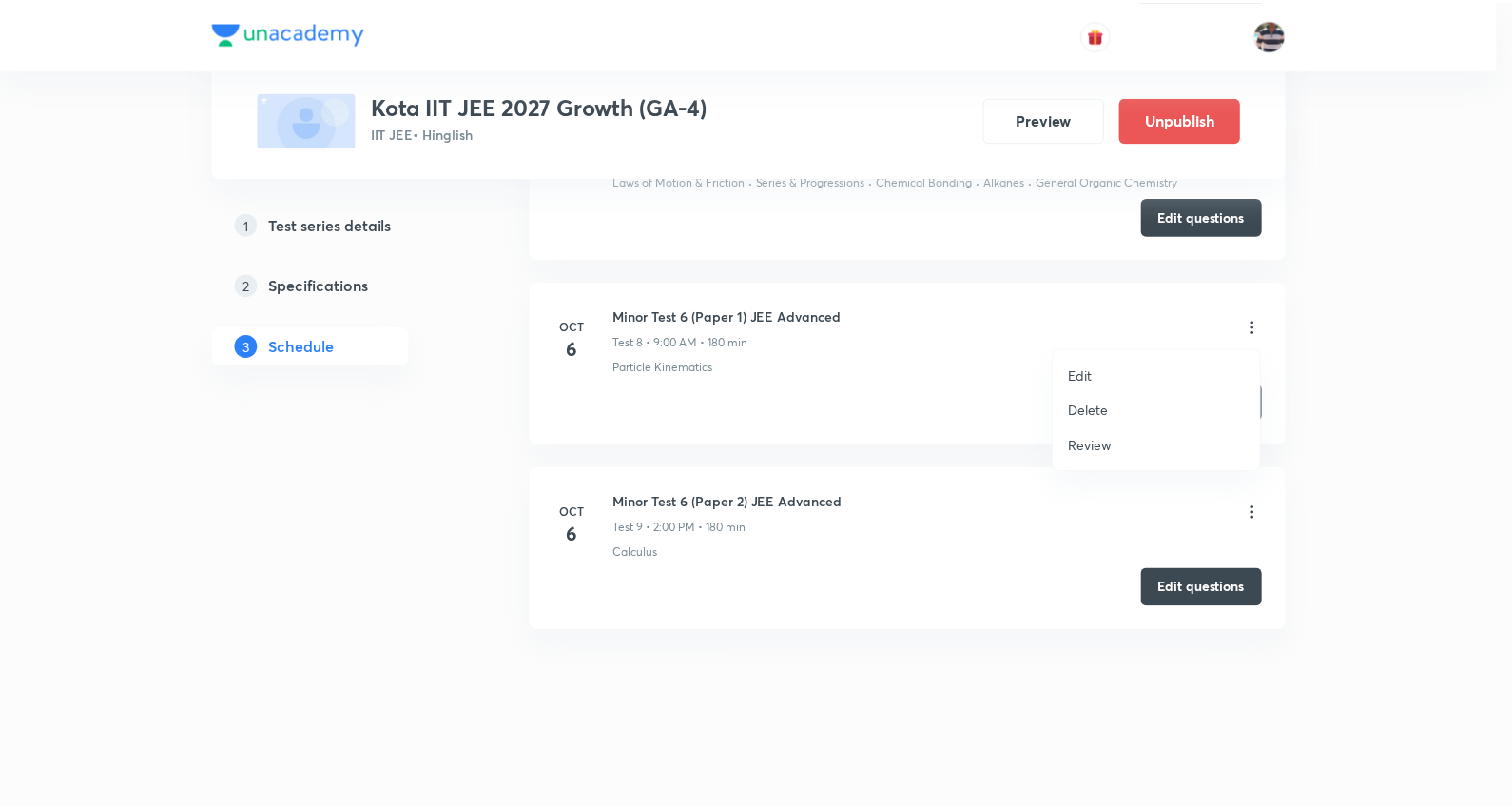
scroll to position [2511, 0]
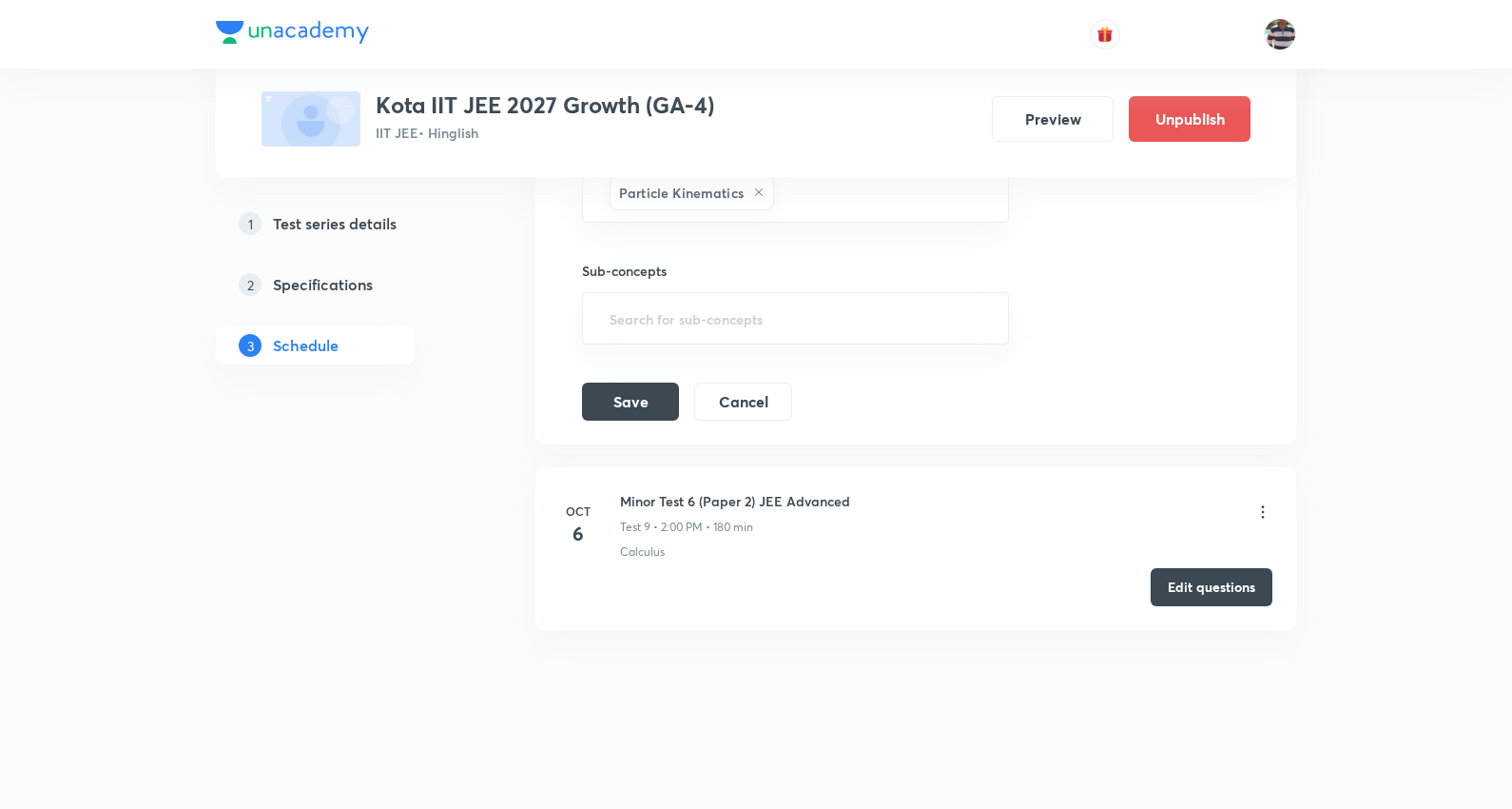
click at [712, 289] on div "Sub-concepts ​" at bounding box center [795, 302] width 427 height 83
click at [755, 187] on icon at bounding box center [759, 192] width 12 height 12
click at [747, 187] on input "text" at bounding box center [796, 197] width 380 height 35
type input "General Organic Chemistry"
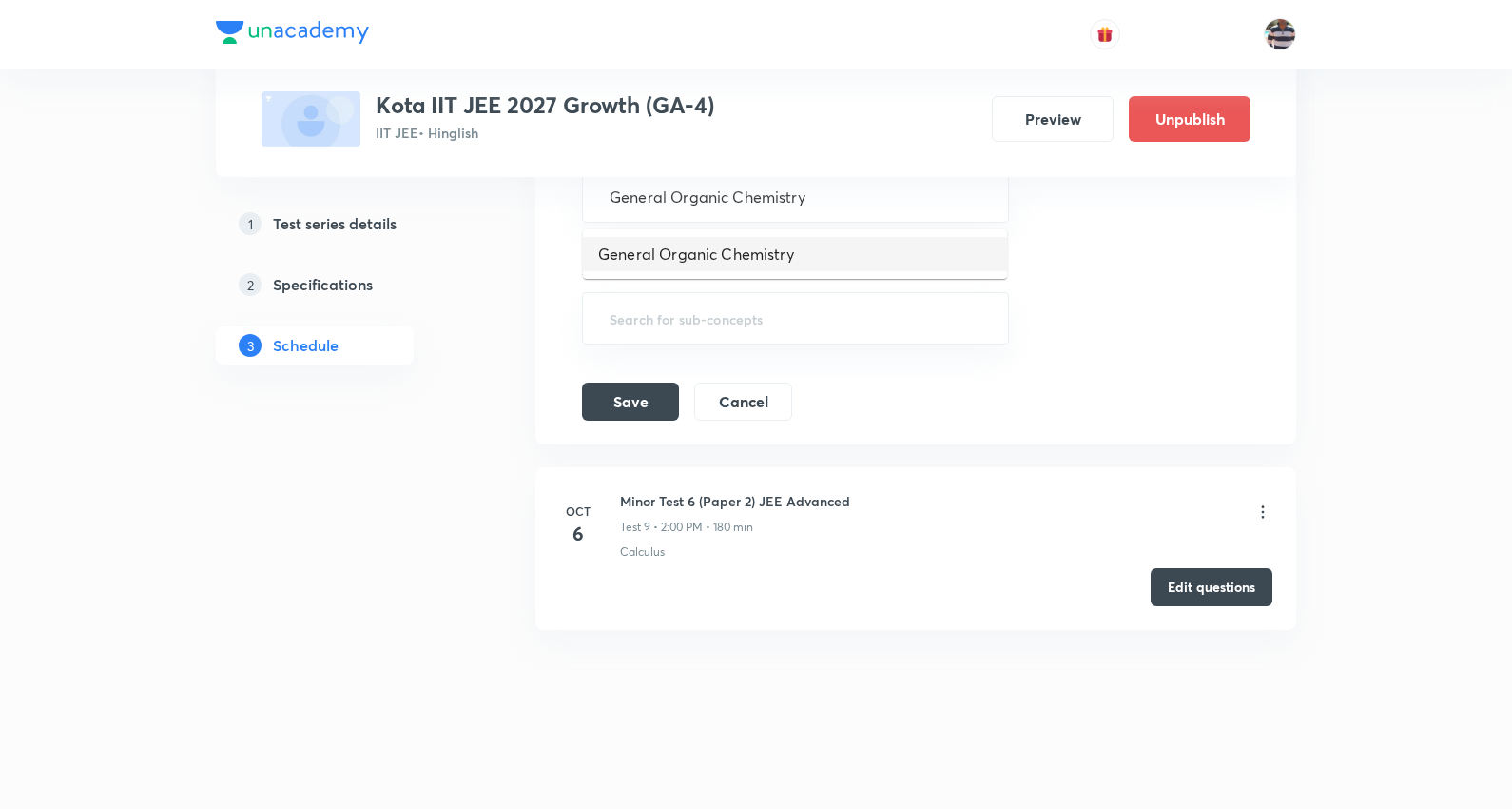
click at [678, 245] on li "General Organic Chemistry" at bounding box center [794, 254] width 424 height 34
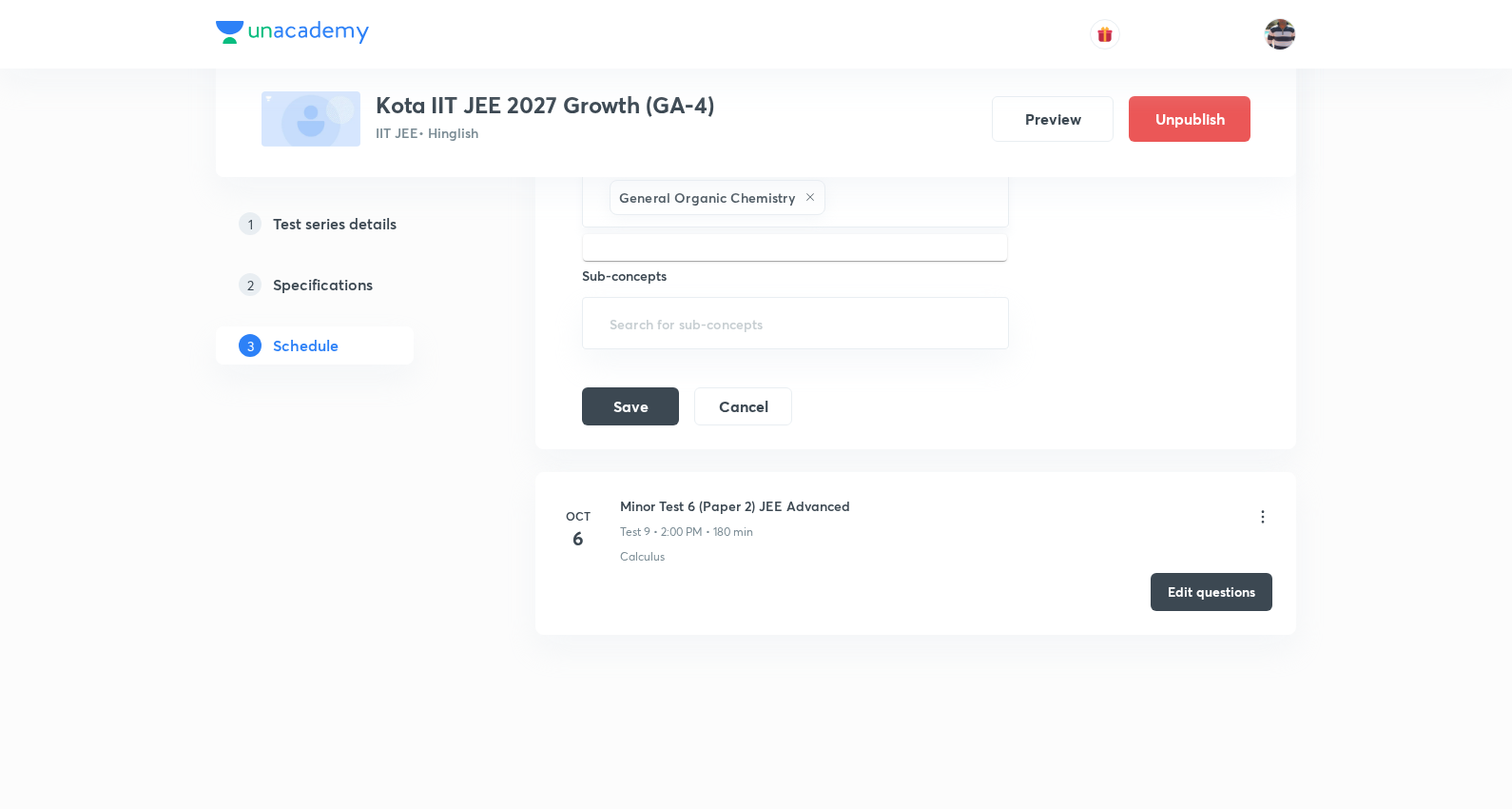
click at [872, 196] on input "text" at bounding box center [907, 198] width 156 height 35
paste input "Chemical Bonding"
type input "Chemical Bonding"
click at [670, 259] on li "Chemical Bonding" at bounding box center [794, 259] width 424 height 34
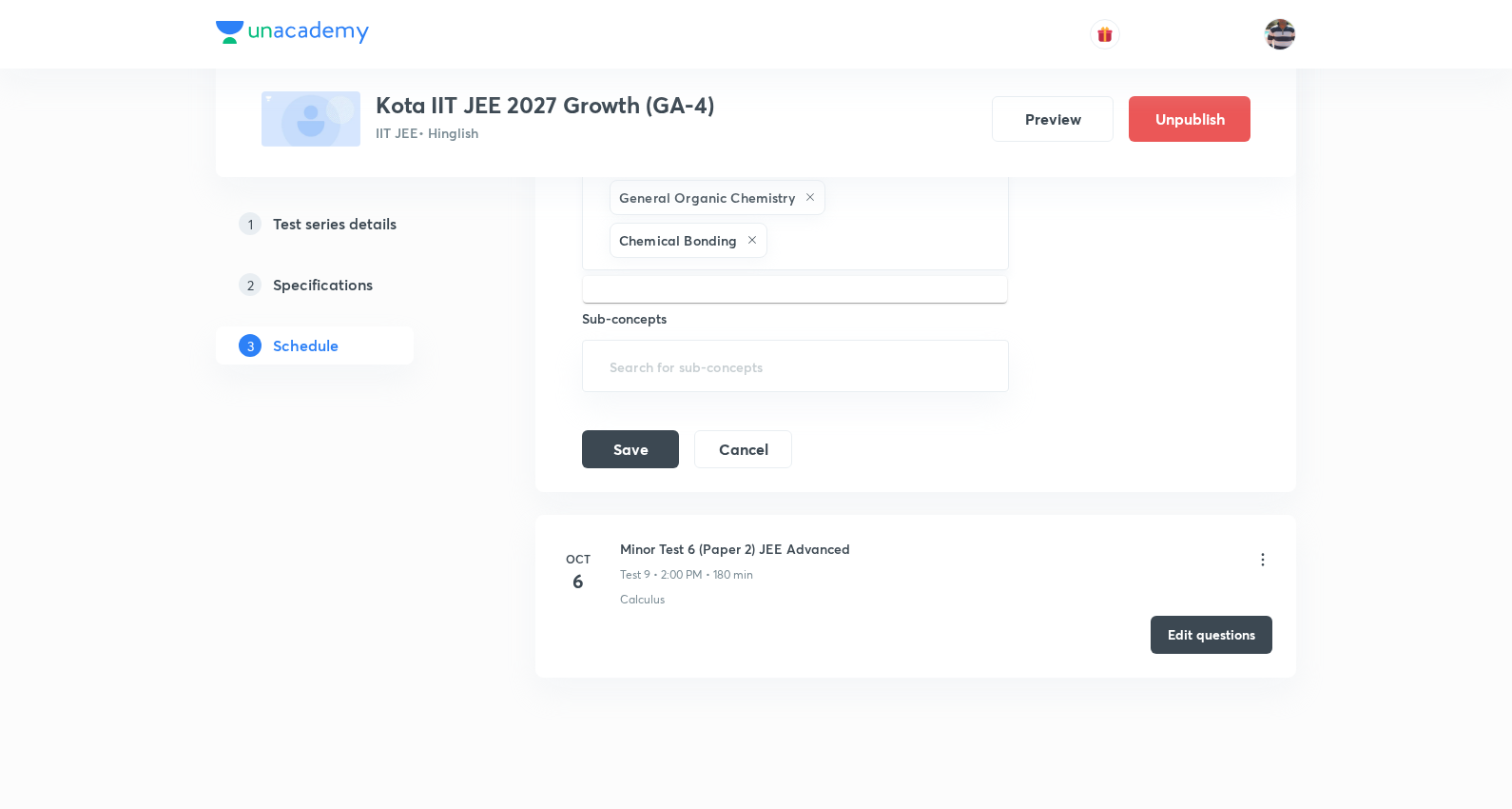
click at [816, 228] on input "text" at bounding box center [878, 240] width 213 height 35
paste input "Gaseous States"
type input "Gaseous States"
click at [662, 299] on li "Gaseous States" at bounding box center [794, 300] width 424 height 34
click at [972, 241] on input "text" at bounding box center [951, 240] width 68 height 35
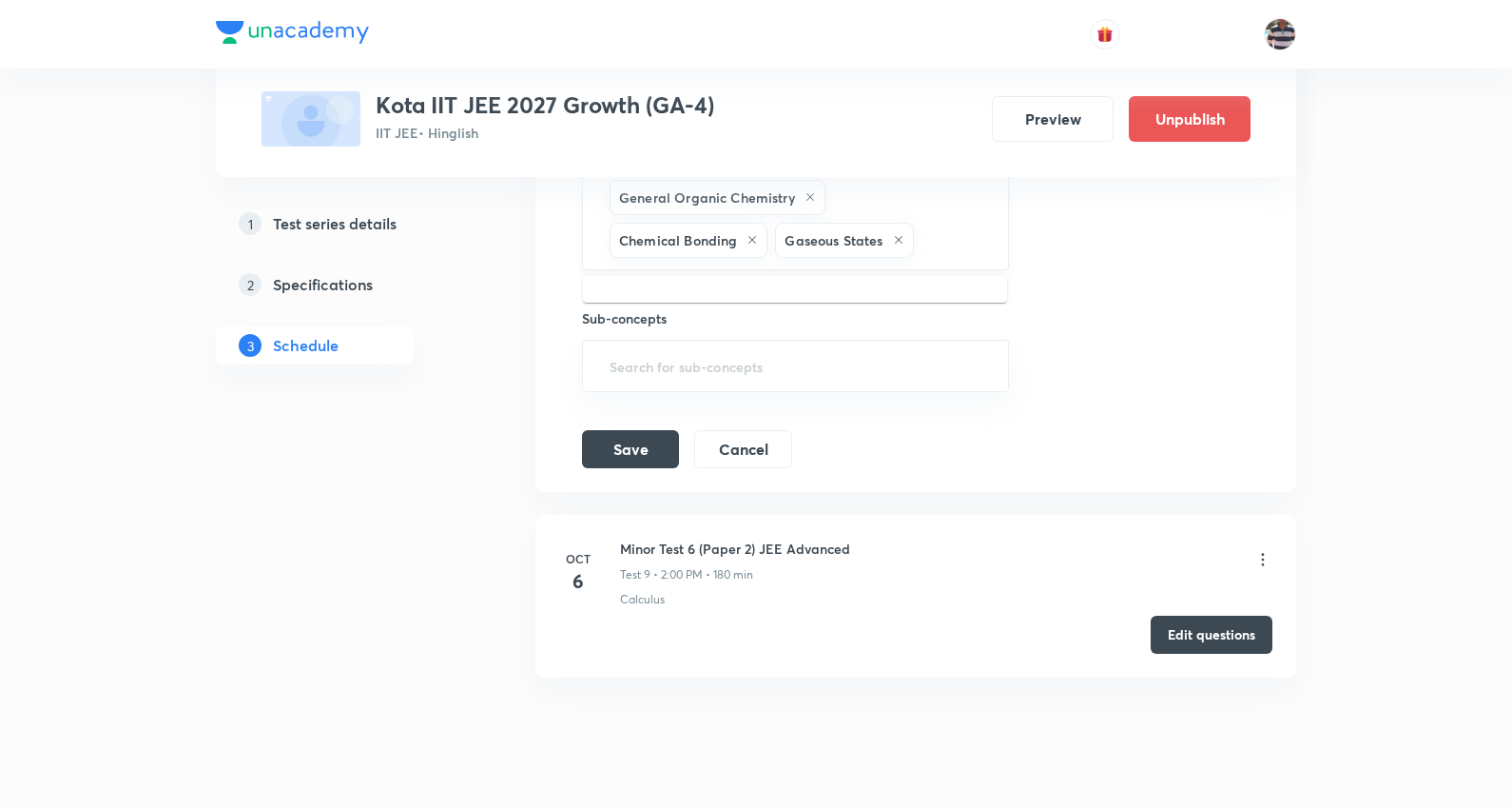
paste input "General Topics & Mole Concept"
type input "General Topics & Mole Concept"
click at [721, 297] on li "General Topics & Mole Concept" at bounding box center [794, 300] width 424 height 34
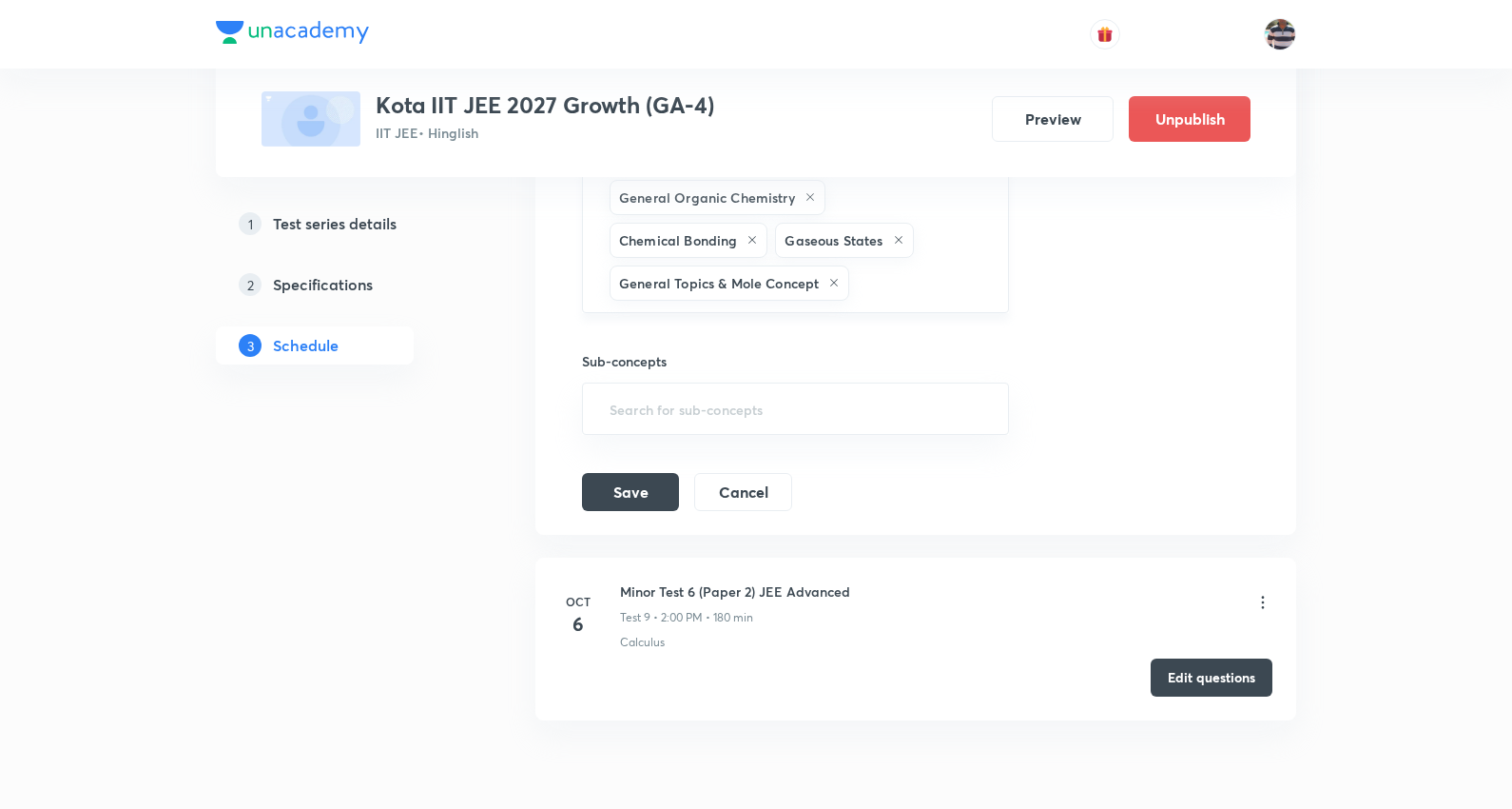
click at [906, 282] on input "text" at bounding box center [919, 283] width 131 height 35
paste input "Atomic Structure"
type input "Atomic Structure"
drag, startPoint x: 685, startPoint y: 352, endPoint x: 649, endPoint y: 153, distance: 202.2
click at [685, 350] on li "Atomic Structure" at bounding box center [794, 344] width 424 height 34
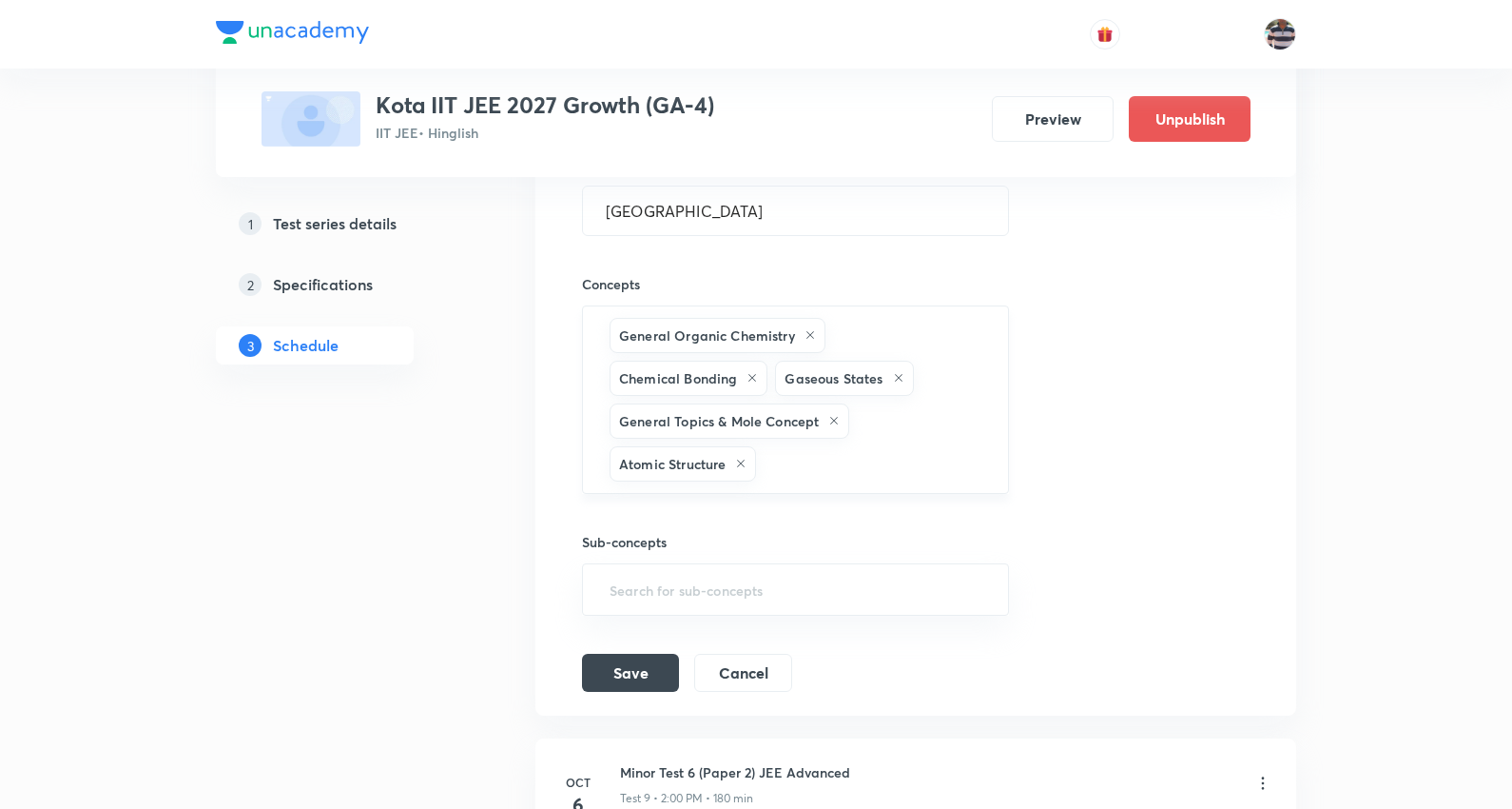
scroll to position [2399, 0]
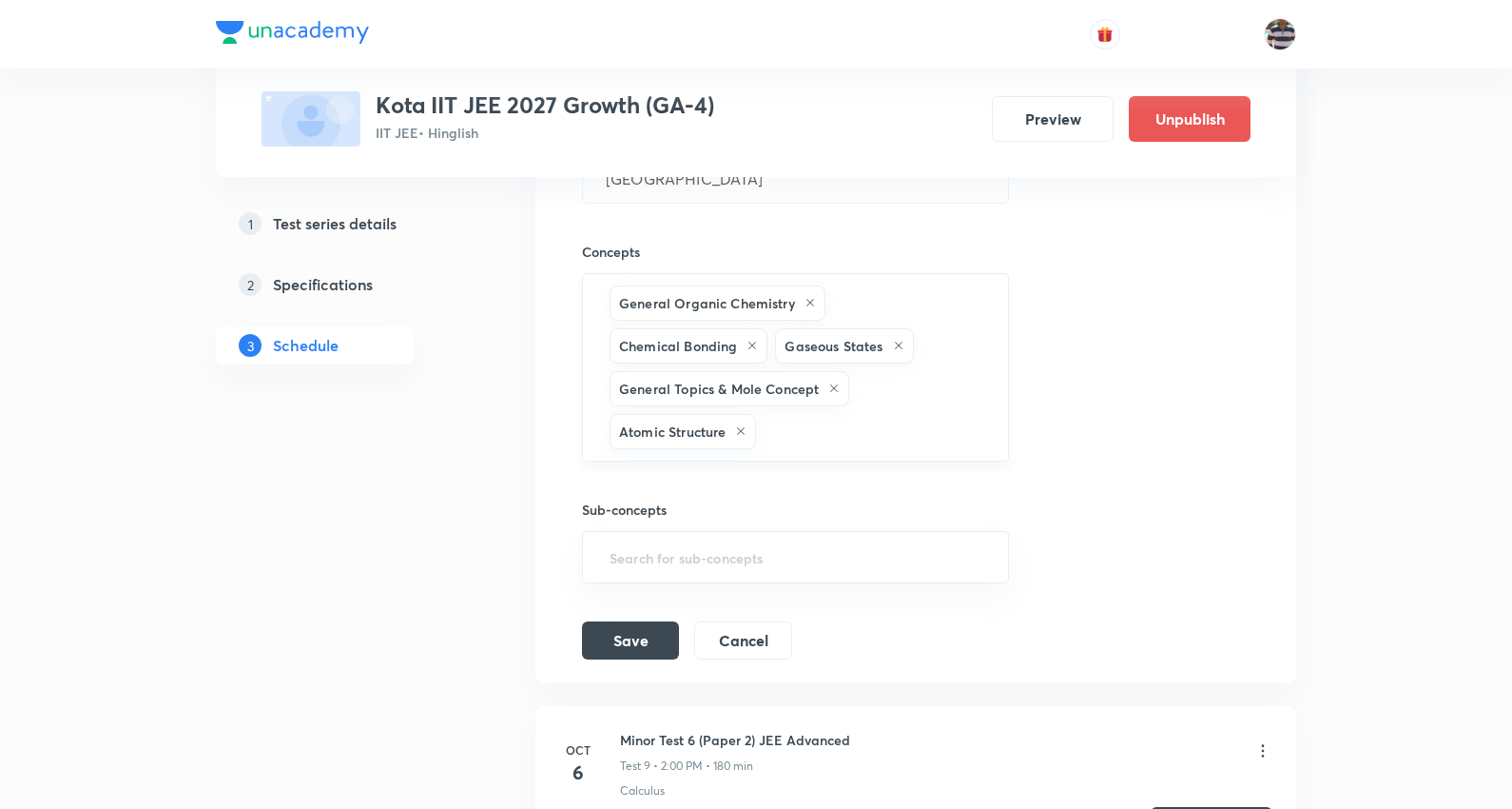
click at [802, 457] on div "General Organic Chemistry Chemical Bonding Gaseous States General Topics & Mole…" at bounding box center [795, 367] width 427 height 188
paste input "Kinematics"
type input "Kinematics"
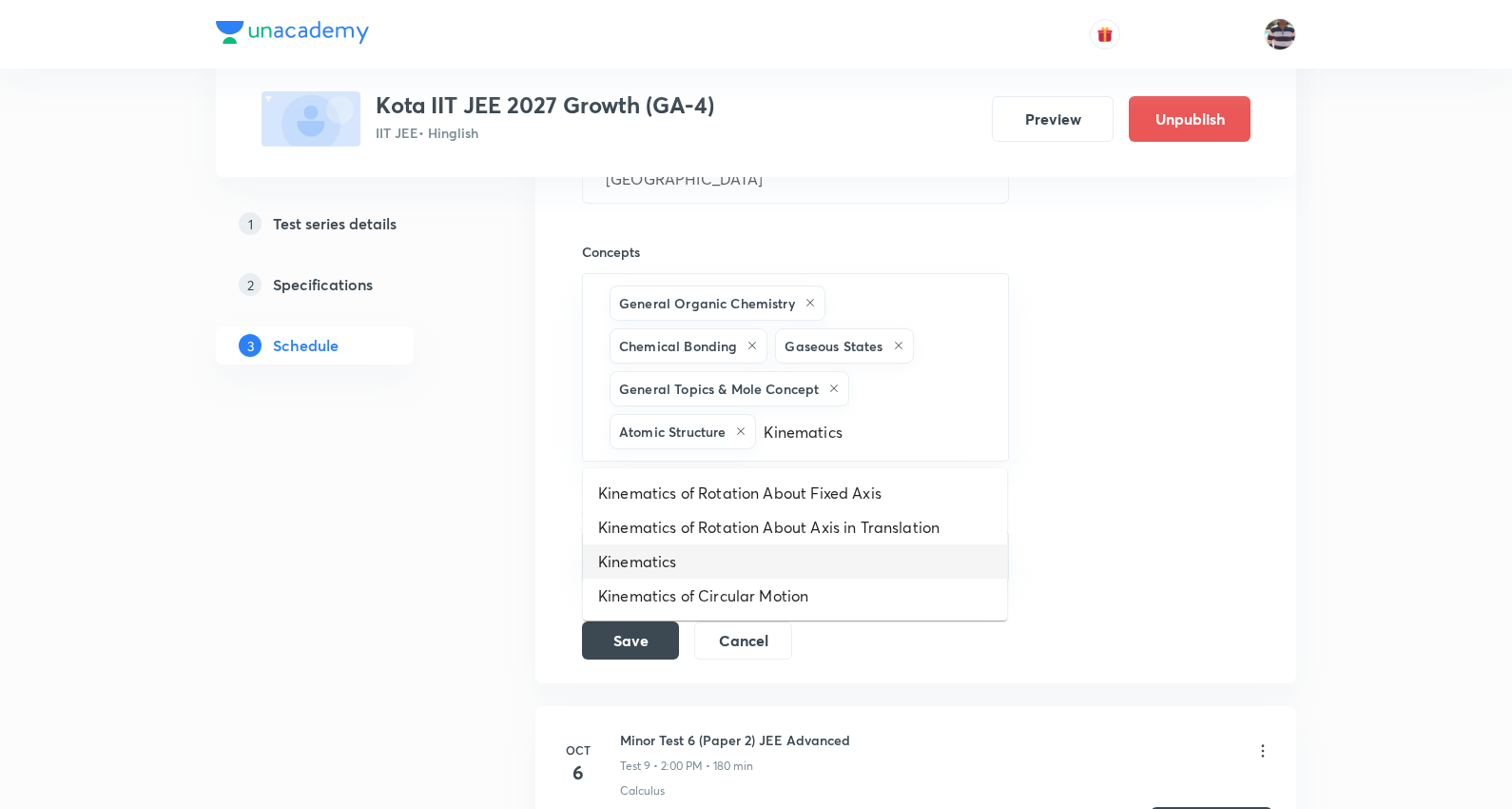
click at [659, 555] on li "Kinematics" at bounding box center [794, 561] width 424 height 34
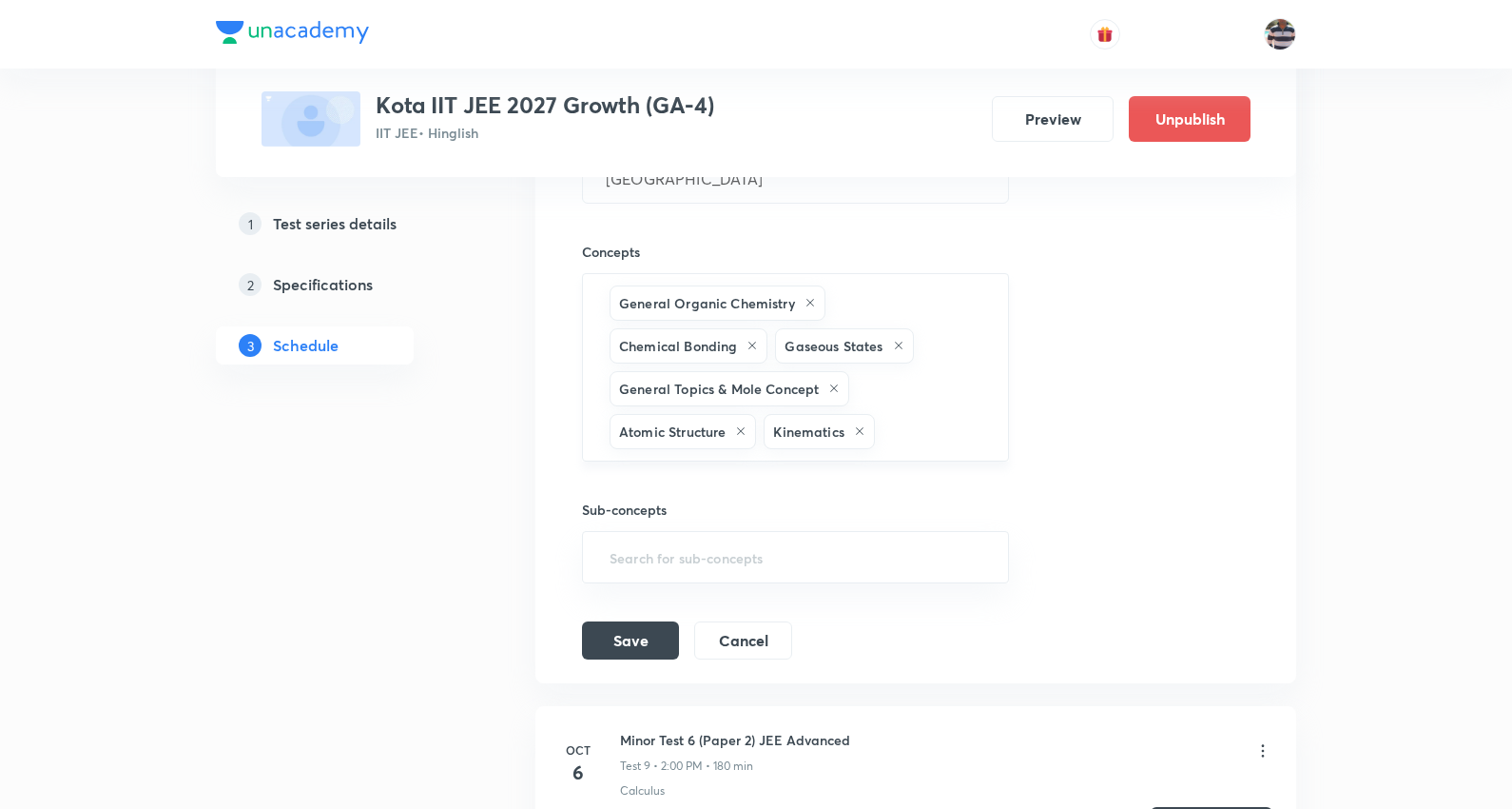
click at [935, 414] on div "General Organic Chemistry Chemical Bonding Gaseous States General Topics & Mole…" at bounding box center [795, 367] width 427 height 188
paste input "Mathematical Tools"
type input "Mathematical Tools"
click at [717, 481] on li "Mathematical Tools" at bounding box center [794, 493] width 424 height 34
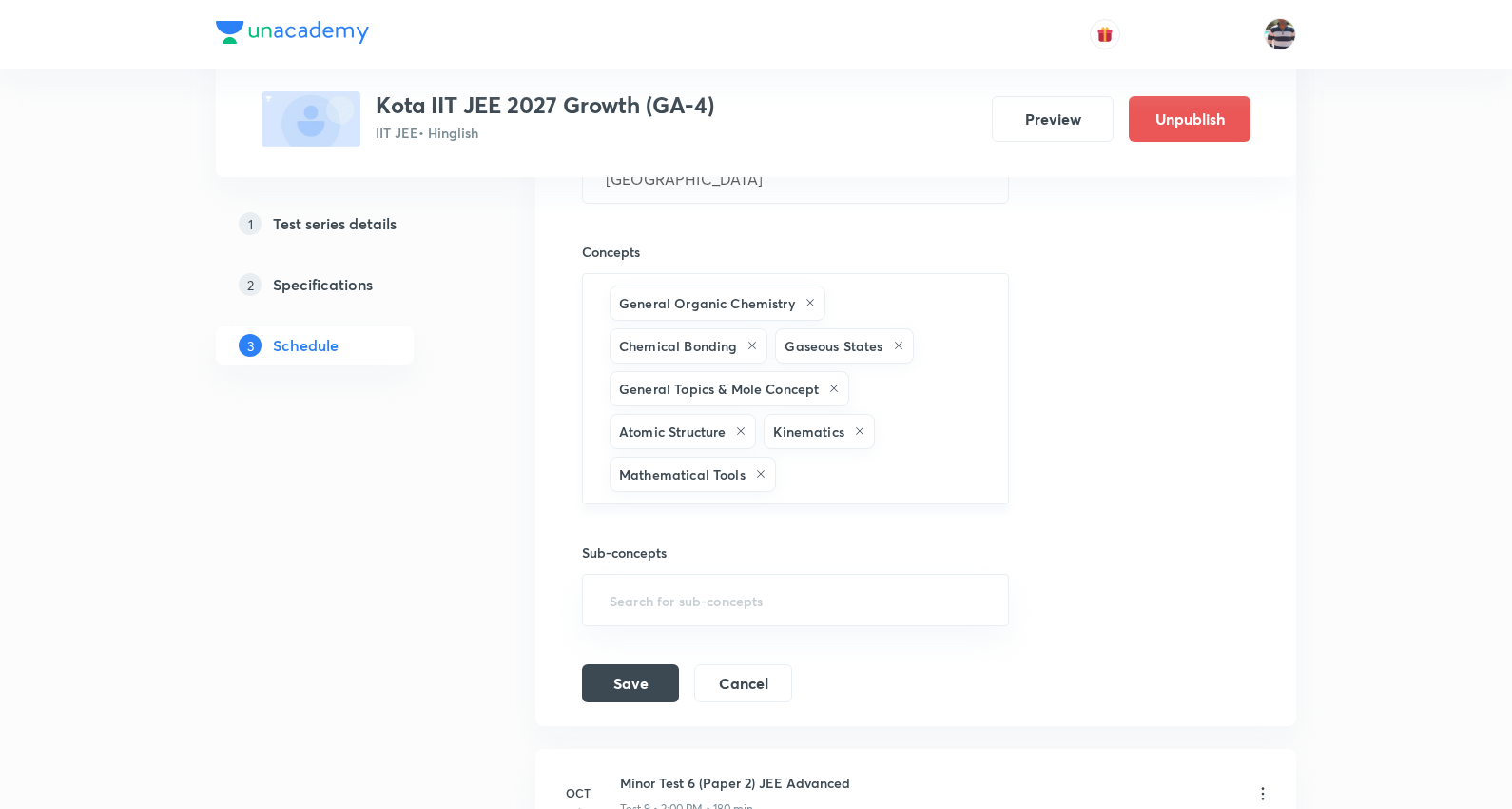
click at [831, 492] on input "text" at bounding box center [883, 474] width 206 height 35
paste input "Units & Dimensions"
type input "Units & Dimensions"
click at [715, 538] on li "Units & Dimensions" at bounding box center [794, 536] width 424 height 34
click at [990, 477] on div "General Organic Chemistry Chemical Bonding Gaseous States General Topics & Mole…" at bounding box center [795, 389] width 427 height 231
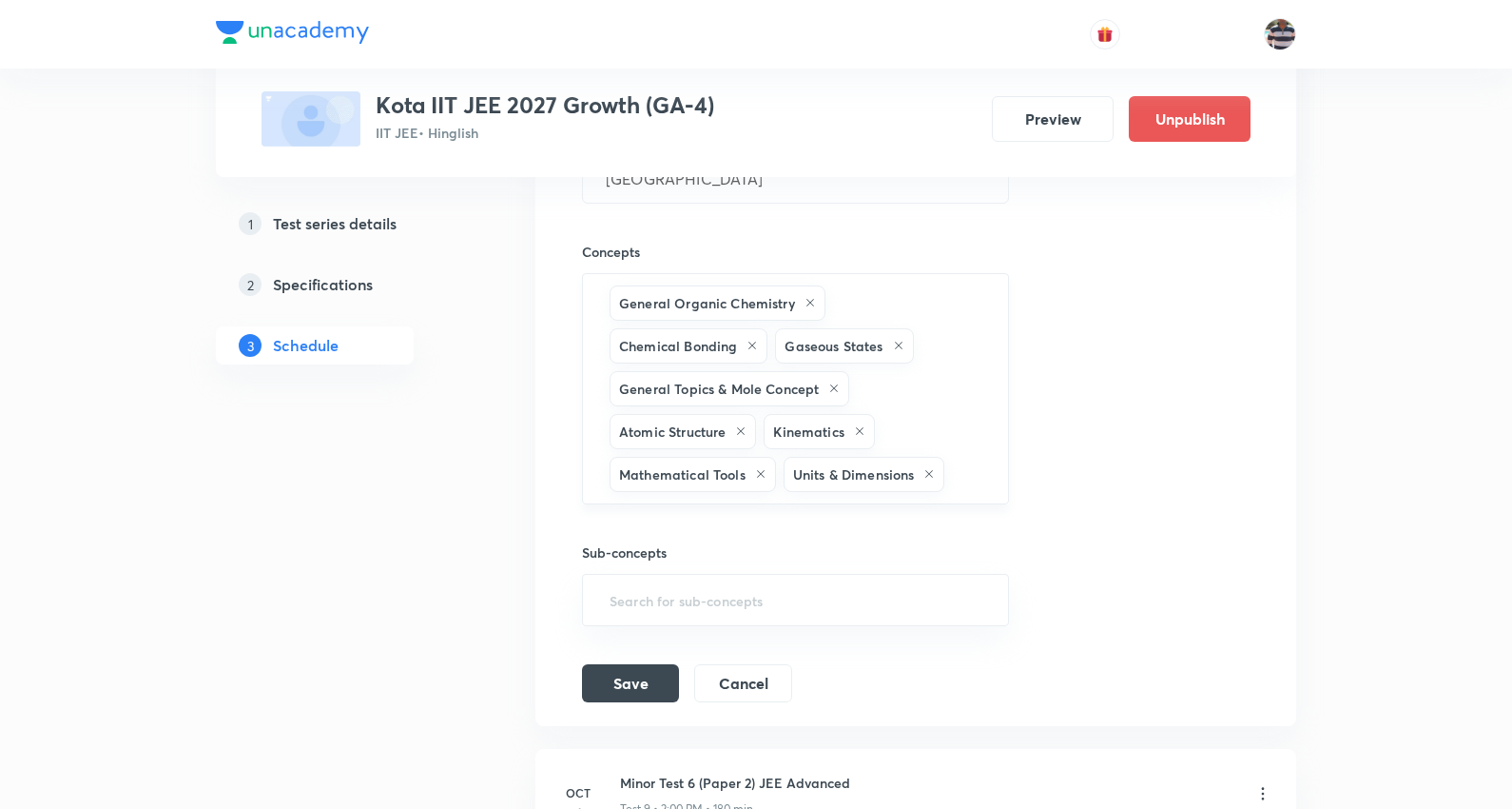
click at [948, 492] on input "text" at bounding box center [966, 474] width 36 height 35
paste input "Circular Motion"
type input "Circular Motion"
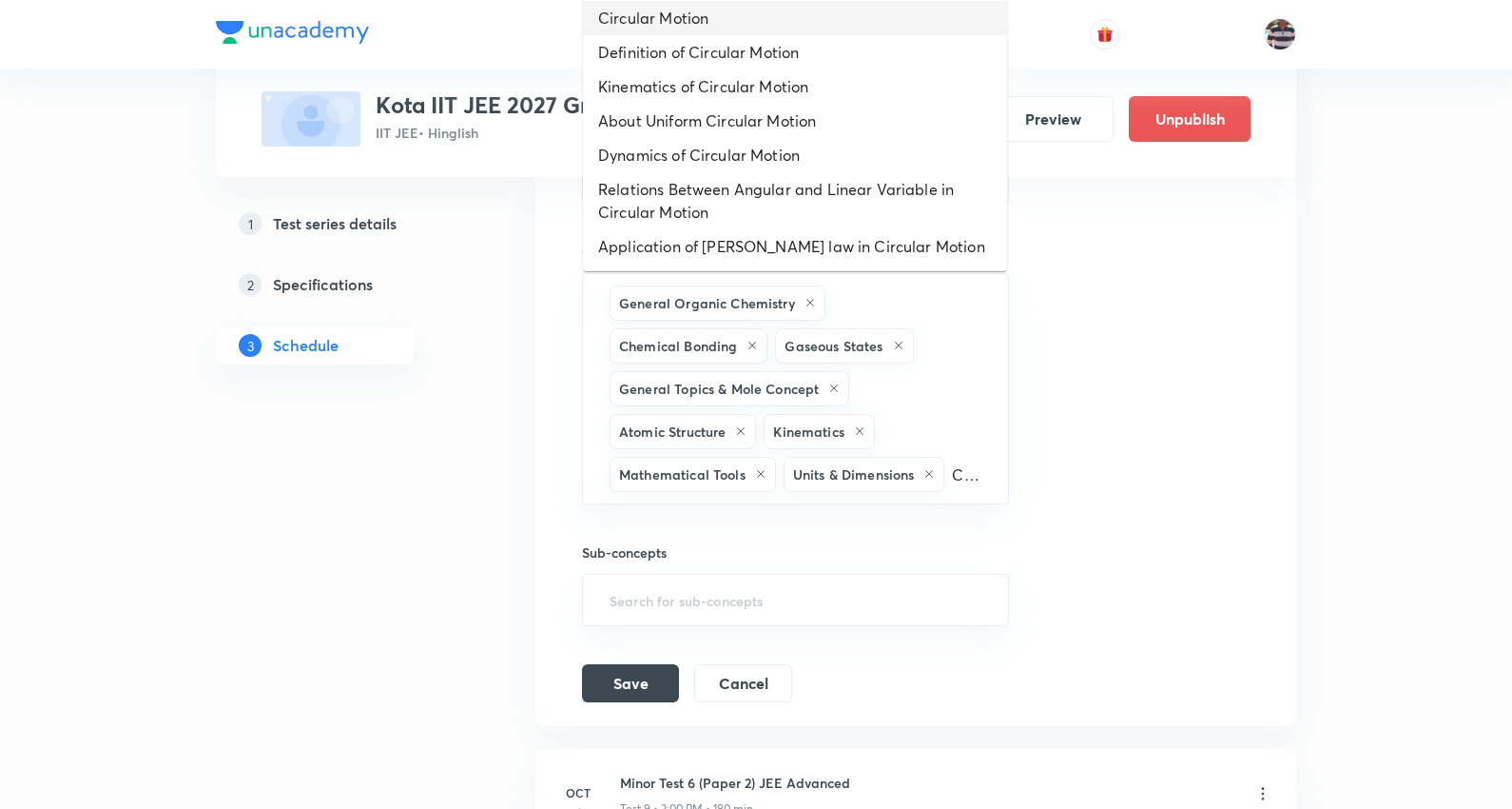
click at [681, 14] on li "Circular Motion" at bounding box center [794, 18] width 424 height 34
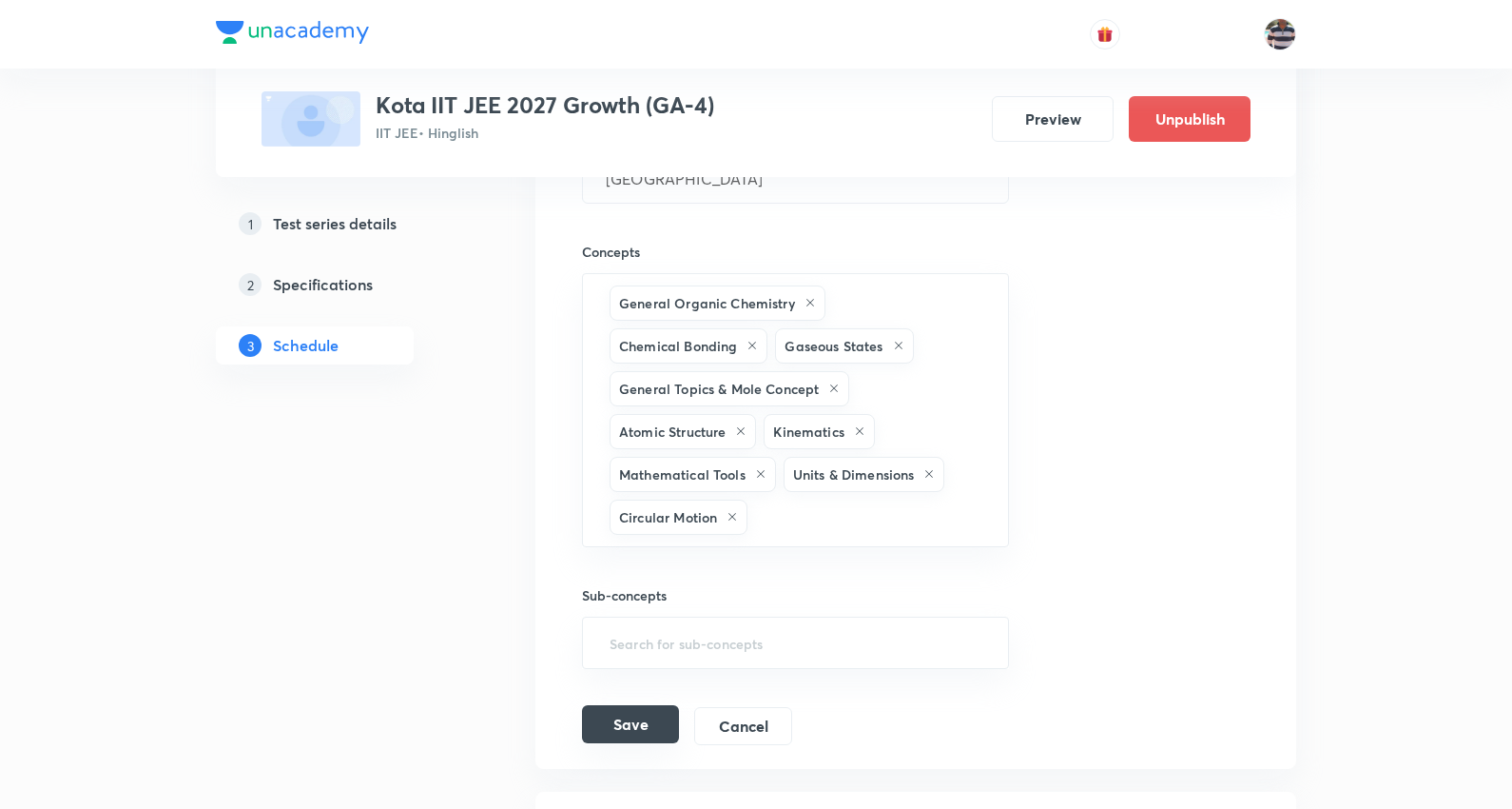
click at [625, 717] on button "Save" at bounding box center [630, 724] width 97 height 38
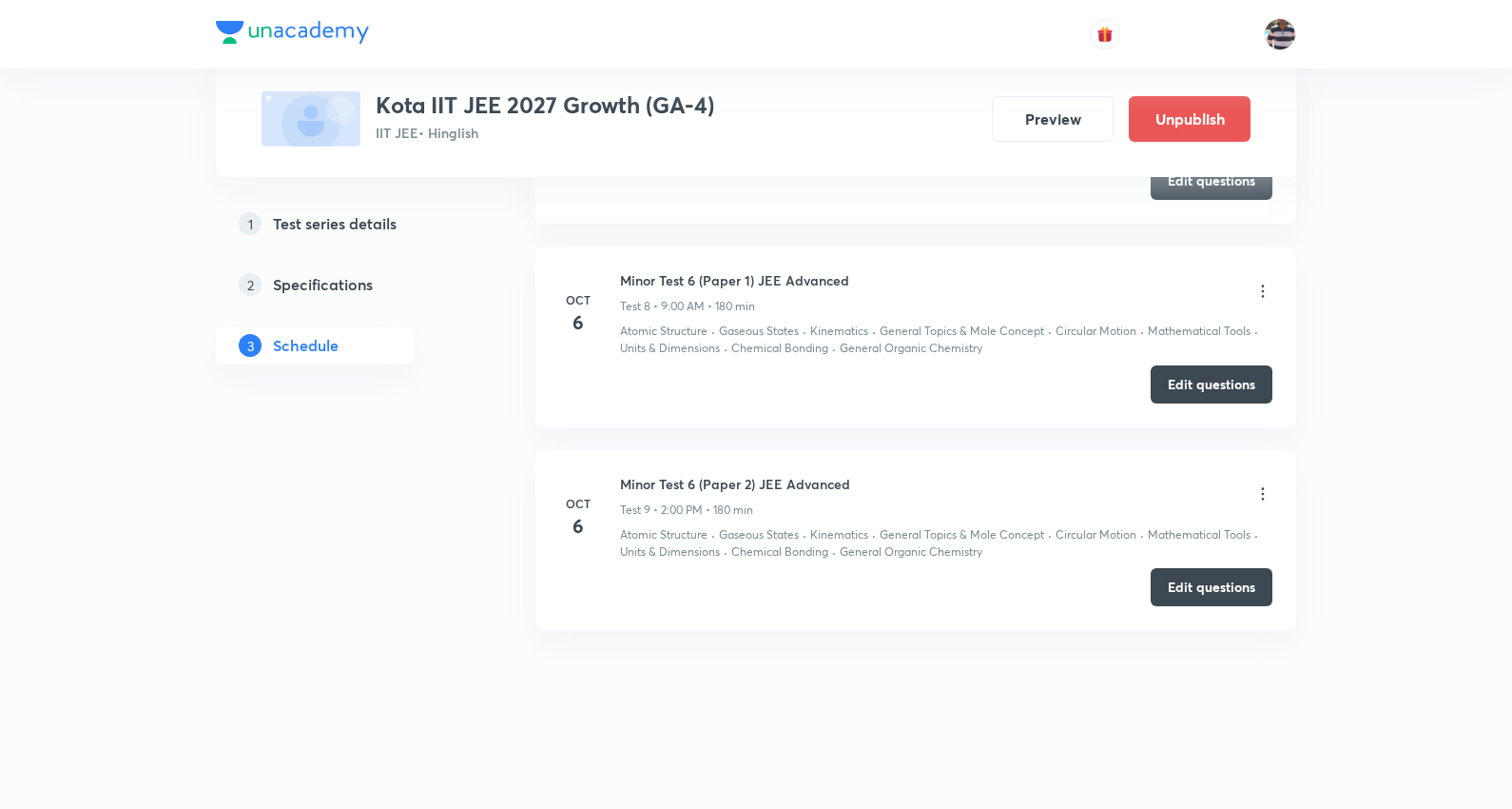
scroll to position [1621, 0]
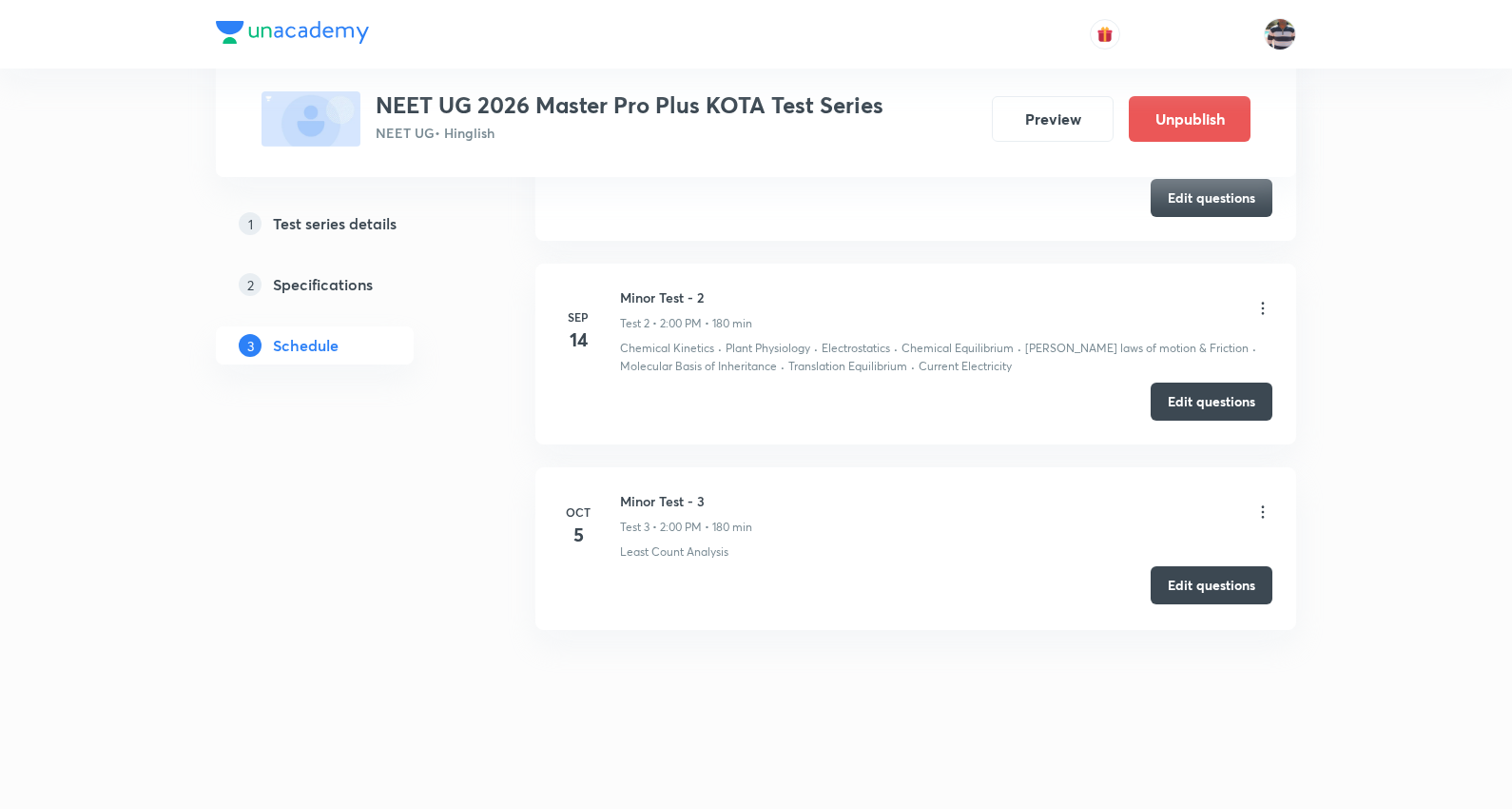
click at [1239, 586] on button "Edit questions" at bounding box center [1211, 585] width 121 height 38
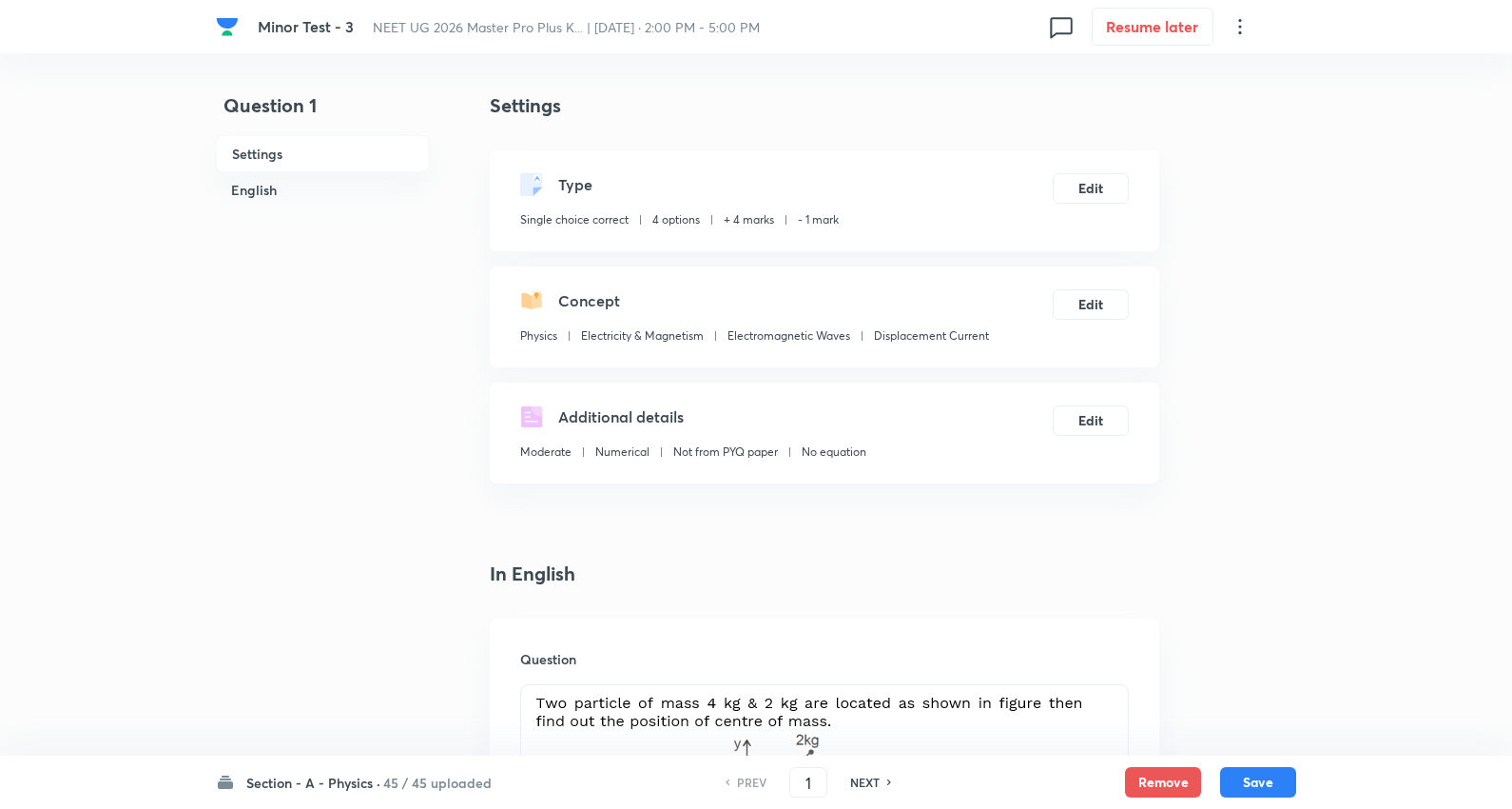
click at [385, 768] on div "Section - A - Physics · 45 / 45 uploaded PREV 1 ​ NEXT Remove Save" at bounding box center [756, 782] width 1080 height 53
click at [383, 781] on h6 "45 / 45 uploaded" at bounding box center [437, 783] width 109 height 20
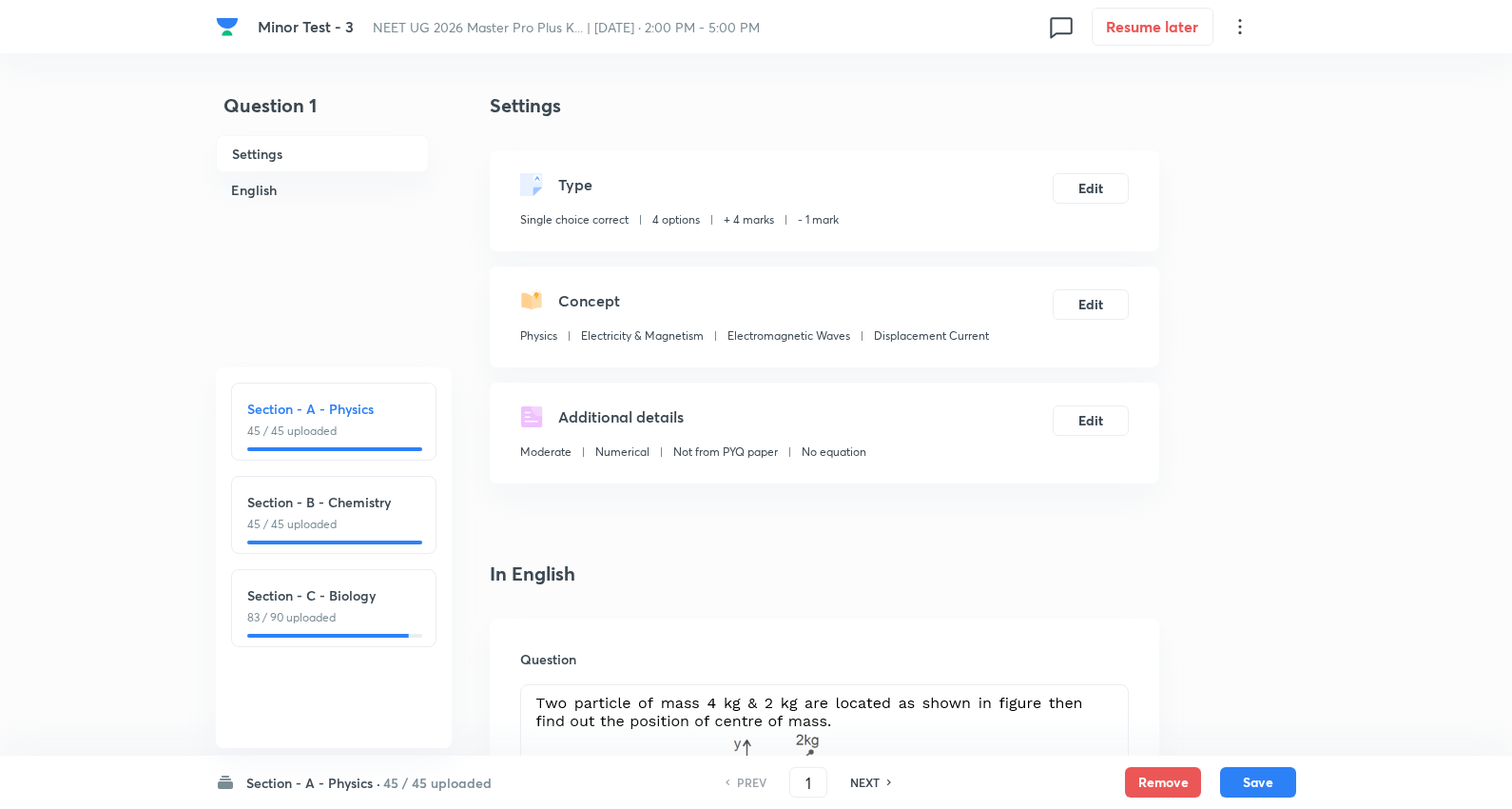
click at [347, 614] on p "83 / 90 uploaded" at bounding box center [334, 617] width 173 height 17
type input "91"
checkbox input "false"
checkbox input "true"
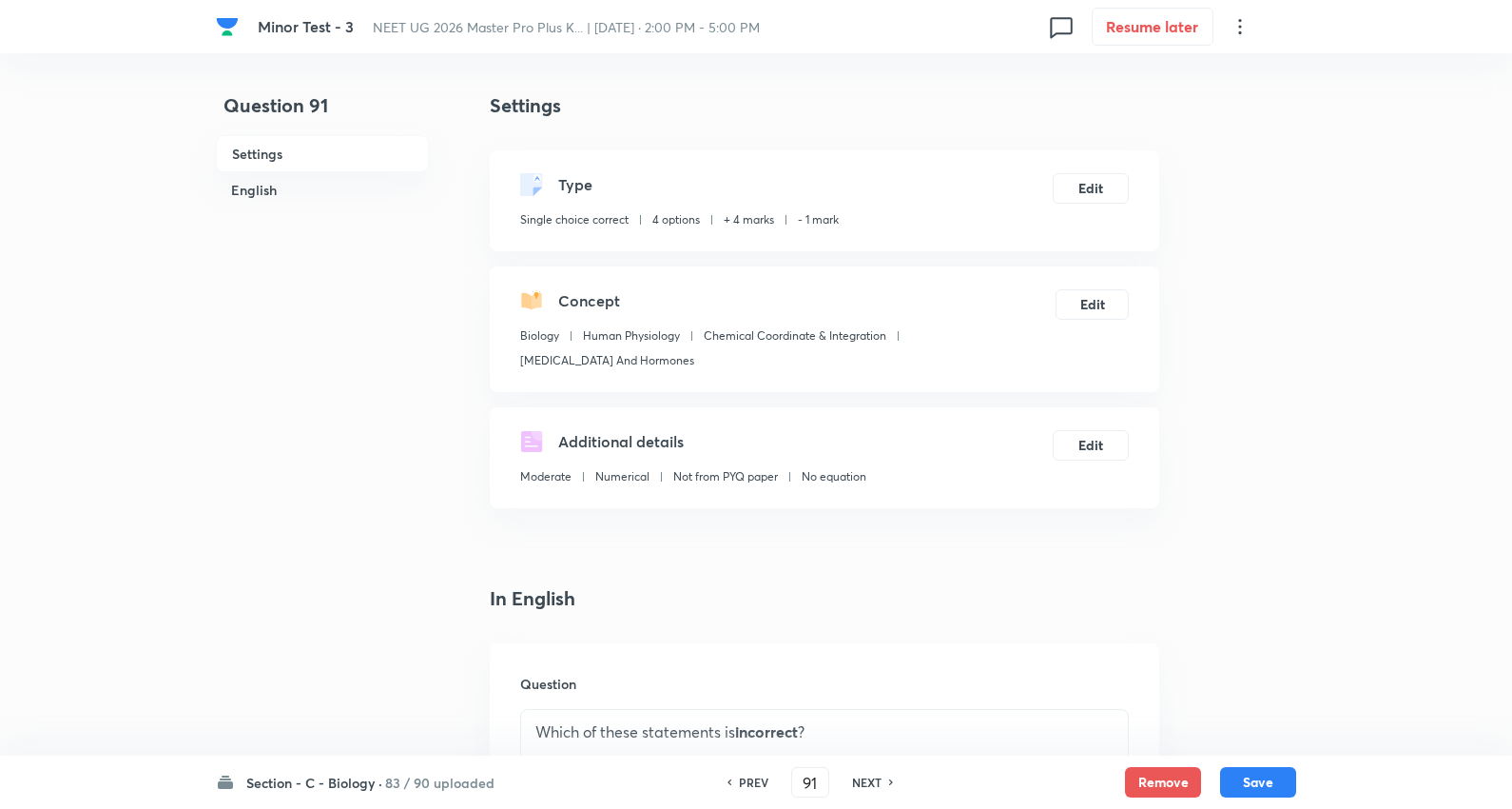
click at [366, 784] on h6 "Section - C - Biology ·" at bounding box center [314, 783] width 136 height 20
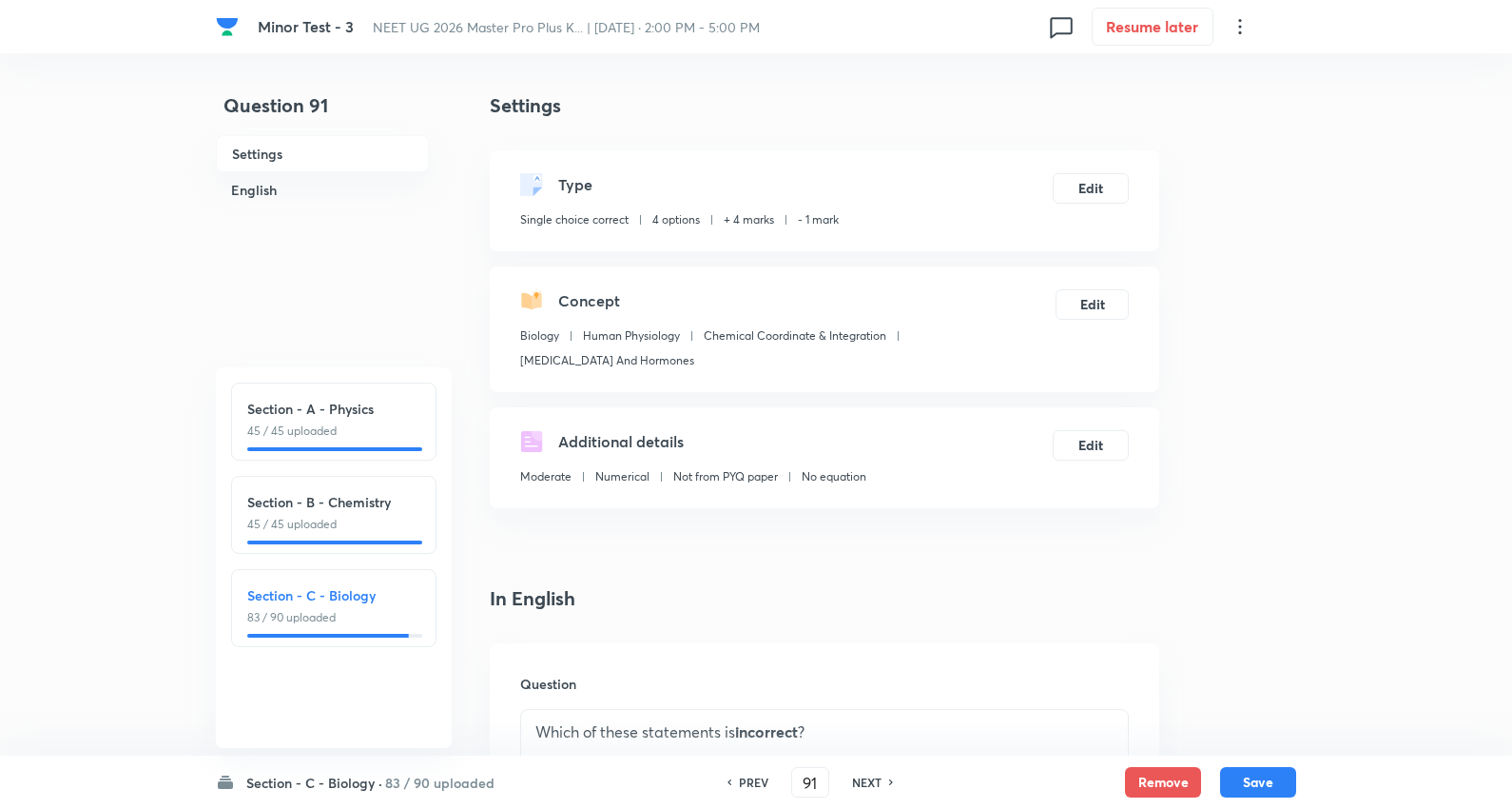
click at [366, 784] on h6 "Section - C - Biology ·" at bounding box center [314, 783] width 136 height 20
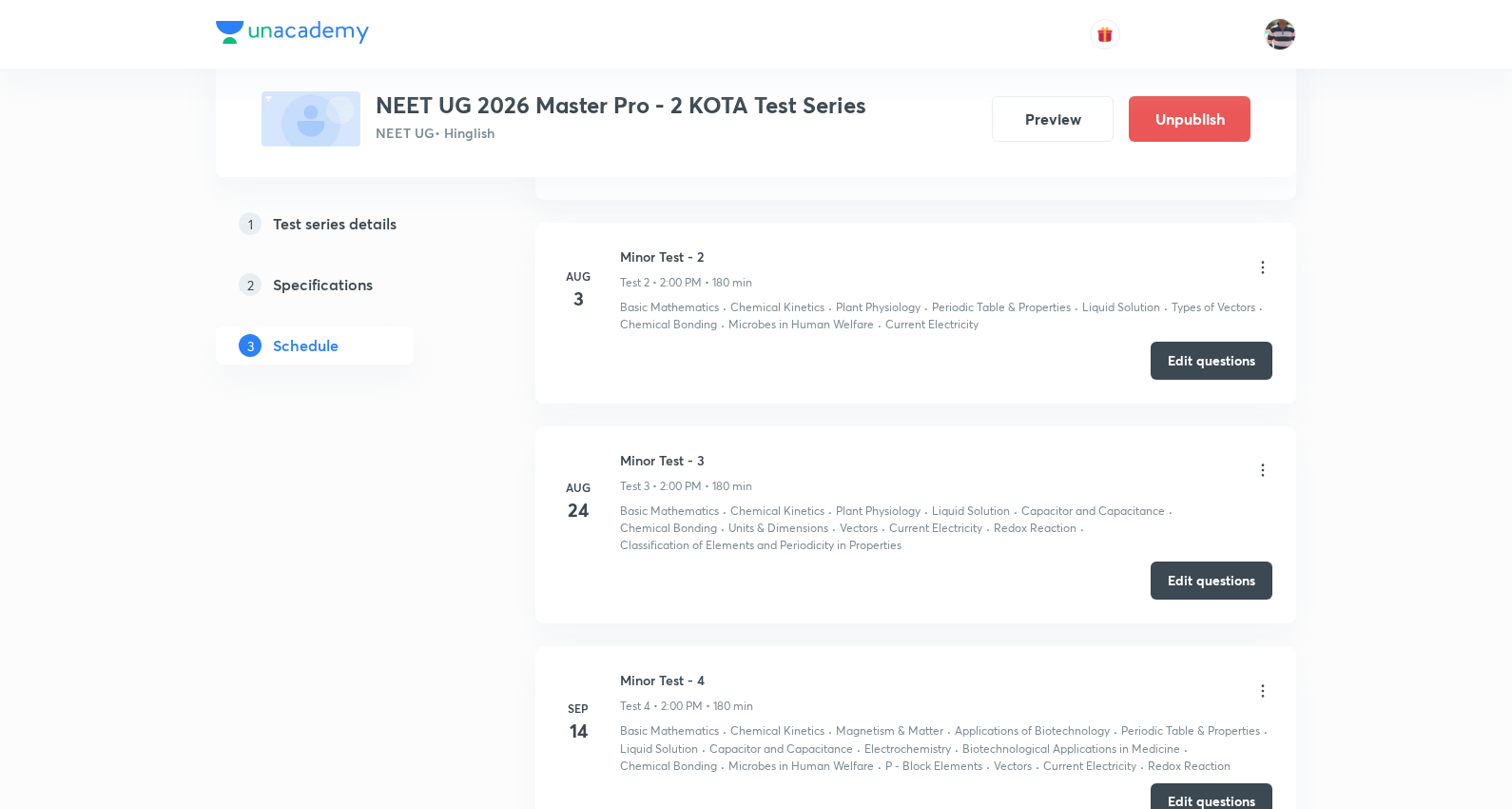
scroll to position [1993, 0]
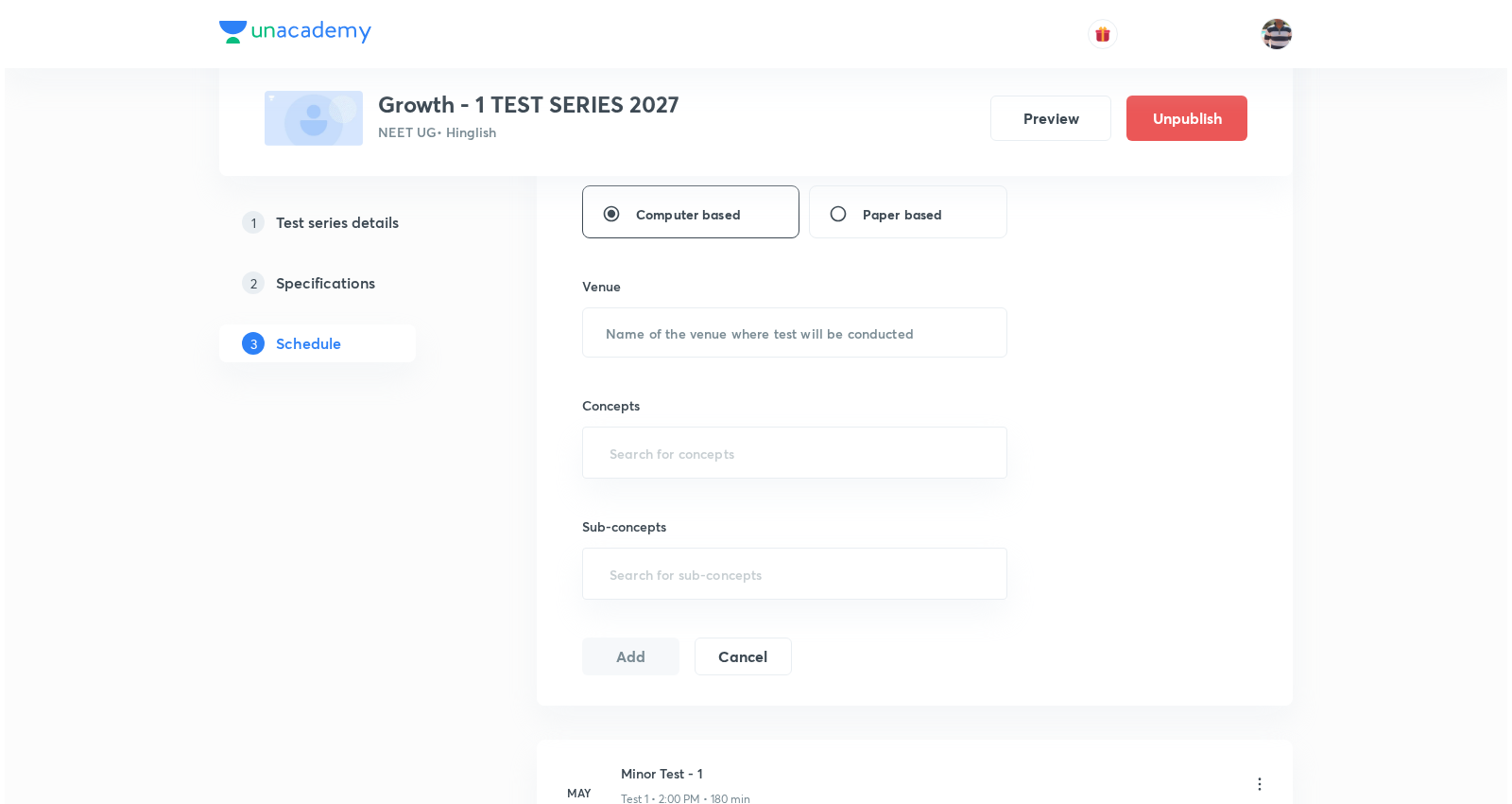
scroll to position [2605, 0]
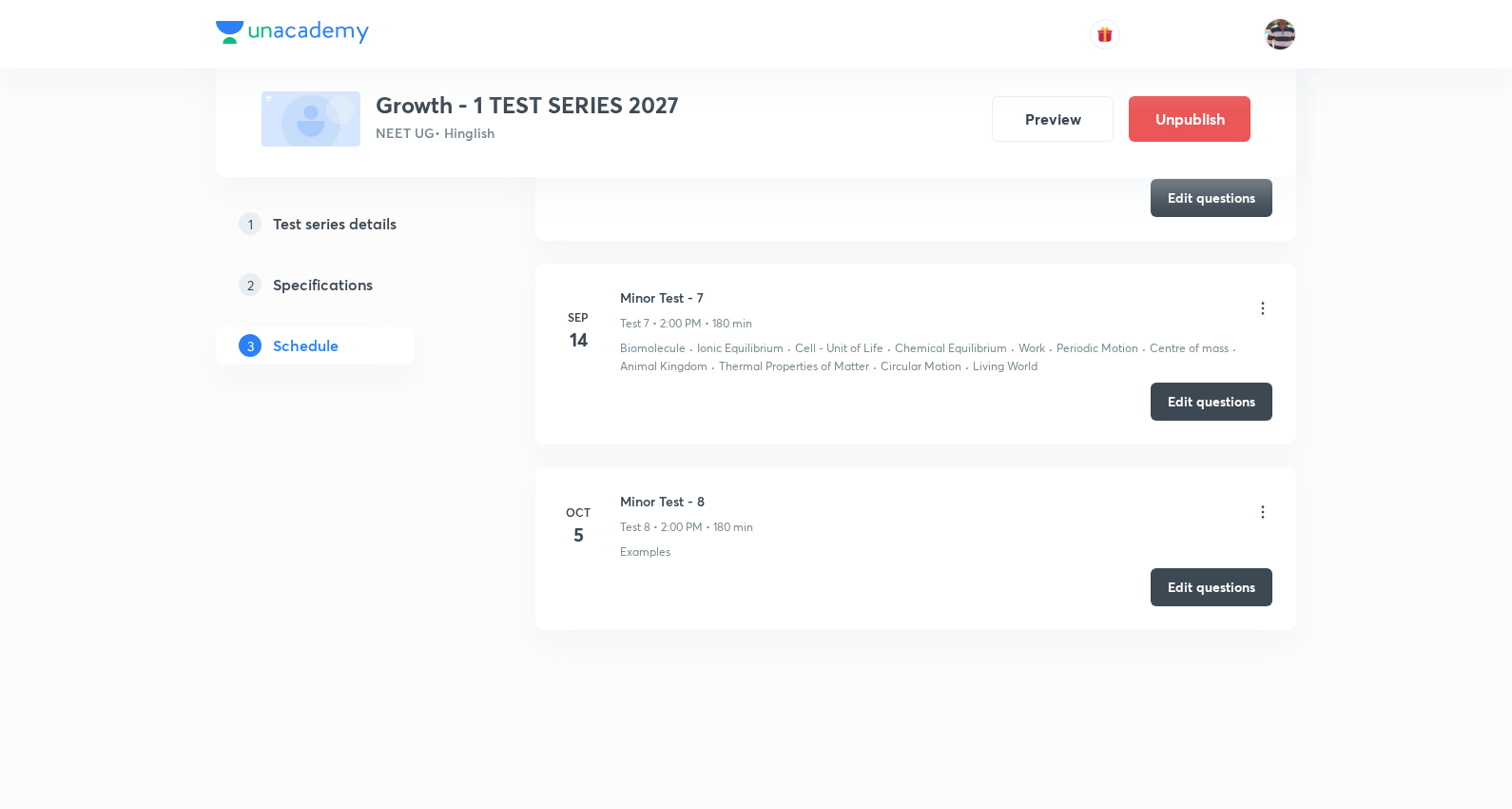
click at [1268, 510] on icon at bounding box center [1262, 511] width 19 height 19
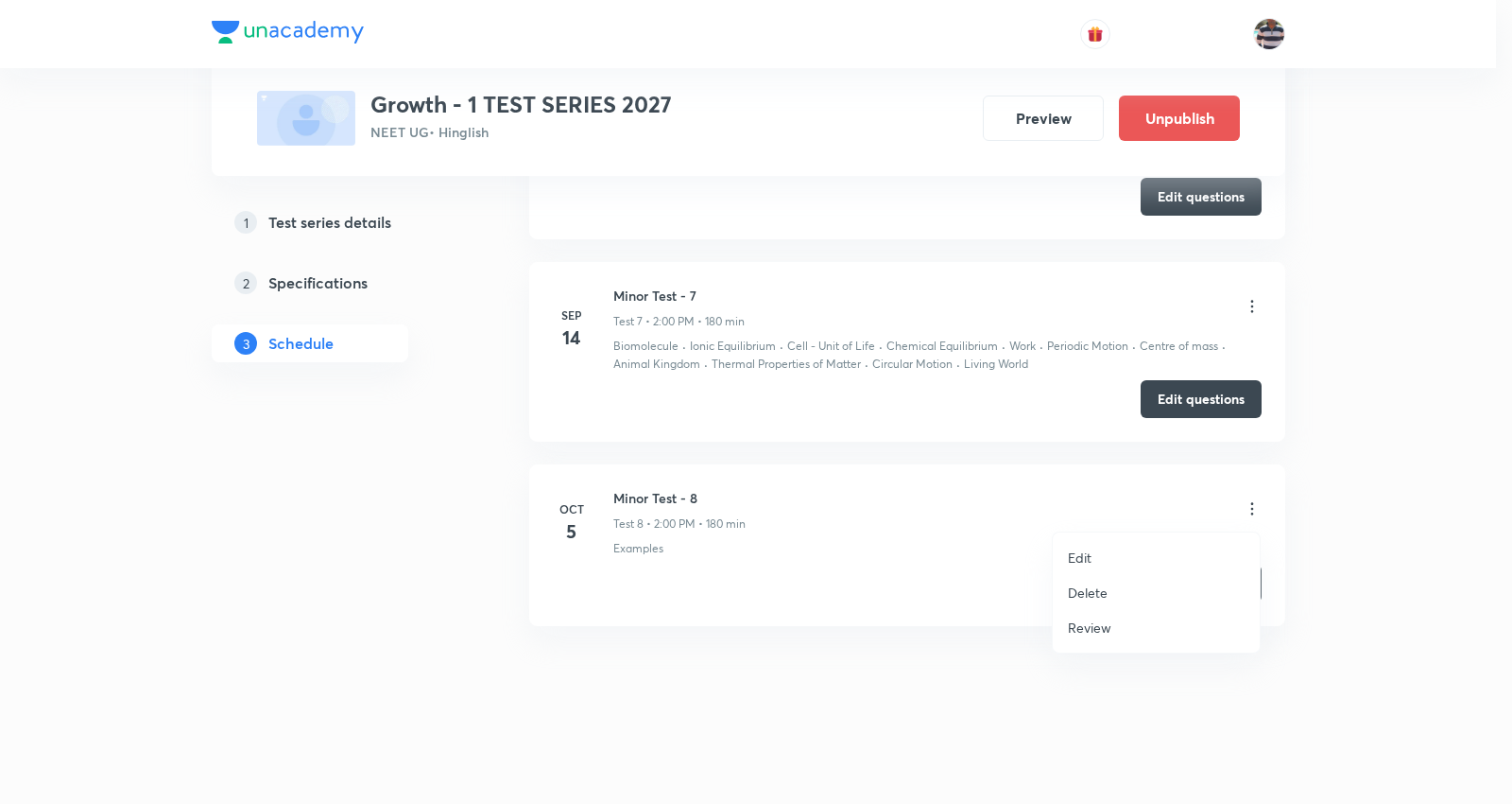
click at [1089, 550] on p "Edit" at bounding box center [1080, 557] width 23 height 19
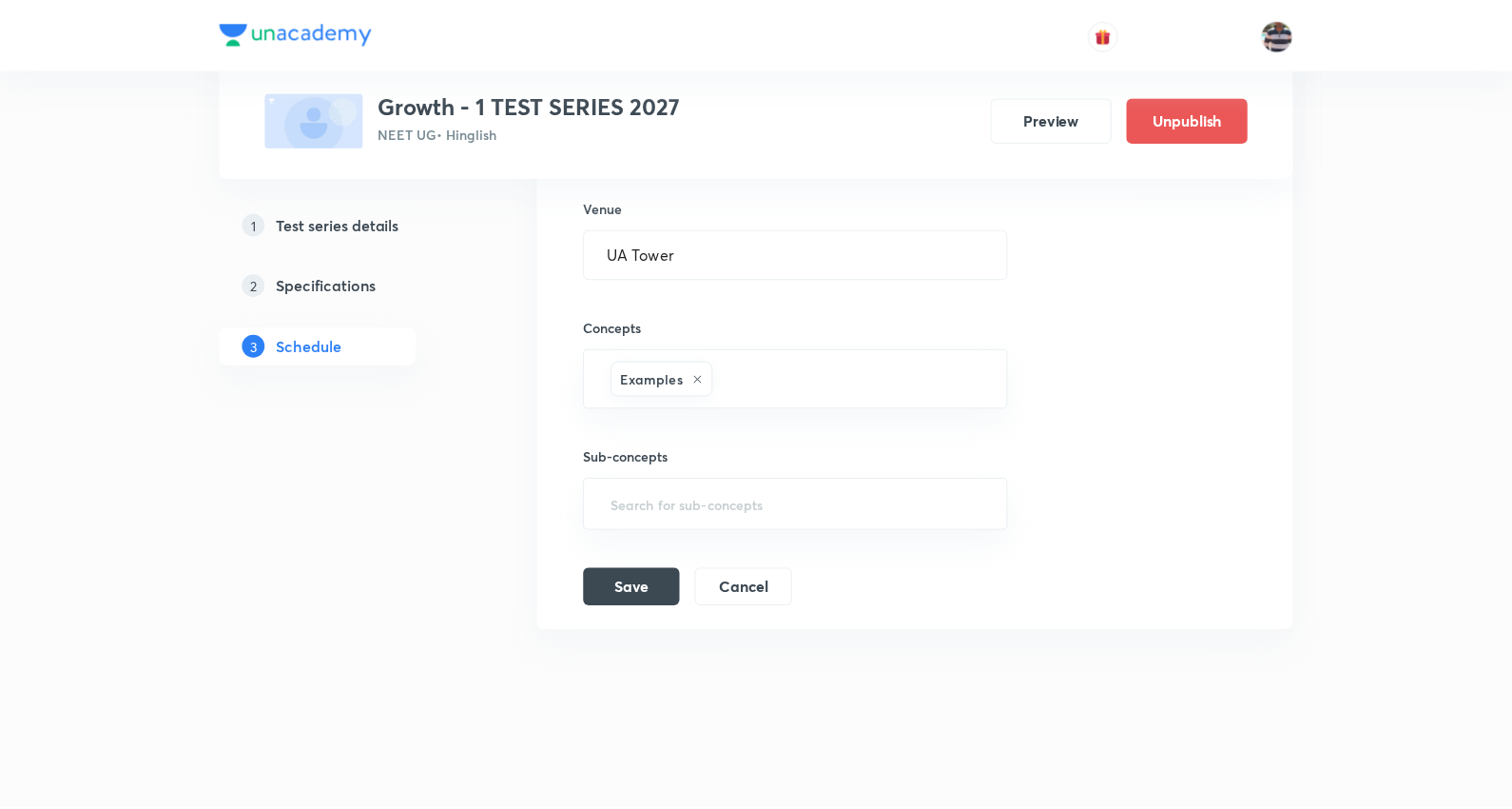
scroll to position [2431, 0]
click at [698, 381] on icon at bounding box center [697, 379] width 8 height 8
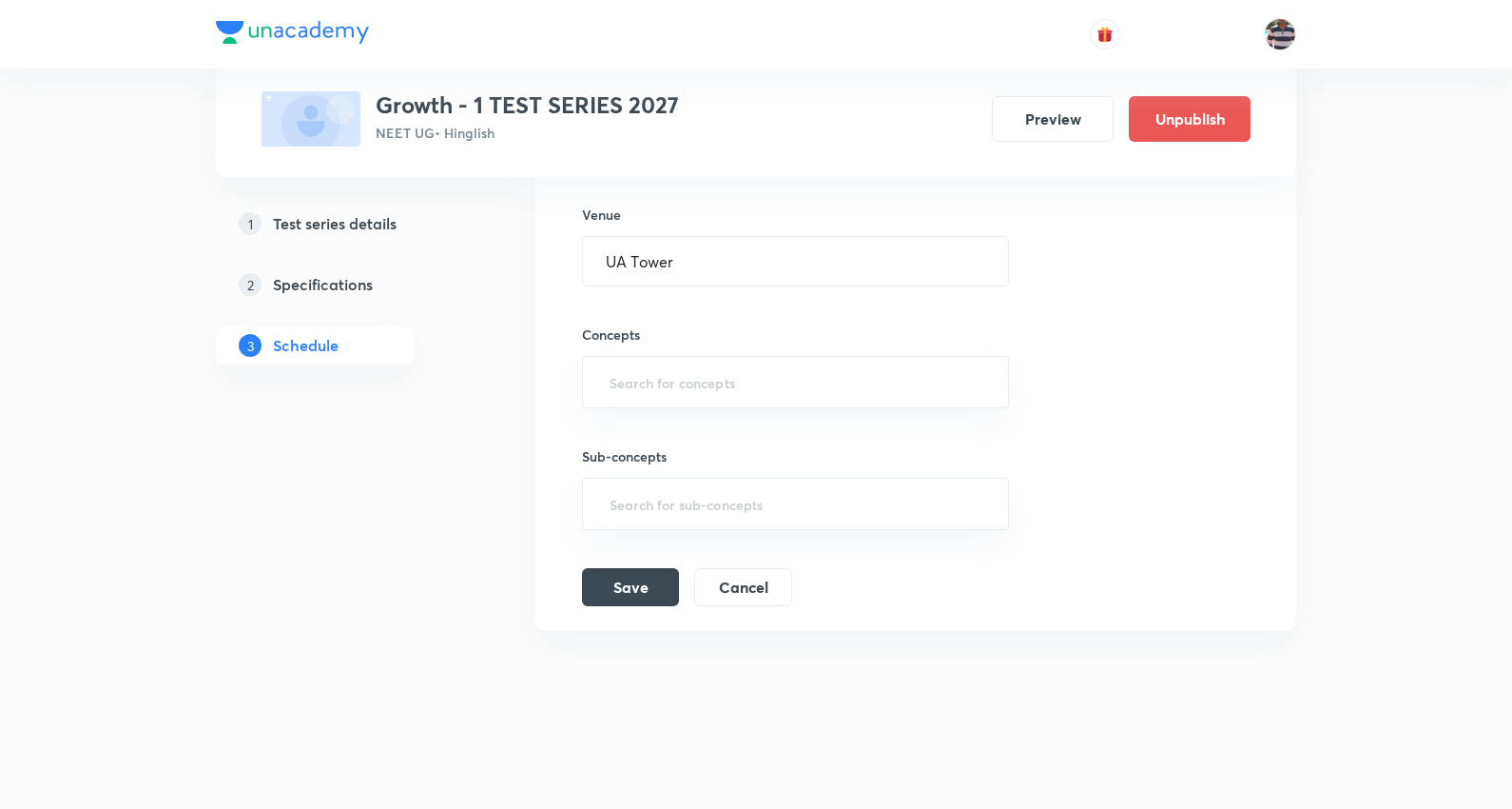
scroll to position [2422, 0]
click at [692, 373] on input "text" at bounding box center [796, 382] width 380 height 35
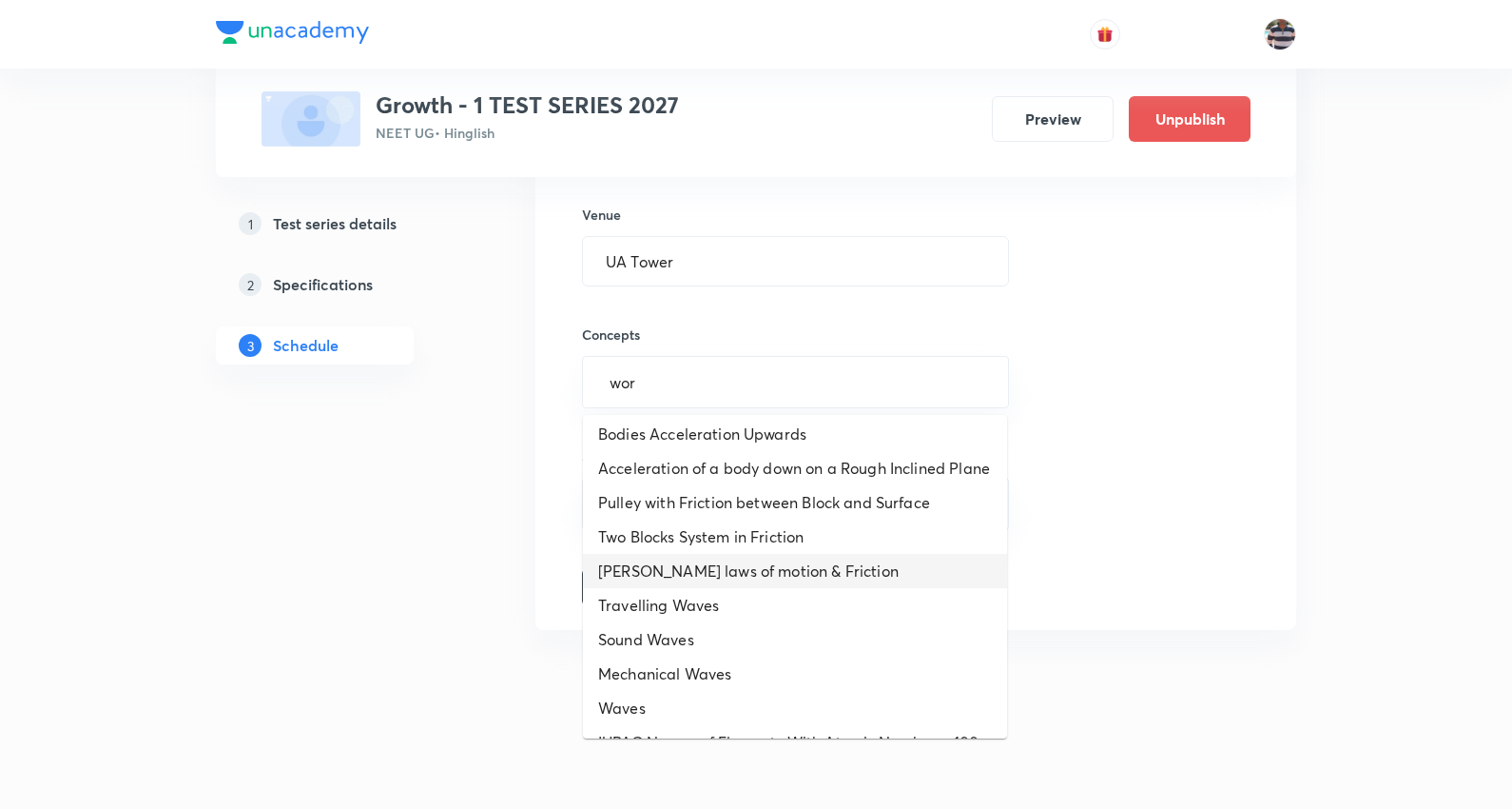
scroll to position [0, 0]
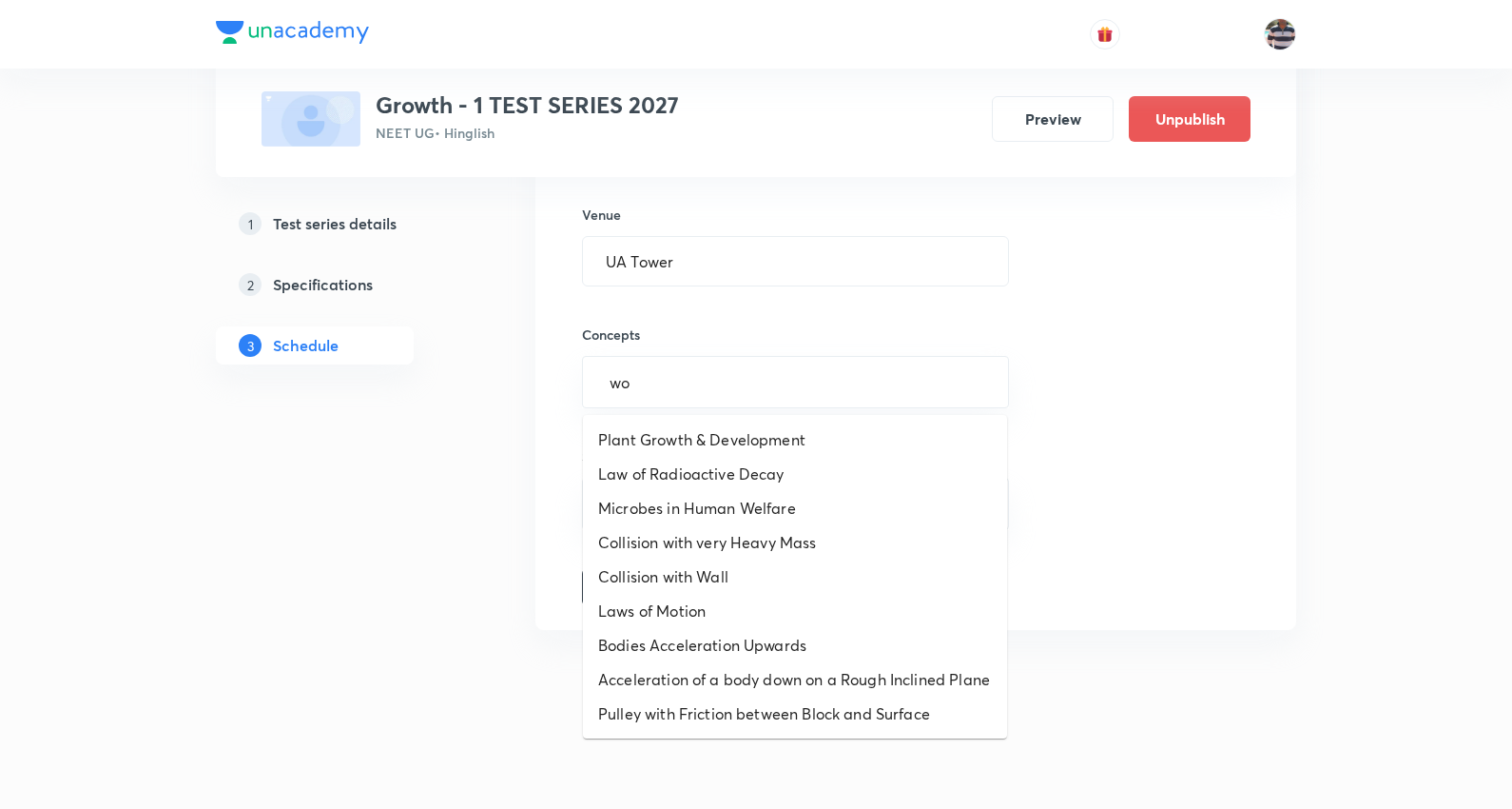
type input "w"
type input "work"
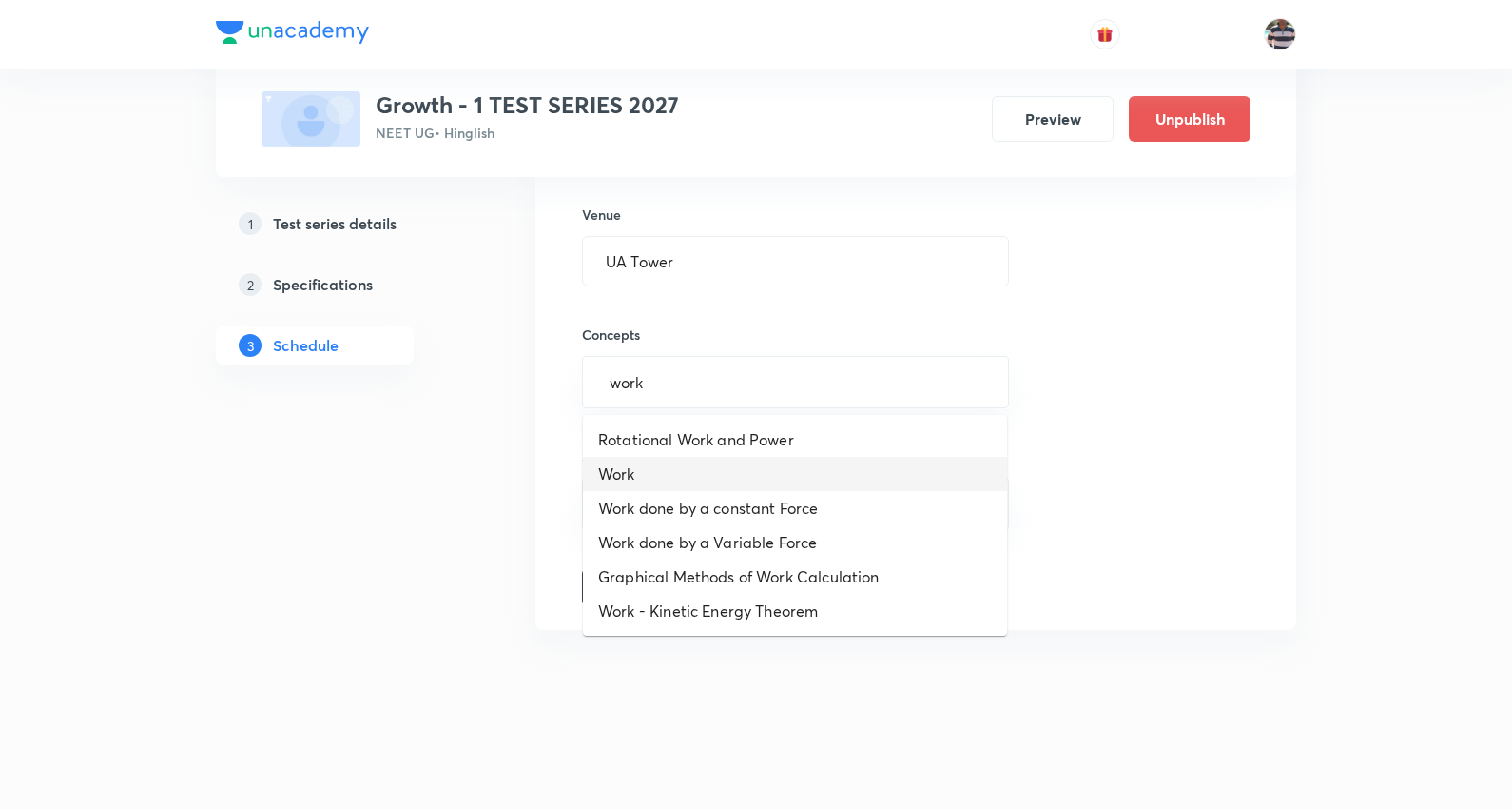
click at [682, 466] on li "Work" at bounding box center [794, 473] width 424 height 34
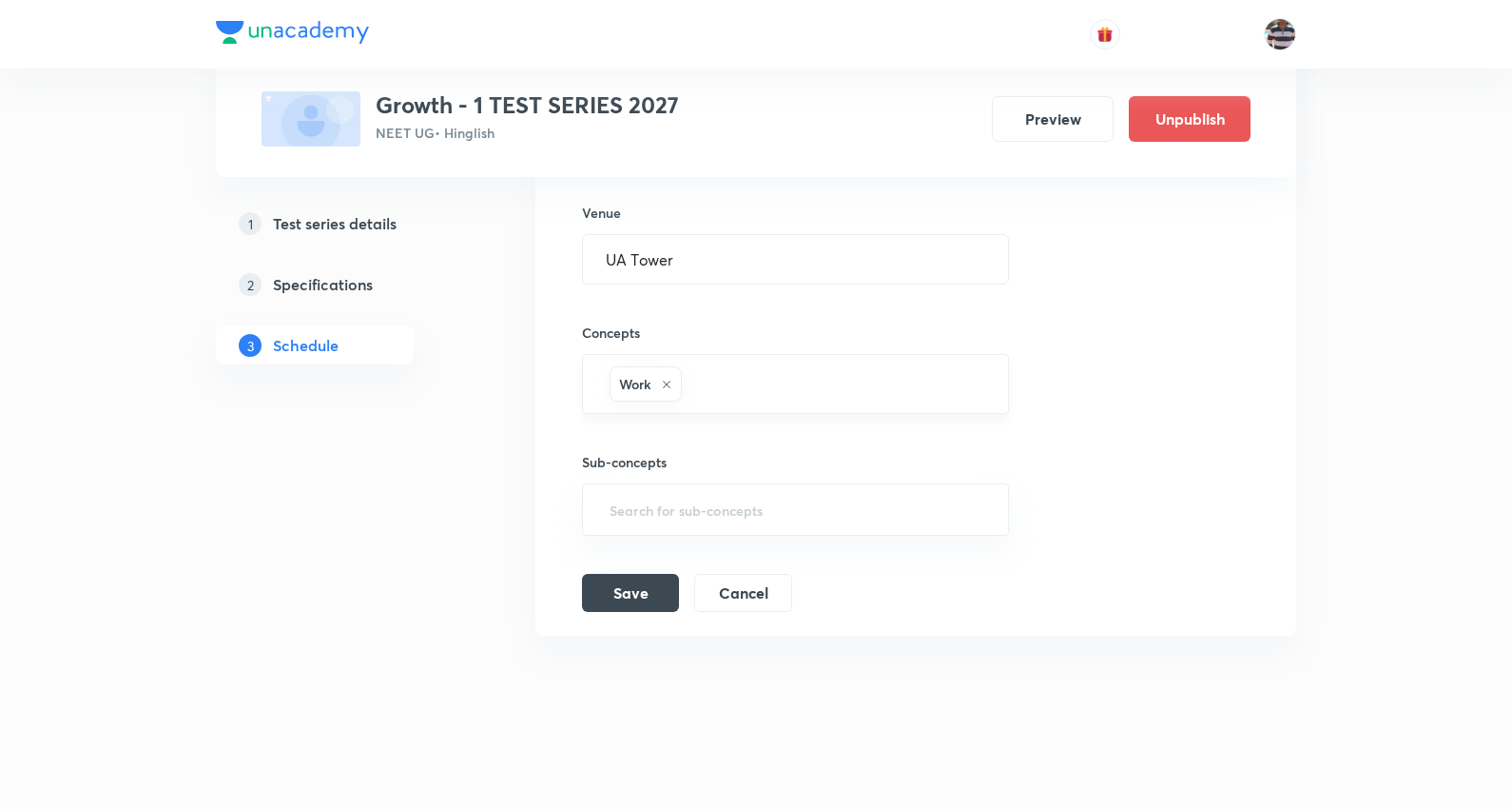
click at [759, 384] on input "text" at bounding box center [835, 384] width 300 height 35
type input "powe"
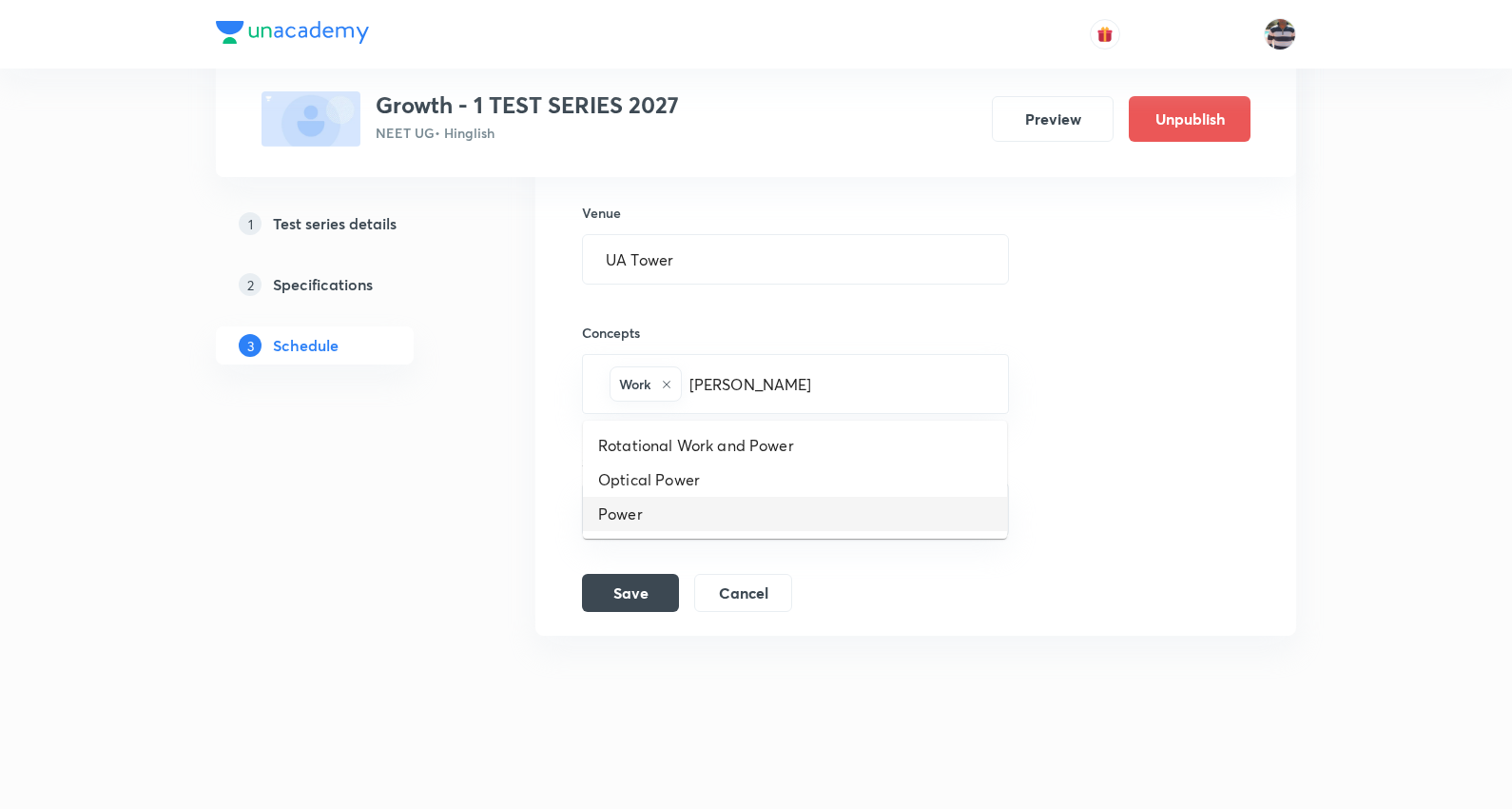
click at [638, 514] on li "Power" at bounding box center [794, 513] width 424 height 34
click at [847, 384] on input "text" at bounding box center [878, 384] width 213 height 35
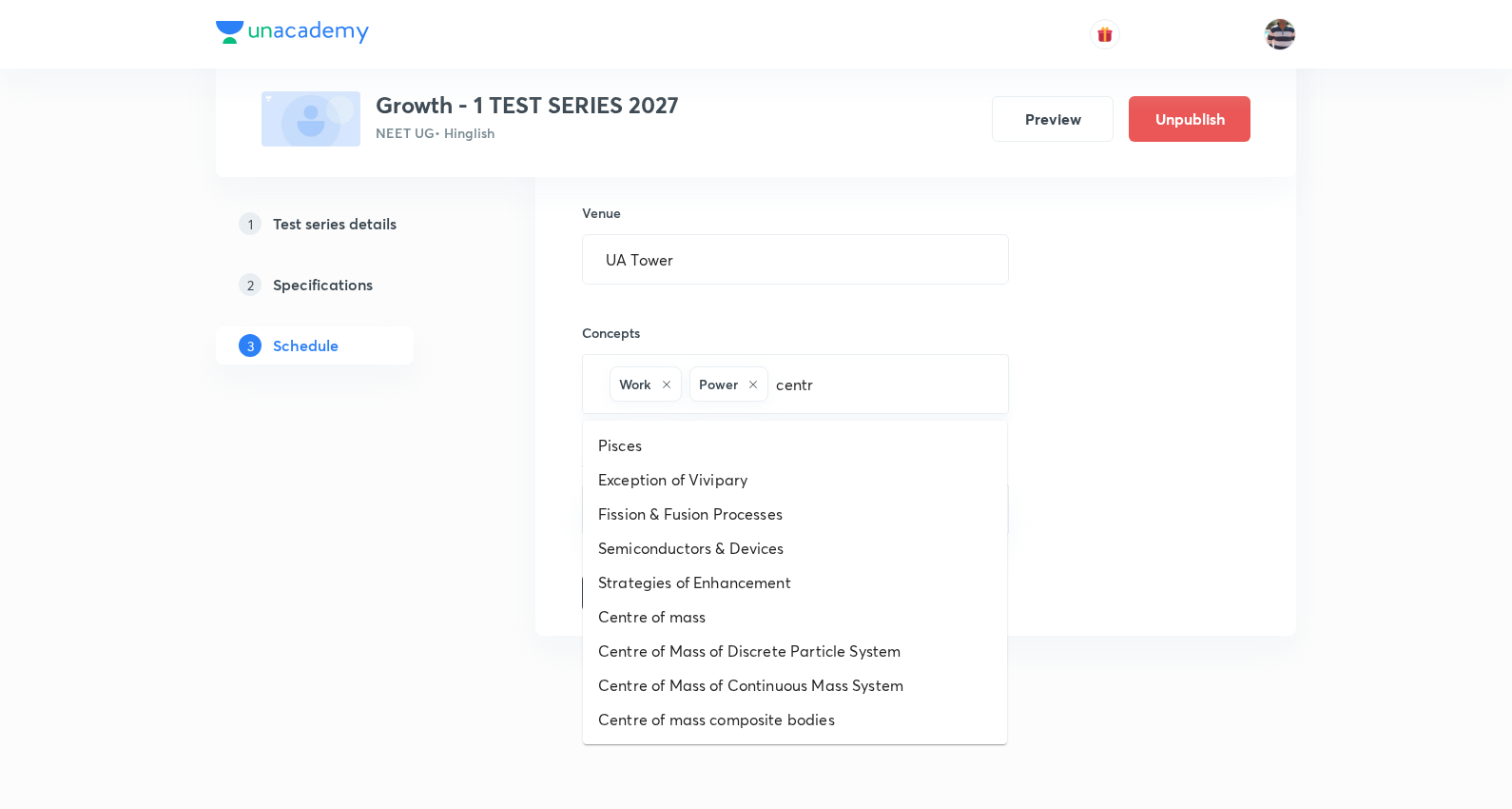
type input "centre"
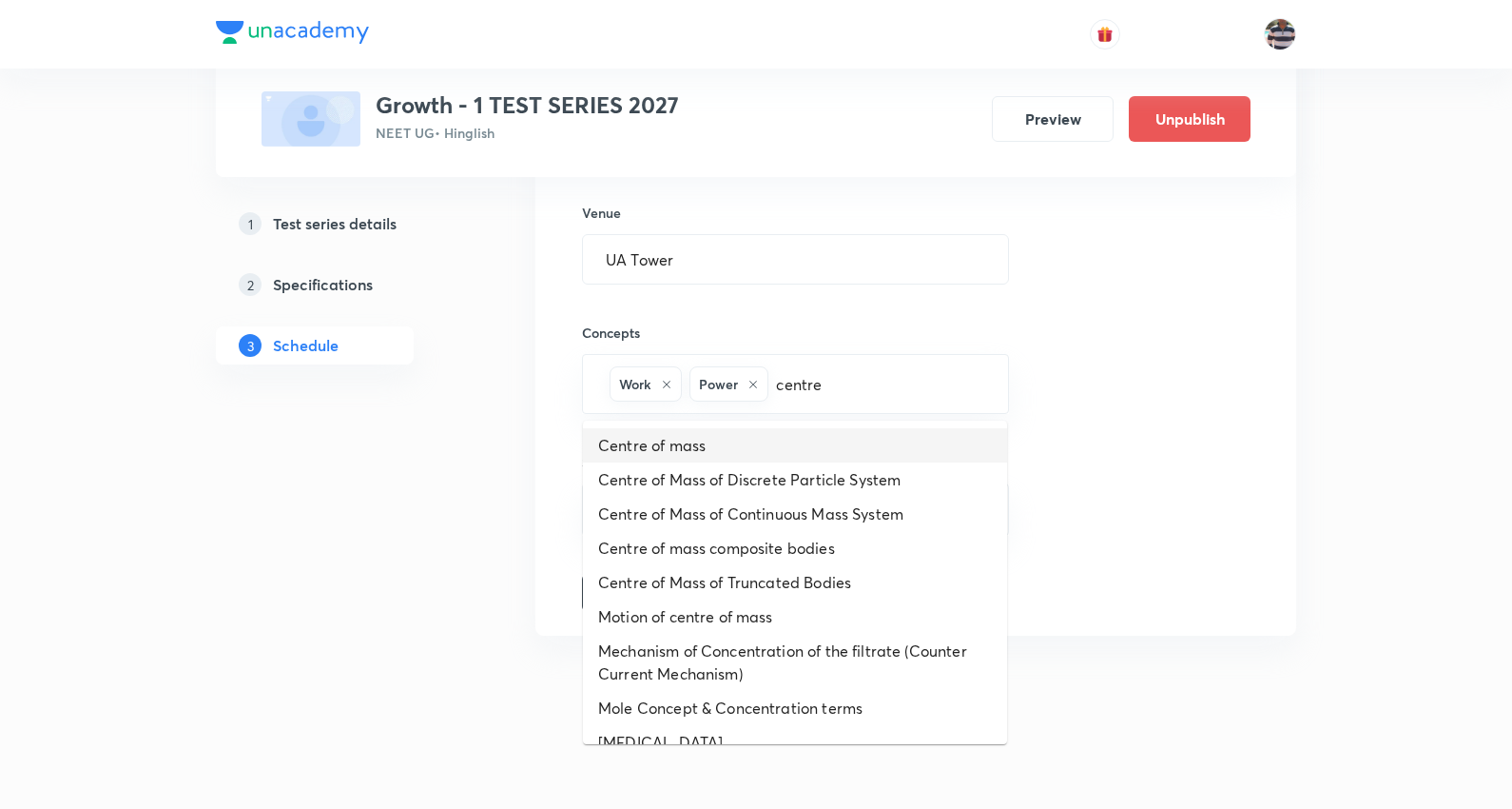
click at [695, 432] on li "Centre of mass" at bounding box center [794, 445] width 424 height 34
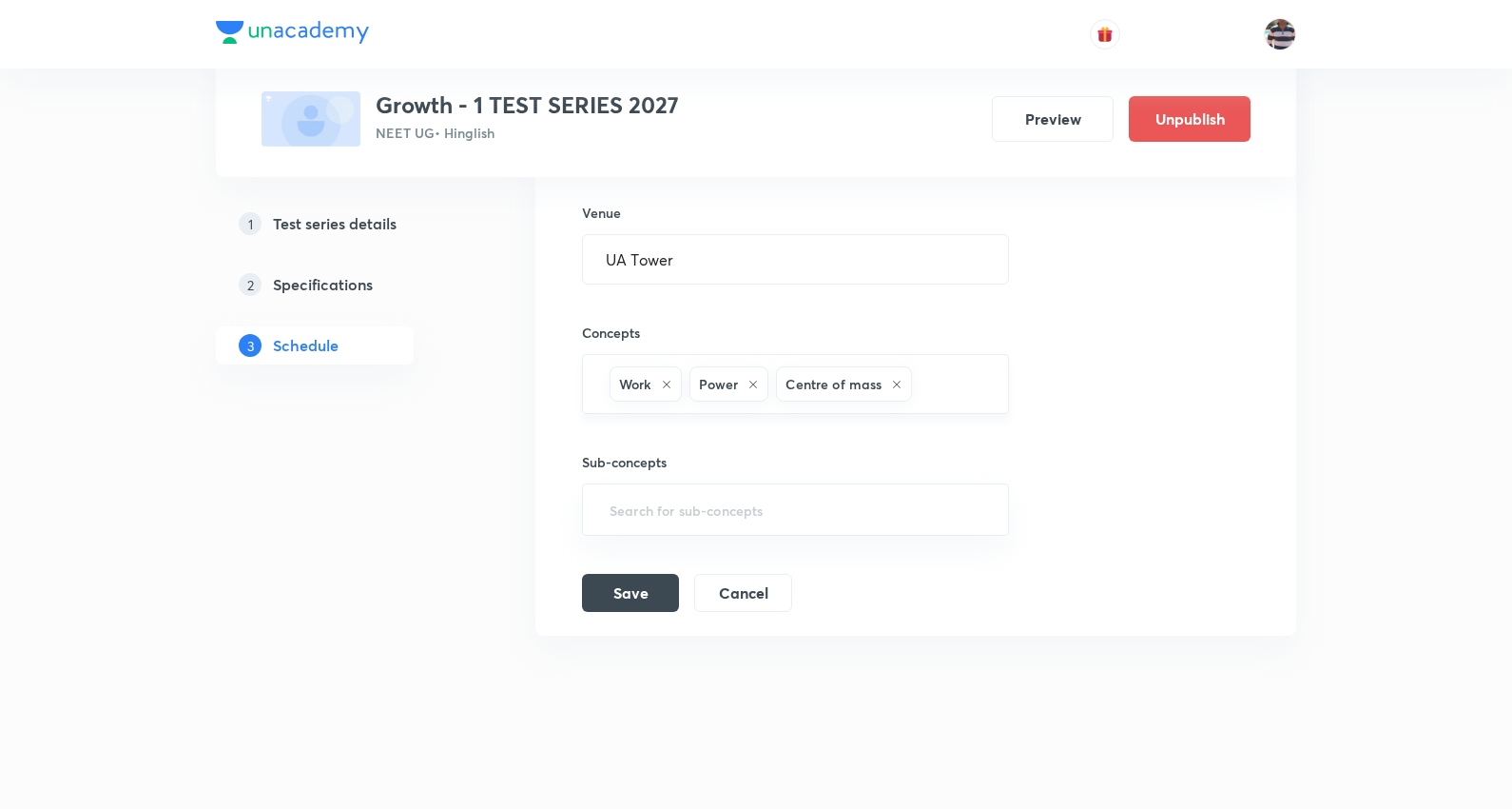
click at [954, 383] on input "text" at bounding box center [950, 384] width 69 height 35
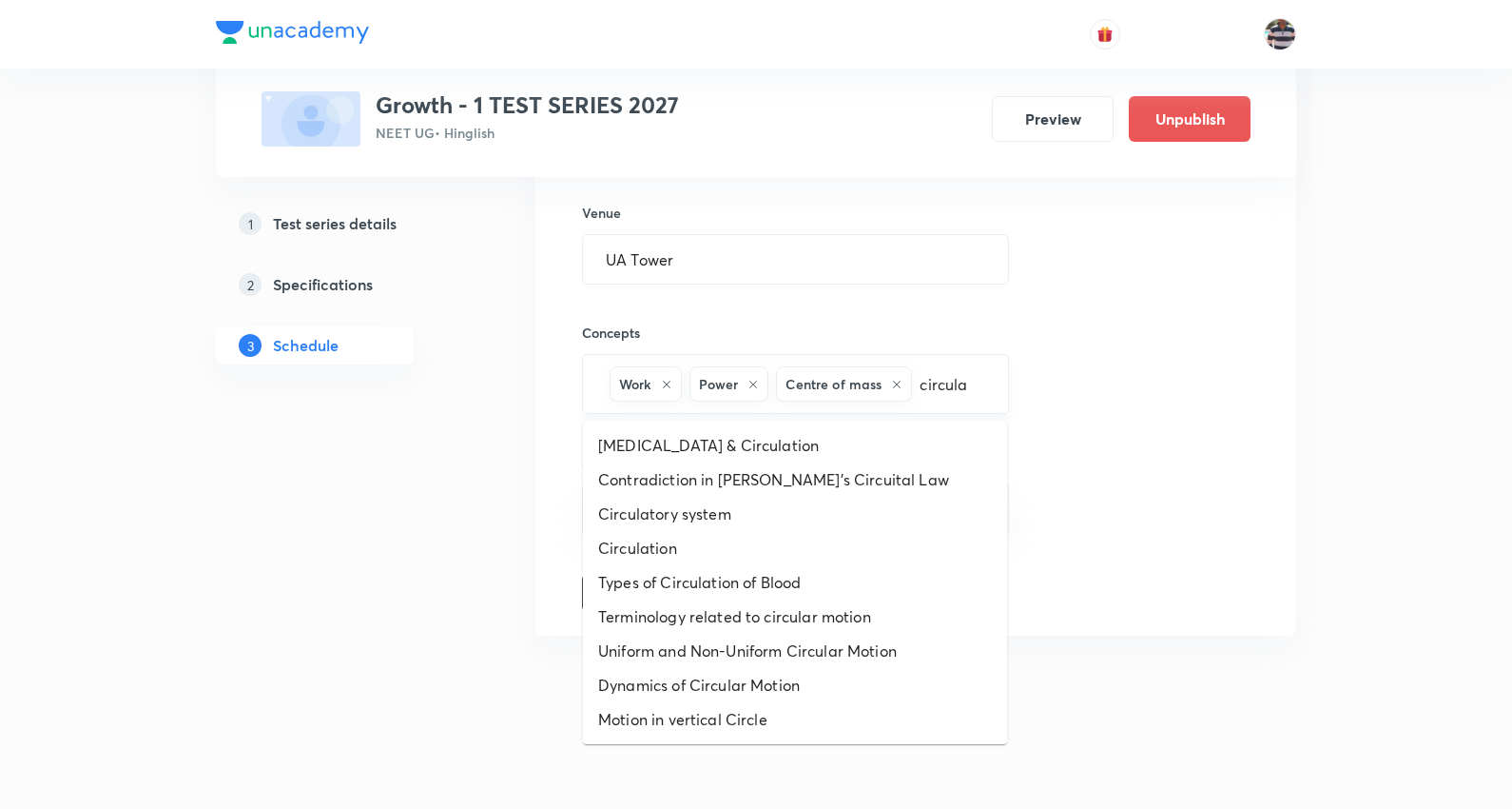
type input "circular"
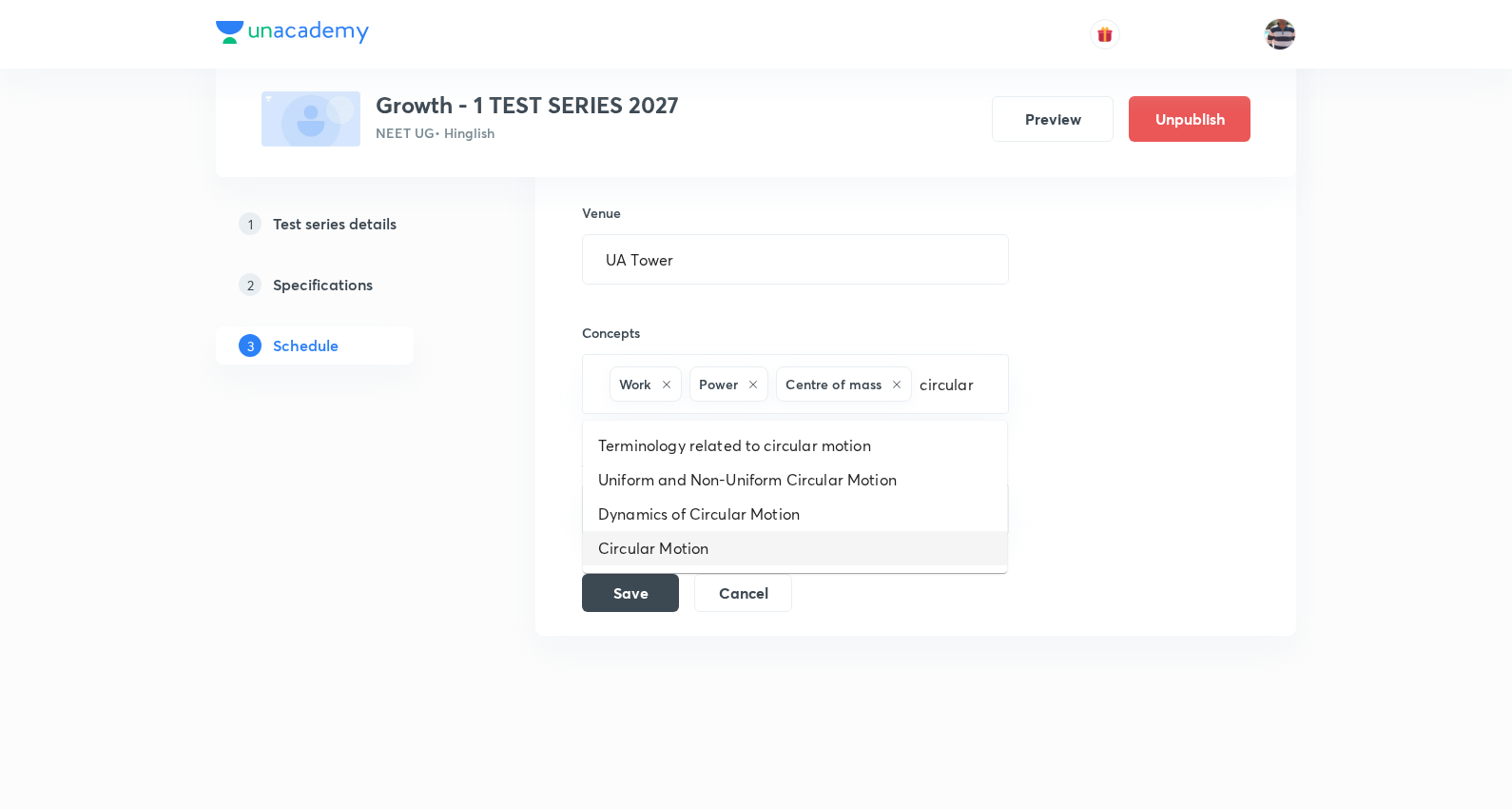
click at [692, 545] on li "Circular Motion" at bounding box center [794, 547] width 424 height 34
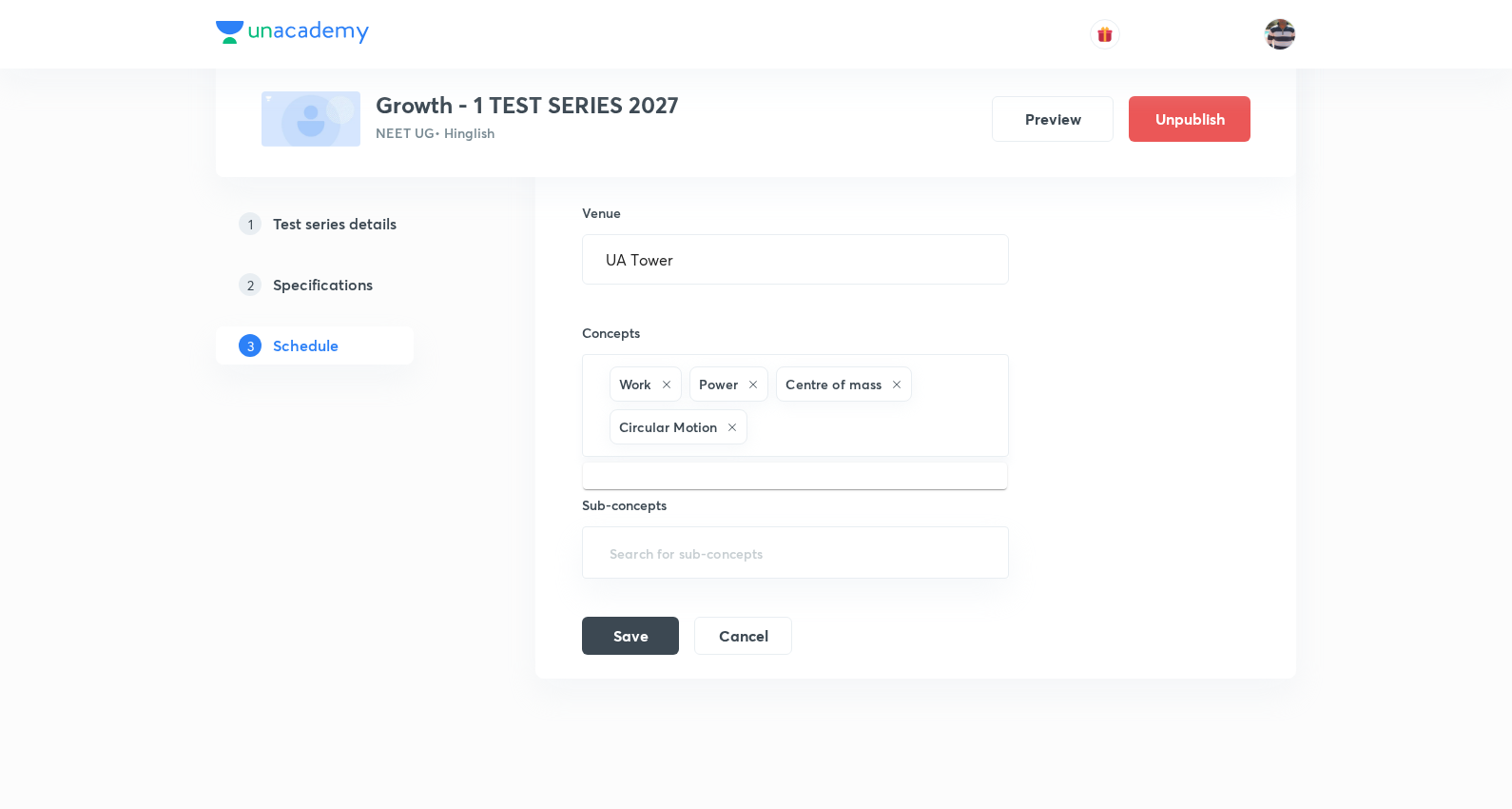
click at [832, 441] on input "text" at bounding box center [868, 427] width 233 height 35
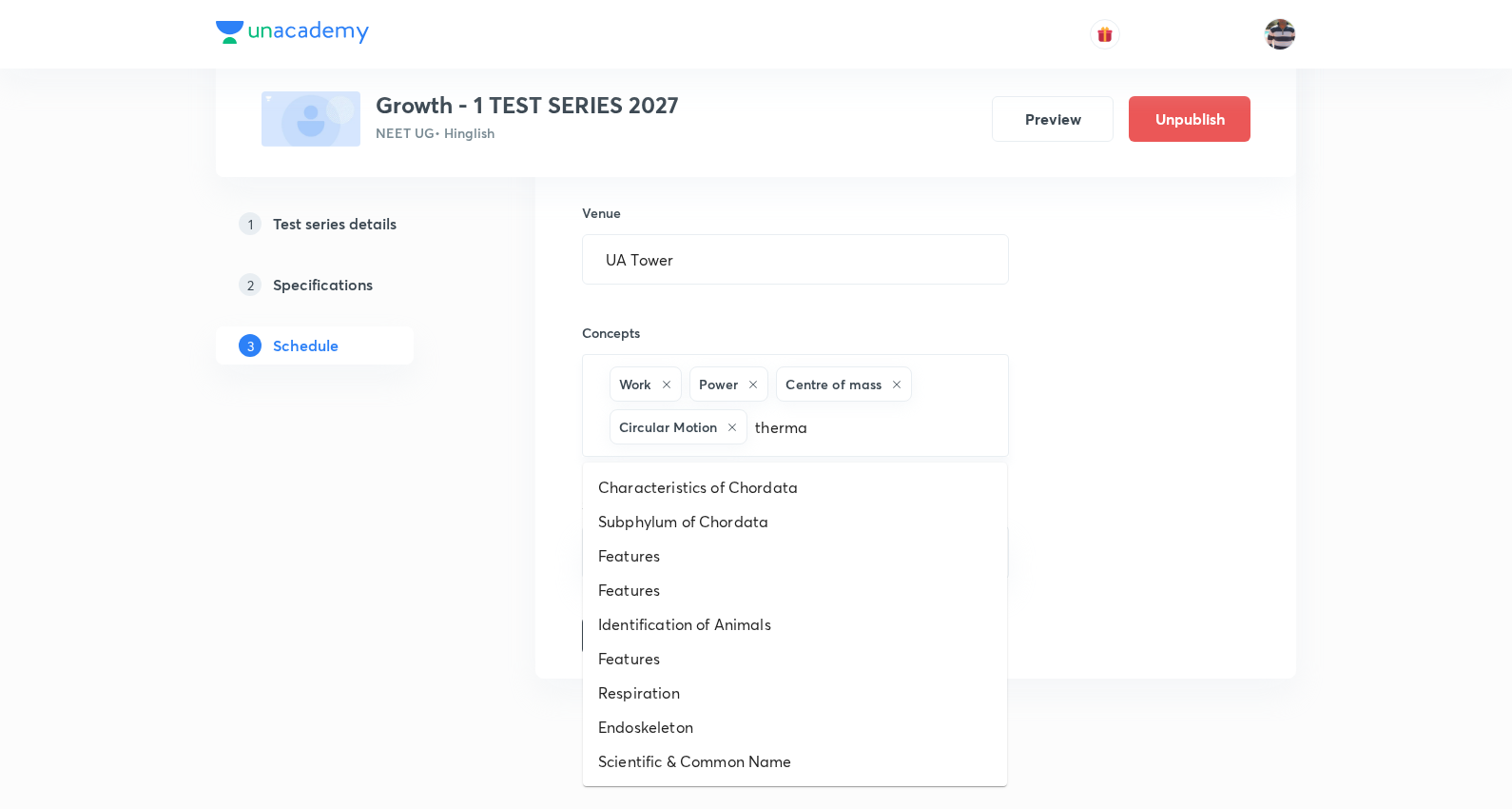
type input "thermal"
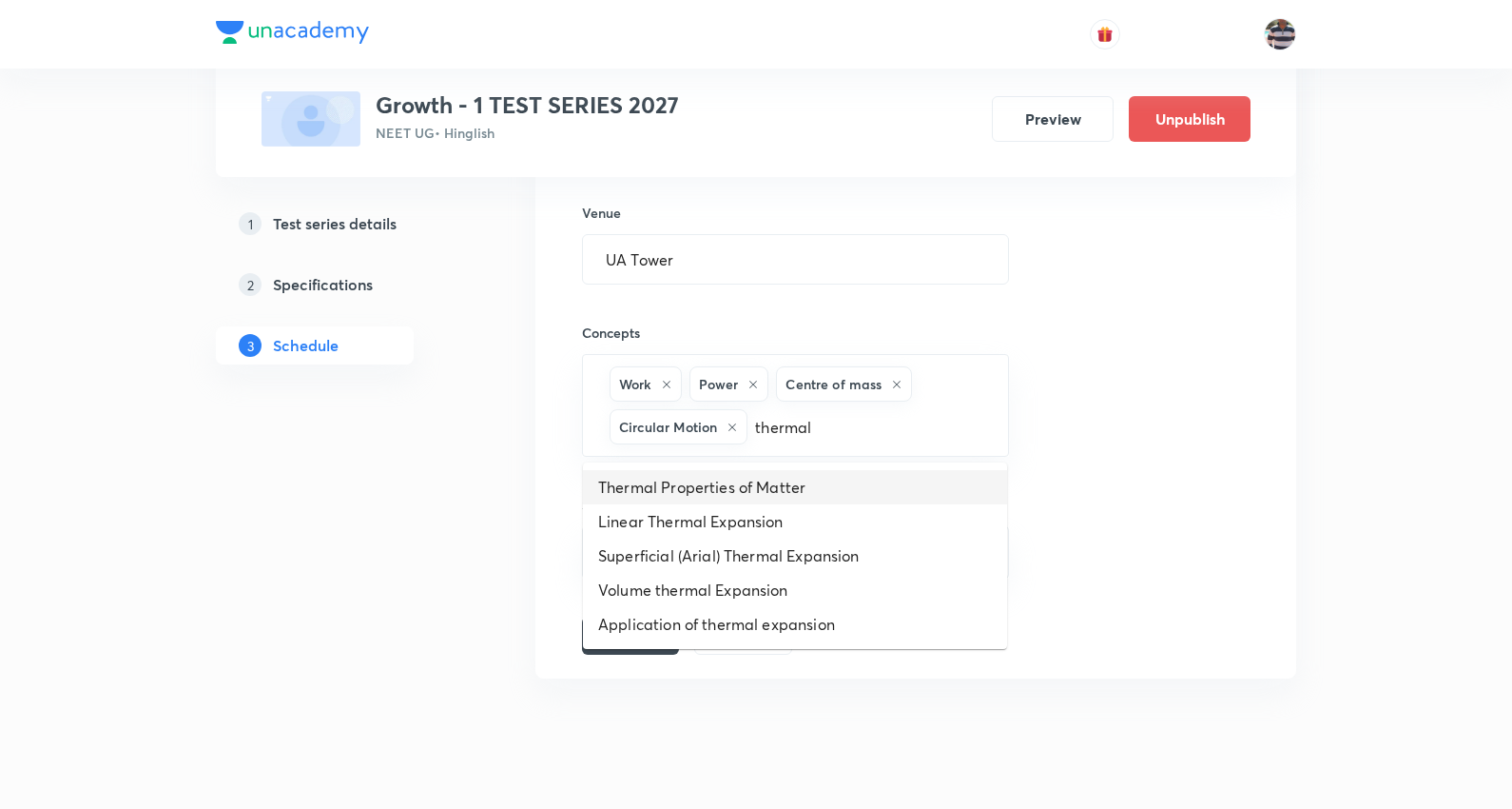
click at [745, 478] on li "Thermal Properties of Matter" at bounding box center [794, 487] width 424 height 34
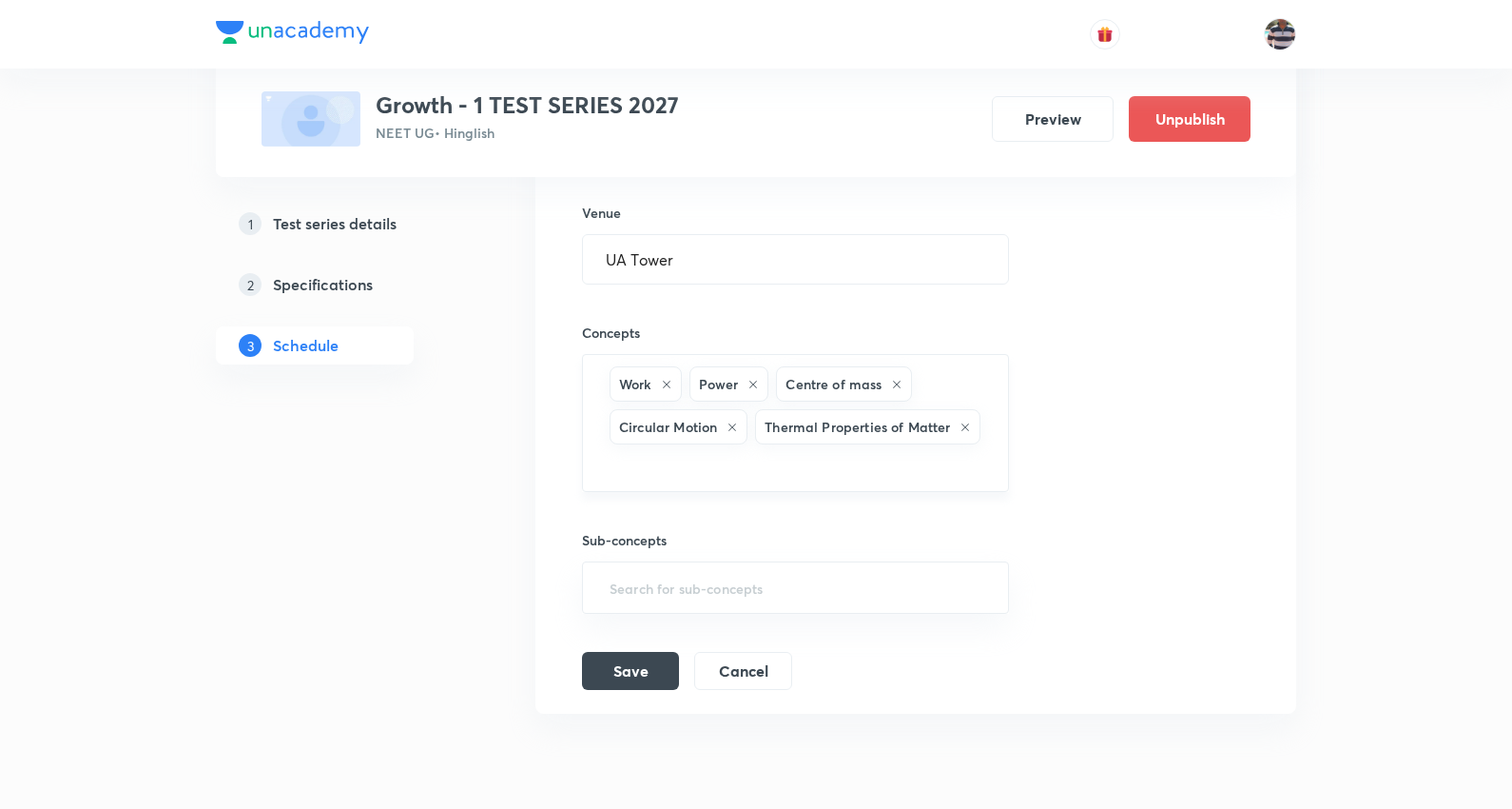
click at [885, 468] on input "text" at bounding box center [796, 466] width 380 height 35
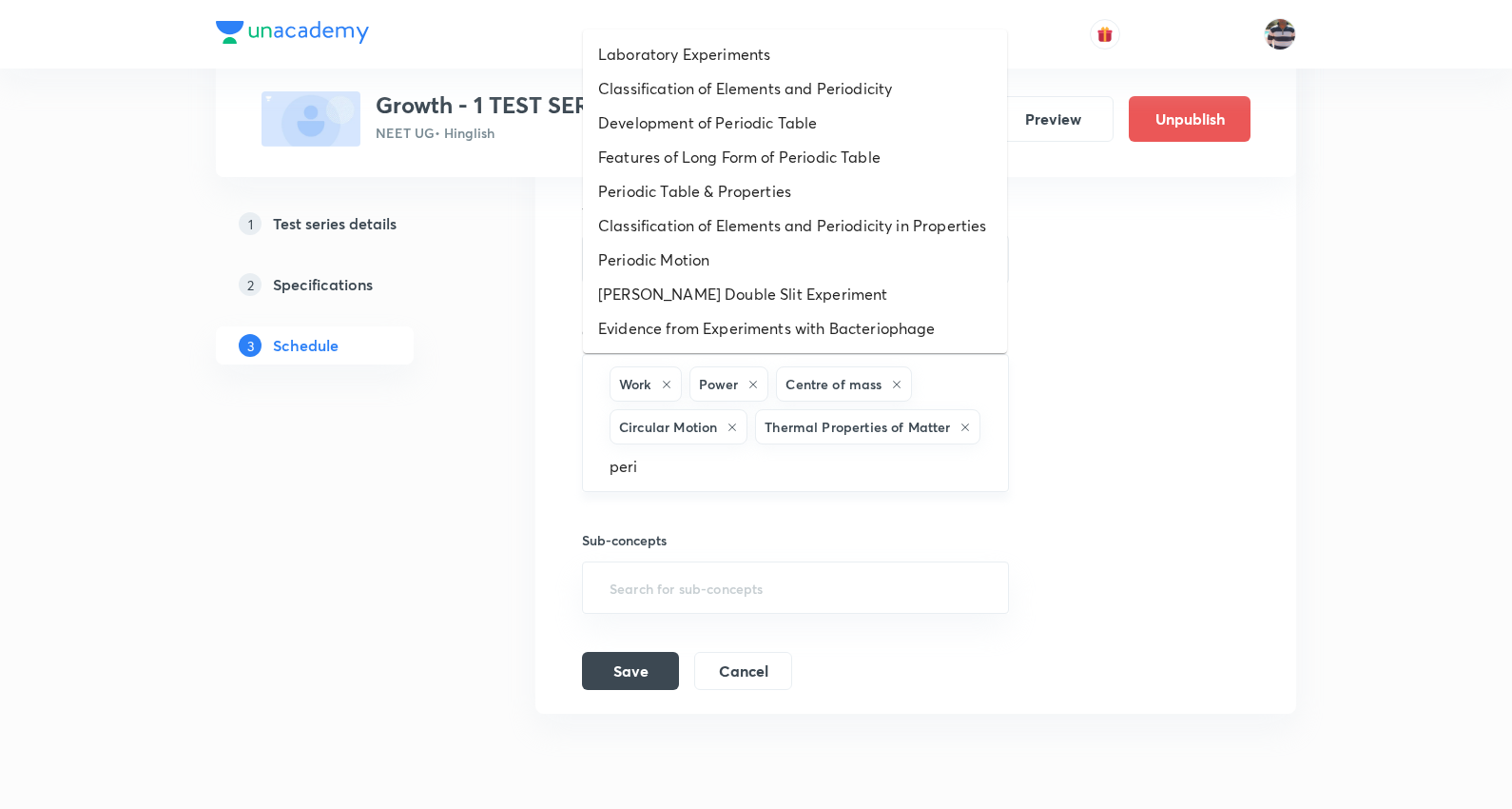
type input "perio"
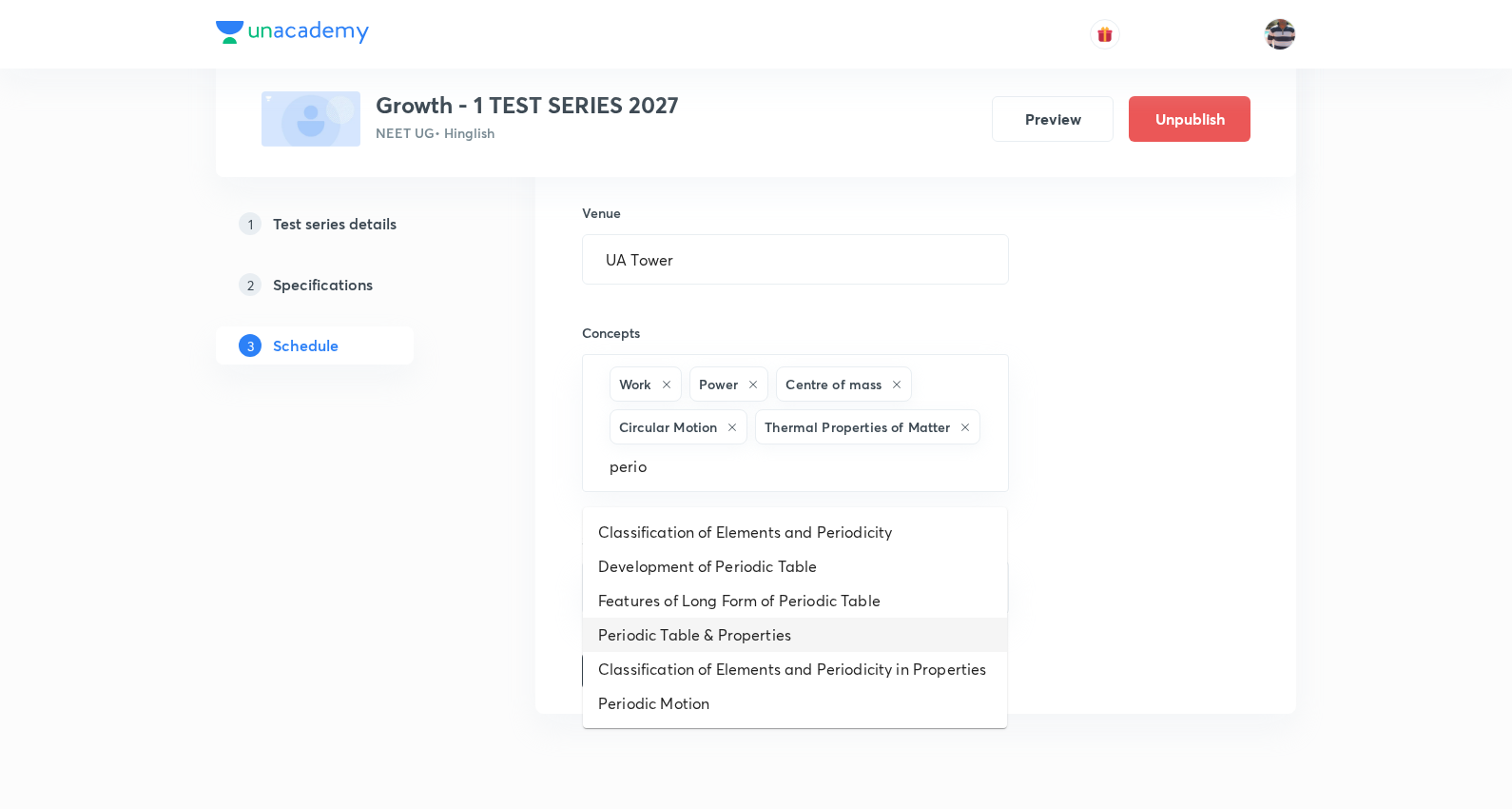
click at [767, 629] on li "Periodic Table & Properties" at bounding box center [794, 634] width 424 height 34
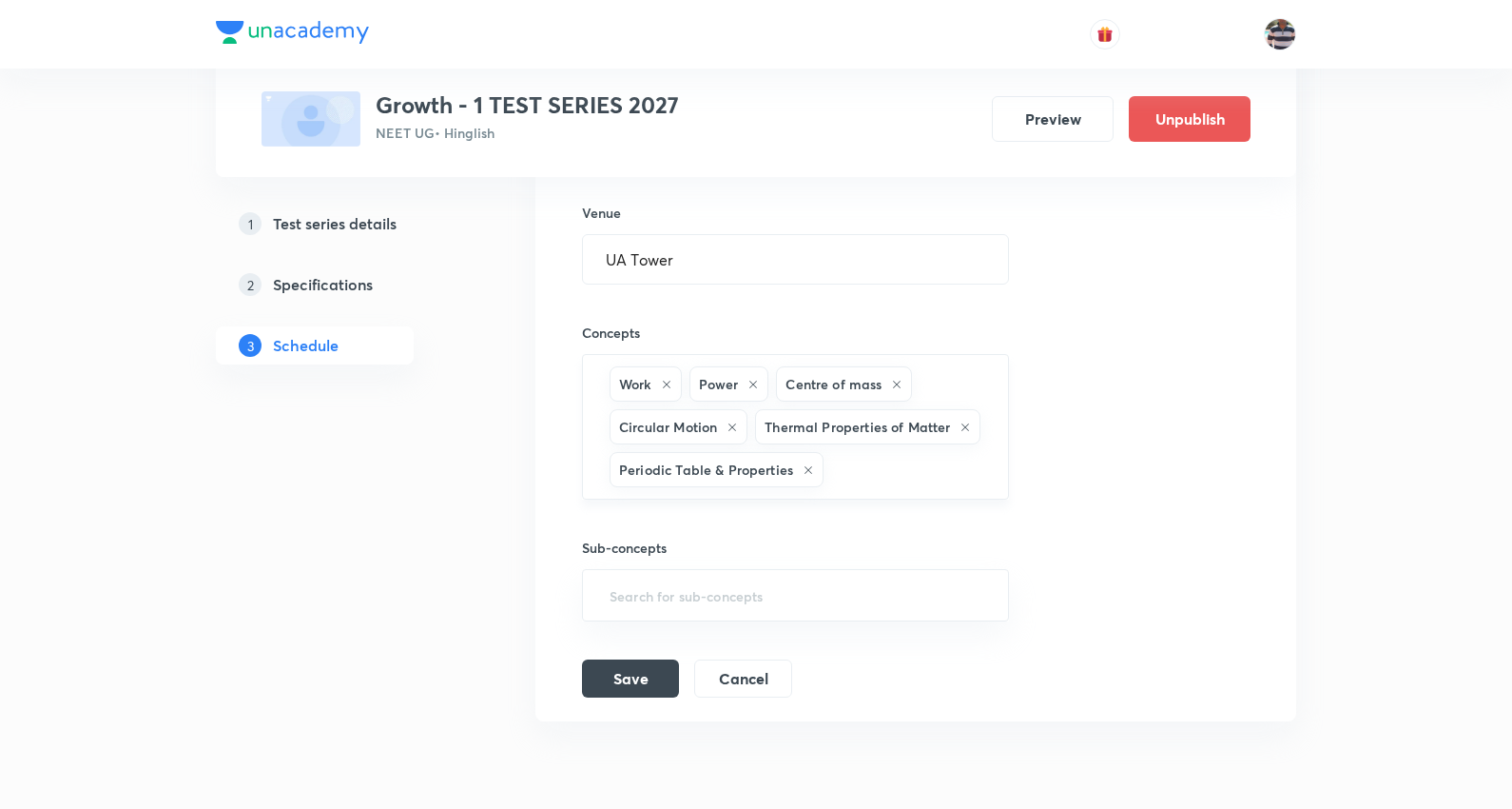
click at [847, 487] on input "text" at bounding box center [906, 469] width 158 height 35
type input "equ"
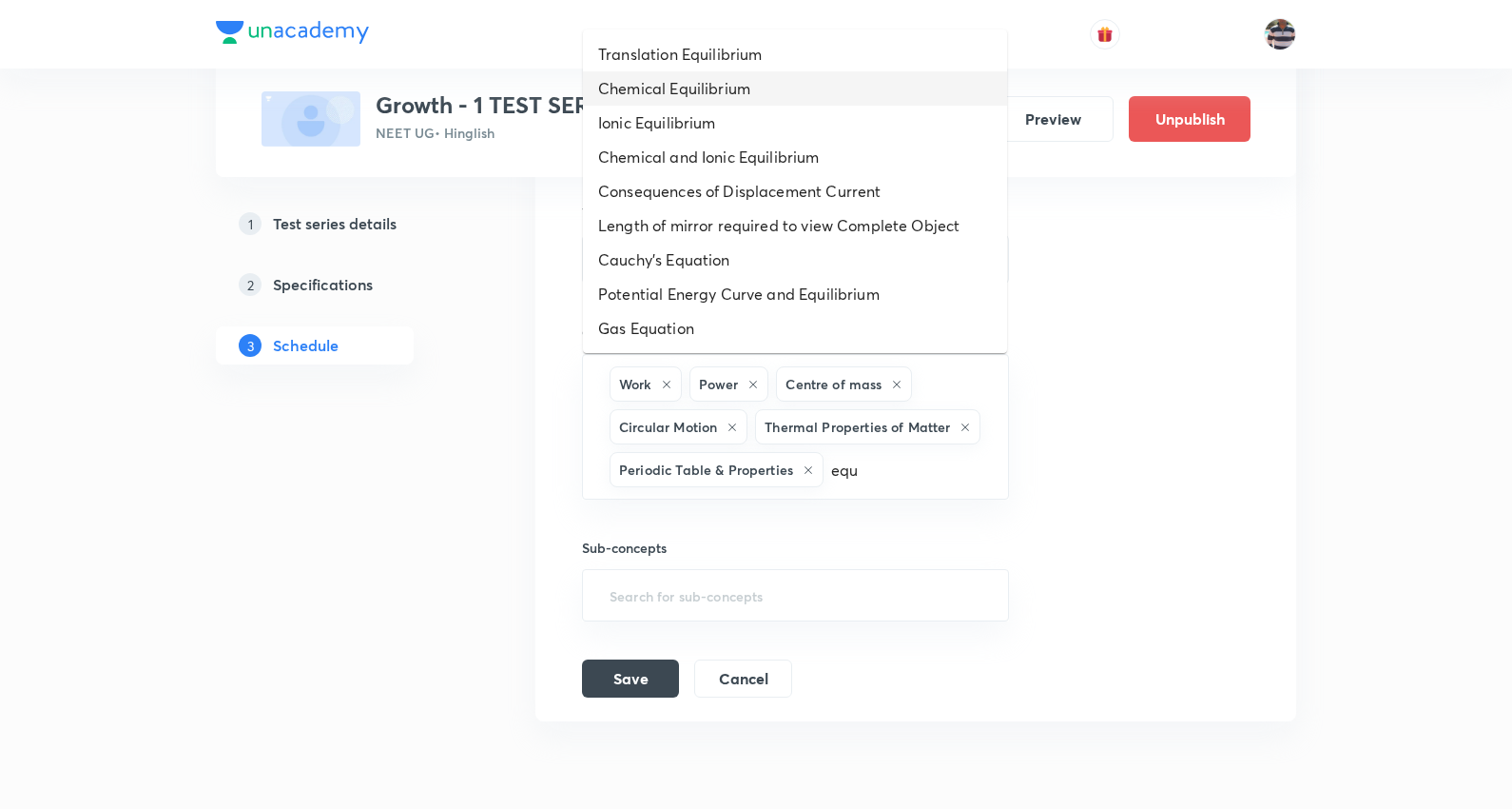
click at [710, 86] on li "Chemical Equilibrium" at bounding box center [794, 88] width 424 height 34
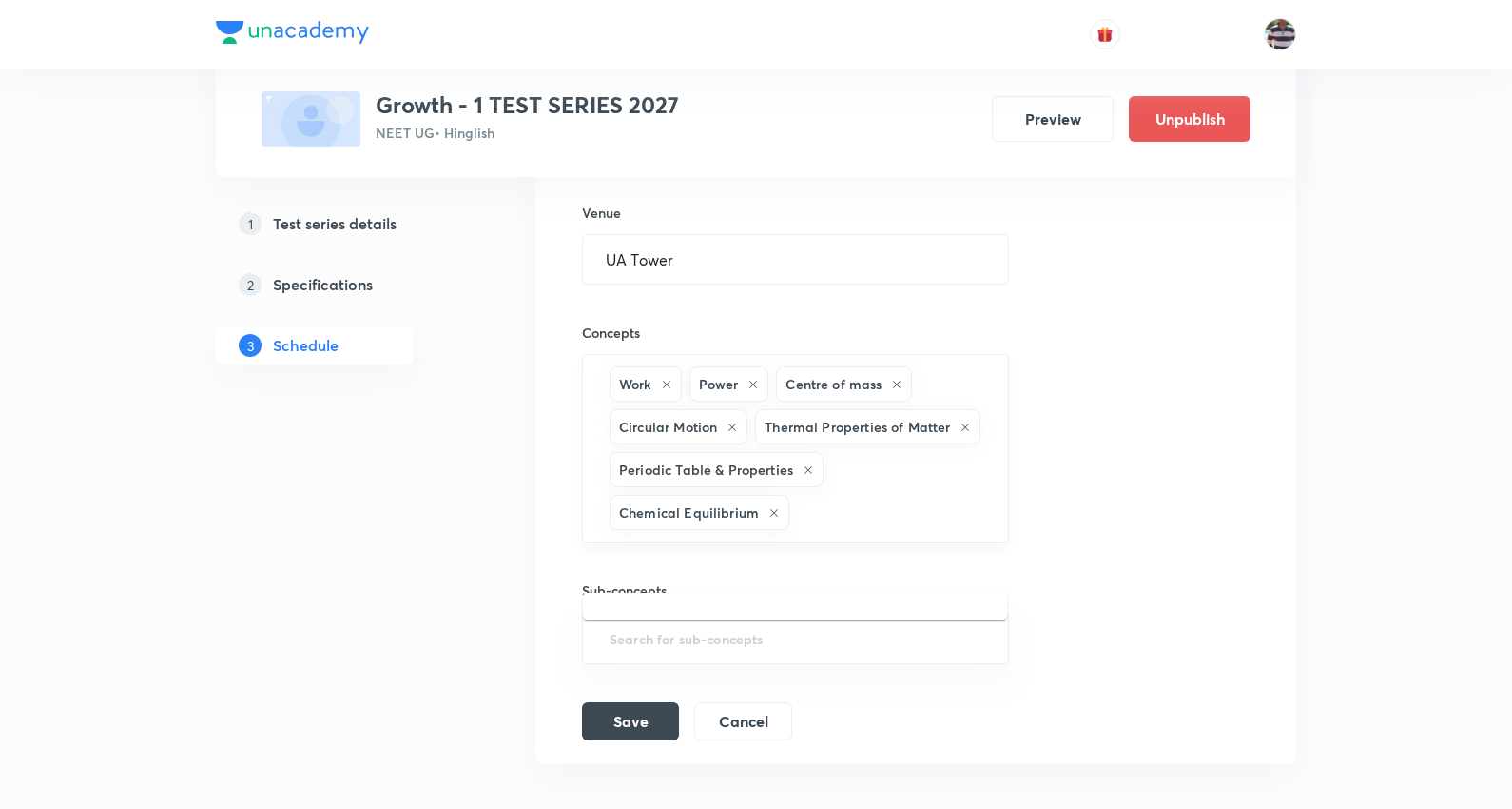
click at [851, 530] on input "text" at bounding box center [889, 512] width 192 height 35
type input "eq"
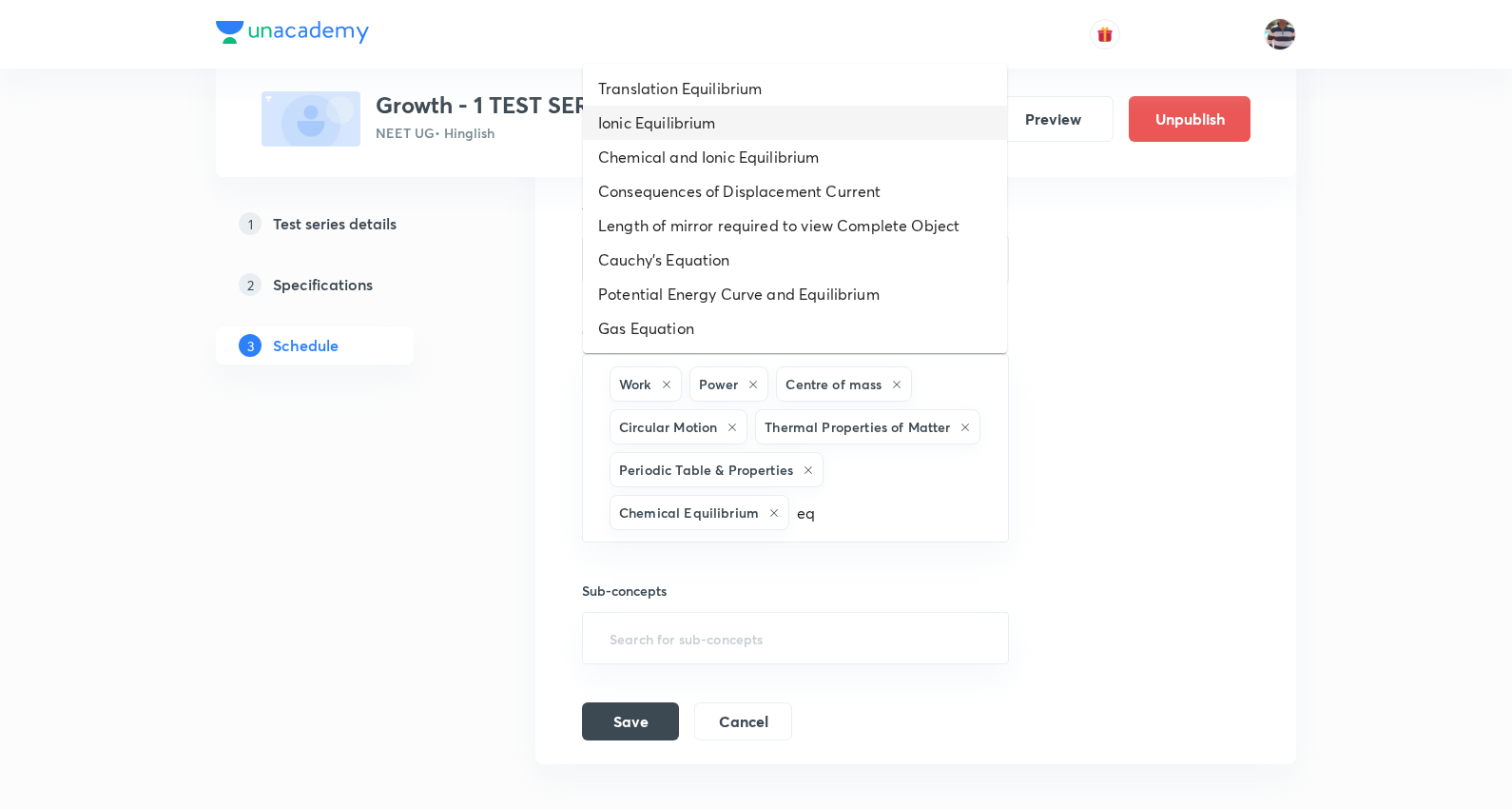
click at [701, 124] on li "Ionic Equilibrium" at bounding box center [794, 122] width 424 height 34
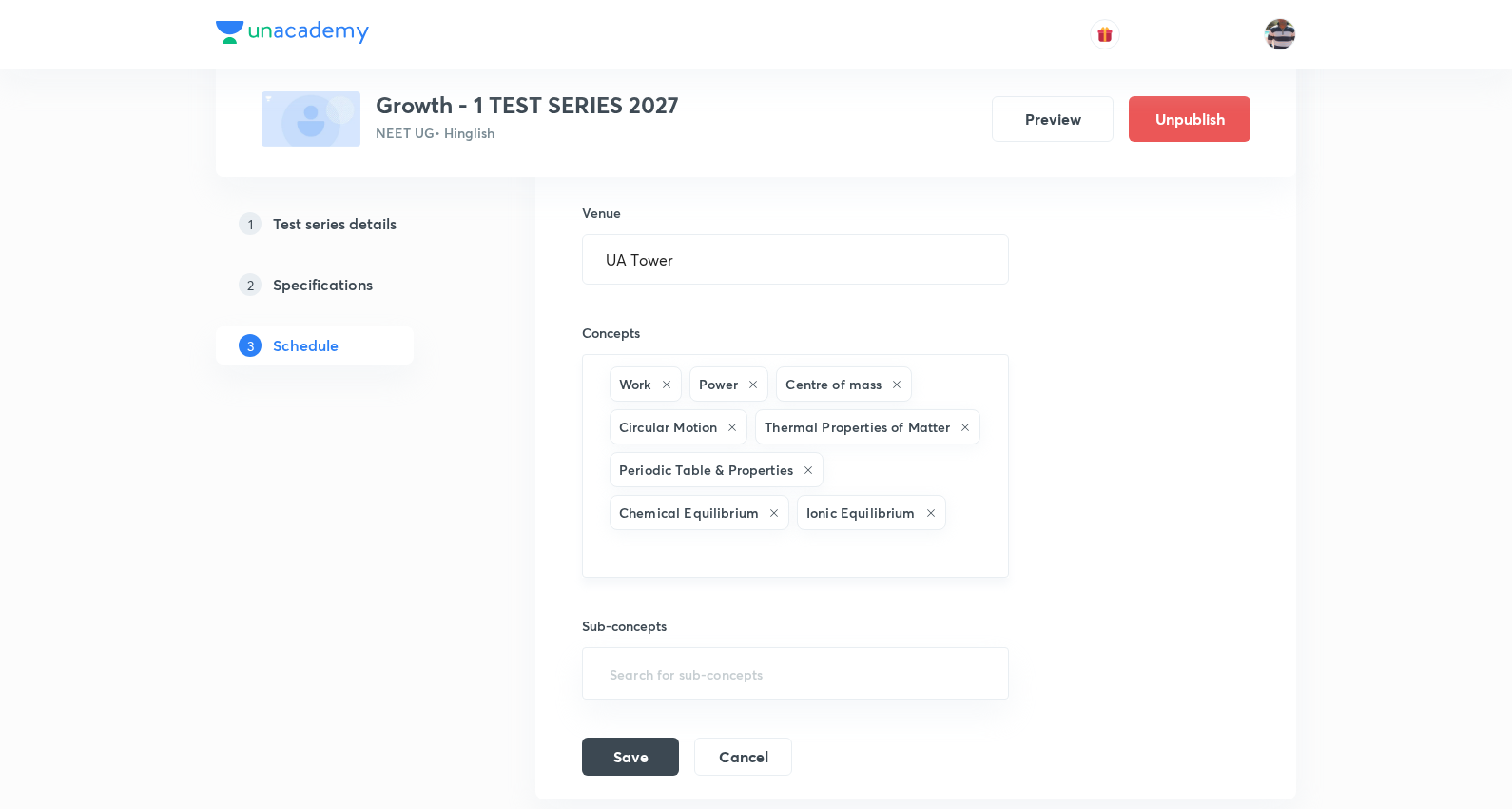
click at [948, 563] on input "text" at bounding box center [796, 551] width 380 height 35
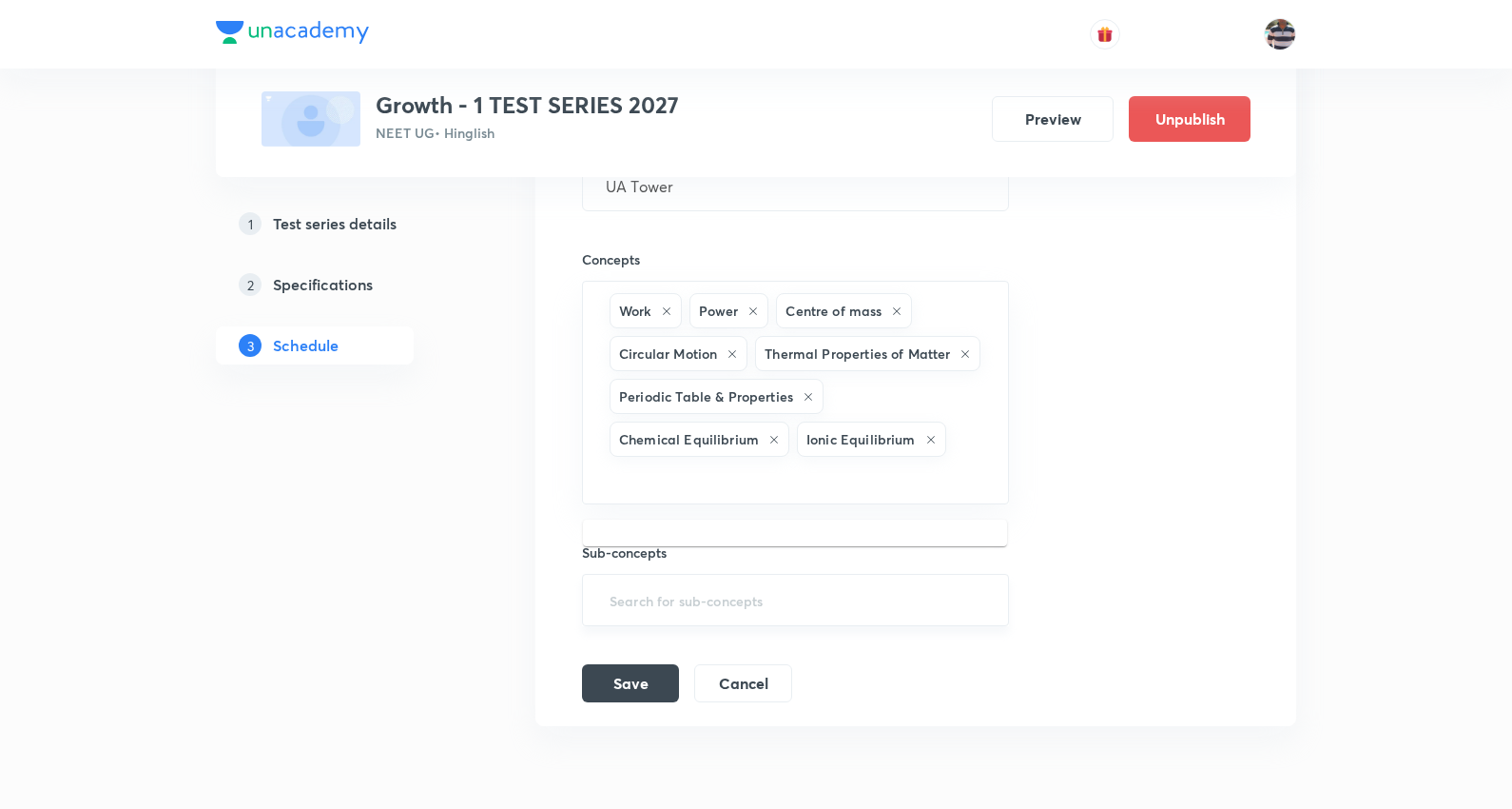
scroll to position [2602, 0]
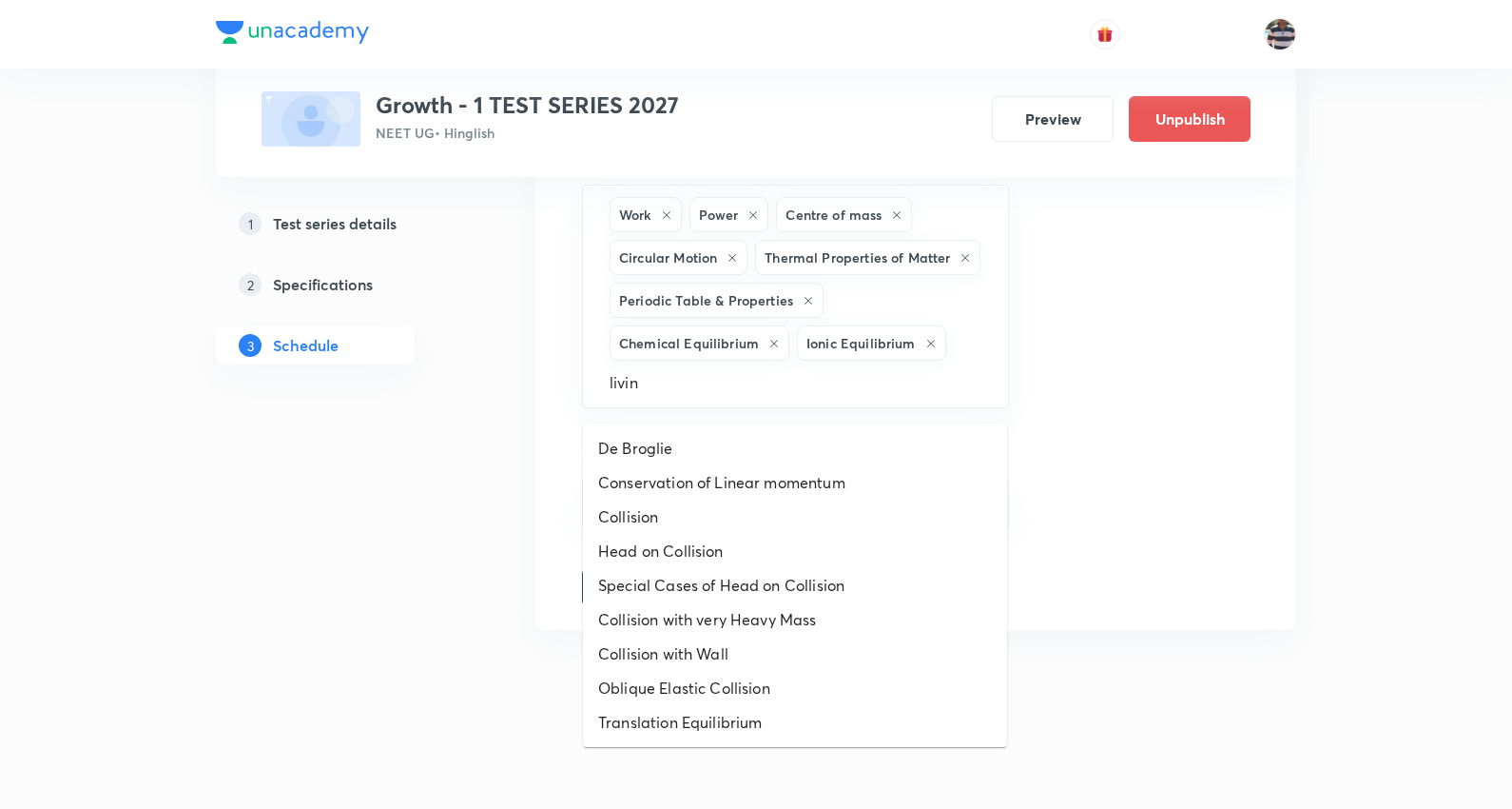
type input "living"
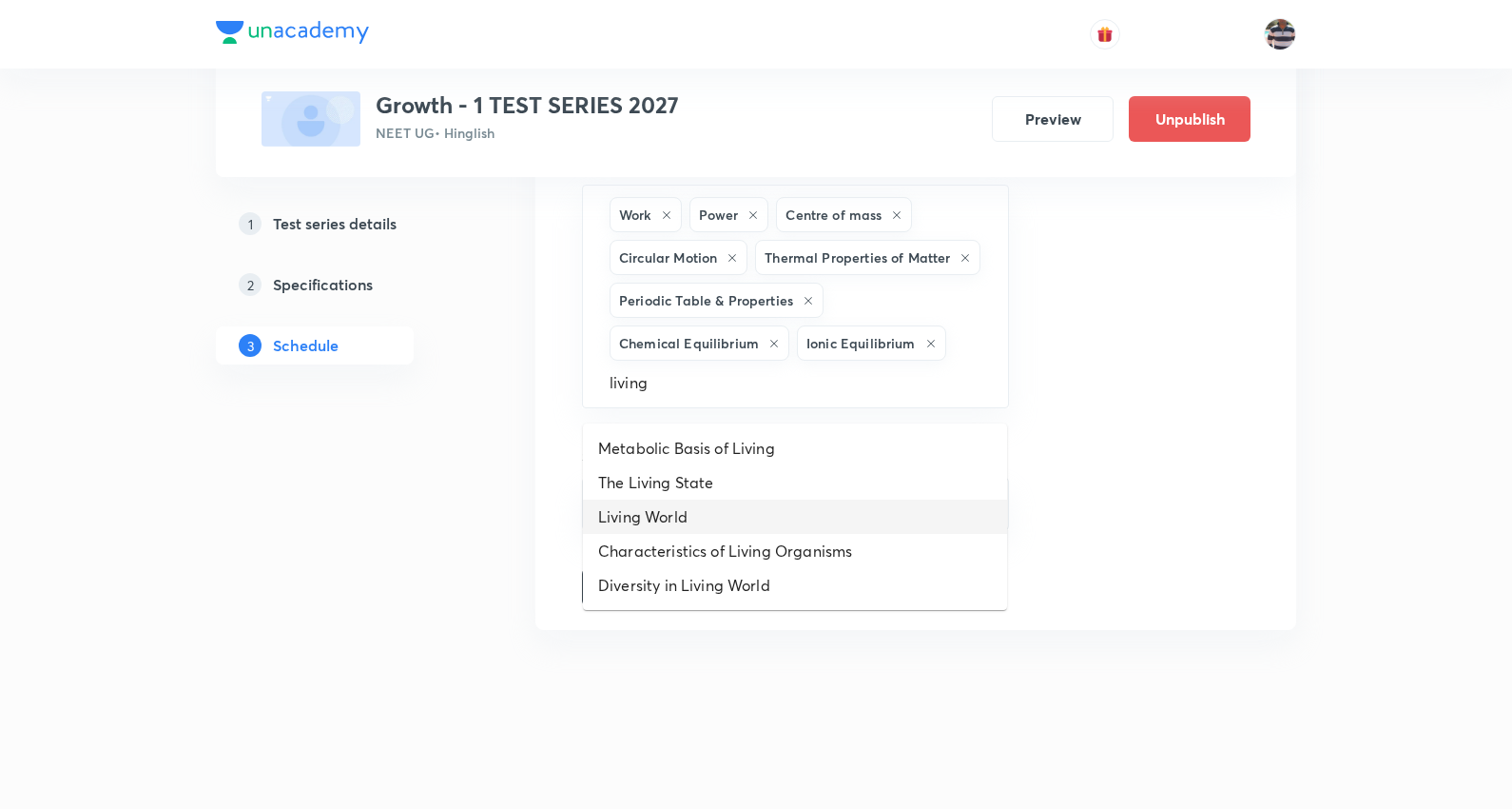
click at [678, 500] on li "Living World" at bounding box center [794, 516] width 424 height 34
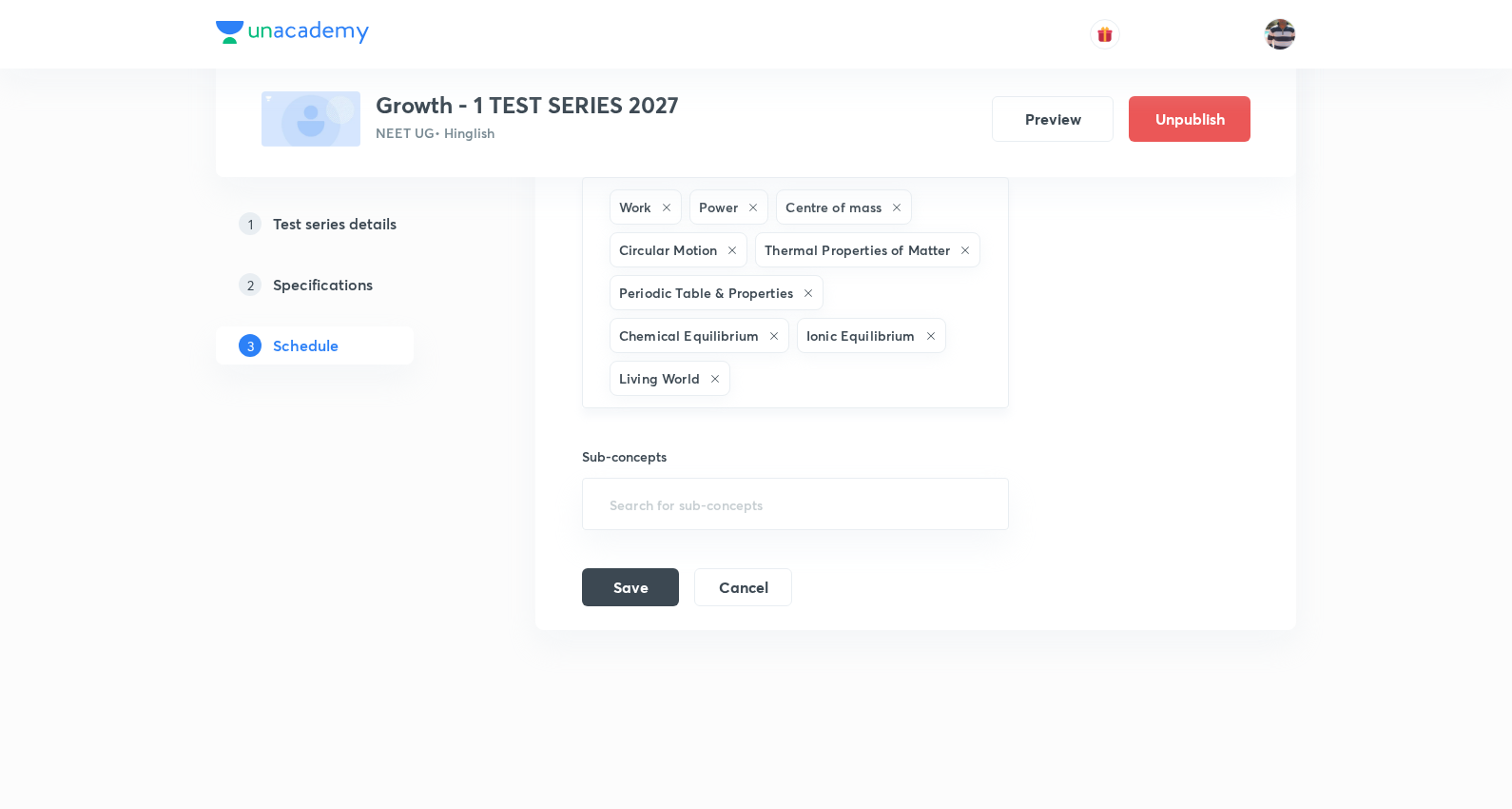
drag, startPoint x: 792, startPoint y: 422, endPoint x: 773, endPoint y: 434, distance: 22.5
click at [793, 396] on input "text" at bounding box center [860, 378] width 251 height 35
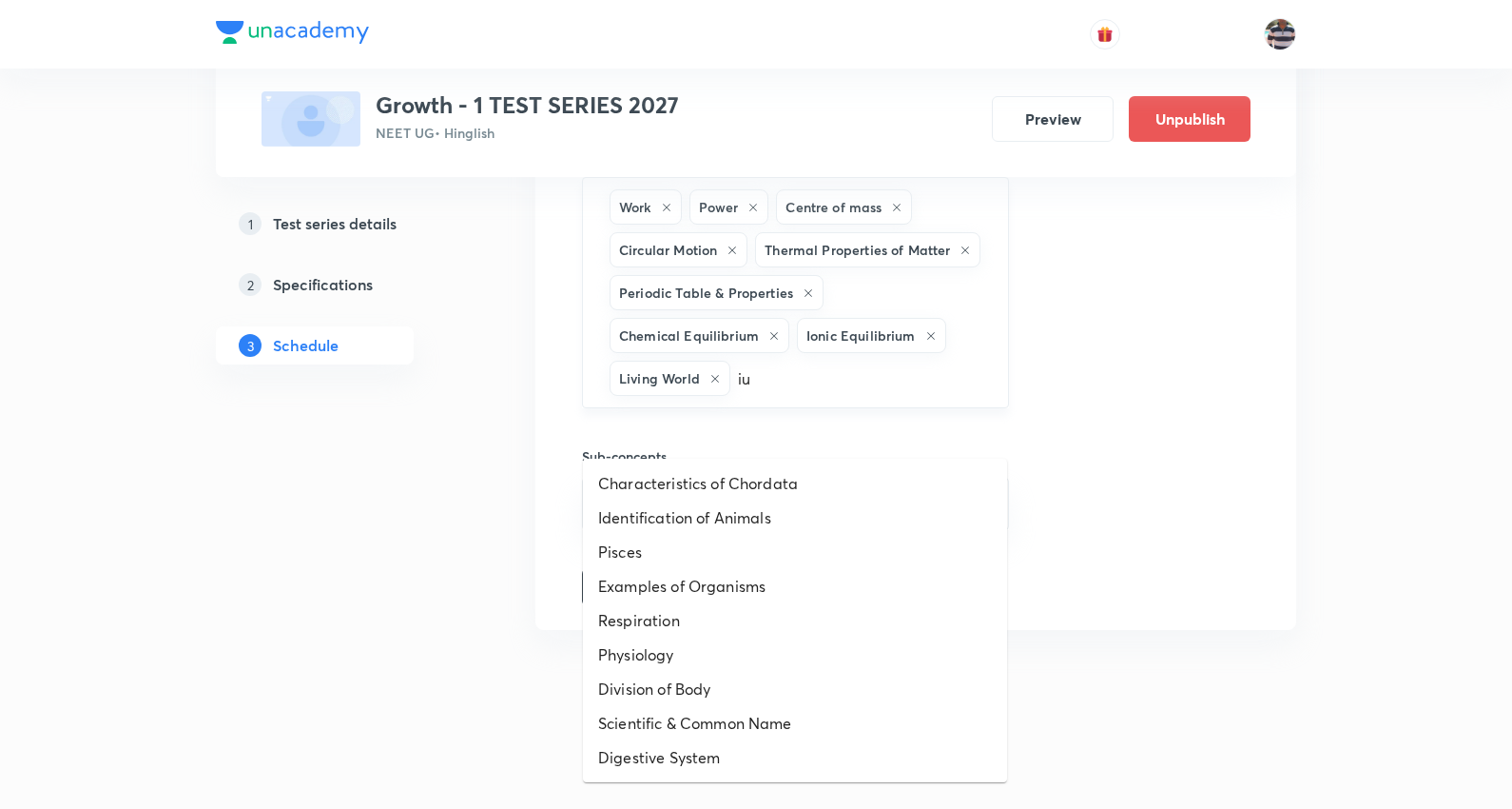
type input "i"
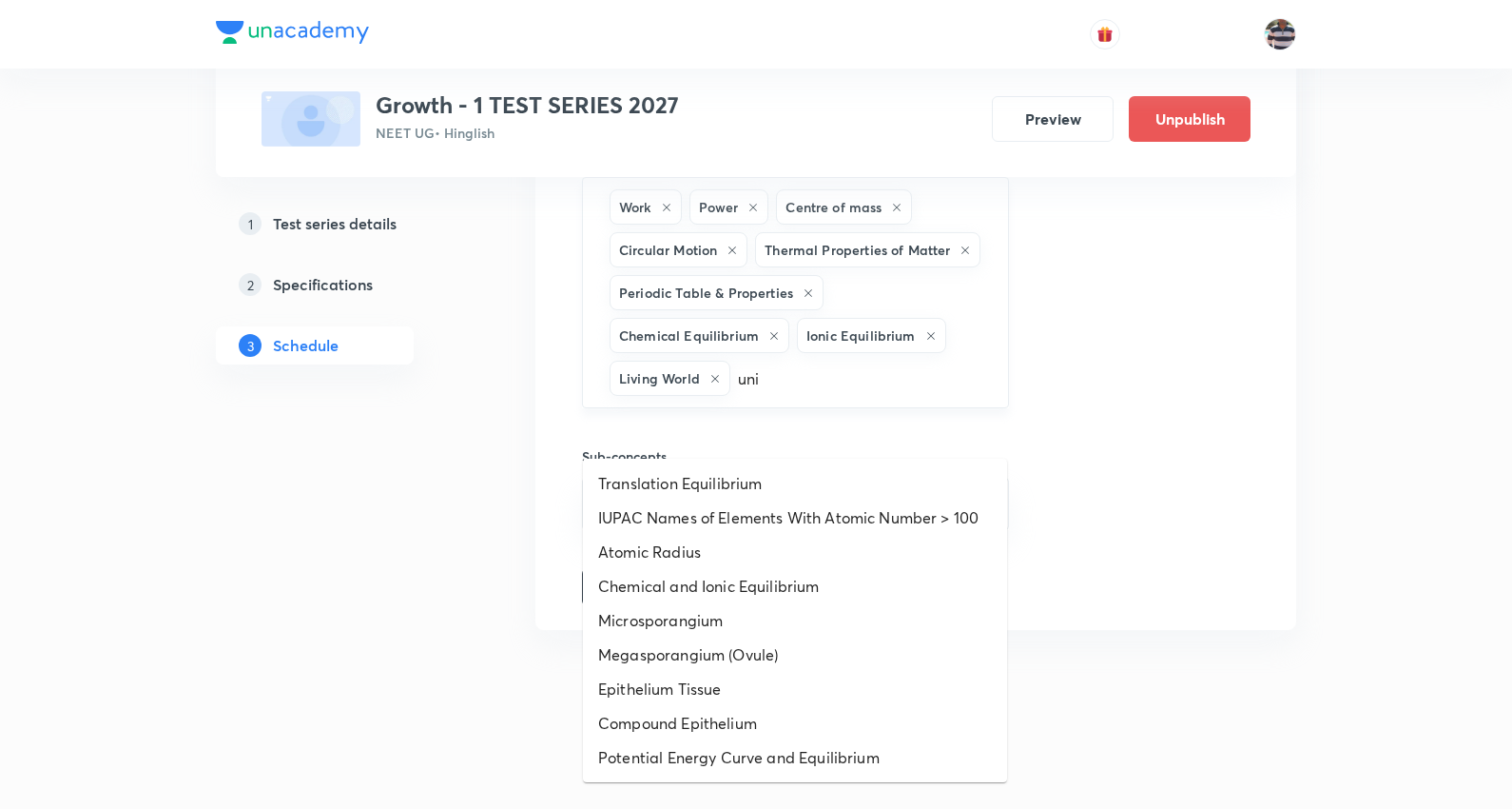
type input "unit"
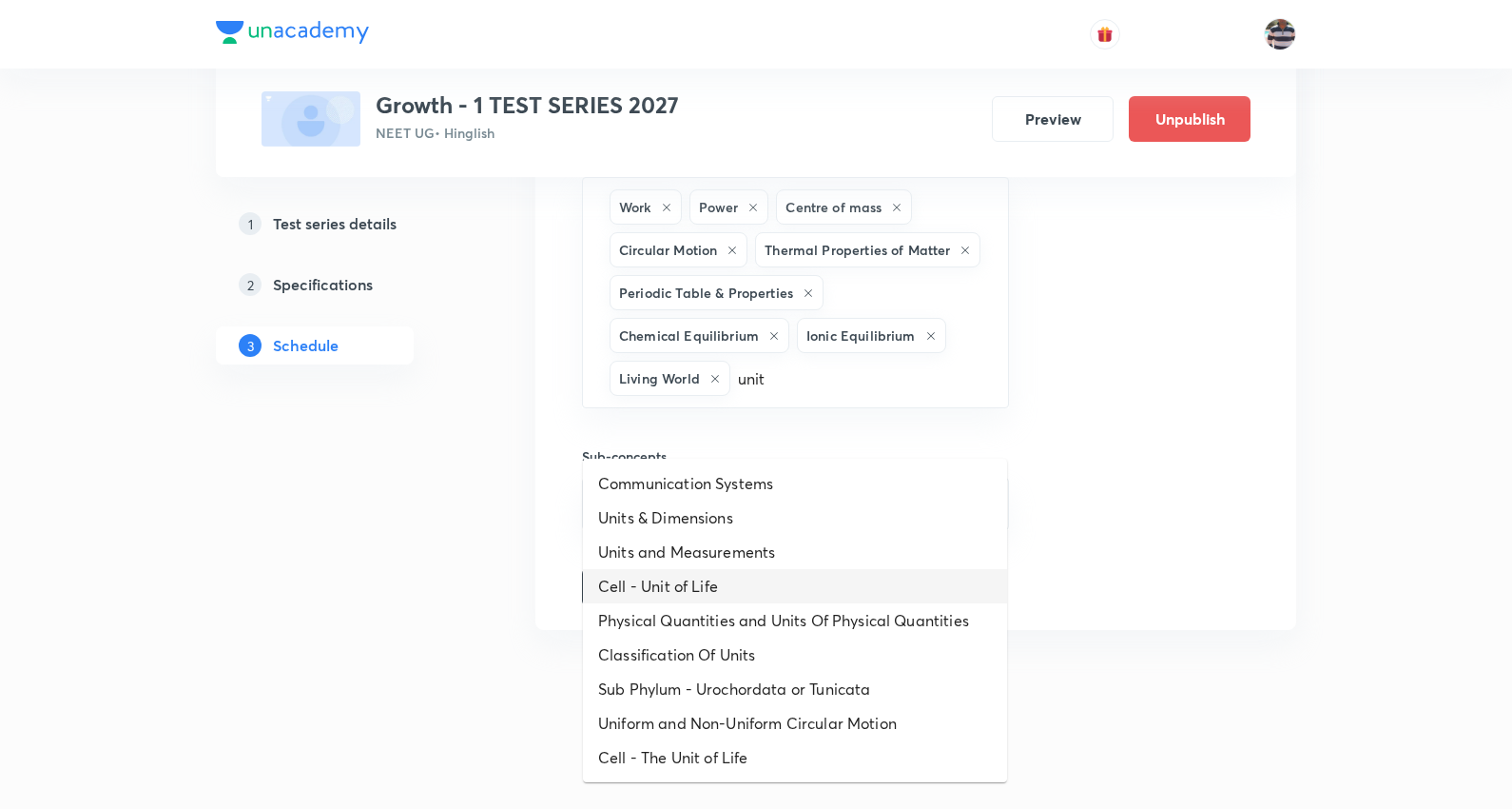
click at [708, 576] on li "Cell - Unit of Life" at bounding box center [794, 586] width 424 height 34
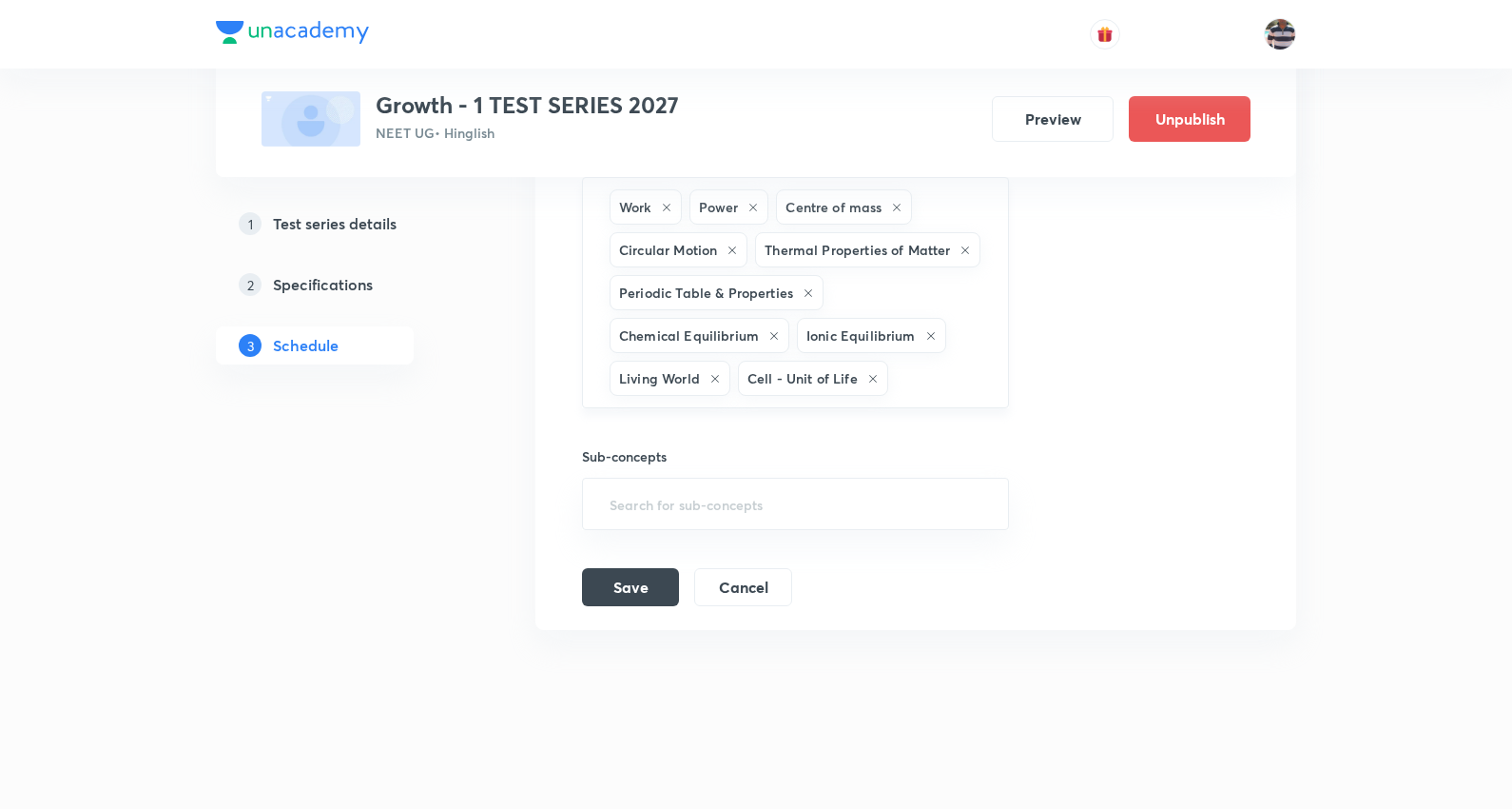
click at [949, 396] on input "text" at bounding box center [938, 378] width 93 height 35
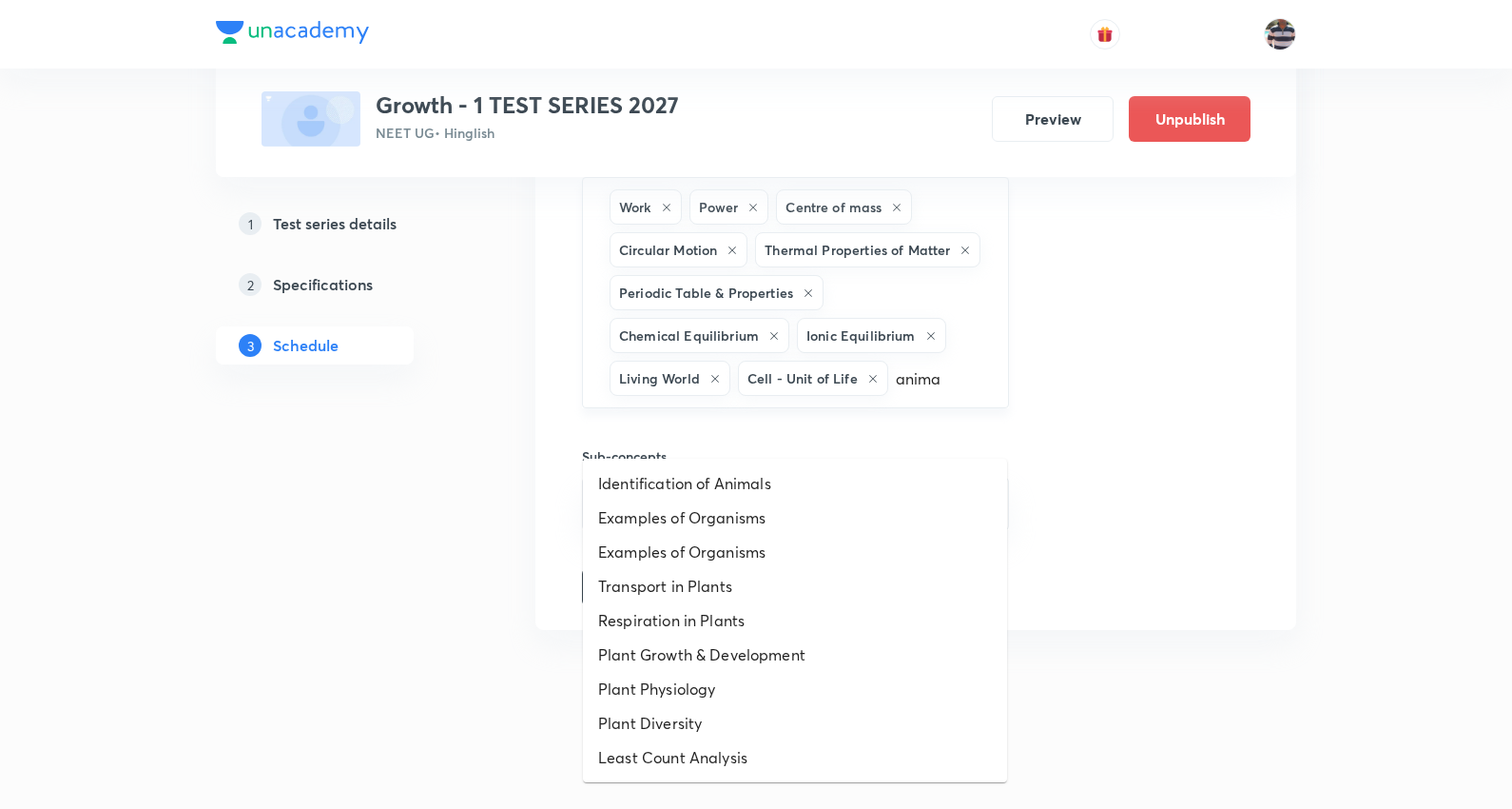
type input "animal"
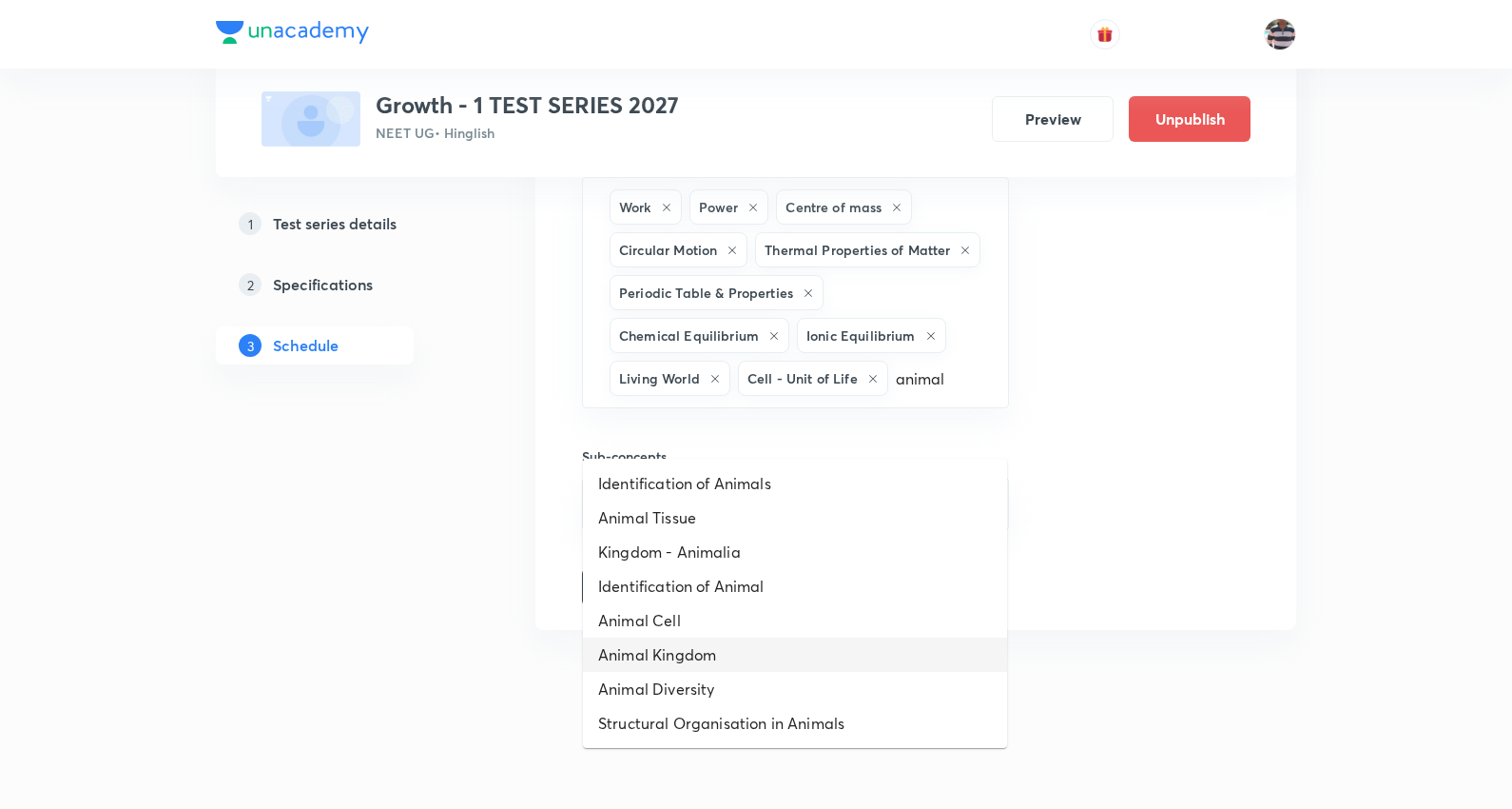
click at [712, 654] on li "Animal Kingdom" at bounding box center [794, 654] width 424 height 34
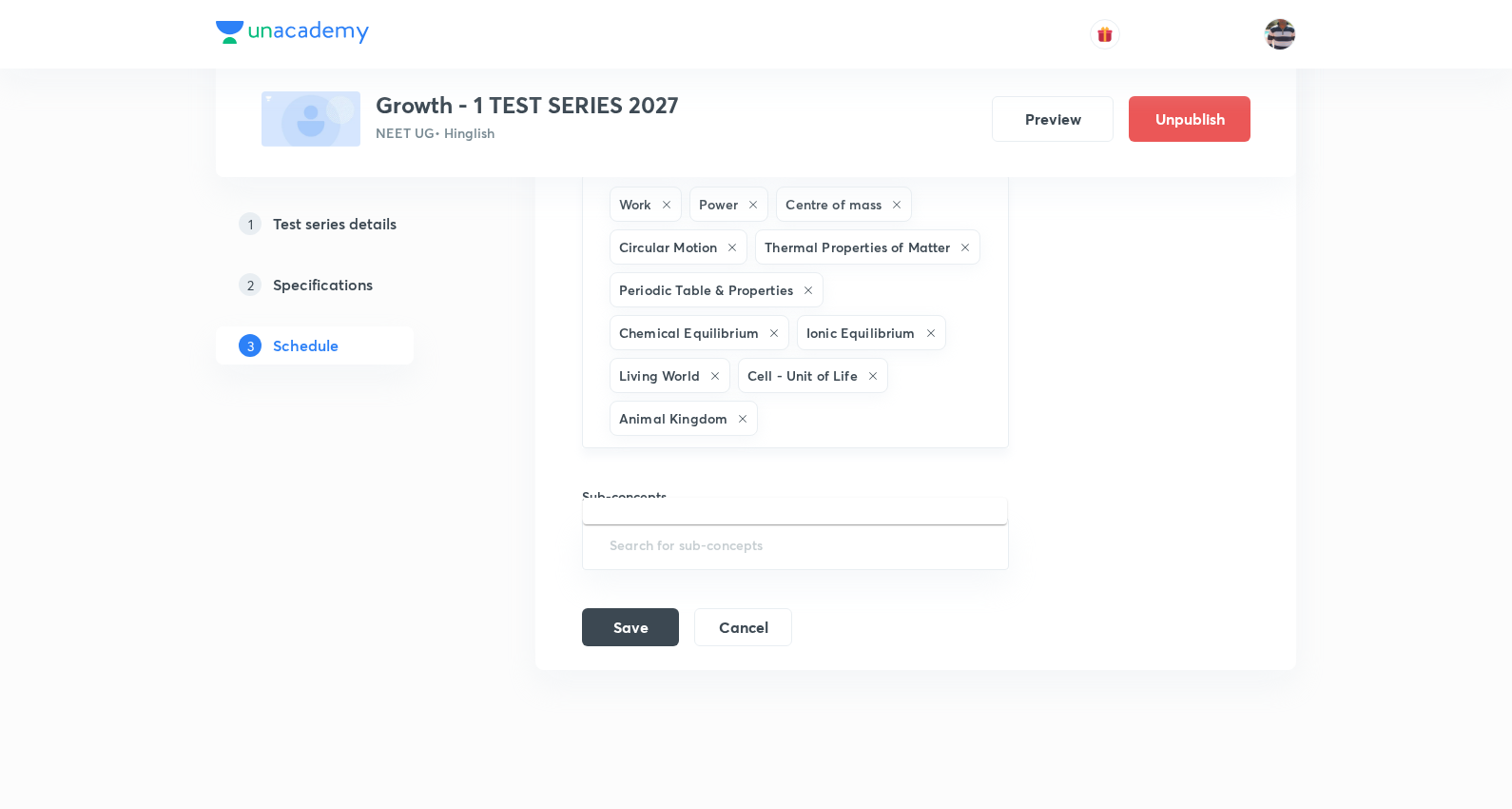
click at [803, 436] on input "text" at bounding box center [873, 418] width 222 height 35
type input "biomo"
click at [658, 517] on li "Biomolecules" at bounding box center [794, 522] width 424 height 34
click at [652, 644] on button "Save" at bounding box center [630, 625] width 97 height 38
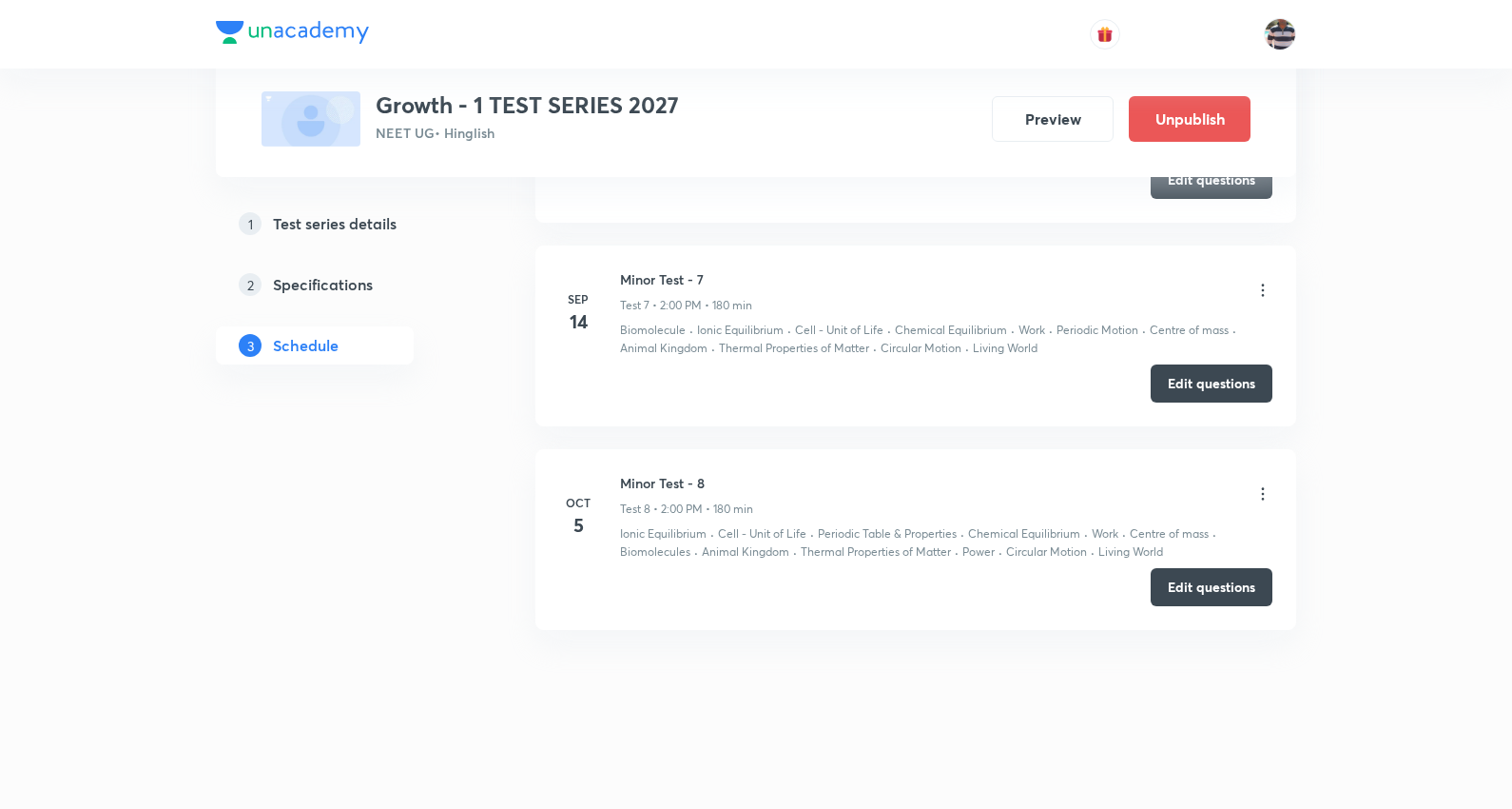
scroll to position [1522, 0]
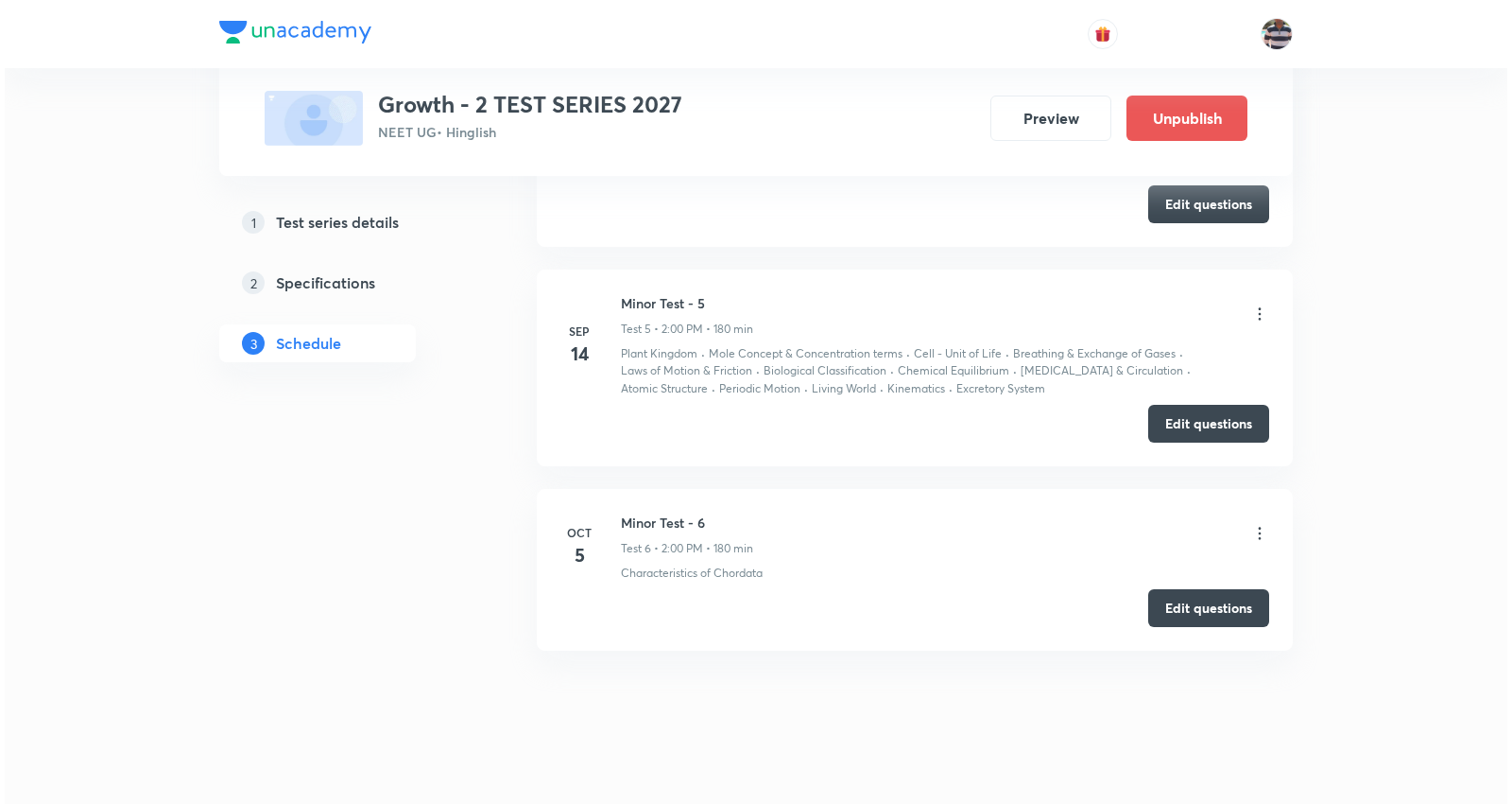
scroll to position [2149, 0]
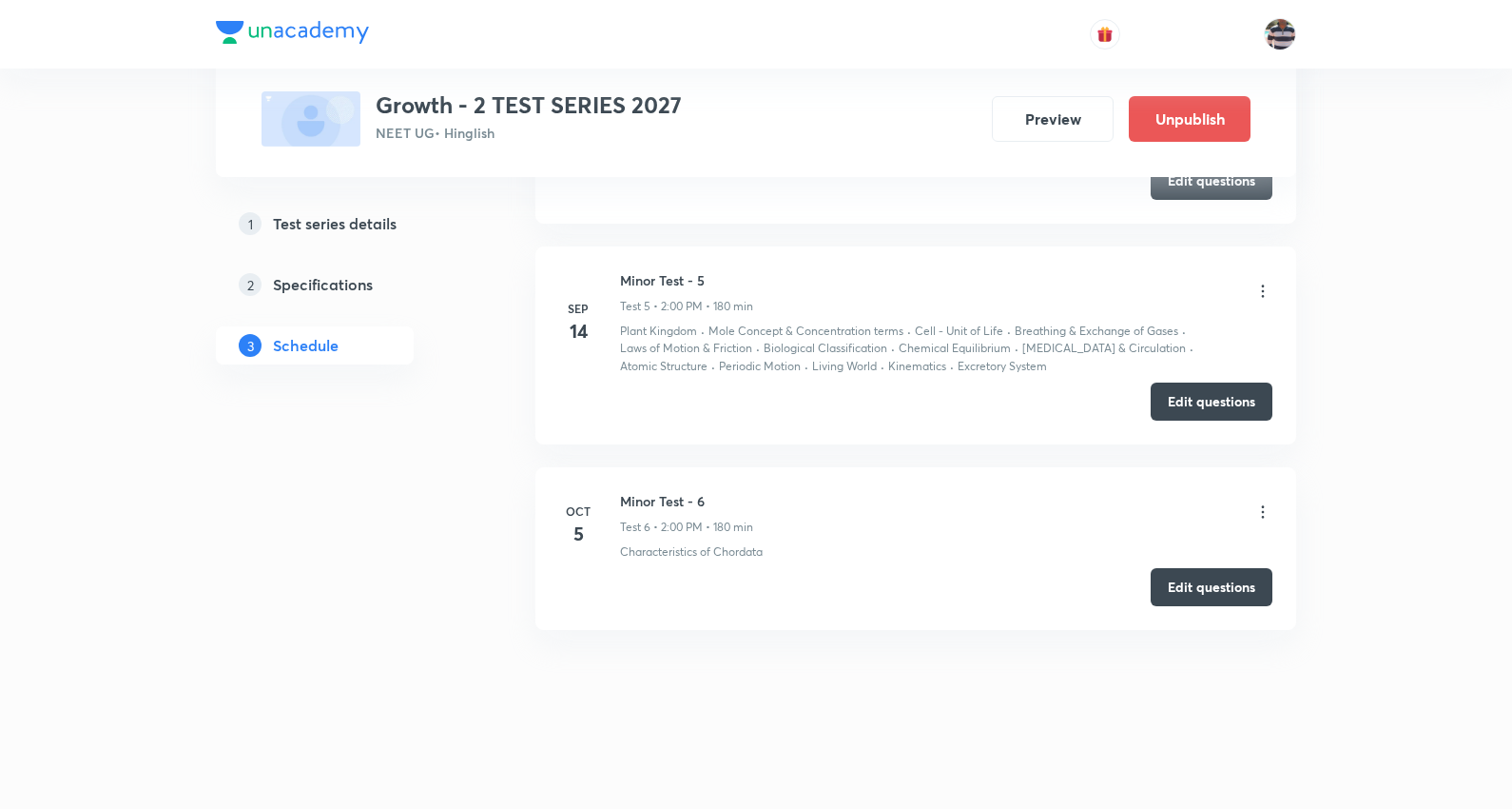
click at [1259, 506] on icon at bounding box center [1262, 511] width 19 height 19
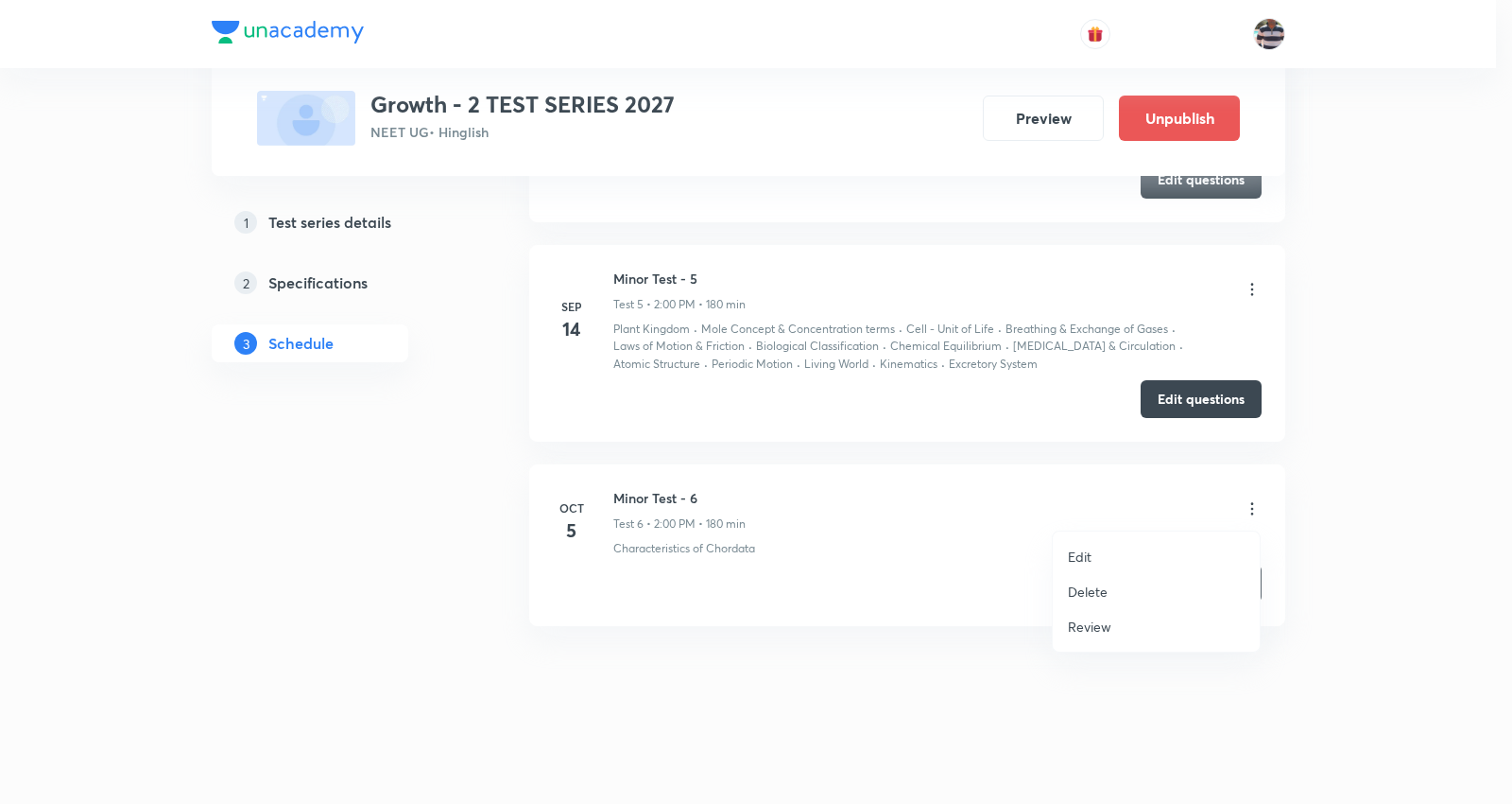
click at [1071, 551] on p "Edit" at bounding box center [1080, 556] width 23 height 19
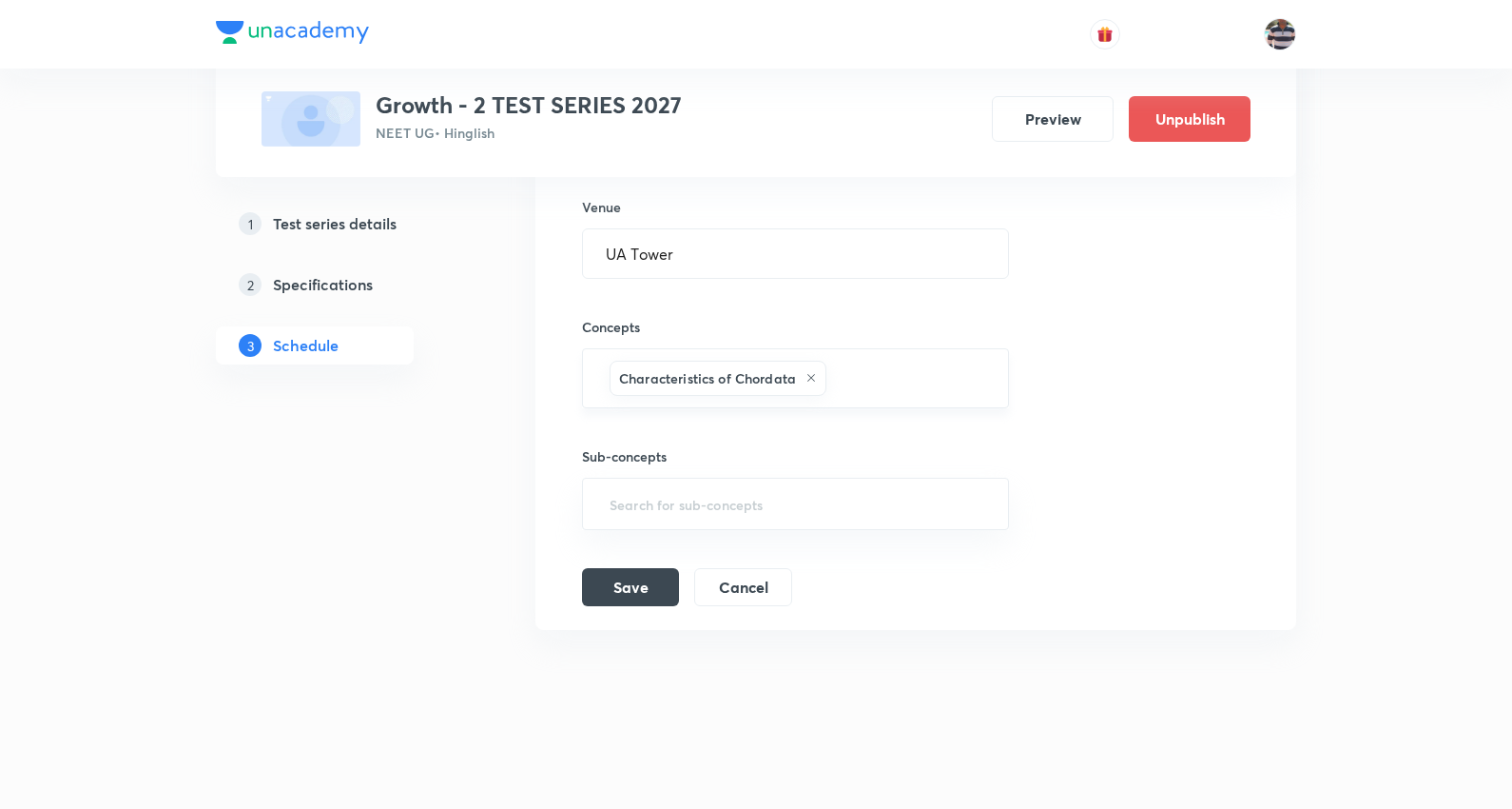
click at [813, 366] on div "Characteristics of Chordata" at bounding box center [718, 378] width 216 height 35
click at [810, 382] on icon at bounding box center [812, 378] width 12 height 12
click at [797, 374] on input "text" at bounding box center [796, 382] width 380 height 35
type input "kine"
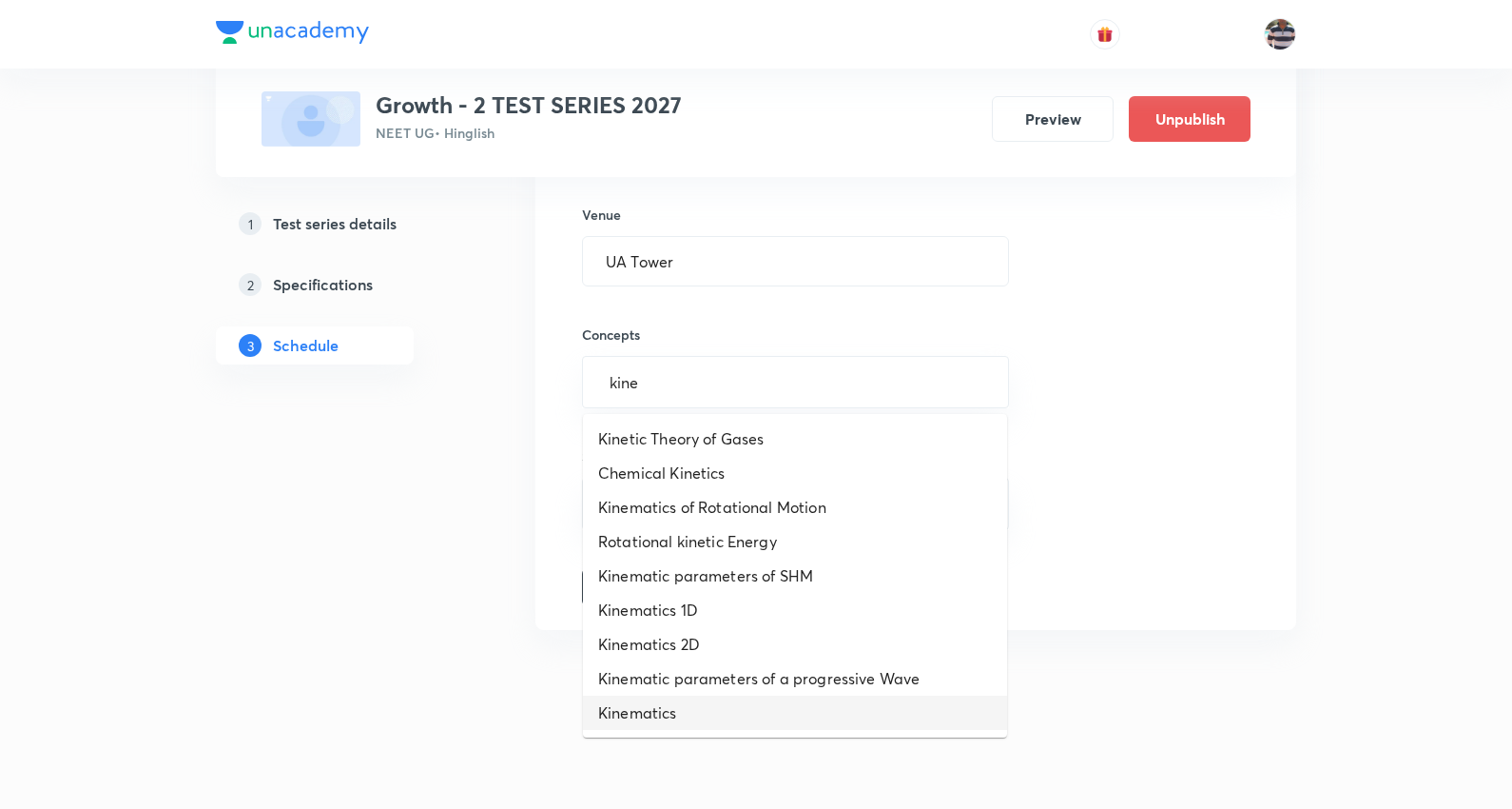
click at [672, 719] on li "Kinematics" at bounding box center [794, 712] width 424 height 34
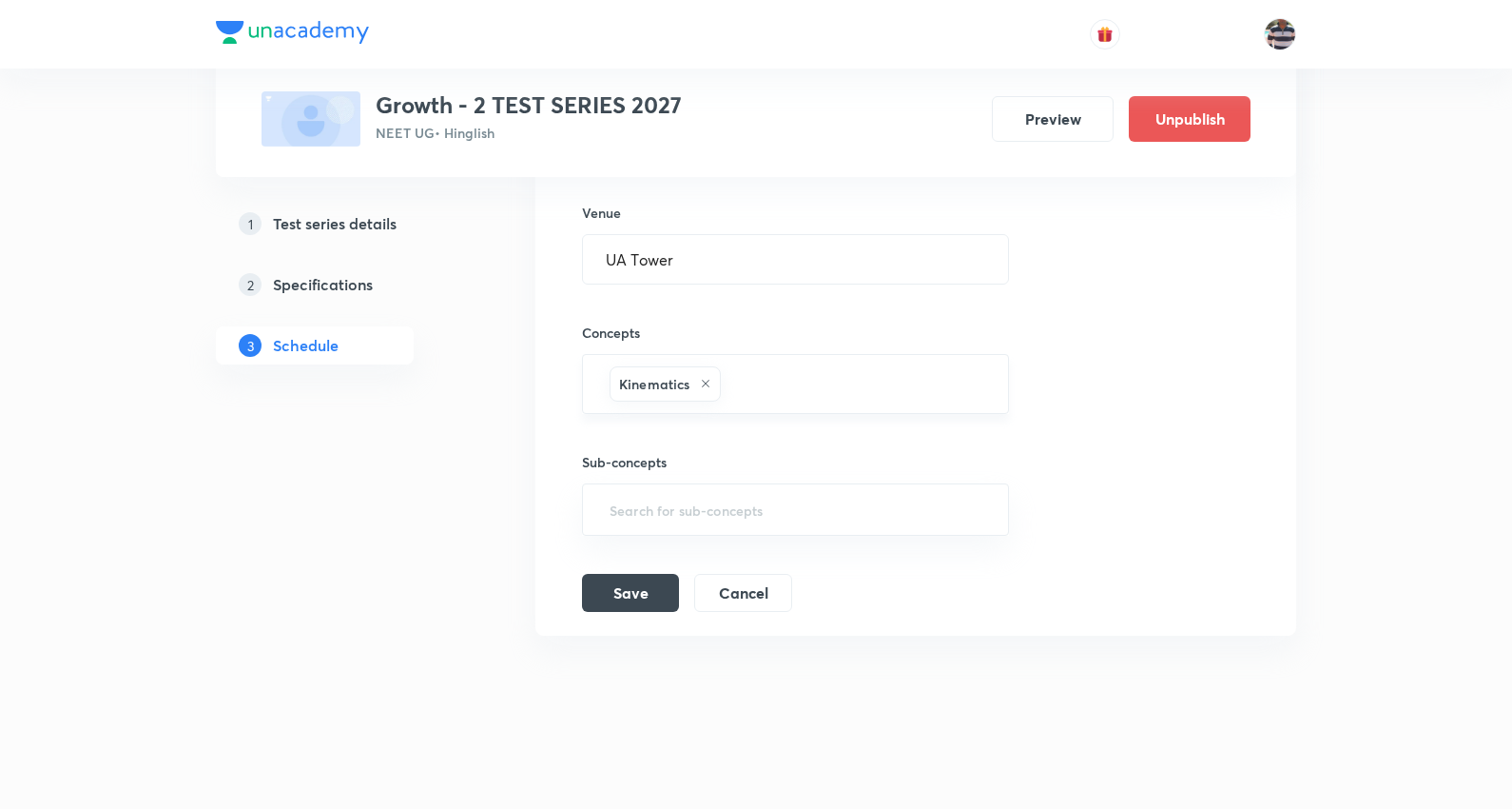
drag, startPoint x: 794, startPoint y: 385, endPoint x: 807, endPoint y: 376, distance: 15.8
click at [800, 381] on input "text" at bounding box center [855, 384] width 260 height 35
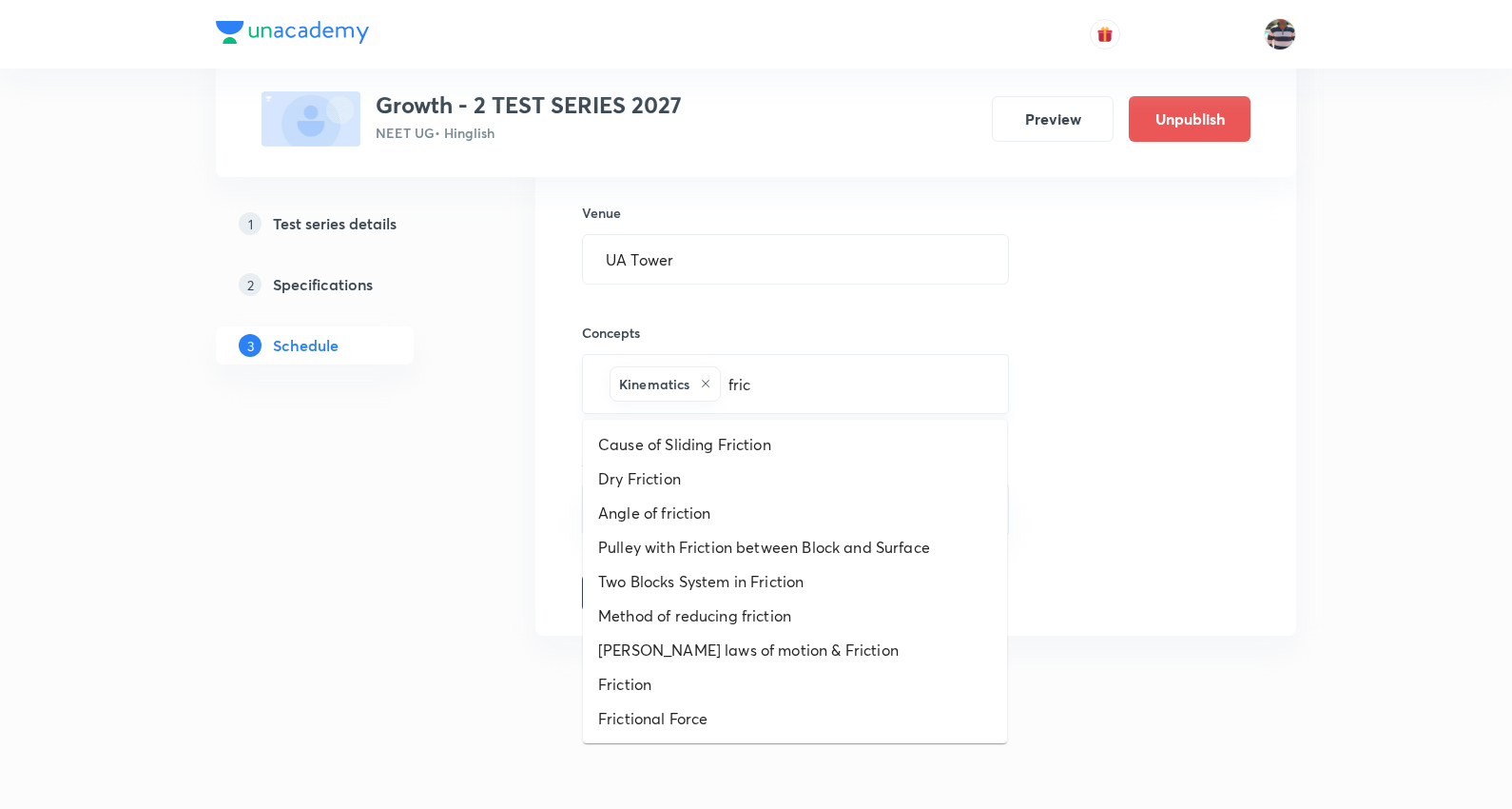
type input "frict"
click at [692, 648] on li "[PERSON_NAME] laws of motion & Friction" at bounding box center [794, 649] width 424 height 34
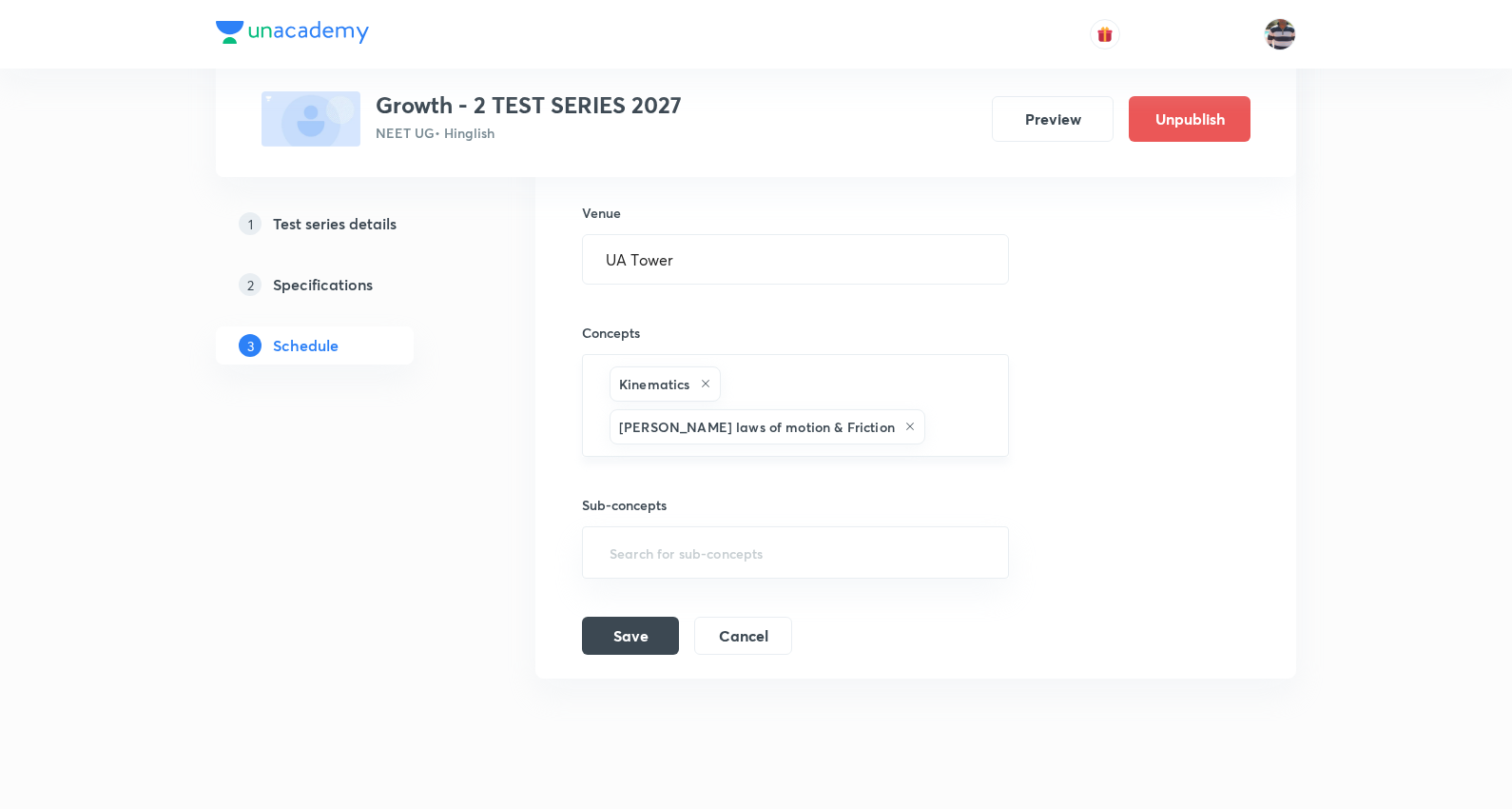
drag, startPoint x: 914, startPoint y: 432, endPoint x: 923, endPoint y: 430, distance: 9.2
click at [929, 431] on input "text" at bounding box center [957, 427] width 56 height 35
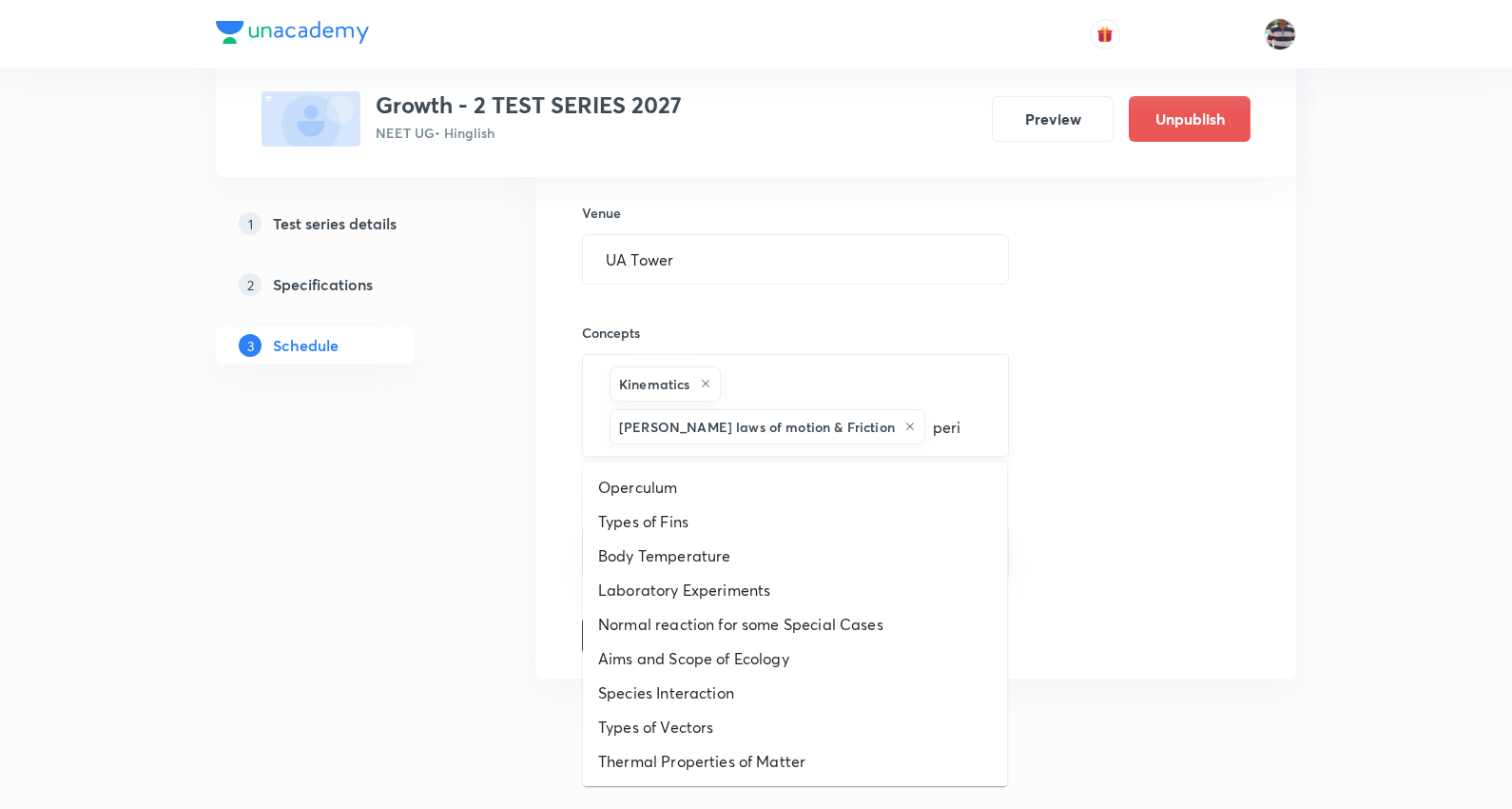
type input "perio"
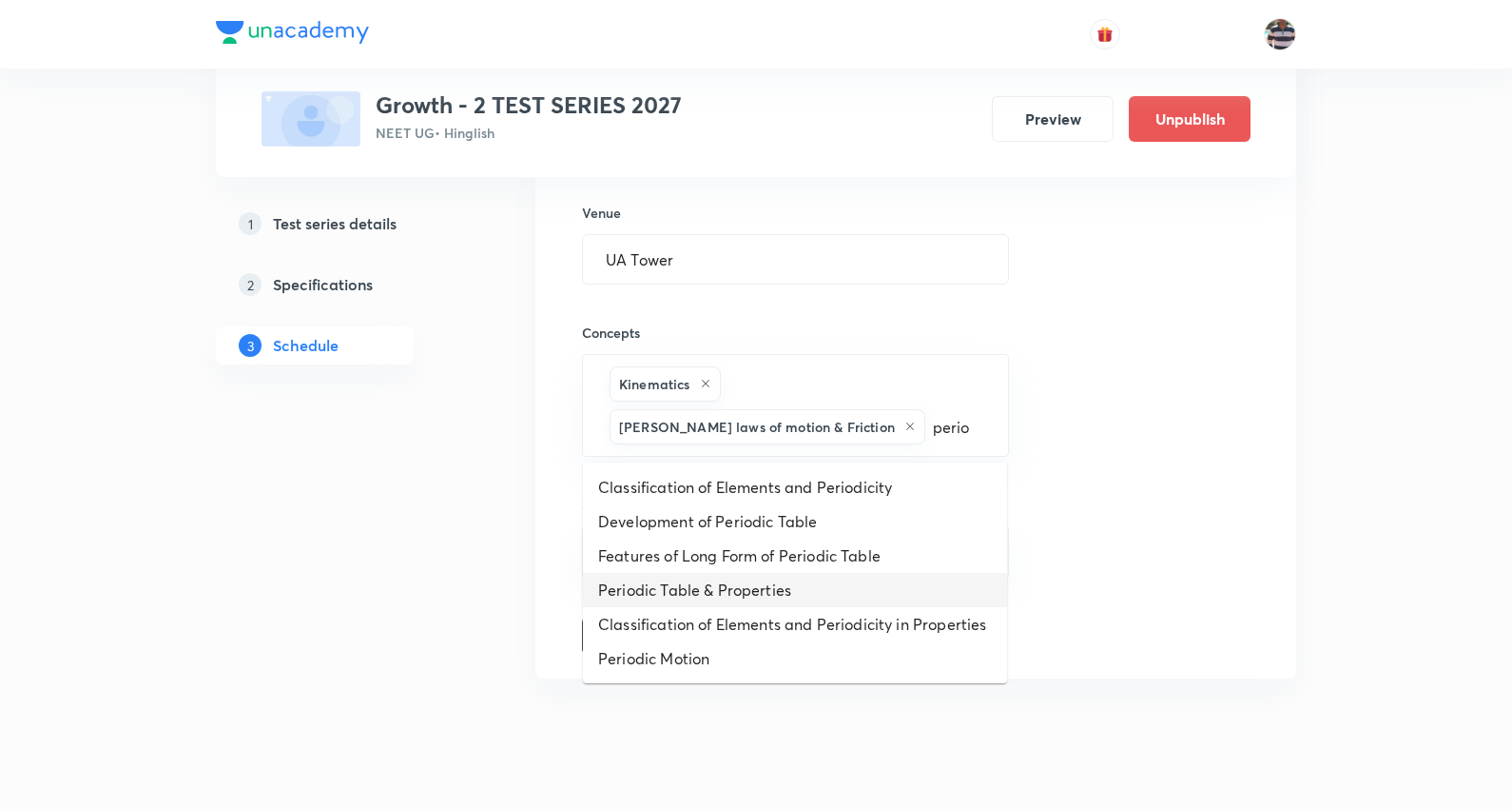
click at [696, 586] on li "Periodic Table & Properties" at bounding box center [794, 590] width 424 height 34
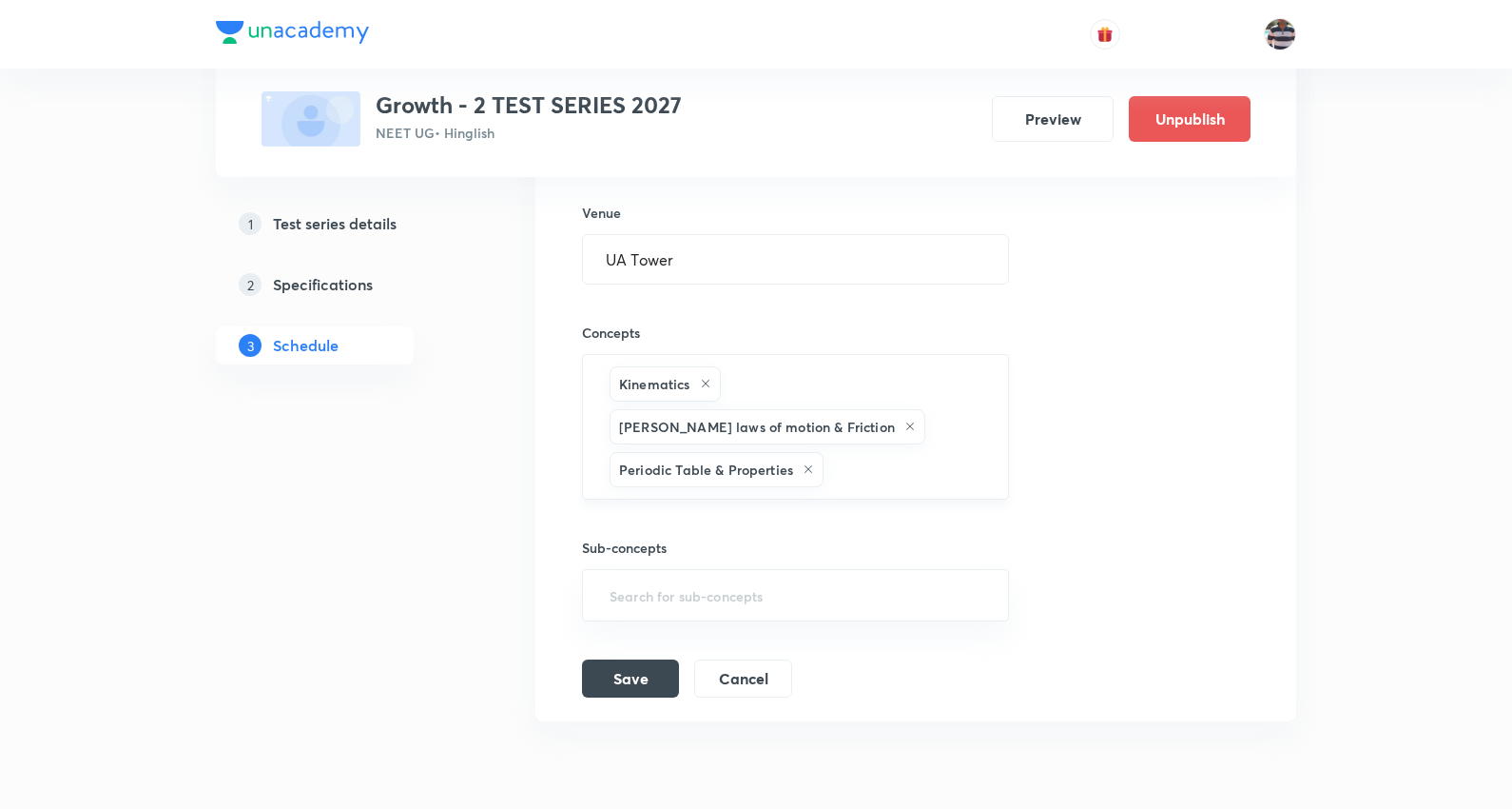
drag, startPoint x: 848, startPoint y: 478, endPoint x: 866, endPoint y: 470, distance: 19.7
click at [854, 477] on input "text" at bounding box center [906, 469] width 158 height 35
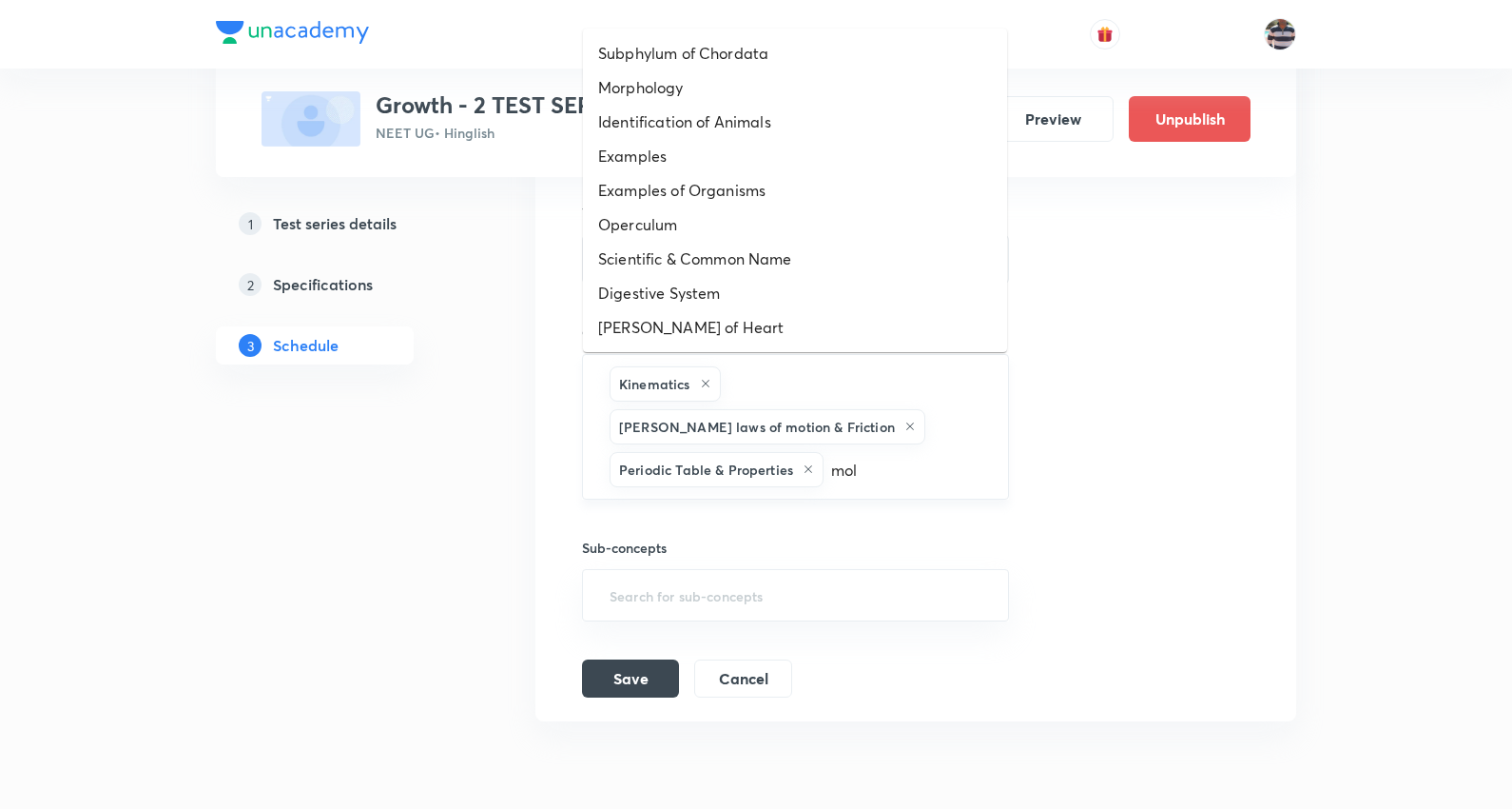
type input "mole"
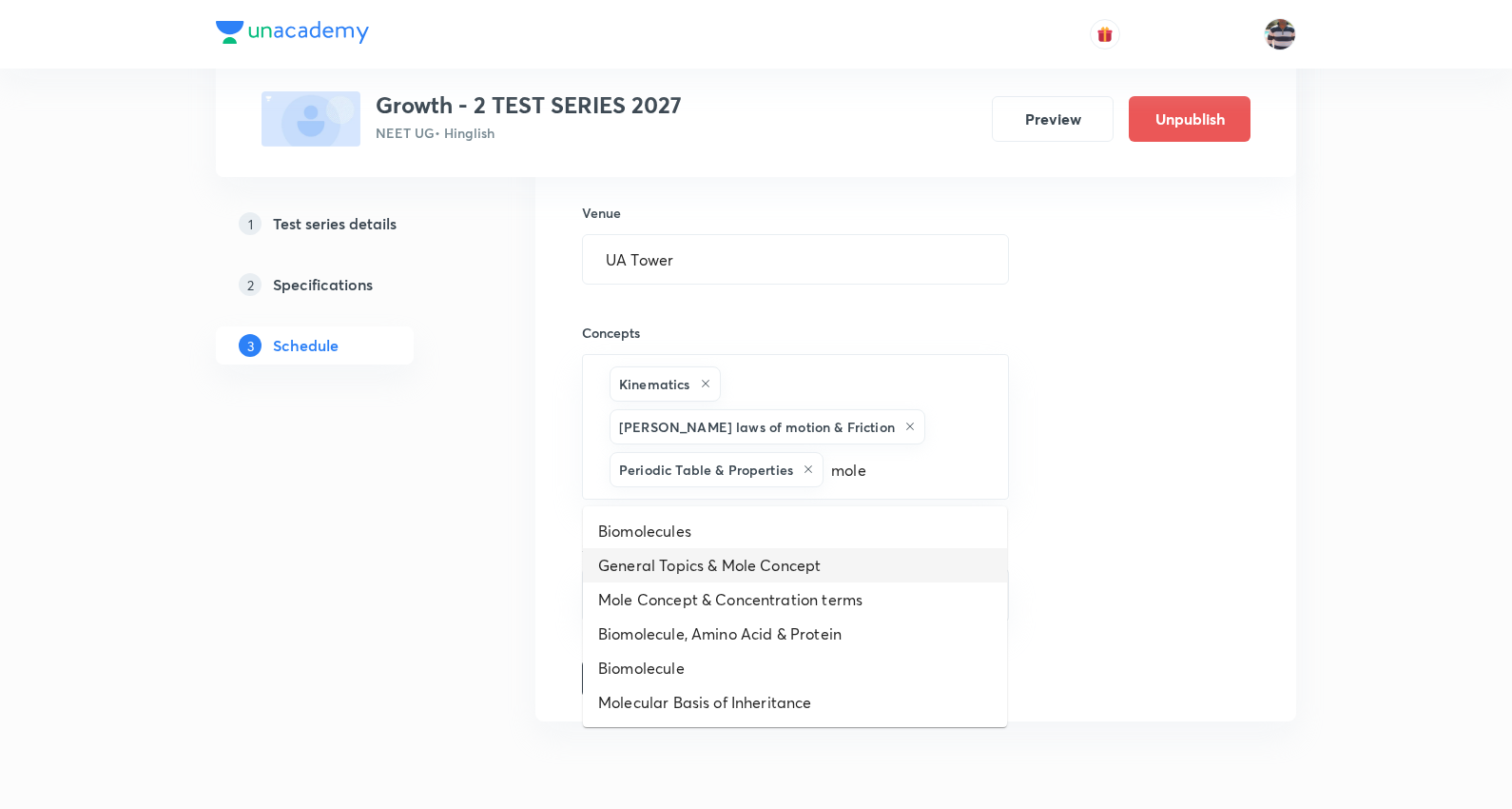
click at [801, 561] on li "General Topics & Mole Concept" at bounding box center [794, 565] width 424 height 34
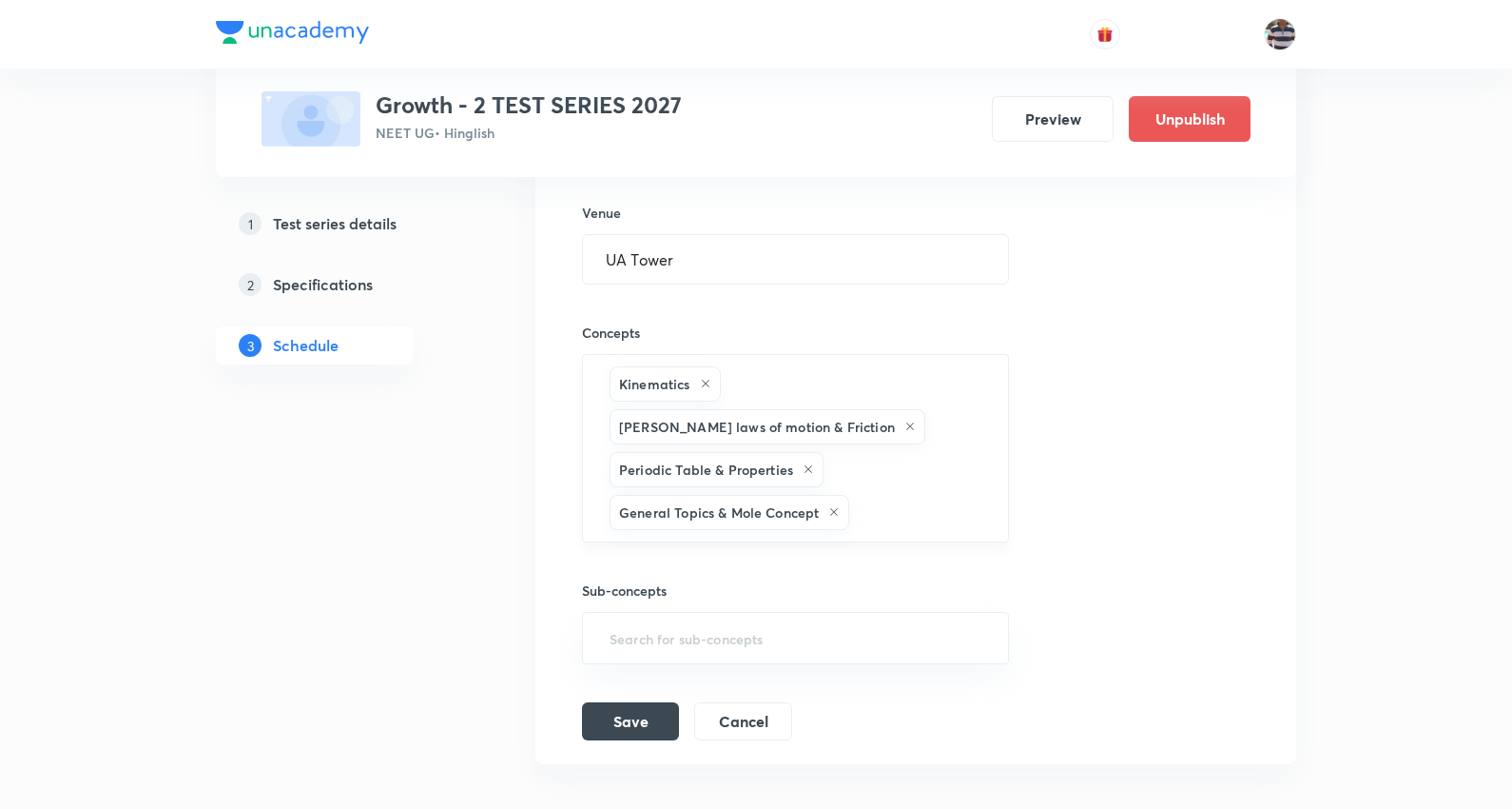
click at [885, 502] on input "text" at bounding box center [919, 512] width 131 height 35
type input "atomic"
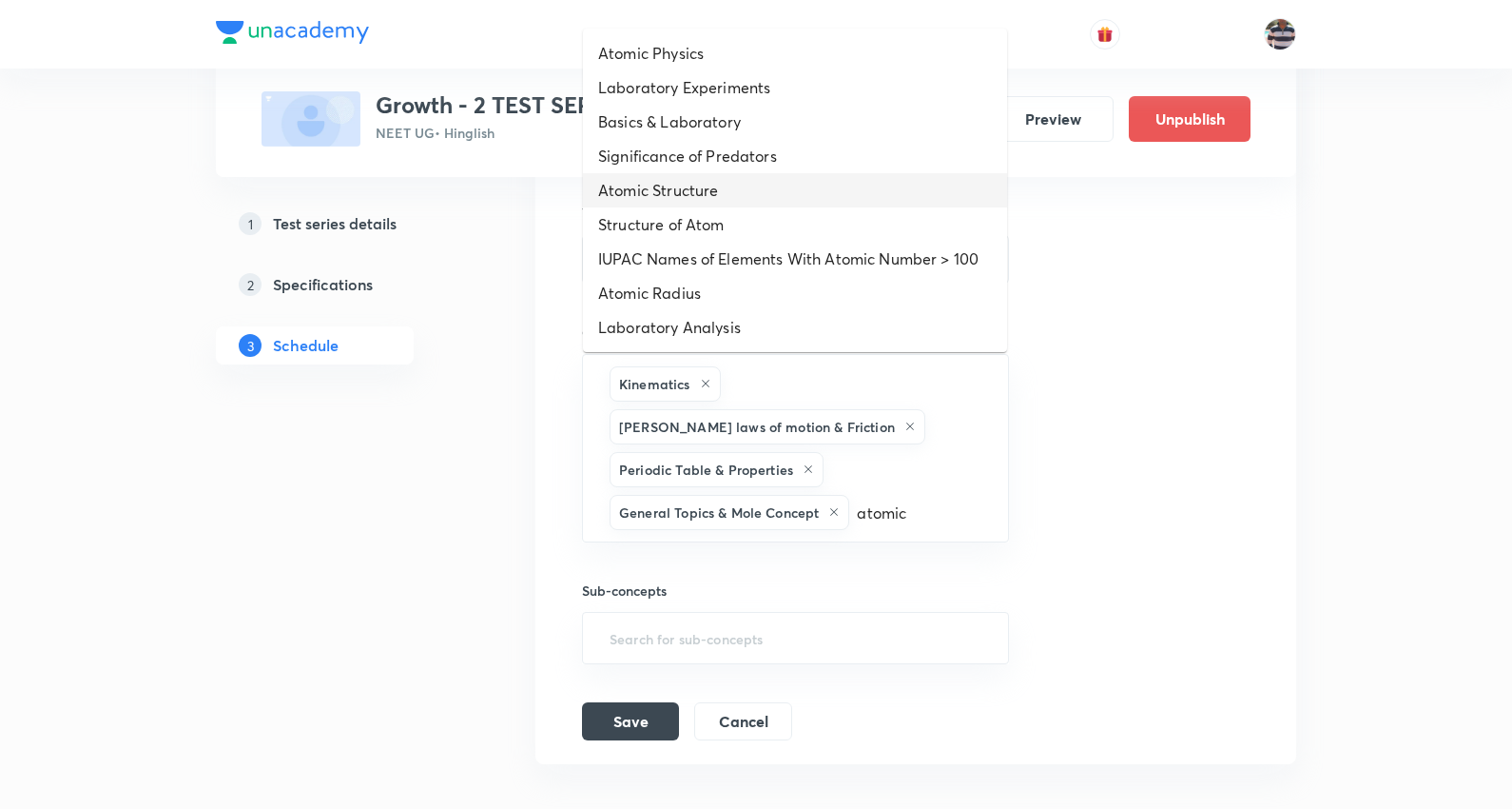
click at [682, 188] on li "Atomic Structure" at bounding box center [794, 190] width 424 height 34
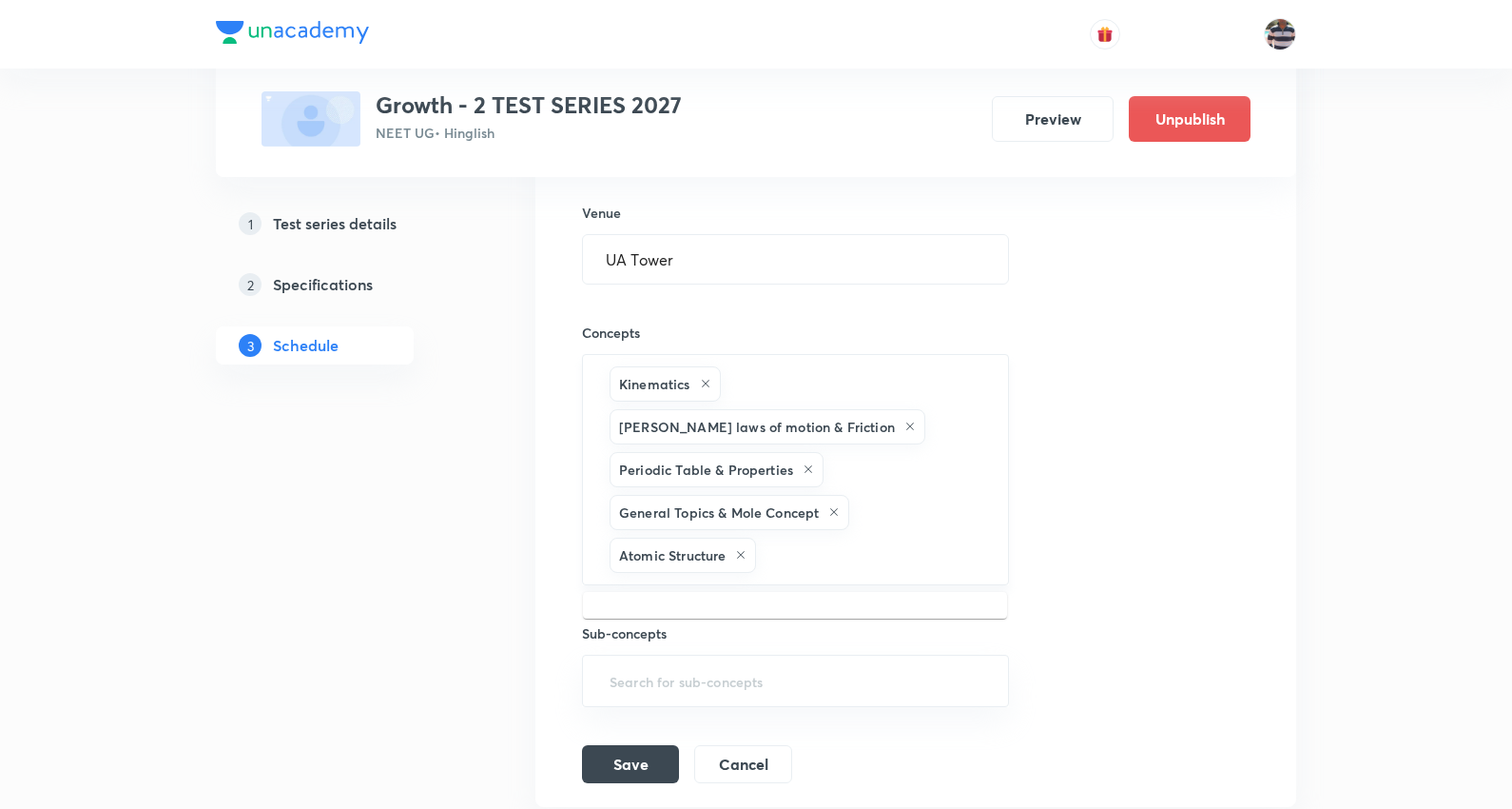
click at [785, 557] on input "text" at bounding box center [872, 555] width 224 height 35
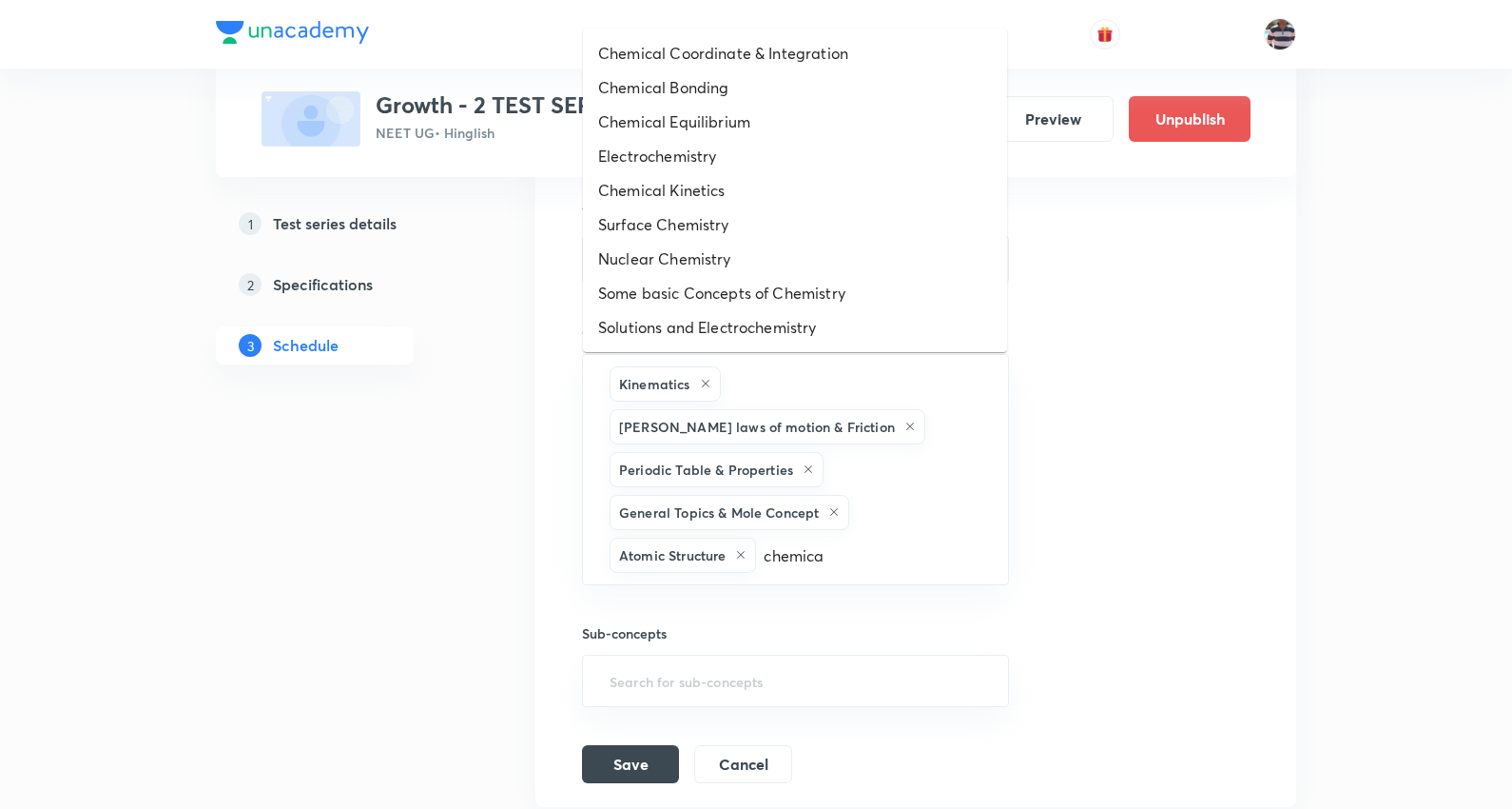
type input "chemical"
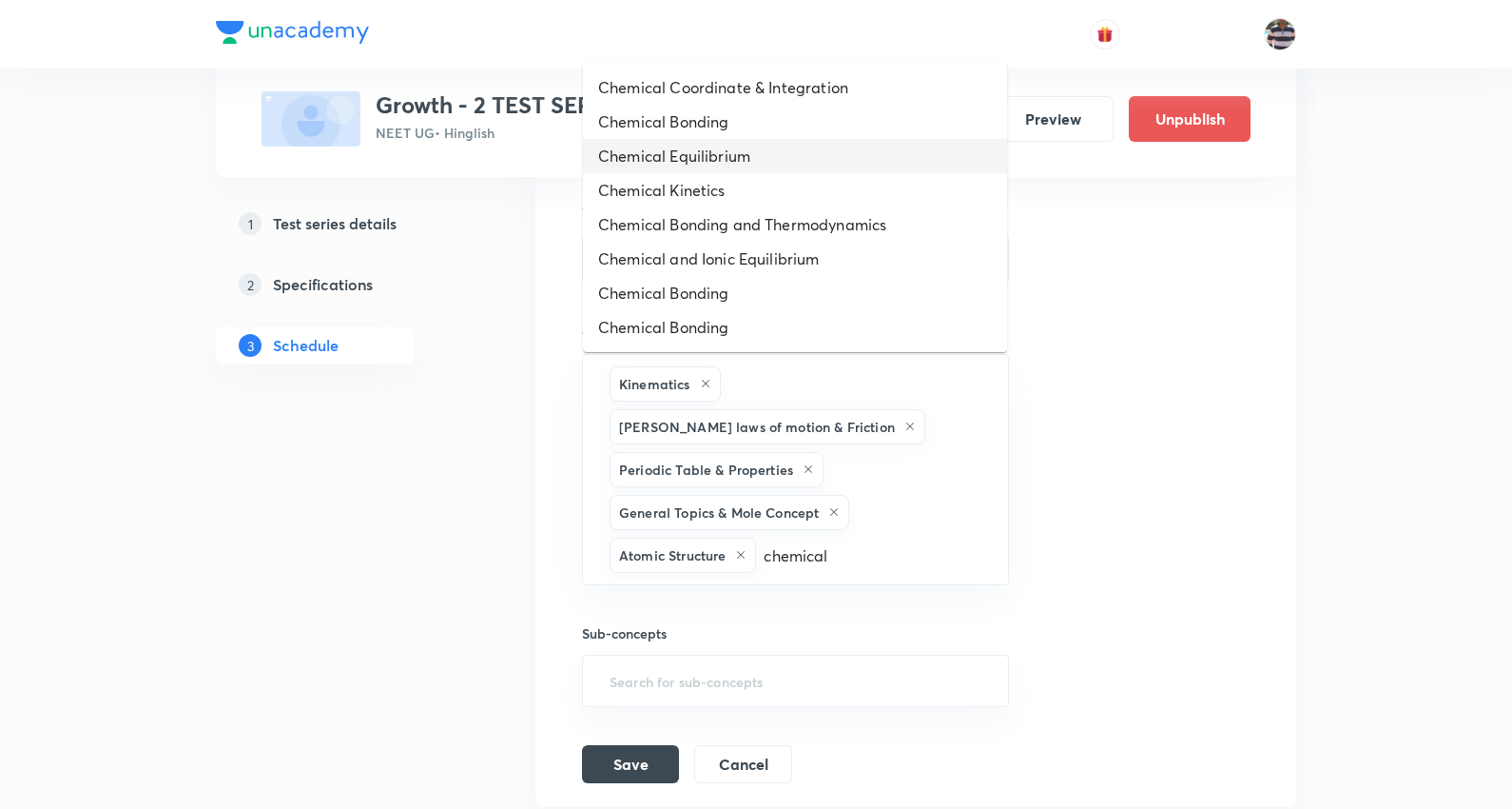
click at [729, 148] on li "Chemical Equilibrium" at bounding box center [794, 156] width 424 height 34
